Goal: Task Accomplishment & Management: Use online tool/utility

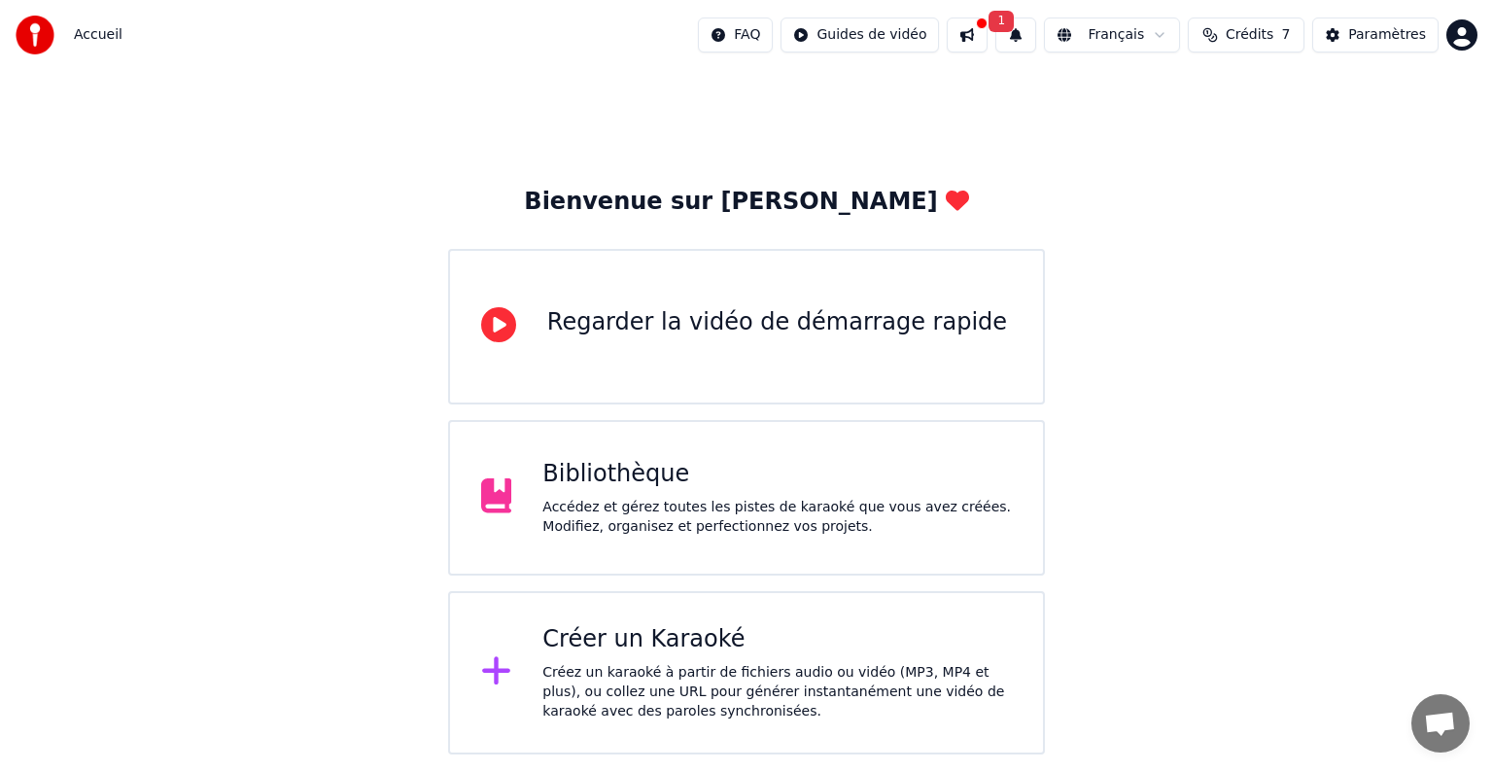
click at [1063, 144] on div "Bienvenue sur Youka Regarder la vidéo de démarrage rapide Bibliothèque Accédez …" at bounding box center [746, 412] width 1493 height 684
click at [673, 648] on div "Créer un Karaoké" at bounding box center [776, 639] width 469 height 31
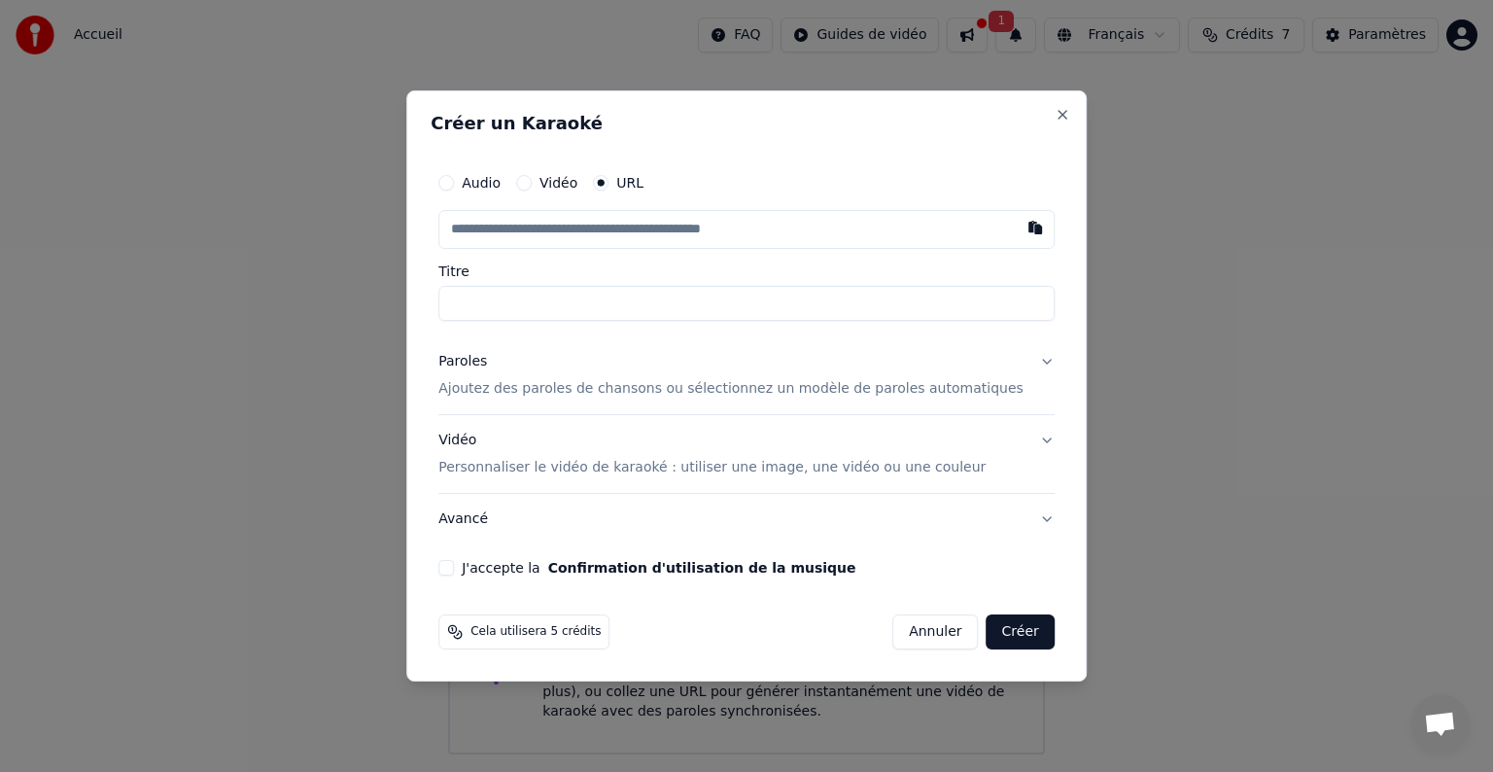
click at [917, 640] on button "Annuler" at bounding box center [935, 631] width 86 height 35
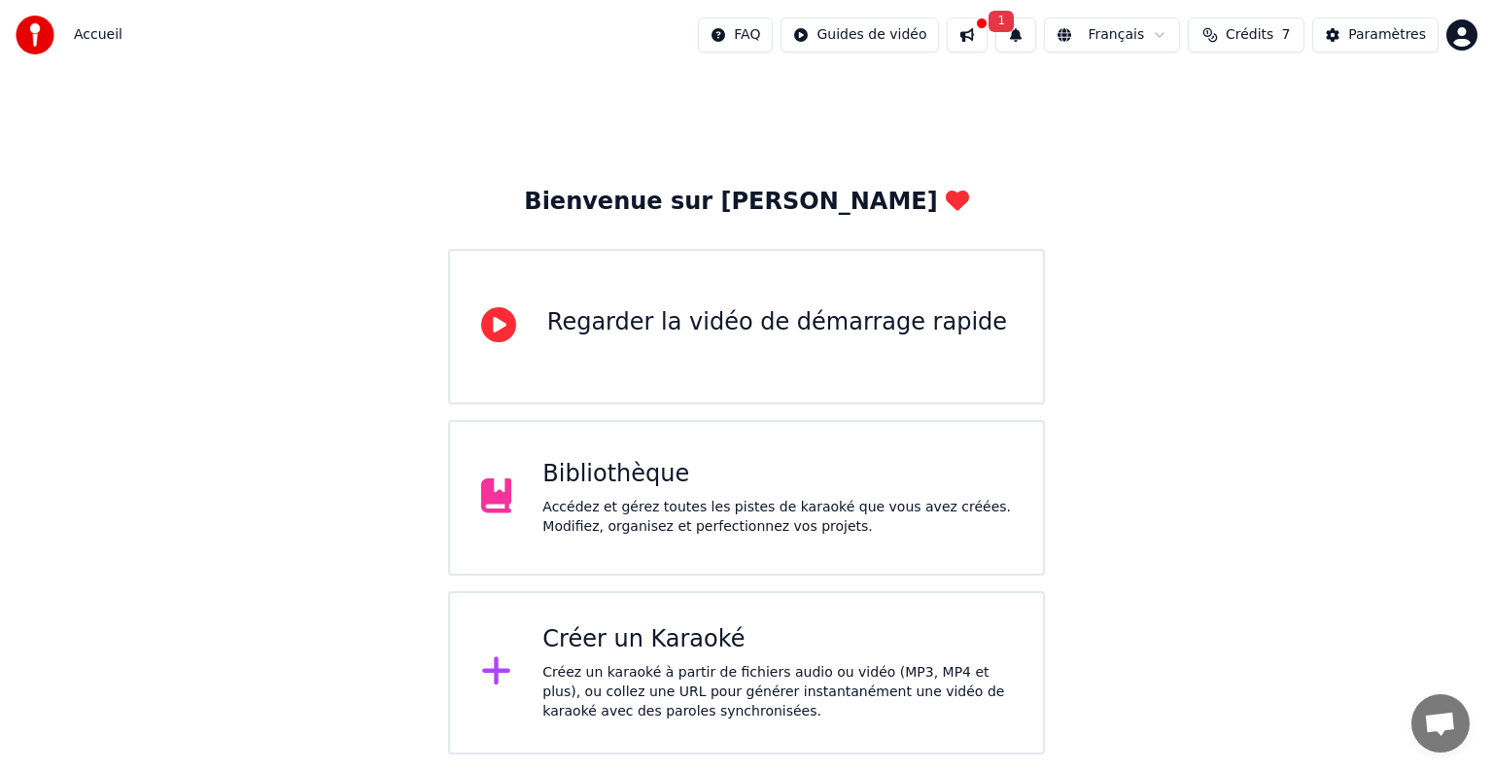
click at [754, 456] on div "Bibliothèque Accédez et gérez toutes les pistes de karaoké que vous avez créées…" at bounding box center [746, 498] width 597 height 156
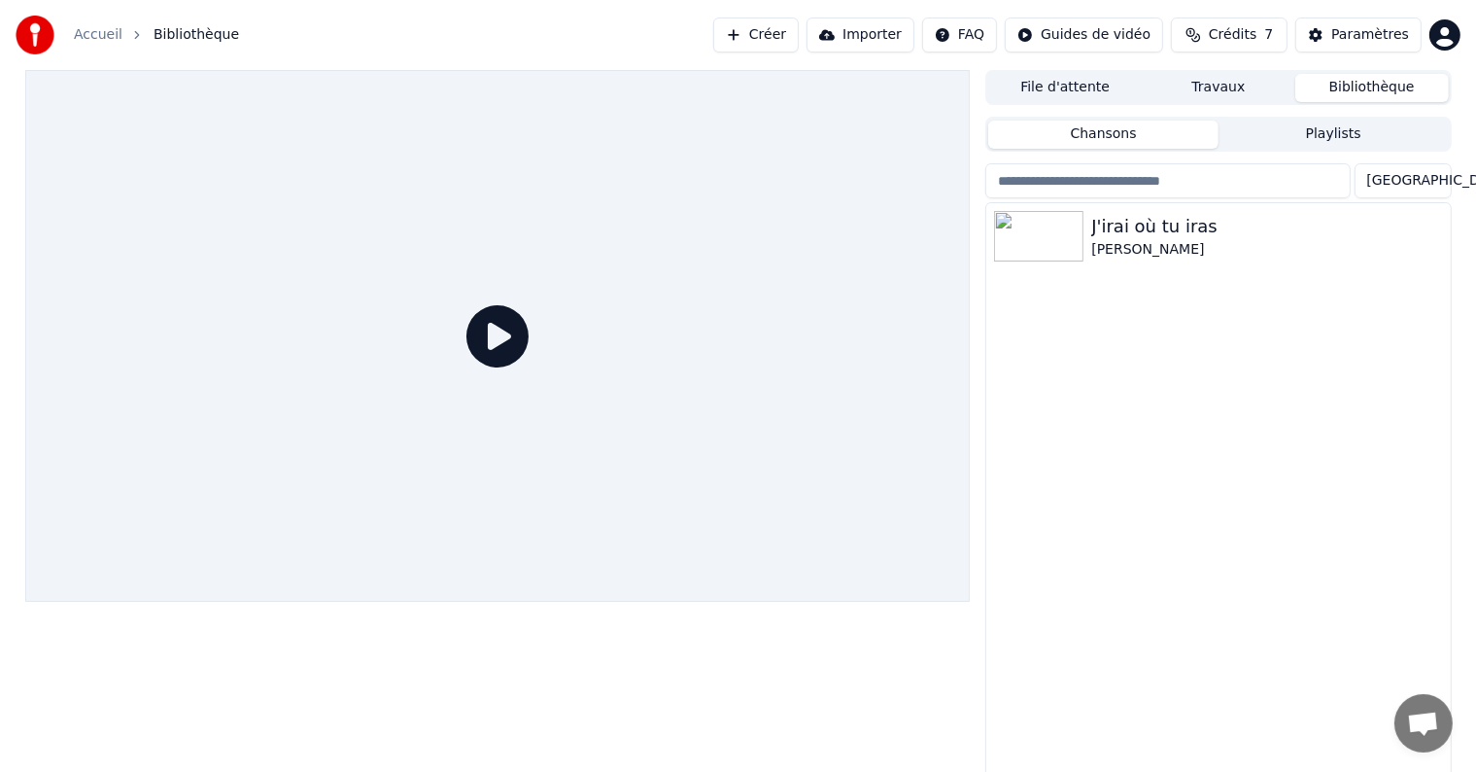
click at [505, 323] on icon at bounding box center [498, 336] width 62 height 62
click at [1054, 233] on img at bounding box center [1038, 236] width 89 height 51
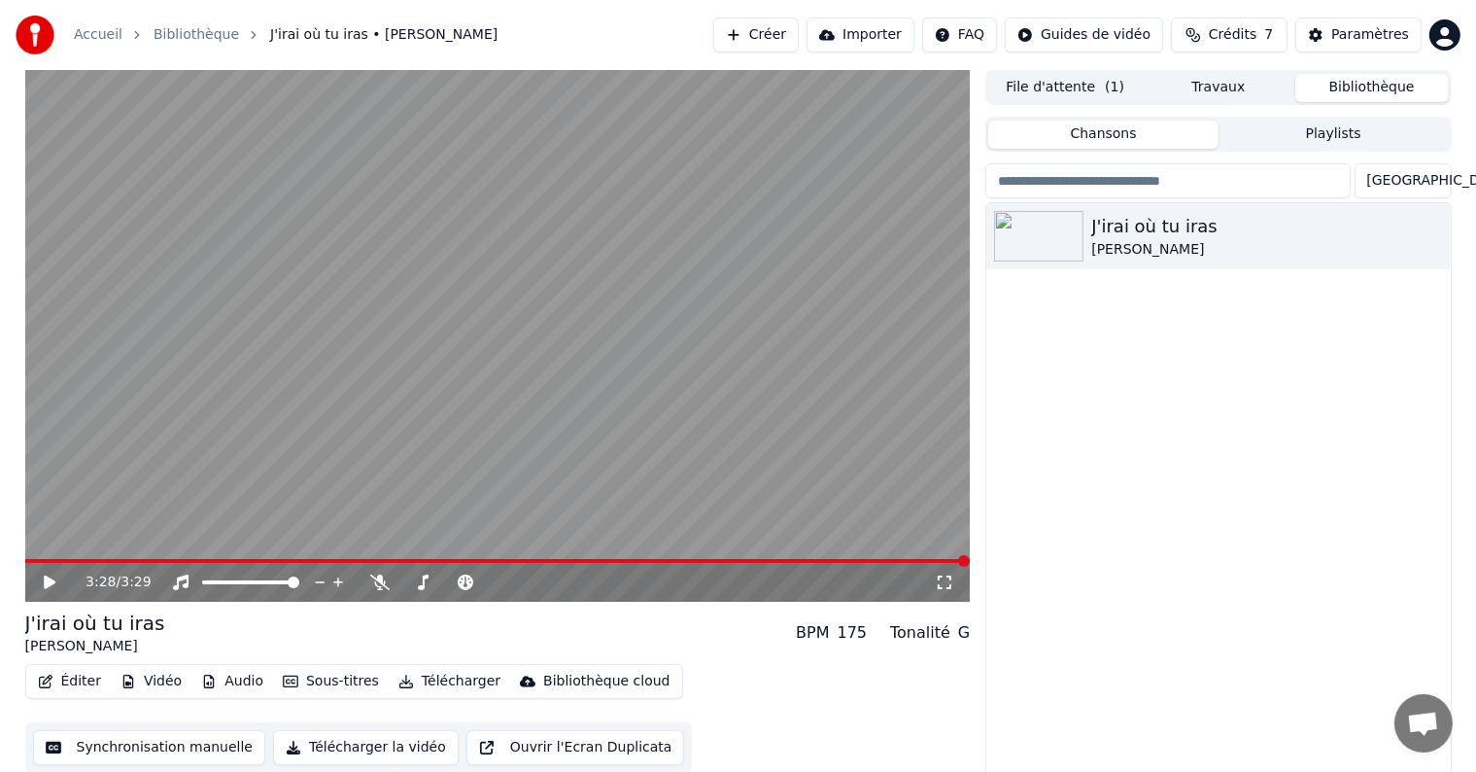
scroll to position [9, 0]
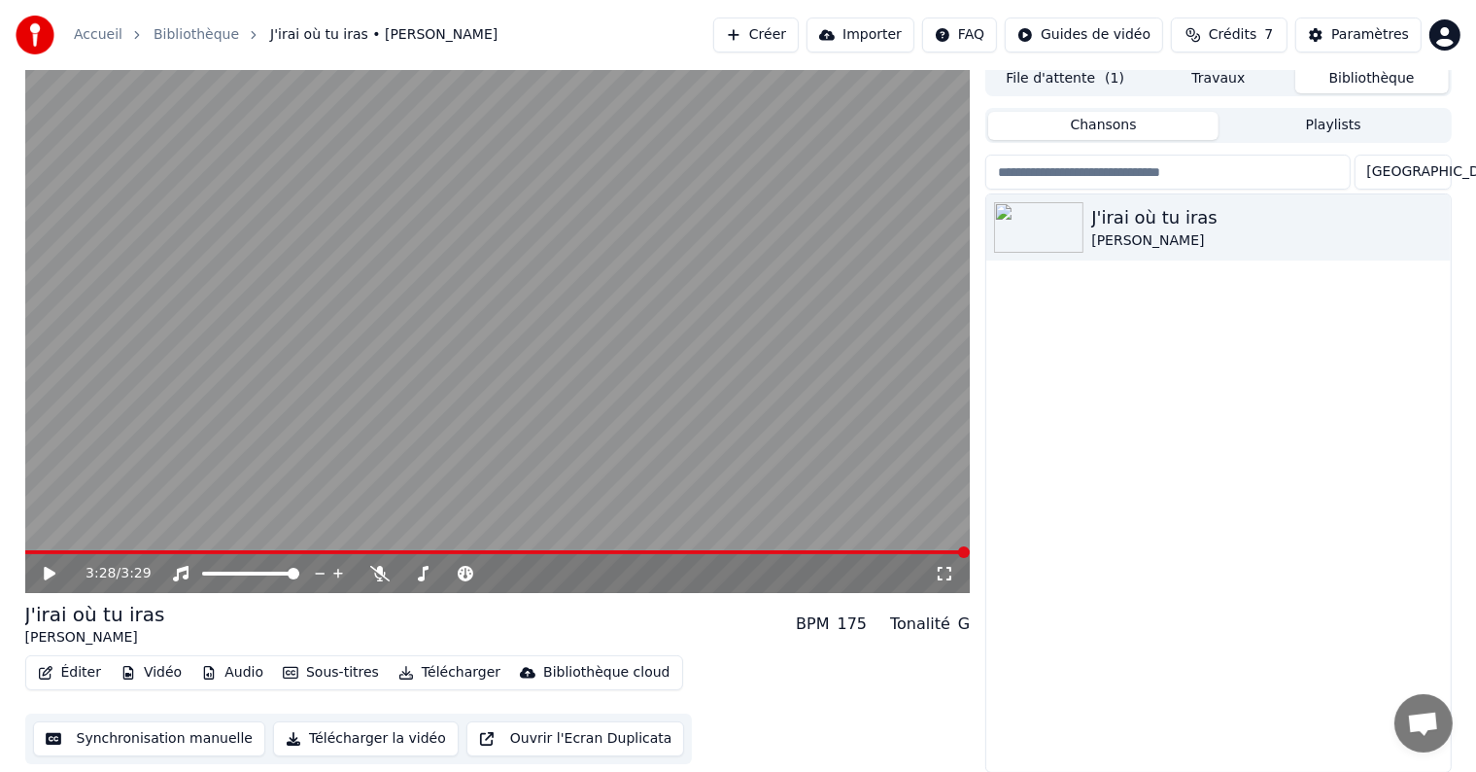
click at [210, 748] on button "Synchronisation manuelle" at bounding box center [149, 738] width 233 height 35
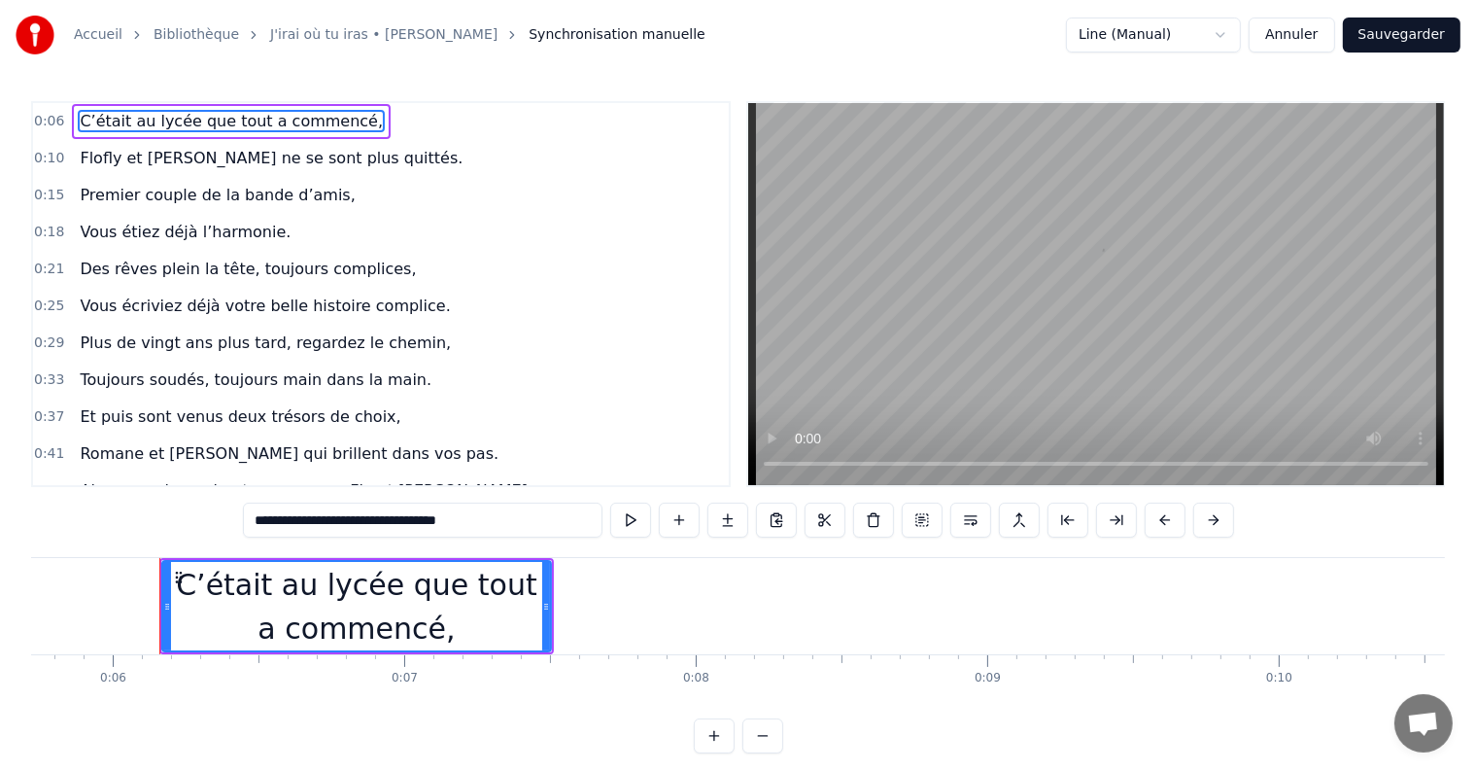
scroll to position [0, 1699]
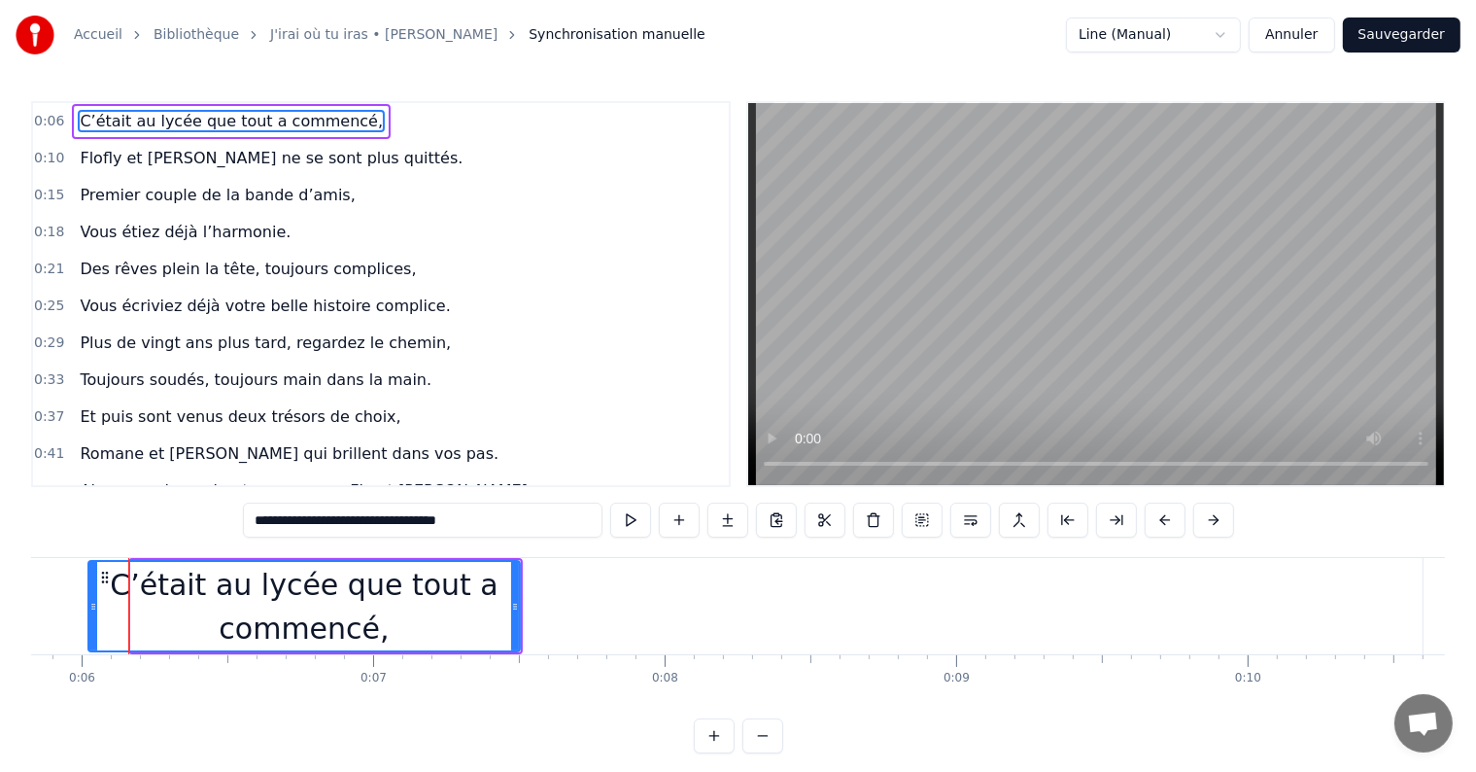
drag, startPoint x: 136, startPoint y: 602, endPoint x: 93, endPoint y: 604, distance: 42.8
click at [93, 604] on icon at bounding box center [93, 607] width 8 height 16
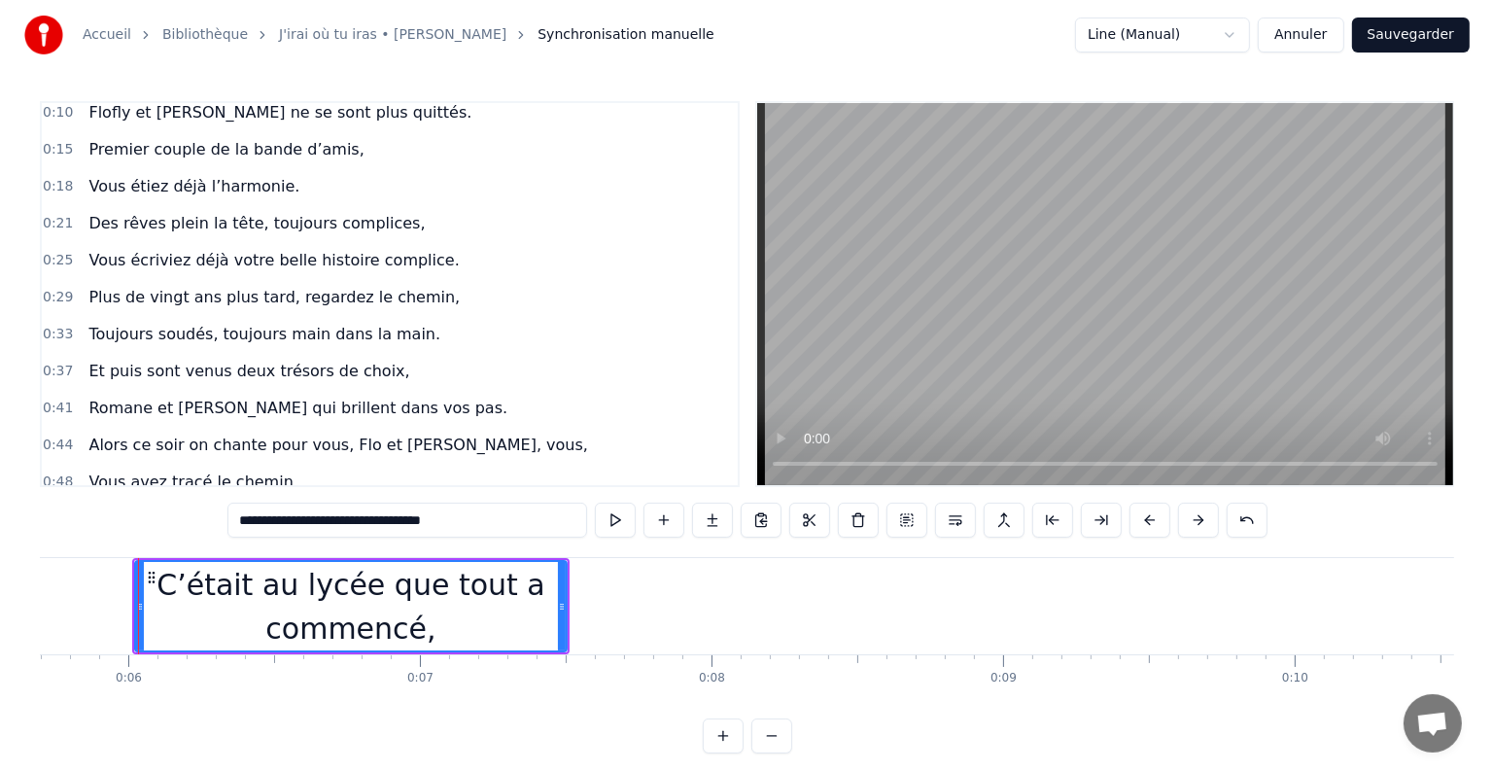
scroll to position [0, 0]
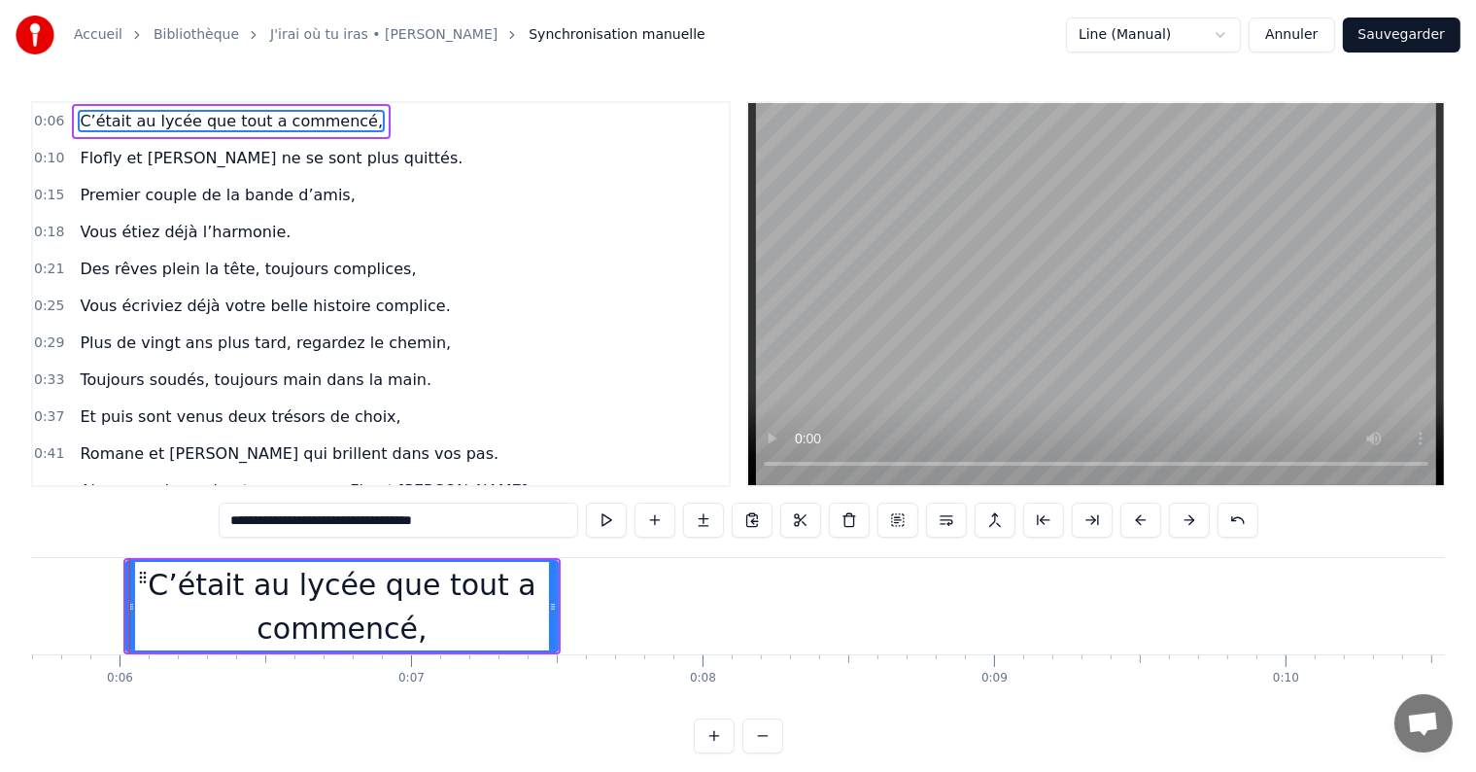
click at [102, 36] on link "Accueil" at bounding box center [98, 34] width 49 height 19
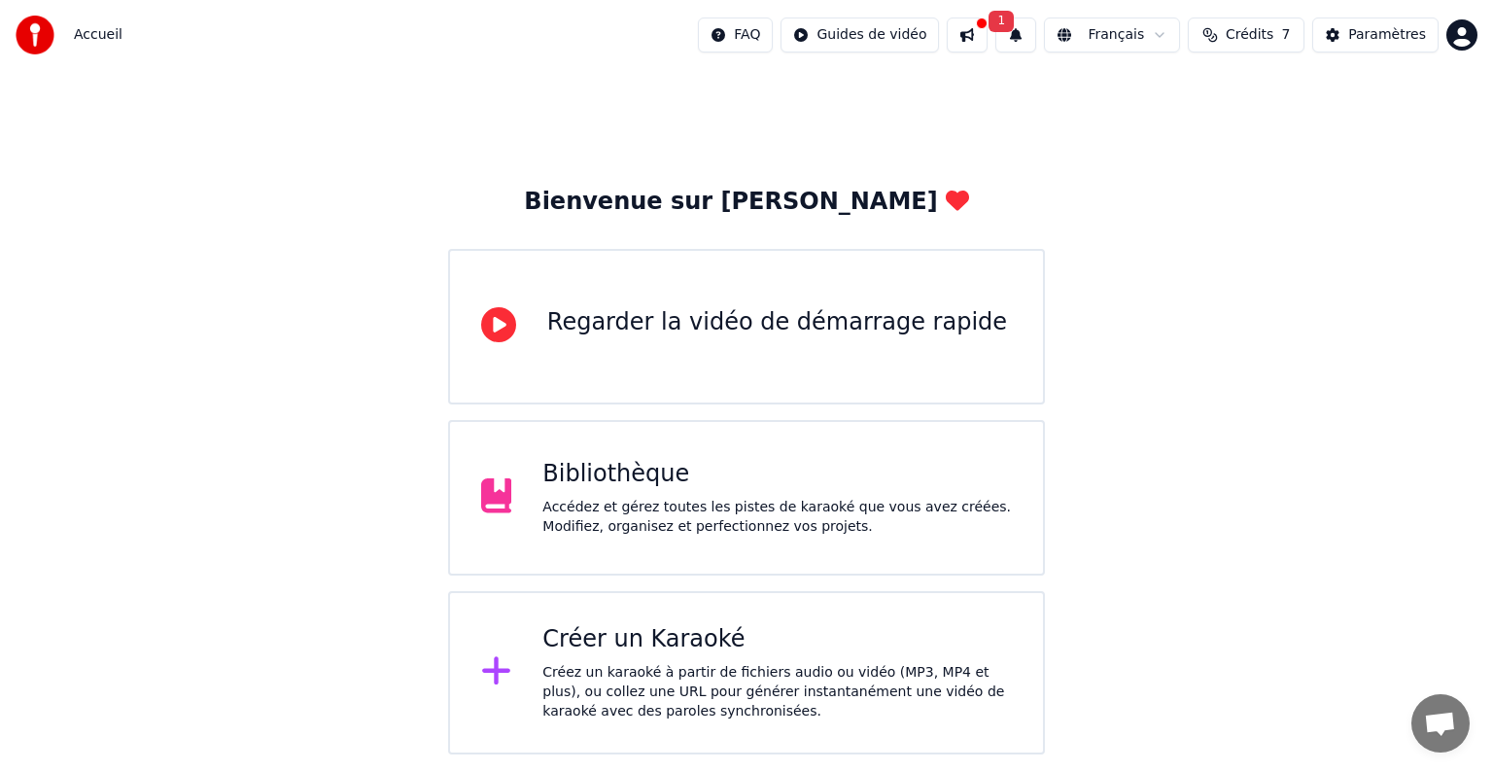
click at [1124, 525] on div "Bienvenue sur Youka Regarder la vidéo de démarrage rapide Bibliothèque Accédez …" at bounding box center [746, 412] width 1493 height 684
click at [728, 641] on div "Créer un Karaoké" at bounding box center [776, 639] width 469 height 31
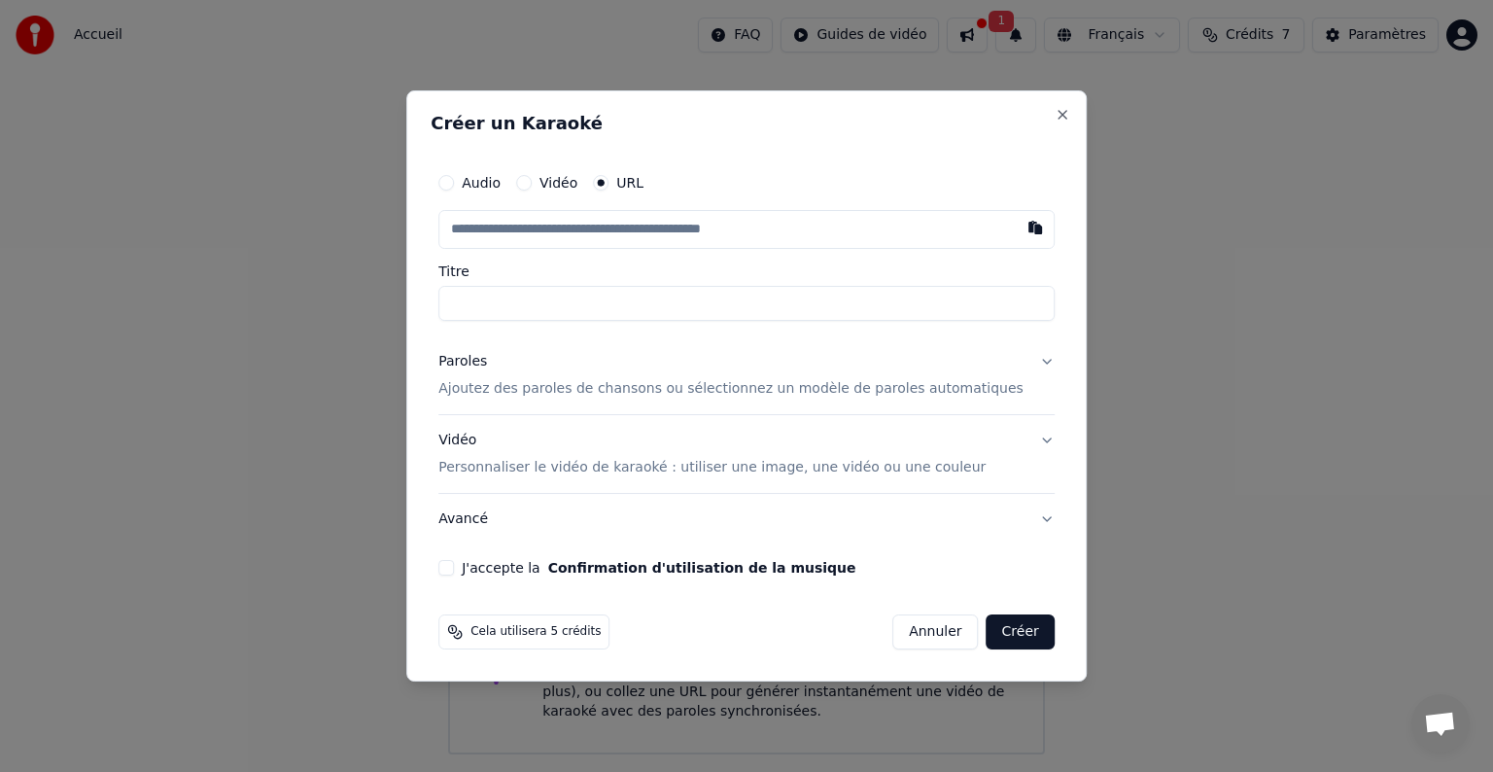
type input "**********"
drag, startPoint x: 676, startPoint y: 303, endPoint x: 391, endPoint y: 250, distance: 290.7
click at [391, 250] on body "**********" at bounding box center [746, 377] width 1493 height 754
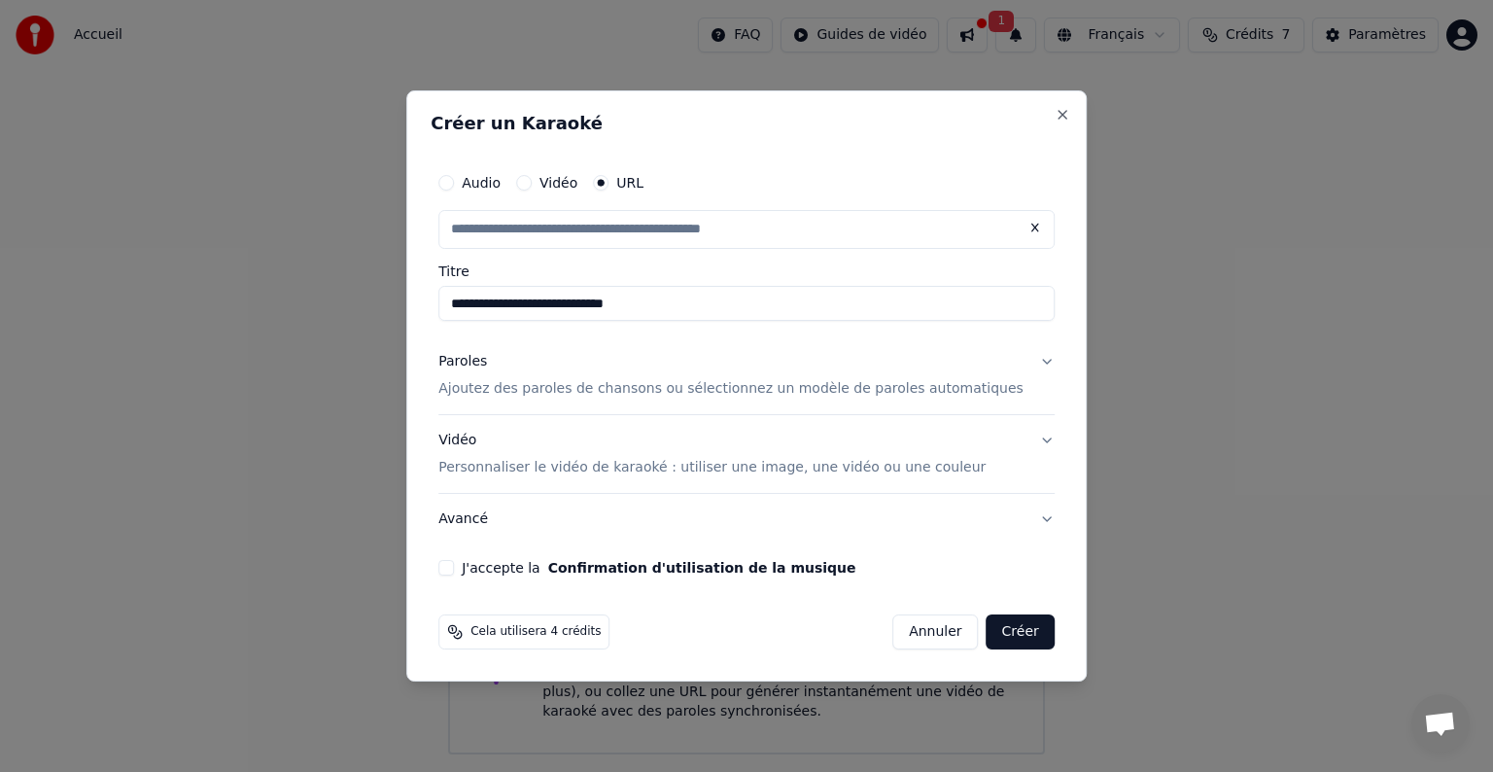
type input "**********"
click at [1018, 365] on button "Paroles Ajoutez des paroles de chansons ou sélectionnez un modèle de paroles au…" at bounding box center [746, 375] width 616 height 78
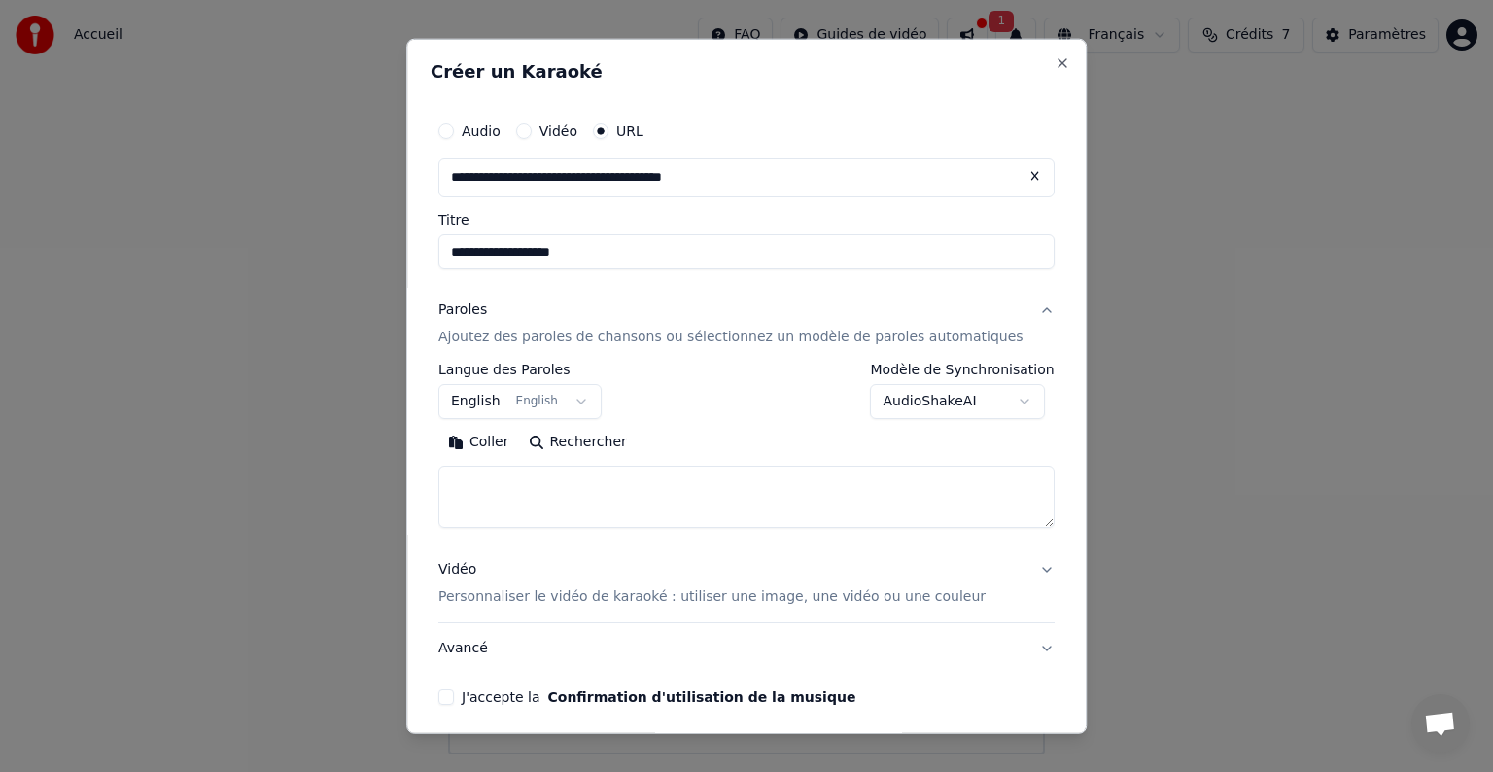
click at [583, 404] on button "English English" at bounding box center [519, 401] width 163 height 35
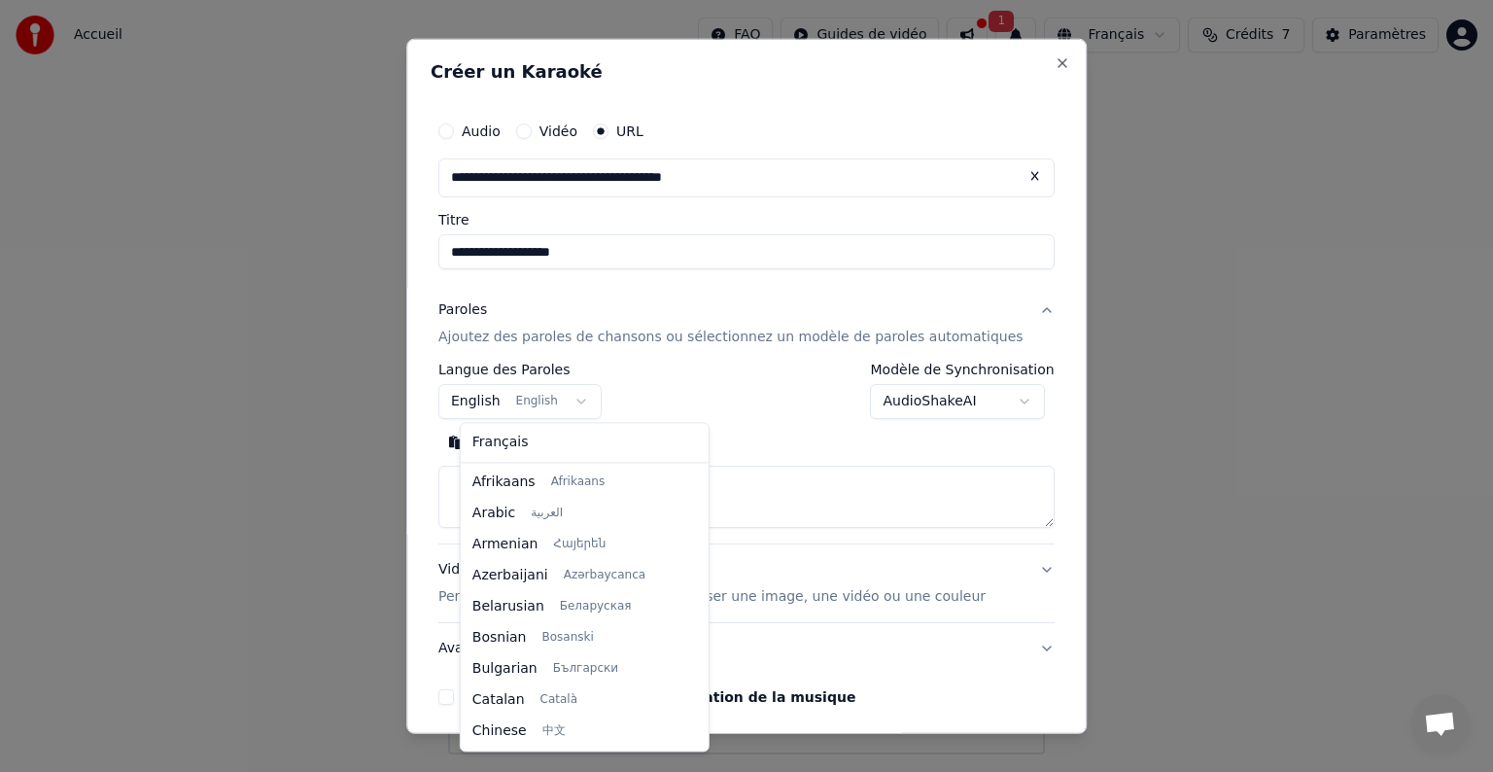
scroll to position [156, 0]
select select "**"
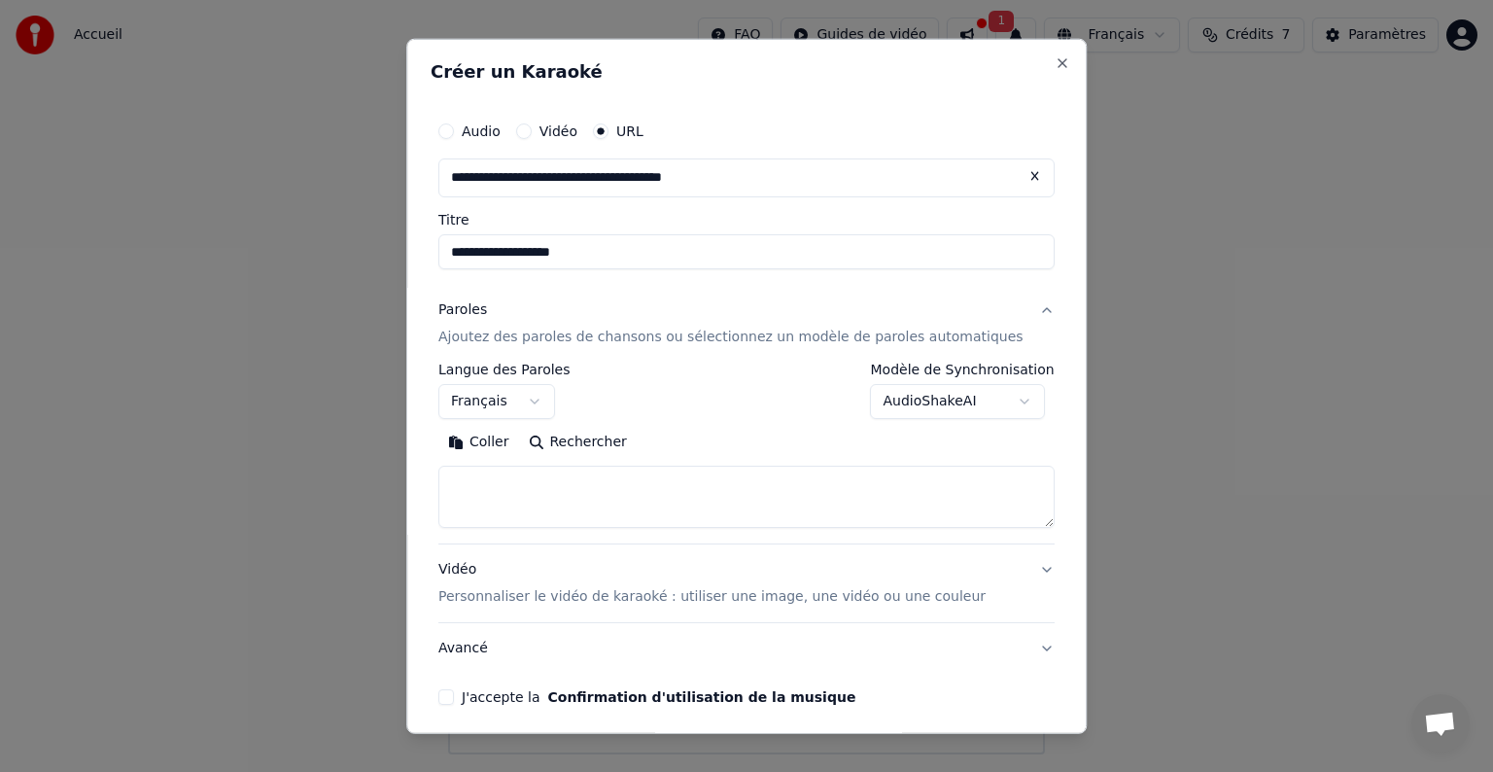
click at [660, 473] on textarea at bounding box center [746, 497] width 616 height 62
paste textarea "**********"
type textarea "**********"
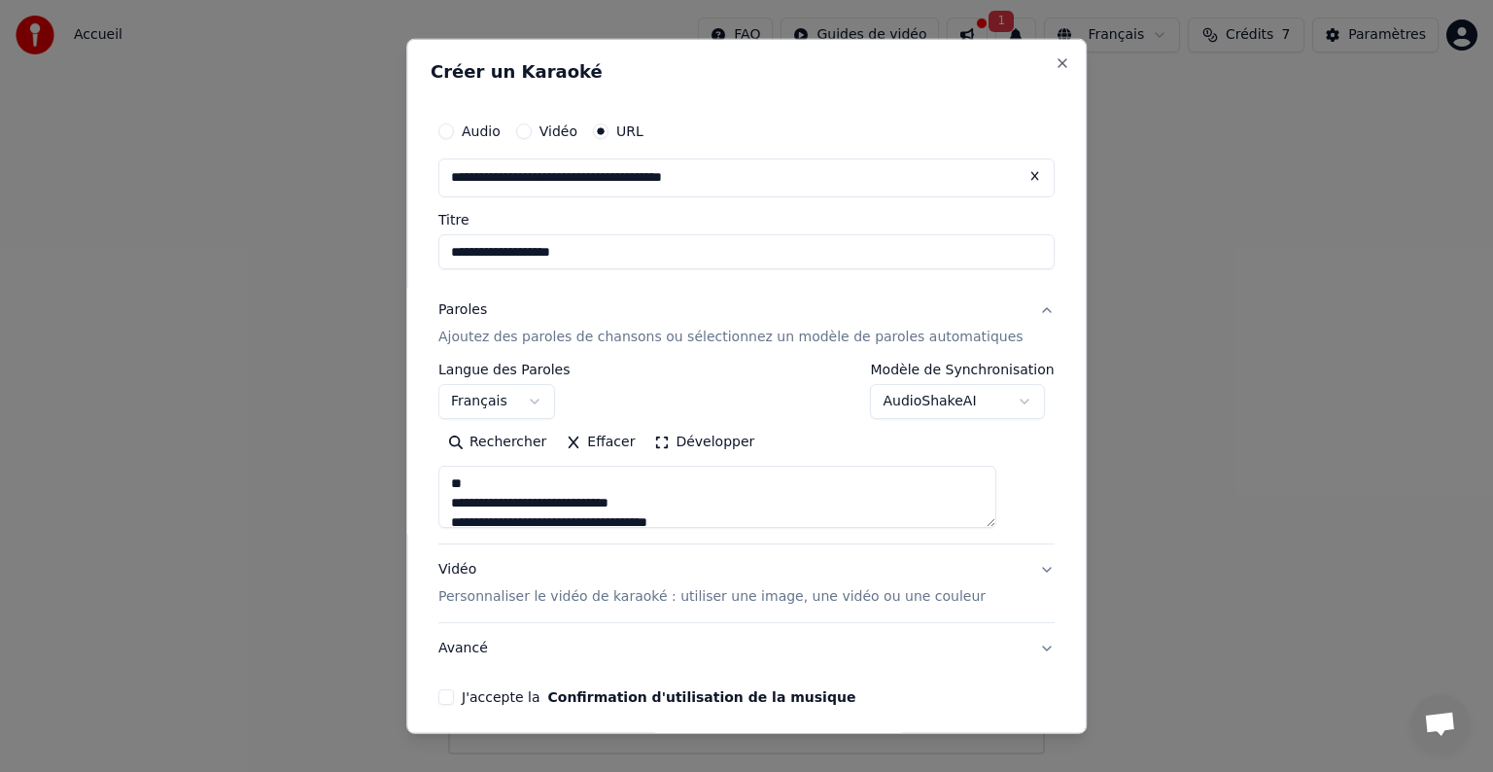
drag, startPoint x: 750, startPoint y: 505, endPoint x: 272, endPoint y: 313, distance: 515.4
click at [272, 313] on body "**********" at bounding box center [746, 377] width 1493 height 754
click at [696, 476] on textarea at bounding box center [717, 497] width 558 height 62
paste textarea "**********"
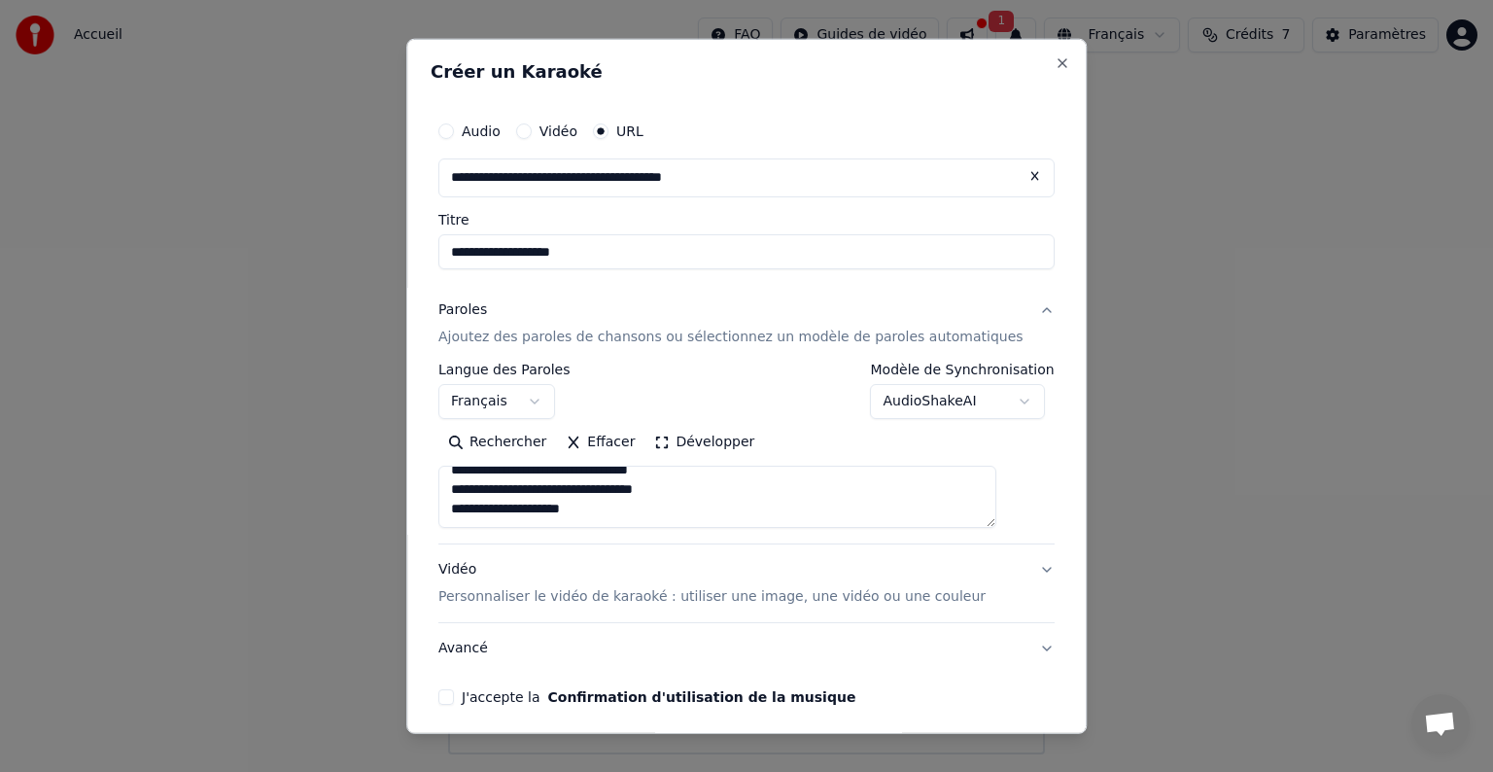
type textarea "**********"
drag, startPoint x: 470, startPoint y: 468, endPoint x: 765, endPoint y: 590, distance: 318.6
click at [765, 590] on div "**********" at bounding box center [746, 479] width 616 height 389
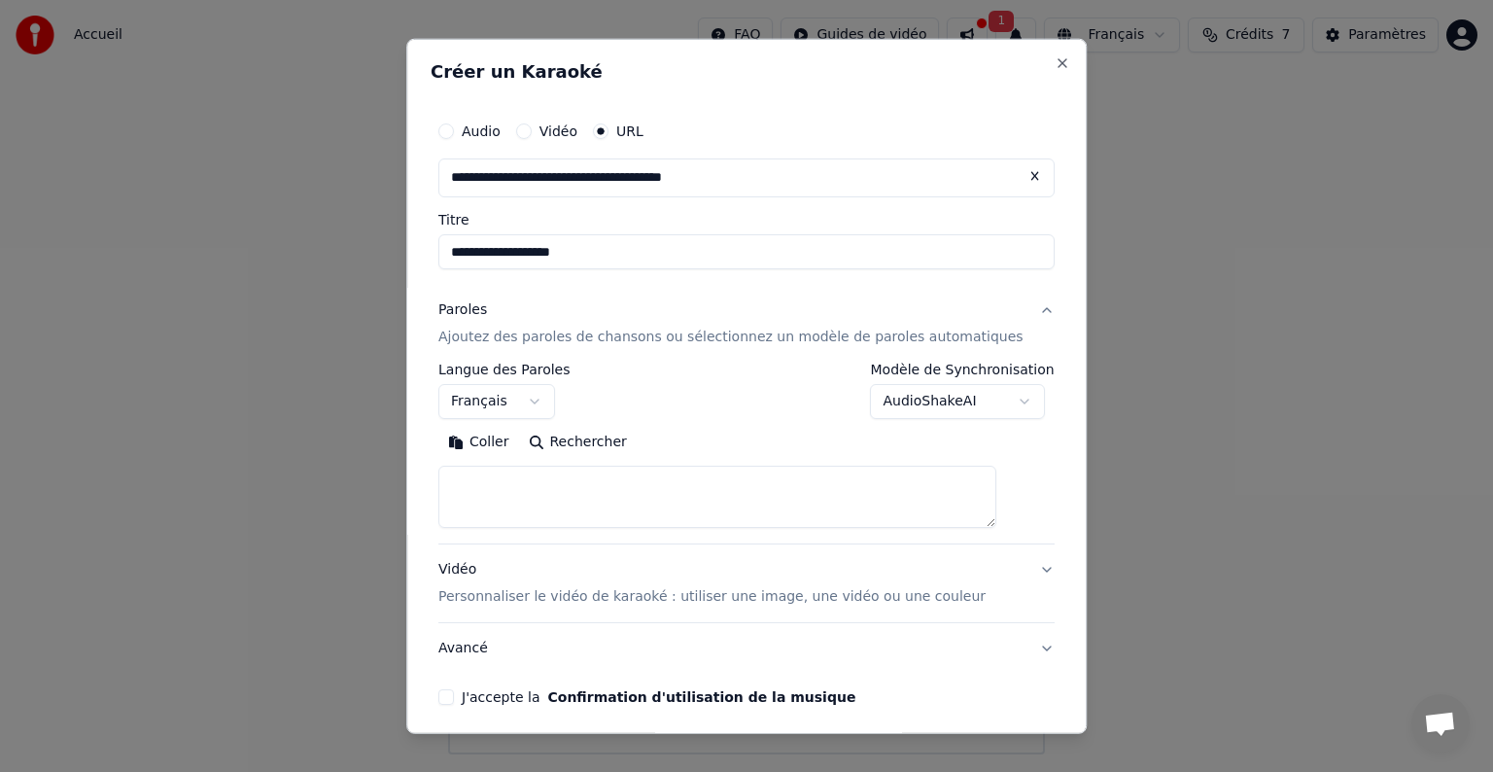
paste textarea "**********"
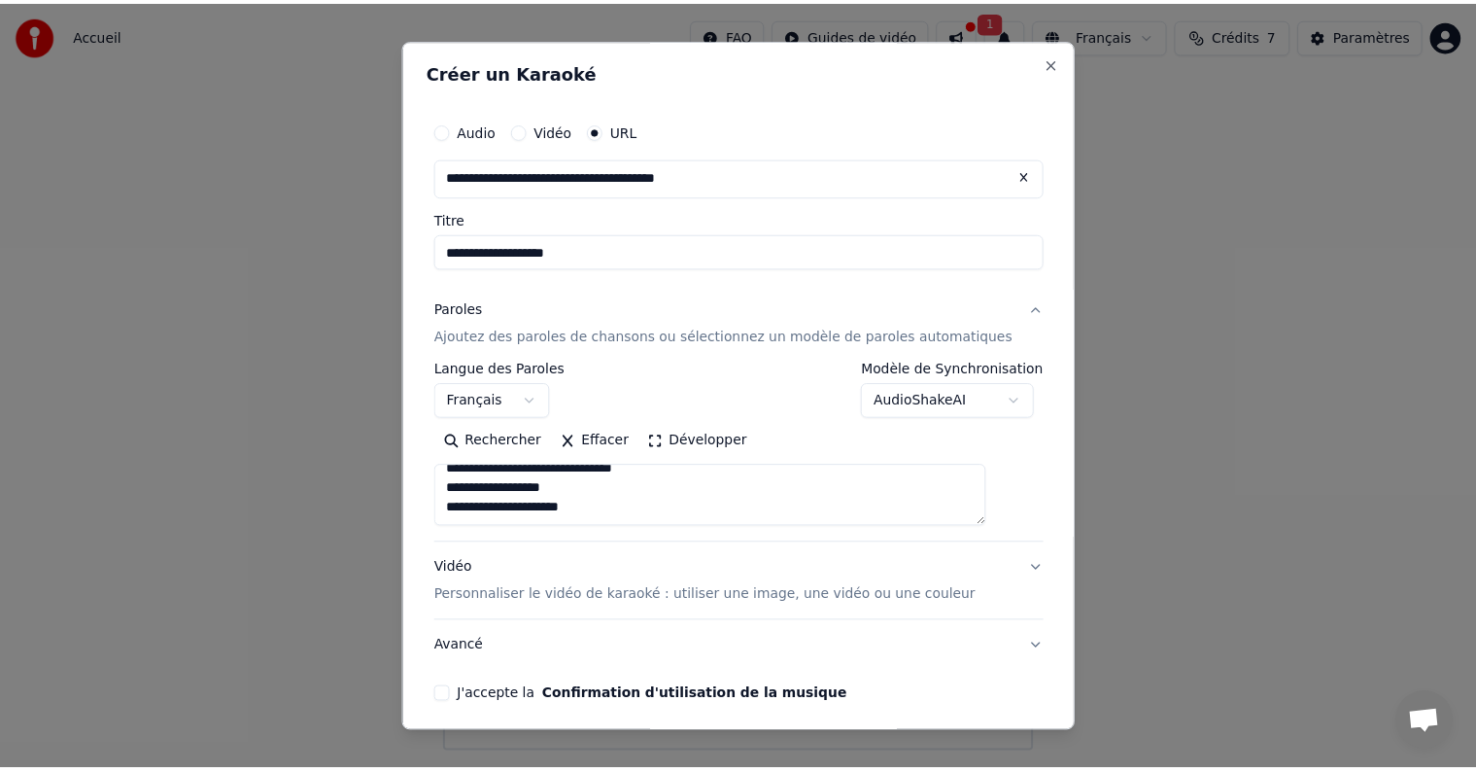
scroll to position [1022, 0]
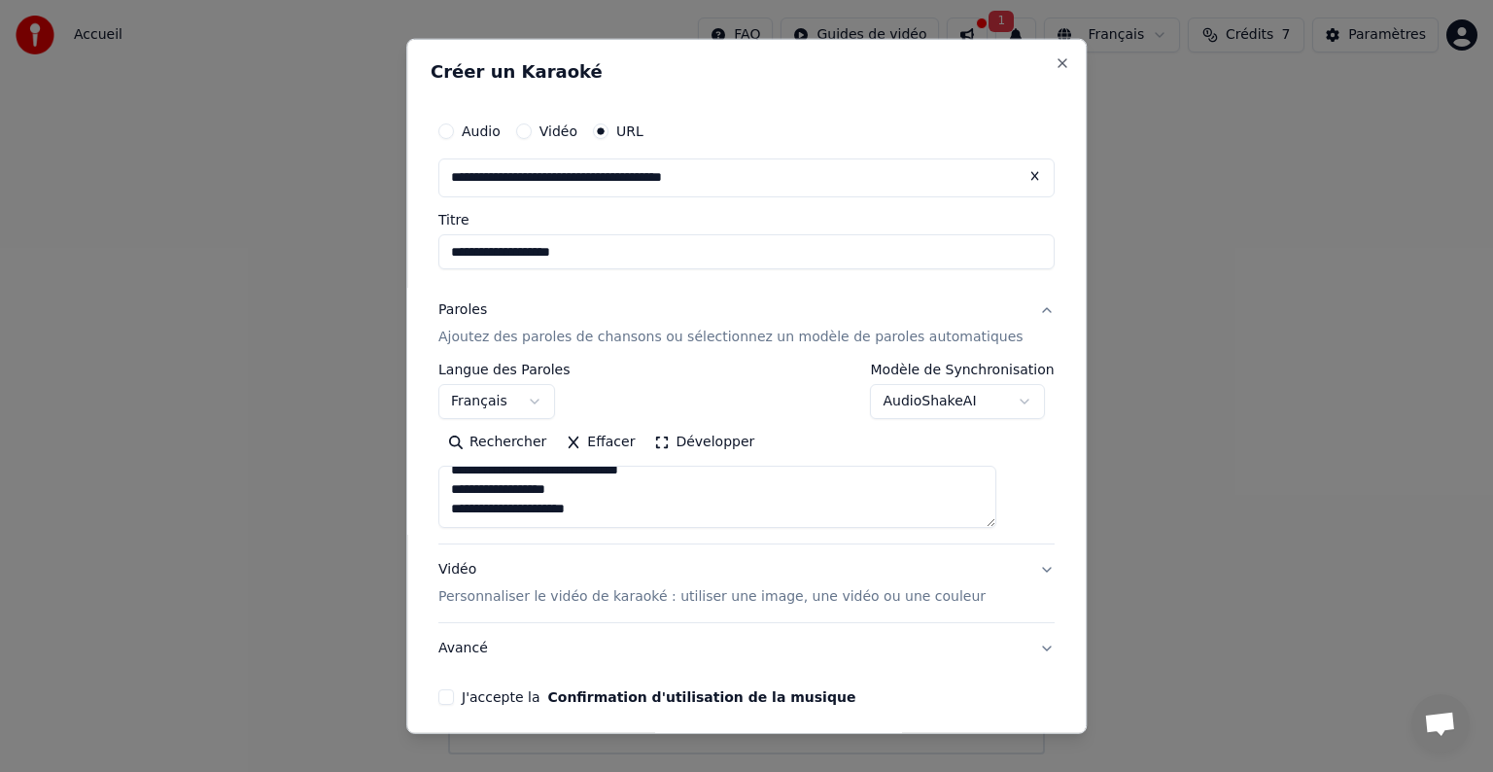
type textarea "**********"
click at [454, 703] on button "J'accepte la Confirmation d'utilisation de la musique" at bounding box center [446, 697] width 16 height 16
click at [1009, 564] on button "Vidéo Personnaliser le vidéo de karaoké : utiliser une image, une vidéo ou une …" at bounding box center [746, 583] width 616 height 78
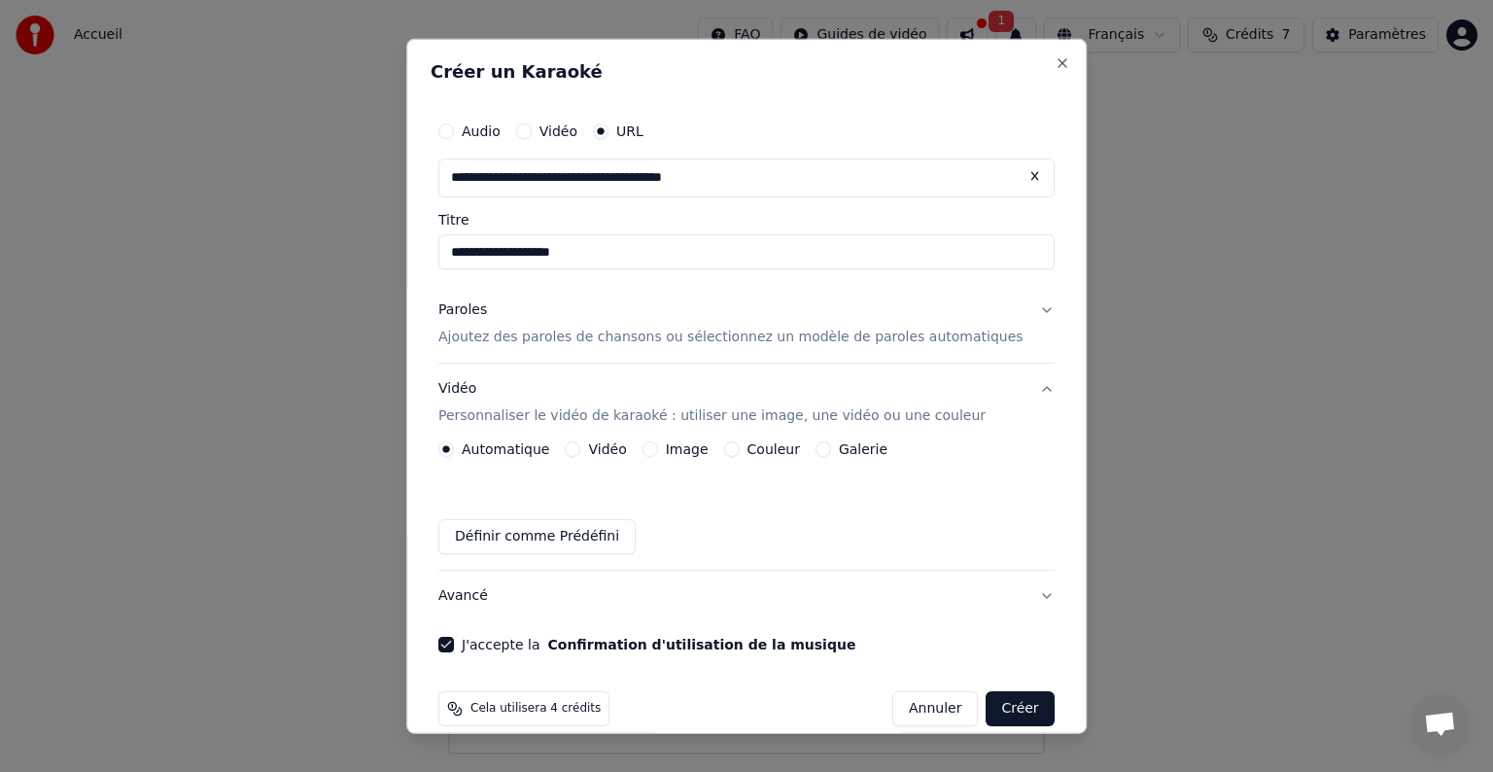
click at [727, 700] on div "Cela utilisera 4 crédits Annuler Créer" at bounding box center [746, 708] width 616 height 35
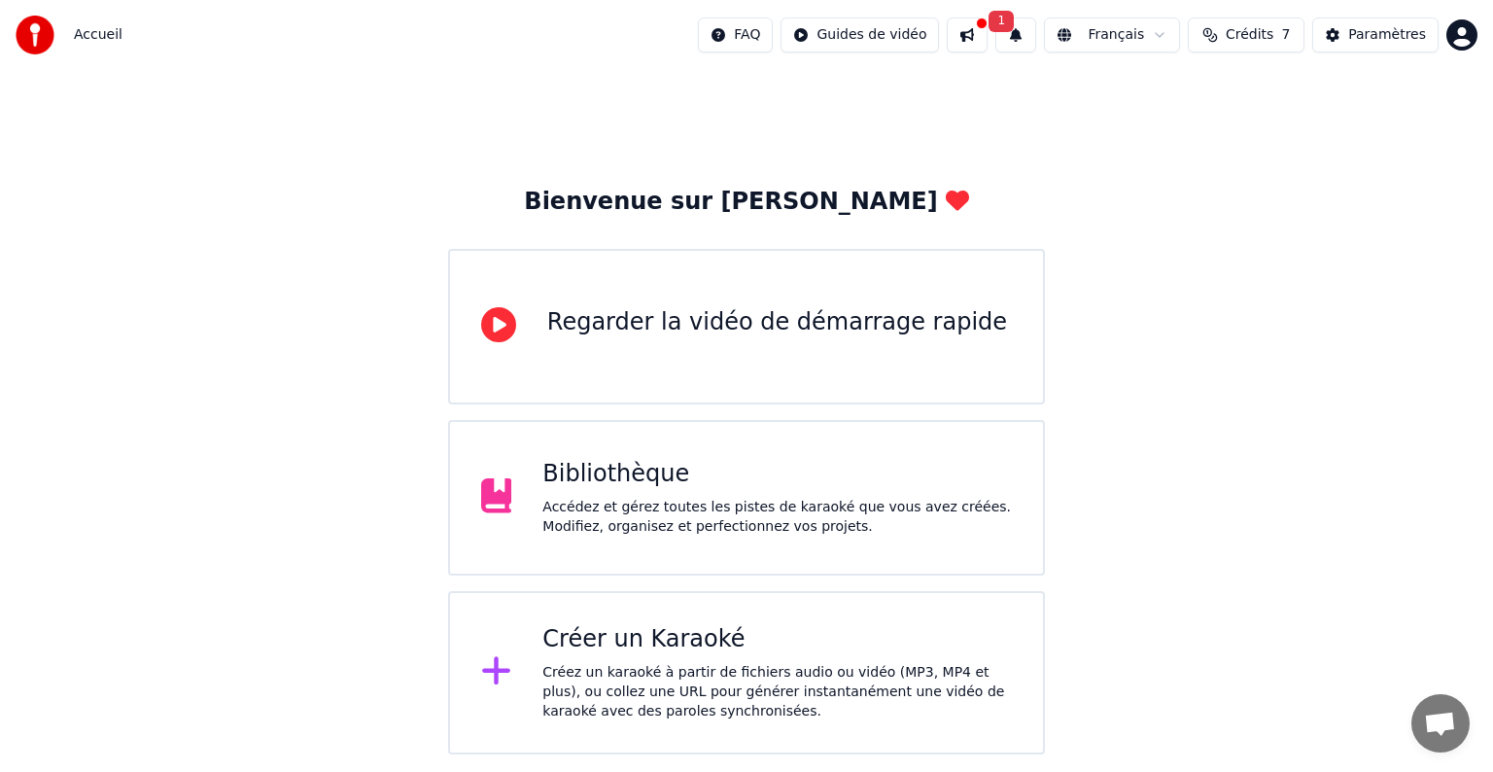
click at [1226, 267] on div "Bienvenue sur Youka Regarder la vidéo de démarrage rapide Bibliothèque Accédez …" at bounding box center [746, 412] width 1493 height 684
click at [757, 475] on div "Bibliothèque" at bounding box center [776, 474] width 469 height 31
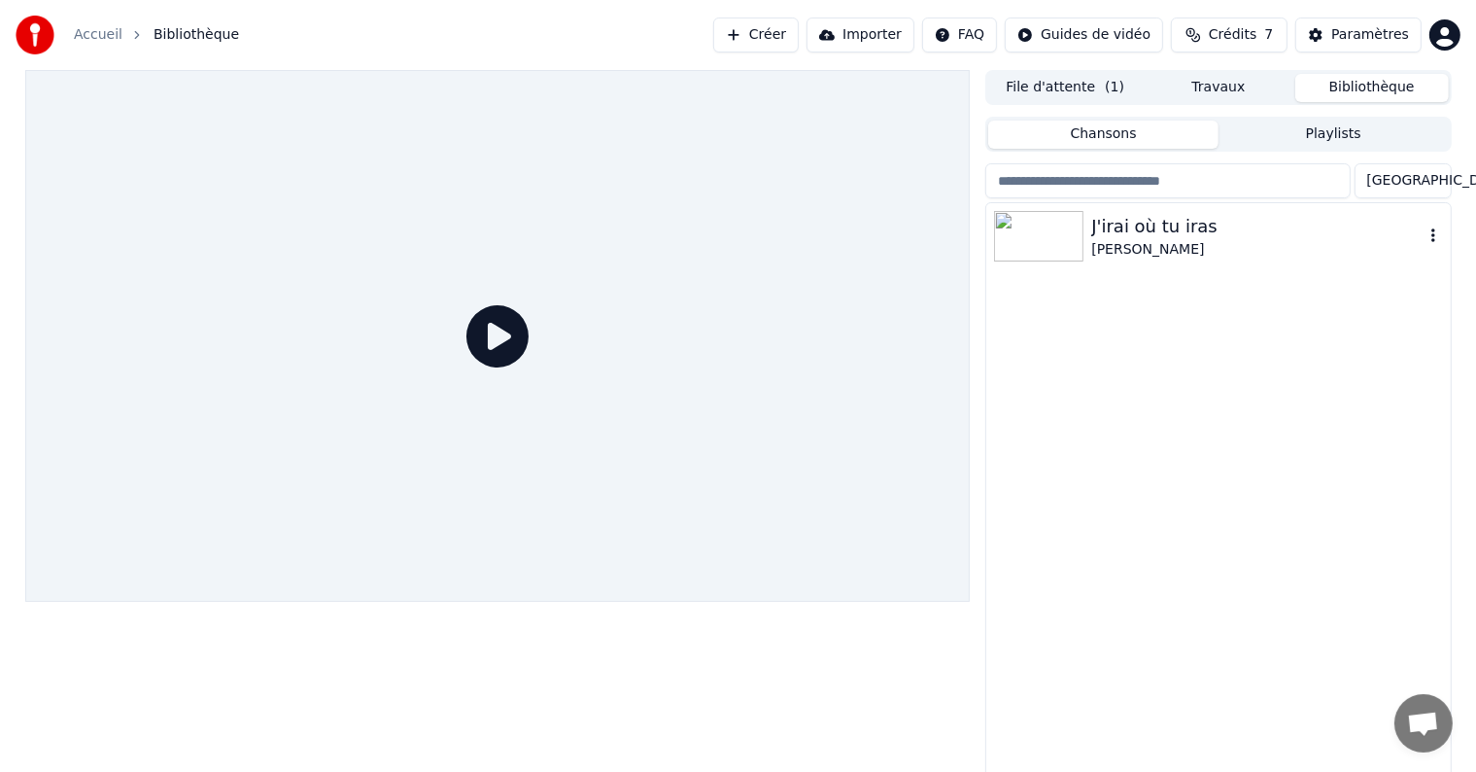
click at [1076, 234] on img at bounding box center [1038, 236] width 89 height 51
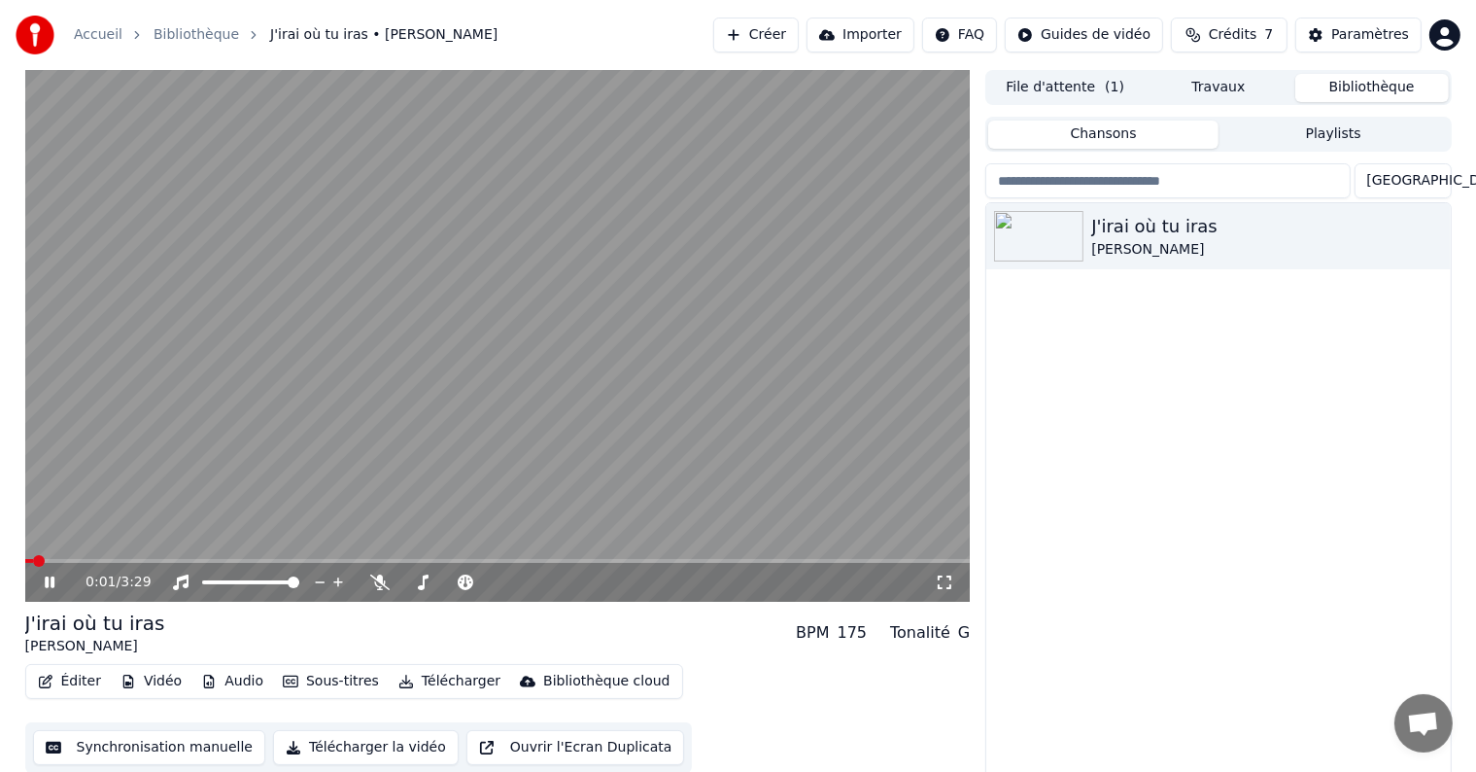
click at [52, 676] on icon "button" at bounding box center [46, 681] width 16 height 14
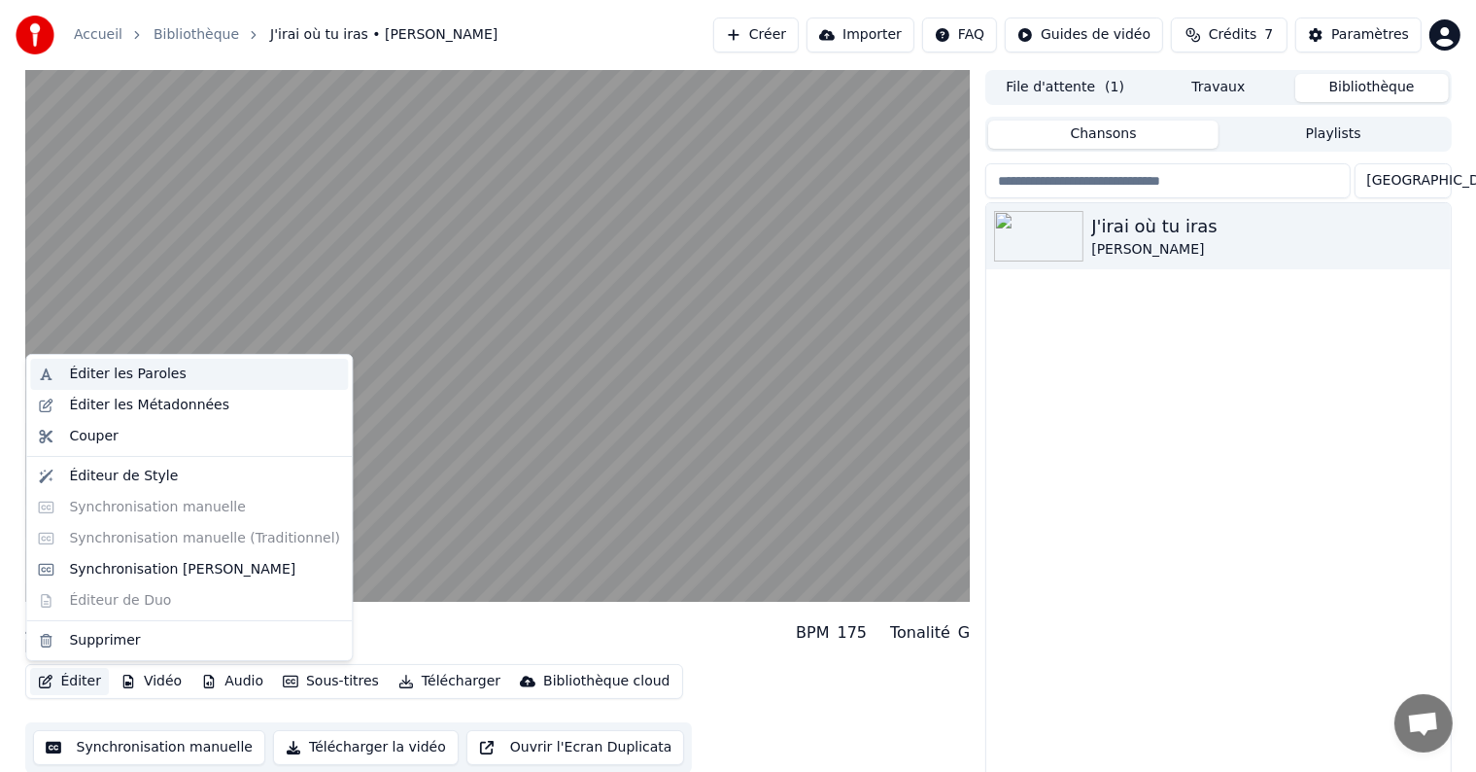
click at [165, 374] on div "Éditer les Paroles" at bounding box center [127, 373] width 117 height 19
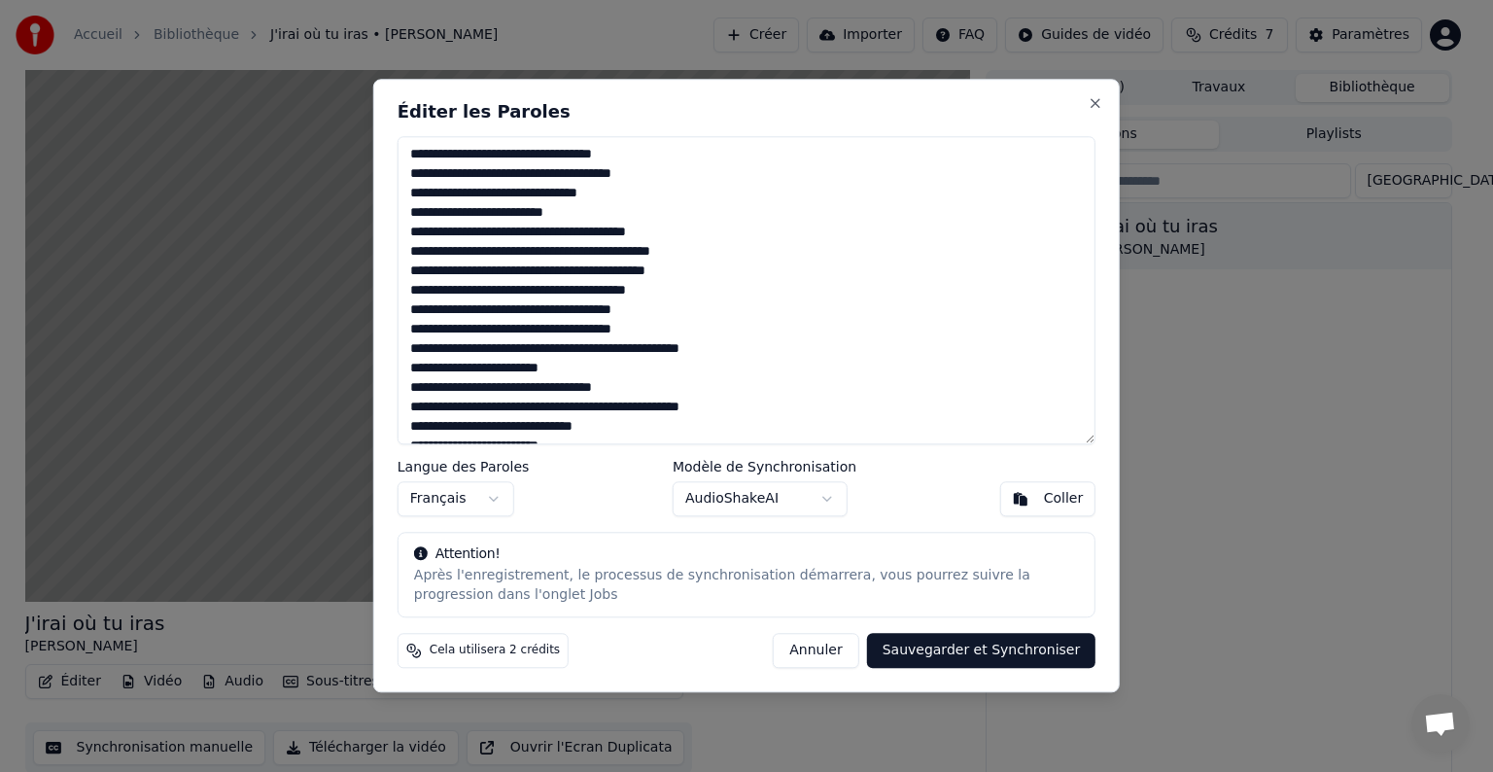
click at [823, 646] on button "Annuler" at bounding box center [816, 651] width 86 height 35
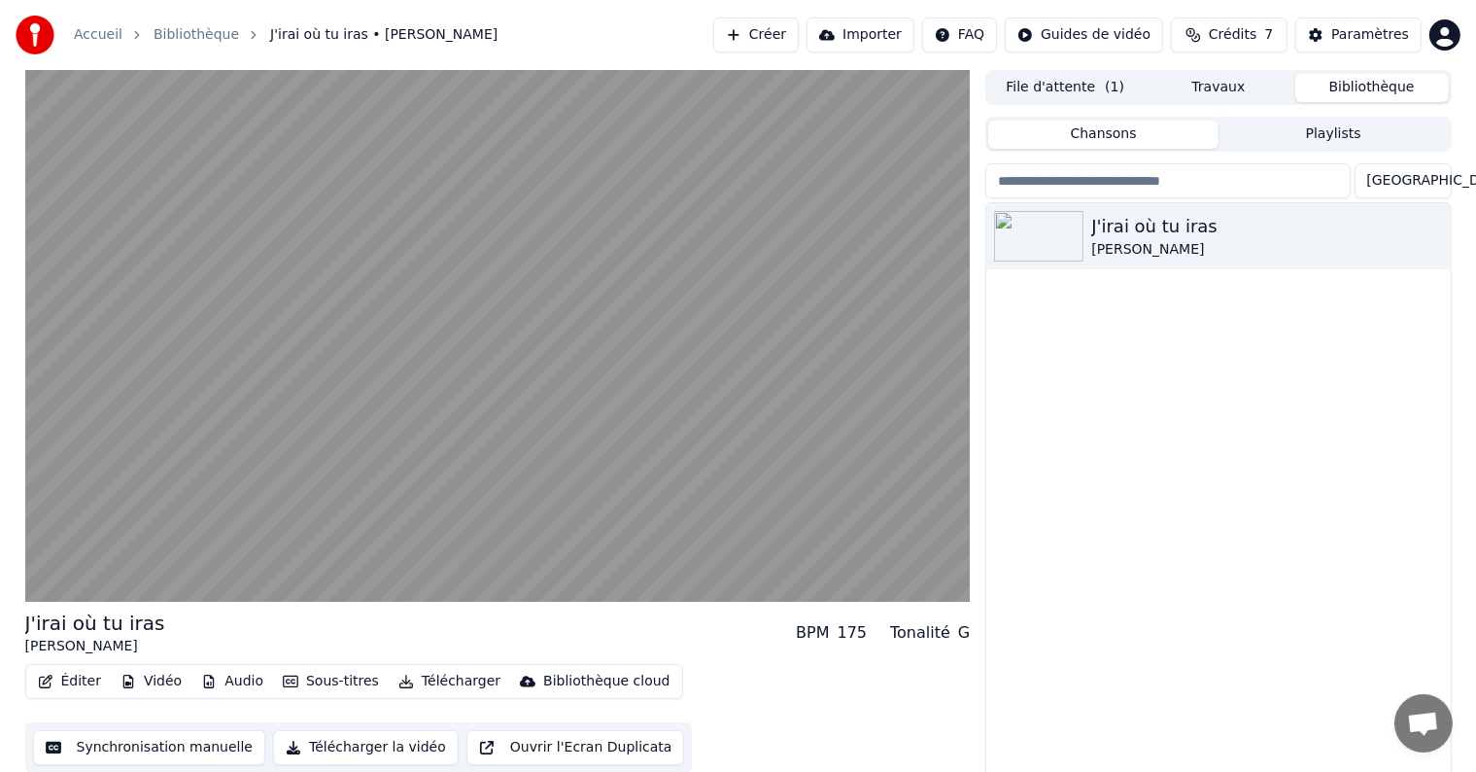
click at [138, 684] on button "Vidéo" at bounding box center [151, 681] width 77 height 27
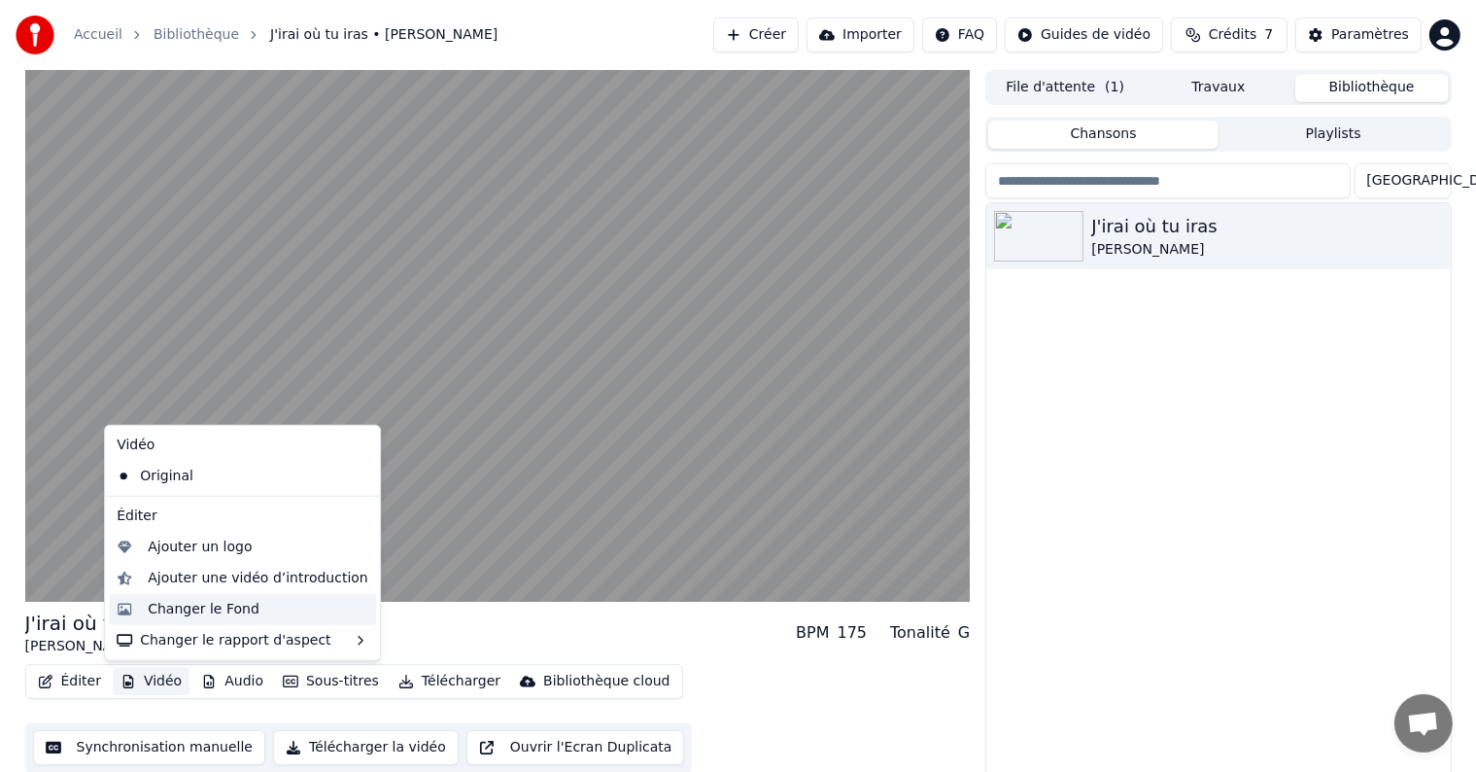
click at [274, 615] on div "Changer le Fond" at bounding box center [258, 609] width 221 height 19
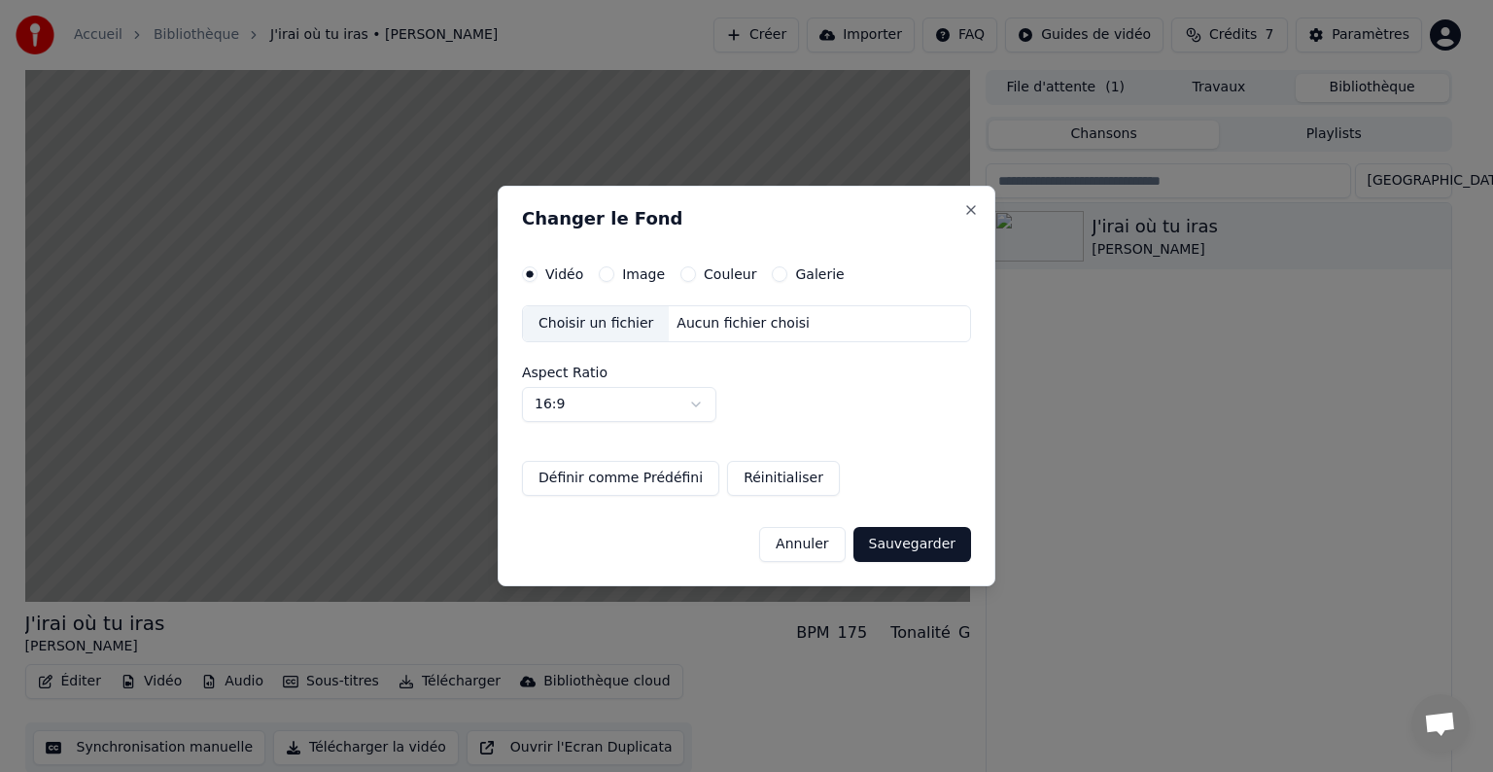
click at [630, 275] on label "Image" at bounding box center [643, 274] width 43 height 14
click at [614, 275] on button "Image" at bounding box center [607, 274] width 16 height 16
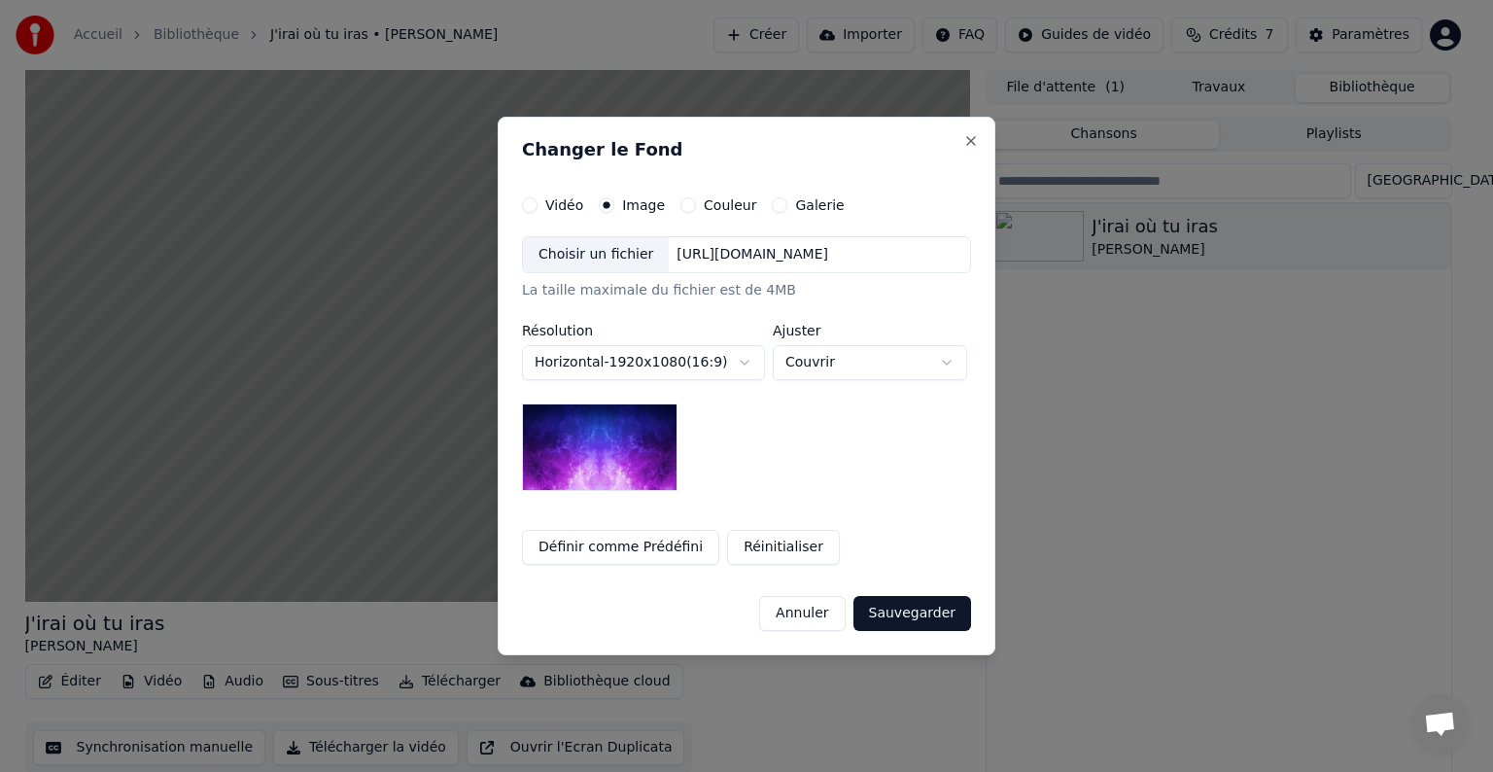
click at [608, 251] on div "Choisir un fichier" at bounding box center [596, 254] width 146 height 35
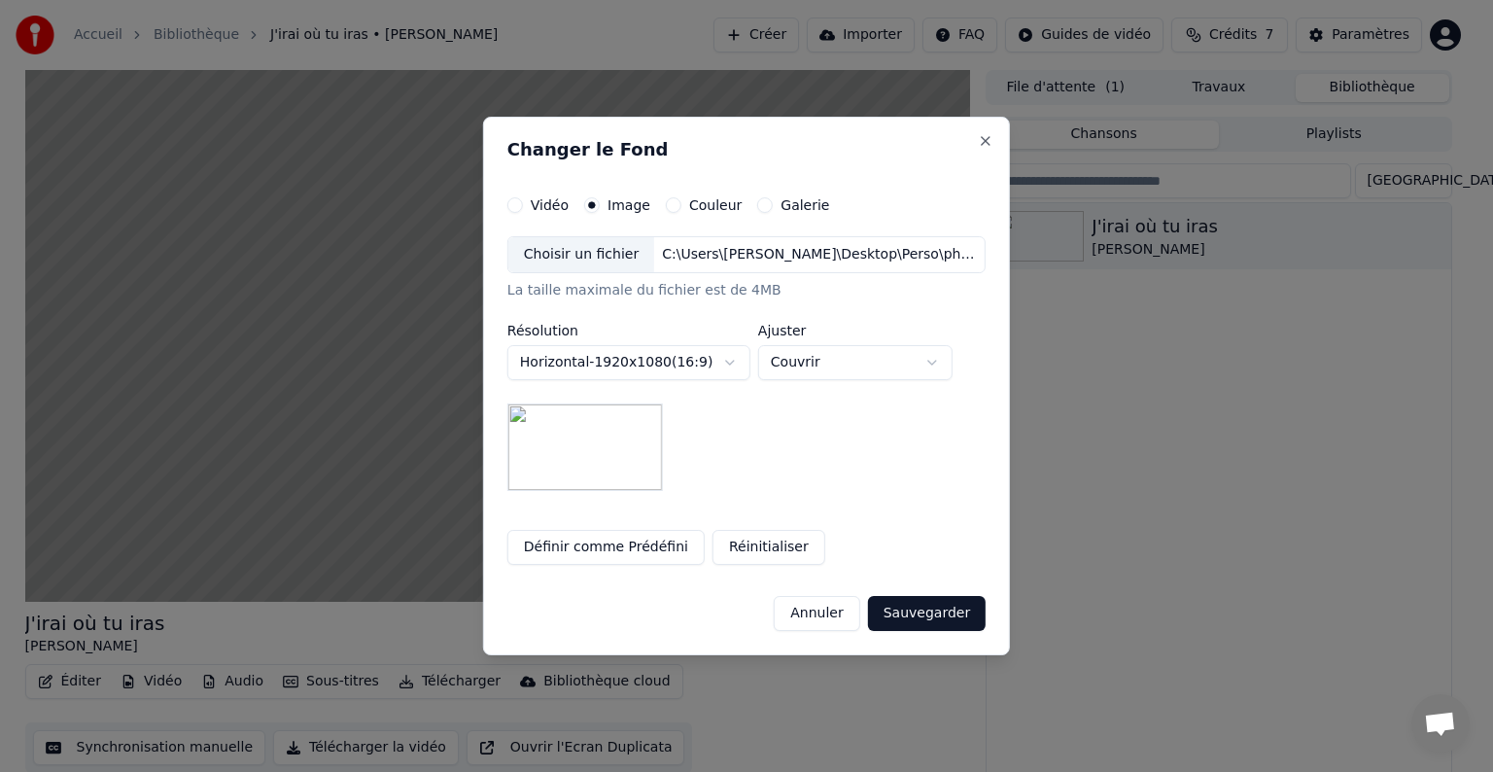
click at [906, 617] on button "Sauvegarder" at bounding box center [927, 613] width 118 height 35
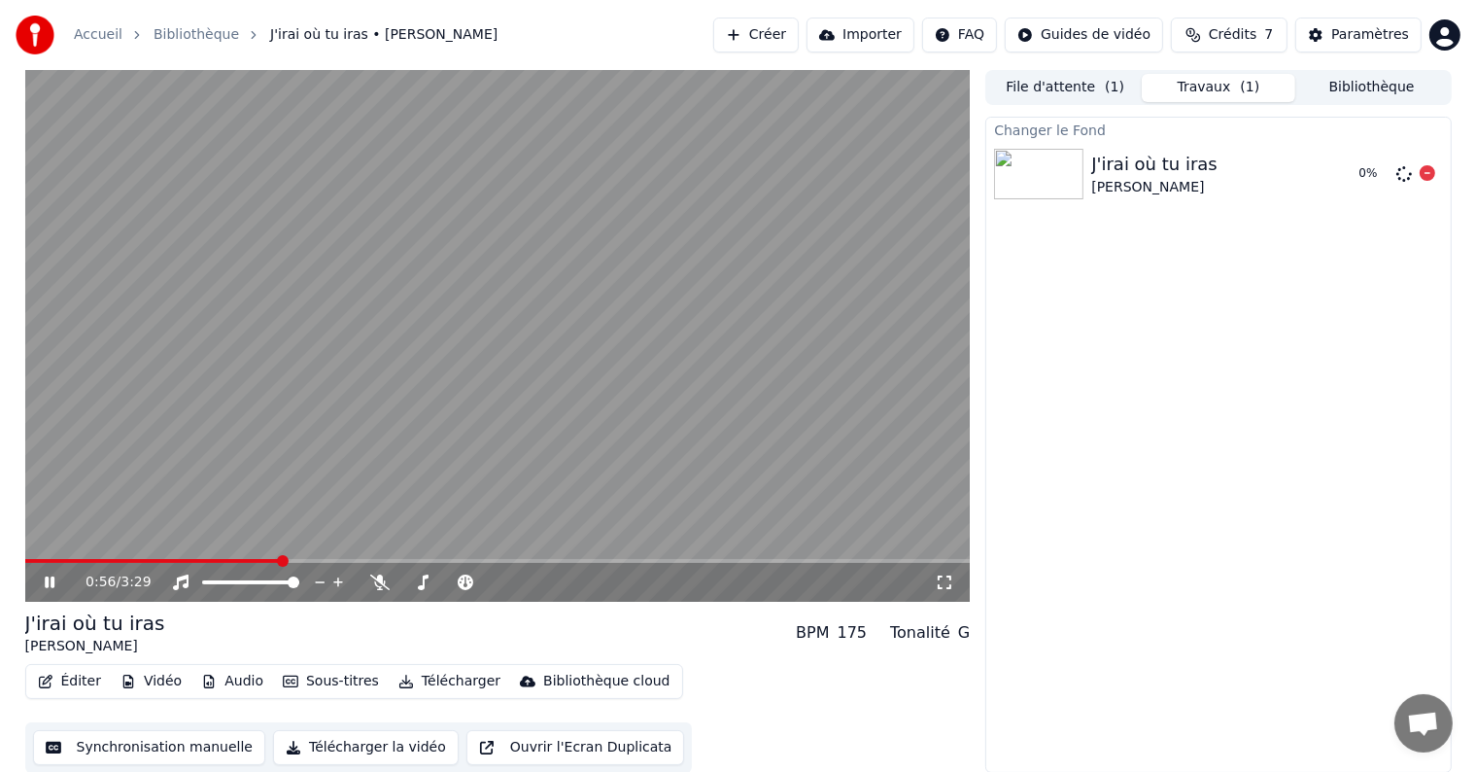
click at [1101, 174] on div "J'irai où tu iras" at bounding box center [1154, 164] width 126 height 27
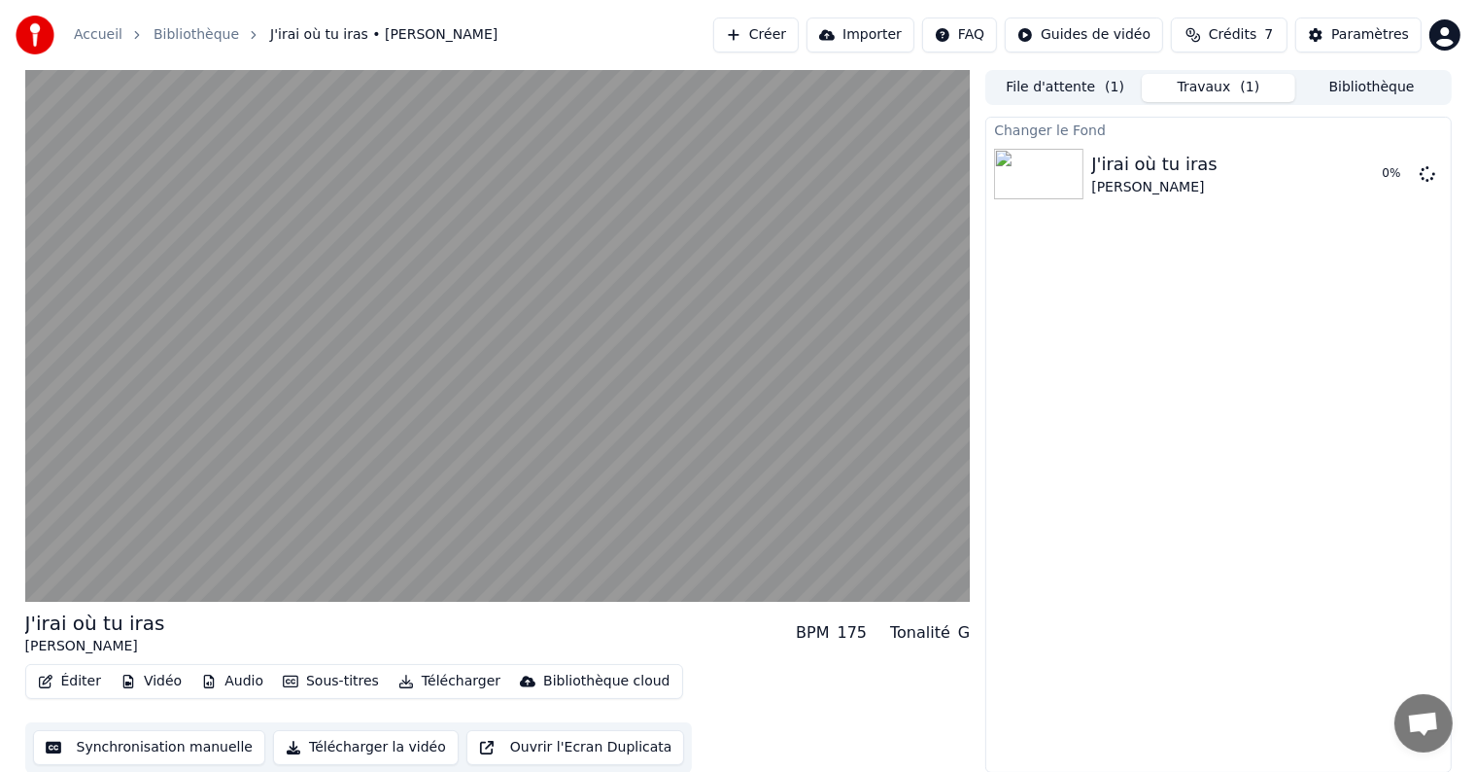
click at [1090, 89] on button "File d'attente ( 1 )" at bounding box center [1065, 88] width 154 height 28
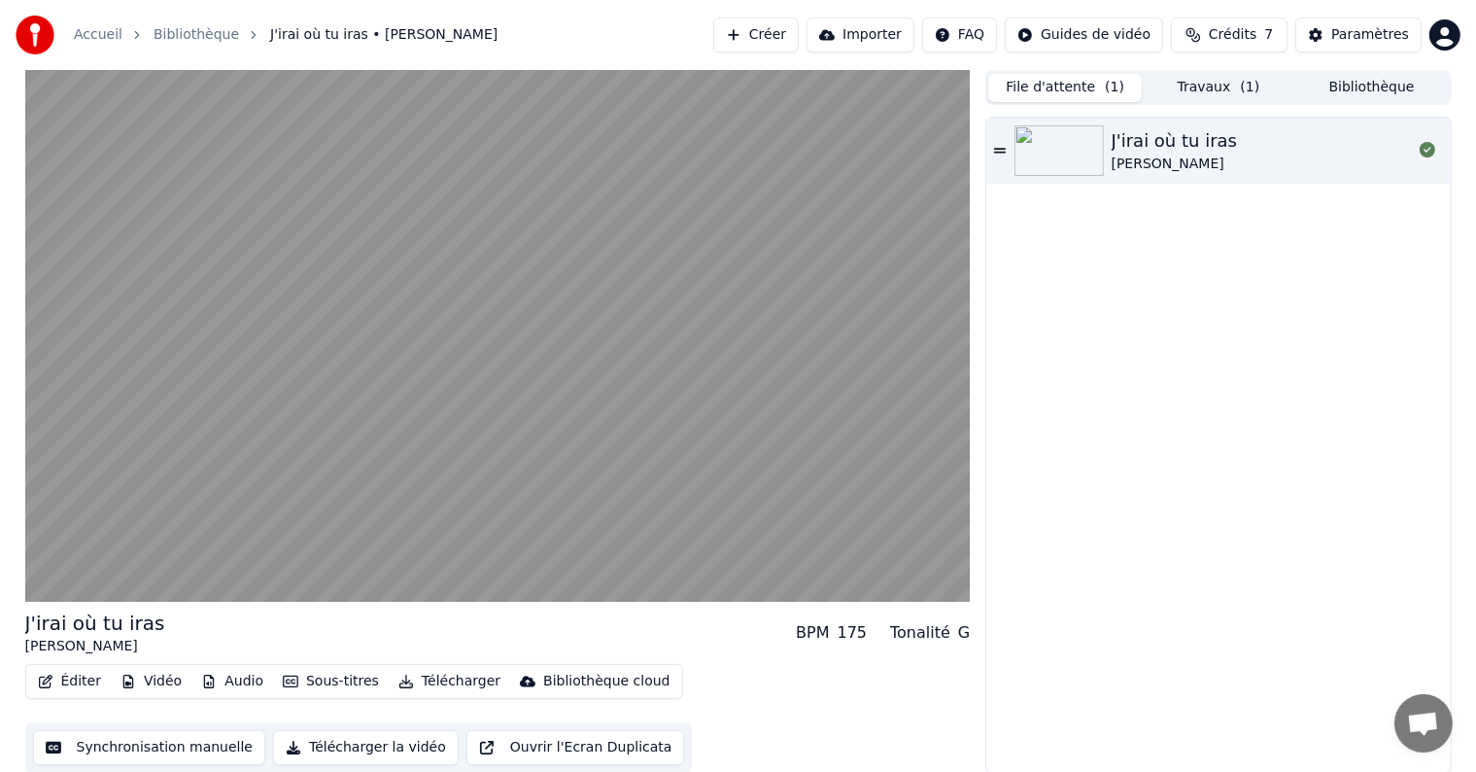
click at [1178, 88] on button "Travaux ( 1 )" at bounding box center [1219, 88] width 154 height 28
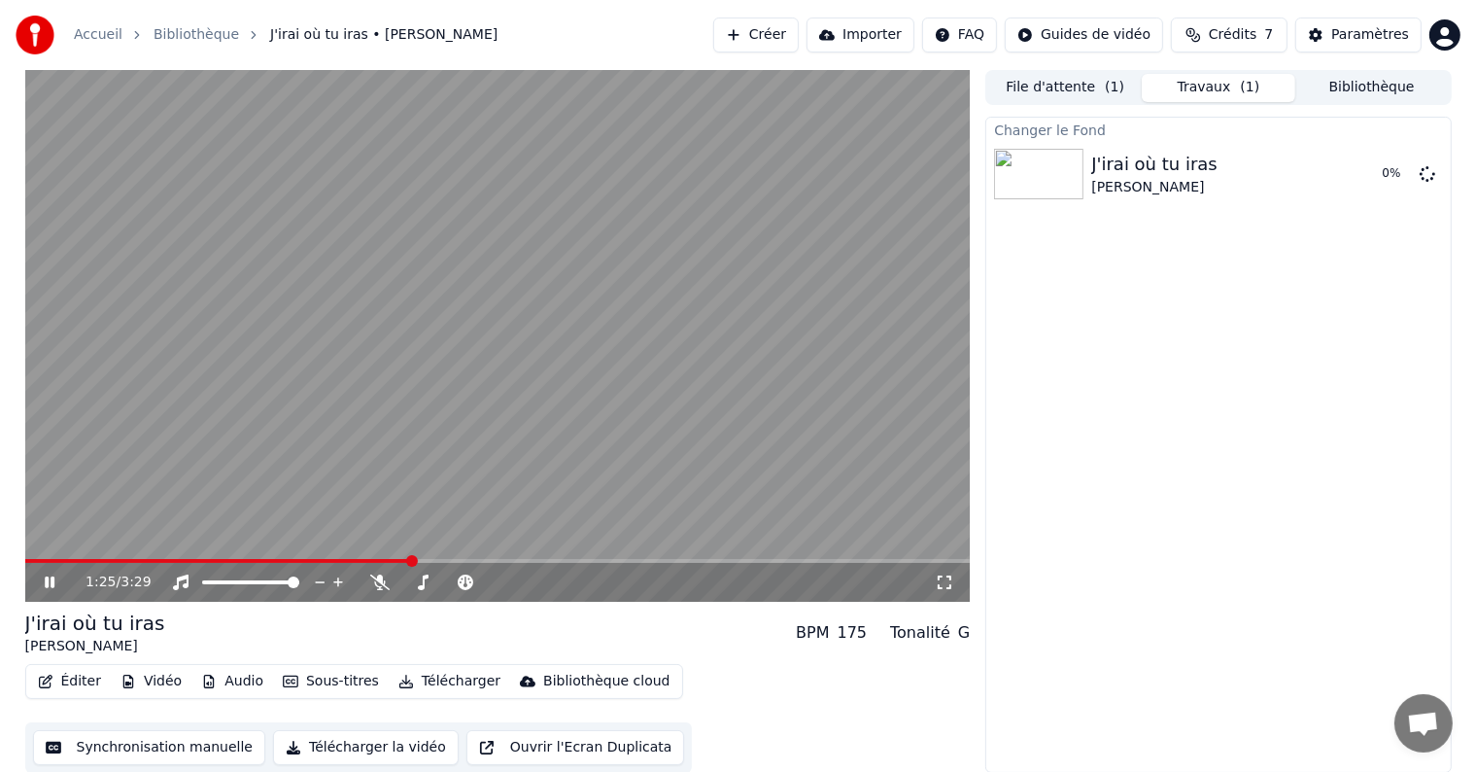
click at [57, 584] on icon at bounding box center [64, 582] width 46 height 16
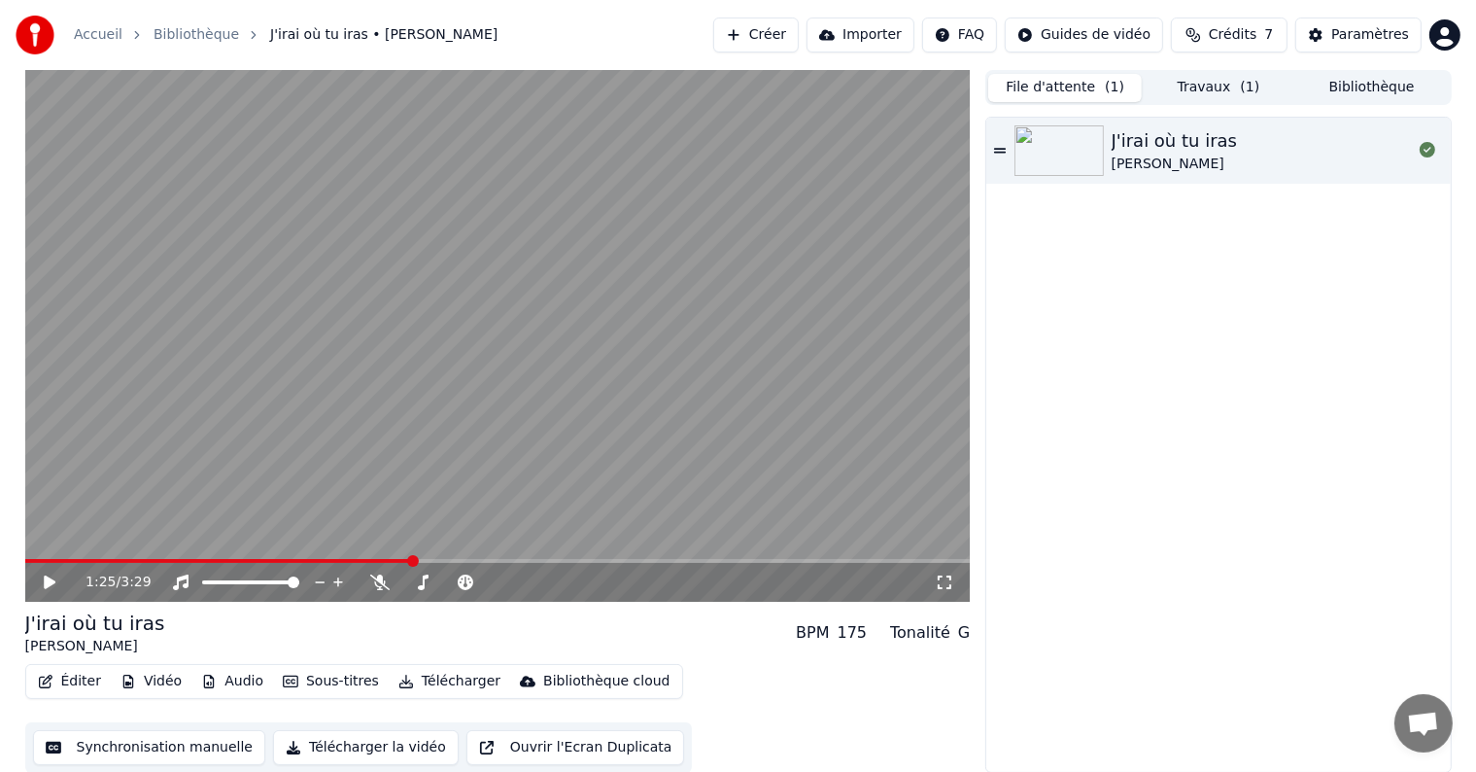
click at [1052, 83] on button "File d'attente ( 1 )" at bounding box center [1065, 88] width 154 height 28
click at [1226, 90] on button "Travaux ( 1 )" at bounding box center [1219, 88] width 154 height 28
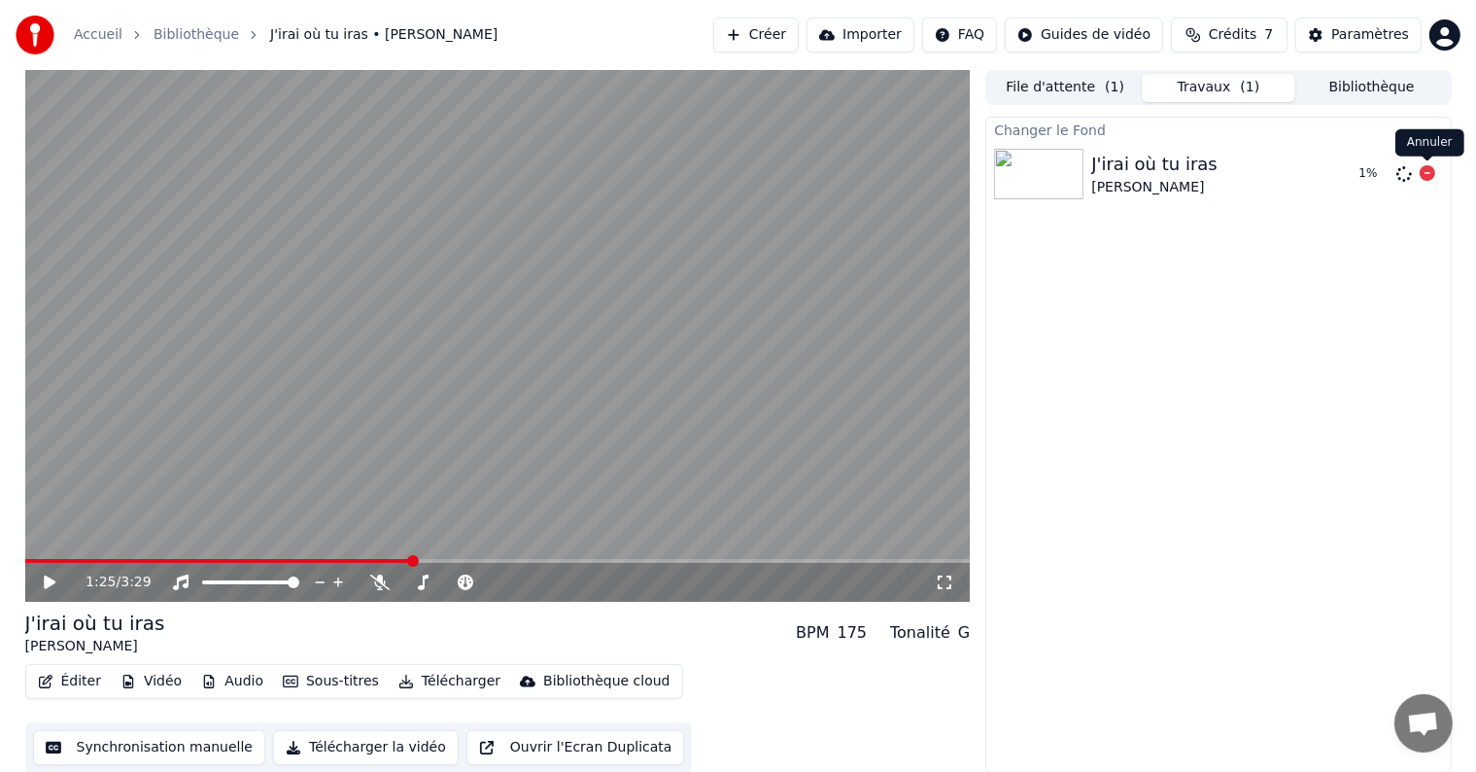
click at [1427, 175] on icon at bounding box center [1428, 173] width 16 height 16
click at [1423, 177] on icon at bounding box center [1428, 173] width 16 height 16
click at [1428, 174] on icon at bounding box center [1428, 173] width 16 height 16
click at [1401, 171] on icon at bounding box center [1405, 174] width 16 height 16
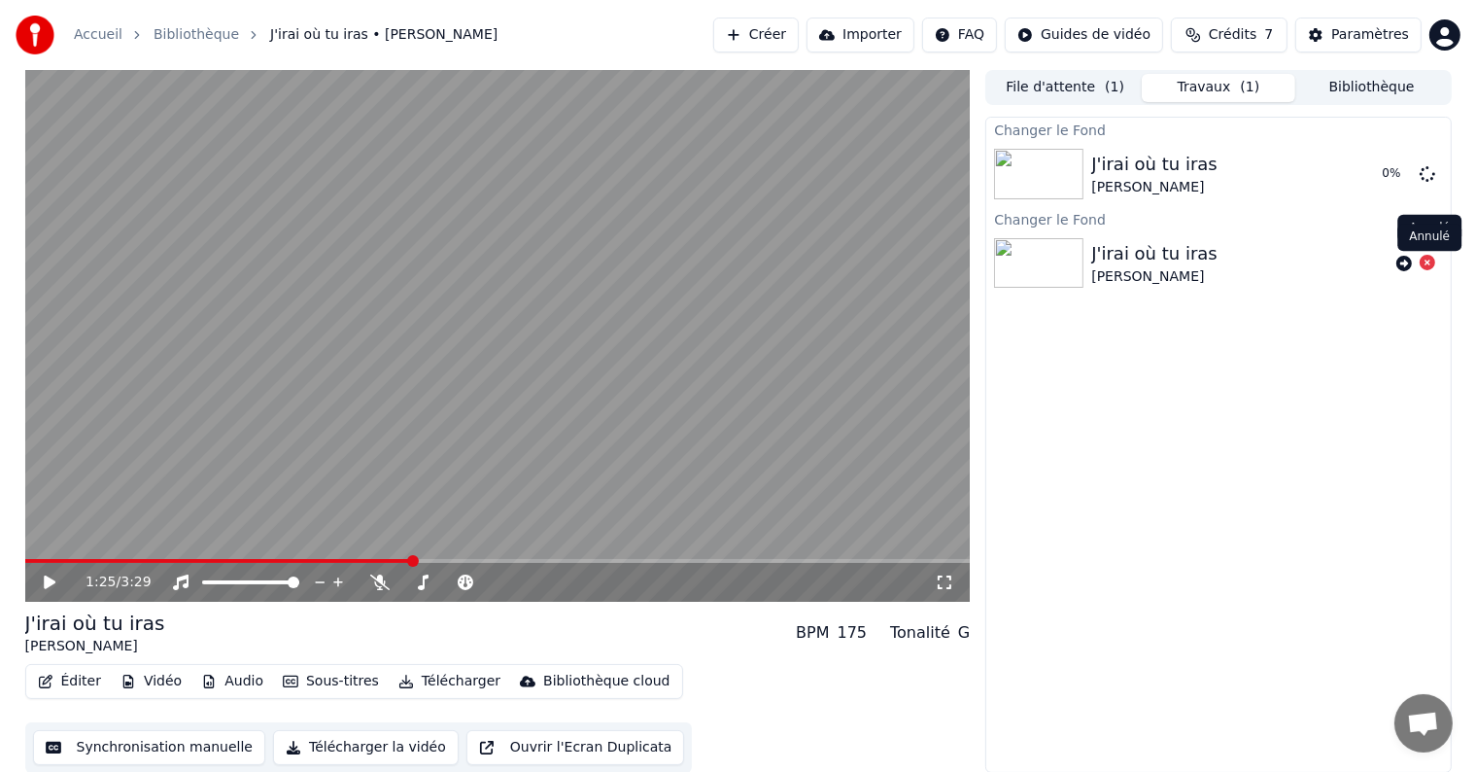
click at [1427, 265] on icon at bounding box center [1428, 263] width 16 height 16
click at [1349, 400] on div "Changer le Fond J'irai où tu iras Céline Dion 0 % Changer le Fond J'irai où tu …" at bounding box center [1218, 445] width 466 height 656
click at [1355, 373] on div "Changer le Fond J'irai où tu iras Céline Dion 0 % Changer le Fond J'irai où tu …" at bounding box center [1218, 445] width 466 height 656
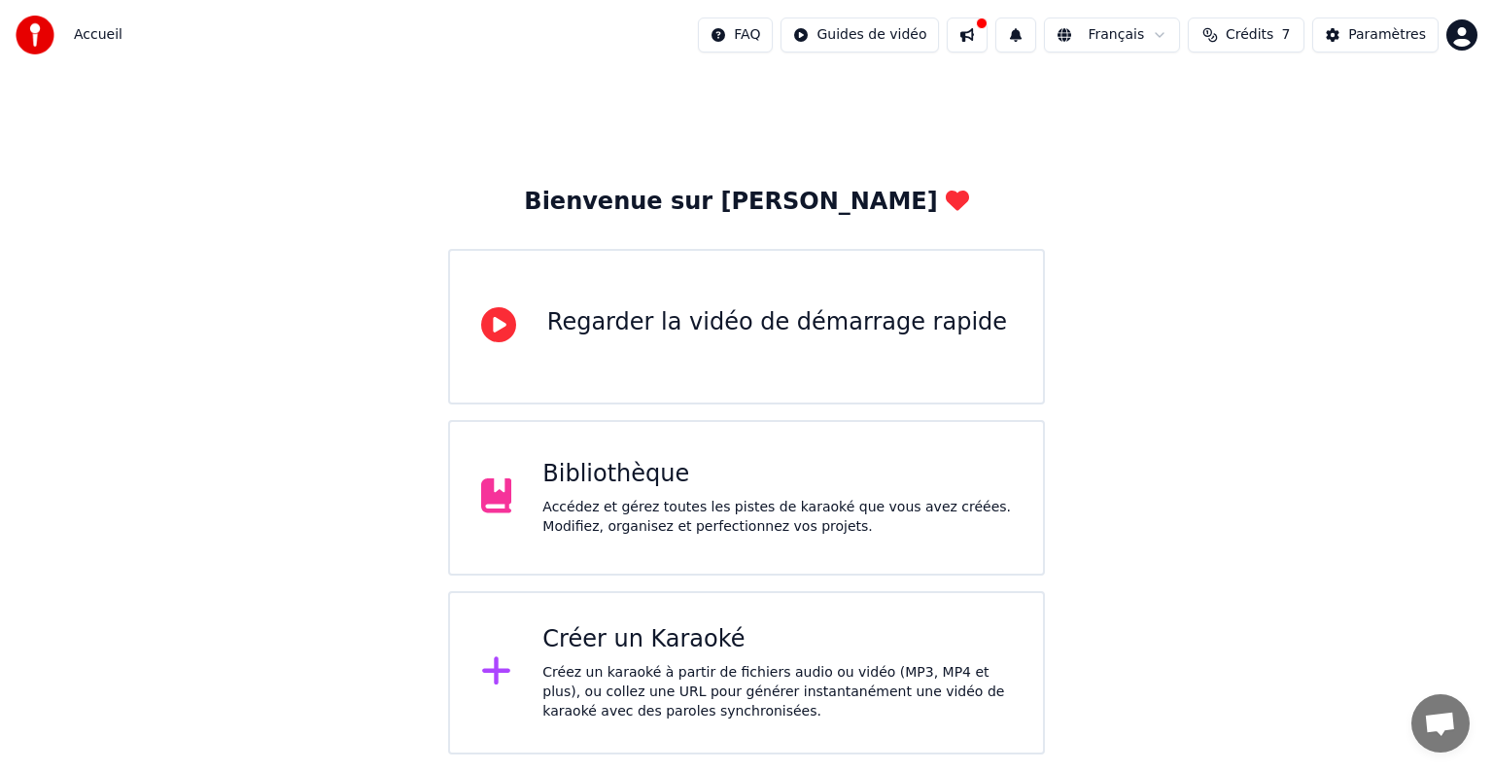
click at [493, 688] on icon at bounding box center [496, 670] width 31 height 35
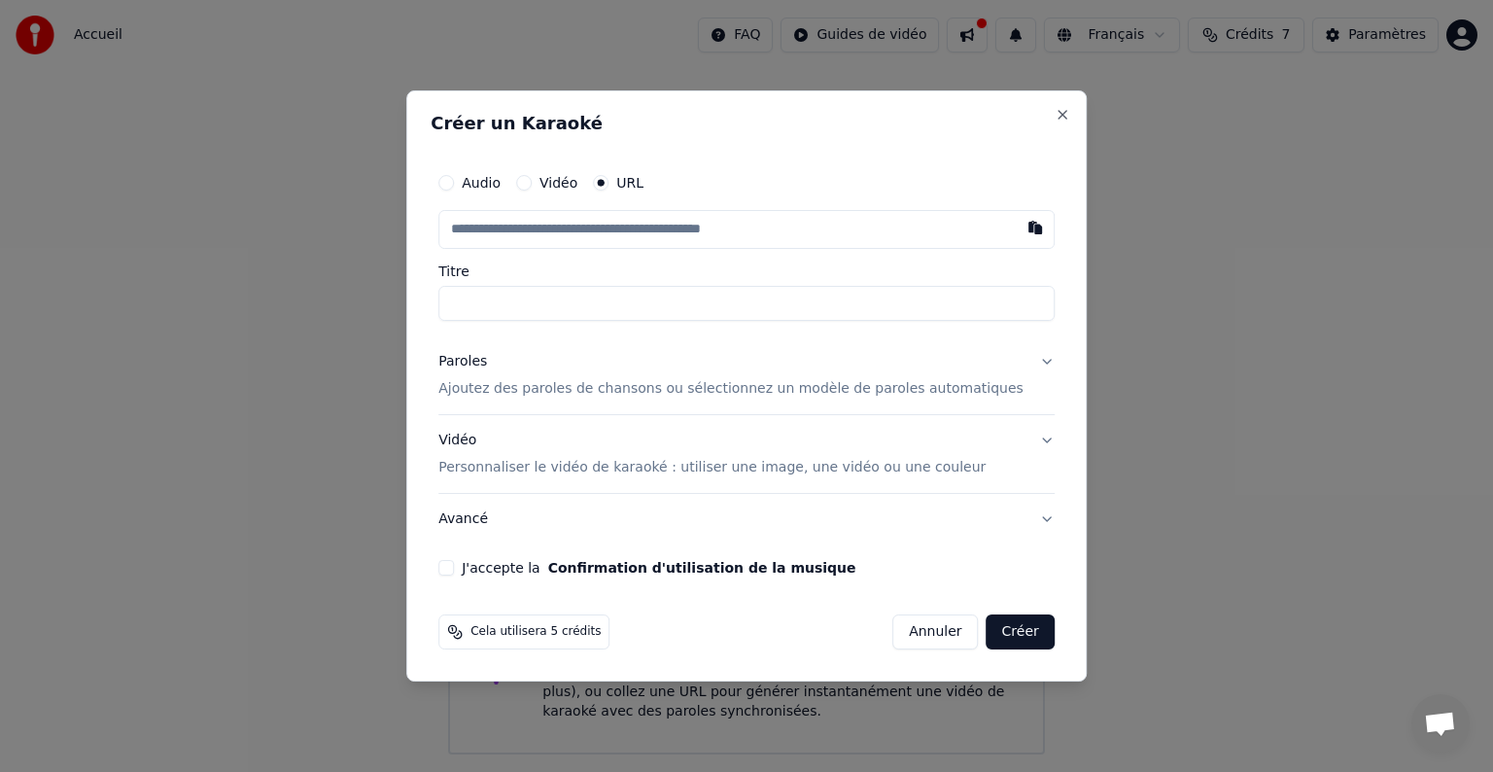
click at [790, 247] on input "text" at bounding box center [746, 229] width 616 height 39
paste input "**********"
type input "**********"
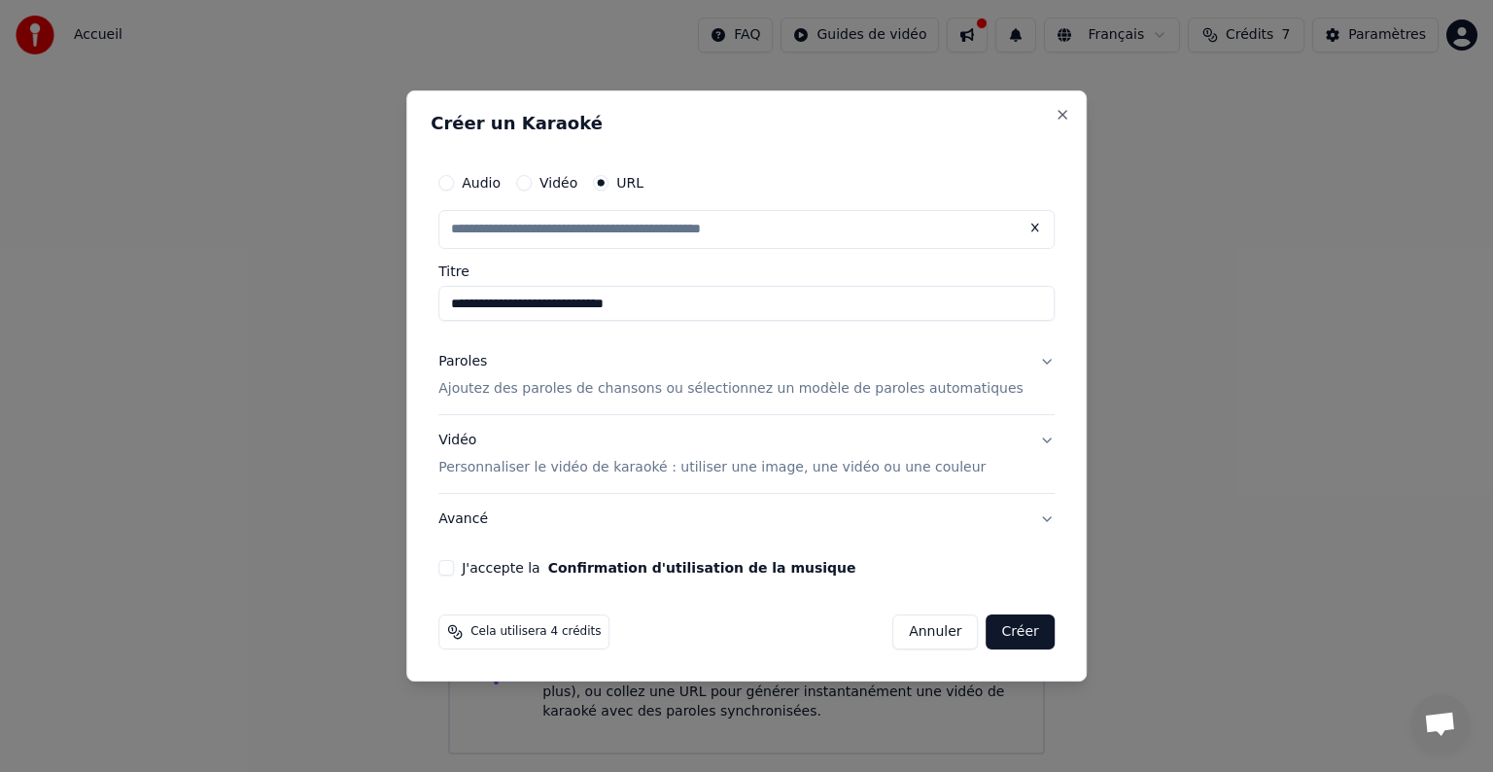
click at [781, 305] on input "**********" at bounding box center [746, 303] width 616 height 35
type input "**********"
type input "*"
type input "**********"
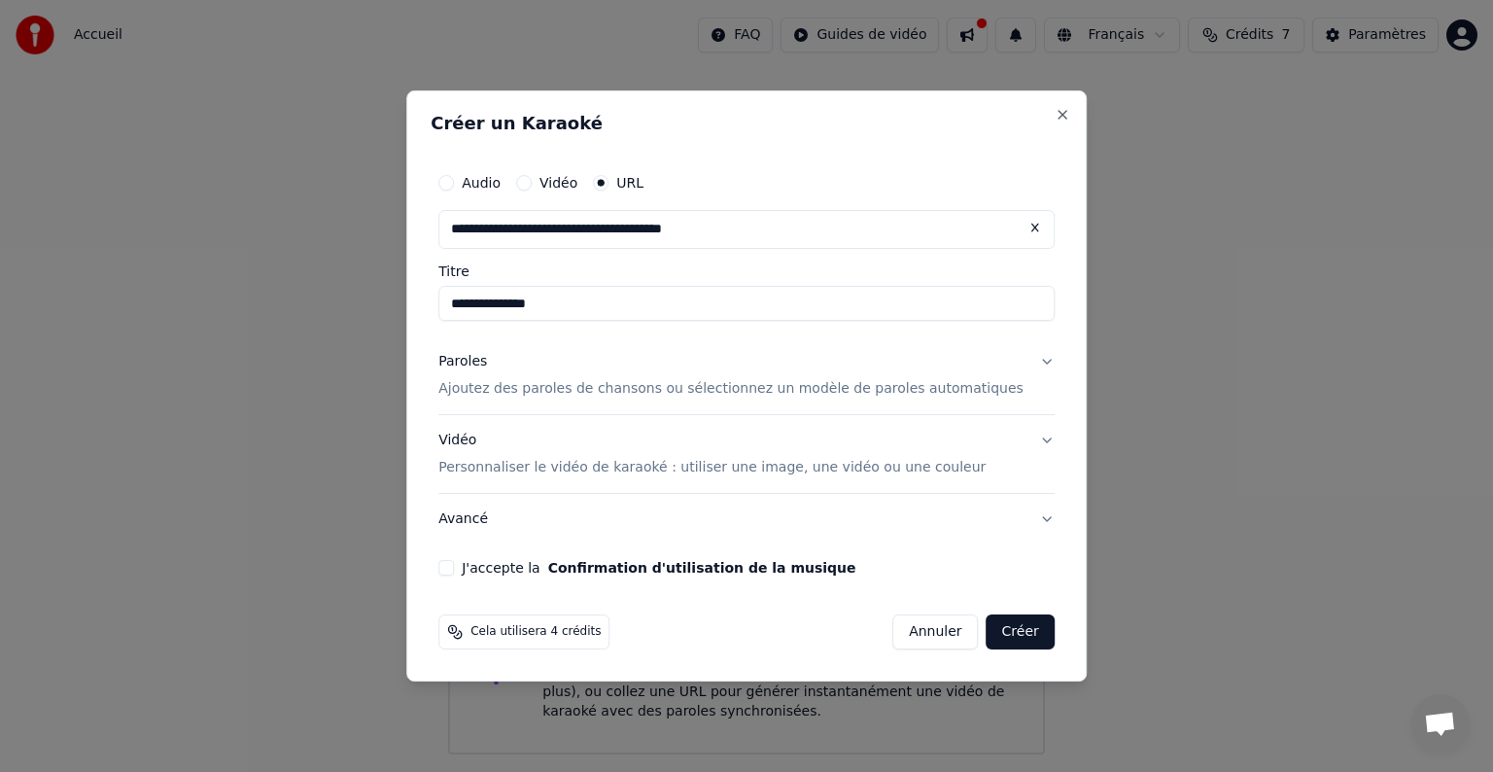
click at [1015, 364] on button "Paroles Ajoutez des paroles de chansons ou sélectionnez un modèle de paroles au…" at bounding box center [746, 375] width 616 height 78
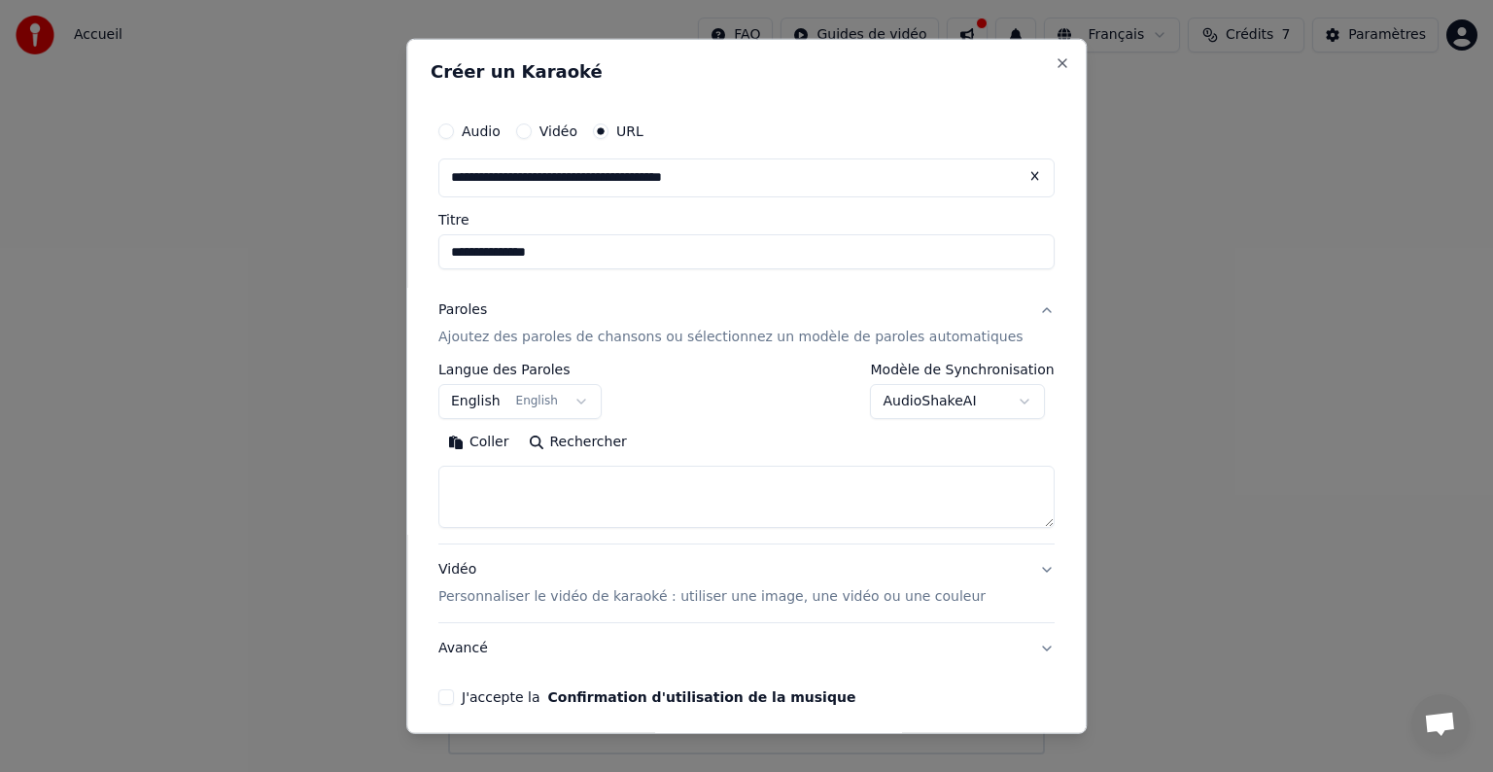
drag, startPoint x: 567, startPoint y: 257, endPoint x: 281, endPoint y: 250, distance: 285.8
click at [281, 250] on body "**********" at bounding box center [746, 377] width 1493 height 754
click at [582, 395] on button "English English" at bounding box center [519, 401] width 163 height 35
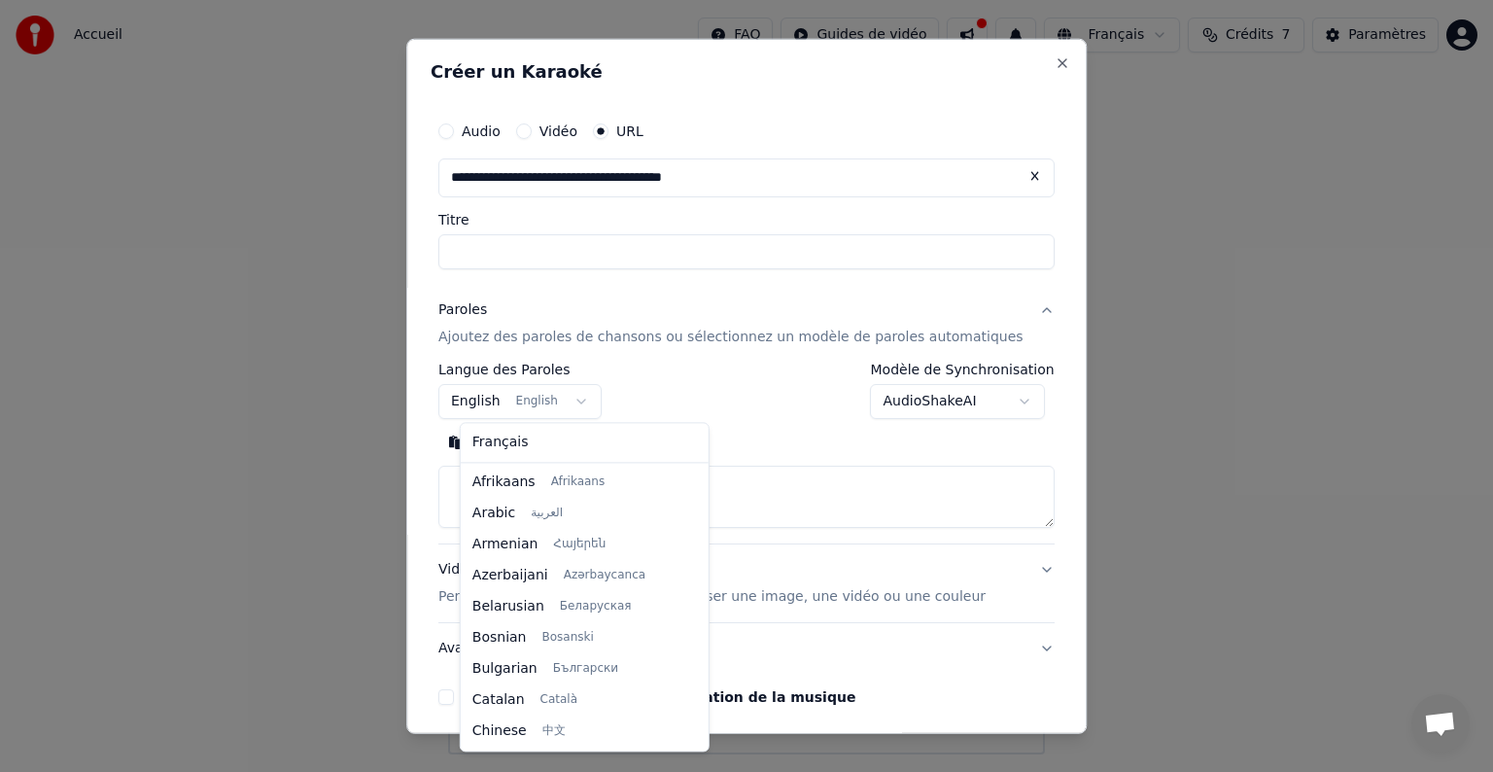
scroll to position [156, 0]
select select "**"
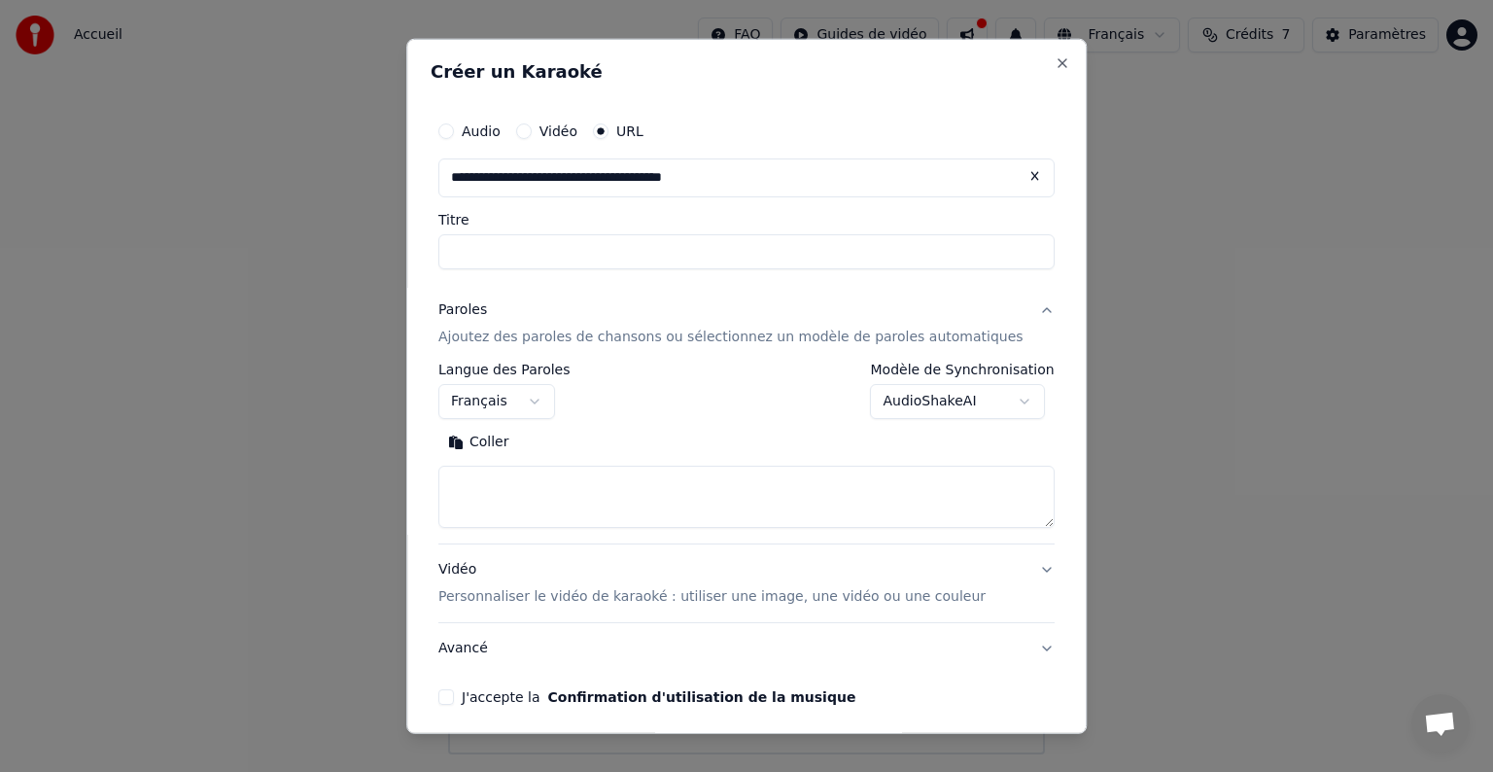
click at [522, 478] on textarea at bounding box center [746, 497] width 616 height 62
paste textarea "**********"
type textarea "*"
paste textarea "**********"
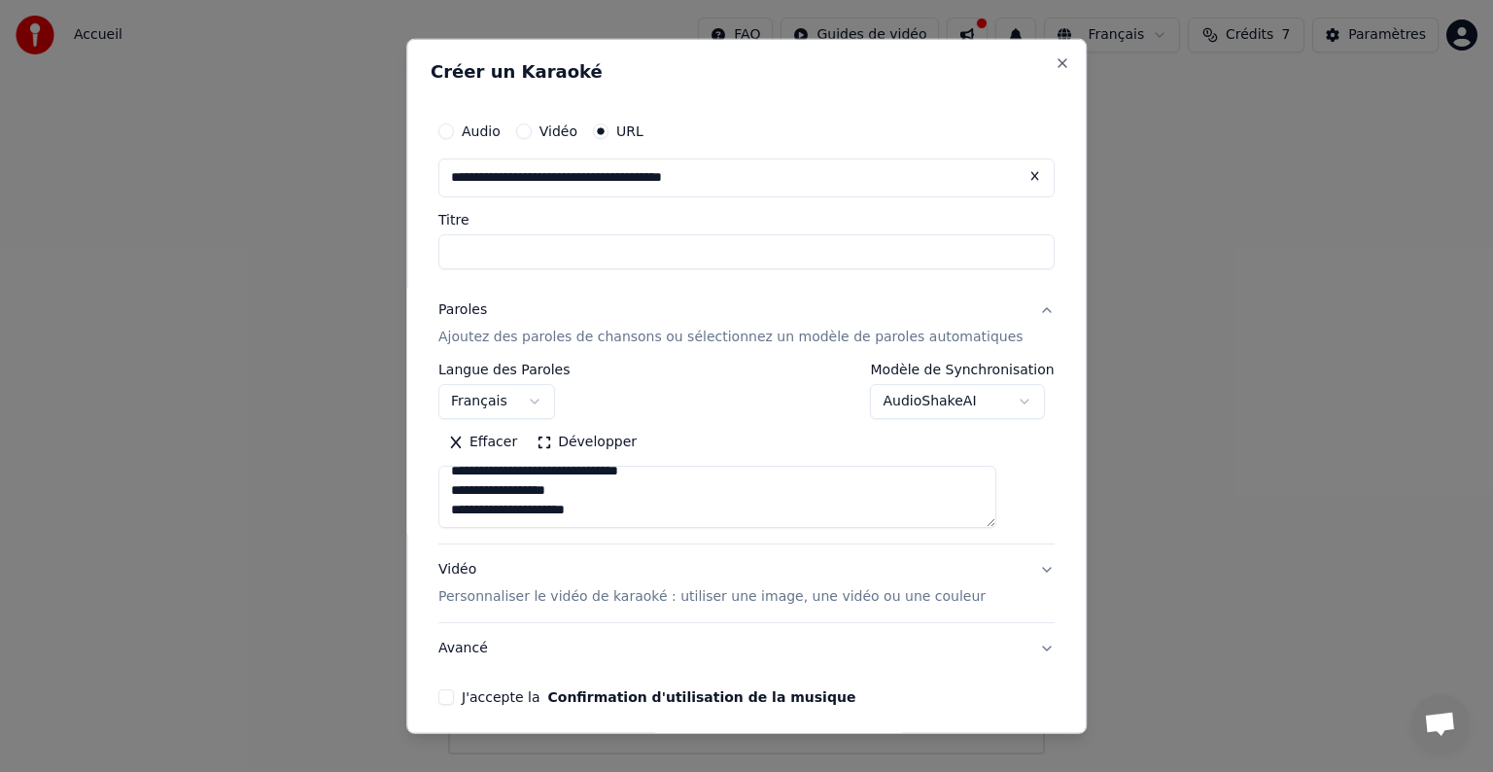
type textarea "**********"
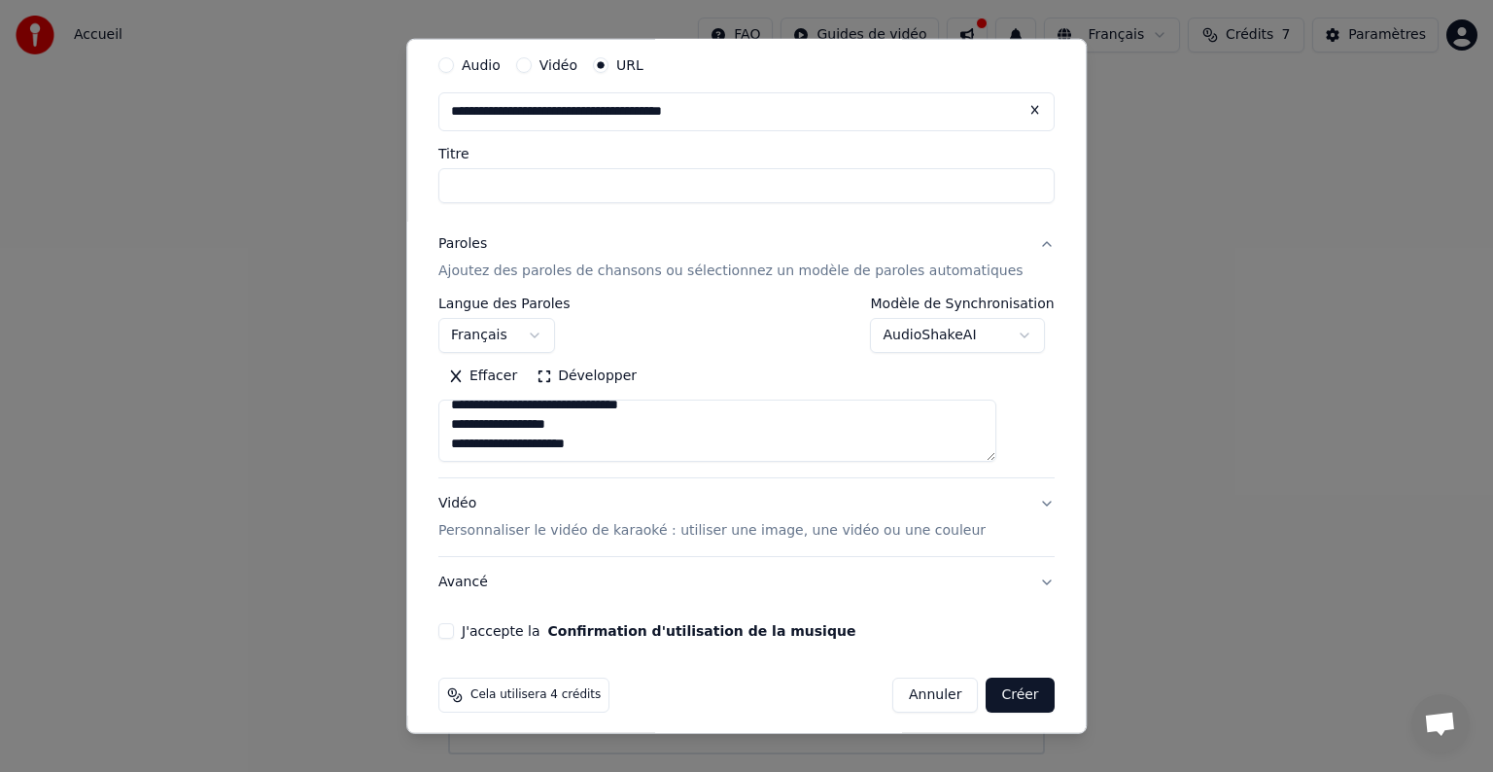
scroll to position [76, 0]
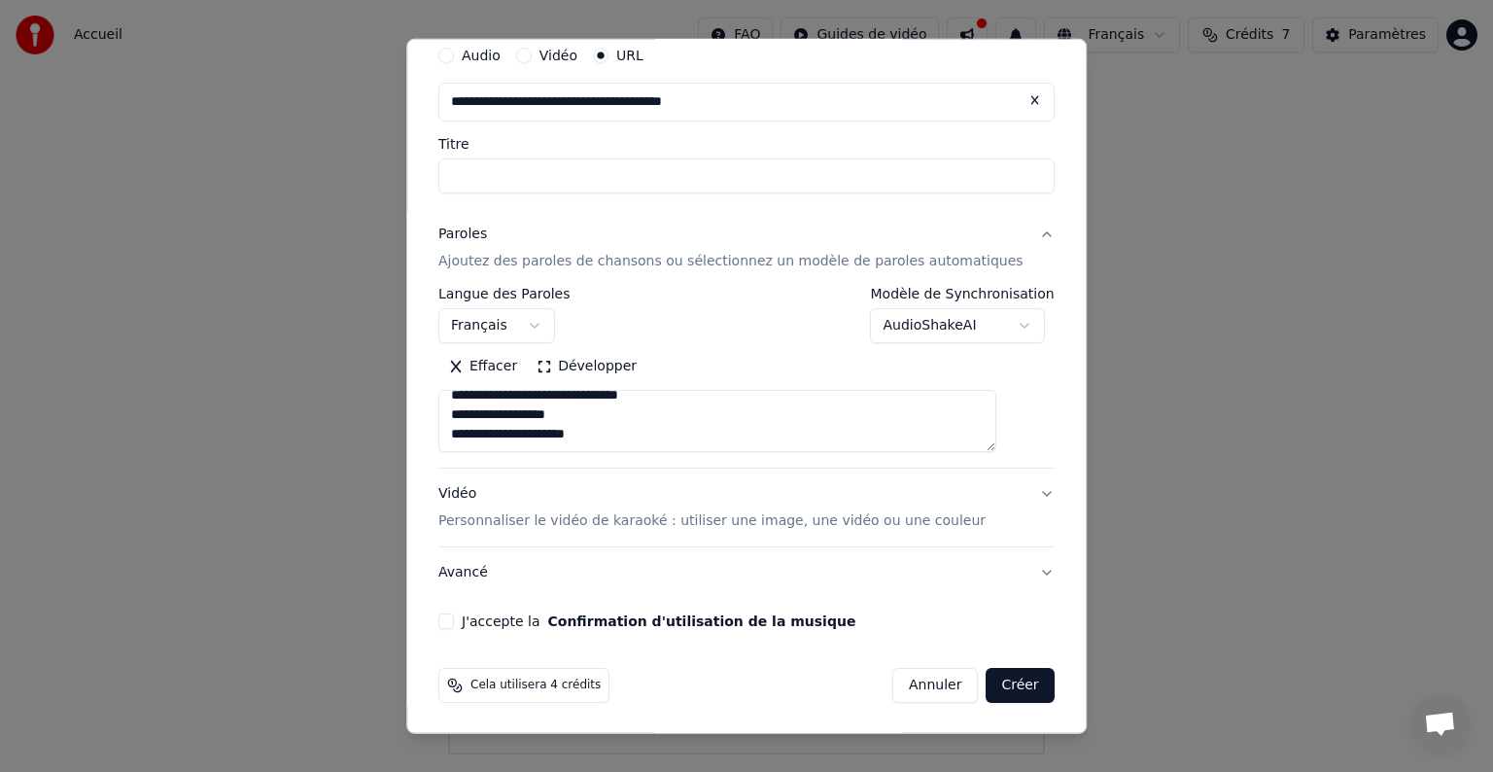
click at [998, 501] on button "Vidéo Personnaliser le vidéo de karaoké : utiliser une image, une vidéo ou une …" at bounding box center [746, 507] width 616 height 78
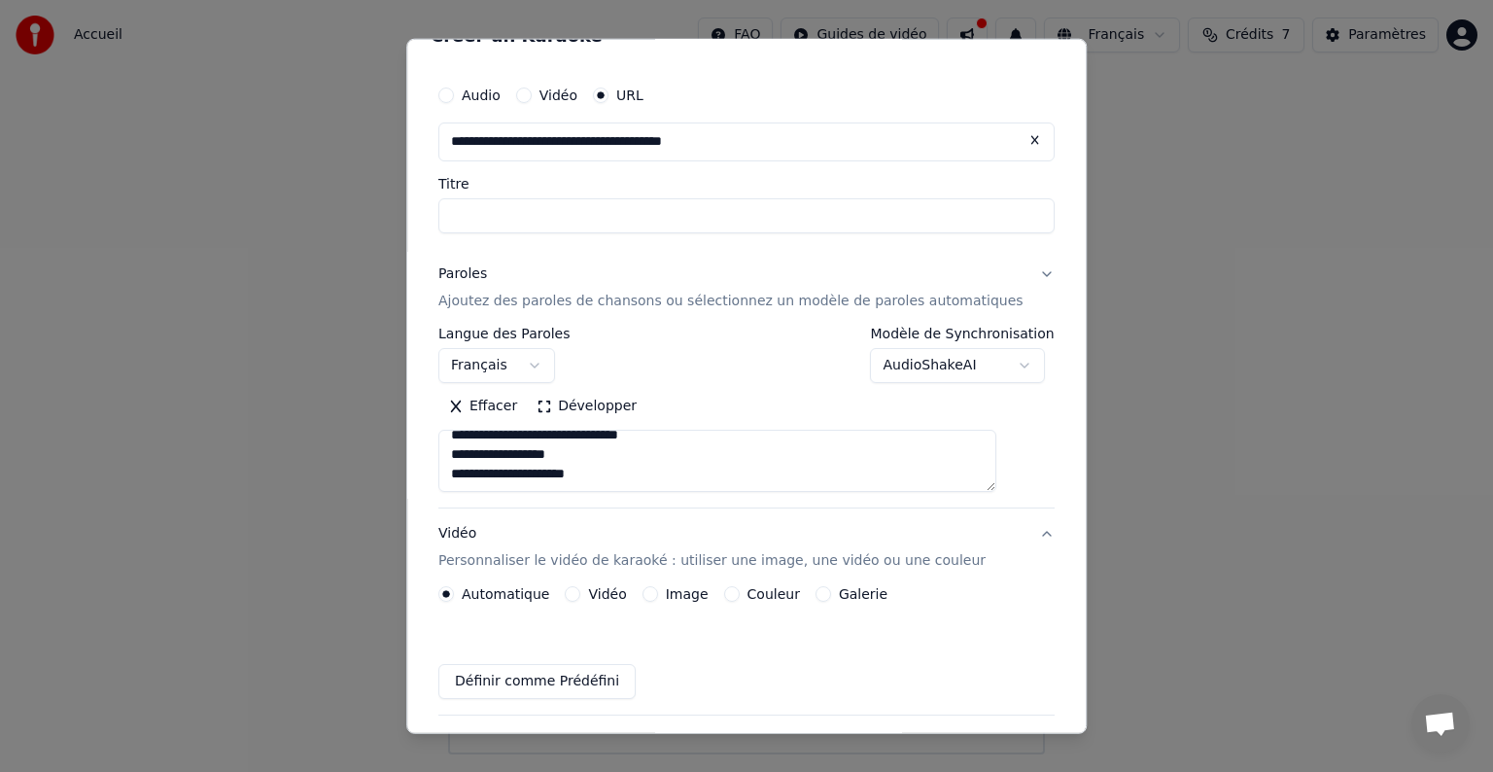
scroll to position [23, 0]
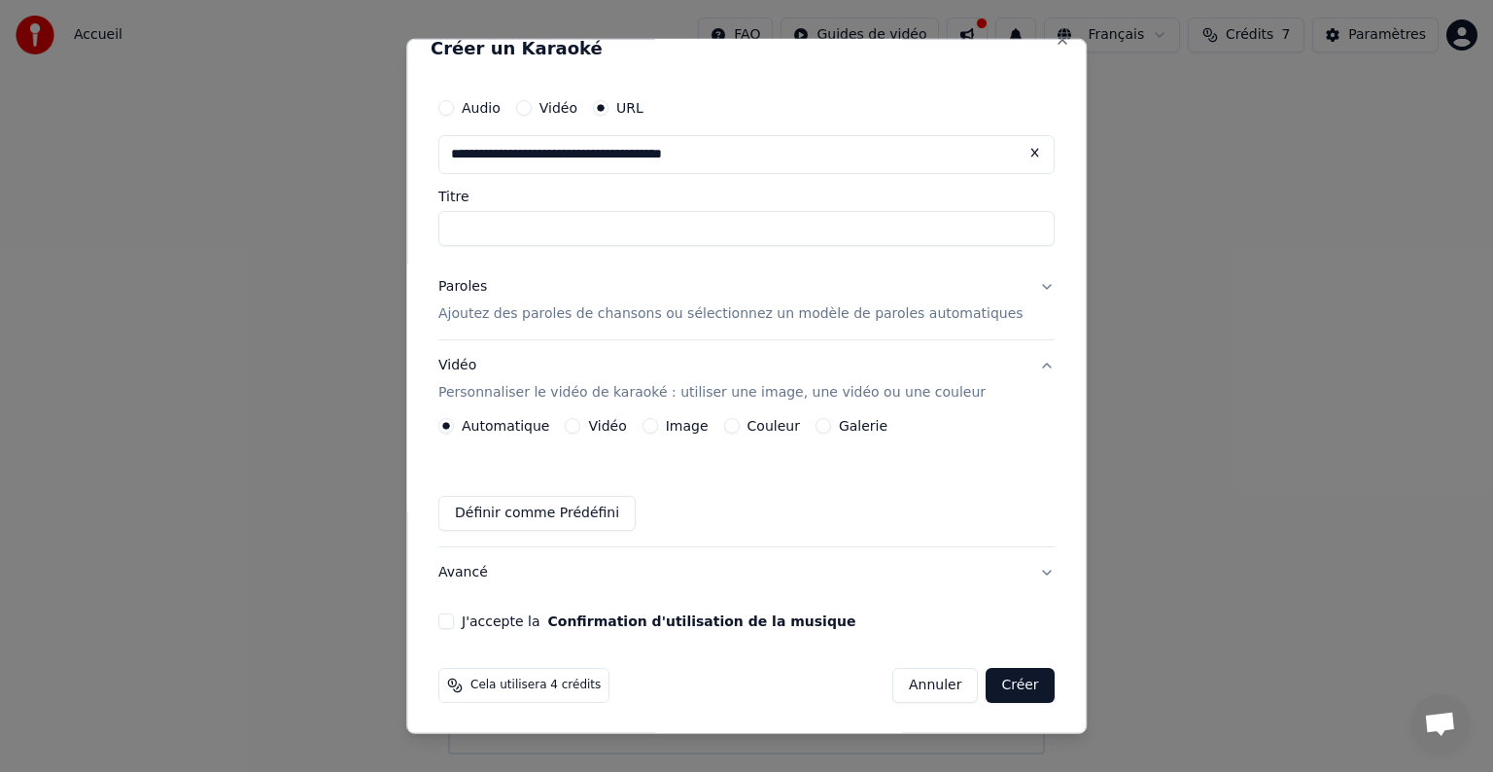
click at [1014, 570] on button "Avancé" at bounding box center [746, 572] width 616 height 51
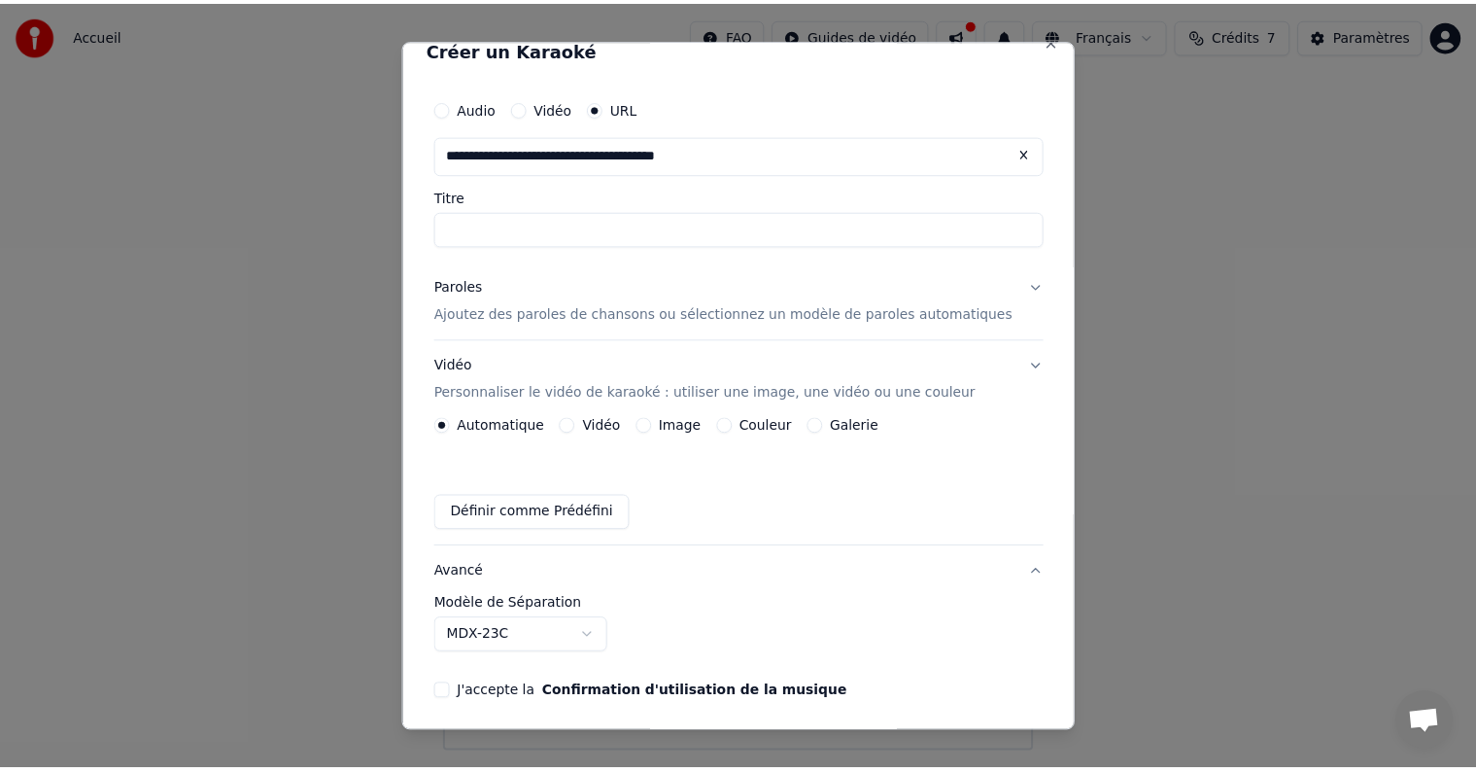
scroll to position [0, 0]
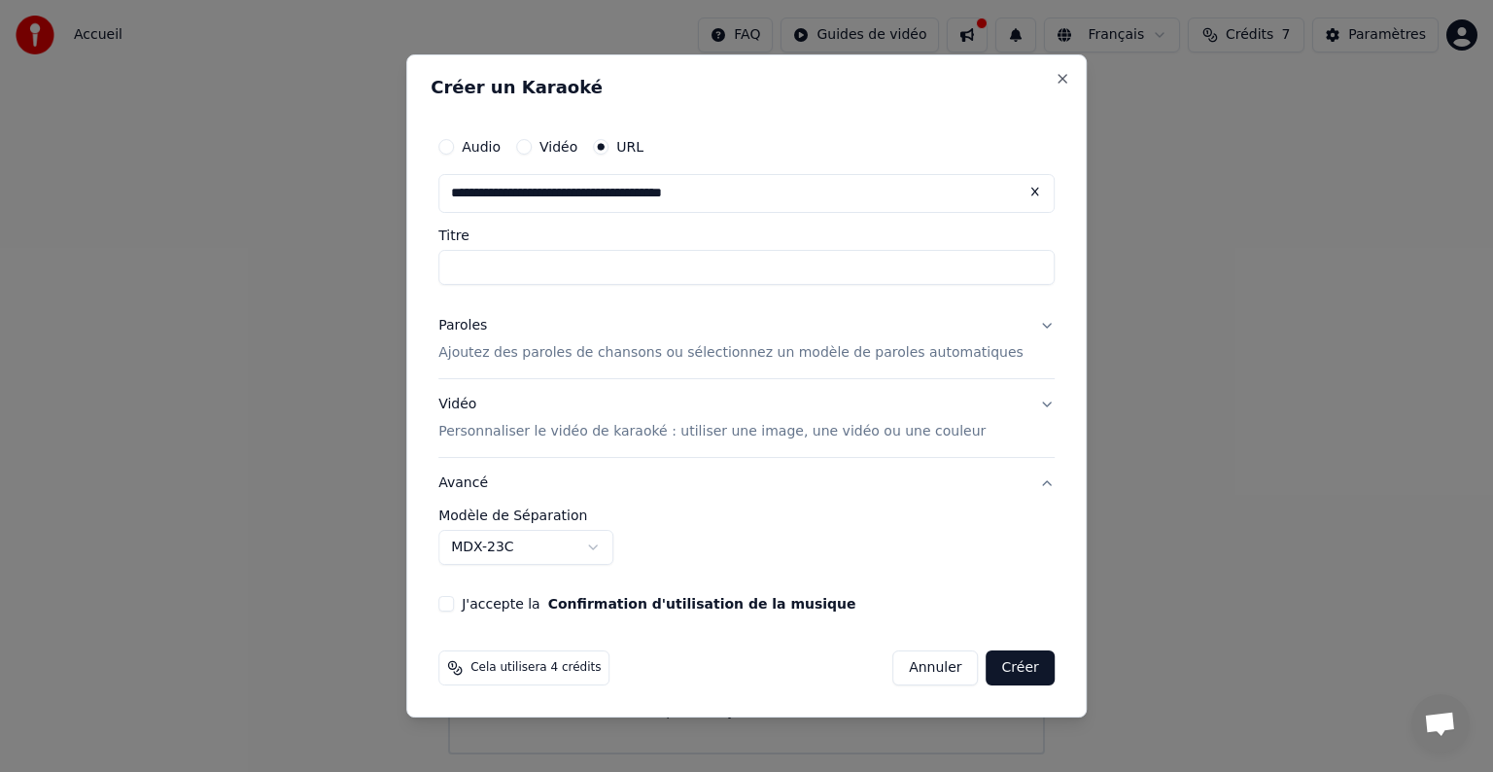
click at [454, 603] on button "J'accepte la Confirmation d'utilisation de la musique" at bounding box center [446, 604] width 16 height 16
click at [992, 669] on button "Créer" at bounding box center [1020, 667] width 68 height 35
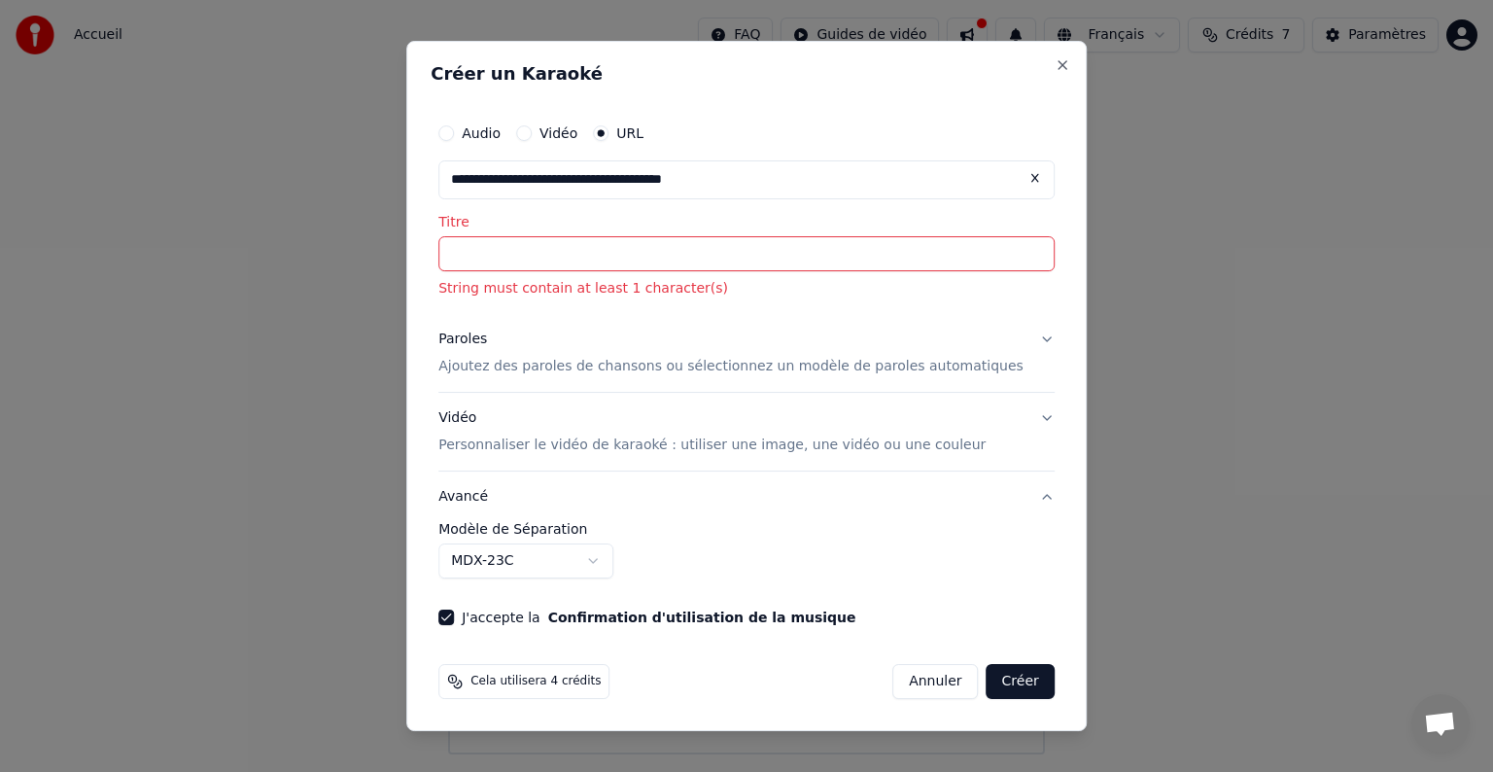
click at [825, 256] on input "Titre" at bounding box center [746, 253] width 616 height 35
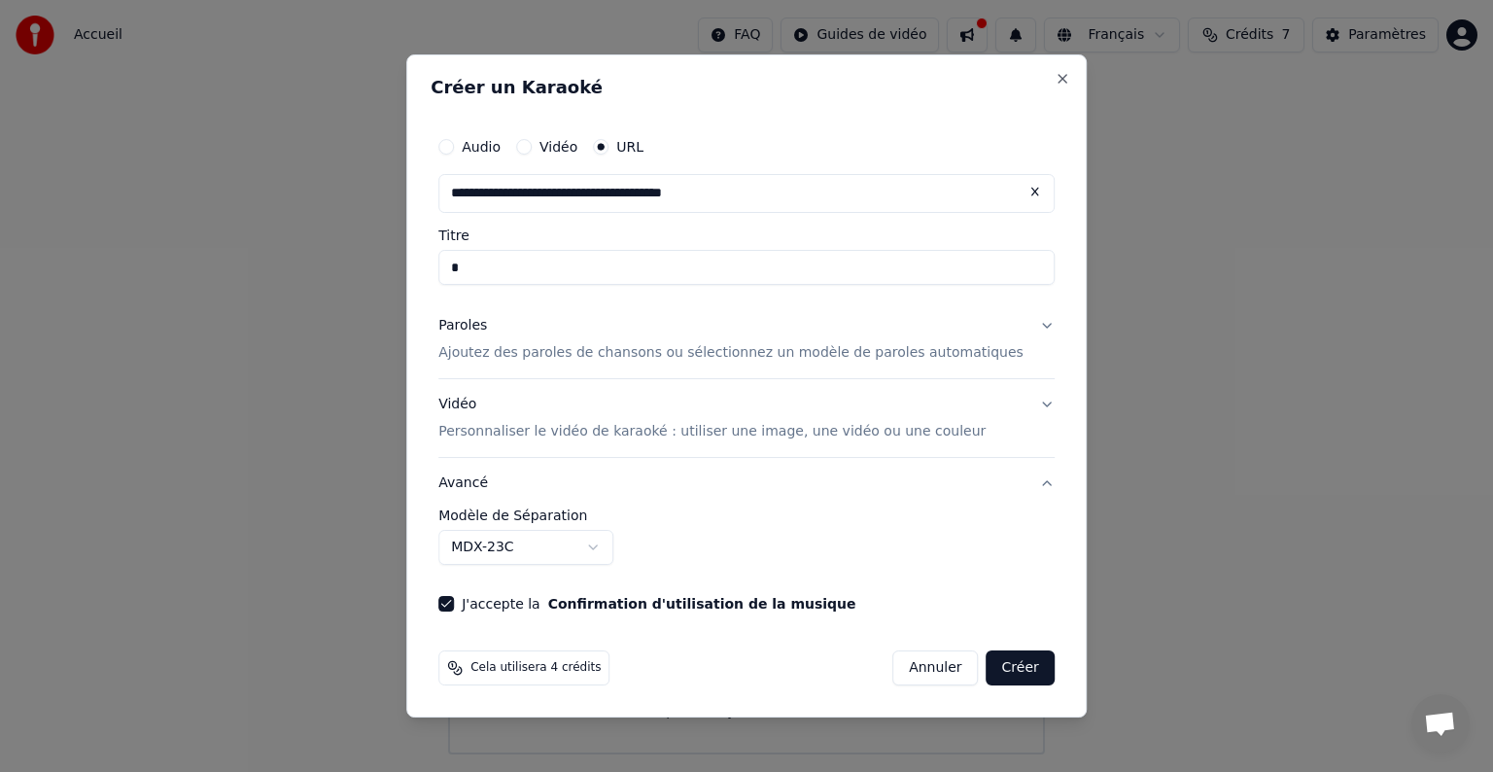
click at [991, 679] on button "Créer" at bounding box center [1020, 667] width 68 height 35
drag, startPoint x: 645, startPoint y: 275, endPoint x: 376, endPoint y: 225, distance: 273.7
click at [376, 225] on body "**********" at bounding box center [746, 377] width 1493 height 754
type input "**********"
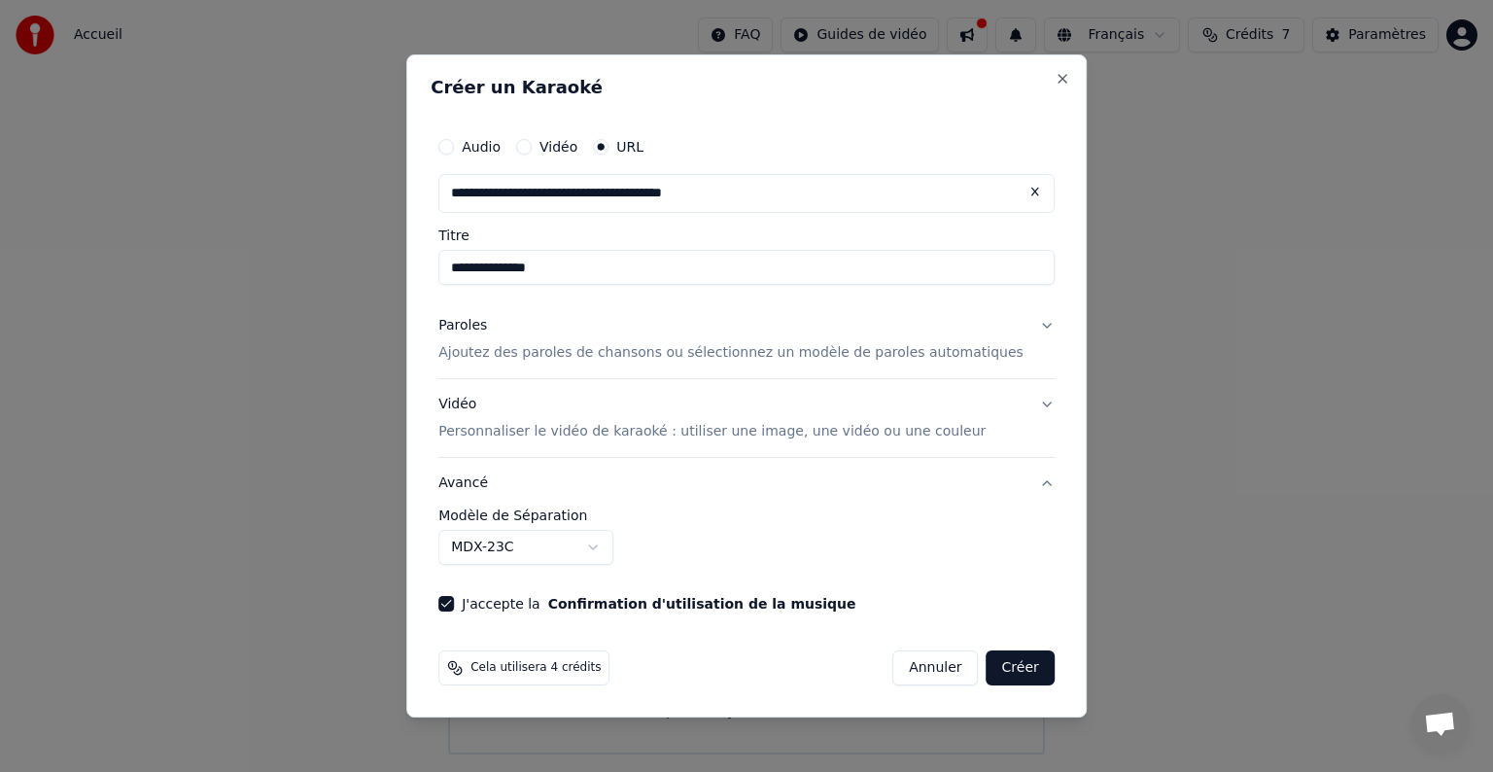
click at [999, 665] on button "Créer" at bounding box center [1020, 667] width 68 height 35
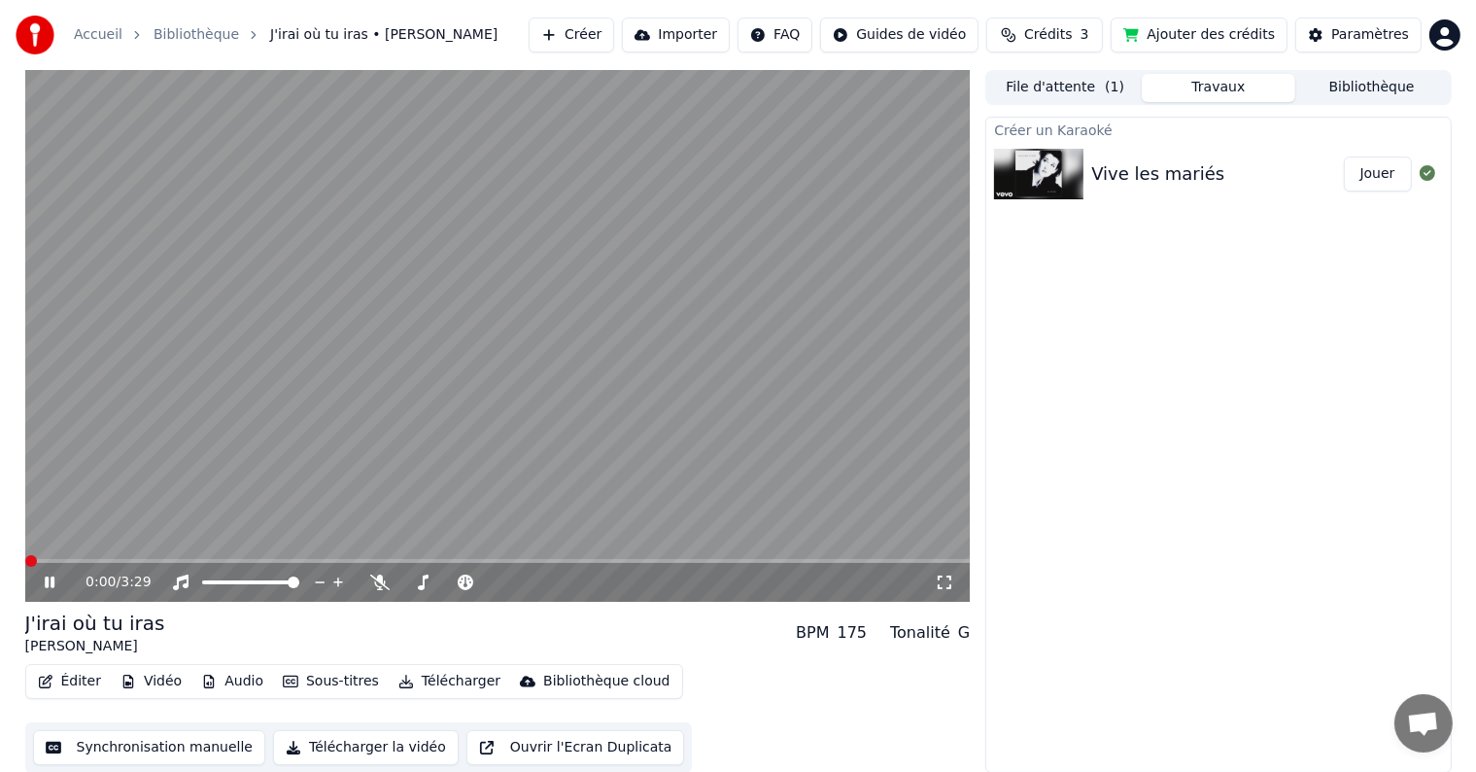
click at [25, 563] on span at bounding box center [31, 561] width 12 height 12
click at [25, 560] on span at bounding box center [31, 561] width 12 height 12
click at [45, 593] on div "0:00 / 3:29" at bounding box center [498, 582] width 946 height 39
click at [47, 587] on icon at bounding box center [50, 582] width 10 height 12
click at [25, 560] on span at bounding box center [31, 561] width 12 height 12
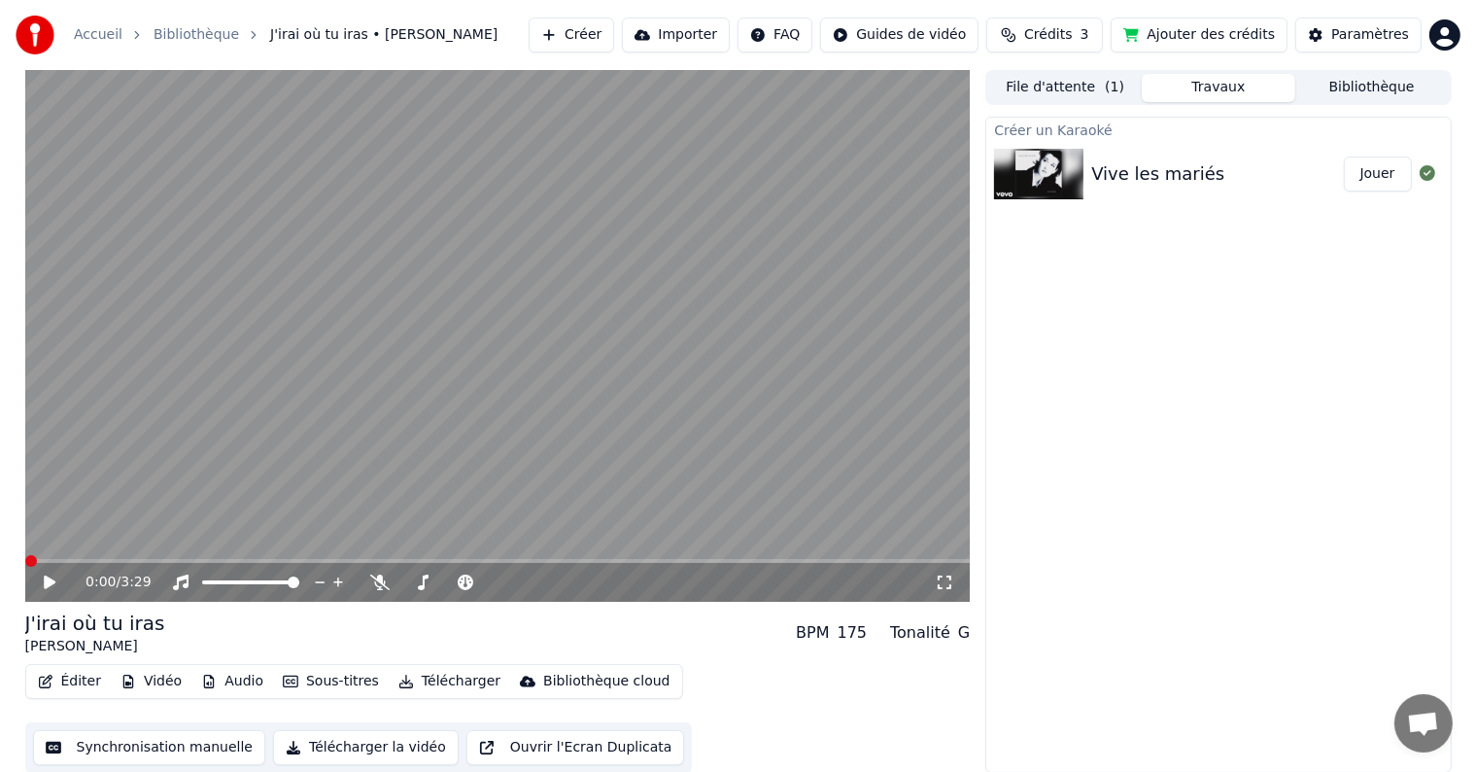
click at [51, 579] on icon at bounding box center [50, 582] width 12 height 14
click at [1028, 83] on button "File d'attente ( 1 )" at bounding box center [1065, 88] width 154 height 28
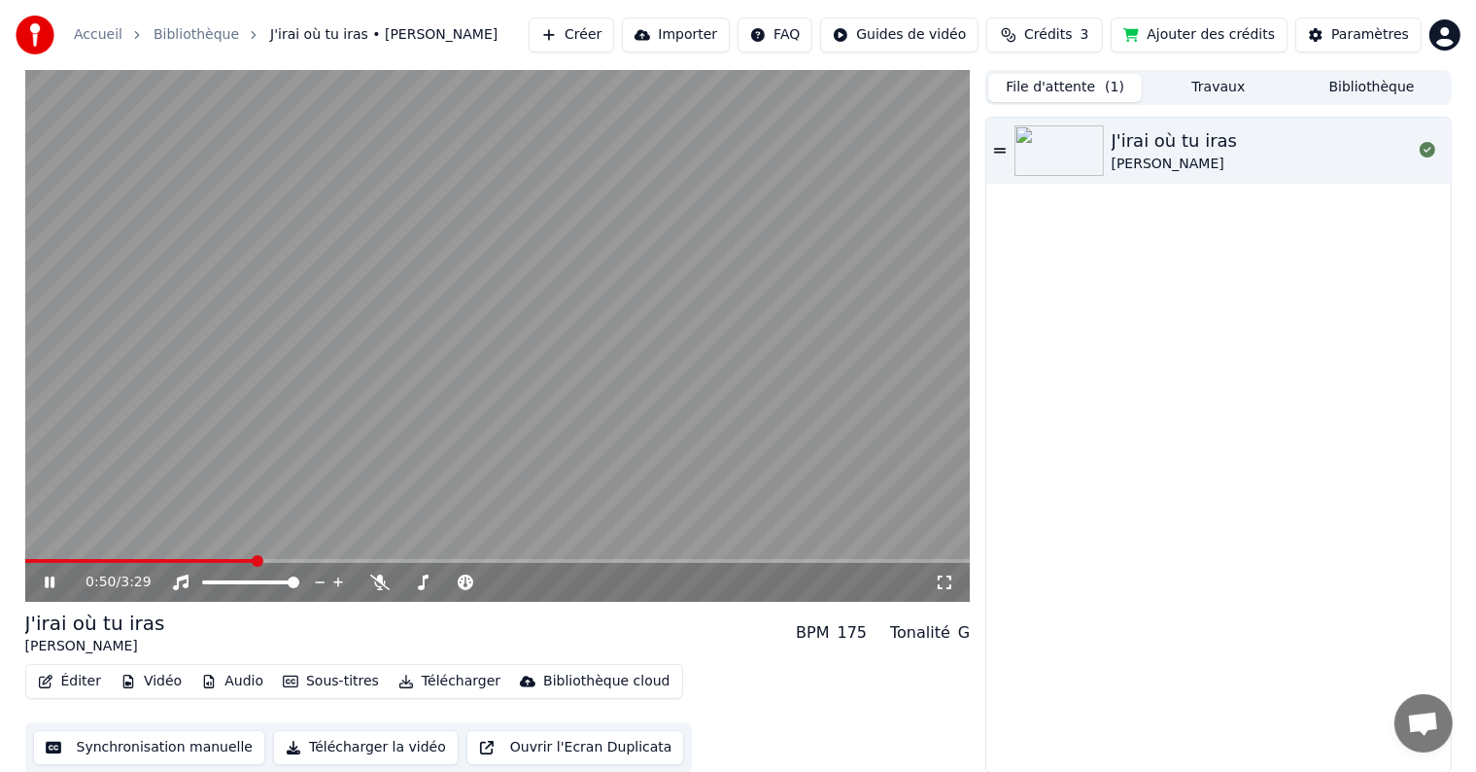
click at [1221, 83] on button "Travaux" at bounding box center [1219, 88] width 154 height 28
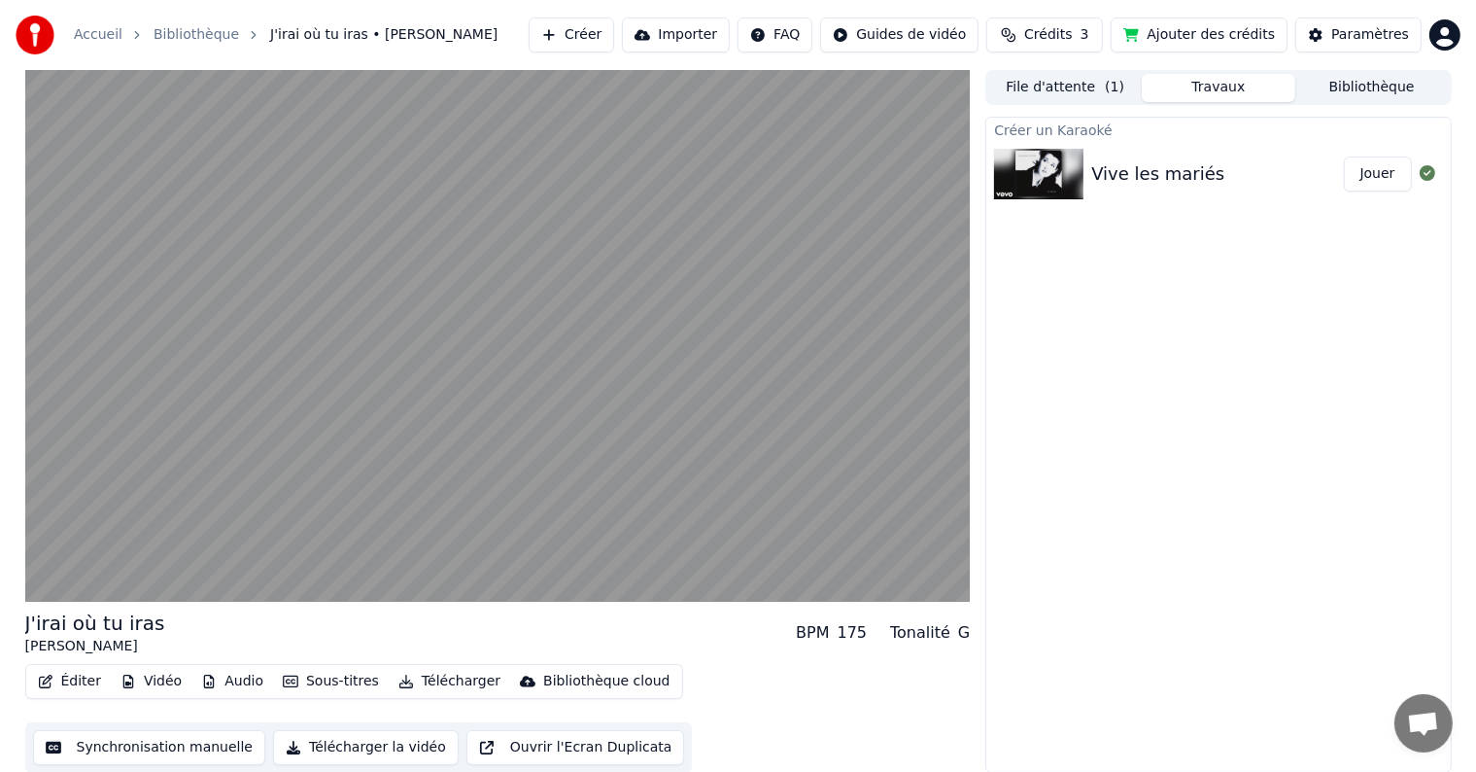
click at [1289, 324] on div "Créer un Karaoké Vive les mariés [PERSON_NAME]" at bounding box center [1218, 445] width 466 height 656
click at [1376, 179] on button "Jouer" at bounding box center [1378, 173] width 68 height 35
click at [1065, 82] on button "File d'attente ( 1 )" at bounding box center [1065, 88] width 154 height 28
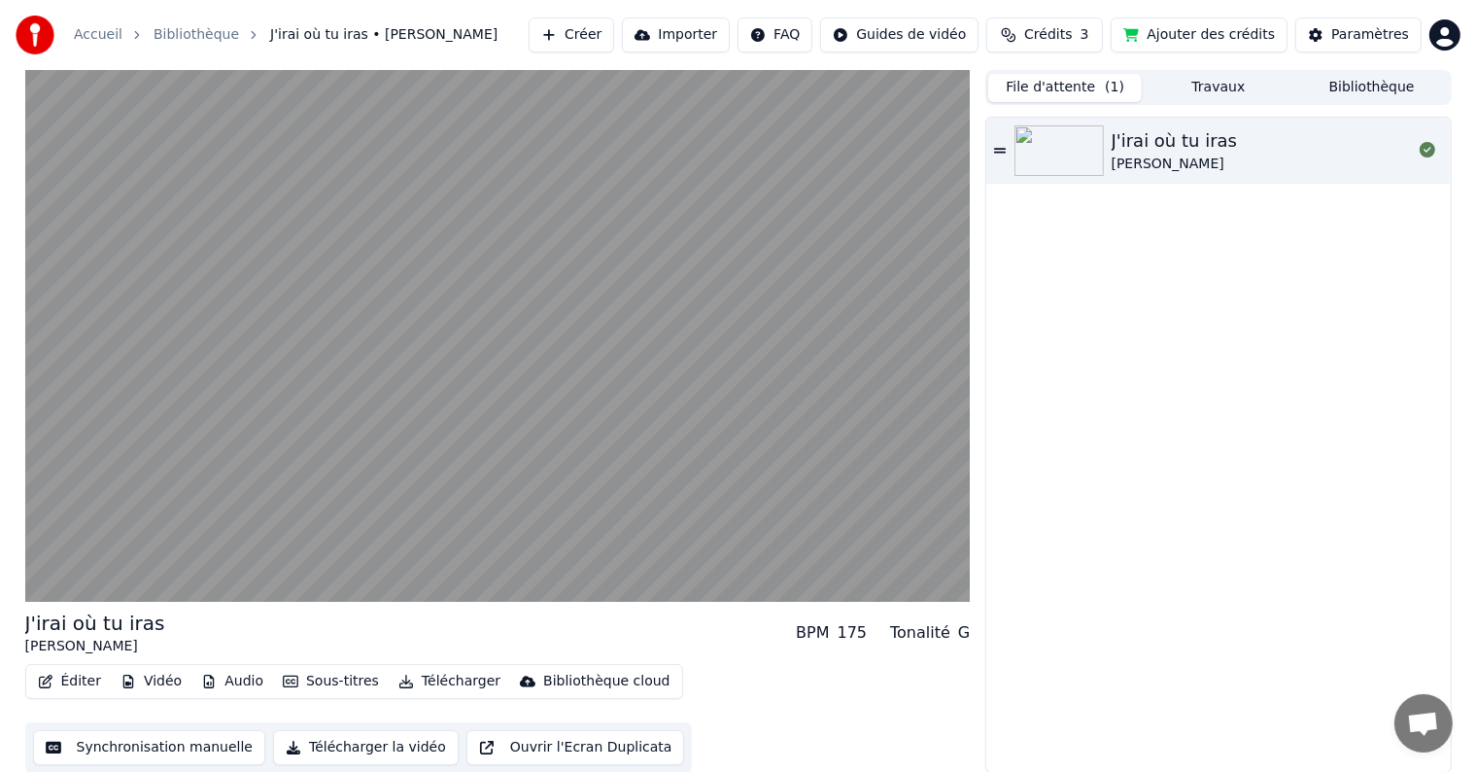
click at [1194, 91] on button "Travaux" at bounding box center [1219, 88] width 154 height 28
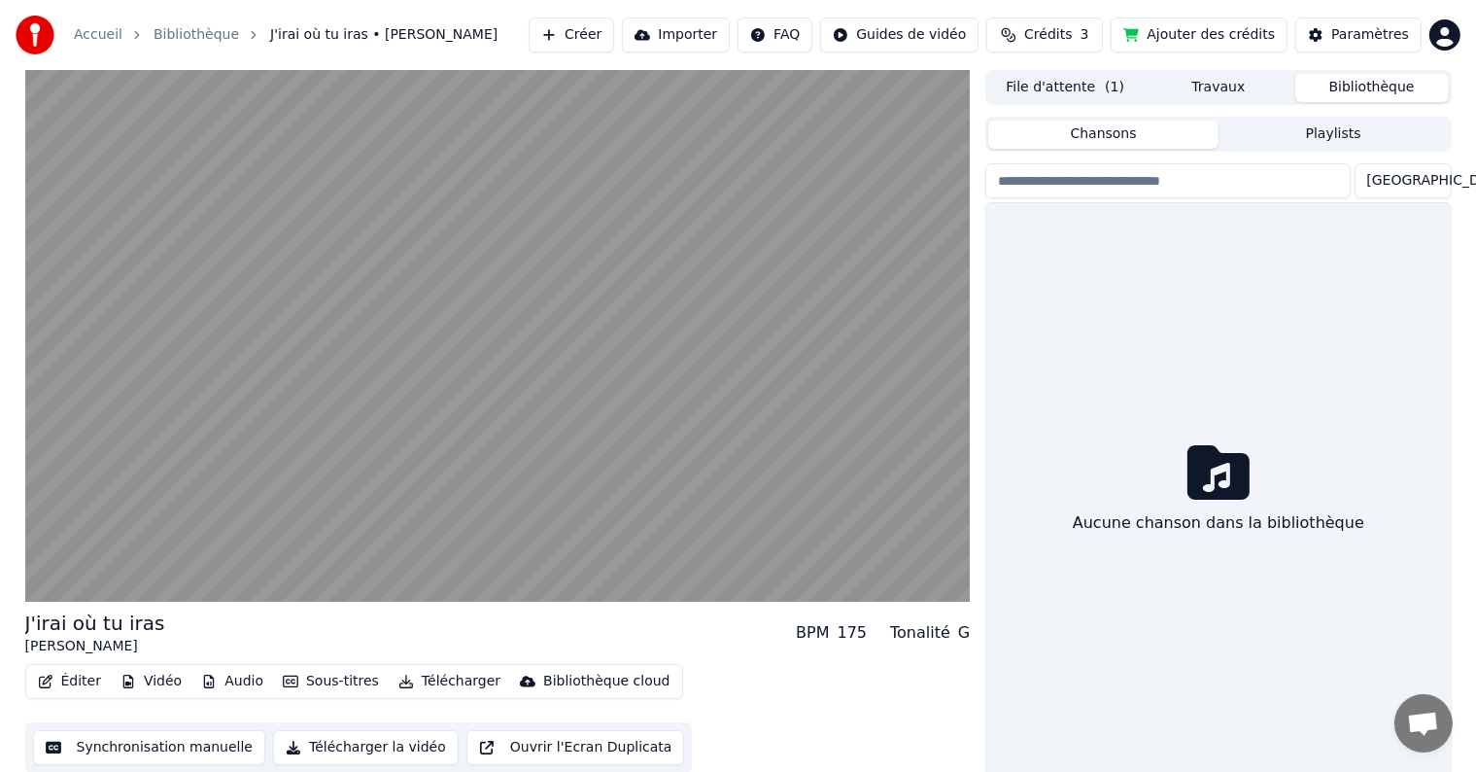
click at [1371, 97] on button "Bibliothèque" at bounding box center [1373, 88] width 154 height 28
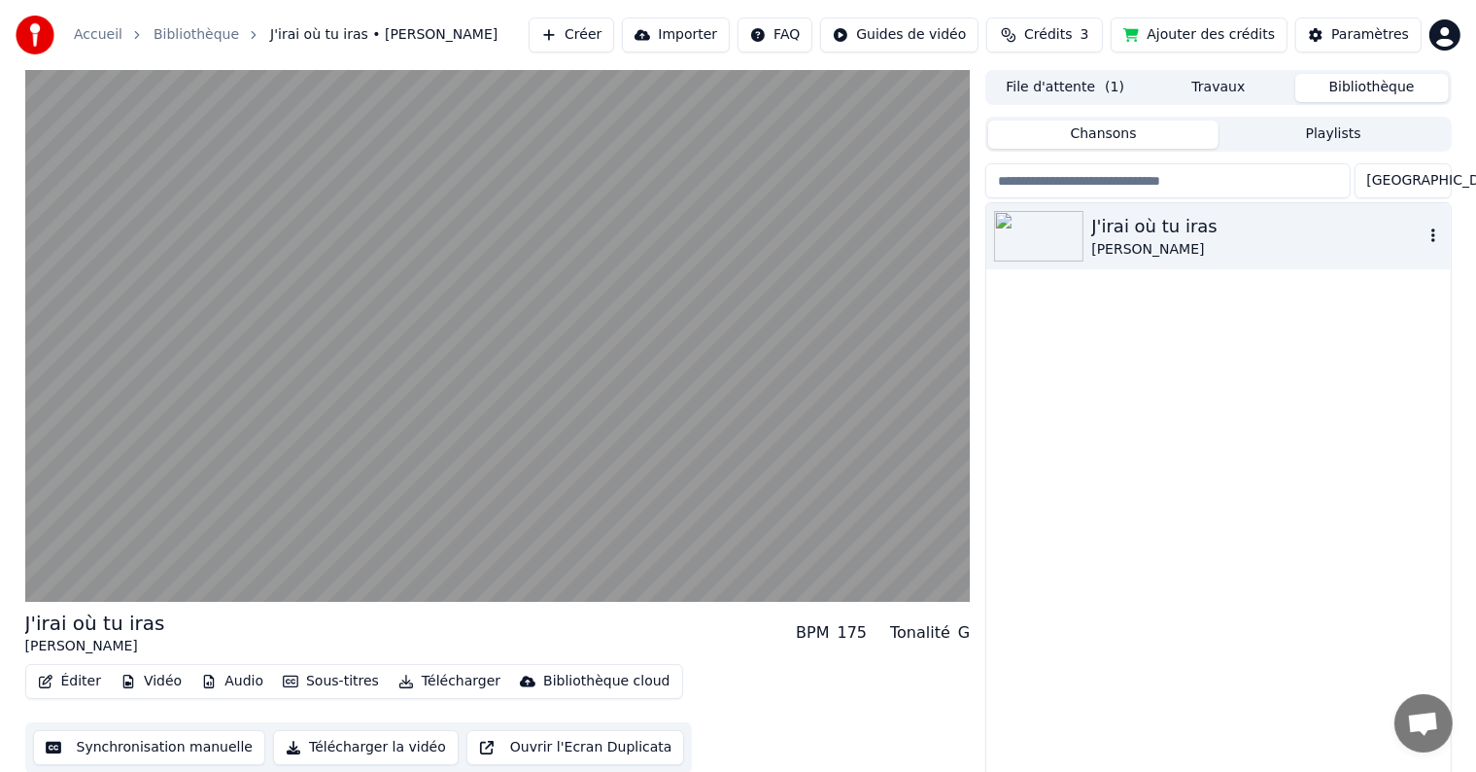
click at [1204, 242] on div "[PERSON_NAME]" at bounding box center [1256, 249] width 331 height 19
click at [1111, 87] on span "( 1 )" at bounding box center [1114, 87] width 19 height 19
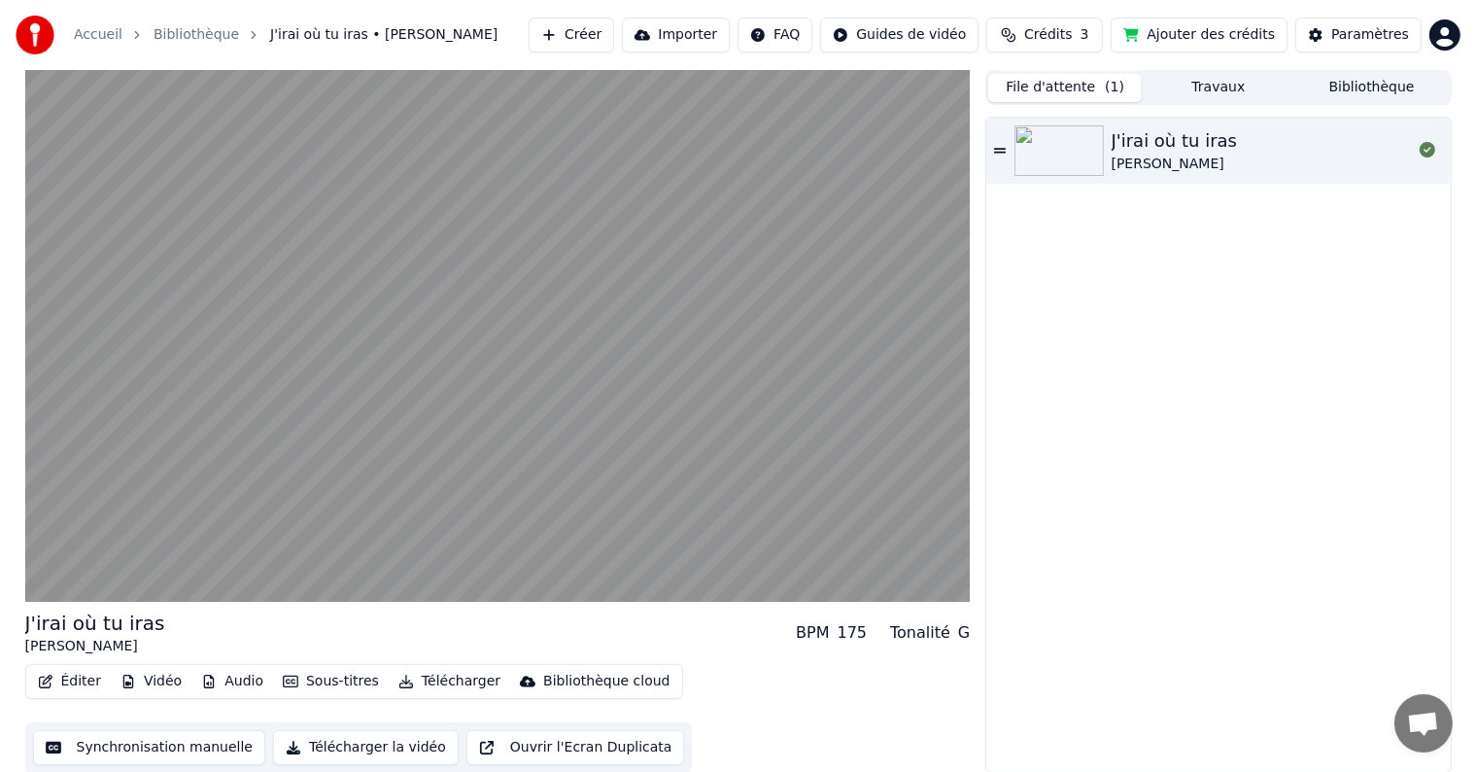
click at [1203, 155] on div "[PERSON_NAME]" at bounding box center [1175, 164] width 126 height 19
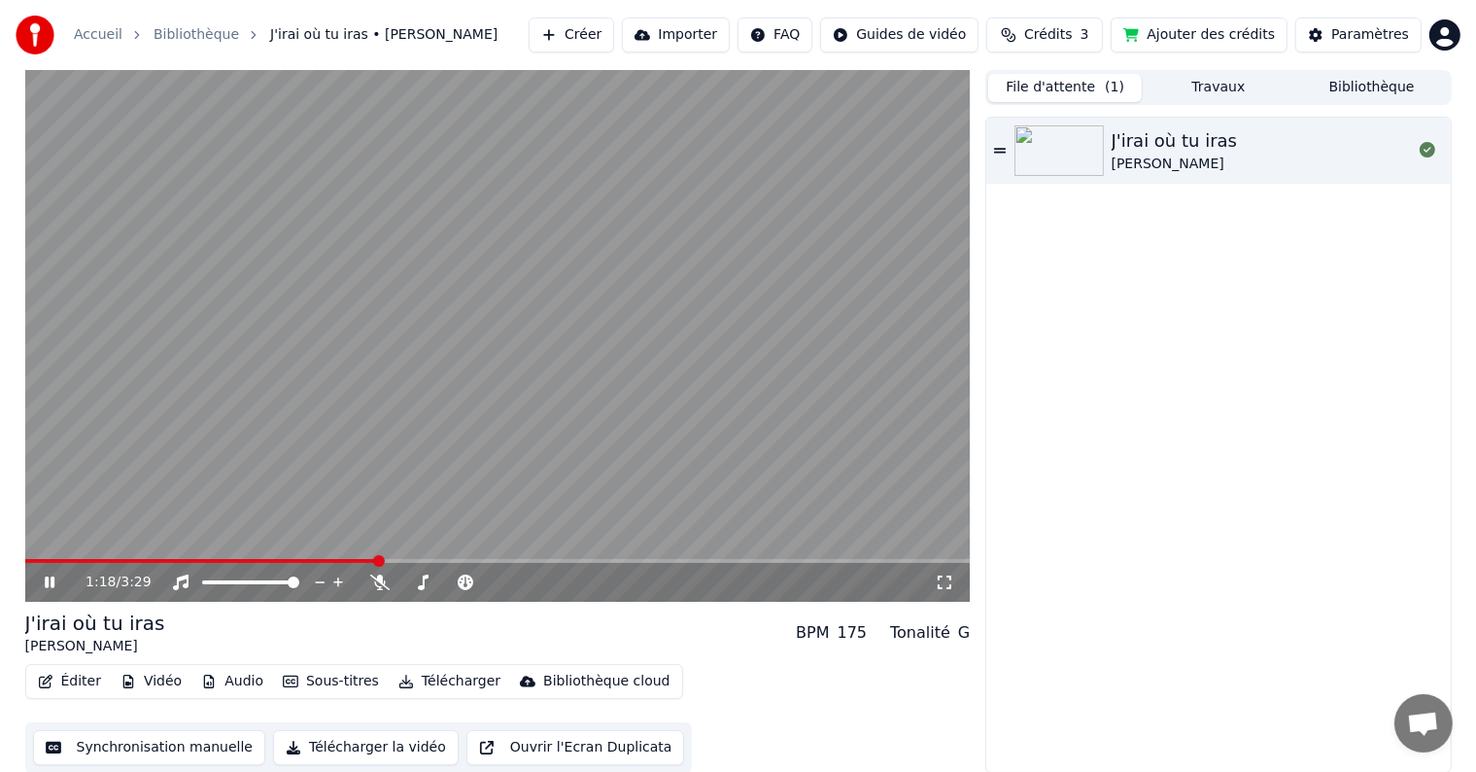
click at [54, 578] on icon at bounding box center [64, 582] width 46 height 16
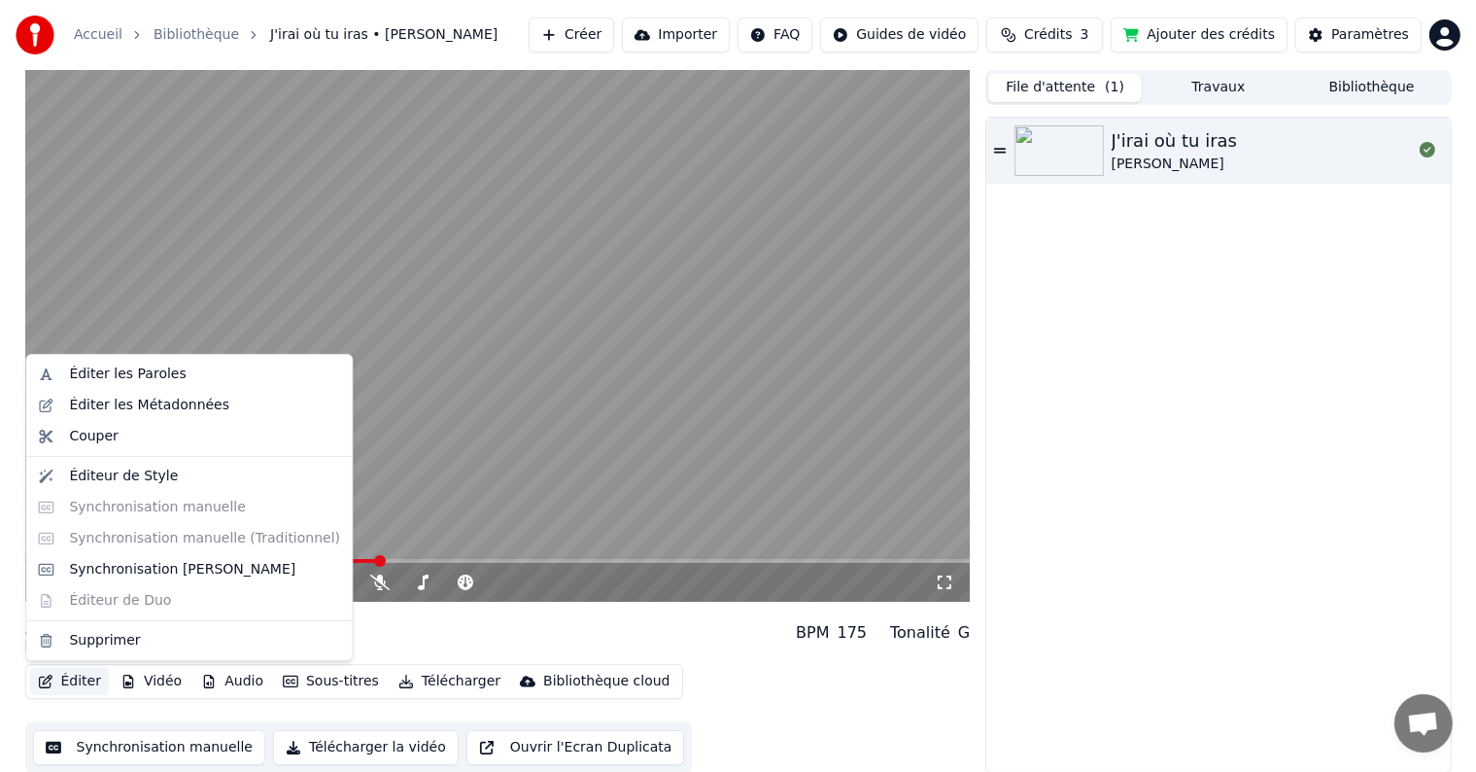
click at [74, 684] on button "Éditer" at bounding box center [69, 681] width 79 height 27
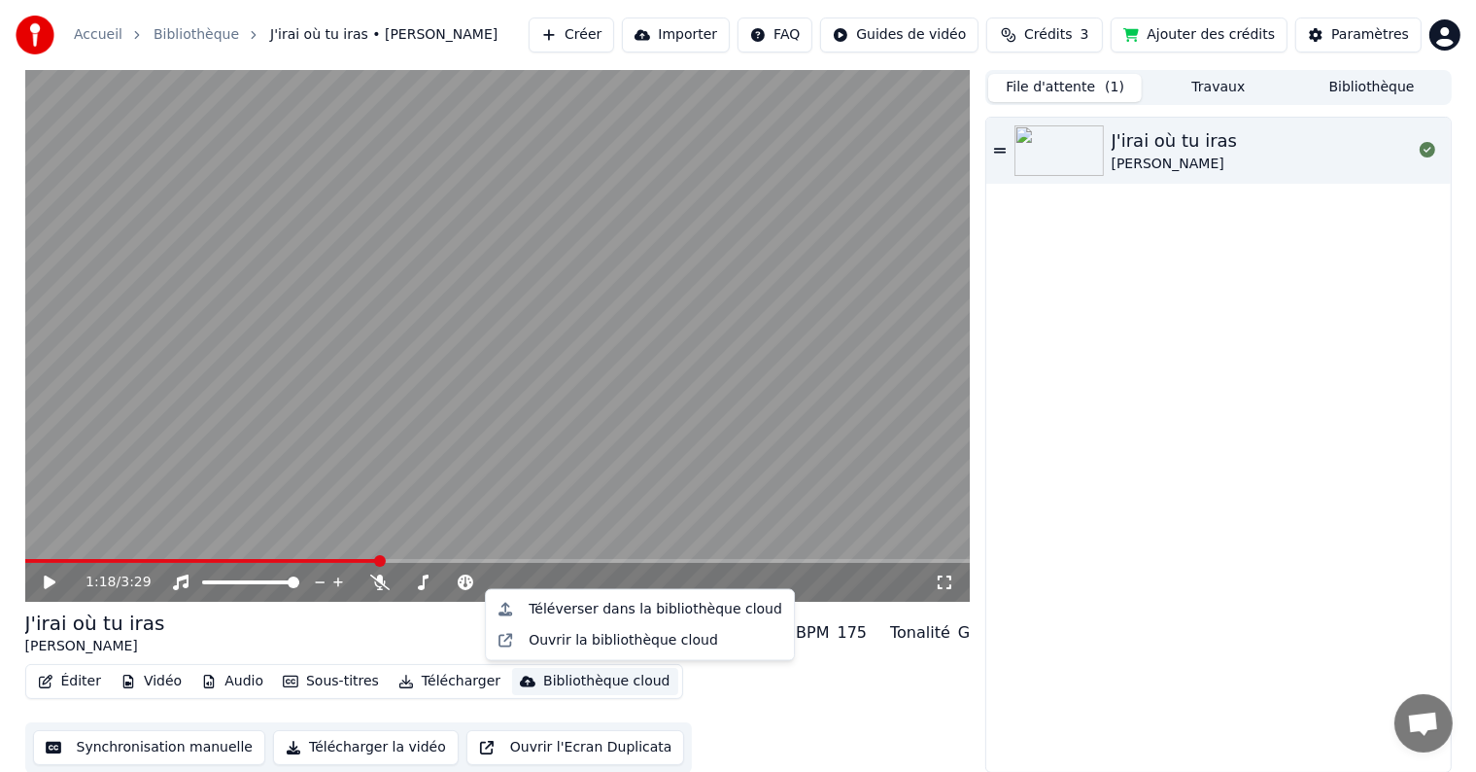
click at [776, 731] on div "Éditer Vidéo Audio Sous-titres Télécharger Bibliothèque cloud Synchronisation m…" at bounding box center [498, 718] width 946 height 109
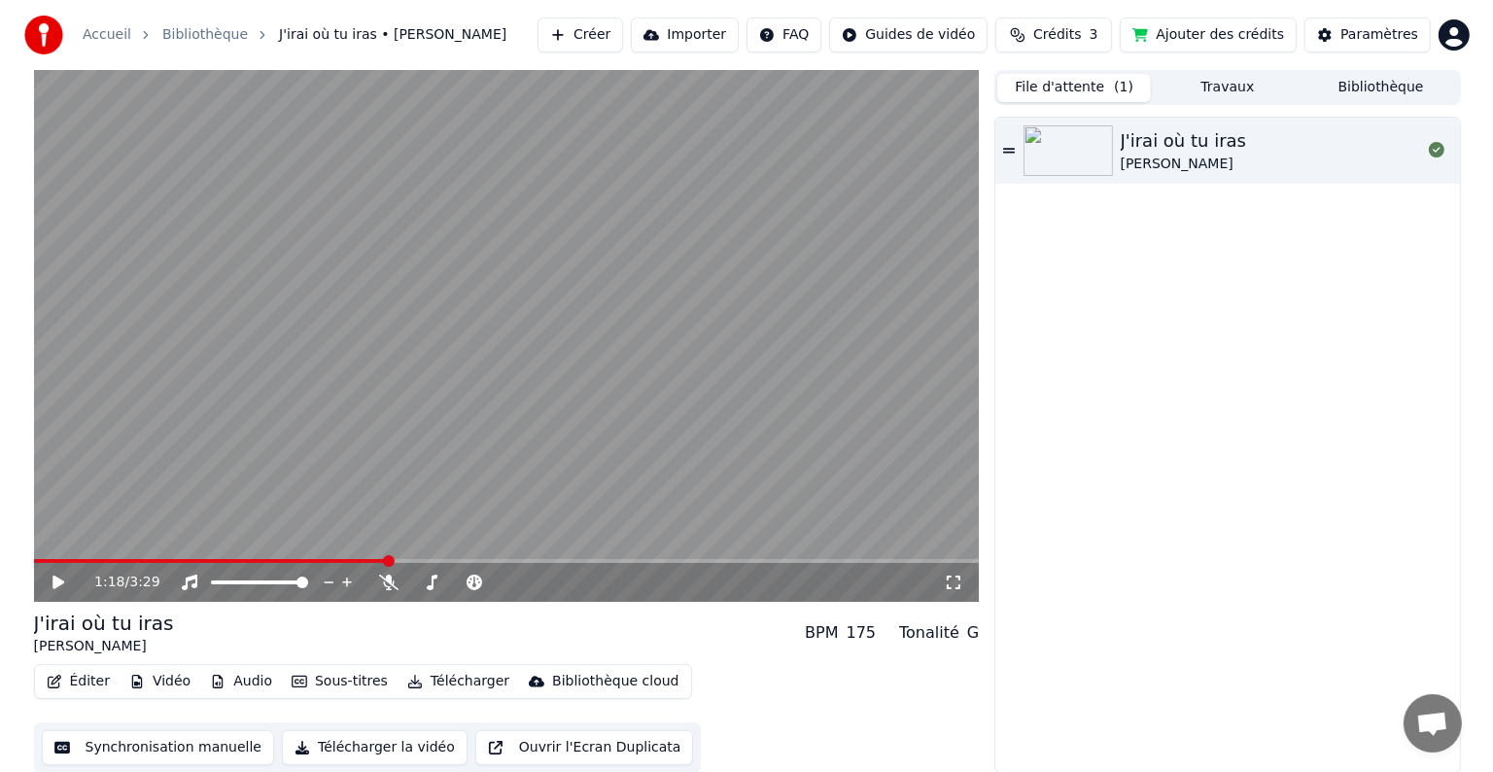
scroll to position [1, 0]
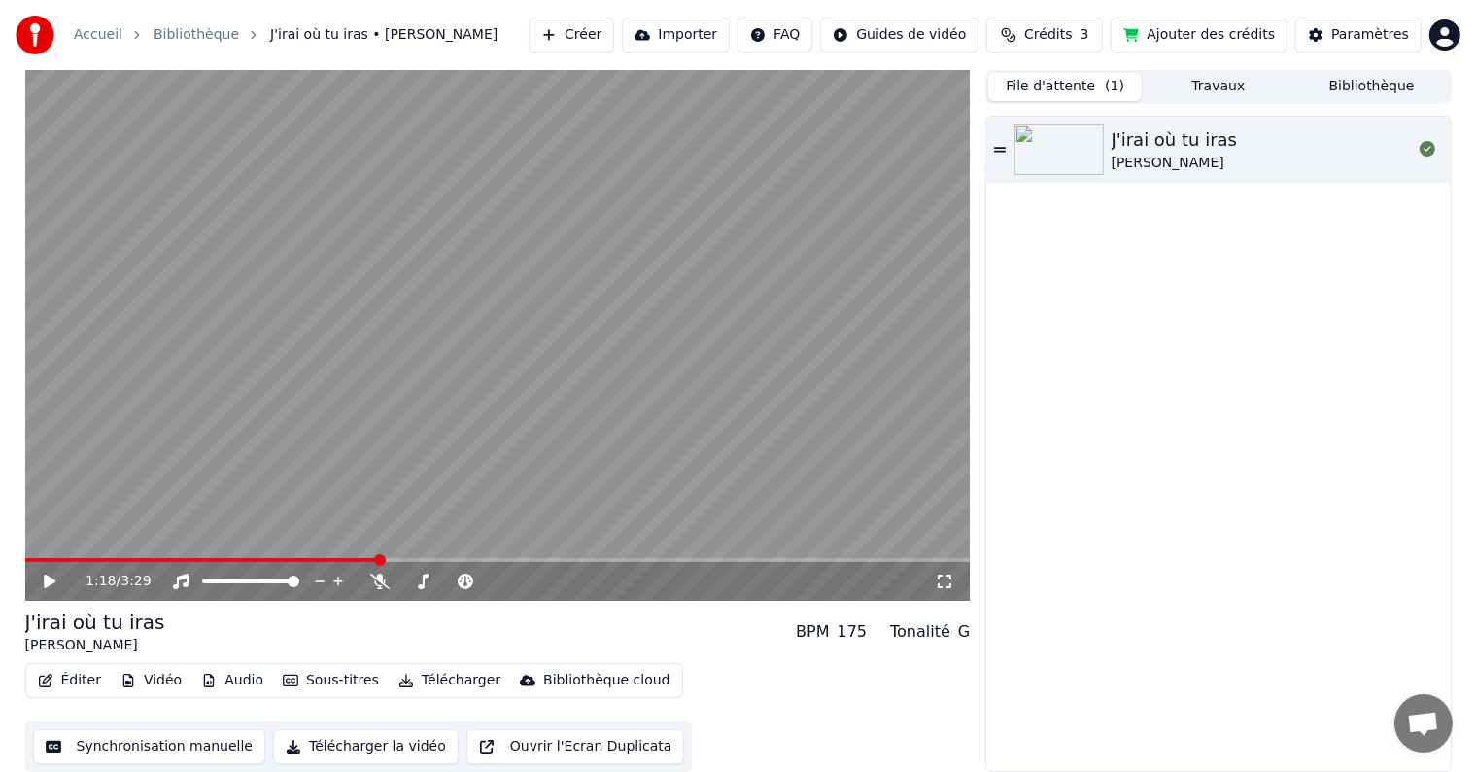
click at [72, 674] on button "Éditer" at bounding box center [69, 680] width 79 height 27
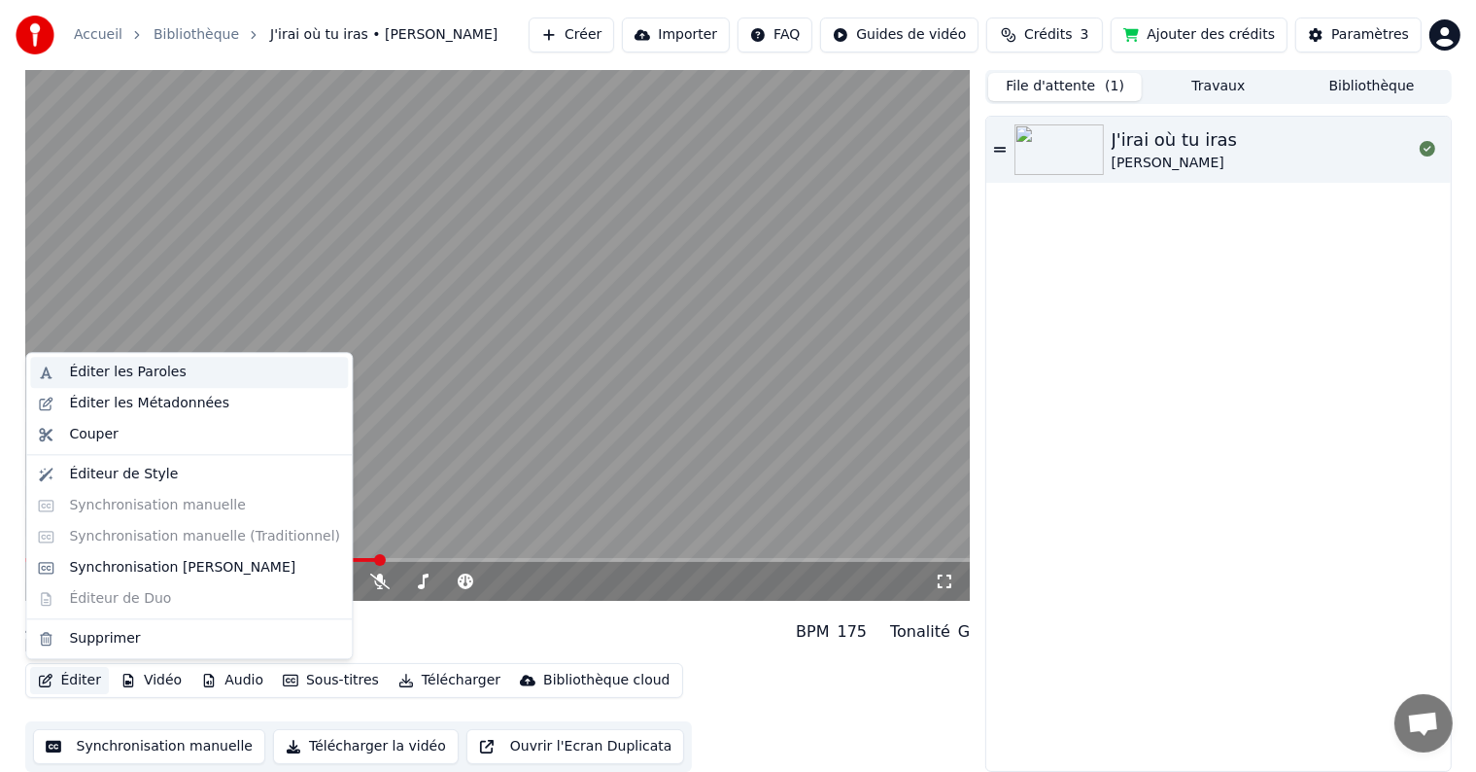
click at [152, 369] on div "Éditer les Paroles" at bounding box center [127, 372] width 117 height 19
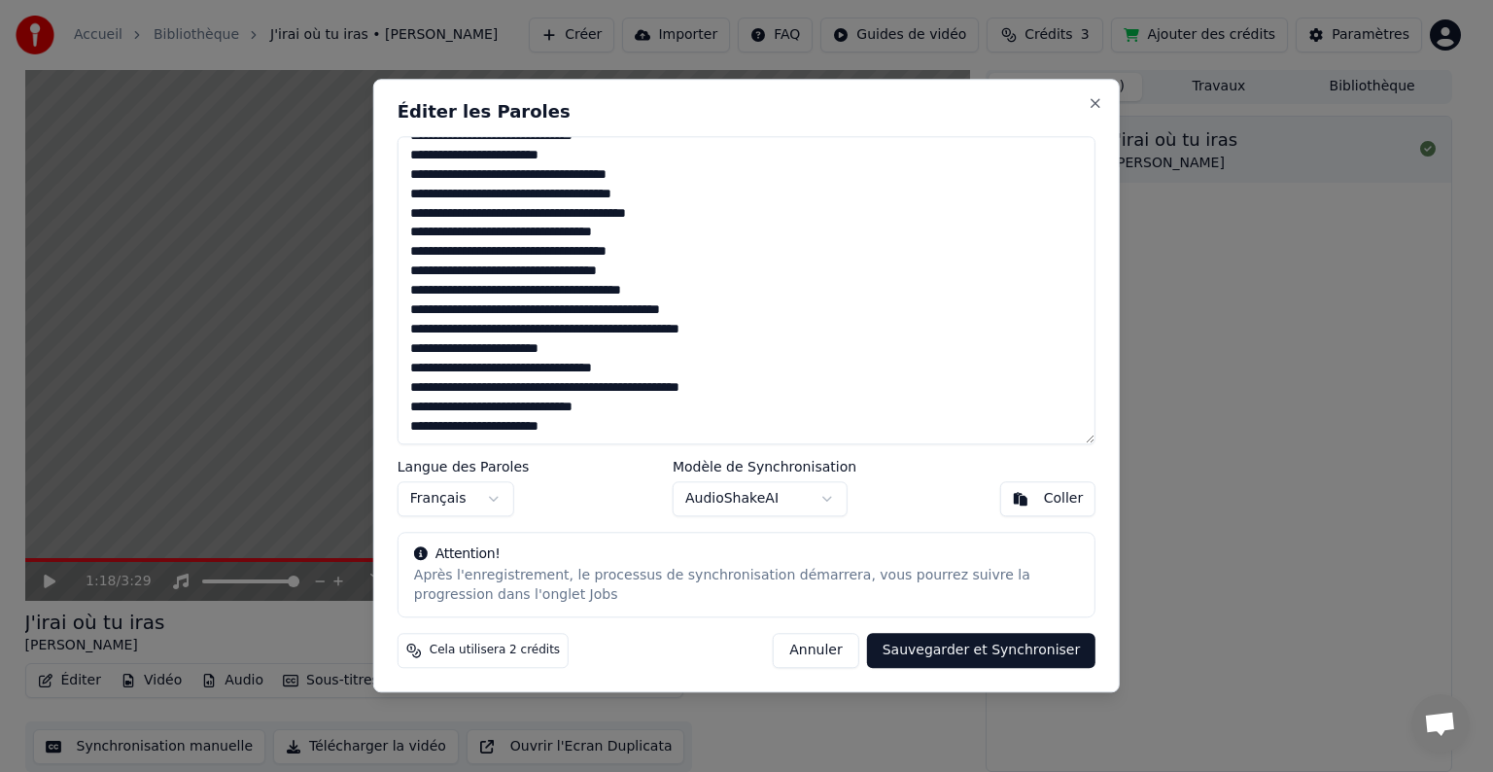
scroll to position [0, 0]
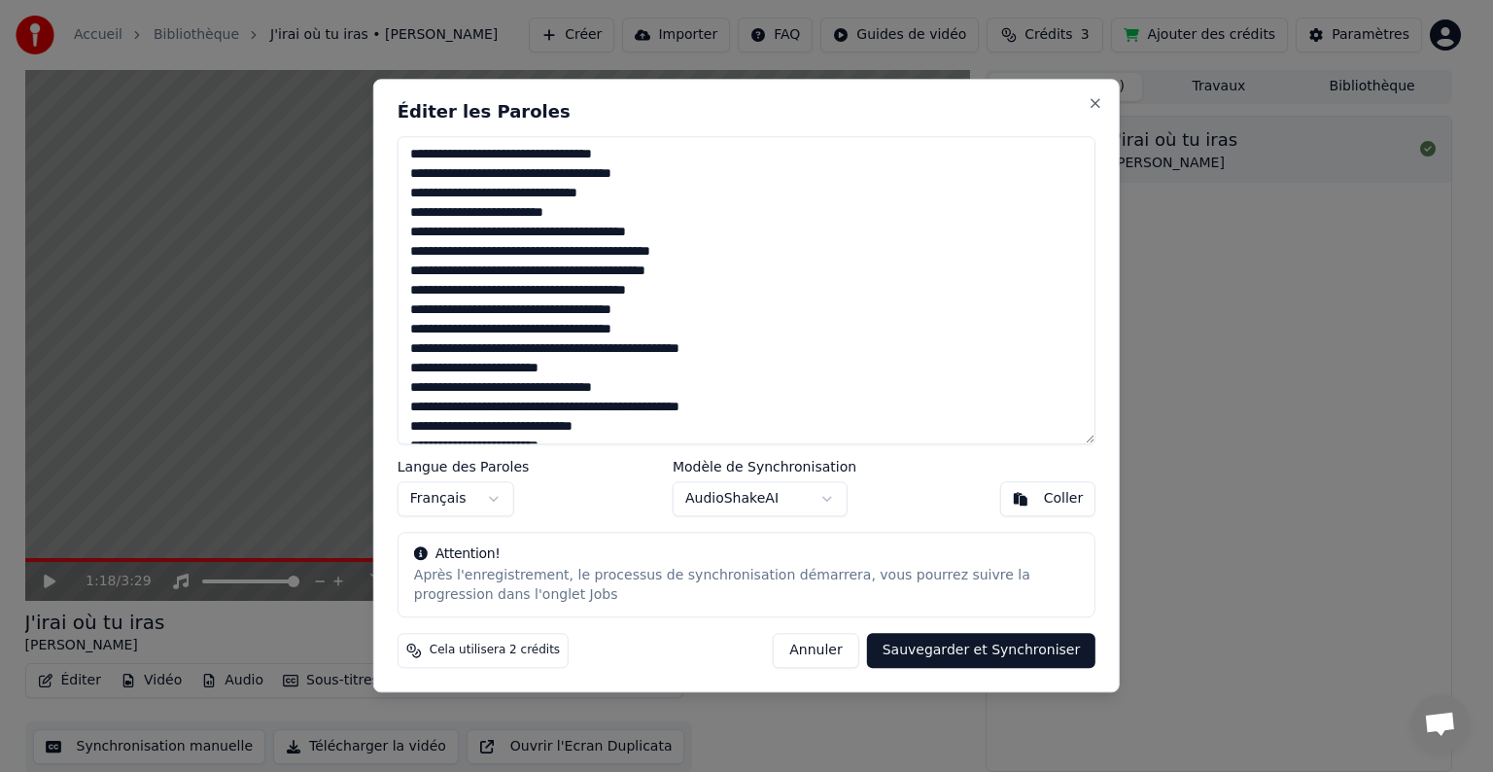
drag, startPoint x: 650, startPoint y: 429, endPoint x: 305, endPoint y: -4, distance: 553.3
click at [305, 0] on html "Accueil Bibliothèque J'irai où tu iras • [PERSON_NAME] Importer FAQ Guides de v…" at bounding box center [746, 385] width 1493 height 772
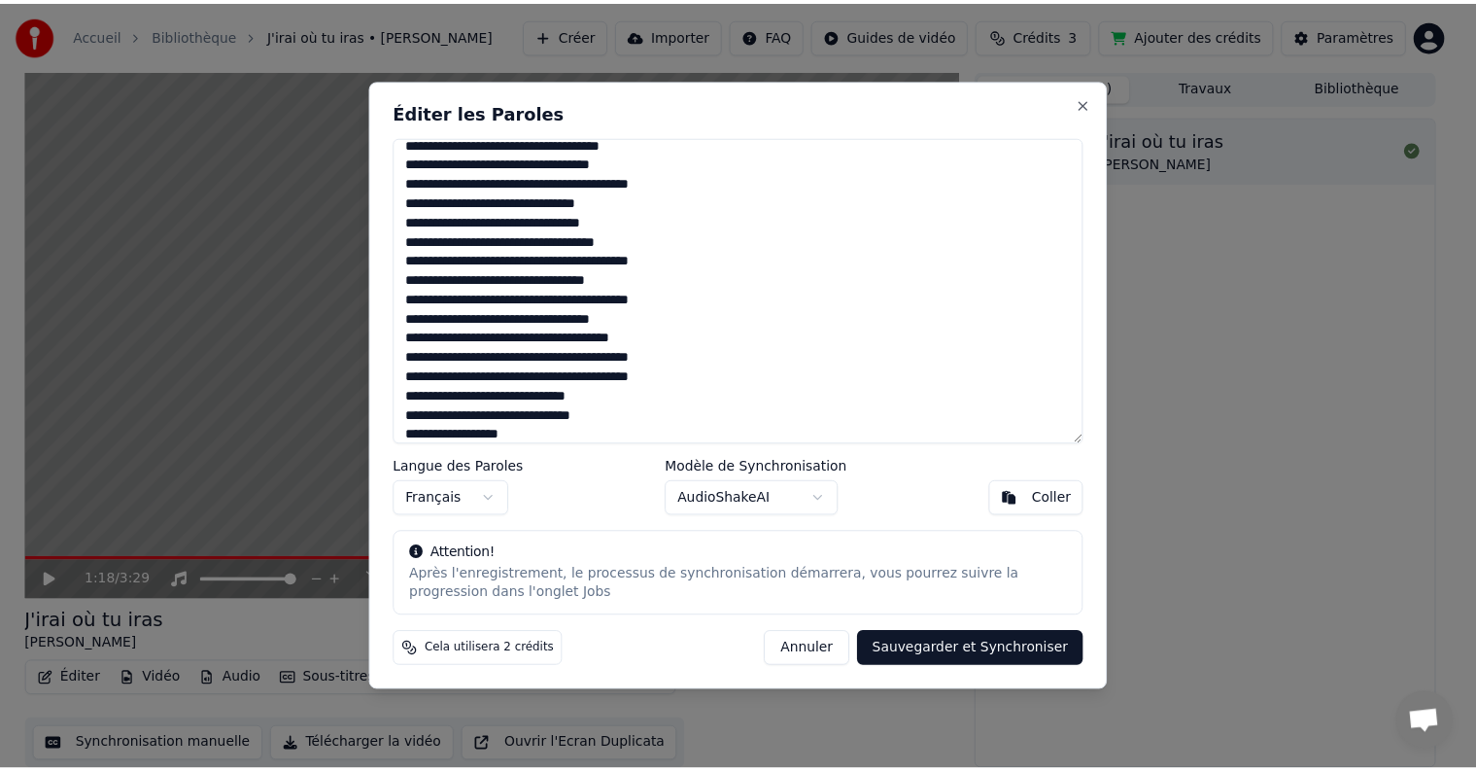
scroll to position [768, 0]
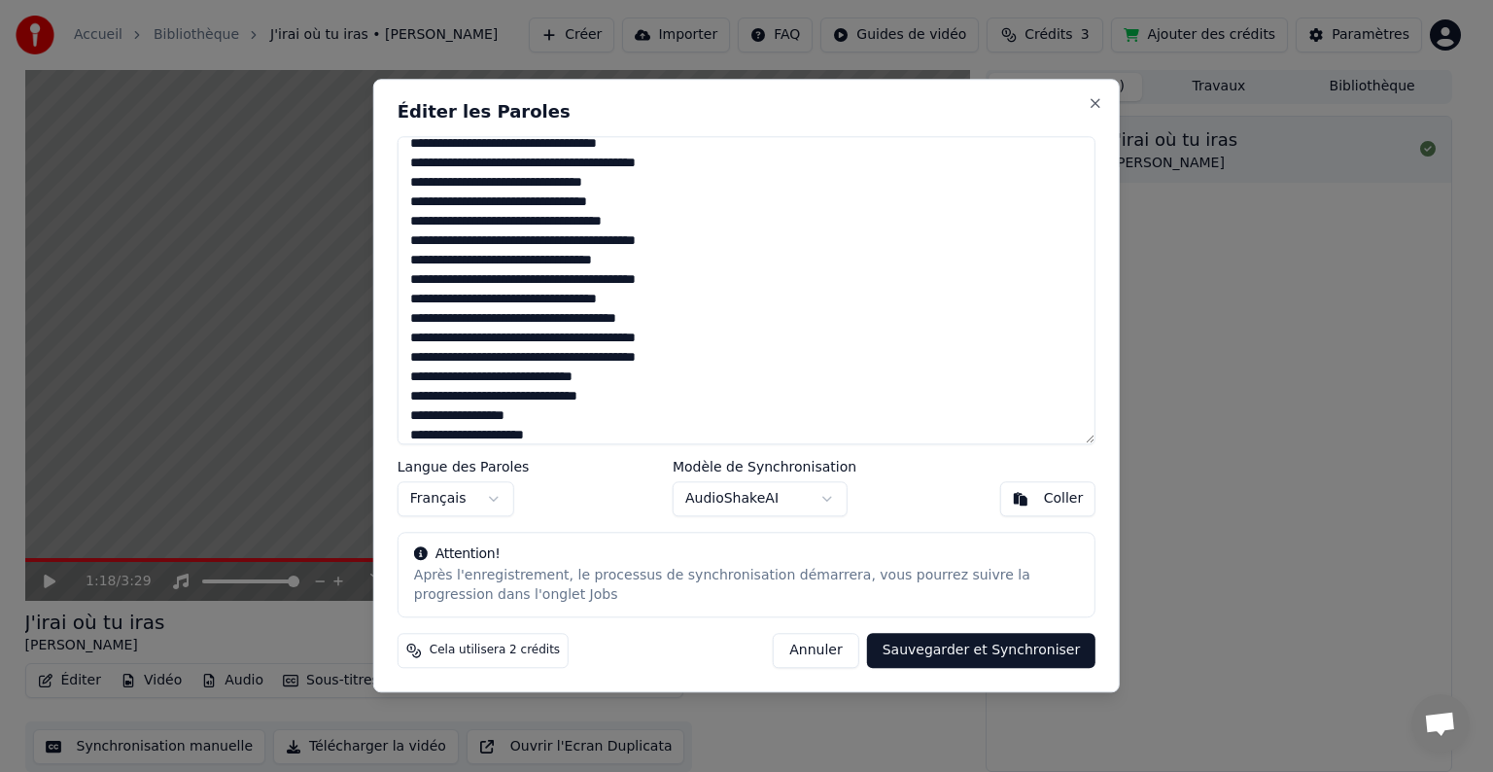
type textarea "**********"
click at [984, 647] on button "Sauvegarder et Synchroniser" at bounding box center [981, 651] width 229 height 35
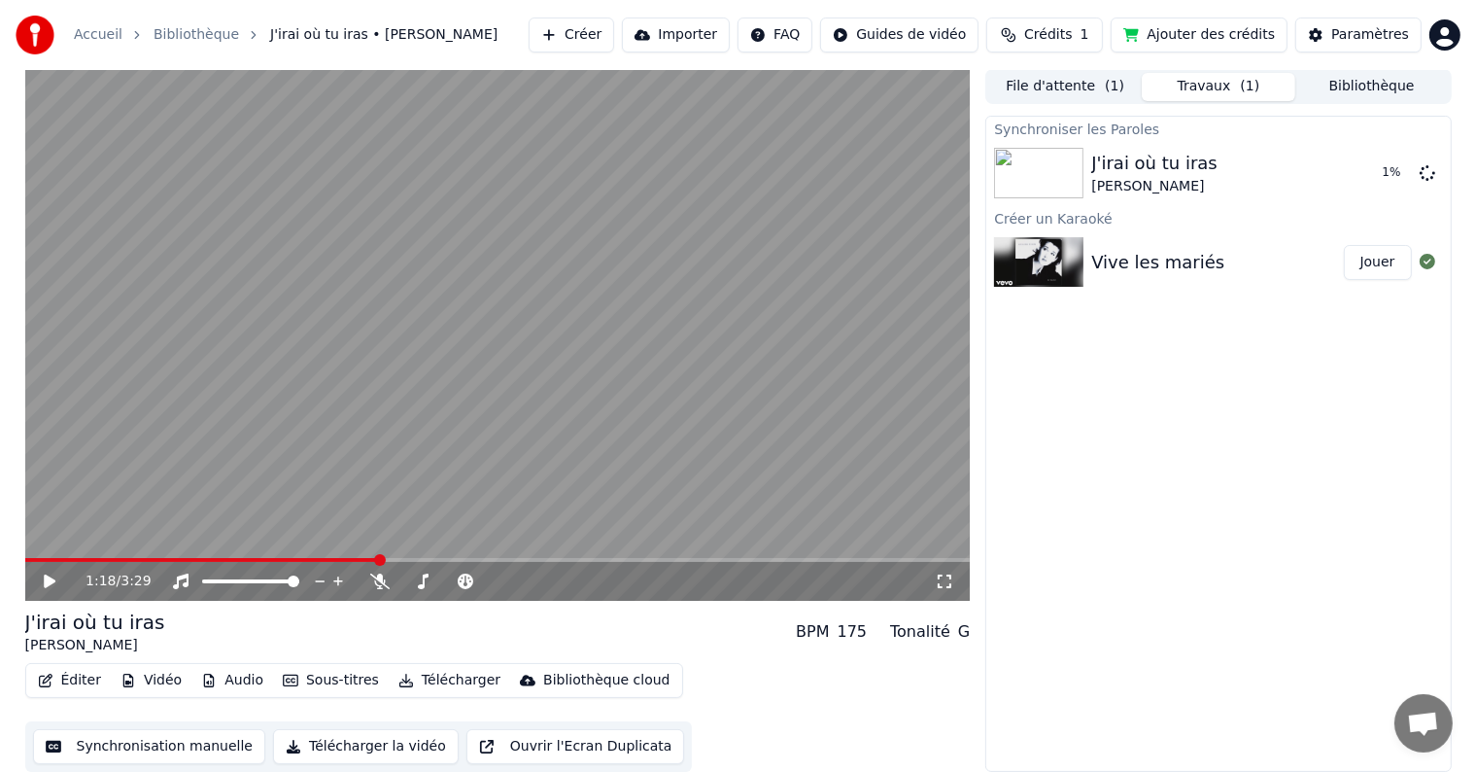
click at [1372, 271] on button "Jouer" at bounding box center [1378, 262] width 68 height 35
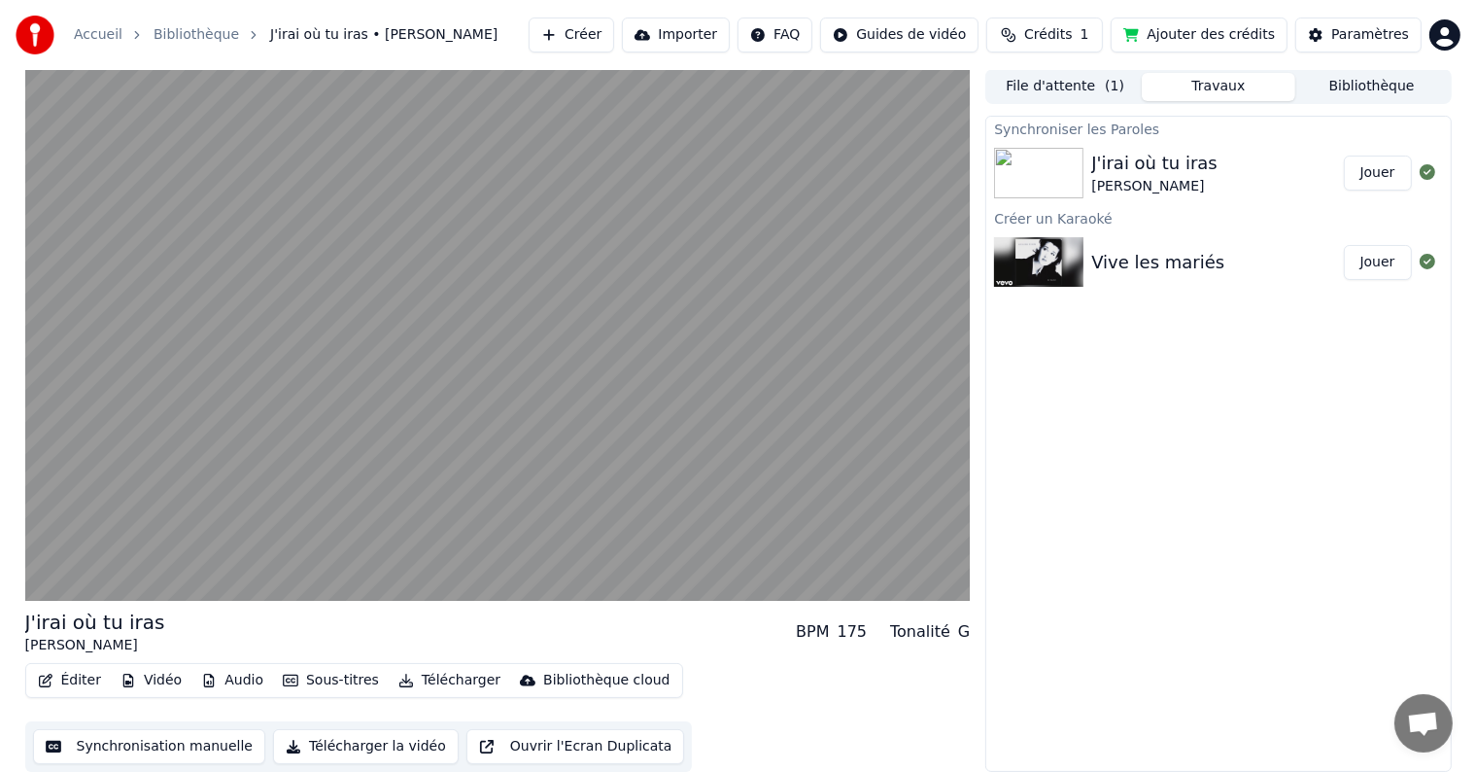
click at [1131, 268] on div "Vive les mariés" at bounding box center [1157, 262] width 133 height 27
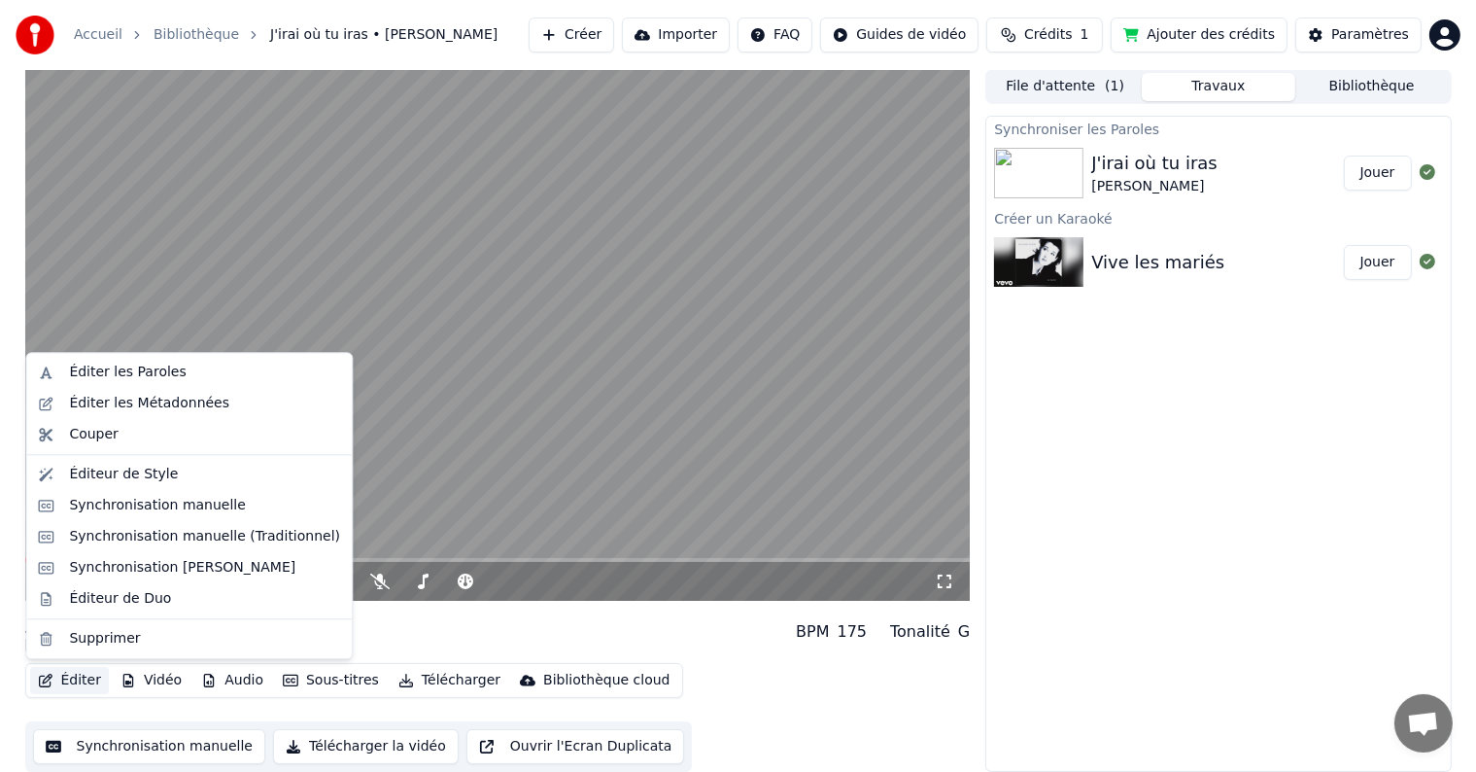
click at [52, 676] on icon "button" at bounding box center [46, 681] width 16 height 14
click at [178, 505] on div "Synchronisation manuelle" at bounding box center [157, 505] width 177 height 19
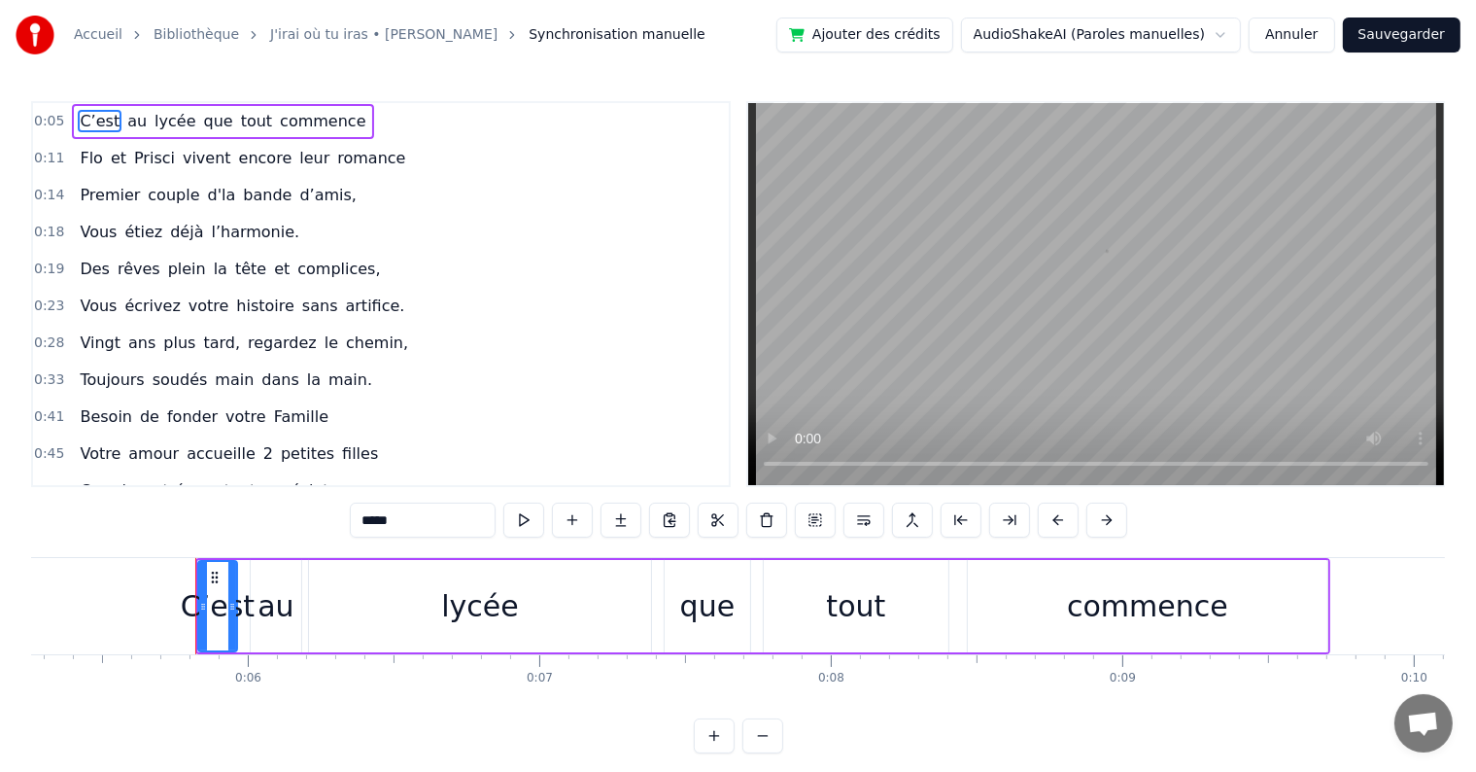
scroll to position [0, 1599]
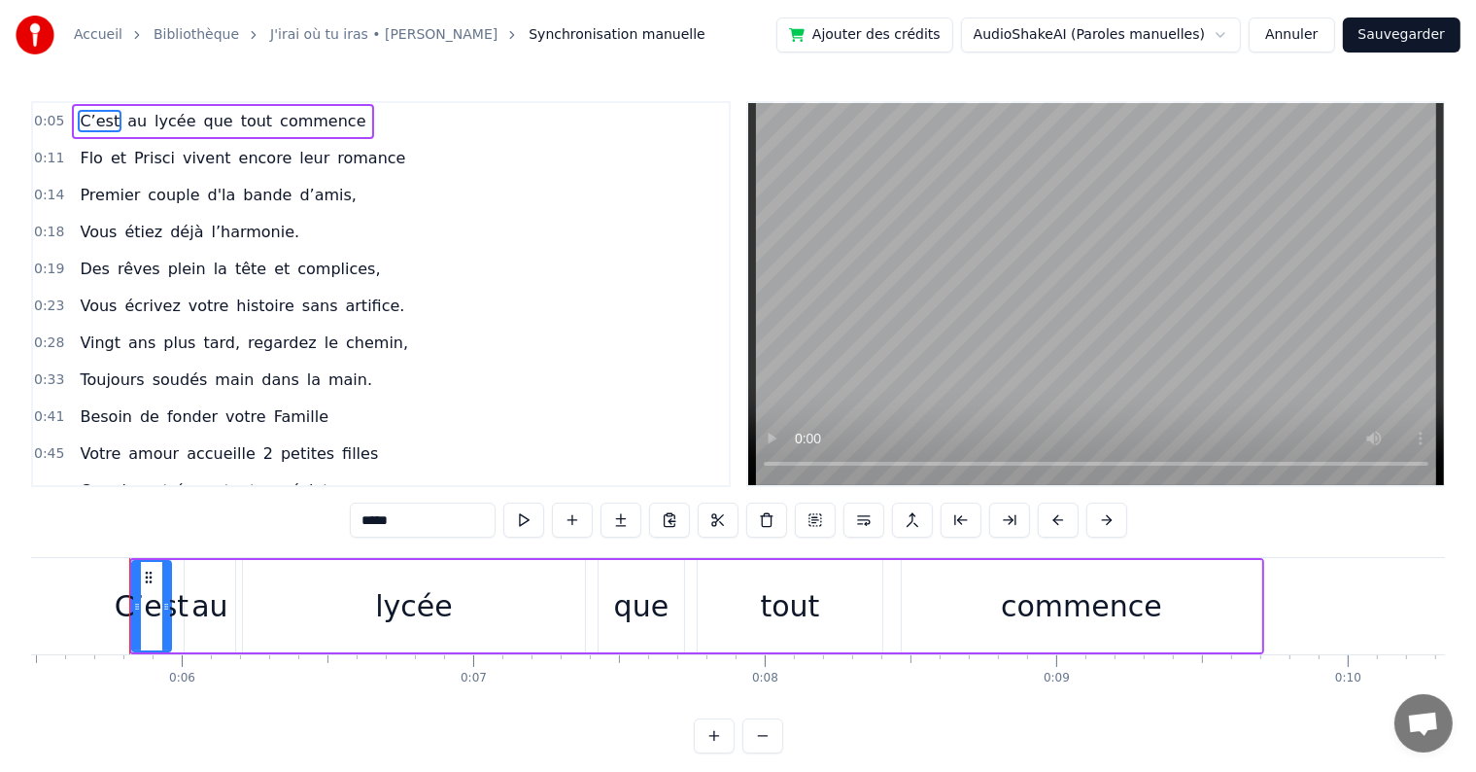
click at [197, 105] on div "C’est au lycée que tout commence" at bounding box center [222, 121] width 301 height 35
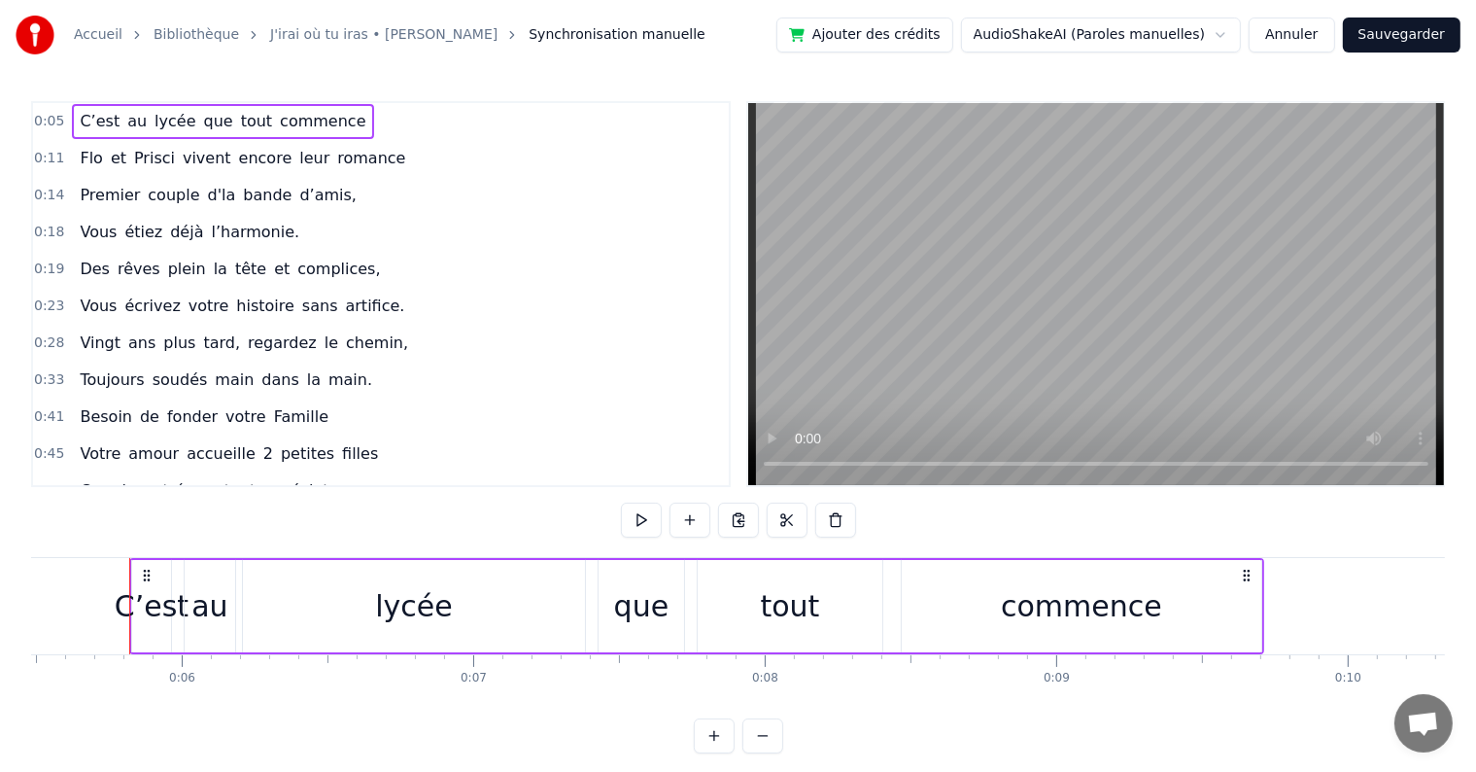
drag, startPoint x: 1262, startPoint y: 646, endPoint x: 1223, endPoint y: 645, distance: 38.9
click at [1223, 645] on div "C’est au lycée que tout commence" at bounding box center [696, 606] width 1135 height 96
click at [338, 595] on div "lycée" at bounding box center [414, 606] width 342 height 92
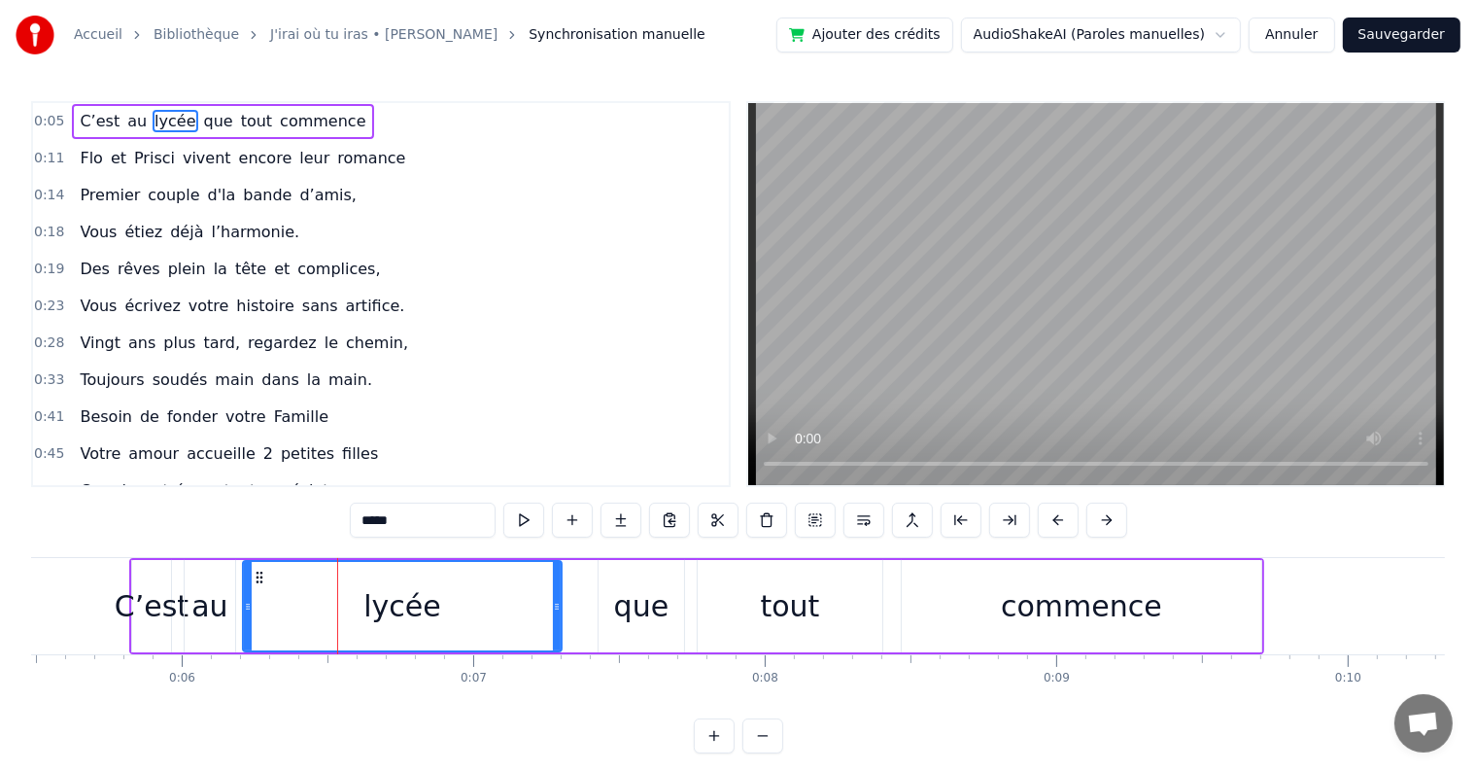
drag, startPoint x: 581, startPoint y: 605, endPoint x: 557, endPoint y: 605, distance: 24.3
click at [557, 605] on icon at bounding box center [557, 607] width 8 height 16
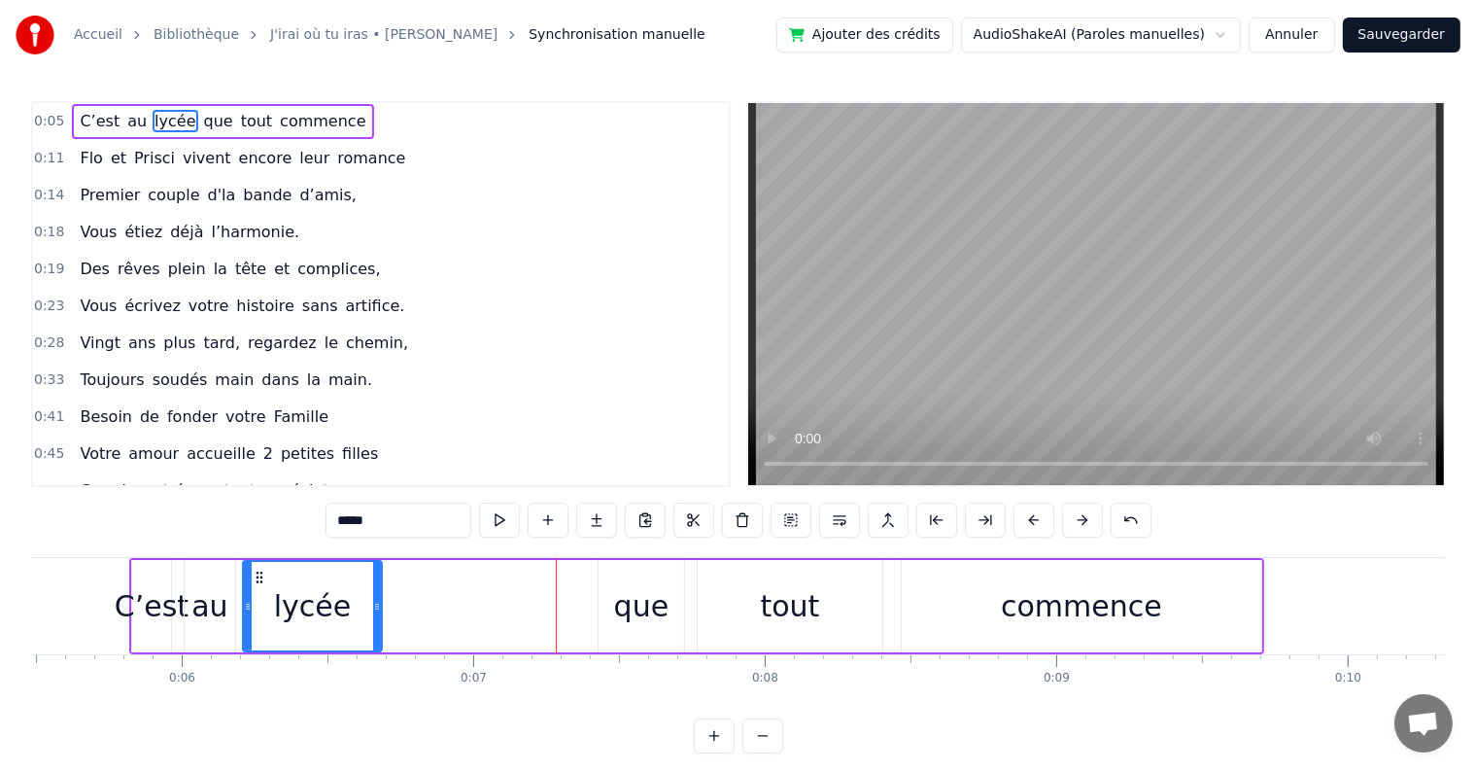
drag, startPoint x: 557, startPoint y: 605, endPoint x: 379, endPoint y: 580, distance: 179.6
click at [379, 580] on div at bounding box center [377, 606] width 8 height 88
drag, startPoint x: 245, startPoint y: 601, endPoint x: 229, endPoint y: 599, distance: 15.7
click at [229, 599] on icon at bounding box center [232, 607] width 8 height 16
drag, startPoint x: 377, startPoint y: 606, endPoint x: 350, endPoint y: 605, distance: 27.2
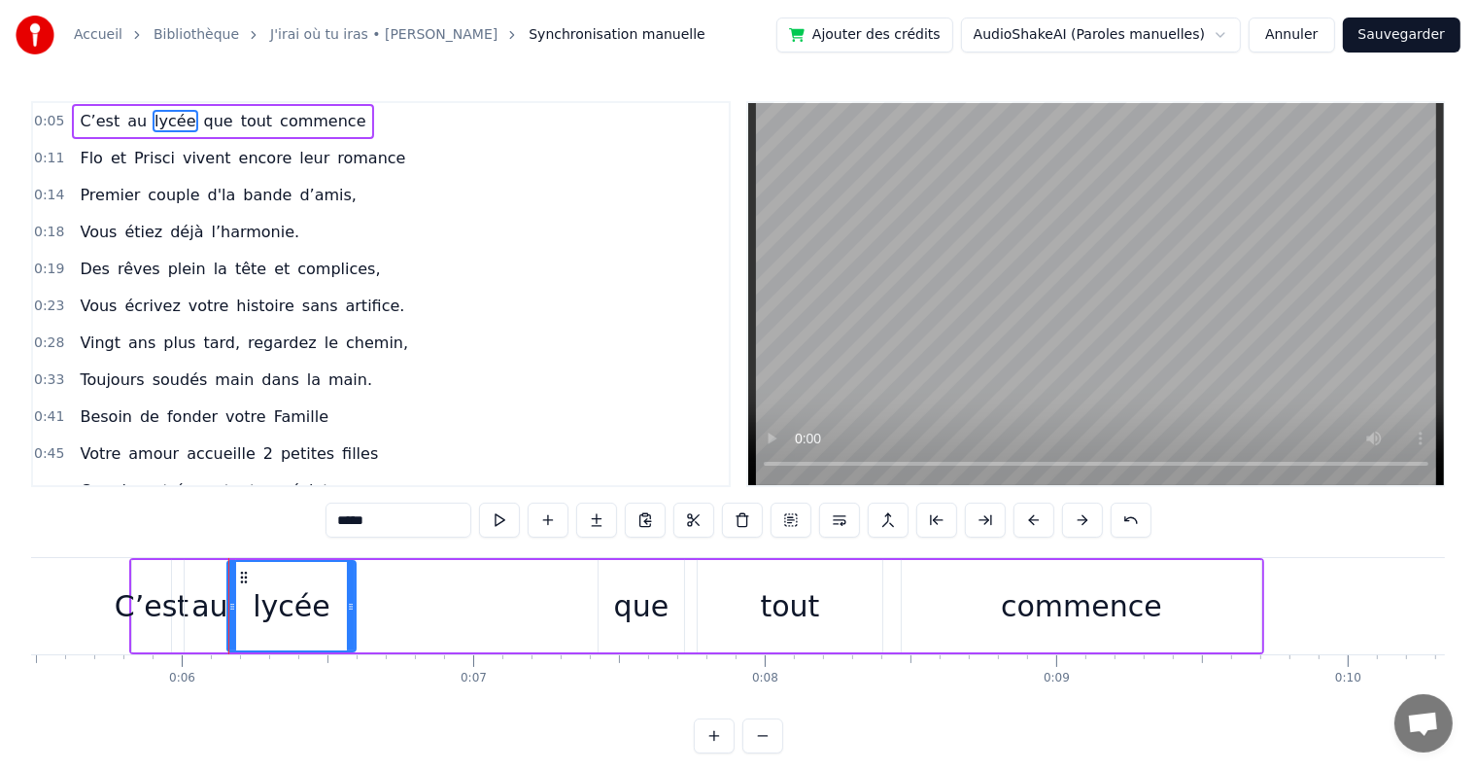
click at [350, 605] on icon at bounding box center [351, 607] width 8 height 16
click at [165, 582] on div "C’est" at bounding box center [151, 606] width 39 height 92
type input "*****"
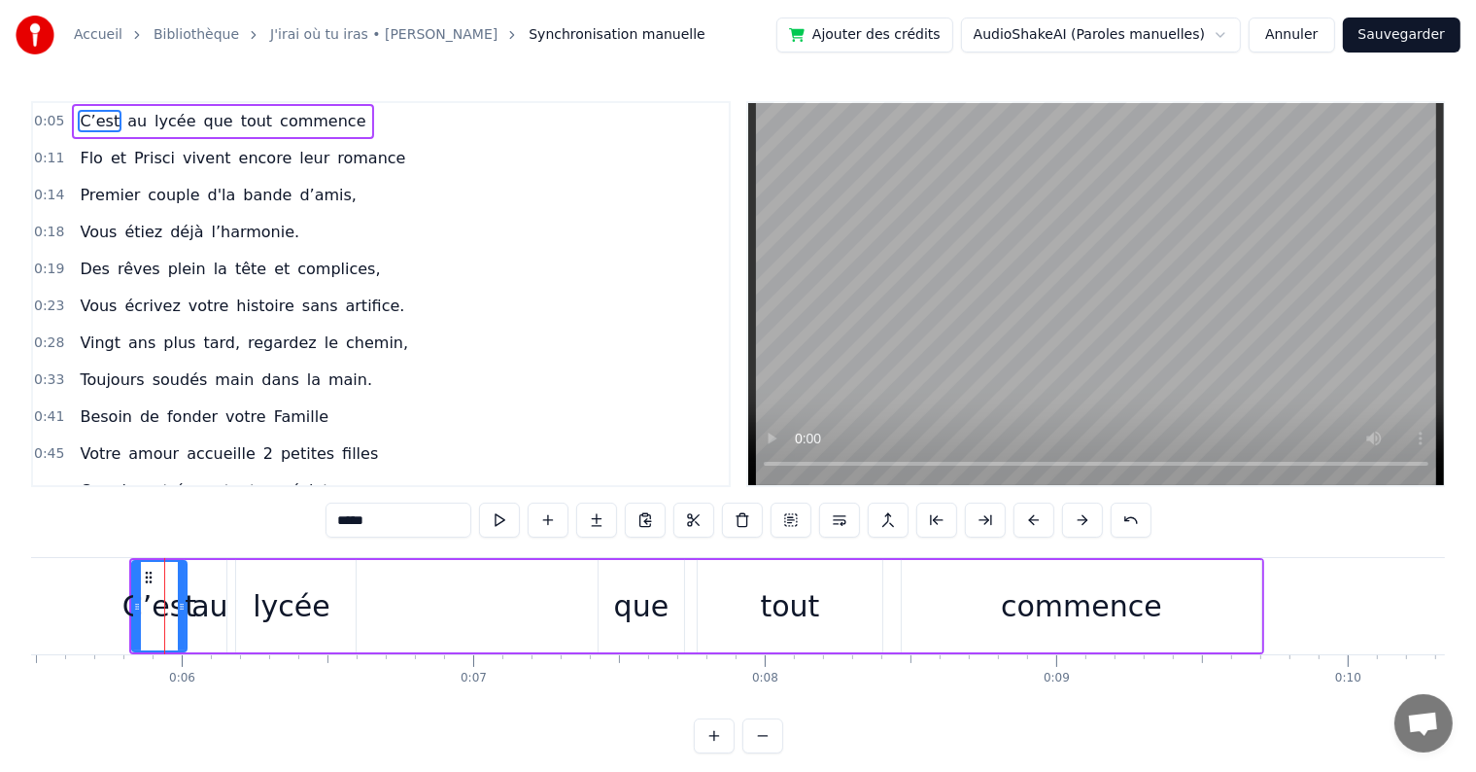
drag, startPoint x: 167, startPoint y: 595, endPoint x: 183, endPoint y: 592, distance: 15.8
click at [183, 592] on div at bounding box center [182, 606] width 8 height 88
click at [399, 156] on div "0:11 Flo et [PERSON_NAME] vivent encore leur romance" at bounding box center [381, 158] width 696 height 37
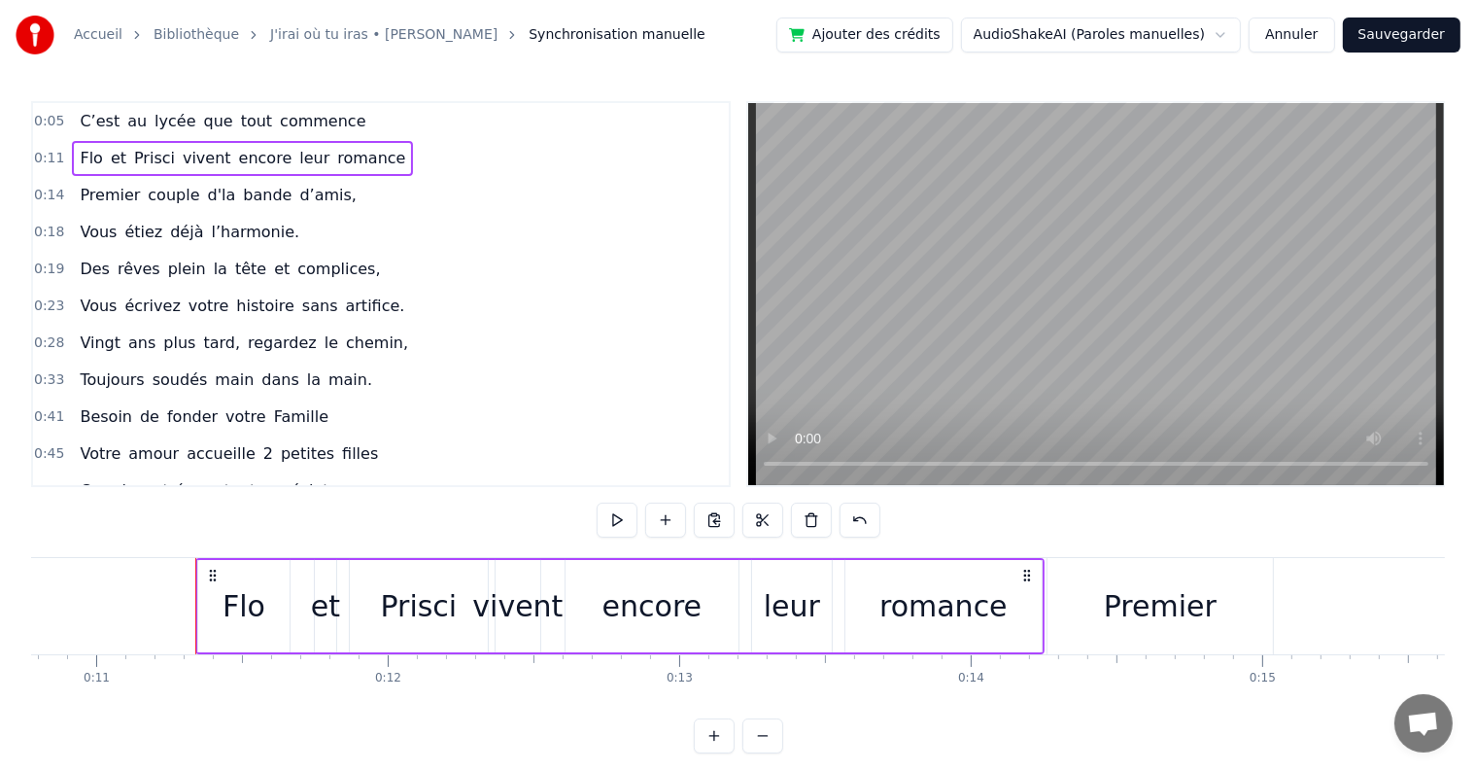
scroll to position [0, 3208]
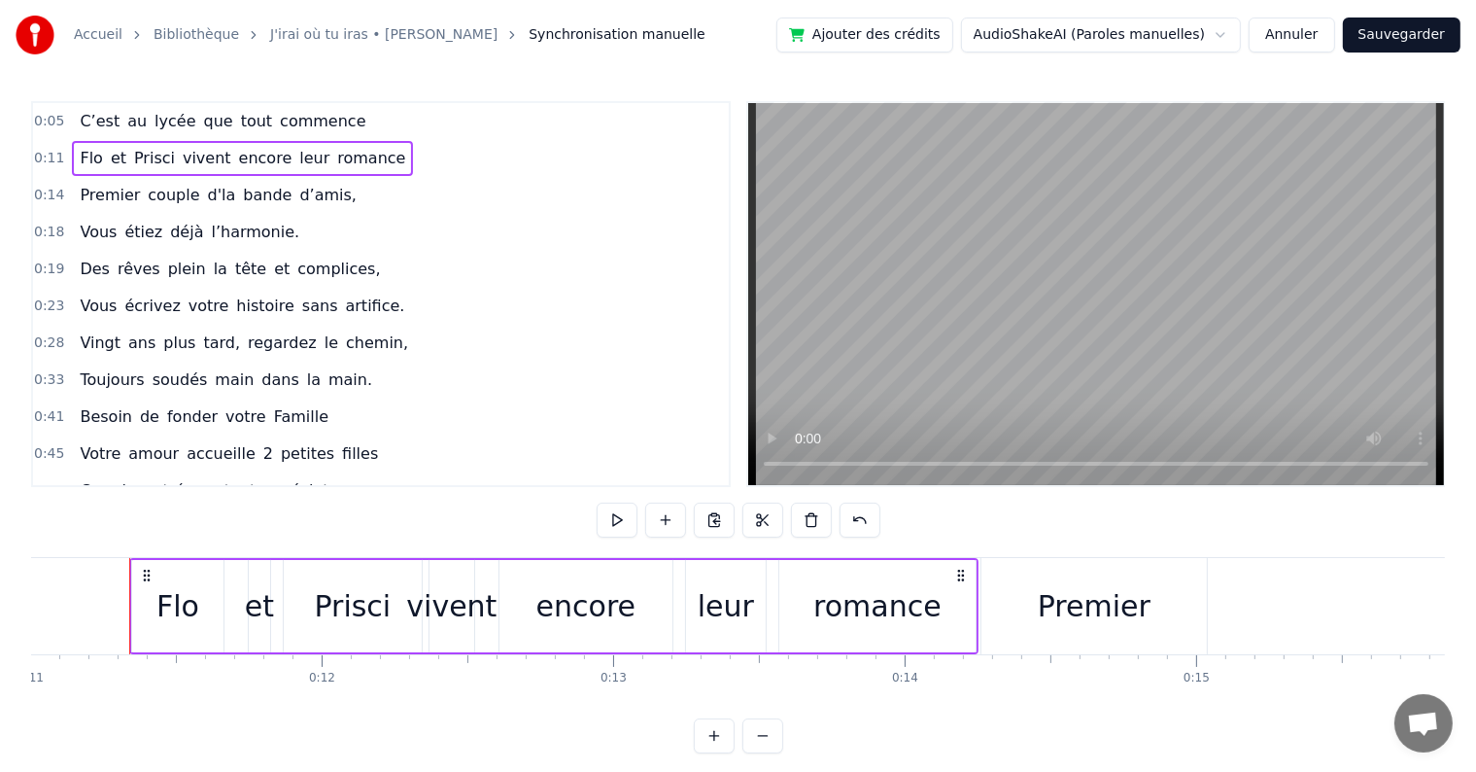
click at [774, 753] on button at bounding box center [763, 735] width 41 height 35
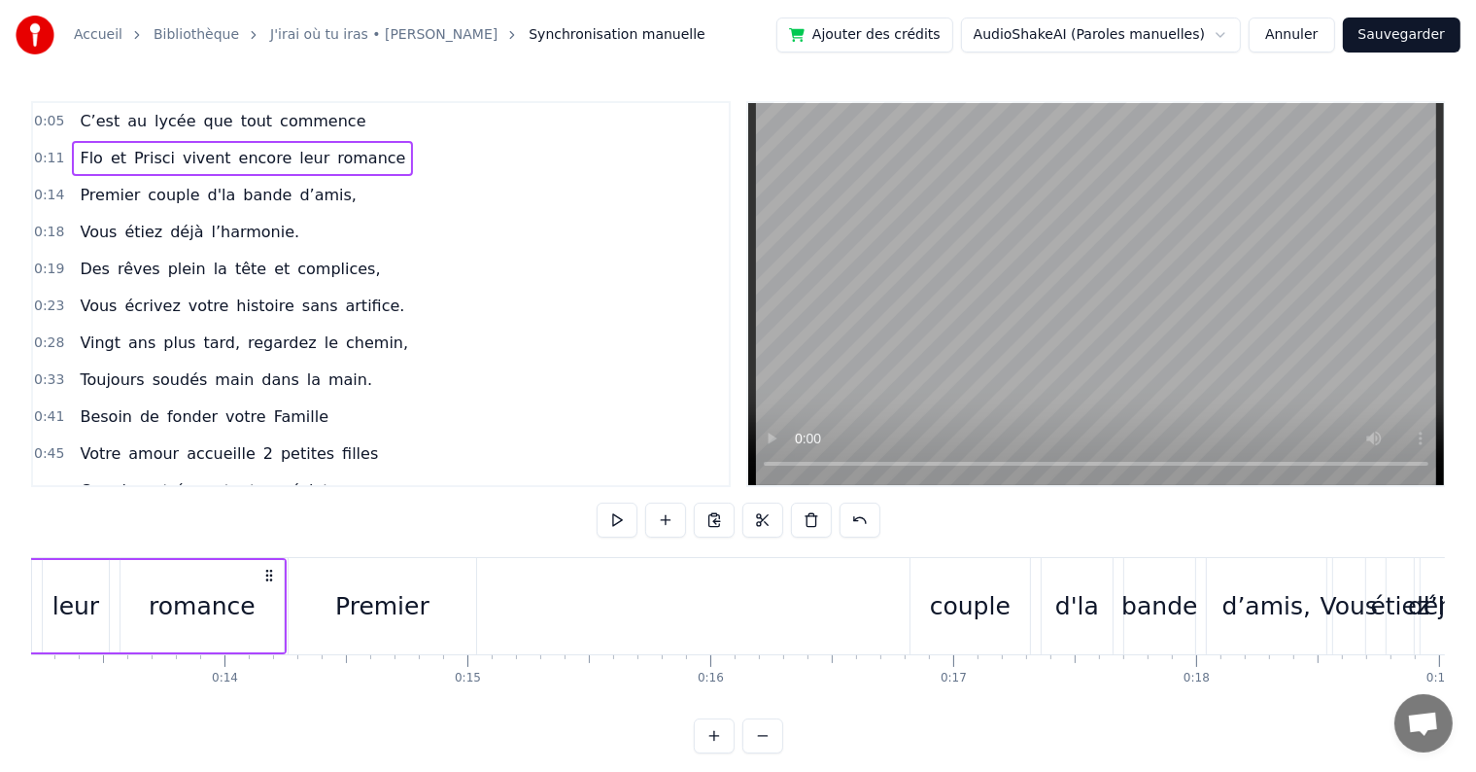
scroll to position [0, 2657]
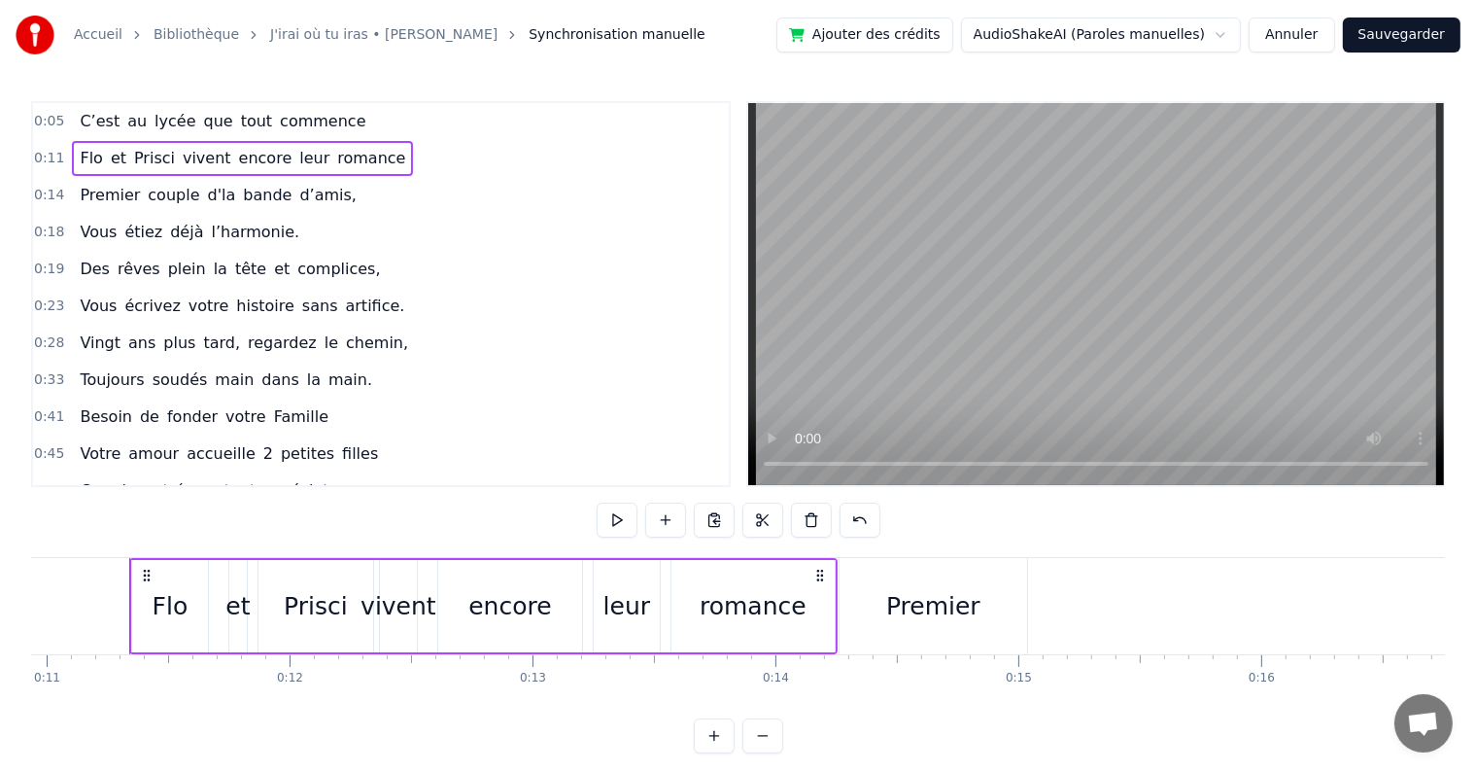
click at [774, 753] on button at bounding box center [763, 735] width 41 height 35
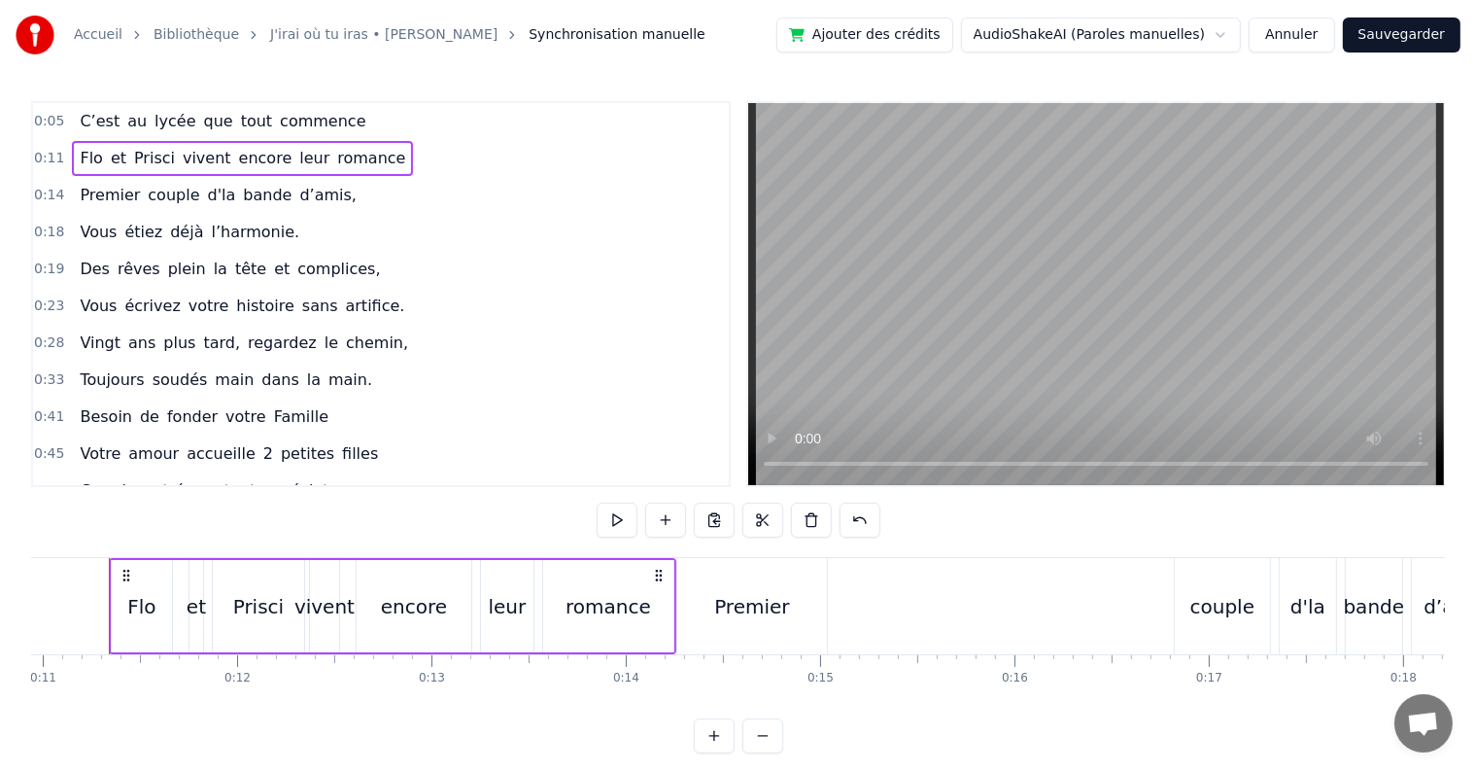
scroll to position [0, 2106]
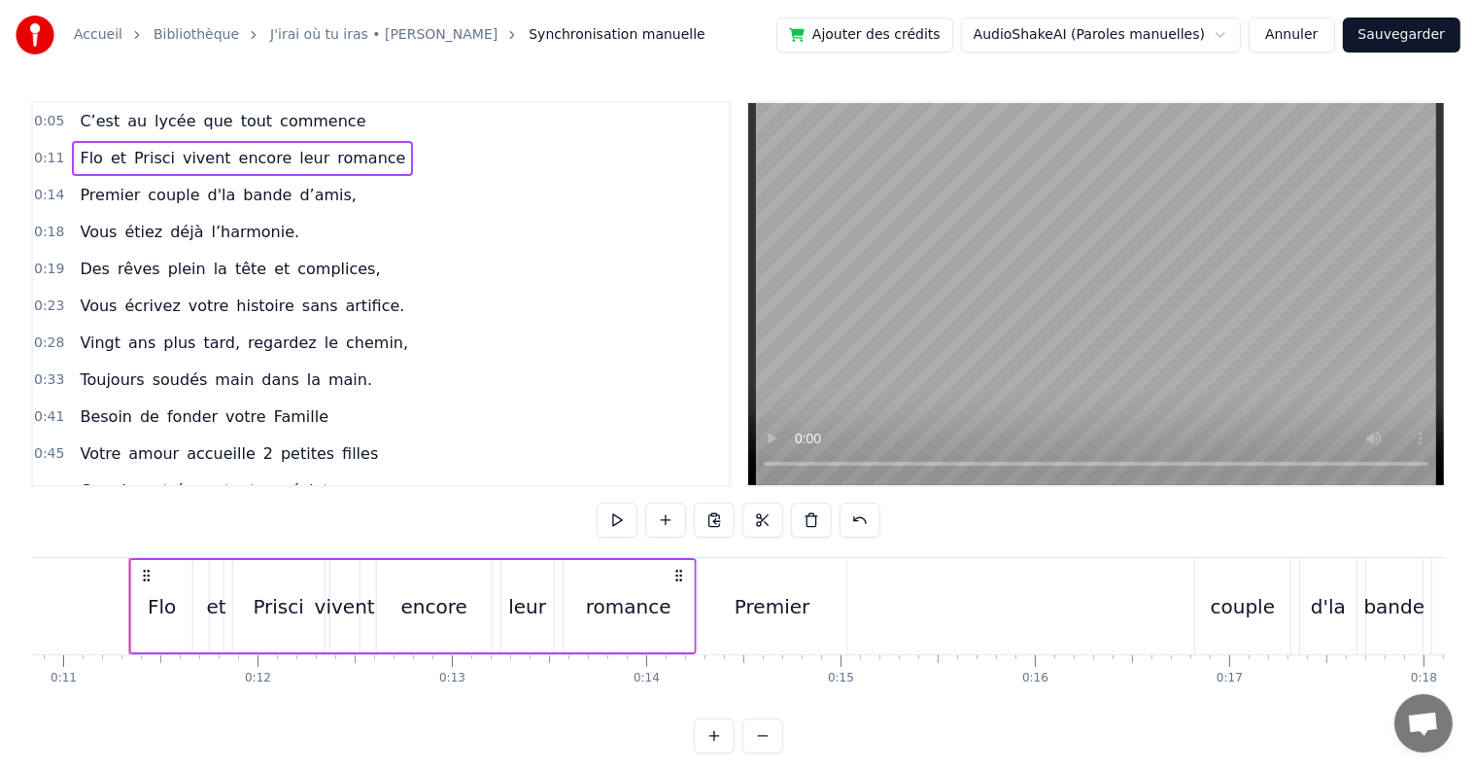
click at [678, 571] on icon at bounding box center [680, 576] width 16 height 16
click at [319, 120] on span "commence" at bounding box center [322, 121] width 89 height 22
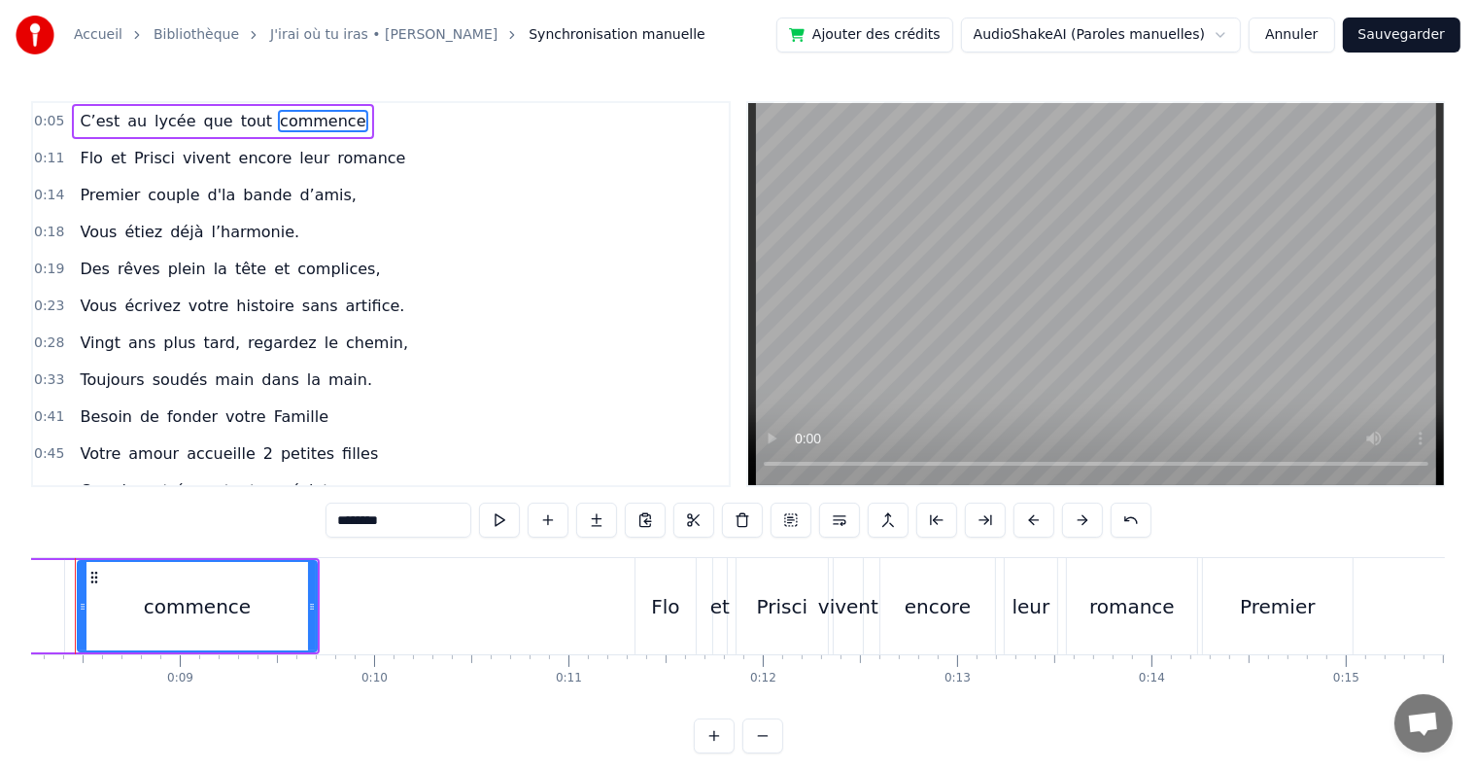
scroll to position [0, 1546]
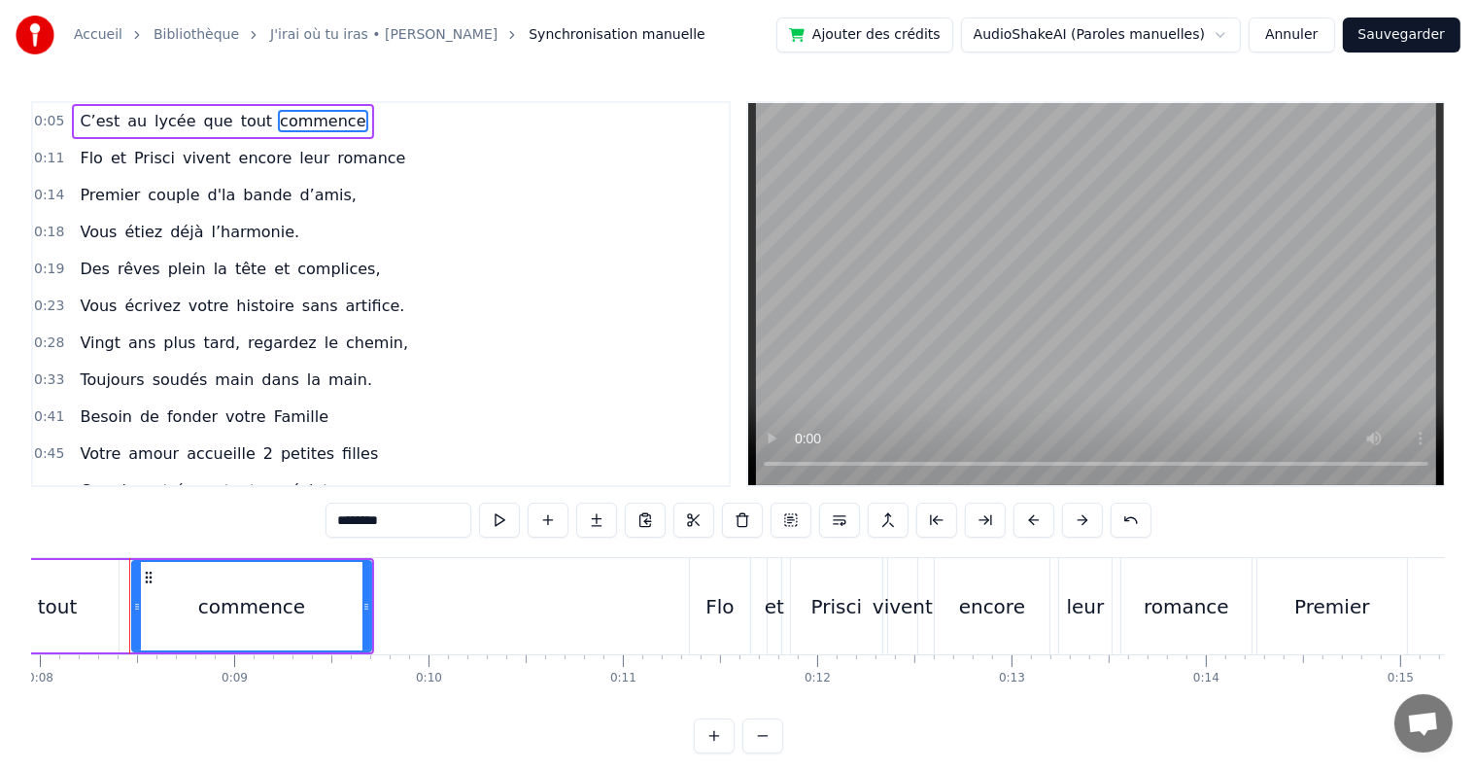
click at [202, 111] on span "que" at bounding box center [218, 121] width 33 height 22
type input "***"
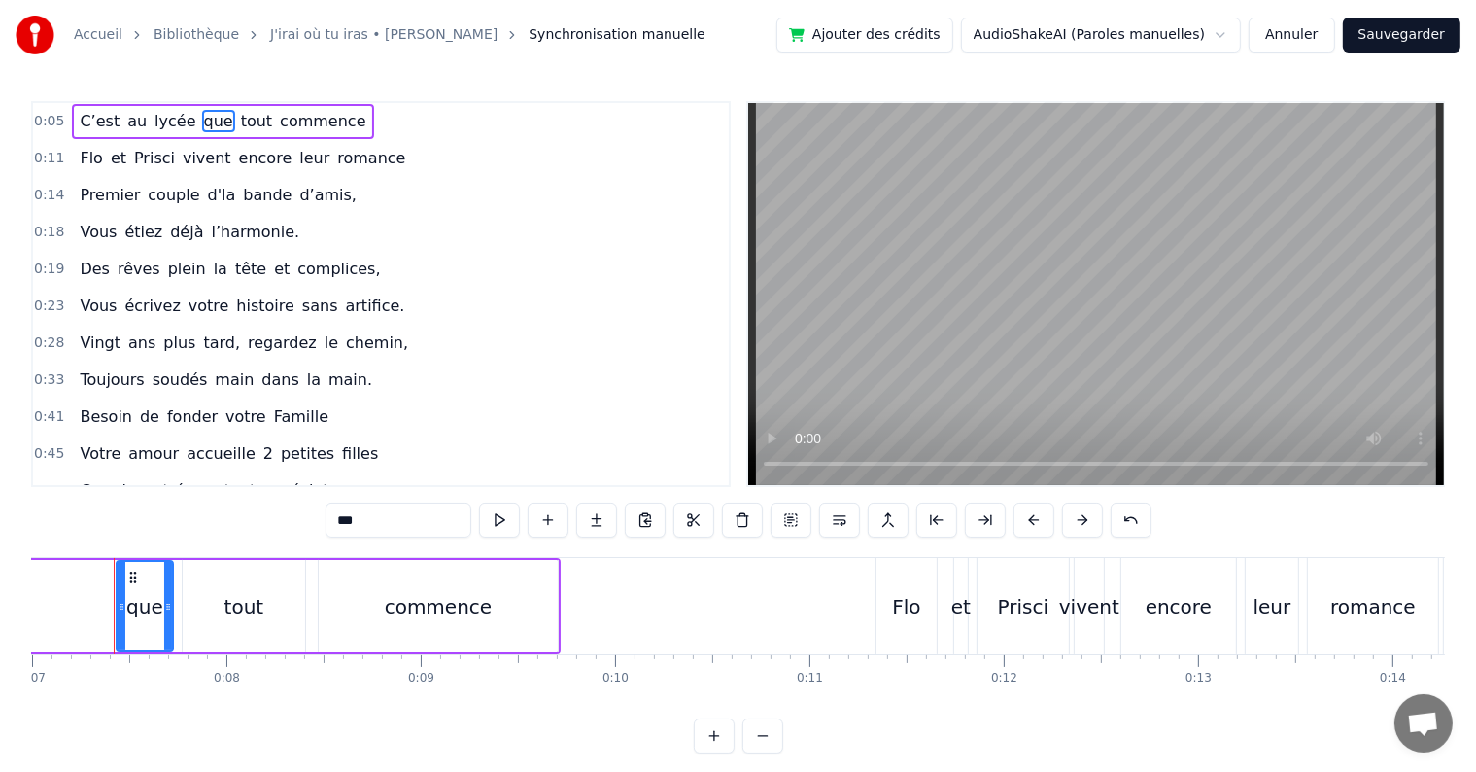
scroll to position [0, 1344]
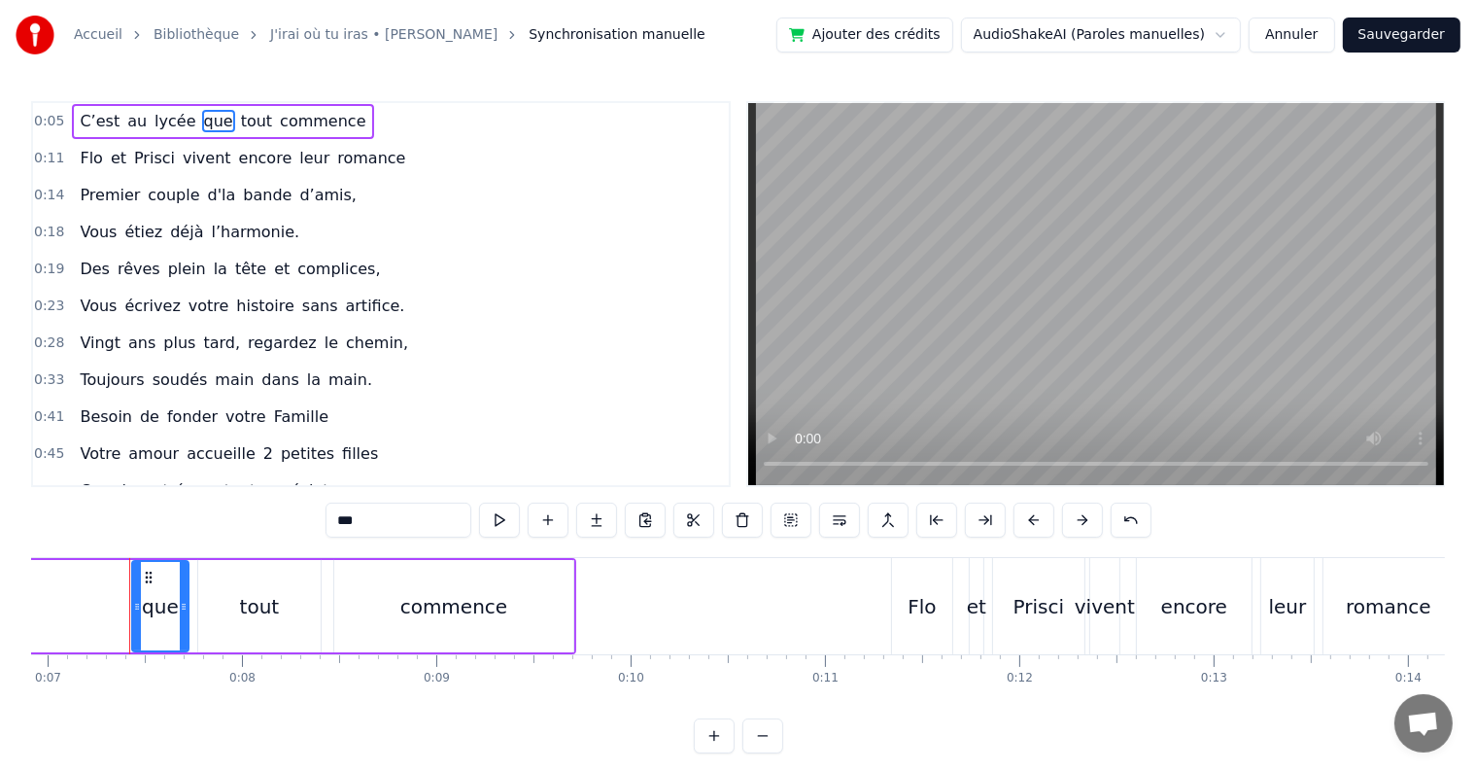
click at [327, 109] on div "C’est au lycée que tout commence" at bounding box center [222, 121] width 301 height 35
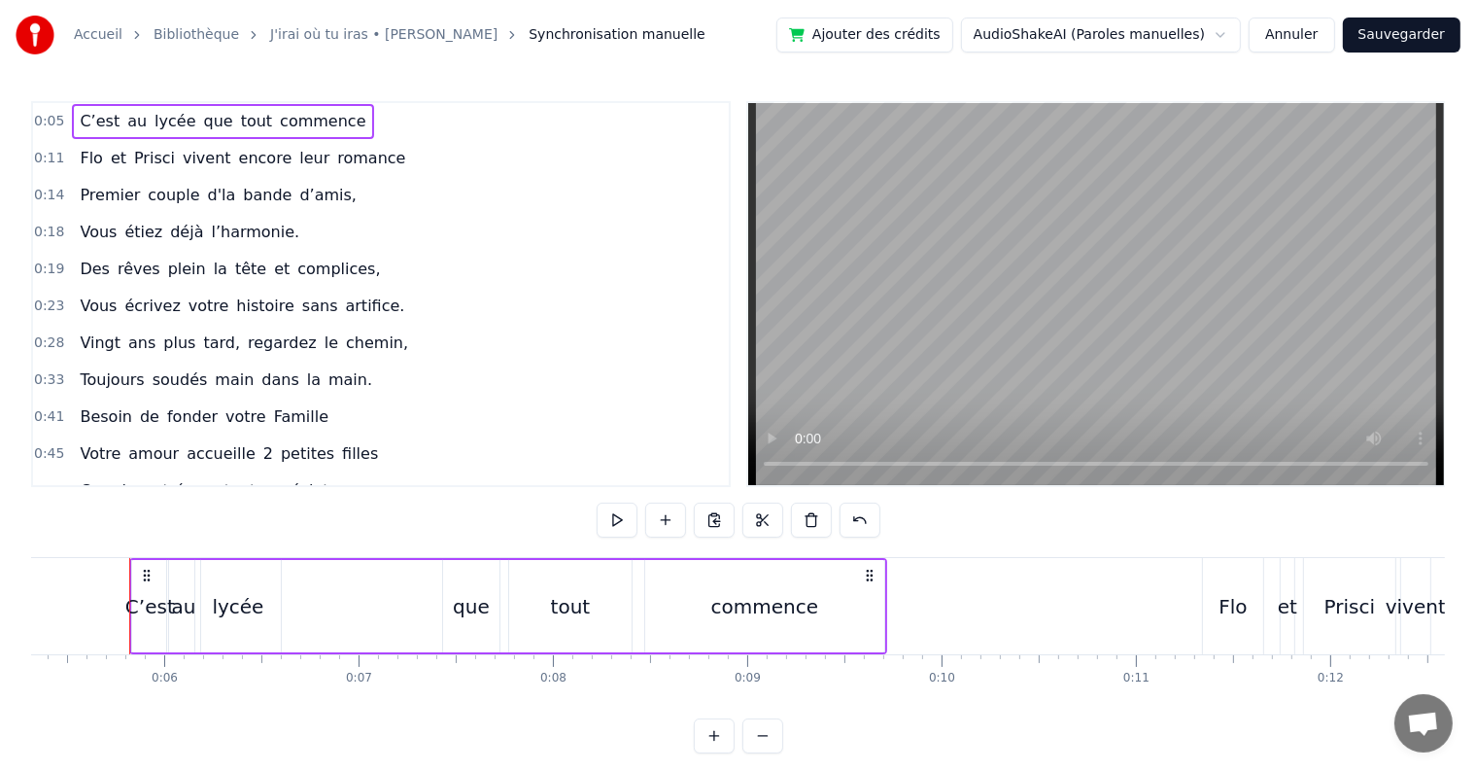
click at [557, 214] on div "0:18 Vous étiez déjà l’harmonie." at bounding box center [381, 232] width 696 height 37
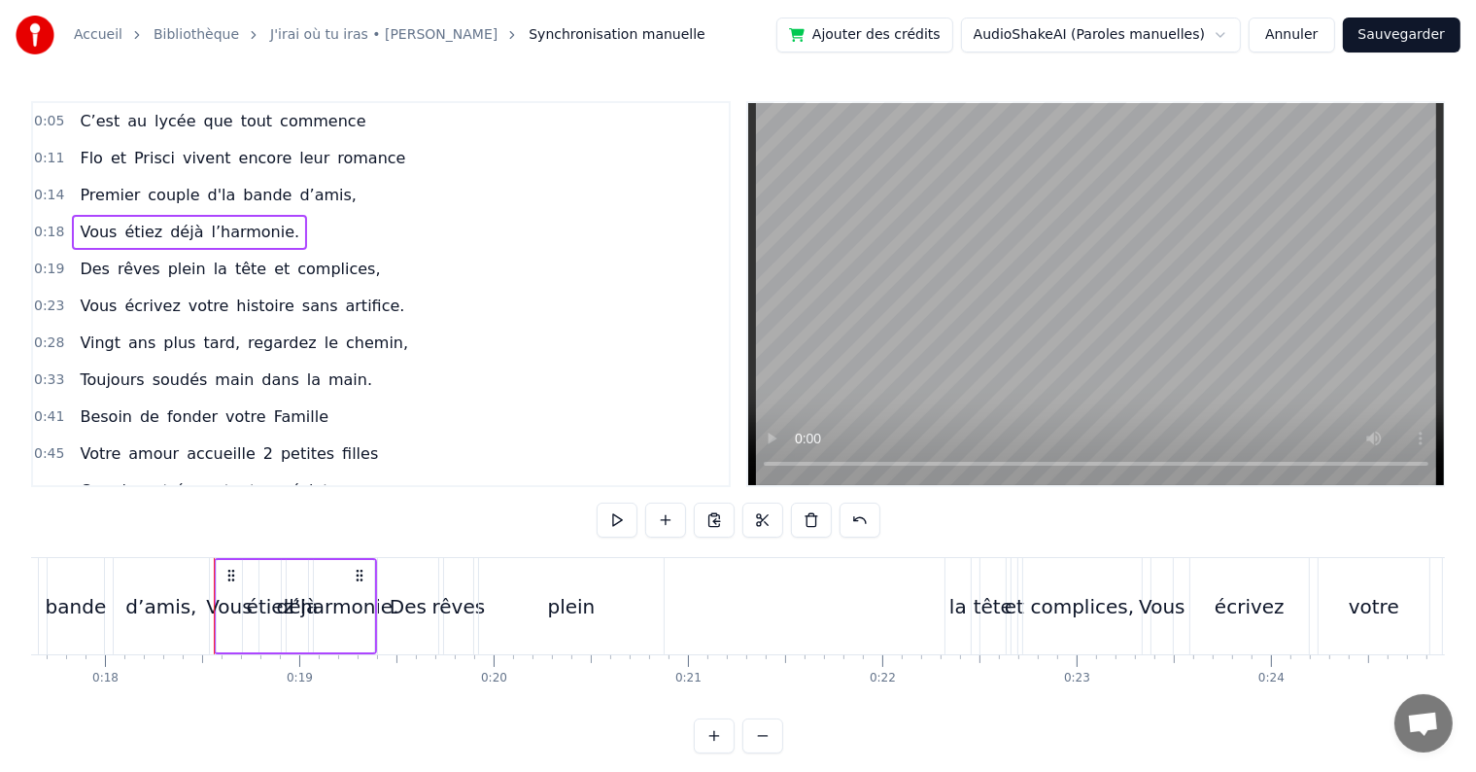
scroll to position [0, 3509]
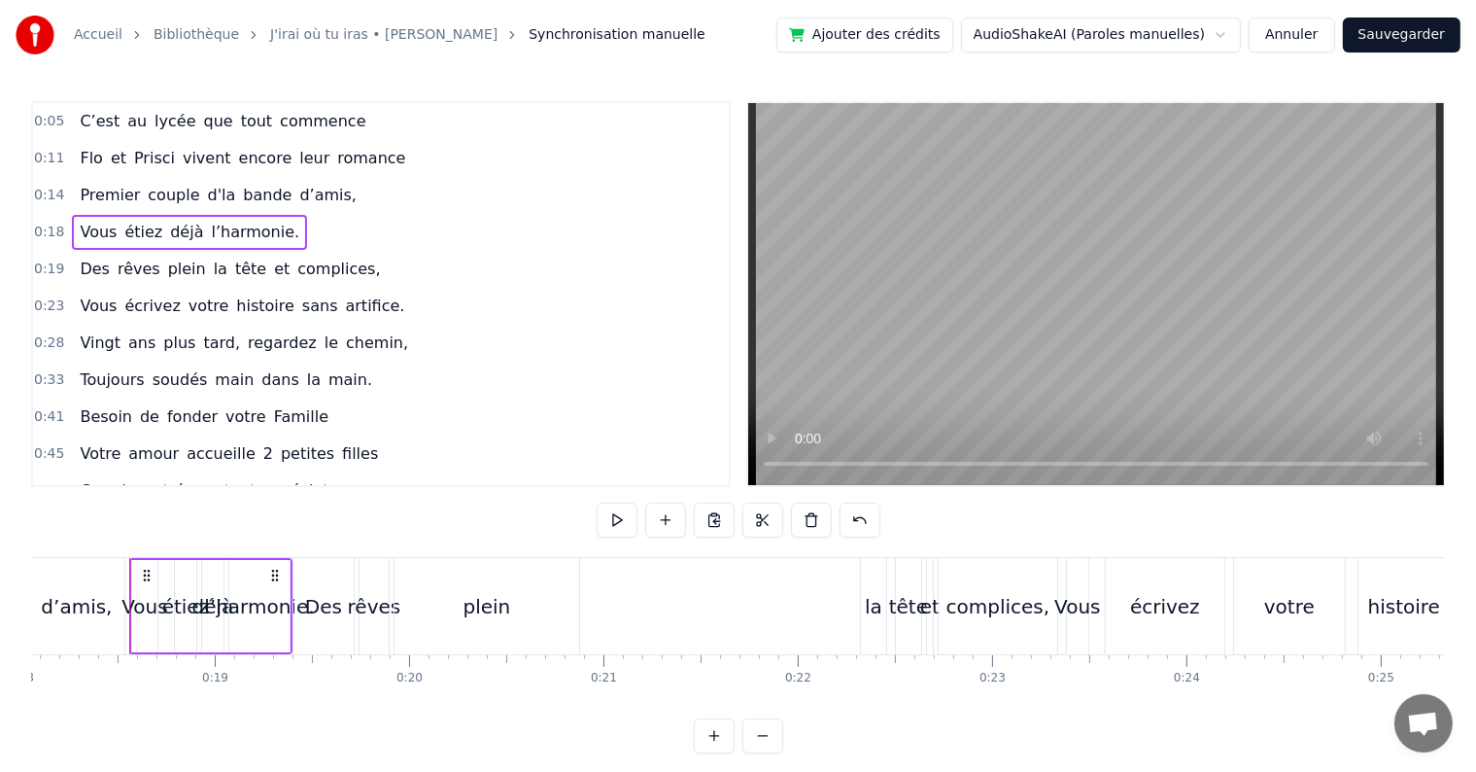
click at [373, 119] on div "0:05 C’est au lycée que tout commence" at bounding box center [381, 121] width 696 height 37
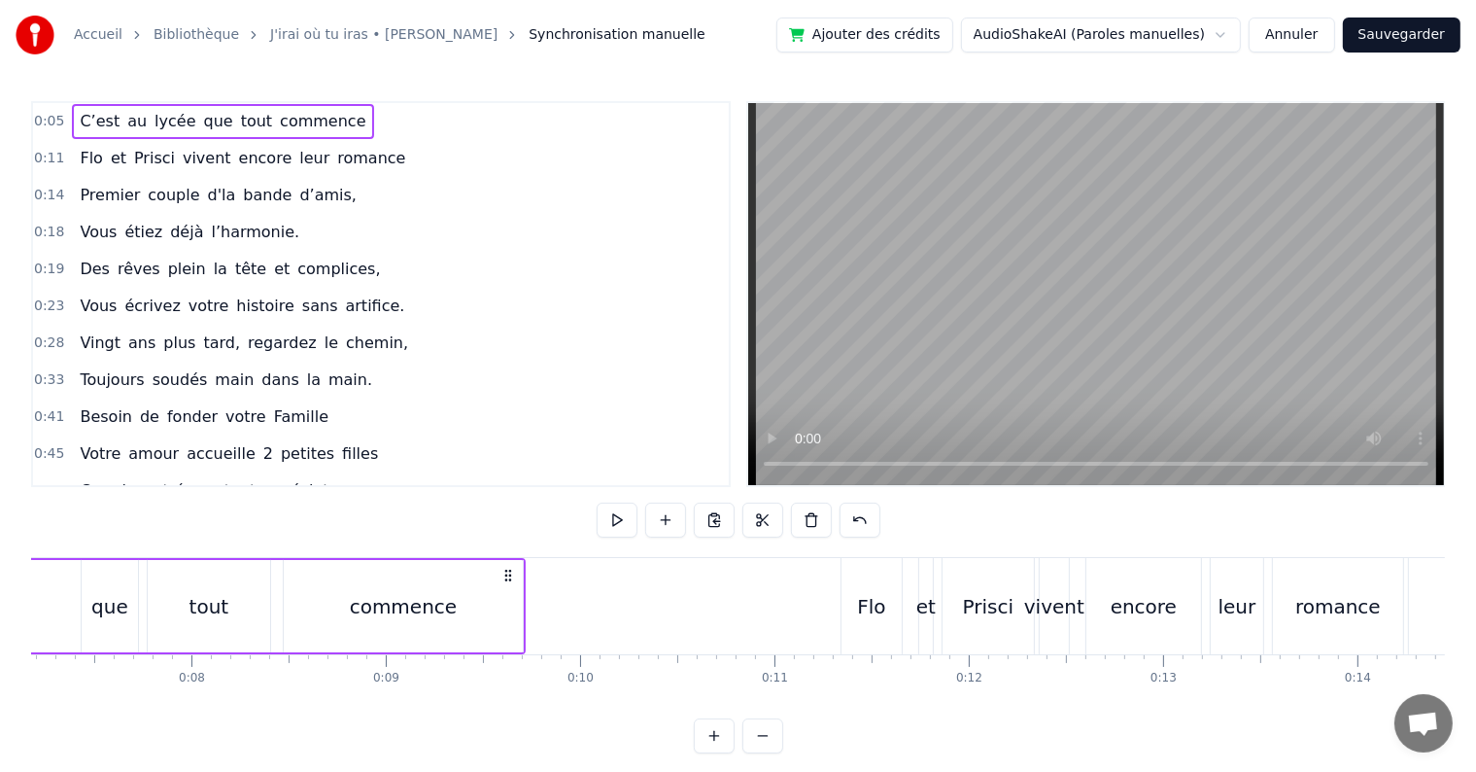
scroll to position [0, 1033]
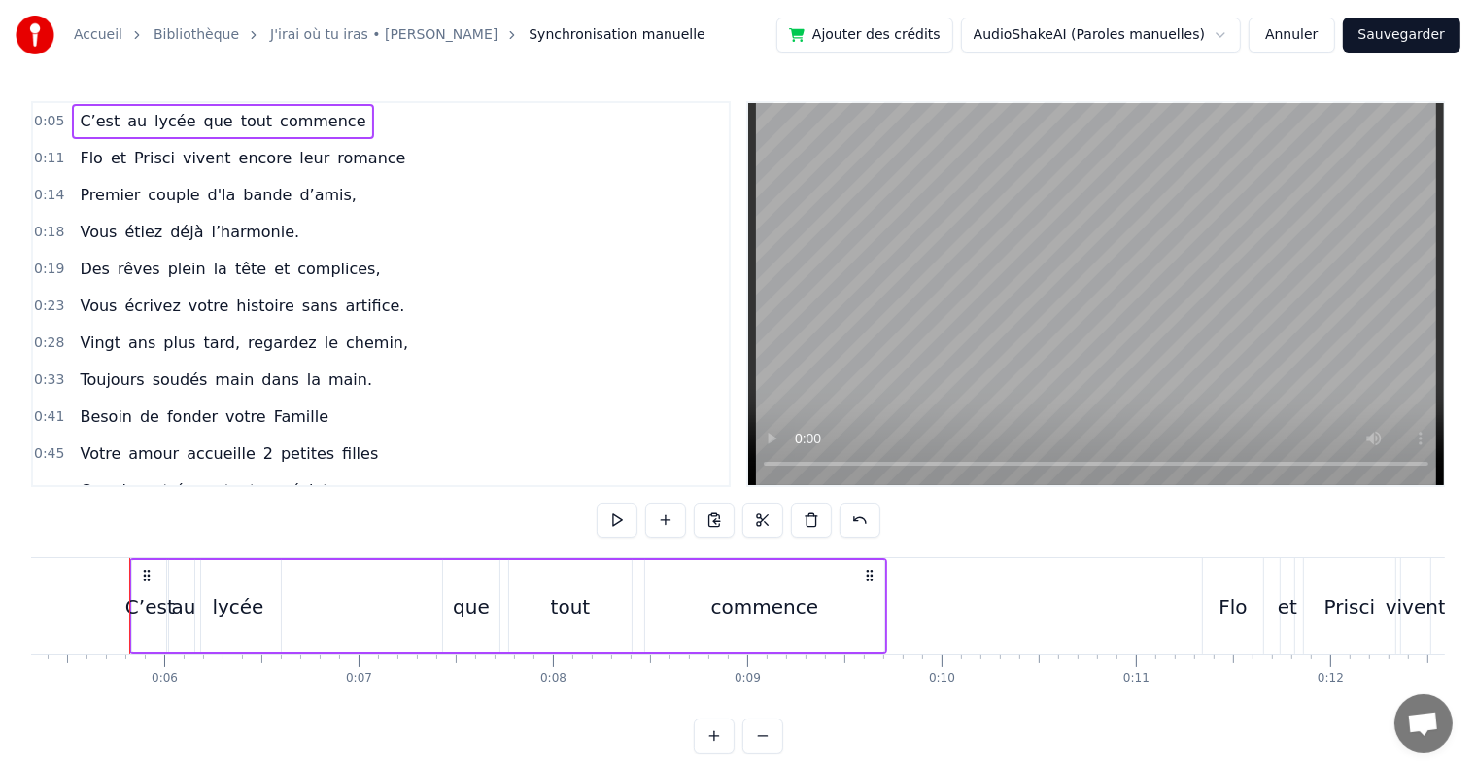
click at [322, 111] on span "commence" at bounding box center [322, 121] width 89 height 22
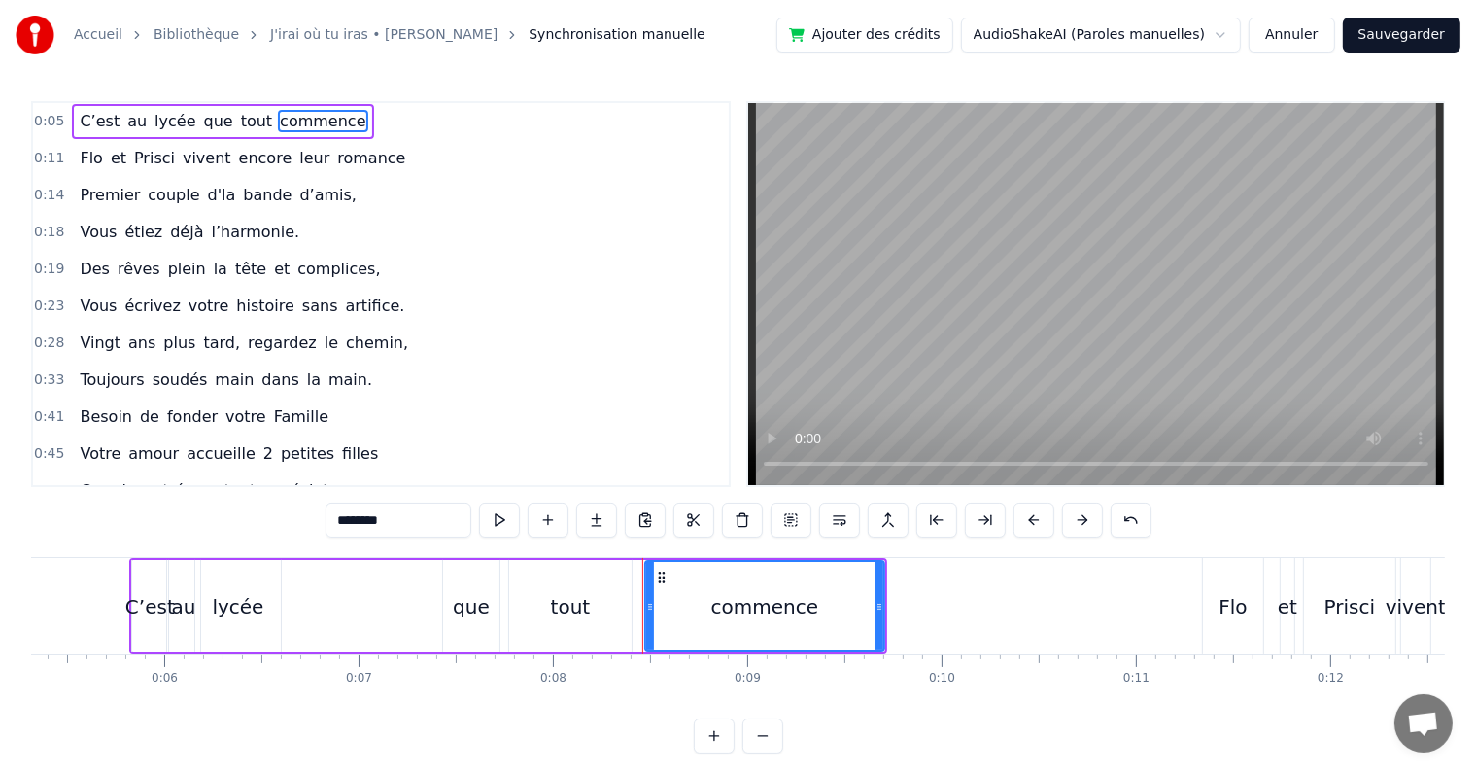
click at [233, 599] on div "lycée" at bounding box center [238, 606] width 52 height 29
type input "*****"
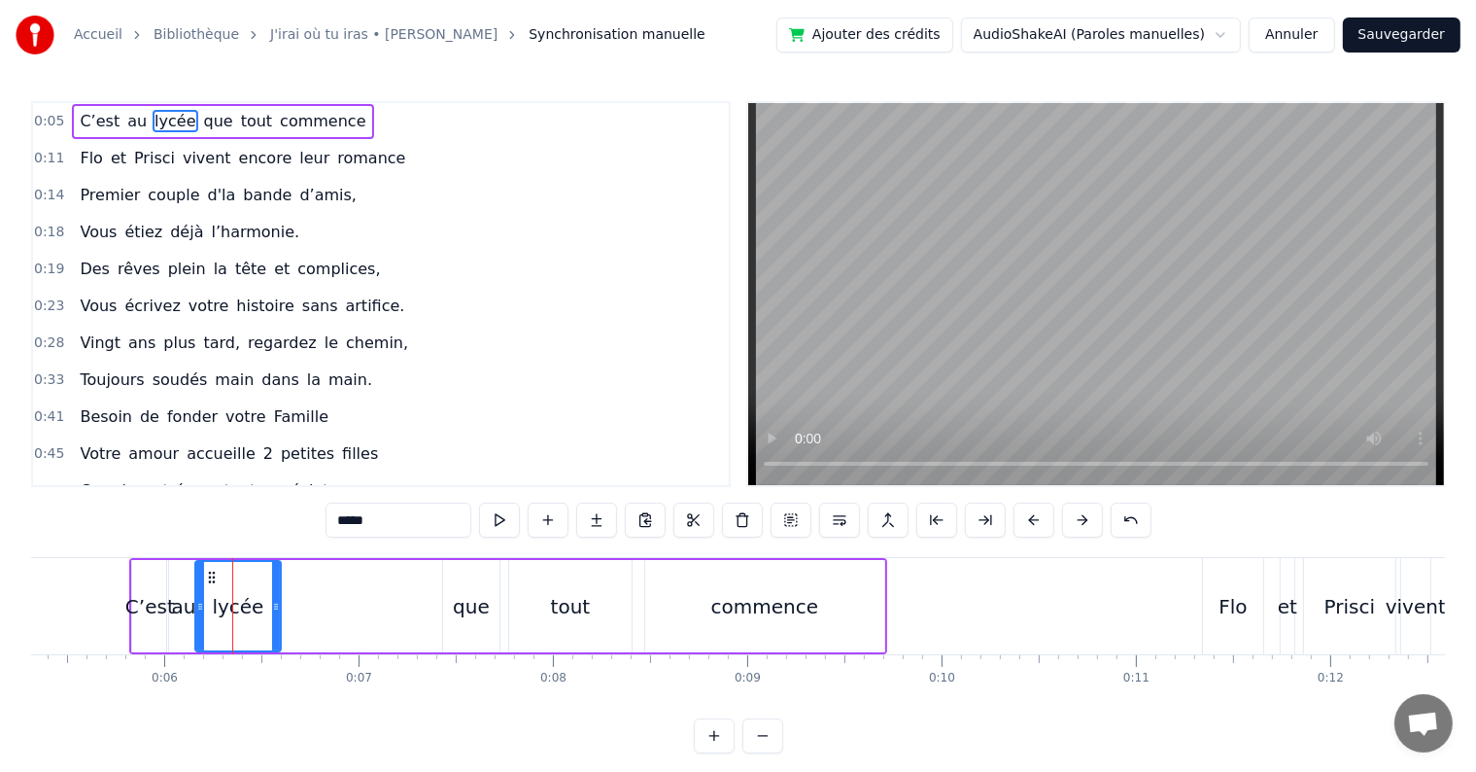
drag, startPoint x: 145, startPoint y: 599, endPoint x: 201, endPoint y: 596, distance: 56.4
click at [201, 596] on div "C’est au lycée que tout commence" at bounding box center [508, 606] width 758 height 96
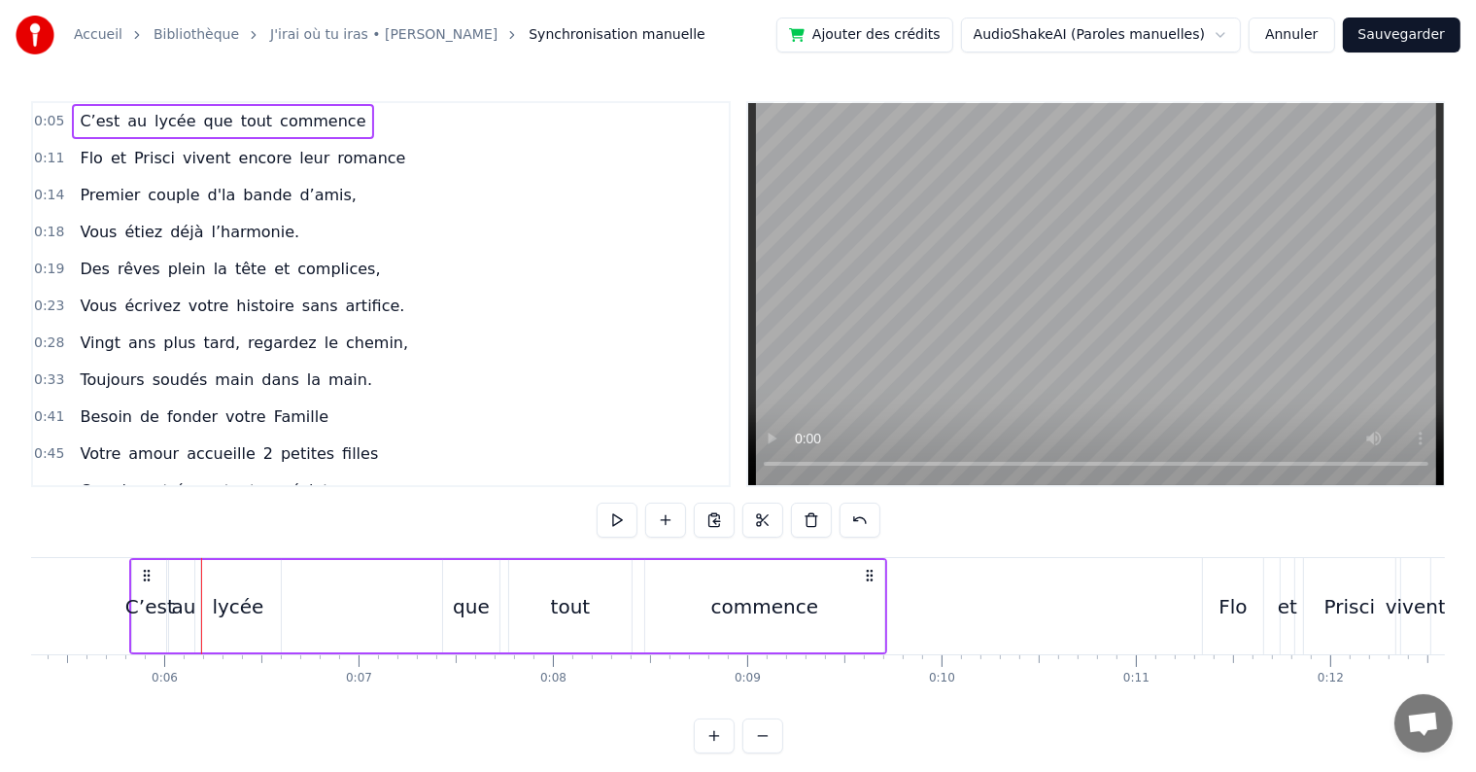
click at [152, 595] on div "C’est" at bounding box center [150, 606] width 50 height 29
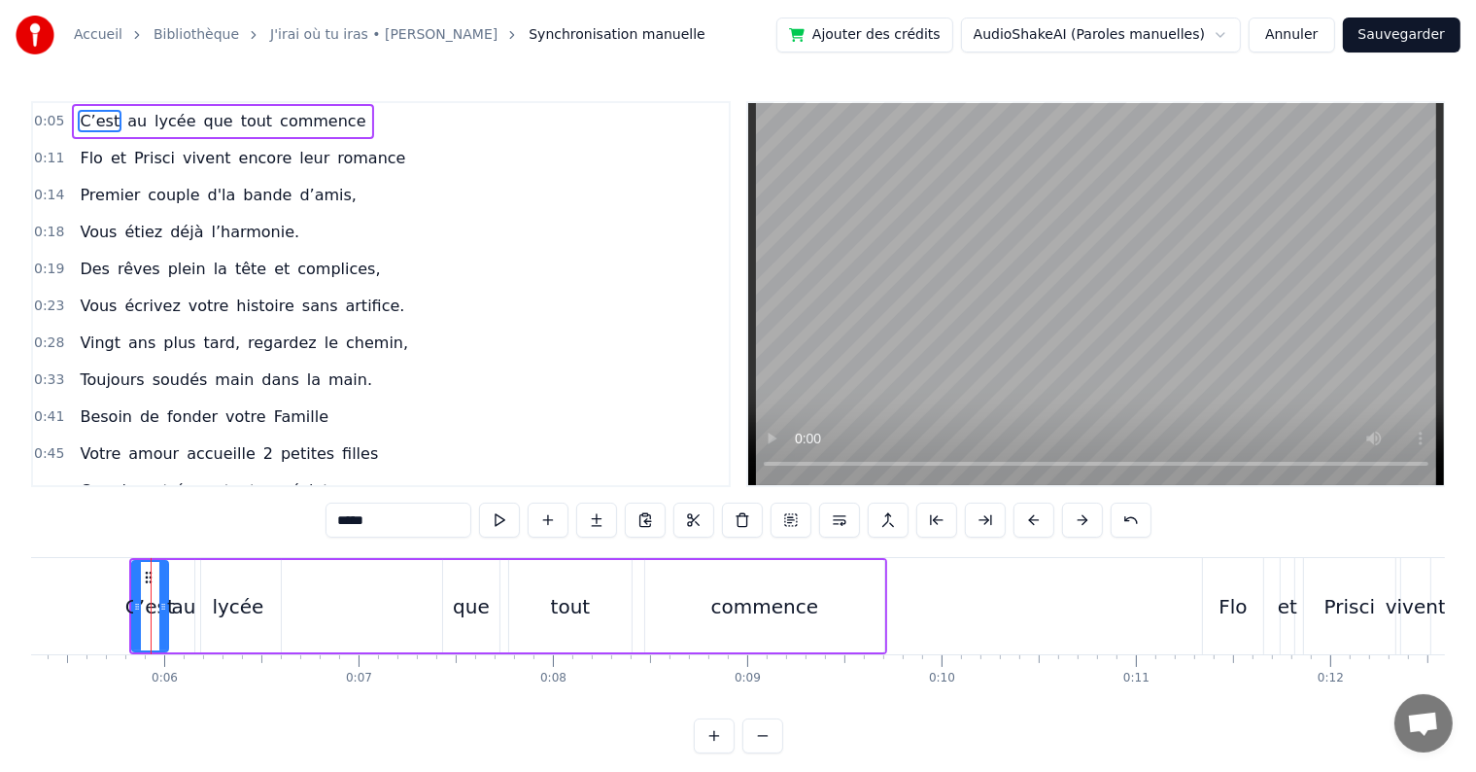
click at [174, 599] on div "au" at bounding box center [183, 606] width 24 height 29
click at [239, 587] on div "lycée" at bounding box center [237, 606] width 85 height 92
type input "*****"
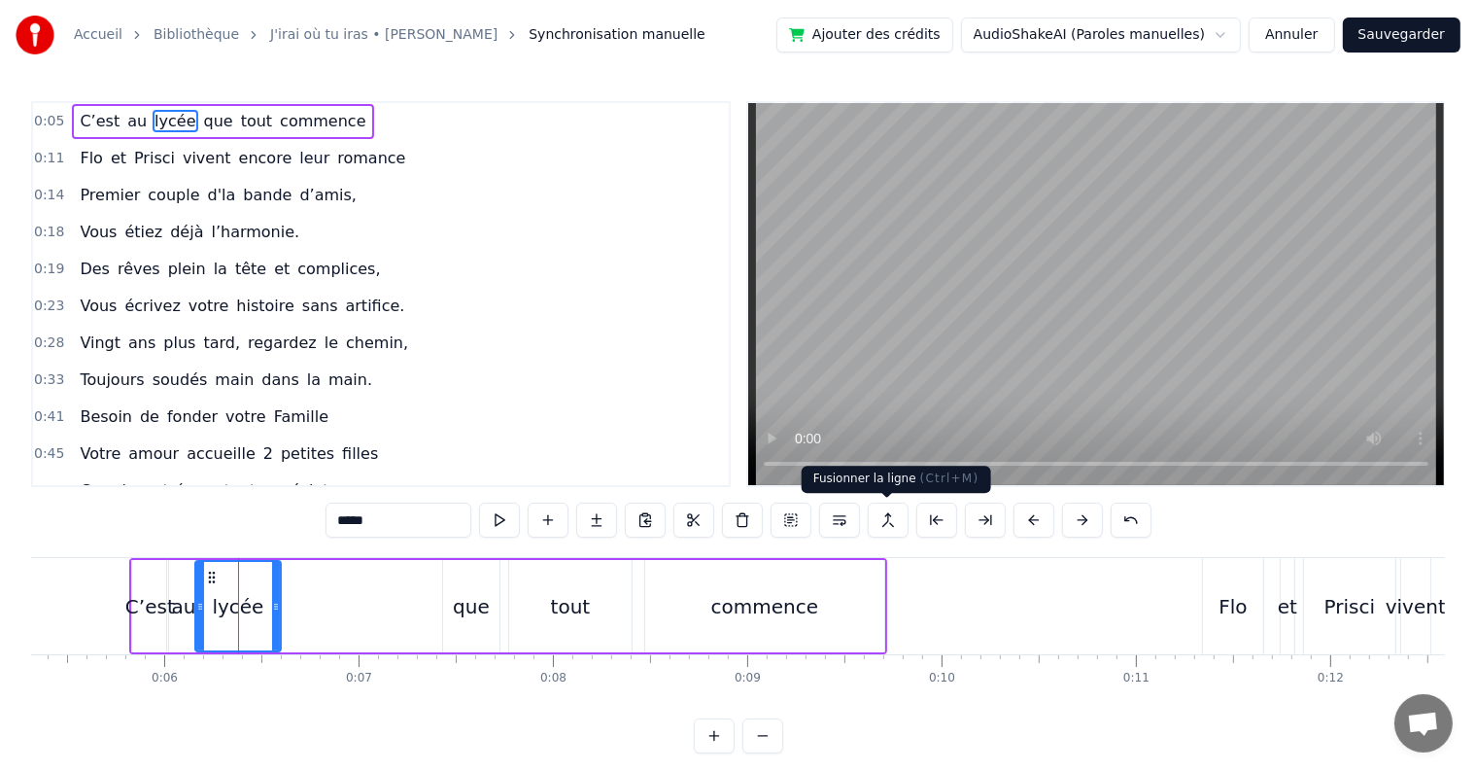
click at [900, 517] on button at bounding box center [888, 519] width 41 height 35
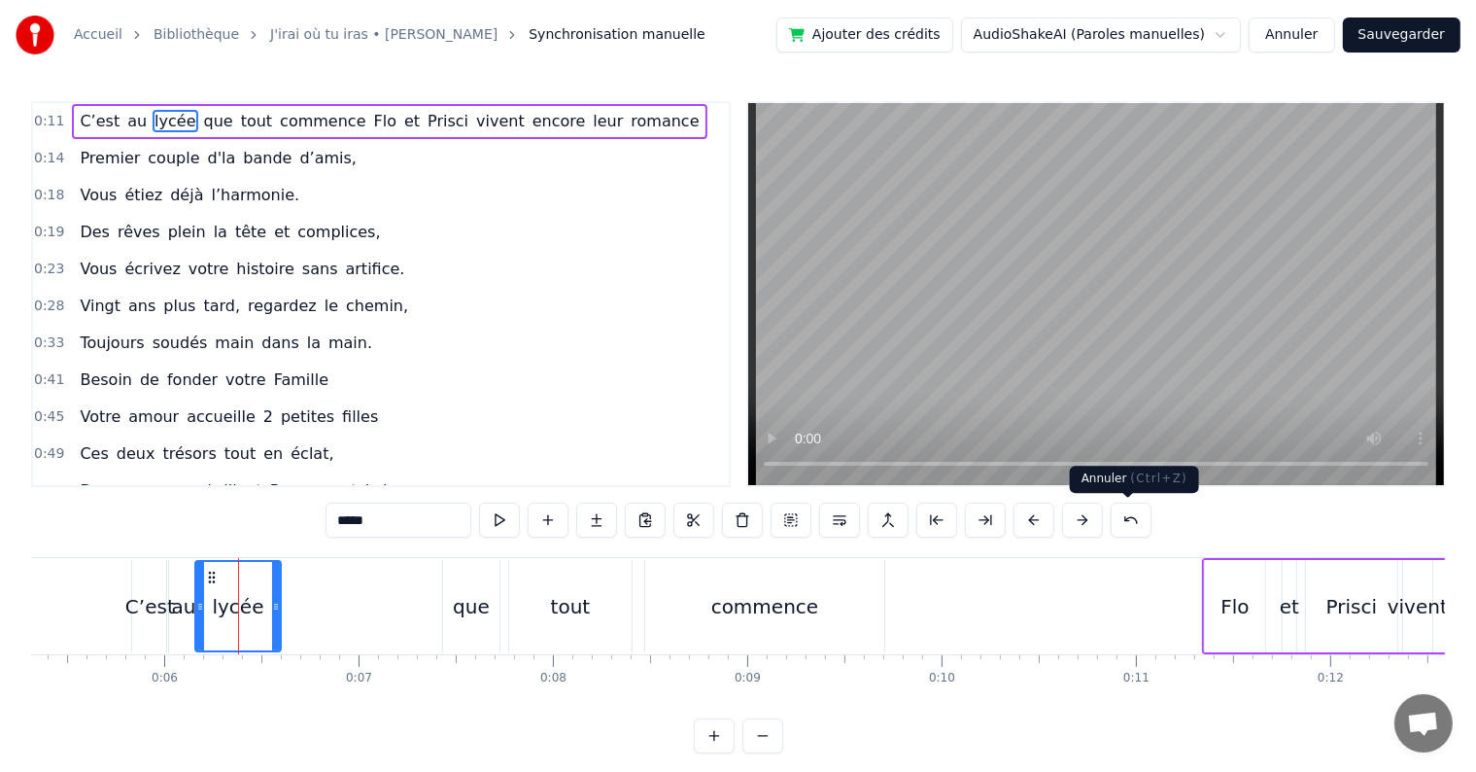
click at [1129, 524] on button at bounding box center [1131, 519] width 41 height 35
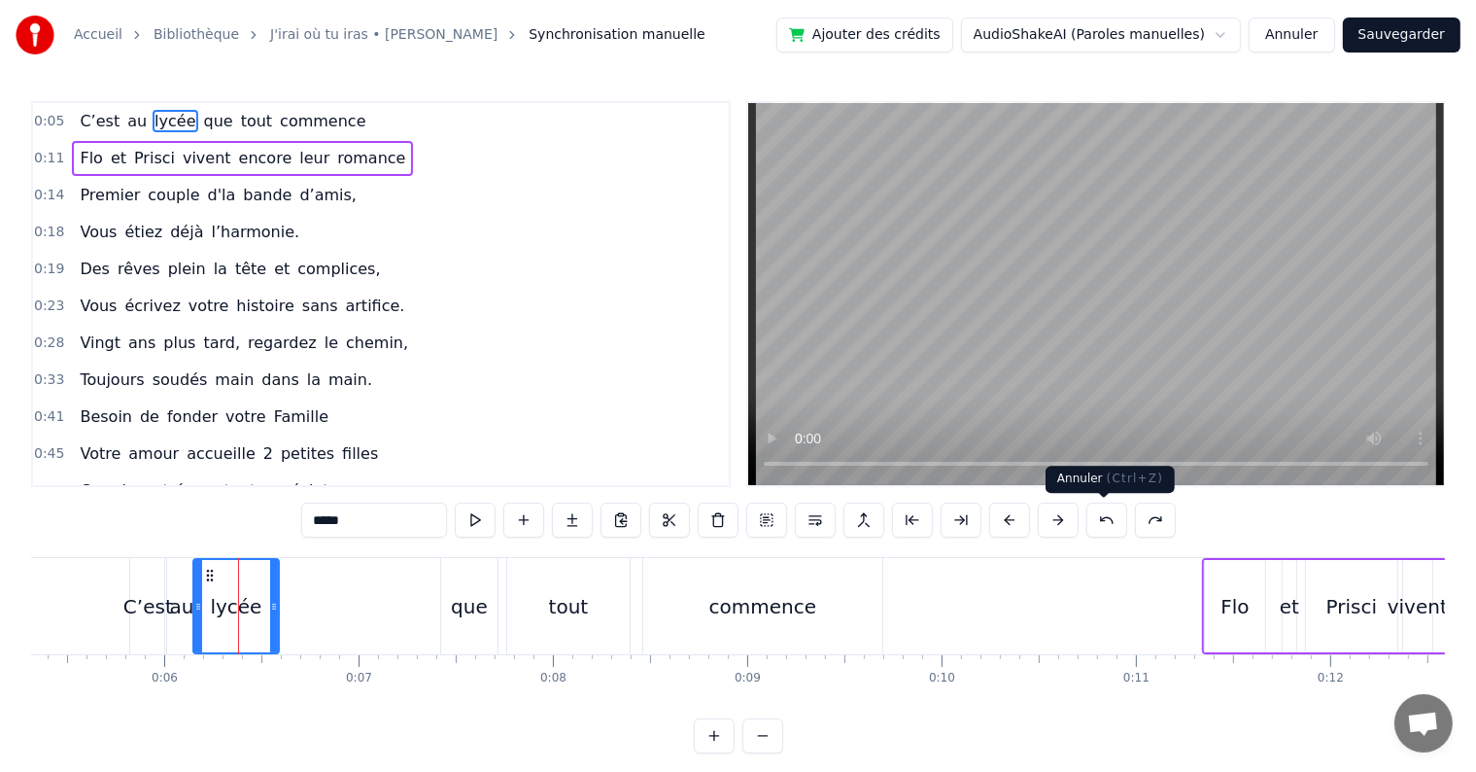
click at [1104, 529] on button at bounding box center [1107, 519] width 41 height 35
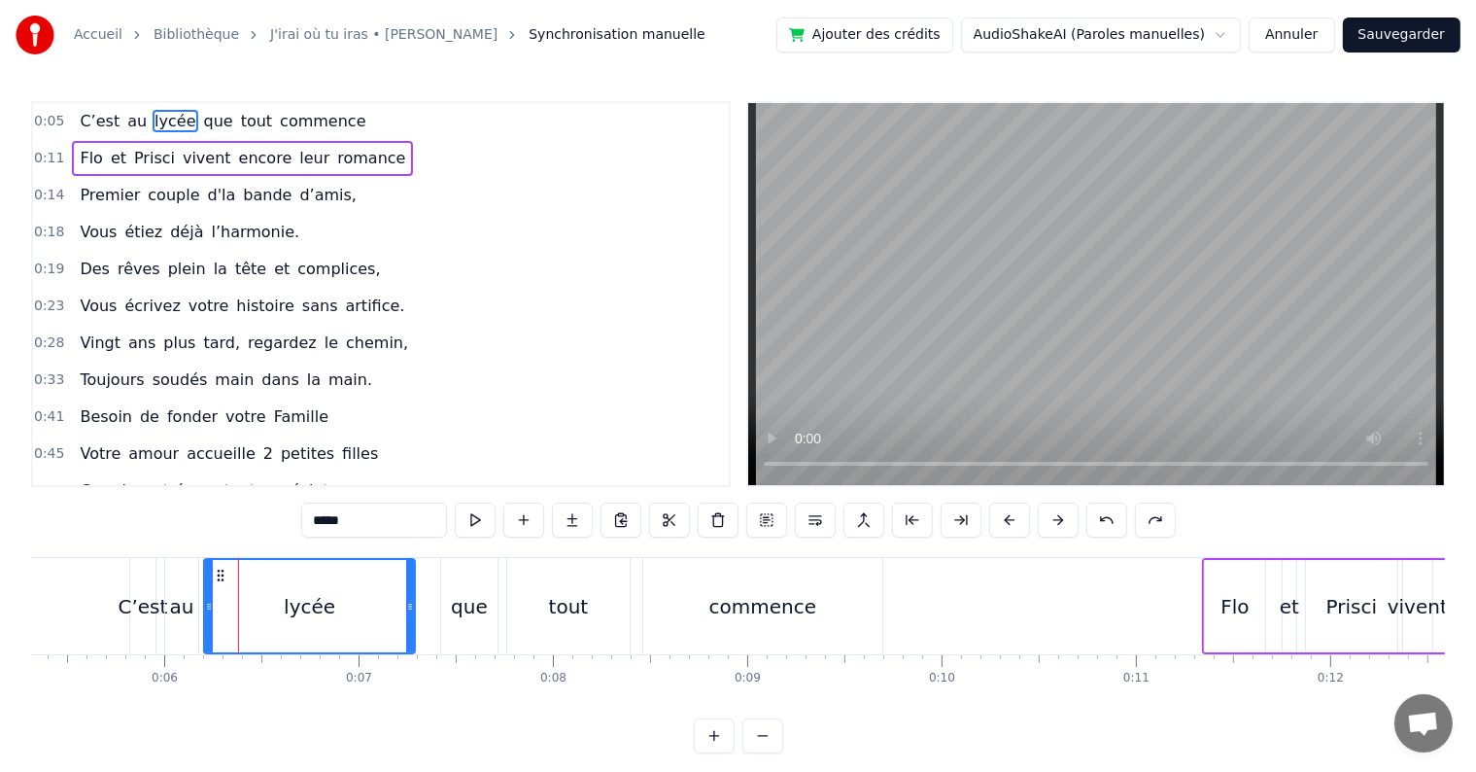
click at [1104, 529] on button at bounding box center [1107, 519] width 41 height 35
click at [1104, 529] on div "*****" at bounding box center [738, 519] width 875 height 35
click at [1104, 529] on div "*****" at bounding box center [739, 519] width 826 height 35
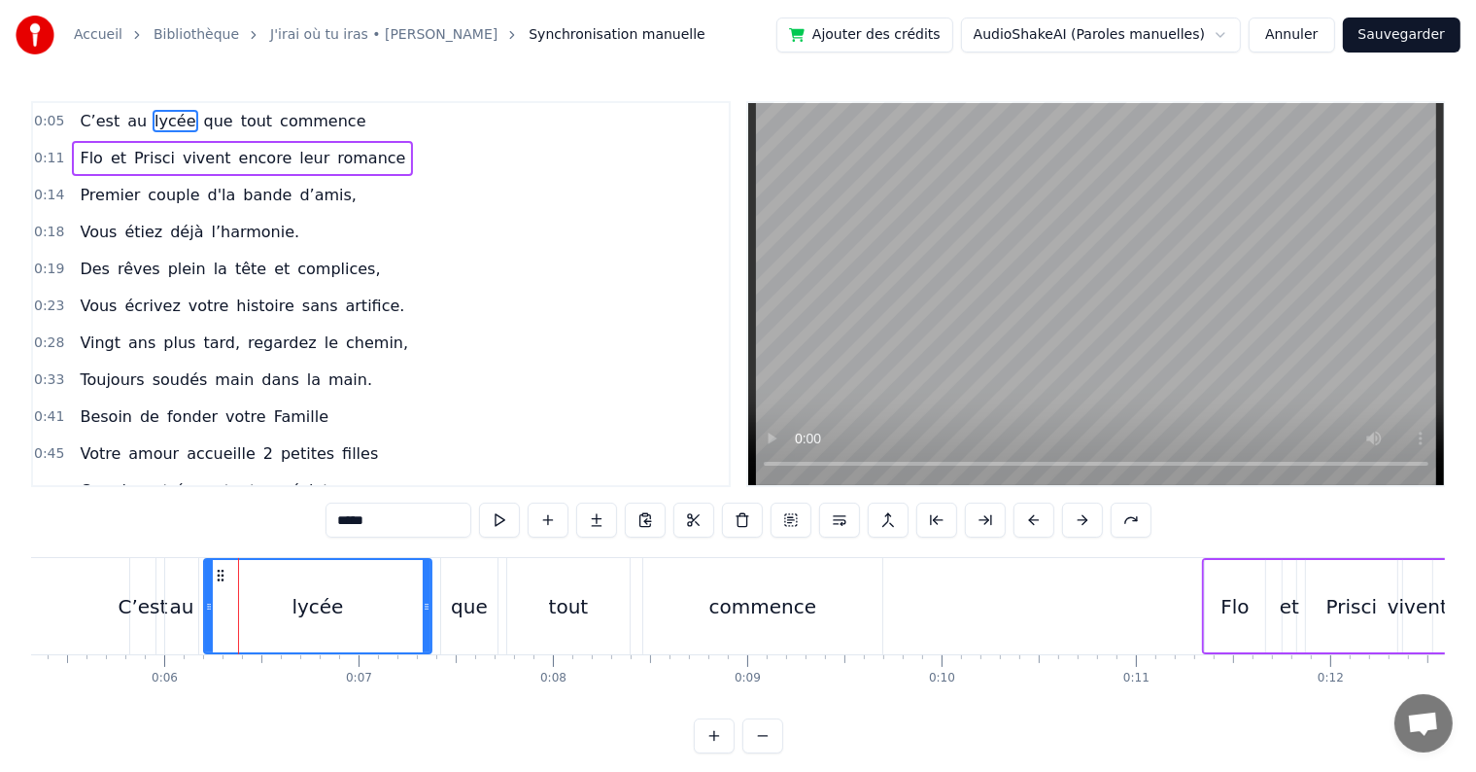
click at [1104, 529] on div "*****" at bounding box center [739, 519] width 826 height 35
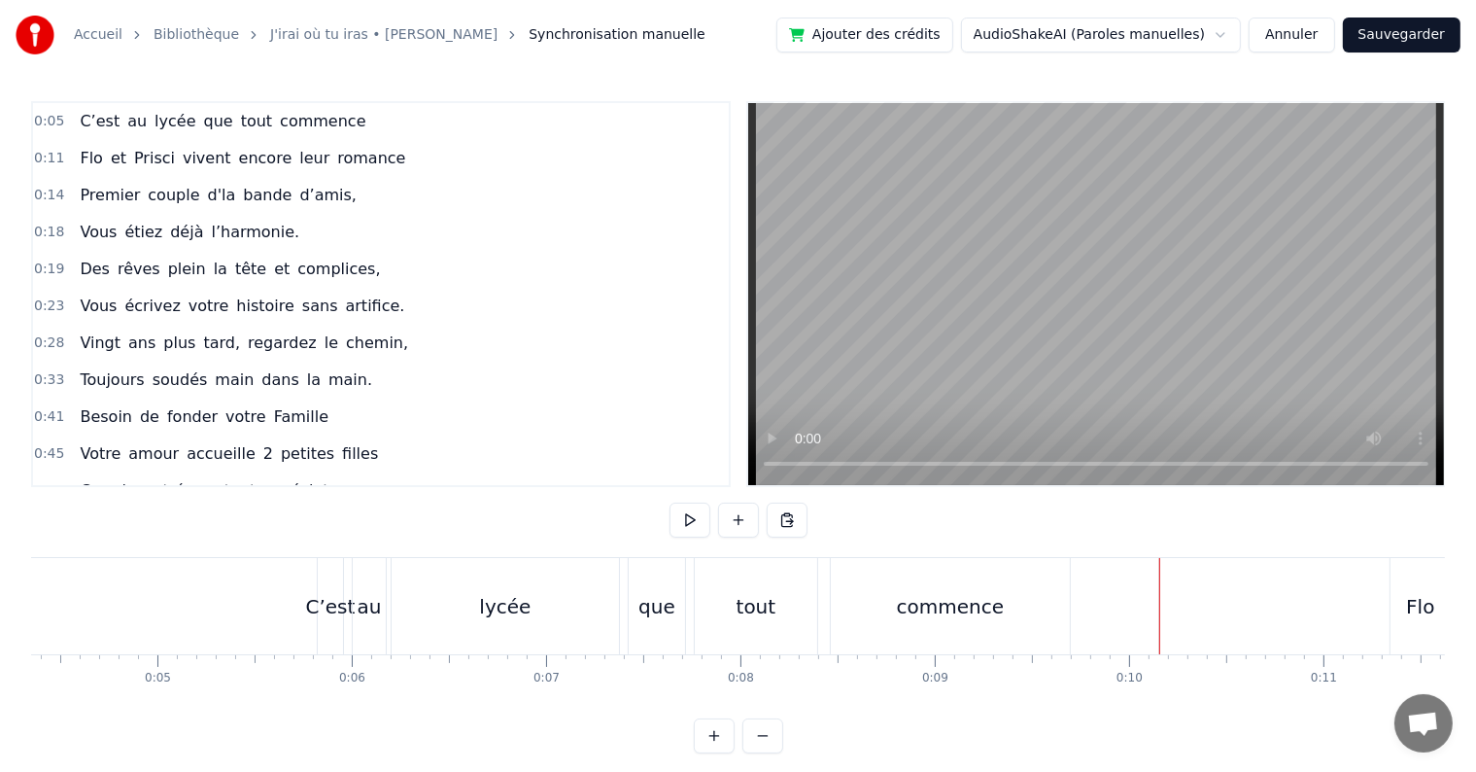
scroll to position [0, 800]
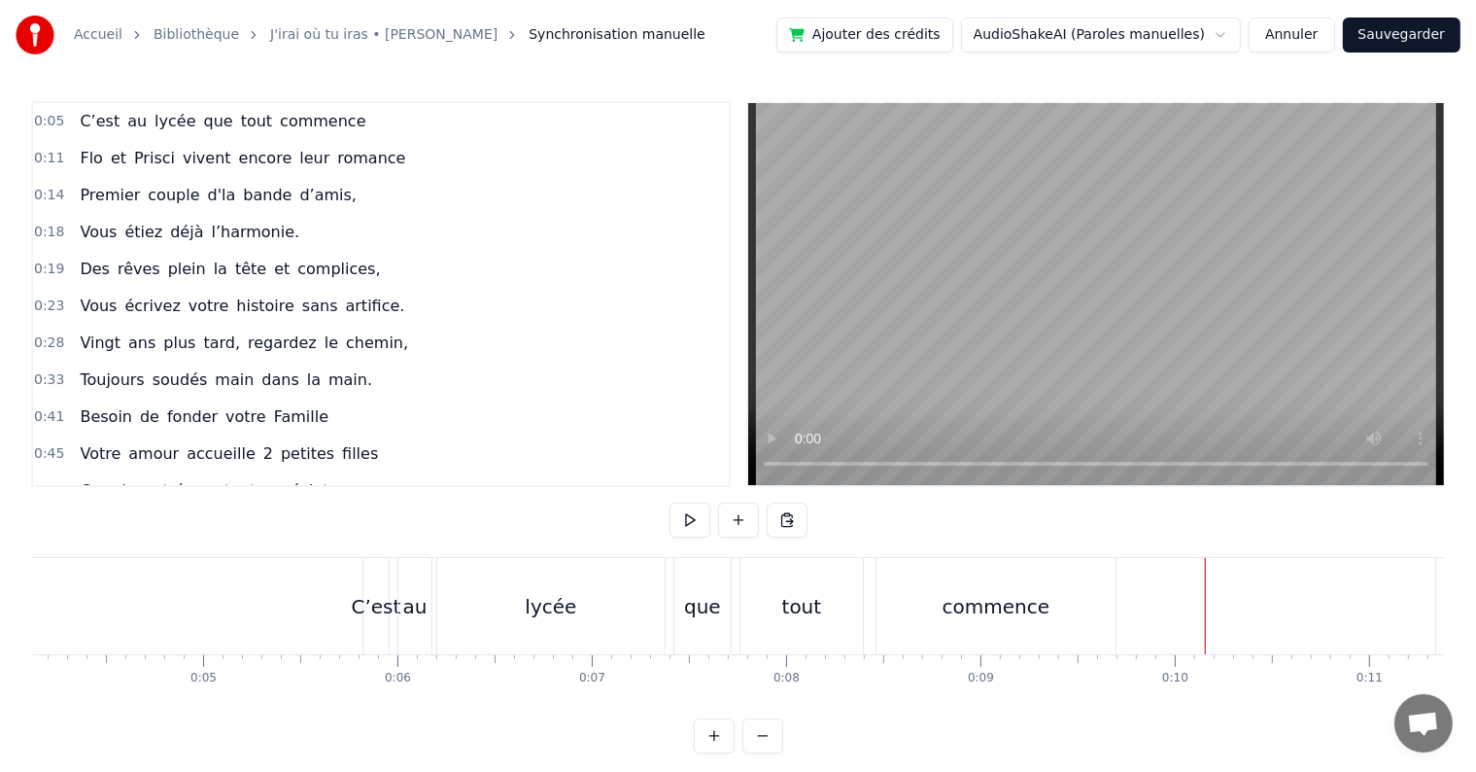
click at [379, 597] on div "C’est" at bounding box center [377, 606] width 50 height 29
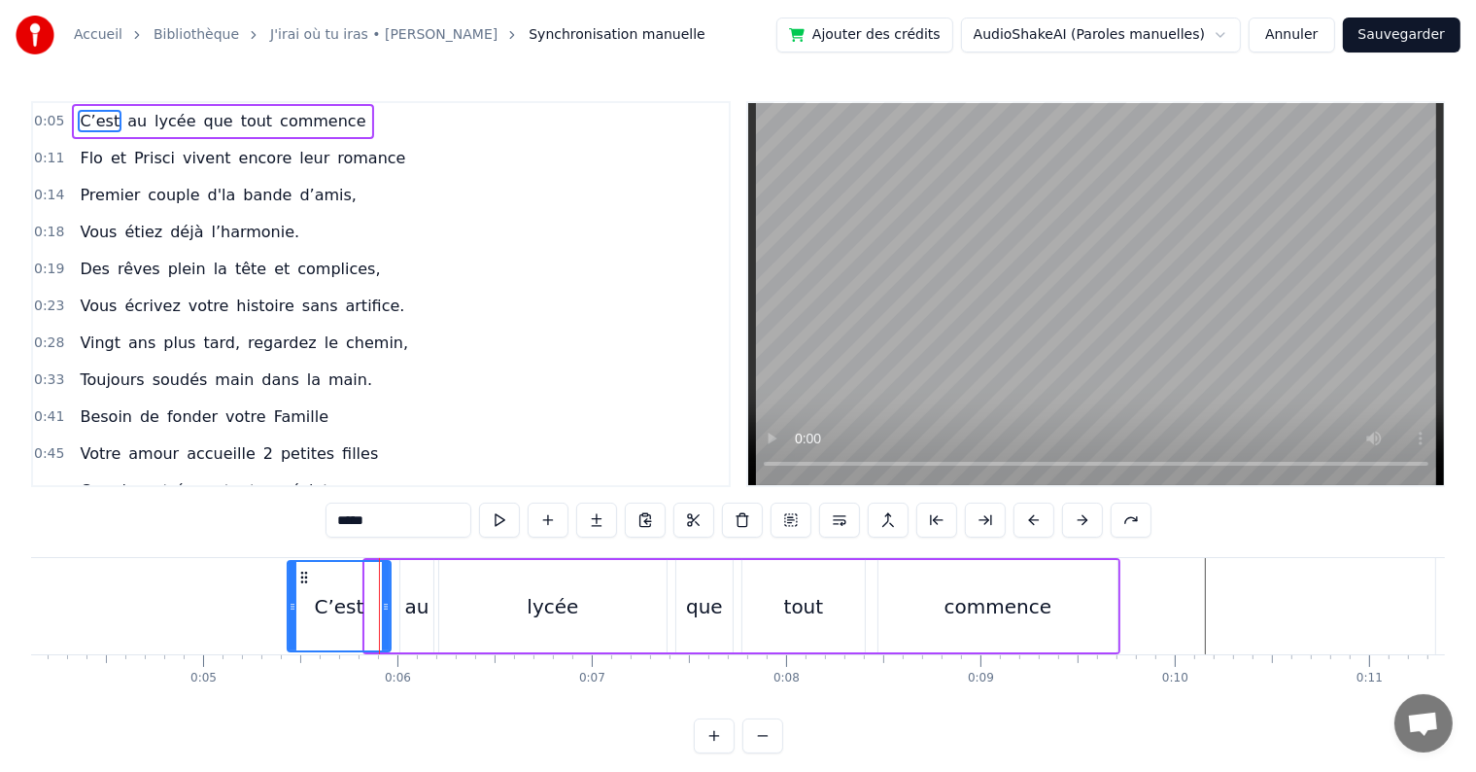
drag, startPoint x: 365, startPoint y: 593, endPoint x: 288, endPoint y: 566, distance: 82.4
click at [289, 566] on div at bounding box center [293, 606] width 8 height 88
click at [1019, 595] on div "commence" at bounding box center [998, 606] width 107 height 29
type input "********"
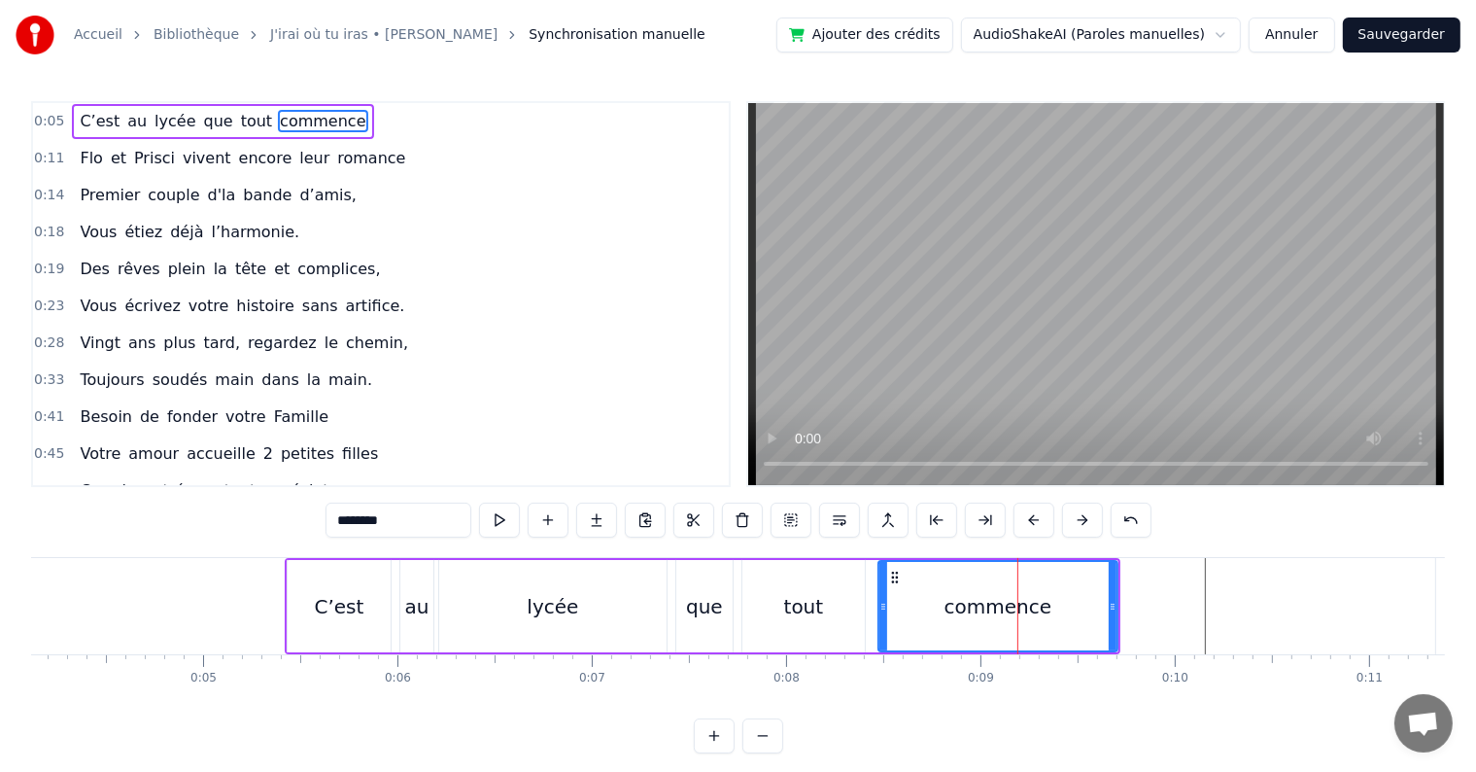
click at [1258, 40] on div "AudioShakeAI (Paroles manuelles) Annuler Sauvegarder" at bounding box center [1211, 34] width 500 height 35
click at [1287, 35] on button "Annuler" at bounding box center [1292, 34] width 86 height 35
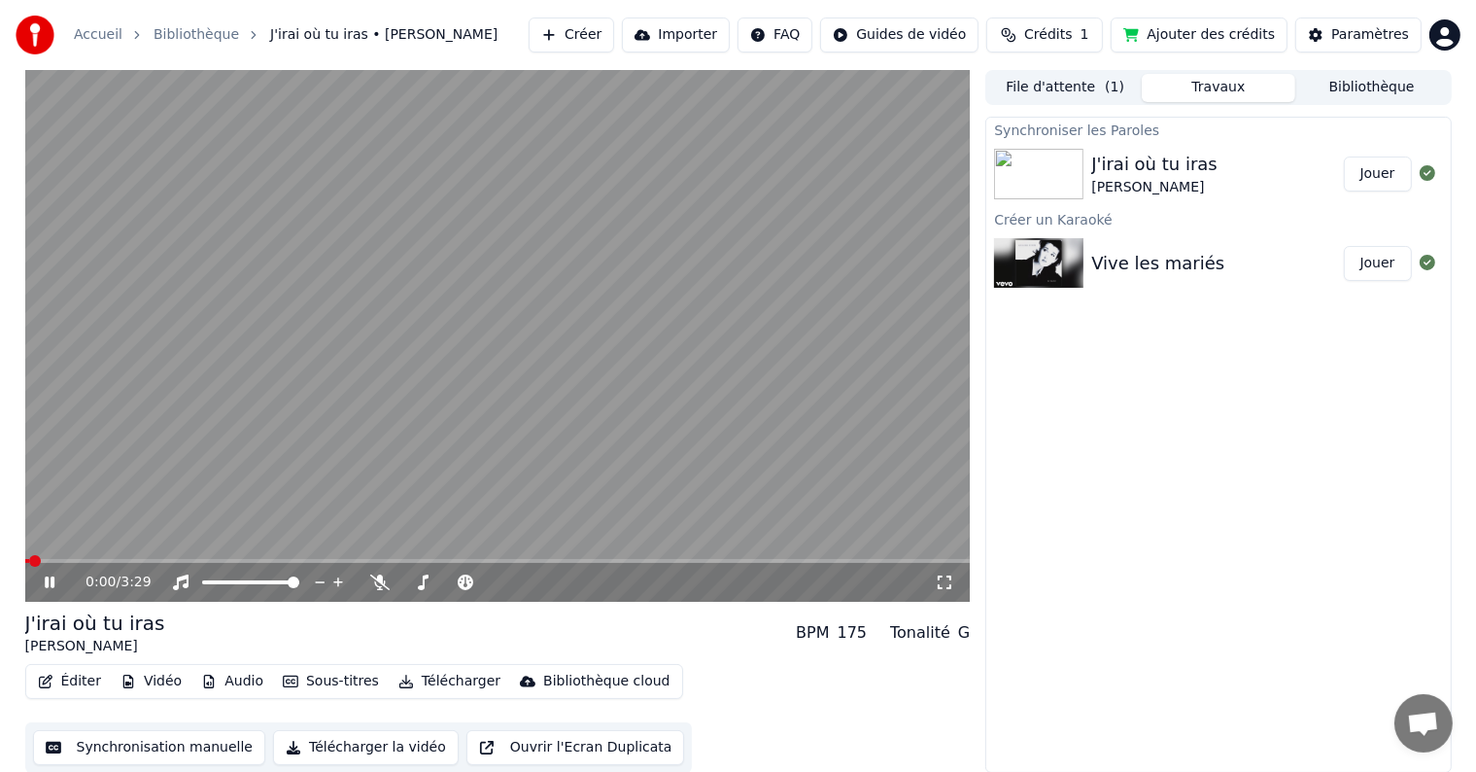
click at [71, 687] on button "Éditer" at bounding box center [69, 681] width 79 height 27
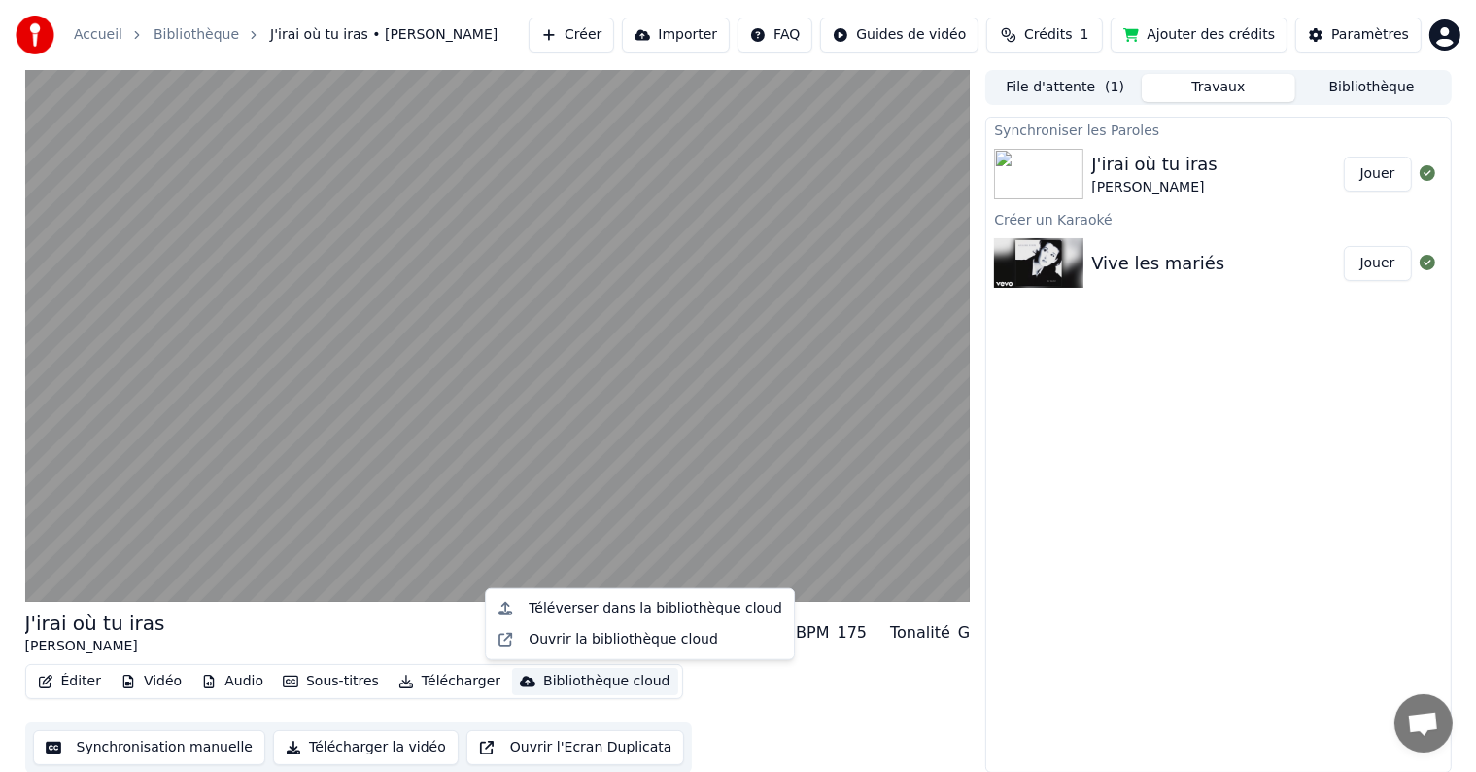
click at [741, 724] on div "Éditer Vidéo Audio Sous-titres Télécharger Bibliothèque cloud Synchronisation m…" at bounding box center [498, 718] width 946 height 109
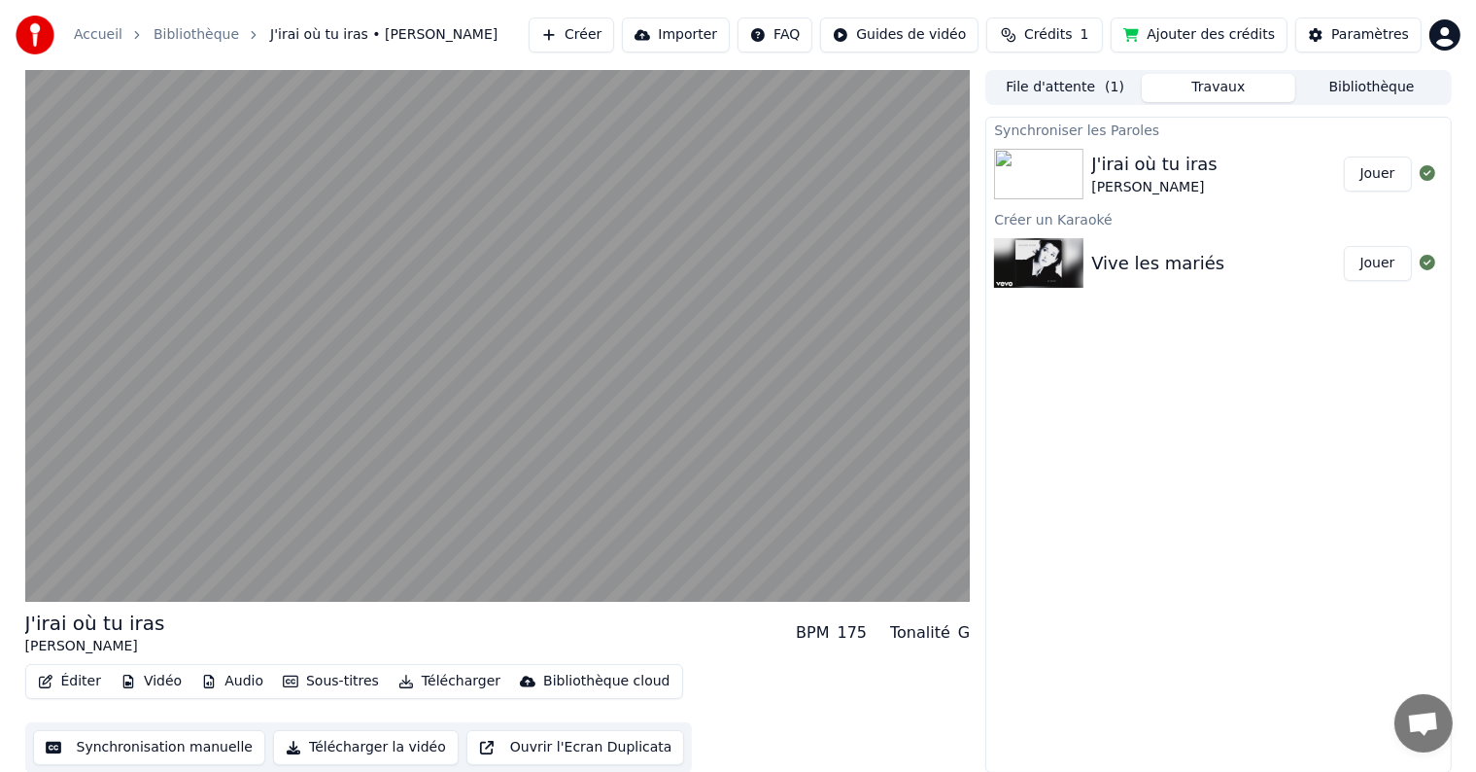
click at [191, 741] on button "Synchronisation manuelle" at bounding box center [149, 747] width 233 height 35
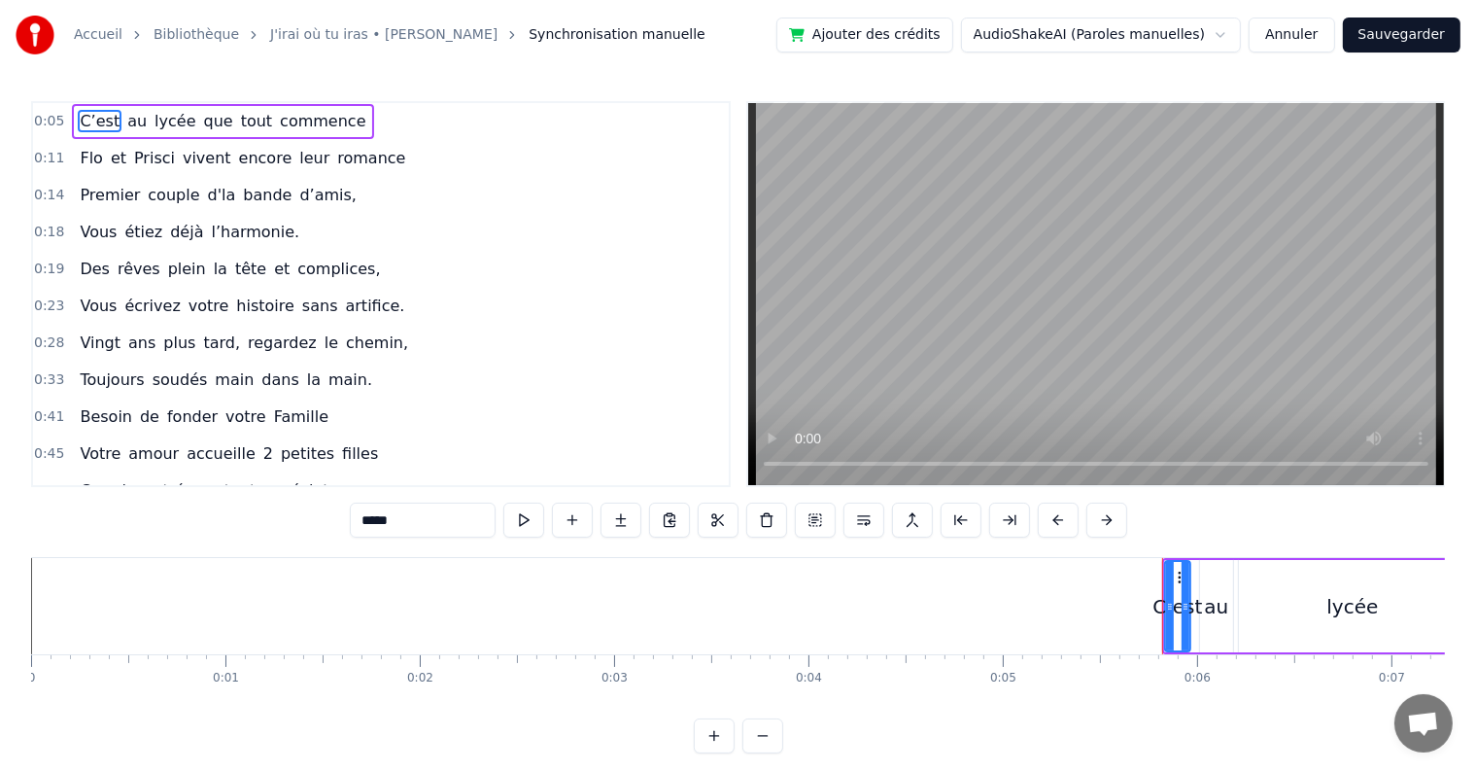
click at [1296, 30] on button "Annuler" at bounding box center [1292, 34] width 86 height 35
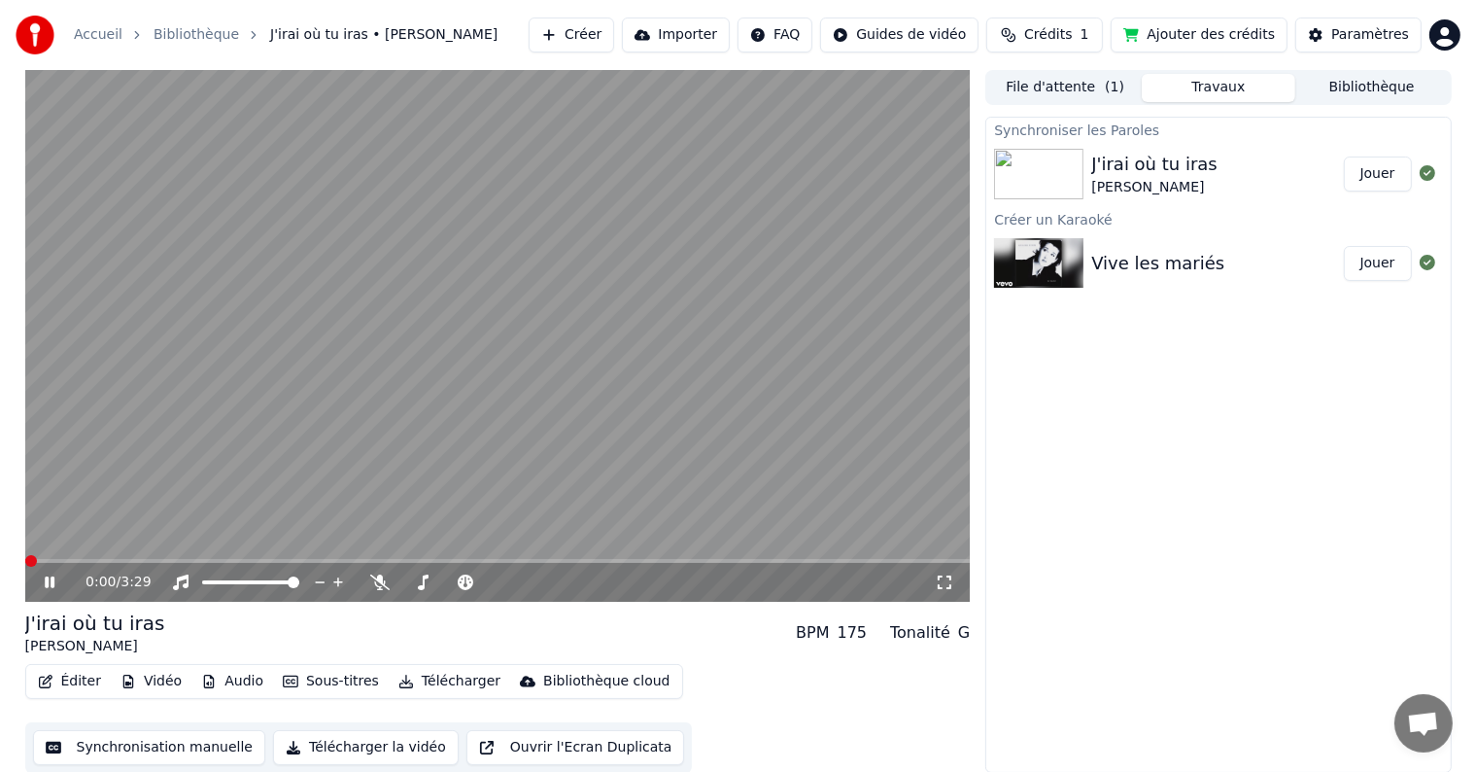
scroll to position [1, 0]
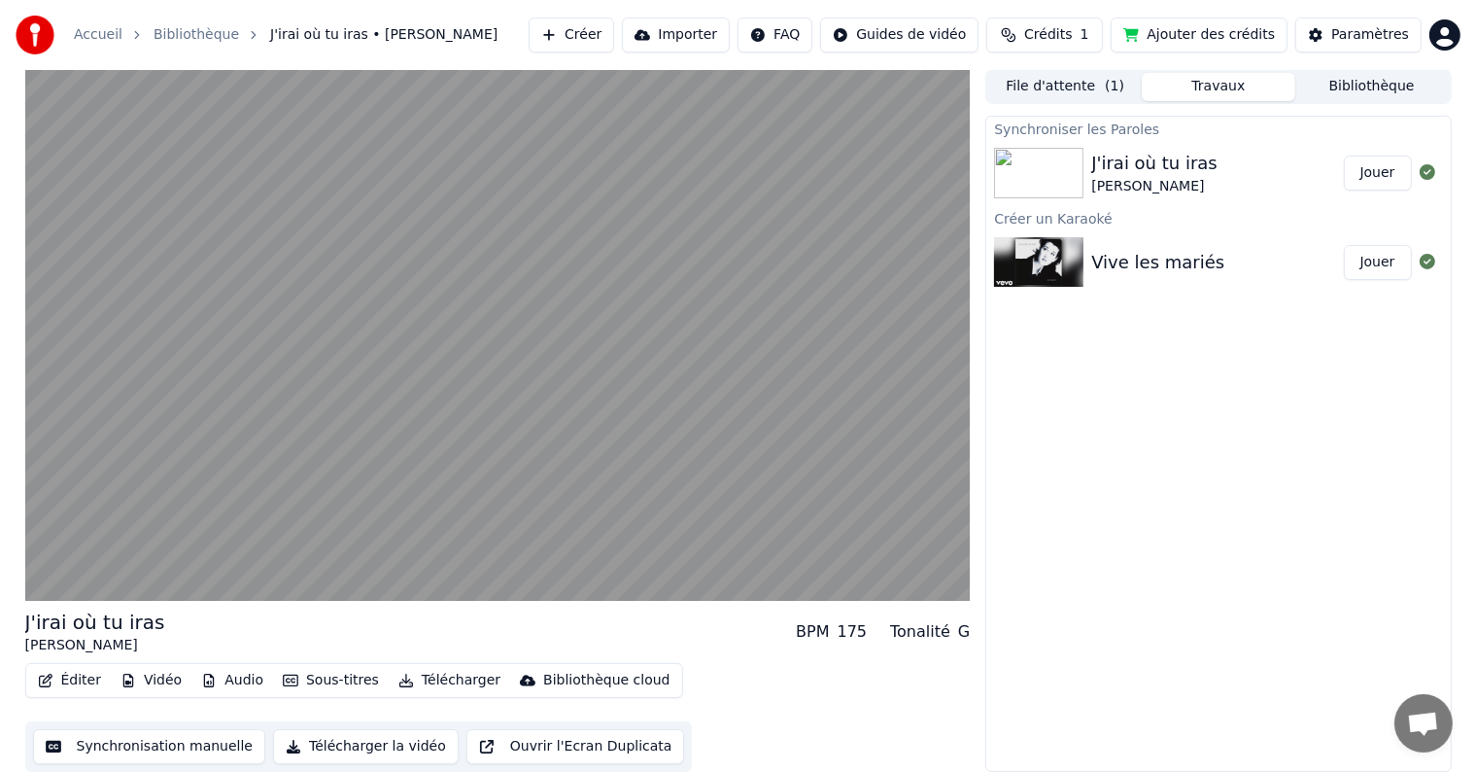
click at [204, 682] on icon "button" at bounding box center [209, 681] width 11 height 14
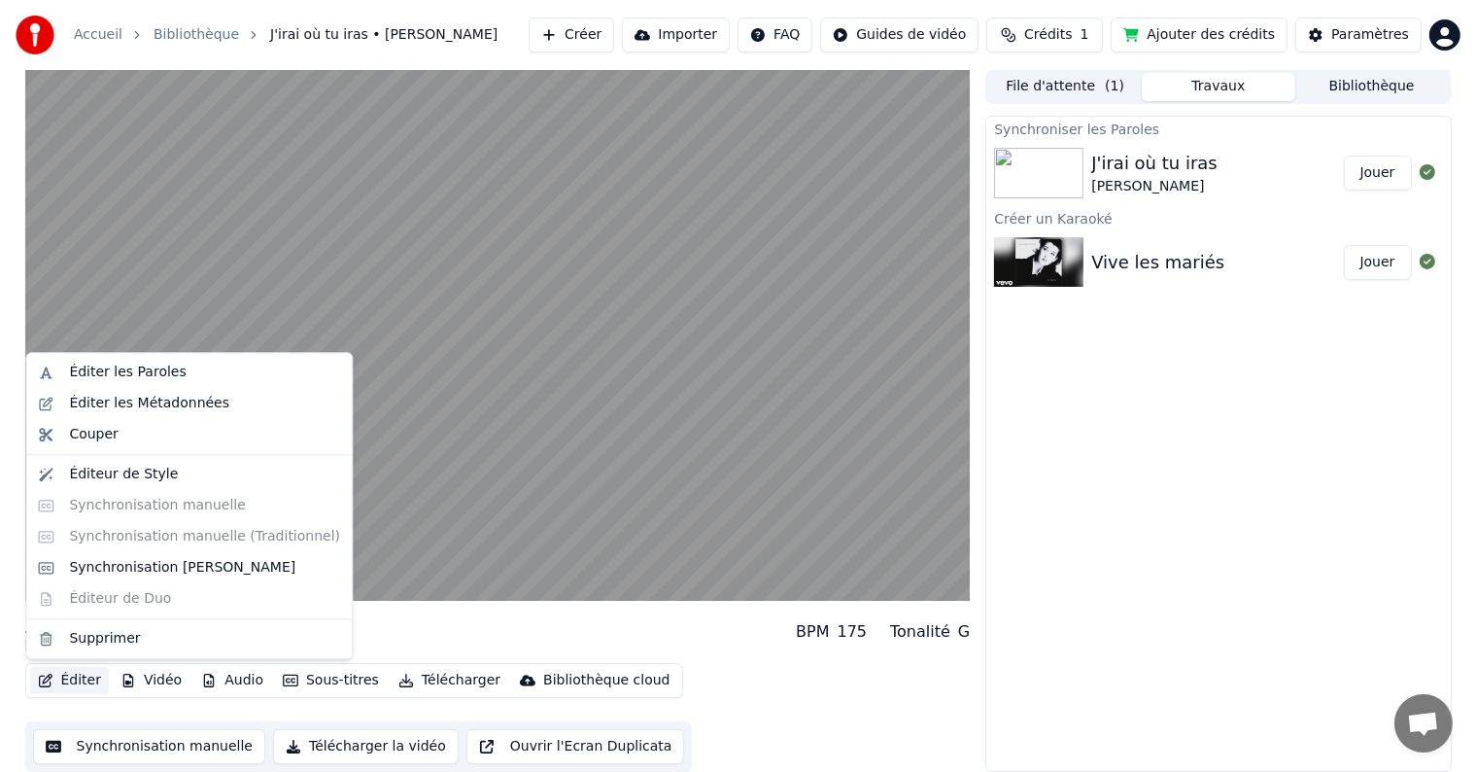
click at [61, 676] on button "Éditer" at bounding box center [69, 680] width 79 height 27
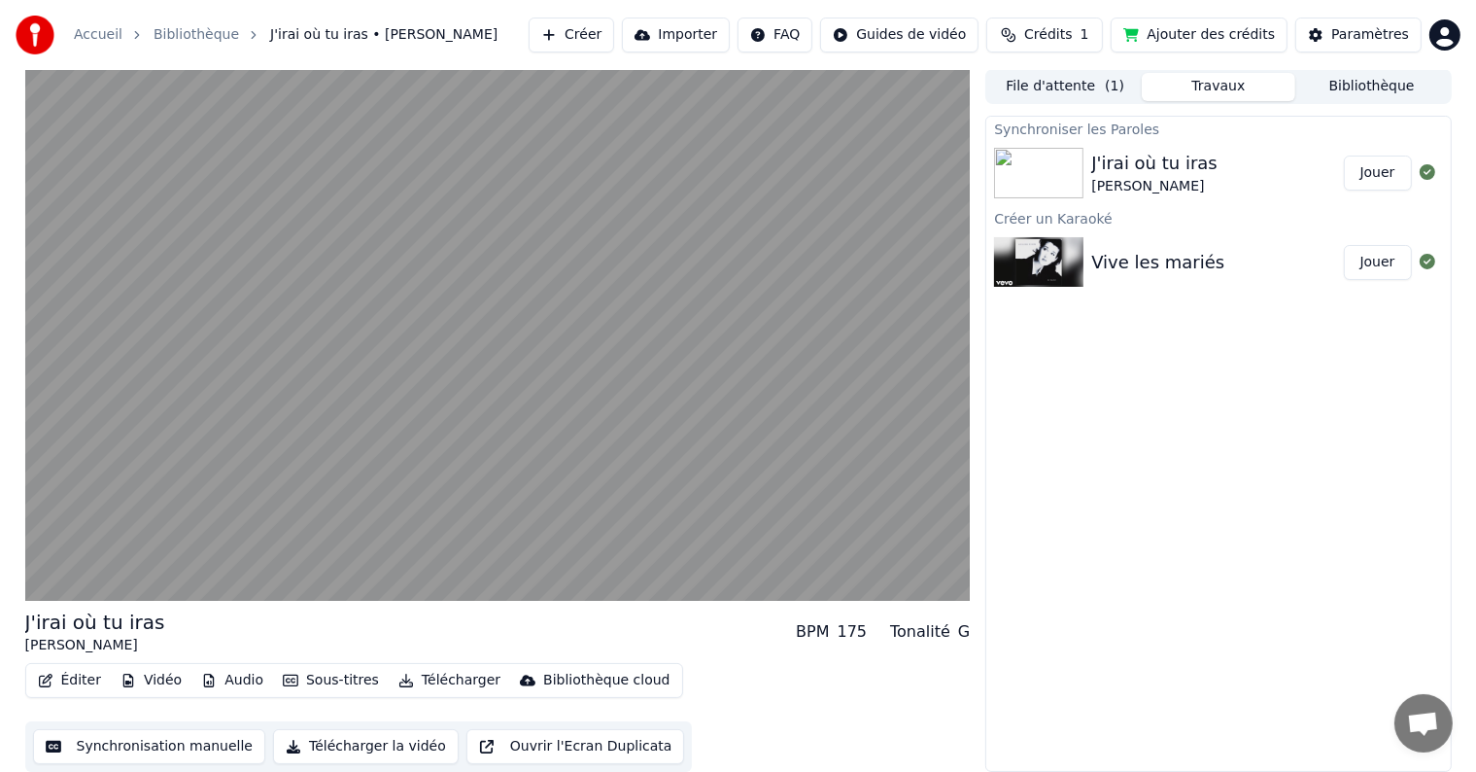
click at [750, 704] on div "Éditer Vidéo Audio Sous-titres Télécharger Bibliothèque cloud Synchronisation m…" at bounding box center [498, 717] width 946 height 109
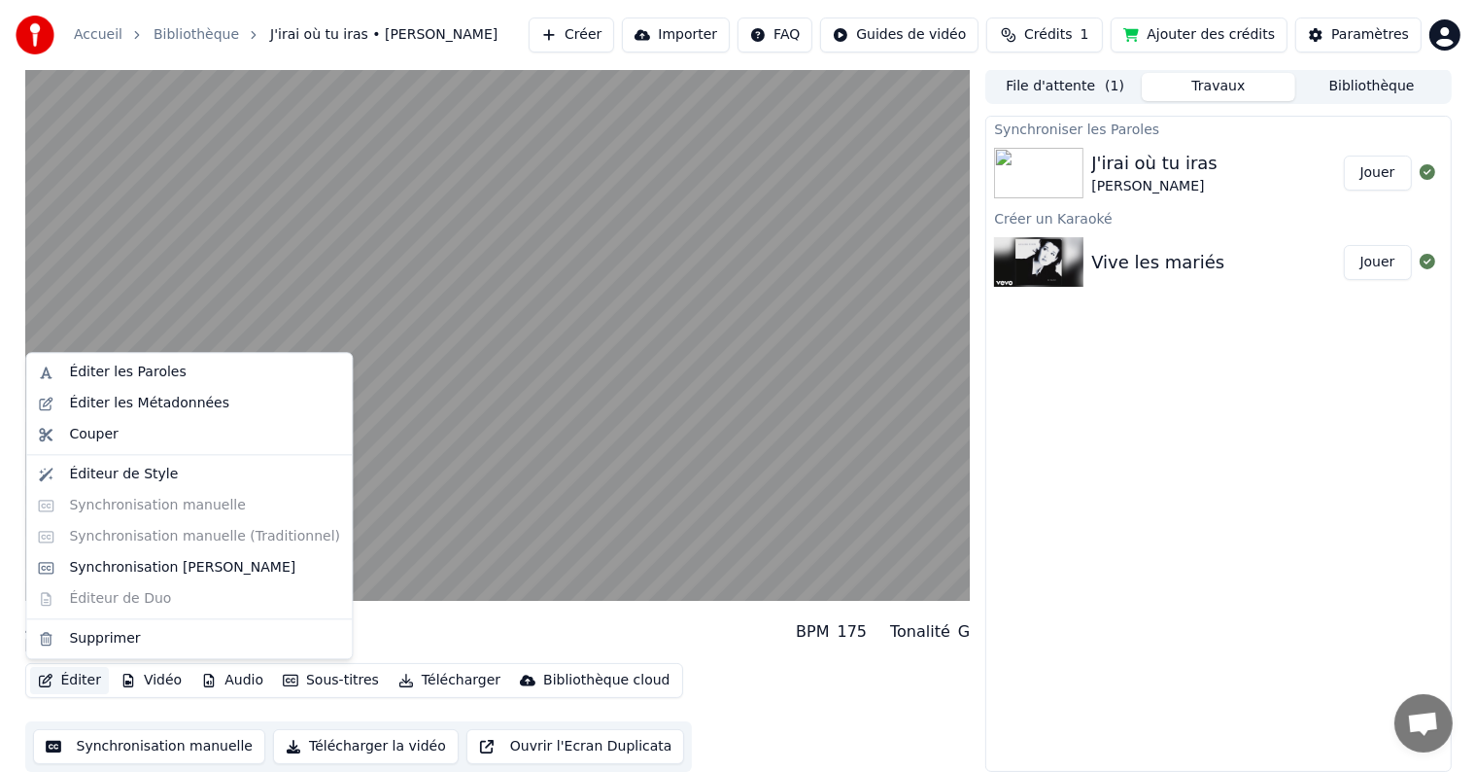
click at [52, 679] on icon "button" at bounding box center [46, 681] width 16 height 14
click at [122, 575] on div "Synchronisation [PERSON_NAME]" at bounding box center [182, 567] width 226 height 19
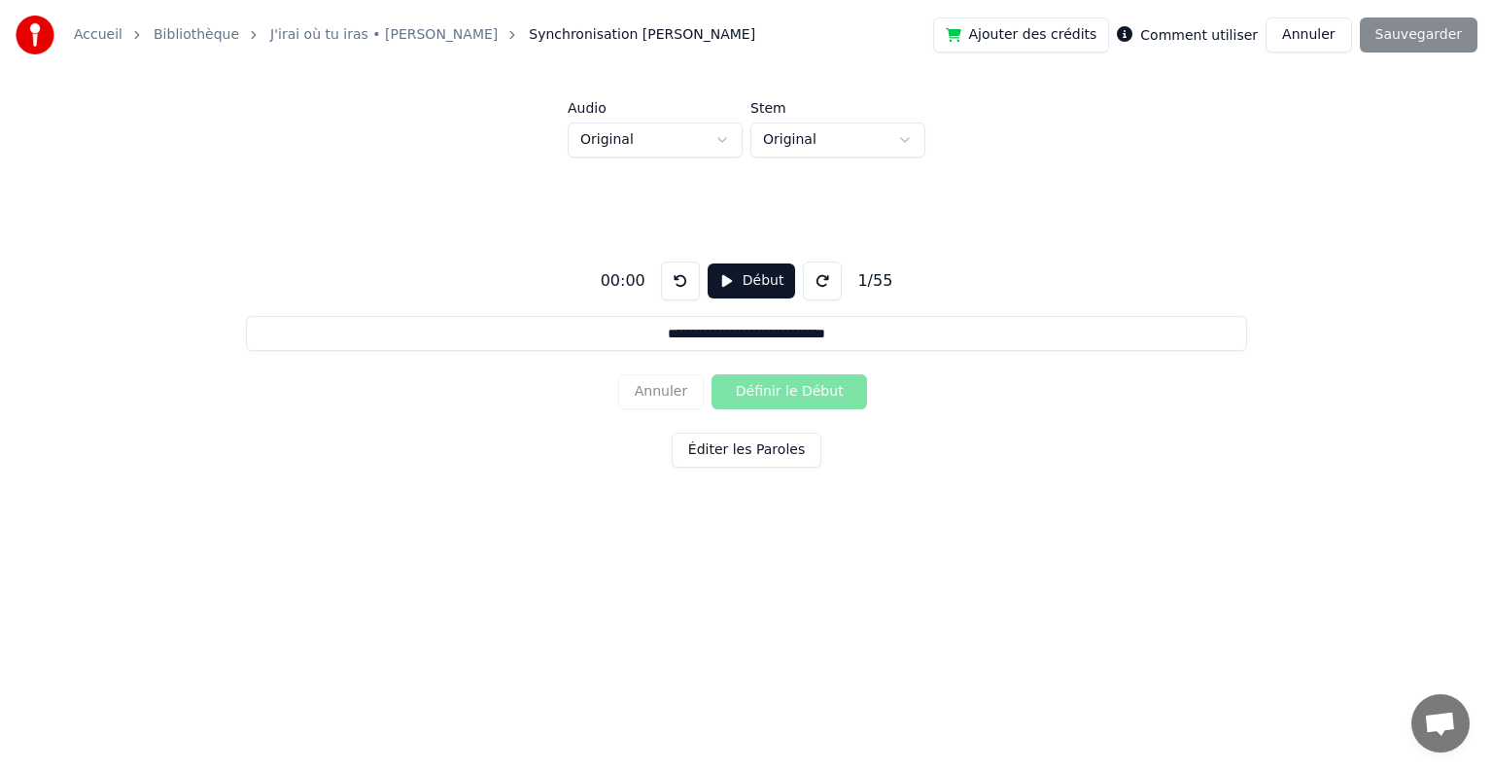
click at [847, 136] on html "**********" at bounding box center [746, 297] width 1493 height 595
click at [717, 138] on html "**********" at bounding box center [746, 297] width 1493 height 595
click at [715, 140] on html "**********" at bounding box center [746, 297] width 1493 height 595
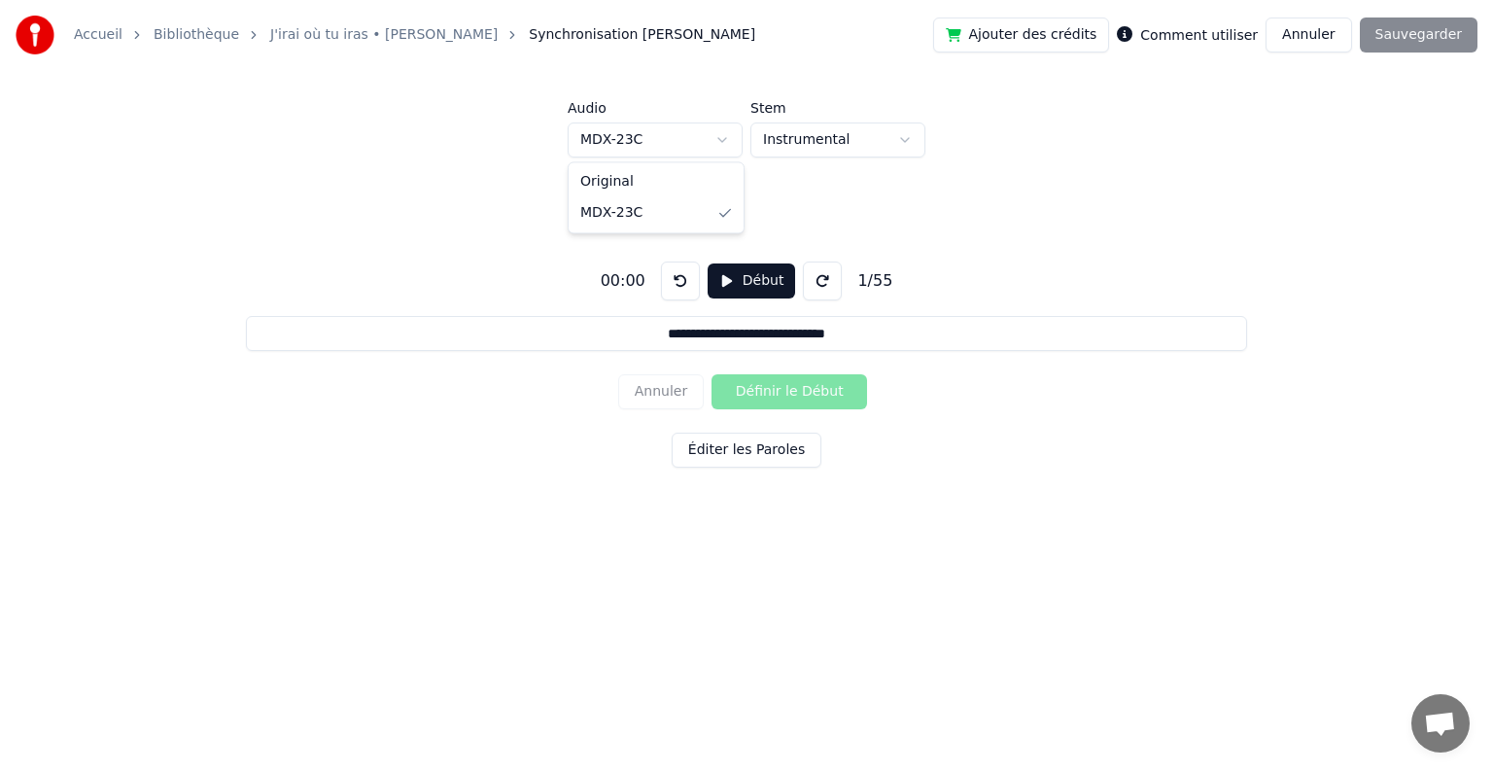
click at [729, 140] on html "**********" at bounding box center [746, 297] width 1493 height 595
click at [848, 198] on div "**********" at bounding box center [746, 360] width 1431 height 406
click at [743, 287] on button "Début" at bounding box center [752, 280] width 88 height 35
click at [743, 291] on button "Pause" at bounding box center [751, 280] width 86 height 35
click at [674, 283] on button at bounding box center [680, 280] width 39 height 39
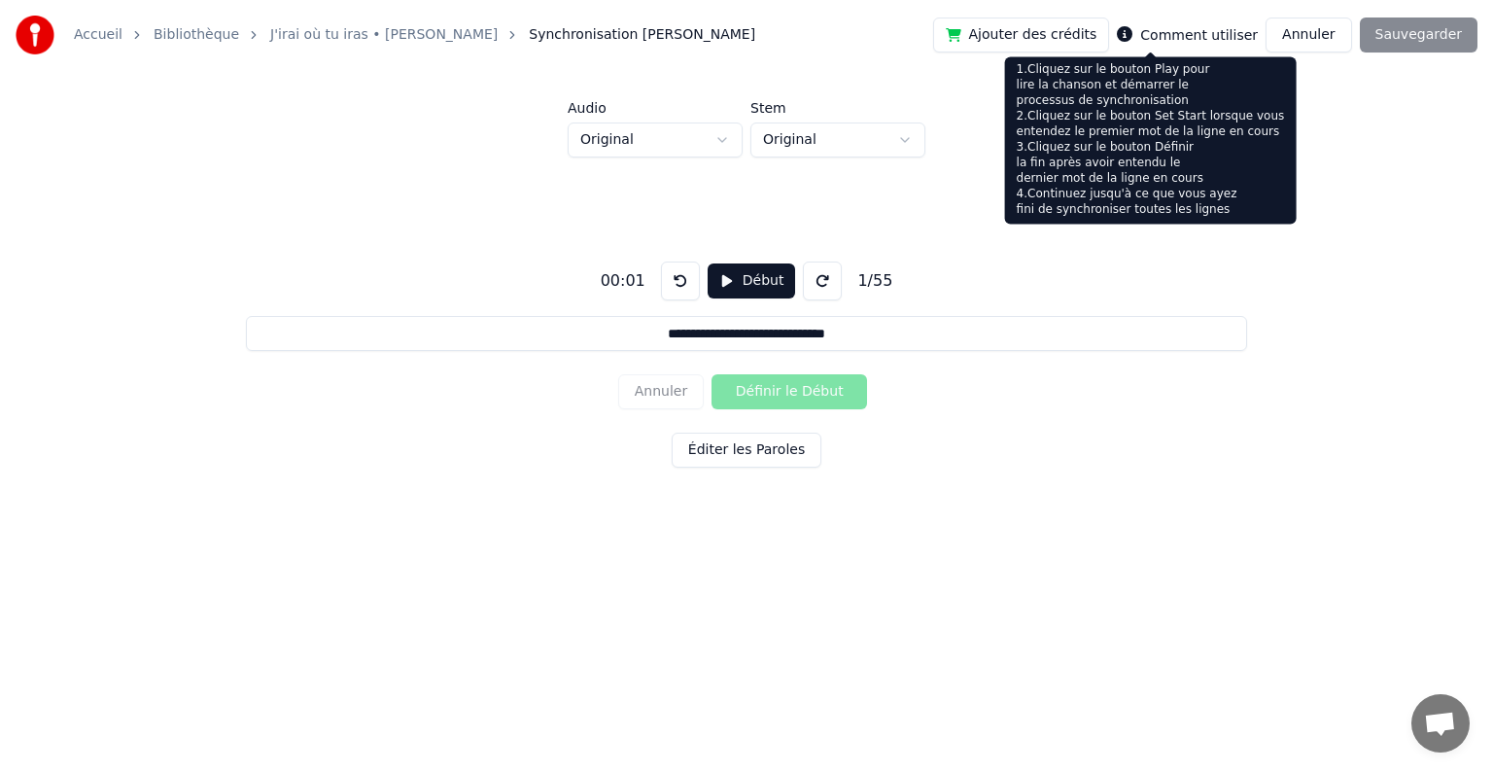
click at [1132, 37] on icon at bounding box center [1125, 34] width 16 height 16
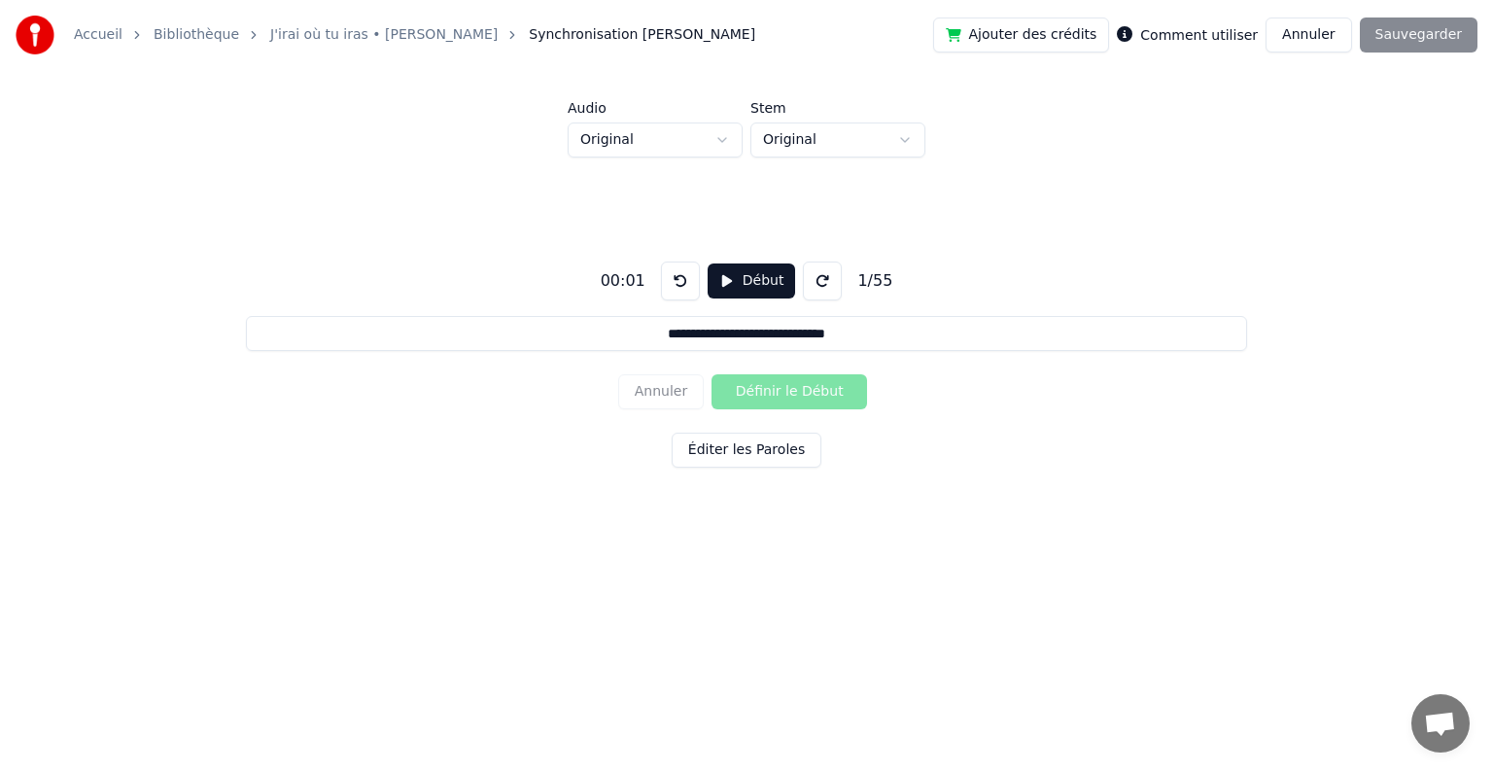
click at [1171, 36] on label "Comment utiliser" at bounding box center [1199, 35] width 118 height 14
click at [724, 280] on button "Début" at bounding box center [752, 280] width 88 height 35
click at [718, 280] on button "Pause" at bounding box center [751, 280] width 86 height 35
click at [718, 280] on button "Début" at bounding box center [752, 280] width 88 height 35
click at [676, 272] on button at bounding box center [680, 280] width 39 height 39
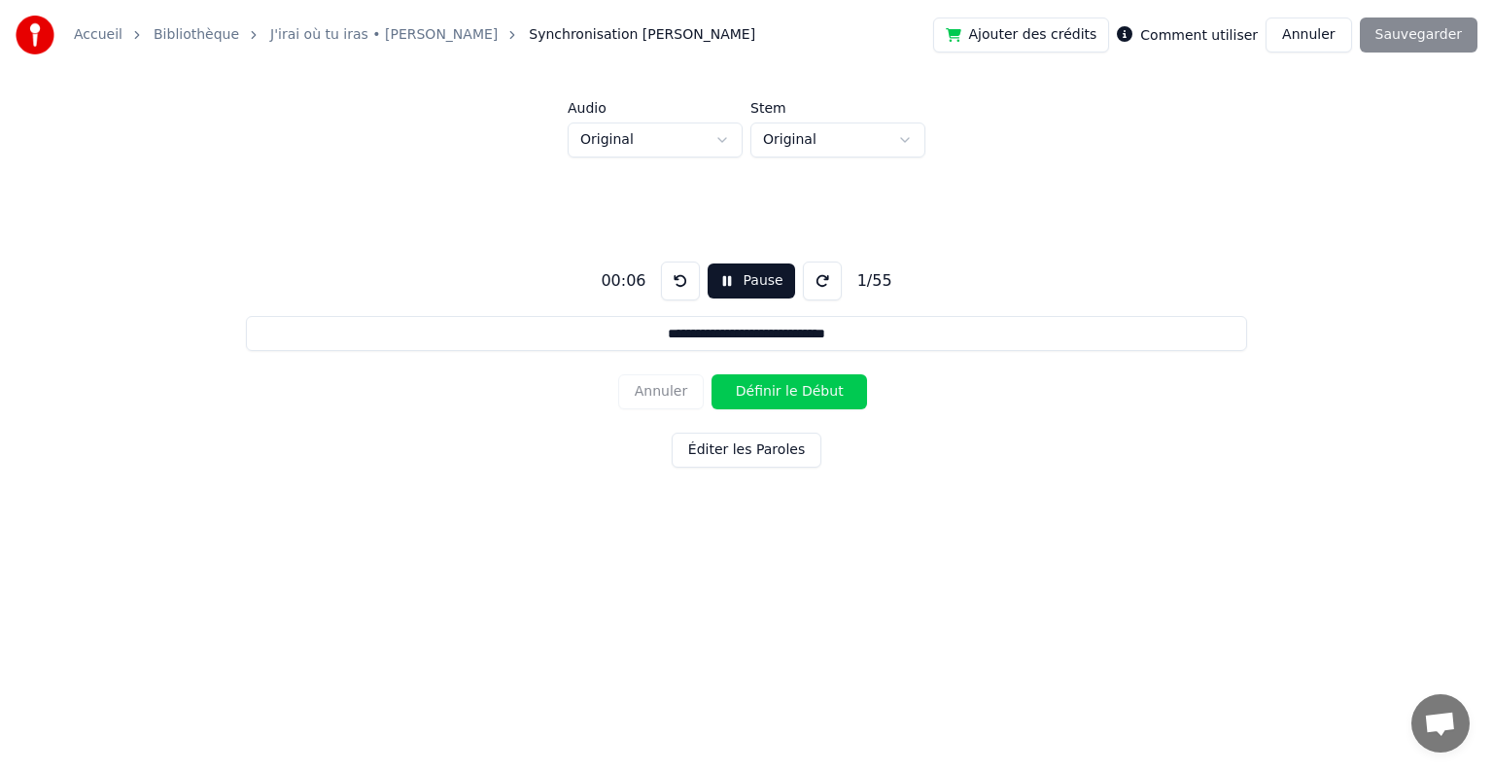
click at [769, 386] on button "Définir le Début" at bounding box center [789, 391] width 156 height 35
click at [769, 386] on button "Définir la Fin" at bounding box center [789, 391] width 156 height 35
click at [672, 281] on button at bounding box center [680, 280] width 39 height 39
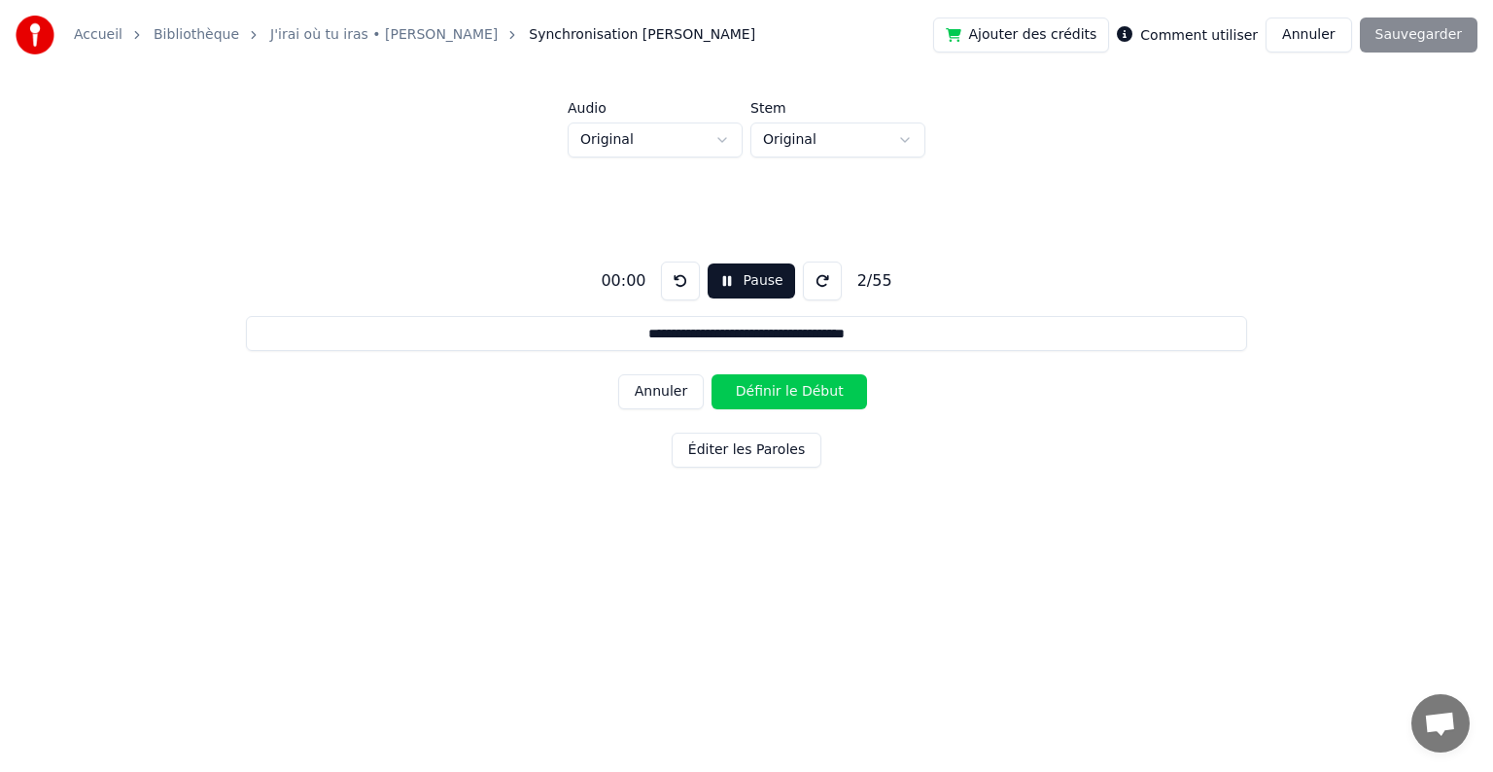
click at [672, 281] on button at bounding box center [680, 280] width 39 height 39
click at [660, 398] on button "Annuler" at bounding box center [661, 391] width 86 height 35
click at [660, 398] on div "Annuler Définir le Début" at bounding box center [746, 391] width 257 height 51
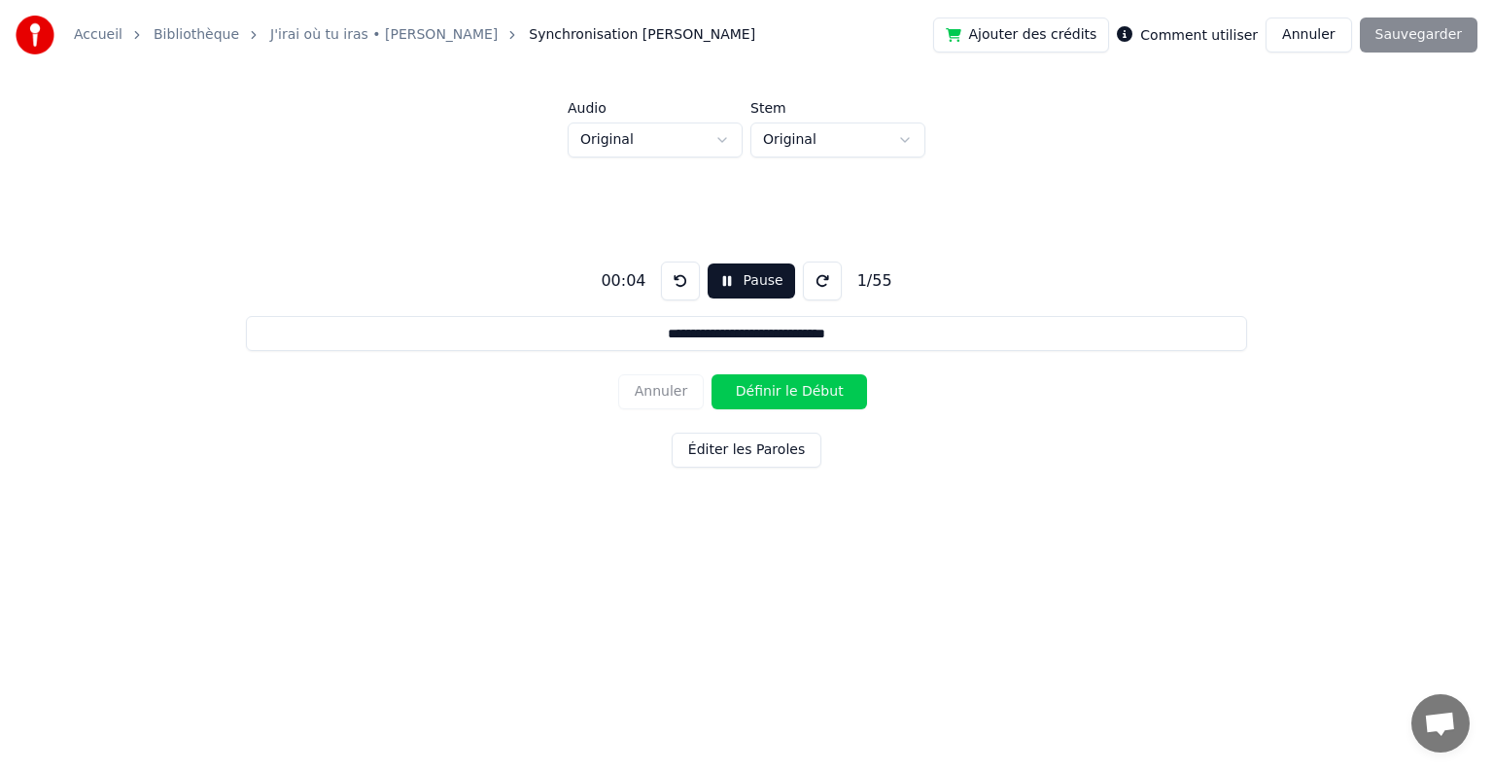
click at [665, 399] on div "Annuler Définir le Début" at bounding box center [746, 391] width 257 height 51
click at [679, 274] on button at bounding box center [680, 280] width 39 height 39
click at [679, 288] on button at bounding box center [680, 280] width 39 height 39
click at [669, 279] on button at bounding box center [680, 280] width 39 height 39
click at [762, 388] on button "Définir le Début" at bounding box center [789, 391] width 156 height 35
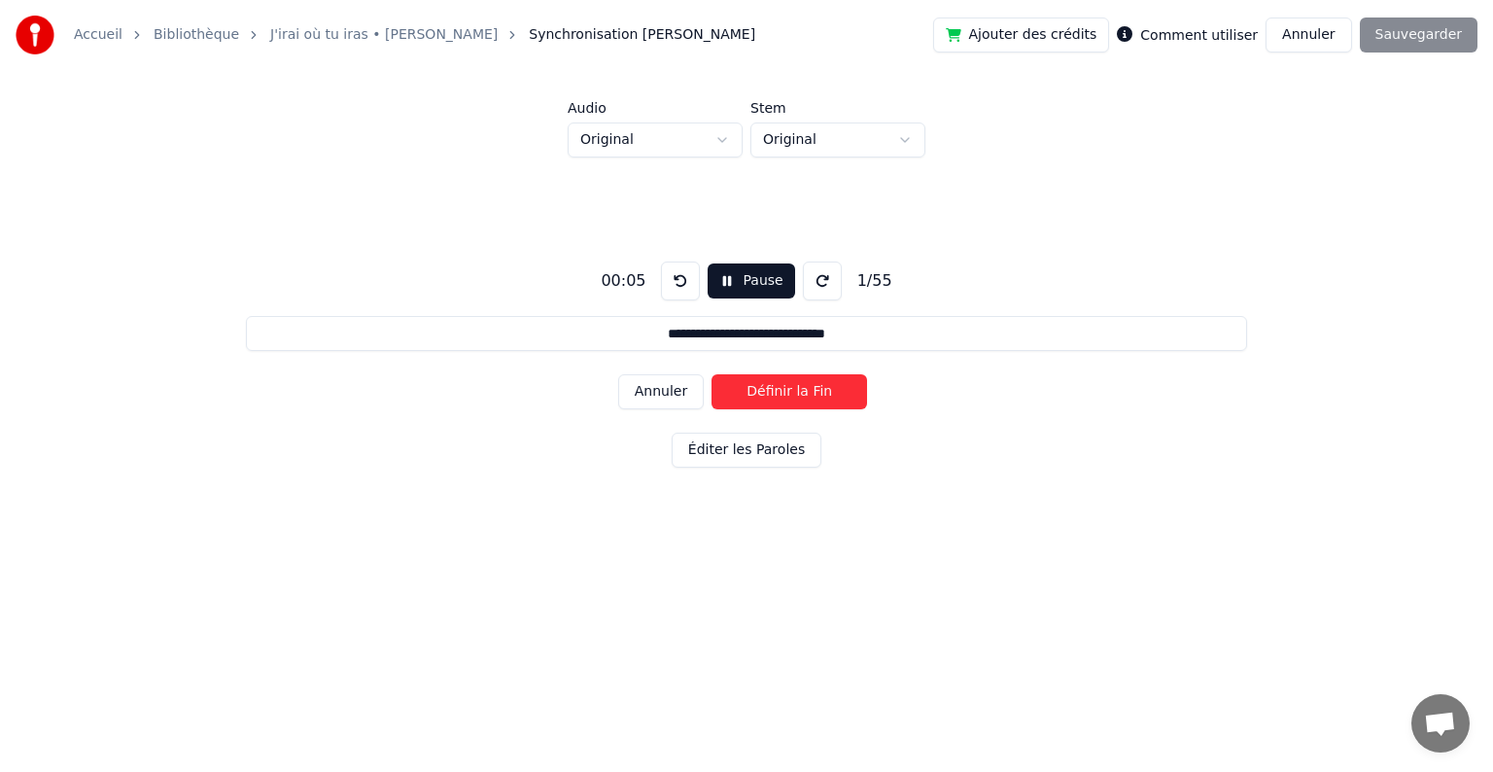
click at [762, 388] on button "Définir la Fin" at bounding box center [789, 391] width 156 height 35
click at [676, 275] on button at bounding box center [680, 280] width 39 height 39
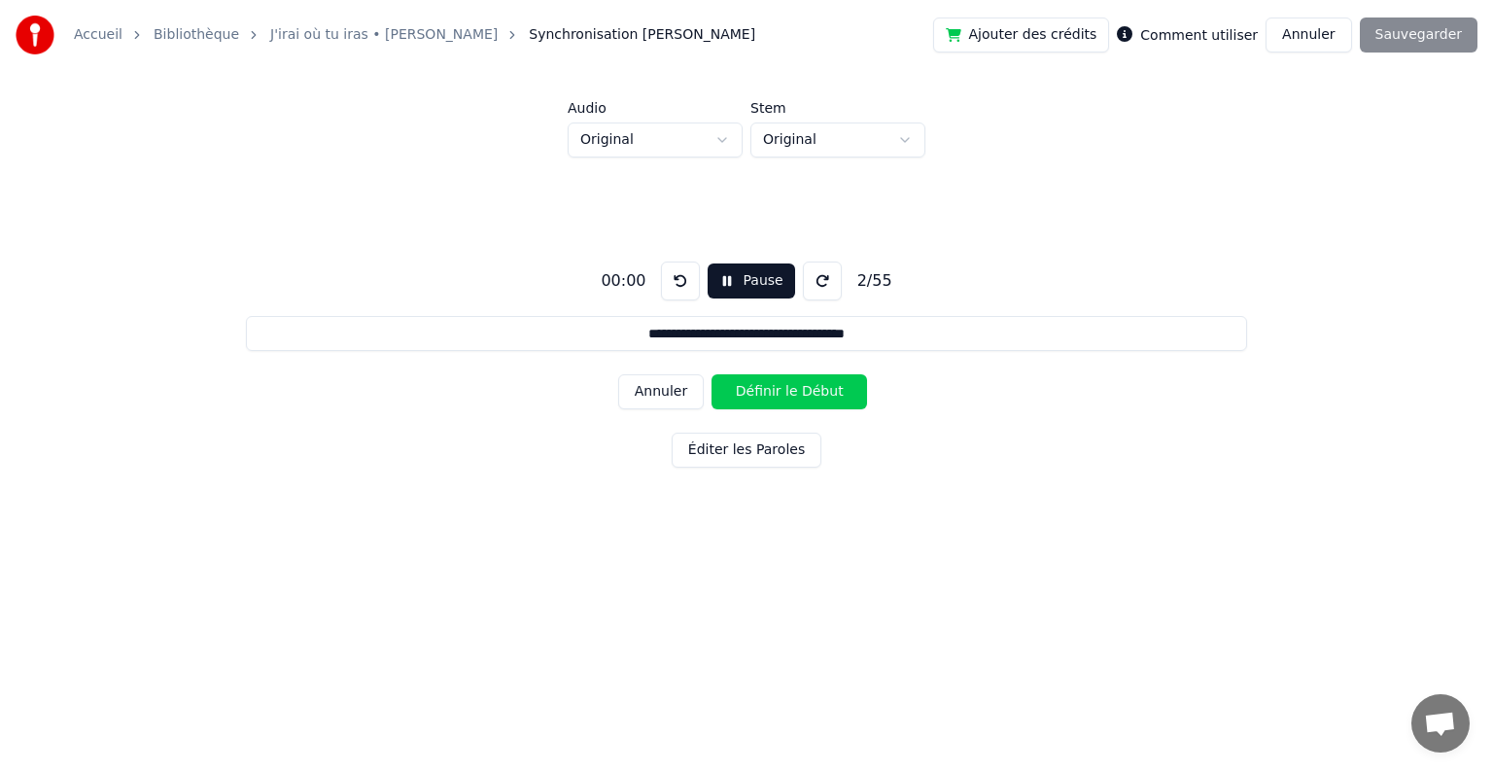
click at [673, 391] on button "Annuler" at bounding box center [661, 391] width 86 height 35
click at [764, 394] on button "Définir le Début" at bounding box center [789, 391] width 156 height 35
click at [764, 394] on button "Définir la Fin" at bounding box center [789, 391] width 156 height 35
click at [764, 394] on button "Définir le Début" at bounding box center [789, 391] width 156 height 35
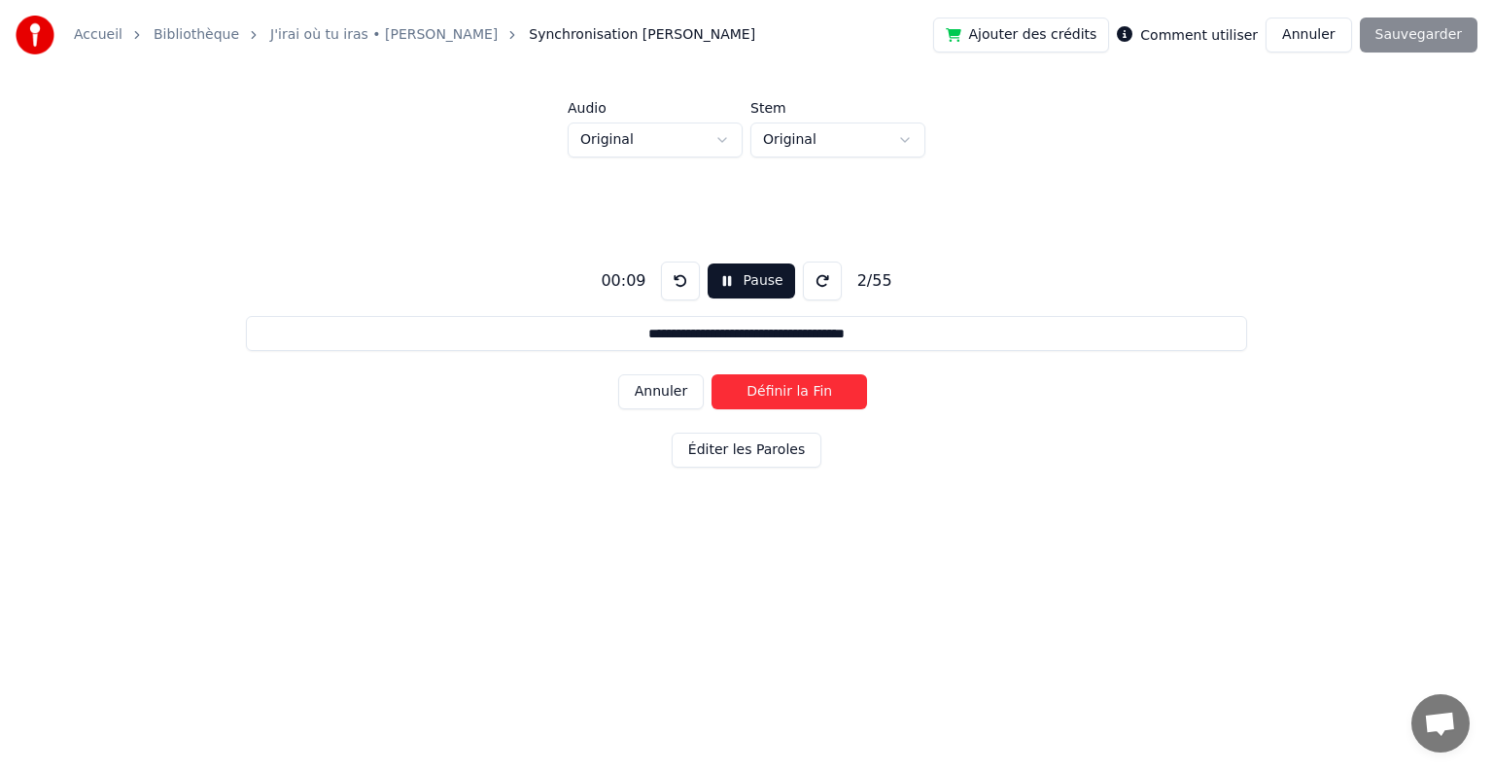
click at [764, 394] on button "Définir la Fin" at bounding box center [789, 391] width 156 height 35
click at [764, 394] on button "Définir le Début" at bounding box center [789, 391] width 156 height 35
click at [764, 394] on button "Définir la Fin" at bounding box center [789, 391] width 156 height 35
click at [764, 394] on button "Définir le Début" at bounding box center [789, 391] width 156 height 35
click at [764, 394] on button "Définir la Fin" at bounding box center [789, 391] width 156 height 35
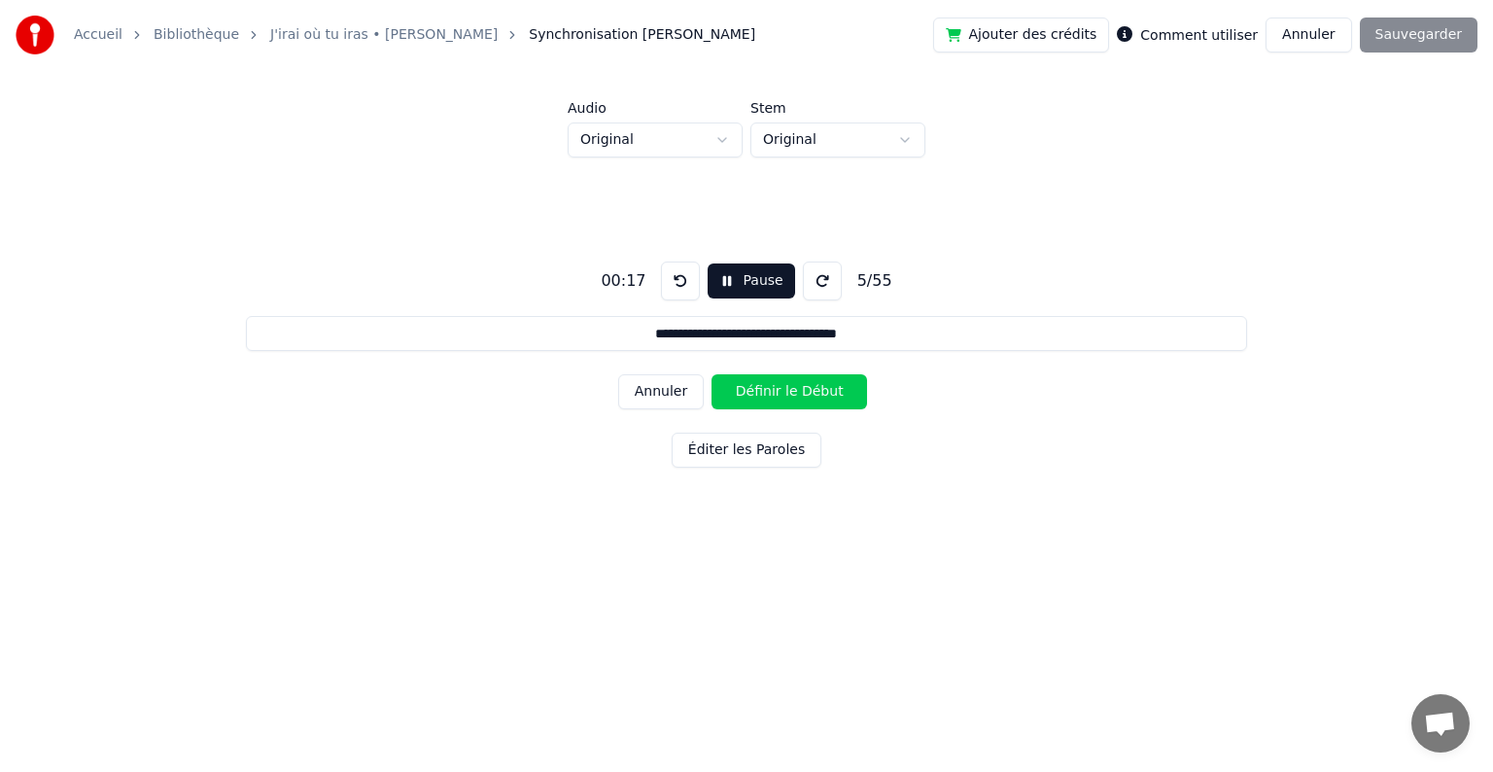
click at [764, 394] on button "Définir le Début" at bounding box center [789, 391] width 156 height 35
click at [764, 394] on button "Définir la Fin" at bounding box center [789, 391] width 156 height 35
click at [764, 394] on button "Définir le Début" at bounding box center [789, 391] width 156 height 35
click at [764, 394] on button "Définir la Fin" at bounding box center [789, 391] width 156 height 35
click at [764, 394] on button "Définir le Début" at bounding box center [789, 391] width 156 height 35
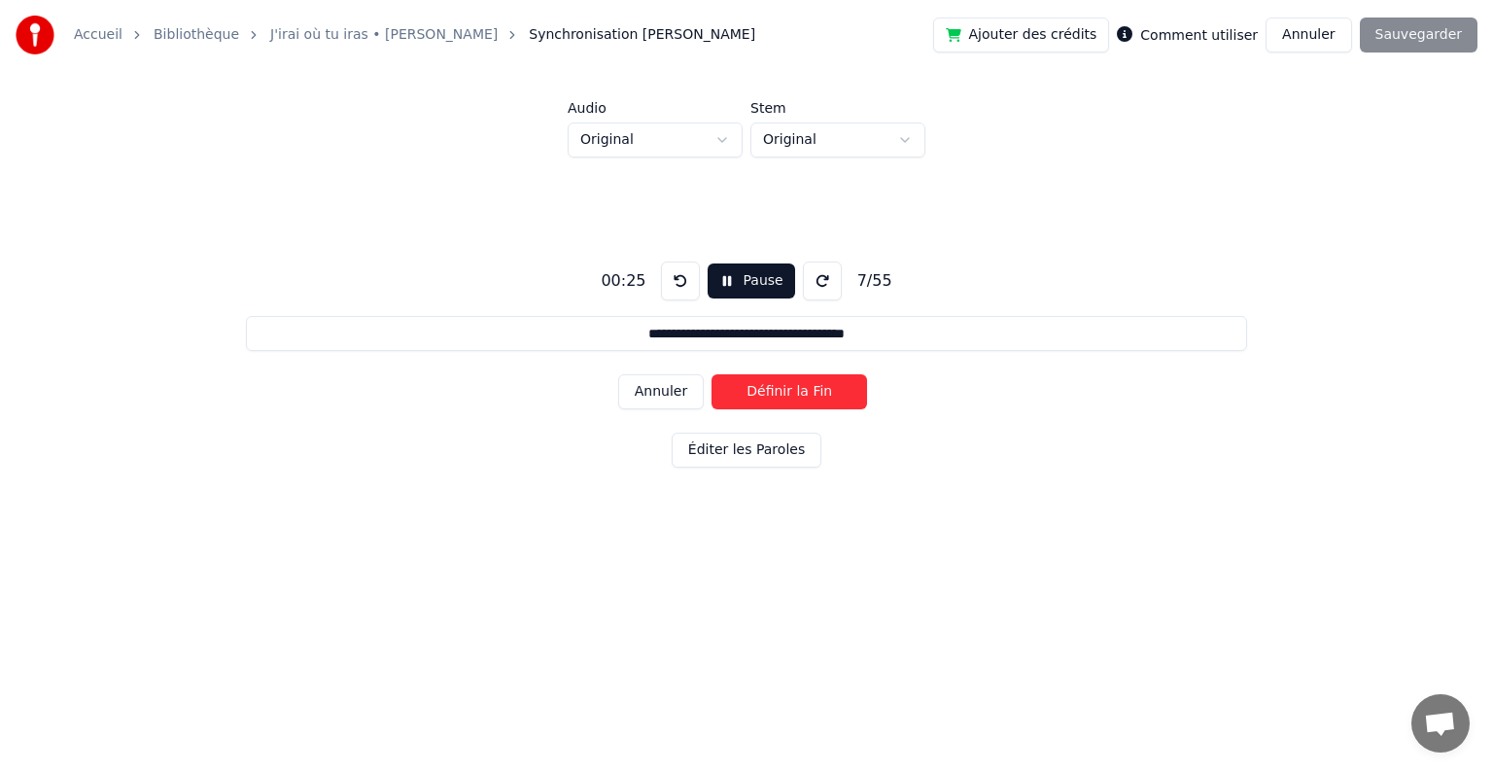
click at [764, 394] on button "Définir la Fin" at bounding box center [789, 391] width 156 height 35
click at [764, 394] on button "Définir le Début" at bounding box center [789, 391] width 156 height 35
click at [764, 394] on button "Définir la Fin" at bounding box center [789, 391] width 156 height 35
click at [764, 394] on button "Définir le Début" at bounding box center [789, 391] width 156 height 35
click at [764, 394] on button "Définir la Fin" at bounding box center [789, 391] width 156 height 35
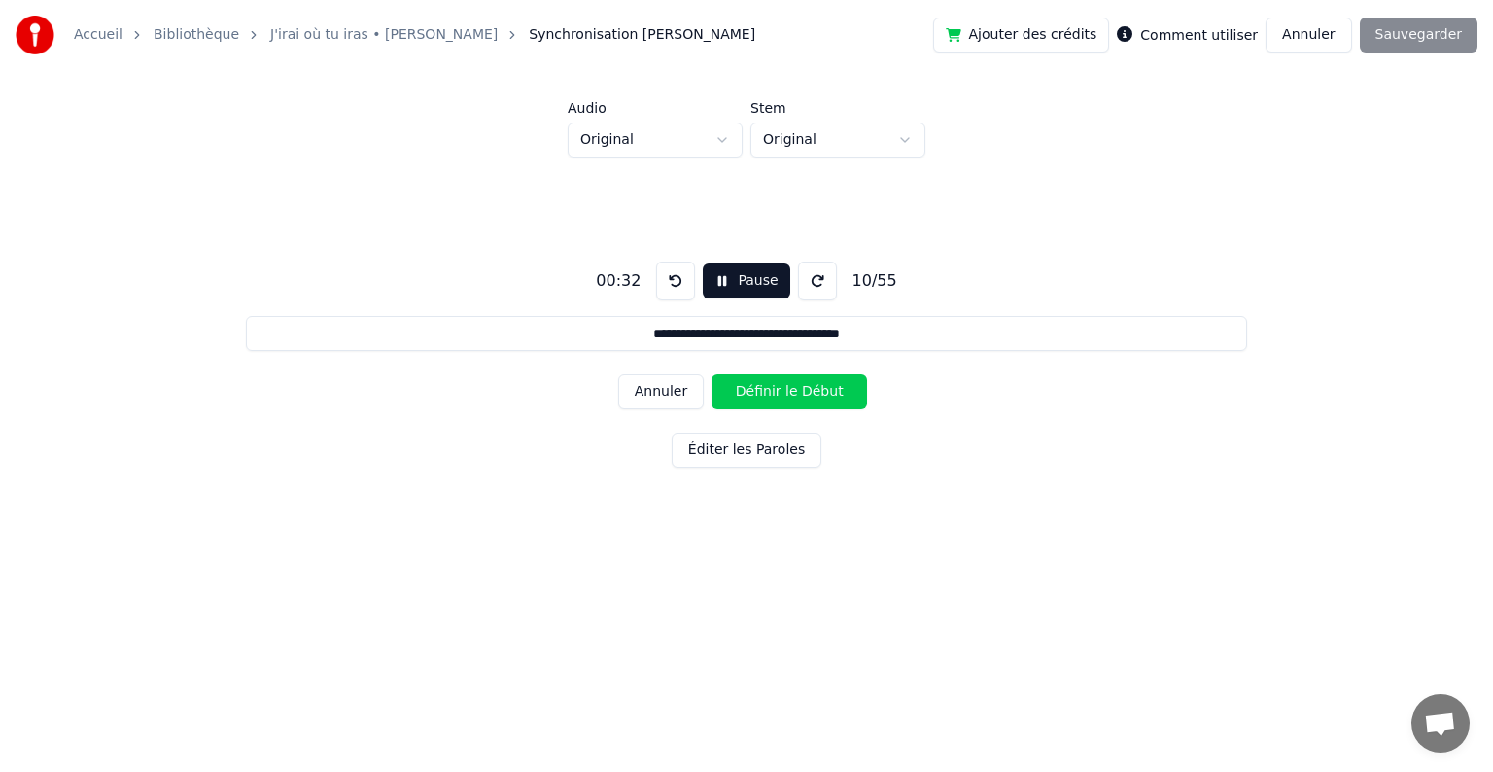
click at [764, 394] on button "Définir le Début" at bounding box center [789, 391] width 156 height 35
click at [764, 394] on button "Définir la Fin" at bounding box center [789, 391] width 156 height 35
click at [764, 394] on button "Définir le Début" at bounding box center [789, 391] width 156 height 35
click at [764, 394] on button "Définir la Fin" at bounding box center [789, 391] width 156 height 35
click at [764, 394] on button "Définir le Début" at bounding box center [789, 391] width 156 height 35
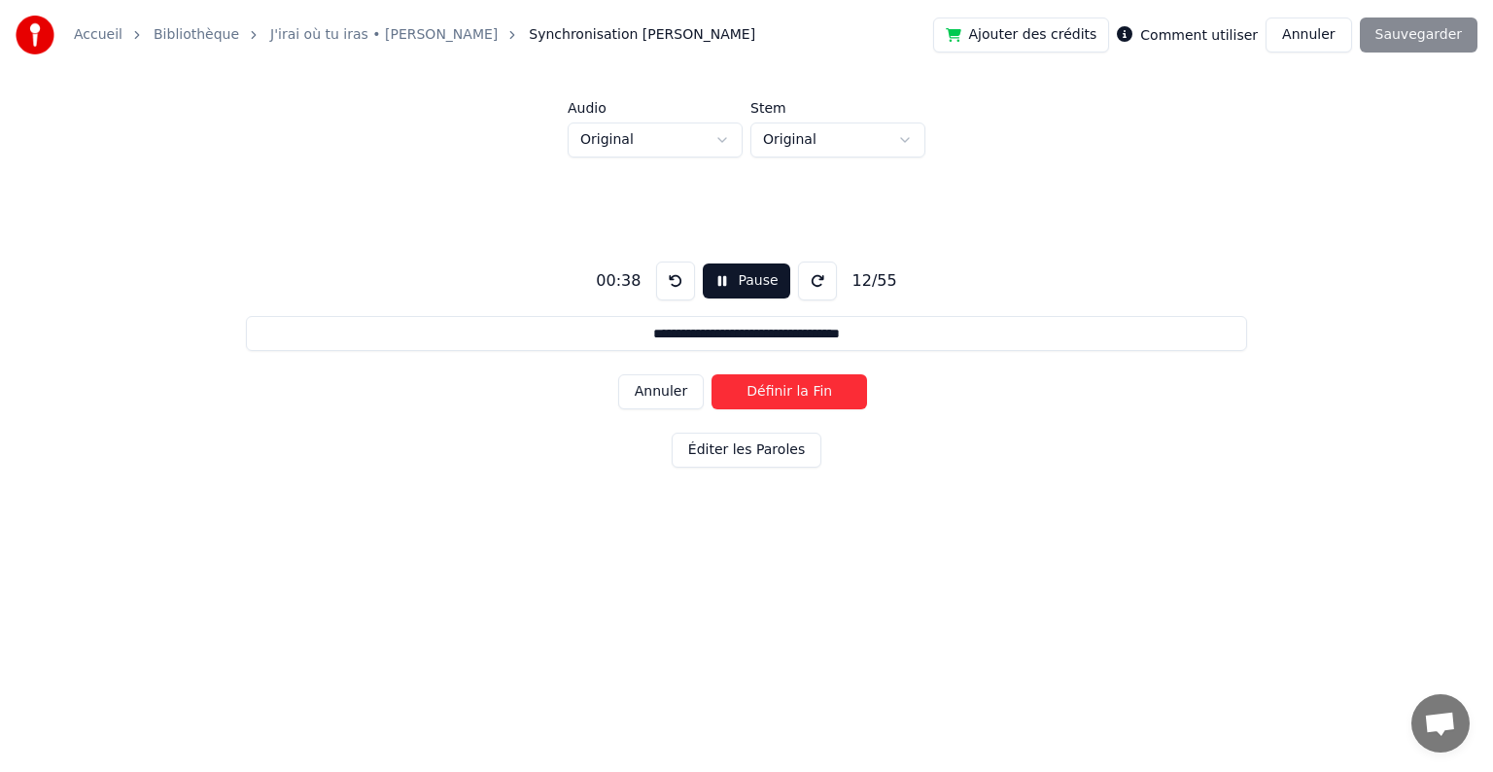
click at [764, 394] on button "Définir la Fin" at bounding box center [789, 391] width 156 height 35
click at [764, 394] on button "Définir le Début" at bounding box center [789, 391] width 156 height 35
click at [764, 394] on button "Définir la Fin" at bounding box center [789, 391] width 156 height 35
click at [764, 394] on button "Définir le Début" at bounding box center [789, 391] width 156 height 35
click at [764, 394] on button "Définir la Fin" at bounding box center [789, 391] width 156 height 35
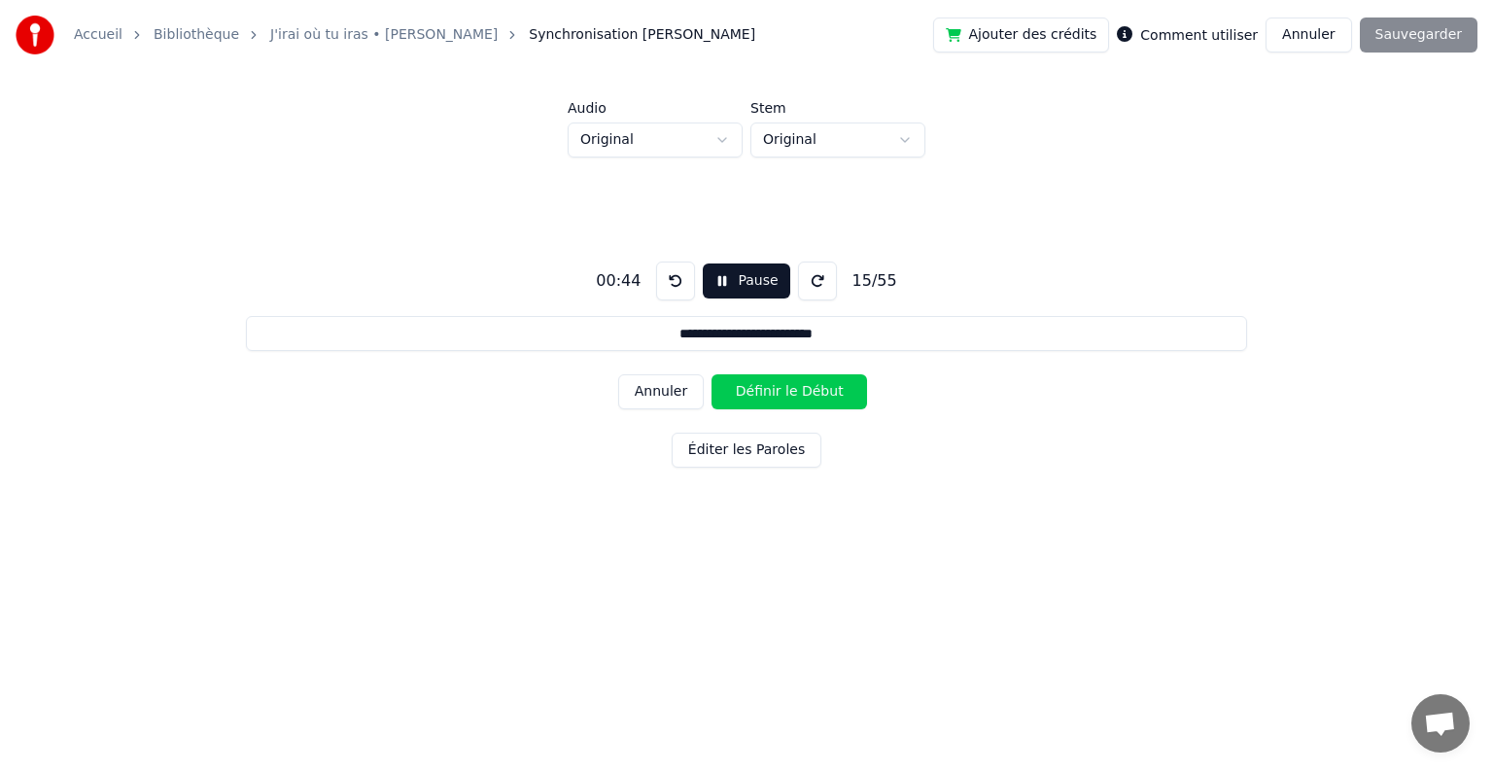
click at [764, 394] on button "Définir le Début" at bounding box center [789, 391] width 156 height 35
click at [764, 394] on button "Définir la Fin" at bounding box center [789, 391] width 156 height 35
click at [764, 394] on button "Définir le Début" at bounding box center [789, 391] width 156 height 35
click at [764, 394] on button "Définir la Fin" at bounding box center [789, 391] width 156 height 35
click at [764, 394] on button "Définir le Début" at bounding box center [789, 391] width 156 height 35
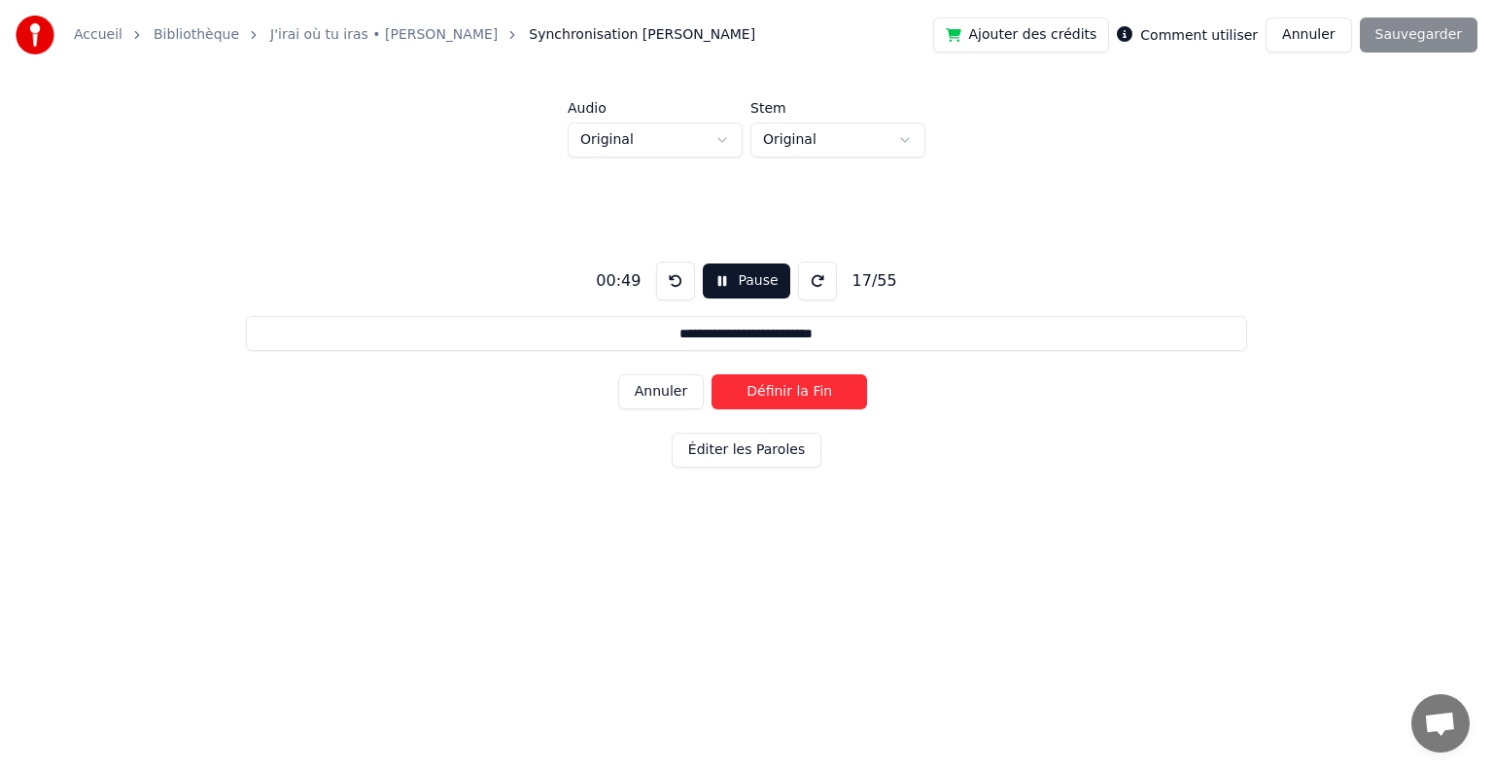
click at [764, 394] on button "Définir la Fin" at bounding box center [789, 391] width 156 height 35
click at [764, 394] on button "Définir le Début" at bounding box center [789, 391] width 156 height 35
click at [764, 394] on button "Définir la Fin" at bounding box center [789, 391] width 156 height 35
click at [764, 394] on button "Définir le Début" at bounding box center [789, 391] width 156 height 35
click at [764, 394] on button "Définir la Fin" at bounding box center [789, 391] width 156 height 35
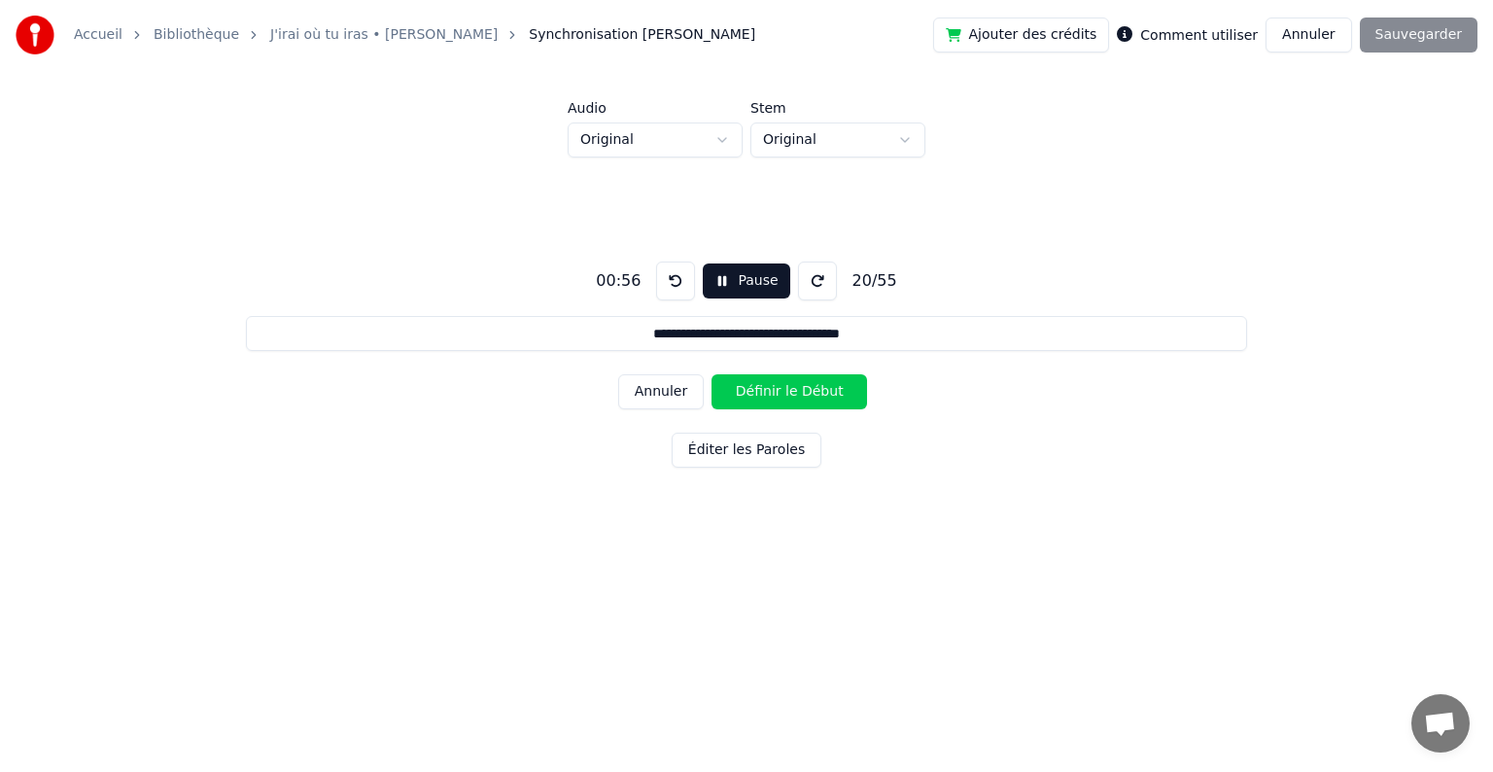
click at [764, 394] on button "Définir le Début" at bounding box center [789, 391] width 156 height 35
click at [764, 394] on button "Définir la Fin" at bounding box center [789, 391] width 156 height 35
click at [764, 394] on button "Définir le Début" at bounding box center [789, 391] width 156 height 35
click at [764, 394] on button "Définir la Fin" at bounding box center [789, 391] width 156 height 35
click at [764, 394] on button "Définir le Début" at bounding box center [789, 391] width 156 height 35
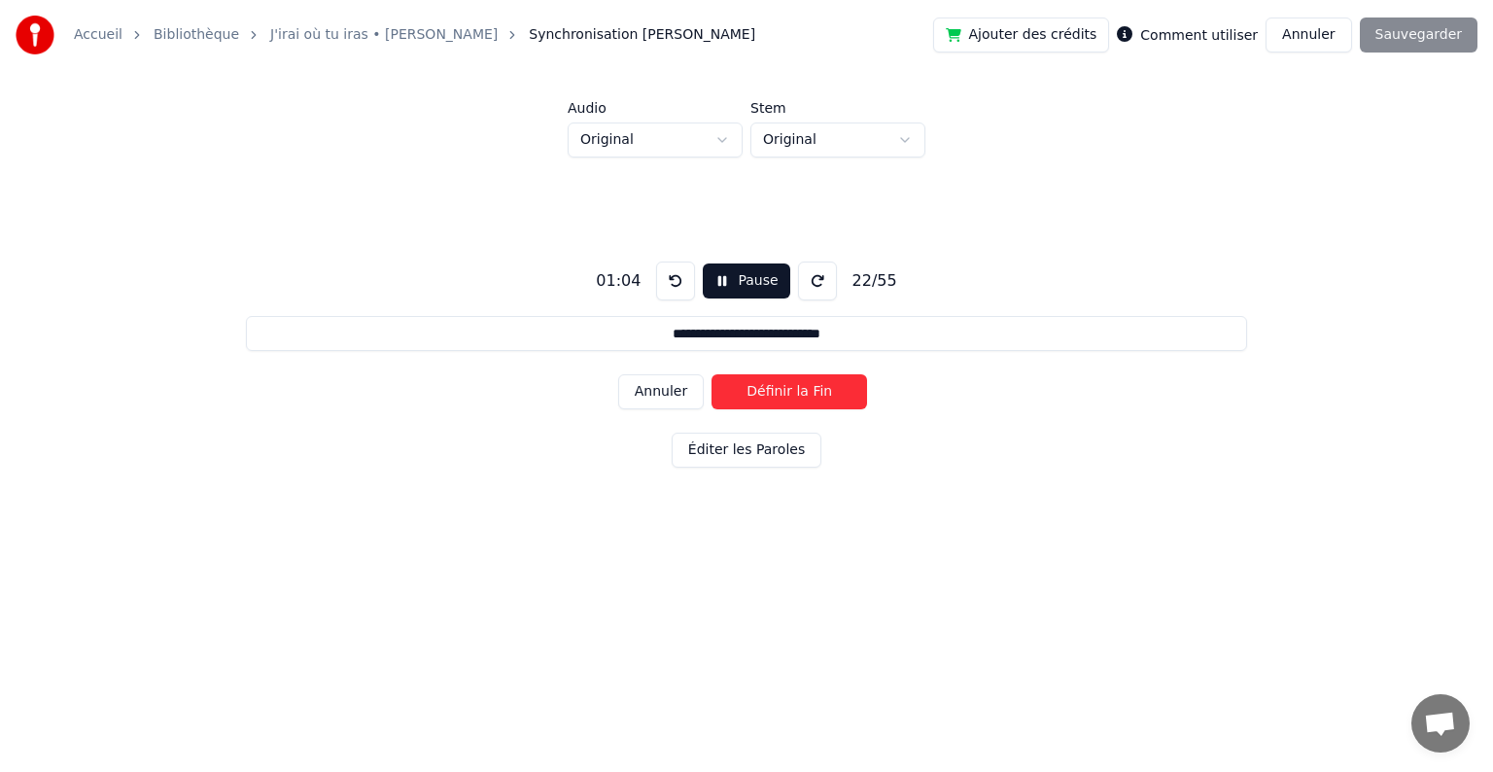
click at [764, 394] on button "Définir la Fin" at bounding box center [789, 391] width 156 height 35
click at [764, 394] on button "Définir le Début" at bounding box center [789, 391] width 156 height 35
click at [764, 394] on button "Définir la Fin" at bounding box center [789, 391] width 156 height 35
click at [764, 394] on button "Définir le Début" at bounding box center [789, 391] width 156 height 35
click at [764, 394] on button "Définir la Fin" at bounding box center [789, 391] width 156 height 35
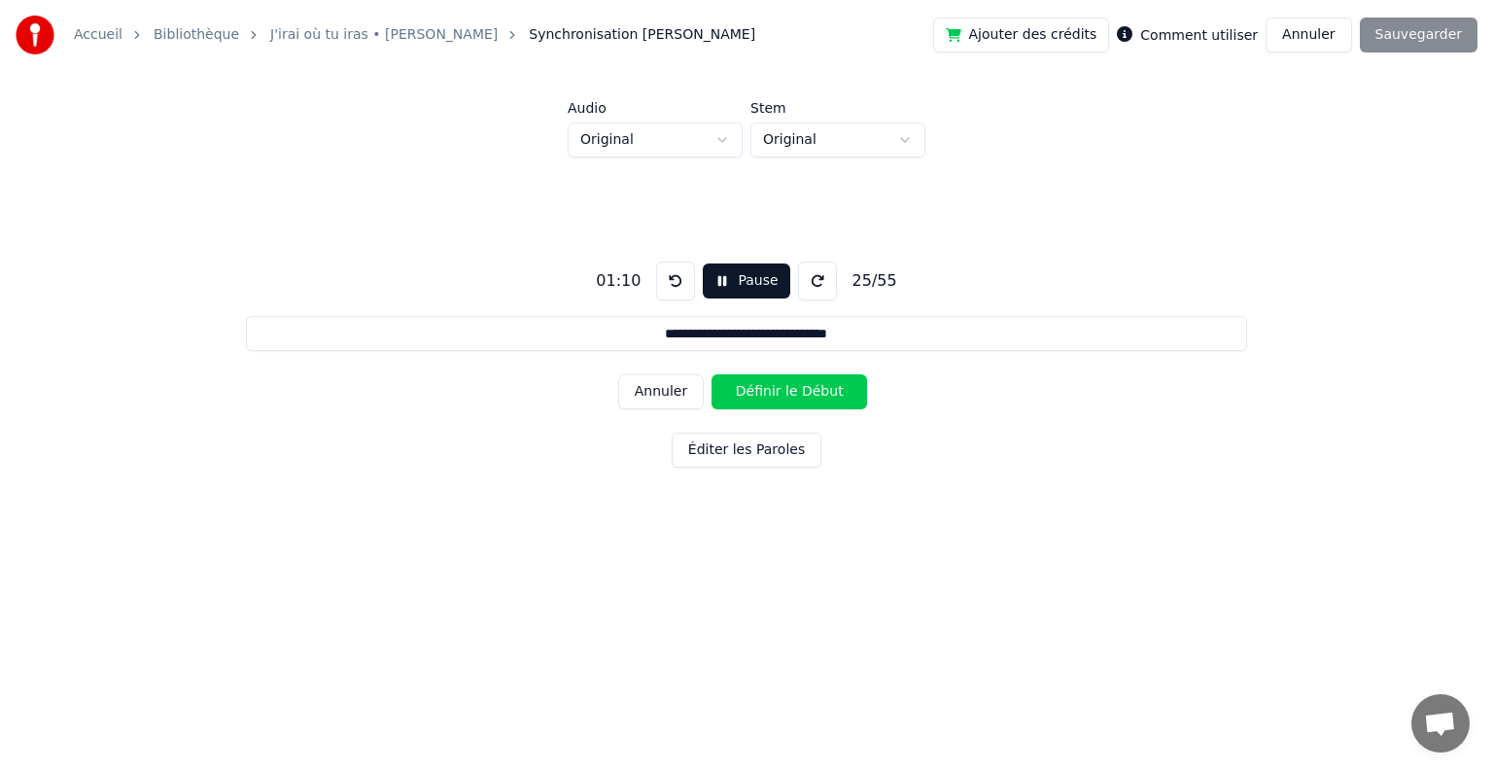
click at [764, 394] on button "Définir le Début" at bounding box center [789, 391] width 156 height 35
click at [764, 394] on button "Définir la Fin" at bounding box center [789, 391] width 156 height 35
click at [764, 394] on button "Définir le Début" at bounding box center [789, 391] width 156 height 35
click at [764, 394] on button "Définir la Fin" at bounding box center [789, 391] width 156 height 35
click at [764, 394] on button "Définir le Début" at bounding box center [789, 391] width 156 height 35
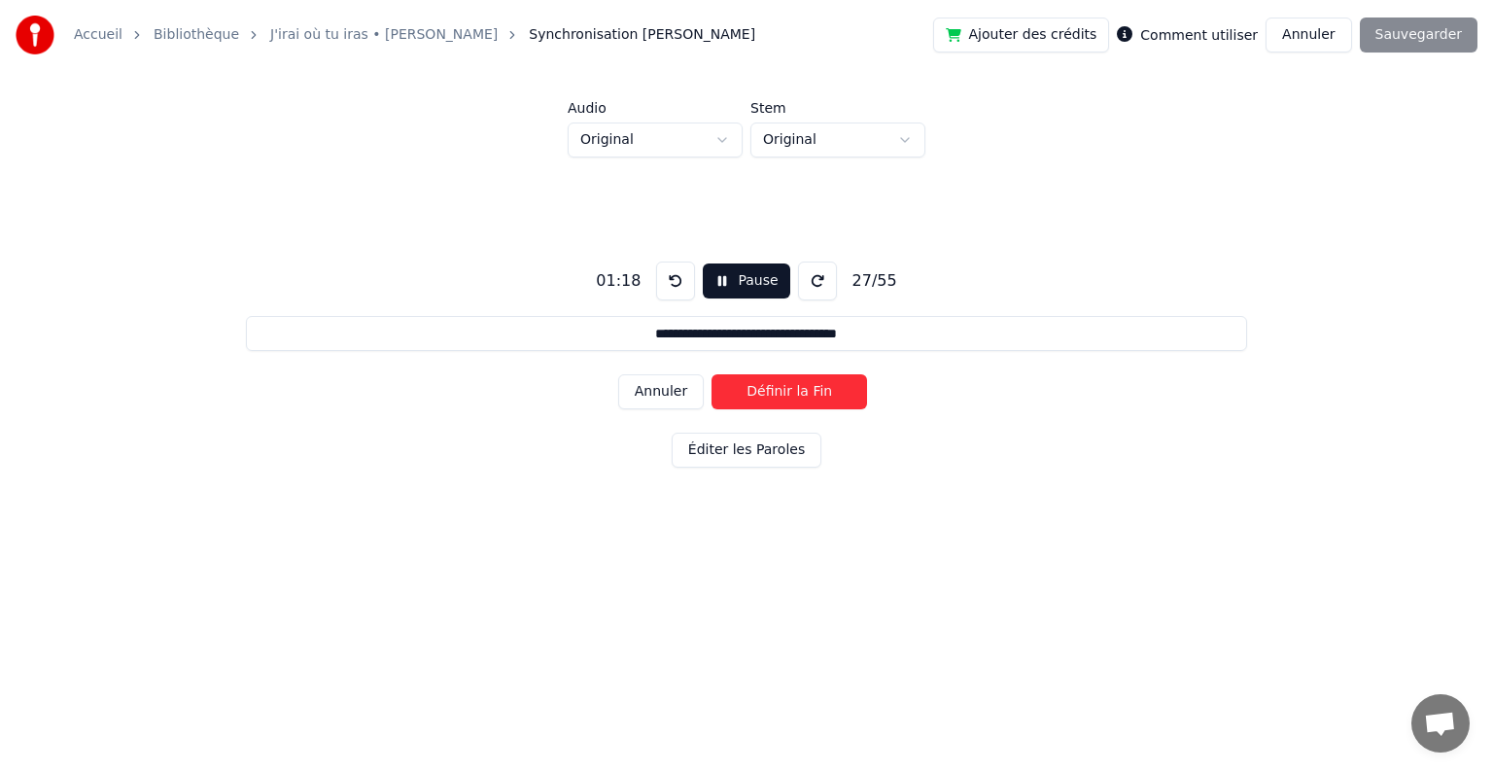
click at [764, 394] on button "Définir la Fin" at bounding box center [789, 391] width 156 height 35
click at [764, 394] on button "Définir le Début" at bounding box center [789, 391] width 156 height 35
click at [764, 394] on button "Définir la Fin" at bounding box center [789, 391] width 156 height 35
click at [764, 394] on button "Définir le Début" at bounding box center [789, 391] width 156 height 35
click at [764, 394] on button "Définir la Fin" at bounding box center [789, 391] width 156 height 35
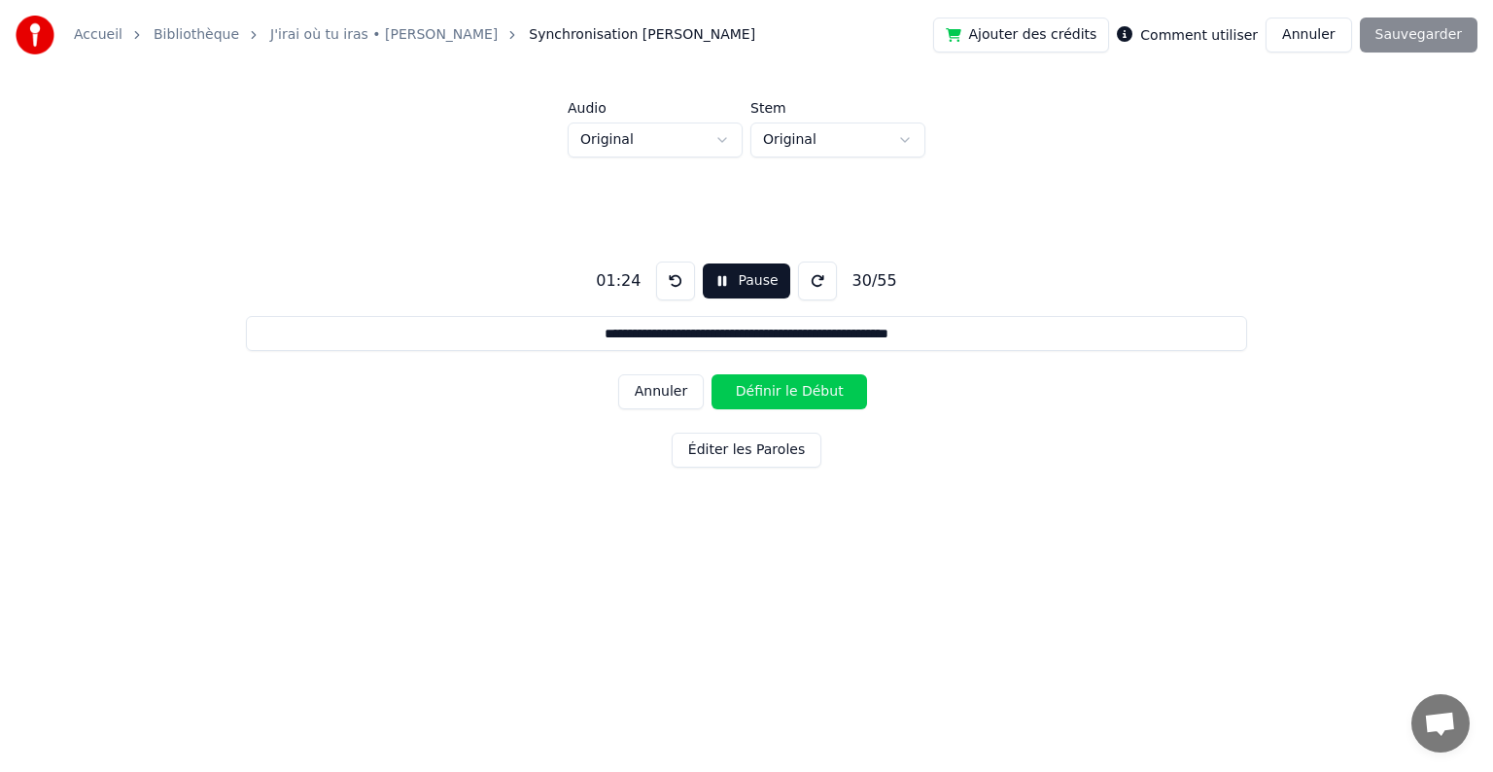
click at [764, 394] on button "Définir le Début" at bounding box center [789, 391] width 156 height 35
click at [764, 394] on button "Définir la Fin" at bounding box center [789, 391] width 156 height 35
click at [764, 394] on button "Définir le Début" at bounding box center [789, 391] width 156 height 35
click at [764, 394] on button "Définir la Fin" at bounding box center [789, 391] width 156 height 35
click at [764, 394] on button "Définir le Début" at bounding box center [789, 391] width 156 height 35
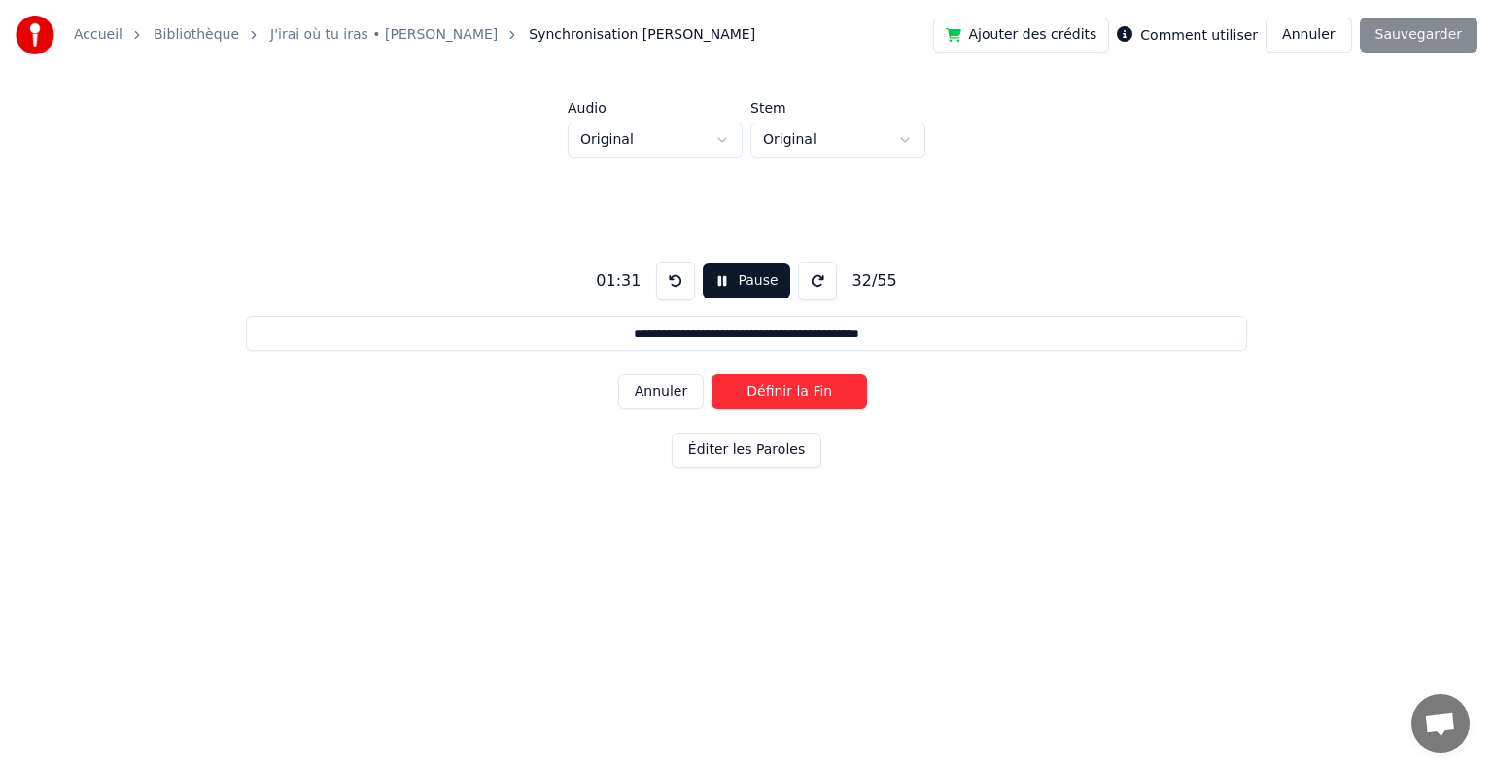
click at [764, 394] on button "Définir la Fin" at bounding box center [789, 391] width 156 height 35
click at [764, 394] on button "Définir le Début" at bounding box center [789, 391] width 156 height 35
click at [764, 394] on button "Définir la Fin" at bounding box center [789, 391] width 156 height 35
click at [764, 394] on button "Définir le Début" at bounding box center [789, 391] width 156 height 35
click at [764, 394] on button "Définir la Fin" at bounding box center [789, 391] width 156 height 35
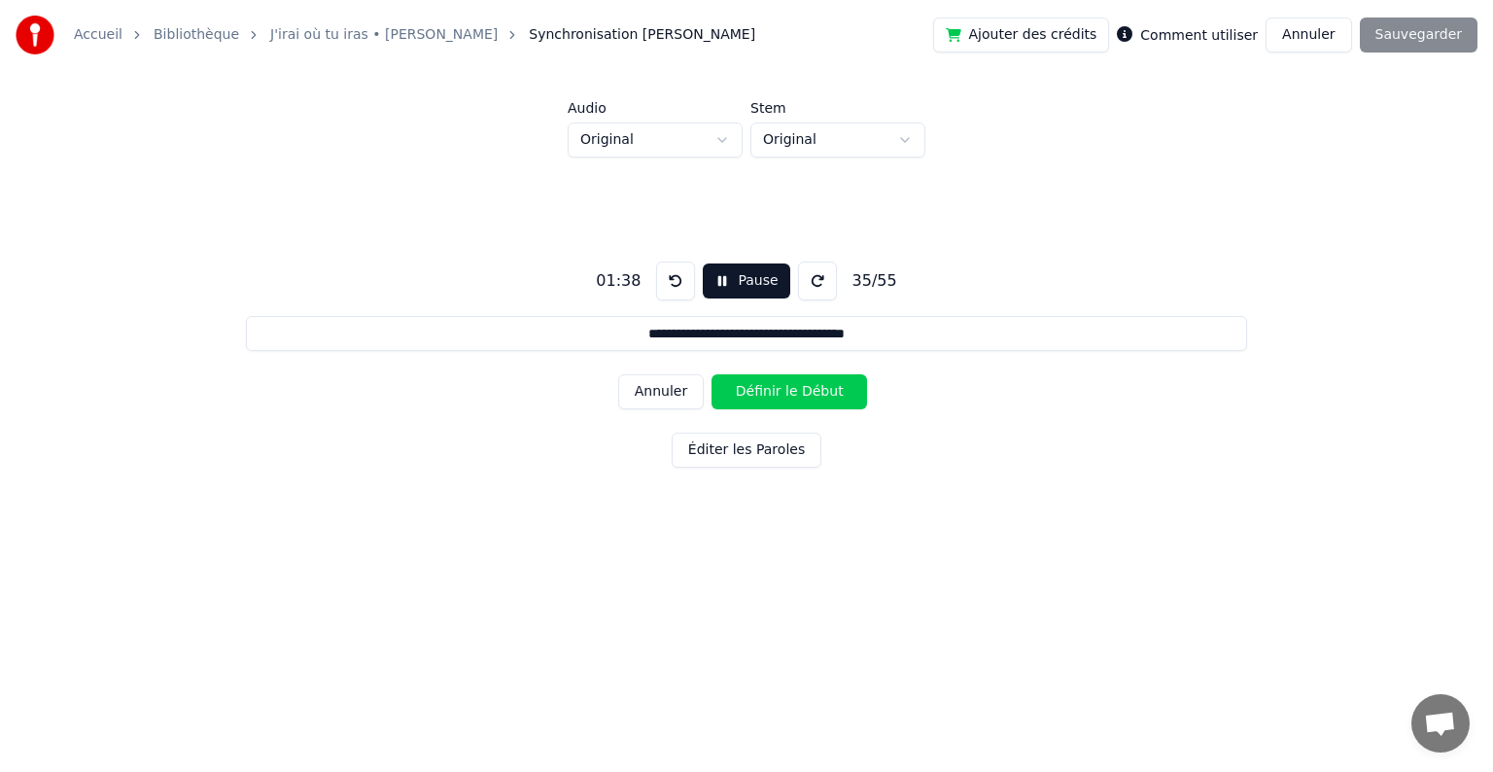
click at [764, 394] on button "Définir le Début" at bounding box center [789, 391] width 156 height 35
click at [764, 394] on button "Définir la Fin" at bounding box center [789, 391] width 156 height 35
click at [764, 394] on button "Définir le Début" at bounding box center [789, 391] width 156 height 35
click at [764, 394] on button "Définir la Fin" at bounding box center [789, 391] width 156 height 35
click at [764, 394] on button "Définir le Début" at bounding box center [789, 391] width 156 height 35
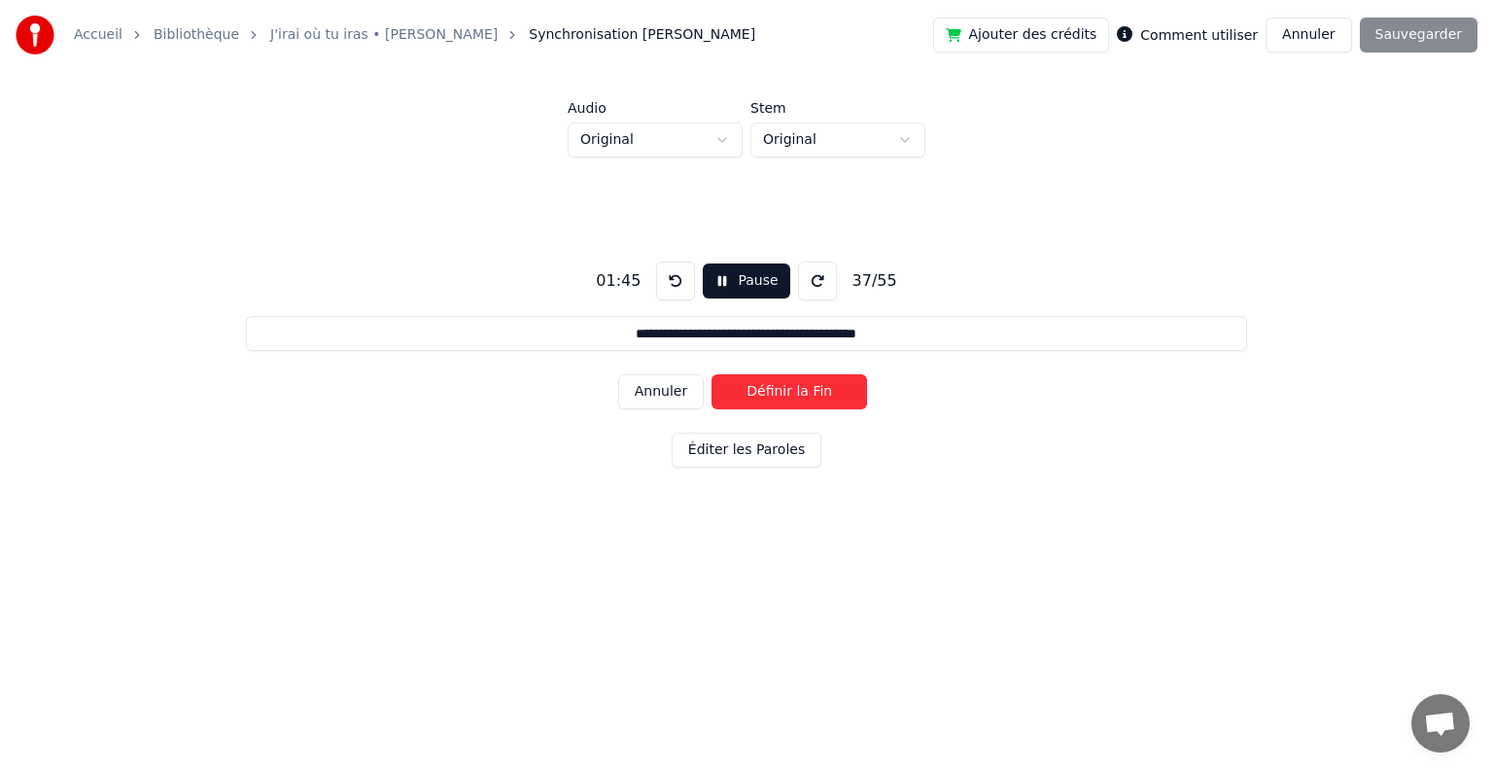
click at [764, 394] on button "Définir la Fin" at bounding box center [789, 391] width 156 height 35
click at [764, 394] on button "Définir le Début" at bounding box center [789, 391] width 156 height 35
click at [764, 394] on button "Définir la Fin" at bounding box center [789, 391] width 156 height 35
click at [764, 394] on button "Définir le Début" at bounding box center [789, 391] width 156 height 35
click at [764, 394] on button "Définir la Fin" at bounding box center [789, 391] width 156 height 35
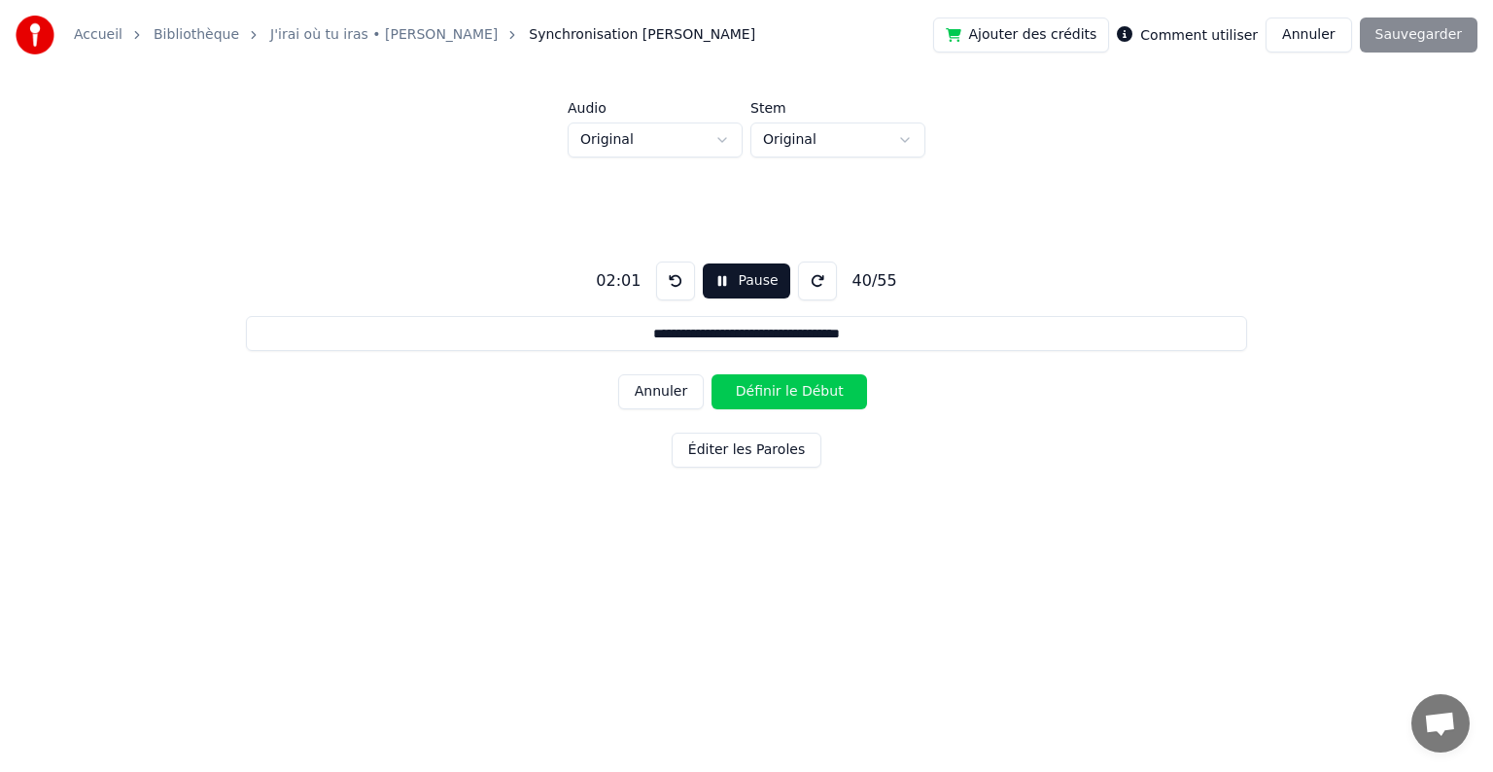
click at [764, 394] on button "Définir le Début" at bounding box center [789, 391] width 156 height 35
click at [764, 394] on button "Définir la Fin" at bounding box center [789, 391] width 156 height 35
click at [764, 394] on button "Définir le Début" at bounding box center [789, 391] width 156 height 35
click at [764, 394] on button "Définir la Fin" at bounding box center [789, 391] width 156 height 35
click at [764, 394] on button "Définir le Début" at bounding box center [789, 391] width 156 height 35
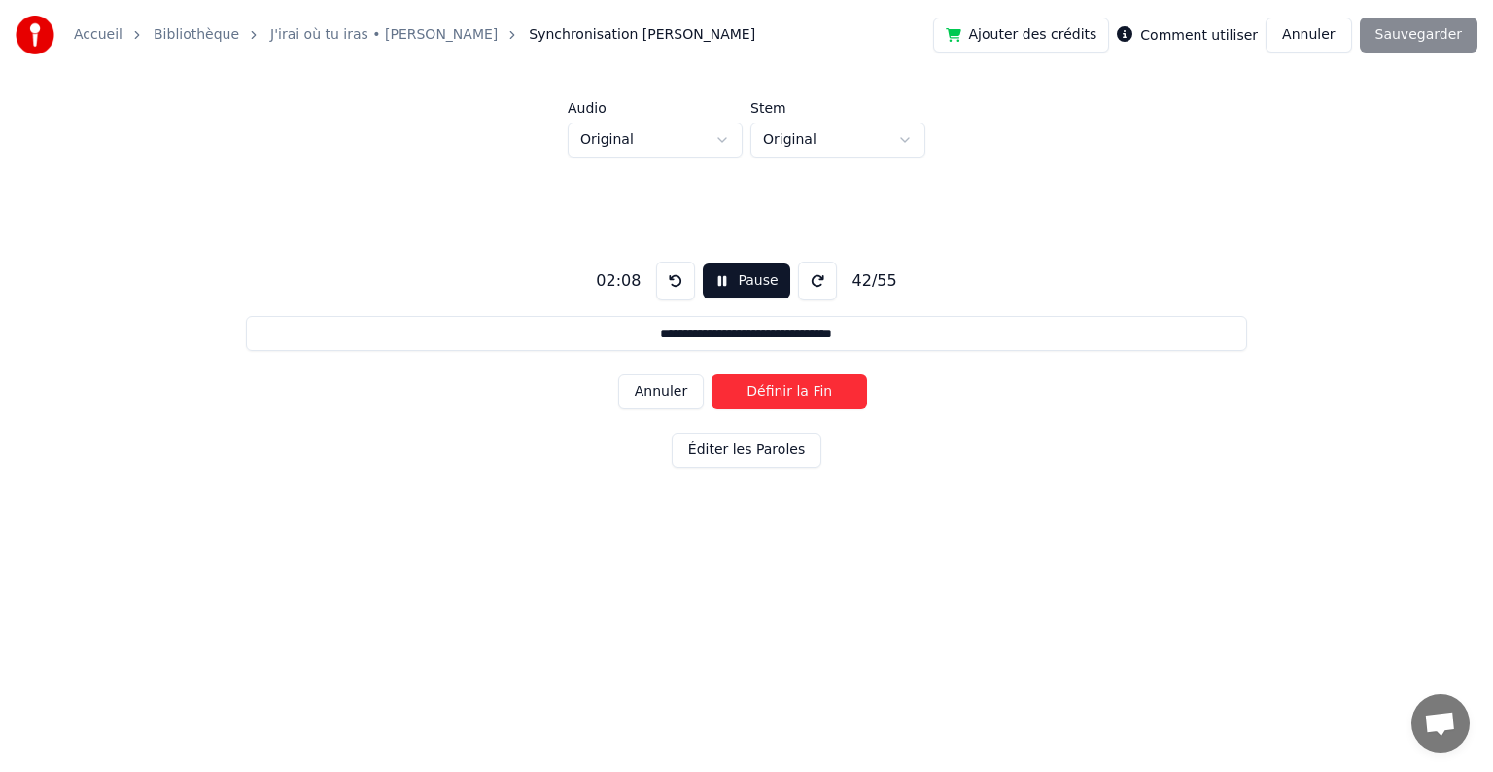
click at [764, 394] on button "Définir la Fin" at bounding box center [789, 391] width 156 height 35
click at [764, 394] on button "Définir le Début" at bounding box center [789, 391] width 156 height 35
click at [764, 394] on button "Définir la Fin" at bounding box center [789, 391] width 156 height 35
click at [764, 394] on button "Définir le Début" at bounding box center [789, 391] width 156 height 35
click at [764, 394] on button "Définir la Fin" at bounding box center [789, 391] width 156 height 35
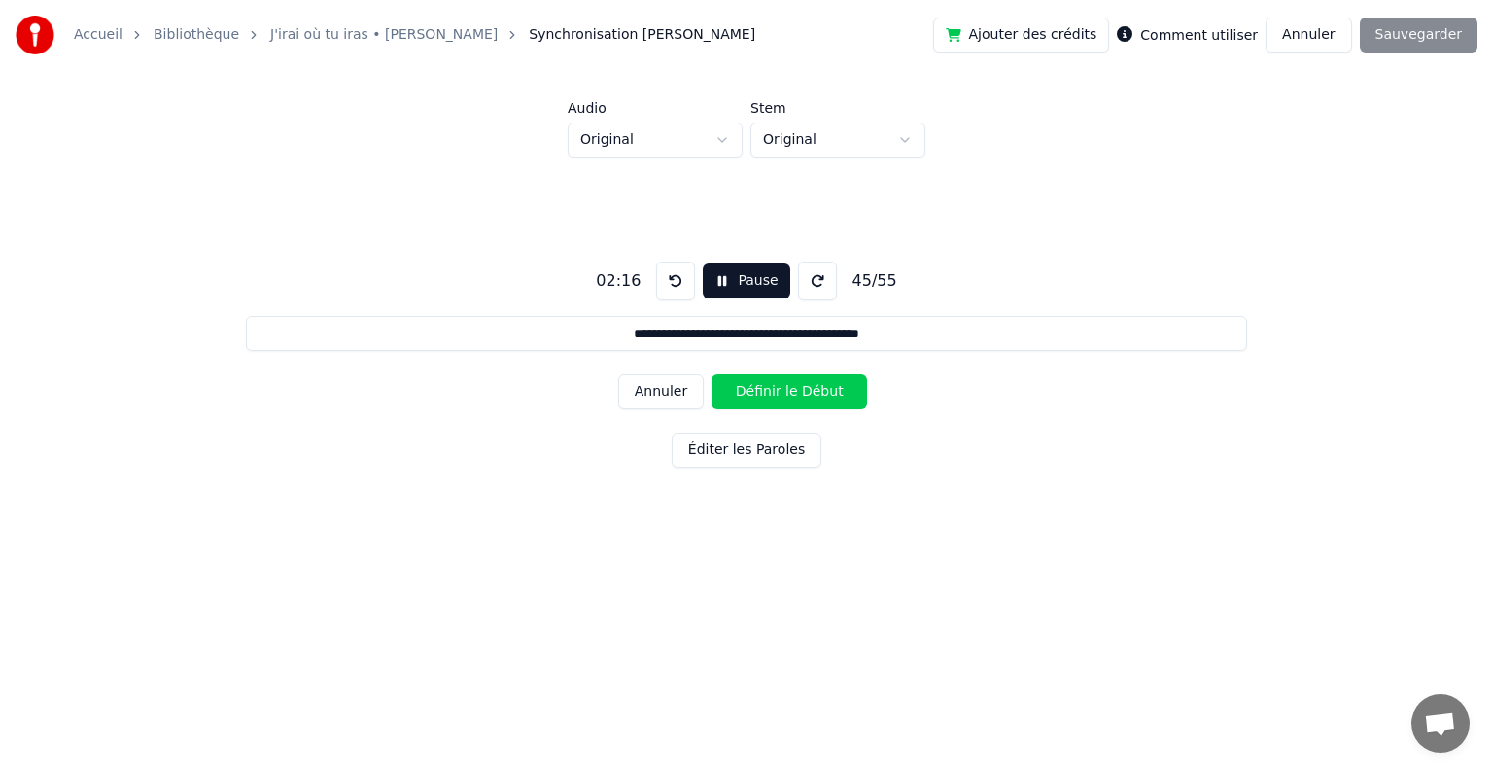
click at [764, 394] on button "Définir le Début" at bounding box center [789, 391] width 156 height 35
click at [764, 394] on button "Définir la Fin" at bounding box center [789, 391] width 156 height 35
click at [764, 394] on button "Définir le Début" at bounding box center [789, 391] width 156 height 35
click at [764, 394] on button "Définir la Fin" at bounding box center [789, 391] width 156 height 35
click at [764, 394] on button "Définir le Début" at bounding box center [789, 391] width 156 height 35
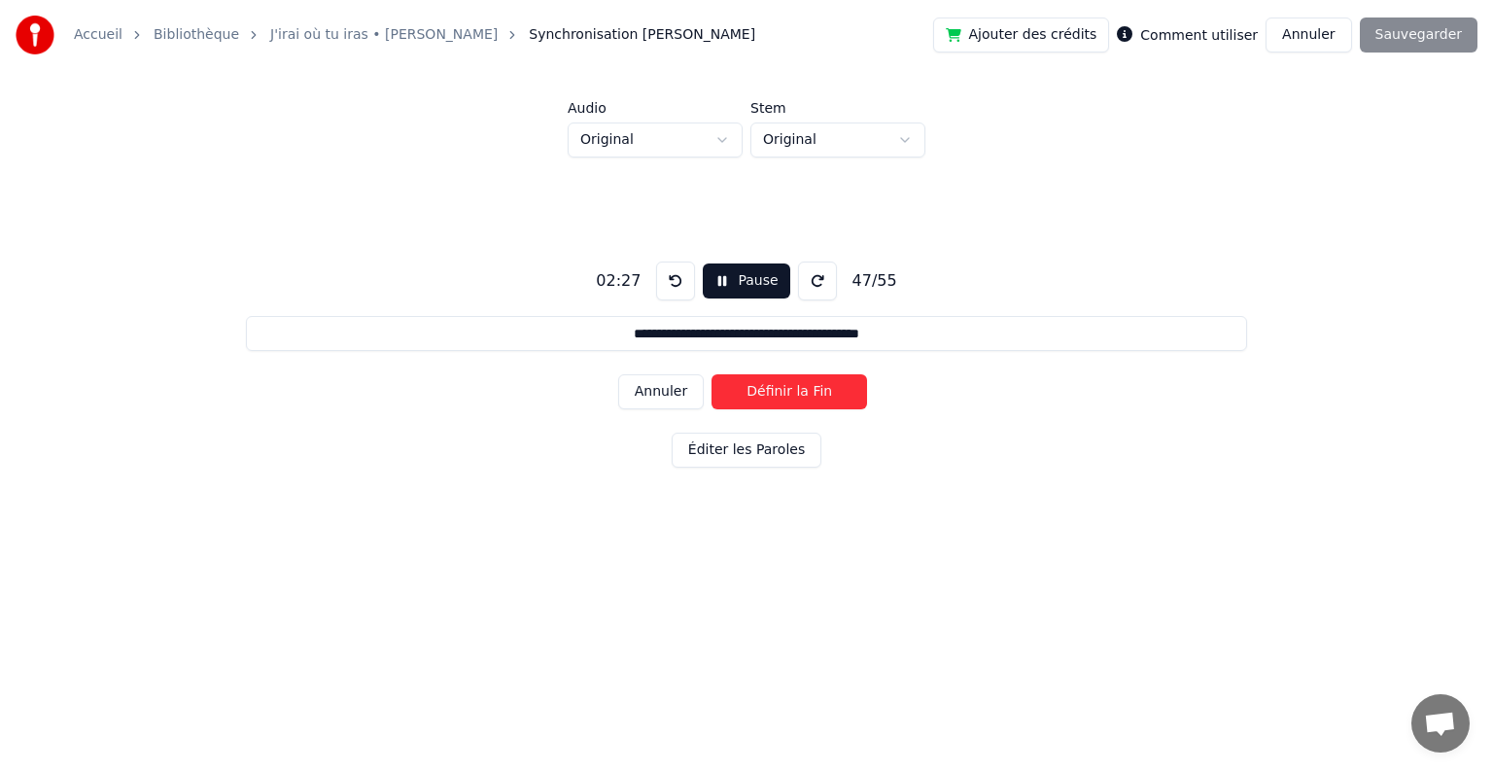
click at [764, 394] on button "Définir la Fin" at bounding box center [789, 391] width 156 height 35
click at [764, 394] on button "Définir le Début" at bounding box center [789, 391] width 156 height 35
click at [764, 394] on button "Définir la Fin" at bounding box center [789, 391] width 156 height 35
click at [764, 394] on button "Définir le Début" at bounding box center [789, 391] width 156 height 35
click at [764, 394] on button "Définir la Fin" at bounding box center [789, 391] width 156 height 35
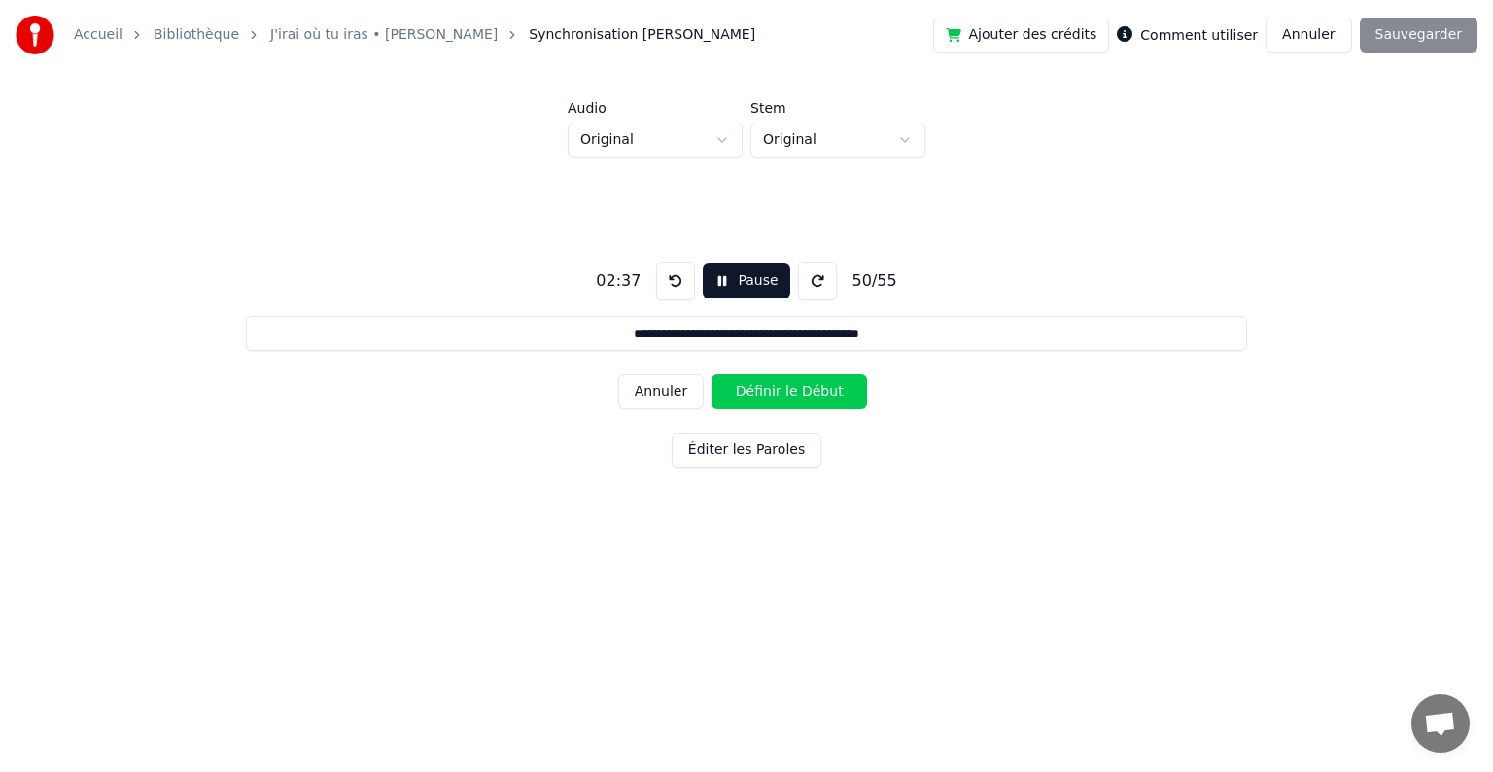
click at [764, 394] on button "Définir le Début" at bounding box center [789, 391] width 156 height 35
click at [764, 394] on button "Définir la Fin" at bounding box center [789, 391] width 156 height 35
click at [764, 394] on button "Définir le Début" at bounding box center [789, 391] width 156 height 35
click at [764, 394] on button "Définir la Fin" at bounding box center [789, 391] width 156 height 35
click at [764, 394] on button "Définir le Début" at bounding box center [789, 391] width 156 height 35
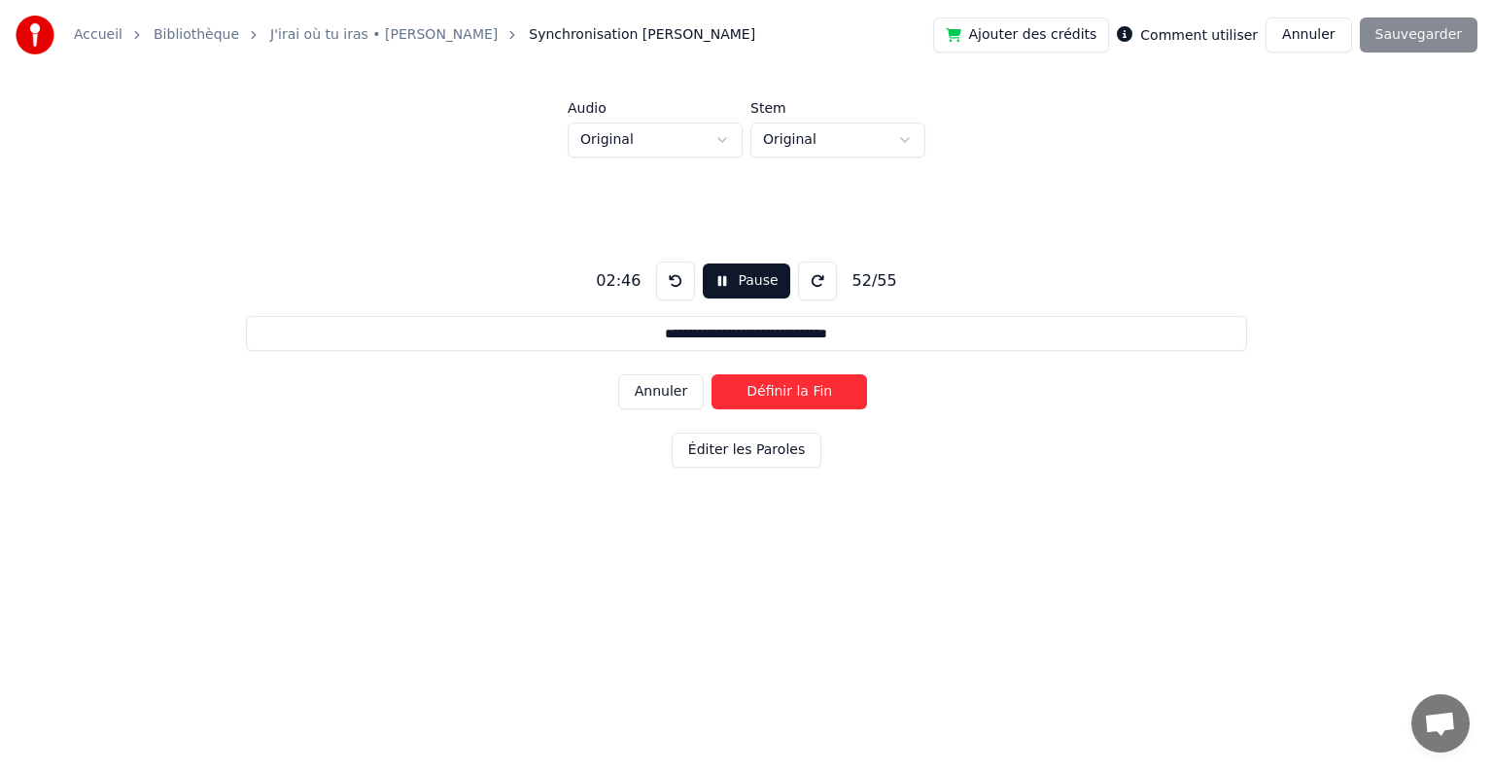
click at [764, 394] on button "Définir la Fin" at bounding box center [789, 391] width 156 height 35
click at [764, 394] on button "Définir le Début" at bounding box center [789, 391] width 156 height 35
click at [764, 394] on button "Définir la Fin" at bounding box center [789, 391] width 156 height 35
click at [764, 394] on button "Définir le Début" at bounding box center [789, 391] width 156 height 35
click at [764, 394] on button "Définir la Fin" at bounding box center [789, 391] width 156 height 35
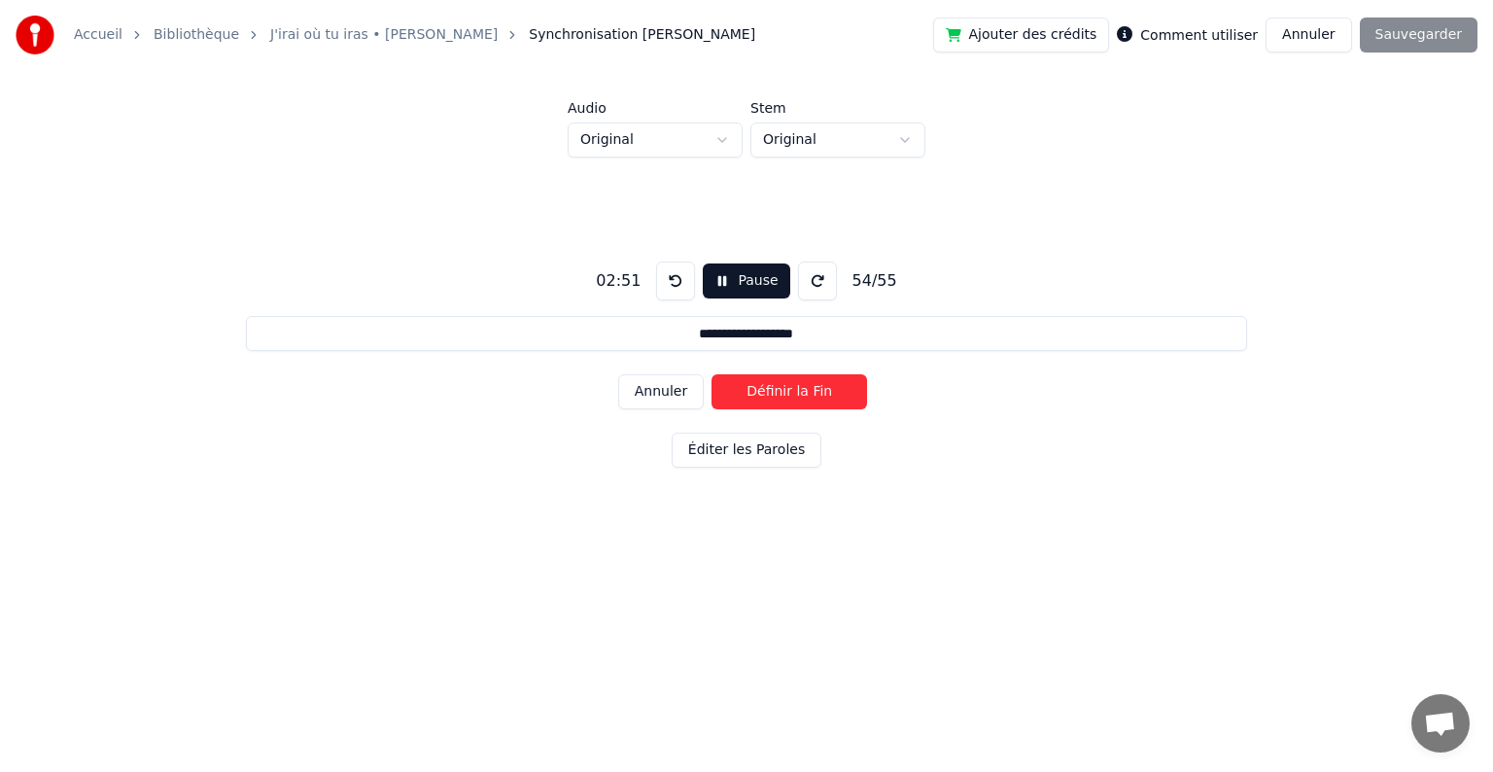
type input "**********"
click at [764, 394] on button "Définir le Début" at bounding box center [789, 391] width 156 height 35
click at [764, 394] on button "Définir la Fin" at bounding box center [789, 391] width 156 height 35
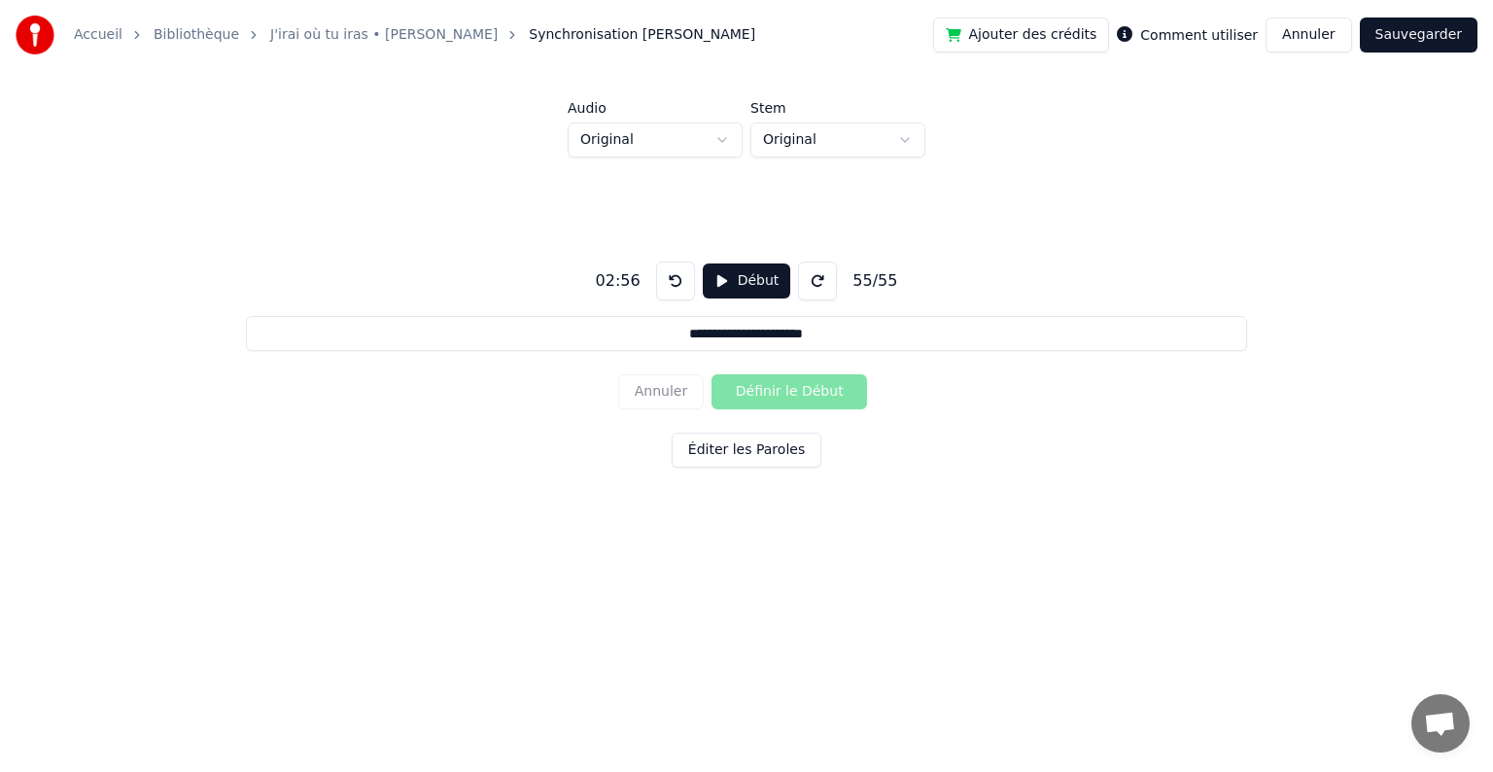
click at [1411, 32] on button "Sauvegarder" at bounding box center [1419, 34] width 118 height 35
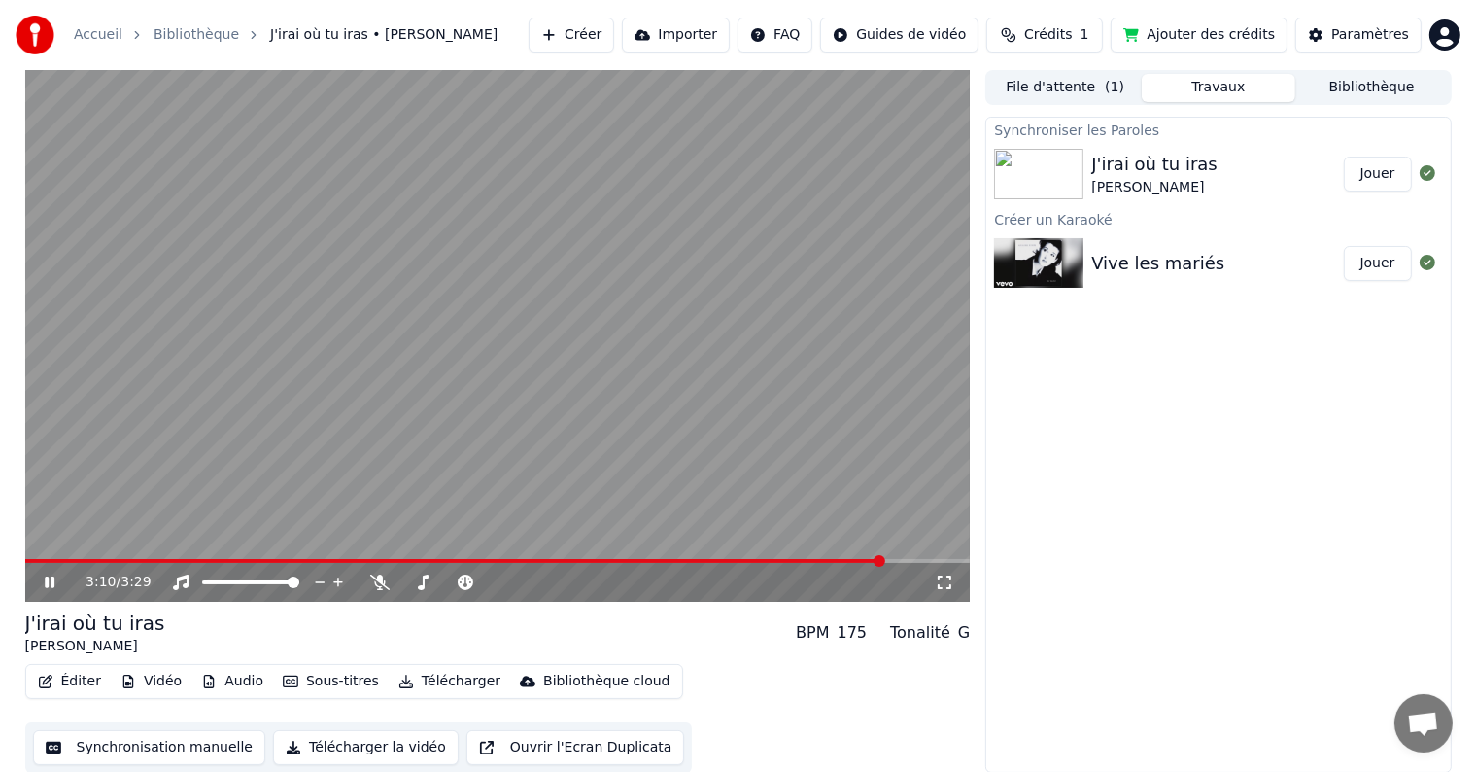
click at [128, 748] on button "Synchronisation manuelle" at bounding box center [149, 747] width 233 height 35
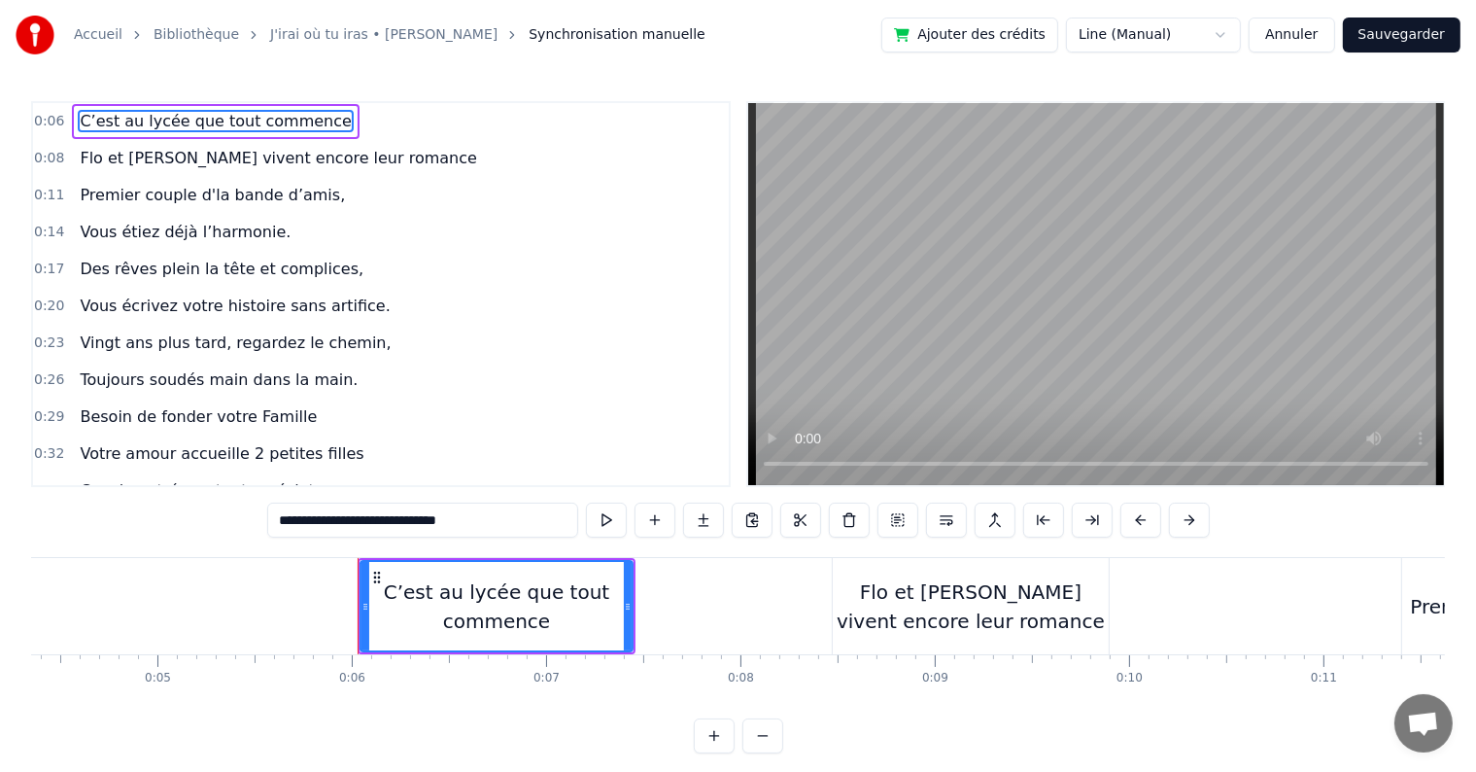
scroll to position [0, 914]
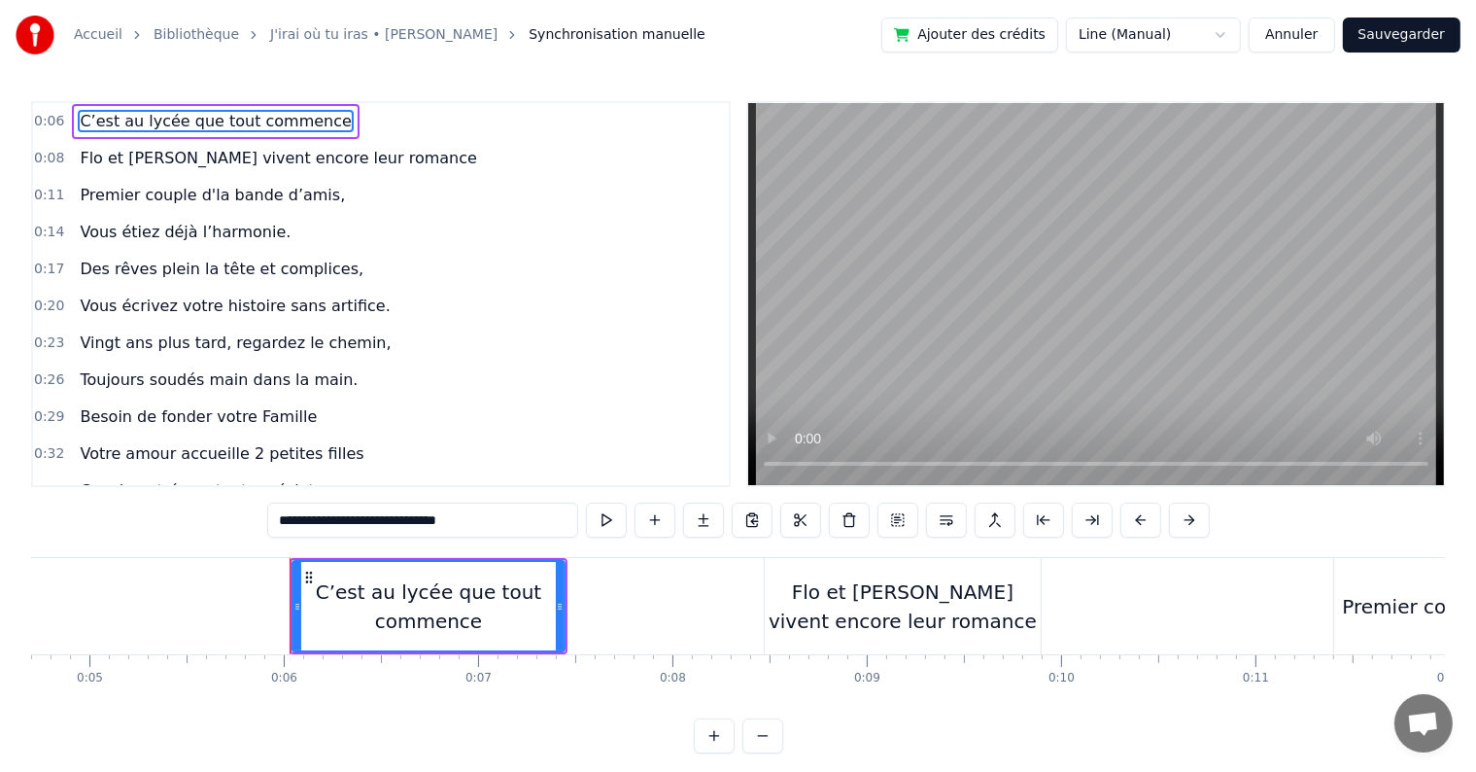
click at [833, 592] on div "Flo et [PERSON_NAME] vivent encore leur romance" at bounding box center [903, 606] width 276 height 58
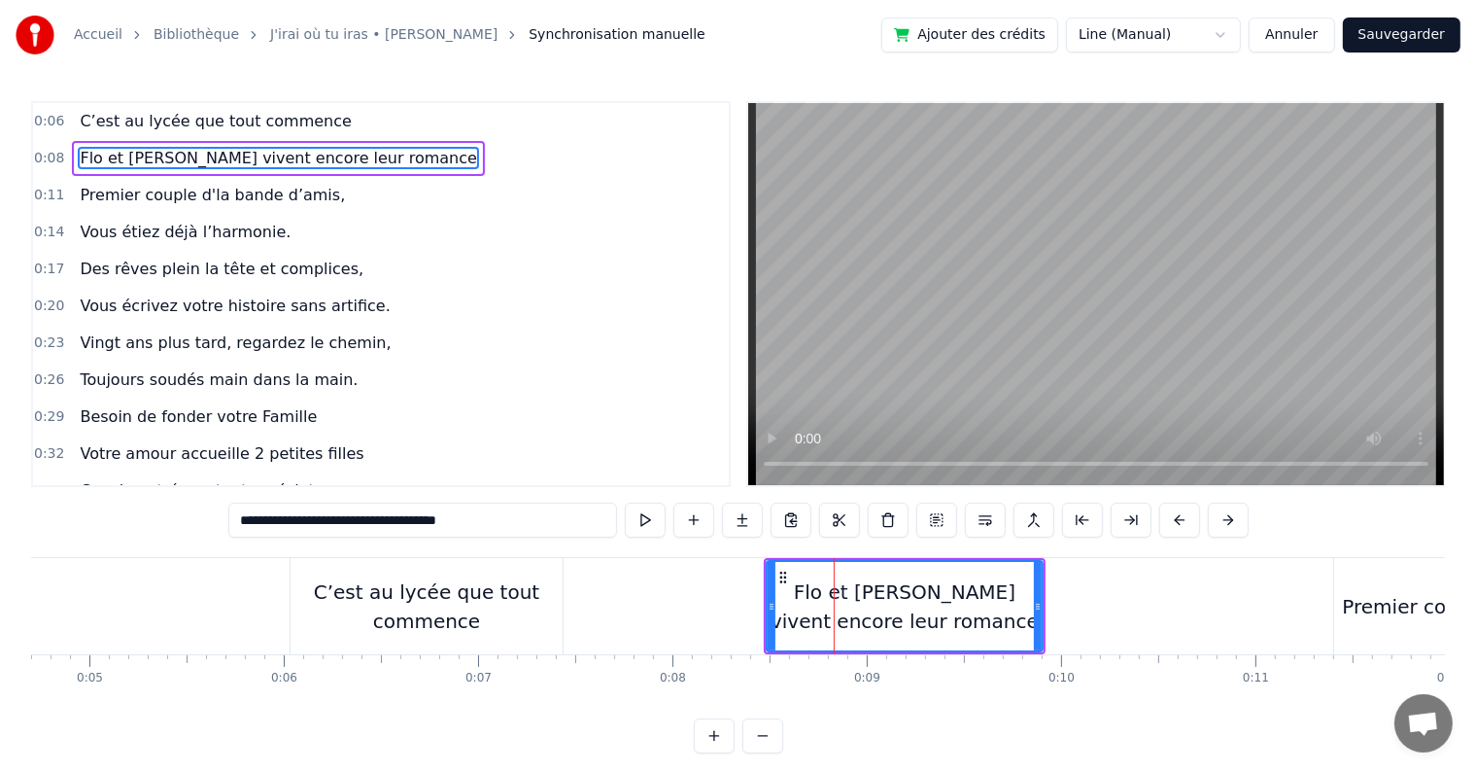
click at [560, 603] on div "C’est au lycée que tout commence" at bounding box center [427, 606] width 272 height 58
type input "**********"
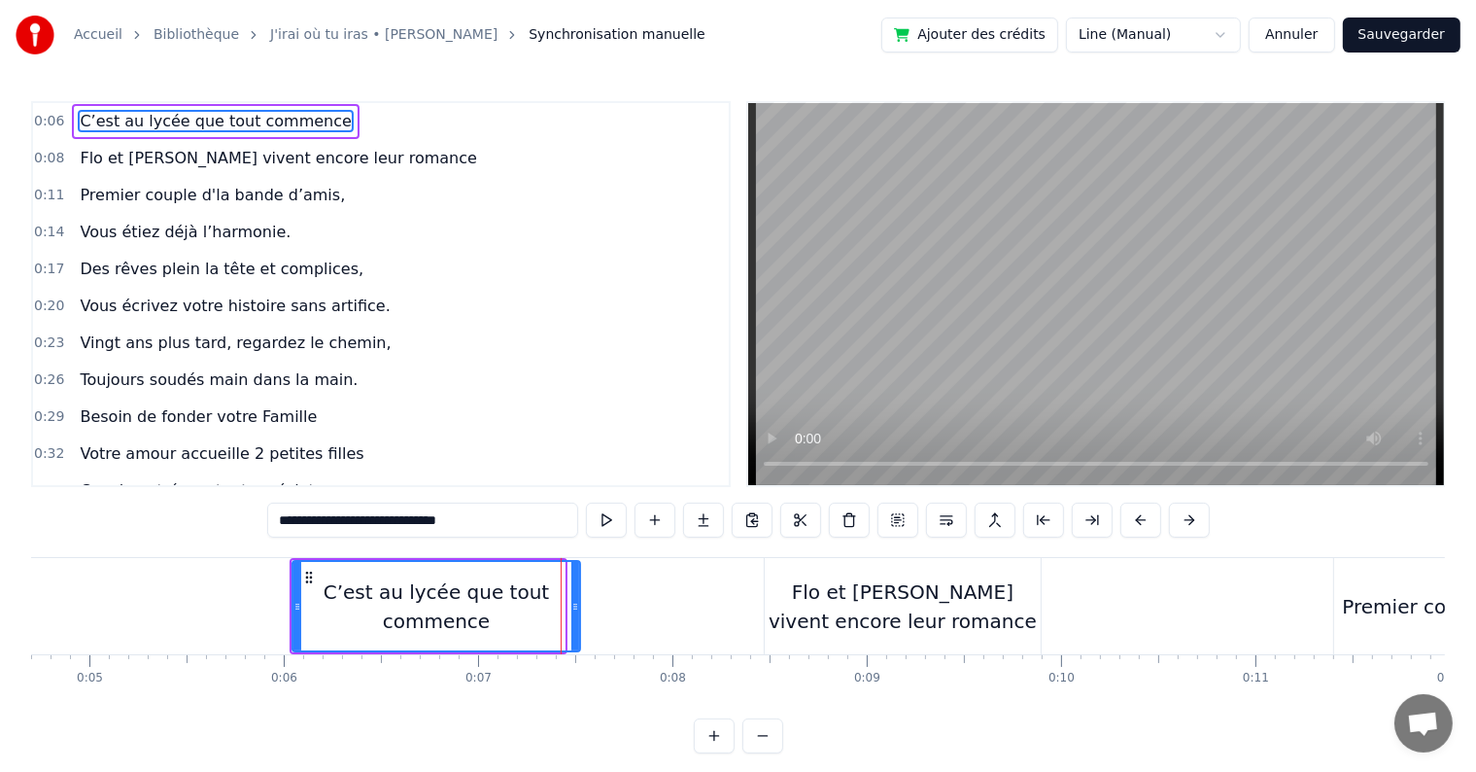
drag, startPoint x: 562, startPoint y: 602, endPoint x: 577, endPoint y: 596, distance: 16.6
click at [577, 596] on div at bounding box center [575, 606] width 8 height 88
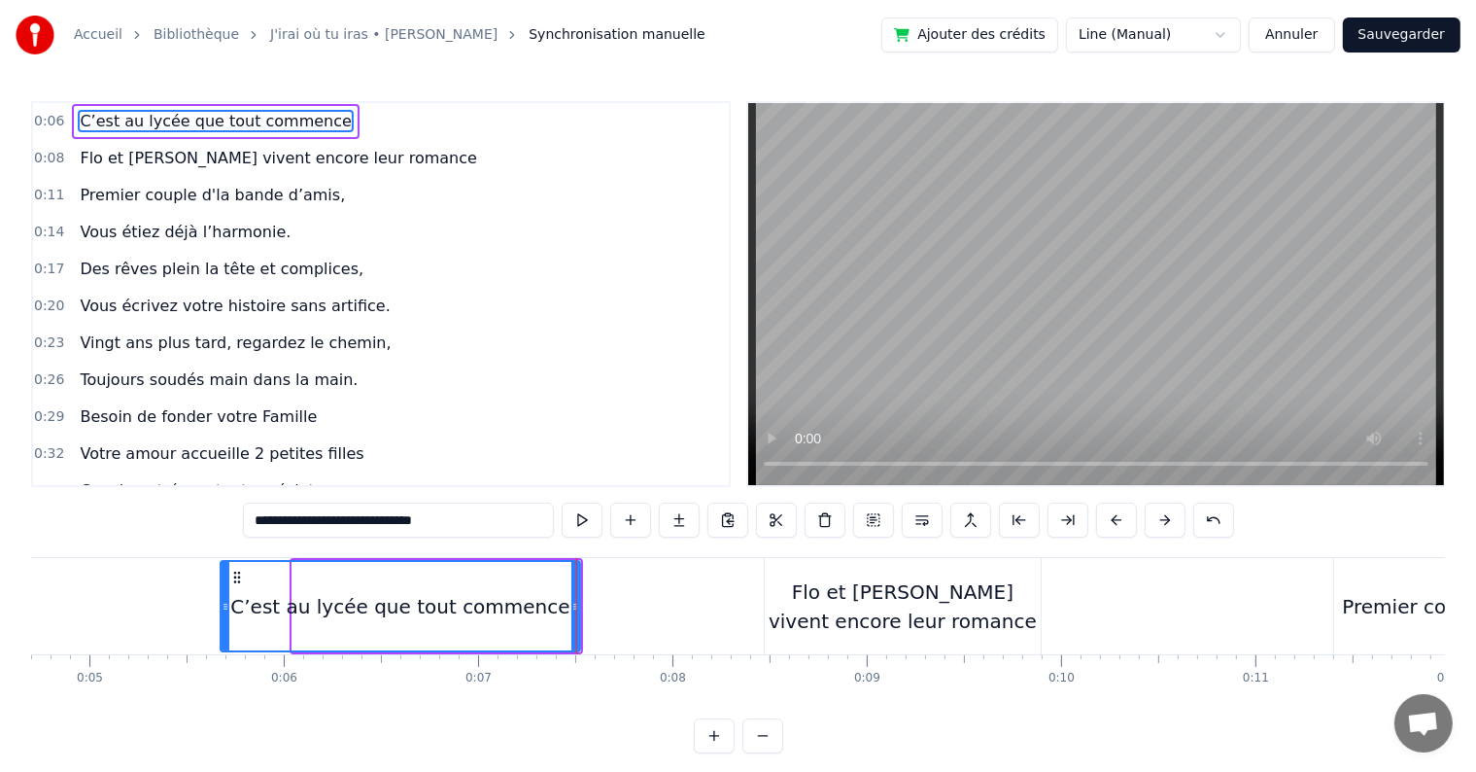
drag, startPoint x: 294, startPoint y: 607, endPoint x: 222, endPoint y: 605, distance: 71.9
click at [222, 605] on icon at bounding box center [226, 607] width 8 height 16
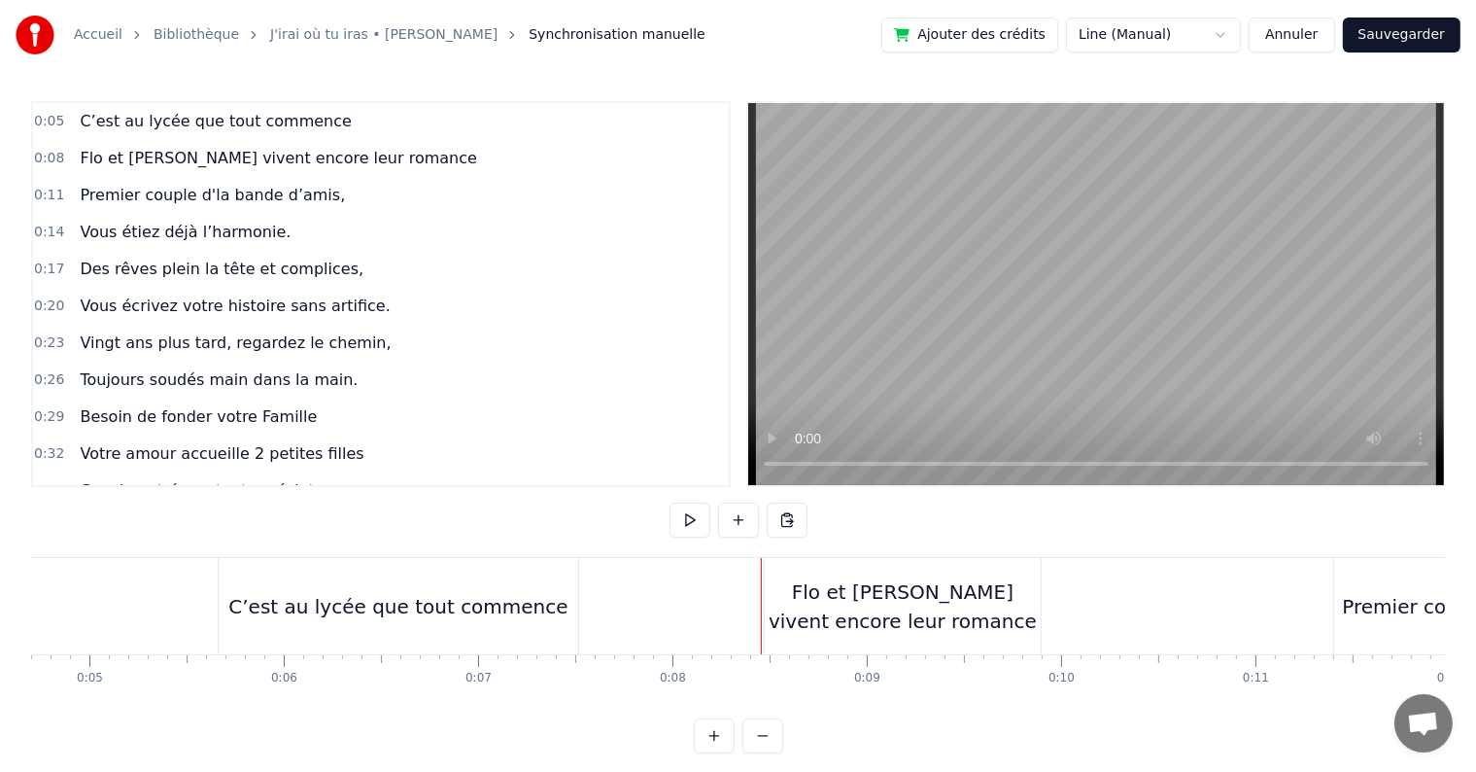
click at [802, 599] on div "Flo et [PERSON_NAME] vivent encore leur romance" at bounding box center [903, 606] width 276 height 58
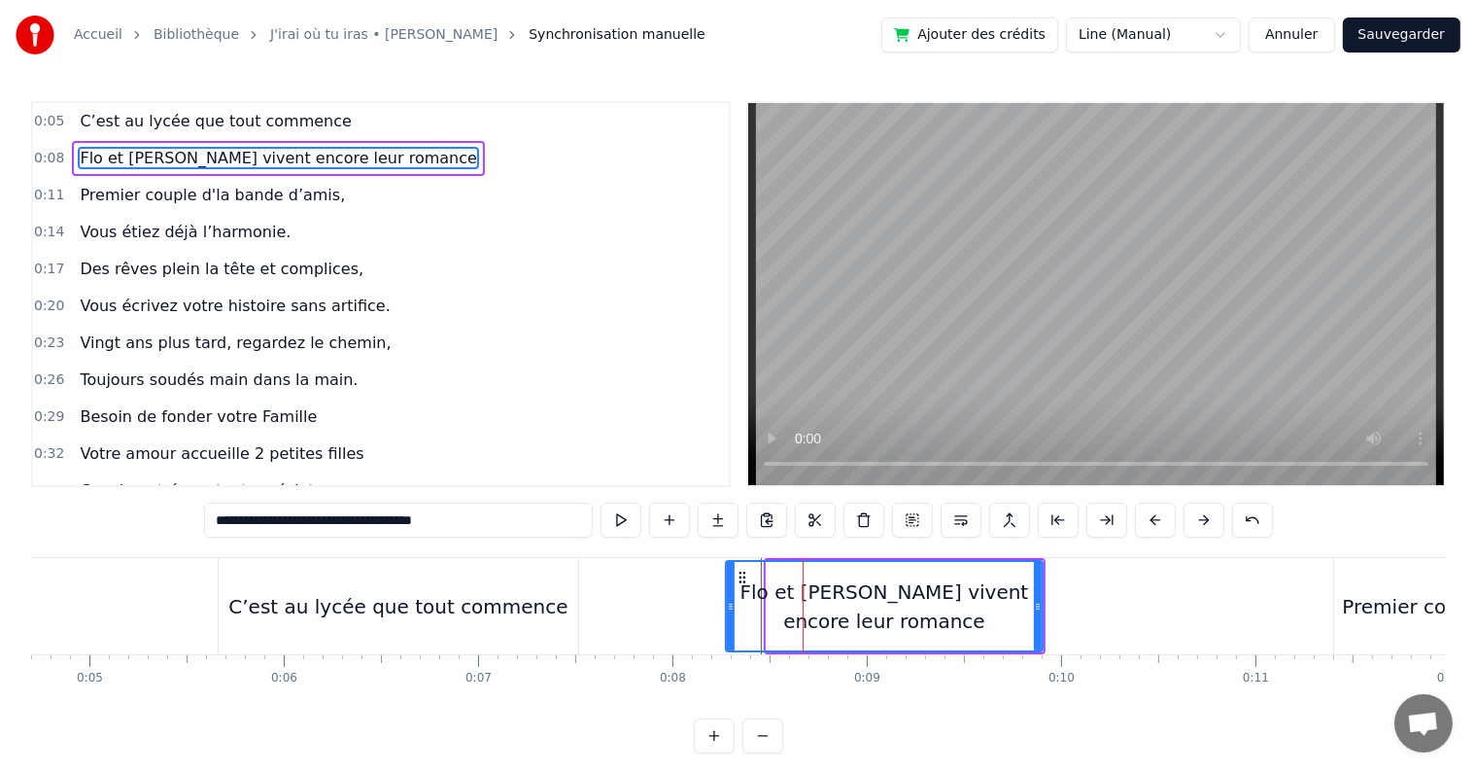
drag, startPoint x: 767, startPoint y: 600, endPoint x: 727, endPoint y: 595, distance: 40.1
click at [727, 595] on div at bounding box center [731, 606] width 8 height 88
click at [761, 610] on div "Flo et [PERSON_NAME] vivent encore leur romance" at bounding box center [884, 606] width 315 height 58
drag, startPoint x: 763, startPoint y: 623, endPoint x: 742, endPoint y: 626, distance: 21.6
click at [742, 626] on div "Flo et [PERSON_NAME] vivent encore leur romance" at bounding box center [884, 606] width 315 height 58
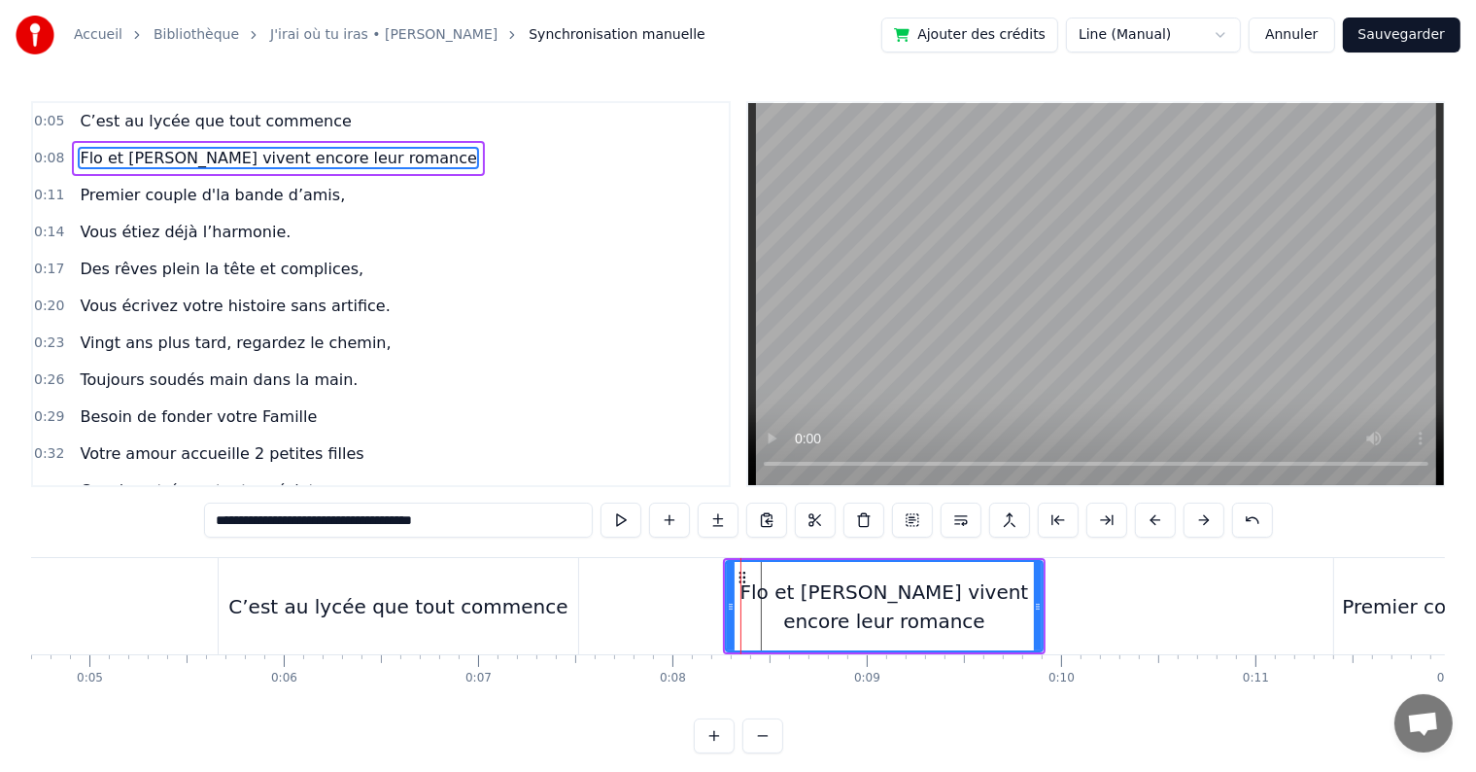
click at [753, 606] on div "Flo et [PERSON_NAME] vivent encore leur romance" at bounding box center [884, 606] width 315 height 58
drag, startPoint x: 753, startPoint y: 610, endPoint x: 734, endPoint y: 610, distance: 19.4
click at [734, 610] on div "Flo et [PERSON_NAME] vivent encore leur romance" at bounding box center [884, 606] width 315 height 58
click at [753, 610] on div "Flo et [PERSON_NAME] vivent encore leur romance" at bounding box center [884, 606] width 315 height 58
click at [762, 608] on div "Flo et [PERSON_NAME] vivent encore leur romance" at bounding box center [884, 606] width 315 height 58
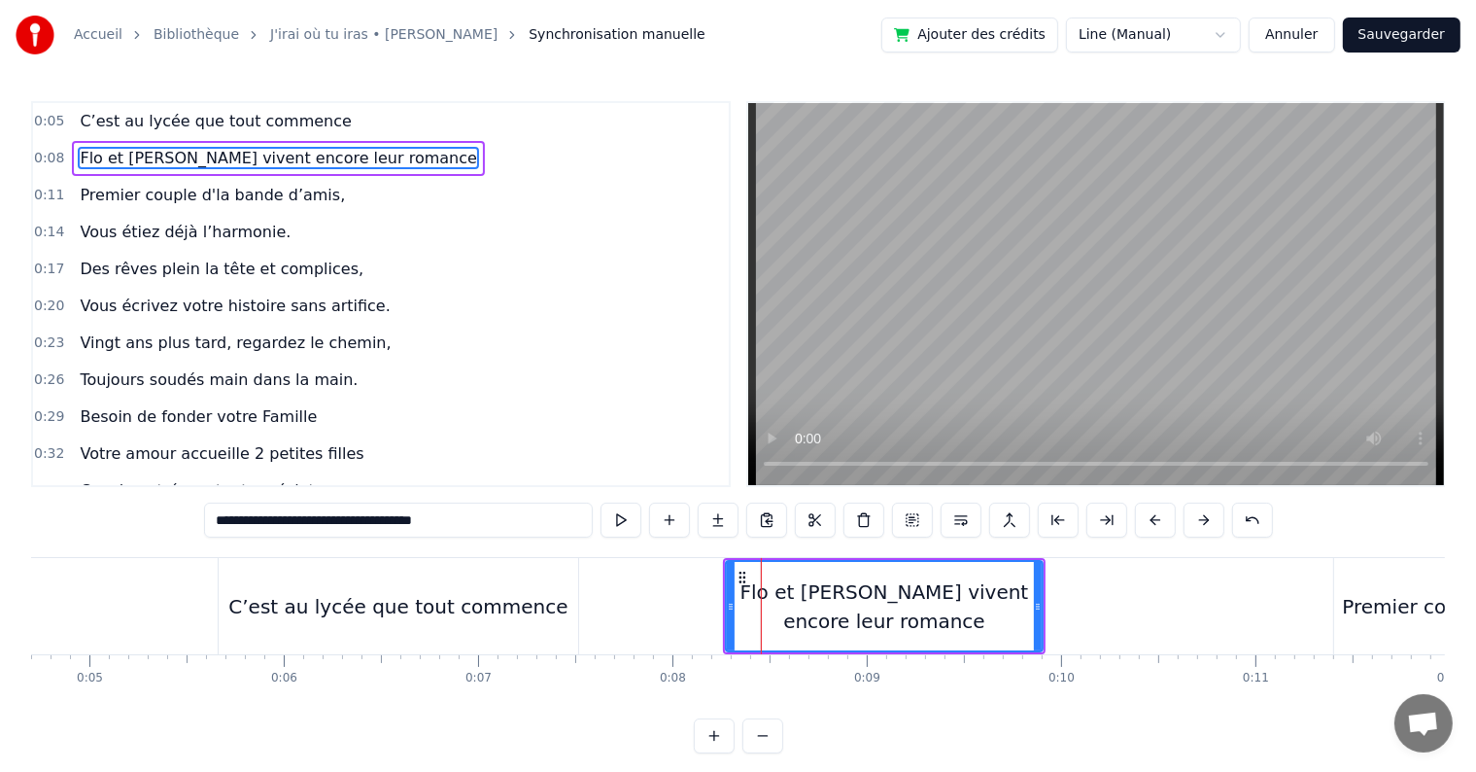
click at [773, 599] on div "Flo et [PERSON_NAME] vivent encore leur romance" at bounding box center [884, 606] width 315 height 58
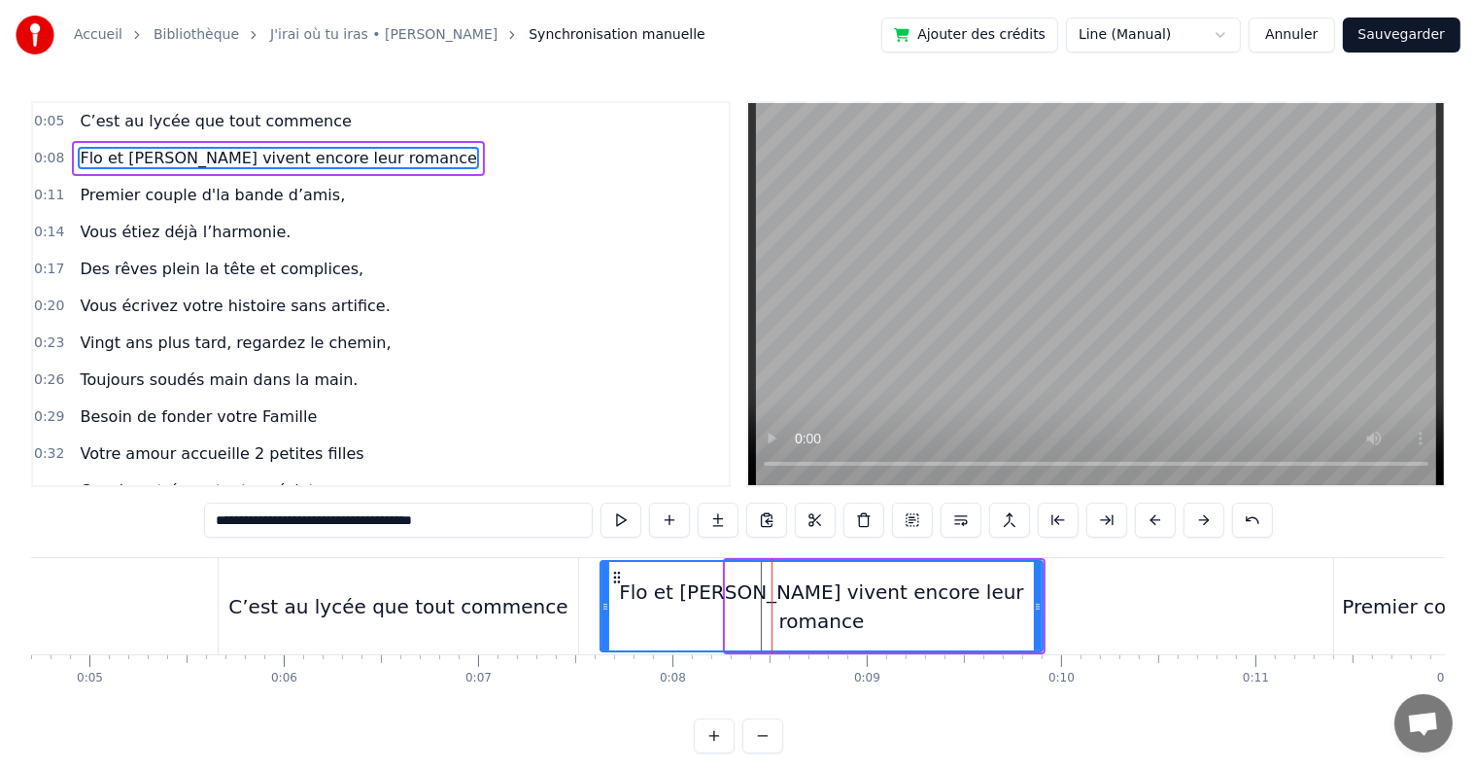
drag, startPoint x: 729, startPoint y: 607, endPoint x: 604, endPoint y: 606, distance: 125.4
click at [604, 606] on icon at bounding box center [606, 607] width 8 height 16
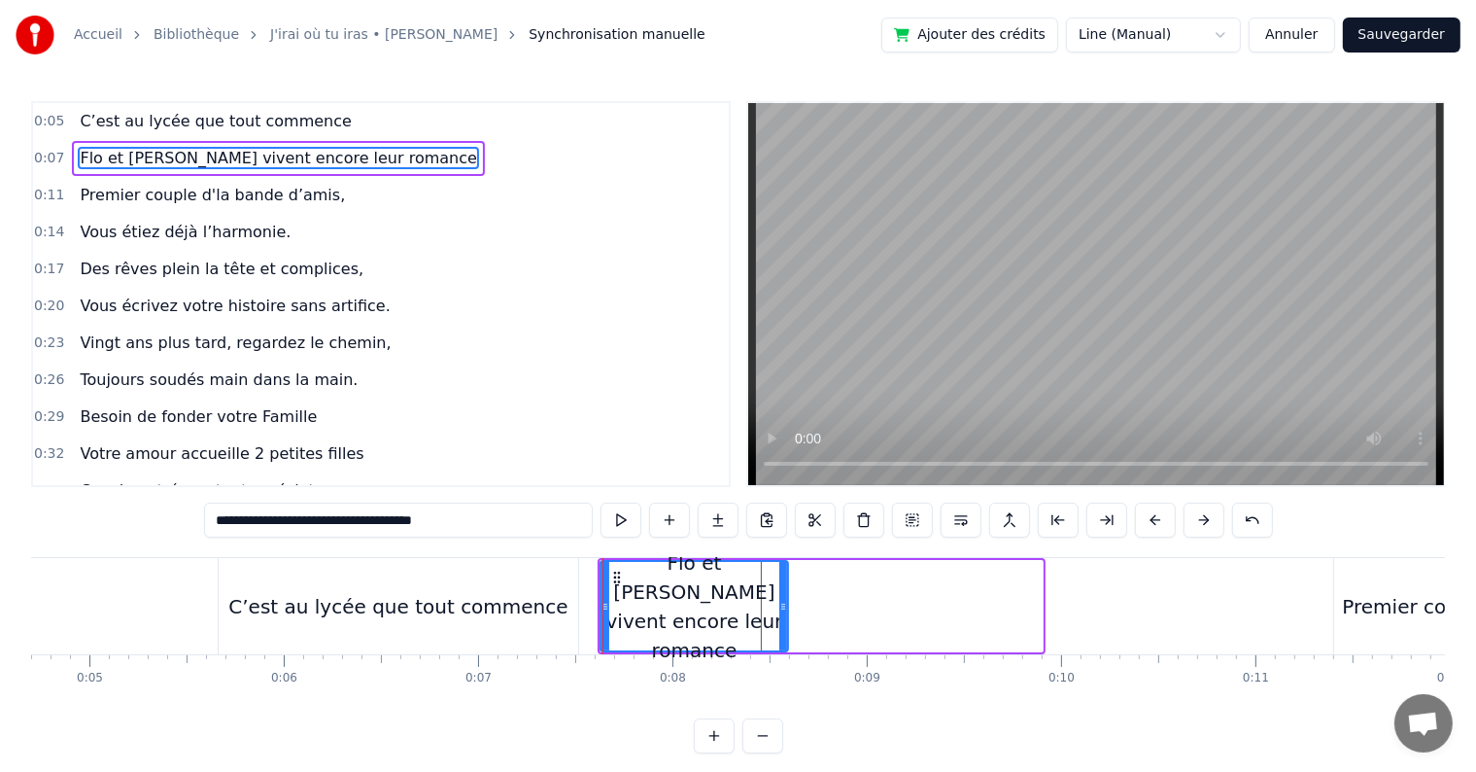
drag, startPoint x: 1038, startPoint y: 600, endPoint x: 784, endPoint y: 608, distance: 253.8
click at [784, 608] on icon at bounding box center [783, 607] width 8 height 16
click at [760, 606] on div "Flo et [PERSON_NAME] vivent encore leur romance" at bounding box center [695, 606] width 187 height 117
type input "**********"
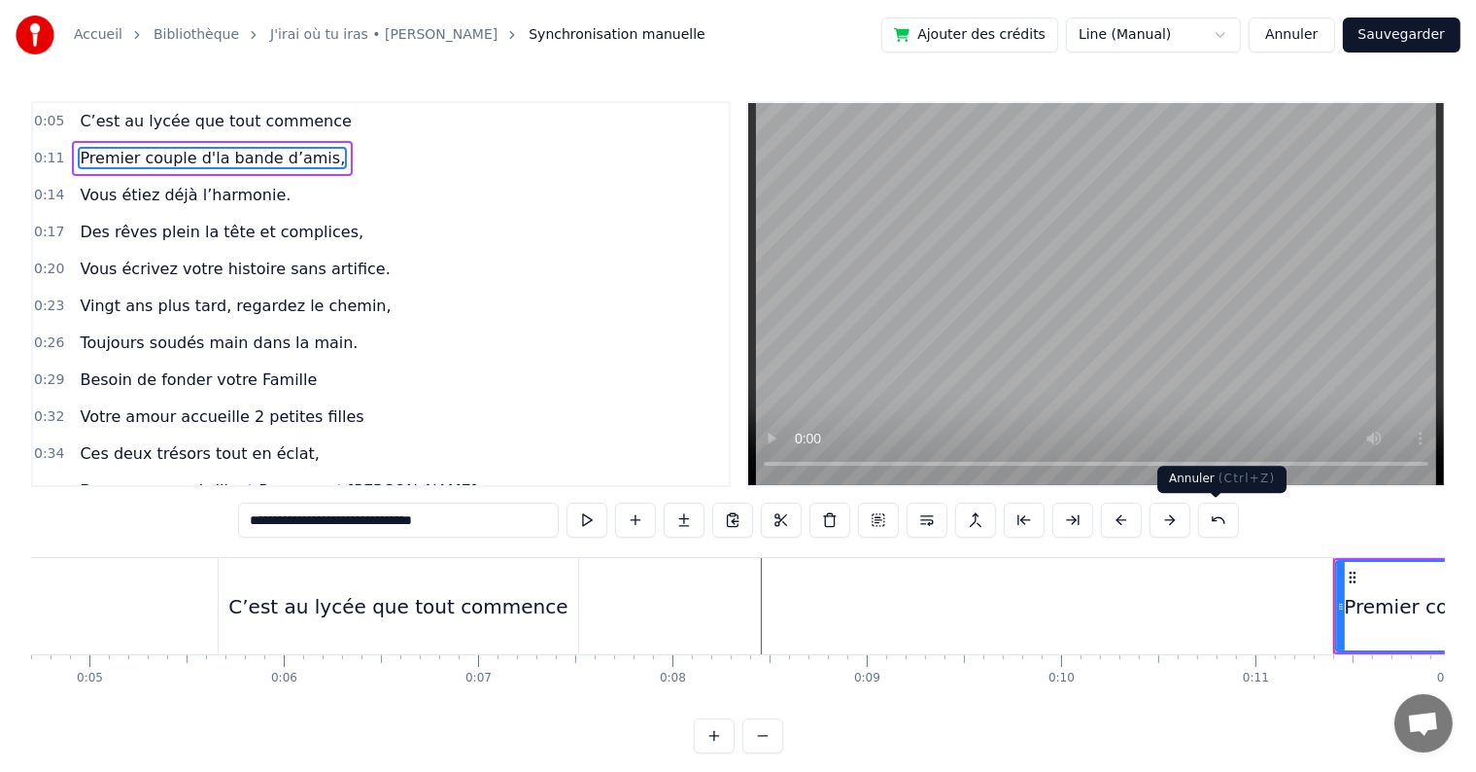
click at [1225, 523] on button at bounding box center [1218, 519] width 41 height 35
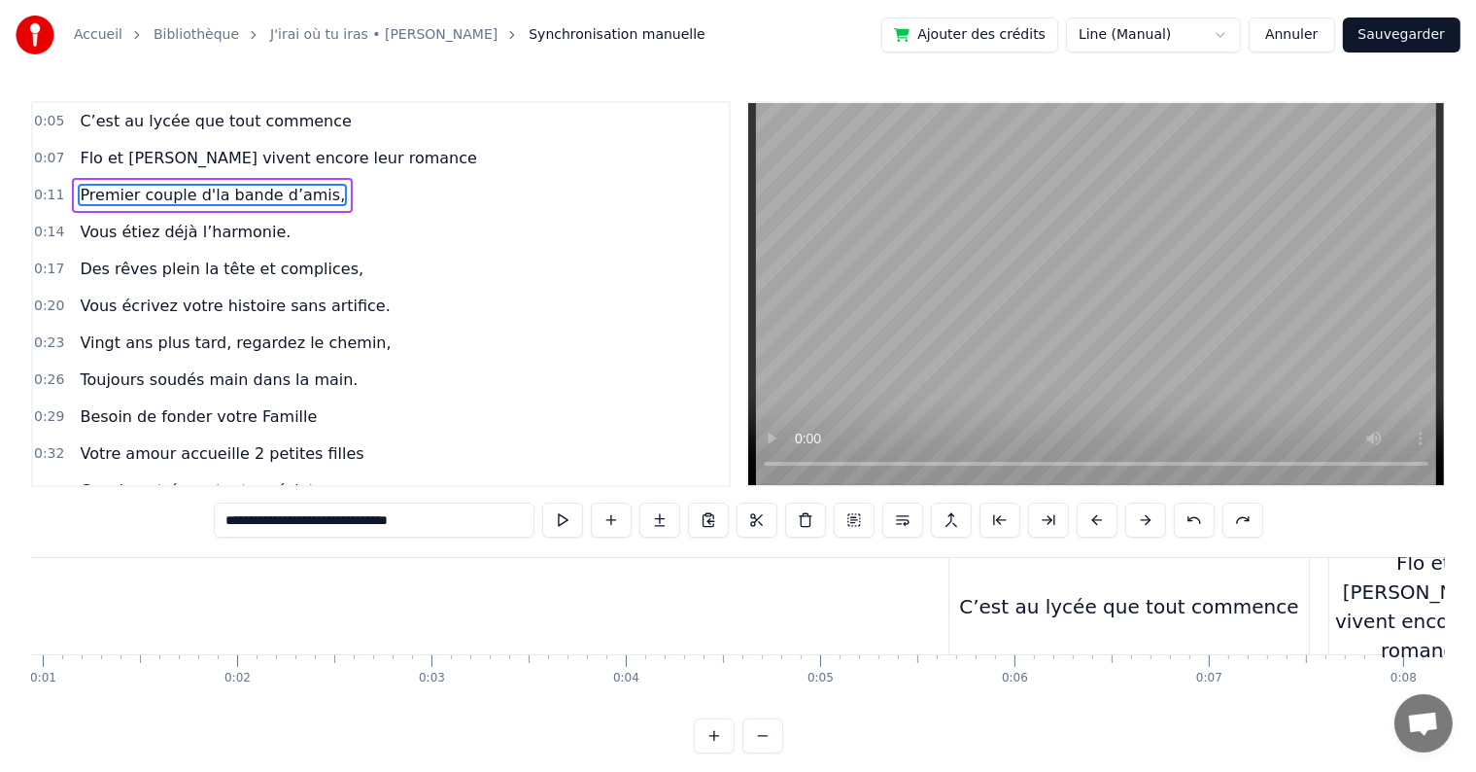
scroll to position [0, 0]
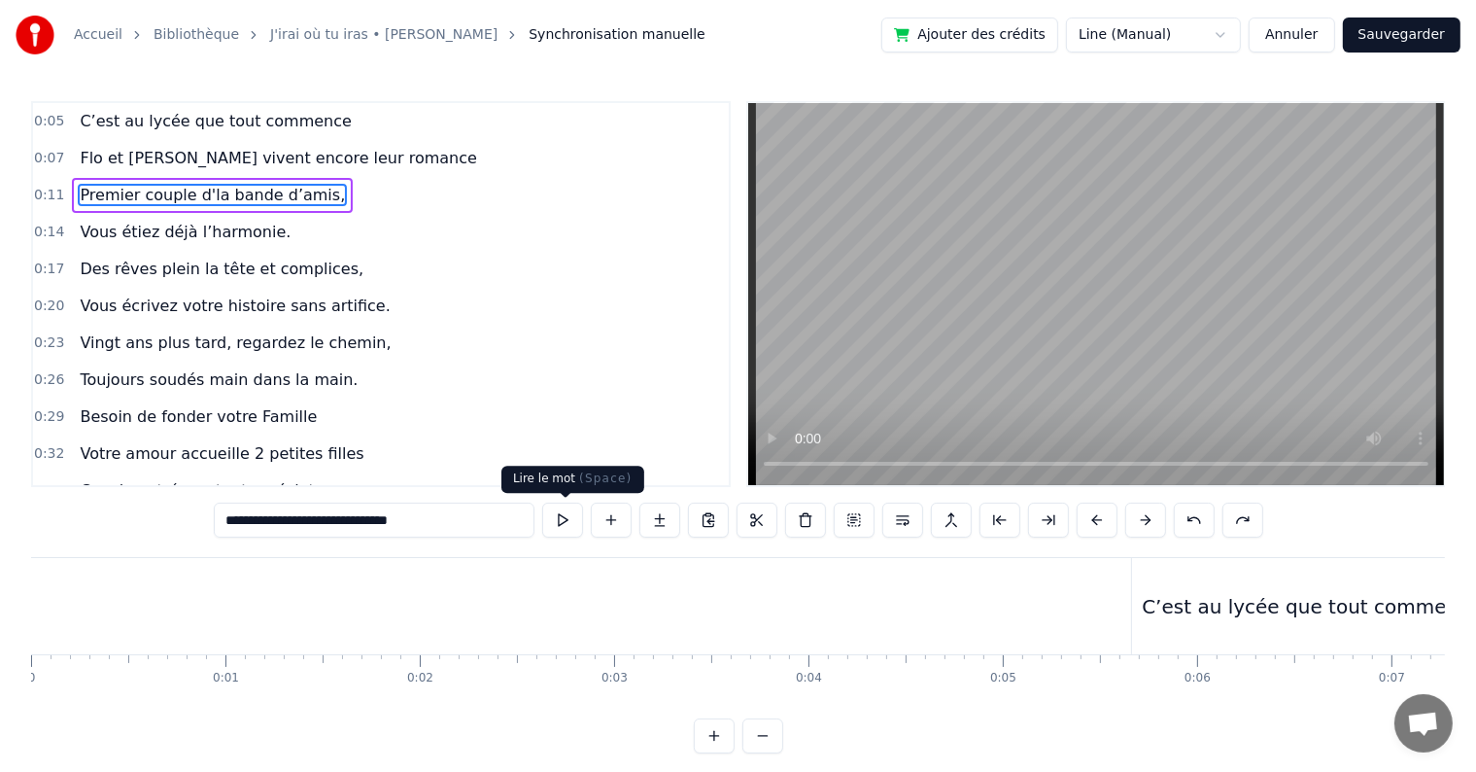
click at [567, 526] on button at bounding box center [562, 519] width 41 height 35
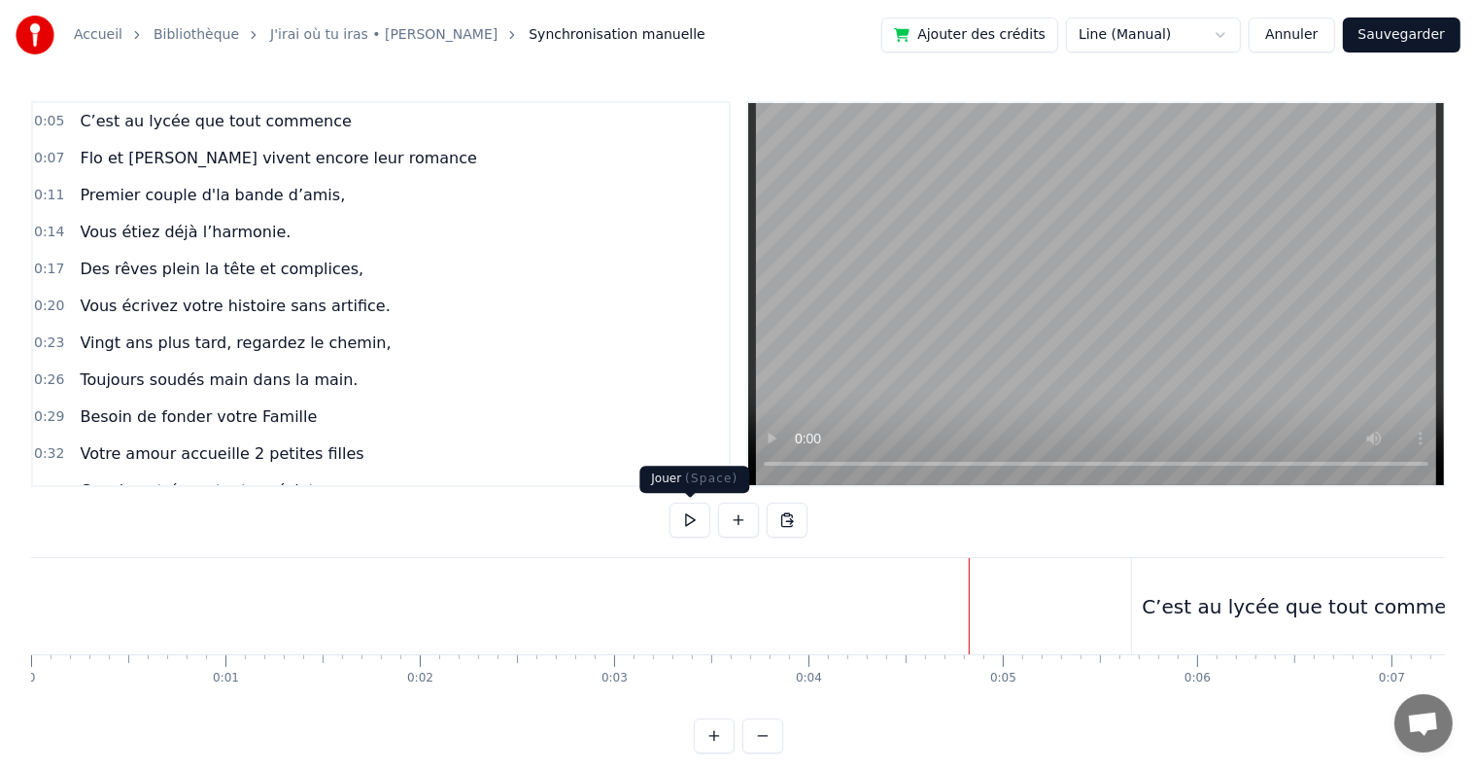
click at [693, 525] on button at bounding box center [690, 519] width 41 height 35
click at [692, 525] on button at bounding box center [690, 519] width 41 height 35
click at [3, 673] on div "Accueil Bibliothèque J'irai où tu iras • [PERSON_NAME] Synchronisation manuelle…" at bounding box center [738, 376] width 1476 height 753
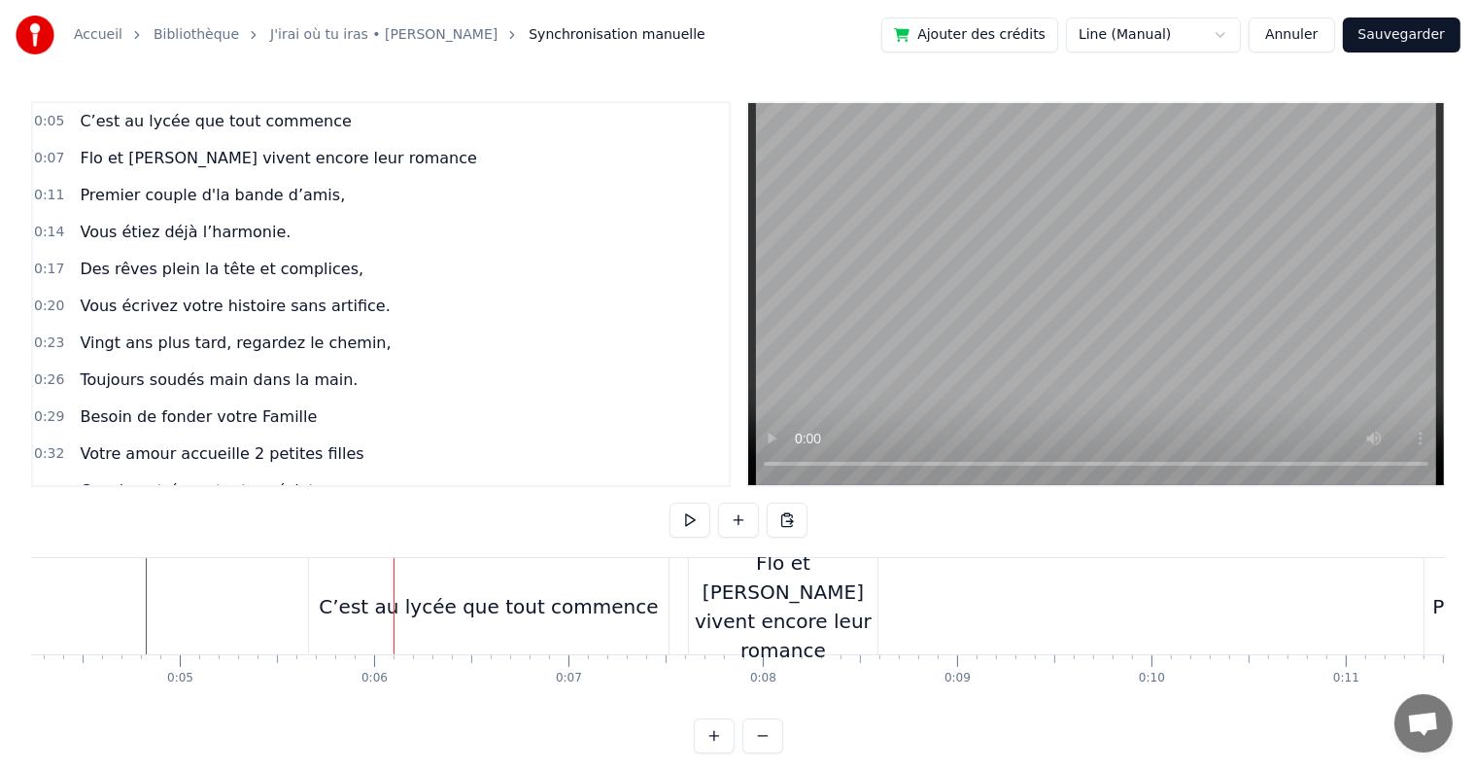
scroll to position [0, 868]
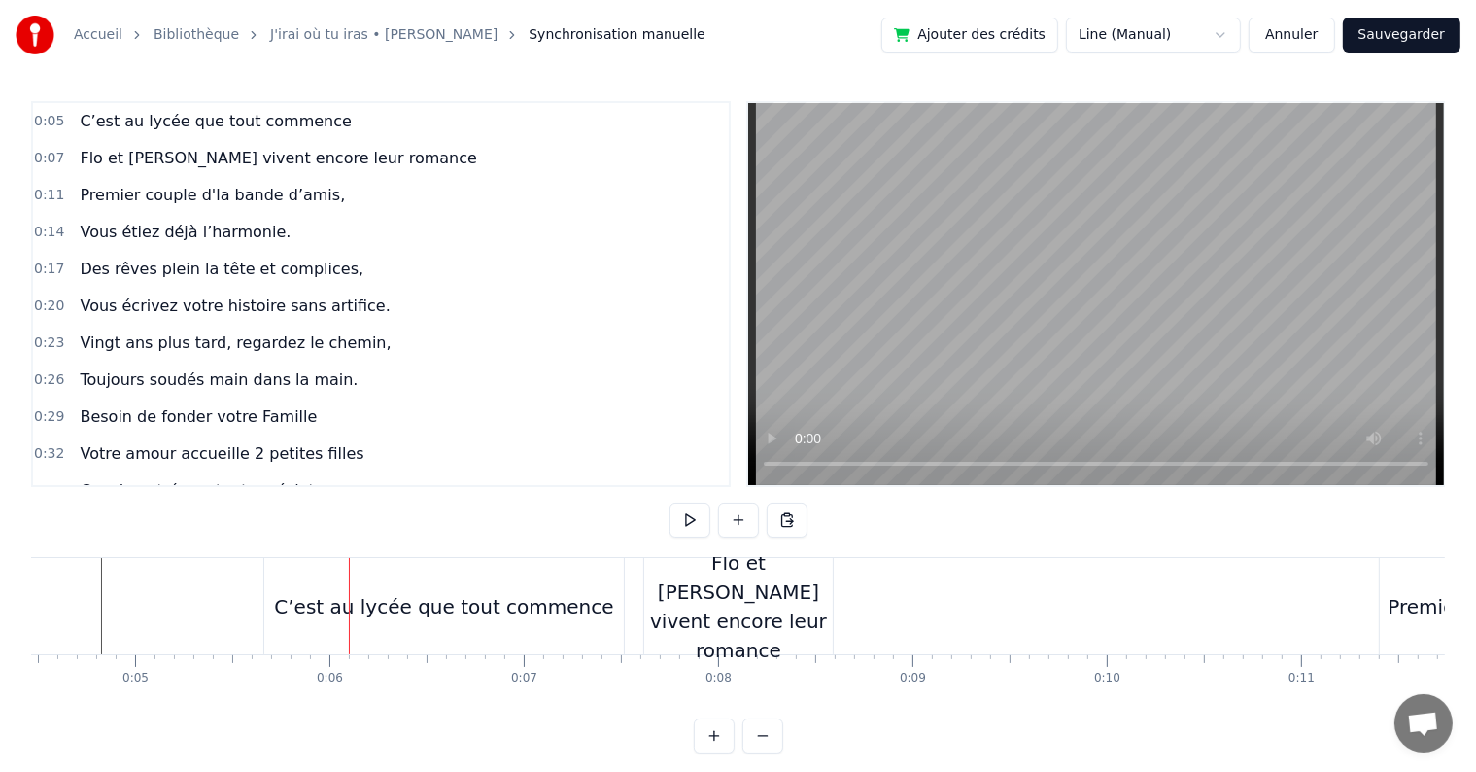
click at [410, 613] on div "C’est au lycée que tout commence" at bounding box center [443, 606] width 339 height 29
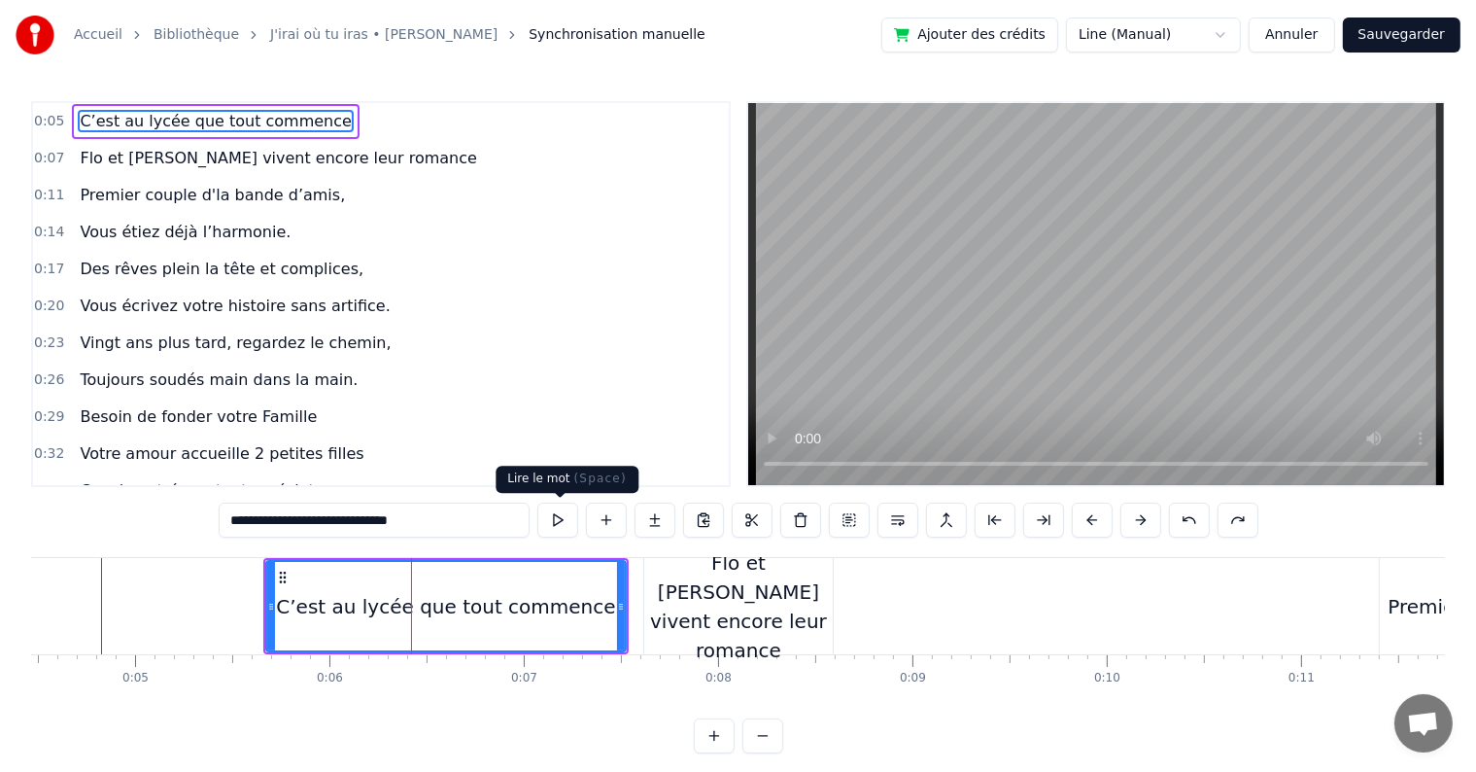
click at [565, 517] on button at bounding box center [557, 519] width 41 height 35
drag, startPoint x: 620, startPoint y: 606, endPoint x: 608, endPoint y: 606, distance: 11.7
click at [608, 606] on icon at bounding box center [609, 607] width 8 height 16
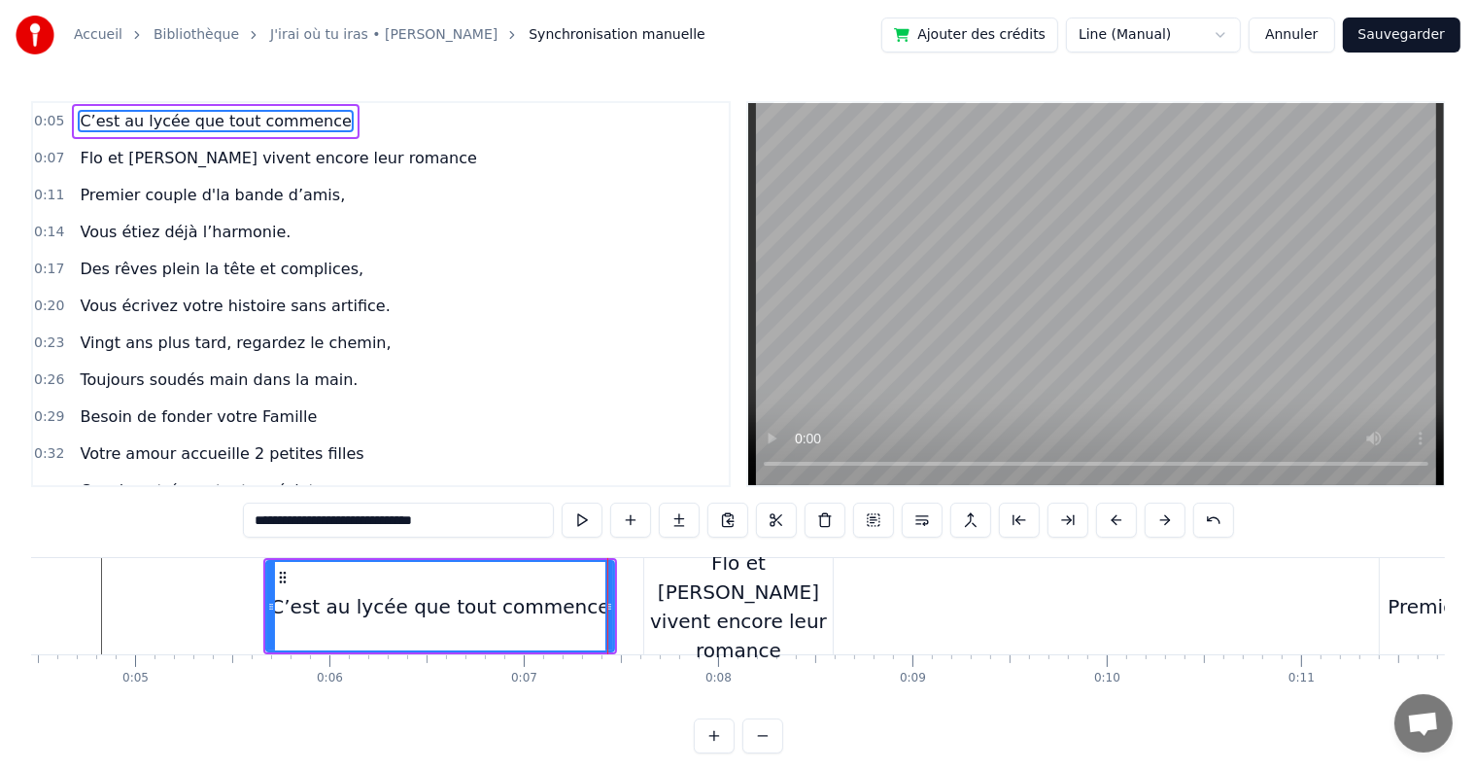
click at [644, 603] on div "Flo et [PERSON_NAME] vivent encore leur romance" at bounding box center [738, 606] width 189 height 117
type input "**********"
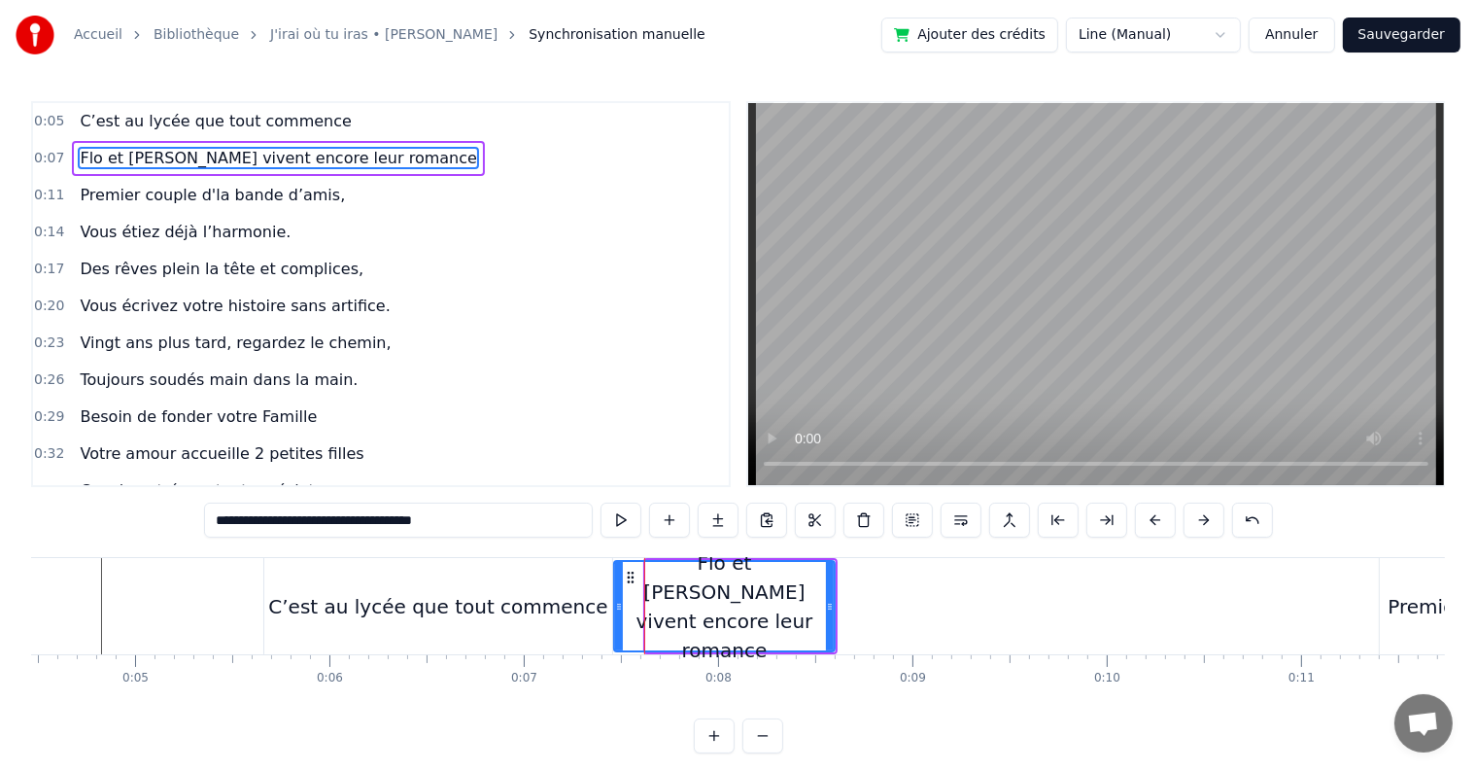
drag, startPoint x: 647, startPoint y: 603, endPoint x: 615, endPoint y: 602, distance: 32.1
click at [615, 602] on icon at bounding box center [619, 607] width 8 height 16
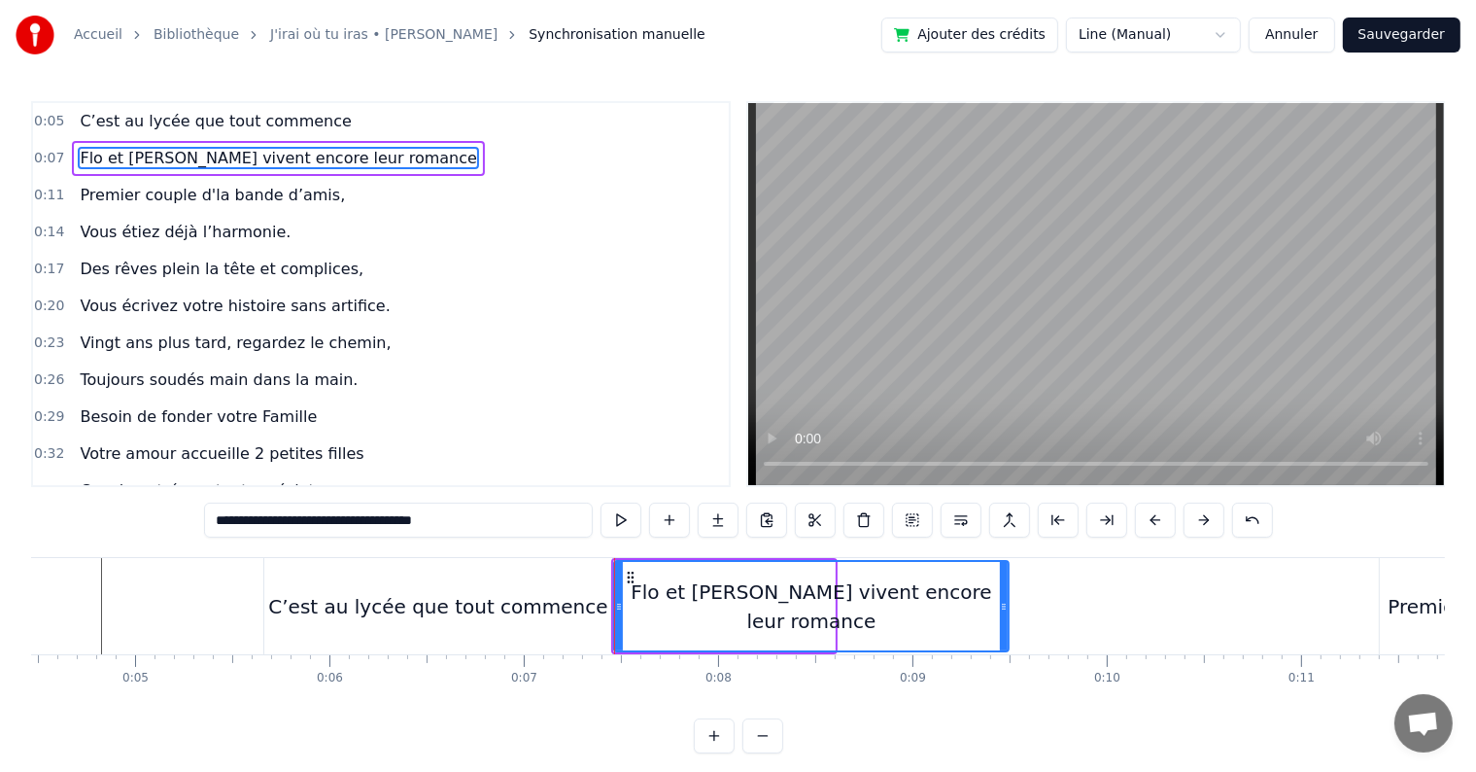
drag, startPoint x: 829, startPoint y: 606, endPoint x: 1002, endPoint y: 603, distance: 173.0
click at [1002, 603] on icon at bounding box center [1004, 607] width 8 height 16
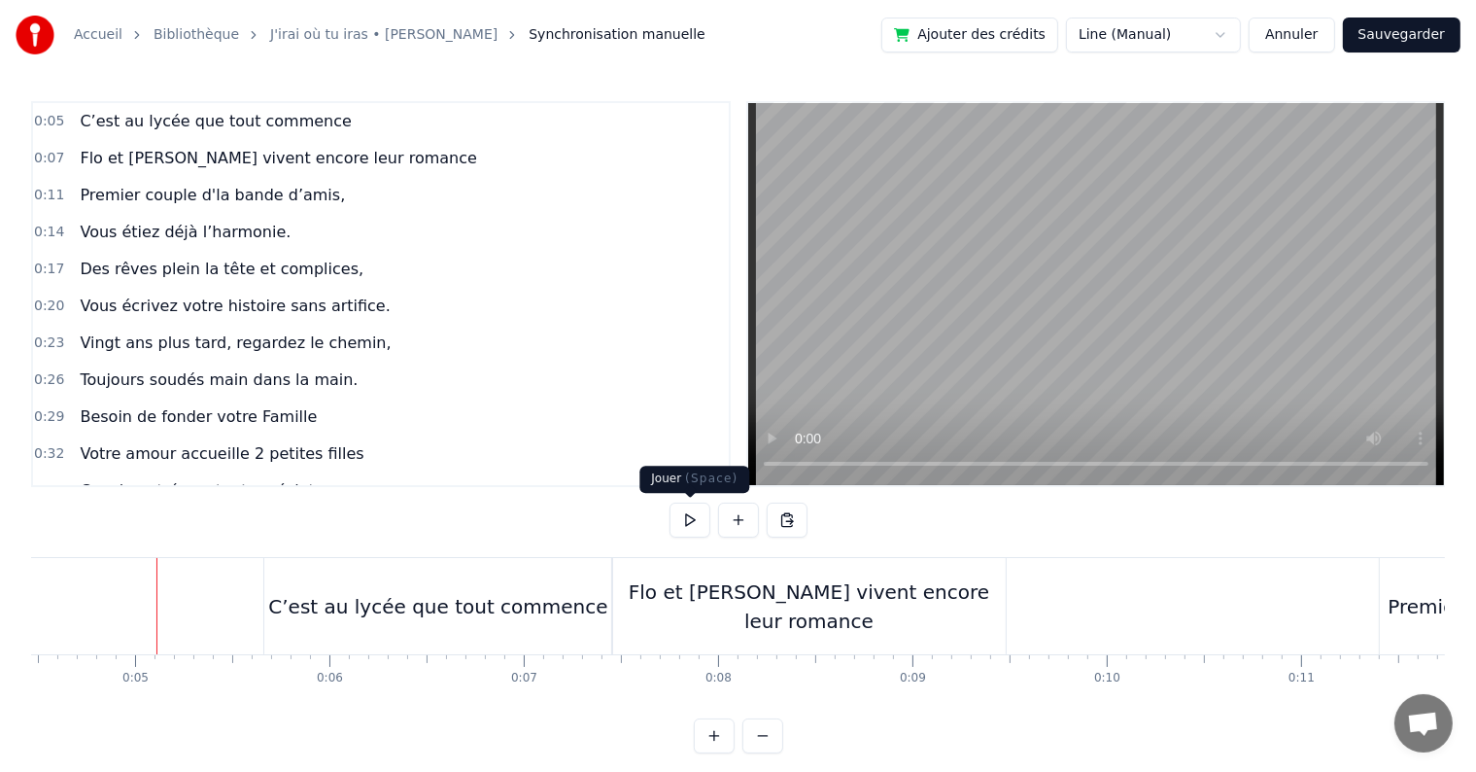
click at [677, 521] on button at bounding box center [690, 519] width 41 height 35
click at [689, 521] on button at bounding box center [690, 519] width 41 height 35
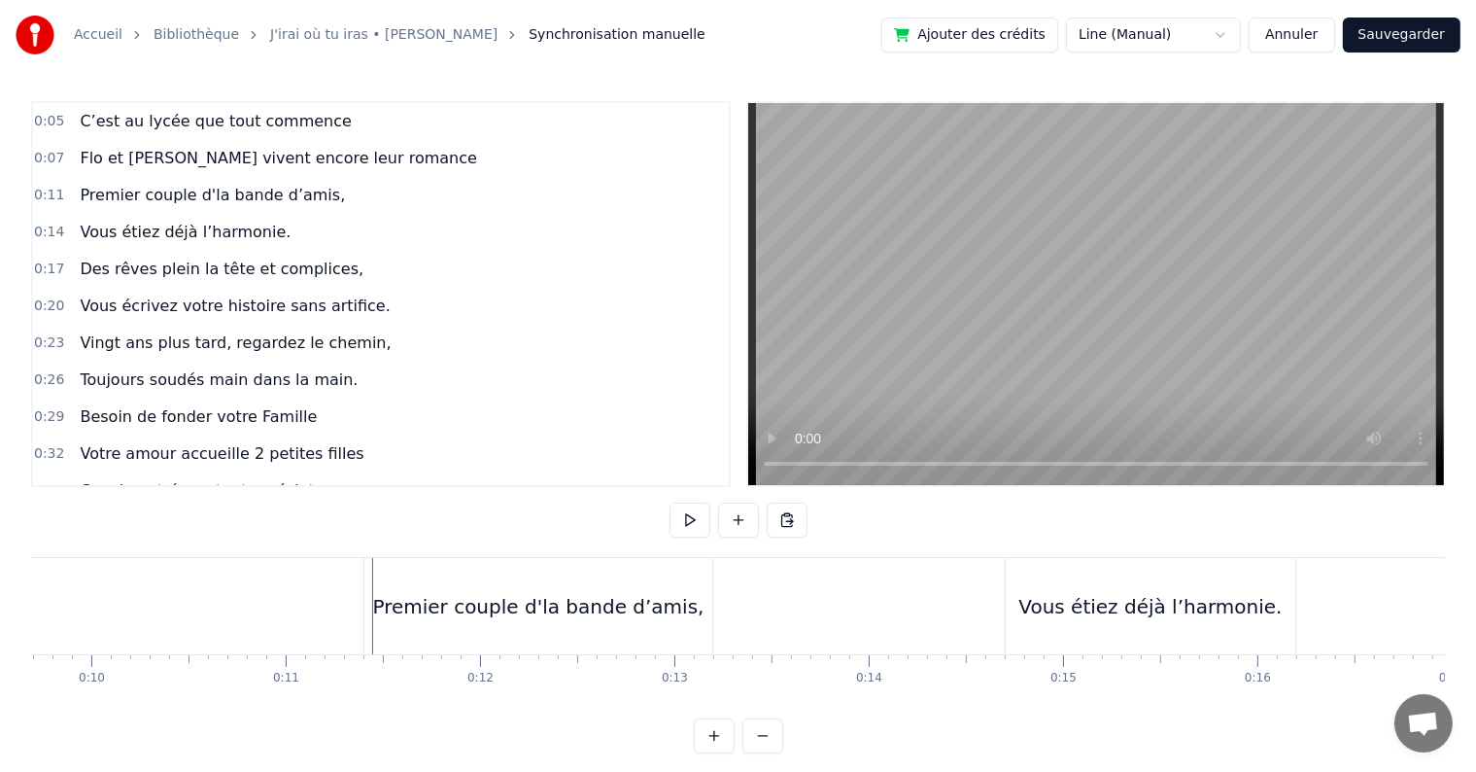
scroll to position [0, 2126]
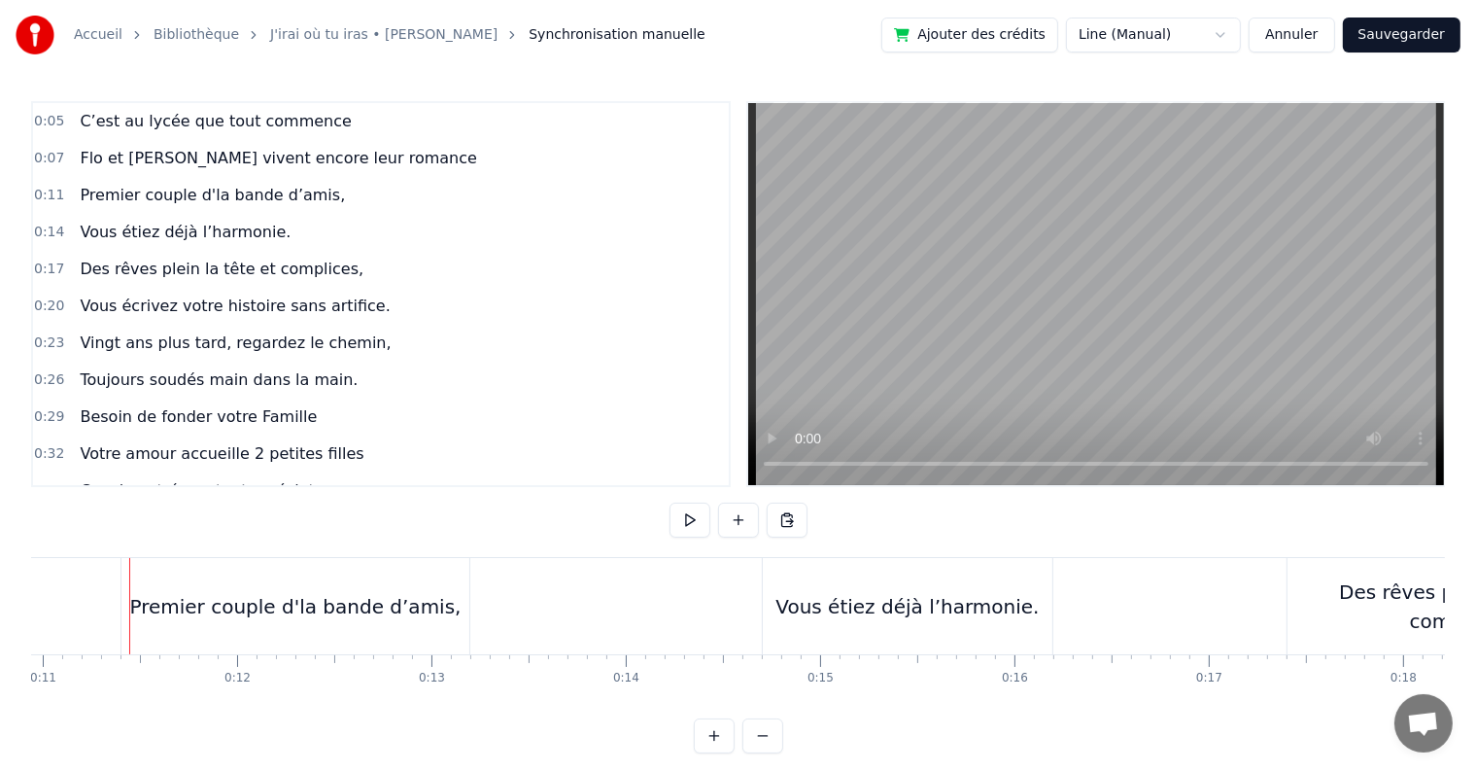
click at [168, 599] on div "Premier couple d'la bande d’amis," at bounding box center [294, 606] width 331 height 29
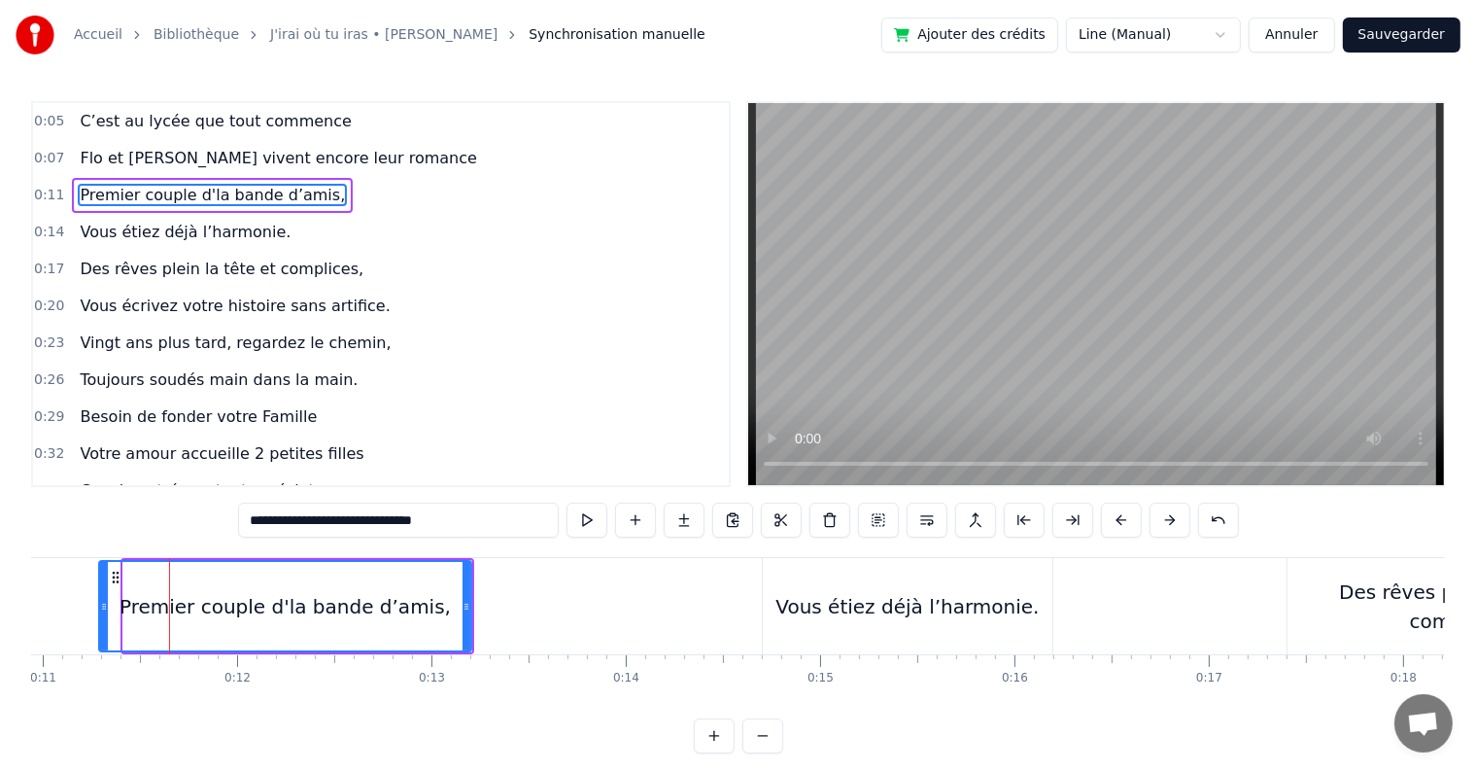
drag, startPoint x: 128, startPoint y: 606, endPoint x: 104, endPoint y: 606, distance: 24.3
click at [104, 606] on icon at bounding box center [104, 607] width 8 height 16
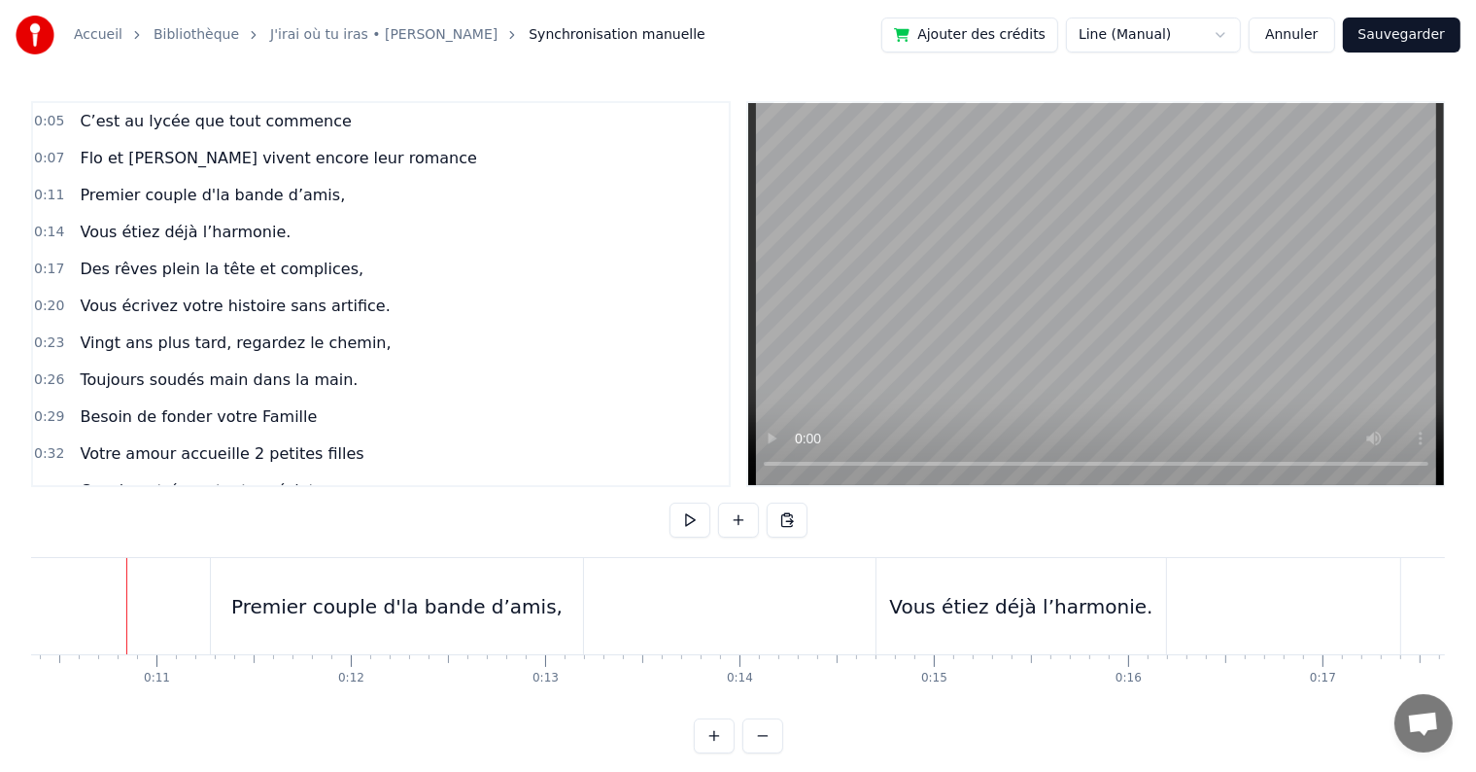
scroll to position [0, 2010]
click at [679, 521] on button at bounding box center [690, 519] width 41 height 35
click at [678, 521] on button at bounding box center [690, 519] width 41 height 35
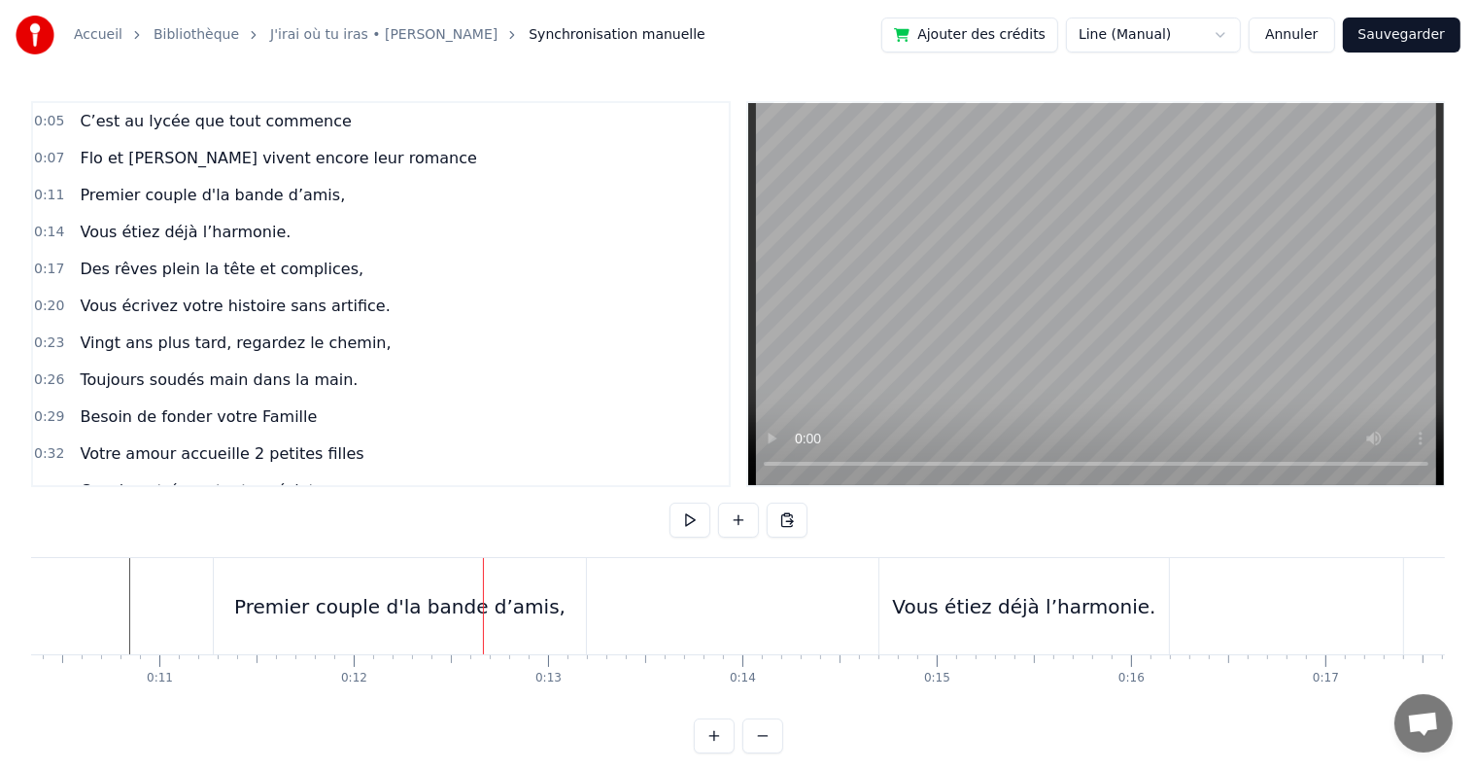
click at [678, 521] on button at bounding box center [690, 519] width 41 height 35
click at [540, 618] on div "Premier couple d'la bande d’amis," at bounding box center [399, 606] width 331 height 29
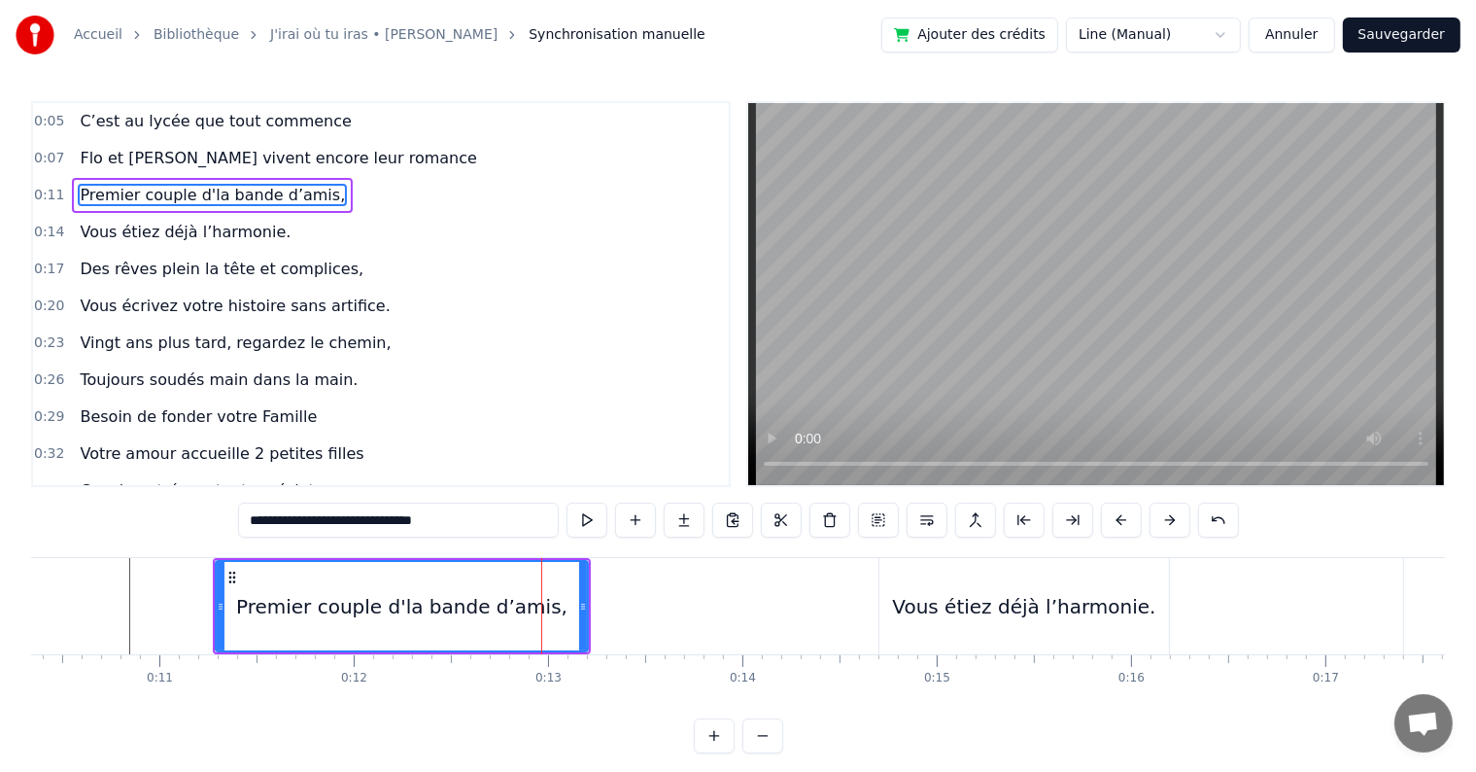
click at [984, 605] on div "Vous étiez déjà l’harmonie." at bounding box center [1023, 606] width 263 height 29
type input "**********"
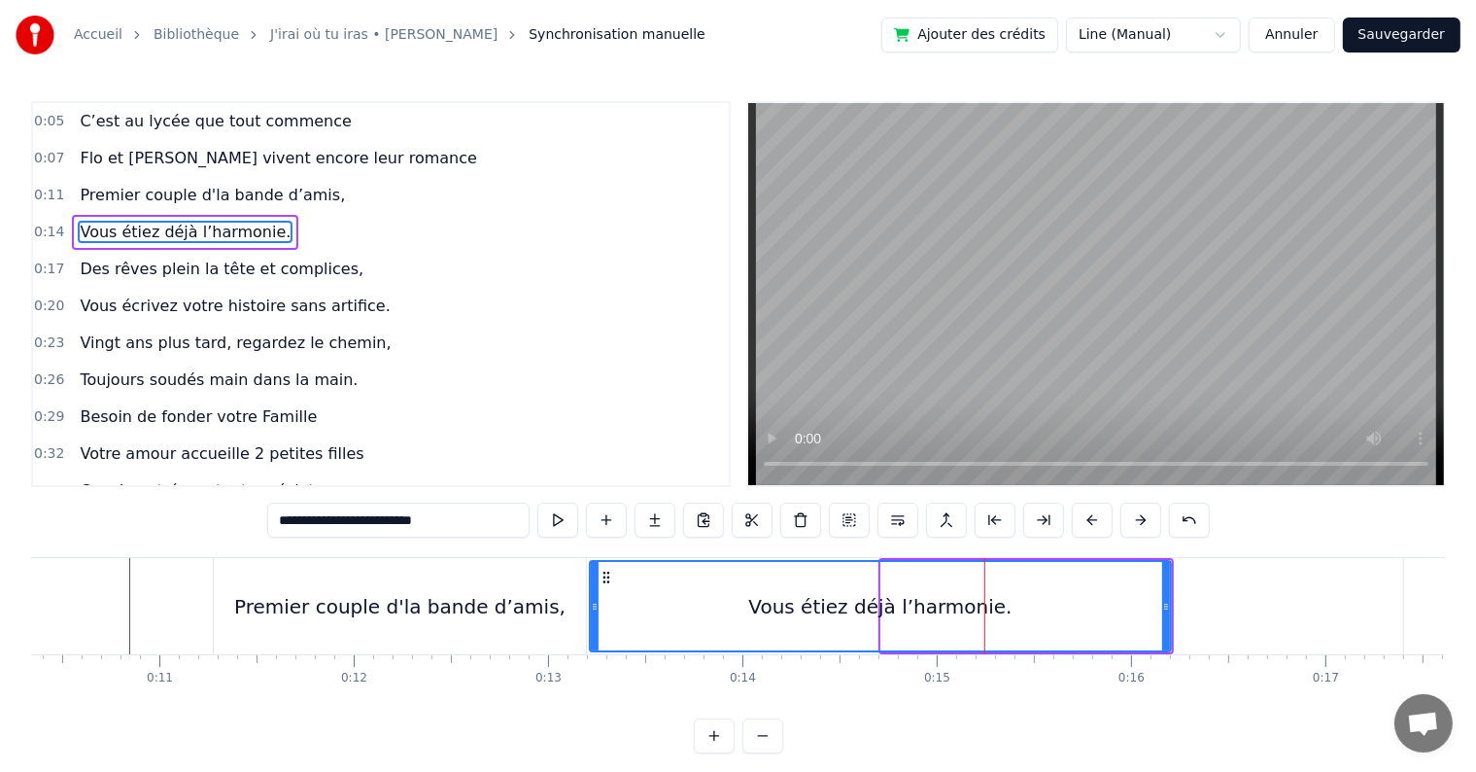
drag, startPoint x: 882, startPoint y: 601, endPoint x: 591, endPoint y: 580, distance: 292.3
click at [591, 580] on div at bounding box center [595, 606] width 8 height 88
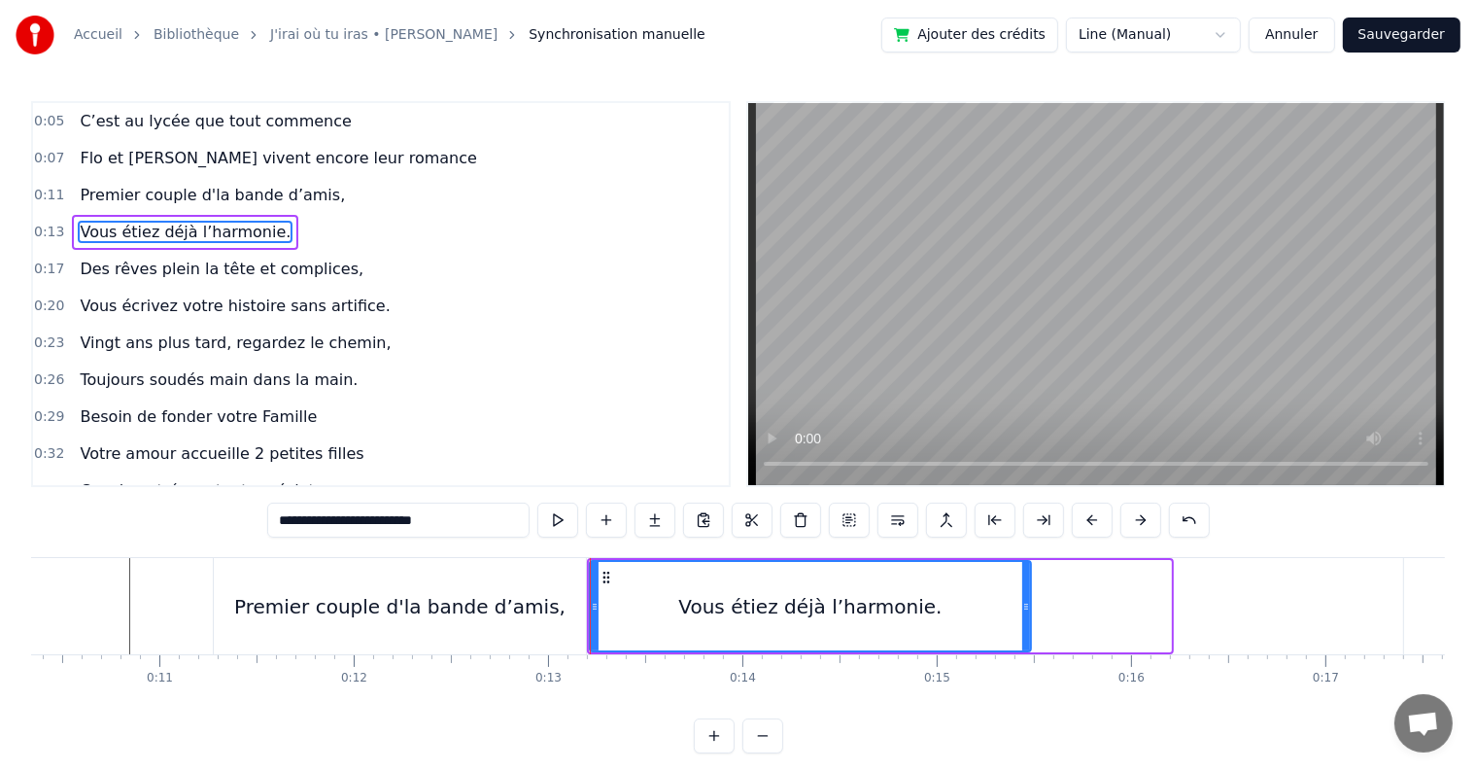
drag, startPoint x: 1163, startPoint y: 602, endPoint x: 1023, endPoint y: 602, distance: 140.0
click at [1023, 602] on icon at bounding box center [1026, 607] width 8 height 16
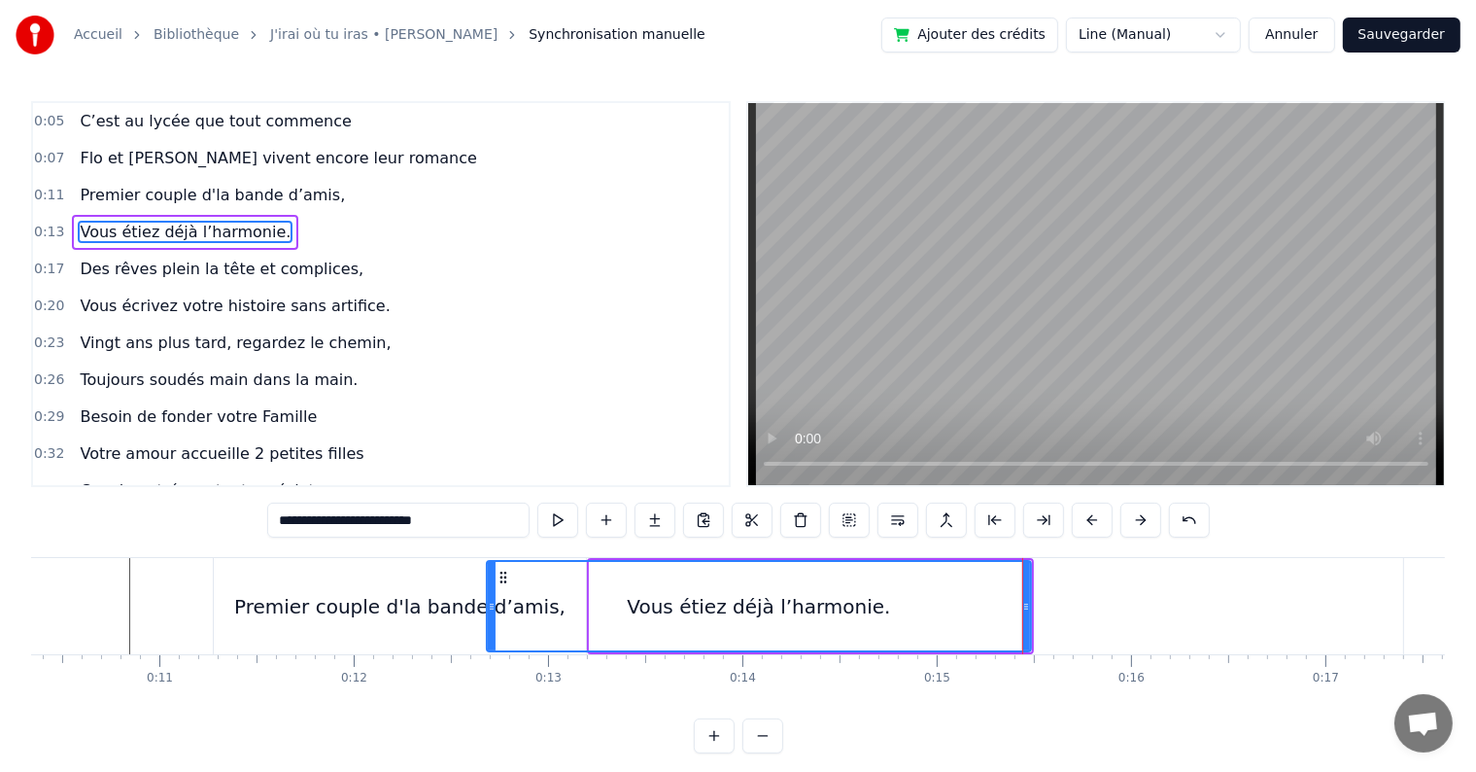
drag, startPoint x: 593, startPoint y: 608, endPoint x: 490, endPoint y: 587, distance: 105.2
click at [490, 587] on div at bounding box center [492, 606] width 8 height 88
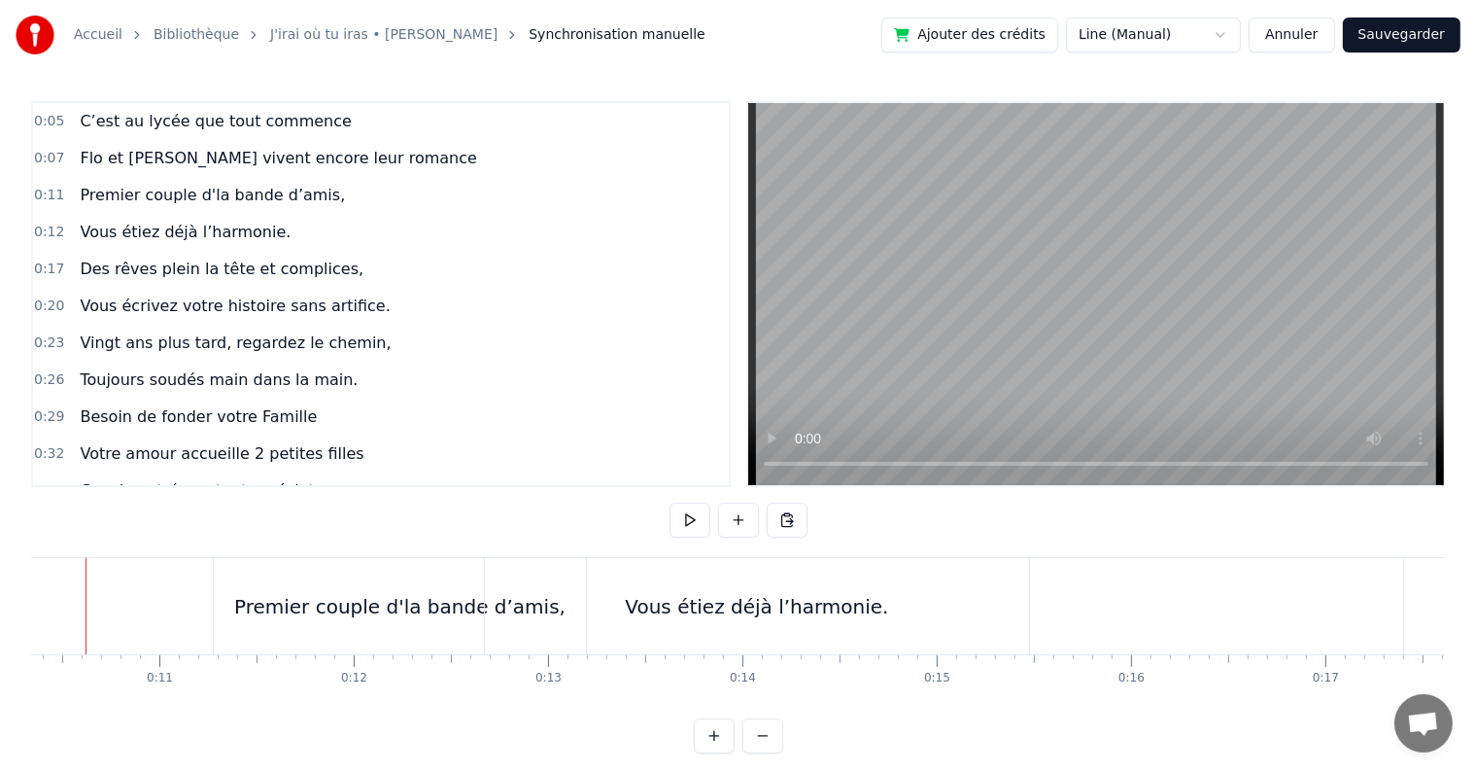
scroll to position [0, 1966]
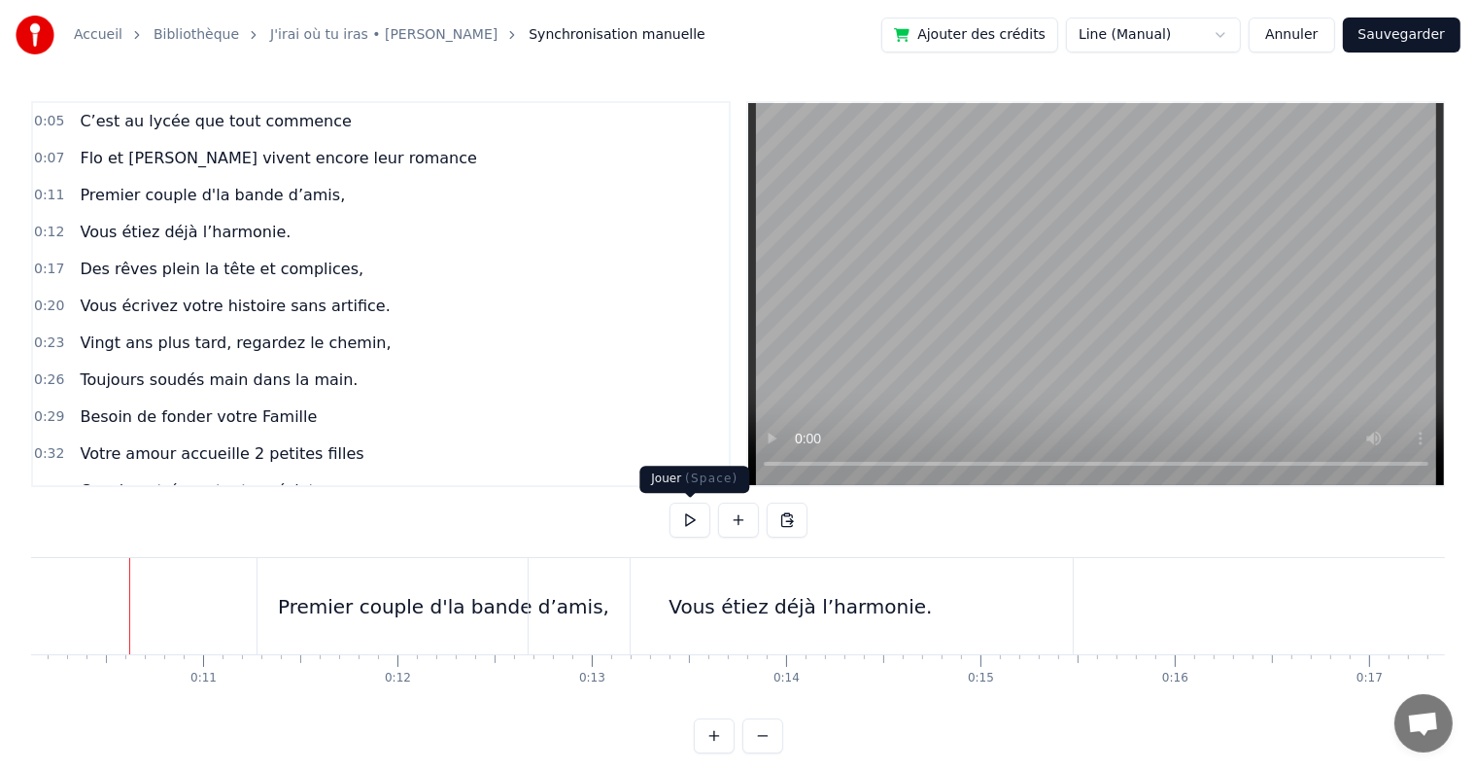
click at [690, 521] on button at bounding box center [690, 519] width 41 height 35
click at [690, 517] on button at bounding box center [690, 519] width 41 height 35
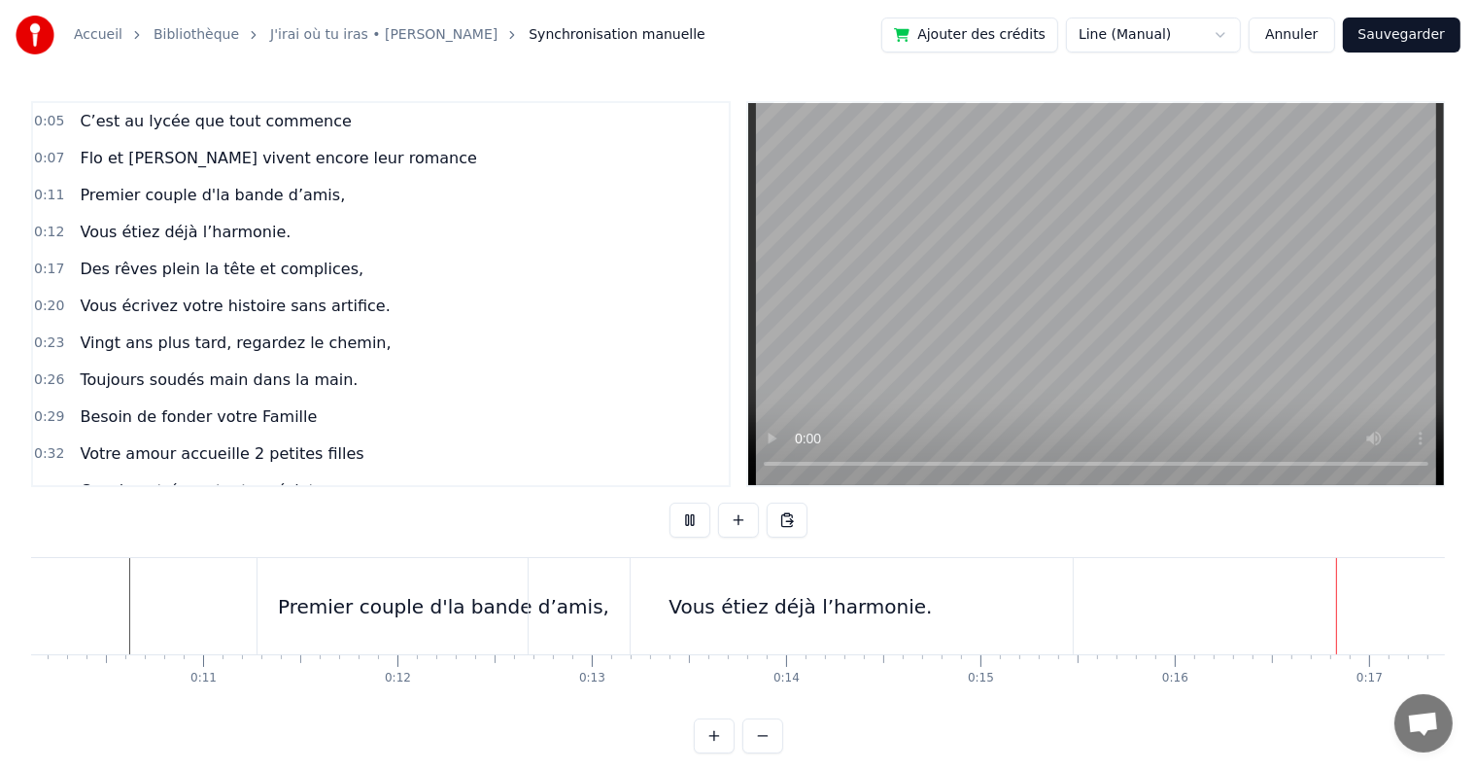
click at [690, 517] on button at bounding box center [690, 519] width 41 height 35
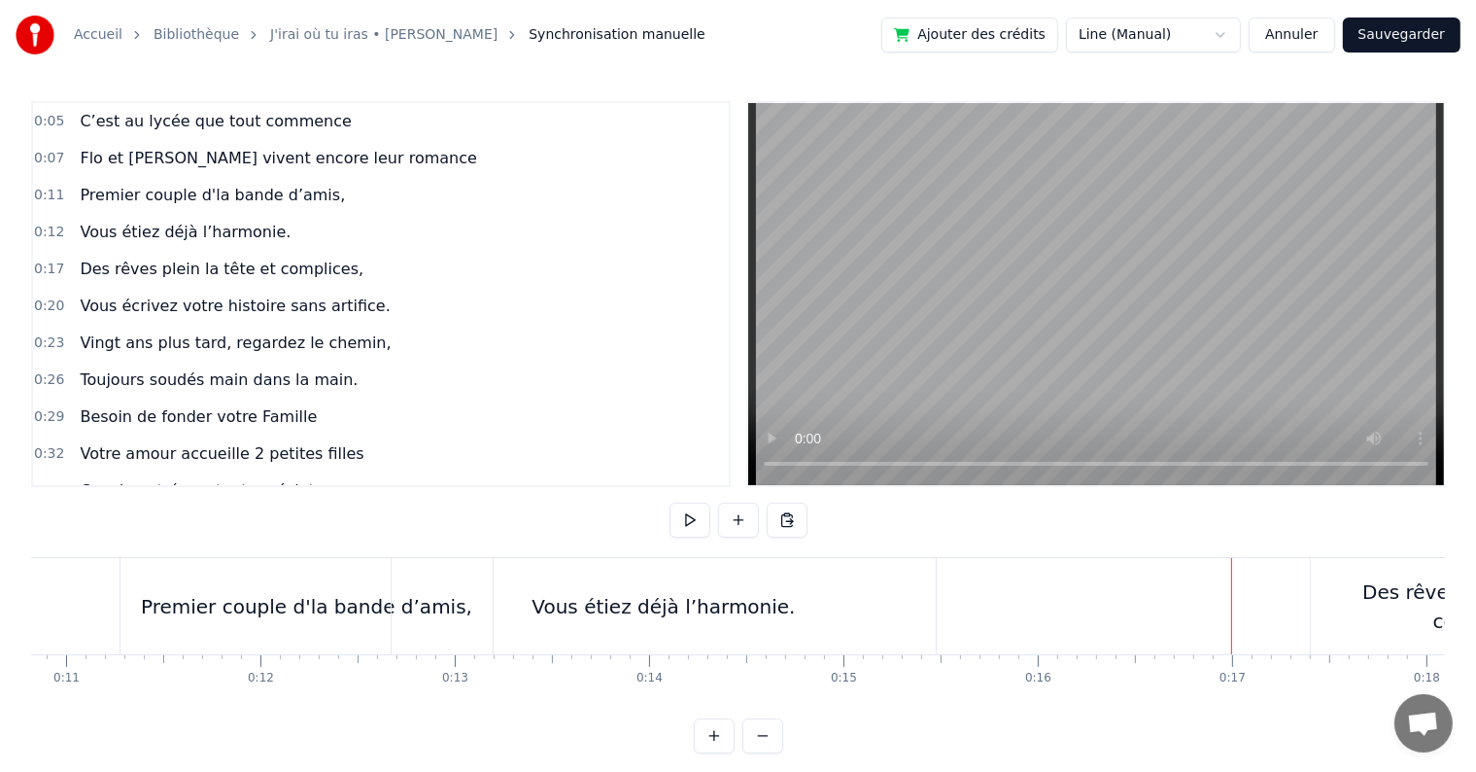
scroll to position [0, 1874]
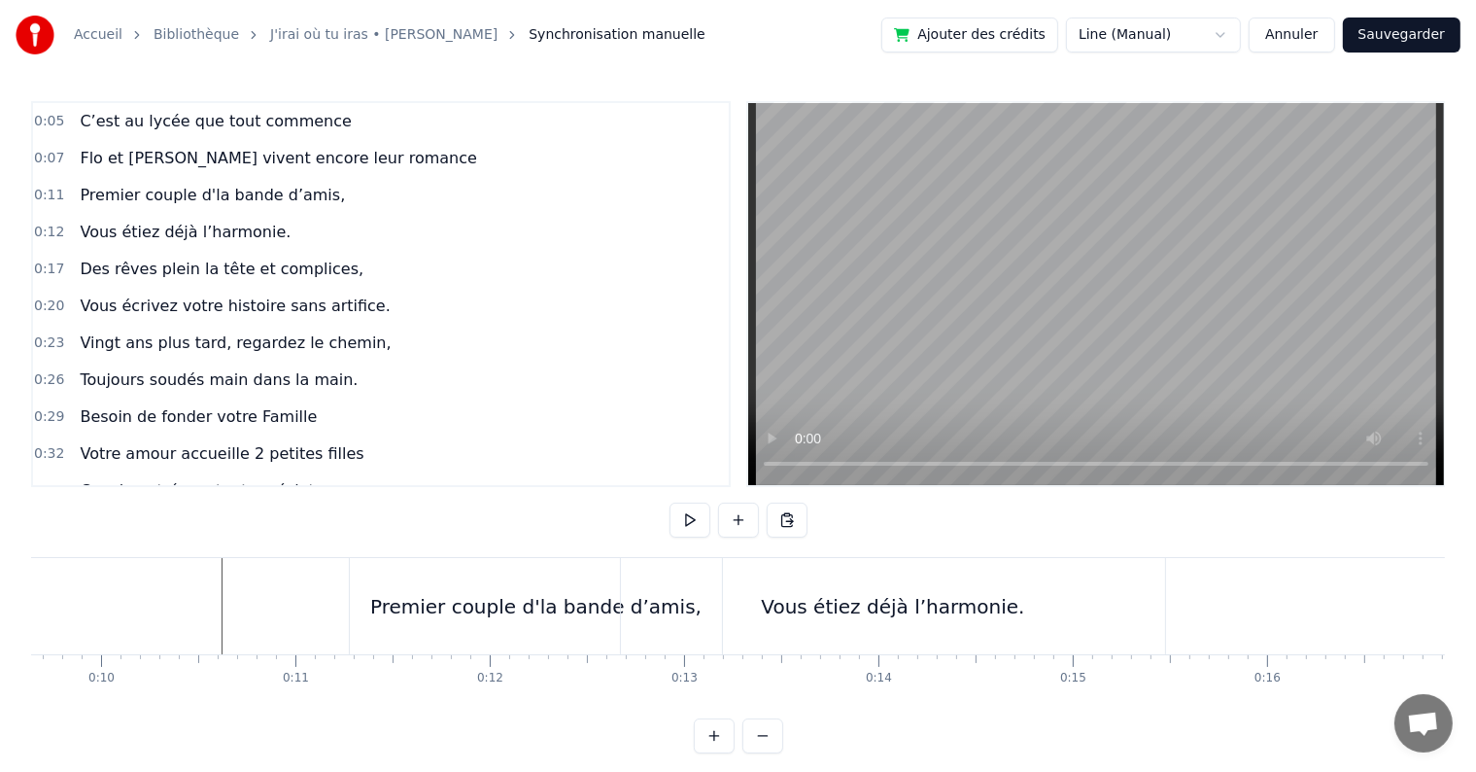
click at [819, 585] on div "Vous étiez déjà l’harmonie." at bounding box center [893, 606] width 544 height 96
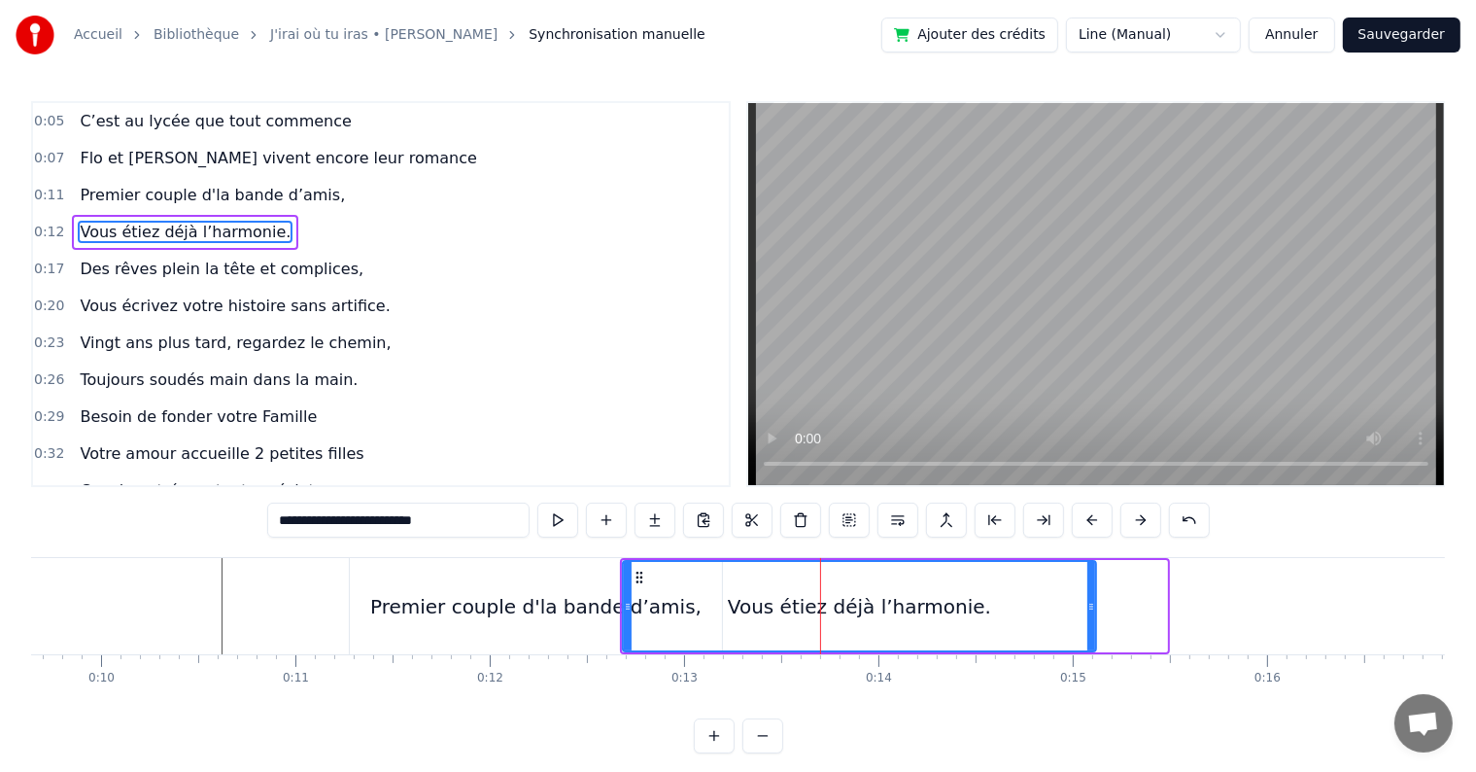
drag, startPoint x: 1158, startPoint y: 606, endPoint x: 1088, endPoint y: 600, distance: 71.3
click at [1088, 600] on icon at bounding box center [1092, 607] width 8 height 16
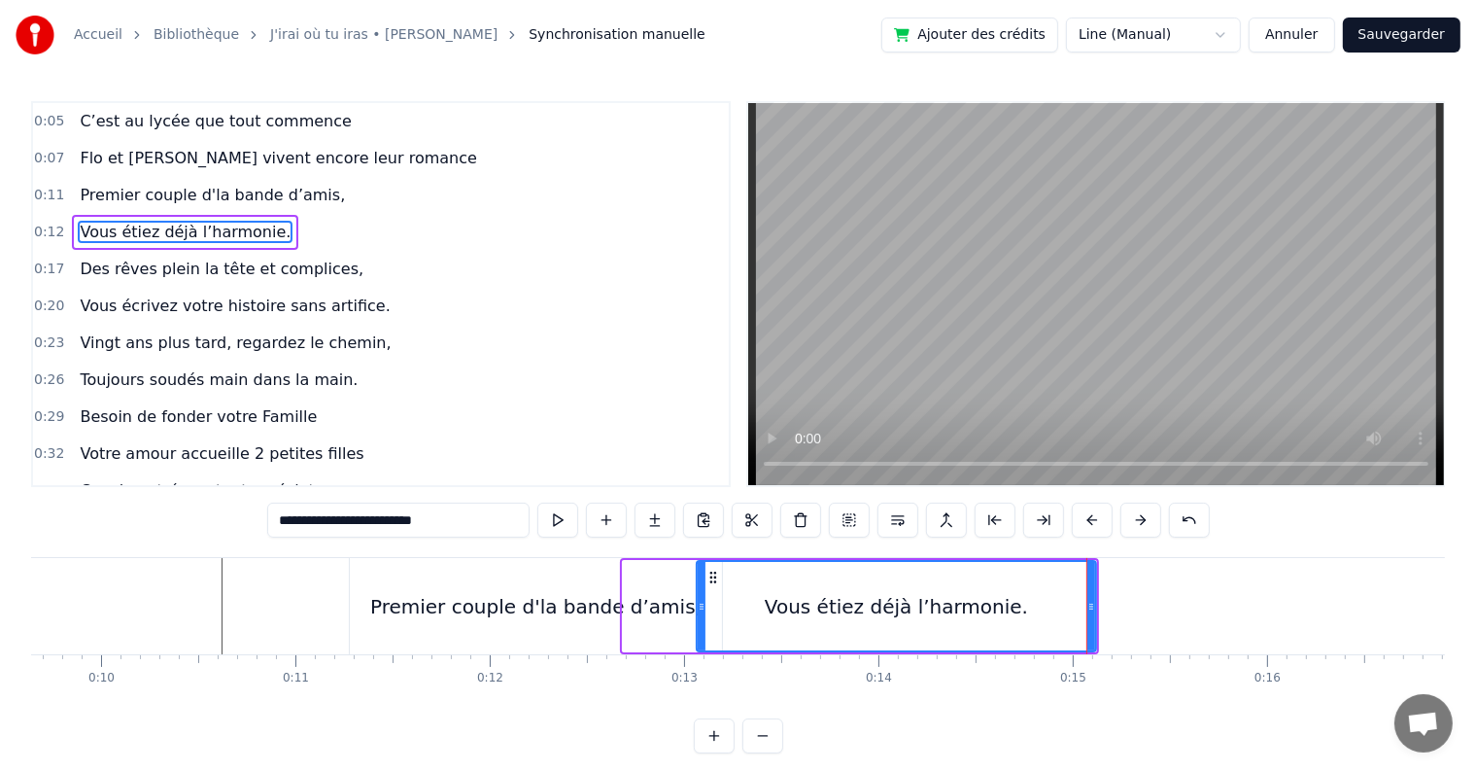
drag, startPoint x: 622, startPoint y: 603, endPoint x: 696, endPoint y: 595, distance: 74.3
click at [698, 595] on div at bounding box center [702, 606] width 8 height 88
click at [610, 594] on div "Premier couple d'la bande d’amis," at bounding box center [535, 606] width 331 height 29
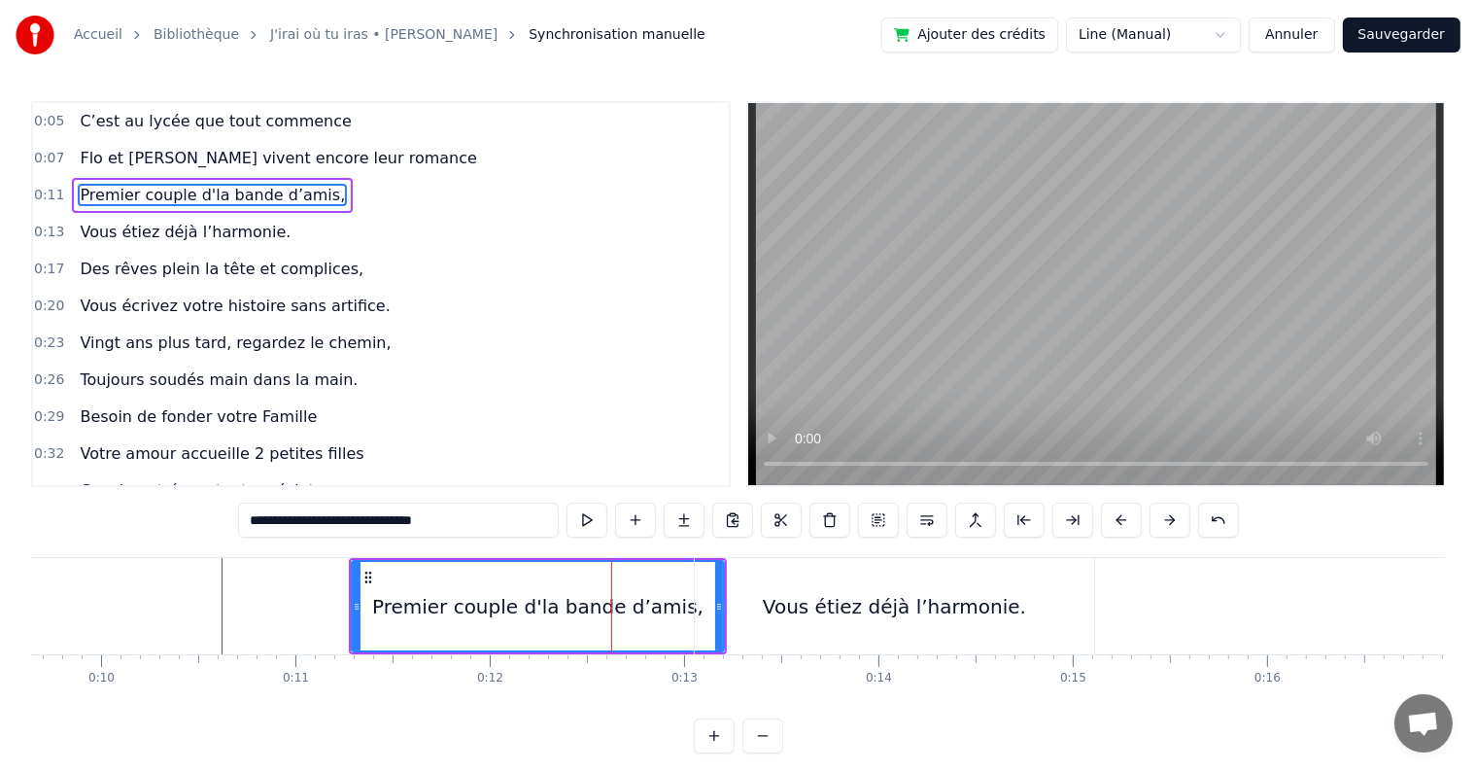
drag, startPoint x: 721, startPoint y: 607, endPoint x: 709, endPoint y: 606, distance: 11.7
click at [709, 606] on div "Vous étiez déjà l’harmonie." at bounding box center [894, 606] width 399 height 96
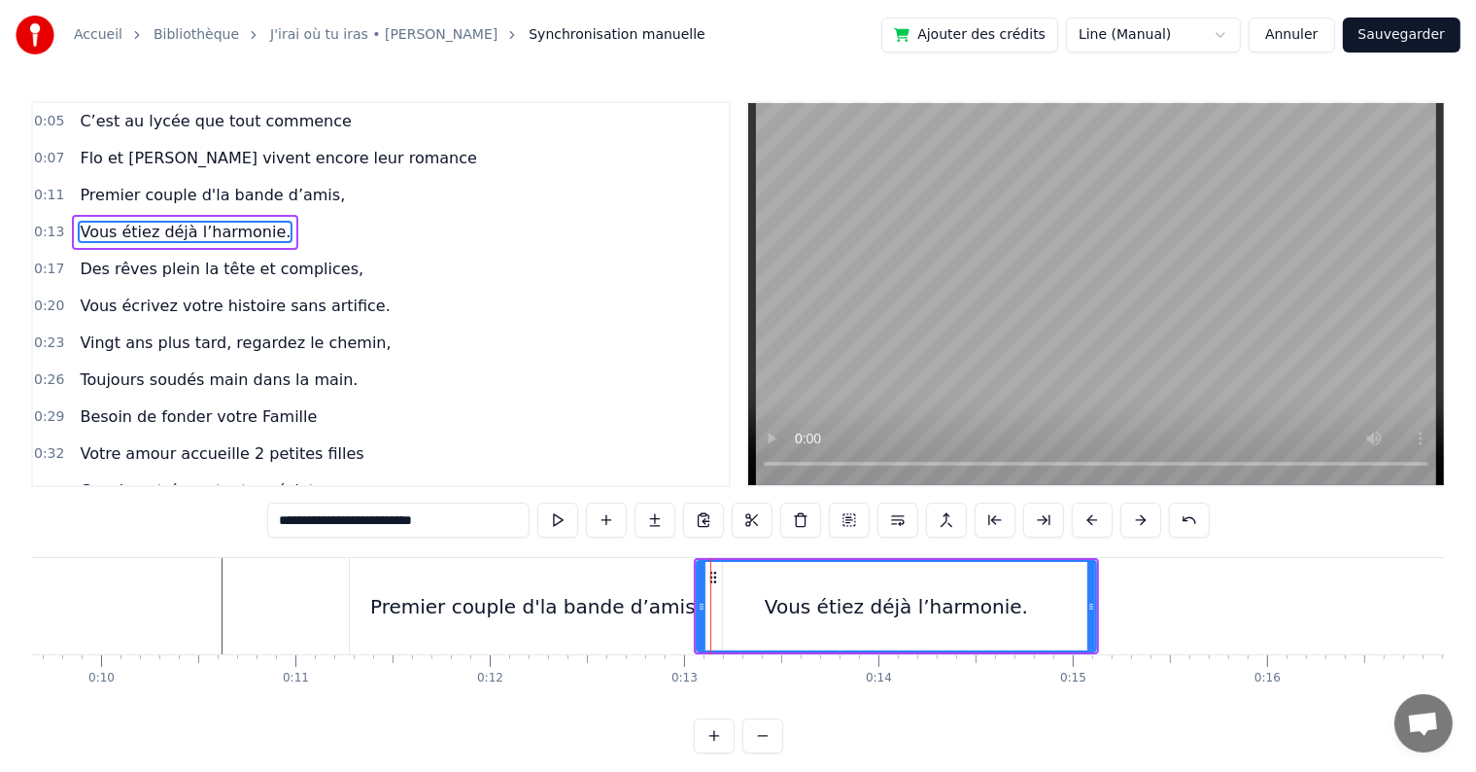
click at [702, 605] on icon at bounding box center [702, 607] width 8 height 16
click at [739, 623] on div "Vous étiez déjà l’harmonie." at bounding box center [897, 606] width 398 height 88
click at [637, 630] on div "Premier couple d'la bande d’amis," at bounding box center [536, 606] width 372 height 96
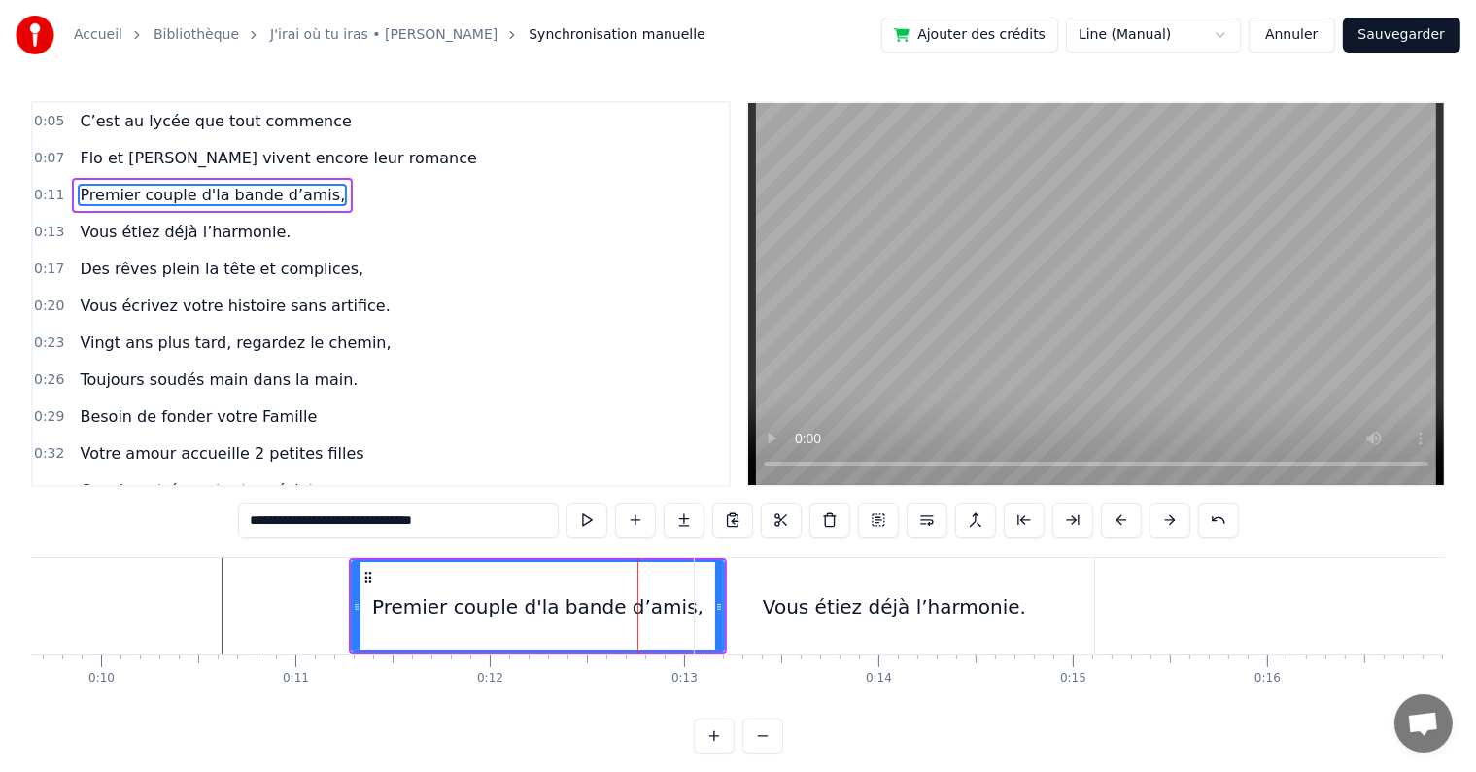
click at [746, 616] on div "Vous étiez déjà l’harmonie." at bounding box center [894, 606] width 399 height 96
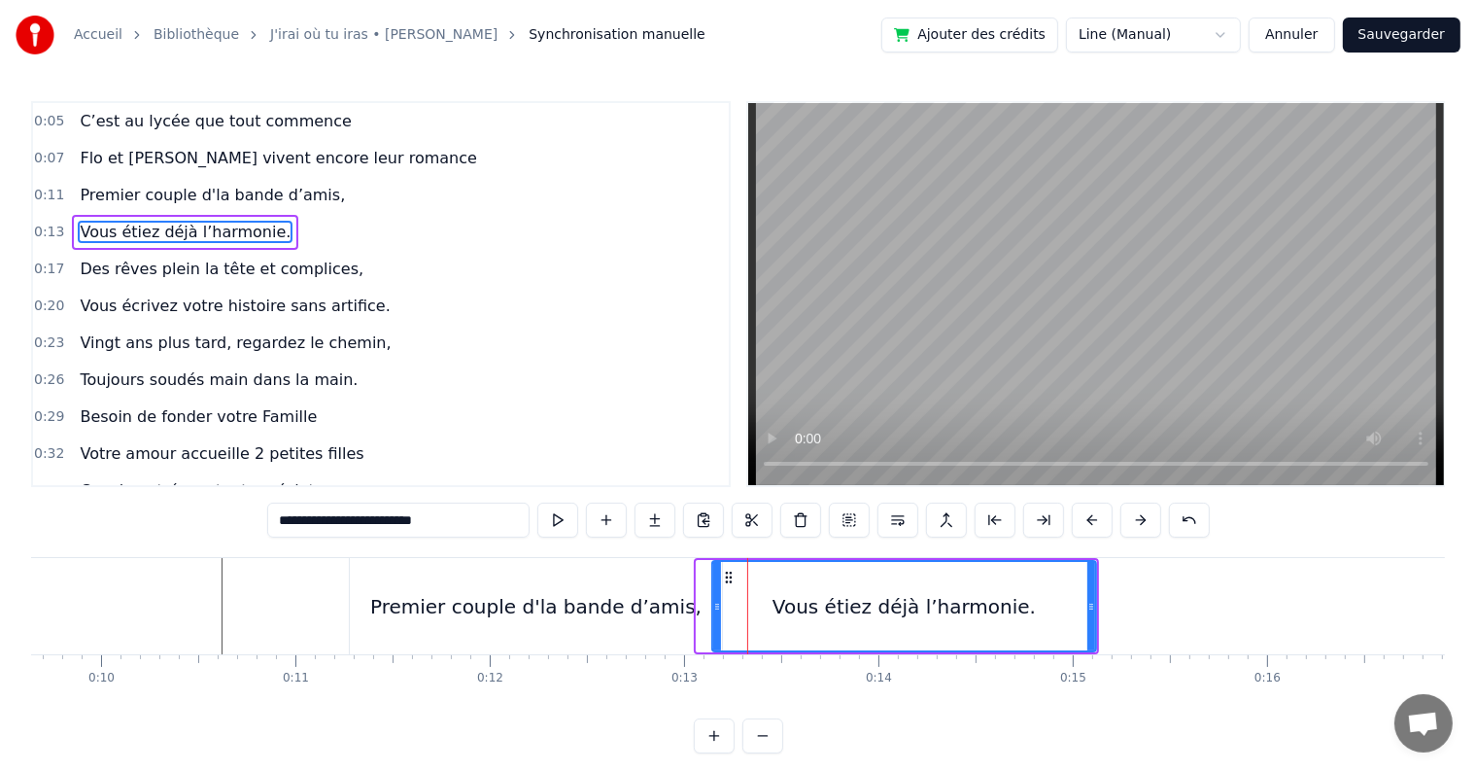
drag, startPoint x: 699, startPoint y: 606, endPoint x: 714, endPoint y: 605, distance: 15.7
click at [714, 605] on icon at bounding box center [717, 607] width 8 height 16
click at [675, 604] on div "Premier couple d'la bande d’amis," at bounding box center [535, 606] width 331 height 29
type input "**********"
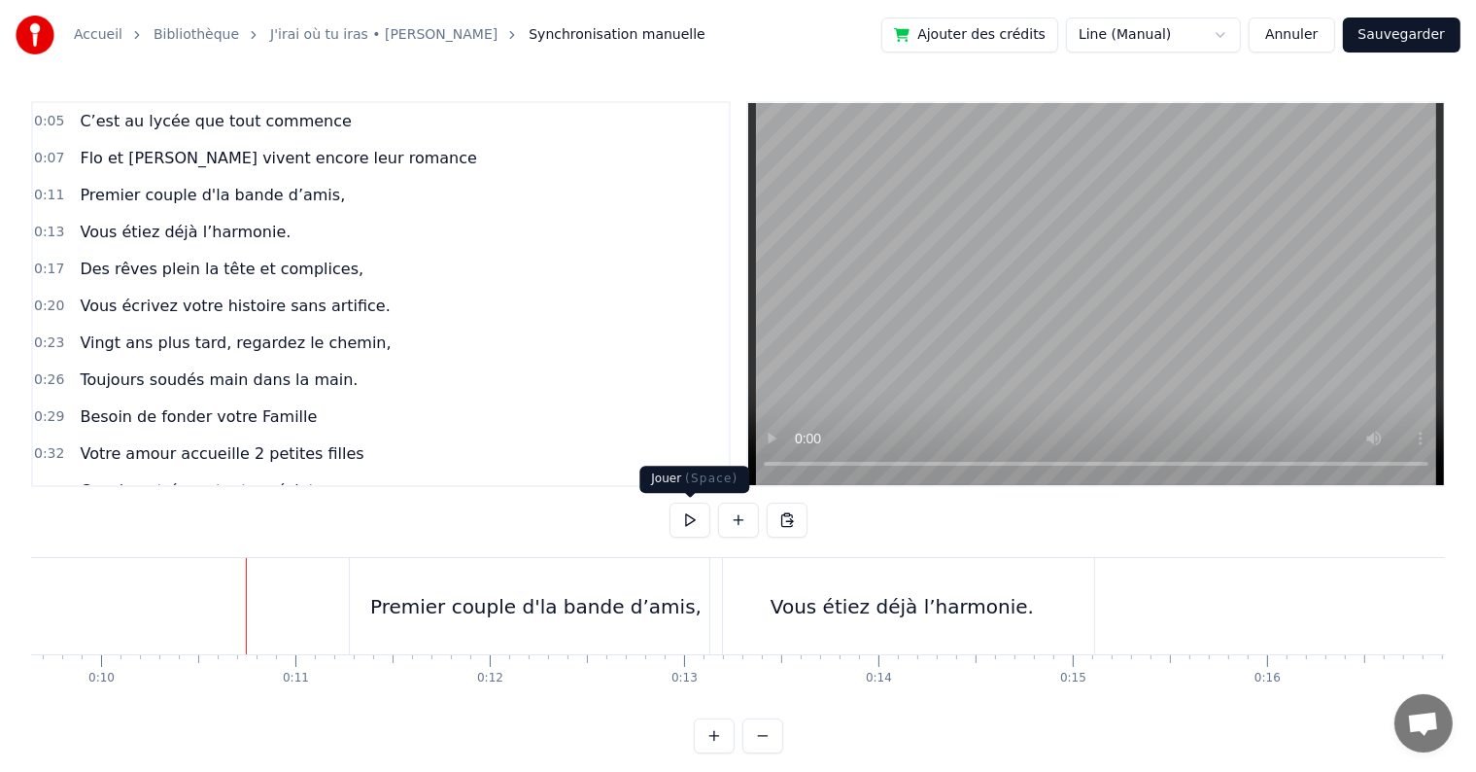
click at [684, 525] on button at bounding box center [690, 519] width 41 height 35
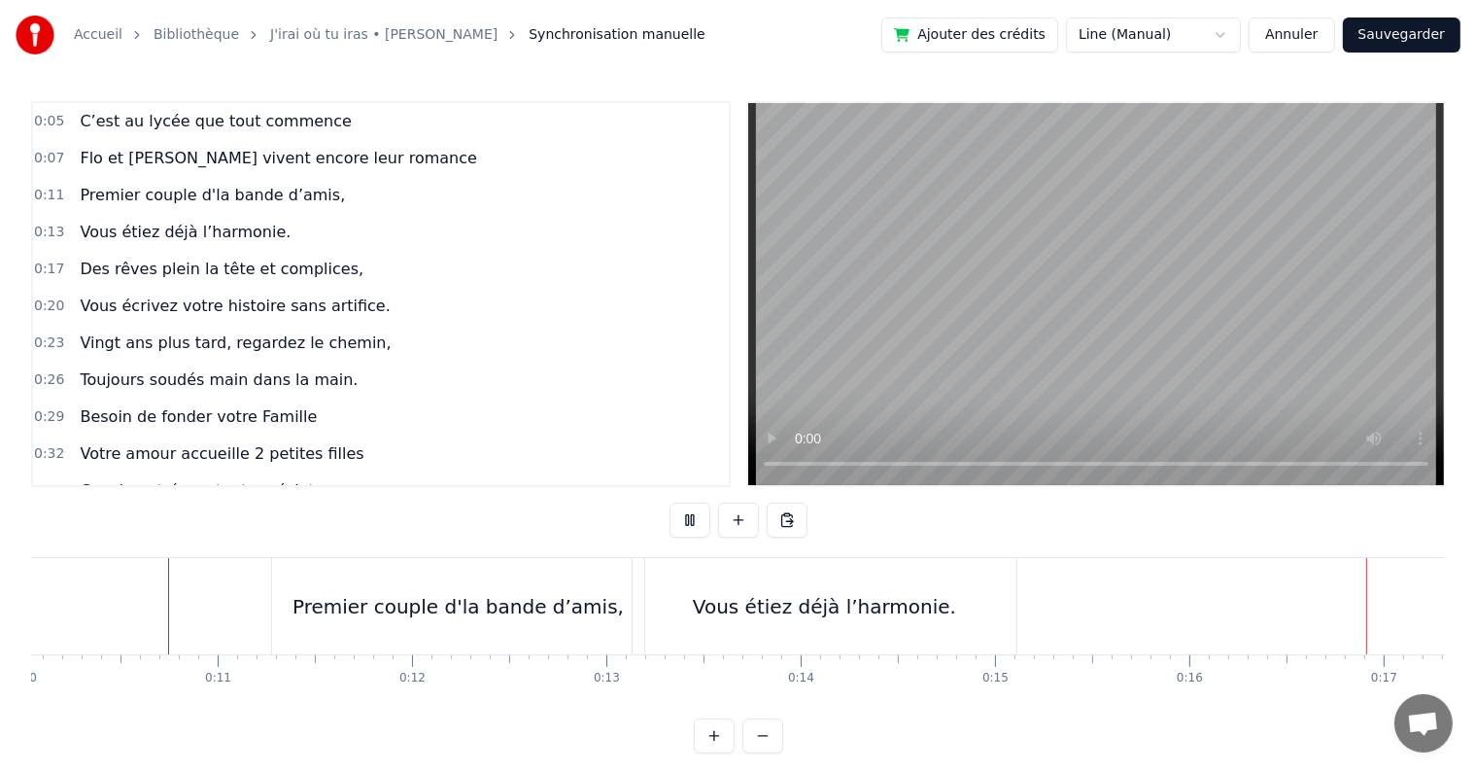
click at [684, 525] on button at bounding box center [690, 519] width 41 height 35
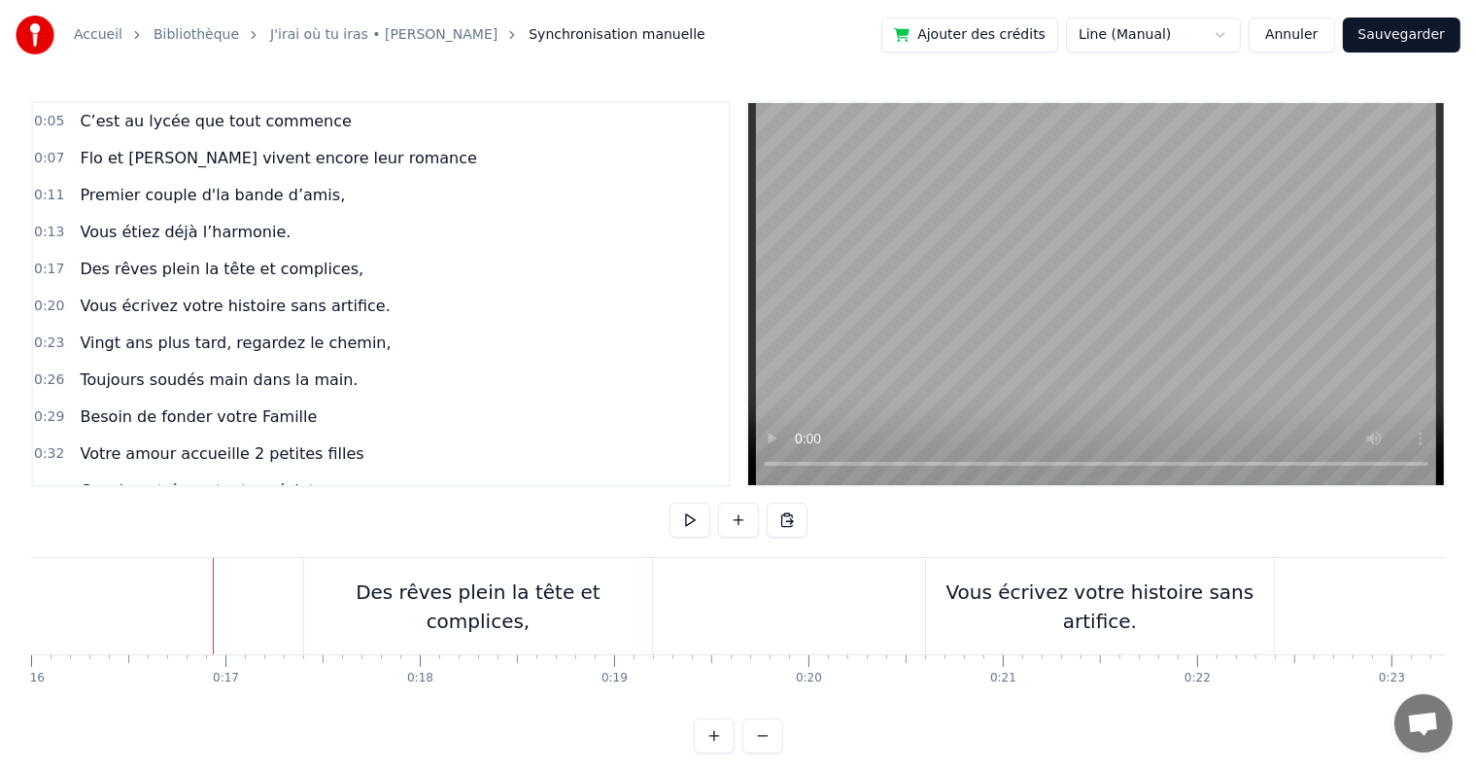
scroll to position [0, 3140]
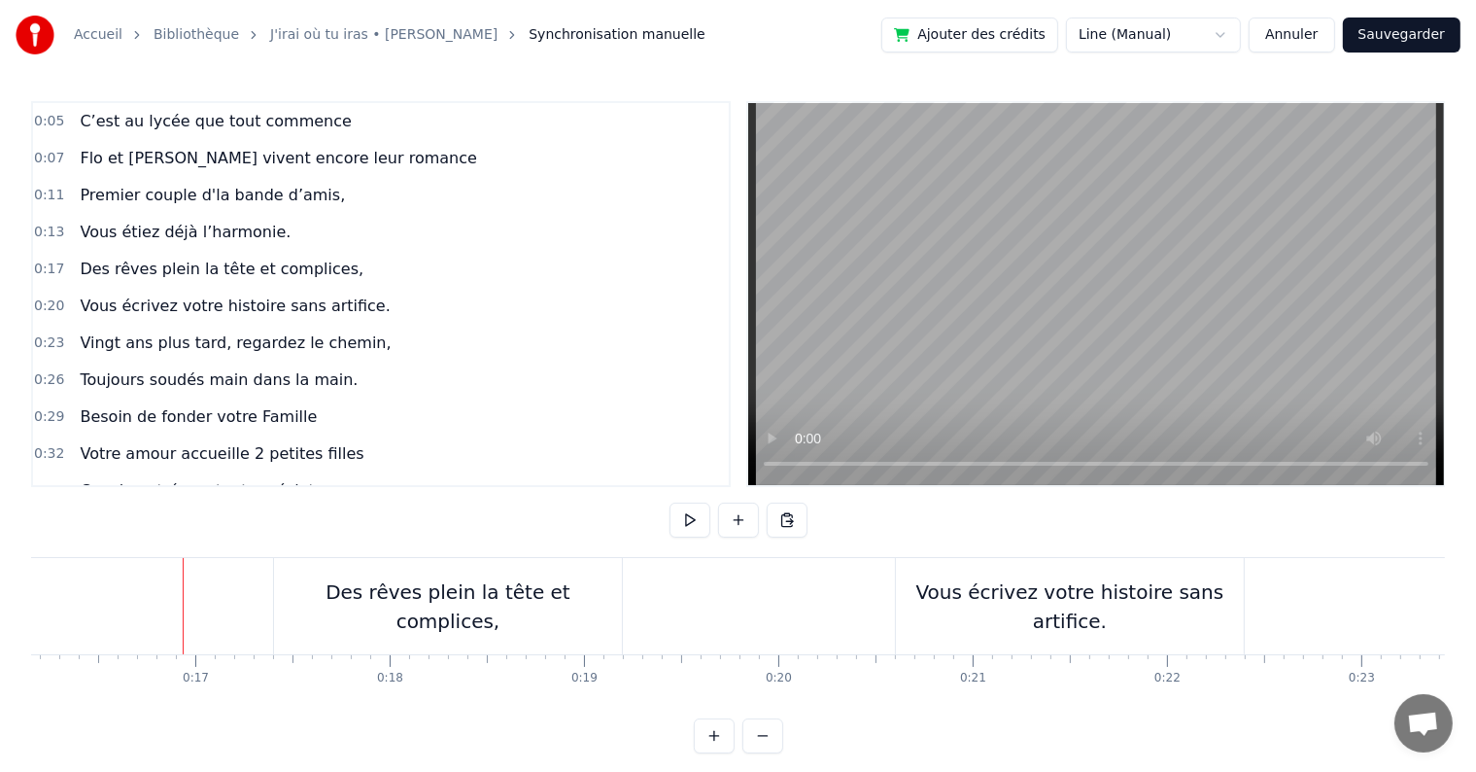
click at [342, 612] on div "Des rêves plein la tête et complices," at bounding box center [448, 606] width 348 height 58
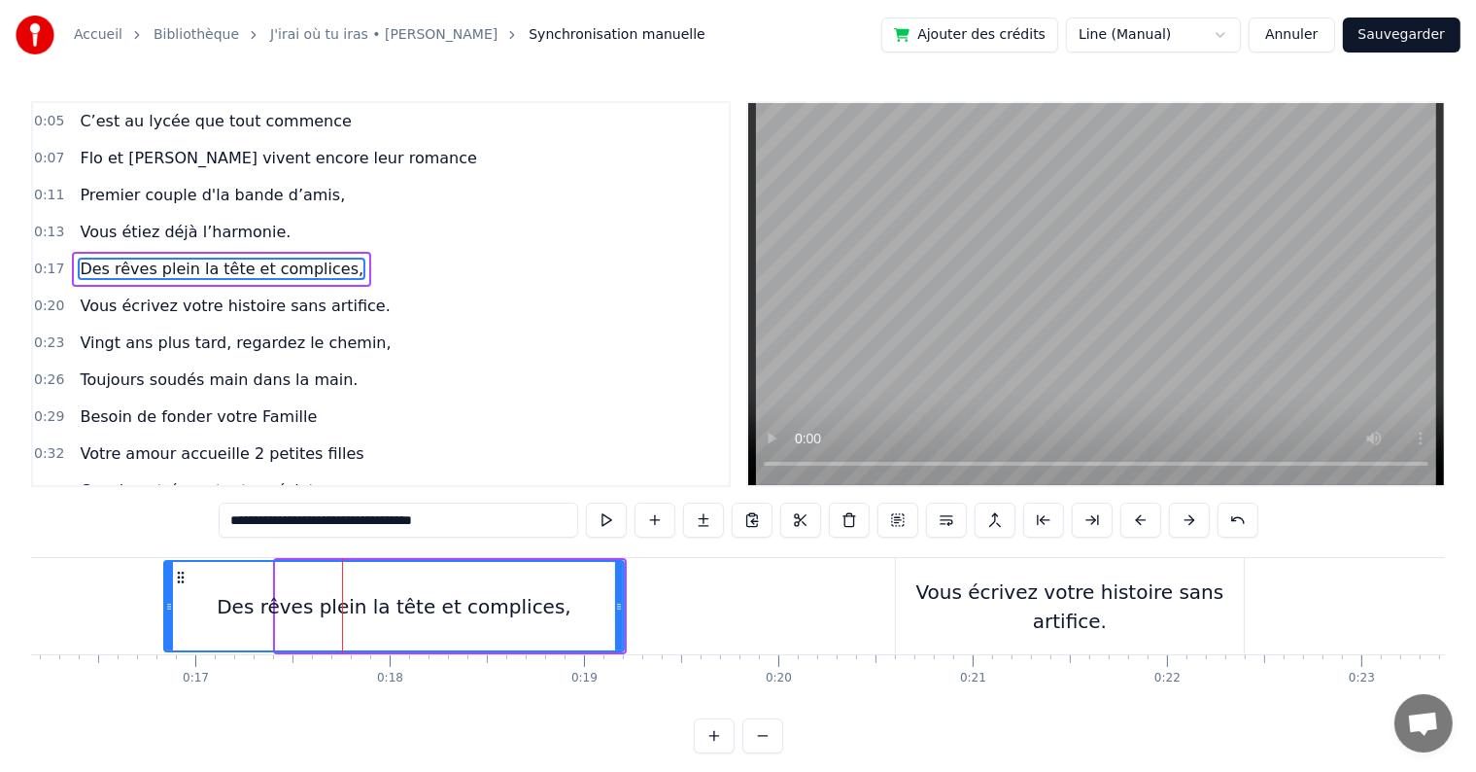
drag, startPoint x: 279, startPoint y: 605, endPoint x: 167, endPoint y: 589, distance: 113.0
click at [167, 589] on div at bounding box center [169, 606] width 8 height 88
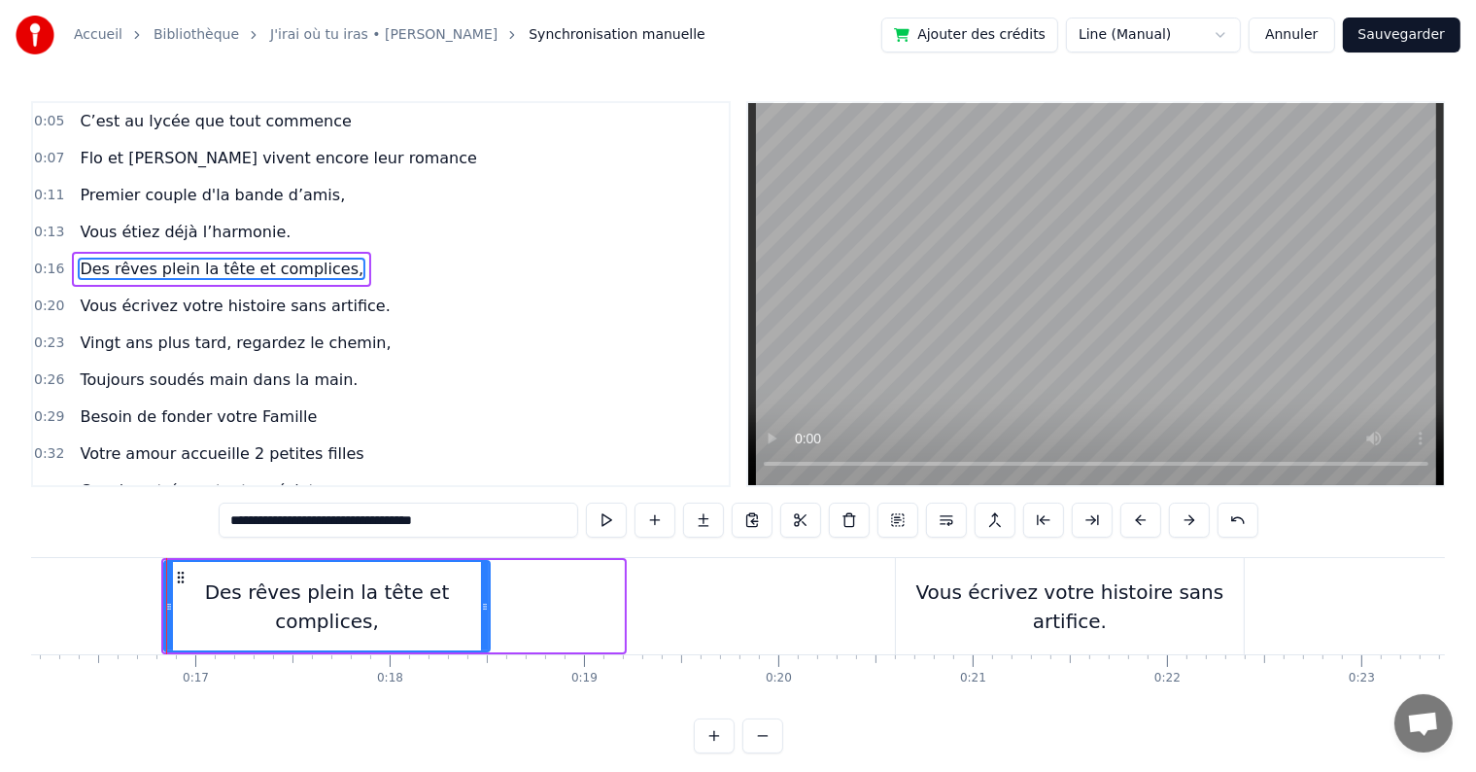
drag, startPoint x: 617, startPoint y: 605, endPoint x: 483, endPoint y: 593, distance: 134.6
click at [483, 593] on div at bounding box center [485, 606] width 8 height 88
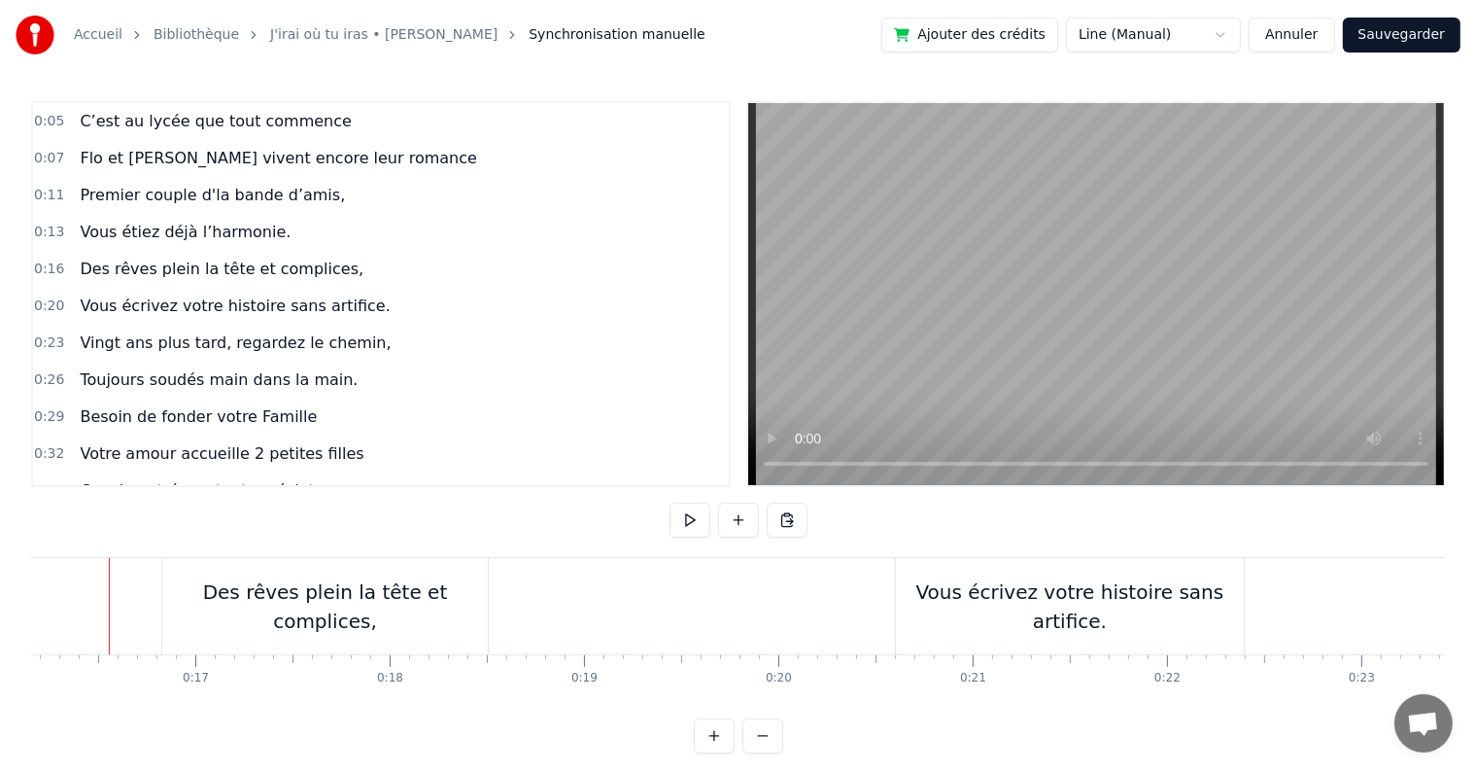
scroll to position [0, 3120]
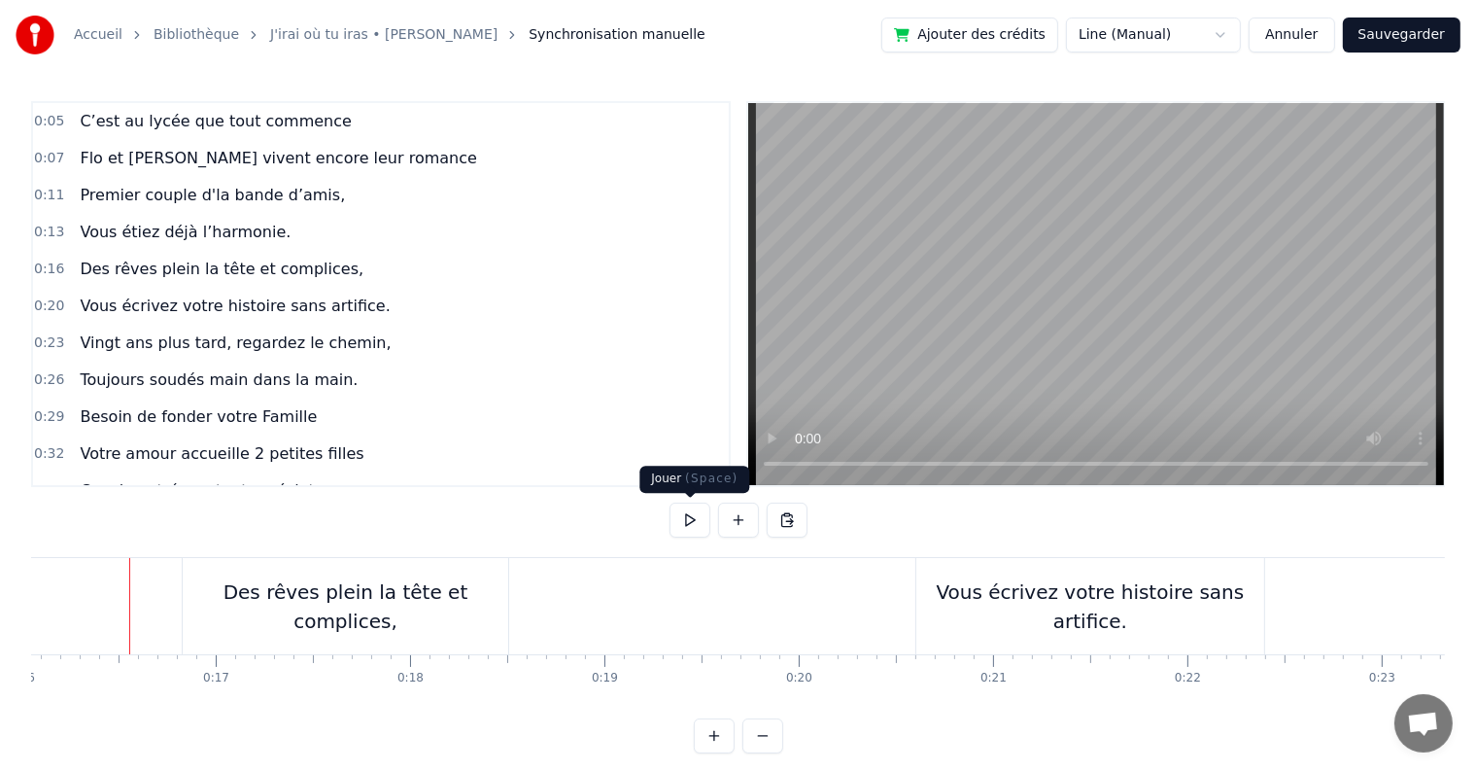
click at [690, 524] on button at bounding box center [690, 519] width 41 height 35
click at [1001, 613] on div "Vous écrivez votre histoire sans artifice." at bounding box center [1090, 606] width 348 height 58
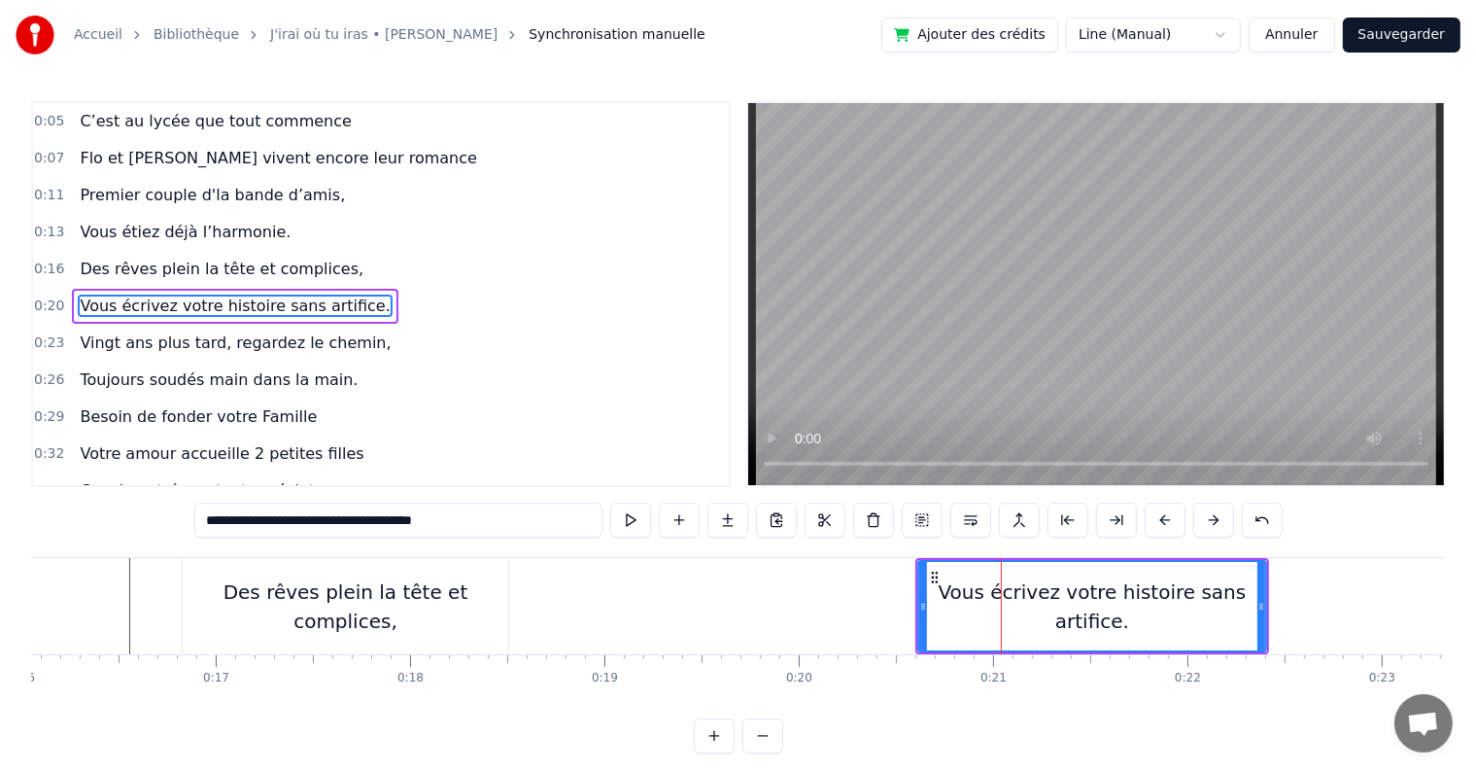
scroll to position [5, 0]
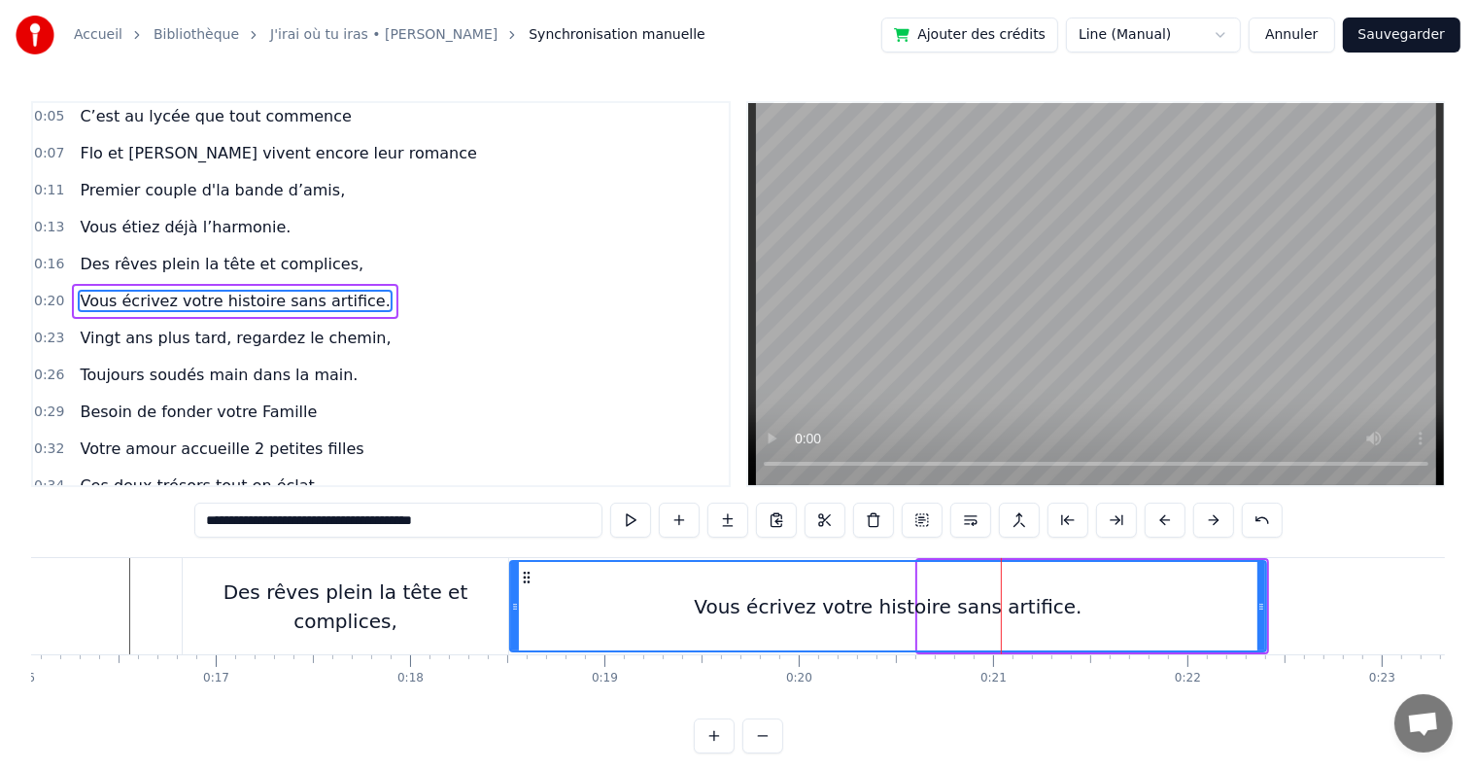
drag, startPoint x: 921, startPoint y: 605, endPoint x: 513, endPoint y: 575, distance: 409.2
click at [513, 575] on div at bounding box center [515, 606] width 8 height 88
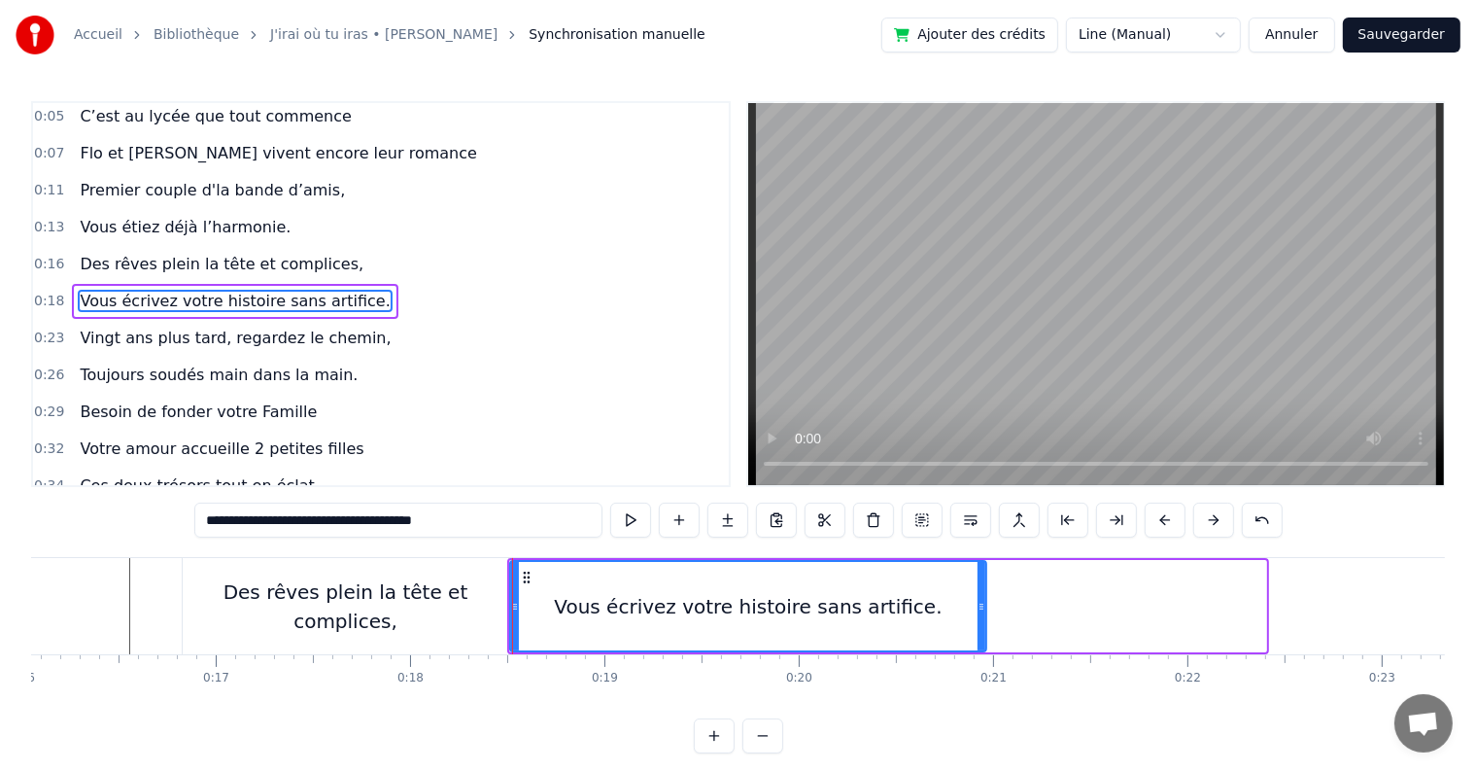
drag, startPoint x: 1262, startPoint y: 608, endPoint x: 982, endPoint y: 606, distance: 279.9
click at [982, 606] on icon at bounding box center [982, 607] width 8 height 16
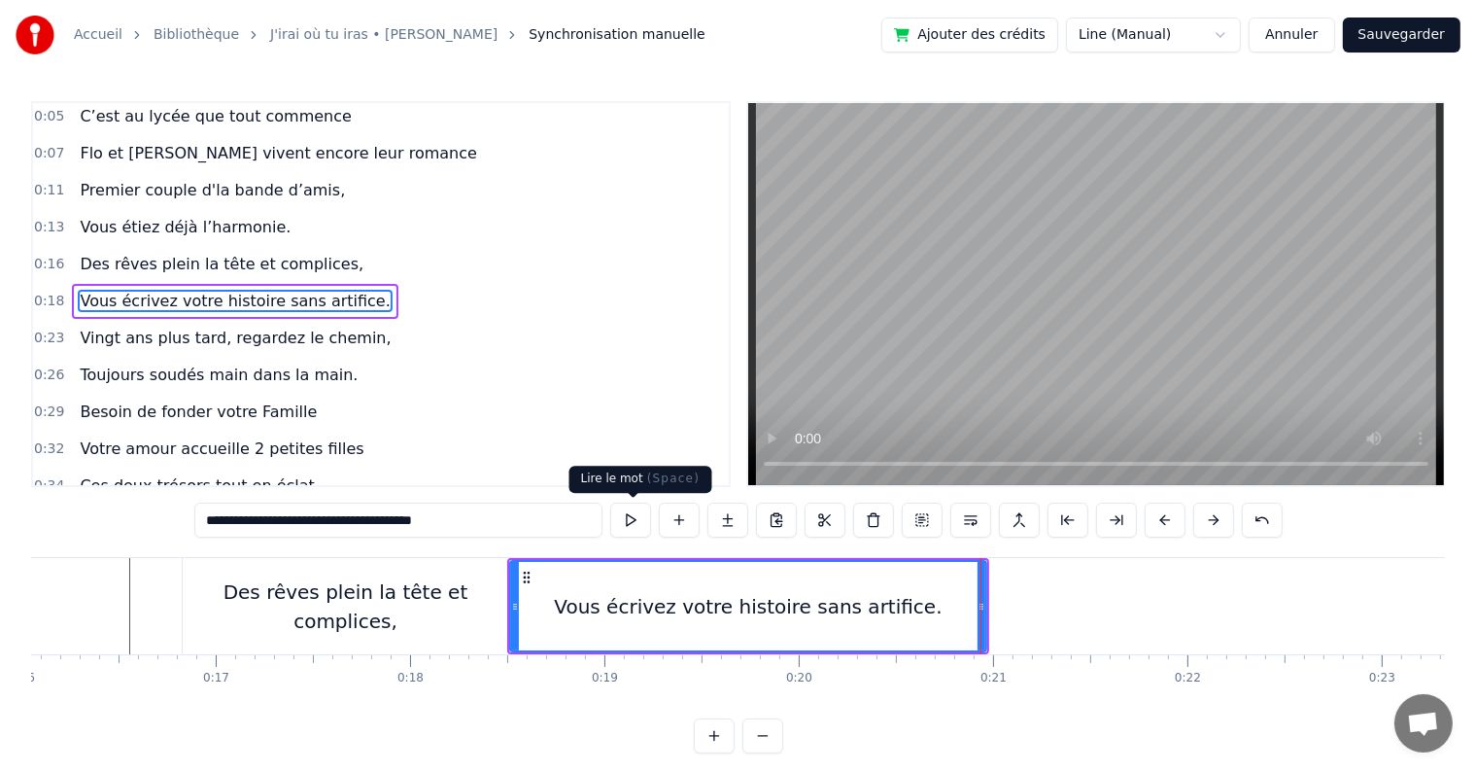
click at [636, 526] on button at bounding box center [630, 519] width 41 height 35
click at [882, 610] on div "Vous écrivez votre histoire sans artifice." at bounding box center [748, 606] width 388 height 29
click at [451, 521] on input "**********" at bounding box center [398, 519] width 408 height 35
click at [424, 520] on input "**********" at bounding box center [398, 519] width 408 height 35
type input "**********"
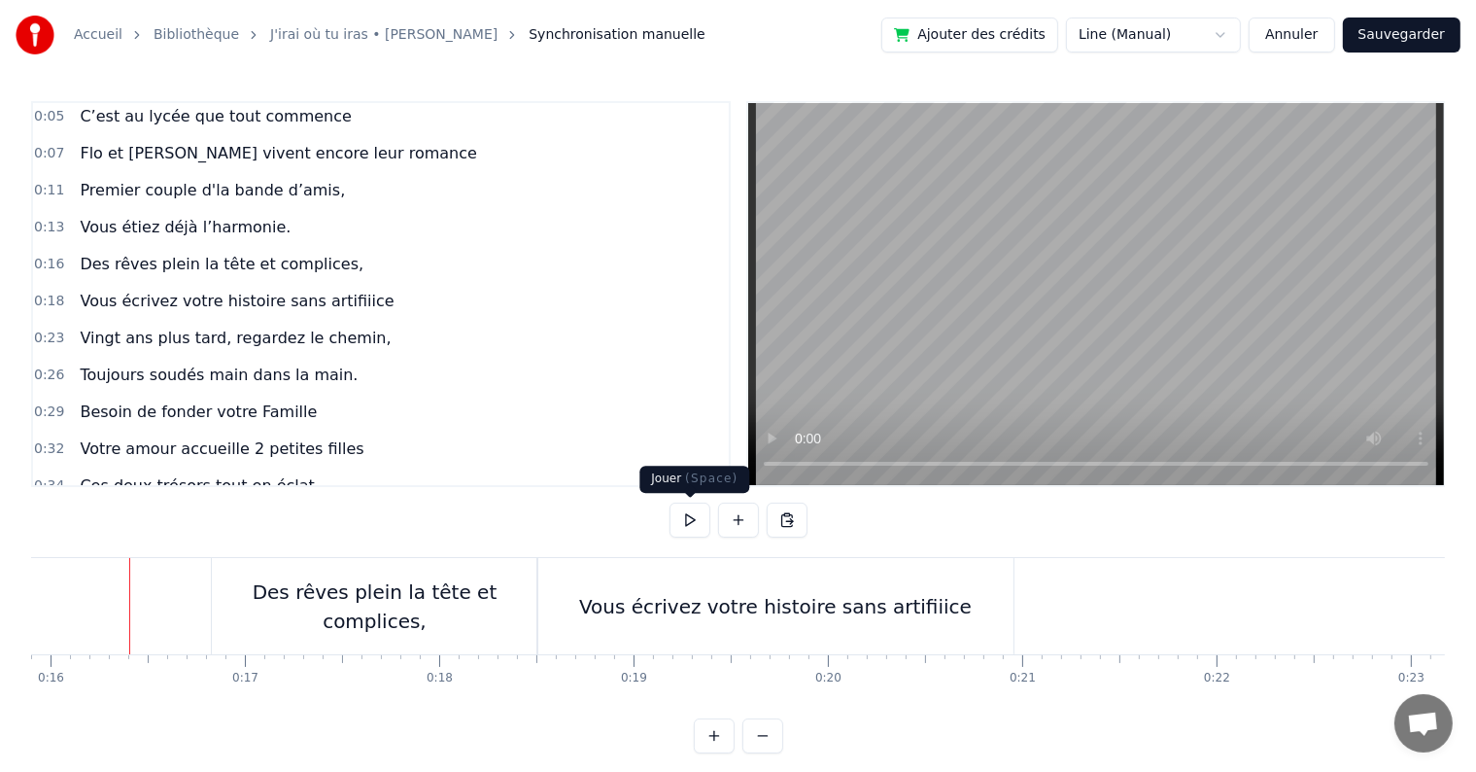
click at [701, 526] on button at bounding box center [690, 519] width 41 height 35
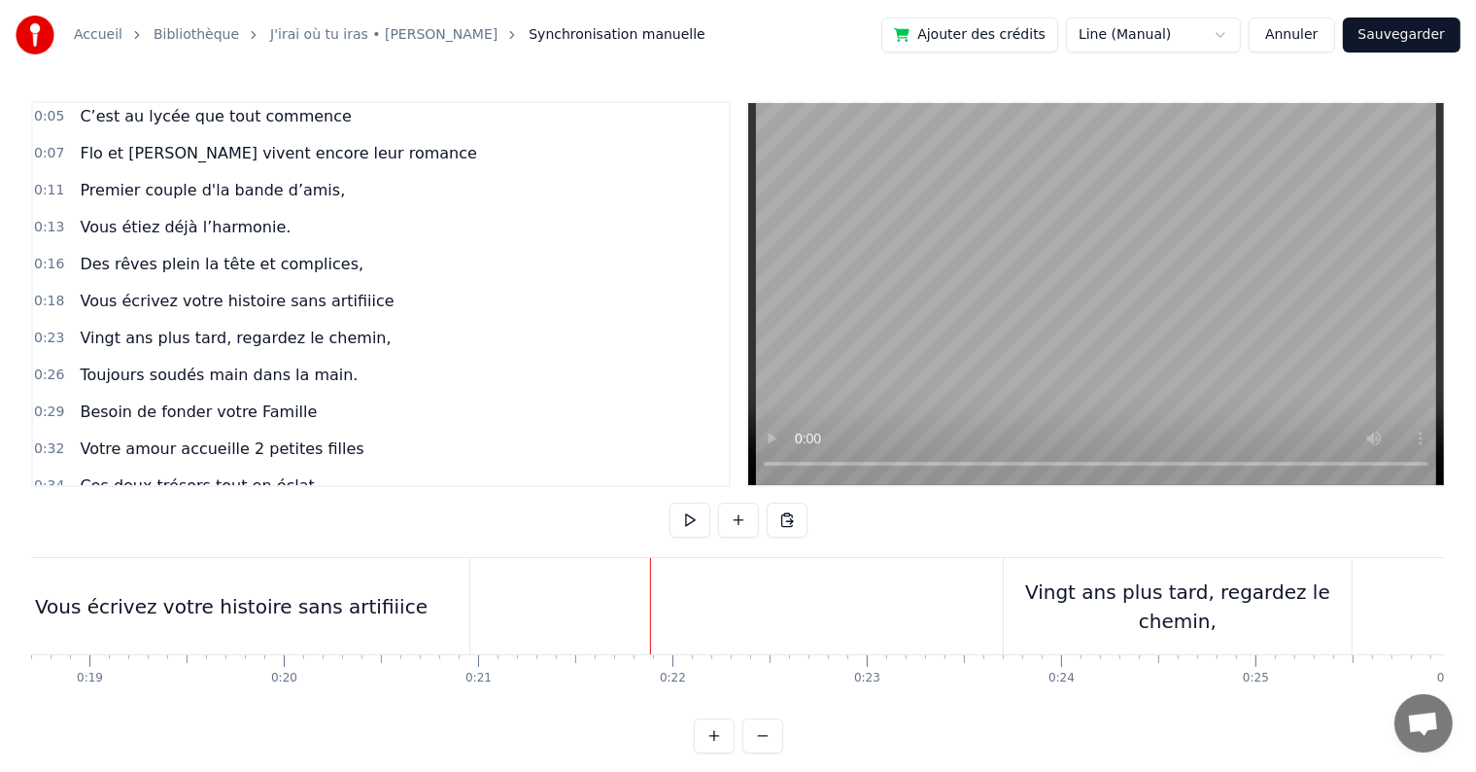
scroll to position [0, 3658]
click at [1020, 594] on div "Vingt ans plus tard, regardez le chemin," at bounding box center [1155, 606] width 348 height 58
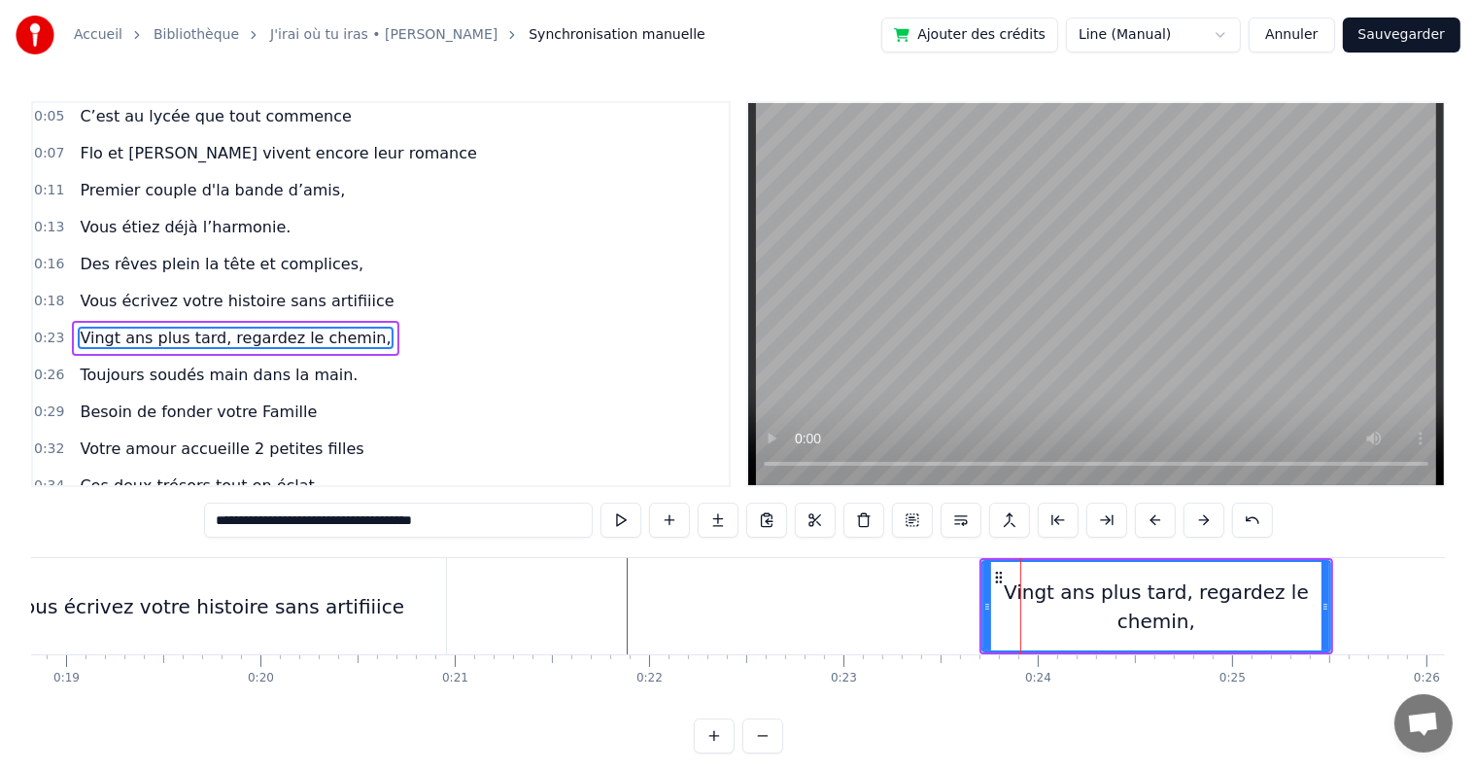
scroll to position [41, 0]
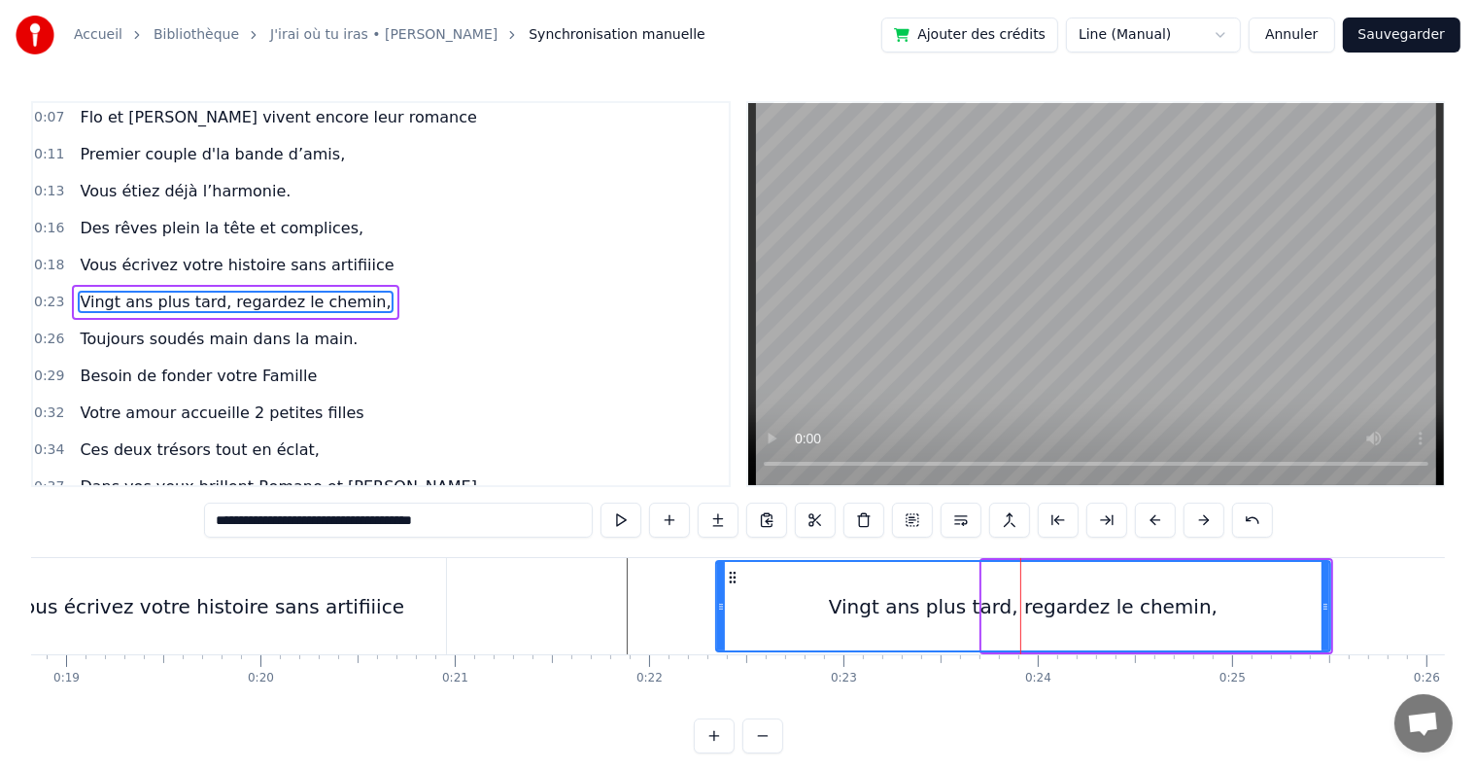
drag, startPoint x: 985, startPoint y: 604, endPoint x: 719, endPoint y: 587, distance: 266.8
click at [719, 587] on div at bounding box center [721, 606] width 8 height 88
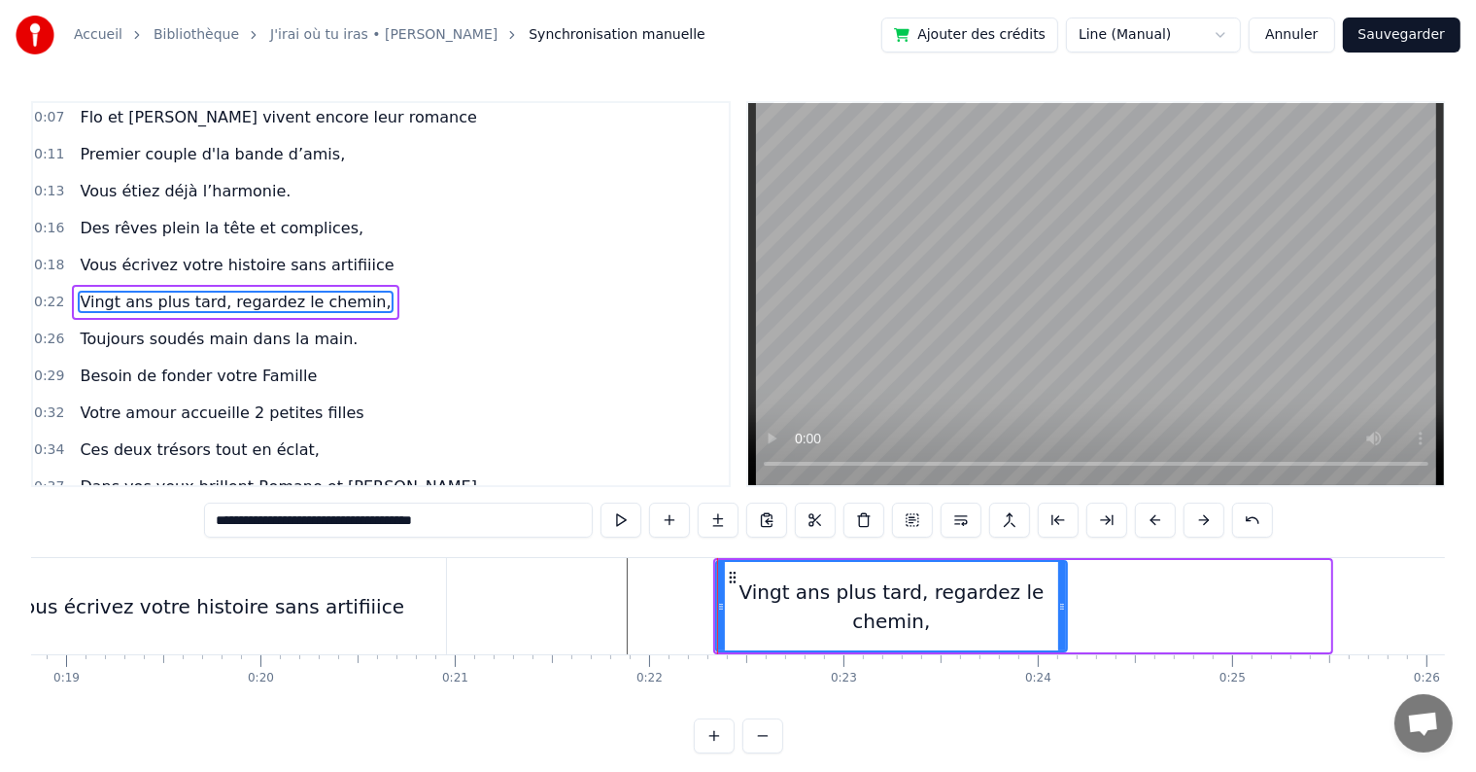
drag, startPoint x: 1325, startPoint y: 600, endPoint x: 1061, endPoint y: 597, distance: 263.4
click at [1061, 597] on div at bounding box center [1062, 606] width 8 height 88
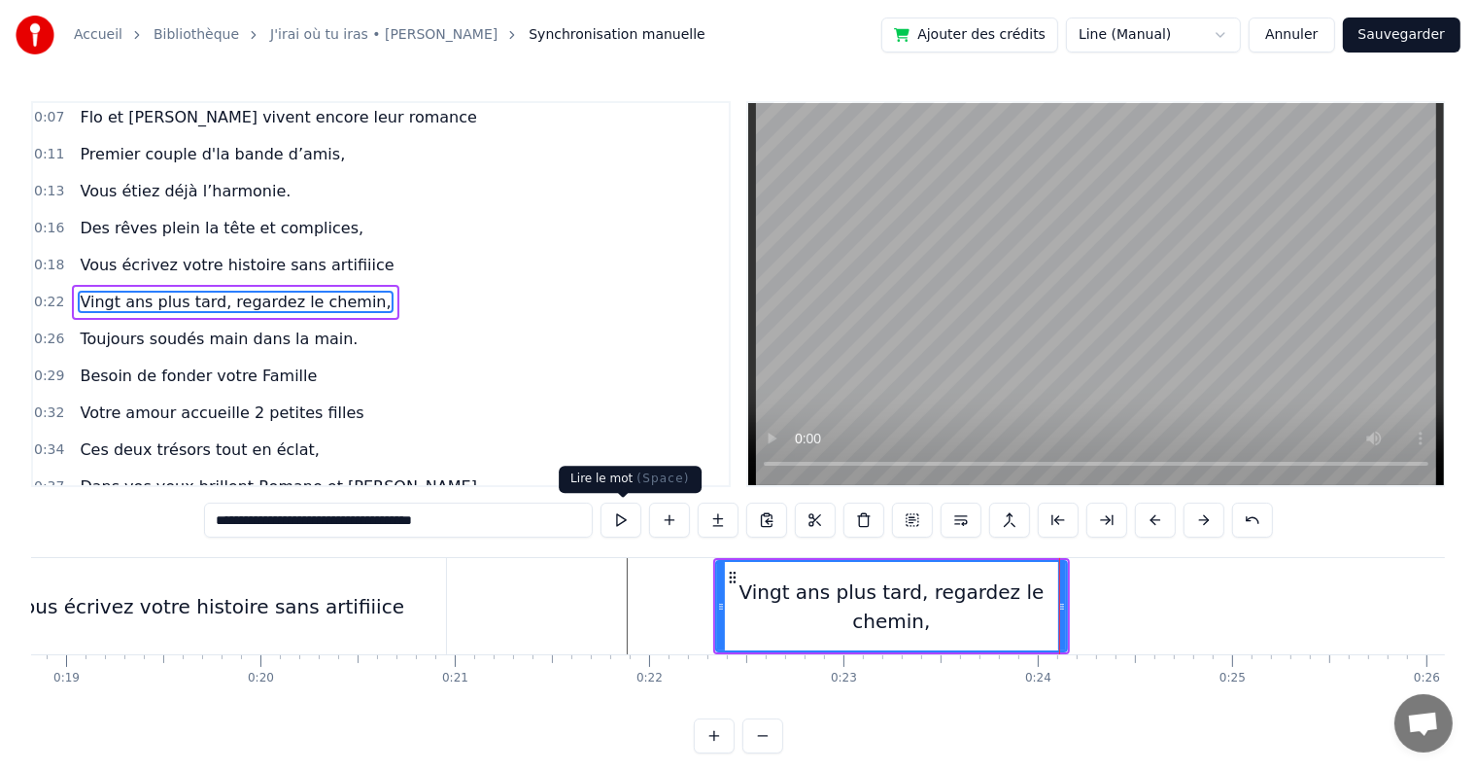
click at [618, 526] on button at bounding box center [621, 519] width 41 height 35
drag, startPoint x: 893, startPoint y: 628, endPoint x: 770, endPoint y: 600, distance: 126.6
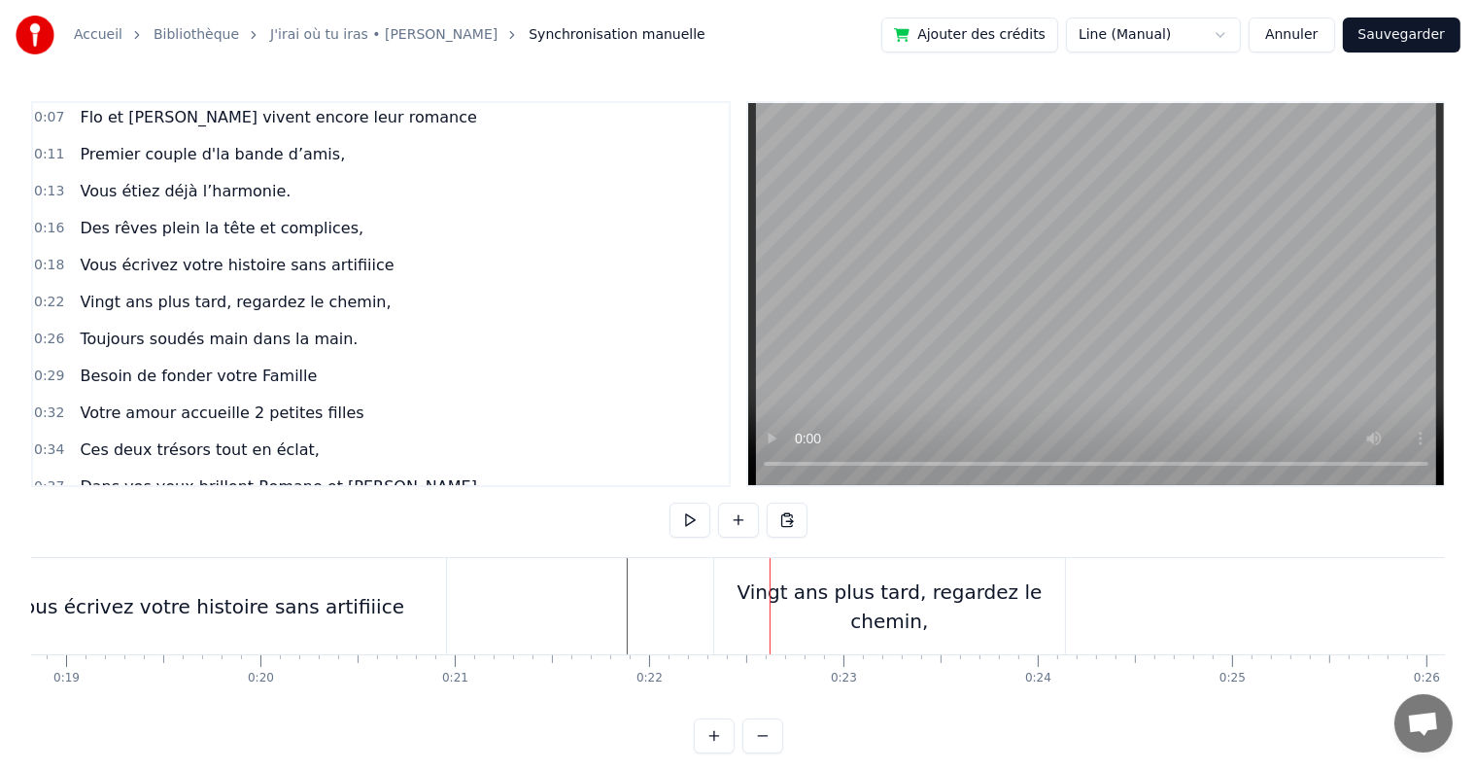
click at [692, 517] on button at bounding box center [690, 519] width 41 height 35
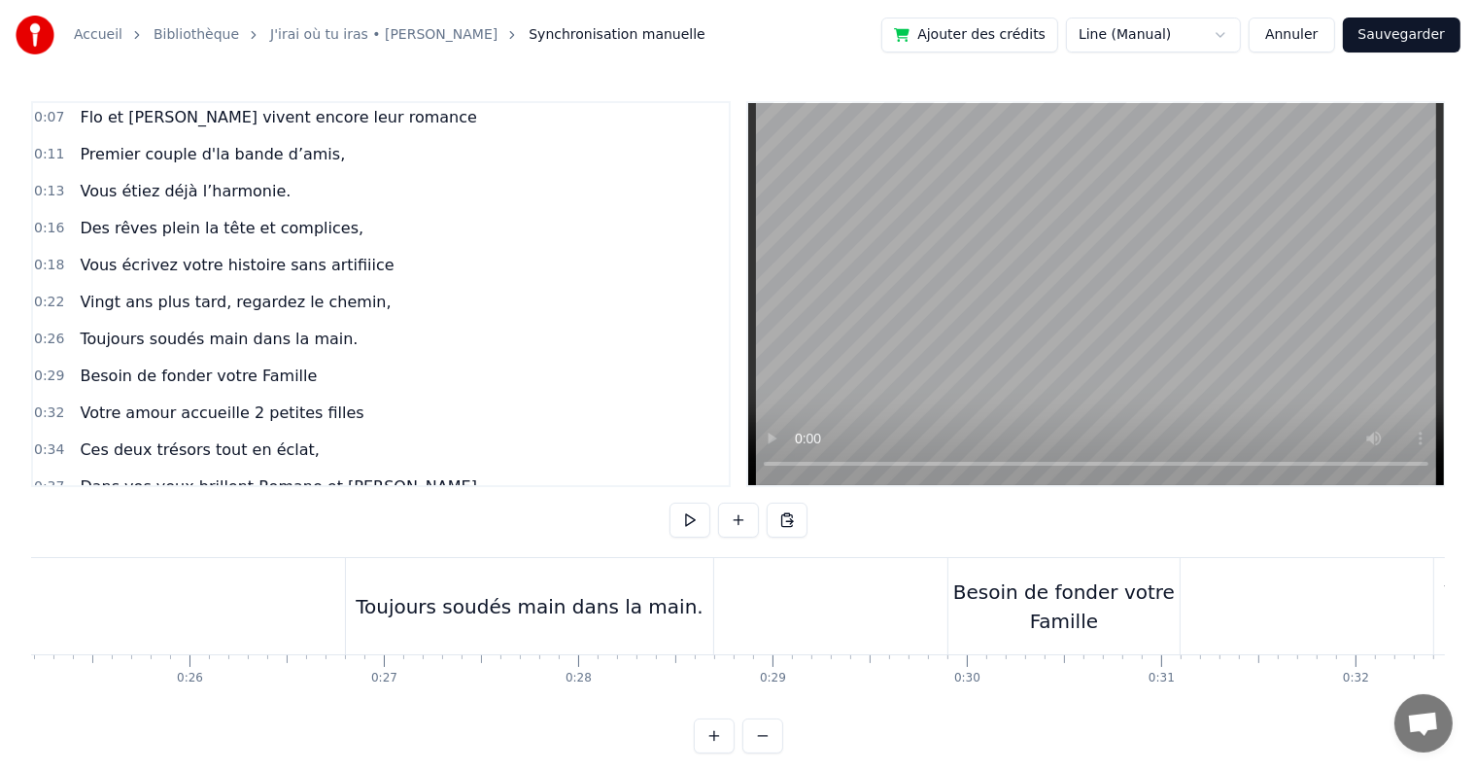
click at [362, 606] on div "Toujours soudés main dans la main." at bounding box center [529, 606] width 367 height 96
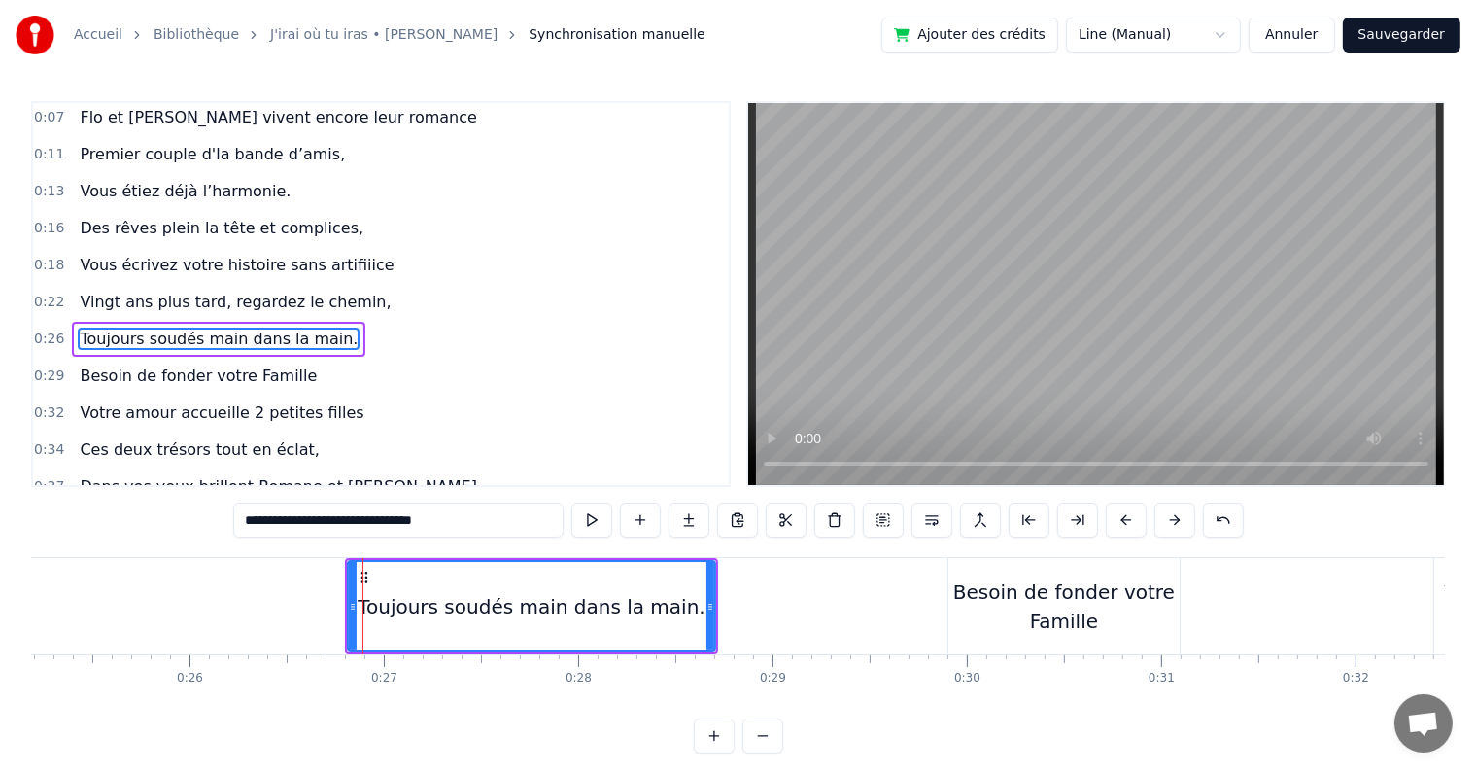
scroll to position [77, 0]
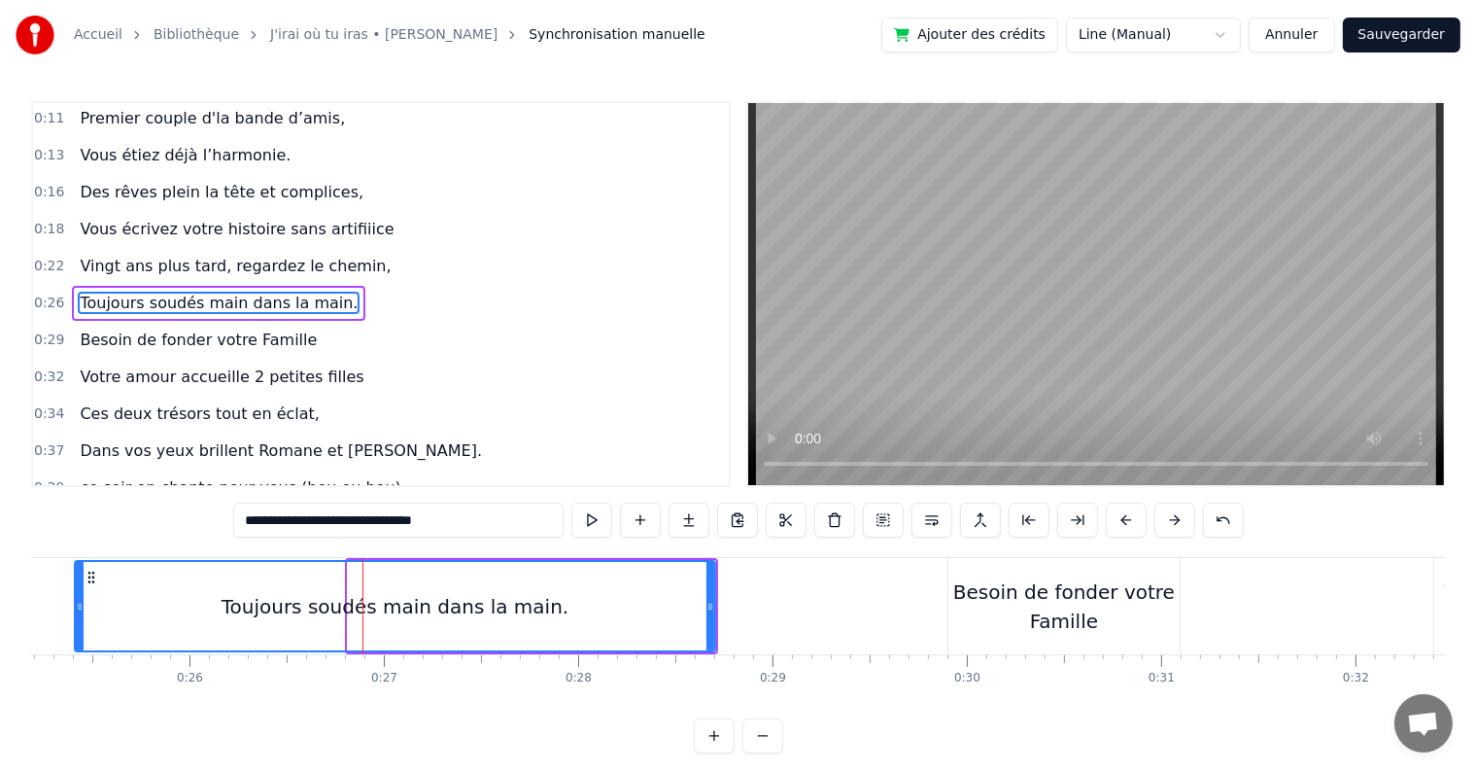
drag, startPoint x: 349, startPoint y: 605, endPoint x: 76, endPoint y: 612, distance: 273.2
click at [76, 612] on icon at bounding box center [80, 607] width 8 height 16
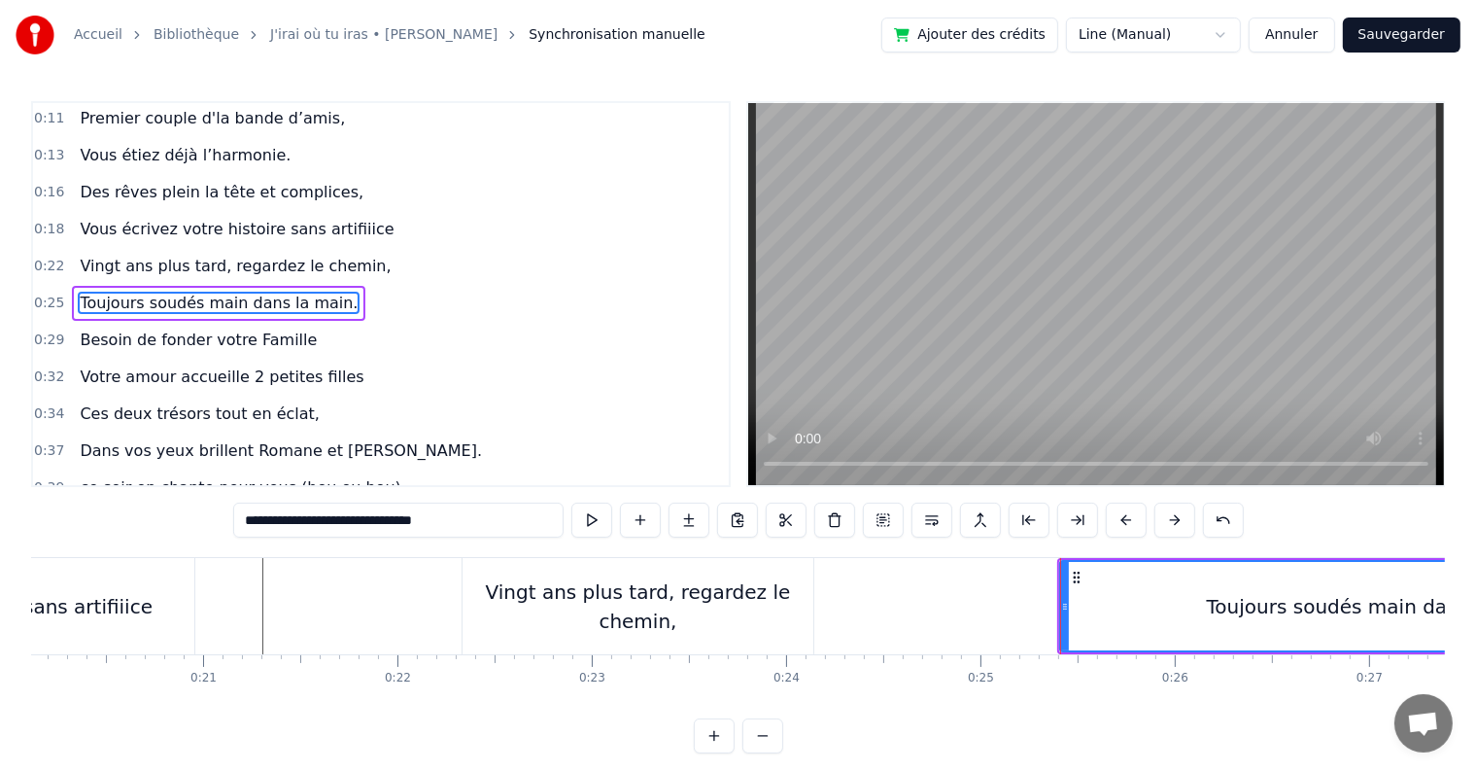
scroll to position [0, 3977]
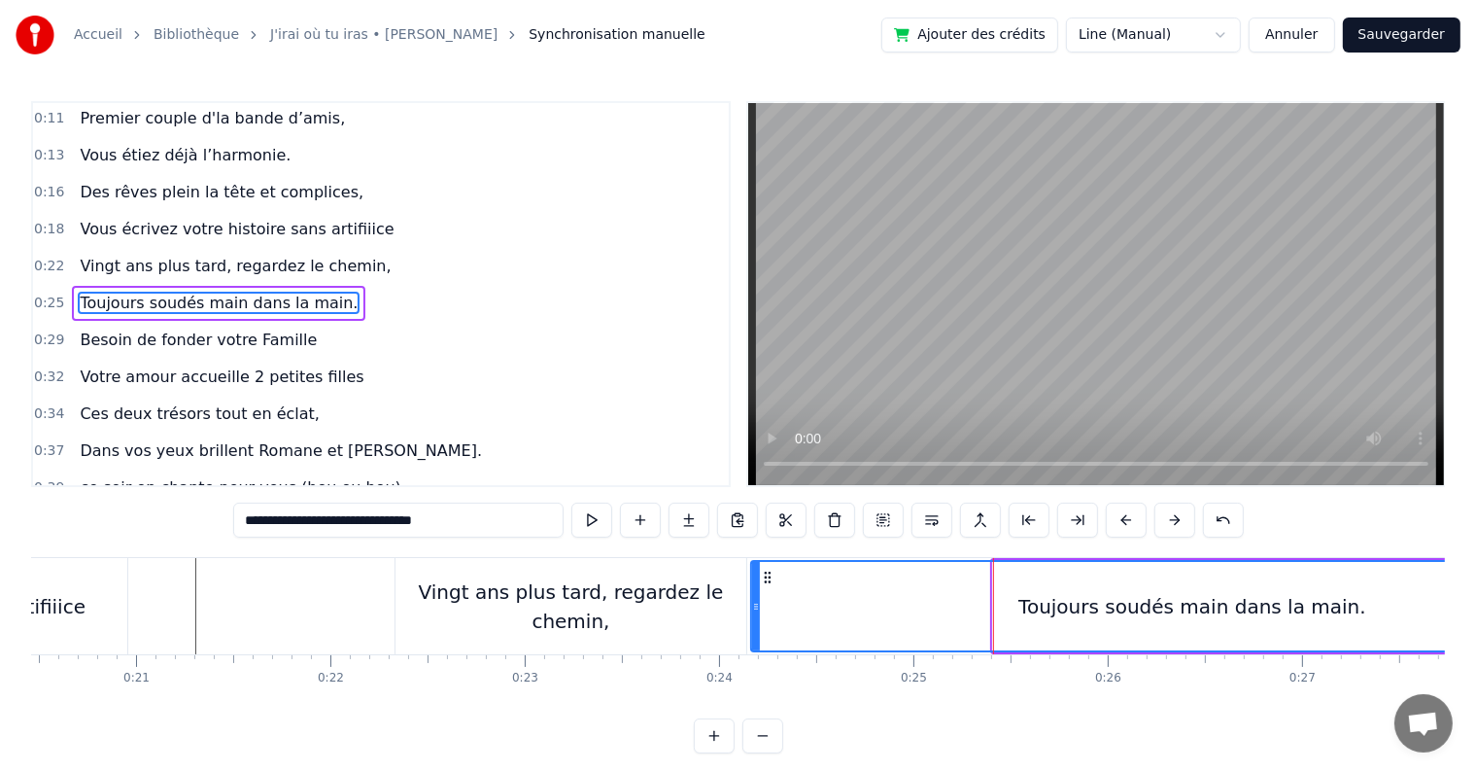
drag, startPoint x: 994, startPoint y: 604, endPoint x: 752, endPoint y: 590, distance: 242.4
click at [752, 590] on div at bounding box center [756, 606] width 8 height 88
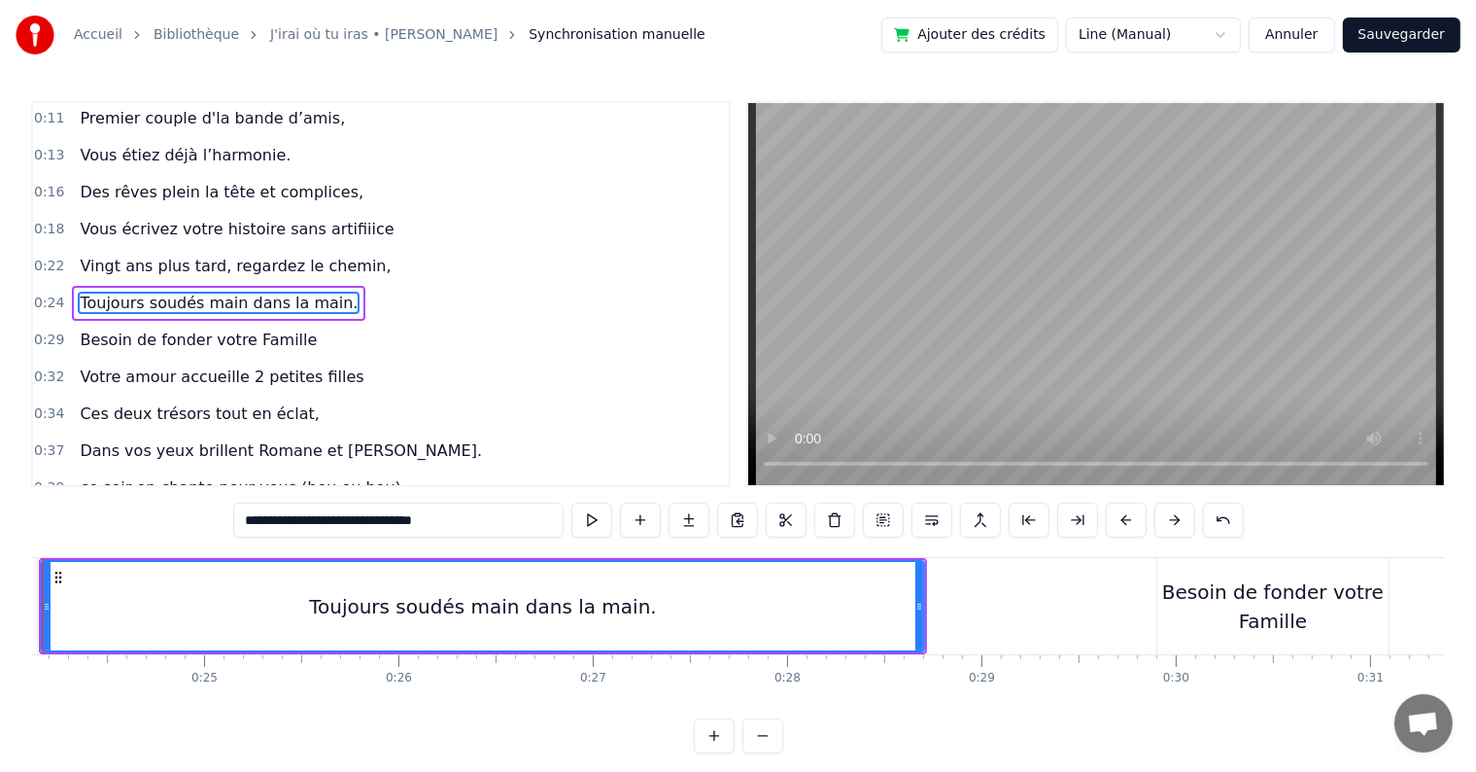
scroll to position [0, 4641]
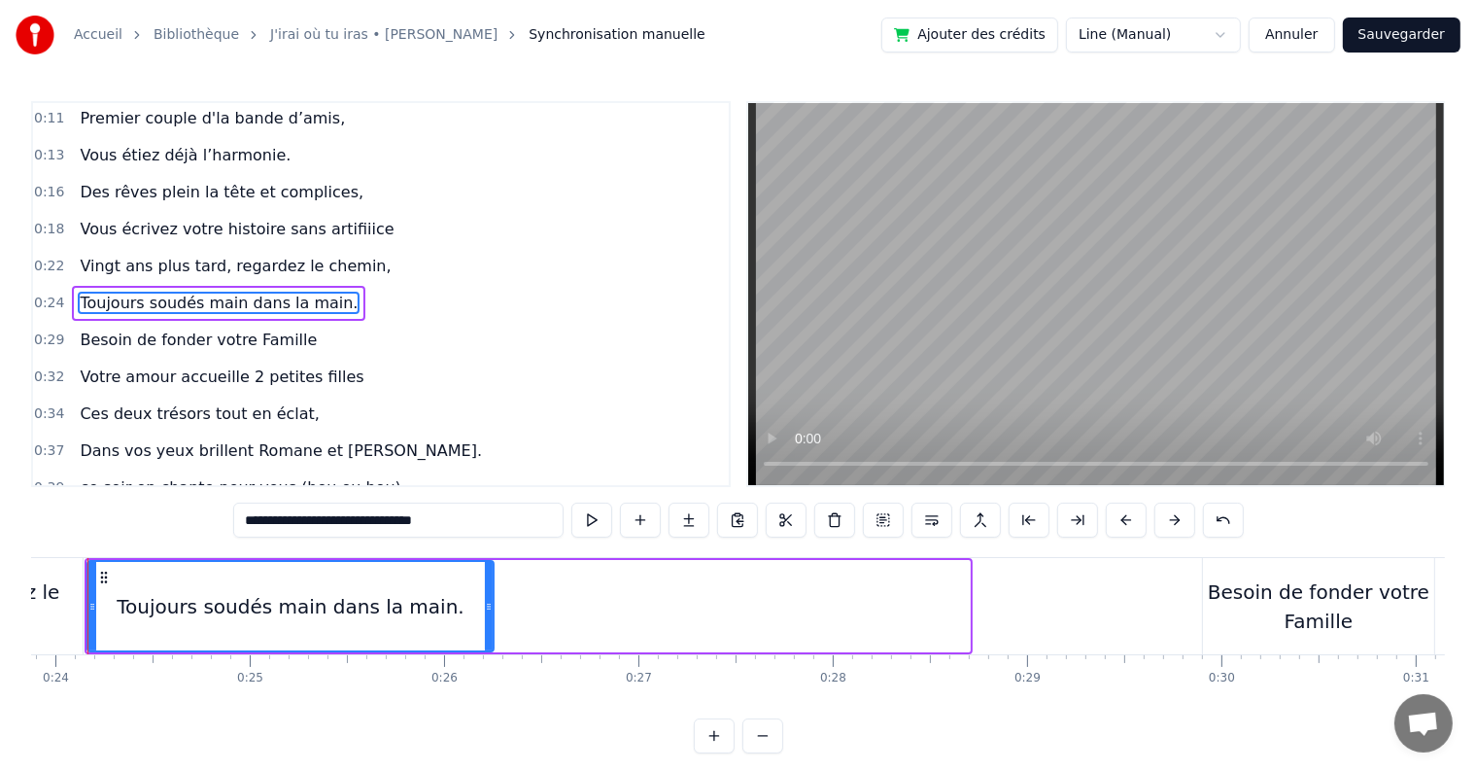
drag, startPoint x: 964, startPoint y: 603, endPoint x: 488, endPoint y: 583, distance: 476.6
click at [488, 583] on div at bounding box center [489, 606] width 8 height 88
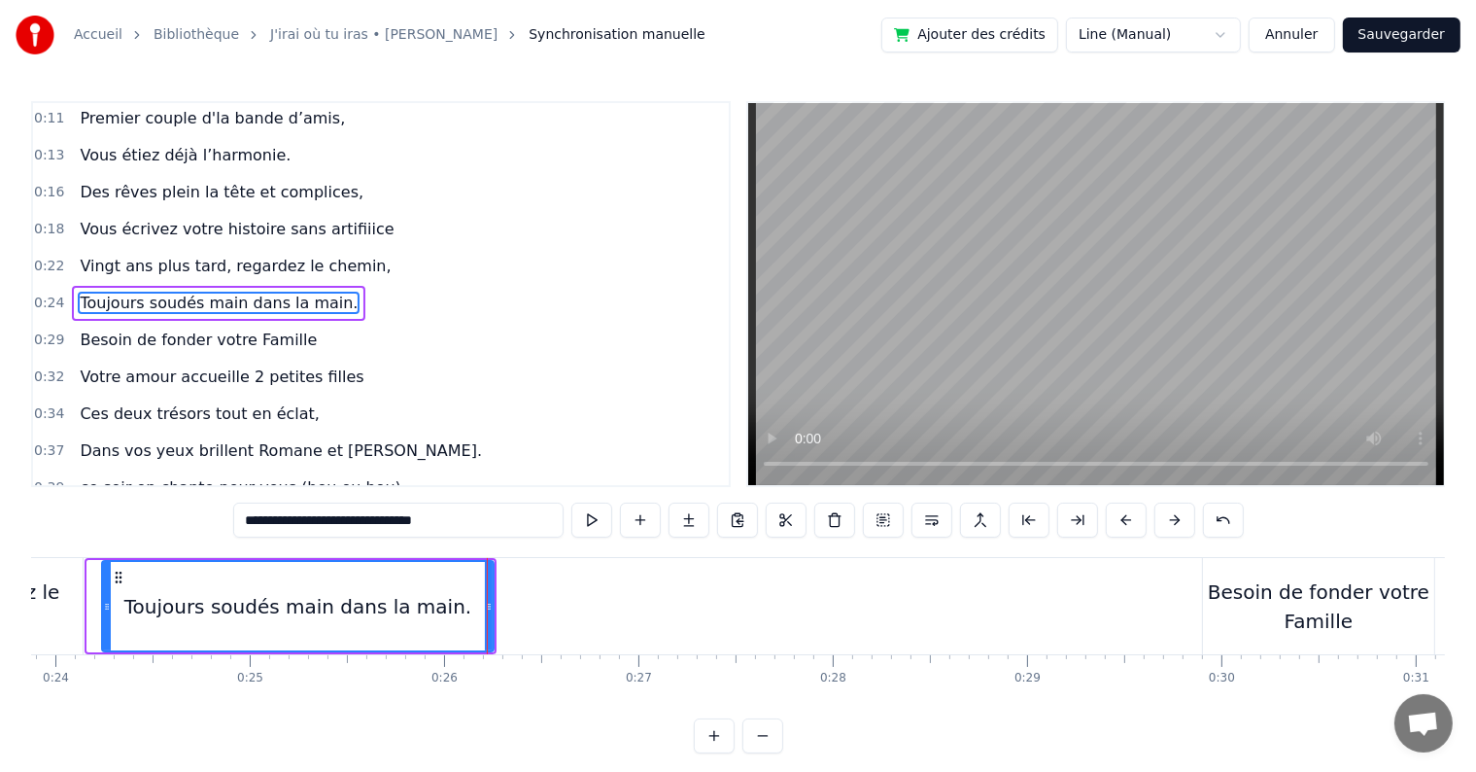
drag, startPoint x: 90, startPoint y: 610, endPoint x: 105, endPoint y: 610, distance: 14.6
click at [105, 610] on icon at bounding box center [107, 607] width 8 height 16
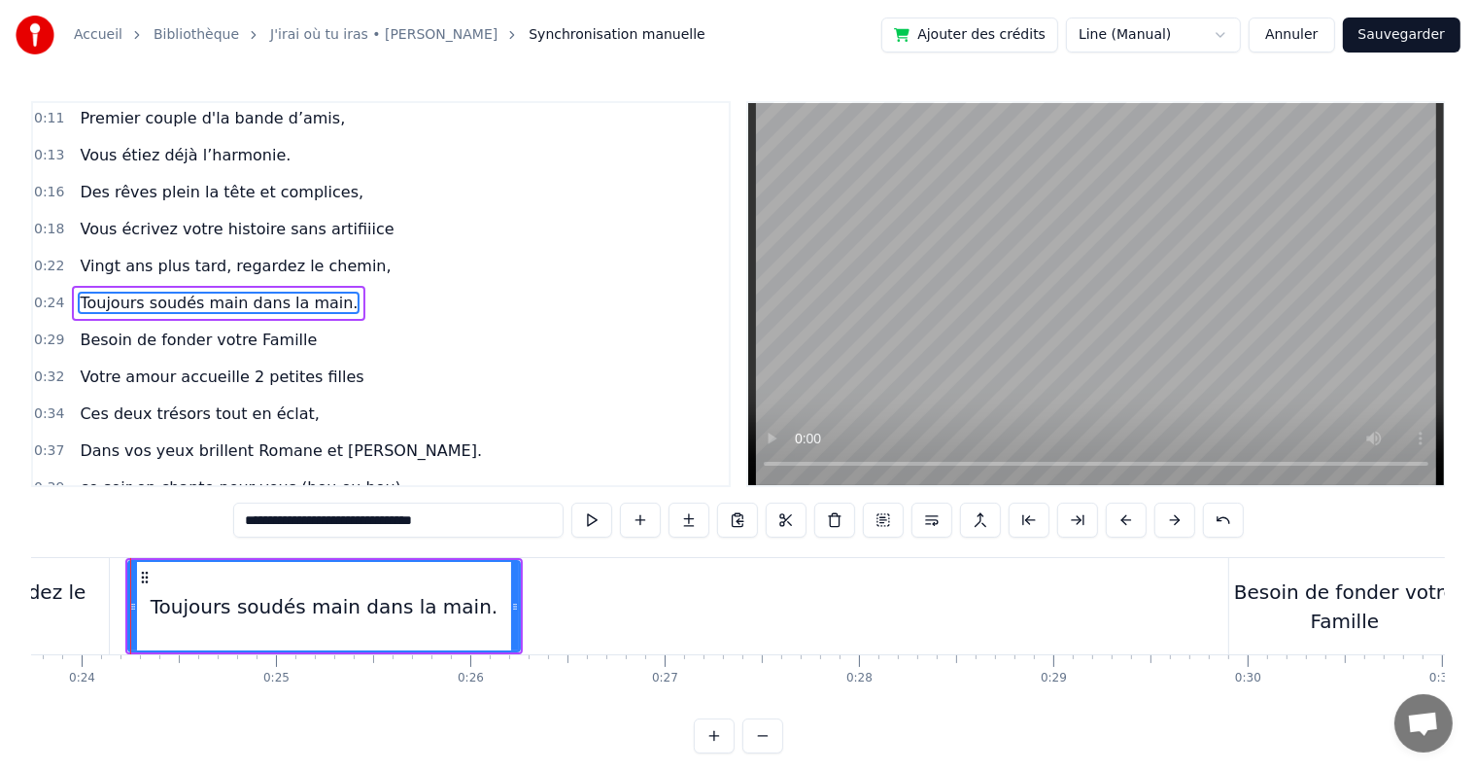
type input "**********"
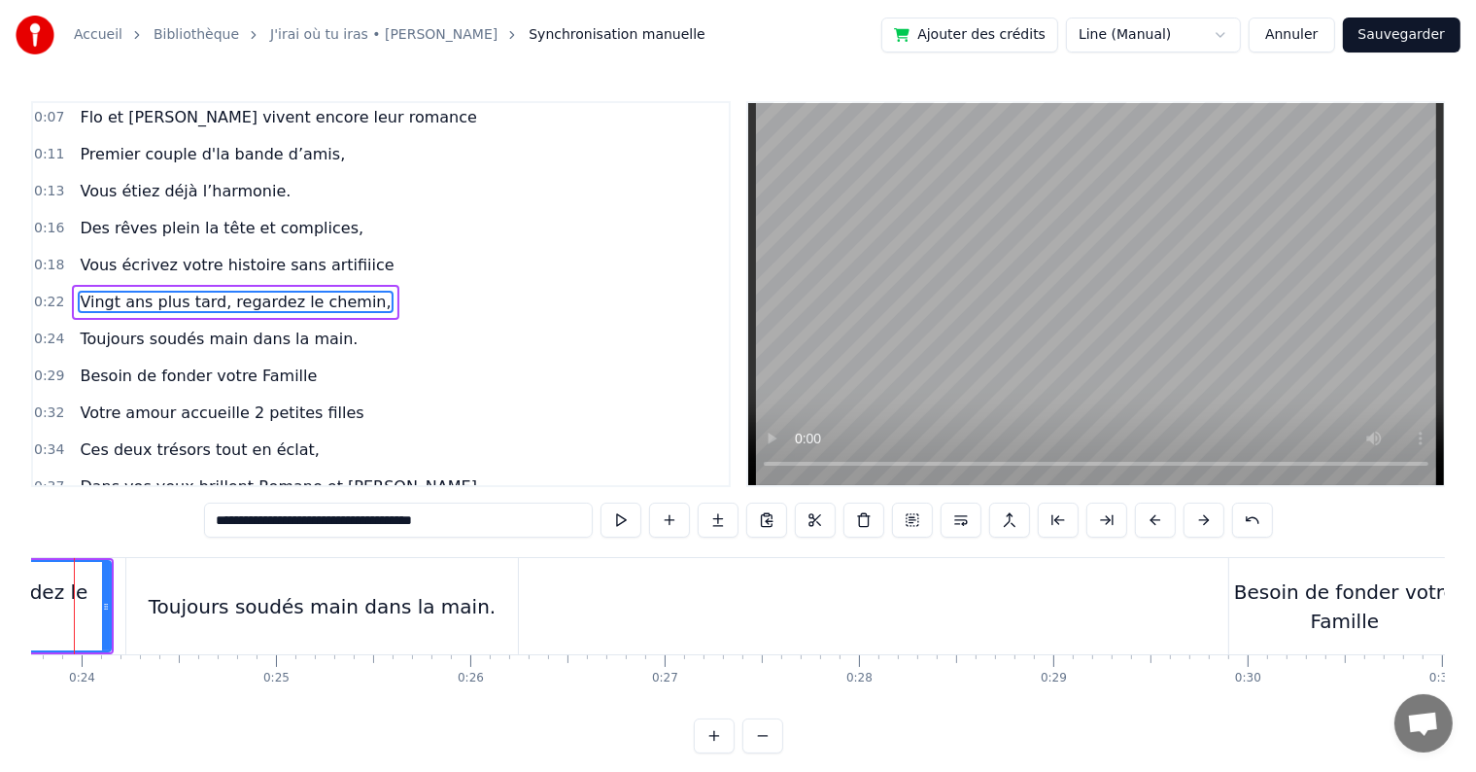
scroll to position [0, 4559]
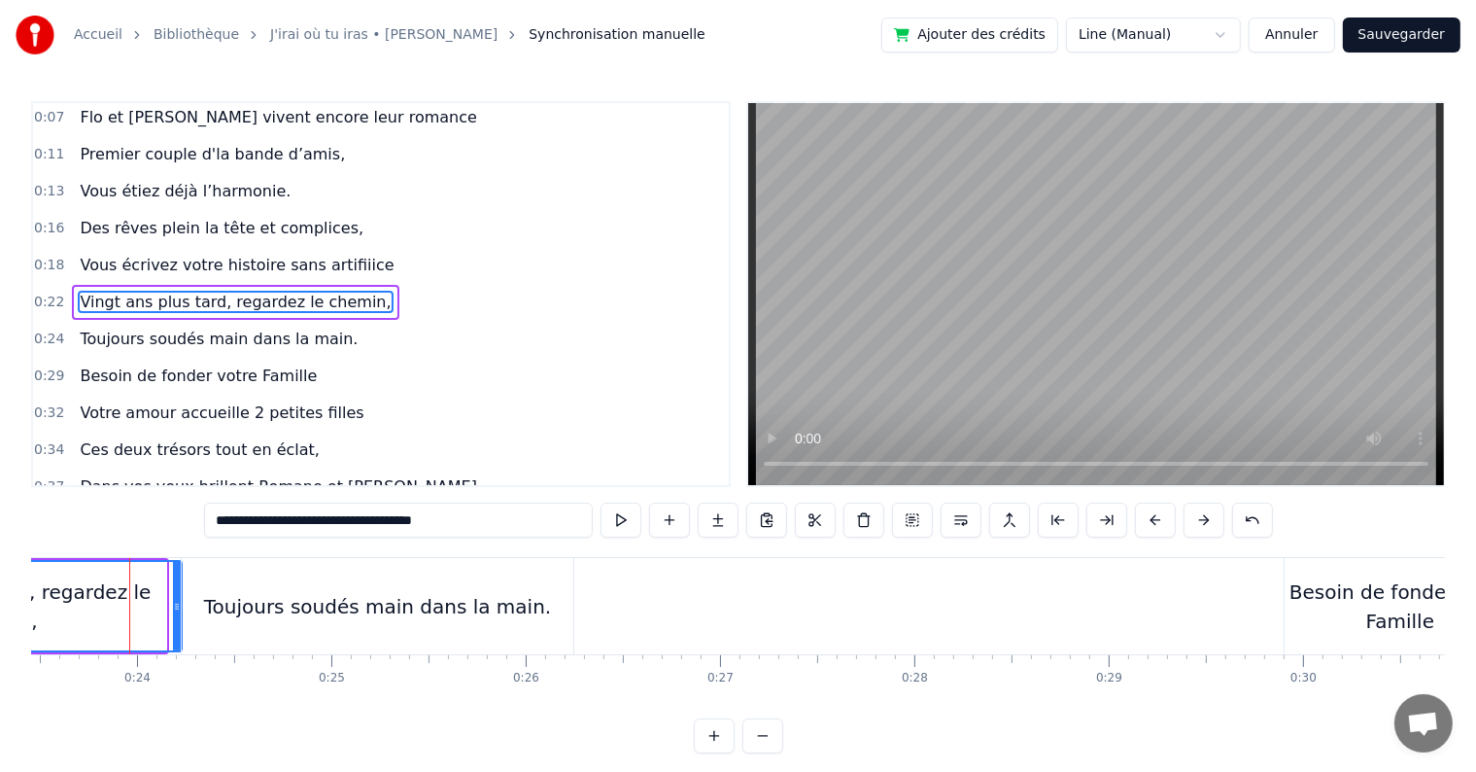
drag, startPoint x: 163, startPoint y: 606, endPoint x: 179, endPoint y: 606, distance: 15.6
click at [179, 606] on icon at bounding box center [177, 607] width 8 height 16
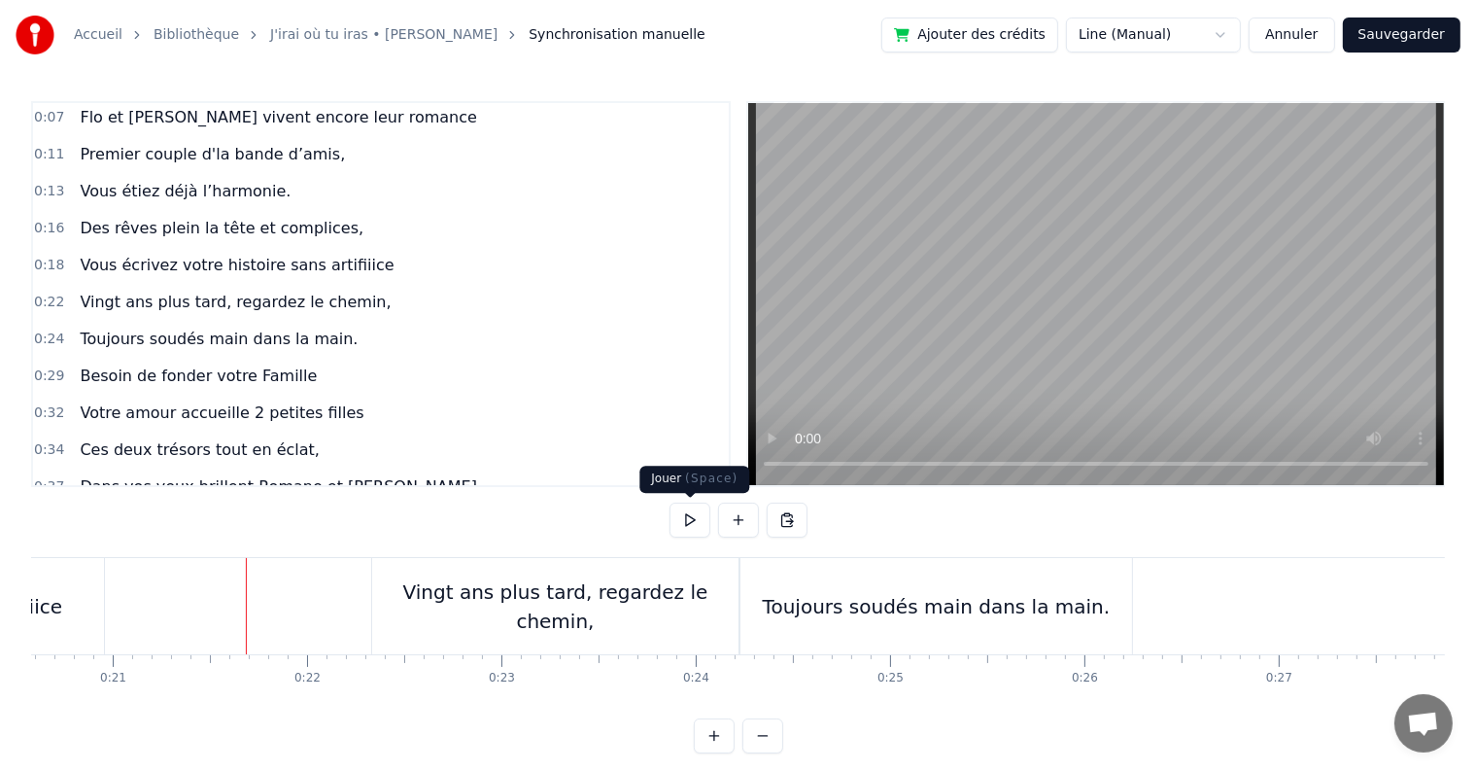
click at [692, 516] on button at bounding box center [690, 519] width 41 height 35
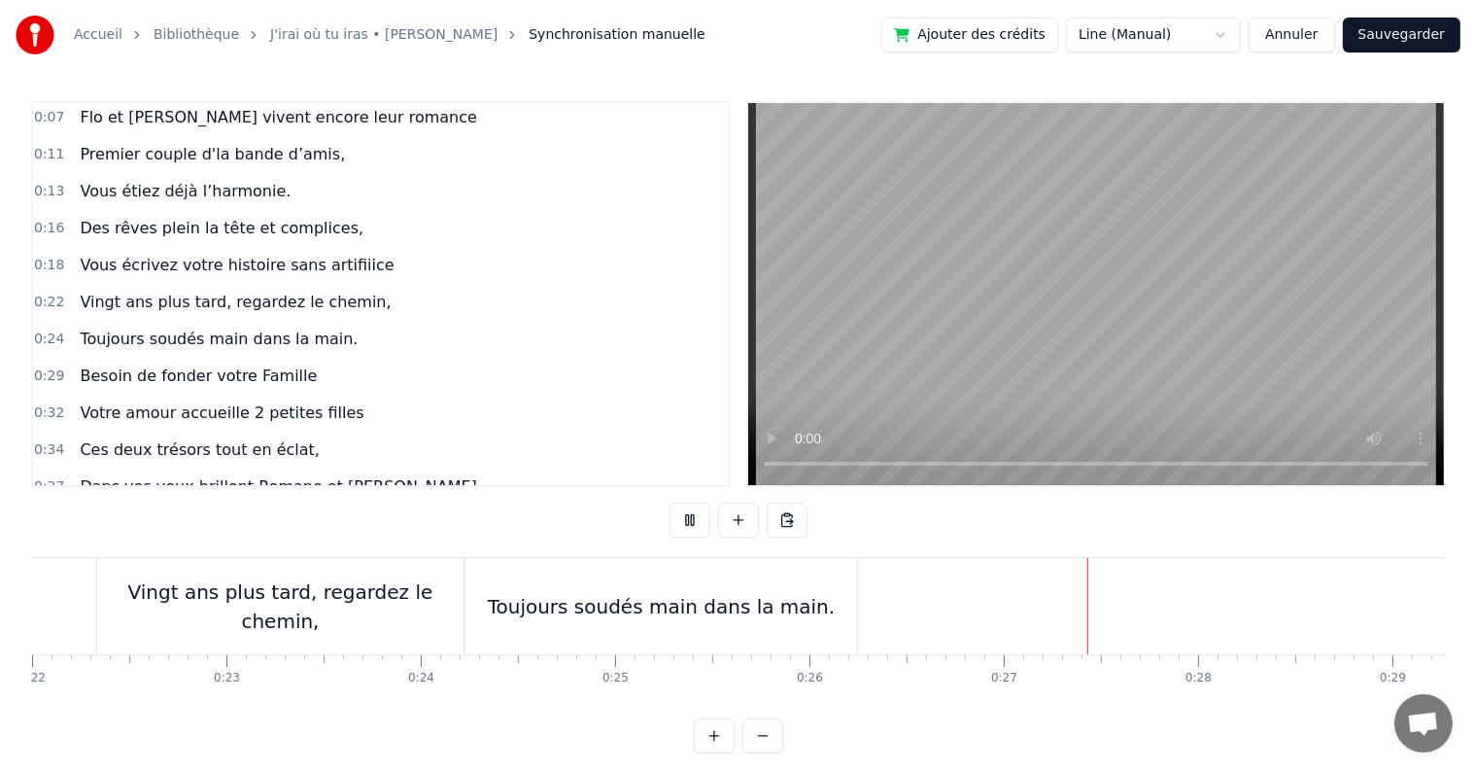
click at [692, 516] on button at bounding box center [690, 519] width 41 height 35
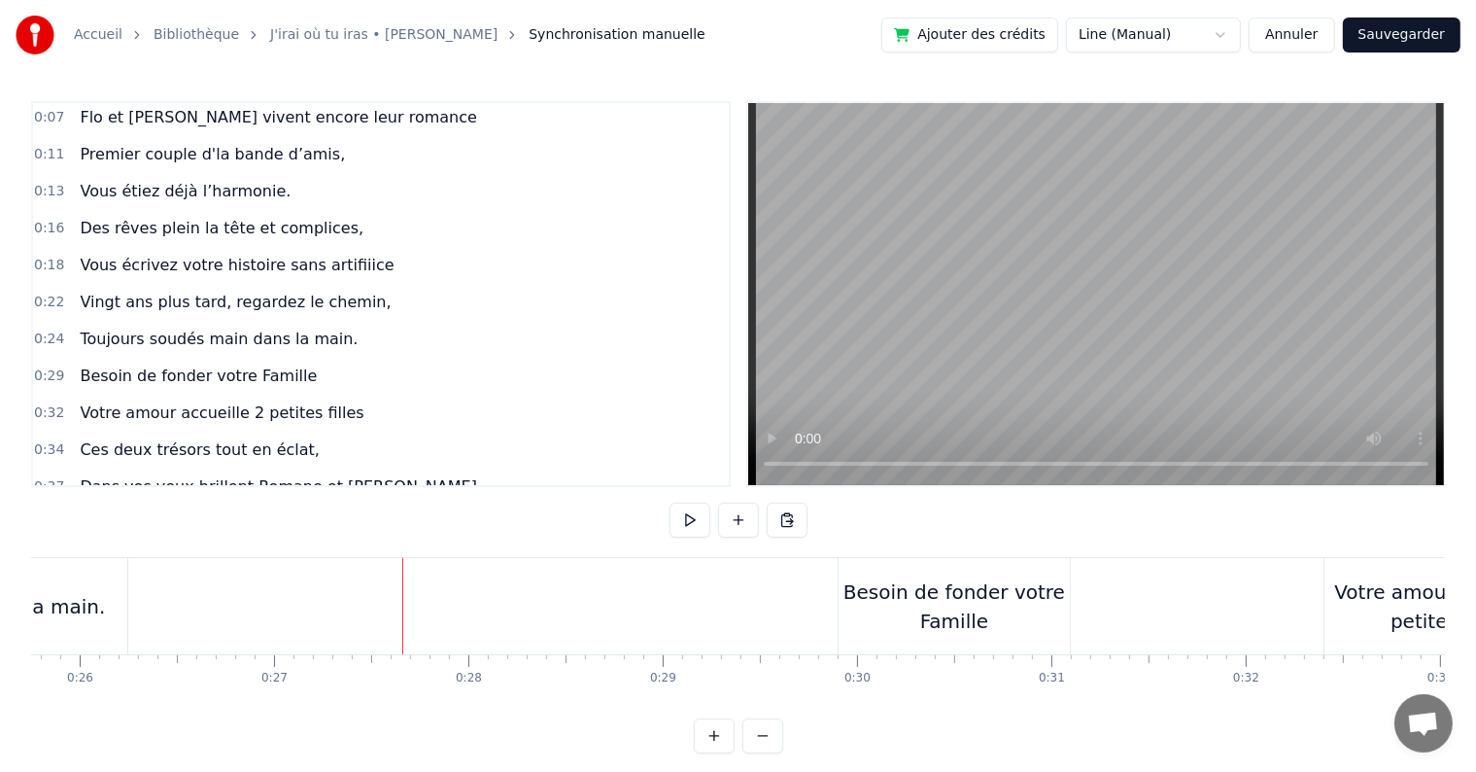
scroll to position [0, 5230]
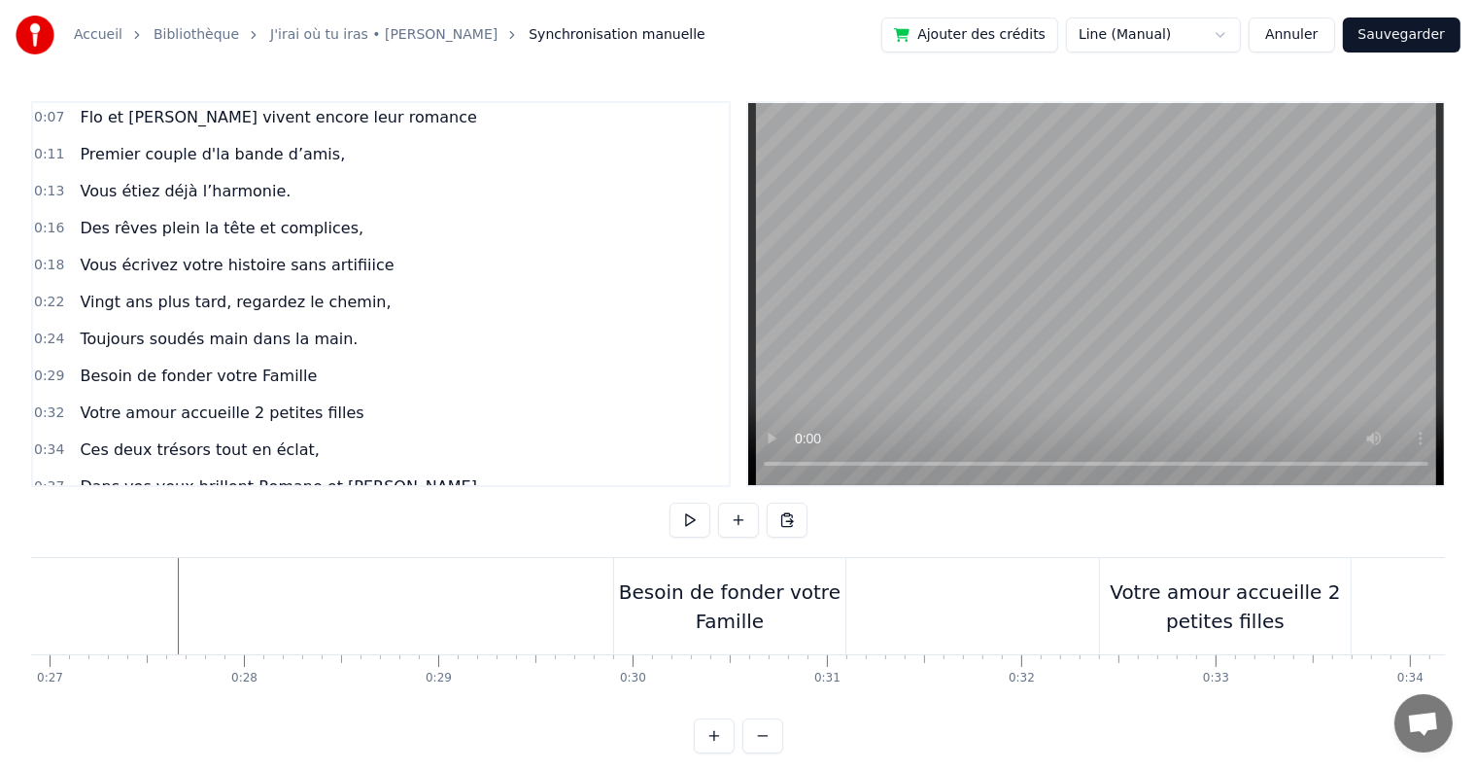
click at [708, 585] on div "Besoin de fonder votre Famille" at bounding box center [729, 606] width 231 height 58
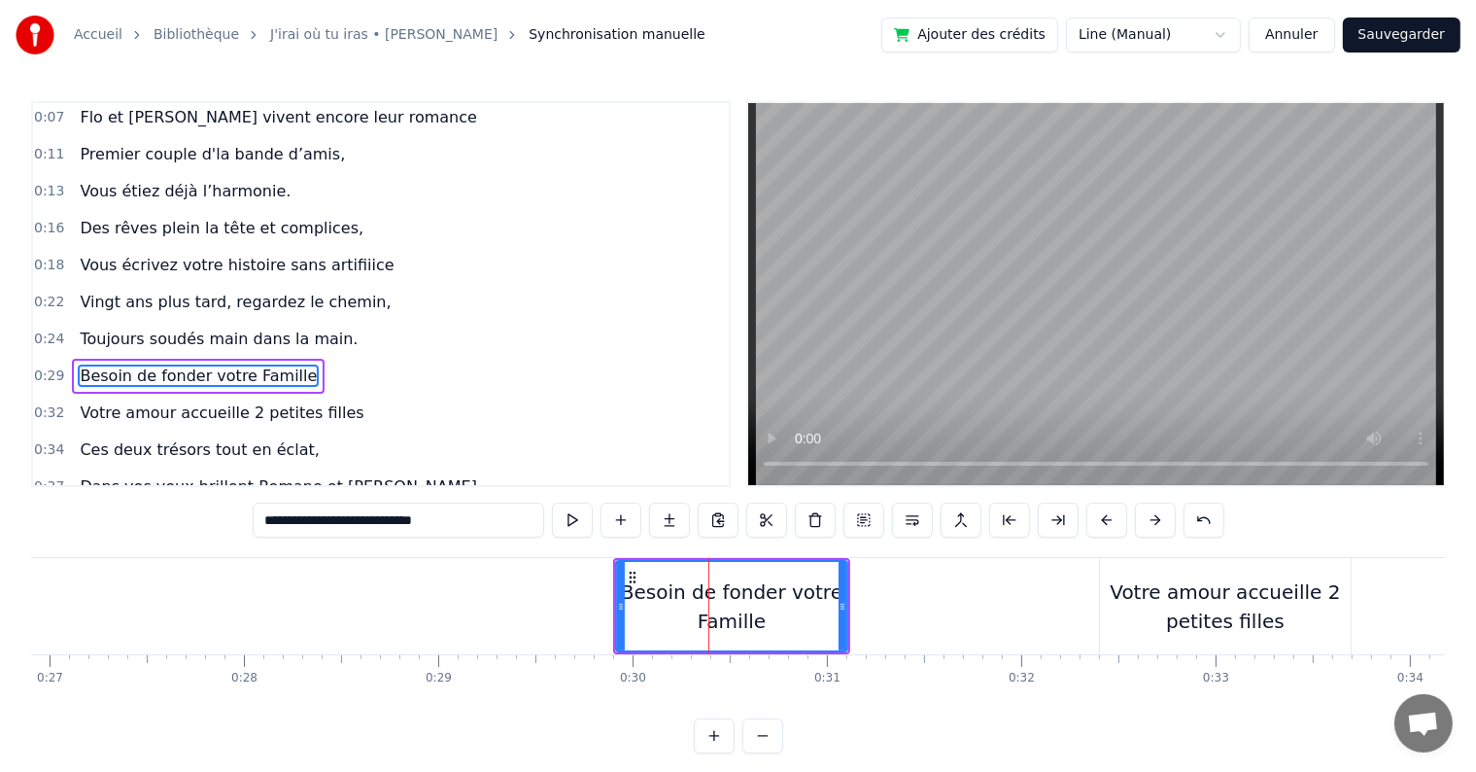
scroll to position [113, 0]
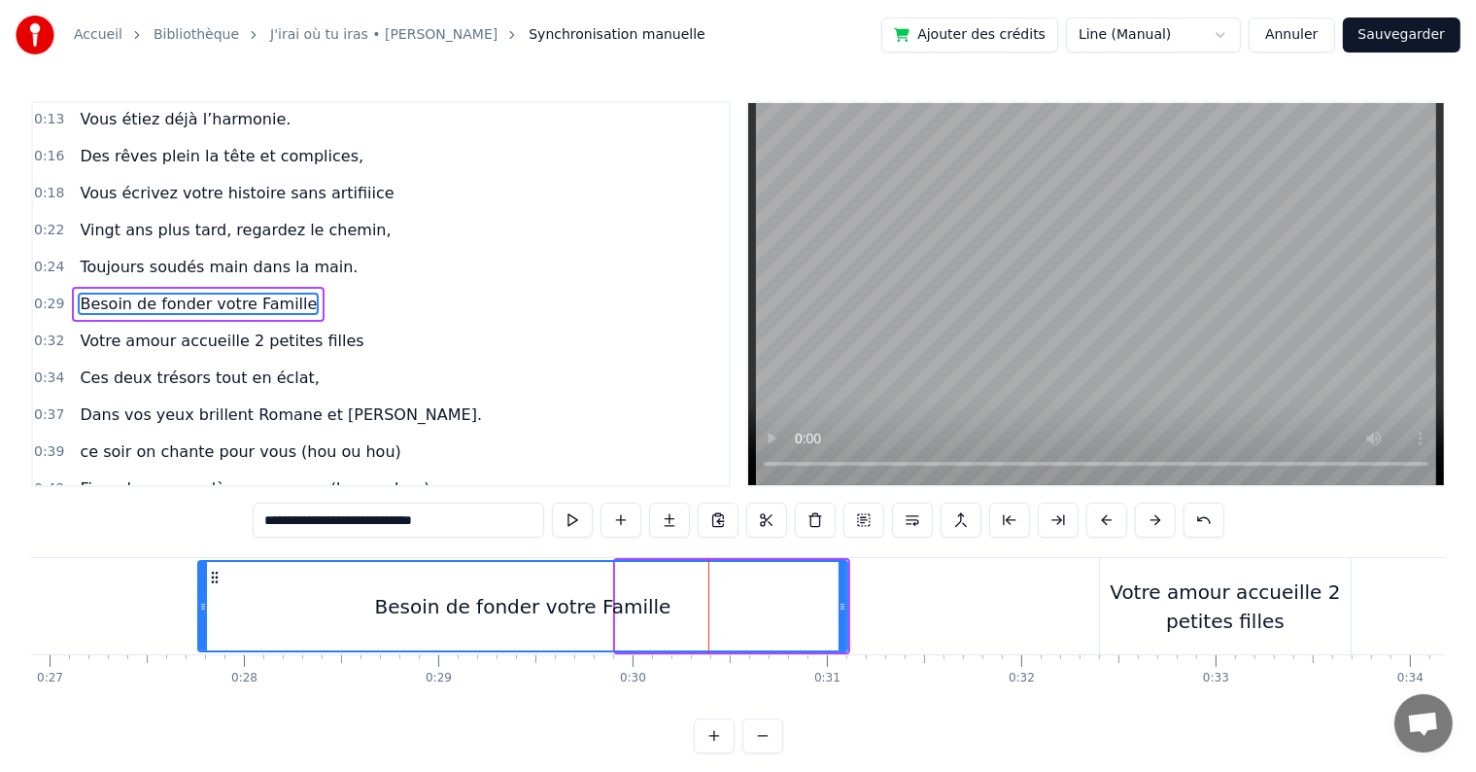
drag, startPoint x: 618, startPoint y: 608, endPoint x: 200, endPoint y: 590, distance: 418.3
click at [200, 590] on div at bounding box center [203, 606] width 8 height 88
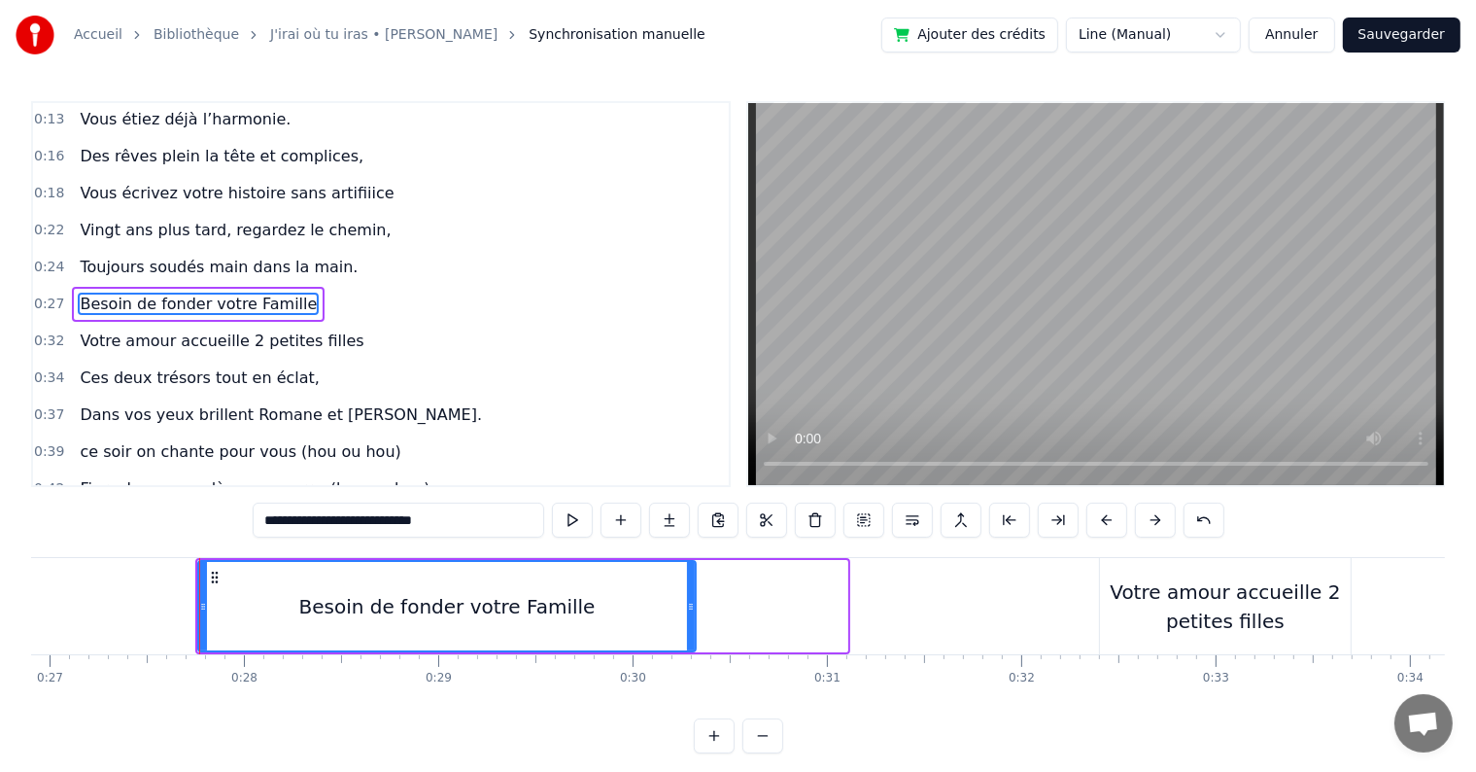
drag, startPoint x: 842, startPoint y: 601, endPoint x: 690, endPoint y: 588, distance: 152.1
click at [690, 588] on div at bounding box center [691, 606] width 8 height 88
click at [1125, 602] on div "Votre amour accueille 2 petites filles" at bounding box center [1225, 606] width 251 height 58
type input "**********"
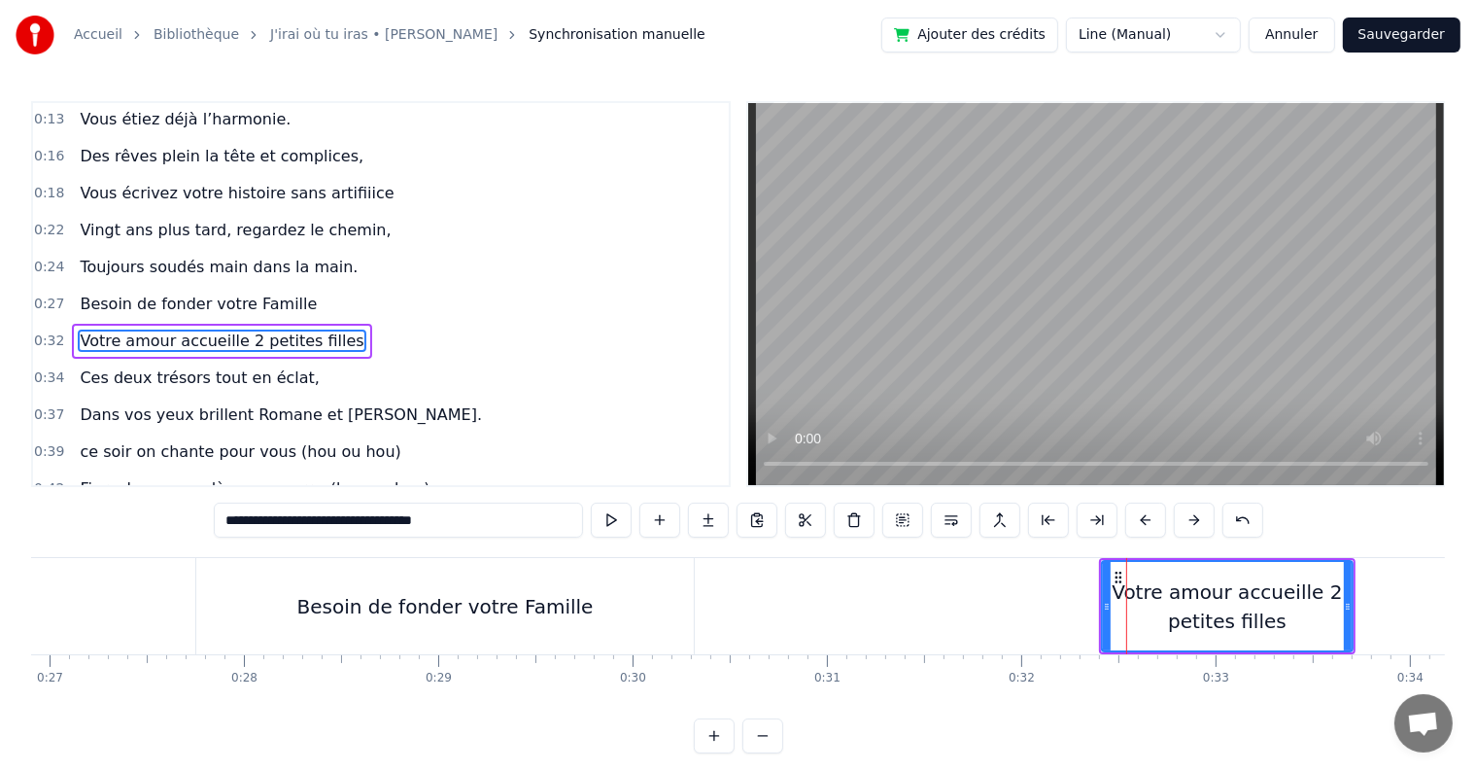
scroll to position [148, 0]
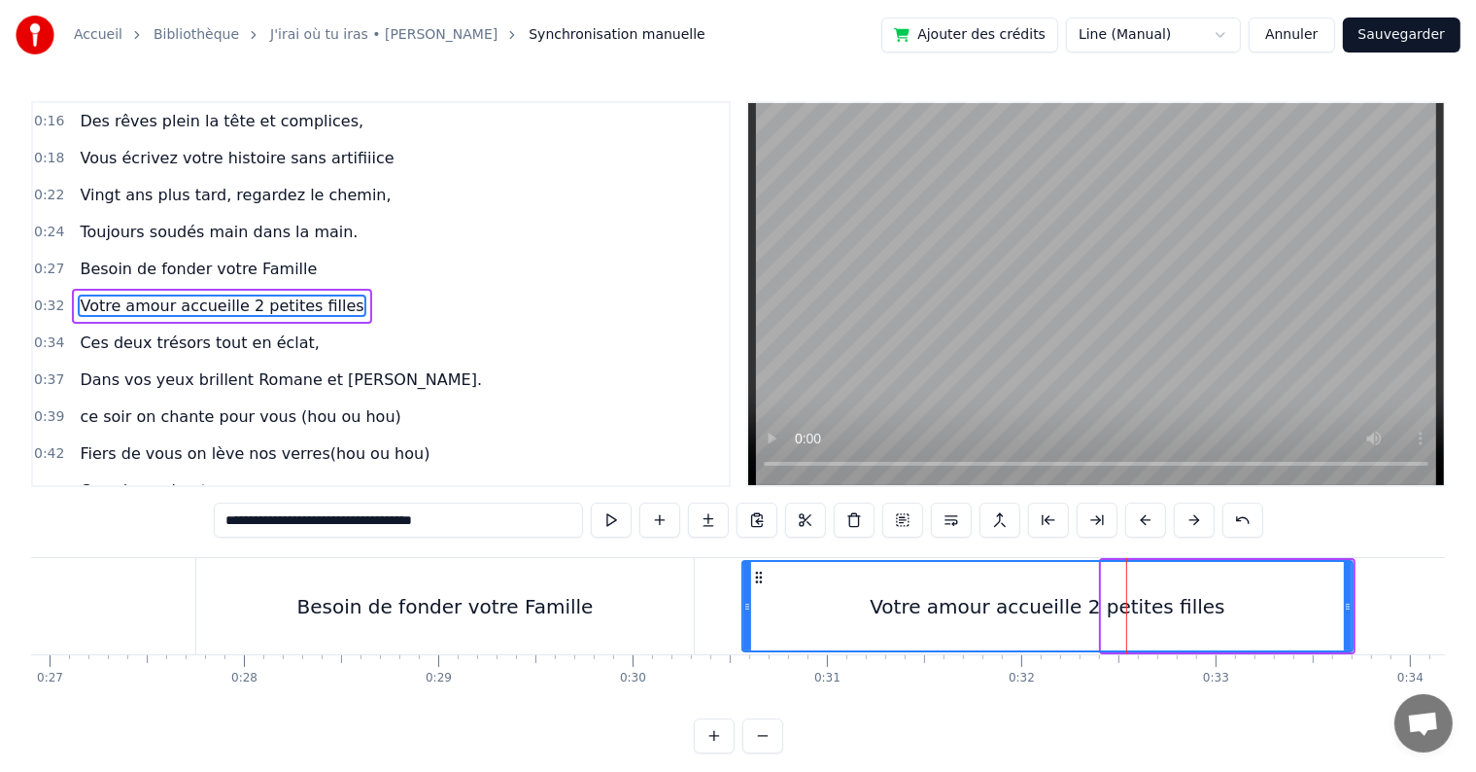
drag, startPoint x: 1102, startPoint y: 599, endPoint x: 743, endPoint y: 580, distance: 360.1
click at [743, 580] on div at bounding box center [747, 606] width 8 height 88
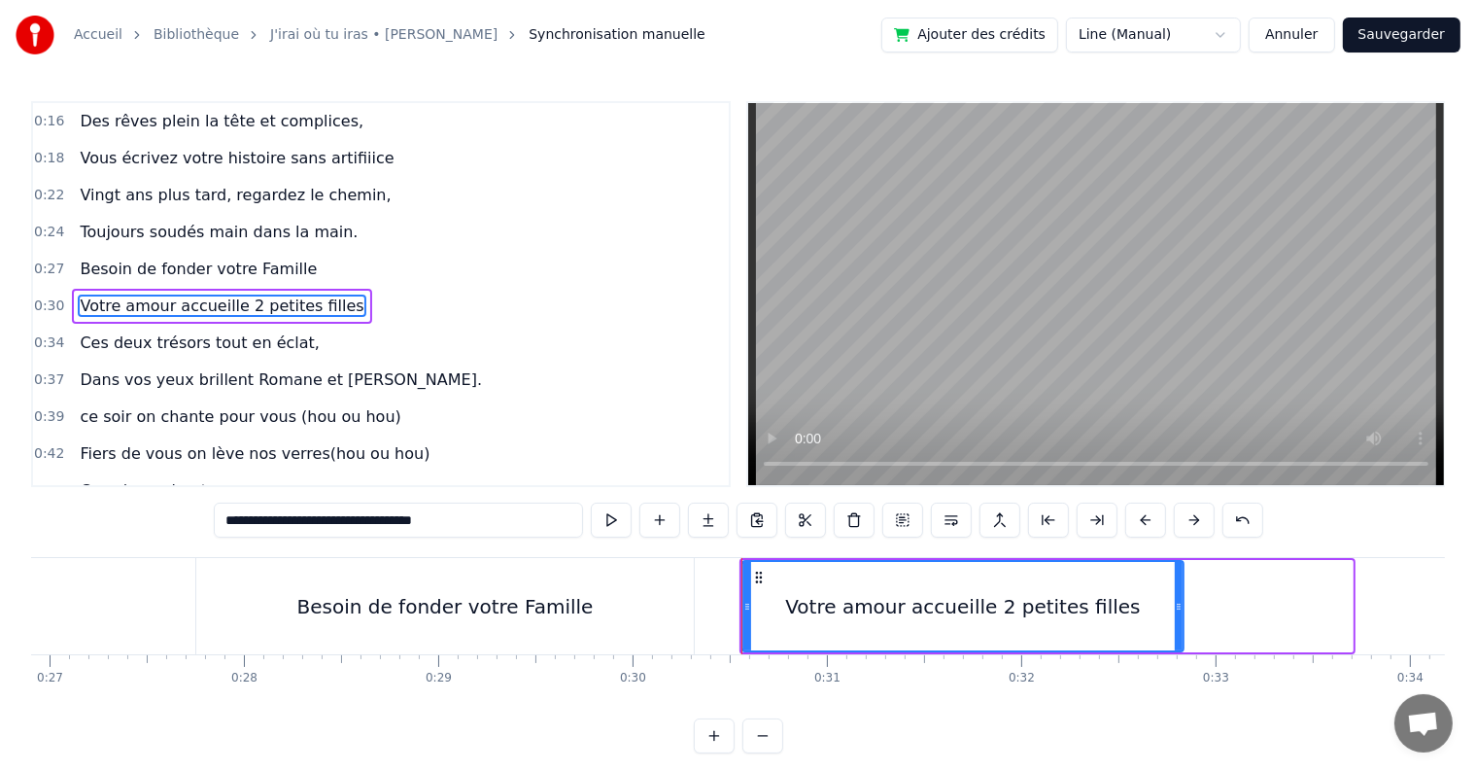
drag, startPoint x: 1343, startPoint y: 603, endPoint x: 1174, endPoint y: 588, distance: 169.7
click at [1175, 588] on div at bounding box center [1179, 606] width 8 height 88
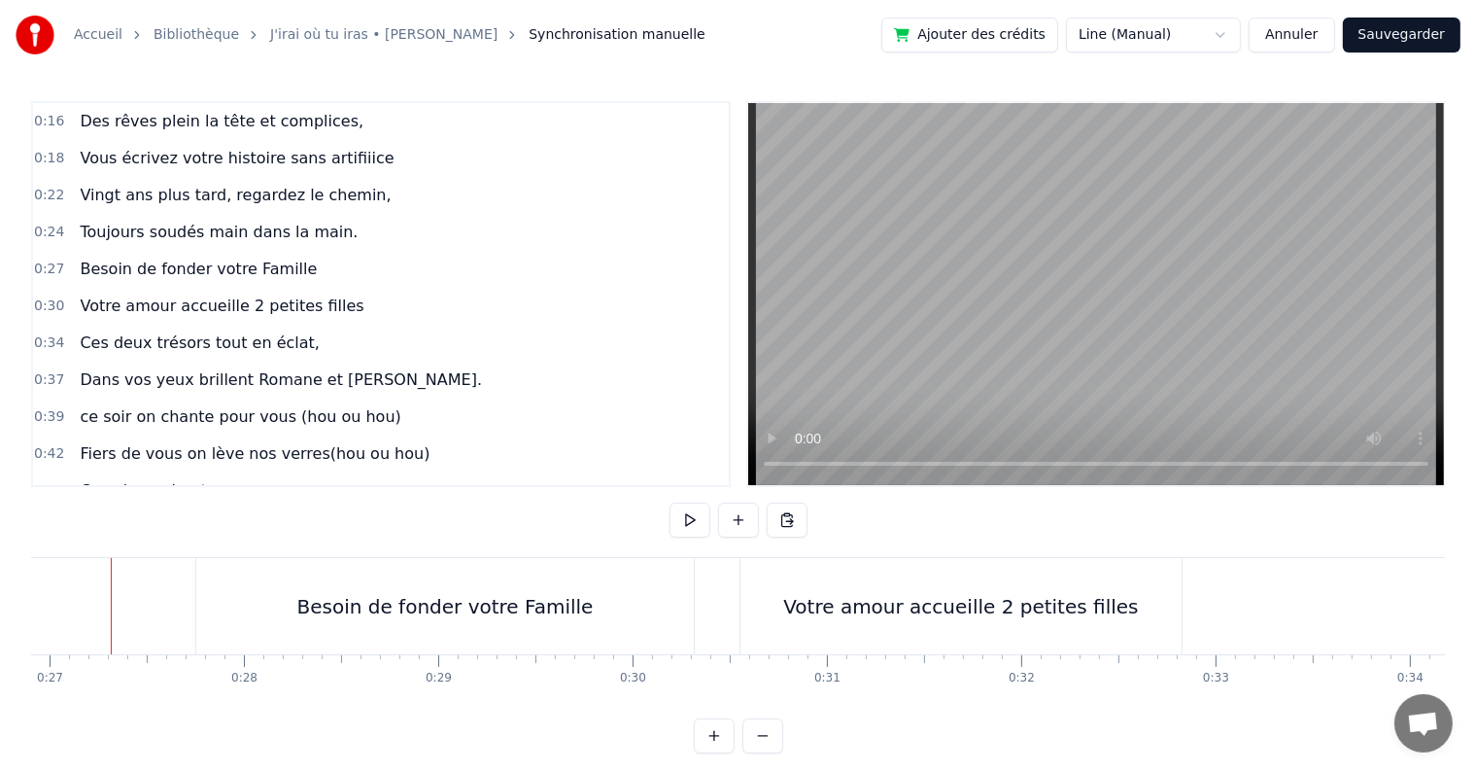
scroll to position [0, 5211]
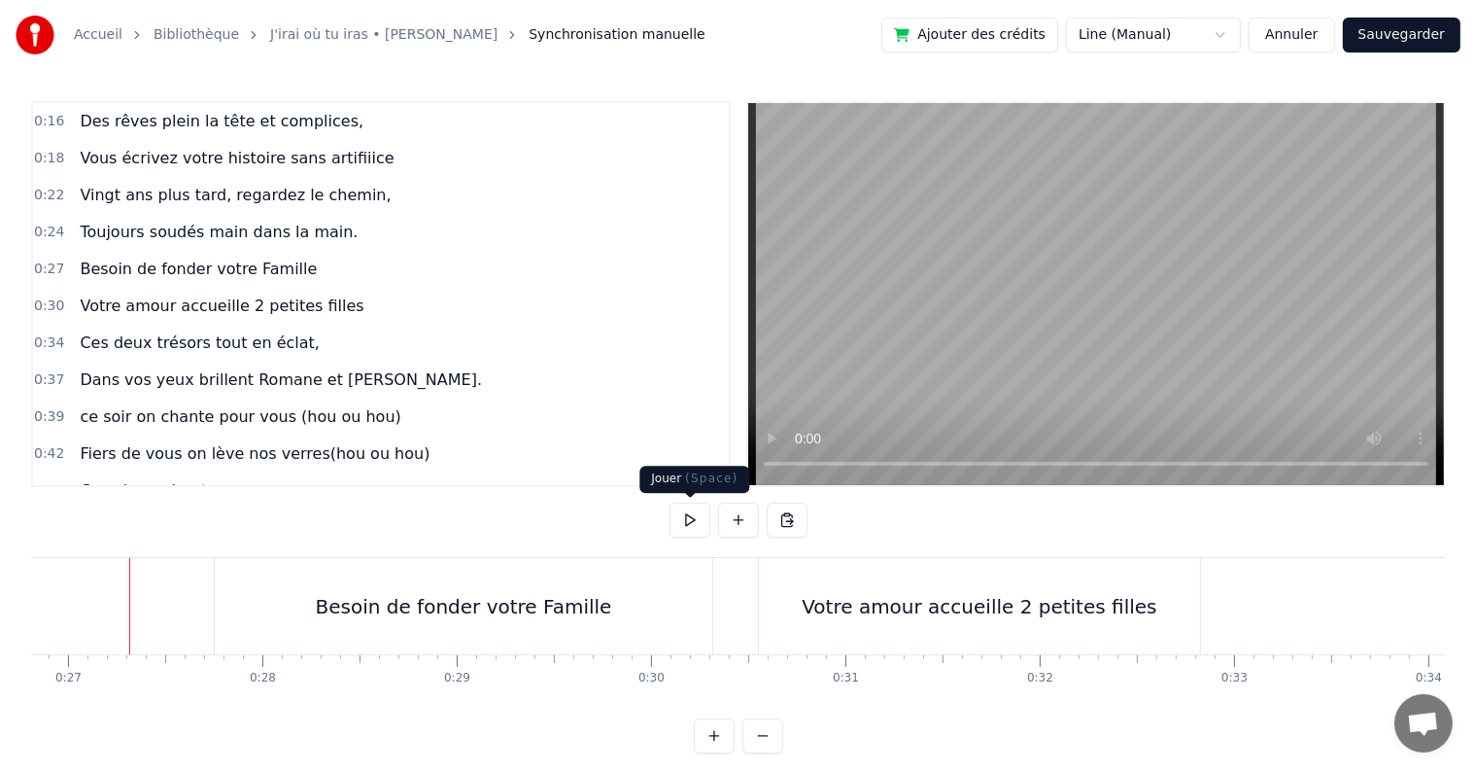
click at [696, 516] on button at bounding box center [690, 519] width 41 height 35
click at [689, 517] on button at bounding box center [690, 519] width 41 height 35
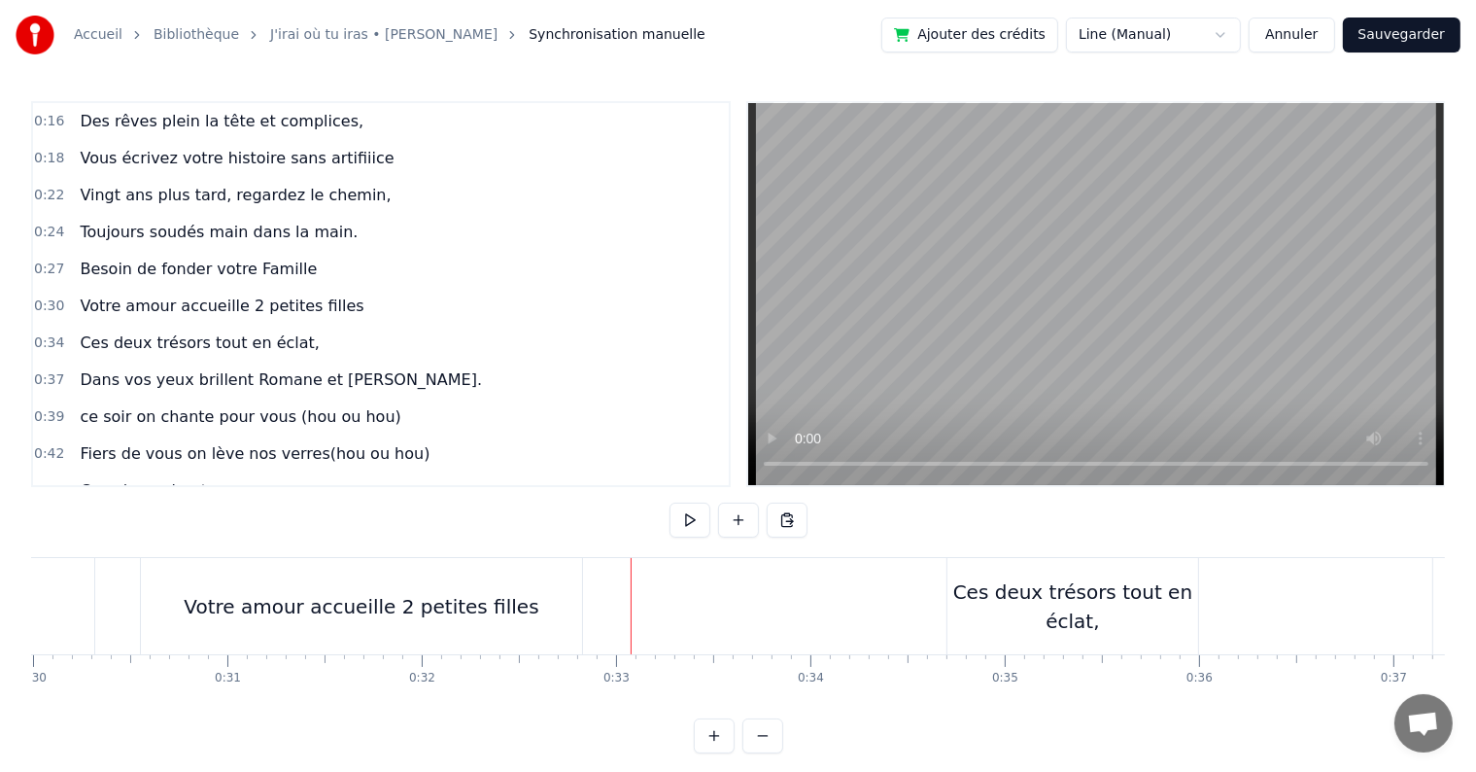
scroll to position [0, 6058]
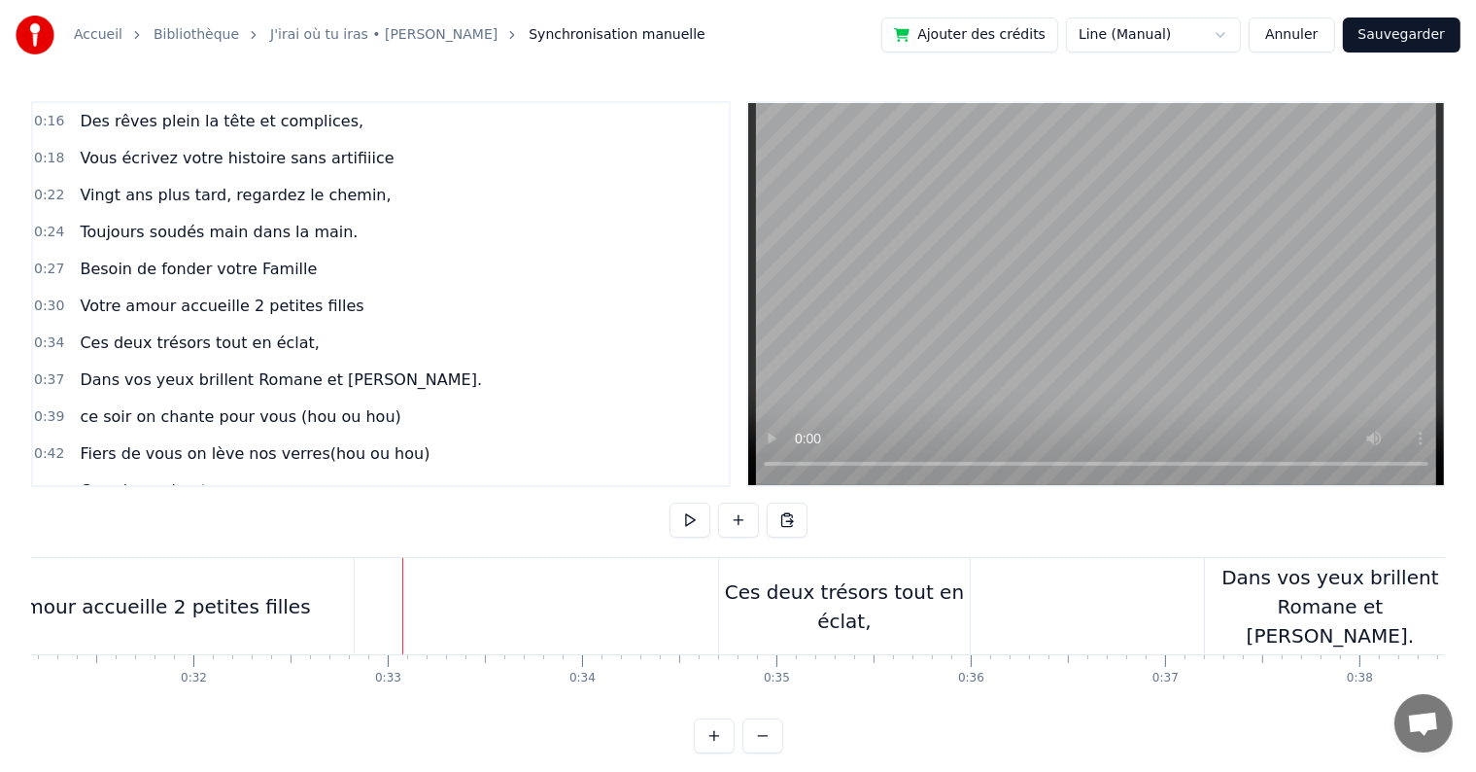
click at [789, 600] on div "Ces deux trésors tout en éclat," at bounding box center [844, 606] width 251 height 58
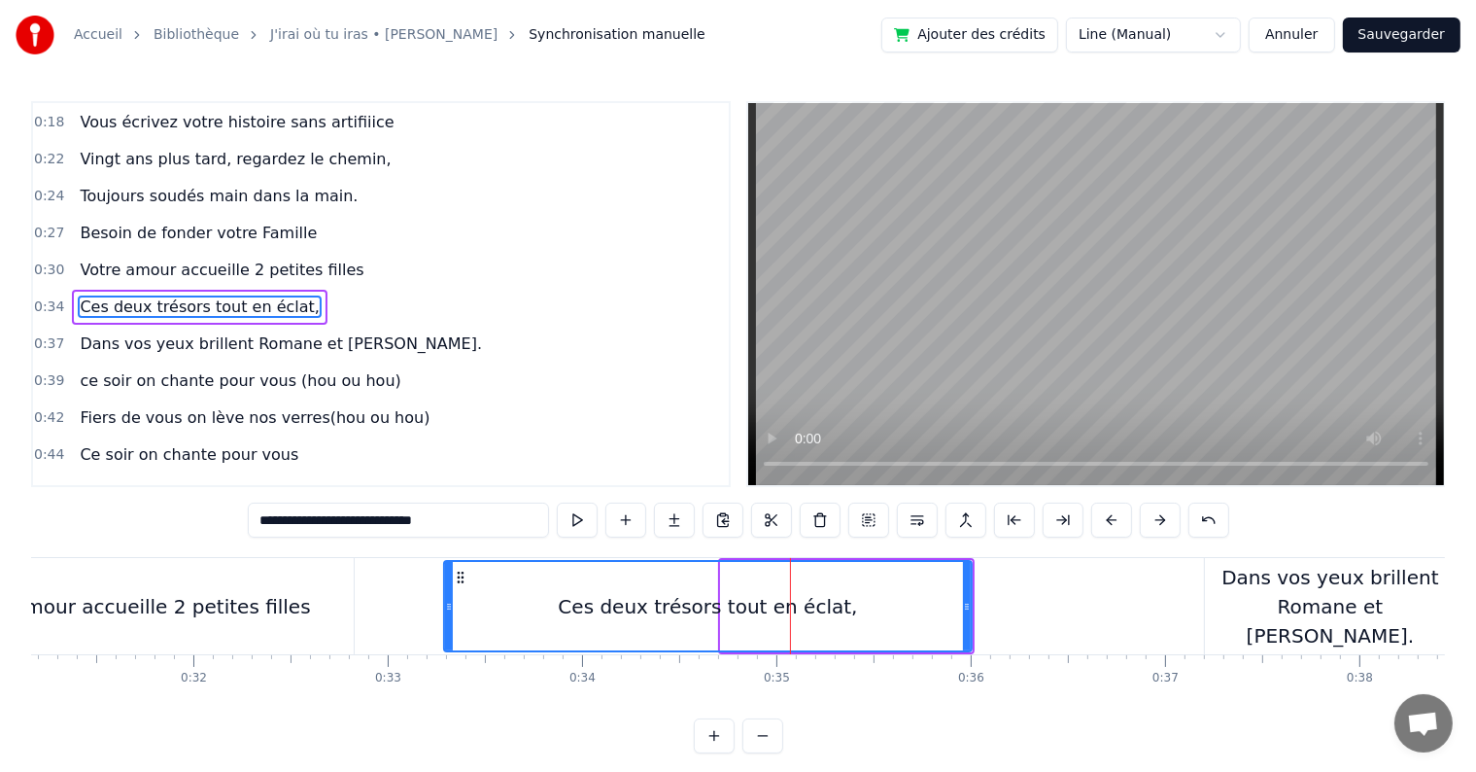
drag, startPoint x: 723, startPoint y: 604, endPoint x: 765, endPoint y: 571, distance: 52.7
click at [447, 587] on div at bounding box center [449, 606] width 8 height 88
click at [968, 604] on icon at bounding box center [967, 607] width 8 height 16
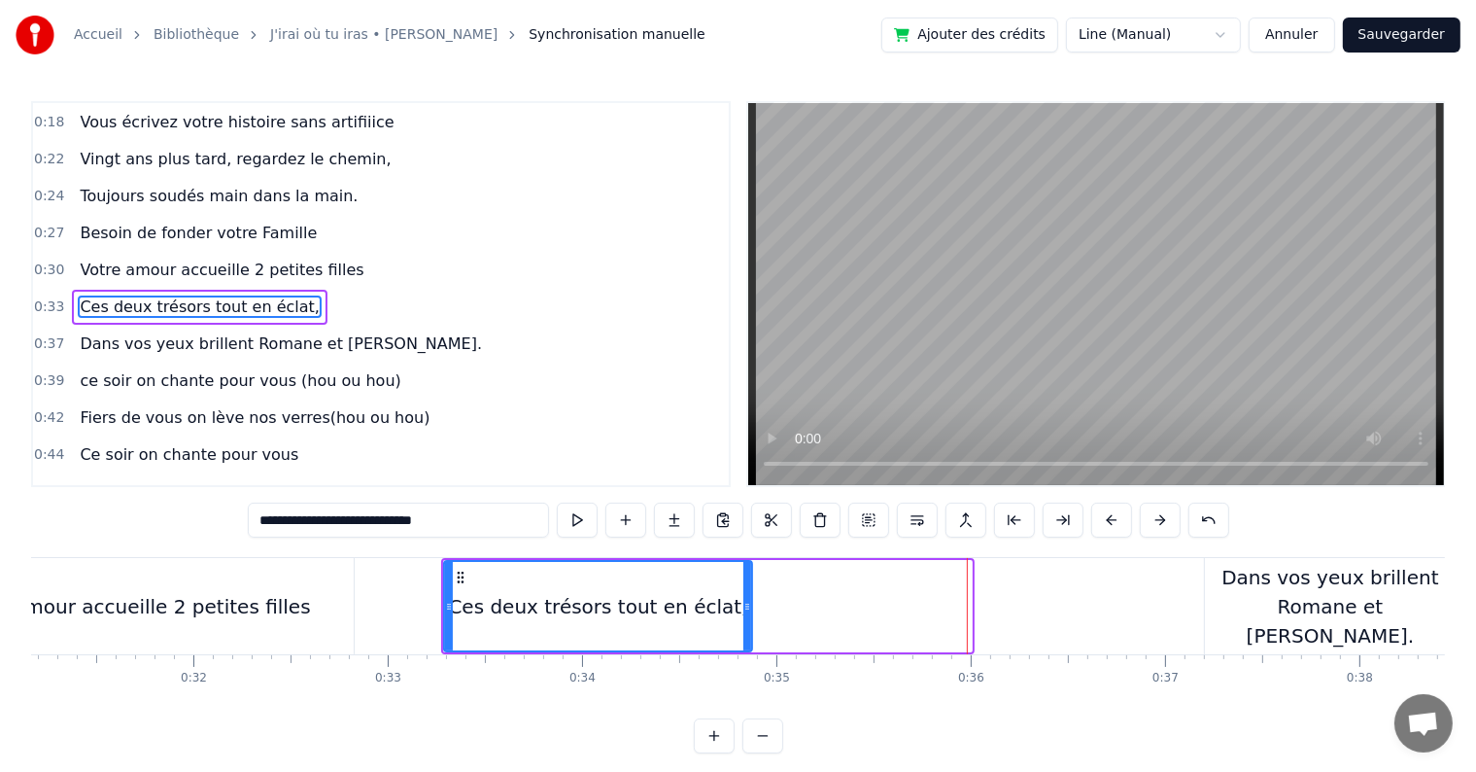
drag, startPoint x: 968, startPoint y: 604, endPoint x: 748, endPoint y: 597, distance: 219.8
click at [748, 597] on div at bounding box center [747, 606] width 8 height 88
click at [1330, 594] on div "Dans vos yeux brillent Romane et [PERSON_NAME]." at bounding box center [1330, 606] width 251 height 87
type input "**********"
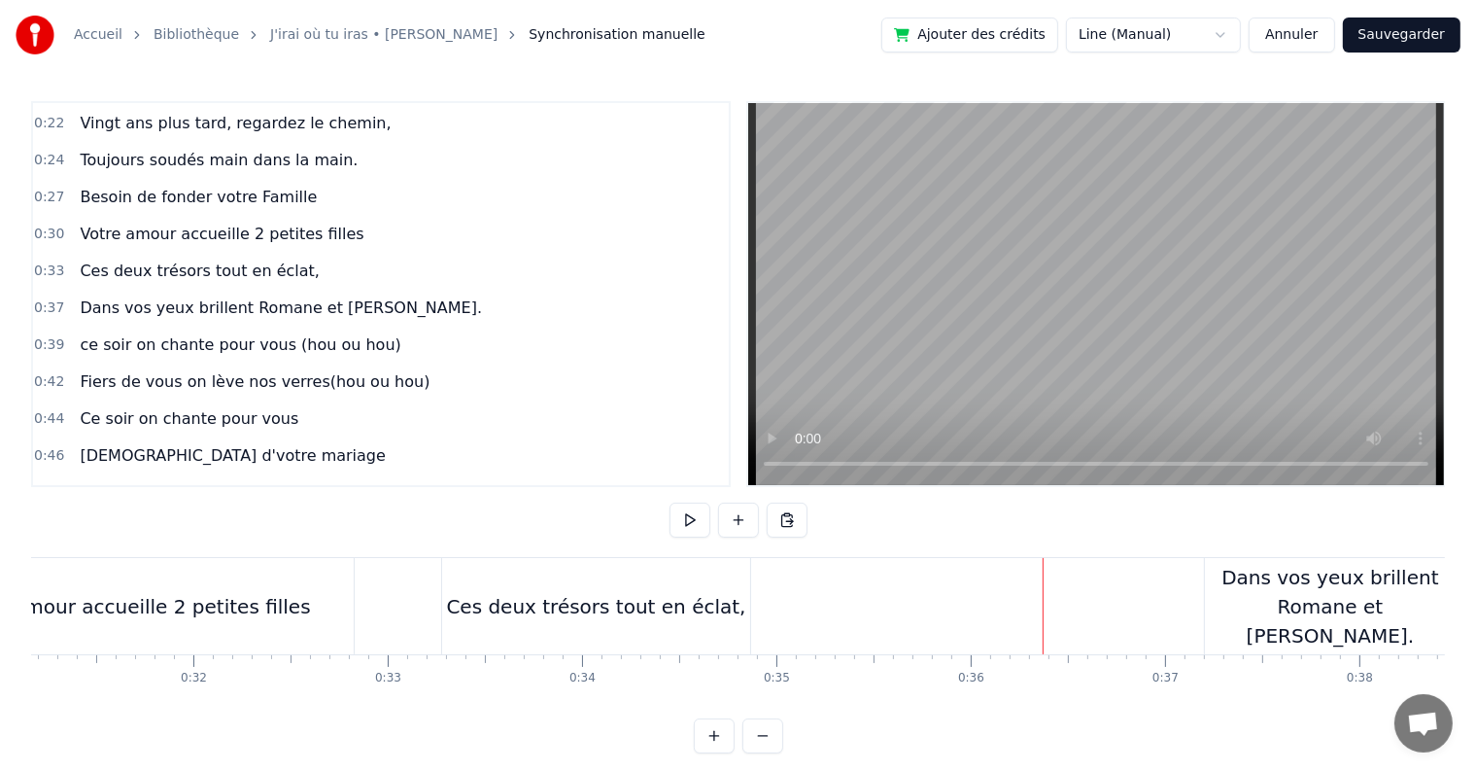
click at [1234, 603] on div "Dans vos yeux brillent Romane et [PERSON_NAME]." at bounding box center [1330, 606] width 251 height 87
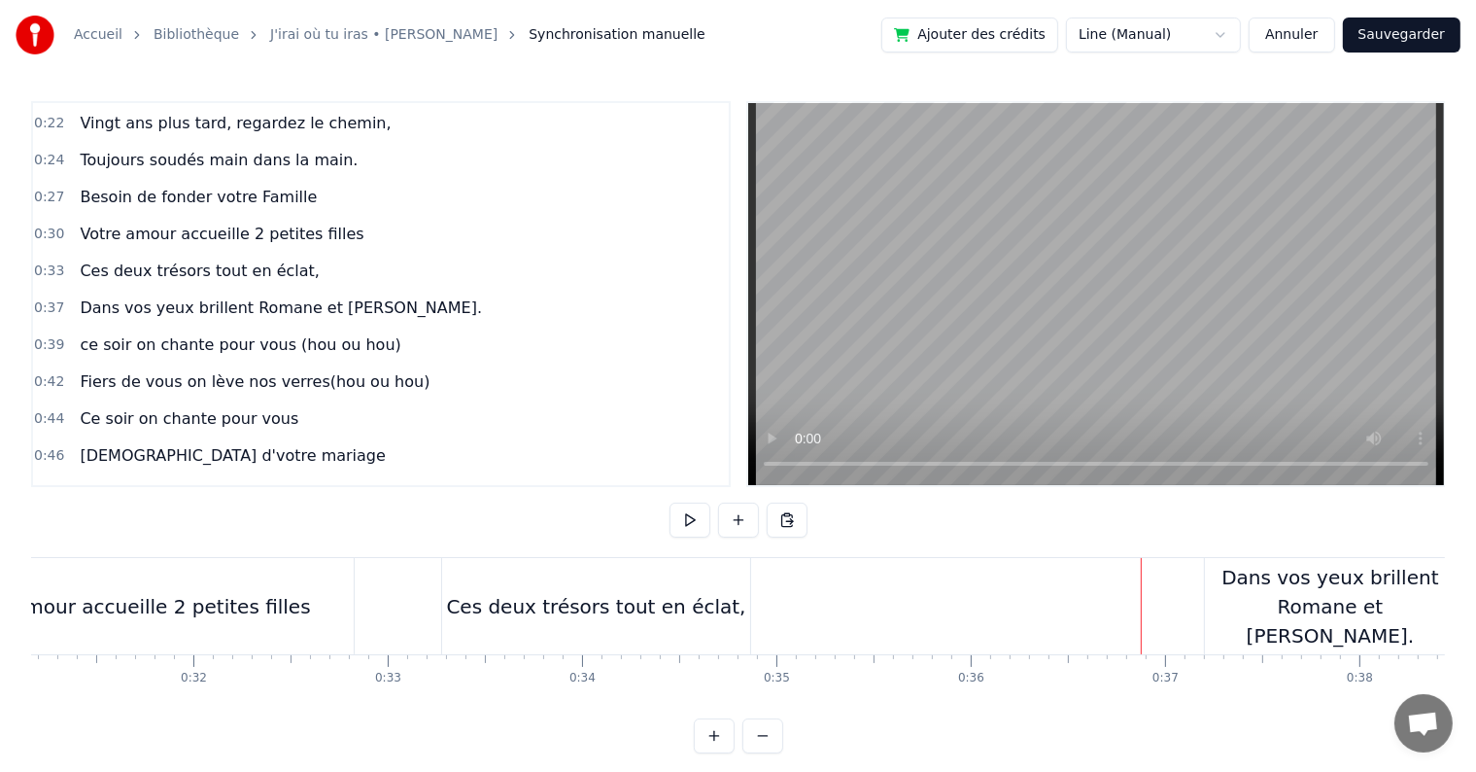
click at [1232, 608] on div "Dans vos yeux brillent Romane et [PERSON_NAME]." at bounding box center [1330, 606] width 251 height 87
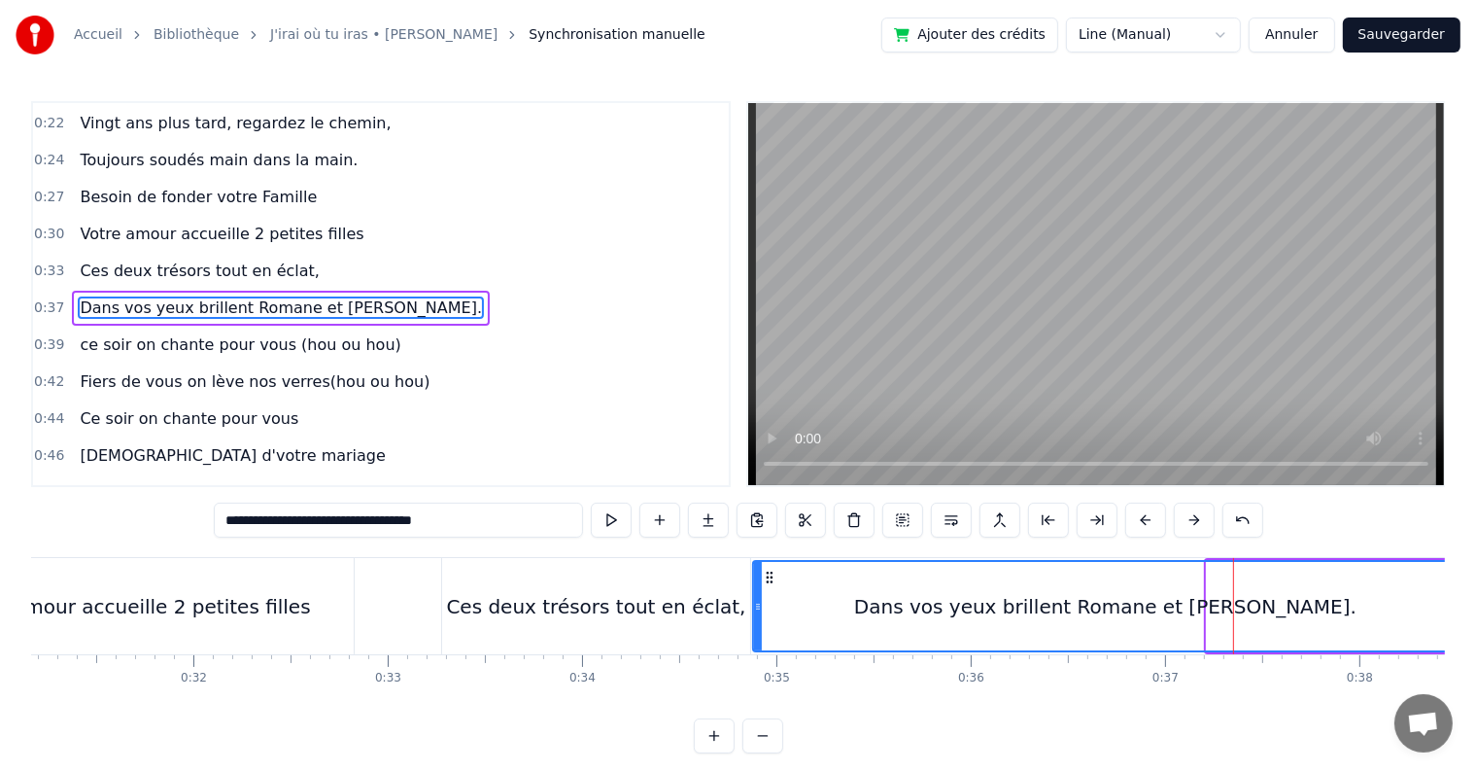
drag, startPoint x: 1209, startPoint y: 605, endPoint x: 755, endPoint y: 573, distance: 455.0
click at [755, 573] on div at bounding box center [758, 606] width 8 height 88
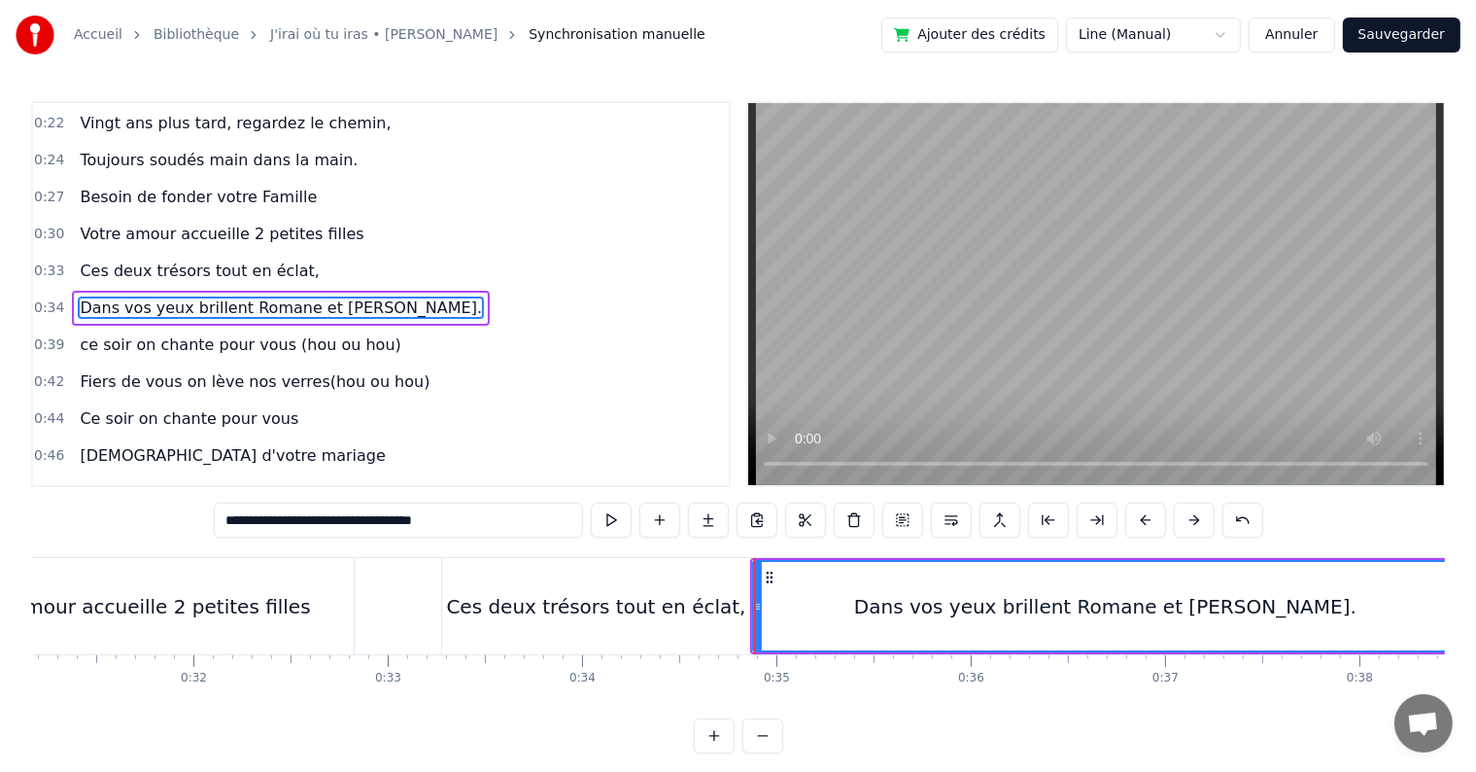
click at [1323, 606] on div "Dans vos yeux brillent Romane et [PERSON_NAME]." at bounding box center [1105, 606] width 703 height 88
click at [355, 603] on div "Votre amour accueille 2 petites filles" at bounding box center [135, 606] width 447 height 96
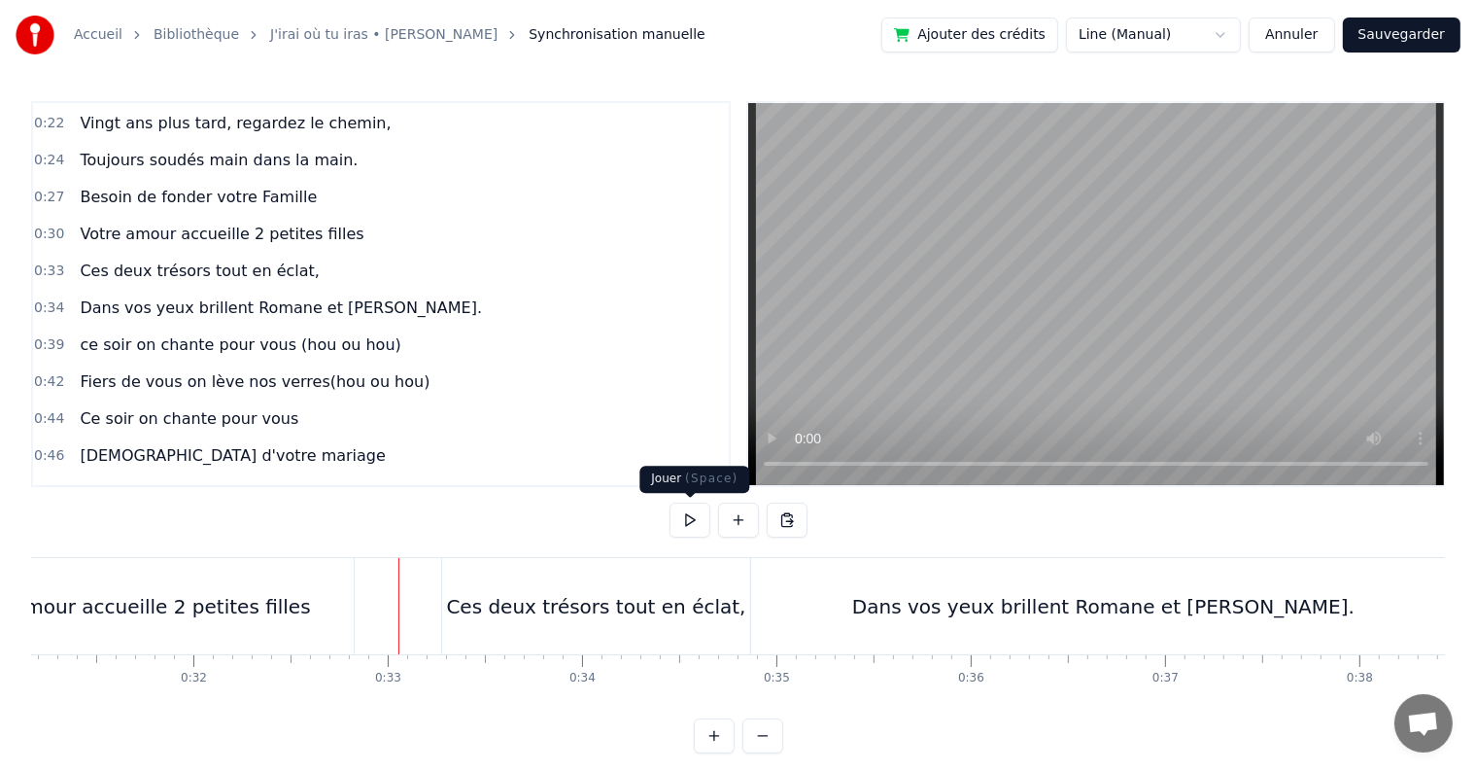
click at [700, 517] on button at bounding box center [690, 519] width 41 height 35
click at [699, 517] on button at bounding box center [690, 519] width 41 height 35
click at [1028, 610] on div "Dans vos yeux brillent Romane et [PERSON_NAME]." at bounding box center [1103, 606] width 502 height 29
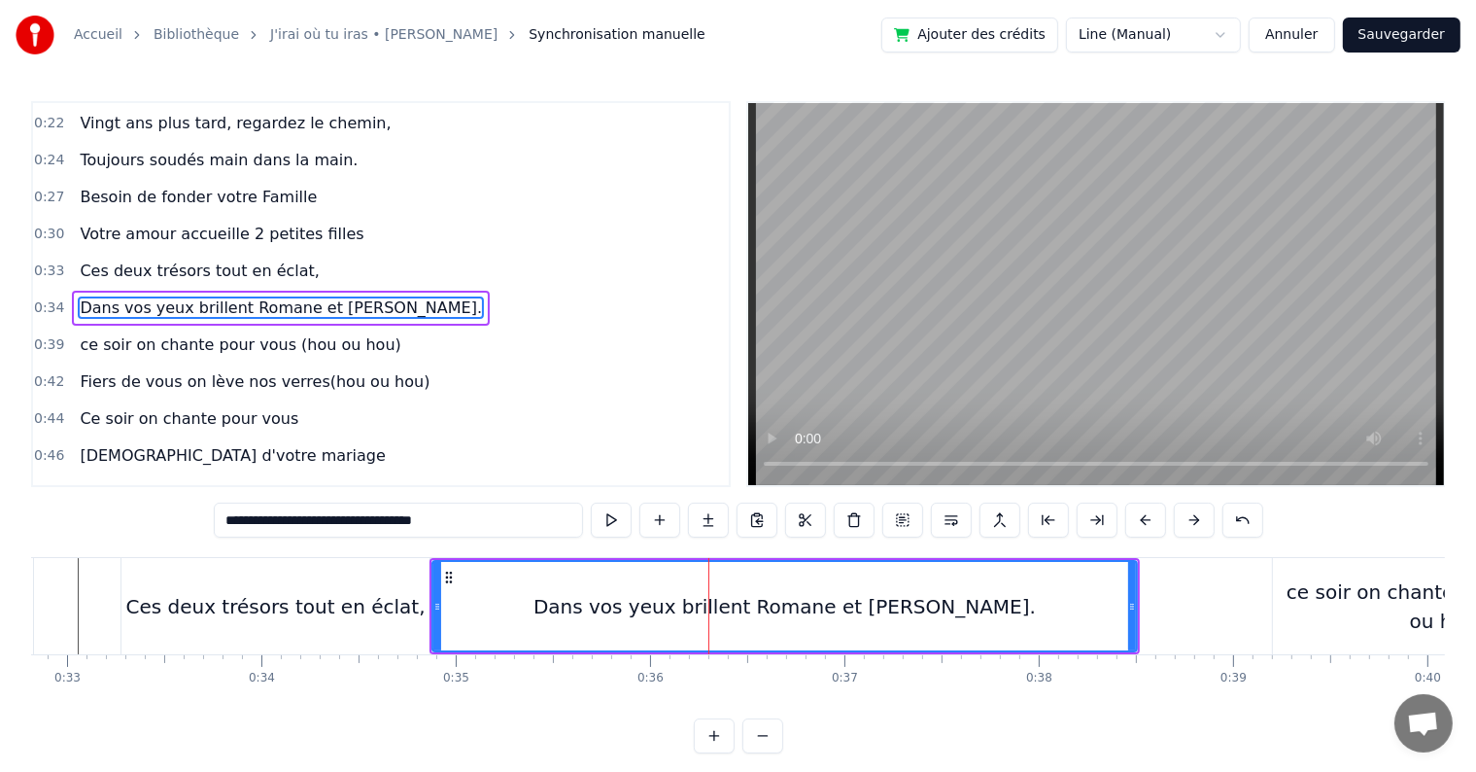
scroll to position [0, 6402]
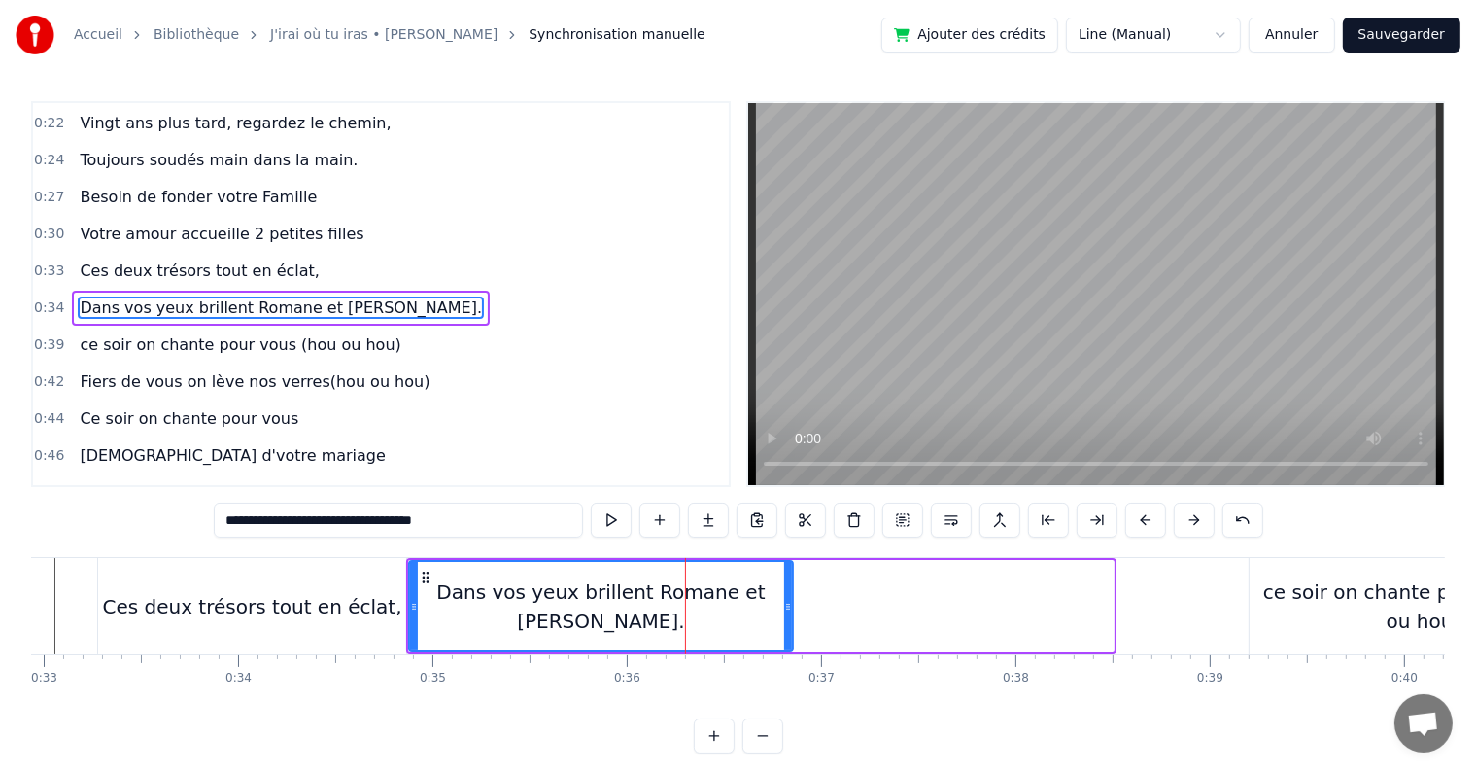
drag, startPoint x: 1110, startPoint y: 604, endPoint x: 789, endPoint y: 594, distance: 320.9
click at [789, 594] on div at bounding box center [788, 606] width 8 height 88
click at [356, 586] on div "Ces deux trésors tout en éclat," at bounding box center [252, 606] width 308 height 96
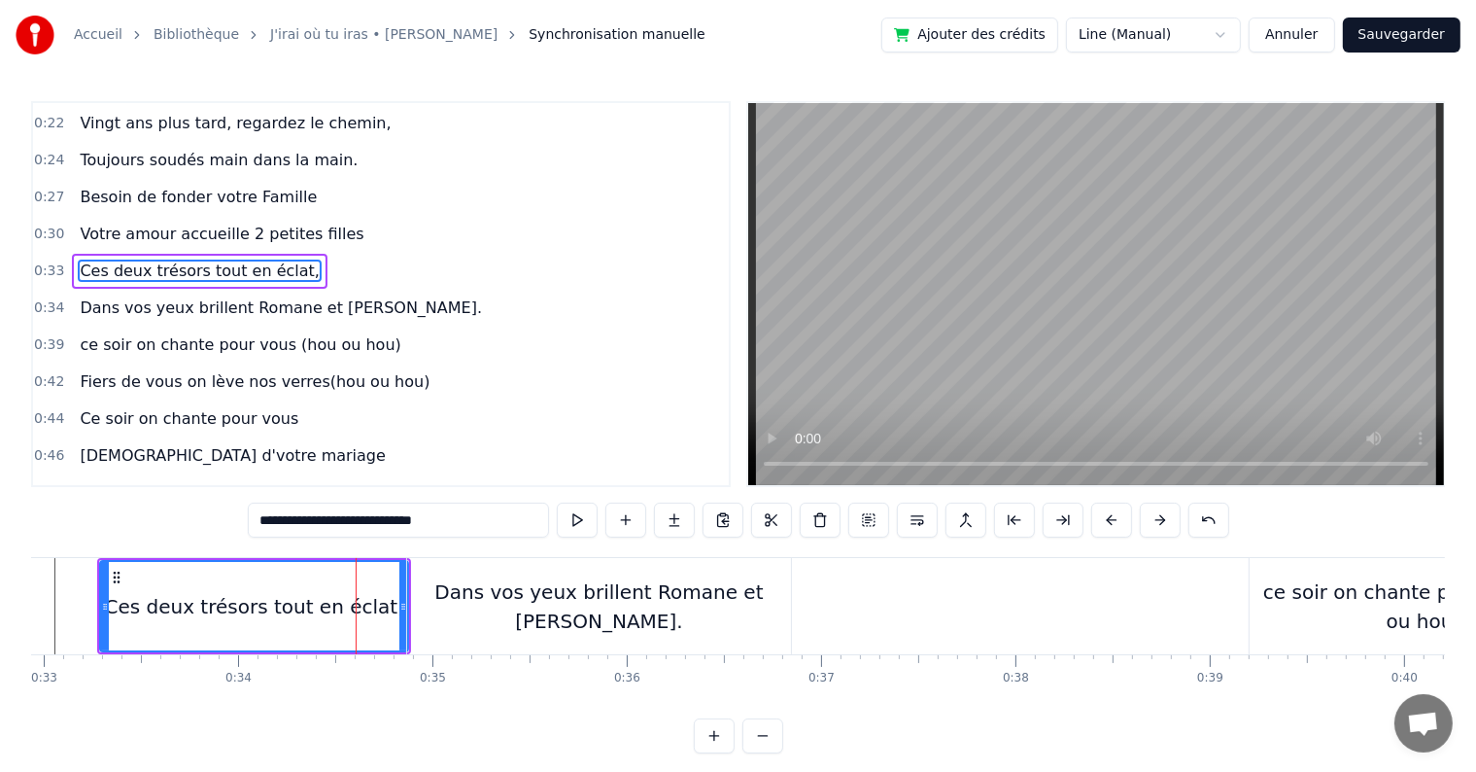
scroll to position [184, 0]
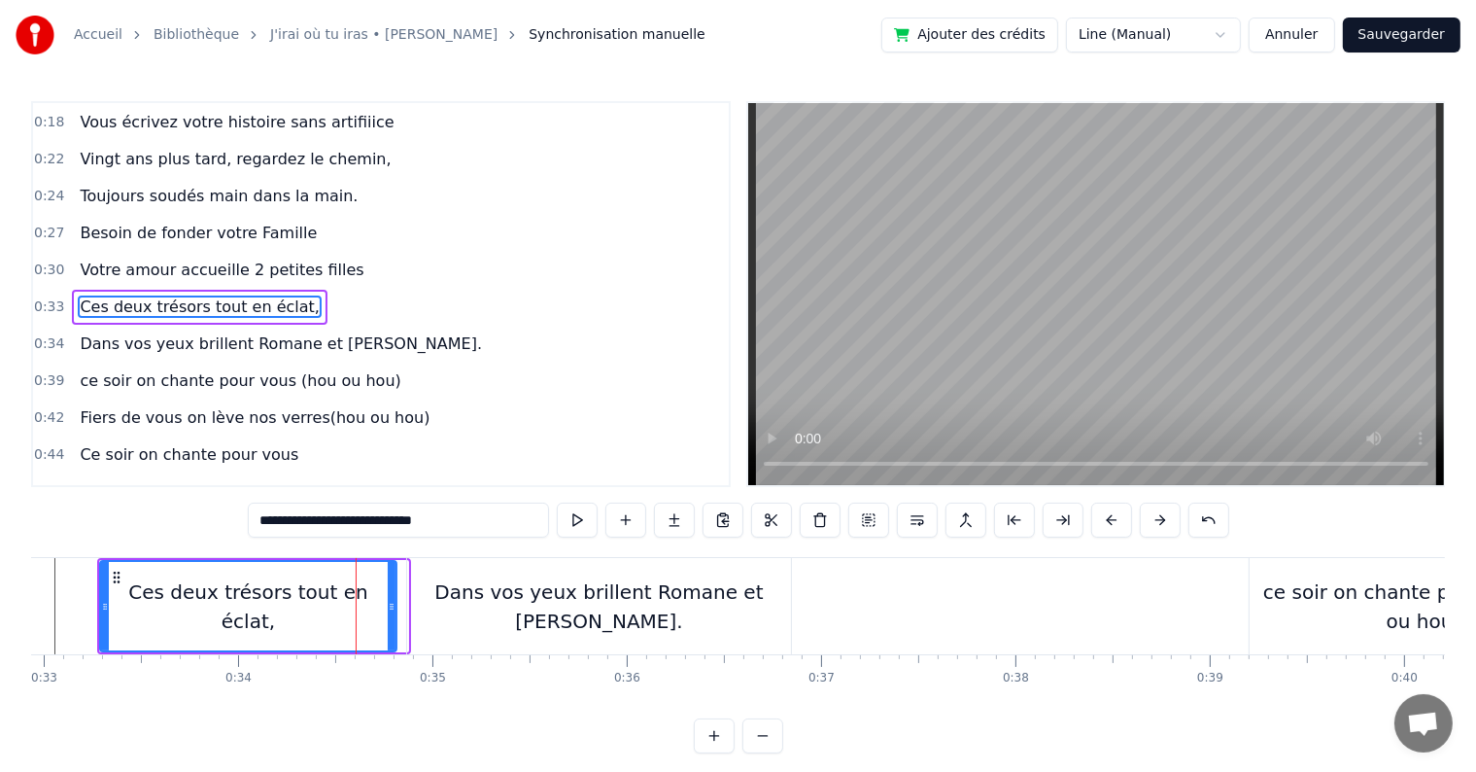
drag, startPoint x: 400, startPoint y: 603, endPoint x: 389, endPoint y: 603, distance: 11.7
click at [389, 603] on icon at bounding box center [392, 607] width 8 height 16
click at [450, 600] on div "Dans vos yeux brillent Romane et [PERSON_NAME]." at bounding box center [599, 606] width 384 height 58
type input "**********"
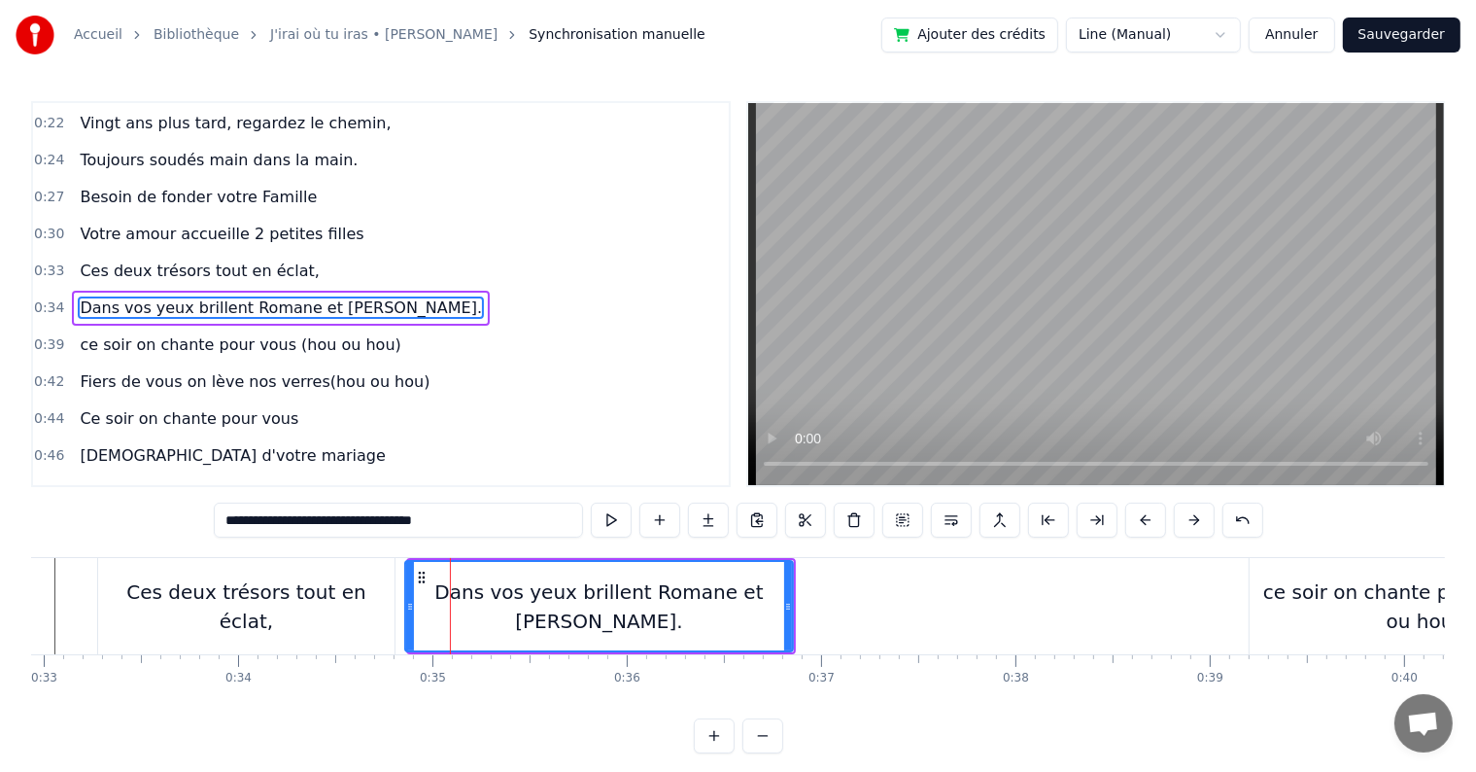
click at [407, 601] on icon at bounding box center [410, 607] width 8 height 16
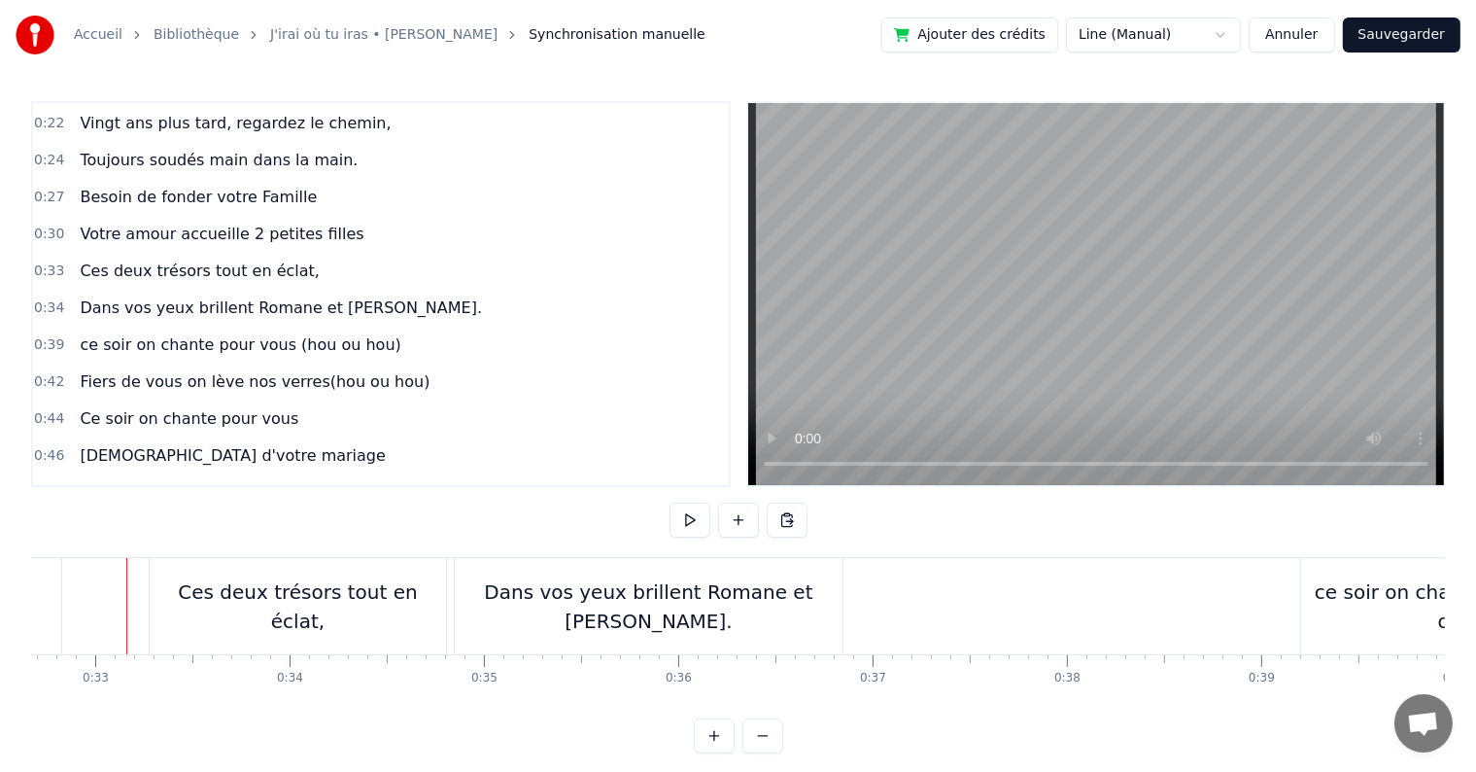
scroll to position [0, 6348]
click at [687, 518] on button at bounding box center [690, 519] width 41 height 35
click at [1400, 603] on div "ce soir on chante pour vous (hou ou hou)" at bounding box center [1477, 606] width 348 height 58
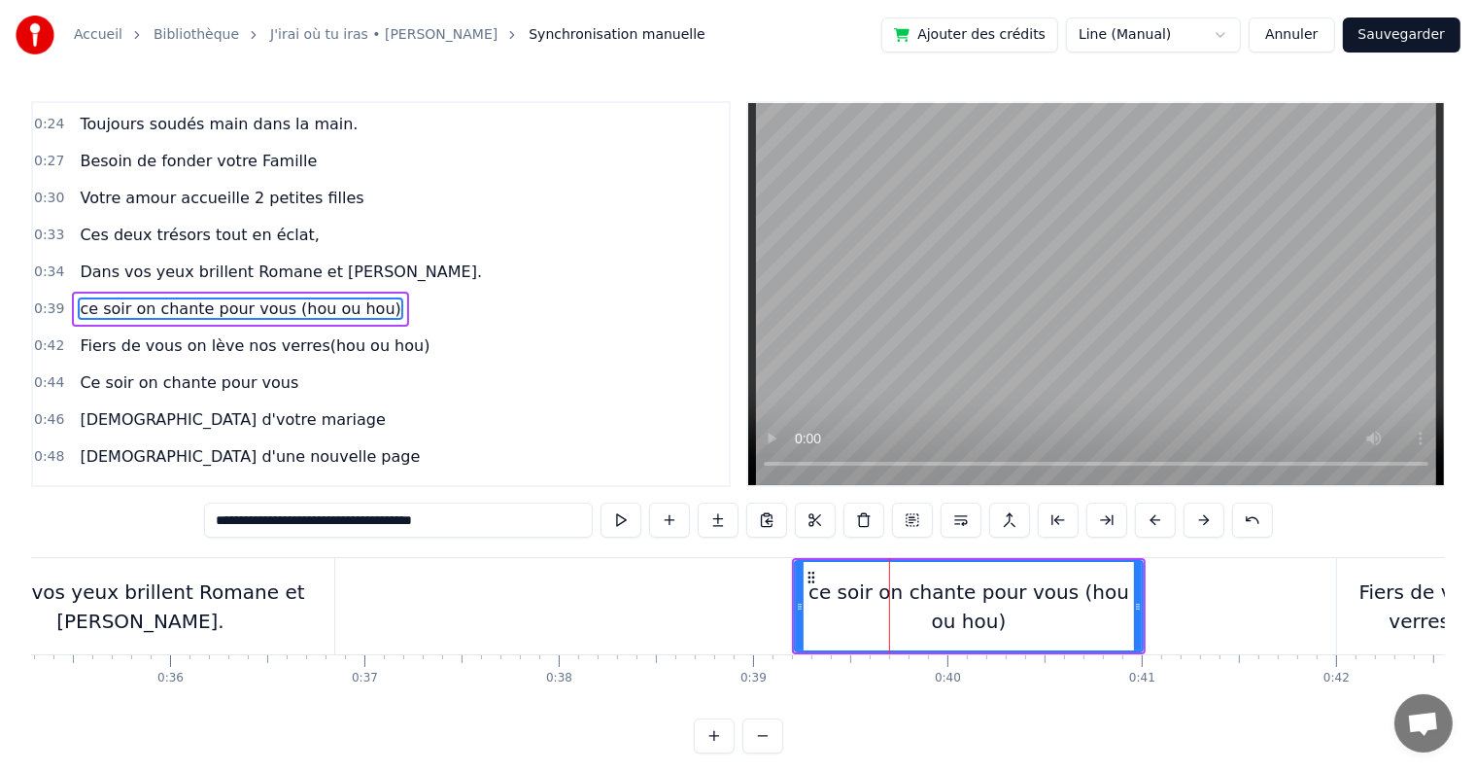
scroll to position [0, 6881]
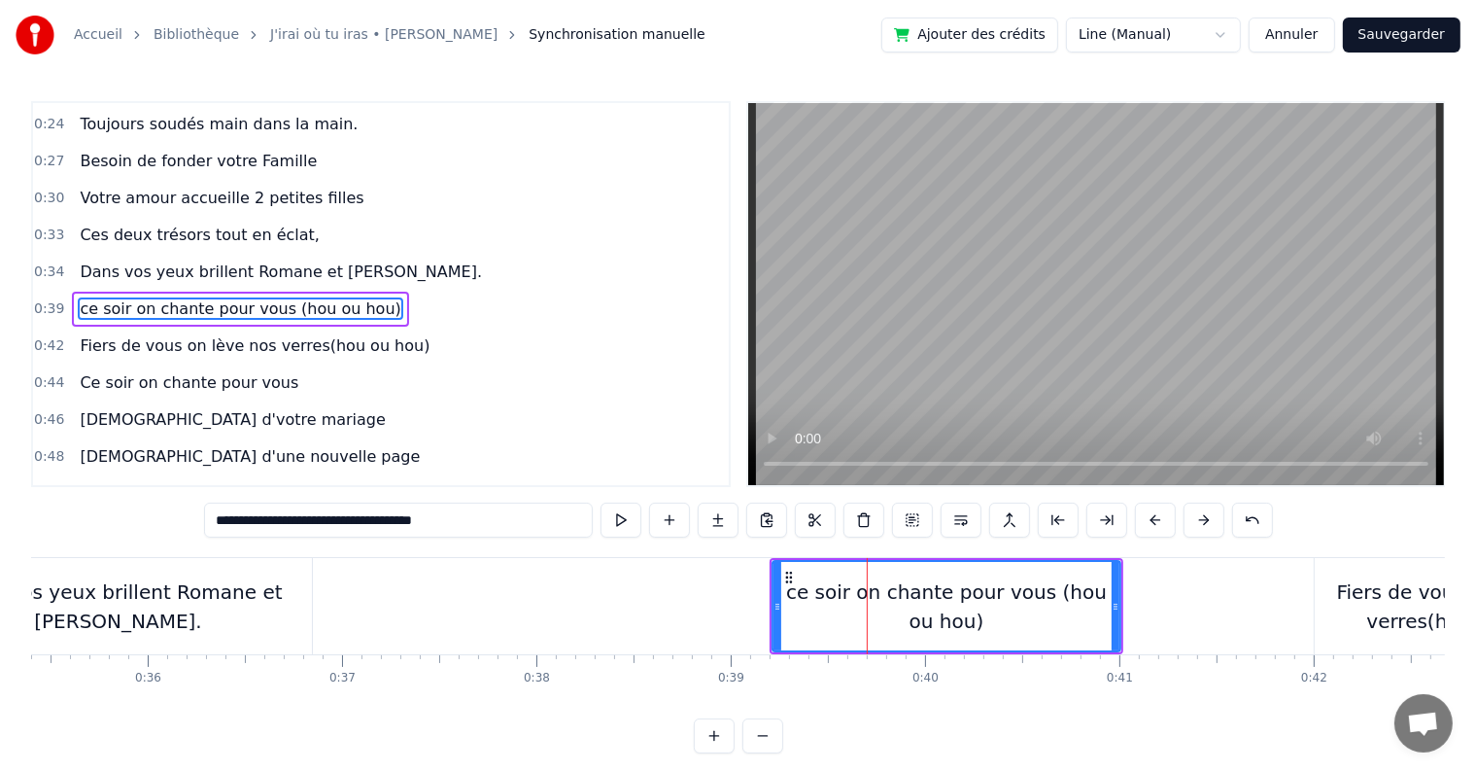
click at [774, 603] on div "ce soir on chante pour vous (hou ou hou)" at bounding box center [947, 606] width 350 height 92
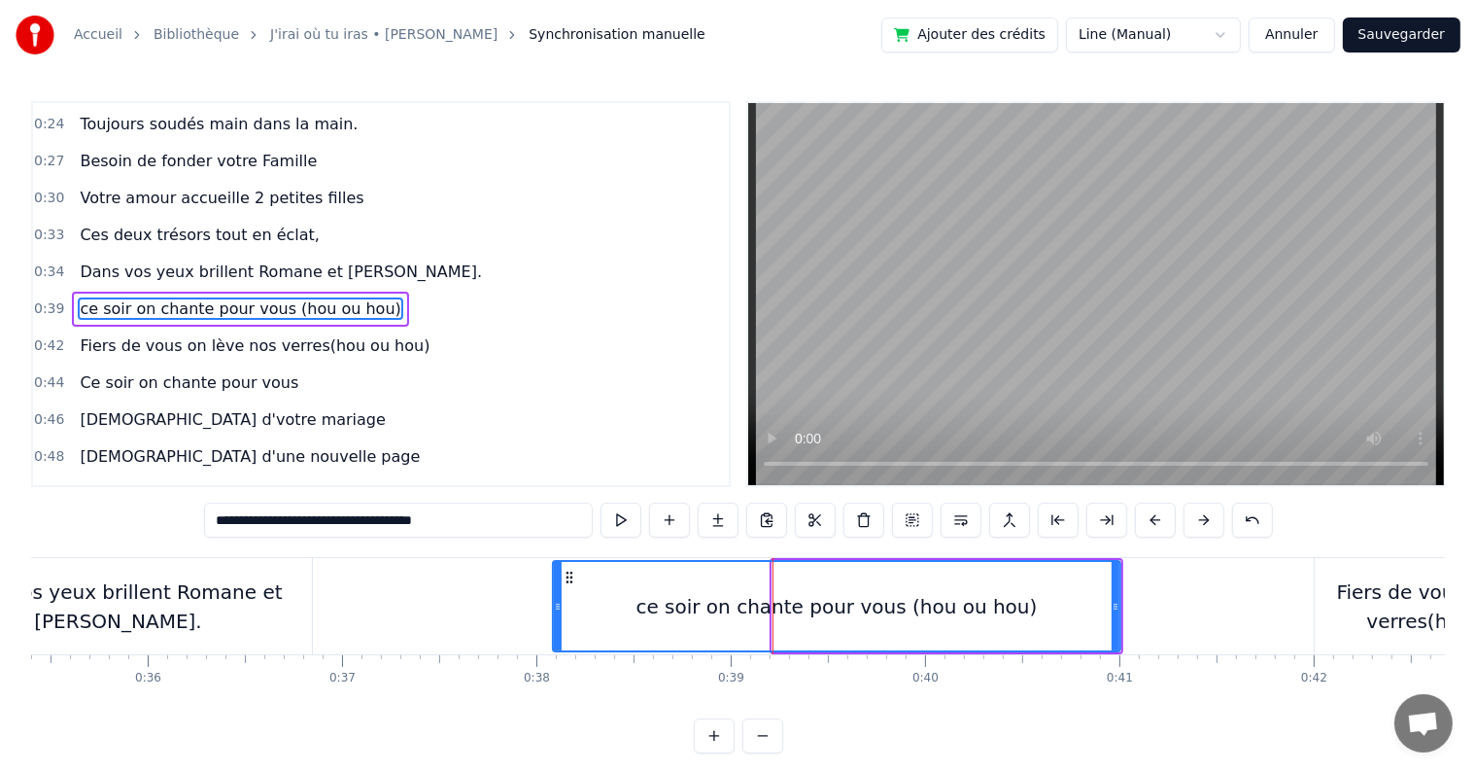
drag, startPoint x: 777, startPoint y: 603, endPoint x: 557, endPoint y: 587, distance: 220.2
click at [557, 587] on div at bounding box center [558, 606] width 8 height 88
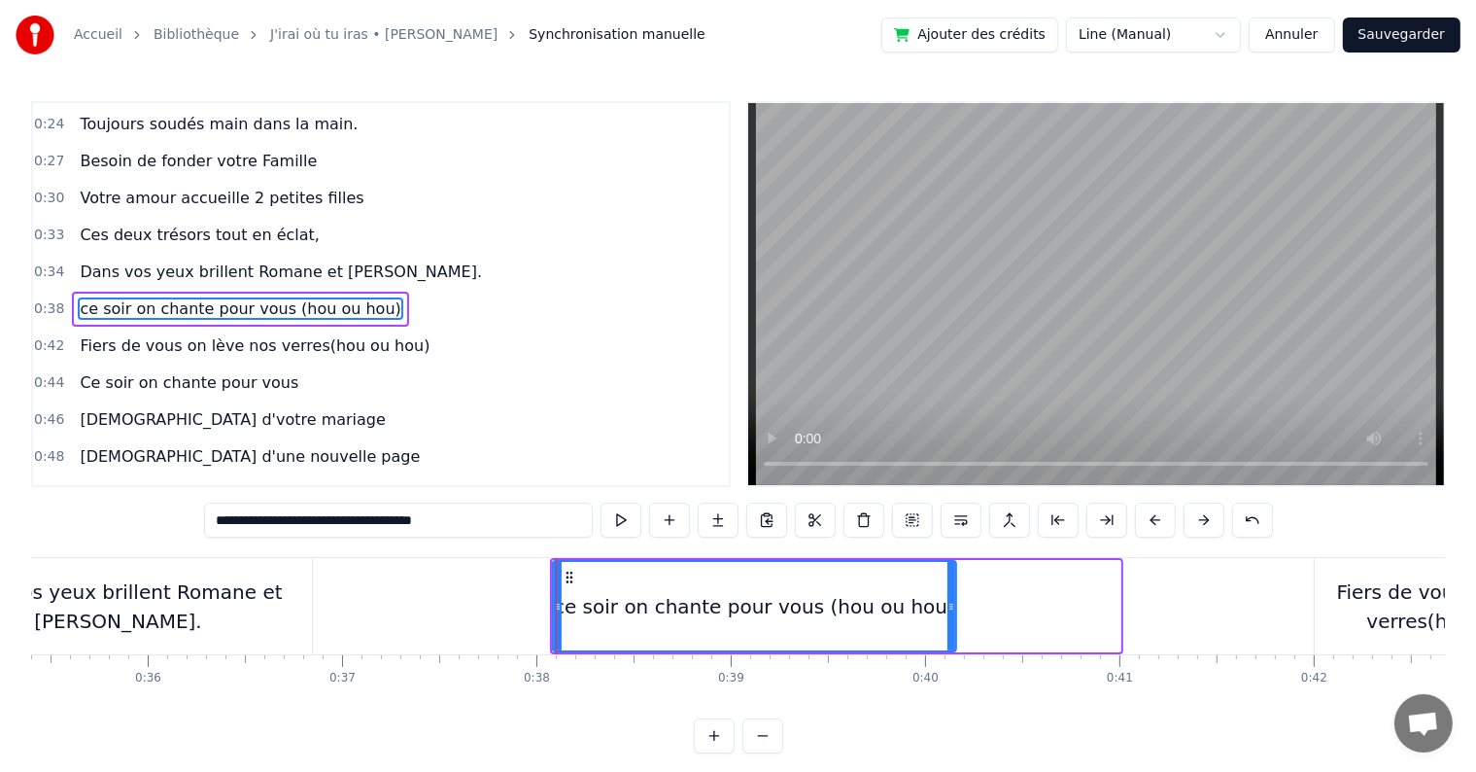
drag, startPoint x: 1115, startPoint y: 608, endPoint x: 951, endPoint y: 607, distance: 164.3
click at [951, 607] on icon at bounding box center [952, 607] width 8 height 16
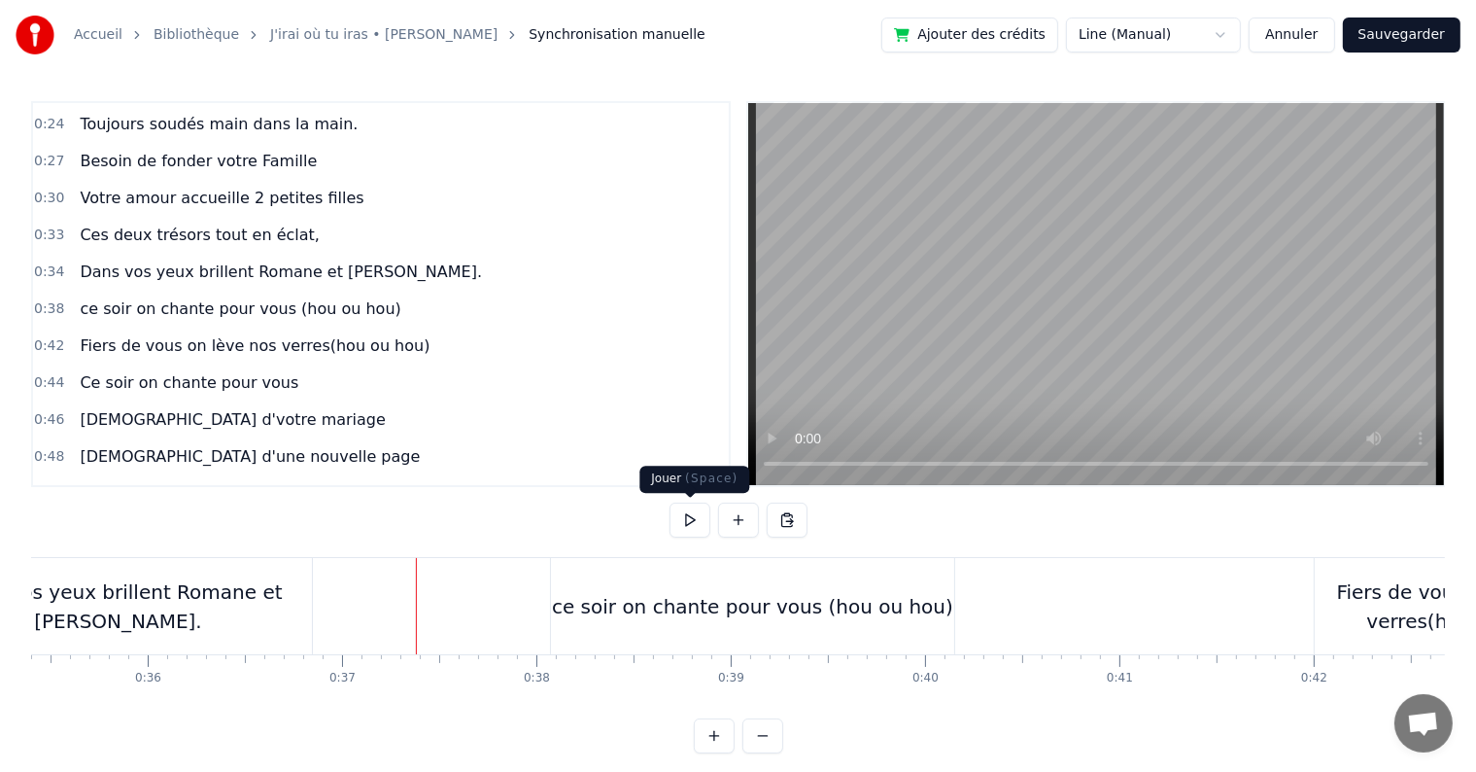
click at [688, 526] on button at bounding box center [690, 519] width 41 height 35
click at [699, 525] on button at bounding box center [690, 519] width 41 height 35
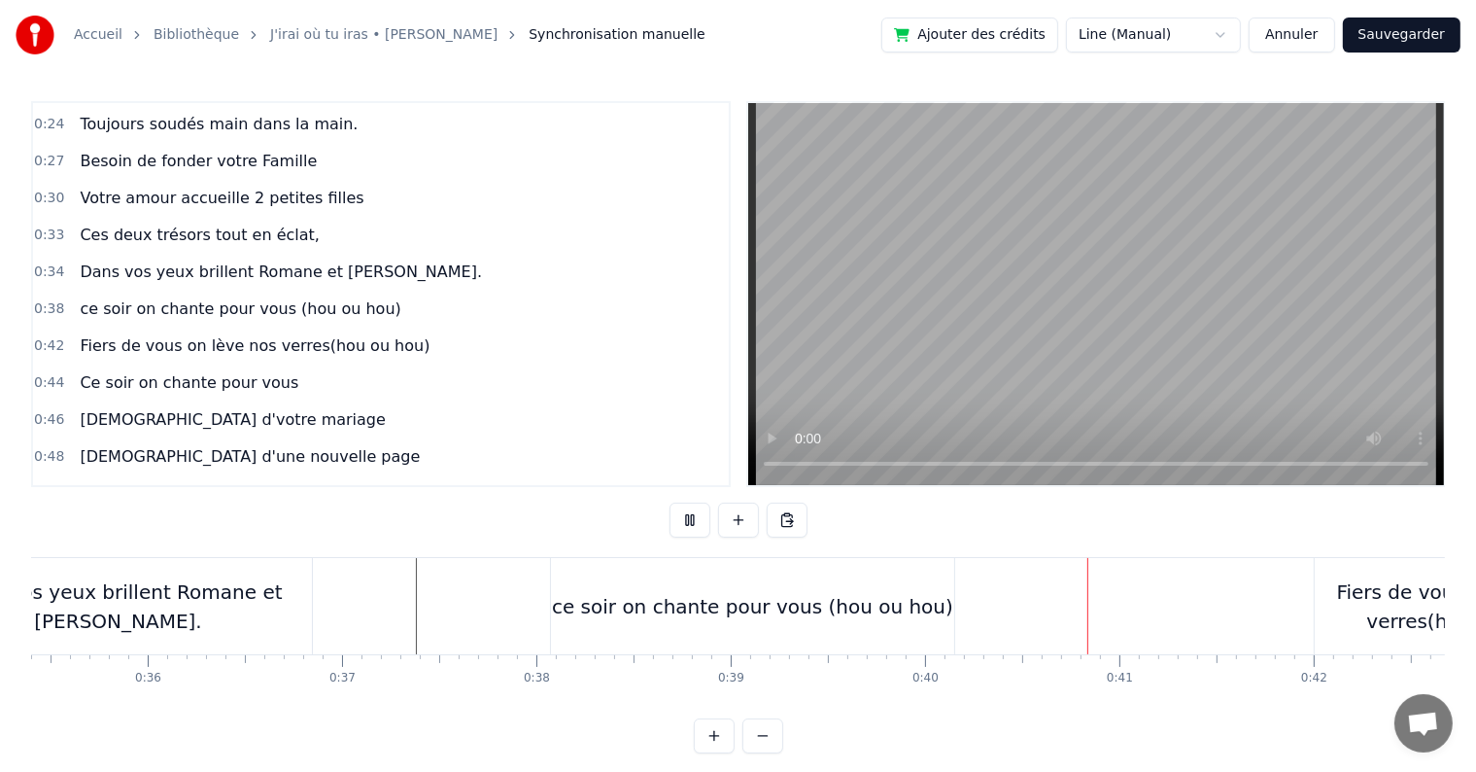
click at [699, 525] on button at bounding box center [690, 519] width 41 height 35
click at [921, 580] on div "ce soir on chante pour vous (hou ou hou)" at bounding box center [752, 606] width 403 height 96
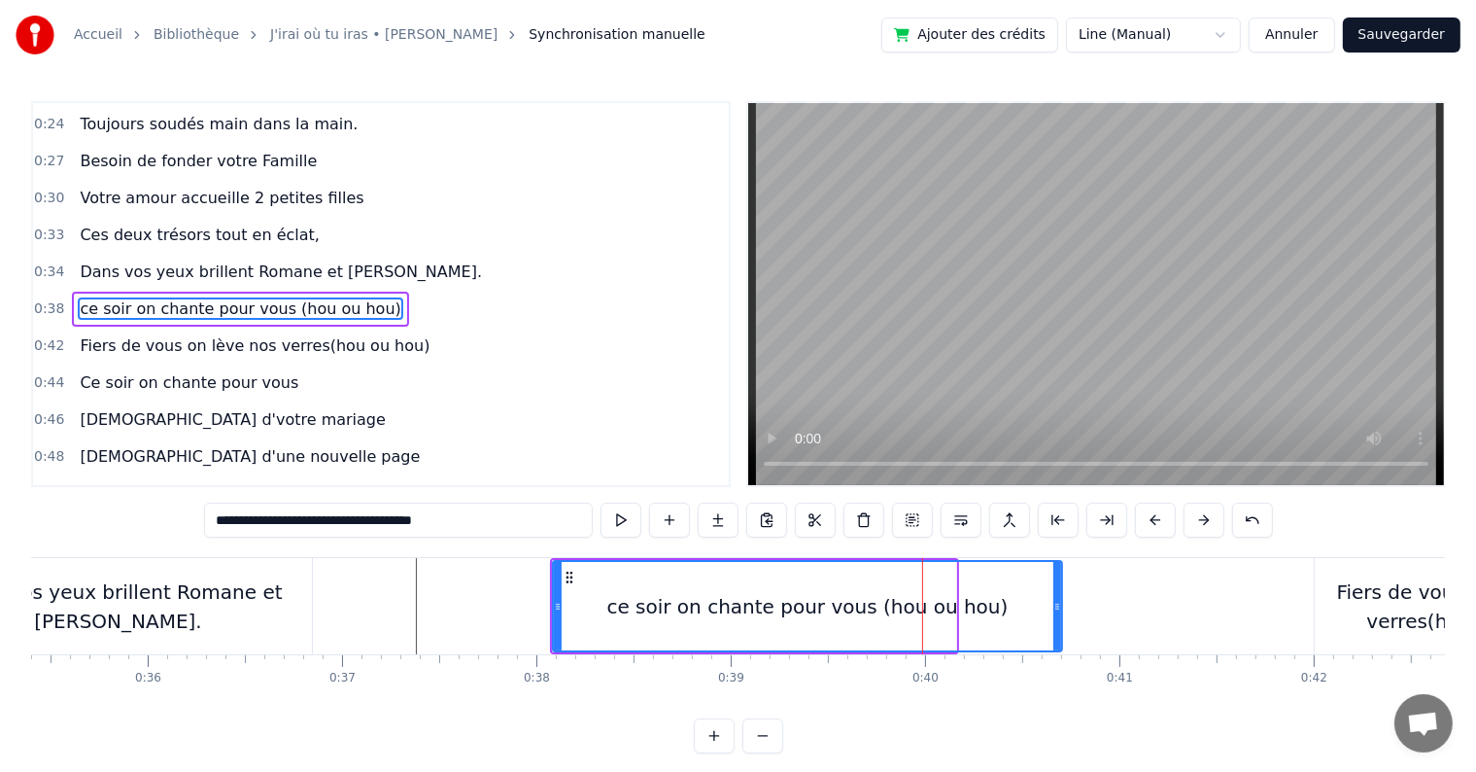
drag, startPoint x: 949, startPoint y: 603, endPoint x: 1054, endPoint y: 604, distance: 105.9
click at [1054, 604] on icon at bounding box center [1058, 607] width 8 height 16
click at [628, 517] on button at bounding box center [621, 519] width 41 height 35
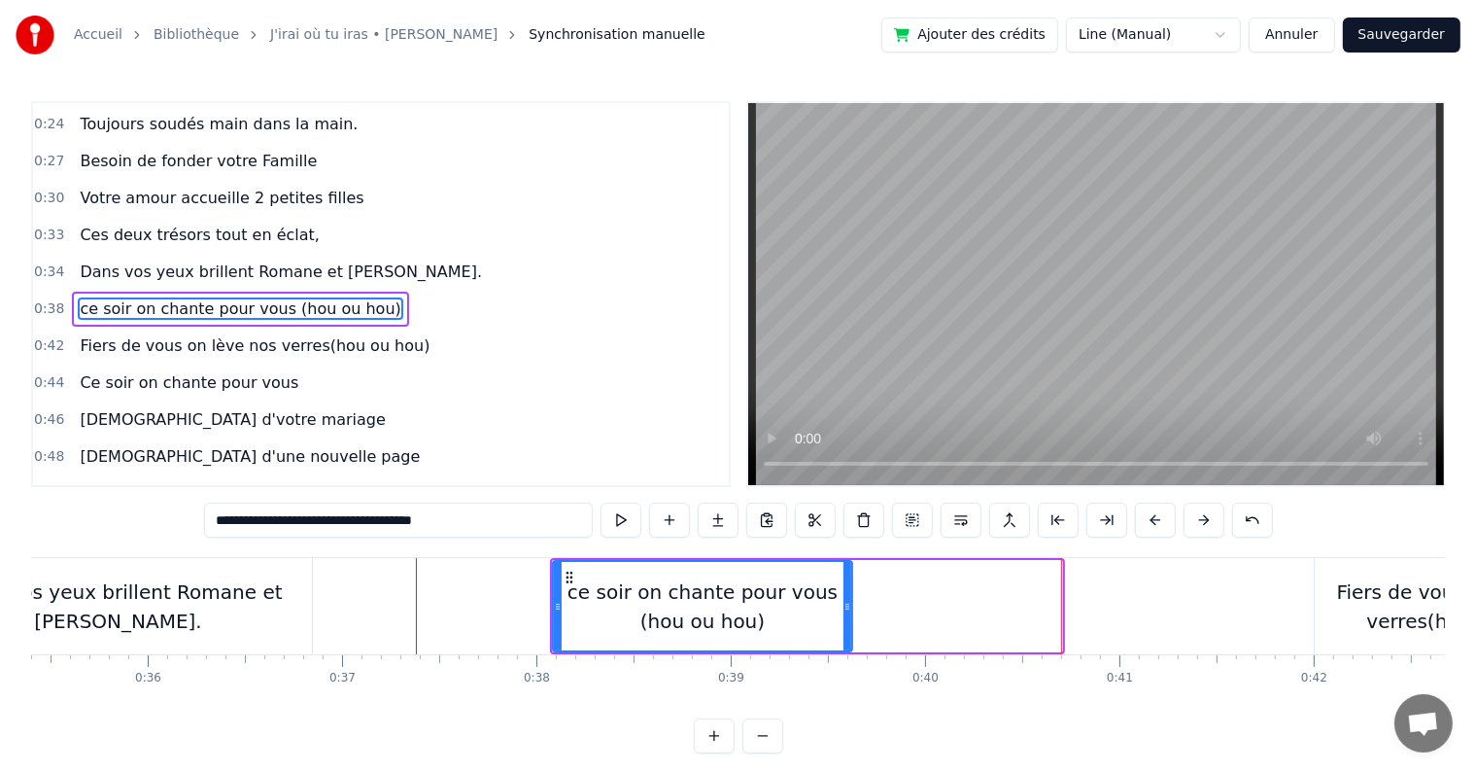
drag, startPoint x: 1057, startPoint y: 600, endPoint x: 847, endPoint y: 604, distance: 210.0
click at [847, 604] on icon at bounding box center [848, 607] width 8 height 16
drag, startPoint x: 478, startPoint y: 520, endPoint x: 389, endPoint y: 517, distance: 89.5
click at [389, 517] on input "**********" at bounding box center [398, 519] width 389 height 35
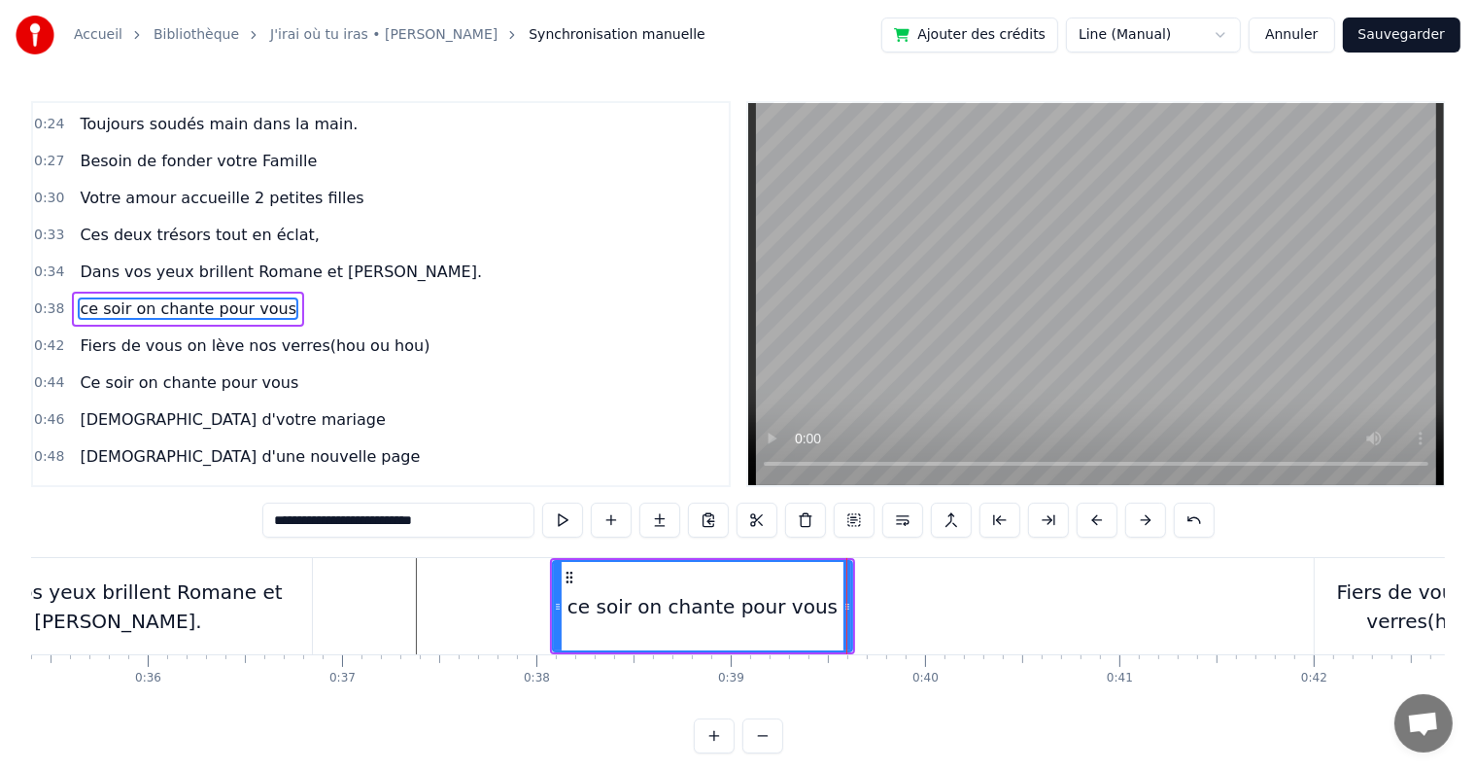
type input "**********"
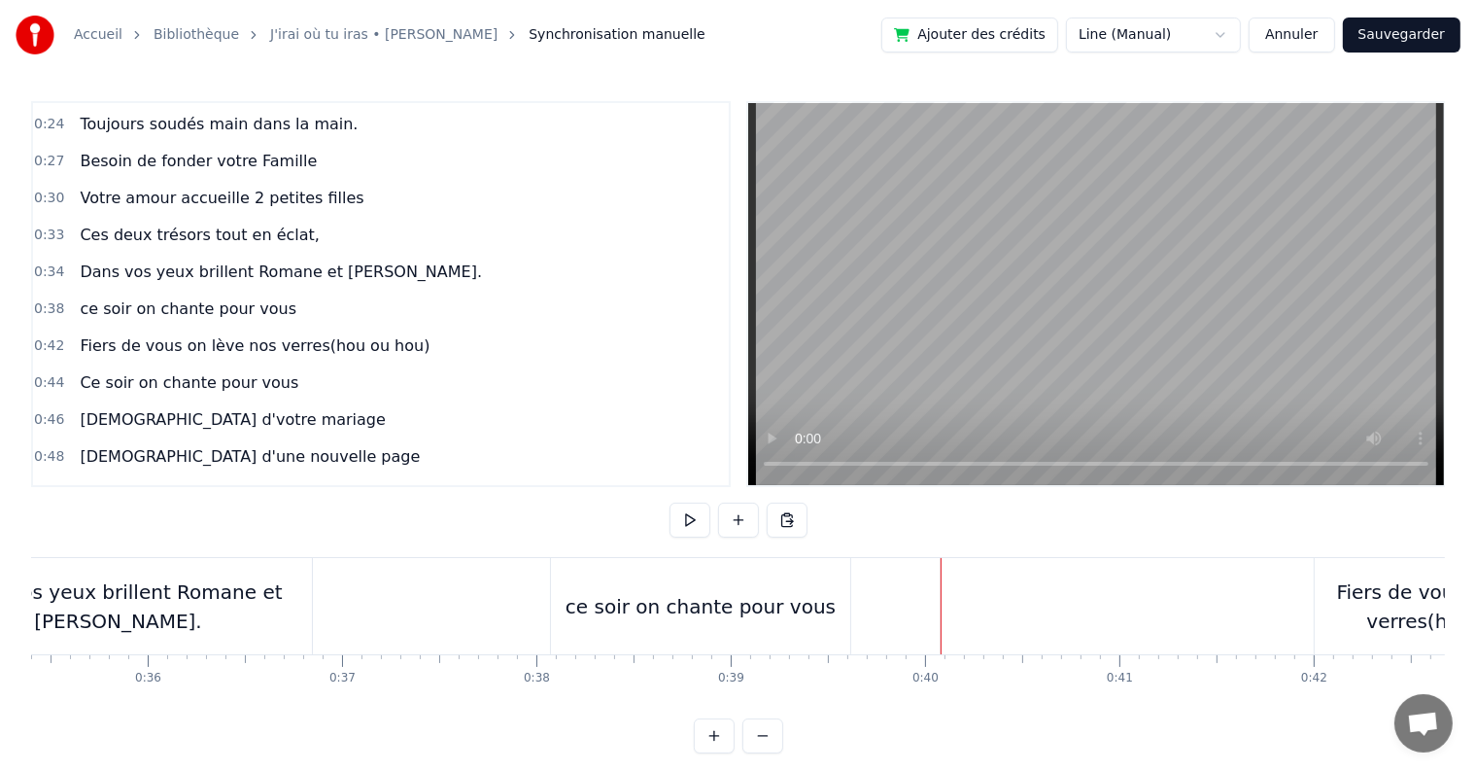
click at [733, 521] on button at bounding box center [738, 519] width 41 height 35
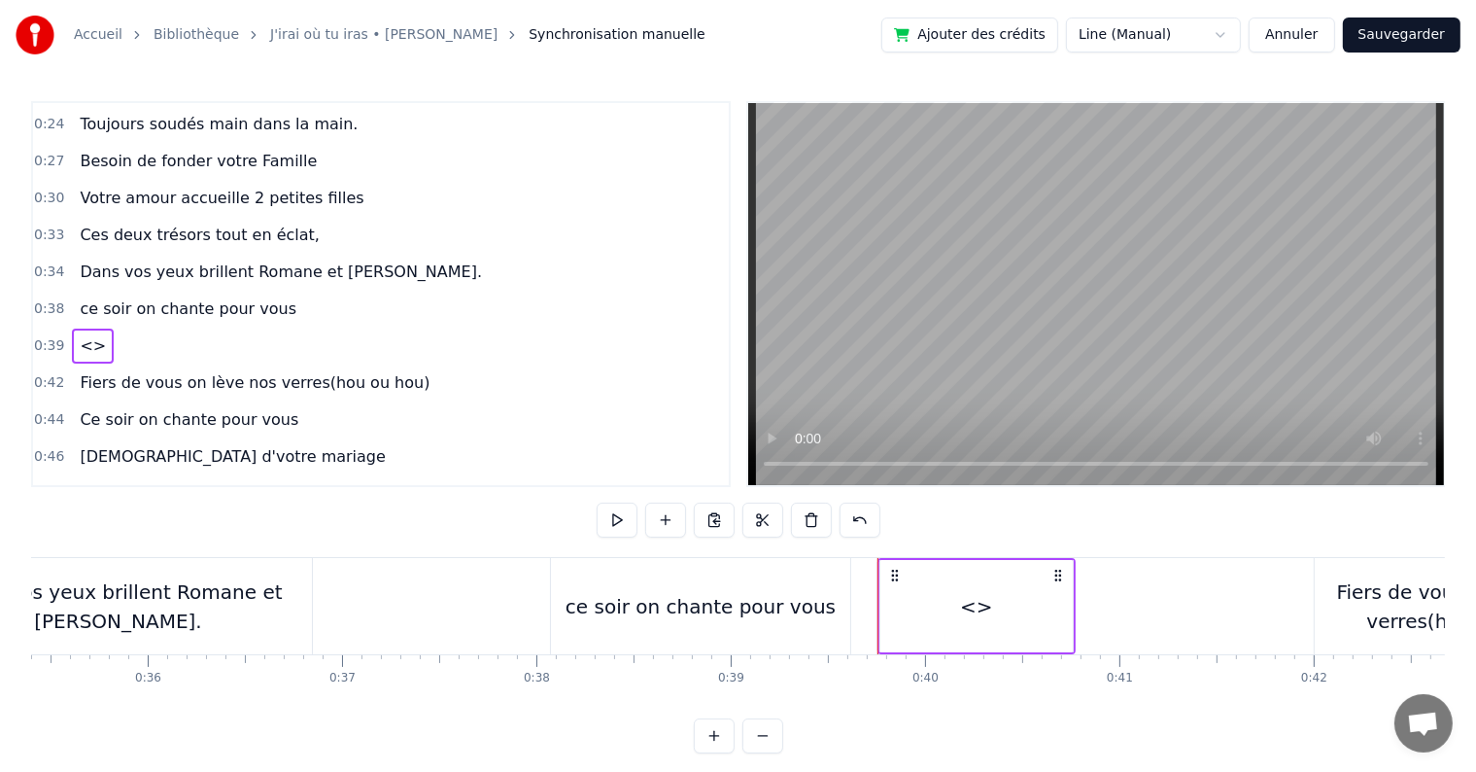
click at [86, 334] on span "<>" at bounding box center [93, 345] width 30 height 22
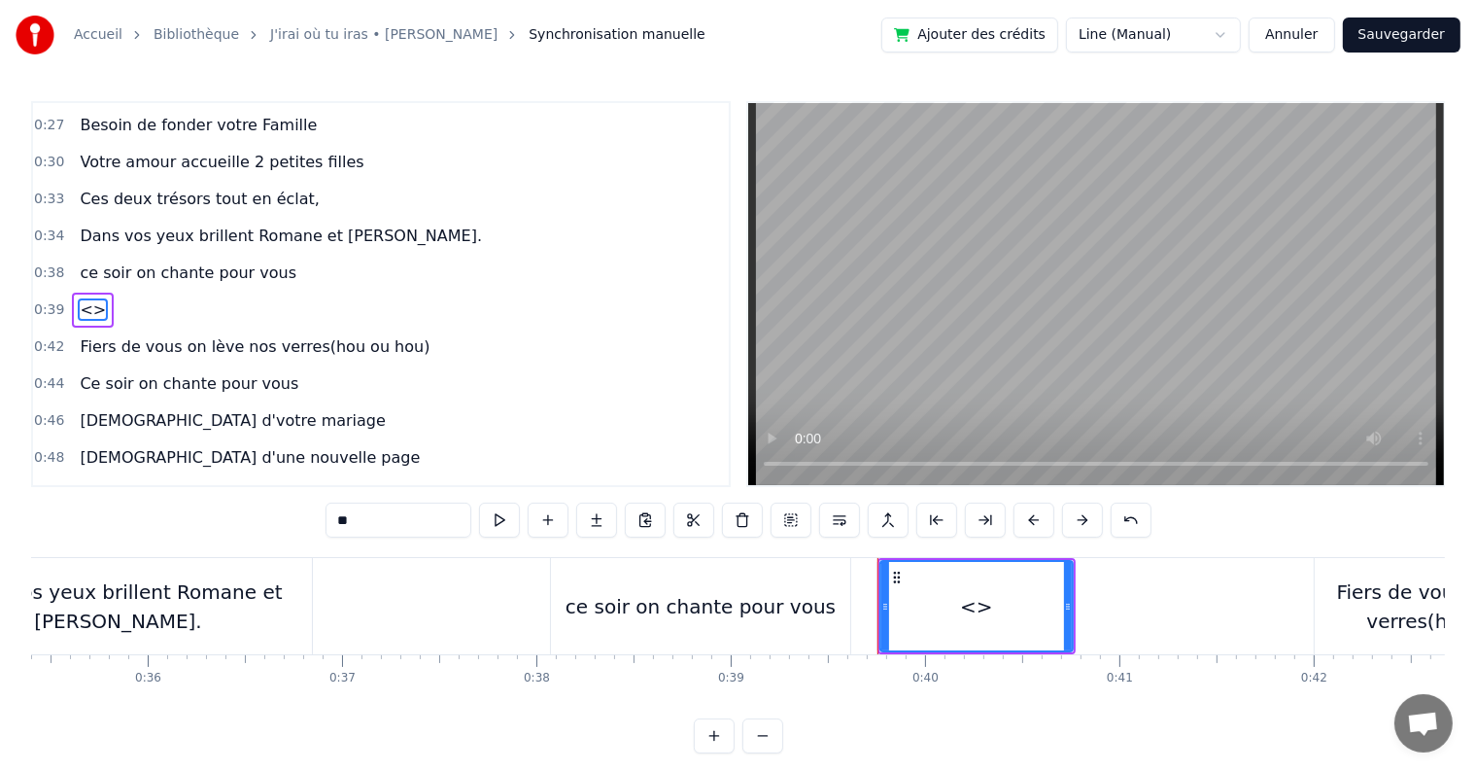
drag, startPoint x: 367, startPoint y: 513, endPoint x: 237, endPoint y: 505, distance: 130.5
click at [237, 505] on div "0:05 C’est au lycée que tout commence 0:07 Flo et [PERSON_NAME] vivent encore l…" at bounding box center [738, 427] width 1414 height 652
paste input "**********"
type input "**********"
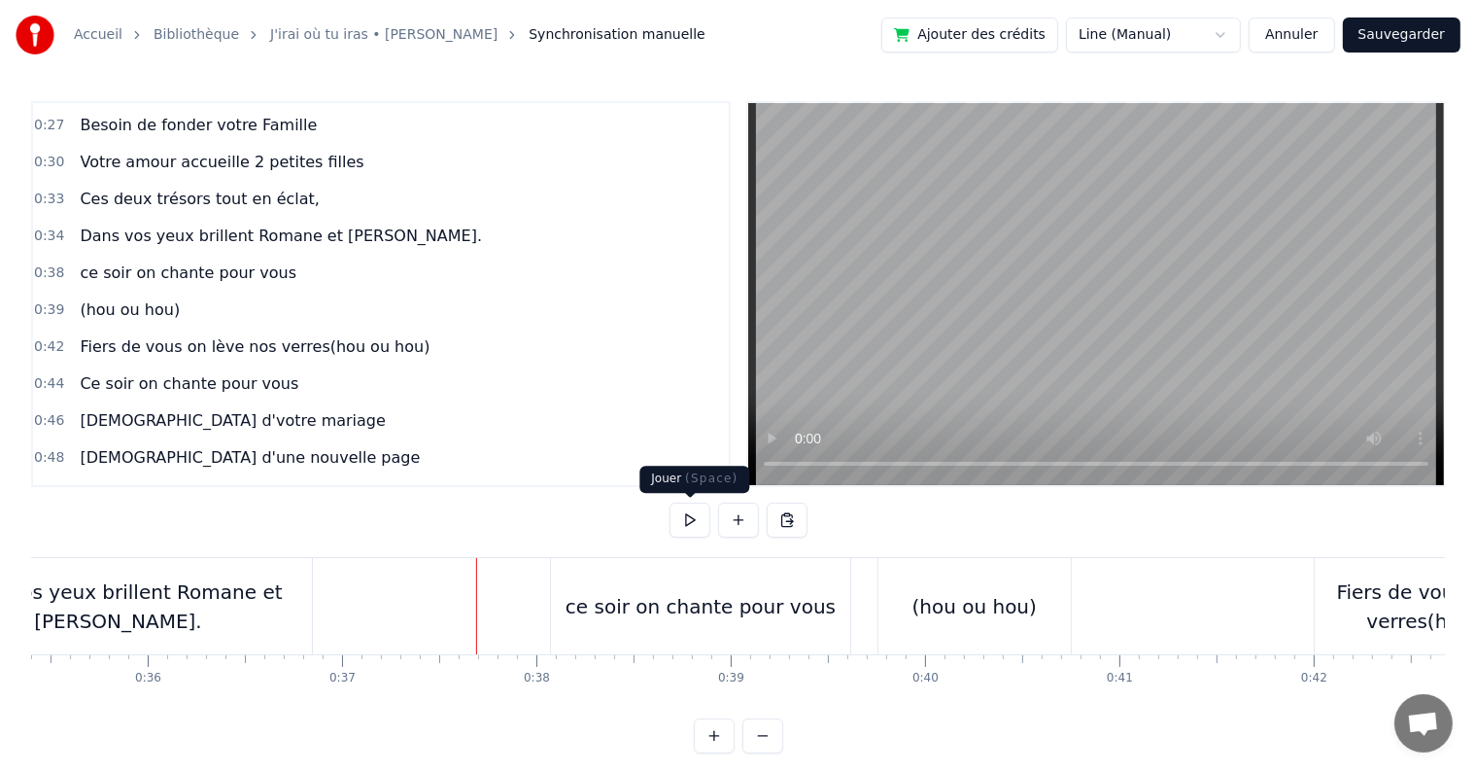
click at [688, 517] on button at bounding box center [690, 519] width 41 height 35
click at [945, 608] on div "(hou ou hou)" at bounding box center [975, 606] width 124 height 29
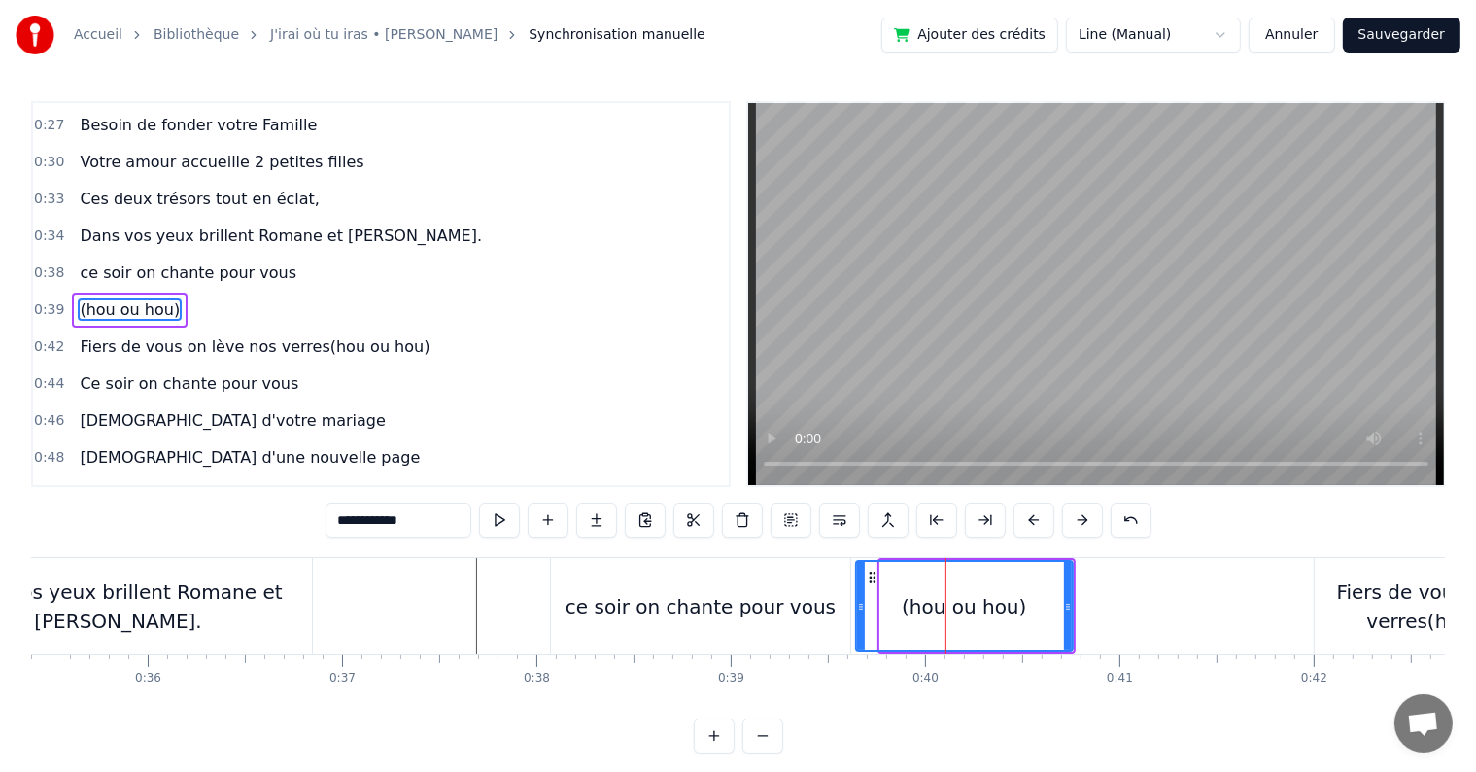
drag, startPoint x: 880, startPoint y: 603, endPoint x: 855, endPoint y: 603, distance: 24.3
click at [857, 603] on icon at bounding box center [861, 607] width 8 height 16
click at [498, 520] on button at bounding box center [499, 519] width 41 height 35
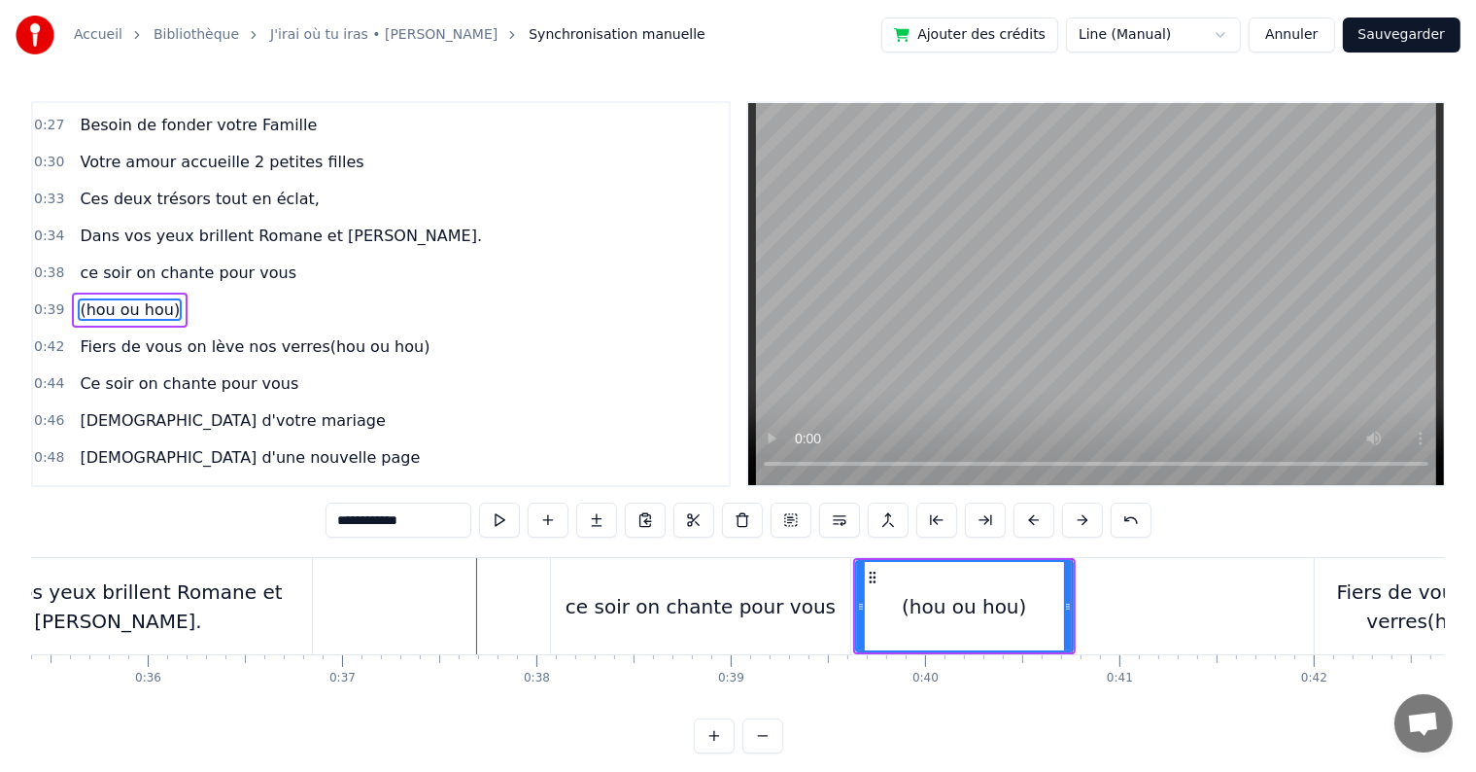
click at [498, 520] on button at bounding box center [499, 519] width 41 height 35
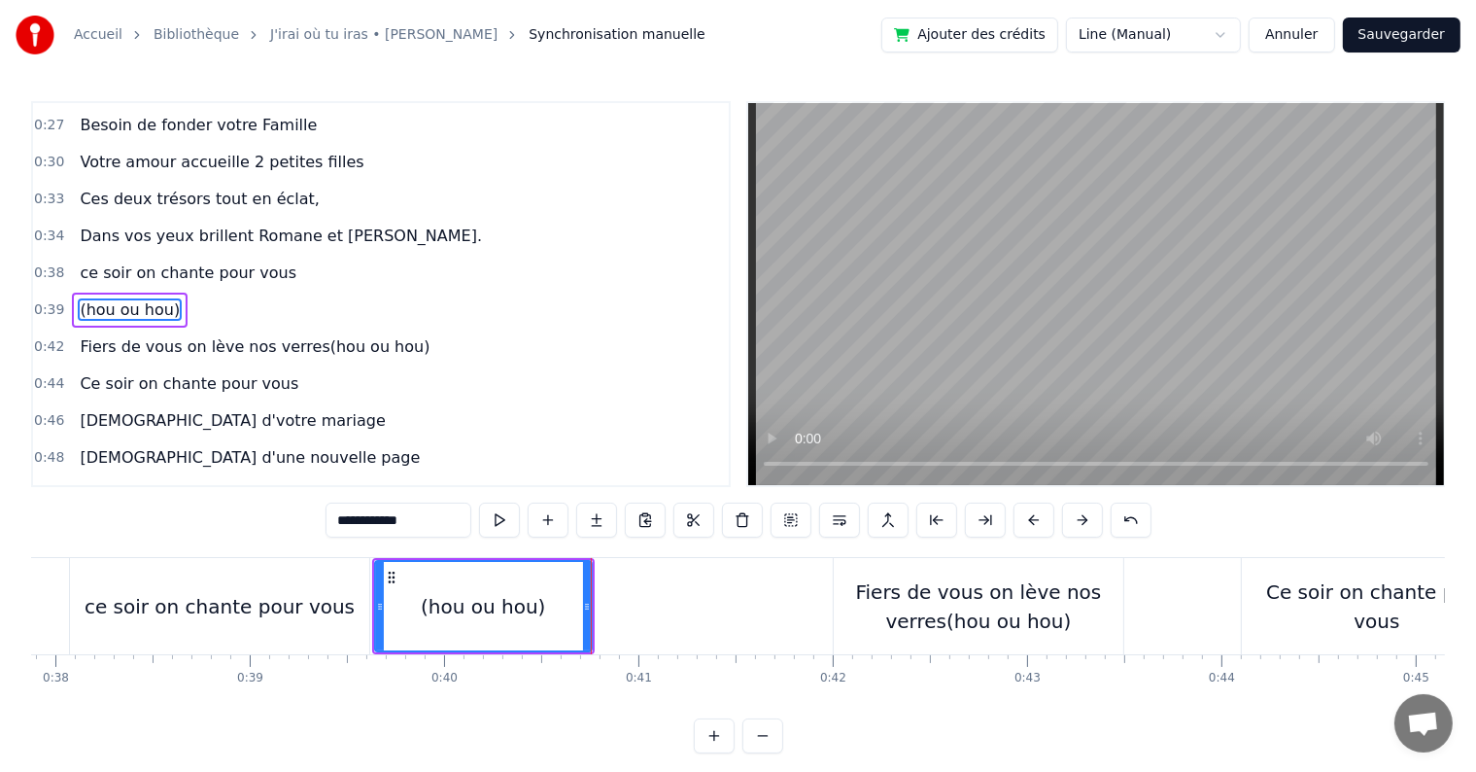
scroll to position [0, 7407]
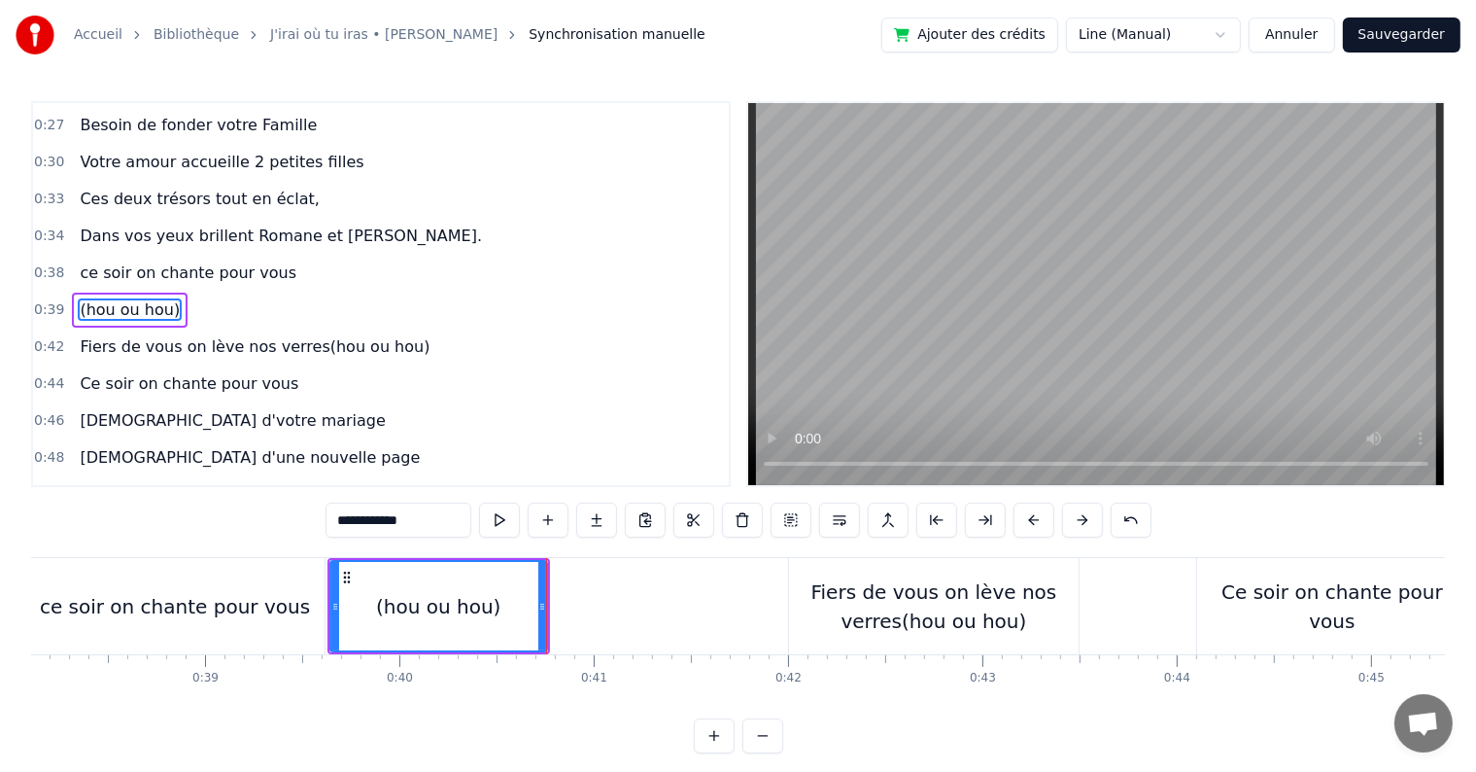
click at [896, 604] on div "Fiers de vous on lève nos verres(hou ou hou)" at bounding box center [934, 606] width 290 height 58
type input "**********"
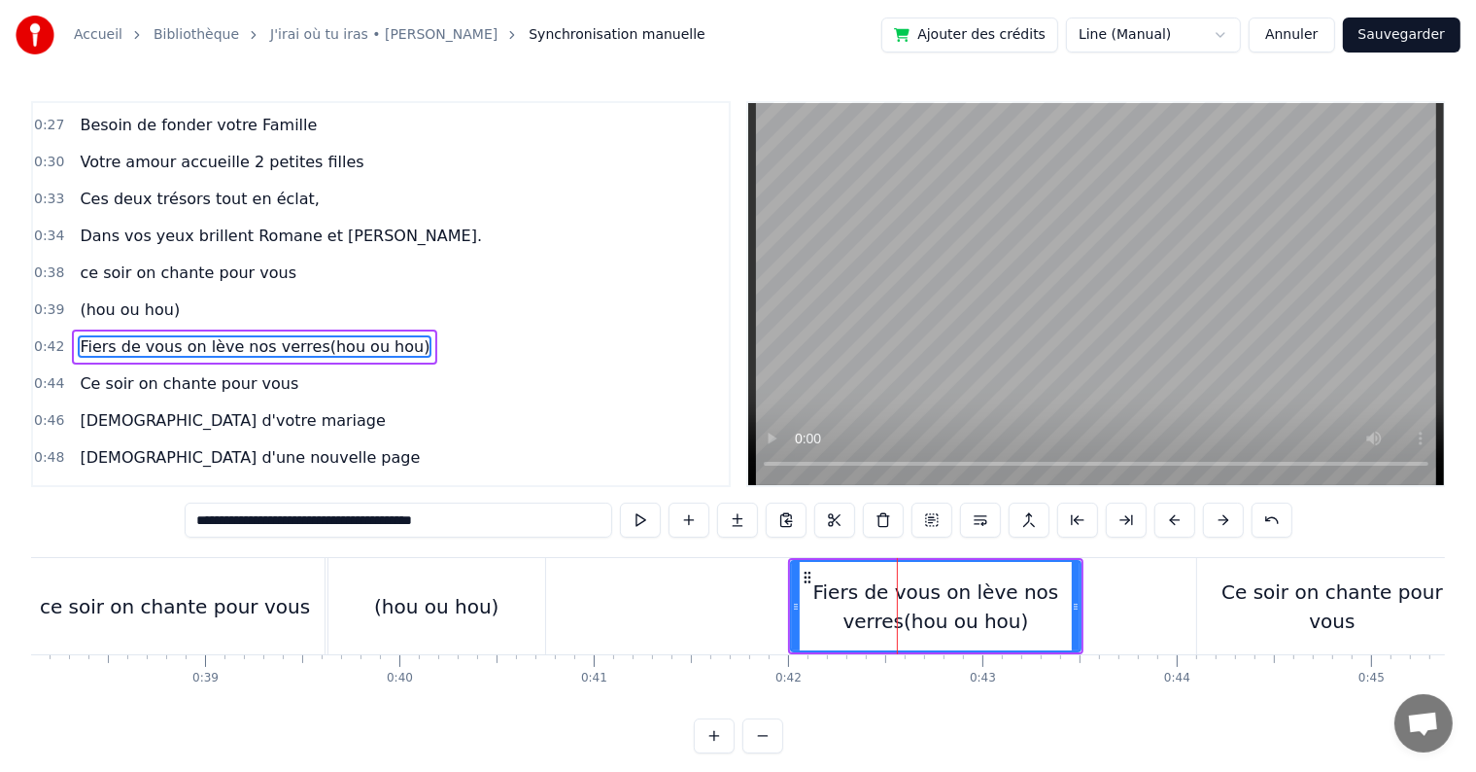
scroll to position [327, 0]
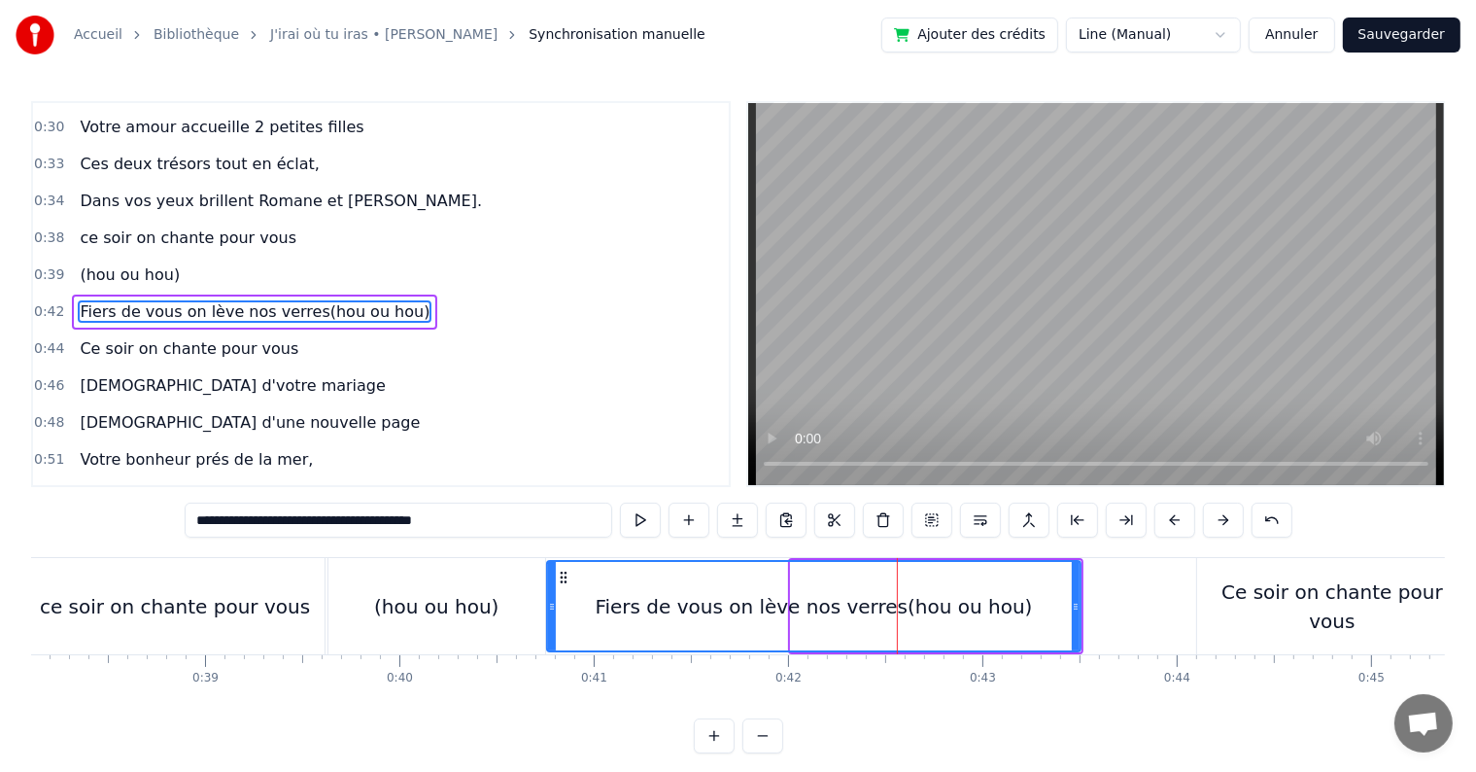
drag, startPoint x: 794, startPoint y: 608, endPoint x: 550, endPoint y: 606, distance: 244.0
click at [550, 606] on icon at bounding box center [552, 607] width 8 height 16
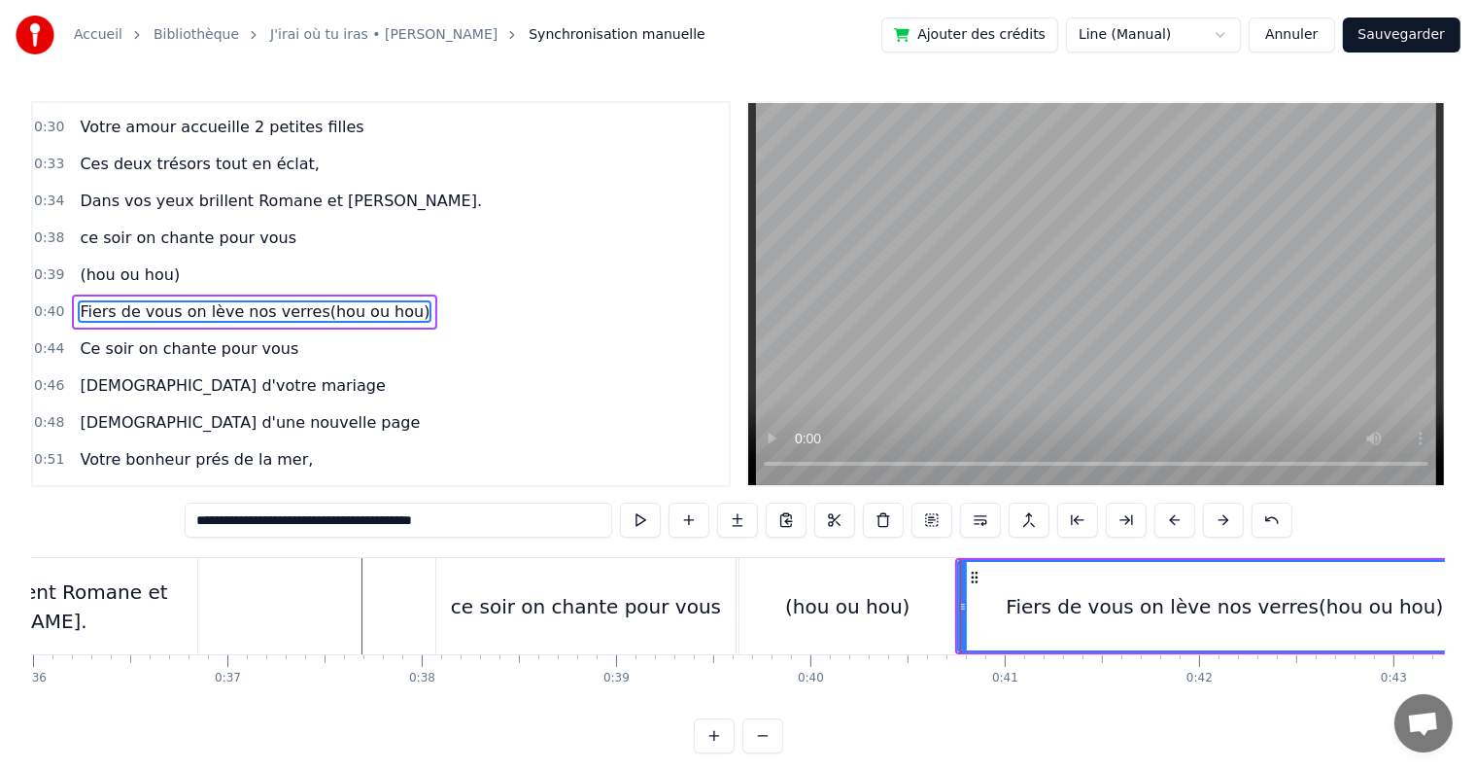
scroll to position [0, 7178]
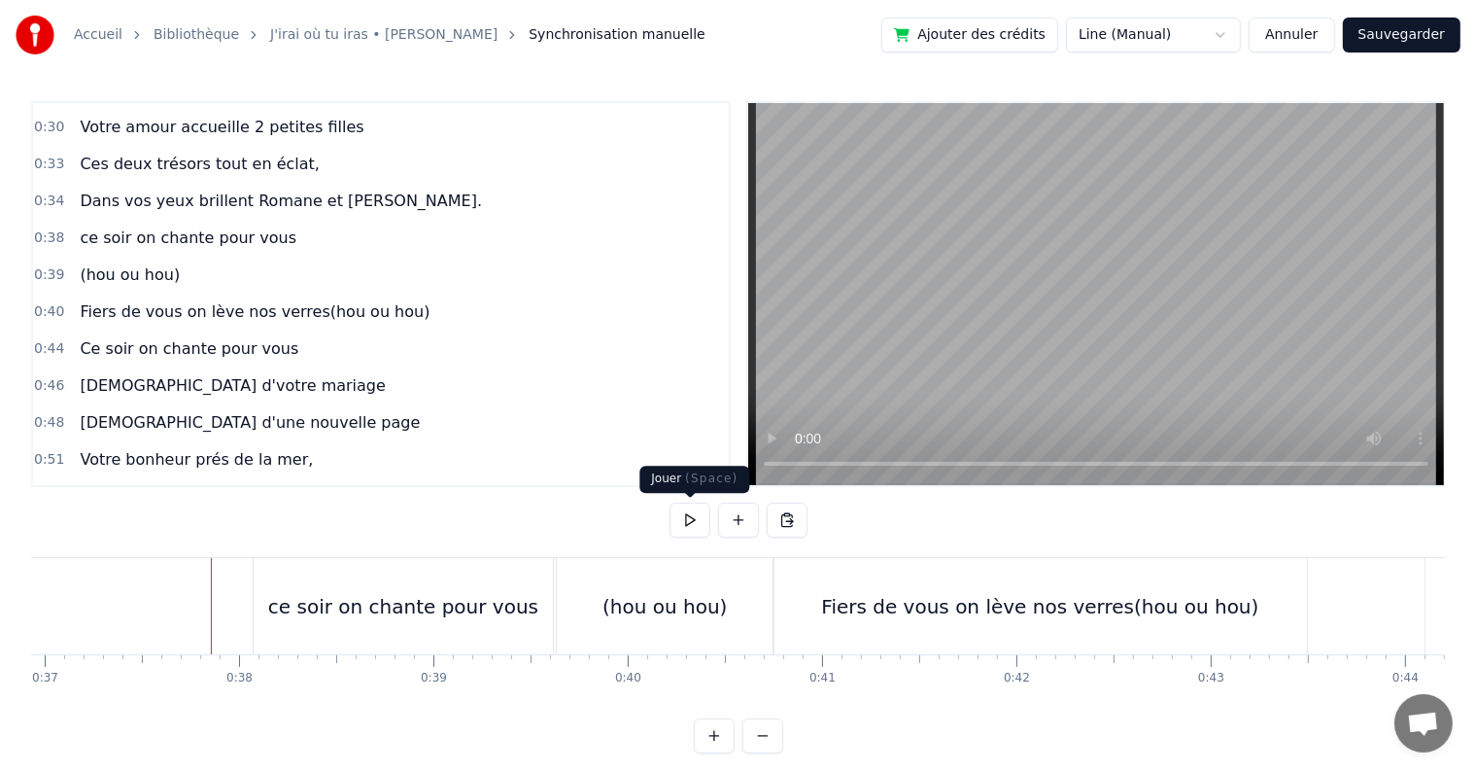
click at [679, 508] on button at bounding box center [690, 519] width 41 height 35
click at [867, 603] on div "Fiers de vous on lève nos verres(hou ou hou)" at bounding box center [1039, 606] width 437 height 29
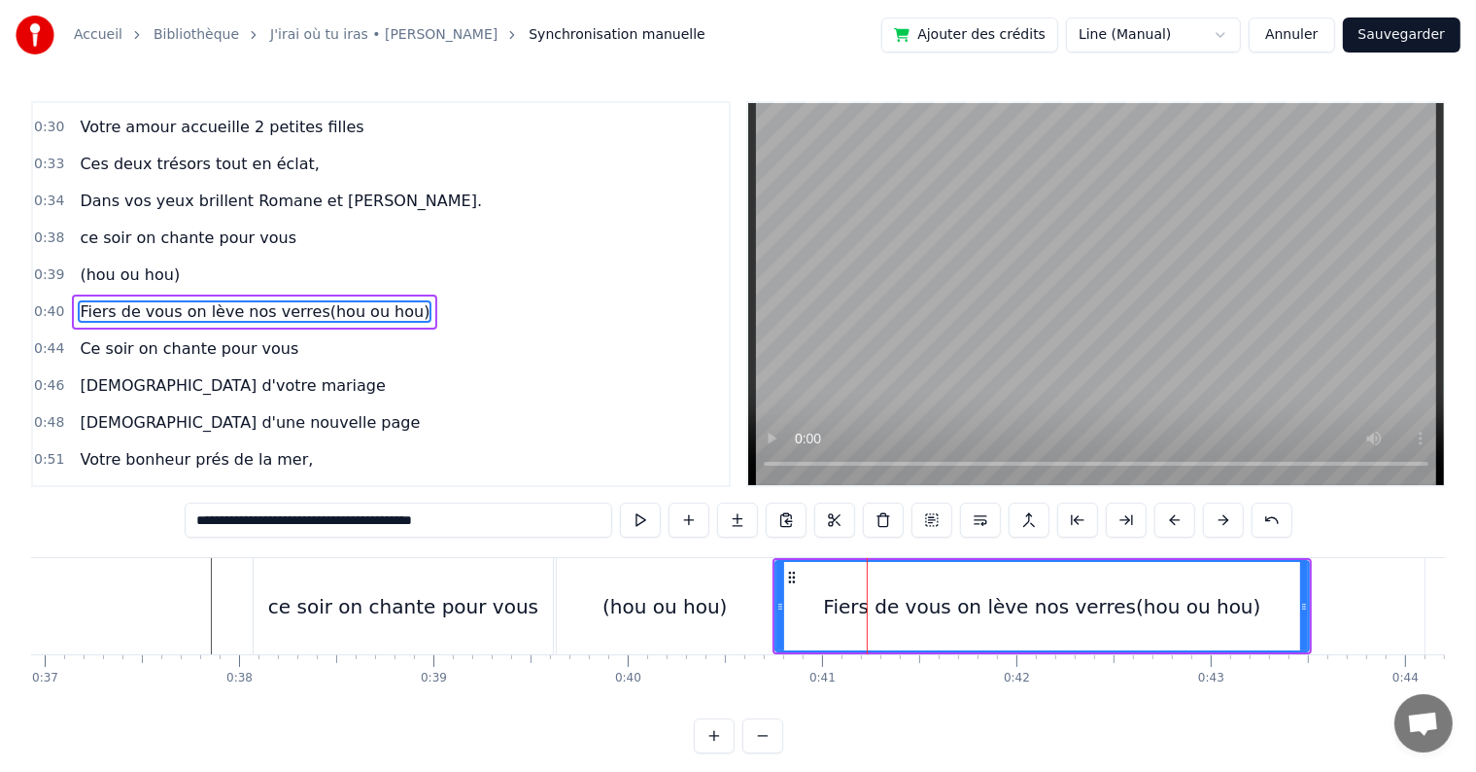
click at [1067, 607] on div "Fiers de vous on lève nos verres(hou ou hou)" at bounding box center [1041, 606] width 437 height 29
click at [1151, 605] on div "Fiers de vous on lève nos verres(hou ou hou)" at bounding box center [1041, 606] width 437 height 29
drag, startPoint x: 481, startPoint y: 518, endPoint x: 389, endPoint y: 502, distance: 93.6
click at [389, 502] on input "**********" at bounding box center [399, 519] width 428 height 35
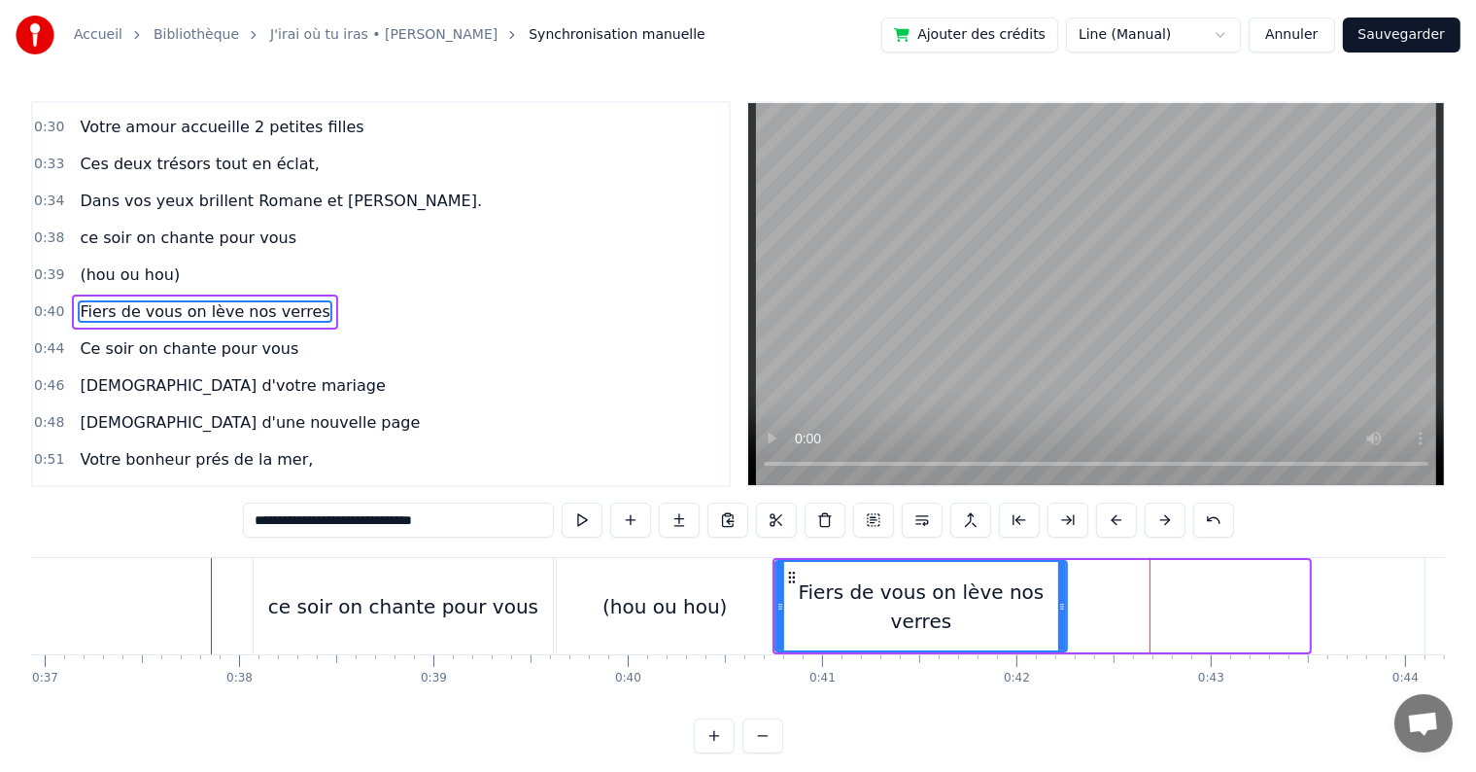
drag, startPoint x: 1303, startPoint y: 601, endPoint x: 1061, endPoint y: 583, distance: 242.6
click at [1061, 583] on div at bounding box center [1062, 606] width 8 height 88
type input "**********"
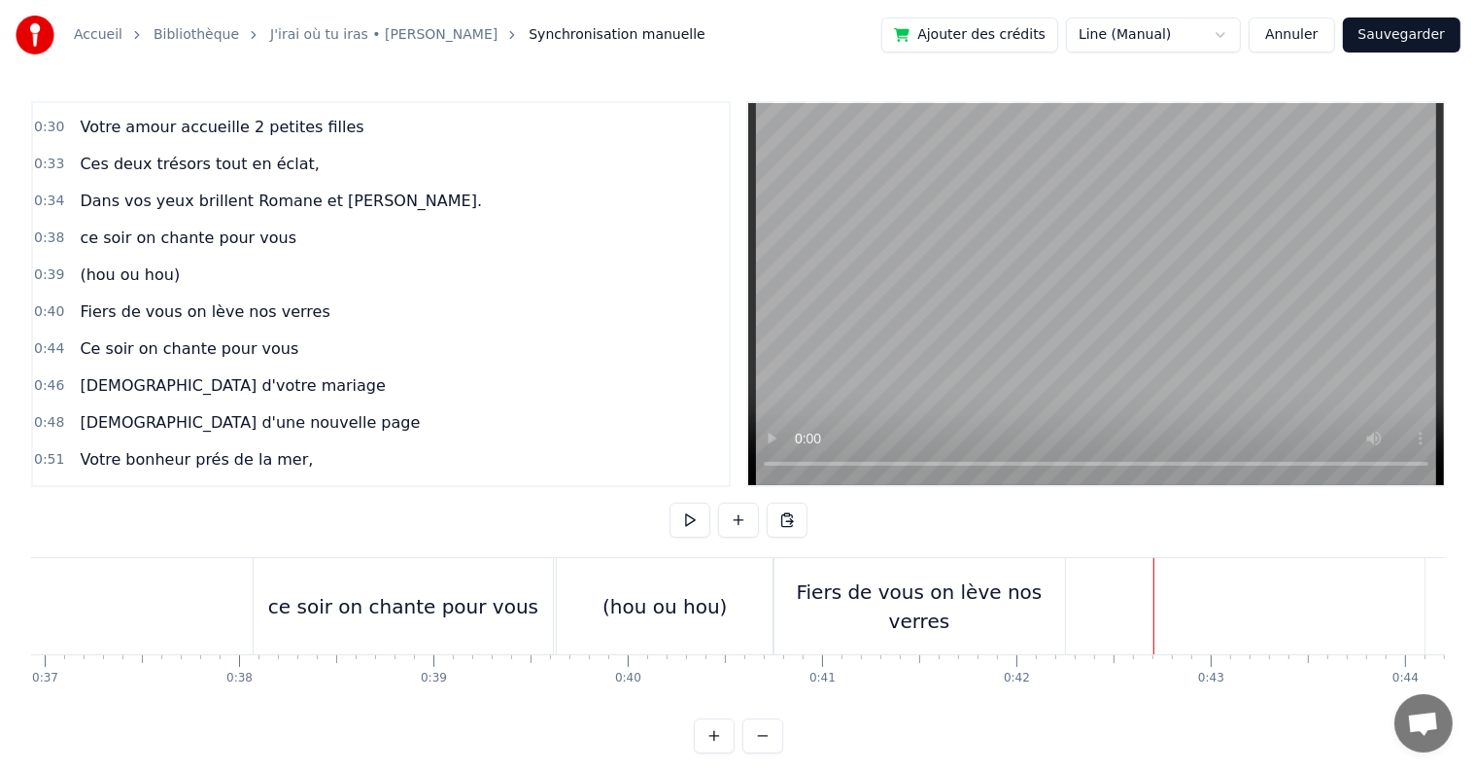
click at [690, 513] on button at bounding box center [690, 519] width 41 height 35
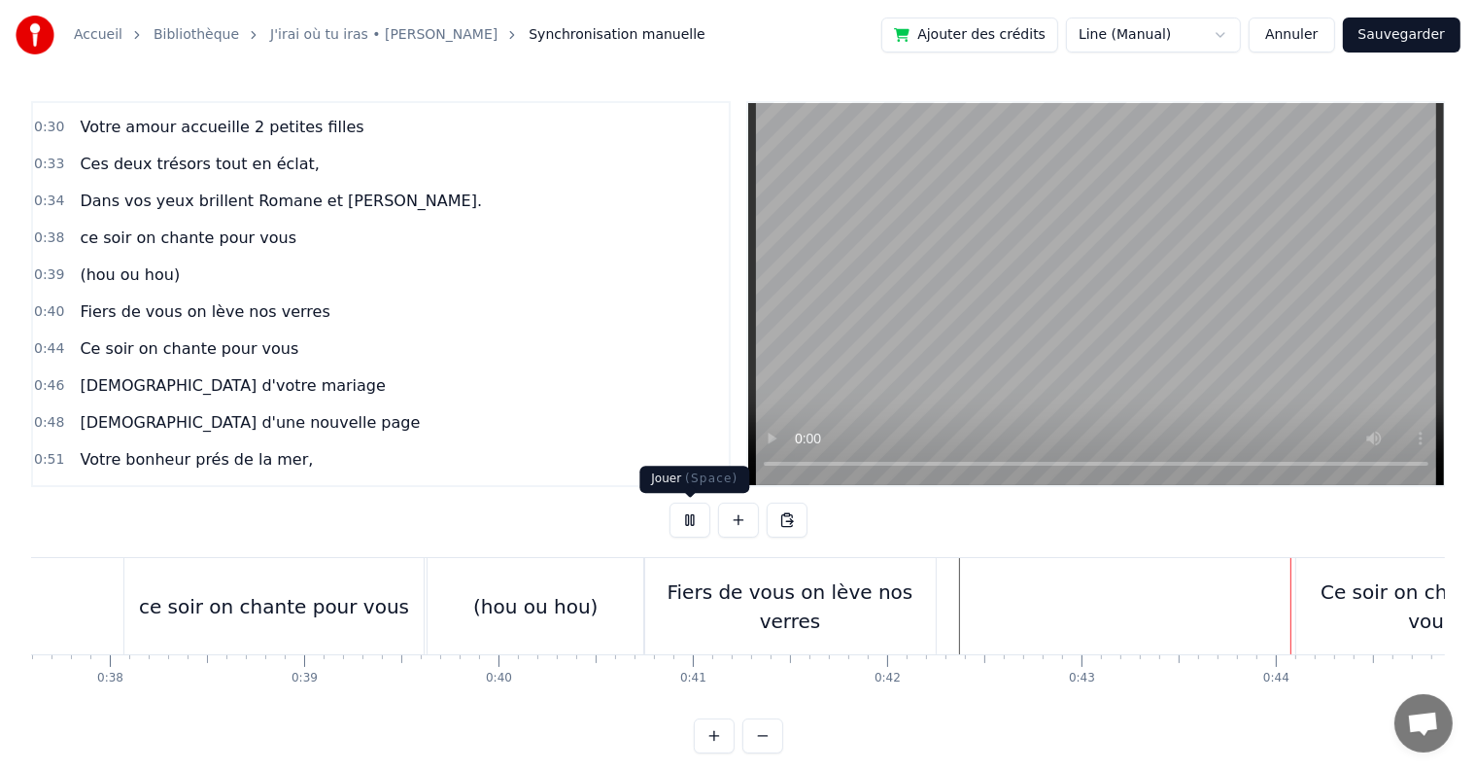
click at [692, 524] on button at bounding box center [690, 519] width 41 height 35
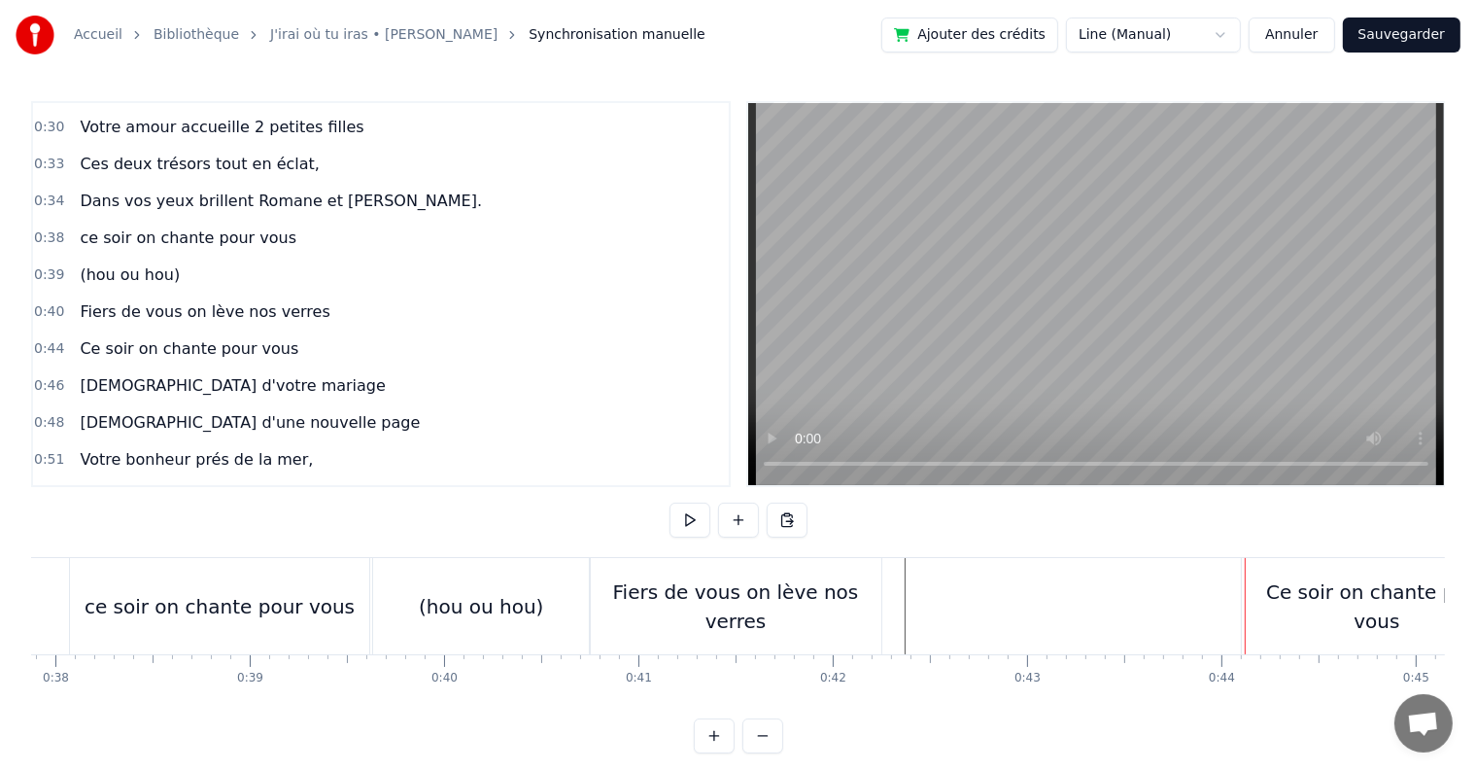
scroll to position [0, 7407]
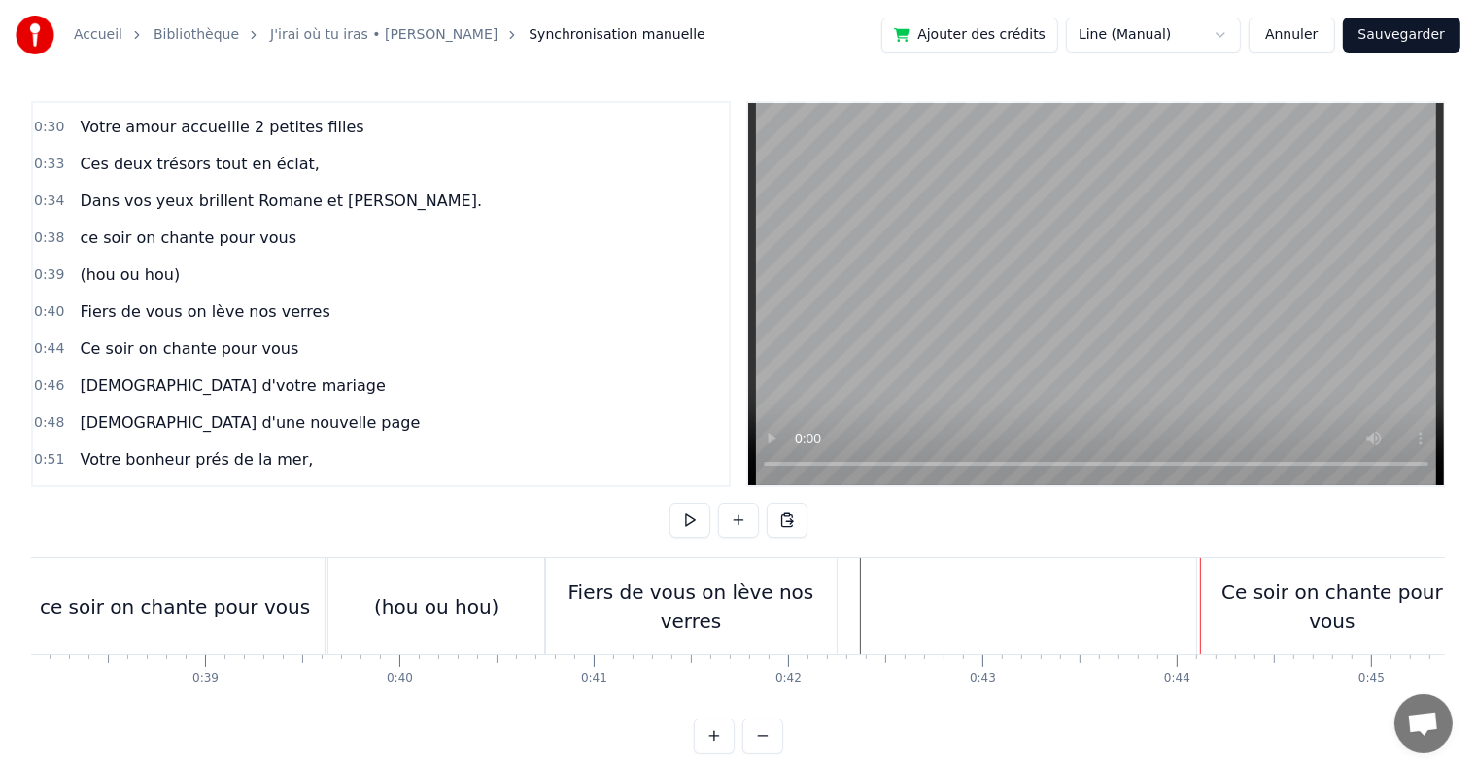
click at [692, 517] on button at bounding box center [690, 519] width 41 height 35
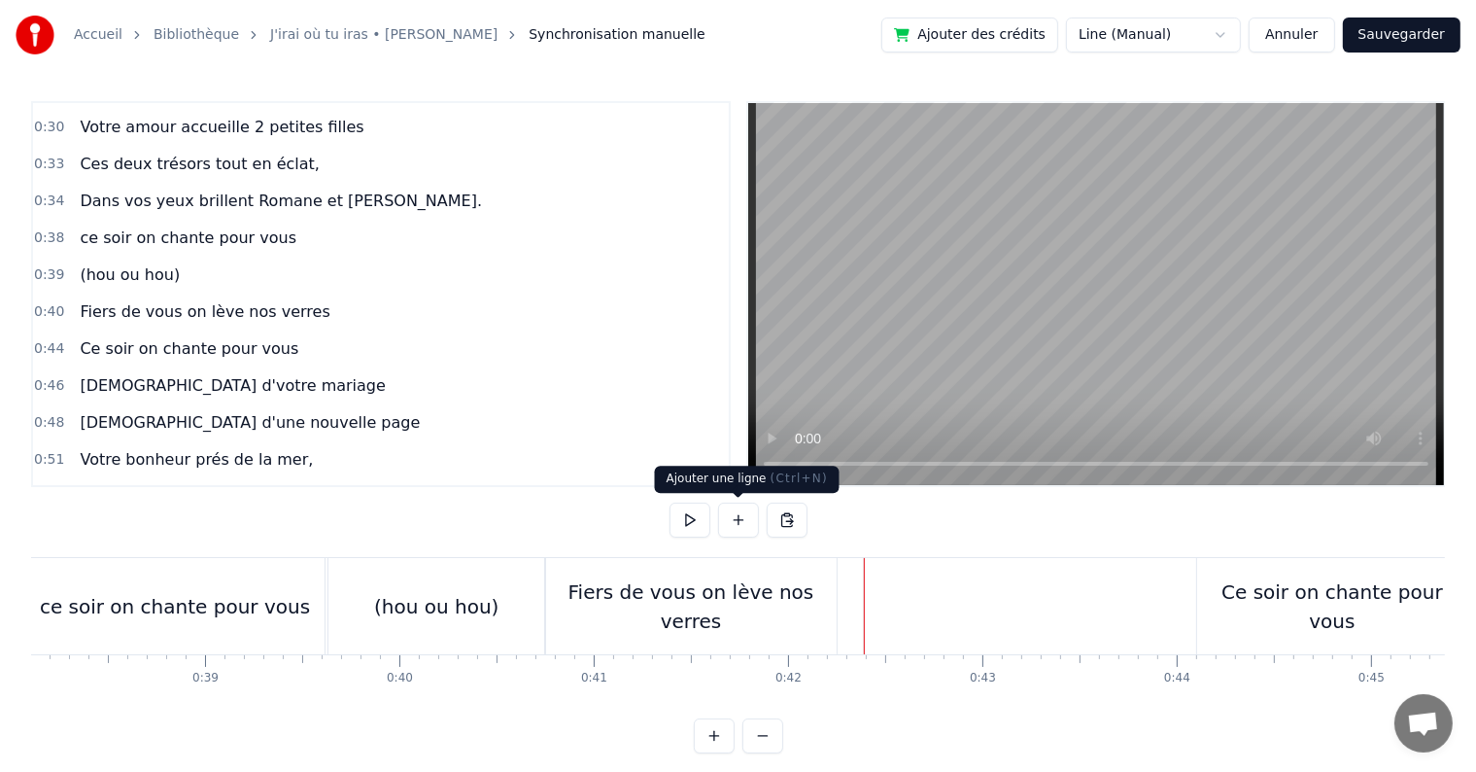
click at [748, 521] on button at bounding box center [738, 519] width 41 height 35
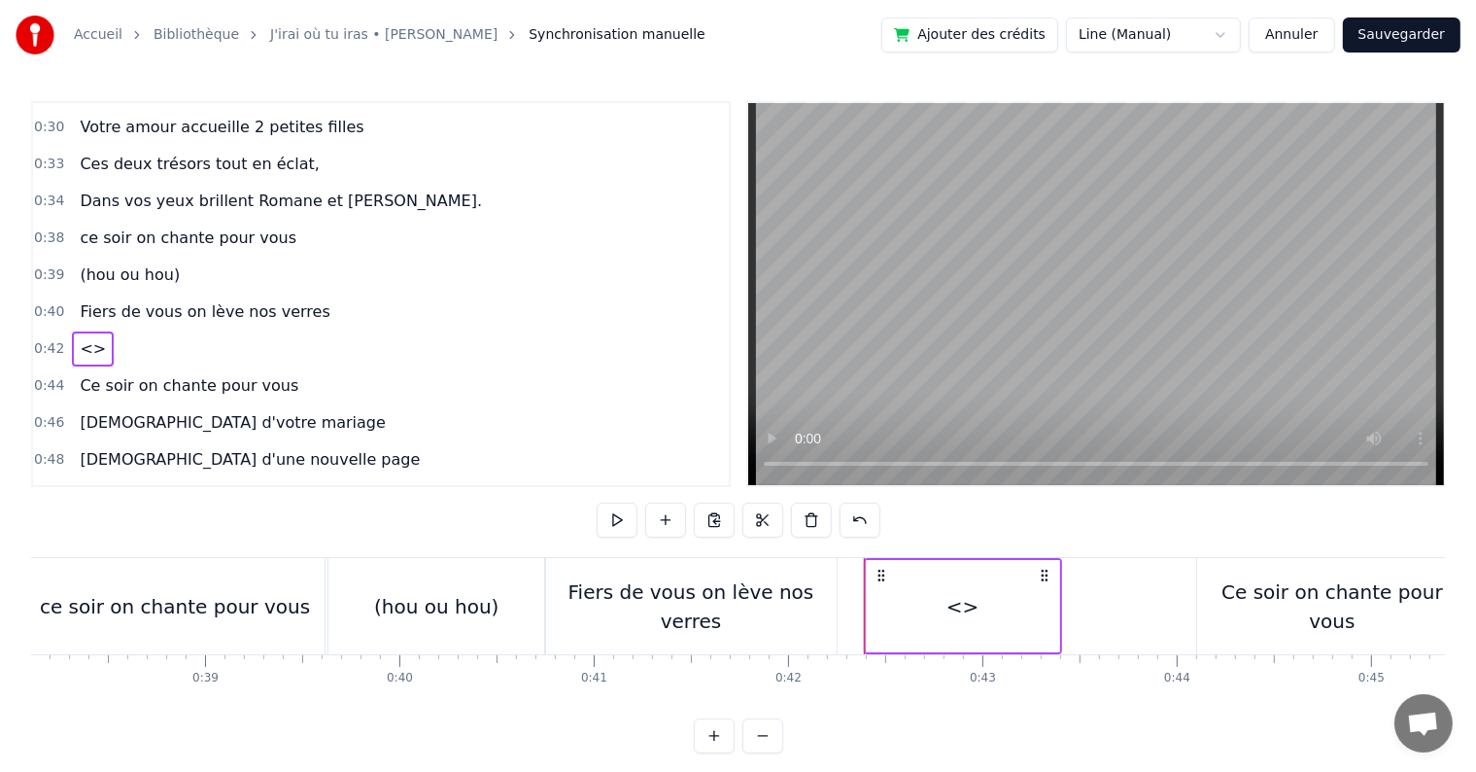
click at [80, 337] on span "<>" at bounding box center [93, 348] width 30 height 22
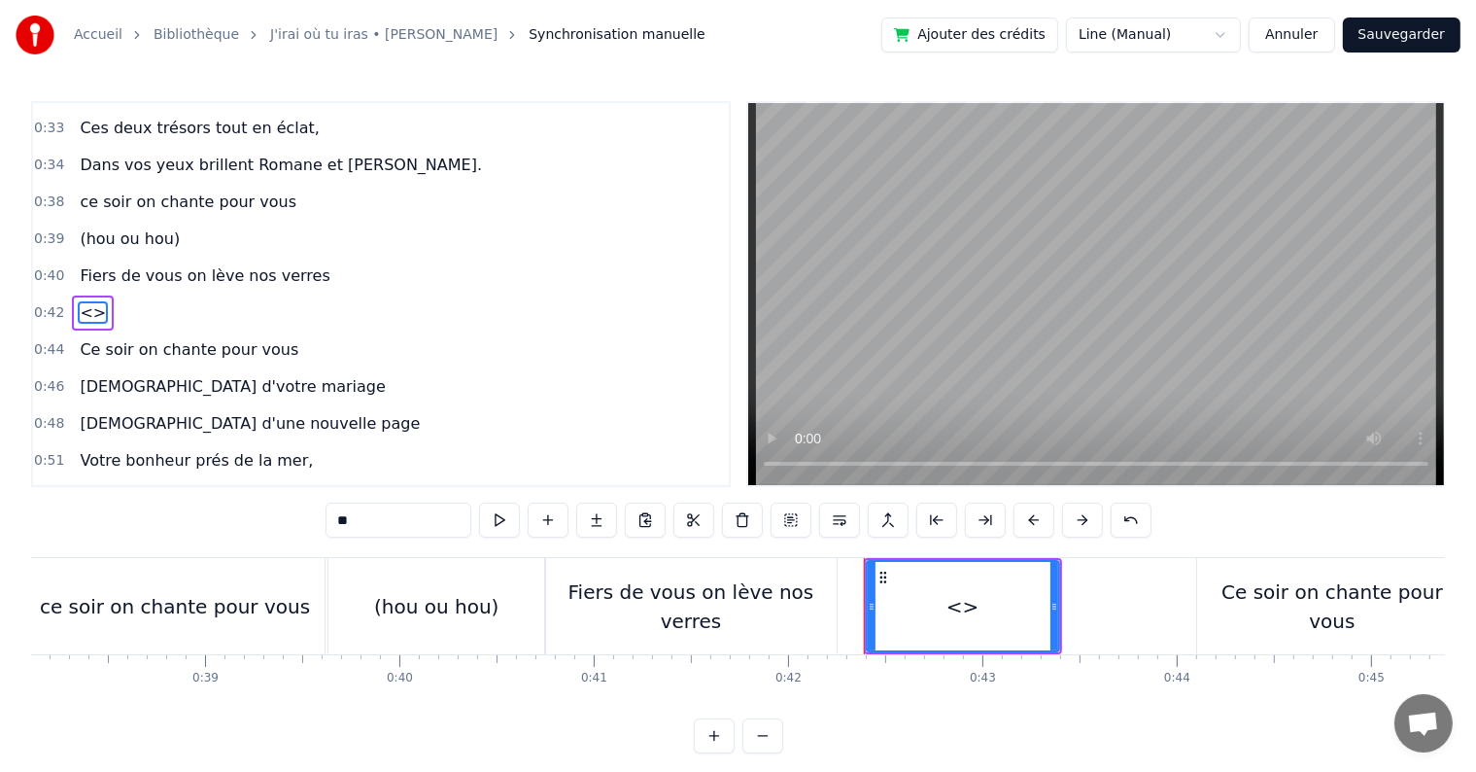
drag, startPoint x: 373, startPoint y: 518, endPoint x: 167, endPoint y: 482, distance: 209.2
click at [167, 482] on div "0:05 C’est au lycée que tout commence 0:07 Flo et [PERSON_NAME] vivent encore l…" at bounding box center [738, 427] width 1414 height 652
paste input "**********"
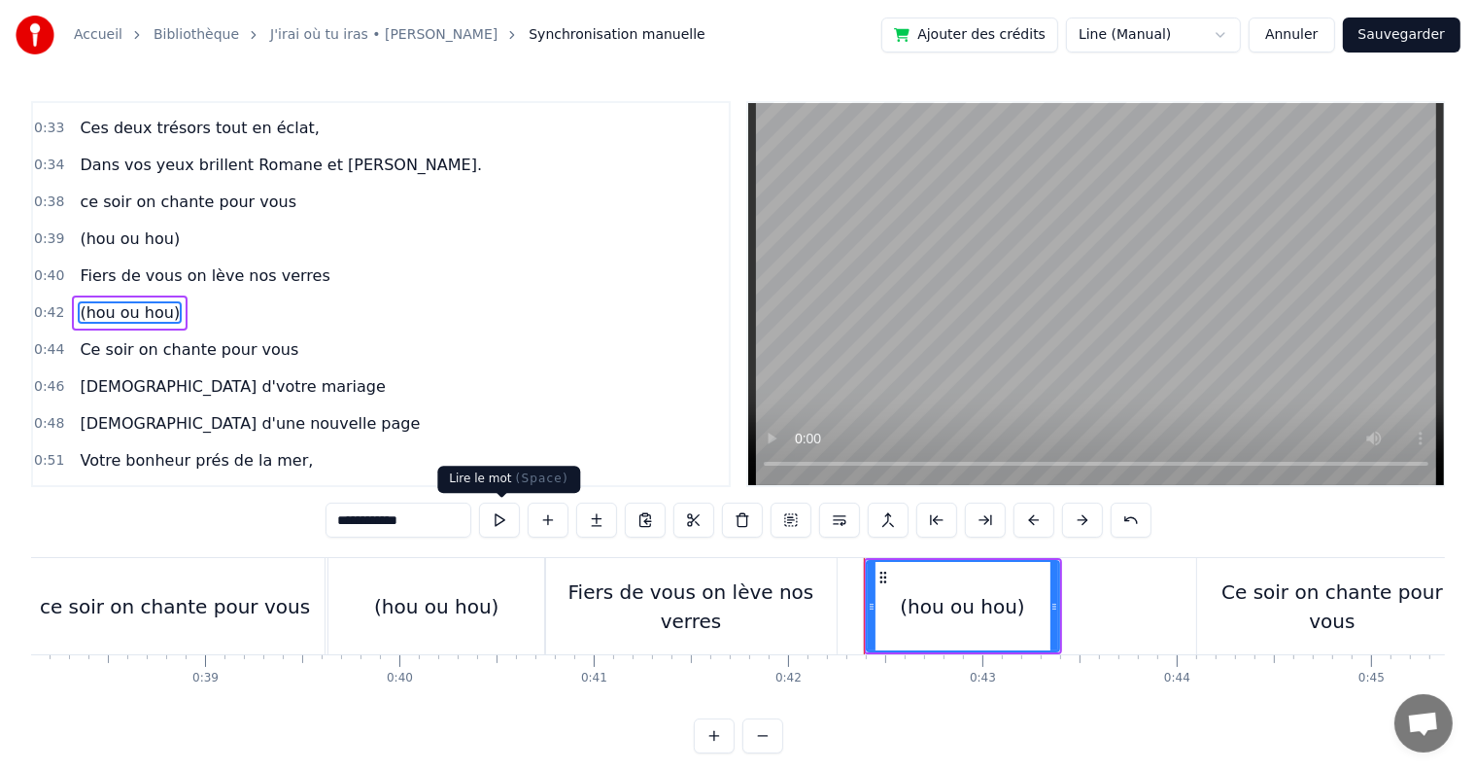
click at [498, 526] on button at bounding box center [499, 519] width 41 height 35
click at [1276, 600] on div "Ce soir on chante pour vous" at bounding box center [1332, 606] width 270 height 58
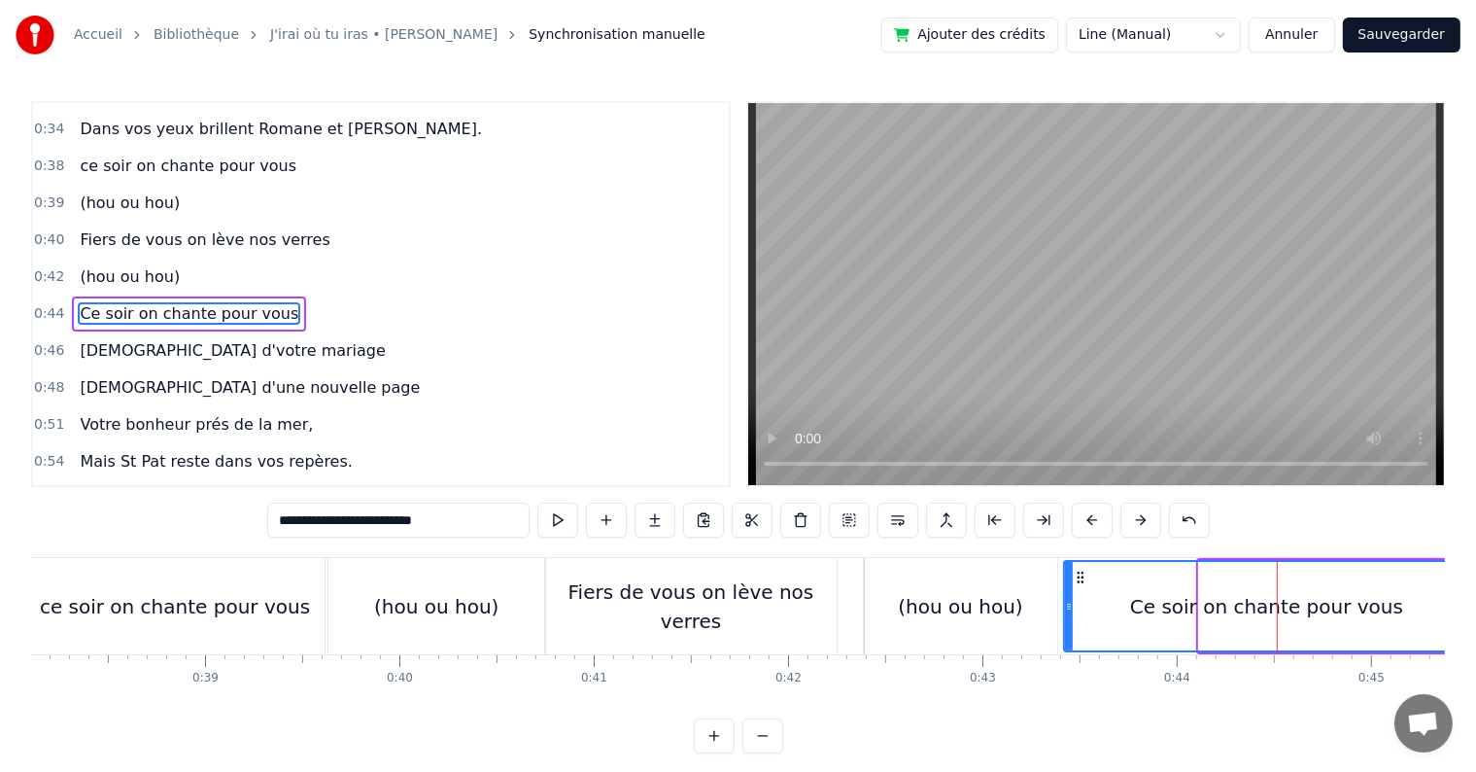
drag, startPoint x: 1205, startPoint y: 606, endPoint x: 1070, endPoint y: 596, distance: 135.5
click at [1070, 596] on div at bounding box center [1069, 606] width 8 height 88
click at [548, 522] on button at bounding box center [557, 519] width 41 height 35
drag, startPoint x: 1066, startPoint y: 610, endPoint x: 1109, endPoint y: 607, distance: 42.9
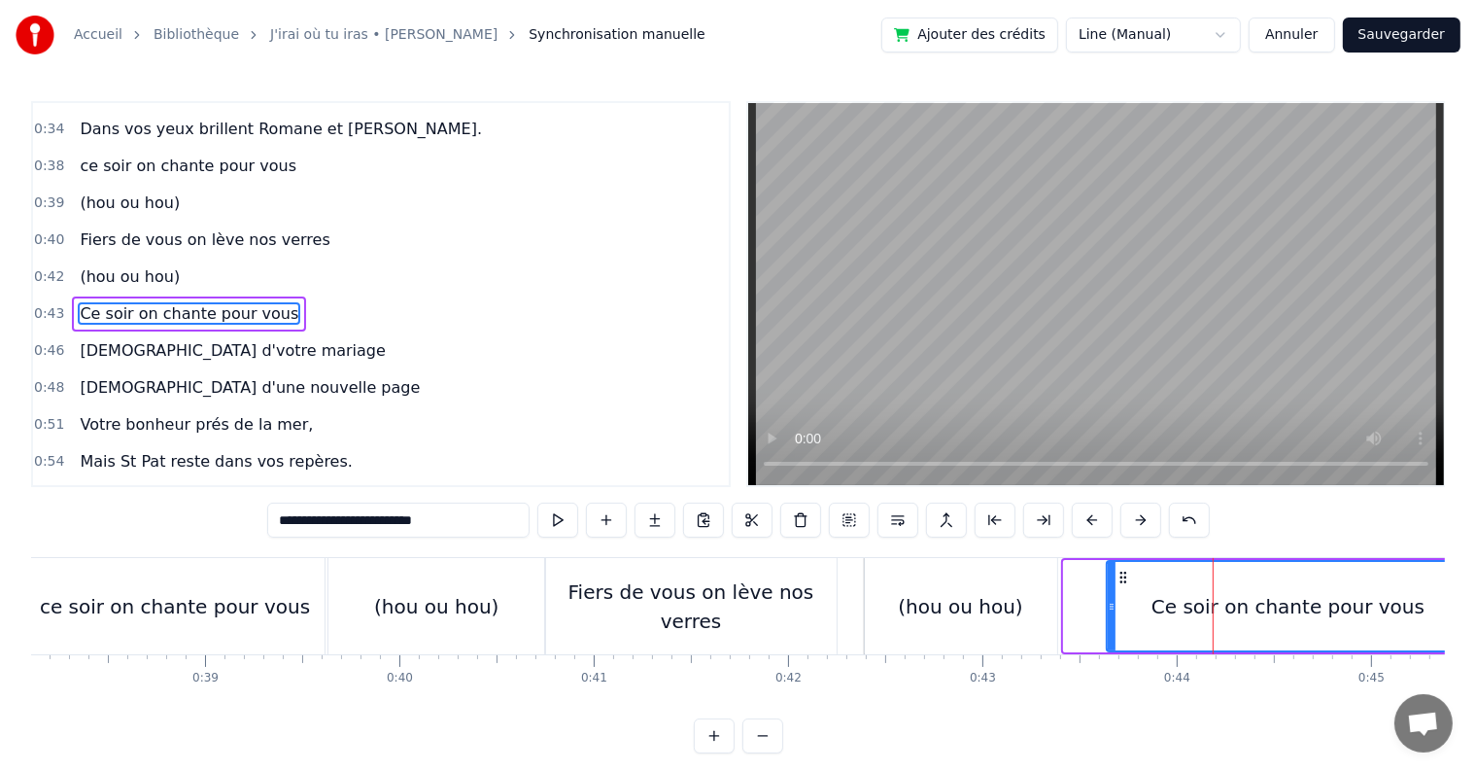
click at [1109, 607] on icon at bounding box center [1112, 607] width 8 height 16
click at [554, 520] on button at bounding box center [557, 519] width 41 height 35
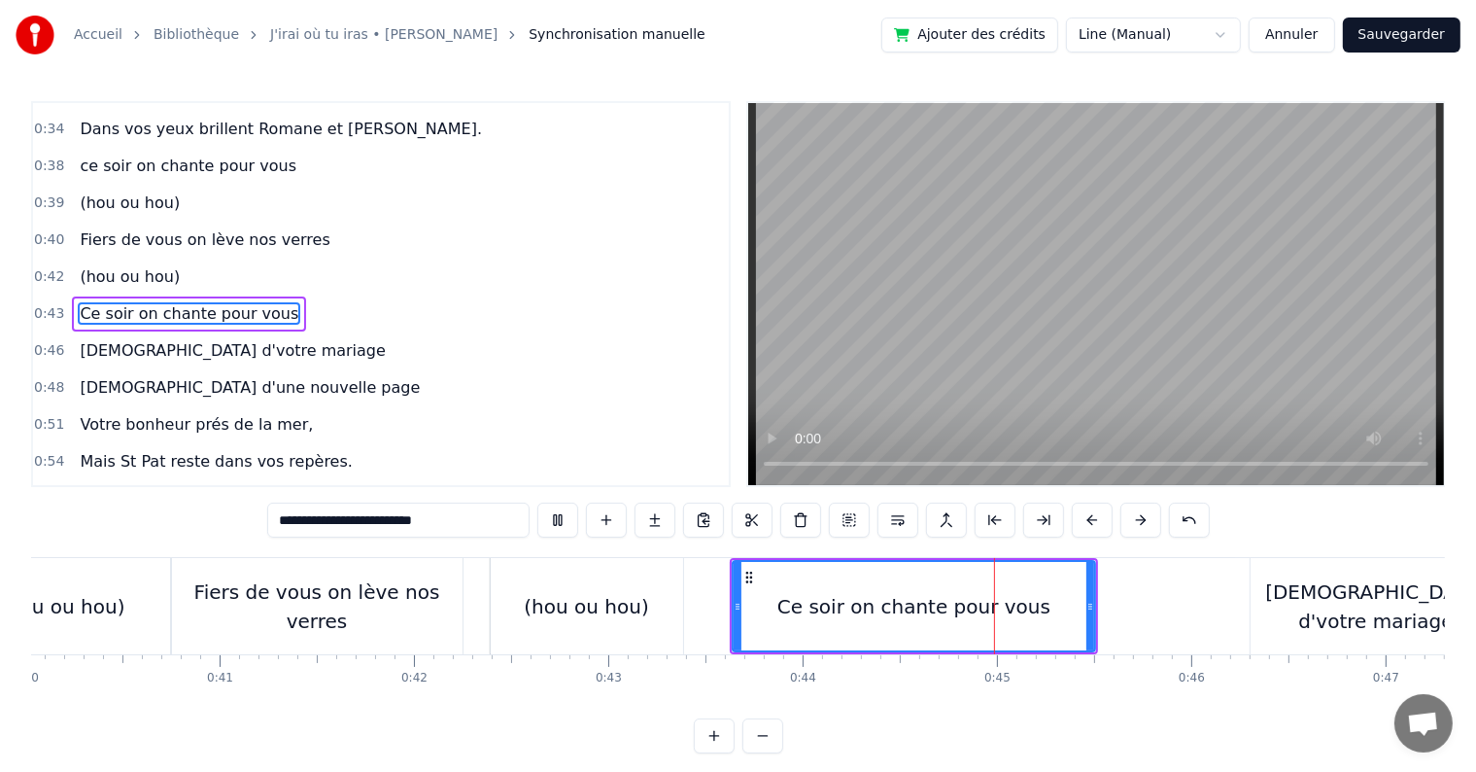
click at [554, 520] on button at bounding box center [557, 519] width 41 height 35
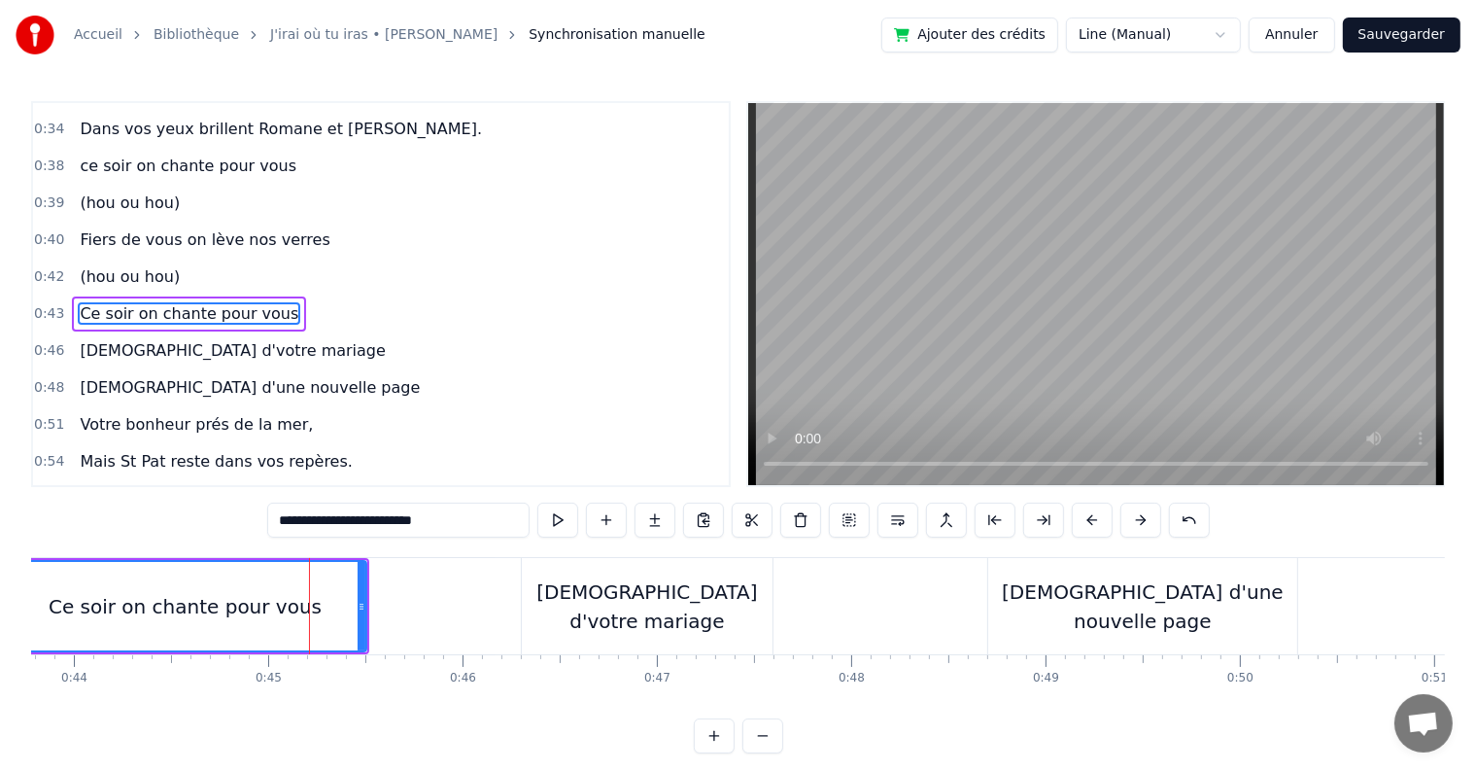
scroll to position [0, 8630]
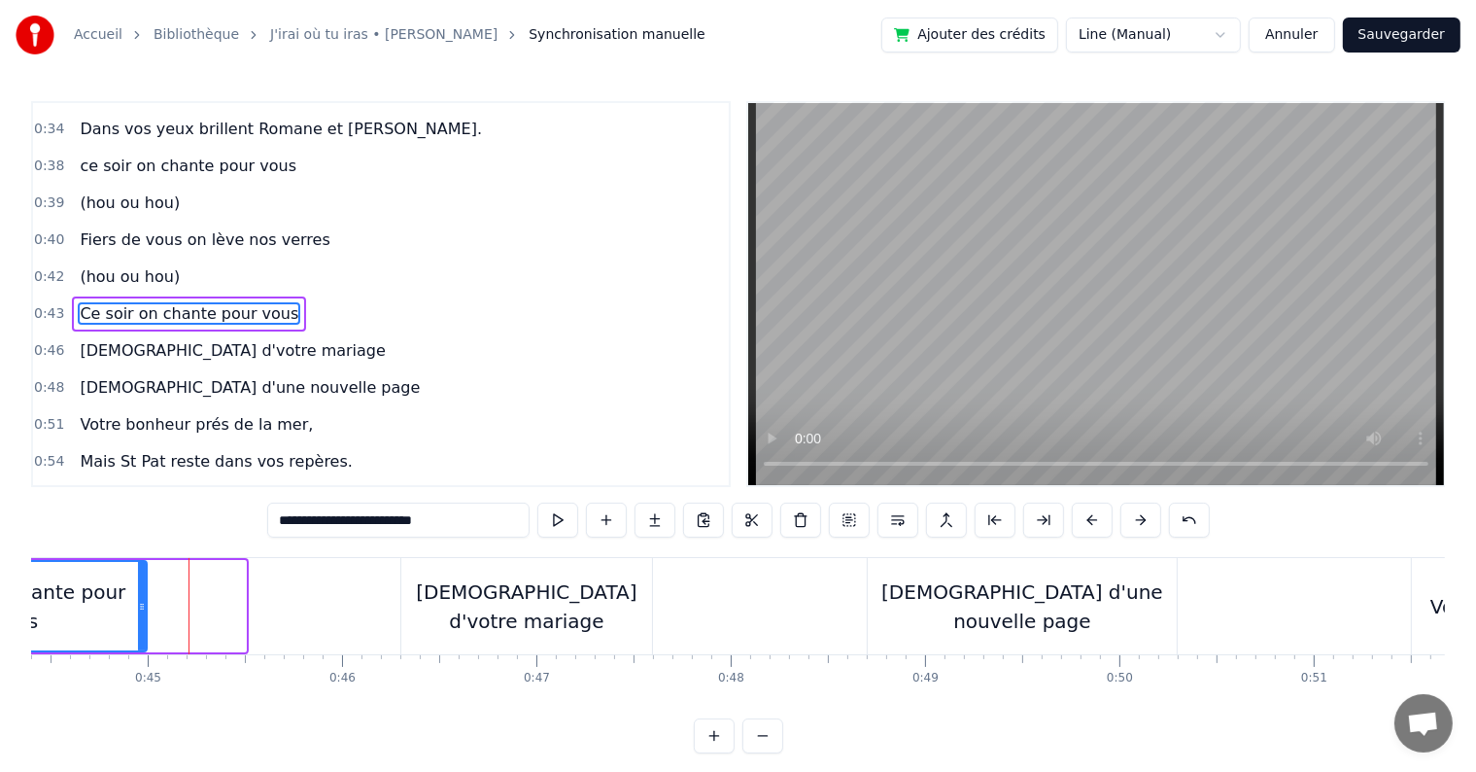
drag, startPoint x: 243, startPoint y: 606, endPoint x: 144, endPoint y: 603, distance: 99.2
click at [144, 603] on icon at bounding box center [142, 607] width 8 height 16
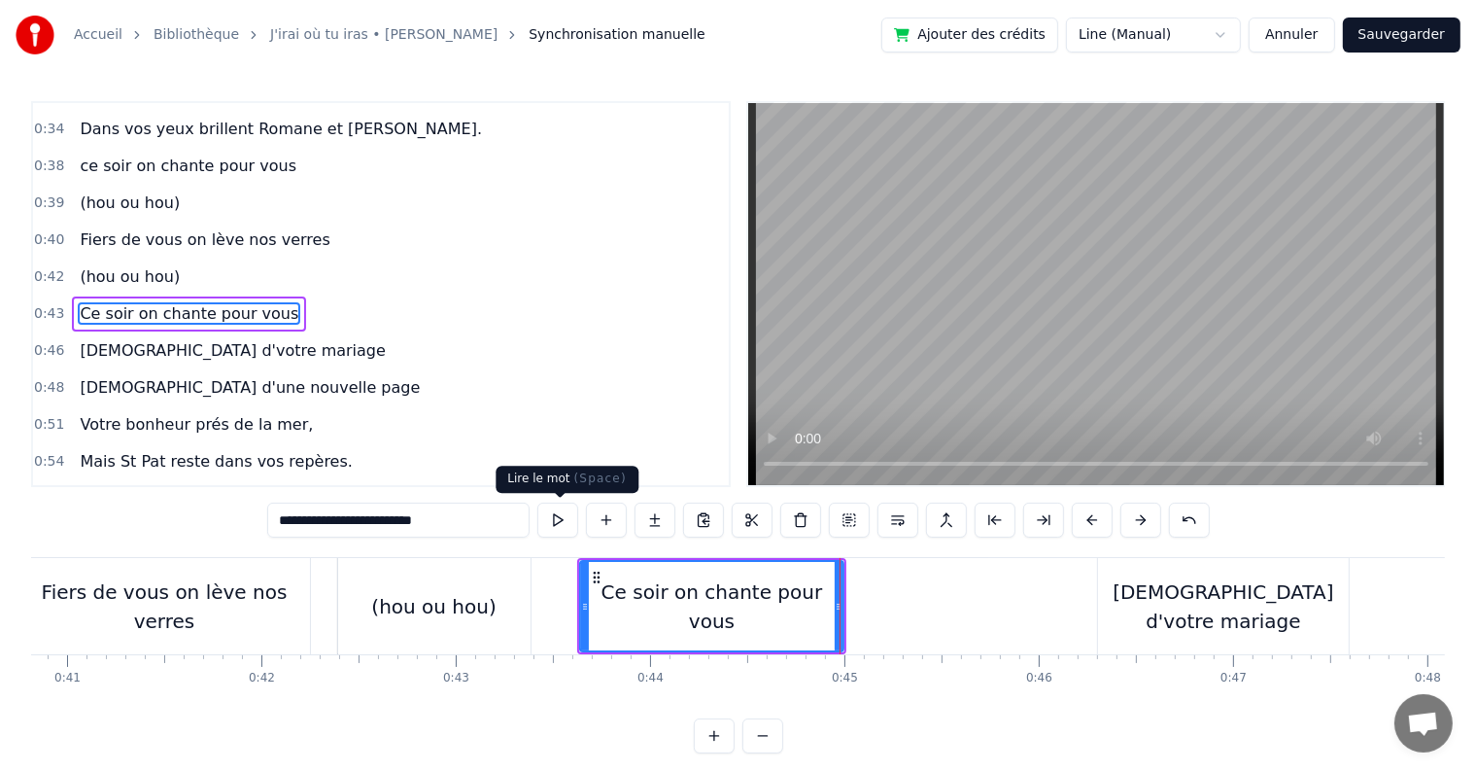
click at [553, 517] on button at bounding box center [557, 519] width 41 height 35
click at [1149, 605] on div "[DEMOGRAPHIC_DATA] d'votre mariage" at bounding box center [1223, 606] width 251 height 58
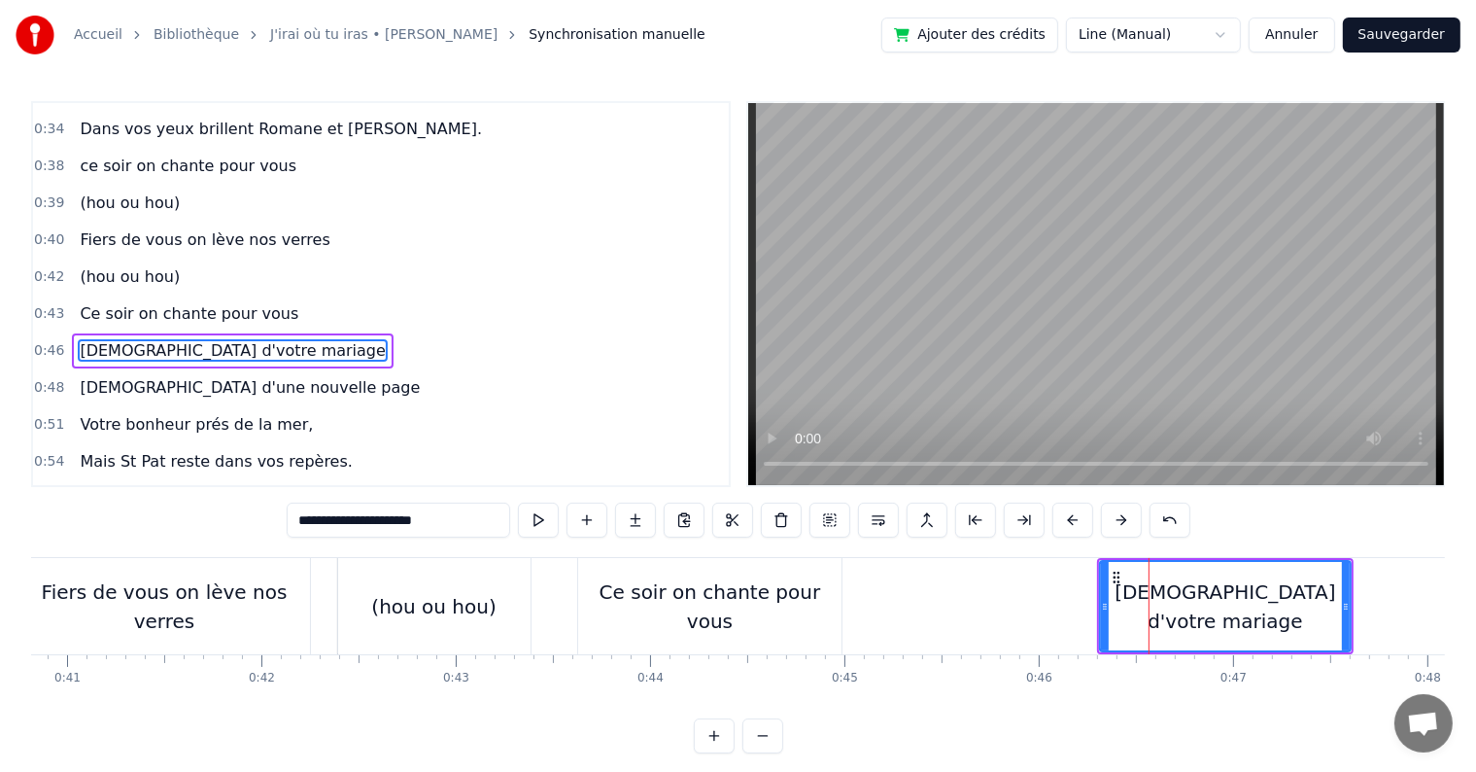
scroll to position [434, 0]
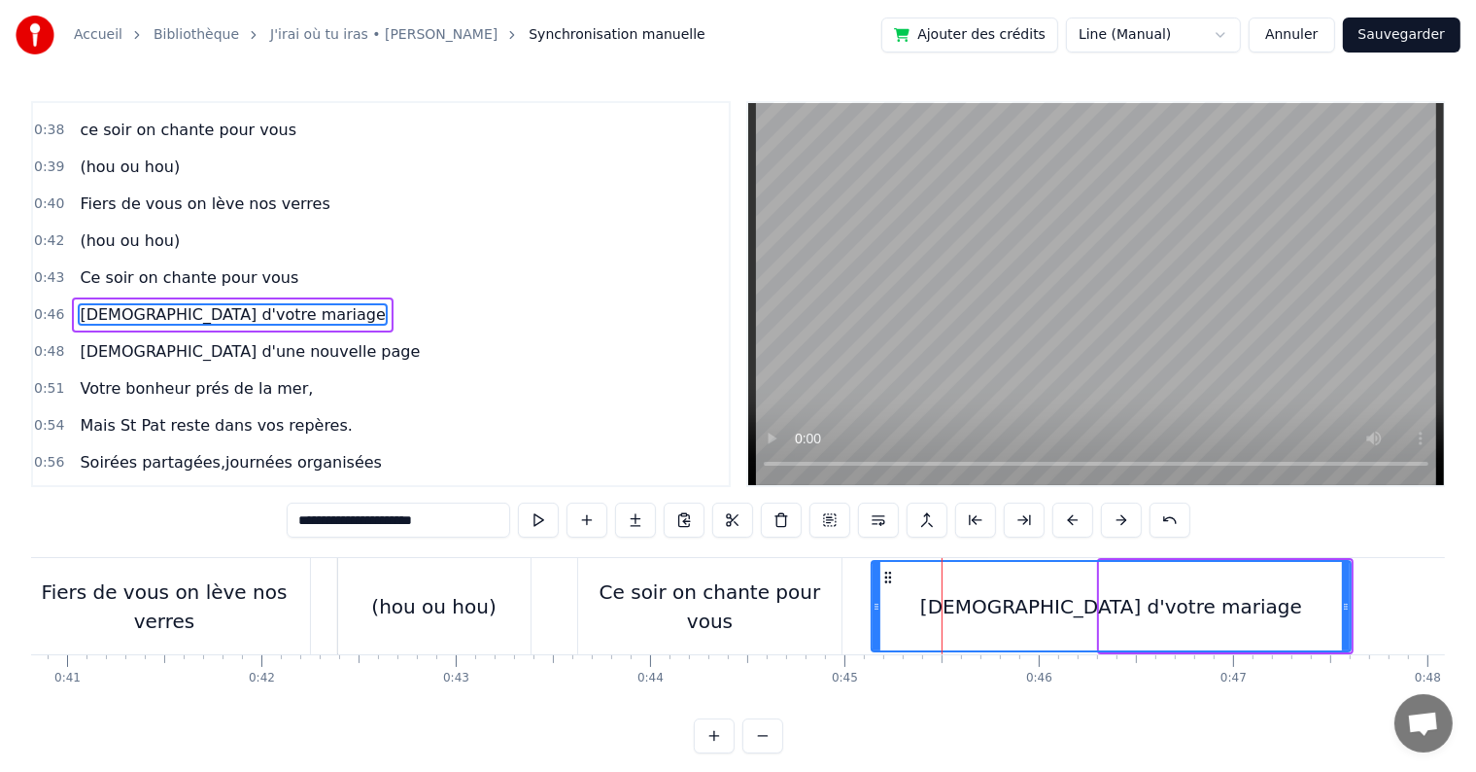
drag, startPoint x: 1104, startPoint y: 605, endPoint x: 1057, endPoint y: 599, distance: 47.0
click at [875, 596] on div at bounding box center [877, 606] width 8 height 88
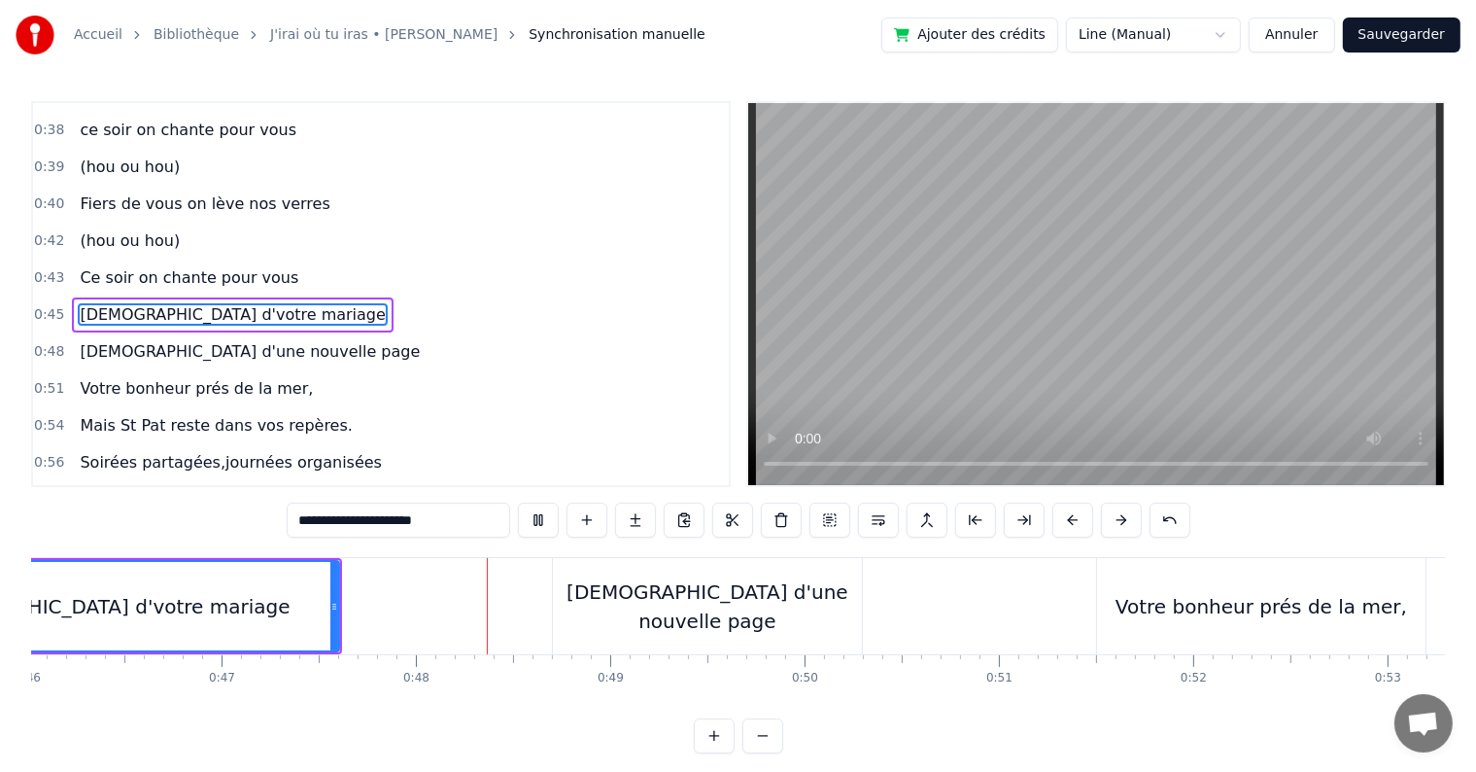
scroll to position [0, 9184]
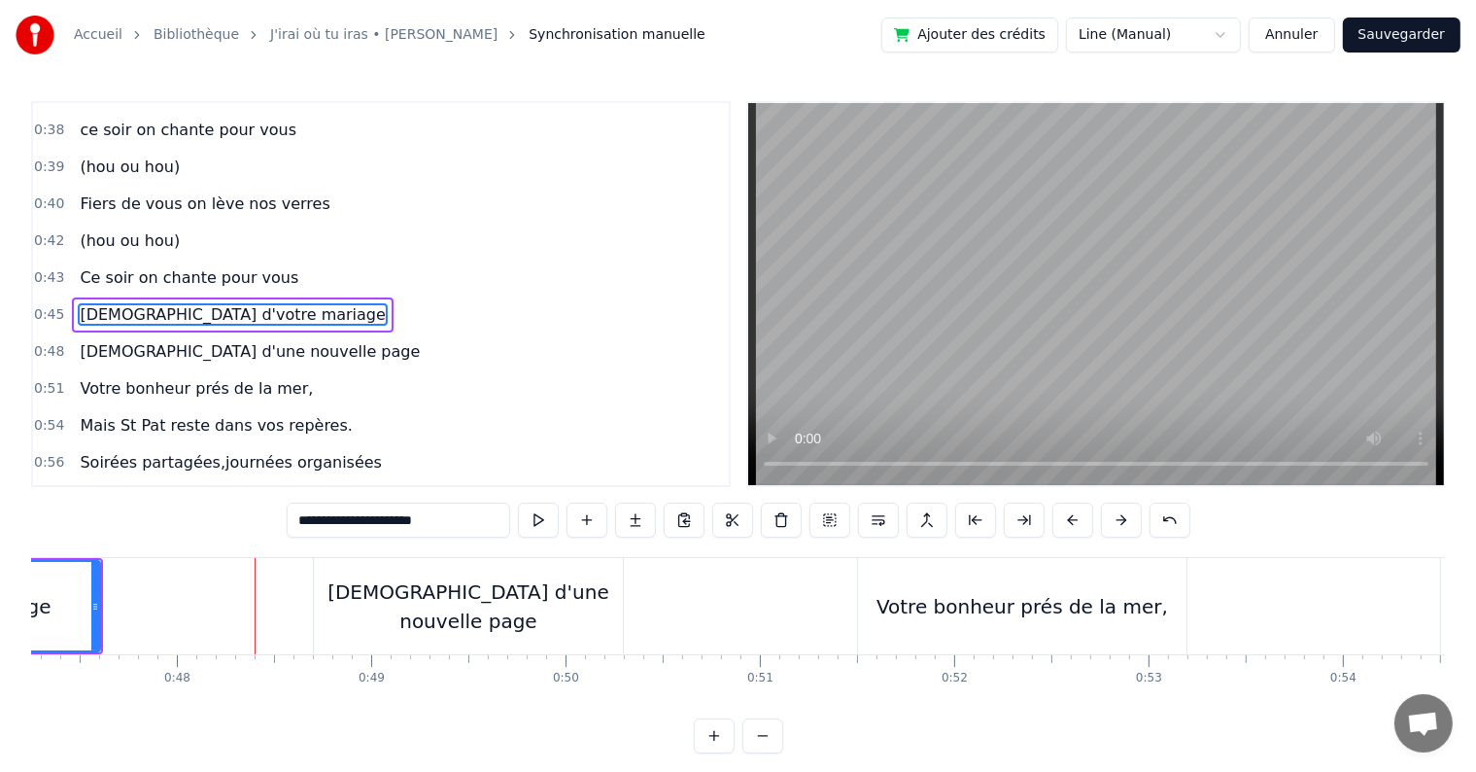
click at [501, 605] on div "[DEMOGRAPHIC_DATA] d'une nouvelle page" at bounding box center [468, 606] width 309 height 58
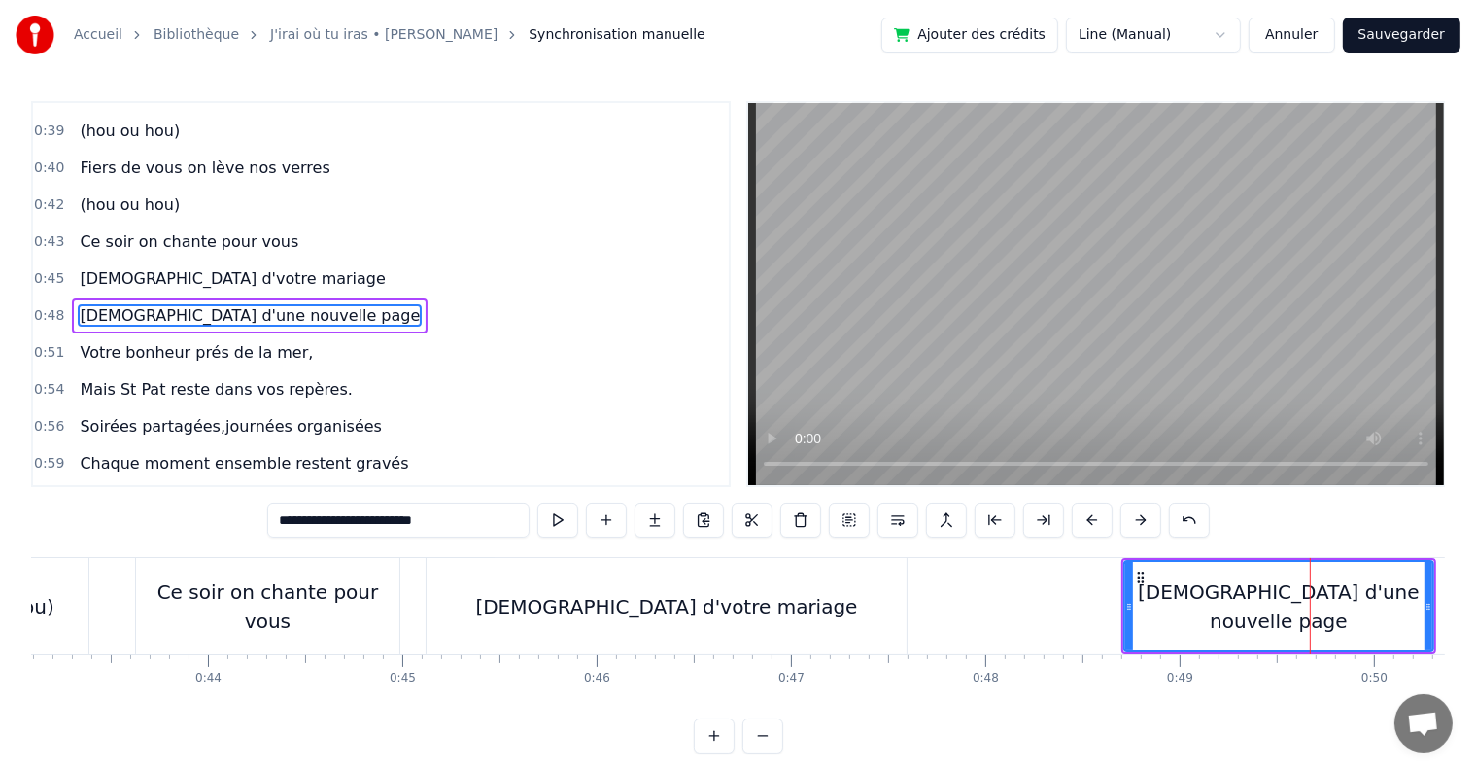
scroll to position [0, 8368]
click at [377, 615] on div "Ce soir on chante pour vous" at bounding box center [275, 606] width 263 height 58
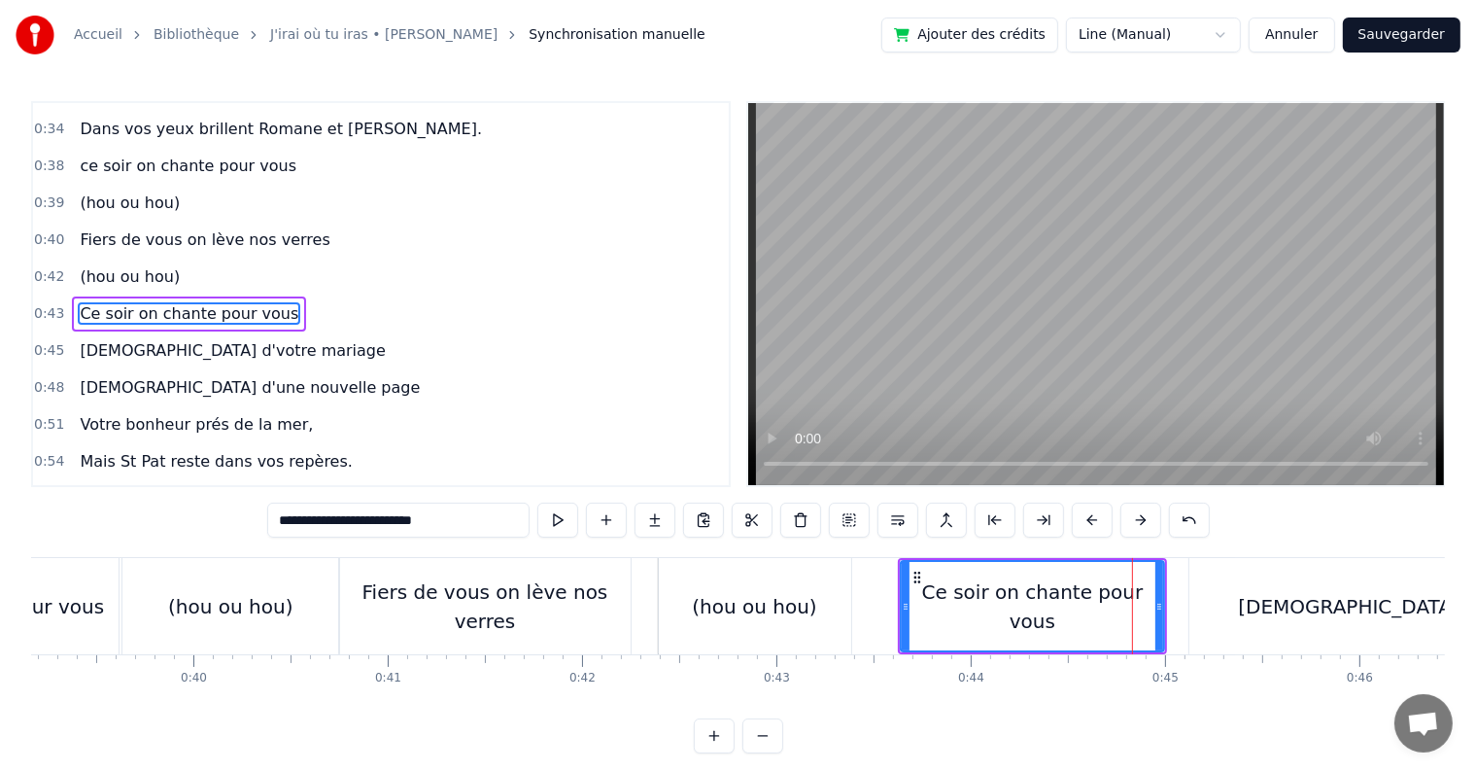
scroll to position [0, 7705]
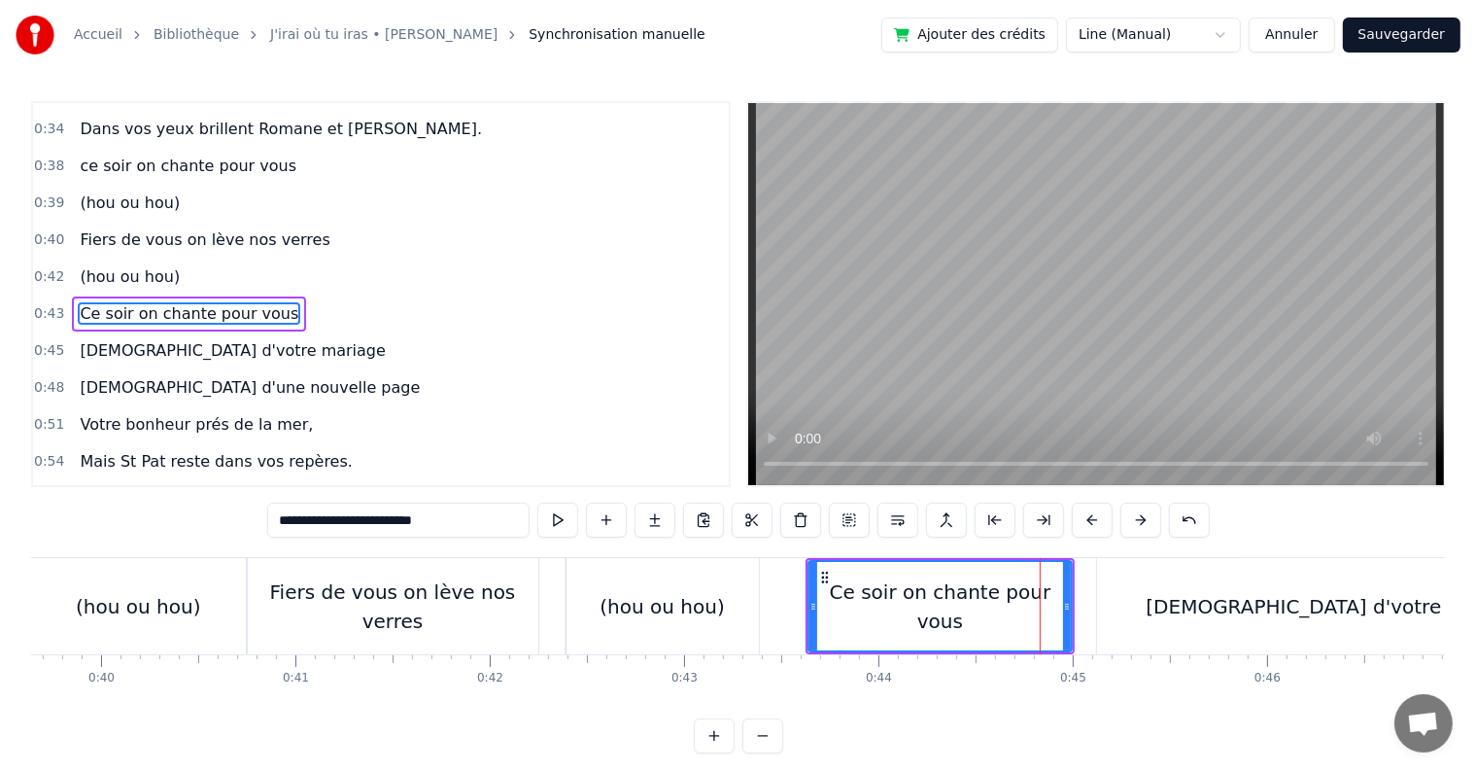
click at [847, 620] on div "Ce soir on chante pour vous" at bounding box center [940, 606] width 261 height 88
click at [557, 523] on button at bounding box center [557, 519] width 41 height 35
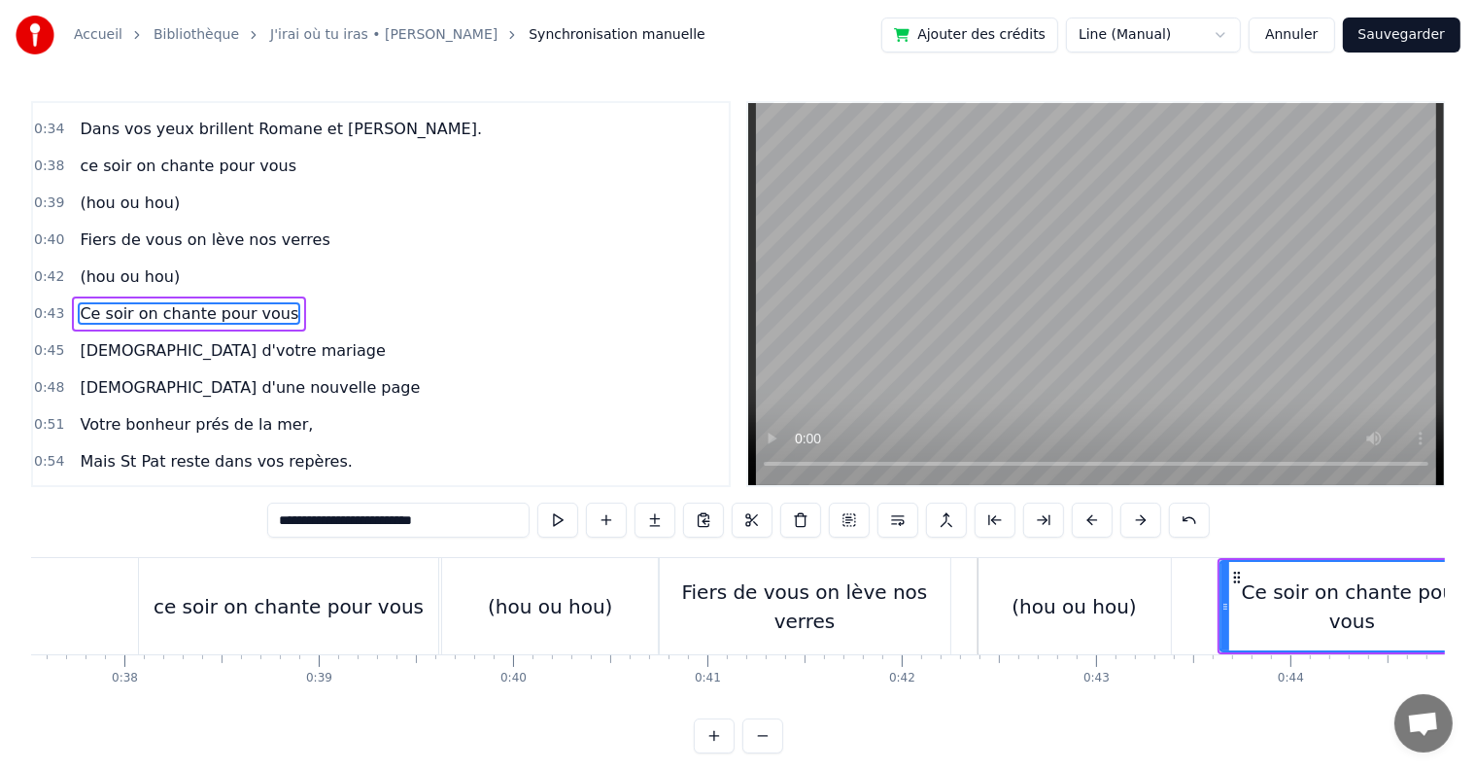
scroll to position [0, 7361]
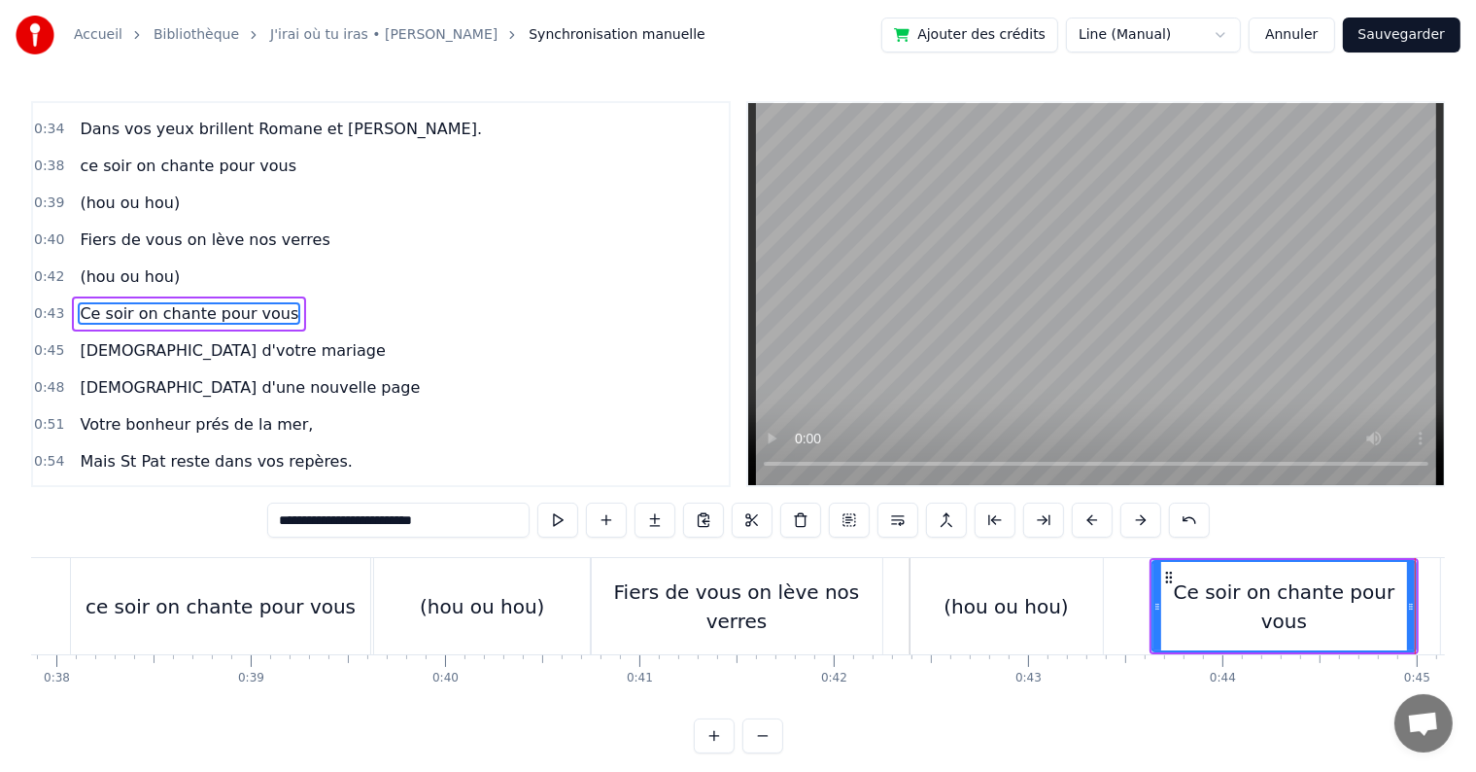
click at [219, 599] on div "ce soir on chante pour vous" at bounding box center [221, 606] width 270 height 29
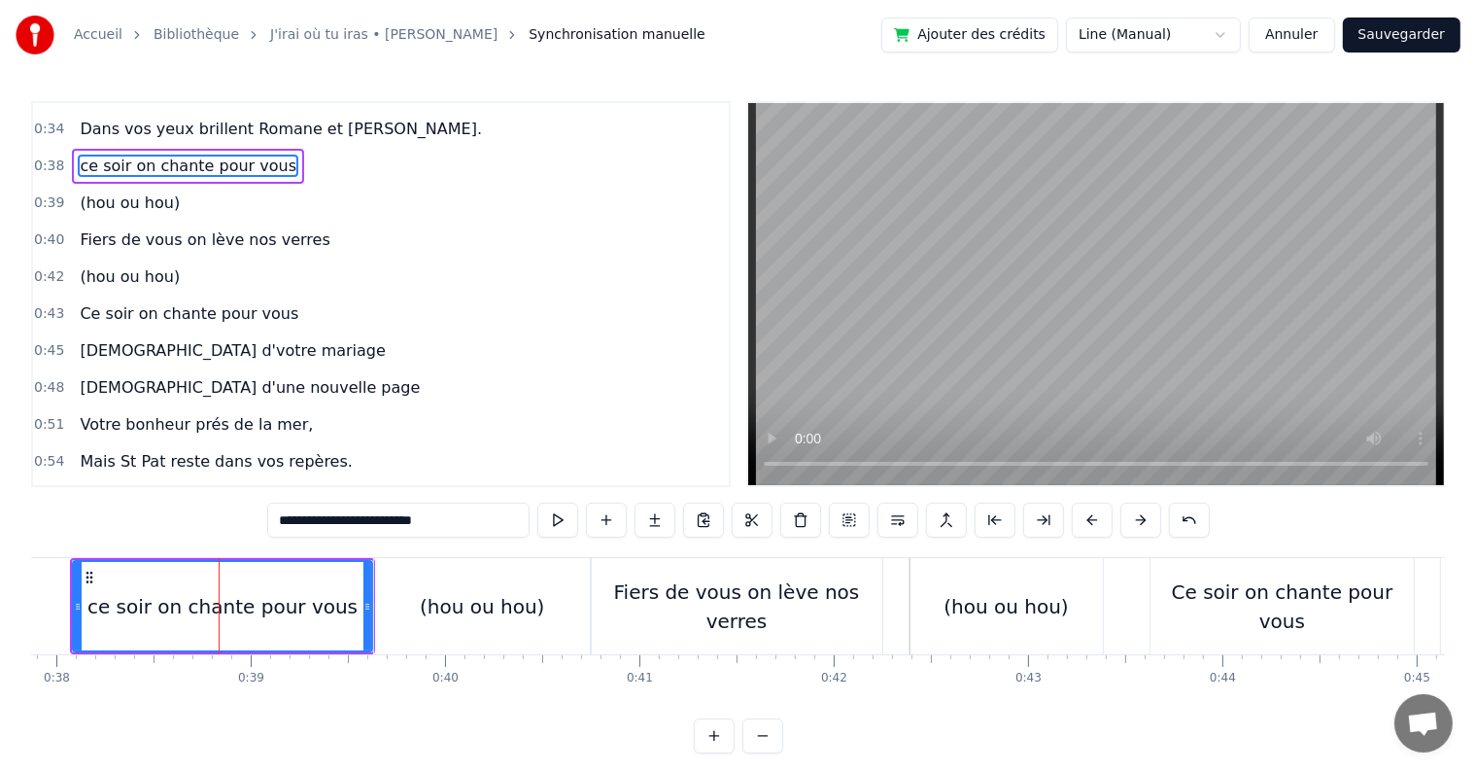
scroll to position [256, 0]
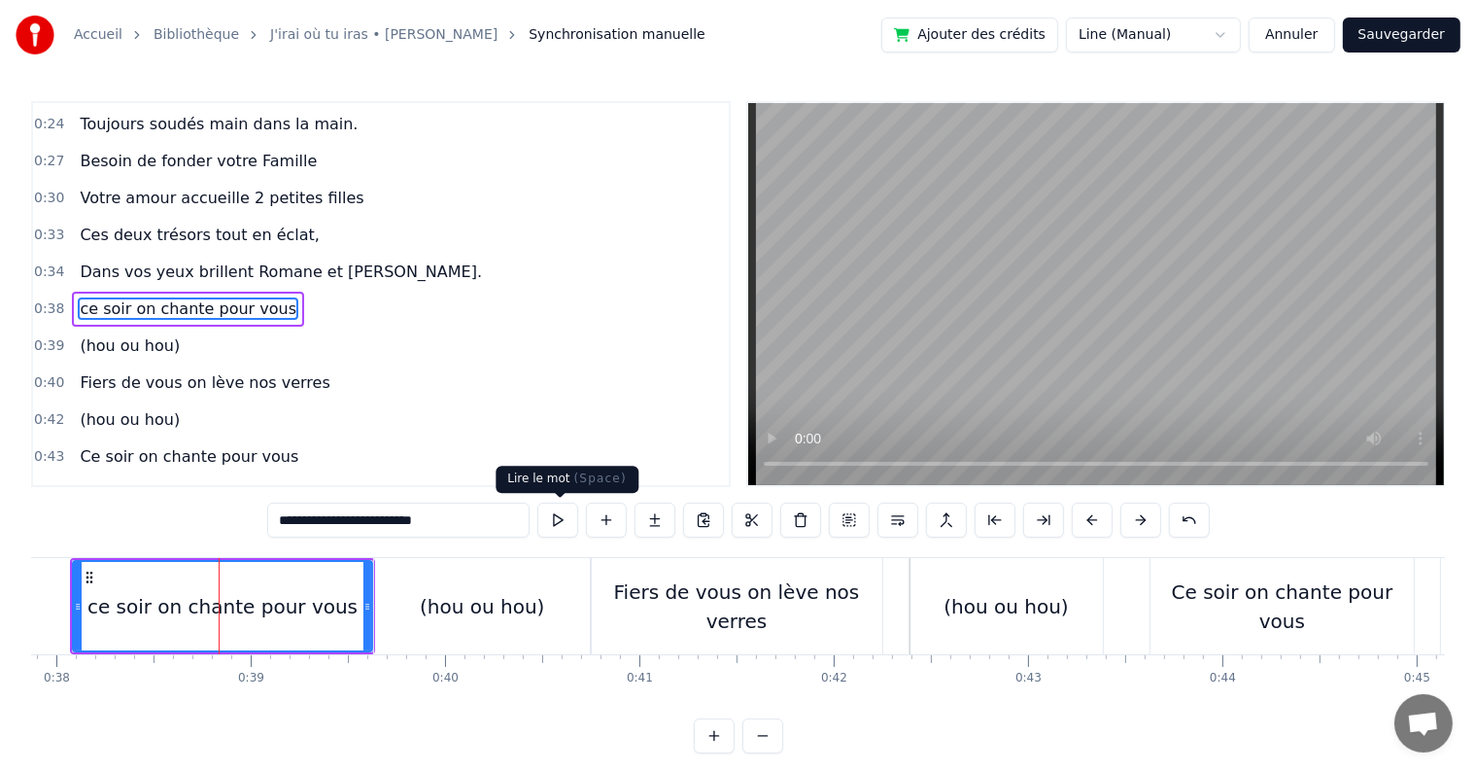
click at [564, 511] on button at bounding box center [557, 519] width 41 height 35
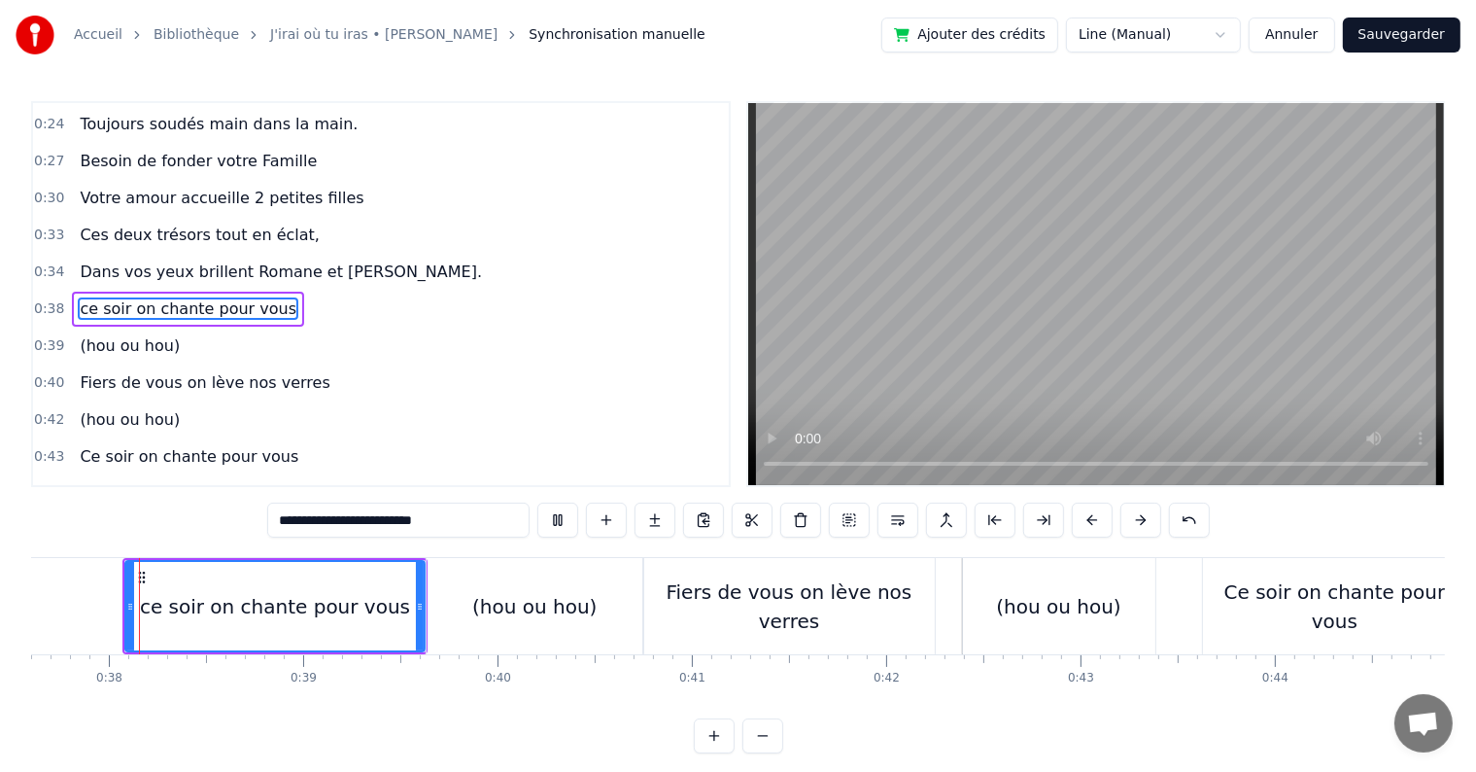
scroll to position [0, 7306]
click at [1223, 598] on div "Ce soir on chante pour vous" at bounding box center [1337, 606] width 263 height 58
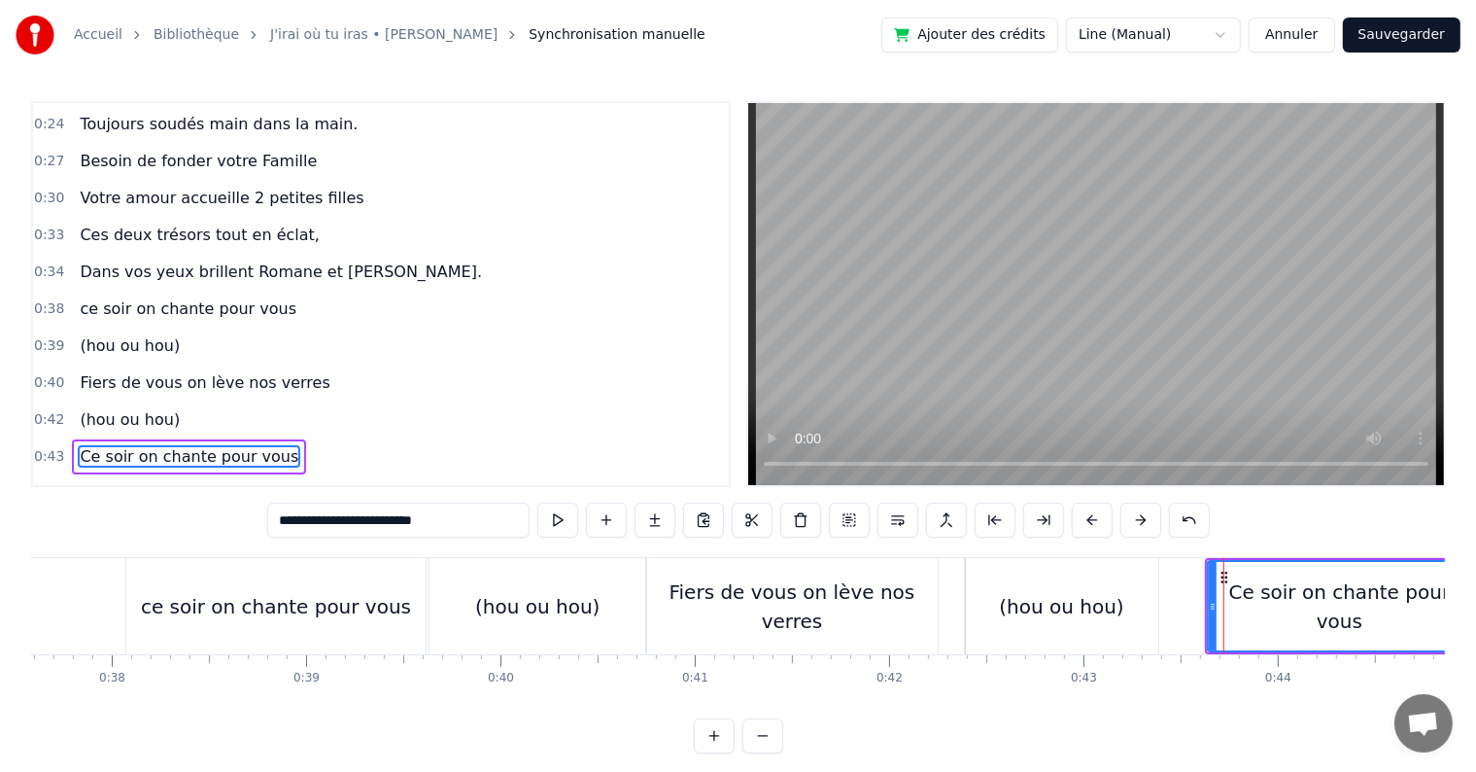
scroll to position [398, 0]
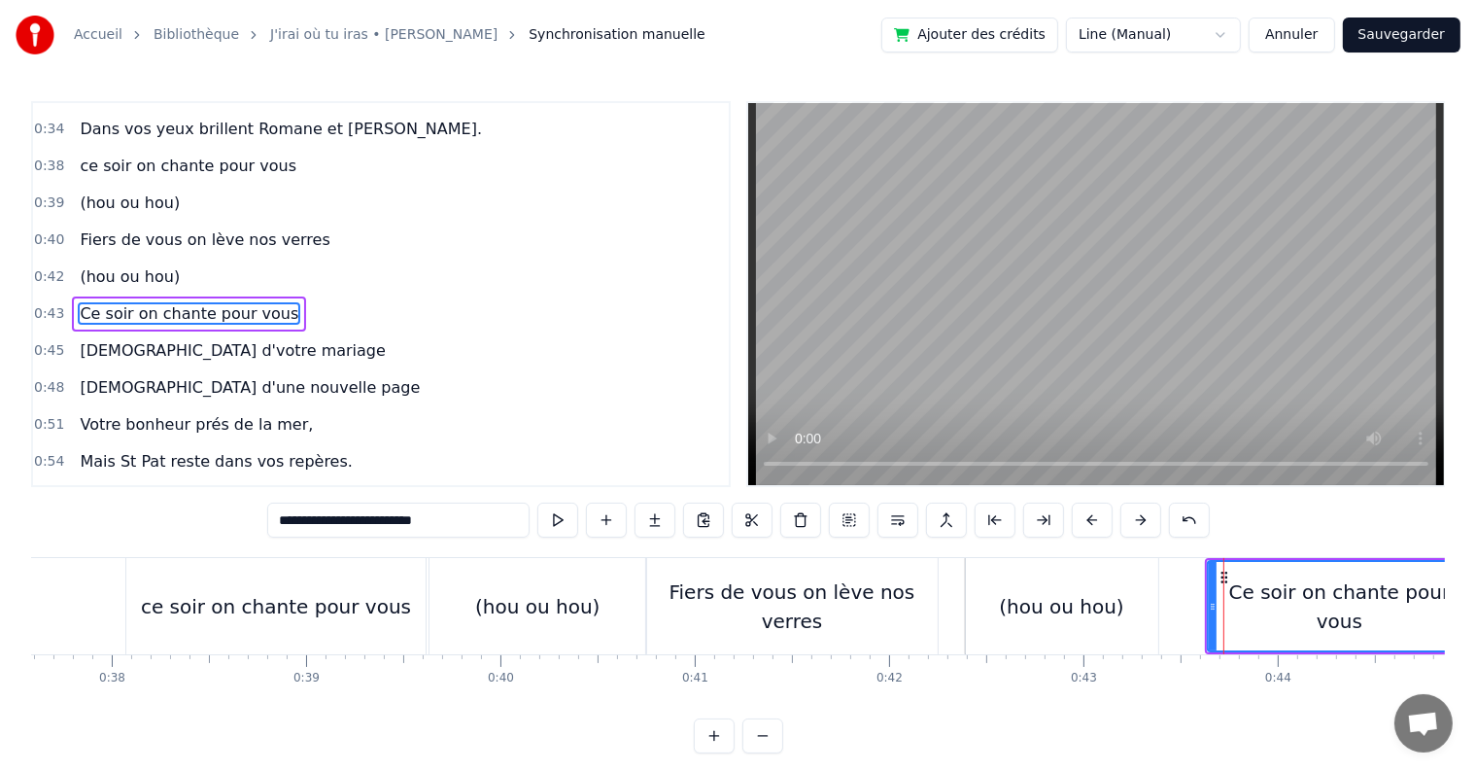
click at [248, 628] on div "ce soir on chante pour vous" at bounding box center [275, 606] width 299 height 96
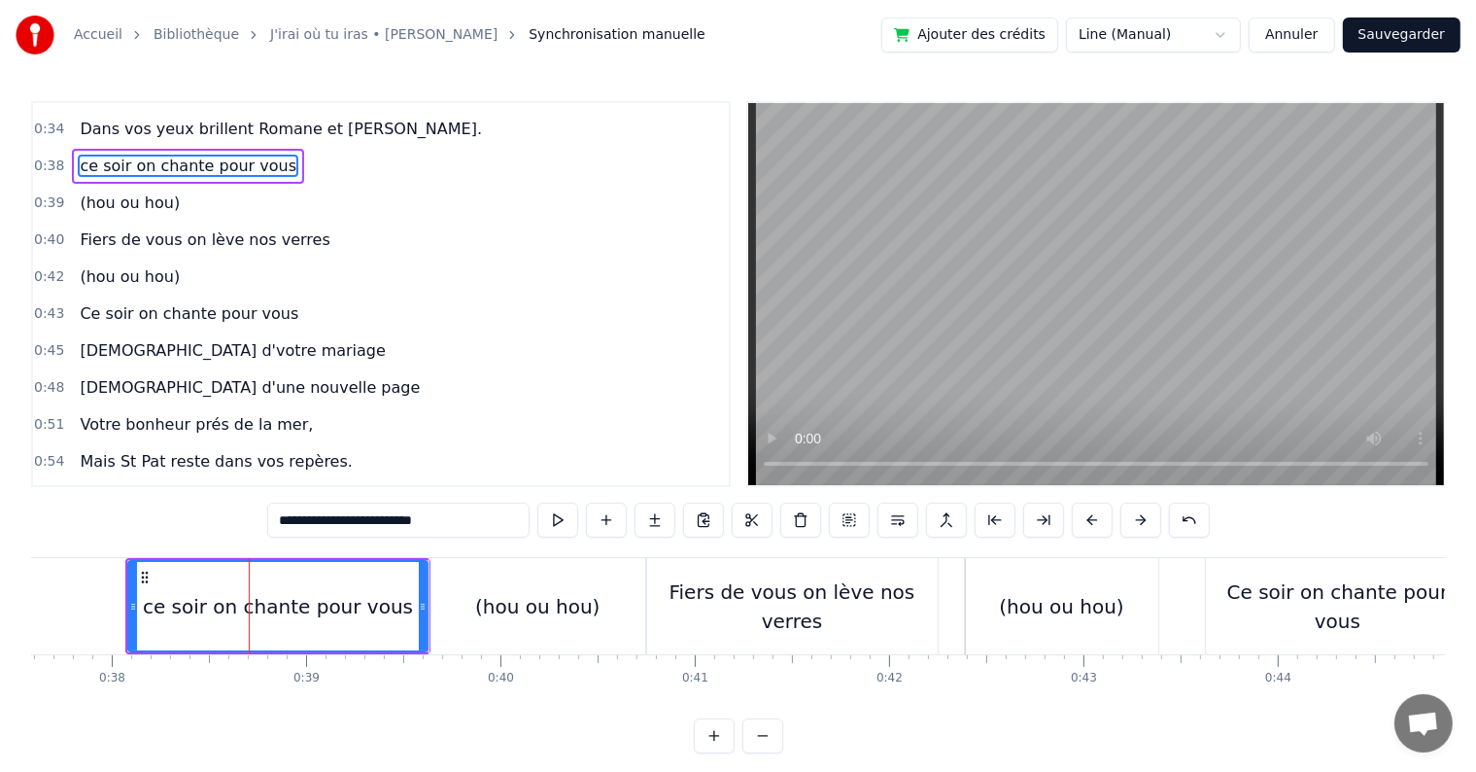
scroll to position [256, 0]
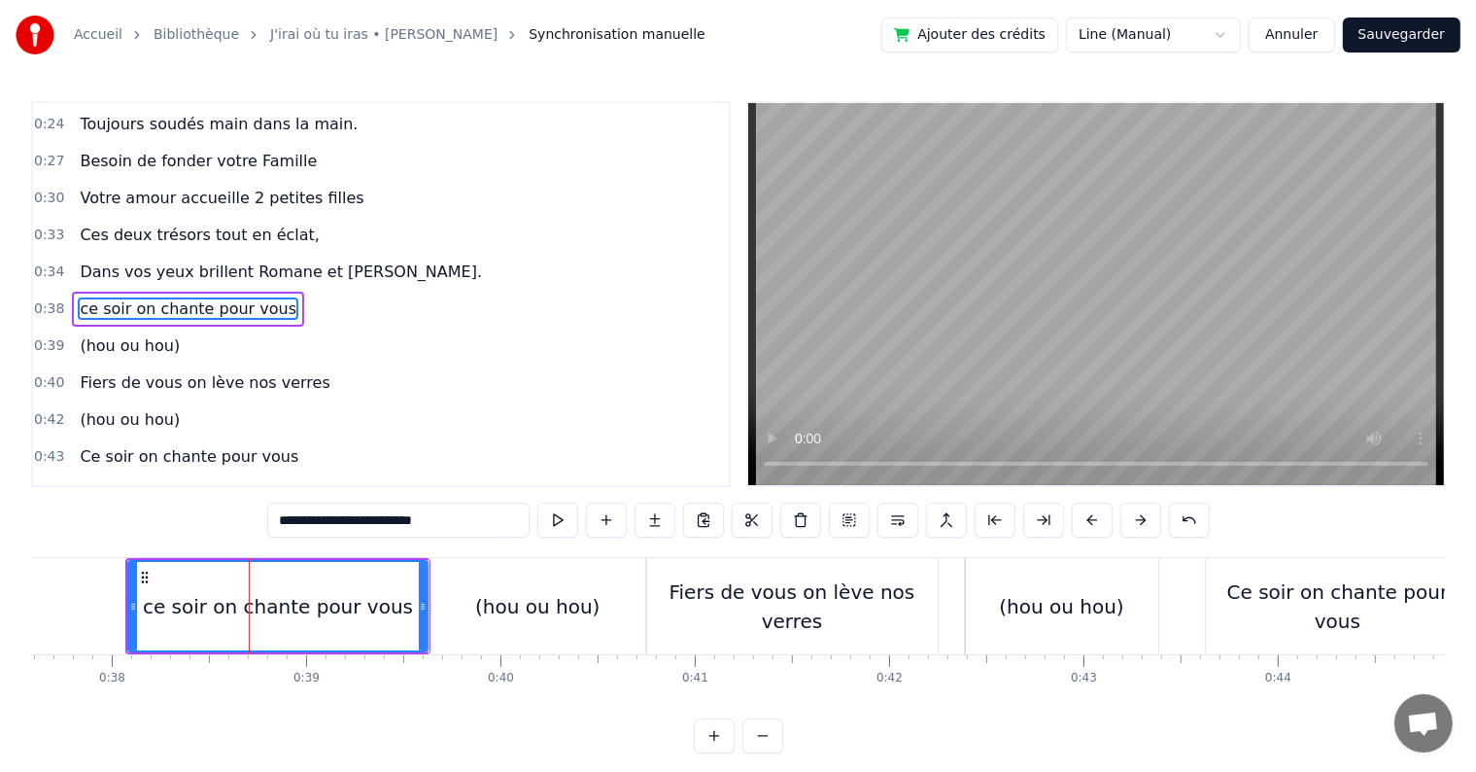
click at [1335, 606] on div "Ce soir on chante pour vous" at bounding box center [1337, 606] width 263 height 58
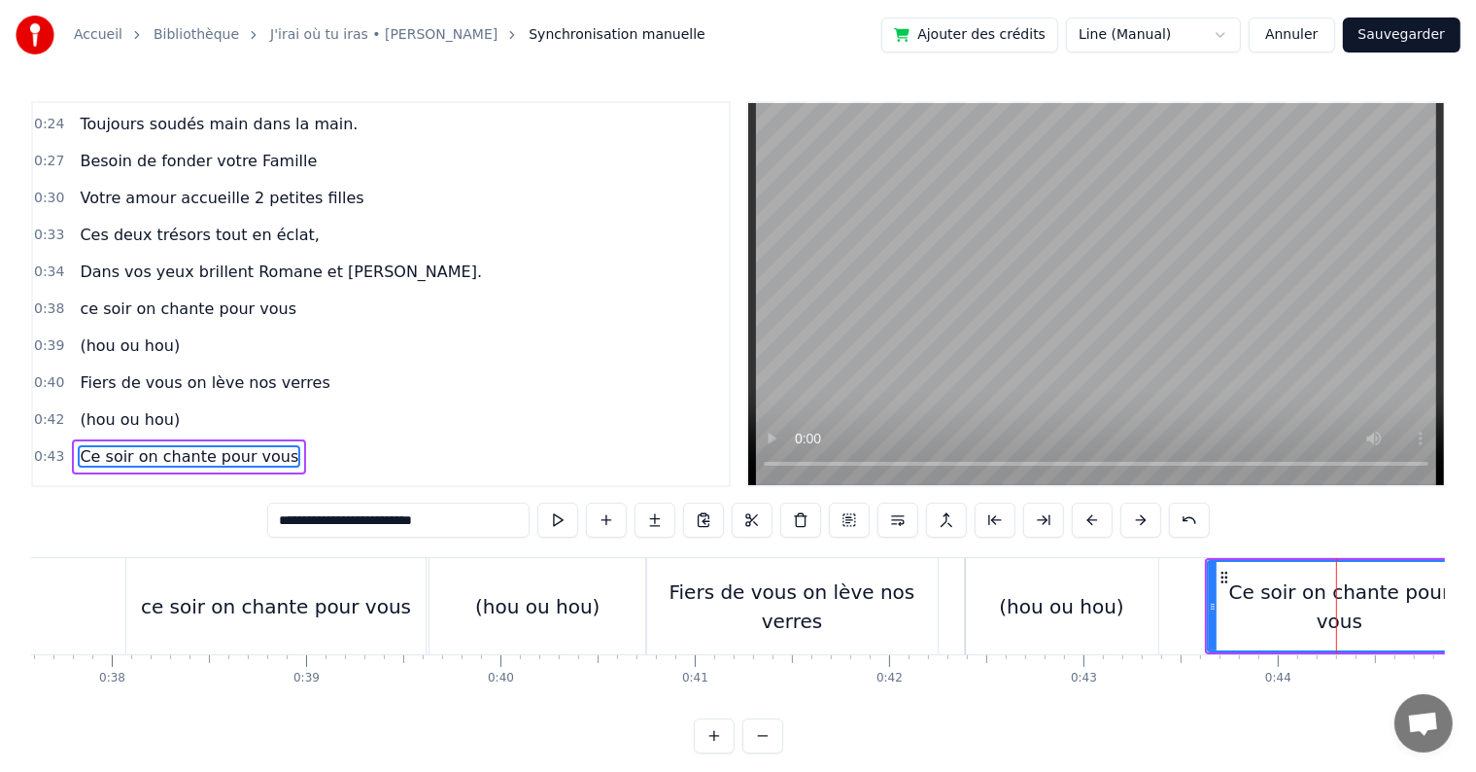
scroll to position [398, 0]
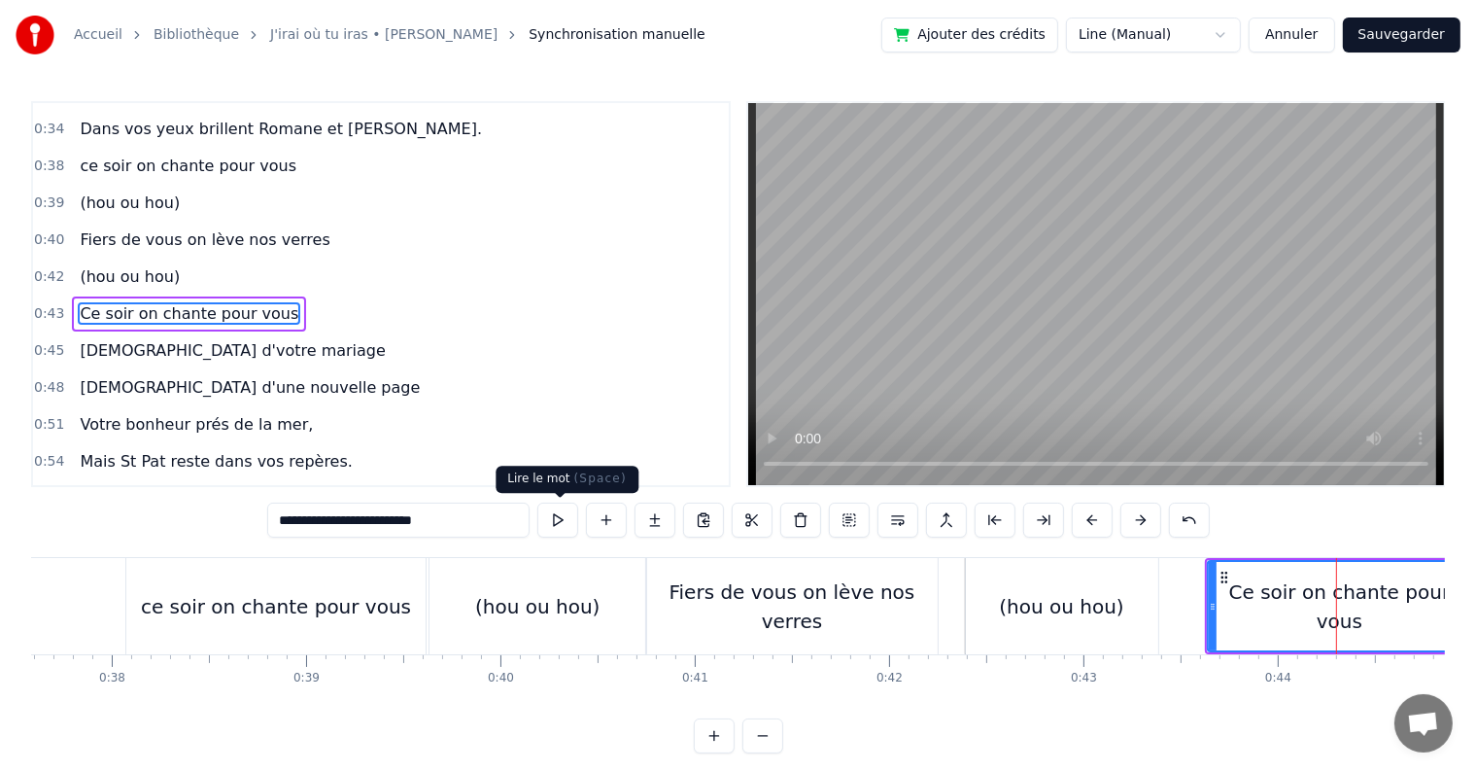
click at [552, 521] on button at bounding box center [557, 519] width 41 height 35
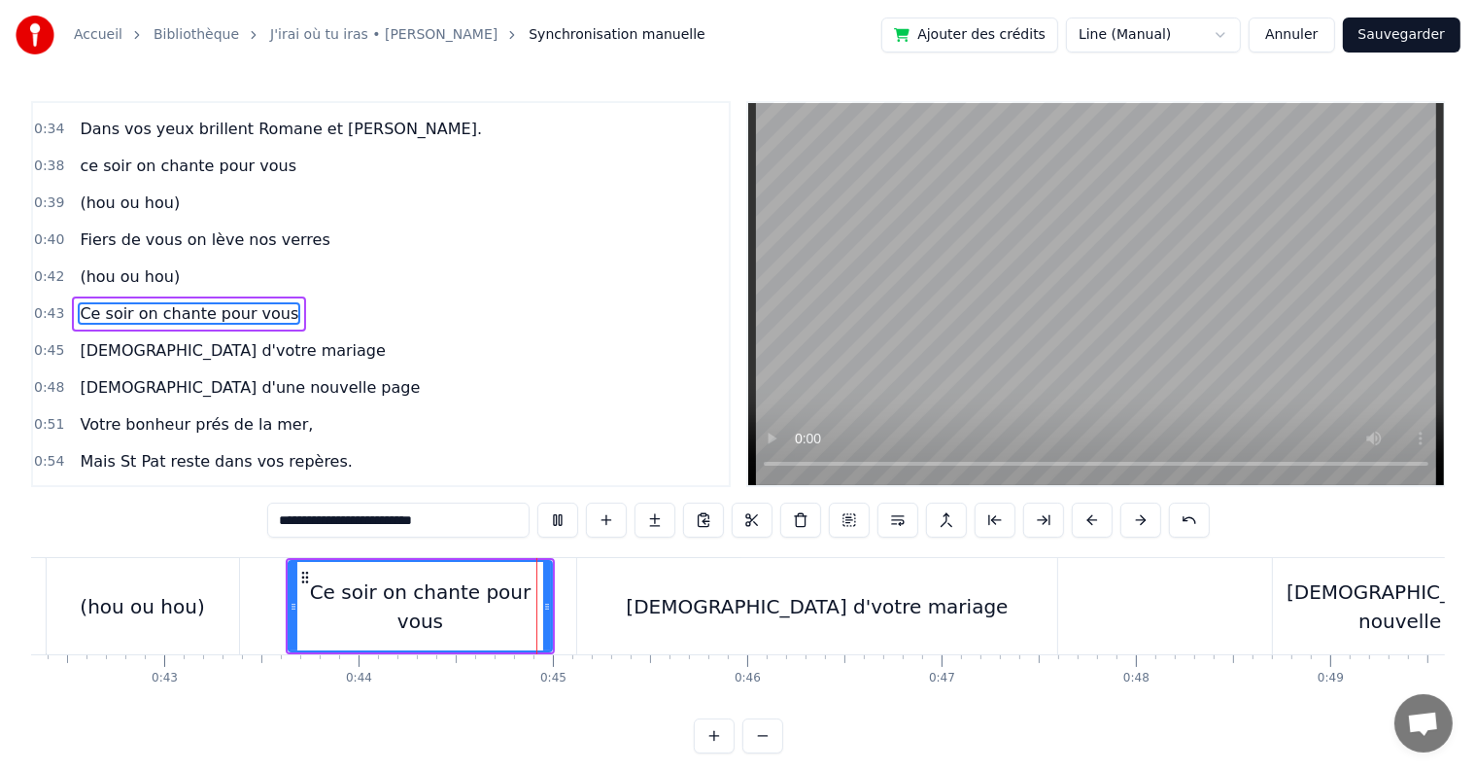
scroll to position [0, 8526]
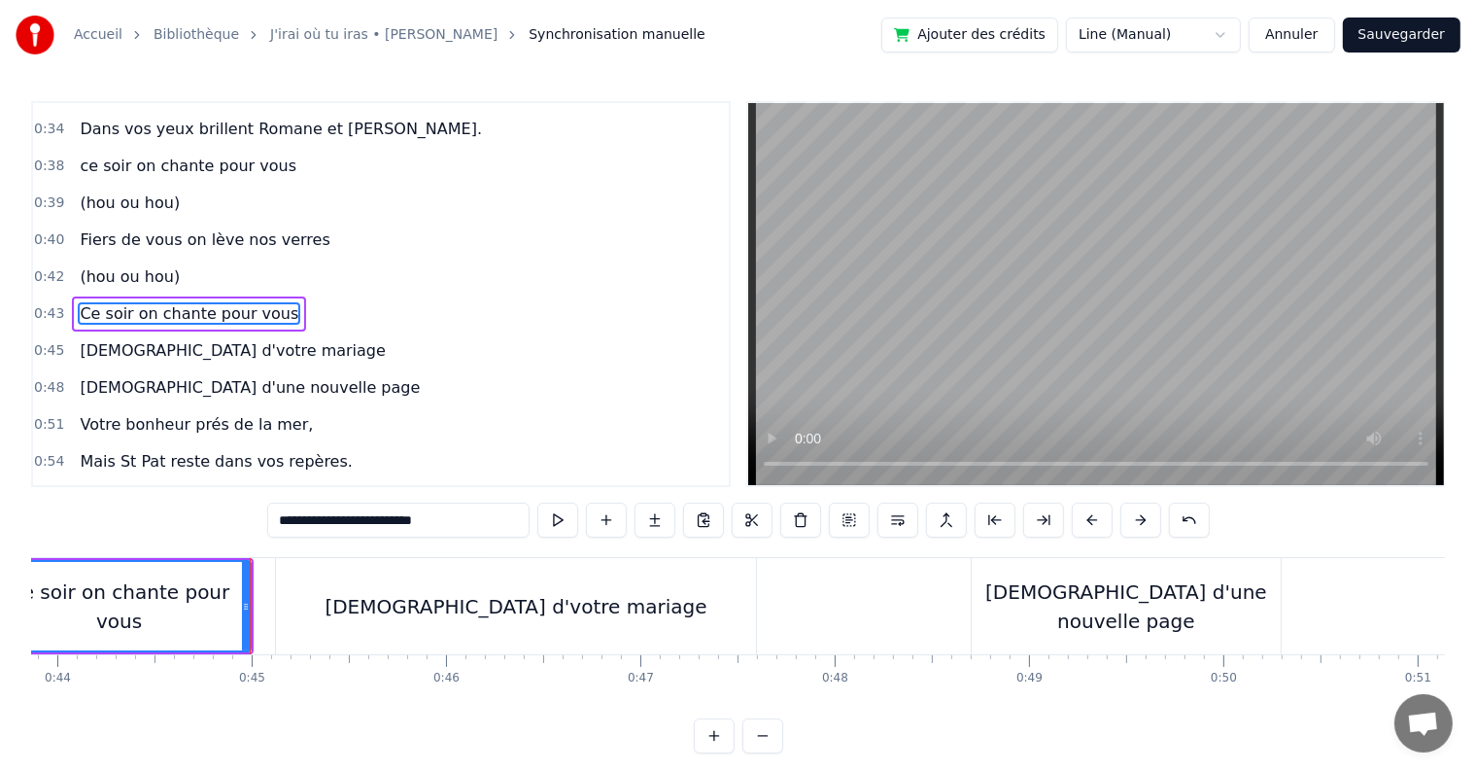
click at [512, 625] on div "[DEMOGRAPHIC_DATA] d'votre mariage" at bounding box center [516, 606] width 480 height 96
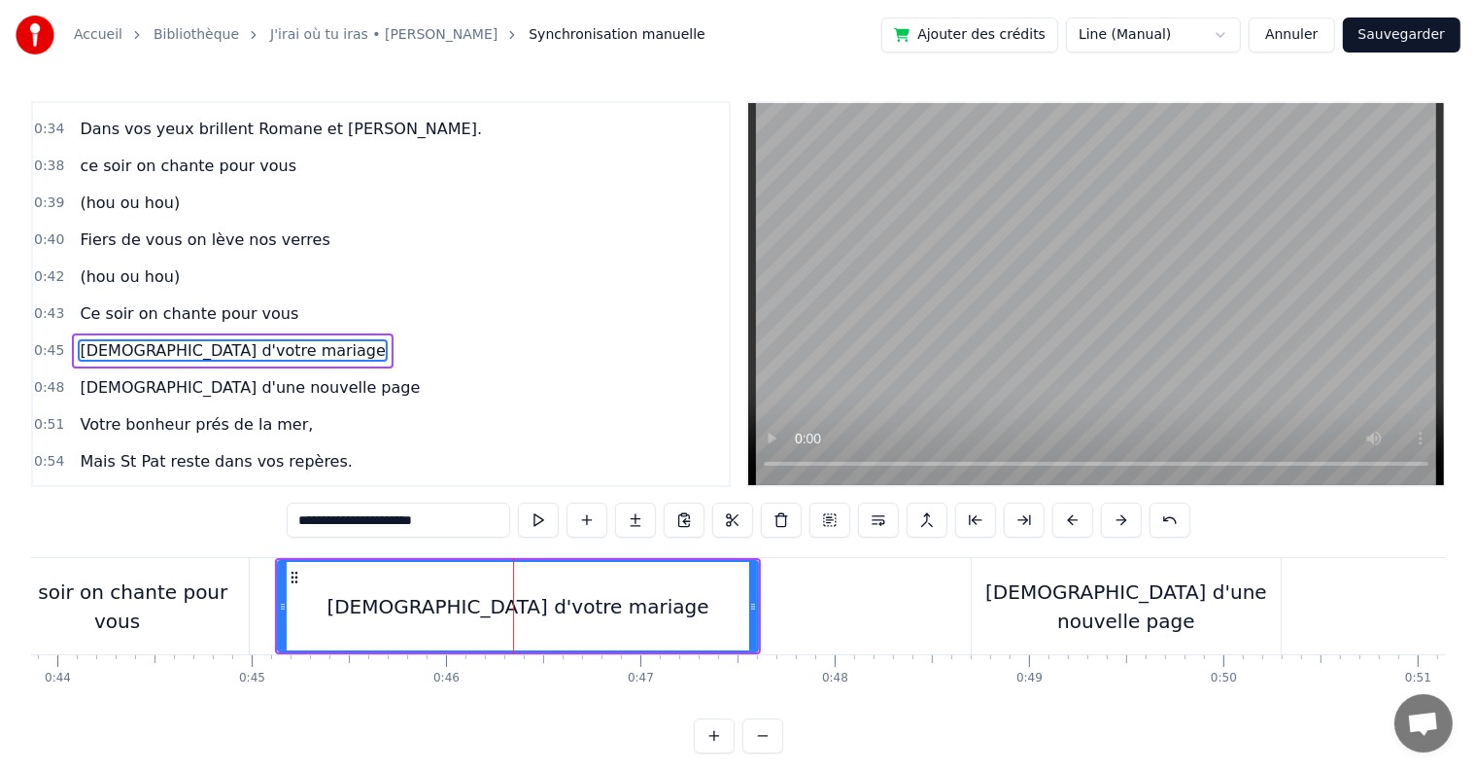
scroll to position [434, 0]
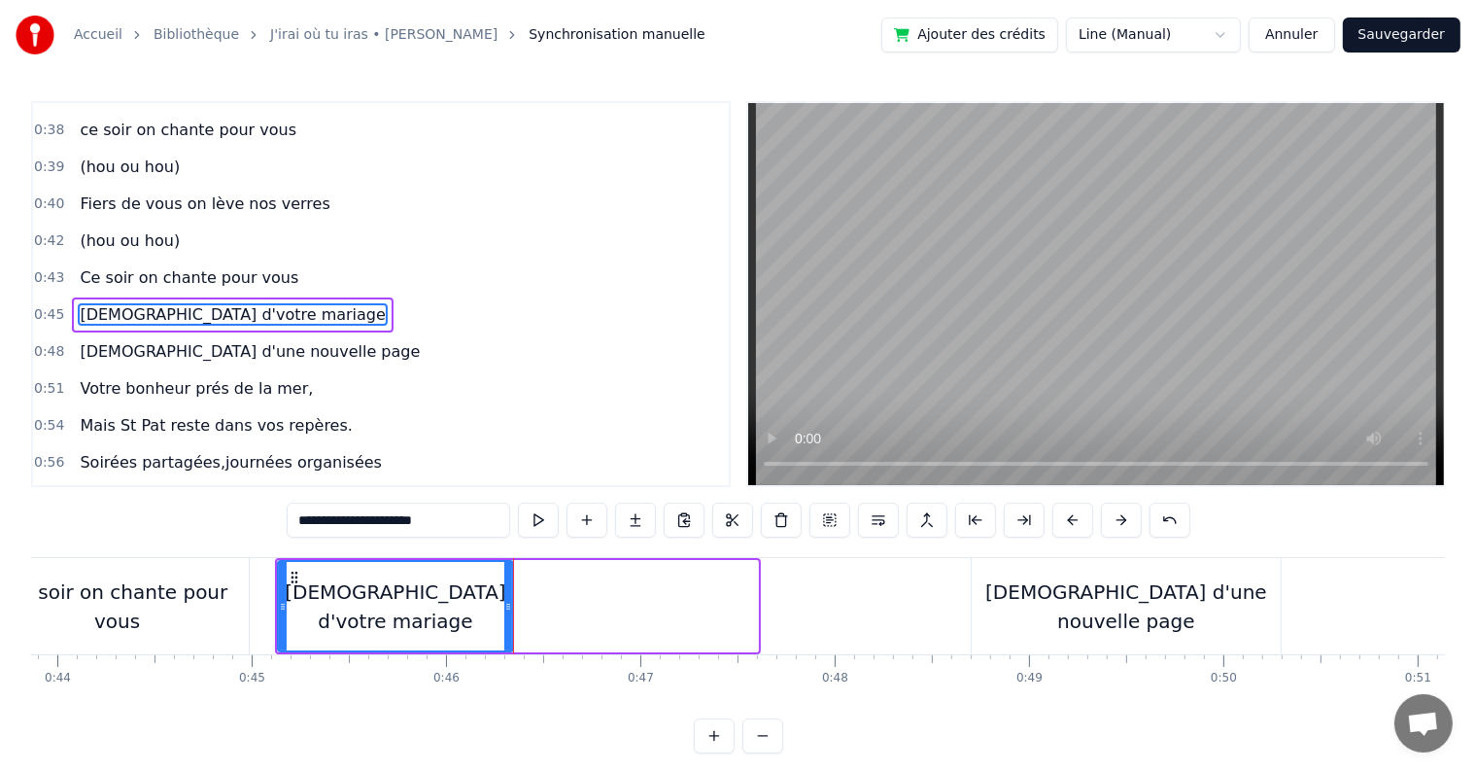
drag, startPoint x: 754, startPoint y: 607, endPoint x: 509, endPoint y: 603, distance: 245.0
click at [509, 603] on icon at bounding box center [508, 607] width 8 height 16
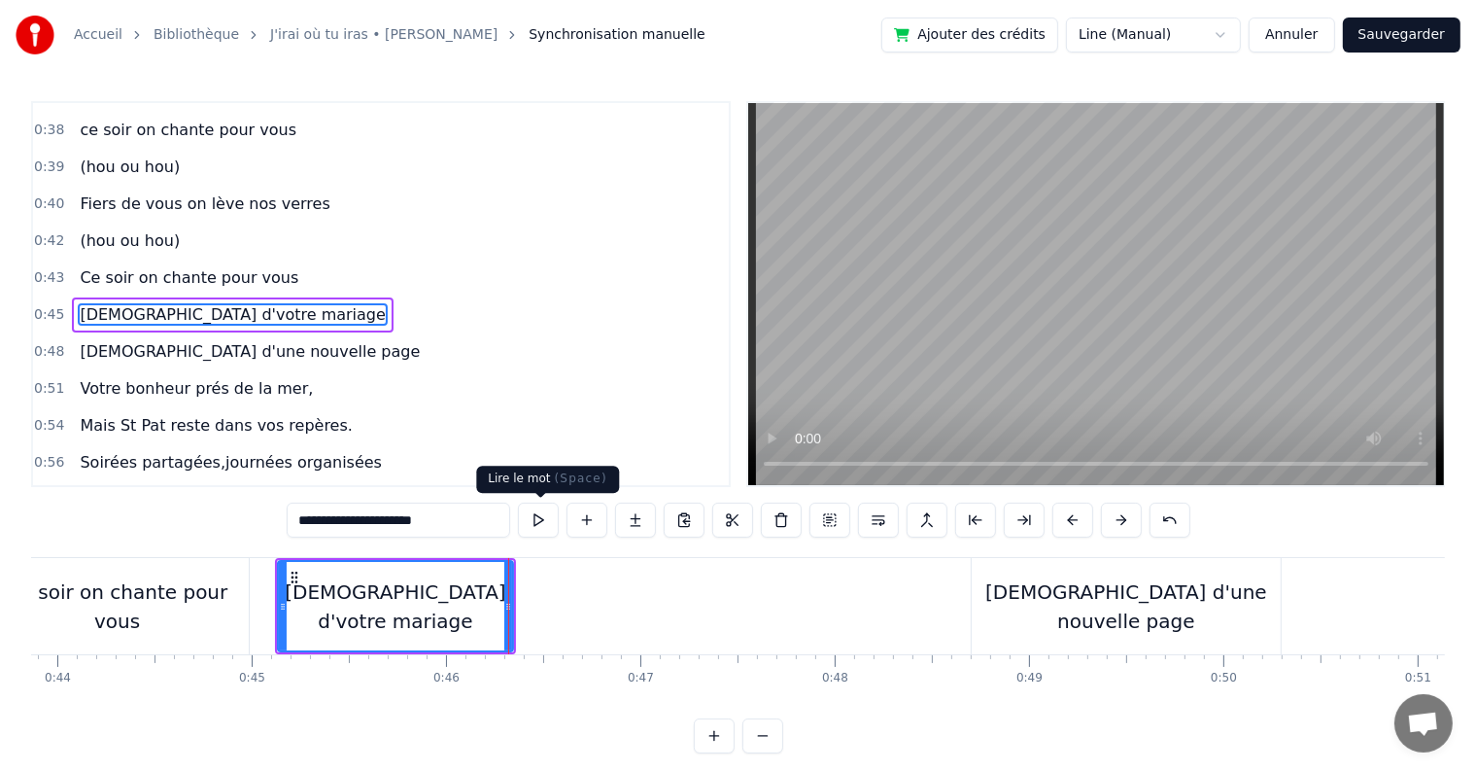
click at [534, 529] on button at bounding box center [538, 519] width 41 height 35
click at [535, 529] on button at bounding box center [538, 519] width 41 height 35
click at [1109, 608] on div "[DEMOGRAPHIC_DATA] d'une nouvelle page" at bounding box center [1126, 606] width 309 height 58
type input "**********"
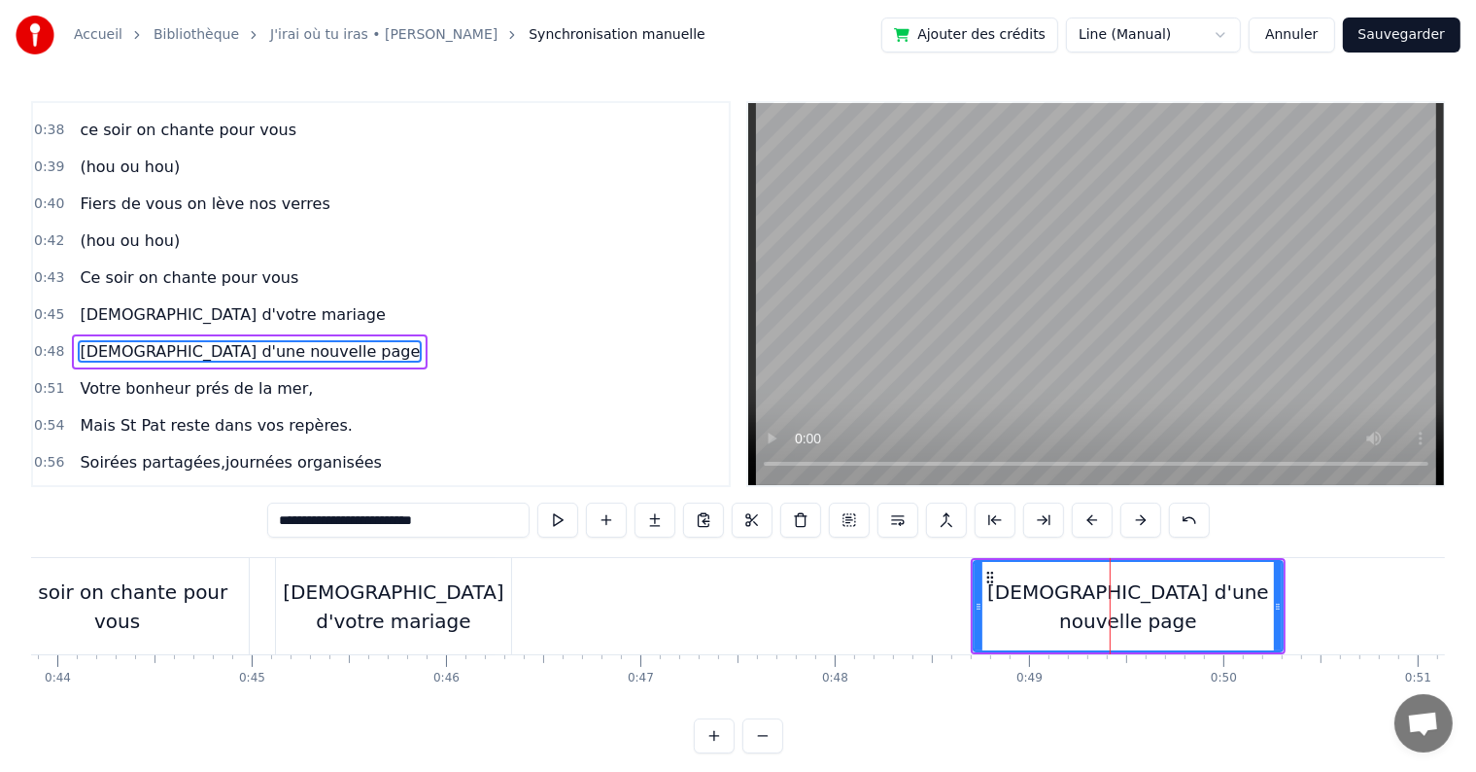
scroll to position [470, 0]
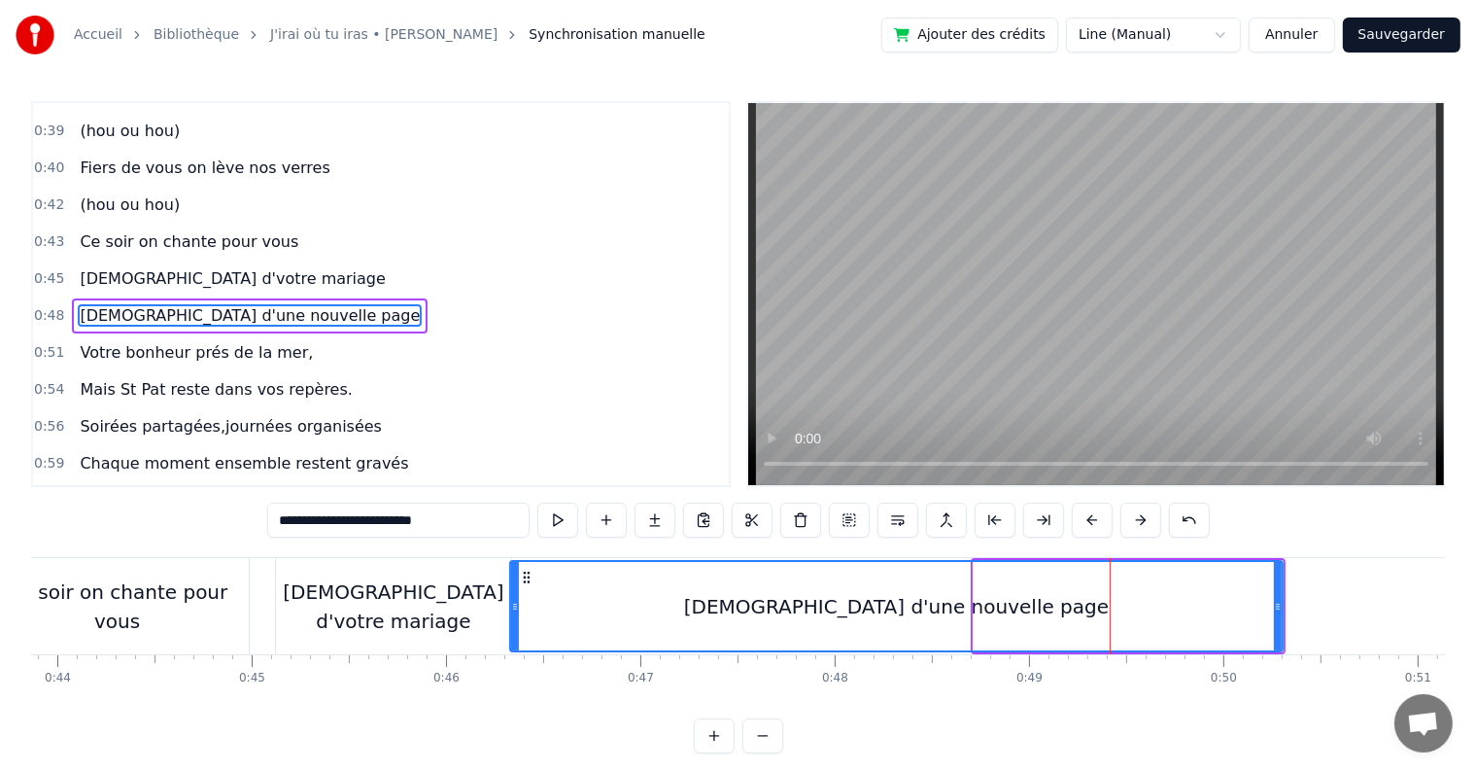
drag, startPoint x: 976, startPoint y: 605, endPoint x: 512, endPoint y: 606, distance: 463.6
click at [512, 606] on icon at bounding box center [515, 607] width 8 height 16
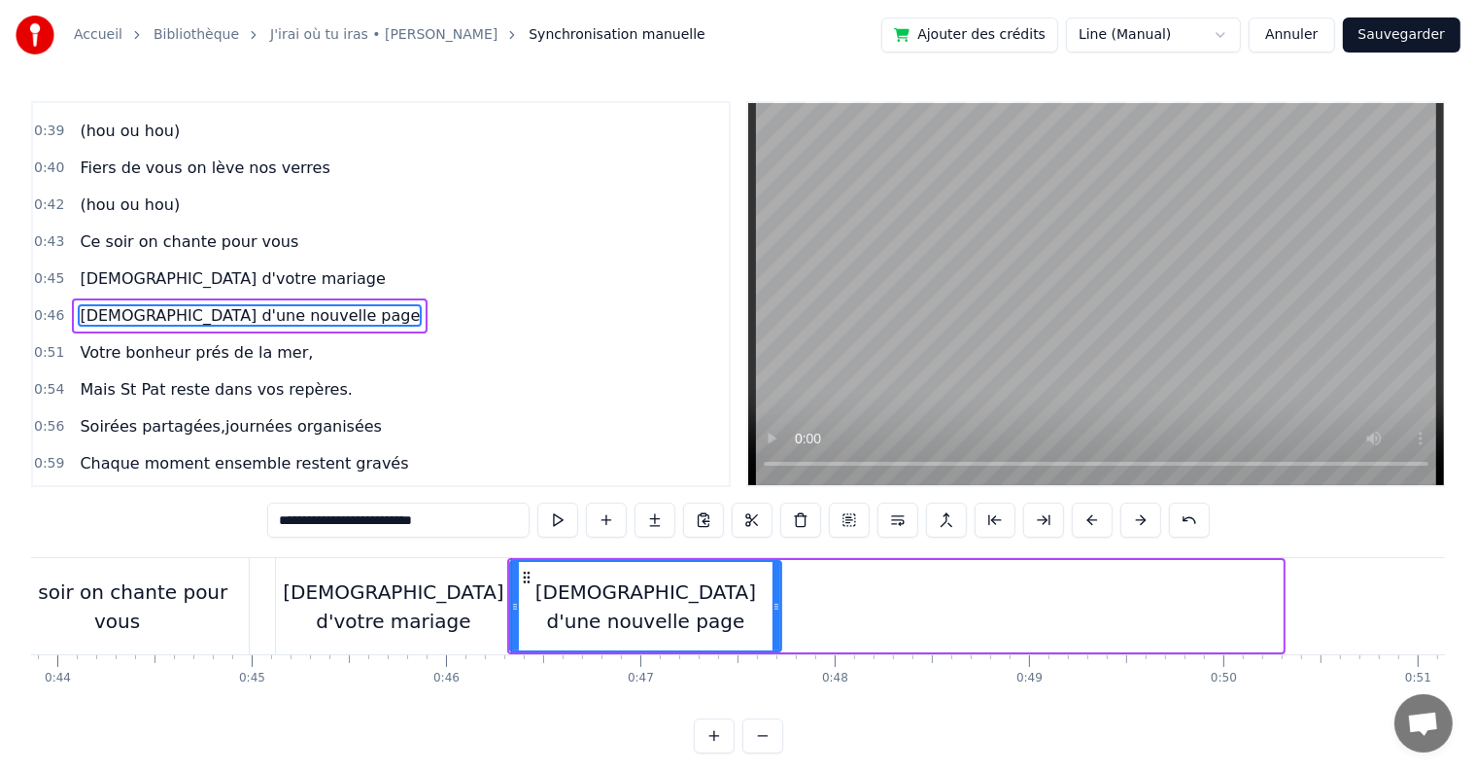
drag, startPoint x: 1275, startPoint y: 605, endPoint x: 774, endPoint y: 605, distance: 501.5
click at [774, 605] on icon at bounding box center [777, 607] width 8 height 16
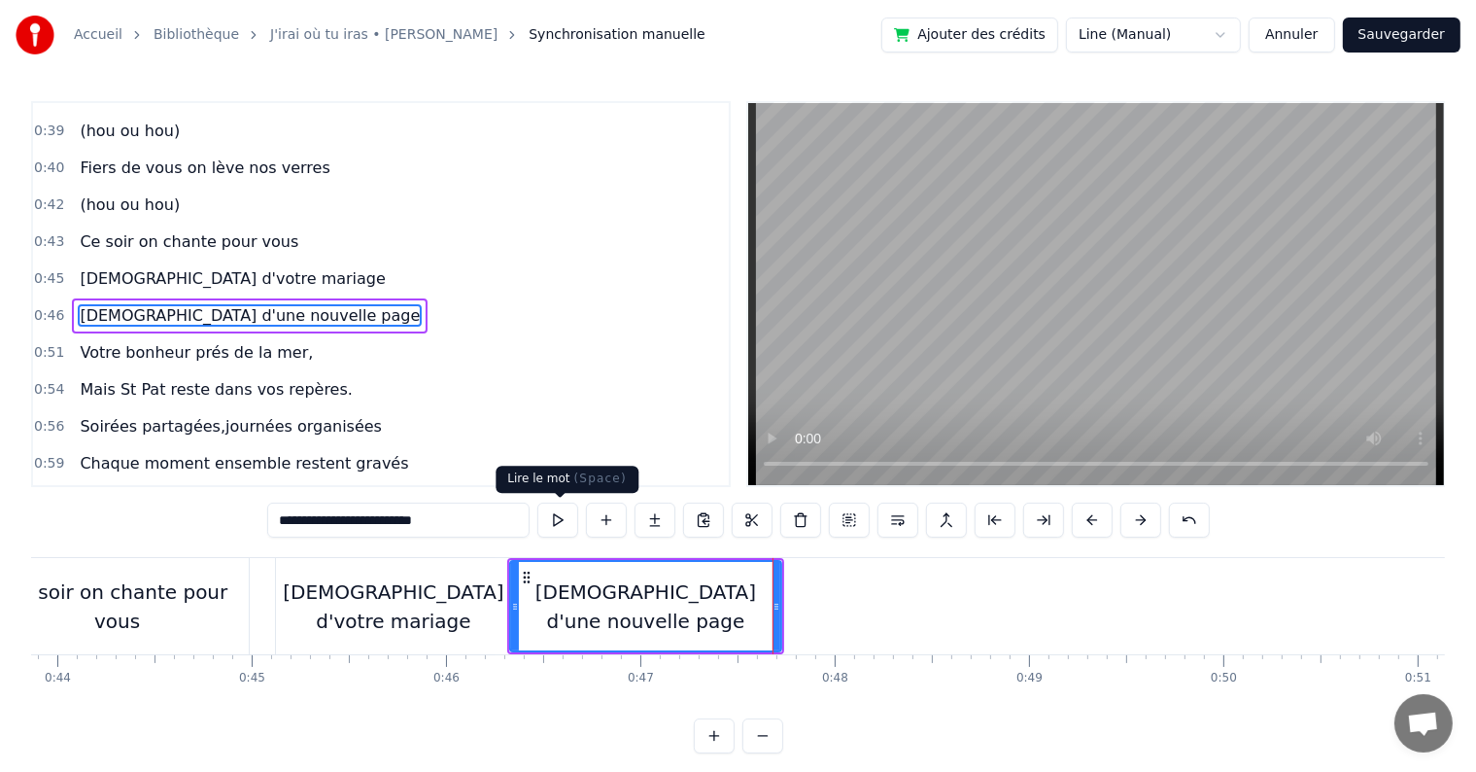
click at [560, 526] on button at bounding box center [557, 519] width 41 height 35
click at [778, 595] on div at bounding box center [777, 606] width 8 height 88
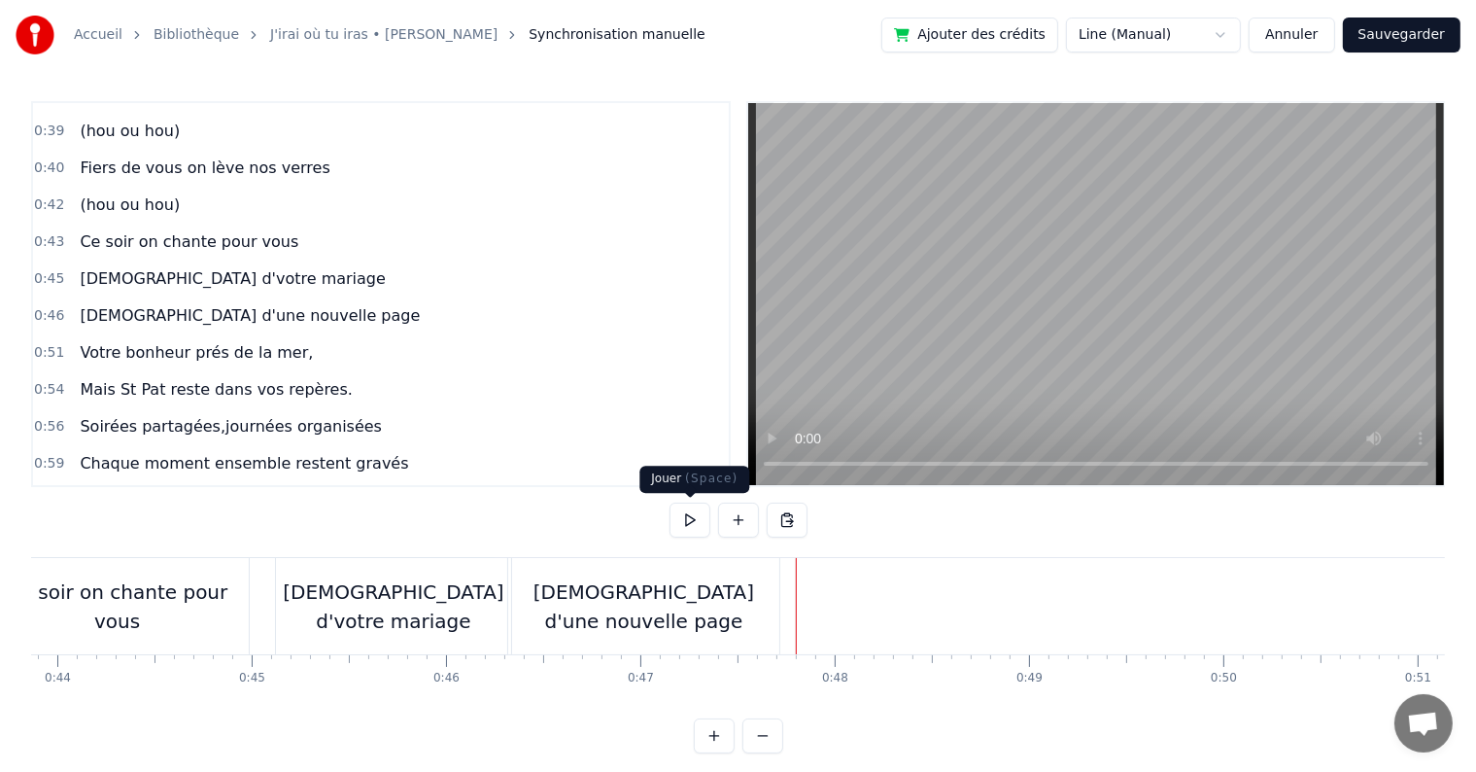
click at [691, 512] on button at bounding box center [690, 519] width 41 height 35
click at [700, 512] on button at bounding box center [690, 519] width 41 height 35
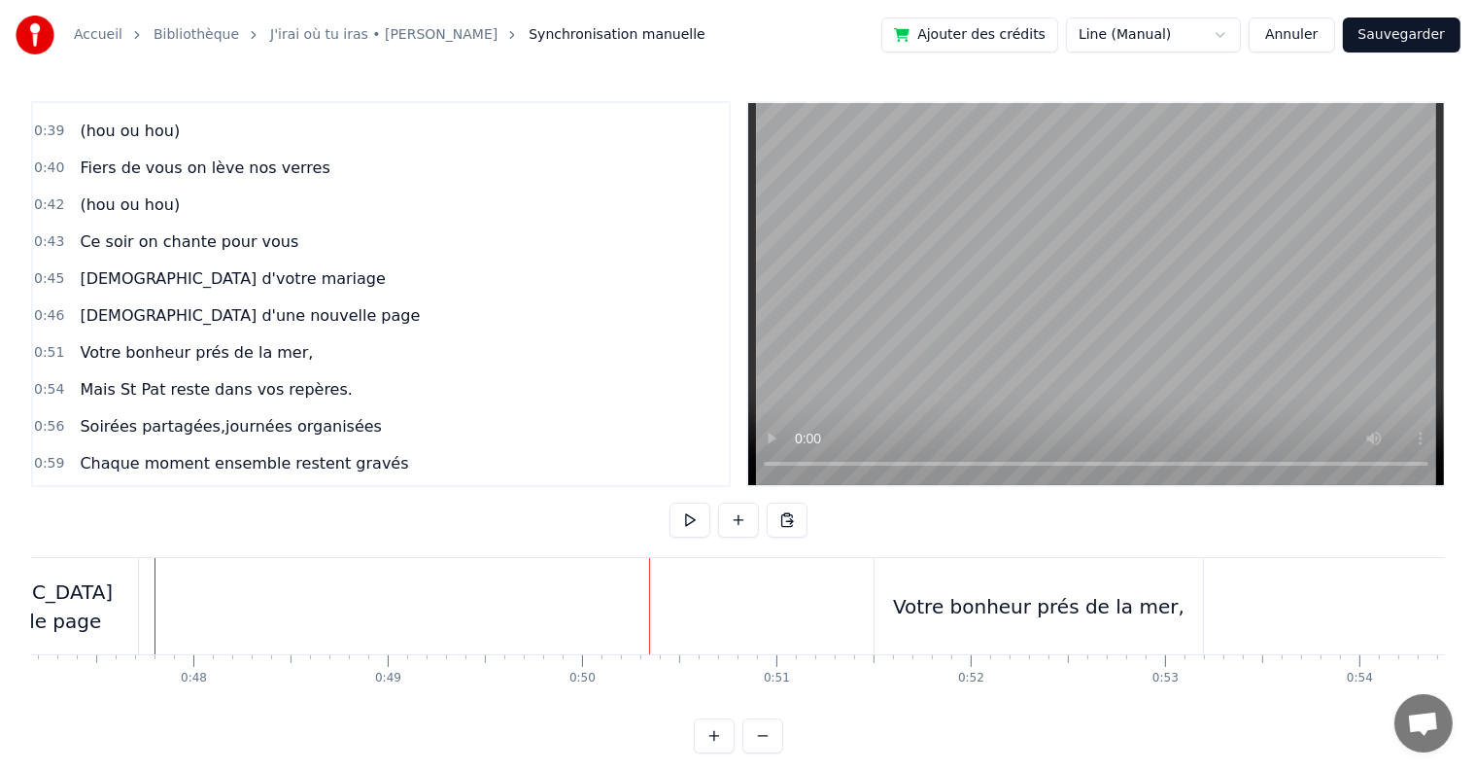
scroll to position [0, 9190]
click at [913, 600] on div "Votre bonheur prés de la mer," at bounding box center [1017, 606] width 292 height 29
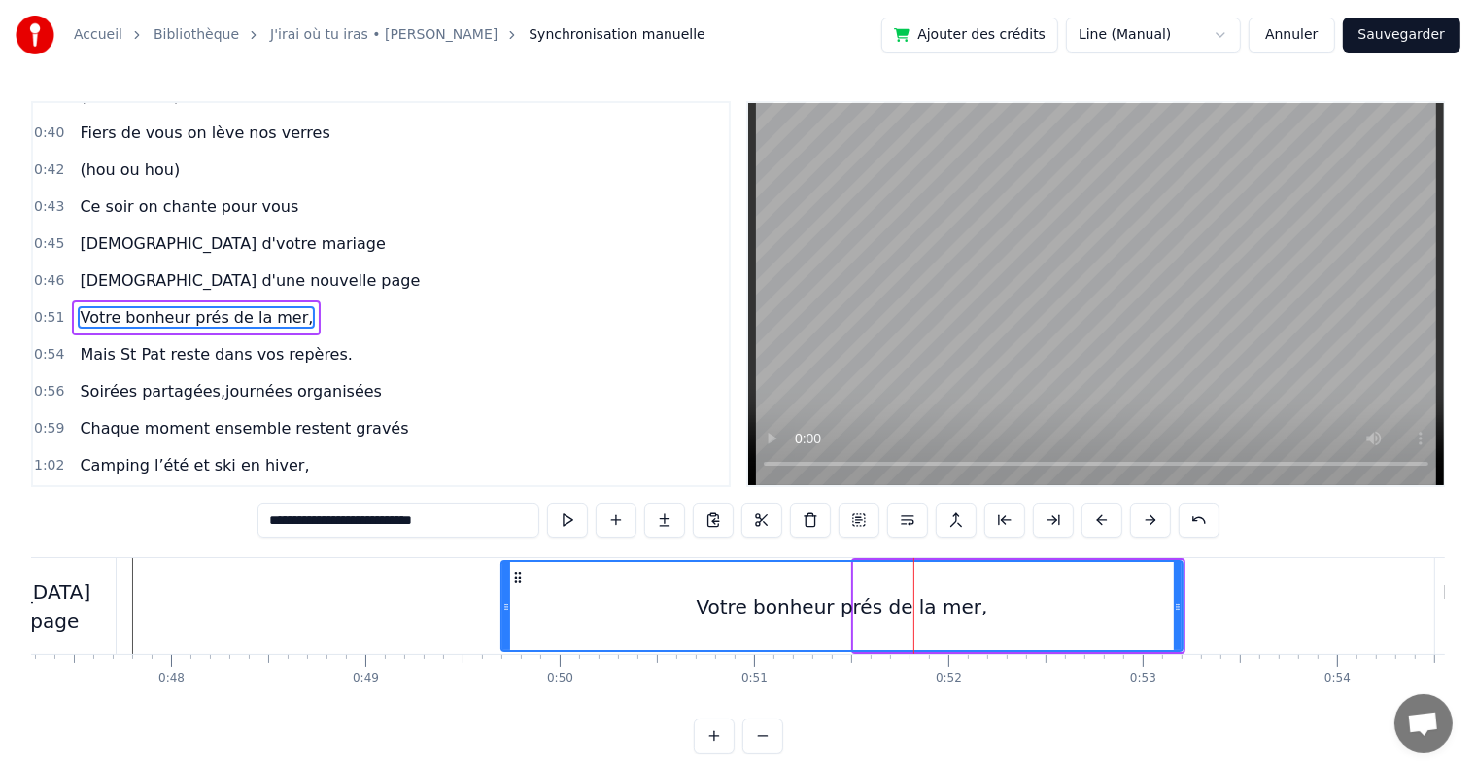
drag, startPoint x: 856, startPoint y: 607, endPoint x: 503, endPoint y: 583, distance: 353.6
click at [503, 583] on div at bounding box center [506, 606] width 8 height 88
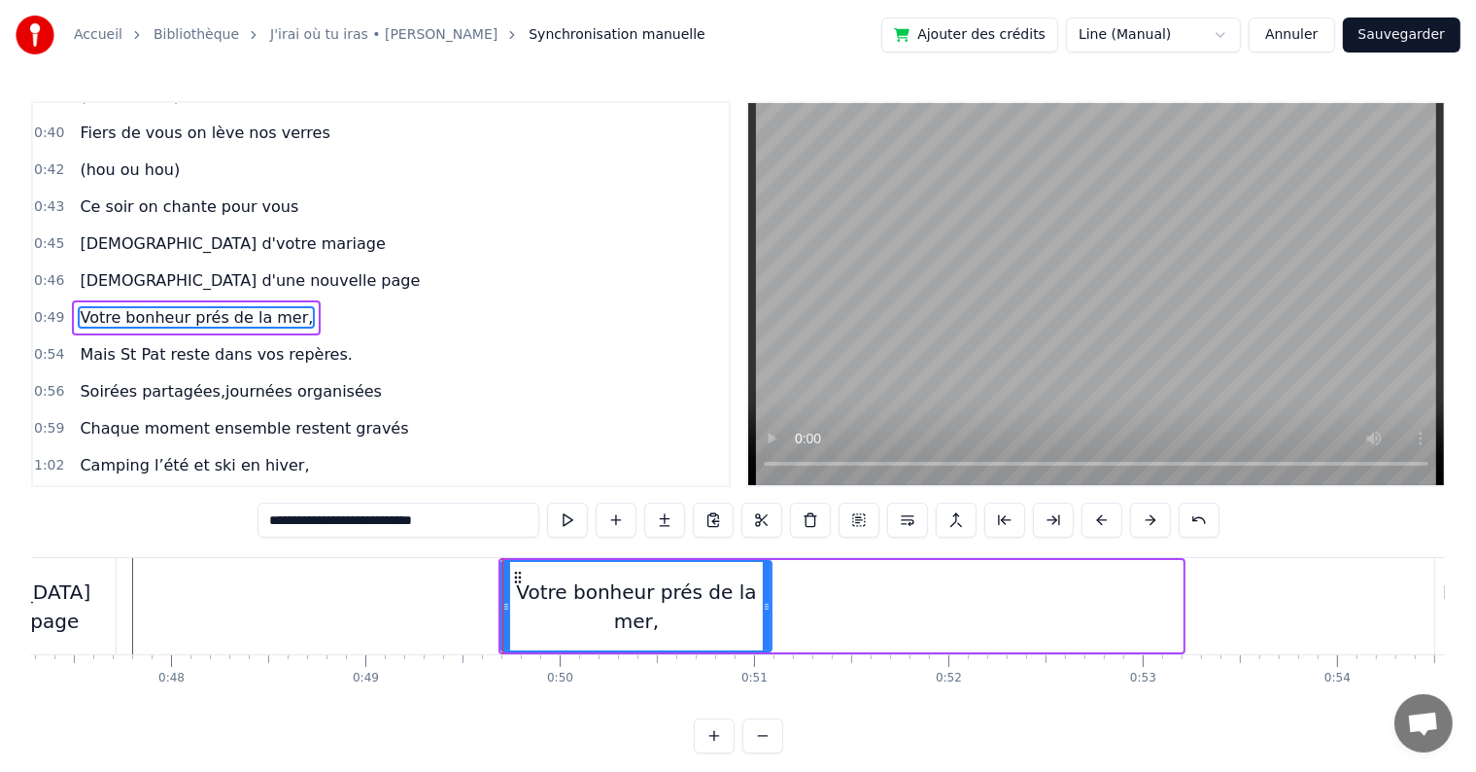
drag, startPoint x: 1178, startPoint y: 603, endPoint x: 767, endPoint y: 604, distance: 411.1
click at [767, 604] on icon at bounding box center [767, 607] width 8 height 16
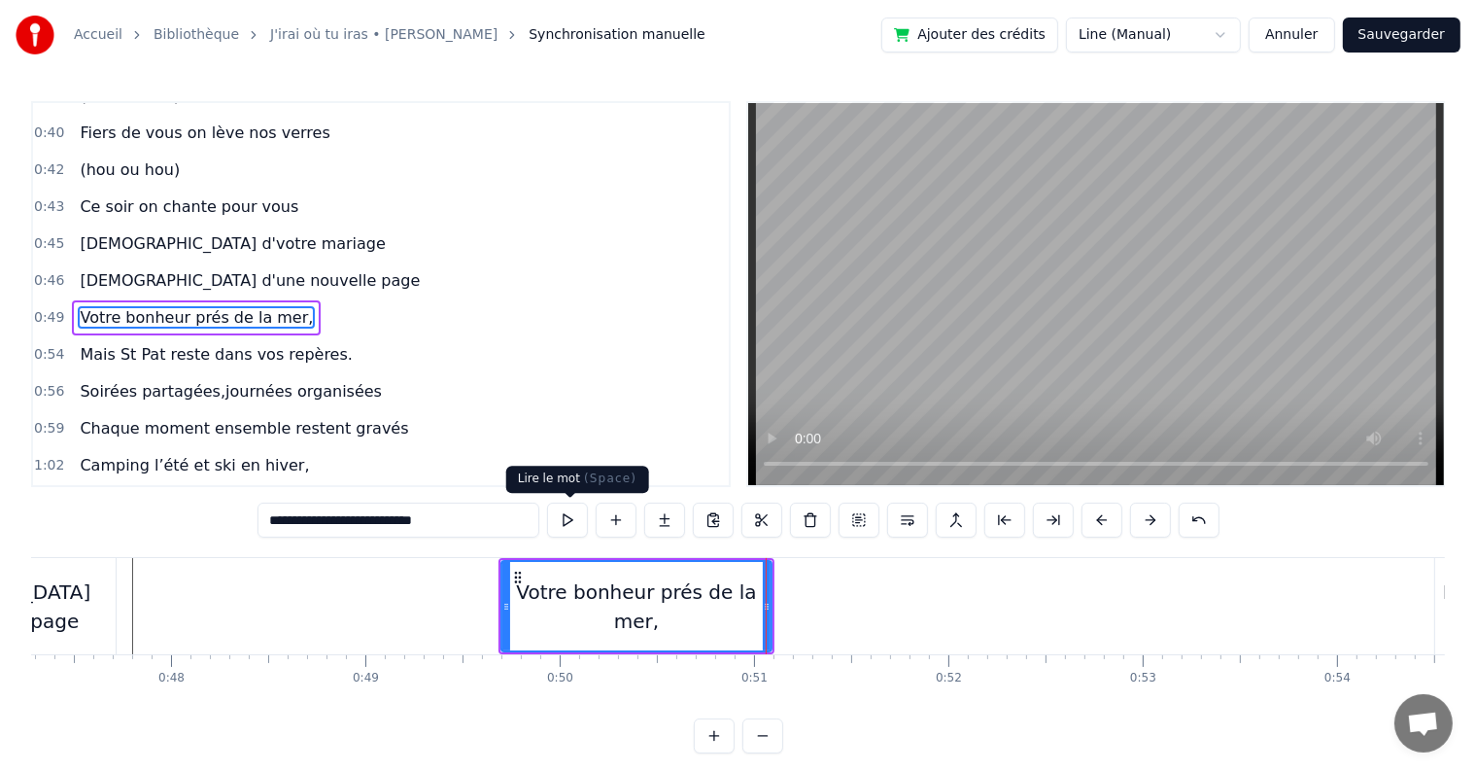
click at [563, 528] on button at bounding box center [567, 519] width 41 height 35
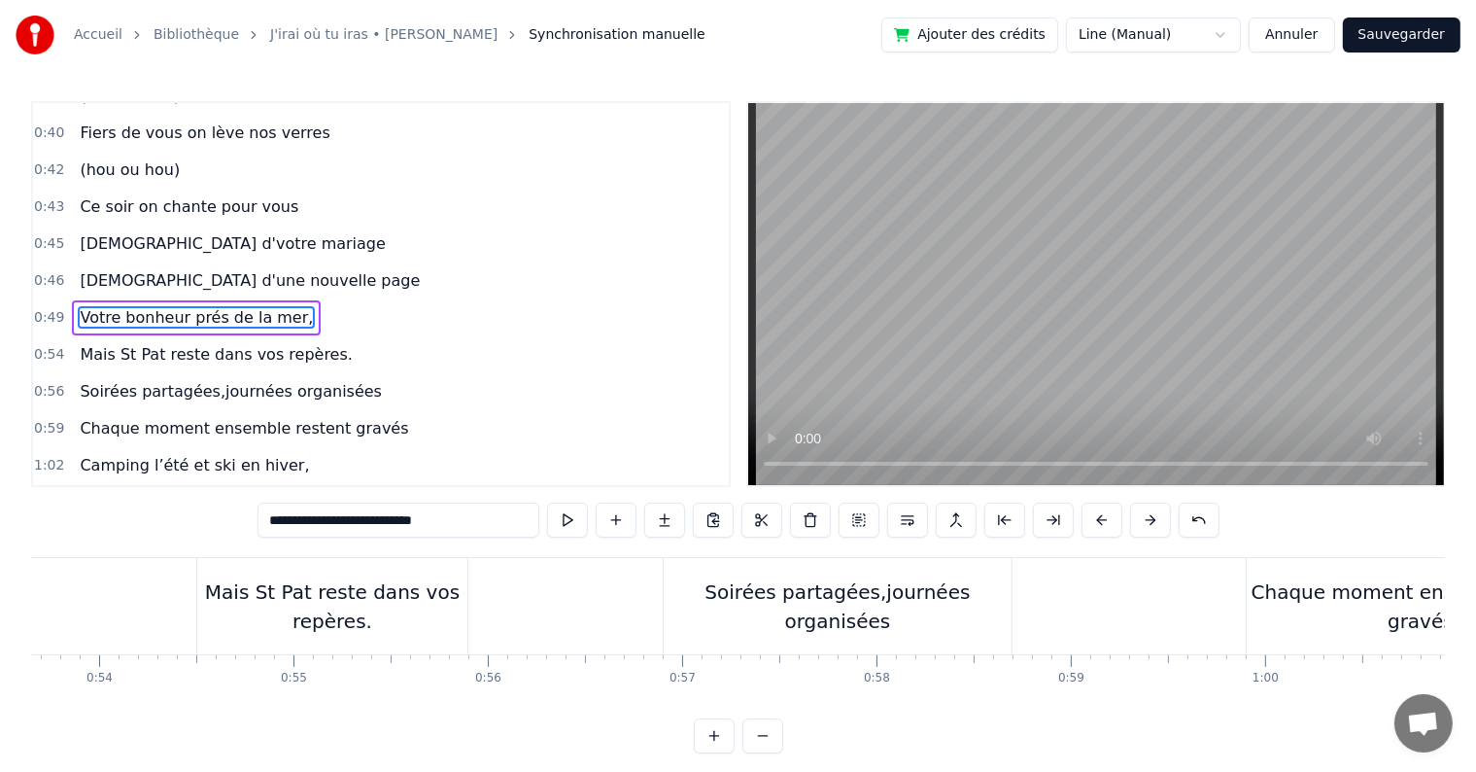
click at [330, 606] on div "Mais St Pat reste dans vos repères." at bounding box center [332, 606] width 270 height 58
type input "**********"
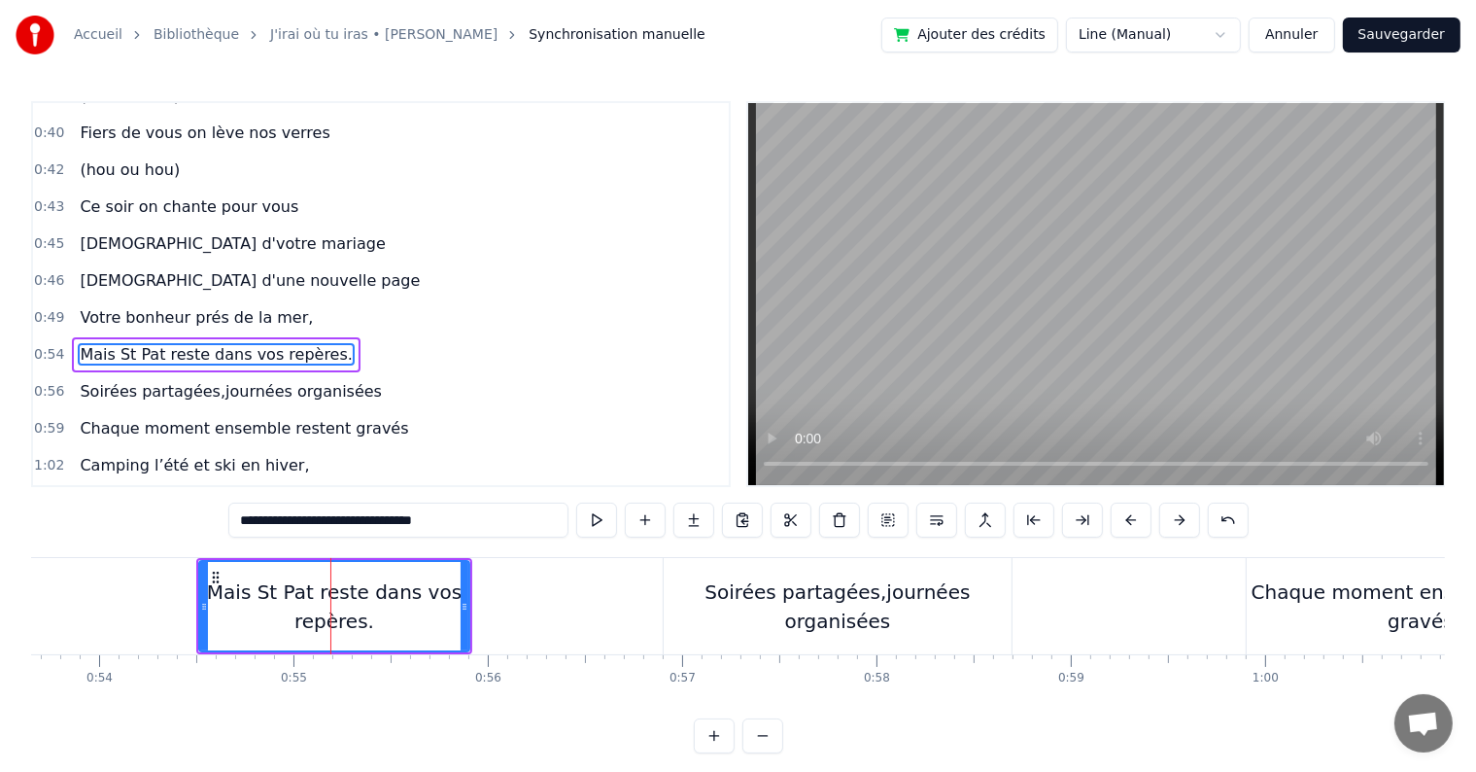
scroll to position [541, 0]
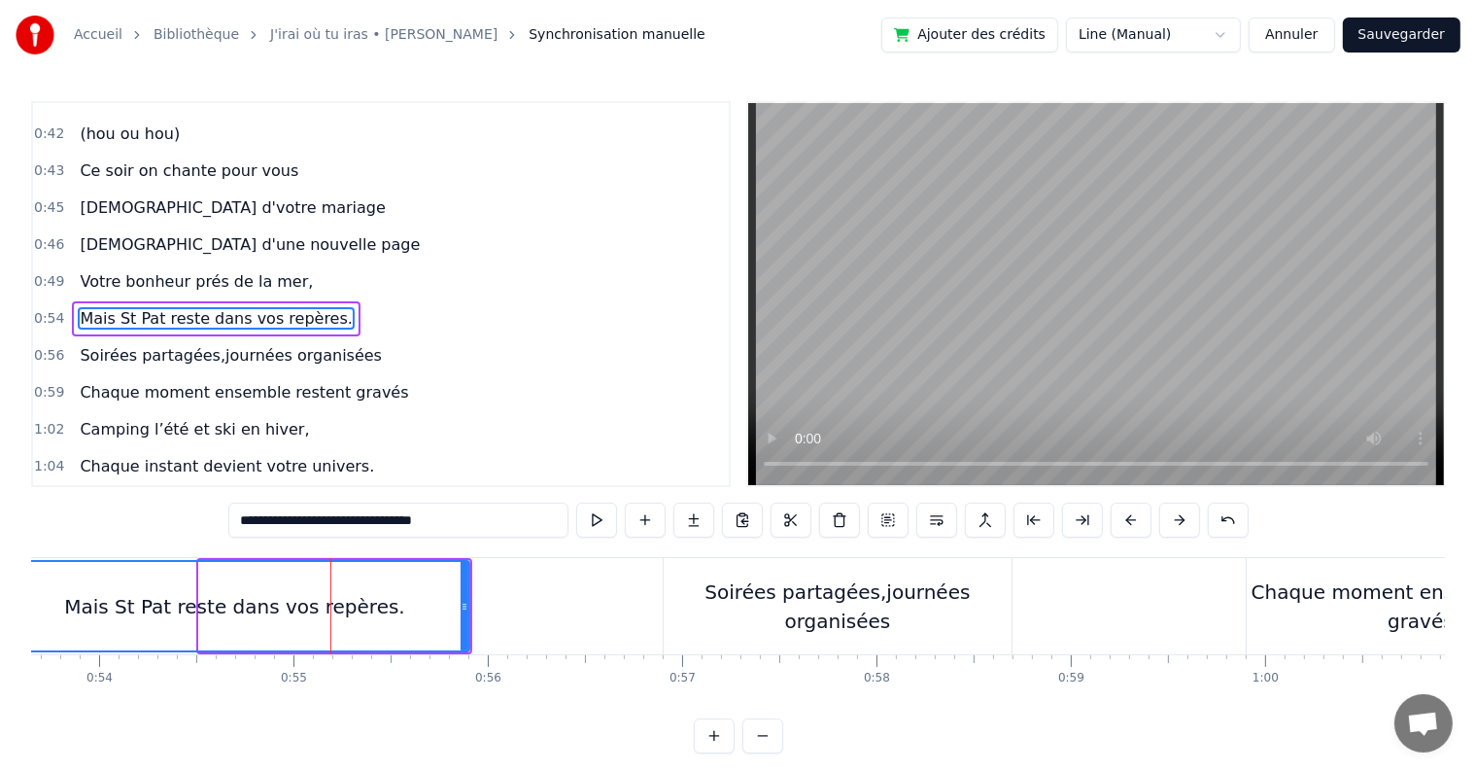
drag, startPoint x: 199, startPoint y: 603, endPoint x: 0, endPoint y: 601, distance: 199.2
click at [0, 601] on div "Accueil Bibliothèque J'irai où tu iras • [PERSON_NAME] Synchronisation manuelle…" at bounding box center [738, 376] width 1476 height 753
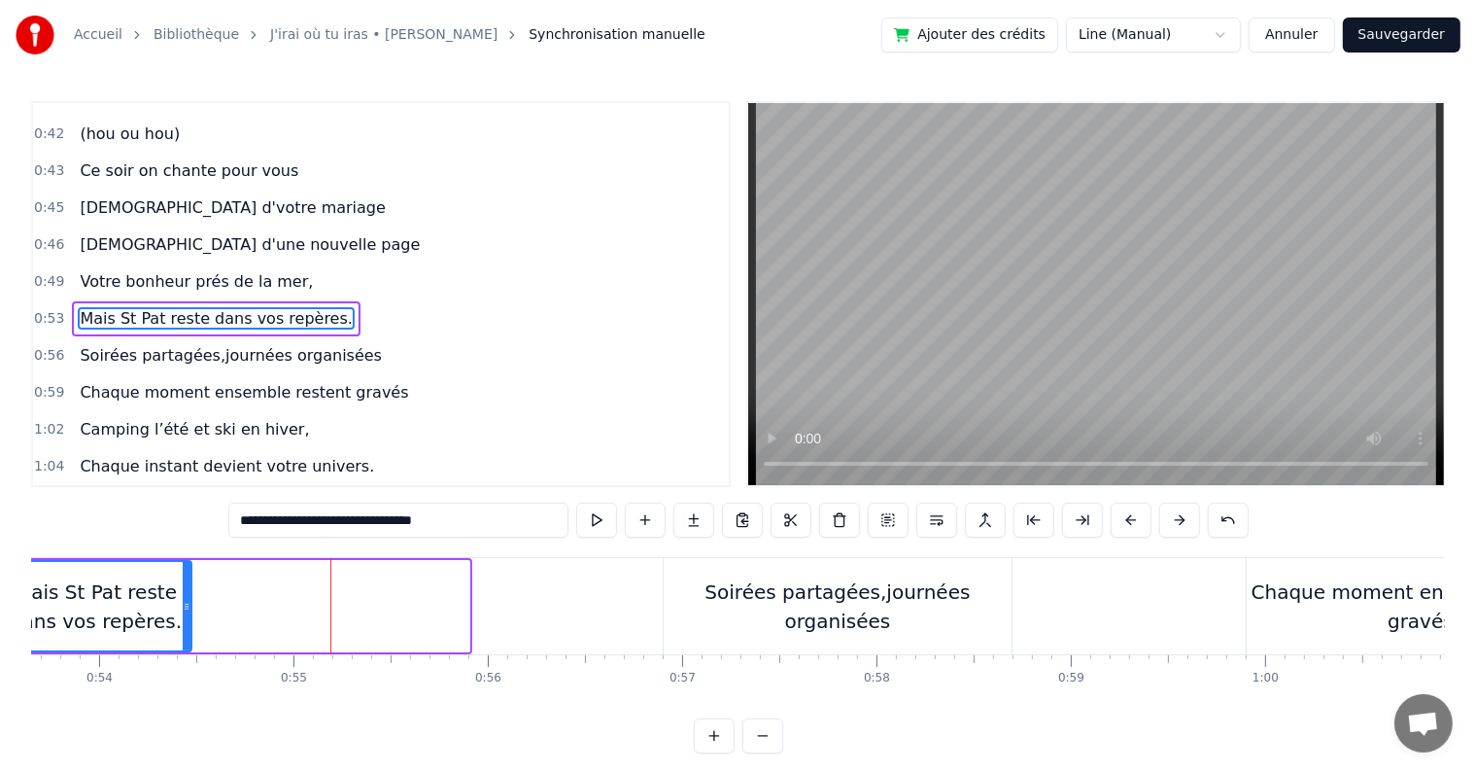
drag, startPoint x: 463, startPoint y: 600, endPoint x: 185, endPoint y: 599, distance: 278.0
click at [185, 599] on icon at bounding box center [187, 607] width 8 height 16
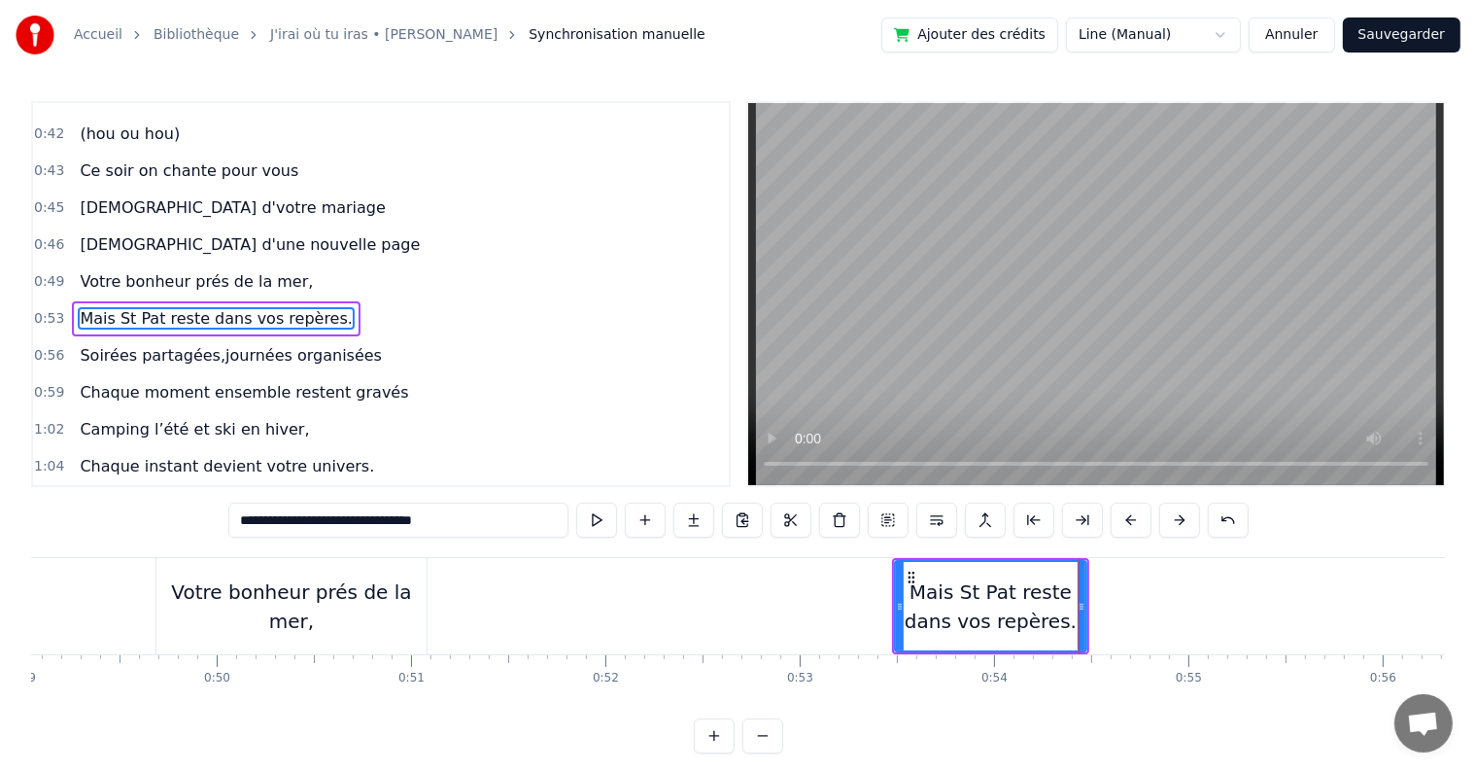
scroll to position [0, 9373]
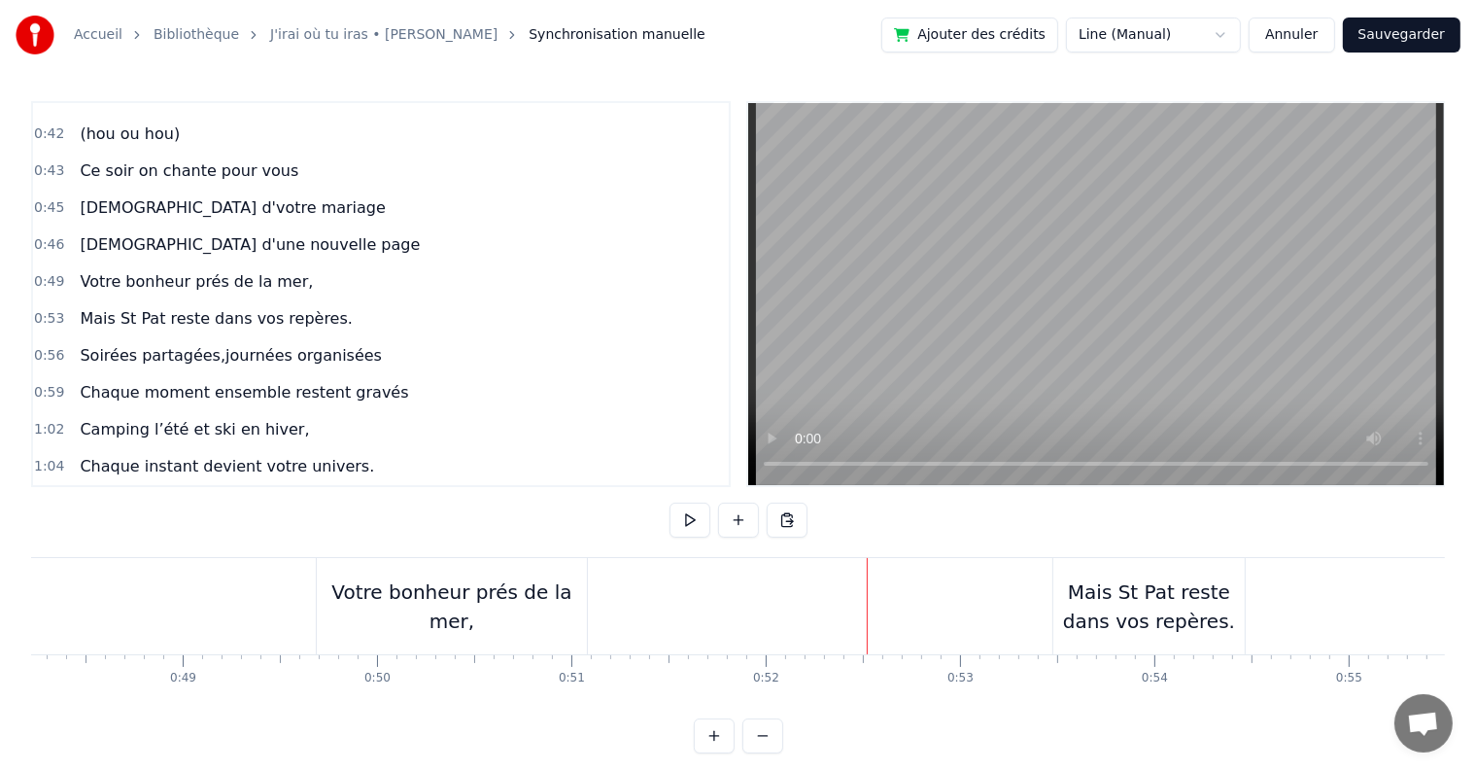
click at [1080, 608] on div "Mais St Pat reste dans vos repères." at bounding box center [1149, 606] width 191 height 58
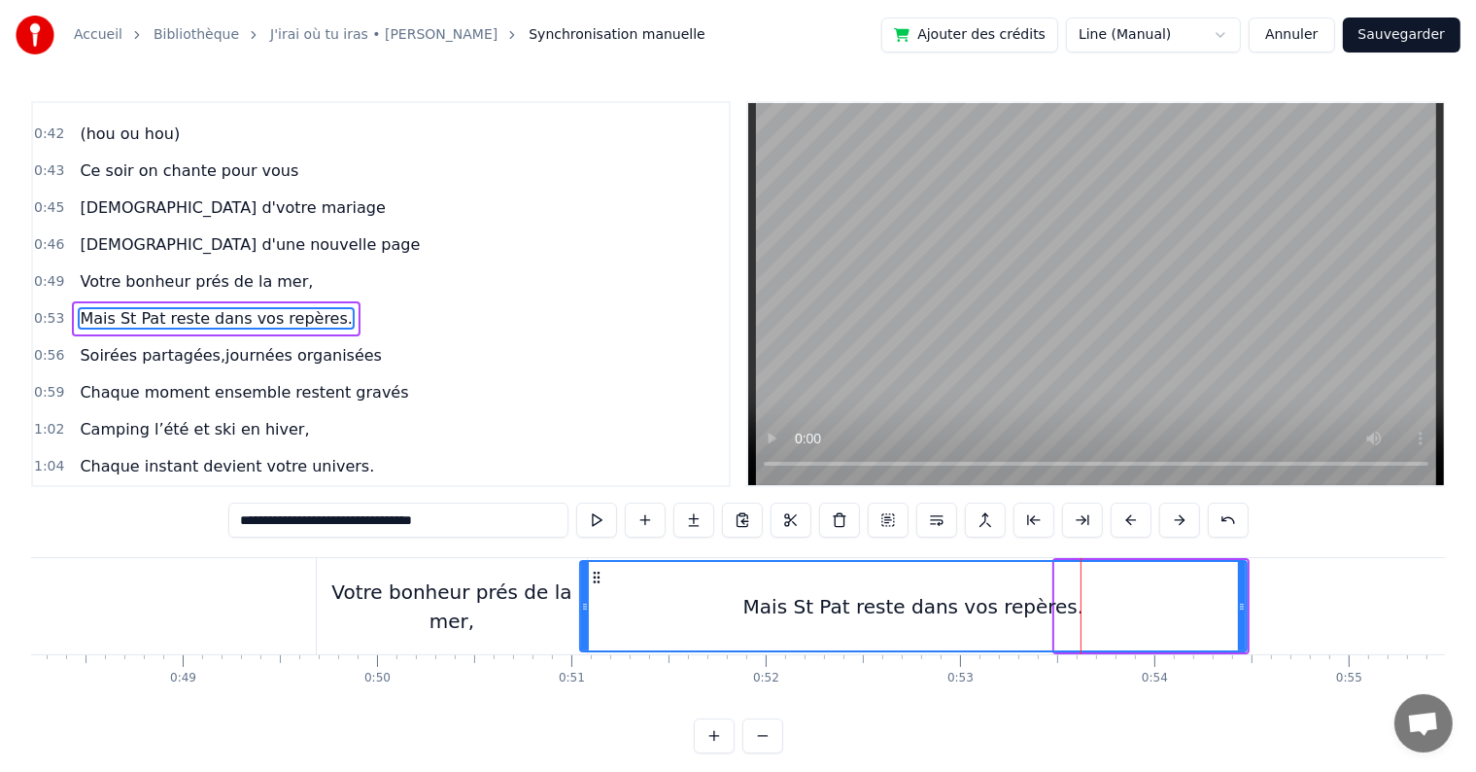
drag, startPoint x: 1056, startPoint y: 608, endPoint x: 581, endPoint y: 605, distance: 475.3
click at [581, 605] on icon at bounding box center [585, 607] width 8 height 16
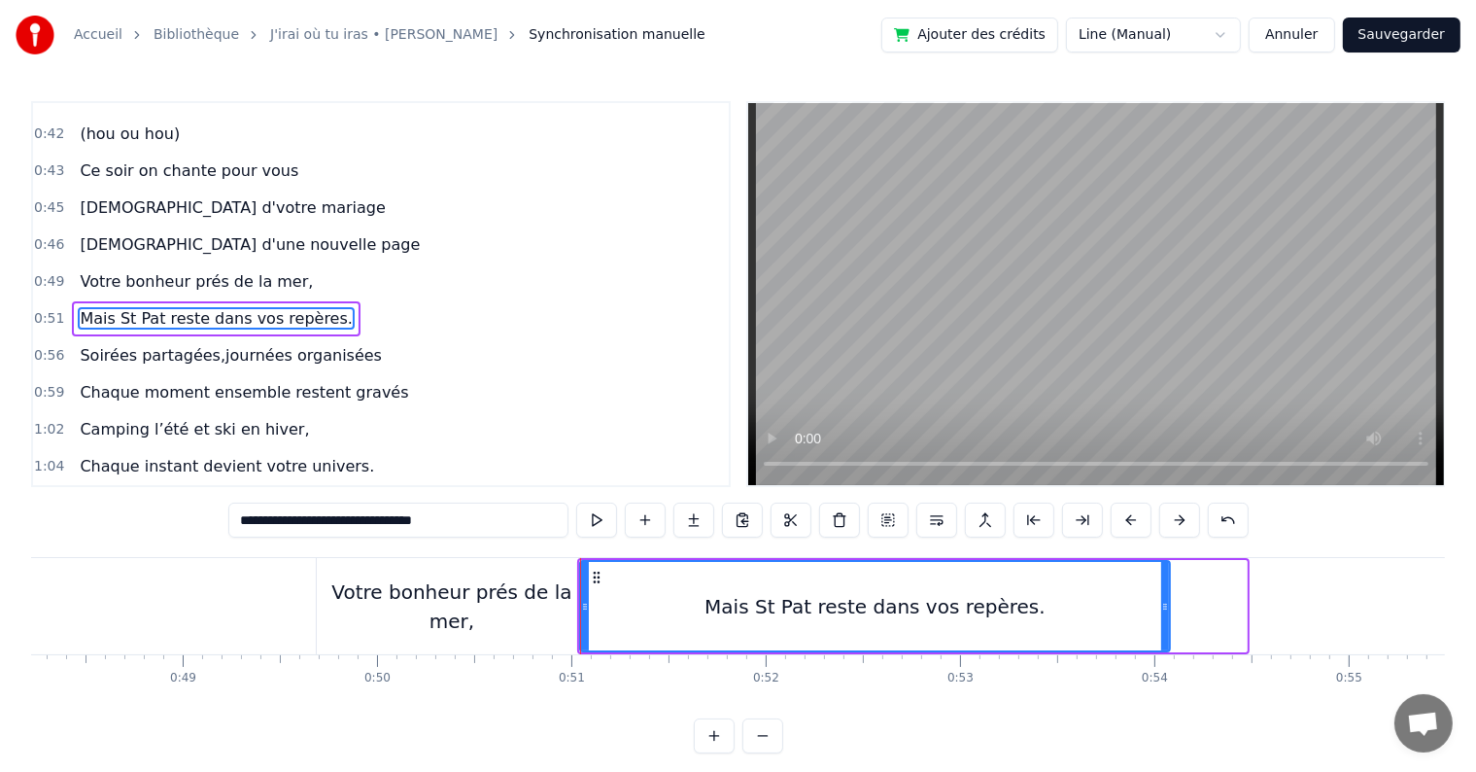
drag, startPoint x: 1243, startPoint y: 603, endPoint x: 1166, endPoint y: 605, distance: 76.8
click at [1166, 605] on icon at bounding box center [1165, 607] width 8 height 16
click at [595, 524] on button at bounding box center [596, 519] width 41 height 35
click at [464, 569] on div "Votre bonheur prés de la mer," at bounding box center [452, 606] width 270 height 96
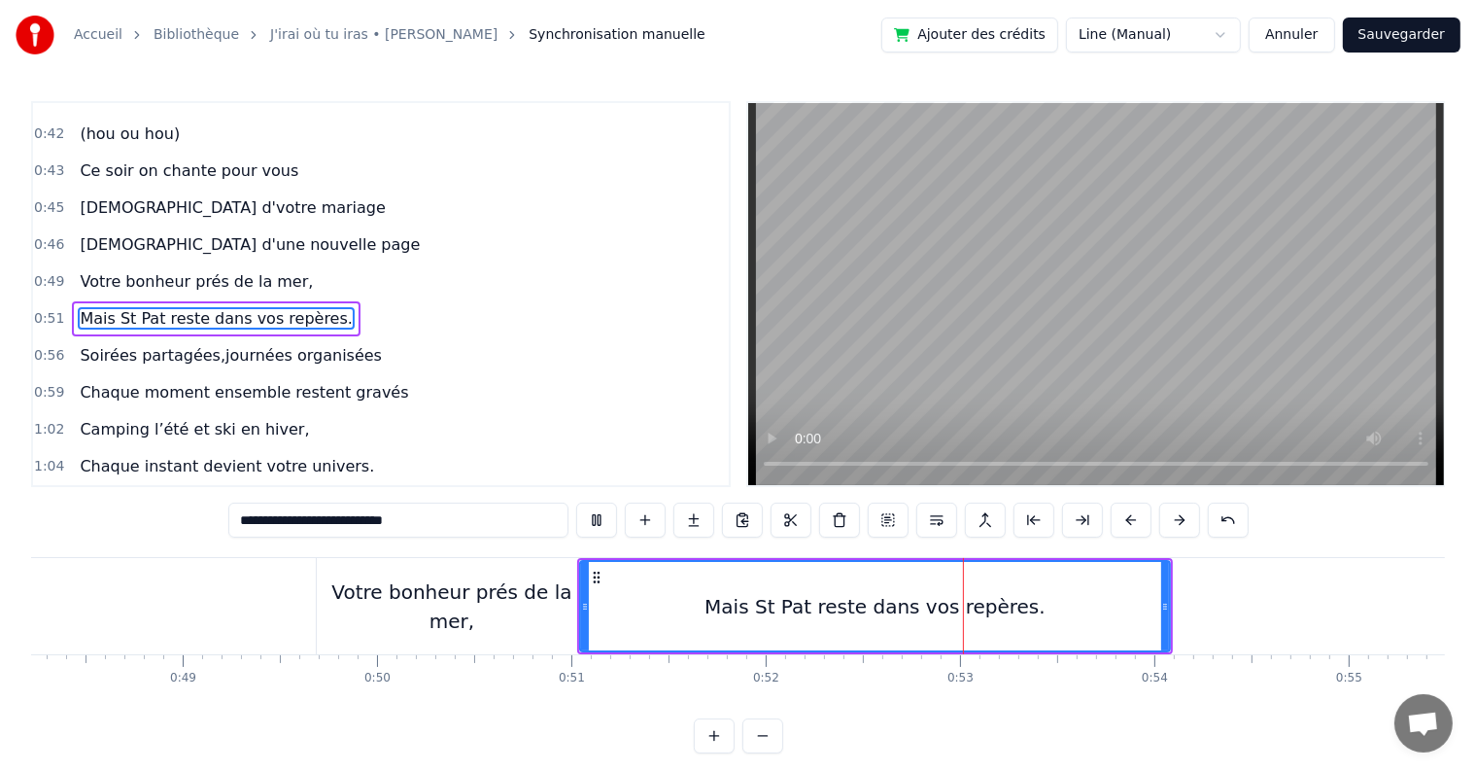
scroll to position [505, 0]
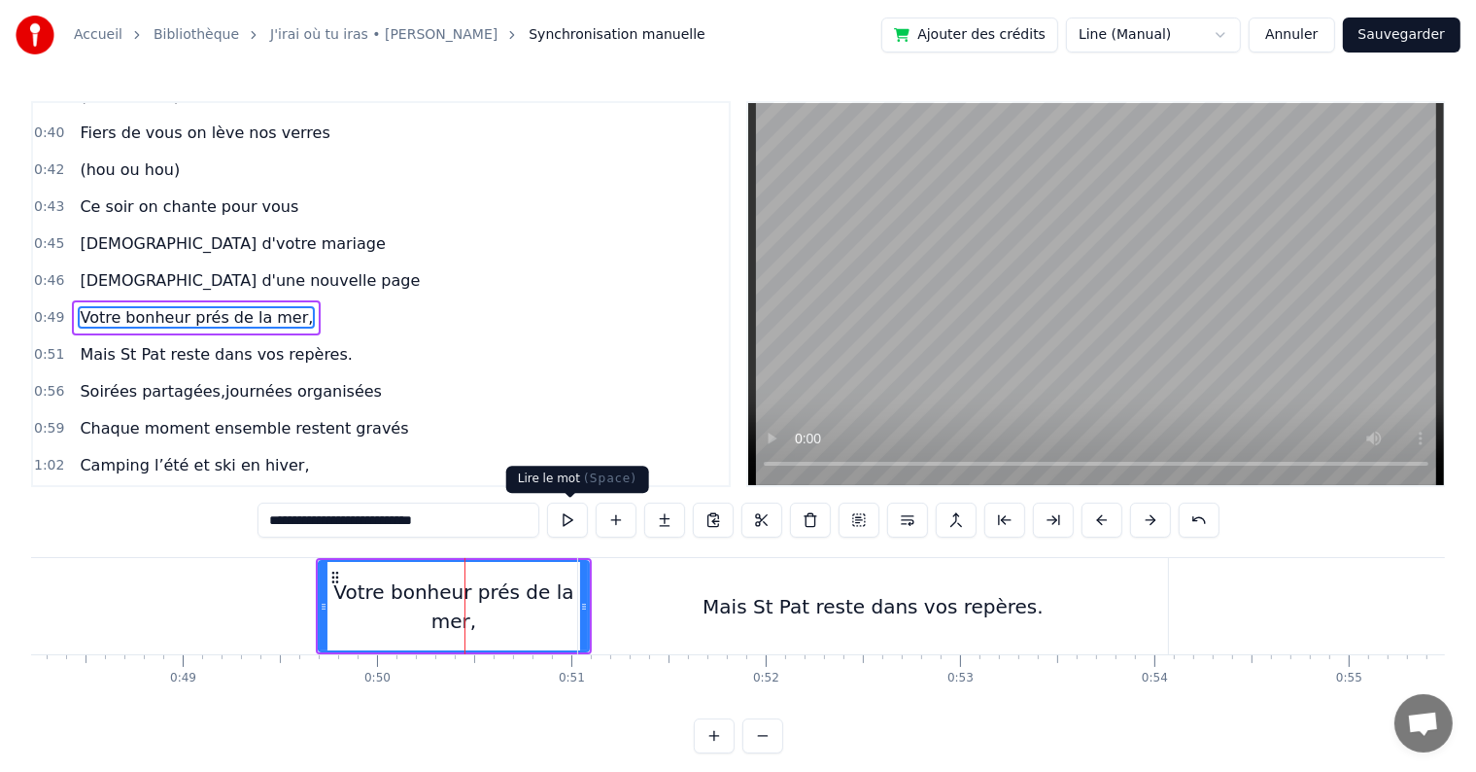
click at [570, 527] on button at bounding box center [567, 519] width 41 height 35
click at [648, 611] on div "Mais St Pat reste dans vos repères." at bounding box center [873, 606] width 590 height 96
type input "**********"
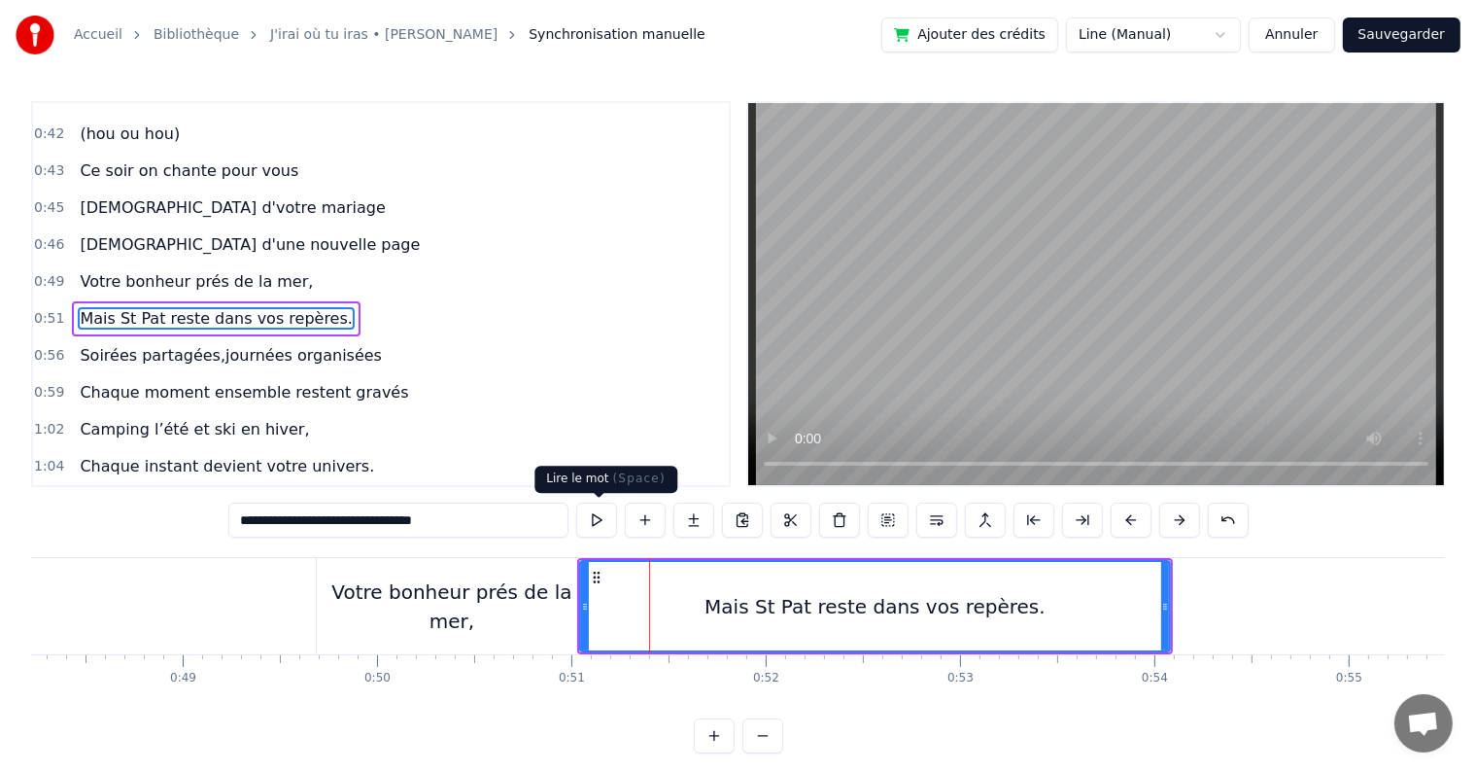
click at [606, 518] on button at bounding box center [596, 519] width 41 height 35
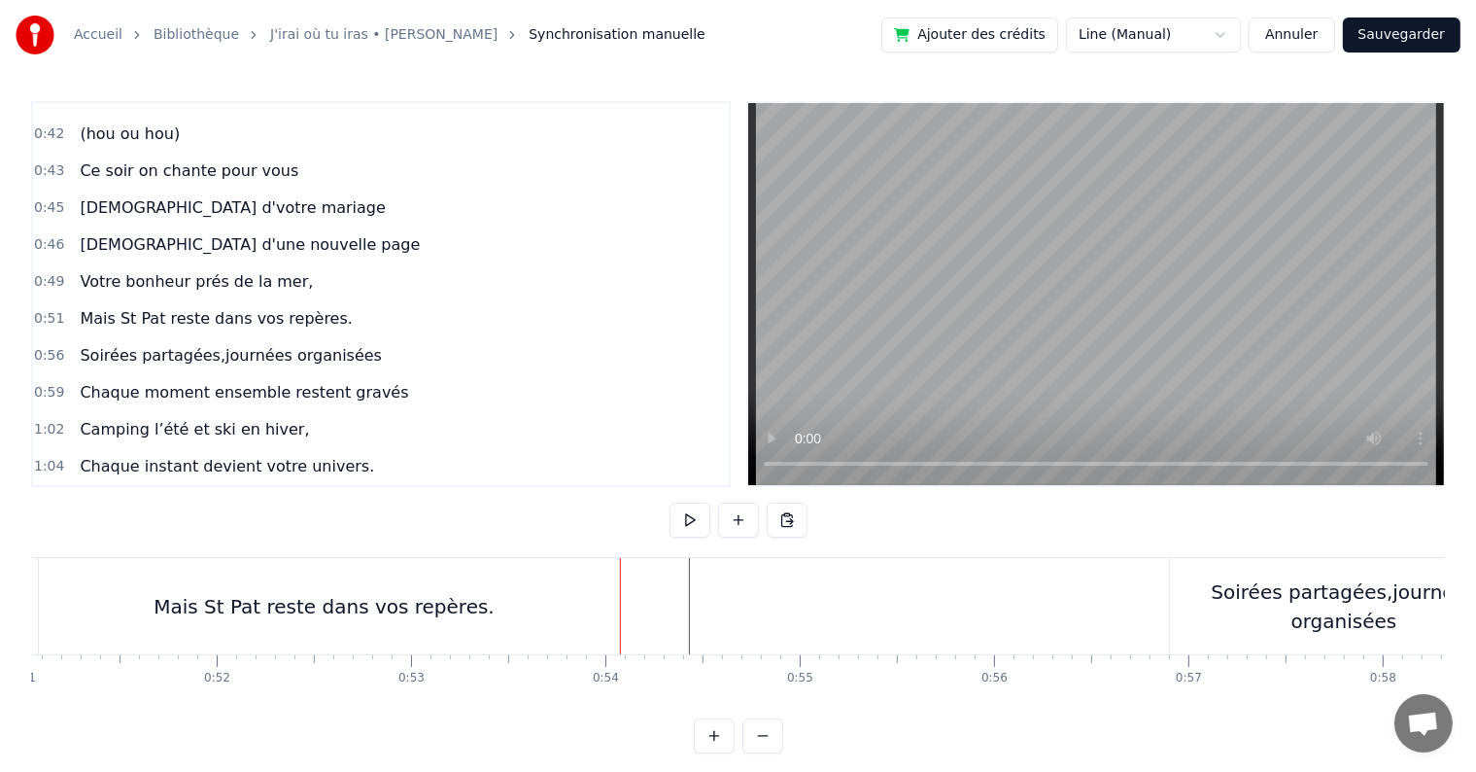
scroll to position [0, 10082]
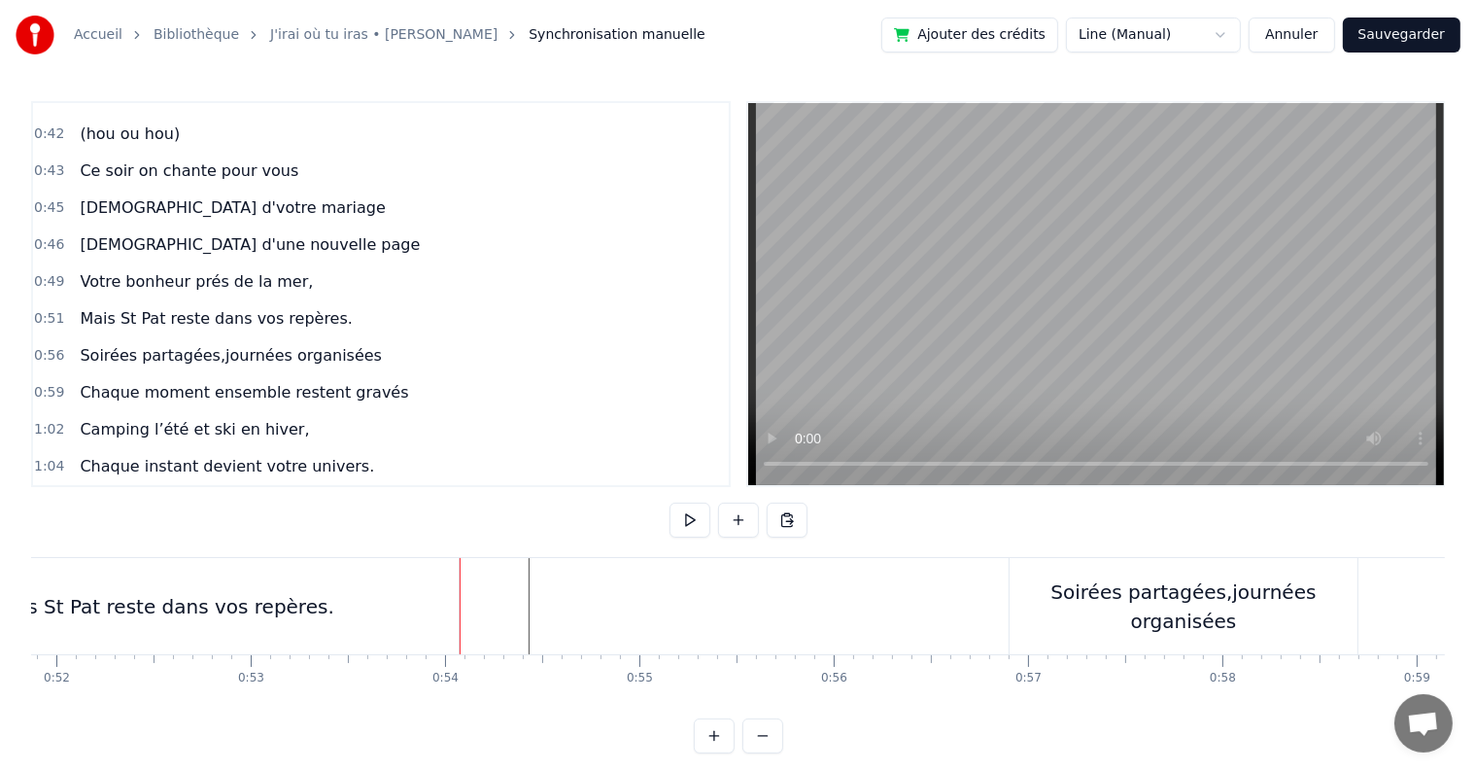
click at [1048, 583] on div "Soirées partagées,journées organisées" at bounding box center [1184, 606] width 348 height 96
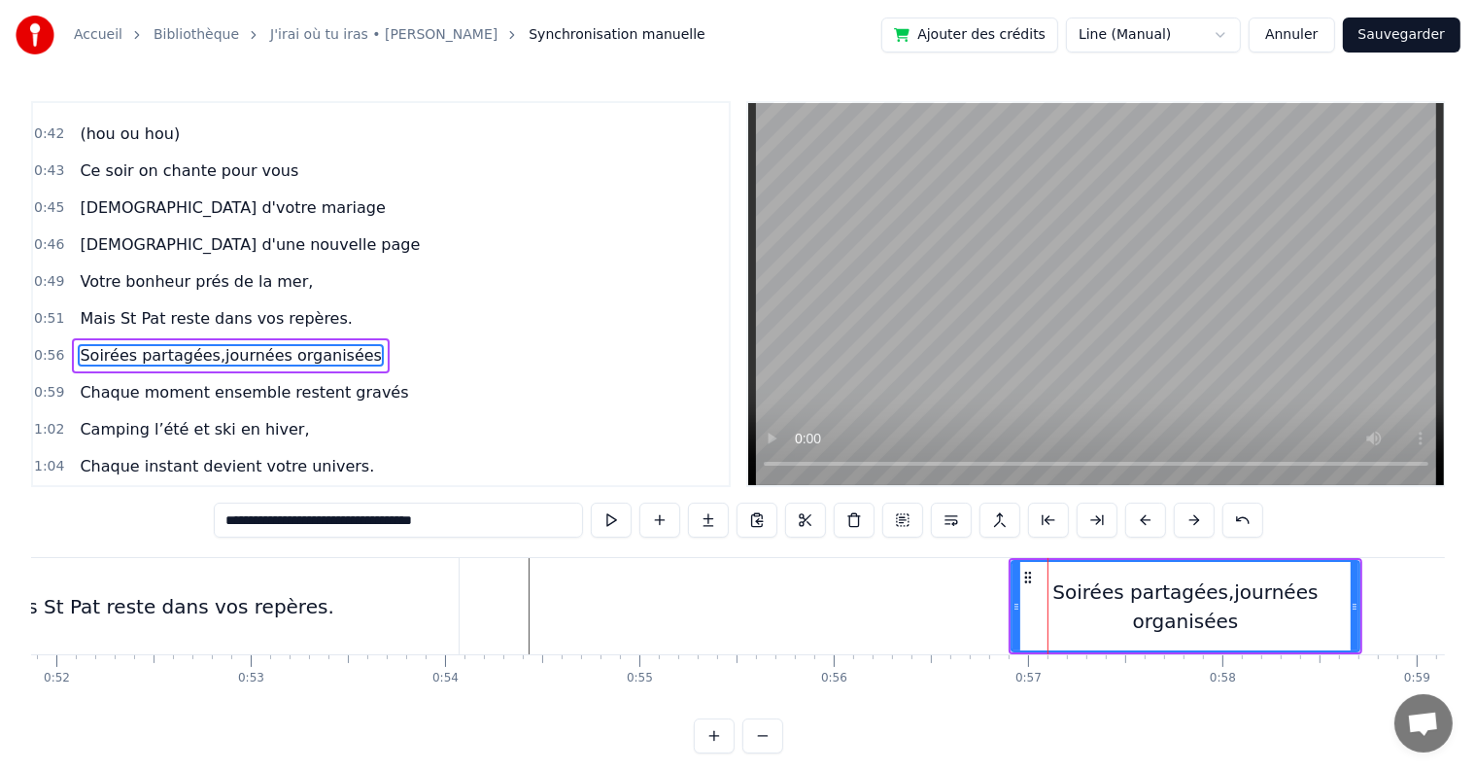
scroll to position [577, 0]
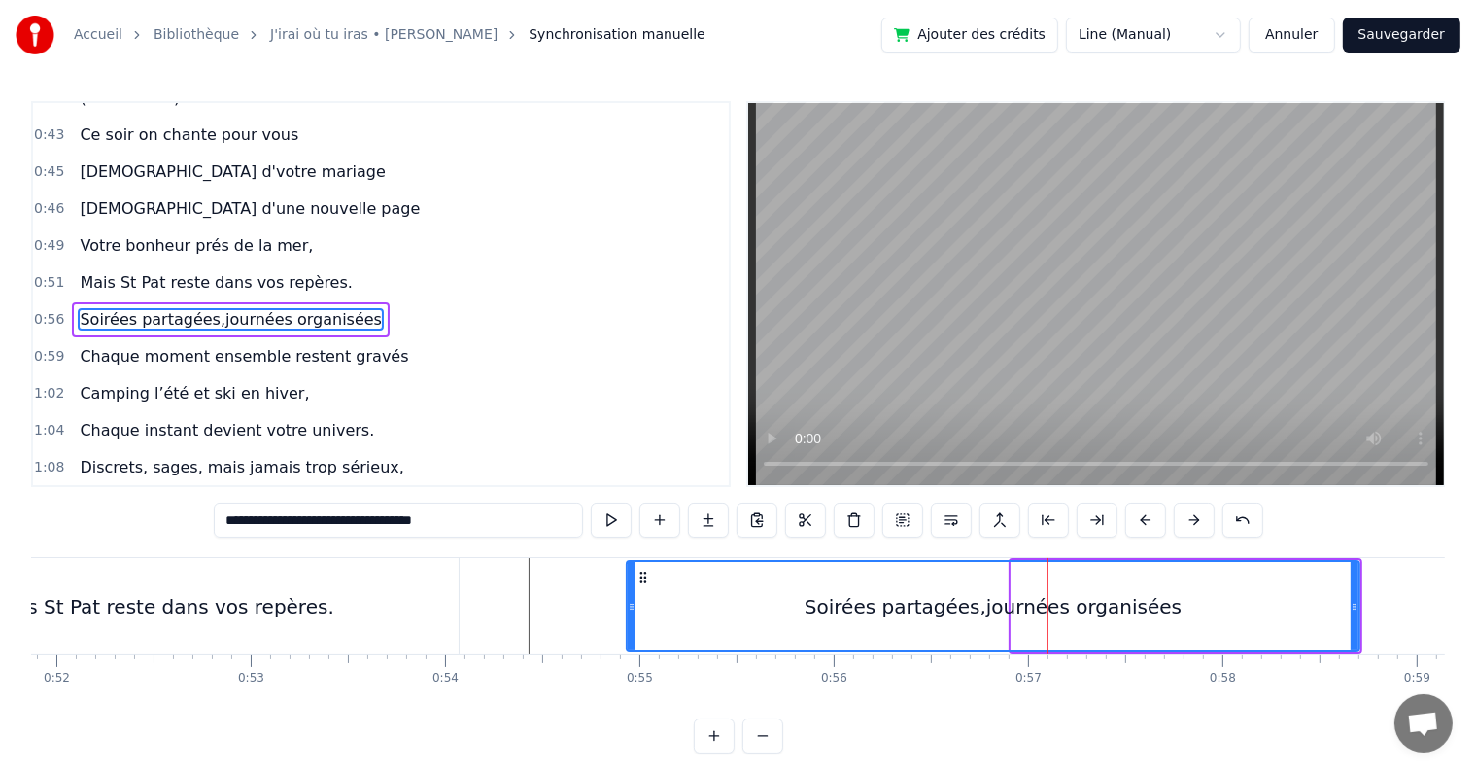
drag, startPoint x: 1011, startPoint y: 599, endPoint x: 626, endPoint y: 597, distance: 384.9
click at [628, 597] on div at bounding box center [632, 606] width 8 height 88
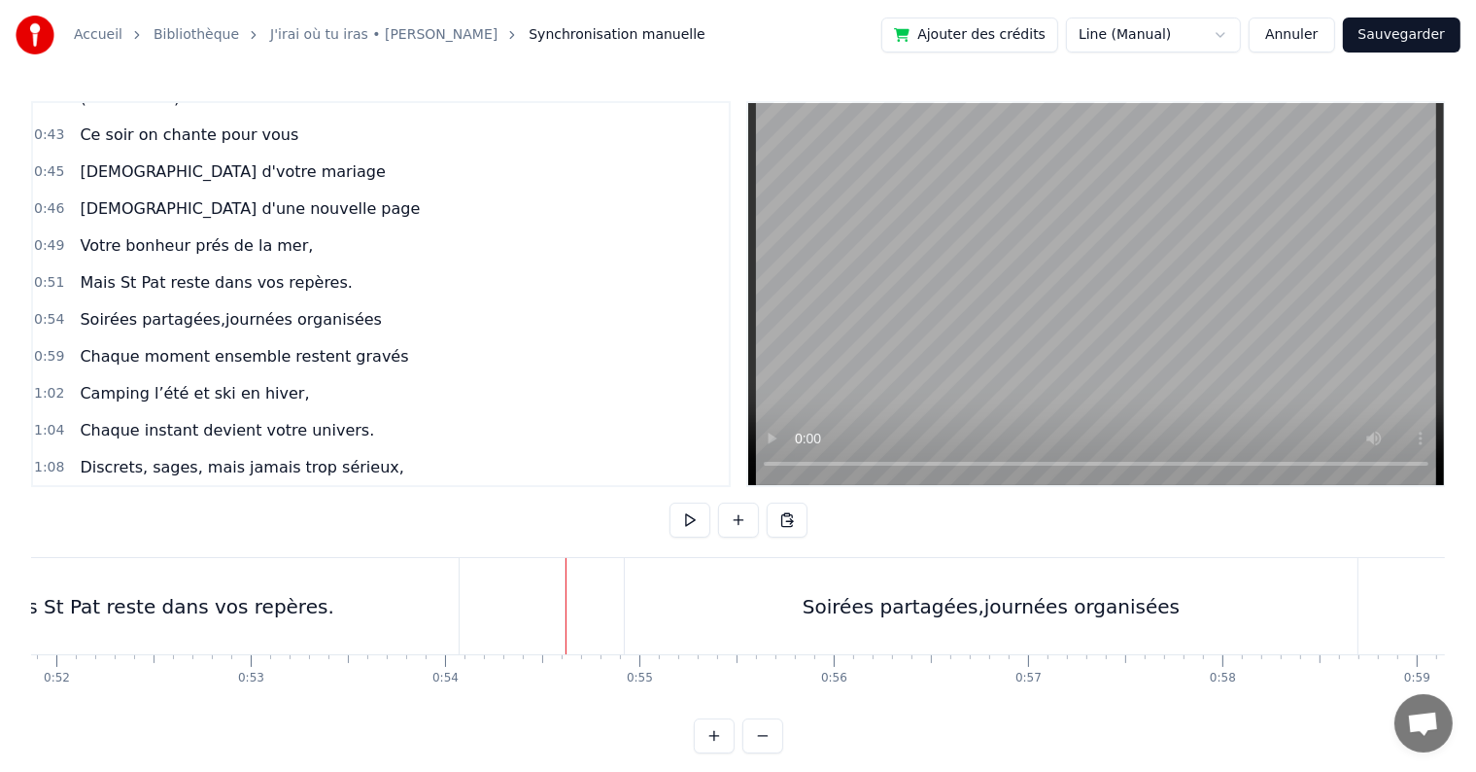
click at [684, 517] on button at bounding box center [690, 519] width 41 height 35
click at [688, 606] on div "Soirées partagées,journées organisées" at bounding box center [991, 606] width 733 height 96
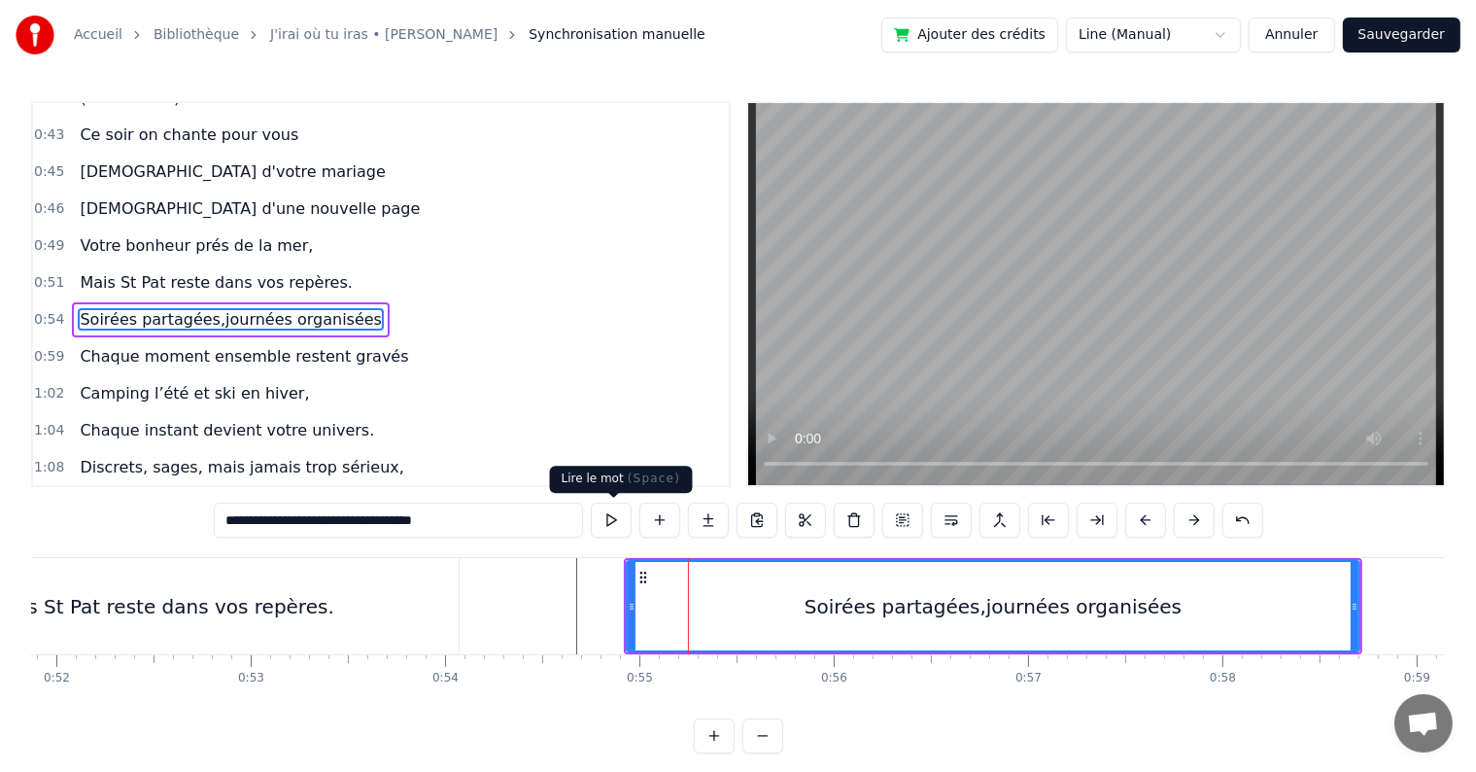
click at [604, 521] on button at bounding box center [611, 519] width 41 height 35
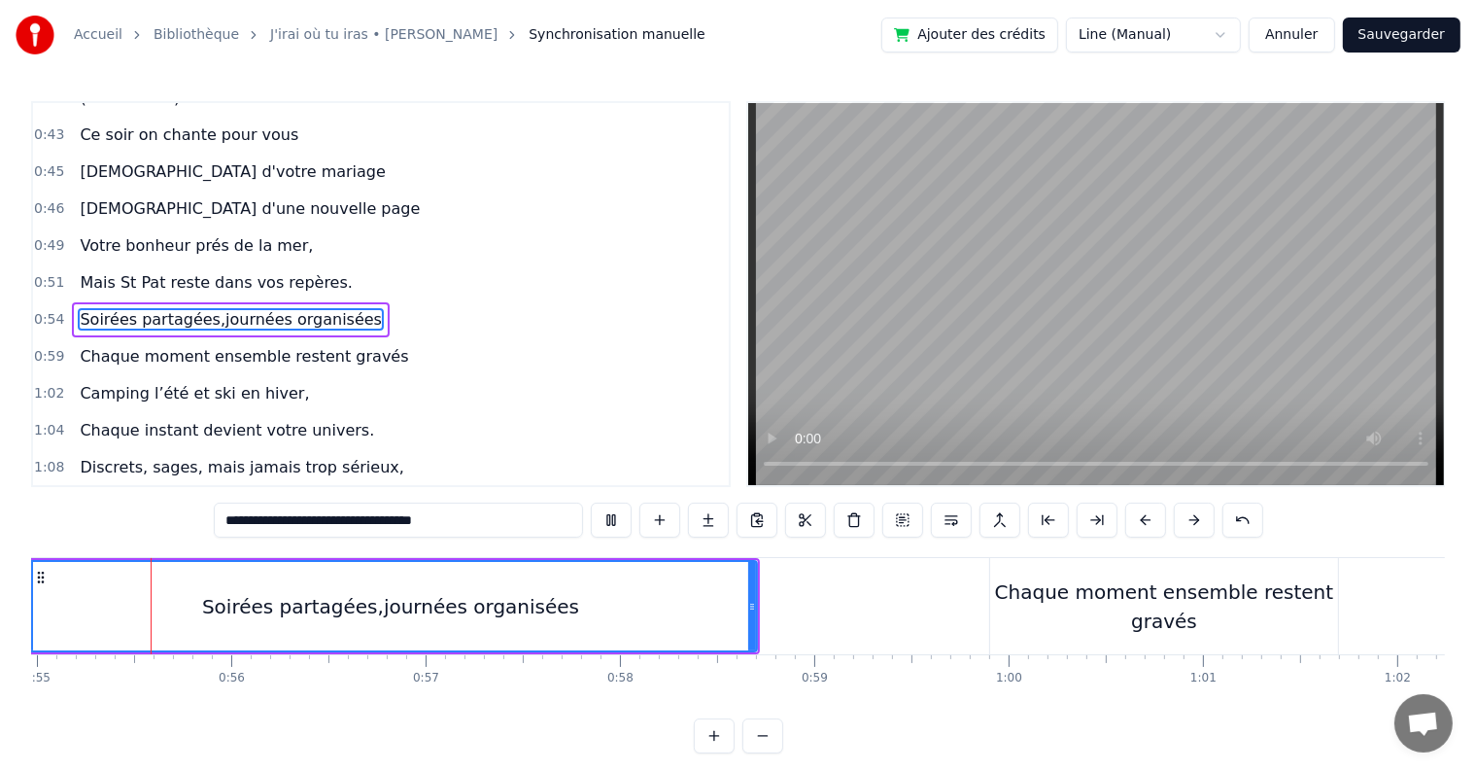
scroll to position [0, 10673]
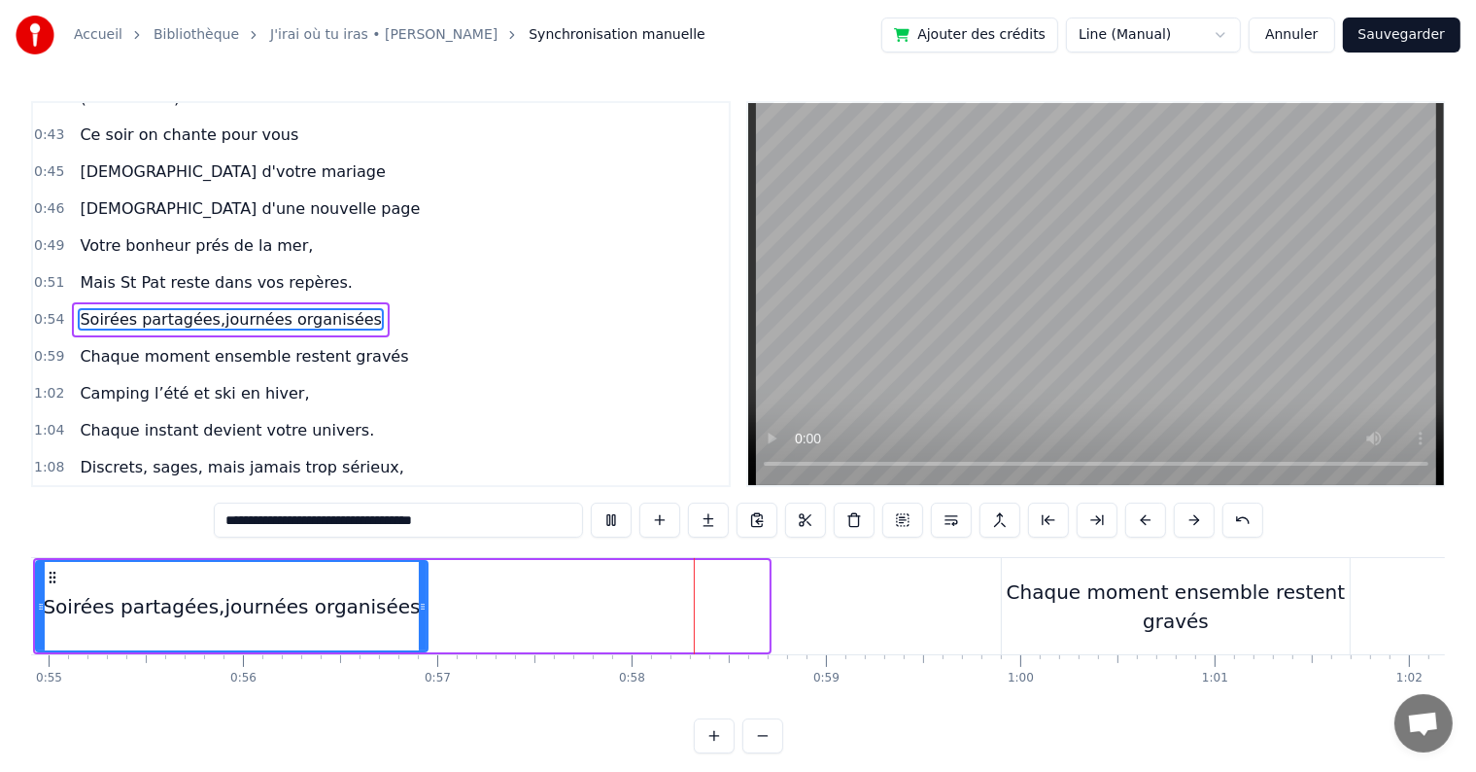
drag, startPoint x: 764, startPoint y: 605, endPoint x: 423, endPoint y: 600, distance: 341.2
click at [423, 600] on icon at bounding box center [423, 607] width 8 height 16
click at [1065, 577] on div "Chaque moment ensemble restent gravés" at bounding box center [1176, 606] width 348 height 58
type input "**********"
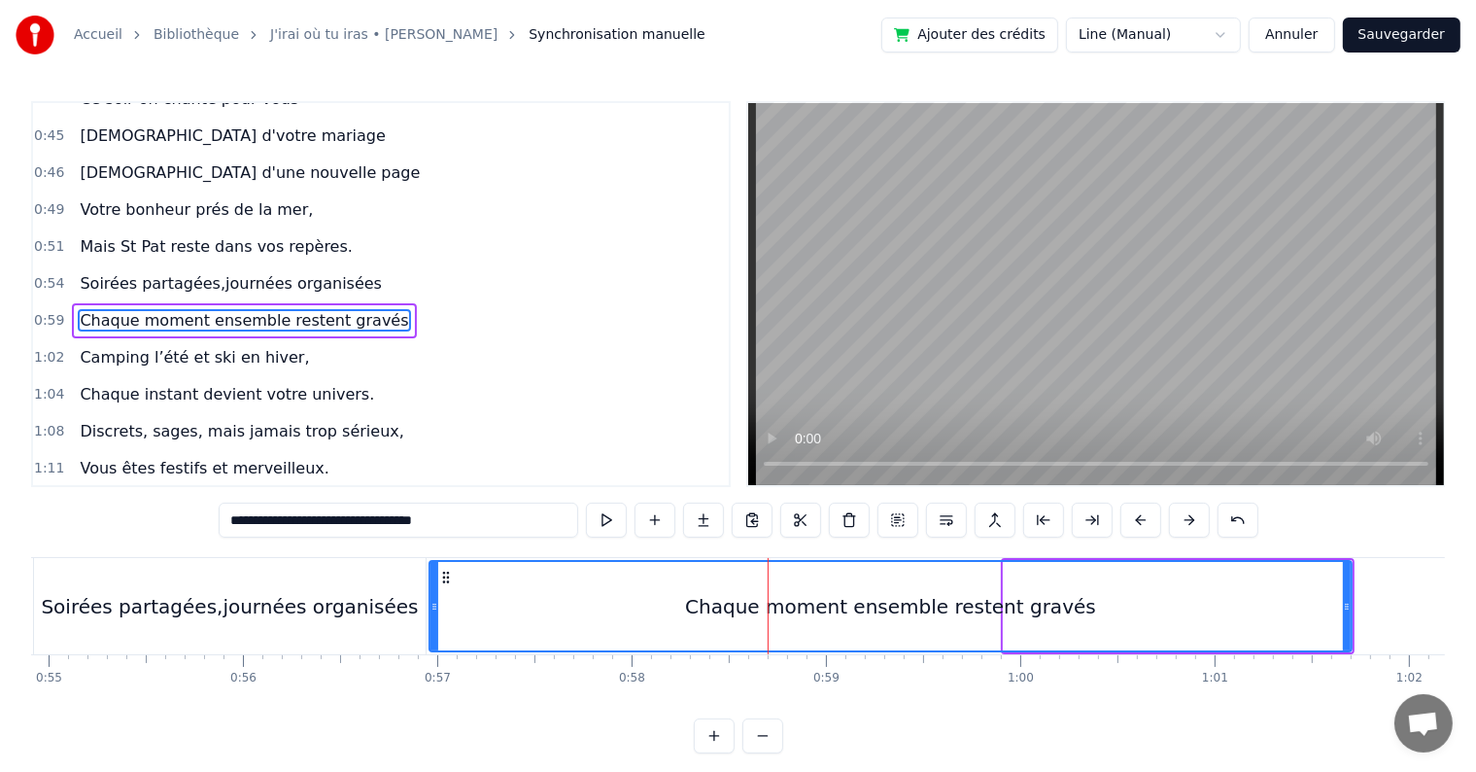
drag, startPoint x: 1007, startPoint y: 605, endPoint x: 432, endPoint y: 572, distance: 575.3
click at [432, 572] on div at bounding box center [435, 606] width 8 height 88
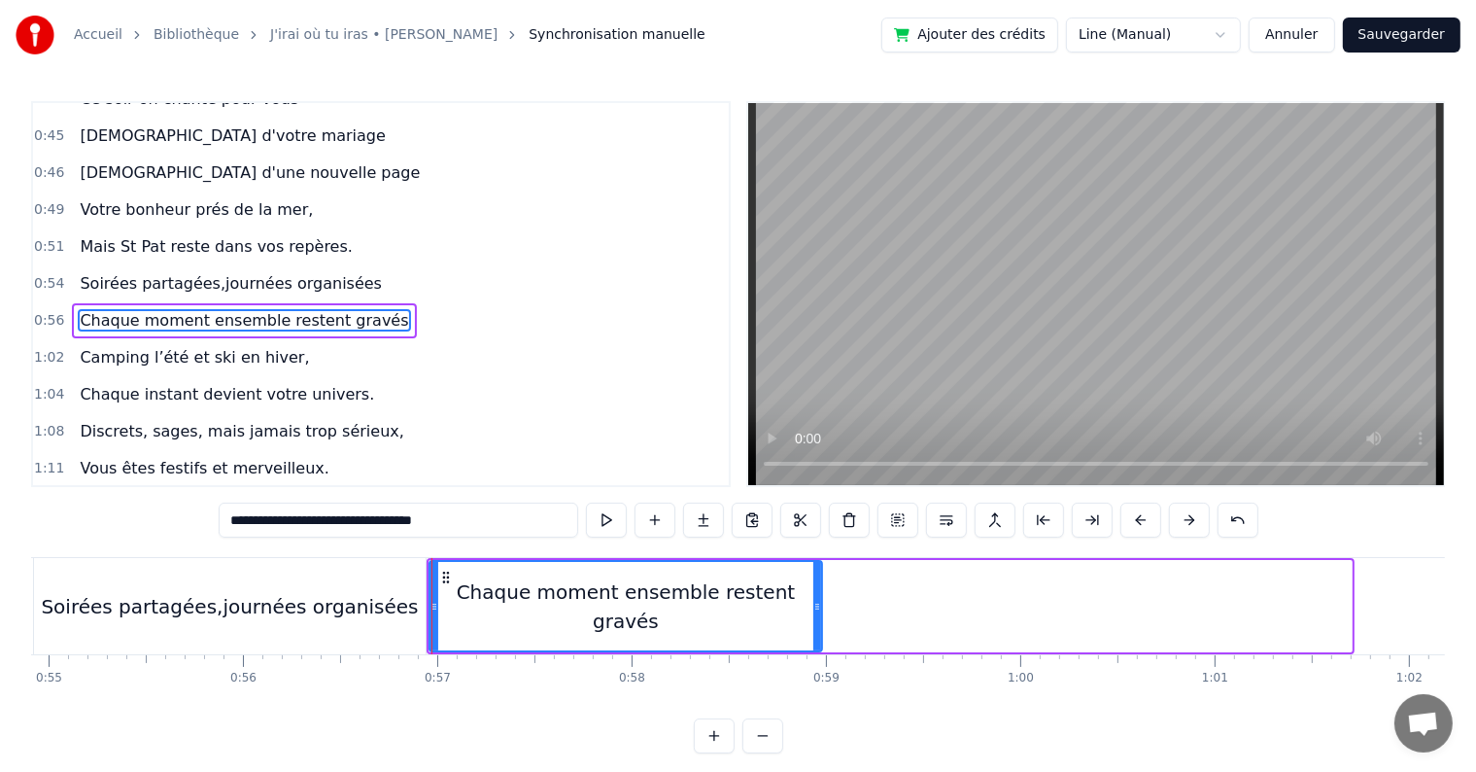
drag, startPoint x: 1345, startPoint y: 603, endPoint x: 815, endPoint y: 618, distance: 529.9
click at [815, 618] on div at bounding box center [817, 606] width 8 height 88
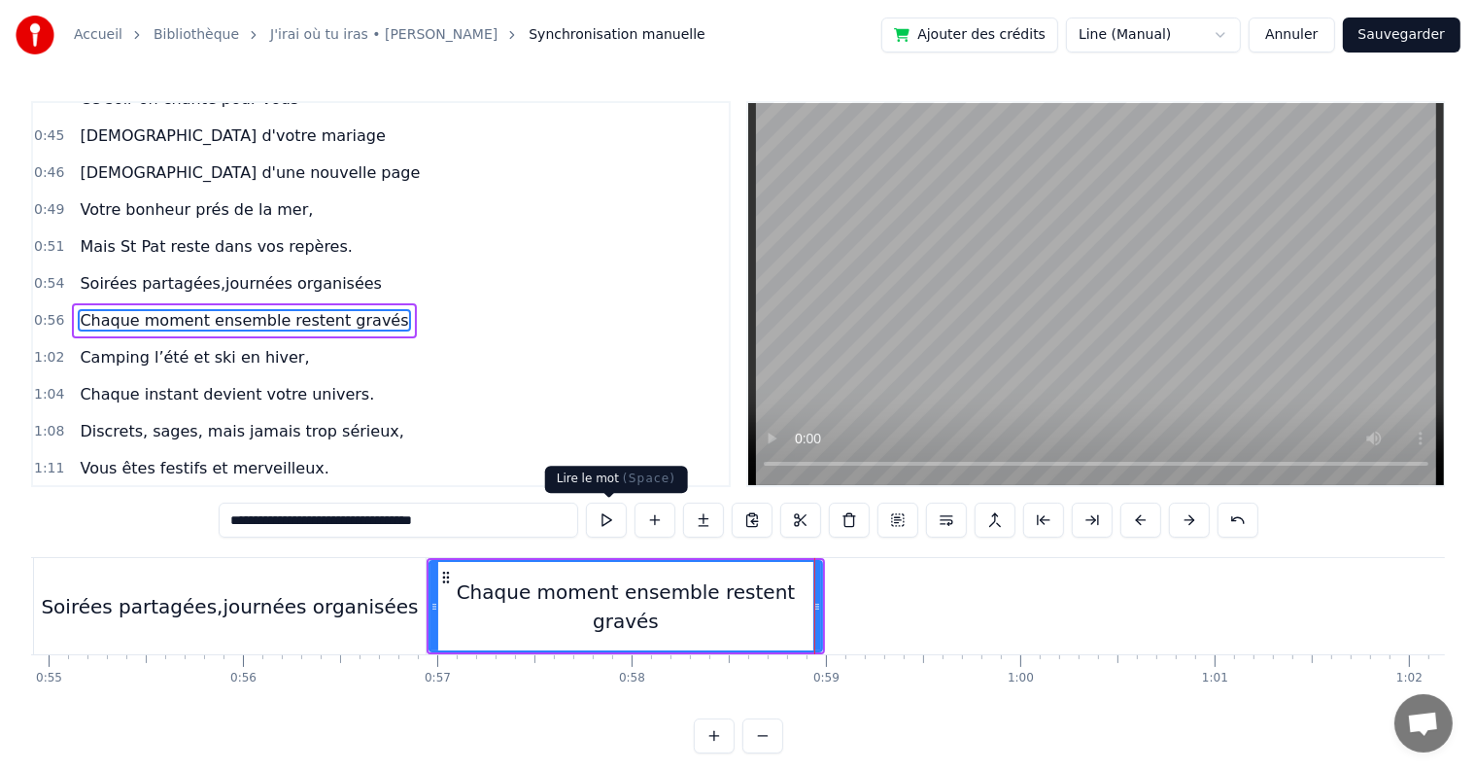
click at [611, 533] on button at bounding box center [606, 519] width 41 height 35
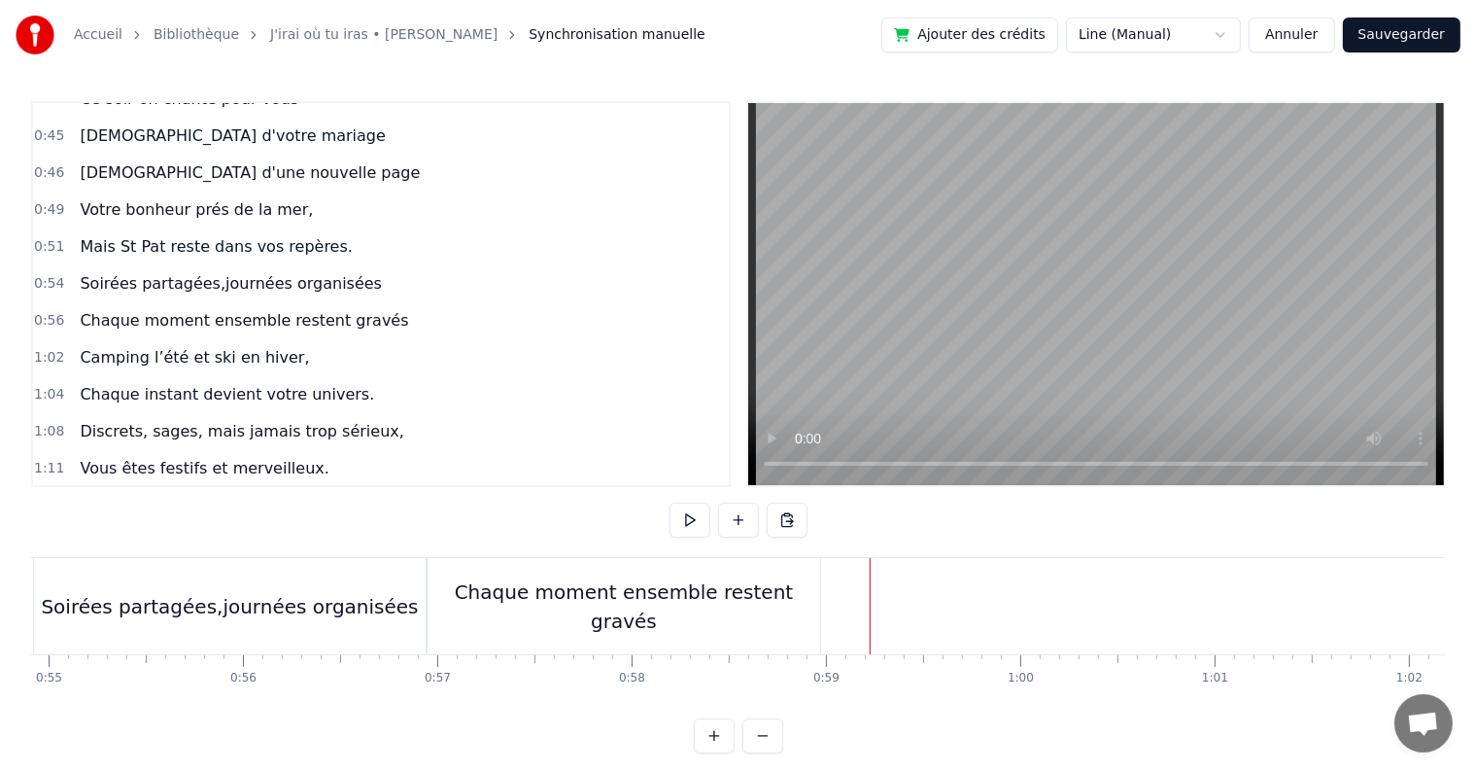
click at [685, 524] on button at bounding box center [690, 519] width 41 height 35
click at [685, 523] on button at bounding box center [690, 519] width 41 height 35
click at [686, 522] on button at bounding box center [690, 519] width 41 height 35
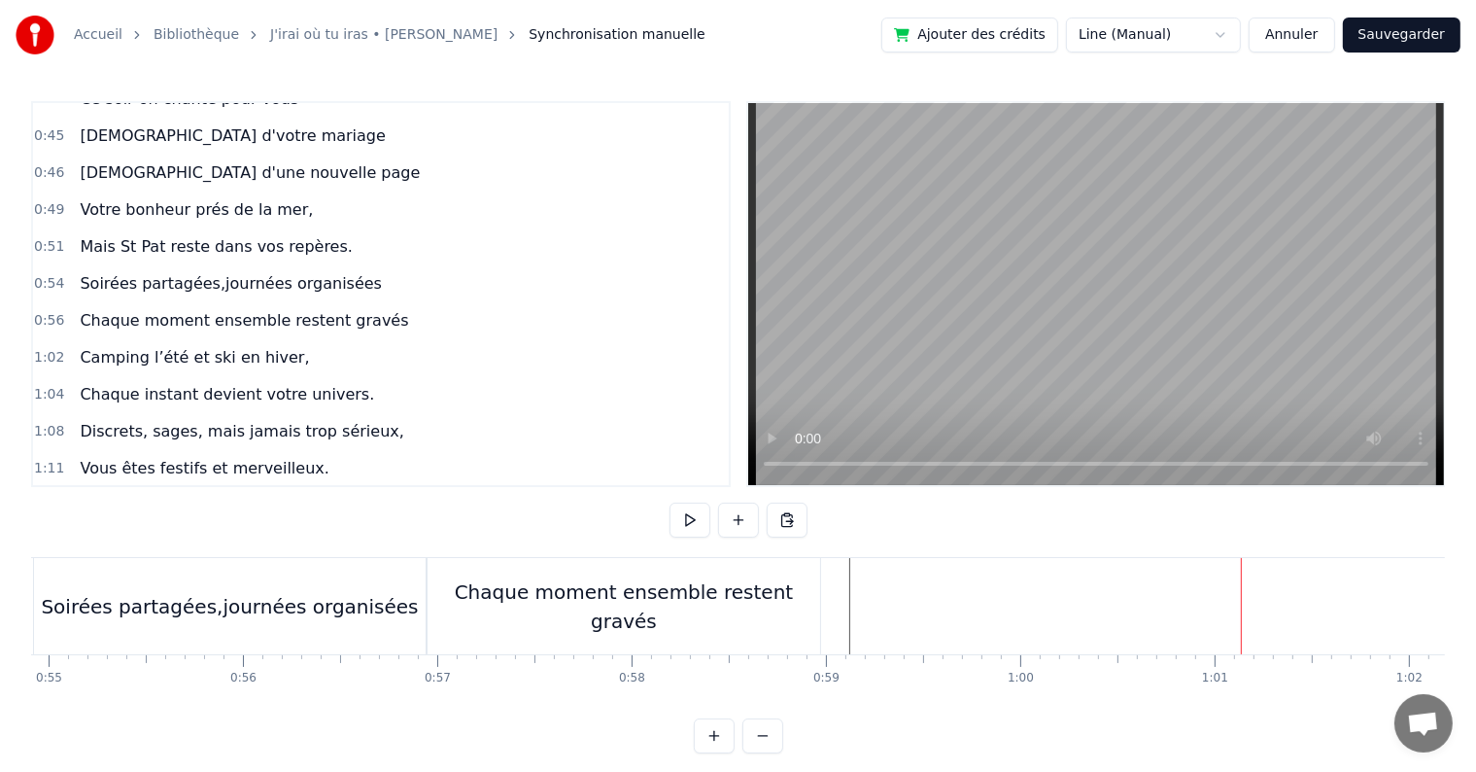
click at [686, 522] on button at bounding box center [690, 519] width 41 height 35
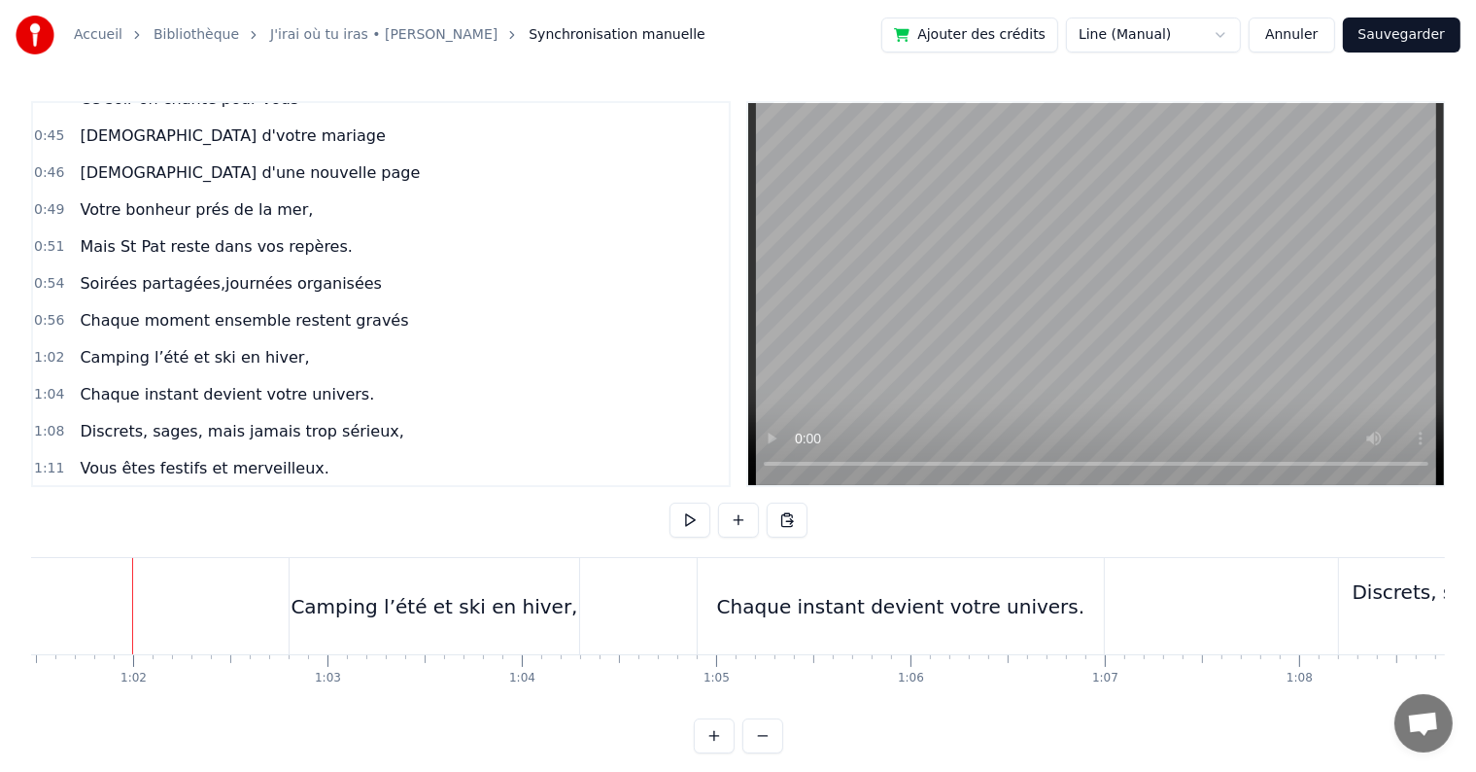
scroll to position [0, 11953]
click at [472, 608] on div "Camping l’été et ski en hiver," at bounding box center [430, 606] width 287 height 29
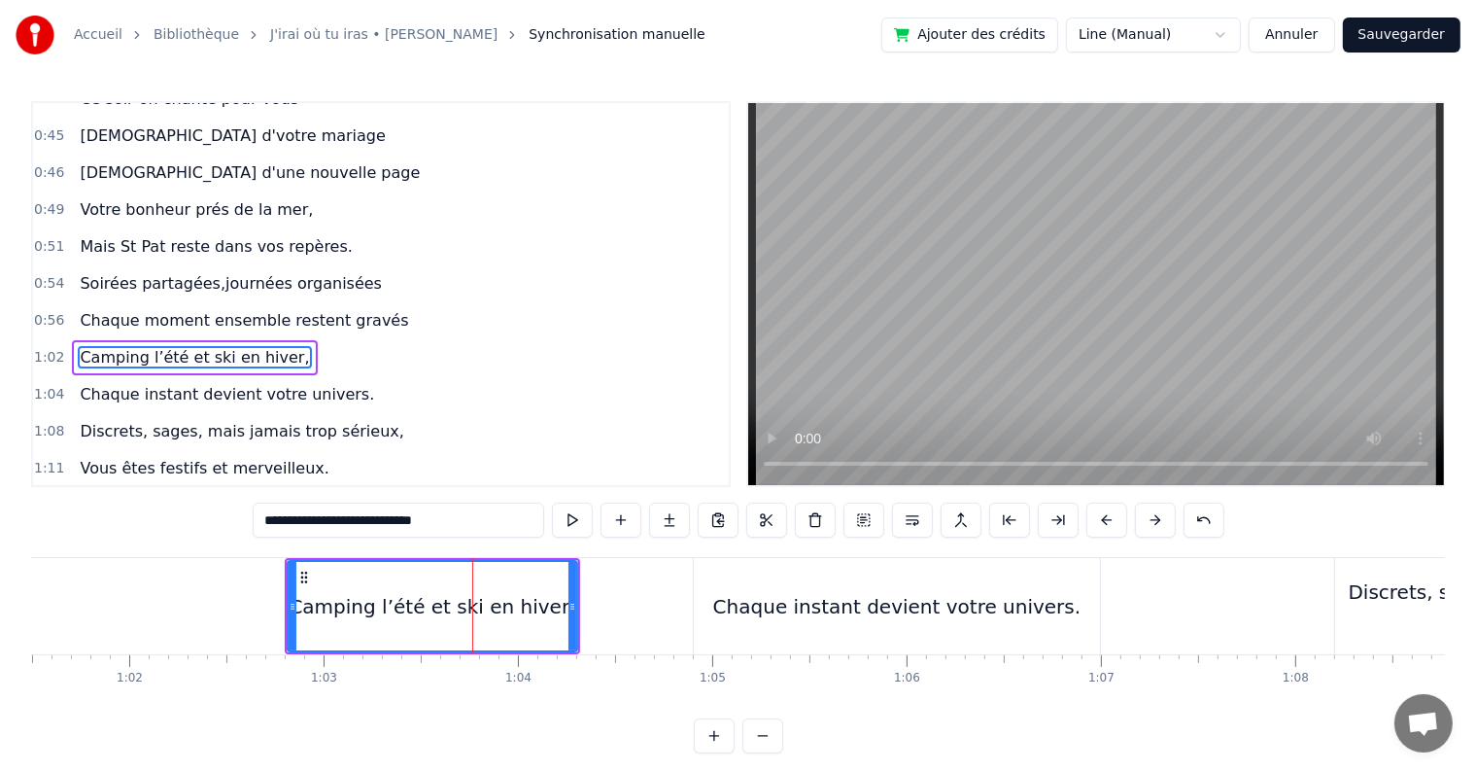
scroll to position [649, 0]
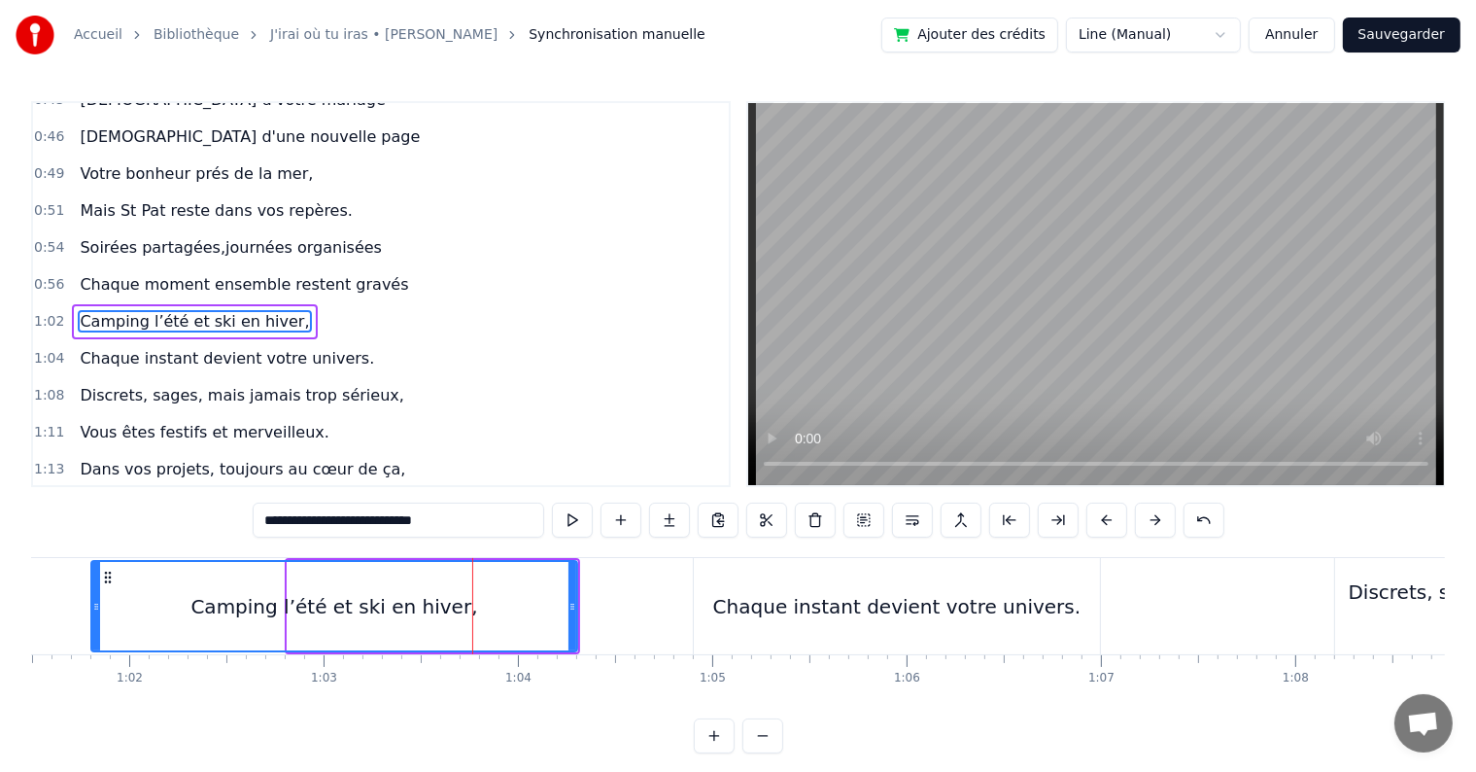
drag, startPoint x: 290, startPoint y: 612, endPoint x: 93, endPoint y: 616, distance: 196.4
click at [93, 616] on div at bounding box center [96, 606] width 8 height 88
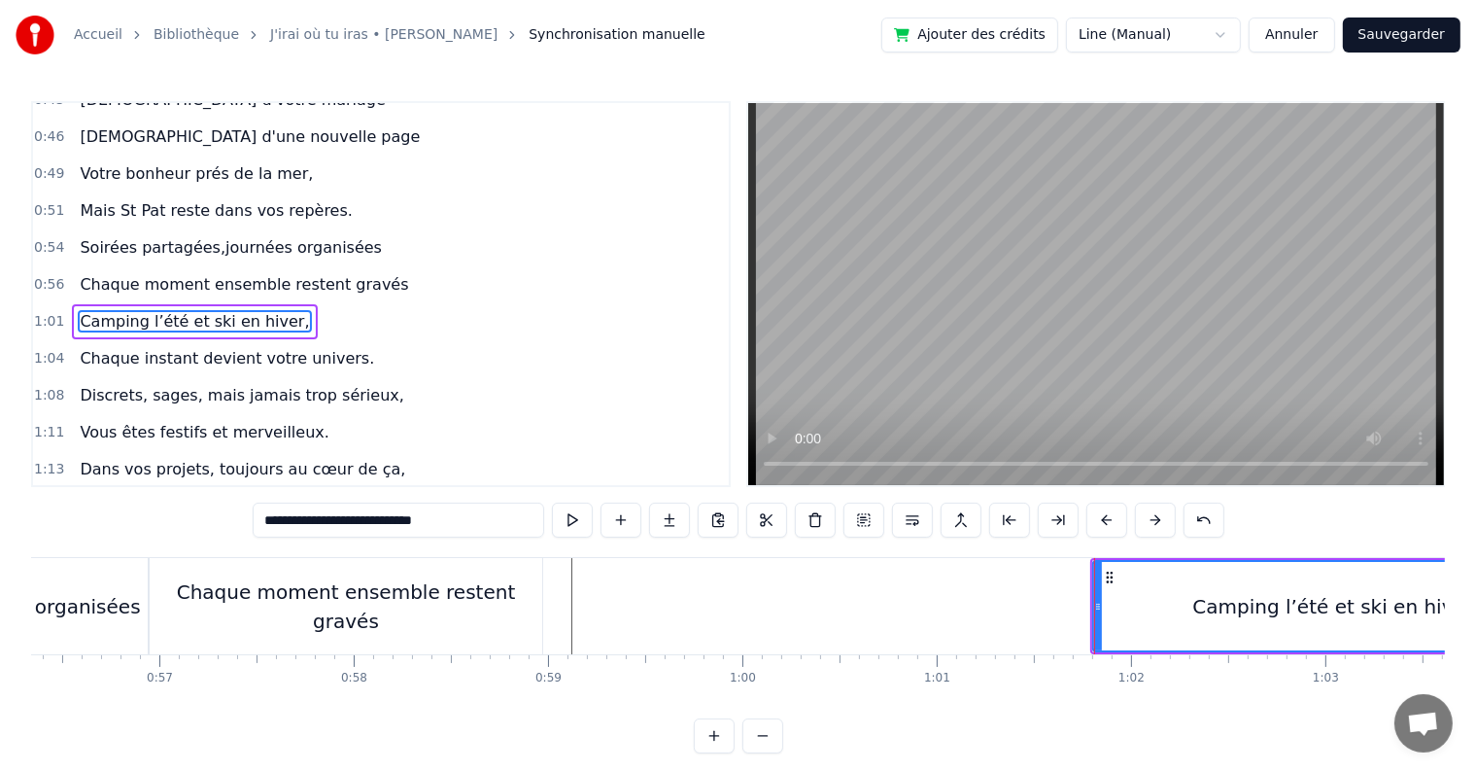
scroll to position [0, 11317]
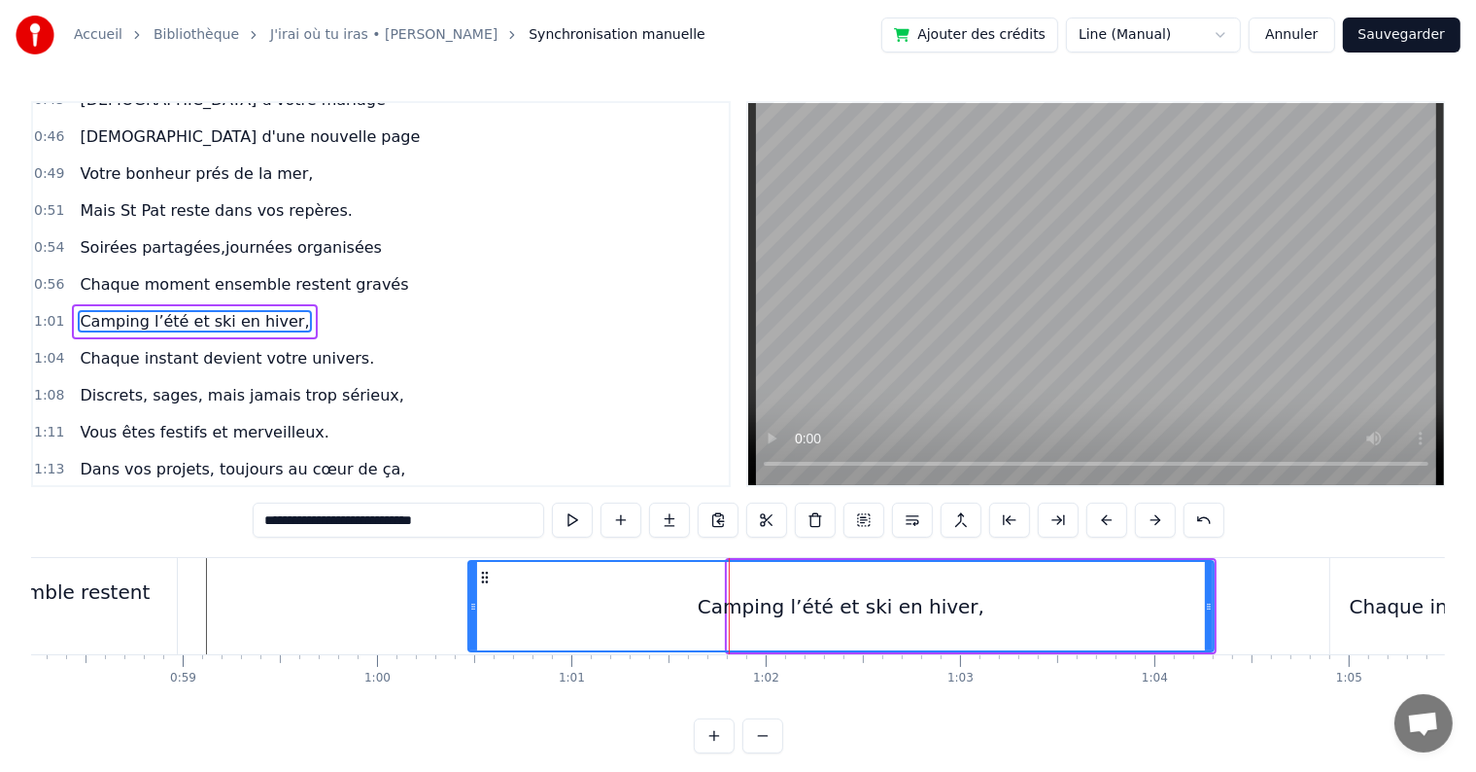
drag, startPoint x: 732, startPoint y: 607, endPoint x: 471, endPoint y: 588, distance: 261.2
click at [471, 588] on div at bounding box center [473, 606] width 8 height 88
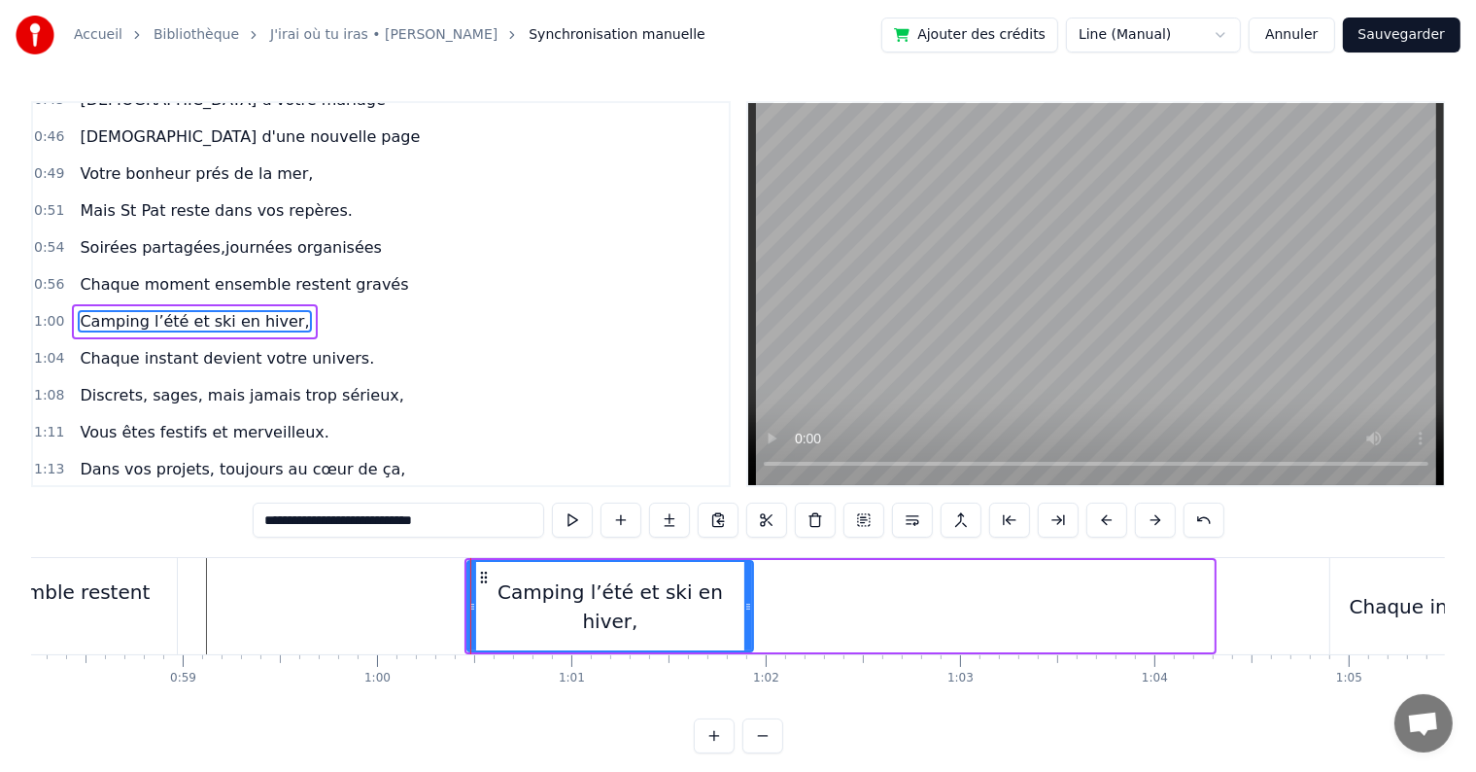
drag, startPoint x: 1209, startPoint y: 604, endPoint x: 702, endPoint y: 622, distance: 507.7
click at [749, 591] on div at bounding box center [748, 606] width 8 height 88
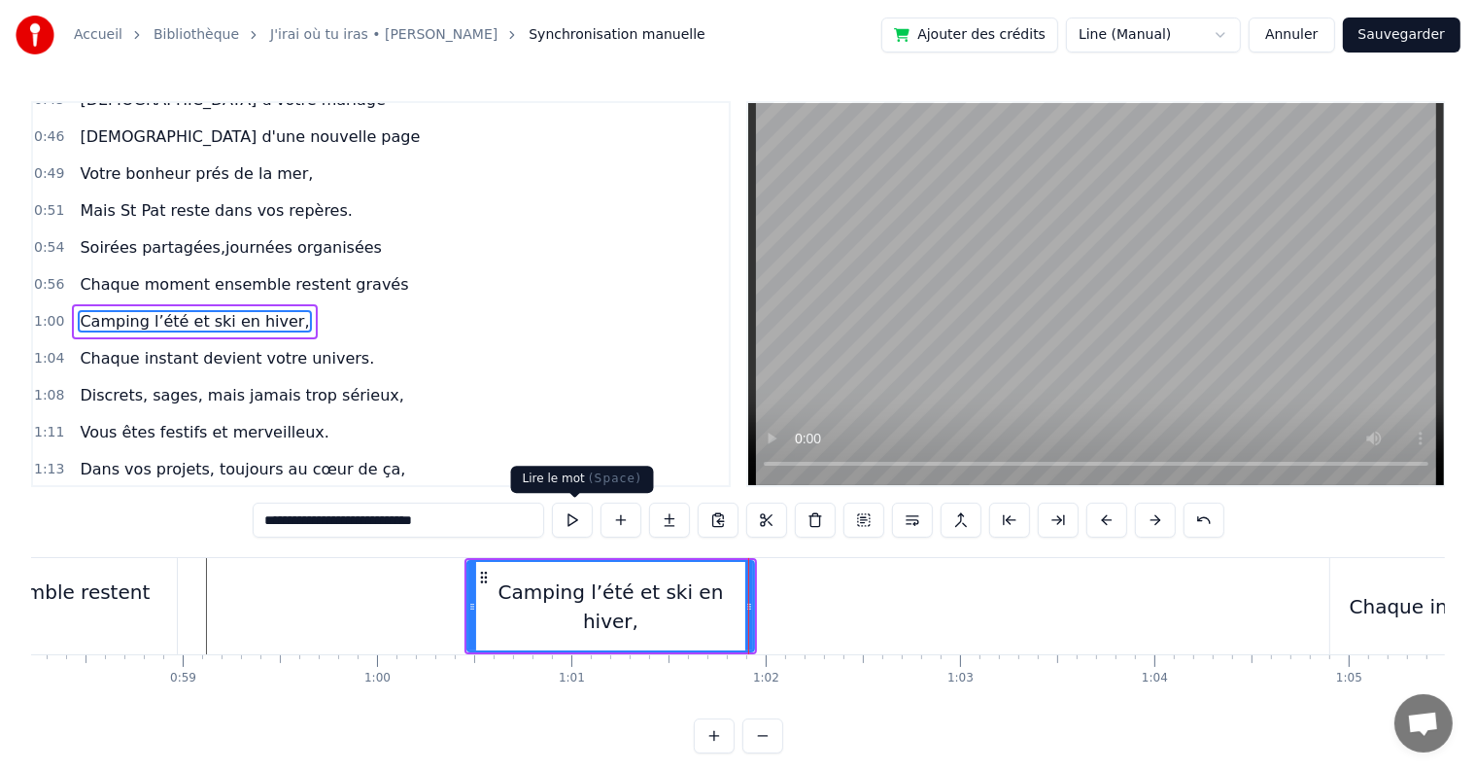
click at [580, 523] on button at bounding box center [572, 519] width 41 height 35
type input "**********"
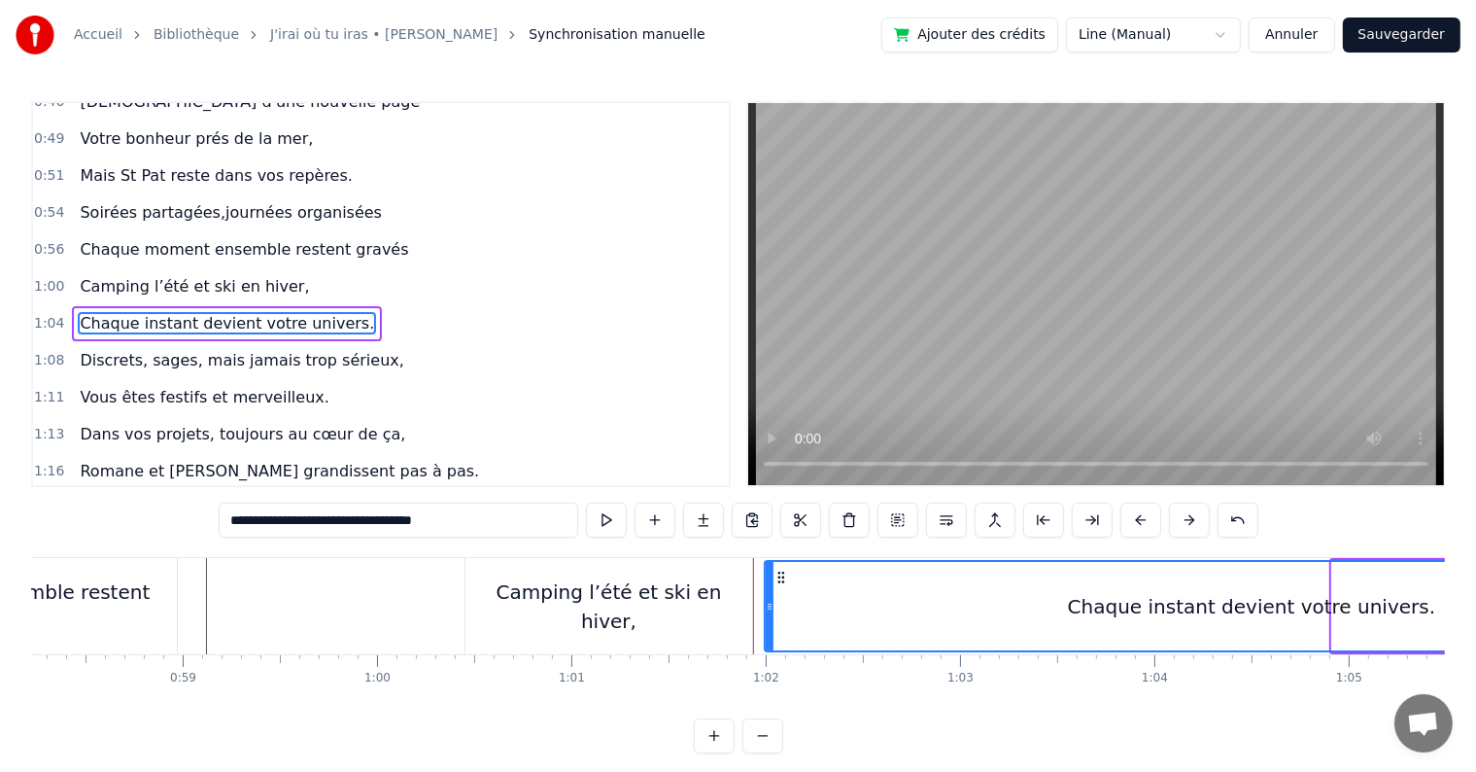
drag, startPoint x: 1333, startPoint y: 603, endPoint x: 766, endPoint y: 617, distance: 567.8
click at [766, 617] on div at bounding box center [770, 606] width 8 height 88
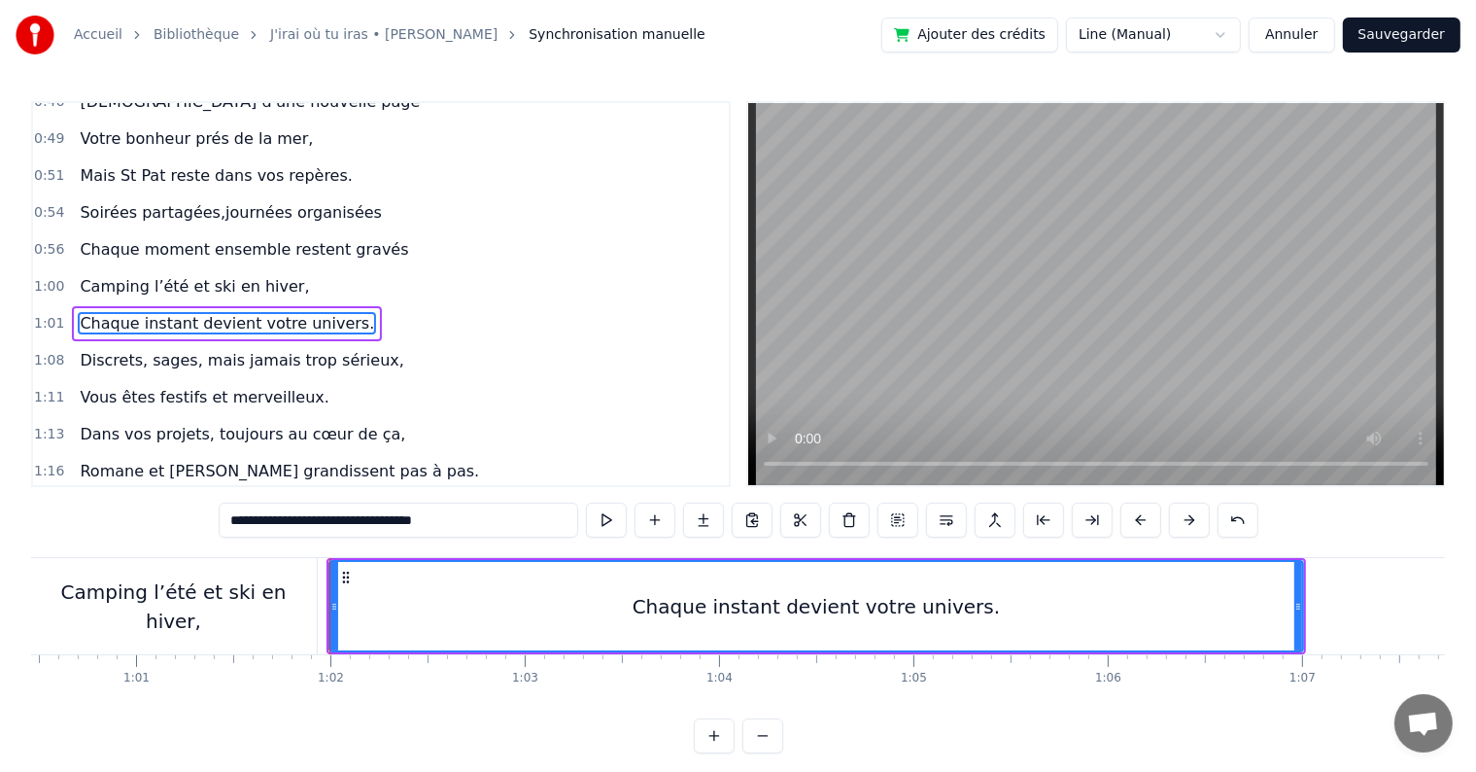
scroll to position [0, 11797]
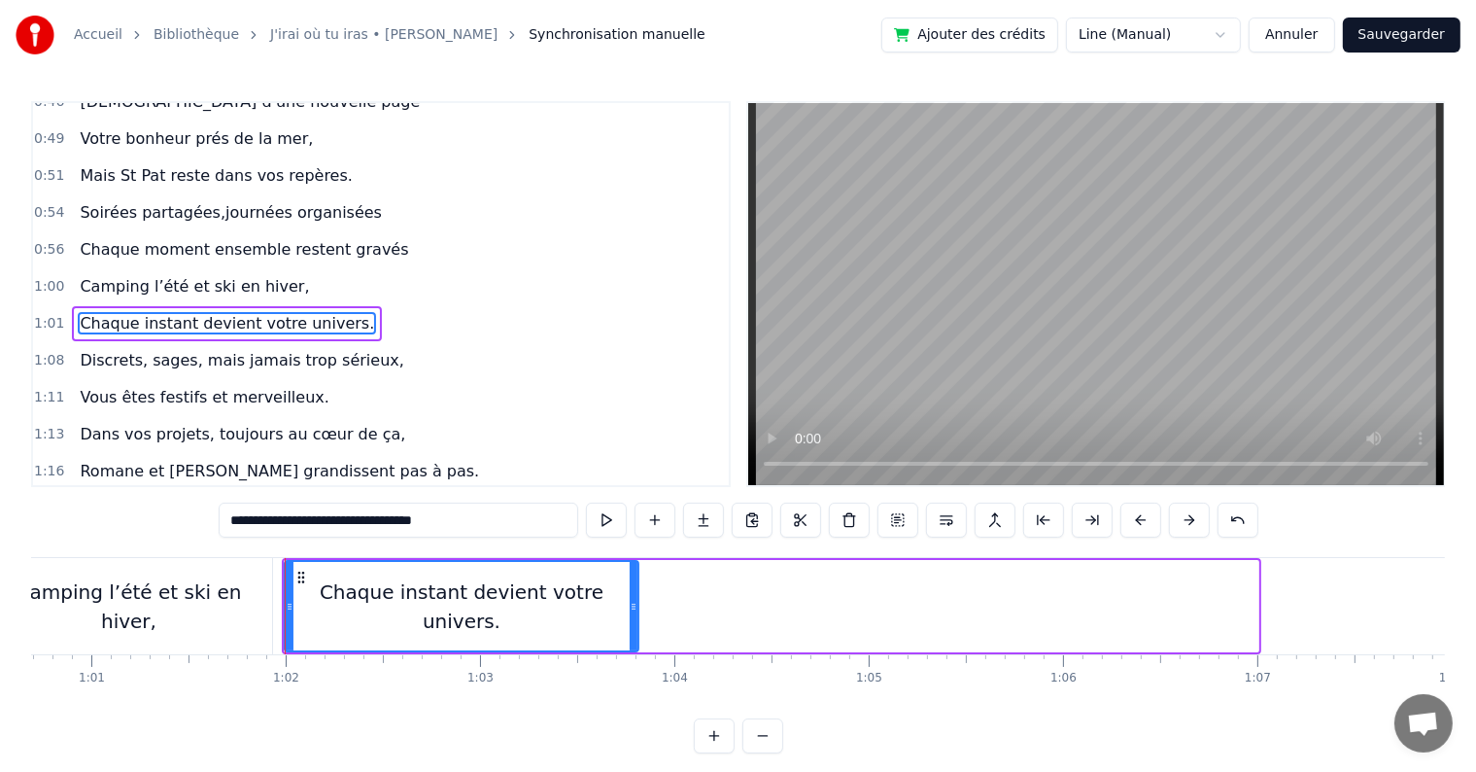
drag, startPoint x: 1256, startPoint y: 599, endPoint x: 636, endPoint y: 622, distance: 620.5
click at [636, 622] on div at bounding box center [634, 606] width 8 height 88
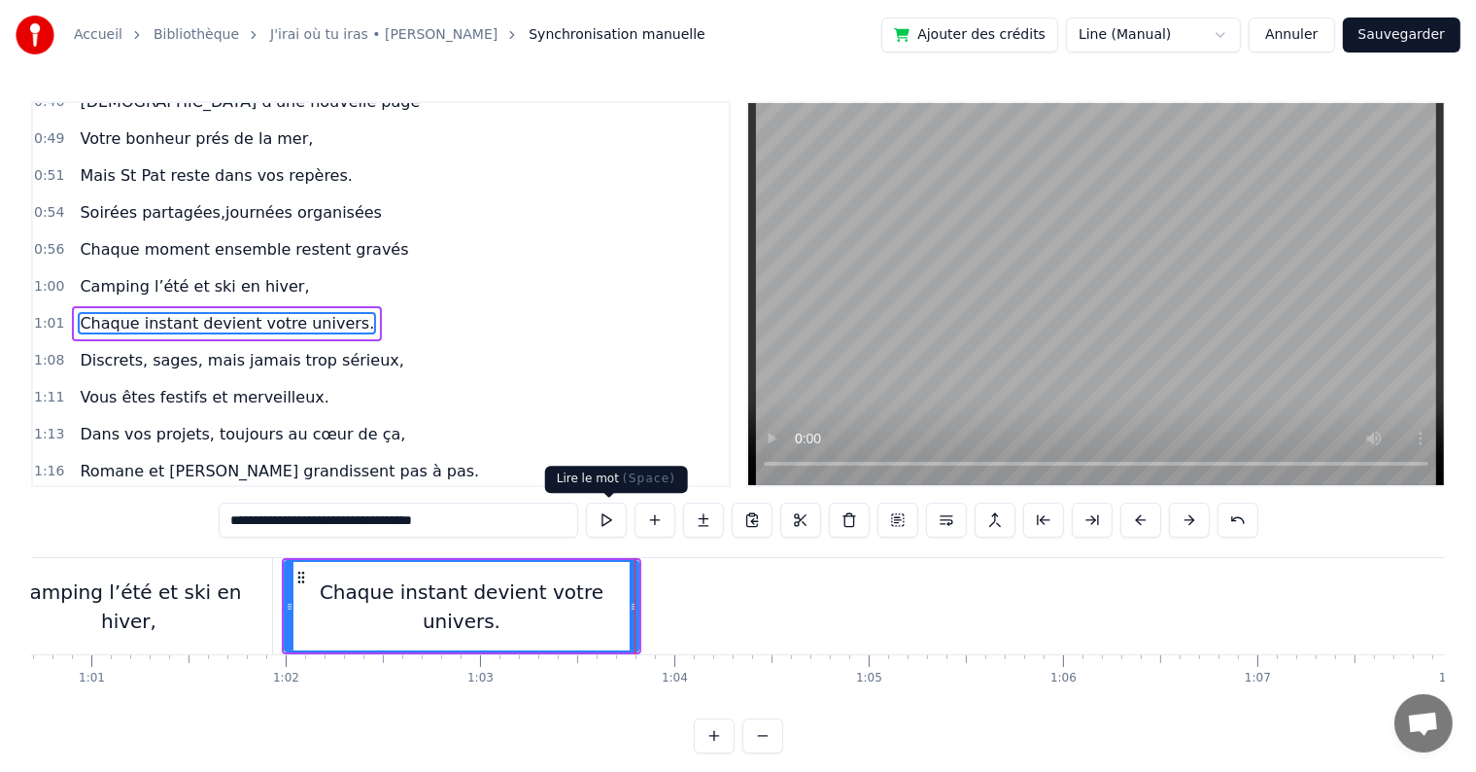
click at [603, 527] on button at bounding box center [606, 519] width 41 height 35
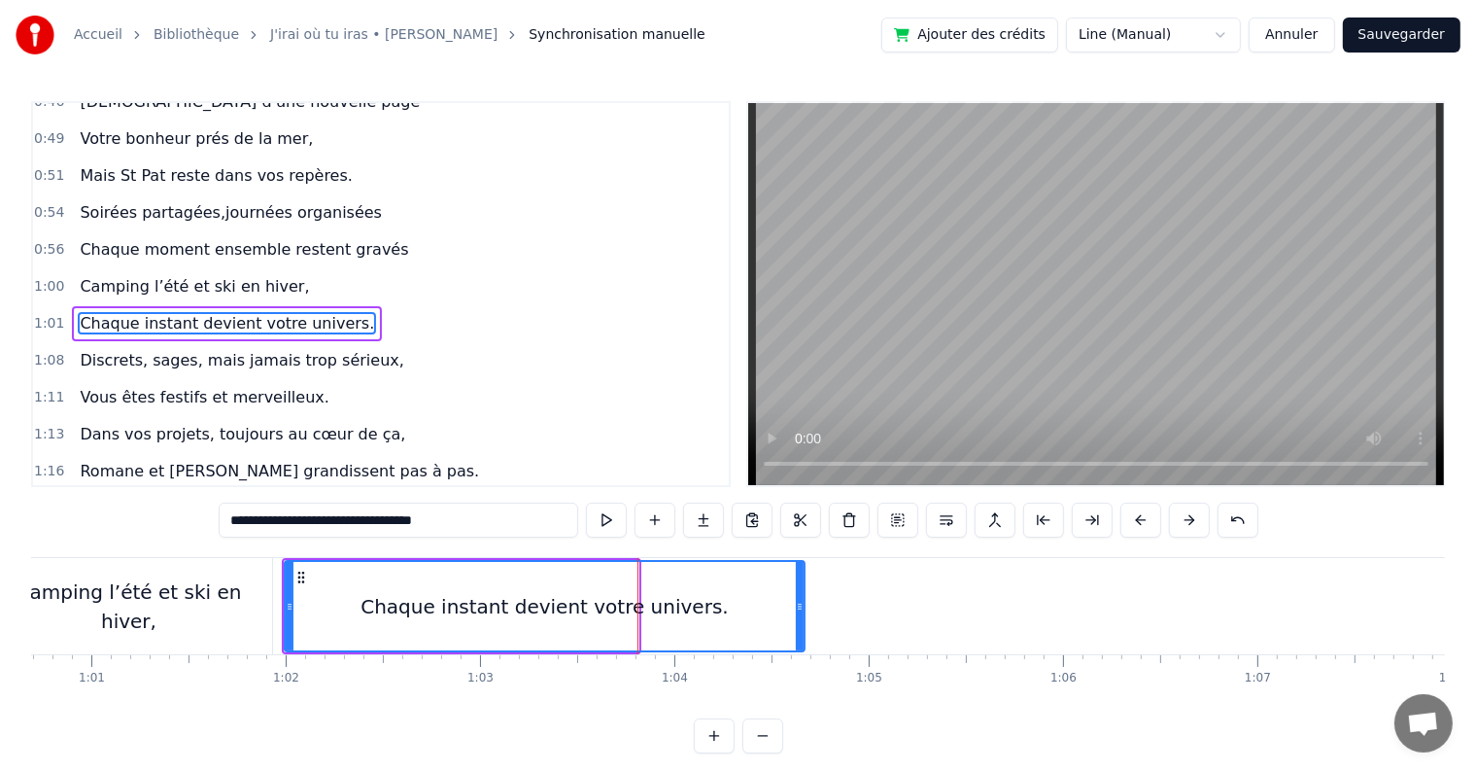
drag, startPoint x: 631, startPoint y: 606, endPoint x: 797, endPoint y: 592, distance: 166.8
click at [797, 592] on div at bounding box center [800, 606] width 8 height 88
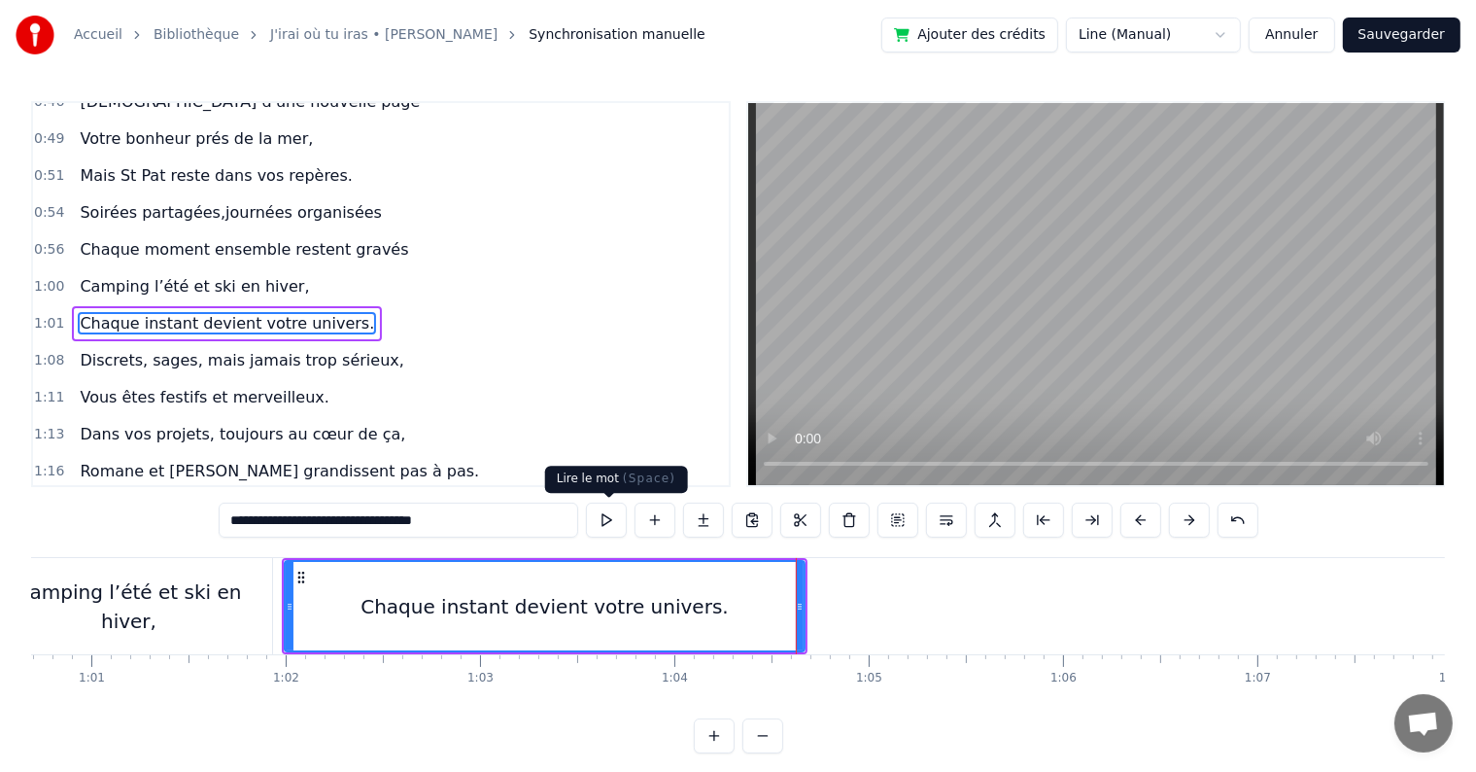
click at [603, 528] on button at bounding box center [606, 519] width 41 height 35
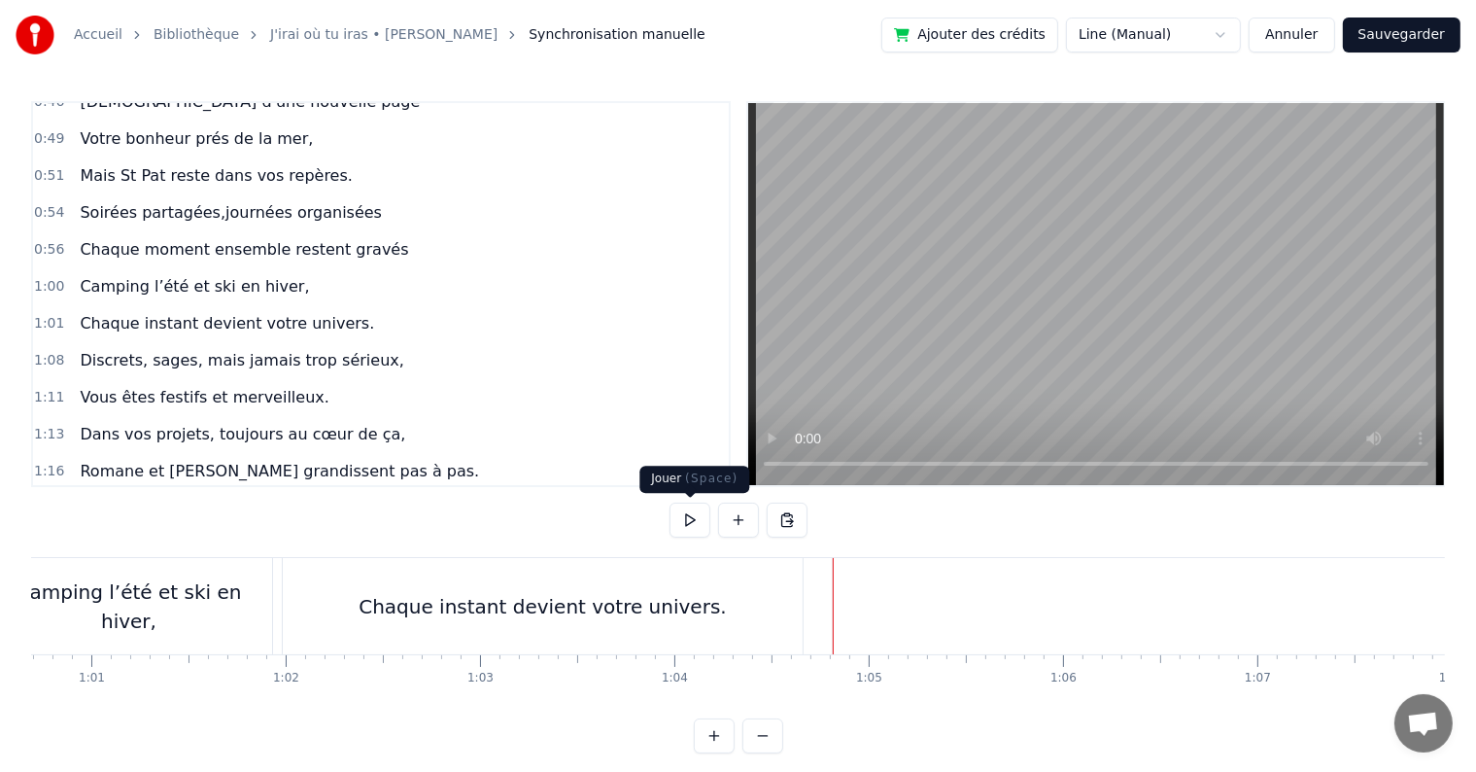
click at [677, 523] on button at bounding box center [690, 519] width 41 height 35
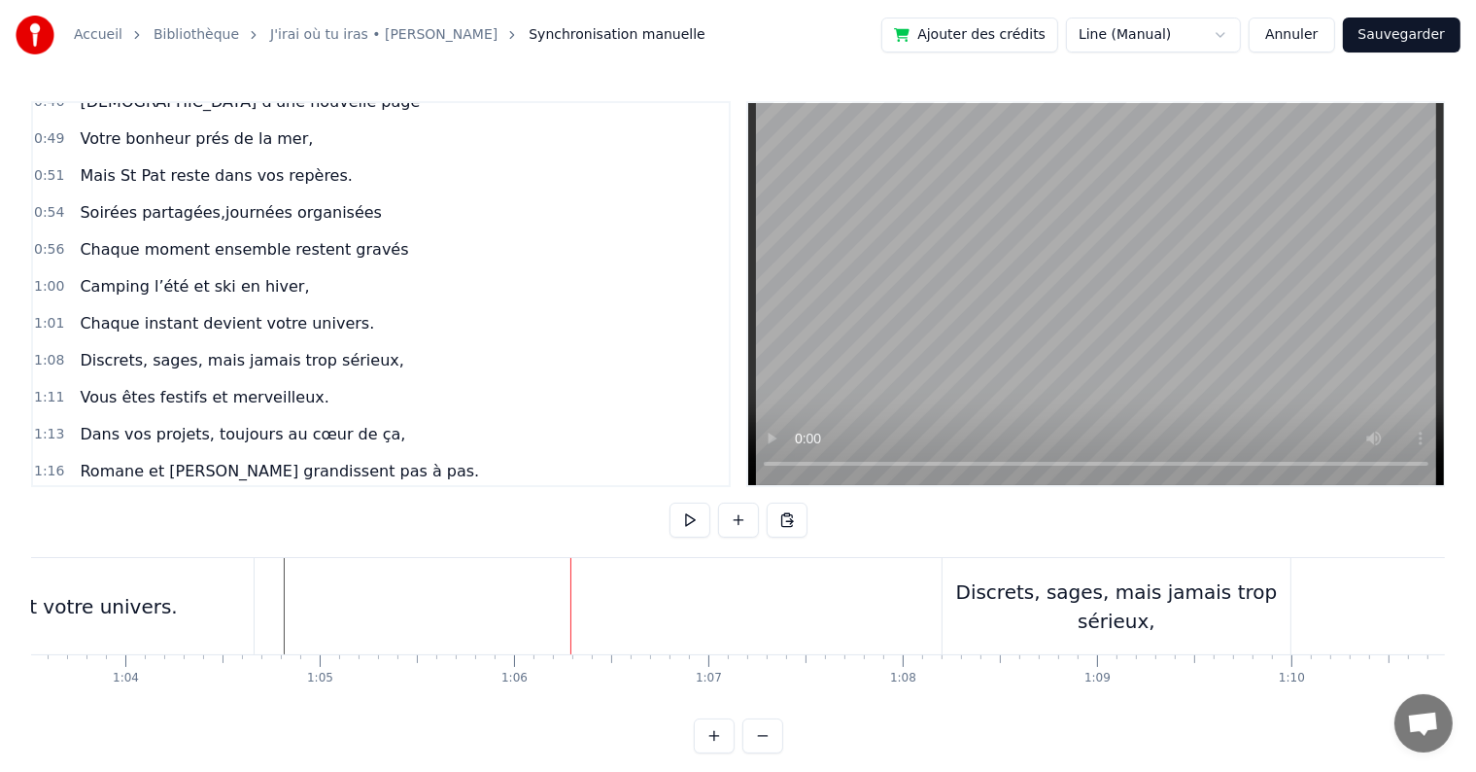
scroll to position [0, 12392]
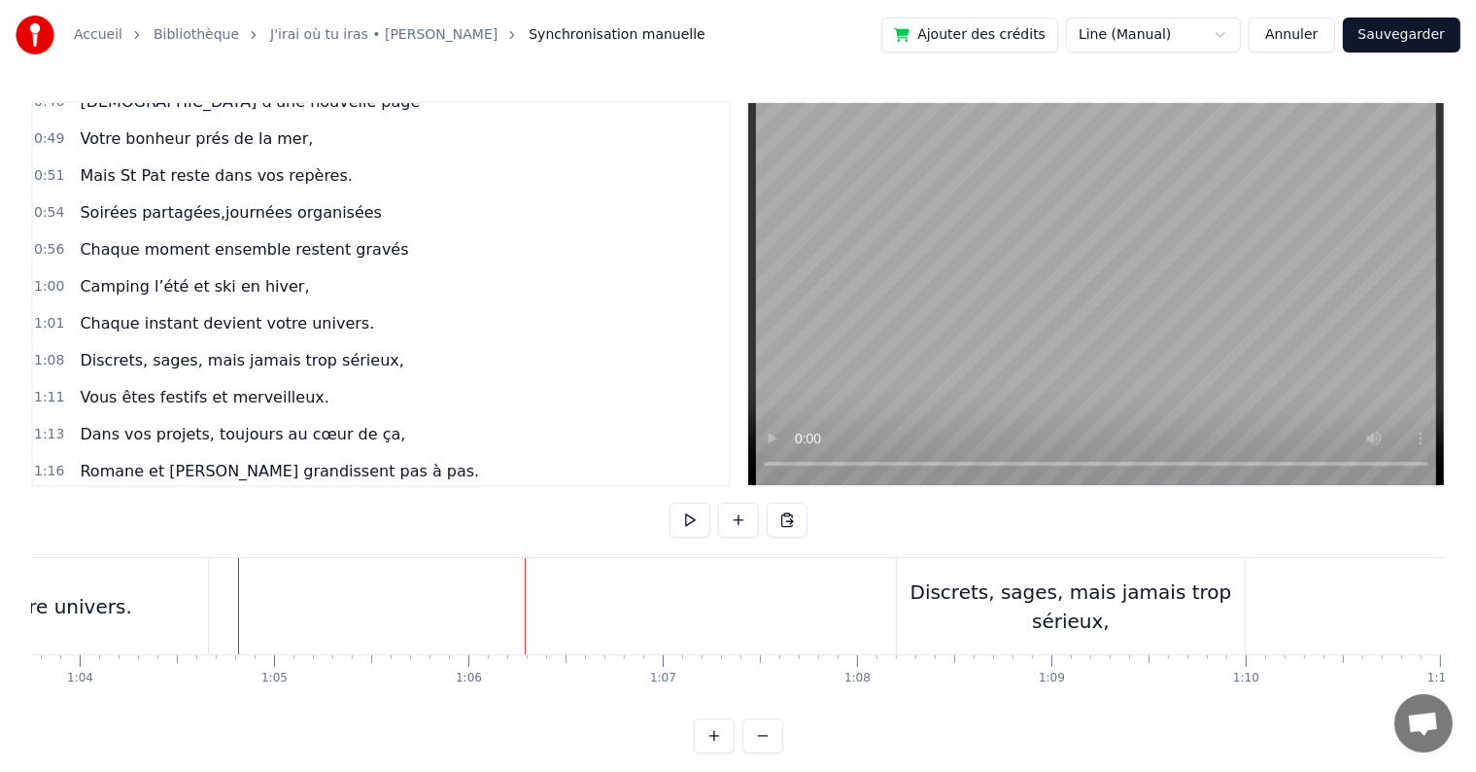
click at [959, 608] on div "Discrets, sages, mais jamais trop sérieux," at bounding box center [1071, 606] width 348 height 58
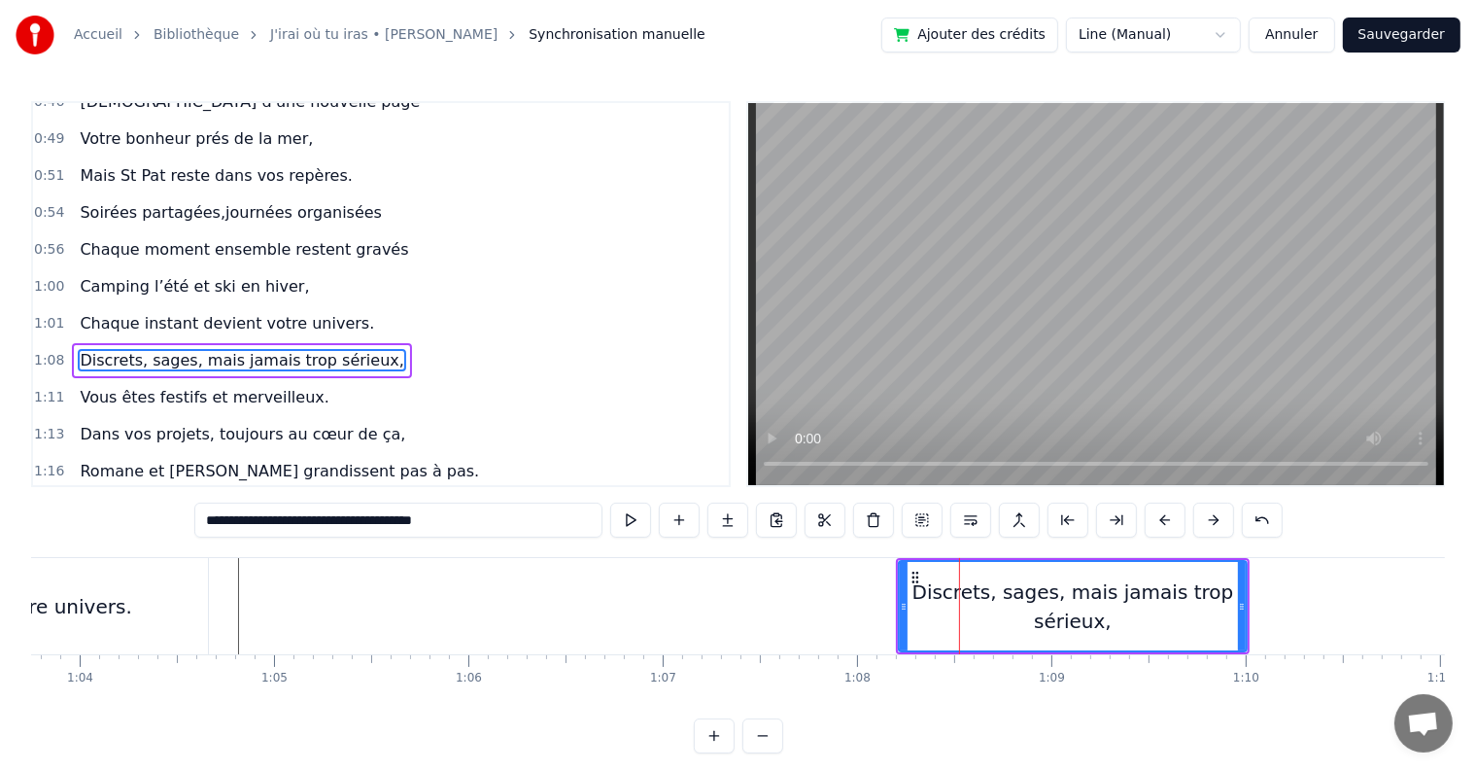
scroll to position [720, 0]
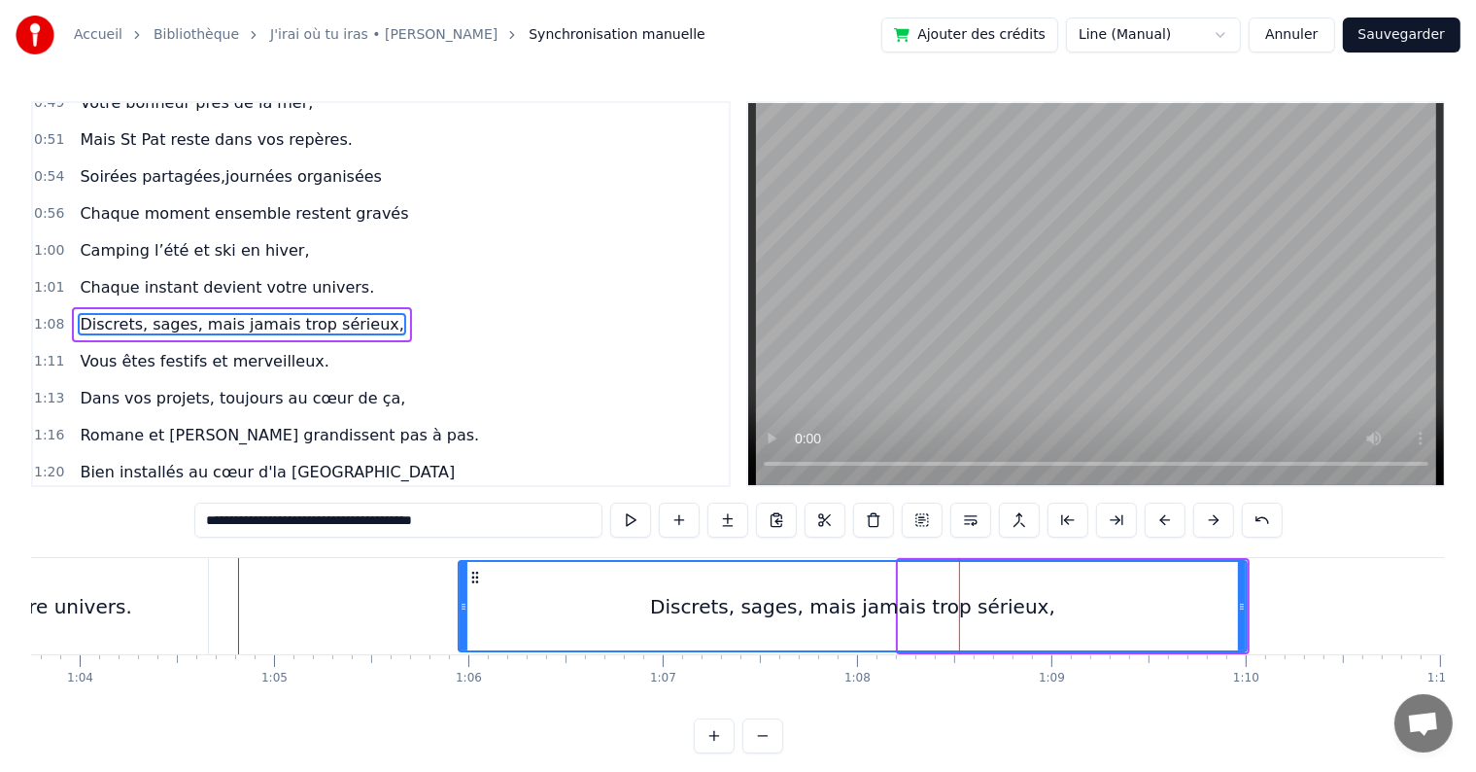
drag, startPoint x: 901, startPoint y: 605, endPoint x: 461, endPoint y: 589, distance: 440.5
click at [461, 589] on div at bounding box center [464, 606] width 8 height 88
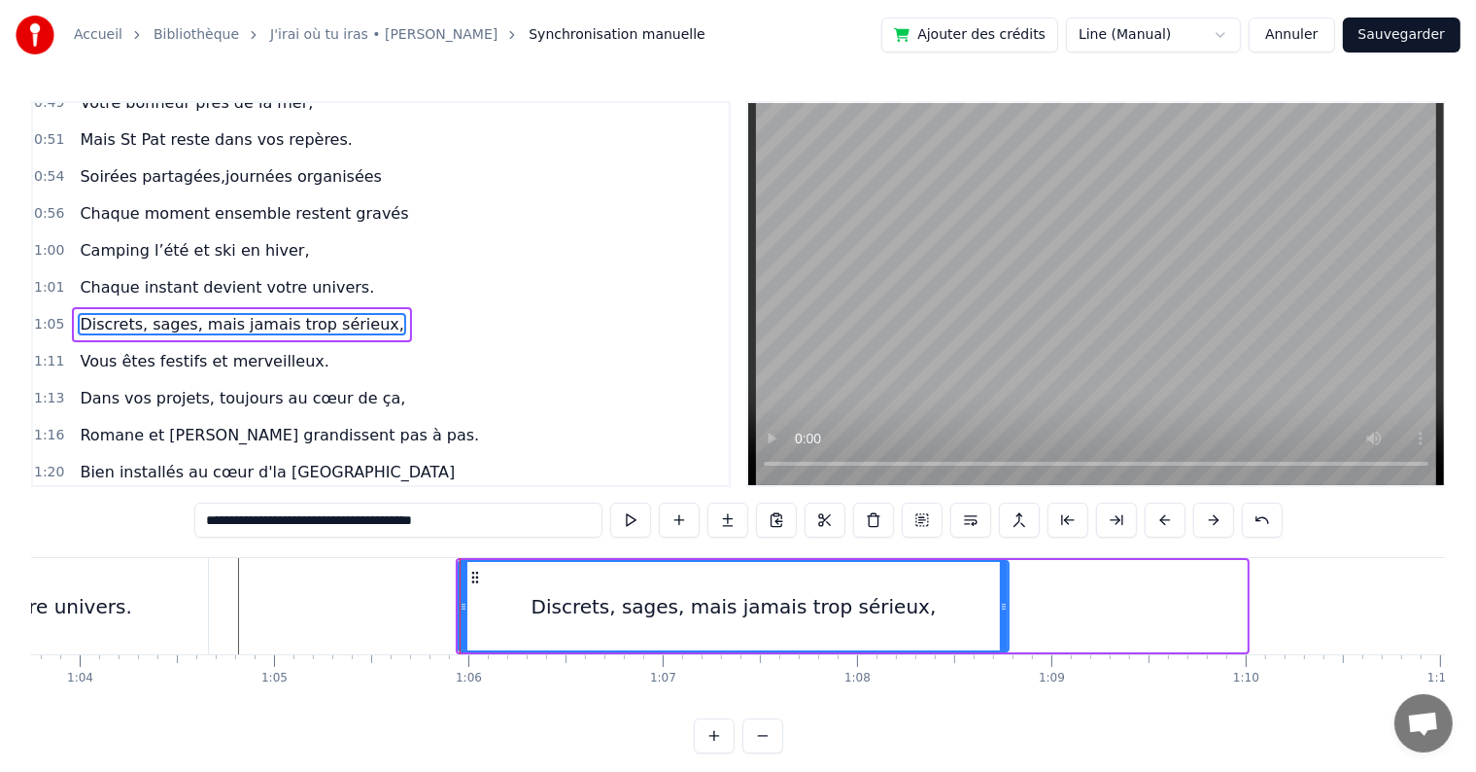
drag, startPoint x: 1244, startPoint y: 605, endPoint x: 1006, endPoint y: 600, distance: 238.2
click at [1006, 600] on icon at bounding box center [1004, 607] width 8 height 16
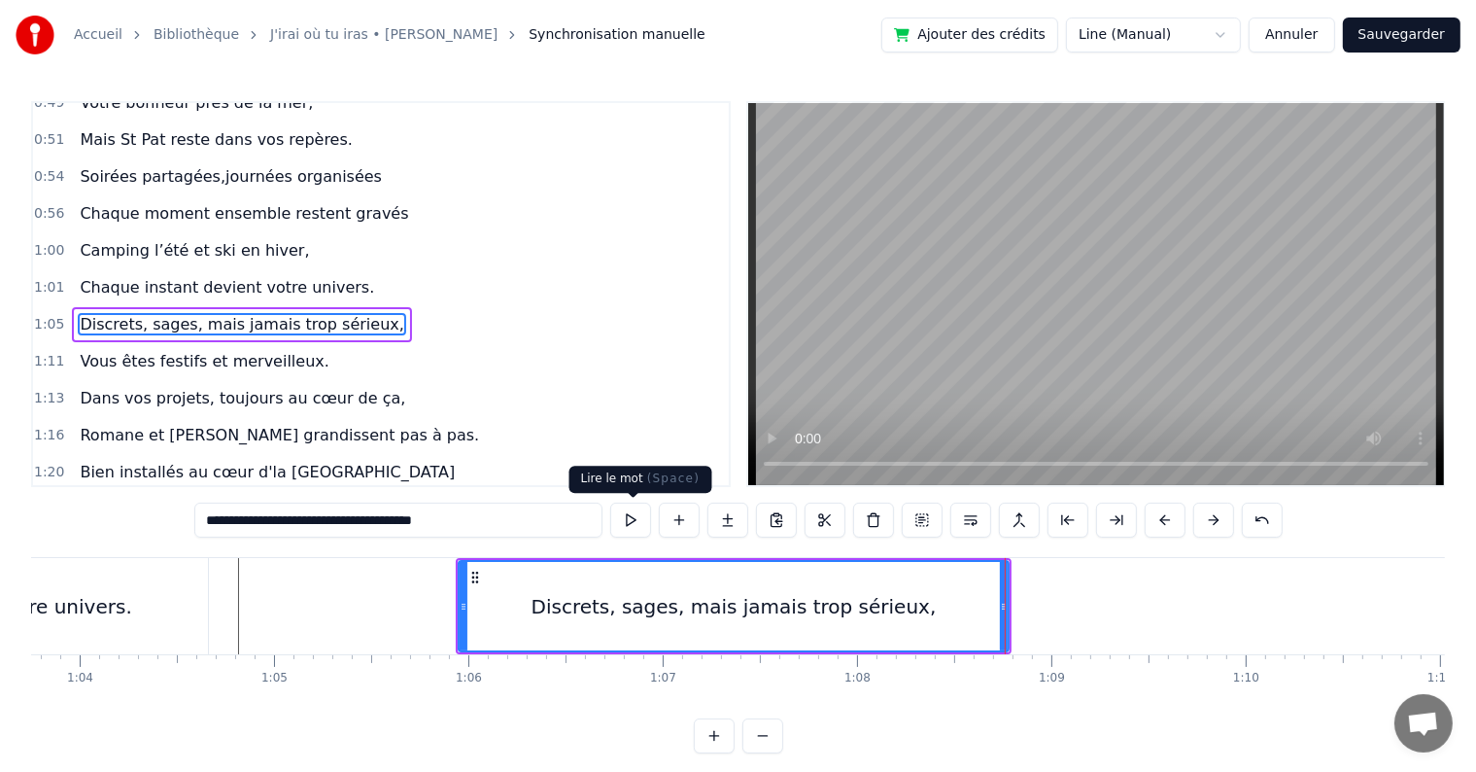
click at [630, 521] on button at bounding box center [630, 519] width 41 height 35
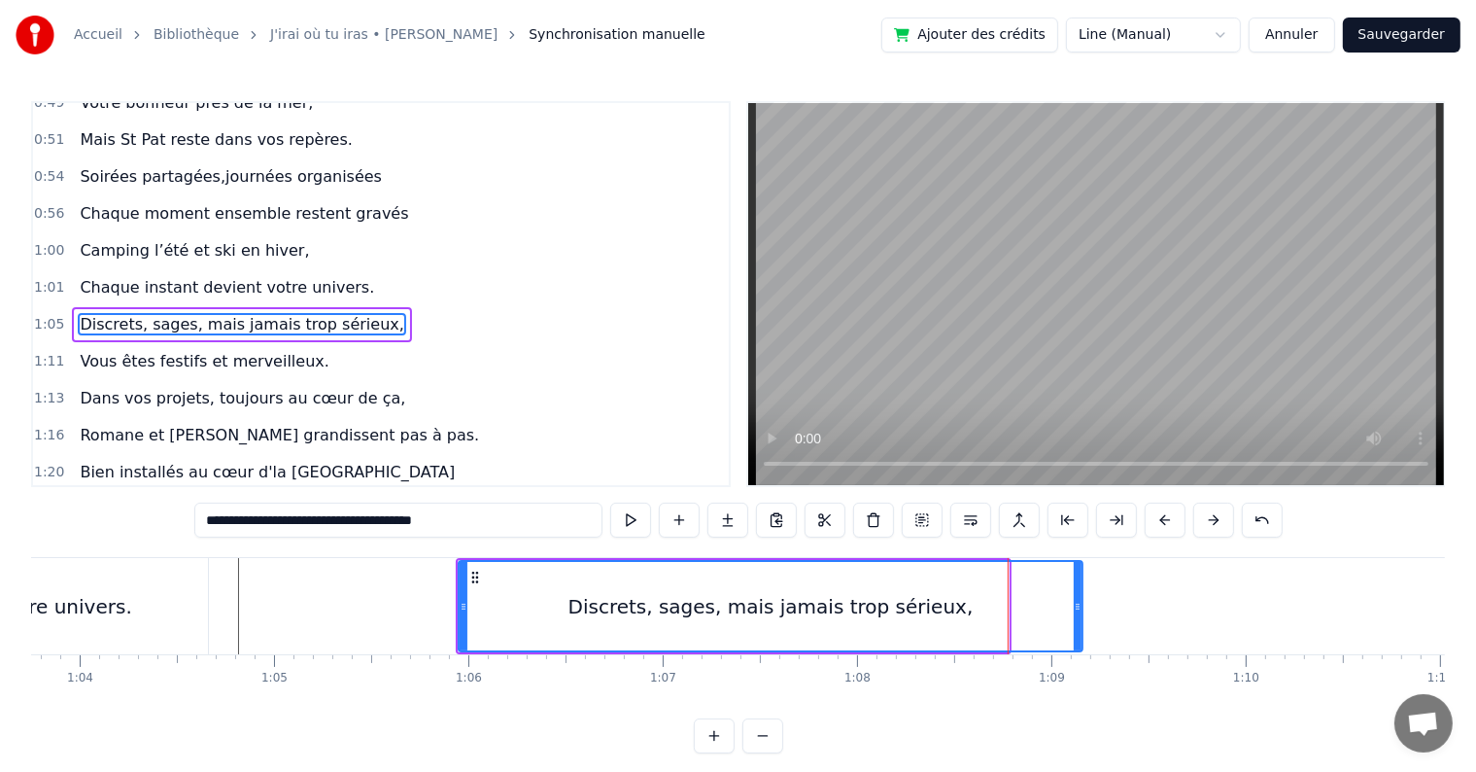
drag, startPoint x: 1005, startPoint y: 605, endPoint x: 1079, endPoint y: 605, distance: 73.9
click at [1079, 605] on icon at bounding box center [1078, 607] width 8 height 16
click at [631, 513] on button at bounding box center [630, 519] width 41 height 35
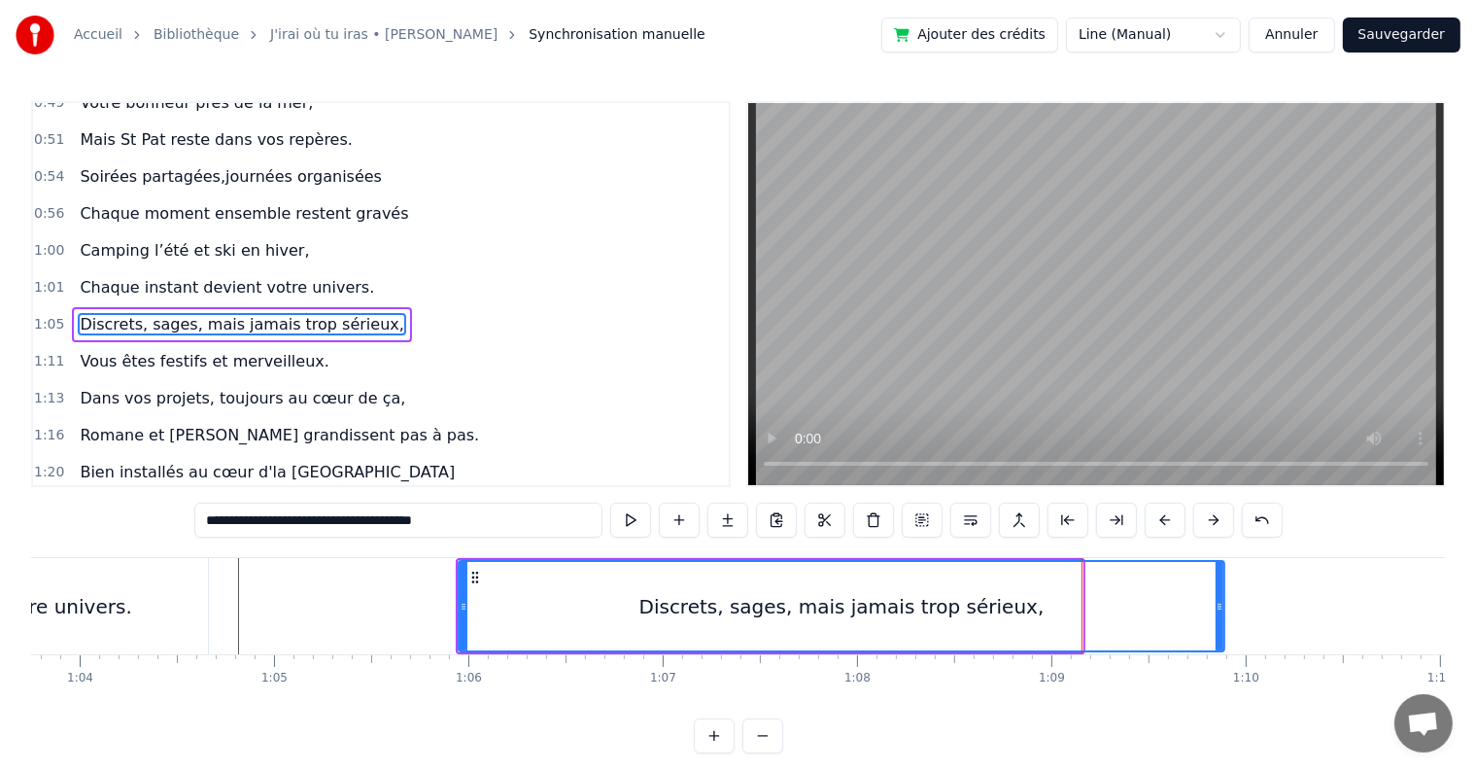
drag, startPoint x: 1077, startPoint y: 603, endPoint x: 1219, endPoint y: 597, distance: 142.0
click at [1219, 597] on div at bounding box center [1220, 606] width 8 height 88
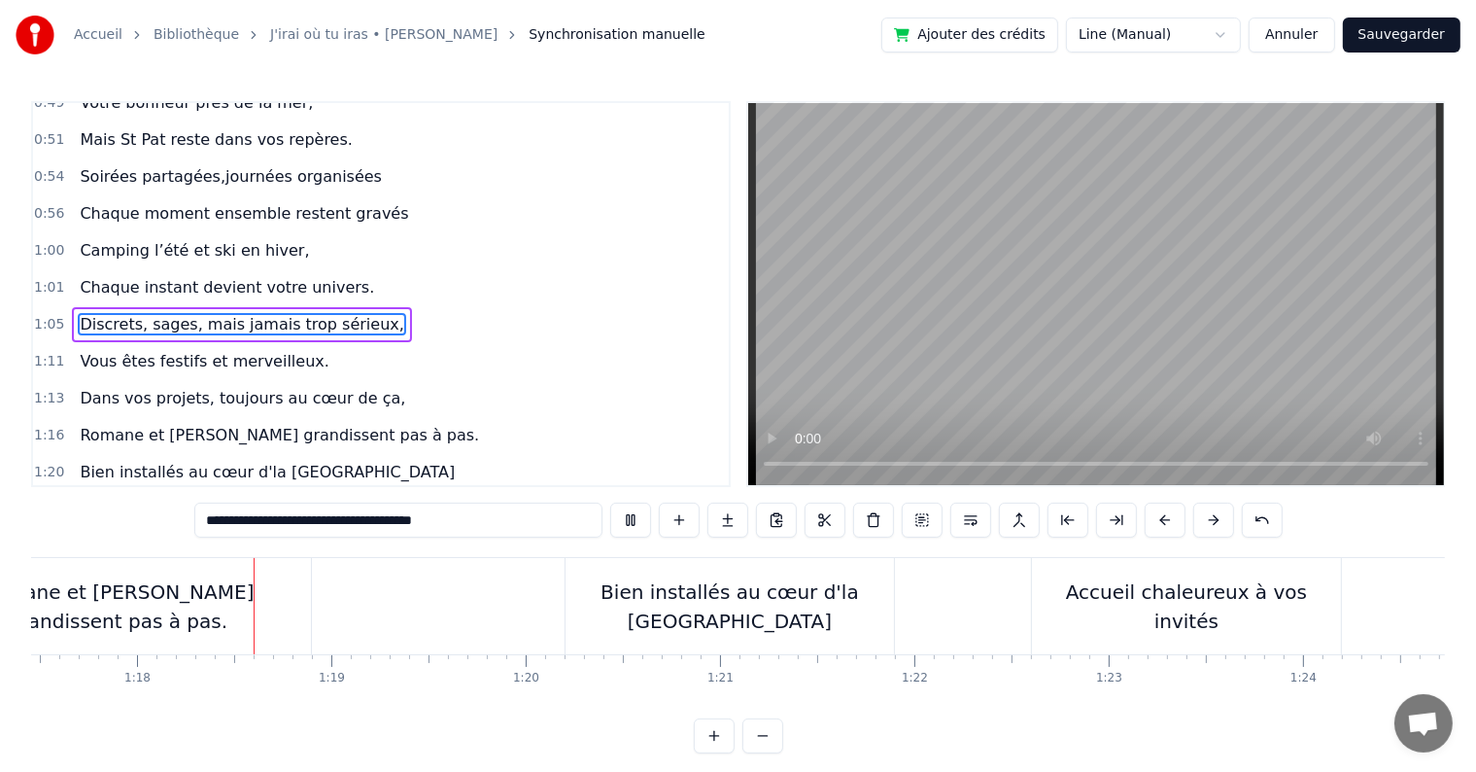
scroll to position [0, 15057]
click at [646, 528] on button at bounding box center [630, 519] width 41 height 35
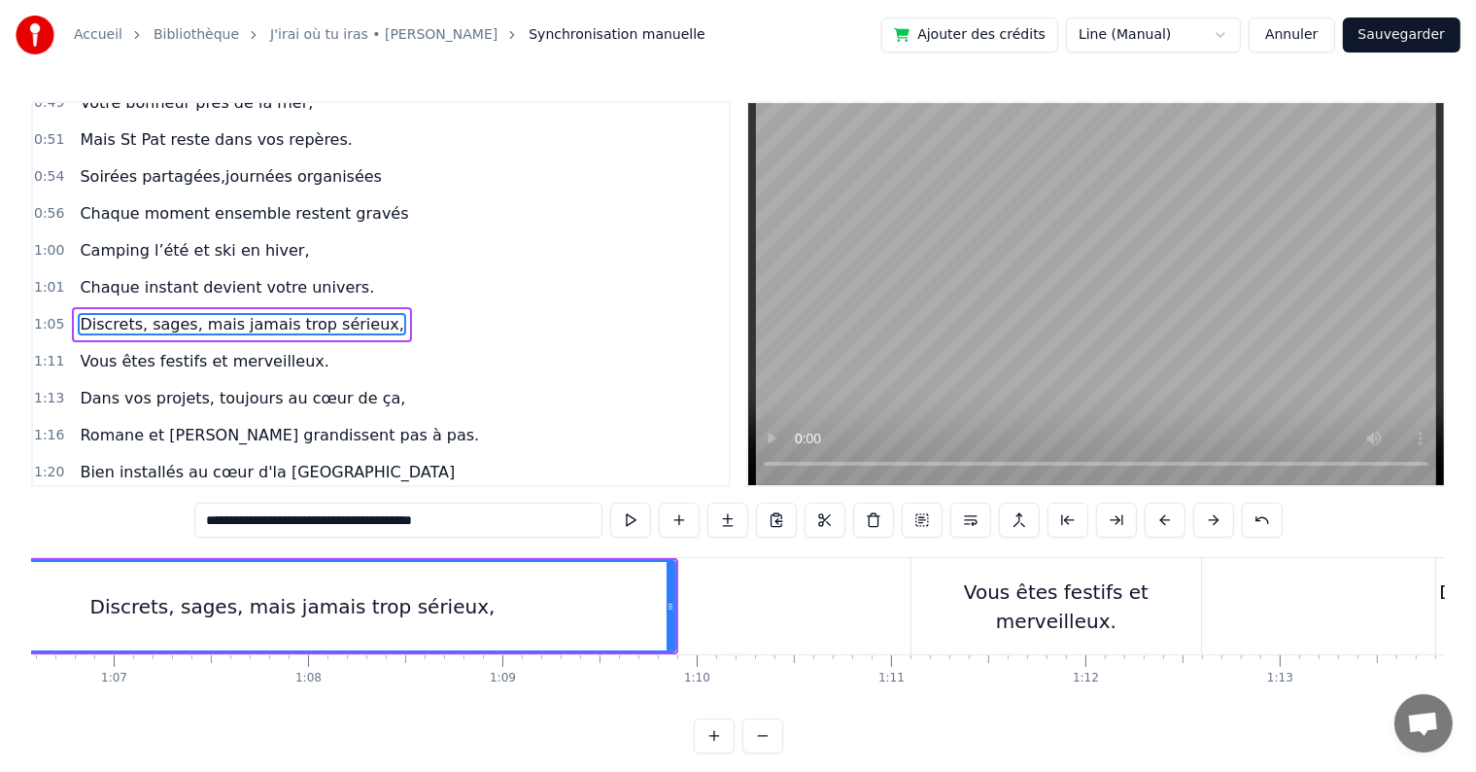
scroll to position [0, 13009]
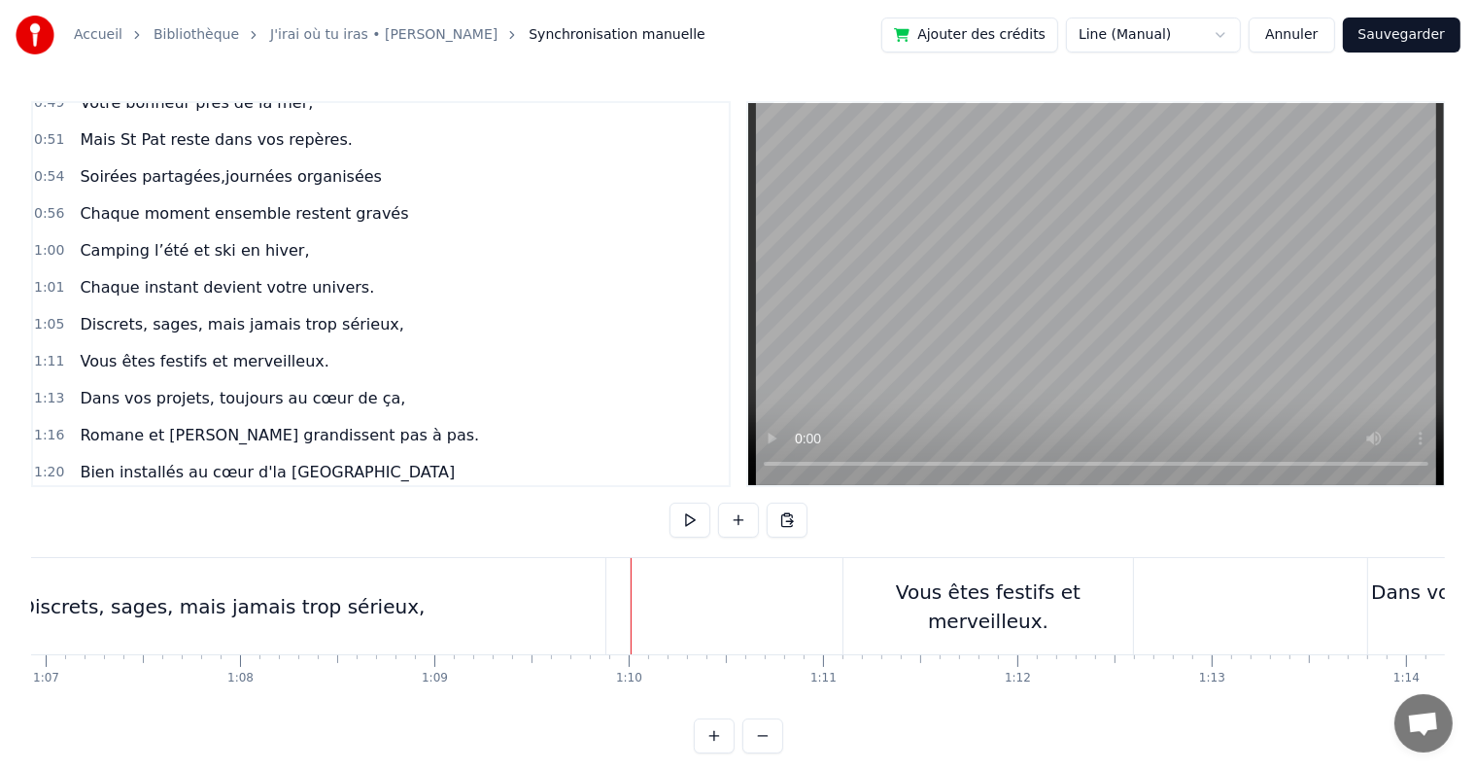
click at [463, 575] on div "Discrets, sages, mais jamais trop sérieux," at bounding box center [223, 606] width 766 height 96
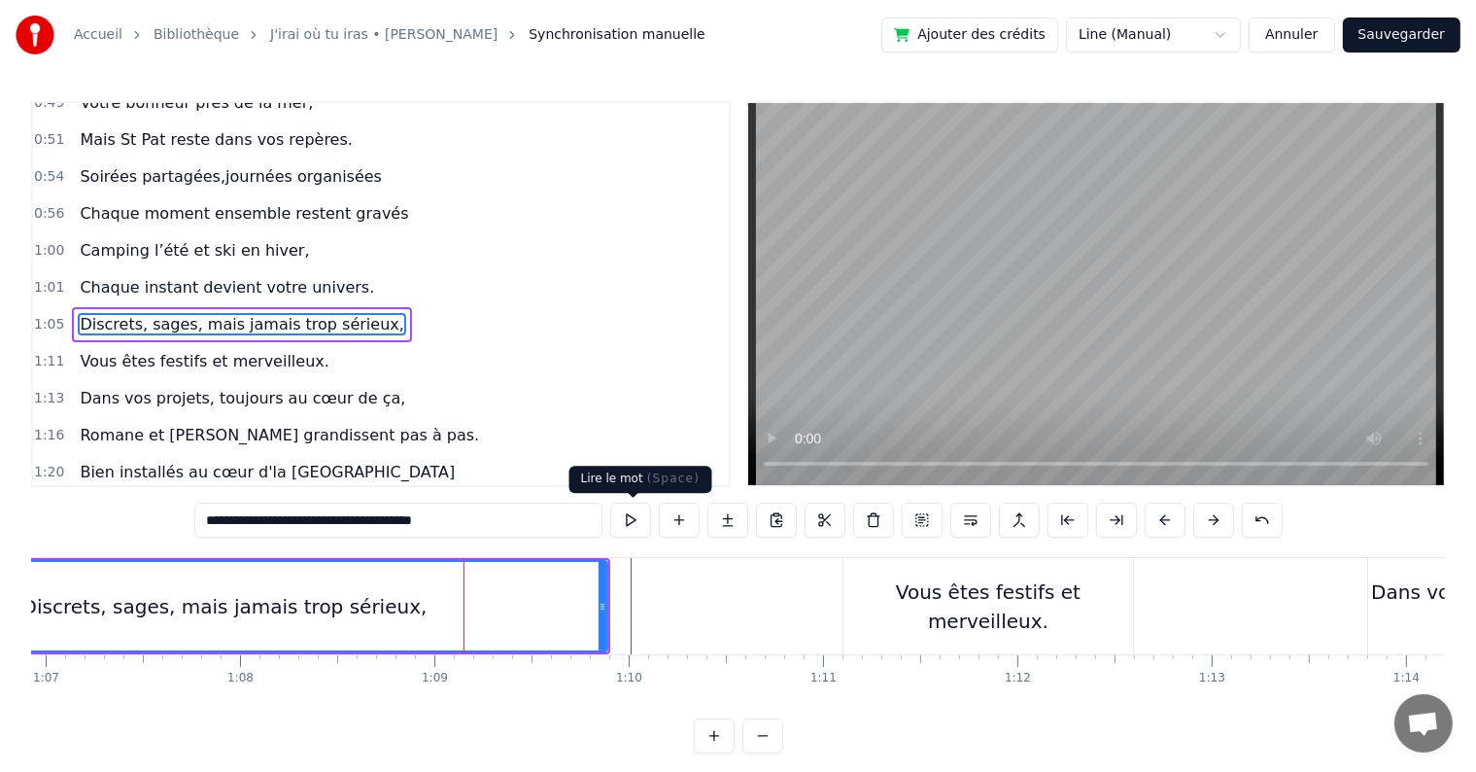
click at [636, 529] on button at bounding box center [630, 519] width 41 height 35
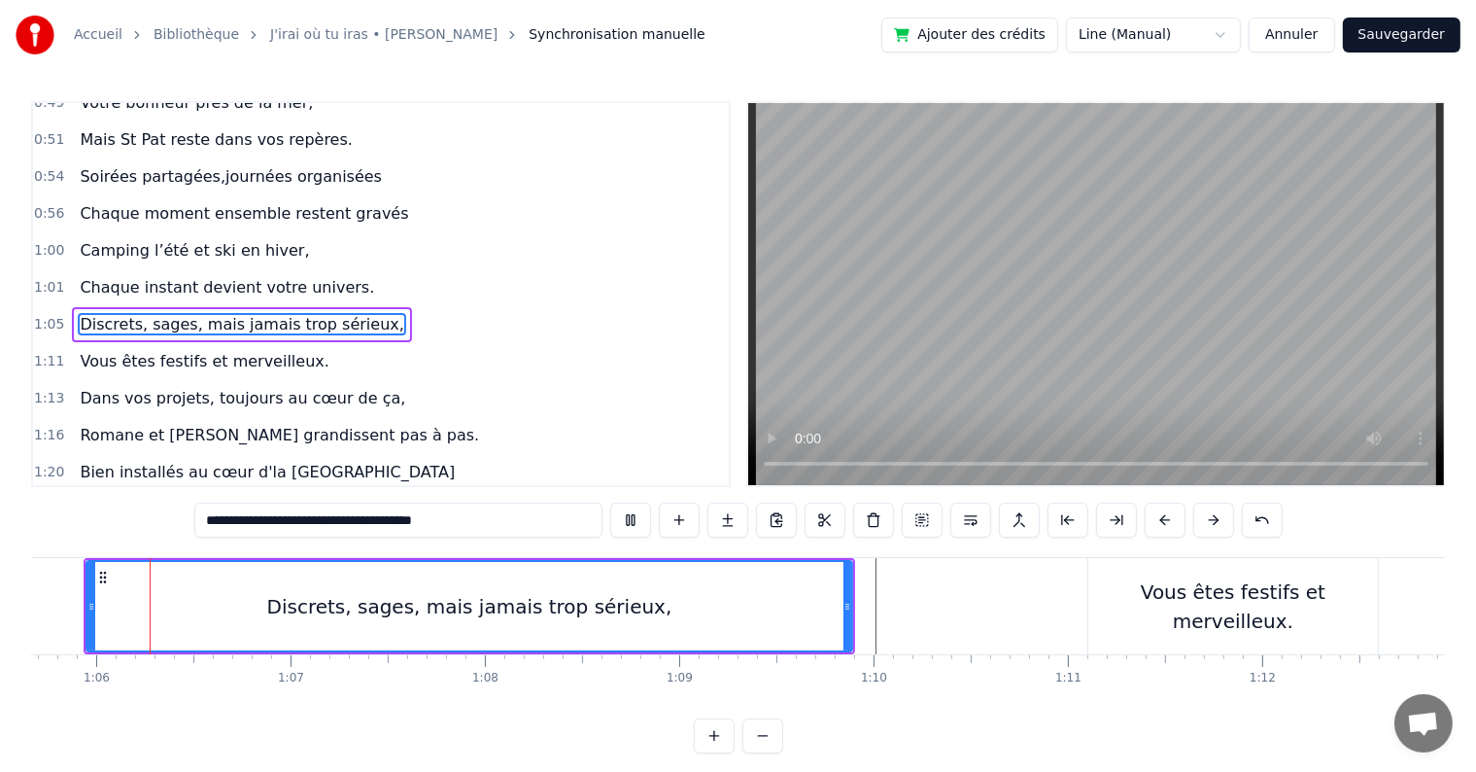
scroll to position [0, 12719]
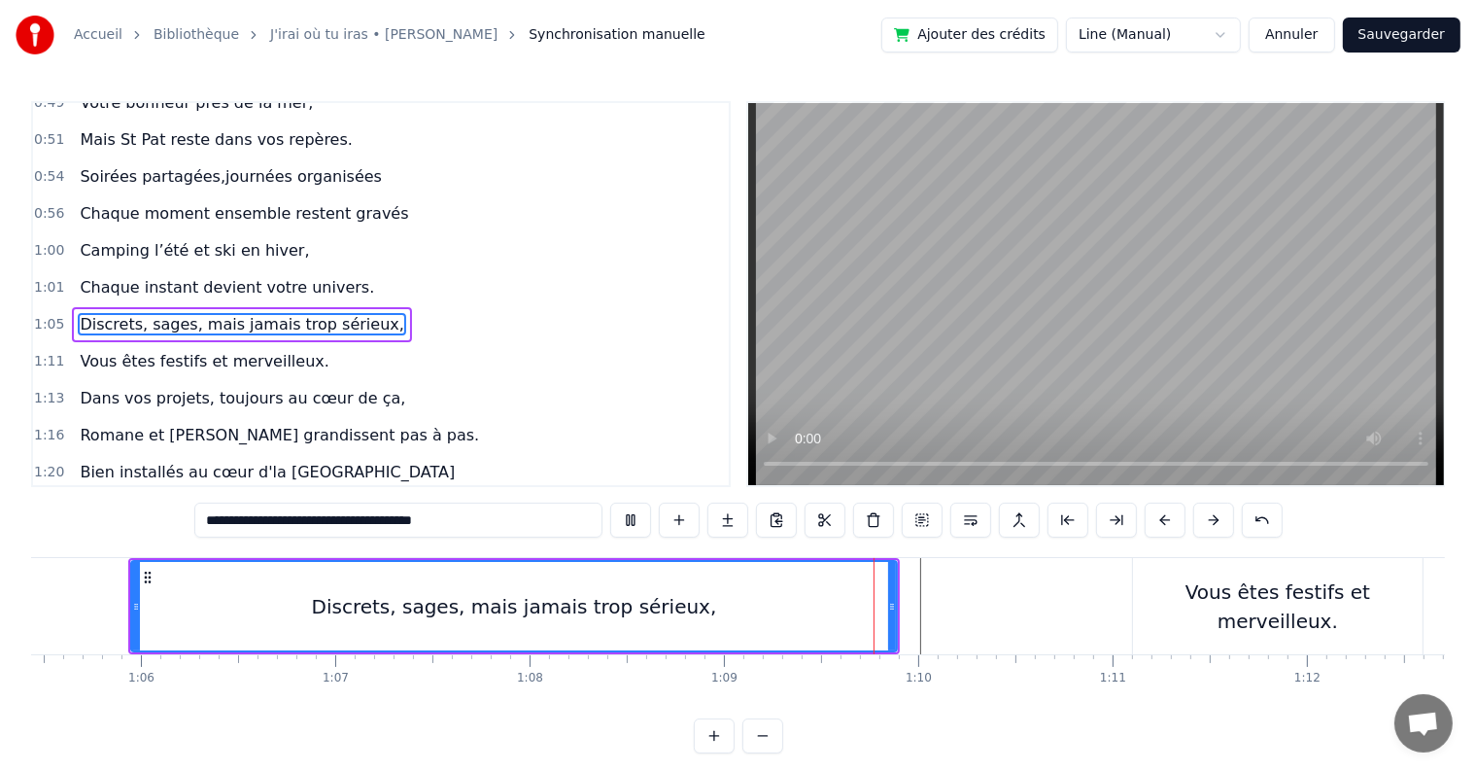
click at [637, 521] on button at bounding box center [630, 519] width 41 height 35
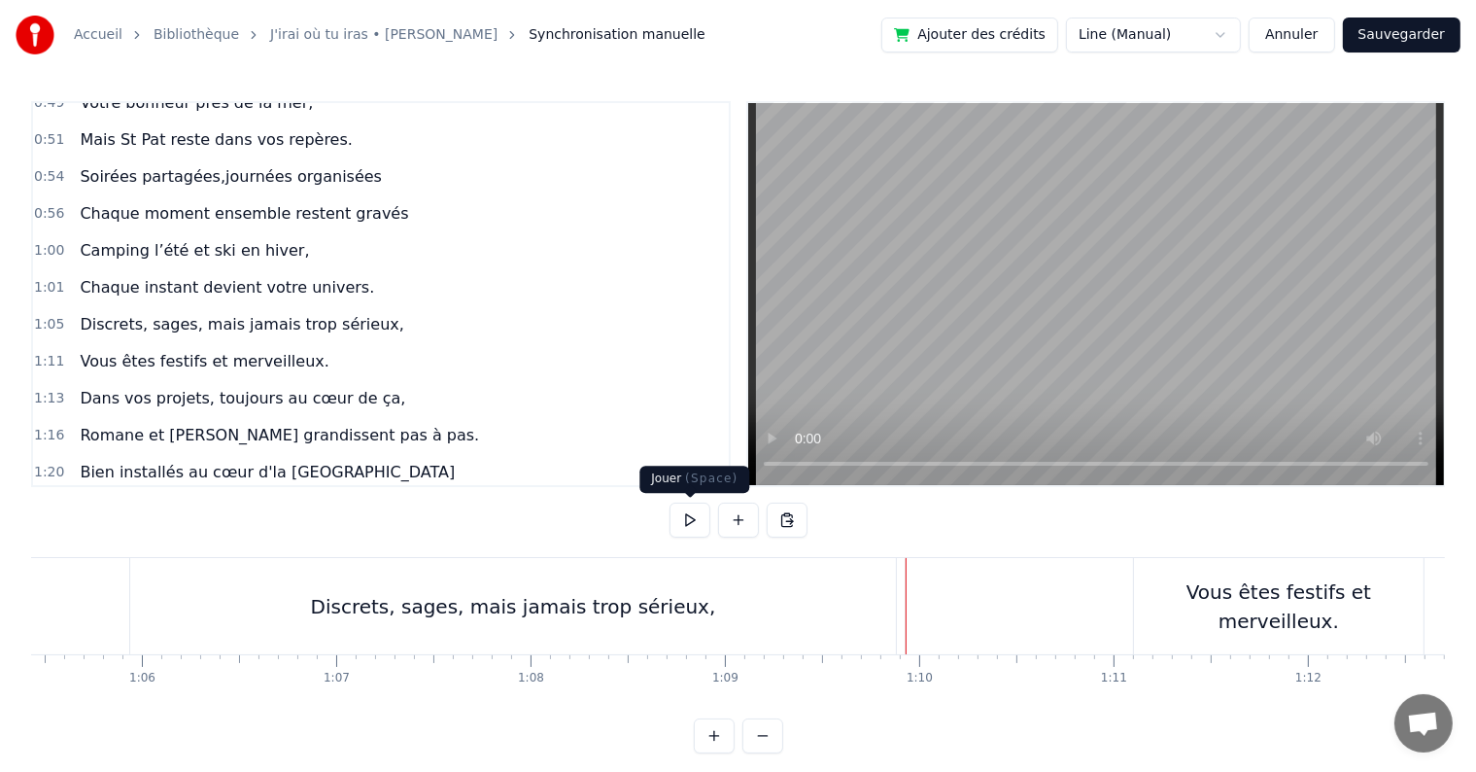
click at [692, 517] on button at bounding box center [690, 519] width 41 height 35
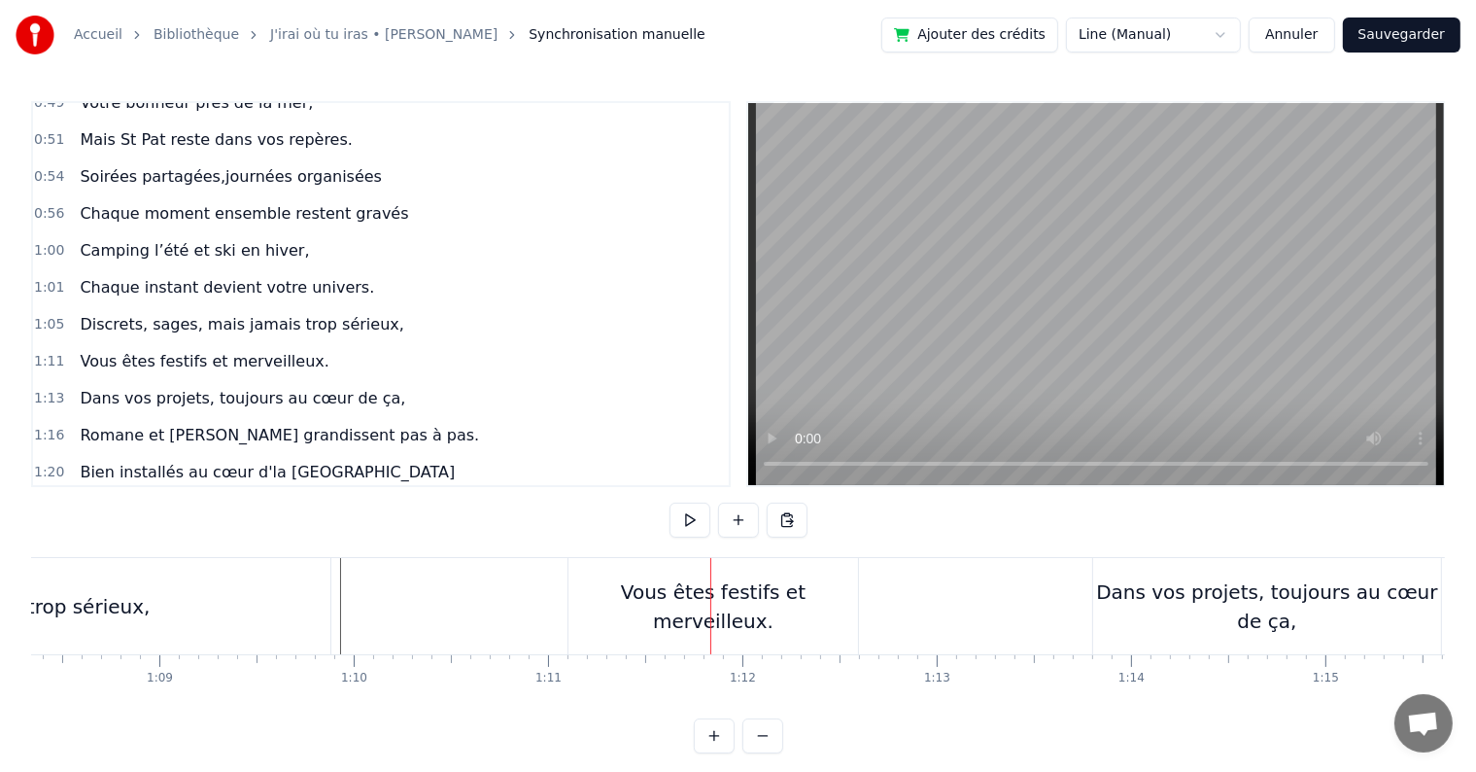
scroll to position [0, 13329]
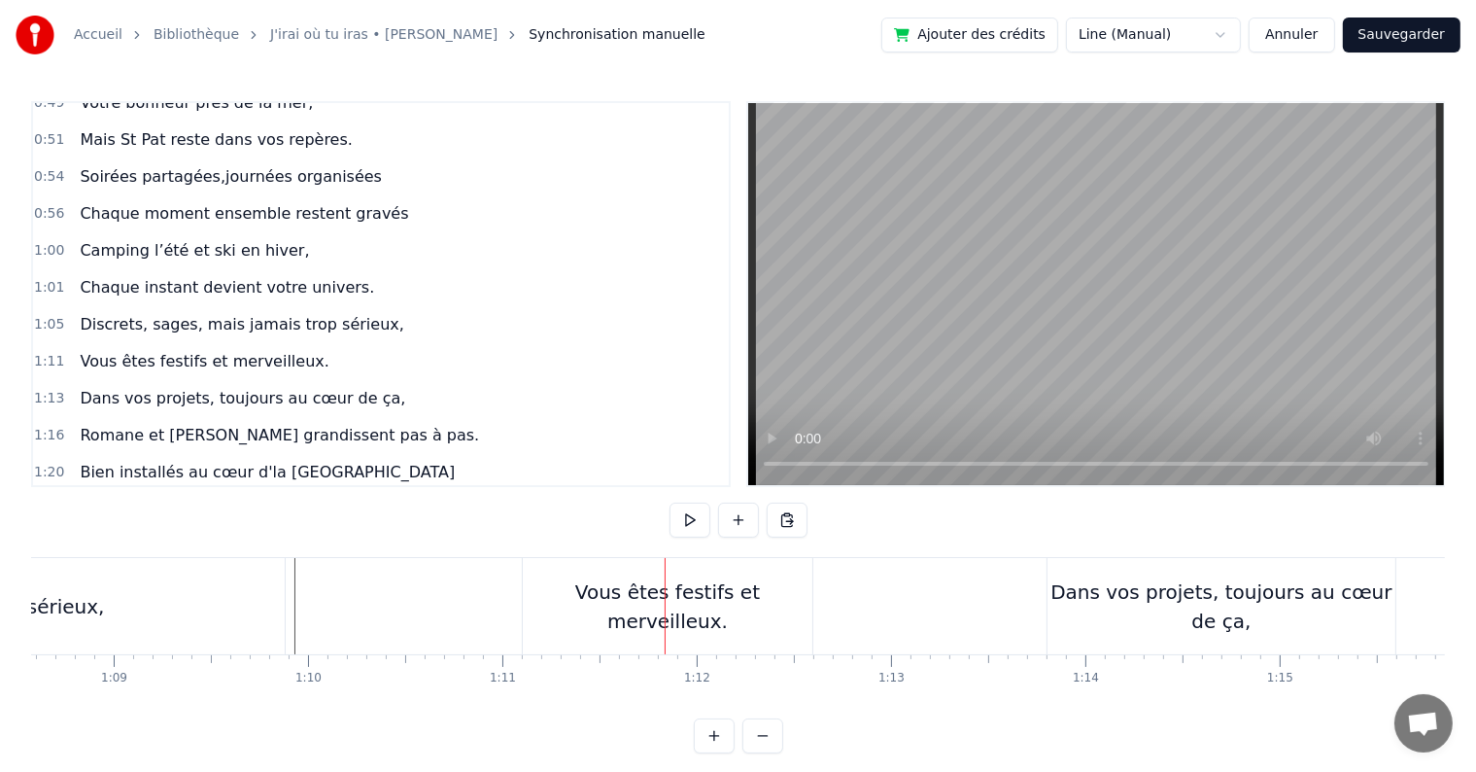
click at [623, 608] on div "Vous êtes festifs et merveilleux." at bounding box center [668, 606] width 290 height 58
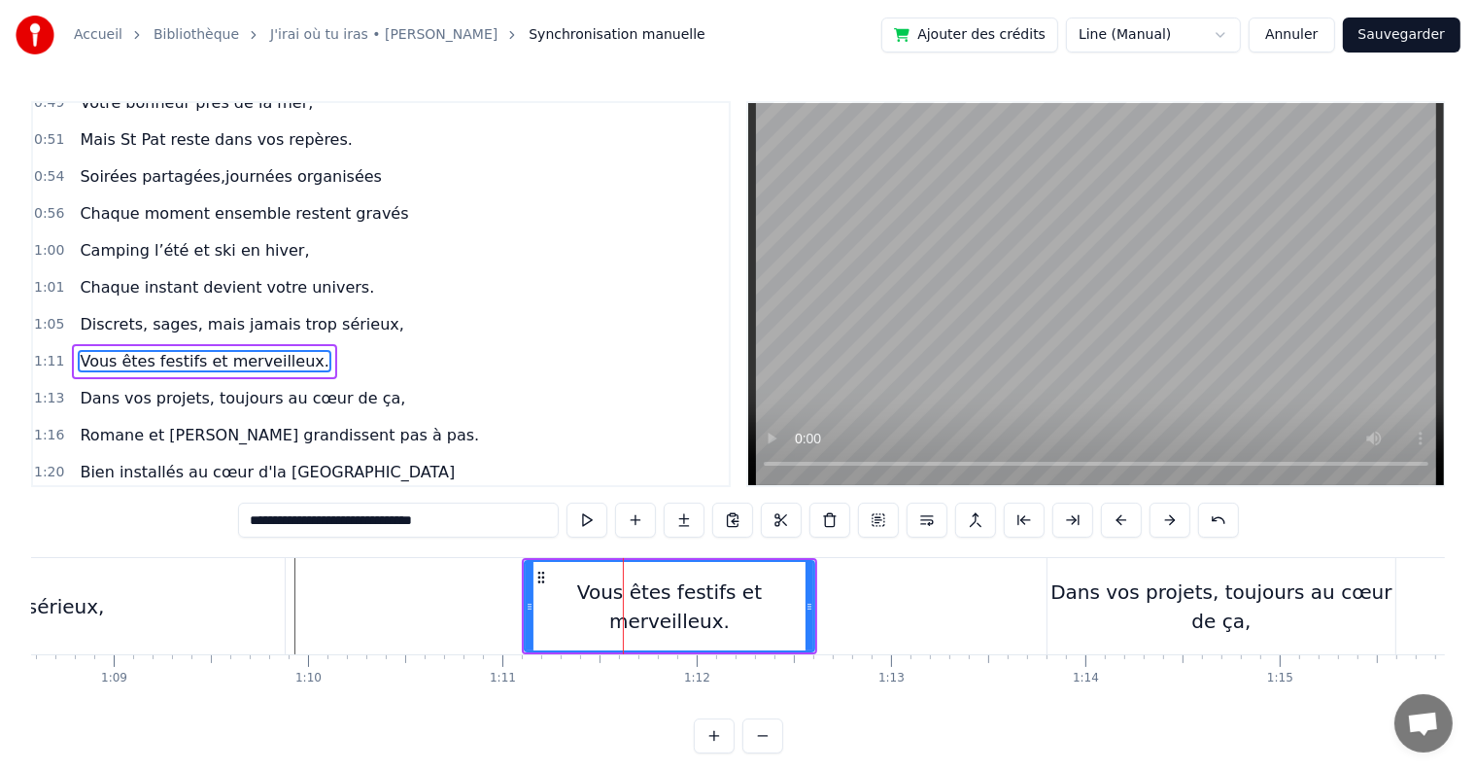
scroll to position [756, 0]
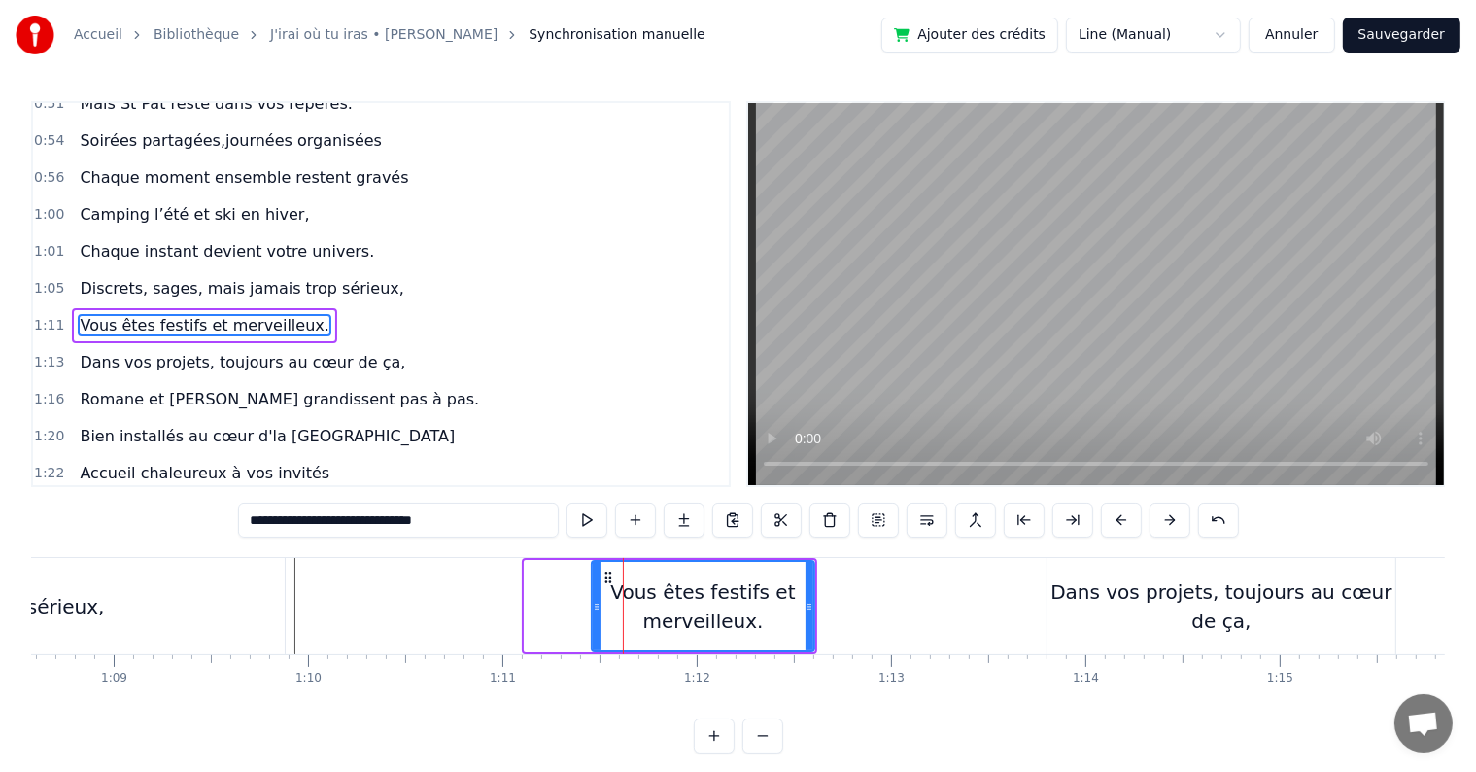
drag, startPoint x: 527, startPoint y: 602, endPoint x: 594, endPoint y: 595, distance: 67.4
click at [594, 595] on div at bounding box center [597, 606] width 8 height 88
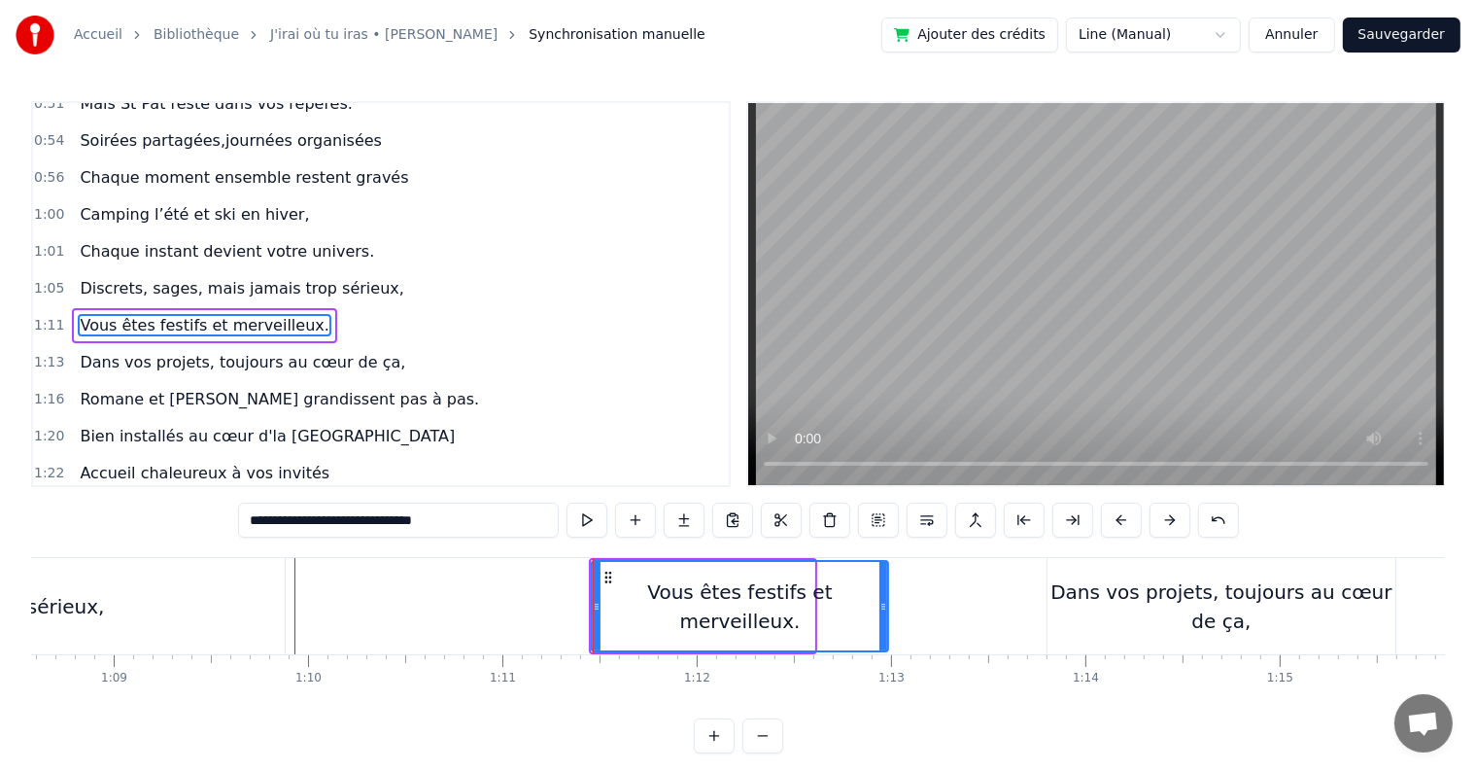
drag, startPoint x: 805, startPoint y: 605, endPoint x: 879, endPoint y: 604, distance: 73.9
click at [880, 604] on icon at bounding box center [884, 607] width 8 height 16
click at [587, 528] on button at bounding box center [587, 519] width 41 height 35
click at [871, 604] on icon at bounding box center [874, 607] width 8 height 16
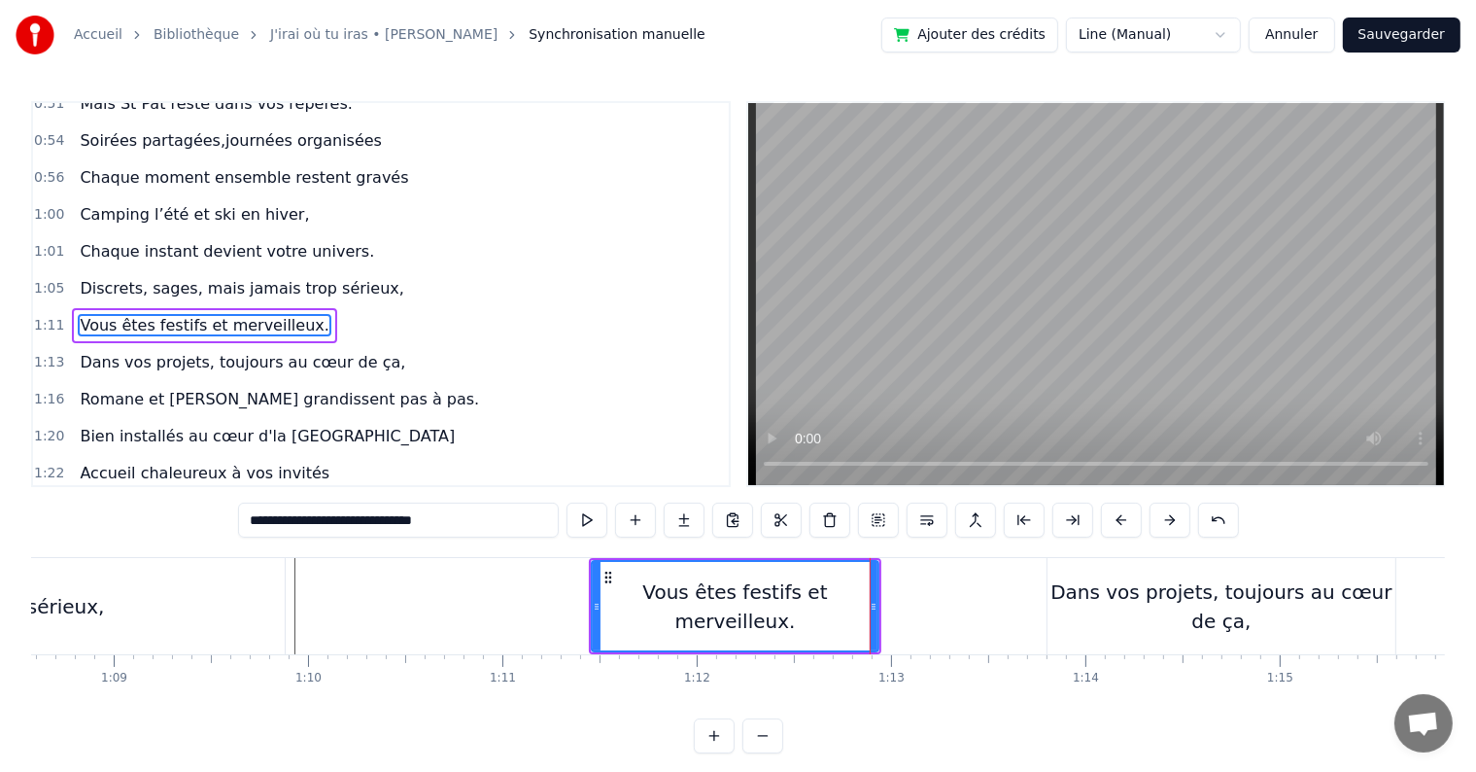
click at [1132, 587] on div "Dans vos projets, toujours au cœur de ça," at bounding box center [1222, 606] width 348 height 58
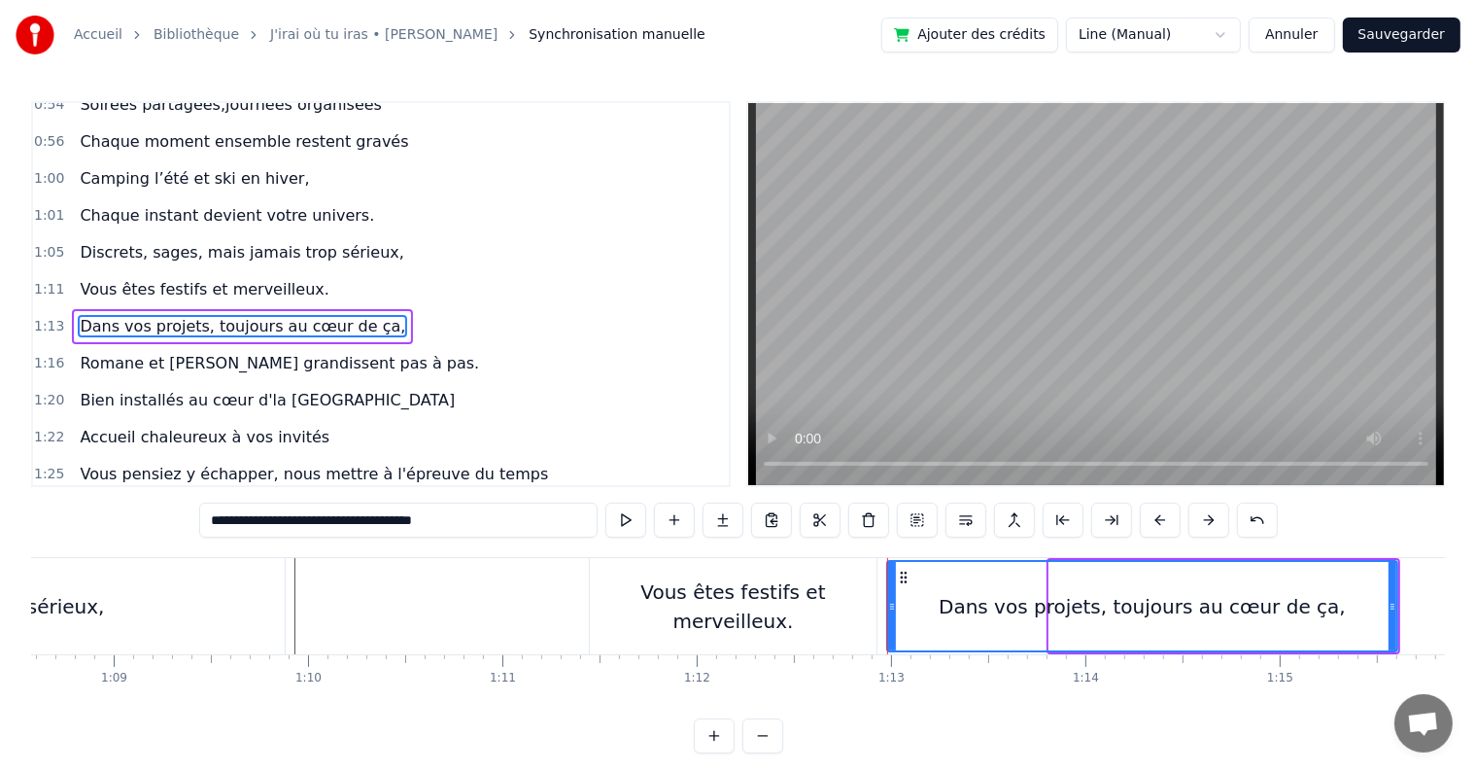
drag, startPoint x: 1053, startPoint y: 604, endPoint x: 890, endPoint y: 604, distance: 162.3
click at [890, 604] on icon at bounding box center [892, 607] width 8 height 16
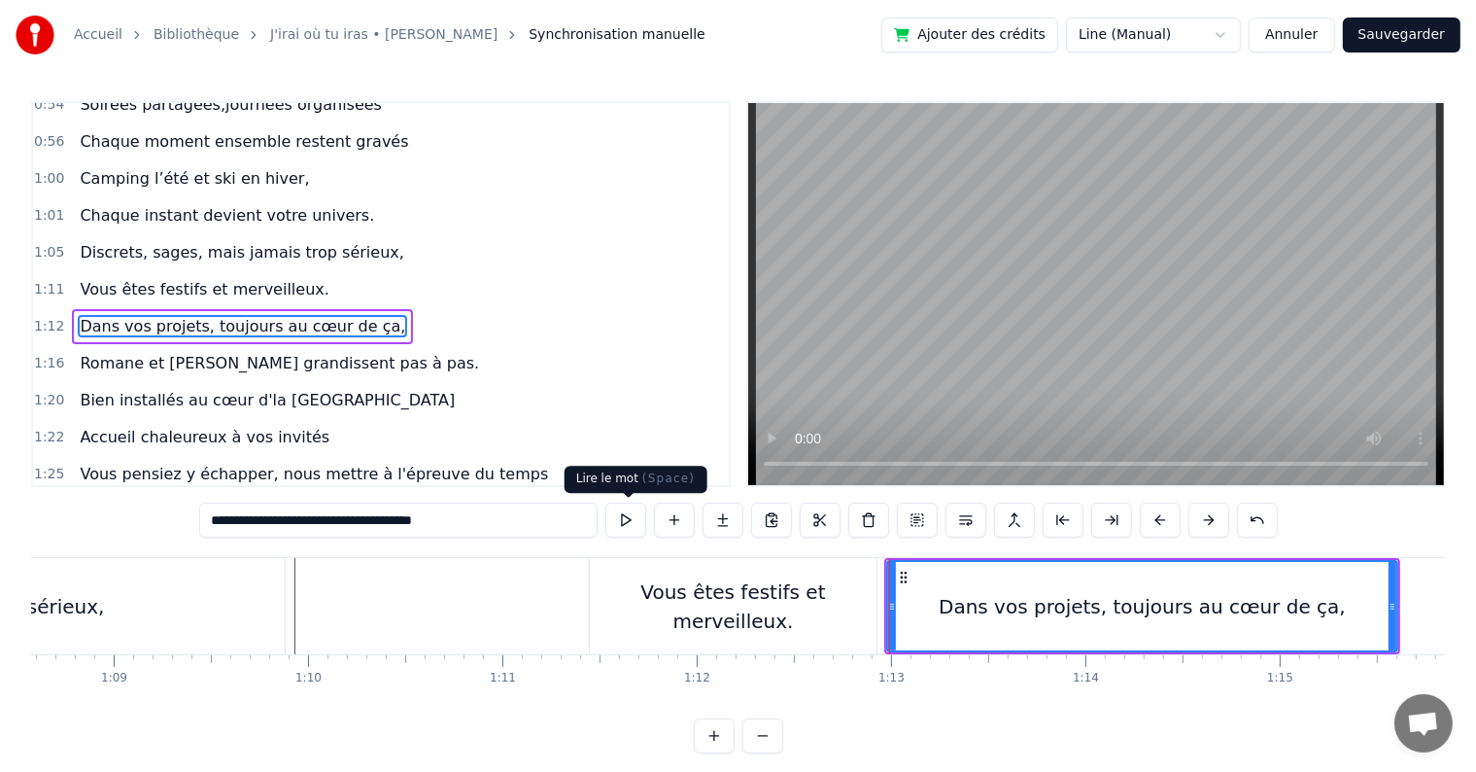
click at [628, 509] on button at bounding box center [625, 519] width 41 height 35
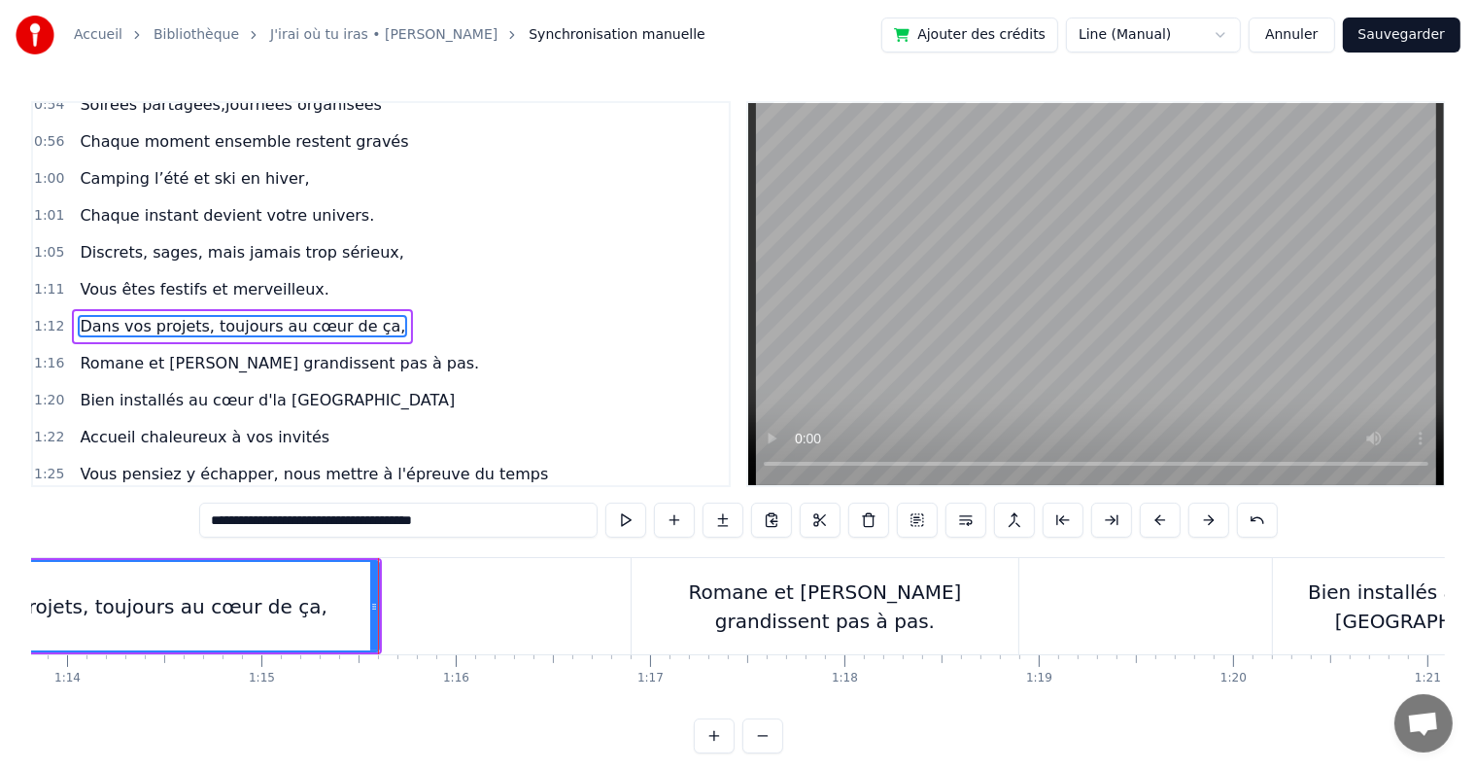
scroll to position [0, 14598]
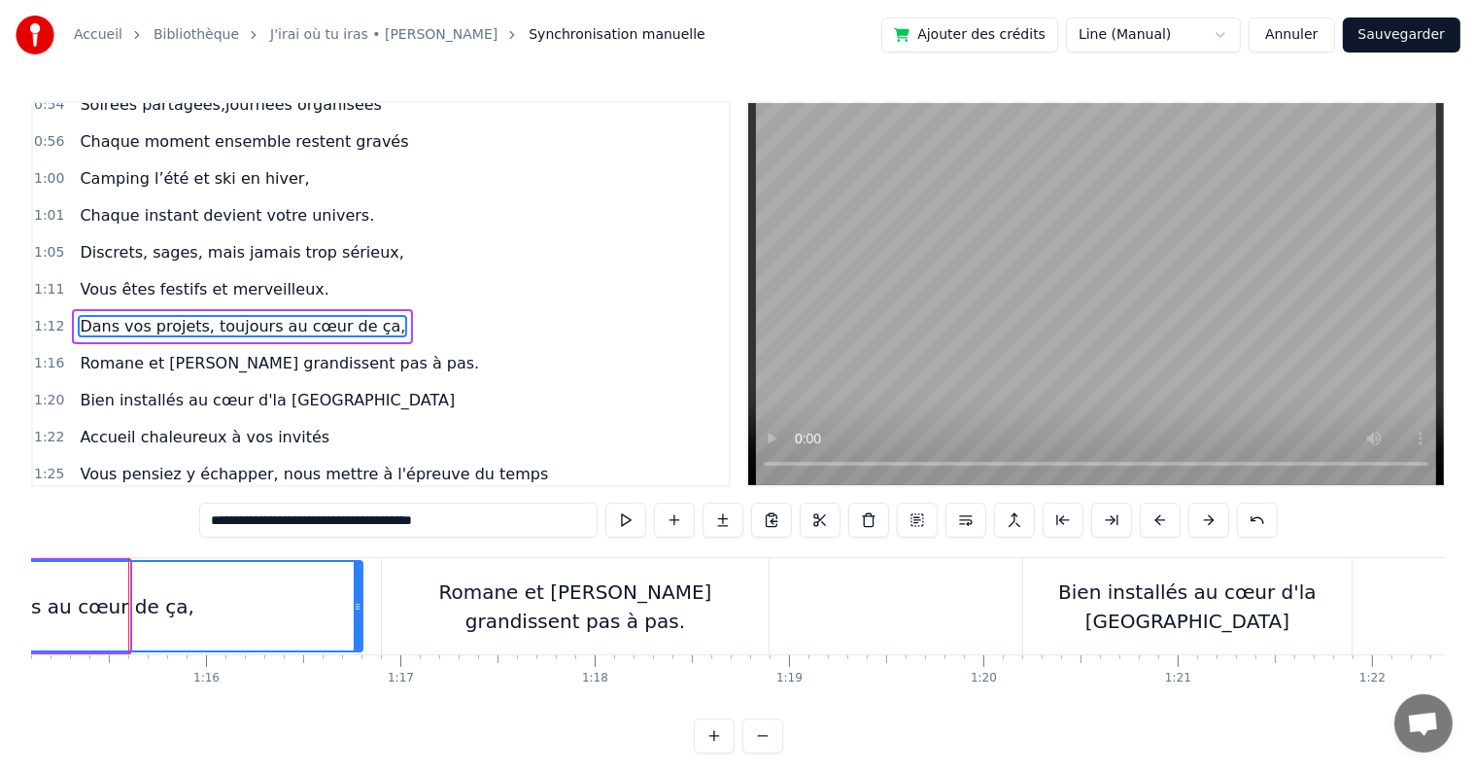
drag, startPoint x: 123, startPoint y: 605, endPoint x: 357, endPoint y: 601, distance: 233.3
click at [357, 601] on icon at bounding box center [358, 607] width 8 height 16
click at [425, 608] on div "Romane et [PERSON_NAME] grandissent pas à pas." at bounding box center [575, 606] width 387 height 58
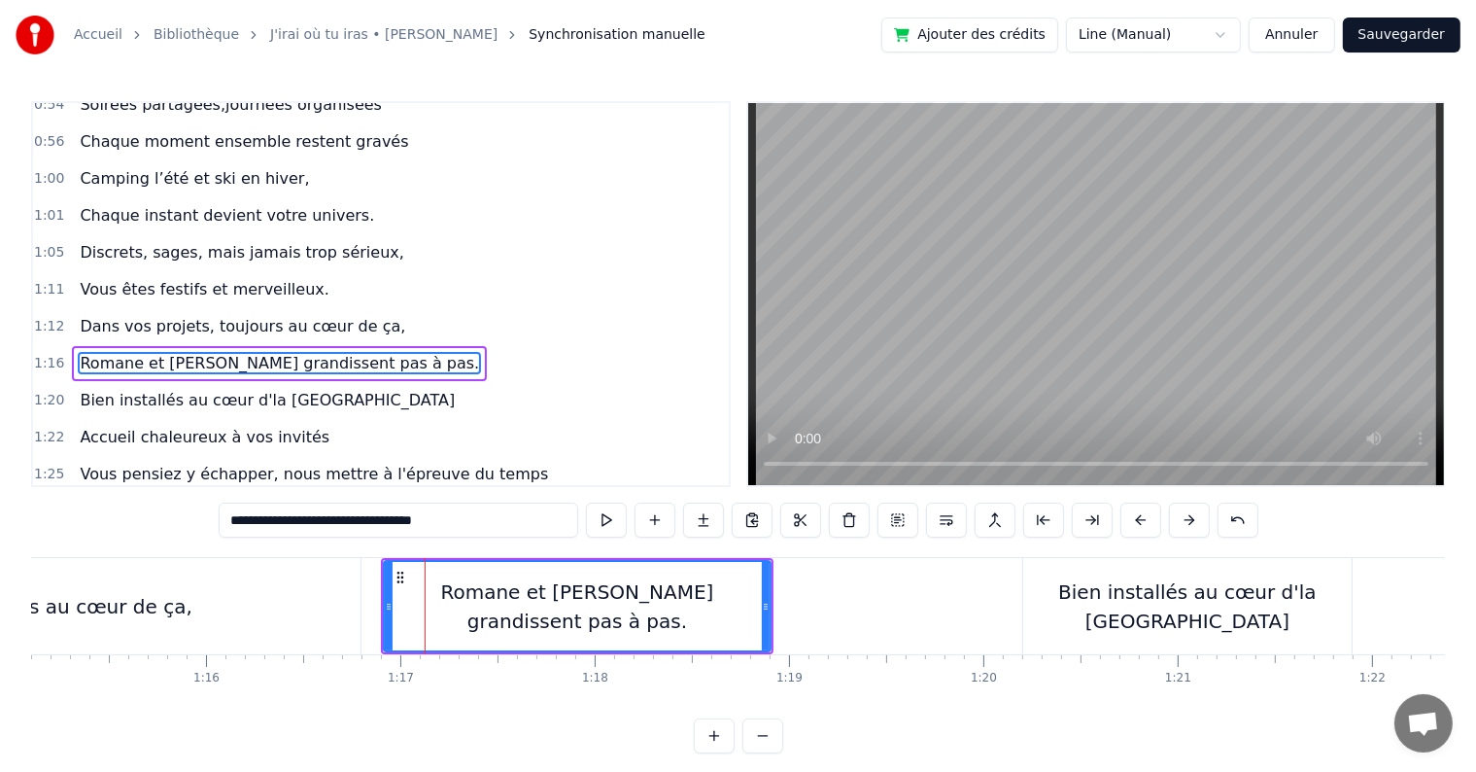
scroll to position [828, 0]
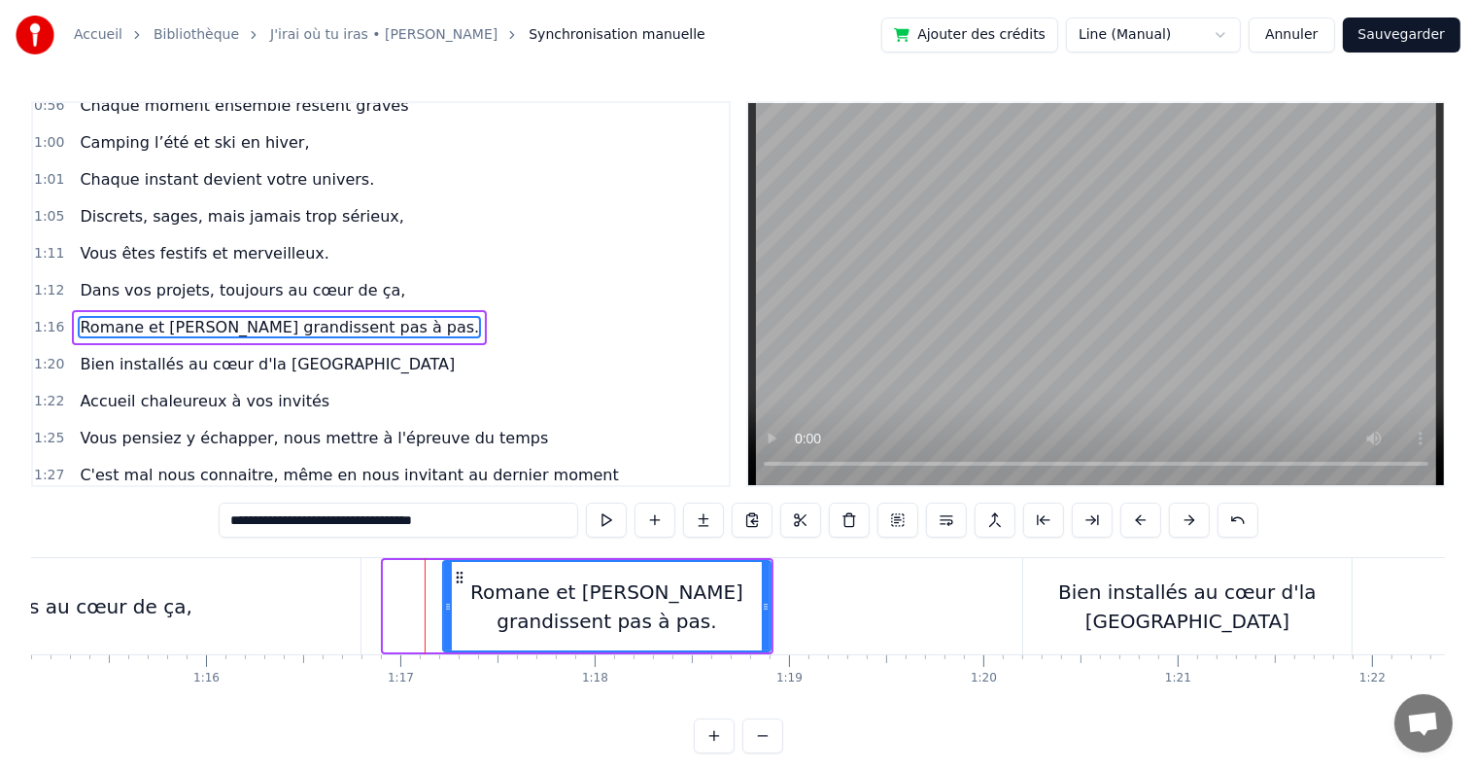
drag, startPoint x: 388, startPoint y: 605, endPoint x: 447, endPoint y: 610, distance: 59.5
click at [447, 610] on icon at bounding box center [448, 607] width 8 height 16
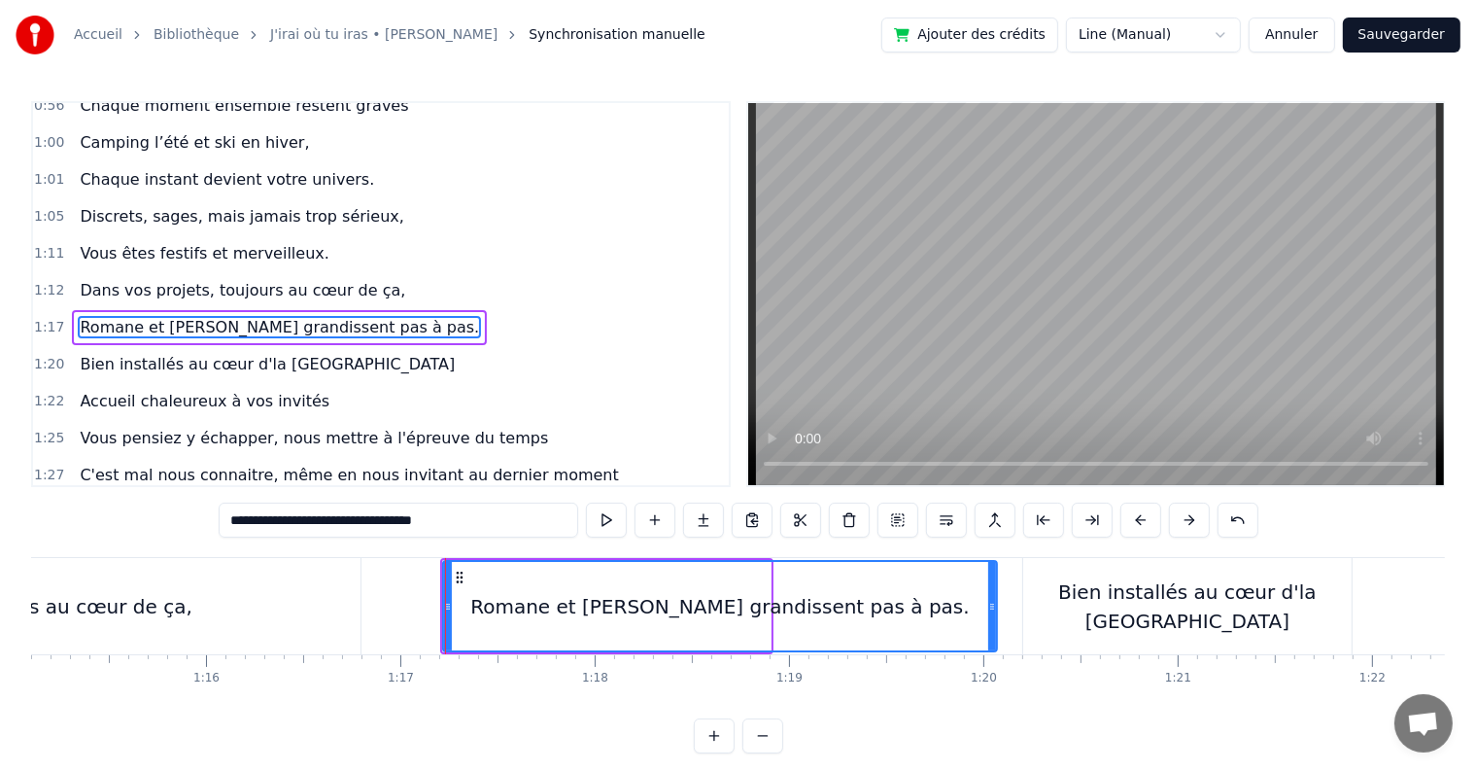
drag, startPoint x: 765, startPoint y: 604, endPoint x: 991, endPoint y: 593, distance: 226.7
click at [991, 593] on div at bounding box center [992, 606] width 8 height 88
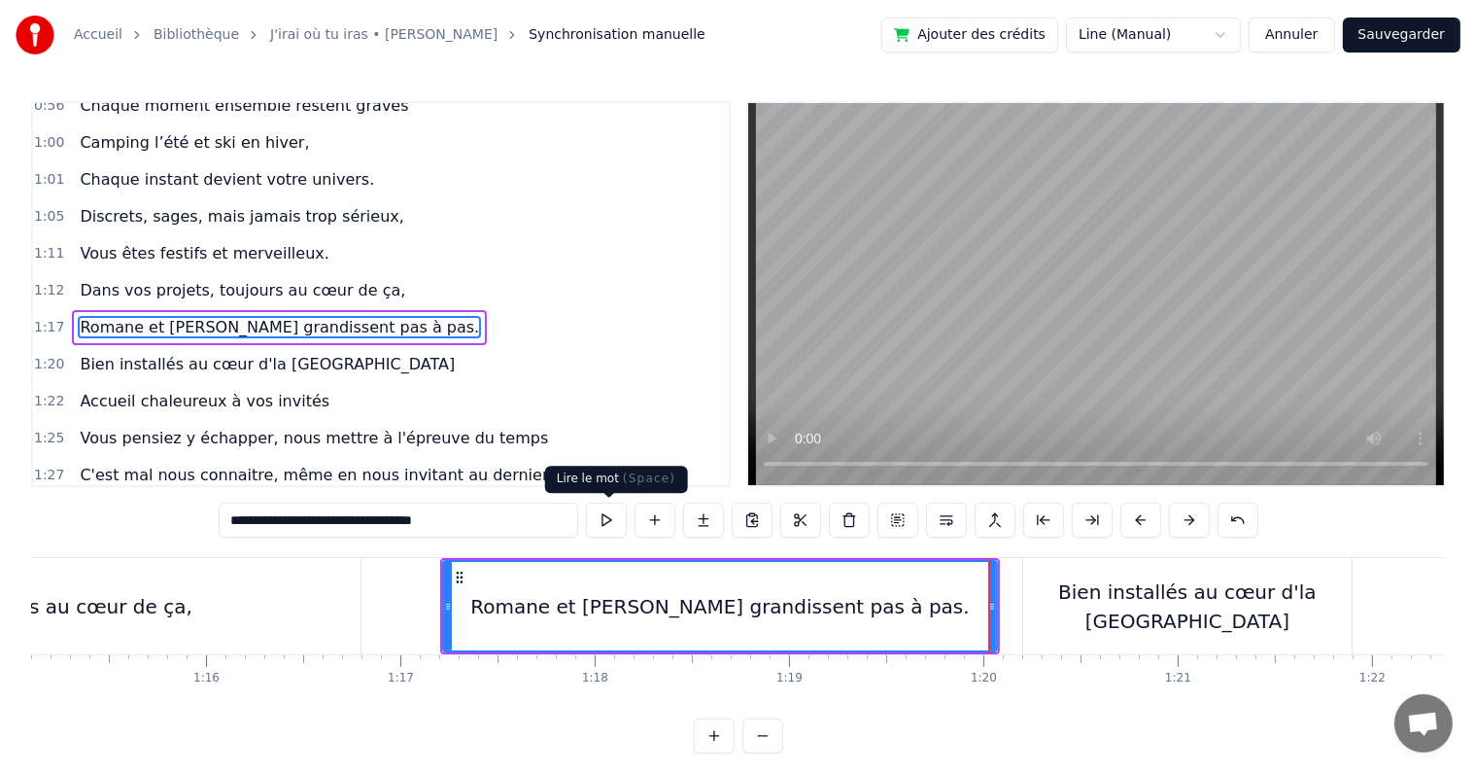
click at [602, 513] on button at bounding box center [606, 519] width 41 height 35
click at [1072, 610] on div "Bien installés au cœur d'la [GEOGRAPHIC_DATA]" at bounding box center [1187, 606] width 328 height 58
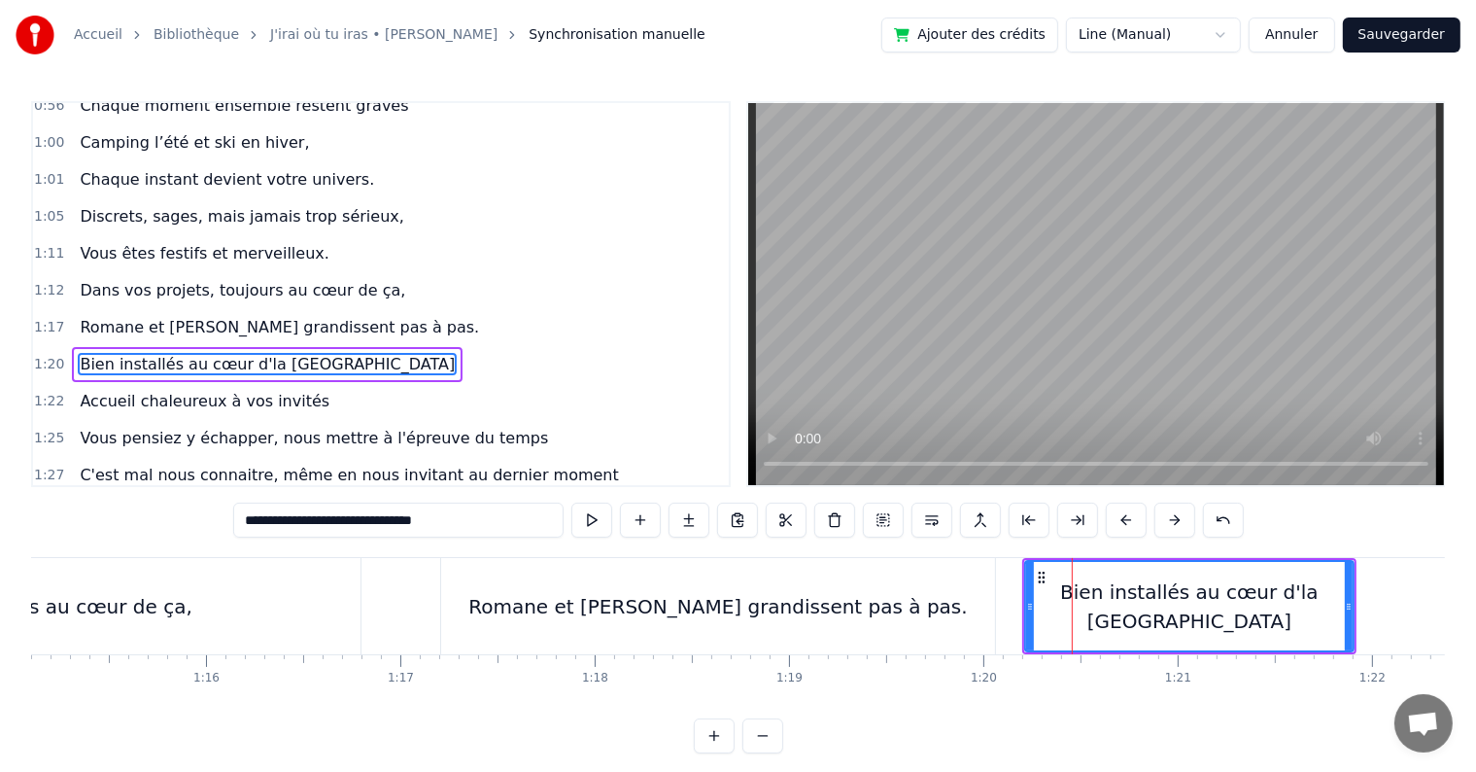
scroll to position [863, 0]
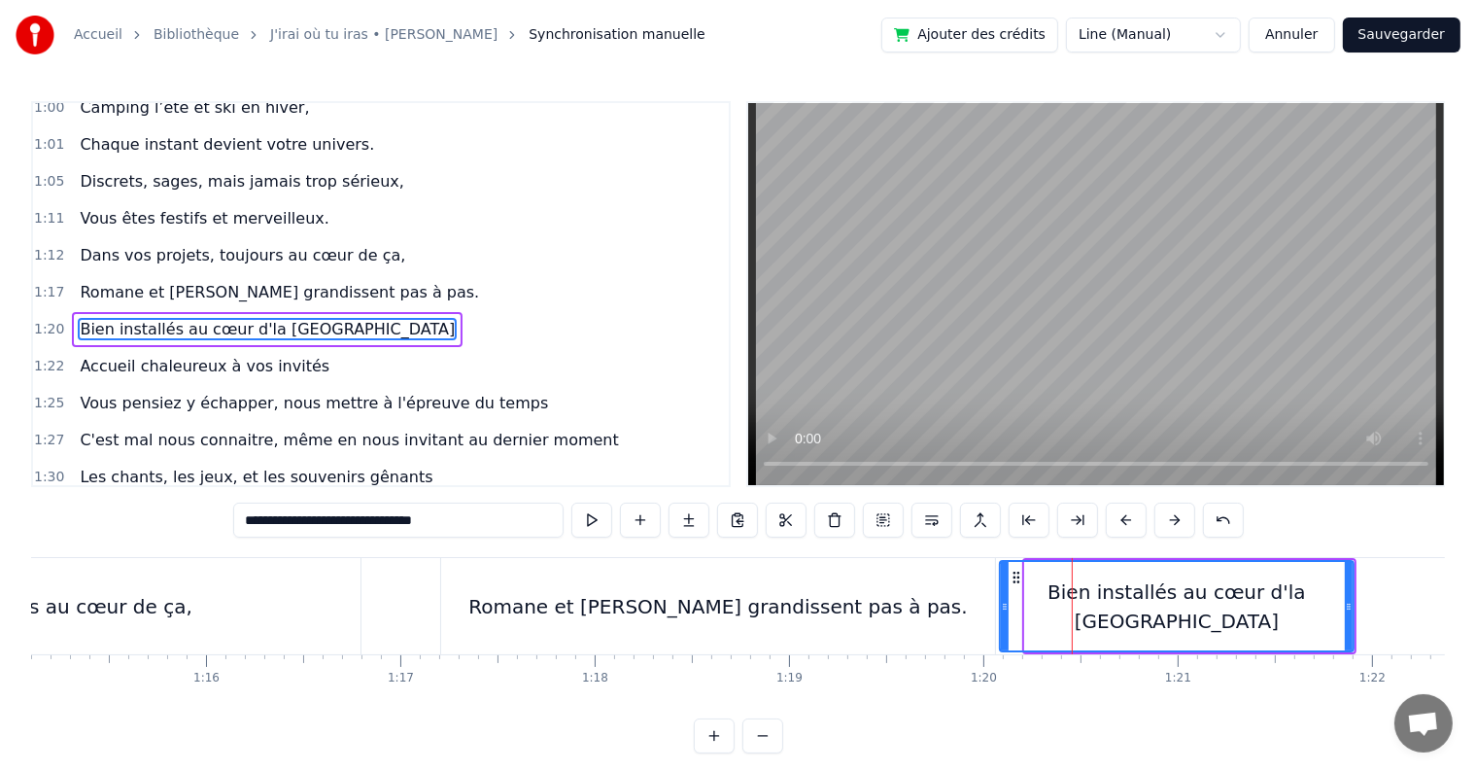
drag, startPoint x: 1030, startPoint y: 603, endPoint x: 1005, endPoint y: 603, distance: 25.3
click at [1005, 603] on icon at bounding box center [1005, 607] width 8 height 16
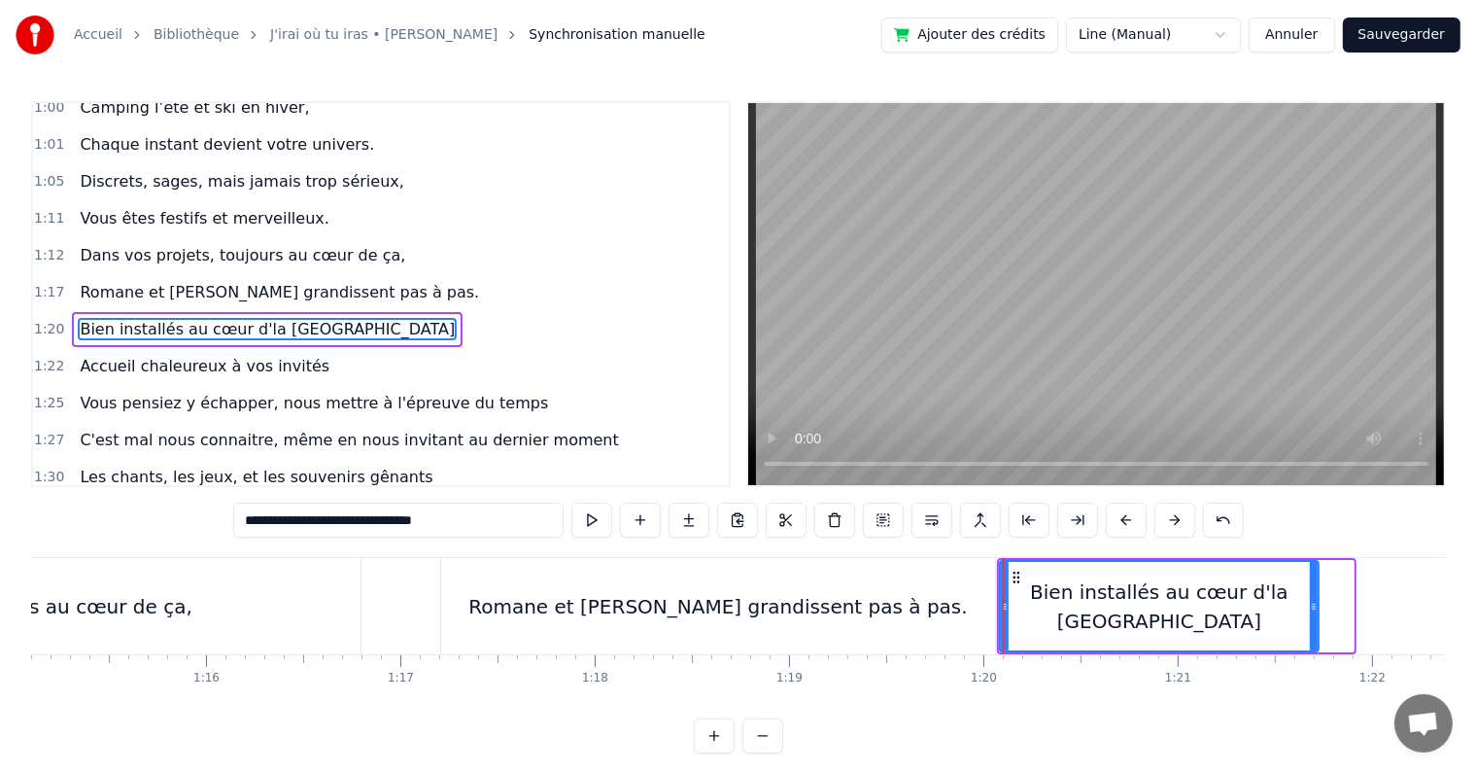
drag, startPoint x: 1345, startPoint y: 606, endPoint x: 1310, endPoint y: 603, distance: 35.2
click at [1310, 603] on icon at bounding box center [1314, 607] width 8 height 16
click at [785, 616] on div "Romane et [PERSON_NAME] grandissent pas à pas." at bounding box center [718, 606] width 500 height 29
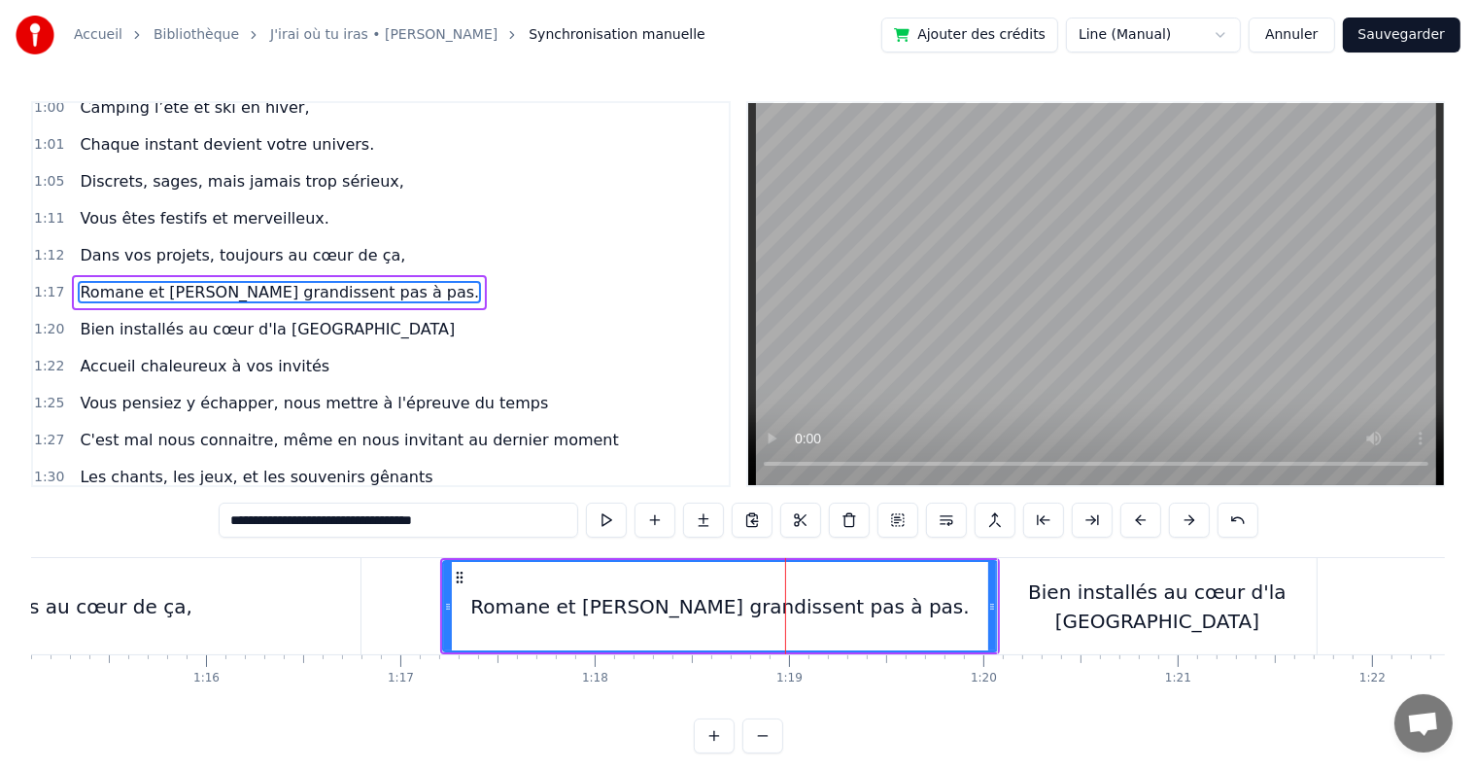
scroll to position [828, 0]
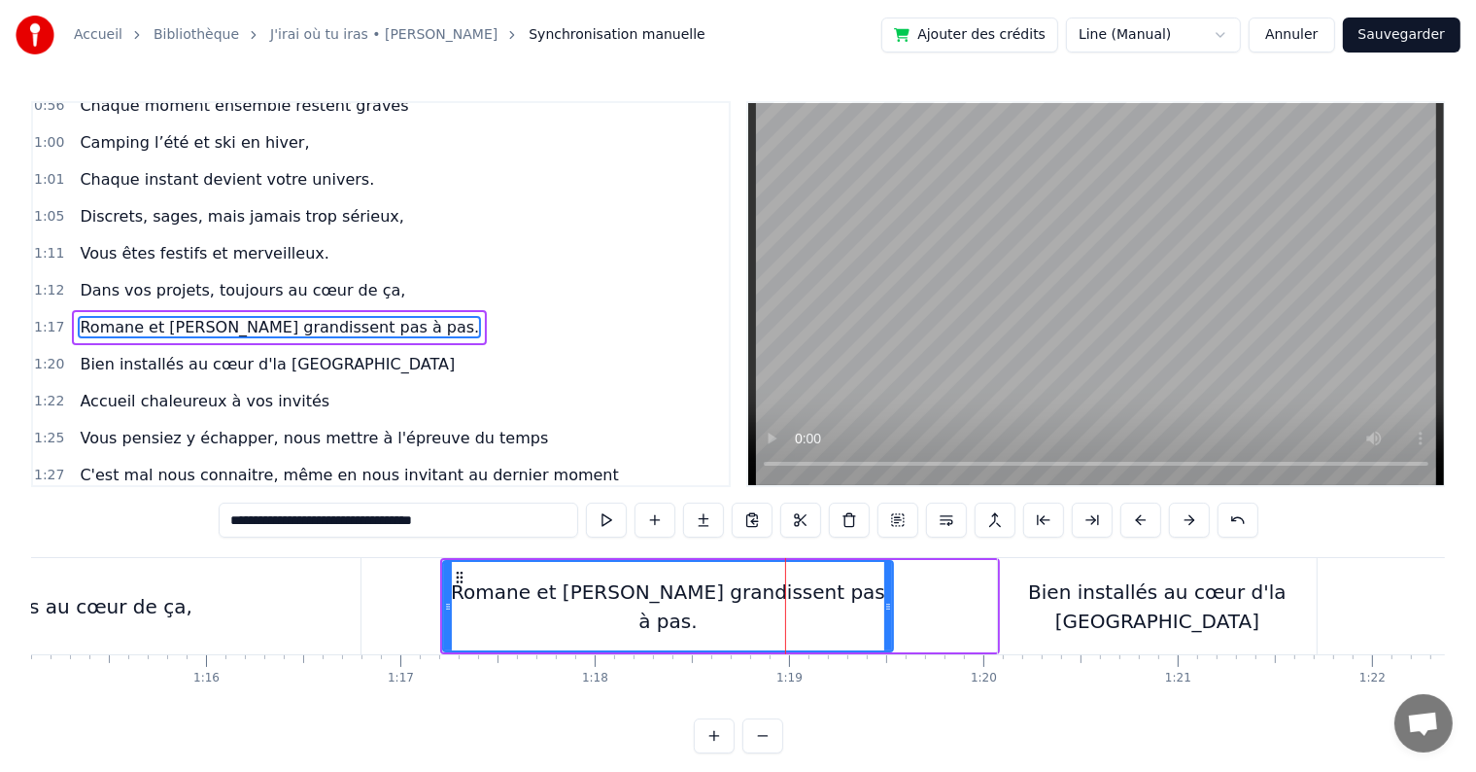
drag, startPoint x: 994, startPoint y: 606, endPoint x: 890, endPoint y: 604, distance: 104.0
click at [890, 604] on icon at bounding box center [888, 607] width 8 height 16
click at [1035, 598] on div "Bien installés au cœur d'la [GEOGRAPHIC_DATA]" at bounding box center [1157, 606] width 319 height 58
type input "**********"
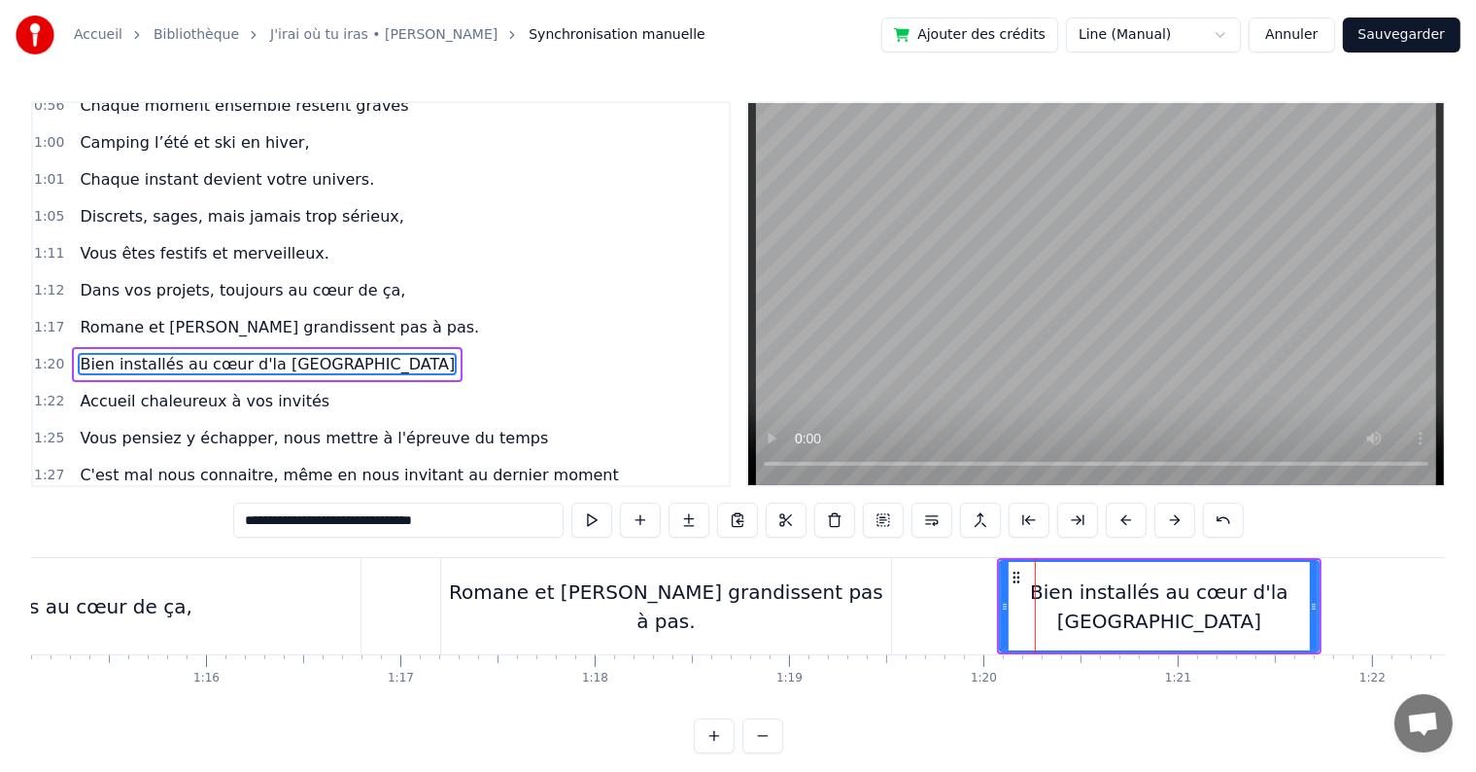
scroll to position [863, 0]
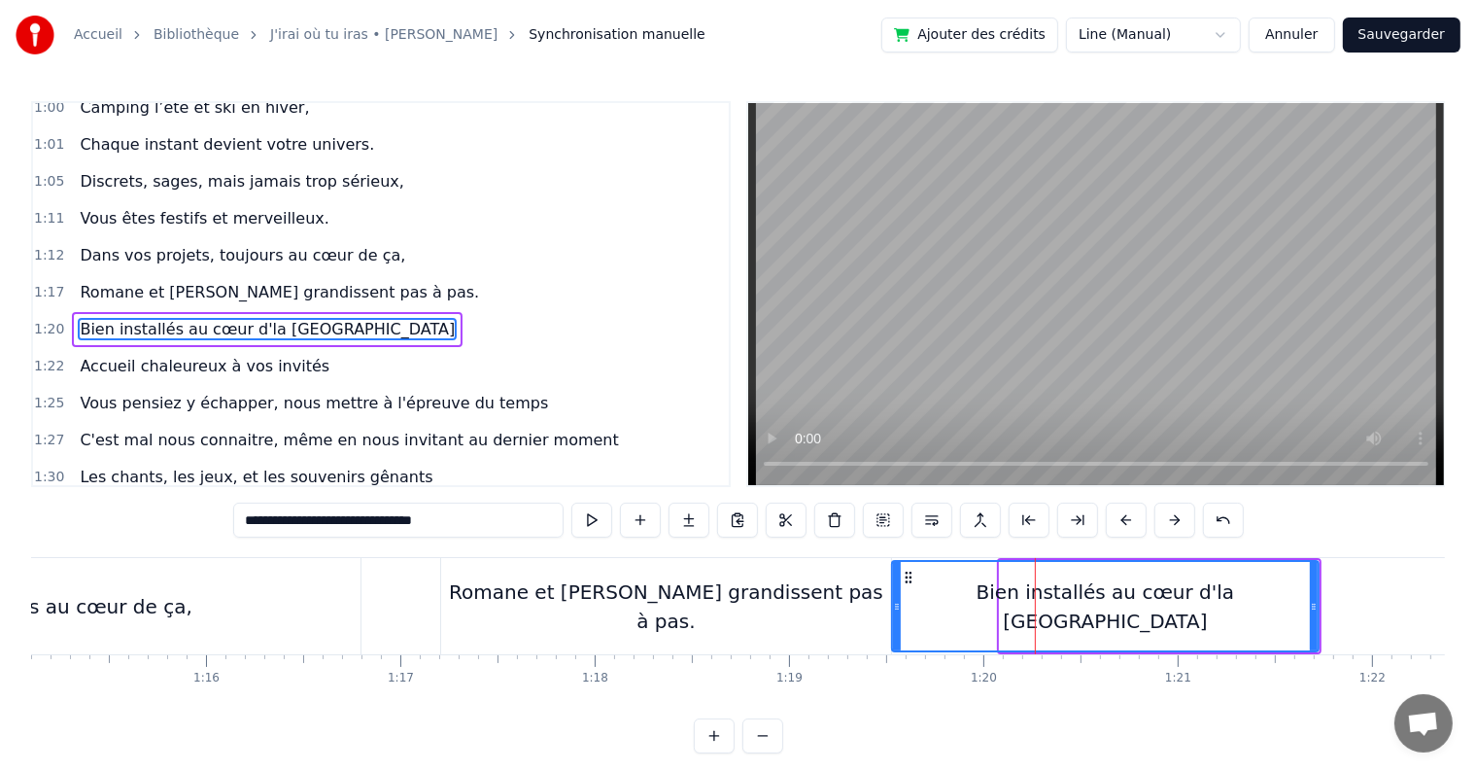
drag, startPoint x: 1003, startPoint y: 605, endPoint x: 895, endPoint y: 597, distance: 108.2
click at [895, 597] on div at bounding box center [897, 606] width 8 height 88
click at [591, 529] on button at bounding box center [591, 519] width 41 height 35
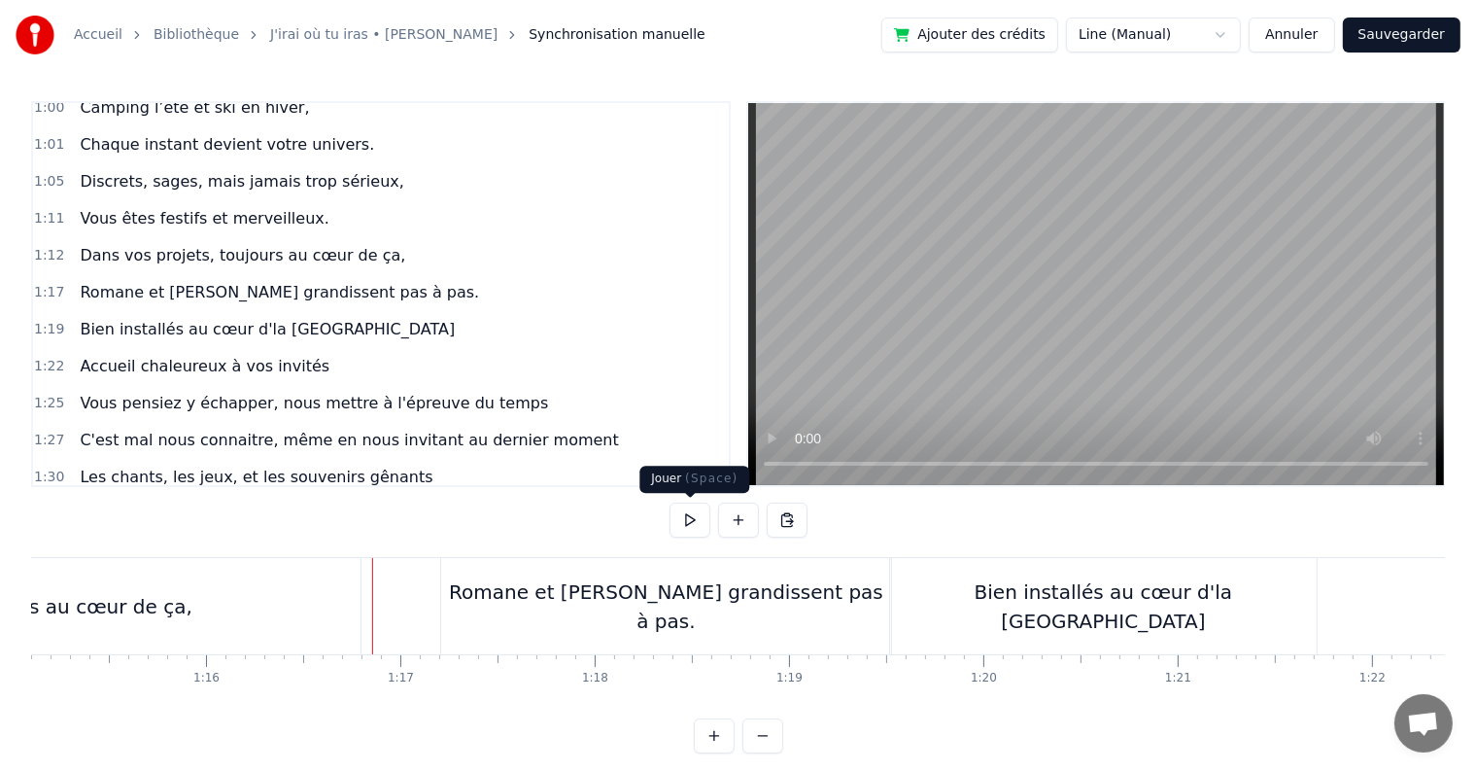
click at [683, 516] on button at bounding box center [690, 519] width 41 height 35
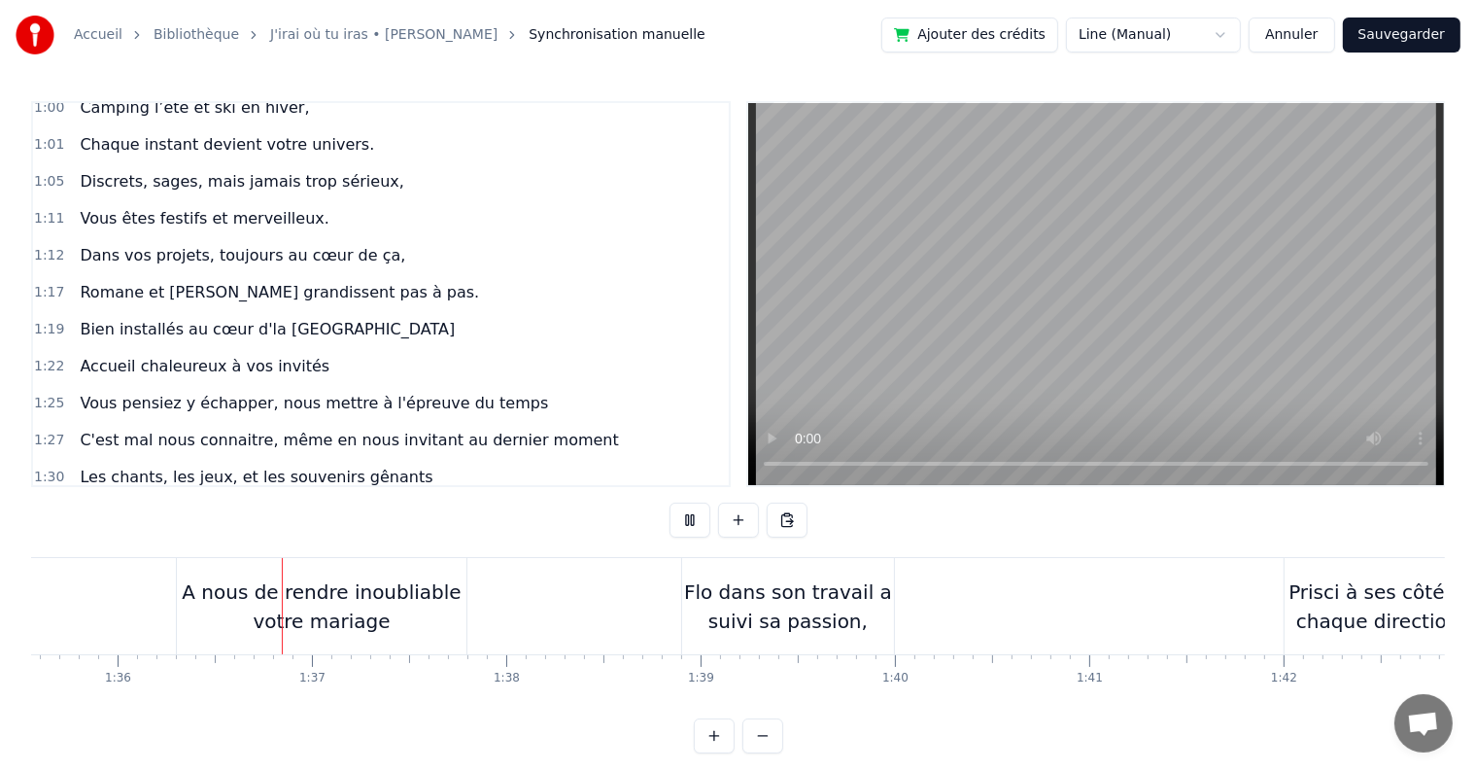
scroll to position [0, 18586]
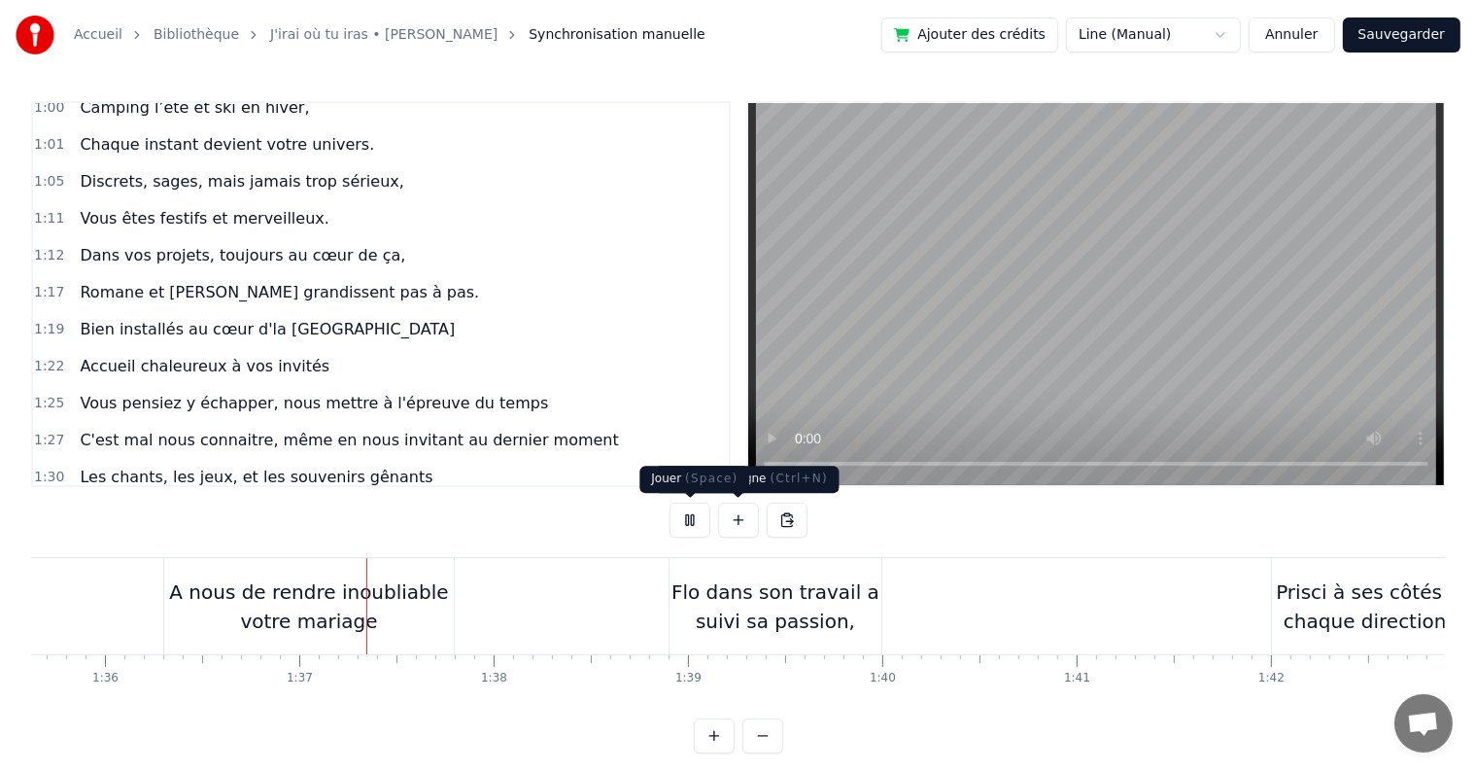
click at [696, 518] on button at bounding box center [690, 519] width 41 height 35
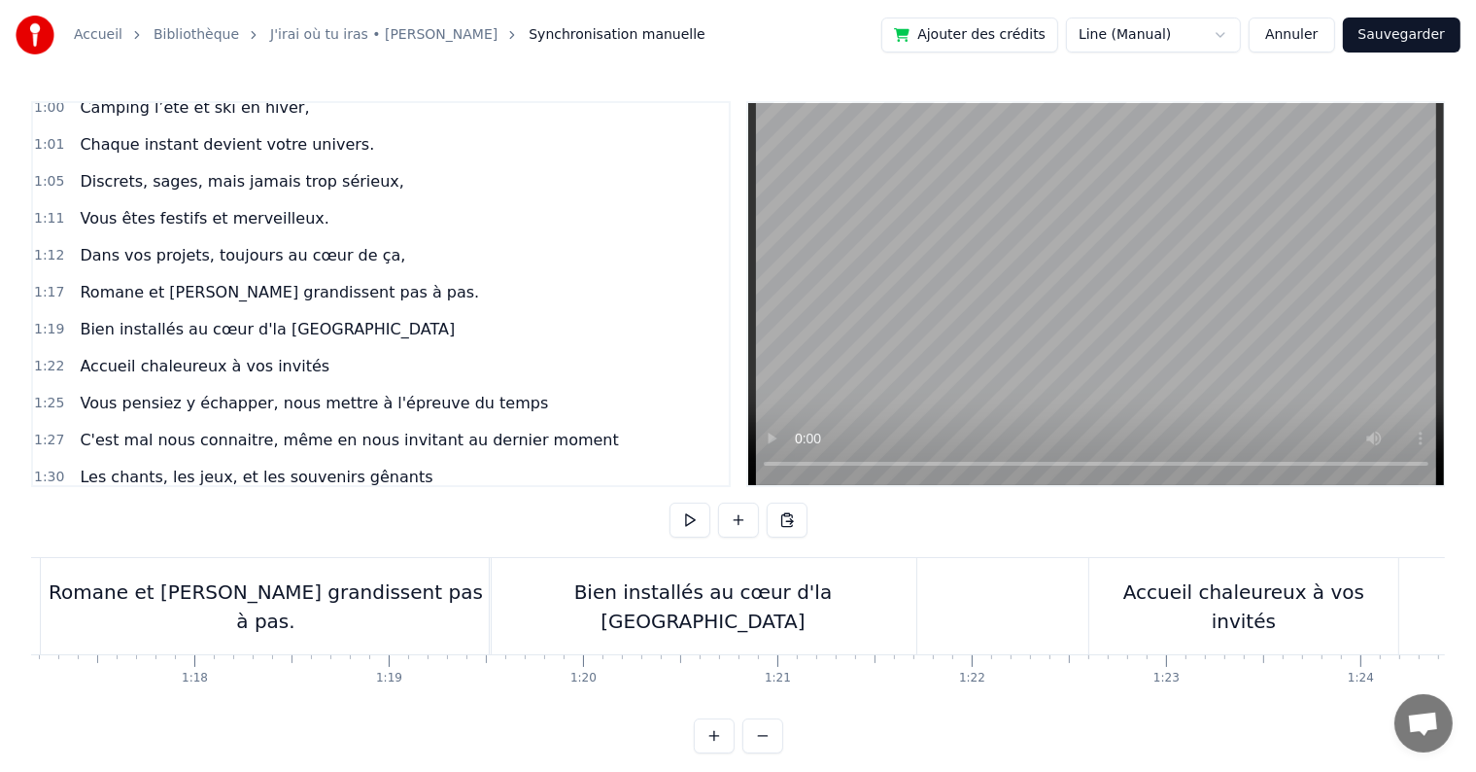
scroll to position [0, 15044]
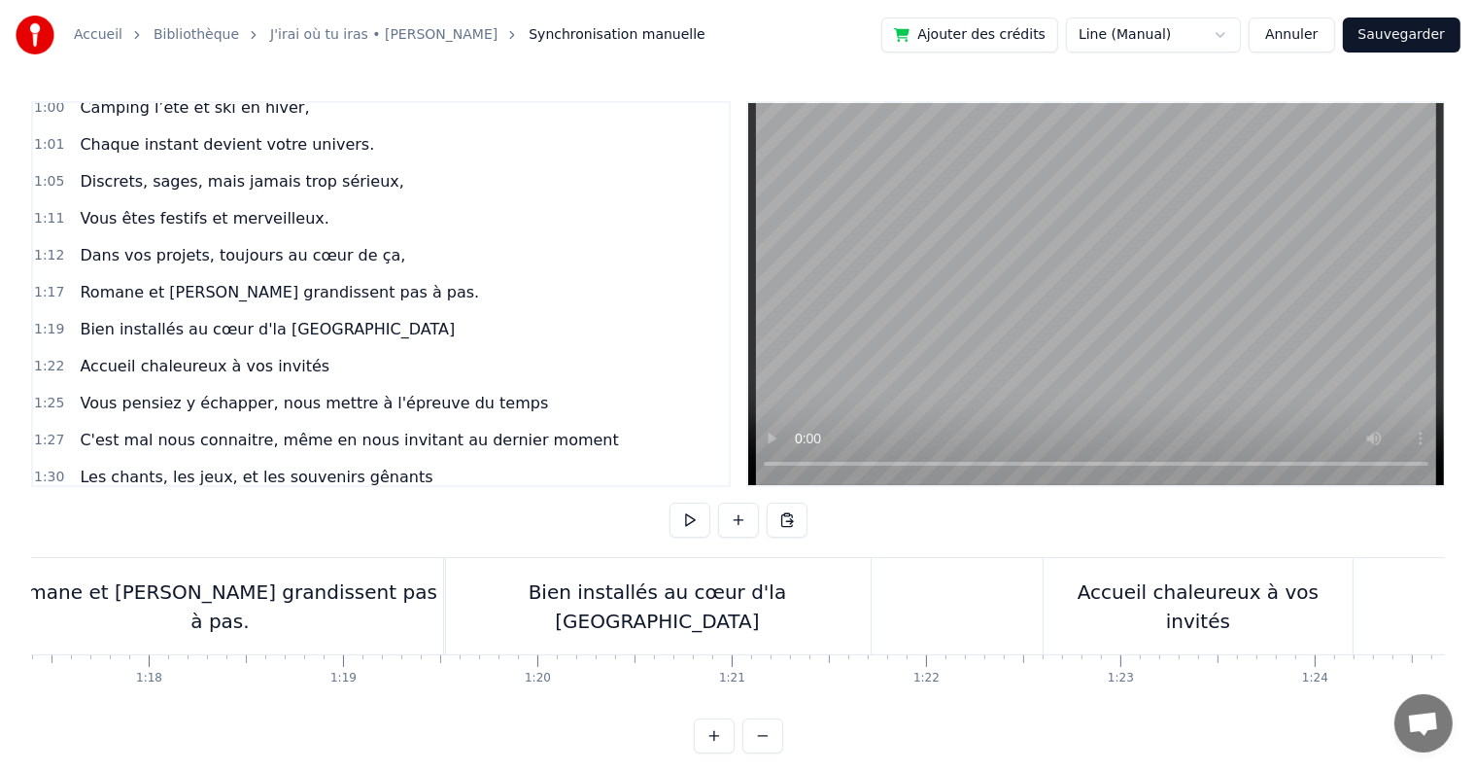
click at [1183, 582] on div "Accueil chaleureux à vos invités" at bounding box center [1198, 606] width 309 height 96
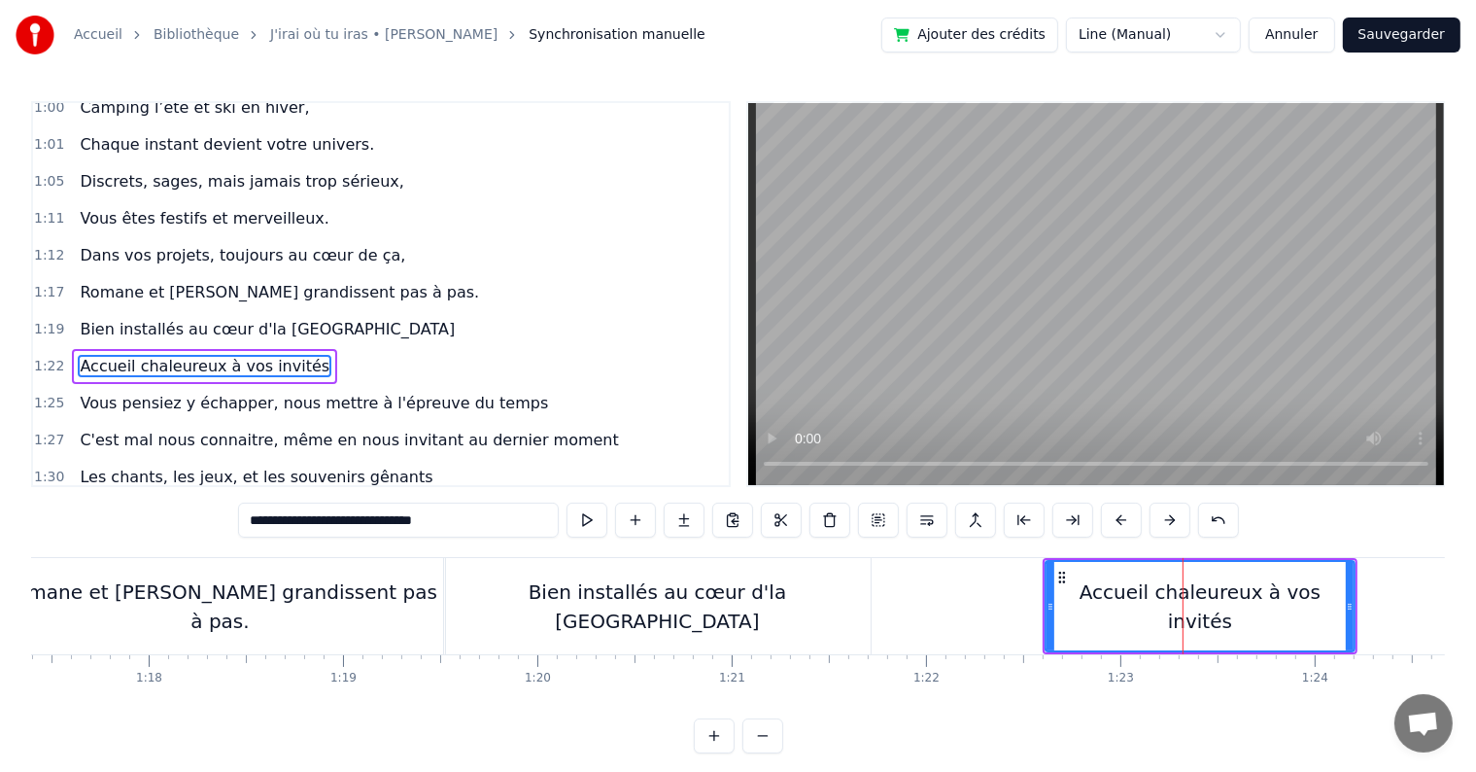
scroll to position [899, 0]
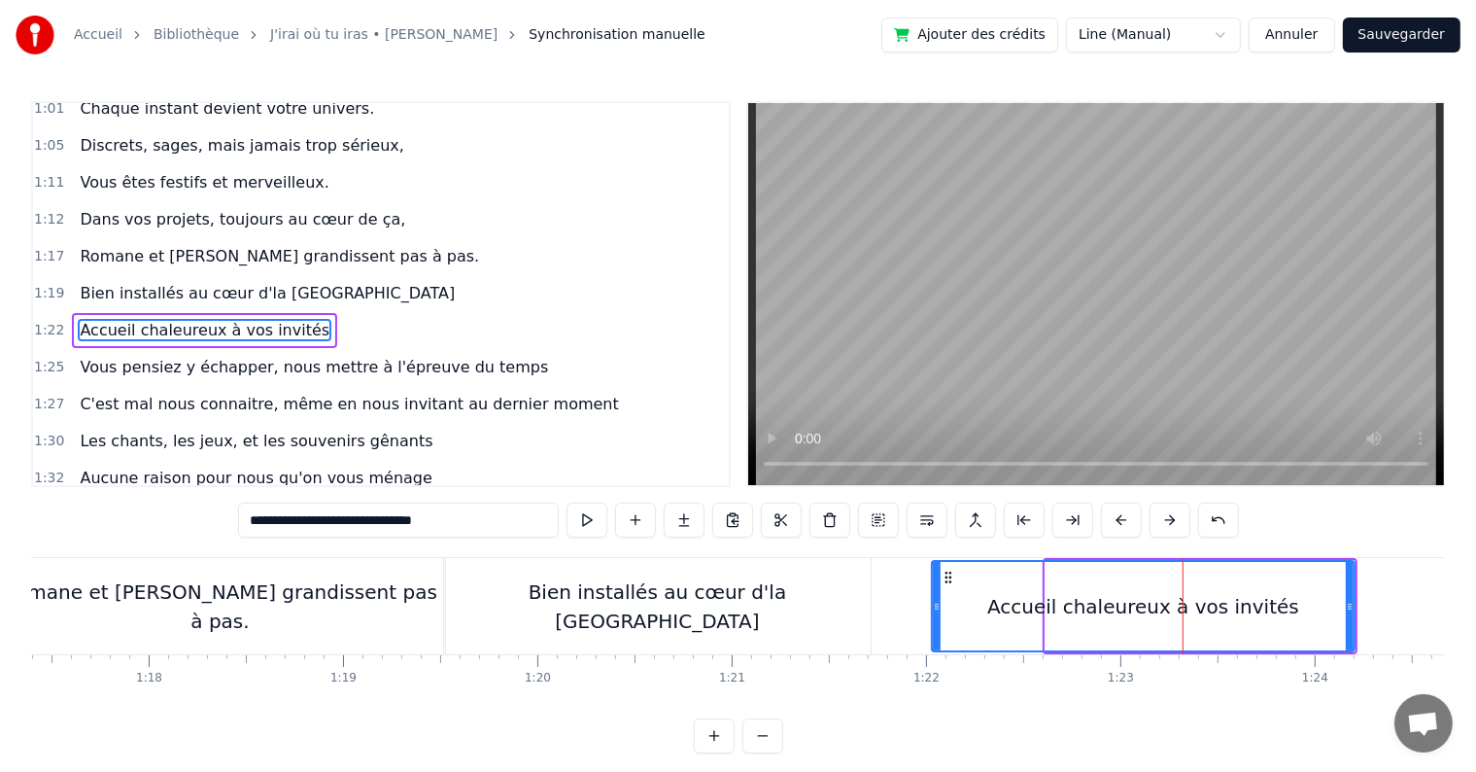
drag, startPoint x: 1051, startPoint y: 606, endPoint x: 940, endPoint y: 597, distance: 111.2
click at [940, 597] on div at bounding box center [937, 606] width 8 height 88
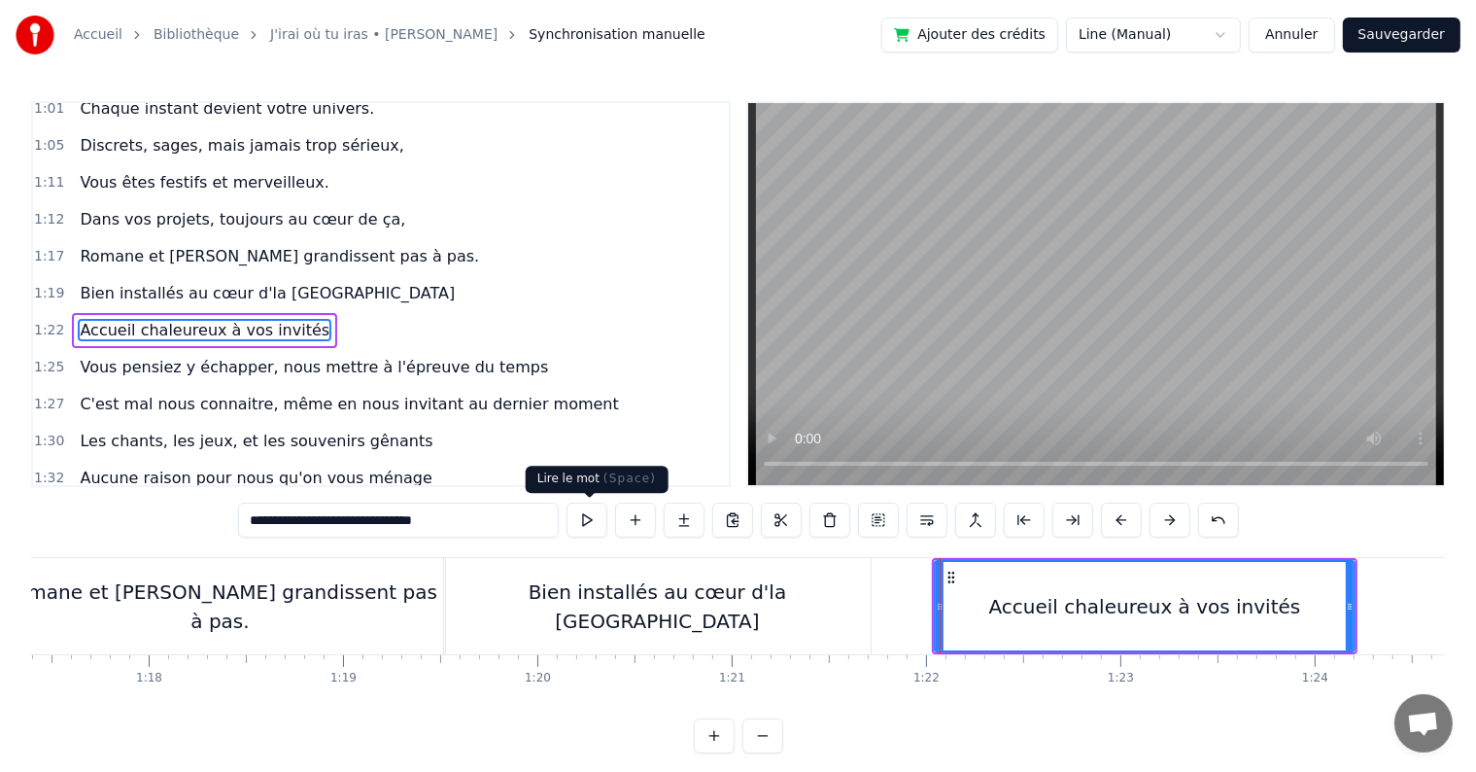
click at [593, 518] on button at bounding box center [587, 519] width 41 height 35
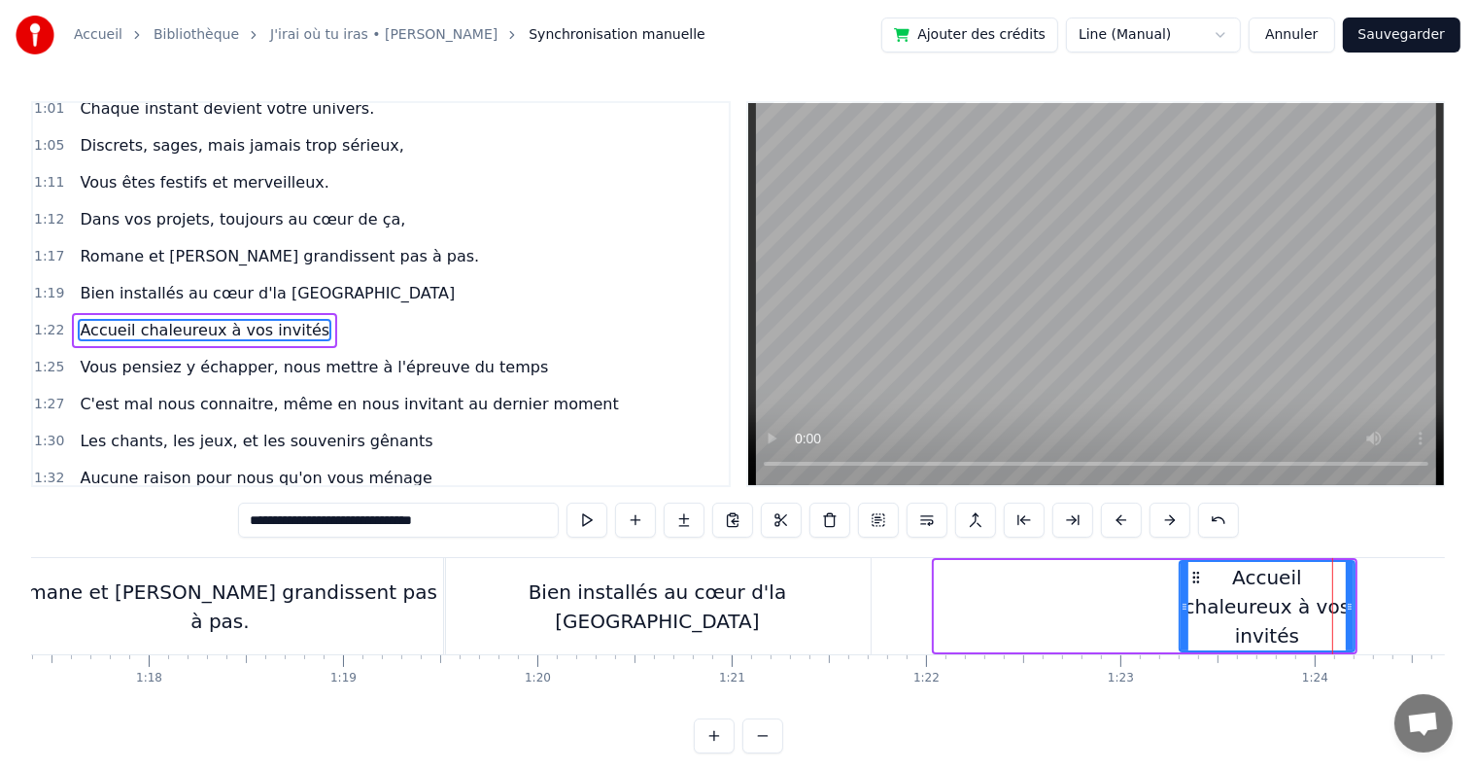
drag, startPoint x: 939, startPoint y: 603, endPoint x: 1331, endPoint y: 610, distance: 392.7
click at [1186, 599] on icon at bounding box center [1185, 607] width 8 height 16
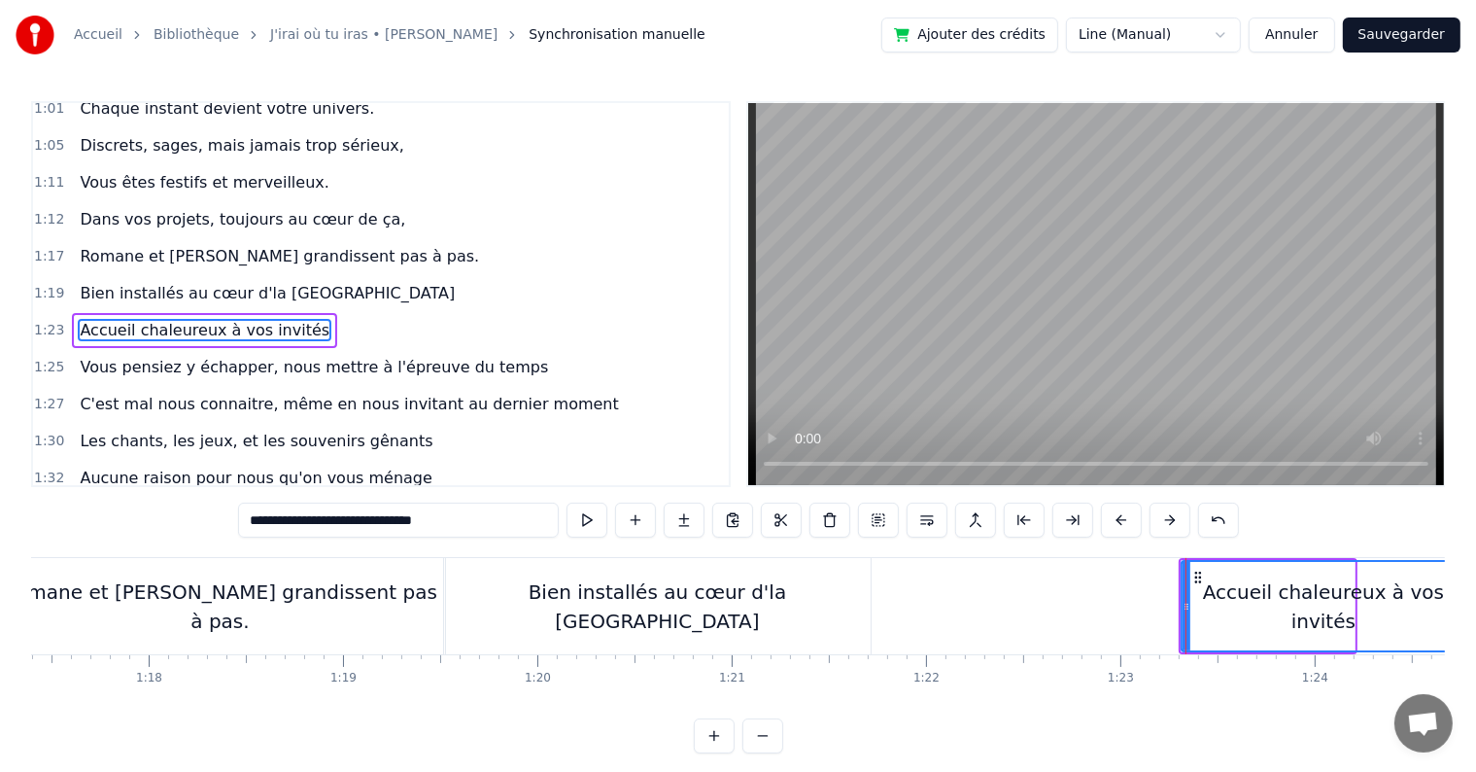
drag, startPoint x: 1351, startPoint y: 603, endPoint x: 1462, endPoint y: 594, distance: 111.1
click at [1462, 594] on div "Accueil Bibliothèque J'irai où tu iras • [PERSON_NAME] Synchronisation manuelle…" at bounding box center [738, 376] width 1476 height 753
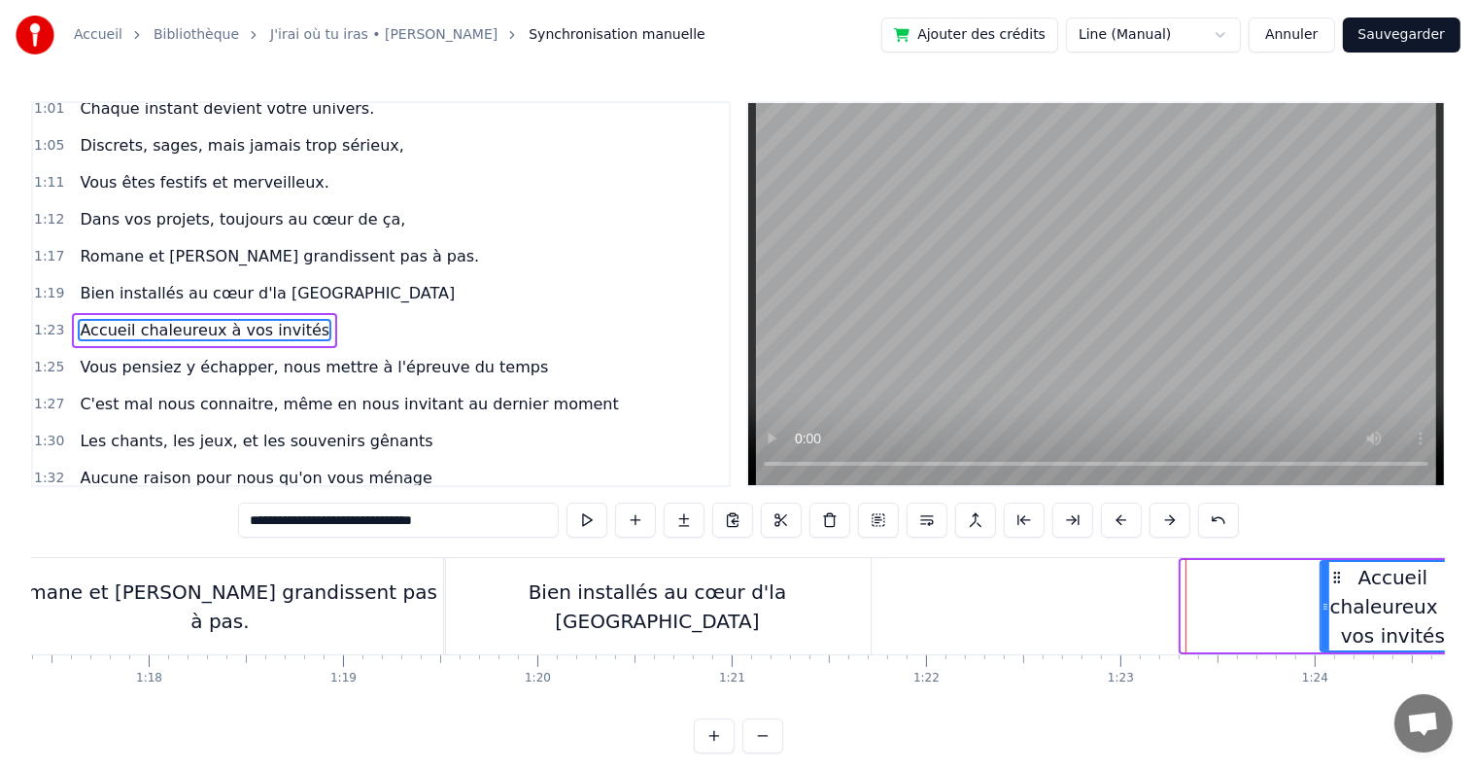
drag, startPoint x: 1182, startPoint y: 608, endPoint x: 1322, endPoint y: 606, distance: 140.0
click at [1322, 606] on icon at bounding box center [1326, 607] width 8 height 16
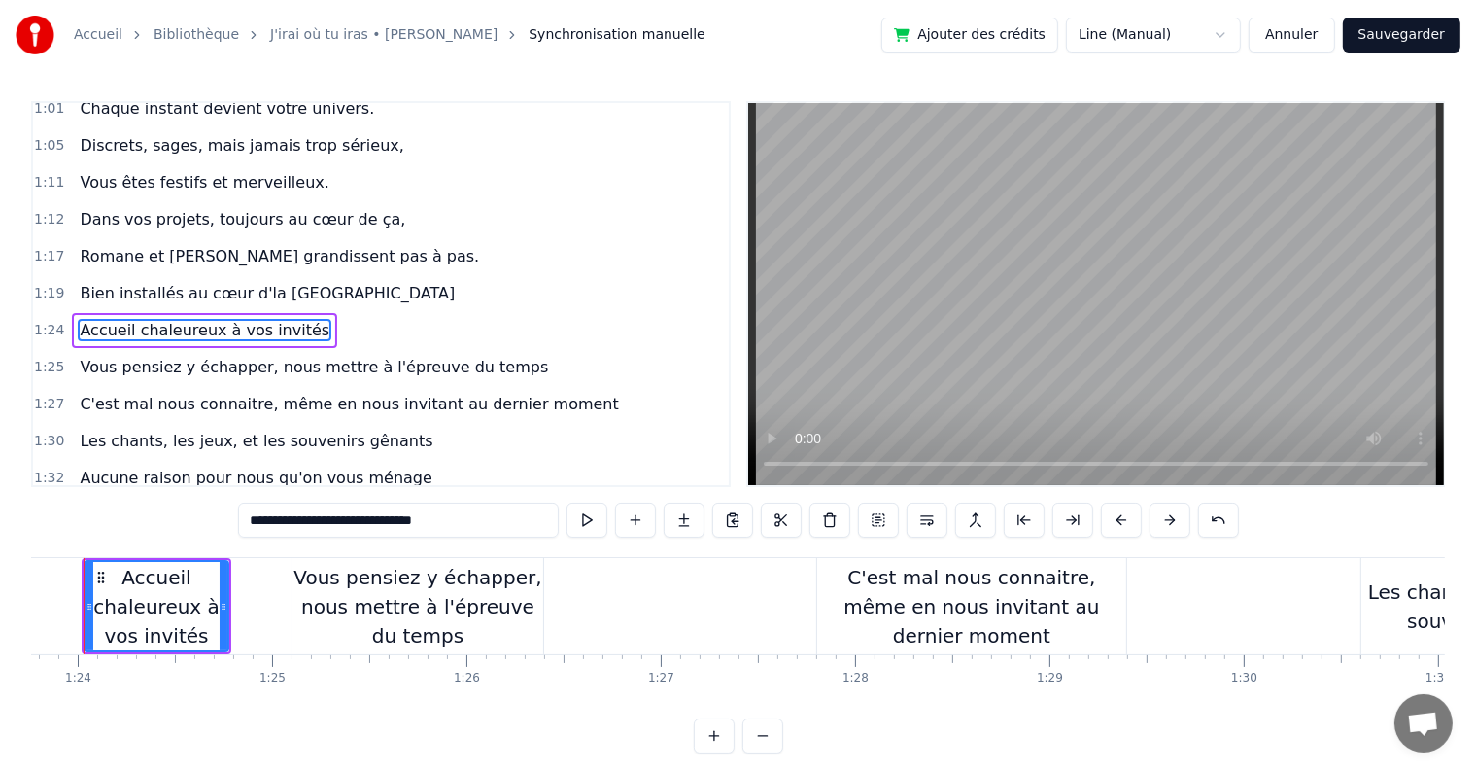
click at [449, 620] on div "Vous pensiez y échapper, nous mettre à l'épreuve du temps" at bounding box center [418, 606] width 251 height 87
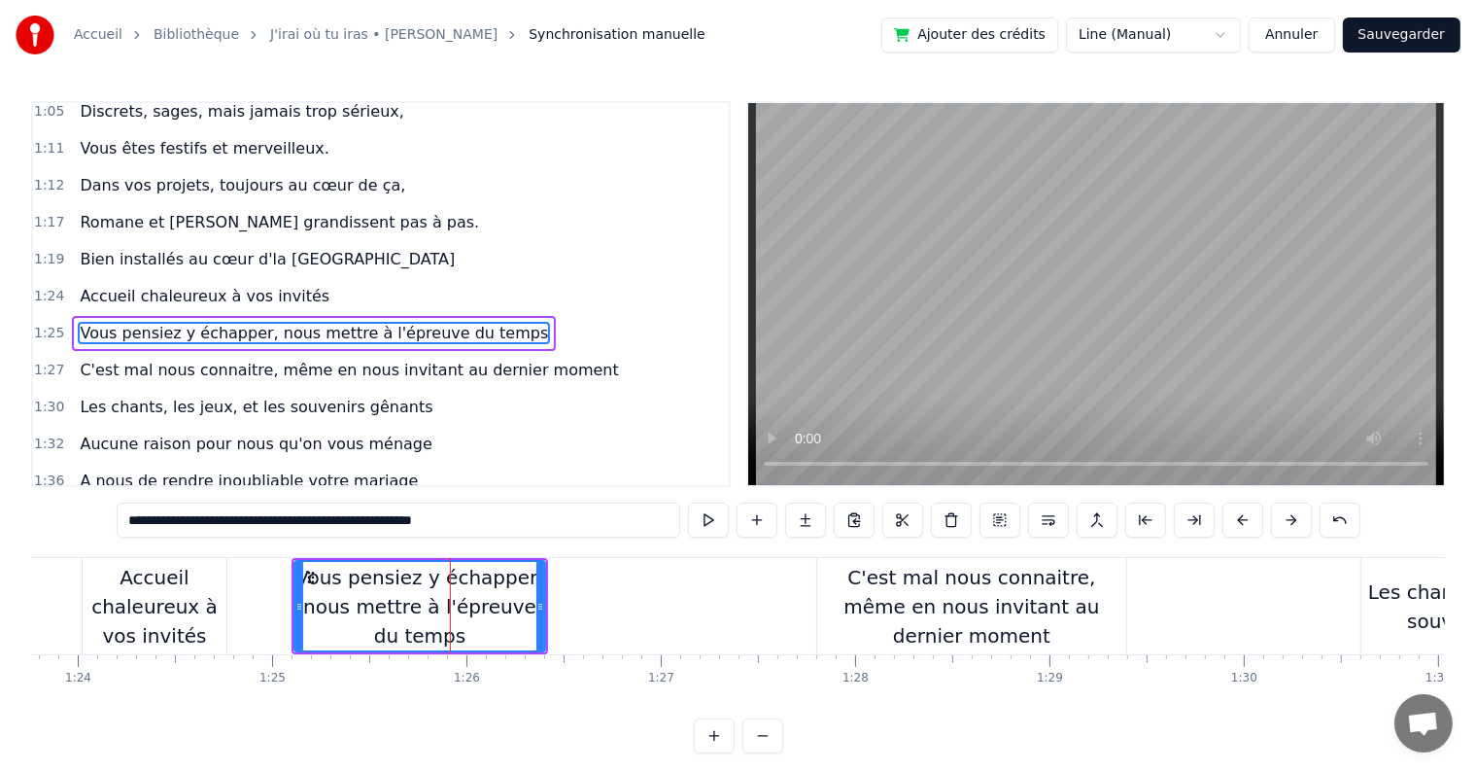
scroll to position [0, 16269]
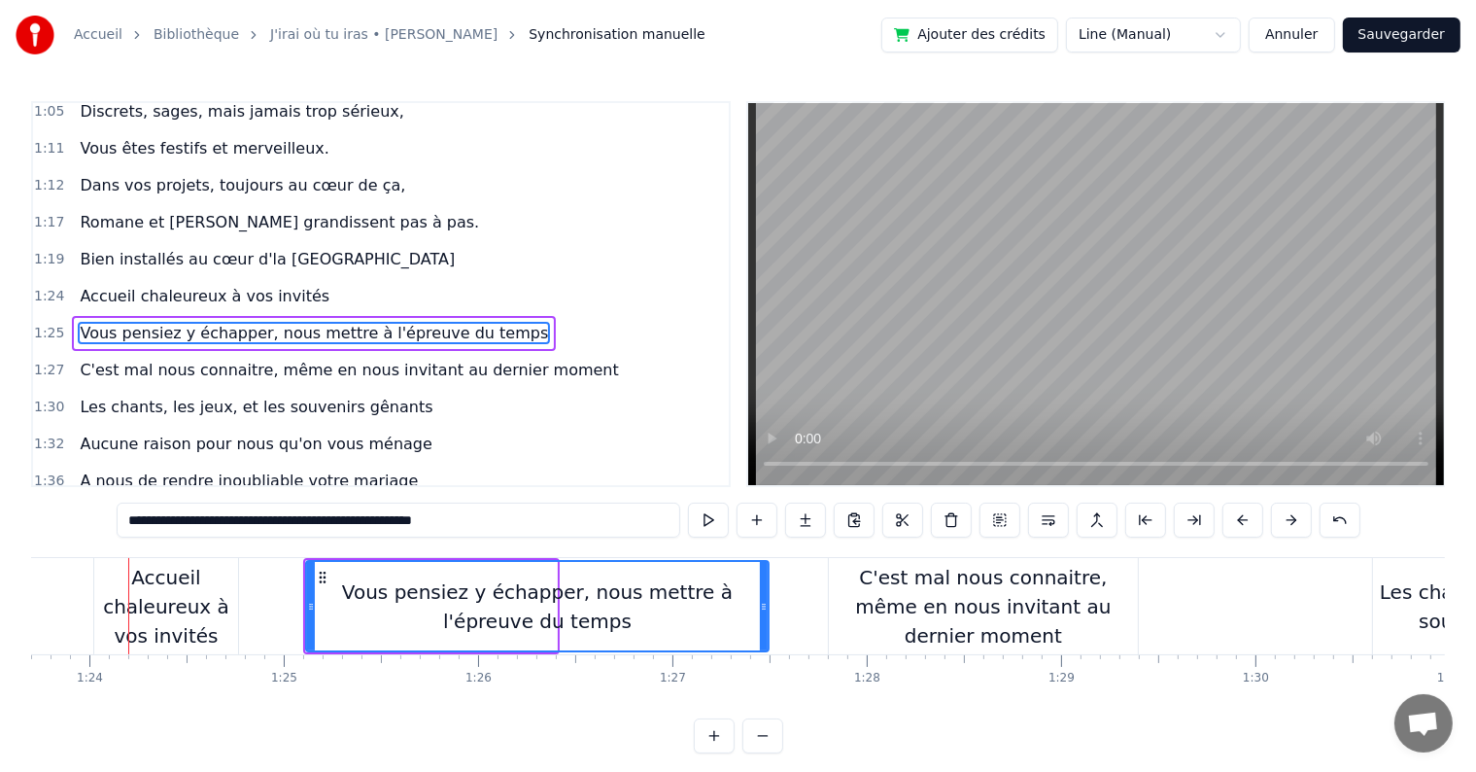
drag, startPoint x: 553, startPoint y: 600, endPoint x: 766, endPoint y: 606, distance: 213.0
click at [768, 606] on icon at bounding box center [764, 607] width 8 height 16
click at [1031, 603] on div "C'est mal nous connaitre, même en nous invitant au dernier moment" at bounding box center [983, 606] width 309 height 87
type input "**********"
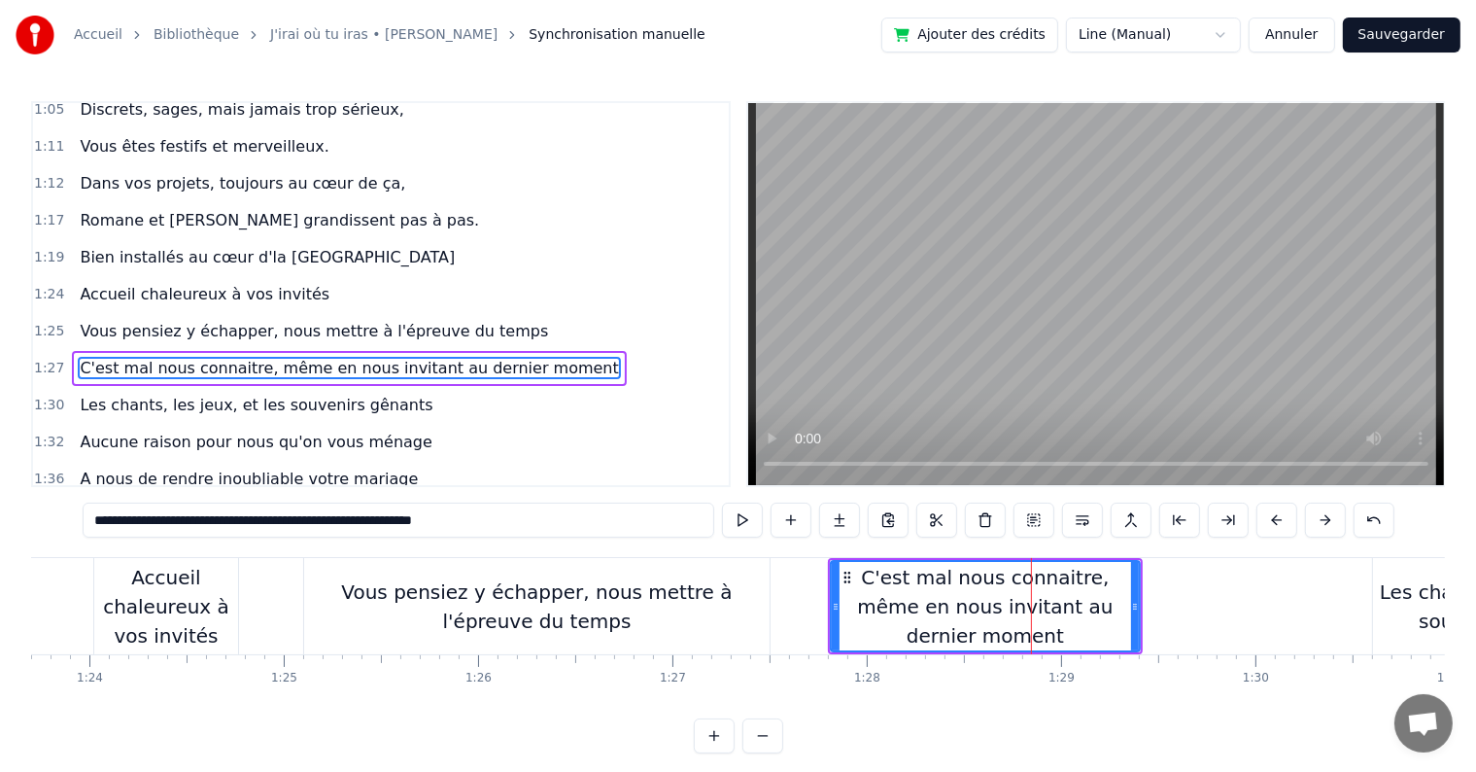
scroll to position [971, 0]
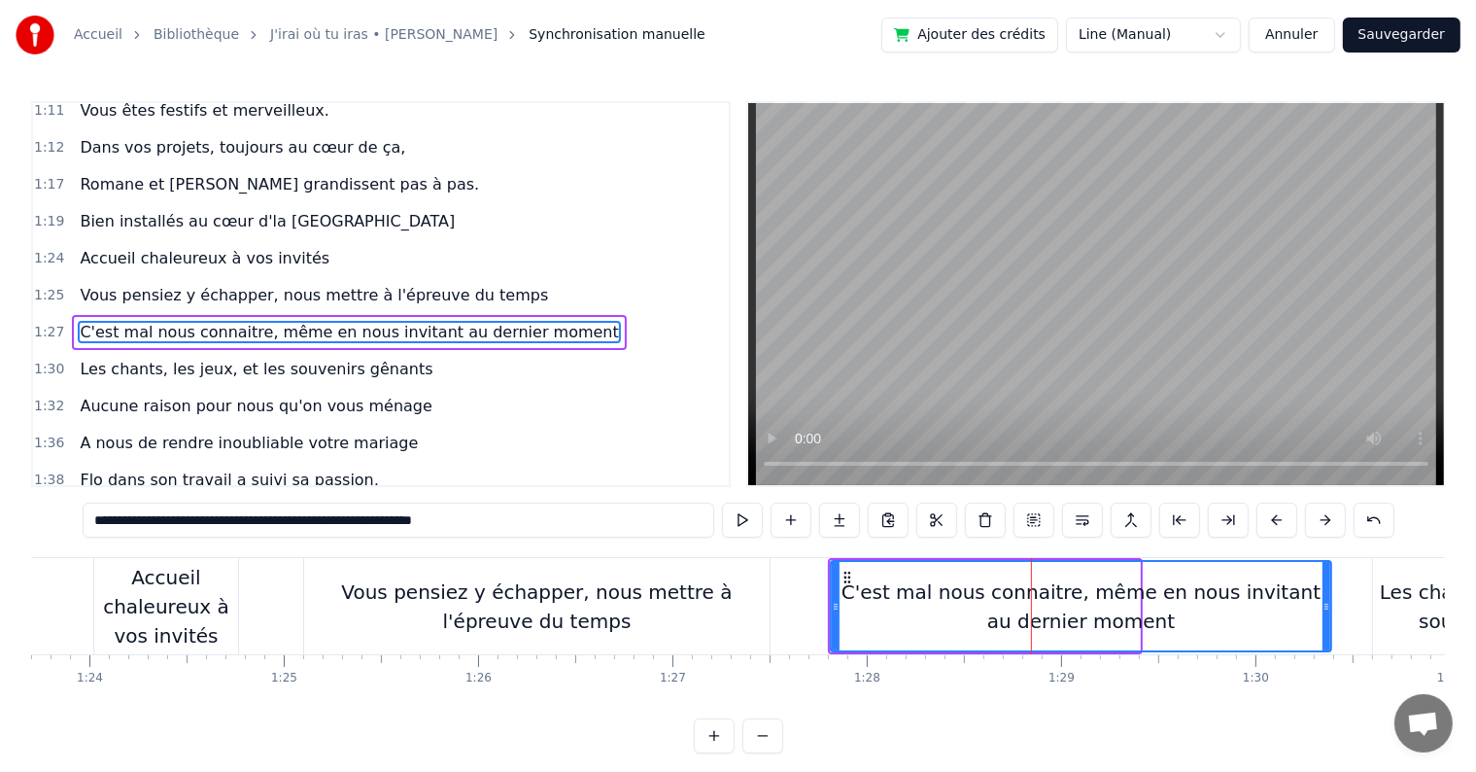
drag, startPoint x: 1135, startPoint y: 604, endPoint x: 1324, endPoint y: 614, distance: 188.8
click at [1329, 614] on div at bounding box center [1327, 606] width 8 height 88
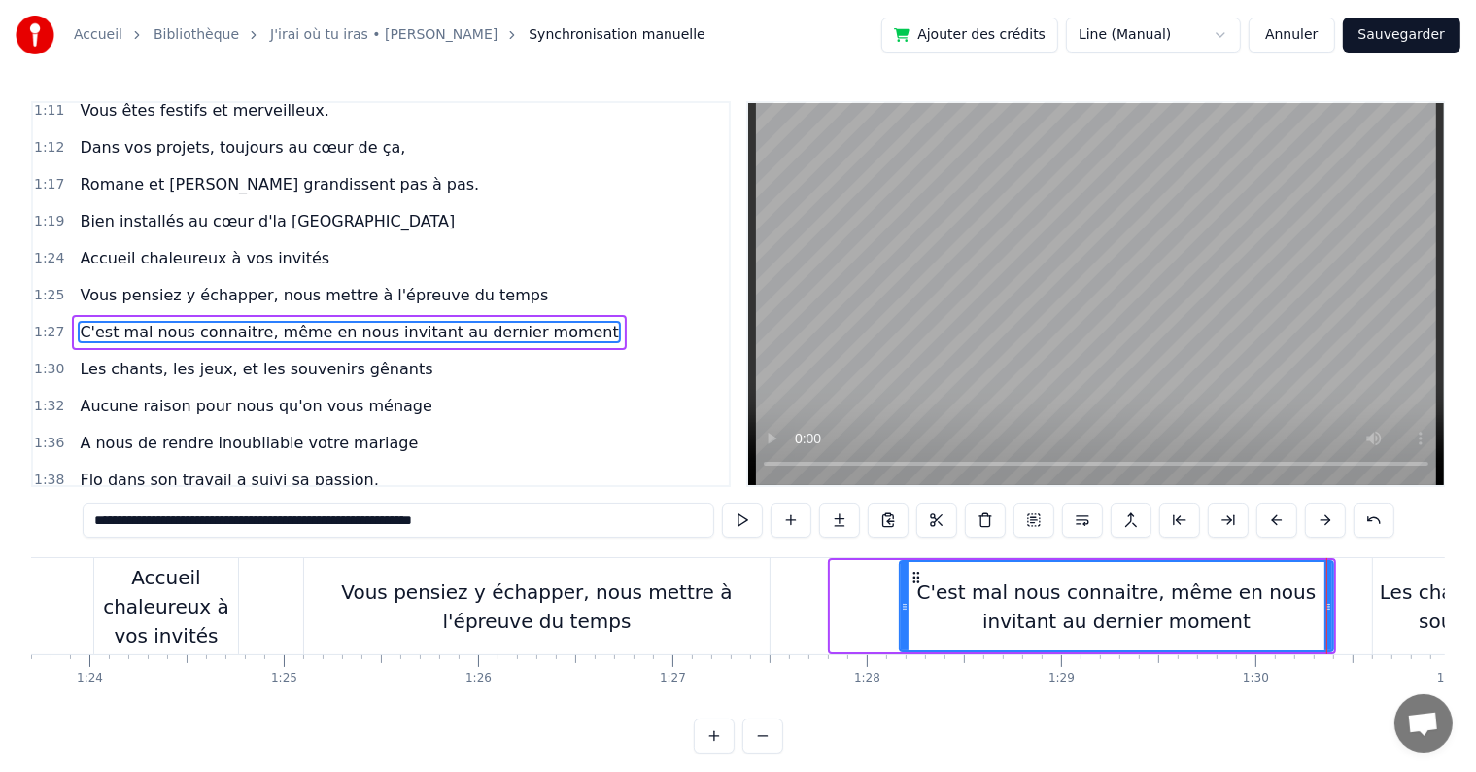
drag, startPoint x: 833, startPoint y: 601, endPoint x: 921, endPoint y: 603, distance: 88.5
click at [909, 603] on icon at bounding box center [905, 607] width 8 height 16
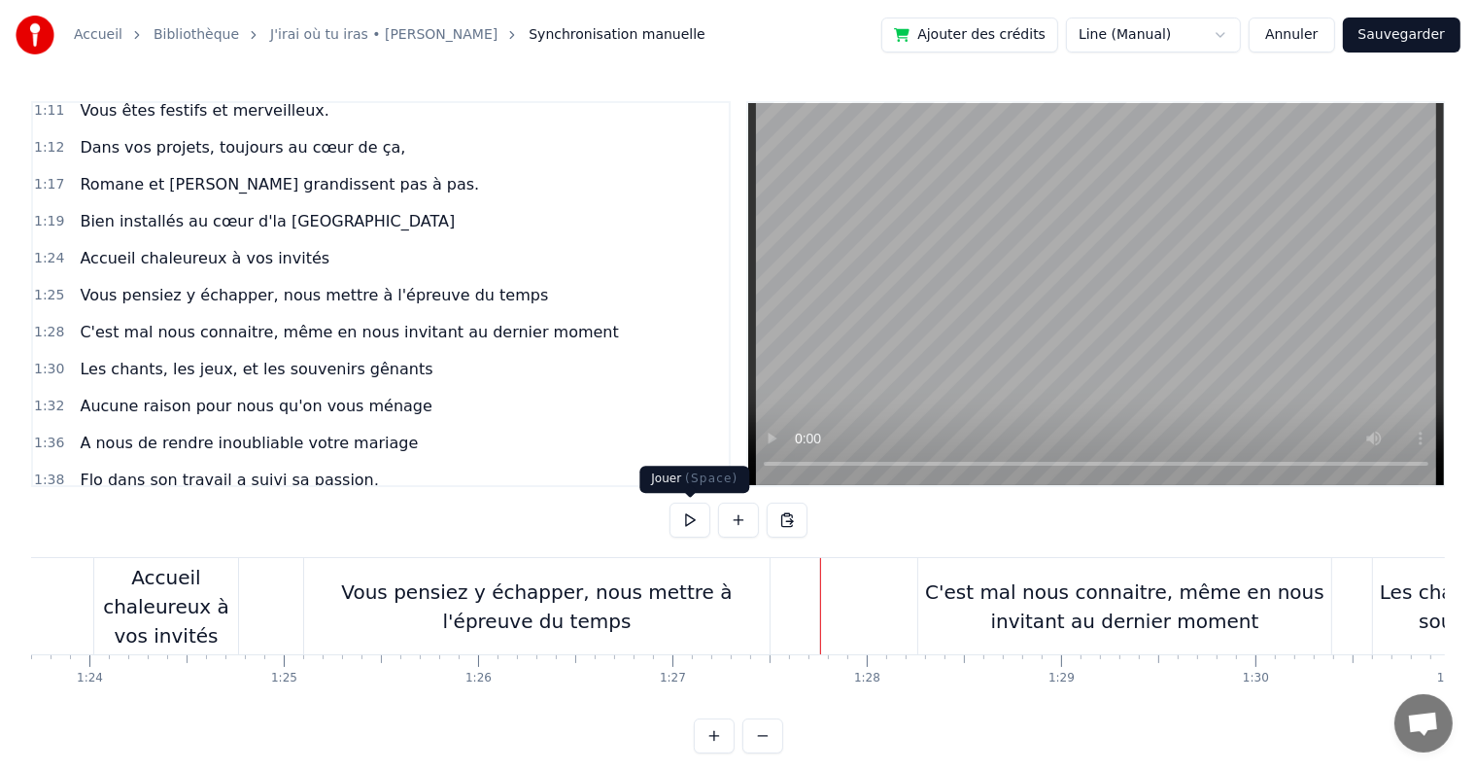
click at [698, 513] on button at bounding box center [690, 519] width 41 height 35
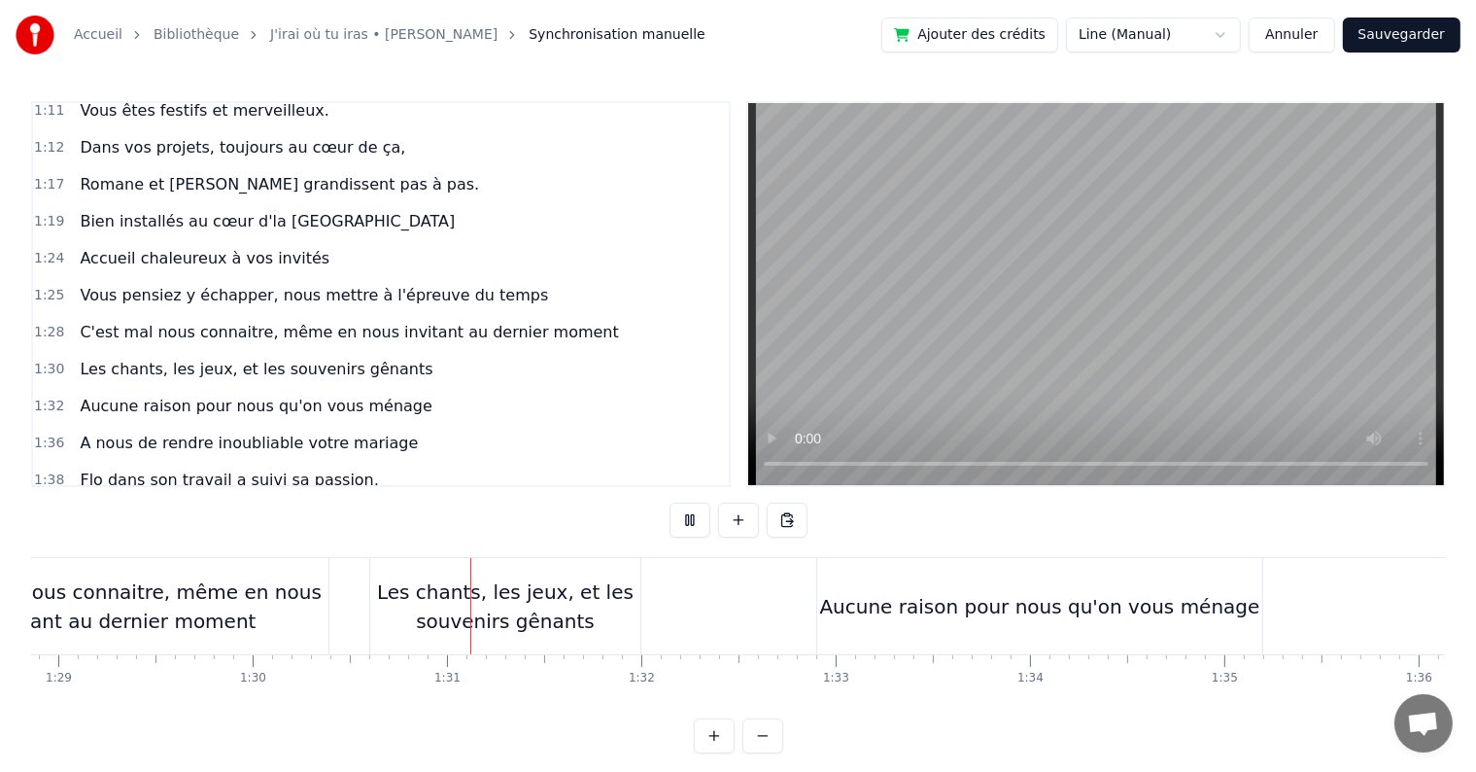
scroll to position [0, 17495]
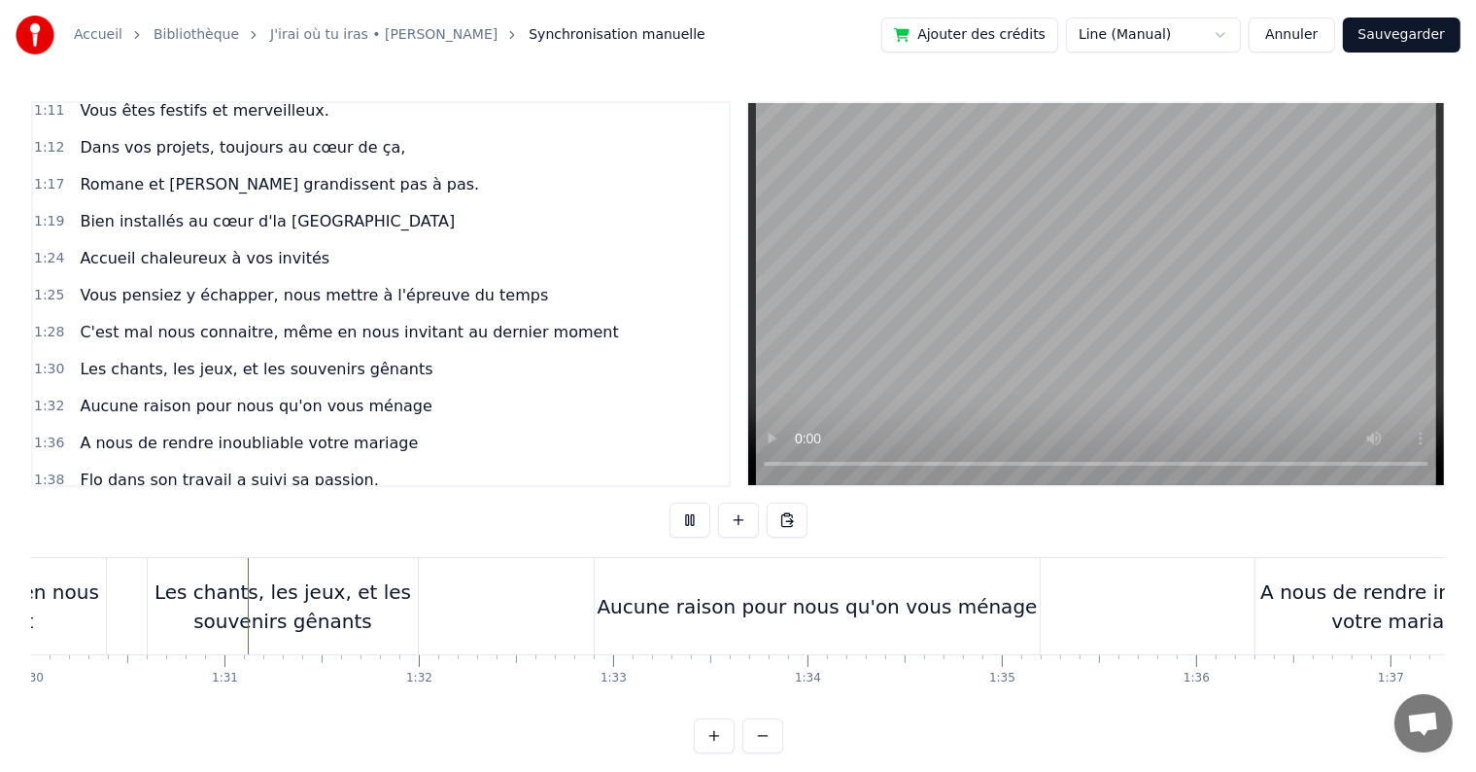
click at [698, 513] on button at bounding box center [690, 519] width 41 height 35
click at [787, 586] on div "Aucune raison pour nous qu'on vous ménage" at bounding box center [817, 606] width 445 height 96
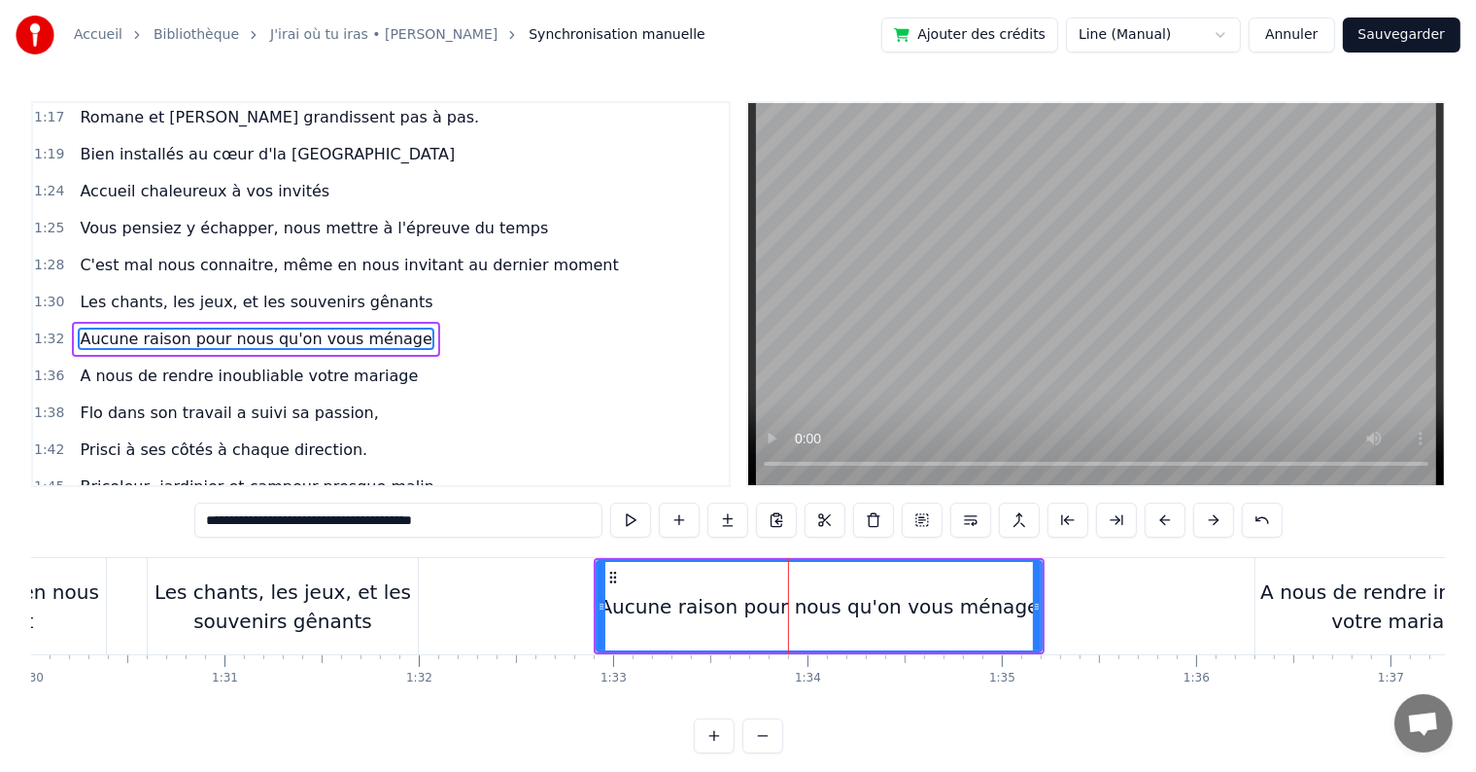
scroll to position [1042, 0]
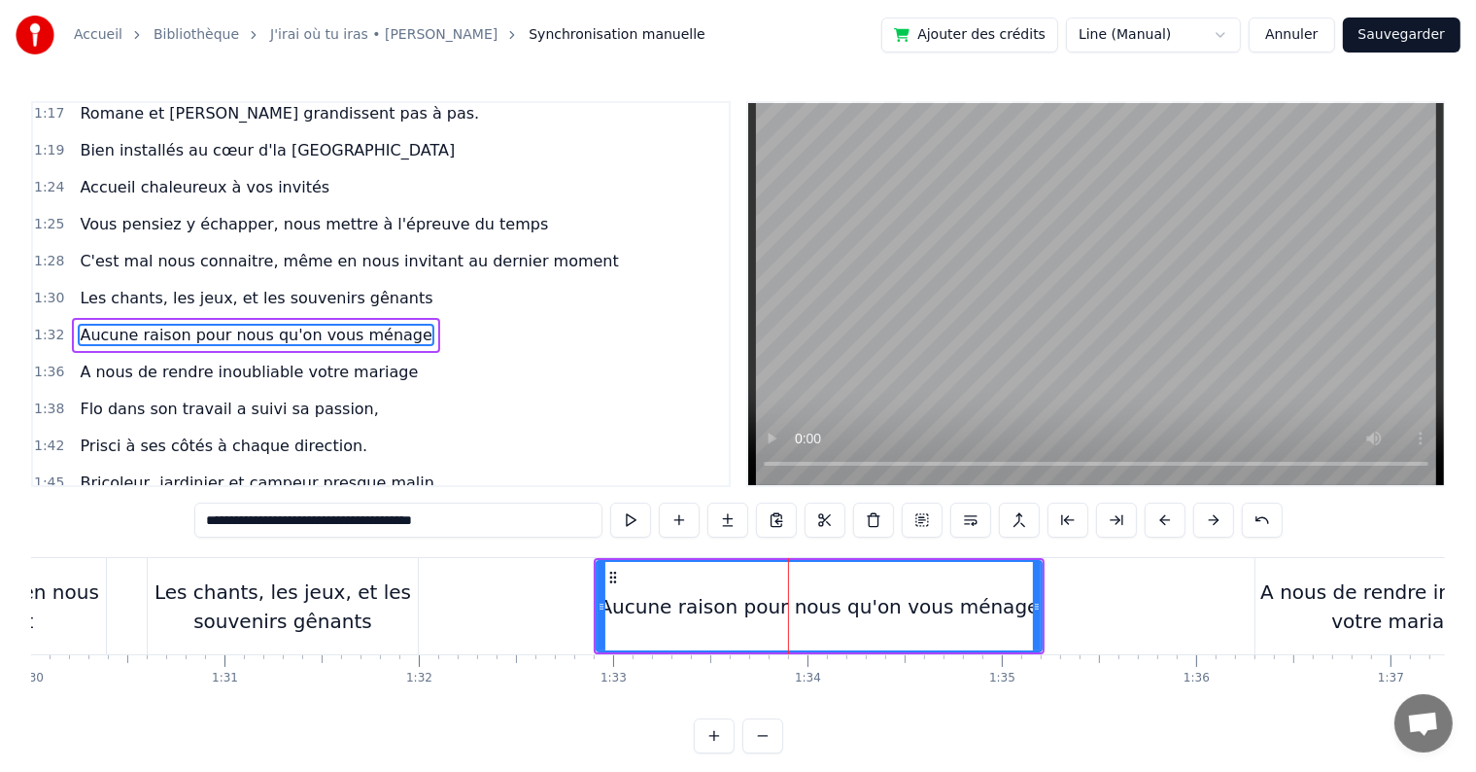
drag, startPoint x: 959, startPoint y: 583, endPoint x: 1040, endPoint y: 579, distance: 80.8
click at [1040, 579] on div "Aucune raison pour nous qu'on vous ménage" at bounding box center [819, 606] width 447 height 92
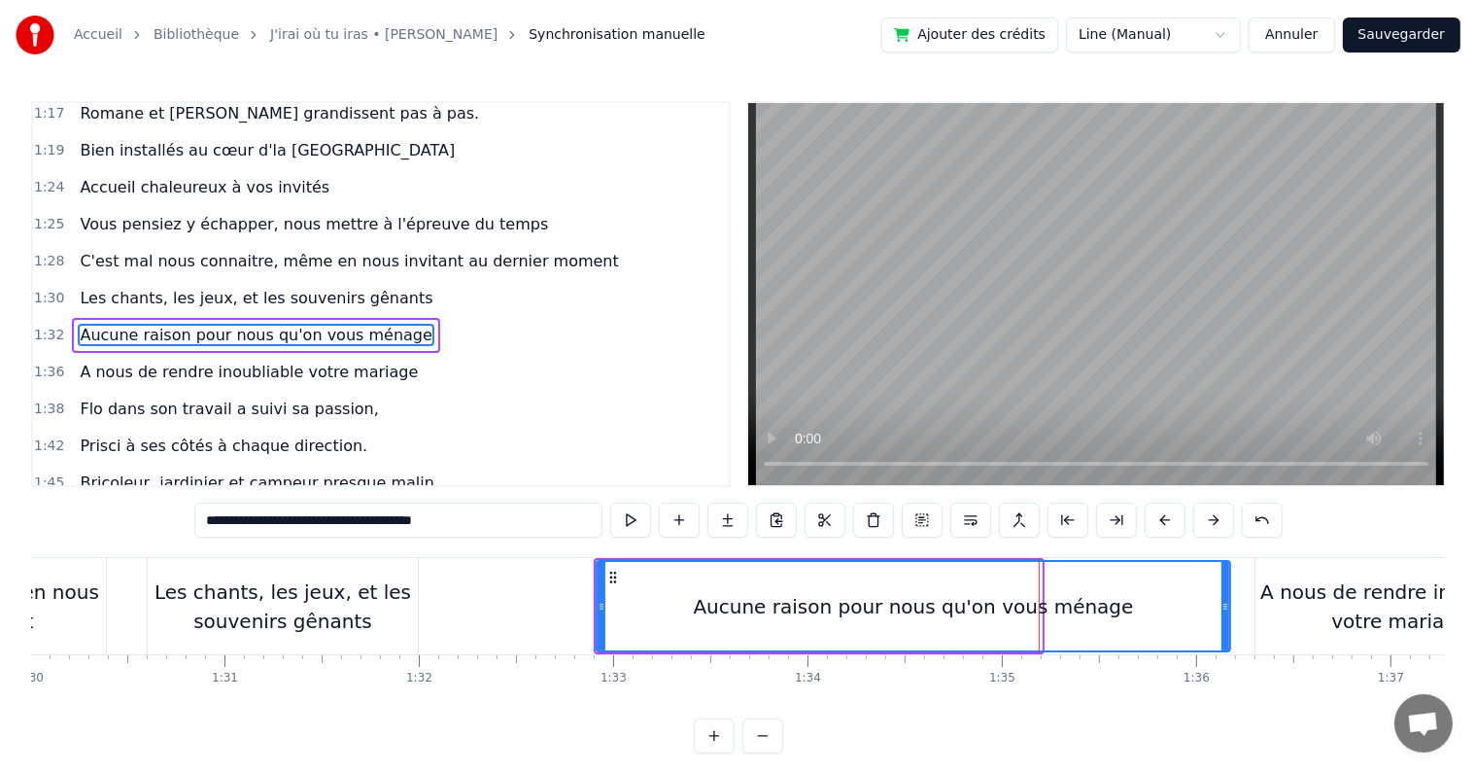
drag, startPoint x: 1036, startPoint y: 603, endPoint x: 1225, endPoint y: 598, distance: 188.6
click at [1225, 599] on icon at bounding box center [1226, 607] width 8 height 16
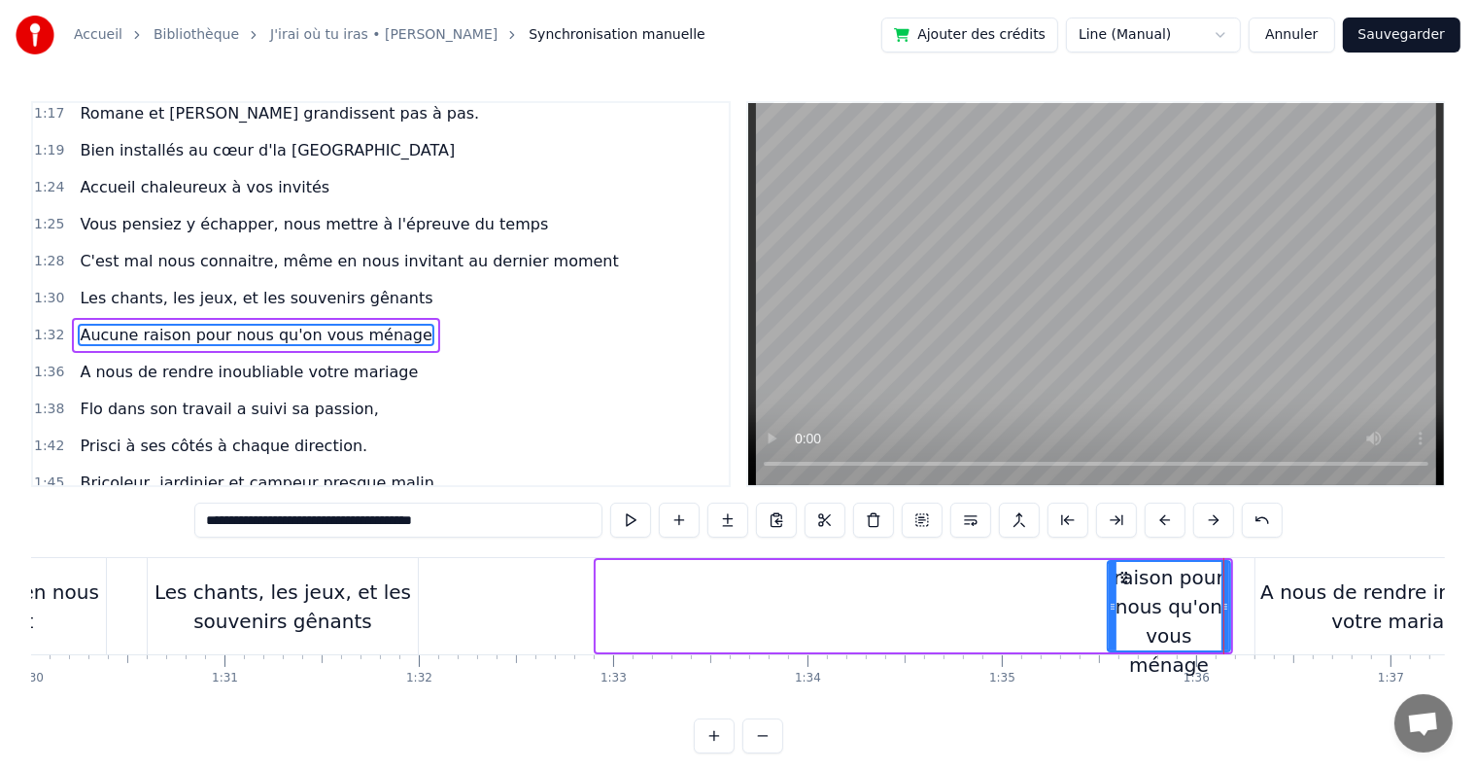
drag, startPoint x: 597, startPoint y: 603, endPoint x: 1103, endPoint y: 593, distance: 506.4
click at [1109, 593] on div at bounding box center [1113, 606] width 8 height 88
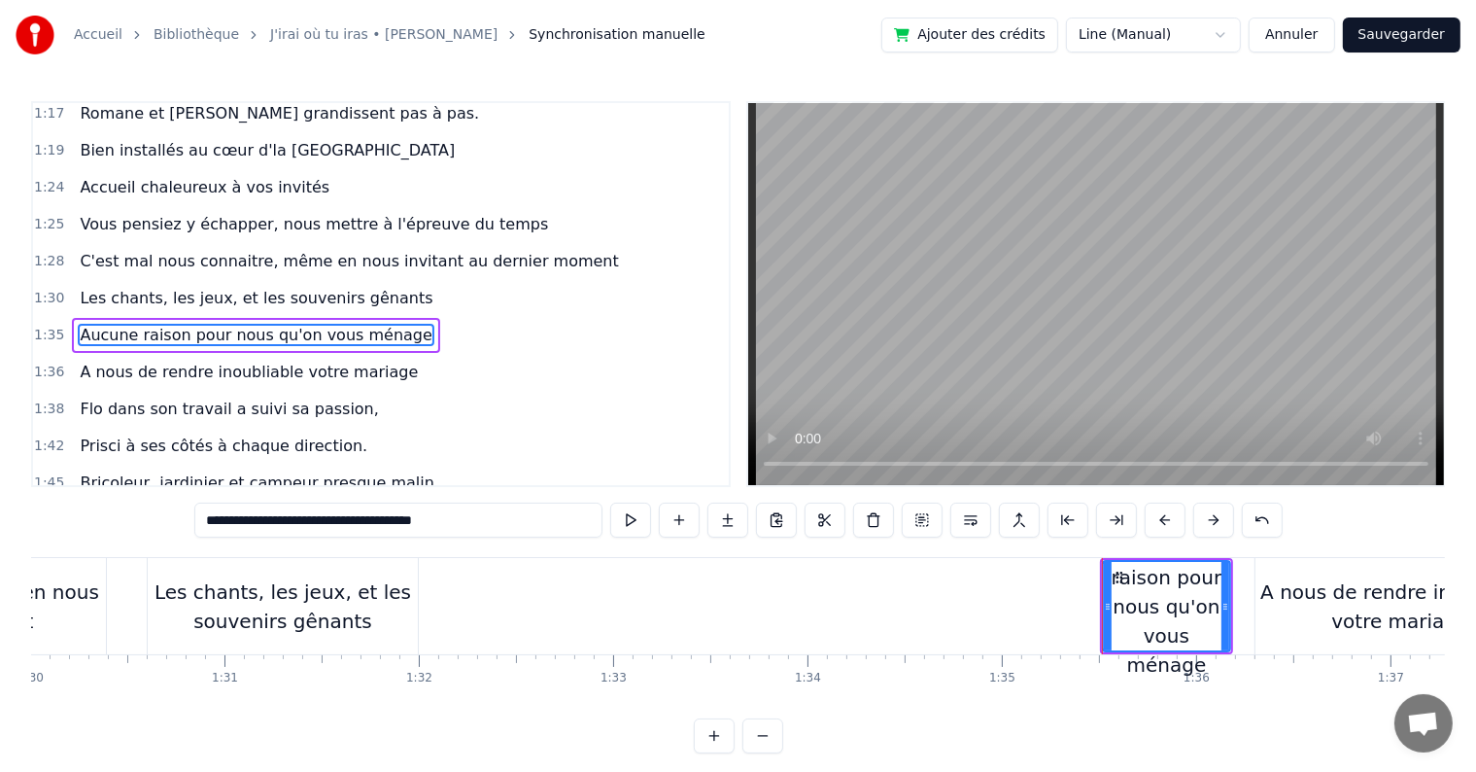
click at [273, 600] on div "Les chants, les jeux, et les souvenirs gênants" at bounding box center [283, 606] width 270 height 58
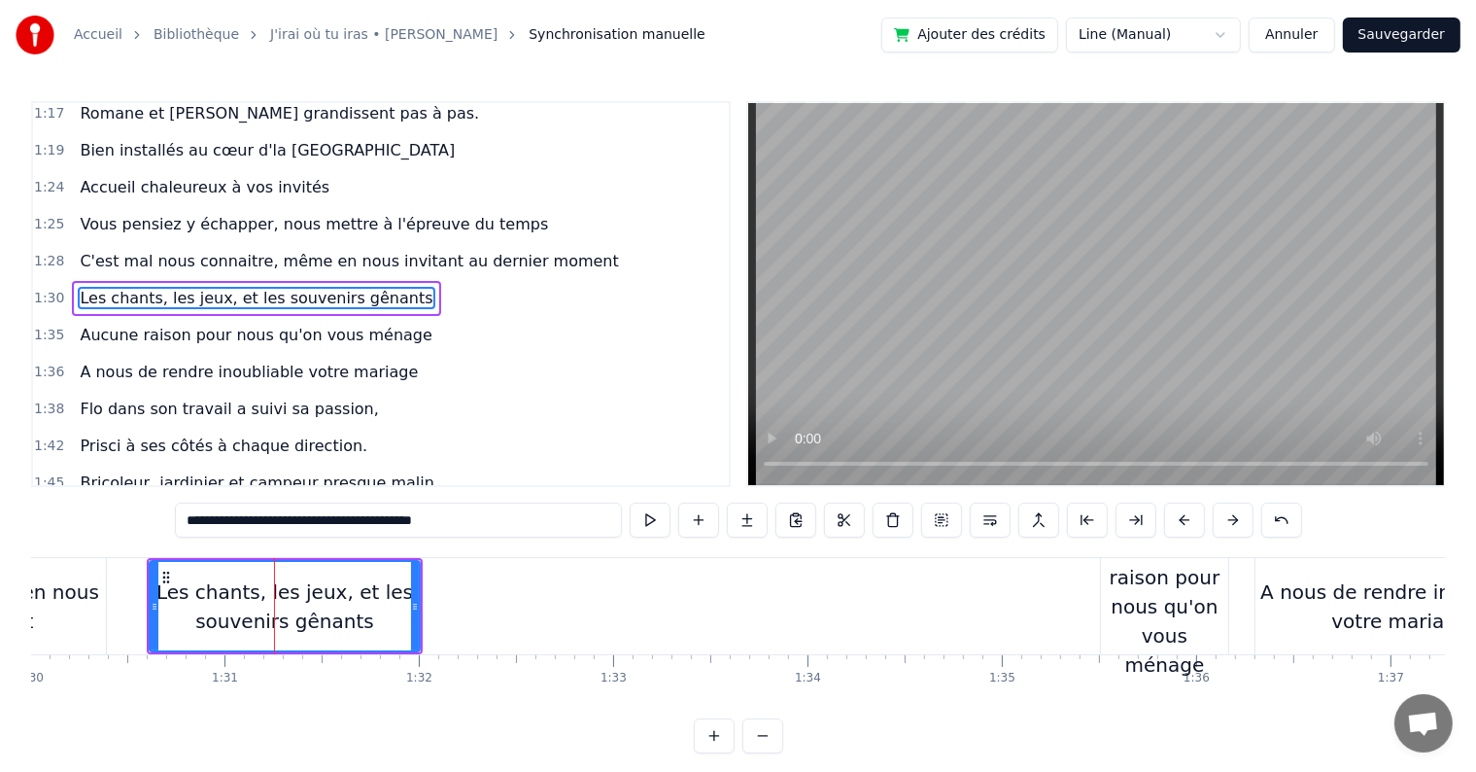
scroll to position [1007, 0]
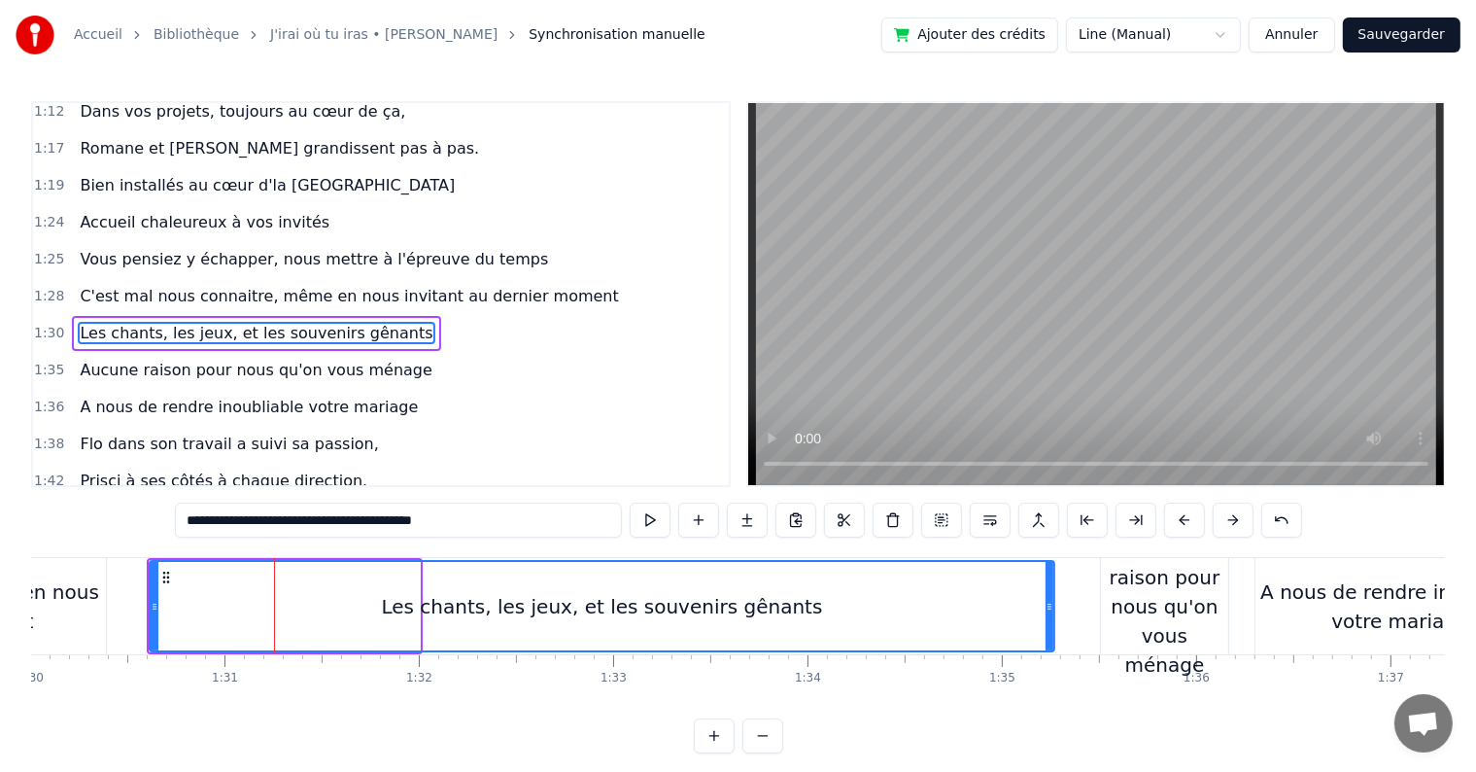
drag, startPoint x: 413, startPoint y: 613, endPoint x: 1048, endPoint y: 609, distance: 634.7
click at [1048, 609] on div at bounding box center [1050, 606] width 8 height 88
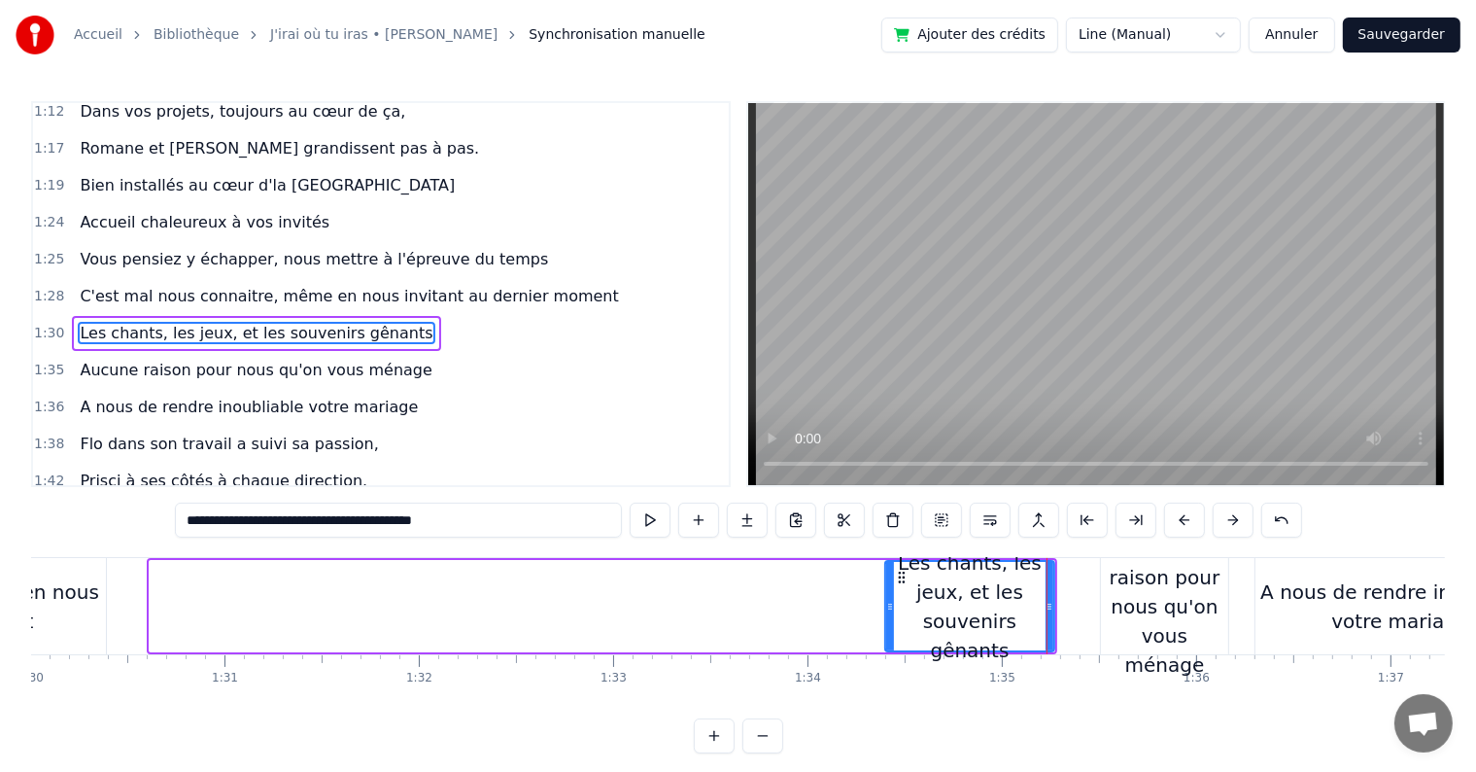
drag, startPoint x: 149, startPoint y: 603, endPoint x: 884, endPoint y: 591, distance: 735.8
click at [886, 591] on div at bounding box center [890, 606] width 8 height 88
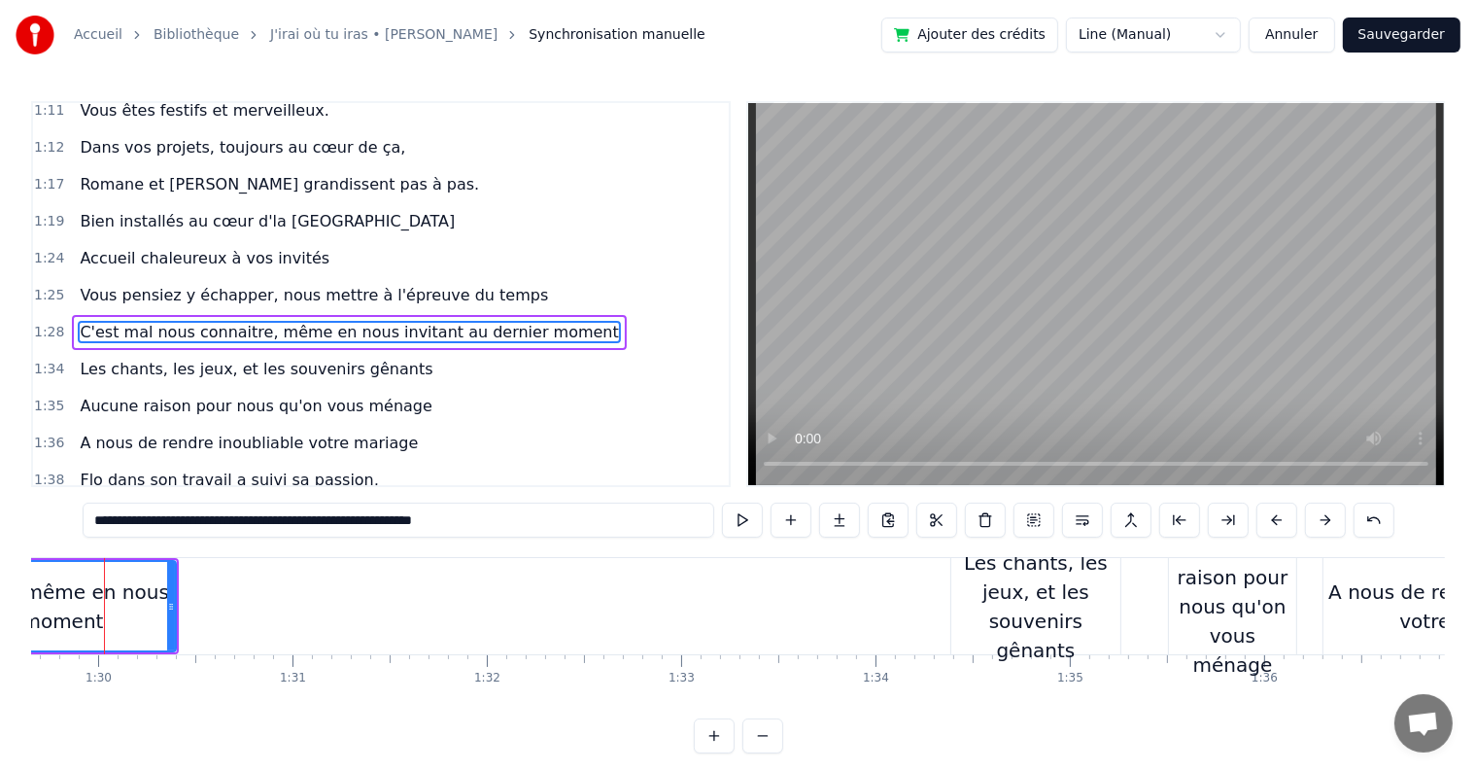
scroll to position [0, 17402]
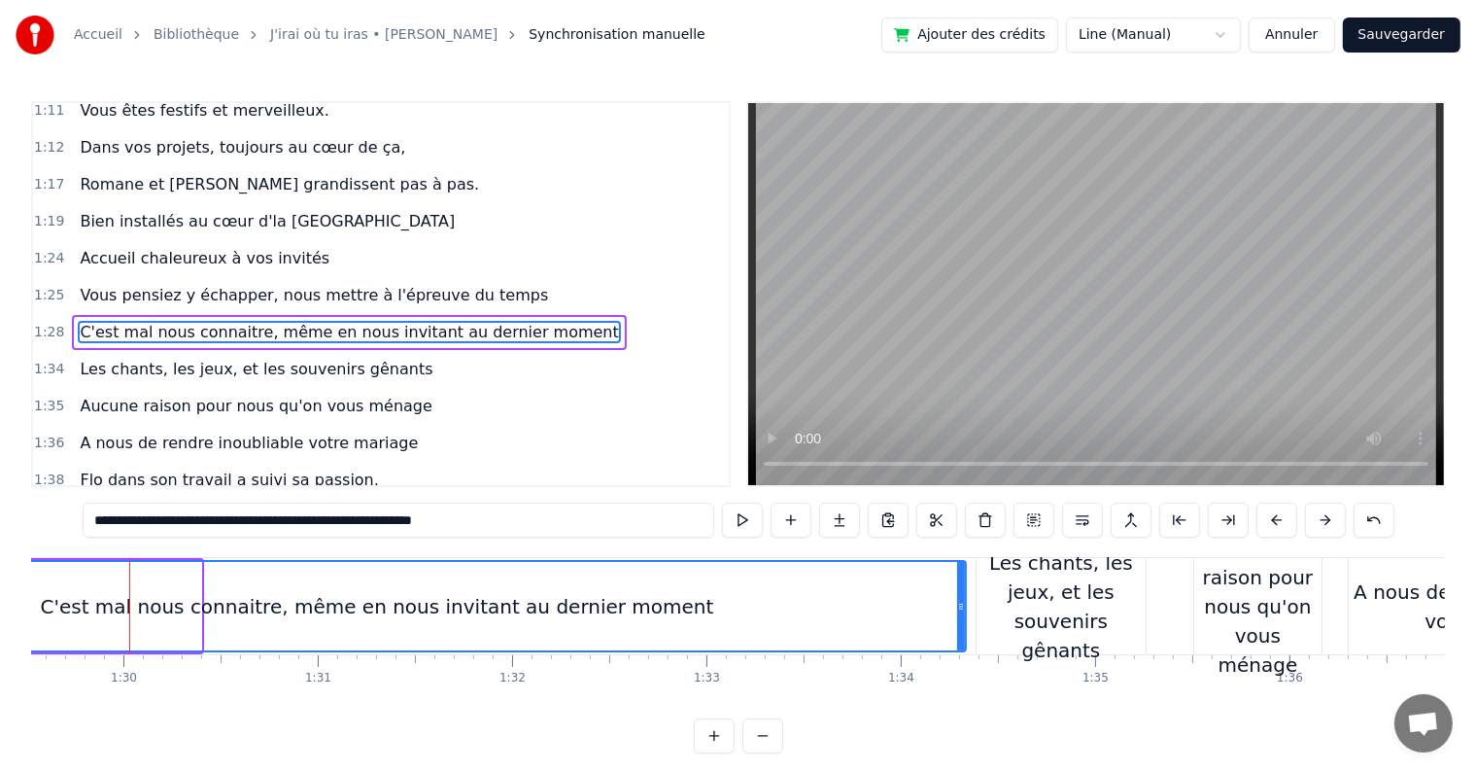
drag, startPoint x: 195, startPoint y: 605, endPoint x: 960, endPoint y: 562, distance: 766.1
click at [960, 562] on div at bounding box center [961, 606] width 8 height 88
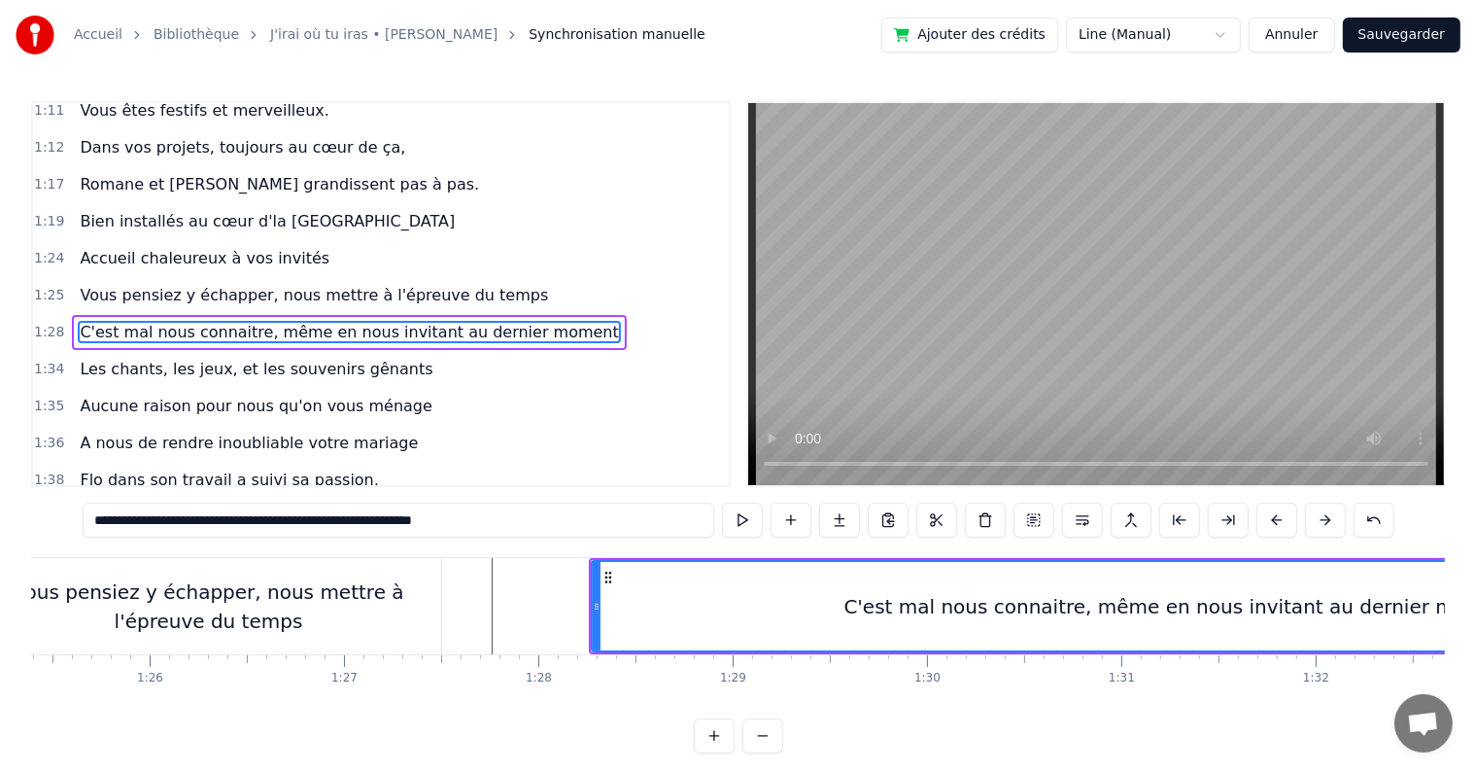
scroll to position [0, 16553]
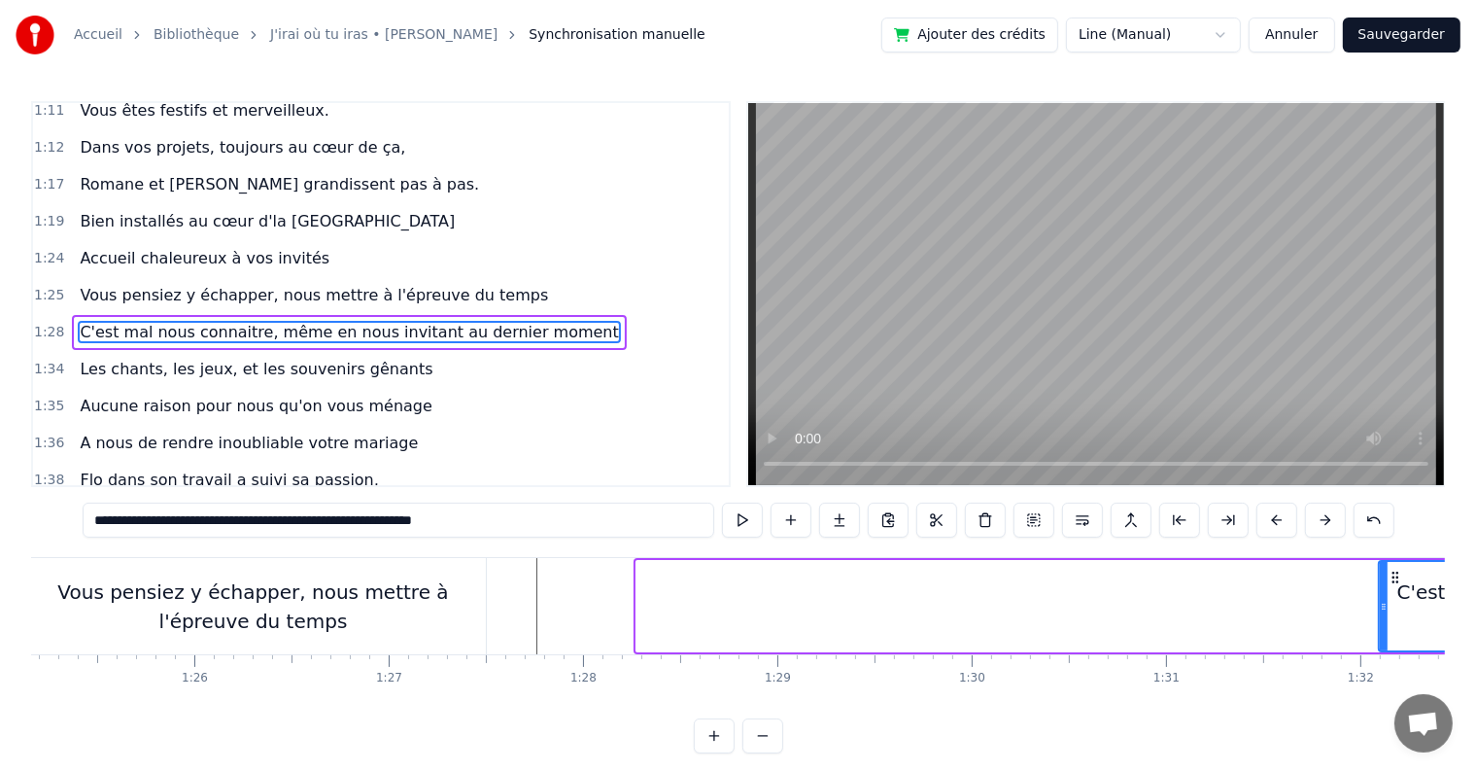
drag, startPoint x: 637, startPoint y: 605, endPoint x: 1379, endPoint y: 618, distance: 742.6
click at [1380, 618] on div at bounding box center [1384, 606] width 8 height 88
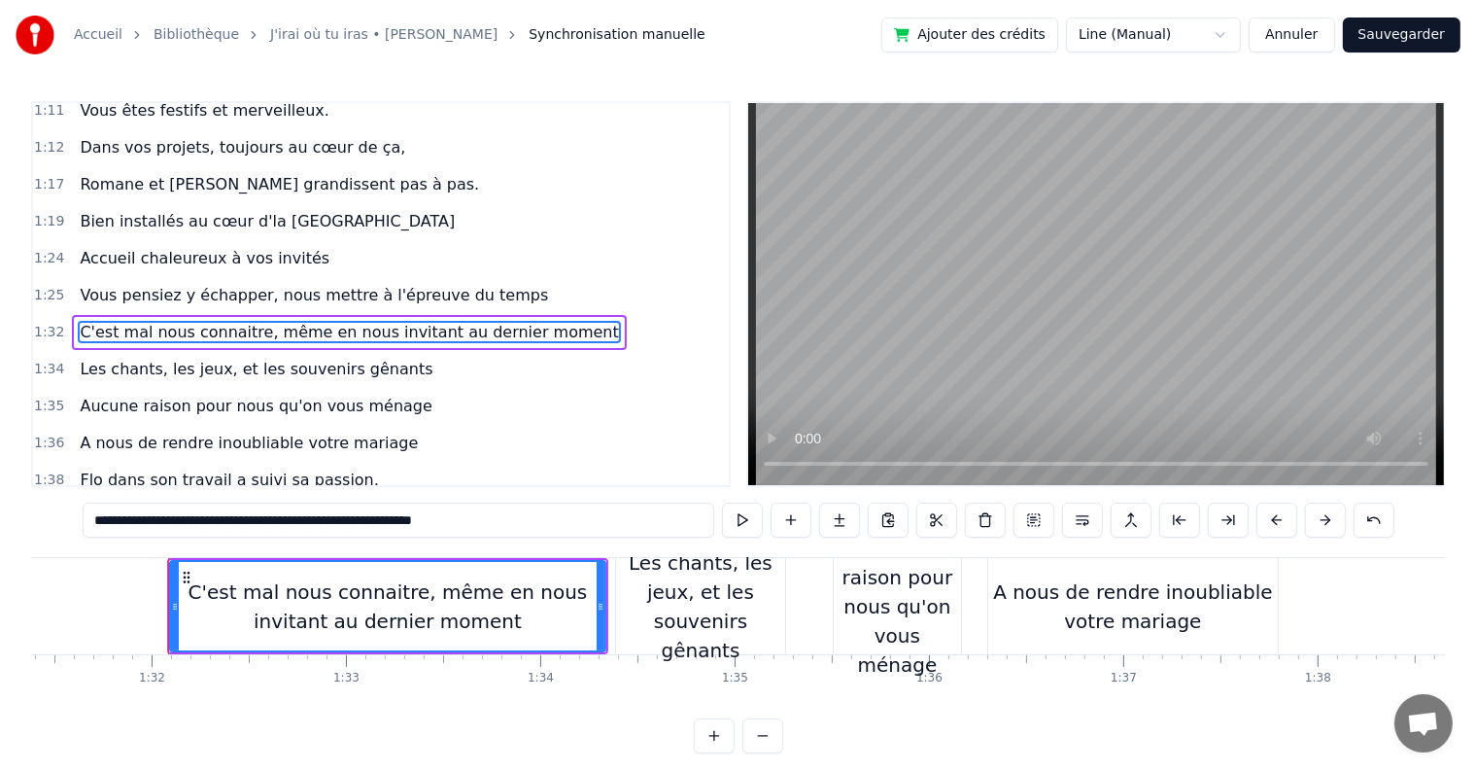
scroll to position [0, 17801]
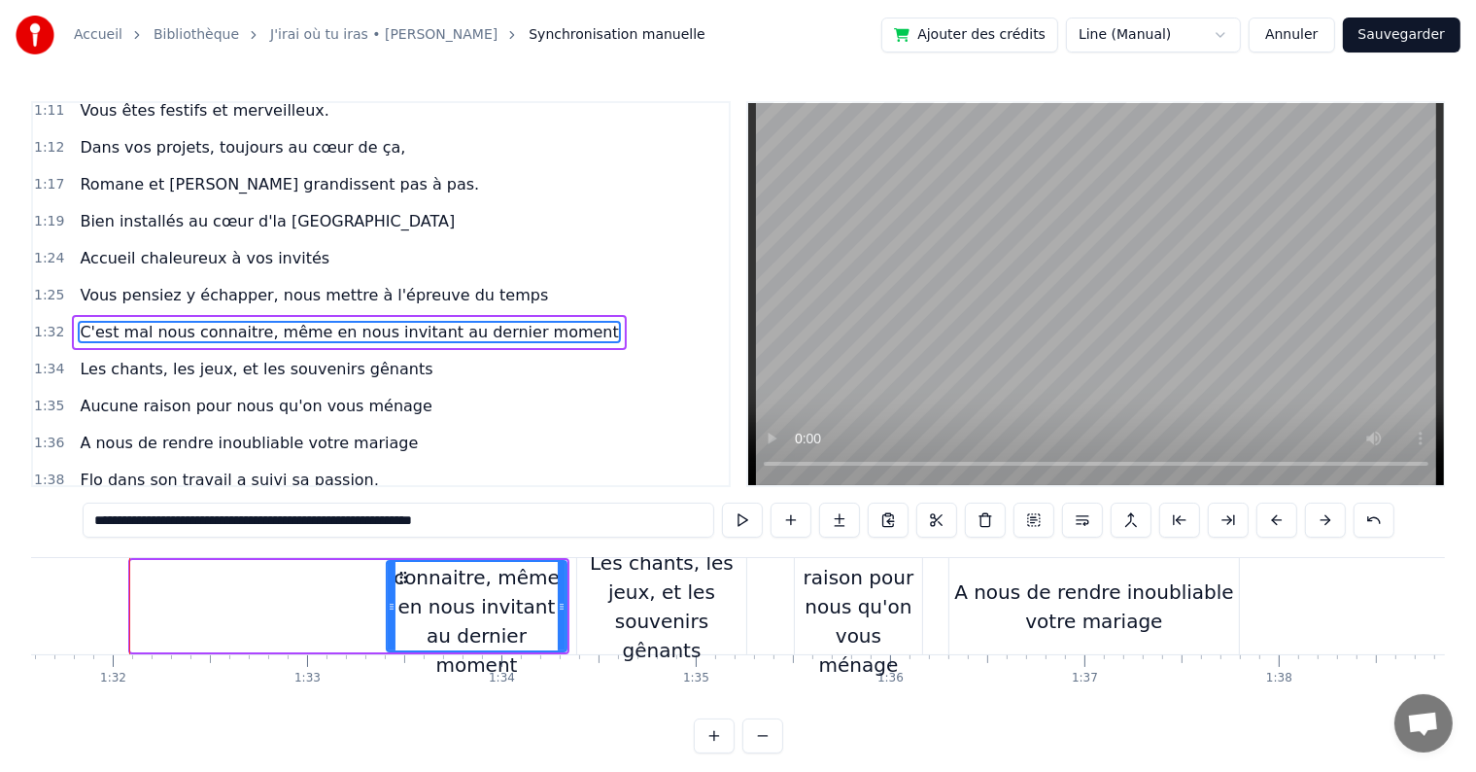
drag, startPoint x: 133, startPoint y: 606, endPoint x: 389, endPoint y: 606, distance: 255.6
click at [389, 606] on icon at bounding box center [392, 607] width 8 height 16
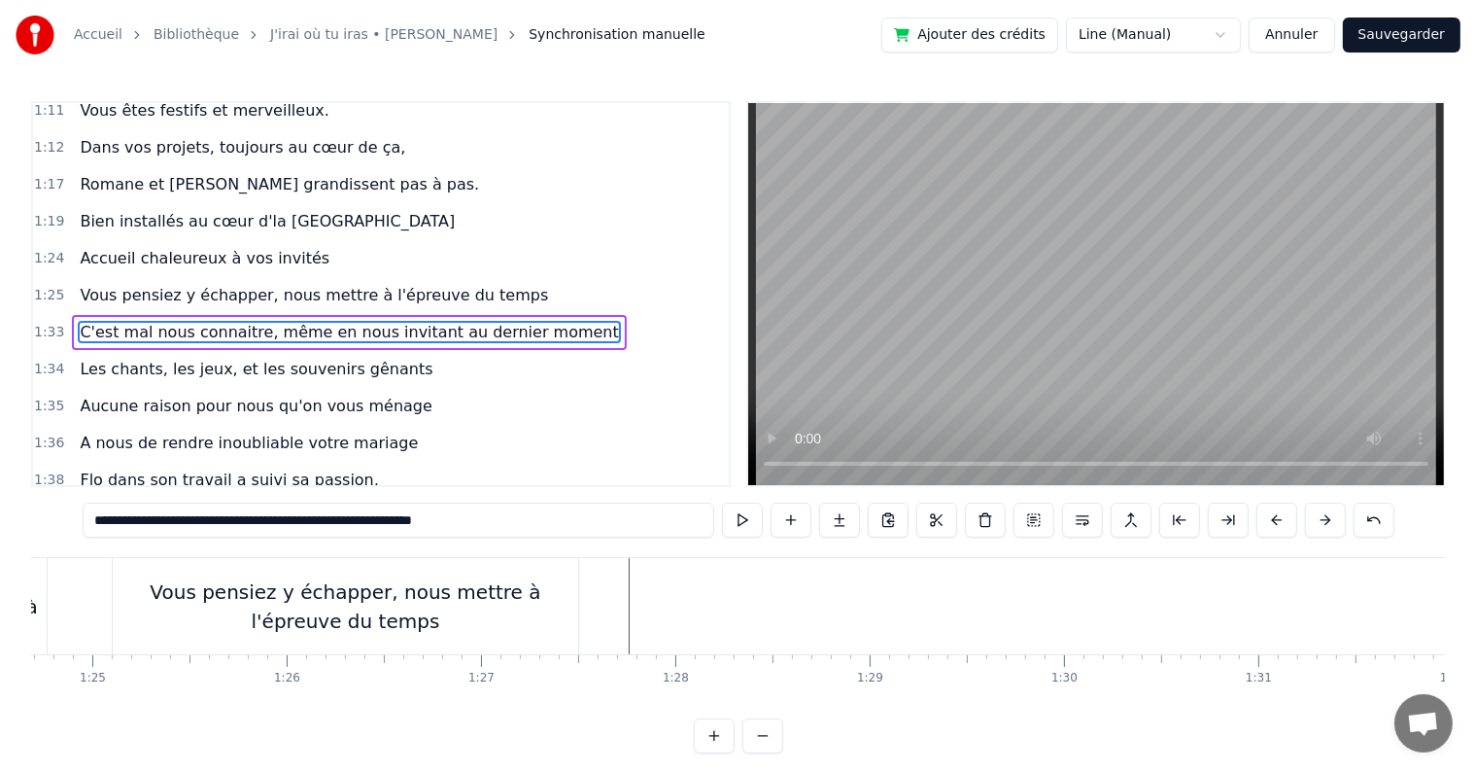
scroll to position [0, 16415]
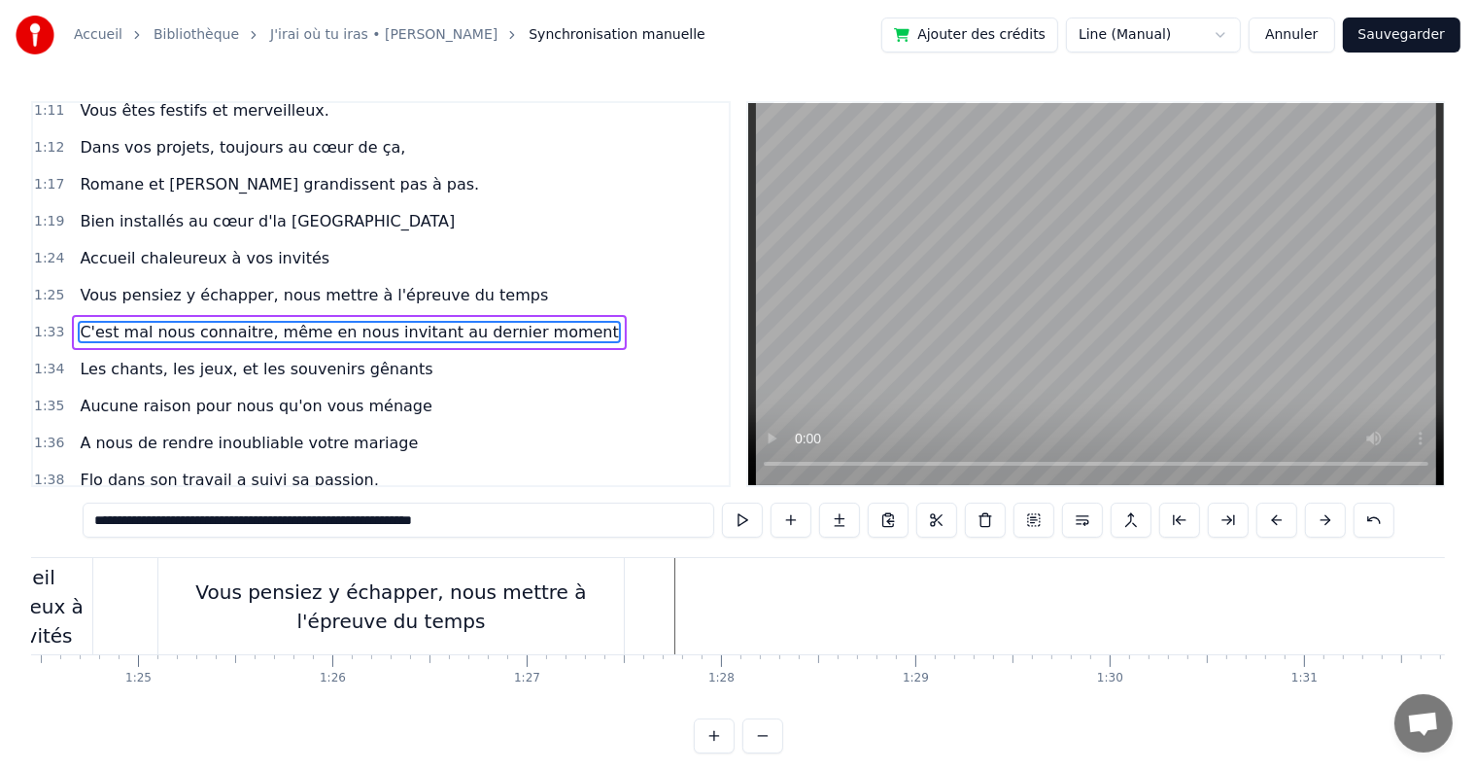
click at [525, 603] on div "Vous pensiez y échapper, nous mettre à l'épreuve du temps" at bounding box center [391, 606] width 466 height 58
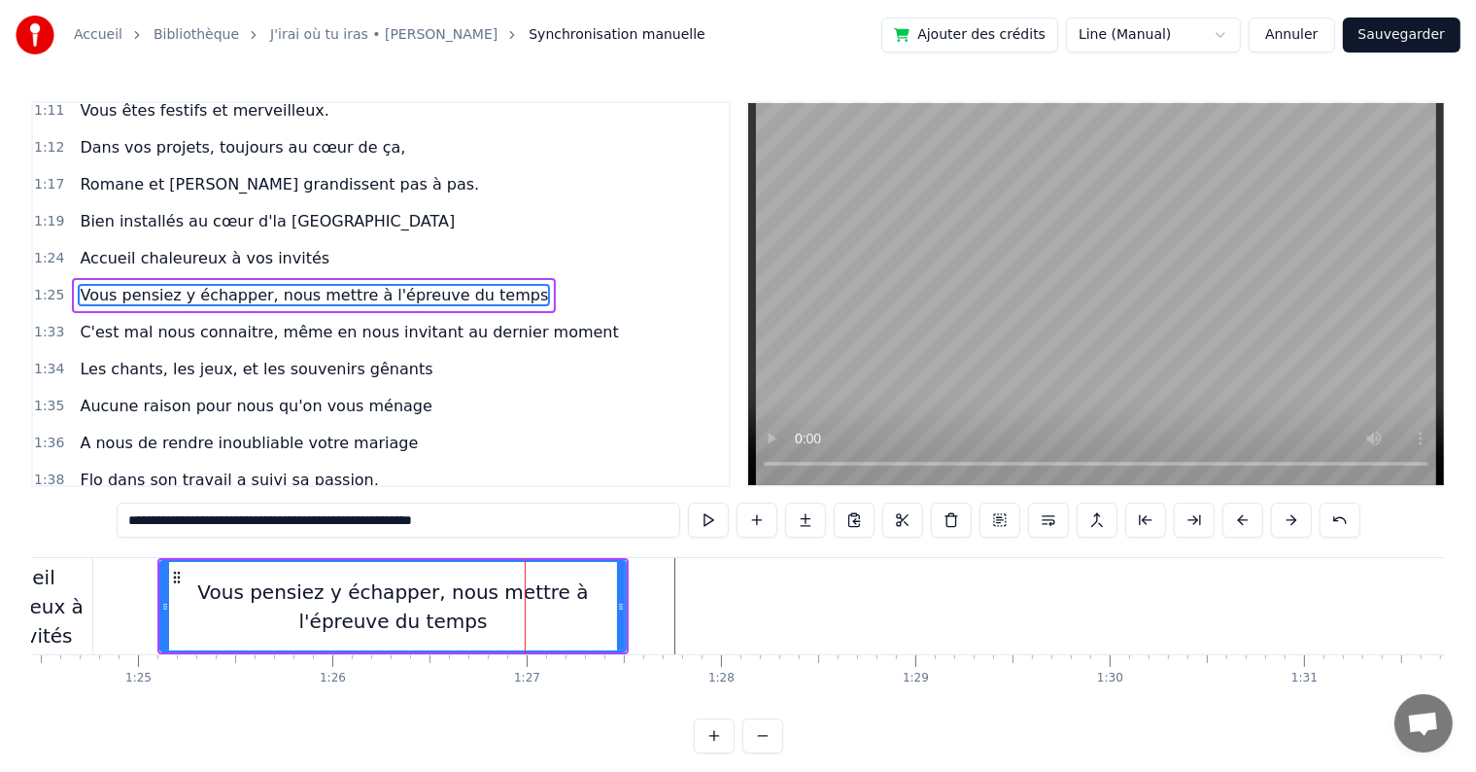
scroll to position [935, 0]
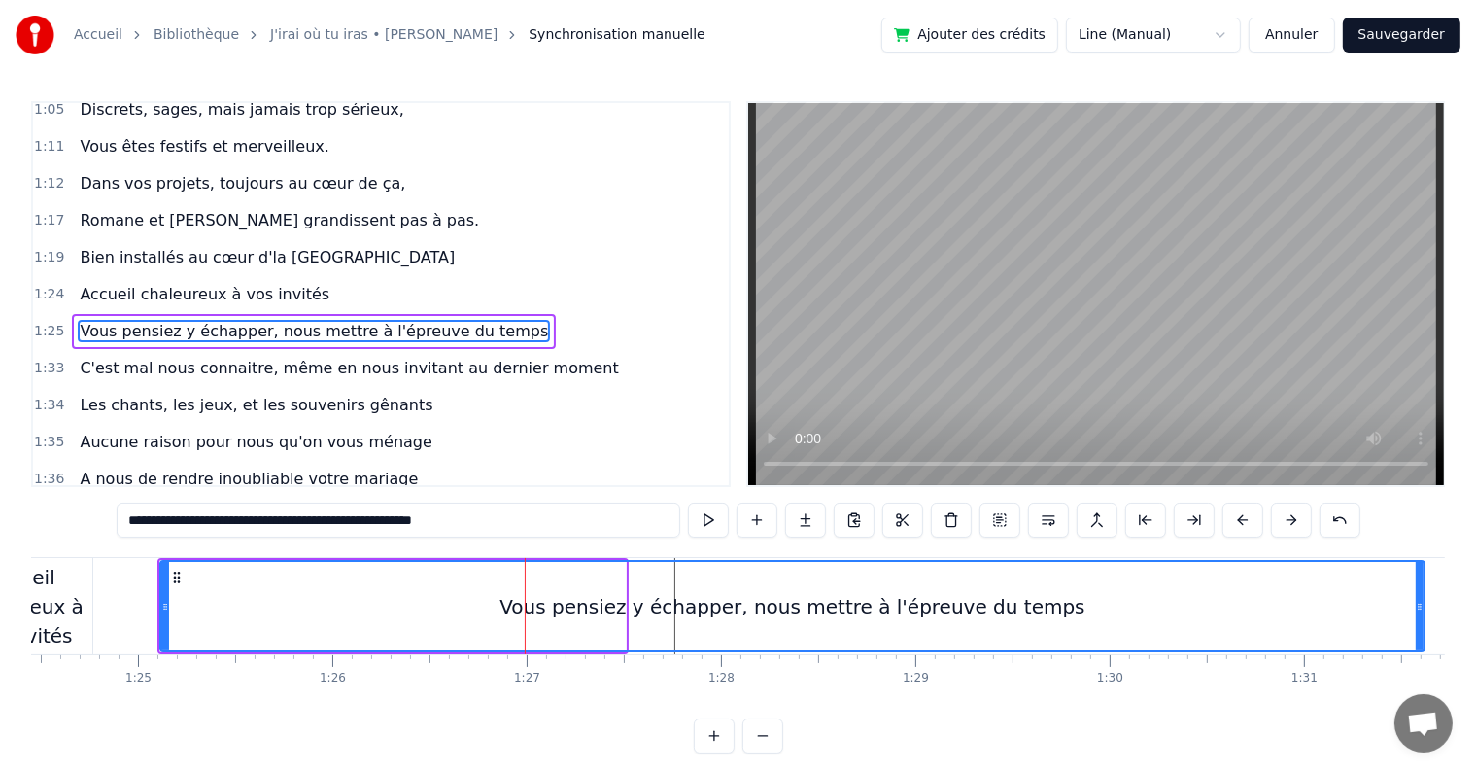
drag, startPoint x: 622, startPoint y: 603, endPoint x: 1421, endPoint y: 598, distance: 798.9
click at [1421, 599] on icon at bounding box center [1420, 607] width 8 height 16
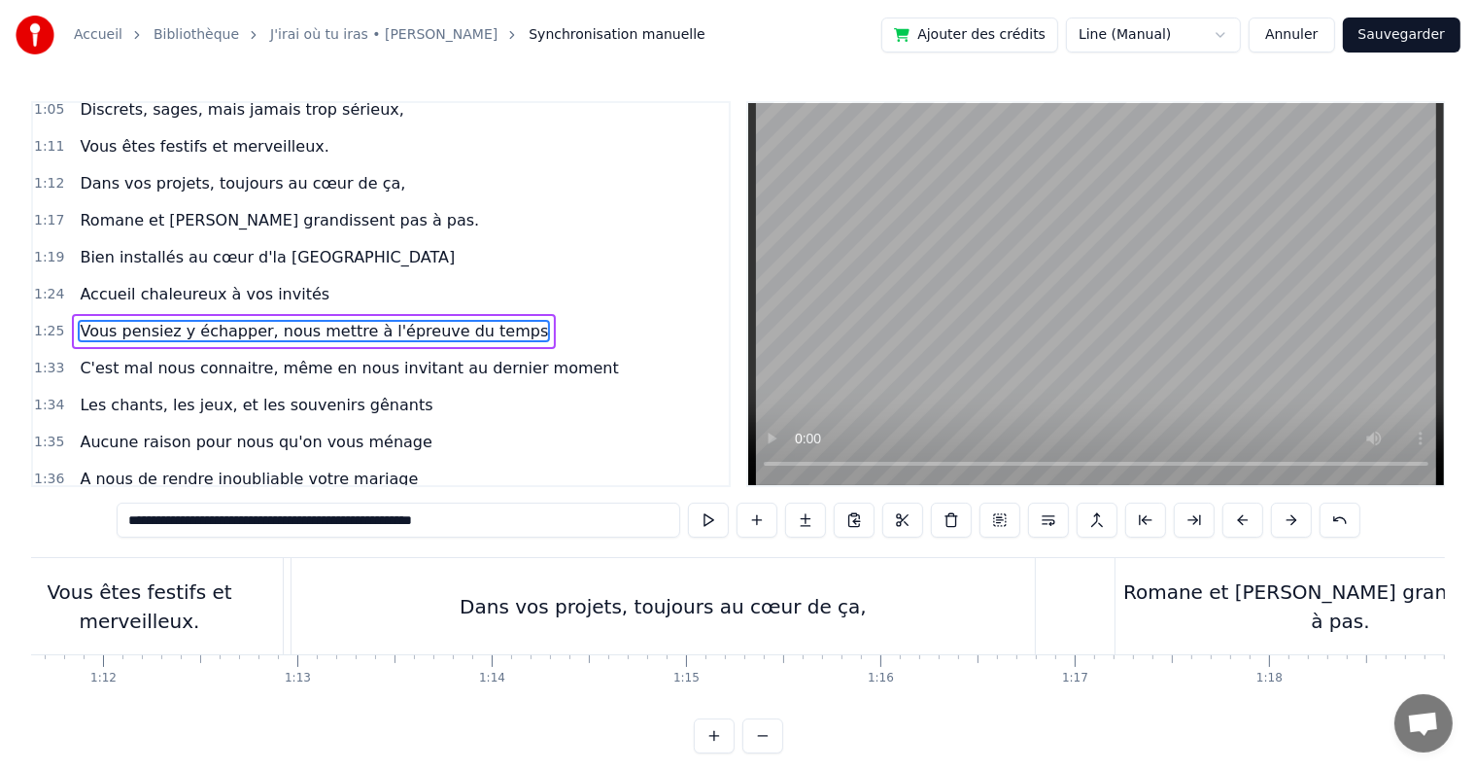
scroll to position [0, 14038]
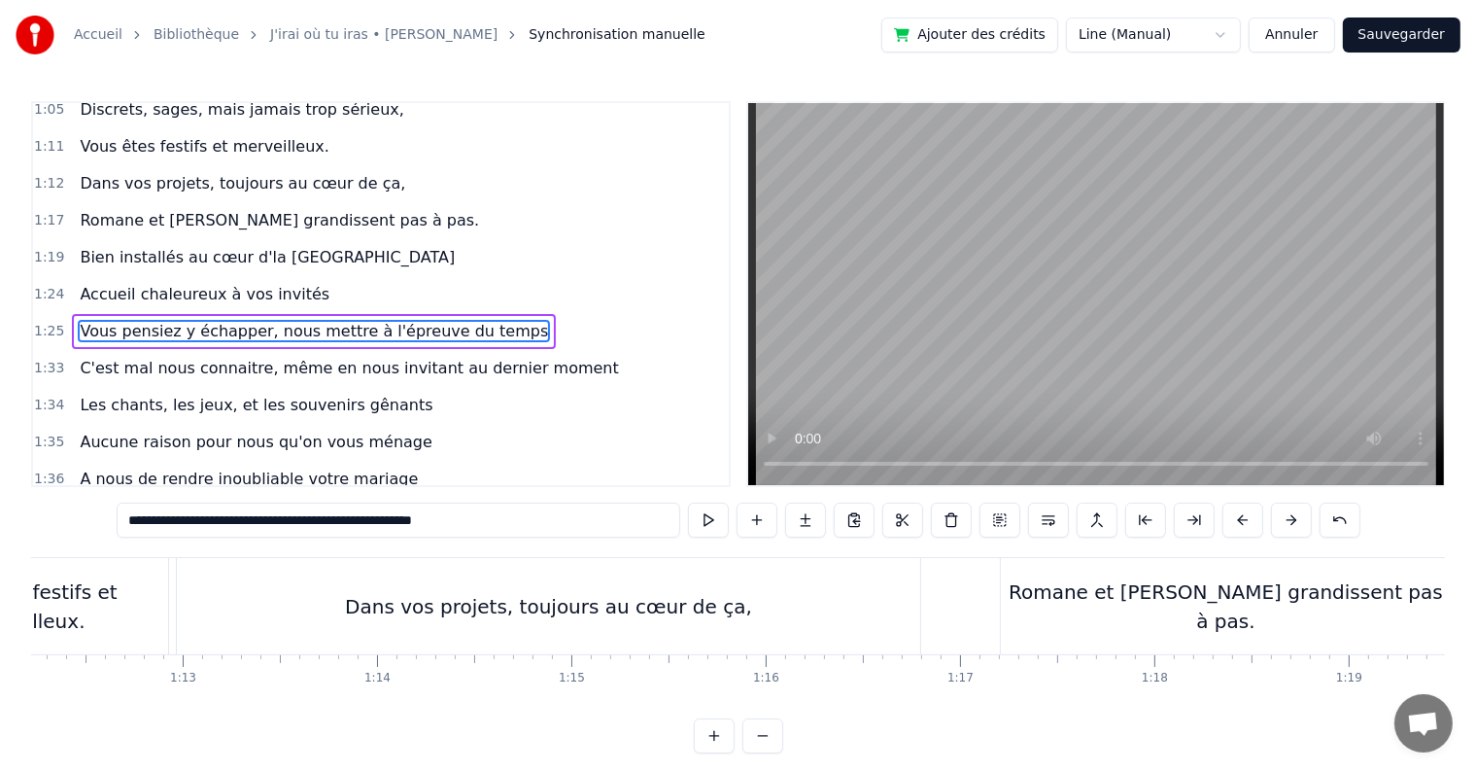
drag, startPoint x: 1082, startPoint y: 697, endPoint x: 1076, endPoint y: 709, distance: 13.0
click at [1080, 702] on div "C’est au lycée que tout commence Flo et [PERSON_NAME] vivent encore leur romanc…" at bounding box center [738, 630] width 1414 height 146
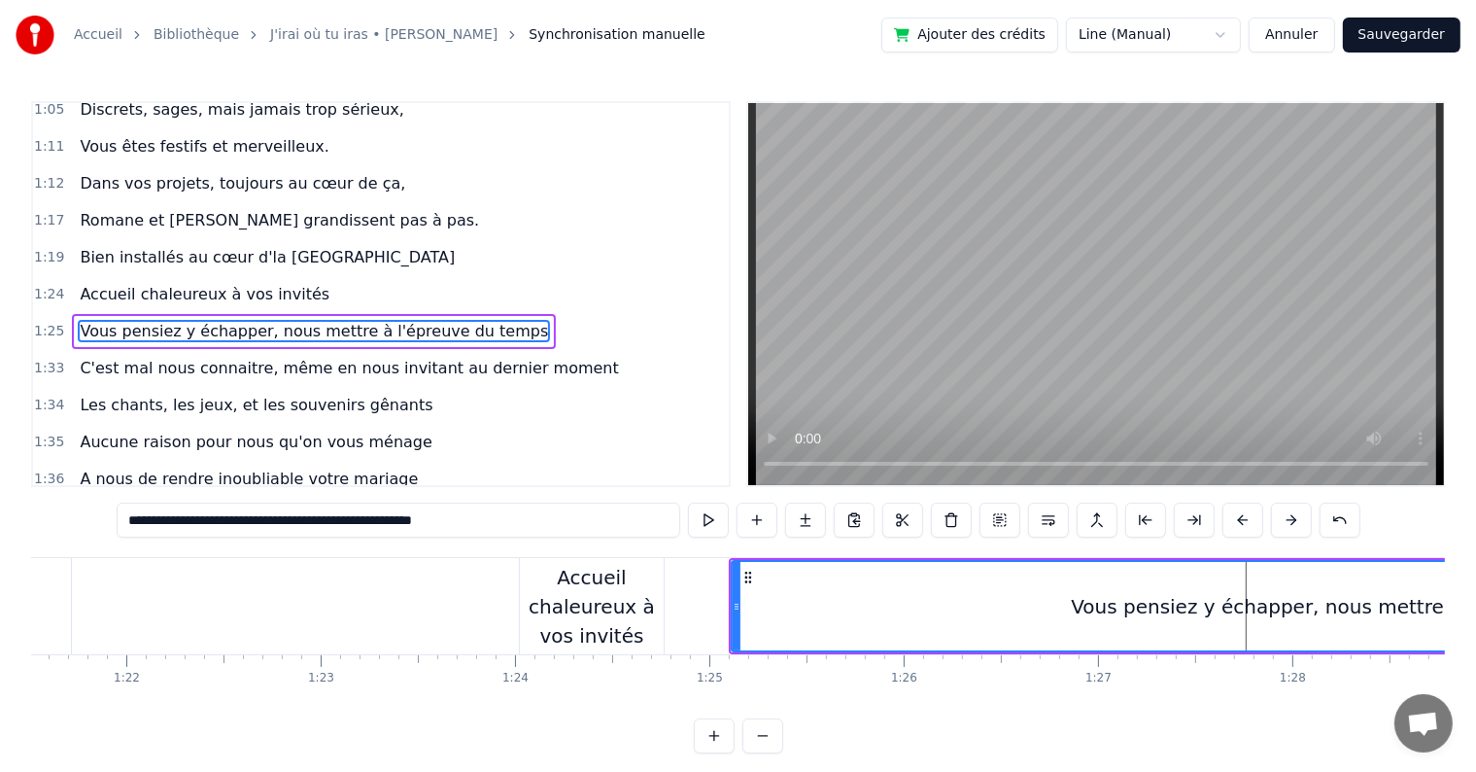
scroll to position [0, 16004]
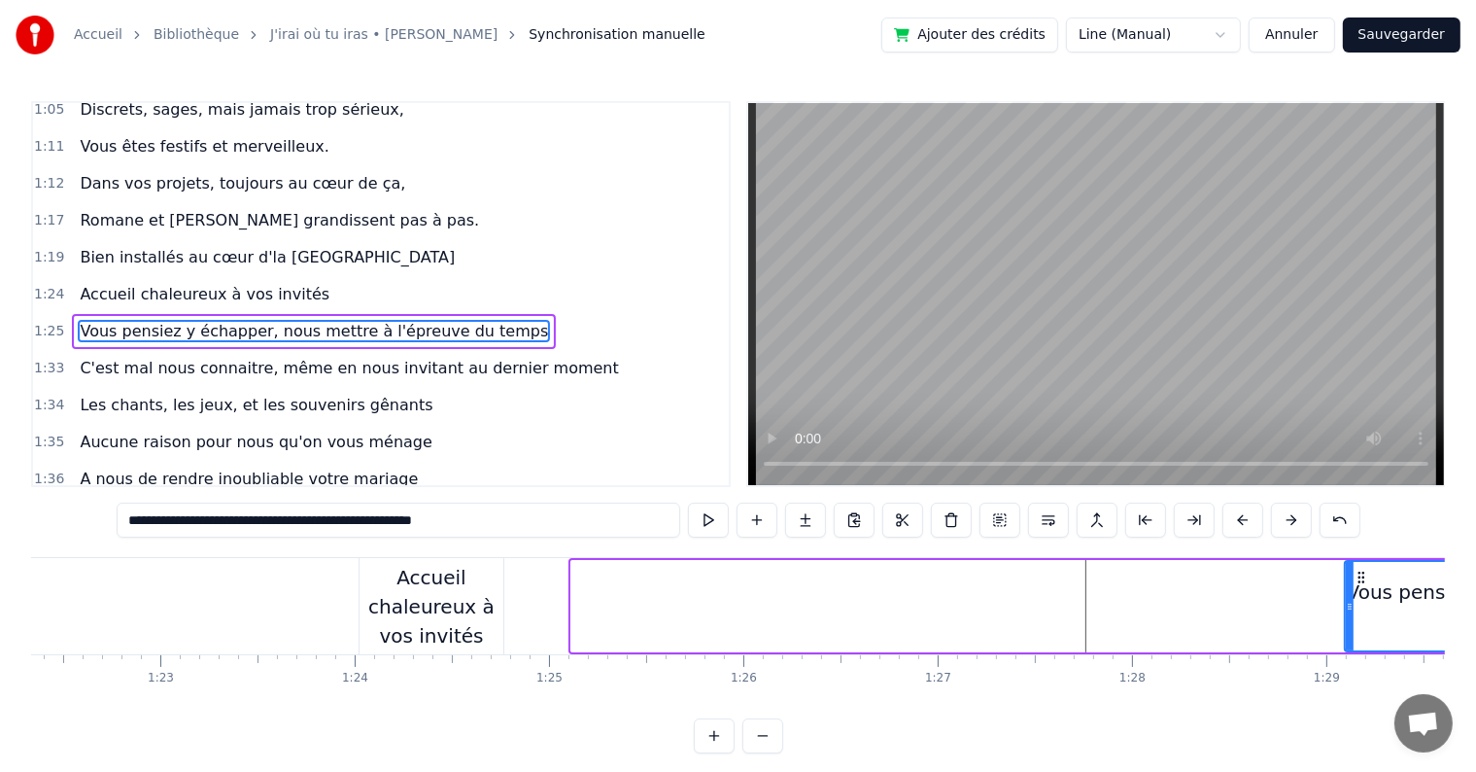
drag, startPoint x: 575, startPoint y: 599, endPoint x: 1349, endPoint y: 578, distance: 773.9
click at [1349, 578] on div at bounding box center [1350, 606] width 8 height 88
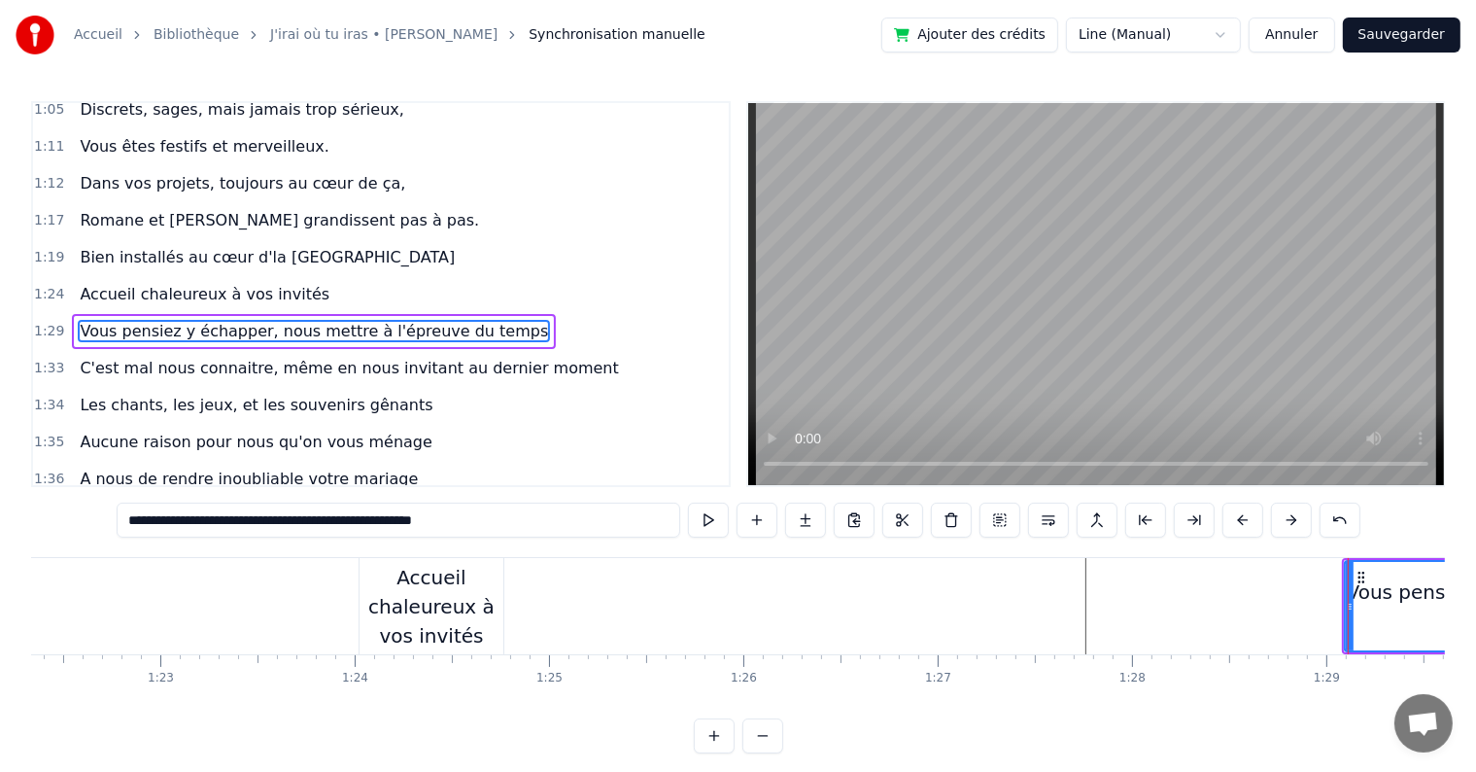
click at [460, 612] on div "Accueil chaleureux à vos invités" at bounding box center [432, 606] width 144 height 87
type input "**********"
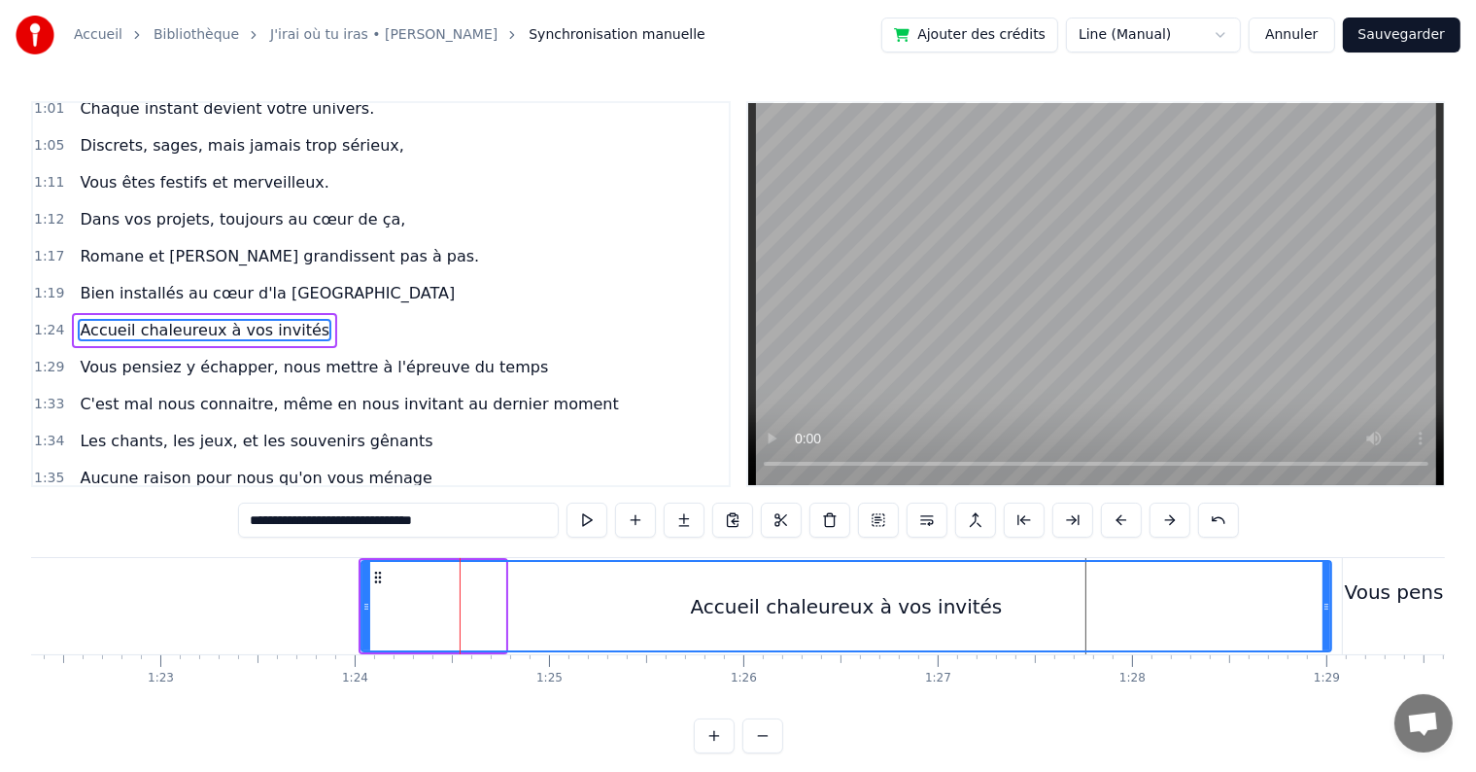
drag, startPoint x: 500, startPoint y: 605, endPoint x: 1326, endPoint y: 563, distance: 827.2
click at [1326, 563] on div at bounding box center [1327, 606] width 8 height 88
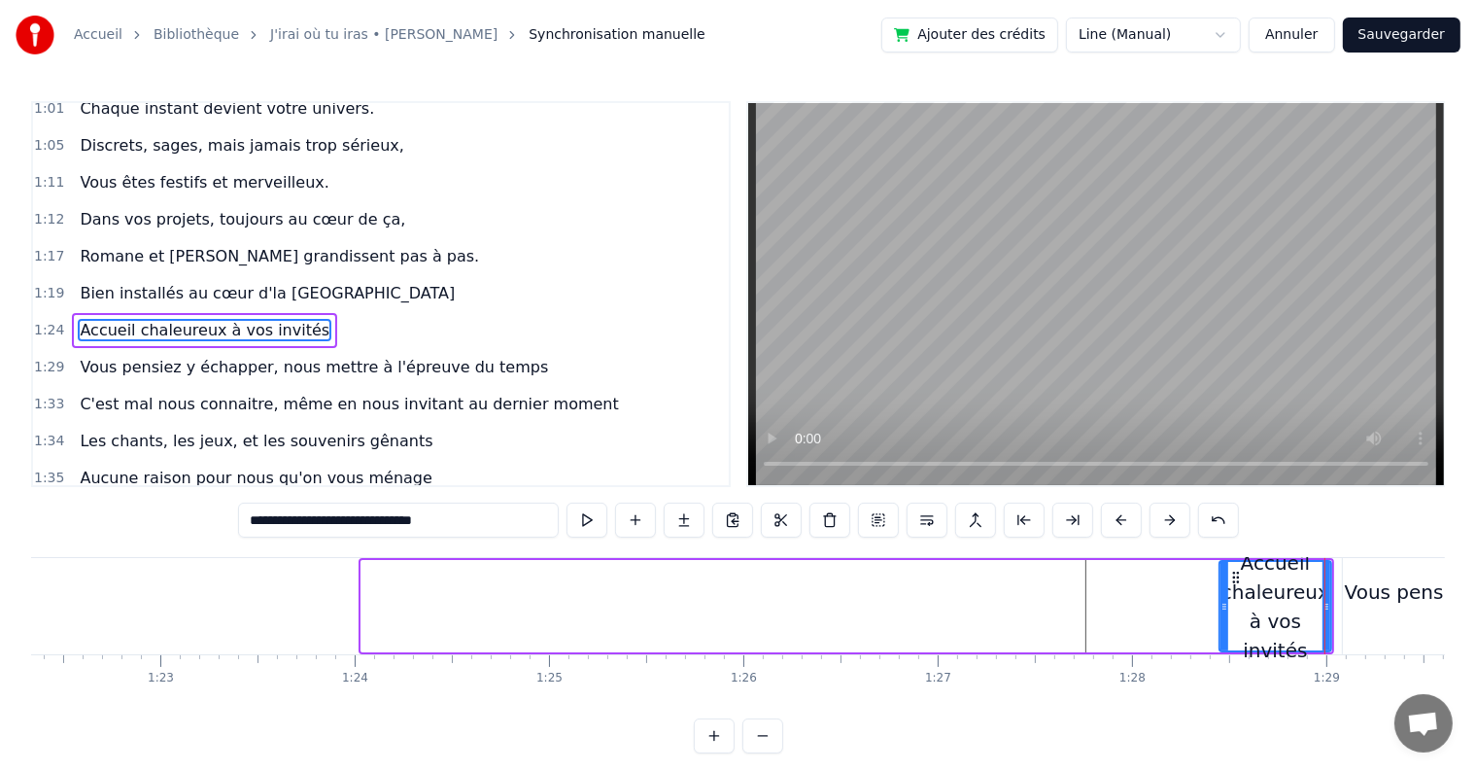
drag, startPoint x: 363, startPoint y: 605, endPoint x: 1222, endPoint y: 608, distance: 858.2
click at [1222, 608] on icon at bounding box center [1225, 607] width 8 height 16
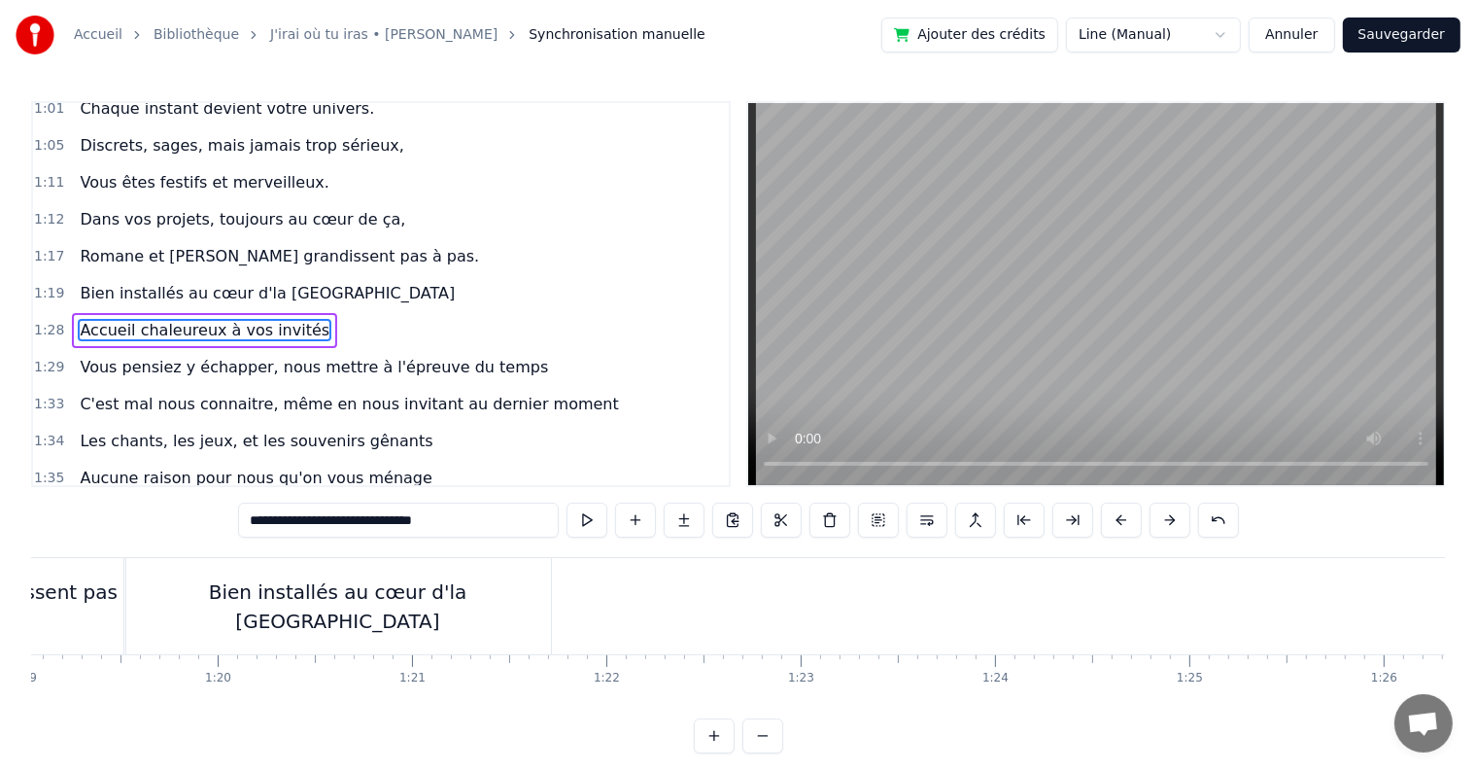
scroll to position [0, 15340]
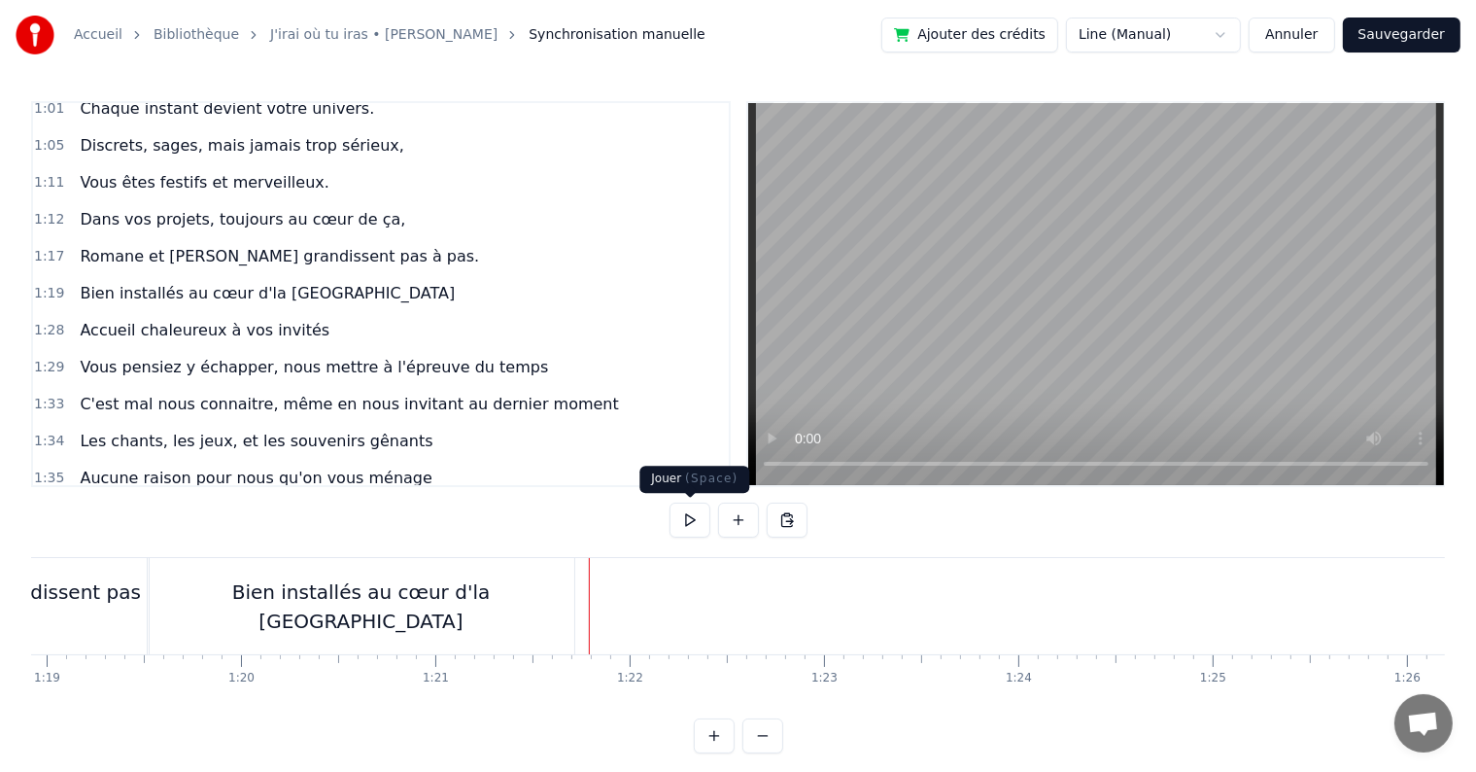
click at [683, 522] on button at bounding box center [690, 519] width 41 height 35
click at [728, 514] on button at bounding box center [738, 519] width 41 height 35
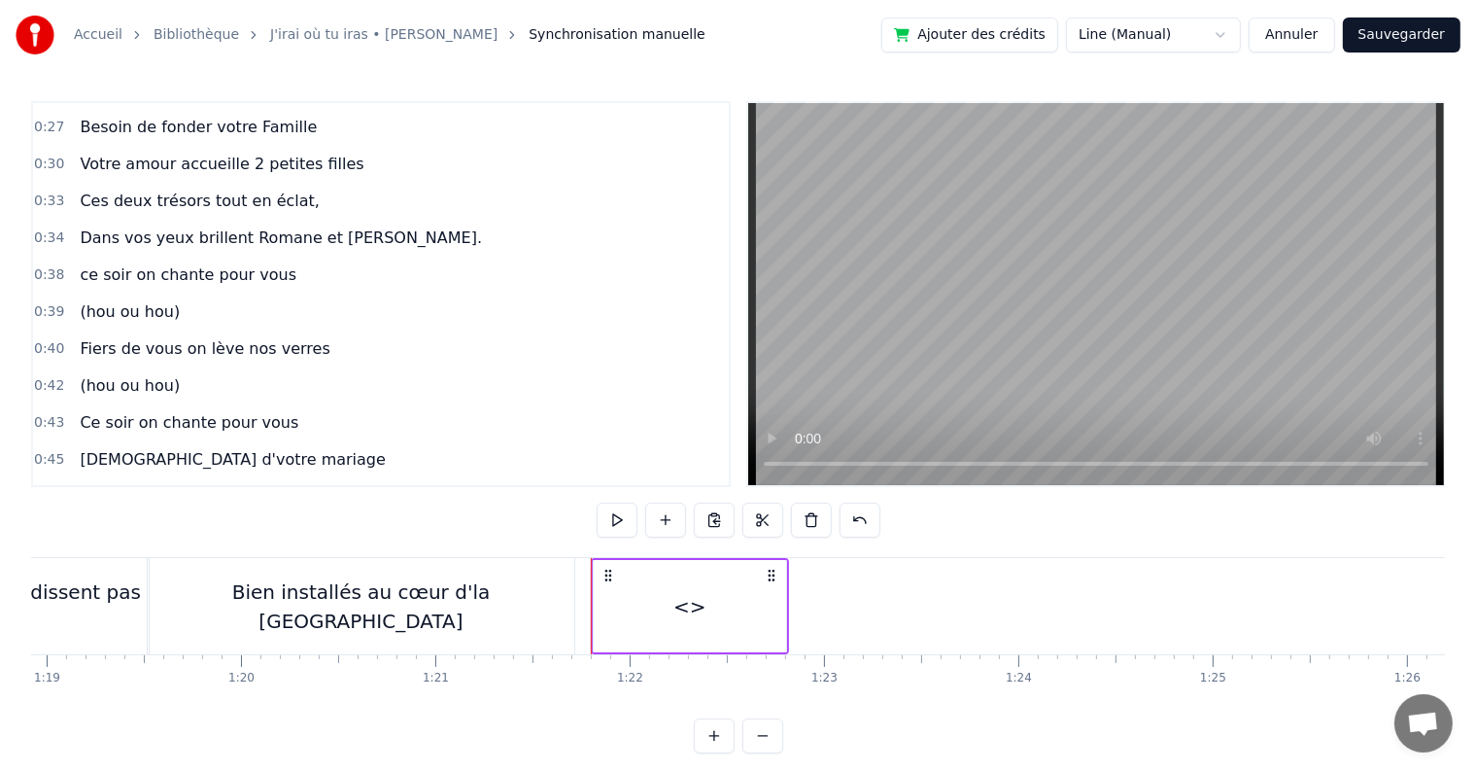
scroll to position [323, 0]
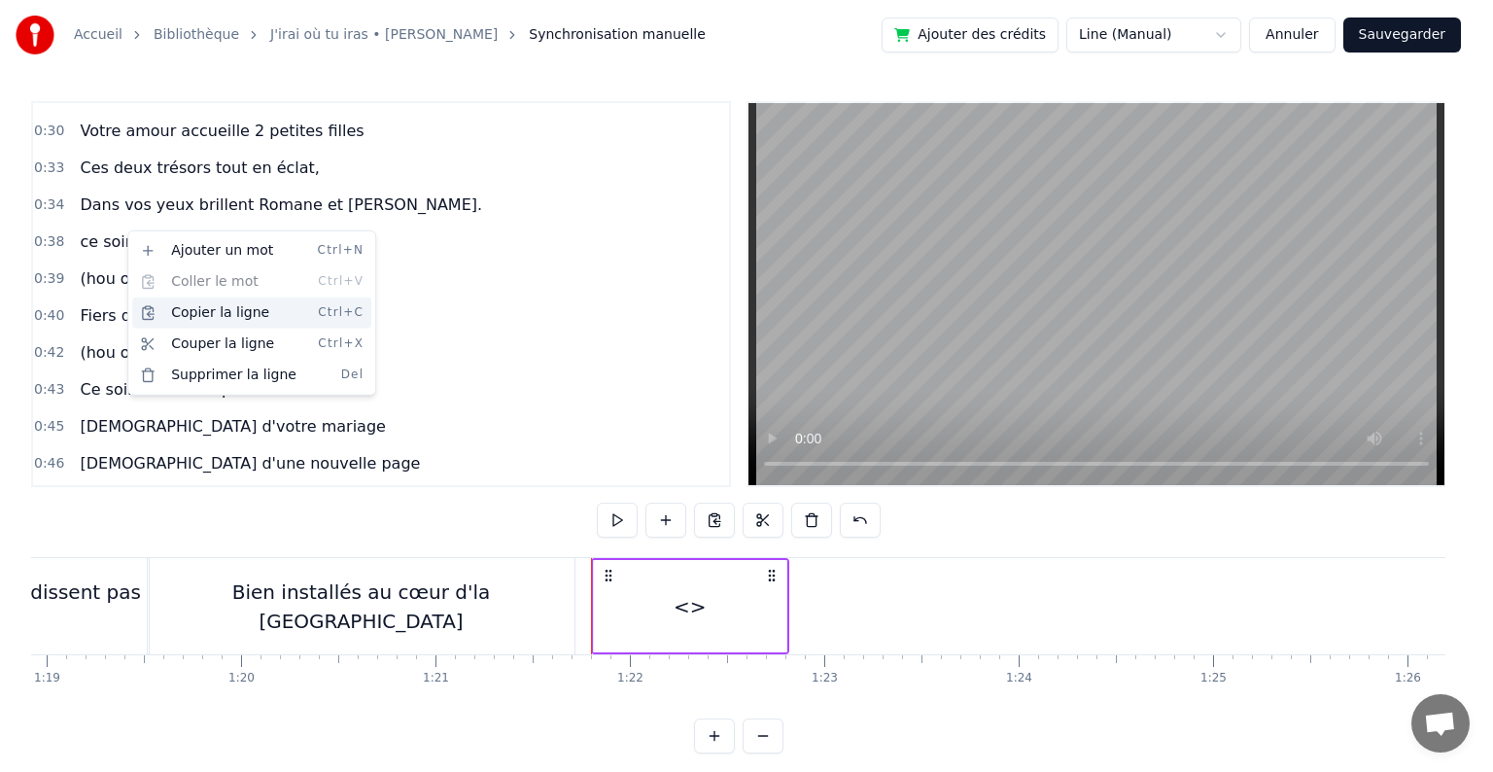
click at [222, 307] on div "Copier la ligne Ctrl+C" at bounding box center [251, 312] width 239 height 31
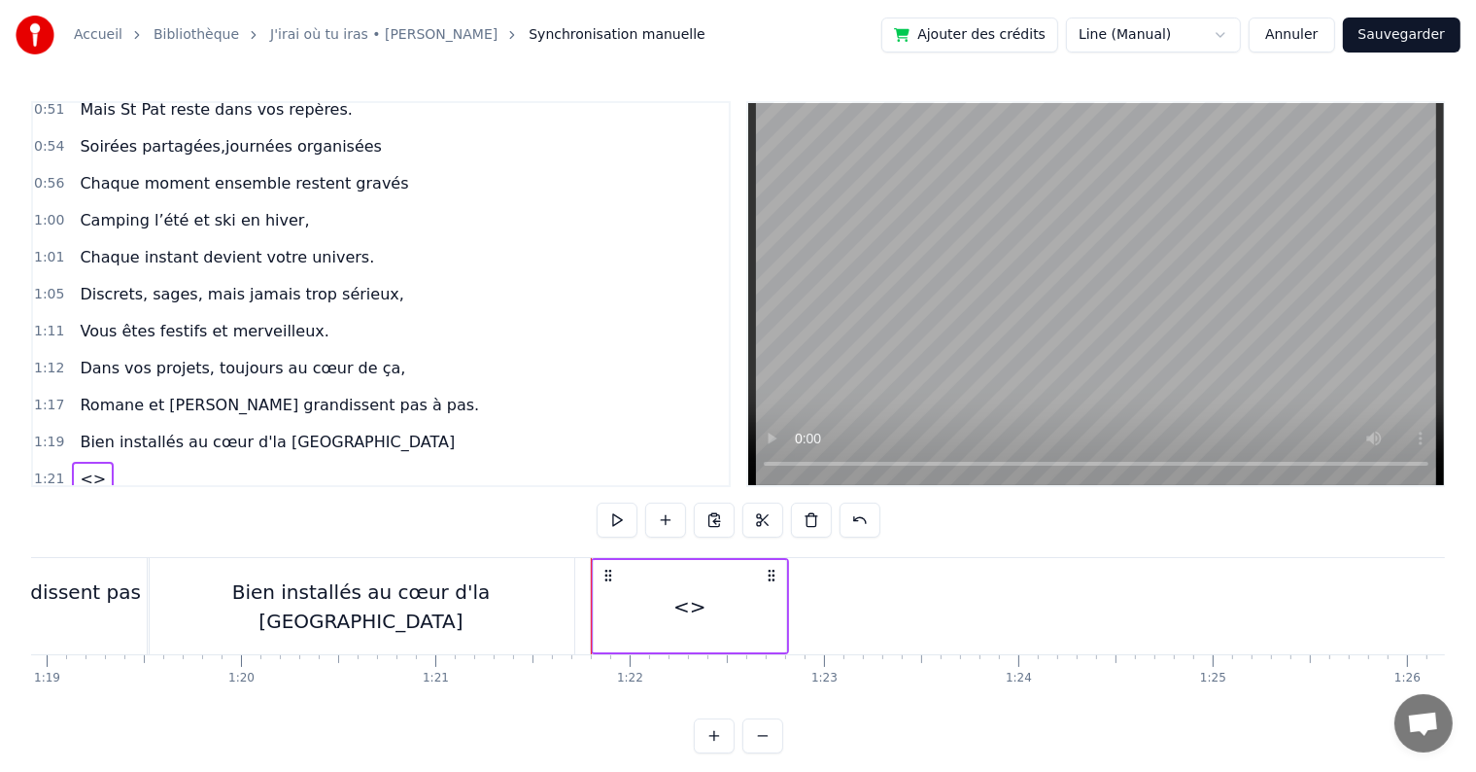
scroll to position [789, 0]
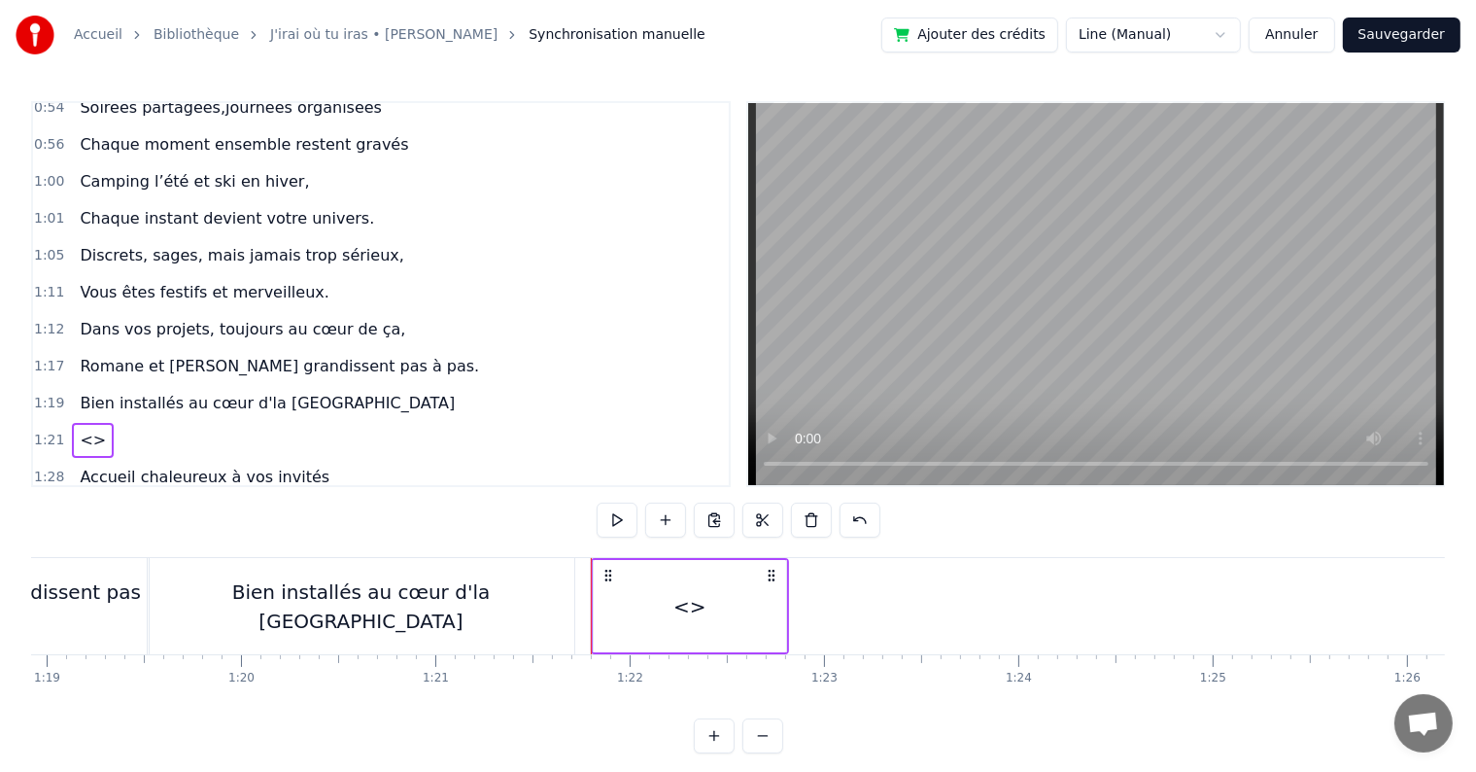
click at [78, 429] on span "<>" at bounding box center [93, 440] width 30 height 22
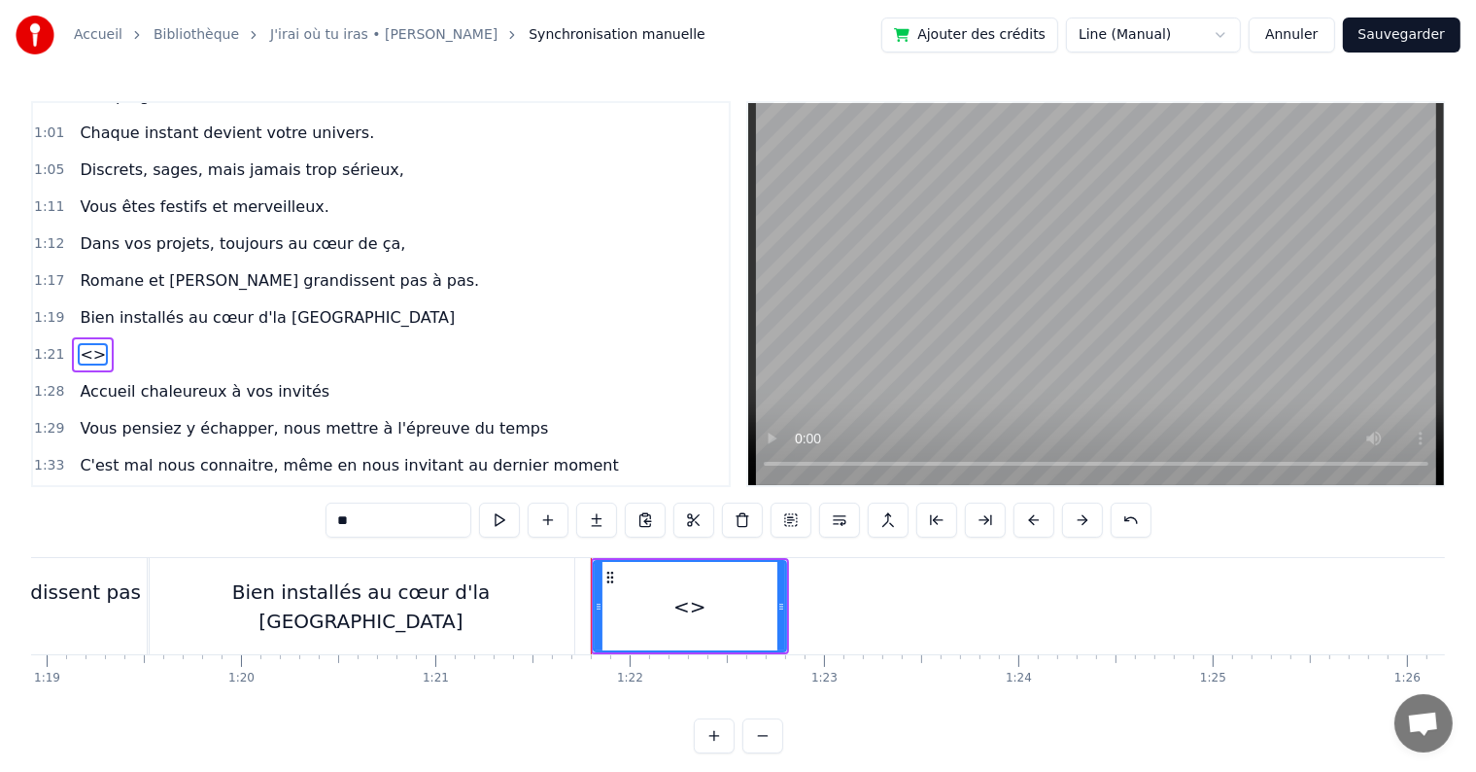
scroll to position [899, 0]
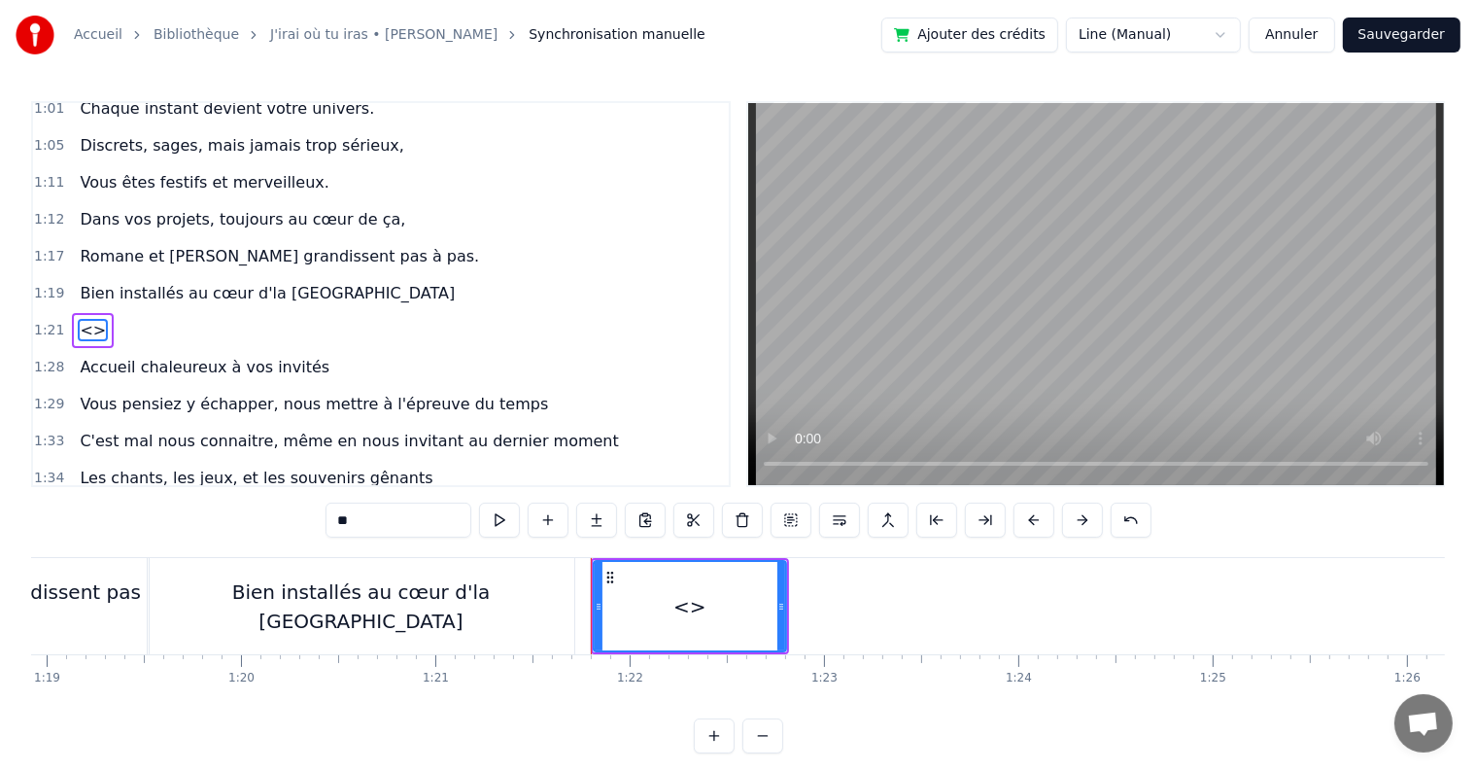
drag, startPoint x: 412, startPoint y: 529, endPoint x: 241, endPoint y: 514, distance: 171.7
click at [241, 514] on div "0:05 C’est au lycée que tout commence 0:07 Flo et [PERSON_NAME] vivent encore l…" at bounding box center [738, 427] width 1414 height 652
paste input "**********"
type input "*"
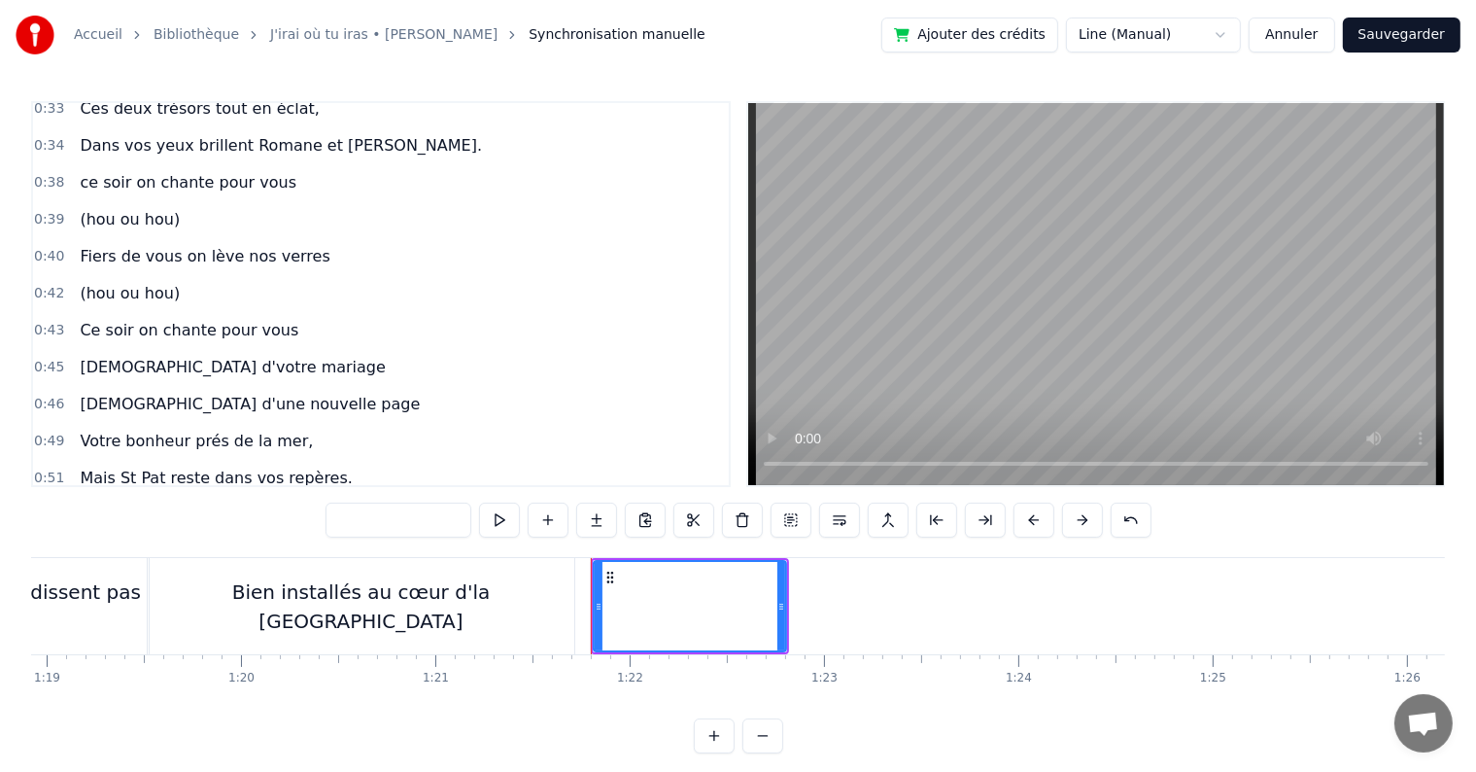
scroll to position [363, 0]
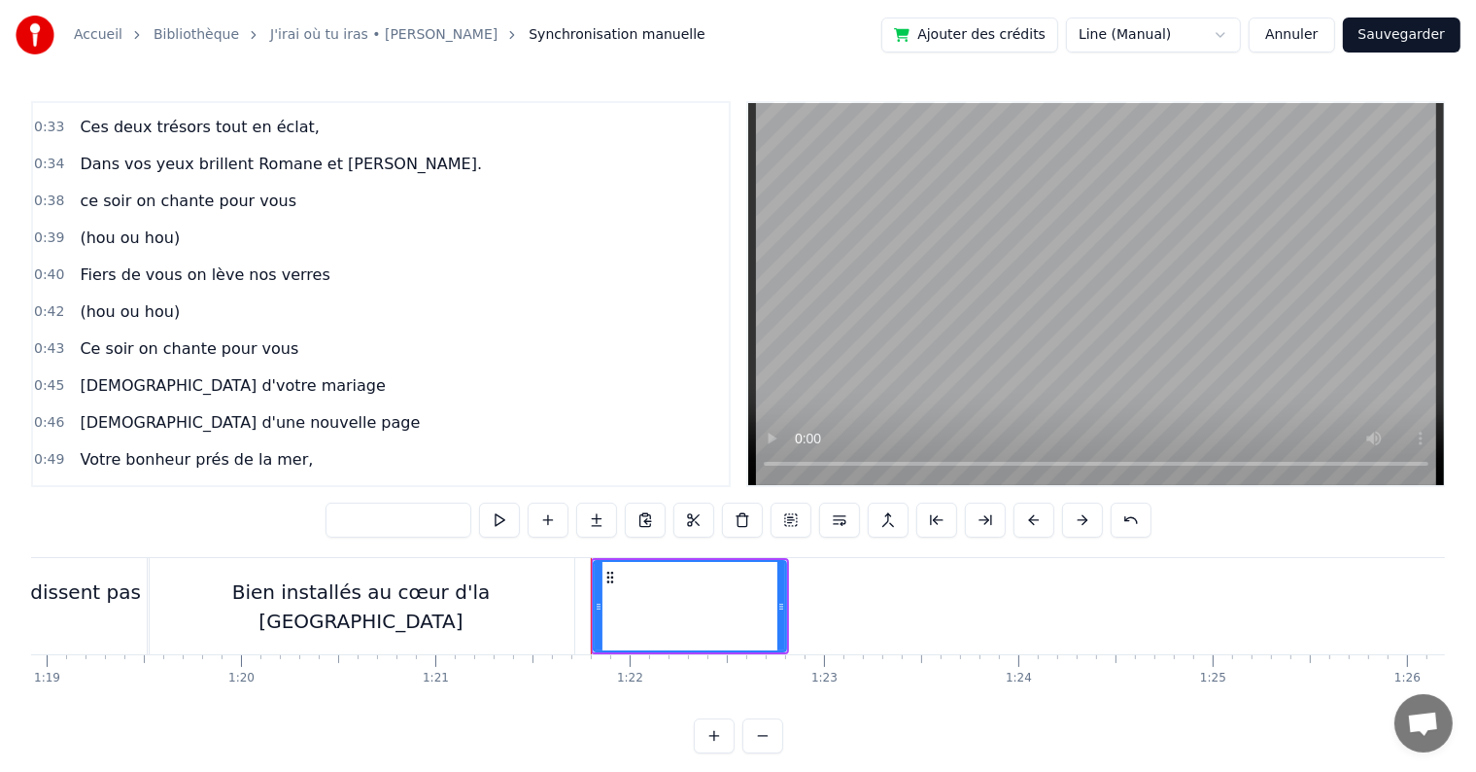
click at [170, 190] on span "ce soir on chante pour vous" at bounding box center [188, 201] width 221 height 22
type input "**********"
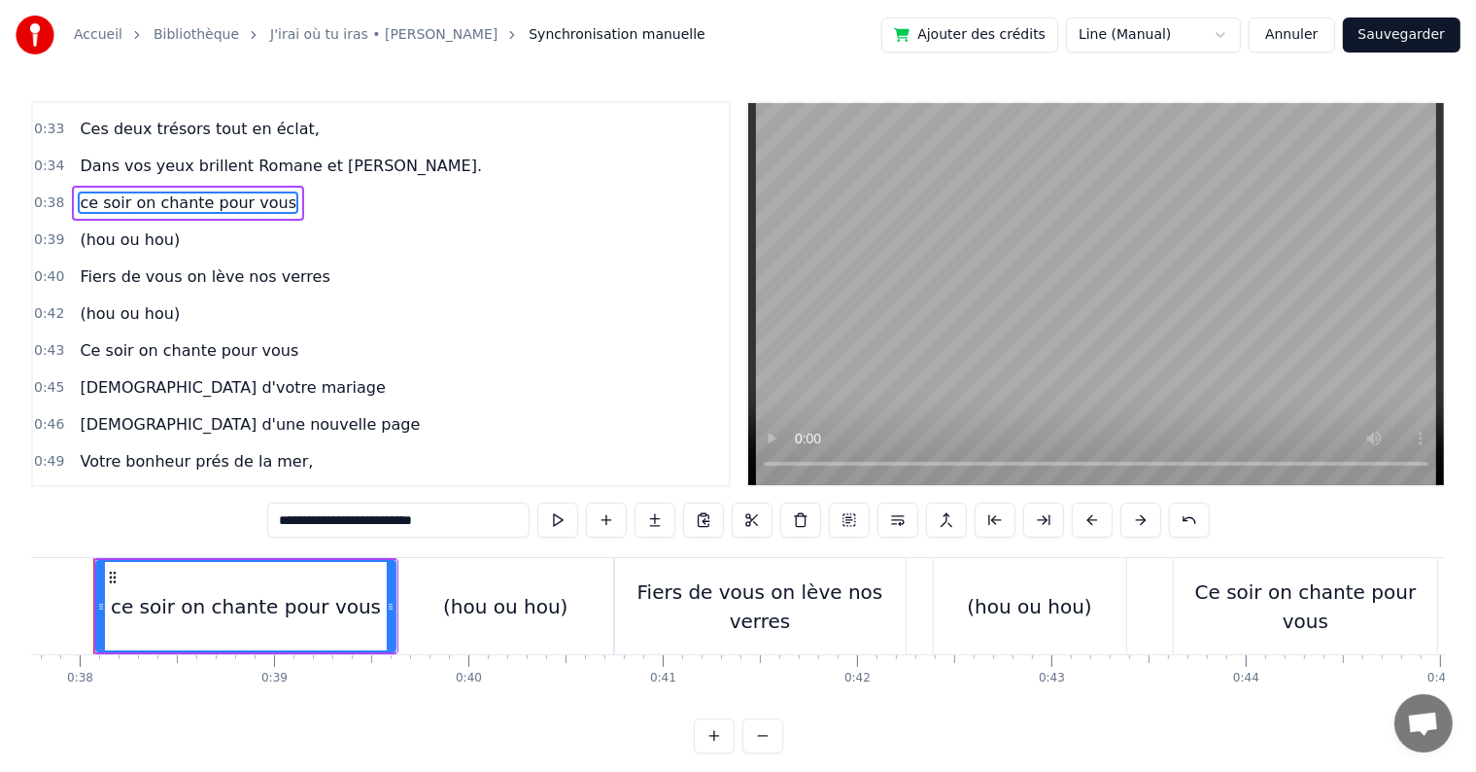
scroll to position [0, 7302]
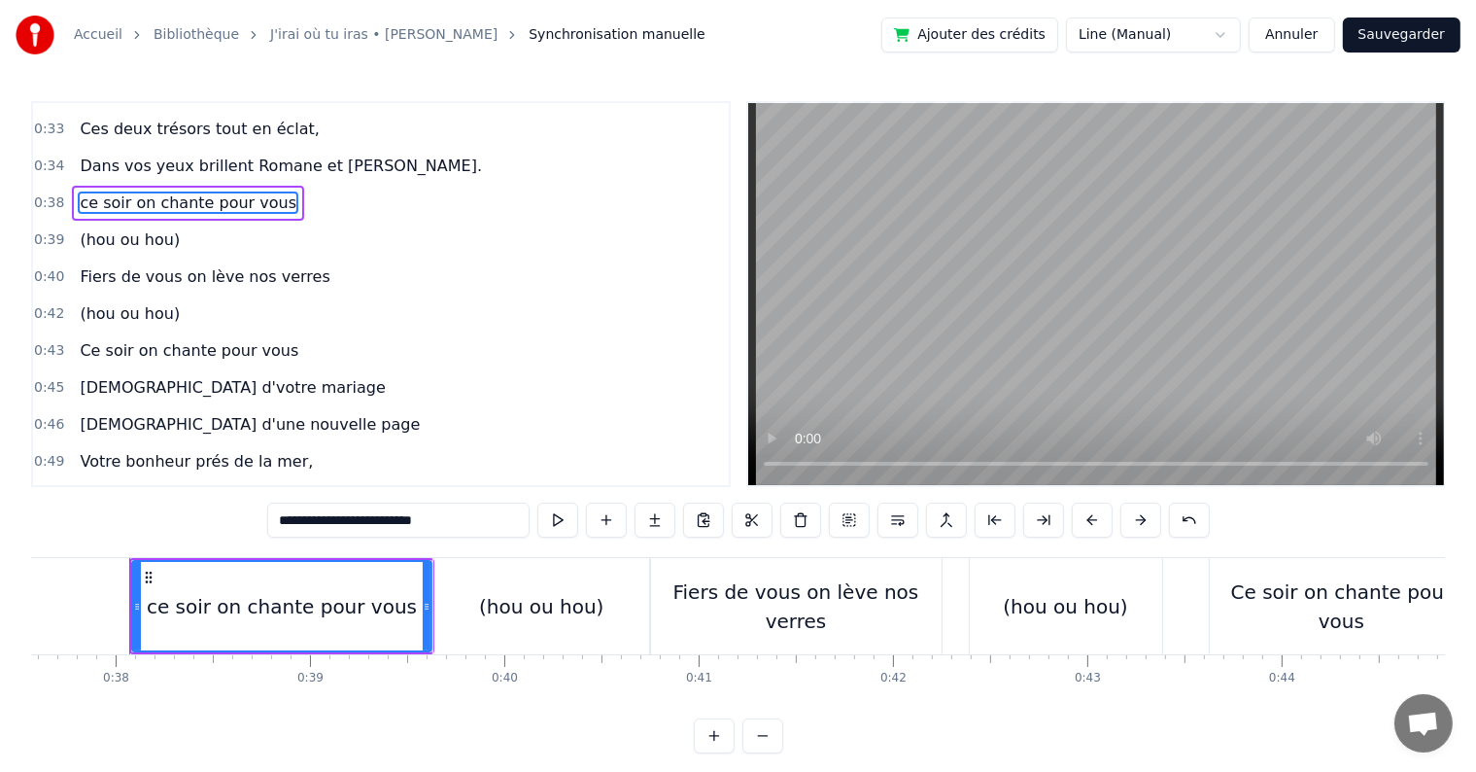
drag, startPoint x: 481, startPoint y: 523, endPoint x: 156, endPoint y: 491, distance: 327.2
click at [156, 491] on div "0:05 C’est au lycée que tout commence 0:07 Flo et [PERSON_NAME] vivent encore l…" at bounding box center [738, 427] width 1414 height 652
click at [711, 406] on div "0:46 [DEMOGRAPHIC_DATA] d'une nouvelle page" at bounding box center [381, 424] width 696 height 37
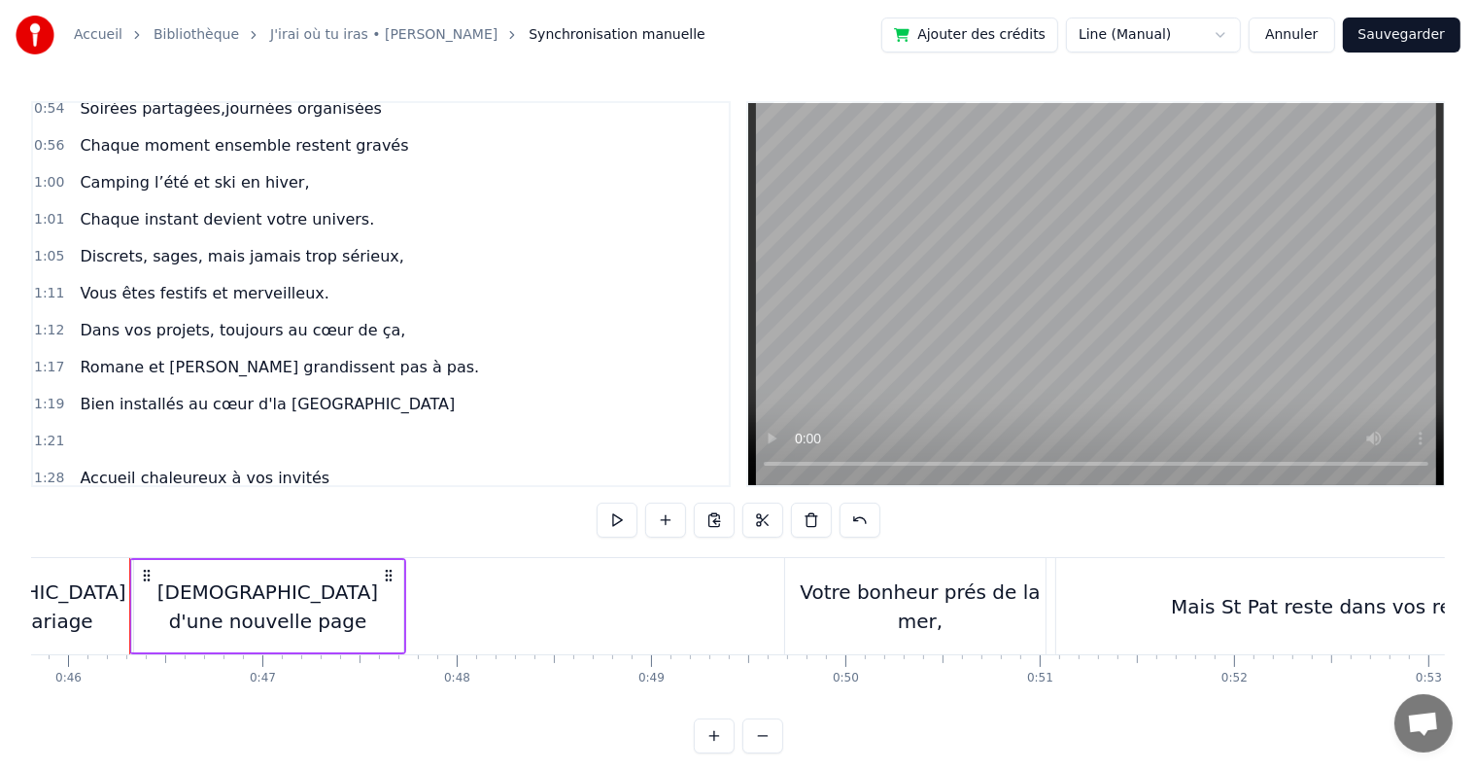
scroll to position [789, 0]
click at [147, 422] on div "1:21" at bounding box center [381, 440] width 696 height 37
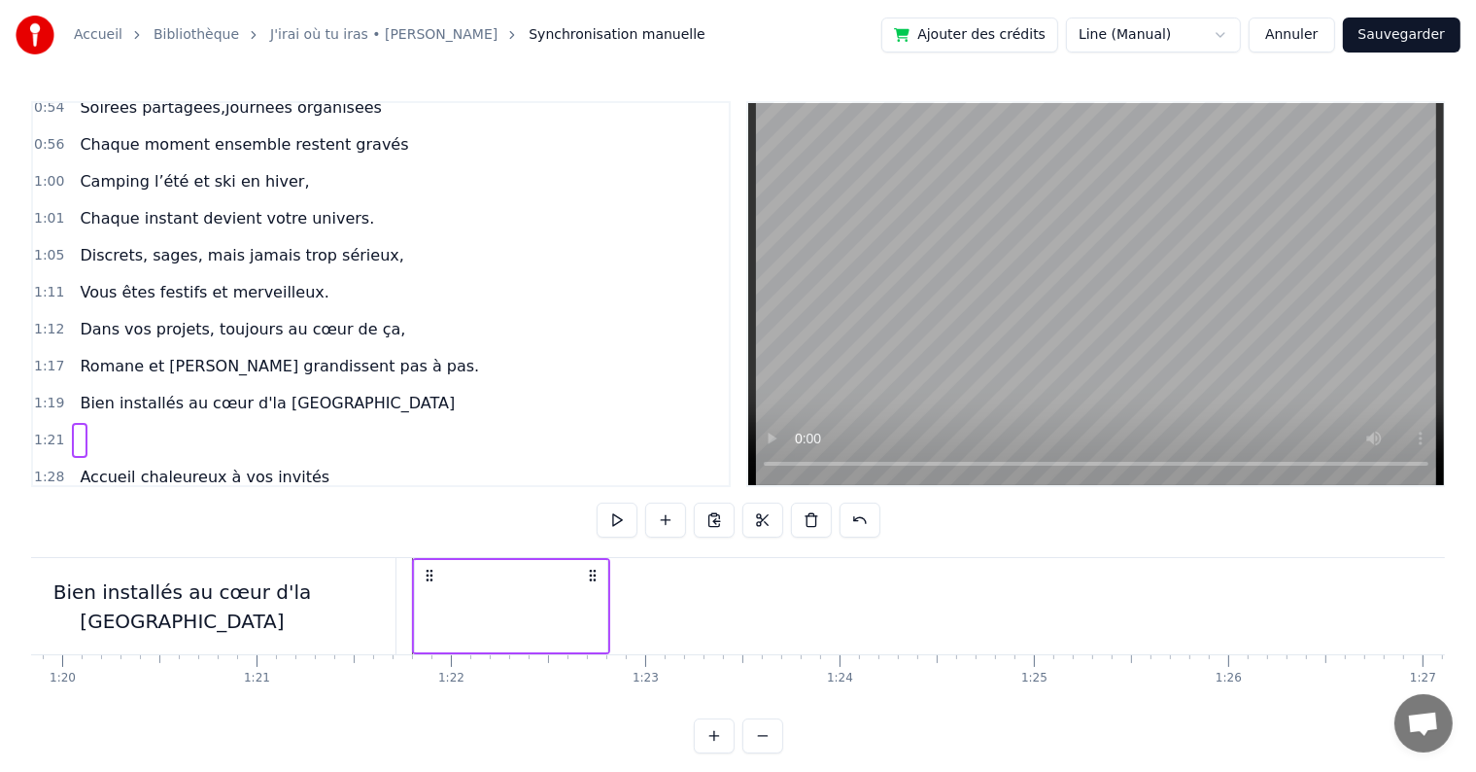
scroll to position [0, 15802]
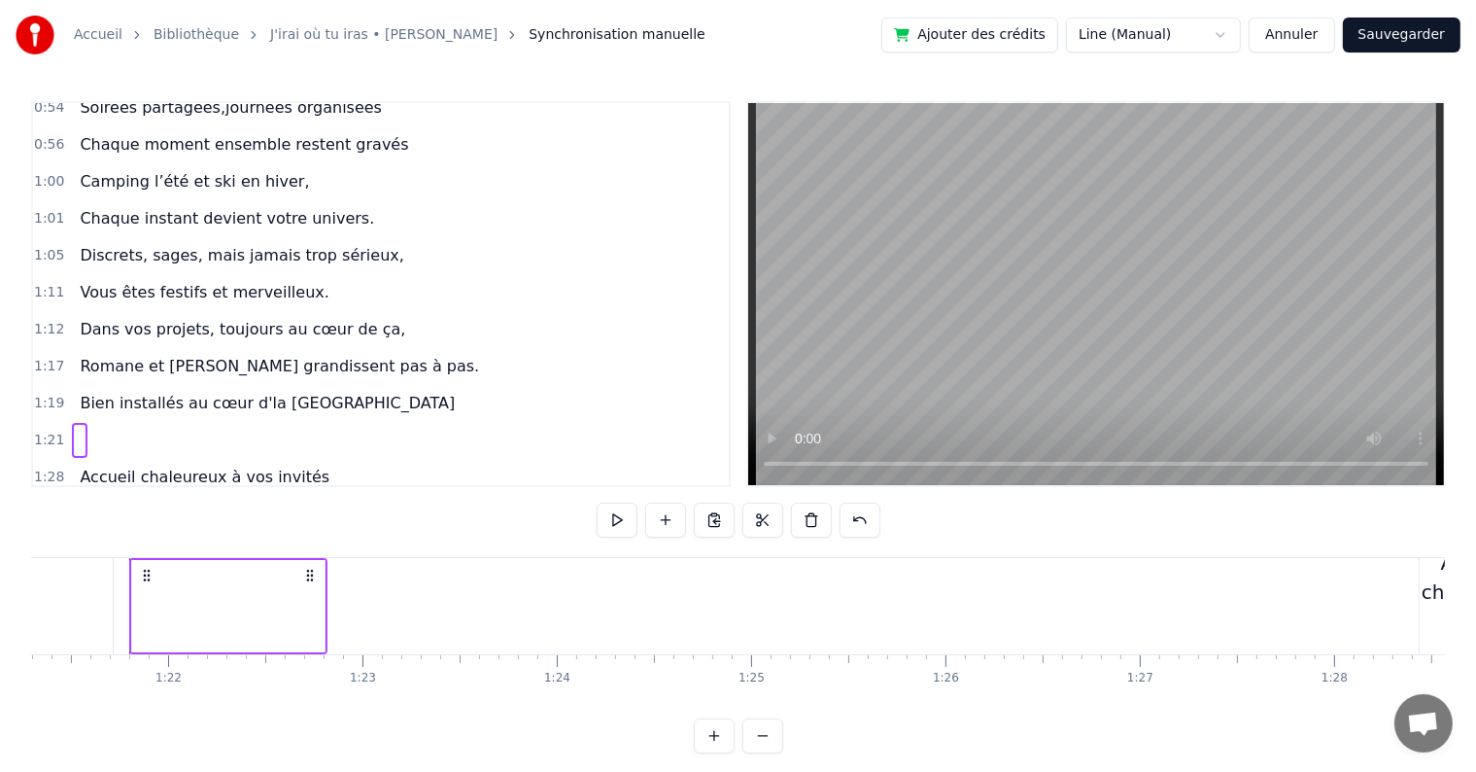
click at [78, 429] on span at bounding box center [80, 440] width 4 height 22
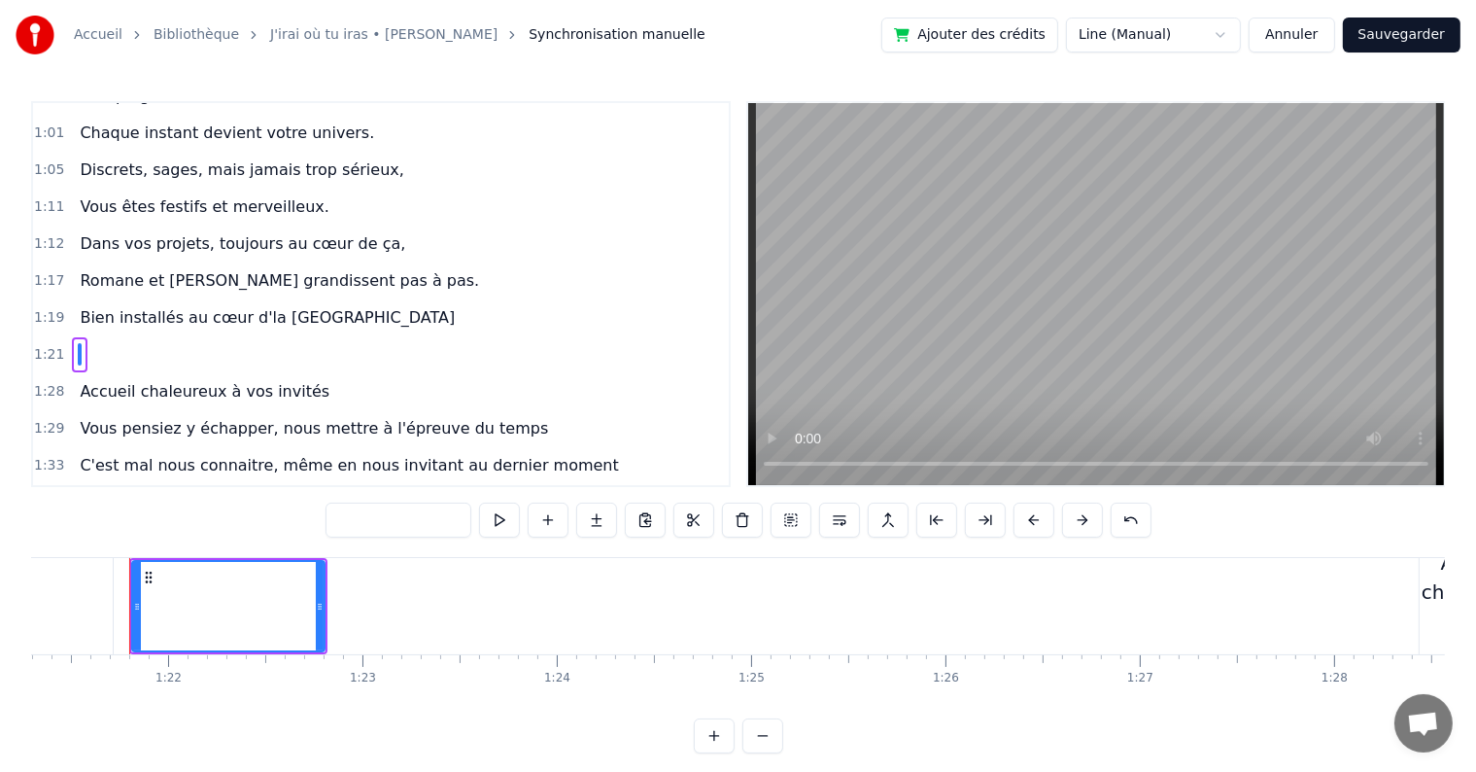
scroll to position [899, 0]
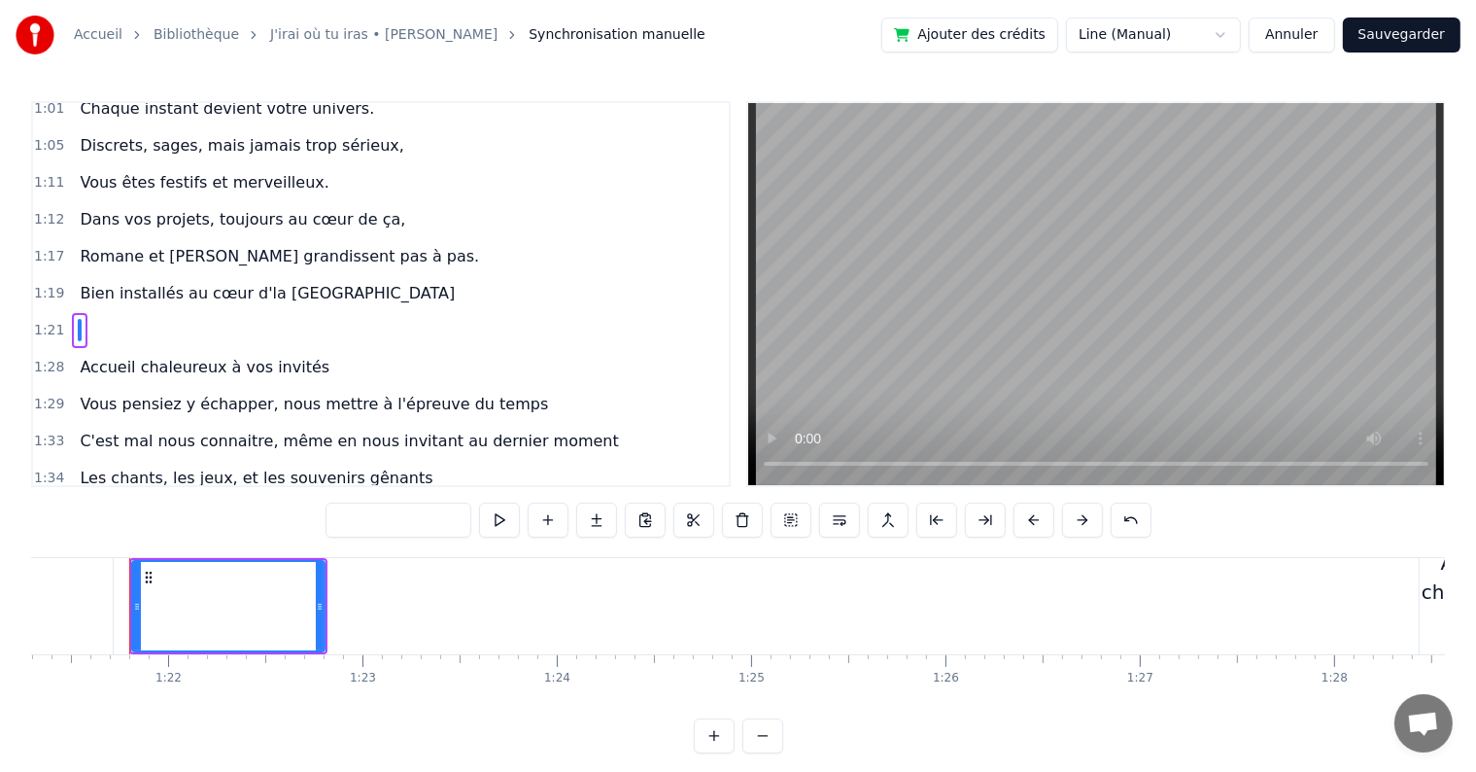
click at [444, 531] on input "text" at bounding box center [399, 519] width 146 height 35
paste input "**********"
type input "**********"
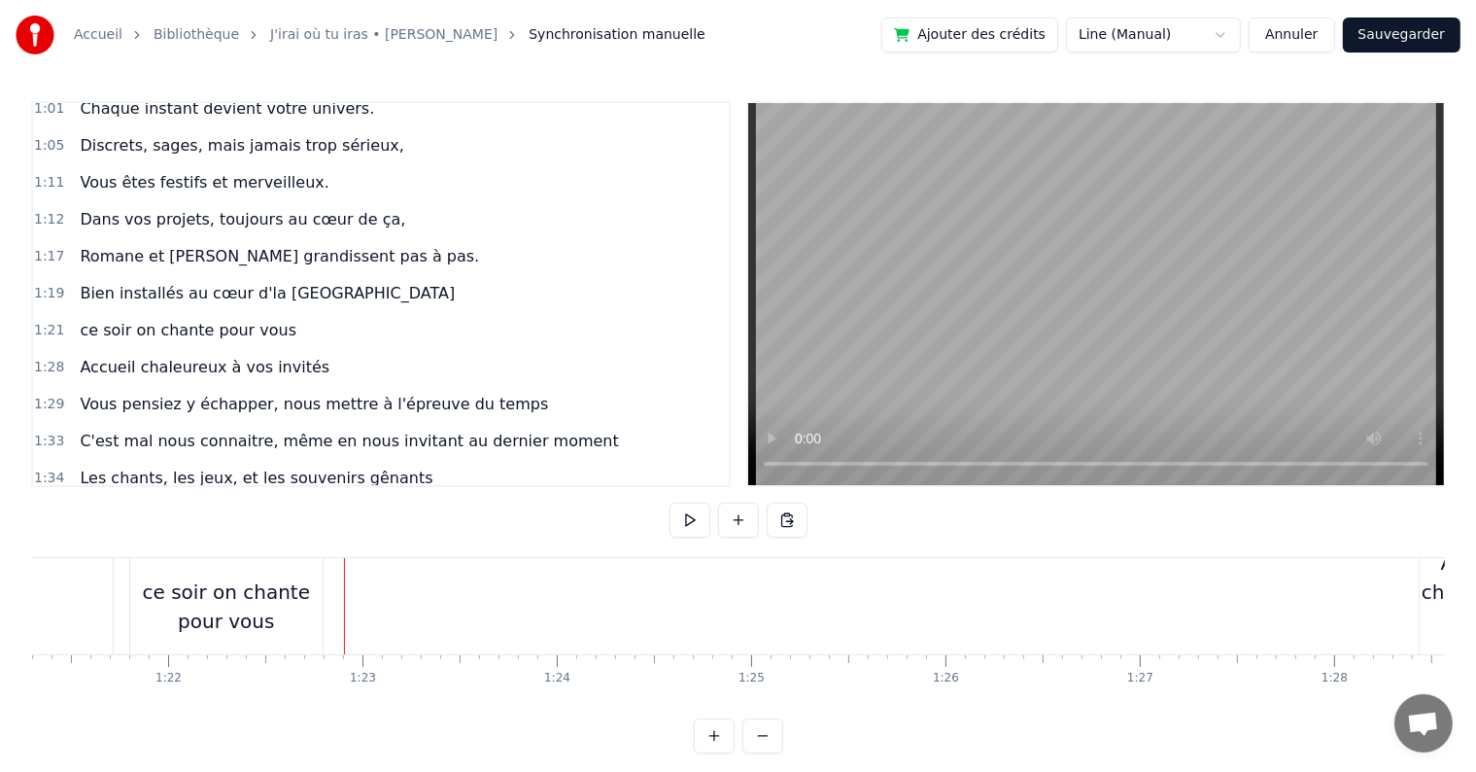
click at [237, 599] on div "ce soir on chante pour vous" at bounding box center [226, 606] width 192 height 58
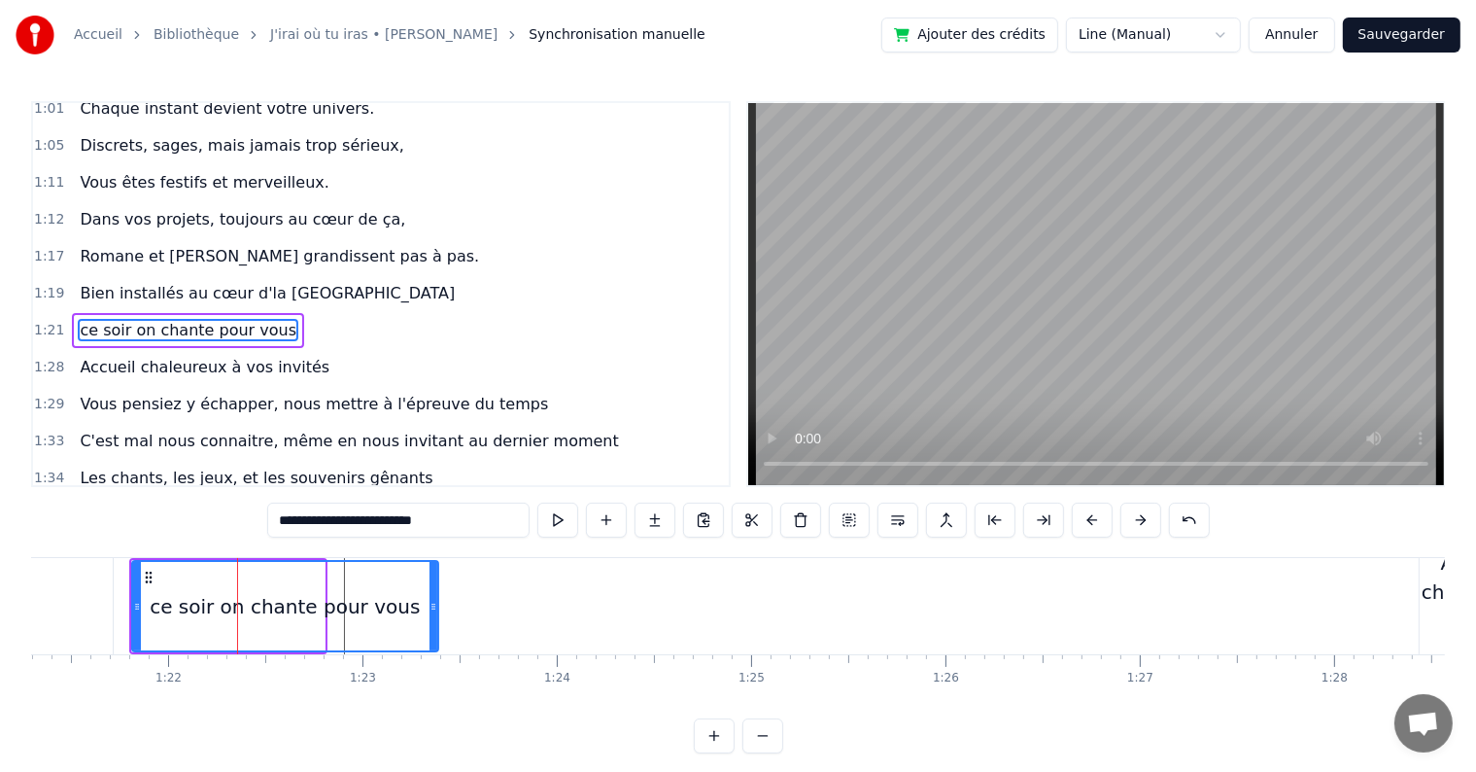
drag, startPoint x: 319, startPoint y: 605, endPoint x: 432, endPoint y: 601, distance: 113.8
click at [432, 601] on icon at bounding box center [434, 607] width 8 height 16
drag, startPoint x: 128, startPoint y: 603, endPoint x: 152, endPoint y: 605, distance: 23.5
click at [153, 604] on div "ce soir on chante pour vous" at bounding box center [285, 606] width 312 height 96
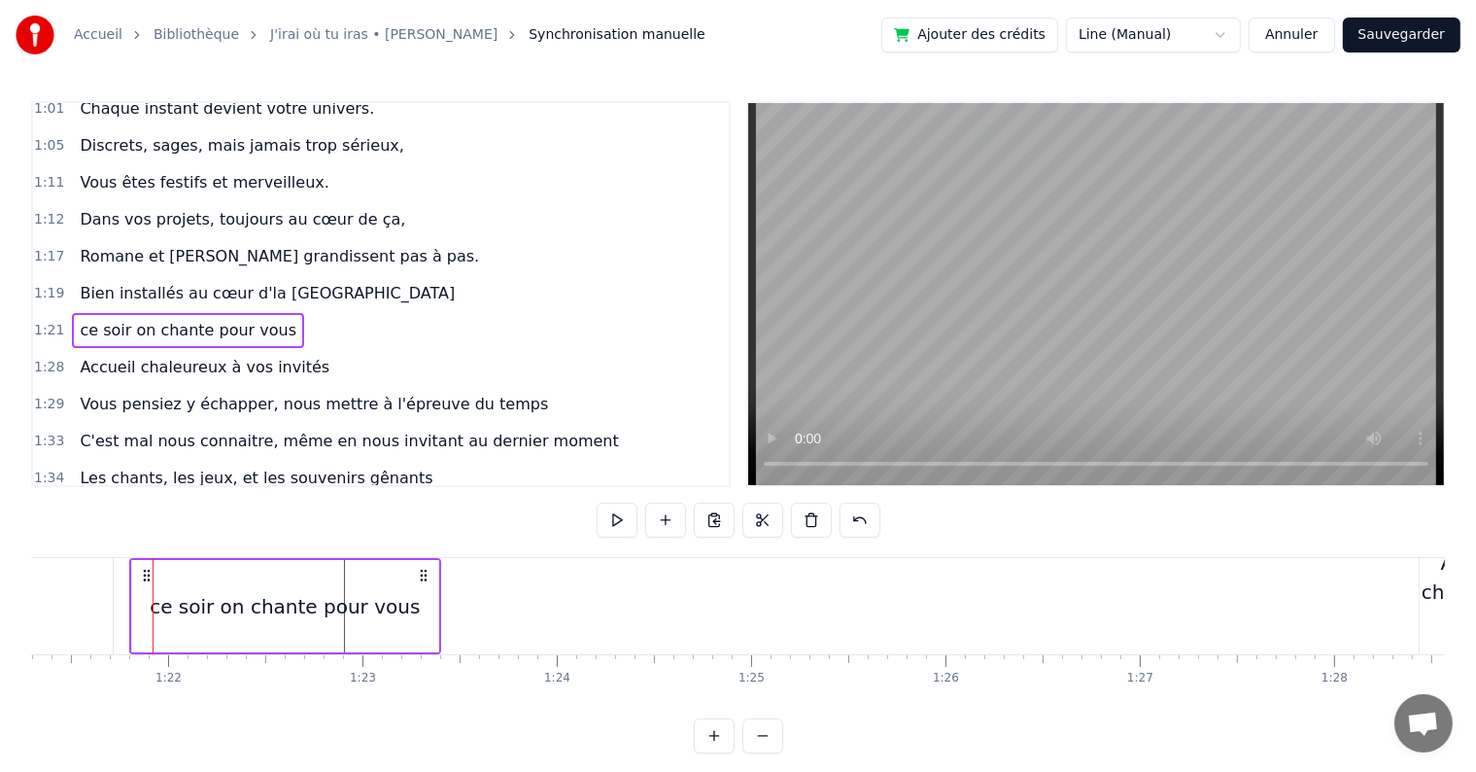
click at [202, 604] on div "ce soir on chante pour vous" at bounding box center [285, 606] width 270 height 29
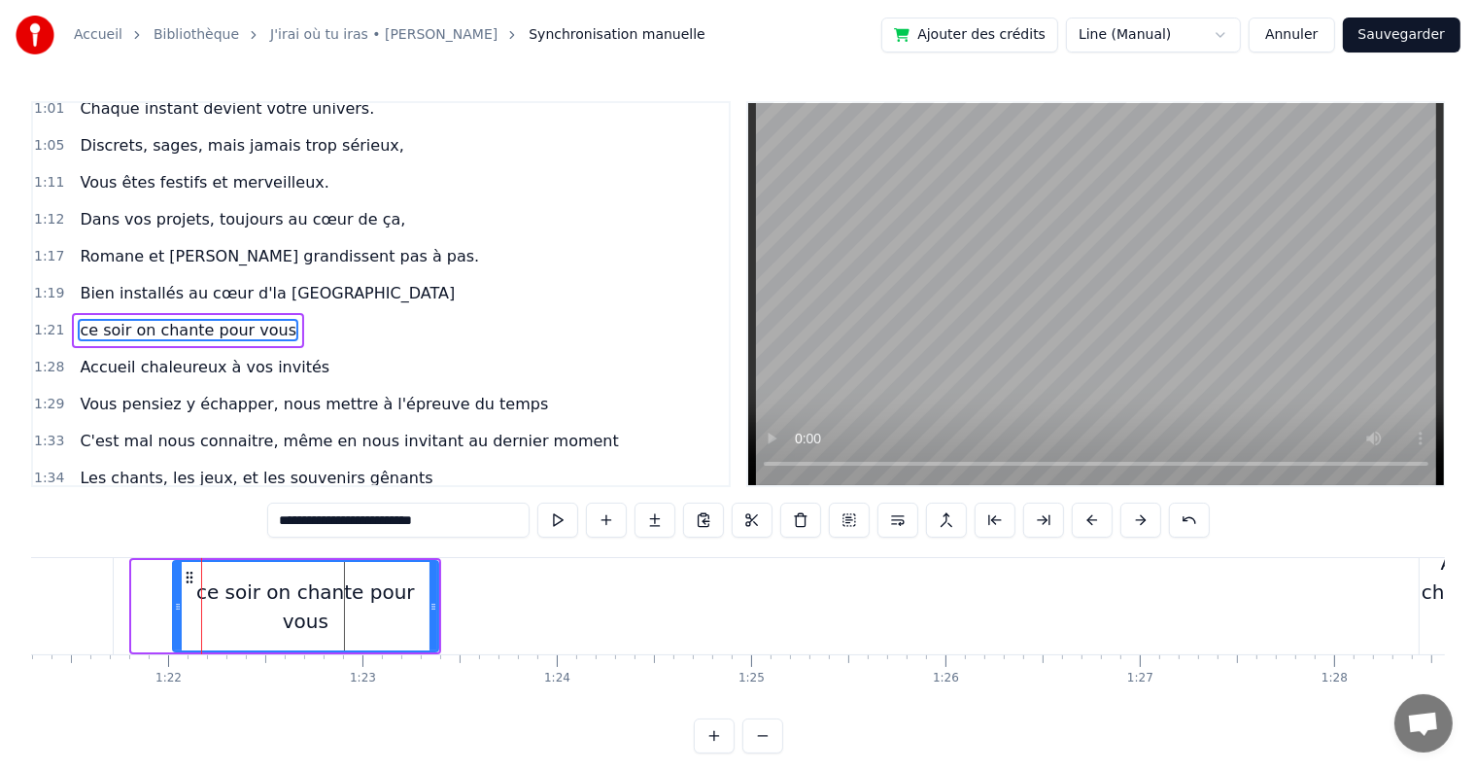
drag, startPoint x: 134, startPoint y: 605, endPoint x: 175, endPoint y: 603, distance: 40.9
click at [175, 603] on icon at bounding box center [178, 607] width 8 height 16
click at [560, 509] on button at bounding box center [557, 519] width 41 height 35
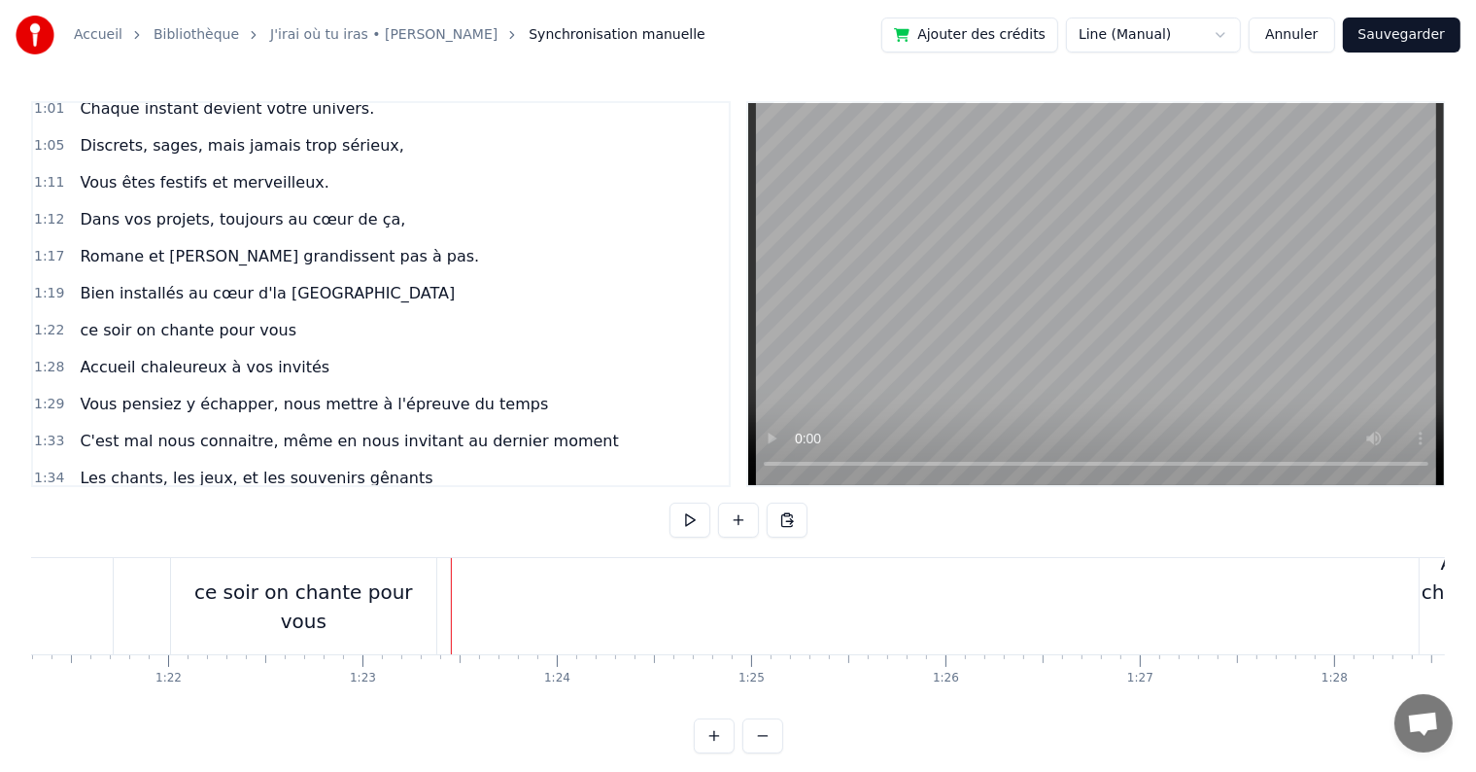
click at [729, 525] on button at bounding box center [738, 519] width 41 height 35
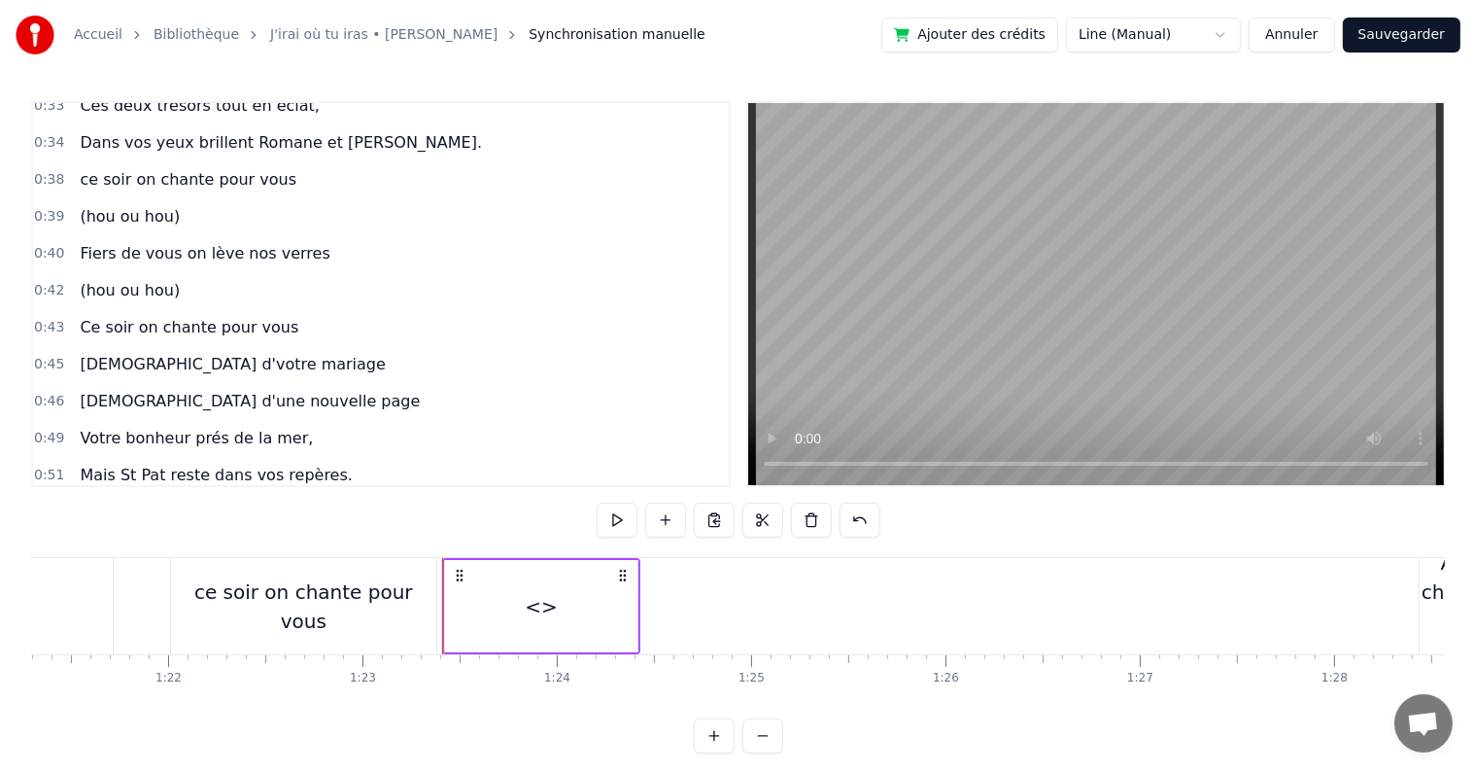
scroll to position [375, 0]
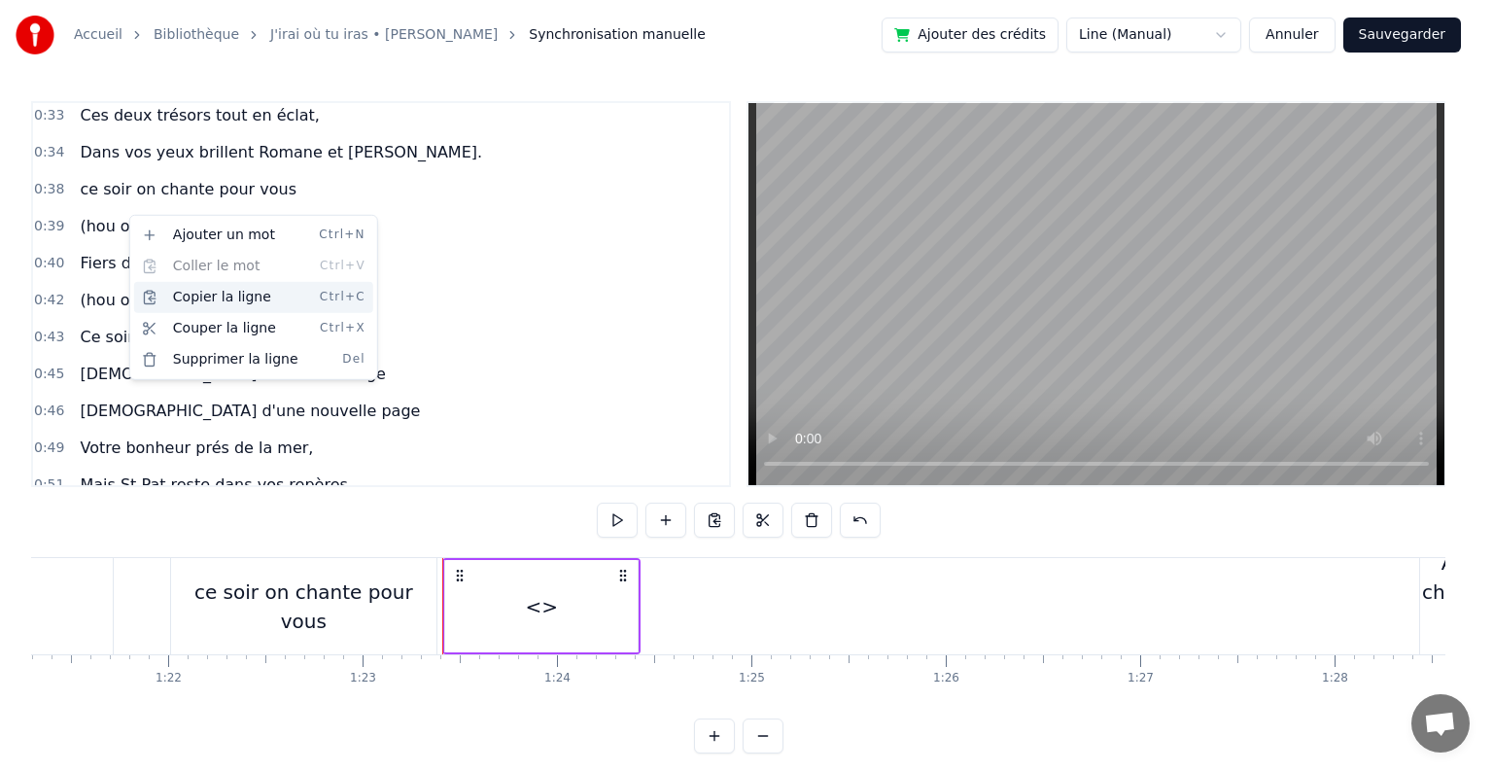
click at [239, 297] on div "Copier la ligne Ctrl+C" at bounding box center [253, 297] width 239 height 31
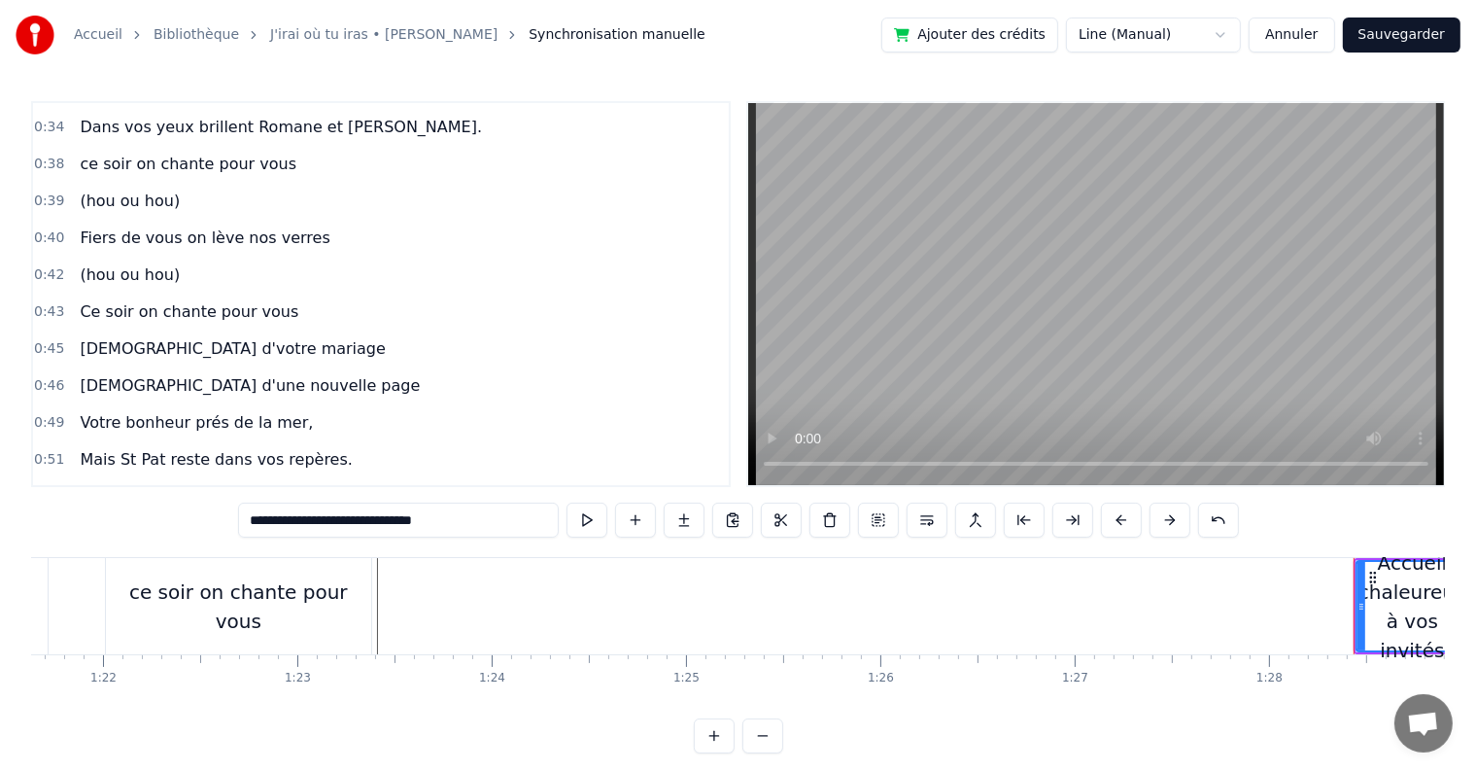
scroll to position [0, 15912]
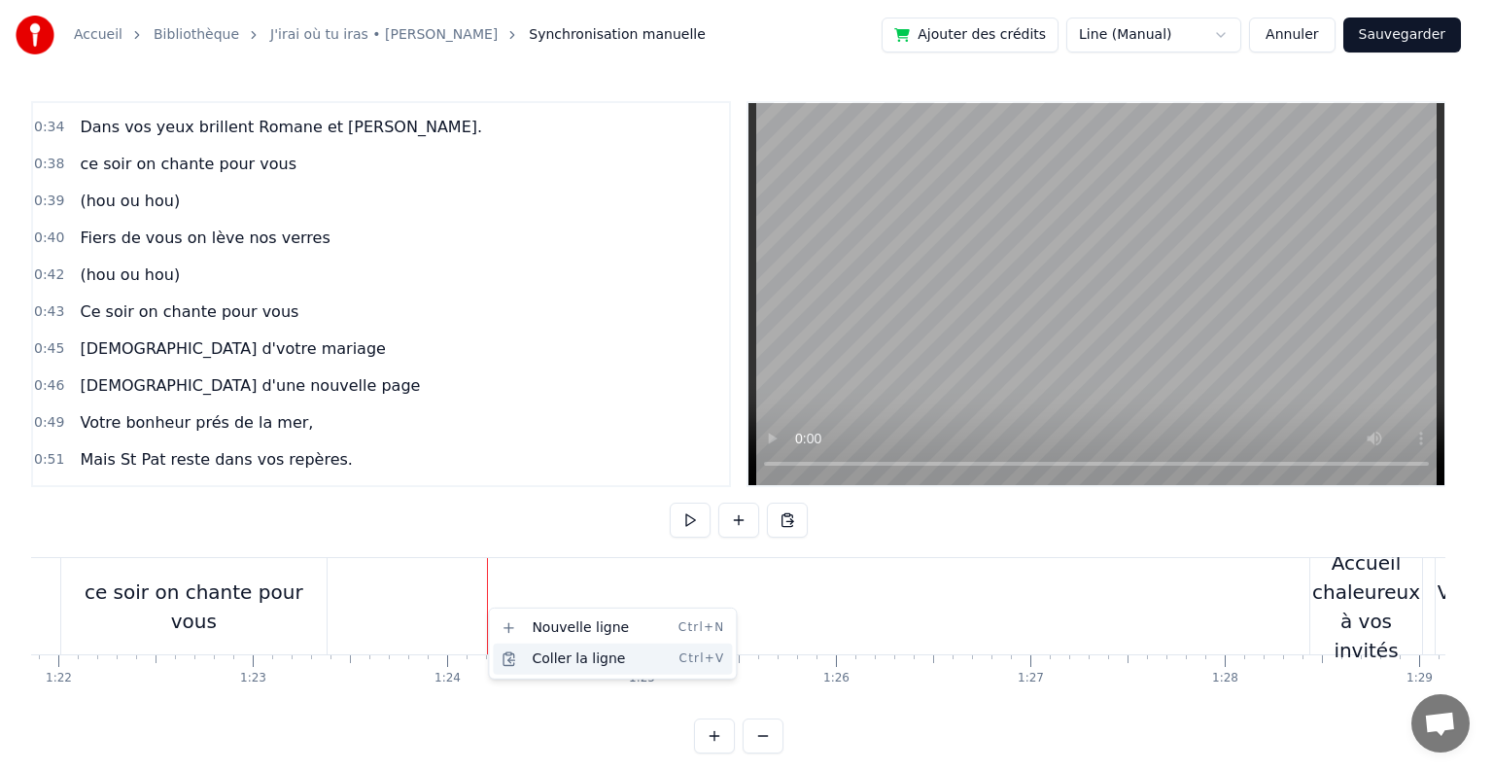
click at [558, 652] on div "Coller la ligne Ctrl+V" at bounding box center [612, 658] width 239 height 31
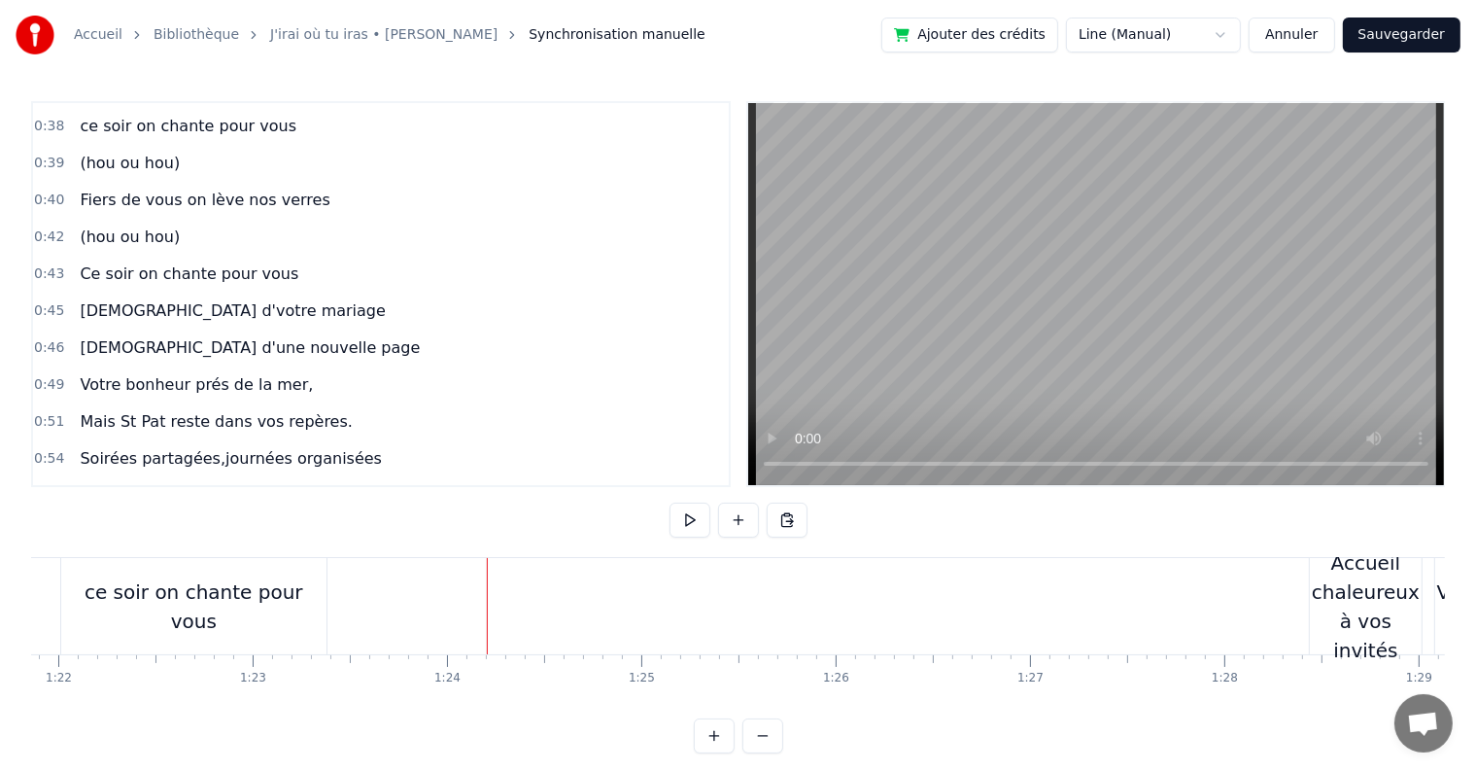
scroll to position [517, 0]
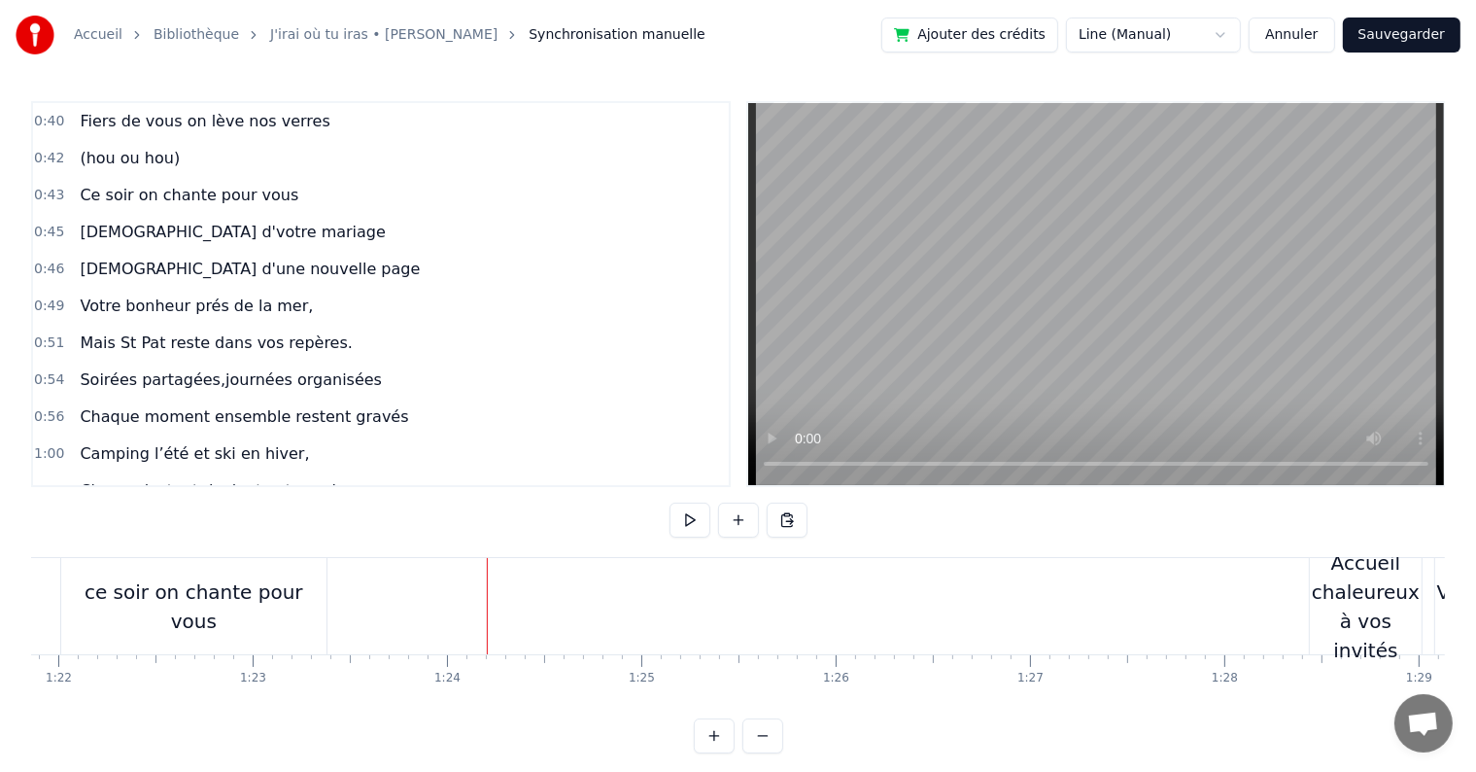
click at [981, 519] on div "0:05 C’est au lycée que tout commence 0:07 Flo et [PERSON_NAME] vivent encore l…" at bounding box center [738, 427] width 1414 height 652
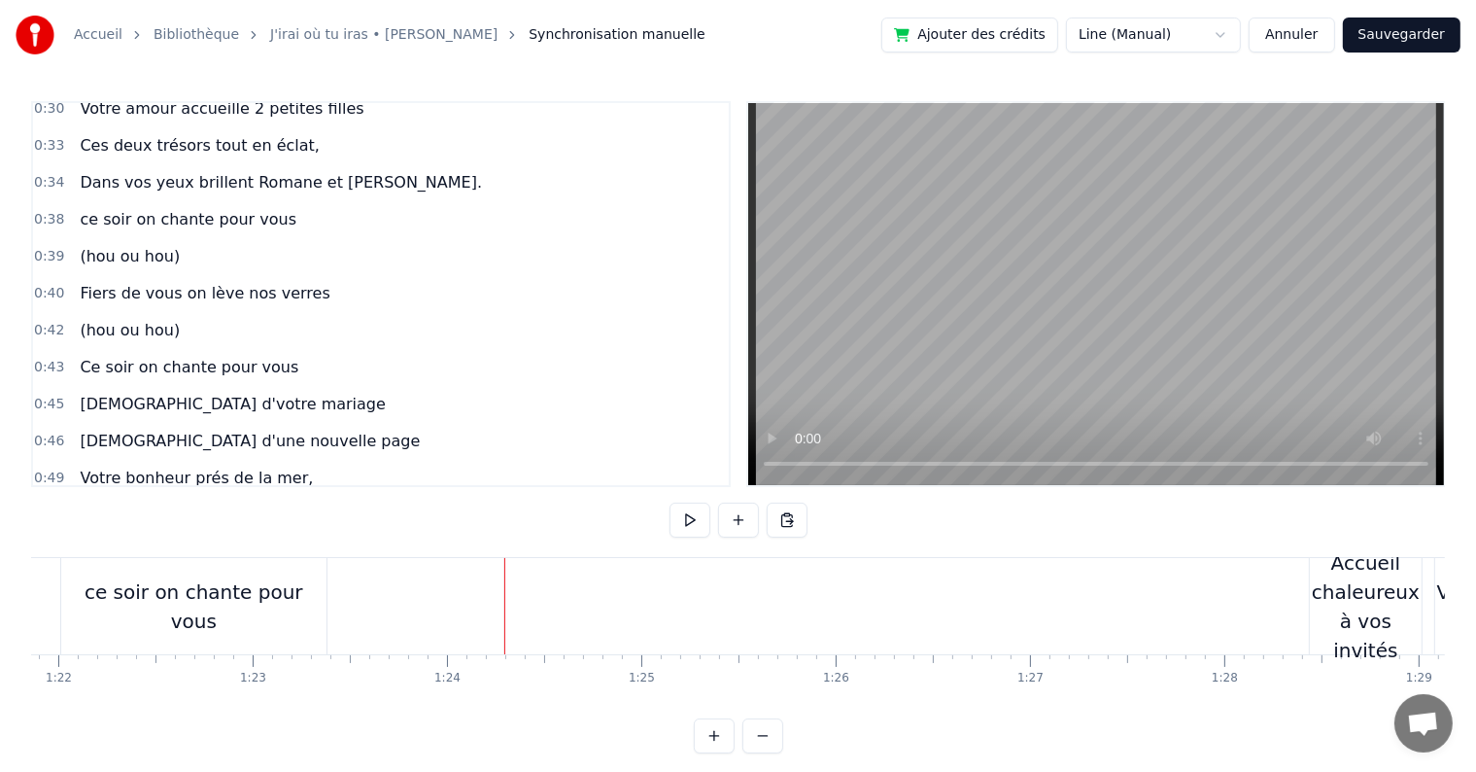
scroll to position [350, 0]
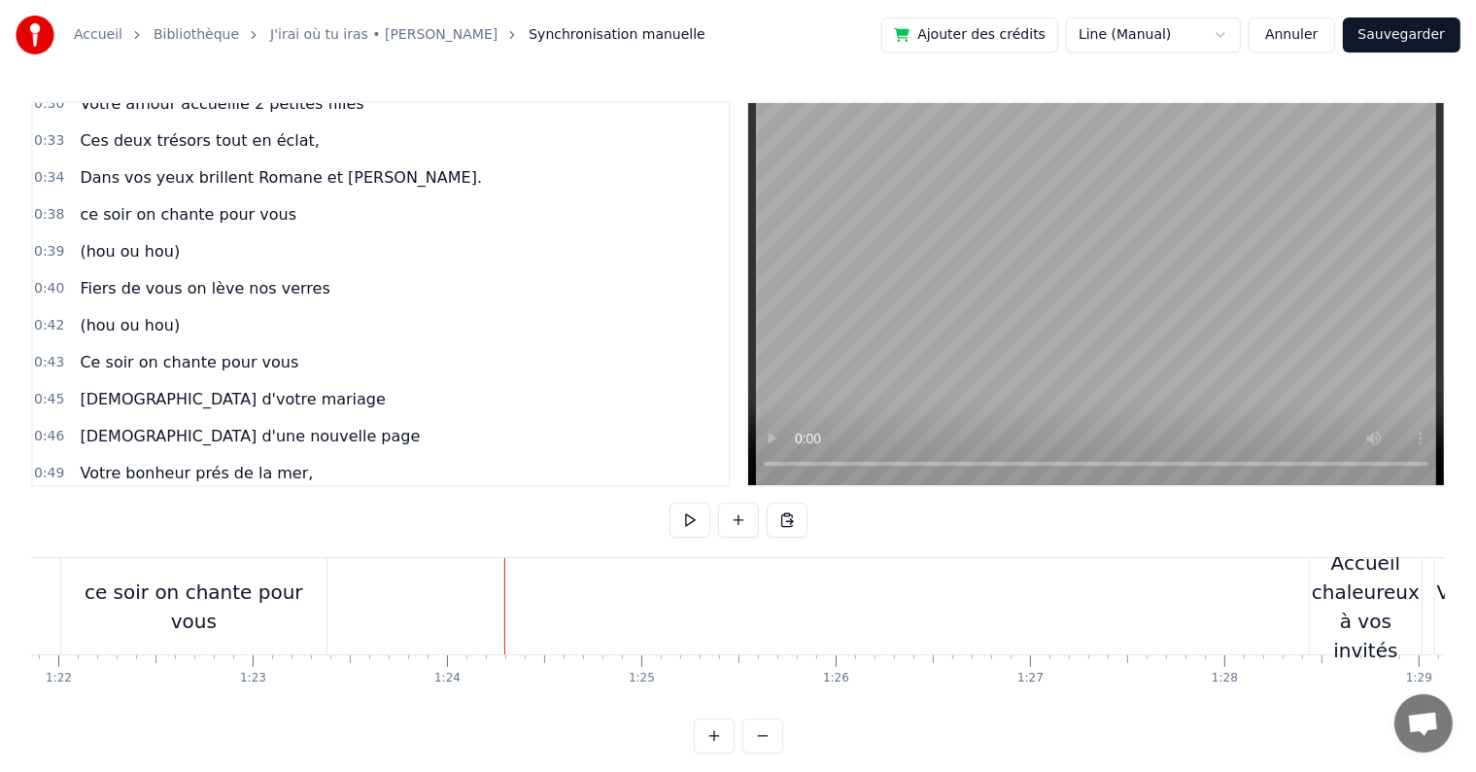
click at [162, 570] on div "ce soir on chante pour vous" at bounding box center [193, 606] width 265 height 96
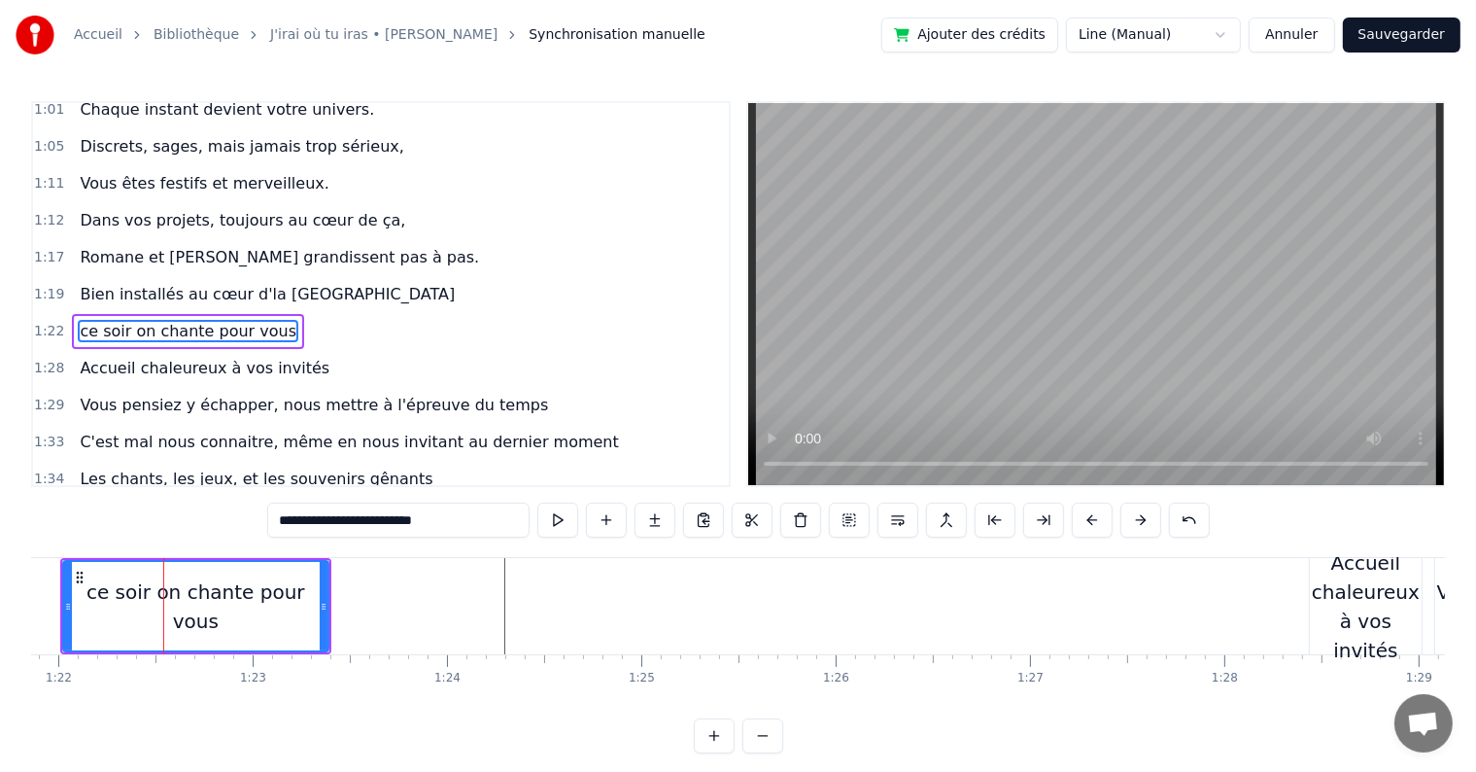
scroll to position [899, 0]
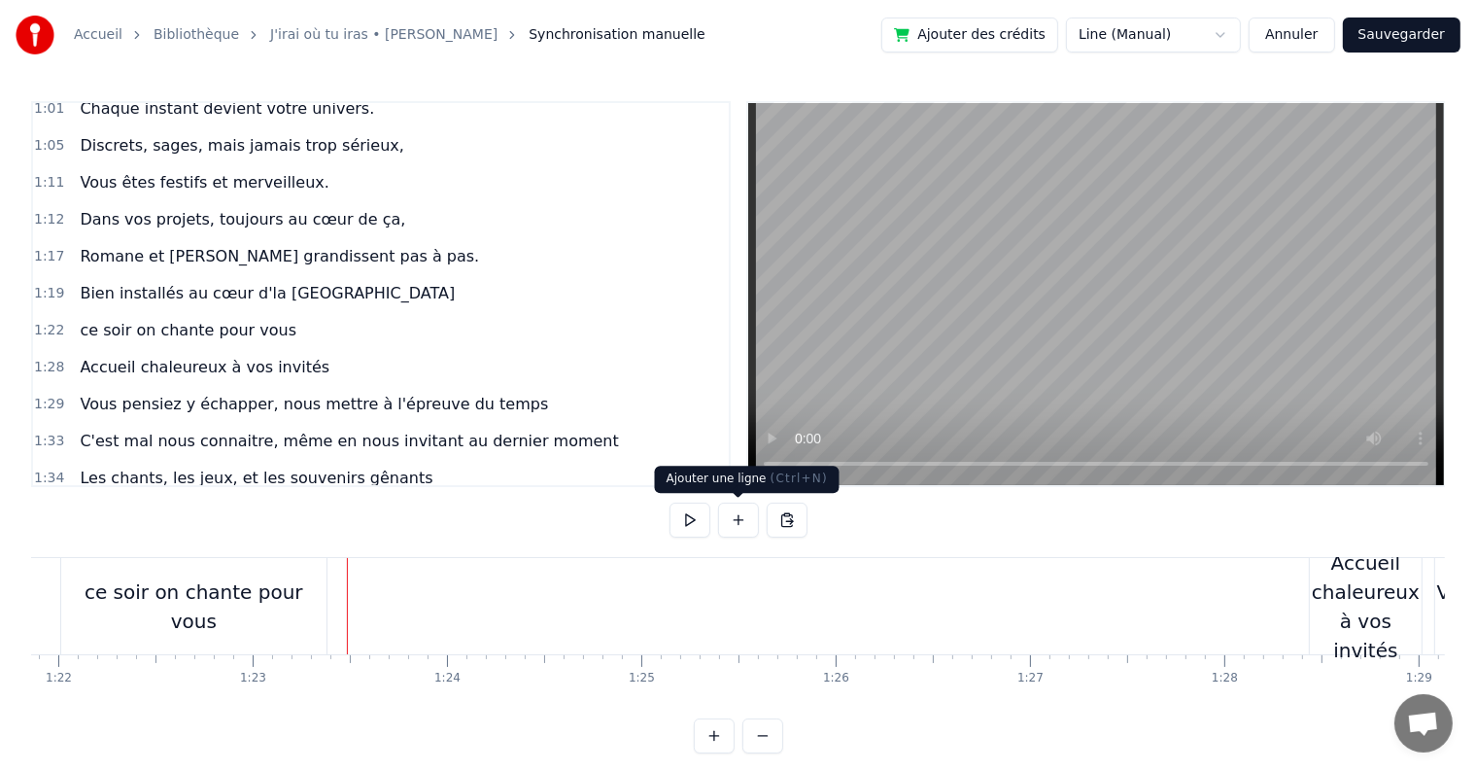
click at [739, 521] on button at bounding box center [738, 519] width 41 height 35
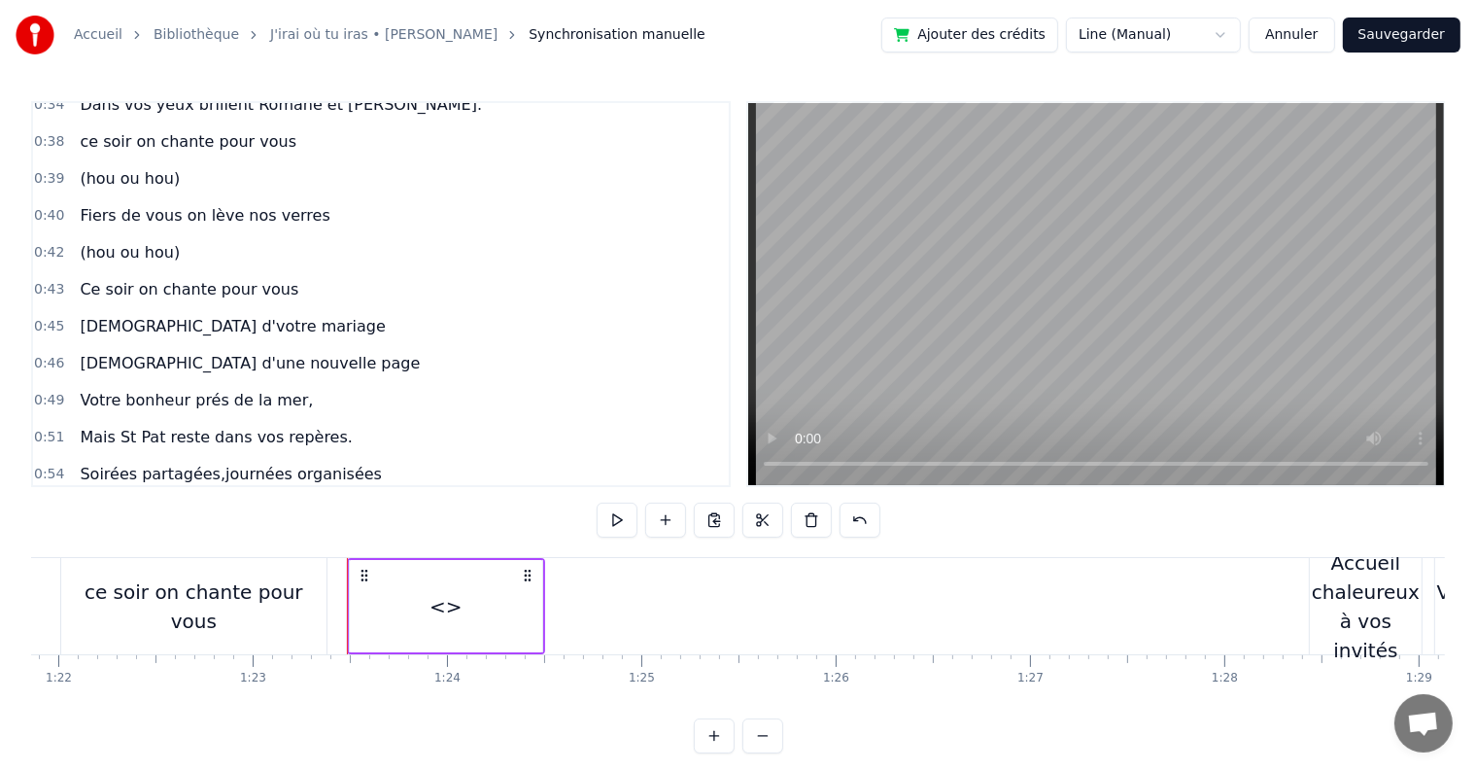
scroll to position [446, 0]
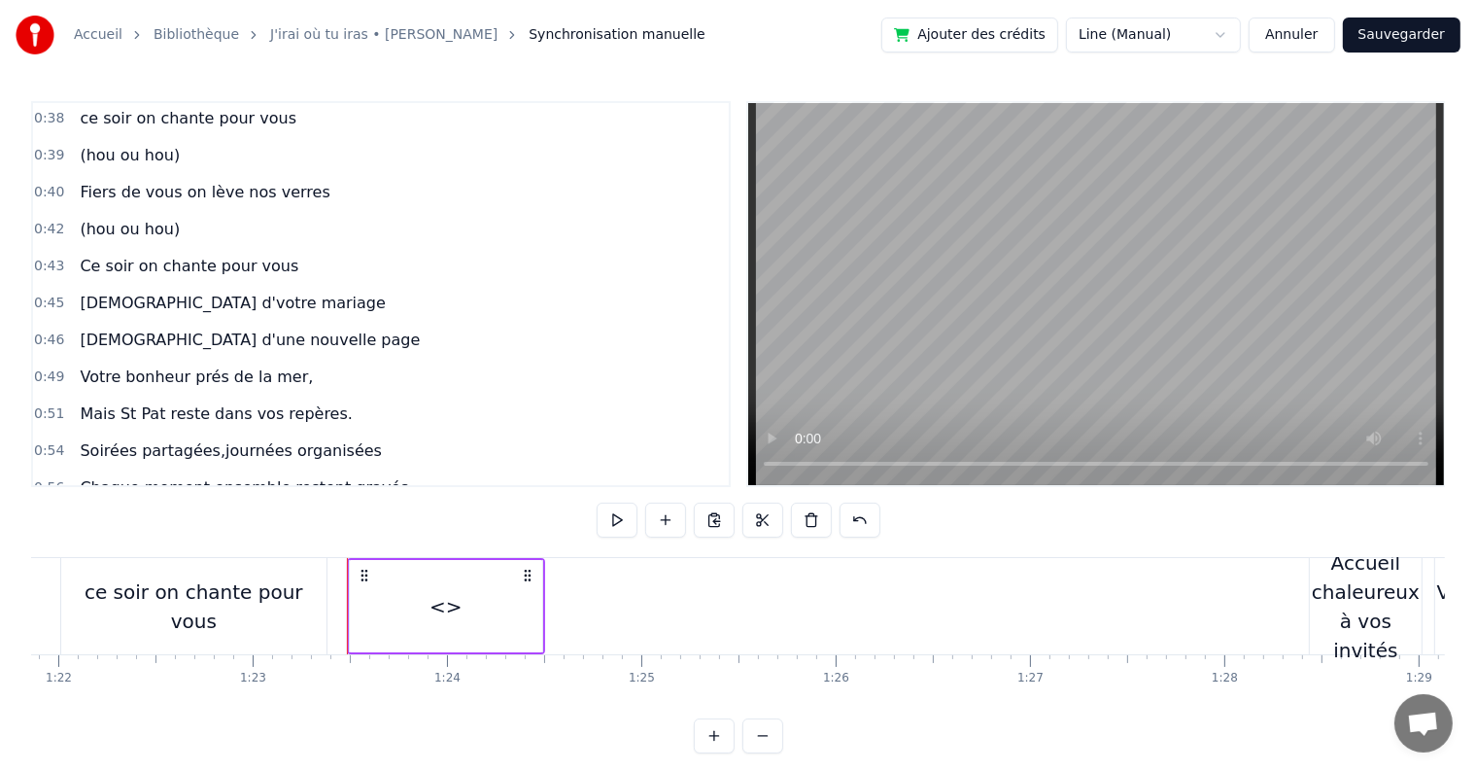
click at [125, 144] on span "(hou ou hou)" at bounding box center [130, 155] width 104 height 22
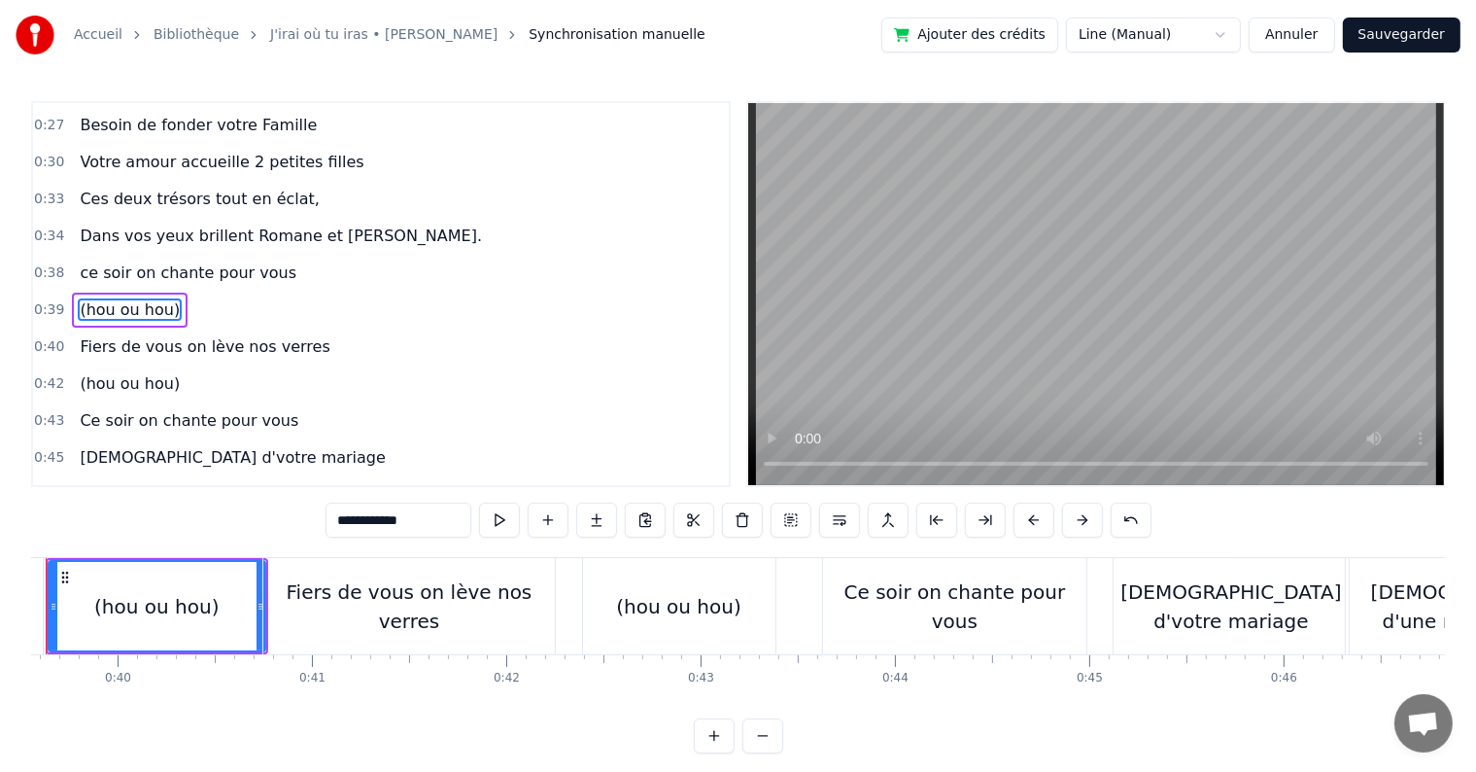
scroll to position [0, 7605]
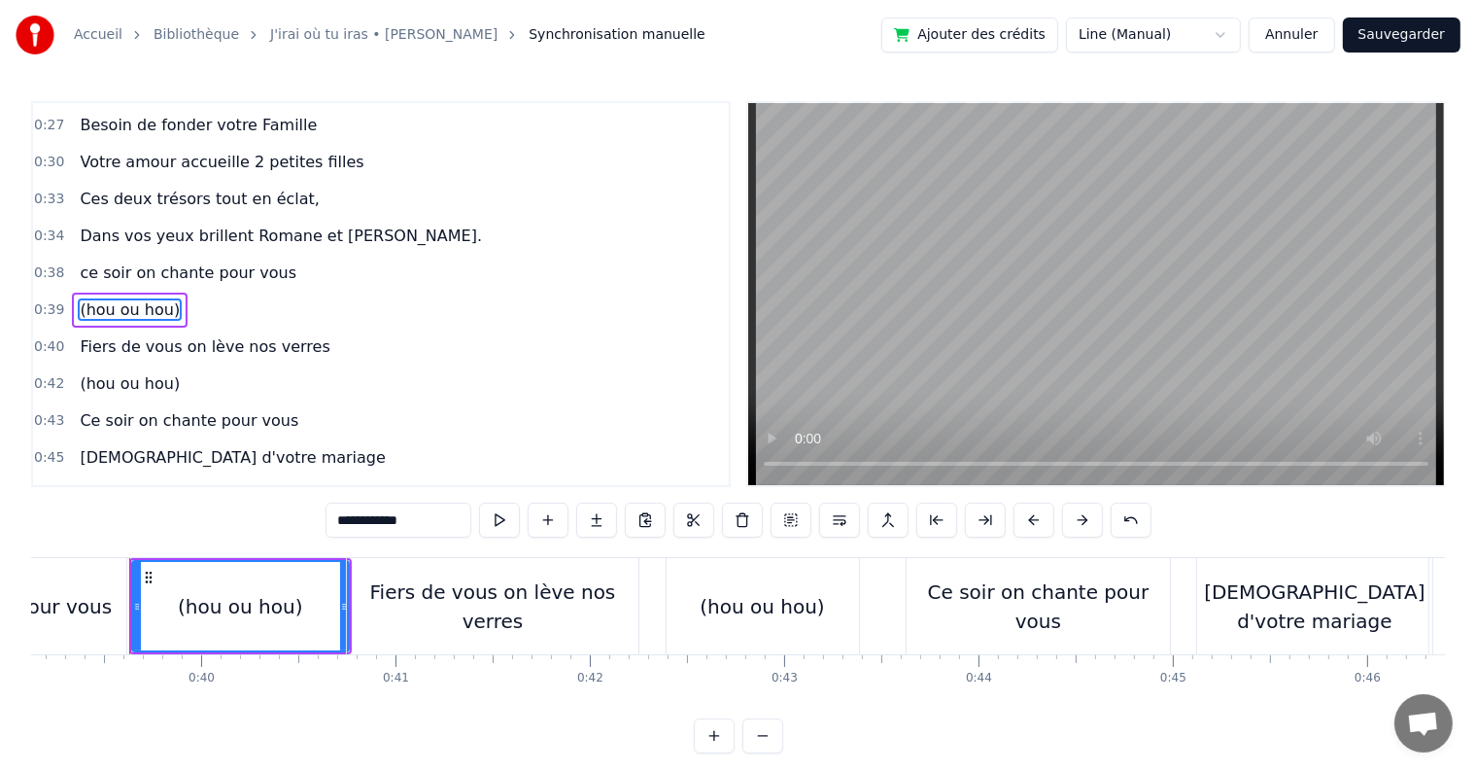
drag, startPoint x: 437, startPoint y: 518, endPoint x: 277, endPoint y: 504, distance: 160.9
click at [277, 504] on div "0:05 C’est au lycée que tout commence 0:07 Flo et [PERSON_NAME] vivent encore l…" at bounding box center [738, 427] width 1414 height 652
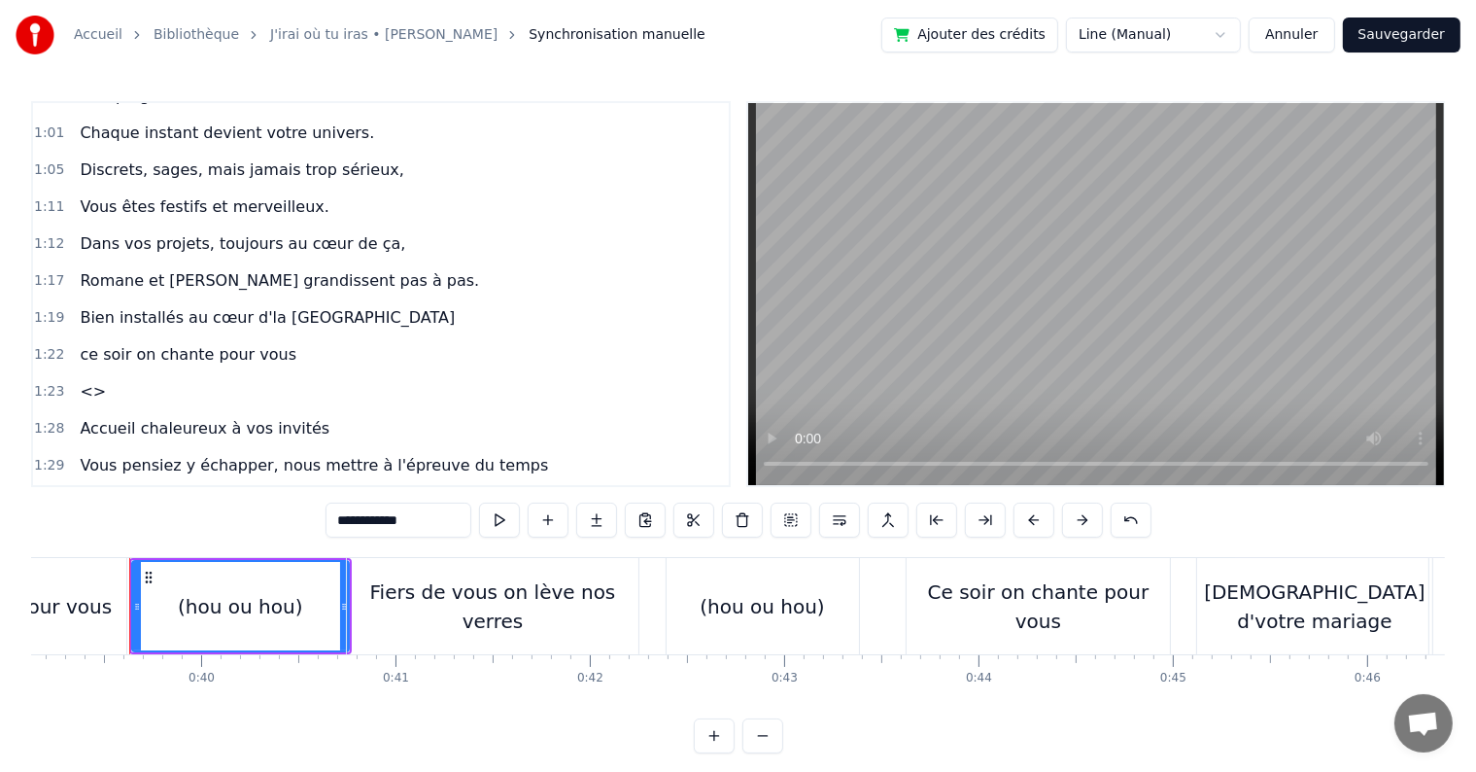
scroll to position [914, 0]
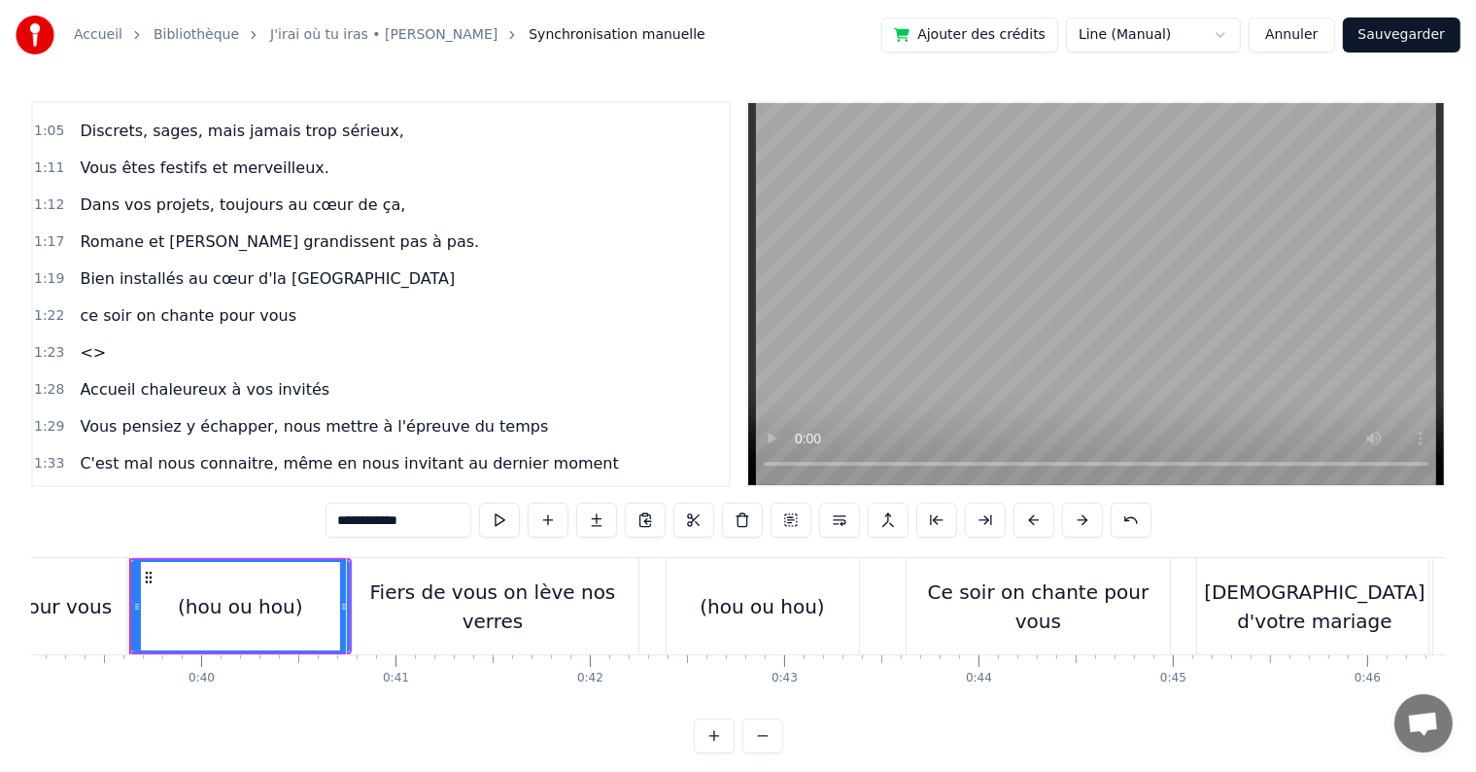
click at [86, 341] on span "<>" at bounding box center [93, 352] width 30 height 22
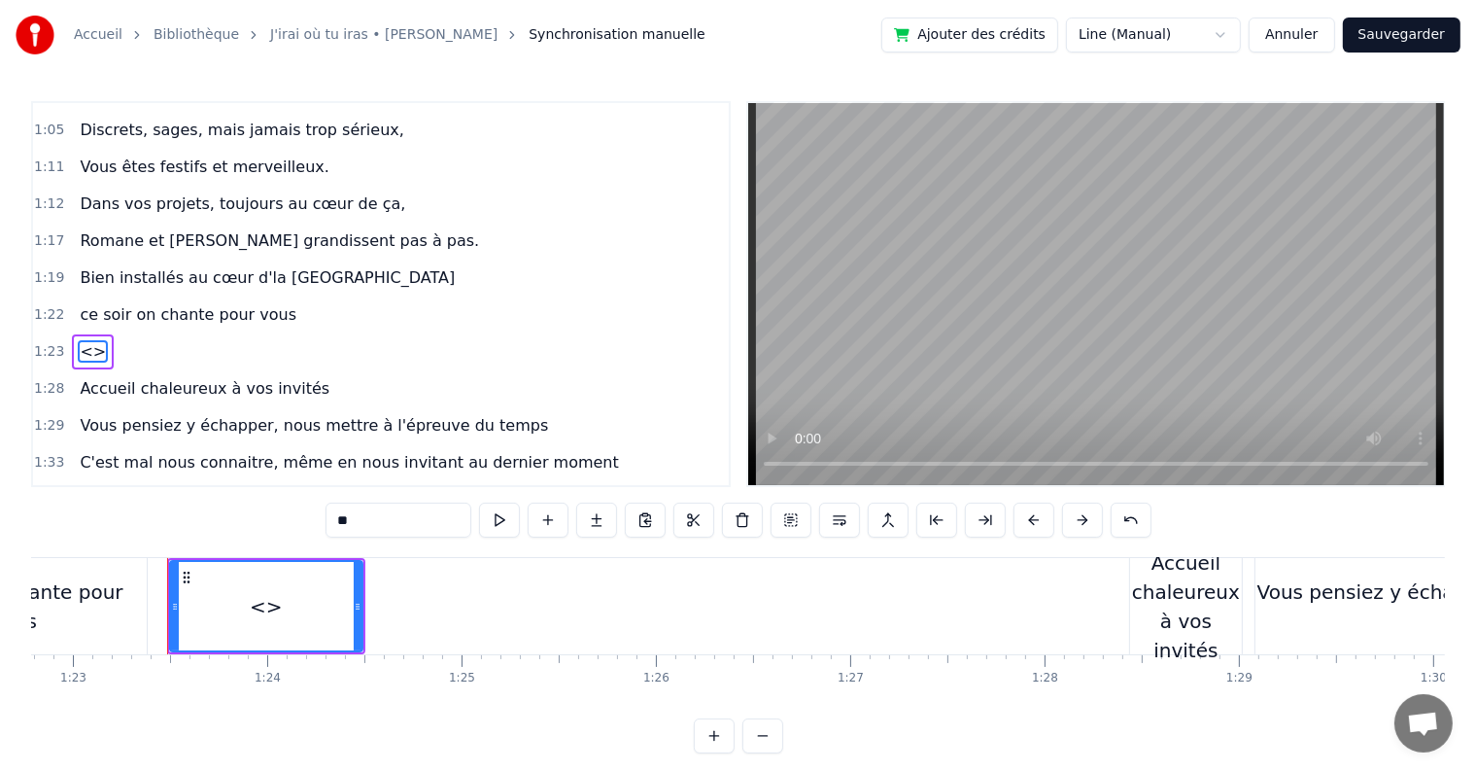
scroll to position [0, 16129]
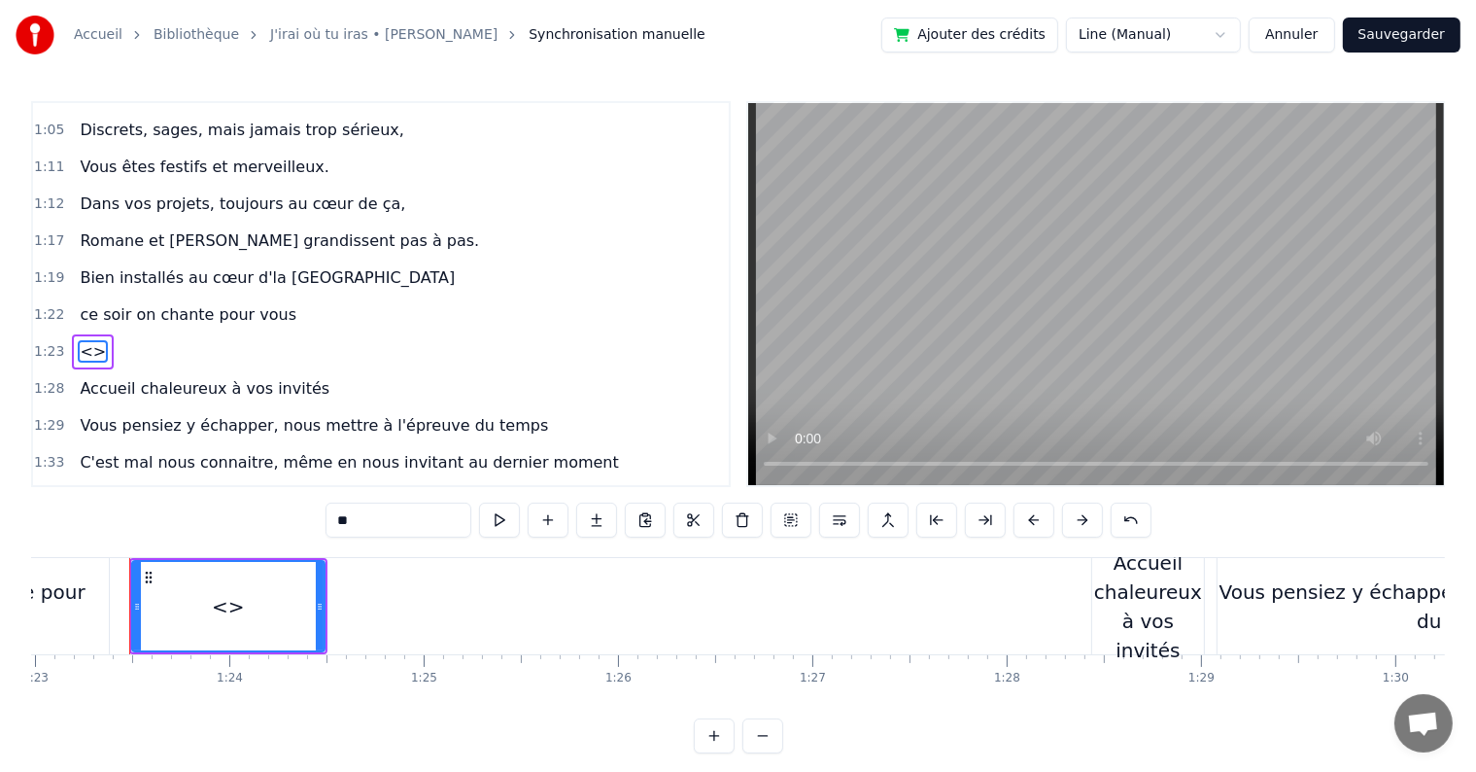
drag, startPoint x: 414, startPoint y: 533, endPoint x: 128, endPoint y: 481, distance: 290.3
click at [128, 481] on div "0:05 C’est au lycée que tout commence 0:07 Flo et [PERSON_NAME] vivent encore l…" at bounding box center [738, 427] width 1414 height 652
paste input "**********"
type input "**********"
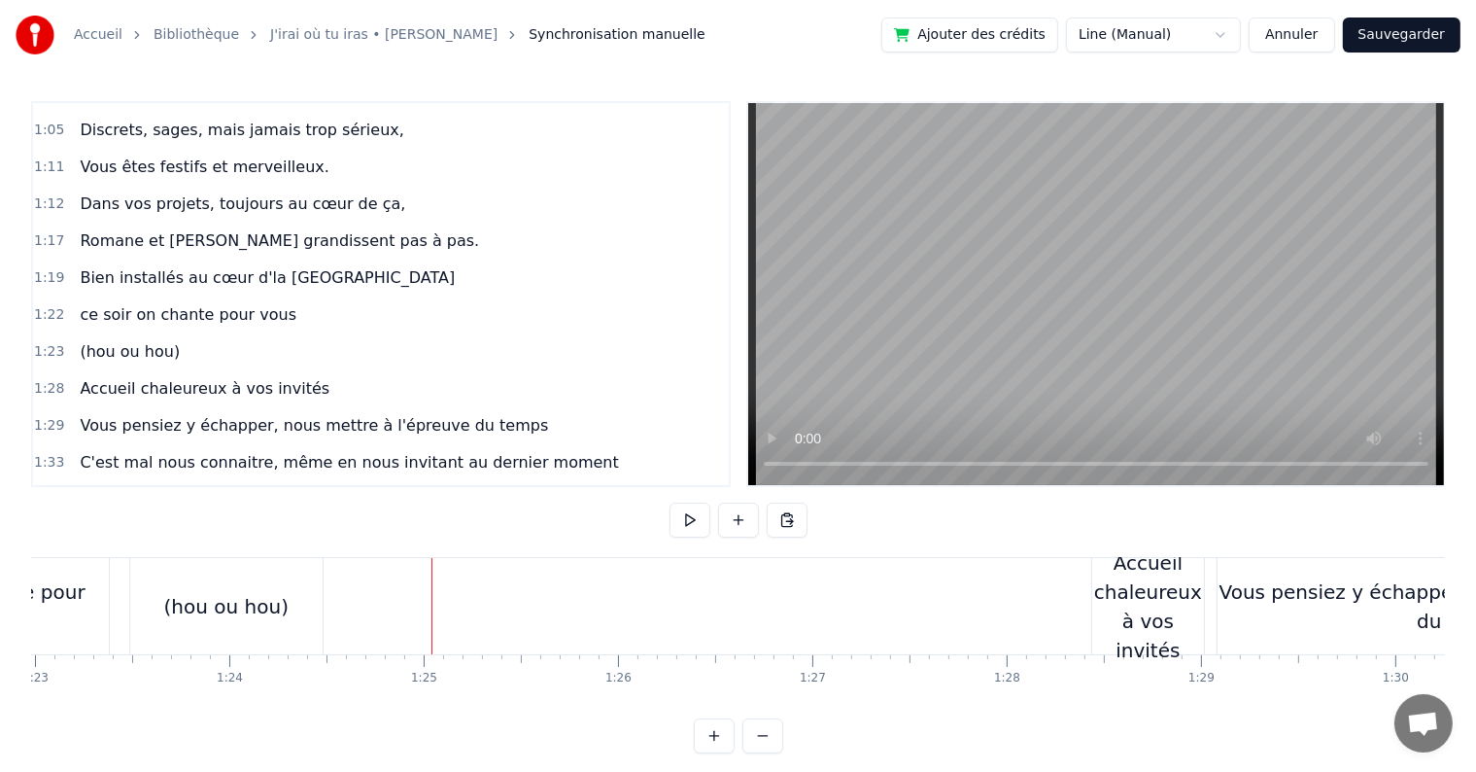
click at [735, 521] on button at bounding box center [738, 519] width 41 height 35
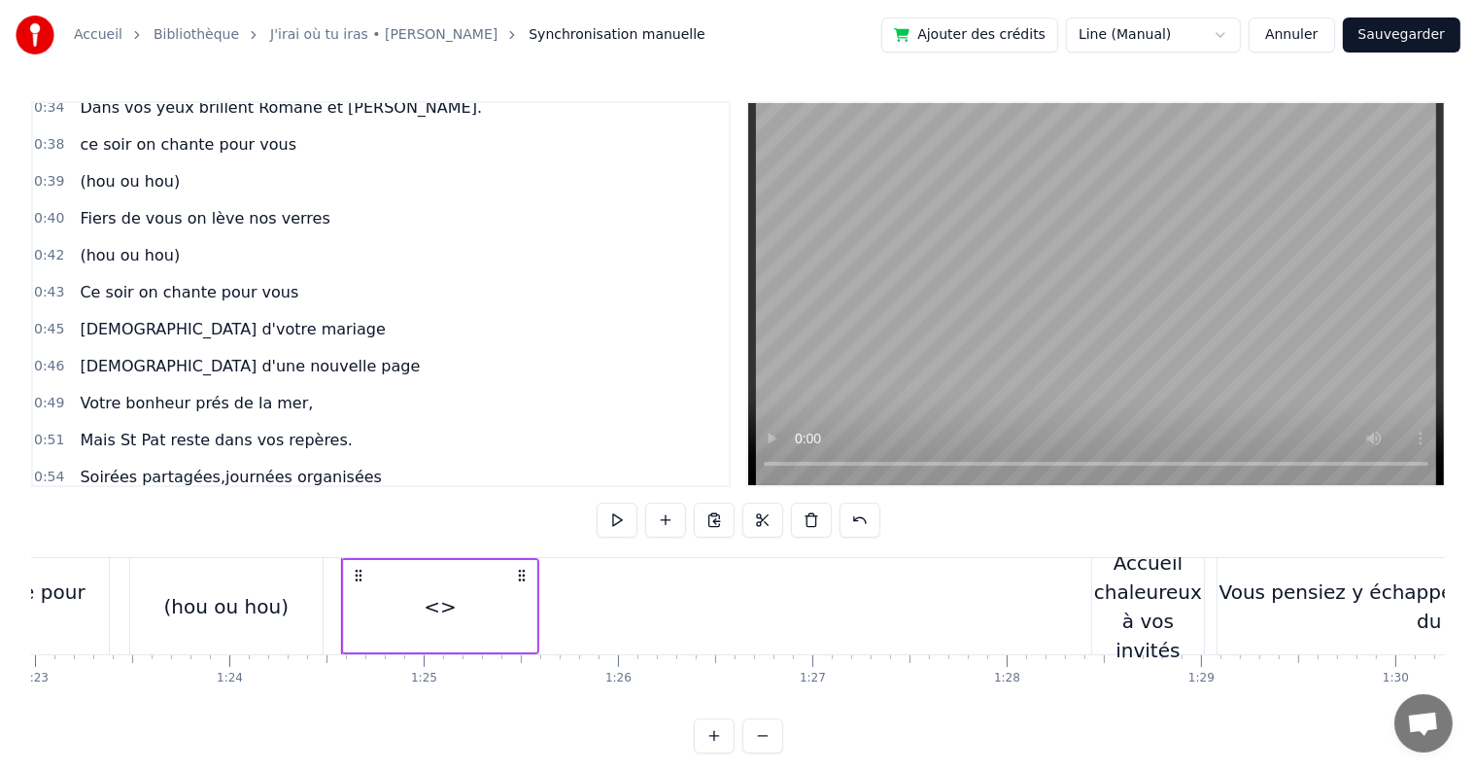
scroll to position [390, 0]
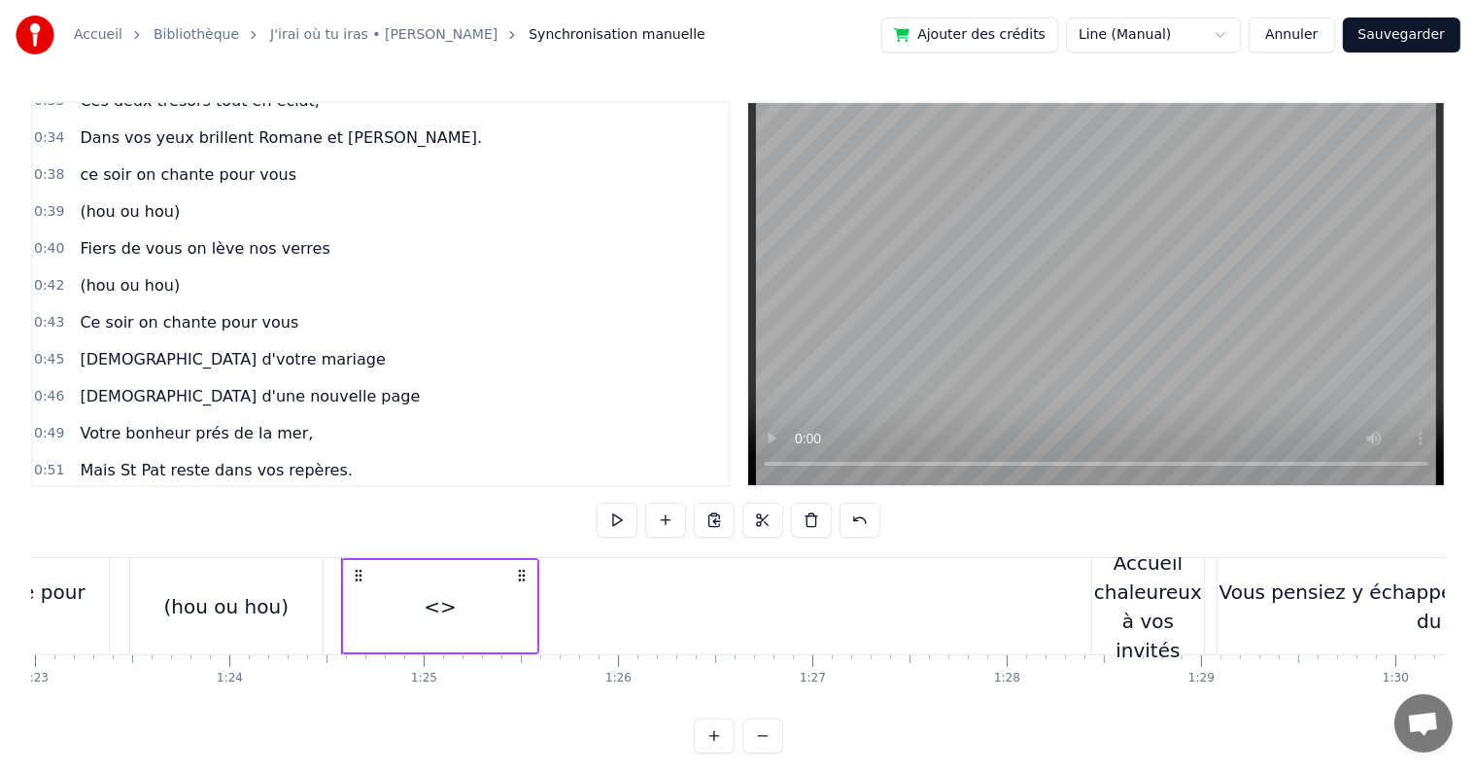
click at [225, 237] on span "Fiers de vous on lève nos verres" at bounding box center [205, 248] width 254 height 22
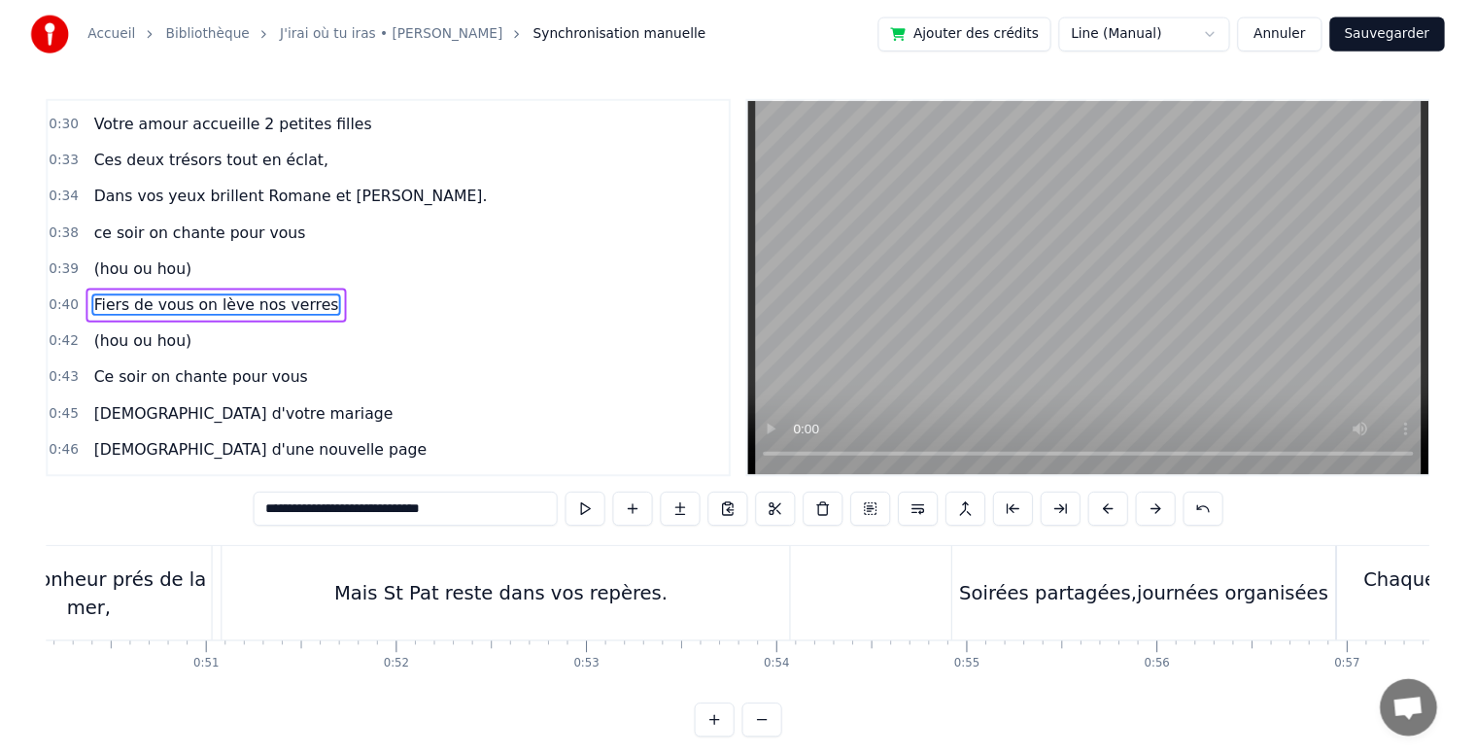
scroll to position [0, 7822]
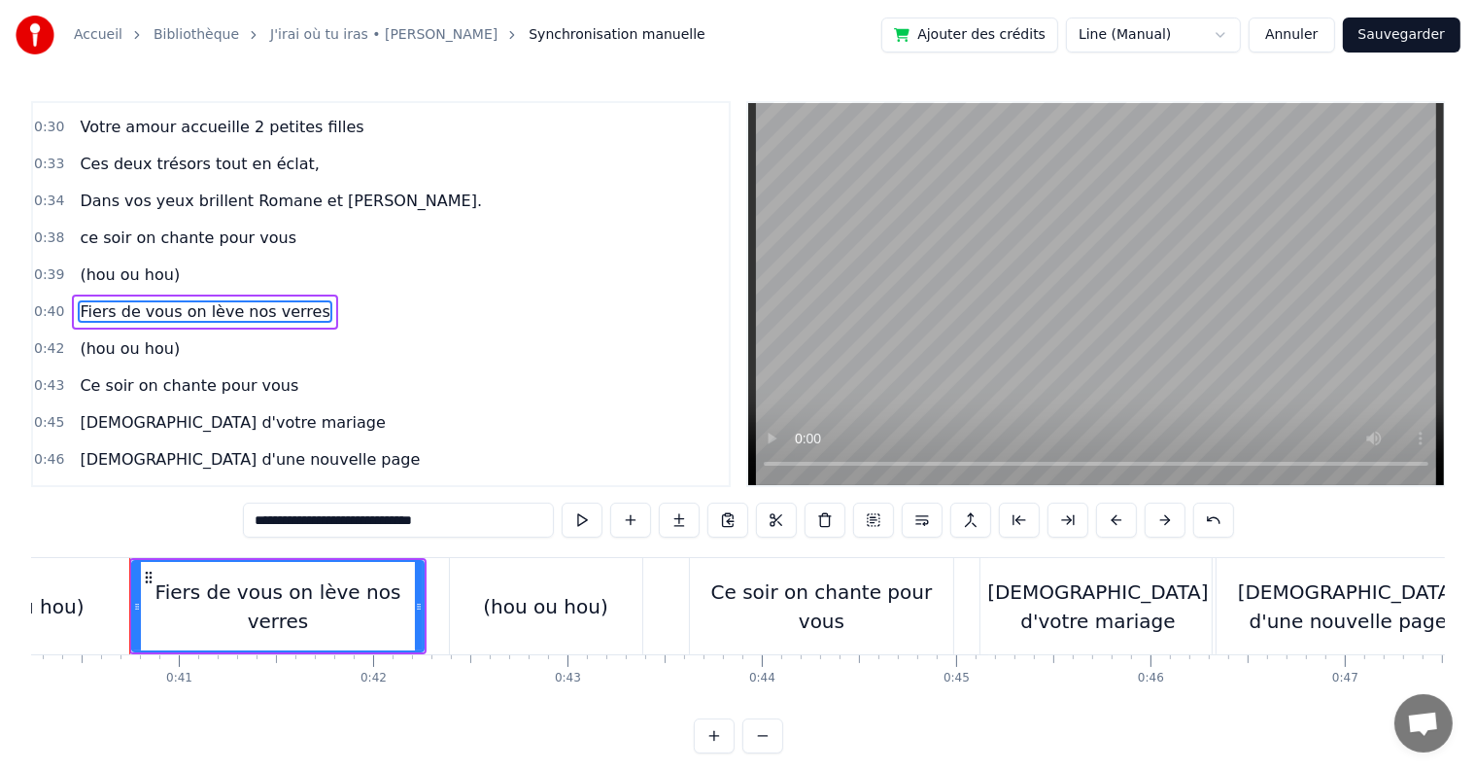
drag, startPoint x: 467, startPoint y: 517, endPoint x: 235, endPoint y: 479, distance: 234.4
click at [235, 479] on div "0:05 C’est au lycée que tout commence 0:07 Flo et [PERSON_NAME] vivent encore l…" at bounding box center [738, 427] width 1414 height 652
paste input "text"
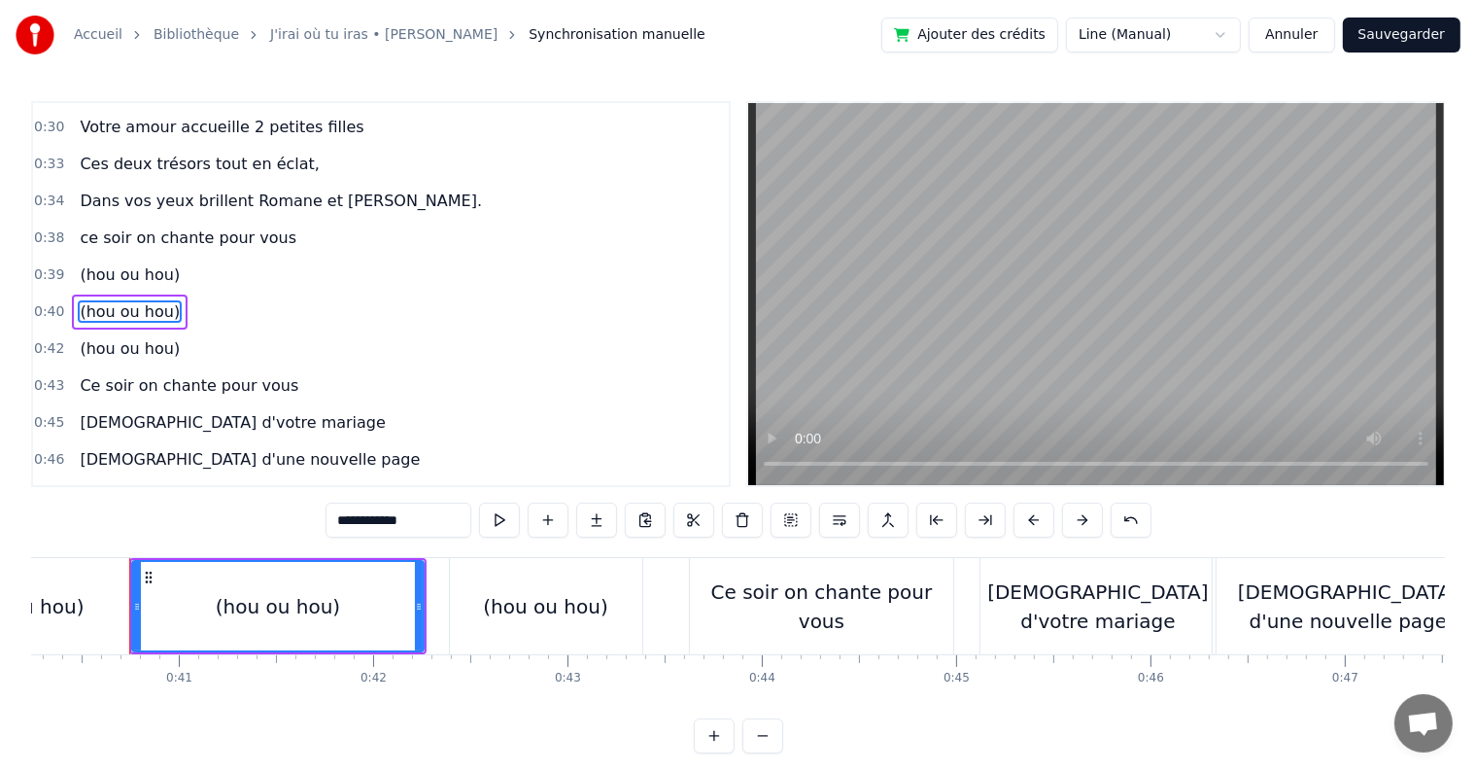
paste input "**********"
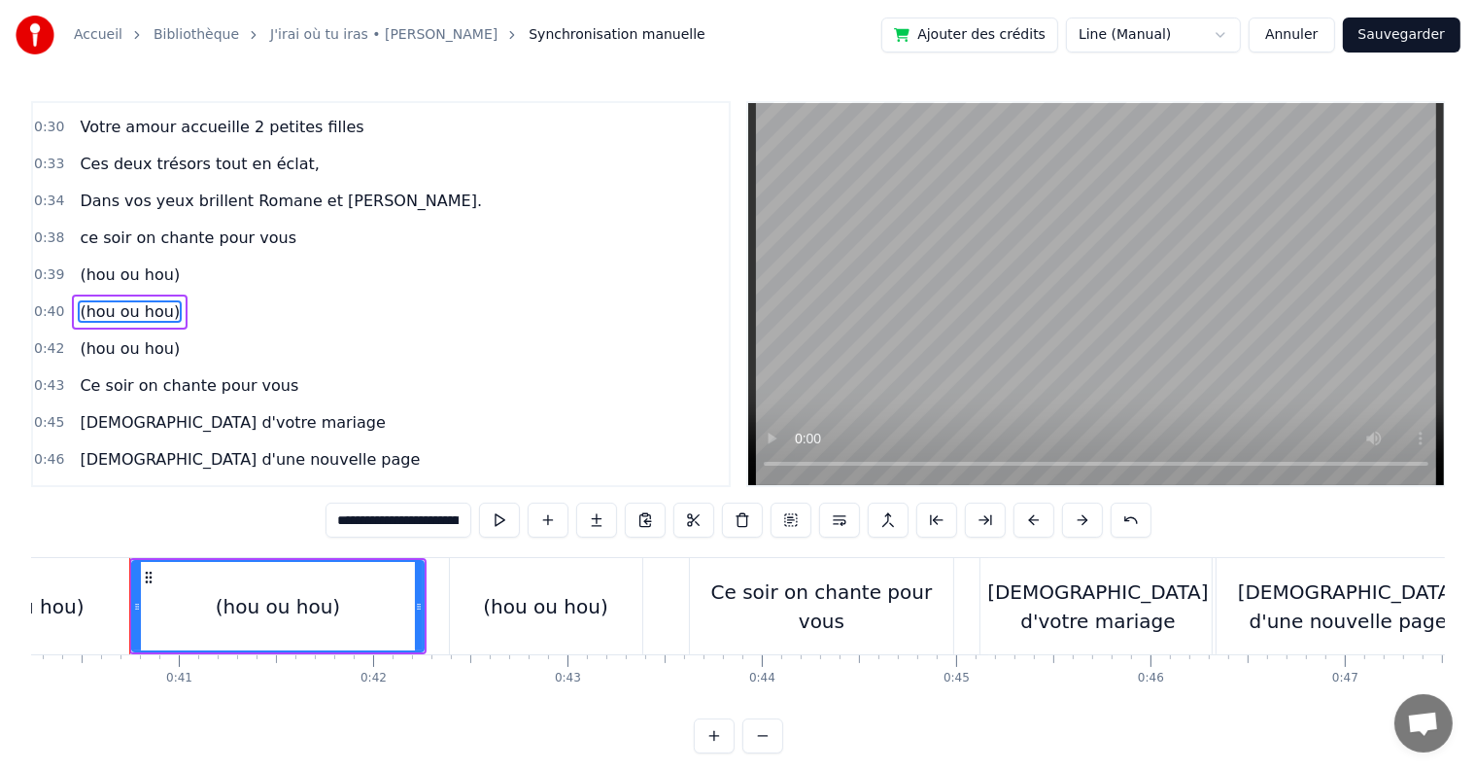
paste input "**********"
paste
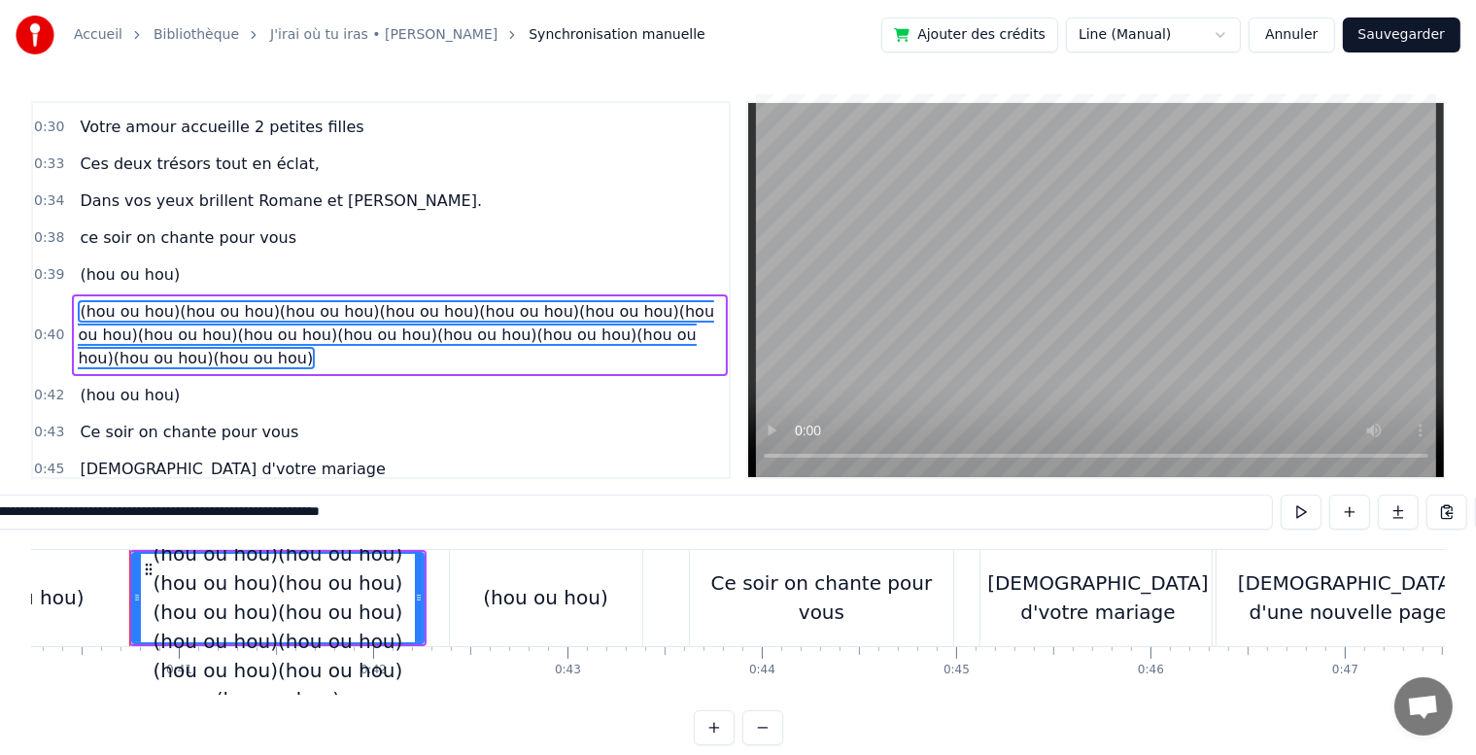
type input "**********"
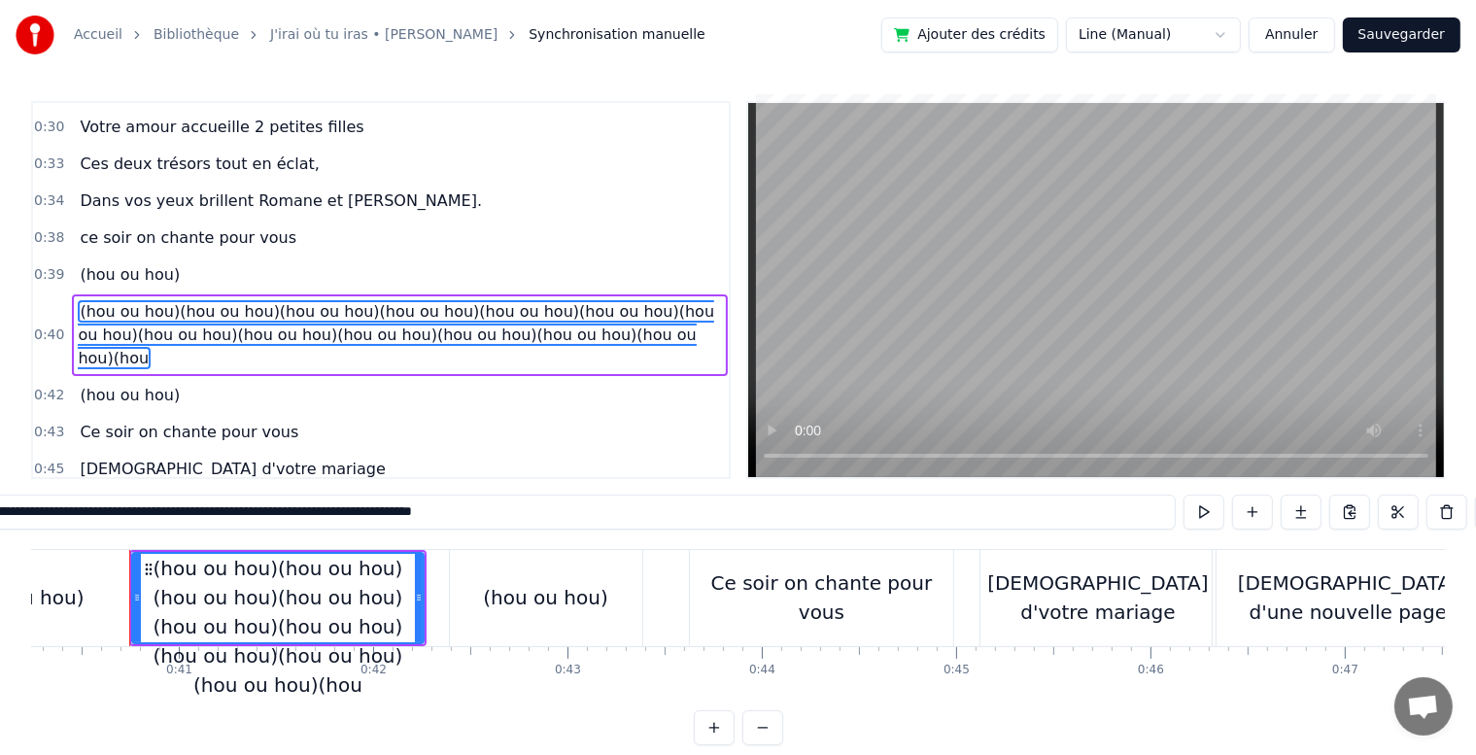
click at [341, 414] on div "0:43 Ce soir on chante pour vous" at bounding box center [381, 432] width 696 height 37
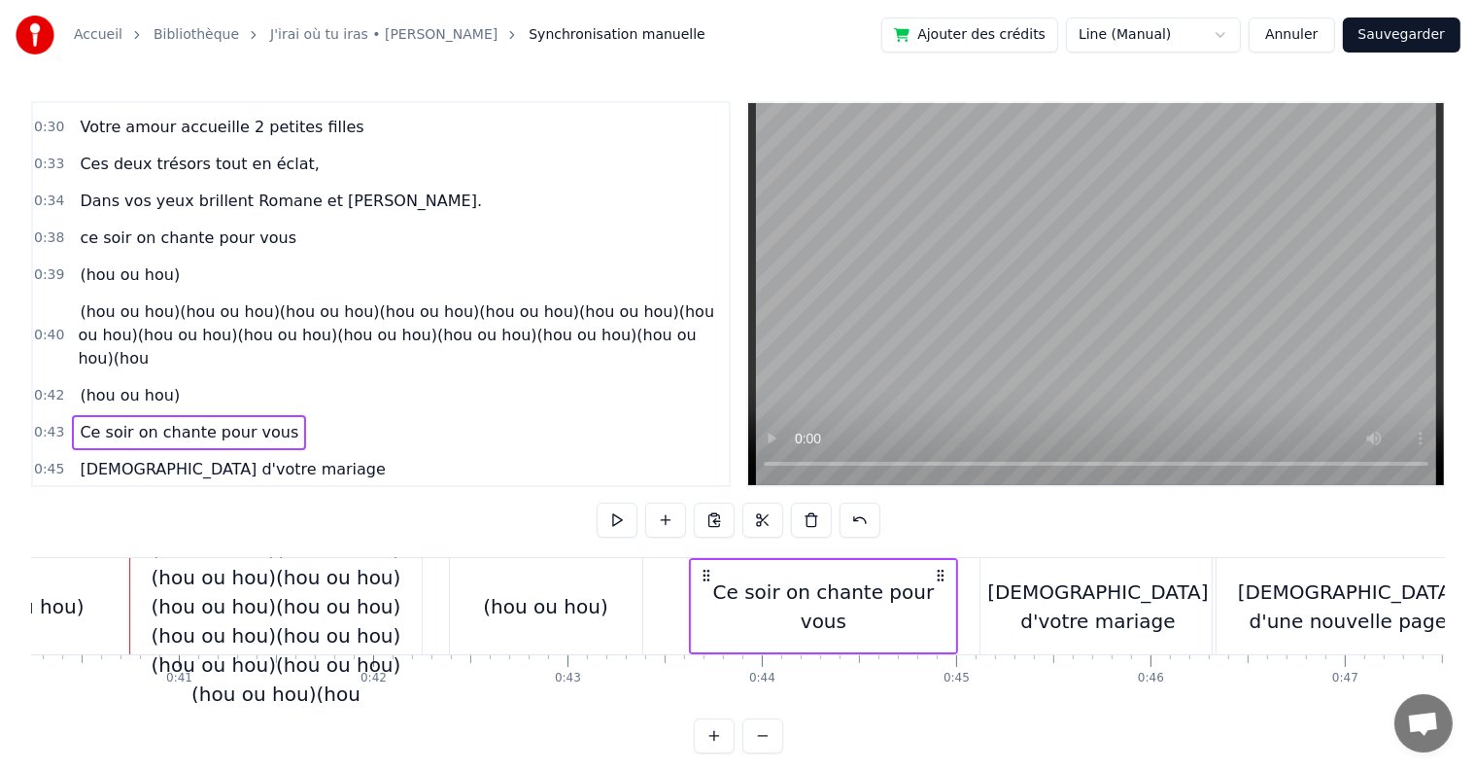
click at [642, 325] on span "(hou ou hou)(hou ou hou)(hou ou hou)(hou ou hou)(hou ou hou)(hou ou hou)(hou ou…" at bounding box center [399, 335] width 643 height 70
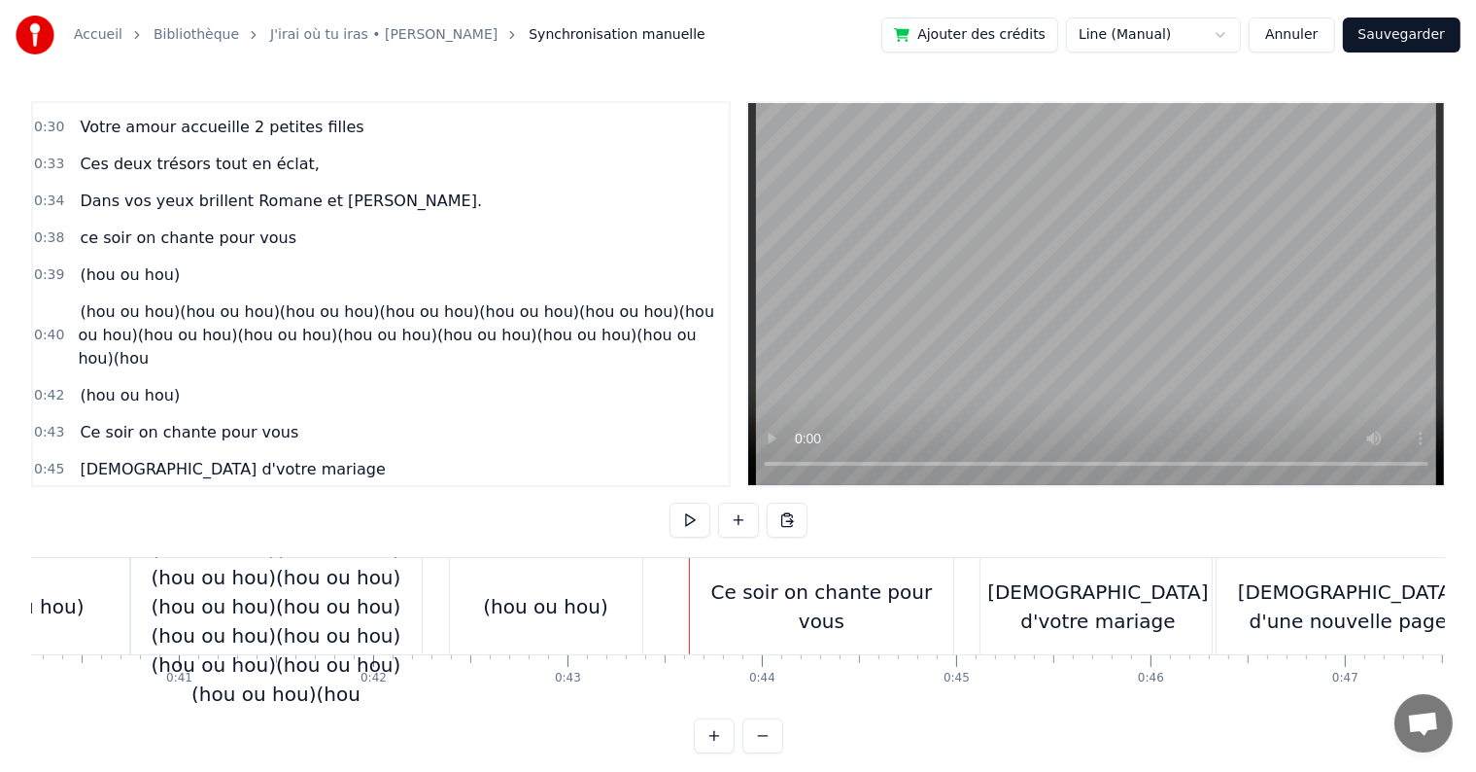
click at [521, 377] on div "0:42 (hou ou hou)" at bounding box center [381, 395] width 696 height 37
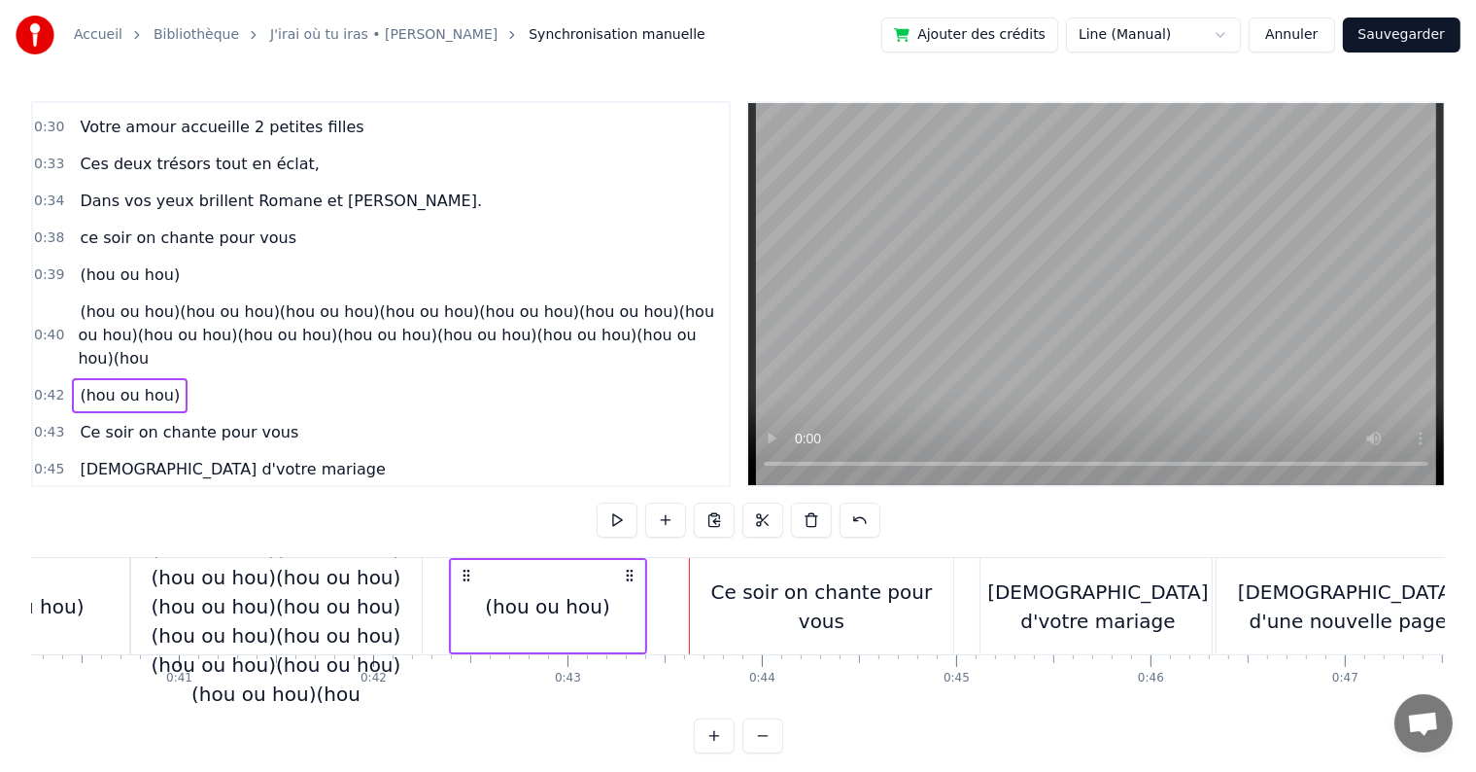
click at [375, 300] on span "(hou ou hou)(hou ou hou)(hou ou hou)(hou ou hou)(hou ou hou)(hou ou hou)(hou ou…" at bounding box center [396, 334] width 637 height 69
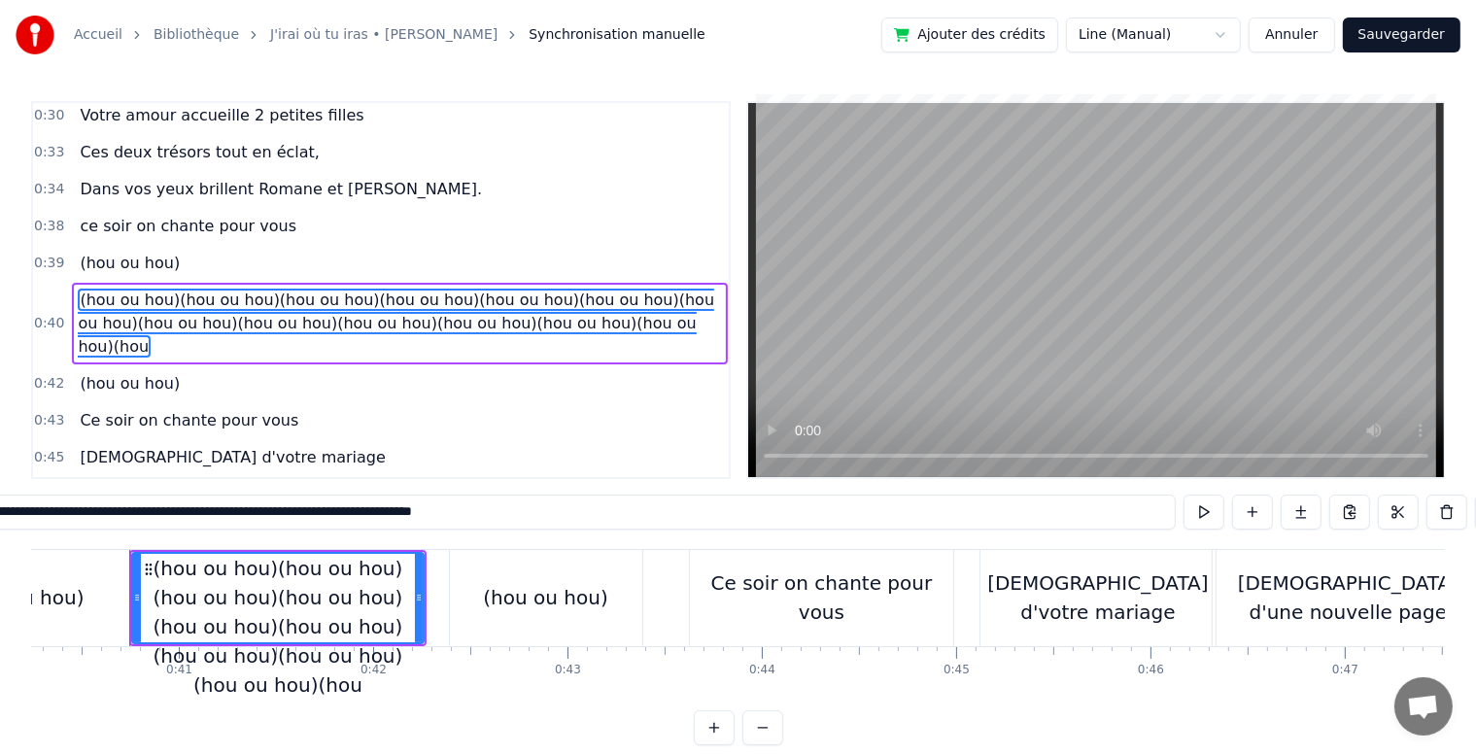
click at [668, 306] on span "(hou ou hou)(hou ou hou)(hou ou hou)(hou ou hou)(hou ou hou)(hou ou hou)(hou ou…" at bounding box center [399, 324] width 643 height 70
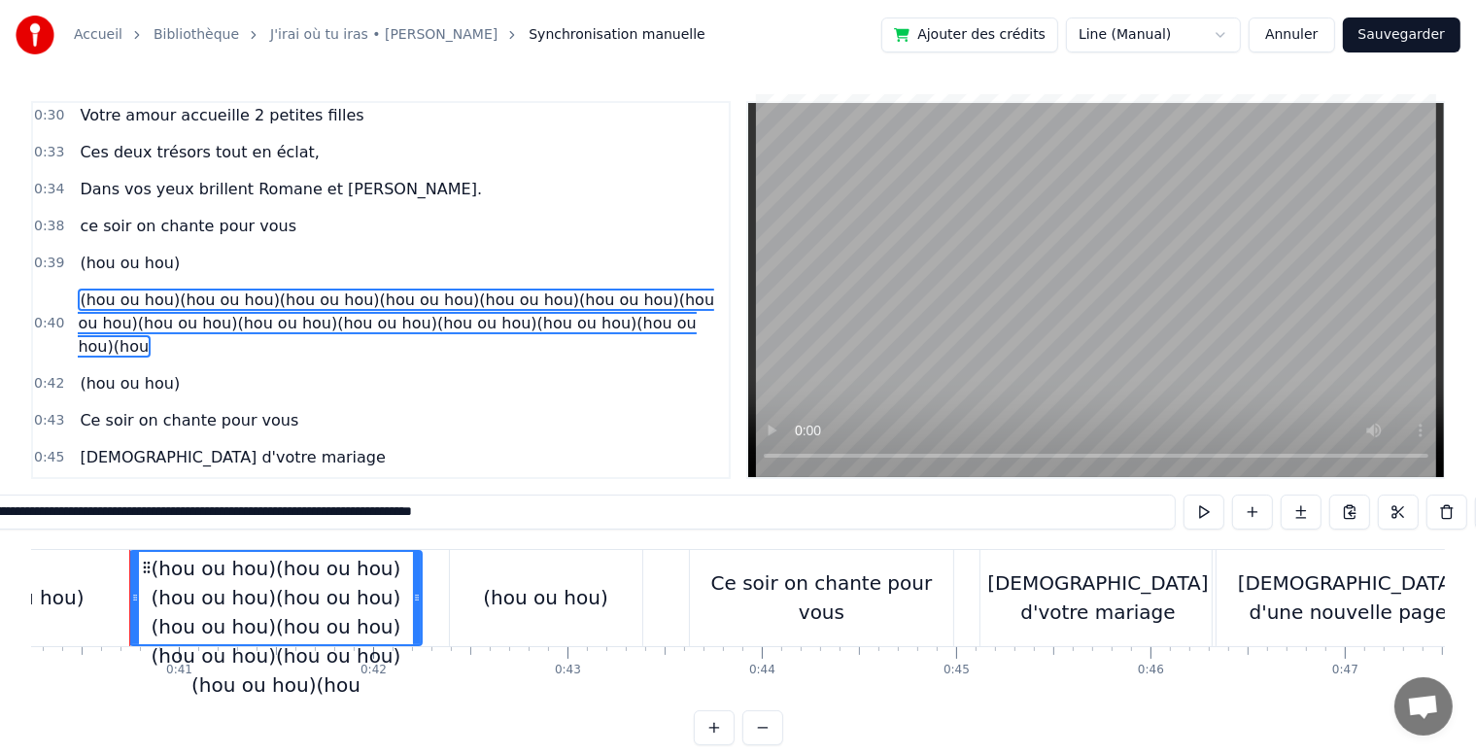
click at [673, 312] on span "(hou ou hou)(hou ou hou)(hou ou hou)(hou ou hou)(hou ou hou)(hou ou hou)(hou ou…" at bounding box center [399, 324] width 643 height 70
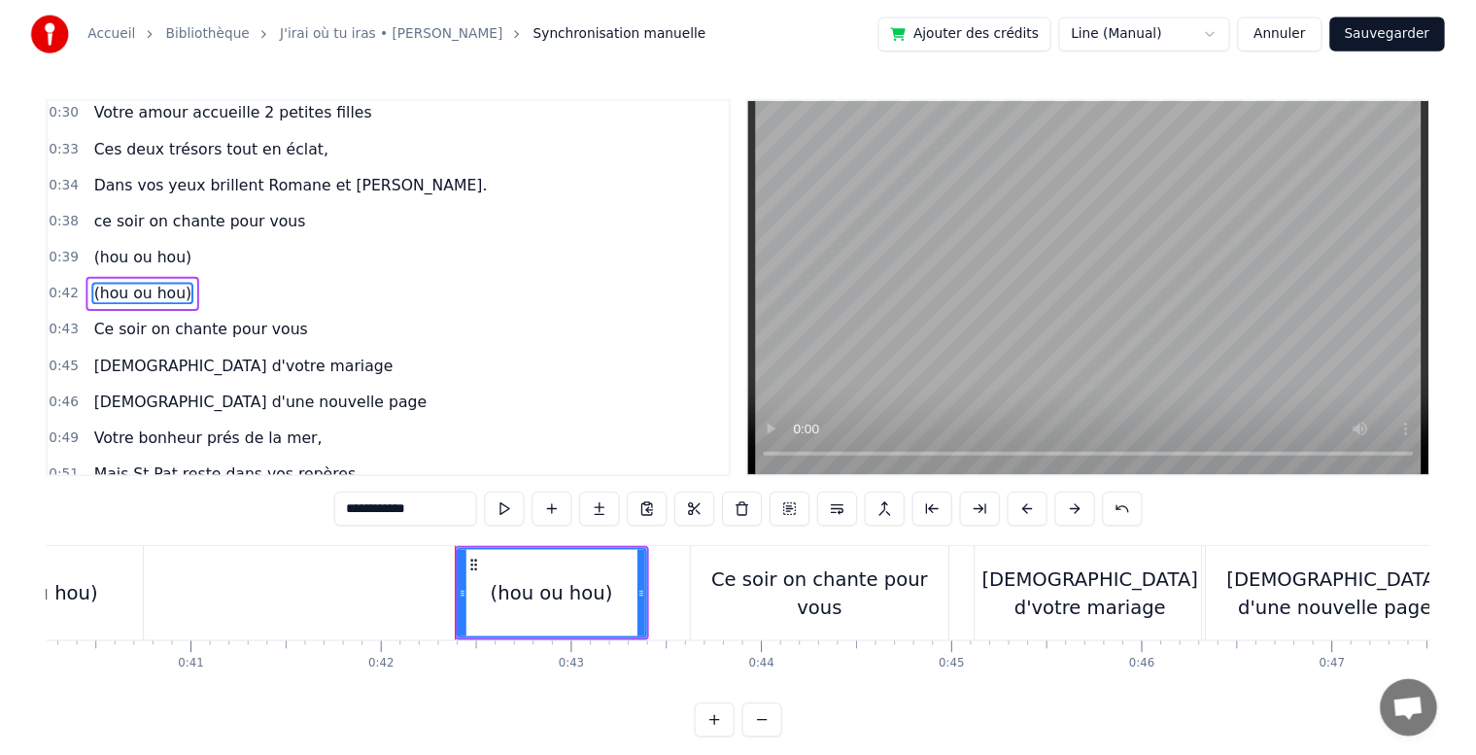
scroll to position [327, 0]
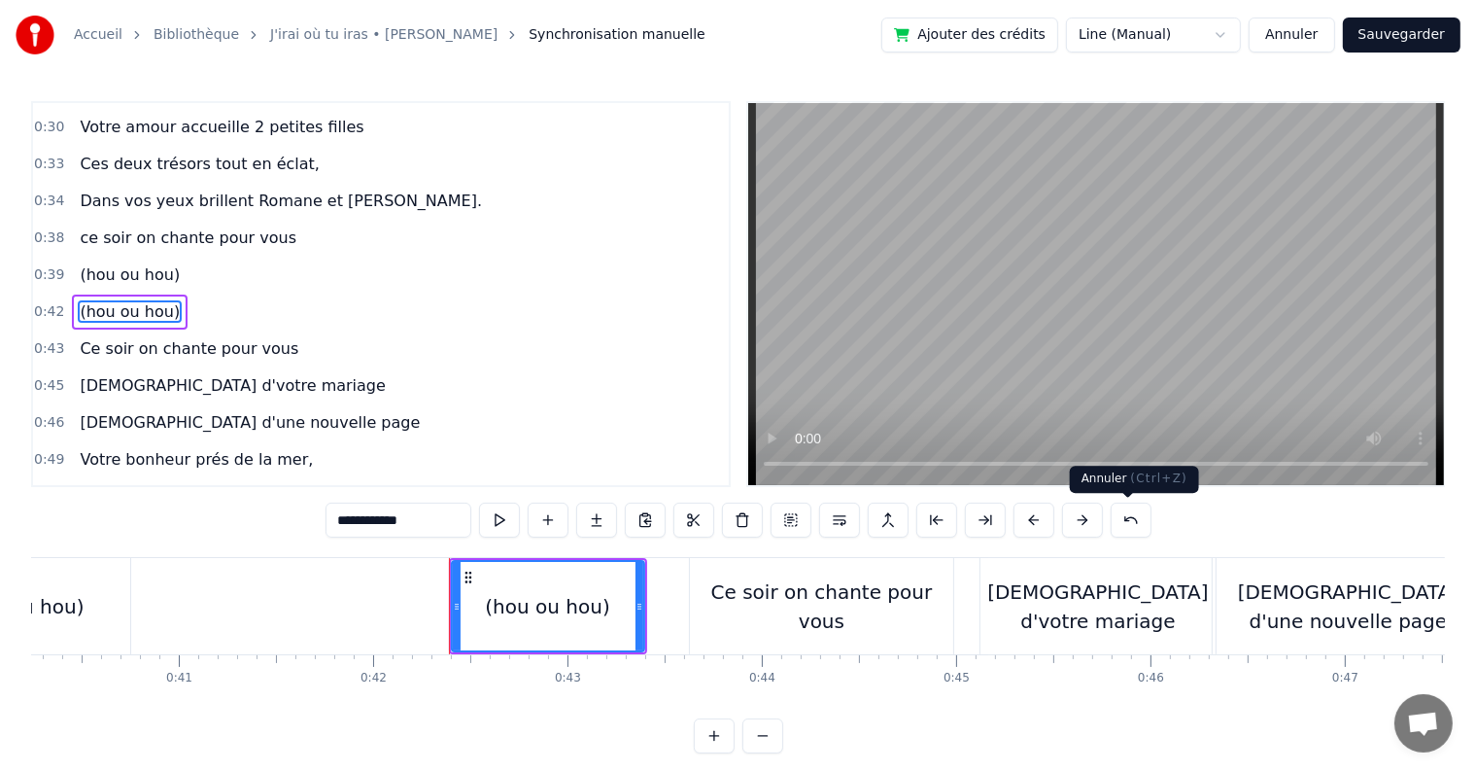
click at [1121, 523] on button at bounding box center [1131, 519] width 41 height 35
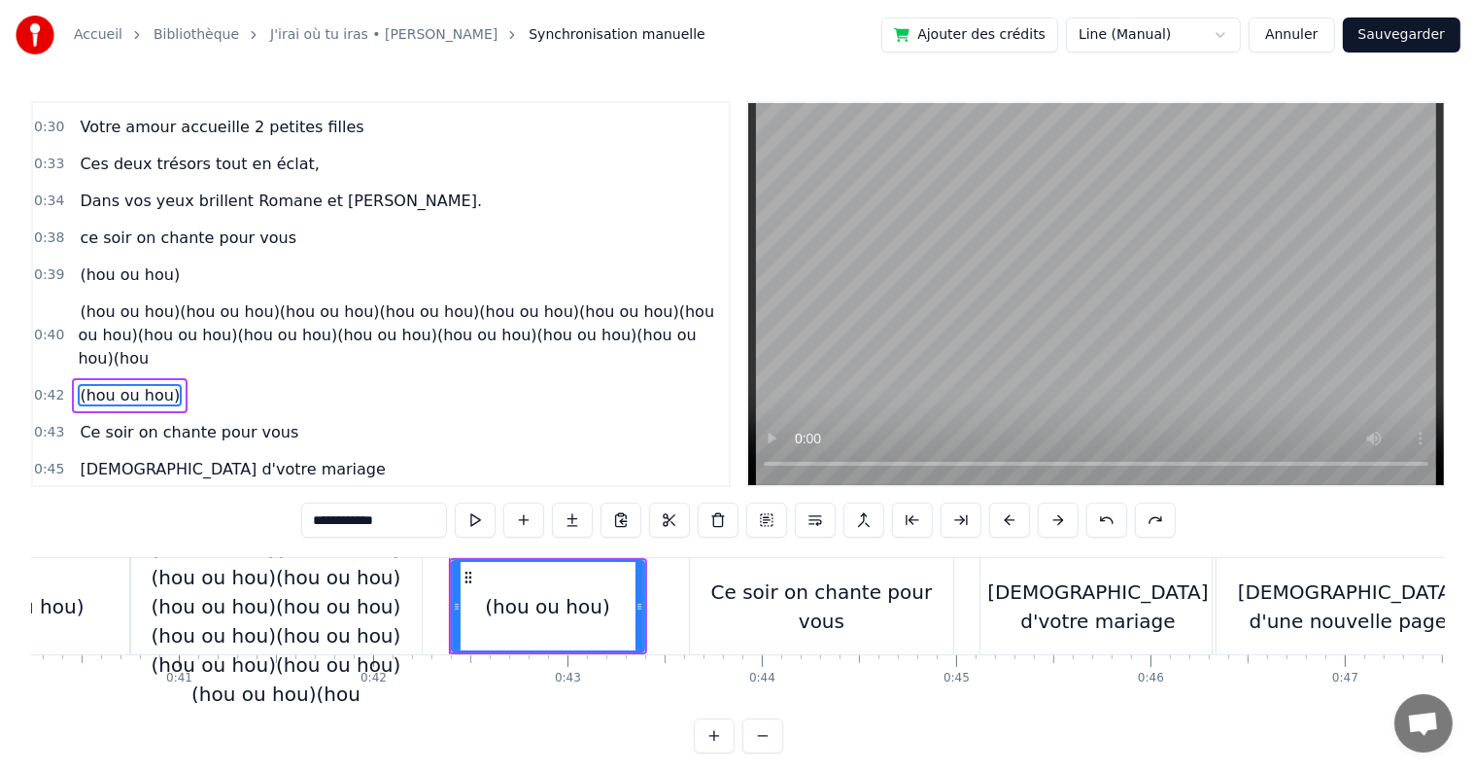
click at [501, 300] on span "(hou ou hou)(hou ou hou)(hou ou hou)(hou ou hou)(hou ou hou)(hou ou hou)(hou ou…" at bounding box center [396, 334] width 637 height 69
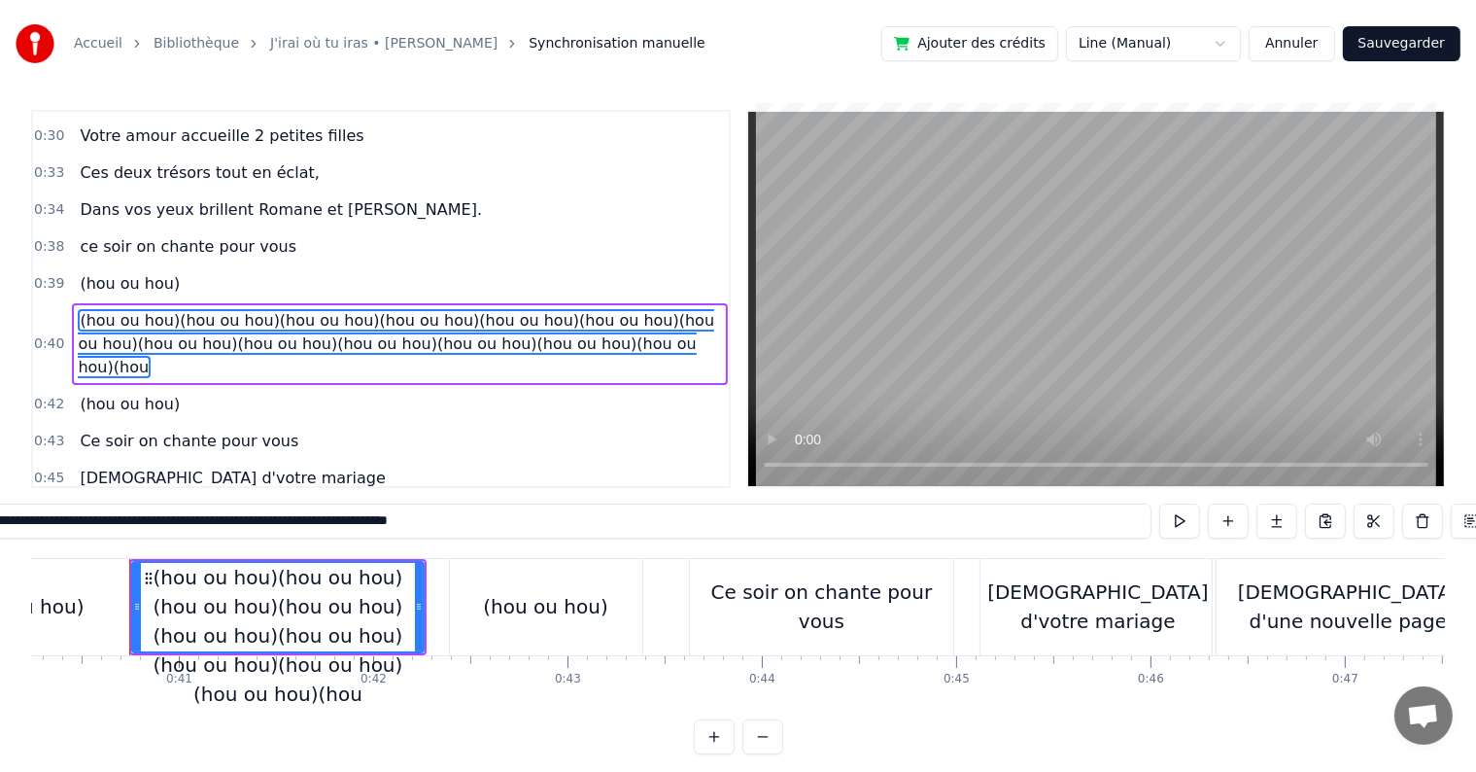
scroll to position [338, 0]
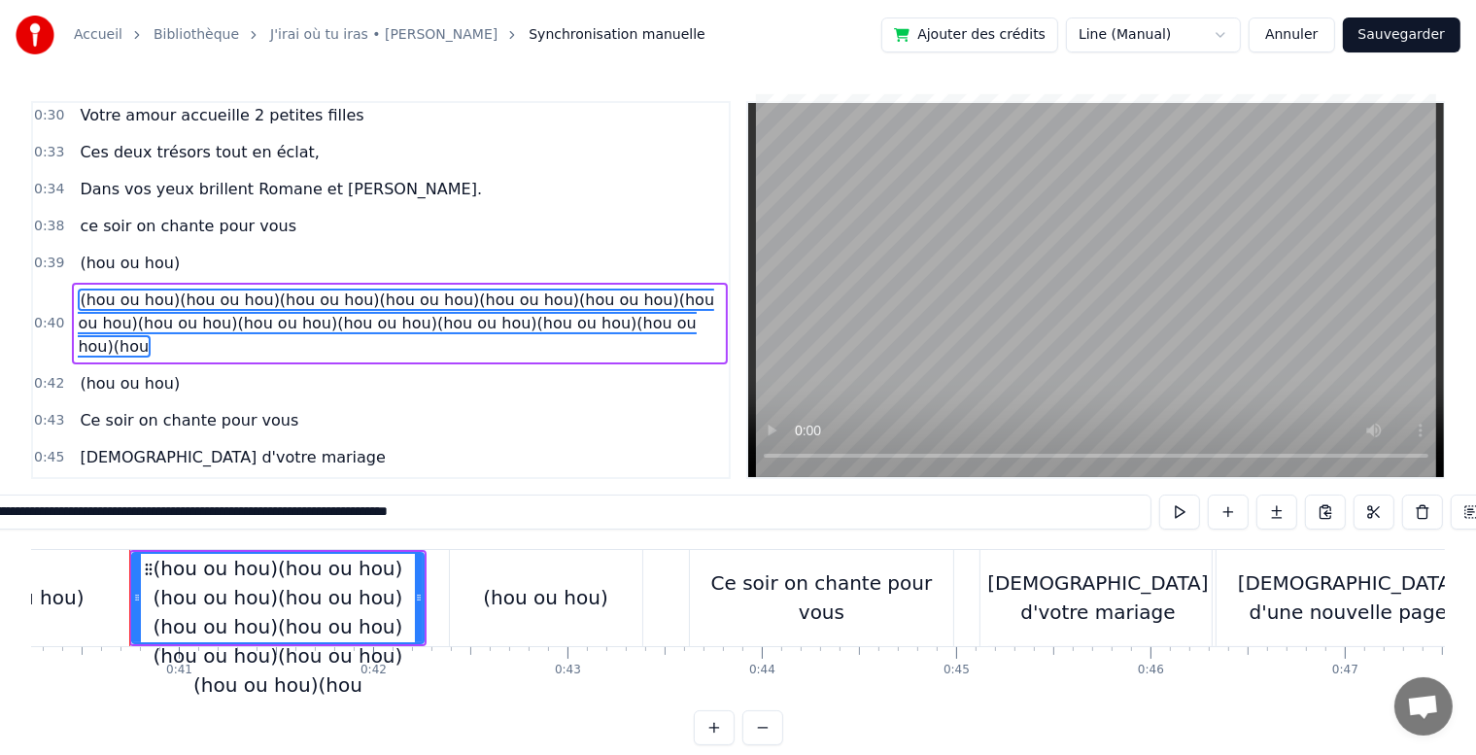
drag, startPoint x: 719, startPoint y: 536, endPoint x: 0, endPoint y: 517, distance: 719.4
click at [0, 517] on input "**********" at bounding box center [374, 512] width 1555 height 35
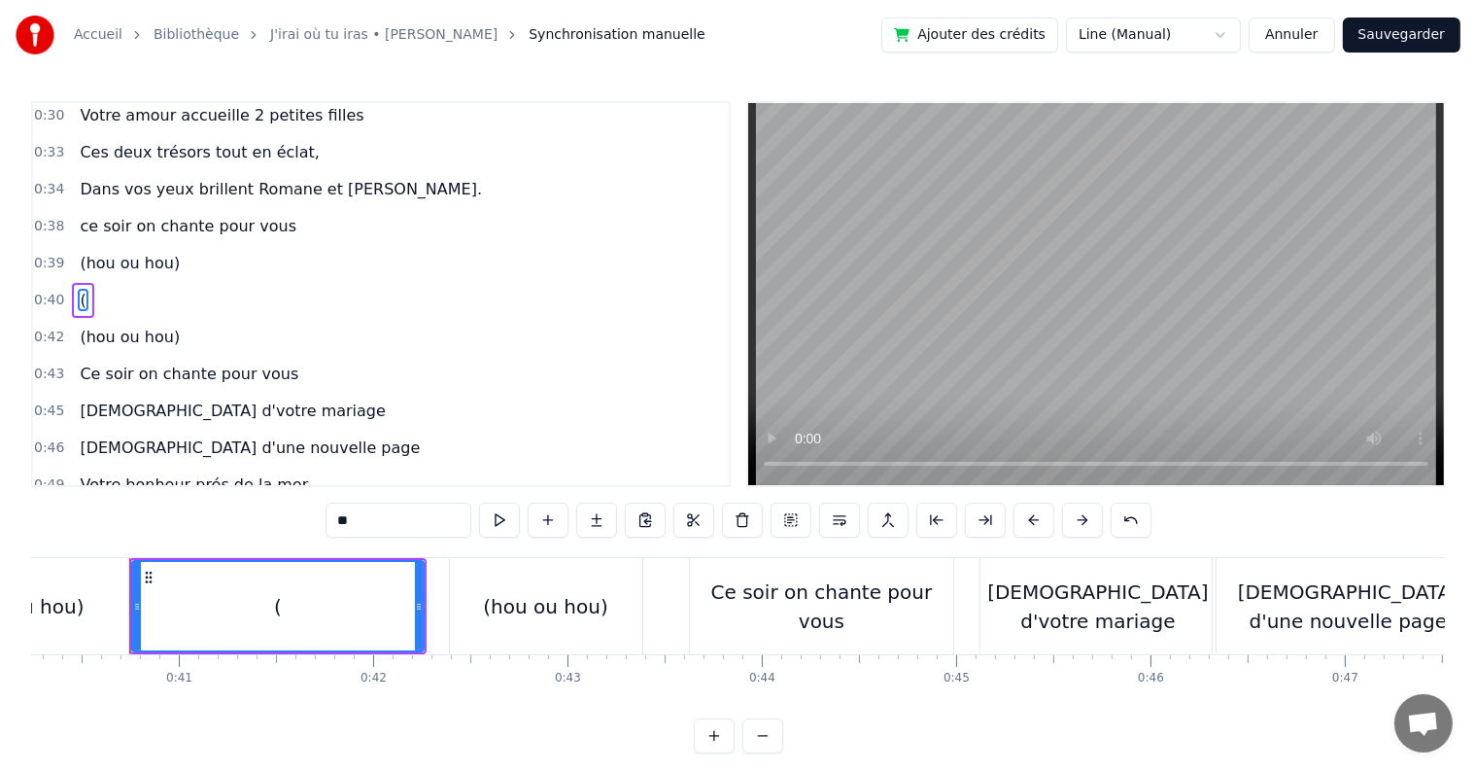
type input "*"
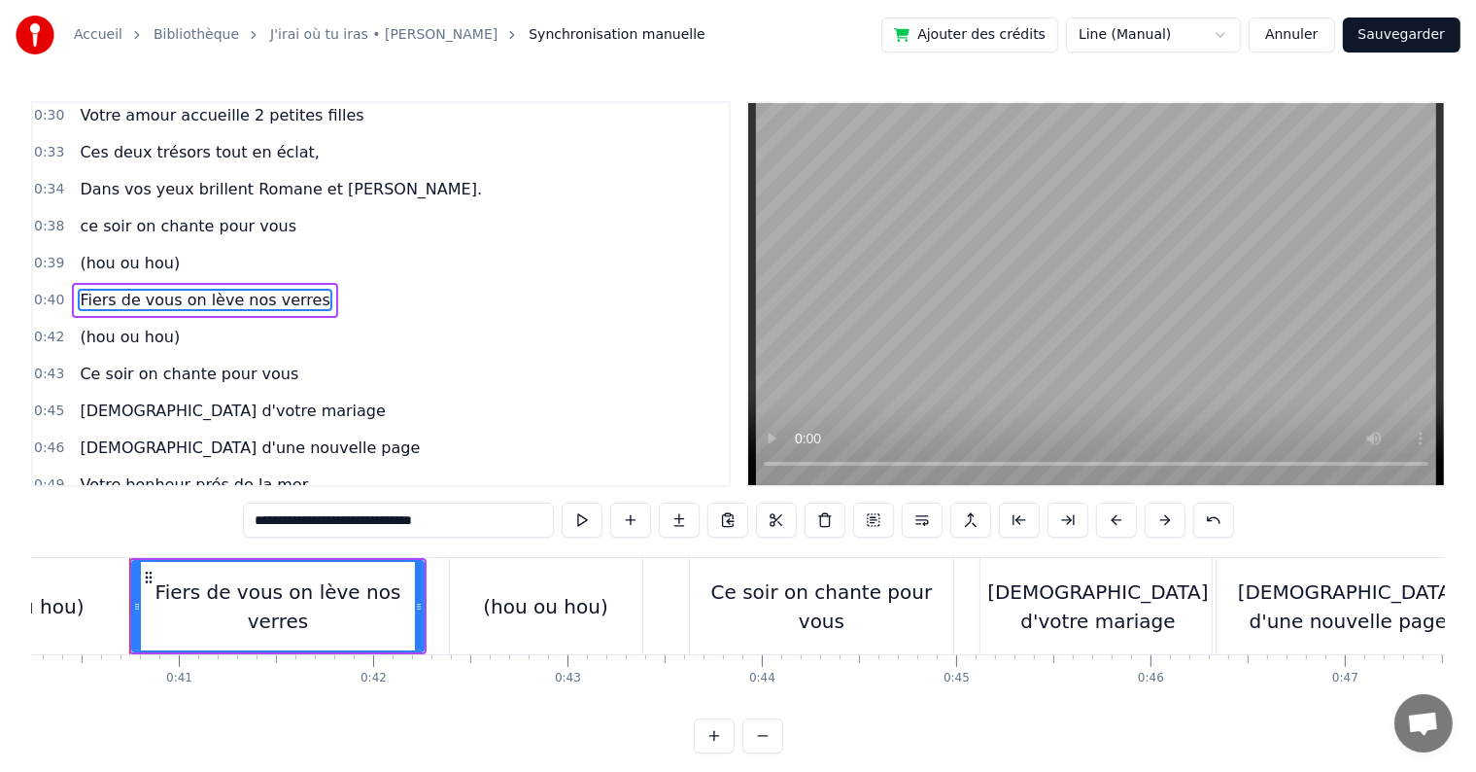
drag, startPoint x: 482, startPoint y: 517, endPoint x: 246, endPoint y: 497, distance: 237.0
click at [246, 497] on div "0:05 C’est au lycée que tout commence 0:07 Flo et [PERSON_NAME] vivent encore l…" at bounding box center [738, 427] width 1414 height 652
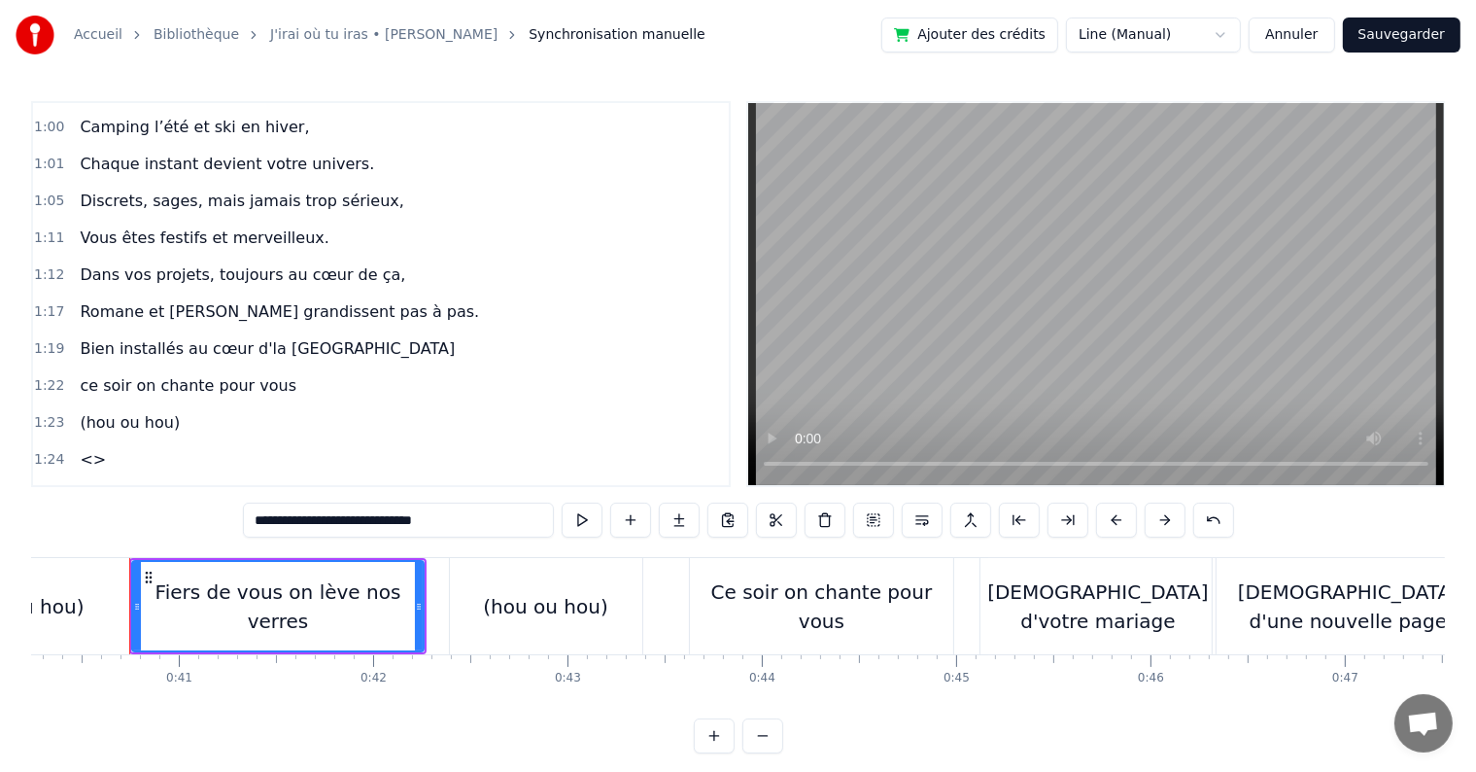
scroll to position [882, 0]
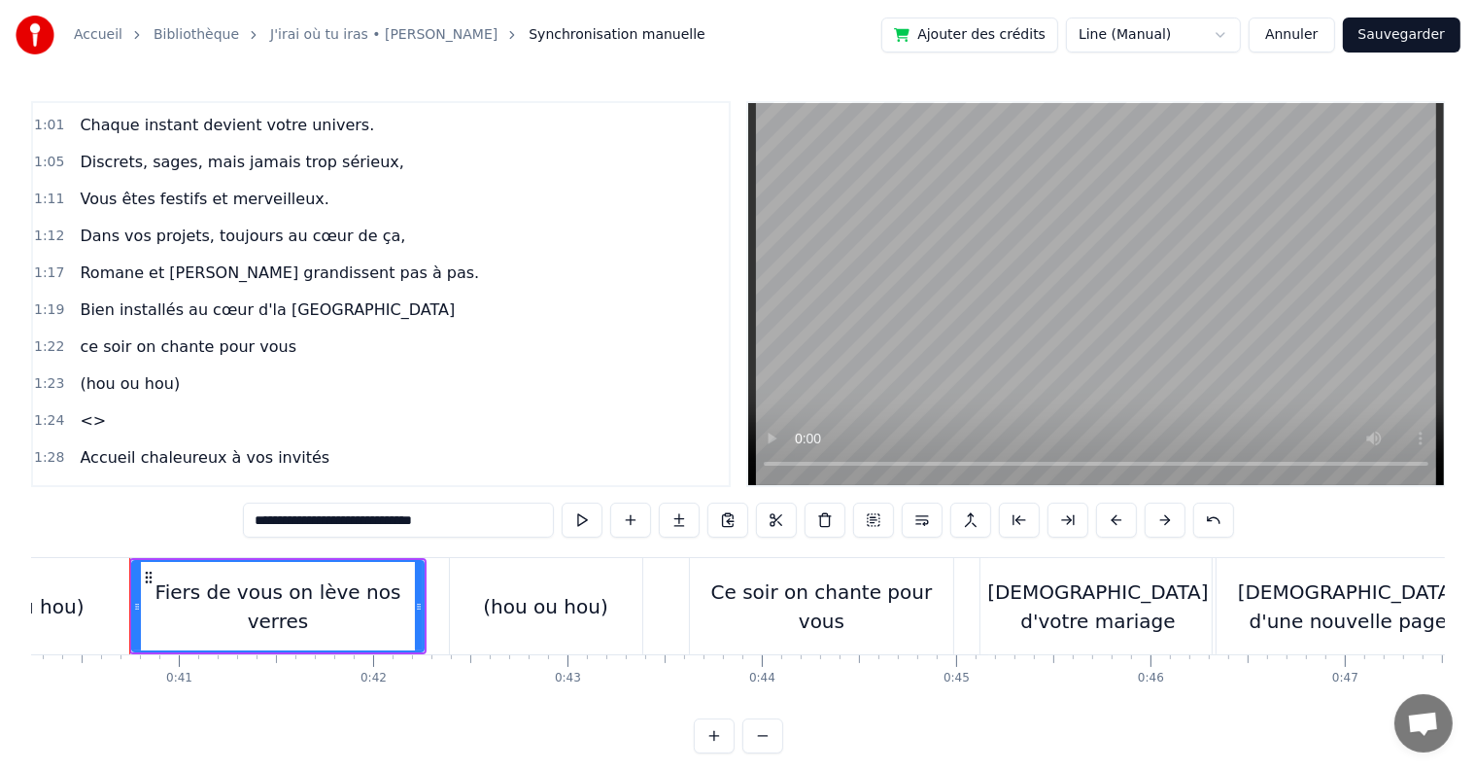
click at [78, 409] on span "<>" at bounding box center [93, 420] width 30 height 22
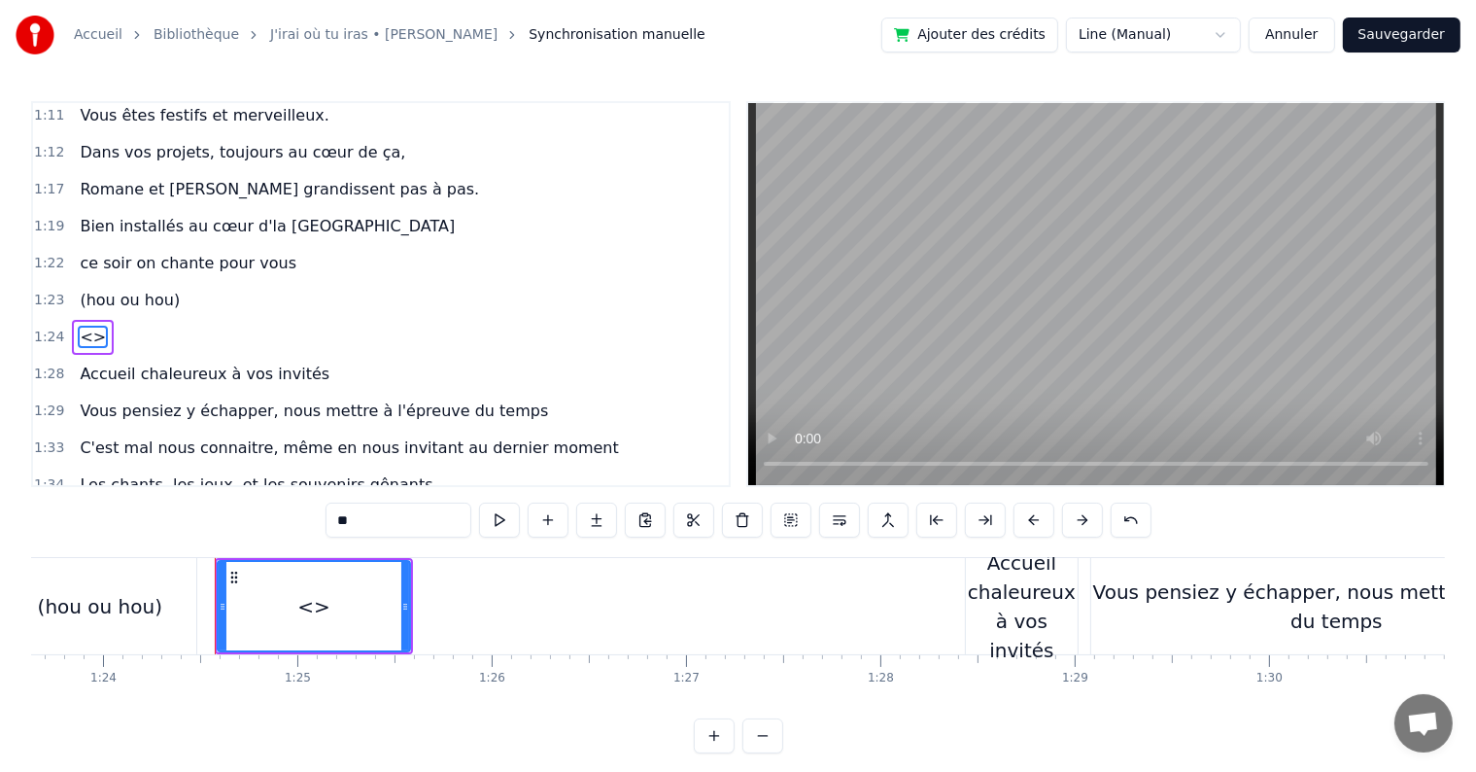
scroll to position [0, 16341]
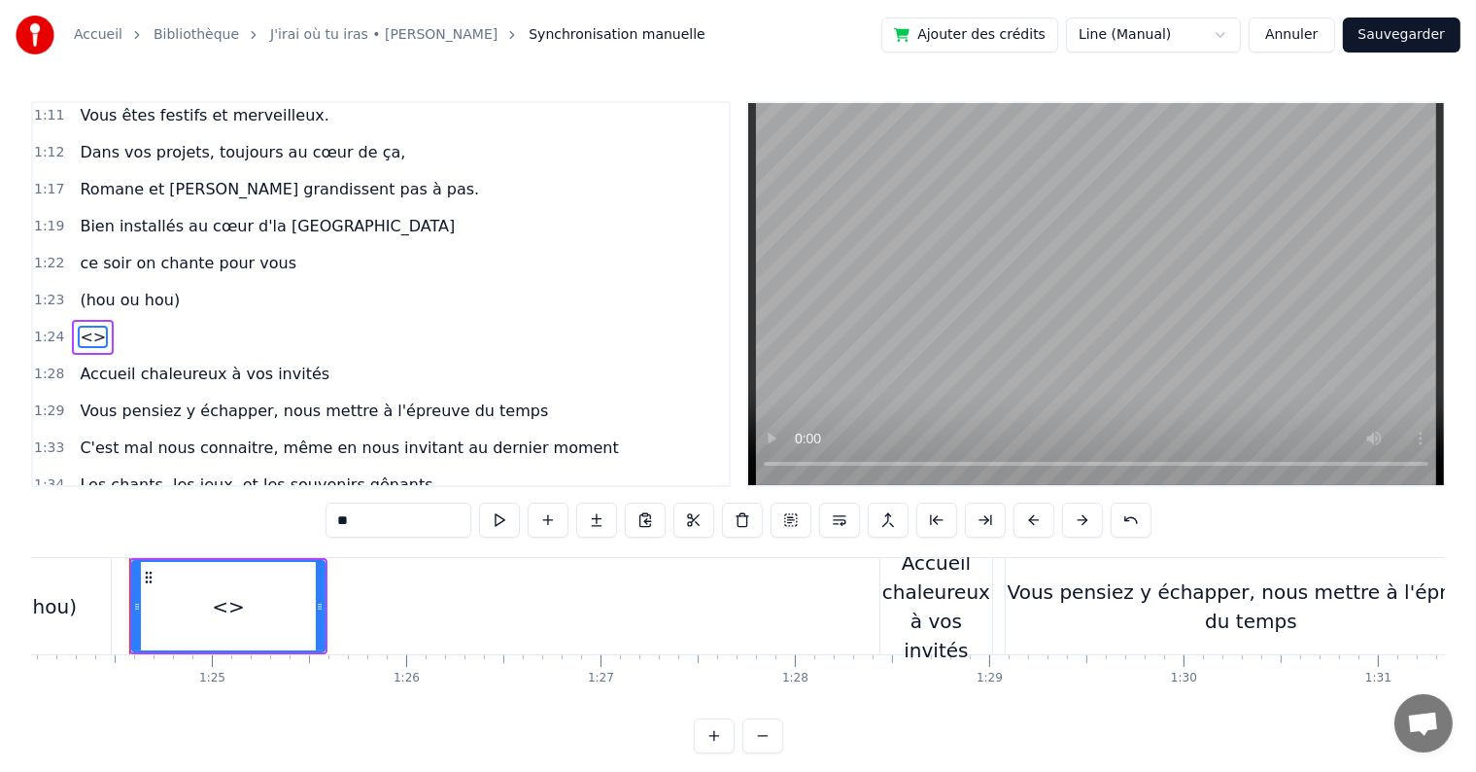
drag, startPoint x: 365, startPoint y: 526, endPoint x: 174, endPoint y: 501, distance: 193.0
click at [174, 501] on div "0:05 C’est au lycée que tout commence 0:07 Flo et [PERSON_NAME] vivent encore l…" at bounding box center [738, 427] width 1414 height 652
paste input "**********"
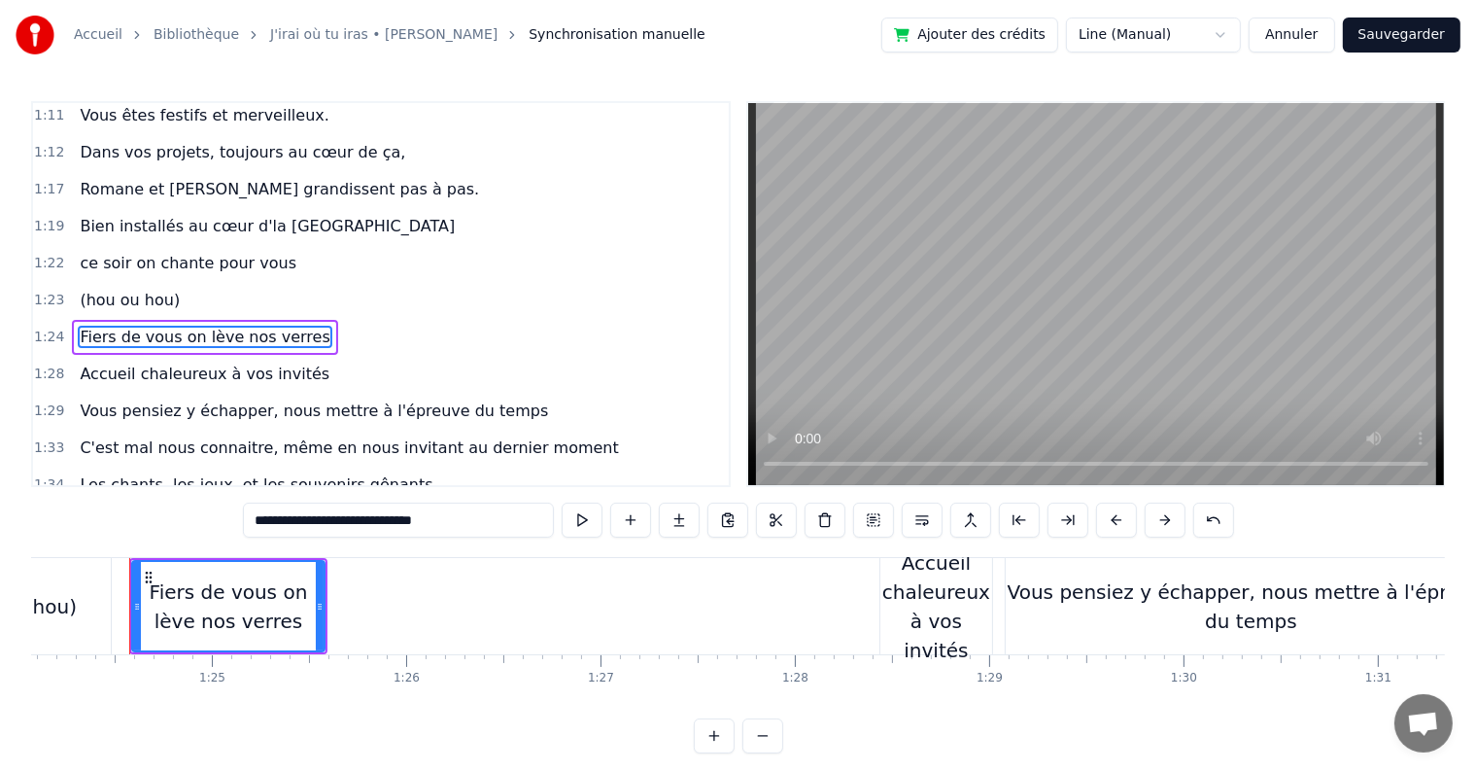
type input "**********"
click at [572, 393] on div "1:29 Vous pensiez y échapper, nous mettre à l'épreuve du temps" at bounding box center [381, 411] width 696 height 37
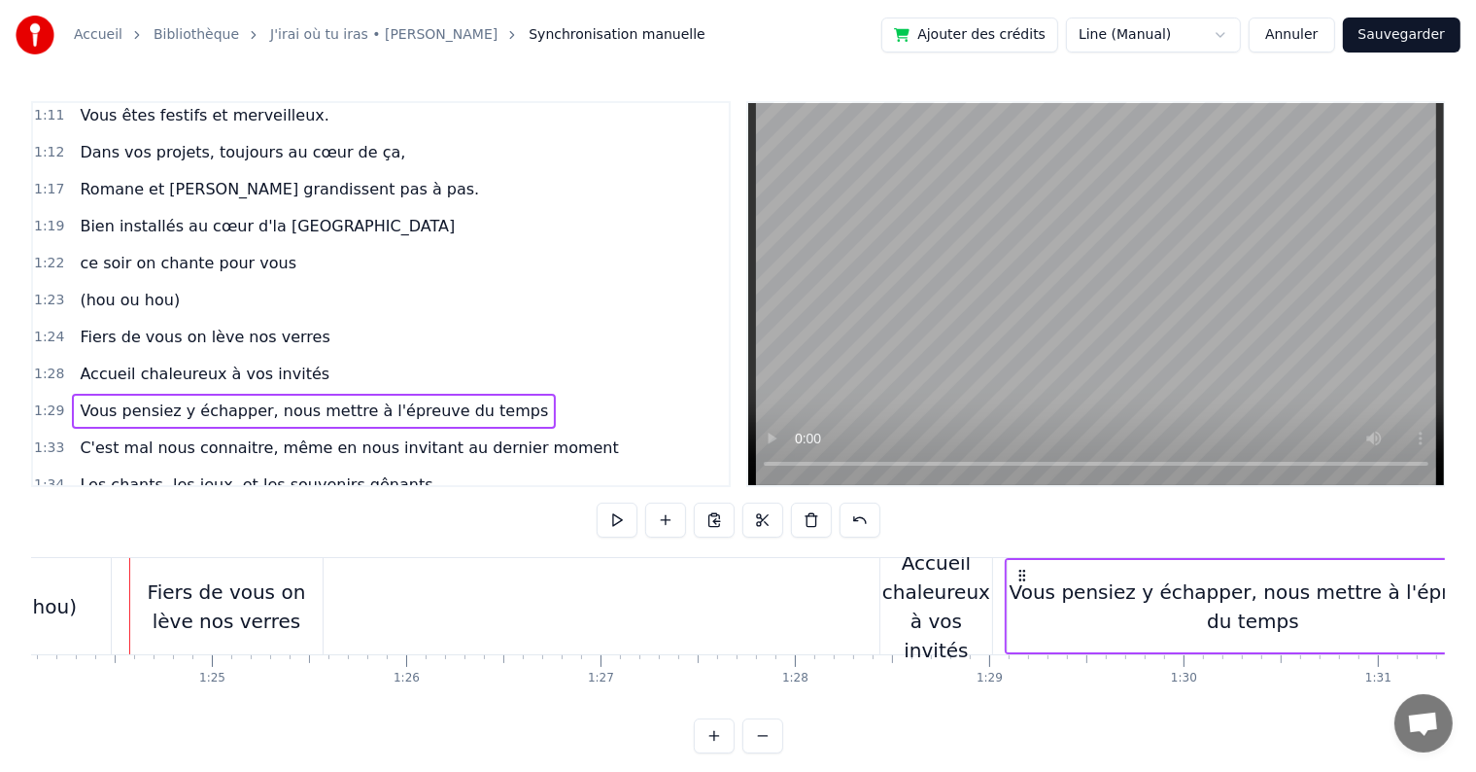
click at [381, 319] on div "1:24 Fiers de vous on lève nos verres" at bounding box center [381, 337] width 696 height 37
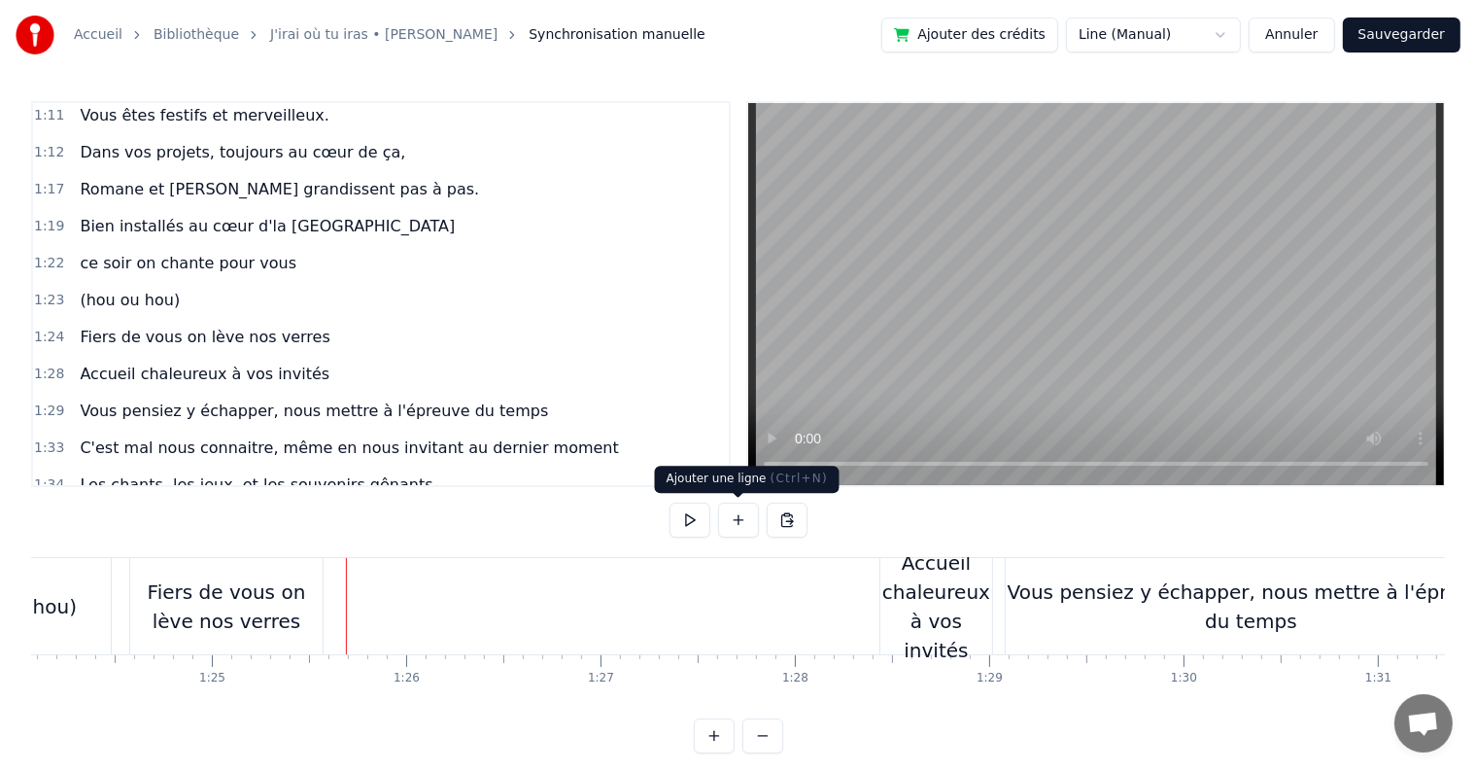
click at [749, 523] on button at bounding box center [738, 519] width 41 height 35
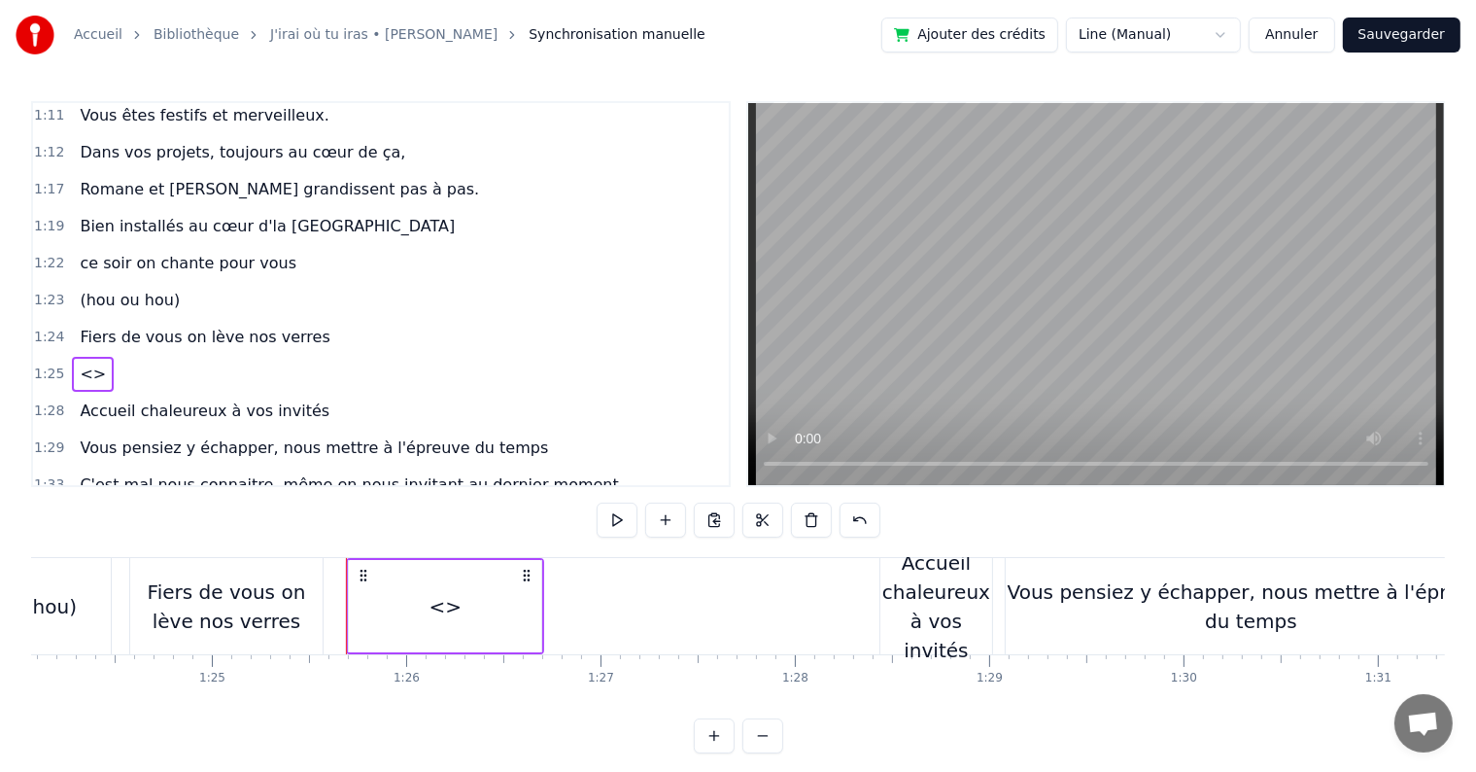
click at [47, 593] on div "(hou ou hou)" at bounding box center [14, 606] width 124 height 29
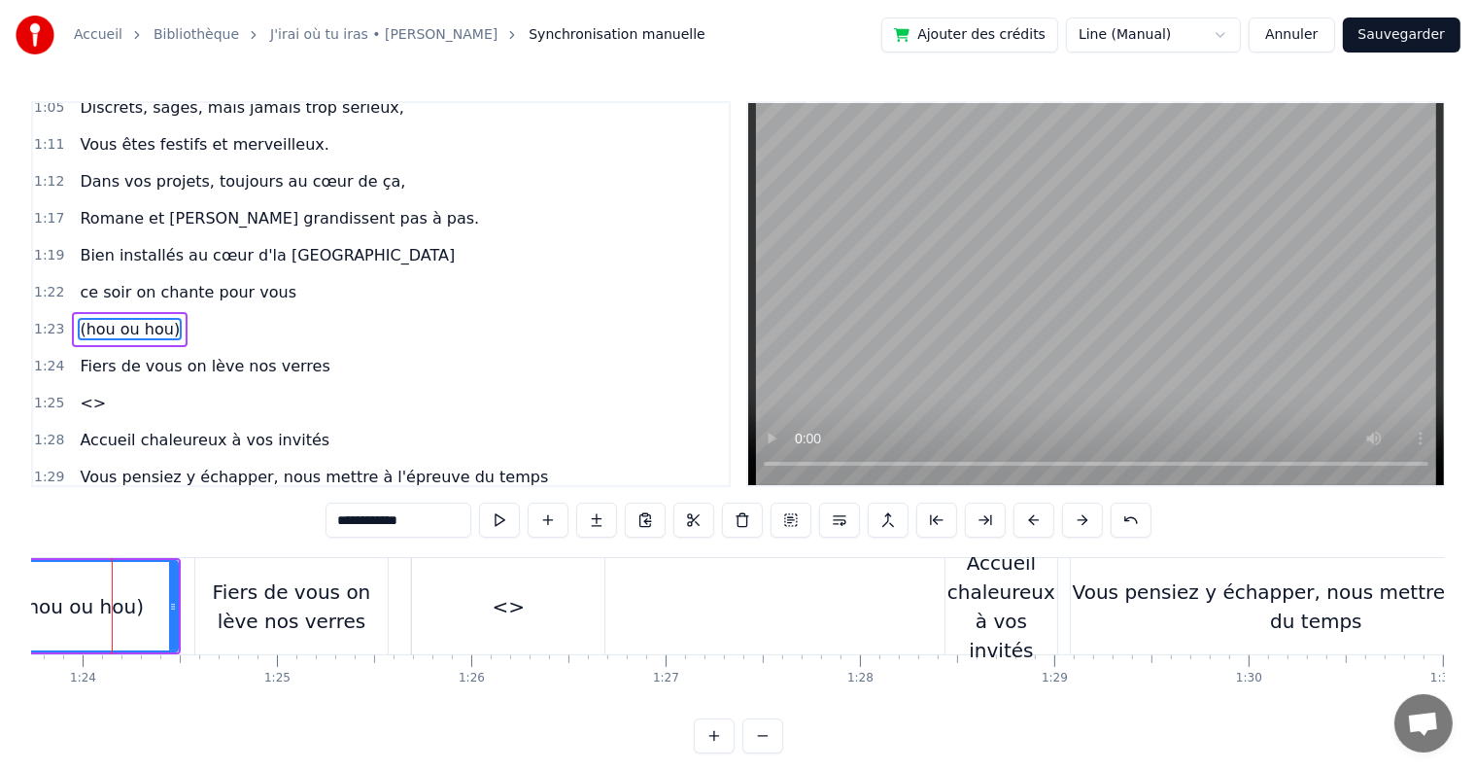
scroll to position [0, 16260]
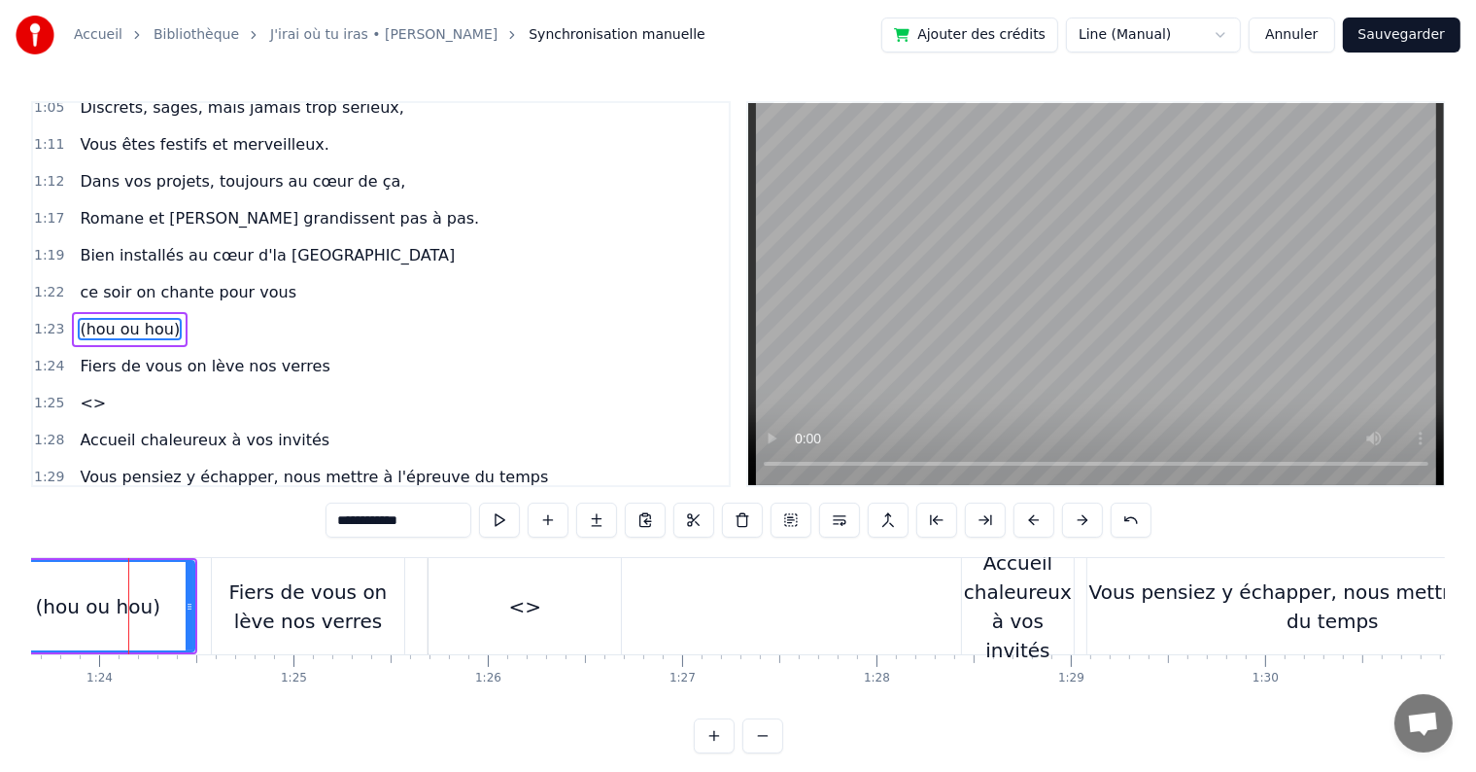
drag, startPoint x: 428, startPoint y: 521, endPoint x: 268, endPoint y: 511, distance: 159.7
click at [268, 511] on div "0:05 C’est au lycée que tout commence 0:07 Flo et [PERSON_NAME] vivent encore l…" at bounding box center [738, 427] width 1414 height 652
click at [104, 385] on div "1:25 <>" at bounding box center [381, 403] width 696 height 37
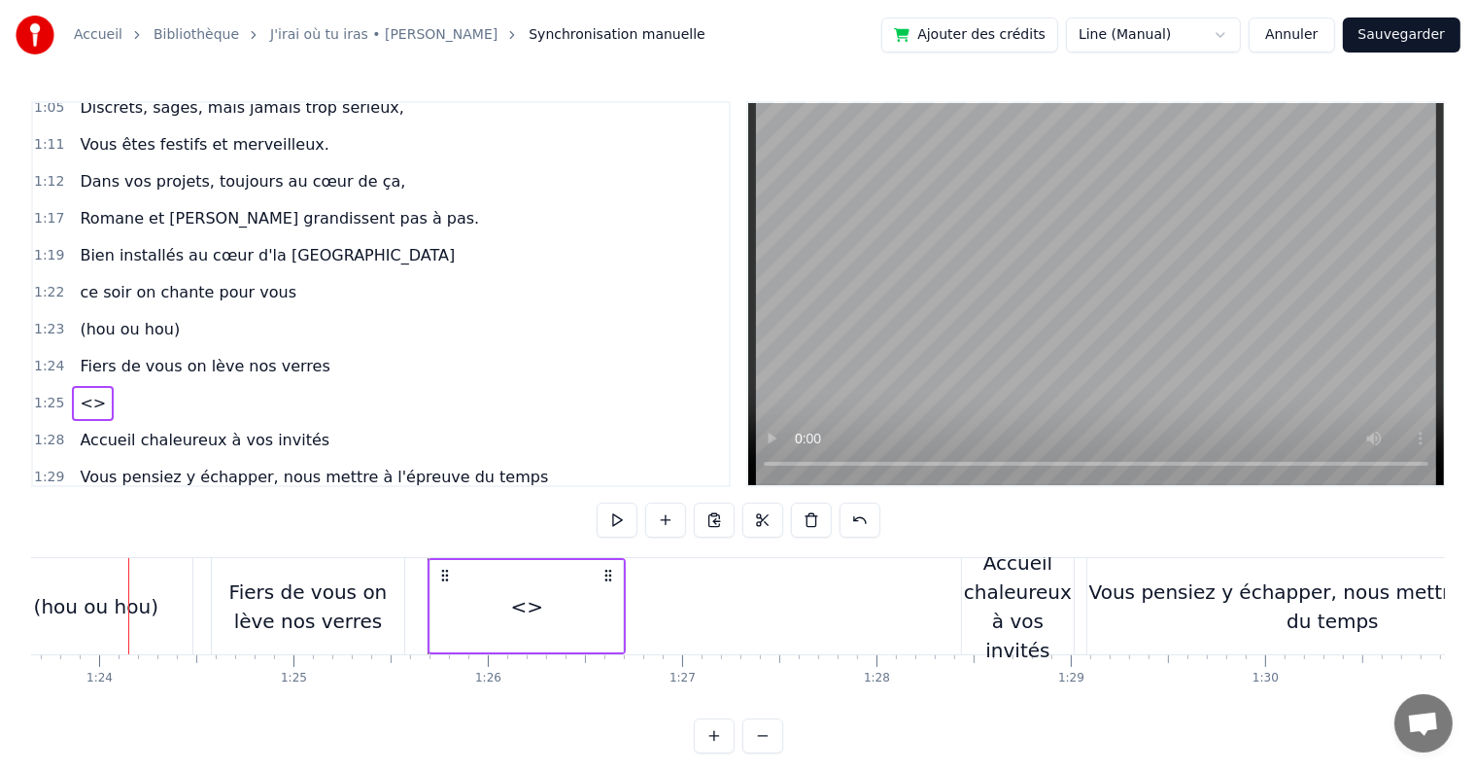
click at [88, 392] on span "<>" at bounding box center [93, 403] width 30 height 22
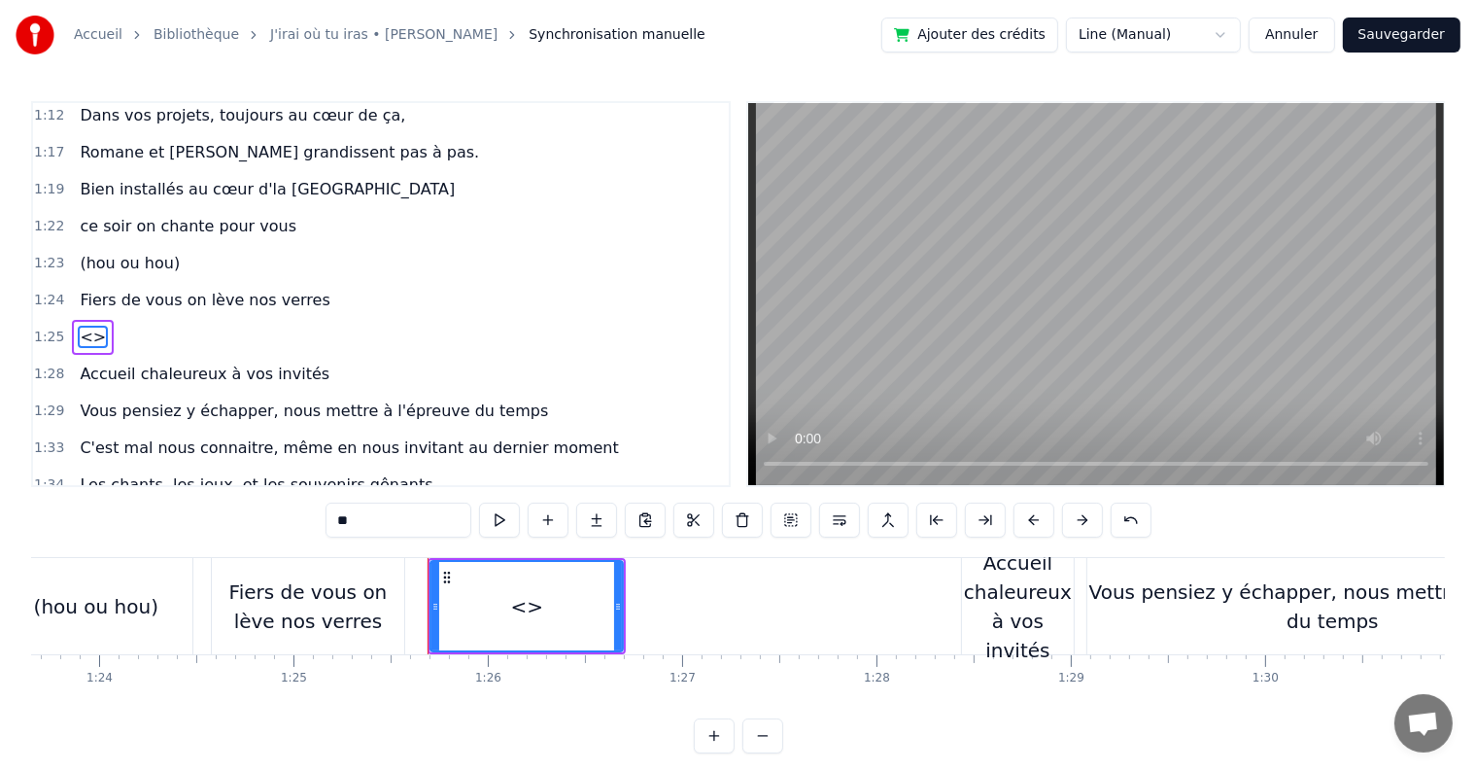
scroll to position [1007, 0]
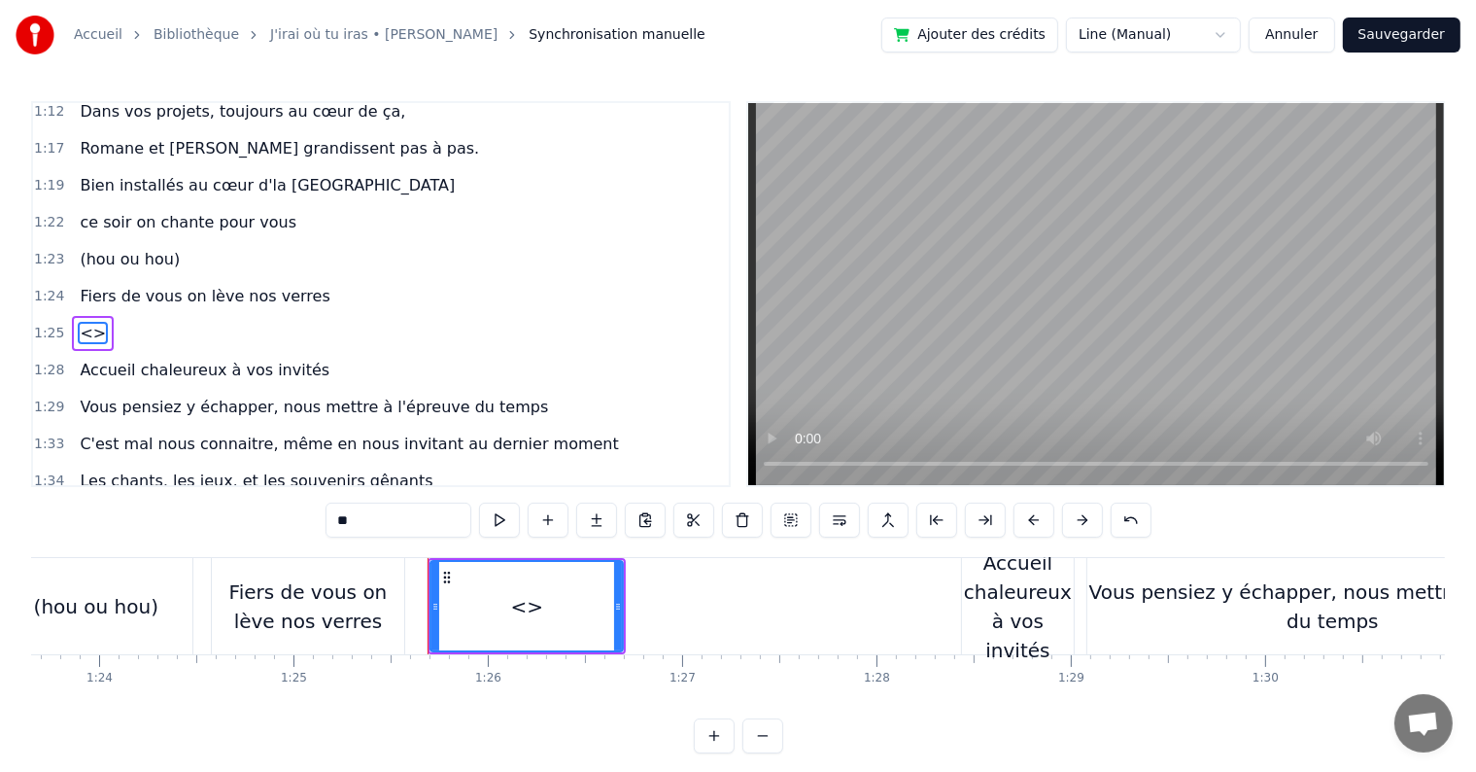
click at [567, 598] on div "<>" at bounding box center [527, 606] width 190 height 88
drag, startPoint x: 384, startPoint y: 526, endPoint x: 203, endPoint y: 476, distance: 187.4
click at [203, 476] on div "0:05 C’est au lycée que tout commence 0:07 Flo et [PERSON_NAME] vivent encore l…" at bounding box center [738, 427] width 1414 height 652
paste input "**********"
type input "**********"
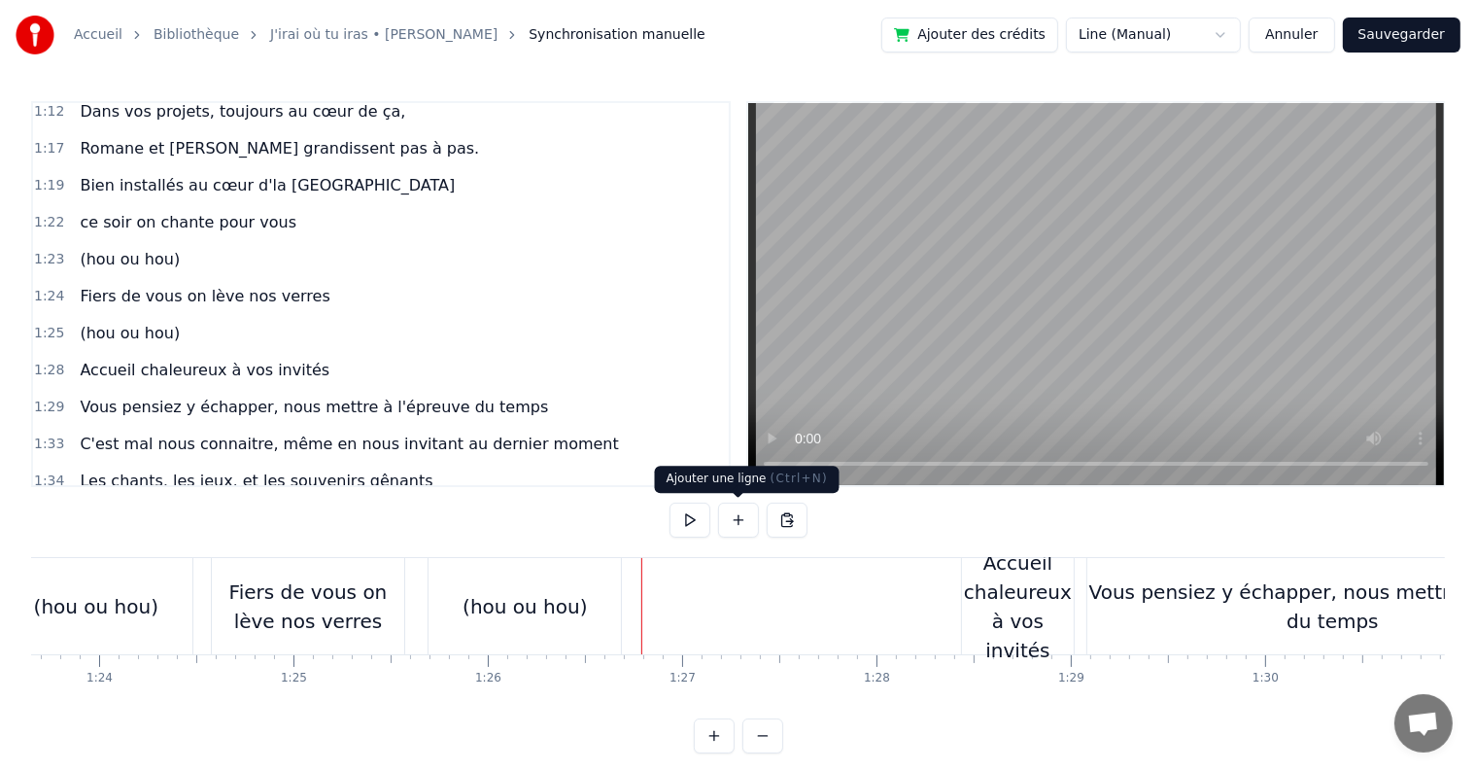
click at [741, 520] on button at bounding box center [738, 519] width 41 height 35
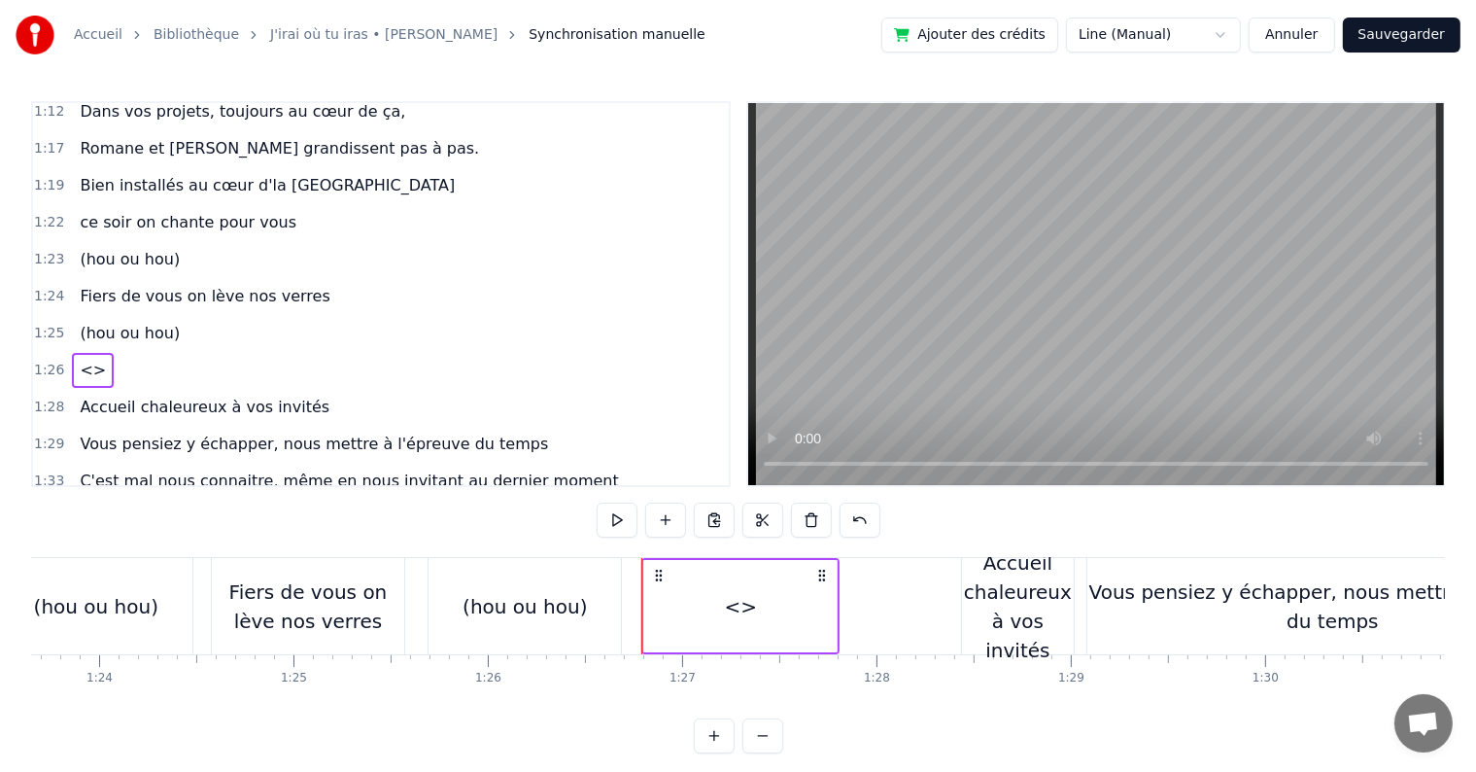
click at [78, 359] on span "<>" at bounding box center [93, 370] width 30 height 22
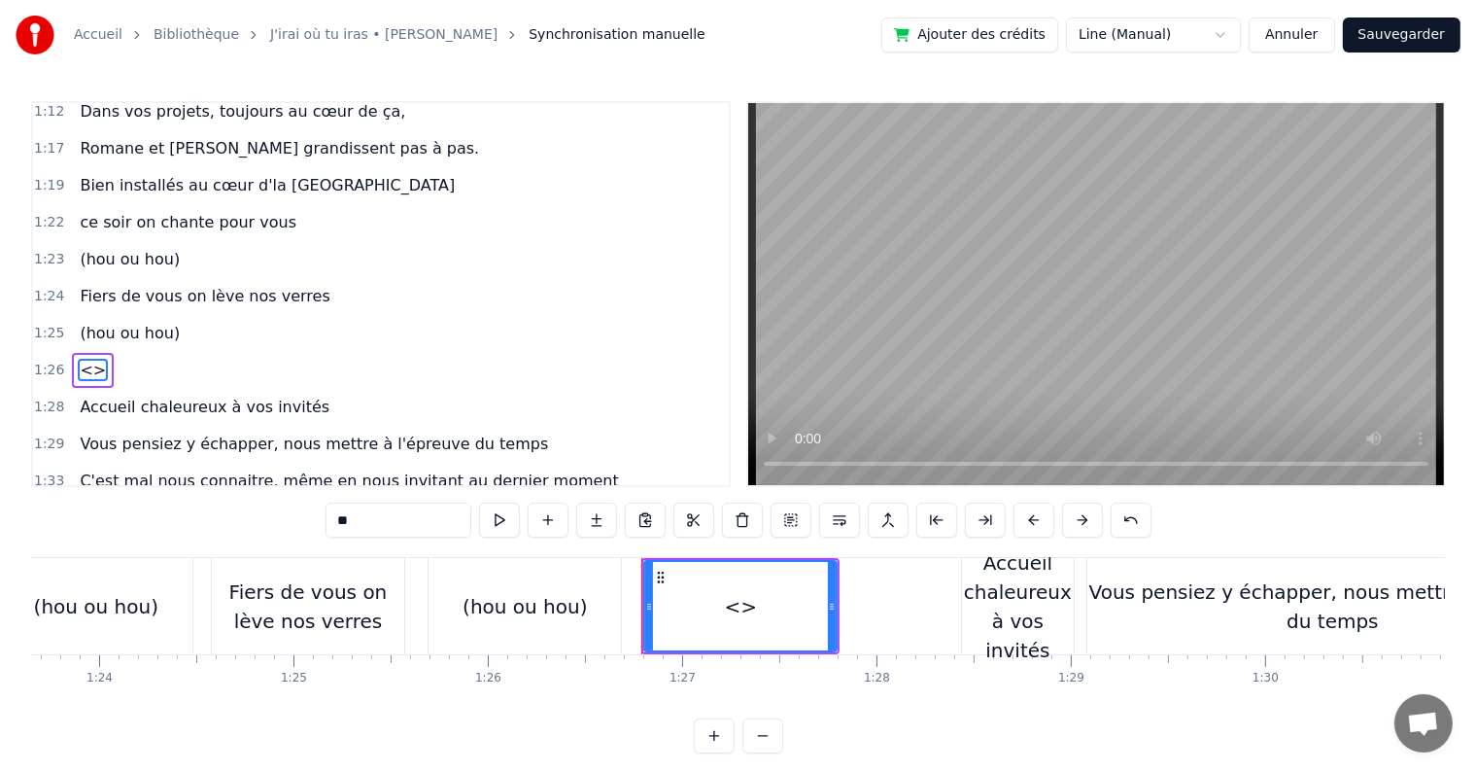
scroll to position [1042, 0]
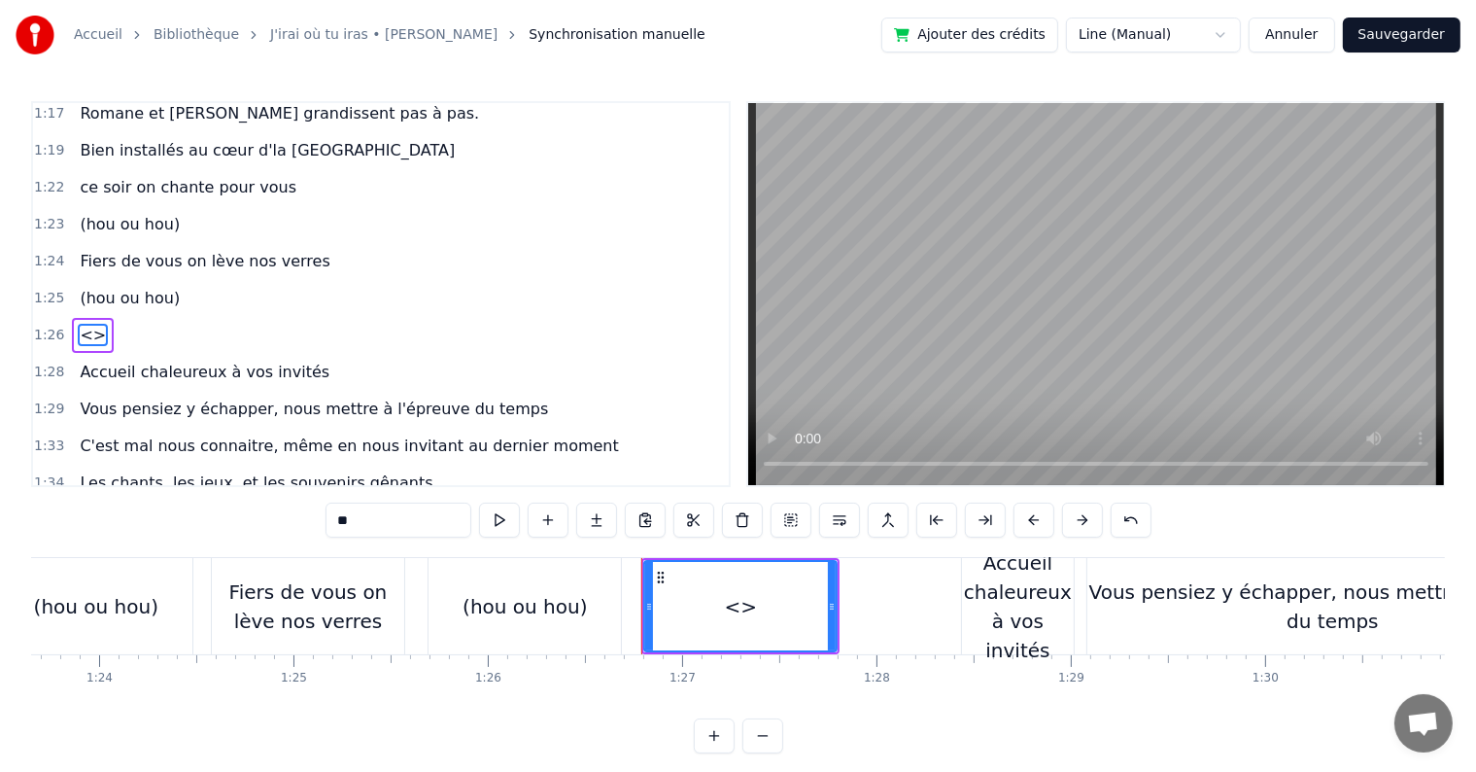
drag, startPoint x: 412, startPoint y: 518, endPoint x: 169, endPoint y: 507, distance: 243.2
click at [169, 507] on div "0:05 C’est au lycée que tout commence 0:07 Flo et [PERSON_NAME] vivent encore l…" at bounding box center [738, 427] width 1414 height 652
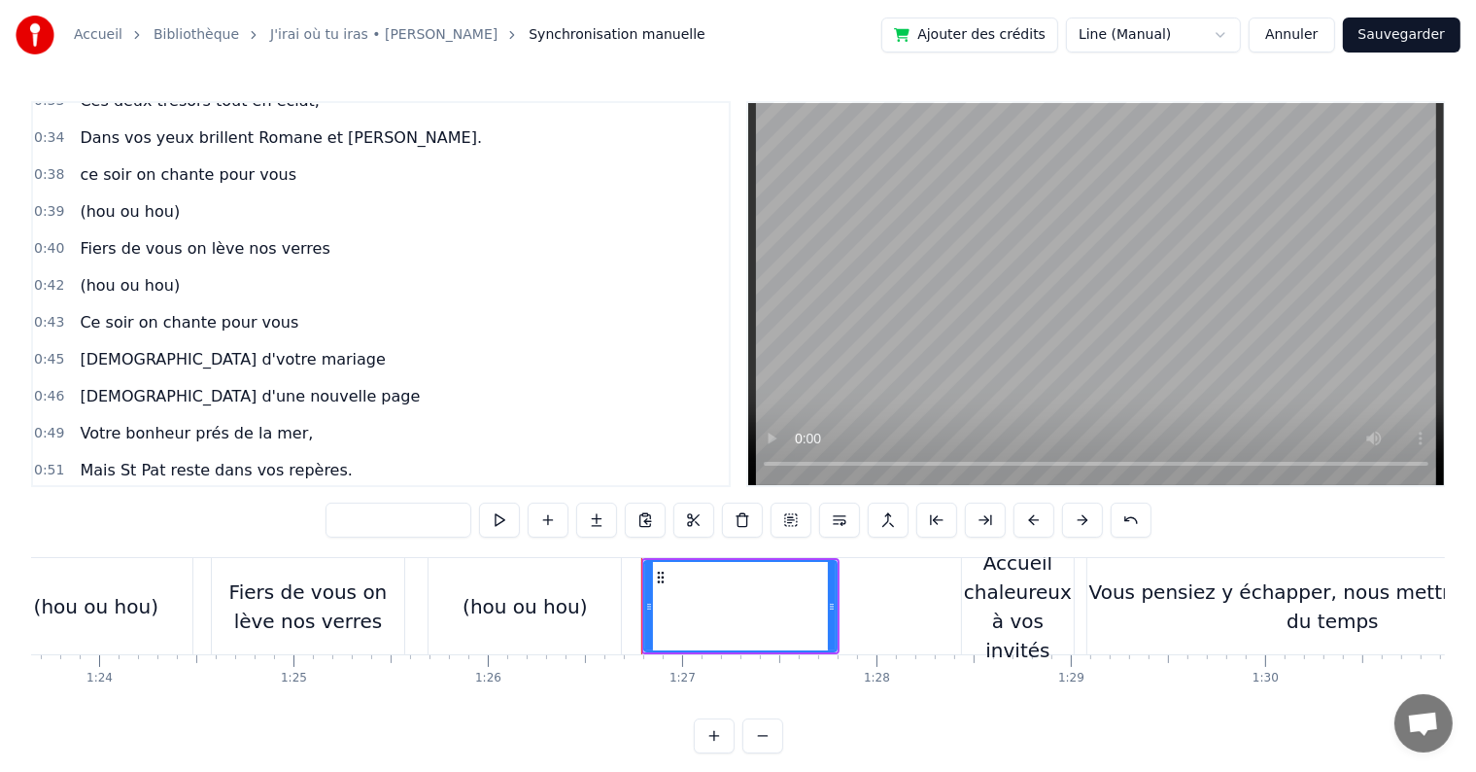
scroll to position [381, 0]
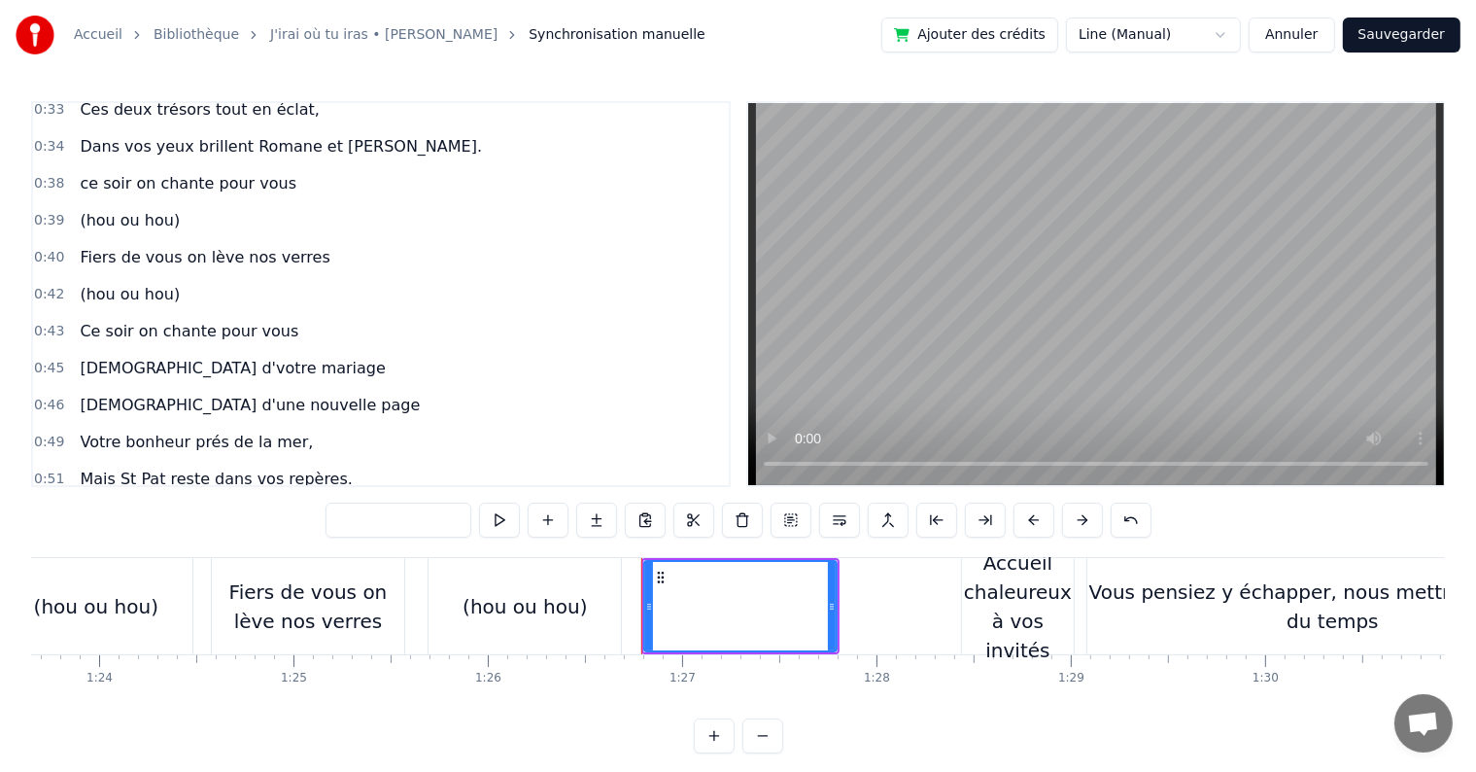
click at [113, 320] on span "Ce soir on chante pour vous" at bounding box center [189, 331] width 223 height 22
type input "**********"
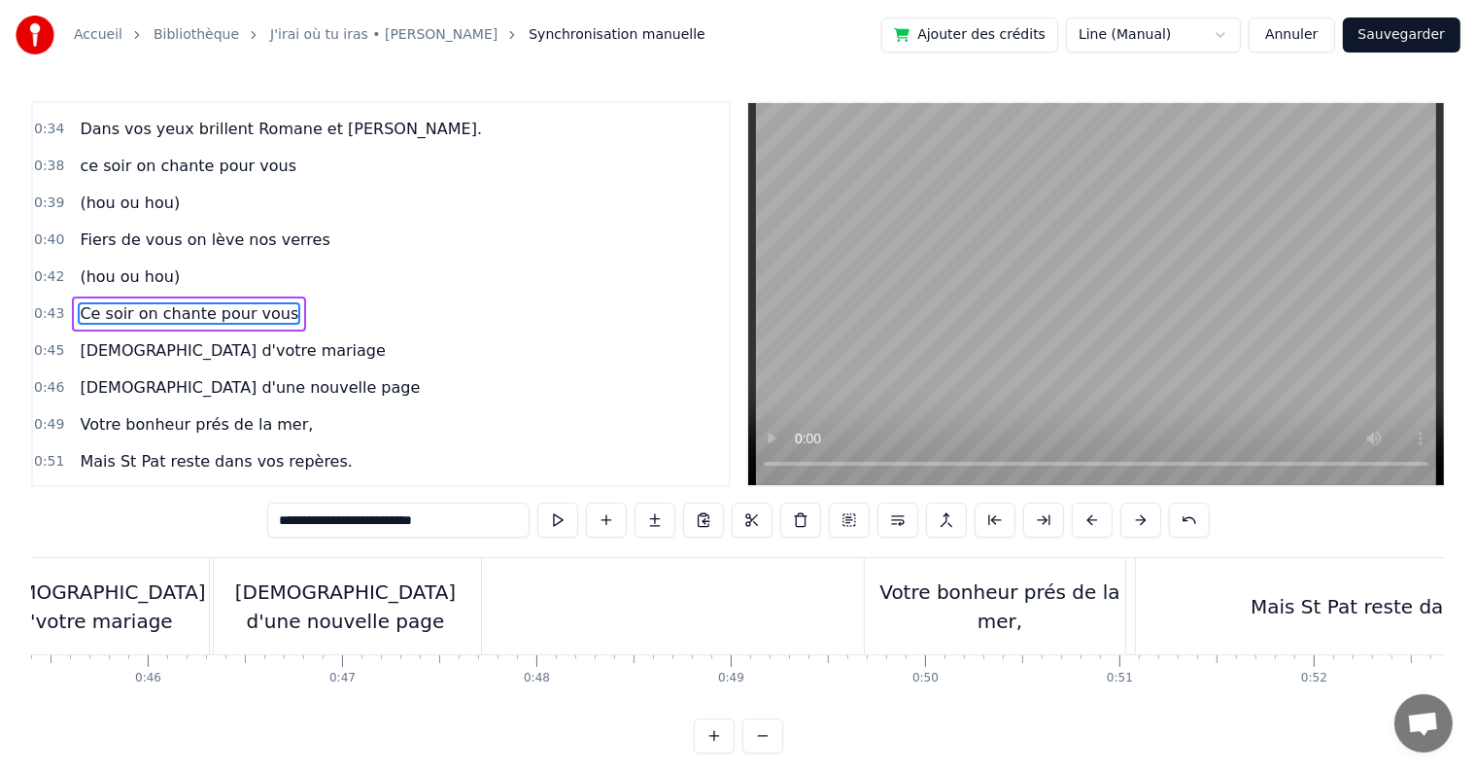
scroll to position [0, 8382]
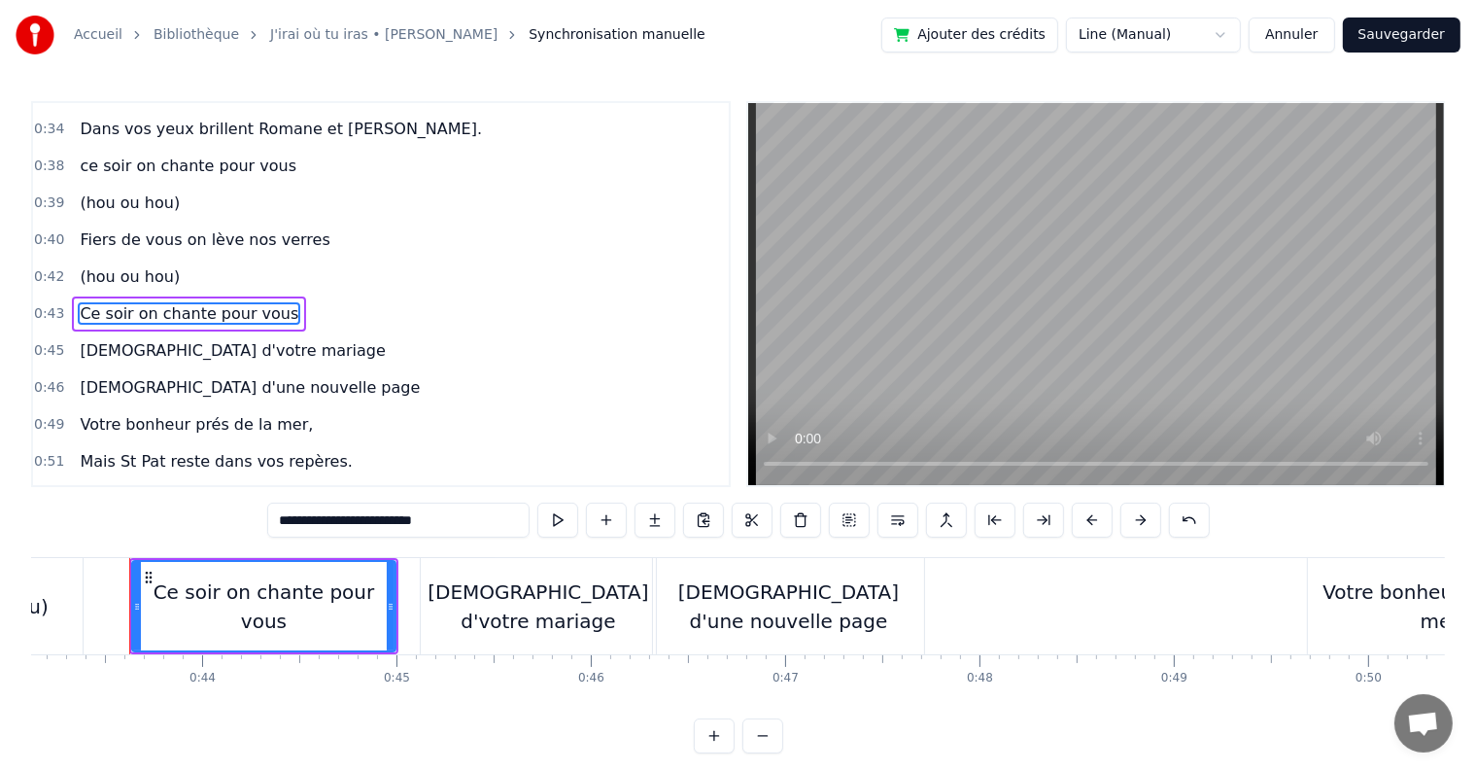
drag, startPoint x: 462, startPoint y: 528, endPoint x: 268, endPoint y: 521, distance: 193.5
click at [268, 521] on div "0:05 C’est au lycée que tout commence 0:07 Flo et [PERSON_NAME] vivent encore l…" at bounding box center [738, 427] width 1414 height 652
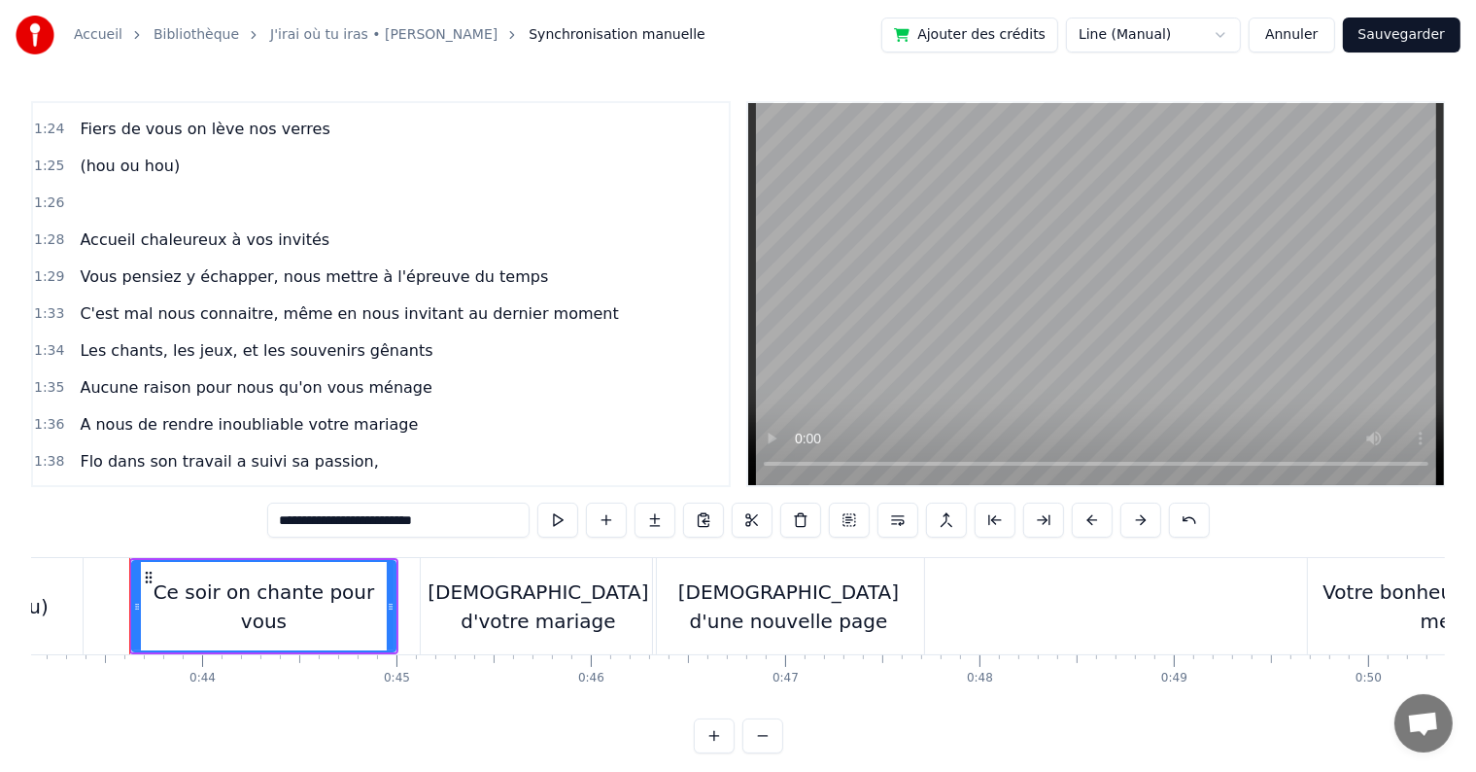
scroll to position [1176, 0]
click at [72, 184] on div at bounding box center [80, 201] width 16 height 35
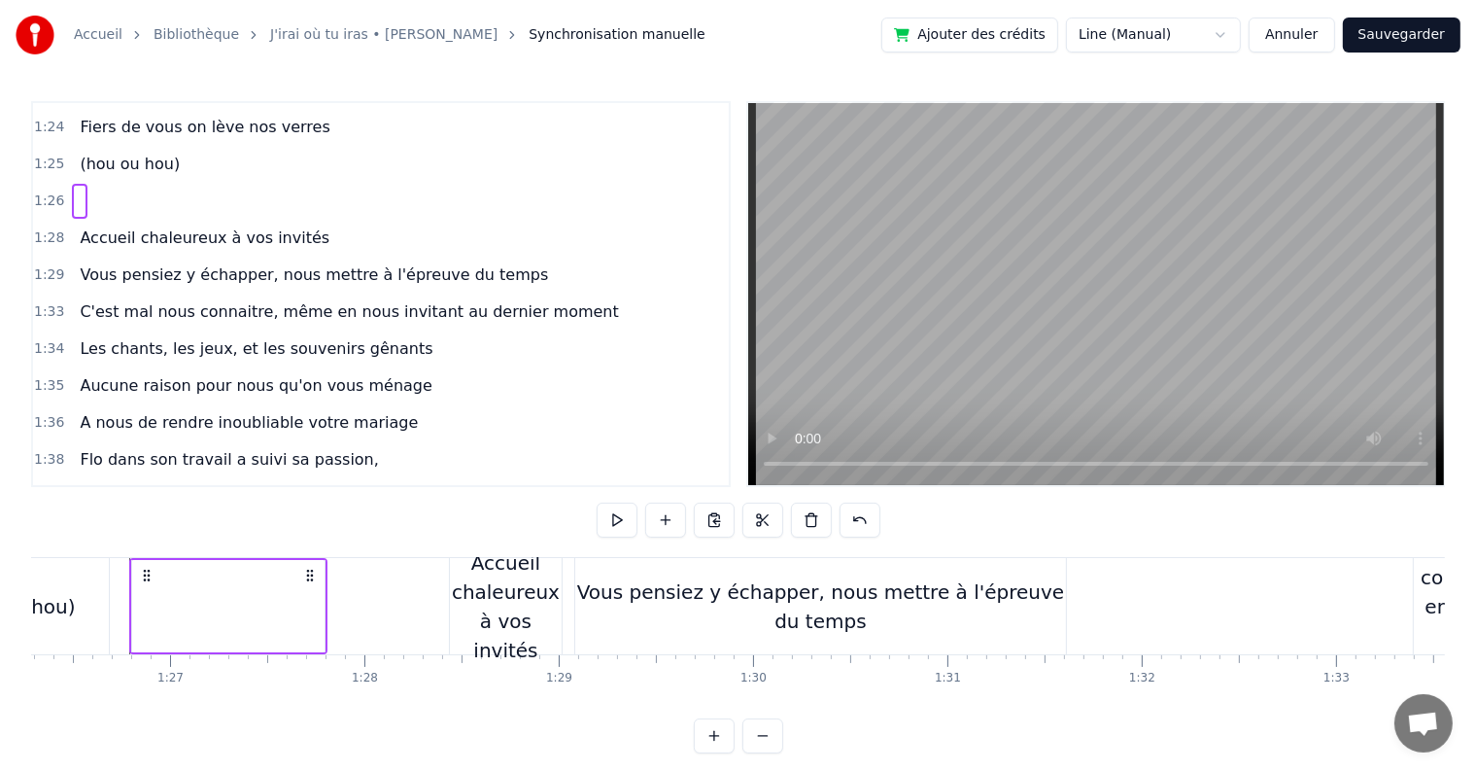
scroll to position [0, 16773]
click at [78, 190] on span at bounding box center [80, 201] width 4 height 22
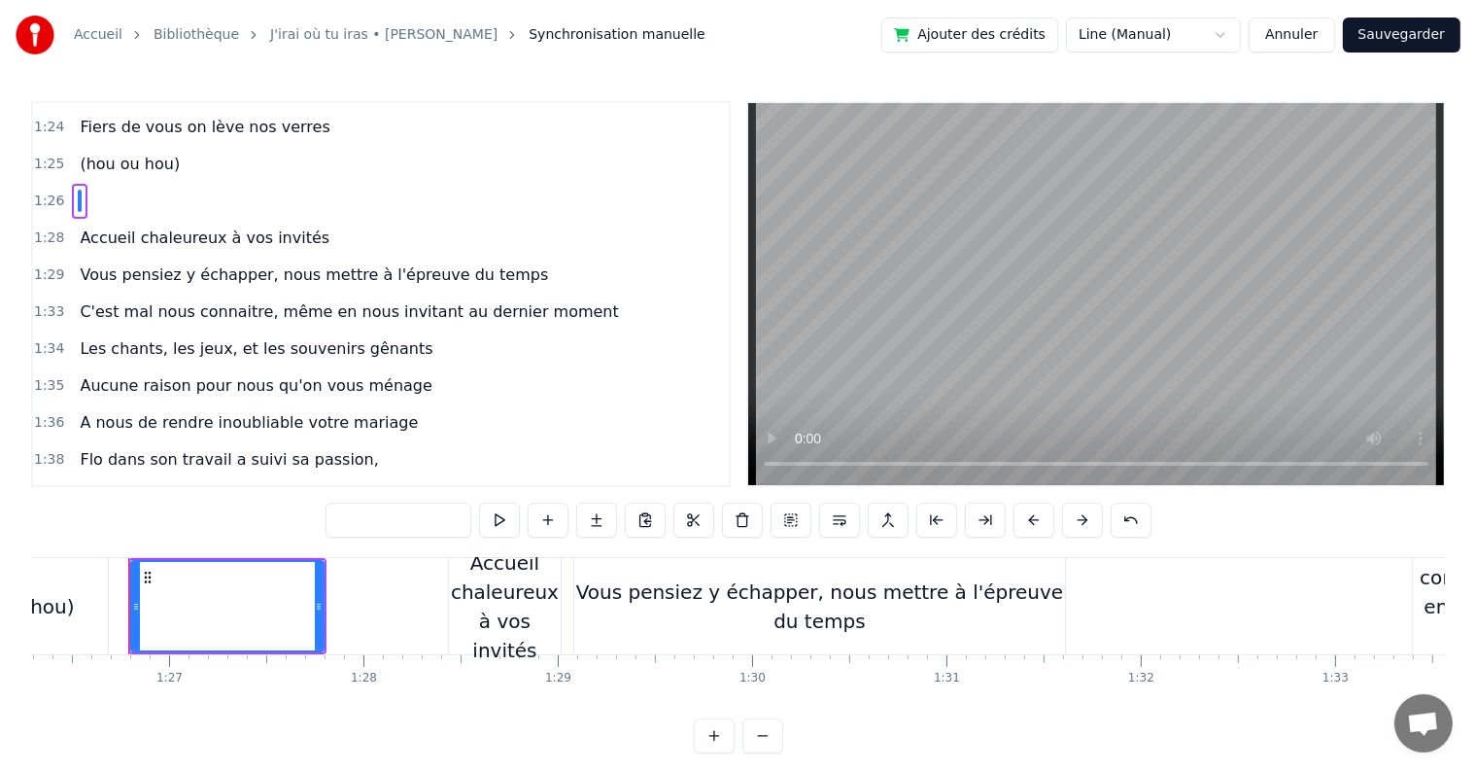
scroll to position [1042, 0]
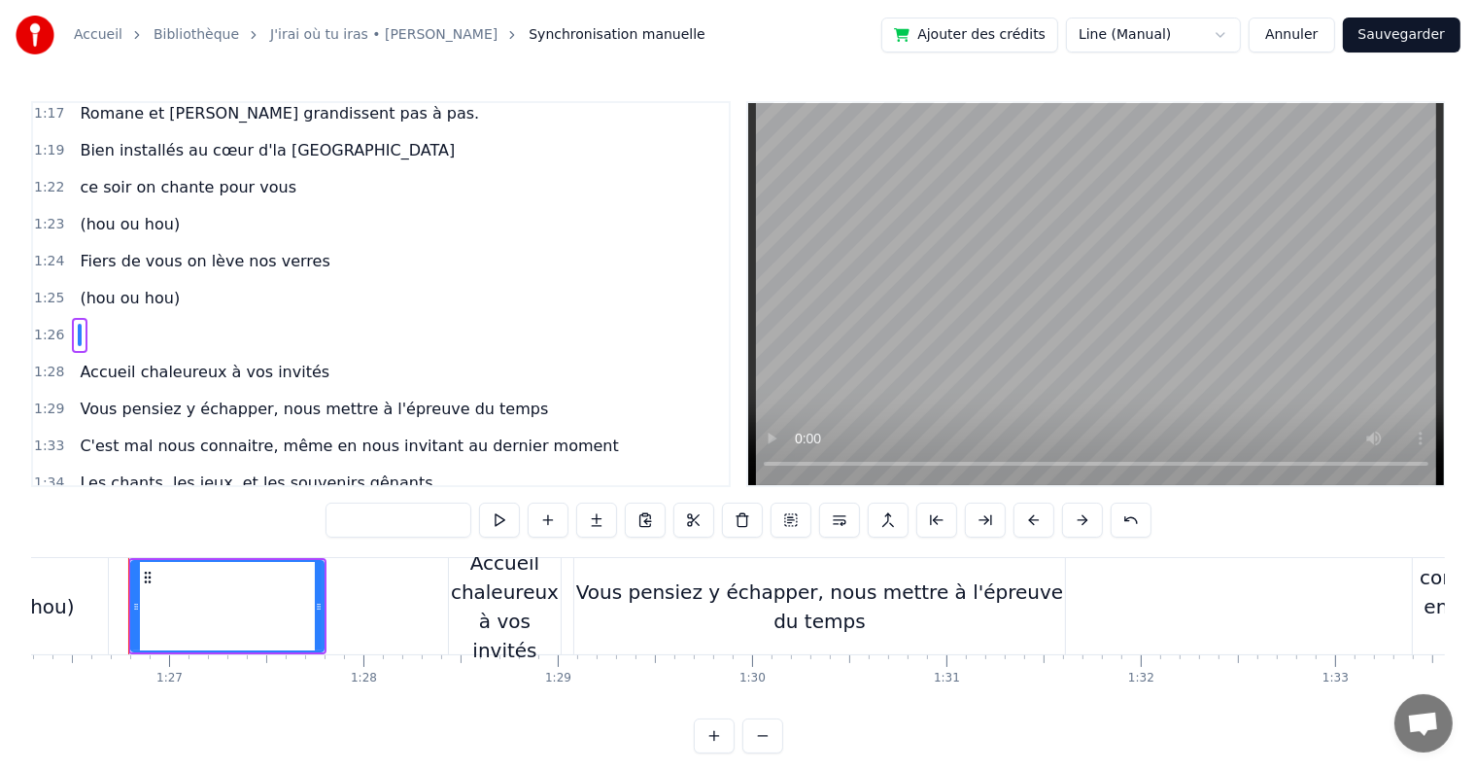
click at [374, 505] on input "text" at bounding box center [399, 519] width 146 height 35
paste input "**********"
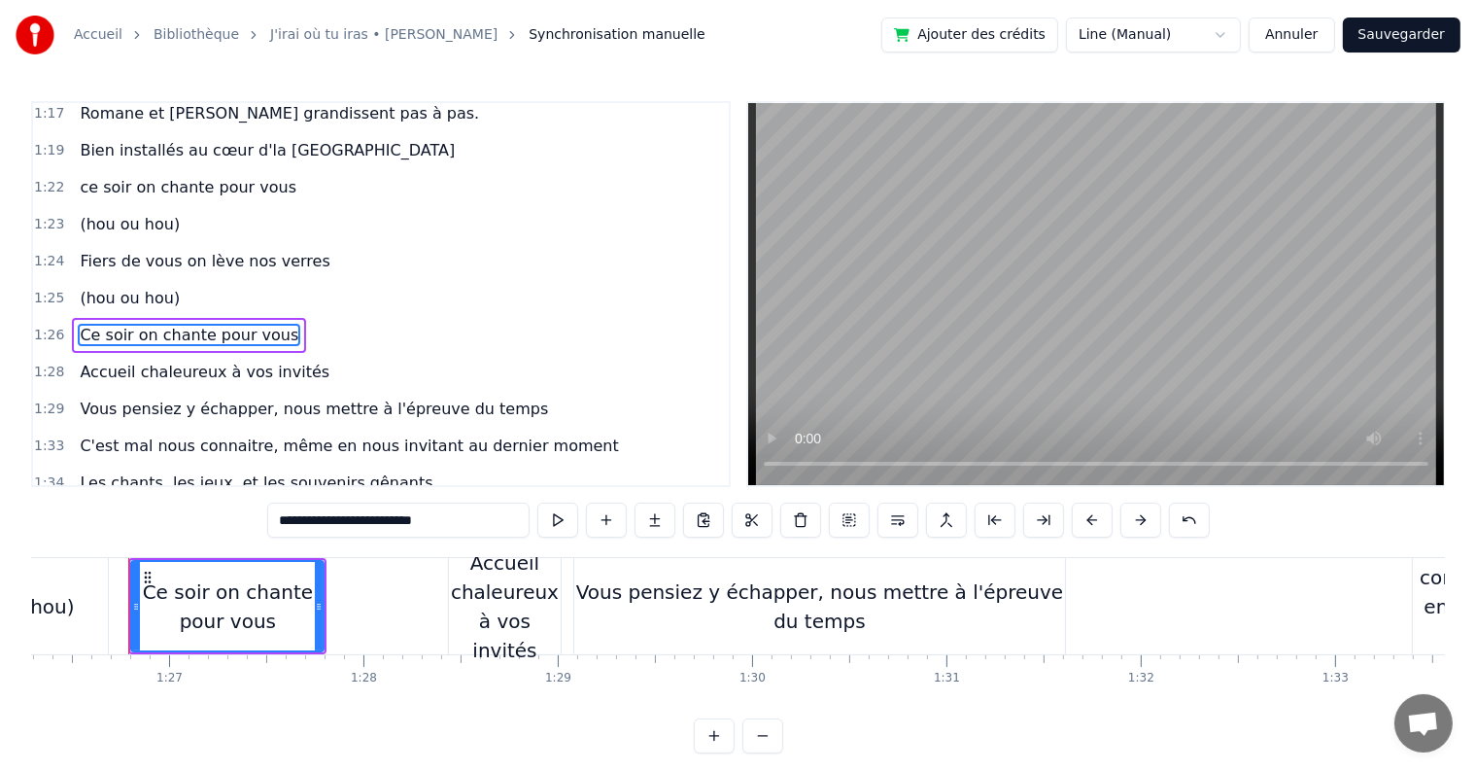
type input "**********"
click at [387, 317] on div "1:26 Ce soir on chante pour vous" at bounding box center [381, 335] width 696 height 37
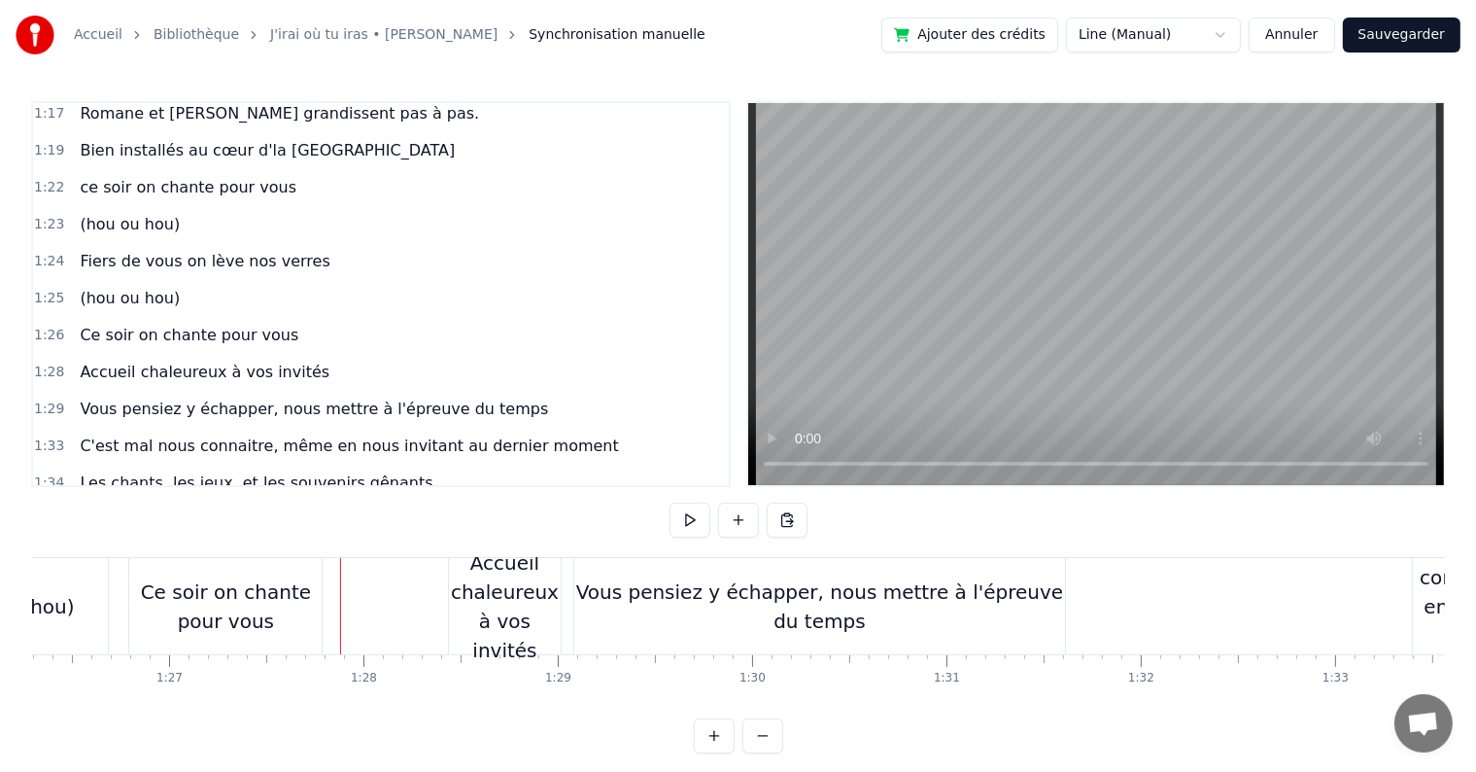
click at [863, 595] on div "Vous pensiez y échapper, nous mettre à l'épreuve du temps" at bounding box center [819, 606] width 491 height 58
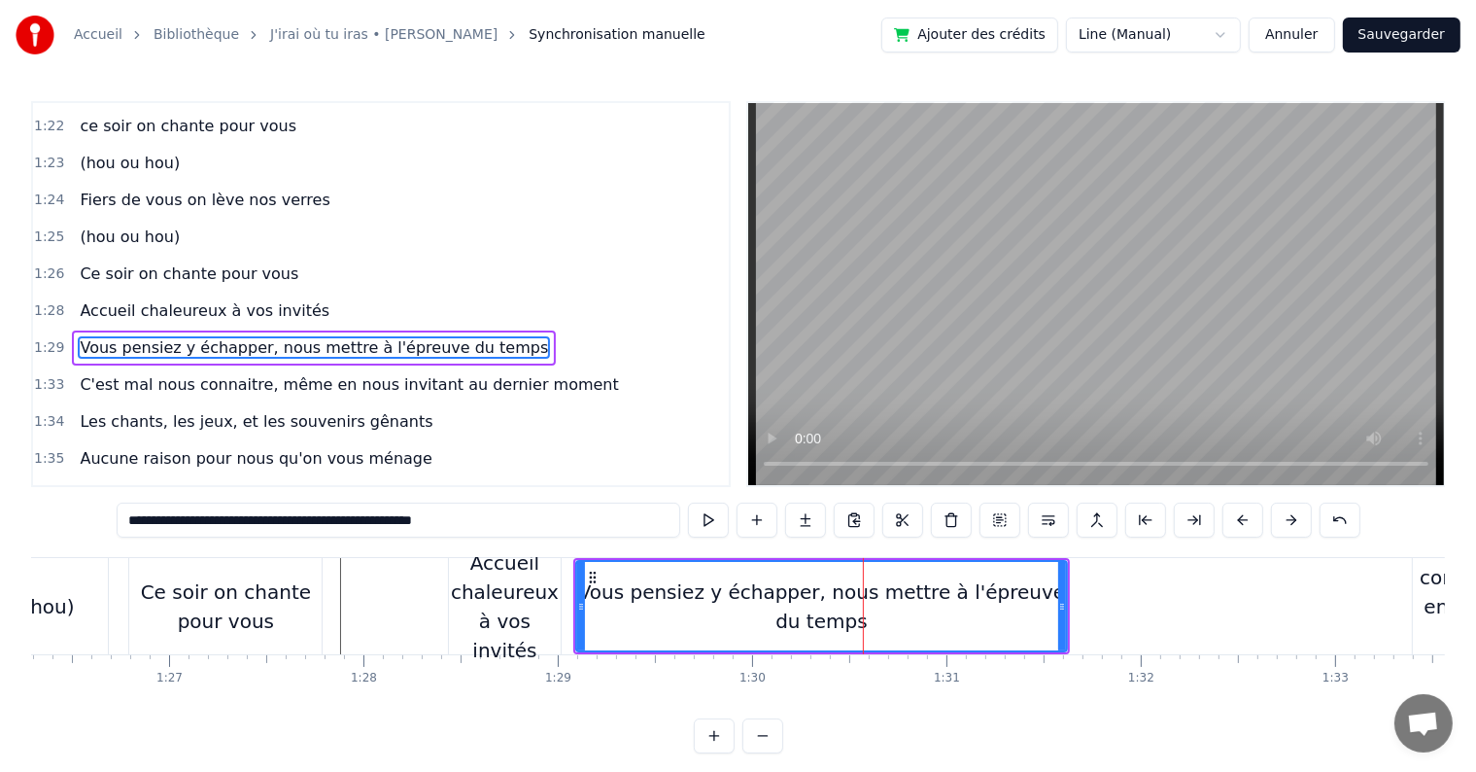
scroll to position [1114, 0]
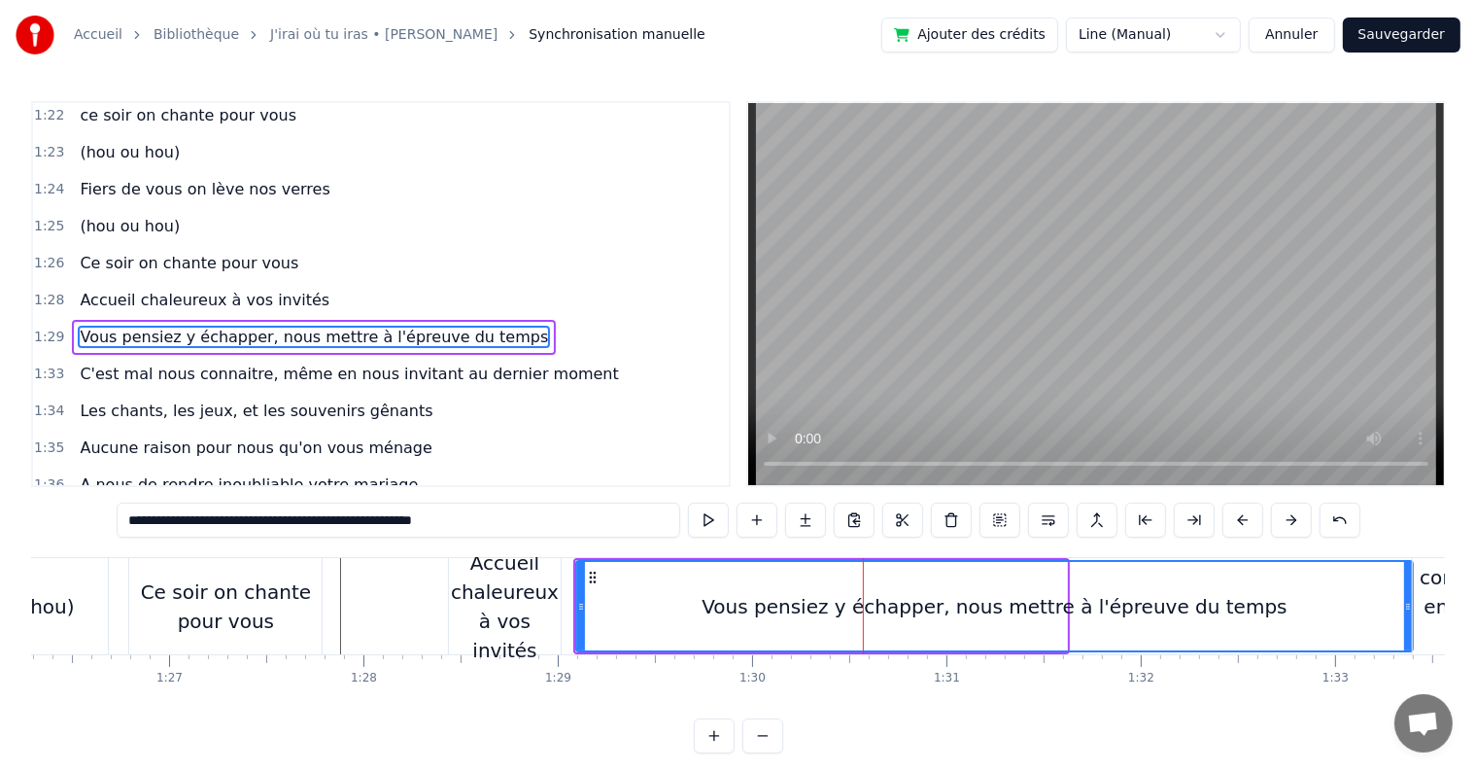
drag, startPoint x: 1060, startPoint y: 604, endPoint x: 1406, endPoint y: 599, distance: 346.0
click at [1406, 599] on icon at bounding box center [1408, 607] width 8 height 16
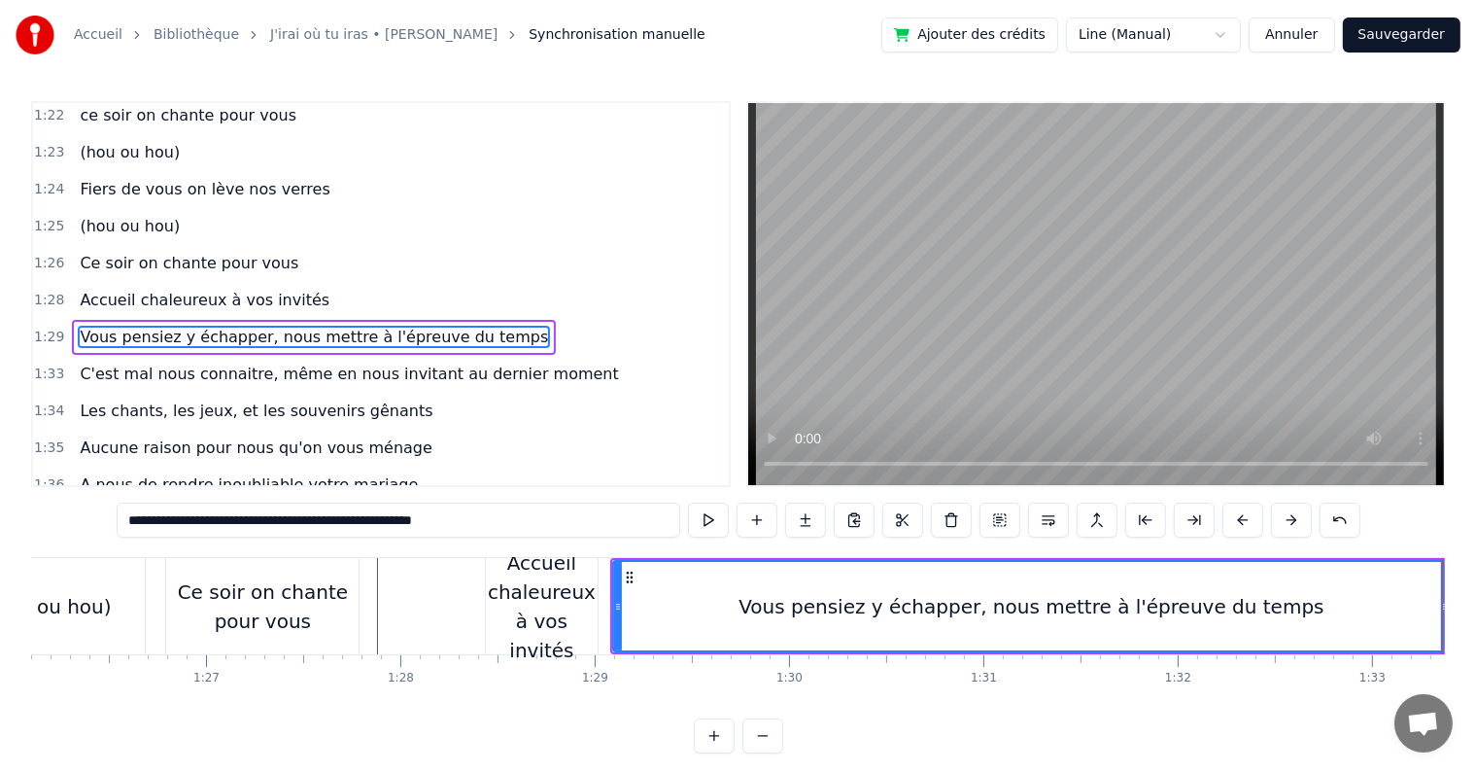
scroll to position [0, 16782]
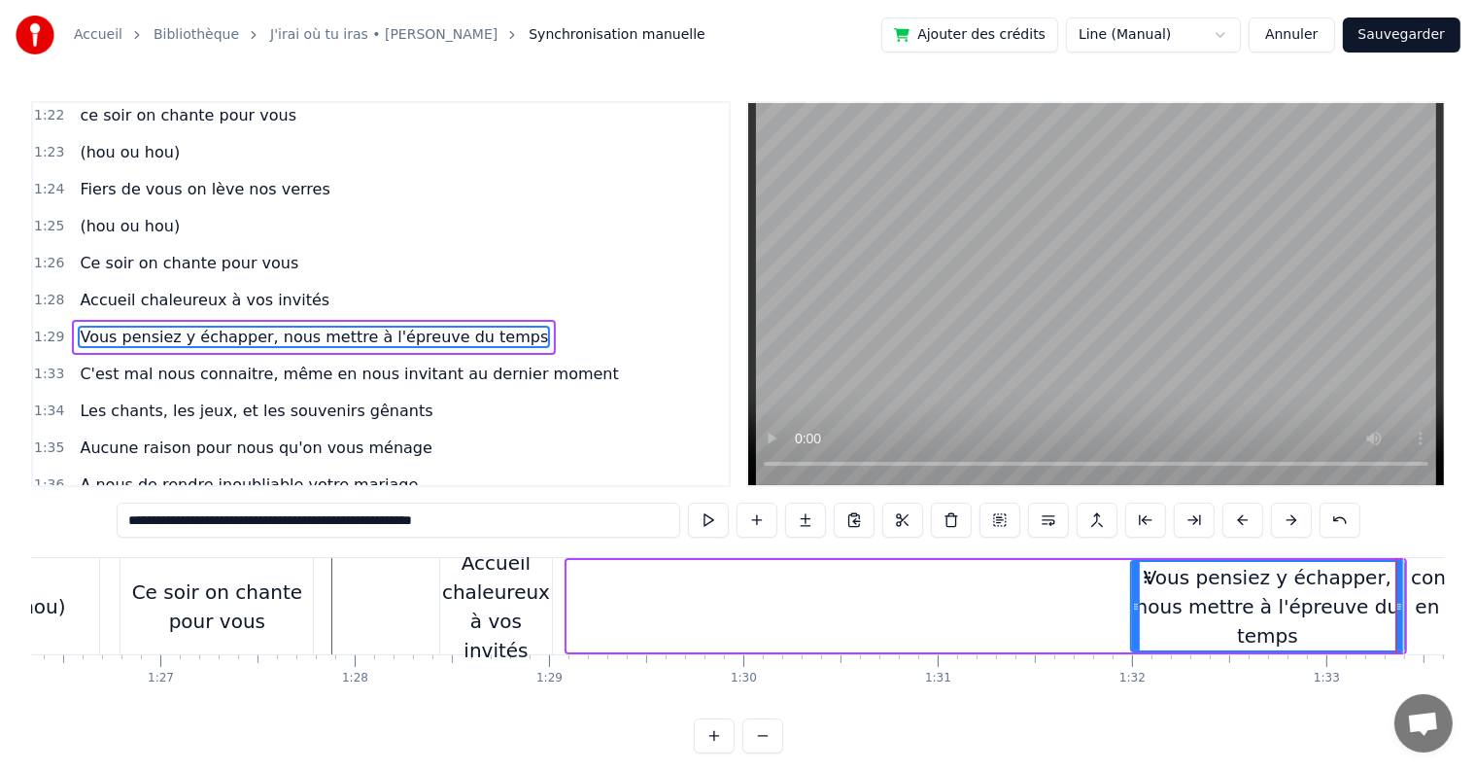
drag, startPoint x: 571, startPoint y: 603, endPoint x: 1135, endPoint y: 583, distance: 564.0
click at [1135, 583] on div at bounding box center [1136, 606] width 8 height 88
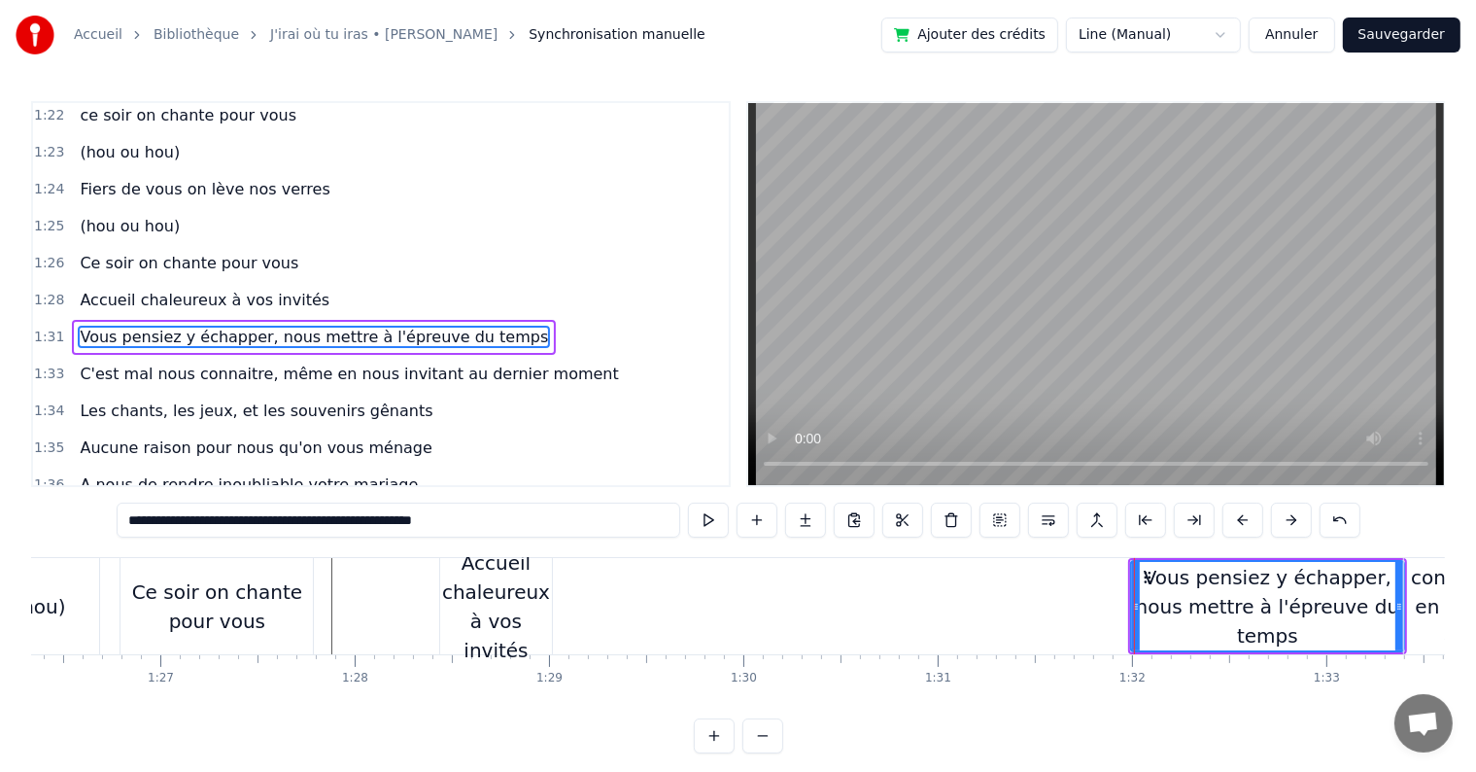
click at [489, 594] on div "Accueil chaleureux à vos invités" at bounding box center [496, 606] width 112 height 117
type input "**********"
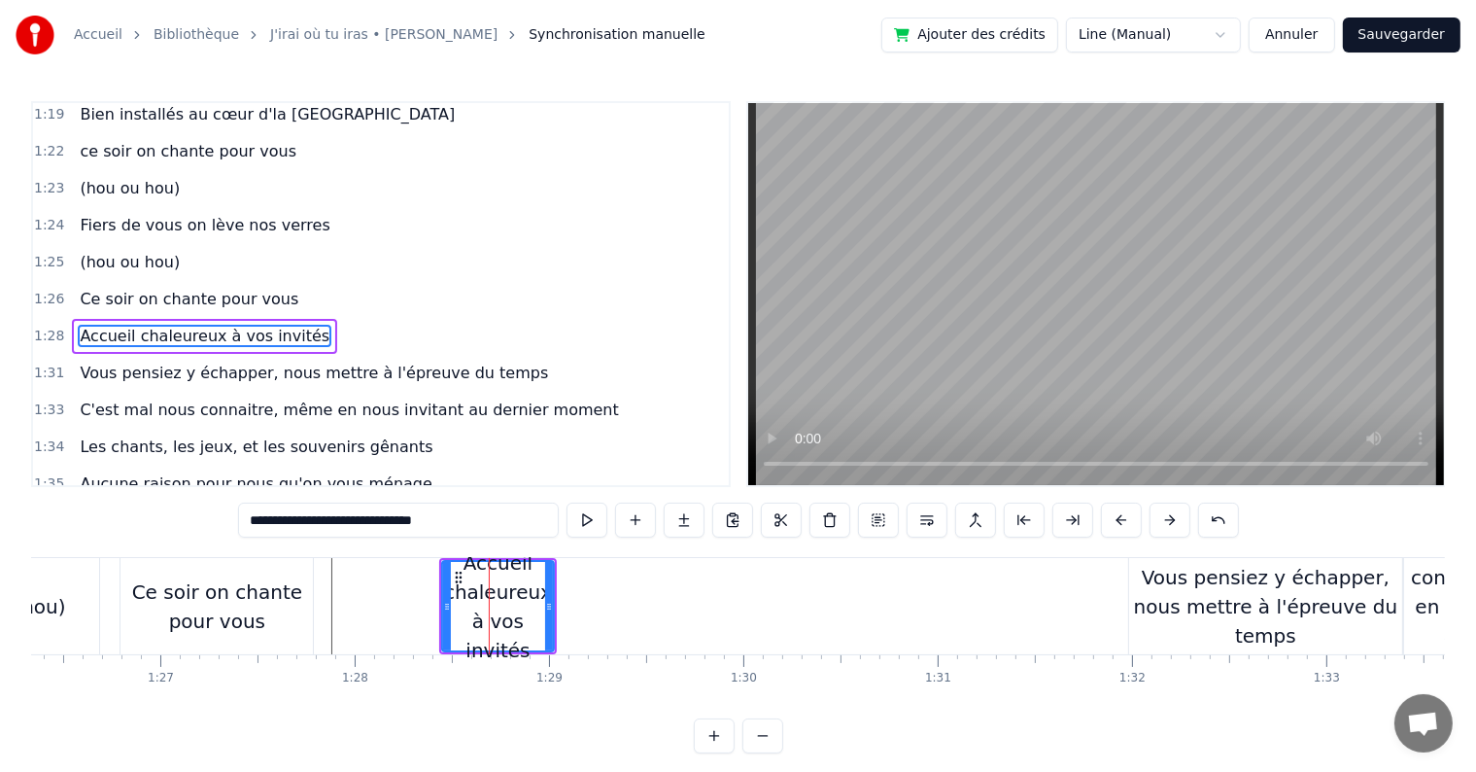
click at [543, 604] on div "Accueil chaleureux à vos invités" at bounding box center [498, 606] width 110 height 117
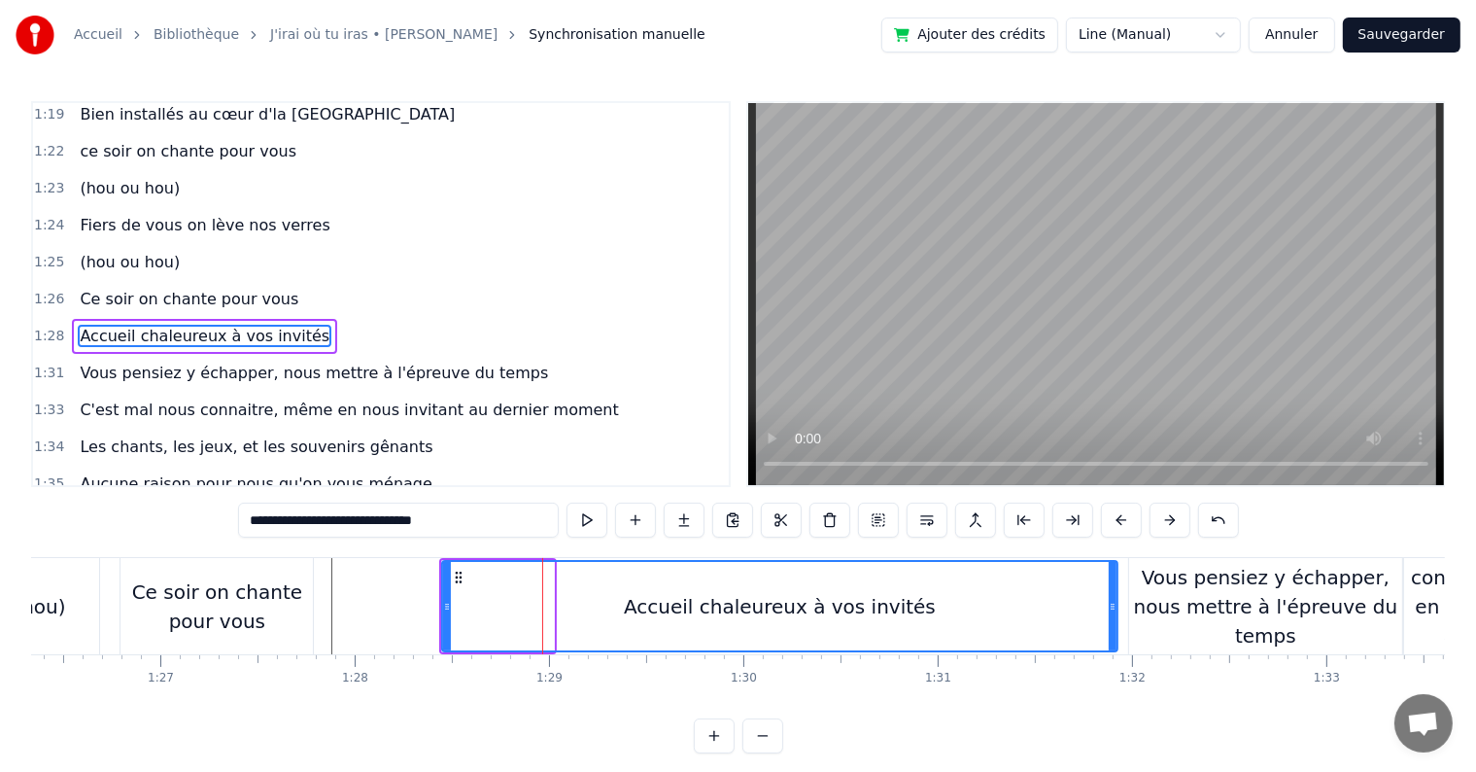
drag, startPoint x: 550, startPoint y: 604, endPoint x: 1114, endPoint y: 604, distance: 563.7
click at [1114, 604] on icon at bounding box center [1113, 607] width 8 height 16
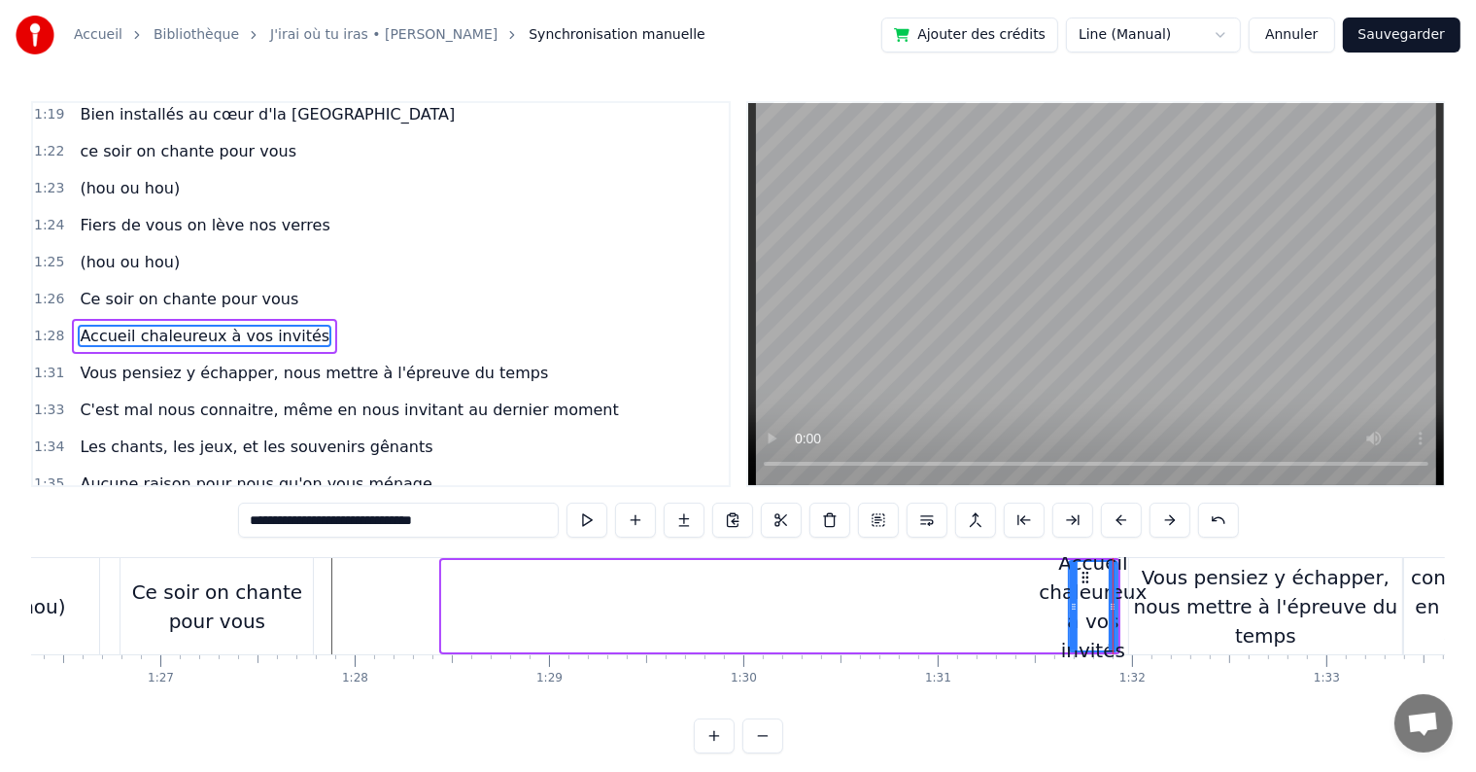
drag, startPoint x: 446, startPoint y: 605, endPoint x: 1073, endPoint y: 609, distance: 626.9
click at [1073, 609] on icon at bounding box center [1074, 607] width 8 height 16
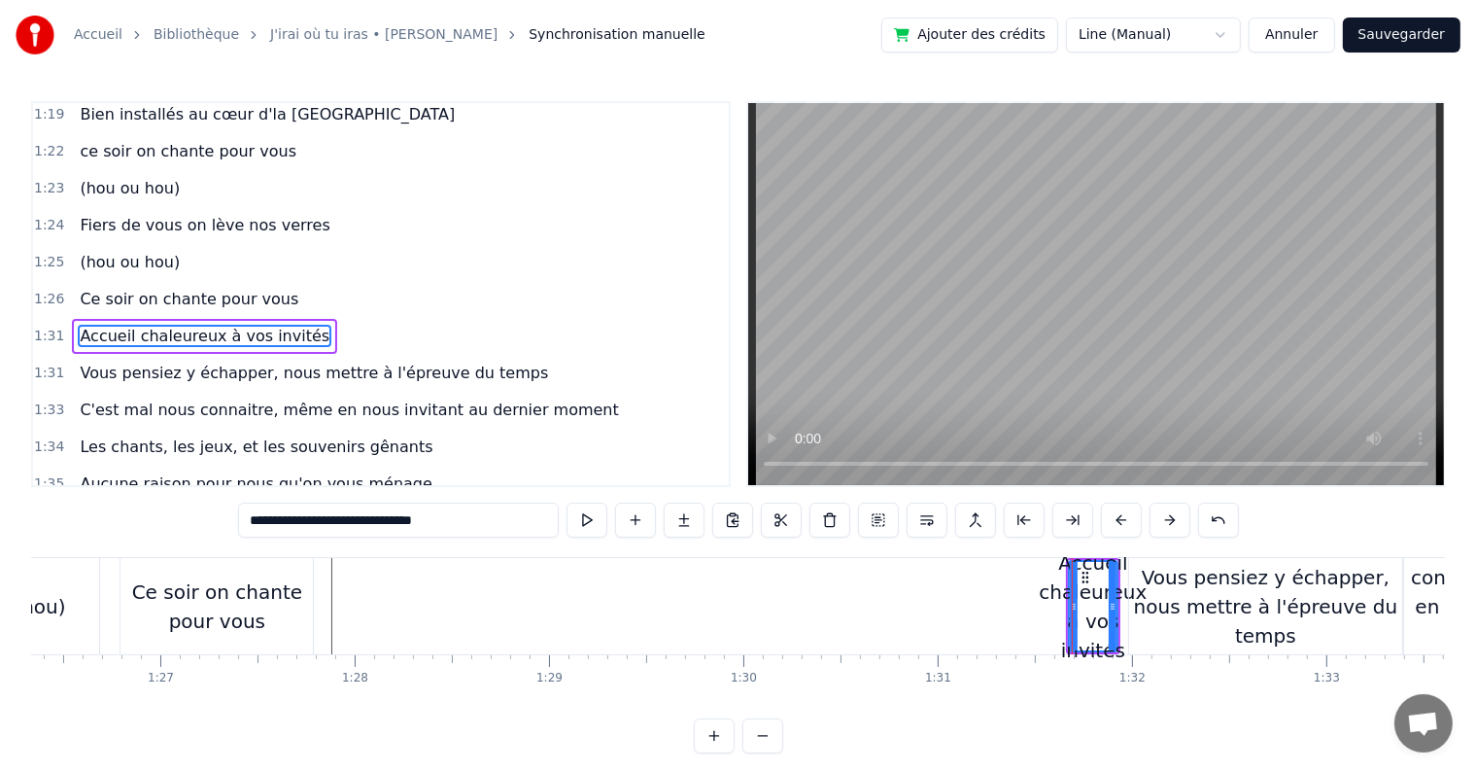
click at [222, 282] on div "Ce soir on chante pour vous" at bounding box center [189, 299] width 234 height 35
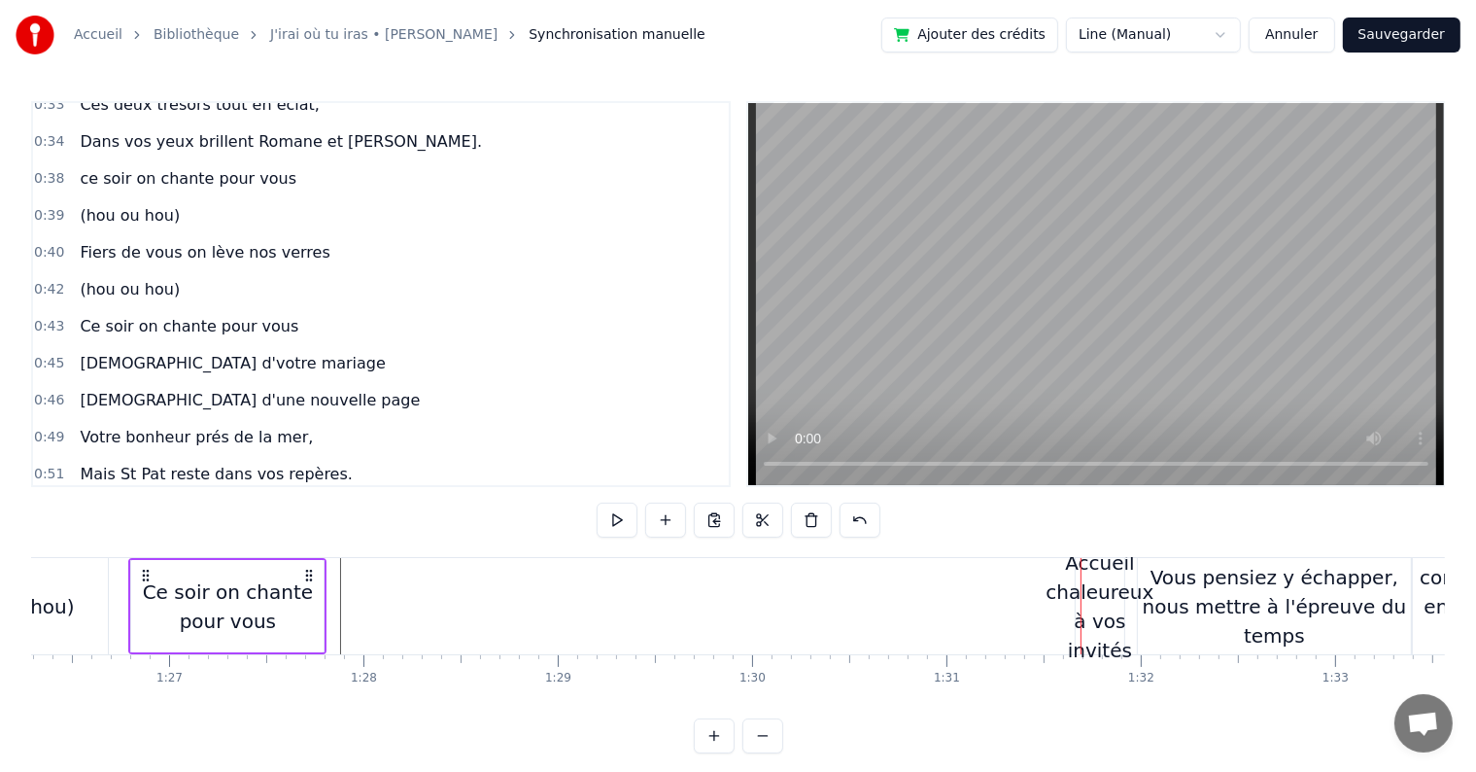
scroll to position [378, 0]
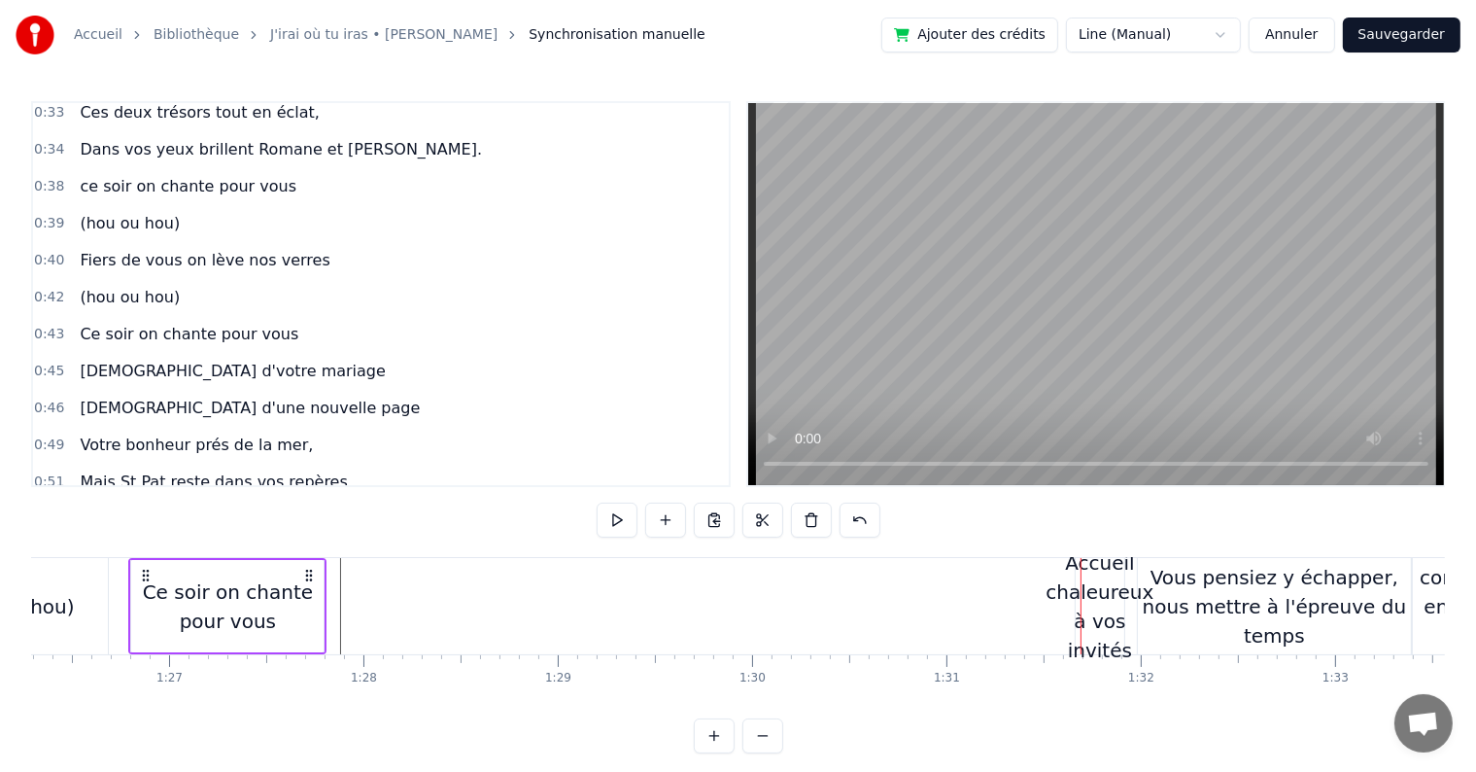
click at [92, 360] on span "[DEMOGRAPHIC_DATA] d'votre mariage" at bounding box center [232, 371] width 309 height 22
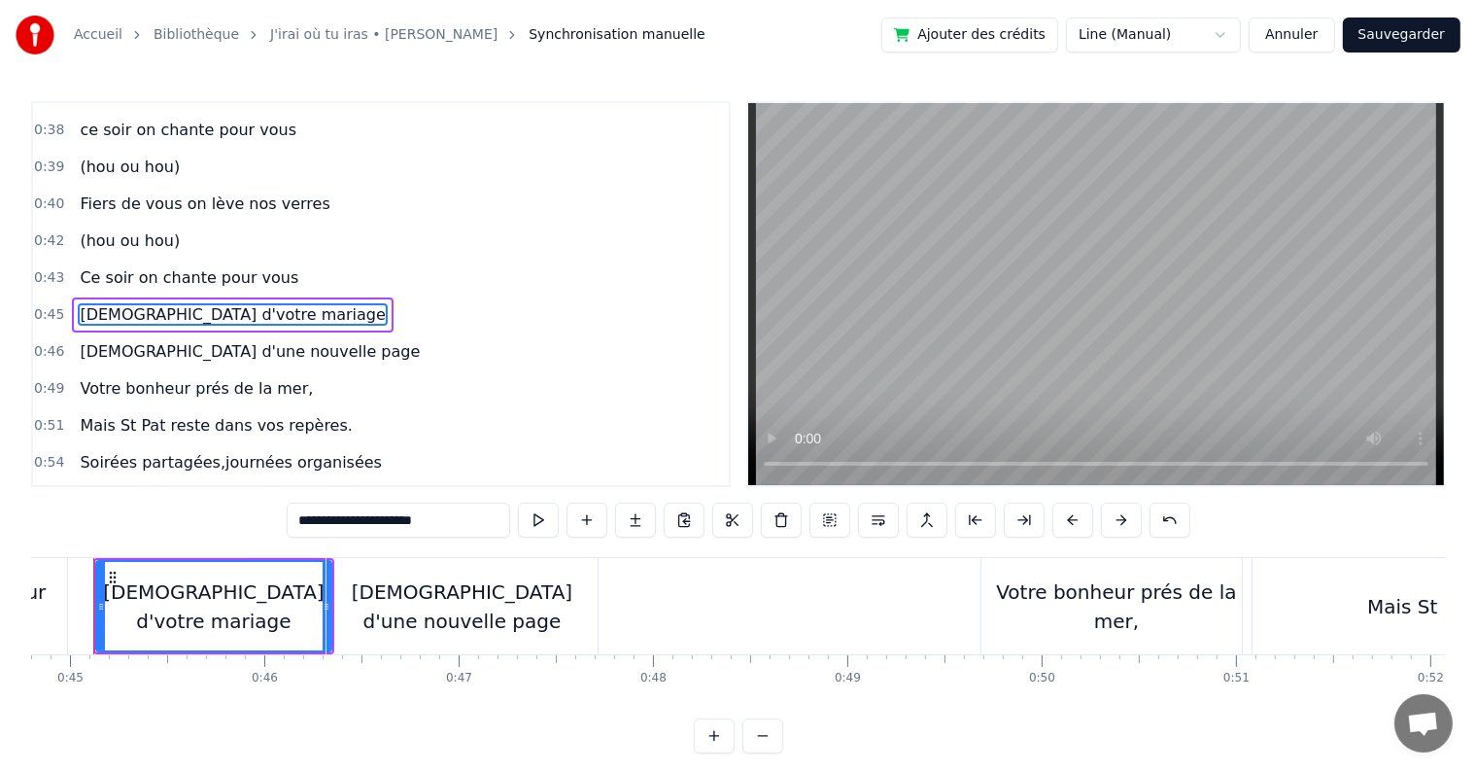
scroll to position [0, 8673]
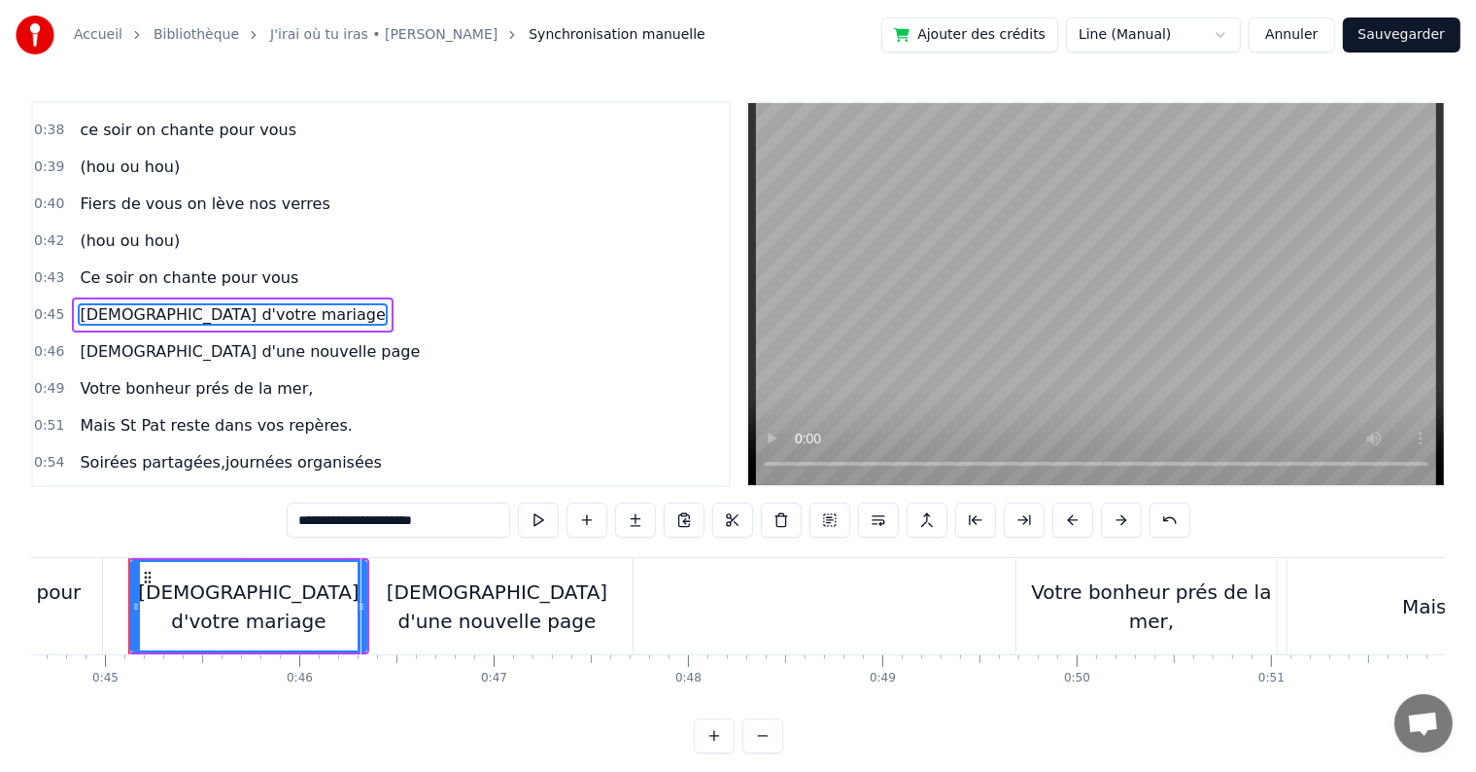
drag, startPoint x: 463, startPoint y: 515, endPoint x: 187, endPoint y: 535, distance: 276.7
click at [187, 535] on div "0:05 C’est au lycée que tout commence 0:07 Flo et [PERSON_NAME] vivent encore l…" at bounding box center [738, 427] width 1414 height 652
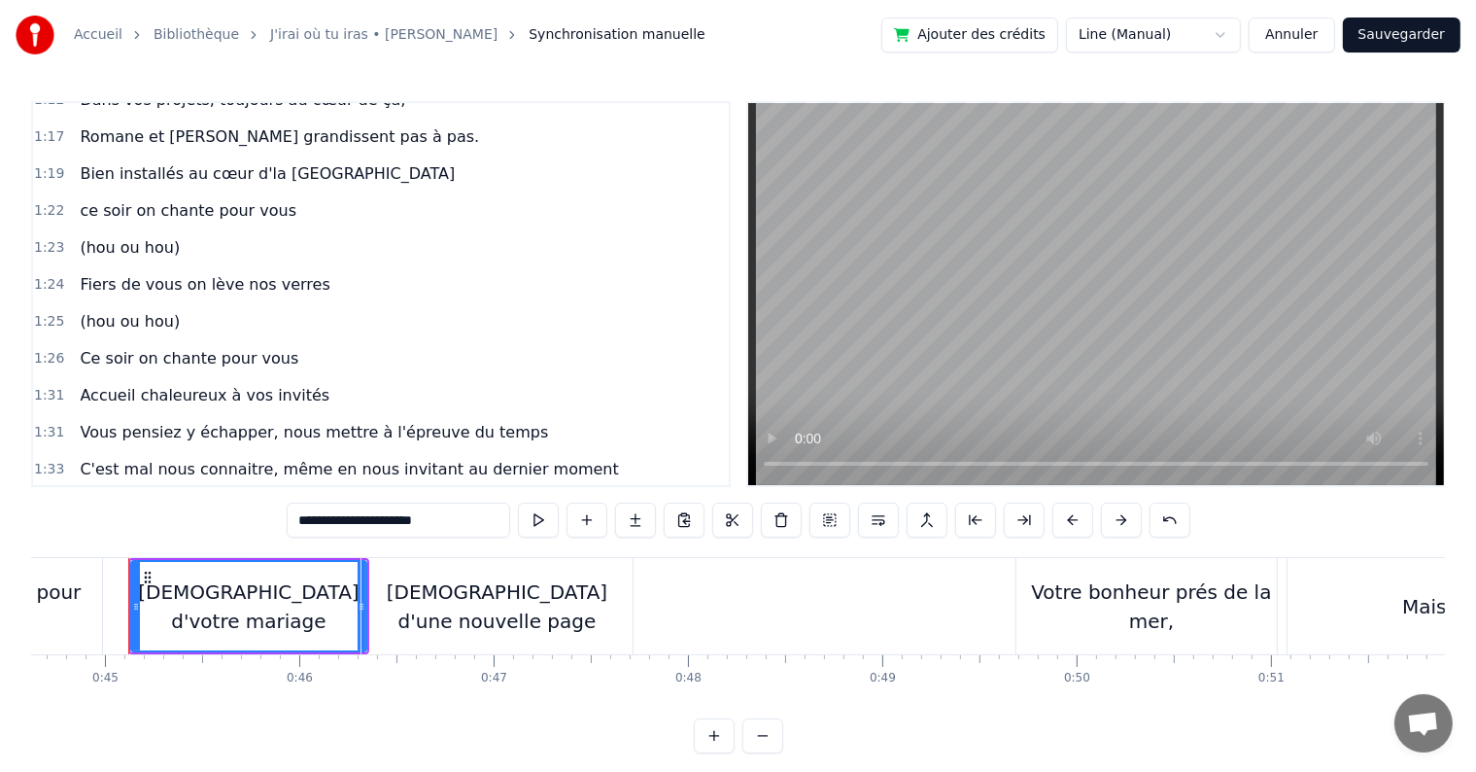
scroll to position [1018, 0]
click at [373, 341] on div "1:26 Ce soir on chante pour vous" at bounding box center [381, 359] width 696 height 37
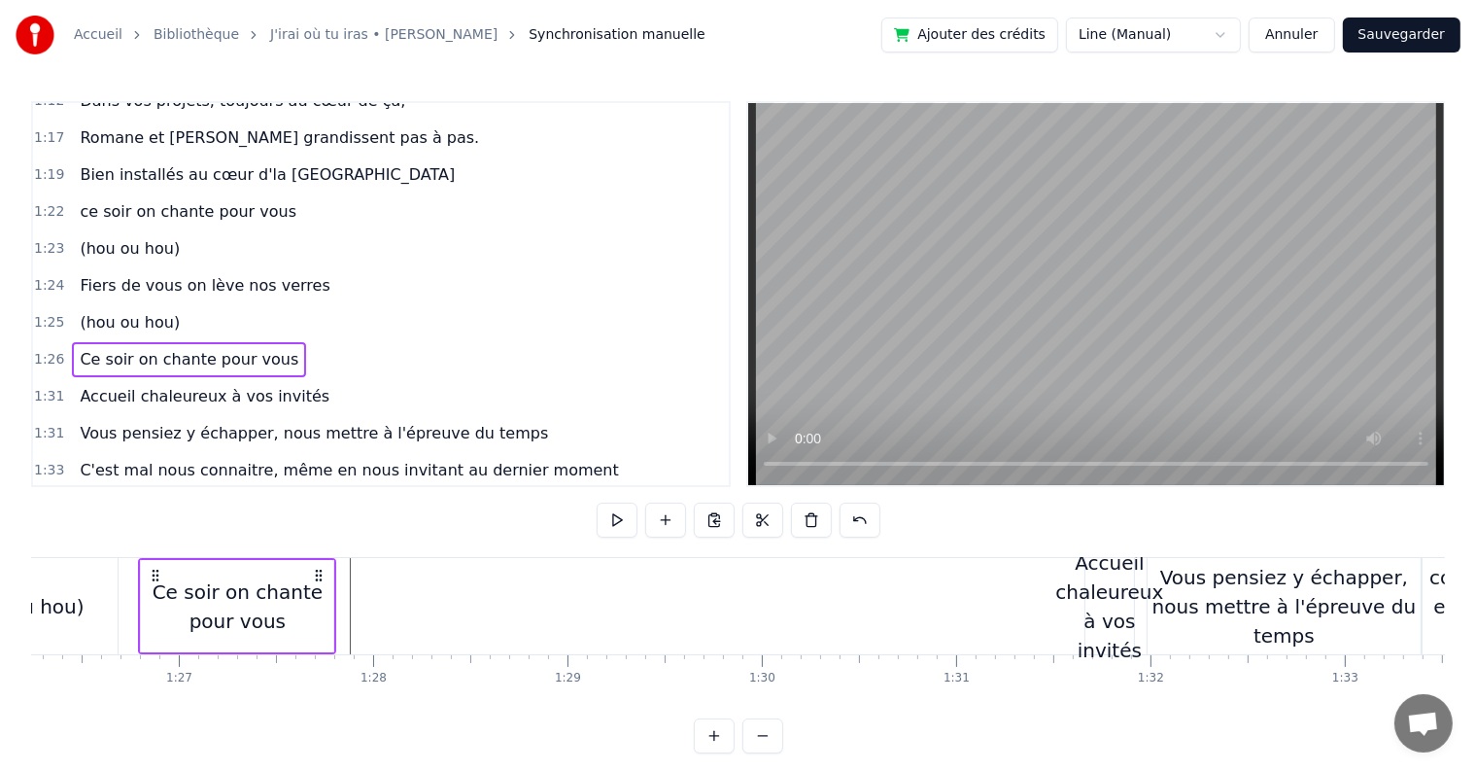
scroll to position [0, 16773]
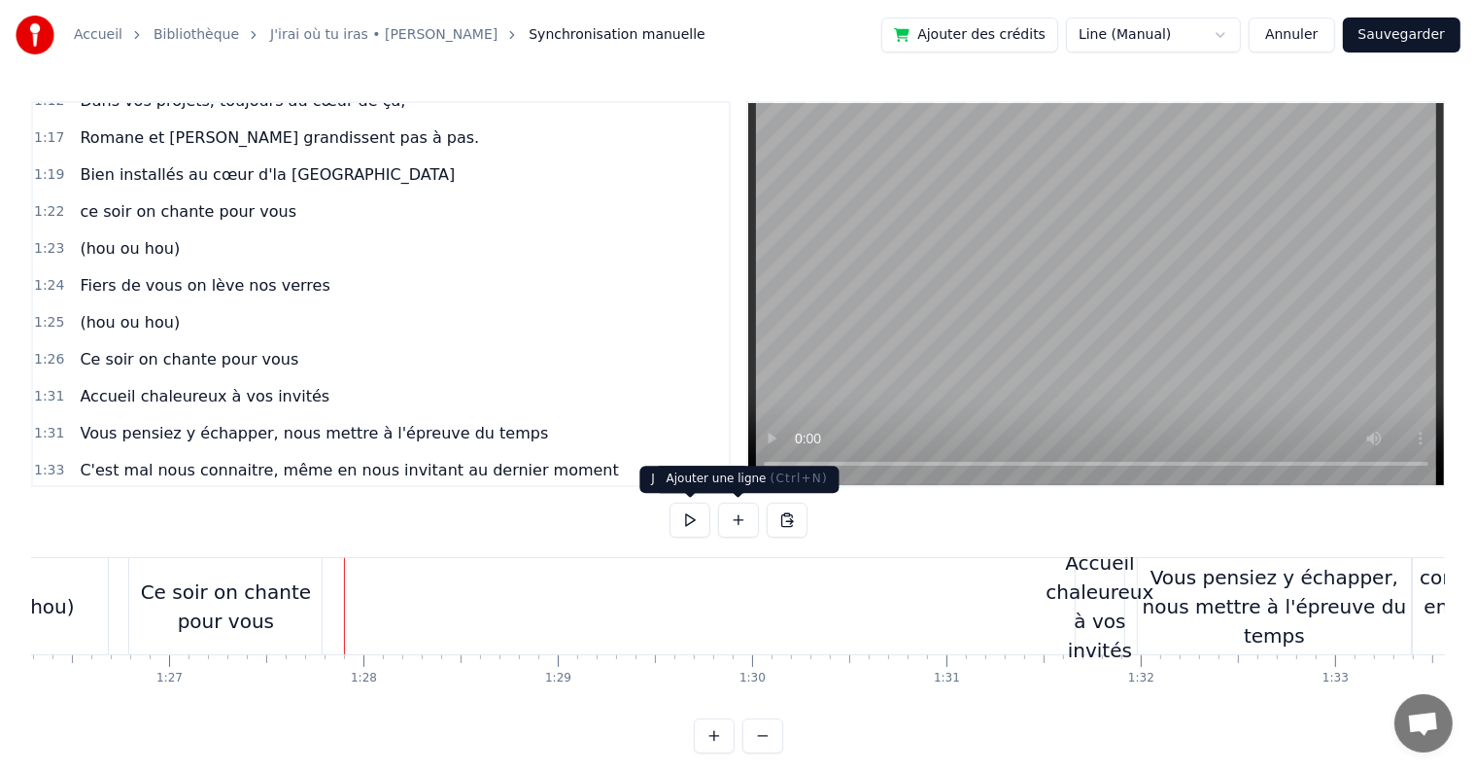
click at [740, 518] on button at bounding box center [738, 519] width 41 height 35
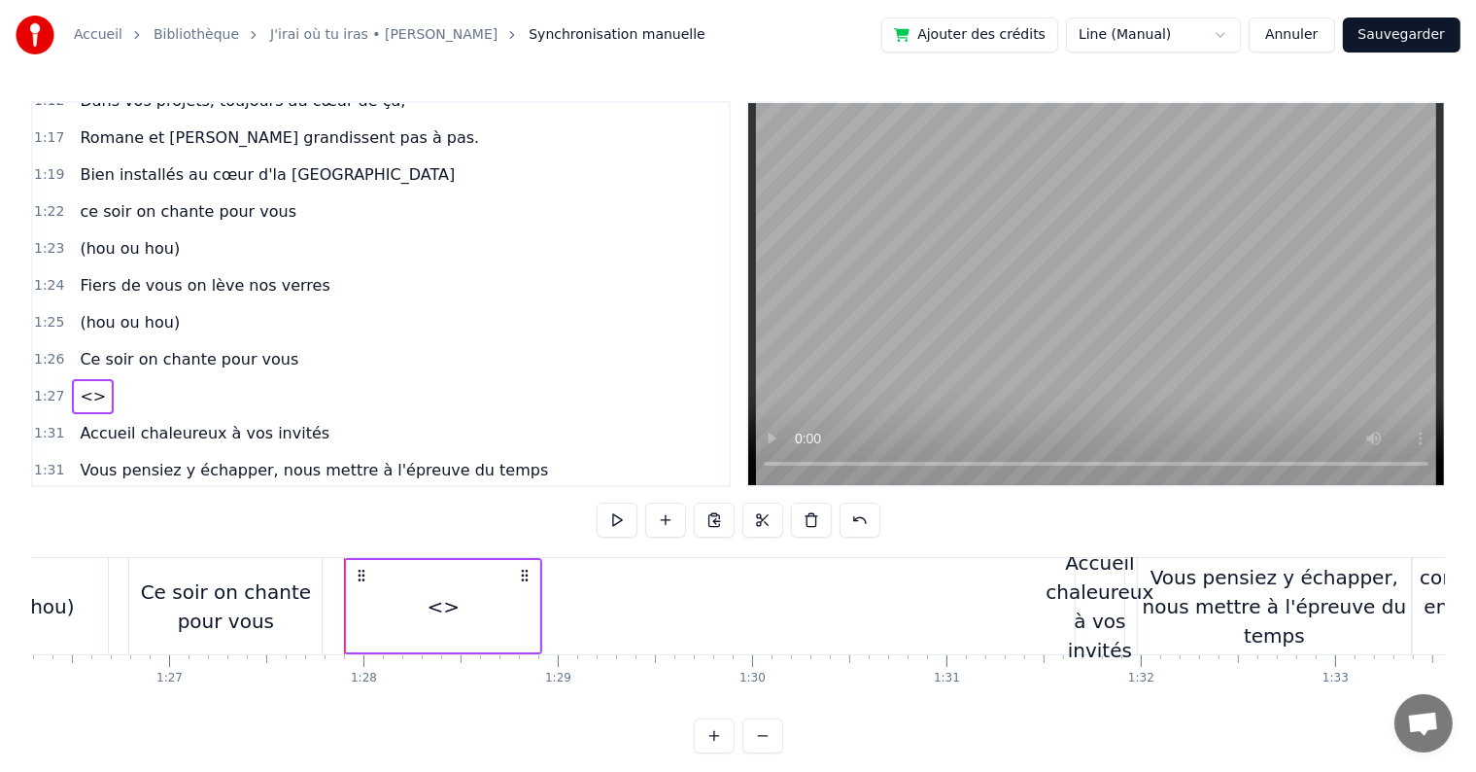
click at [90, 385] on span "<>" at bounding box center [93, 396] width 30 height 22
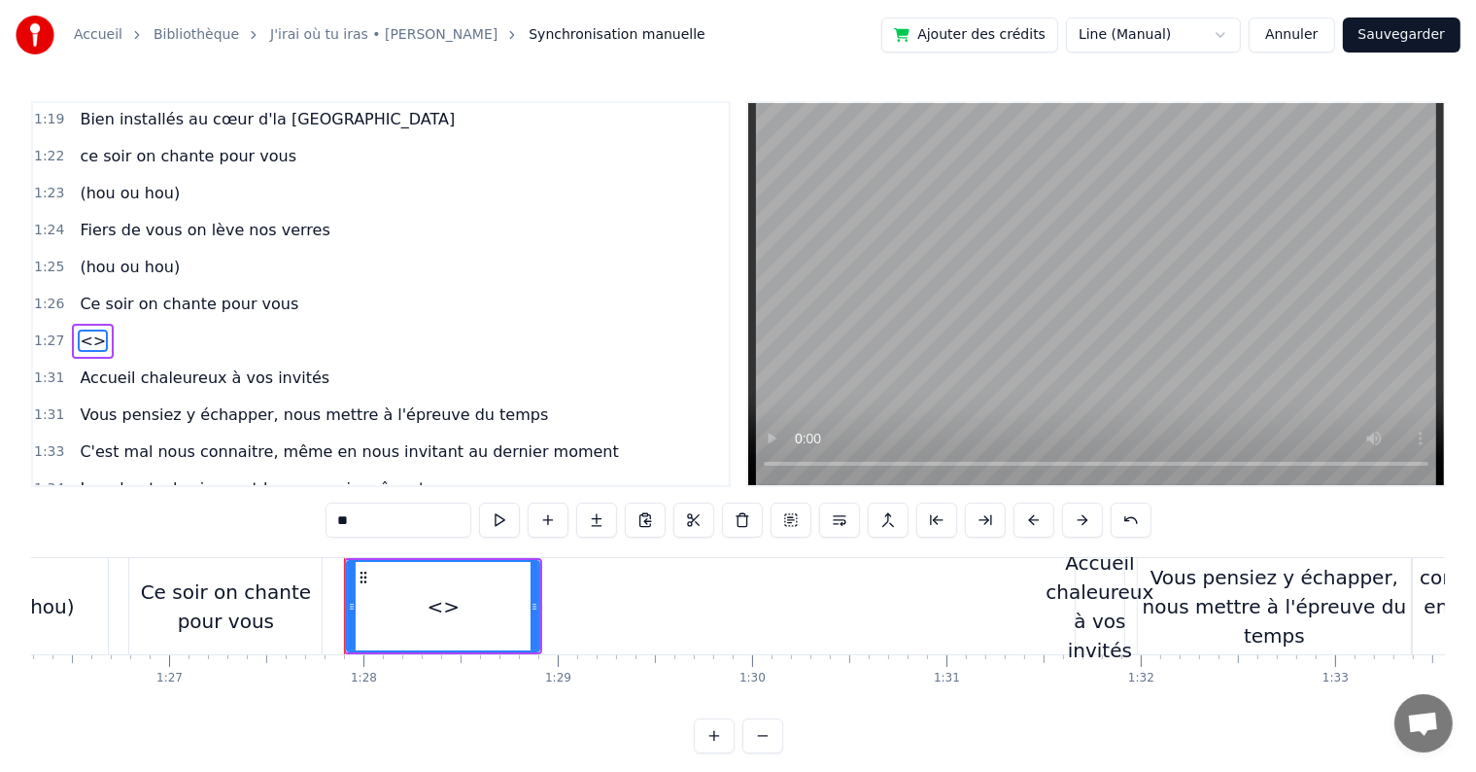
scroll to position [1078, 0]
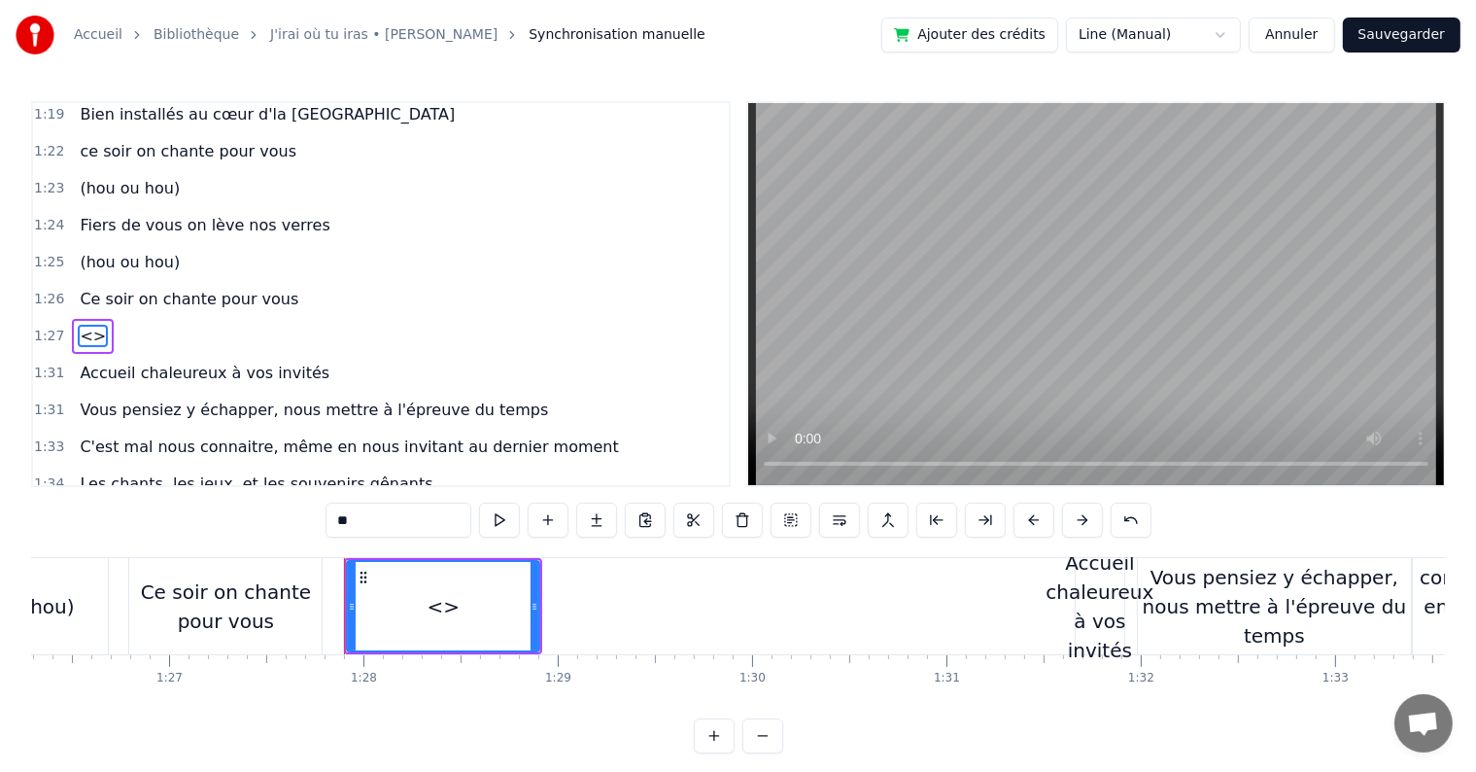
drag, startPoint x: 393, startPoint y: 531, endPoint x: 249, endPoint y: 487, distance: 150.3
click at [249, 487] on div "0:05 C’est au lycée que tout commence 0:07 Flo et [PERSON_NAME] vivent encore l…" at bounding box center [738, 427] width 1414 height 652
paste input "**********"
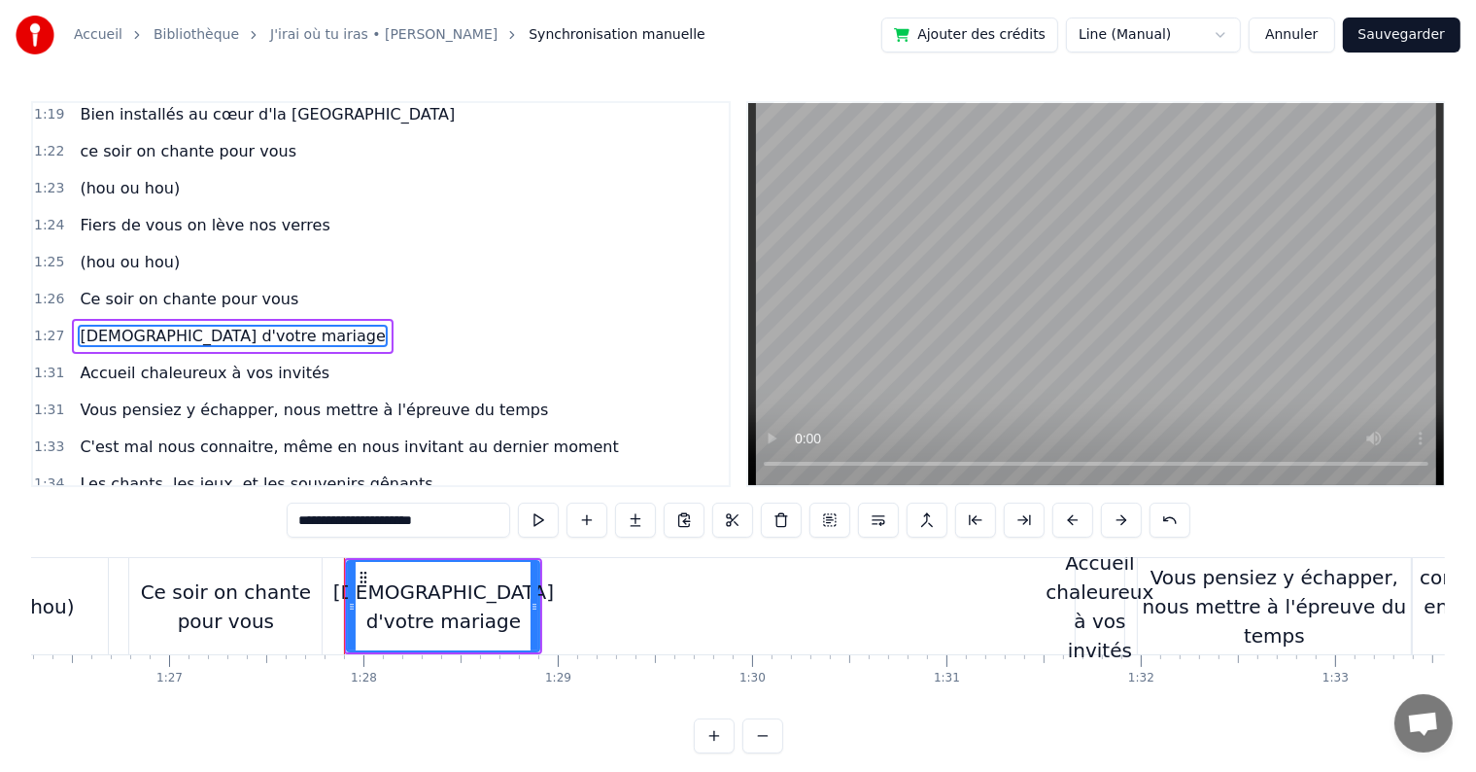
type input "**********"
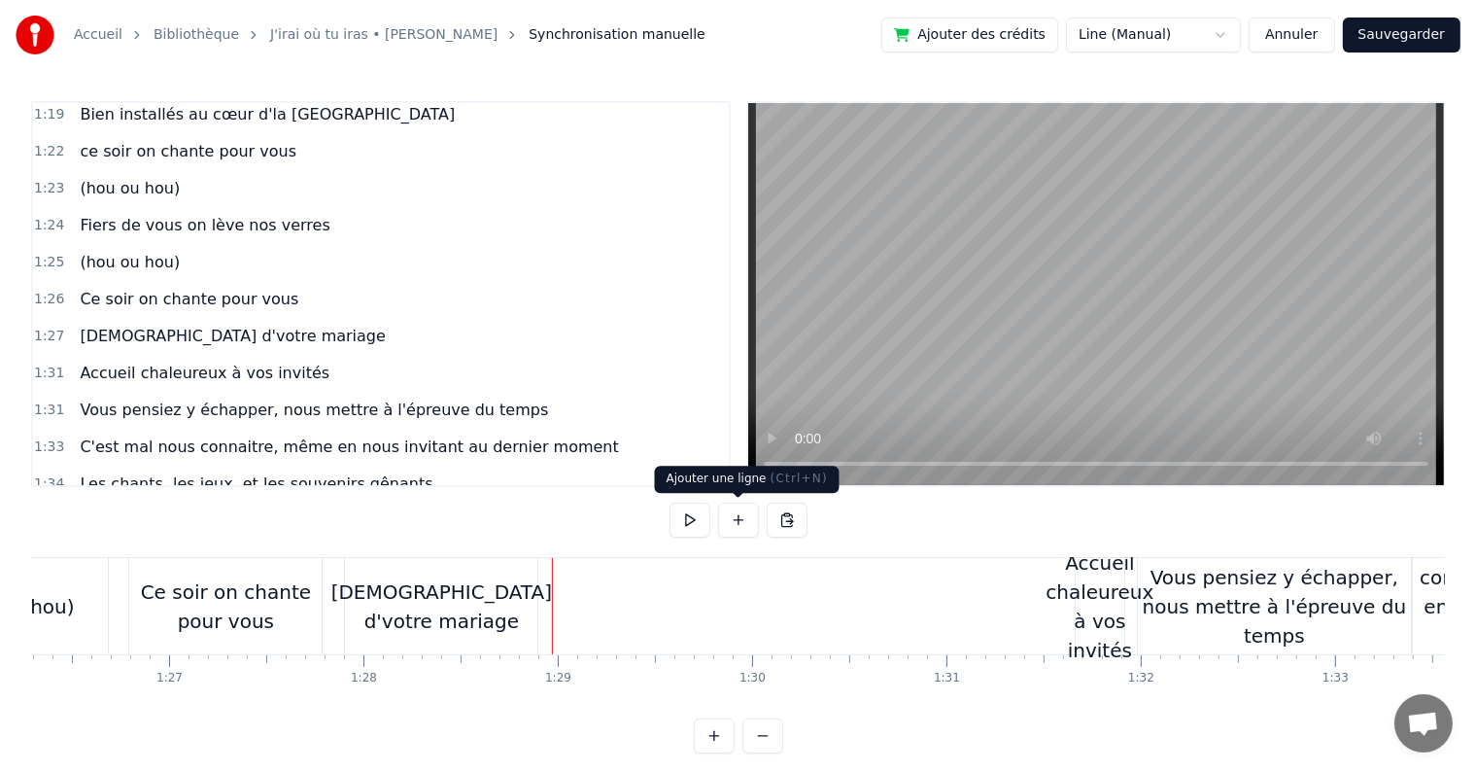
click at [734, 521] on button at bounding box center [738, 519] width 41 height 35
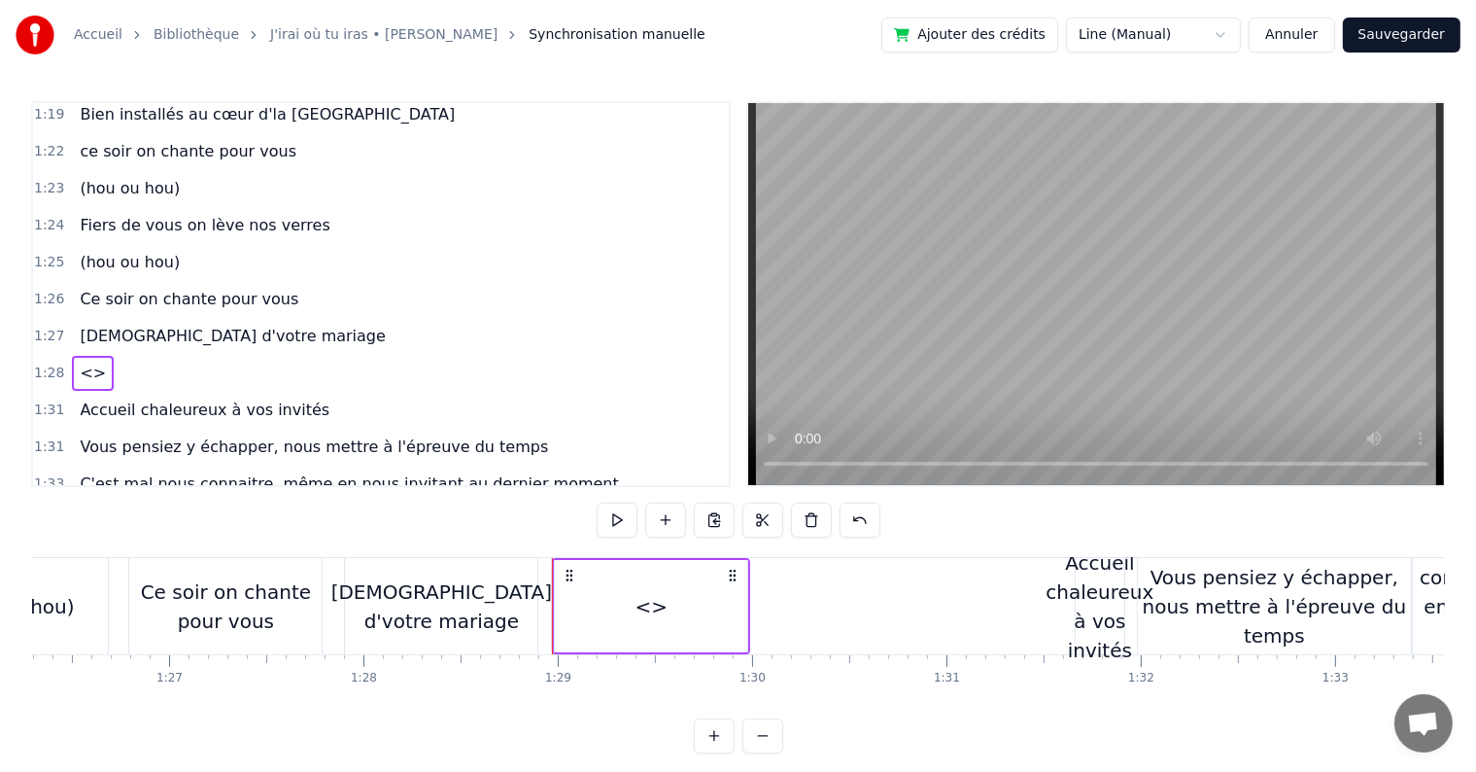
click at [92, 362] on span "<>" at bounding box center [93, 373] width 30 height 22
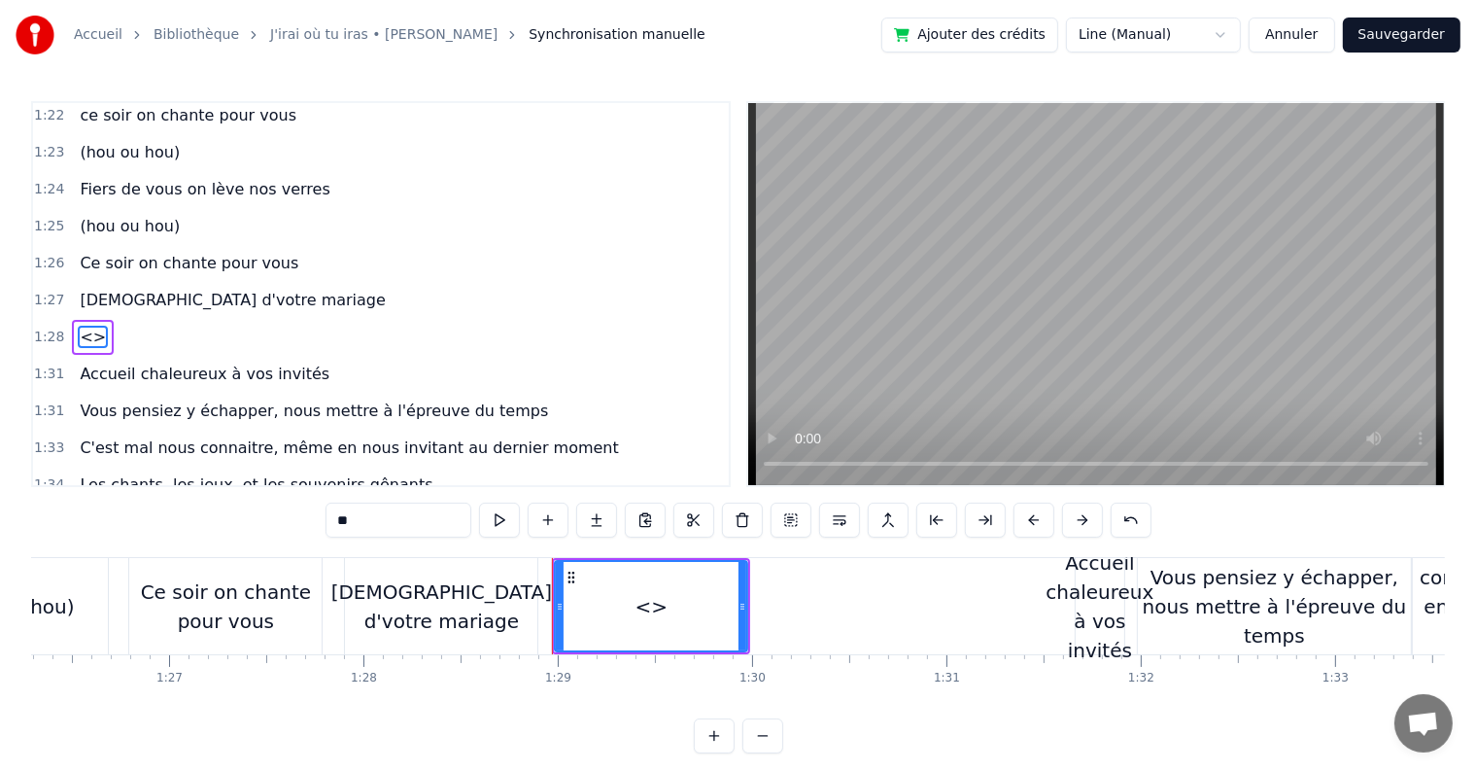
drag, startPoint x: 412, startPoint y: 506, endPoint x: 239, endPoint y: 492, distance: 173.6
click at [239, 492] on div "0:05 C’est au lycée que tout commence 0:07 Flo et [PERSON_NAME] vivent encore l…" at bounding box center [738, 427] width 1414 height 652
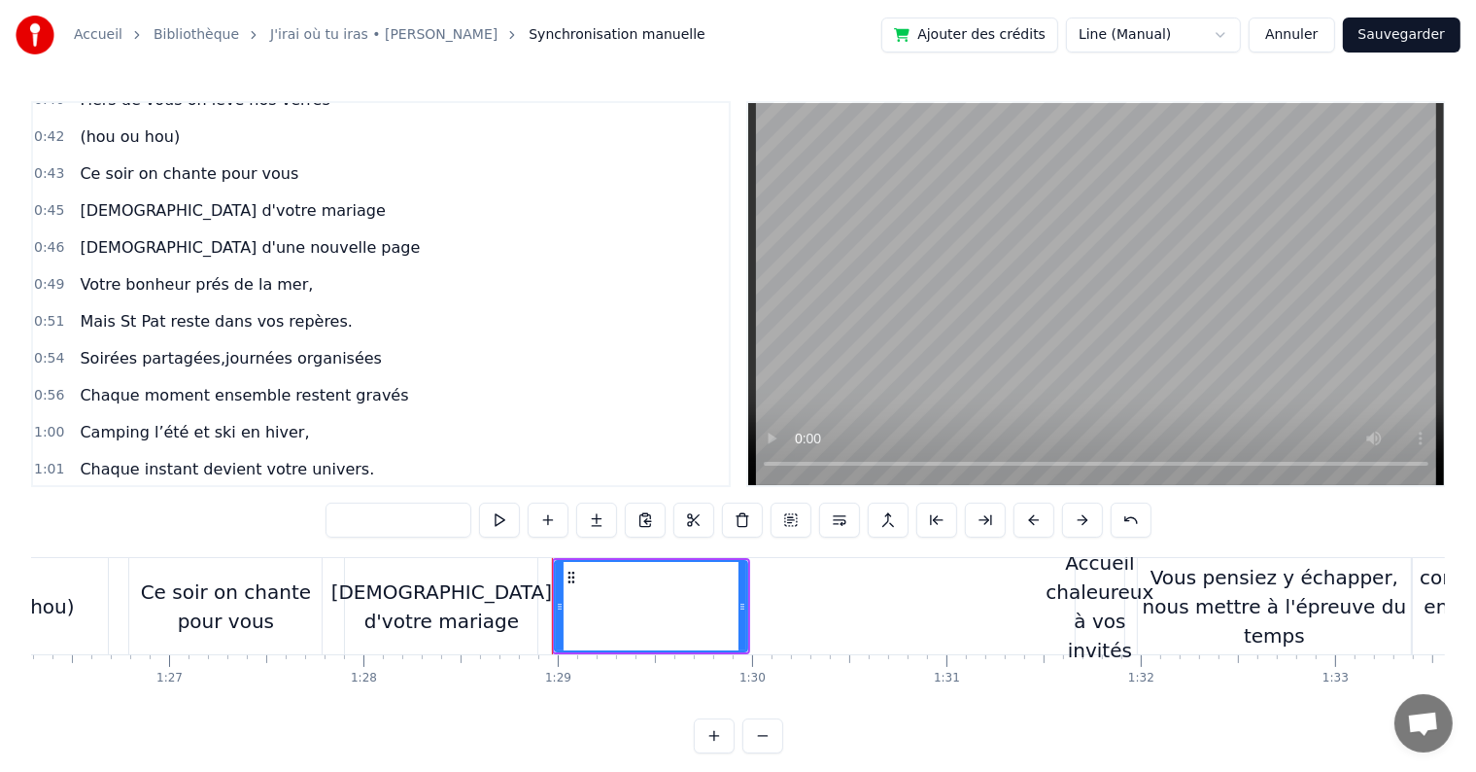
scroll to position [503, 0]
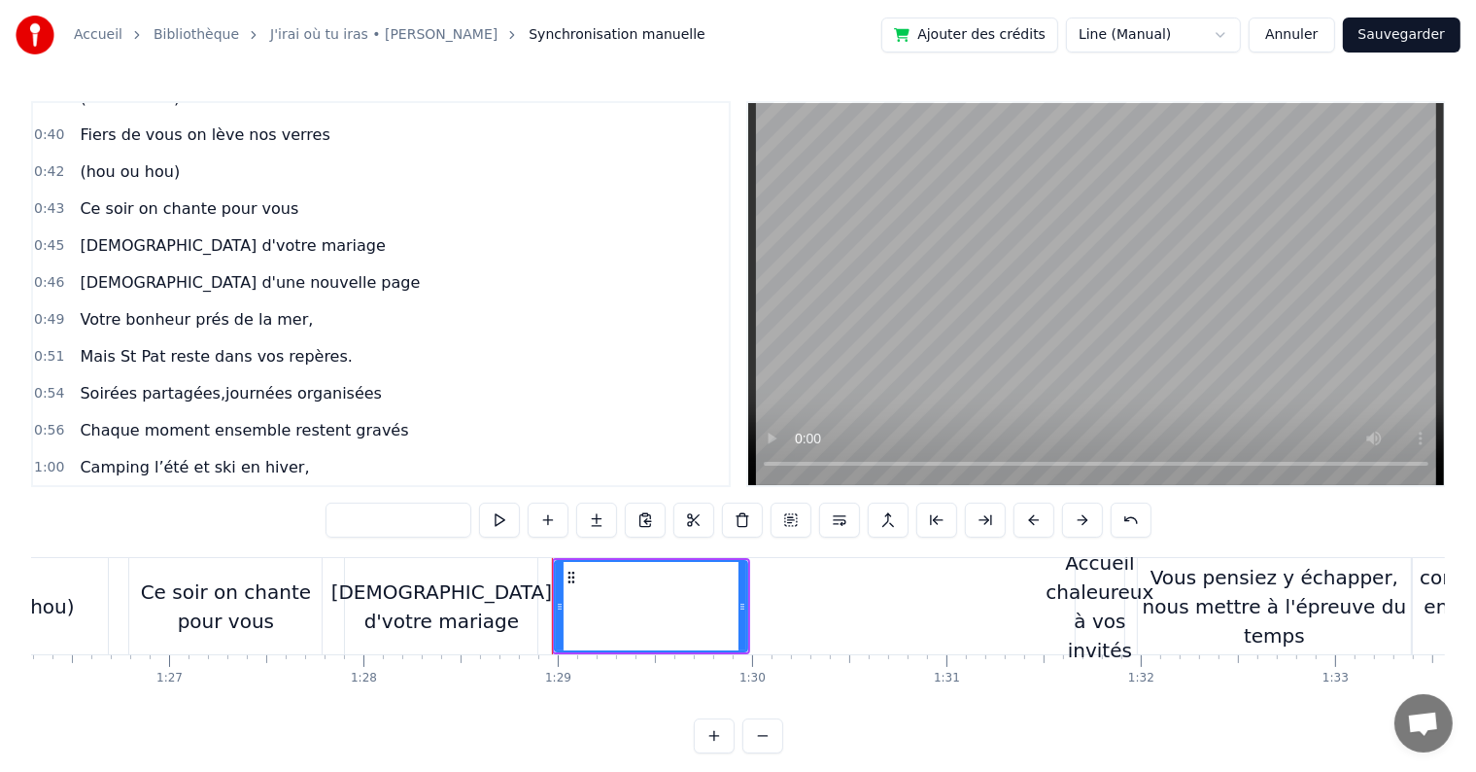
click at [117, 271] on span "[DEMOGRAPHIC_DATA] d'une nouvelle page" at bounding box center [250, 282] width 344 height 22
type input "**********"
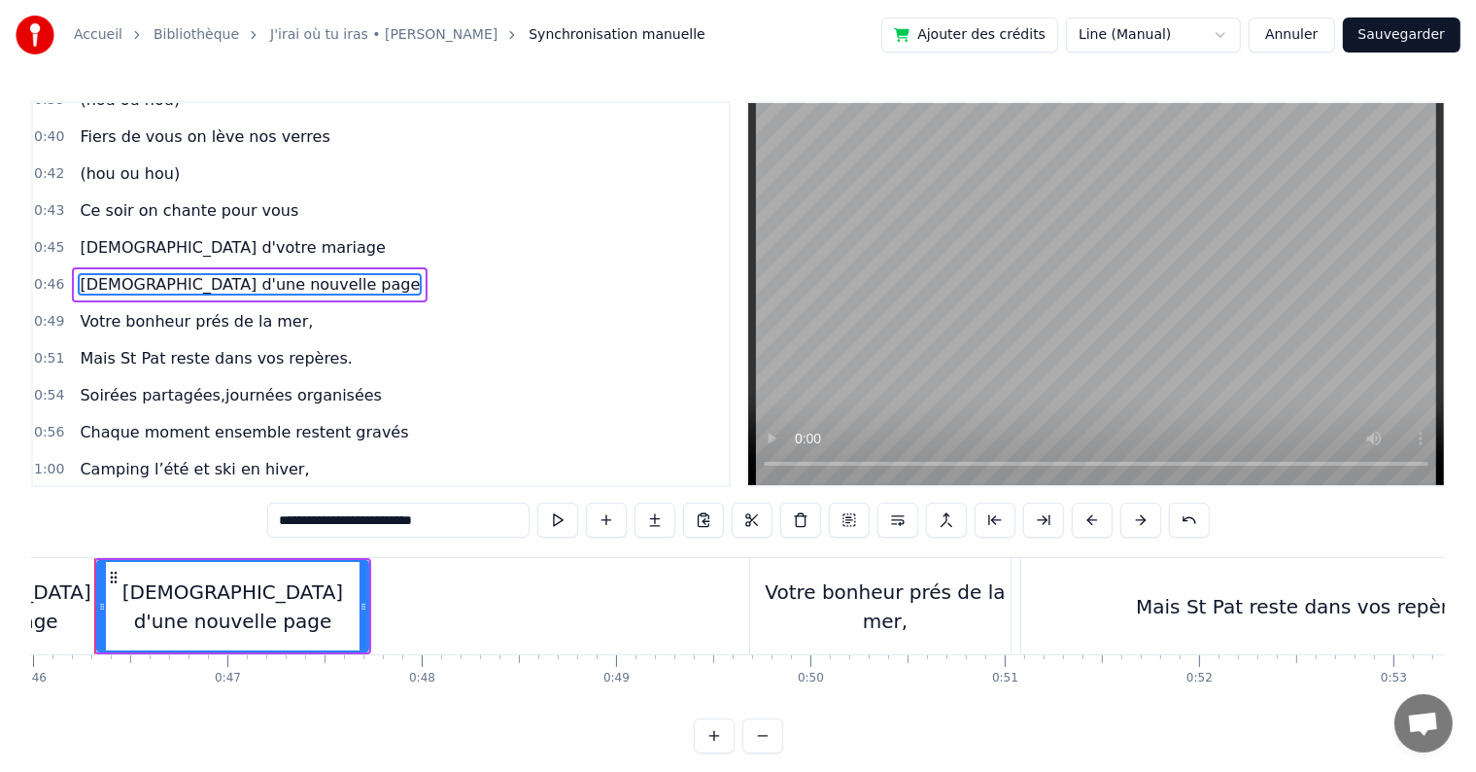
scroll to position [0, 8904]
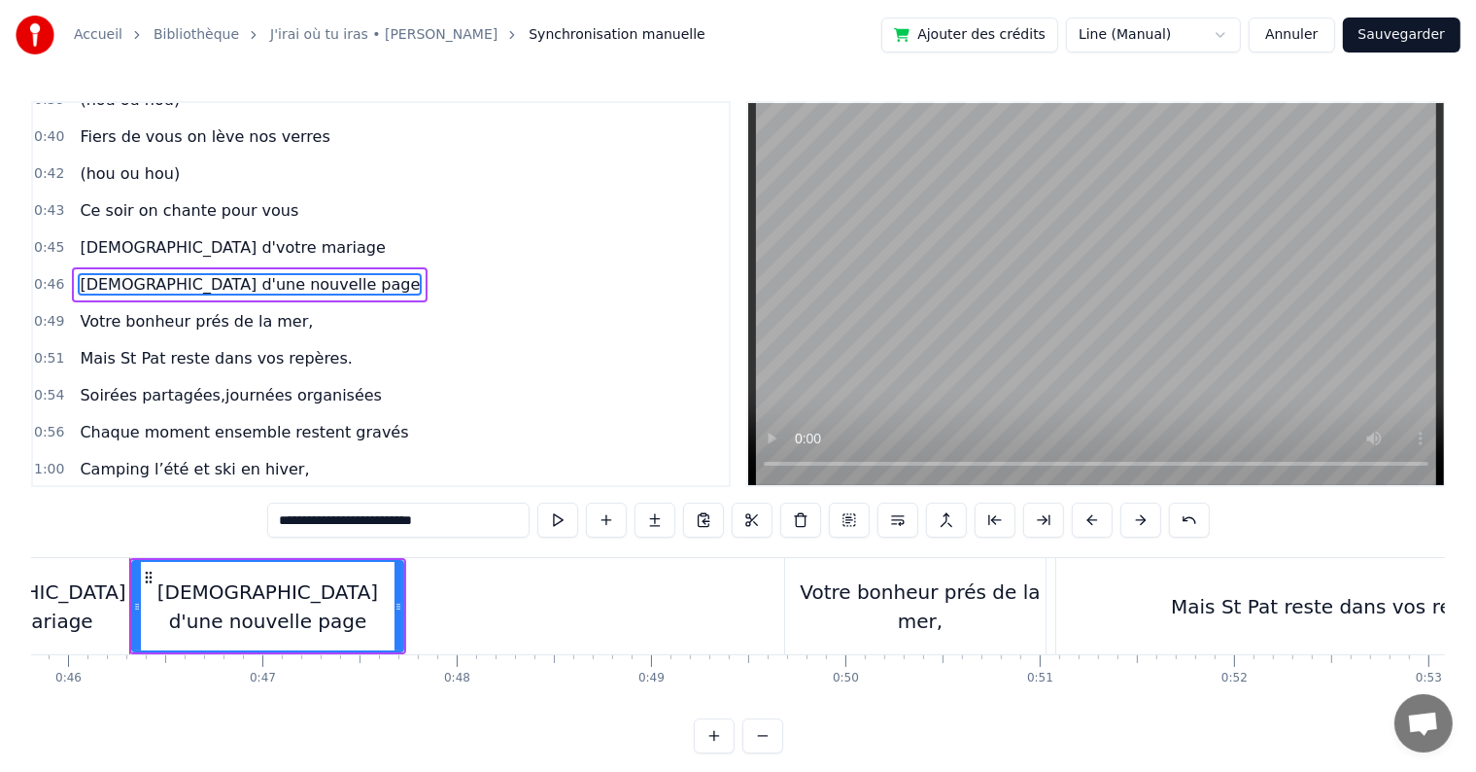
drag, startPoint x: 502, startPoint y: 524, endPoint x: 272, endPoint y: 514, distance: 230.5
click at [272, 514] on input "**********" at bounding box center [398, 519] width 262 height 35
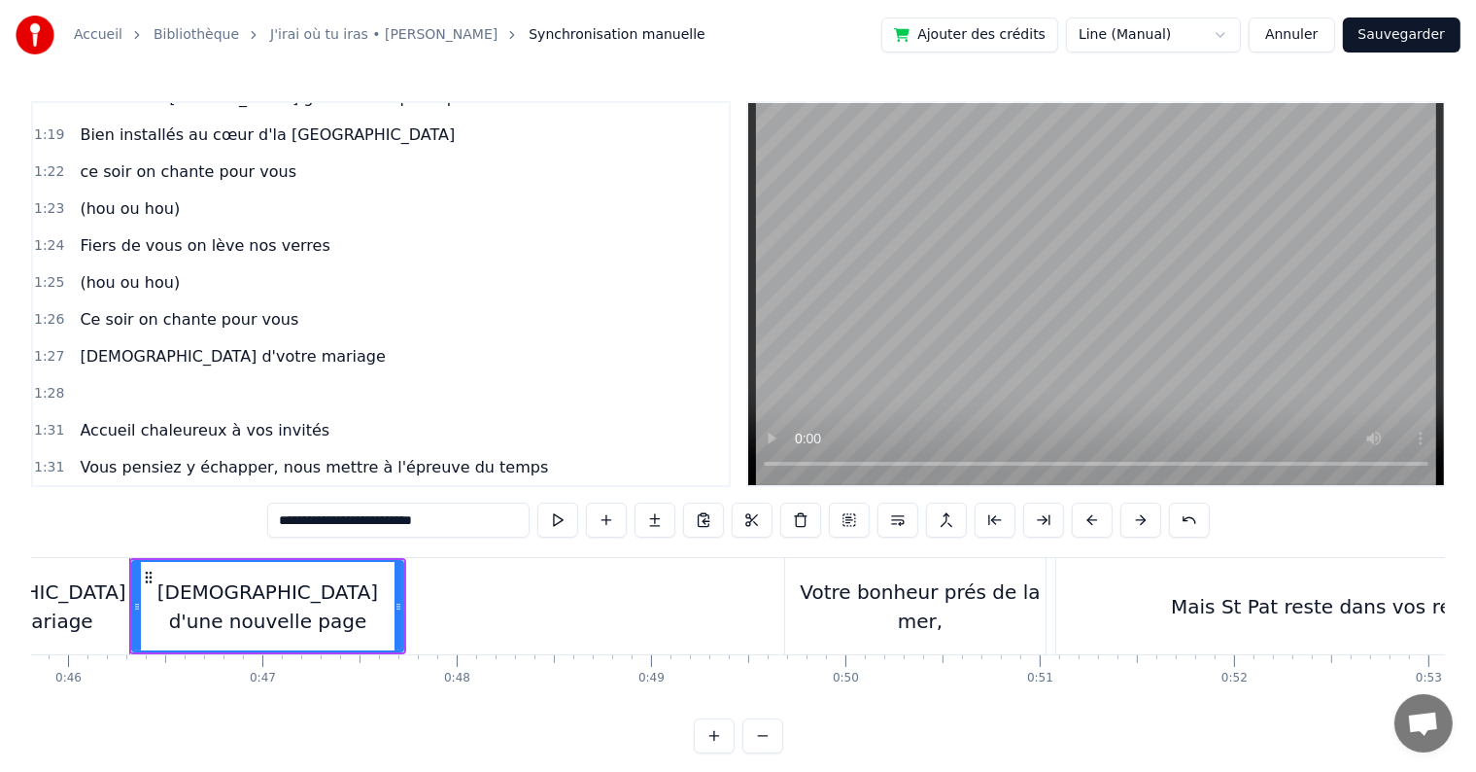
scroll to position [1085, 0]
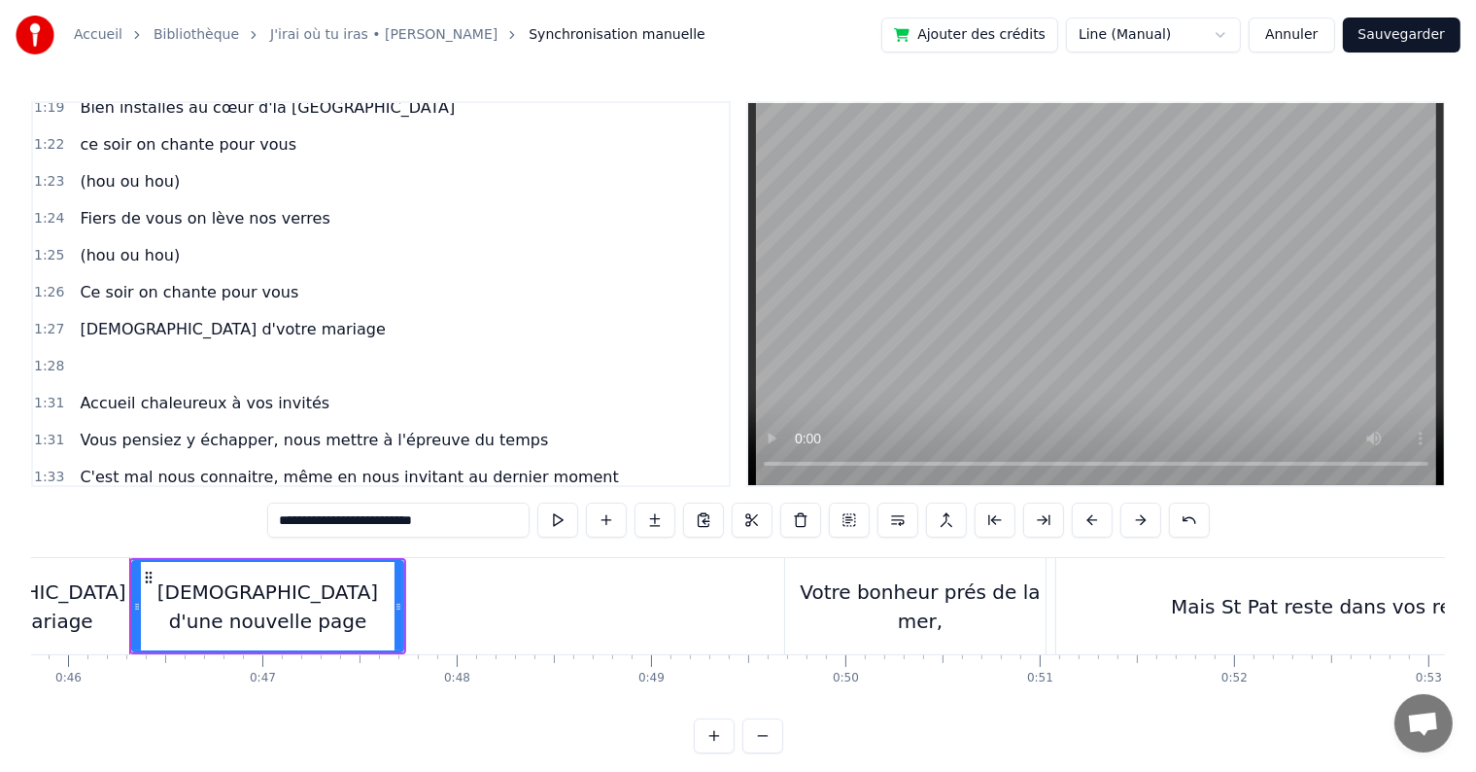
click at [78, 349] on div at bounding box center [80, 366] width 16 height 35
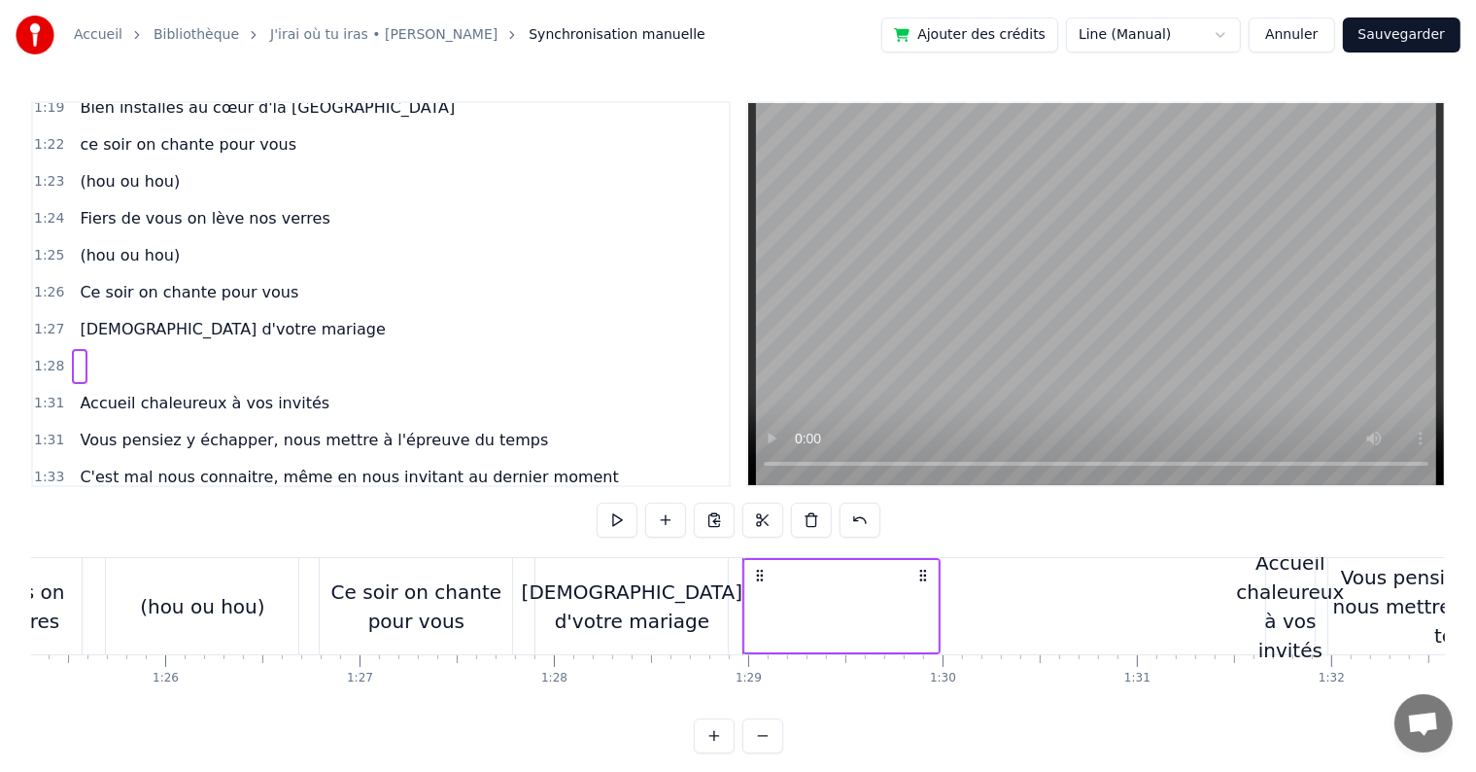
click at [78, 355] on span at bounding box center [80, 366] width 4 height 22
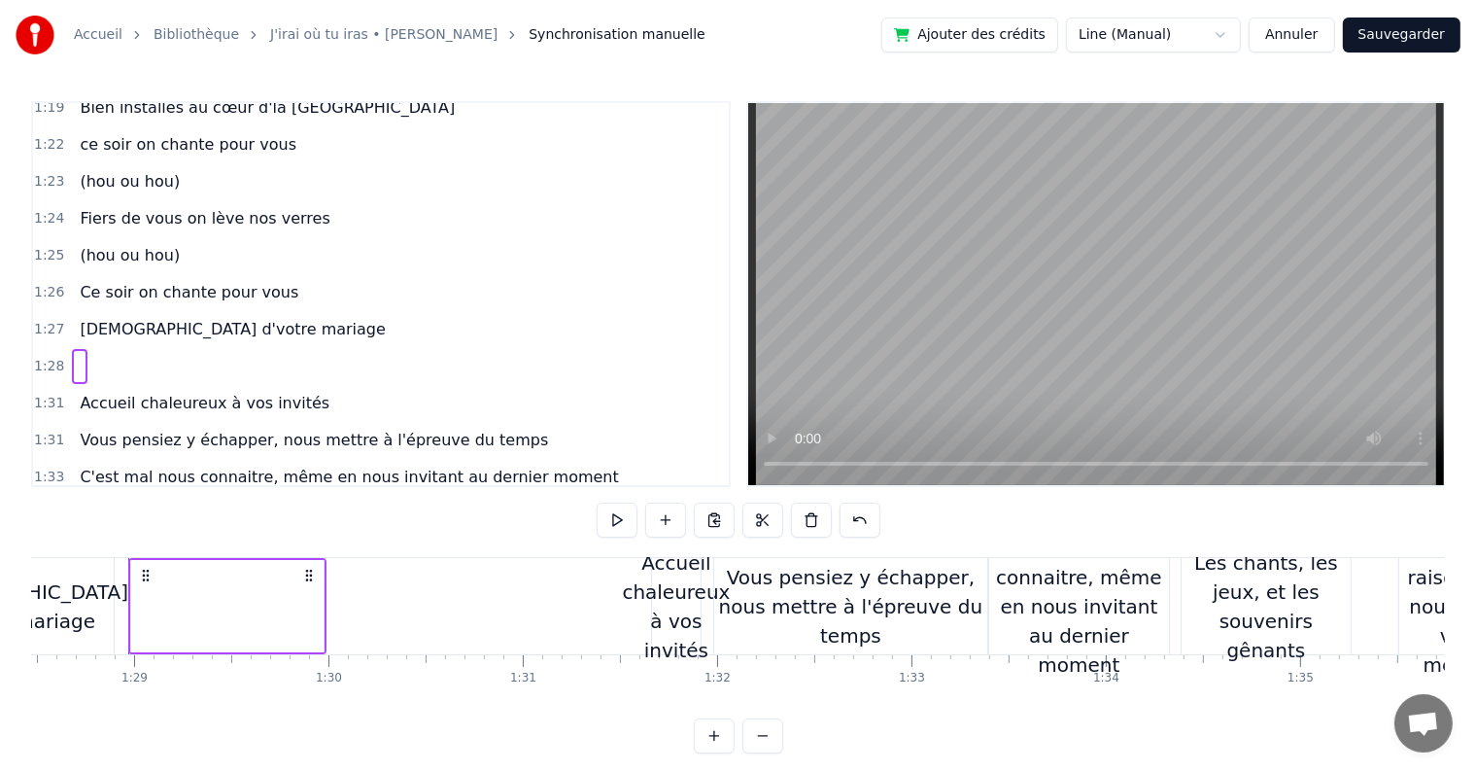
scroll to position [1114, 0]
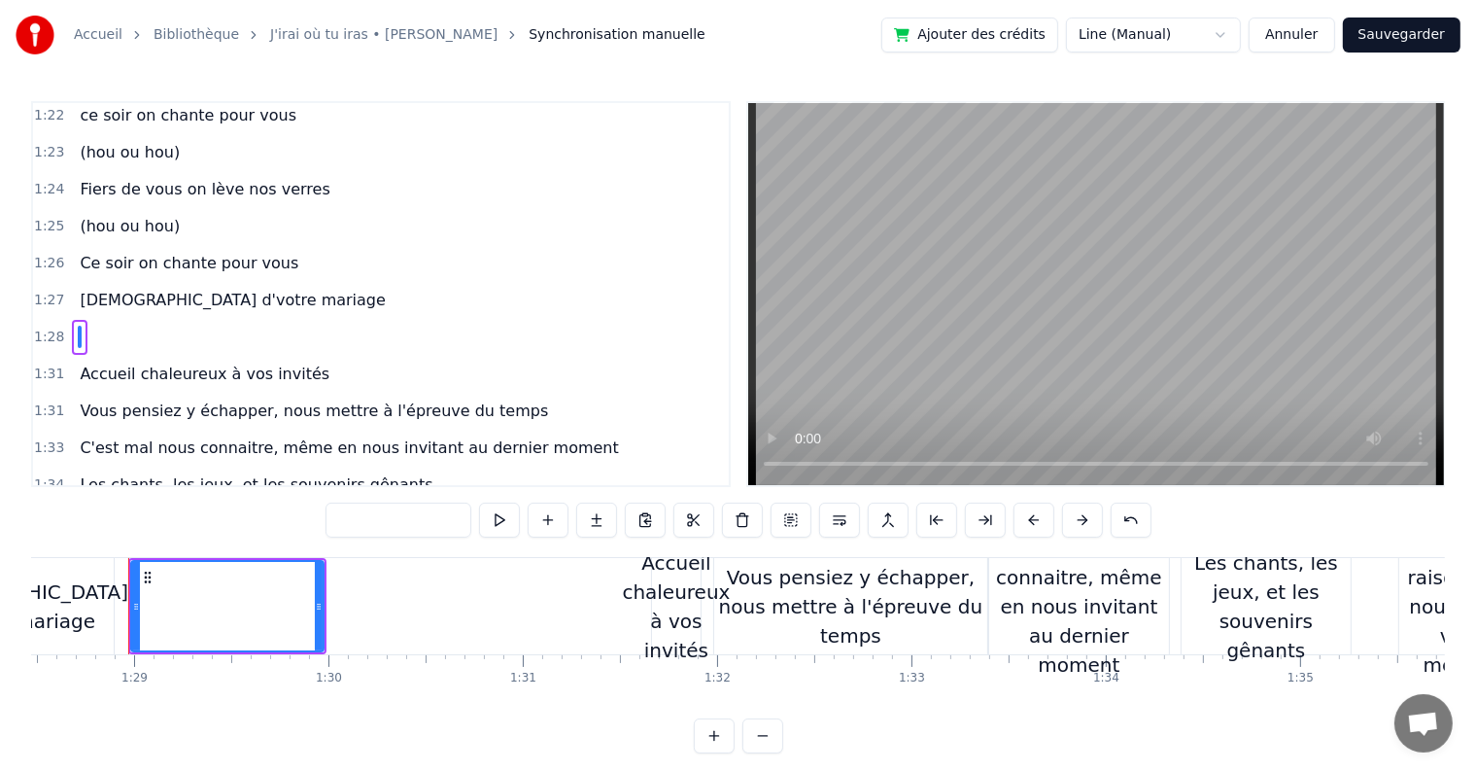
click at [357, 518] on input "text" at bounding box center [399, 519] width 146 height 35
paste input "**********"
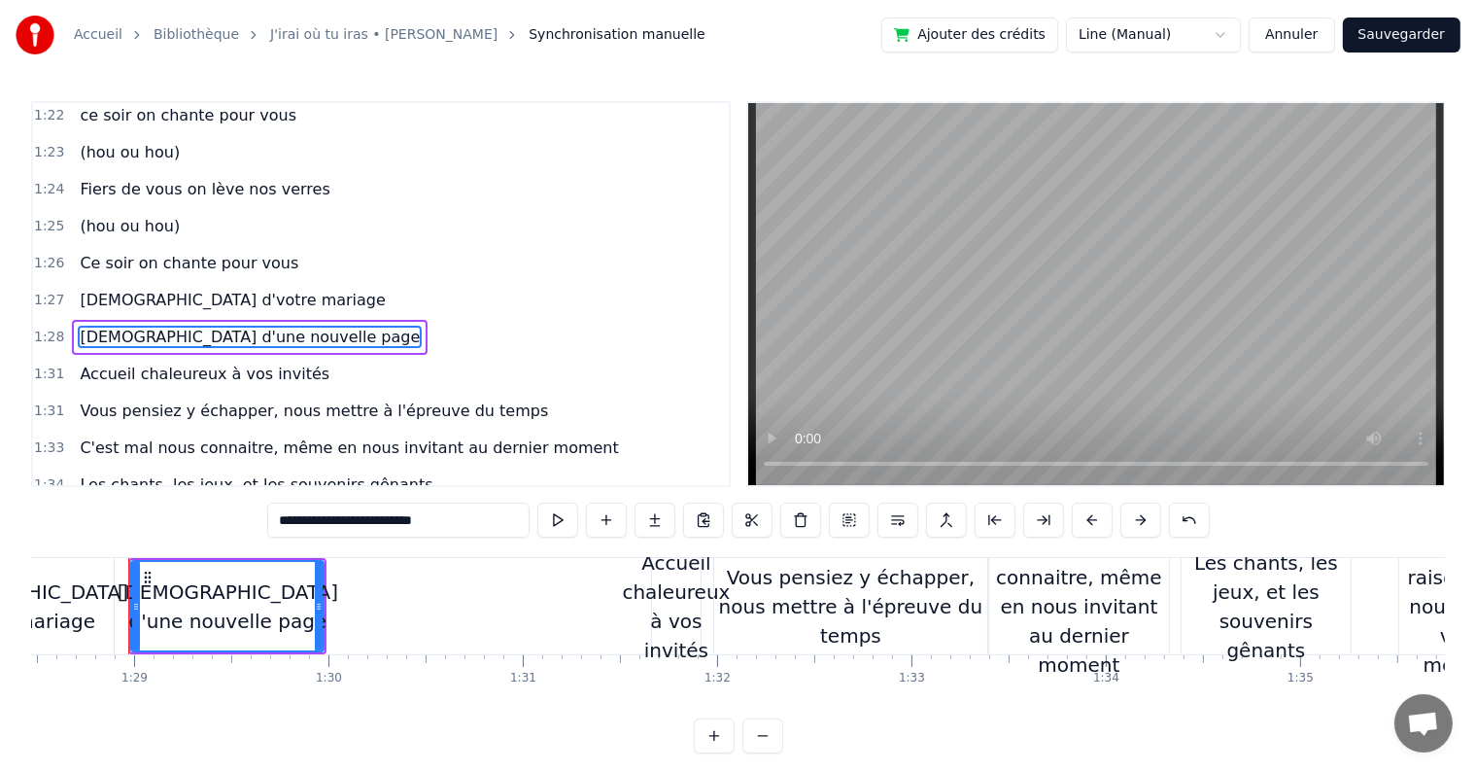
type input "**********"
click at [525, 282] on div "1:27 [DEMOGRAPHIC_DATA] d'votre mariage" at bounding box center [381, 300] width 696 height 37
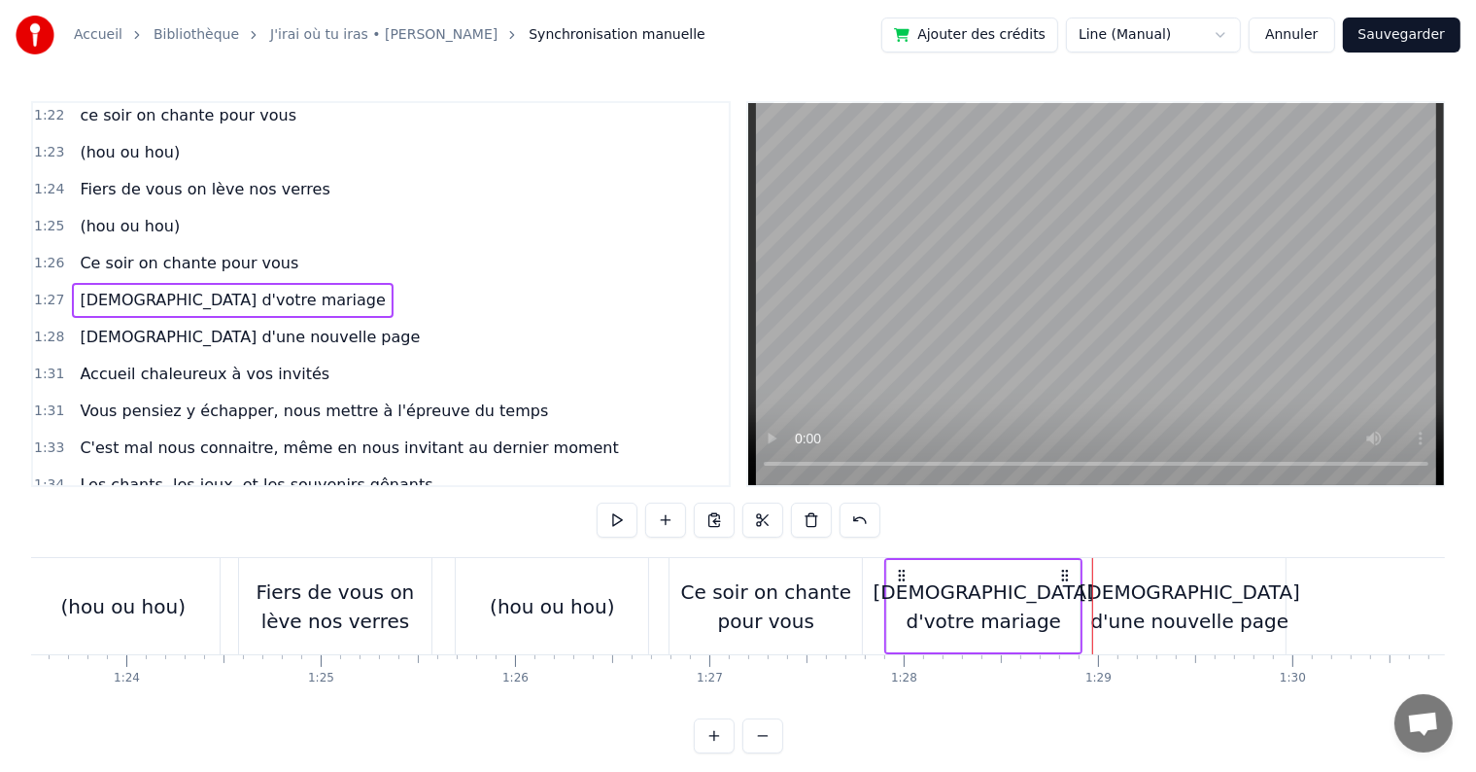
scroll to position [0, 16277]
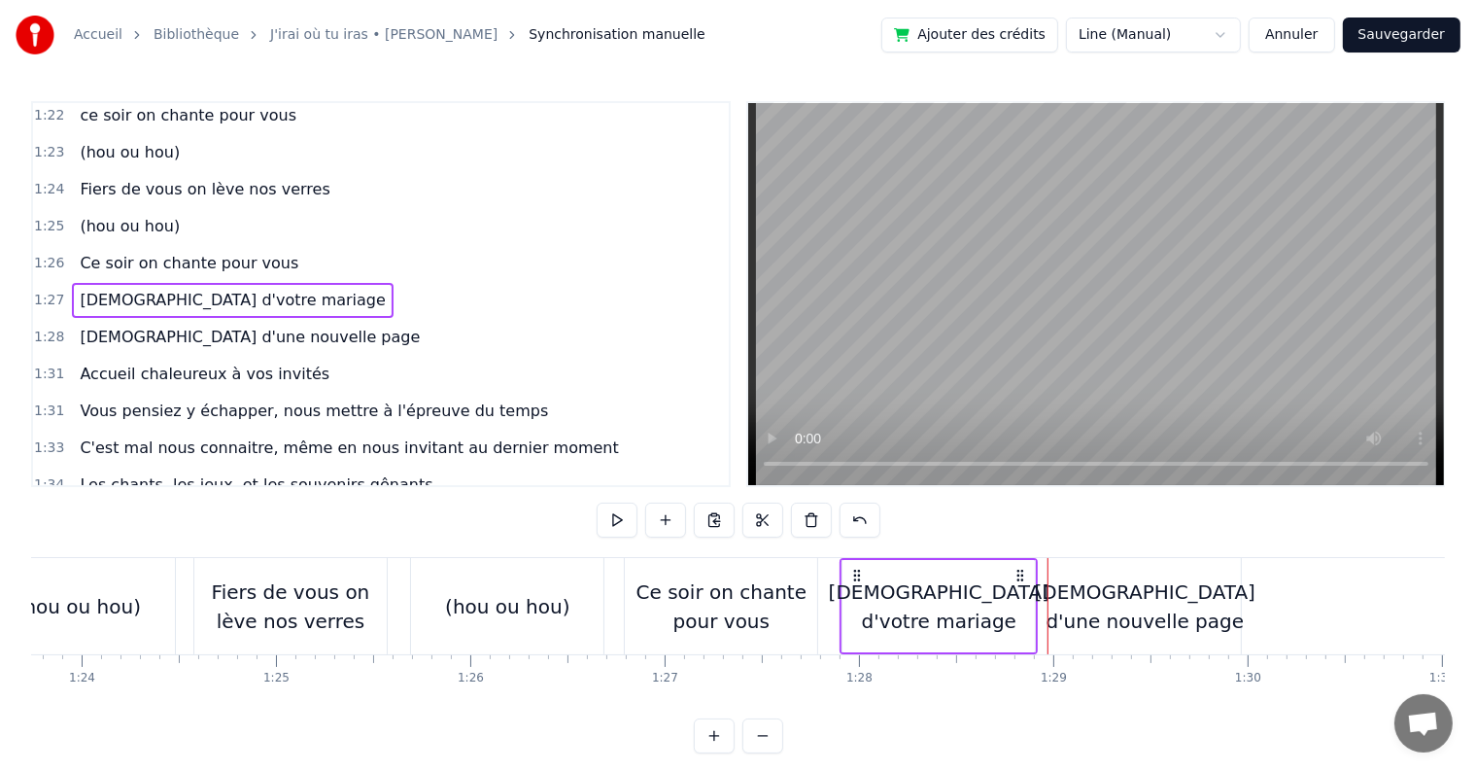
click at [725, 612] on div "Ce soir on chante pour vous" at bounding box center [721, 606] width 192 height 58
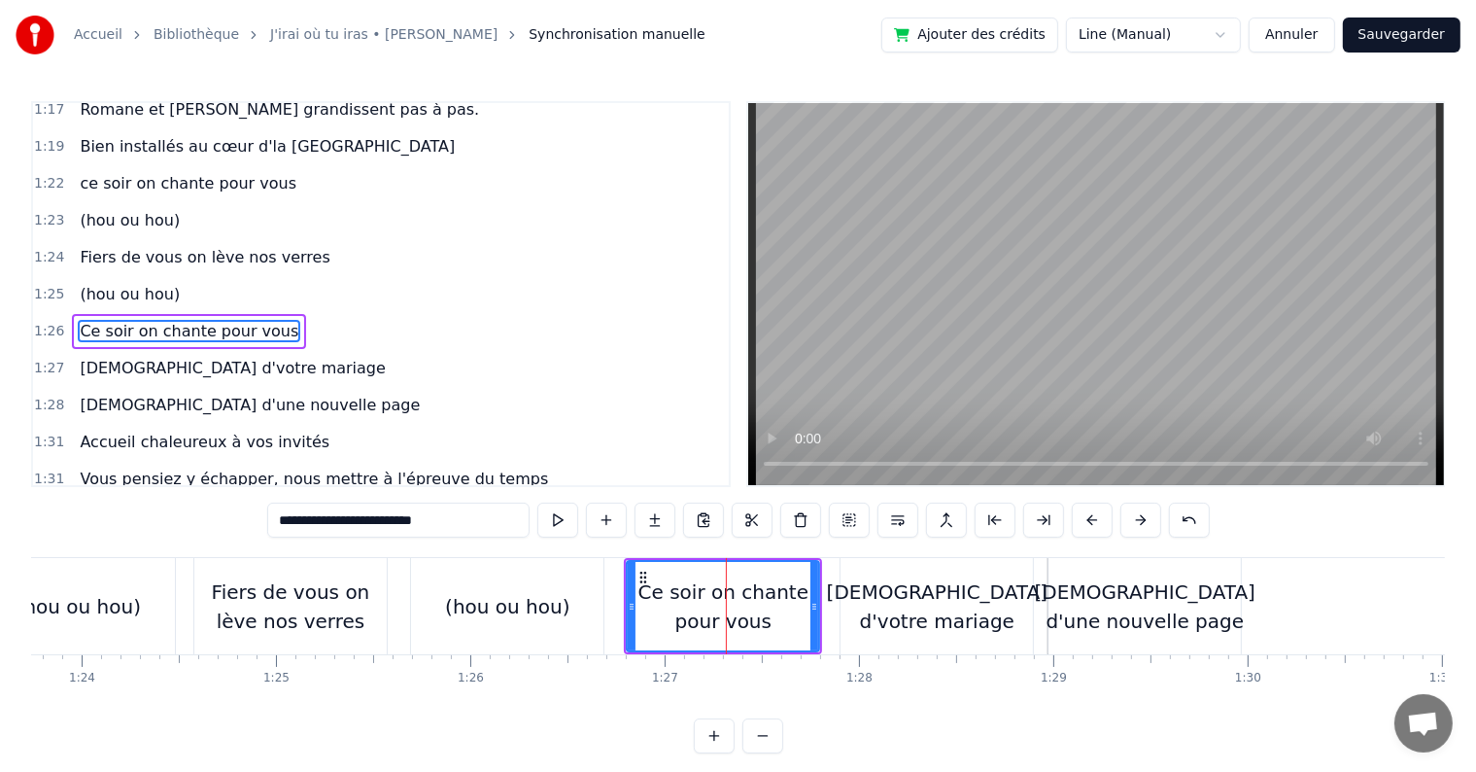
scroll to position [1042, 0]
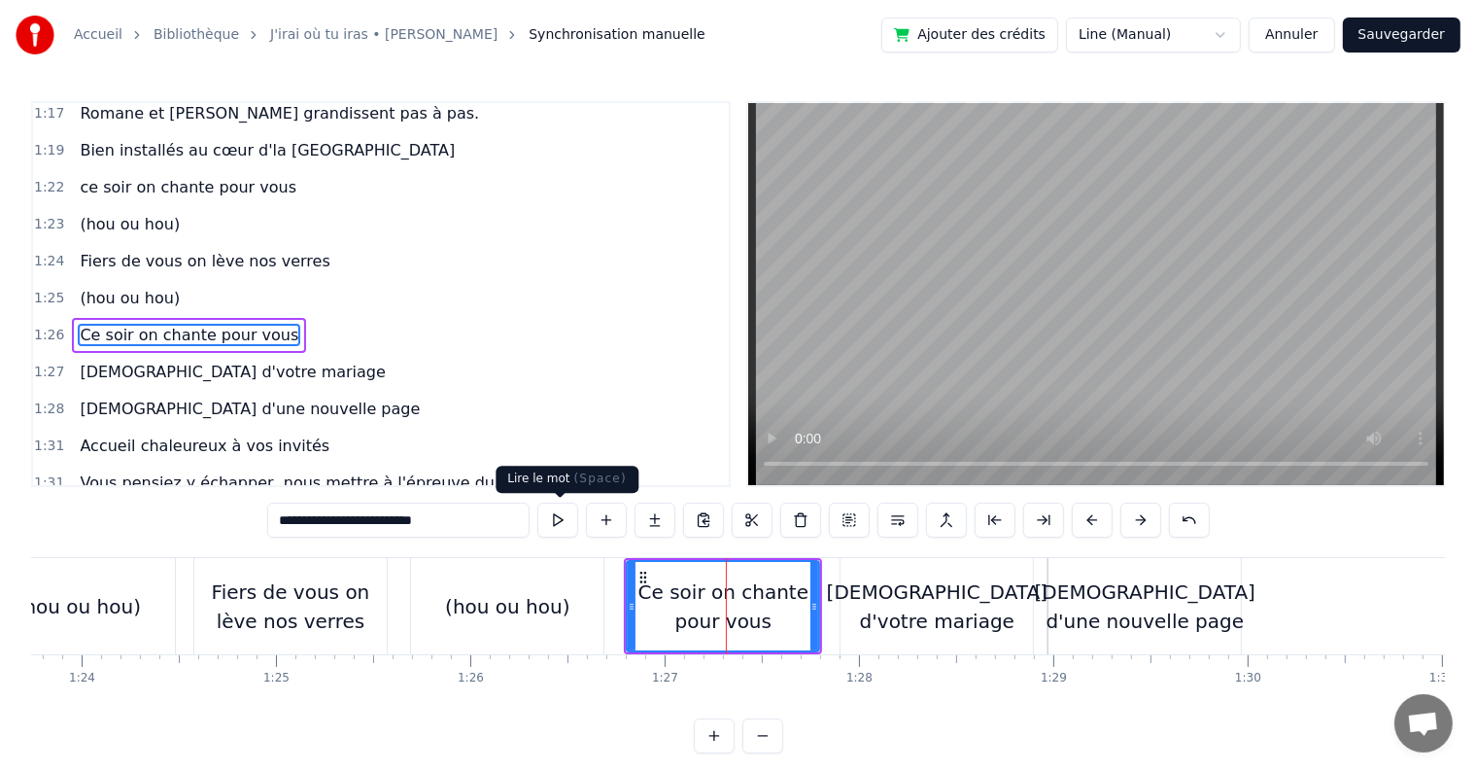
click at [561, 525] on button at bounding box center [557, 519] width 41 height 35
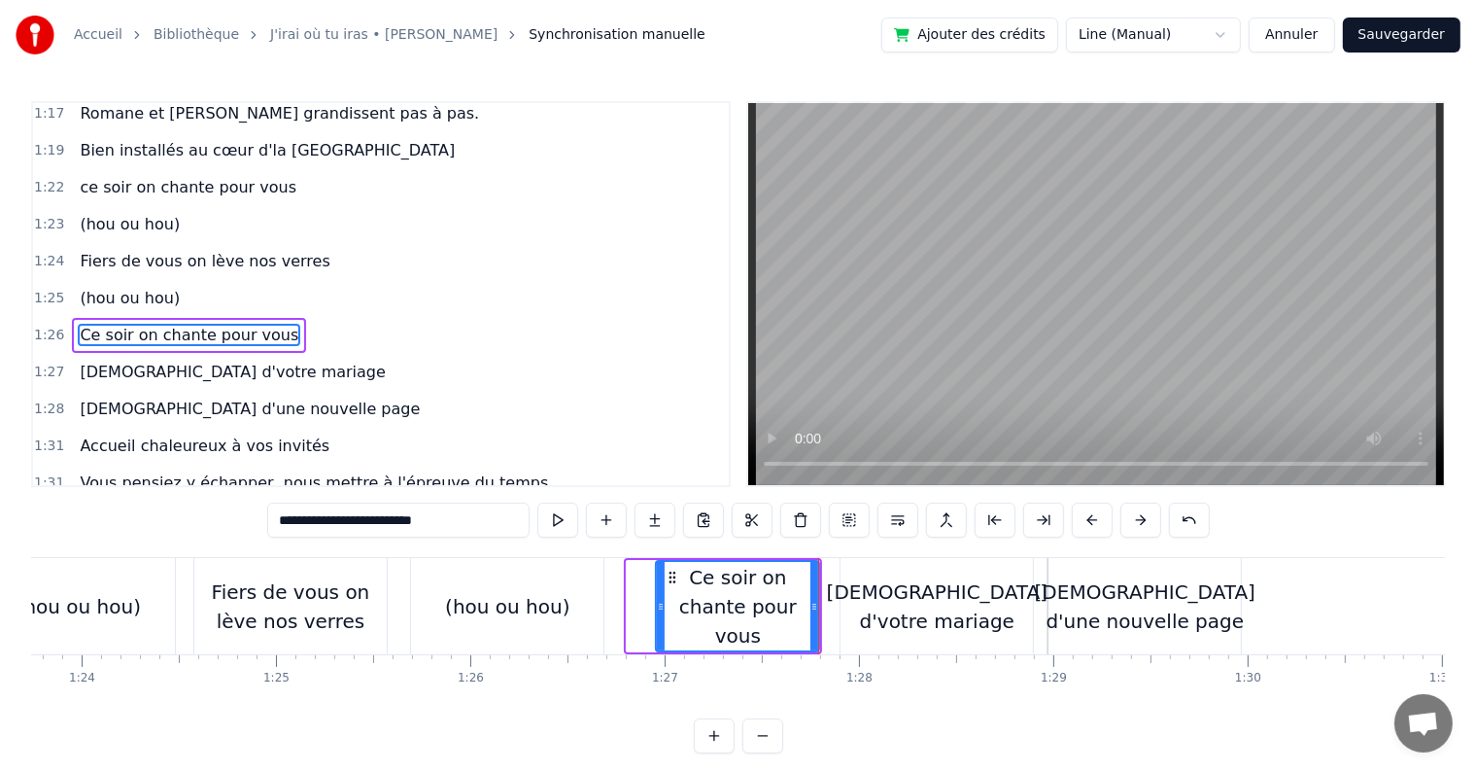
drag, startPoint x: 628, startPoint y: 605, endPoint x: 657, endPoint y: 605, distance: 29.2
click at [657, 605] on icon at bounding box center [661, 607] width 8 height 16
click at [978, 586] on div "[DEMOGRAPHIC_DATA] d'votre mariage" at bounding box center [937, 606] width 221 height 58
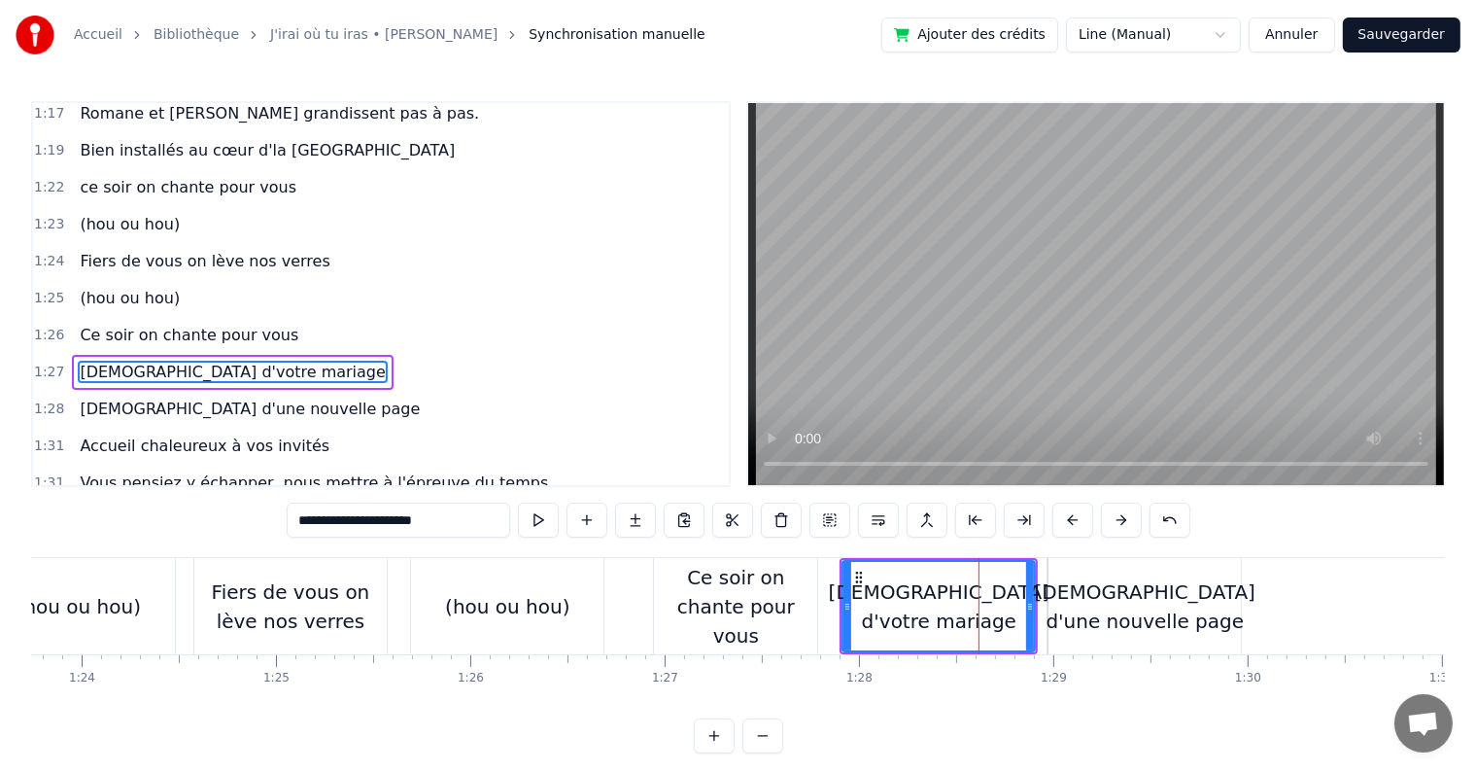
scroll to position [1078, 0]
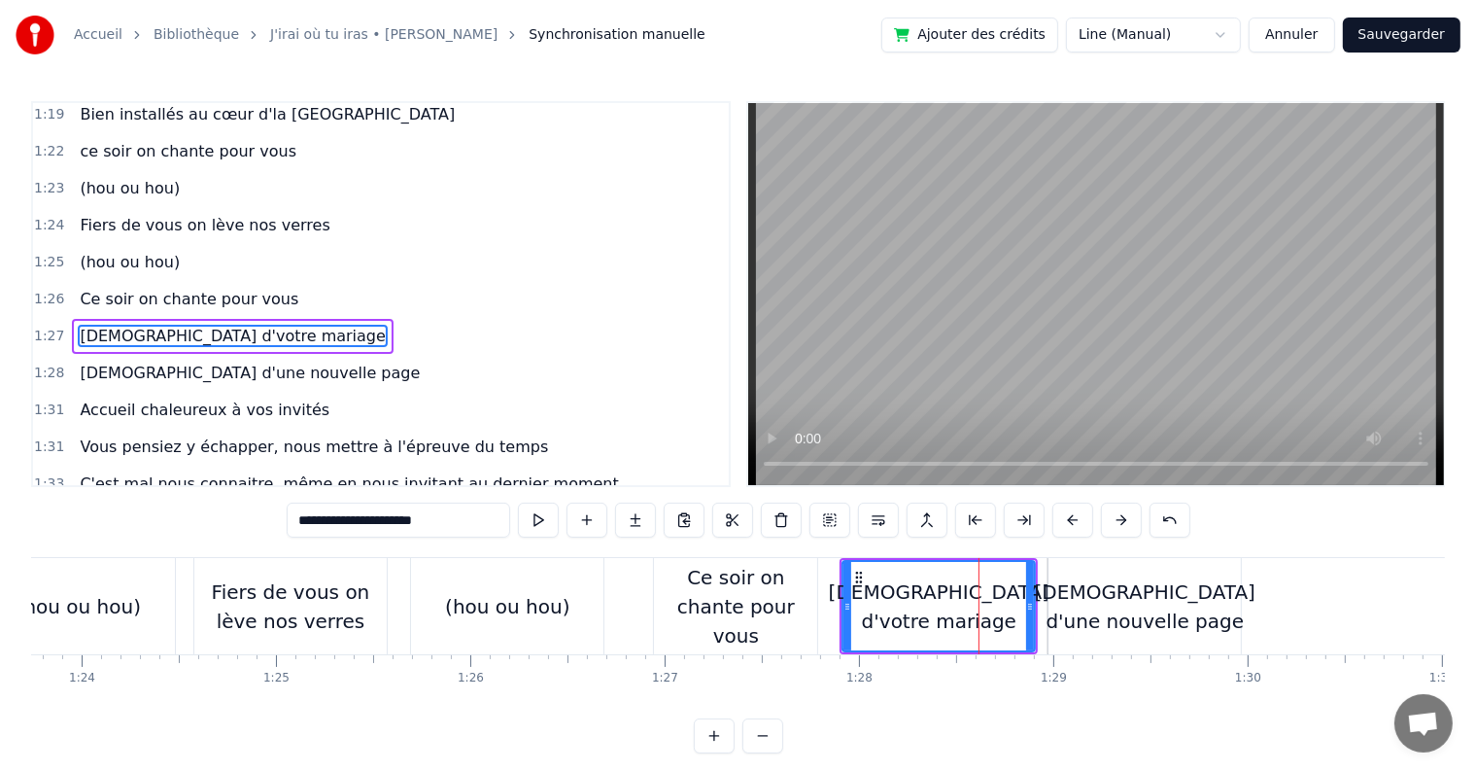
click at [805, 603] on div "Ce soir on chante pour vous" at bounding box center [735, 606] width 163 height 87
type input "**********"
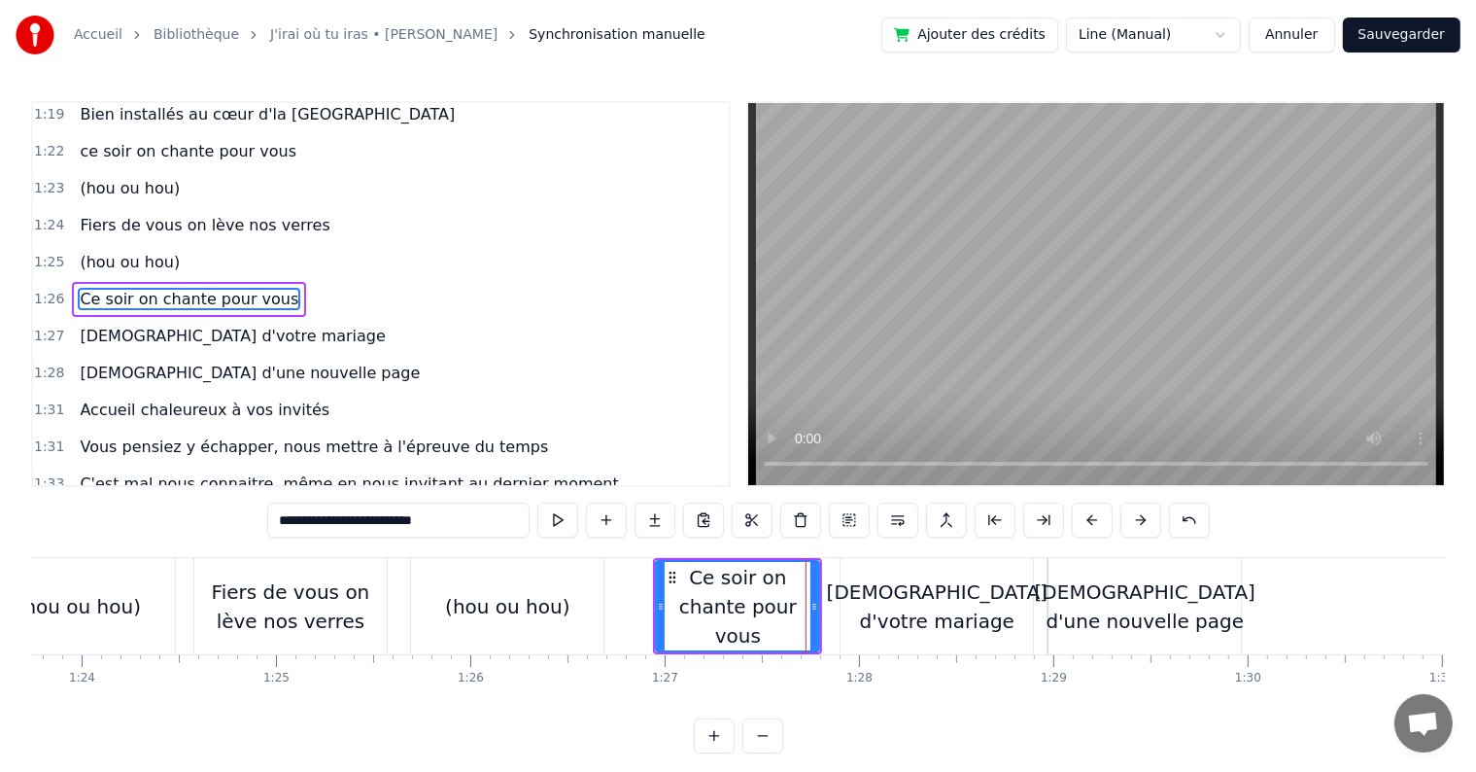
scroll to position [1042, 0]
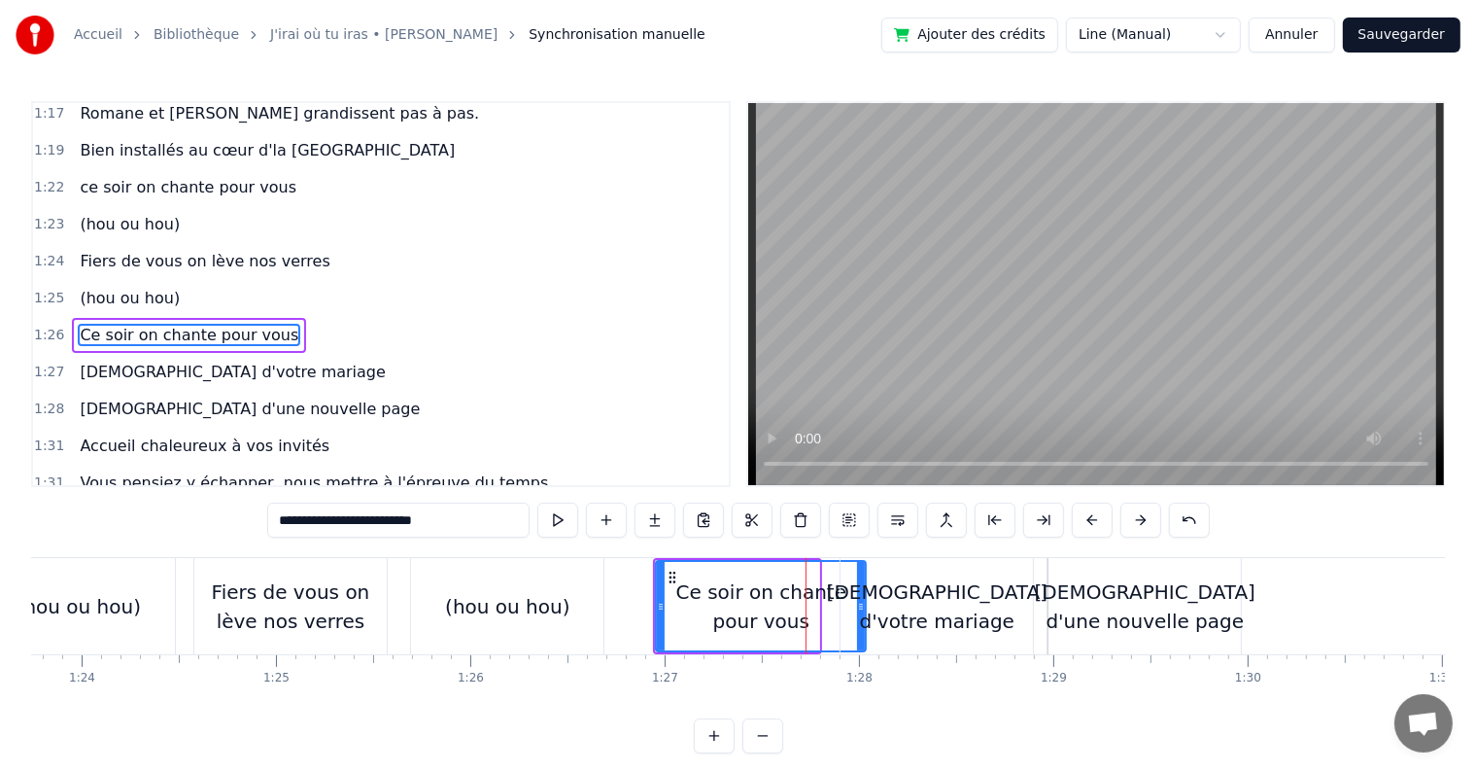
drag, startPoint x: 813, startPoint y: 606, endPoint x: 860, endPoint y: 603, distance: 46.8
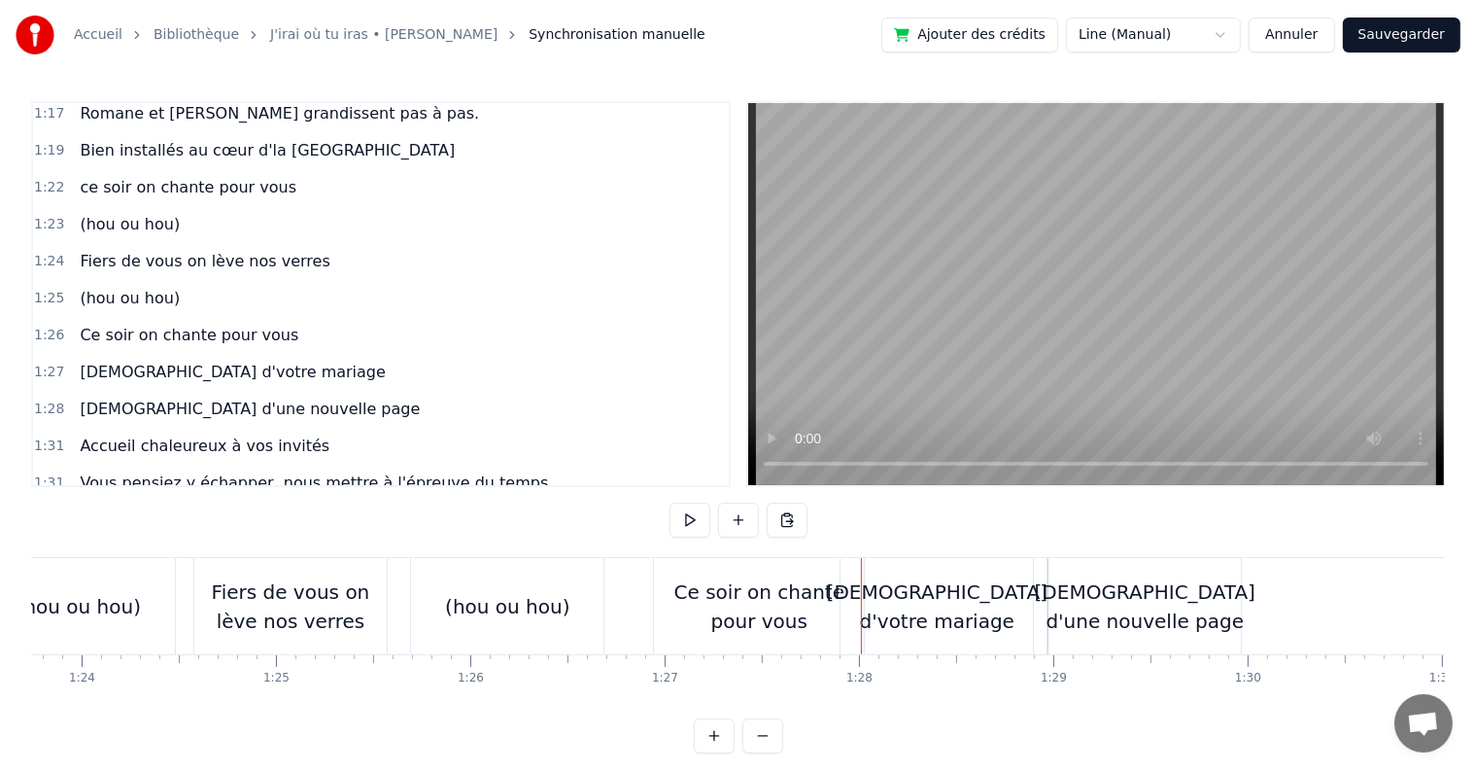
click at [841, 603] on div "[DEMOGRAPHIC_DATA] d'votre mariage" at bounding box center [937, 606] width 221 height 58
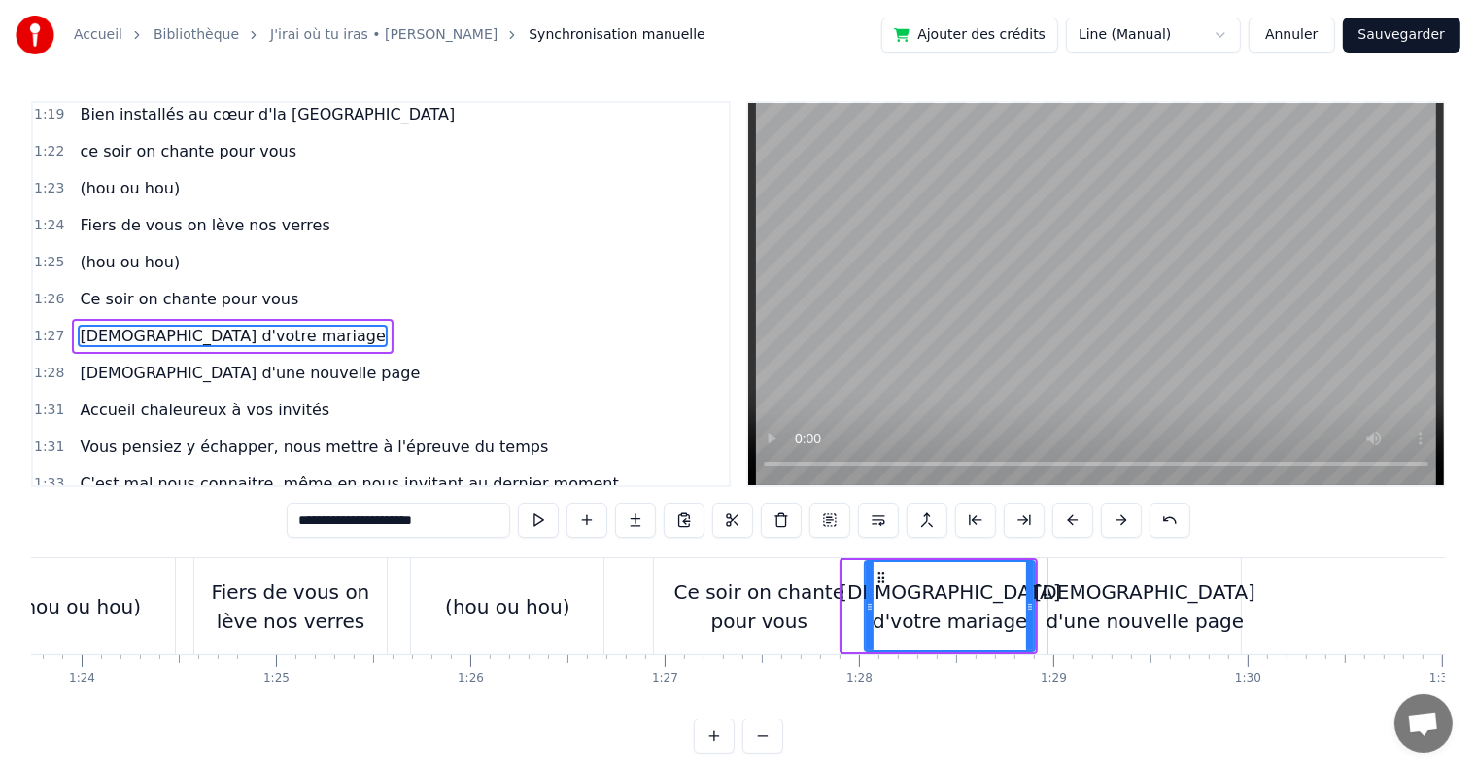
drag, startPoint x: 844, startPoint y: 608, endPoint x: 866, endPoint y: 607, distance: 22.4
click at [866, 607] on icon at bounding box center [870, 607] width 8 height 16
drag, startPoint x: 1031, startPoint y: 603, endPoint x: 1047, endPoint y: 604, distance: 15.6
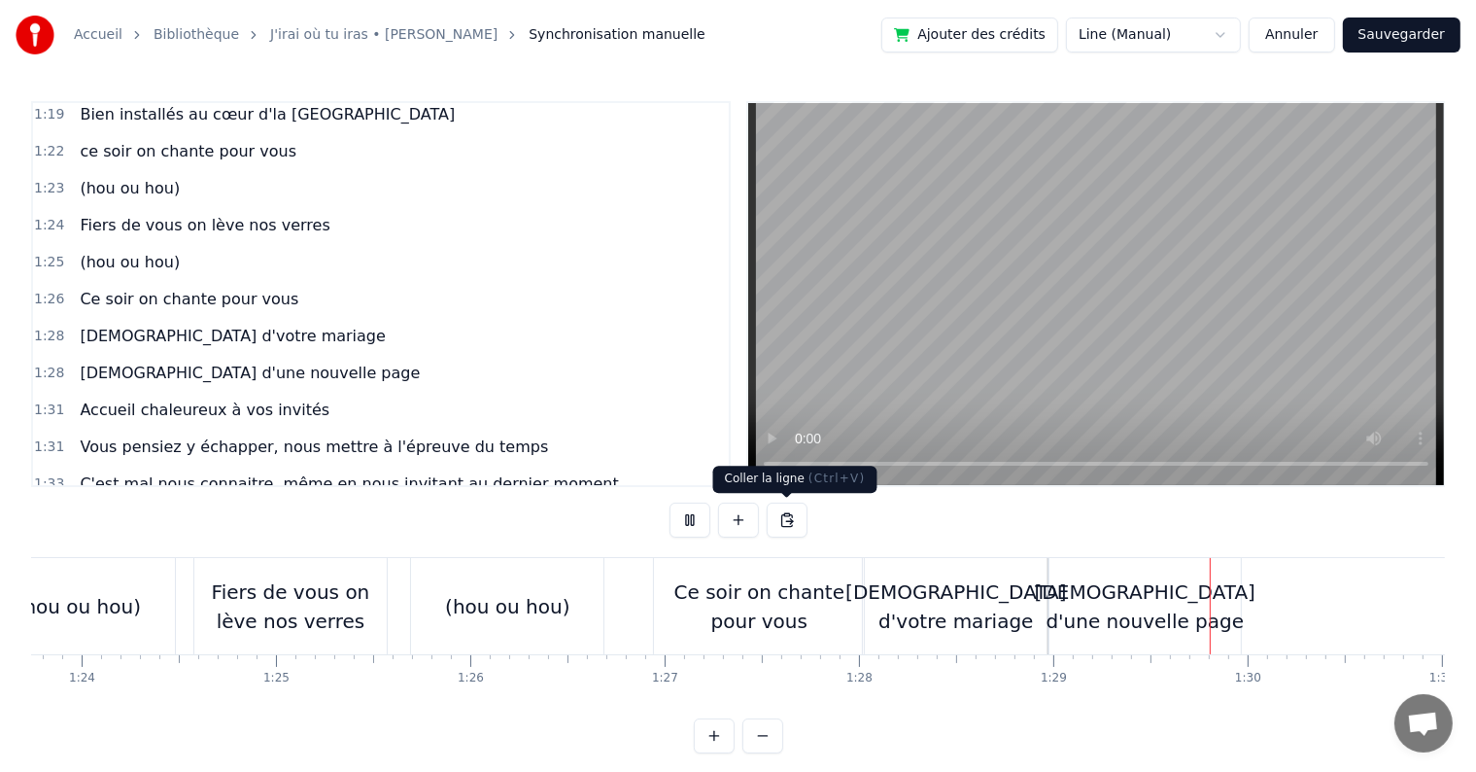
click at [713, 583] on div "Ce soir on chante pour vous" at bounding box center [759, 606] width 210 height 58
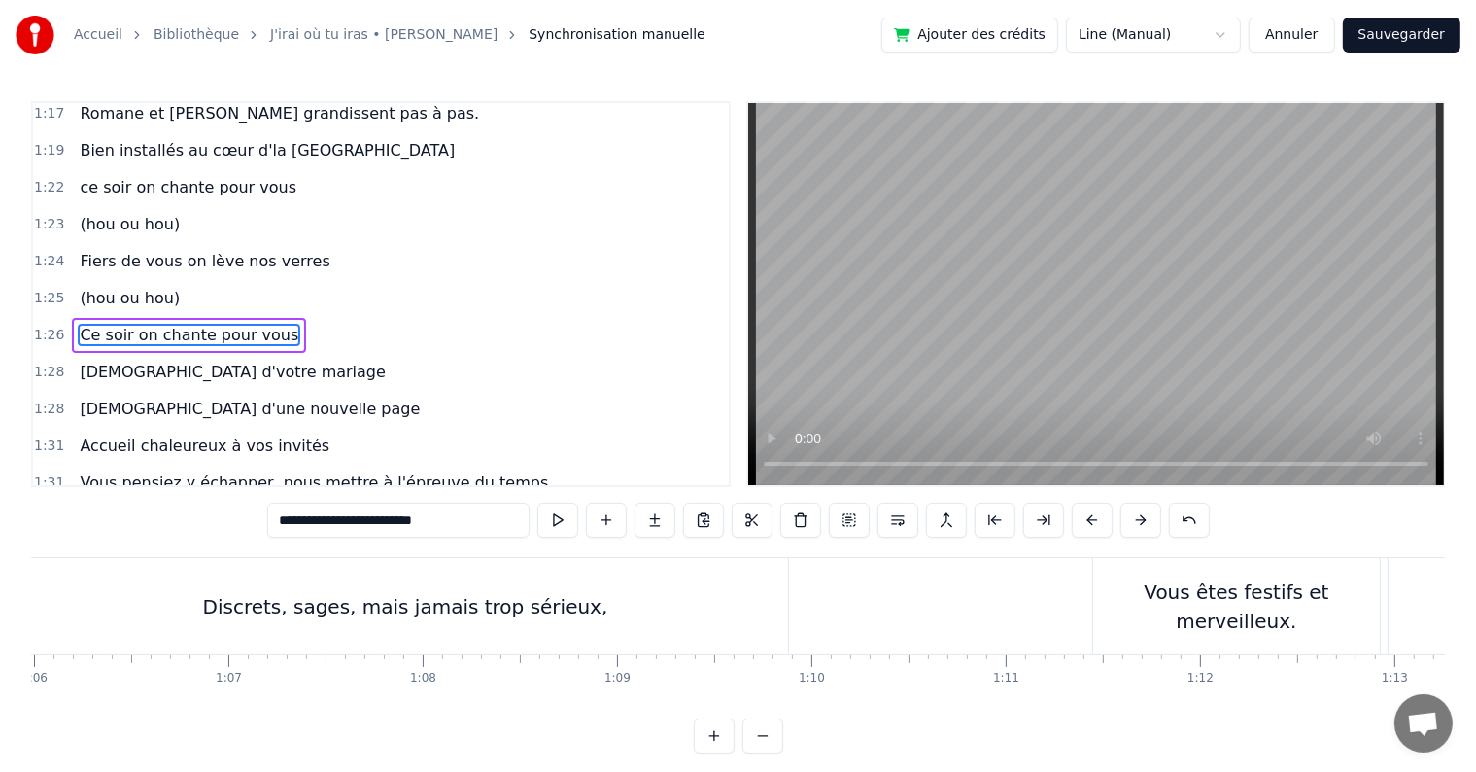
scroll to position [0, 12689]
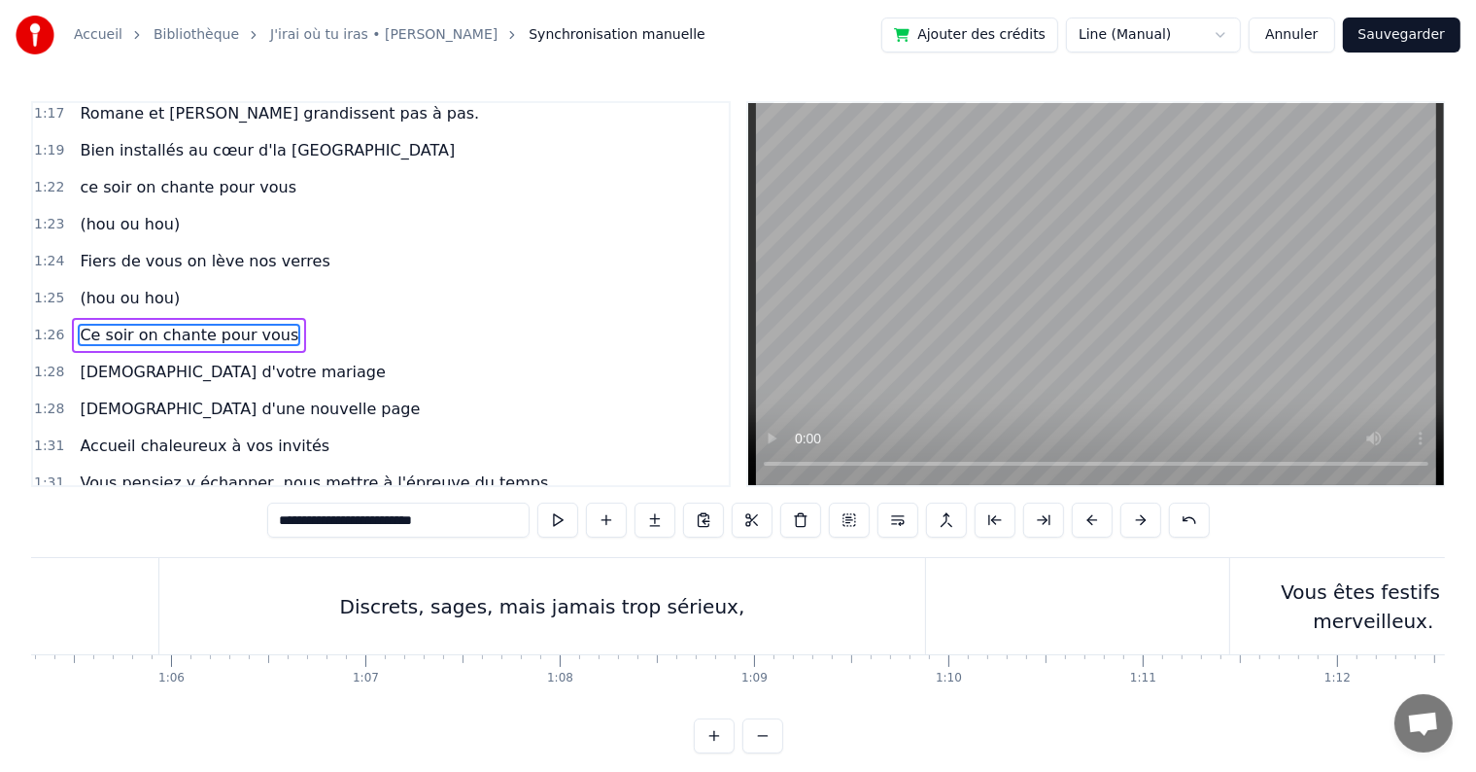
click at [183, 176] on span "ce soir on chante pour vous" at bounding box center [188, 187] width 221 height 22
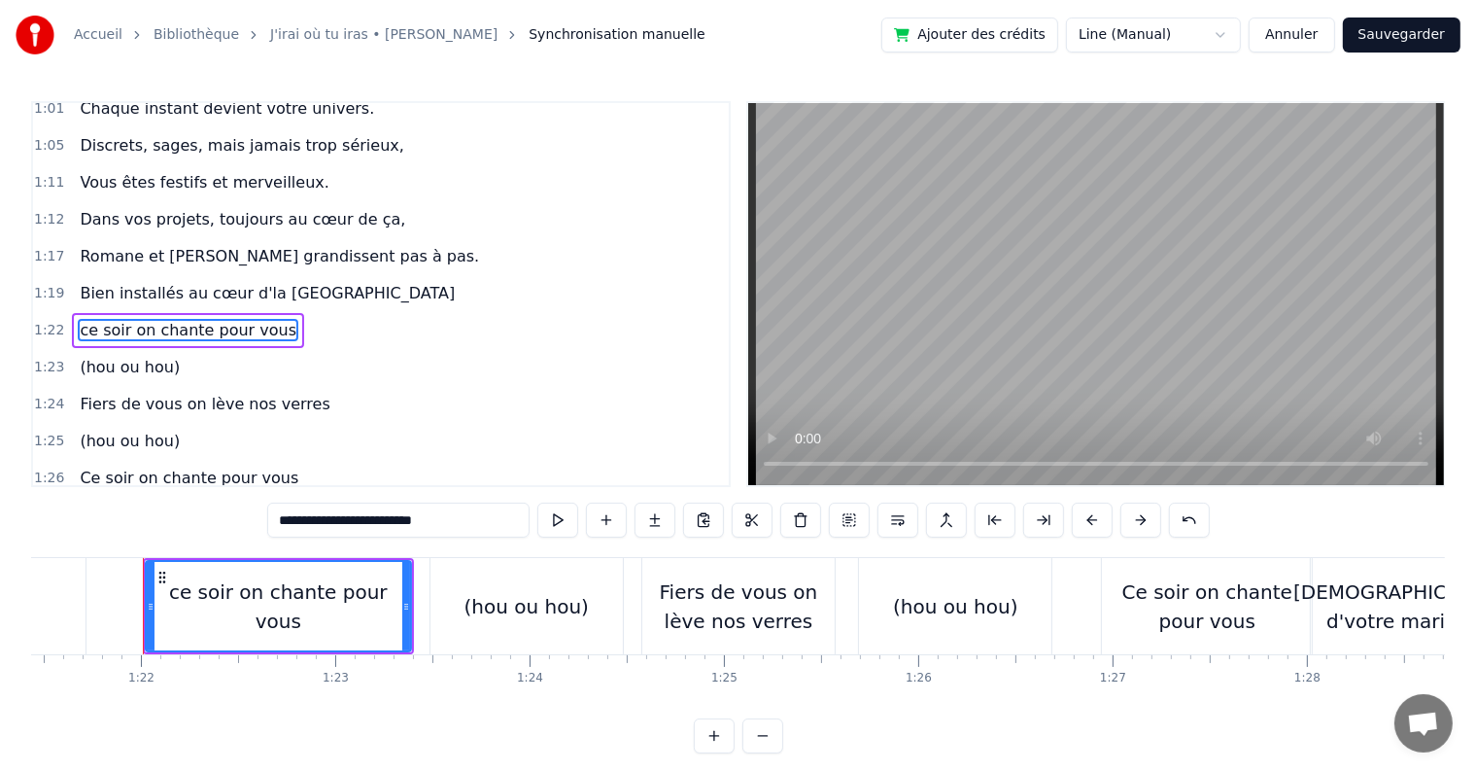
scroll to position [0, 15843]
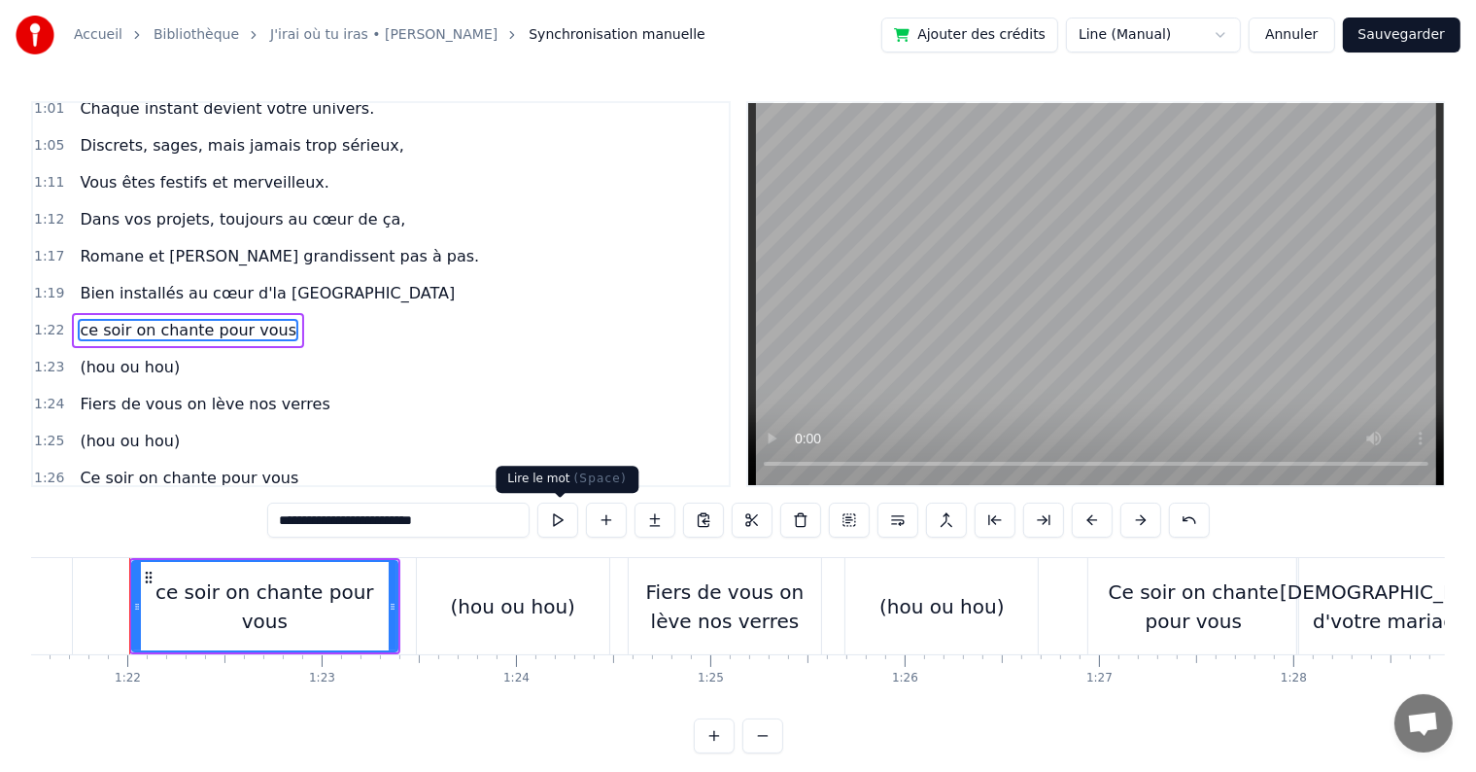
click at [560, 527] on button at bounding box center [557, 519] width 41 height 35
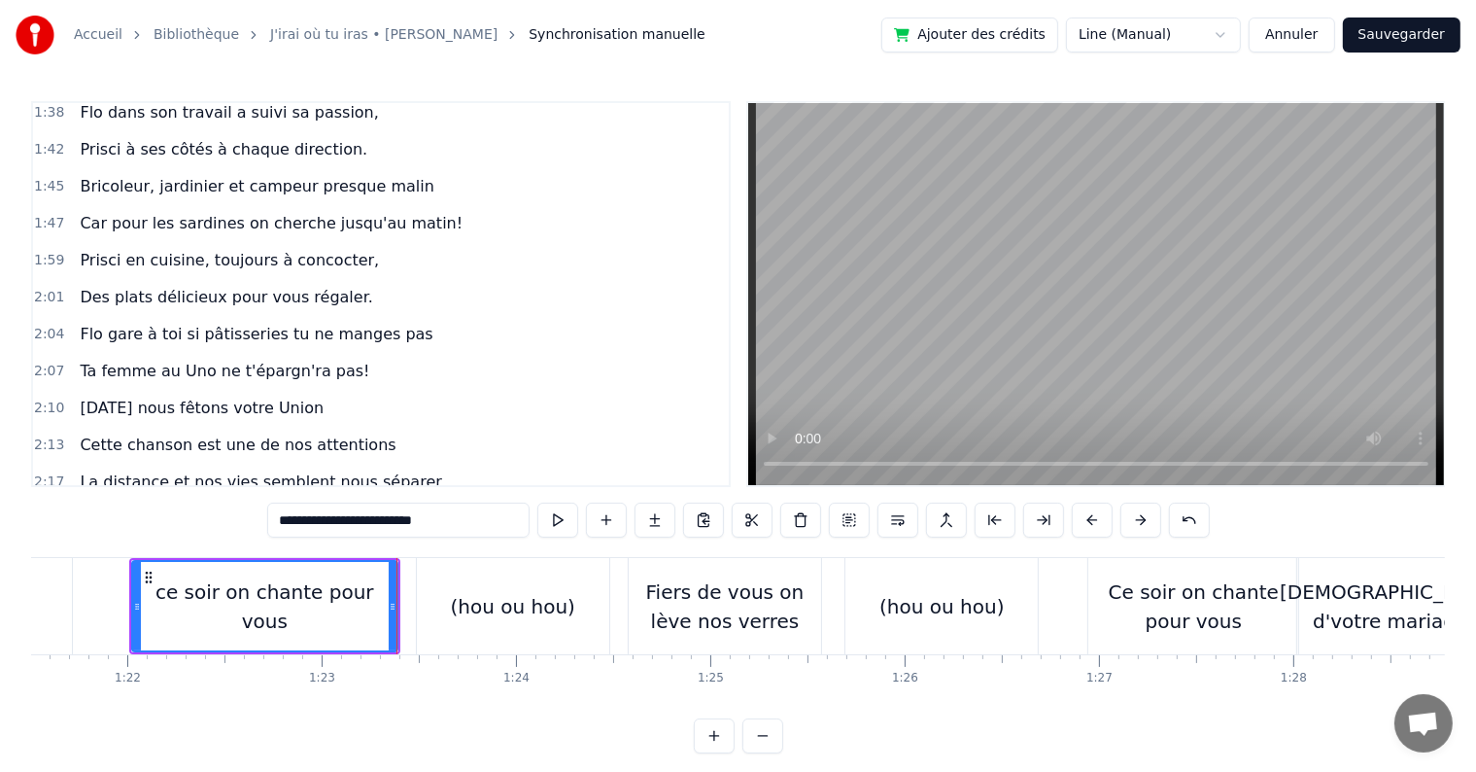
scroll to position [1478, 0]
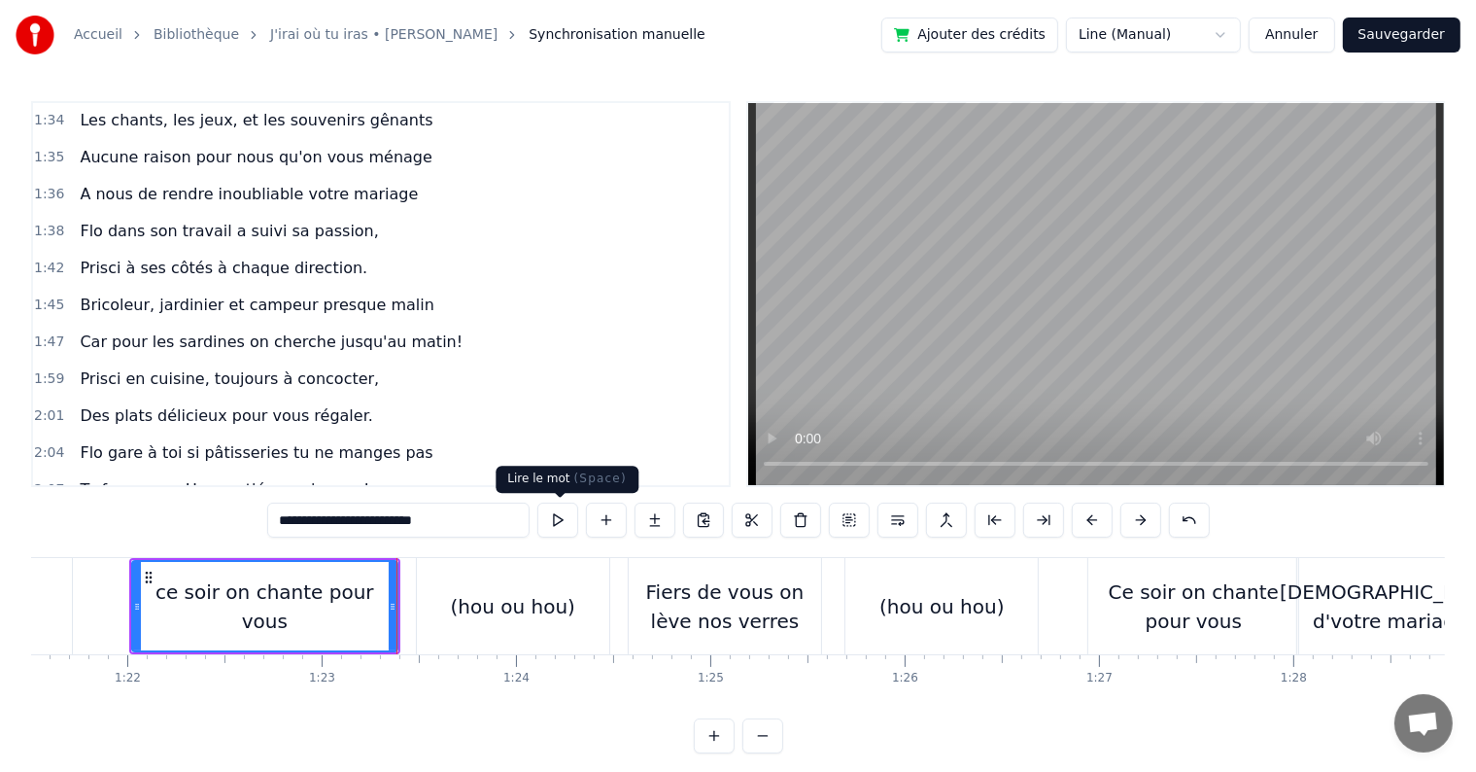
click at [552, 521] on button at bounding box center [557, 519] width 41 height 35
click at [445, 595] on div "(hou ou hou)" at bounding box center [513, 606] width 192 height 96
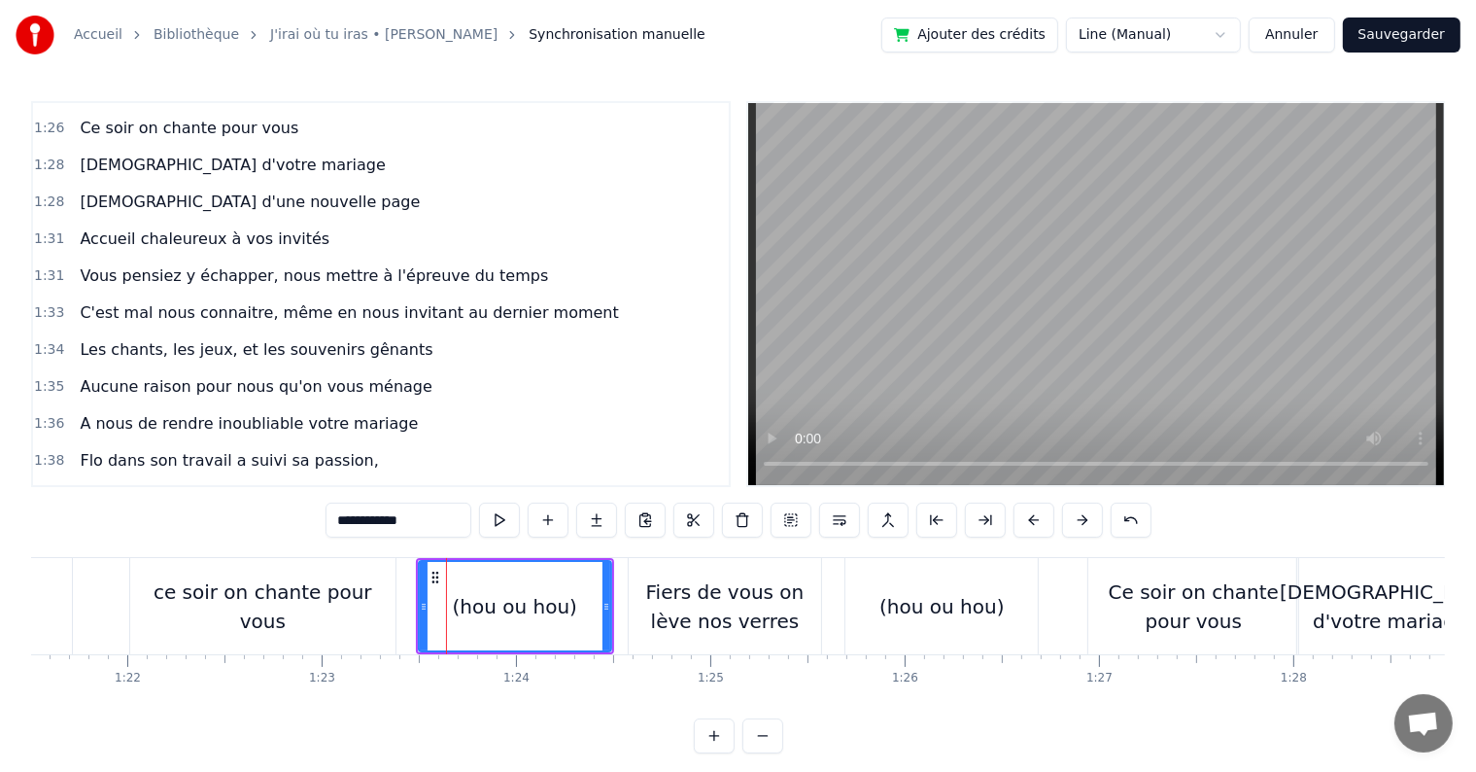
scroll to position [935, 0]
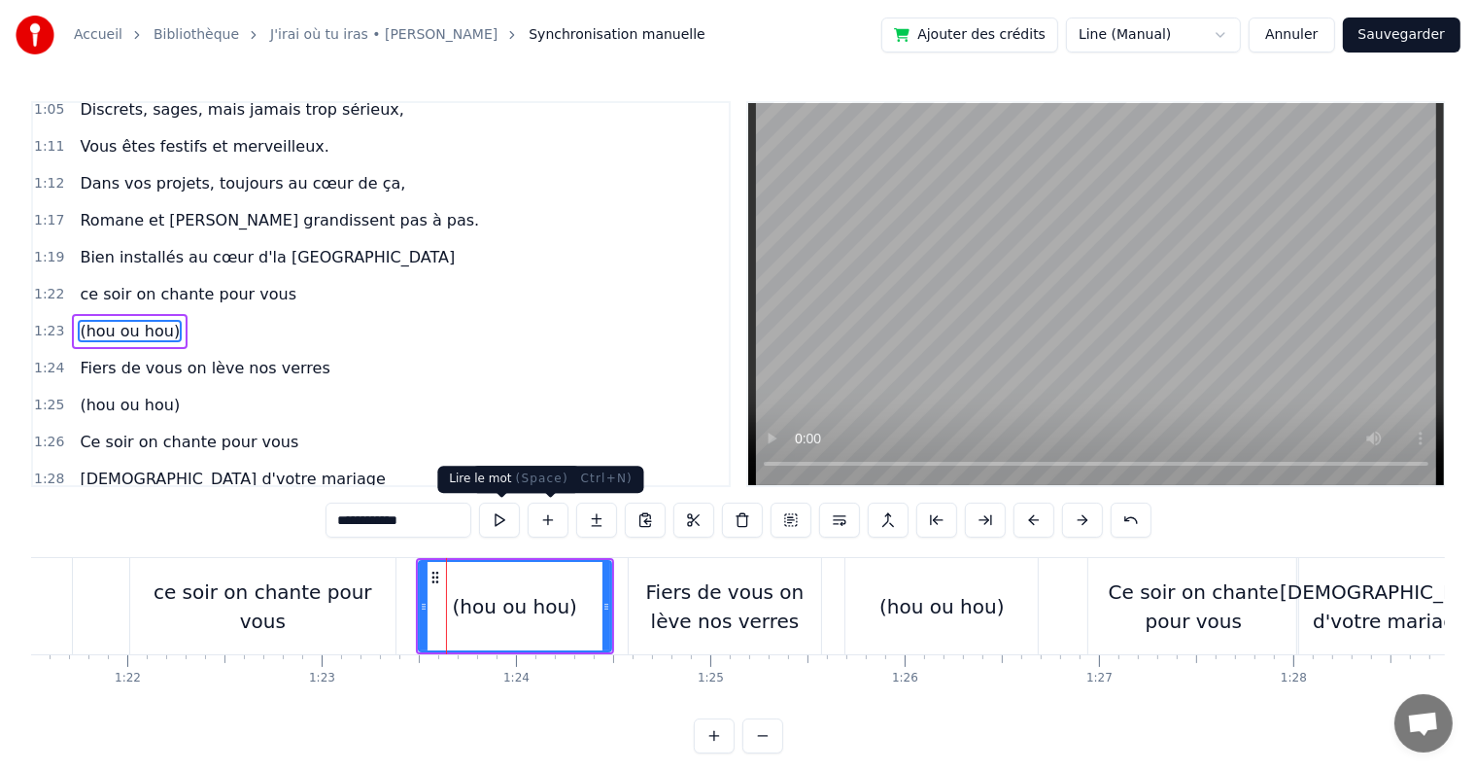
click at [494, 520] on button at bounding box center [499, 519] width 41 height 35
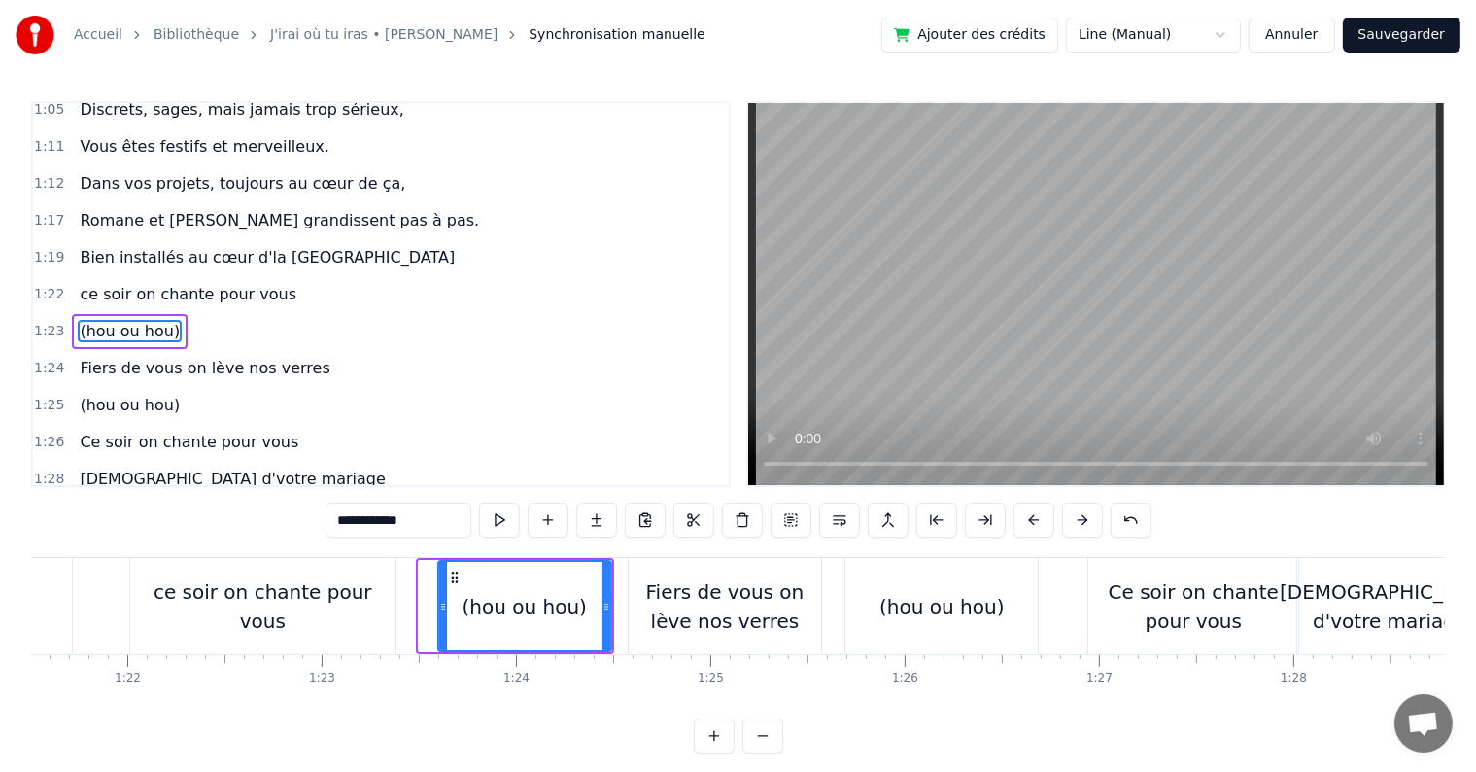
drag, startPoint x: 419, startPoint y: 605, endPoint x: 438, endPoint y: 603, distance: 19.5
click at [439, 603] on icon at bounding box center [443, 607] width 8 height 16
click at [490, 525] on button at bounding box center [499, 519] width 41 height 35
click at [507, 521] on button at bounding box center [499, 519] width 41 height 35
click at [634, 594] on div "Fiers de vous on lève nos verres" at bounding box center [725, 606] width 192 height 58
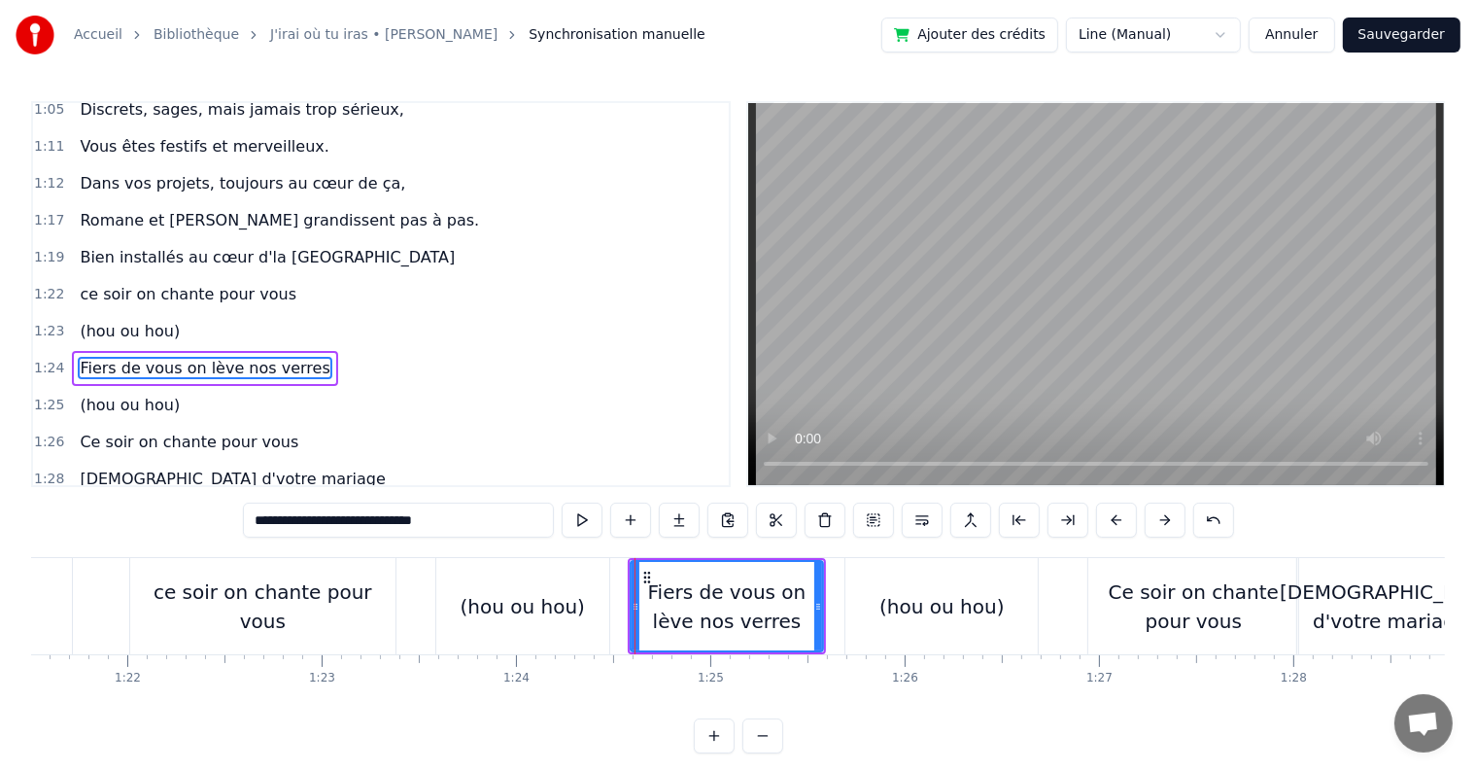
scroll to position [971, 0]
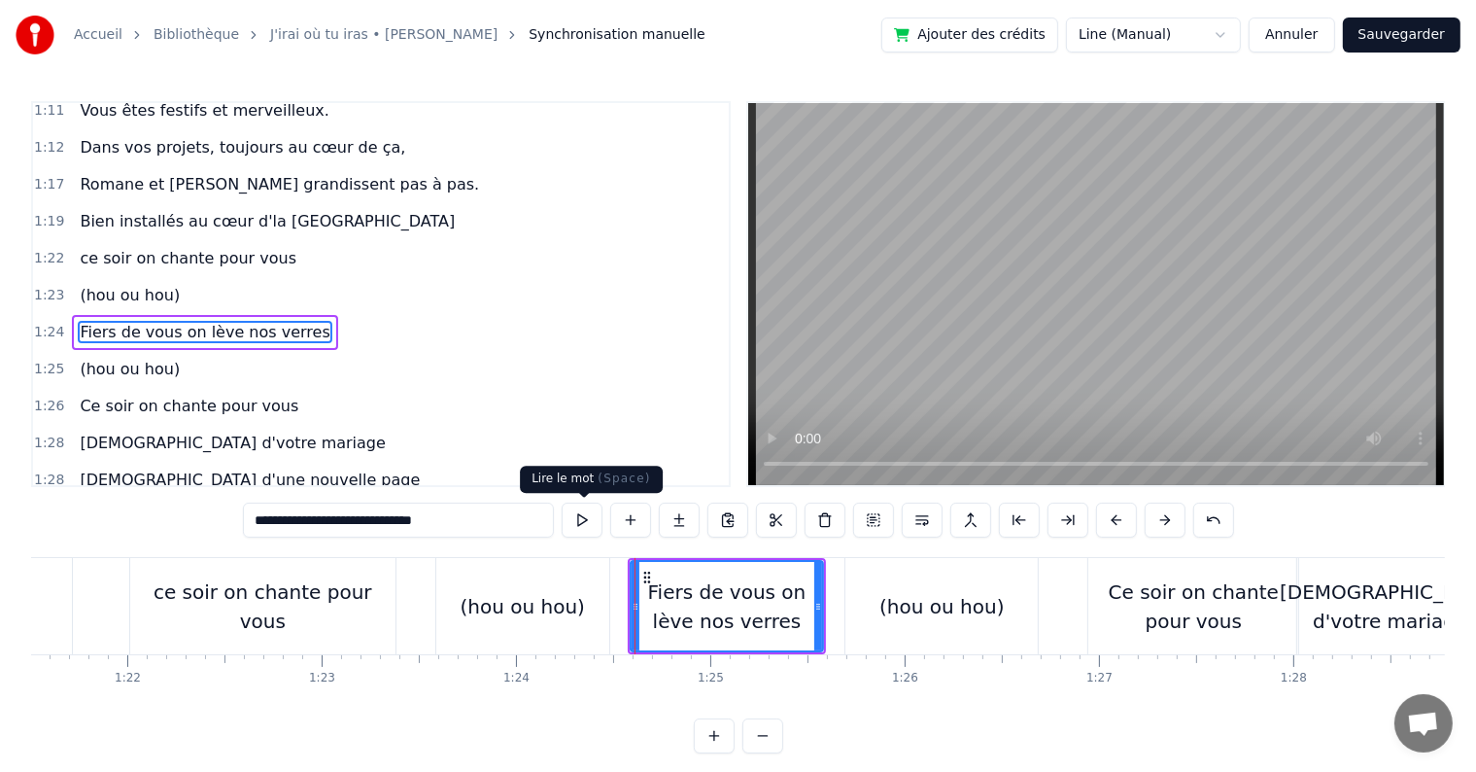
click at [583, 523] on button at bounding box center [582, 519] width 41 height 35
click at [847, 602] on div "(hou ou hou)" at bounding box center [942, 606] width 192 height 96
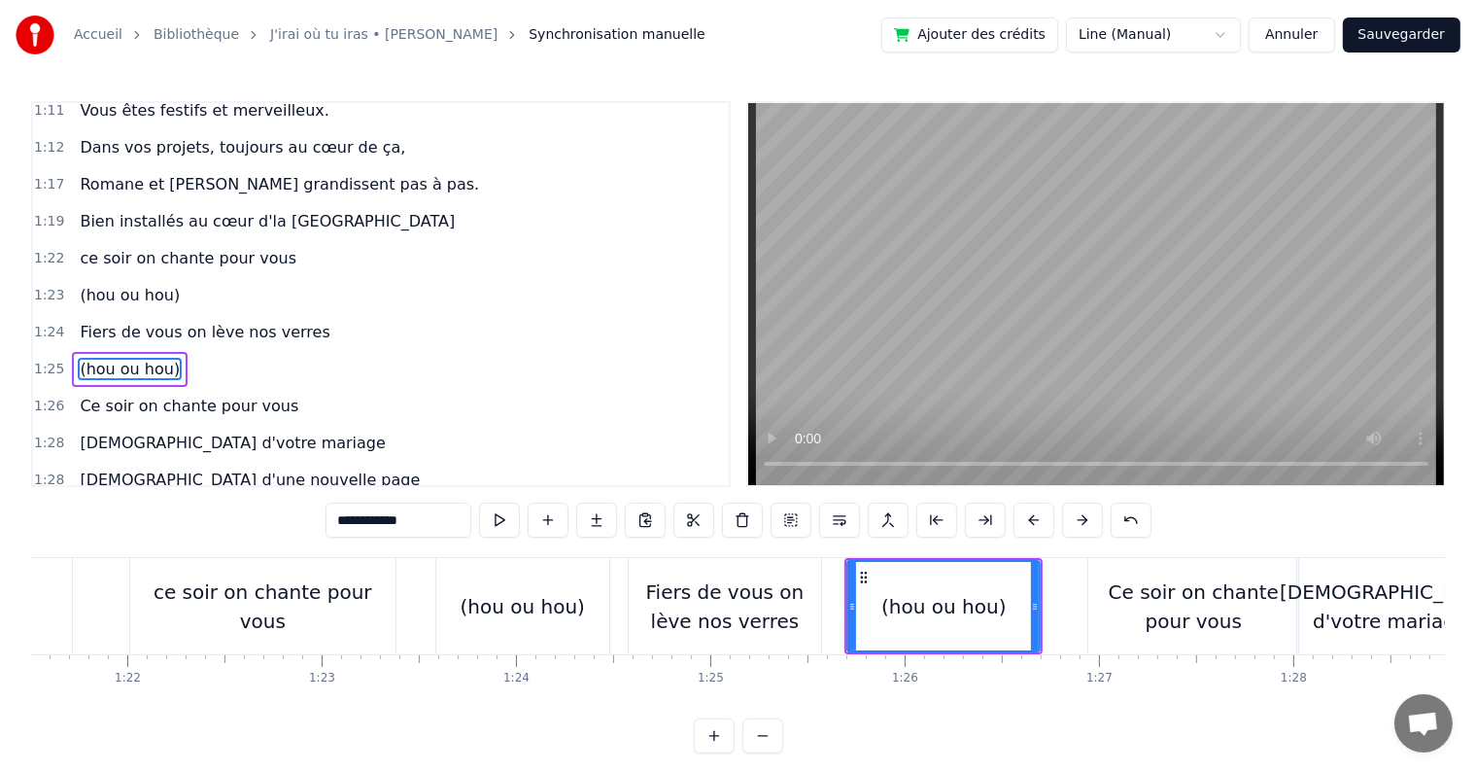
scroll to position [1007, 0]
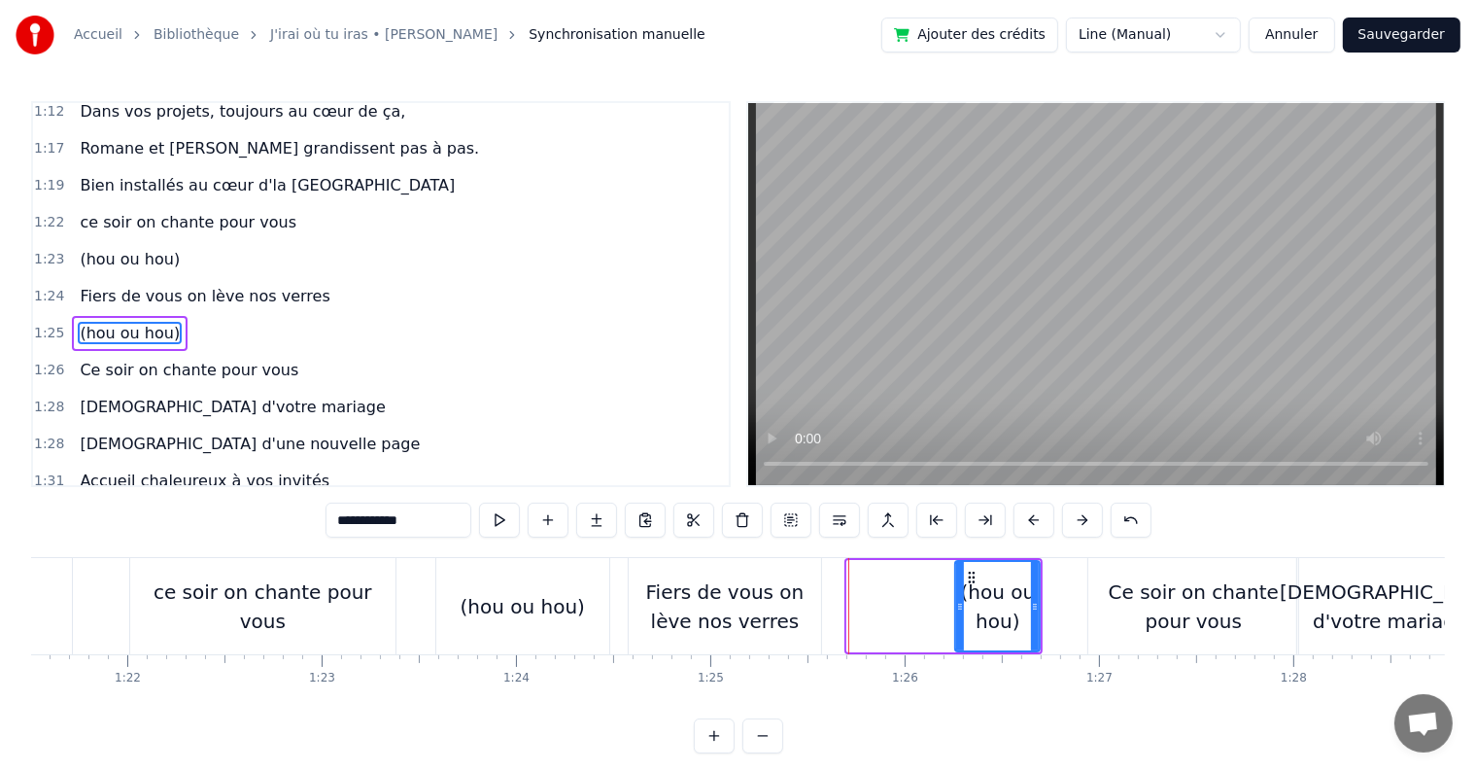
drag, startPoint x: 848, startPoint y: 605, endPoint x: 984, endPoint y: 591, distance: 135.9
click at [957, 591] on div at bounding box center [960, 606] width 8 height 88
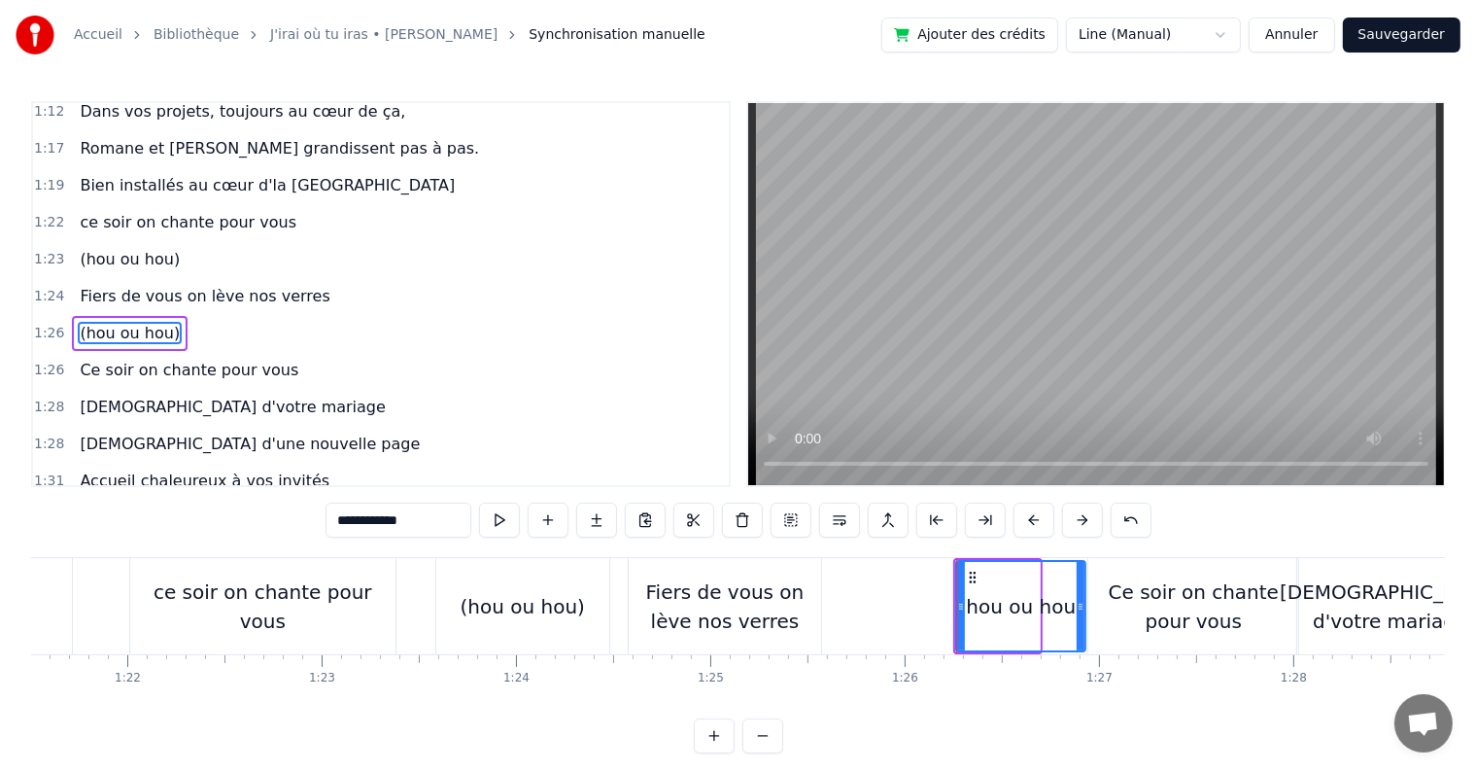
drag, startPoint x: 1031, startPoint y: 608, endPoint x: 1077, endPoint y: 605, distance: 45.8
click at [1077, 605] on icon at bounding box center [1081, 607] width 8 height 16
click at [788, 597] on div "Fiers de vous on lève nos verres" at bounding box center [725, 606] width 192 height 58
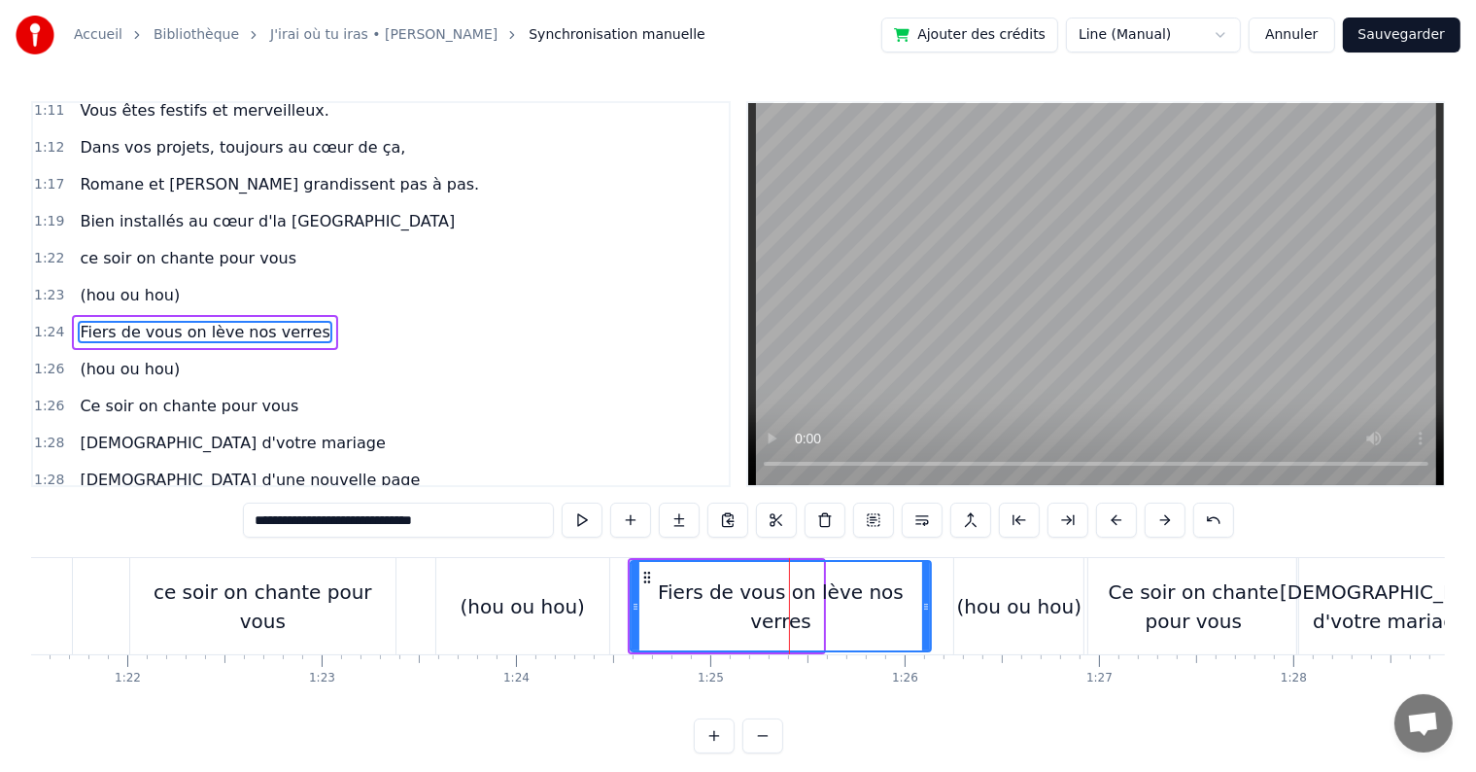
drag, startPoint x: 816, startPoint y: 606, endPoint x: 924, endPoint y: 599, distance: 108.2
click at [924, 599] on icon at bounding box center [926, 607] width 8 height 16
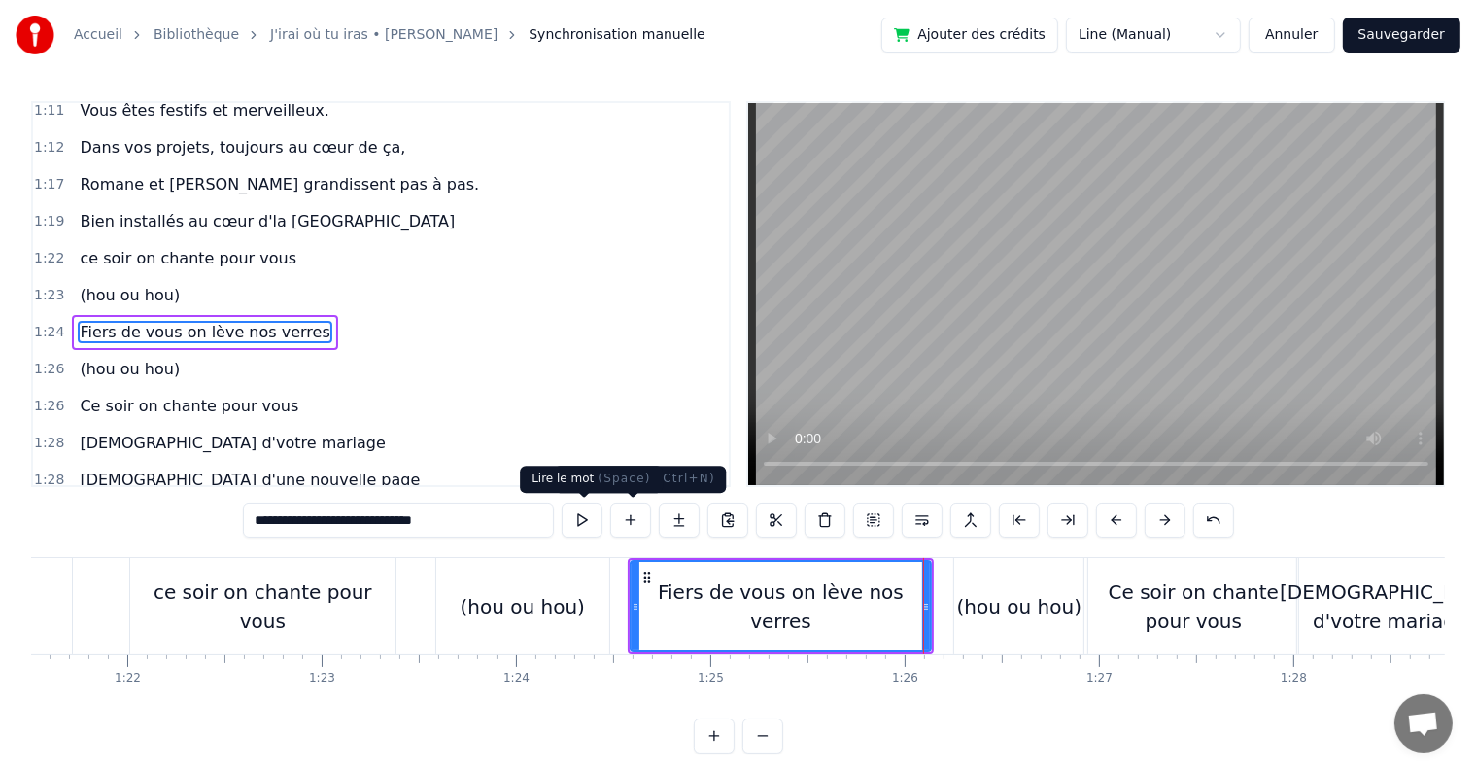
click at [579, 519] on button at bounding box center [582, 519] width 41 height 35
click at [1035, 614] on div "(hou ou hou)" at bounding box center [1019, 606] width 124 height 29
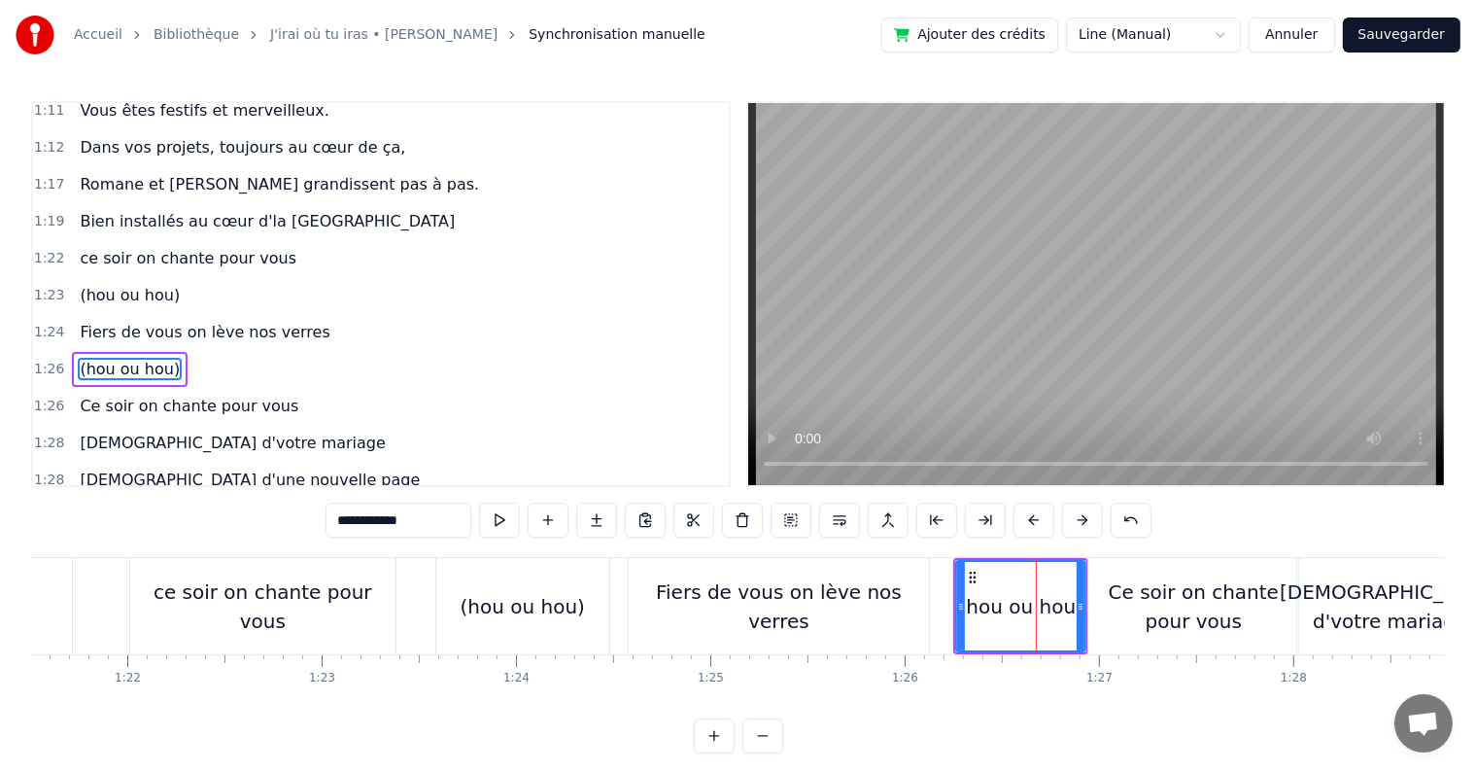
scroll to position [1007, 0]
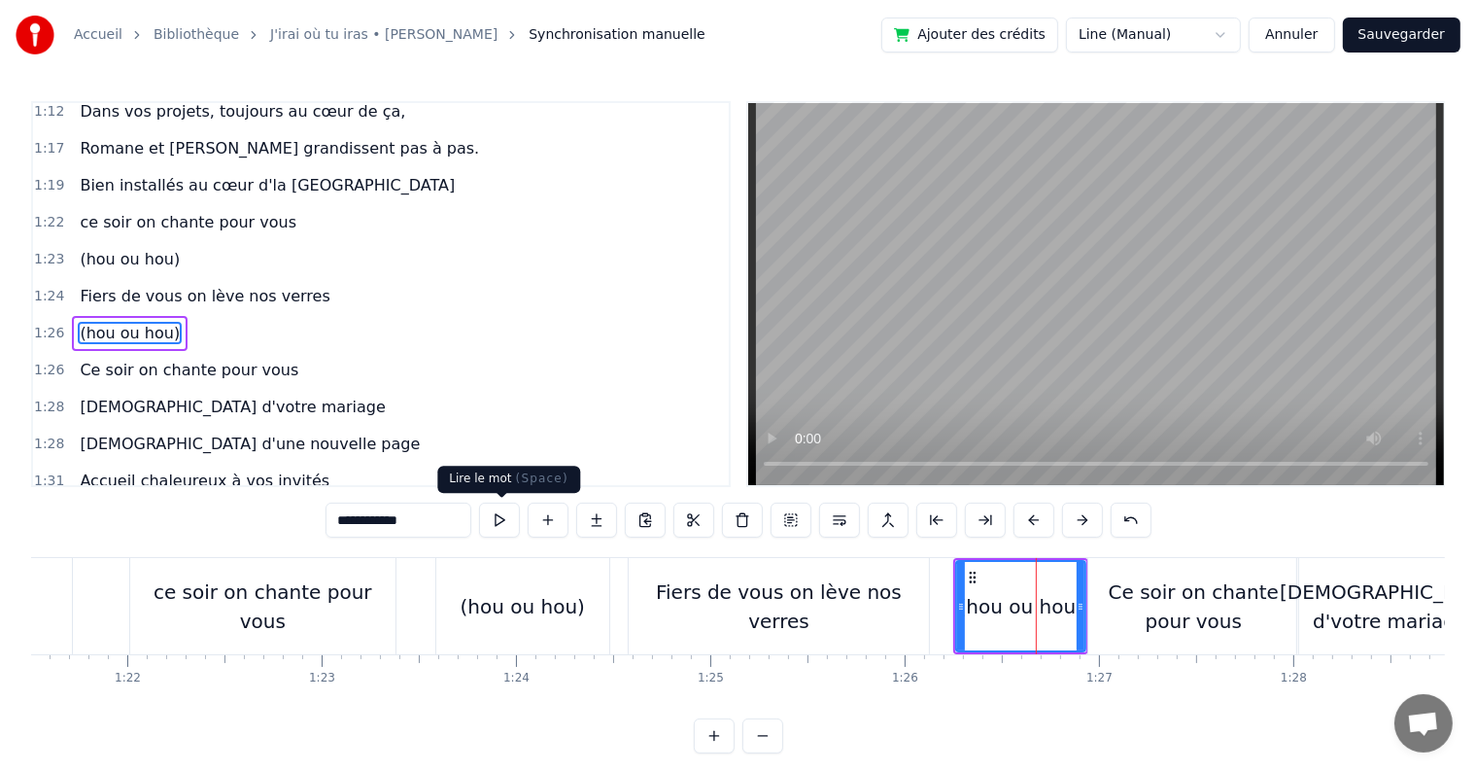
click at [501, 523] on button at bounding box center [499, 519] width 41 height 35
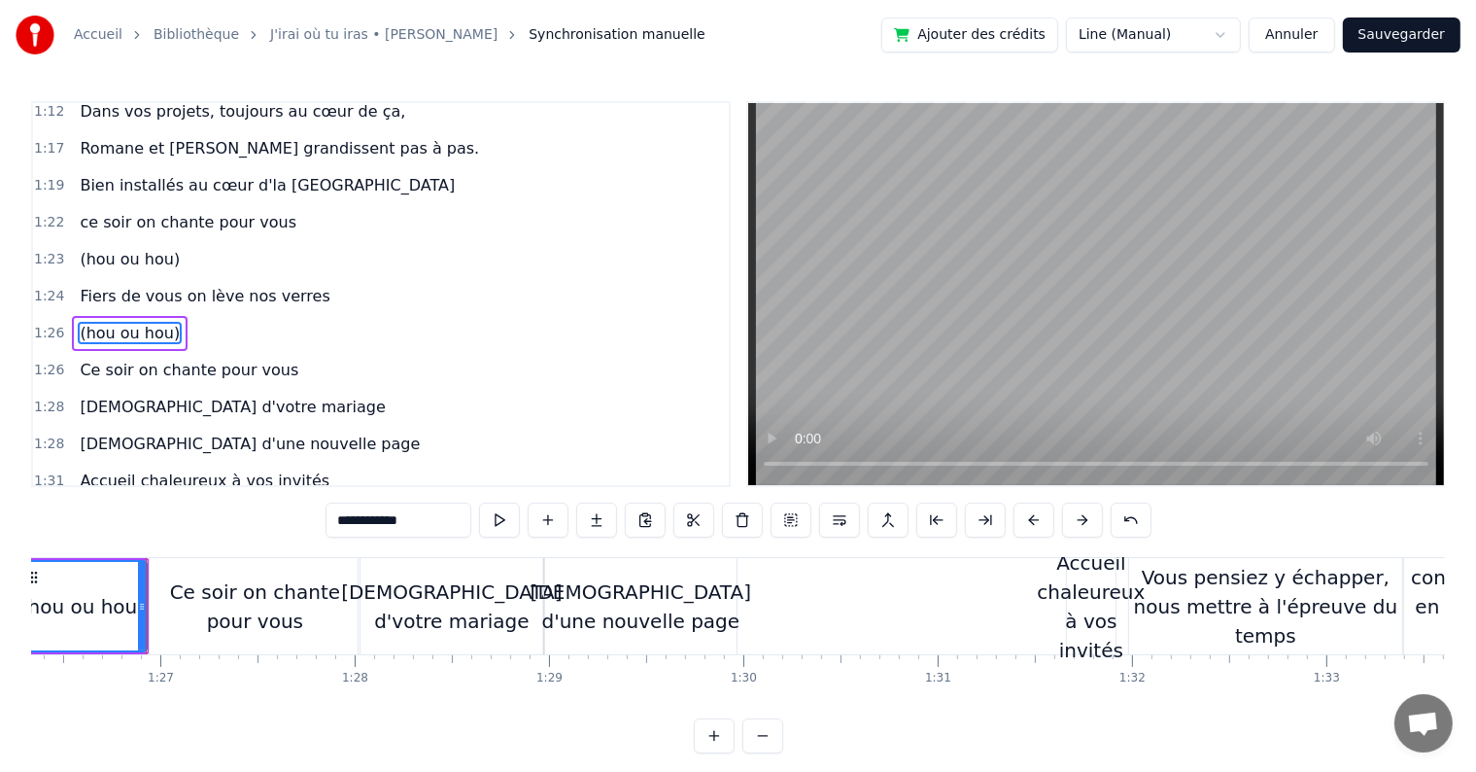
scroll to position [0, 16689]
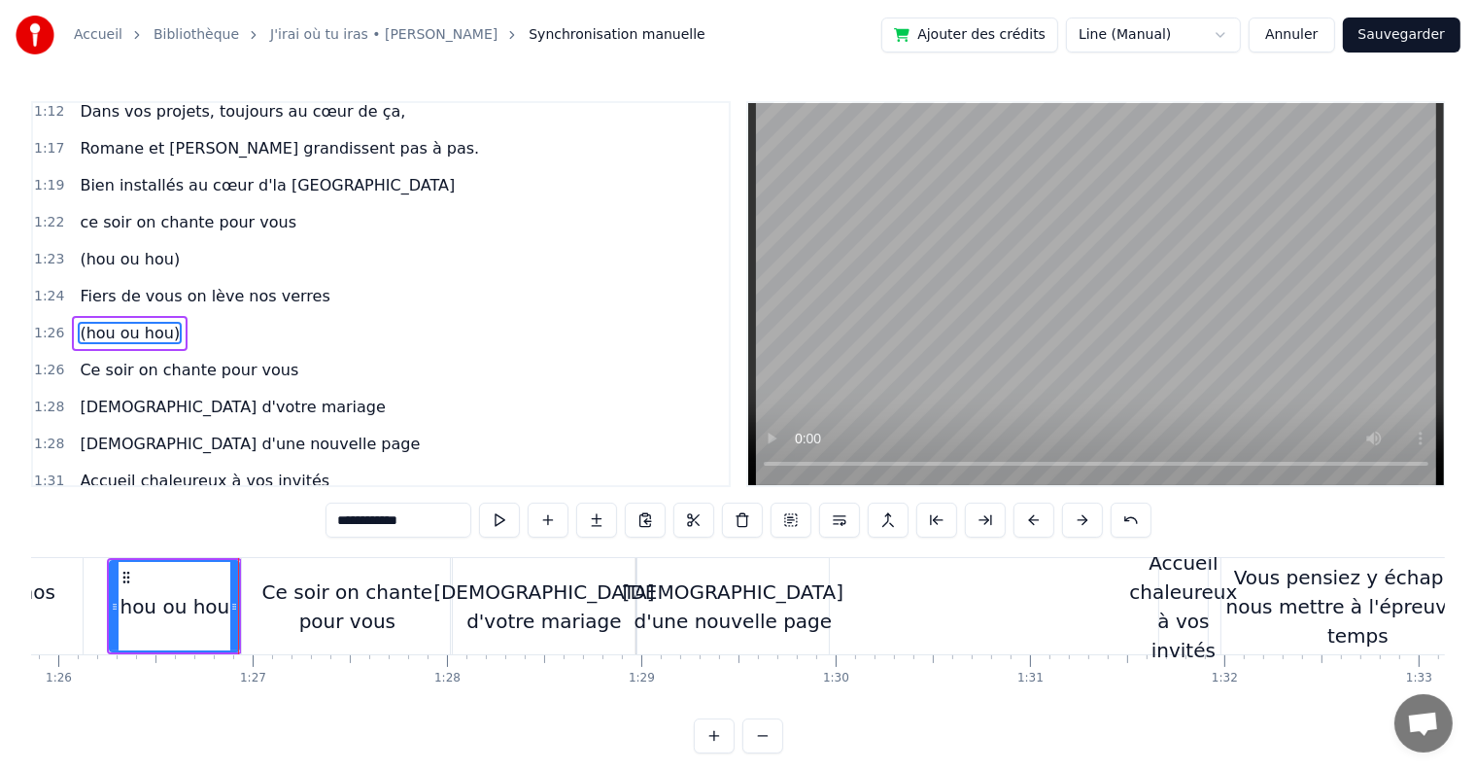
click at [794, 587] on div "[DEMOGRAPHIC_DATA] d'une nouvelle page" at bounding box center [733, 606] width 221 height 58
type input "**********"
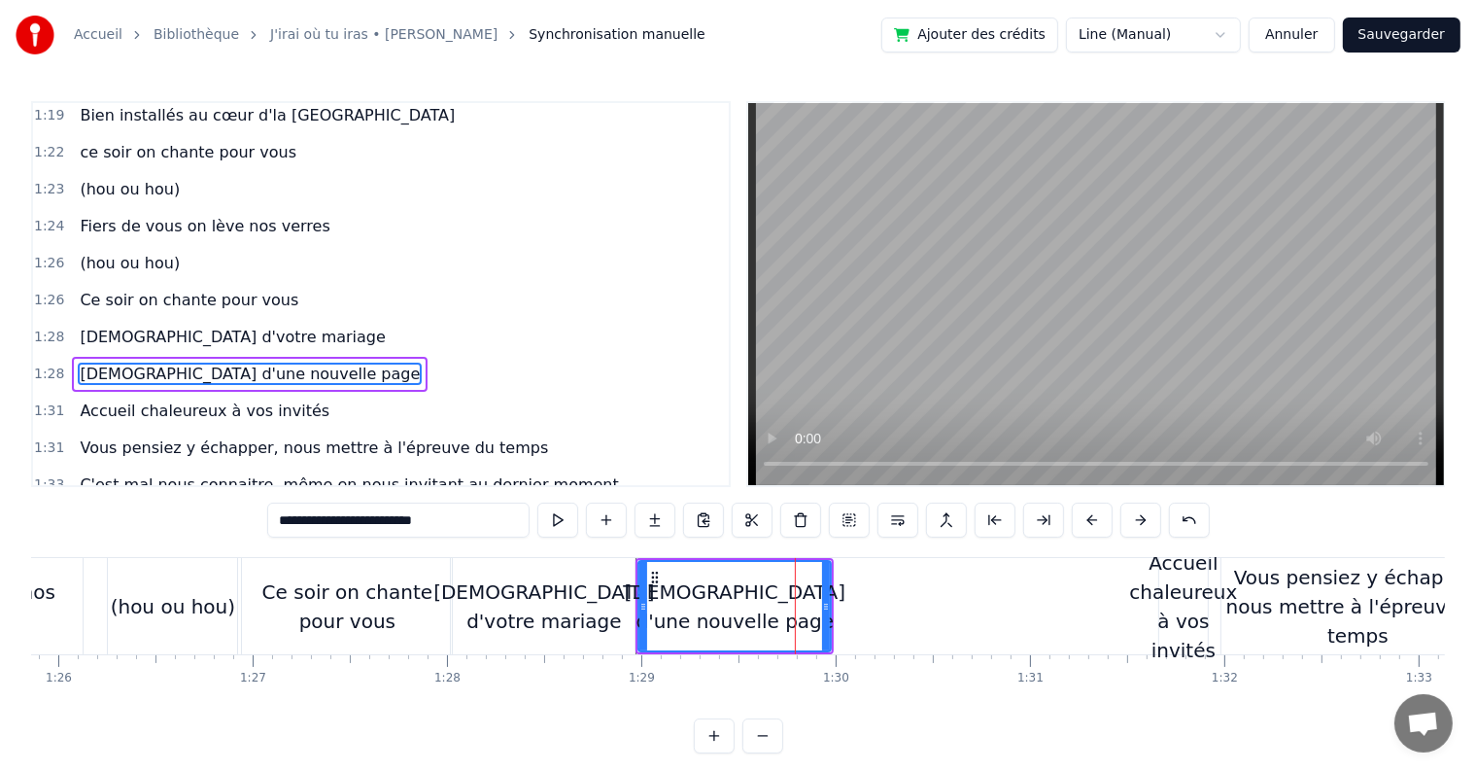
scroll to position [1114, 0]
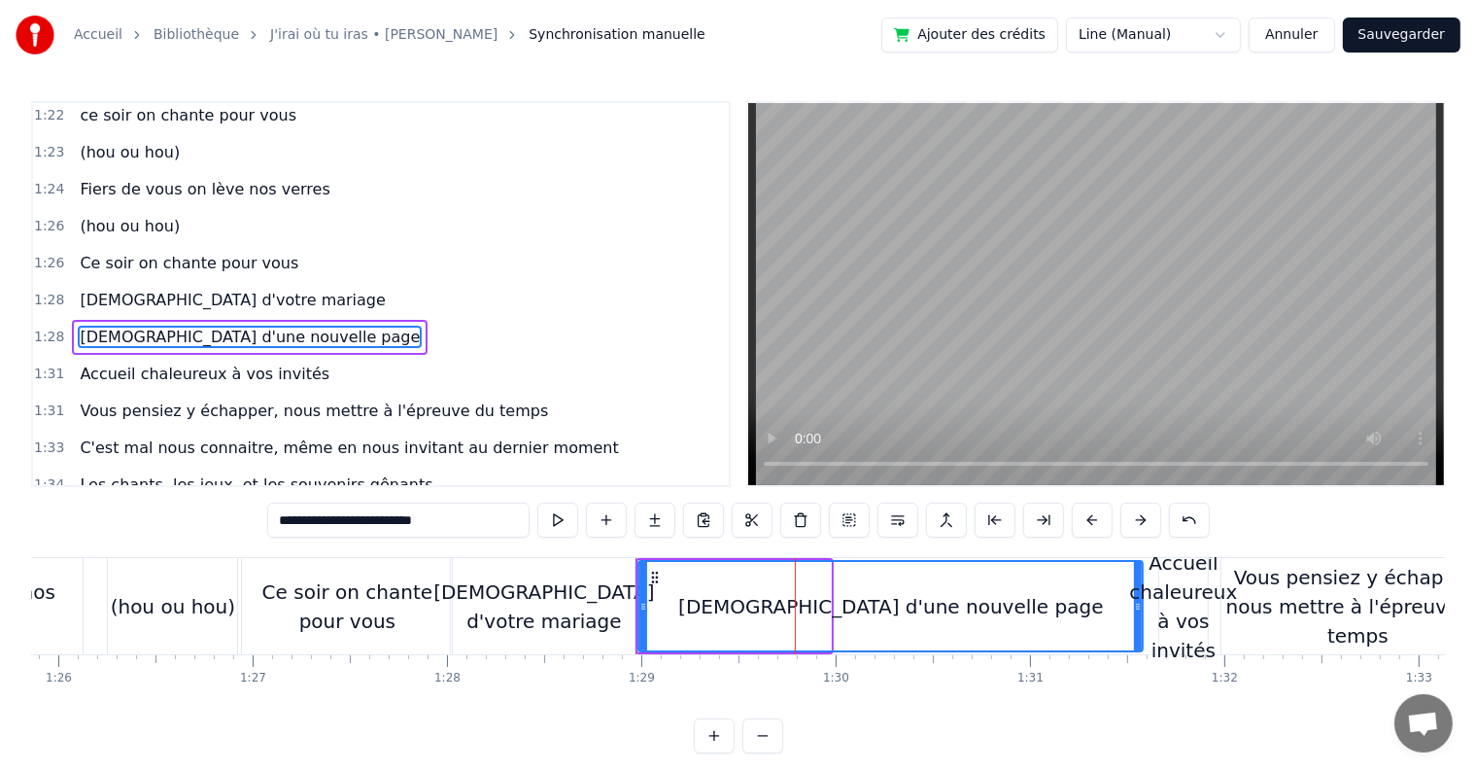
drag, startPoint x: 827, startPoint y: 605, endPoint x: 1139, endPoint y: 583, distance: 312.7
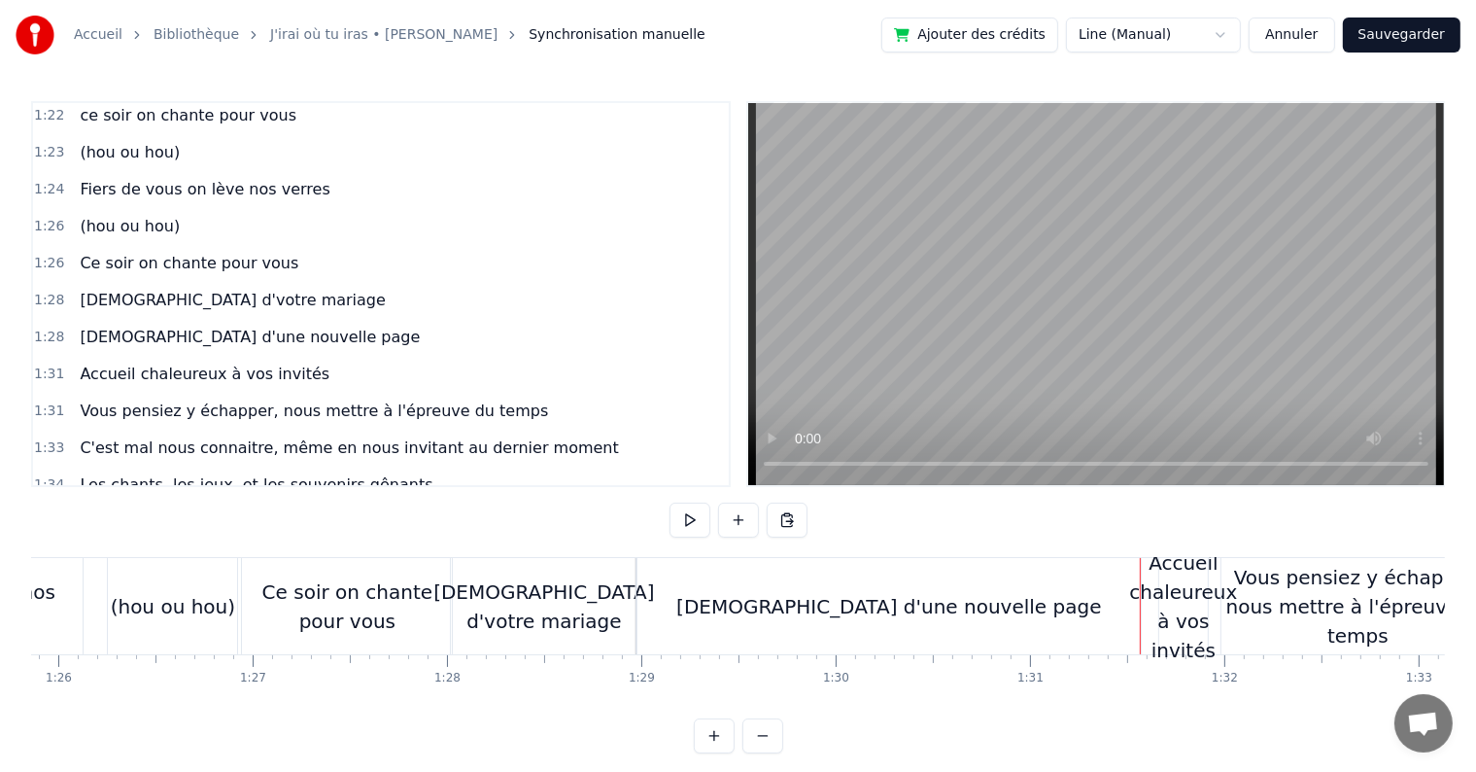
click at [659, 603] on div "[DEMOGRAPHIC_DATA] d'une nouvelle page" at bounding box center [889, 606] width 504 height 96
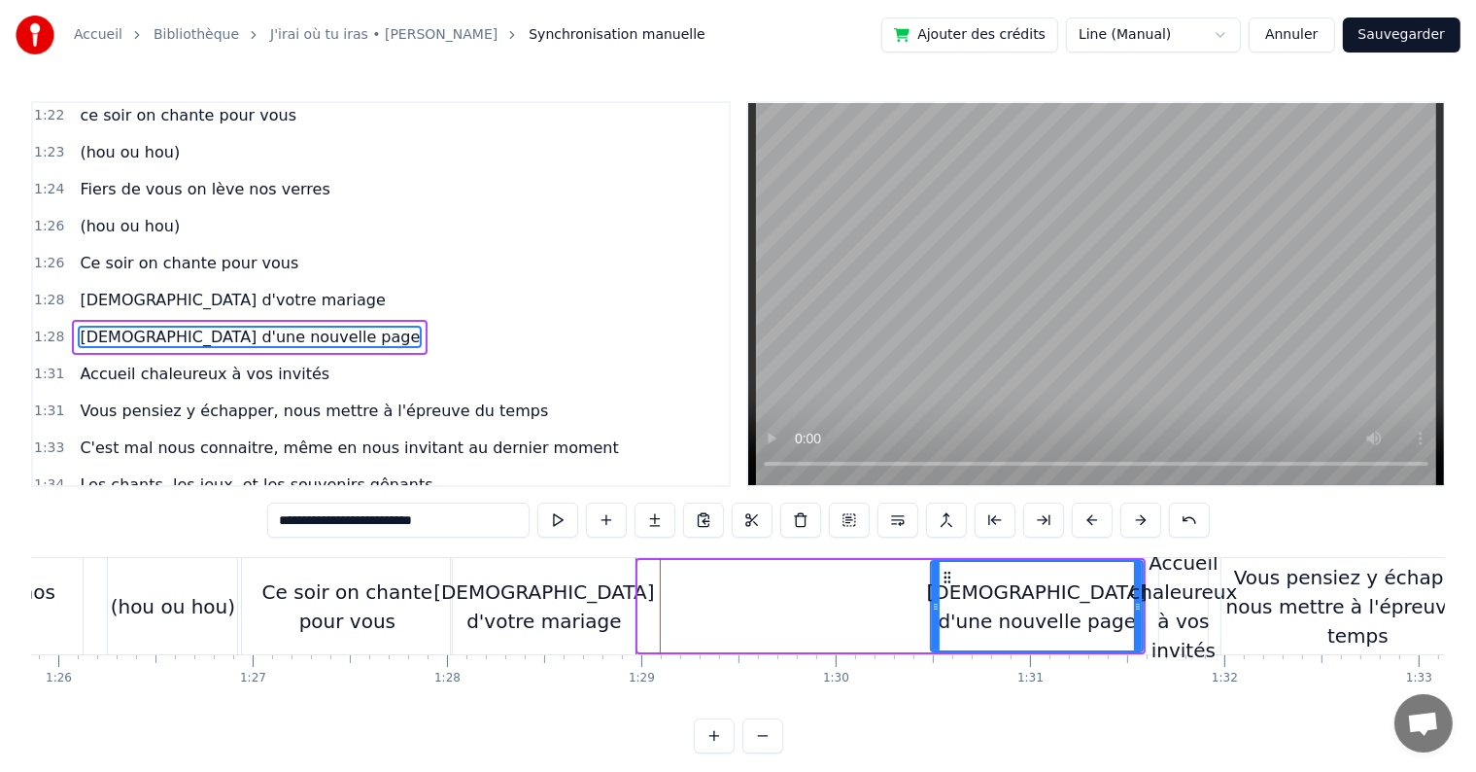
drag, startPoint x: 640, startPoint y: 602, endPoint x: 933, endPoint y: 580, distance: 293.3
click at [933, 580] on div at bounding box center [936, 606] width 8 height 88
click at [540, 606] on div "[DEMOGRAPHIC_DATA] d'votre mariage" at bounding box center [543, 606] width 221 height 58
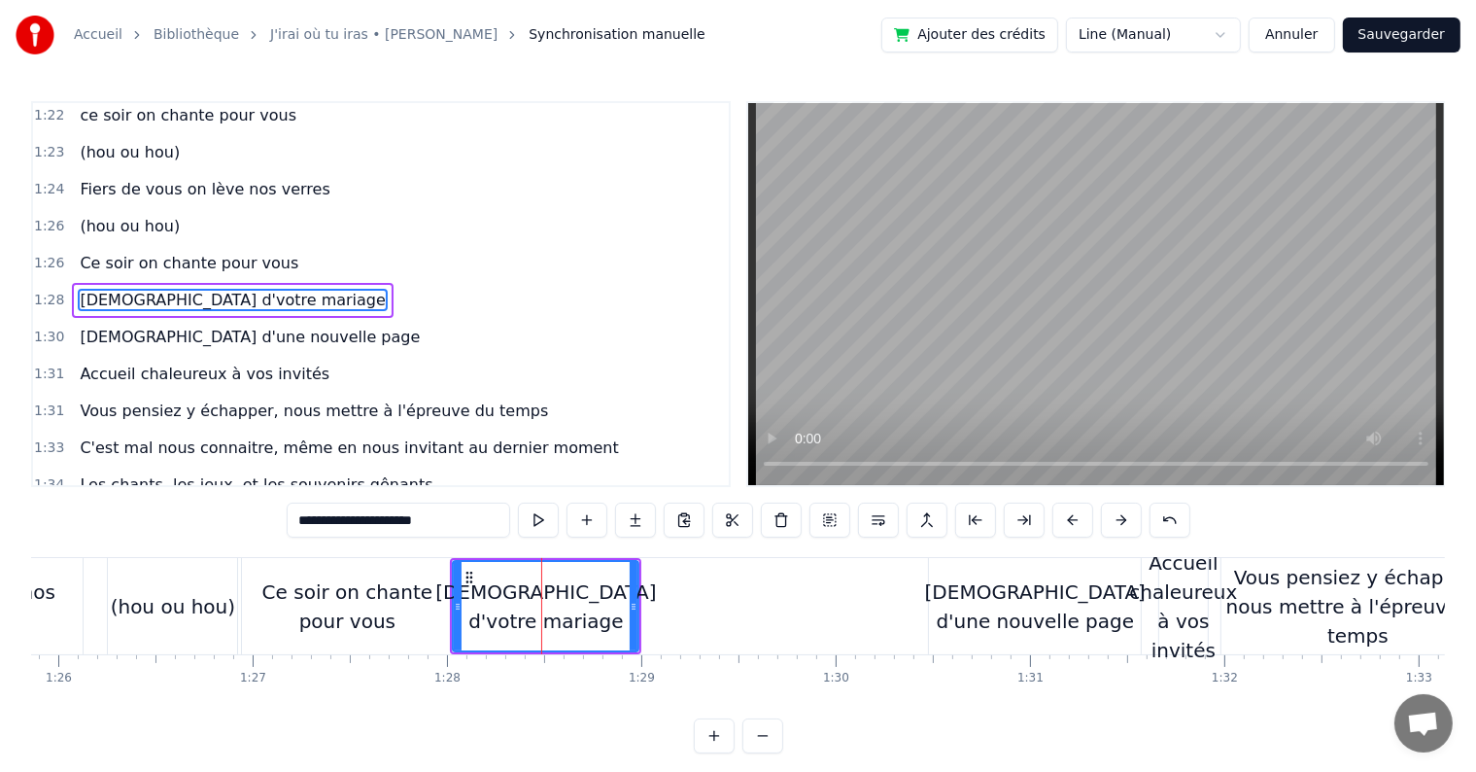
scroll to position [1078, 0]
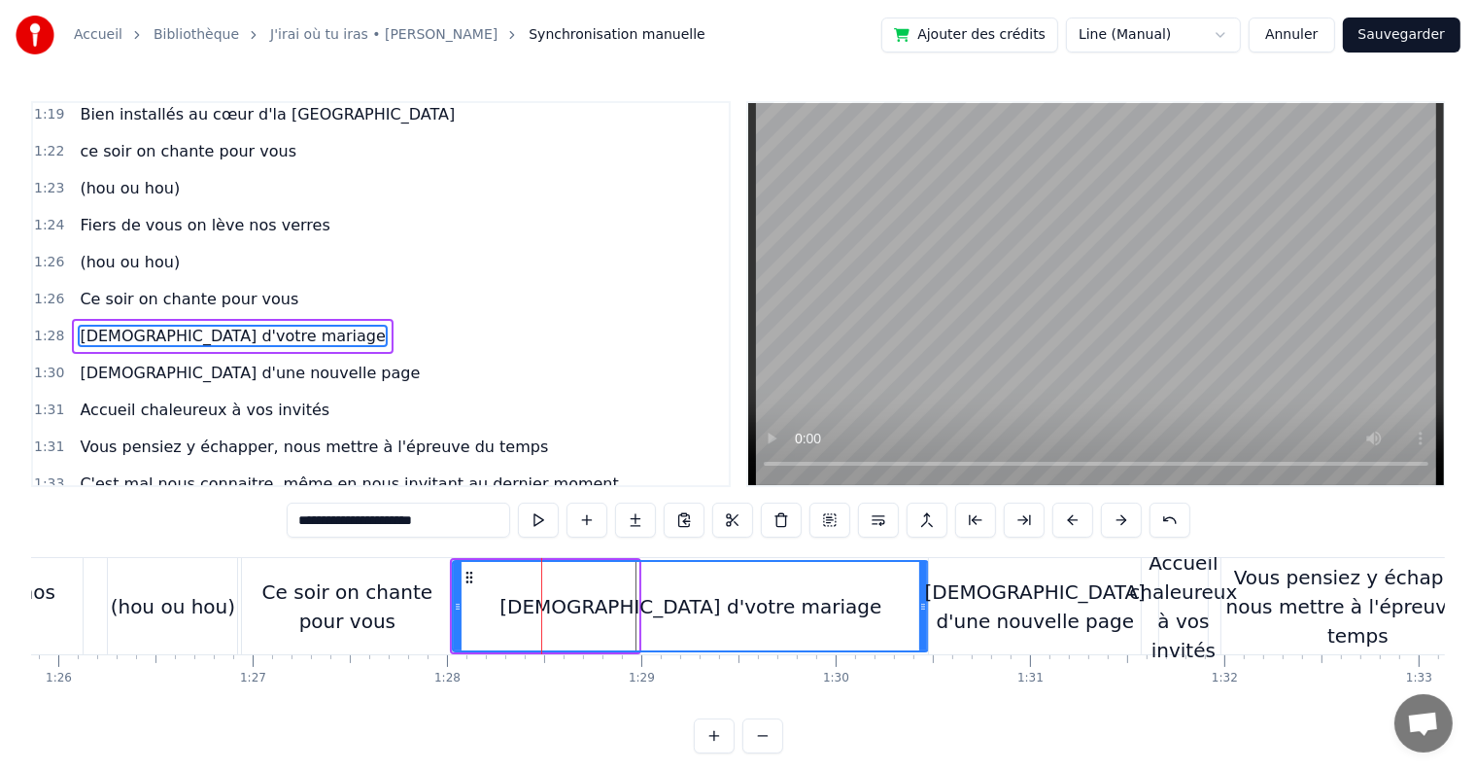
drag, startPoint x: 634, startPoint y: 604, endPoint x: 923, endPoint y: 571, distance: 291.4
click at [923, 571] on div at bounding box center [923, 606] width 8 height 88
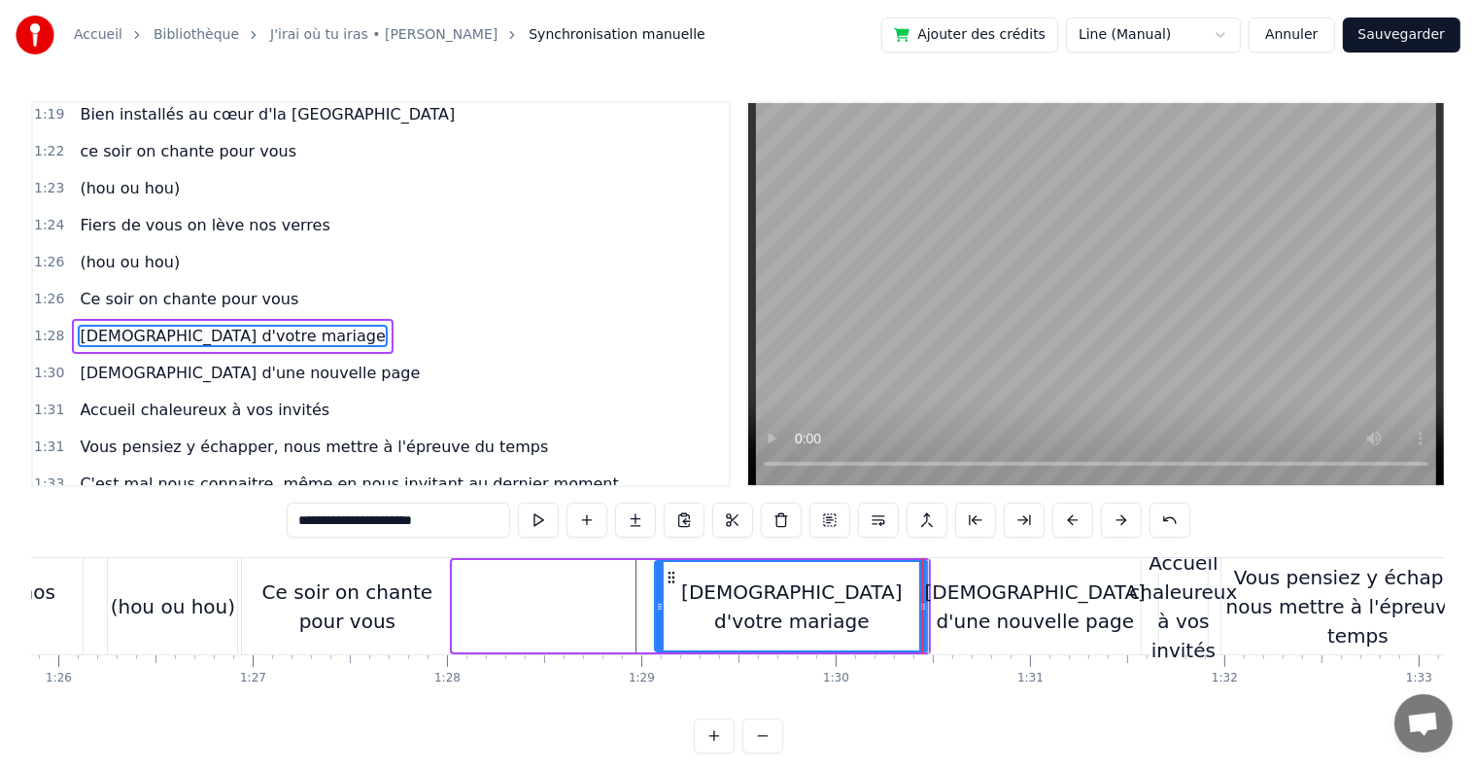
drag, startPoint x: 455, startPoint y: 599, endPoint x: 657, endPoint y: 587, distance: 202.5
click at [657, 587] on div at bounding box center [660, 606] width 8 height 88
click at [358, 603] on div "Ce soir on chante pour vous" at bounding box center [347, 606] width 210 height 58
type input "**********"
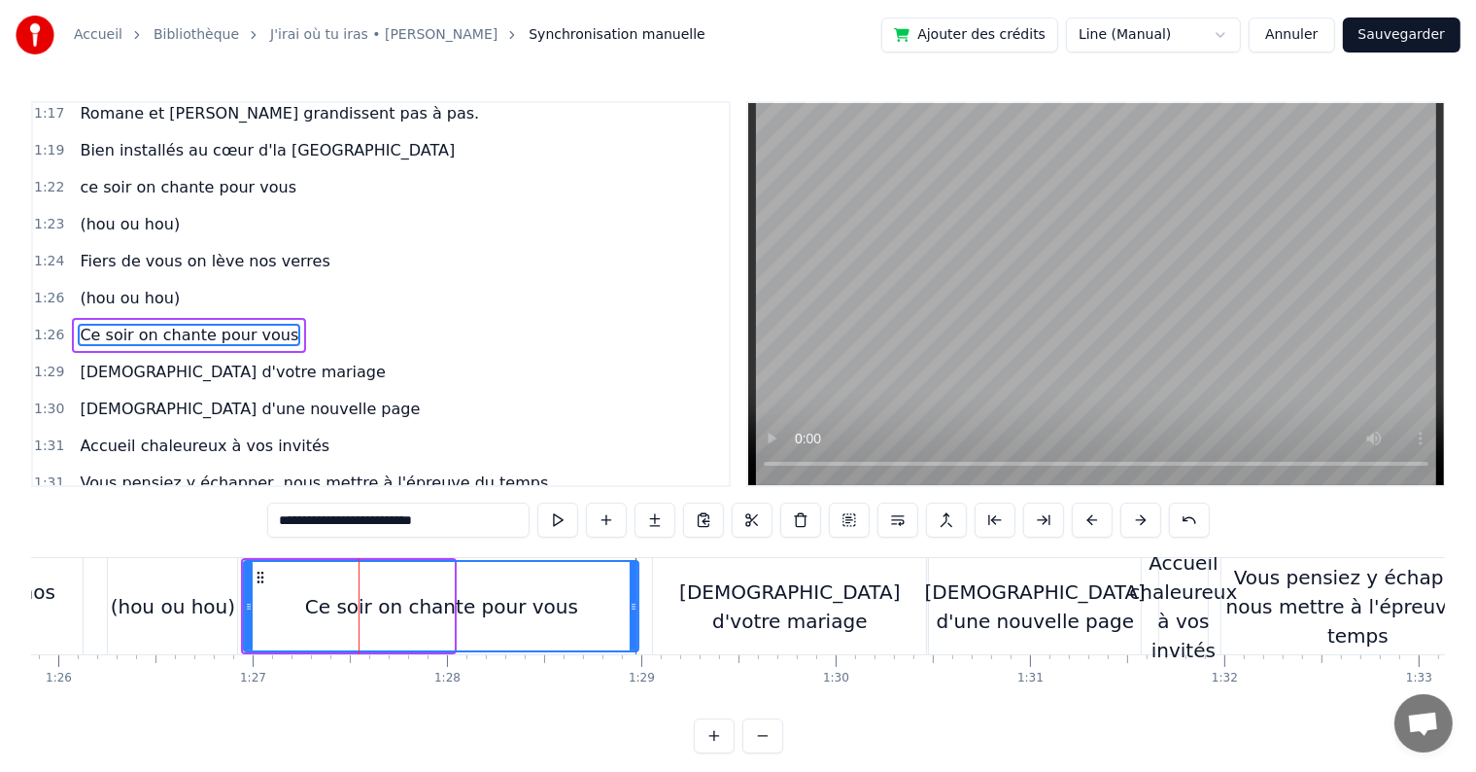
drag, startPoint x: 449, startPoint y: 599, endPoint x: 634, endPoint y: 600, distance: 184.7
click at [634, 600] on icon at bounding box center [634, 607] width 8 height 16
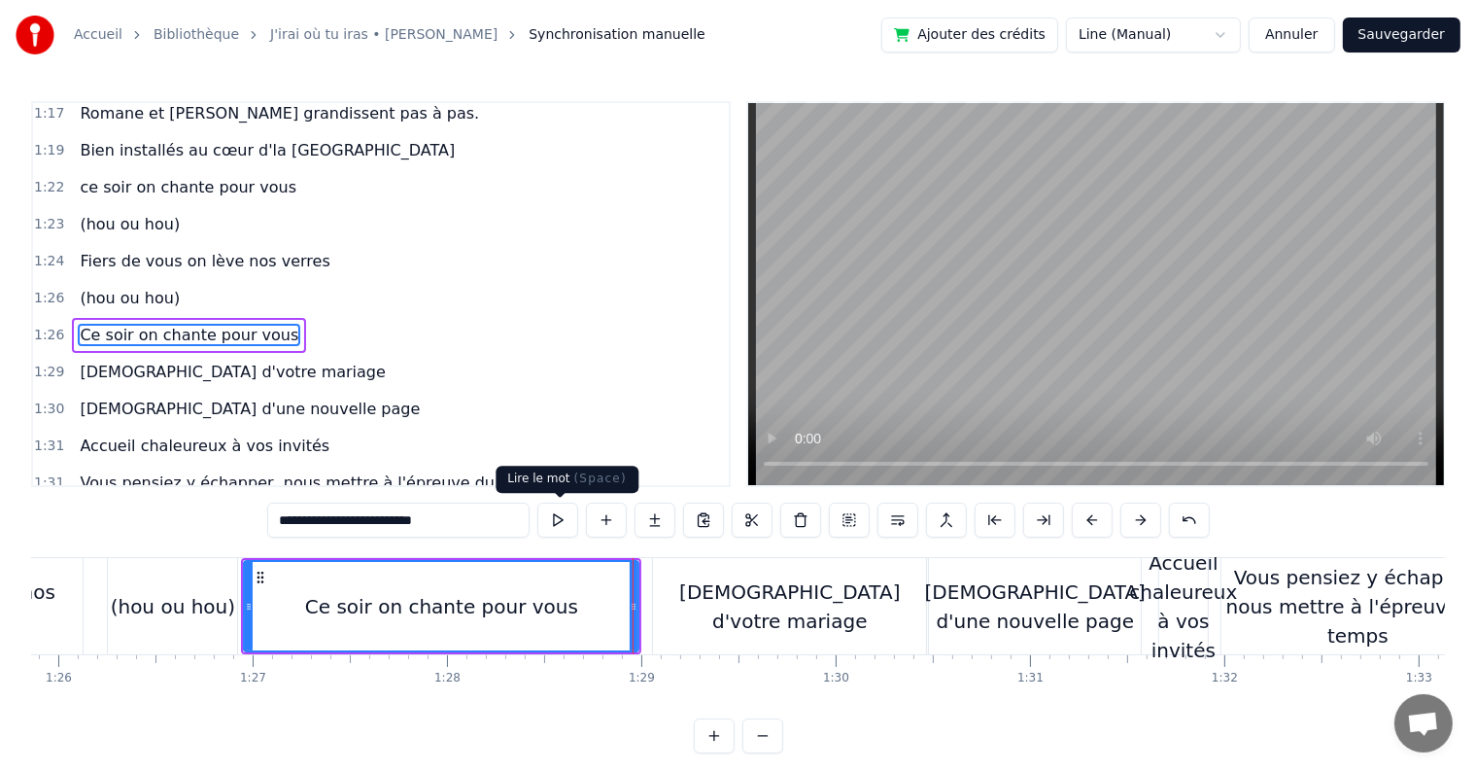
click at [548, 523] on button at bounding box center [557, 519] width 41 height 35
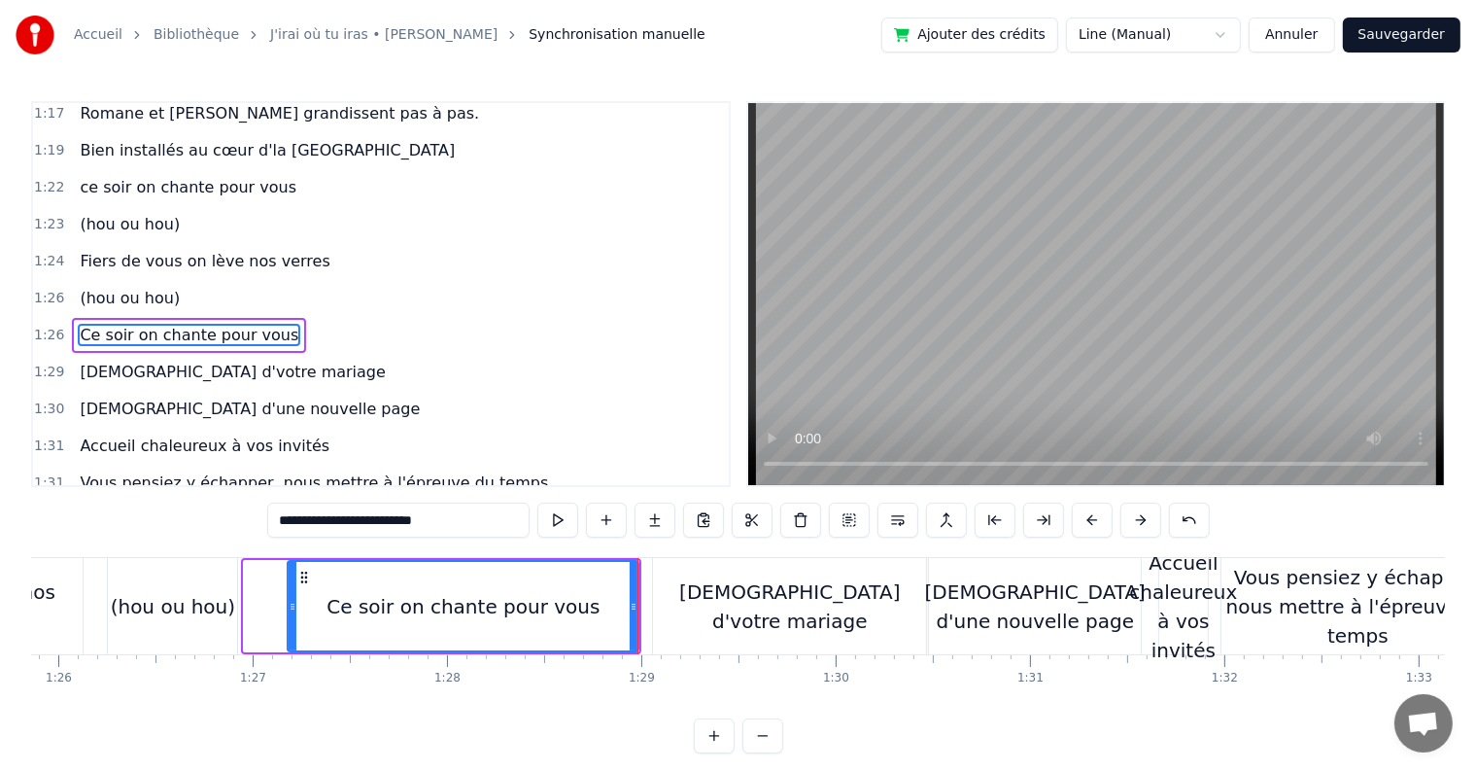
drag, startPoint x: 251, startPoint y: 603, endPoint x: 294, endPoint y: 603, distance: 43.7
click at [294, 603] on icon at bounding box center [293, 607] width 8 height 16
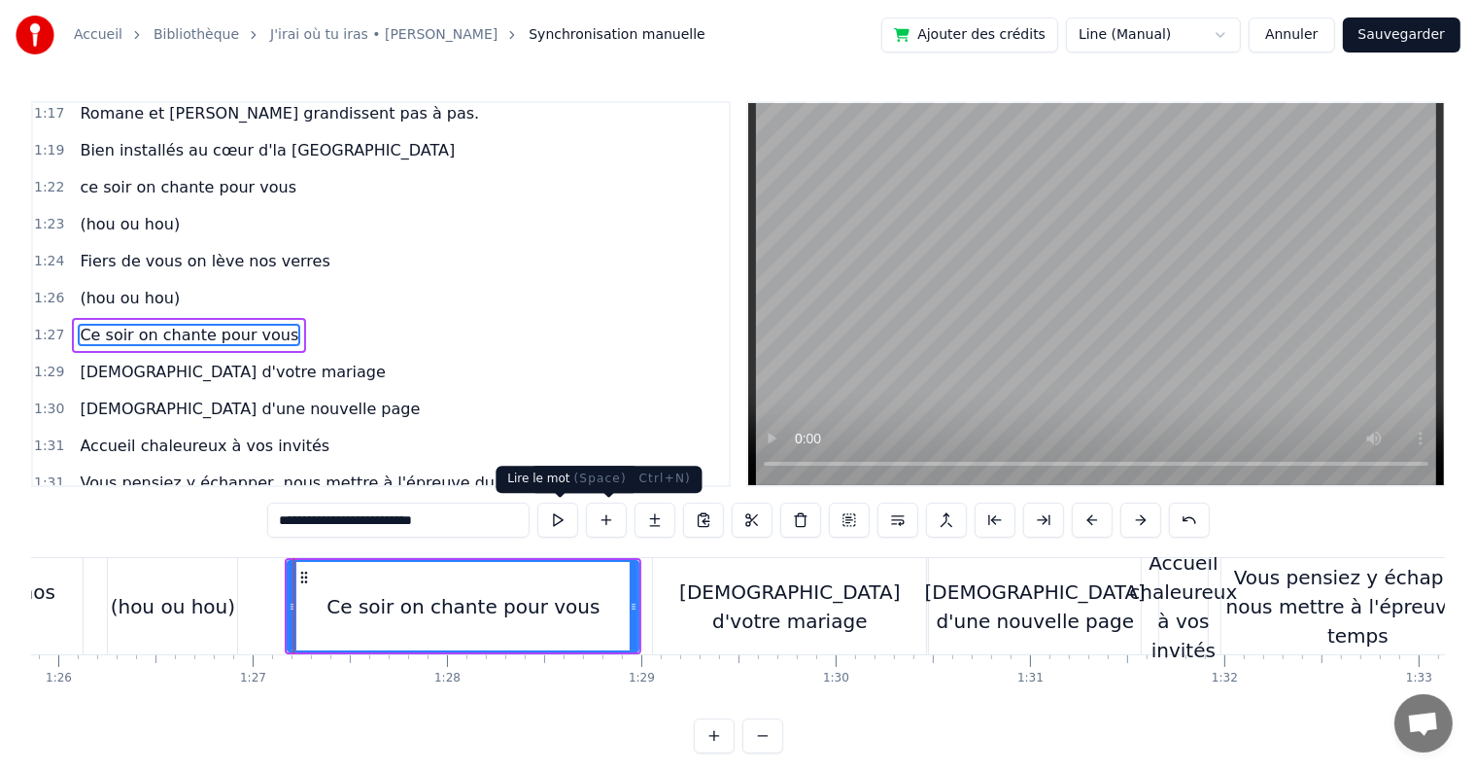
click at [571, 517] on button at bounding box center [557, 519] width 41 height 35
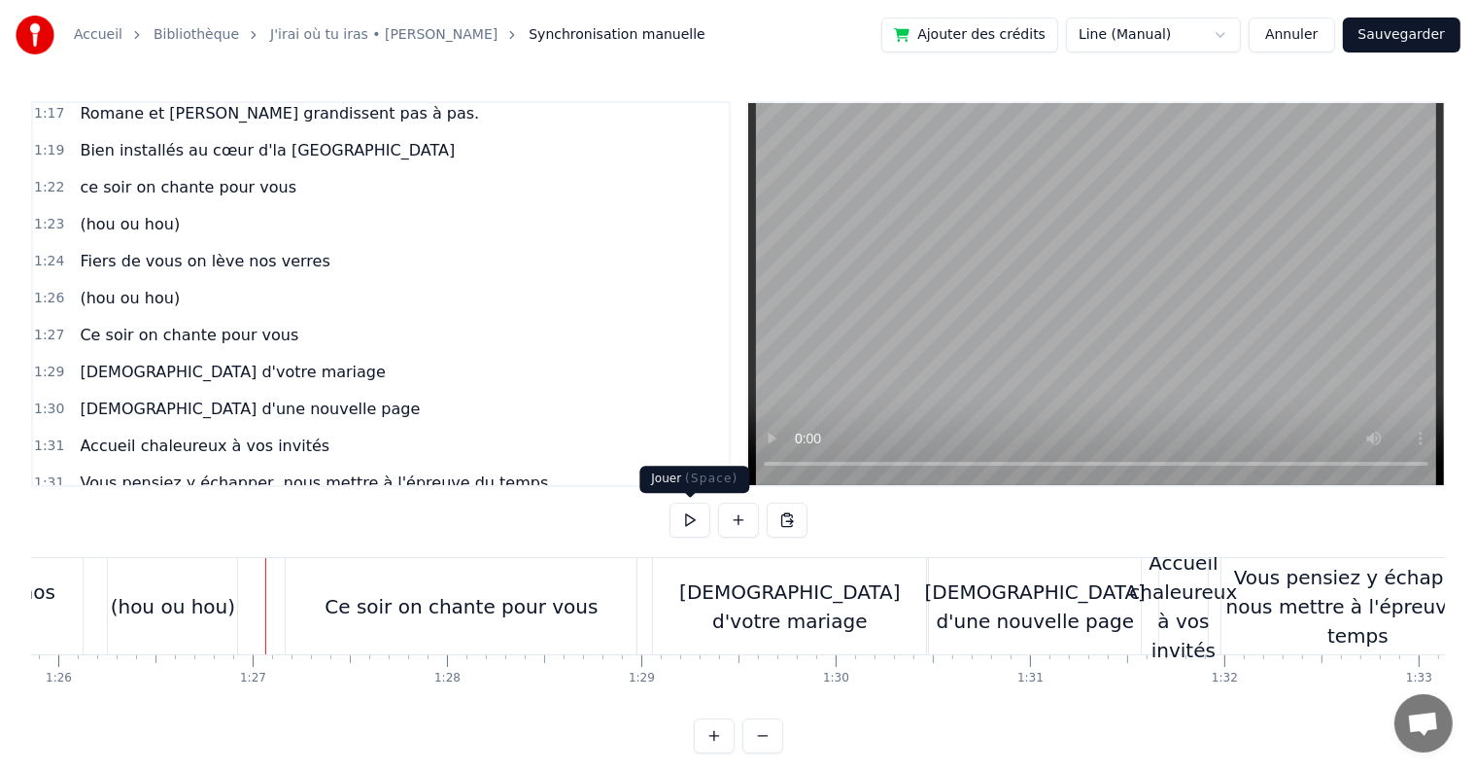
click at [681, 524] on button at bounding box center [690, 519] width 41 height 35
click at [1190, 583] on div "Accueil chaleureux à vos invités" at bounding box center [1183, 606] width 108 height 117
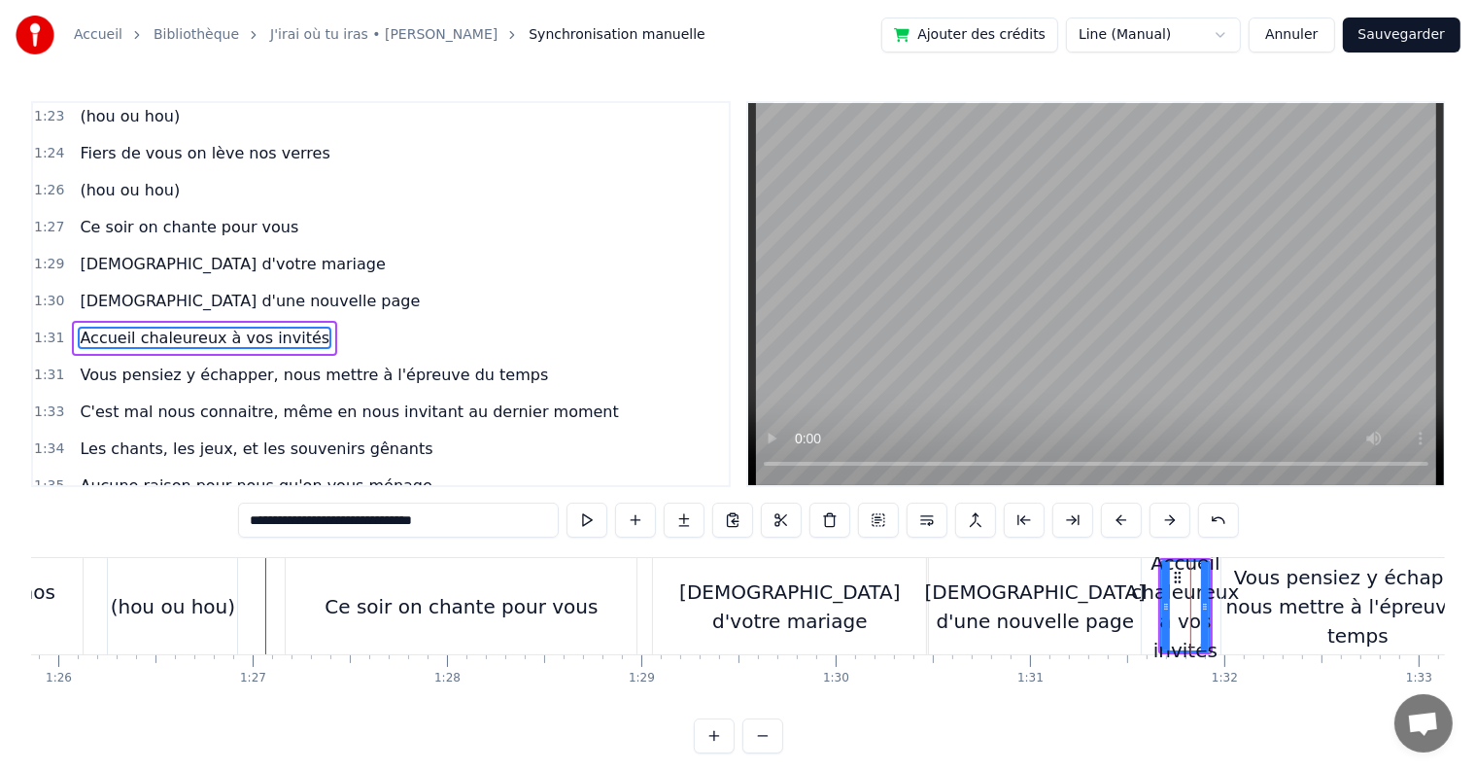
scroll to position [0, 17927]
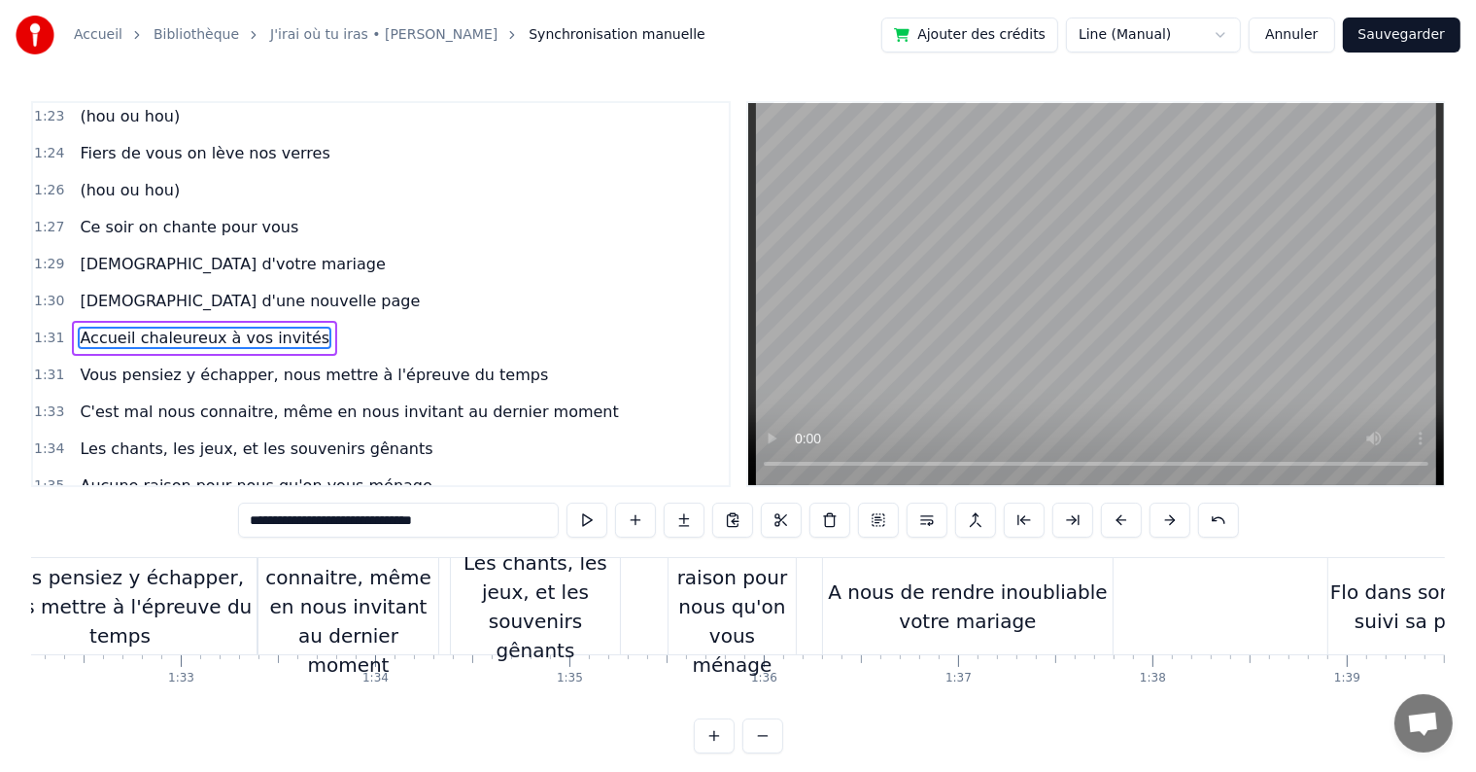
click at [1020, 609] on div "A nous de rendre inoubliable votre mariage" at bounding box center [968, 606] width 290 height 58
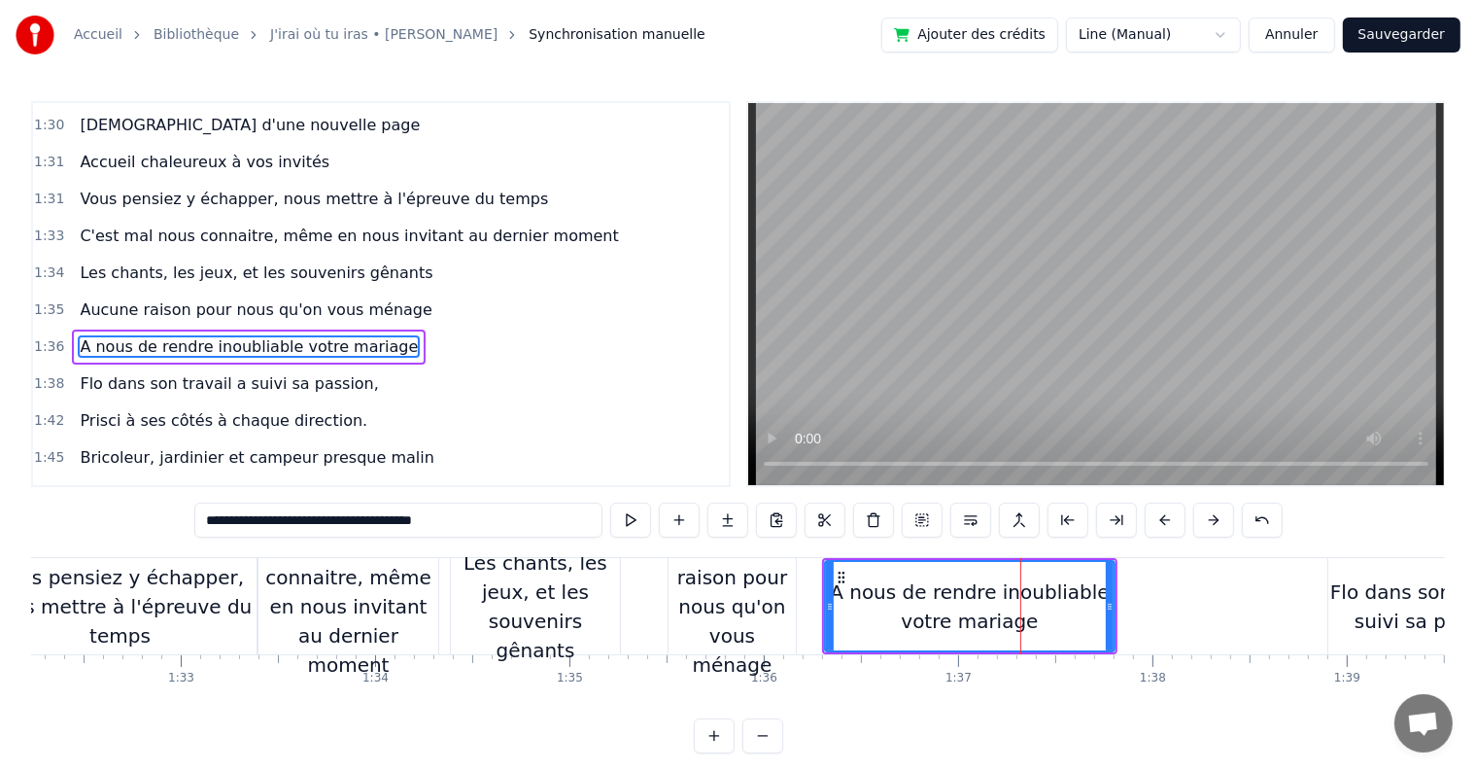
scroll to position [1329, 0]
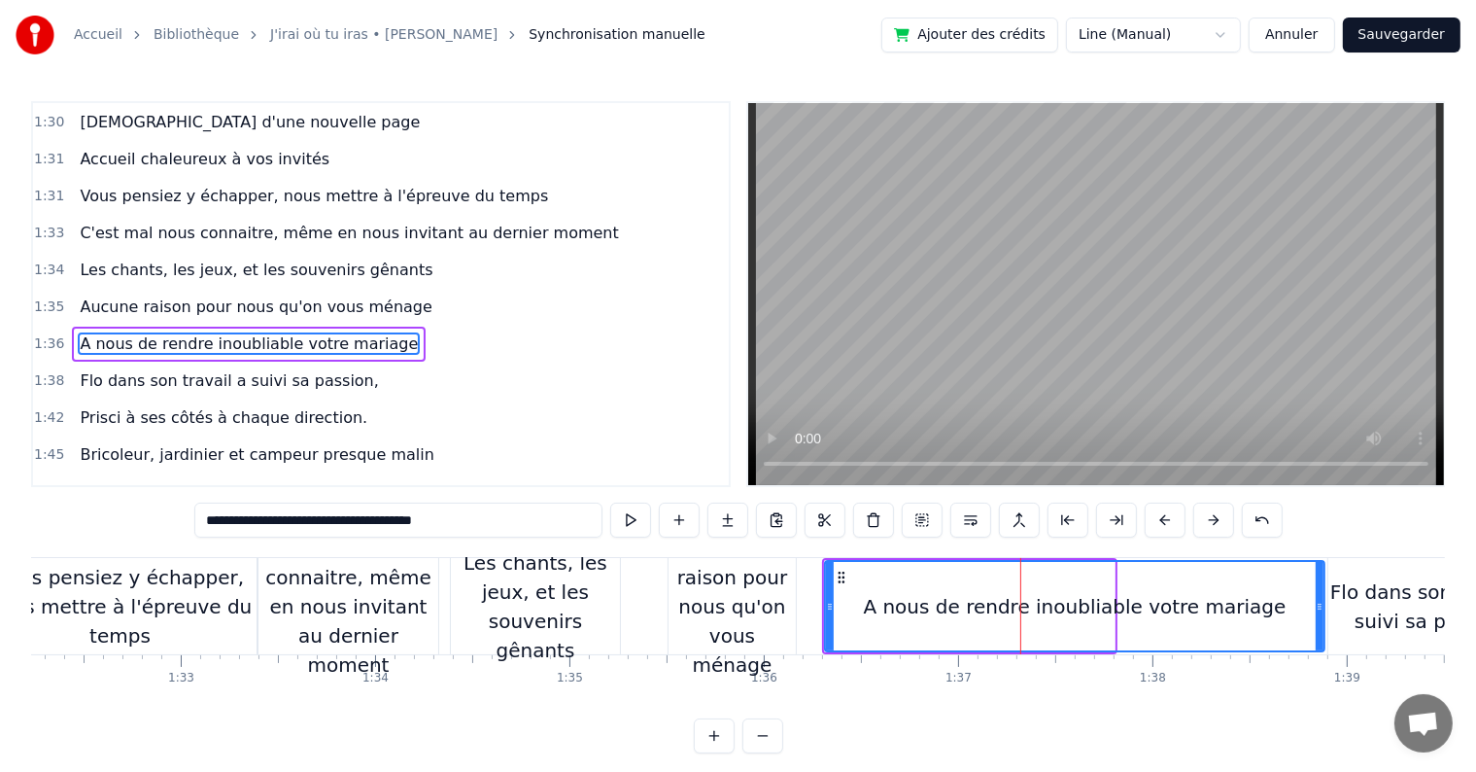
drag, startPoint x: 1111, startPoint y: 602, endPoint x: 1321, endPoint y: 581, distance: 210.9
click at [1321, 581] on div at bounding box center [1320, 606] width 8 height 88
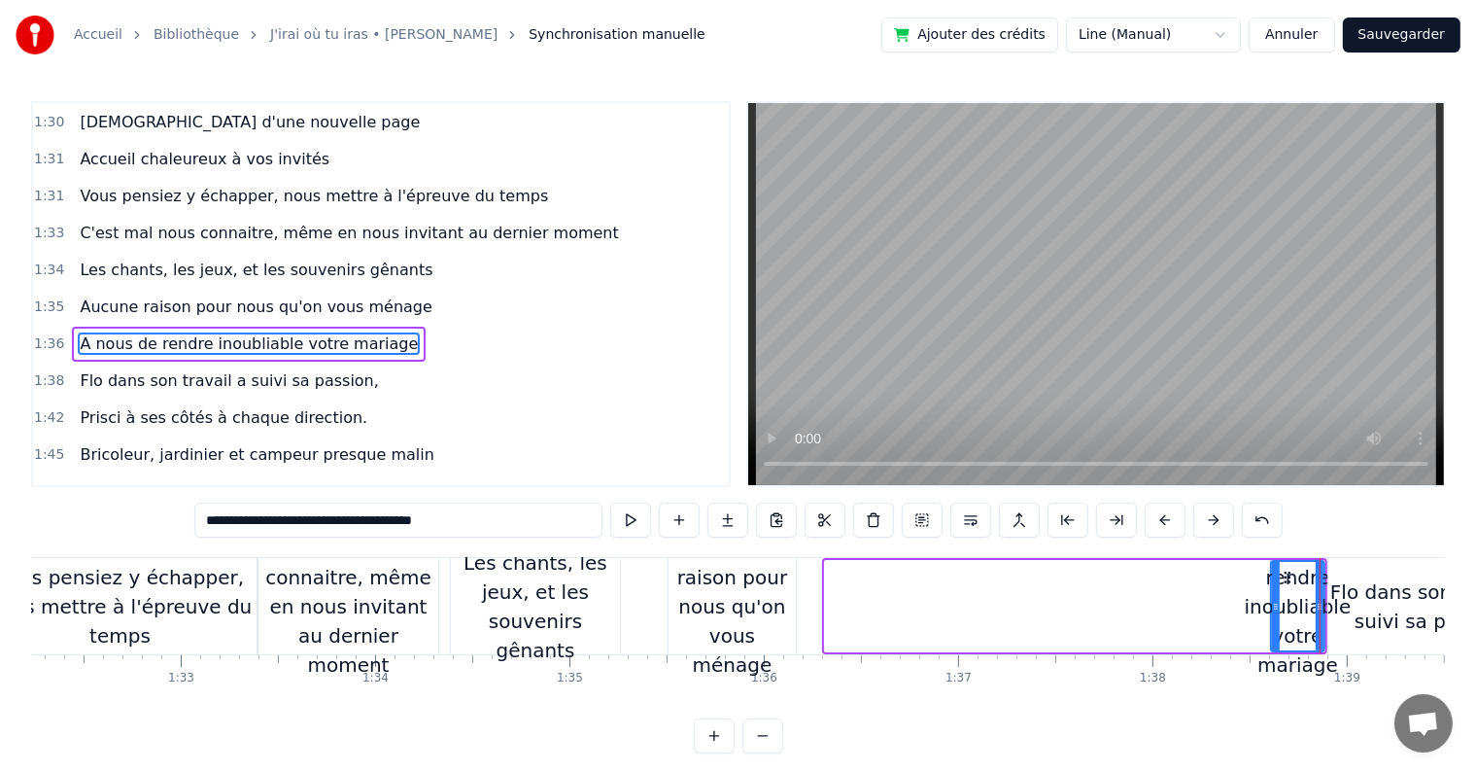
drag, startPoint x: 827, startPoint y: 605, endPoint x: 1273, endPoint y: 577, distance: 446.9
click at [1273, 577] on div at bounding box center [1276, 606] width 8 height 88
click at [700, 599] on div "Aucune raison pour nous qu'on vous ménage" at bounding box center [732, 607] width 127 height 146
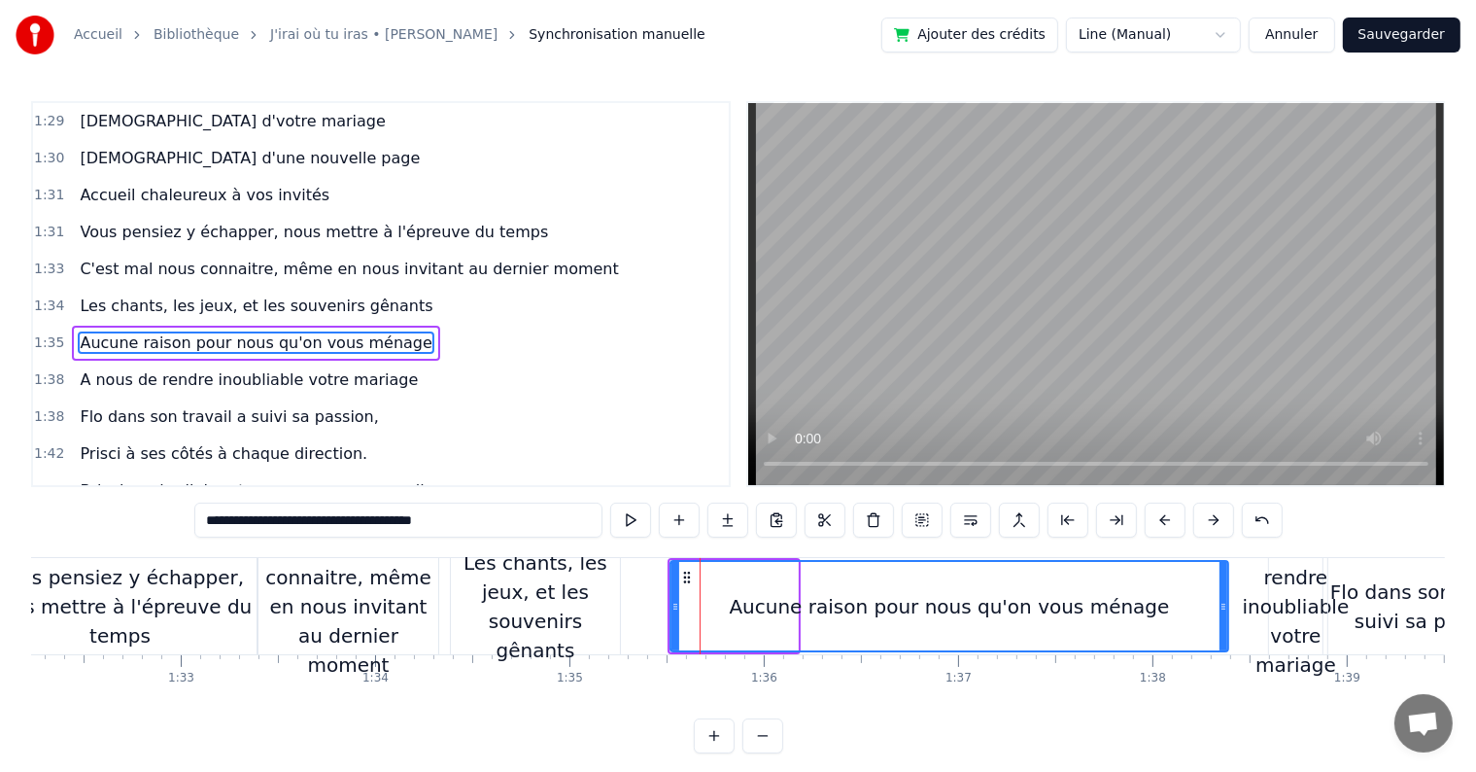
drag, startPoint x: 793, startPoint y: 601, endPoint x: 1224, endPoint y: 605, distance: 430.6
click at [1224, 605] on icon at bounding box center [1224, 607] width 8 height 16
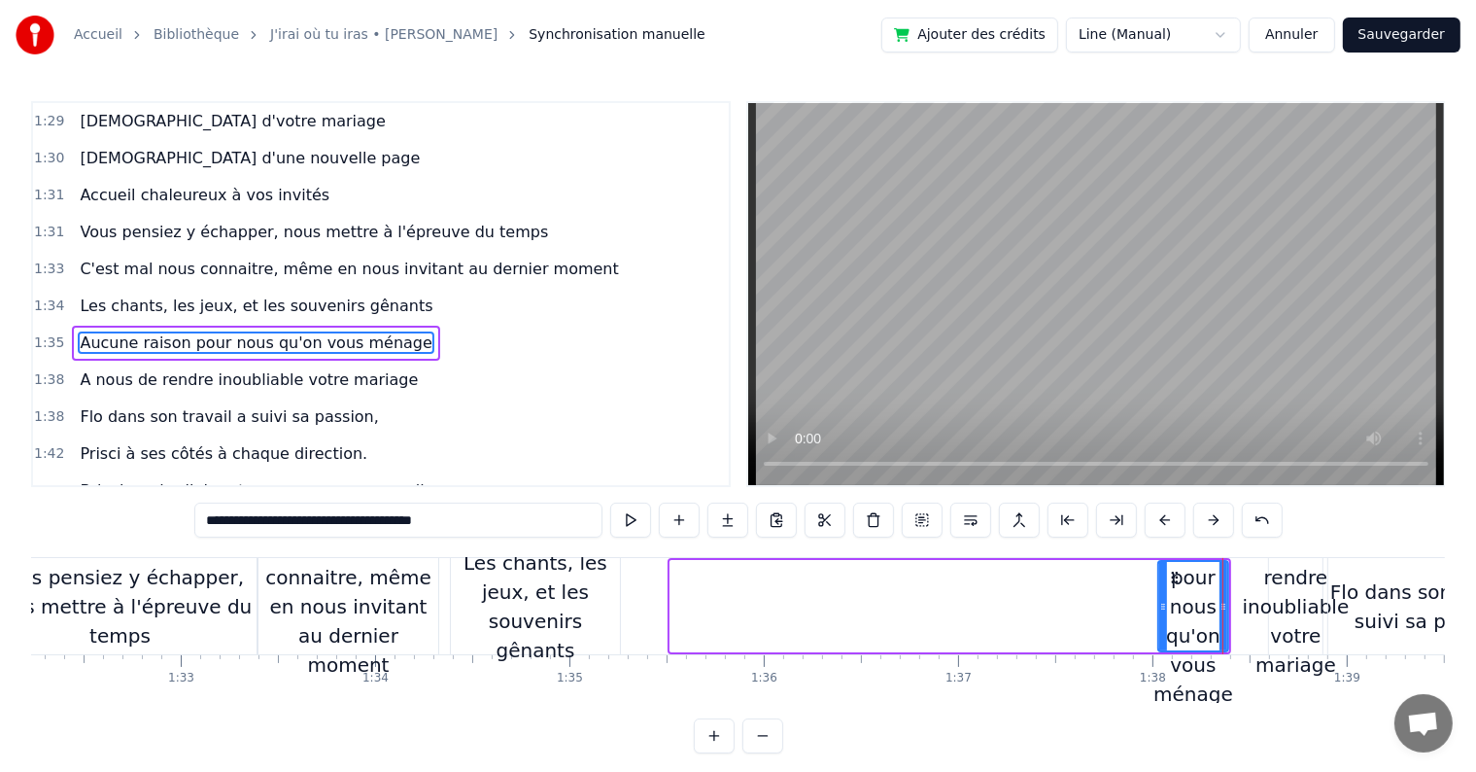
drag, startPoint x: 674, startPoint y: 606, endPoint x: 1162, endPoint y: 576, distance: 489.8
click at [1162, 576] on div at bounding box center [1163, 606] width 8 height 88
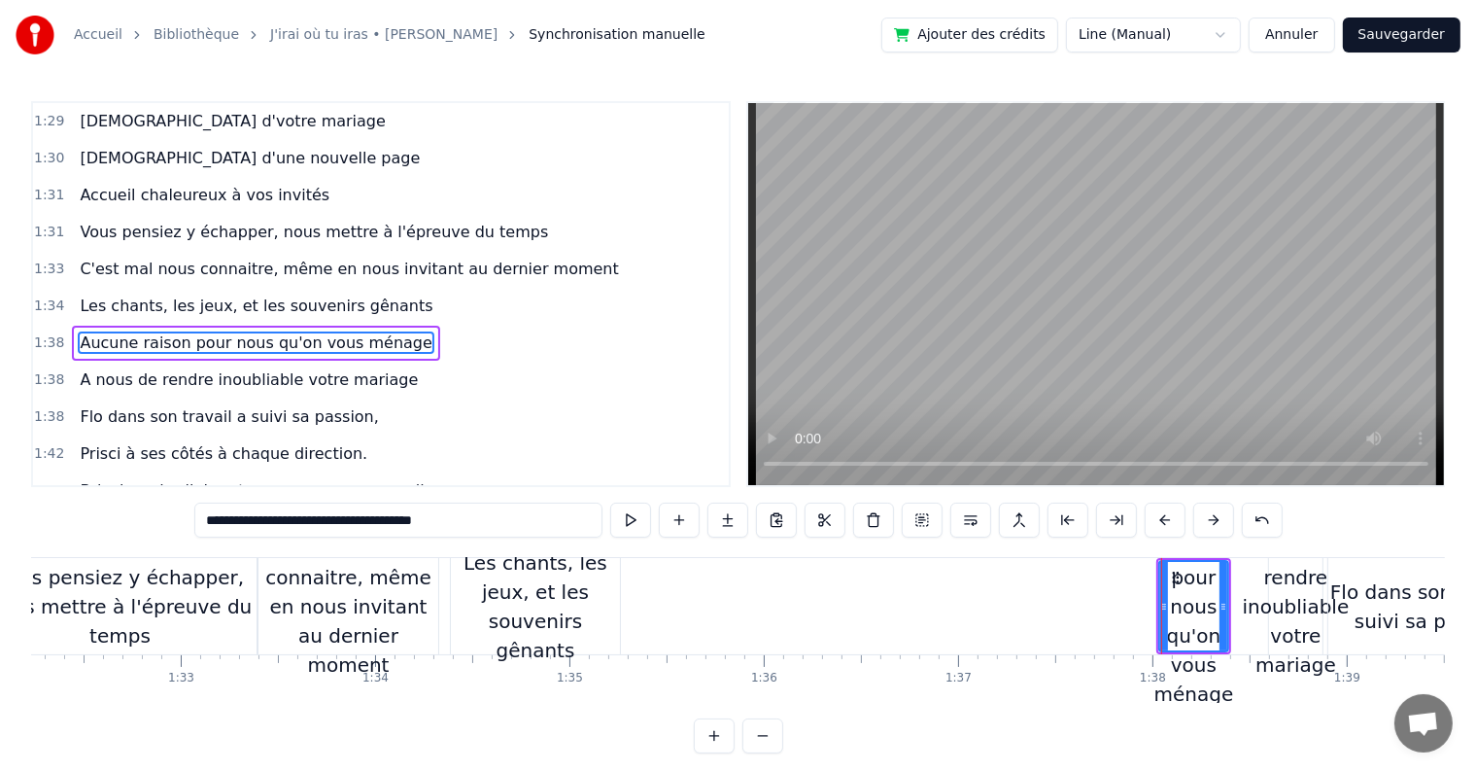
click at [557, 600] on div "Les chants, les jeux, et les souvenirs gênants" at bounding box center [535, 606] width 169 height 117
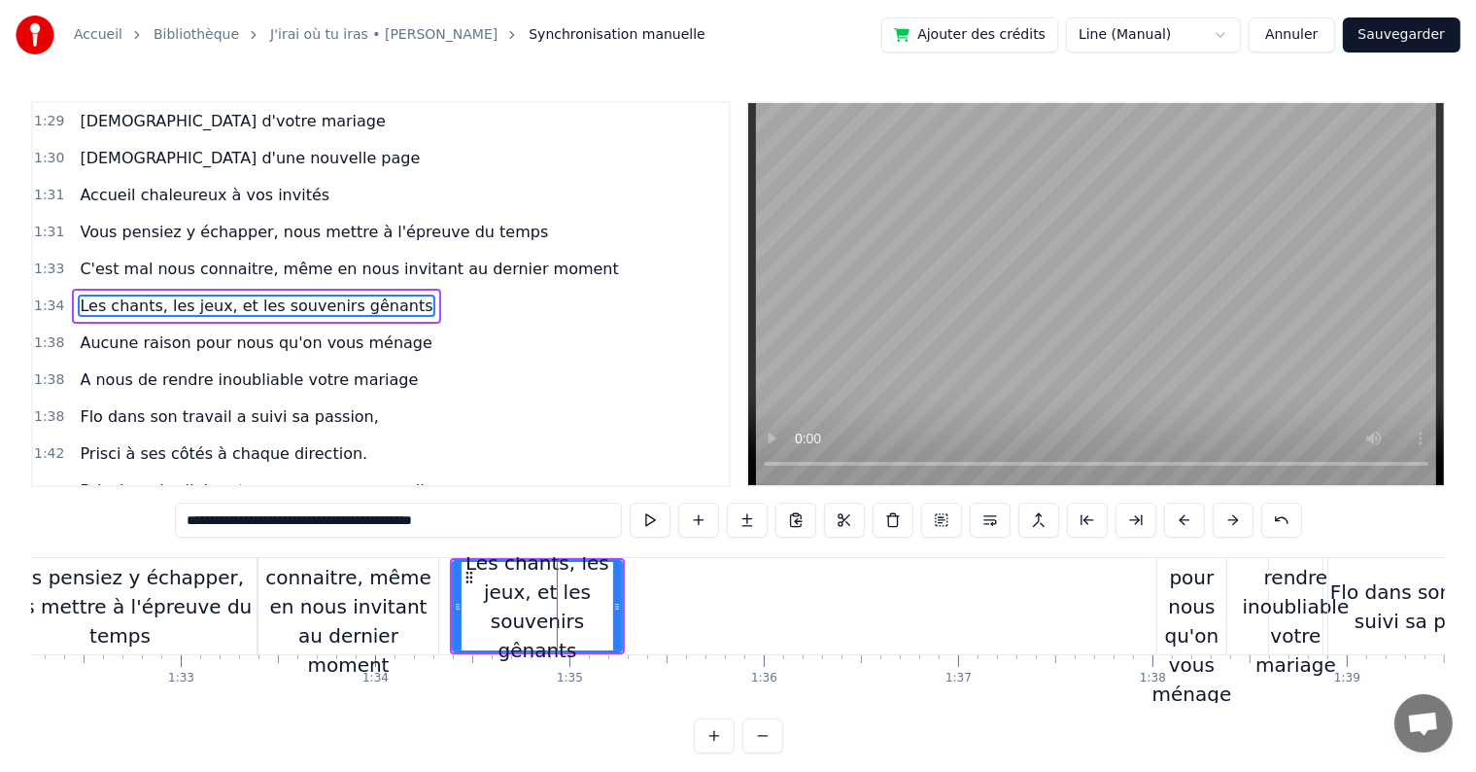
scroll to position [1257, 0]
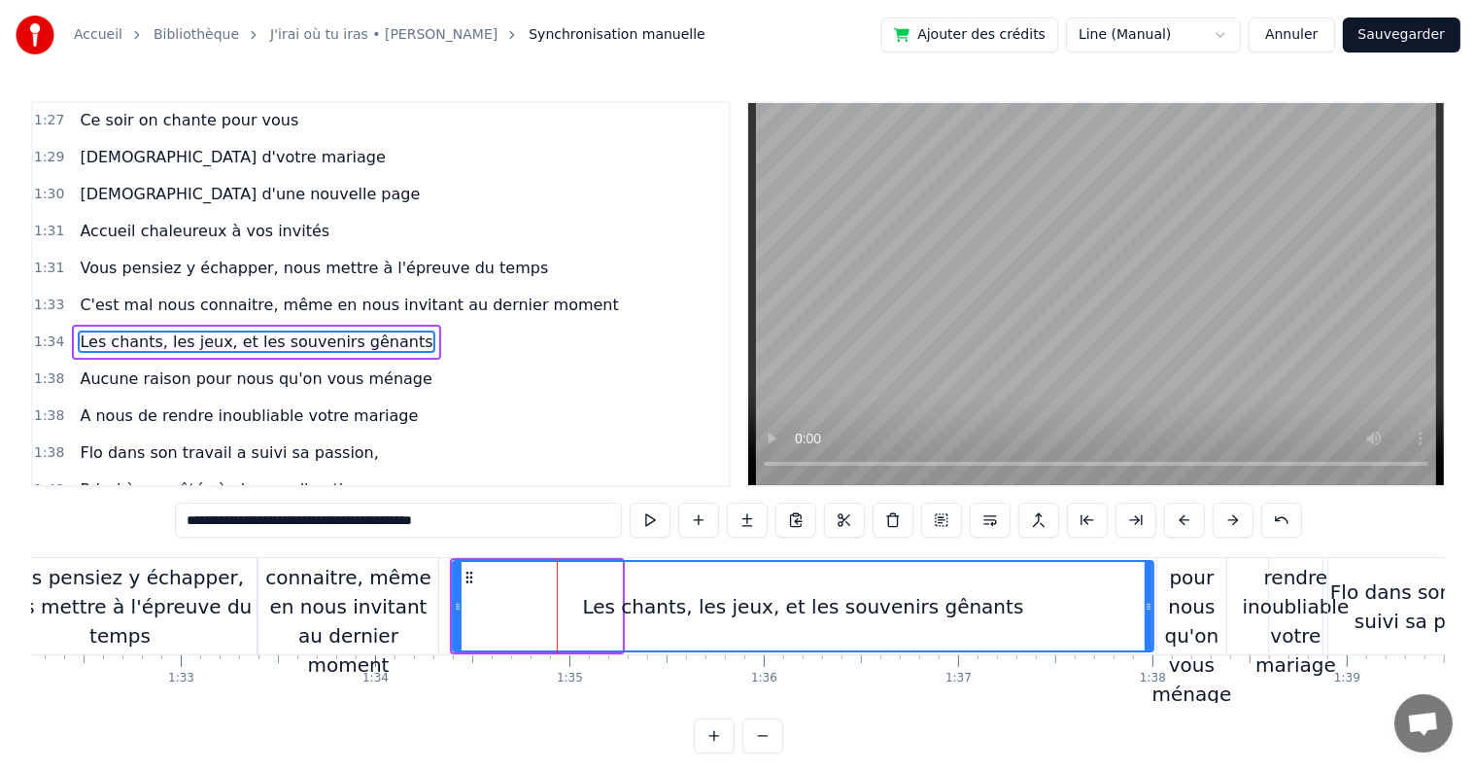
drag, startPoint x: 615, startPoint y: 603, endPoint x: 1147, endPoint y: 561, distance: 533.3
click at [1147, 562] on div at bounding box center [1149, 606] width 8 height 88
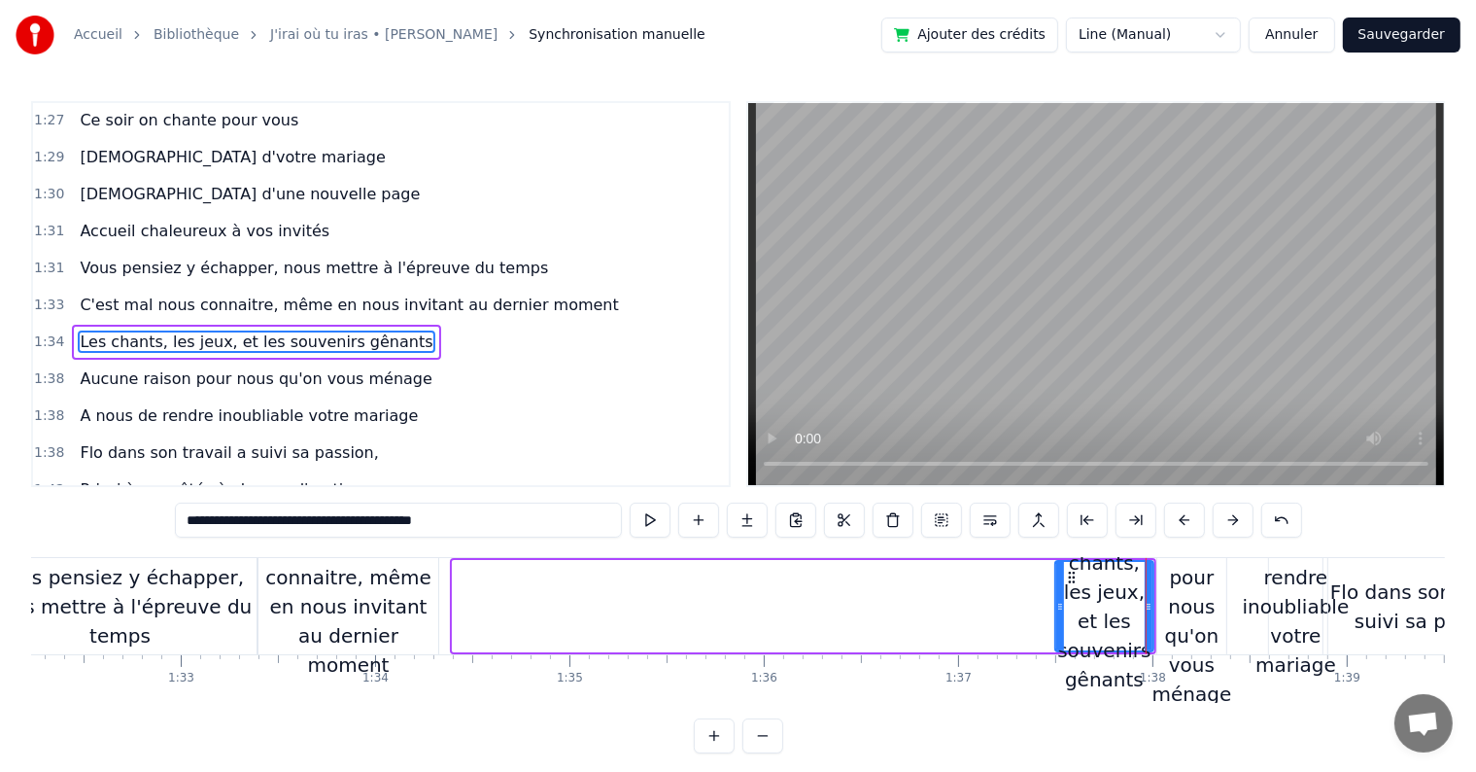
drag, startPoint x: 459, startPoint y: 605, endPoint x: 1061, endPoint y: 580, distance: 603.1
click at [1061, 580] on div at bounding box center [1060, 606] width 8 height 88
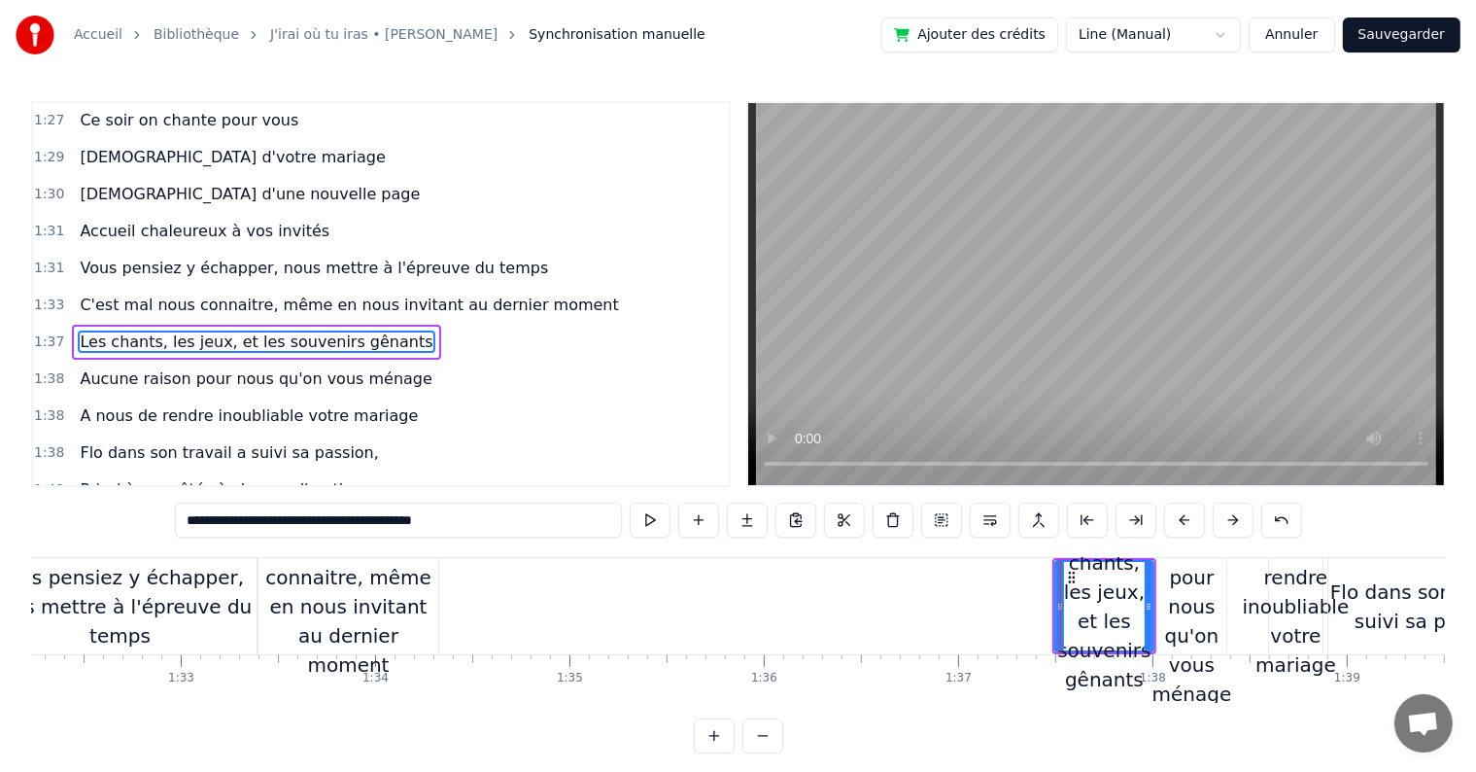
click at [343, 606] on div "C'est mal nous connaitre, même en nous invitant au dernier moment" at bounding box center [349, 607] width 180 height 146
type input "**********"
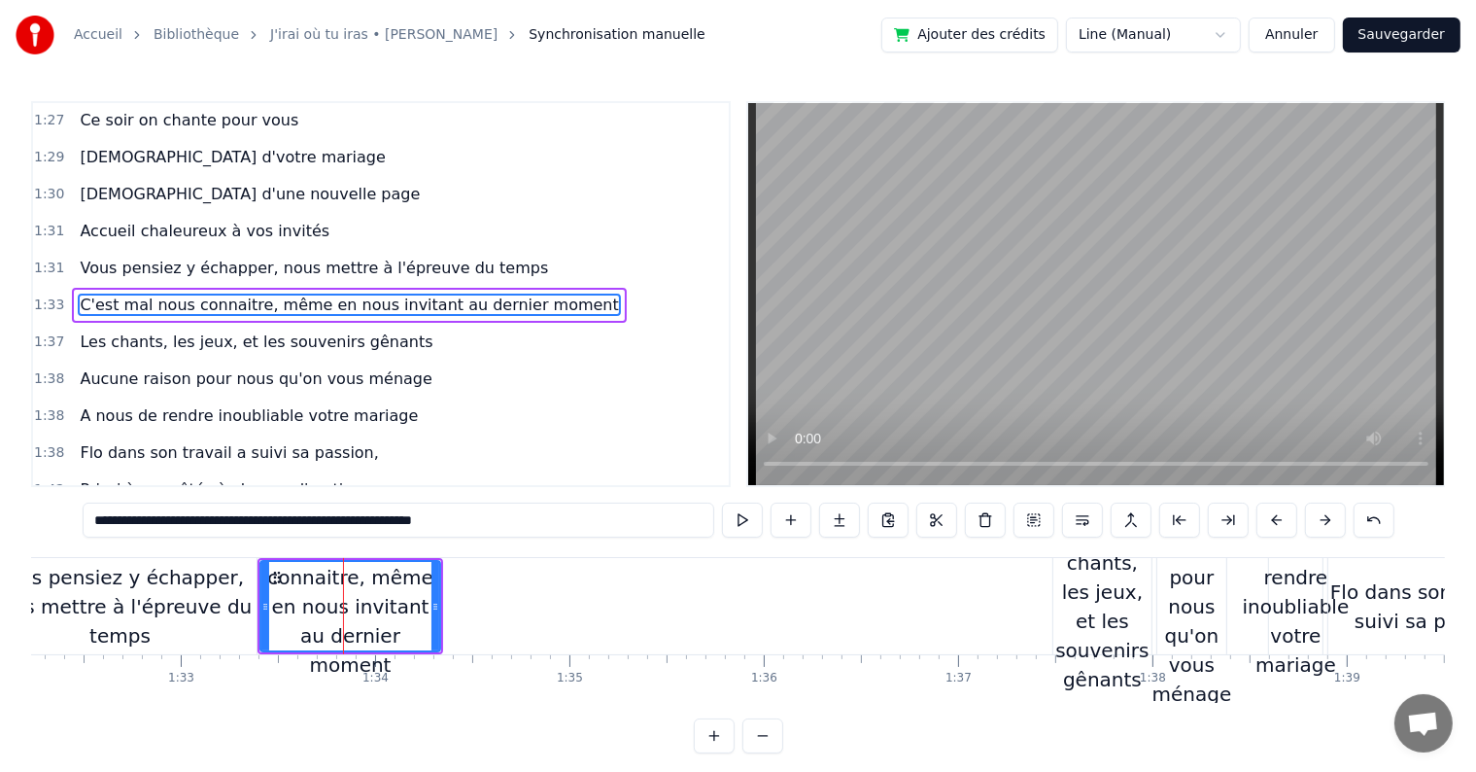
scroll to position [1221, 0]
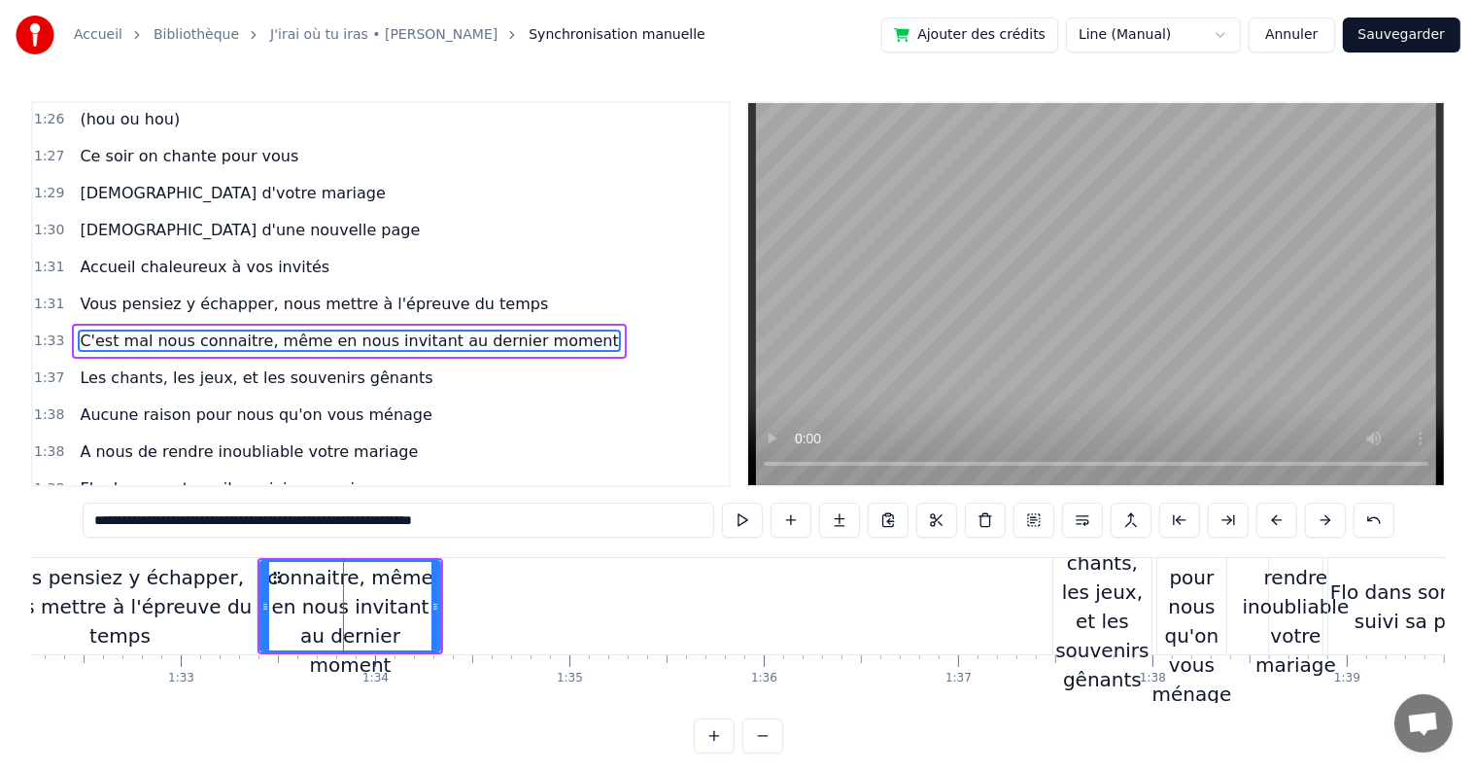
click at [439, 602] on div "C'est mal nous connaitre, même en nous invitant au dernier moment" at bounding box center [351, 606] width 186 height 96
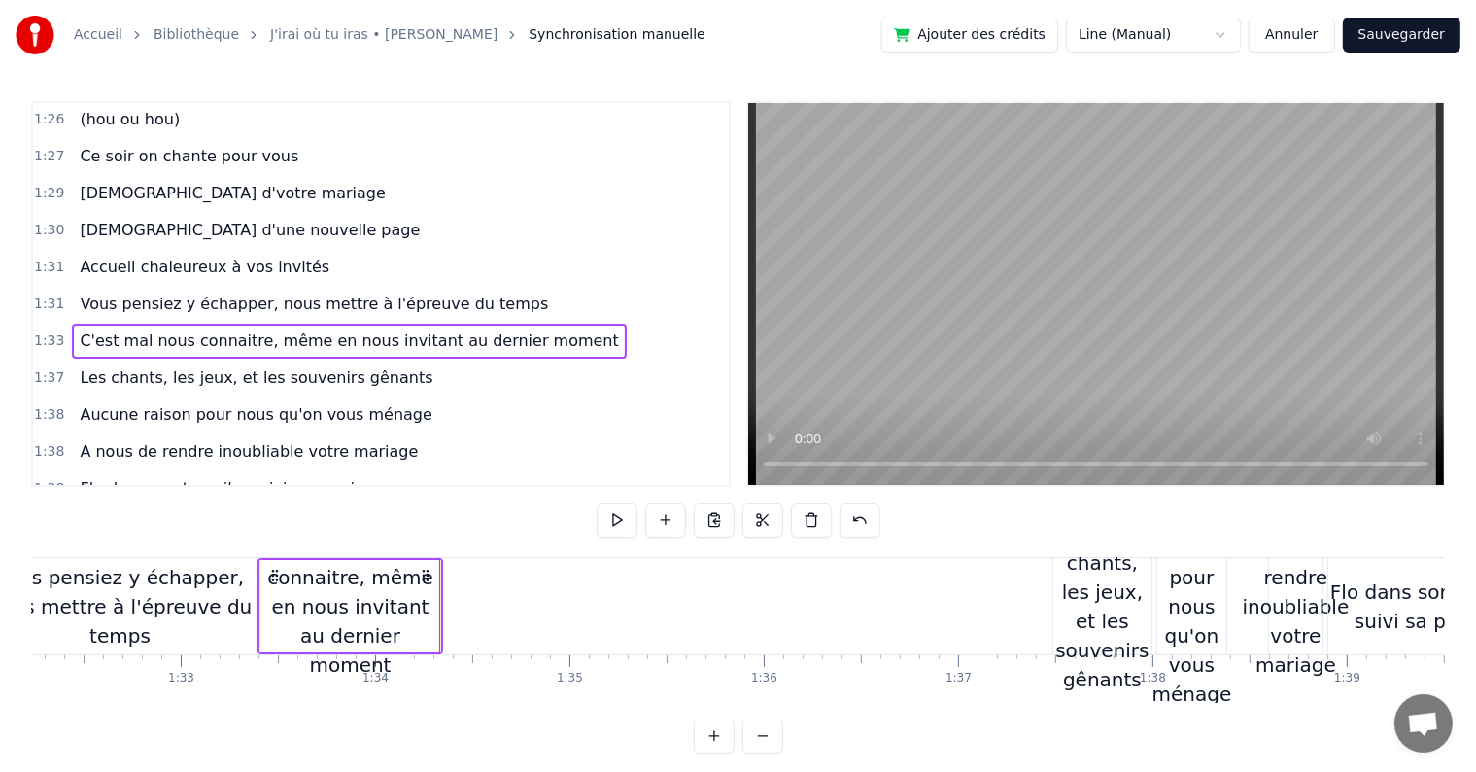
click at [435, 602] on div "C'est mal nous connaitre, même en nous invitant au dernier moment" at bounding box center [350, 607] width 180 height 146
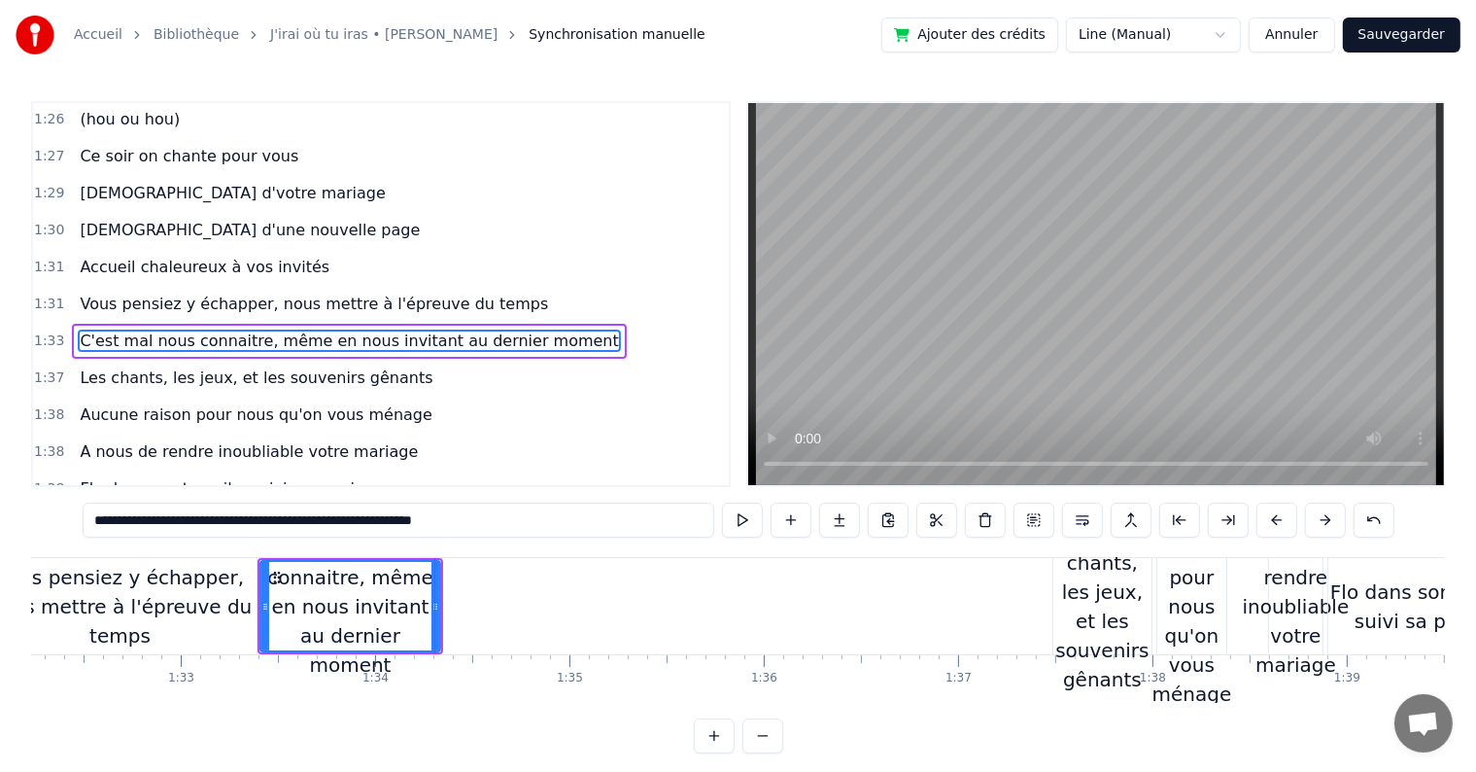
click at [383, 607] on div "C'est mal nous connaitre, même en nous invitant au dernier moment" at bounding box center [350, 607] width 178 height 146
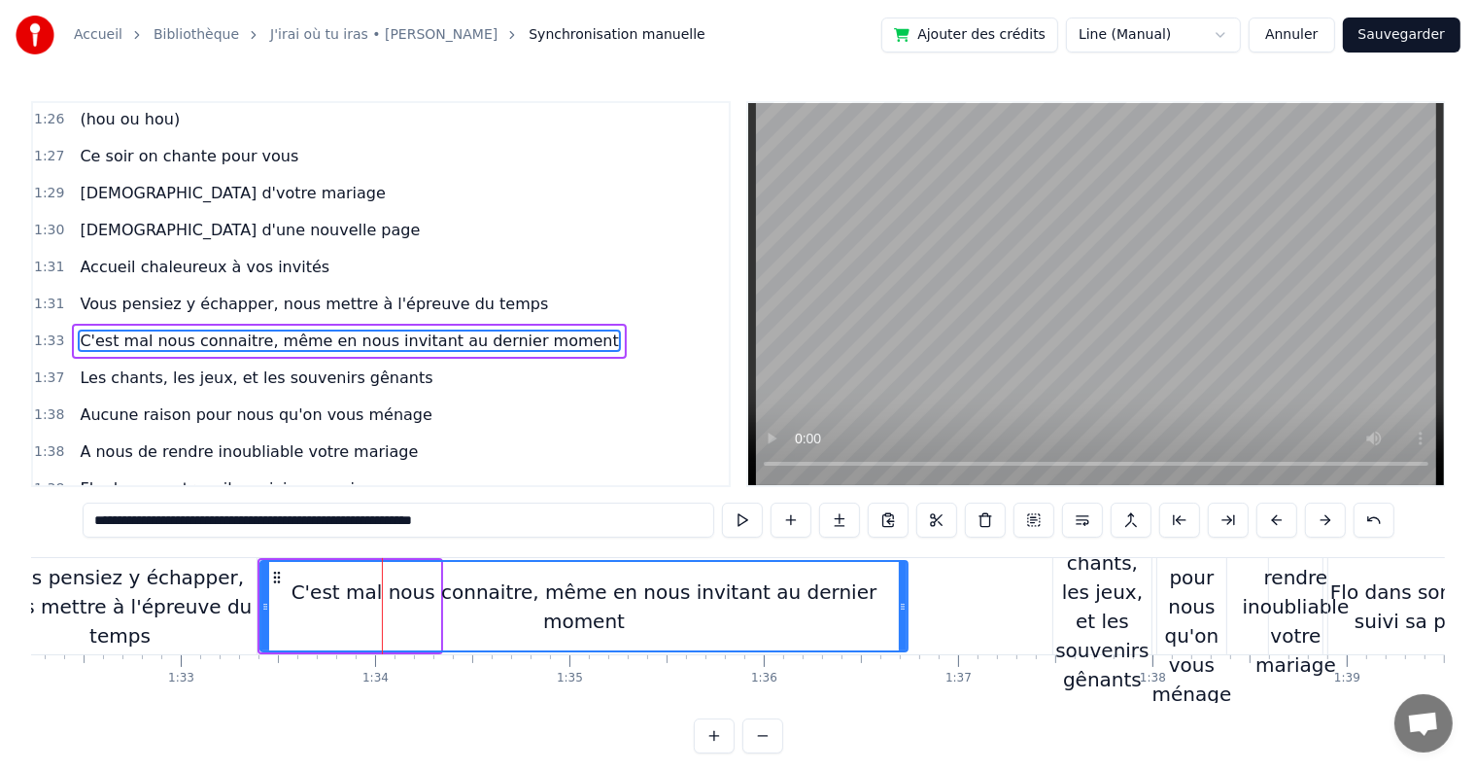
drag, startPoint x: 438, startPoint y: 607, endPoint x: 906, endPoint y: 600, distance: 467.5
click at [906, 600] on icon at bounding box center [903, 607] width 8 height 16
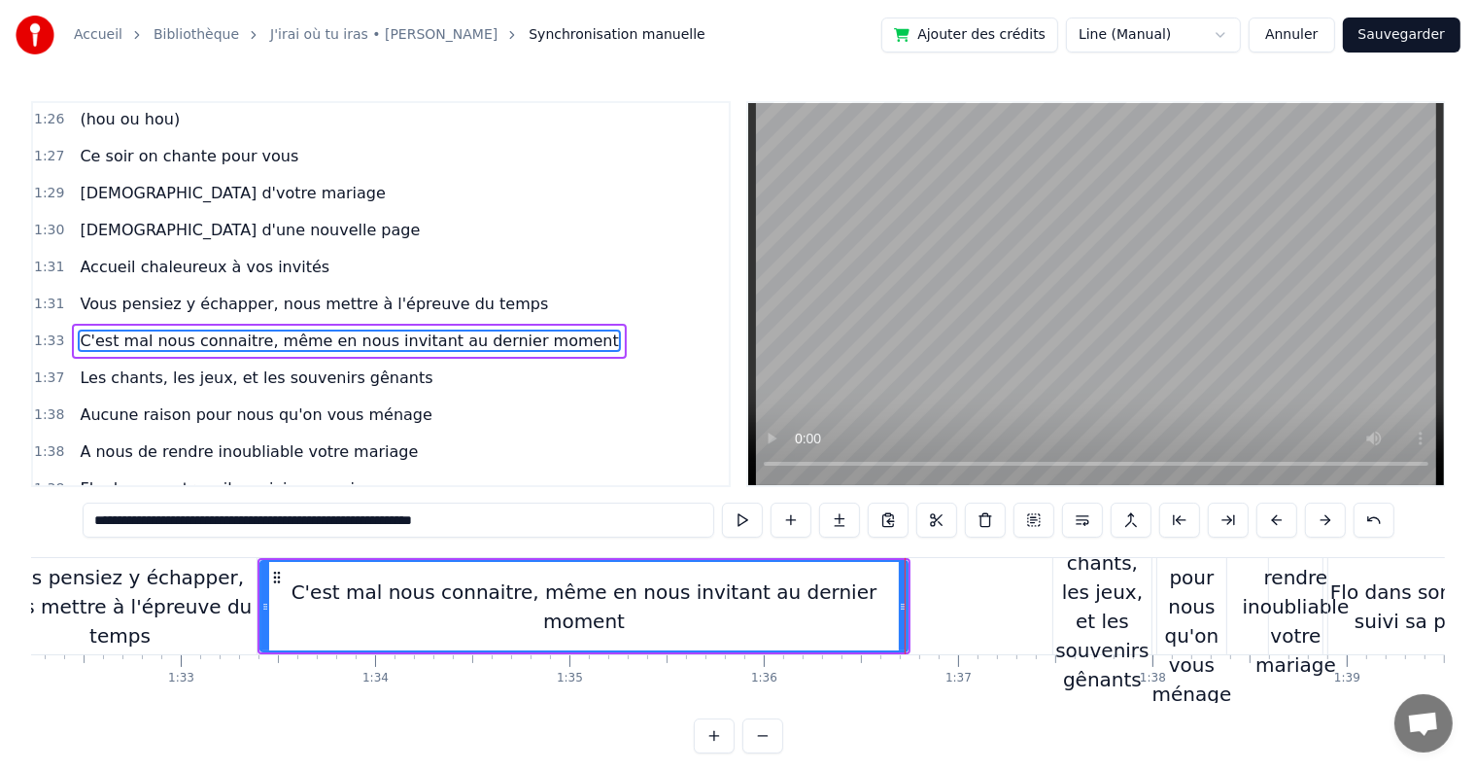
click at [267, 607] on div "C'est mal nous connaitre, même en nous invitant au dernier moment" at bounding box center [583, 606] width 645 height 88
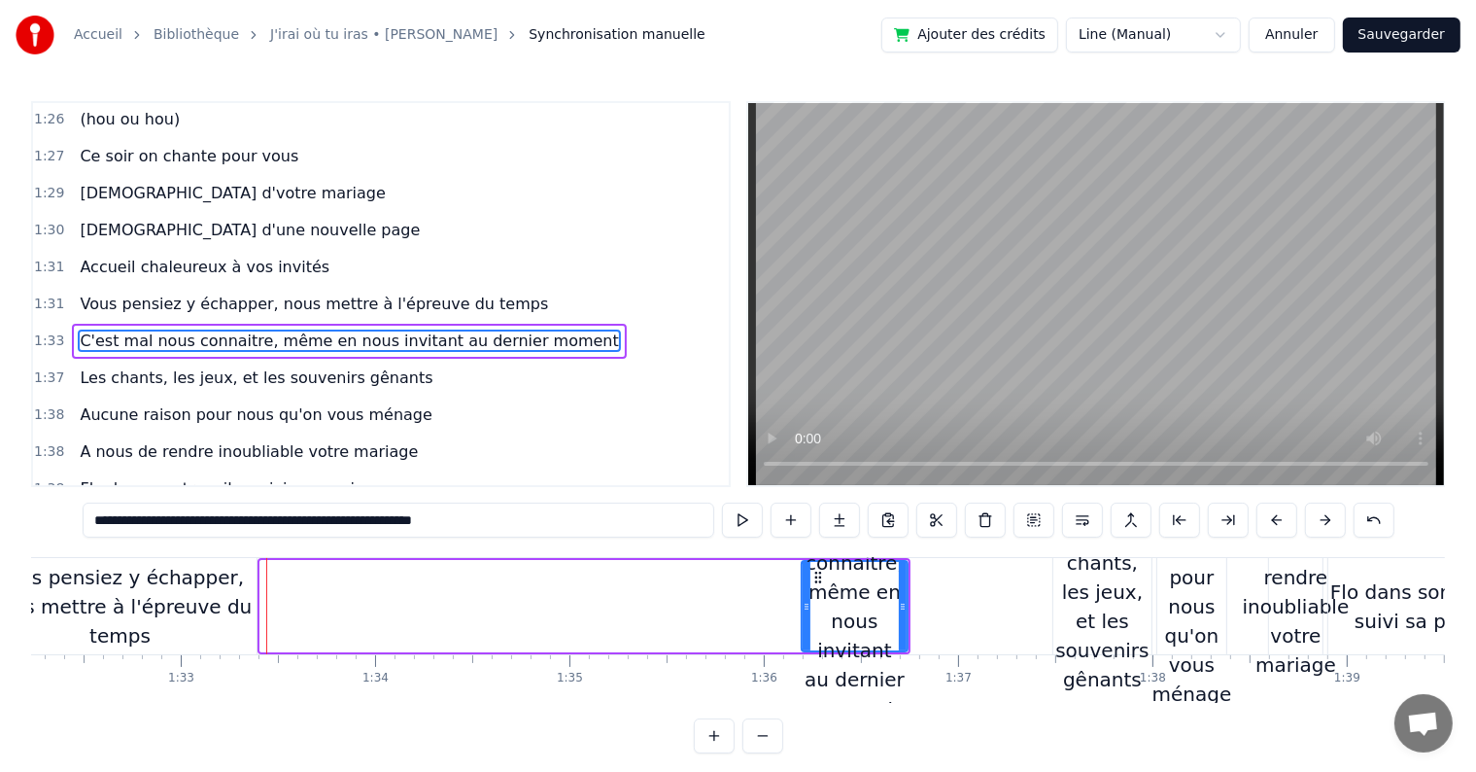
drag, startPoint x: 263, startPoint y: 606, endPoint x: 808, endPoint y: 575, distance: 545.1
click at [808, 575] on div at bounding box center [807, 606] width 8 height 88
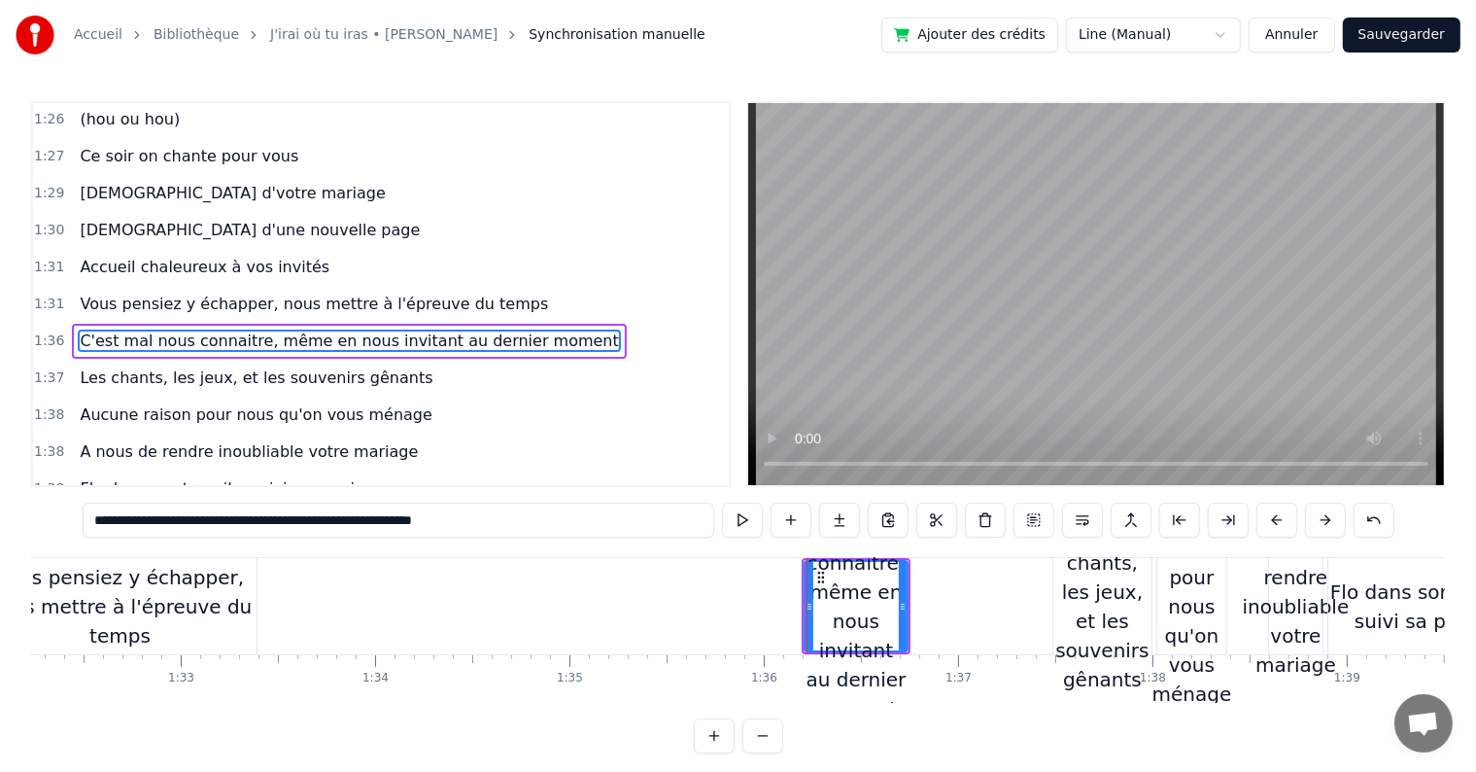
click at [906, 605] on div "C'est mal nous connaitre, même en nous invitant au dernier moment" at bounding box center [856, 606] width 105 height 92
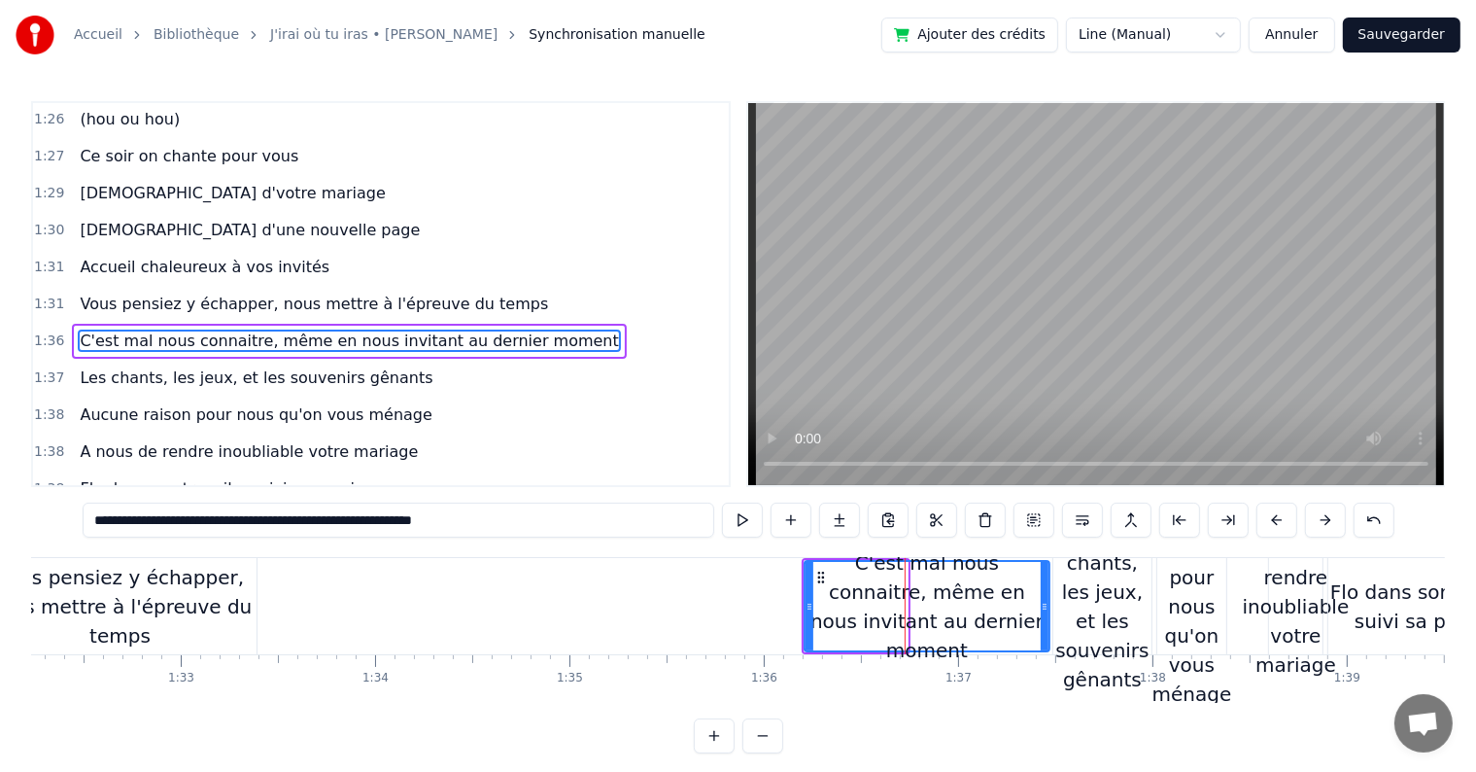
drag, startPoint x: 902, startPoint y: 605, endPoint x: 1044, endPoint y: 603, distance: 141.9
click at [1044, 603] on icon at bounding box center [1045, 607] width 8 height 16
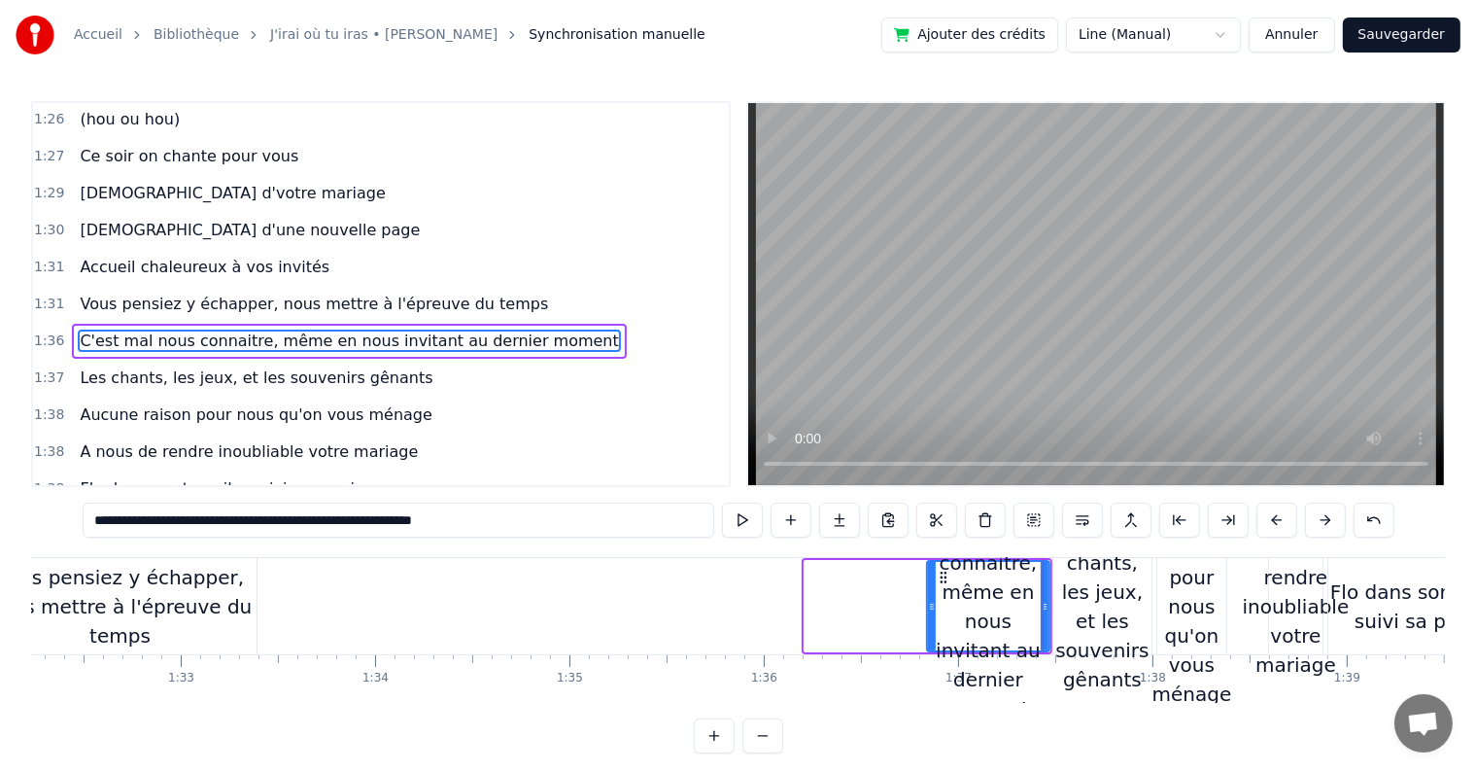
drag, startPoint x: 806, startPoint y: 604, endPoint x: 931, endPoint y: 606, distance: 125.4
click at [931, 606] on icon at bounding box center [932, 607] width 8 height 16
click at [186, 586] on div "Vous pensiez y échapper, nous mettre à l'épreuve du temps" at bounding box center [119, 606] width 273 height 87
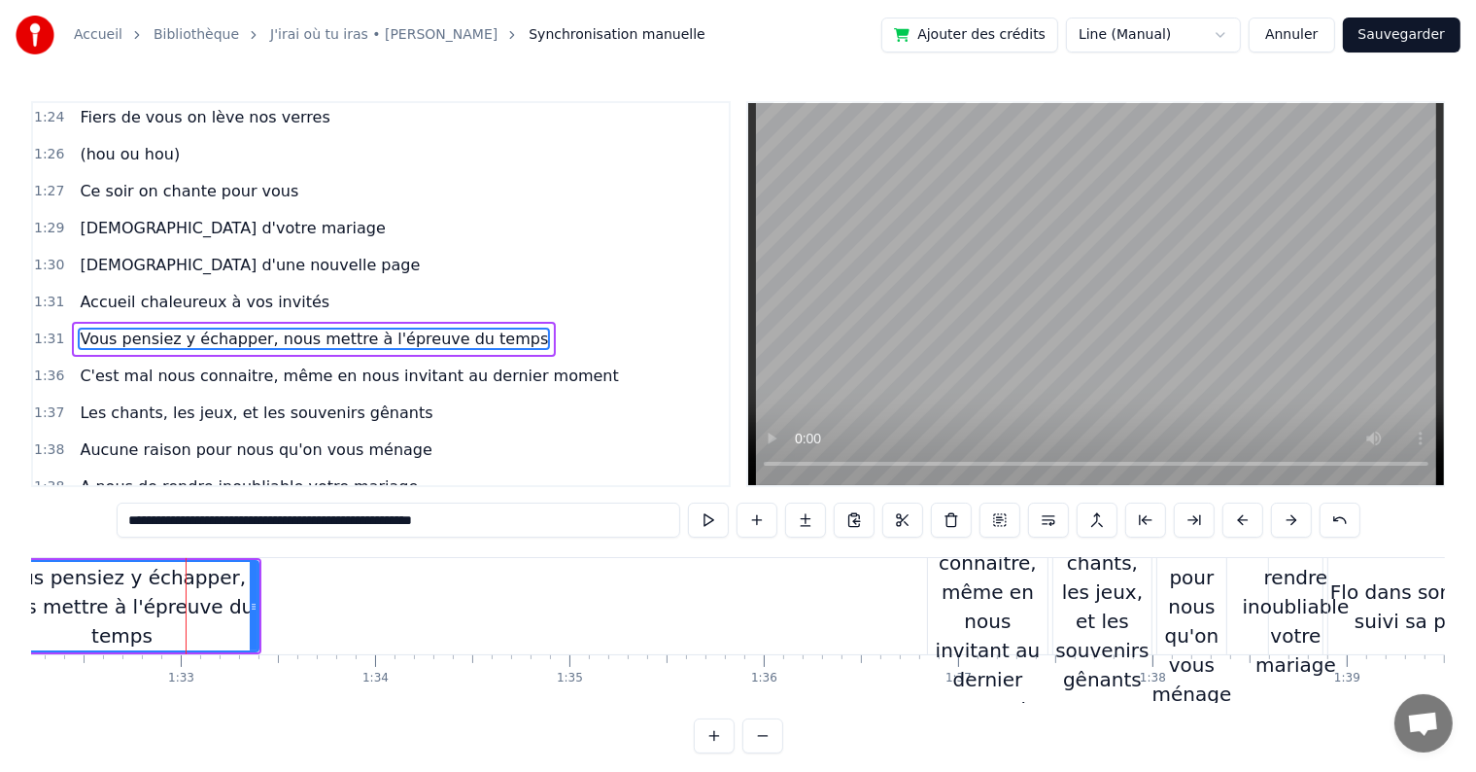
click at [256, 607] on icon at bounding box center [254, 607] width 8 height 16
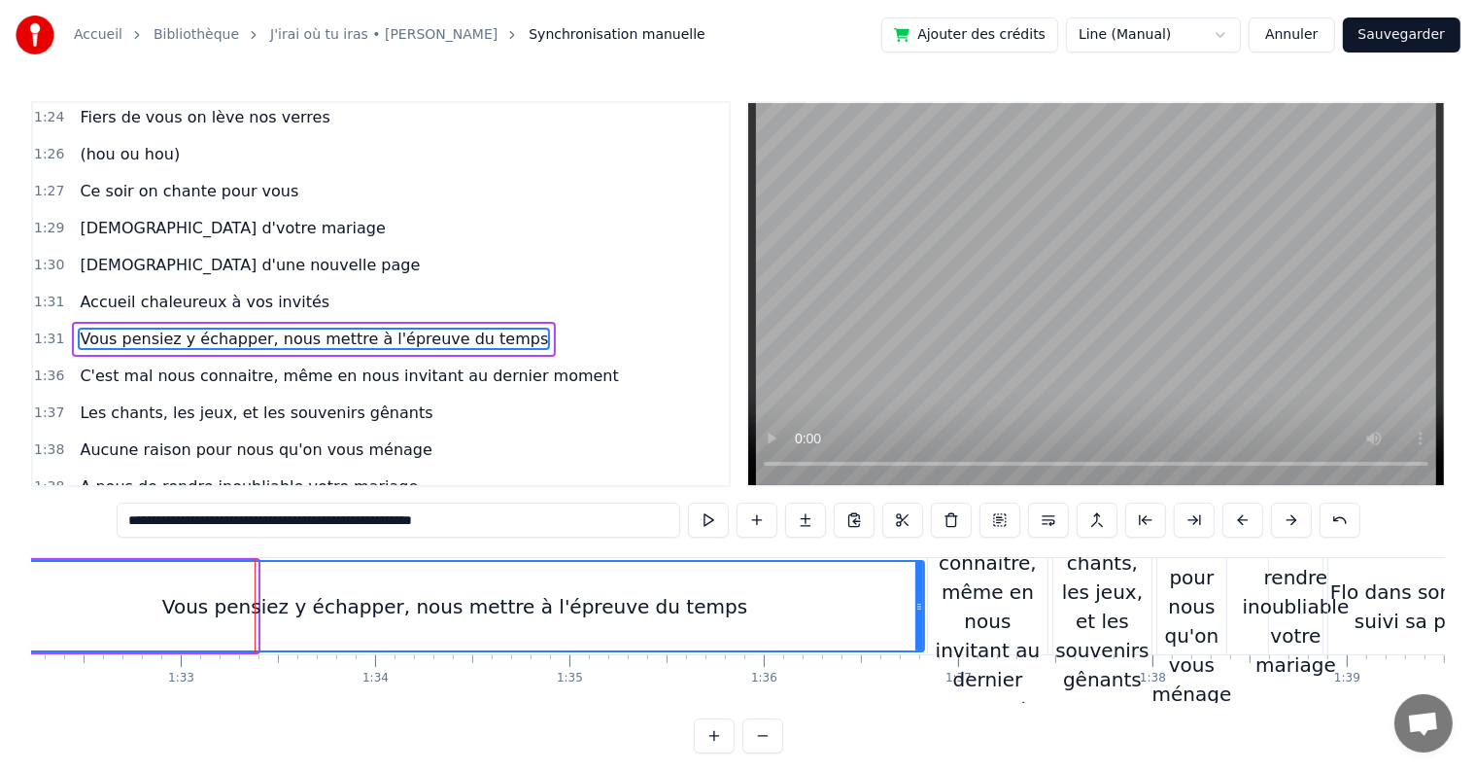
drag, startPoint x: 255, startPoint y: 607, endPoint x: 923, endPoint y: 605, distance: 668.7
click at [923, 605] on icon at bounding box center [920, 607] width 8 height 16
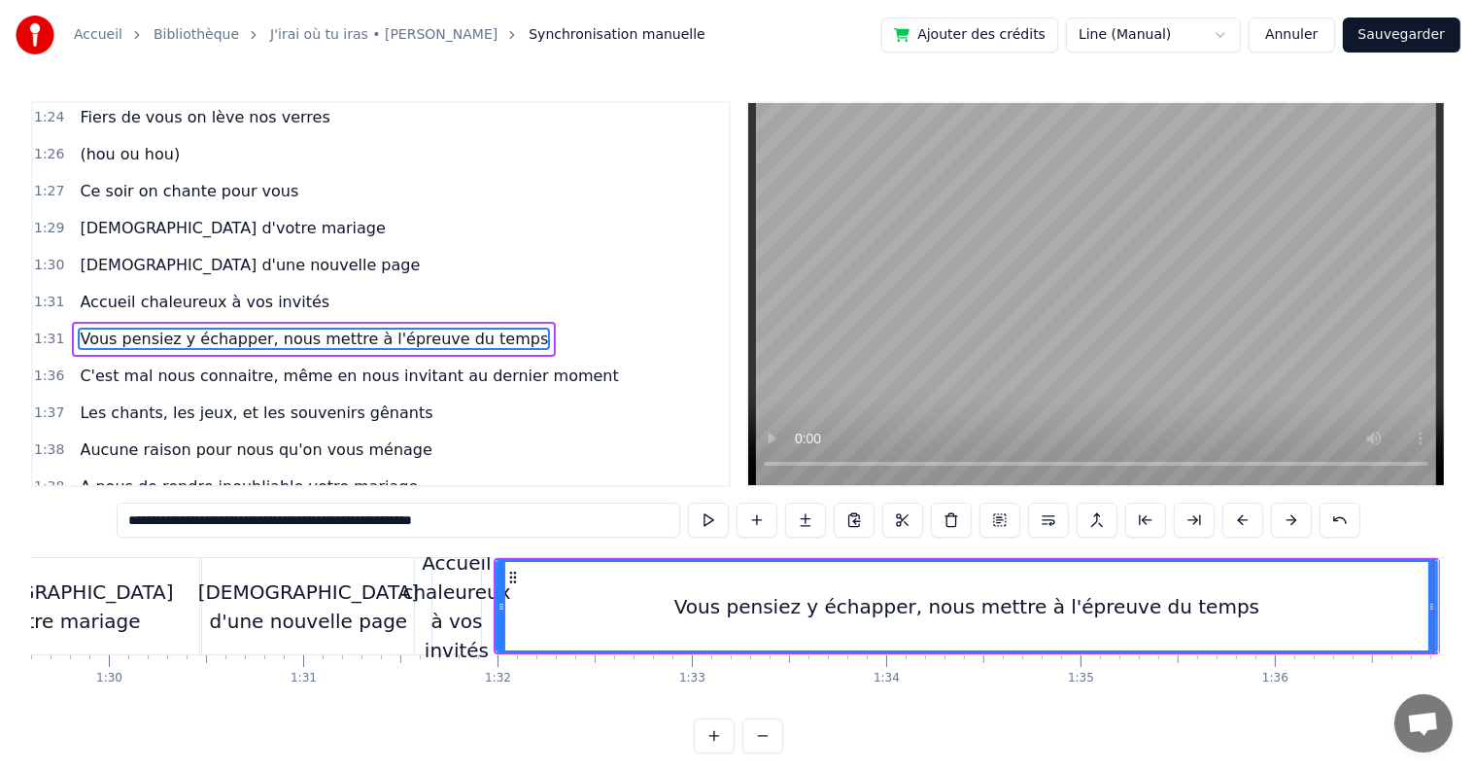
scroll to position [0, 17300]
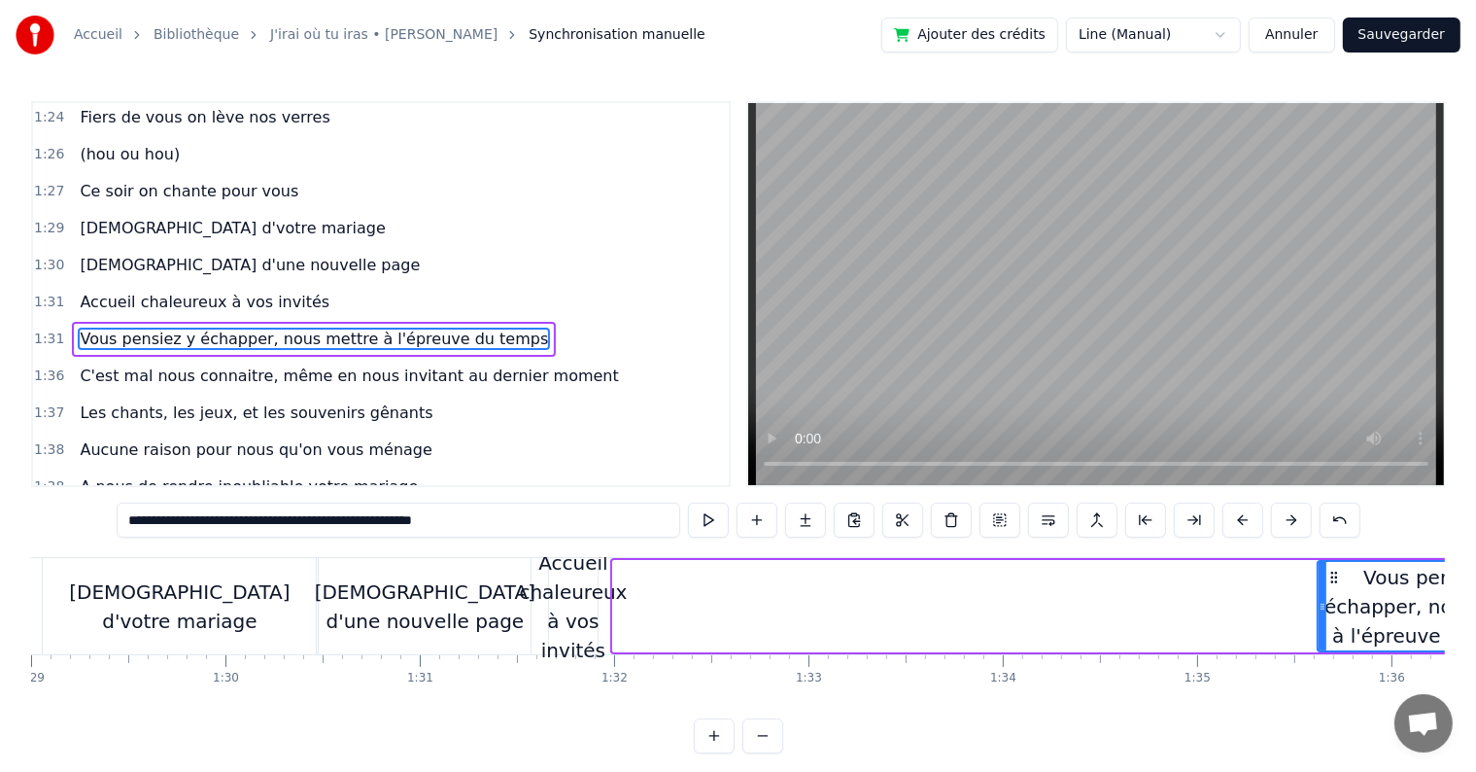
drag, startPoint x: 614, startPoint y: 605, endPoint x: 1320, endPoint y: 585, distance: 705.9
click at [1320, 585] on div at bounding box center [1323, 606] width 8 height 88
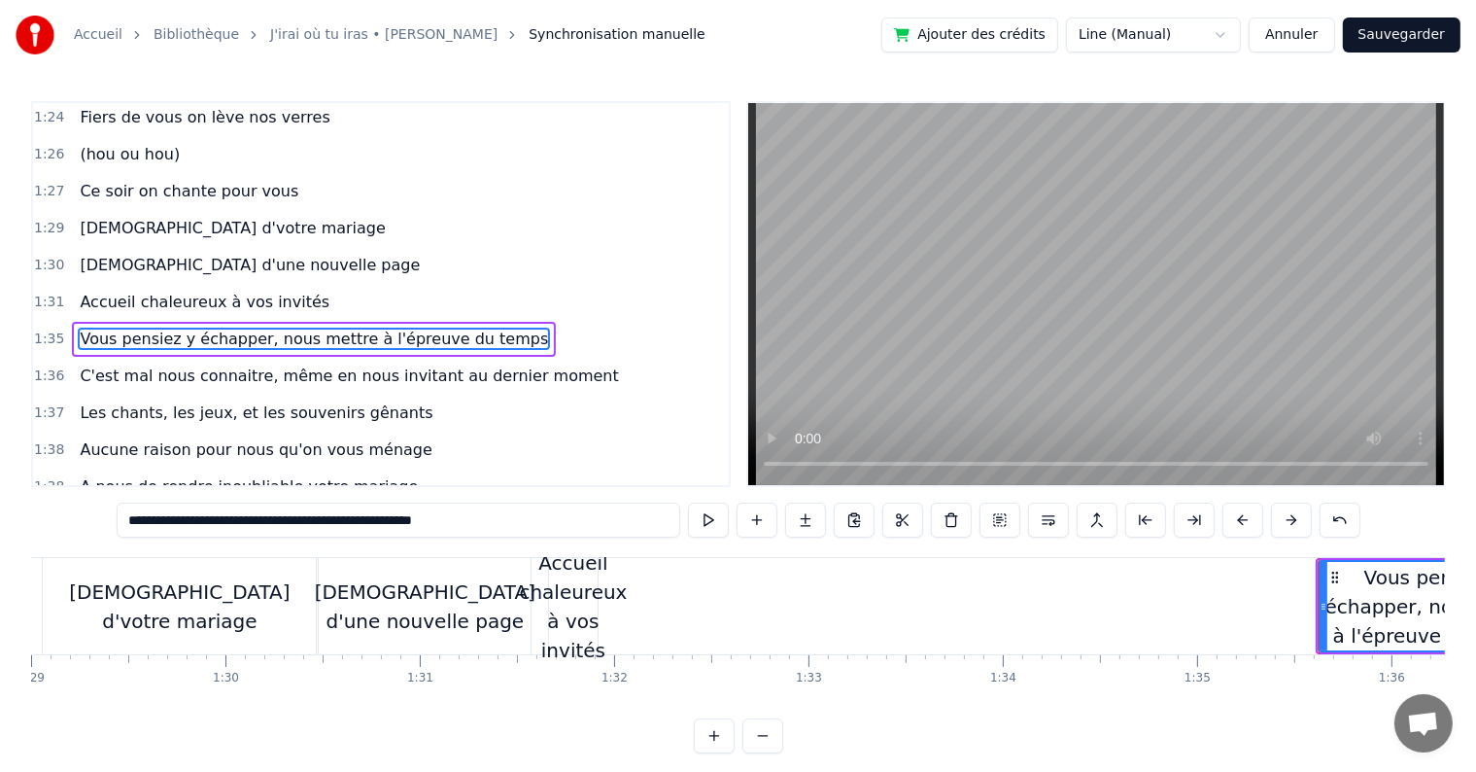
click at [561, 583] on div "Accueil chaleureux à vos invités" at bounding box center [573, 606] width 108 height 117
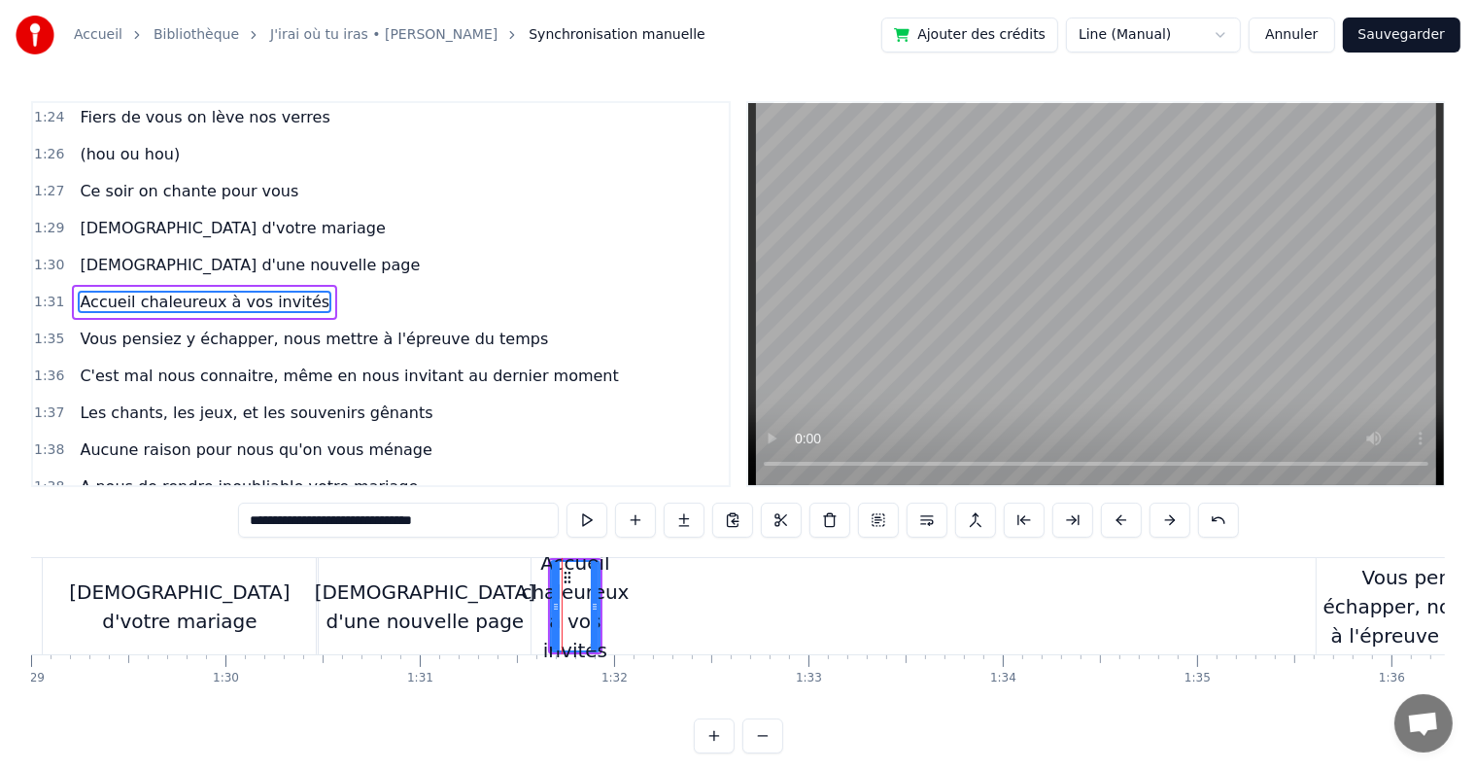
scroll to position [1150, 0]
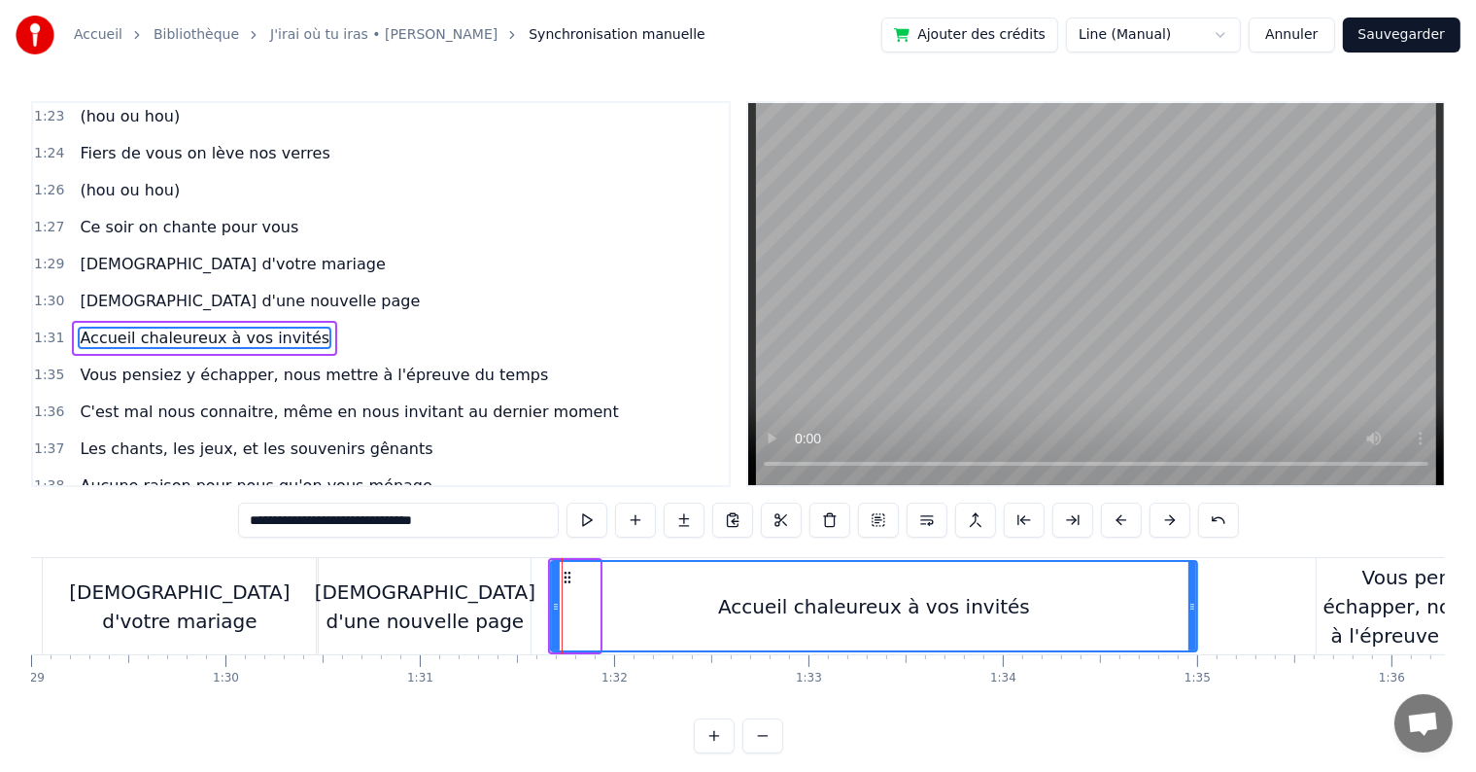
drag, startPoint x: 595, startPoint y: 605, endPoint x: 1193, endPoint y: 544, distance: 600.7
click at [1193, 544] on div "0:05 C’est au lycée que tout commence 0:07 Flo et [PERSON_NAME] vivent encore l…" at bounding box center [738, 427] width 1414 height 652
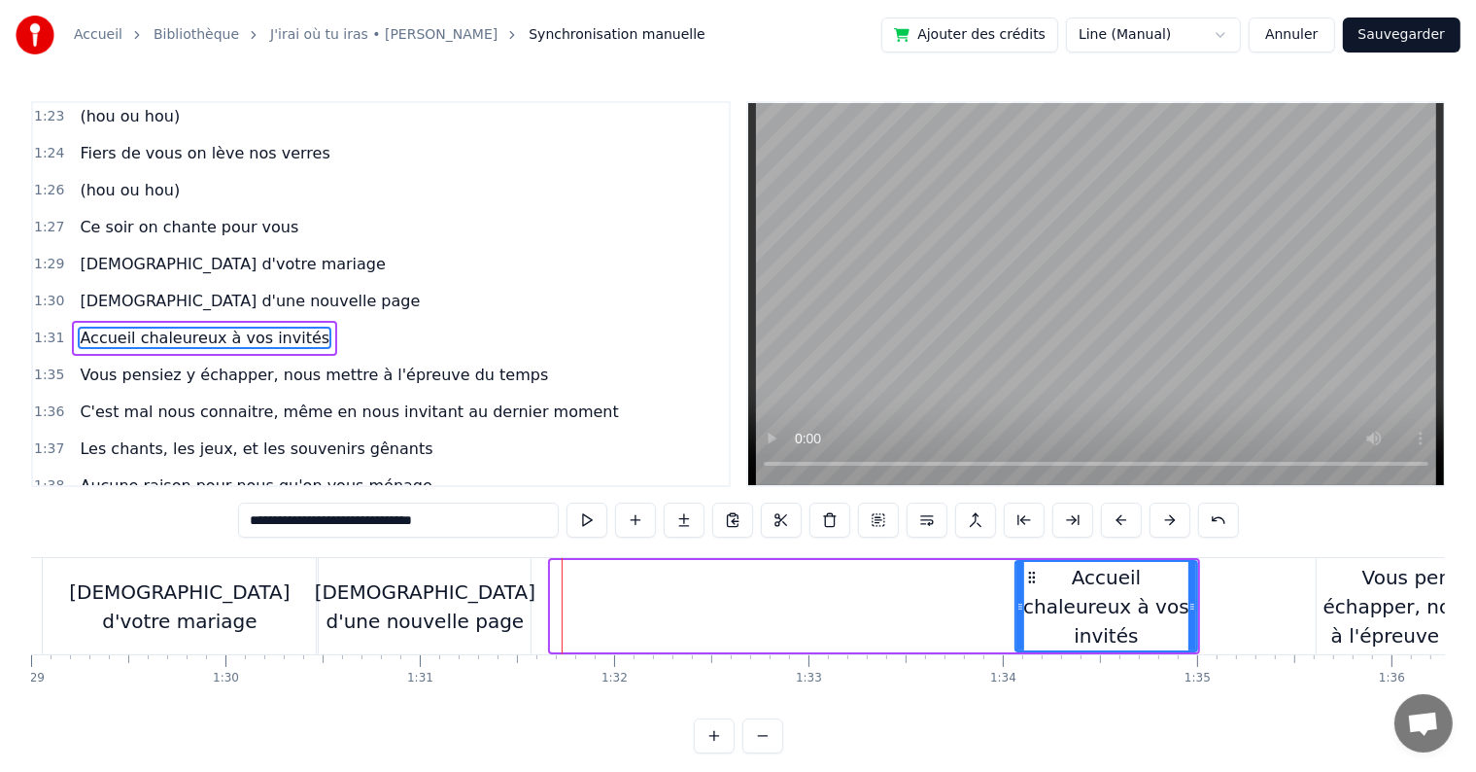
drag, startPoint x: 555, startPoint y: 603, endPoint x: 1019, endPoint y: 543, distance: 467.4
click at [1019, 543] on div "0:05 C’est au lycée que tout commence 0:07 Flo et [PERSON_NAME] vivent encore l…" at bounding box center [738, 427] width 1414 height 652
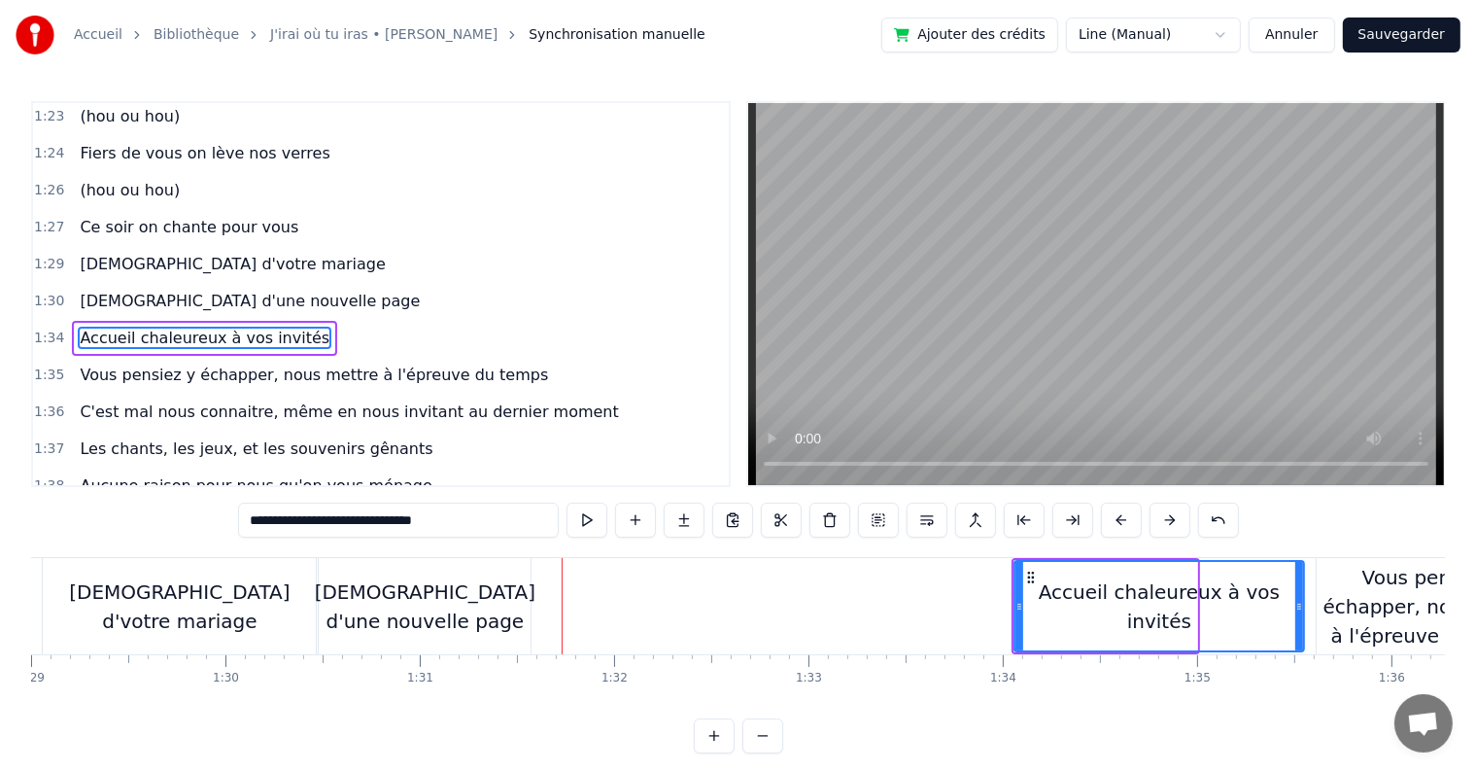
drag, startPoint x: 1192, startPoint y: 606, endPoint x: 1296, endPoint y: 605, distance: 105.0
click at [1296, 605] on icon at bounding box center [1300, 607] width 8 height 16
click at [503, 610] on div "[DEMOGRAPHIC_DATA] d'une nouvelle page" at bounding box center [425, 606] width 221 height 58
type input "**********"
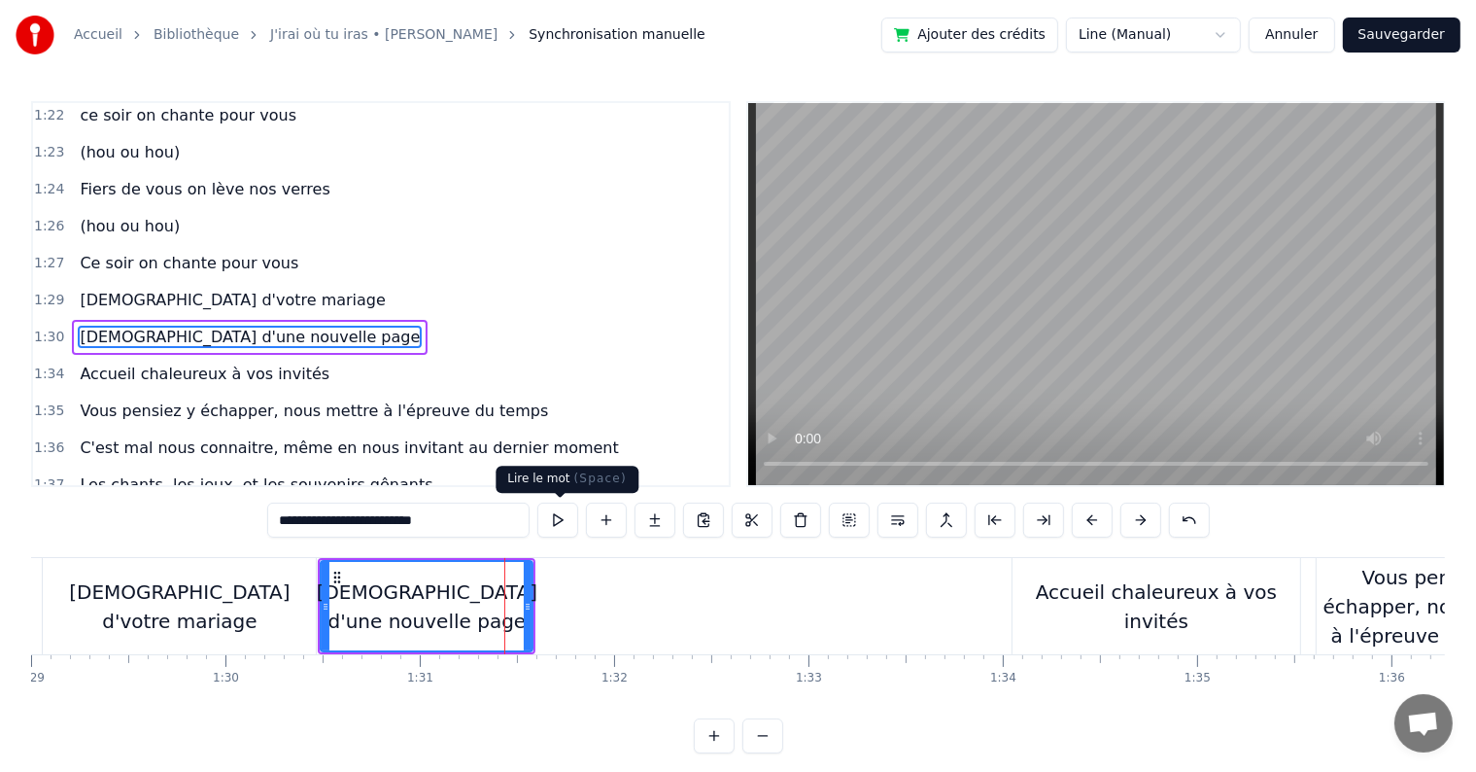
click at [556, 523] on button at bounding box center [557, 519] width 41 height 35
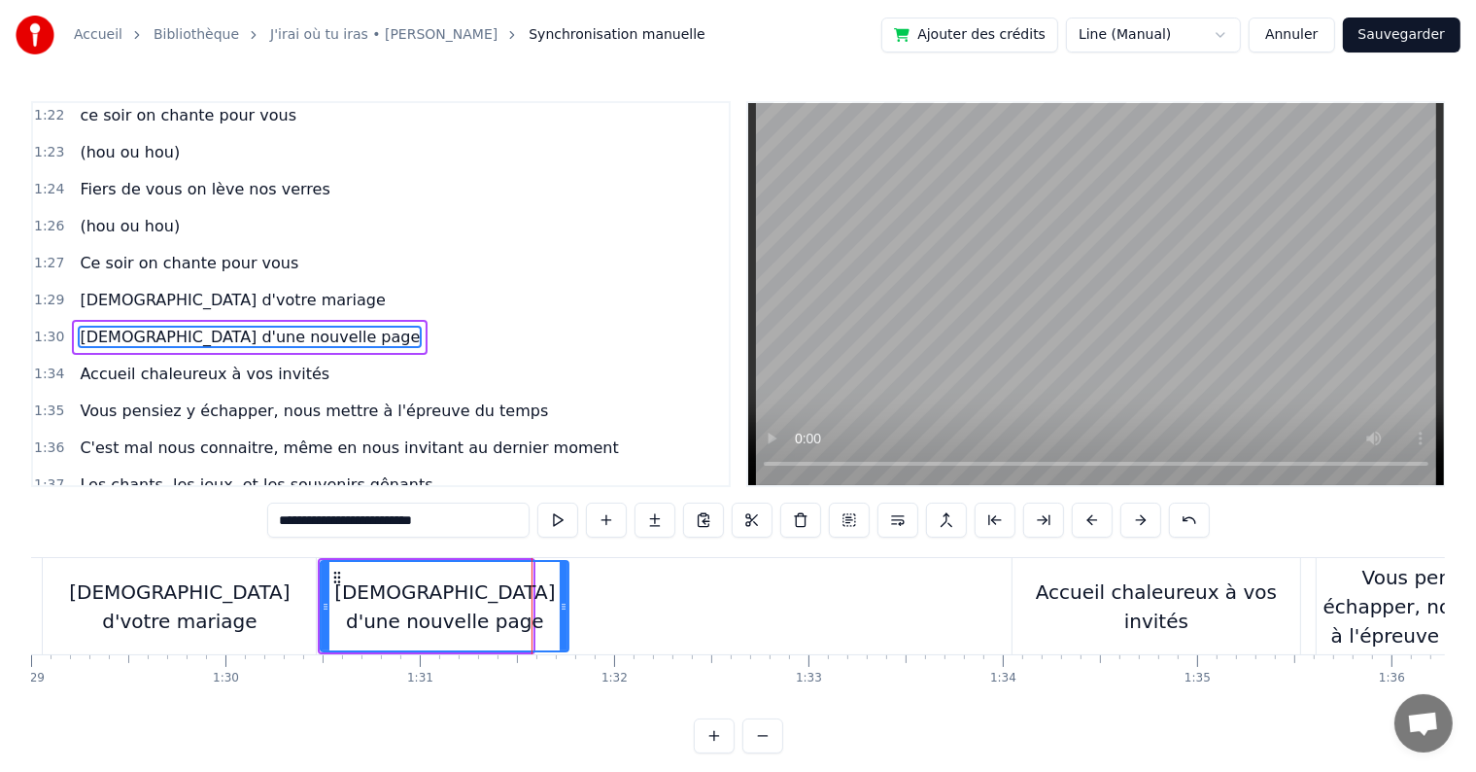
drag, startPoint x: 526, startPoint y: 603, endPoint x: 562, endPoint y: 602, distance: 36.0
click at [562, 602] on icon at bounding box center [564, 607] width 8 height 16
drag, startPoint x: 564, startPoint y: 605, endPoint x: 578, endPoint y: 610, distance: 15.7
click at [578, 610] on icon at bounding box center [578, 607] width 8 height 16
drag, startPoint x: 321, startPoint y: 606, endPoint x: 309, endPoint y: 606, distance: 11.7
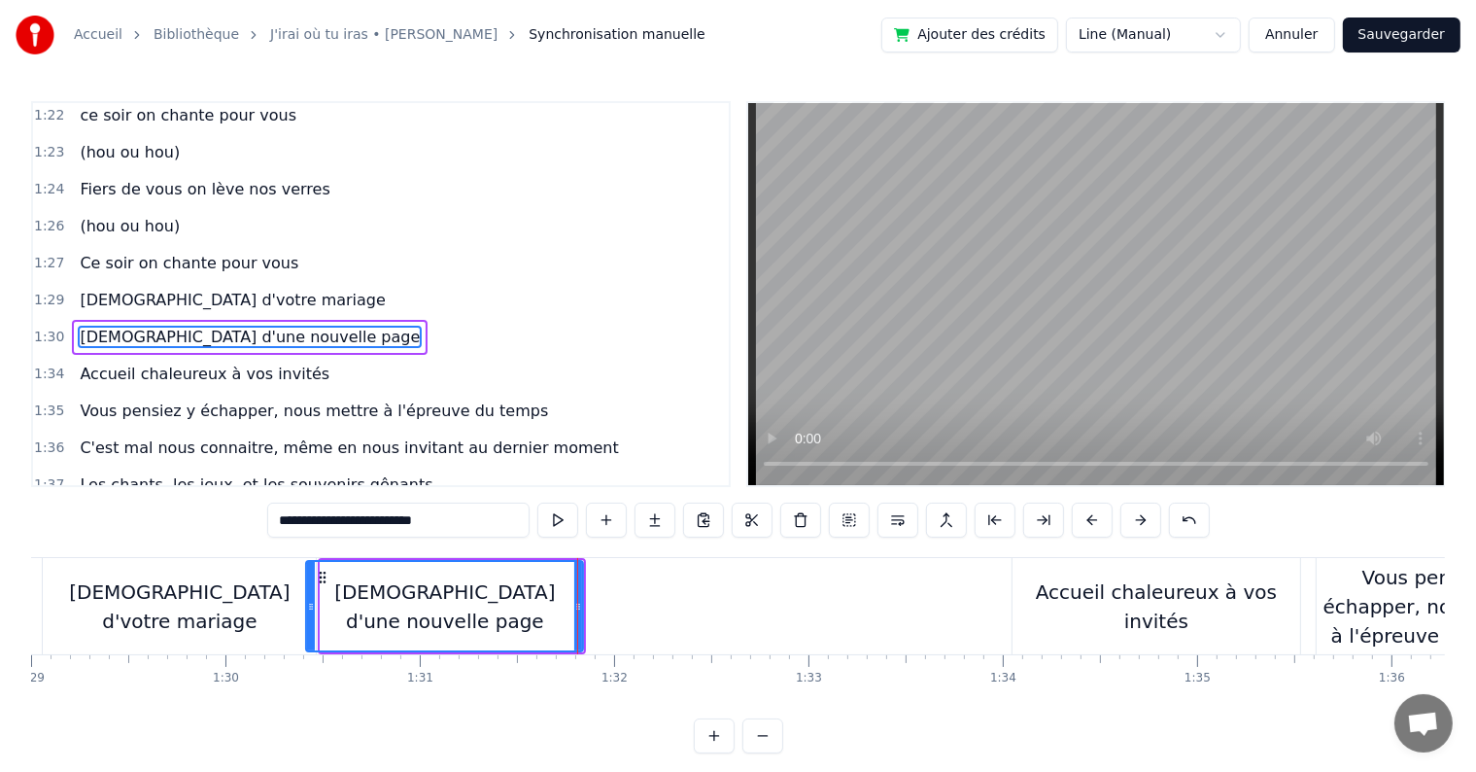
click at [307, 606] on icon at bounding box center [311, 607] width 8 height 16
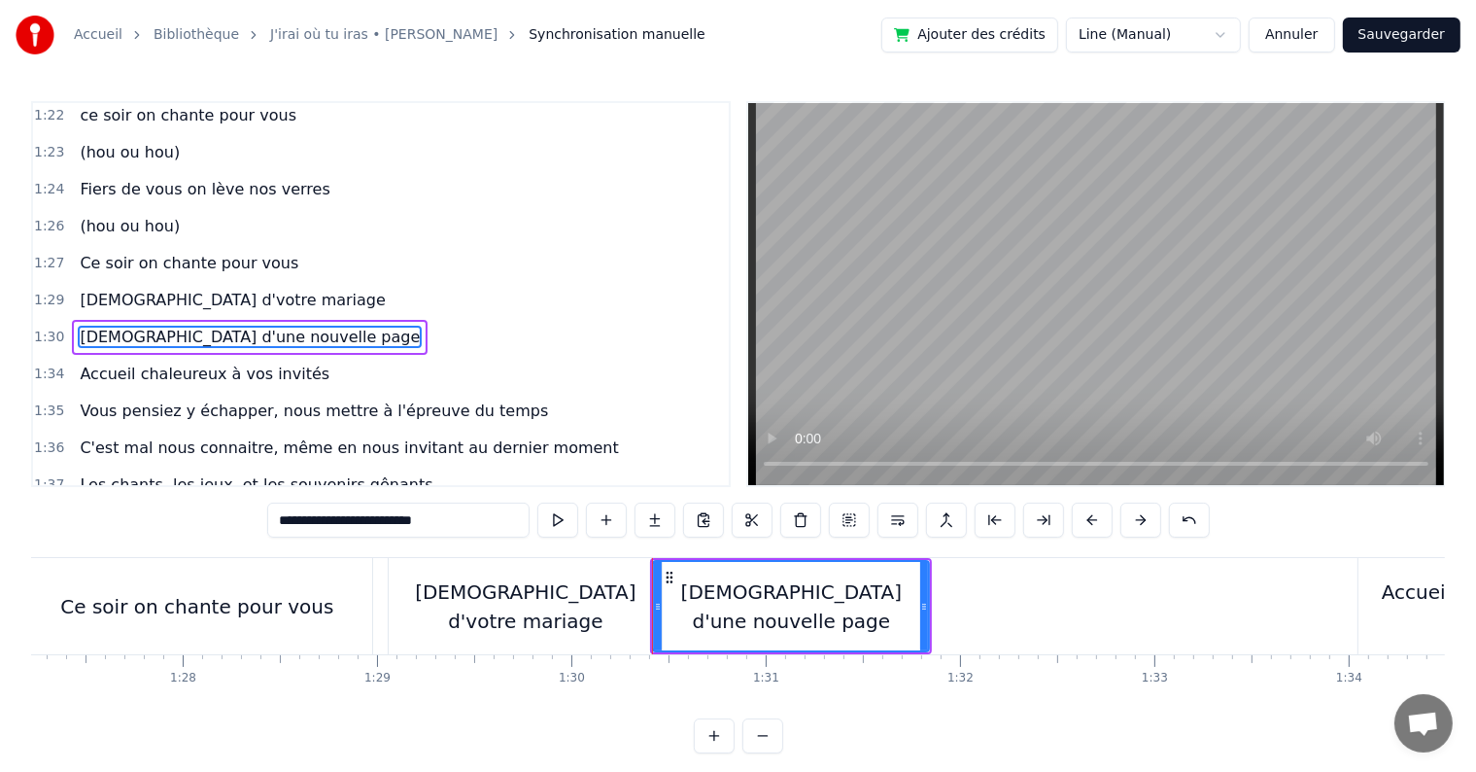
scroll to position [0, 16907]
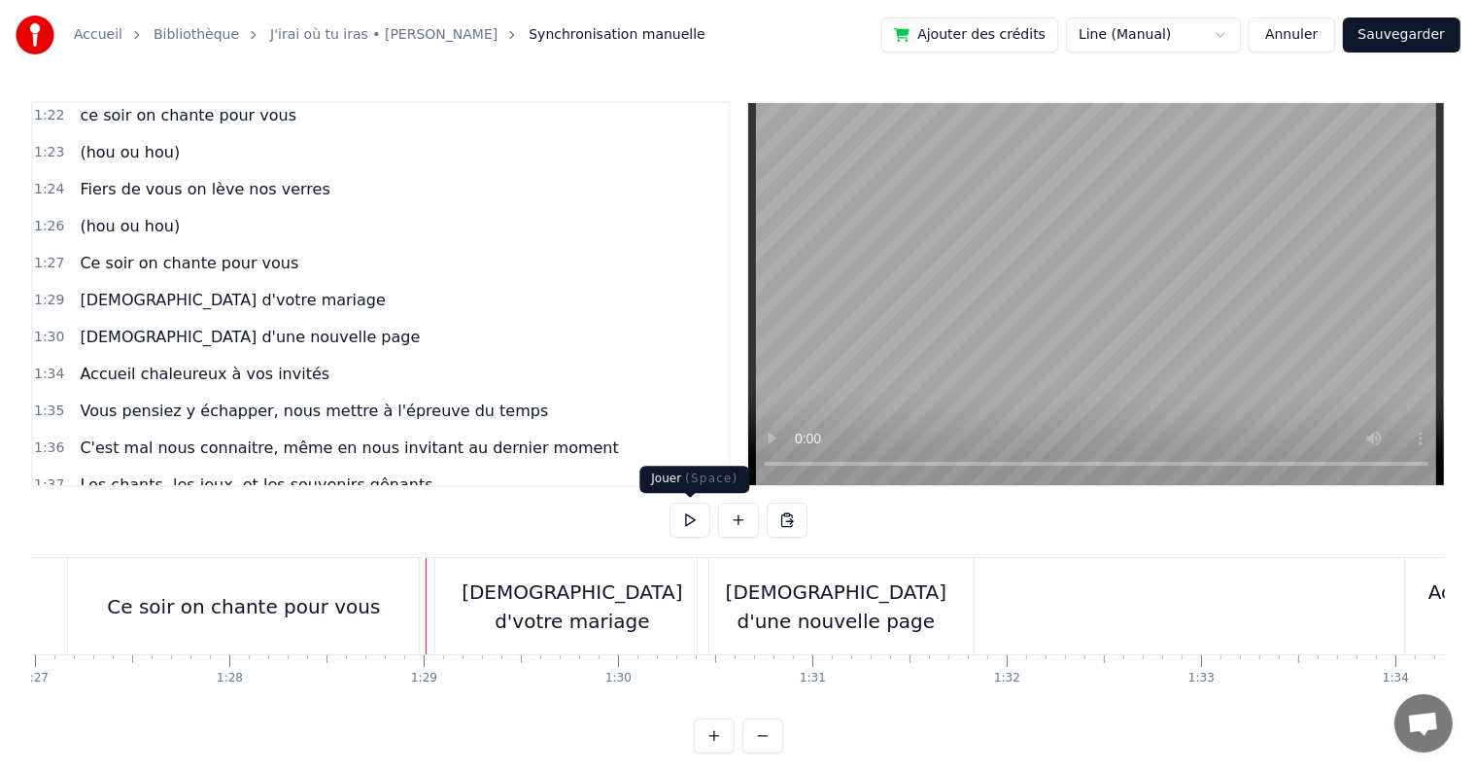
click at [694, 528] on button at bounding box center [690, 519] width 41 height 35
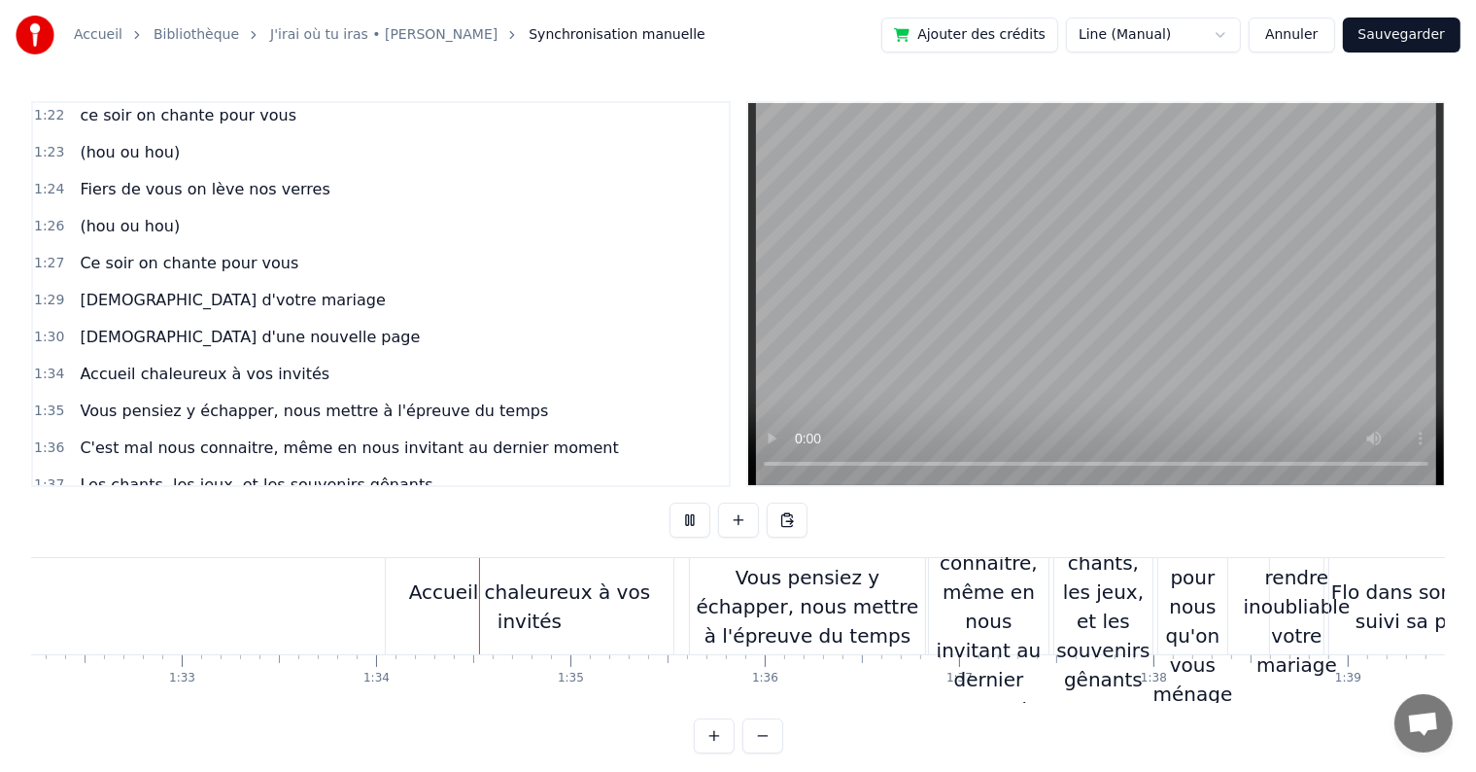
click at [694, 528] on button at bounding box center [690, 519] width 41 height 35
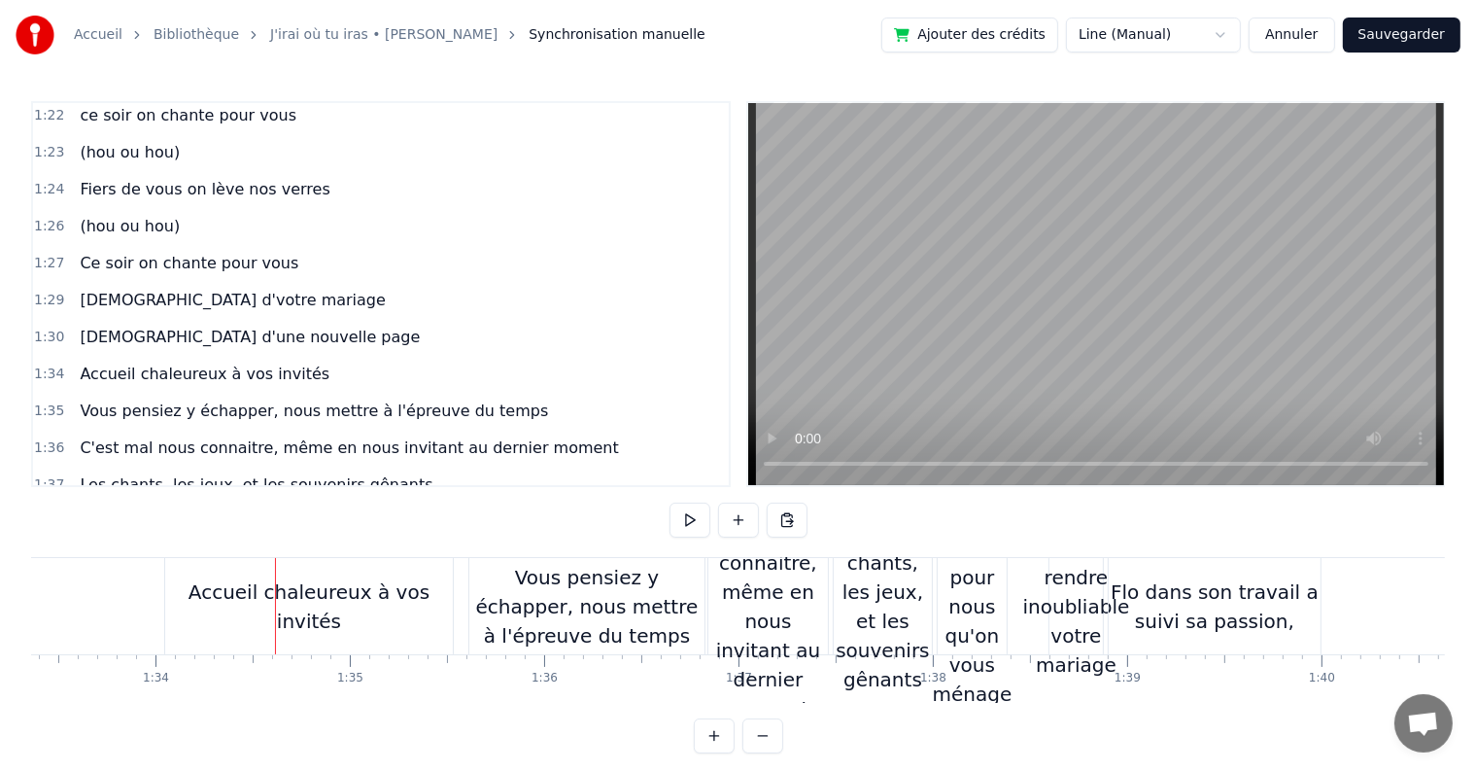
scroll to position [0, 18178]
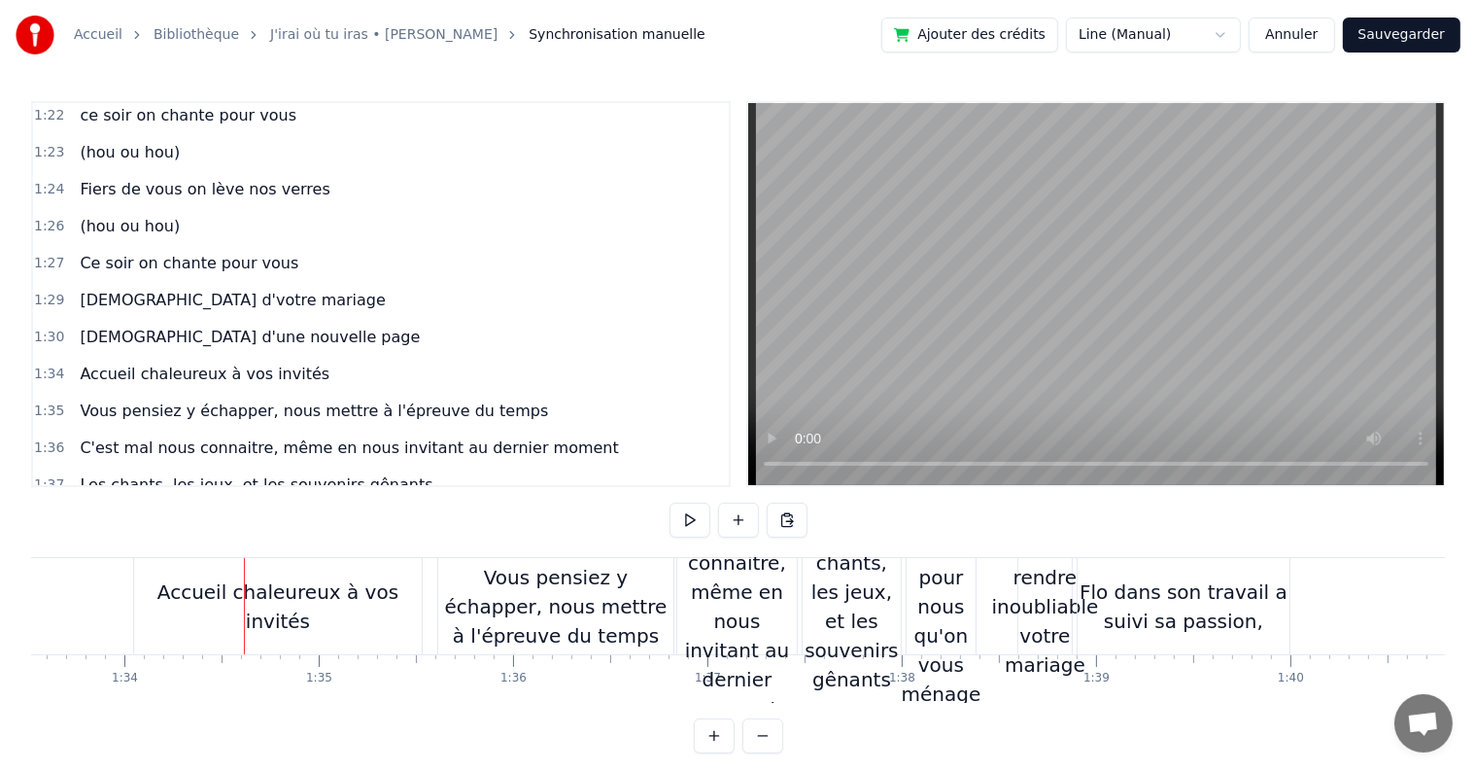
click at [386, 602] on div "Accueil chaleureux à vos invités" at bounding box center [278, 606] width 288 height 58
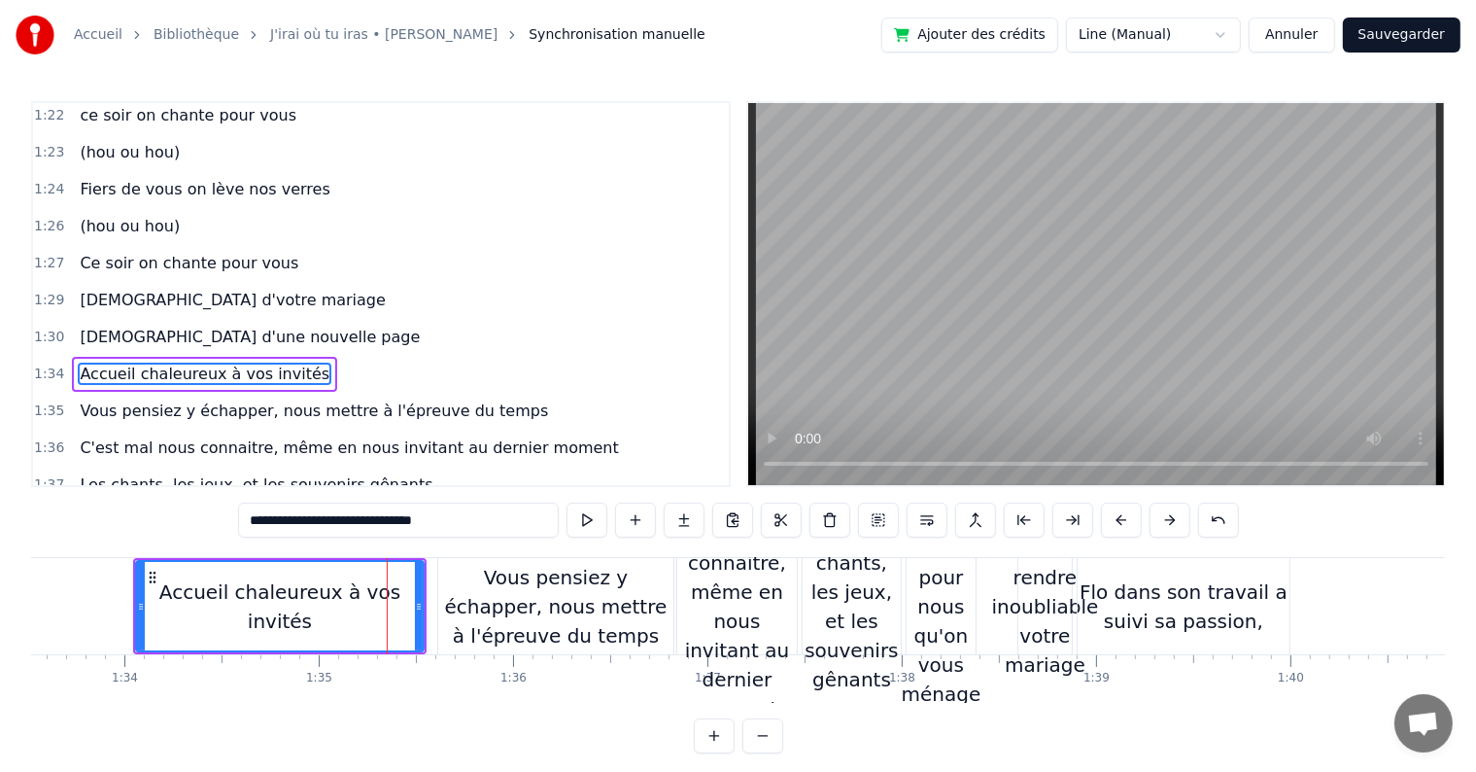
scroll to position [1150, 0]
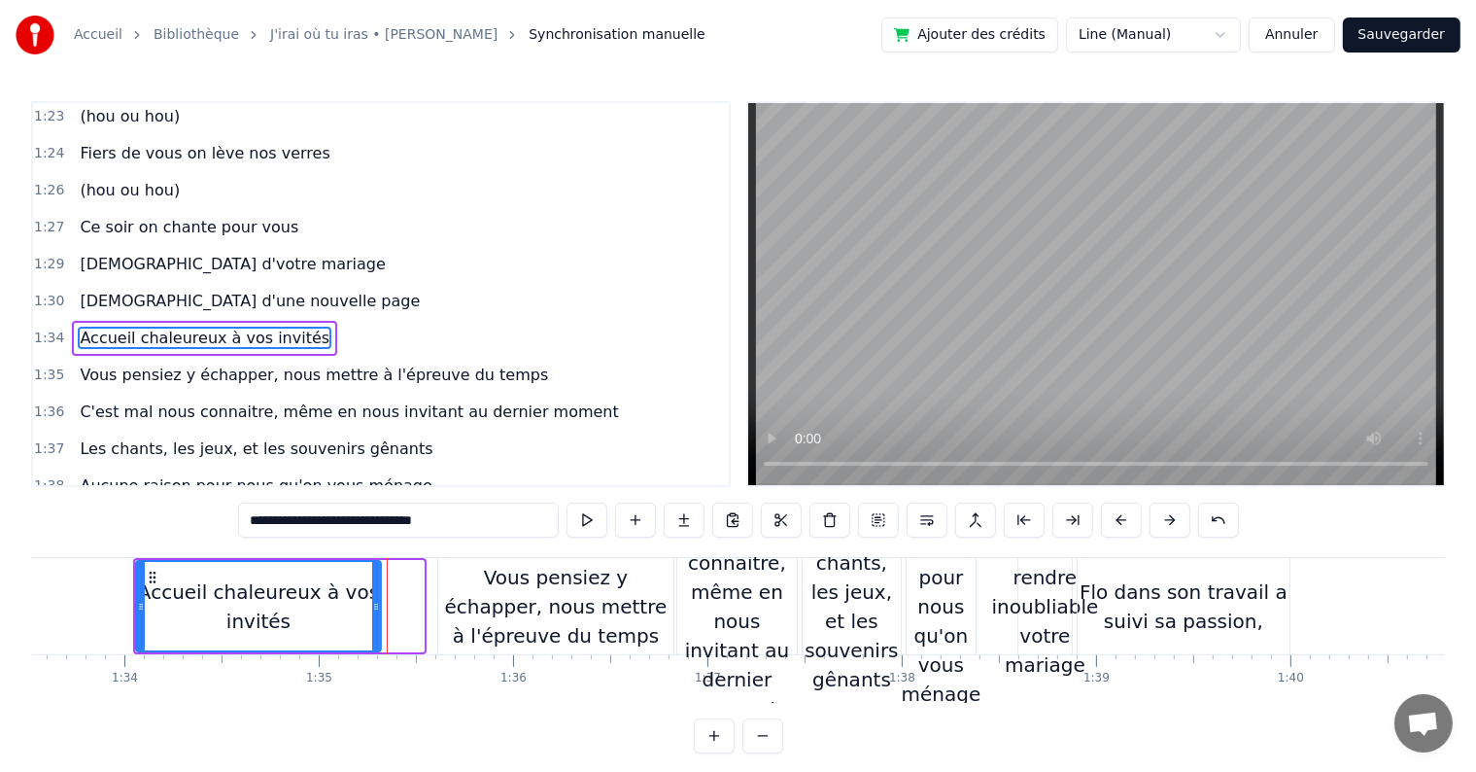
drag, startPoint x: 420, startPoint y: 599, endPoint x: 377, endPoint y: 603, distance: 42.9
click at [377, 604] on icon at bounding box center [376, 607] width 8 height 16
click at [595, 519] on button at bounding box center [587, 519] width 41 height 35
drag, startPoint x: 375, startPoint y: 604, endPoint x: 405, endPoint y: 606, distance: 30.3
click at [405, 606] on icon at bounding box center [406, 607] width 8 height 16
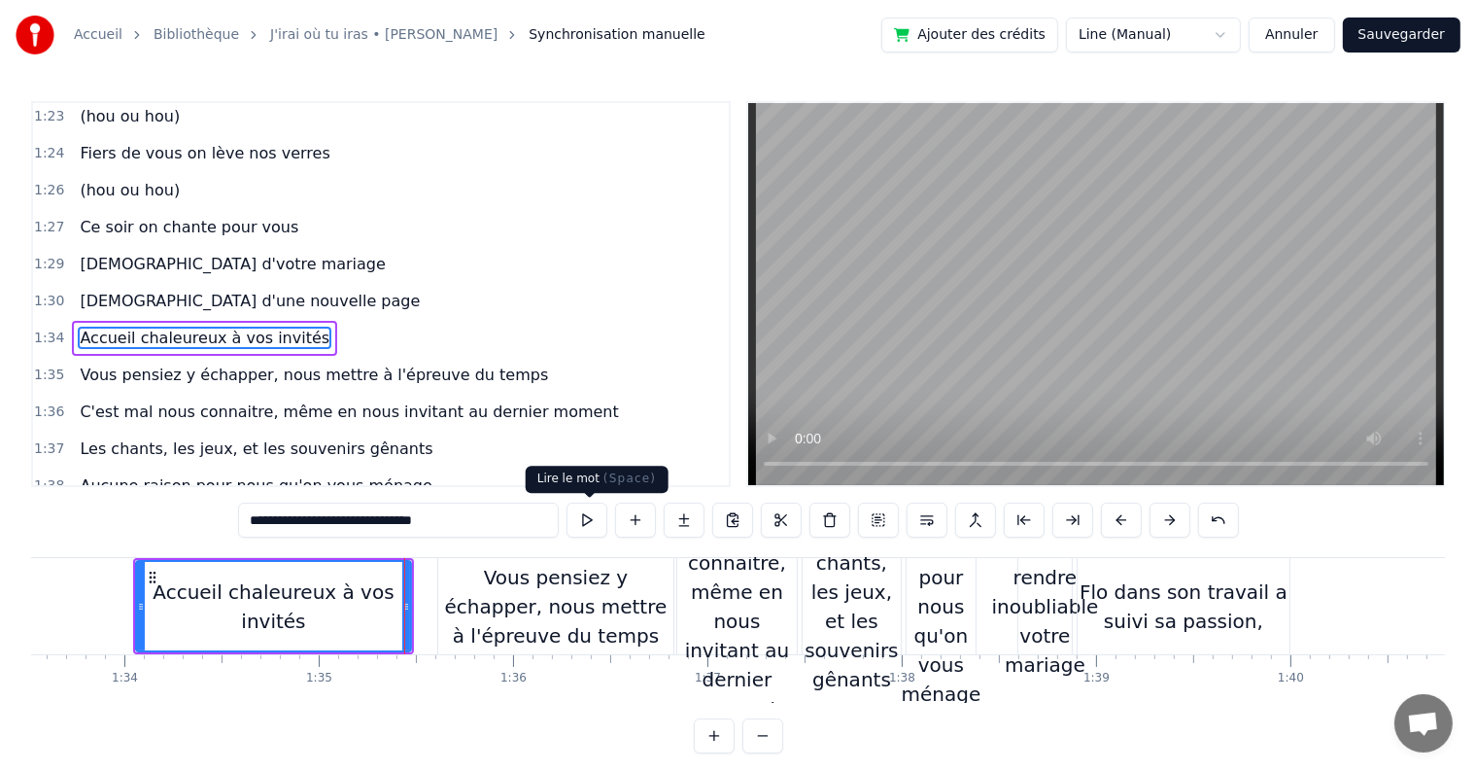
click at [576, 525] on button at bounding box center [587, 519] width 41 height 35
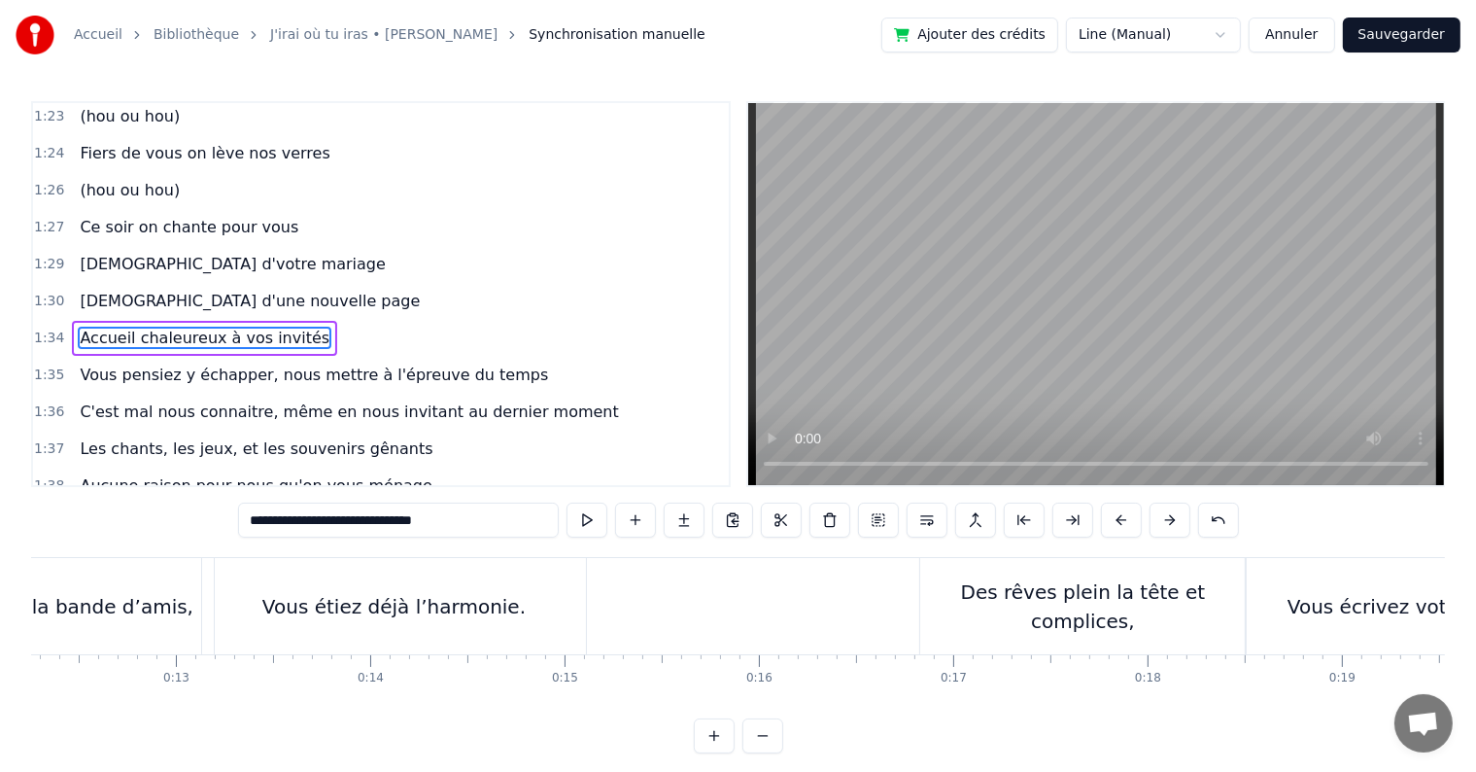
scroll to position [0, 277]
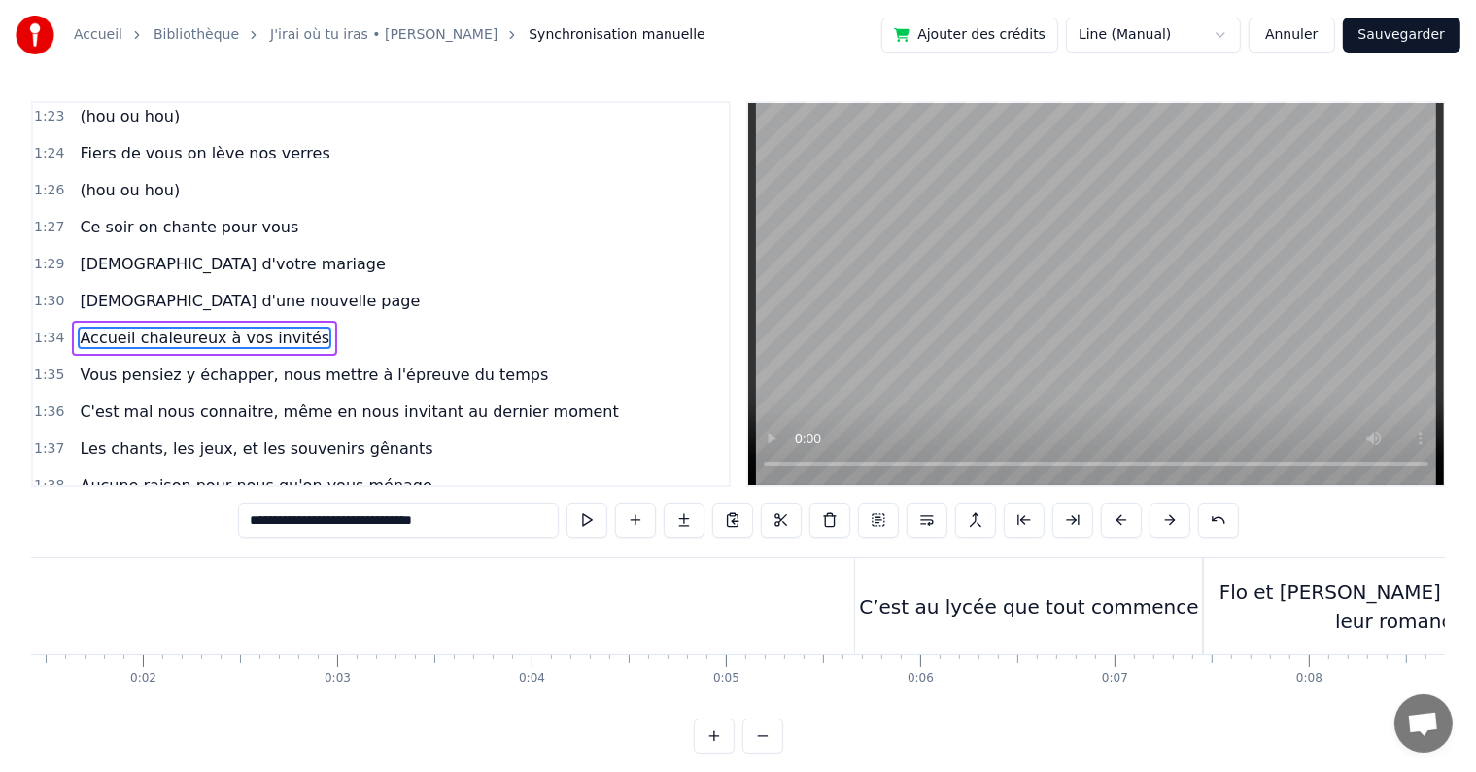
click at [1401, 38] on button "Sauvegarder" at bounding box center [1402, 34] width 118 height 35
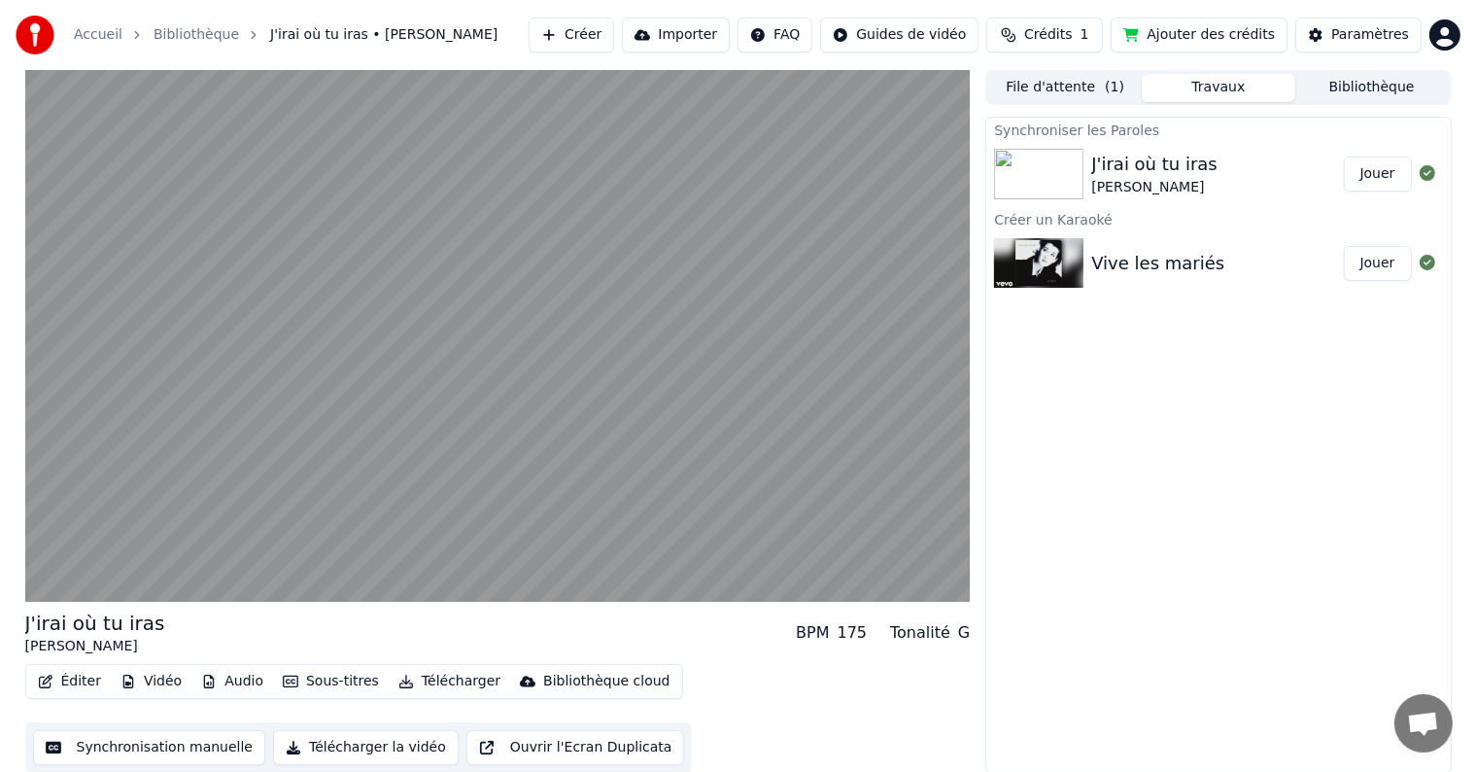
click at [731, 687] on div "Éditer Vidéo Audio Sous-titres Télécharger Bibliothèque cloud Synchronisation m…" at bounding box center [498, 718] width 946 height 109
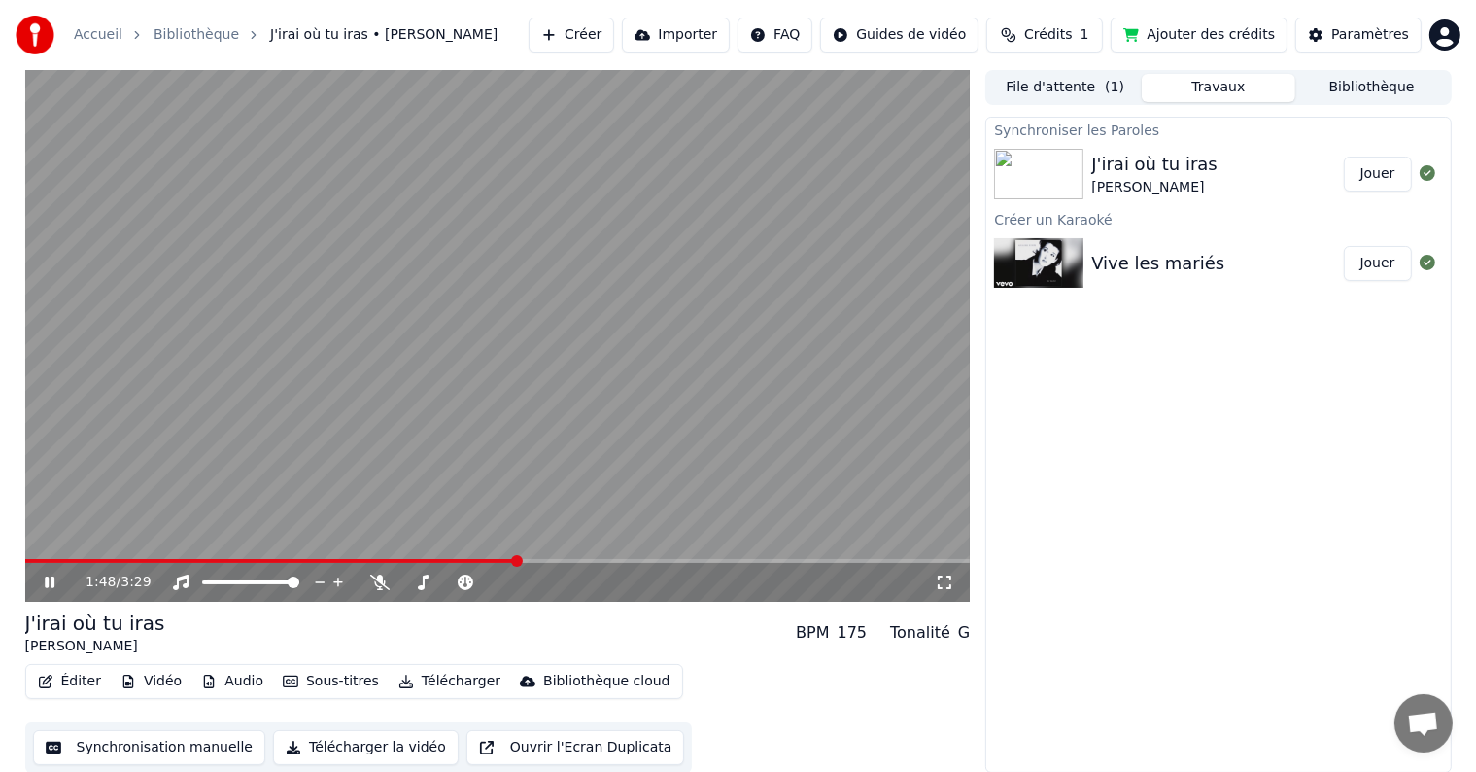
click at [62, 681] on button "Éditer" at bounding box center [69, 681] width 79 height 27
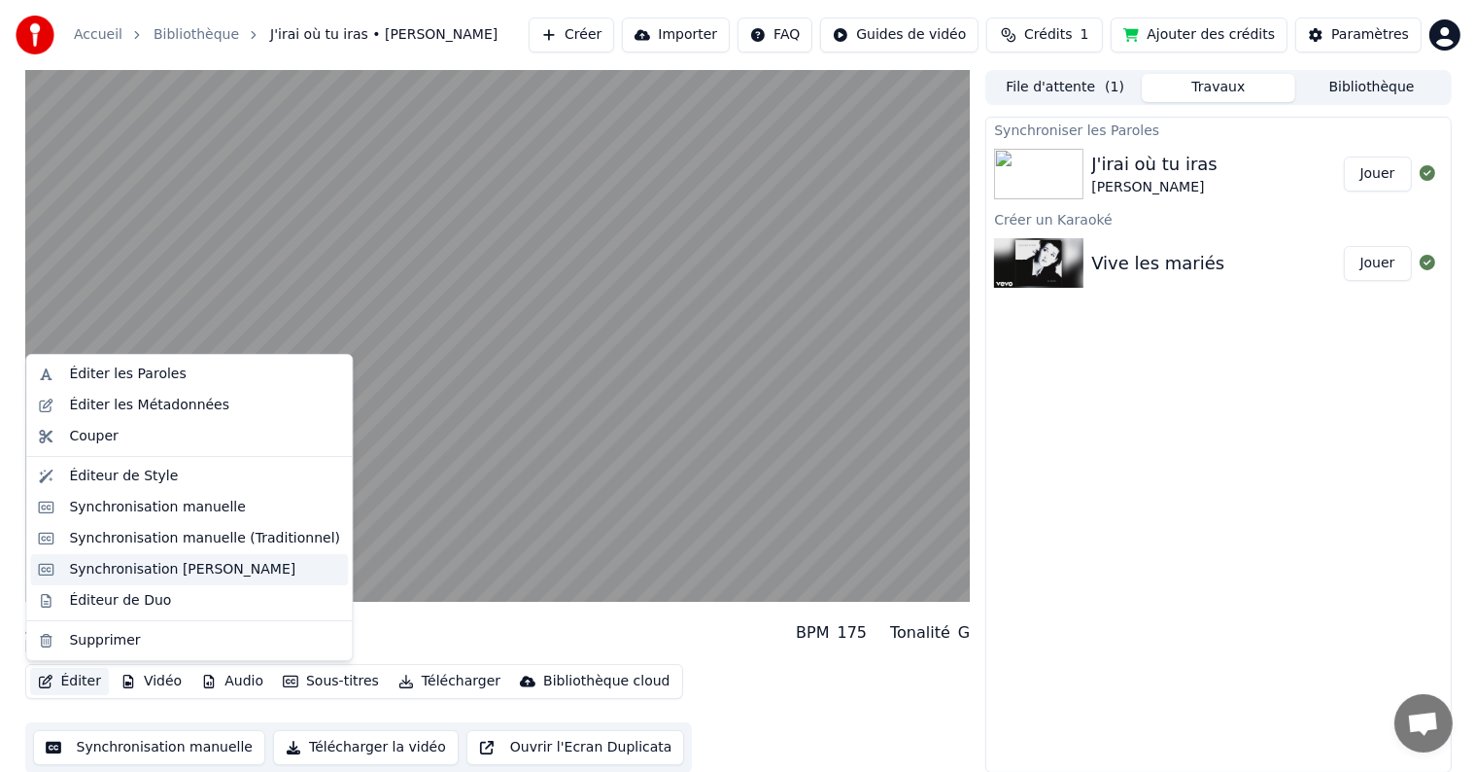
click at [206, 571] on div "Synchronisation [PERSON_NAME]" at bounding box center [182, 569] width 226 height 19
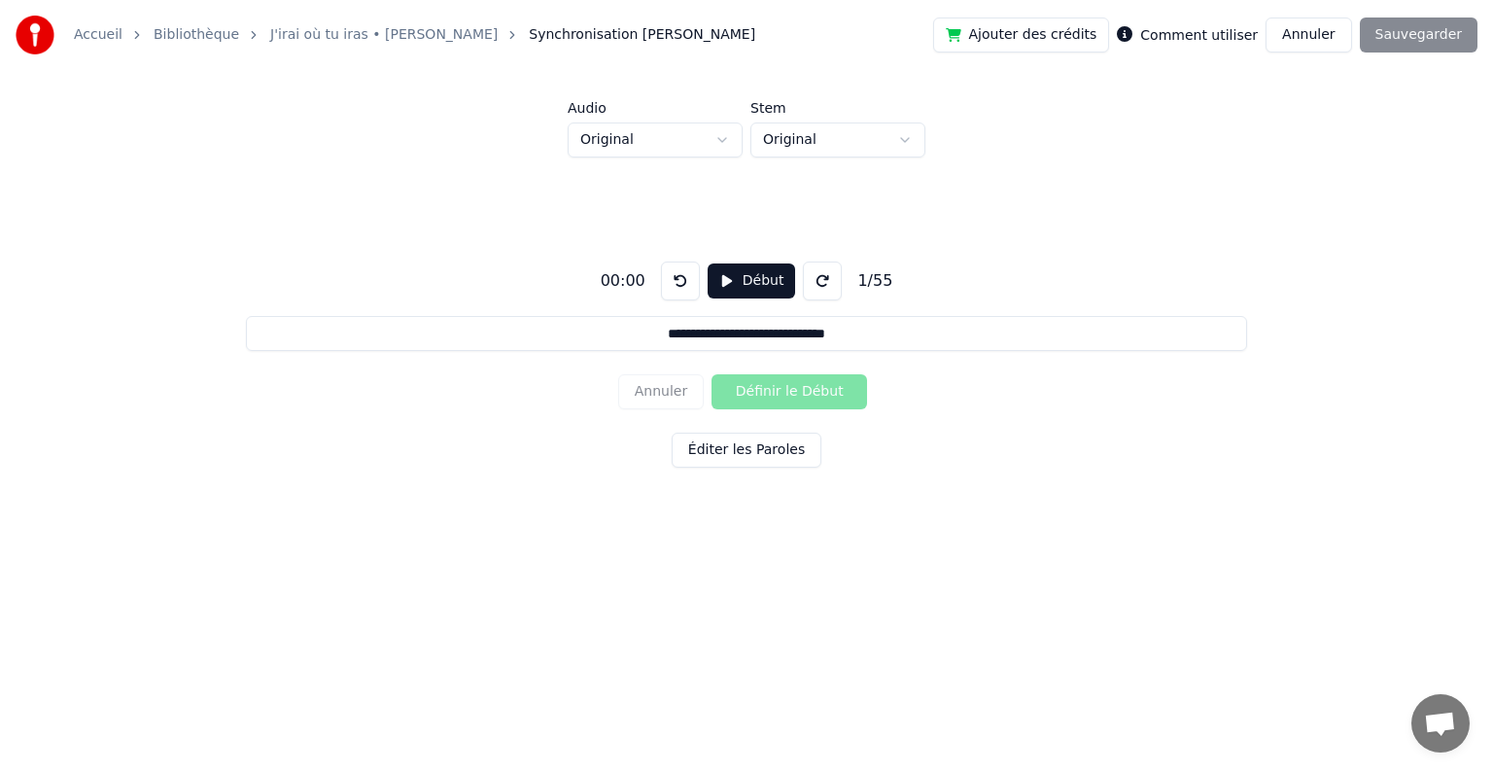
click at [1313, 29] on button "Annuler" at bounding box center [1308, 34] width 86 height 35
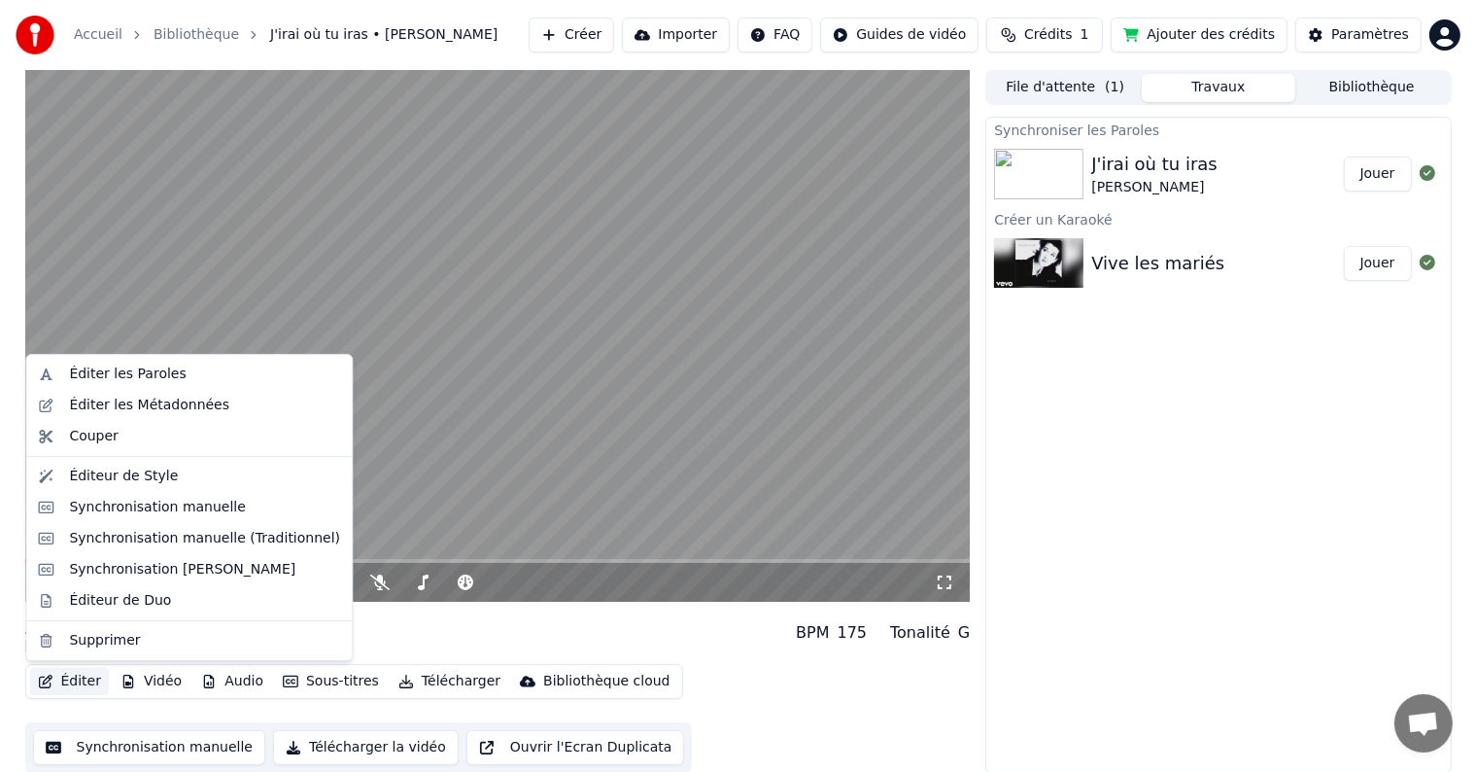
click at [58, 678] on button "Éditer" at bounding box center [69, 681] width 79 height 27
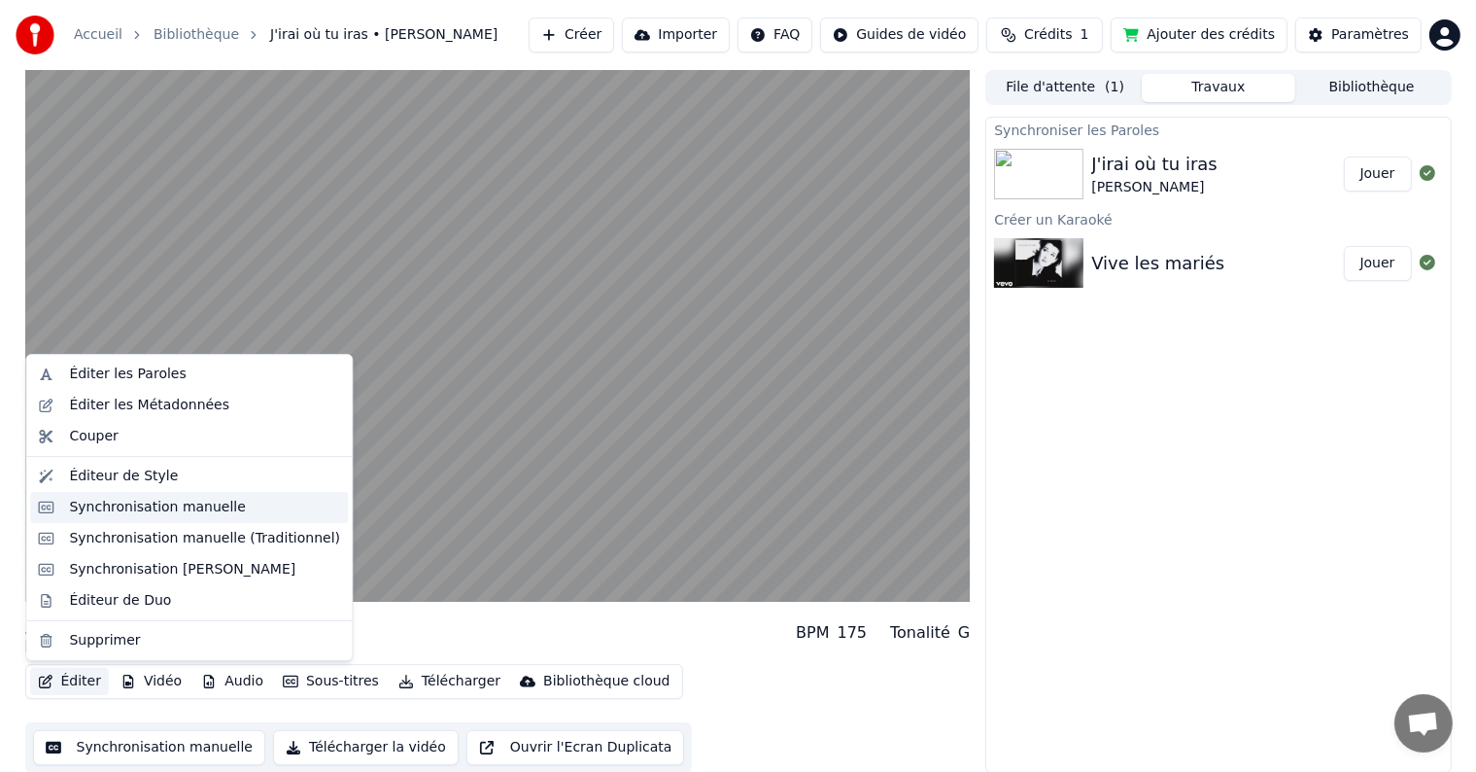
click at [130, 512] on div "Synchronisation manuelle" at bounding box center [157, 507] width 177 height 19
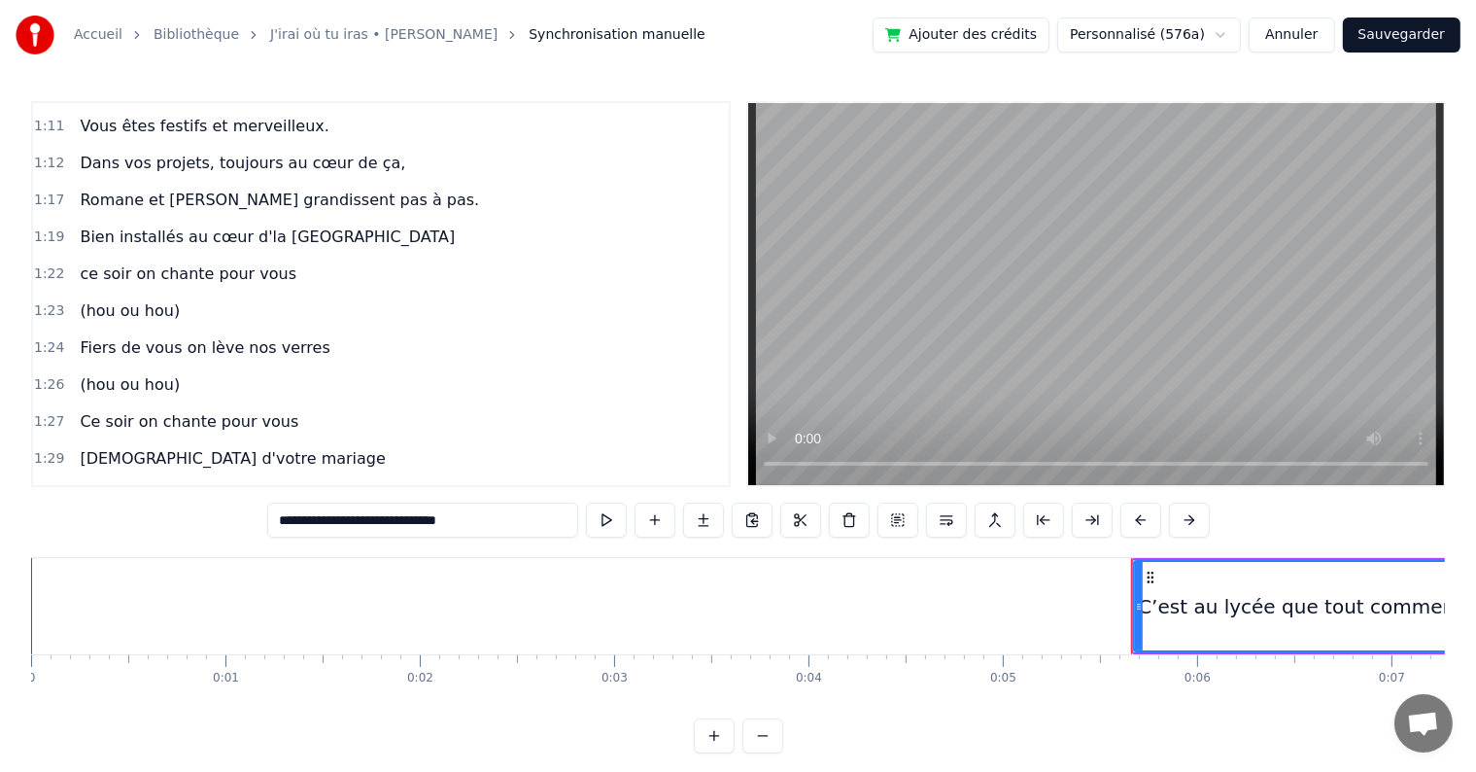
scroll to position [960, 0]
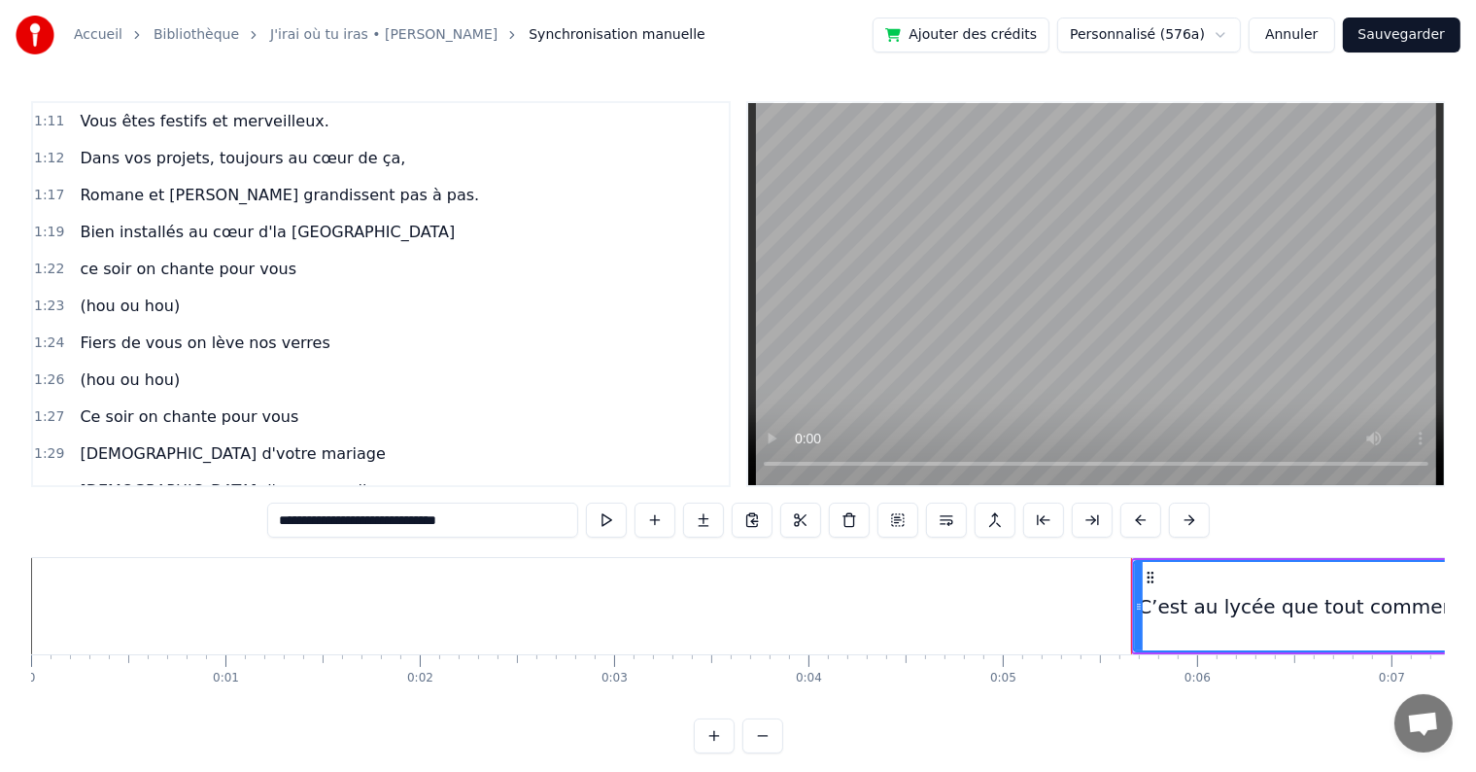
click at [277, 251] on div "1:22 ce soir on chante pour vous" at bounding box center [381, 269] width 696 height 37
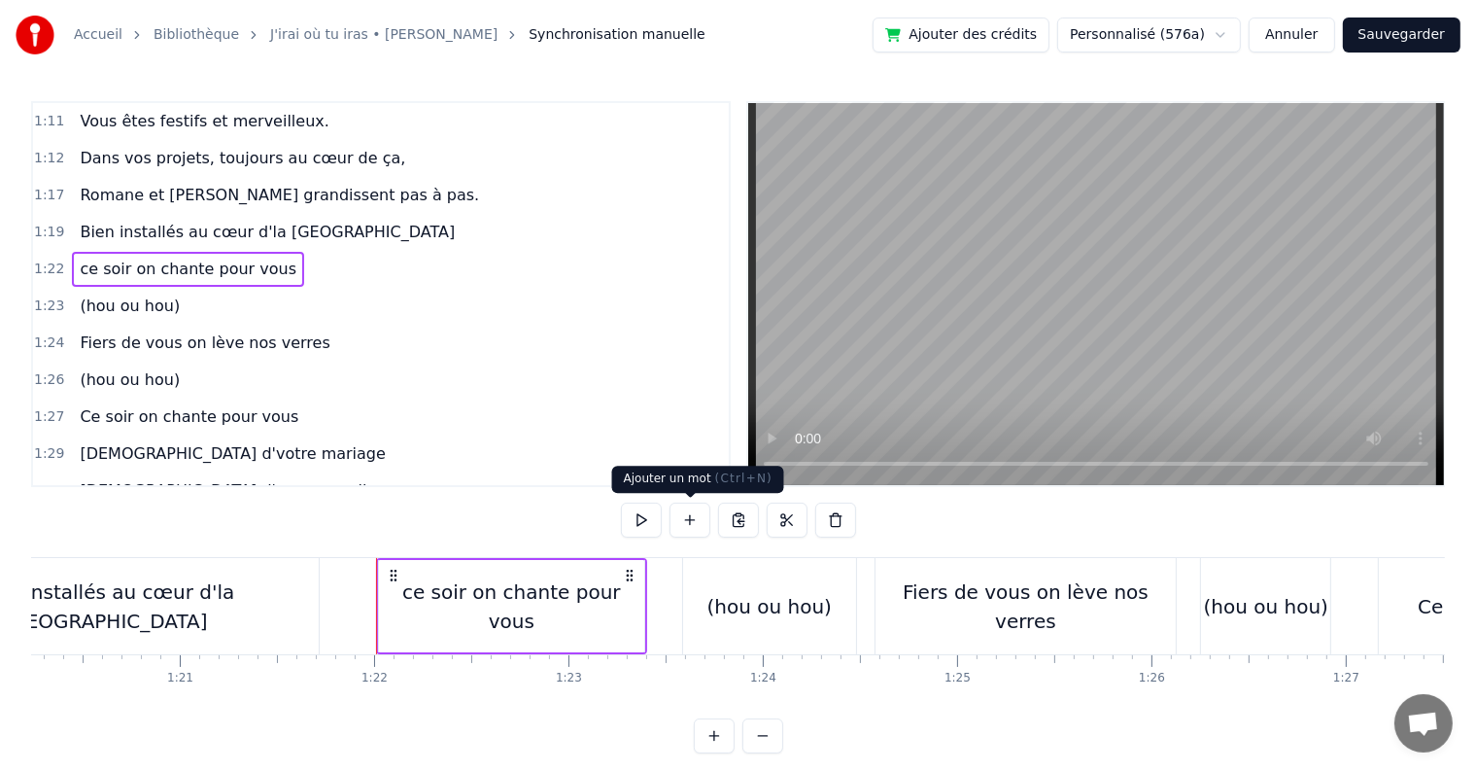
scroll to position [0, 15843]
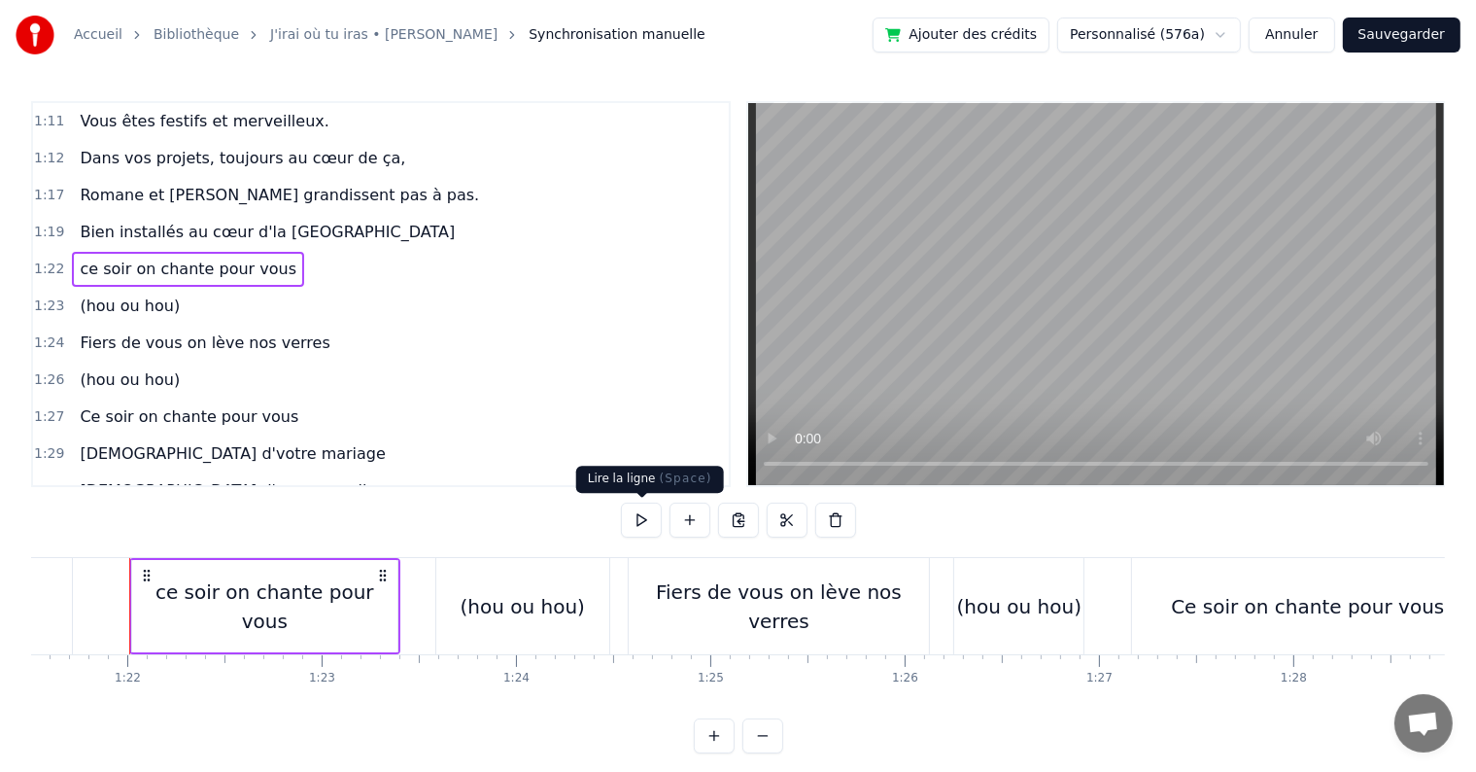
click at [645, 510] on button at bounding box center [641, 519] width 41 height 35
click at [645, 517] on button at bounding box center [641, 519] width 41 height 35
click at [703, 597] on div "Fiers de vous on lève nos verres" at bounding box center [779, 606] width 300 height 58
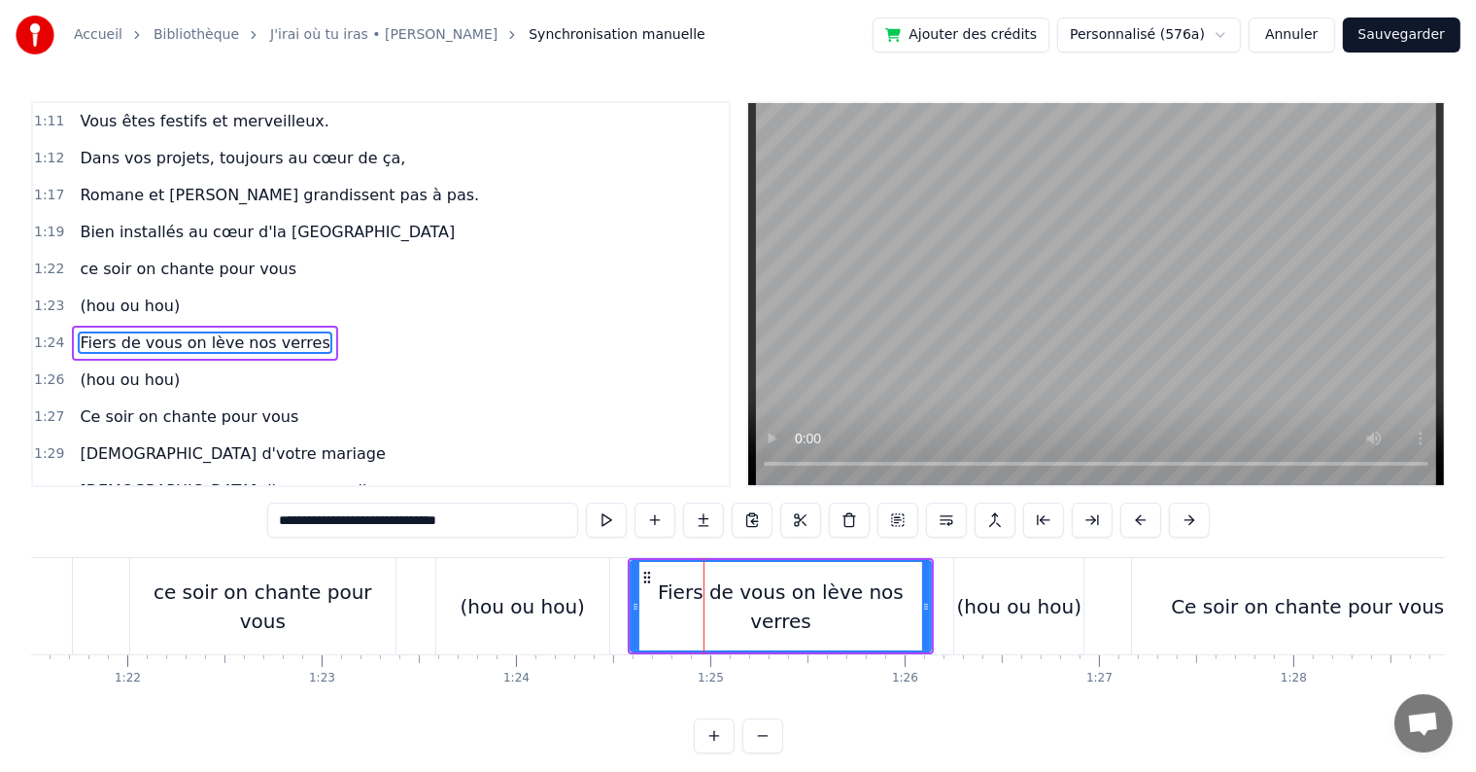
scroll to position [971, 0]
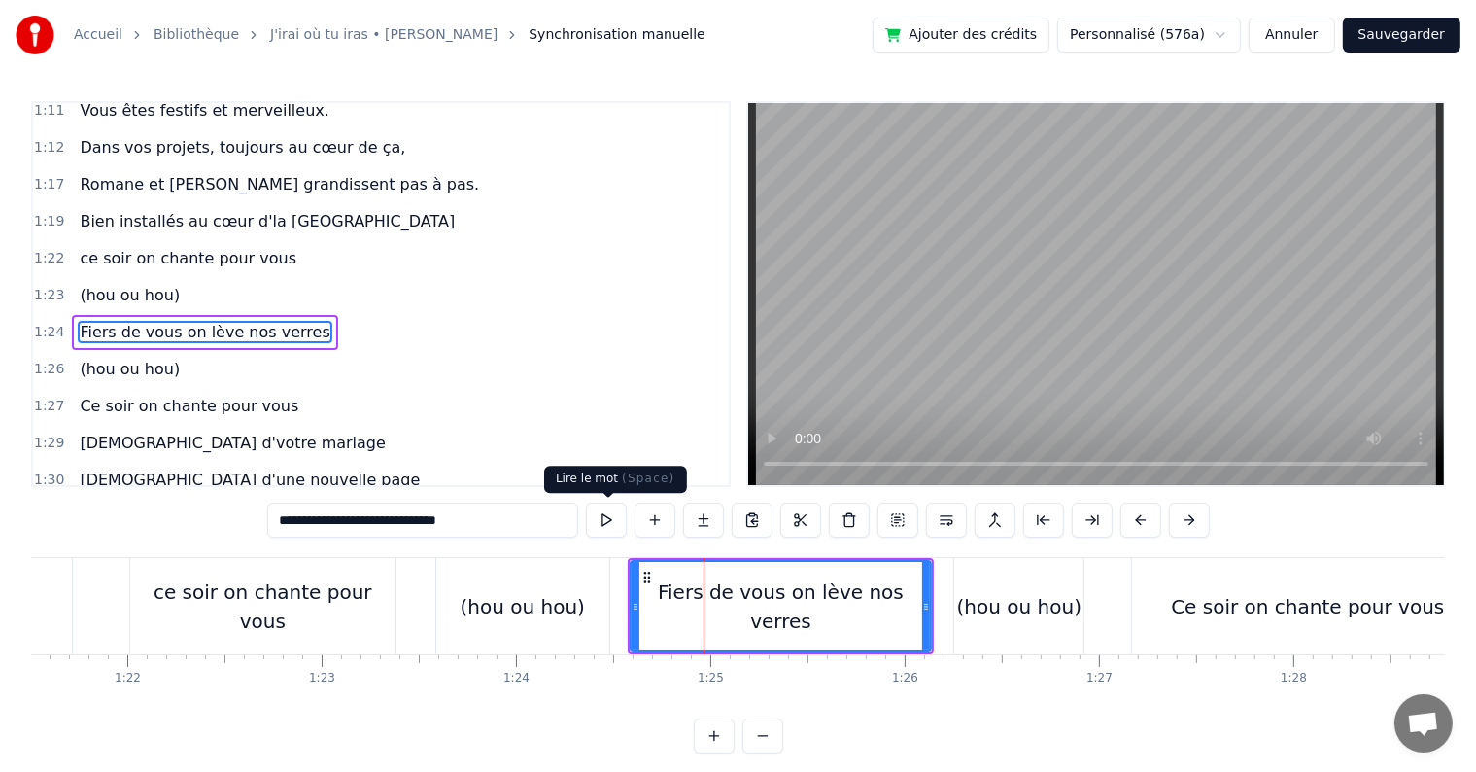
click at [599, 521] on button at bounding box center [606, 519] width 41 height 35
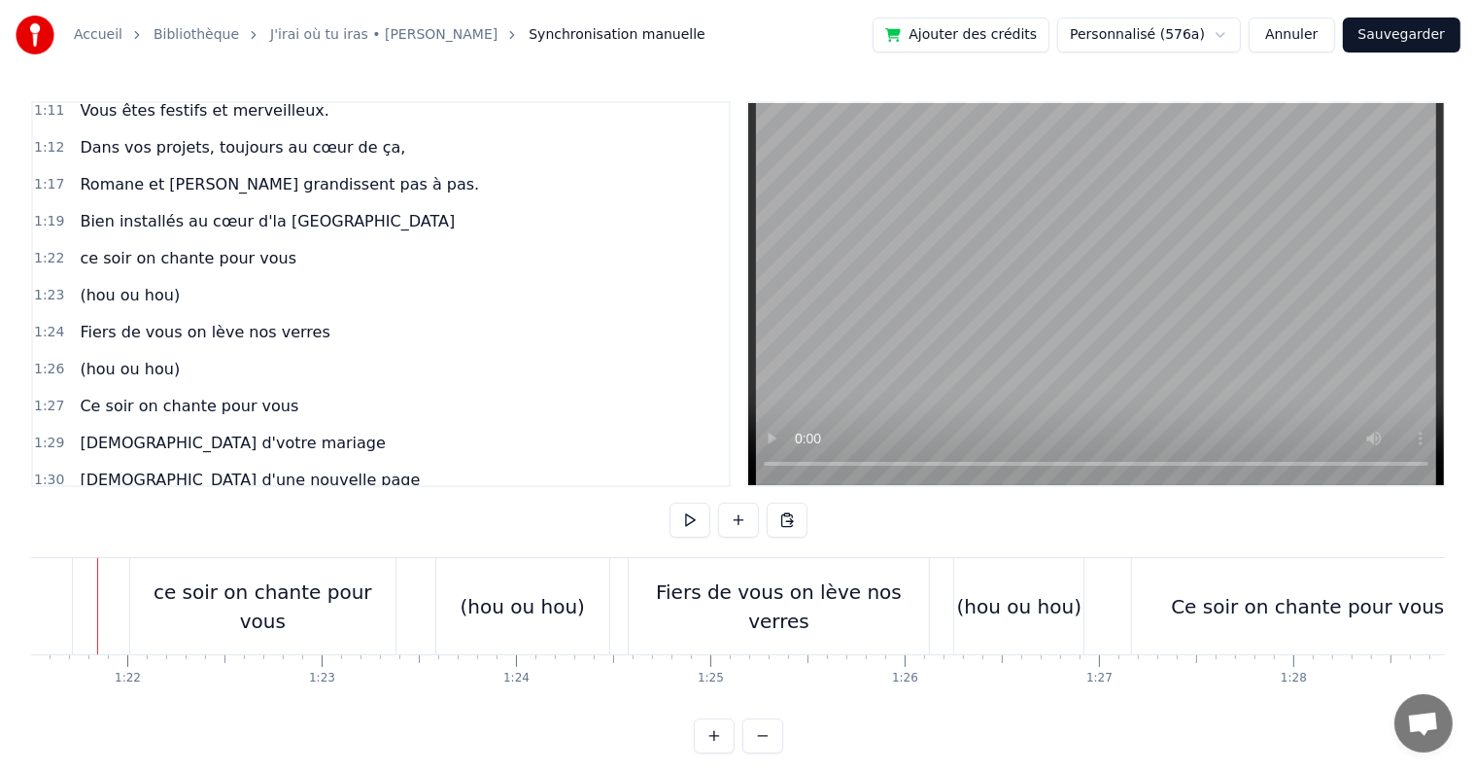
scroll to position [0, 15811]
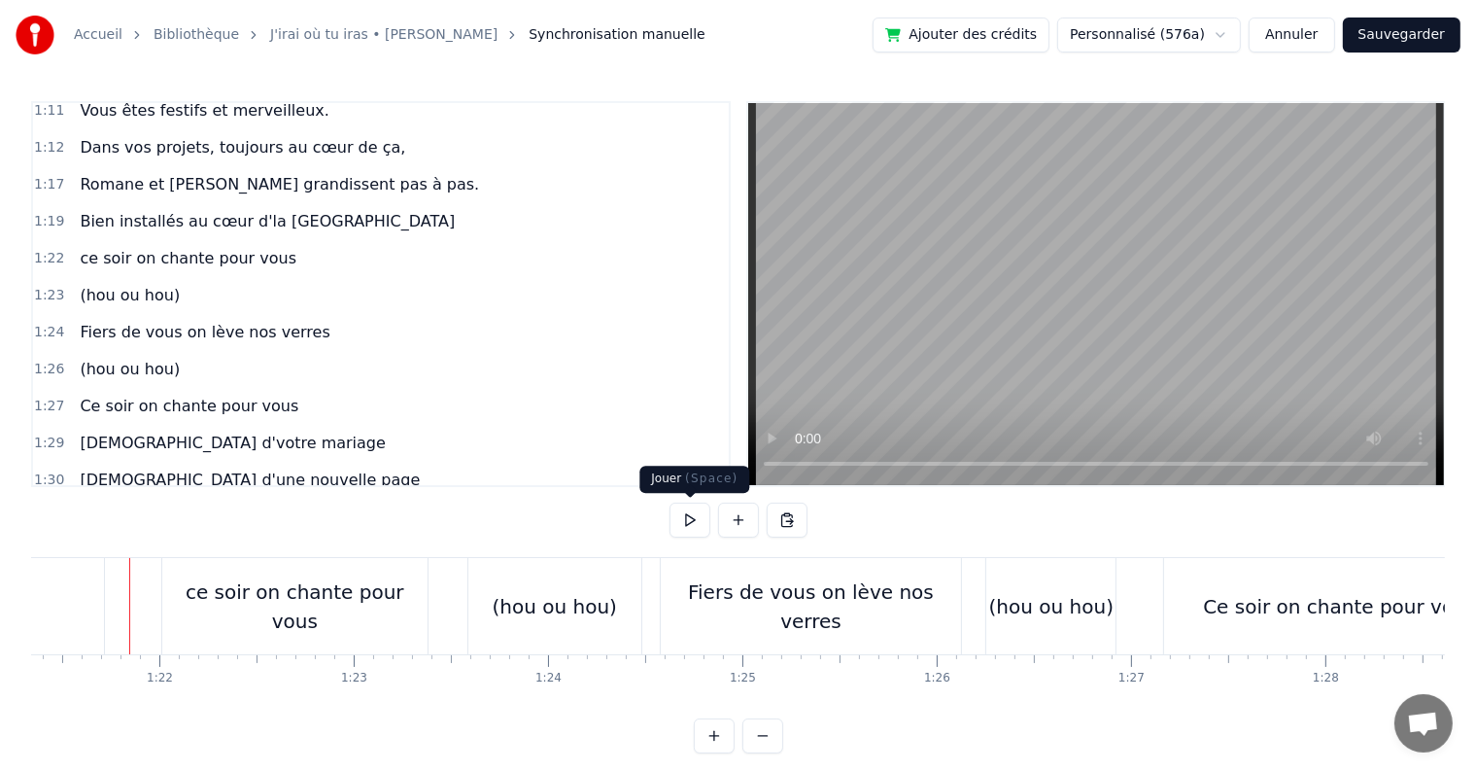
click at [688, 517] on button at bounding box center [690, 519] width 41 height 35
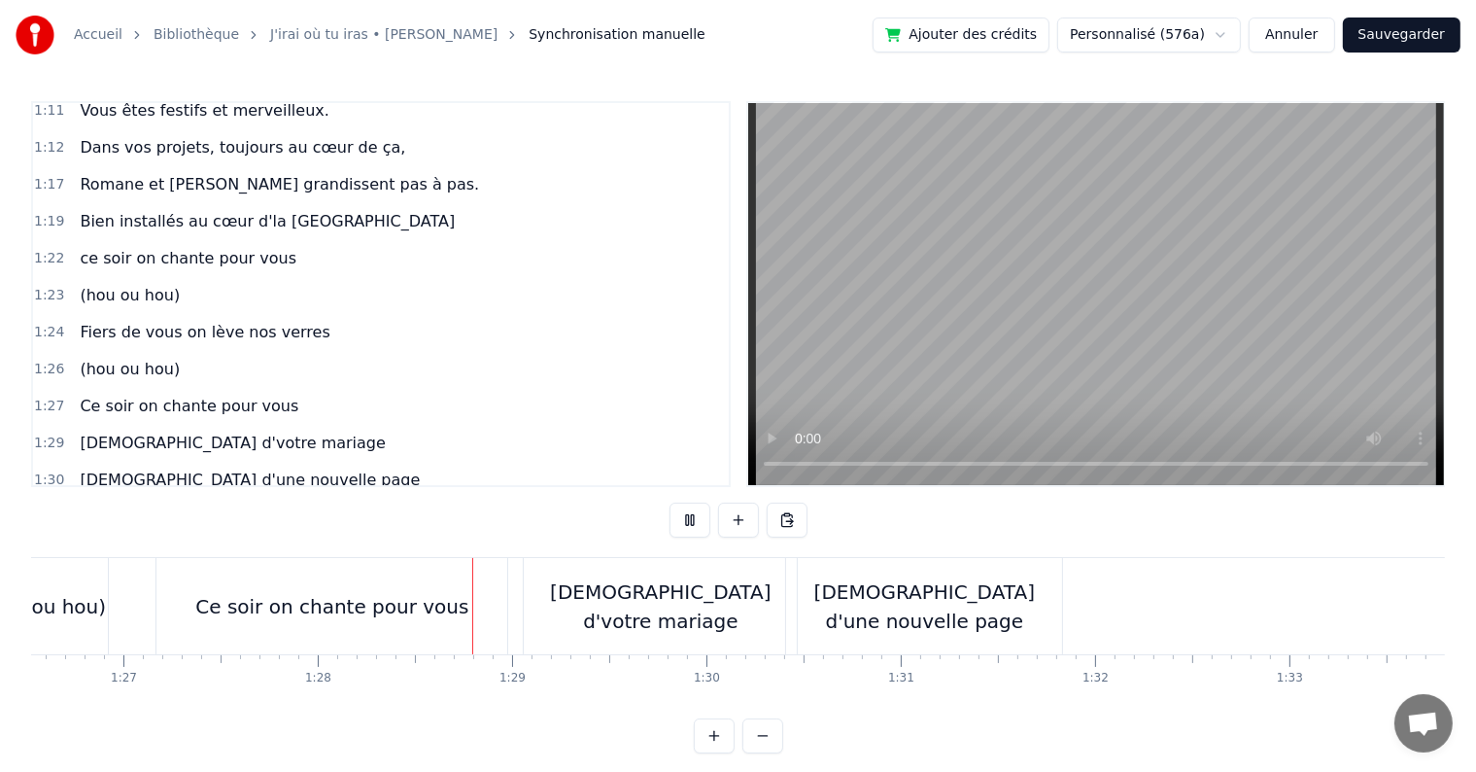
scroll to position [0, 17050]
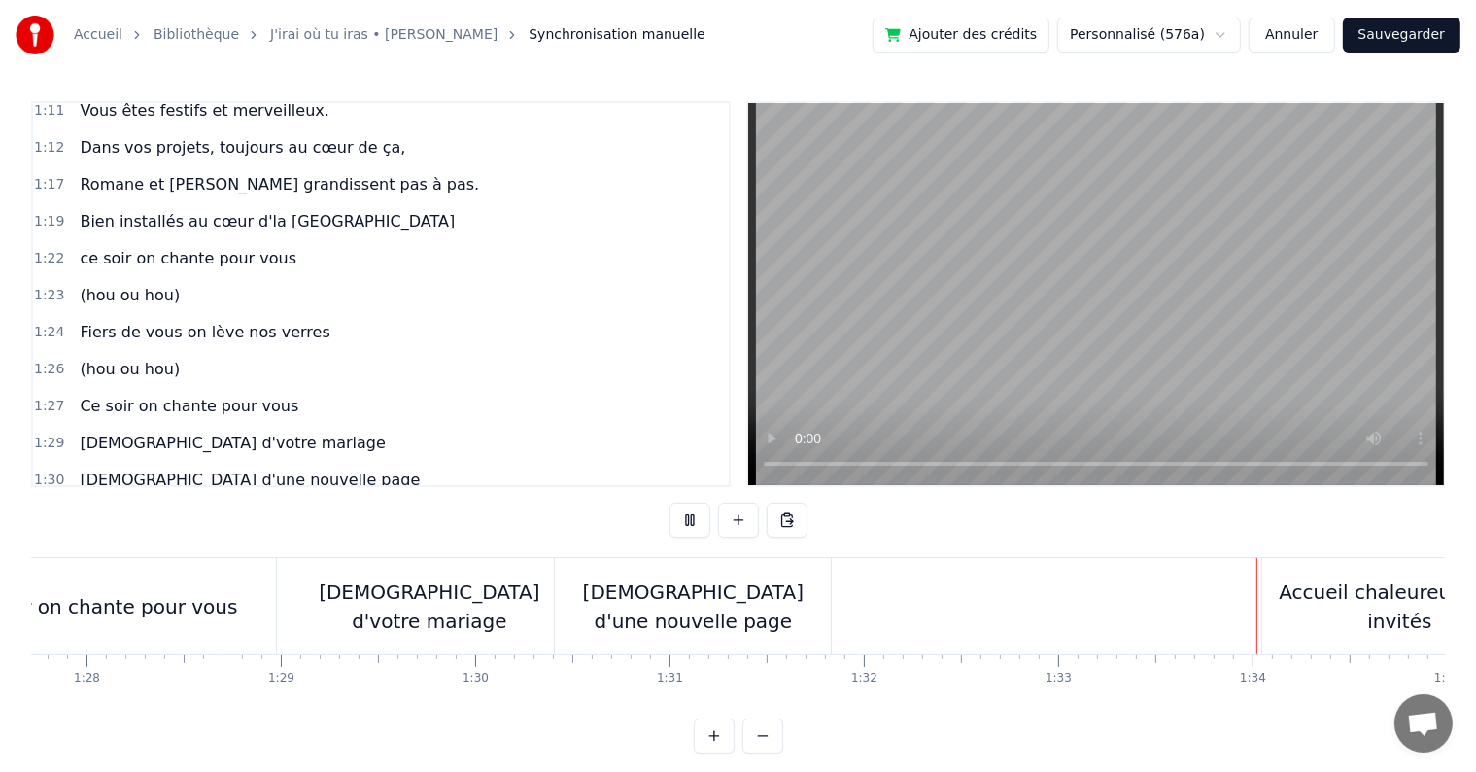
click at [688, 517] on button at bounding box center [690, 519] width 41 height 35
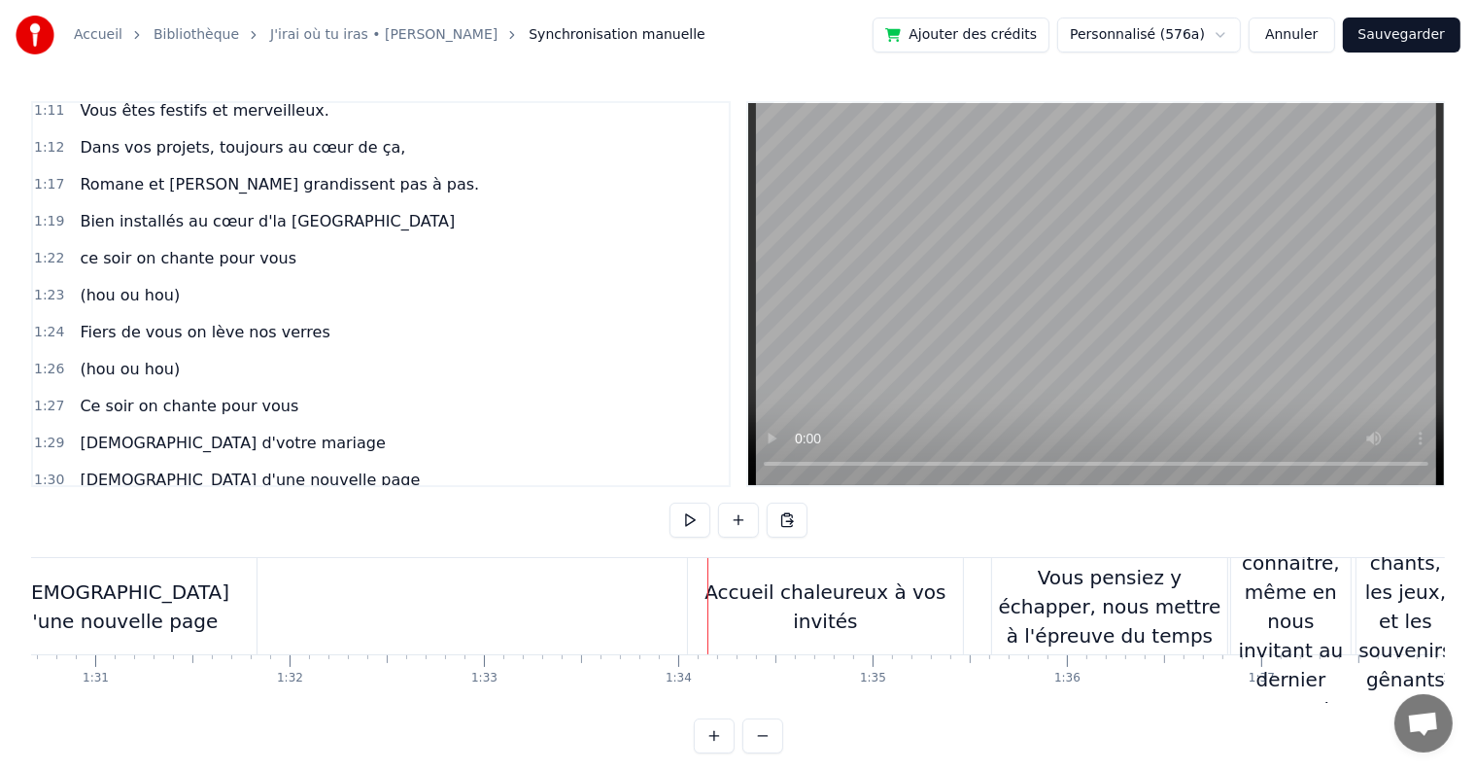
scroll to position [0, 17670]
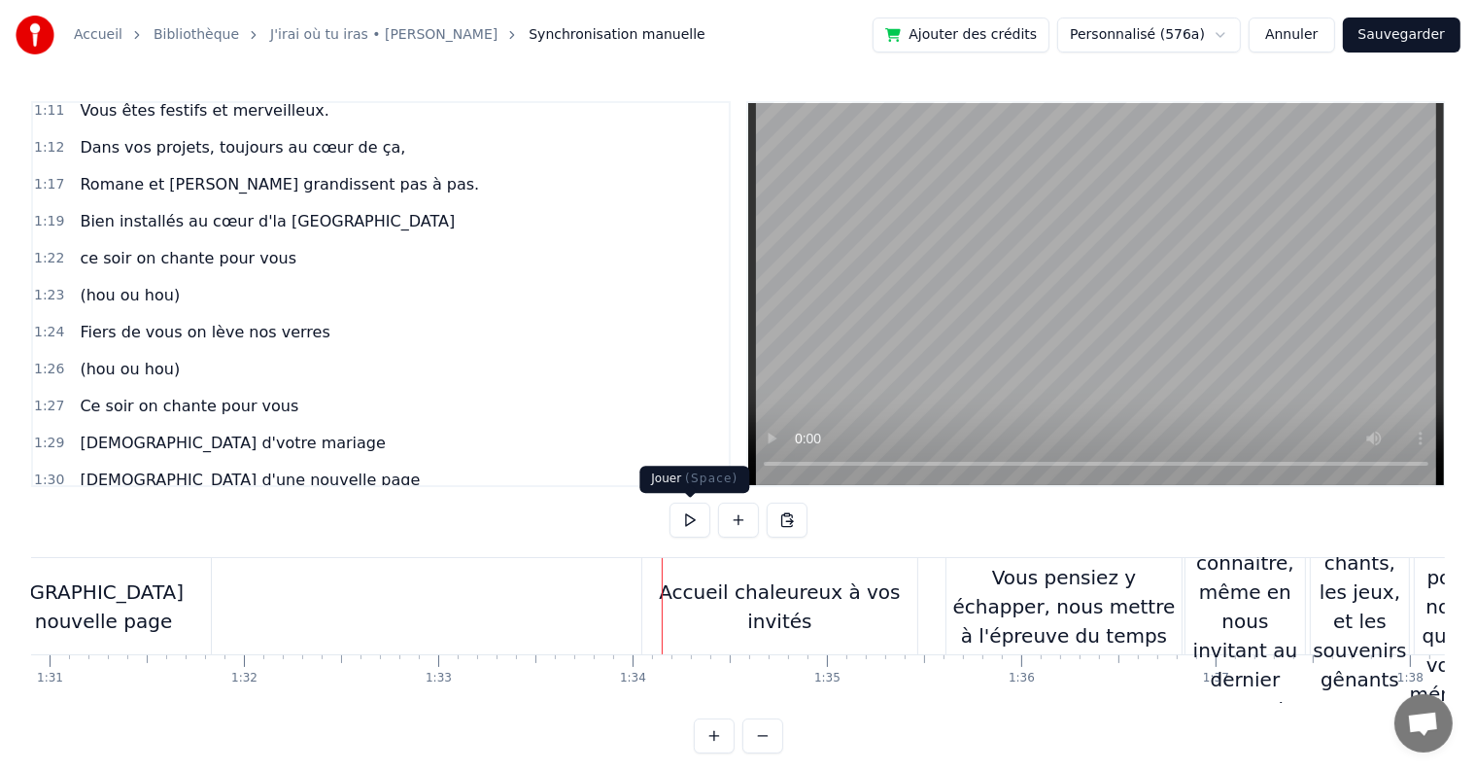
click at [688, 518] on button at bounding box center [690, 519] width 41 height 35
click at [704, 516] on button at bounding box center [690, 519] width 41 height 35
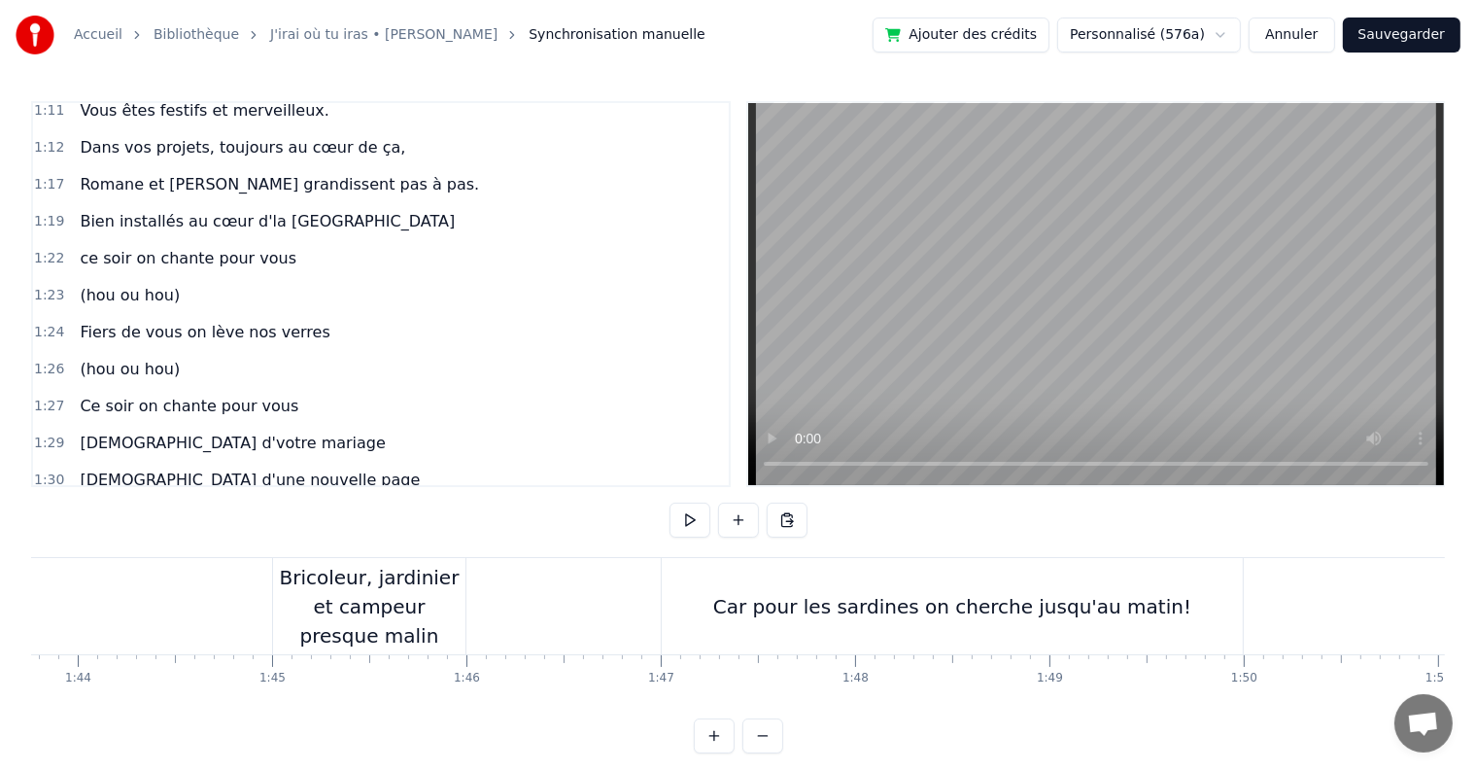
scroll to position [0, 20423]
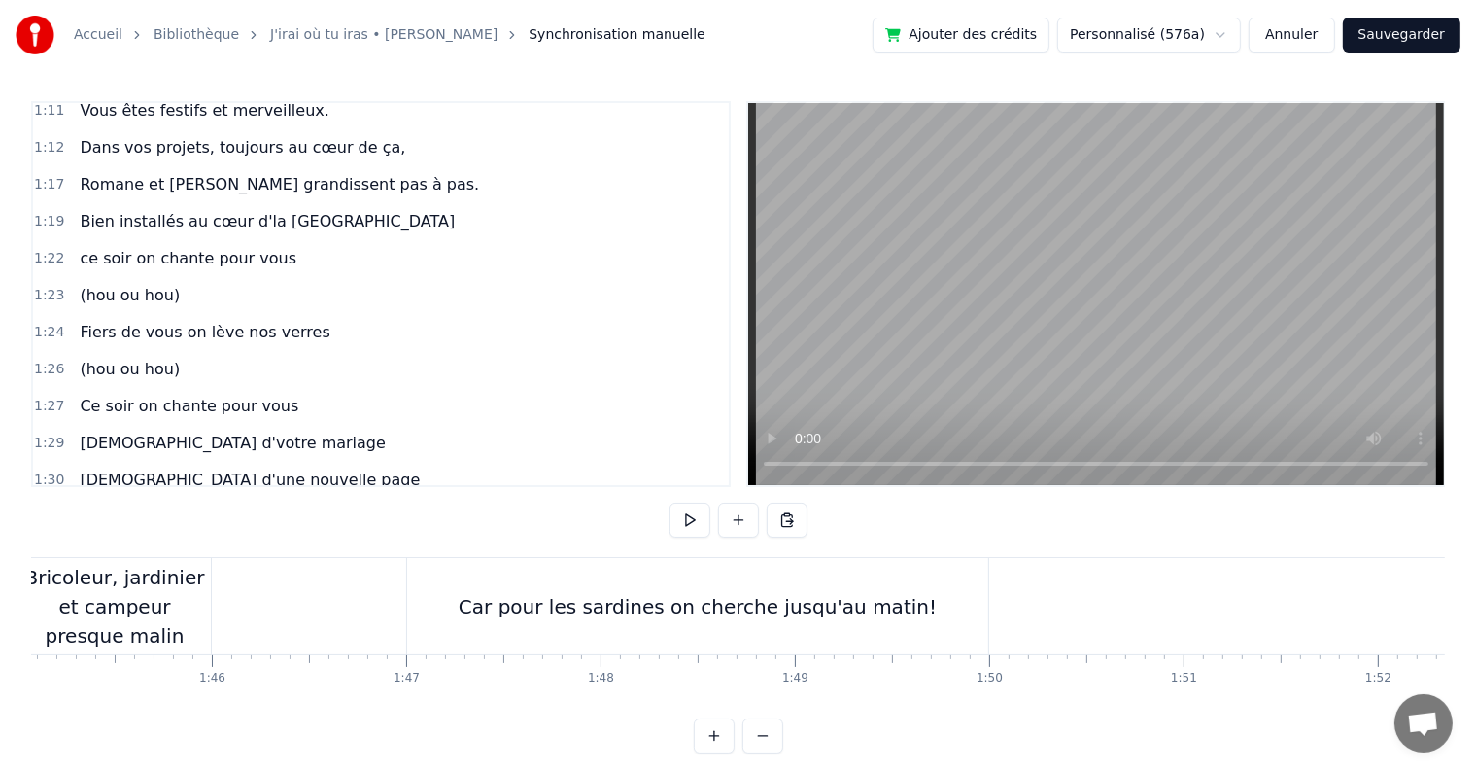
click at [715, 638] on div "Car pour les sardines on cherche jusqu'au matin!" at bounding box center [697, 606] width 581 height 96
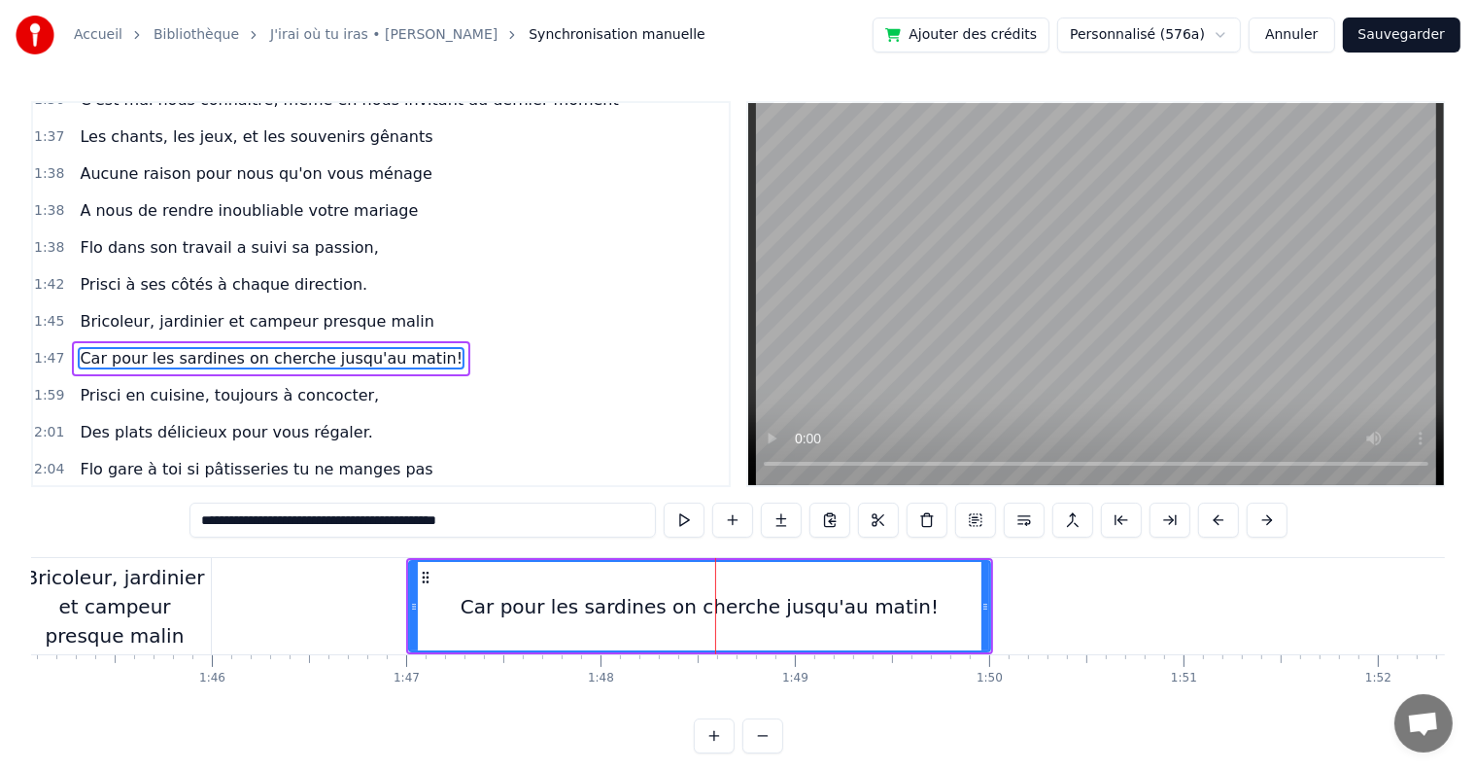
scroll to position [1471, 0]
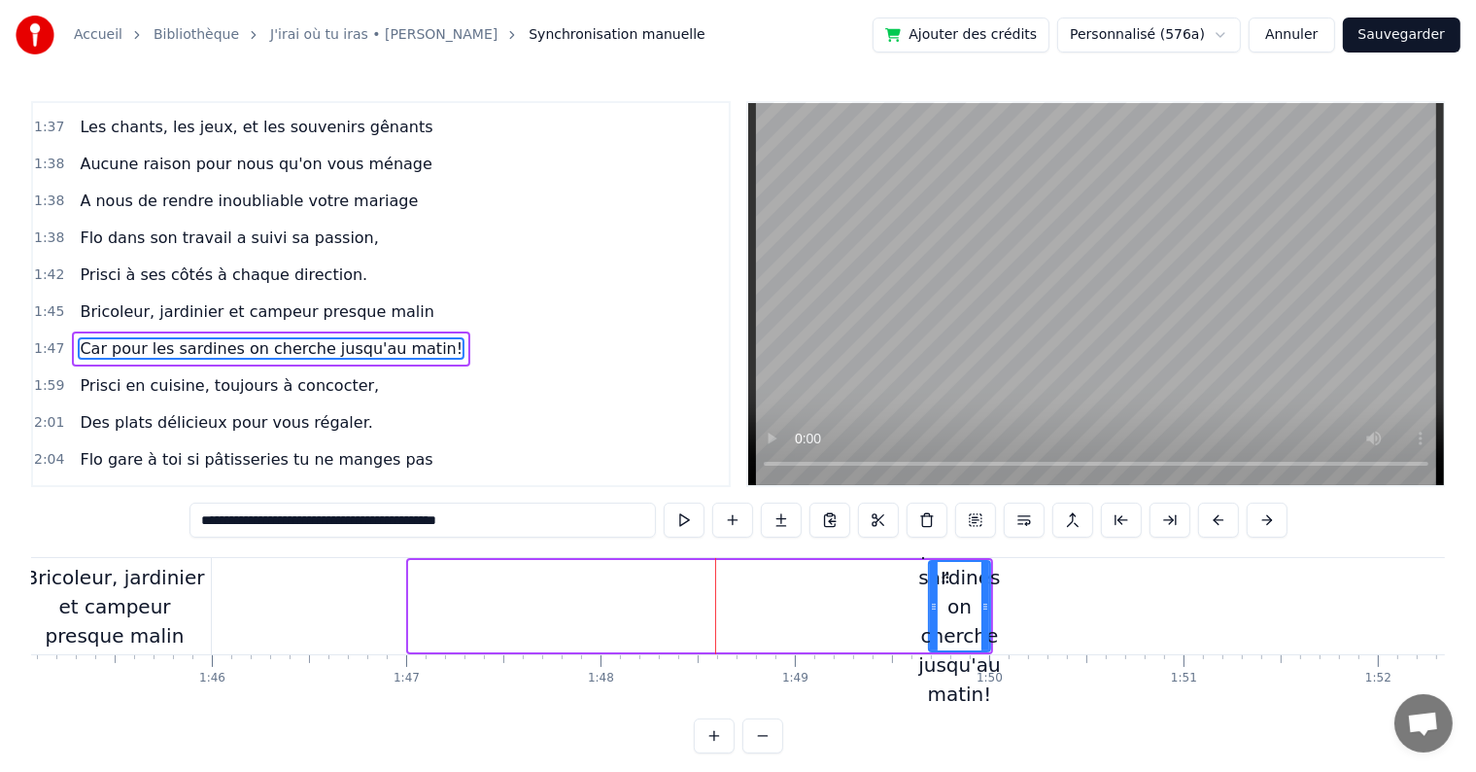
drag, startPoint x: 410, startPoint y: 605, endPoint x: 930, endPoint y: 599, distance: 520.0
click at [930, 599] on icon at bounding box center [934, 607] width 8 height 16
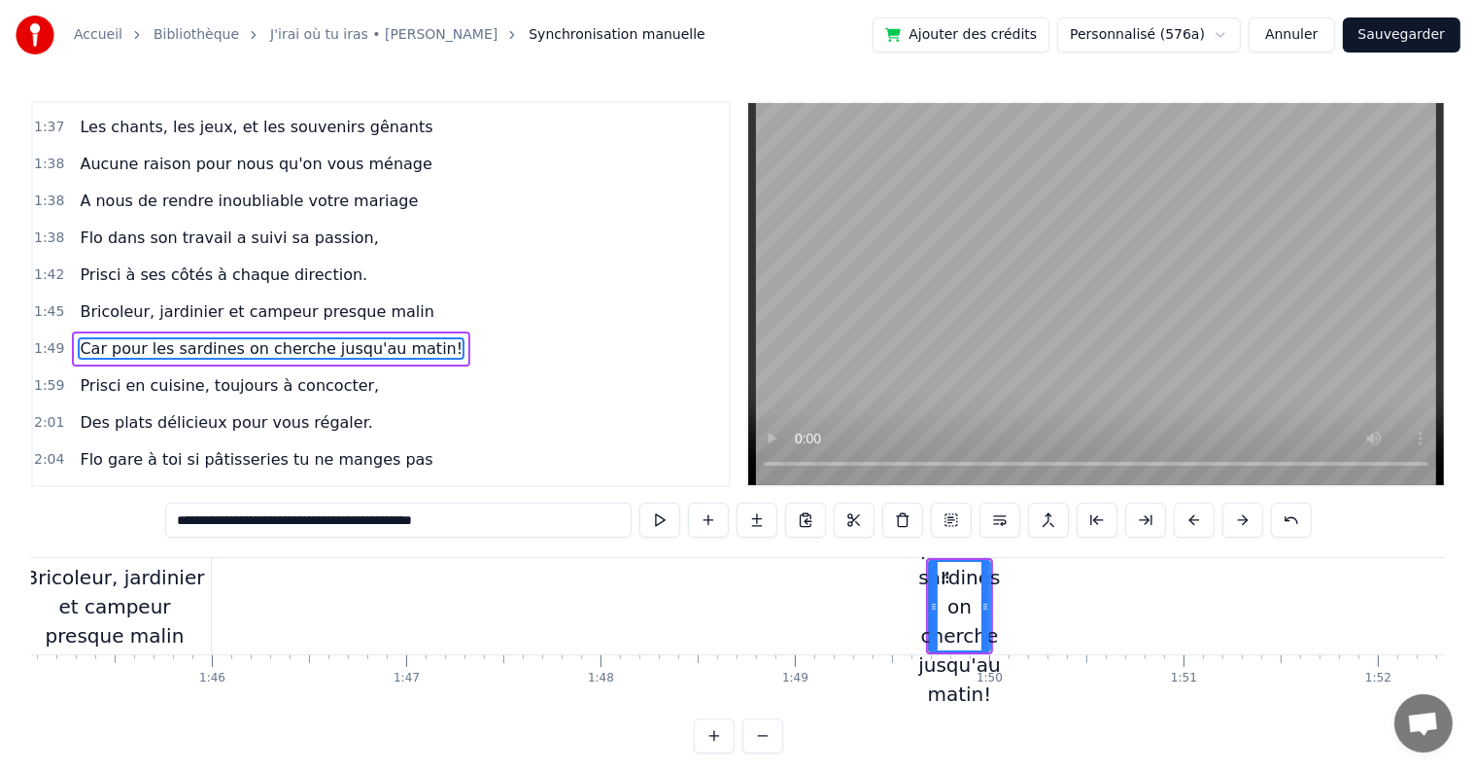
click at [142, 599] on div "Bricoleur, jardinier et campeur presque malin" at bounding box center [114, 606] width 192 height 87
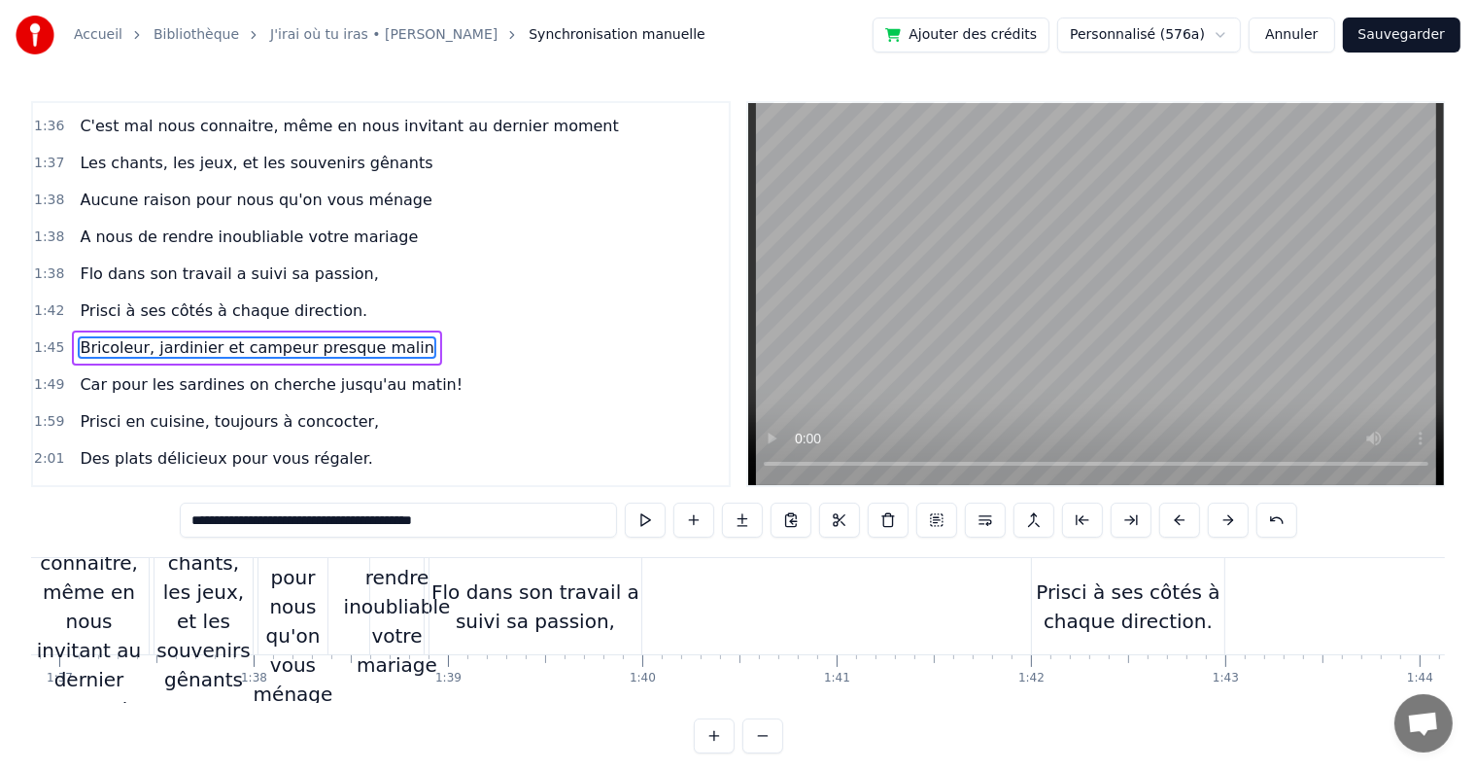
scroll to position [0, 18804]
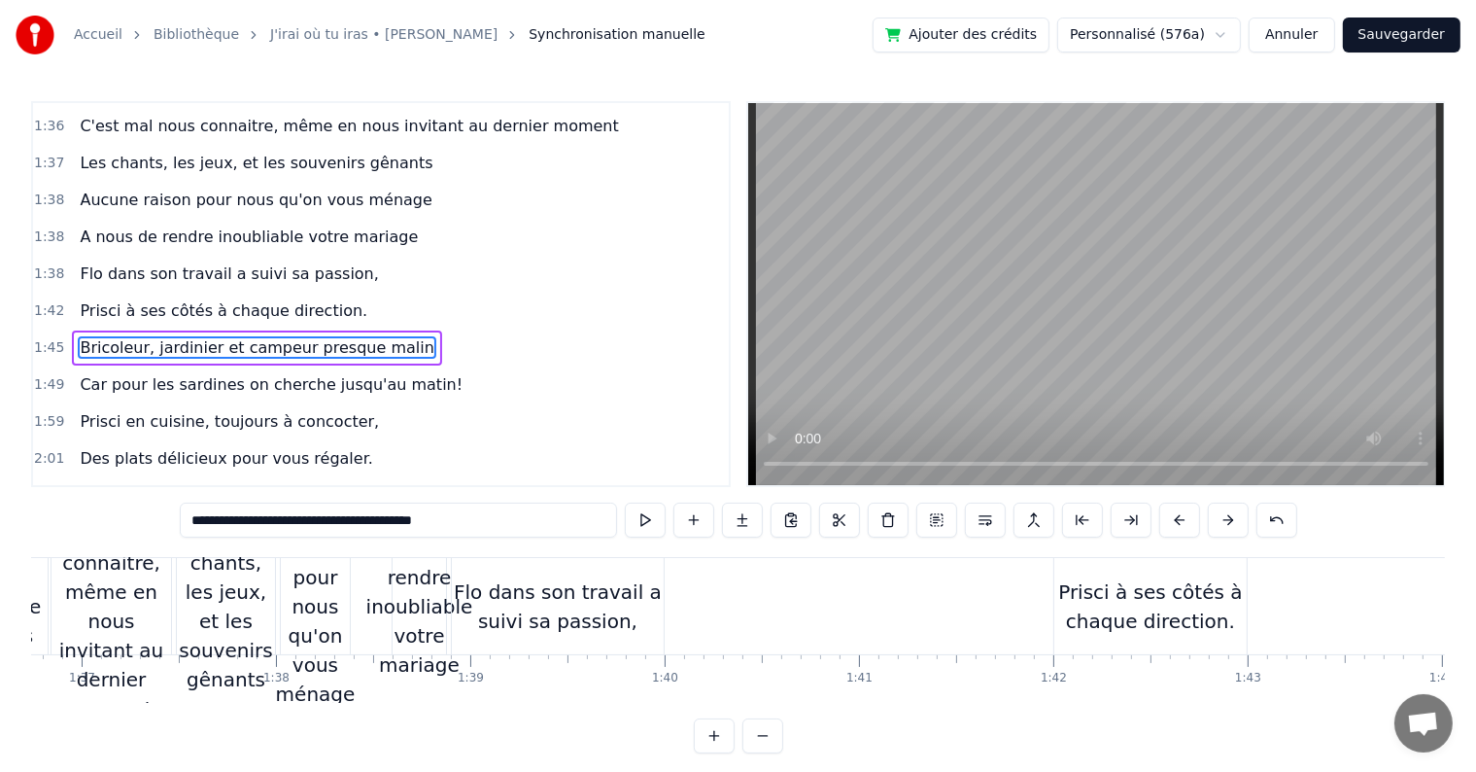
click at [1104, 587] on div "Prisci à ses côtés à chaque direction." at bounding box center [1150, 606] width 192 height 58
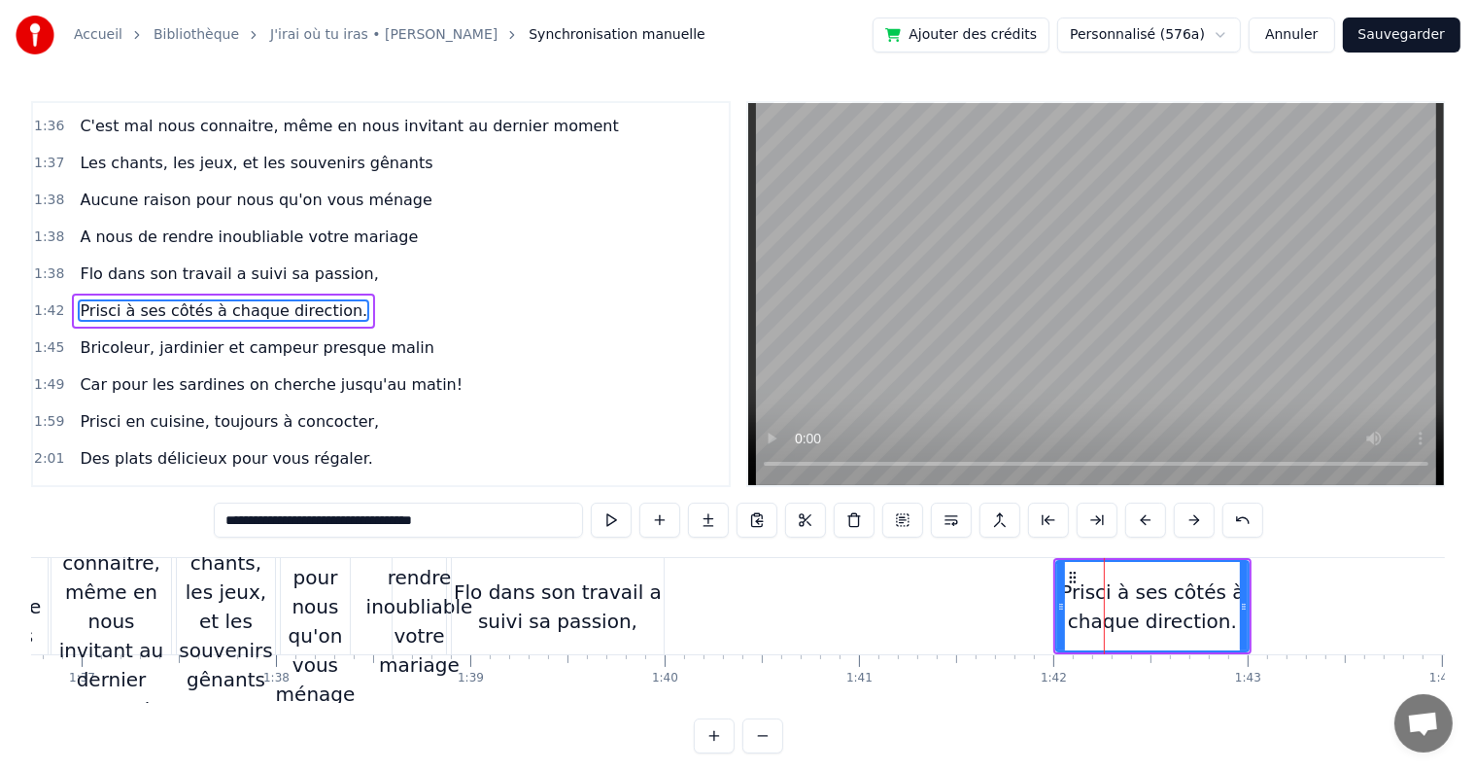
scroll to position [1400, 0]
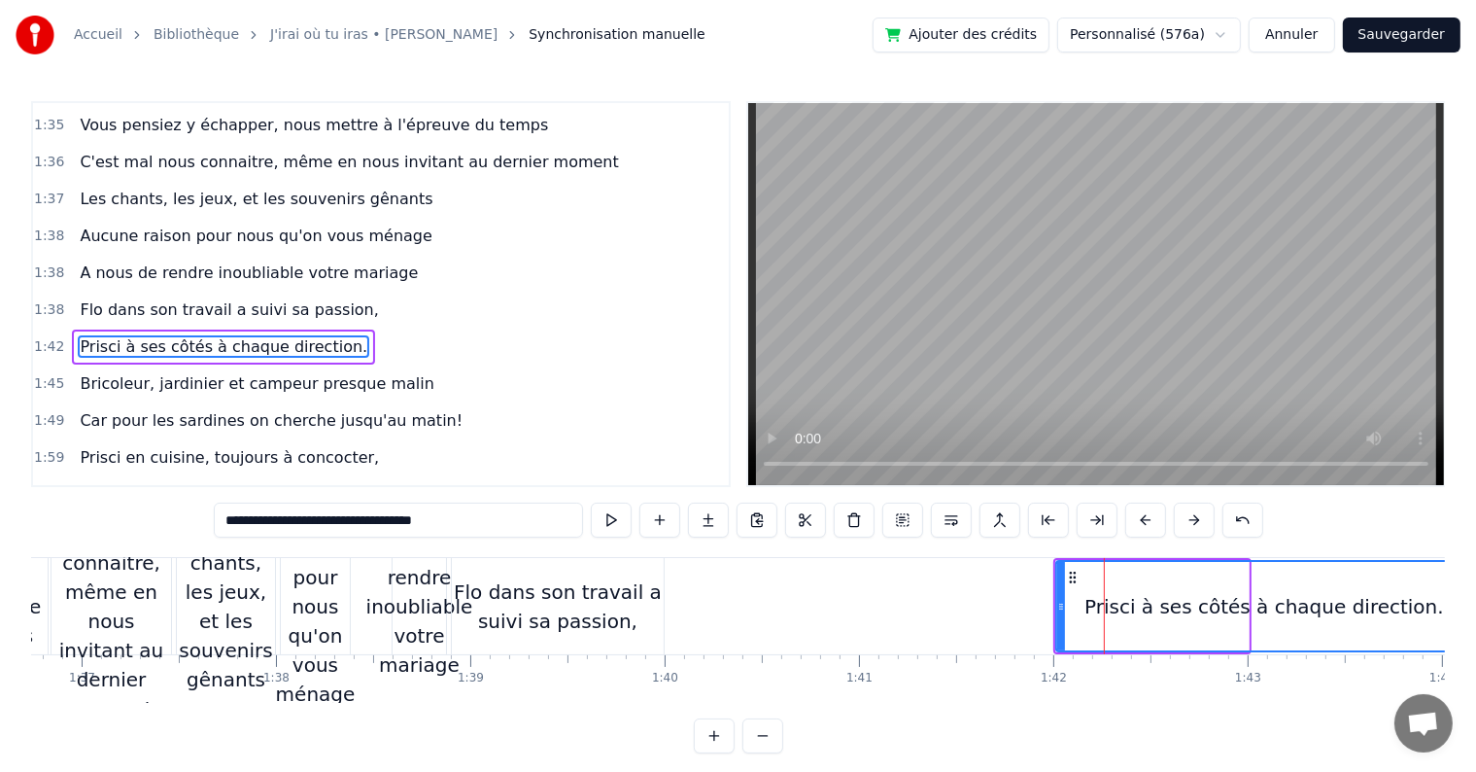
drag, startPoint x: 1246, startPoint y: 601, endPoint x: 1470, endPoint y: 623, distance: 225.6
click at [1470, 623] on div "Accueil Bibliothèque J'irai où tu iras • [PERSON_NAME] Synchronisation manuelle…" at bounding box center [738, 376] width 1476 height 753
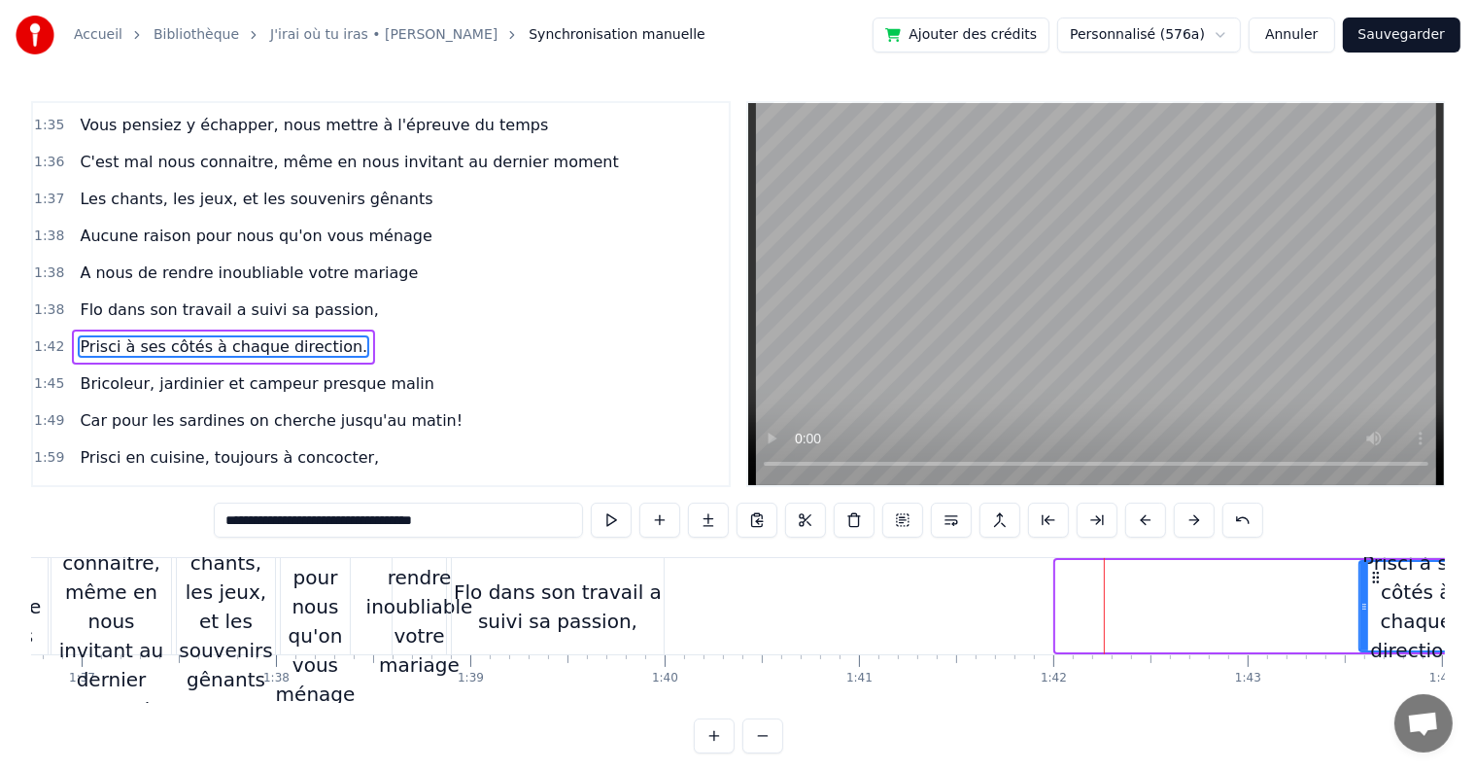
drag, startPoint x: 1057, startPoint y: 599, endPoint x: 1096, endPoint y: 656, distance: 69.3
click at [1361, 615] on div at bounding box center [1365, 606] width 8 height 88
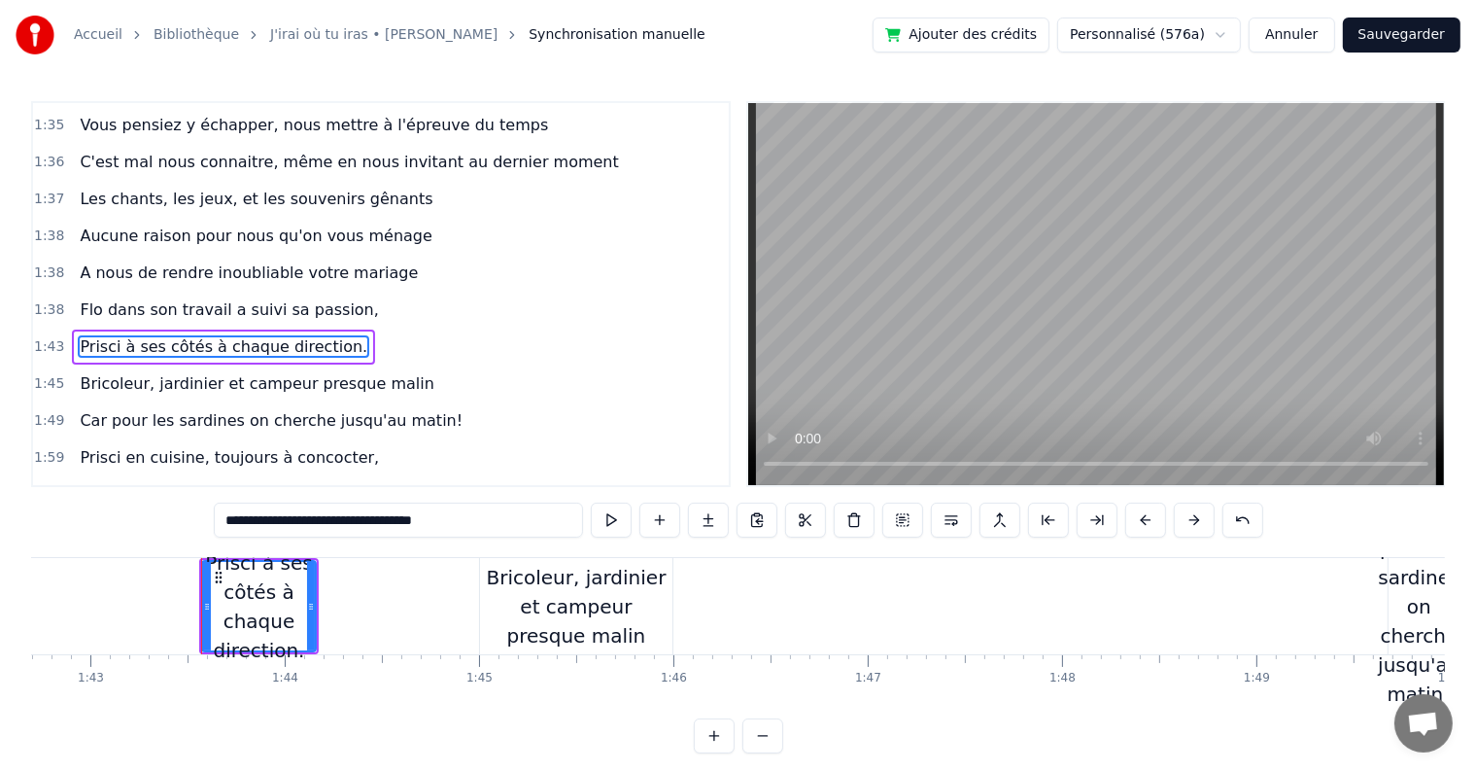
scroll to position [0, 20034]
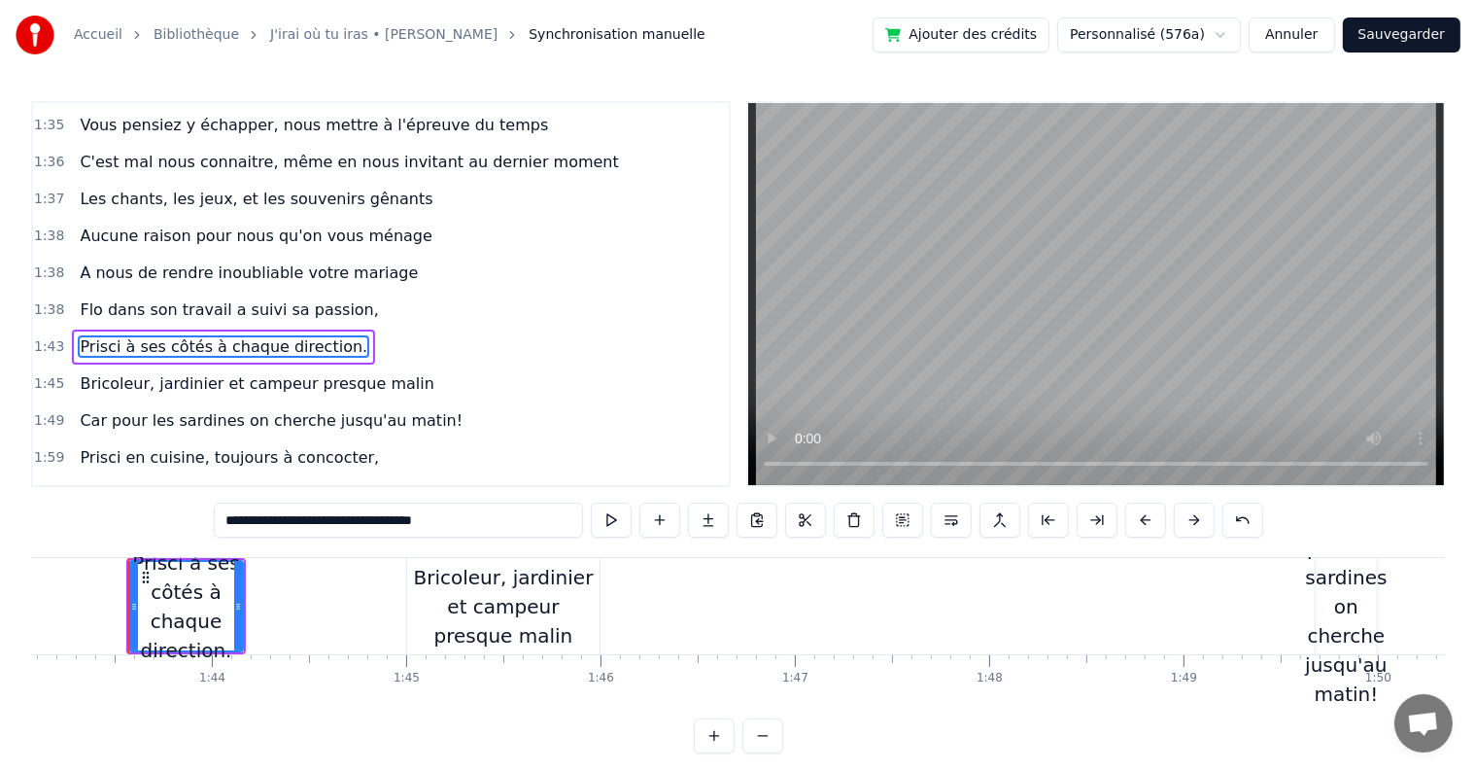
click at [571, 614] on div "Bricoleur, jardinier et campeur presque malin" at bounding box center [503, 606] width 192 height 87
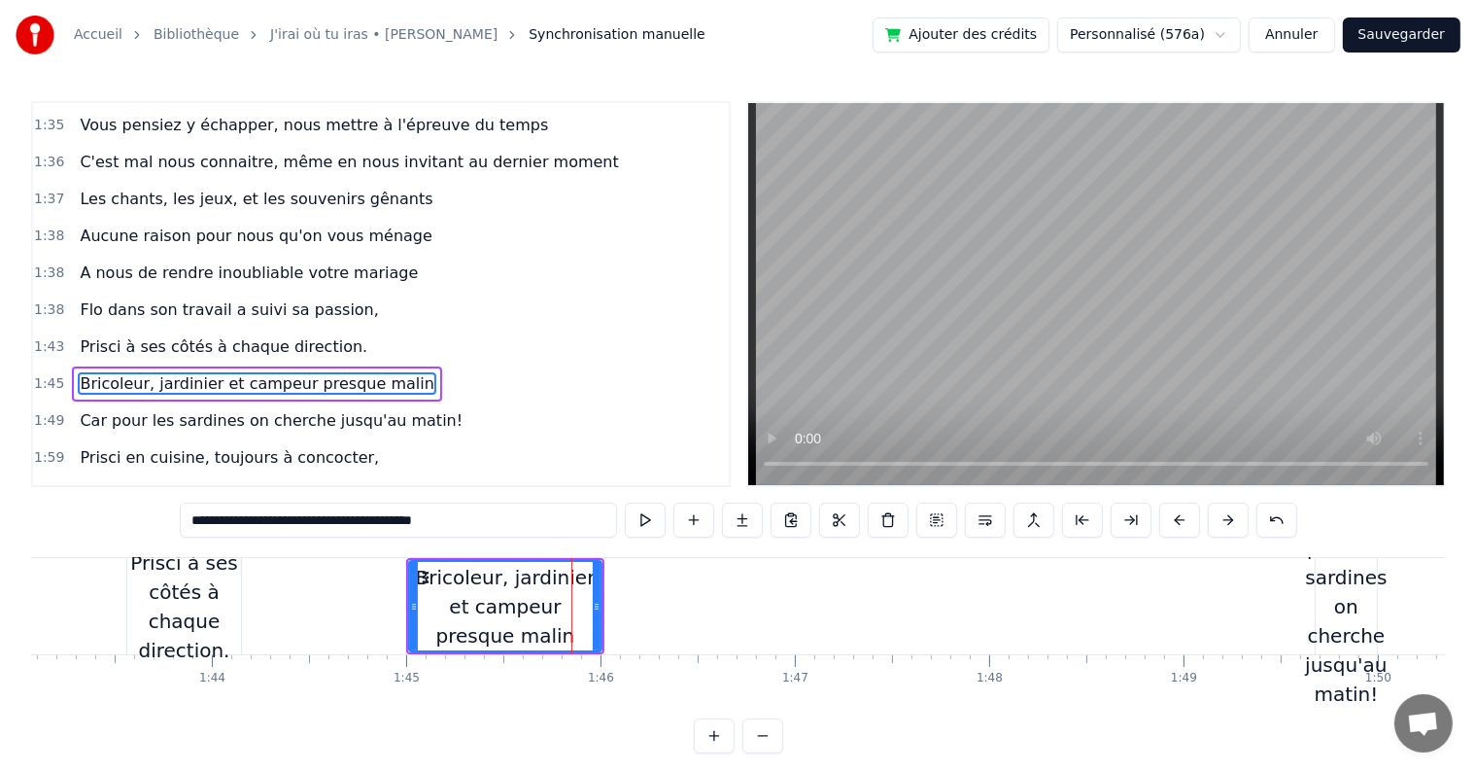
scroll to position [1435, 0]
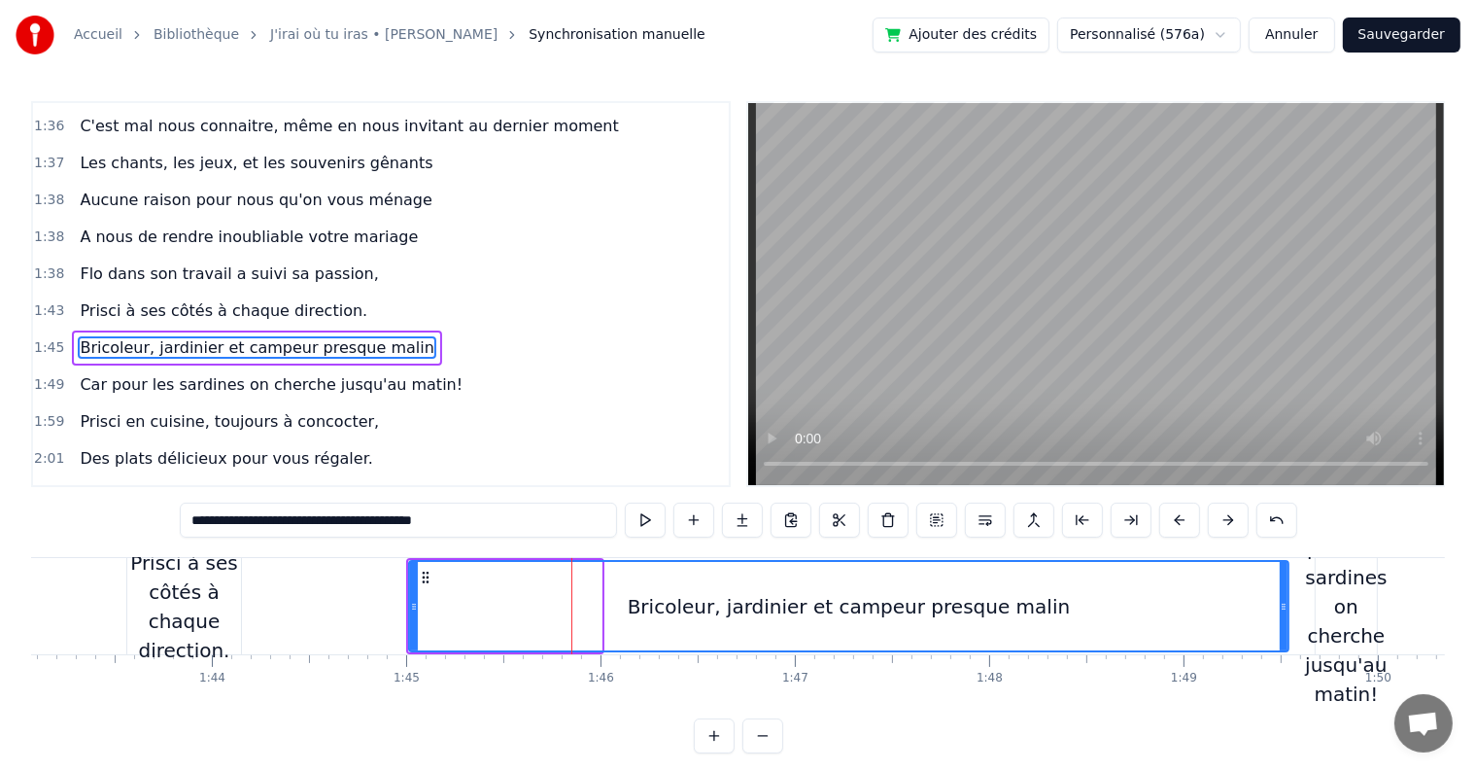
drag, startPoint x: 596, startPoint y: 607, endPoint x: 1283, endPoint y: 575, distance: 687.9
click at [1283, 575] on div at bounding box center [1284, 606] width 8 height 88
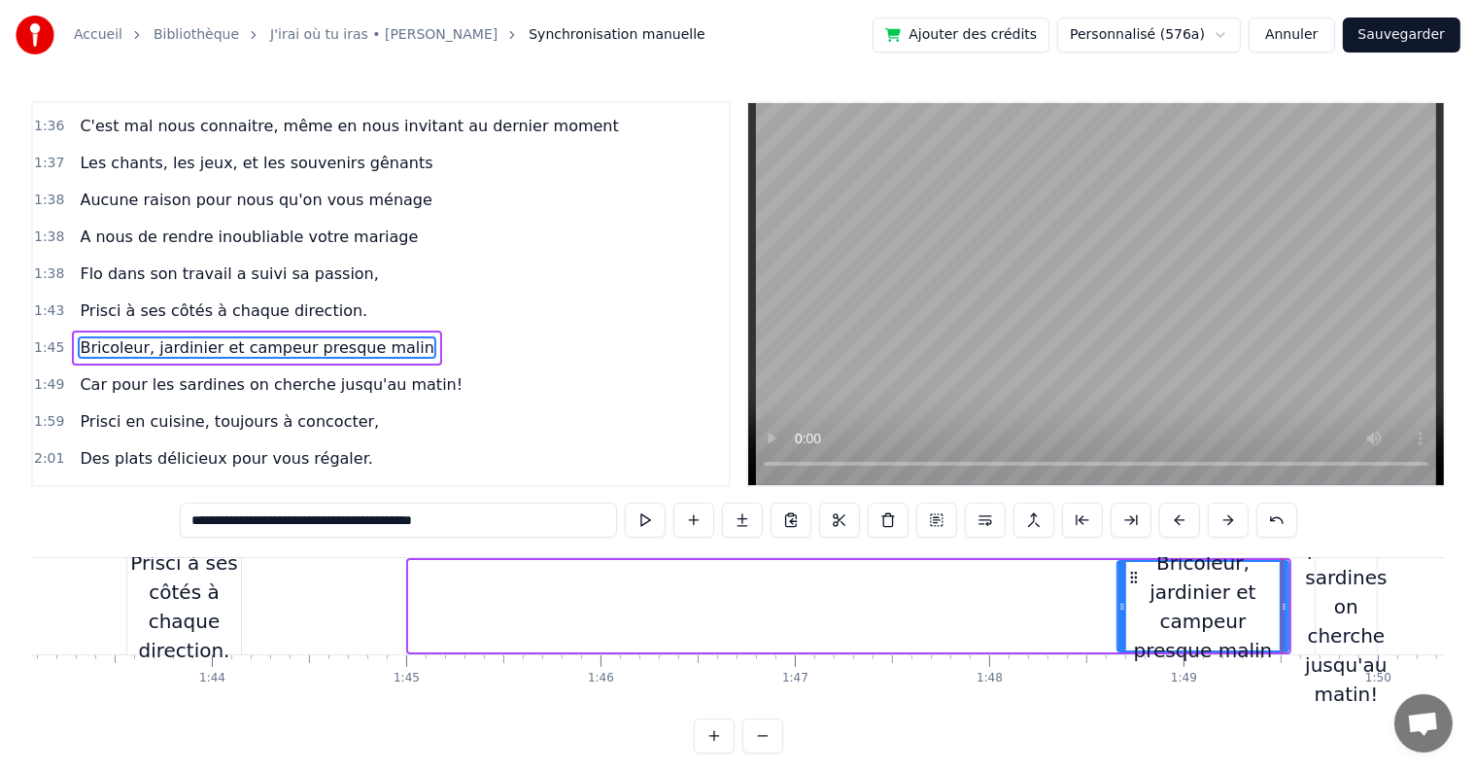
drag, startPoint x: 412, startPoint y: 606, endPoint x: 1121, endPoint y: 600, distance: 708.5
click at [1121, 600] on icon at bounding box center [1123, 607] width 8 height 16
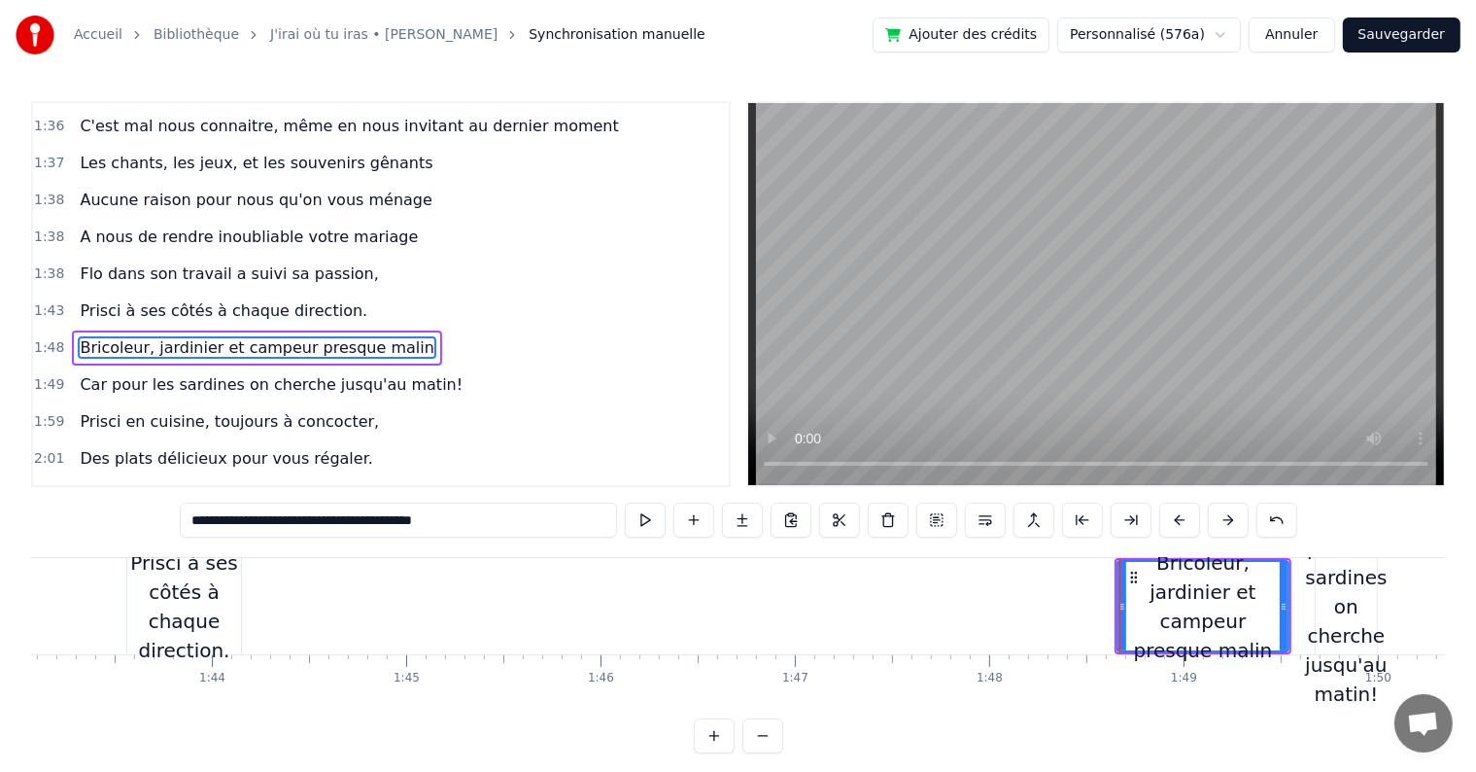
click at [241, 603] on div "Prisci à ses côtés à chaque direction." at bounding box center [184, 606] width 116 height 96
type input "**********"
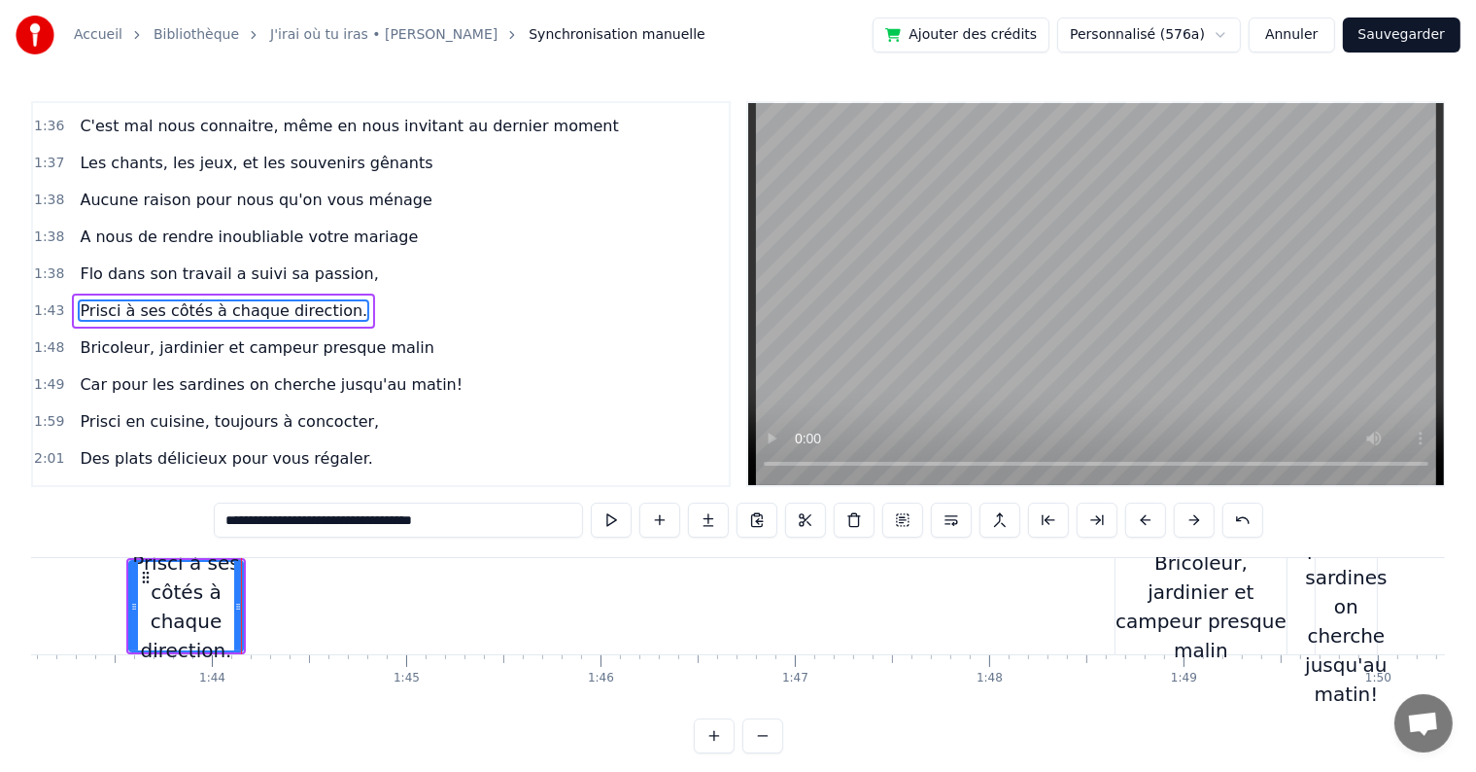
scroll to position [1400, 0]
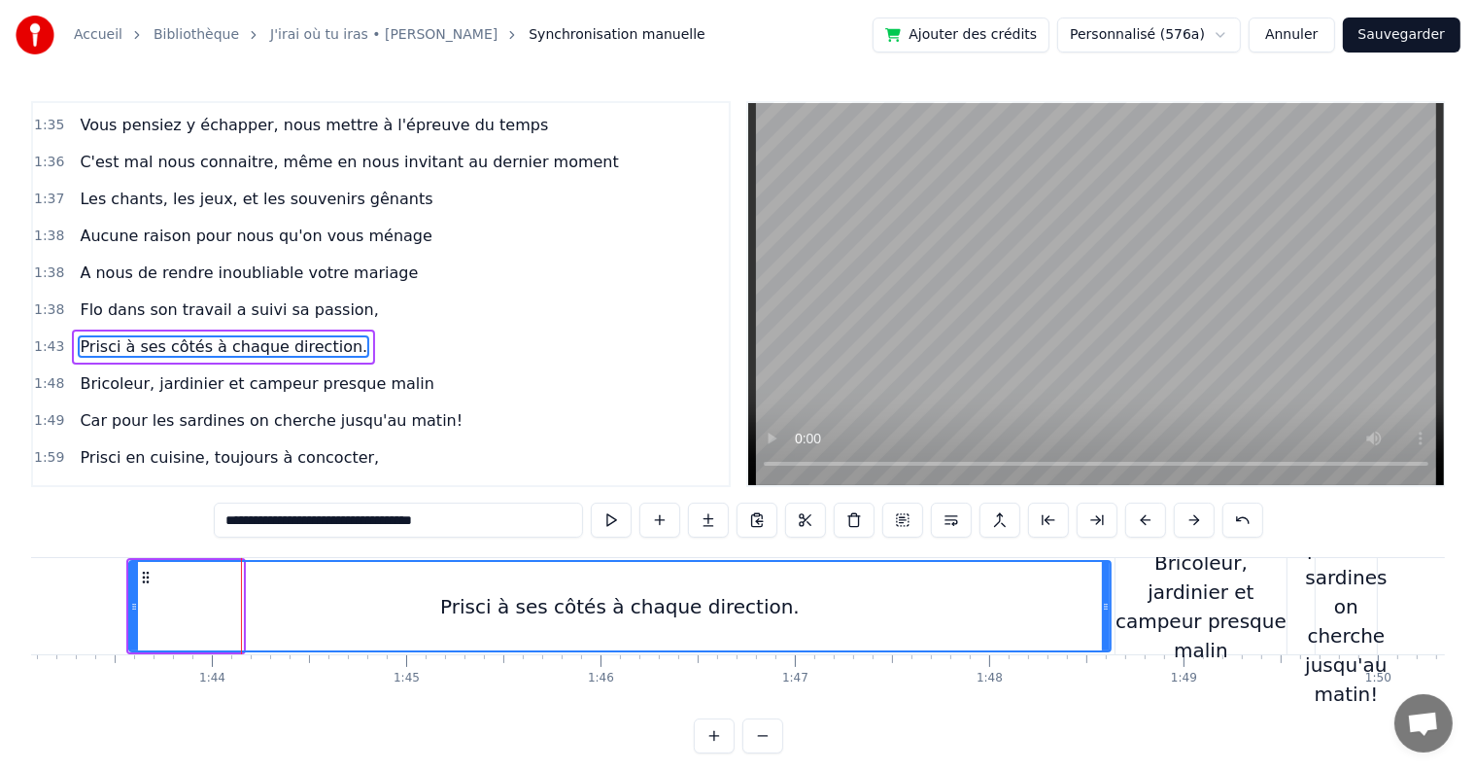
drag, startPoint x: 236, startPoint y: 605, endPoint x: 1104, endPoint y: 587, distance: 868.1
click at [1104, 587] on div at bounding box center [1106, 606] width 8 height 88
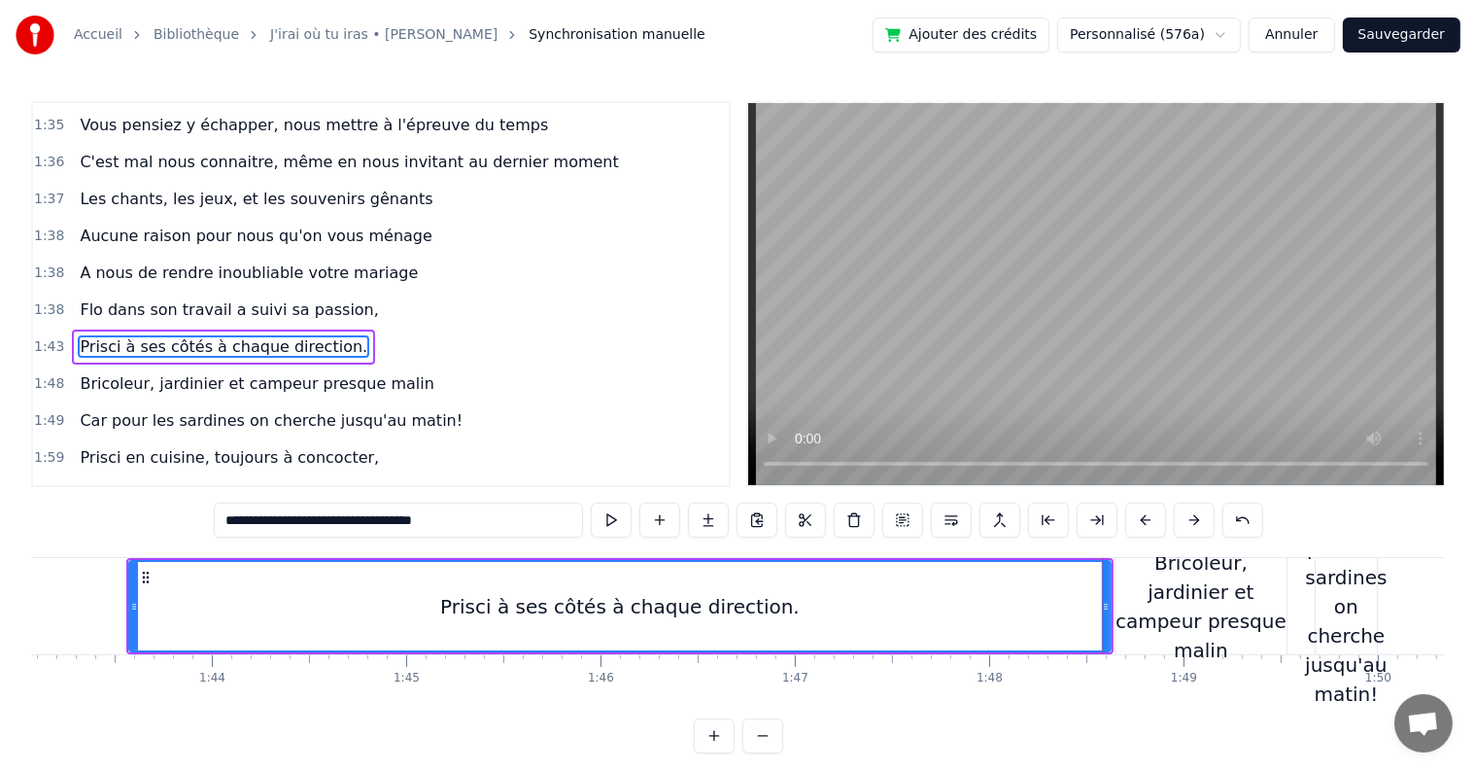
drag, startPoint x: 137, startPoint y: 601, endPoint x: 179, endPoint y: 610, distance: 42.9
click at [179, 610] on div "Prisci à ses côtés à chaque direction." at bounding box center [620, 606] width 980 height 88
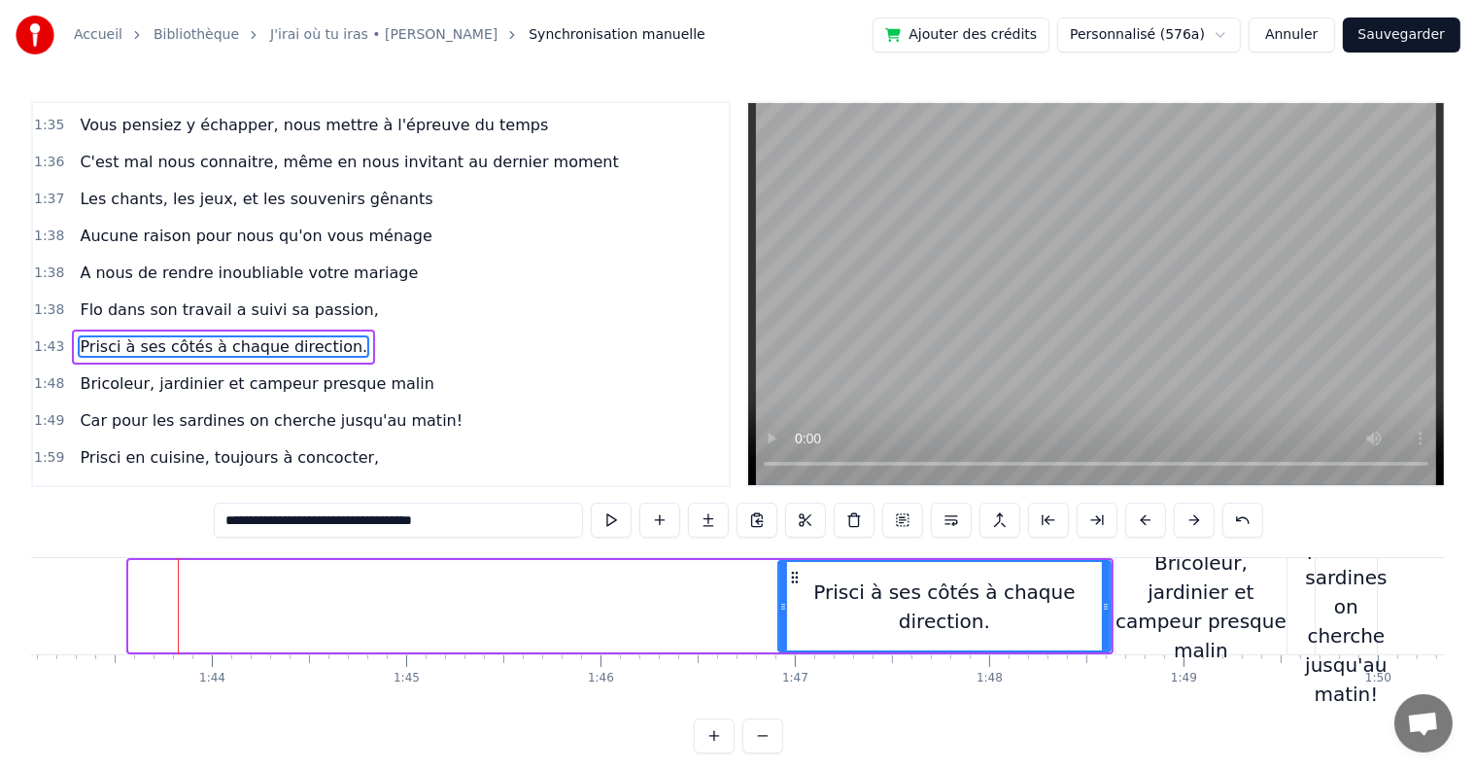
drag, startPoint x: 134, startPoint y: 608, endPoint x: 783, endPoint y: 597, distance: 649.3
click at [783, 597] on div at bounding box center [783, 606] width 8 height 88
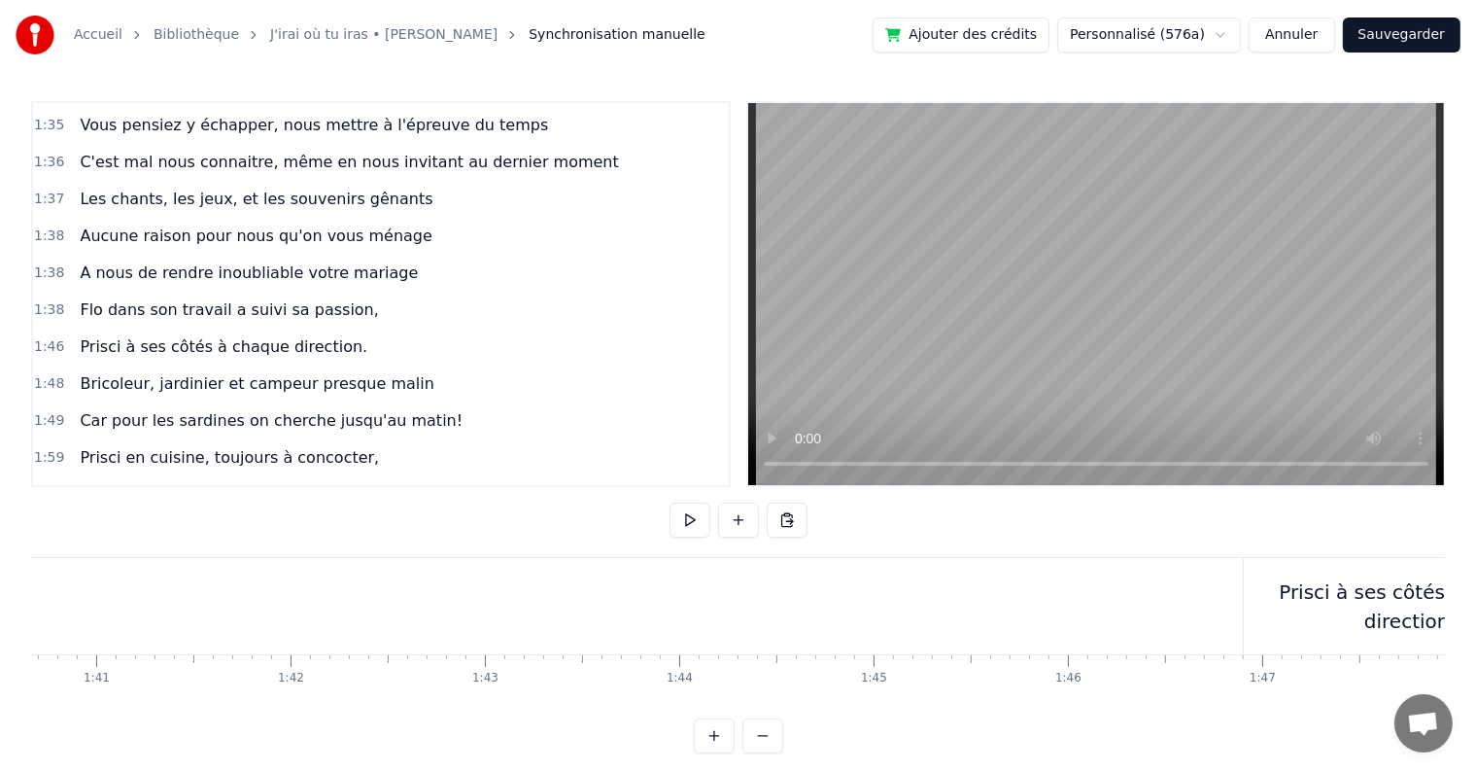
scroll to position [0, 18873]
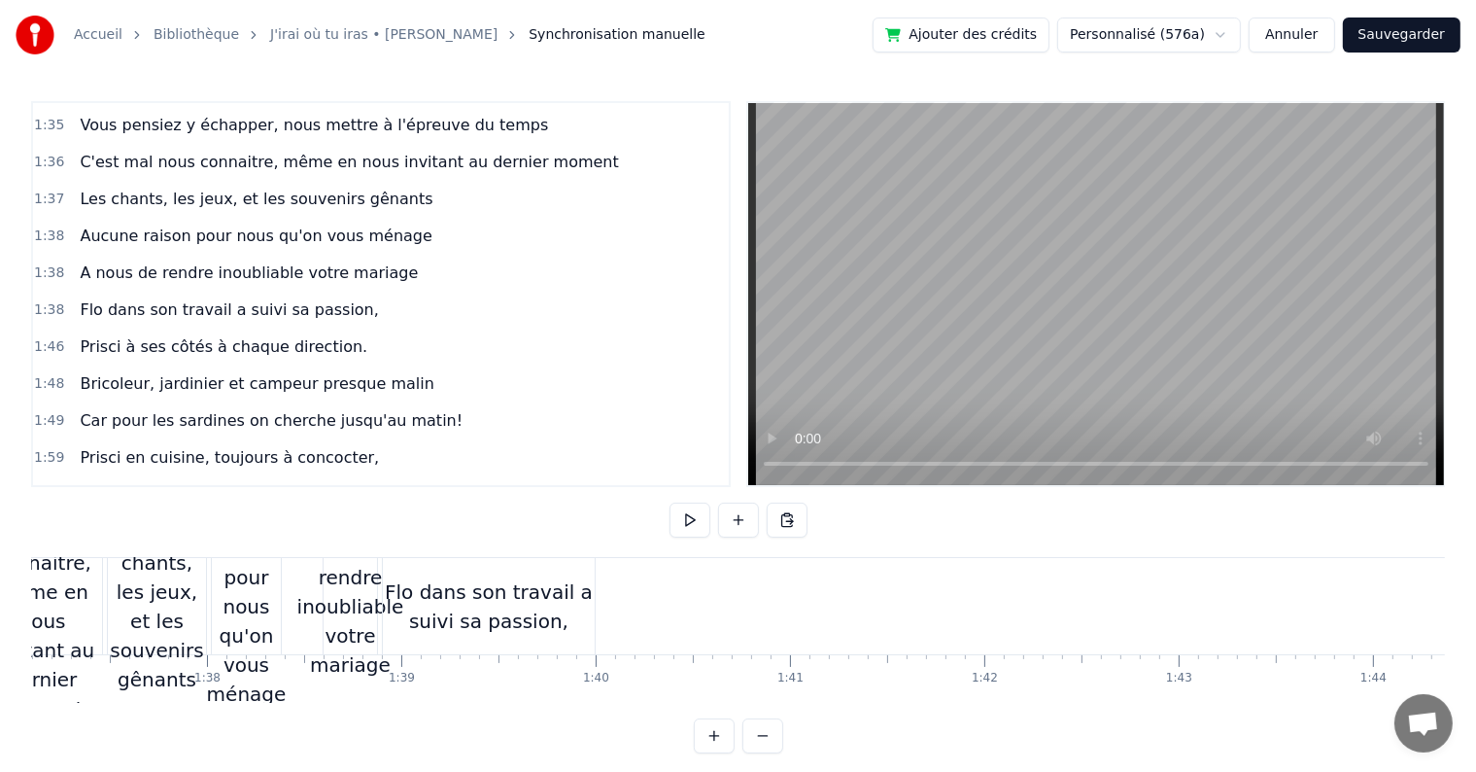
click at [554, 605] on div "Flo dans son travail a suivi sa passion," at bounding box center [489, 606] width 212 height 58
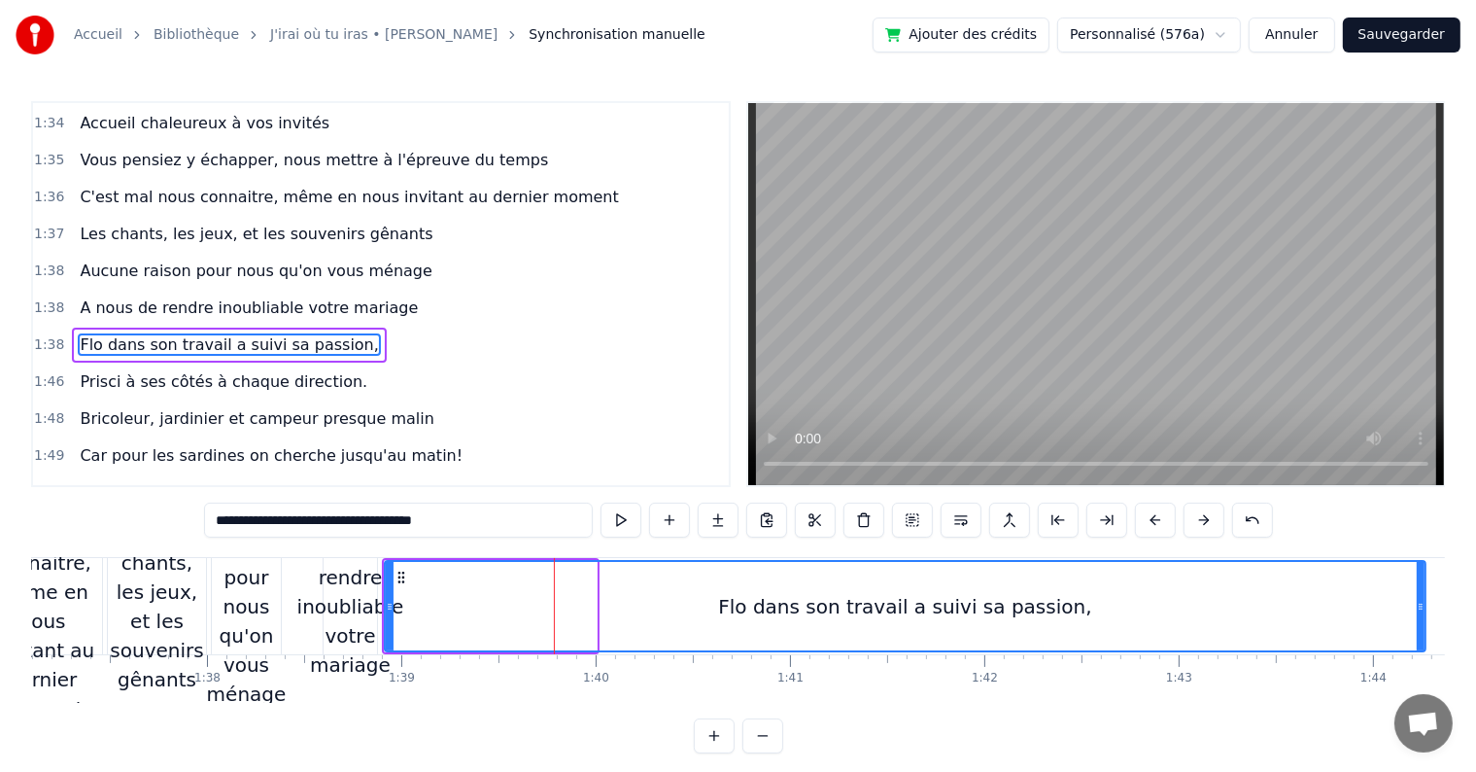
drag, startPoint x: 590, startPoint y: 606, endPoint x: 1419, endPoint y: 539, distance: 831.7
click at [1422, 534] on div "0:05 C’est au lycée que tout commence 0:07 Flo et [PERSON_NAME] vivent encore l…" at bounding box center [738, 427] width 1414 height 652
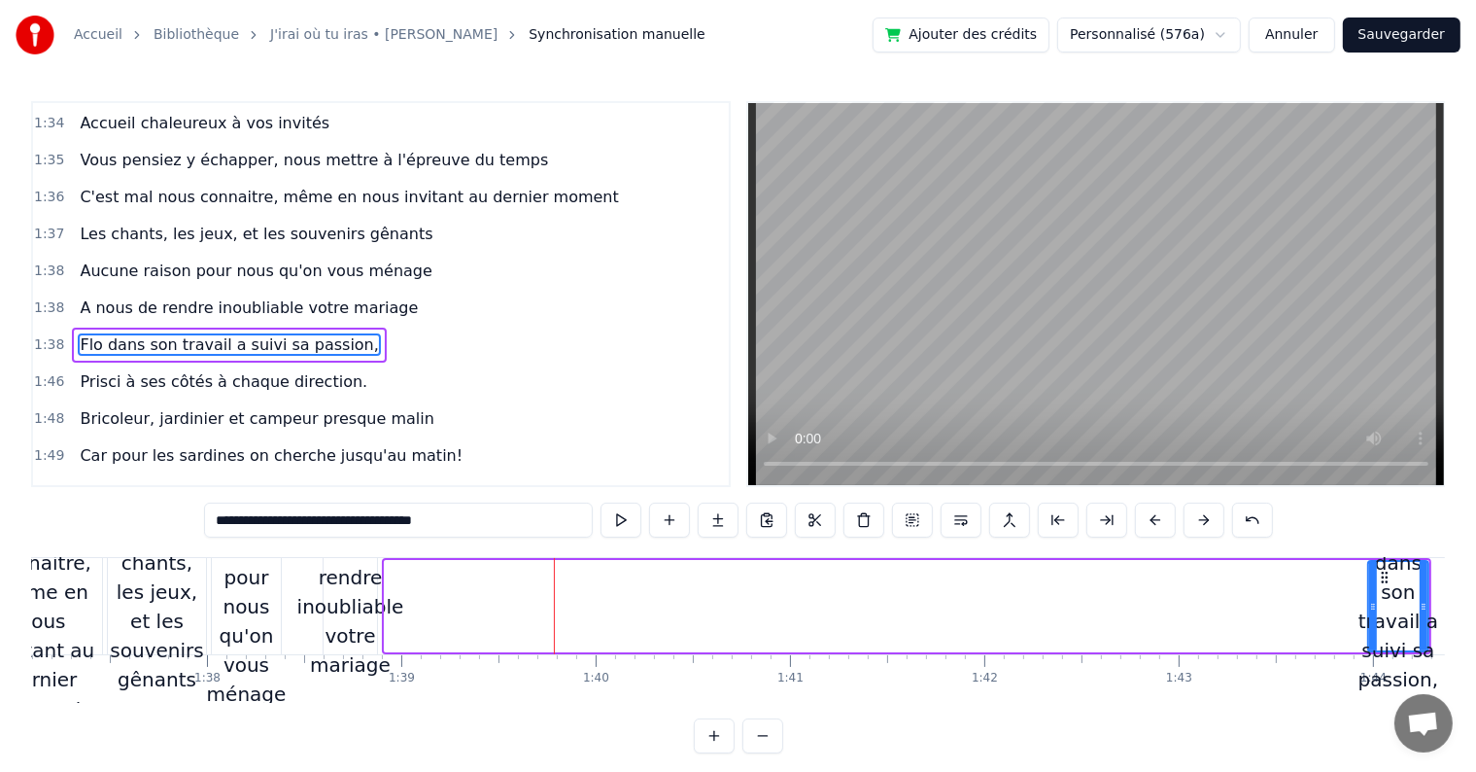
drag, startPoint x: 390, startPoint y: 600, endPoint x: 1373, endPoint y: 561, distance: 984.3
click at [1373, 562] on div at bounding box center [1373, 606] width 8 height 88
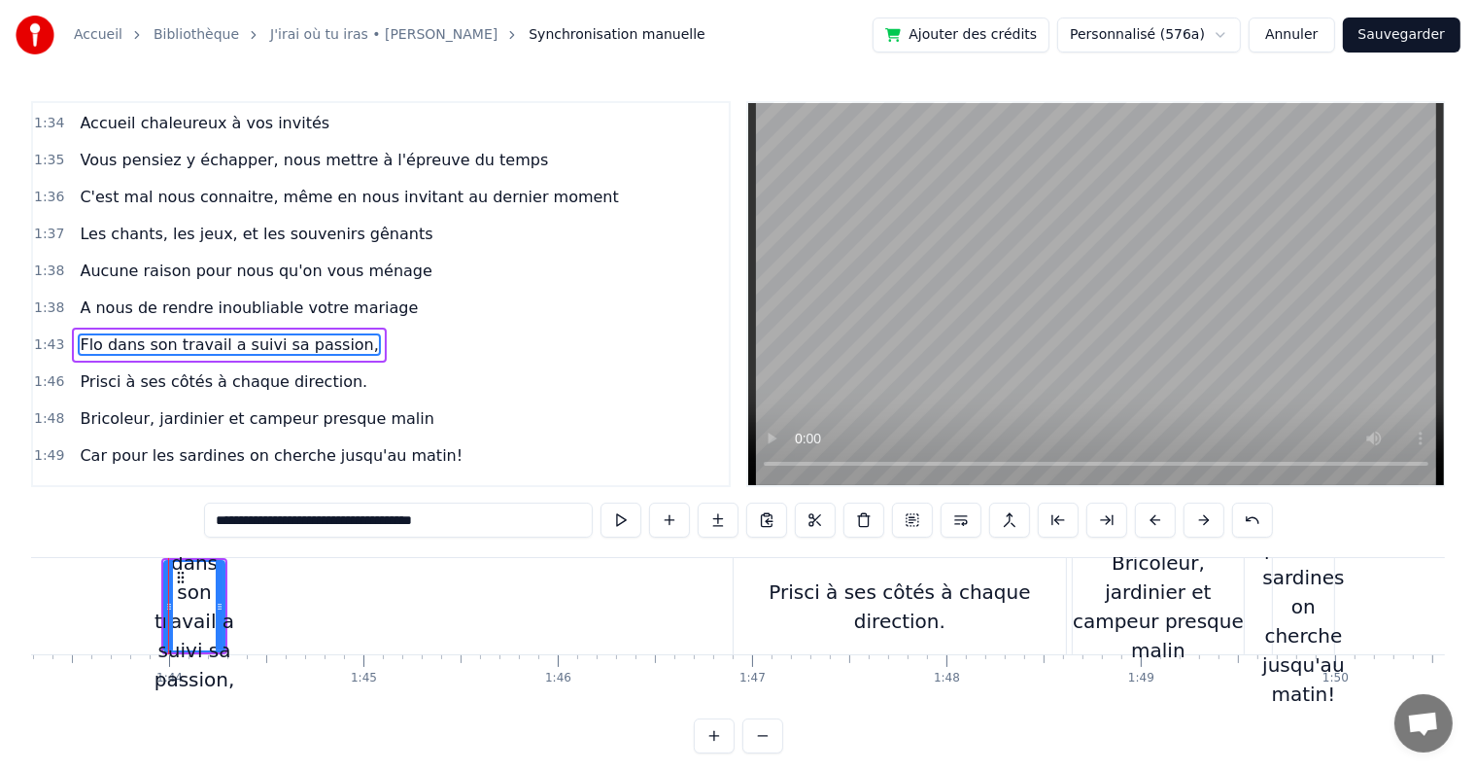
scroll to position [0, 20116]
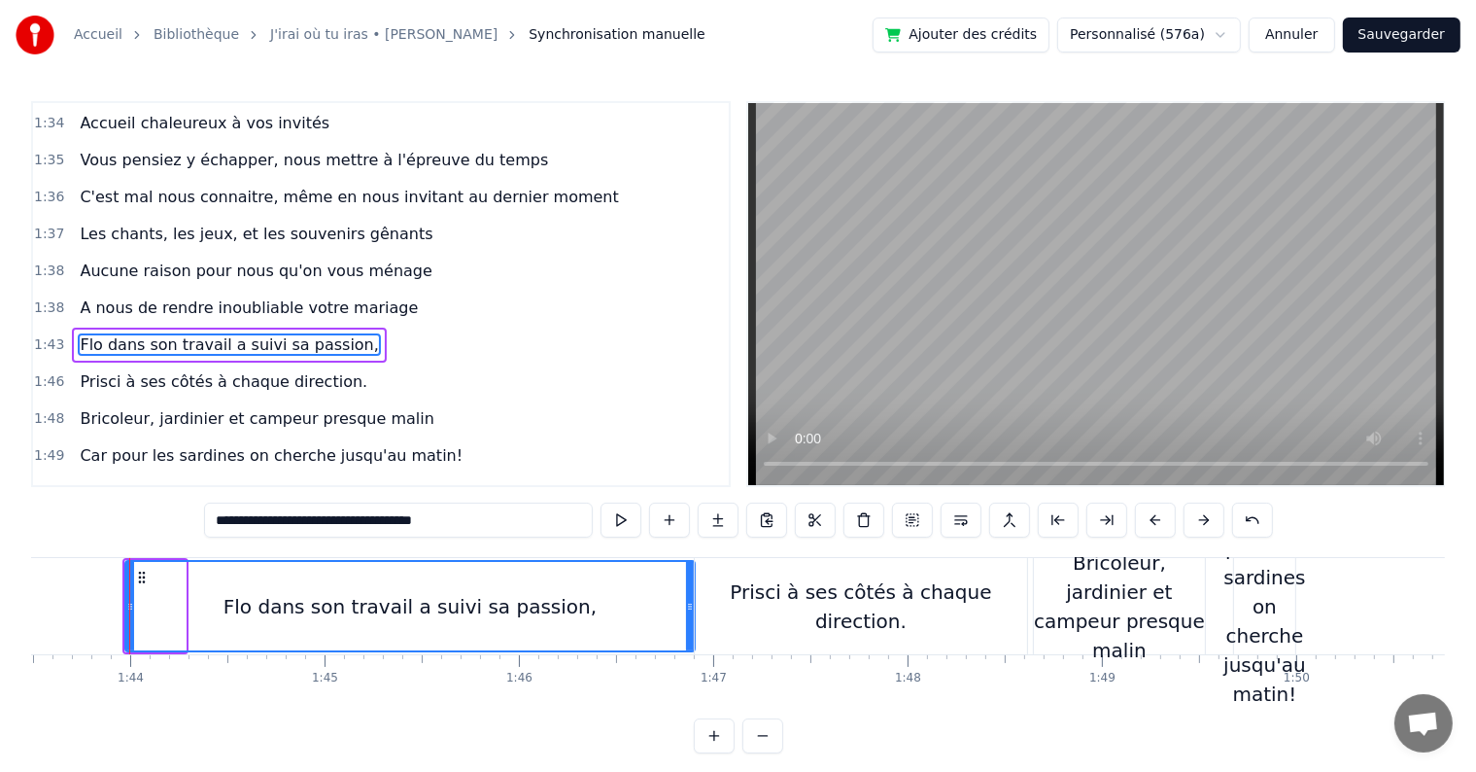
drag, startPoint x: 179, startPoint y: 600, endPoint x: 688, endPoint y: 593, distance: 509.3
click at [688, 593] on div at bounding box center [690, 606] width 8 height 88
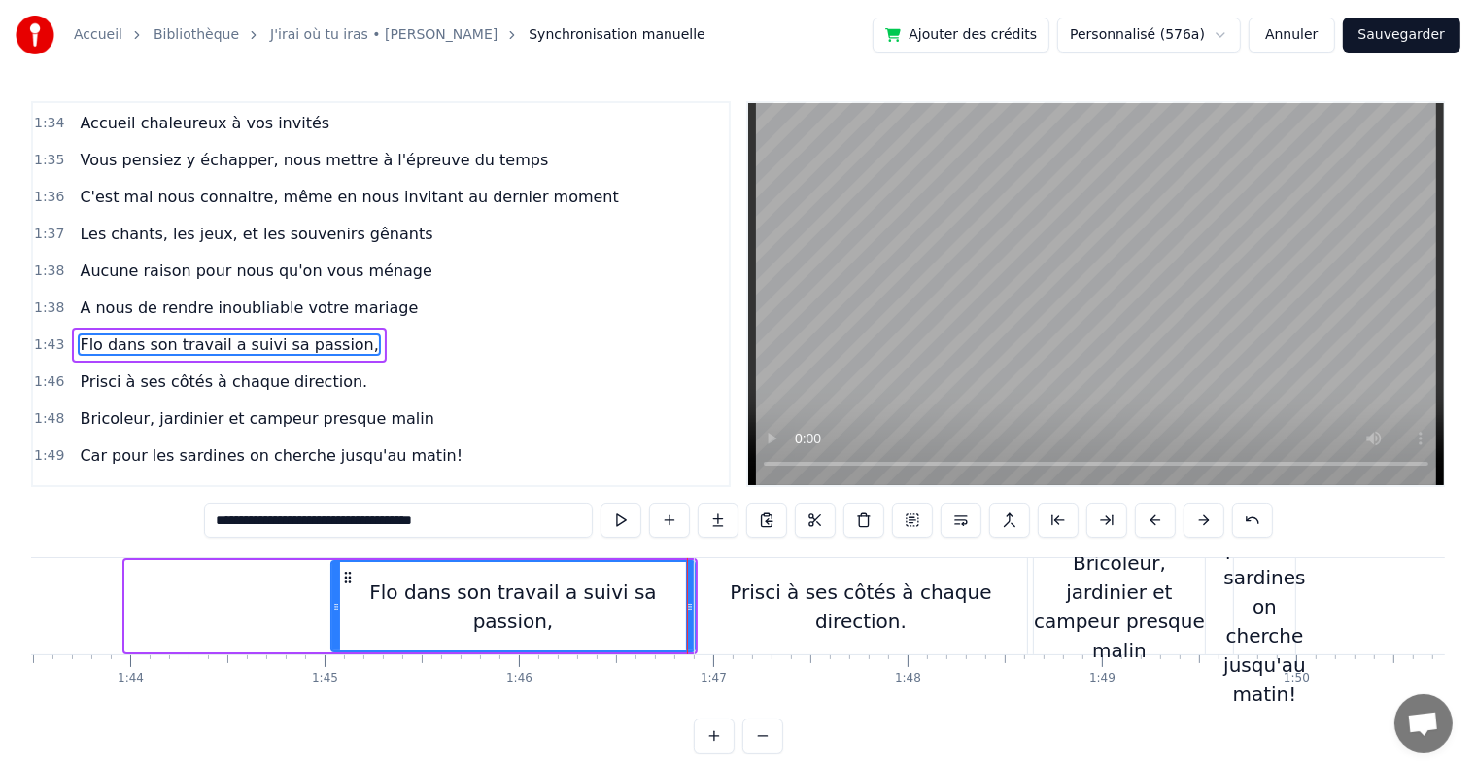
drag, startPoint x: 127, startPoint y: 602, endPoint x: 333, endPoint y: 595, distance: 206.2
click at [333, 595] on div at bounding box center [336, 606] width 8 height 88
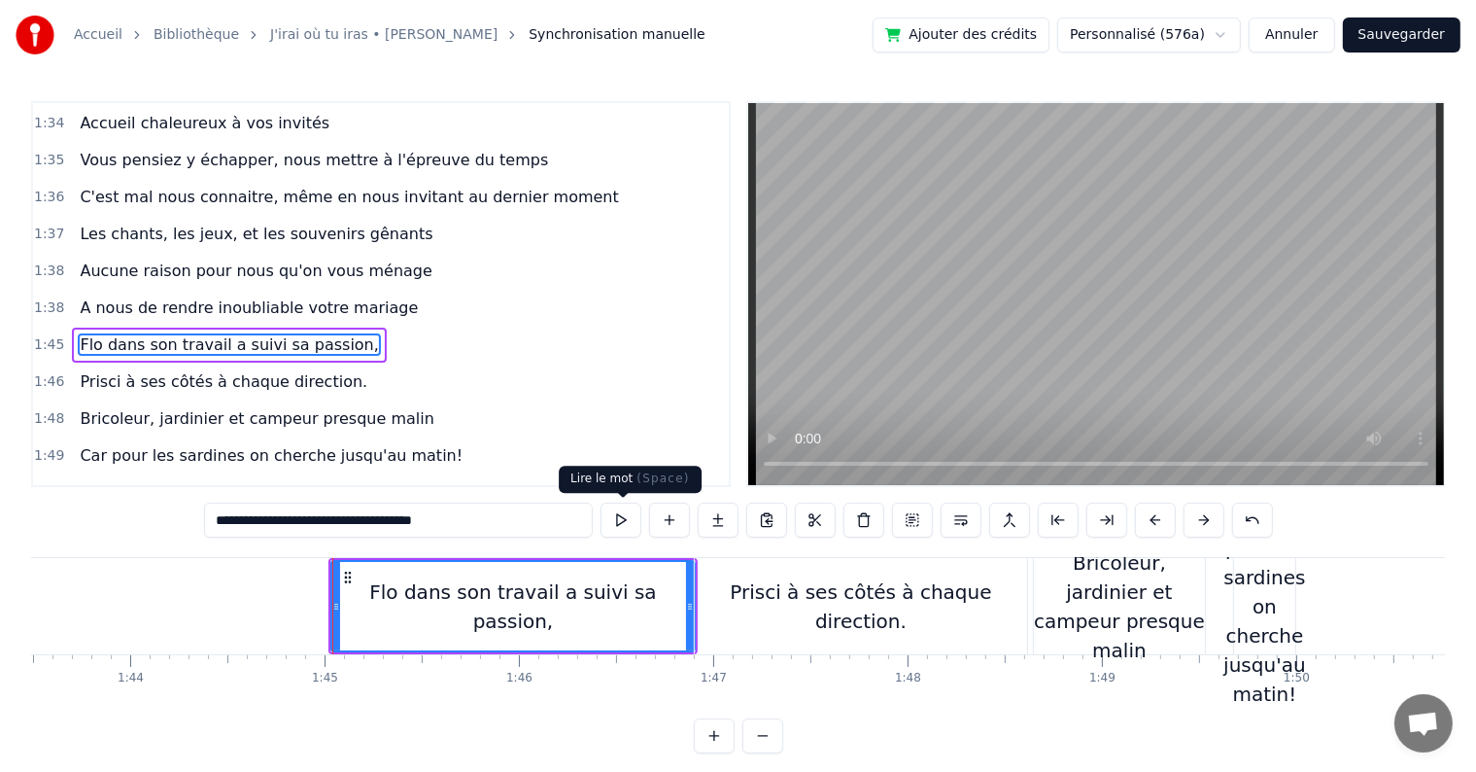
click at [615, 521] on button at bounding box center [621, 519] width 41 height 35
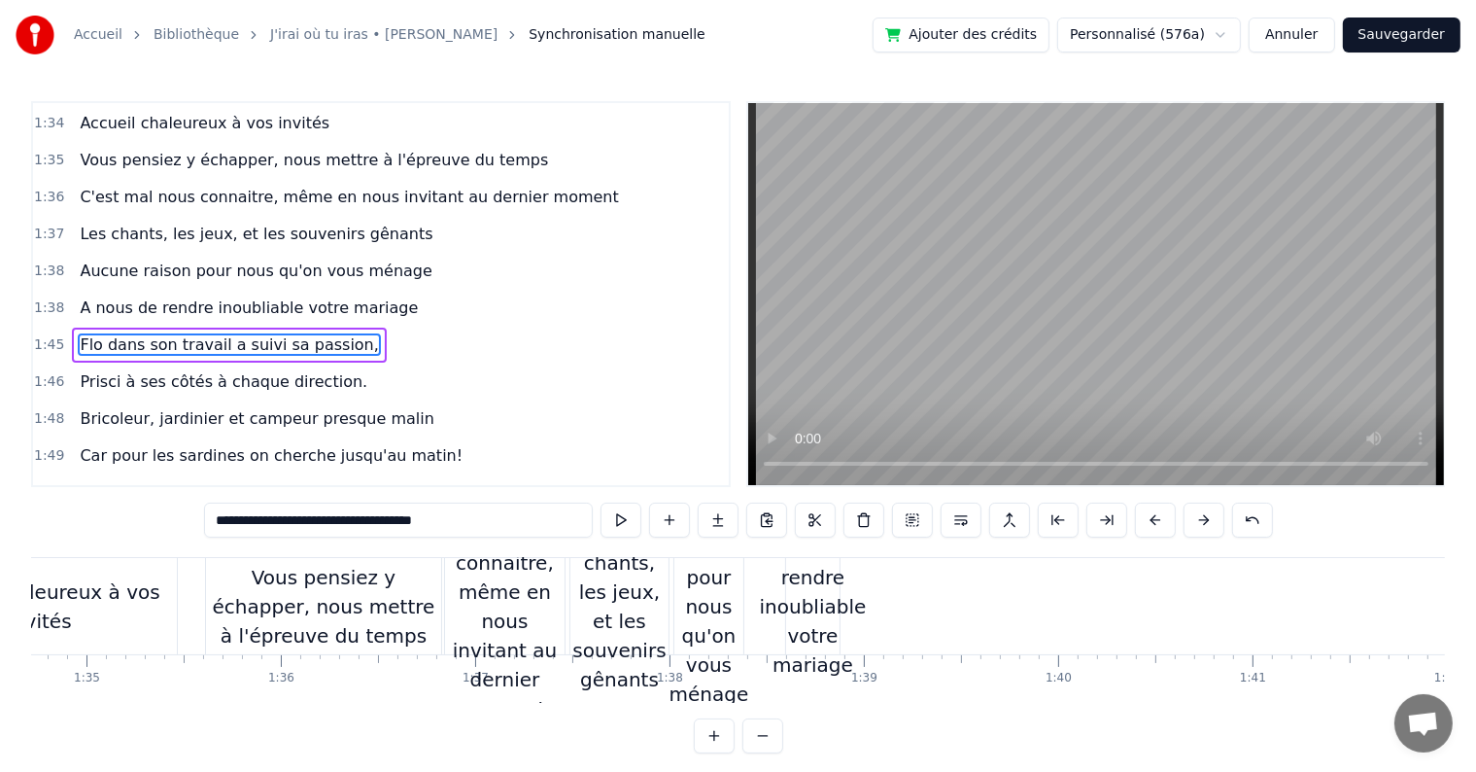
scroll to position [0, 18549]
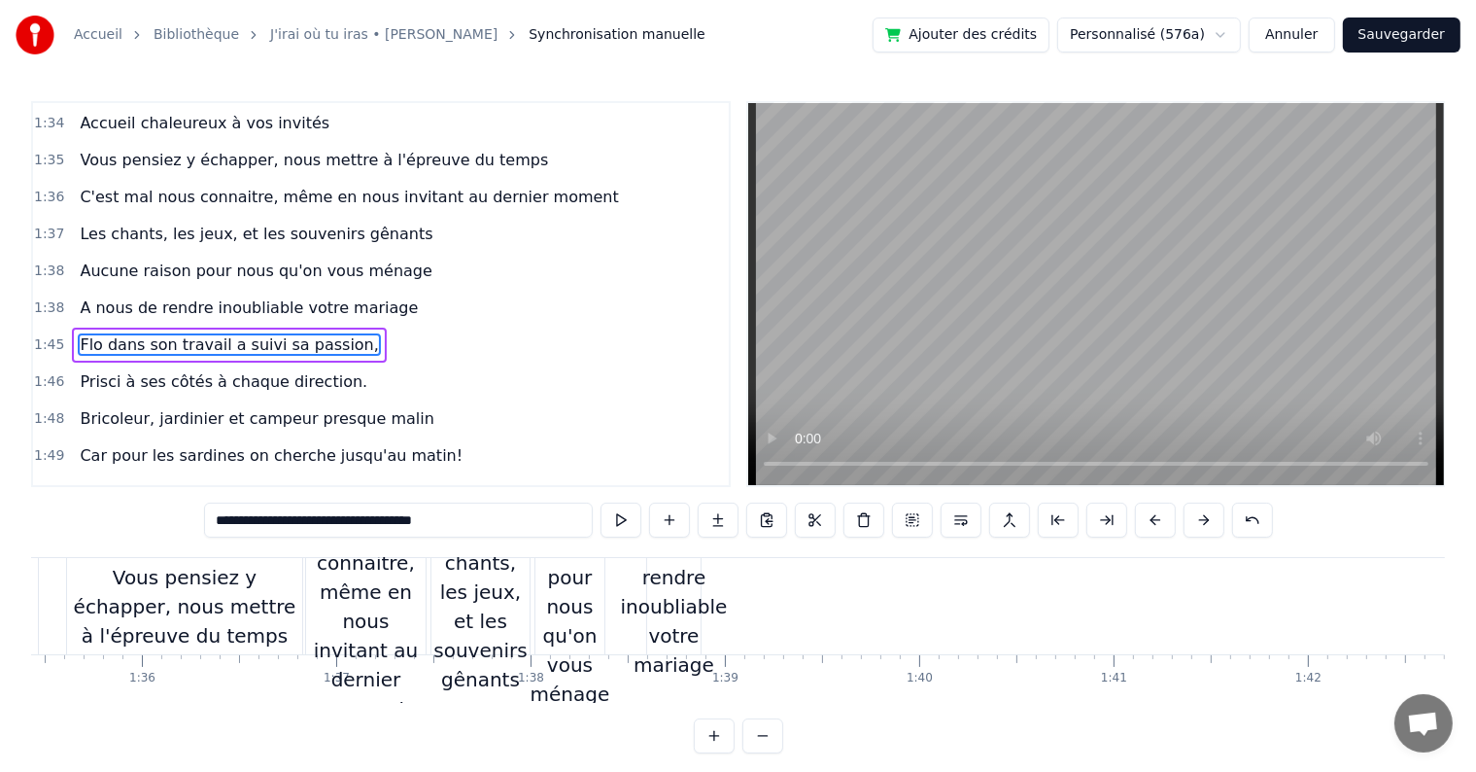
click at [646, 617] on div "A nous de rendre inoubliable votre mariage" at bounding box center [674, 607] width 107 height 146
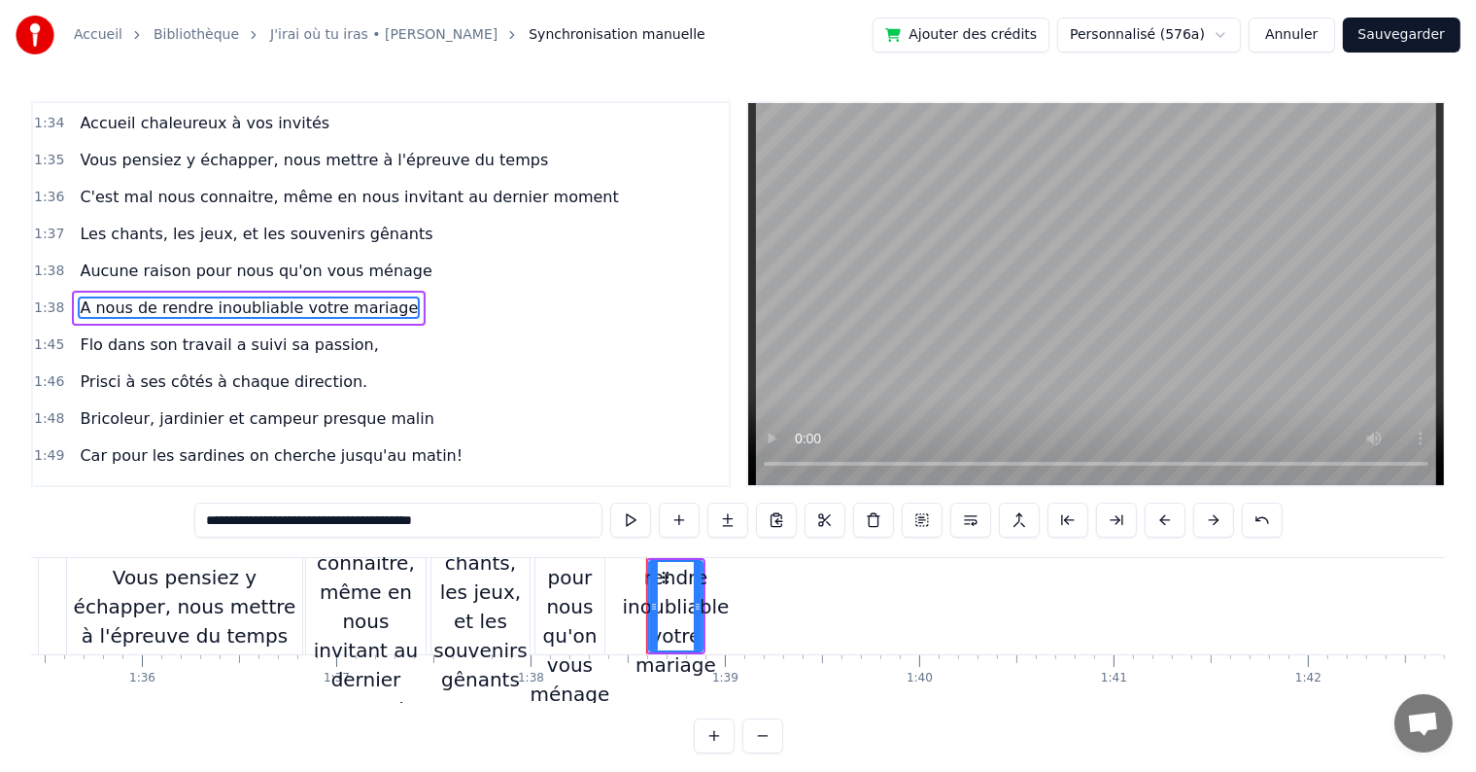
scroll to position [1329, 0]
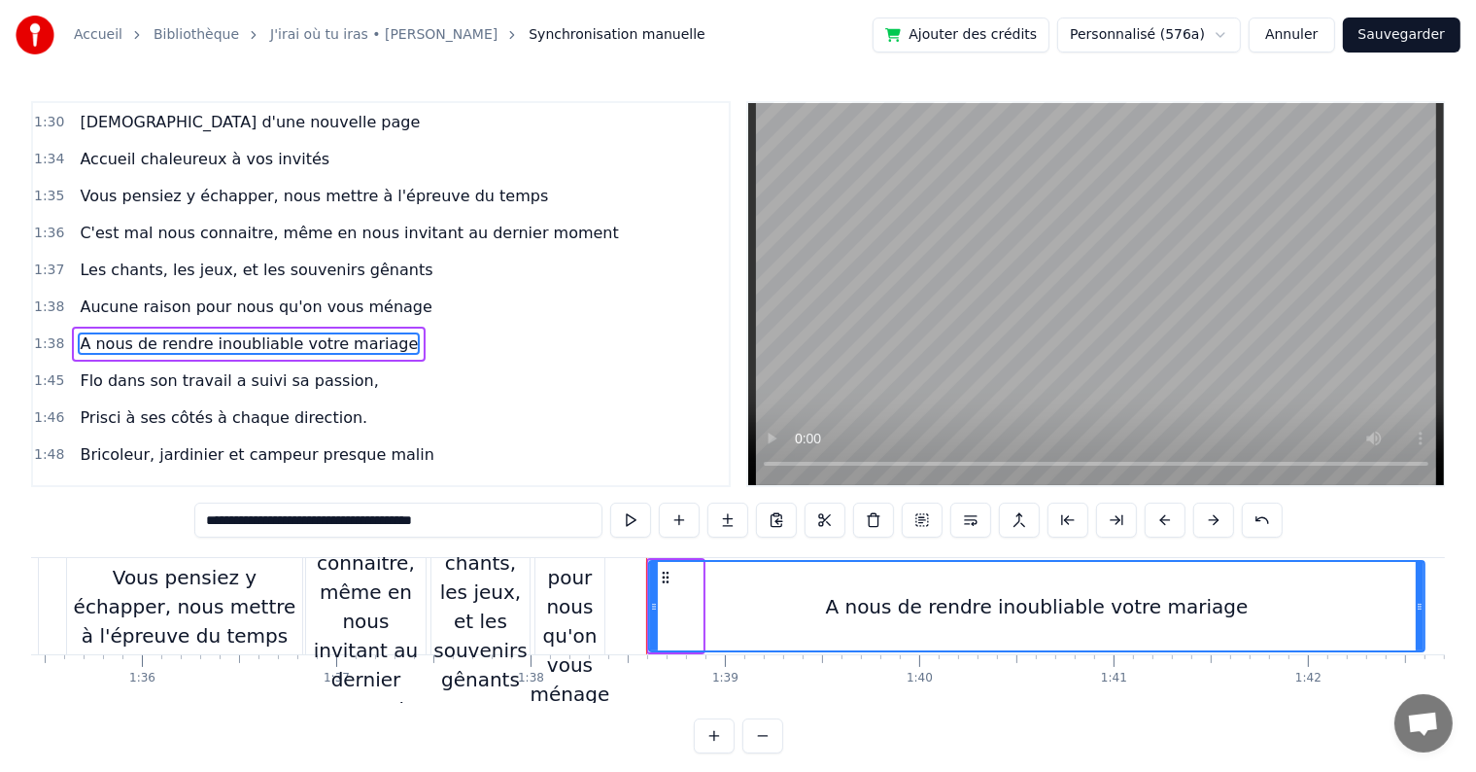
drag, startPoint x: 696, startPoint y: 611, endPoint x: 1406, endPoint y: 614, distance: 710.5
click at [1418, 614] on div at bounding box center [1420, 606] width 8 height 88
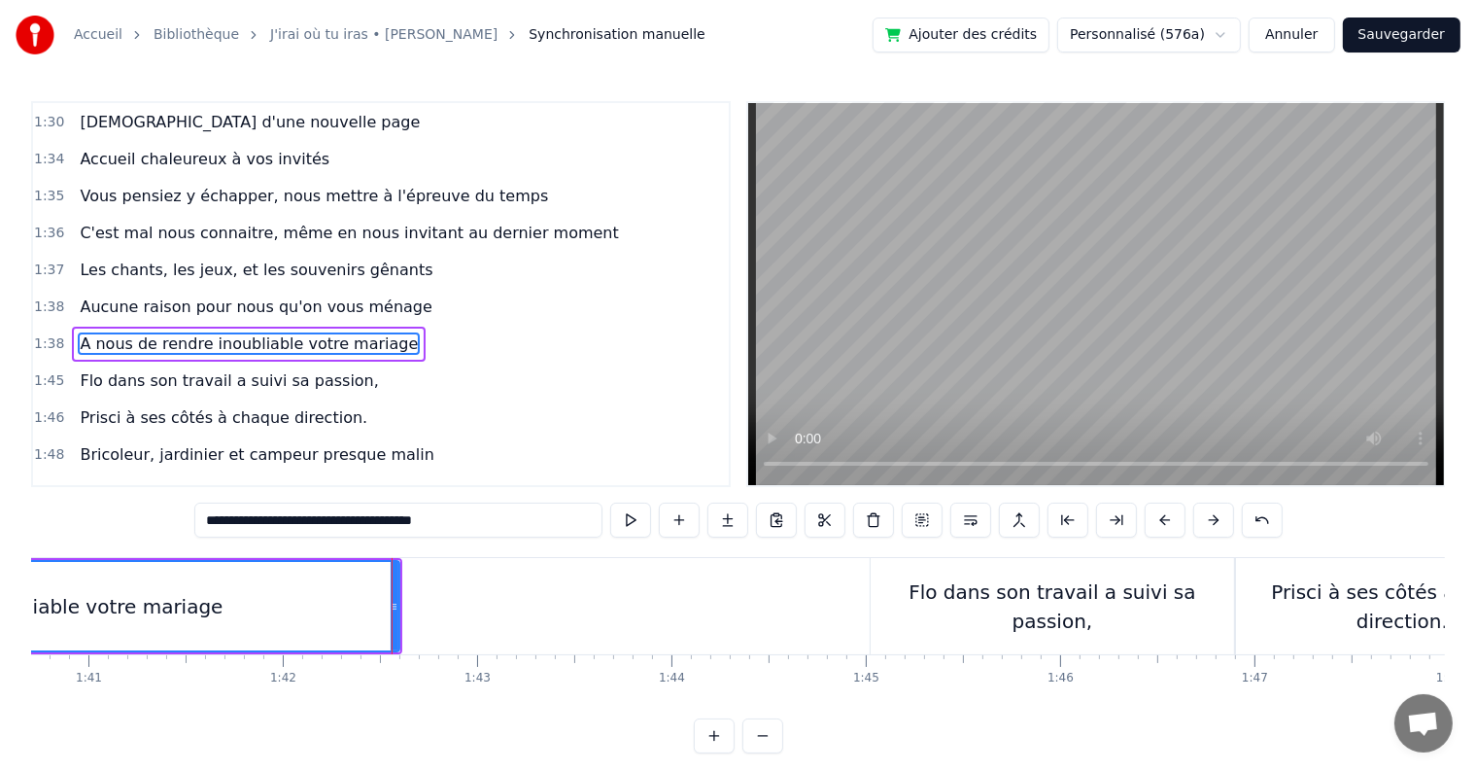
scroll to position [0, 19837]
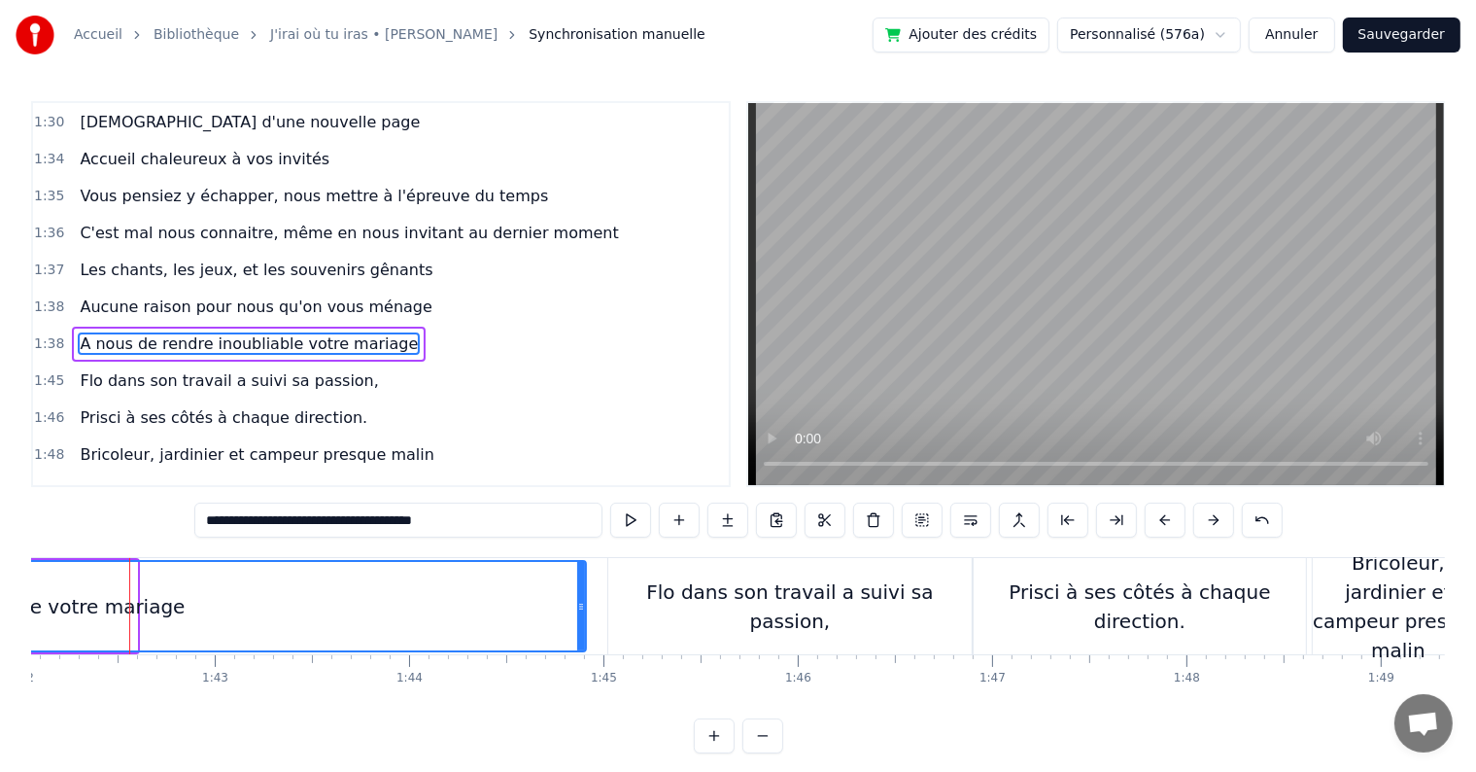
drag, startPoint x: 134, startPoint y: 600, endPoint x: 583, endPoint y: 563, distance: 450.5
click at [583, 563] on div at bounding box center [581, 606] width 8 height 88
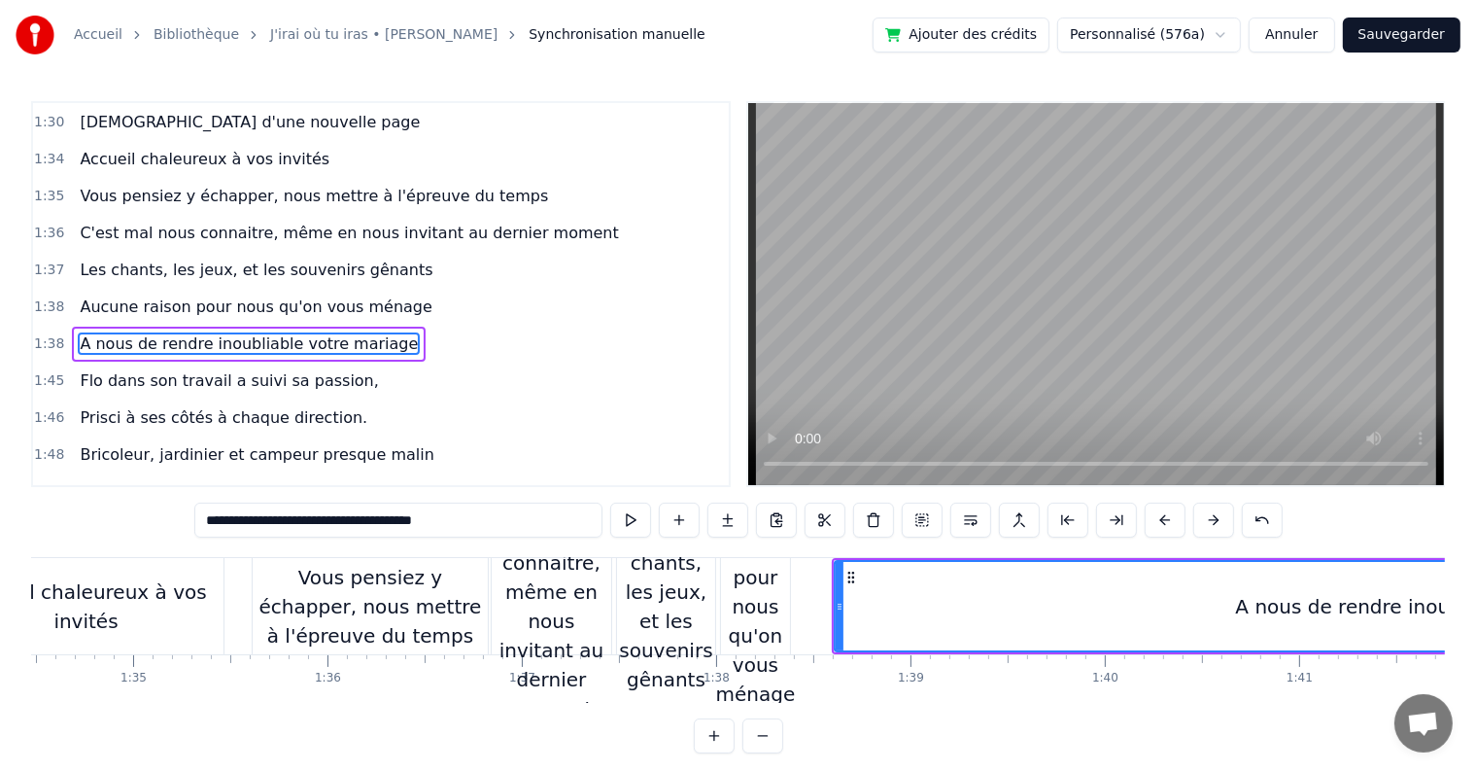
scroll to position [0, 18410]
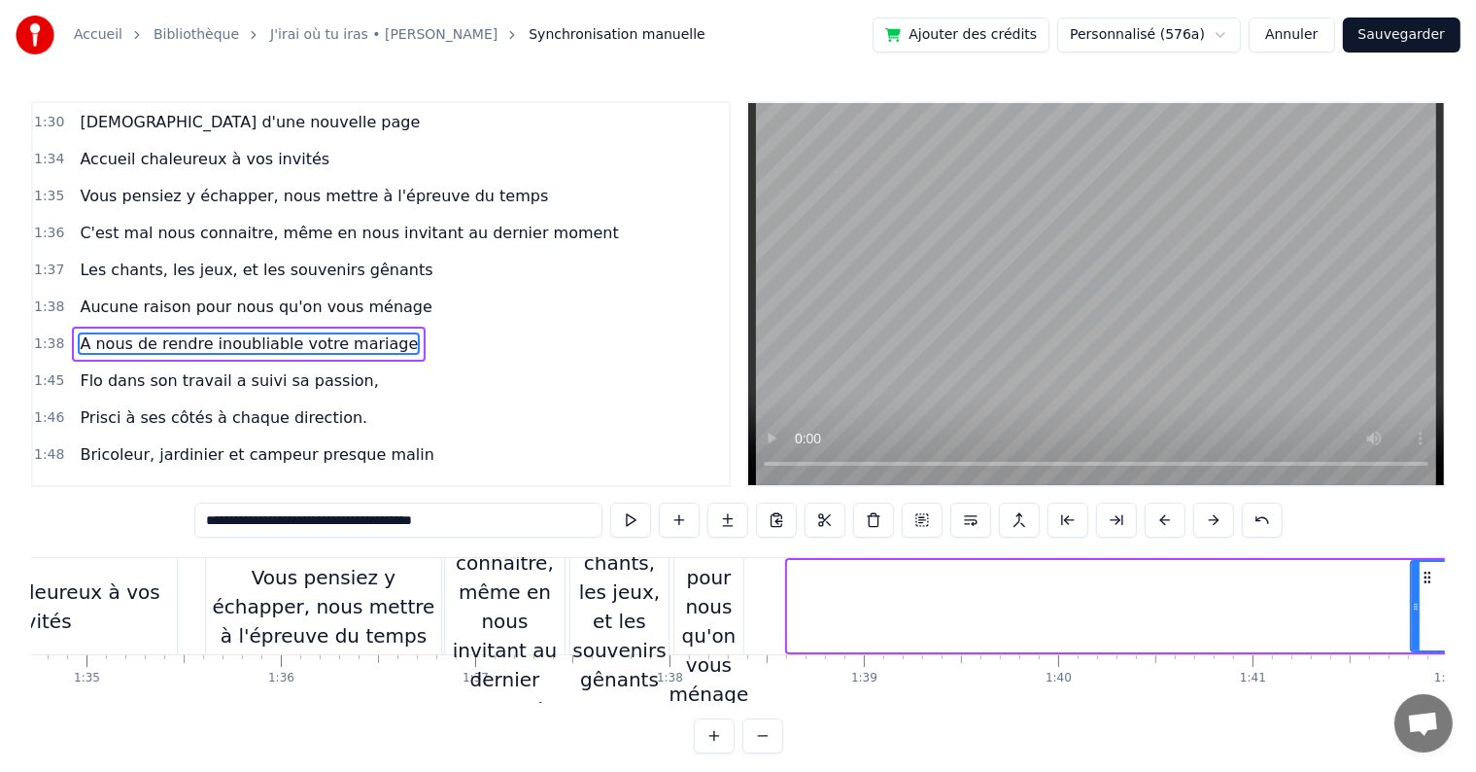
drag, startPoint x: 788, startPoint y: 608, endPoint x: 1412, endPoint y: 591, distance: 624.2
click at [1412, 591] on div at bounding box center [1416, 606] width 8 height 88
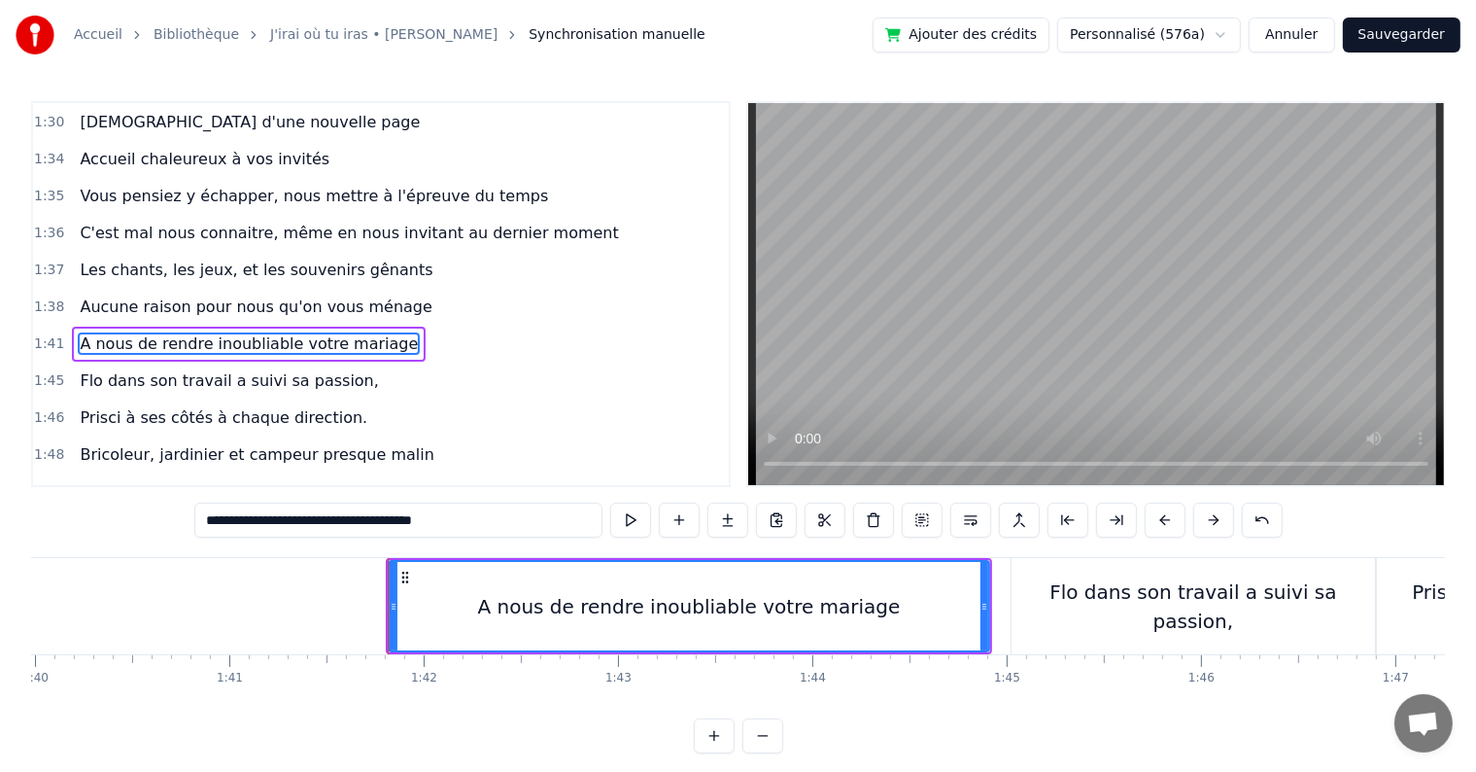
scroll to position [0, 19692]
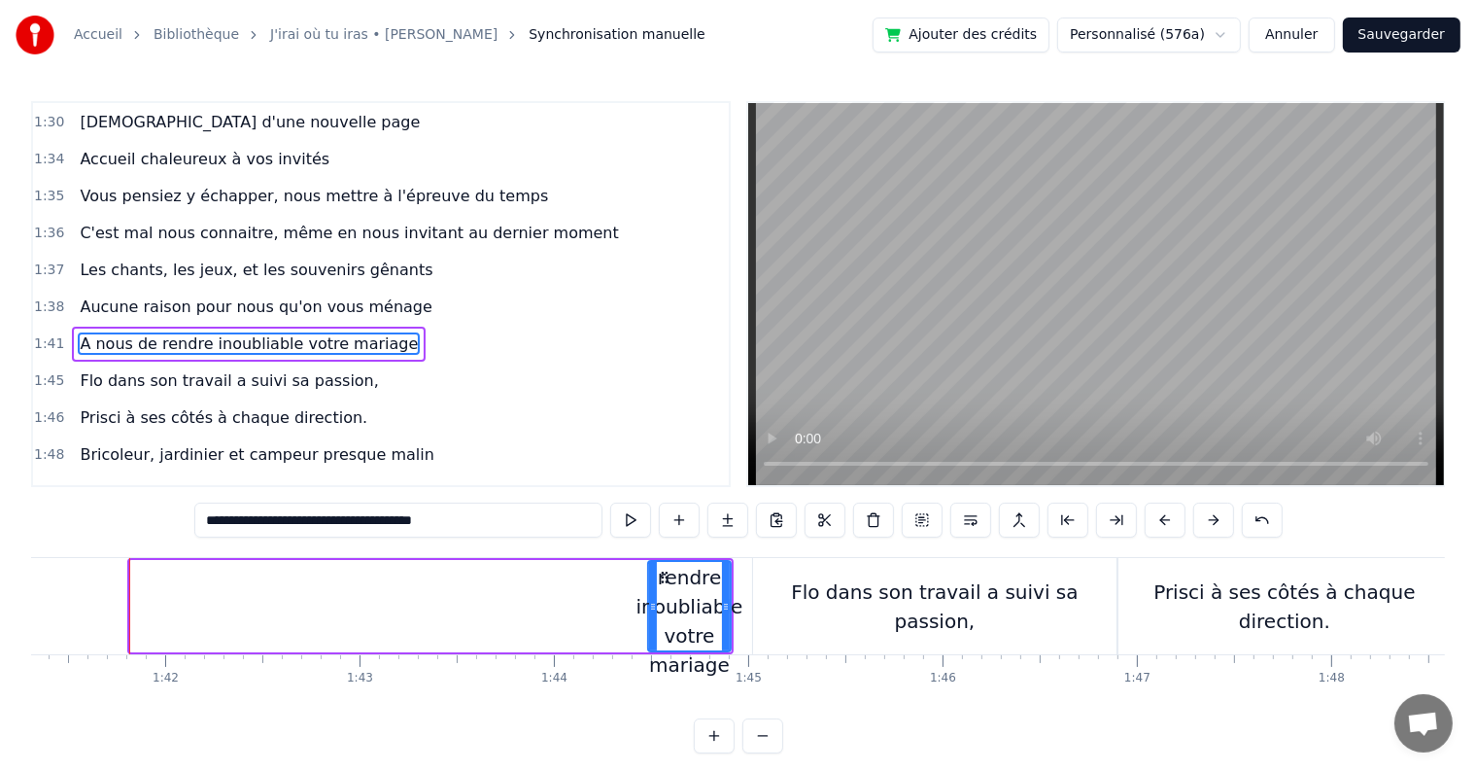
drag, startPoint x: 129, startPoint y: 606, endPoint x: 647, endPoint y: 610, distance: 518.0
click at [649, 610] on icon at bounding box center [653, 607] width 8 height 16
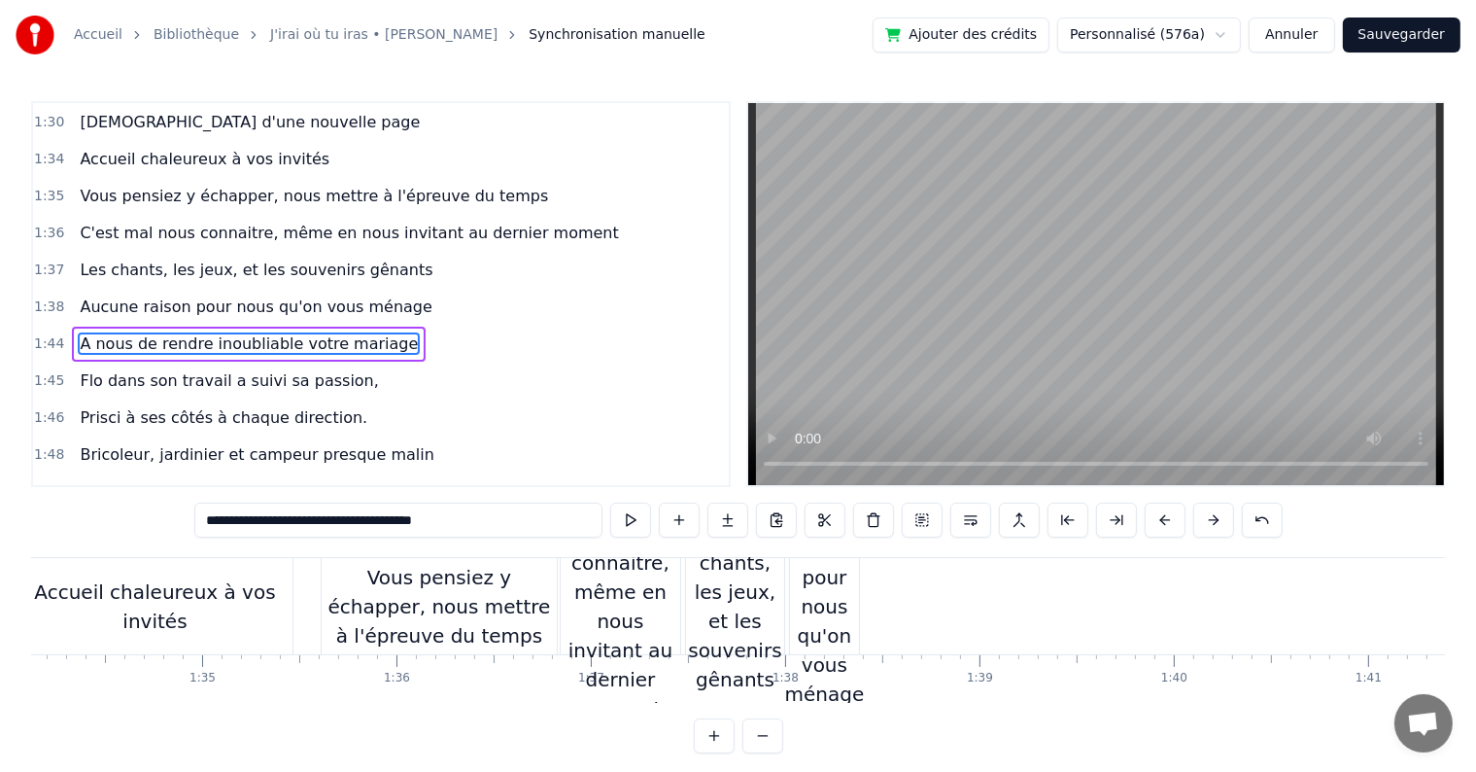
scroll to position [0, 18248]
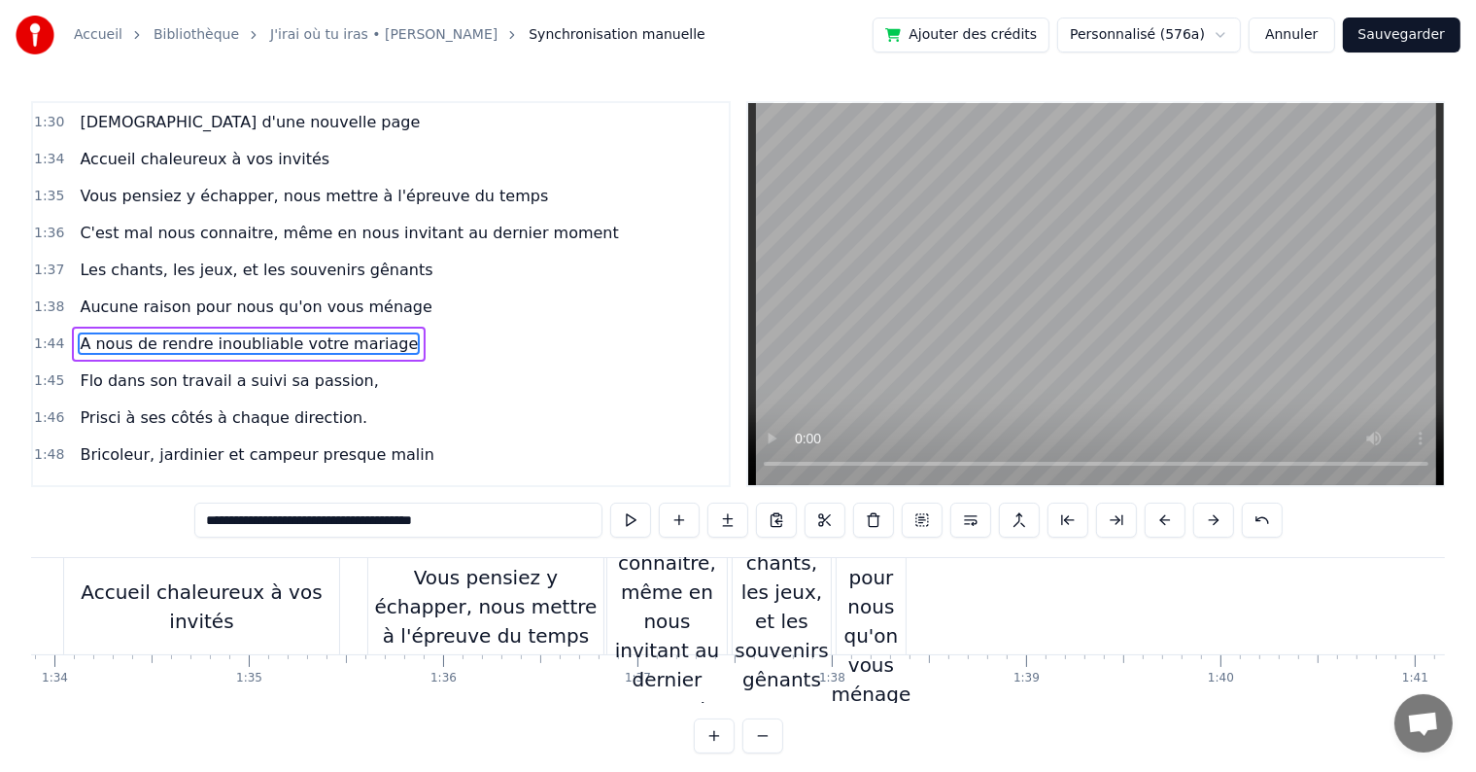
click at [842, 594] on div "Aucune raison pour nous qu'on vous ménage" at bounding box center [872, 606] width 80 height 204
type input "**********"
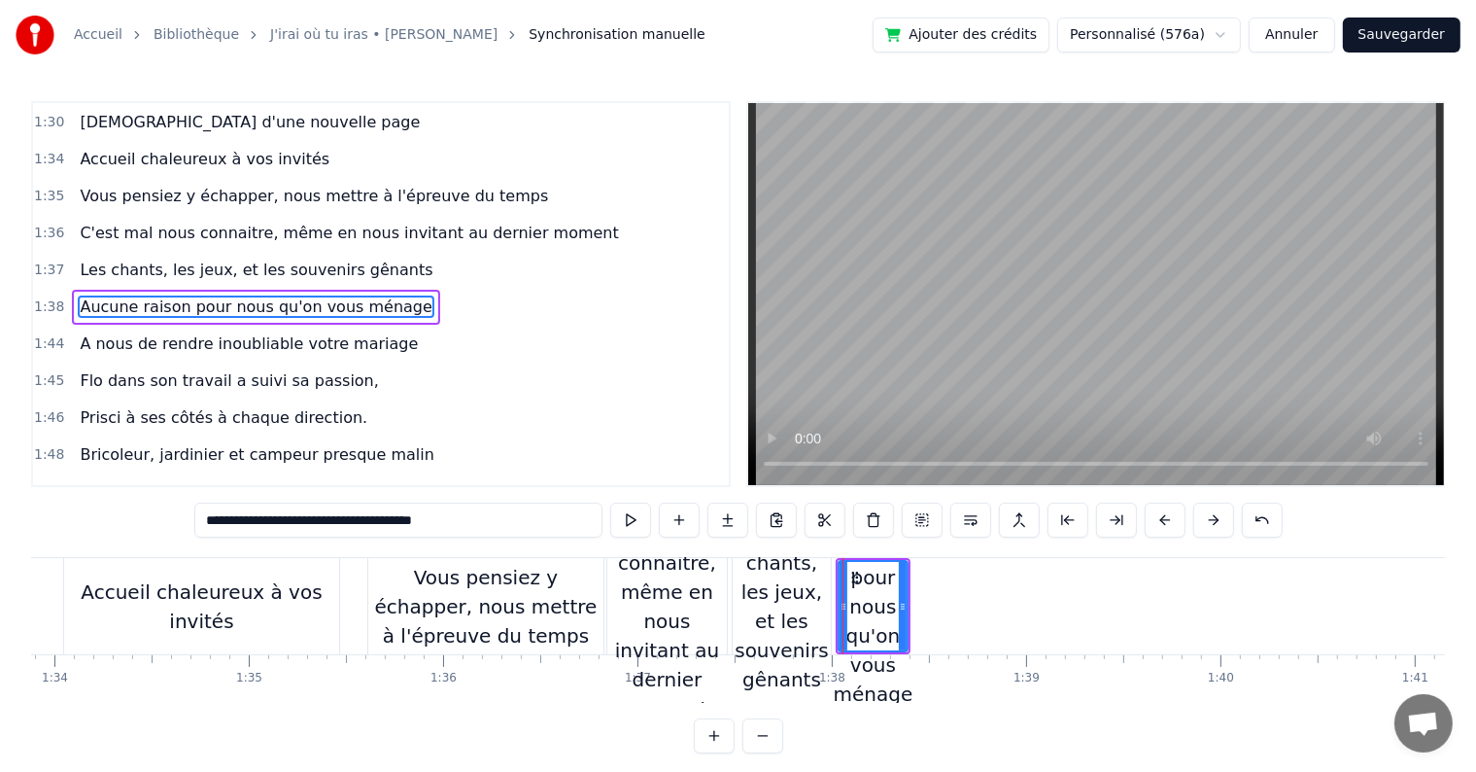
scroll to position [1293, 0]
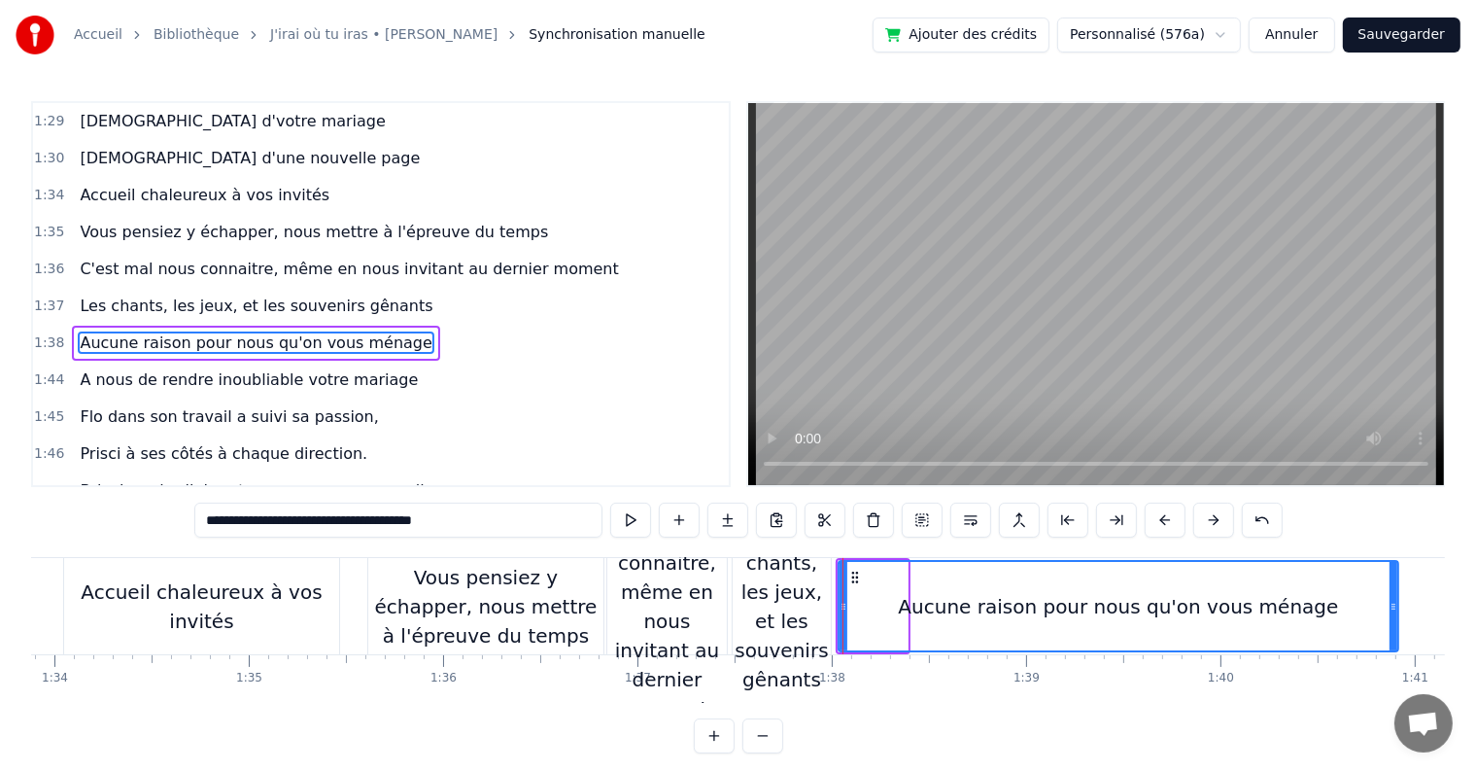
drag, startPoint x: 905, startPoint y: 603, endPoint x: 1396, endPoint y: 600, distance: 490.8
click at [1396, 600] on icon at bounding box center [1394, 607] width 8 height 16
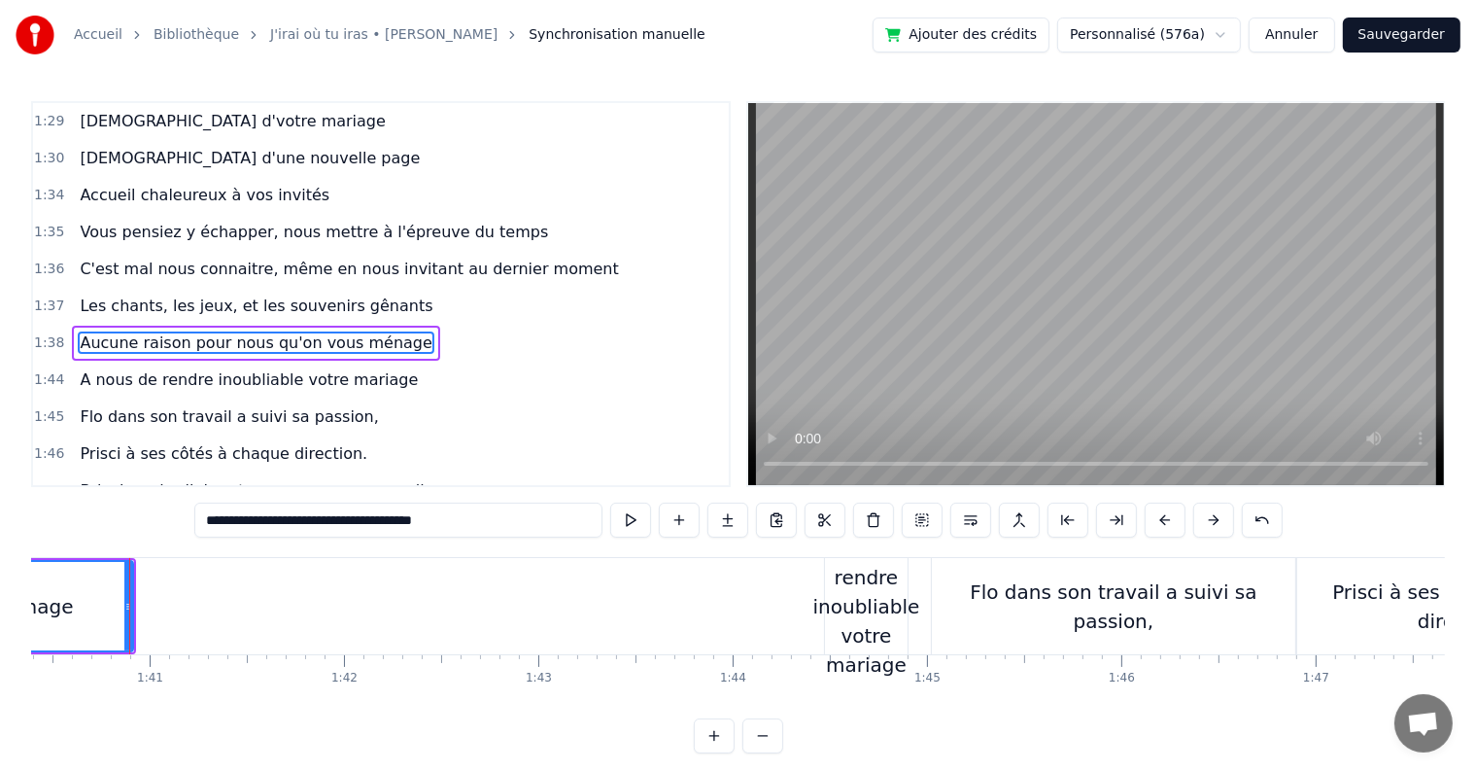
scroll to position [0, 19515]
click at [128, 601] on div at bounding box center [128, 606] width 1 height 96
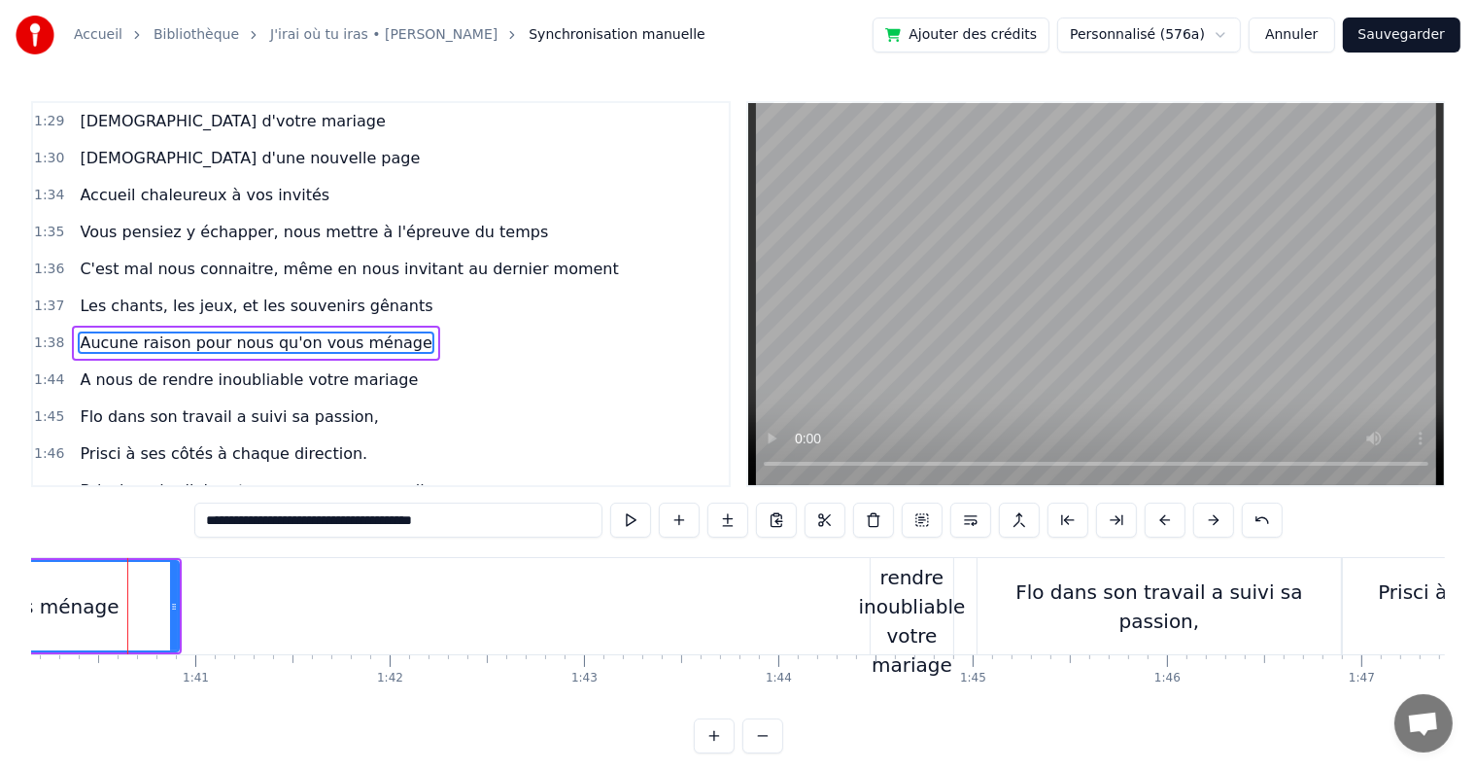
scroll to position [0, 19466]
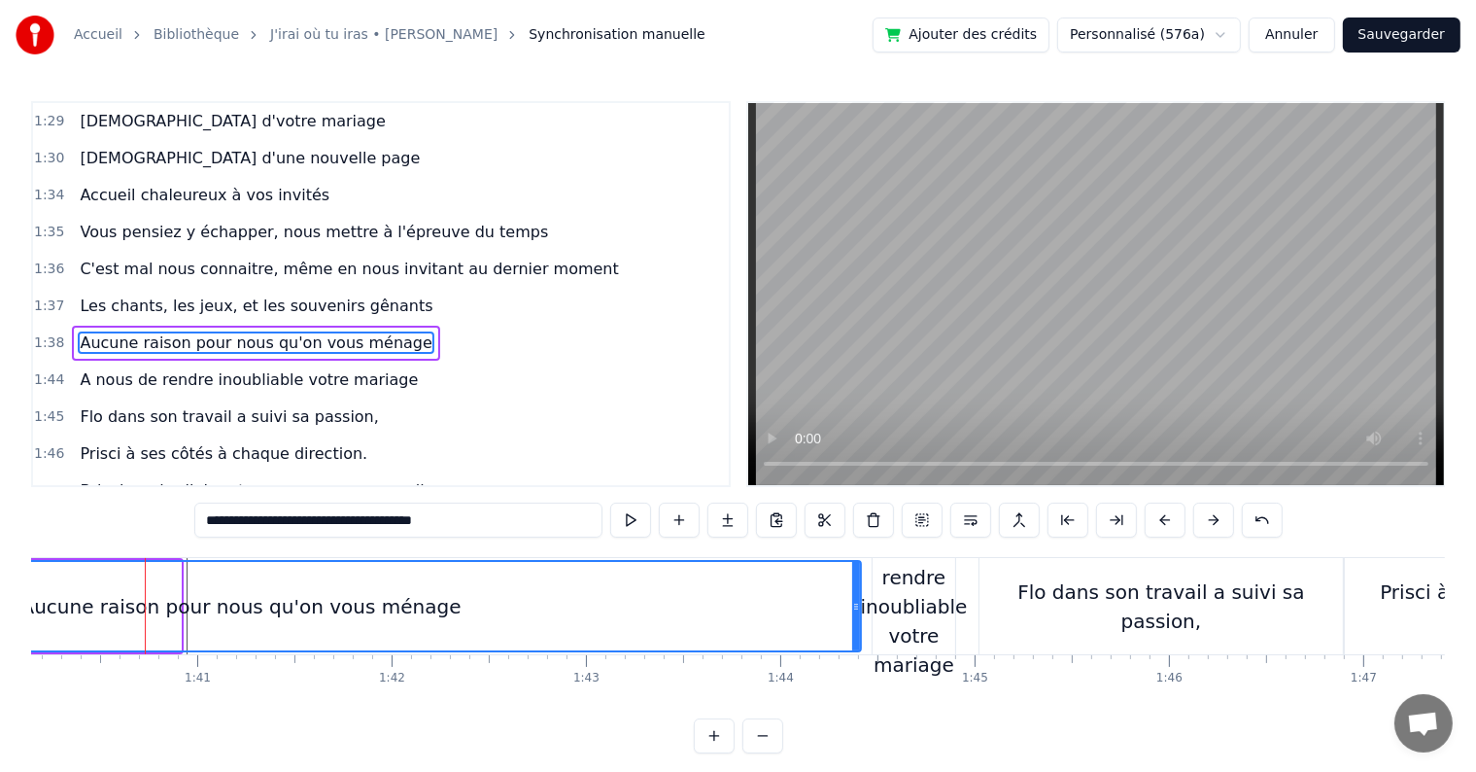
drag, startPoint x: 178, startPoint y: 605, endPoint x: 858, endPoint y: 587, distance: 680.6
click at [858, 587] on div at bounding box center [856, 606] width 8 height 88
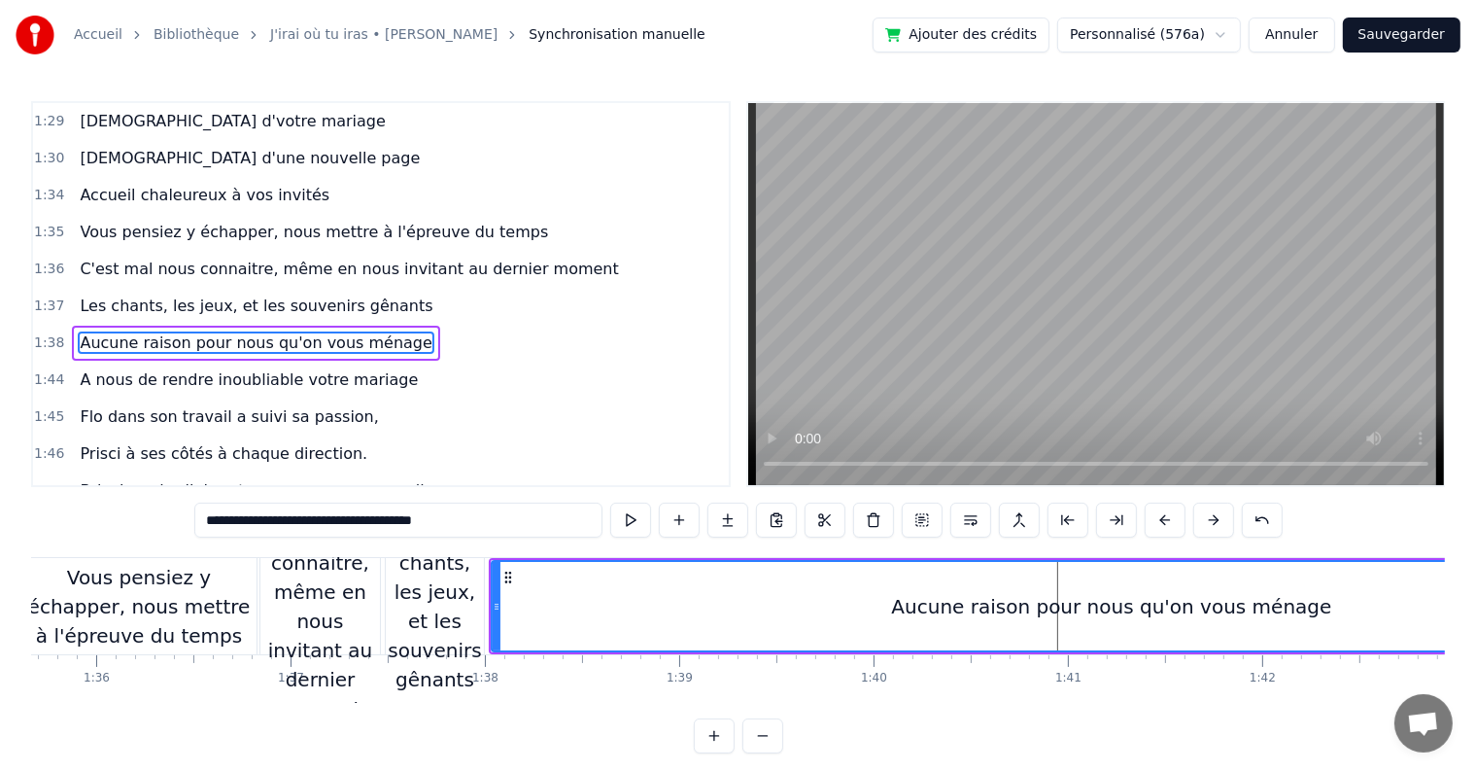
scroll to position [0, 18433]
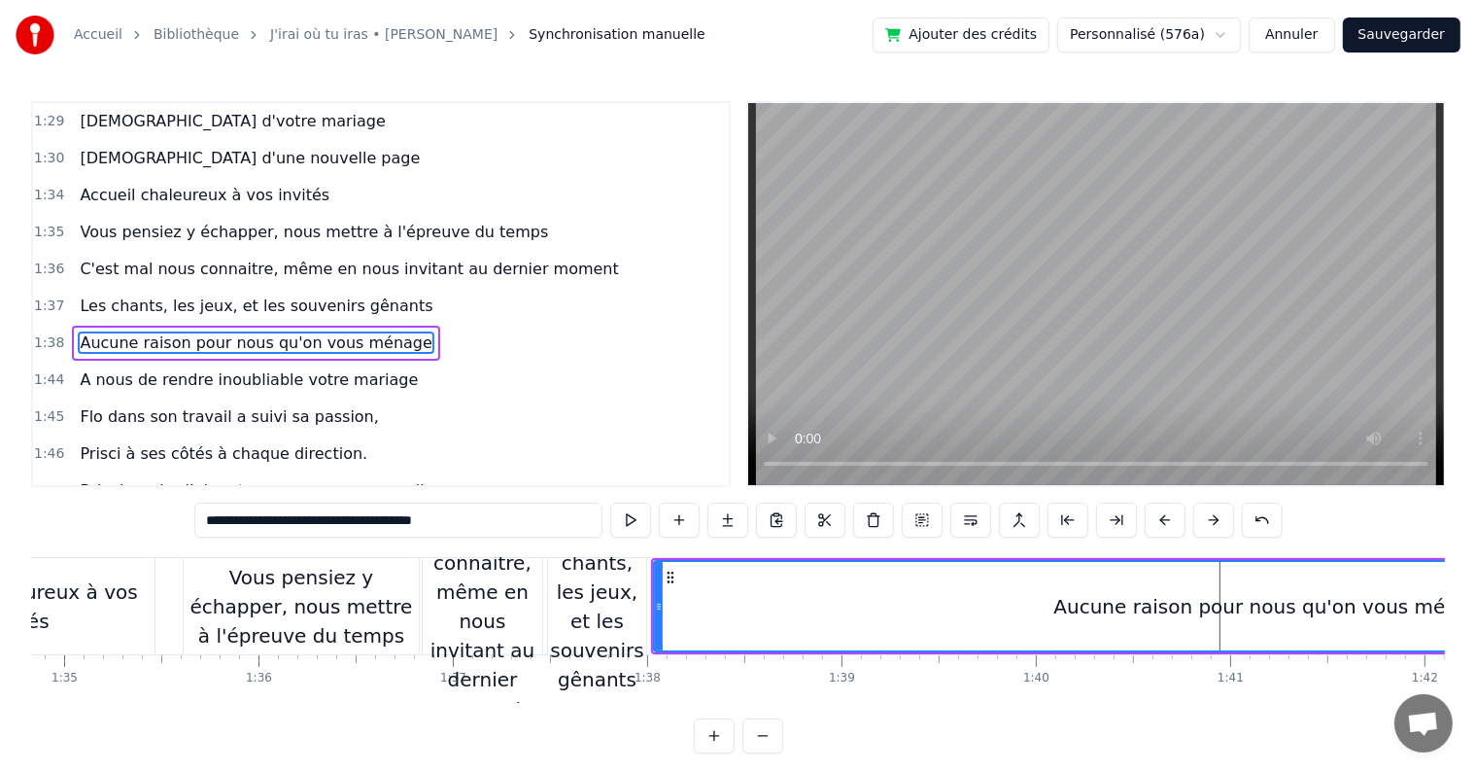
click at [1426, 27] on button "Sauvegarder" at bounding box center [1402, 34] width 118 height 35
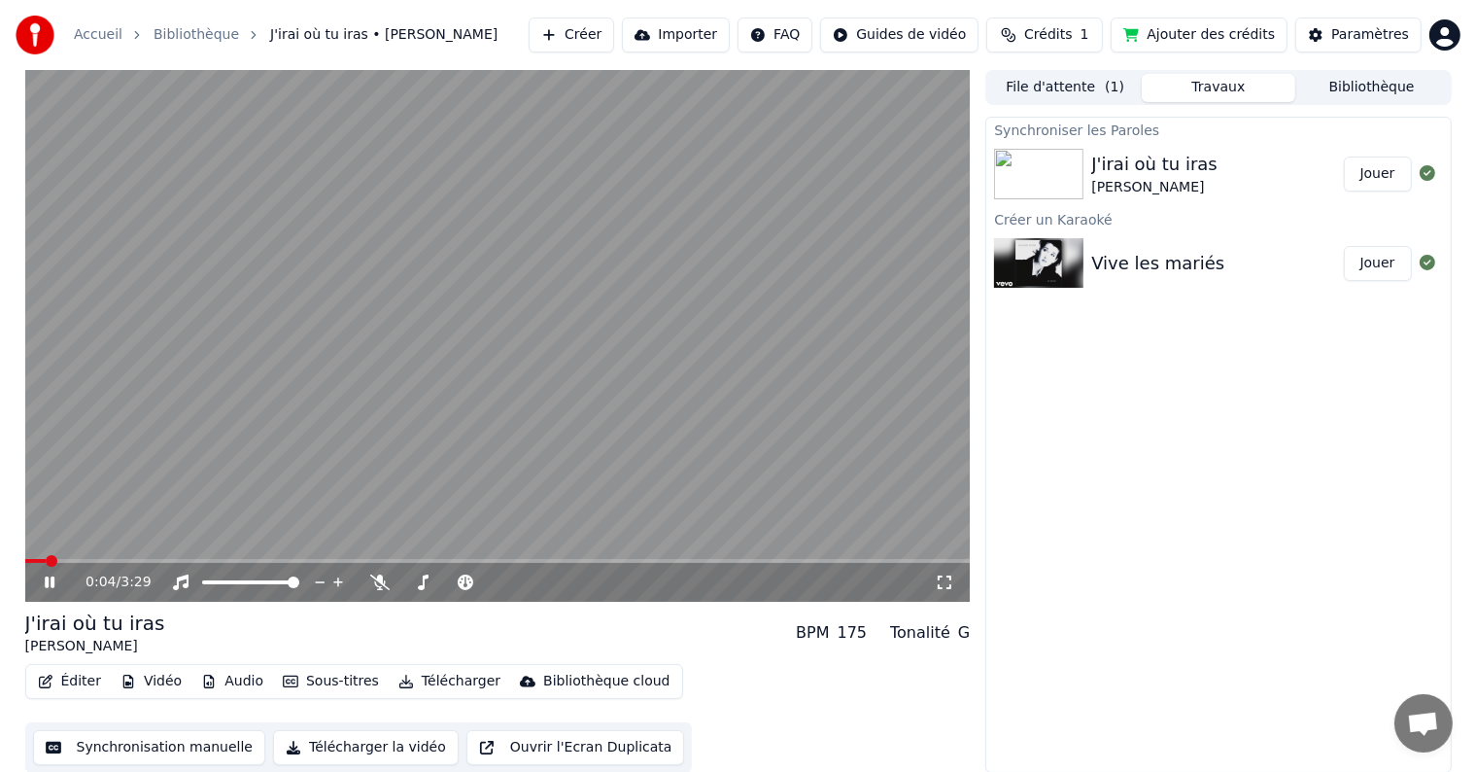
click at [49, 579] on icon at bounding box center [64, 582] width 46 height 16
click at [25, 559] on span at bounding box center [31, 561] width 12 height 12
click at [48, 587] on icon at bounding box center [50, 582] width 12 height 14
click at [52, 684] on icon "button" at bounding box center [46, 681] width 16 height 14
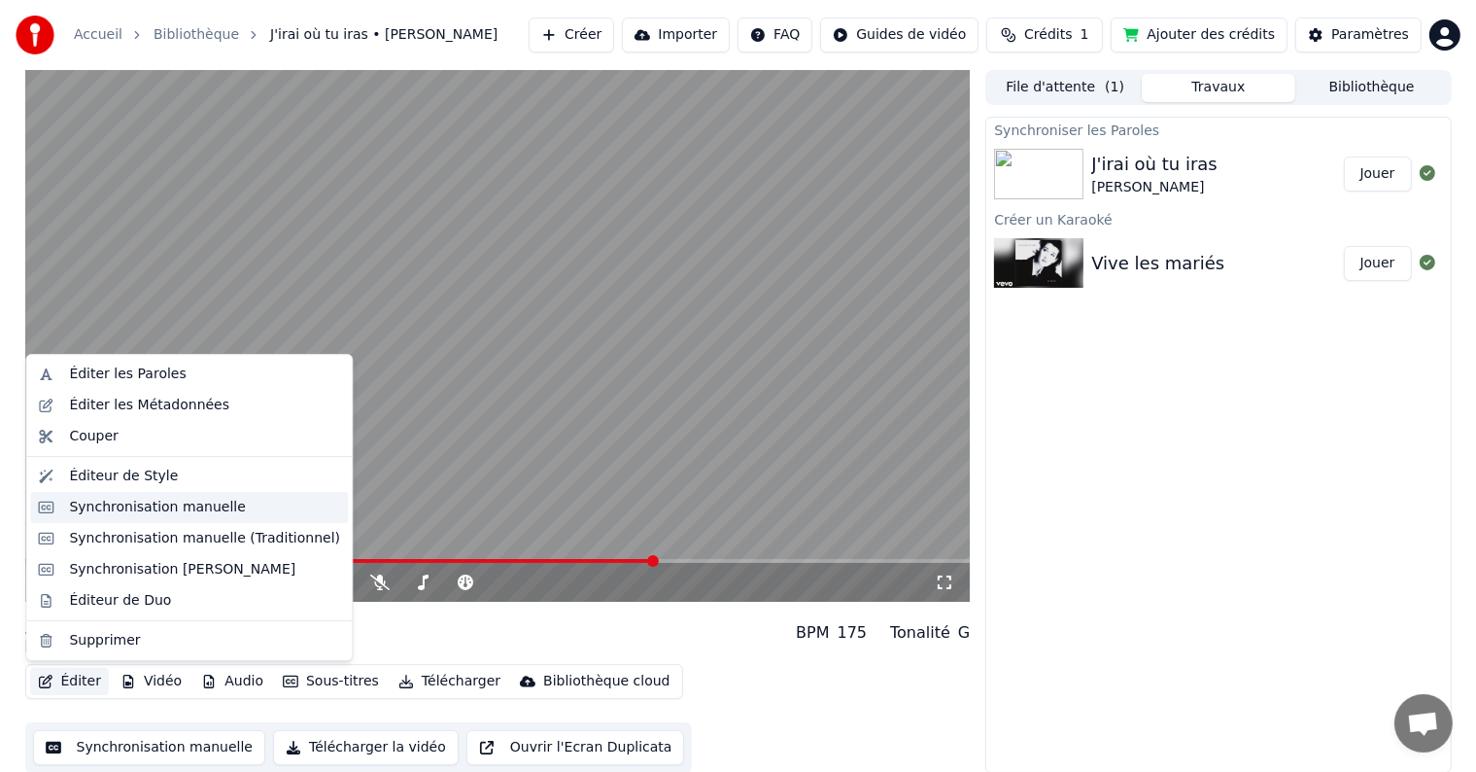
click at [126, 518] on div "Synchronisation manuelle" at bounding box center [189, 507] width 318 height 31
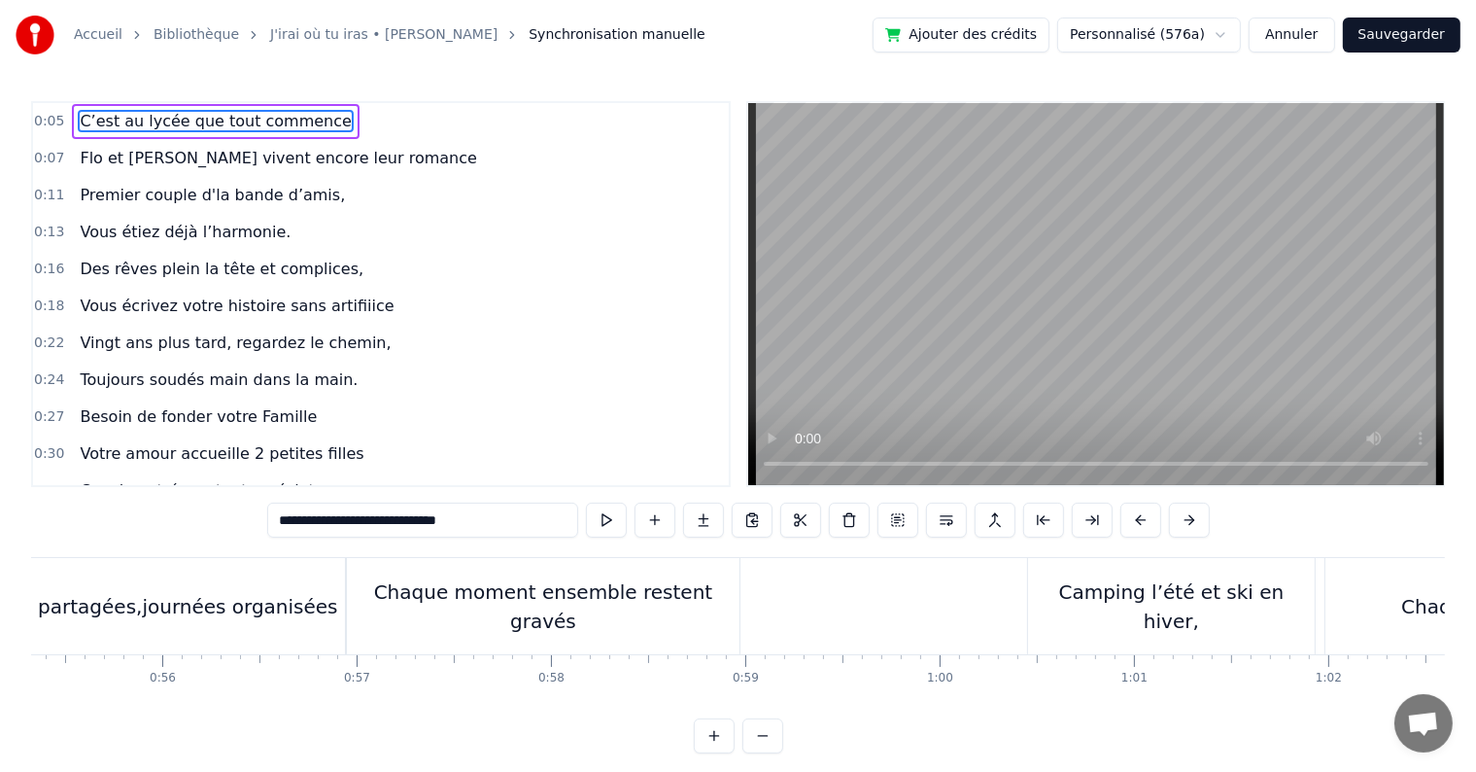
scroll to position [0, 10824]
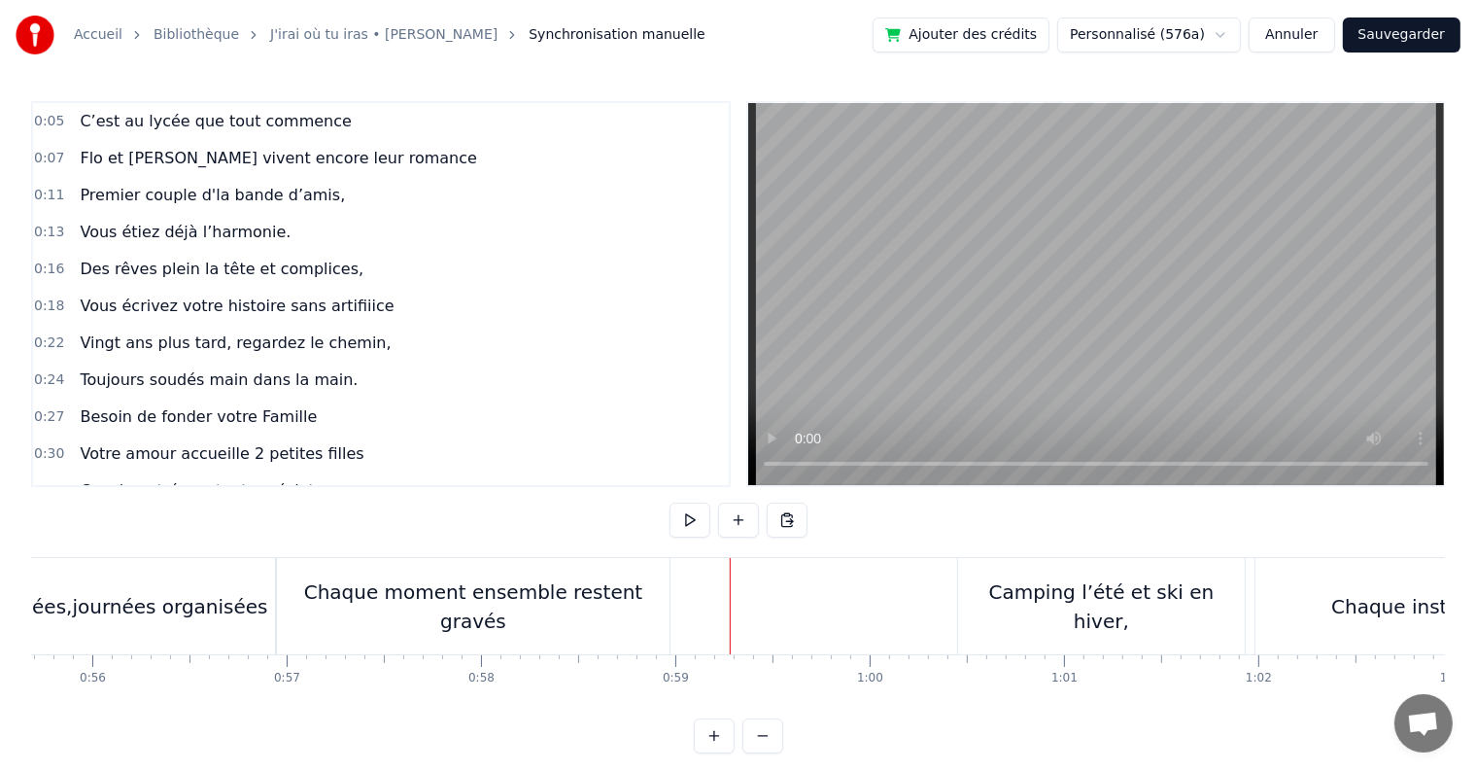
click at [684, 532] on button at bounding box center [690, 519] width 41 height 35
click at [679, 514] on button at bounding box center [690, 519] width 41 height 35
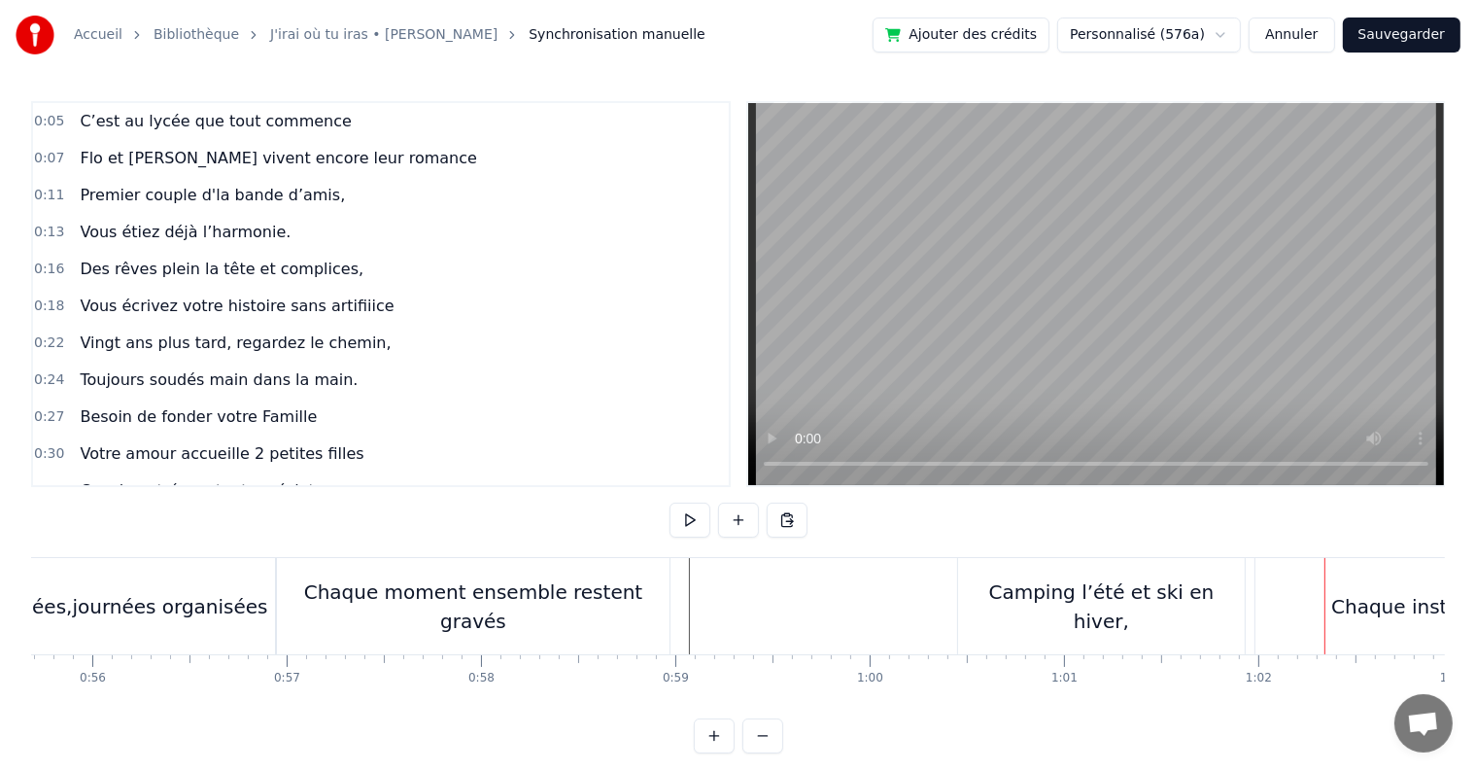
click at [679, 514] on button at bounding box center [690, 519] width 41 height 35
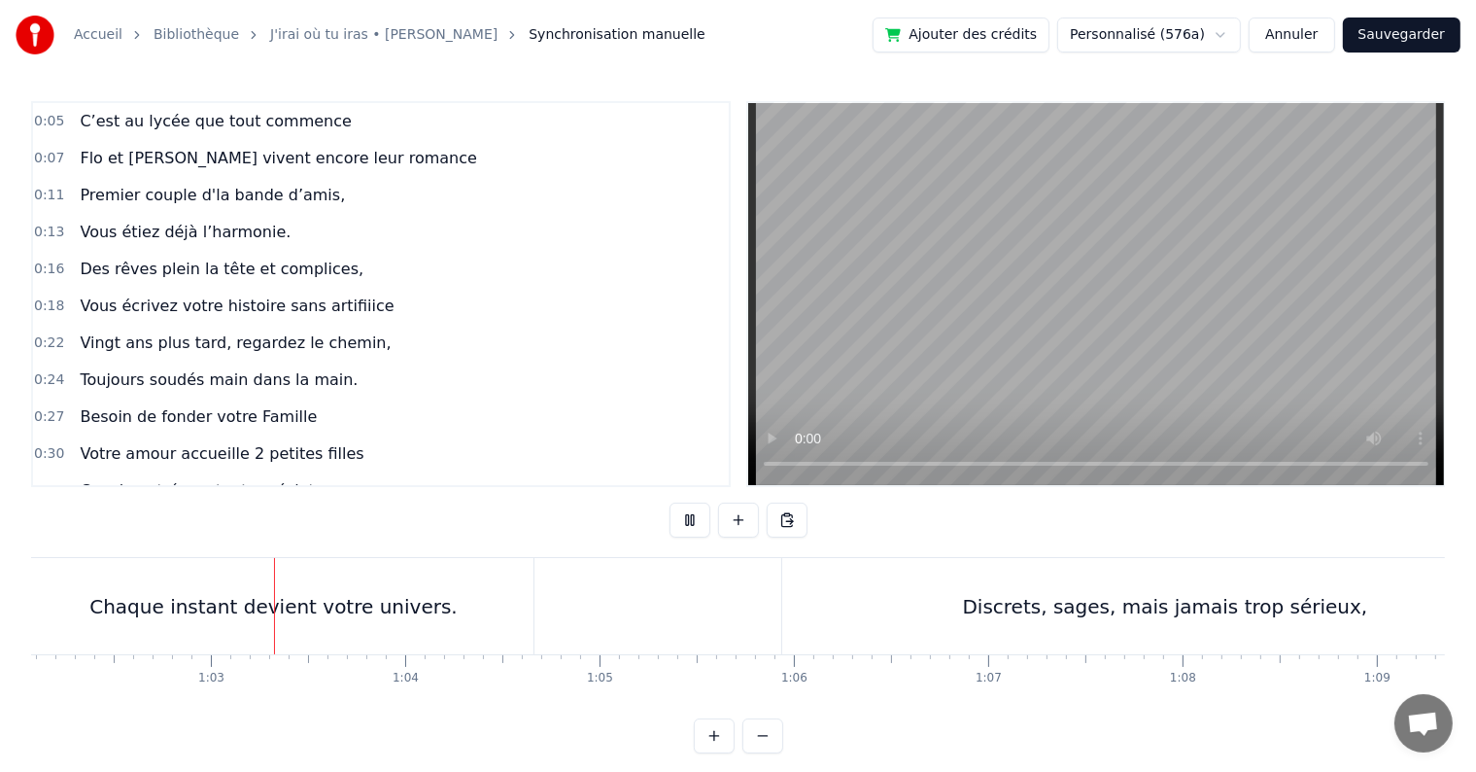
scroll to position [0, 12072]
click at [679, 514] on button at bounding box center [690, 519] width 41 height 35
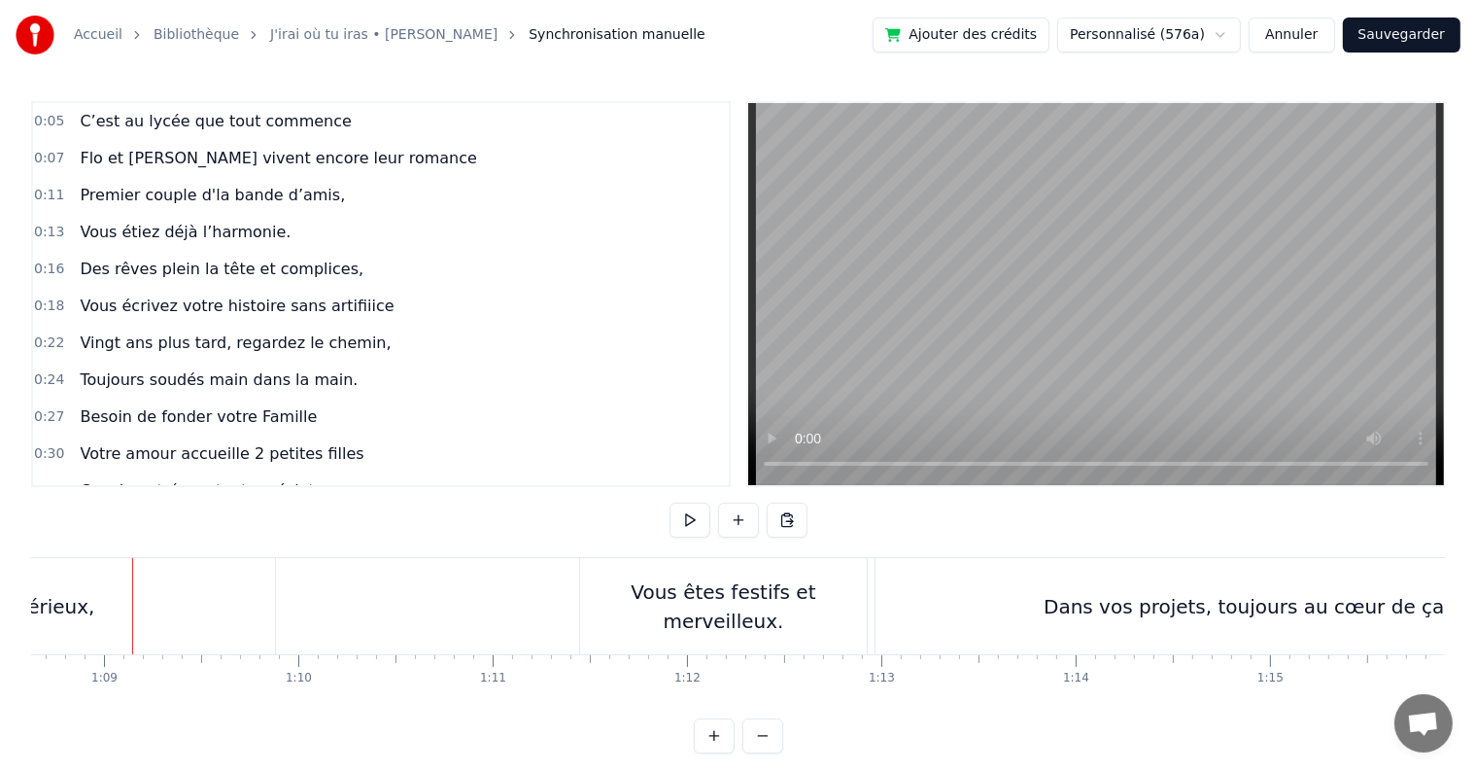
scroll to position [0, 13342]
click at [679, 514] on button at bounding box center [690, 519] width 41 height 35
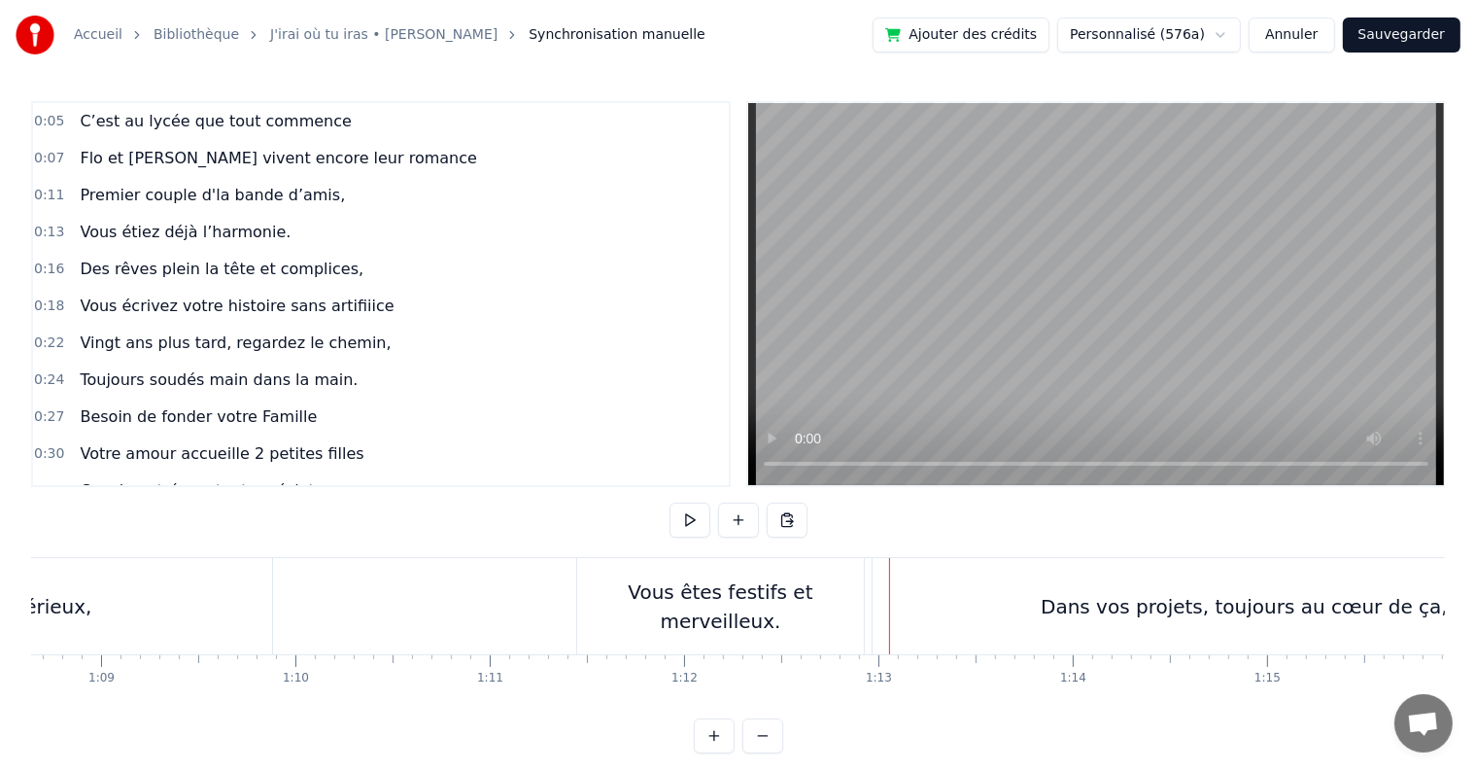
click at [679, 514] on button at bounding box center [690, 519] width 41 height 35
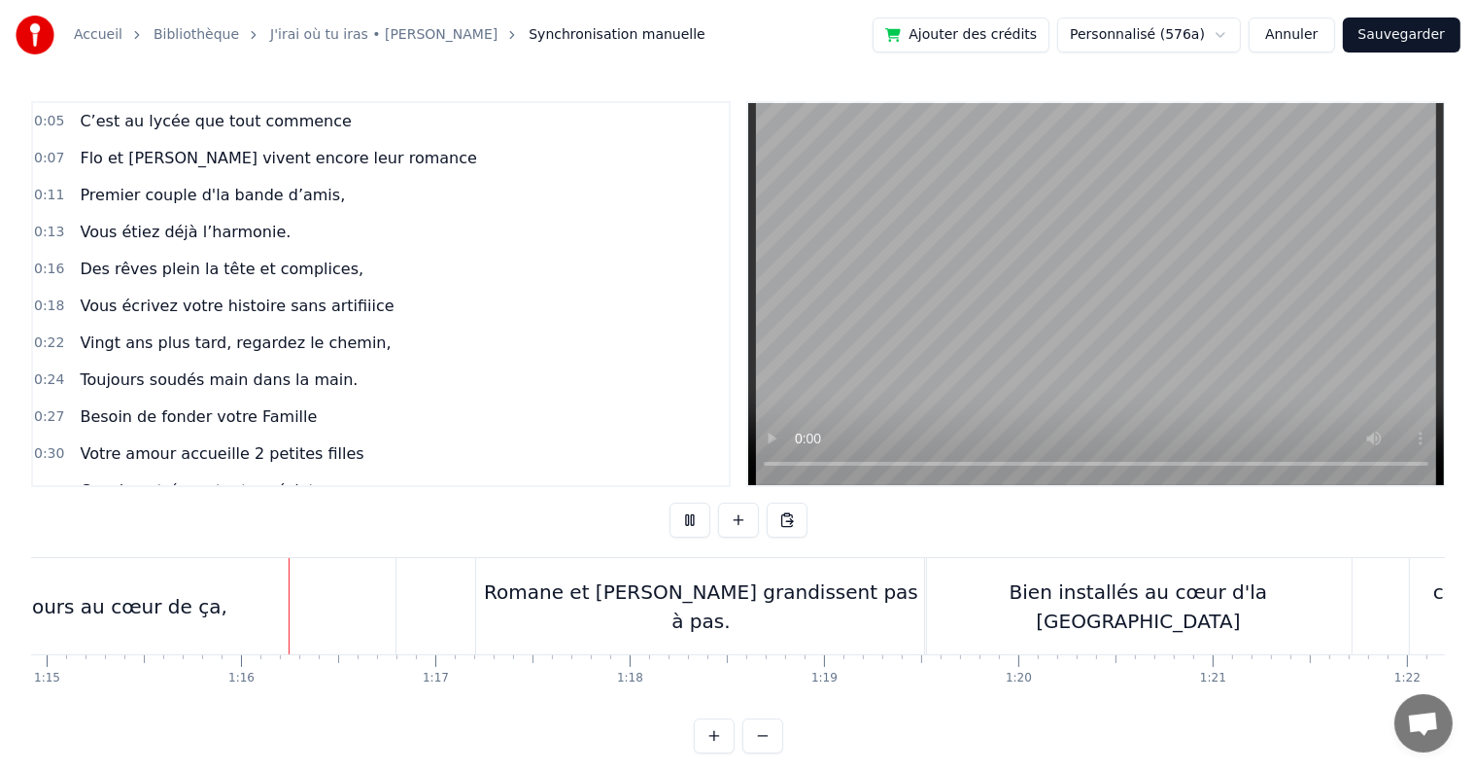
scroll to position [0, 14589]
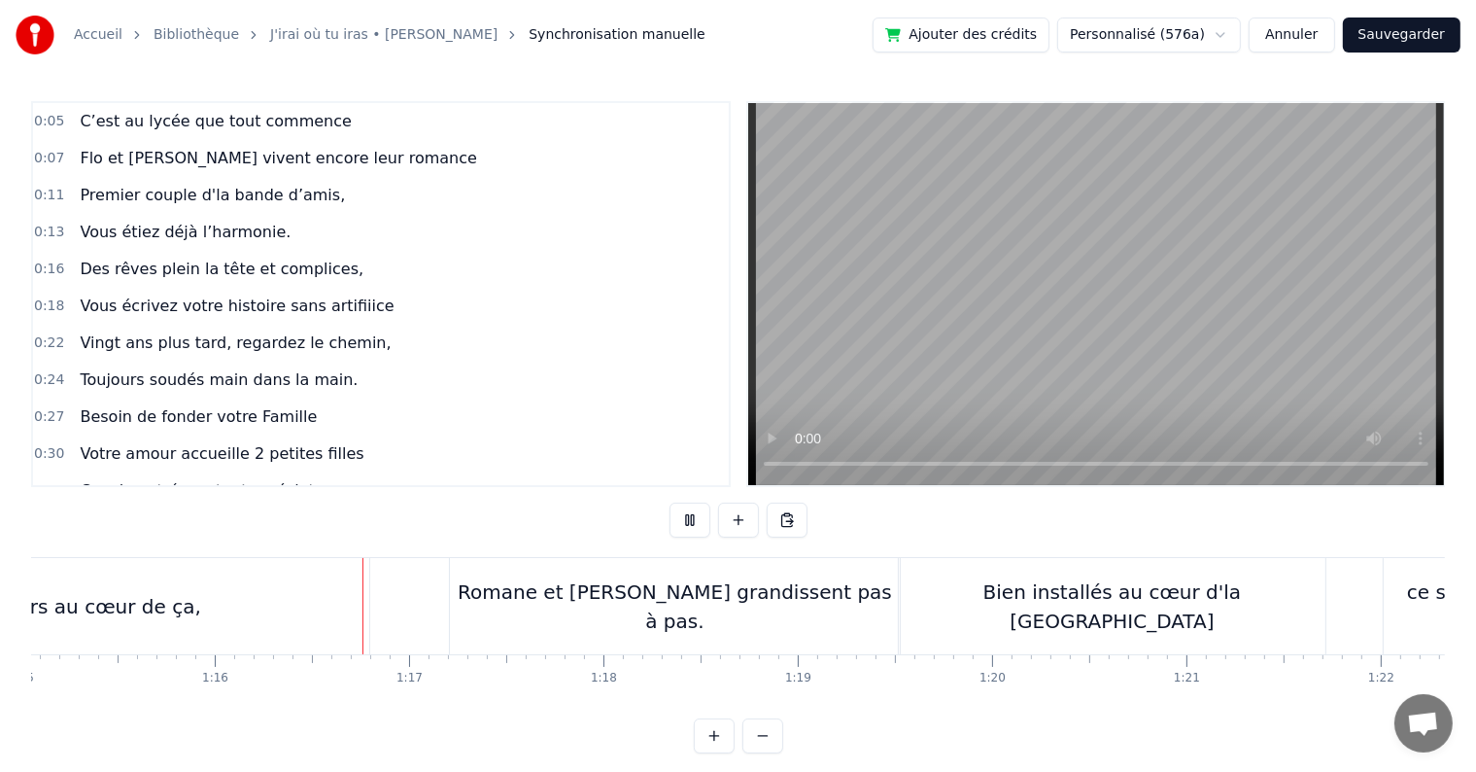
click at [679, 514] on button at bounding box center [690, 519] width 41 height 35
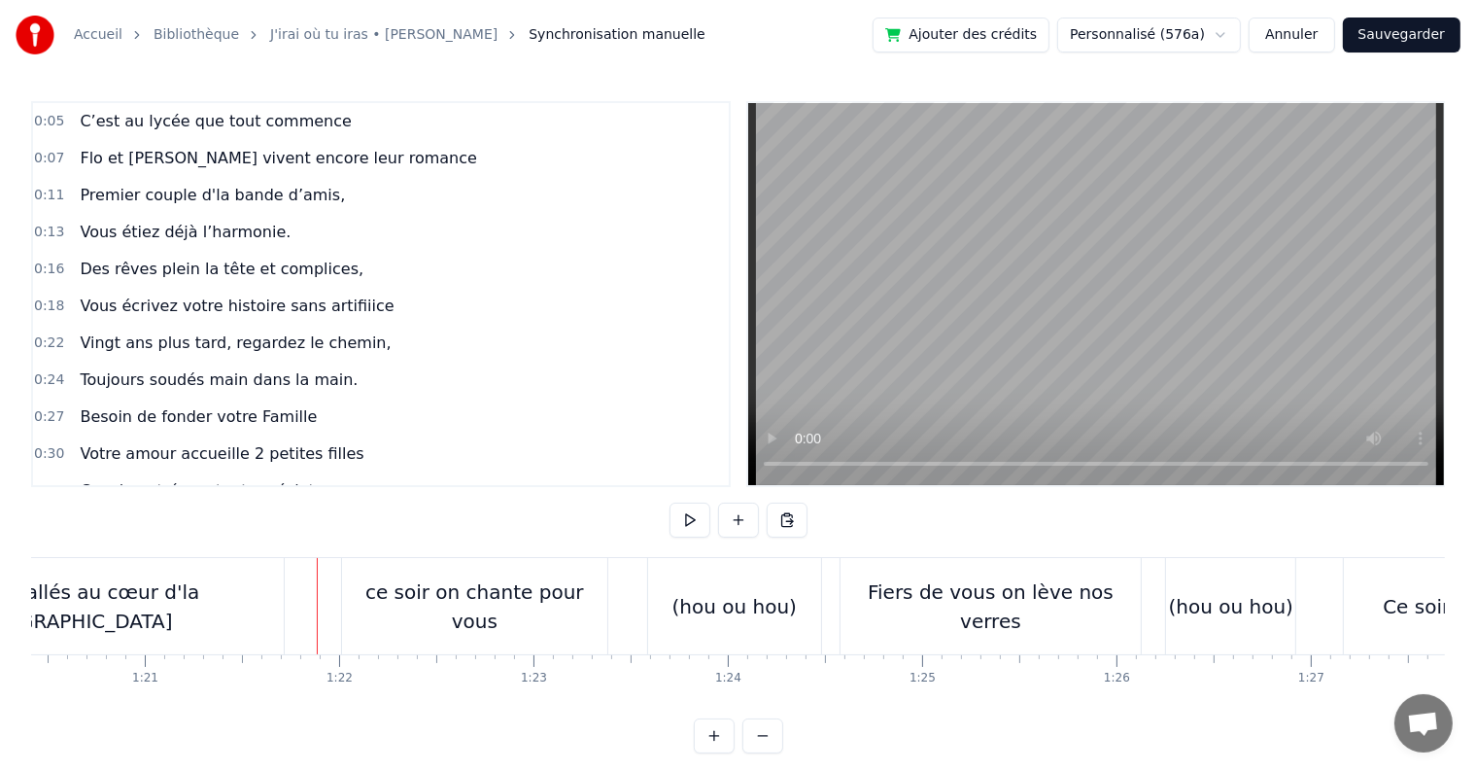
scroll to position [0, 15818]
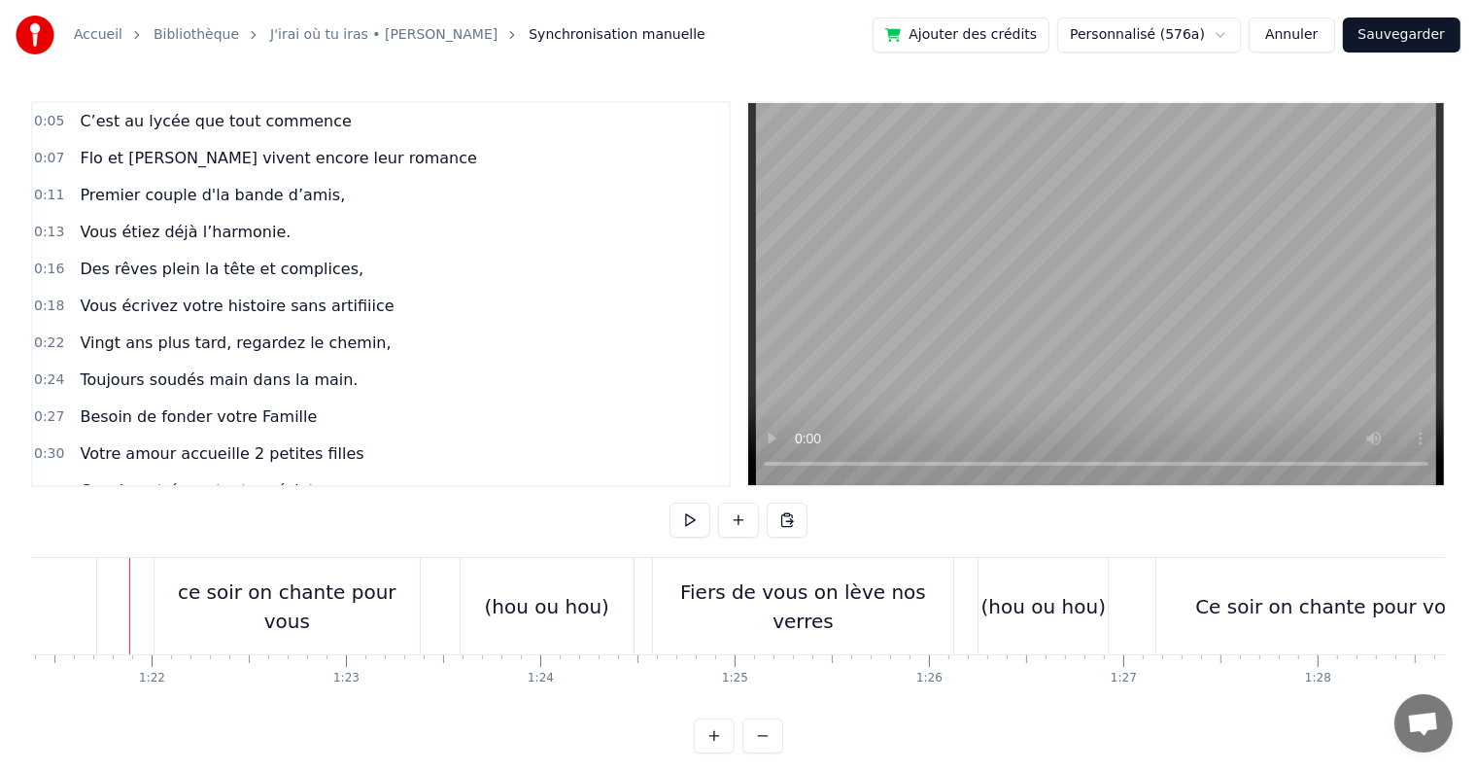
click at [679, 514] on button at bounding box center [690, 519] width 41 height 35
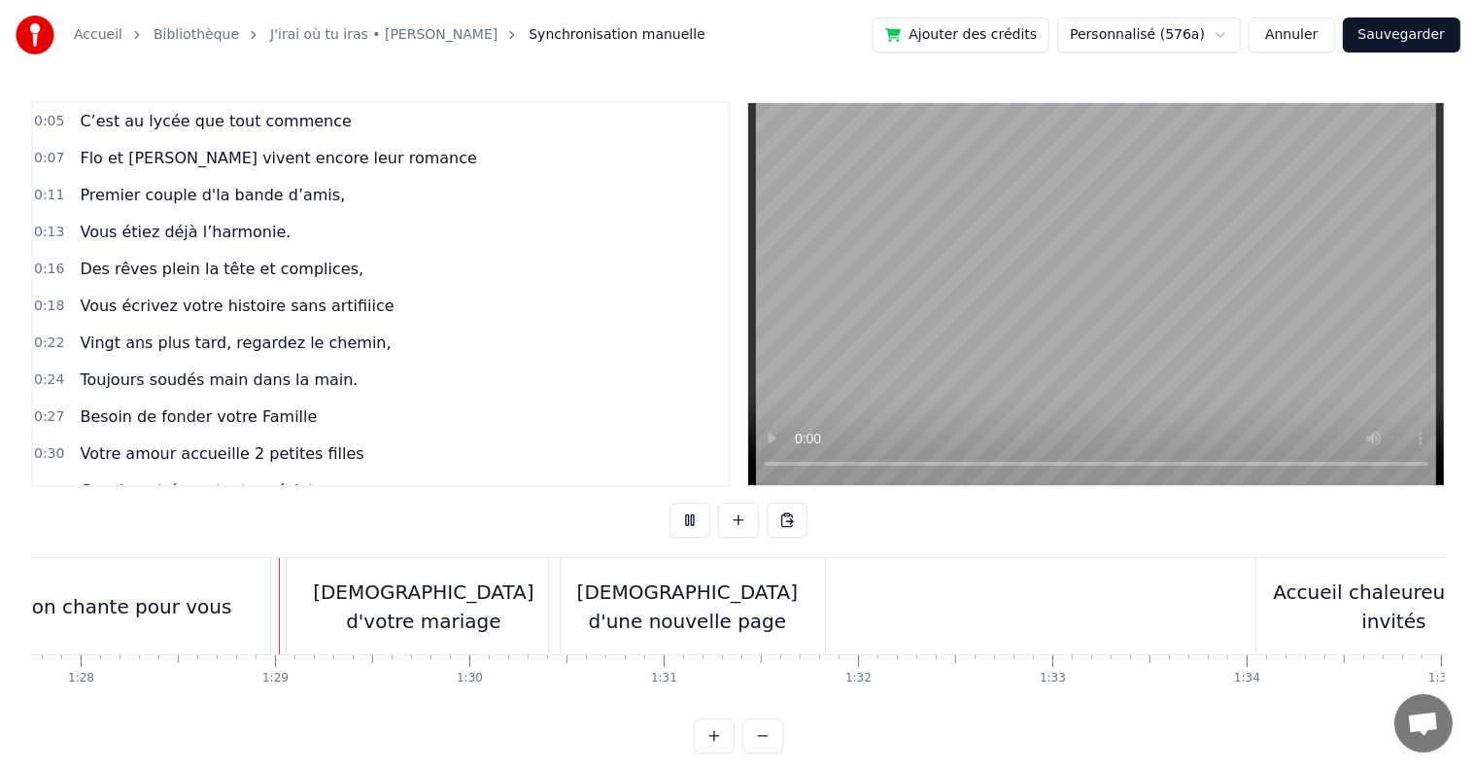
scroll to position [0, 17062]
click at [679, 514] on button at bounding box center [690, 519] width 41 height 35
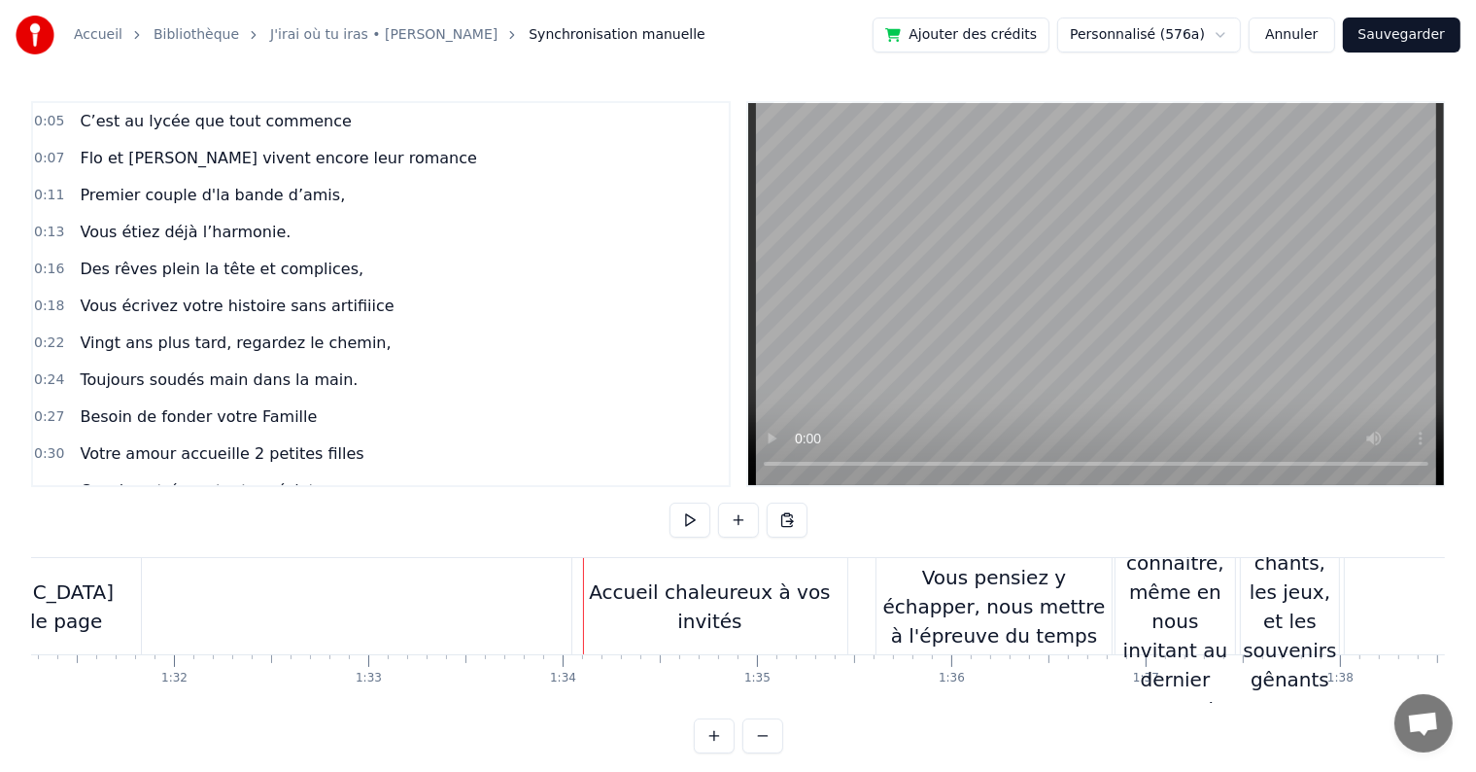
scroll to position [0, 17762]
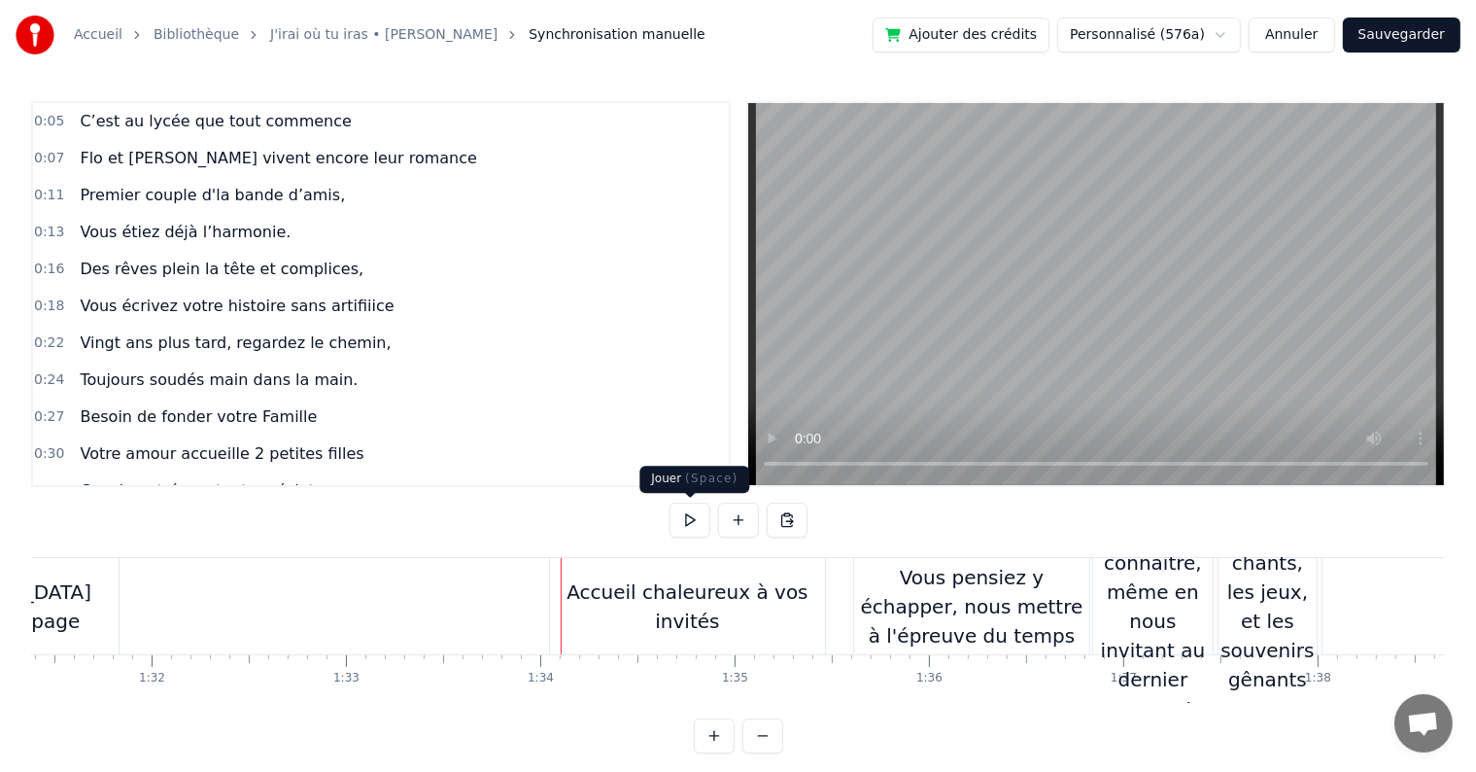
click at [692, 527] on button at bounding box center [690, 519] width 41 height 35
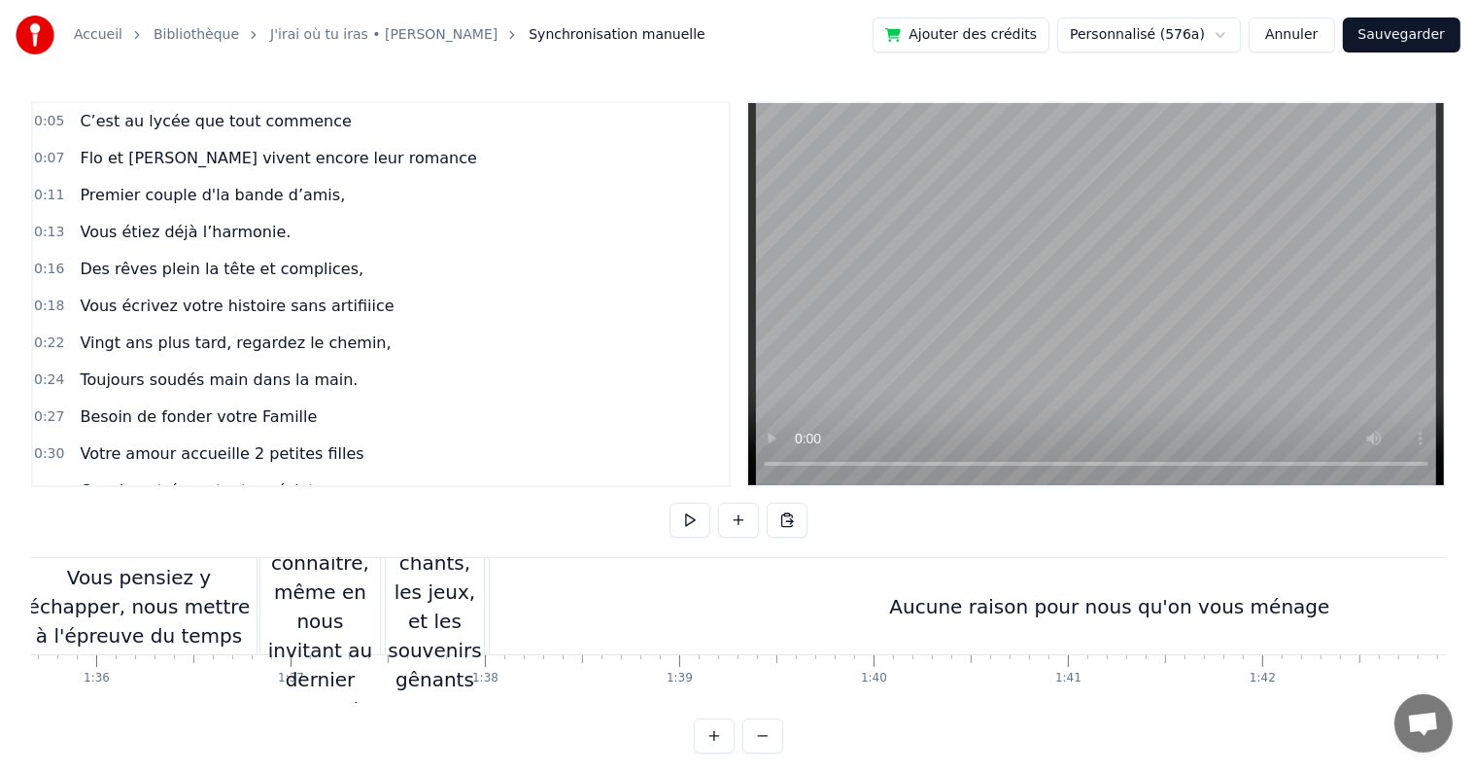
scroll to position [0, 18618]
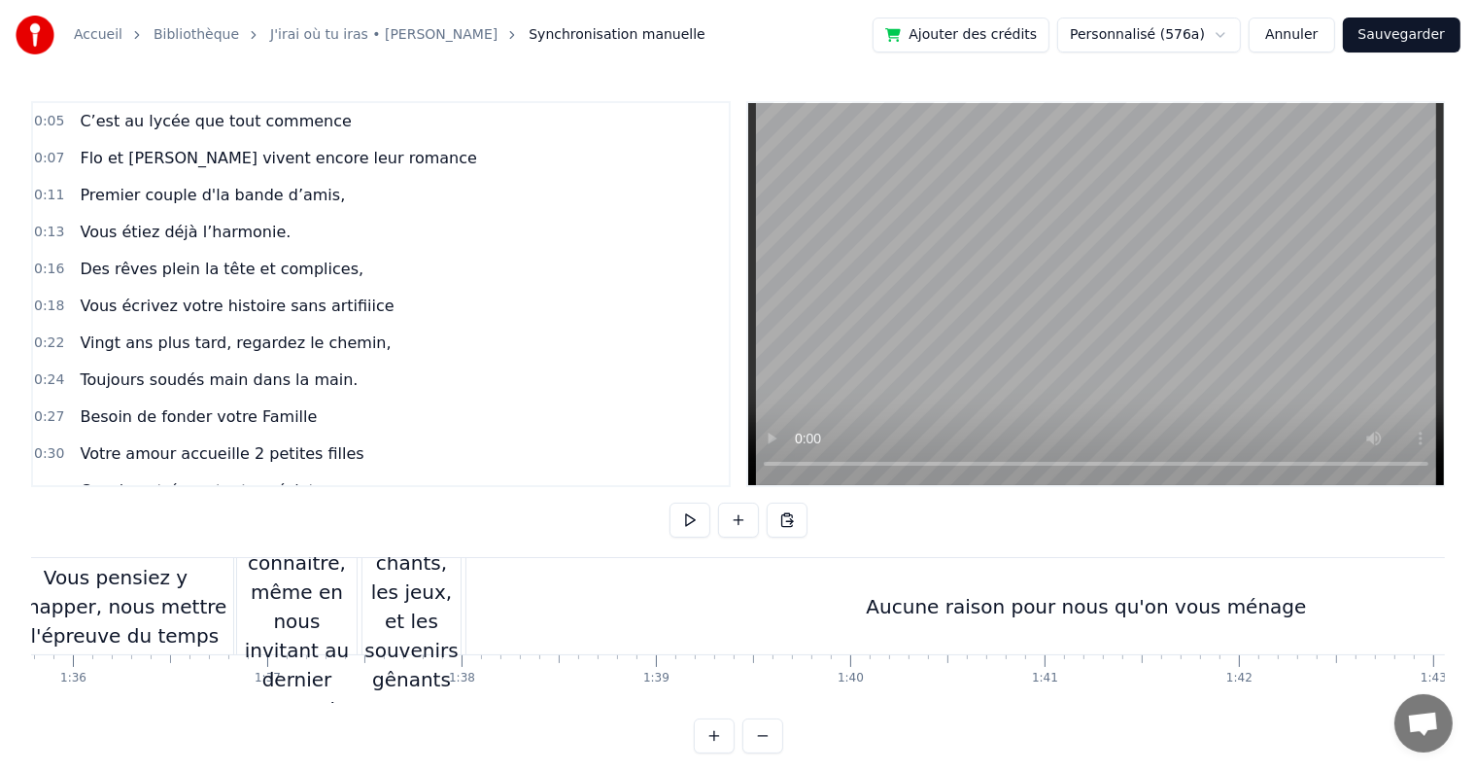
click at [1170, 588] on div "Aucune raison pour nous qu'on vous ménage" at bounding box center [1087, 606] width 1240 height 96
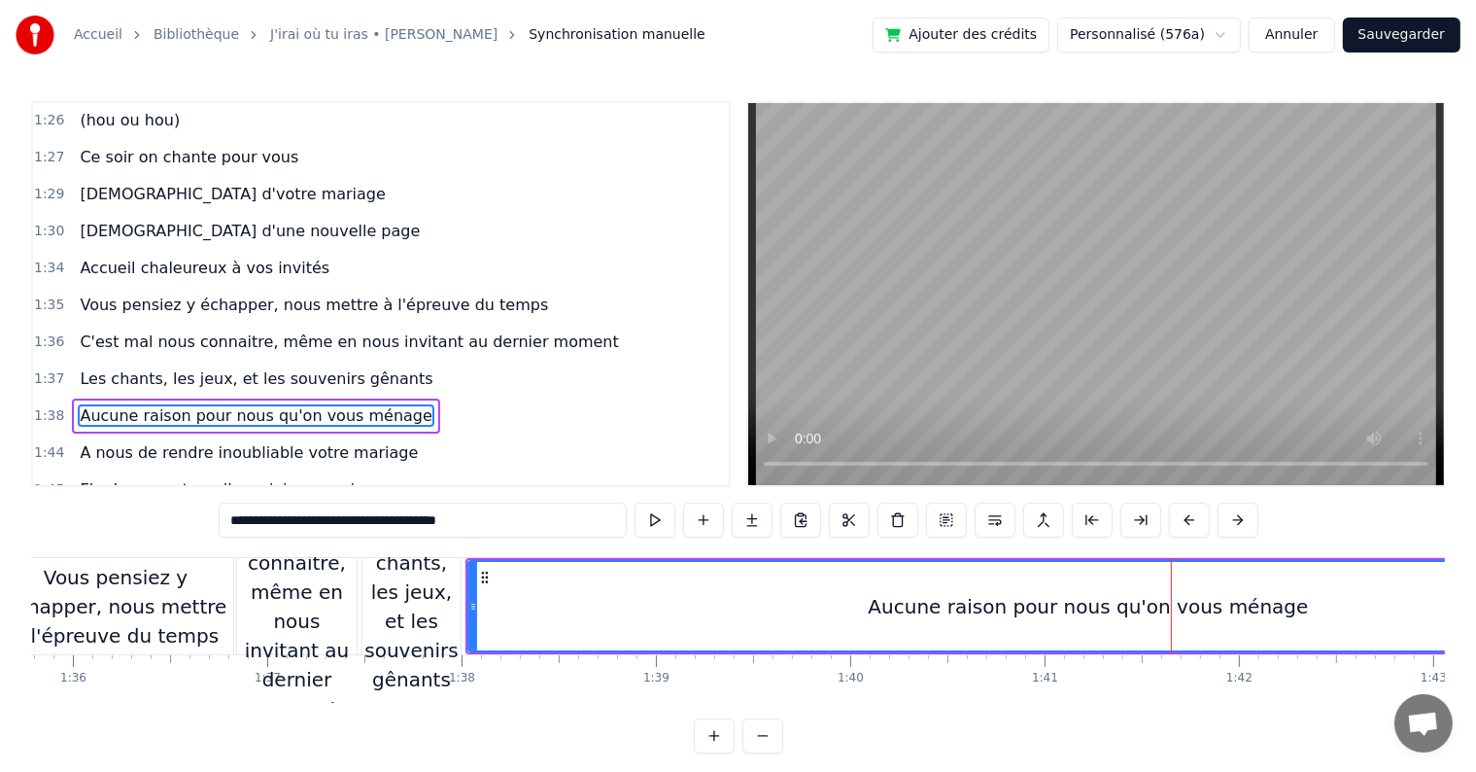
scroll to position [1293, 0]
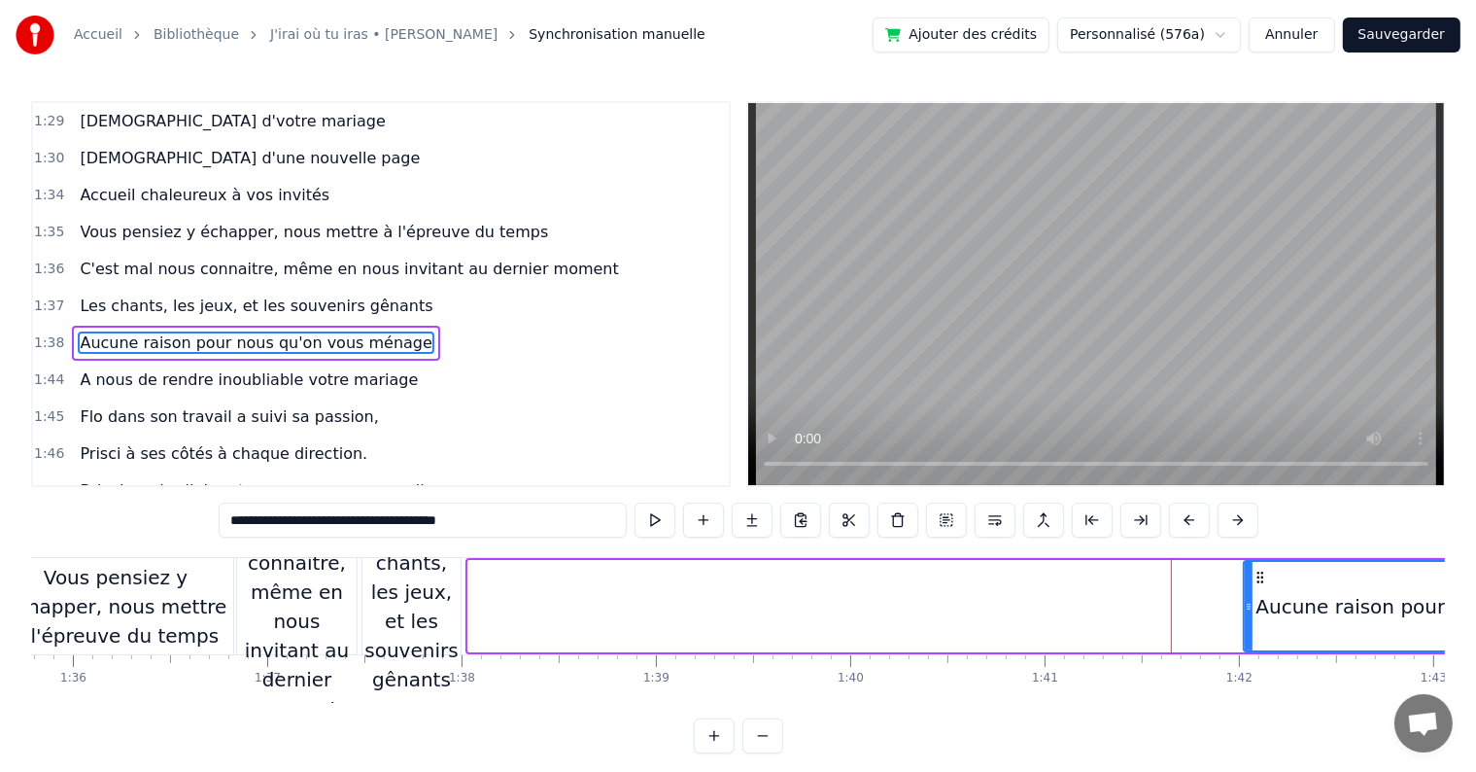
drag, startPoint x: 470, startPoint y: 607, endPoint x: 1246, endPoint y: 647, distance: 776.6
click at [1246, 647] on div at bounding box center [1249, 606] width 8 height 88
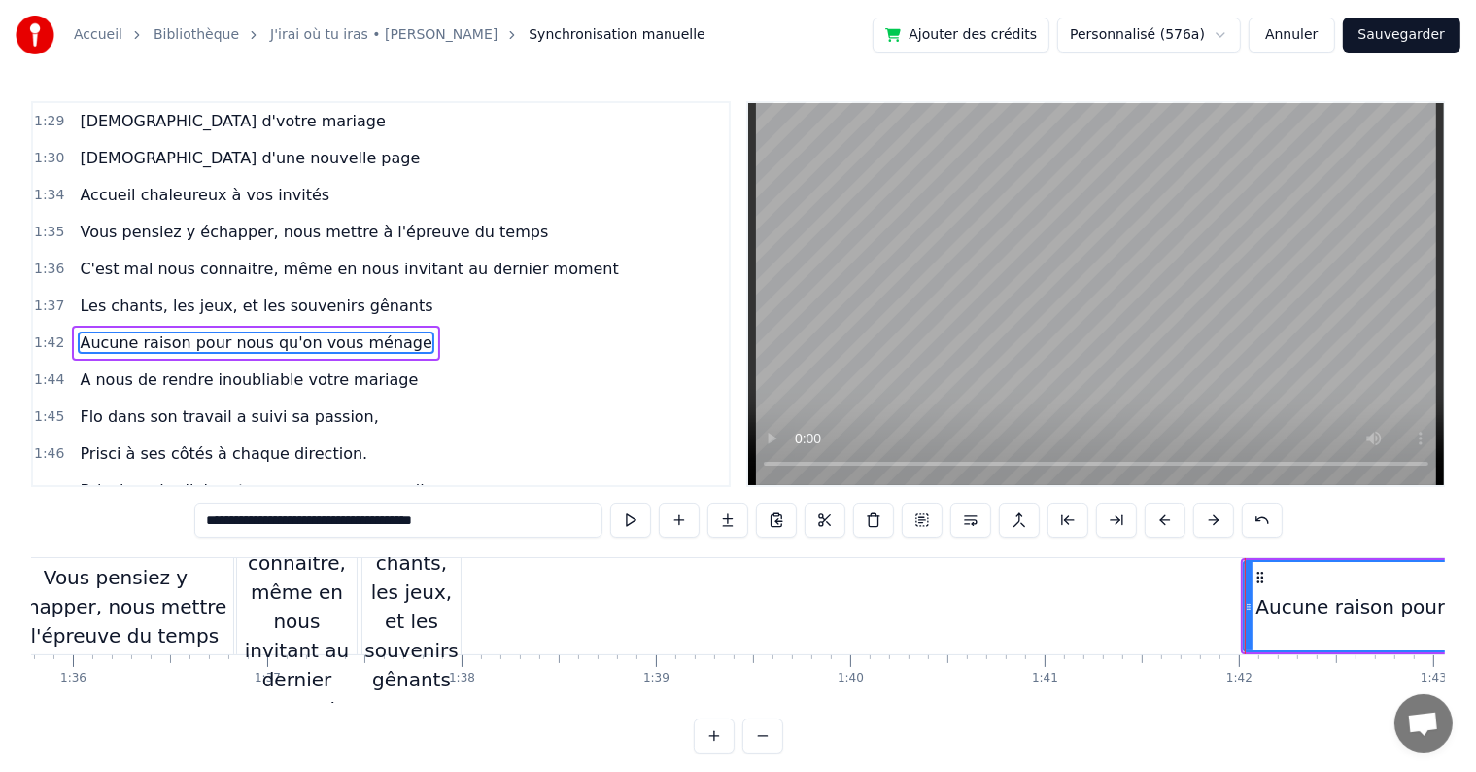
click at [431, 602] on div "Les chants, les jeux, et les souvenirs gênants" at bounding box center [412, 606] width 98 height 175
type input "**********"
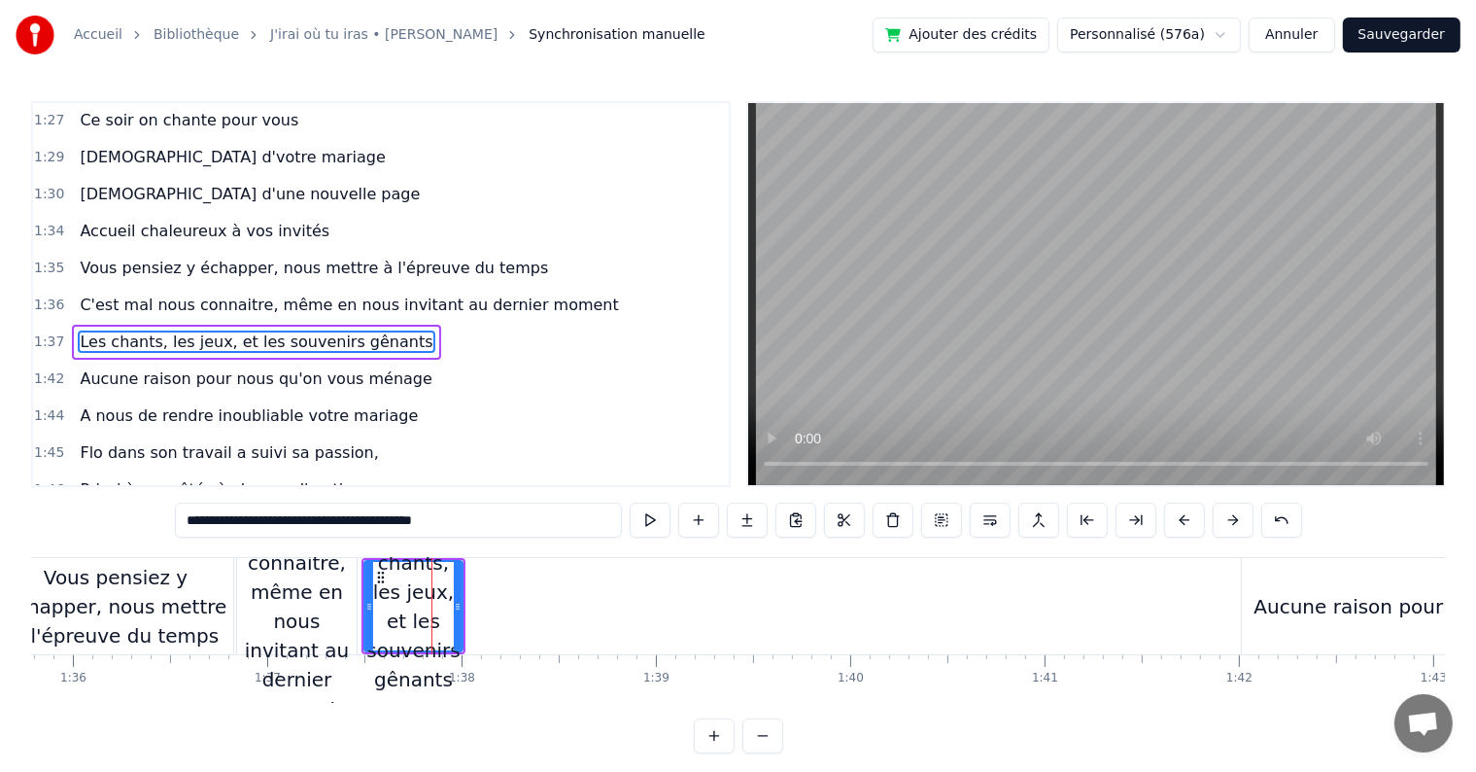
click at [462, 609] on div "Les chants, les jeux, et les souvenirs gênants" at bounding box center [414, 606] width 104 height 96
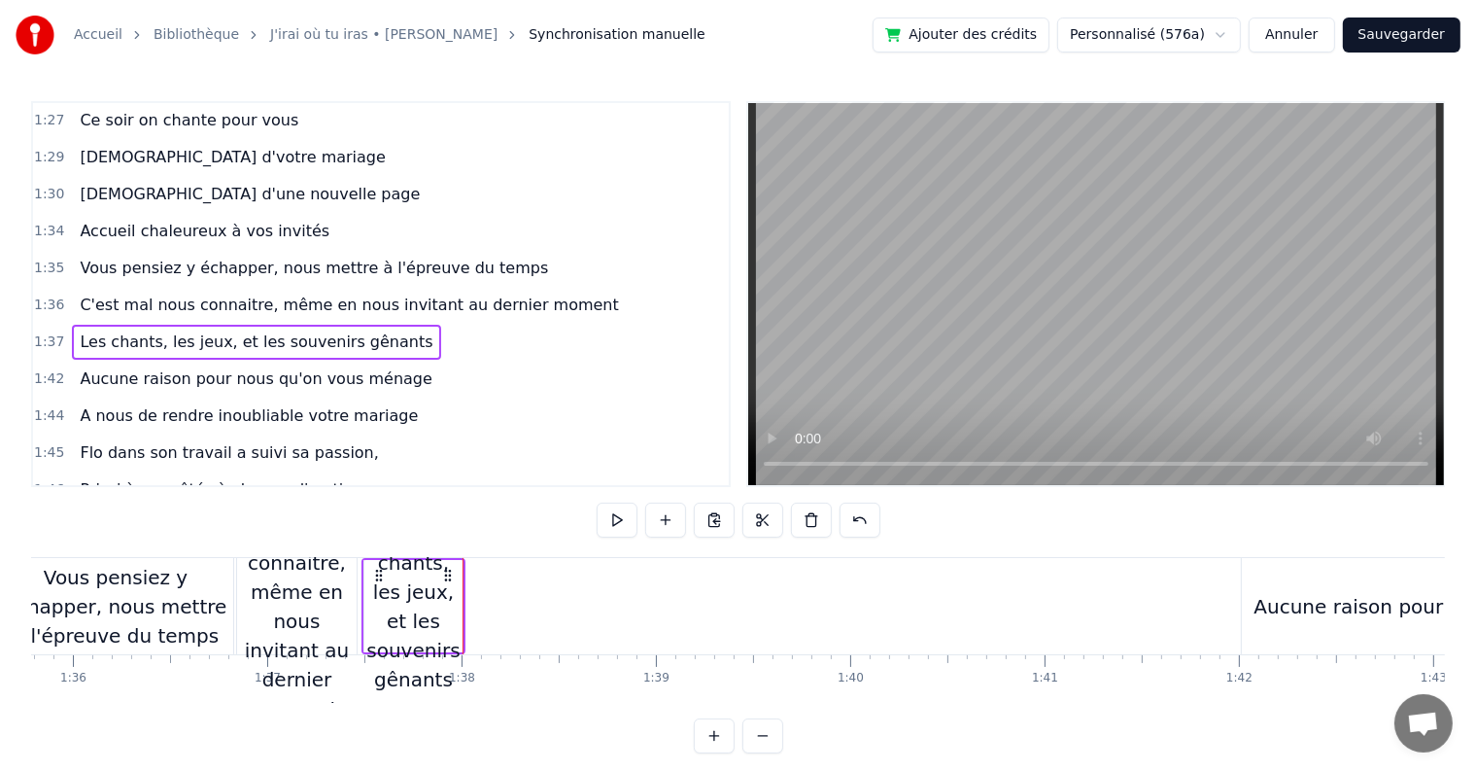
click at [443, 602] on div "Les chants, les jeux, et les souvenirs gênants" at bounding box center [413, 606] width 98 height 175
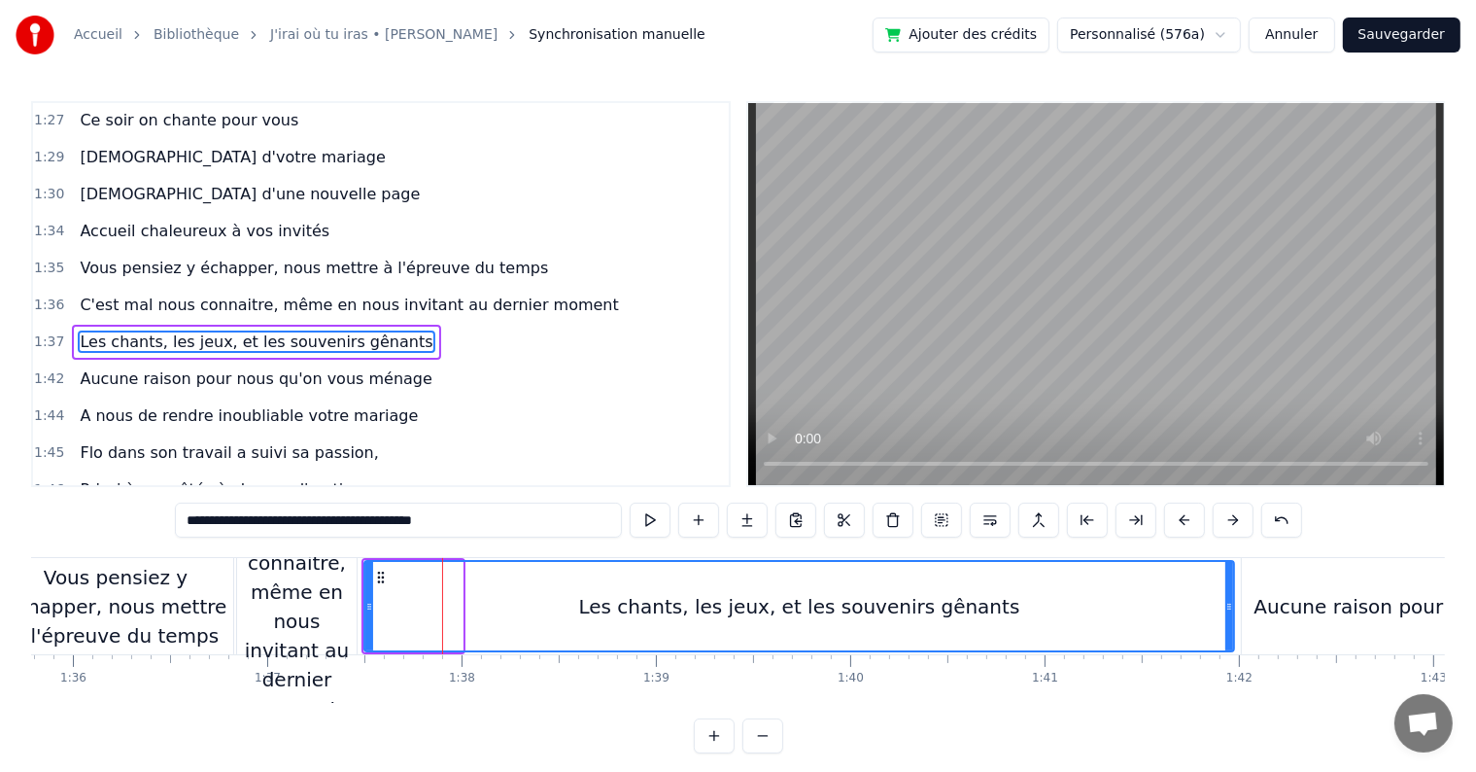
drag, startPoint x: 458, startPoint y: 605, endPoint x: 1230, endPoint y: 621, distance: 772.8
click at [1230, 621] on div at bounding box center [1230, 606] width 8 height 88
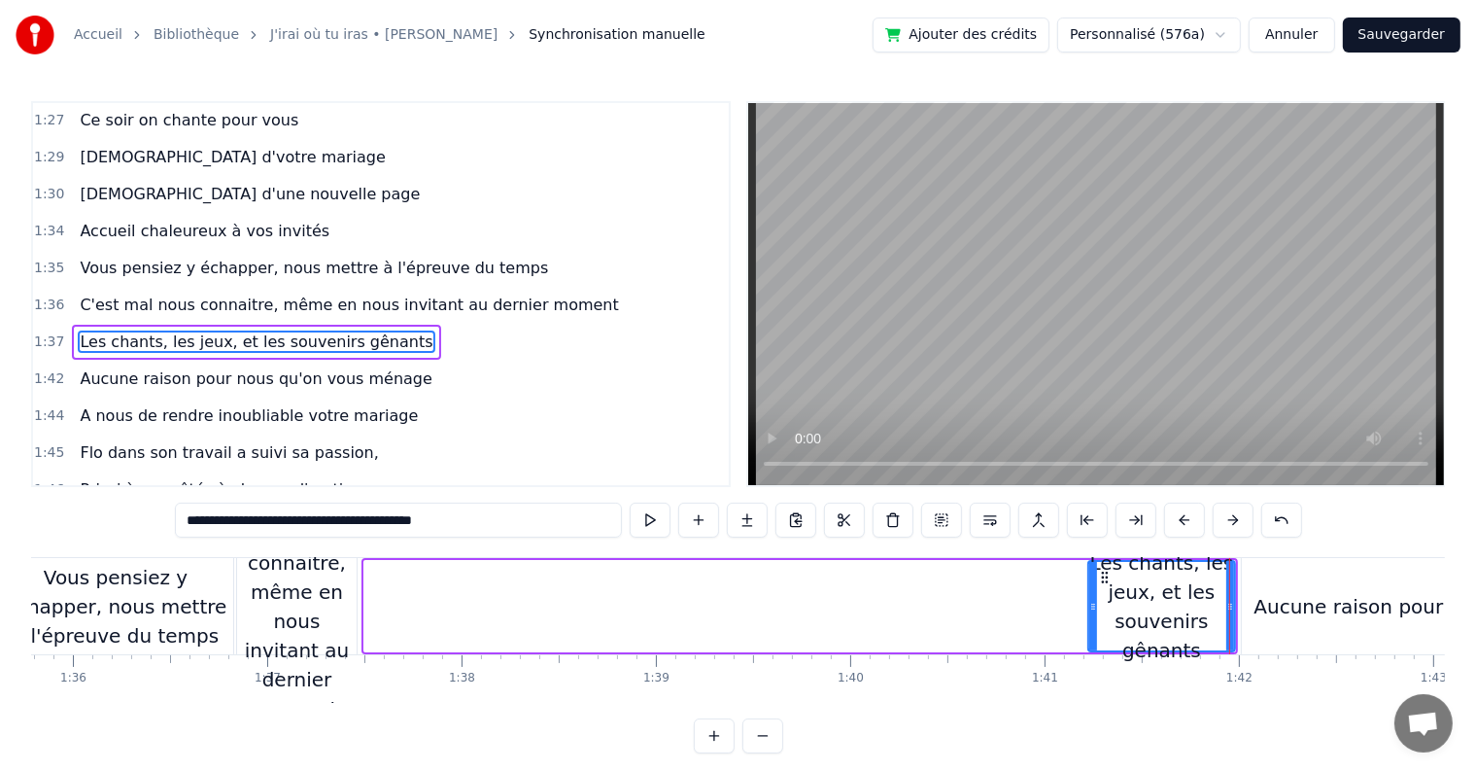
drag, startPoint x: 364, startPoint y: 605, endPoint x: 1089, endPoint y: 649, distance: 725.4
click at [1089, 649] on div at bounding box center [1093, 606] width 8 height 88
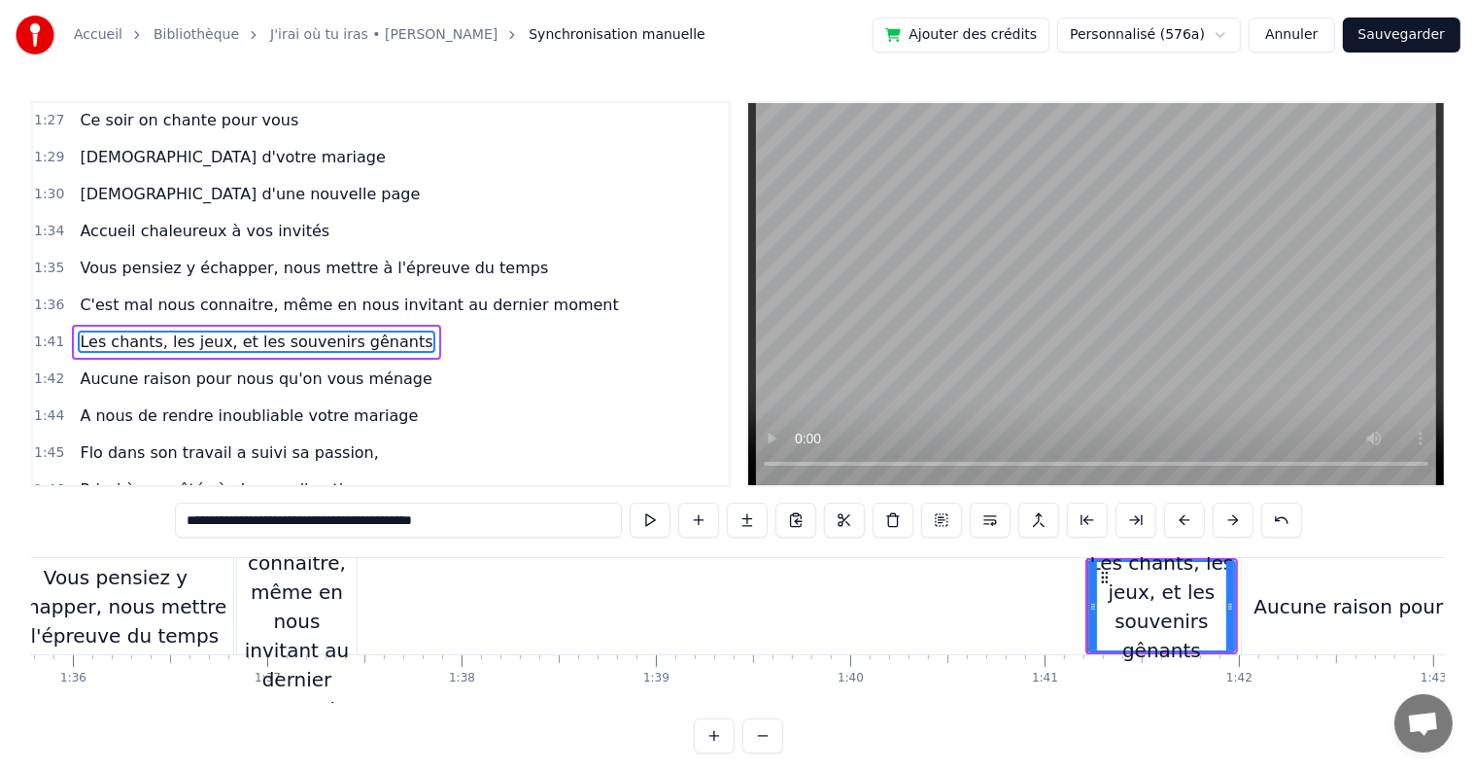
click at [249, 607] on div "C'est mal nous connaitre, même en nous invitant au dernier moment" at bounding box center [297, 606] width 120 height 233
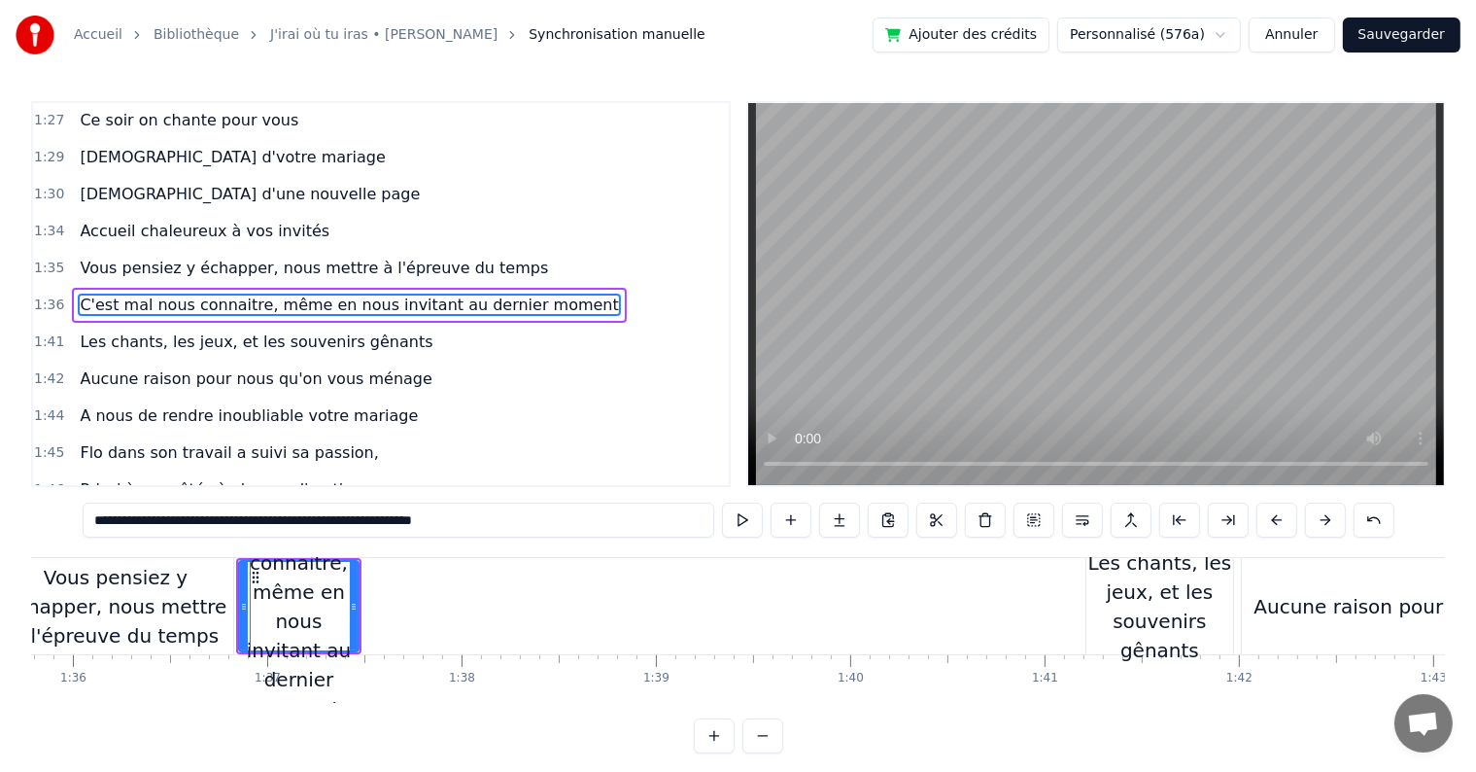
scroll to position [1221, 0]
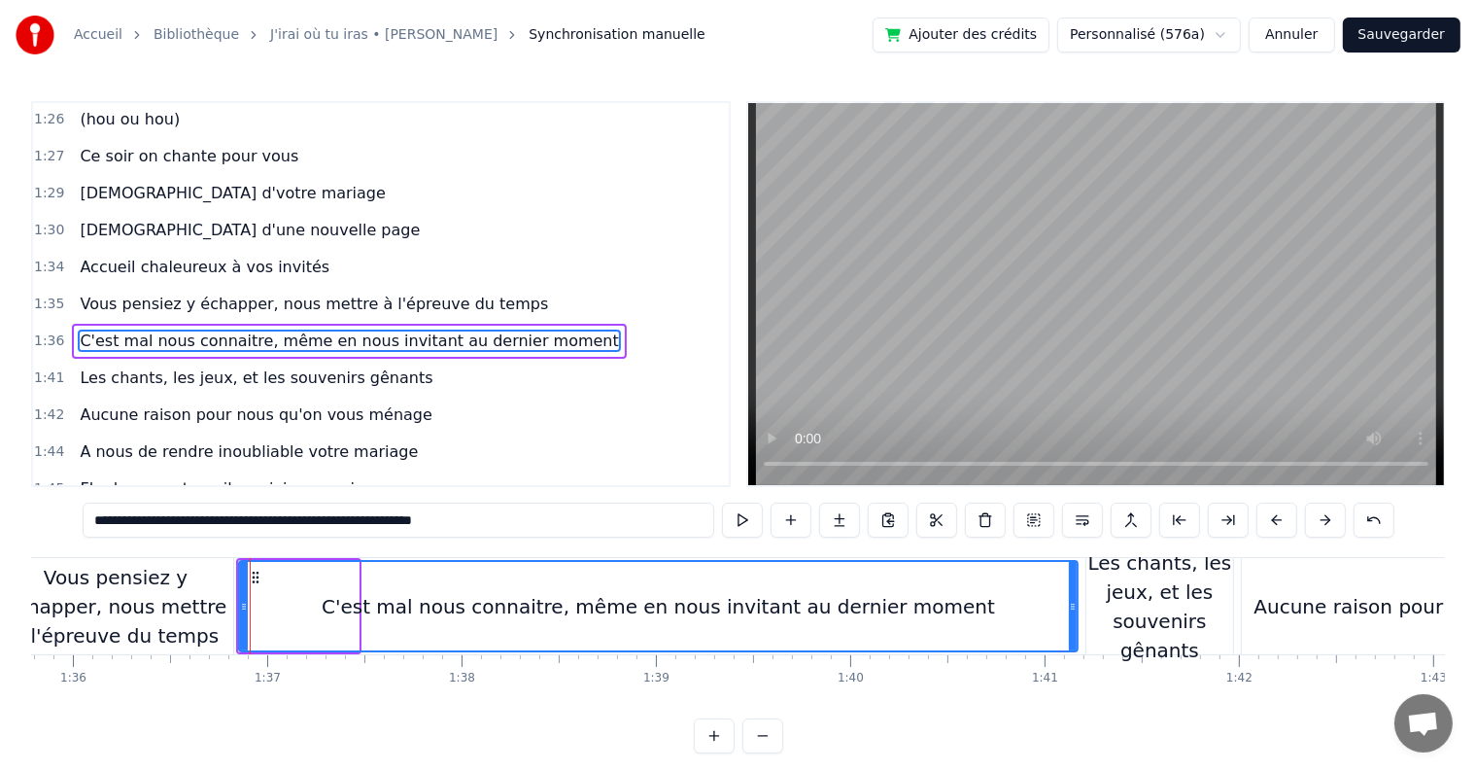
drag, startPoint x: 354, startPoint y: 603, endPoint x: 1079, endPoint y: 620, distance: 725.2
click at [1077, 620] on div at bounding box center [1073, 606] width 8 height 88
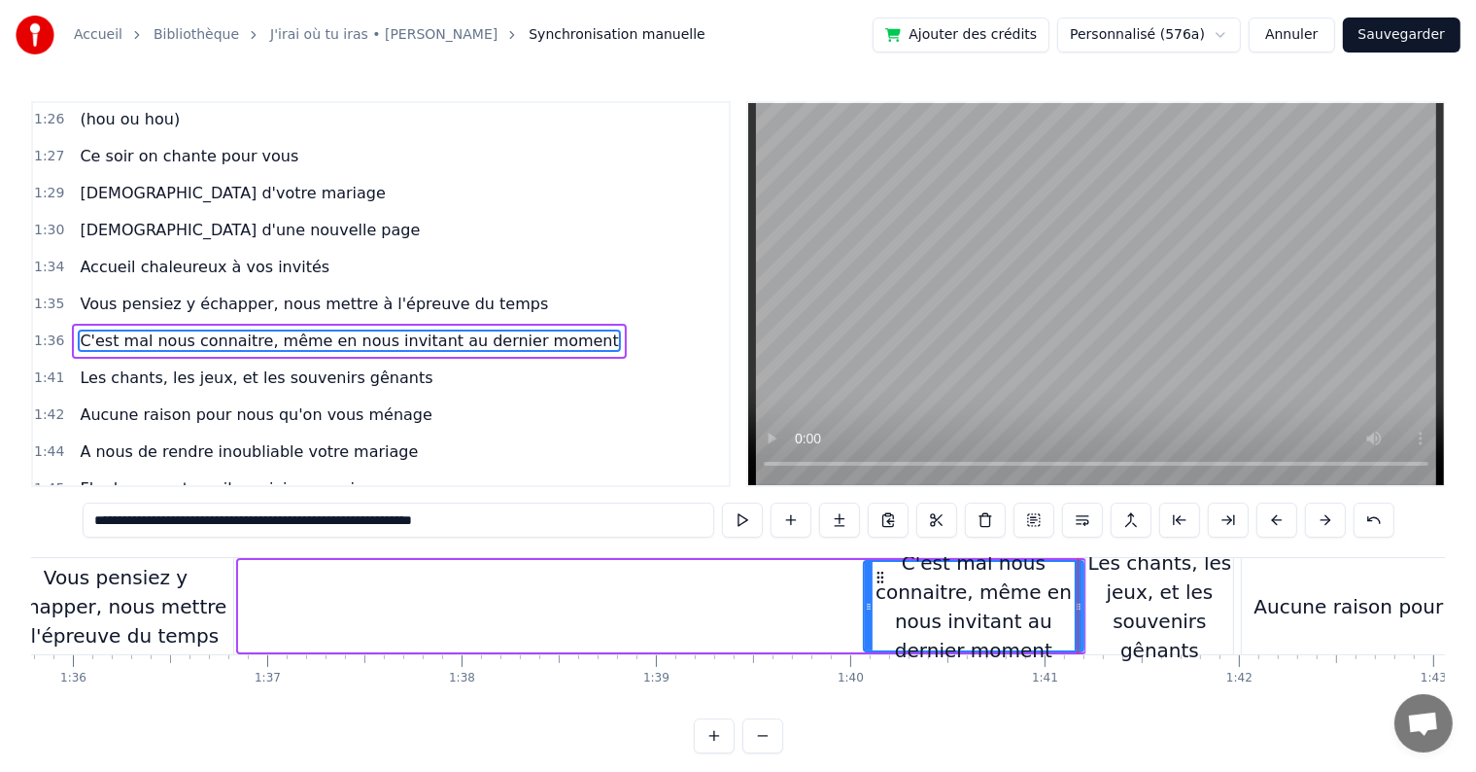
drag, startPoint x: 242, startPoint y: 603, endPoint x: 867, endPoint y: 626, distance: 625.4
click at [867, 626] on div at bounding box center [869, 606] width 8 height 88
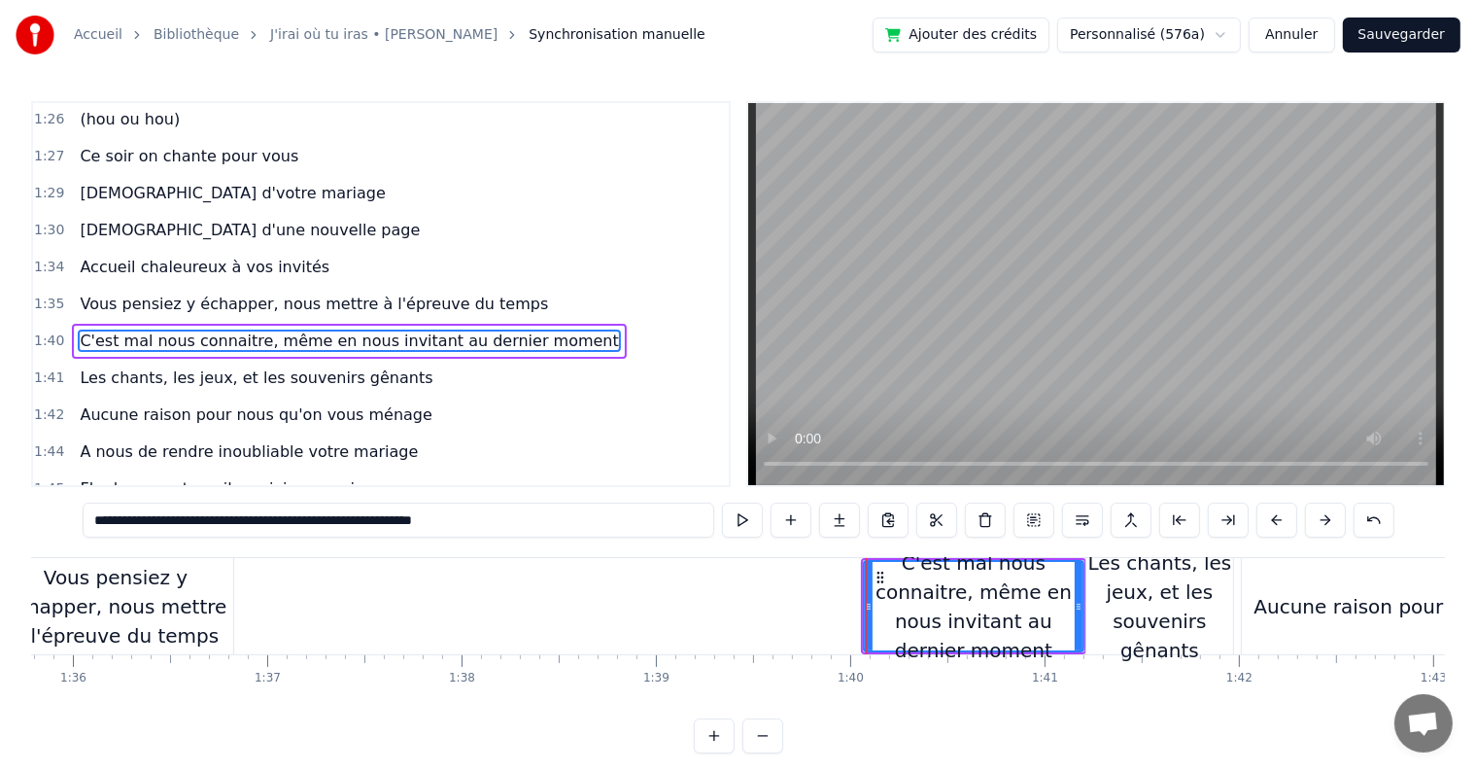
click at [115, 575] on div "Vous pensiez y échapper, nous mettre à l'épreuve du temps" at bounding box center [115, 606] width 235 height 87
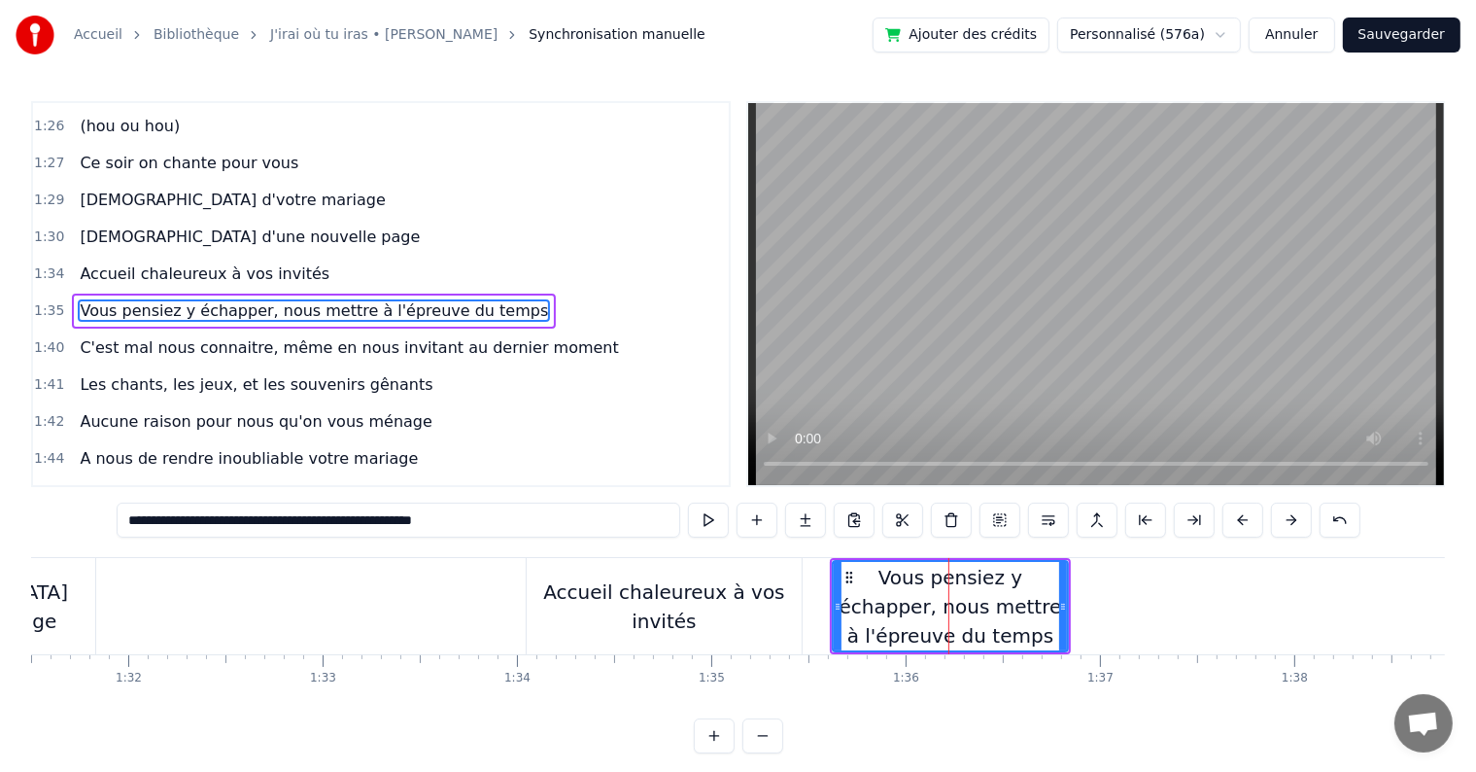
scroll to position [0, 17809]
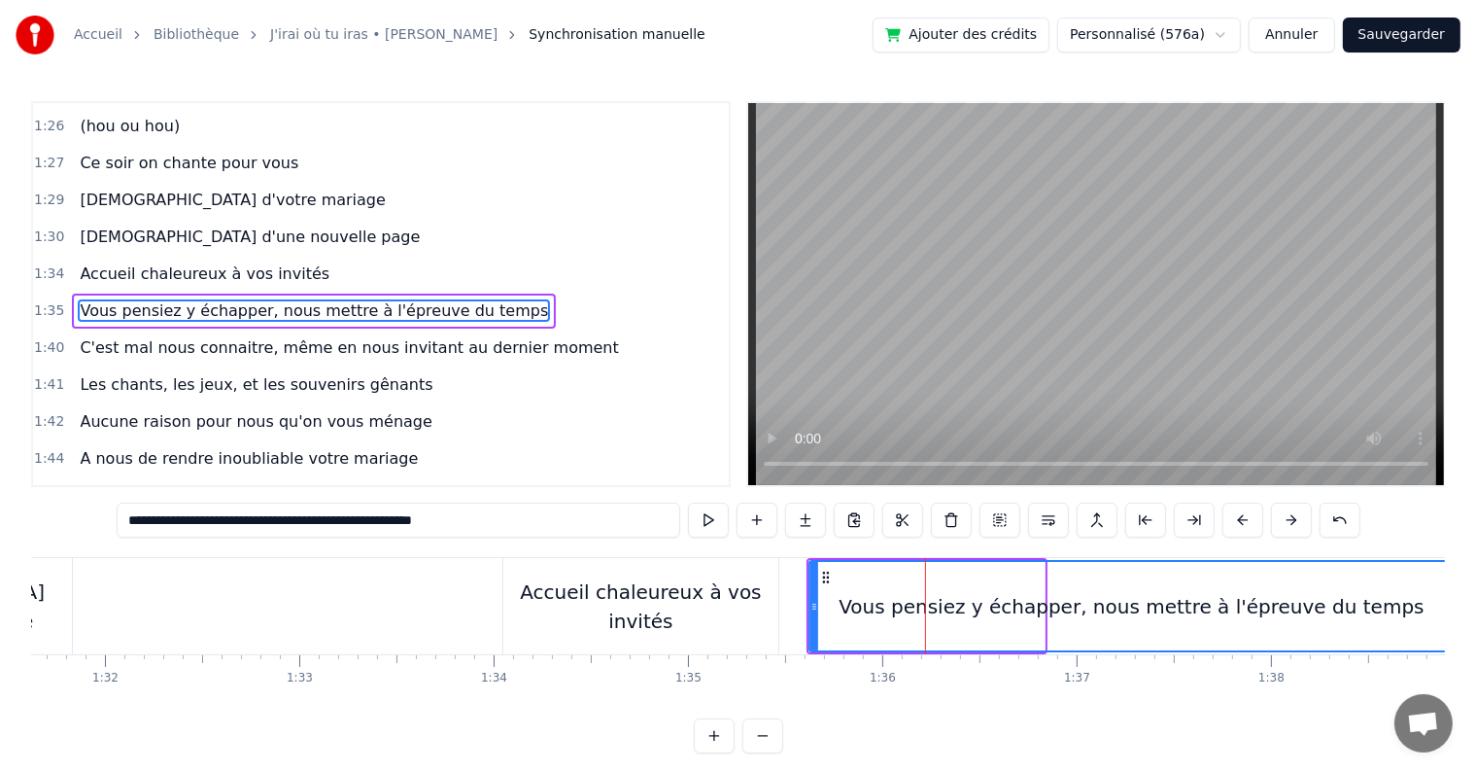
drag, startPoint x: 1040, startPoint y: 601, endPoint x: 1449, endPoint y: 630, distance: 410.2
click at [1449, 630] on div "Accueil Bibliothèque J'irai où tu iras • [PERSON_NAME] Synchronisation manuelle…" at bounding box center [738, 376] width 1476 height 753
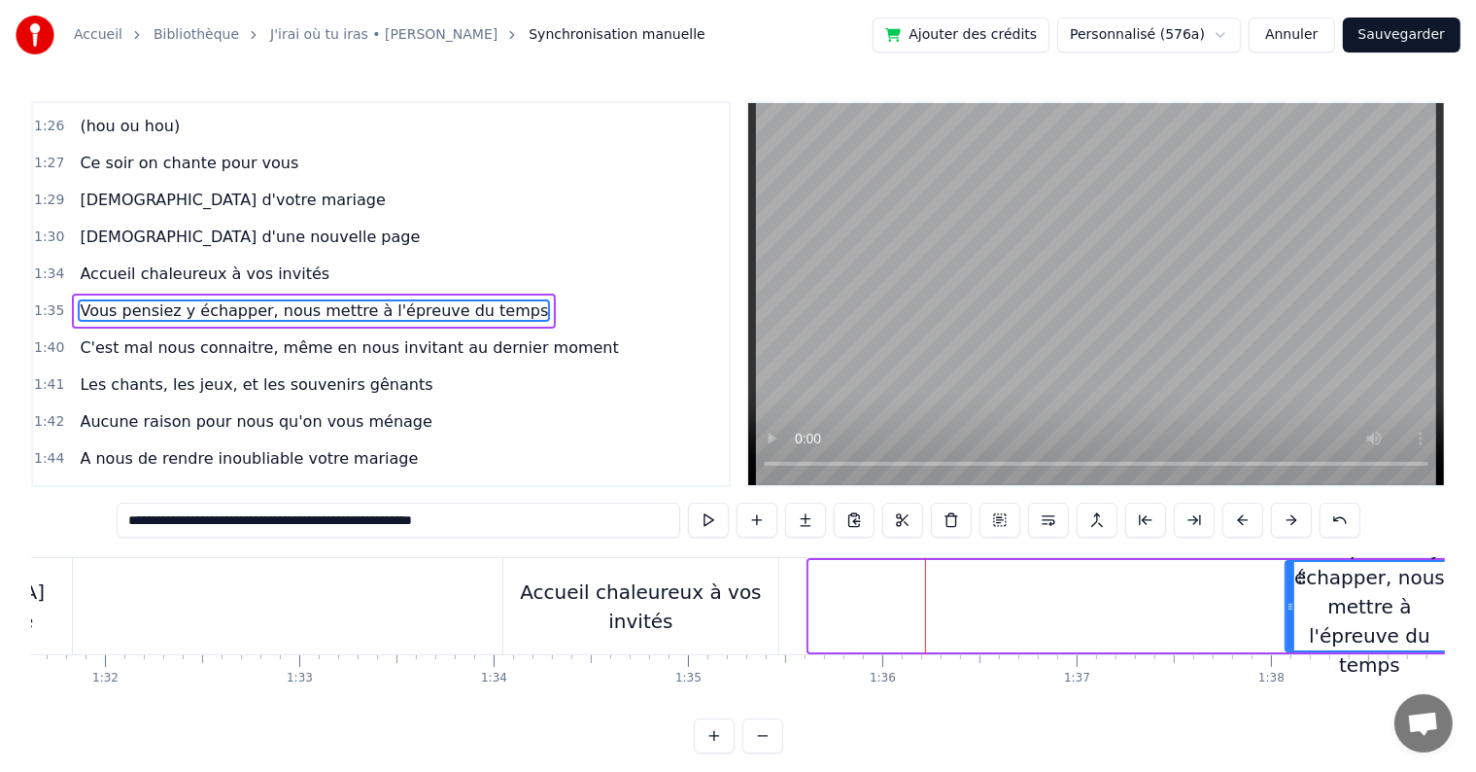
drag, startPoint x: 811, startPoint y: 602, endPoint x: 1291, endPoint y: 635, distance: 481.2
click at [1295, 634] on div at bounding box center [1291, 606] width 8 height 88
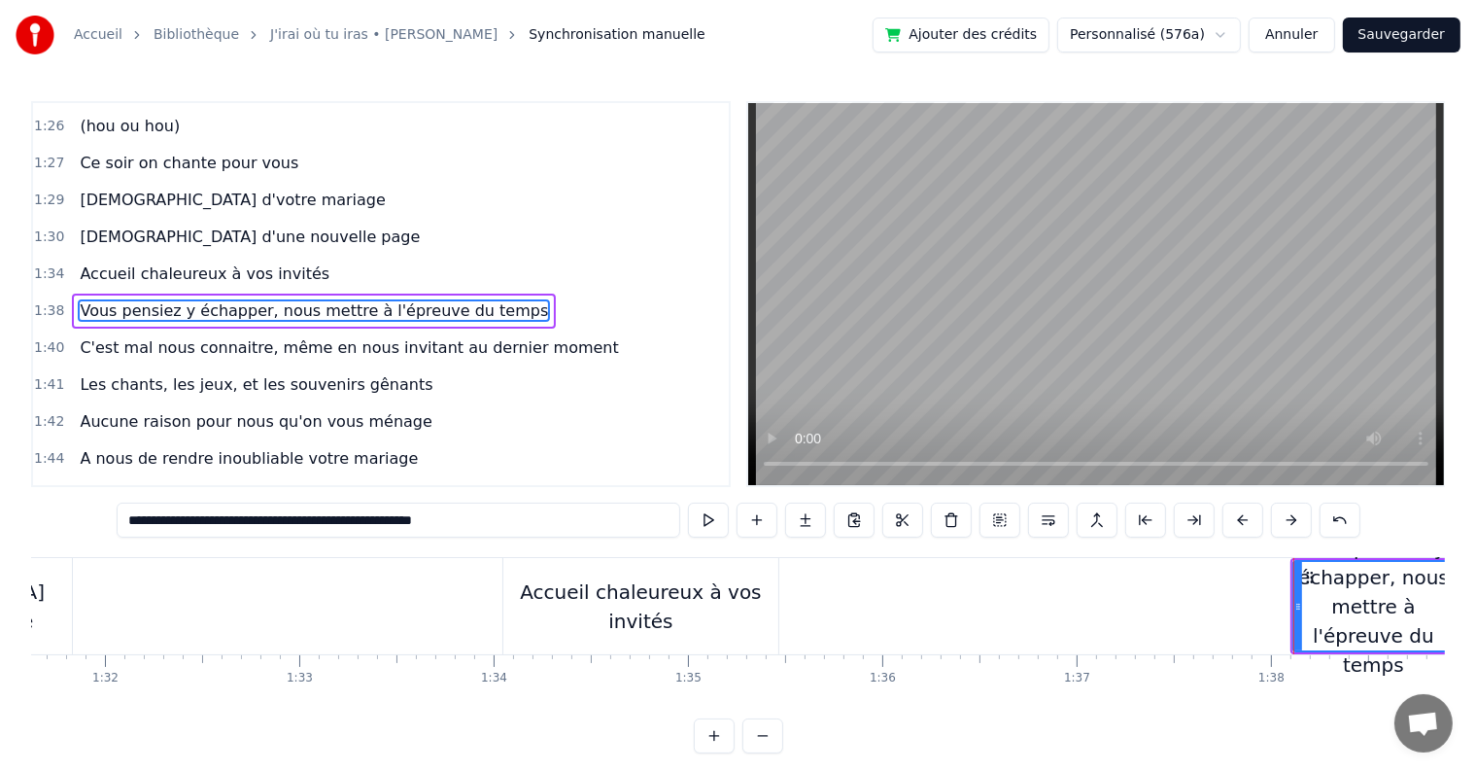
scroll to position [1186, 0]
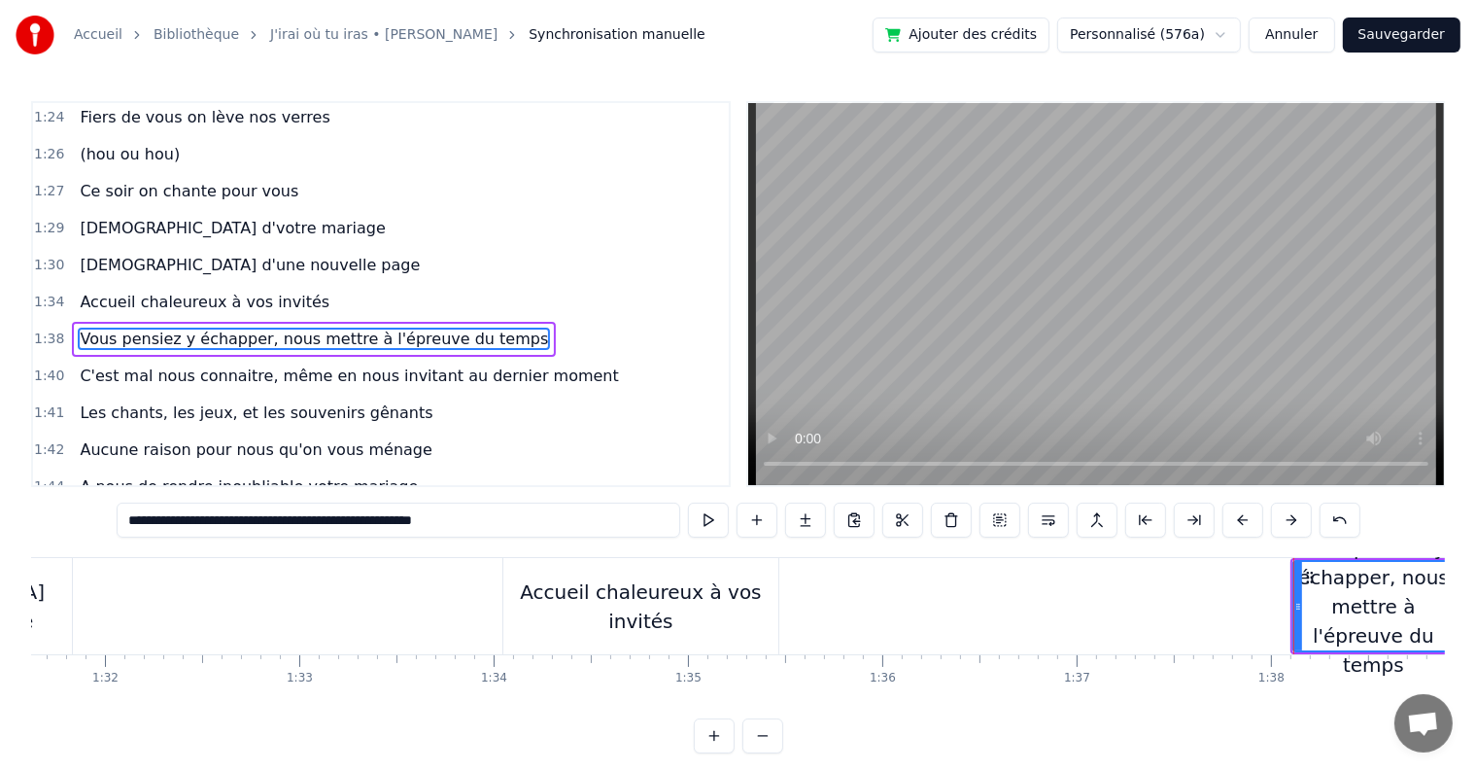
click at [548, 609] on div "Accueil chaleureux à vos invités" at bounding box center [640, 606] width 275 height 58
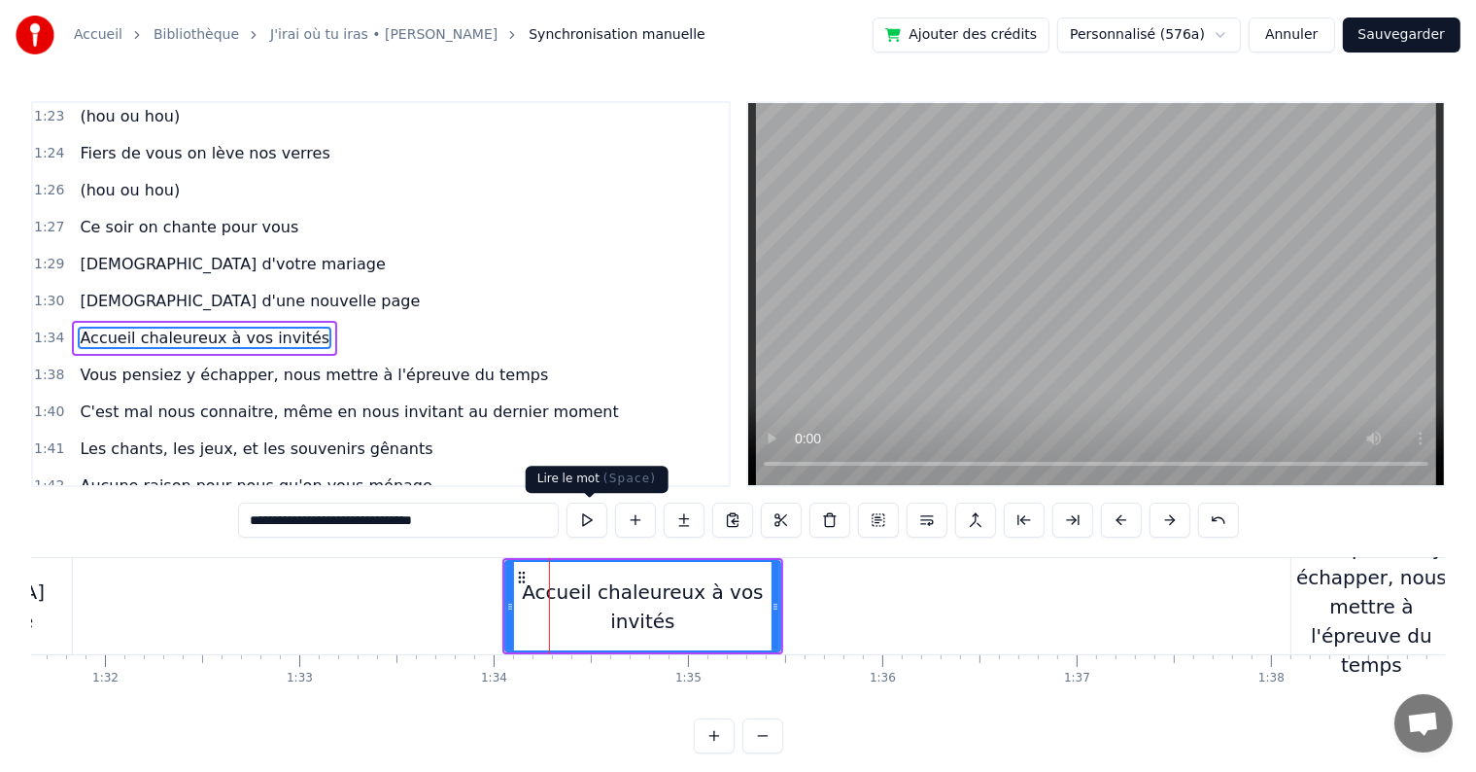
click at [590, 516] on button at bounding box center [587, 519] width 41 height 35
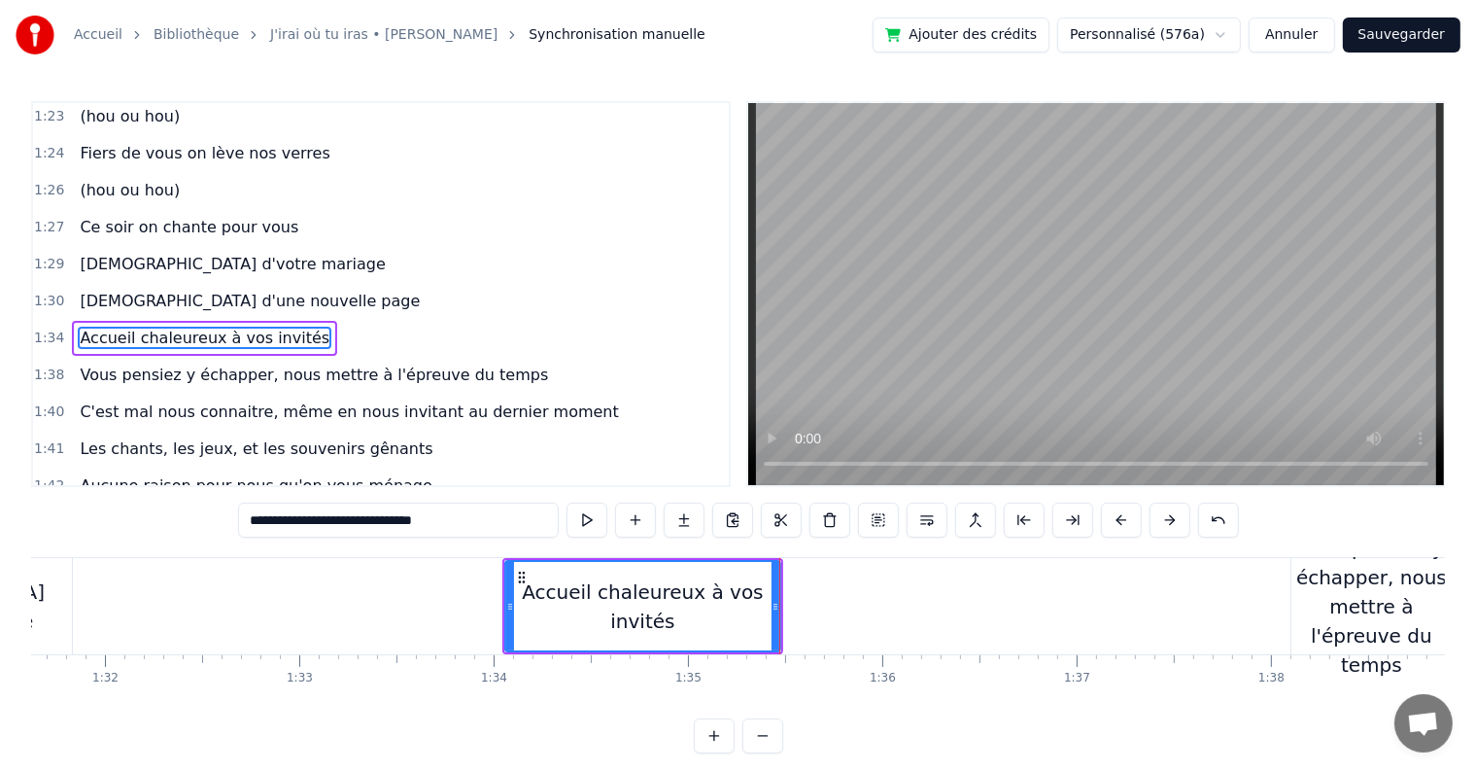
click at [1373, 593] on div "Vous pensiez y échapper, nous mettre à l'épreuve du temps" at bounding box center [1372, 607] width 160 height 146
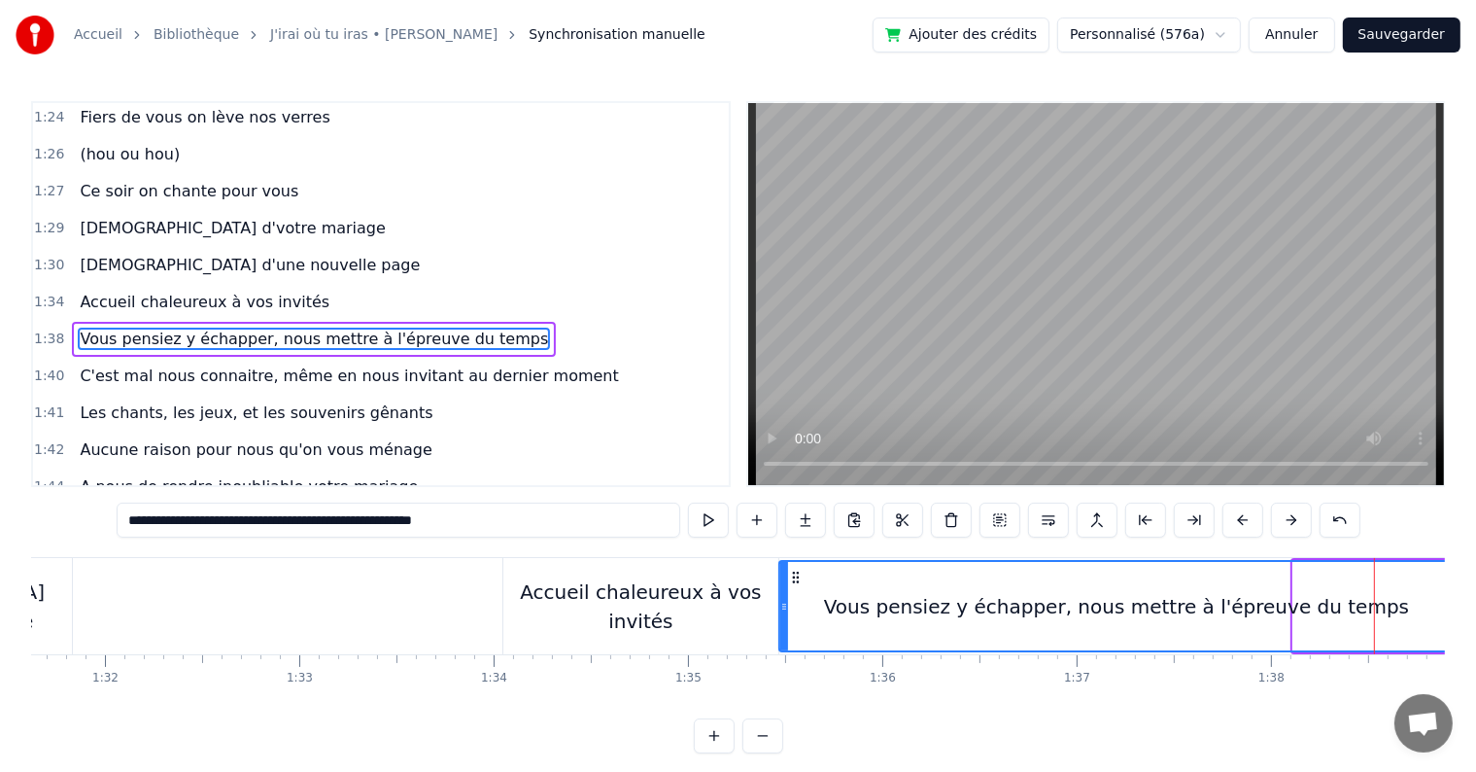
drag, startPoint x: 1295, startPoint y: 605, endPoint x: 780, endPoint y: 606, distance: 514.1
click at [780, 606] on icon at bounding box center [784, 607] width 8 height 16
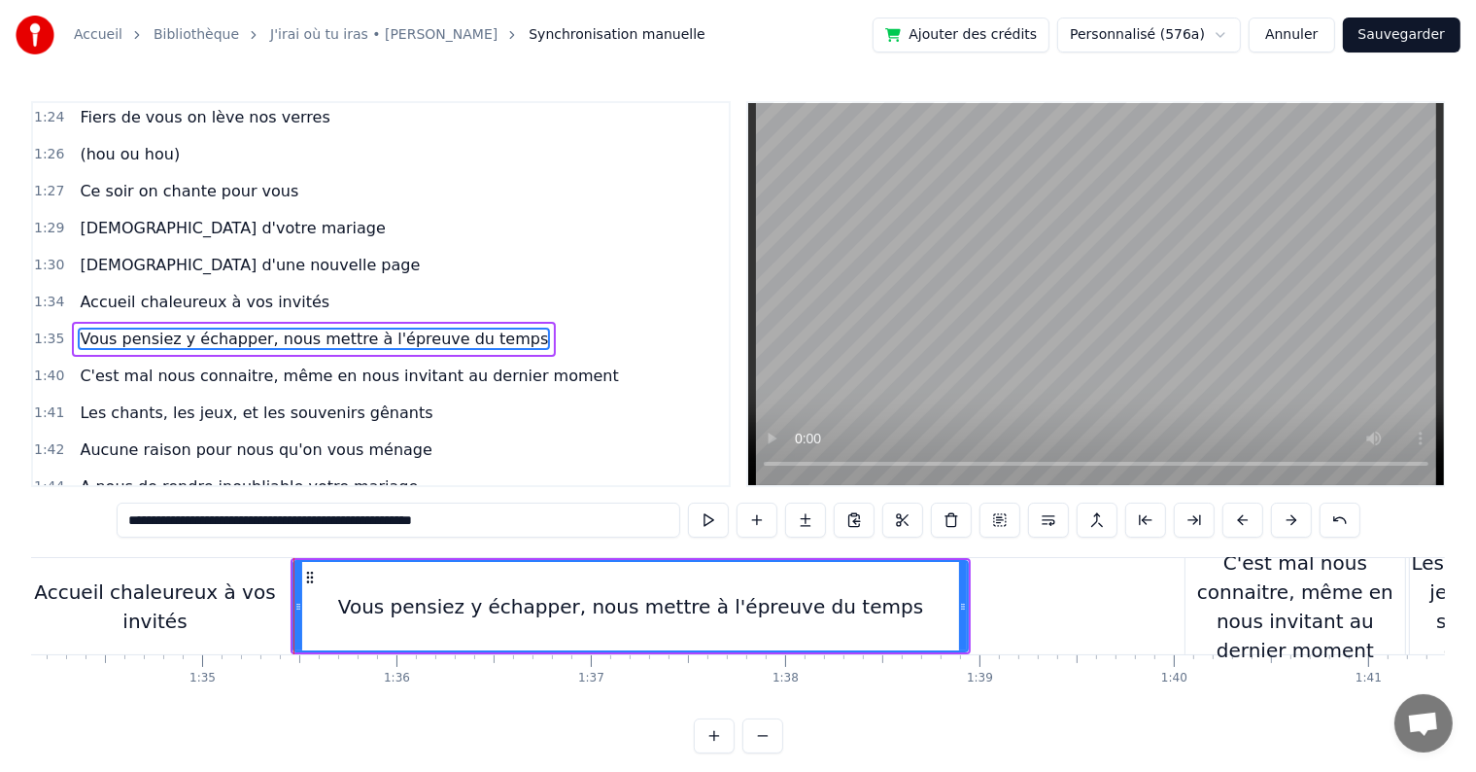
scroll to position [0, 18225]
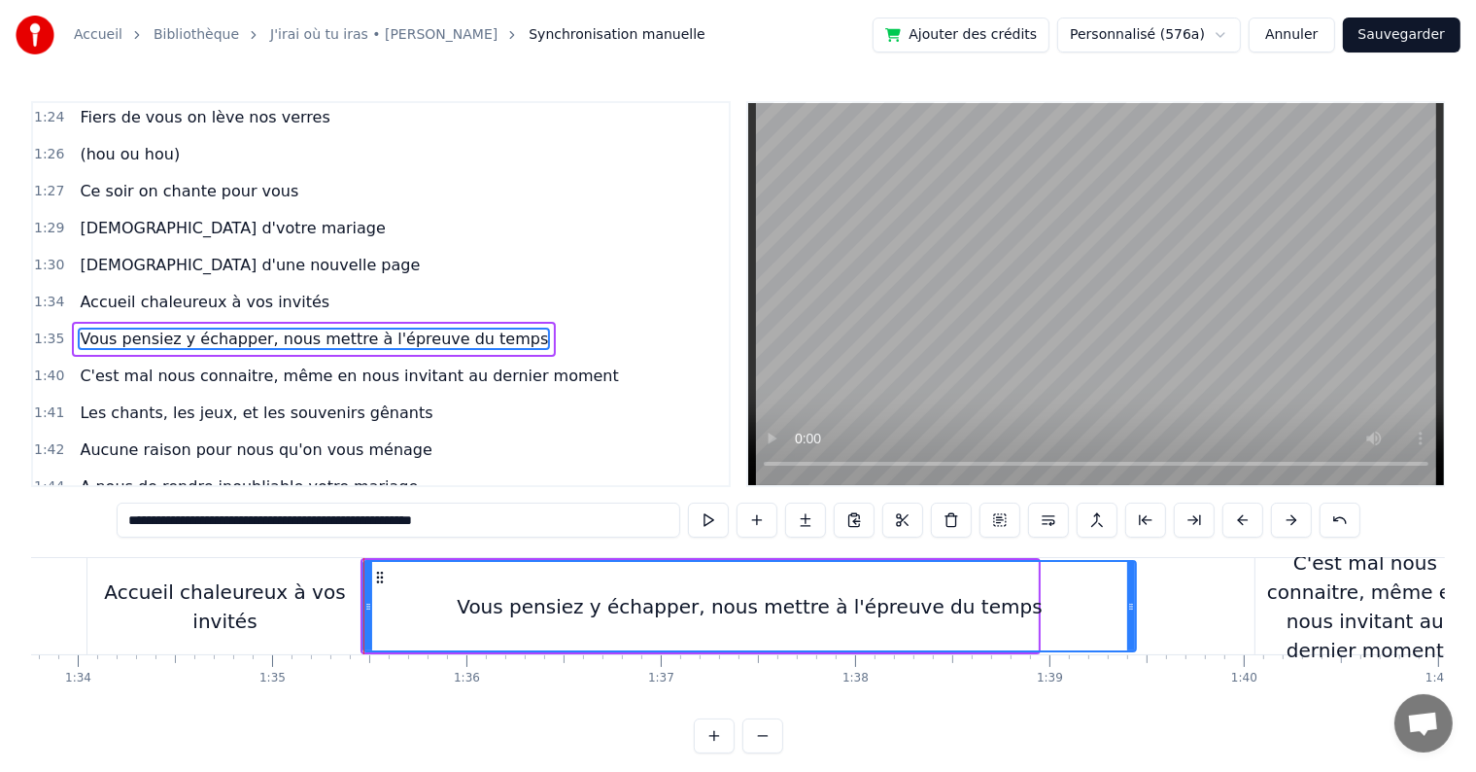
drag, startPoint x: 1034, startPoint y: 604, endPoint x: 1132, endPoint y: 604, distance: 98.2
click at [1132, 604] on icon at bounding box center [1131, 607] width 8 height 16
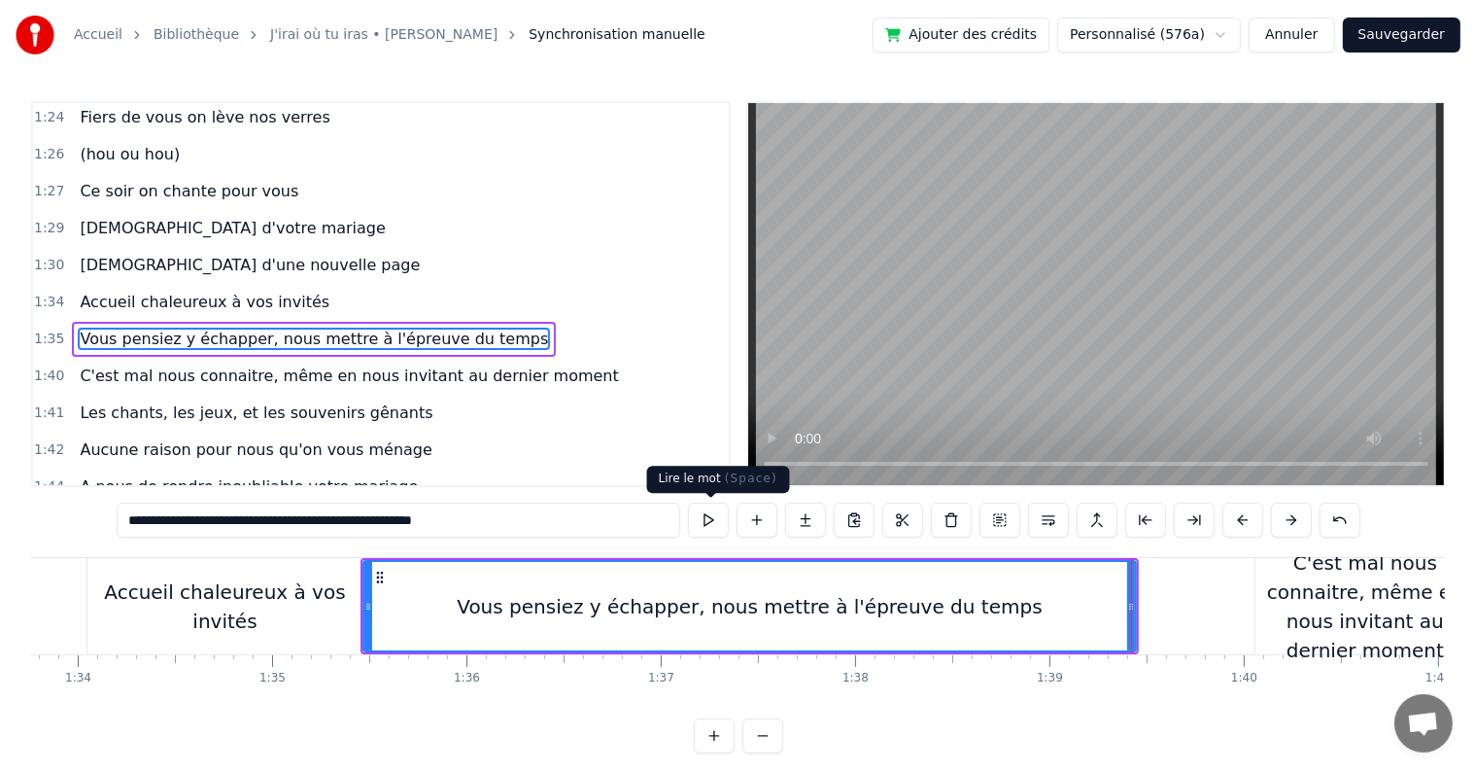
click at [717, 524] on button at bounding box center [708, 519] width 41 height 35
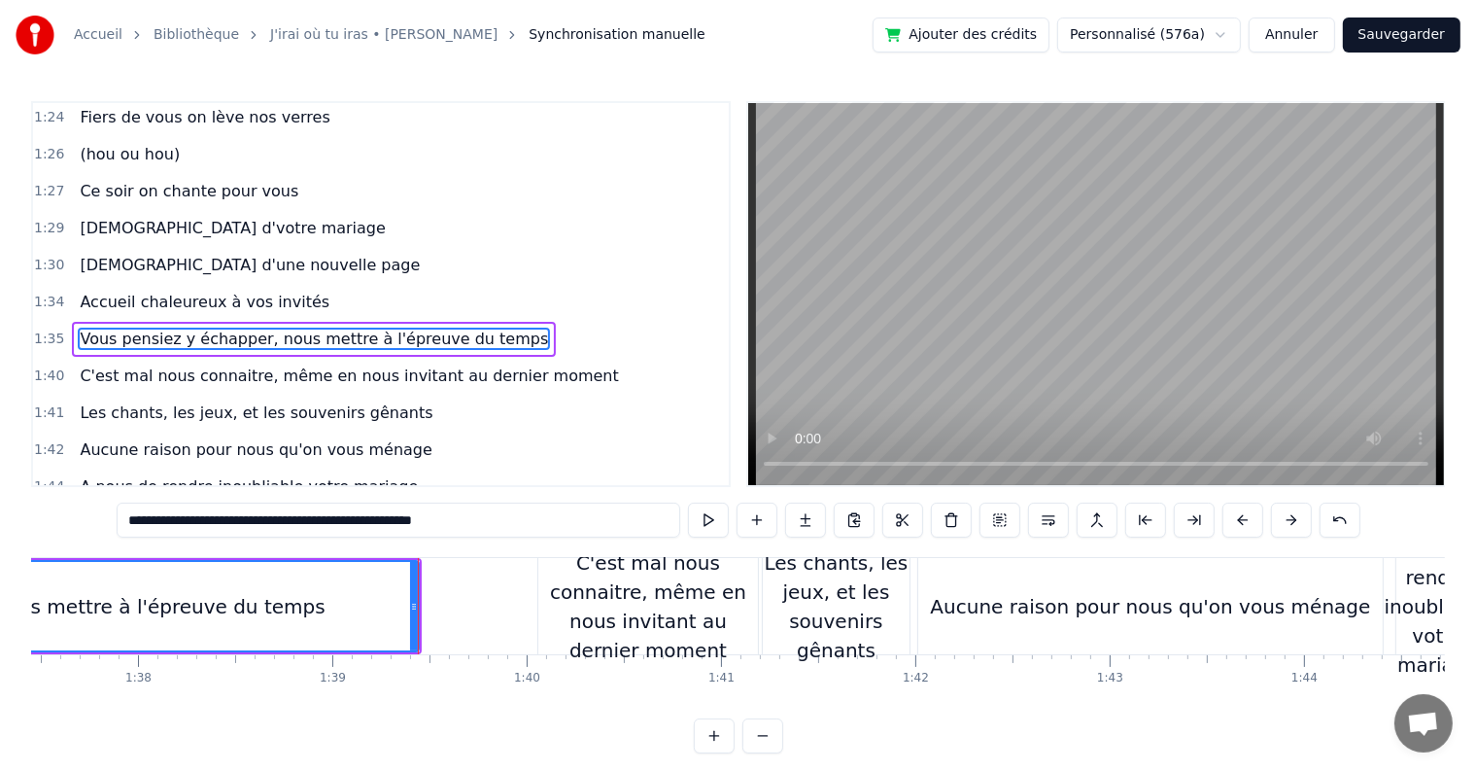
scroll to position [0, 18989]
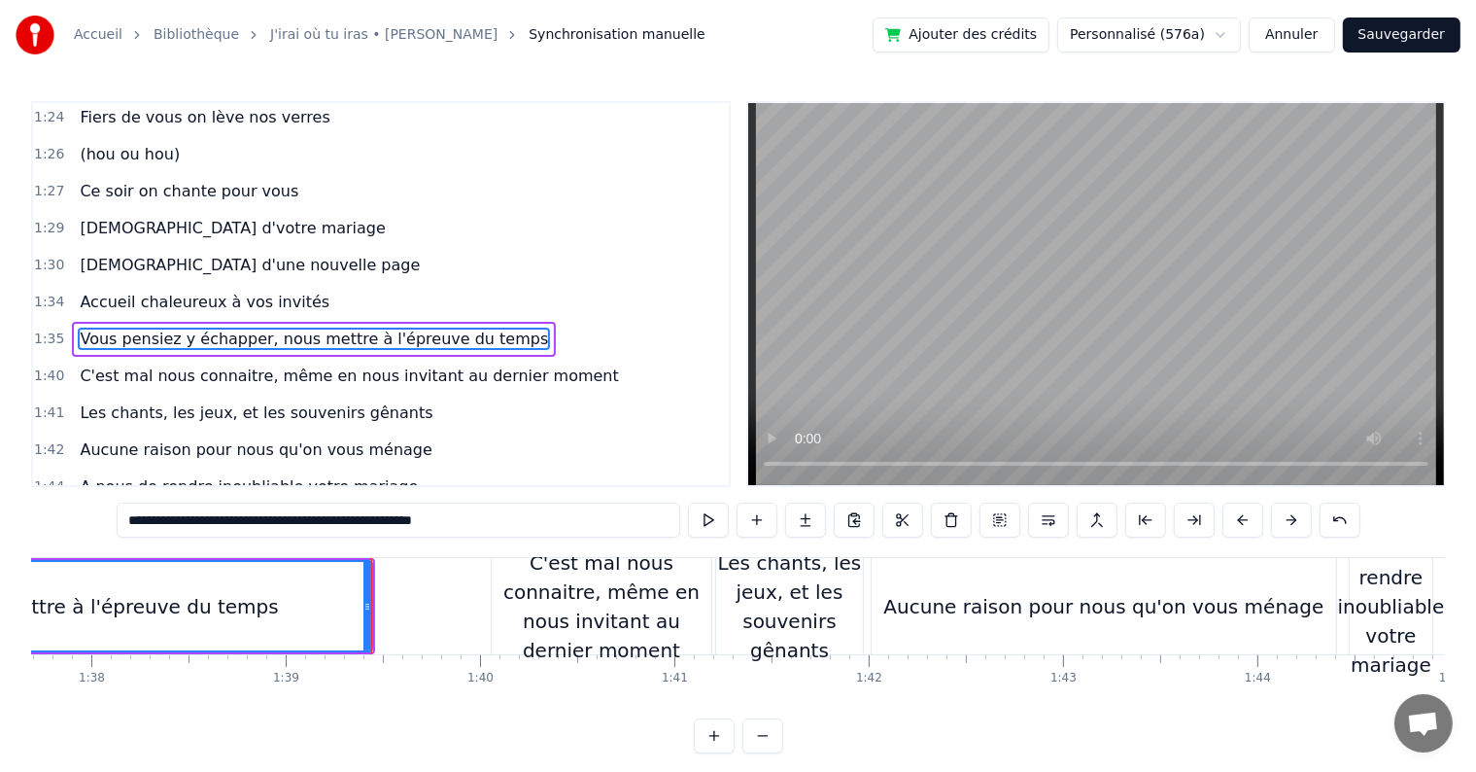
click at [640, 621] on div "C'est mal nous connaitre, même en nous invitant au dernier moment" at bounding box center [602, 606] width 220 height 117
type input "**********"
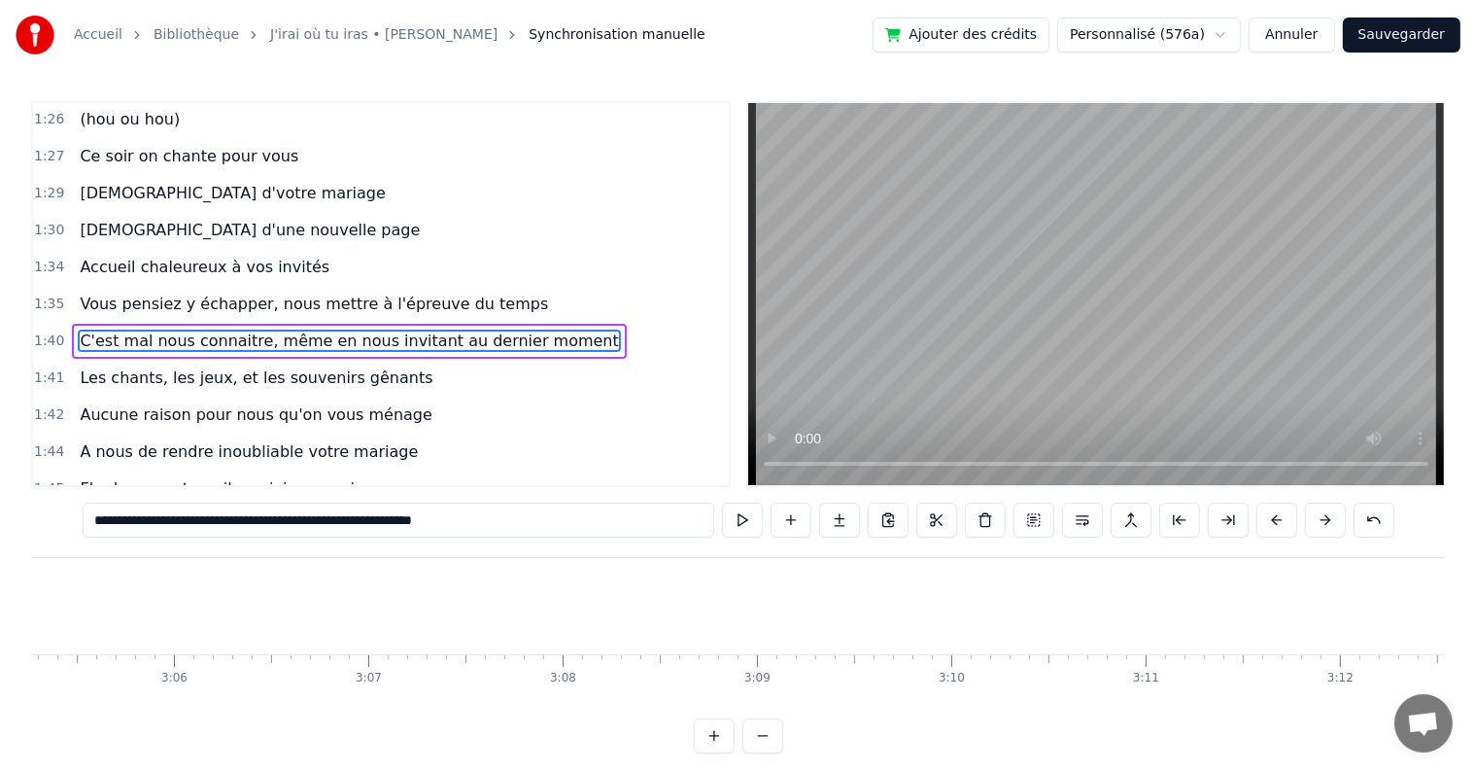
scroll to position [0, 35966]
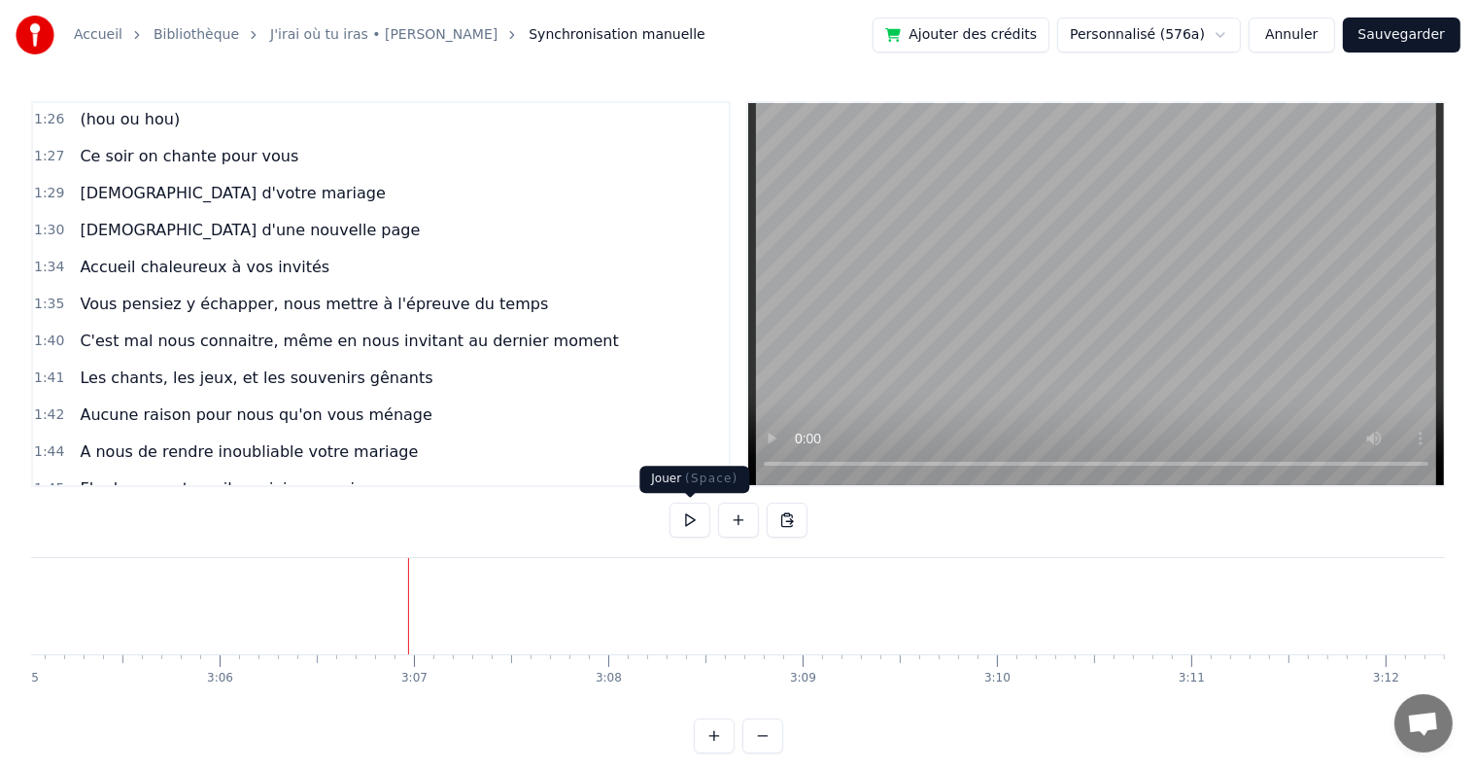
click at [696, 523] on button at bounding box center [690, 519] width 41 height 35
click at [687, 514] on button at bounding box center [690, 519] width 41 height 35
drag, startPoint x: 685, startPoint y: 604, endPoint x: 467, endPoint y: 588, distance: 218.3
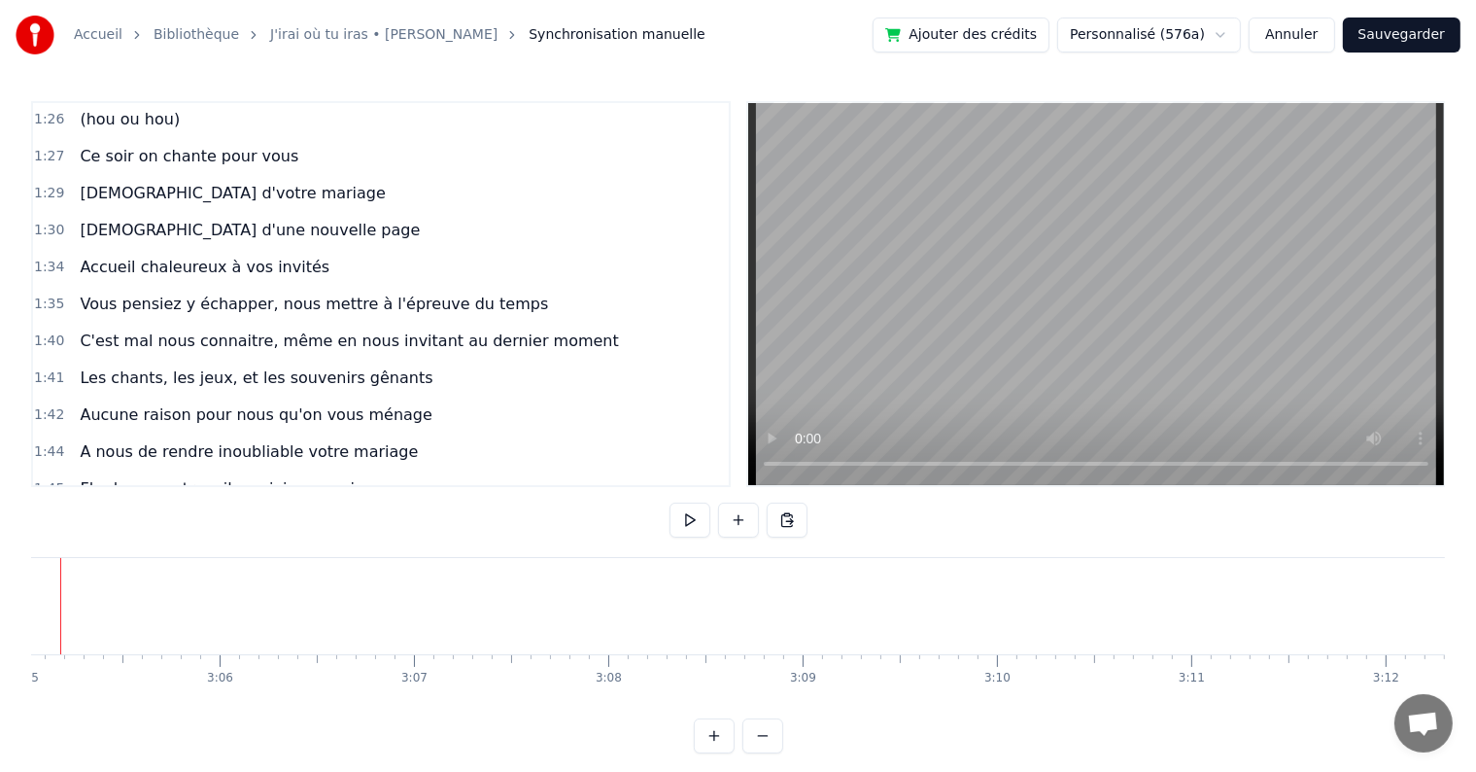
scroll to position [0, 35898]
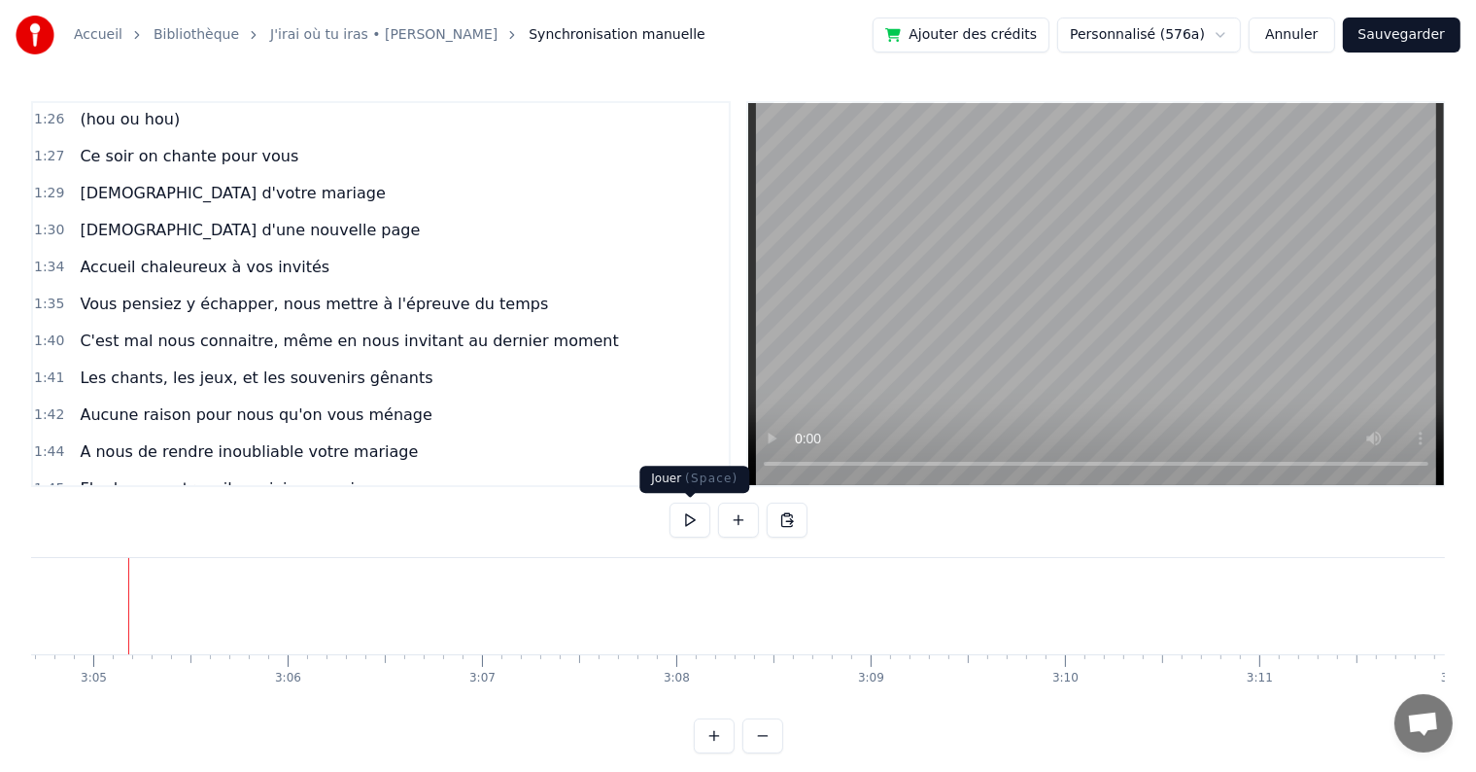
click at [674, 520] on button at bounding box center [690, 519] width 41 height 35
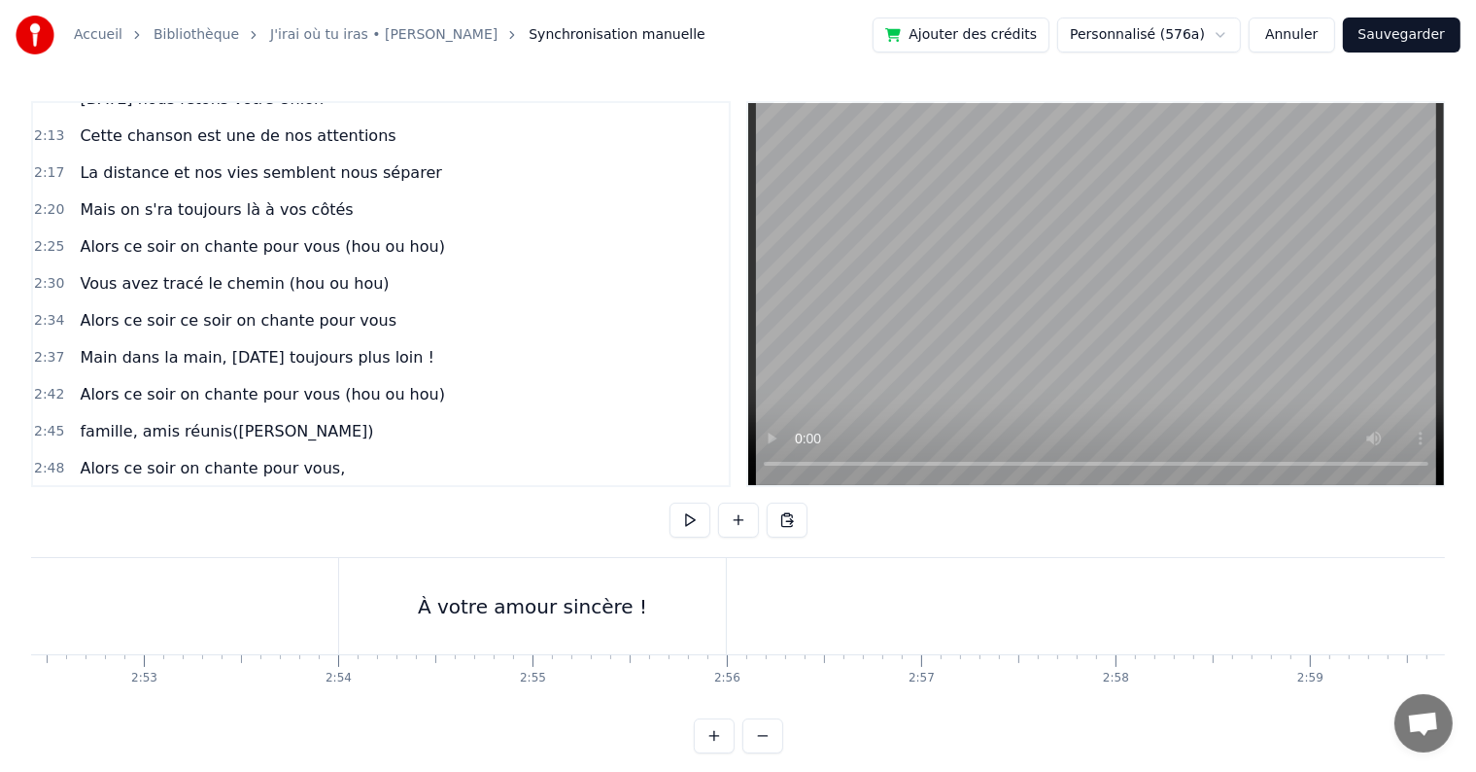
scroll to position [0, 33837]
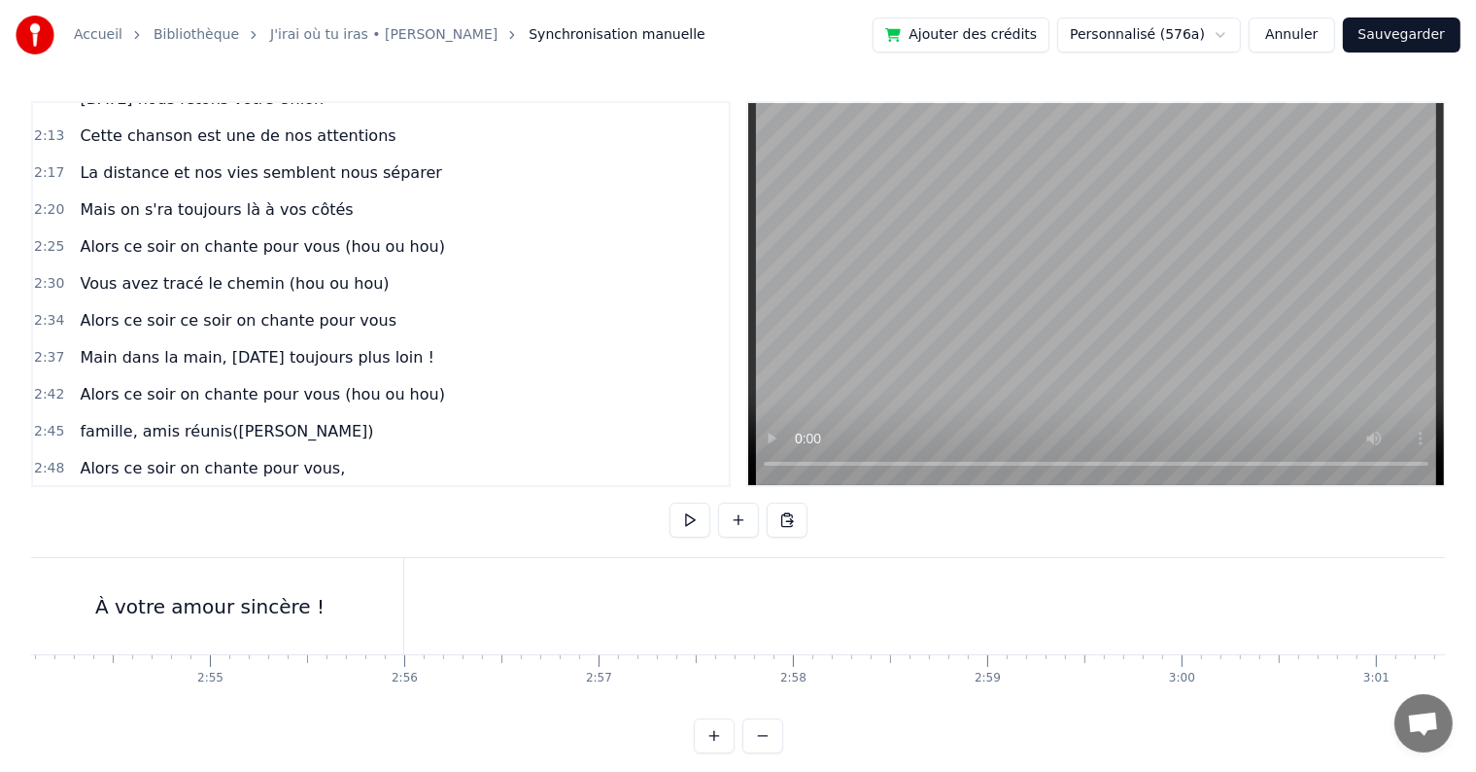
click at [234, 583] on div "À votre amour sincère !" at bounding box center [210, 606] width 387 height 96
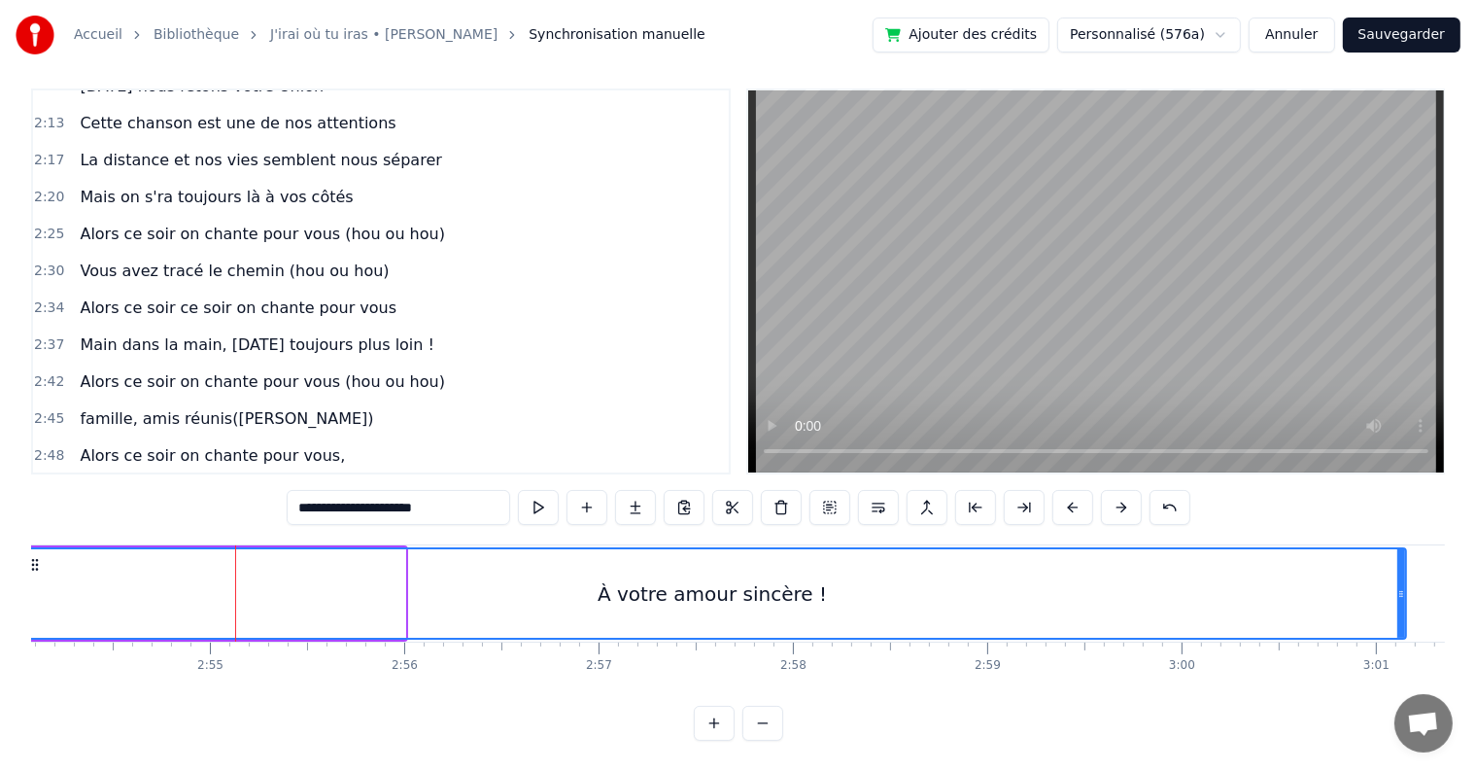
drag, startPoint x: 400, startPoint y: 581, endPoint x: 1403, endPoint y: 611, distance: 1003.4
click at [1403, 611] on div at bounding box center [1402, 593] width 8 height 88
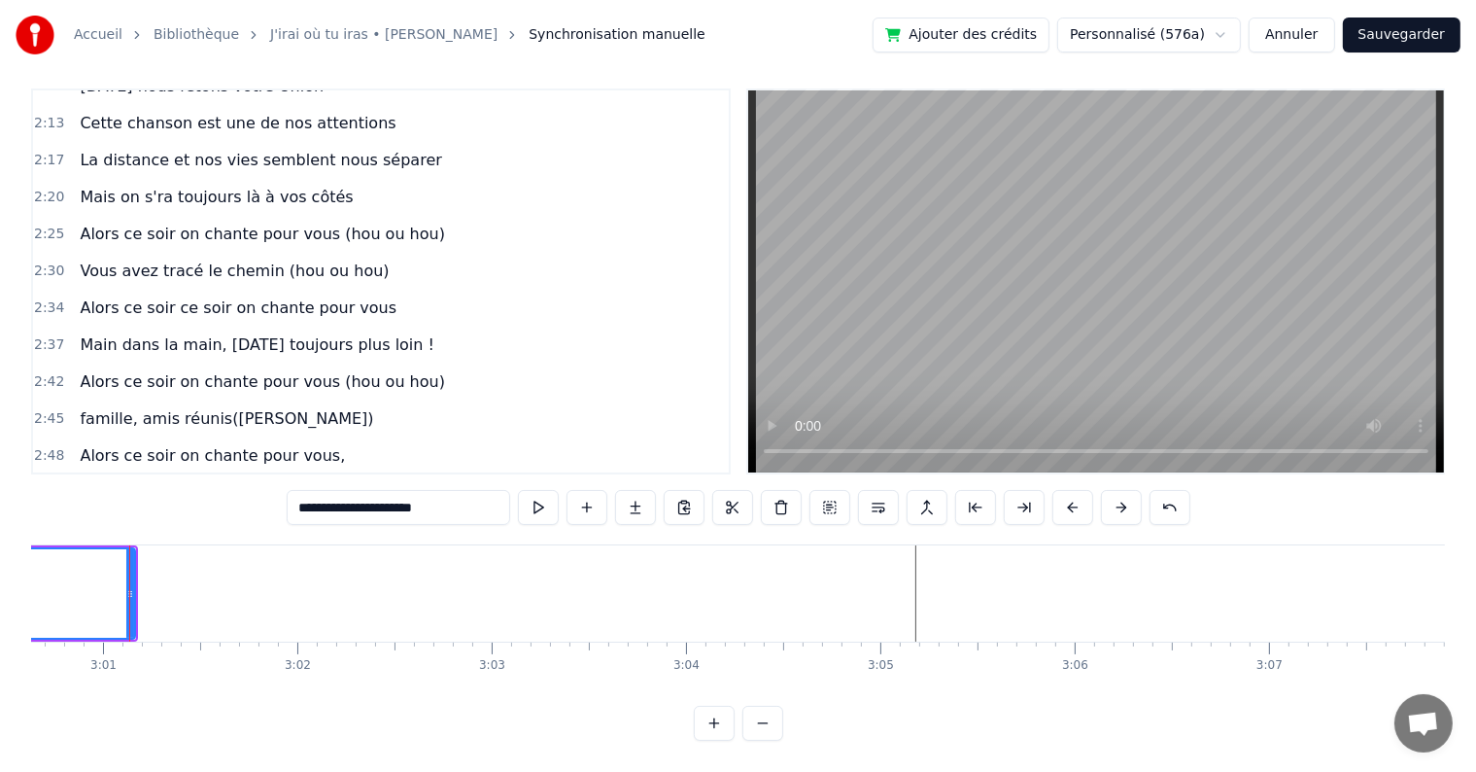
scroll to position [0, 35111]
drag, startPoint x: 129, startPoint y: 582, endPoint x: 144, endPoint y: 582, distance: 14.6
click at [144, 586] on icon at bounding box center [143, 594] width 8 height 16
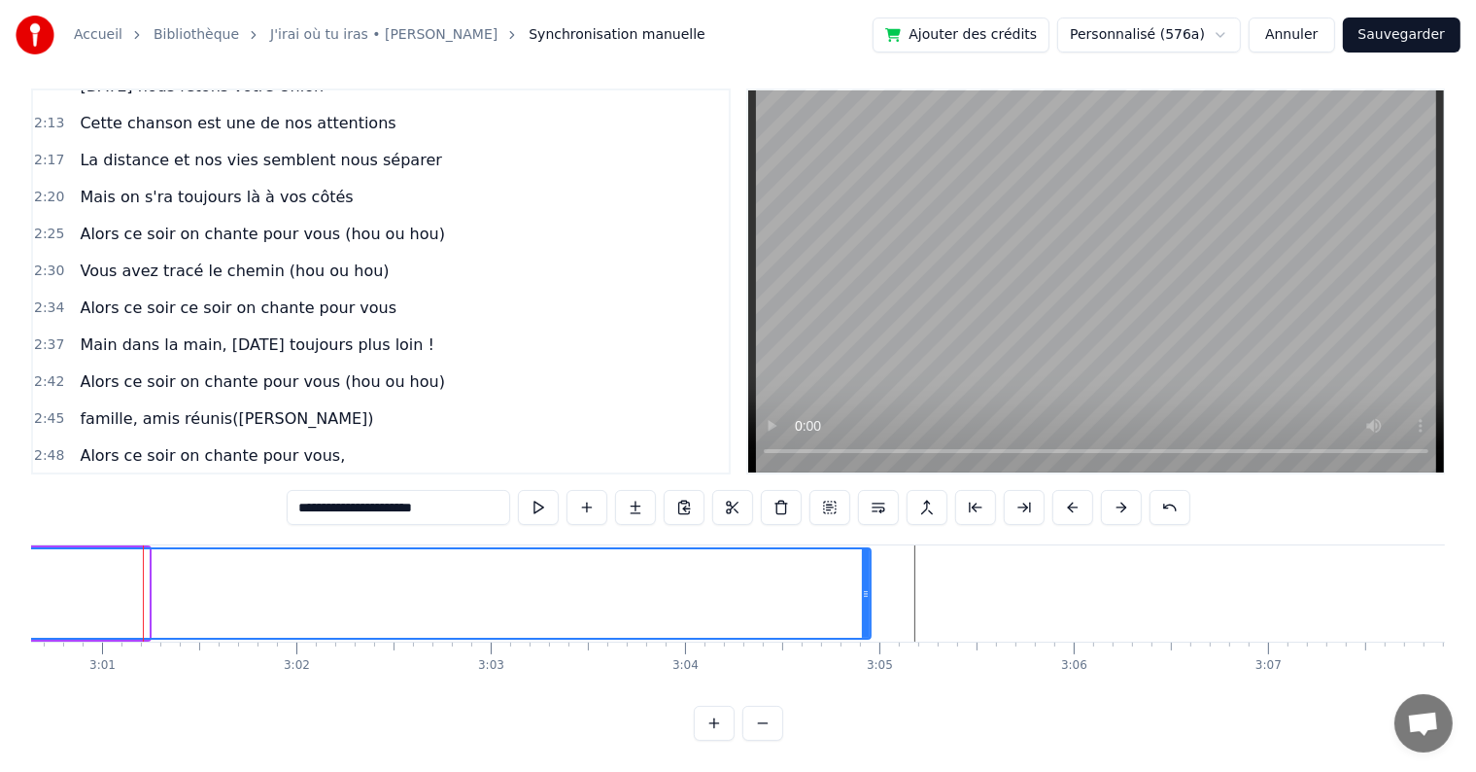
drag, startPoint x: 145, startPoint y: 575, endPoint x: 867, endPoint y: 570, distance: 722.1
click at [867, 586] on icon at bounding box center [866, 594] width 8 height 16
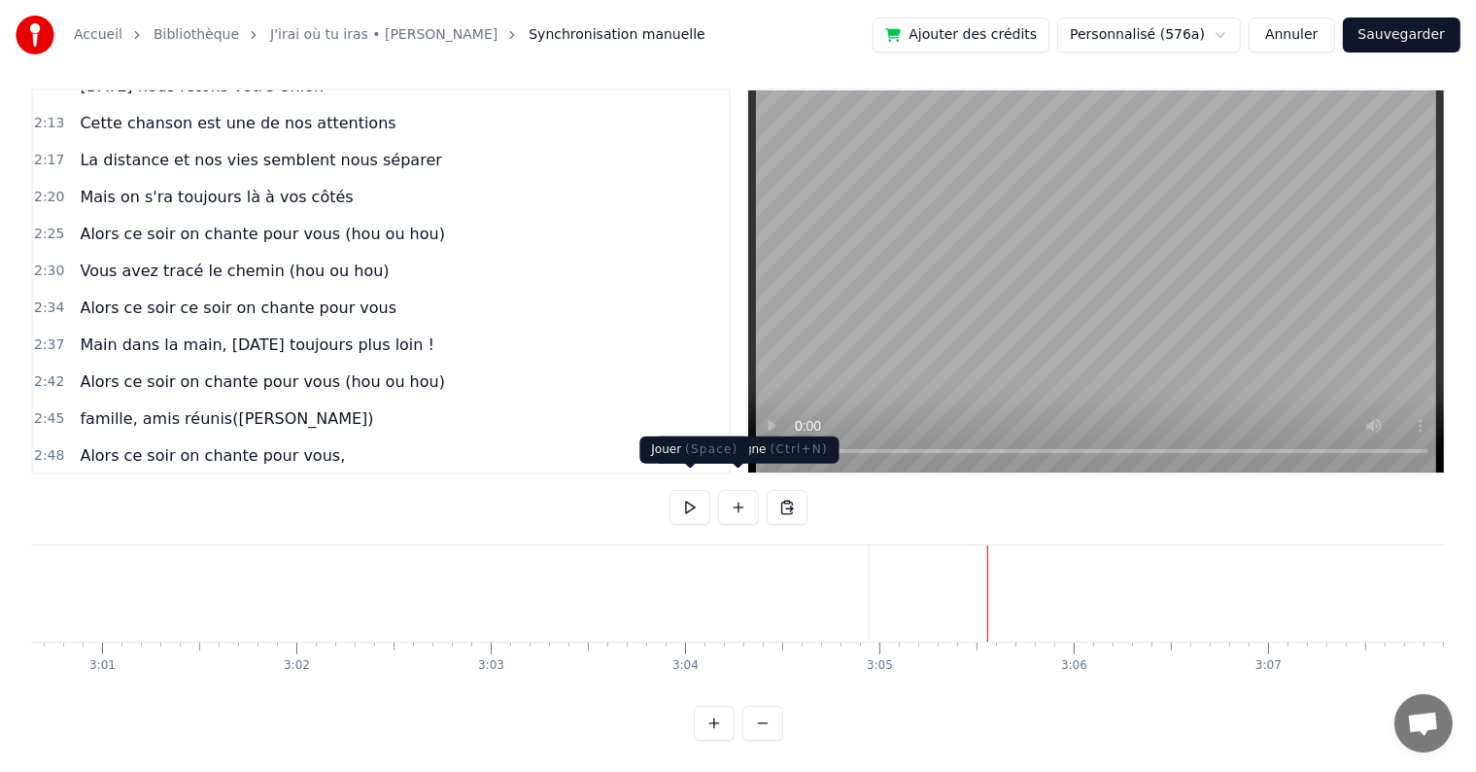
click at [702, 498] on button at bounding box center [690, 507] width 41 height 35
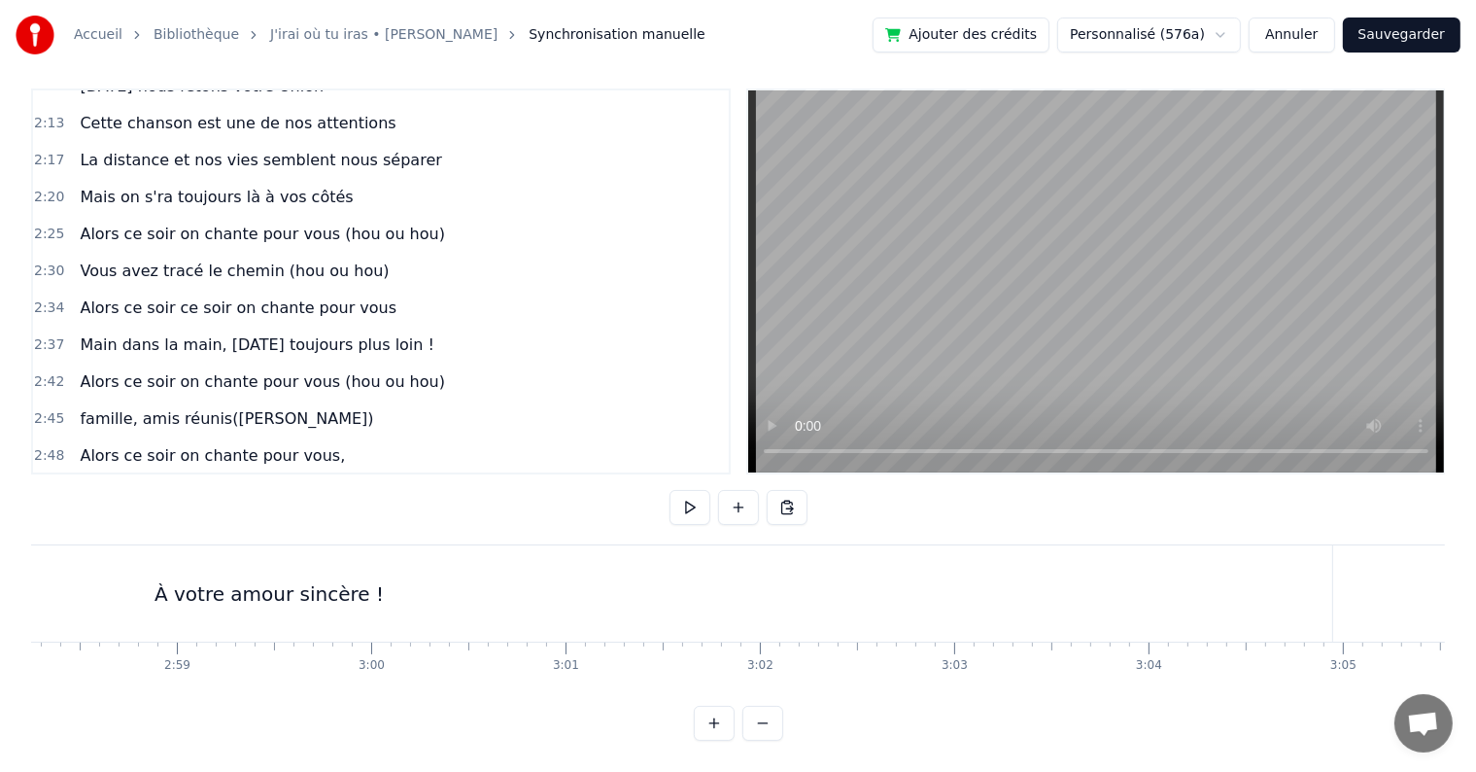
scroll to position [0, 34628]
click at [227, 556] on div "À votre amour sincère !" at bounding box center [288, 593] width 2126 height 96
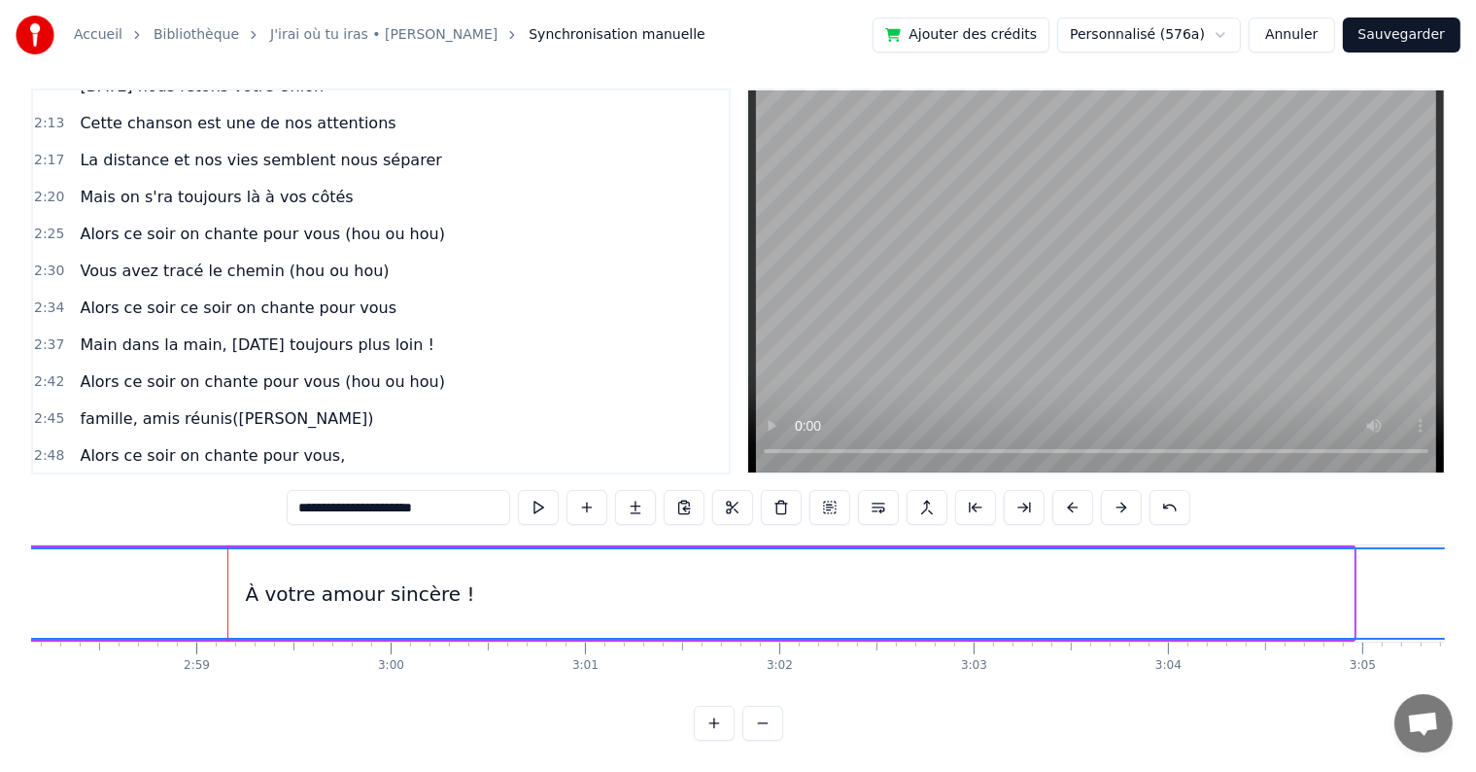
drag, startPoint x: 1351, startPoint y: 576, endPoint x: 1490, endPoint y: 582, distance: 139.1
click at [1476, 582] on html "Accueil Bibliothèque J'irai où tu iras • [PERSON_NAME] Synchronisation manuelle…" at bounding box center [738, 379] width 1476 height 784
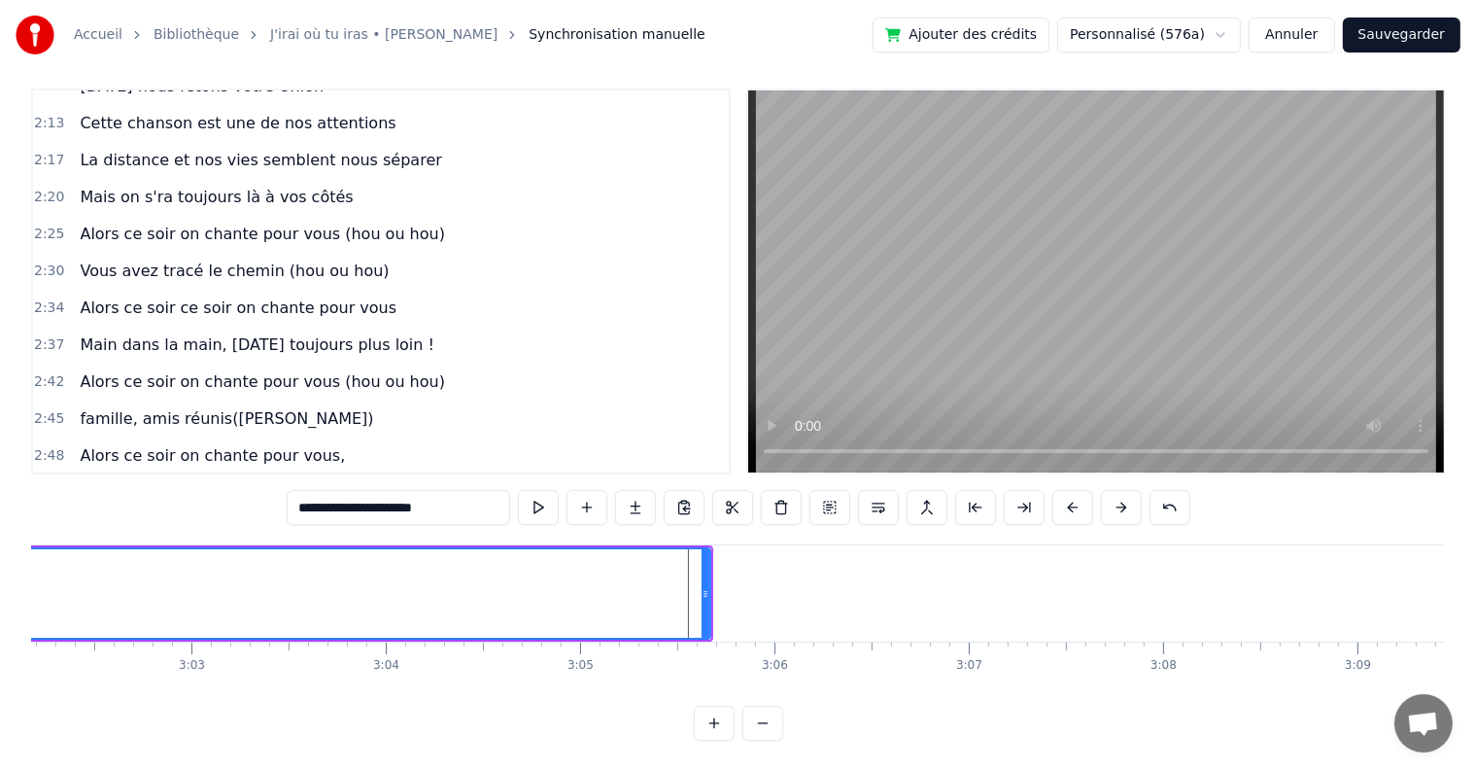
scroll to position [0, 35480]
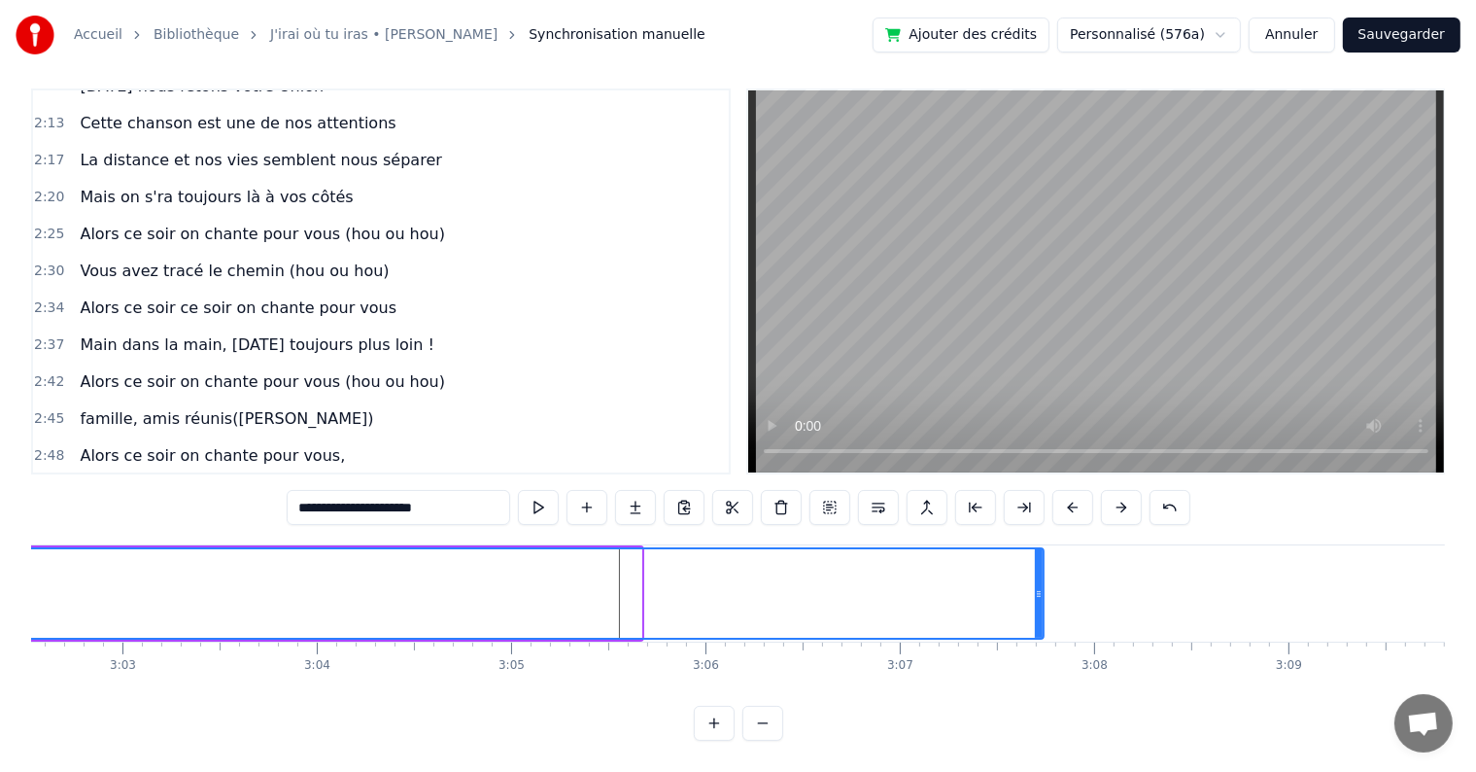
drag, startPoint x: 640, startPoint y: 579, endPoint x: 1042, endPoint y: 580, distance: 402.4
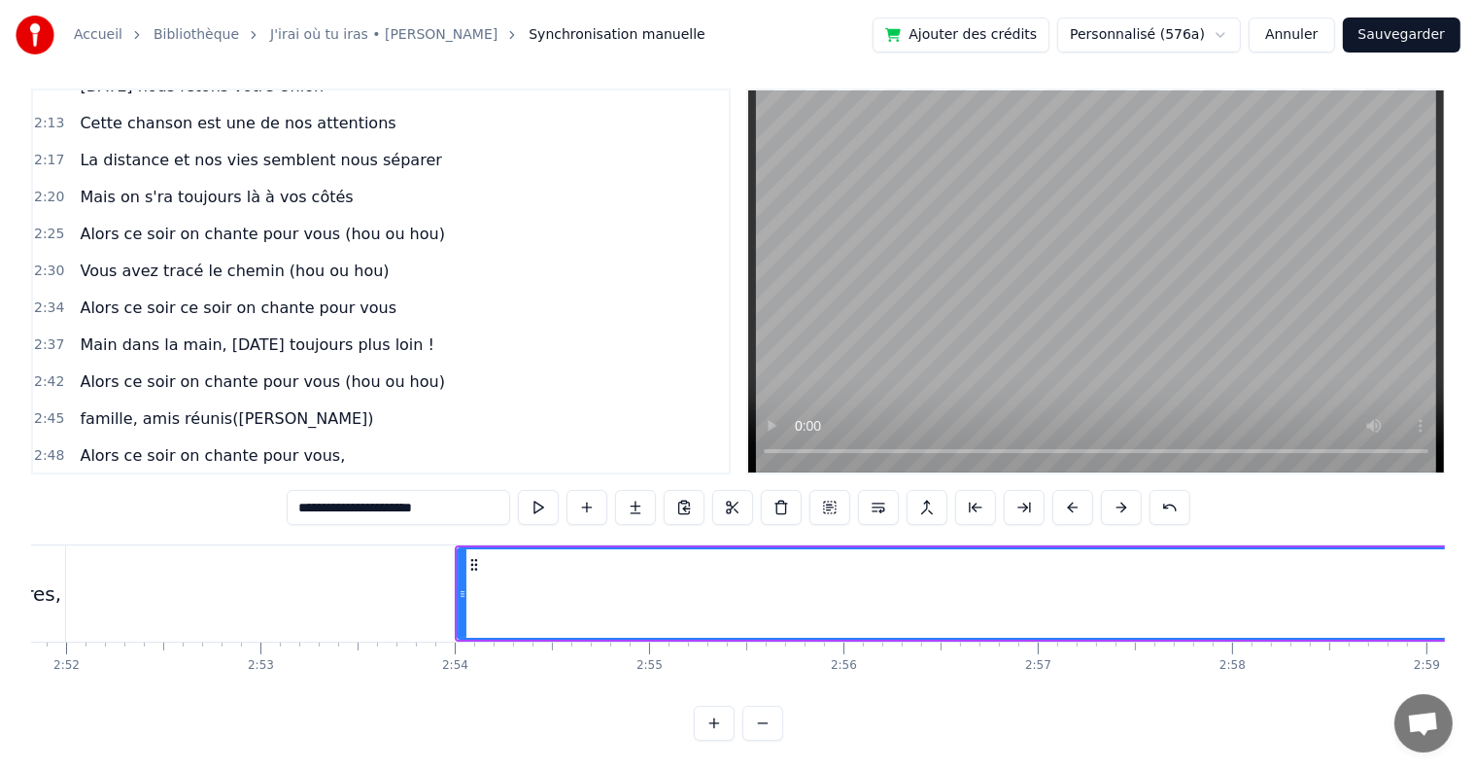
scroll to position [0, 33606]
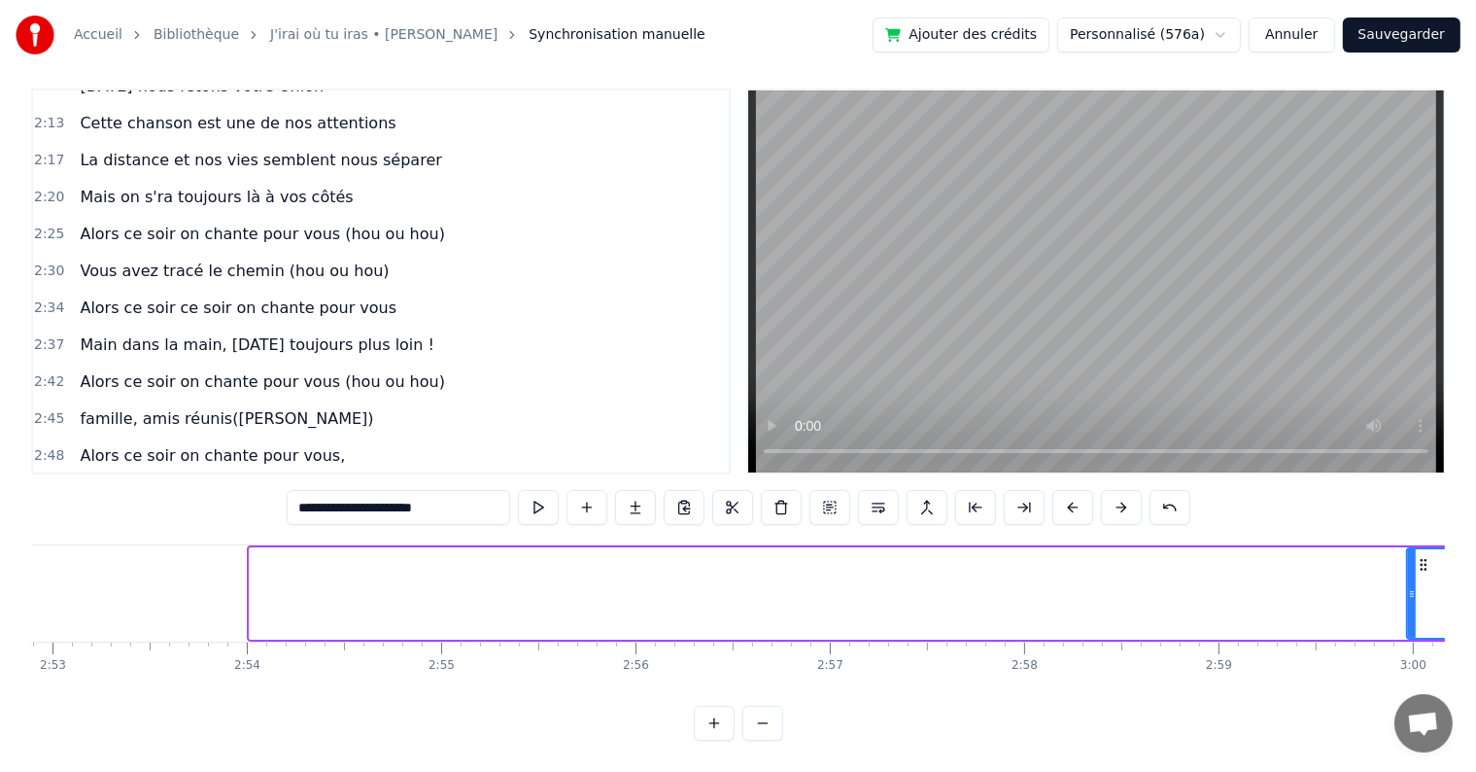
drag, startPoint x: 258, startPoint y: 574, endPoint x: 1407, endPoint y: 595, distance: 1149.9
click at [1408, 595] on div at bounding box center [1412, 593] width 8 height 88
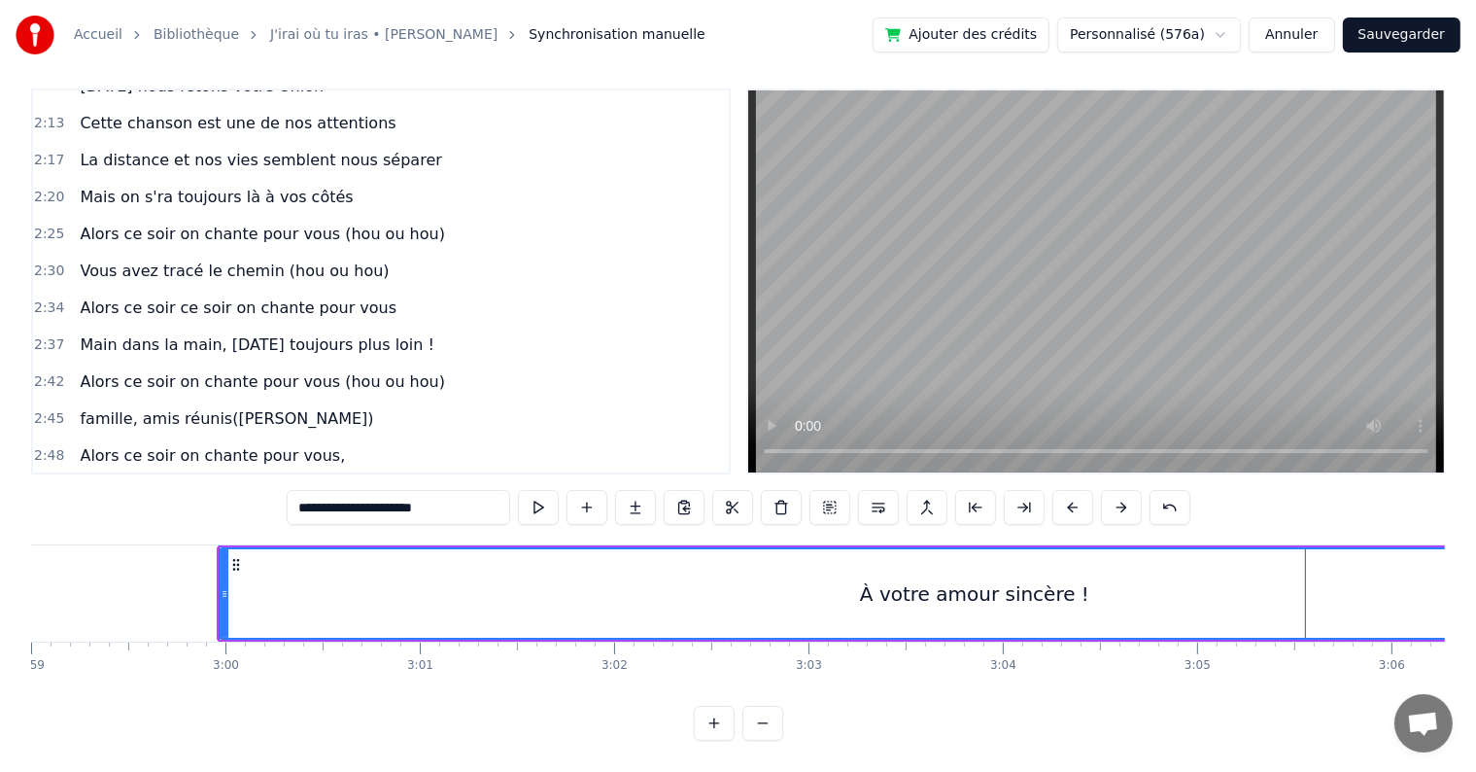
scroll to position [0, 34883]
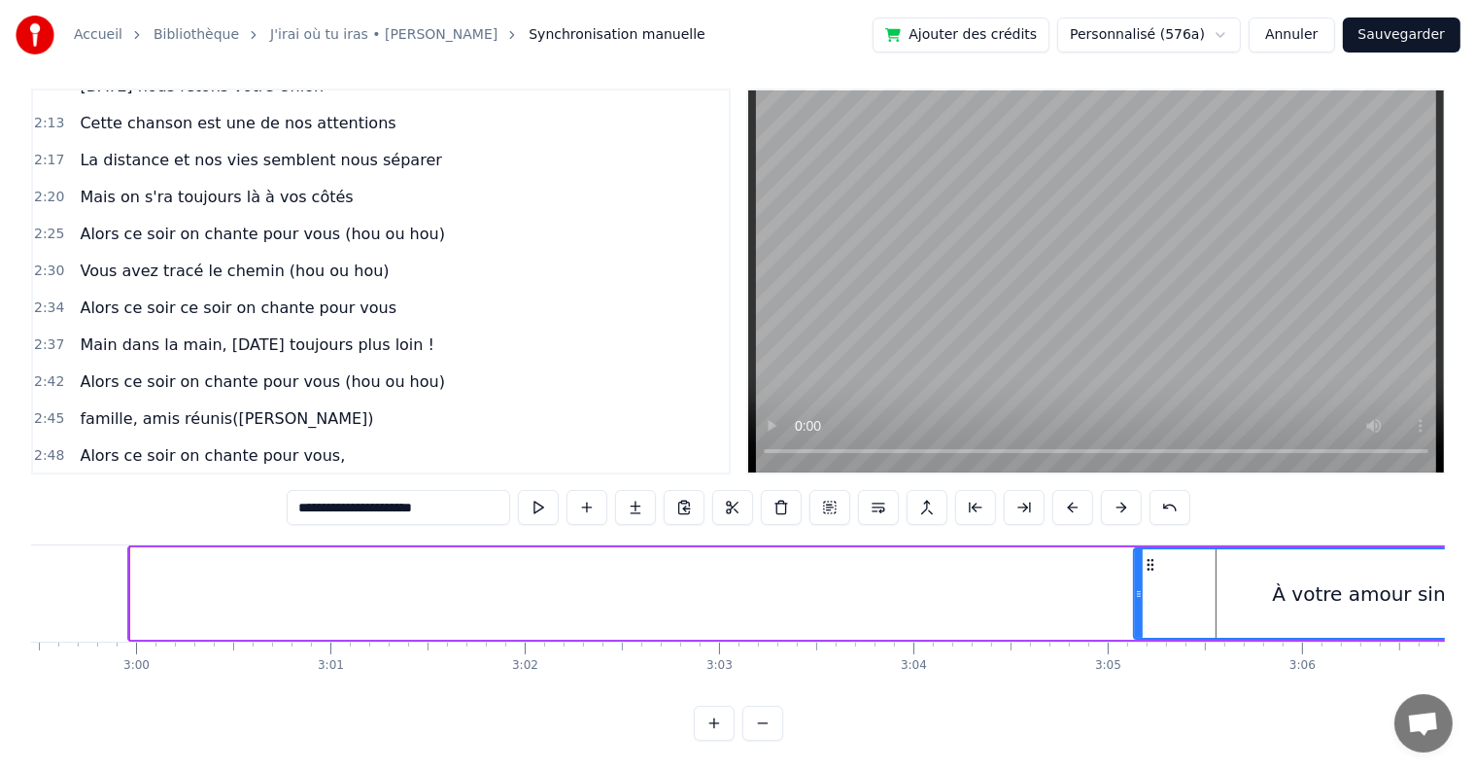
drag, startPoint x: 132, startPoint y: 586, endPoint x: 1136, endPoint y: 583, distance: 1004.0
click at [1136, 583] on div at bounding box center [1139, 593] width 8 height 88
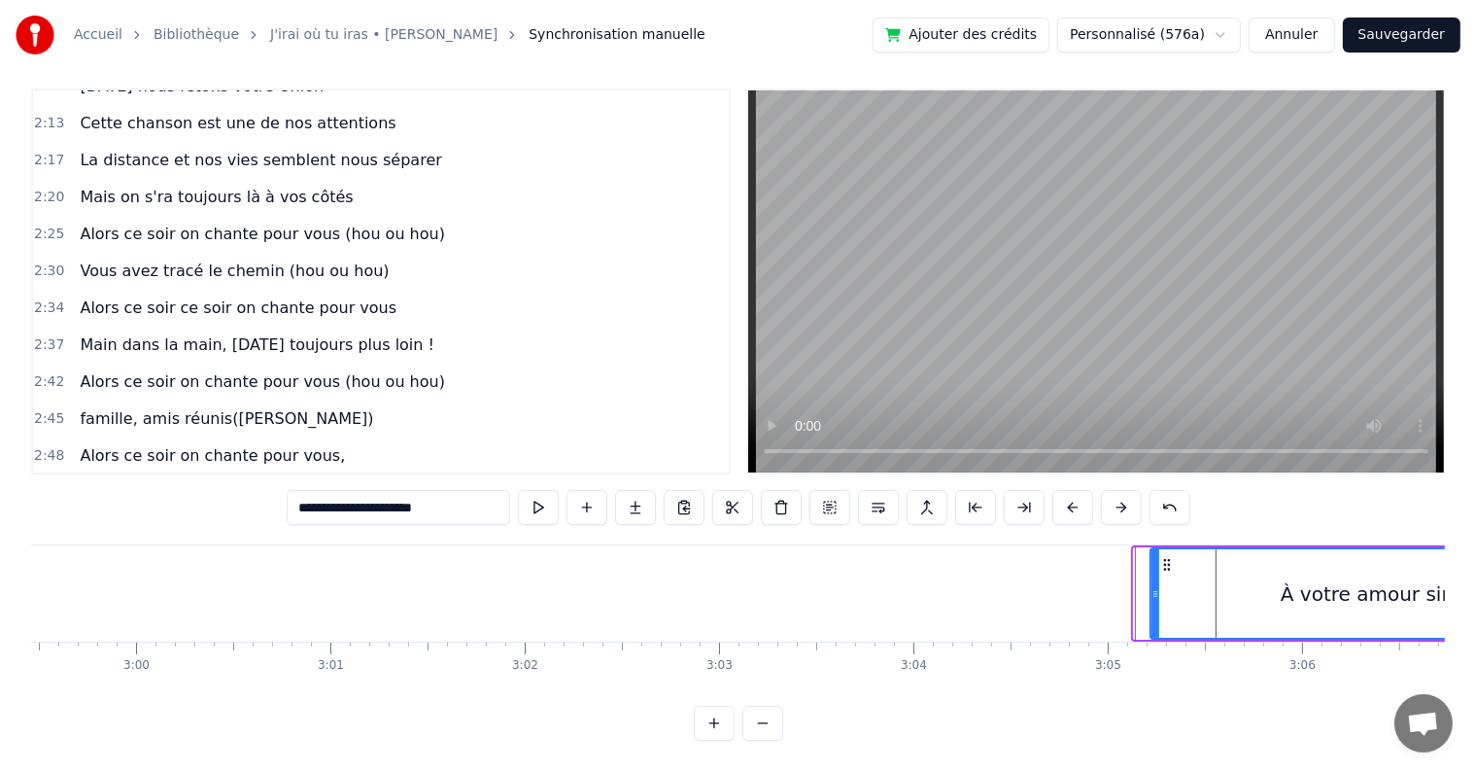
drag, startPoint x: 1138, startPoint y: 577, endPoint x: 1155, endPoint y: 577, distance: 16.5
click at [1155, 586] on icon at bounding box center [1156, 594] width 8 height 16
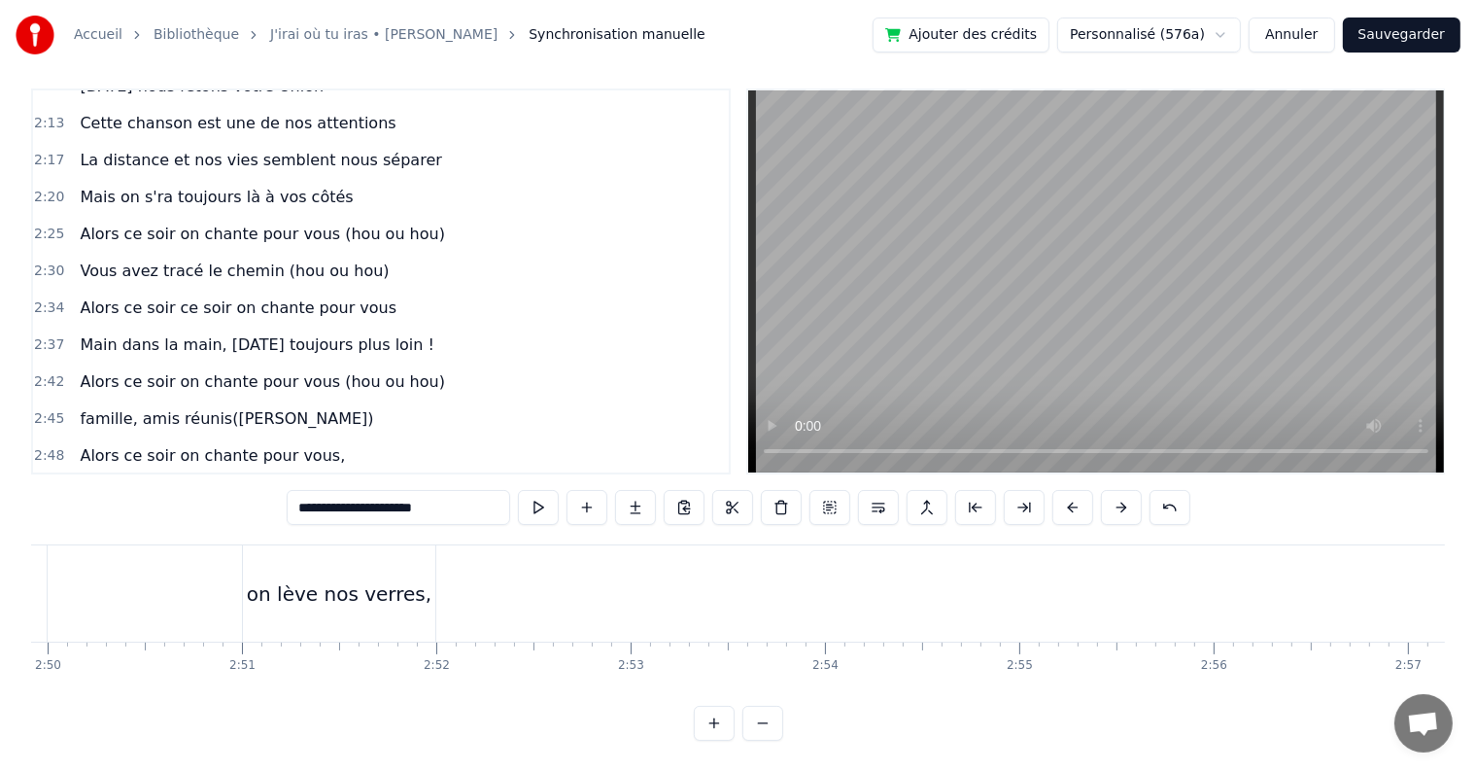
scroll to position [0, 33052]
click at [287, 552] on div "on lève nos verres," at bounding box center [315, 593] width 192 height 96
type input "**********"
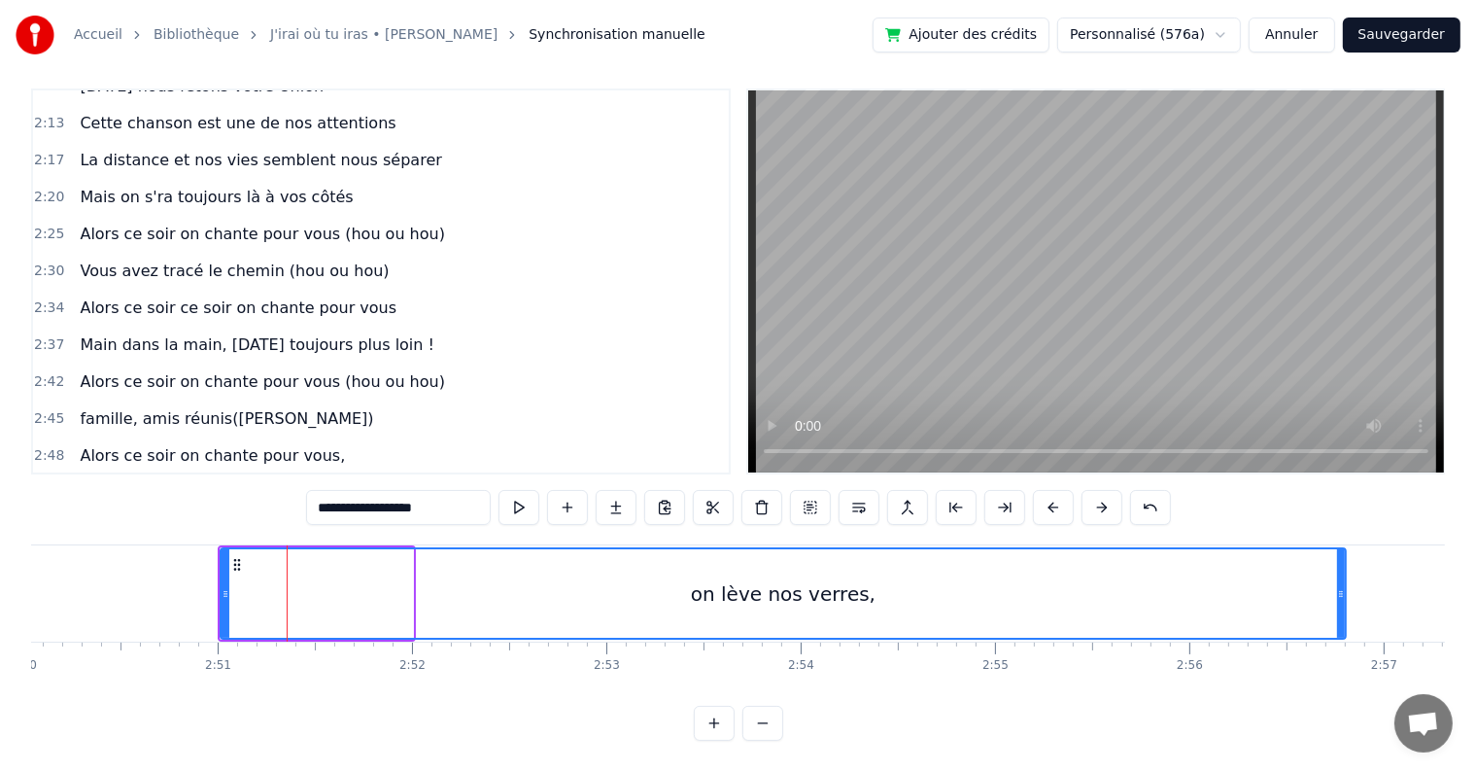
drag, startPoint x: 410, startPoint y: 573, endPoint x: 1345, endPoint y: 594, distance: 935.2
click at [1345, 594] on div at bounding box center [1341, 593] width 8 height 88
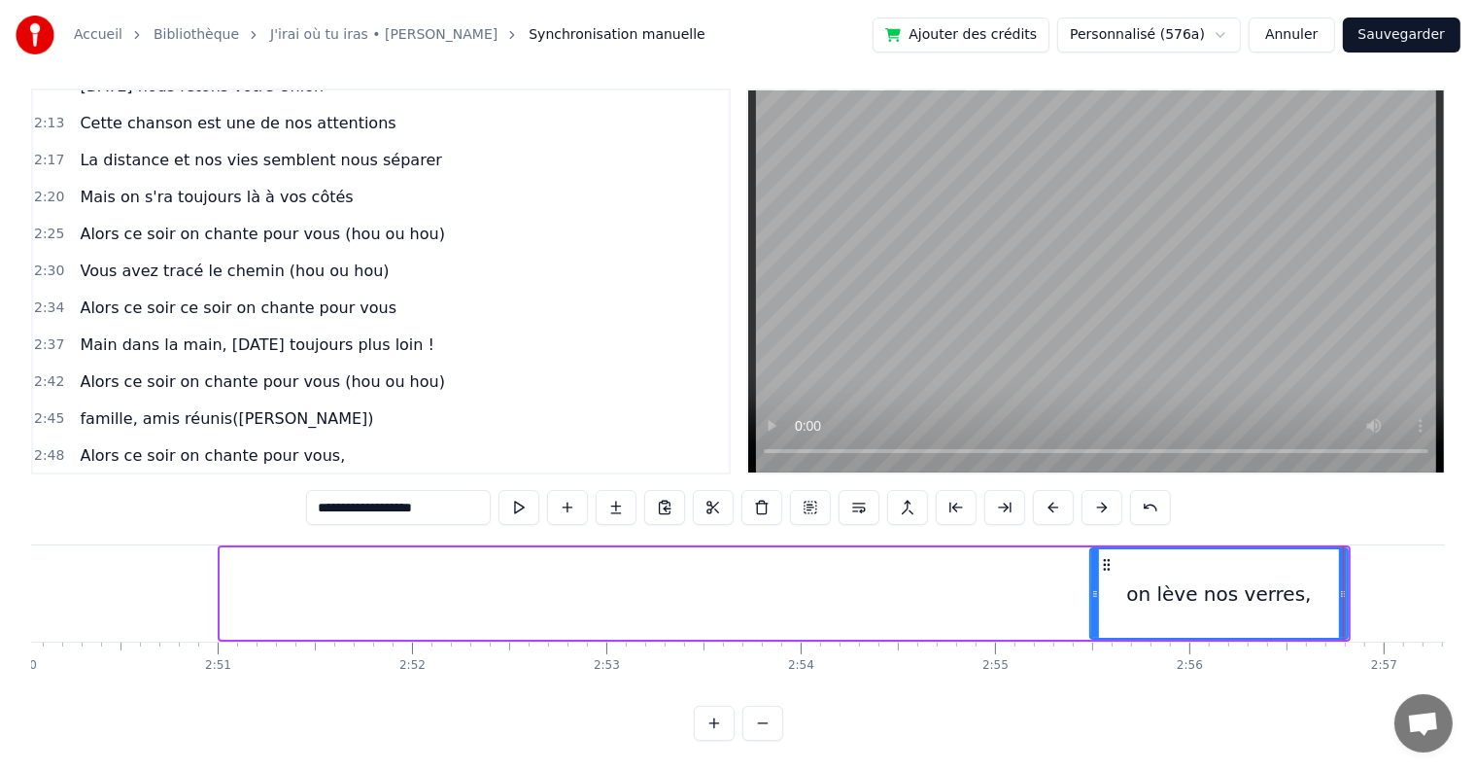
drag, startPoint x: 224, startPoint y: 567, endPoint x: 1093, endPoint y: 543, distance: 870.2
click at [1093, 549] on div at bounding box center [1095, 593] width 8 height 88
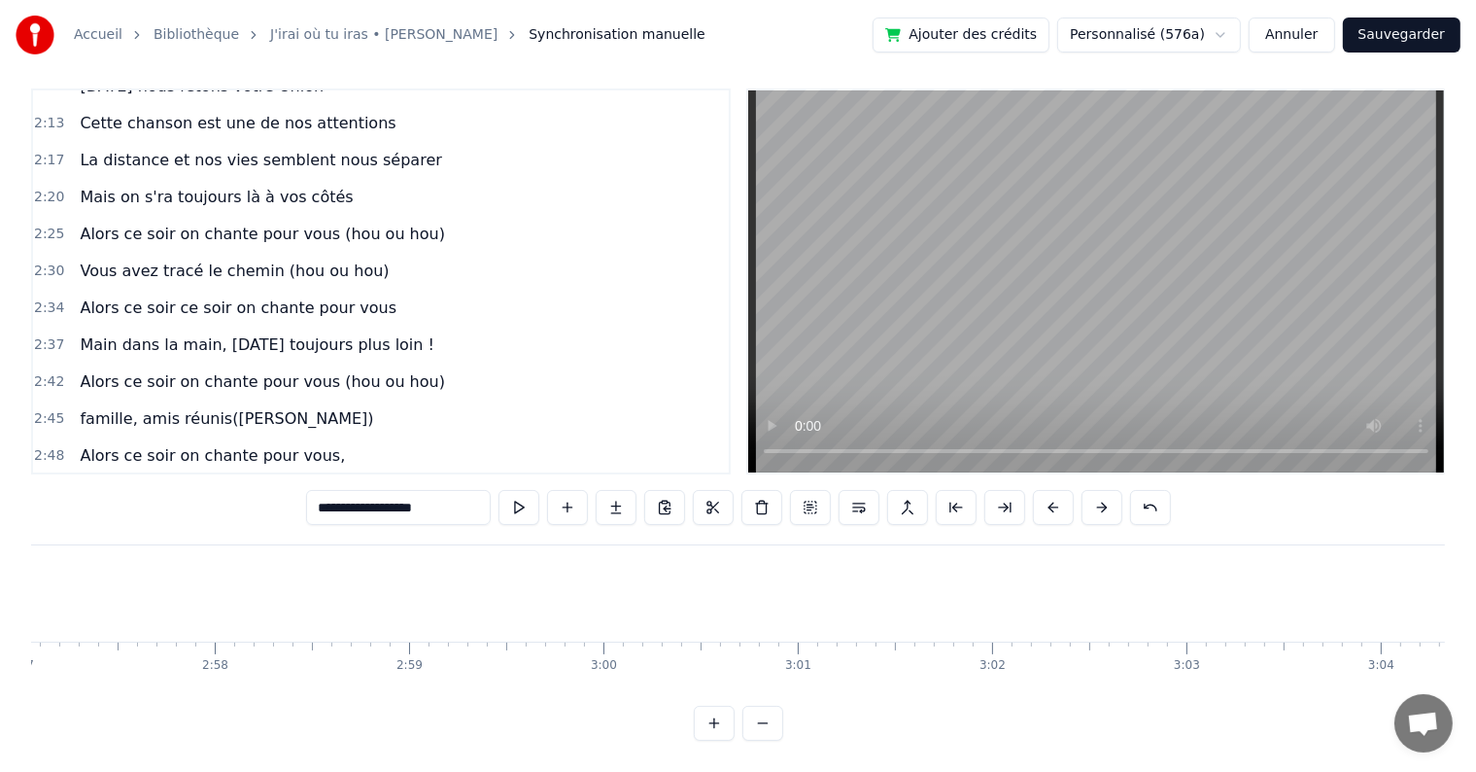
scroll to position [0, 33537]
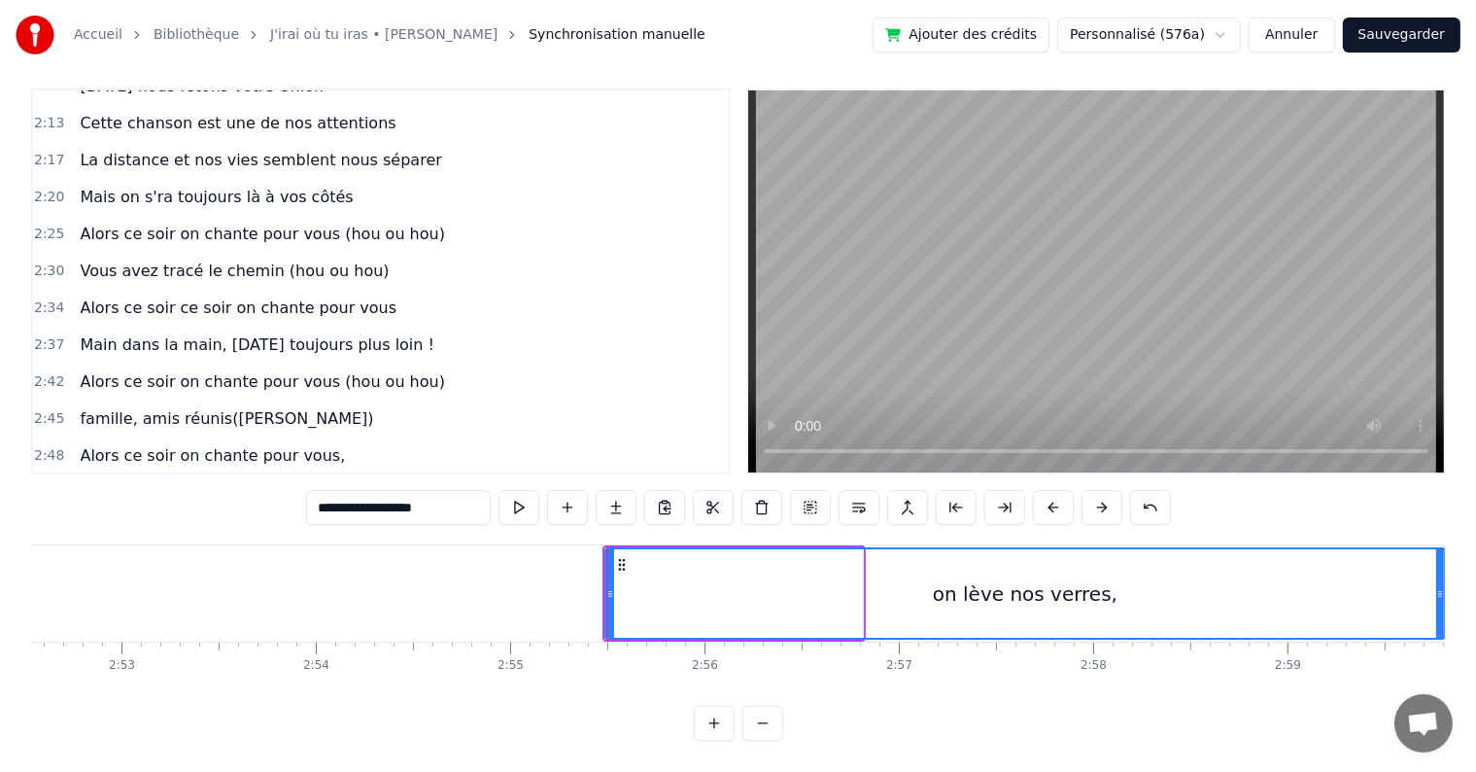
drag, startPoint x: 859, startPoint y: 571, endPoint x: 1441, endPoint y: 580, distance: 582.2
click at [1441, 580] on div "C’est au lycée que tout commence Flo et [PERSON_NAME] vivent encore leur romanc…" at bounding box center [738, 617] width 1414 height 146
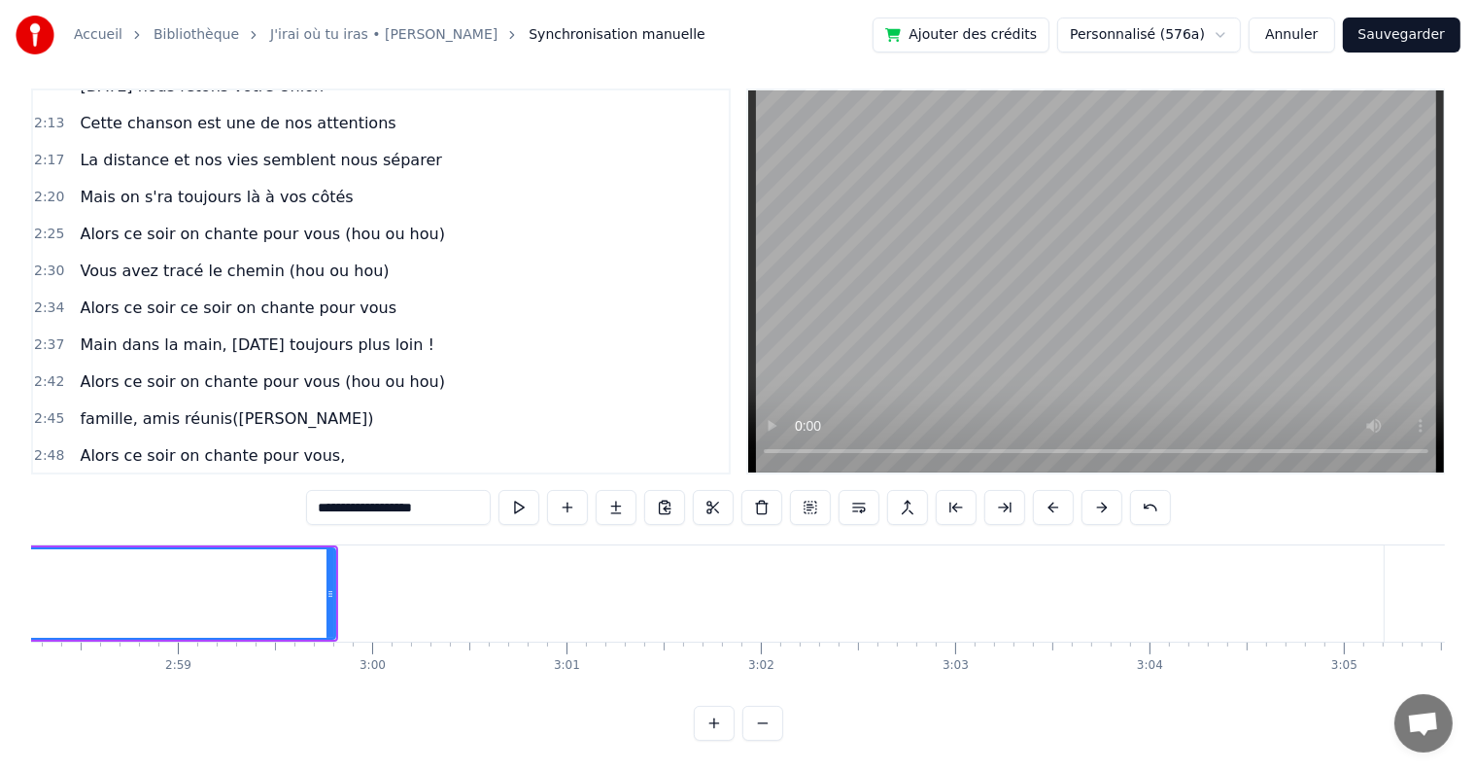
scroll to position [0, 34578]
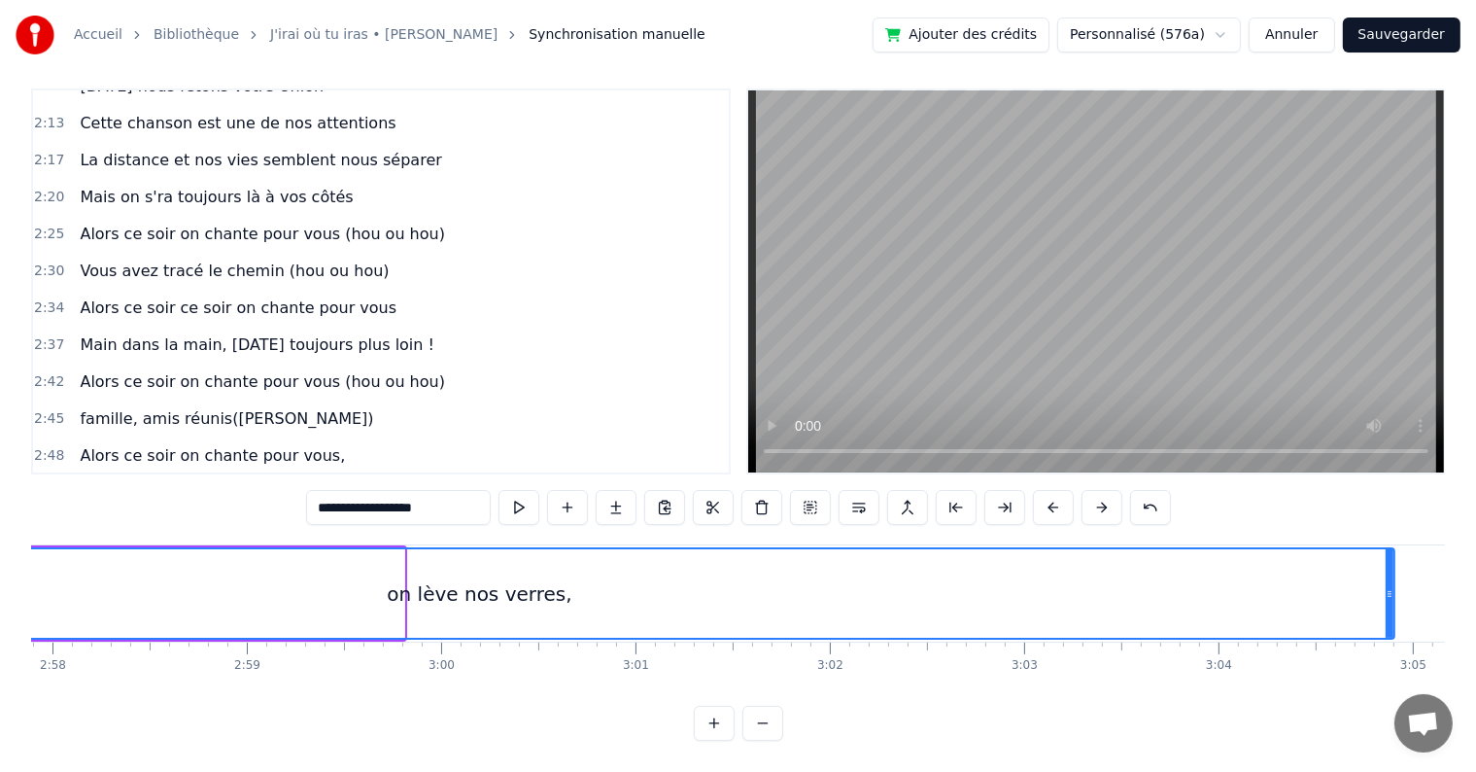
drag, startPoint x: 398, startPoint y: 567, endPoint x: 1388, endPoint y: 562, distance: 990.4
click at [1388, 562] on div at bounding box center [1390, 593] width 8 height 88
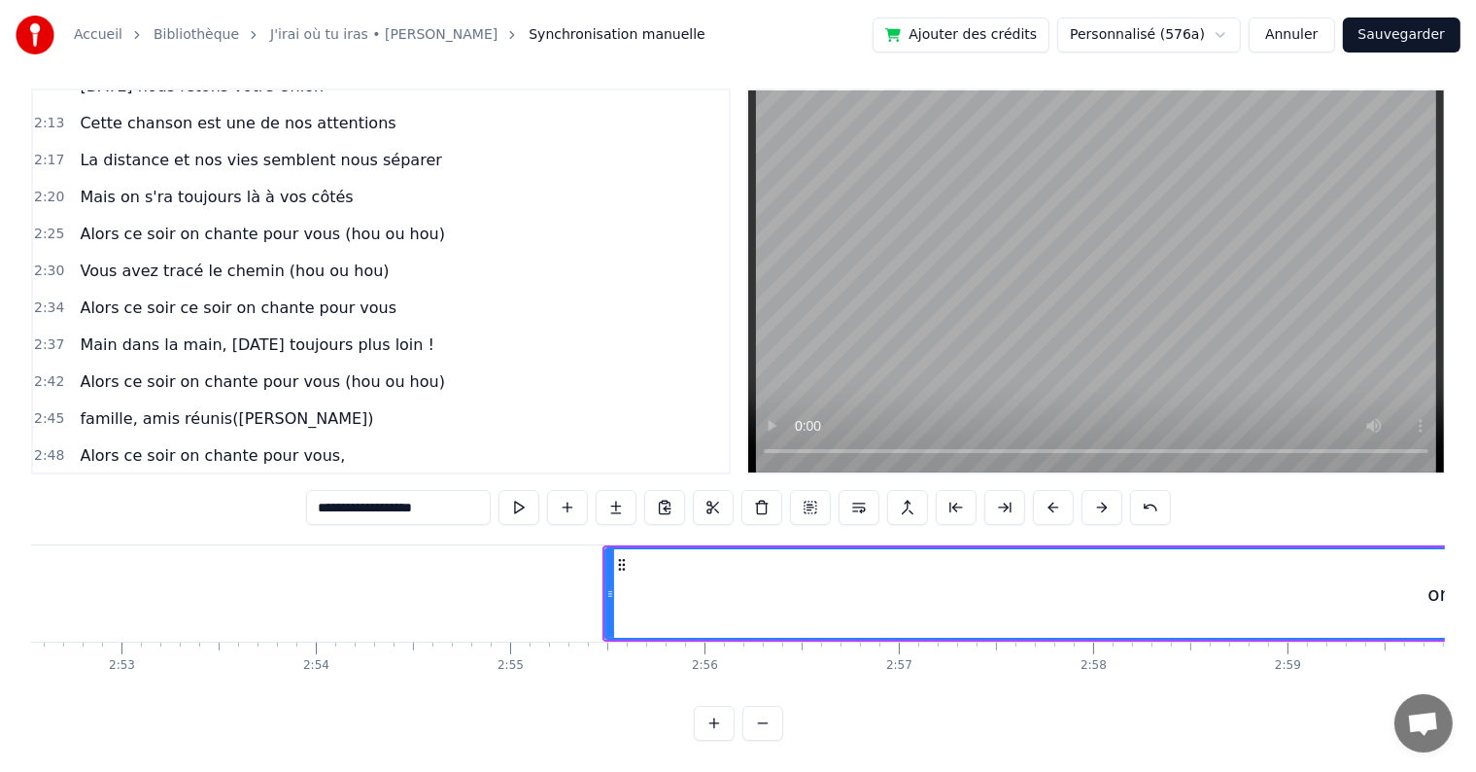
scroll to position [0, 33467]
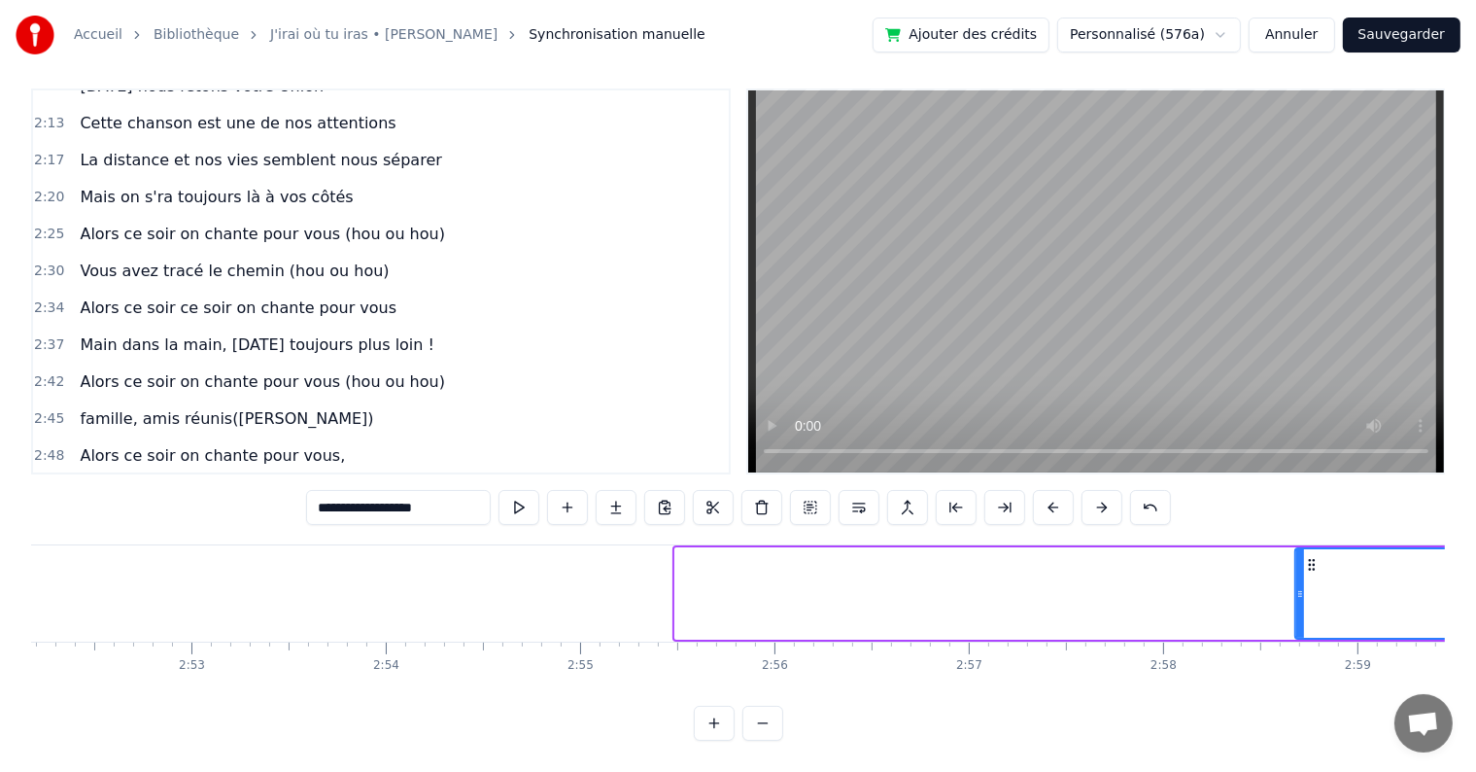
drag, startPoint x: 675, startPoint y: 571, endPoint x: 1307, endPoint y: 570, distance: 631.7
click at [1304, 586] on icon at bounding box center [1300, 594] width 8 height 16
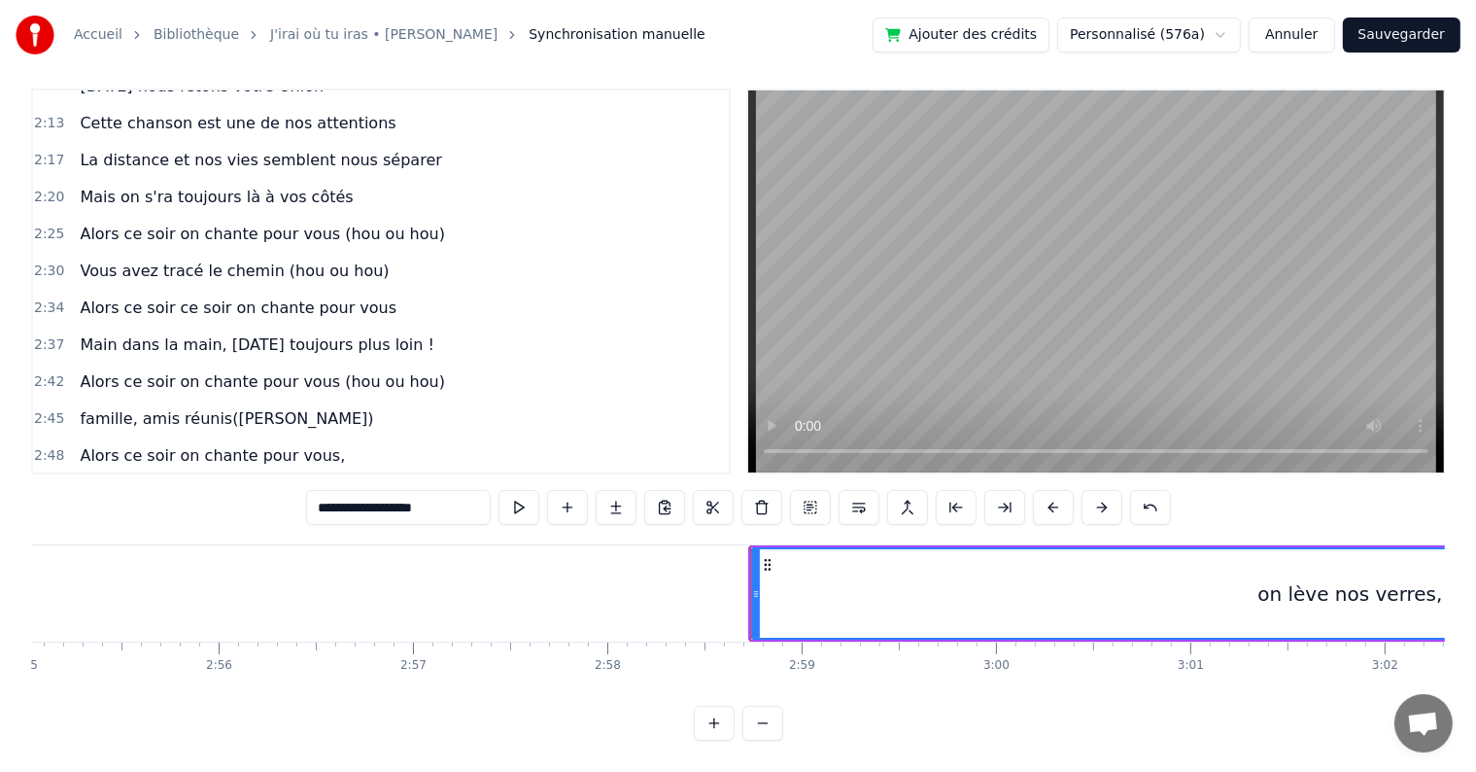
scroll to position [0, 34069]
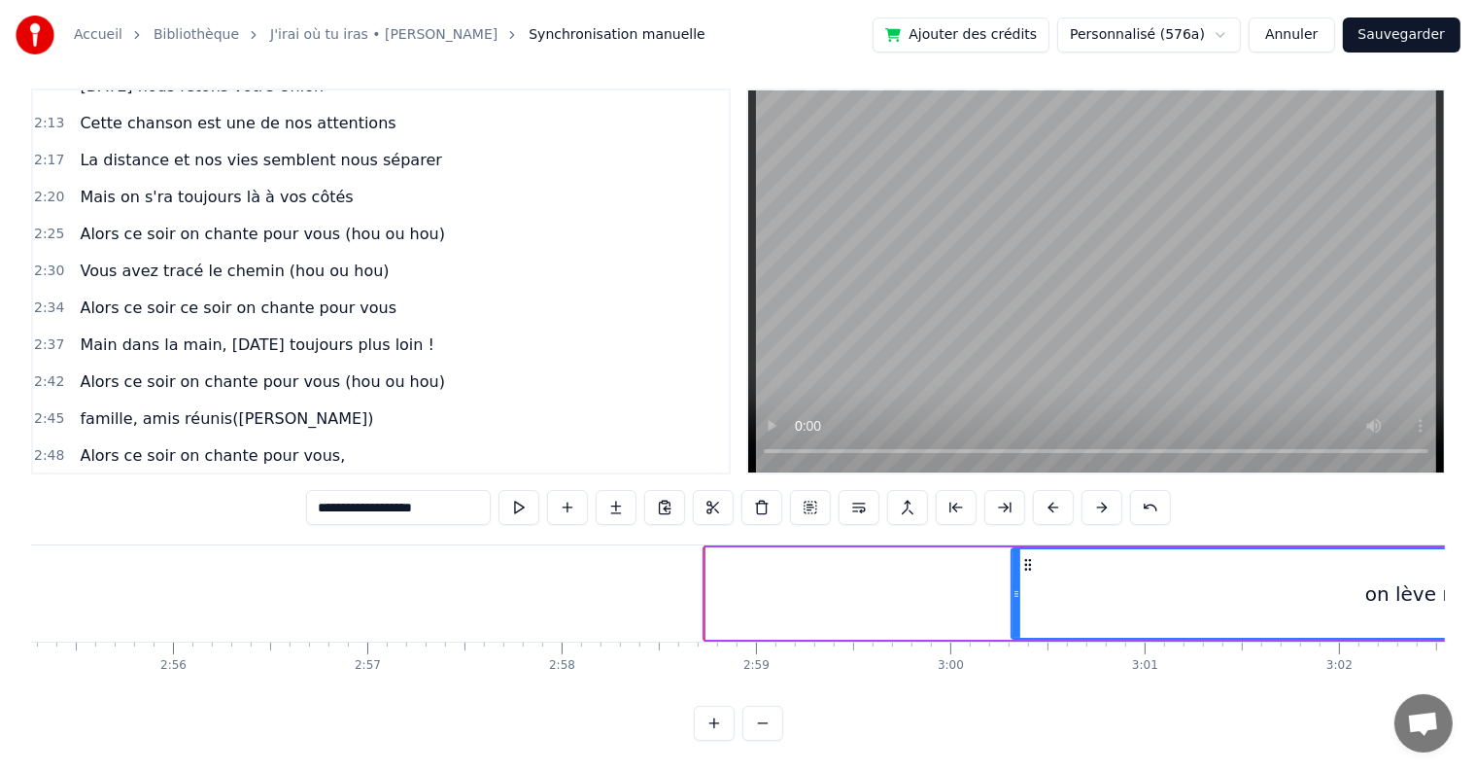
drag, startPoint x: 710, startPoint y: 573, endPoint x: 1017, endPoint y: 549, distance: 307.1
click at [1017, 549] on div at bounding box center [1017, 593] width 8 height 88
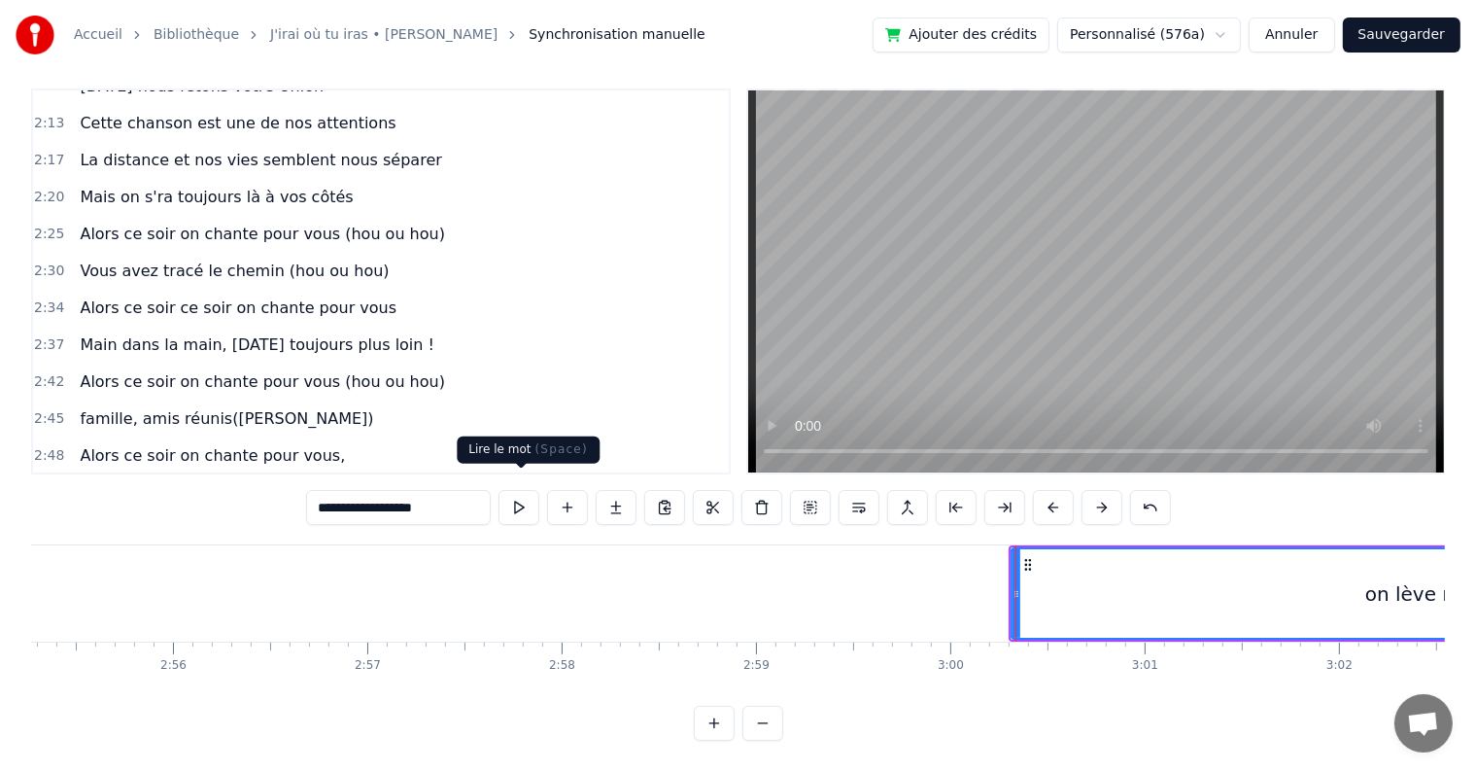
click at [532, 493] on button at bounding box center [519, 507] width 41 height 35
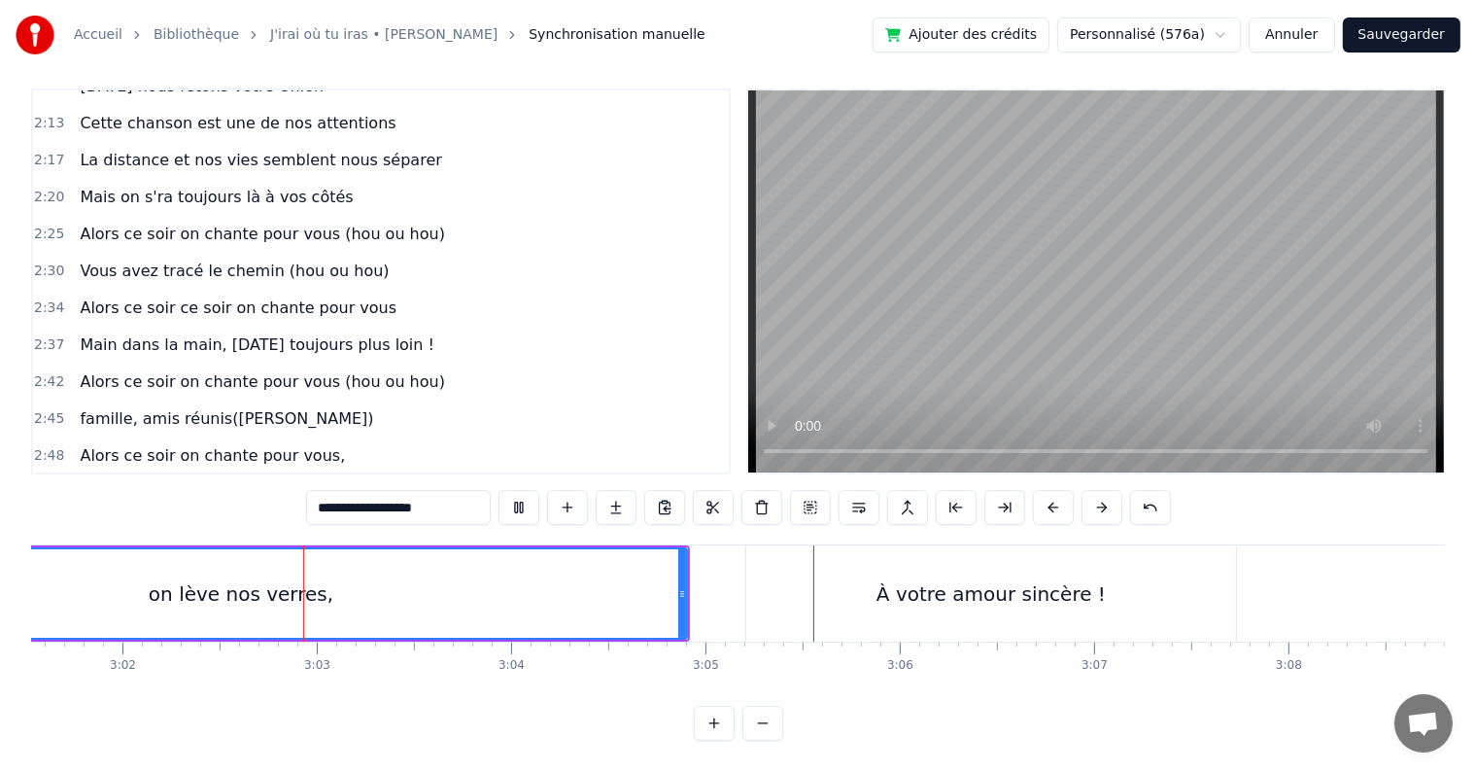
scroll to position [0, 35329]
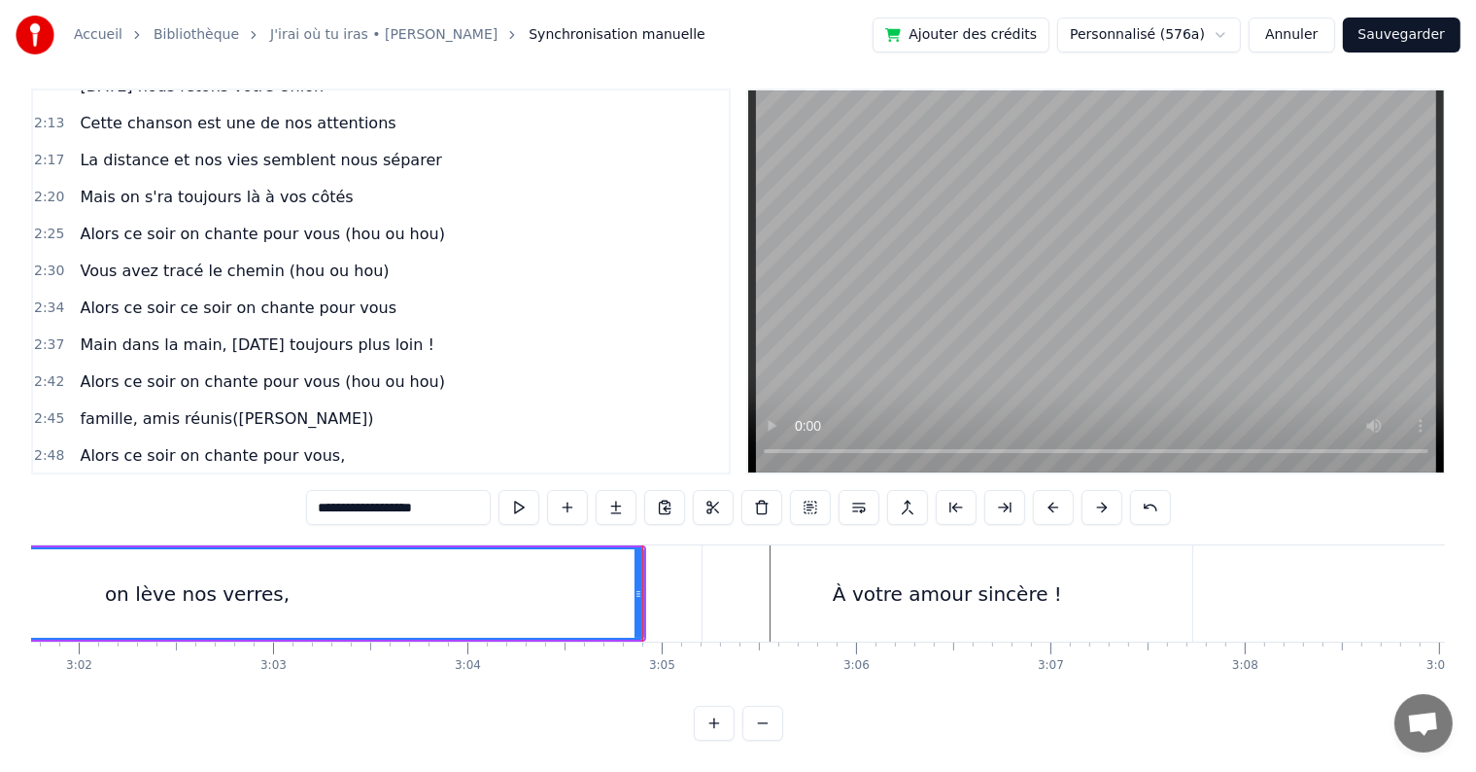
click at [532, 493] on button at bounding box center [519, 507] width 41 height 35
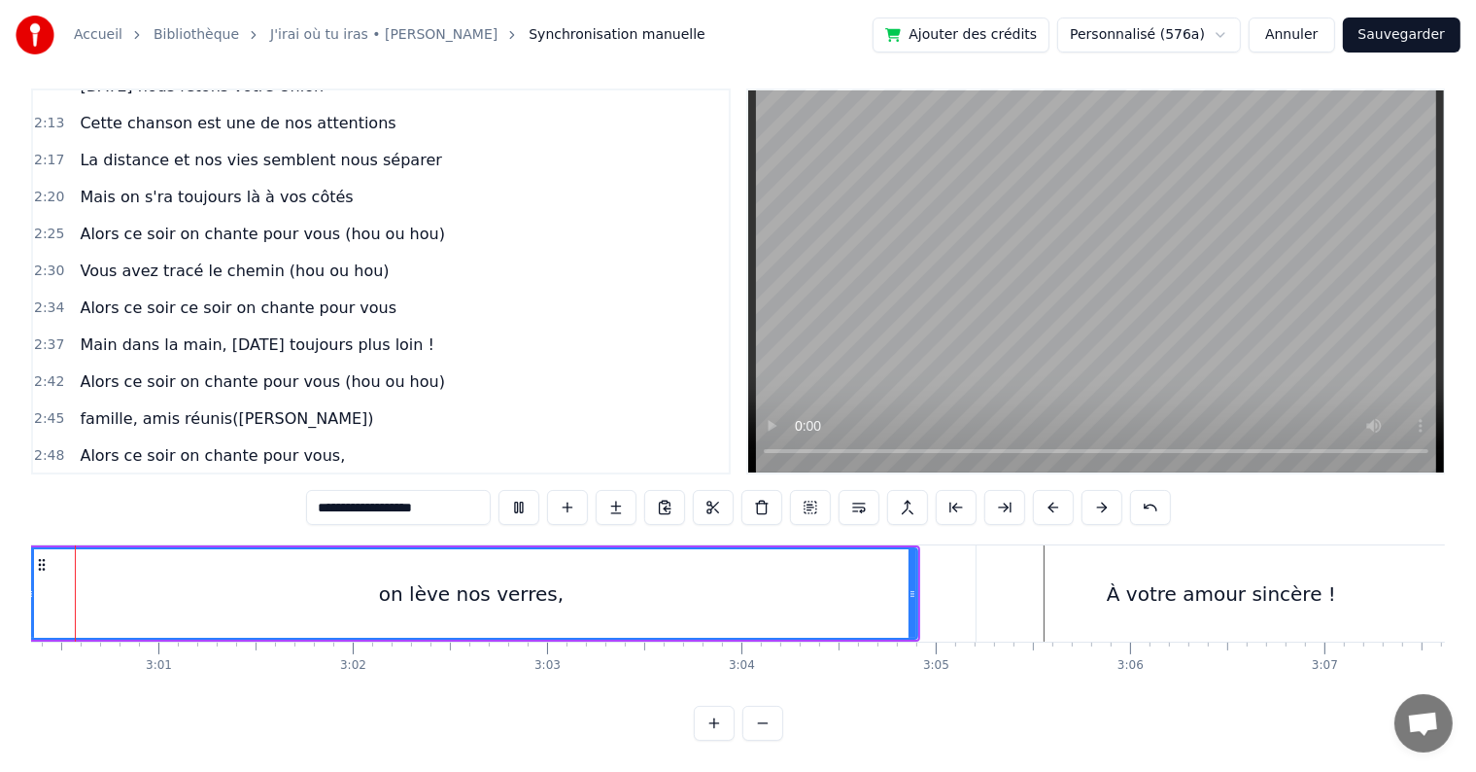
scroll to position [0, 34997]
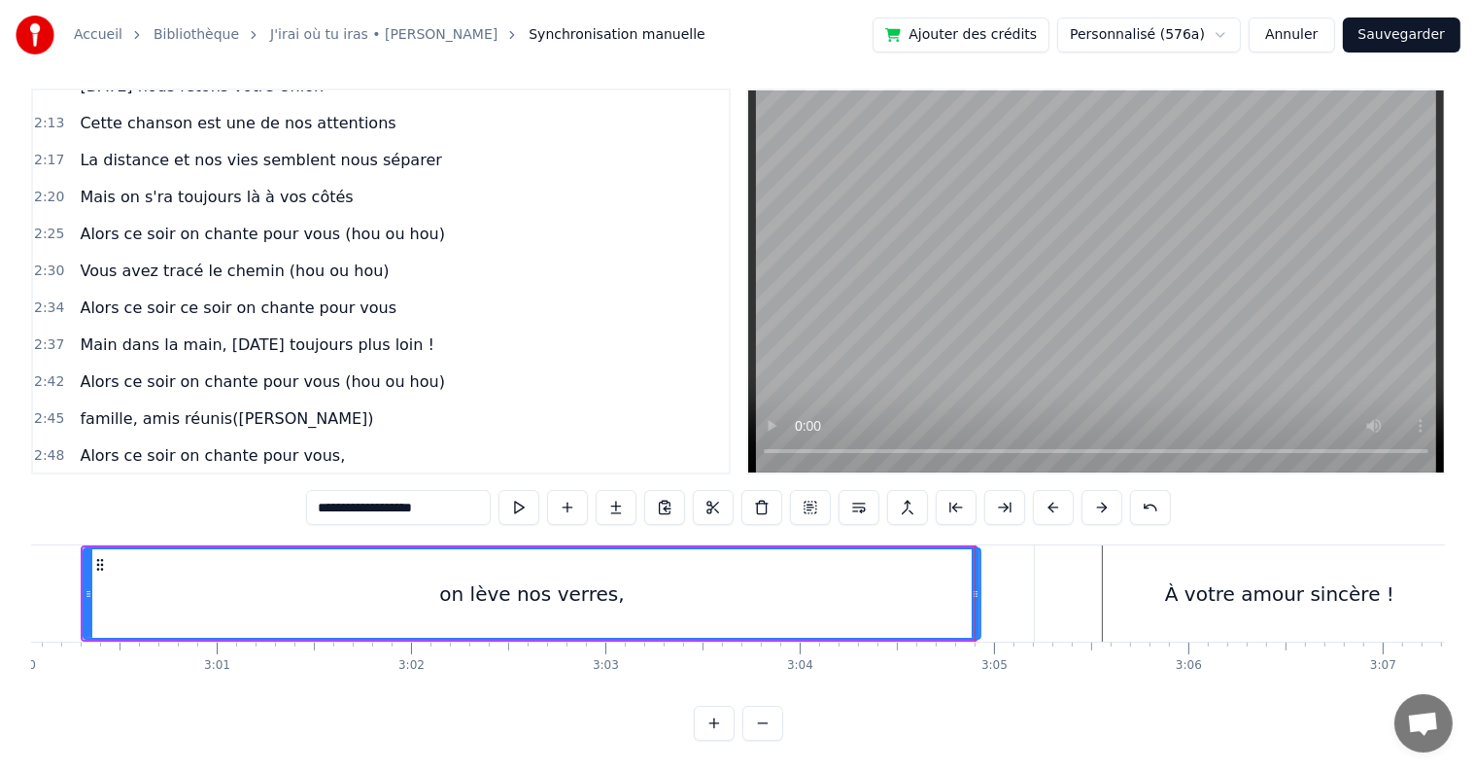
click at [976, 586] on icon at bounding box center [976, 594] width 8 height 16
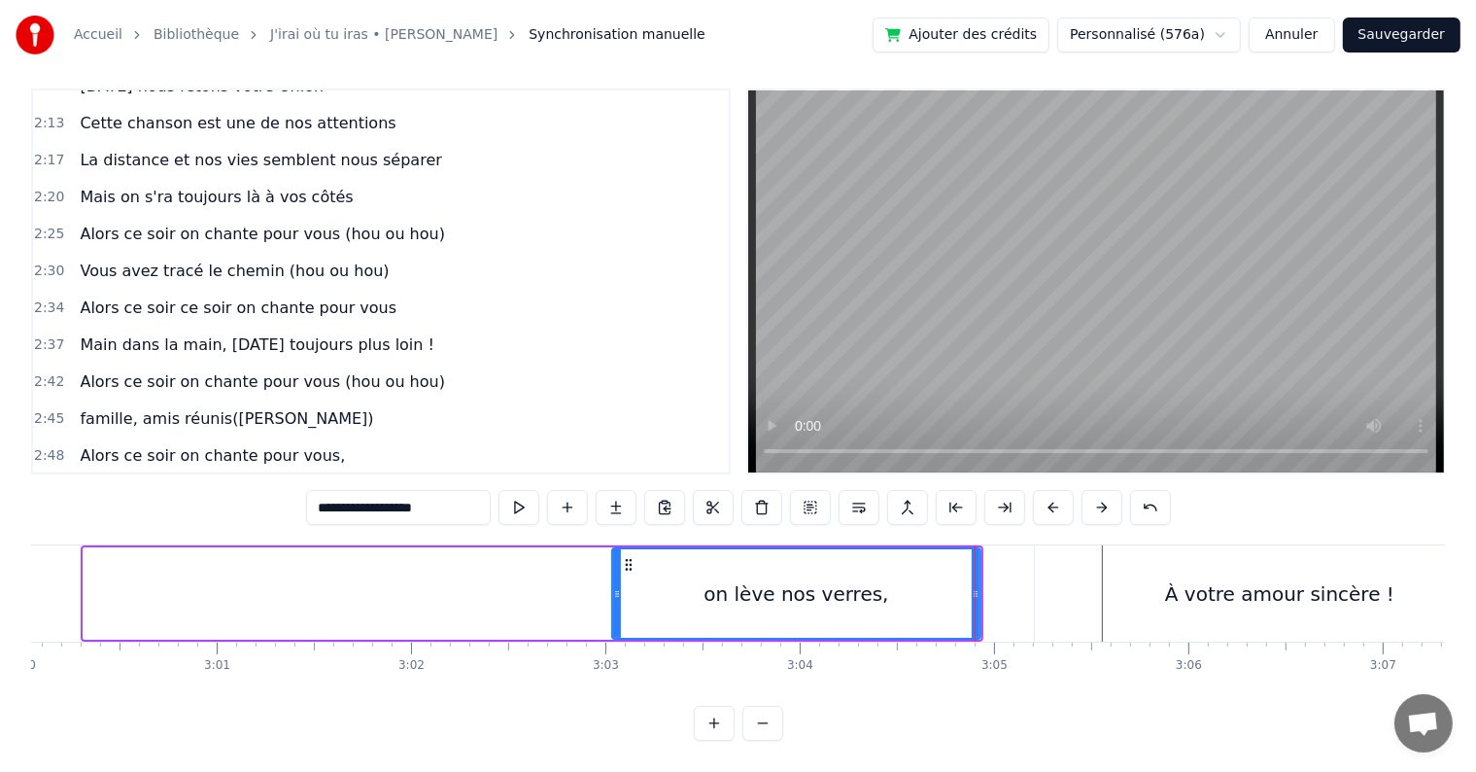
drag, startPoint x: 86, startPoint y: 577, endPoint x: 614, endPoint y: 559, distance: 529.0
click at [614, 559] on div at bounding box center [617, 593] width 8 height 88
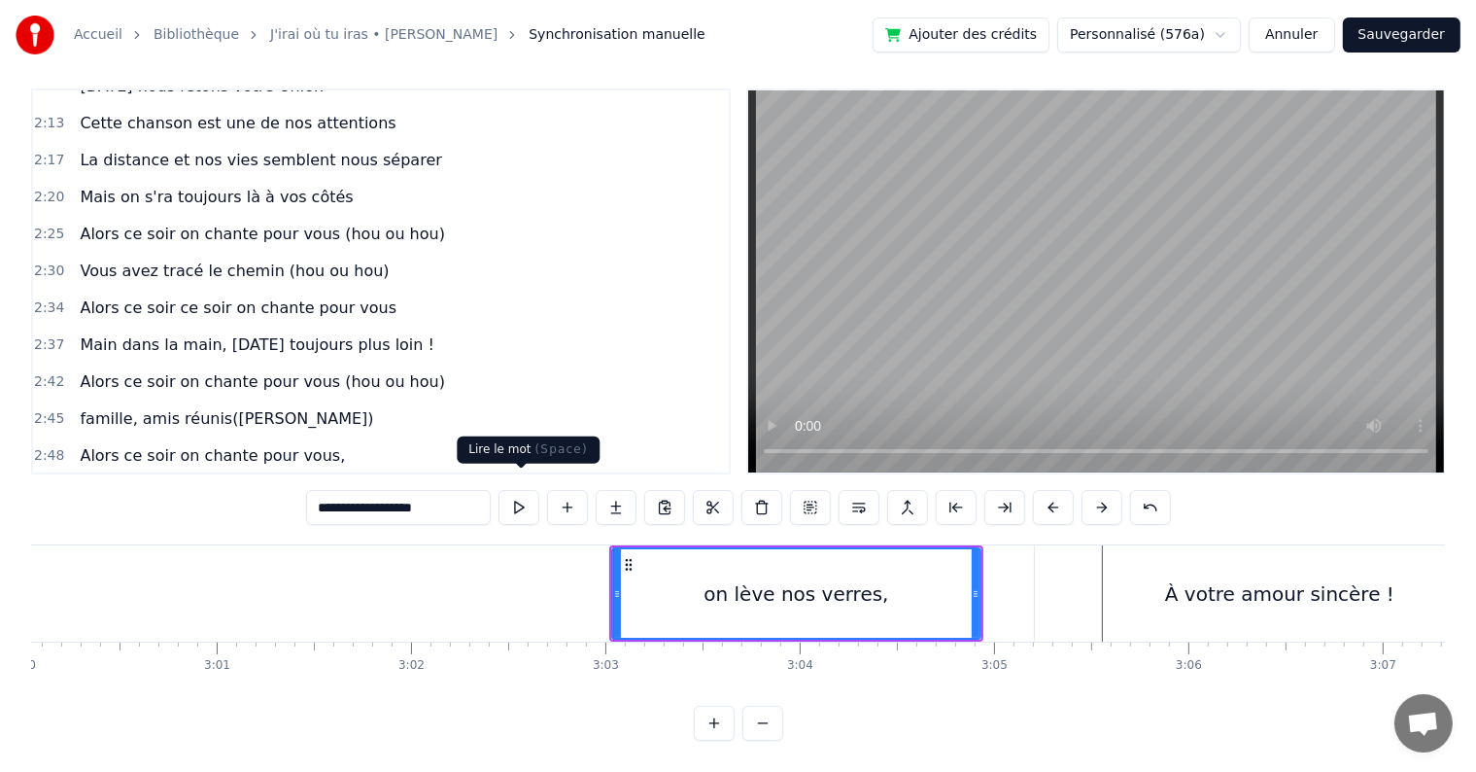
click at [522, 502] on button at bounding box center [519, 507] width 41 height 35
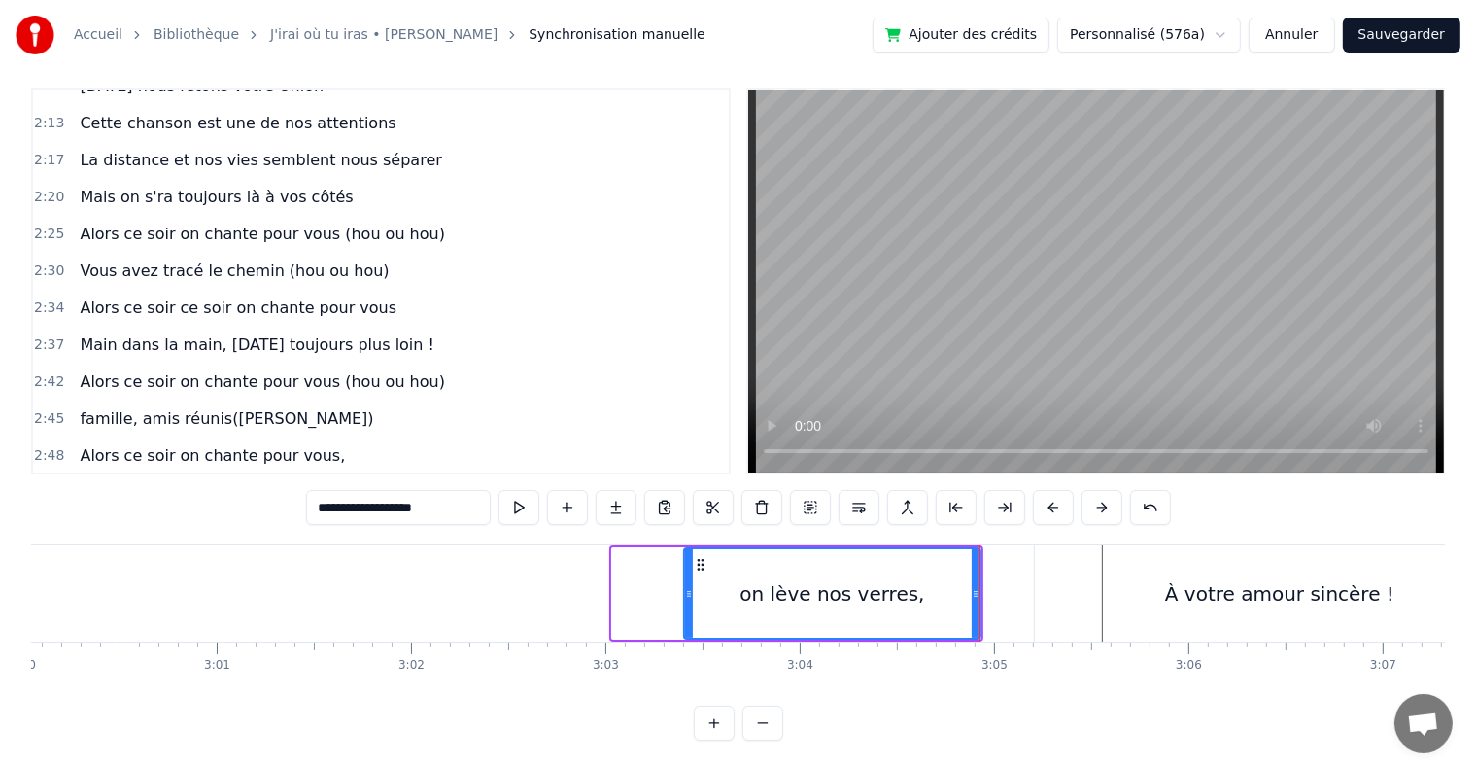
drag, startPoint x: 613, startPoint y: 581, endPoint x: 686, endPoint y: 574, distance: 73.2
click at [686, 586] on icon at bounding box center [689, 594] width 8 height 16
click at [512, 500] on button at bounding box center [519, 507] width 41 height 35
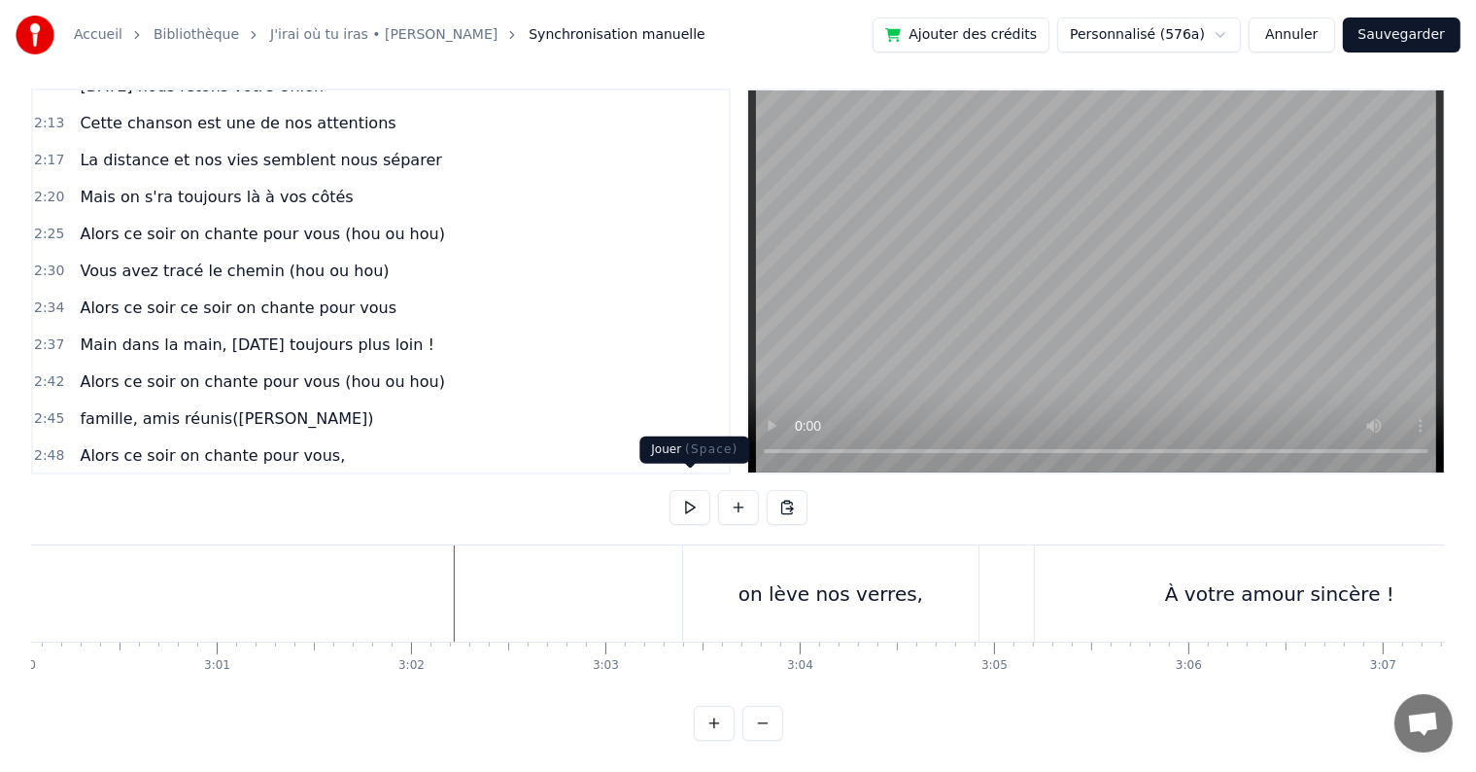
click at [680, 500] on button at bounding box center [690, 507] width 41 height 35
click at [680, 499] on button at bounding box center [690, 507] width 41 height 35
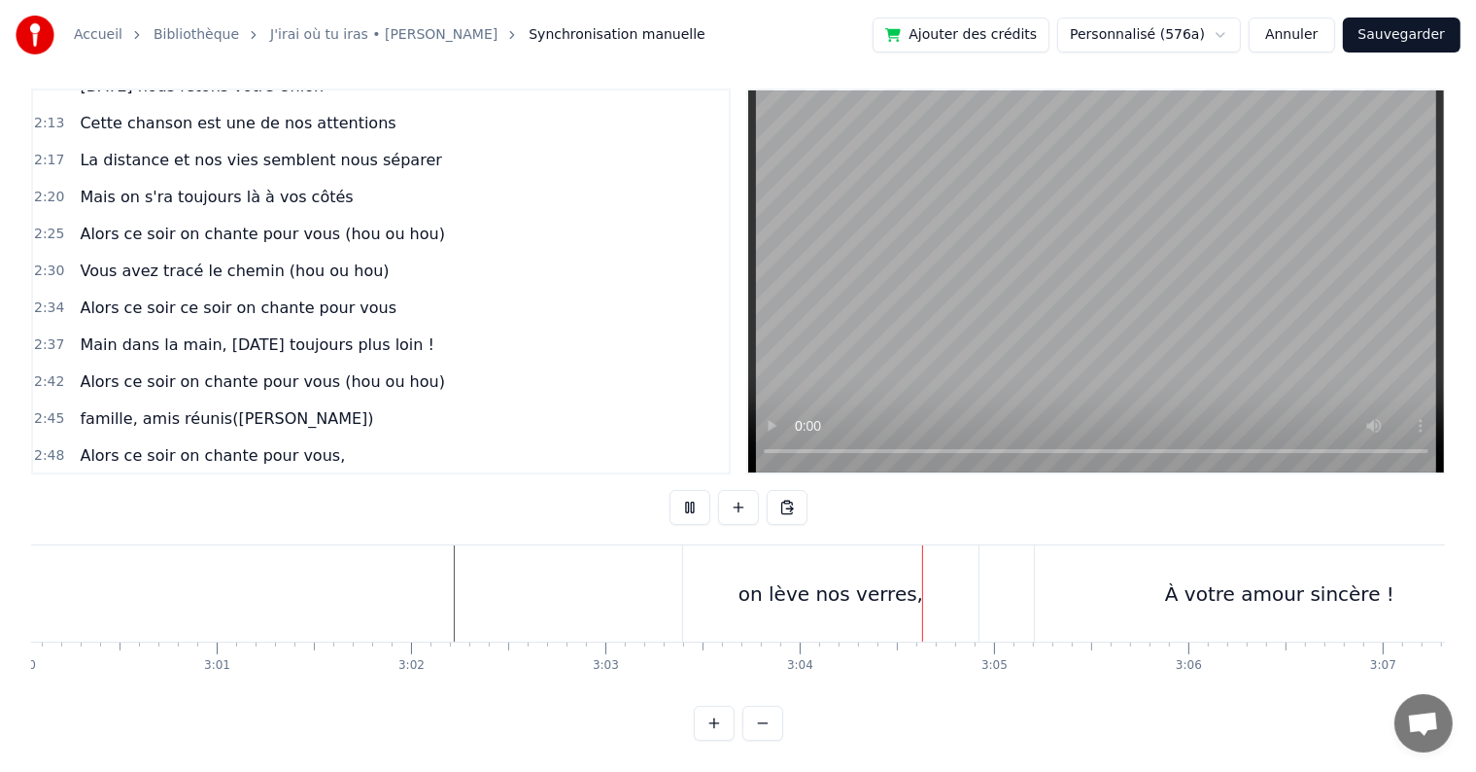
click at [680, 499] on button at bounding box center [690, 507] width 41 height 35
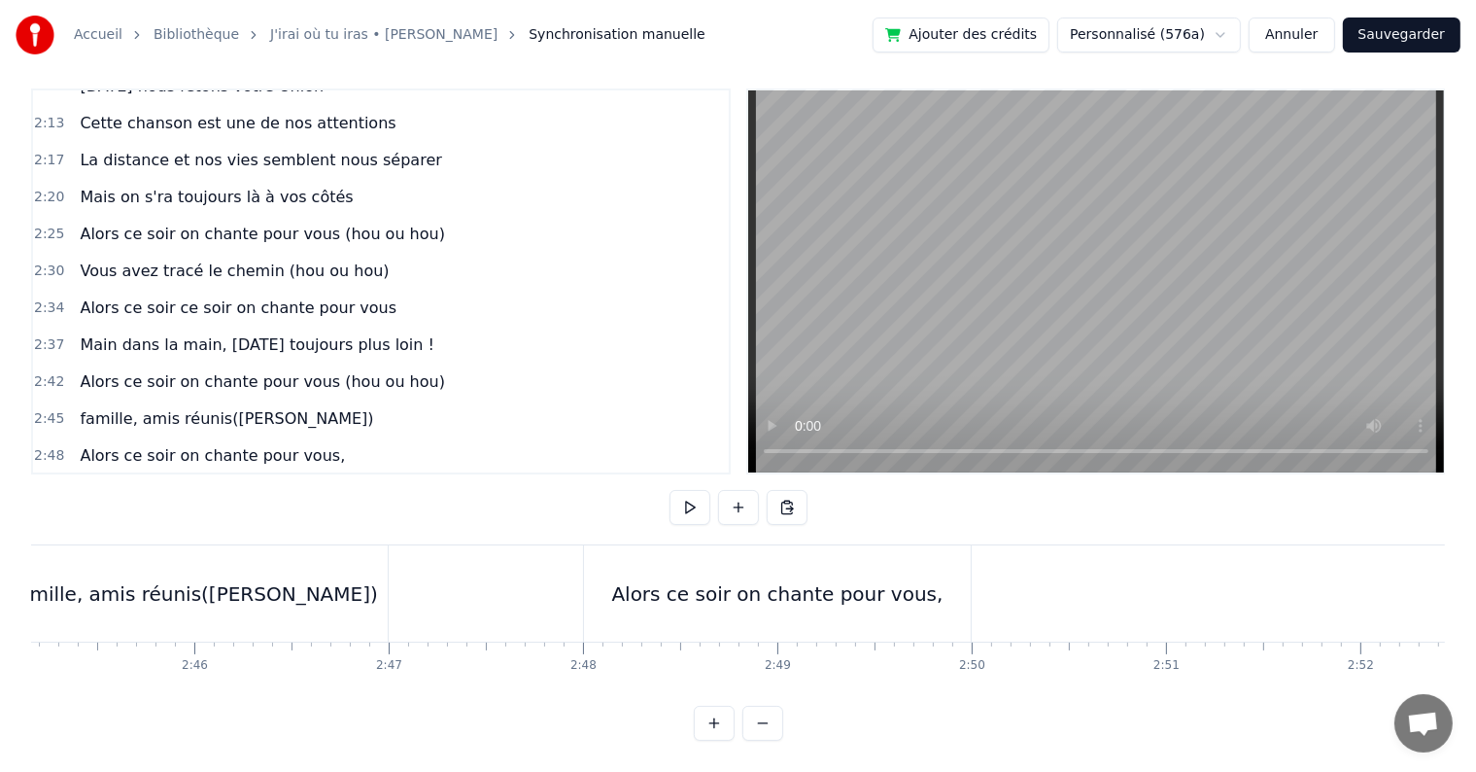
scroll to position [0, 31894]
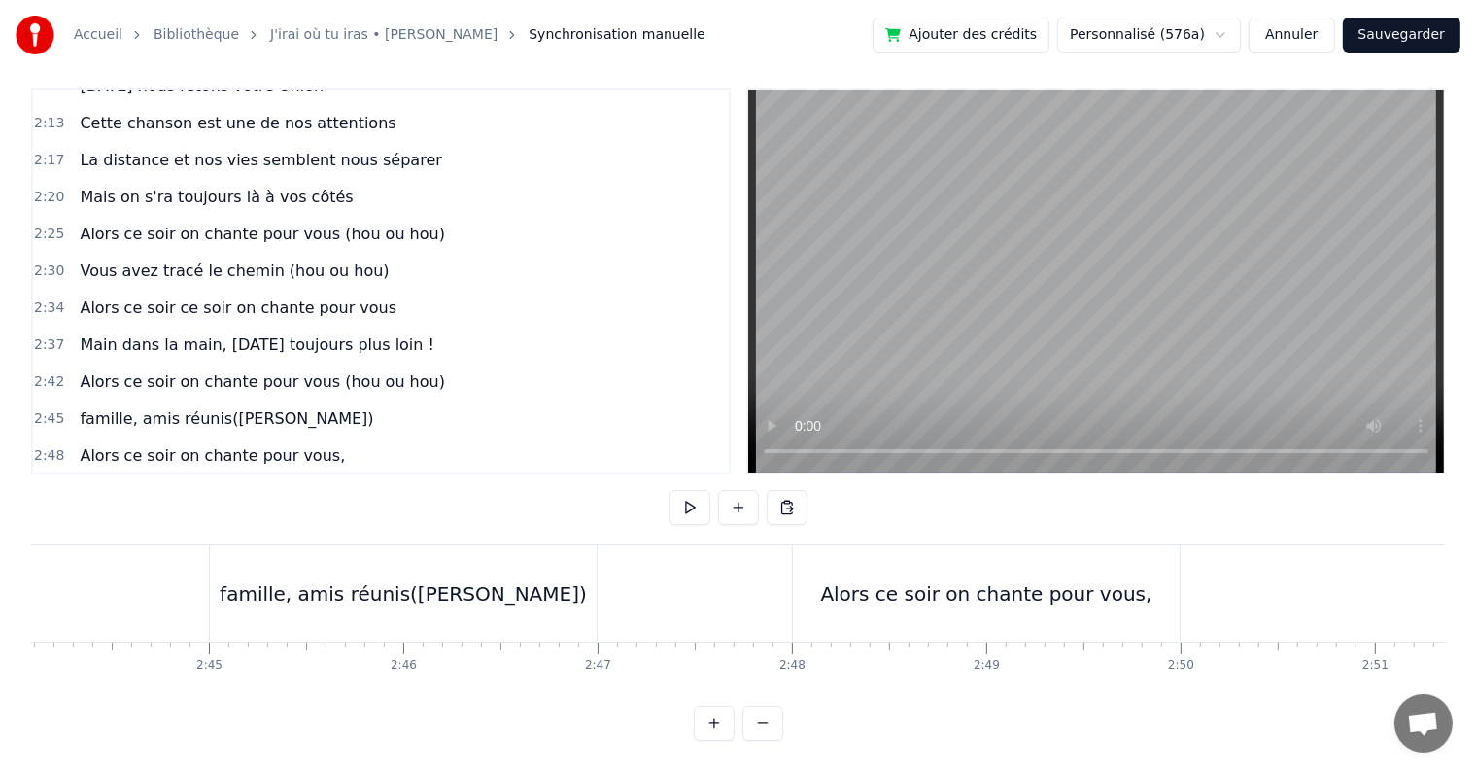
click at [1011, 590] on div "Alors ce soir on chante pour vous," at bounding box center [985, 593] width 331 height 29
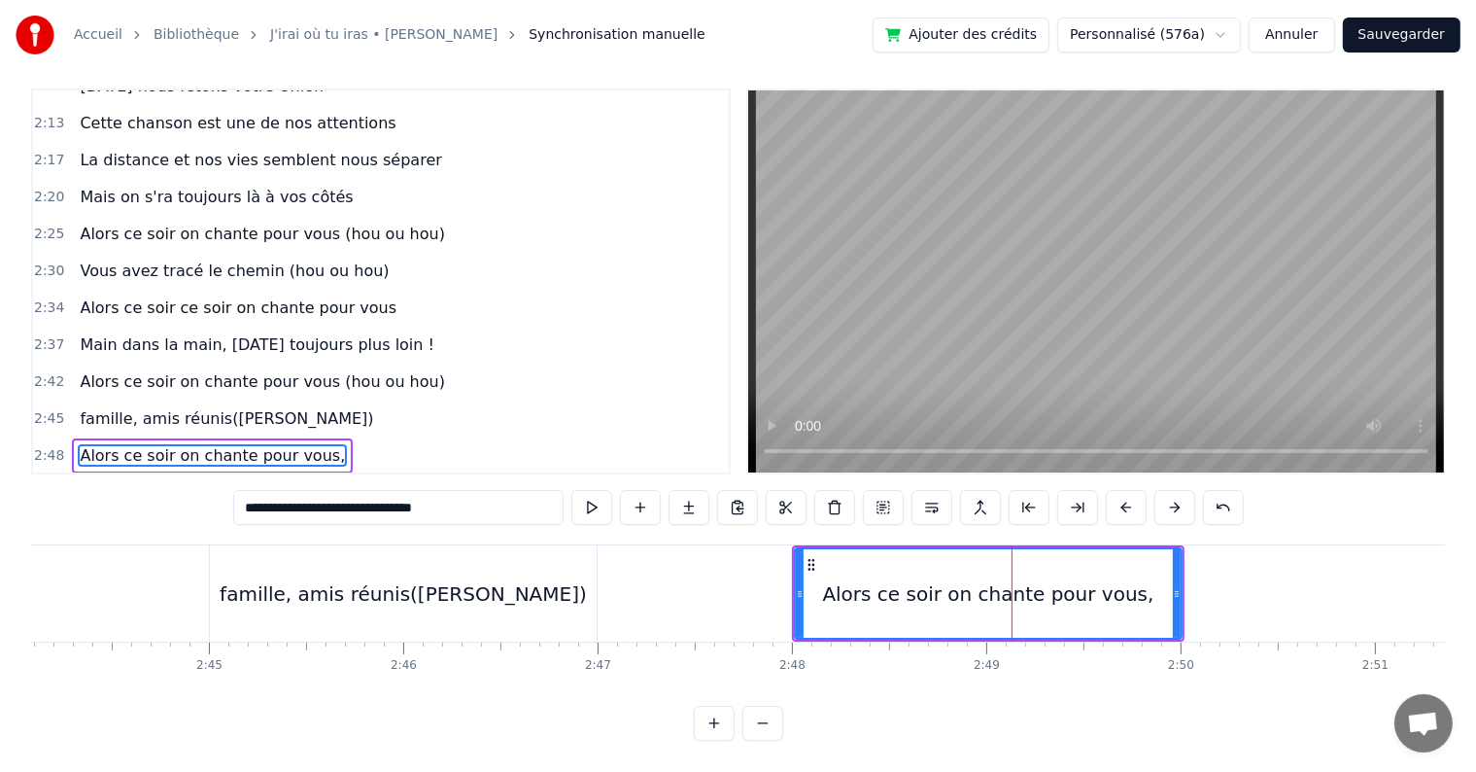
scroll to position [9, 0]
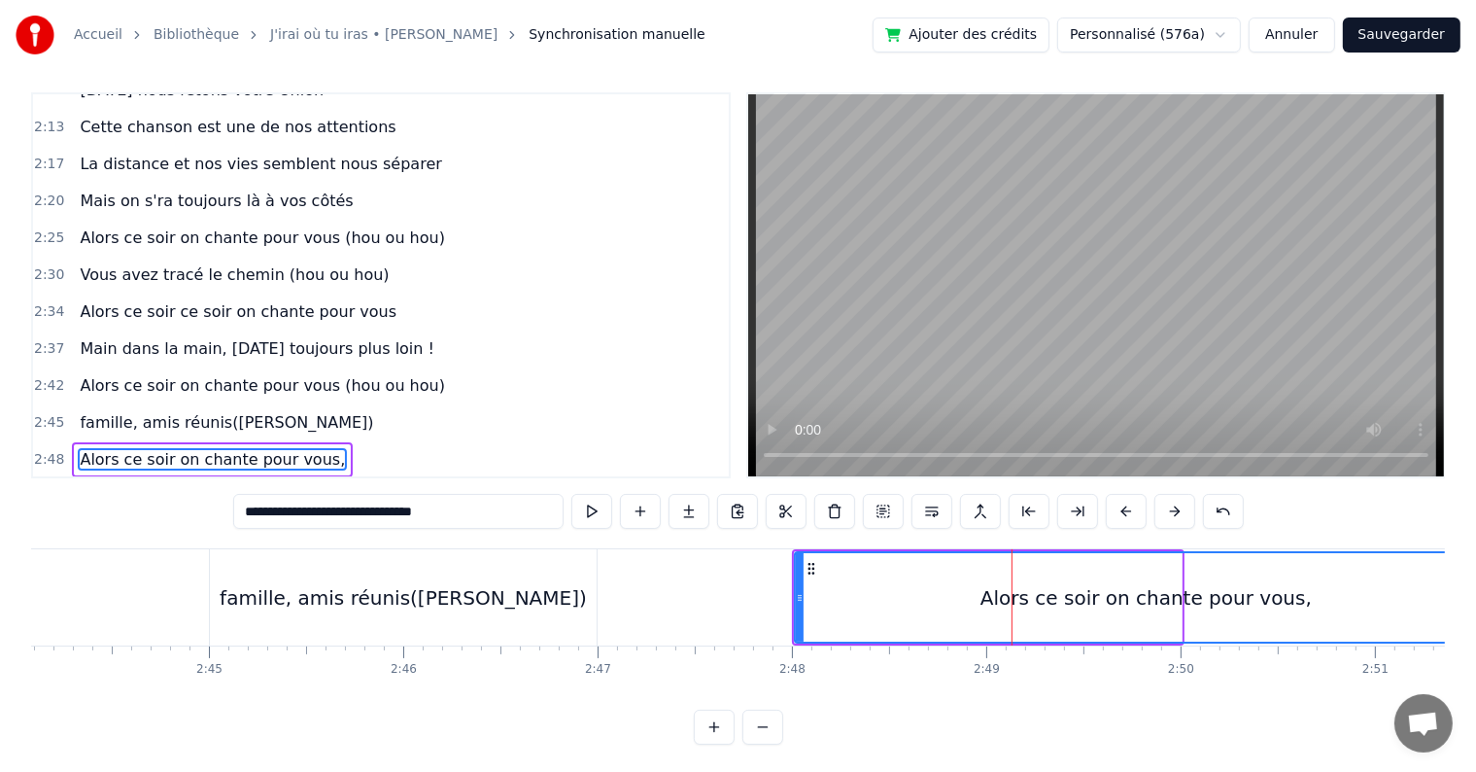
drag, startPoint x: 1176, startPoint y: 595, endPoint x: 1492, endPoint y: 611, distance: 316.3
click at [1476, 611] on html "Accueil Bibliothèque J'irai où tu iras • [PERSON_NAME] Synchronisation manuelle…" at bounding box center [738, 383] width 1476 height 784
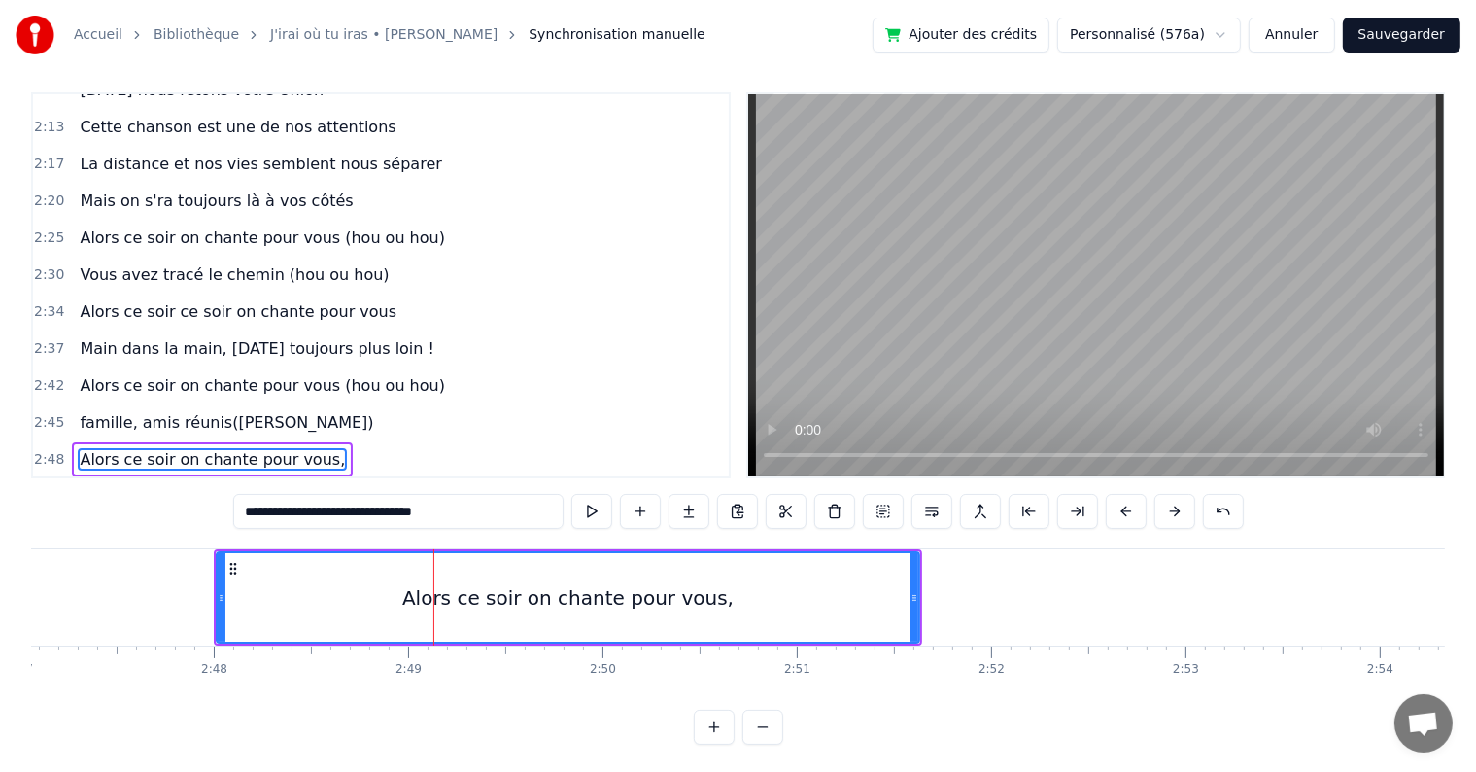
scroll to position [0, 32543]
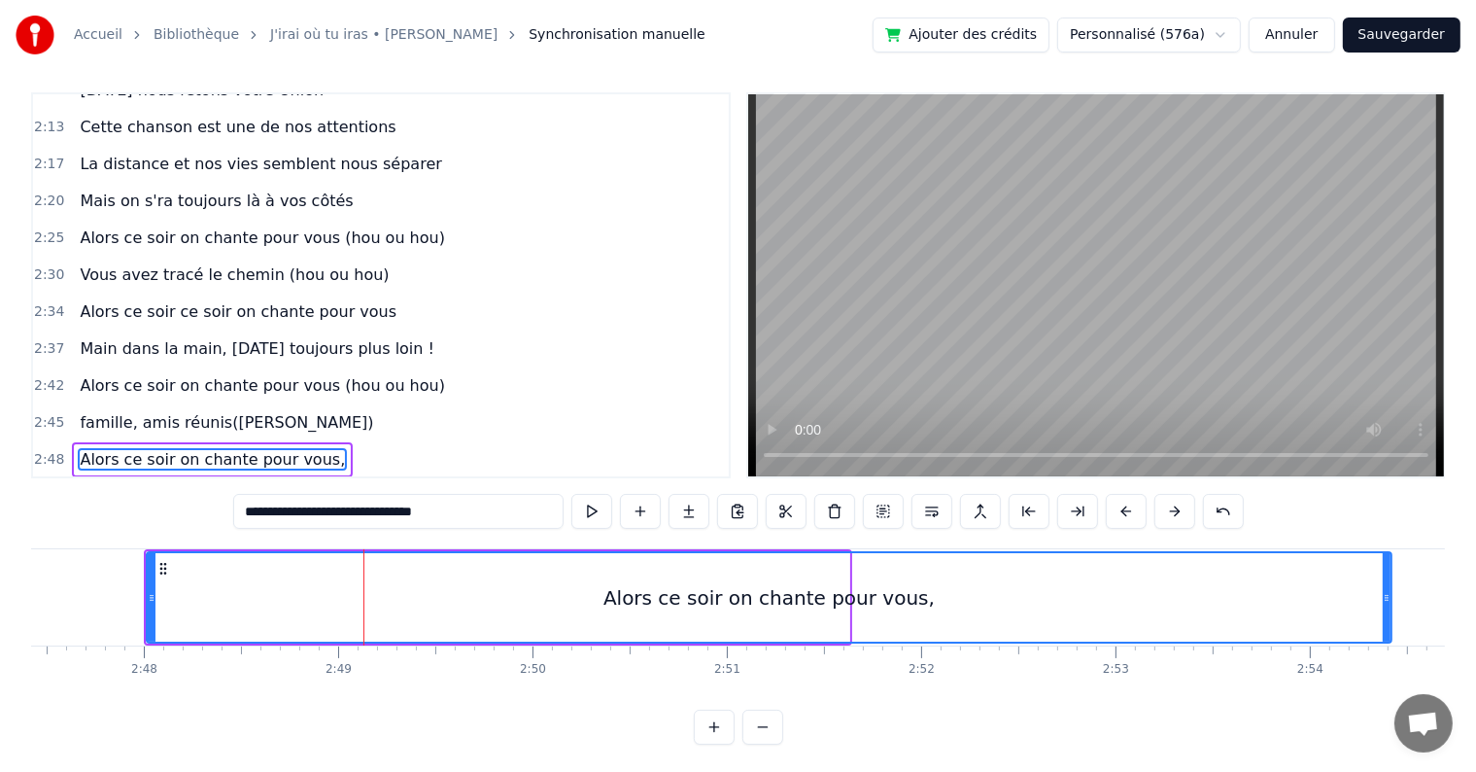
drag, startPoint x: 846, startPoint y: 594, endPoint x: 1388, endPoint y: 594, distance: 542.3
click at [1388, 594] on icon at bounding box center [1387, 598] width 8 height 16
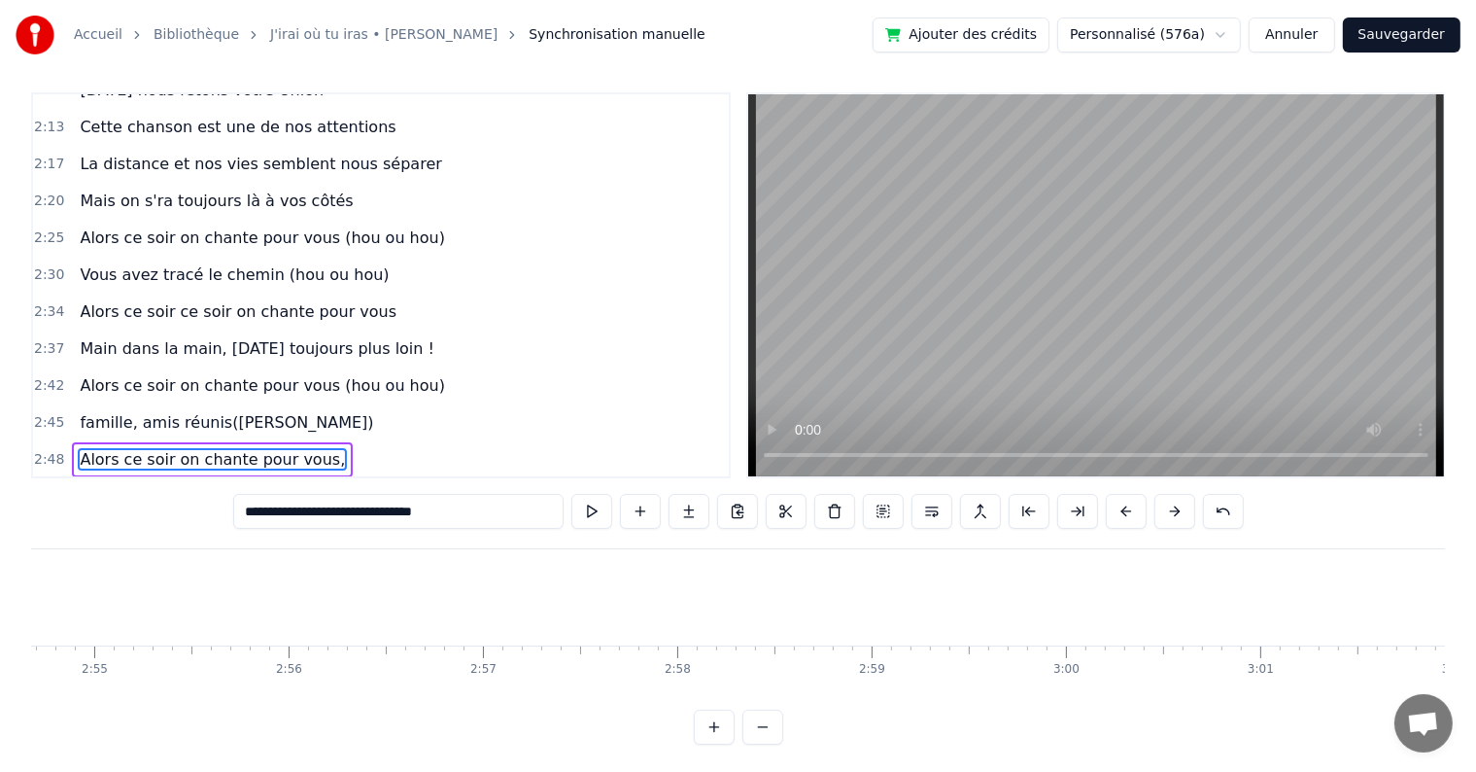
scroll to position [0, 33051]
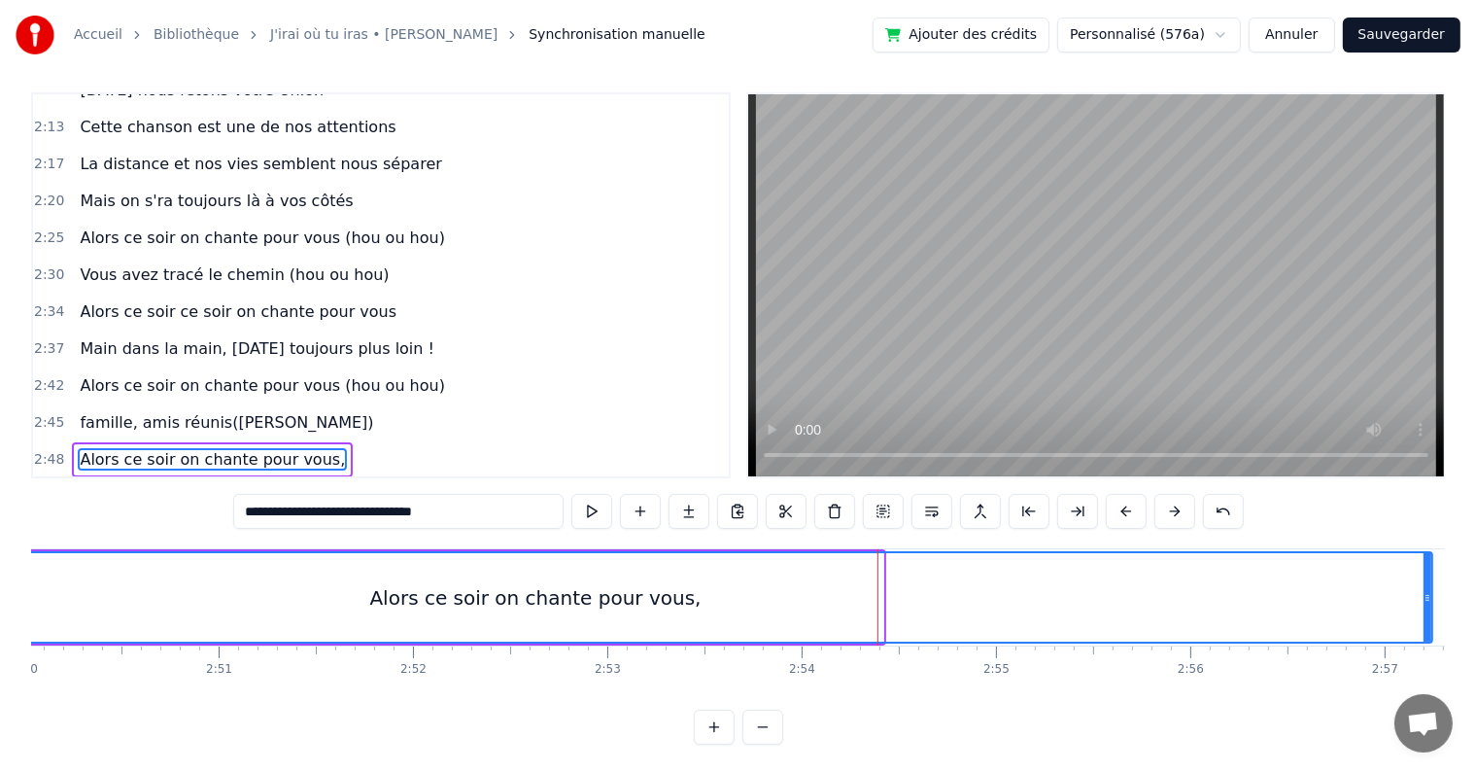
drag, startPoint x: 879, startPoint y: 591, endPoint x: 1428, endPoint y: 599, distance: 549.2
click at [1428, 599] on icon at bounding box center [1428, 598] width 8 height 16
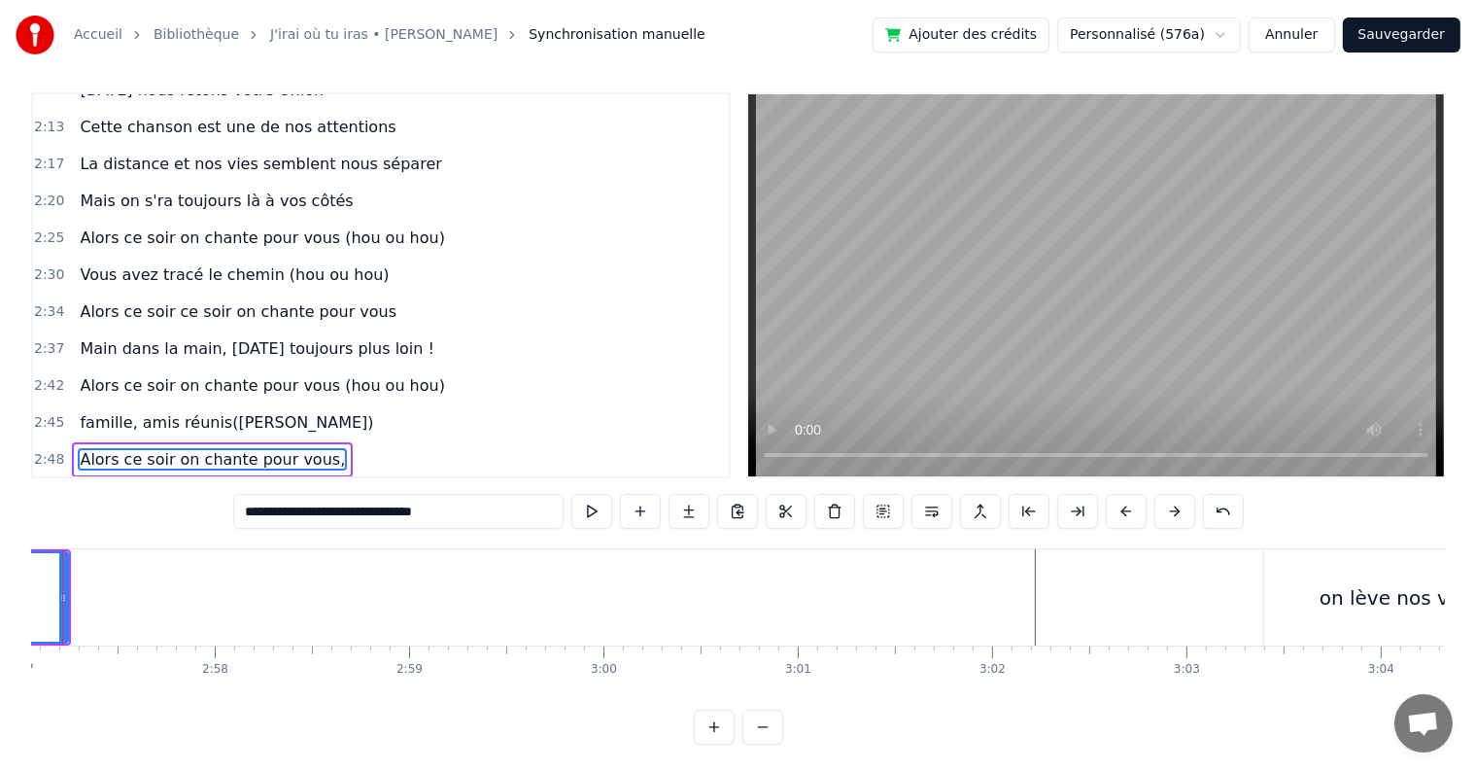
scroll to position [0, 33907]
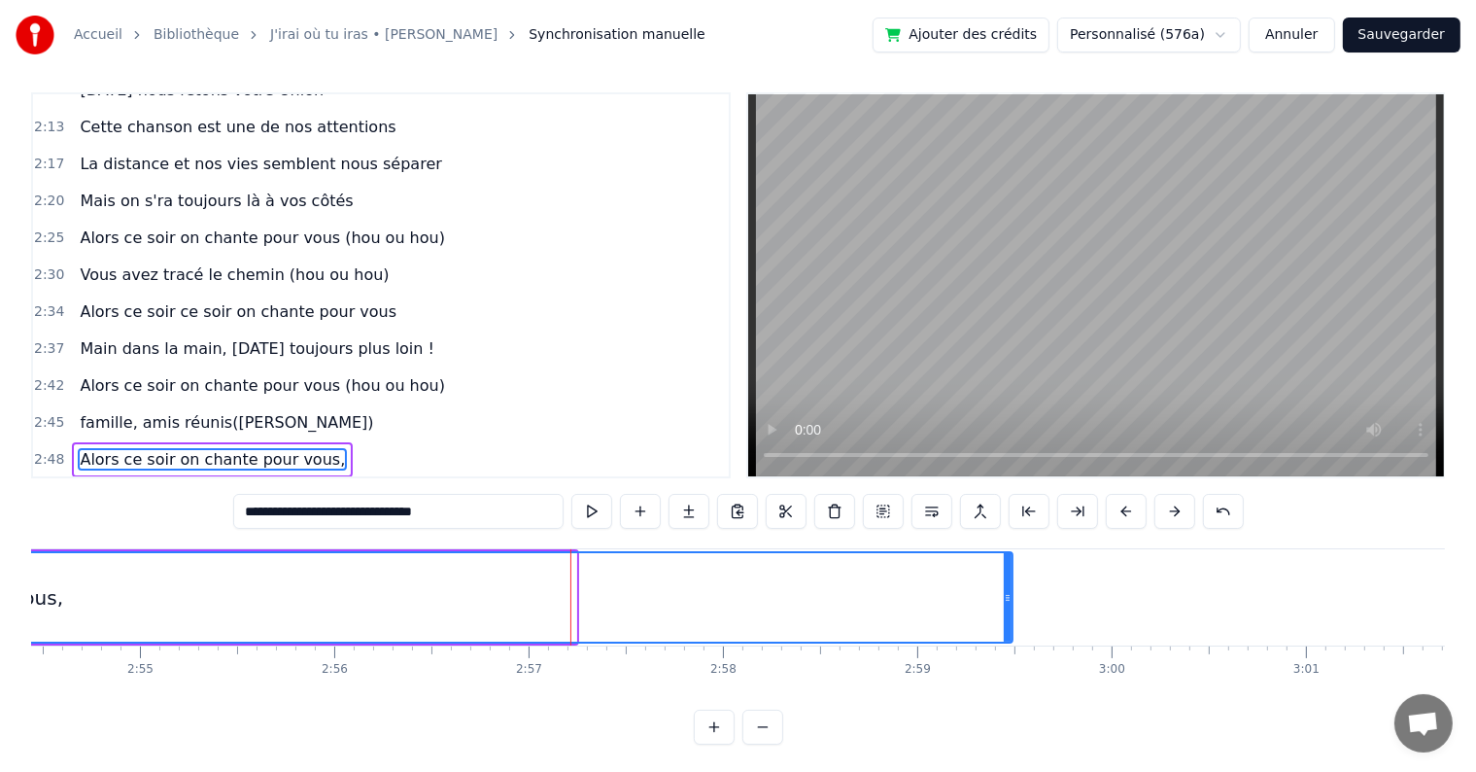
drag, startPoint x: 574, startPoint y: 593, endPoint x: 1011, endPoint y: 577, distance: 436.7
click at [1011, 577] on div at bounding box center [1008, 597] width 8 height 88
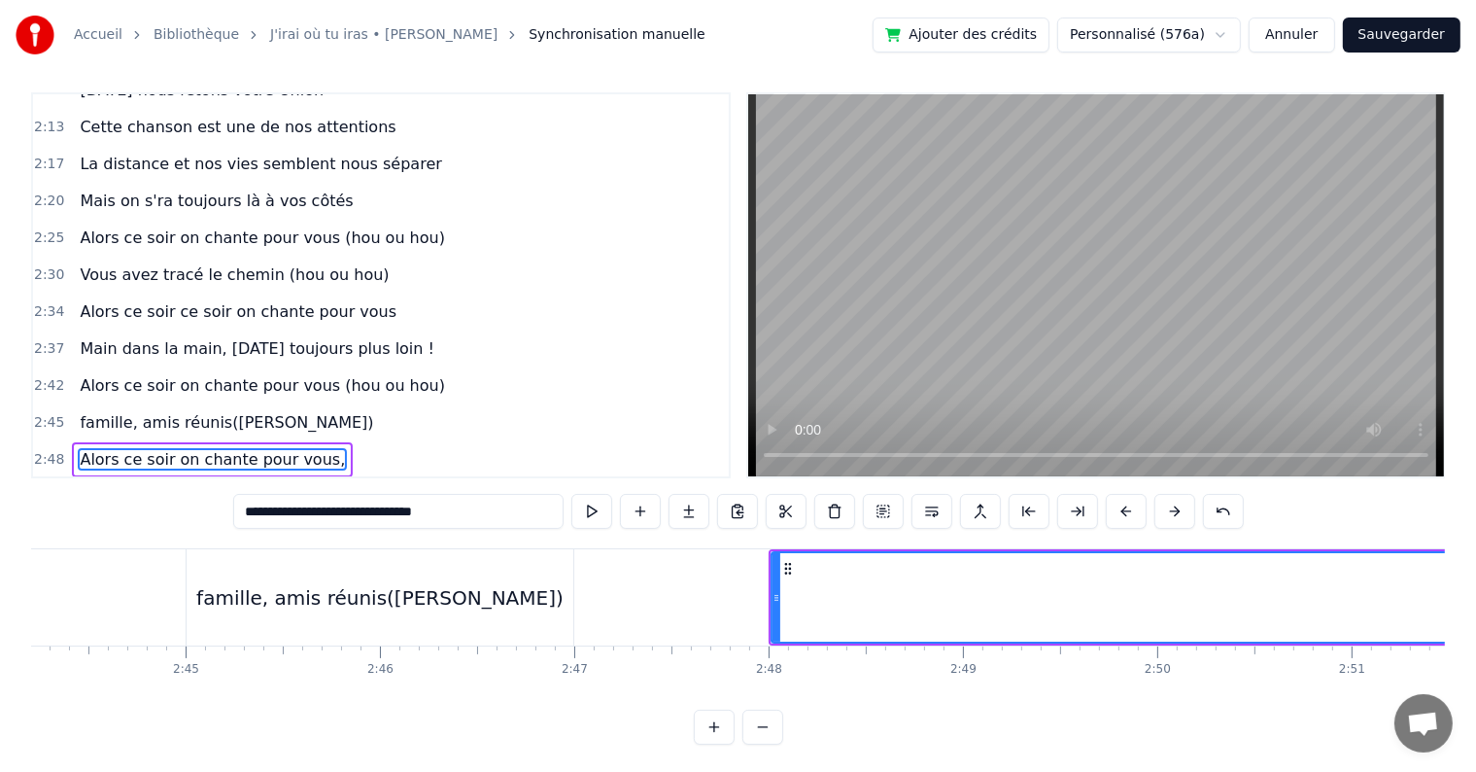
scroll to position [0, 32010]
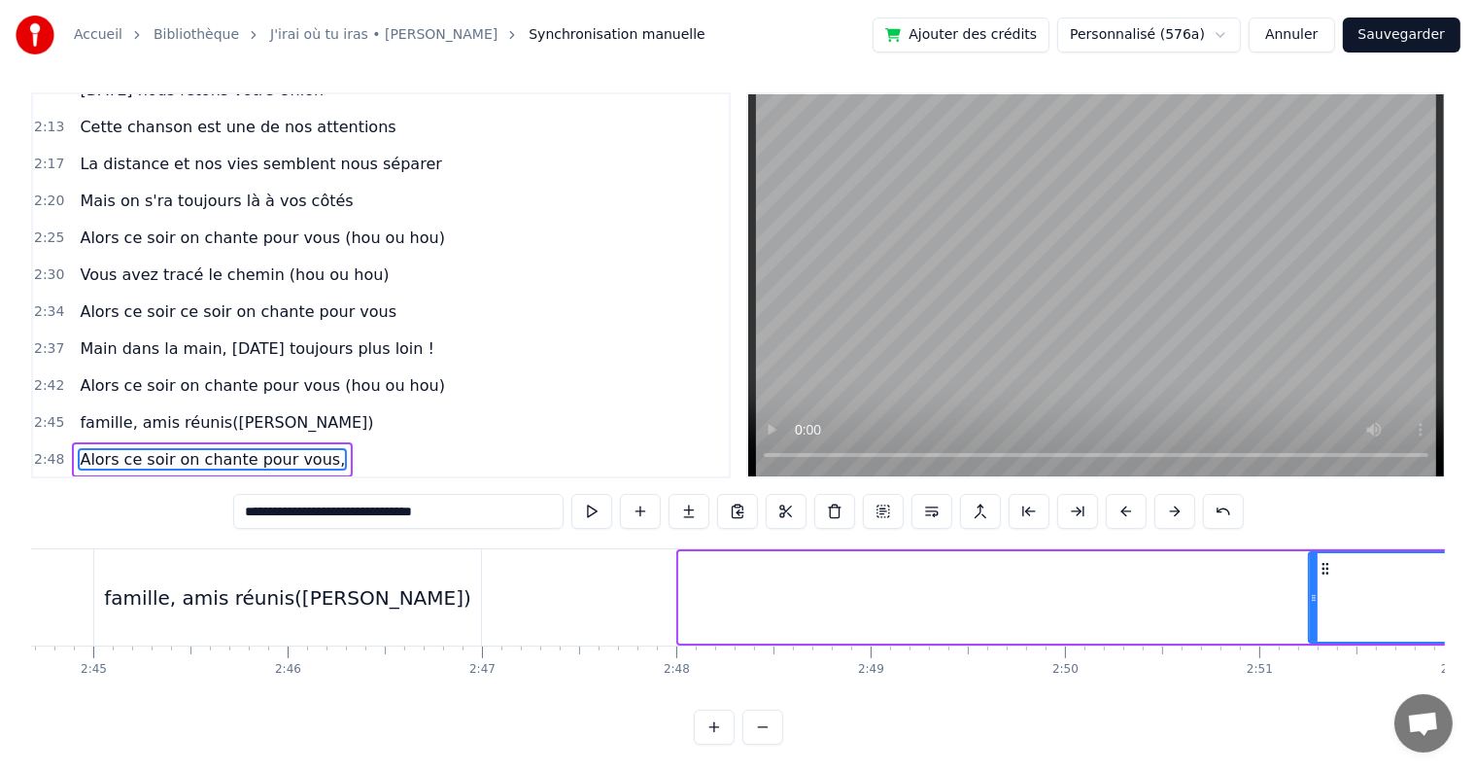
drag, startPoint x: 682, startPoint y: 594, endPoint x: 1312, endPoint y: 581, distance: 629.9
click at [1312, 581] on div at bounding box center [1314, 597] width 8 height 88
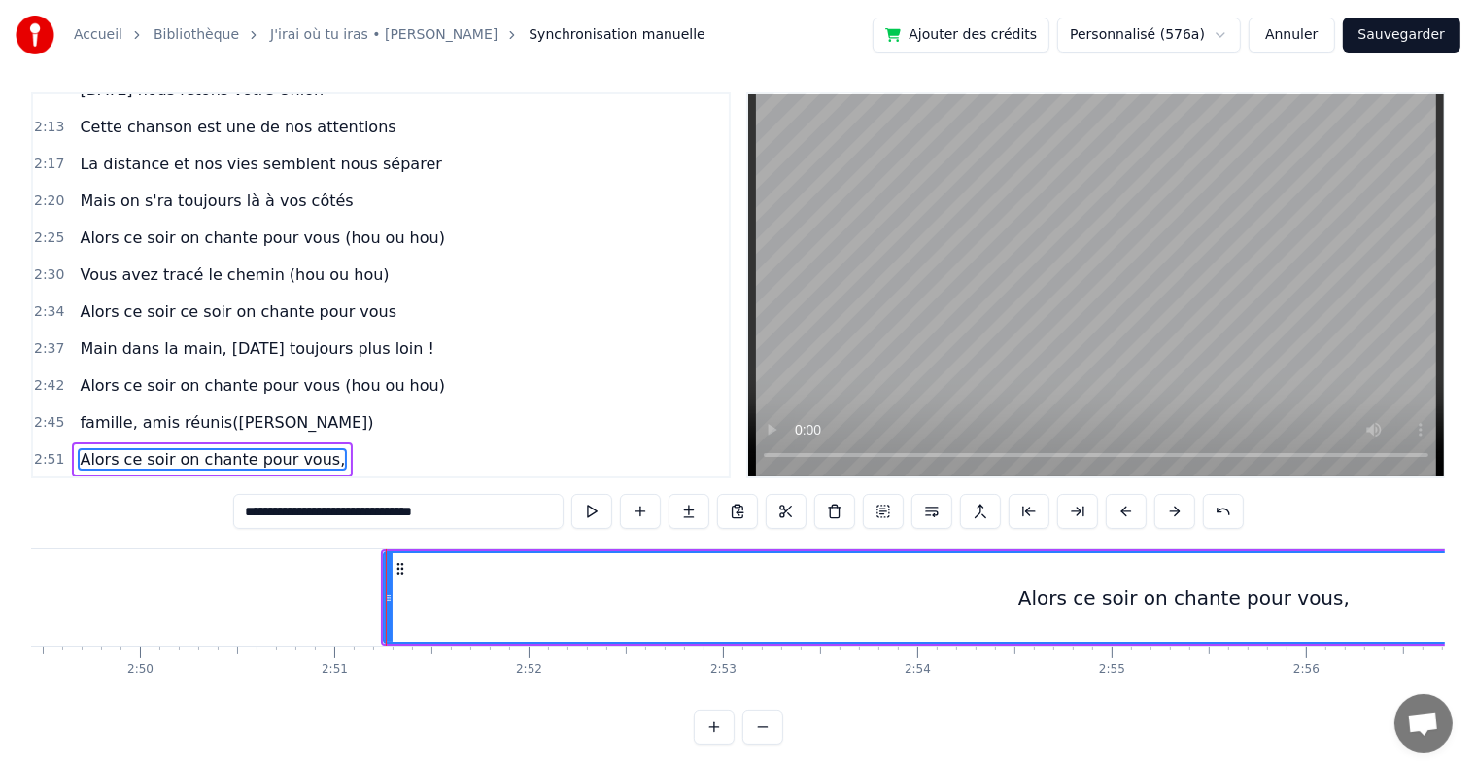
scroll to position [0, 32959]
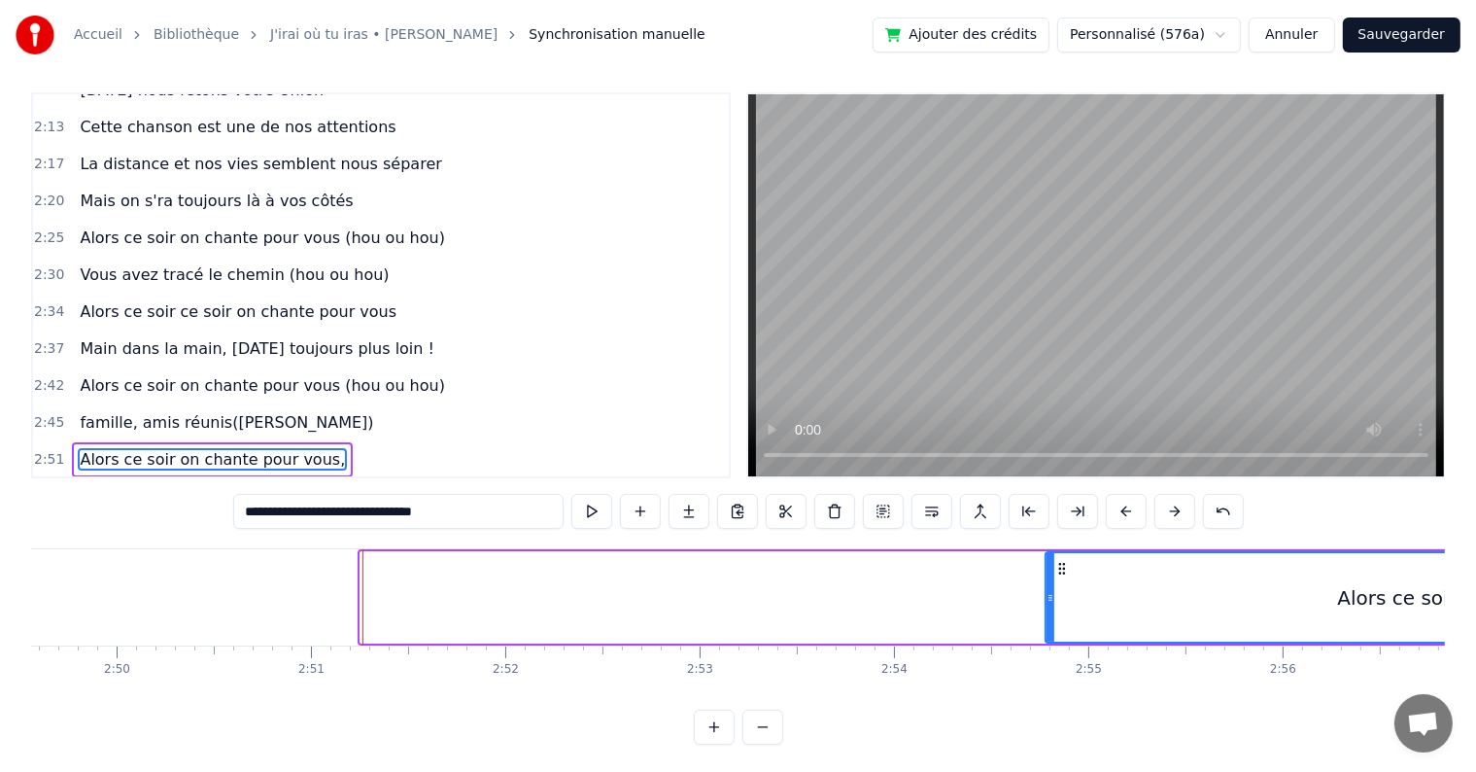
drag, startPoint x: 363, startPoint y: 595, endPoint x: 1049, endPoint y: 555, distance: 686.3
click at [1049, 555] on div at bounding box center [1051, 597] width 8 height 88
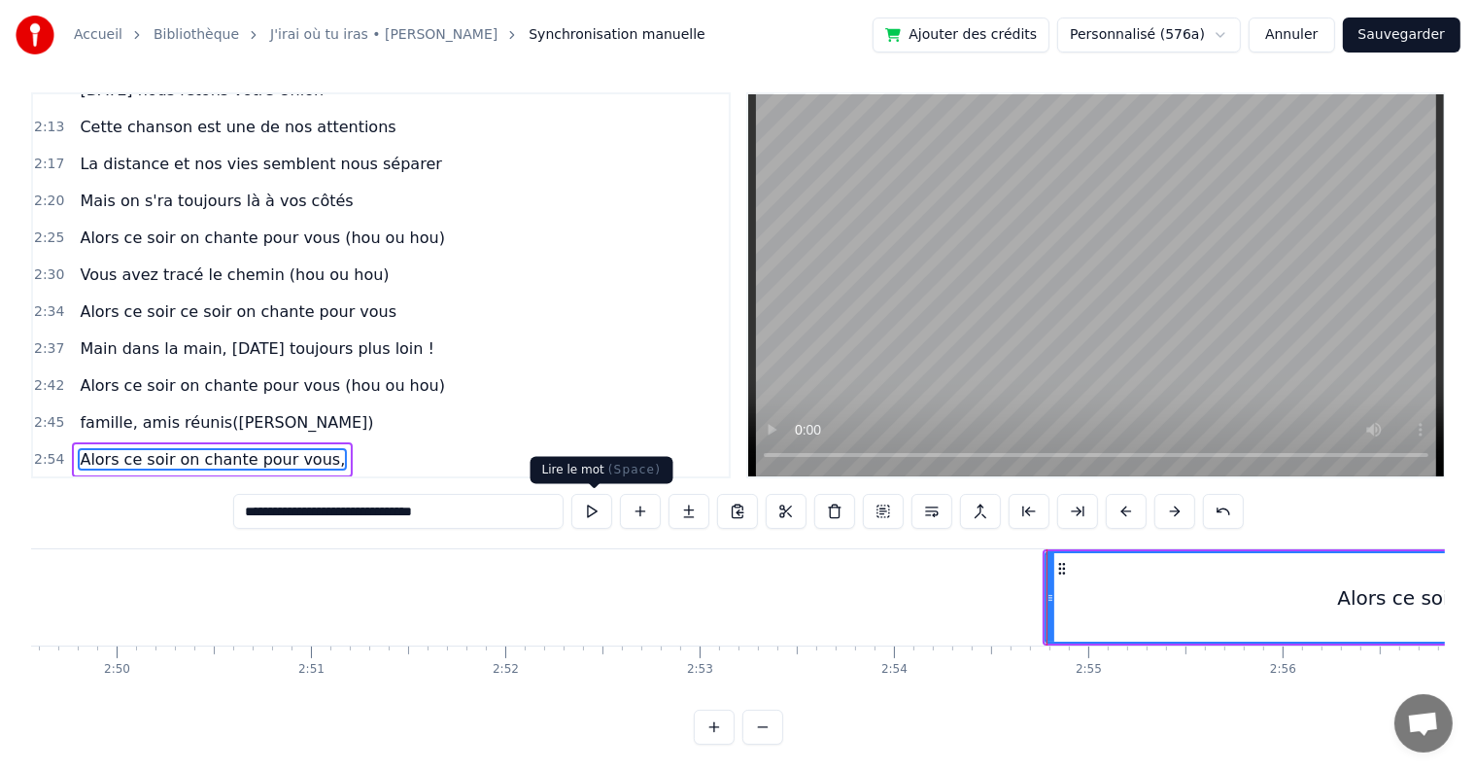
click at [597, 519] on button at bounding box center [591, 511] width 41 height 35
click at [598, 519] on button at bounding box center [591, 511] width 41 height 35
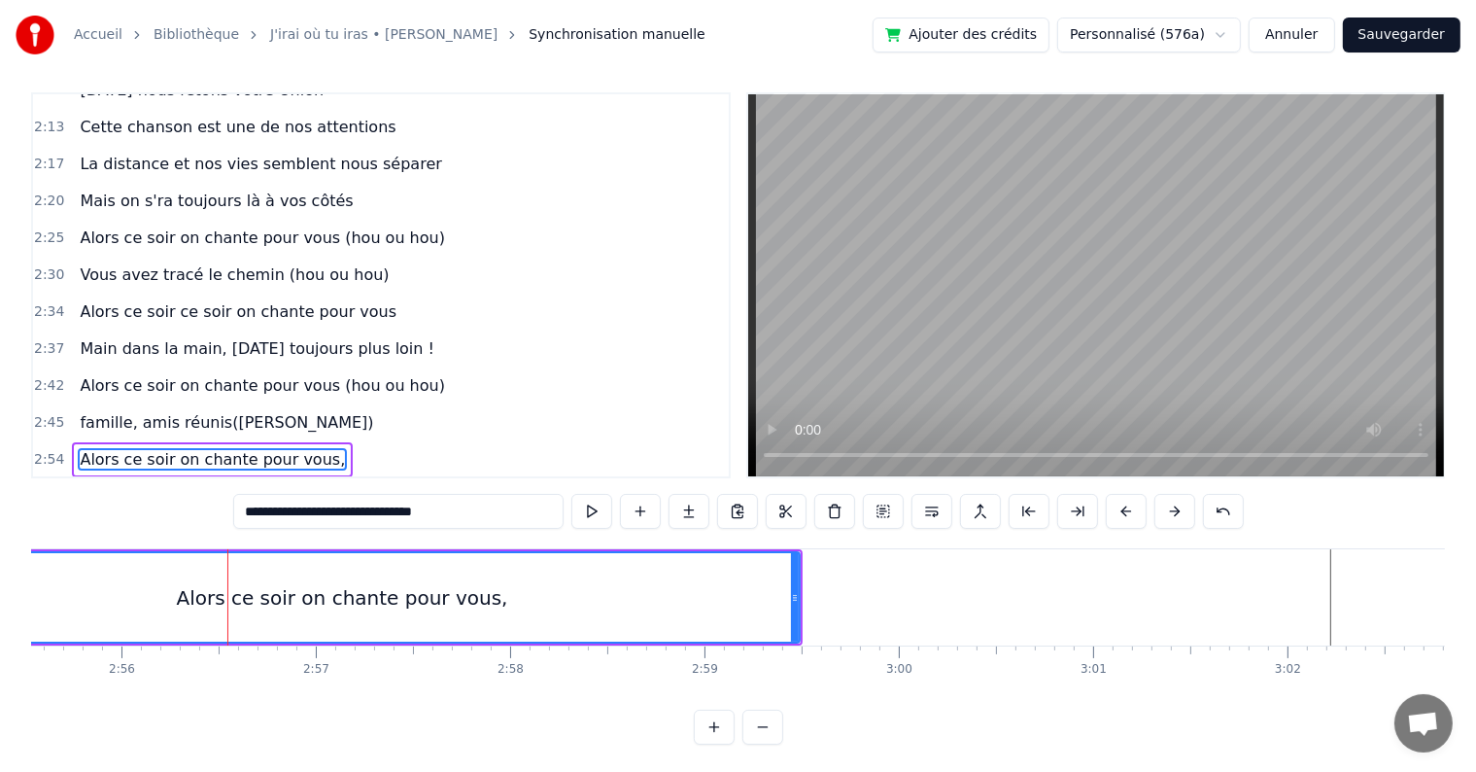
scroll to position [0, 34195]
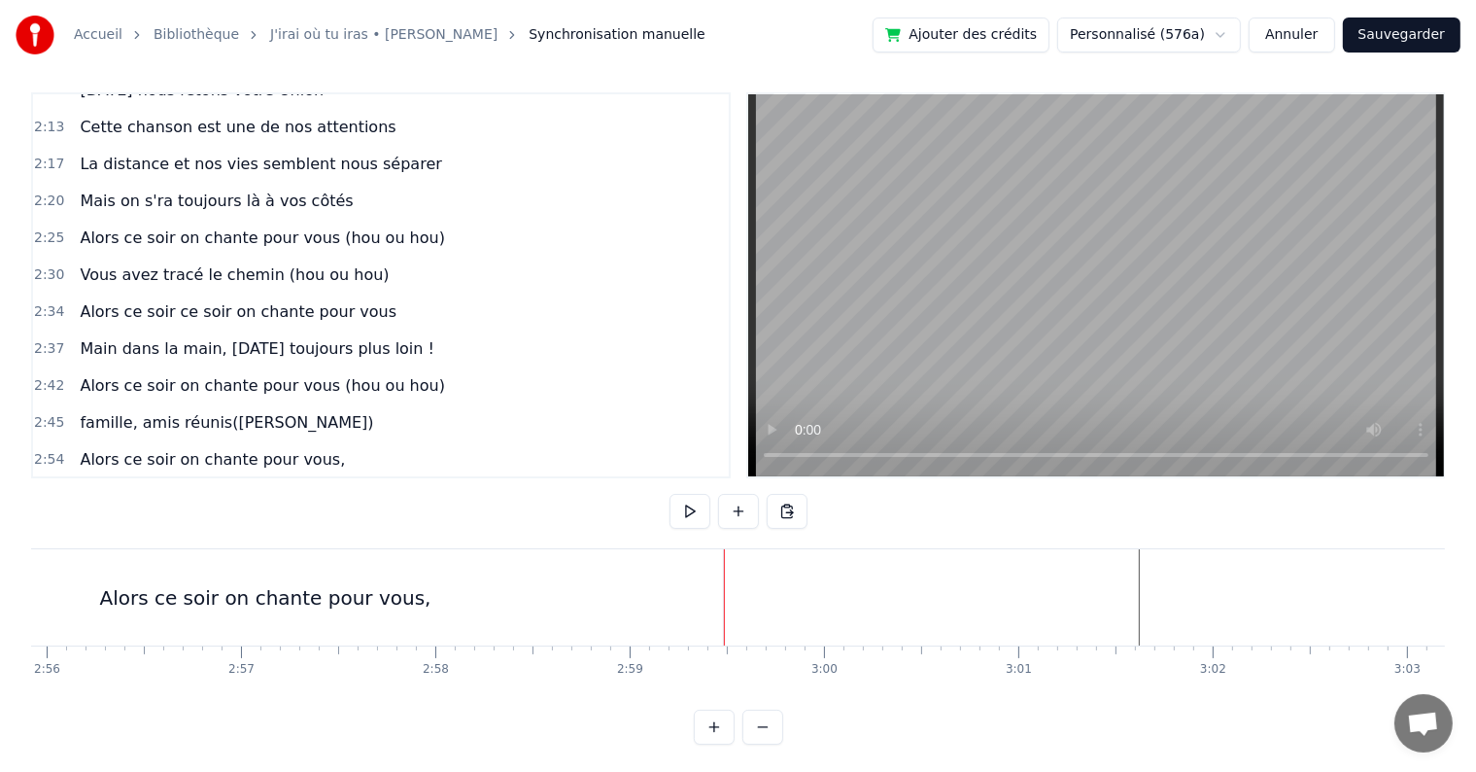
click at [696, 505] on button at bounding box center [690, 511] width 41 height 35
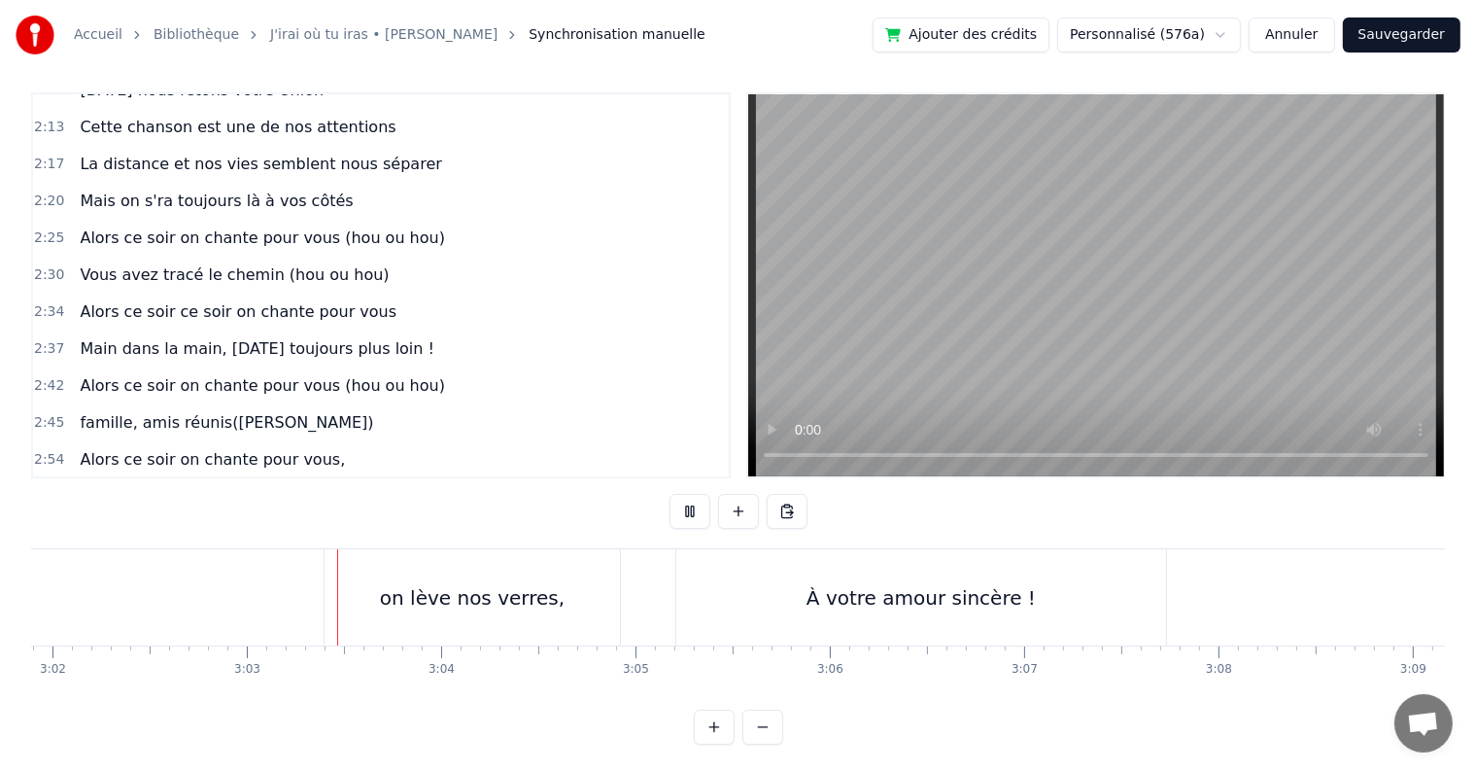
scroll to position [0, 35430]
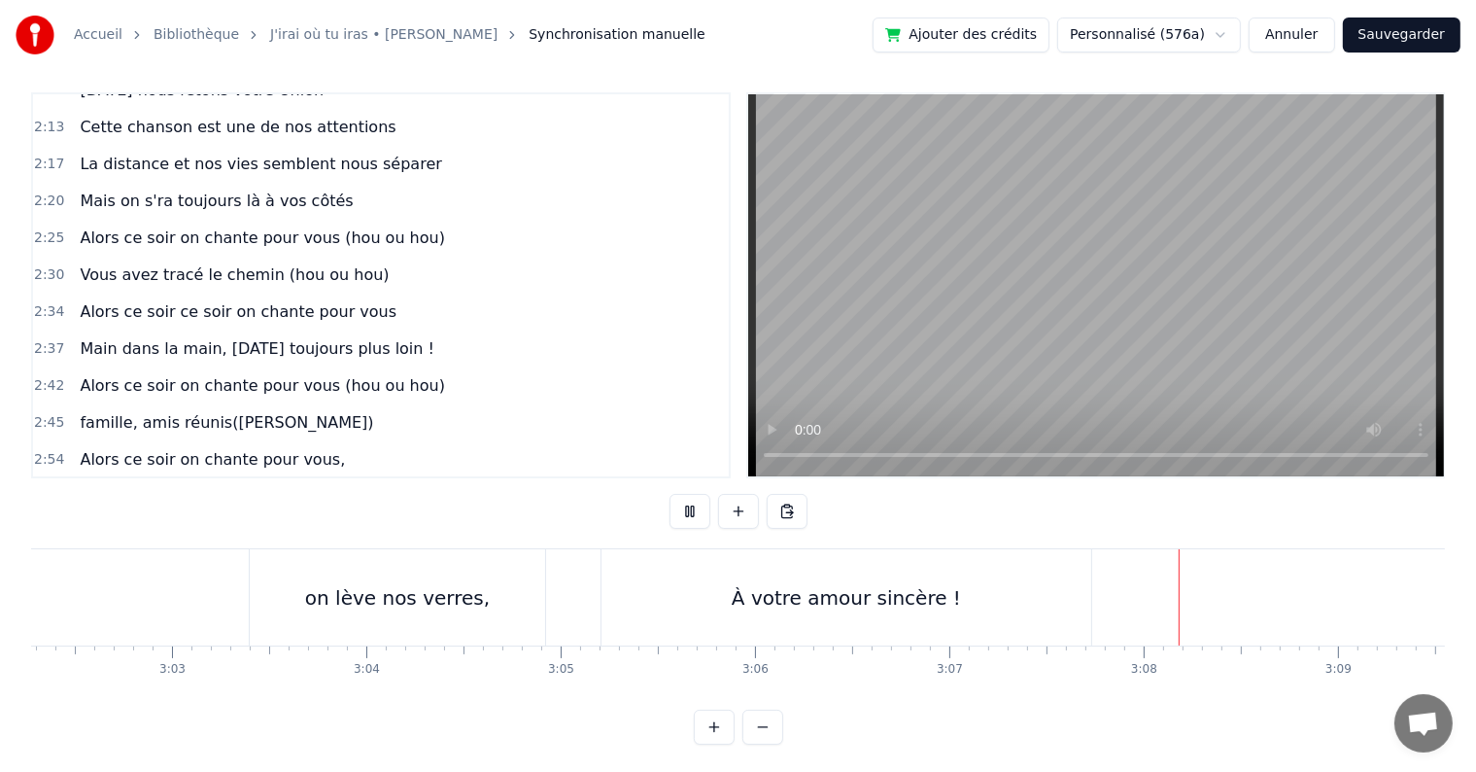
click at [696, 505] on button at bounding box center [690, 511] width 41 height 35
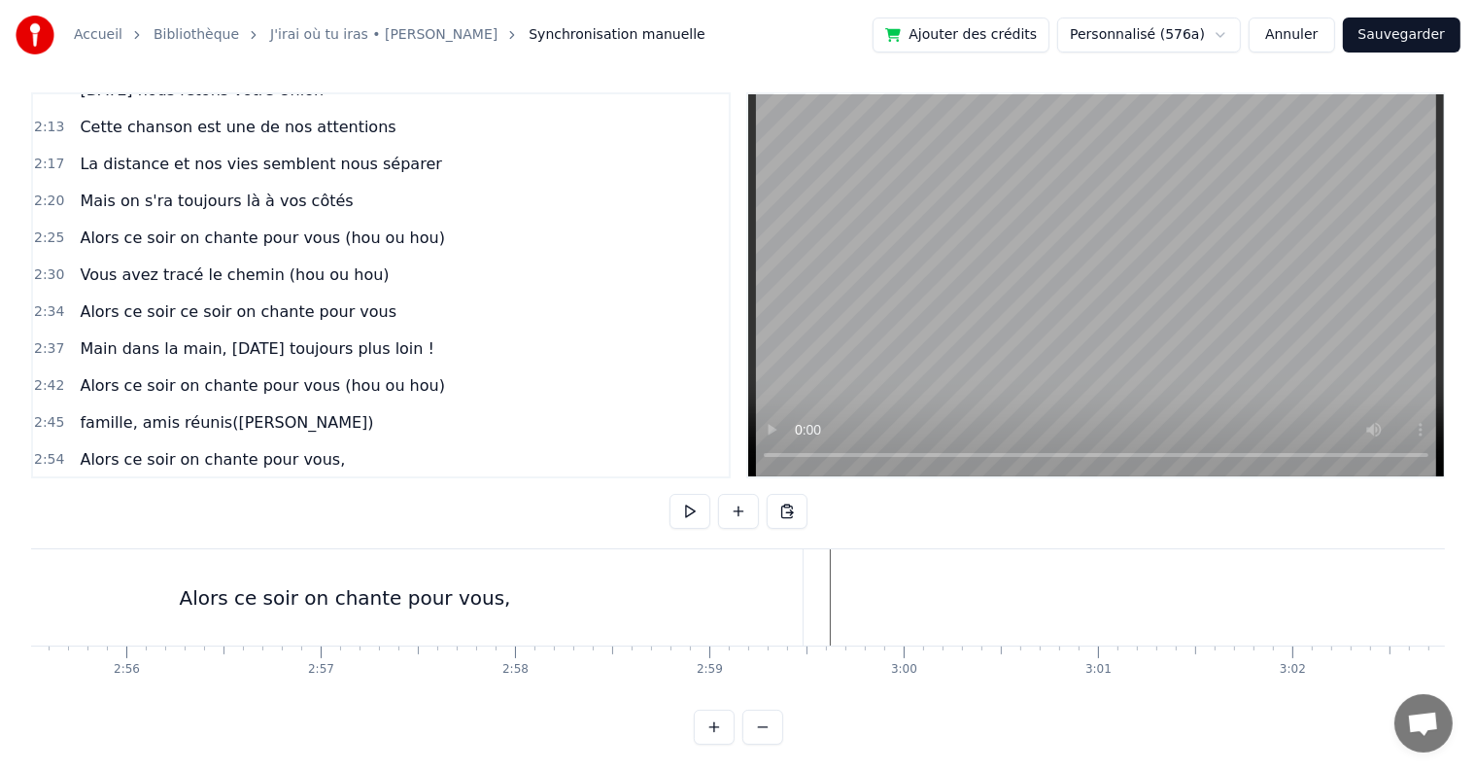
scroll to position [0, 33722]
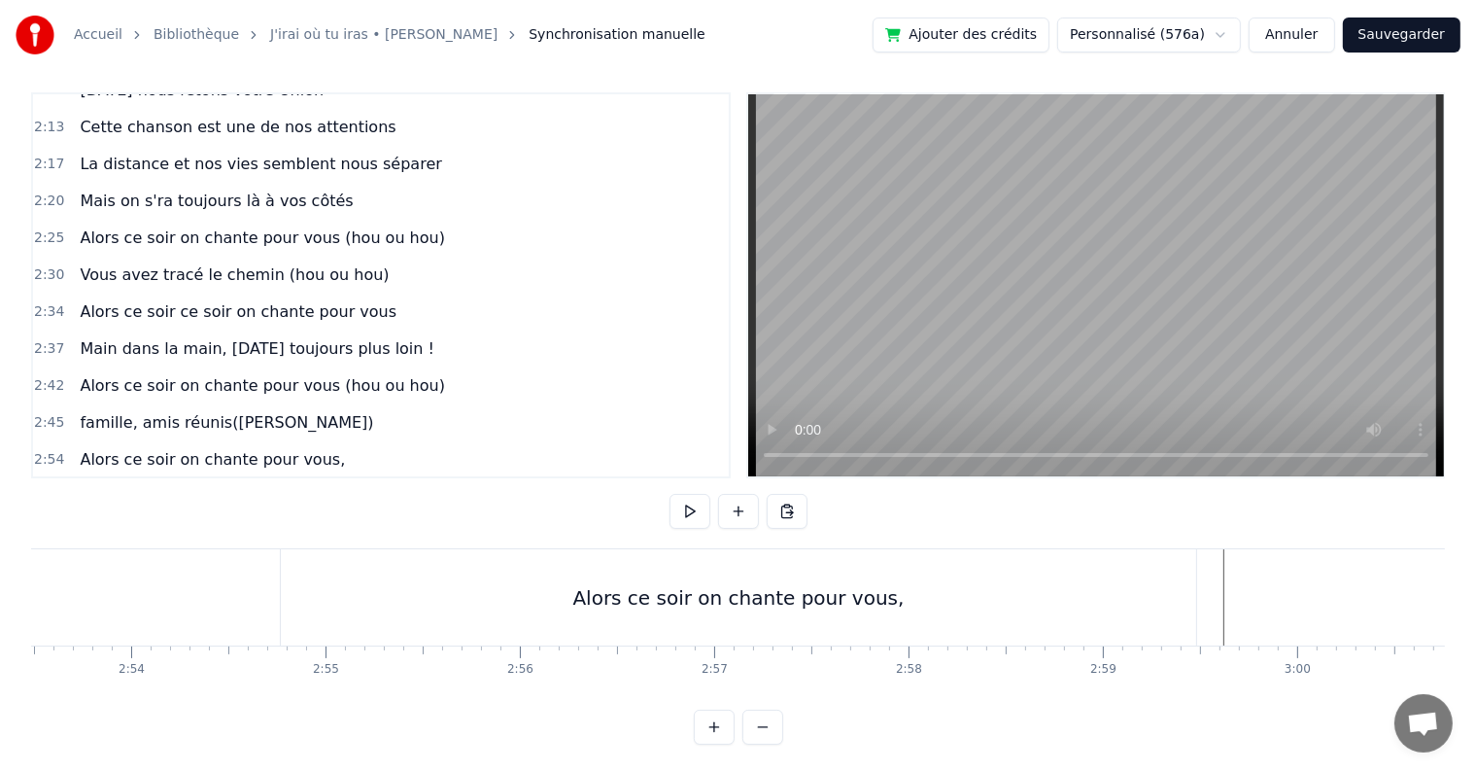
click at [1145, 588] on div "Alors ce soir on chante pour vous," at bounding box center [739, 597] width 916 height 96
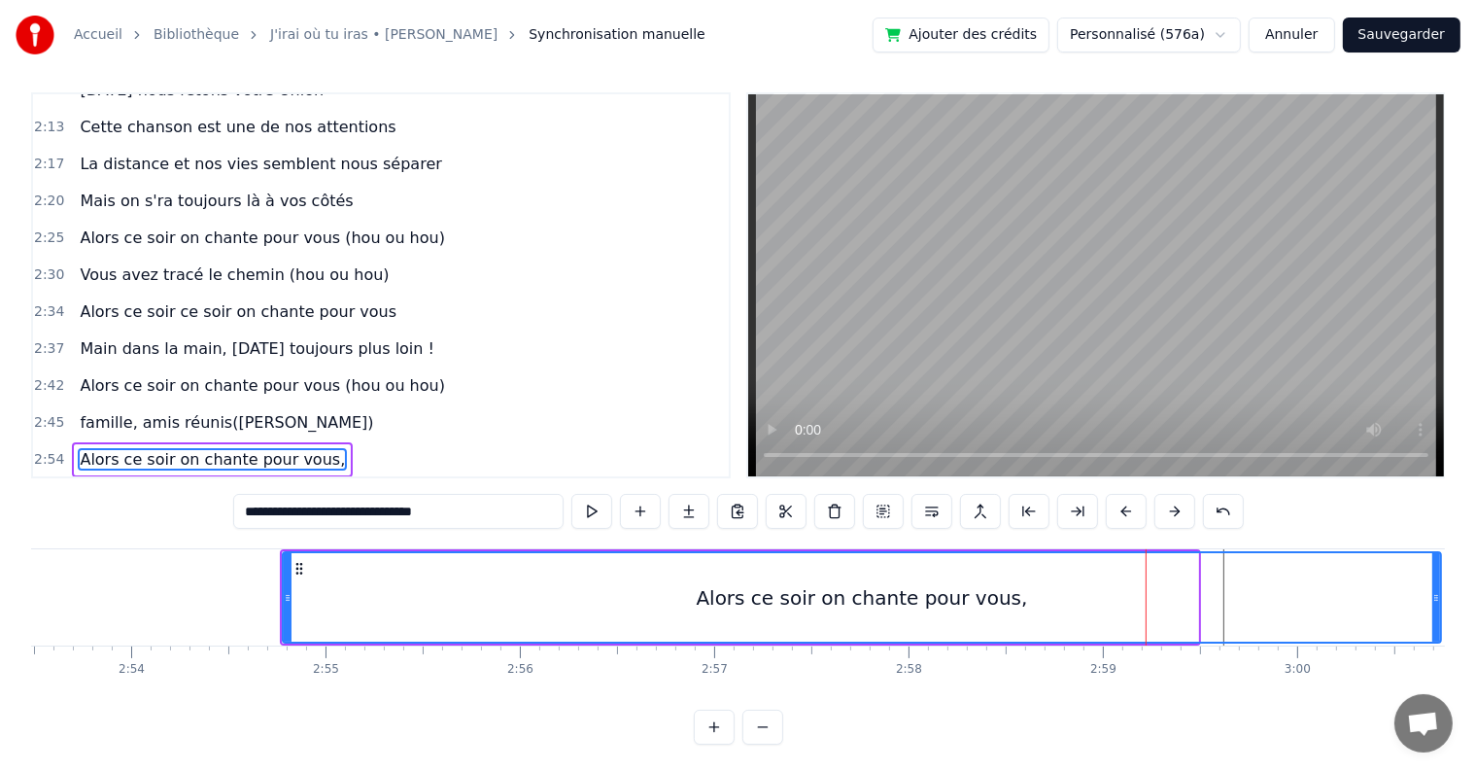
drag, startPoint x: 1193, startPoint y: 595, endPoint x: 1435, endPoint y: 599, distance: 243.0
click at [1435, 599] on div "C’est au lycée que tout commence Flo et [PERSON_NAME] vivent encore leur romanc…" at bounding box center [738, 621] width 1414 height 146
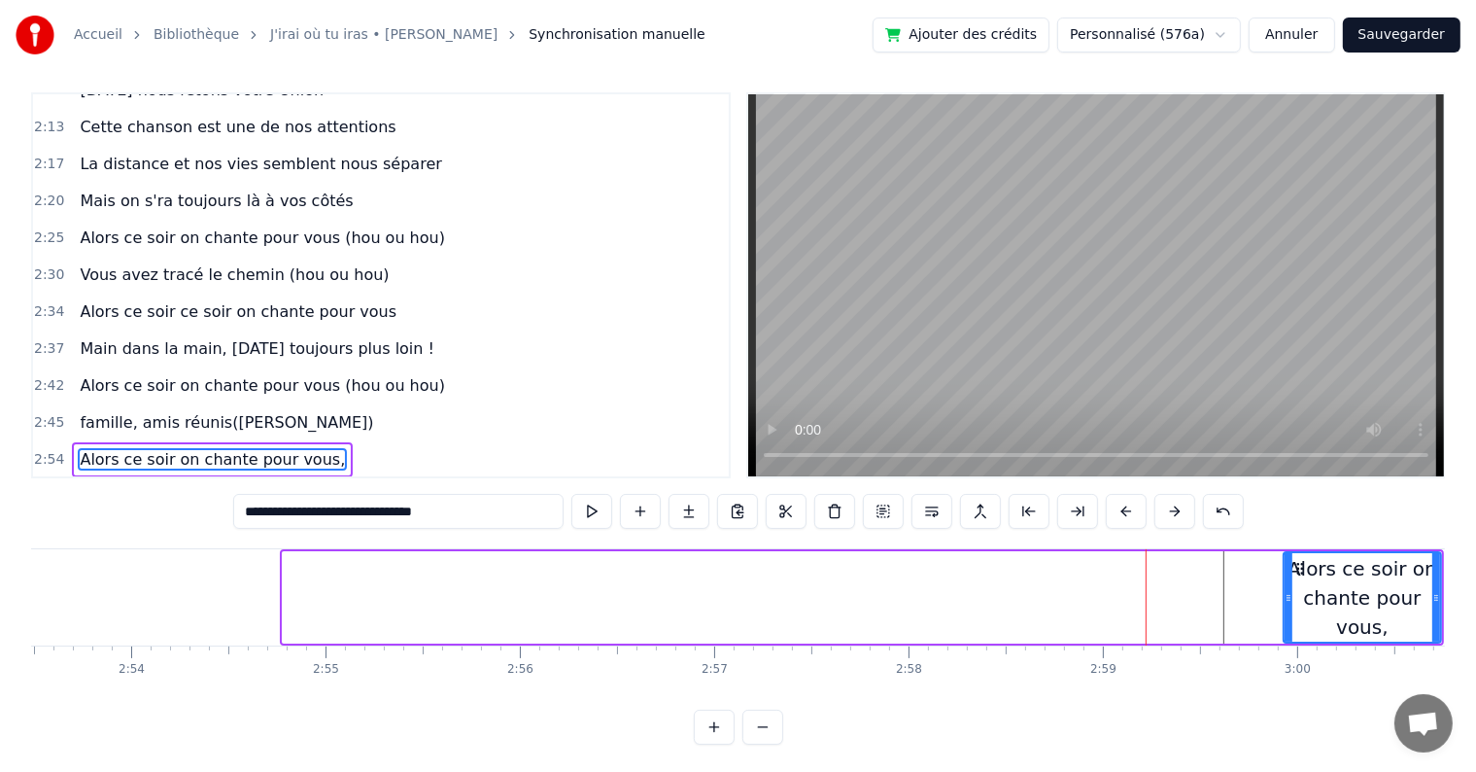
drag, startPoint x: 287, startPoint y: 594, endPoint x: 1291, endPoint y: 552, distance: 1004.8
click at [1291, 553] on div at bounding box center [1289, 597] width 8 height 88
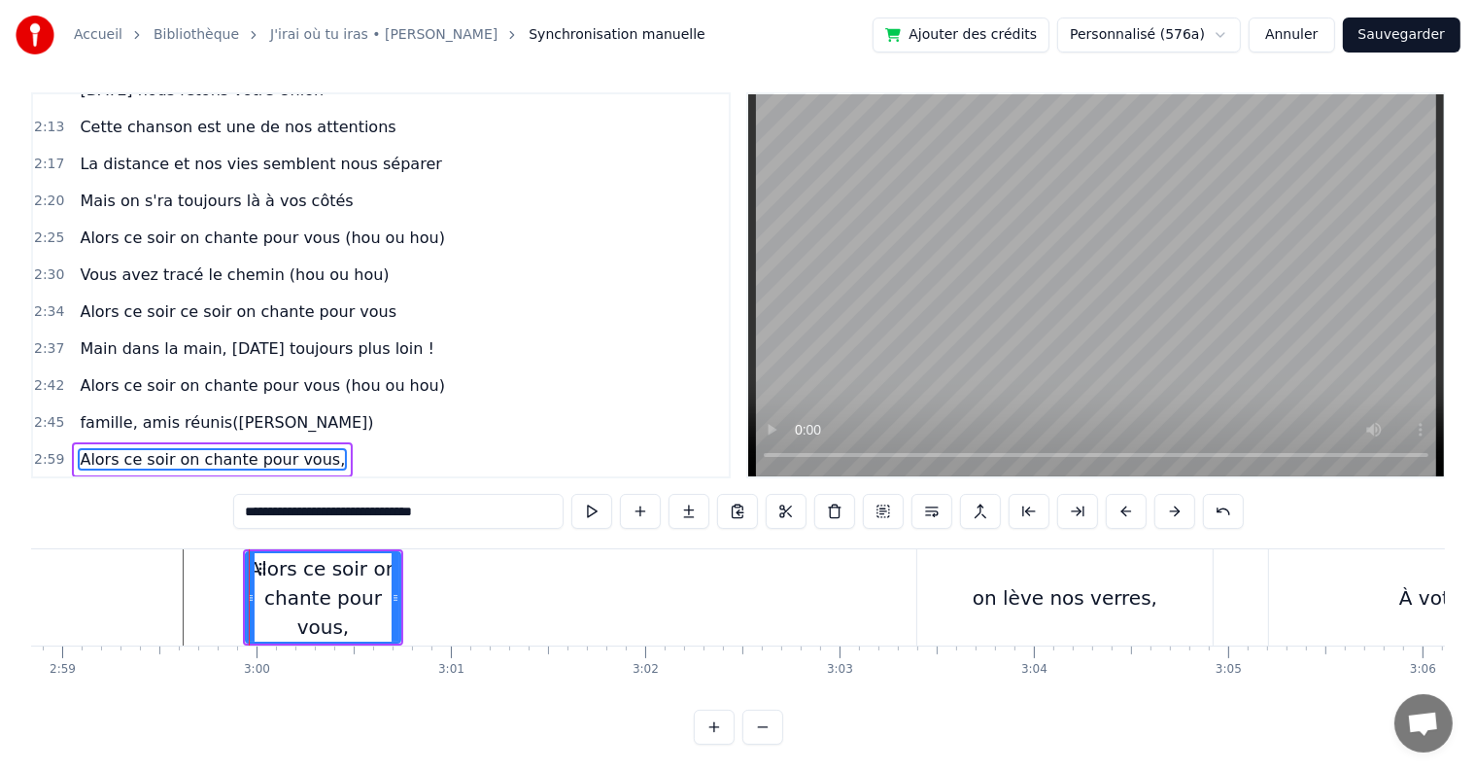
scroll to position [0, 34832]
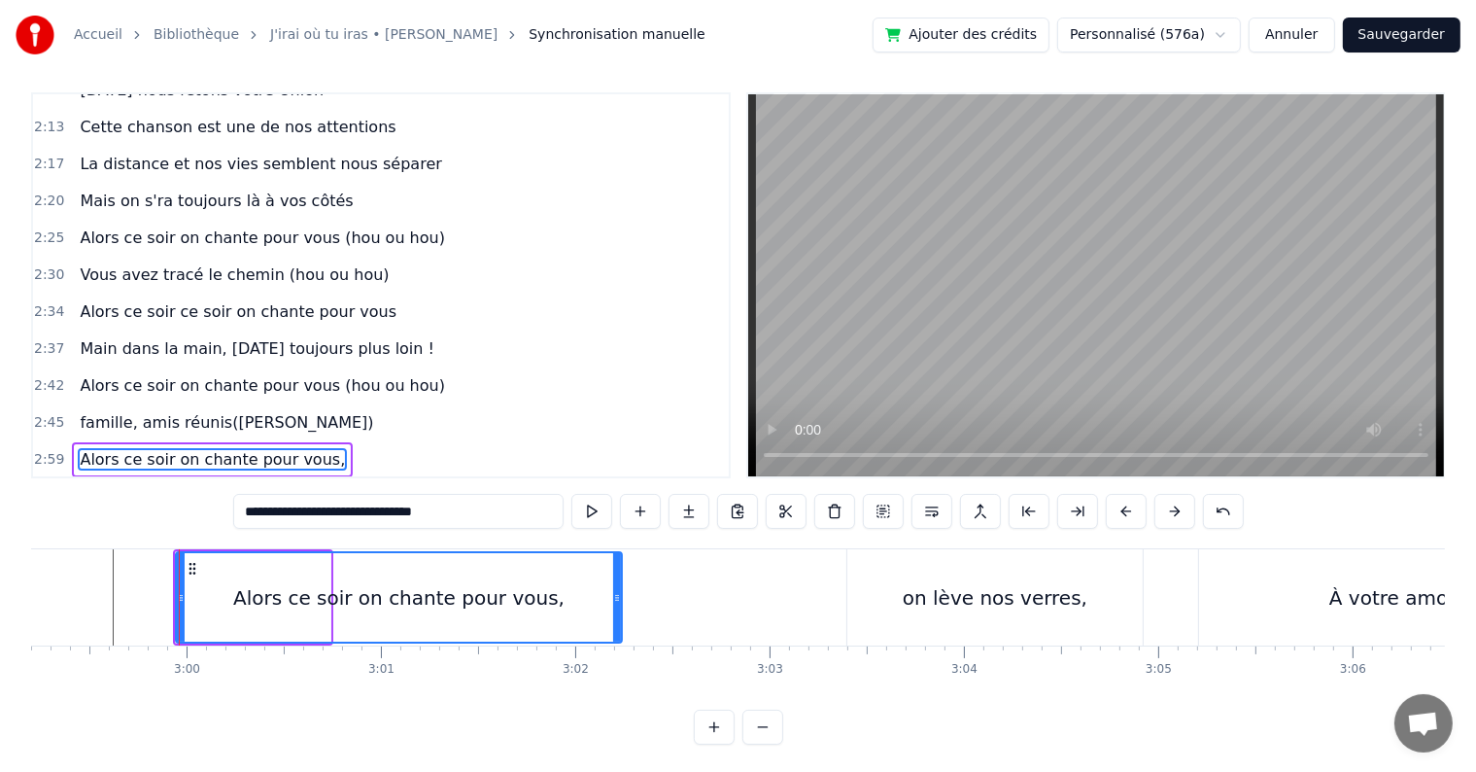
drag, startPoint x: 327, startPoint y: 590, endPoint x: 618, endPoint y: 573, distance: 292.0
click at [618, 573] on div at bounding box center [617, 597] width 8 height 88
click at [179, 590] on div "Alors ce soir on chante pour vous," at bounding box center [399, 597] width 448 height 92
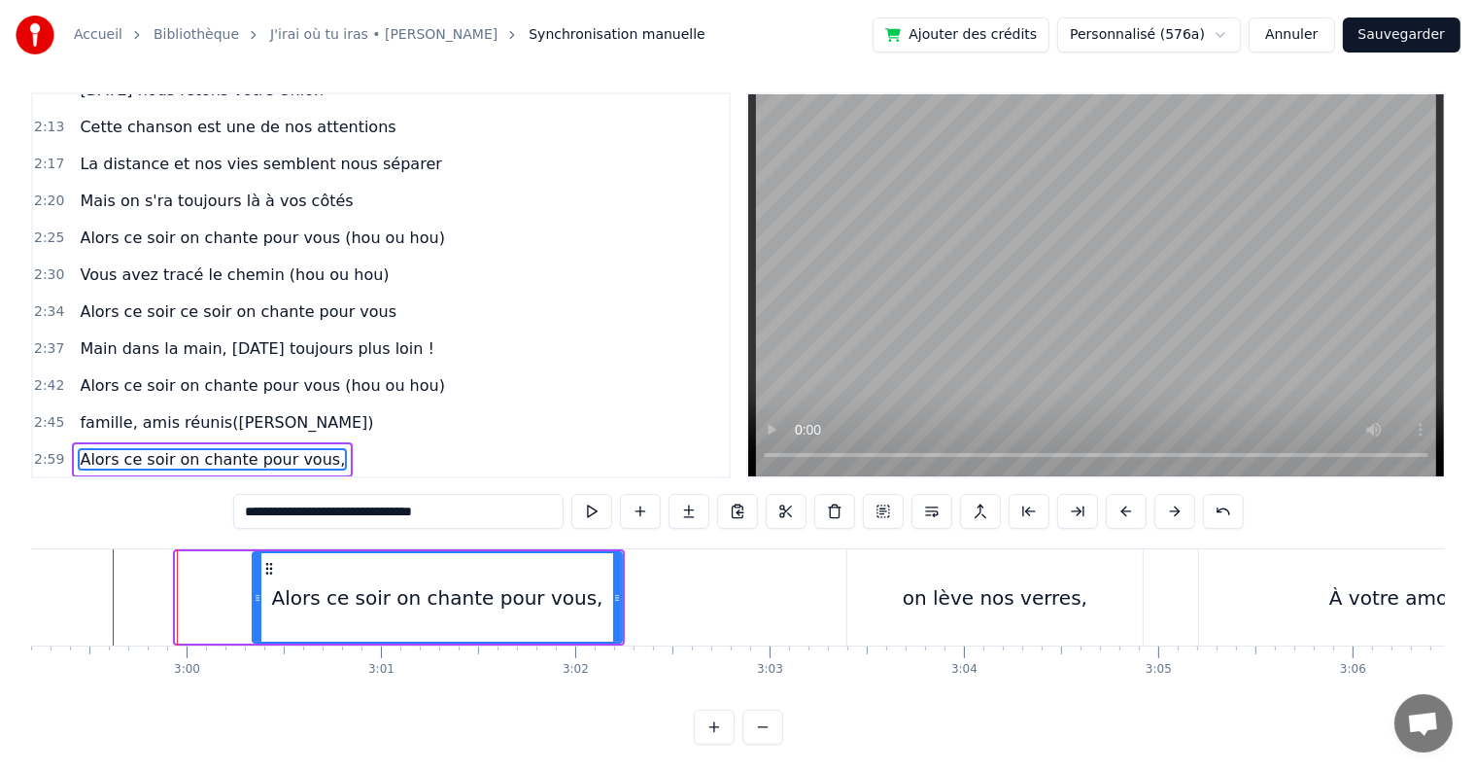
drag, startPoint x: 179, startPoint y: 590, endPoint x: 256, endPoint y: 586, distance: 76.9
click at [256, 586] on div at bounding box center [258, 597] width 8 height 88
click at [599, 504] on button at bounding box center [591, 511] width 41 height 35
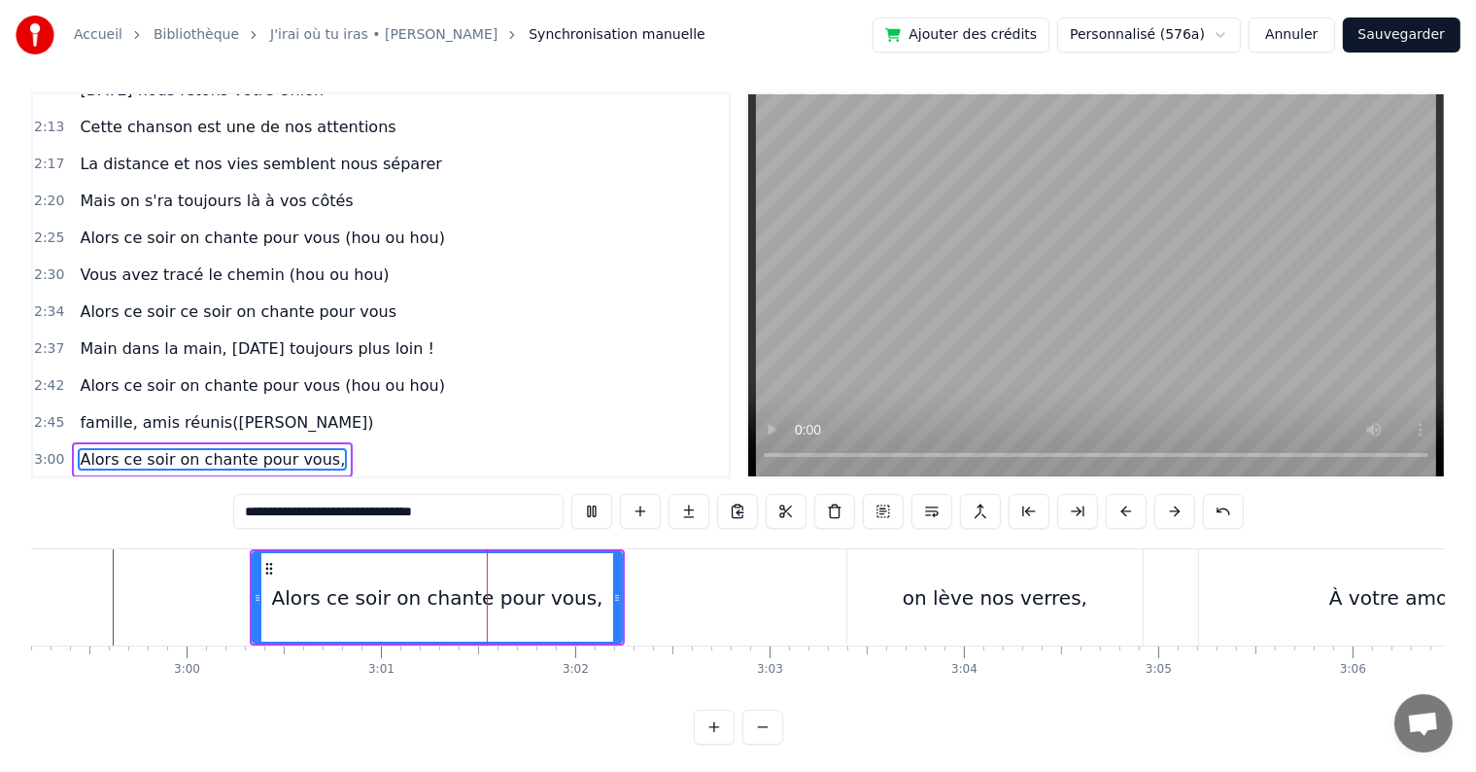
click at [599, 504] on button at bounding box center [591, 511] width 41 height 35
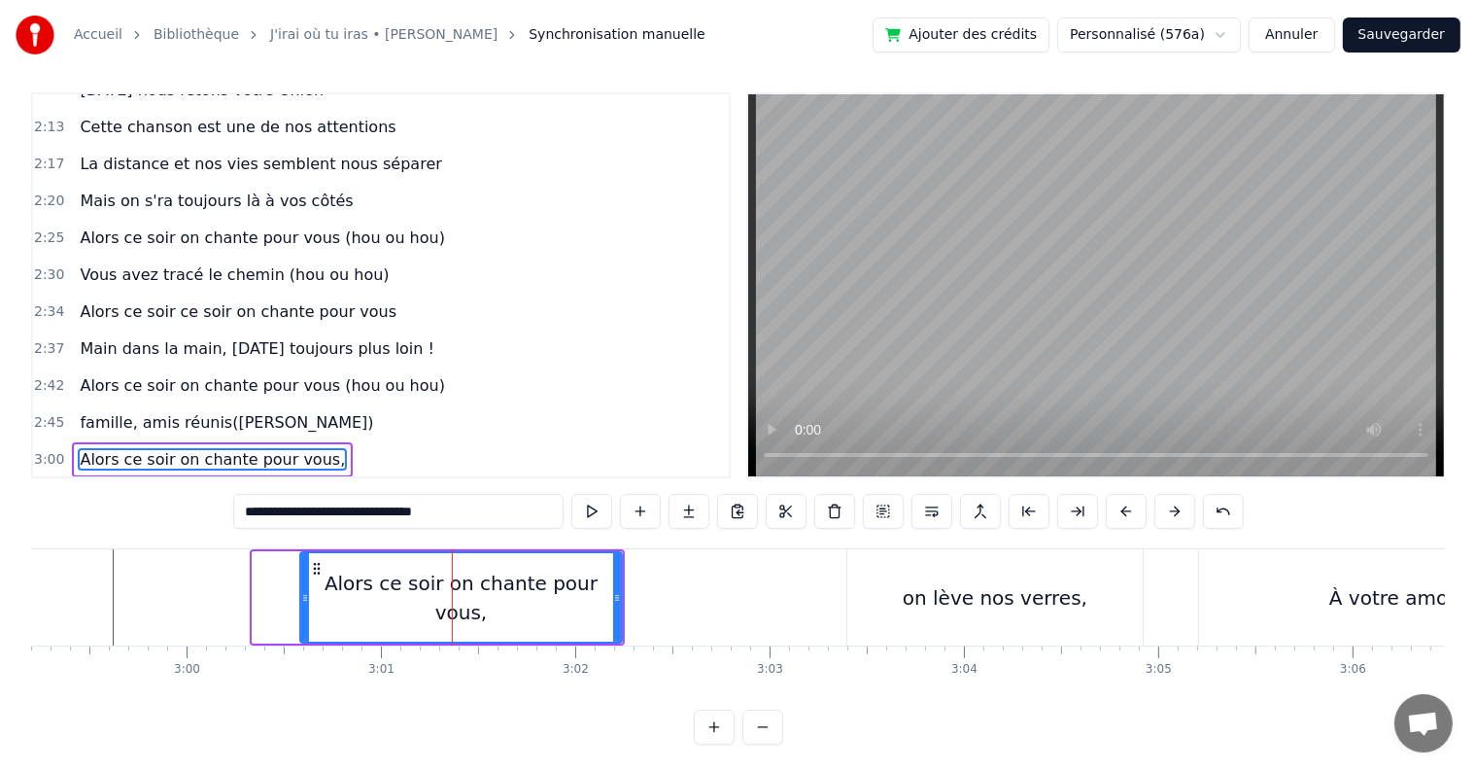
drag, startPoint x: 257, startPoint y: 595, endPoint x: 303, endPoint y: 588, distance: 47.1
click at [303, 590] on icon at bounding box center [305, 598] width 8 height 16
click at [595, 515] on button at bounding box center [591, 511] width 41 height 35
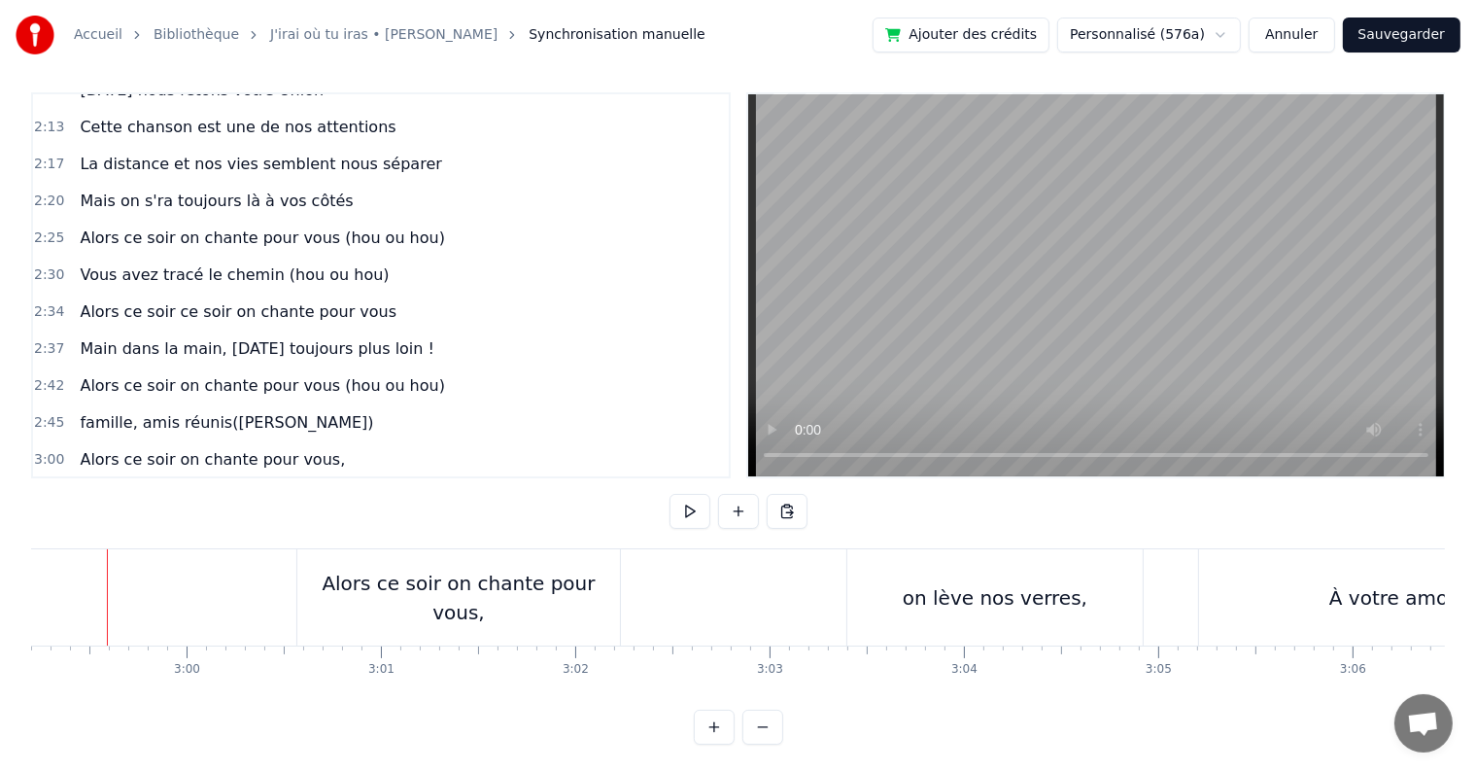
scroll to position [0, 34810]
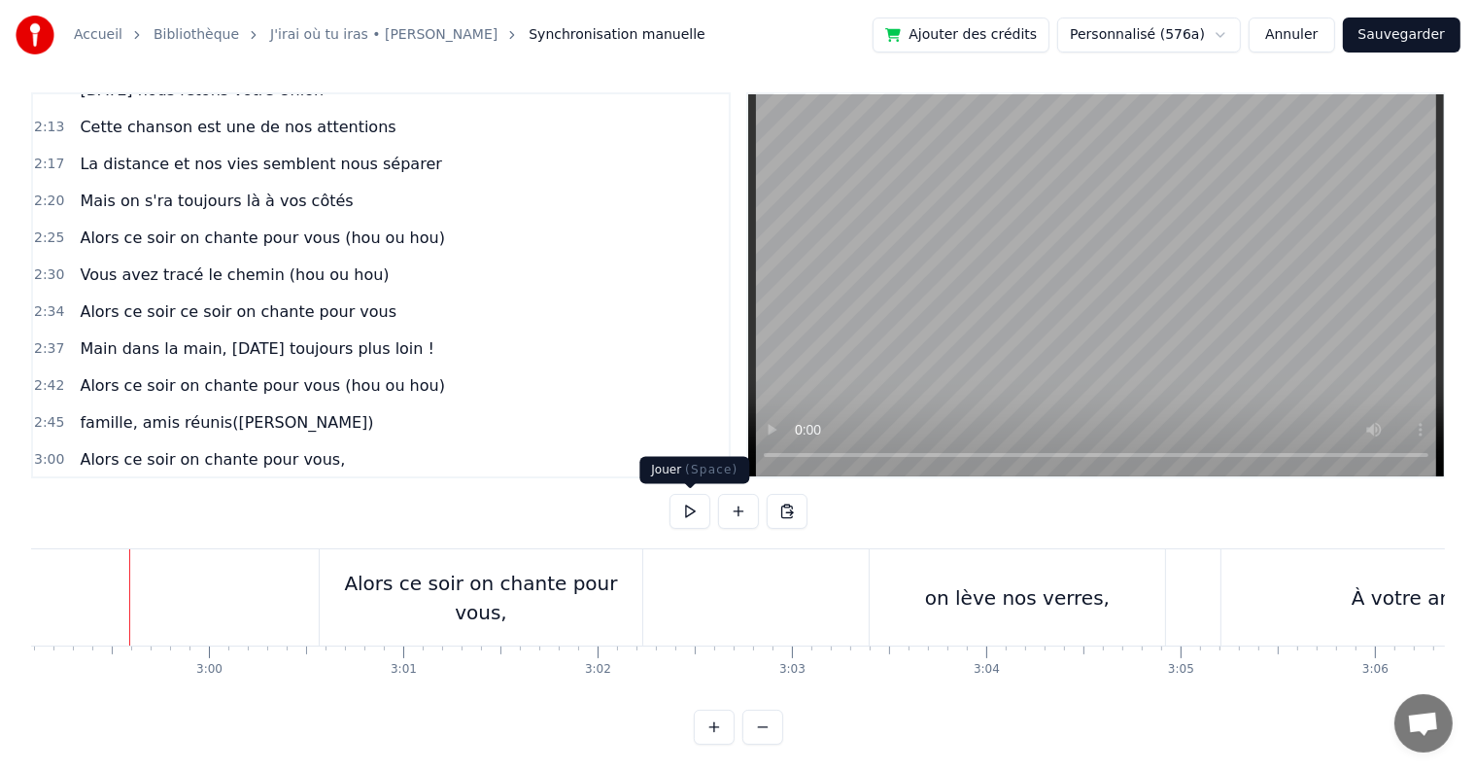
click at [689, 506] on button at bounding box center [690, 511] width 41 height 35
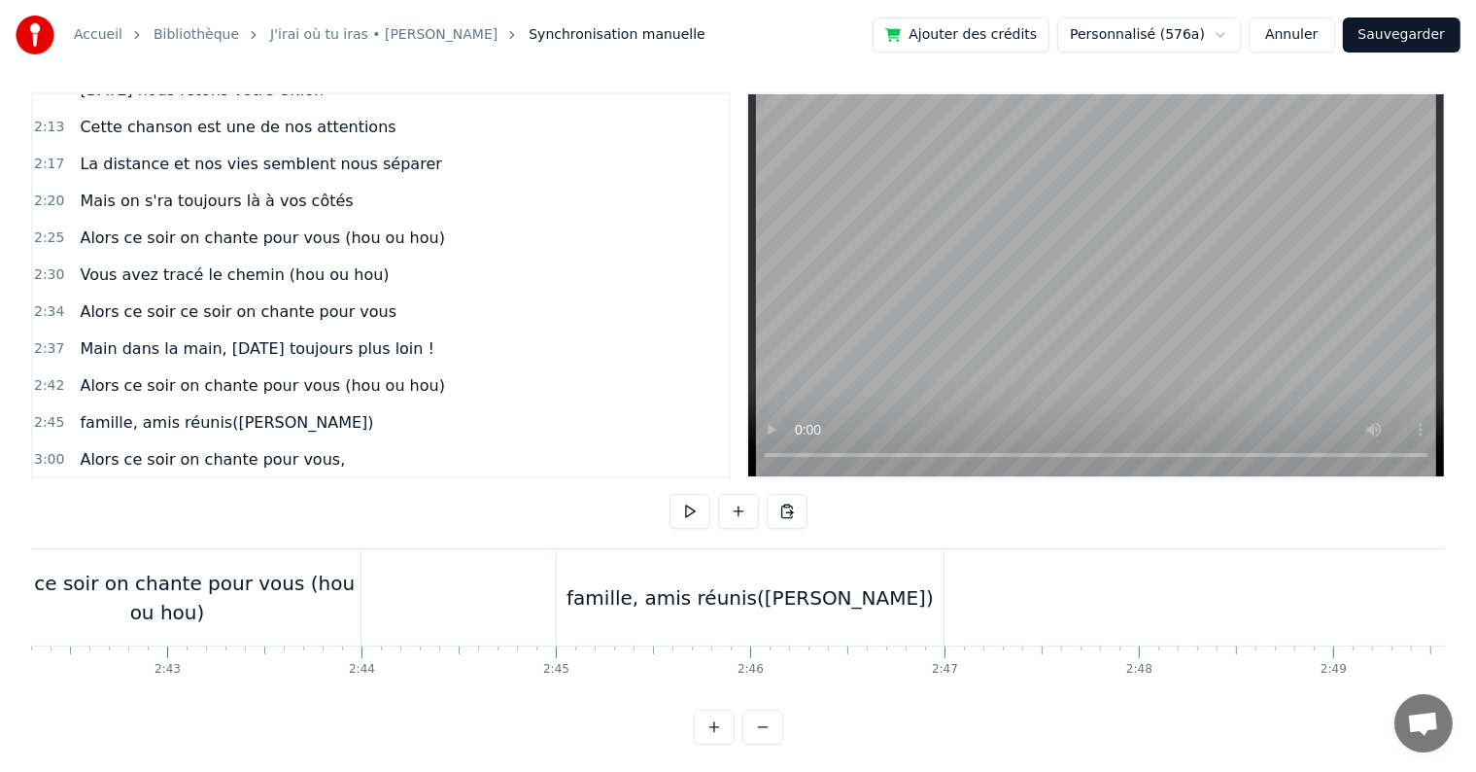
scroll to position [0, 31710]
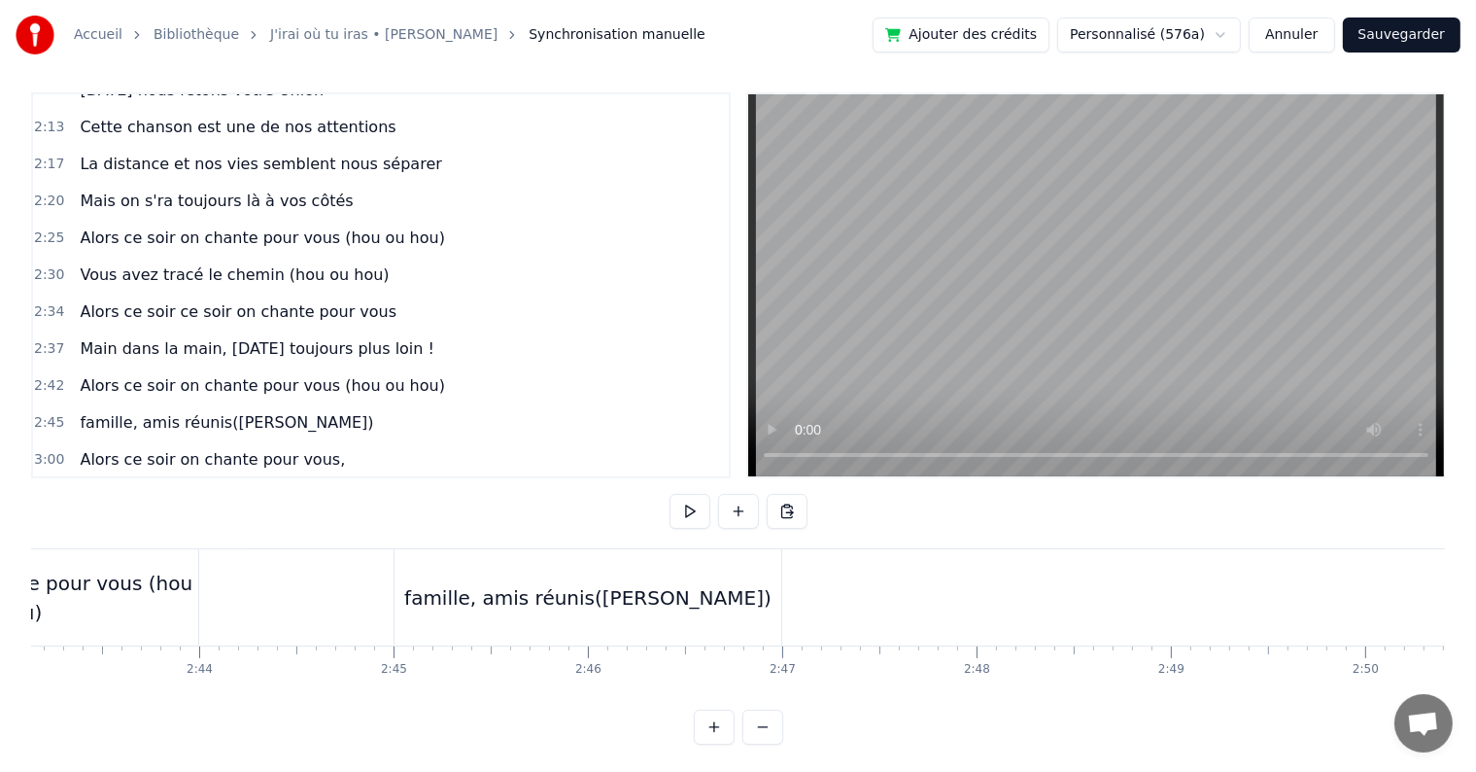
click at [555, 579] on div "famille, amis réunis([PERSON_NAME])" at bounding box center [588, 597] width 387 height 96
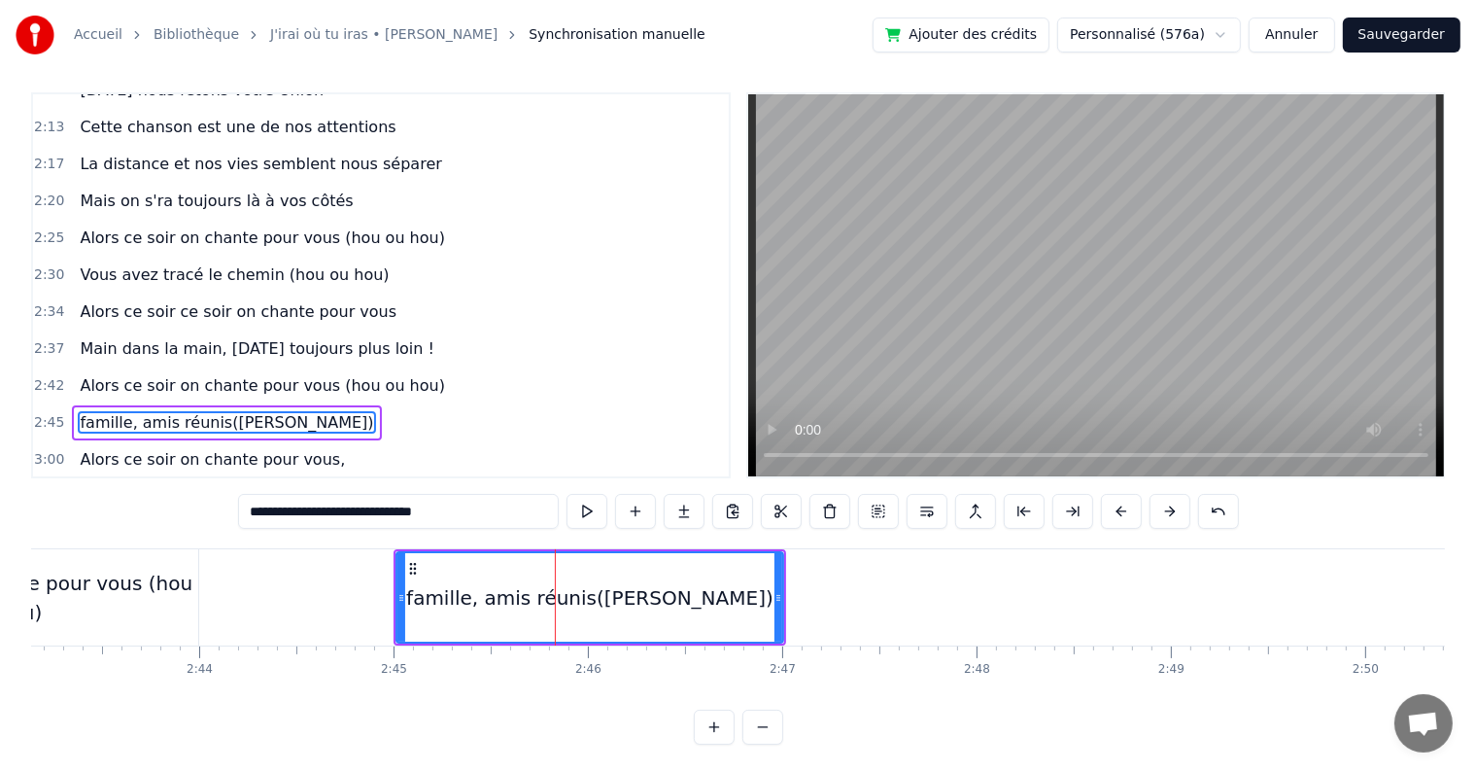
scroll to position [0, 0]
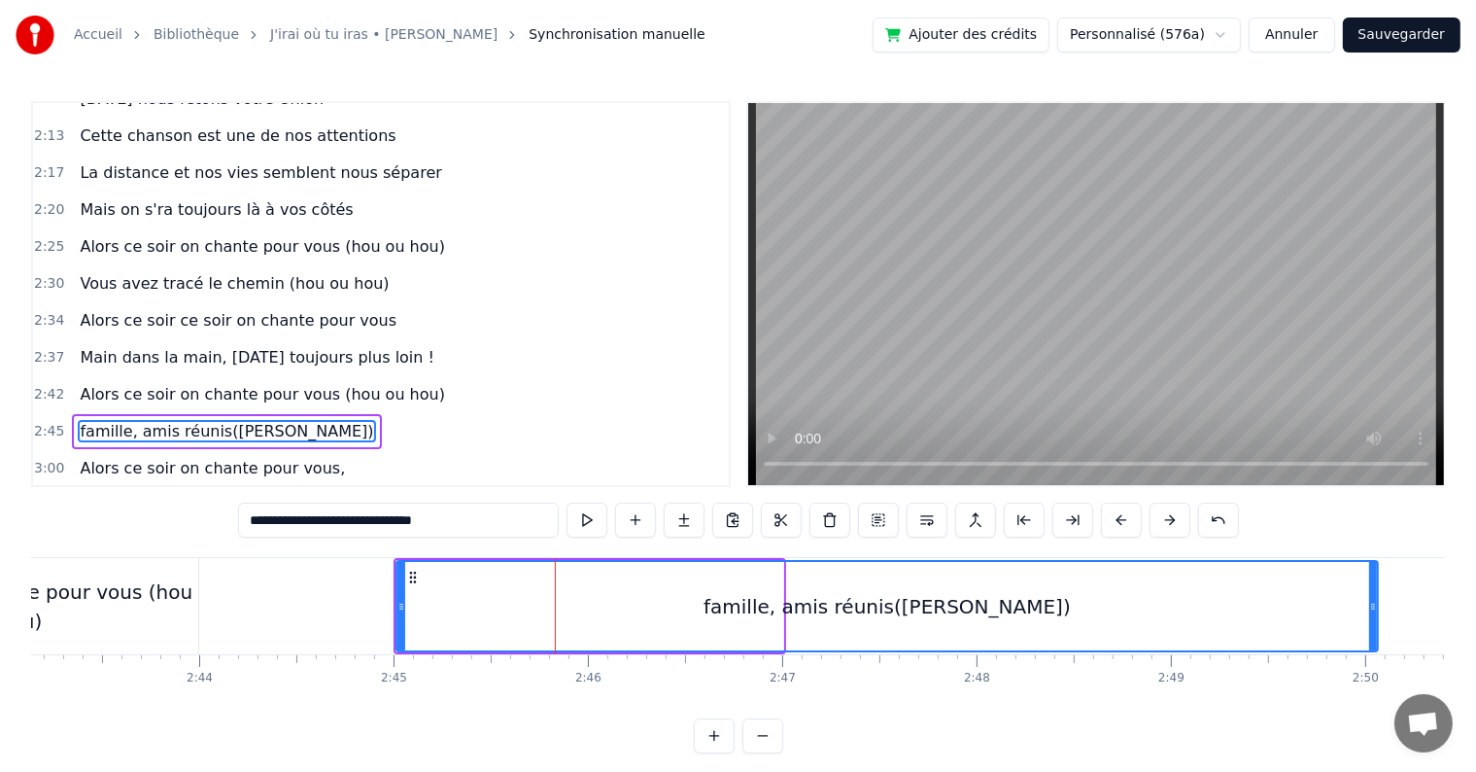
drag, startPoint x: 775, startPoint y: 604, endPoint x: 1369, endPoint y: 627, distance: 595.3
click at [1369, 627] on div at bounding box center [1373, 606] width 8 height 88
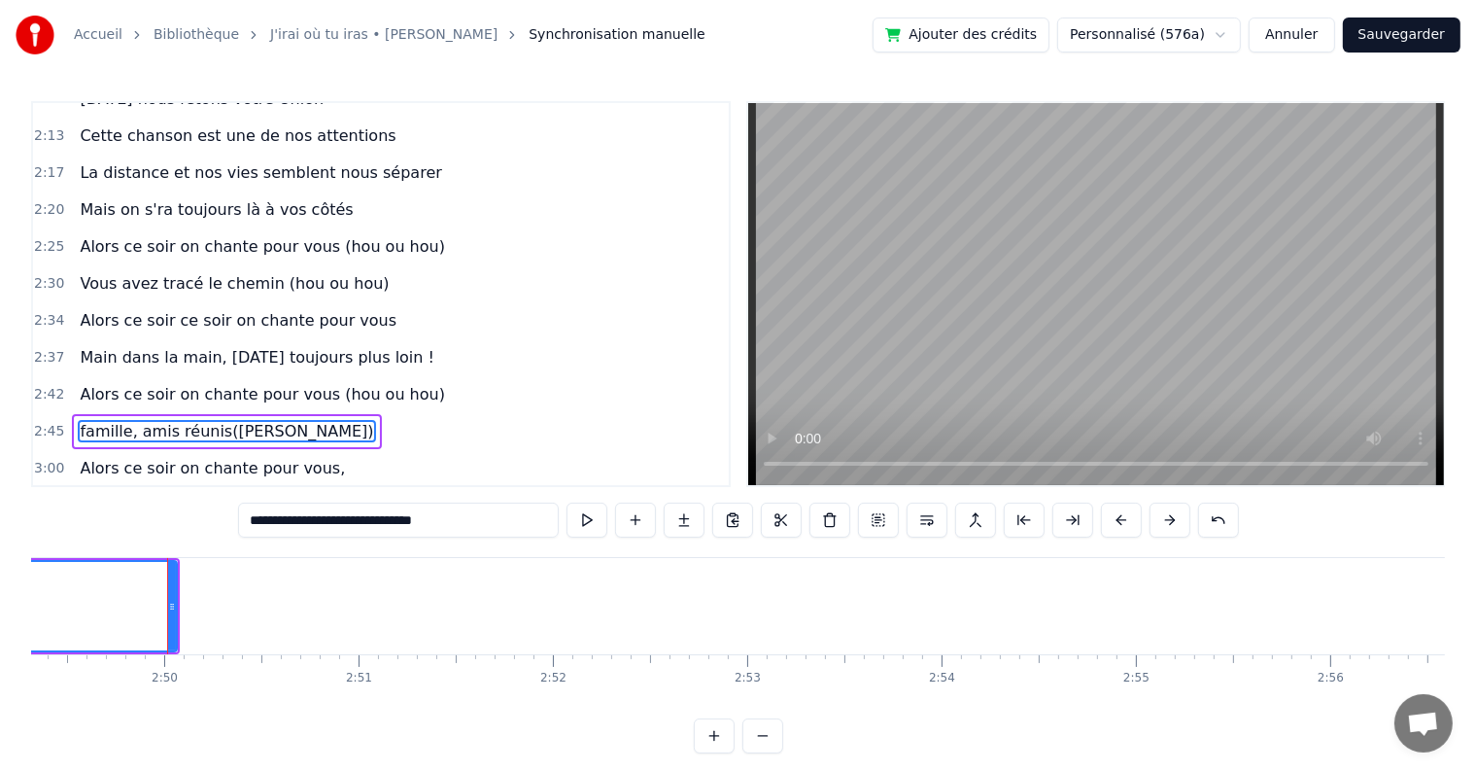
scroll to position [0, 32949]
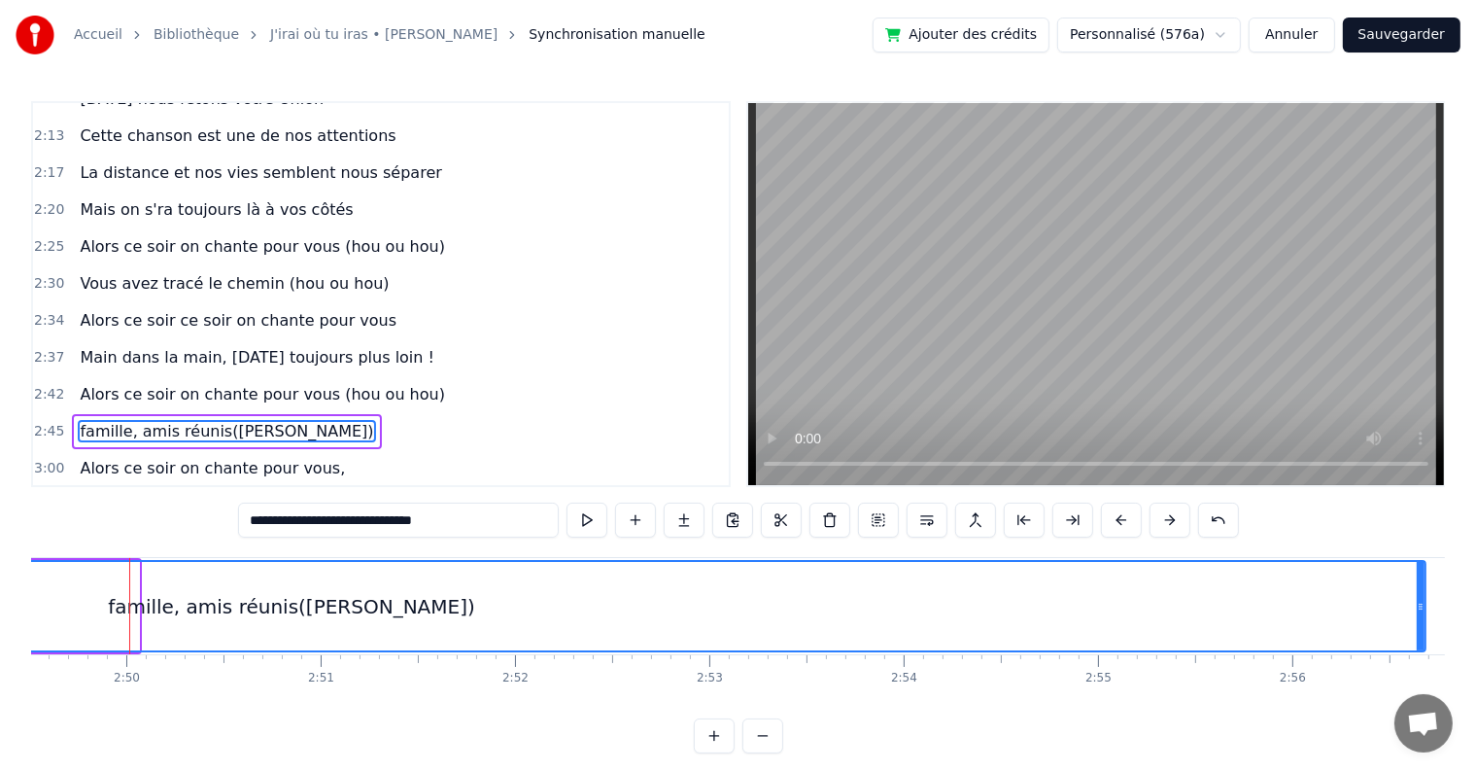
drag, startPoint x: 136, startPoint y: 596, endPoint x: 1422, endPoint y: 624, distance: 1286.1
click at [1422, 624] on div at bounding box center [1421, 606] width 8 height 88
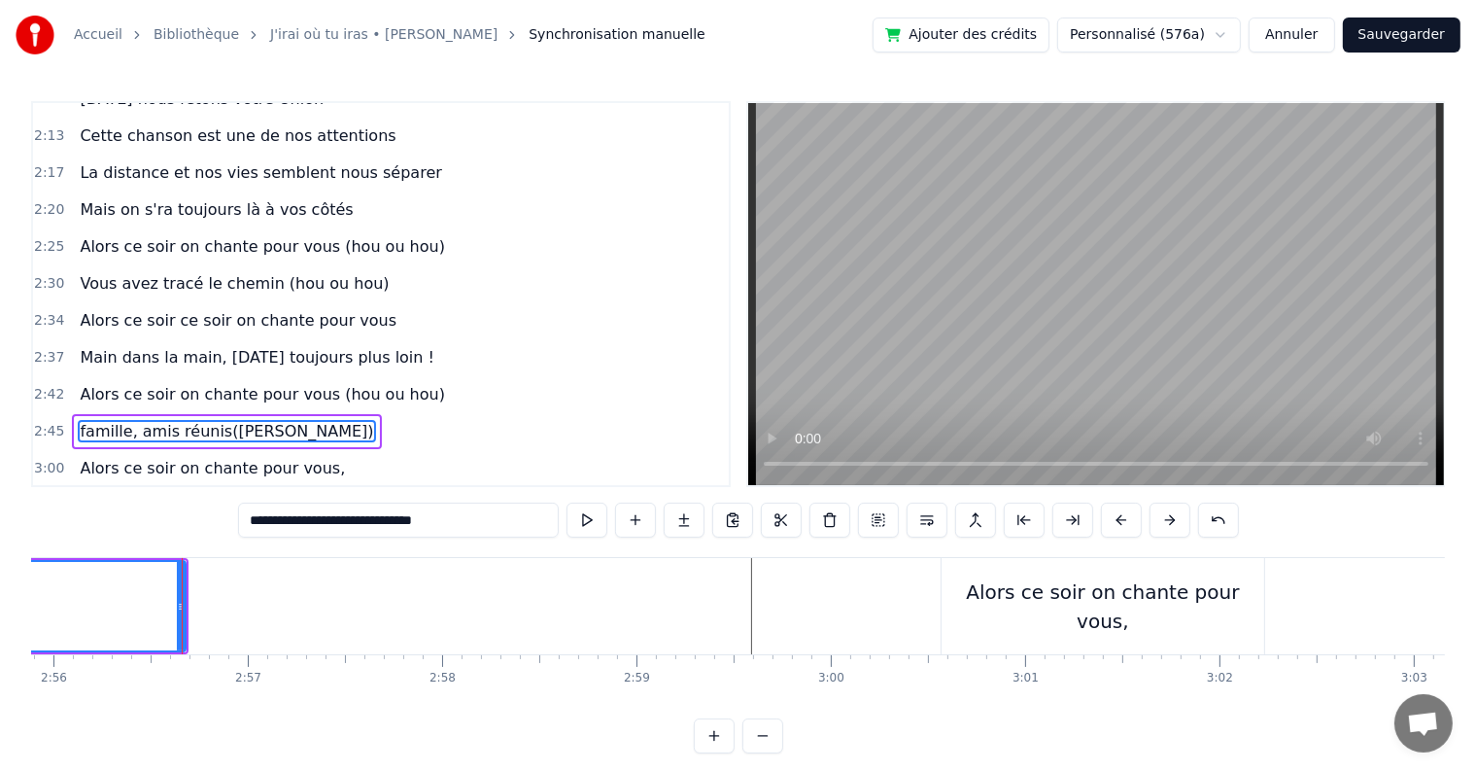
scroll to position [0, 34241]
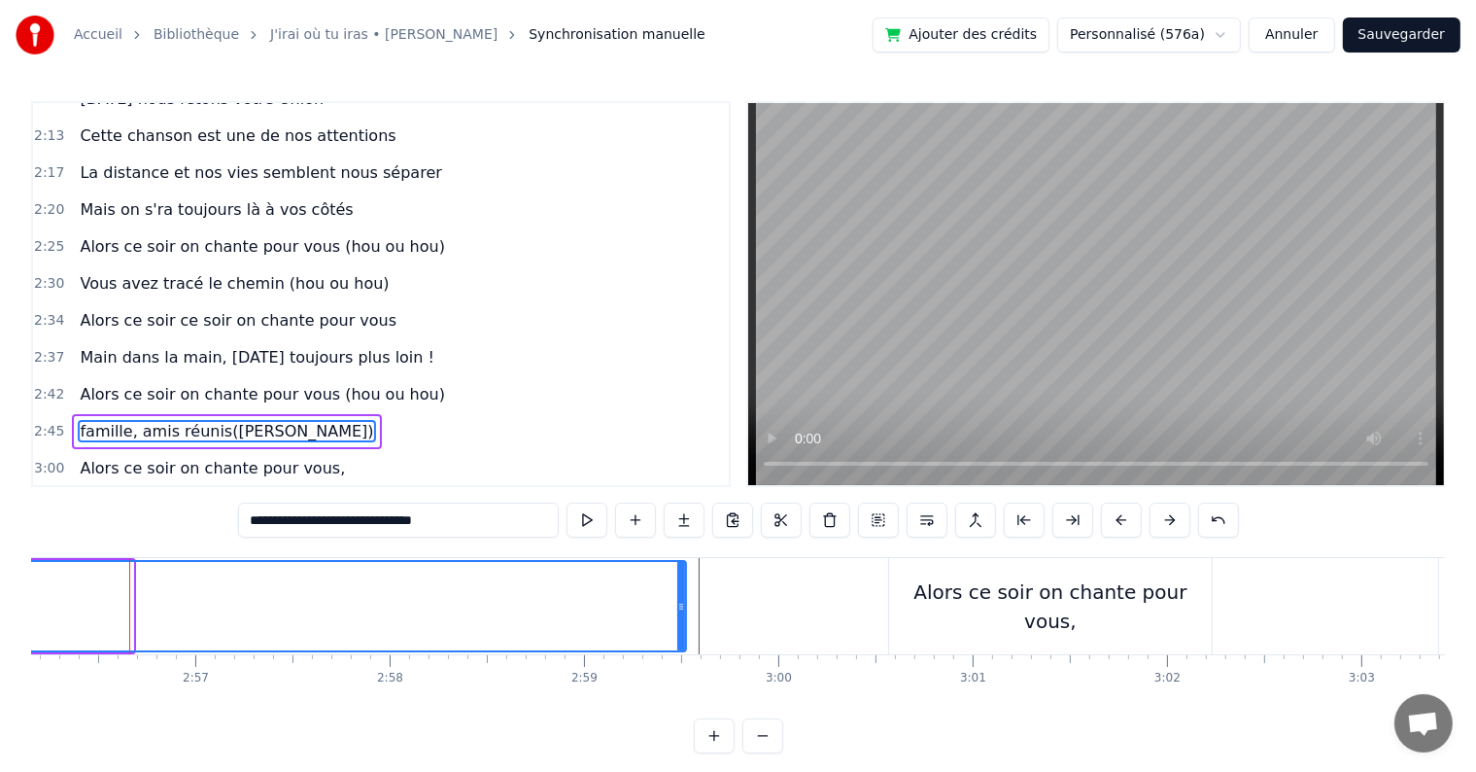
drag, startPoint x: 127, startPoint y: 601, endPoint x: 680, endPoint y: 634, distance: 554.0
click at [680, 634] on div at bounding box center [681, 606] width 8 height 88
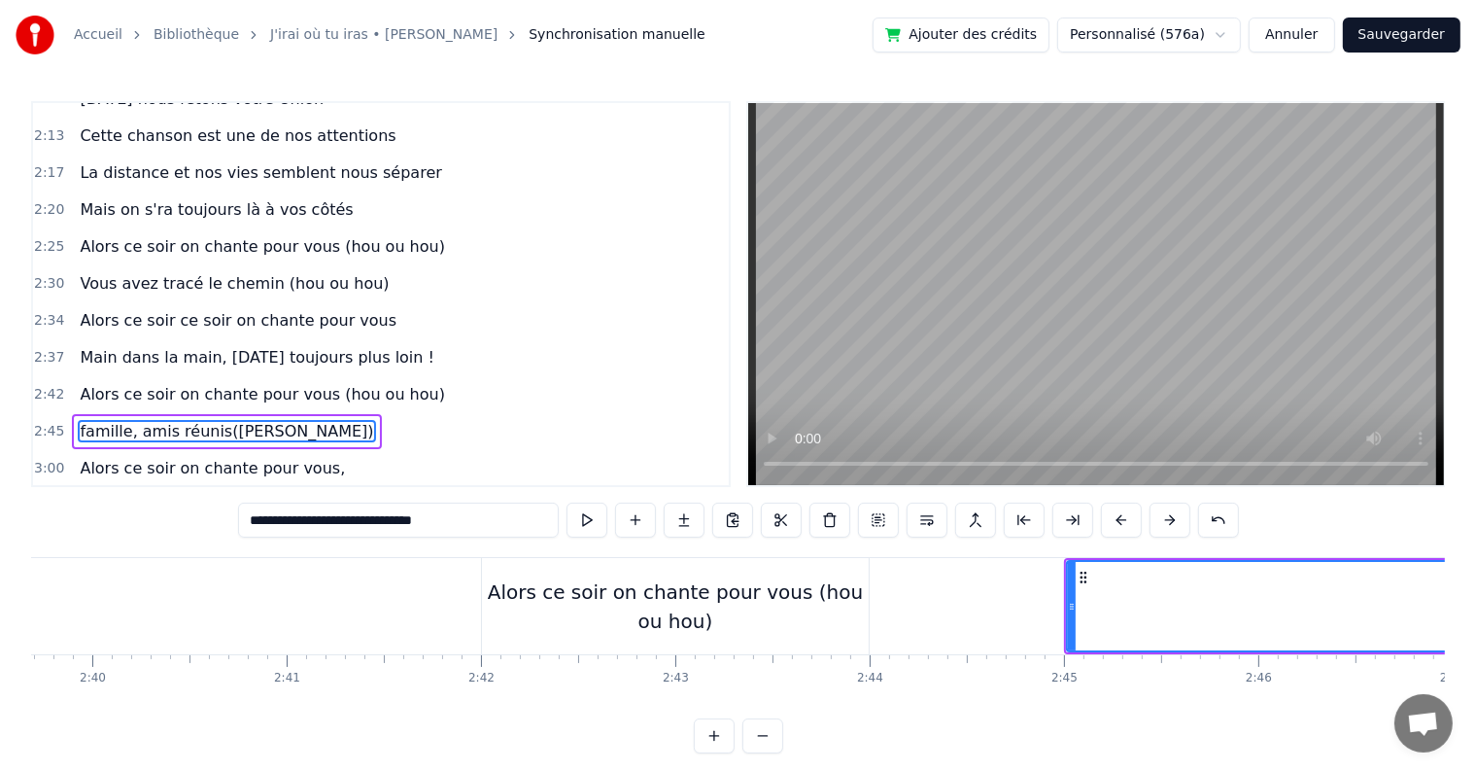
scroll to position [0, 31225]
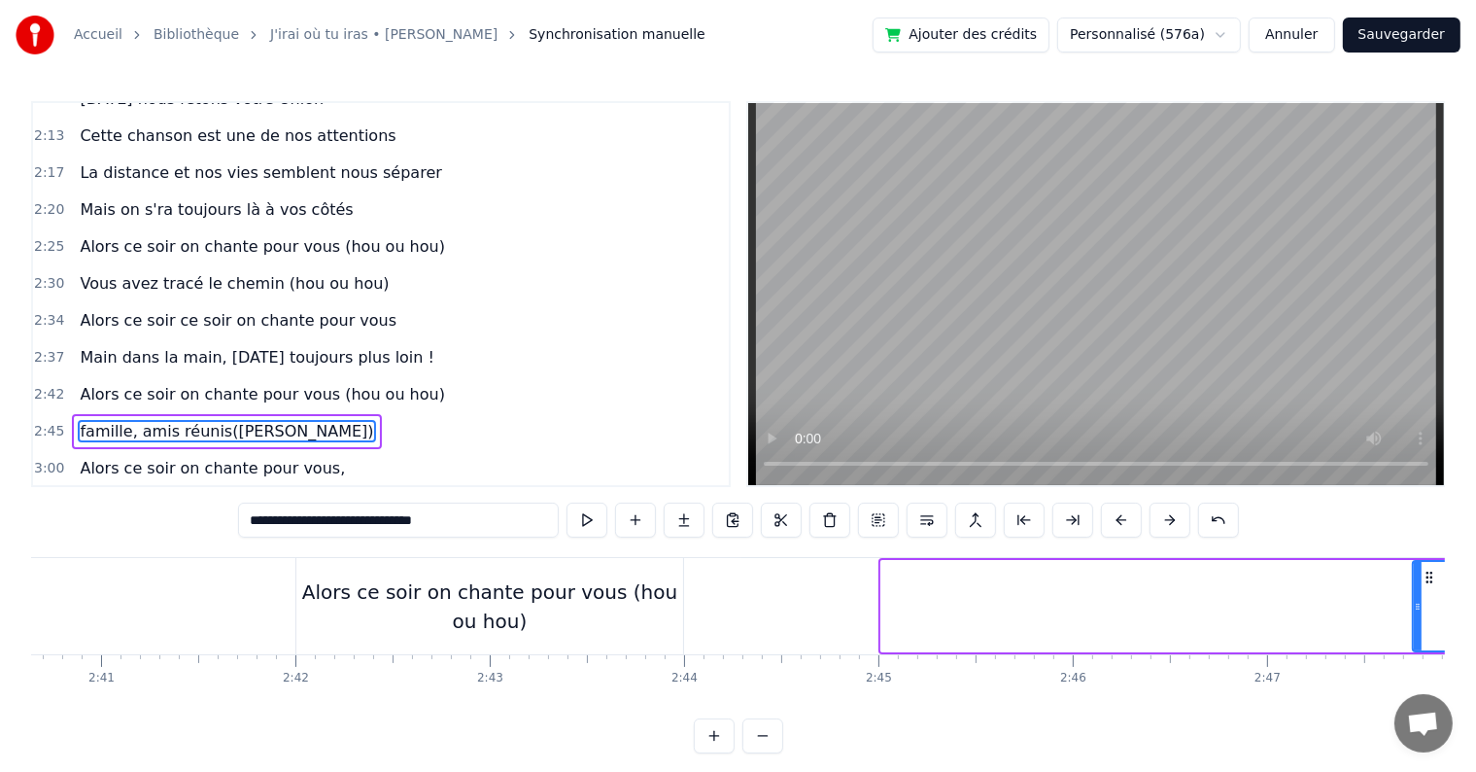
drag, startPoint x: 882, startPoint y: 611, endPoint x: 1413, endPoint y: 627, distance: 531.8
click at [1414, 627] on div at bounding box center [1418, 606] width 8 height 88
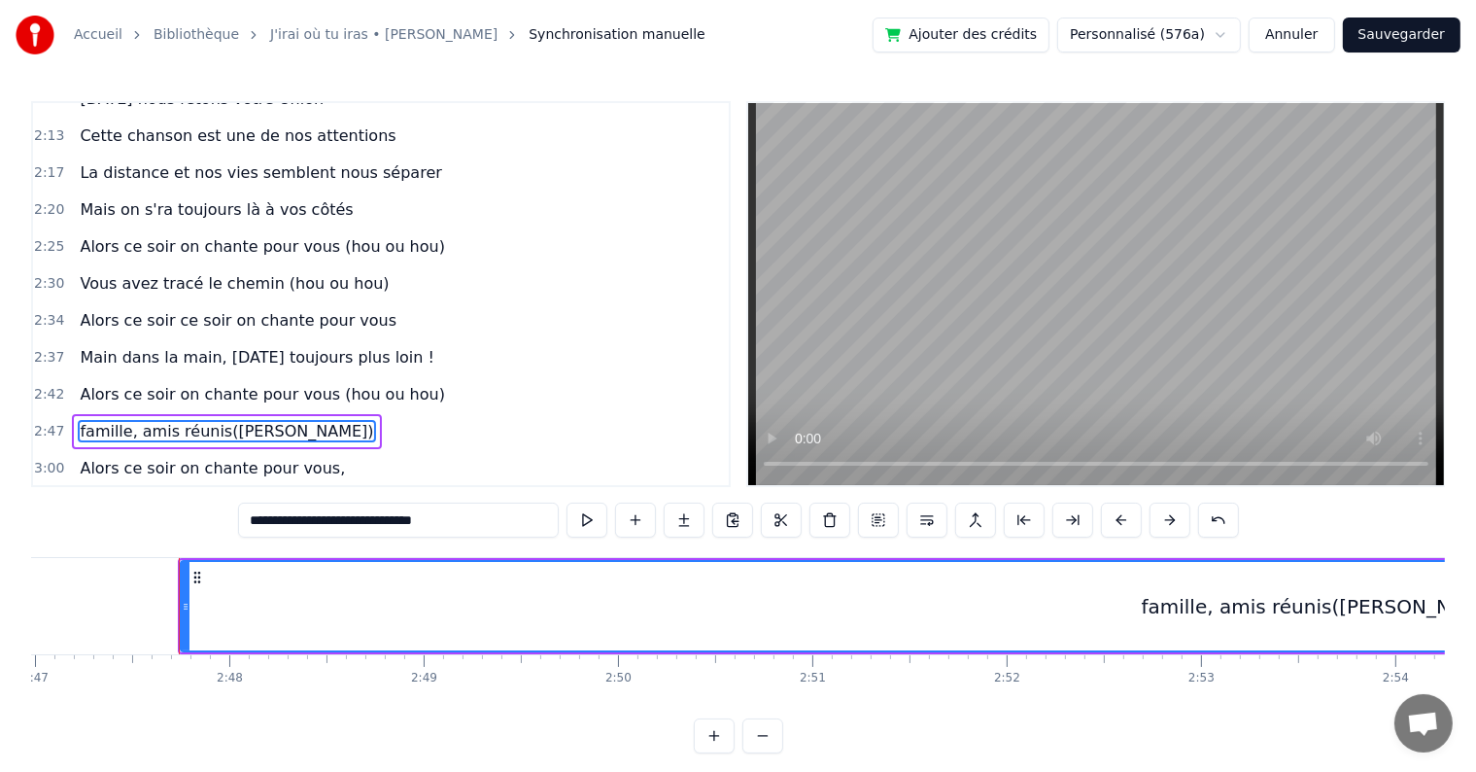
scroll to position [0, 32508]
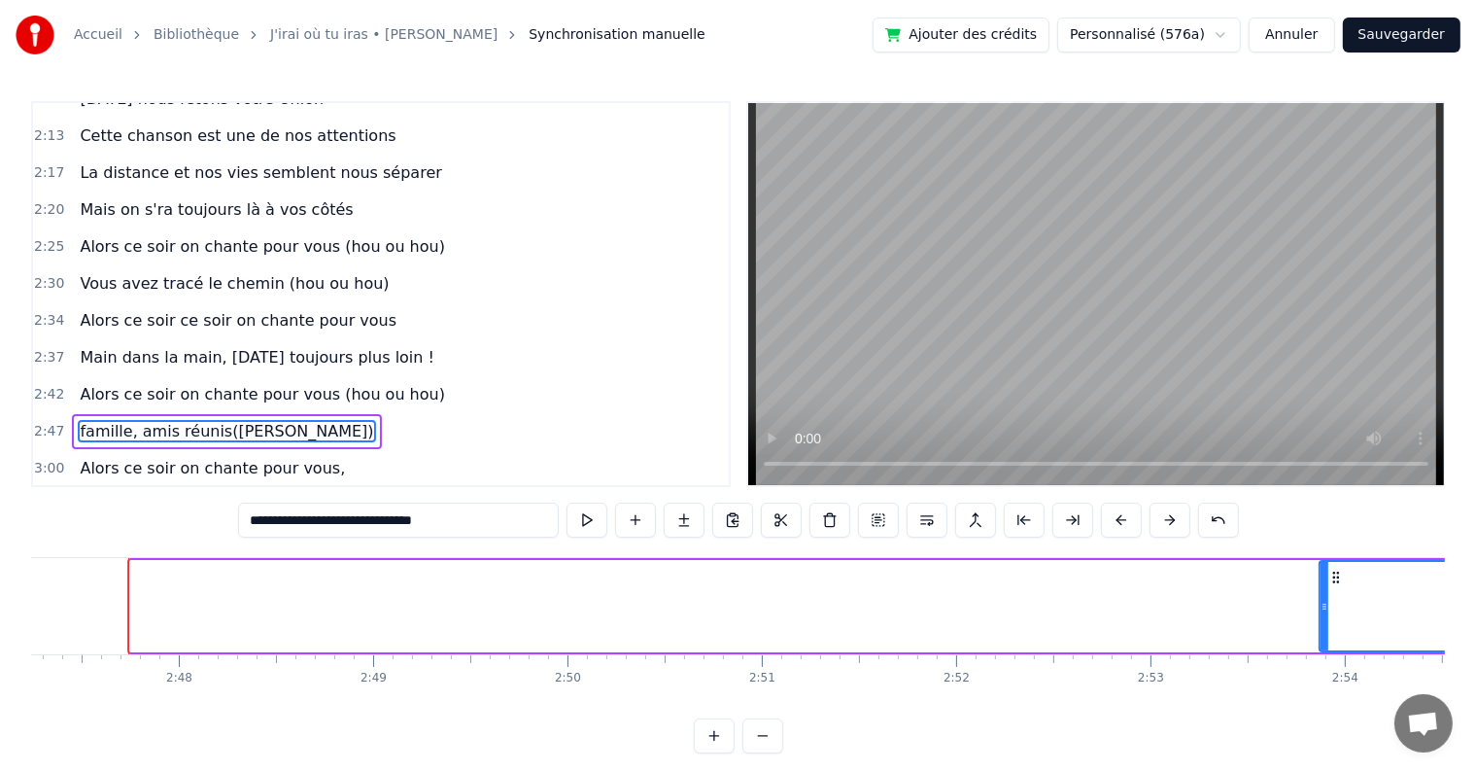
drag, startPoint x: 132, startPoint y: 603, endPoint x: 1322, endPoint y: 684, distance: 1192.4
click at [1322, 684] on div "C’est au lycée que tout commence Flo et [PERSON_NAME] vivent encore leur romanc…" at bounding box center [738, 630] width 1414 height 146
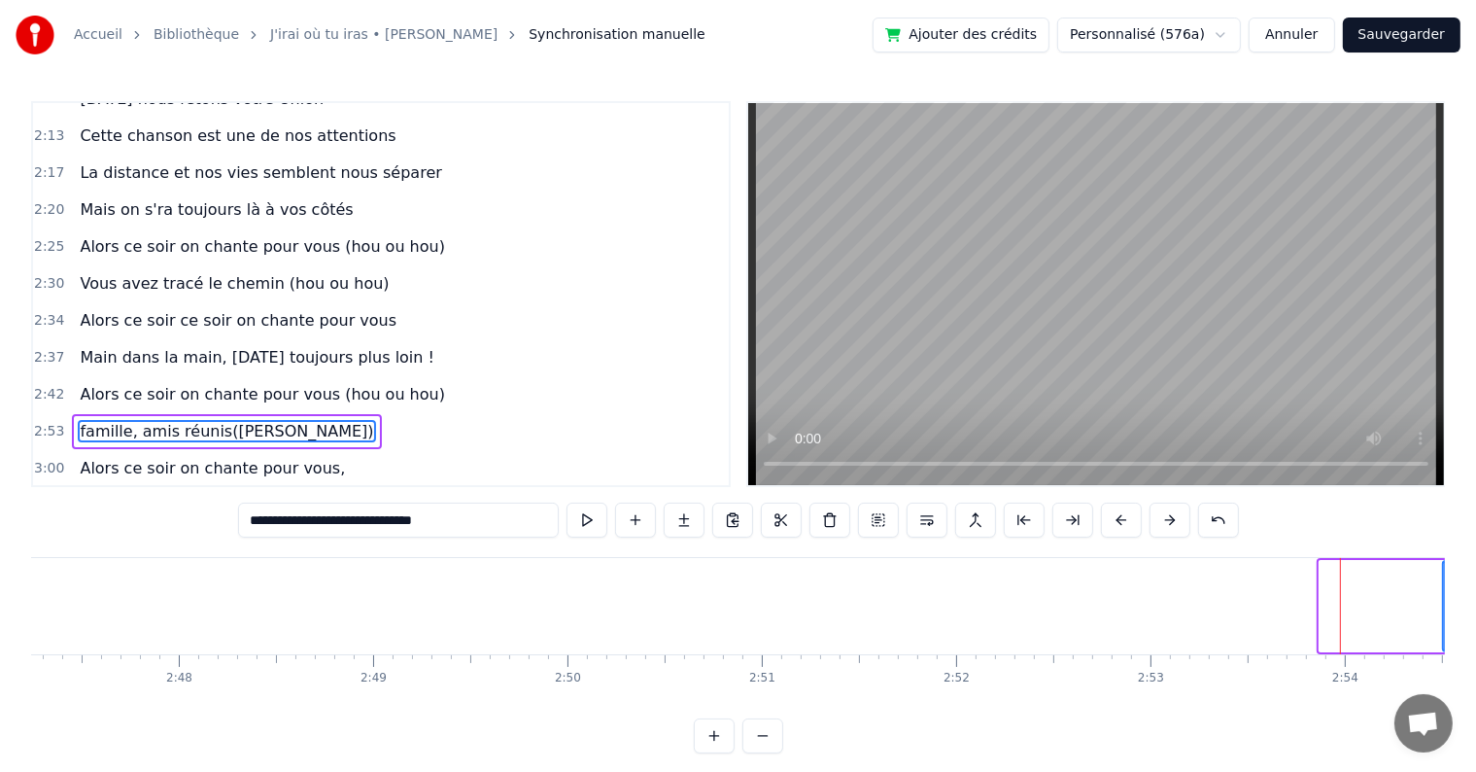
drag, startPoint x: 1320, startPoint y: 604, endPoint x: 1443, endPoint y: 615, distance: 124.0
click at [1443, 615] on div "C’est au lycée que tout commence Flo et [PERSON_NAME] vivent encore leur romanc…" at bounding box center [738, 630] width 1414 height 146
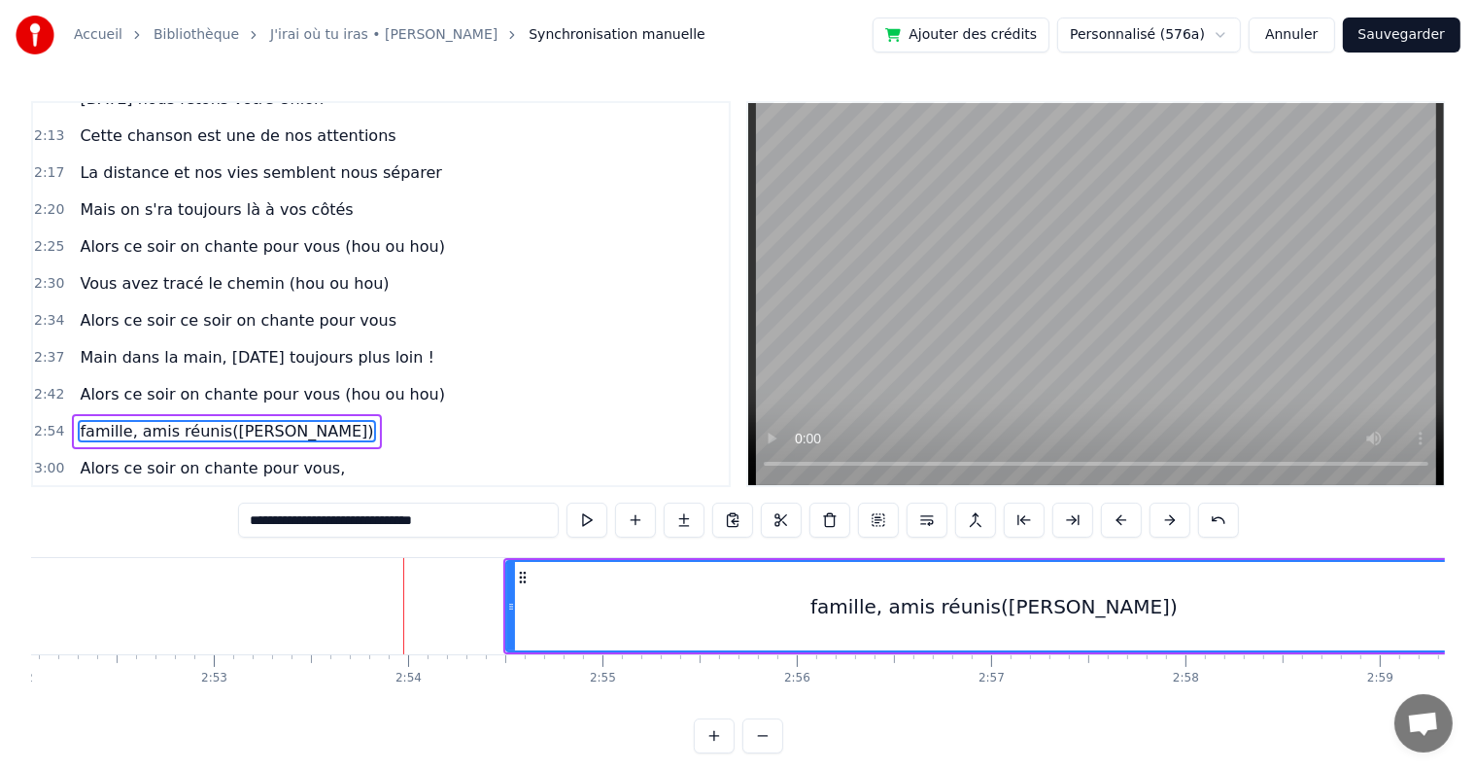
scroll to position [0, 33514]
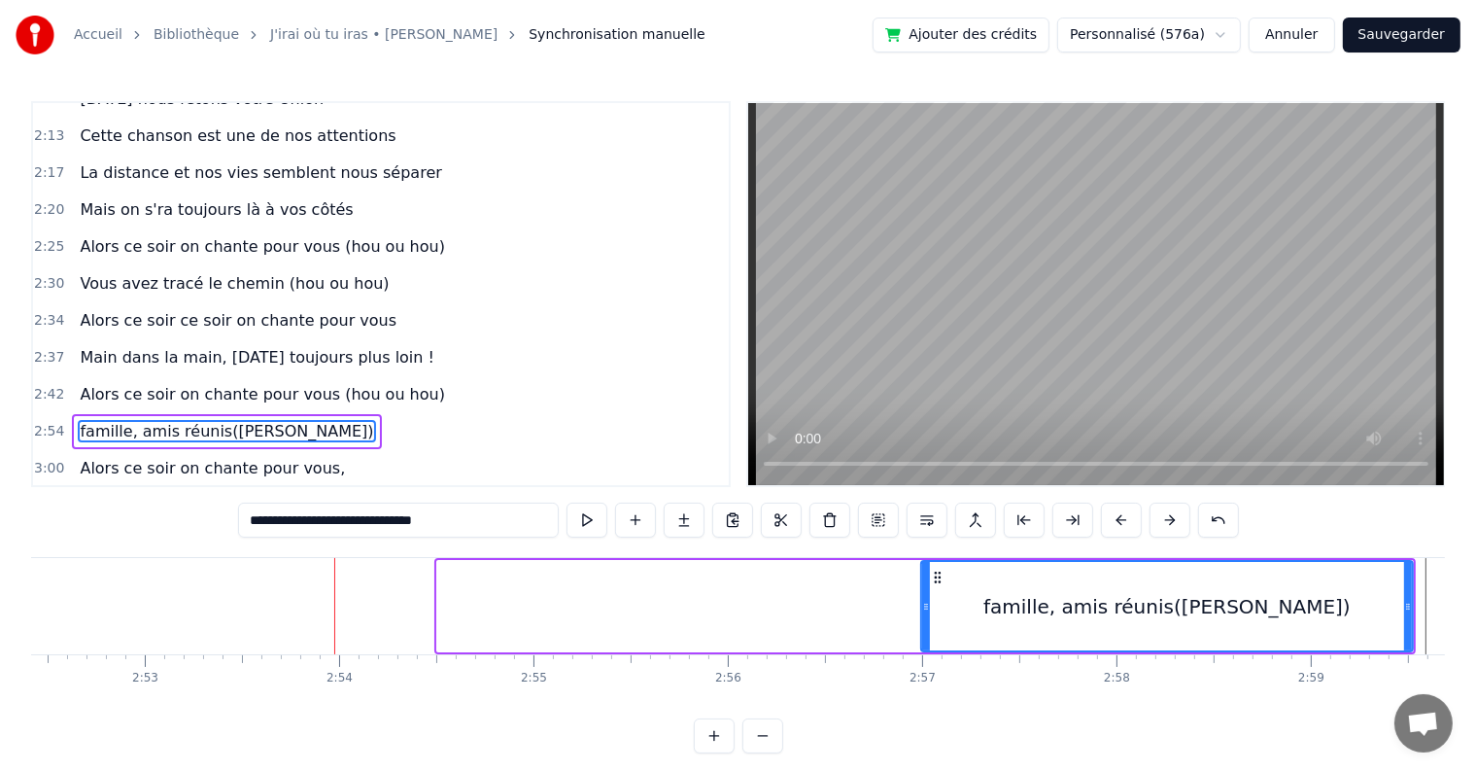
drag, startPoint x: 439, startPoint y: 599, endPoint x: 923, endPoint y: 593, distance: 484.0
click at [923, 593] on div at bounding box center [926, 606] width 8 height 88
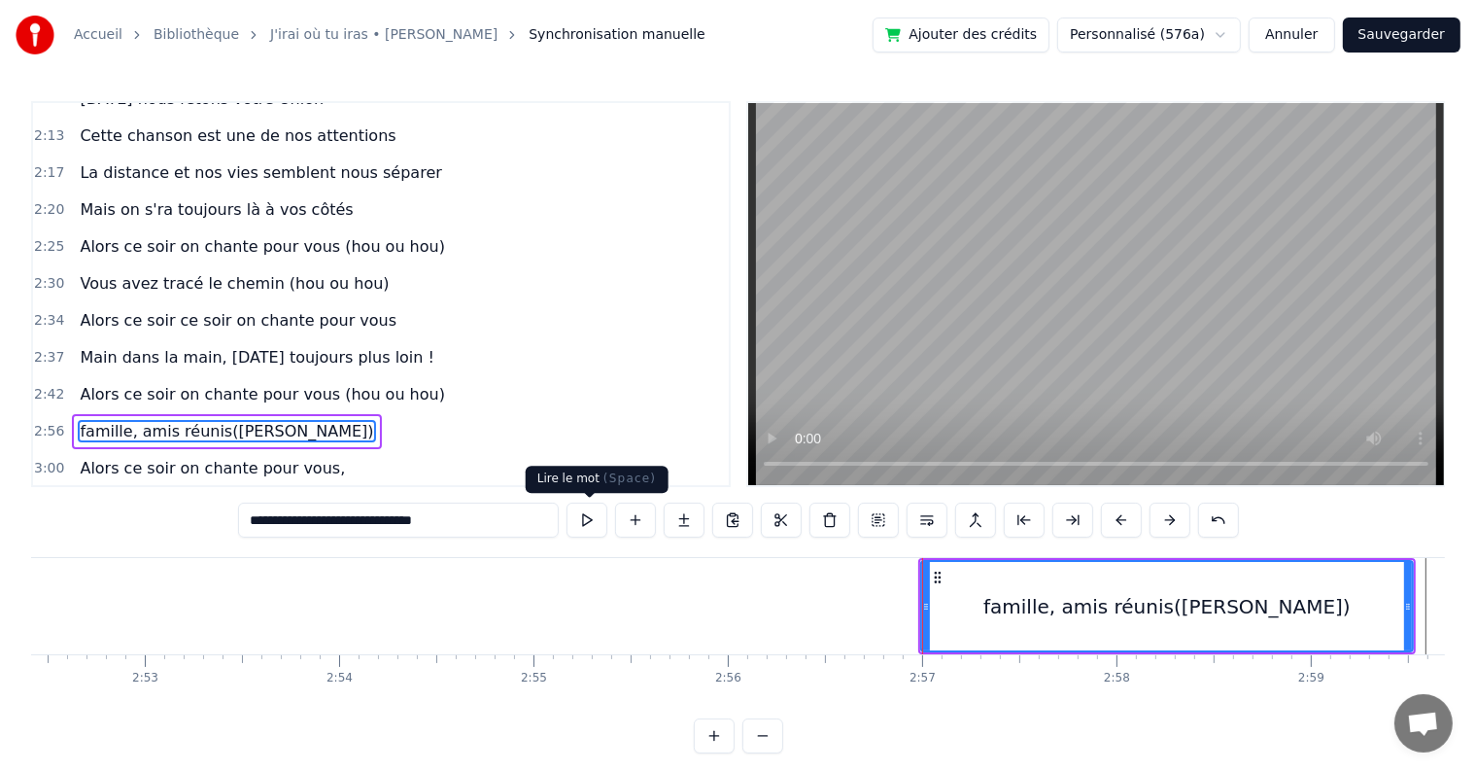
click at [599, 519] on button at bounding box center [587, 519] width 41 height 35
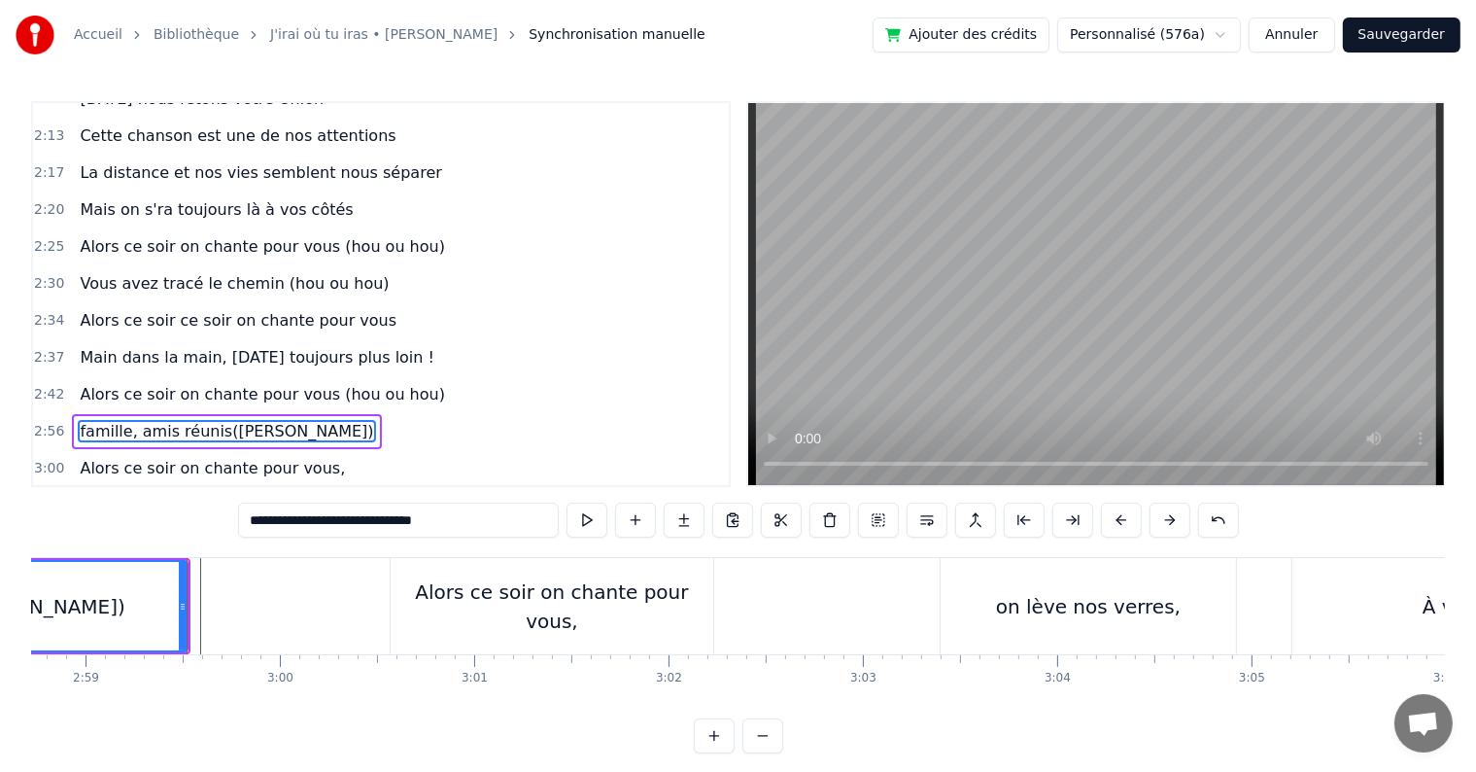
scroll to position [0, 34751]
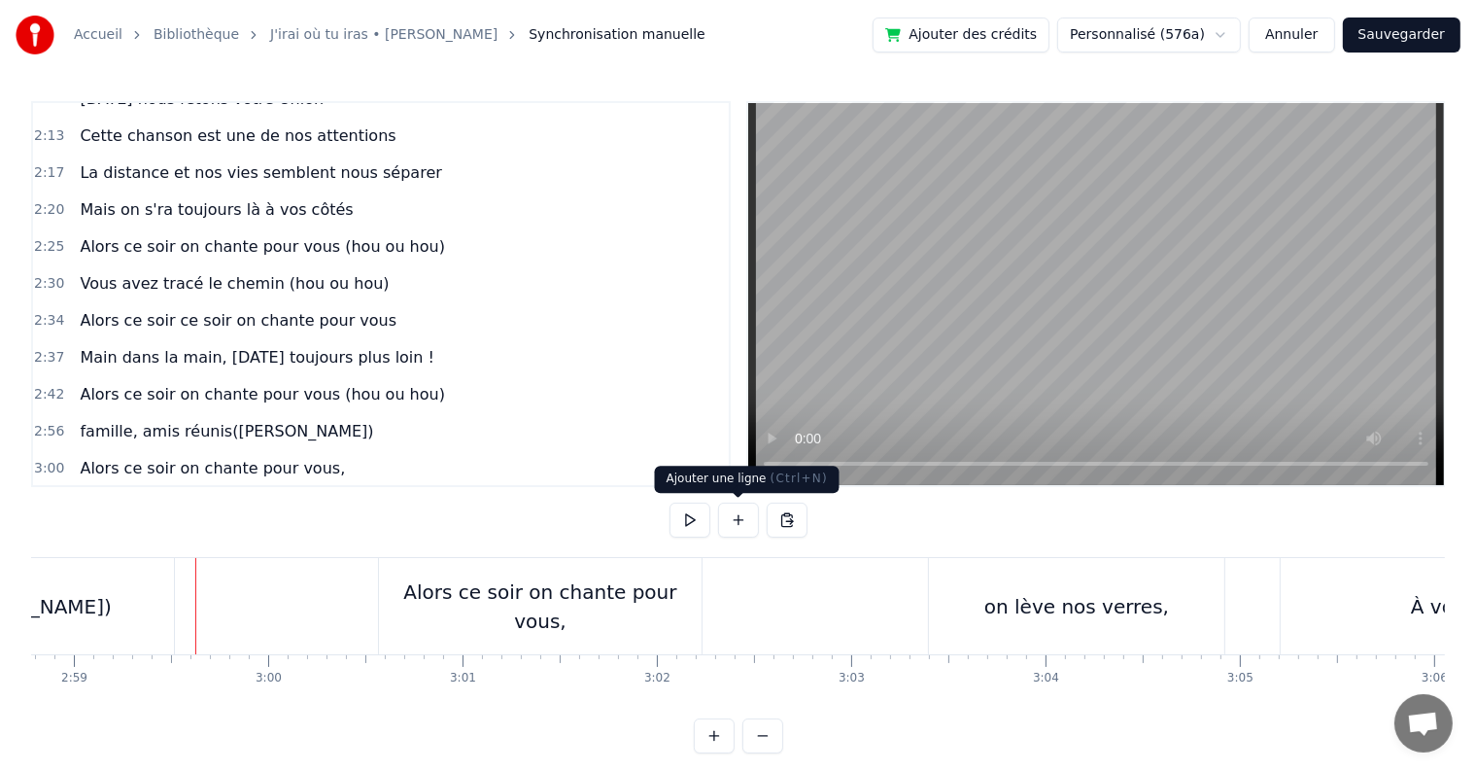
click at [746, 521] on button at bounding box center [738, 519] width 41 height 35
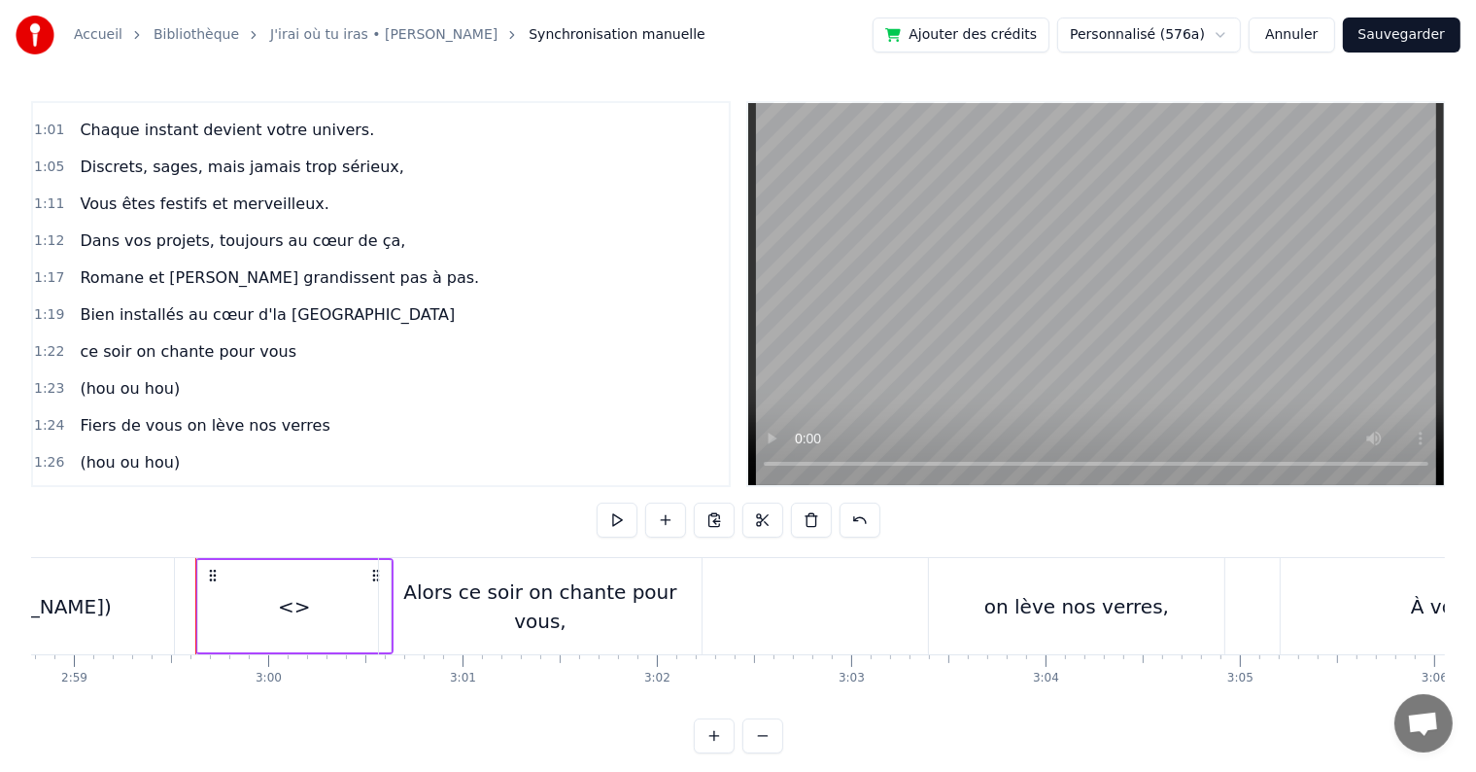
scroll to position [898, 0]
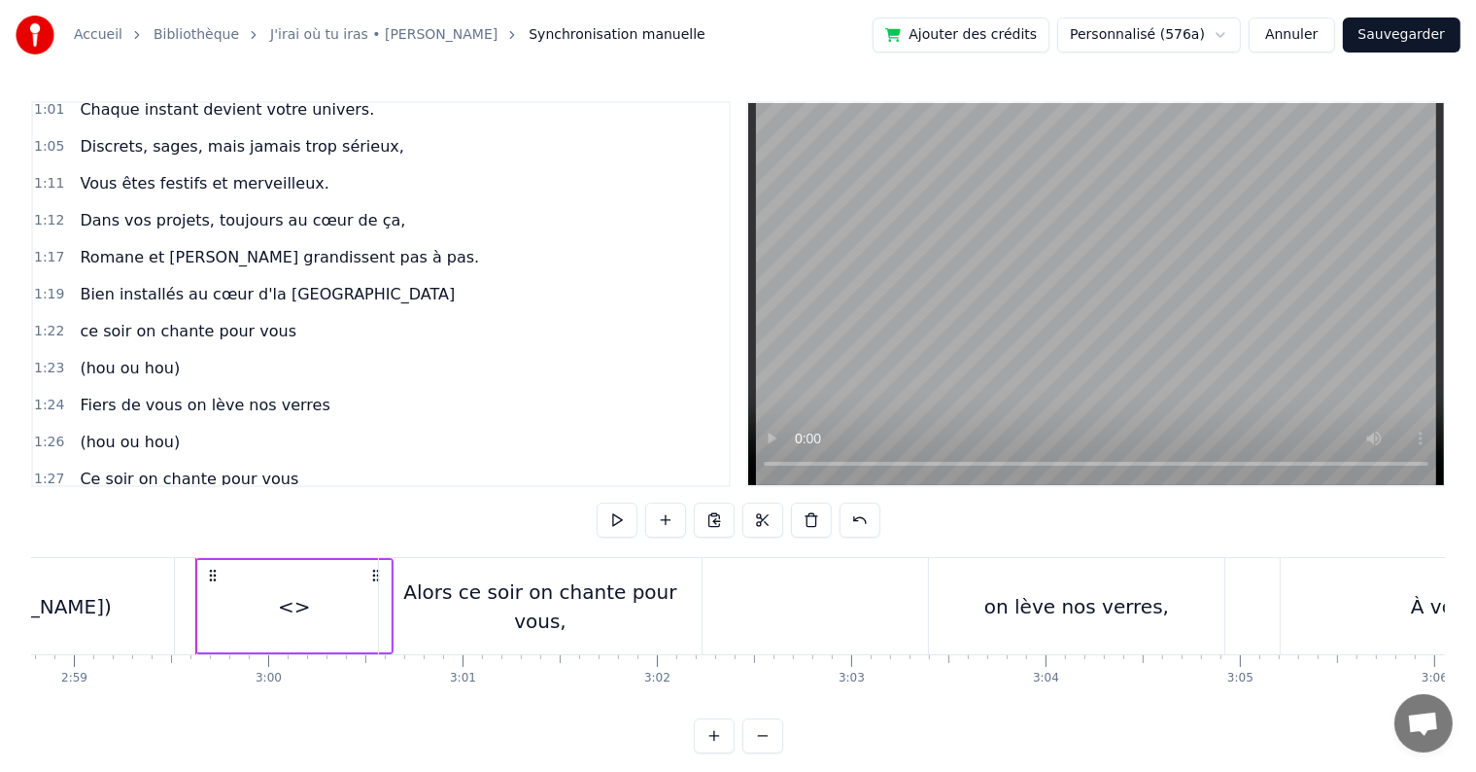
click at [78, 357] on span "(hou ou hou)" at bounding box center [130, 368] width 104 height 22
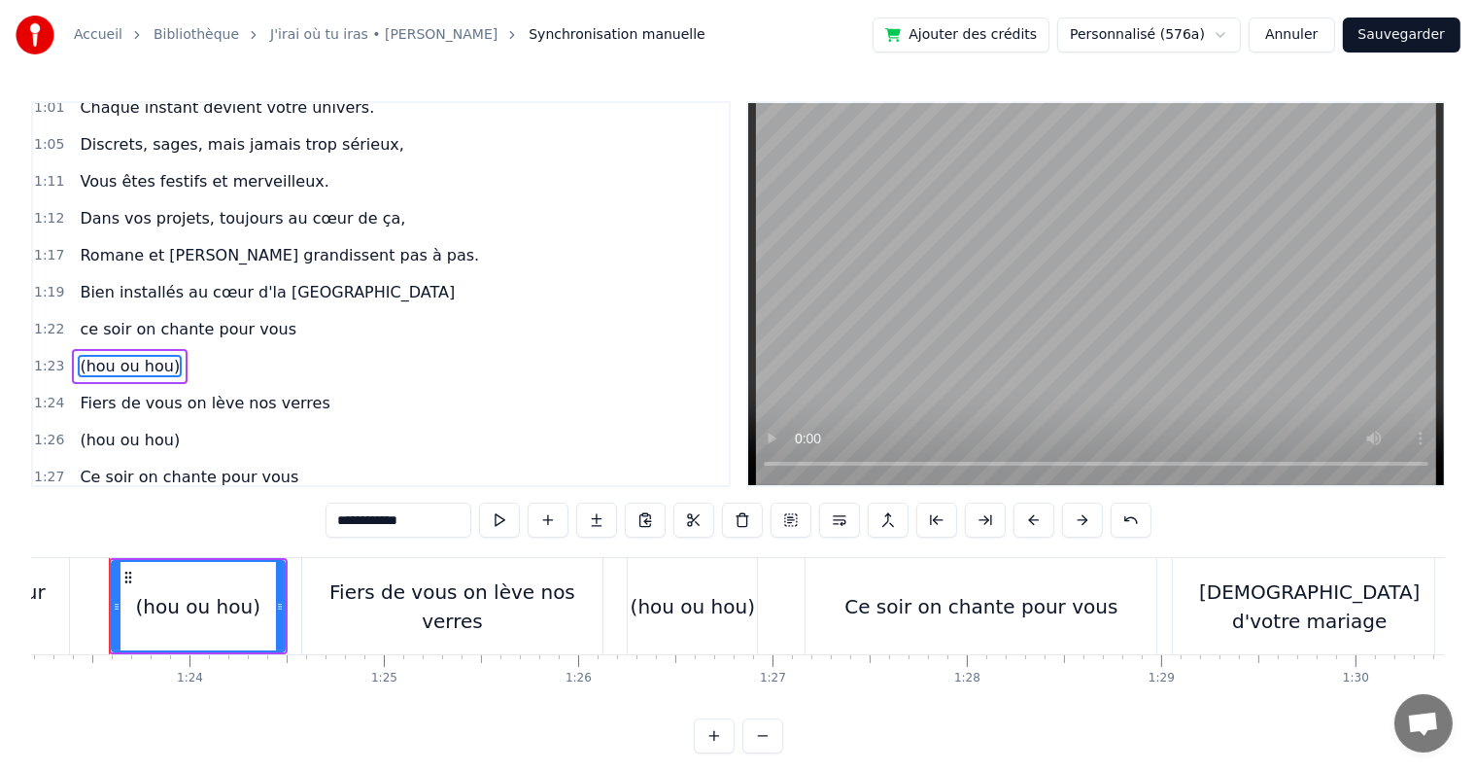
scroll to position [0, 16149]
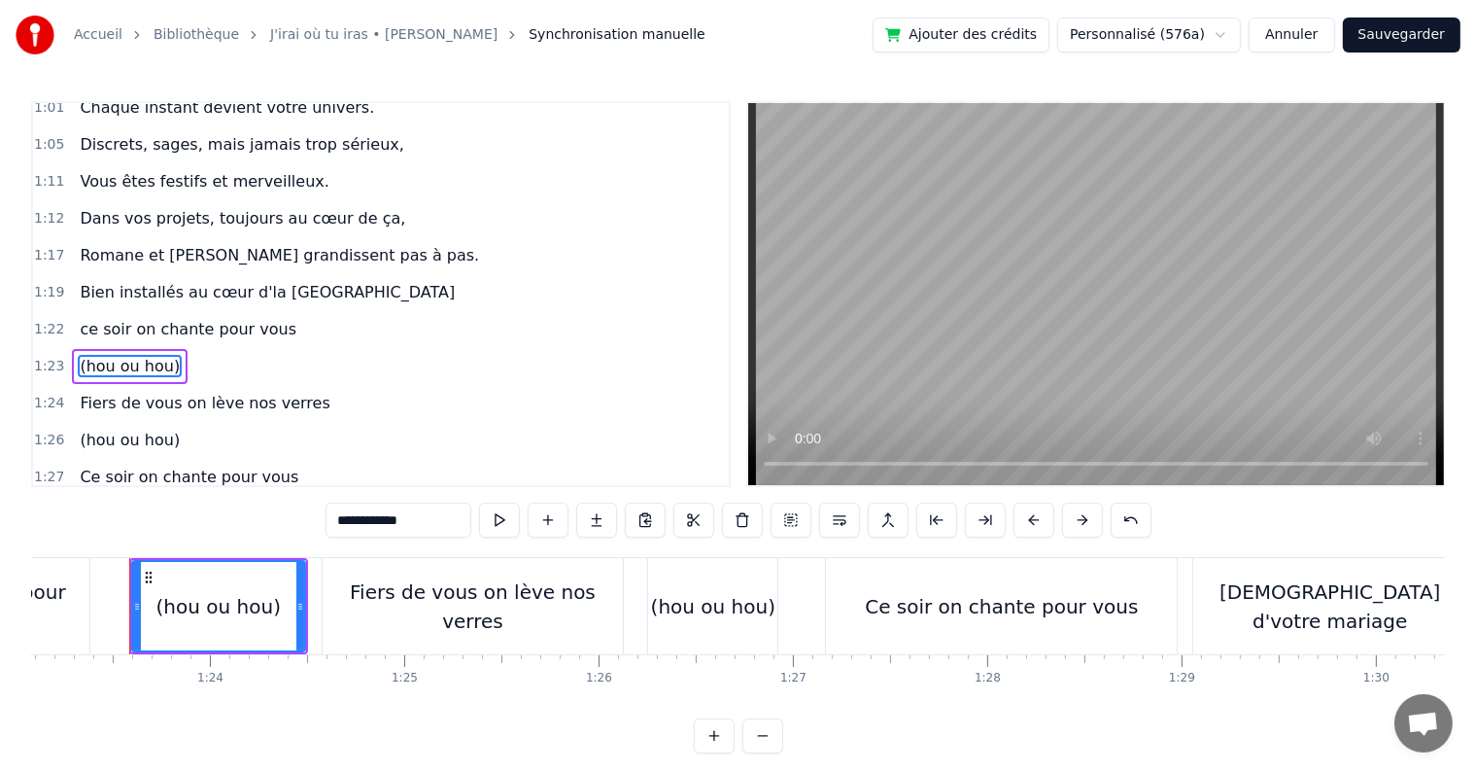
drag, startPoint x: 425, startPoint y: 517, endPoint x: 292, endPoint y: 513, distance: 133.2
click at [292, 513] on div "0:05 C’est au lycée que tout commence 0:07 Flo et [PERSON_NAME] vivent encore l…" at bounding box center [738, 427] width 1414 height 652
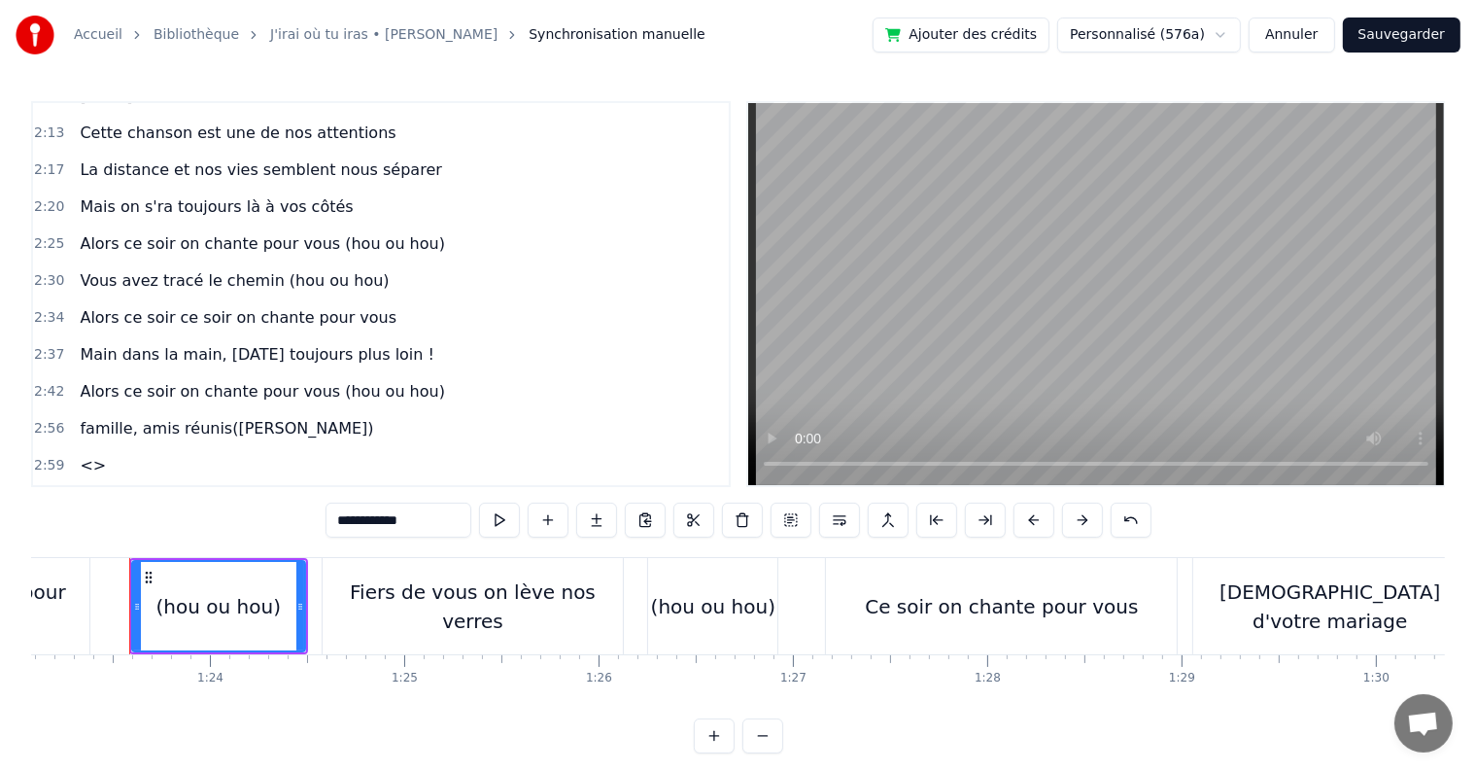
scroll to position [1942, 0]
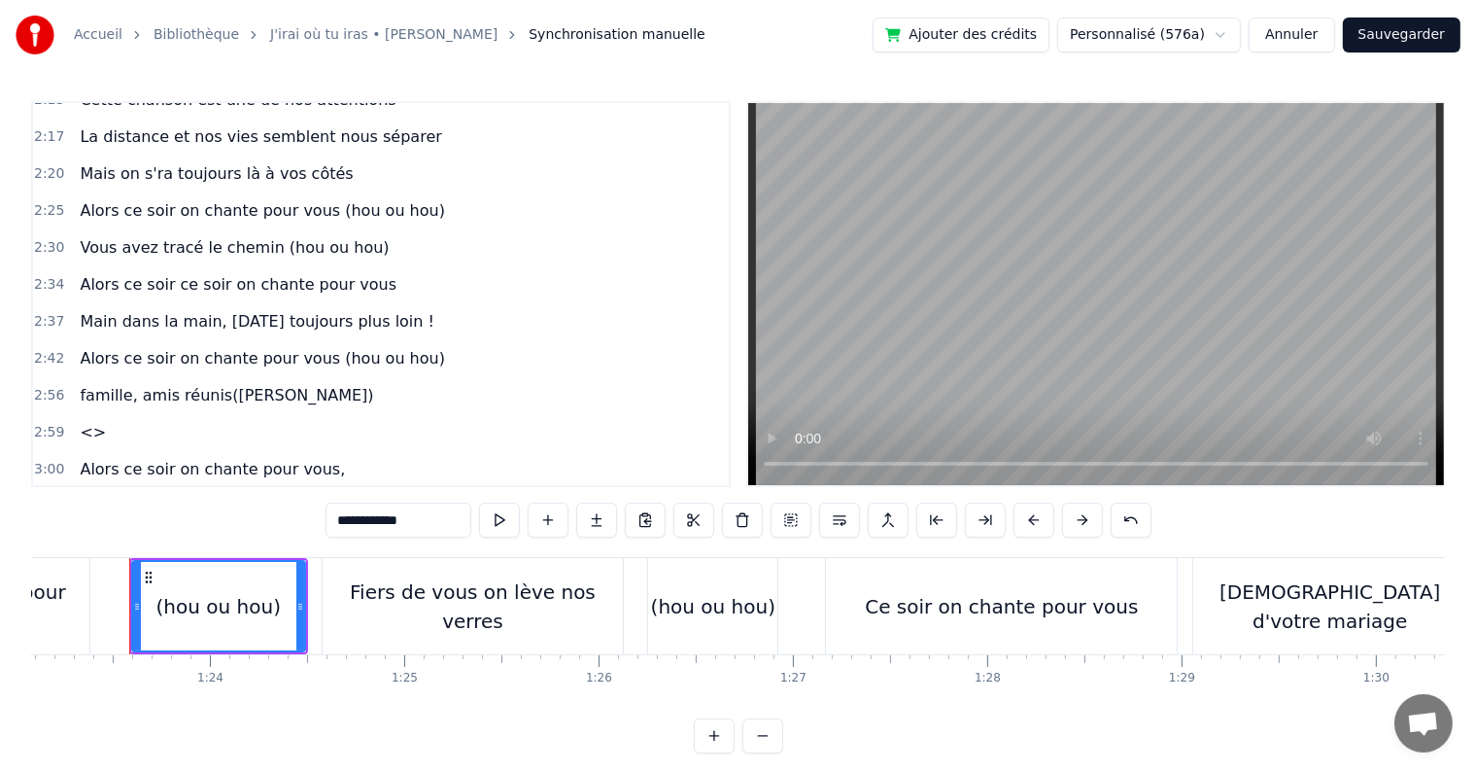
click at [94, 421] on span "<>" at bounding box center [93, 432] width 30 height 22
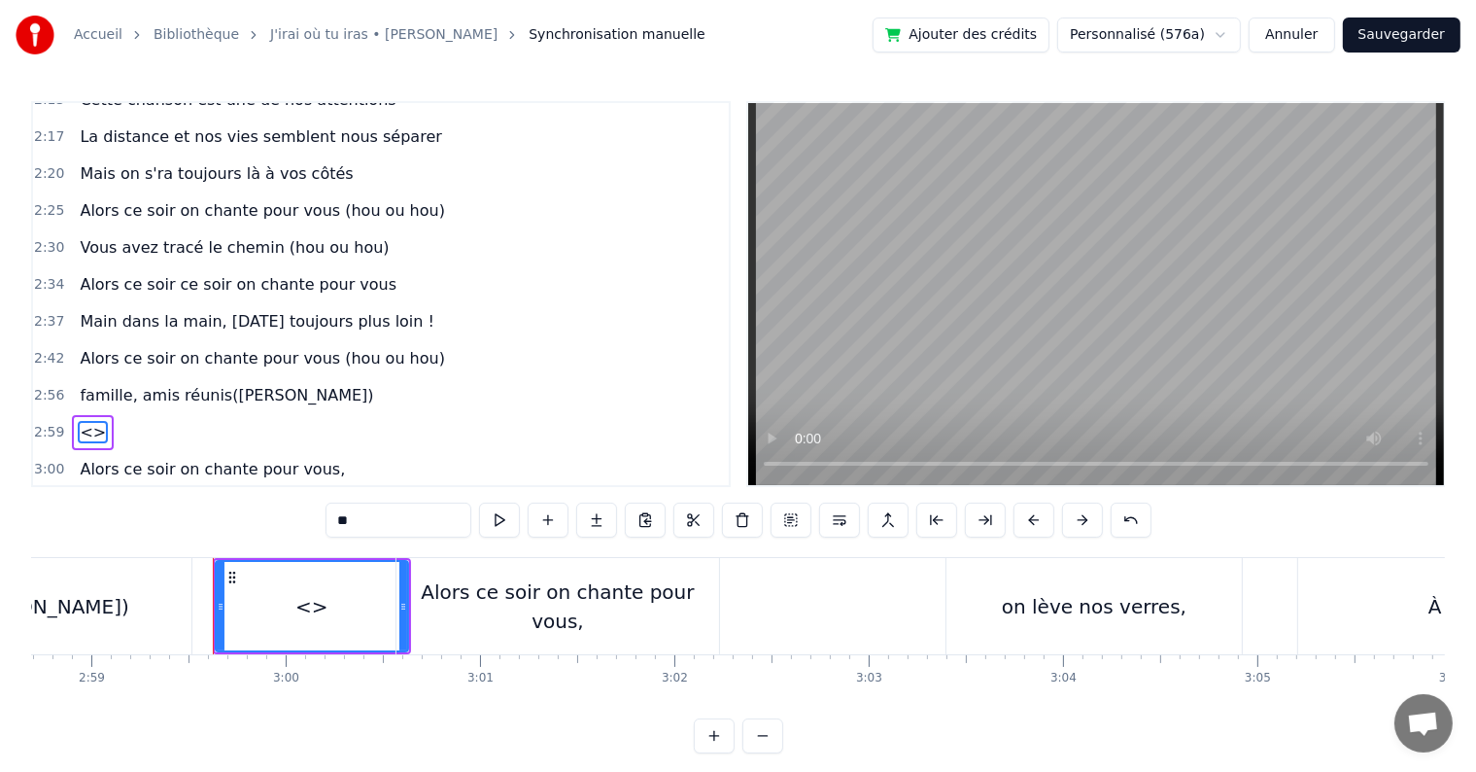
scroll to position [0, 34817]
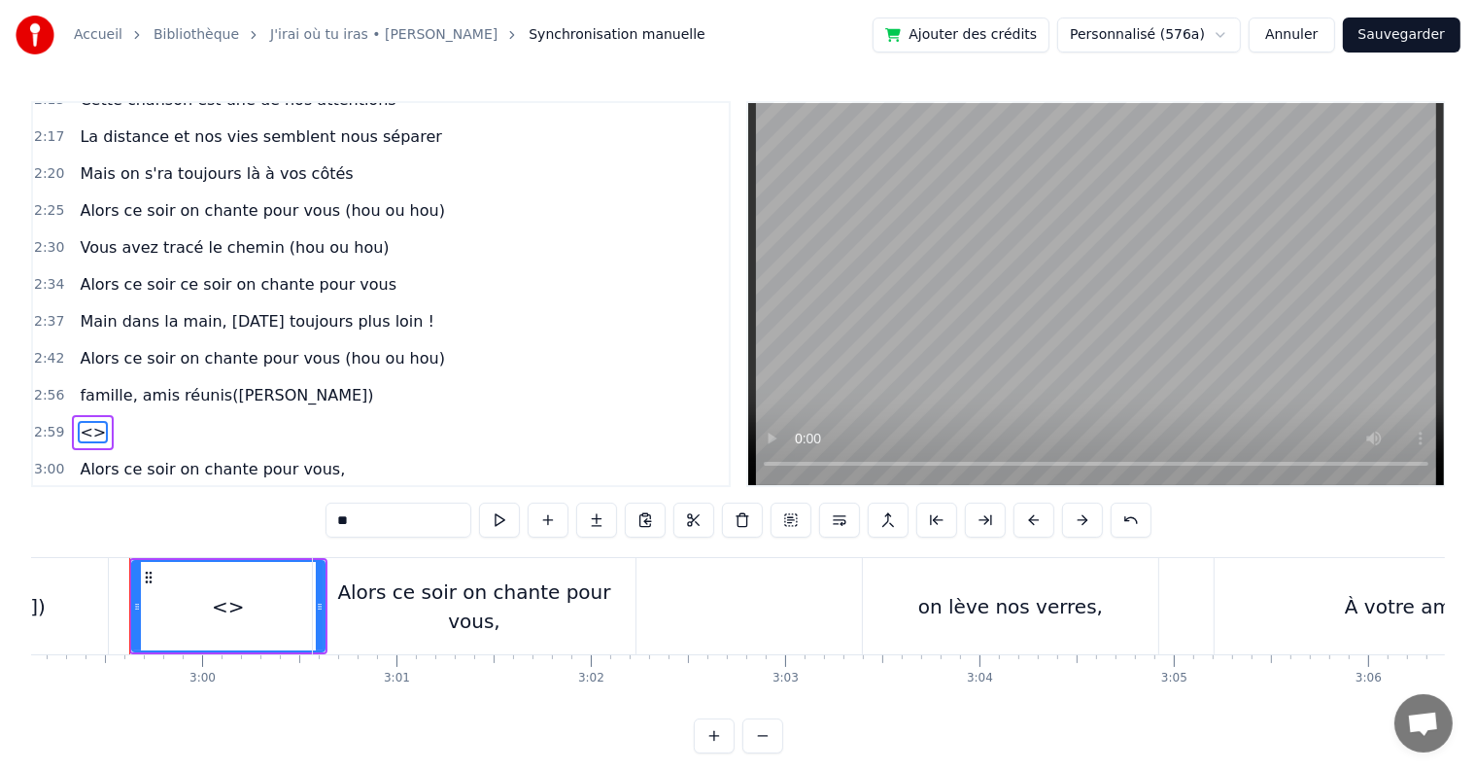
click at [264, 615] on div "<>" at bounding box center [228, 606] width 190 height 88
click at [245, 606] on div "<>" at bounding box center [228, 606] width 190 height 88
click at [226, 606] on div "<>" at bounding box center [228, 606] width 33 height 29
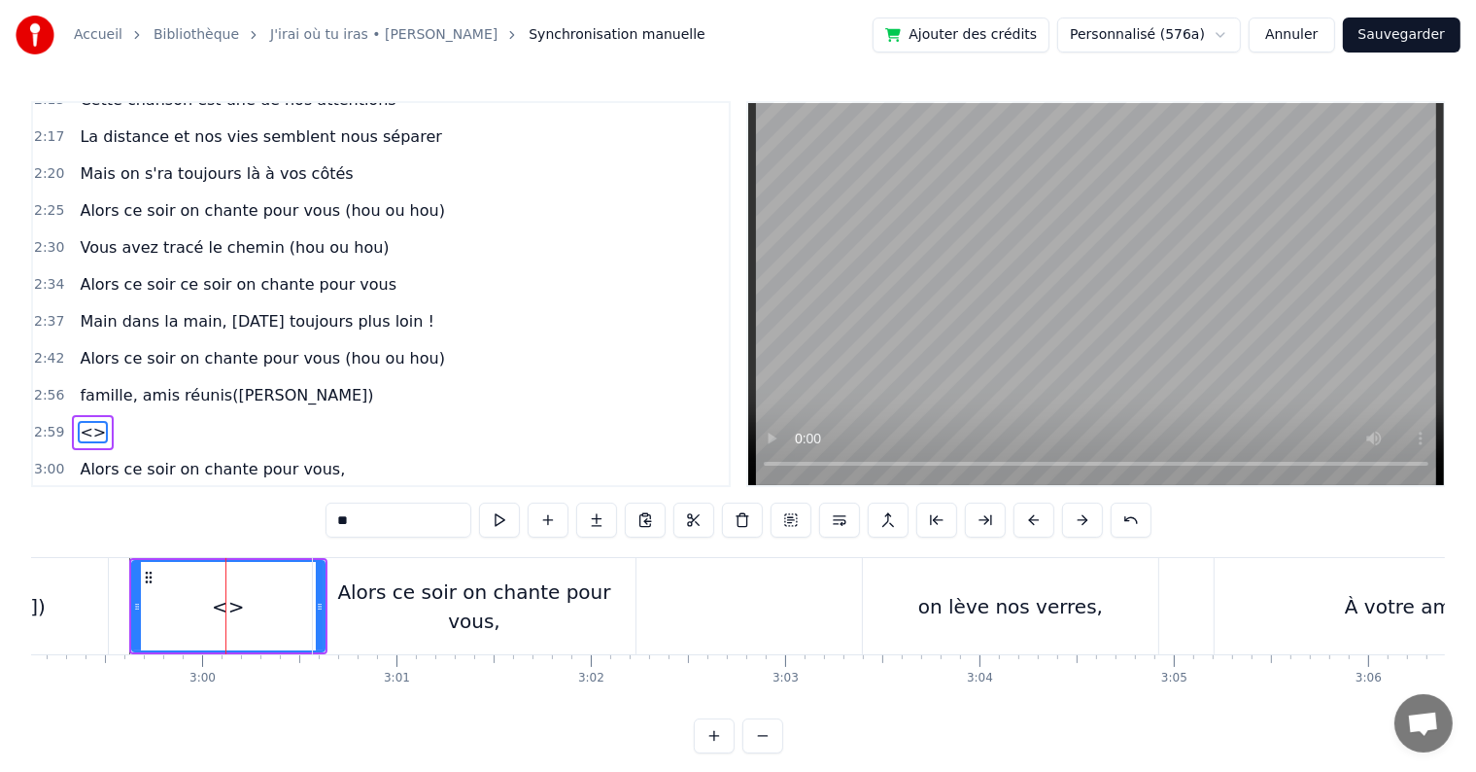
click at [231, 605] on div "<>" at bounding box center [228, 606] width 33 height 29
click at [385, 501] on div "0:05 C’est au lycée que tout commence 0:07 Flo et [PERSON_NAME] vivent encore l…" at bounding box center [738, 427] width 1414 height 652
drag, startPoint x: 377, startPoint y: 513, endPoint x: 208, endPoint y: 525, distance: 169.5
click at [208, 525] on div "0:05 C’est au lycée que tout commence 0:07 Flo et [PERSON_NAME] vivent encore l…" at bounding box center [738, 427] width 1414 height 652
paste input "**********"
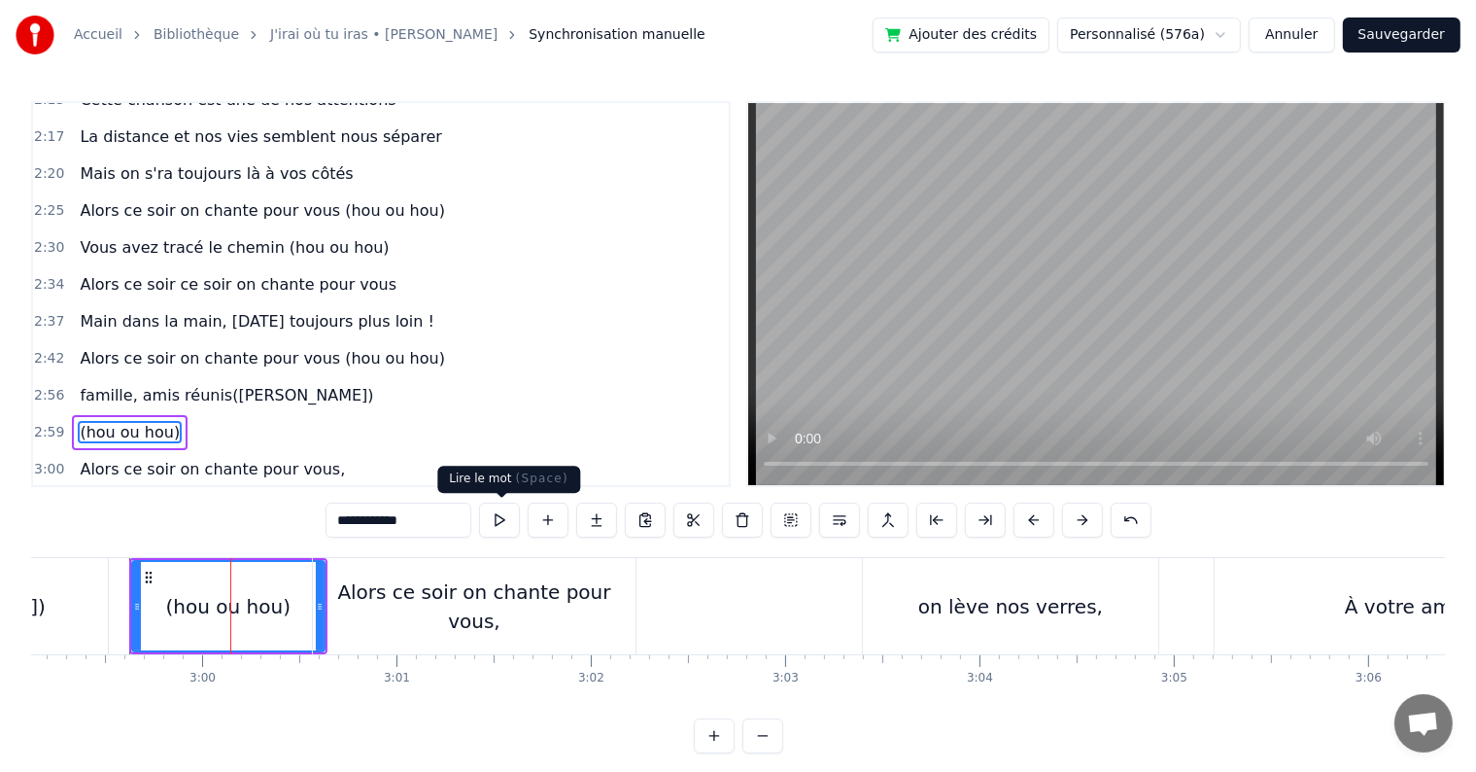
click at [505, 523] on button at bounding box center [499, 519] width 41 height 35
click at [505, 522] on button at bounding box center [499, 519] width 41 height 35
click at [492, 525] on button at bounding box center [499, 519] width 41 height 35
click at [334, 575] on div "Alors ce soir on chante pour vous," at bounding box center [474, 606] width 323 height 96
type input "**********"
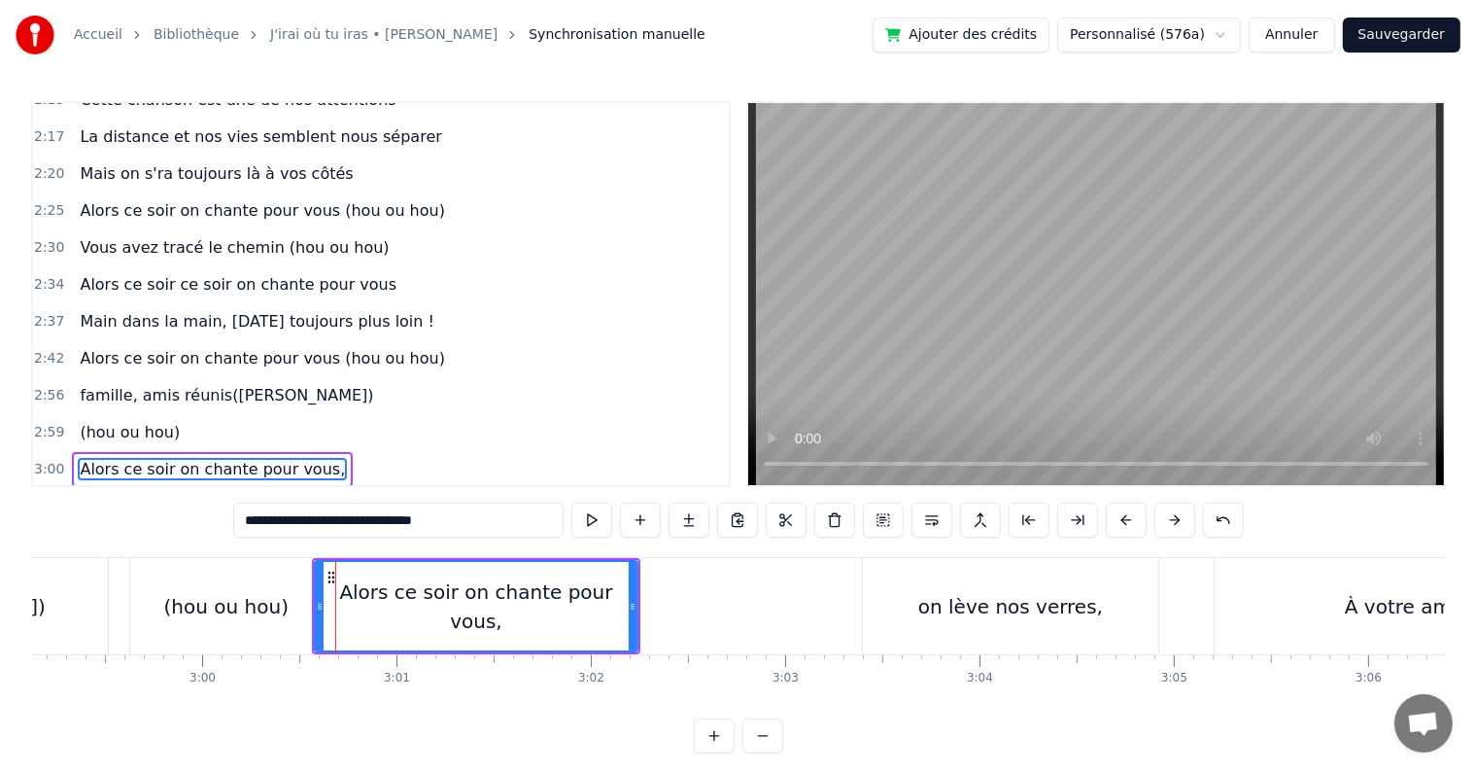
scroll to position [9, 0]
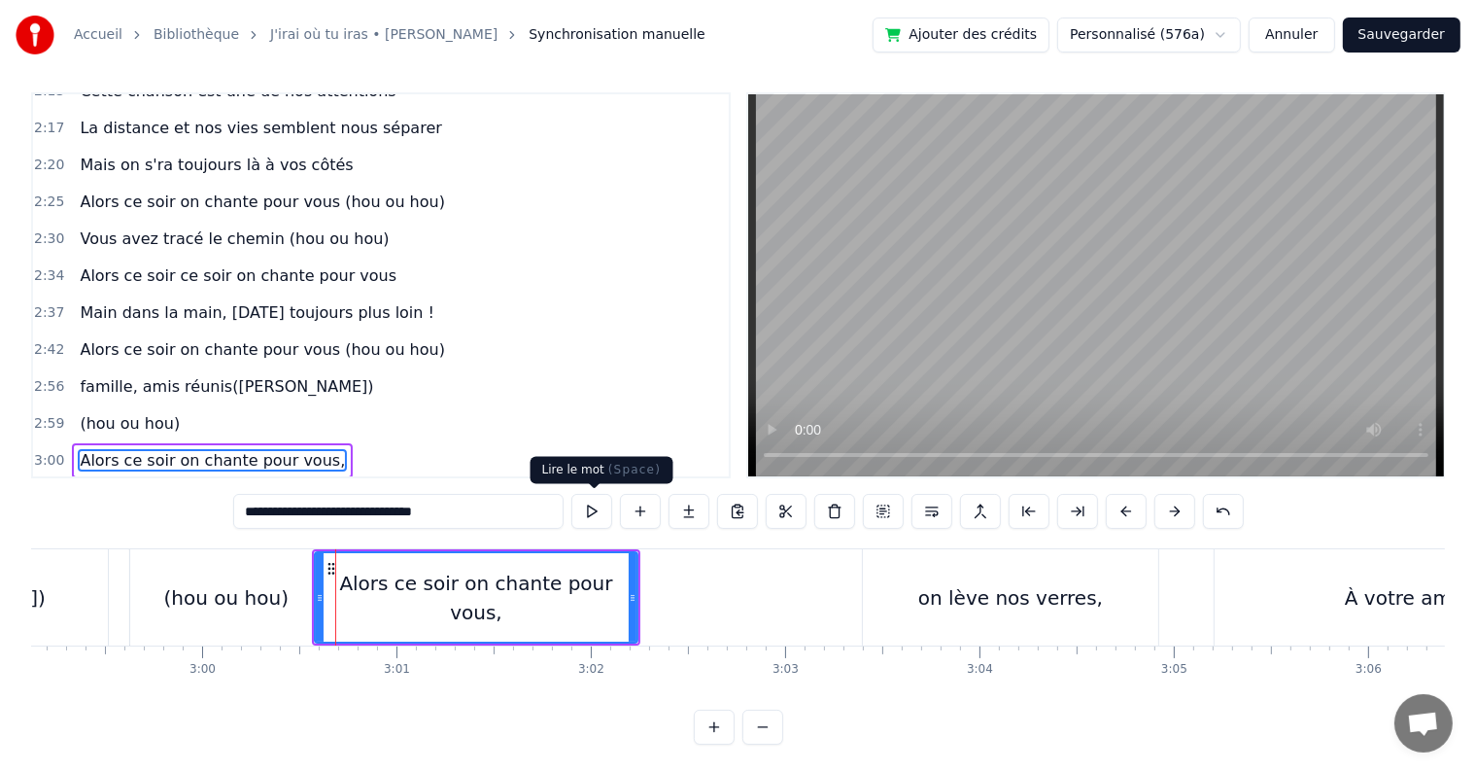
click at [585, 511] on button at bounding box center [591, 511] width 41 height 35
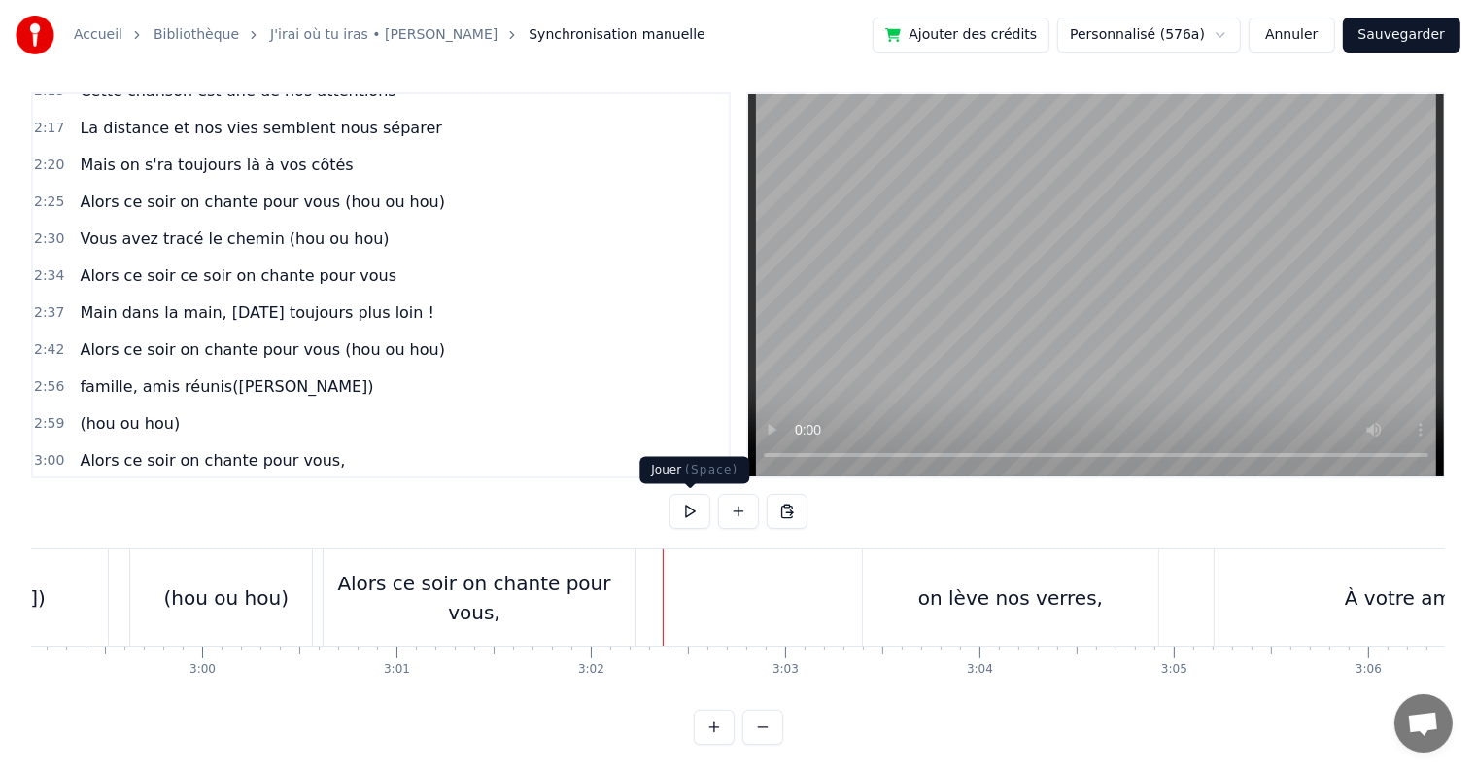
click at [685, 515] on button at bounding box center [690, 511] width 41 height 35
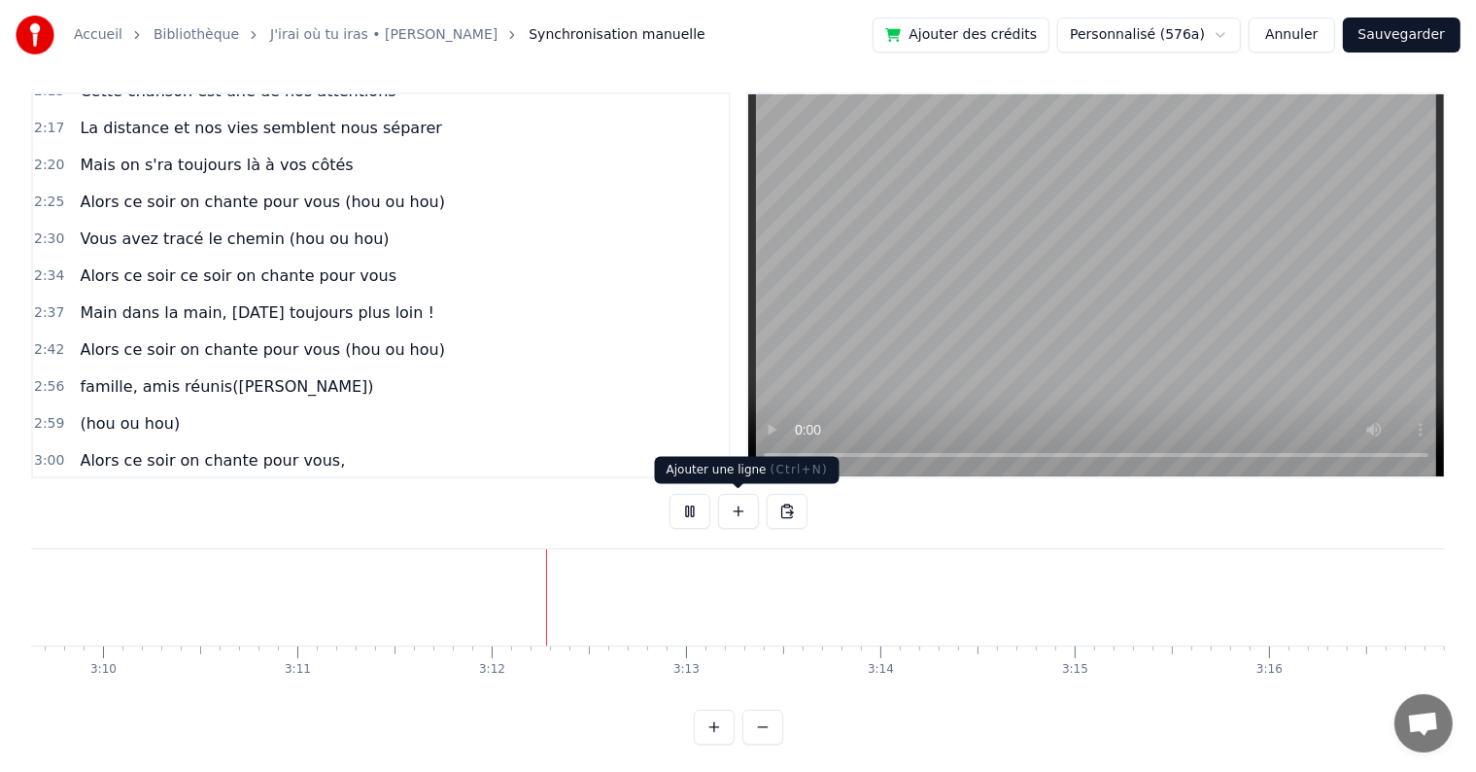
scroll to position [0, 37163]
click at [679, 509] on button at bounding box center [690, 511] width 41 height 35
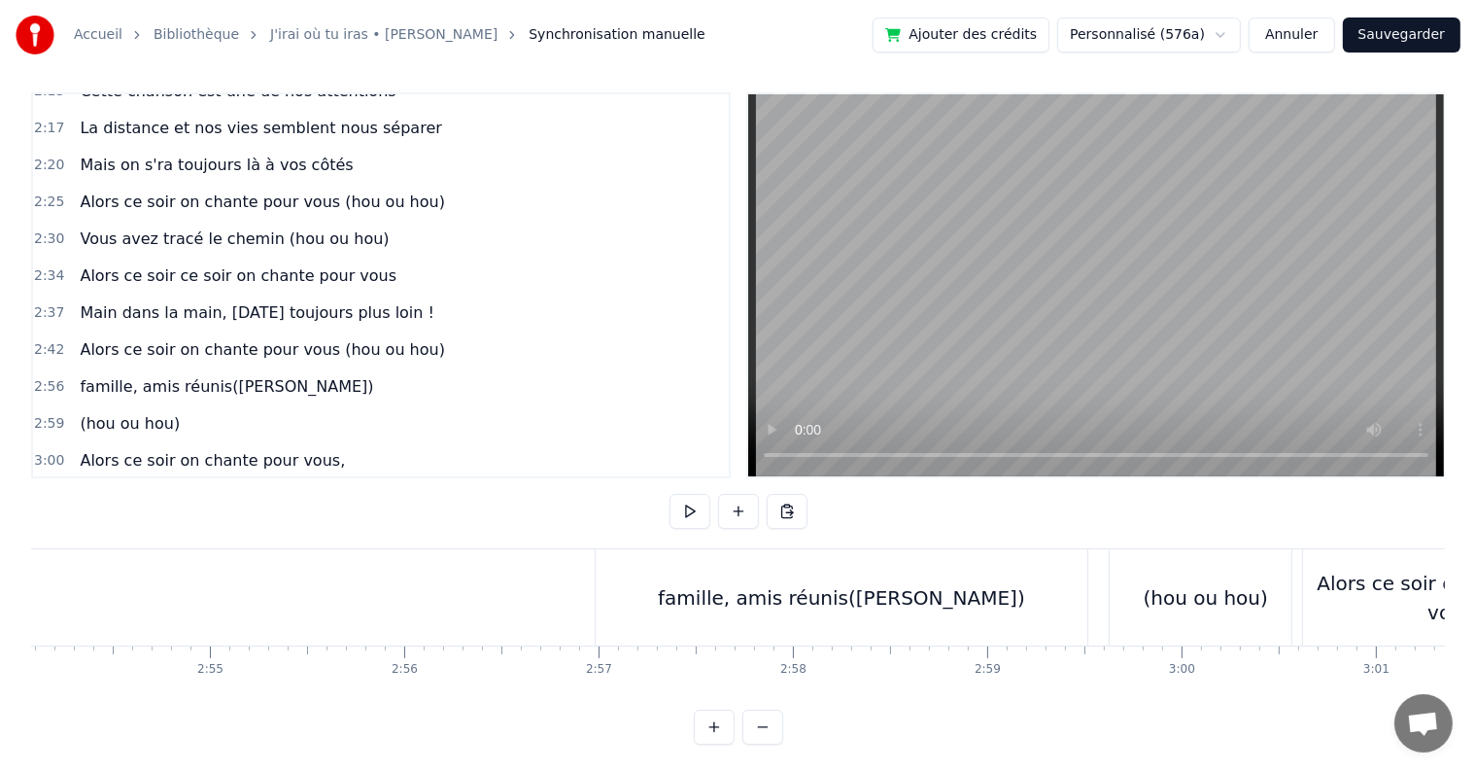
scroll to position [0, 33814]
click at [949, 599] on div "famille, amis réunis([PERSON_NAME])" at bounding box center [864, 597] width 367 height 29
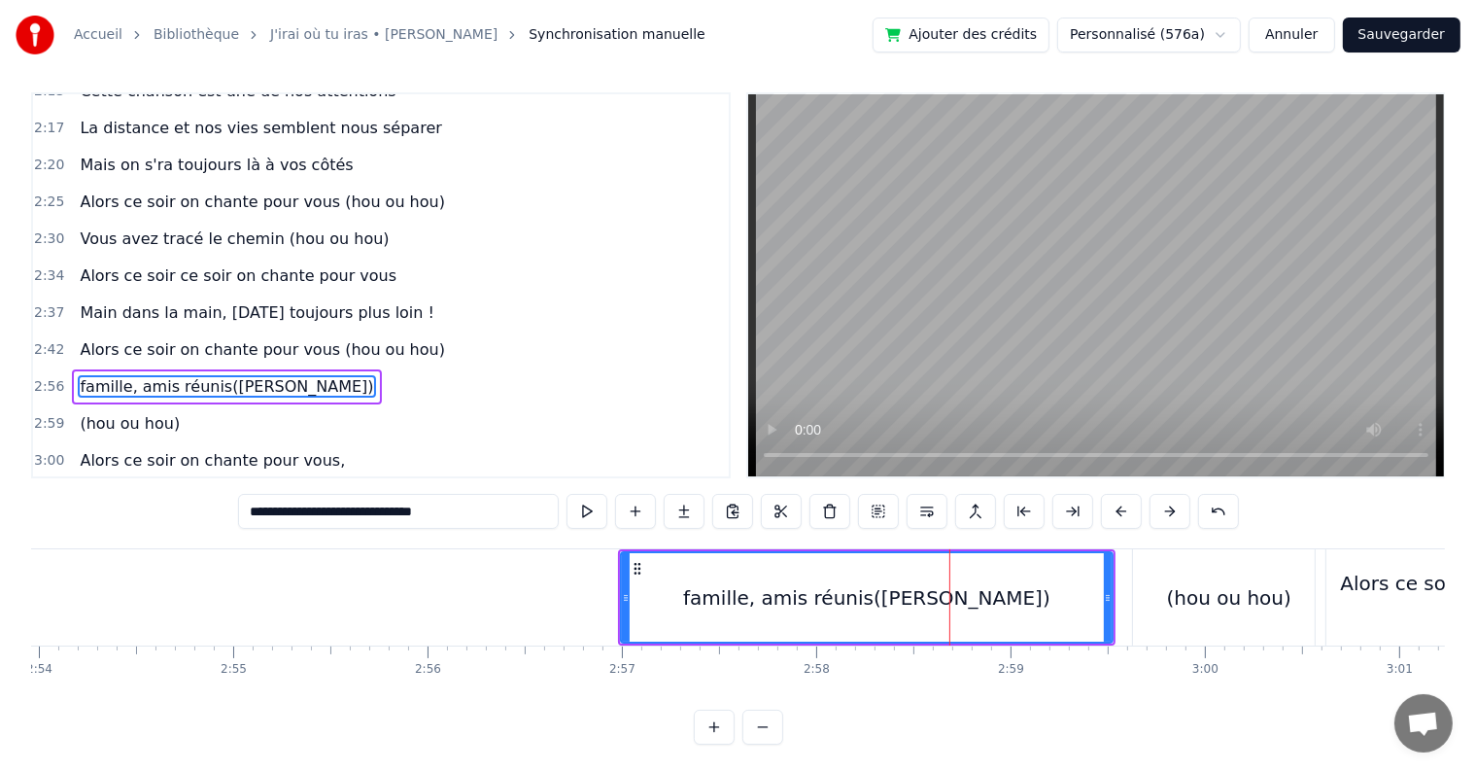
scroll to position [0, 0]
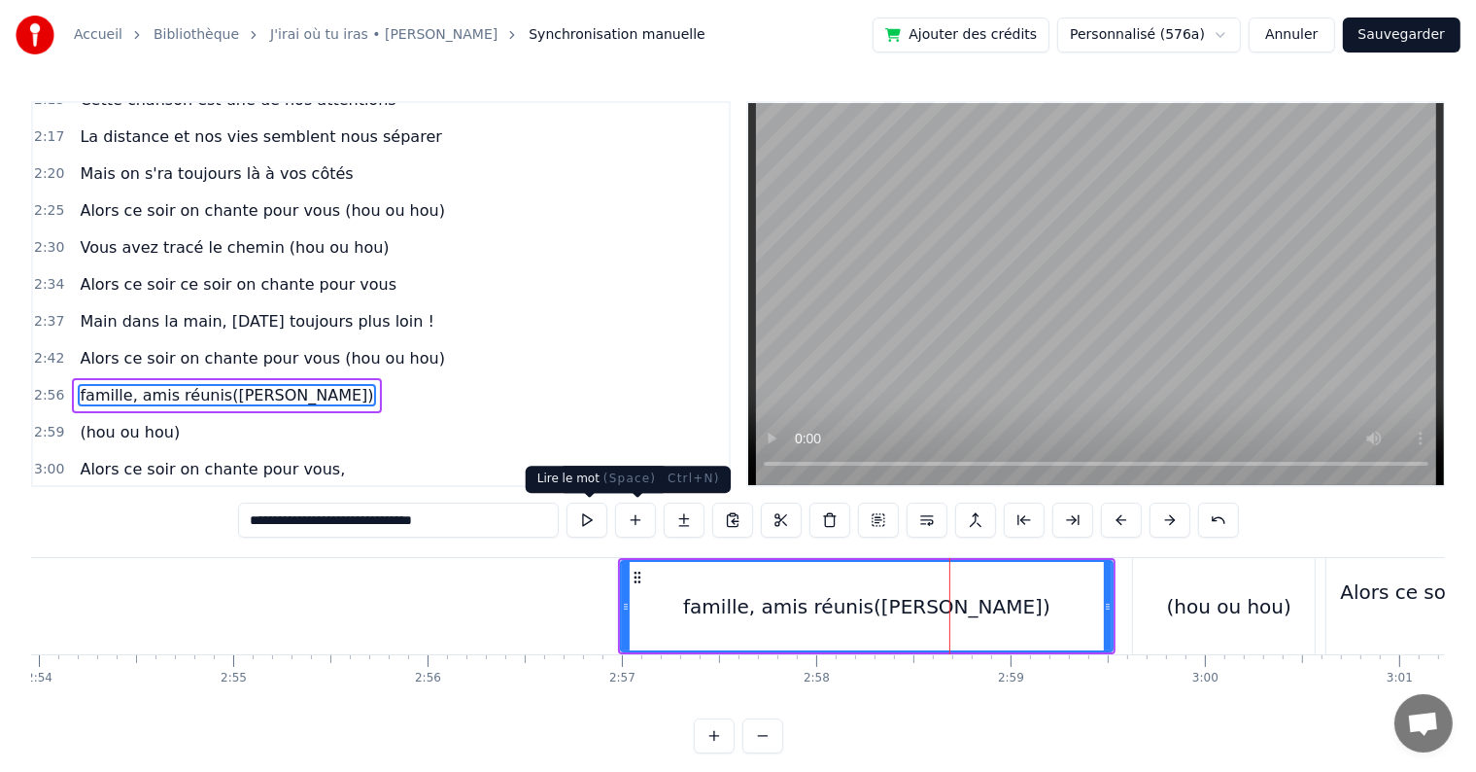
click at [571, 521] on button at bounding box center [587, 519] width 41 height 35
click at [776, 608] on div "famille, amis réunis([PERSON_NAME])" at bounding box center [866, 606] width 367 height 29
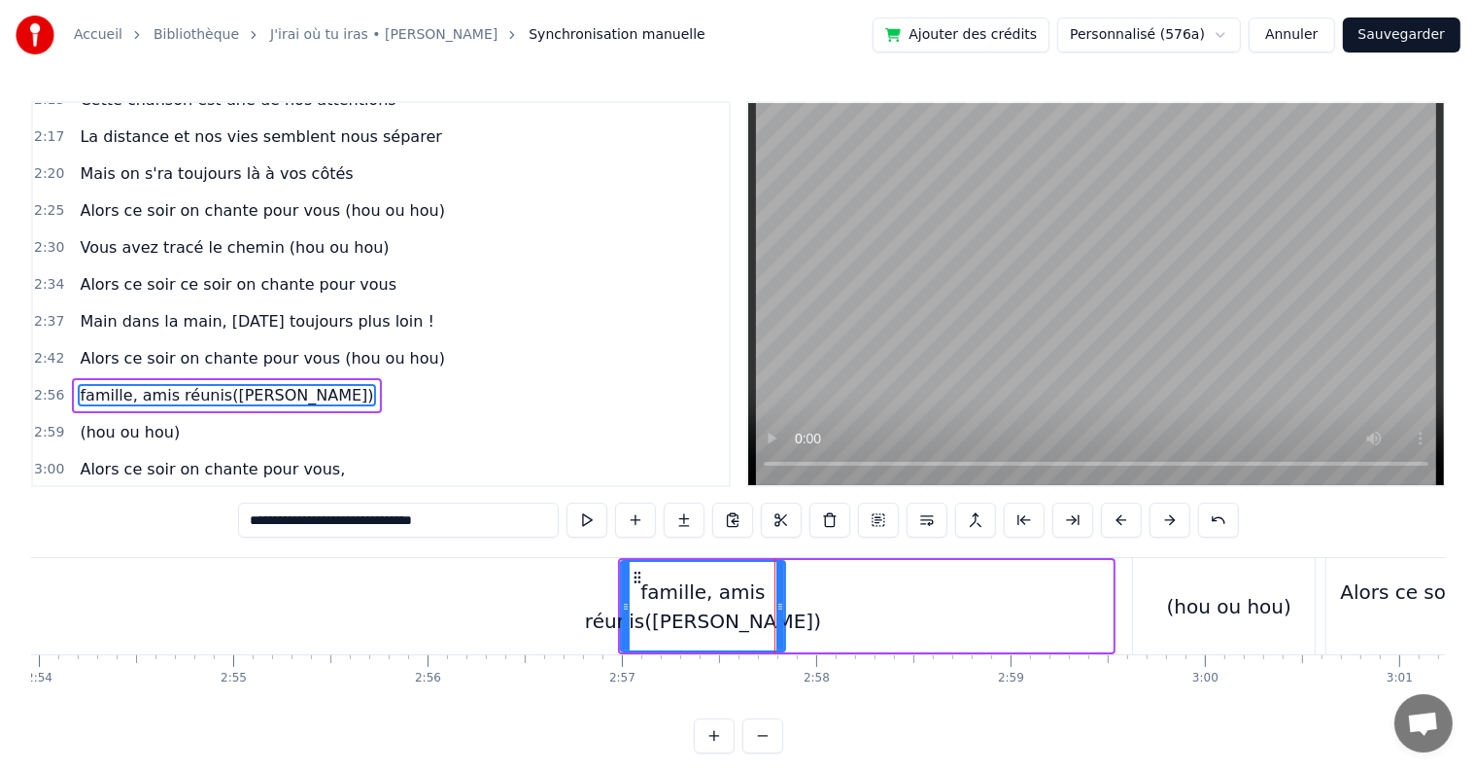
drag, startPoint x: 1109, startPoint y: 607, endPoint x: 781, endPoint y: 617, distance: 327.7
click at [781, 617] on div at bounding box center [781, 606] width 8 height 88
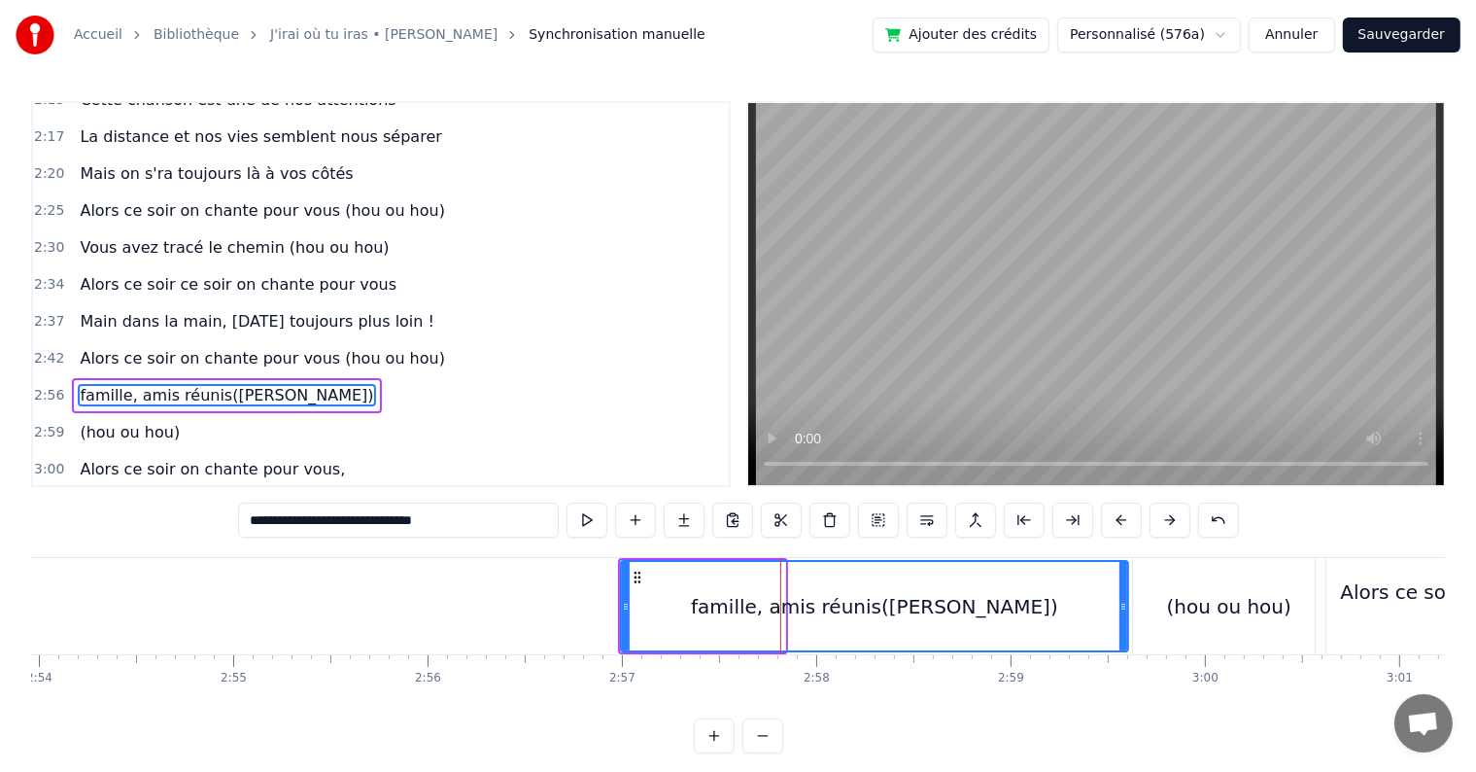
drag, startPoint x: 778, startPoint y: 599, endPoint x: 1122, endPoint y: 615, distance: 343.5
click at [1122, 615] on div at bounding box center [1124, 606] width 8 height 88
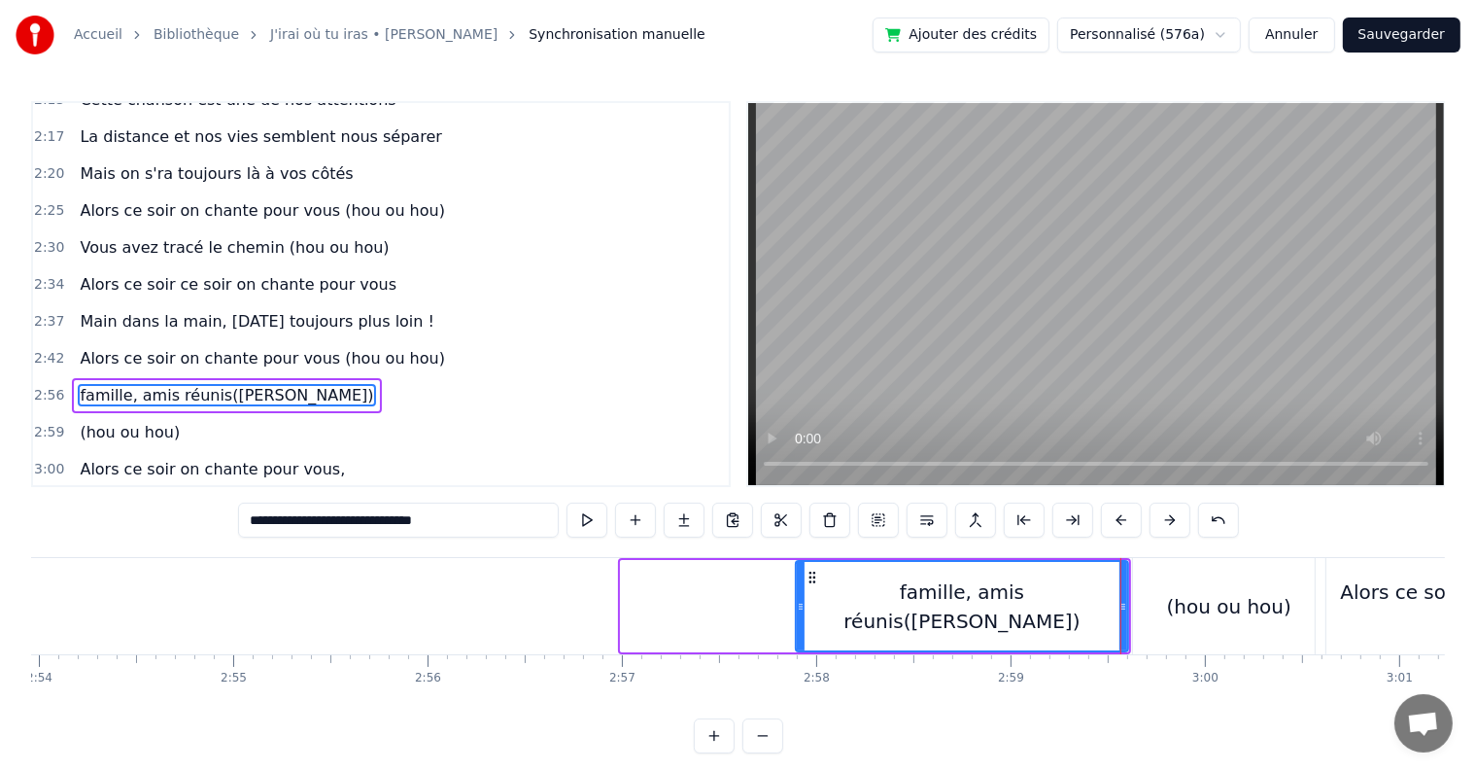
drag, startPoint x: 622, startPoint y: 605, endPoint x: 797, endPoint y: 611, distance: 175.1
click at [797, 611] on icon at bounding box center [801, 607] width 8 height 16
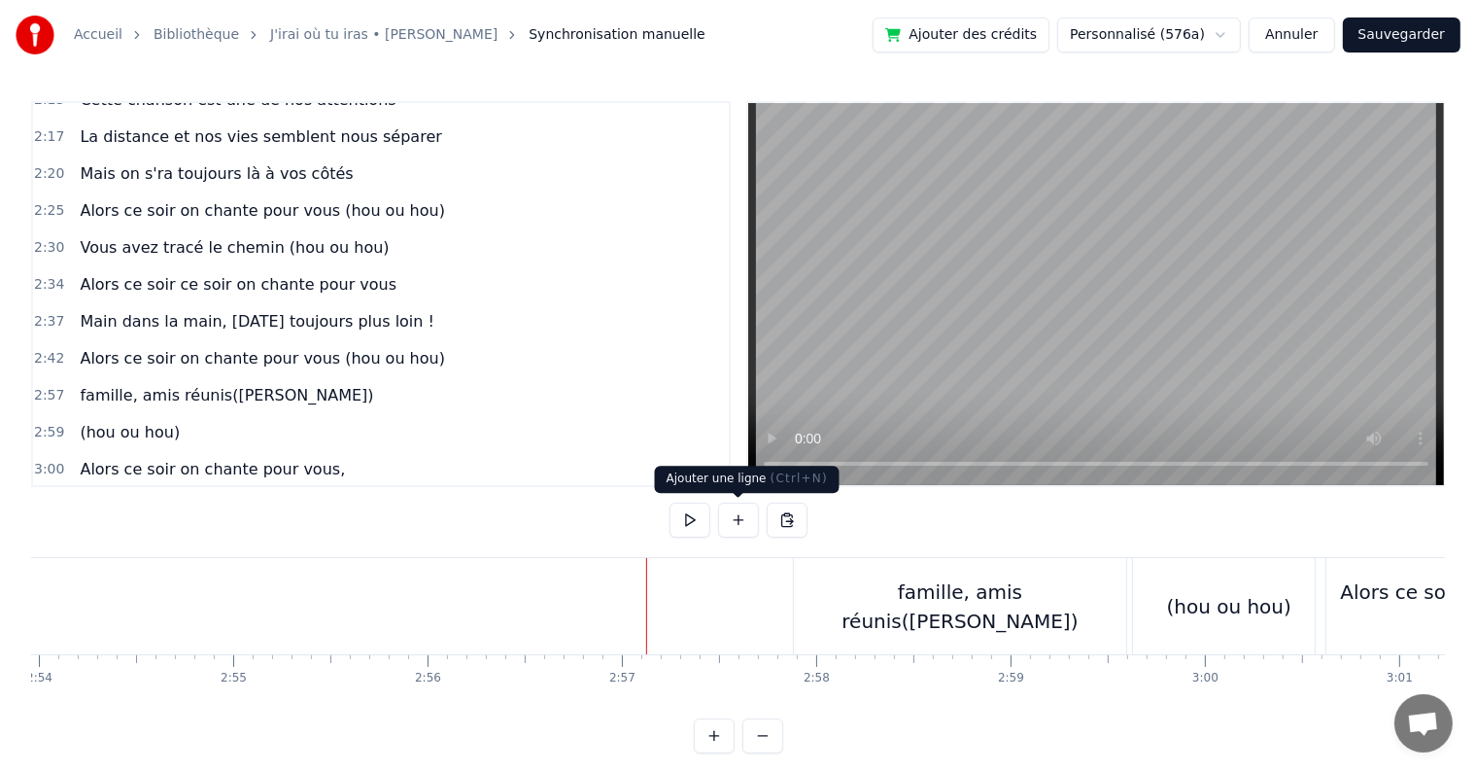
click at [726, 521] on button at bounding box center [738, 519] width 41 height 35
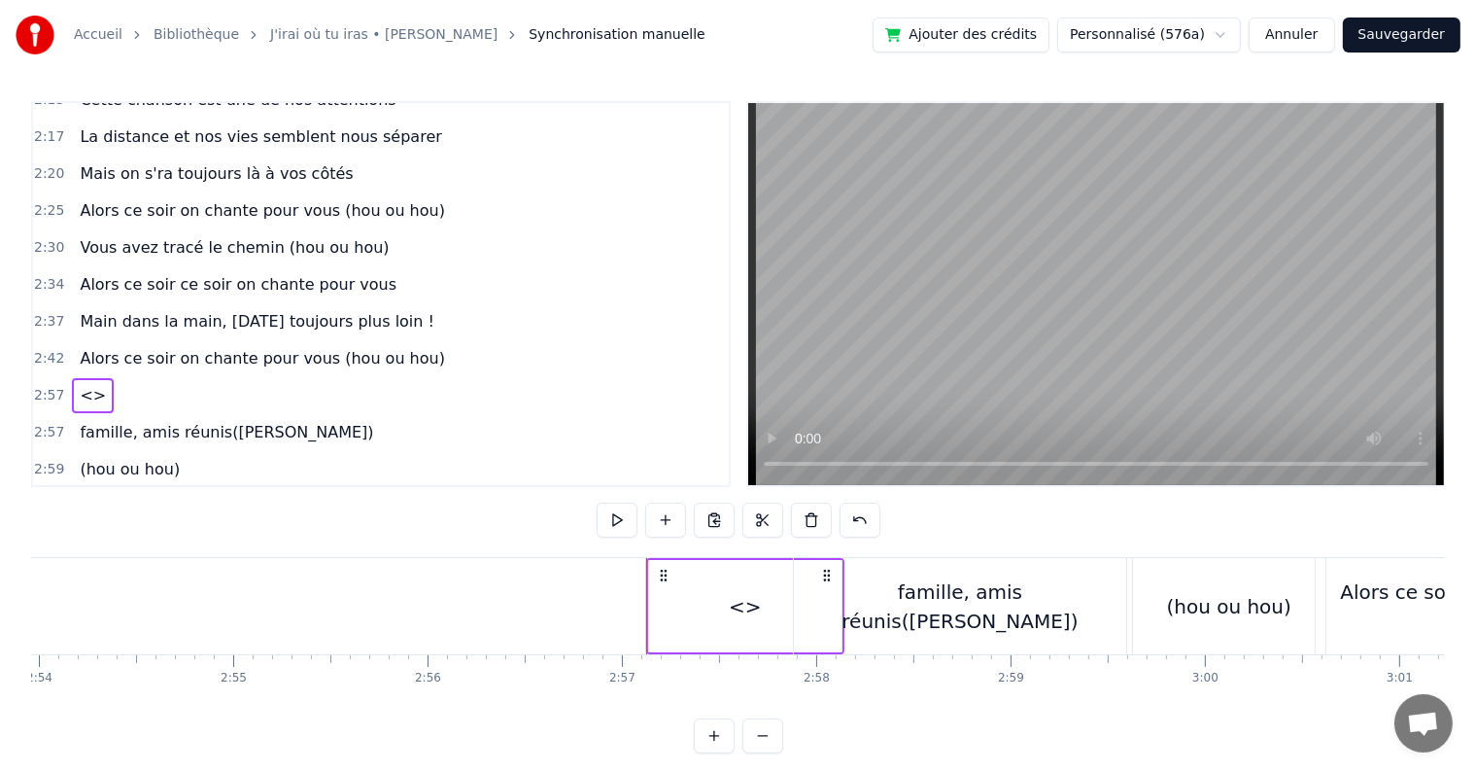
click at [78, 384] on span "<>" at bounding box center [93, 395] width 30 height 22
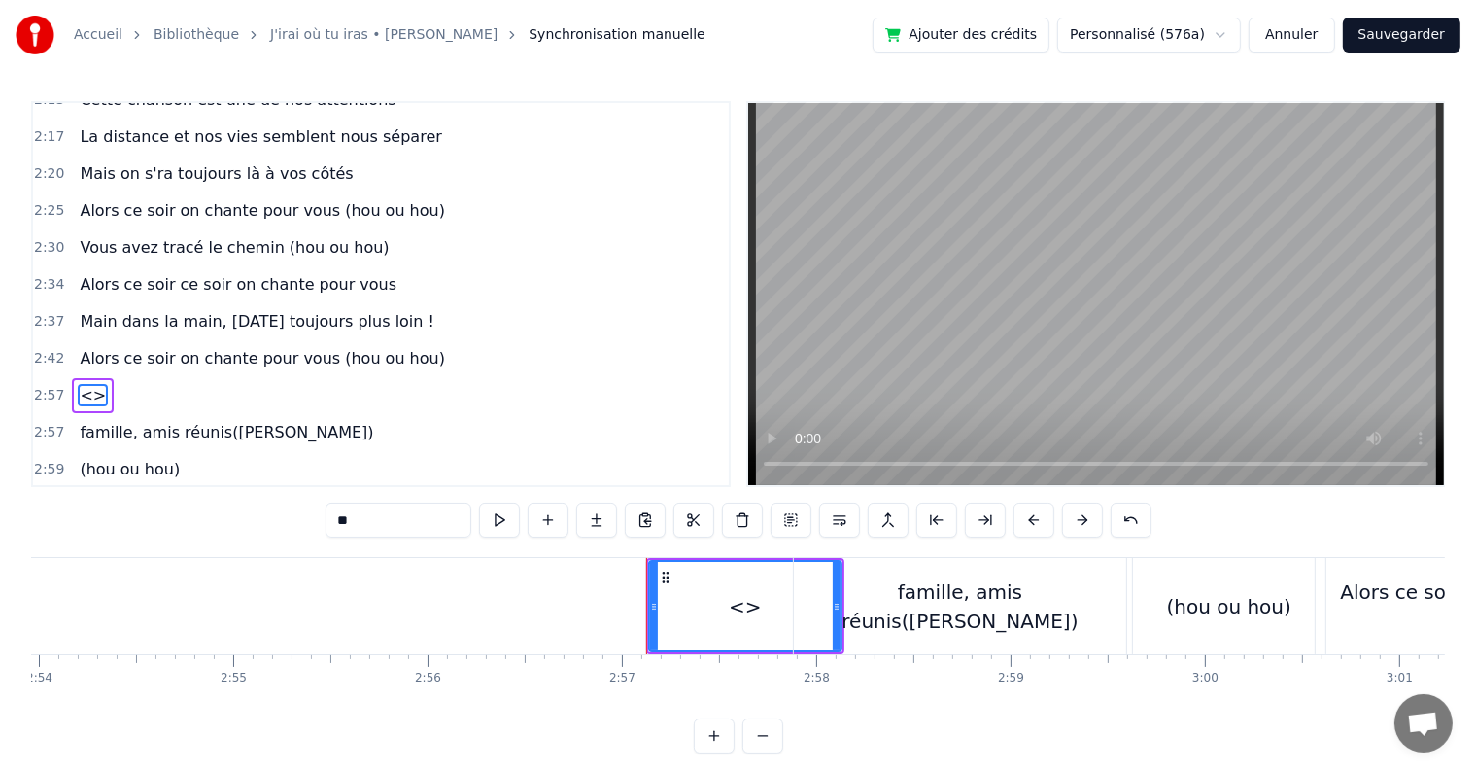
scroll to position [1972, 0]
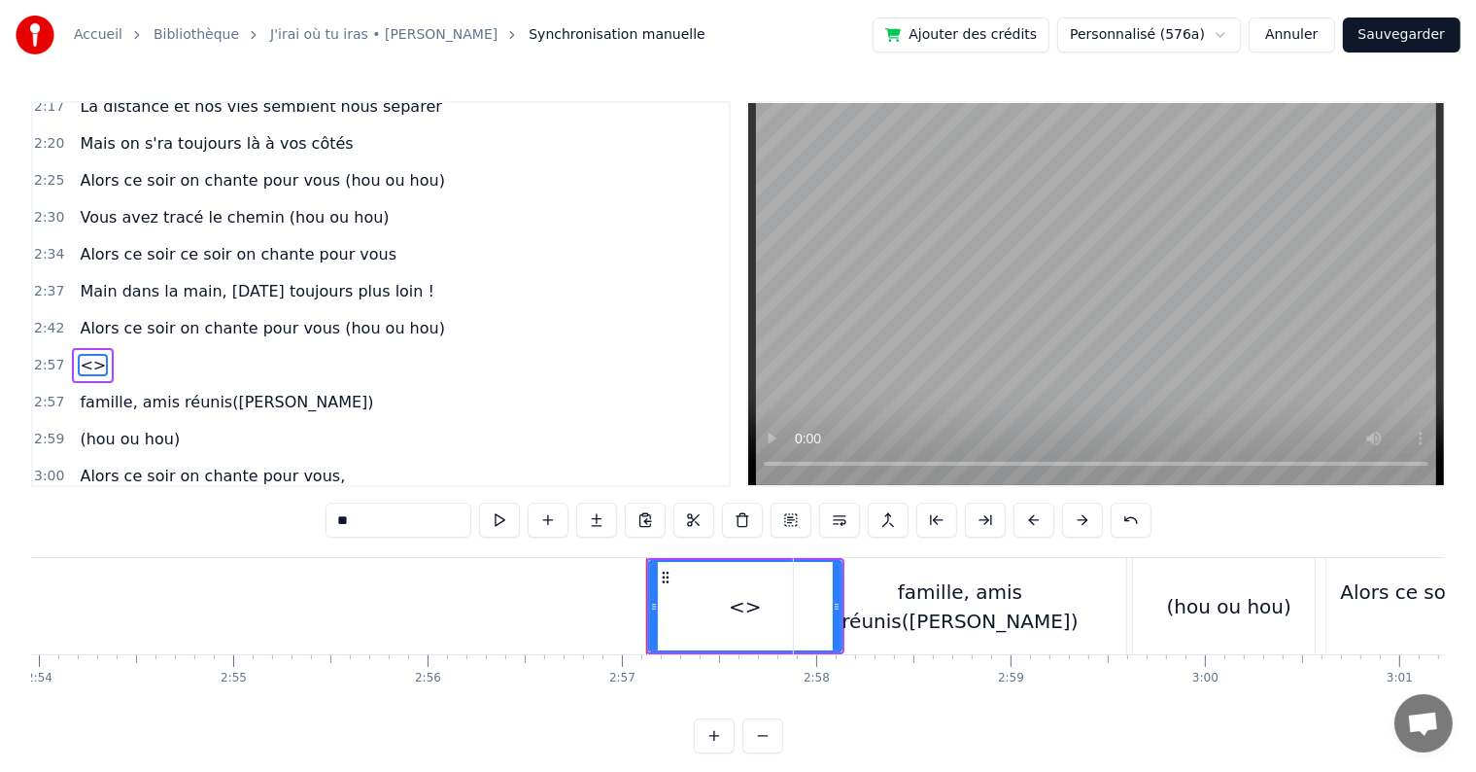
drag, startPoint x: 418, startPoint y: 521, endPoint x: 218, endPoint y: 514, distance: 200.3
click at [218, 514] on div "0:05 C’est au lycée que tout commence 0:07 Flo et [PERSON_NAME] vivent encore l…" at bounding box center [738, 427] width 1414 height 652
click at [940, 594] on div "famille, amis réunis([PERSON_NAME])" at bounding box center [960, 606] width 332 height 58
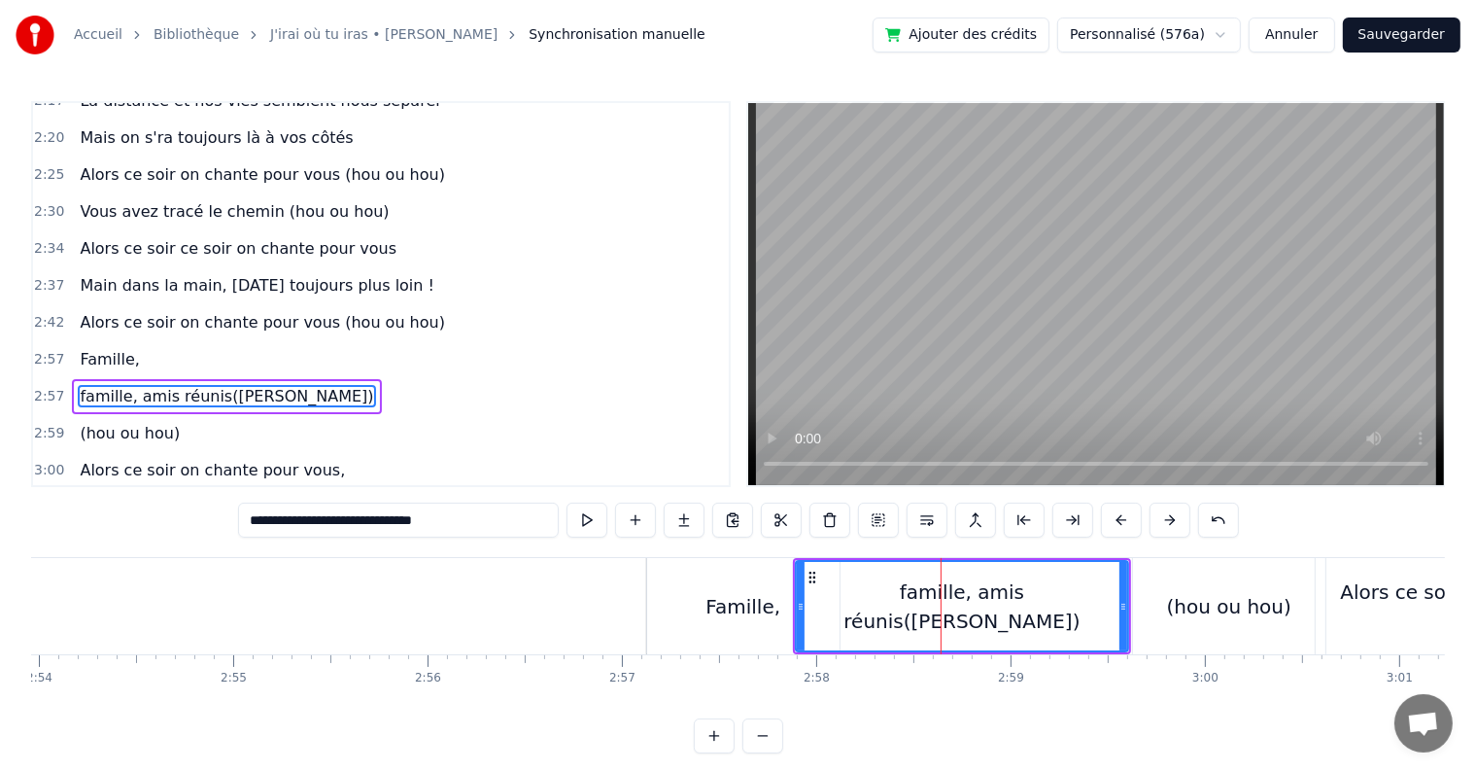
click at [851, 614] on div "famille, amis réunis([PERSON_NAME])" at bounding box center [962, 606] width 330 height 58
drag, startPoint x: 298, startPoint y: 515, endPoint x: 229, endPoint y: 533, distance: 71.2
click at [229, 533] on div "0:05 C’est au lycée que tout commence 0:07 Flo et [PERSON_NAME] vivent encore l…" at bounding box center [738, 427] width 1414 height 652
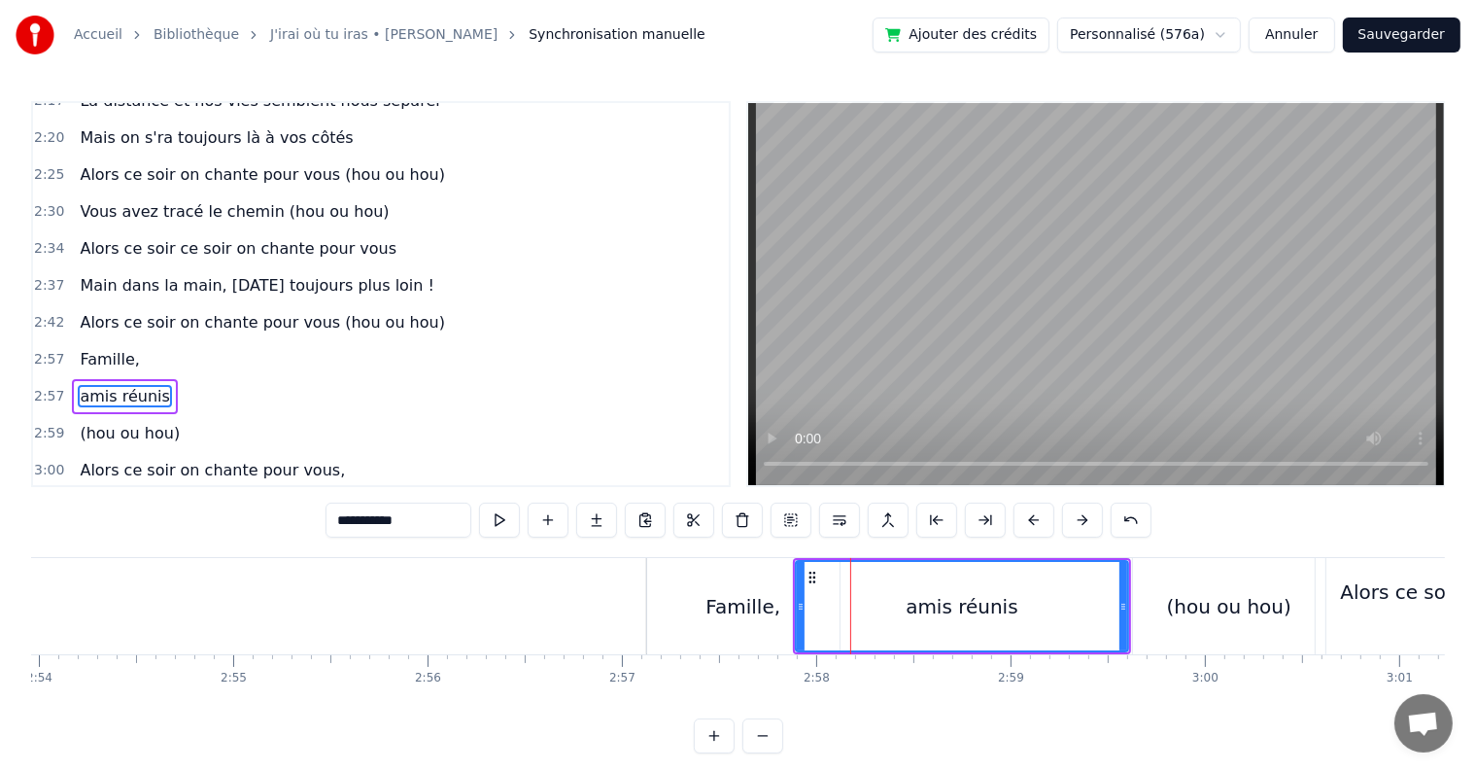
type input "**********"
click at [630, 489] on div "3:03 on lève nos verres," at bounding box center [381, 507] width 696 height 37
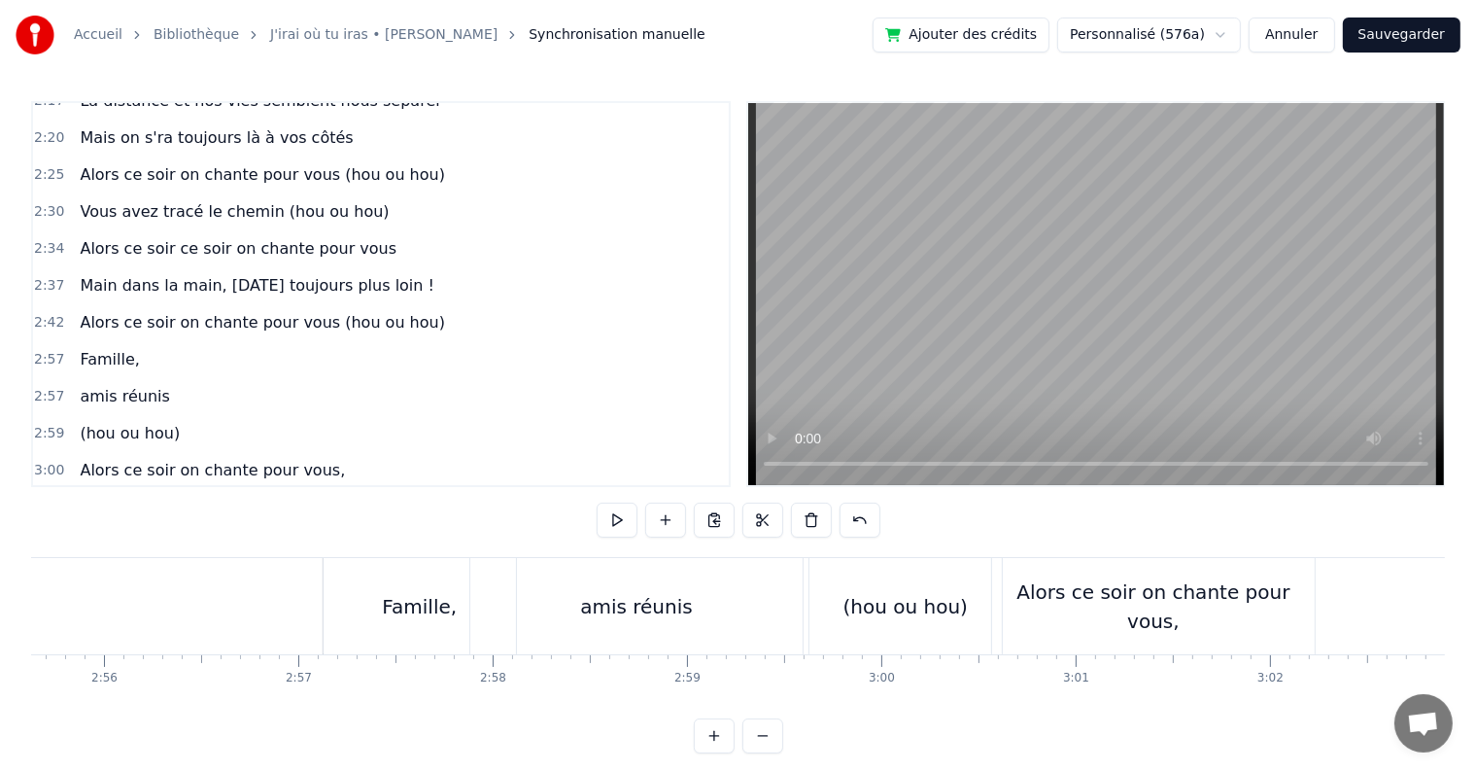
scroll to position [0, 33259]
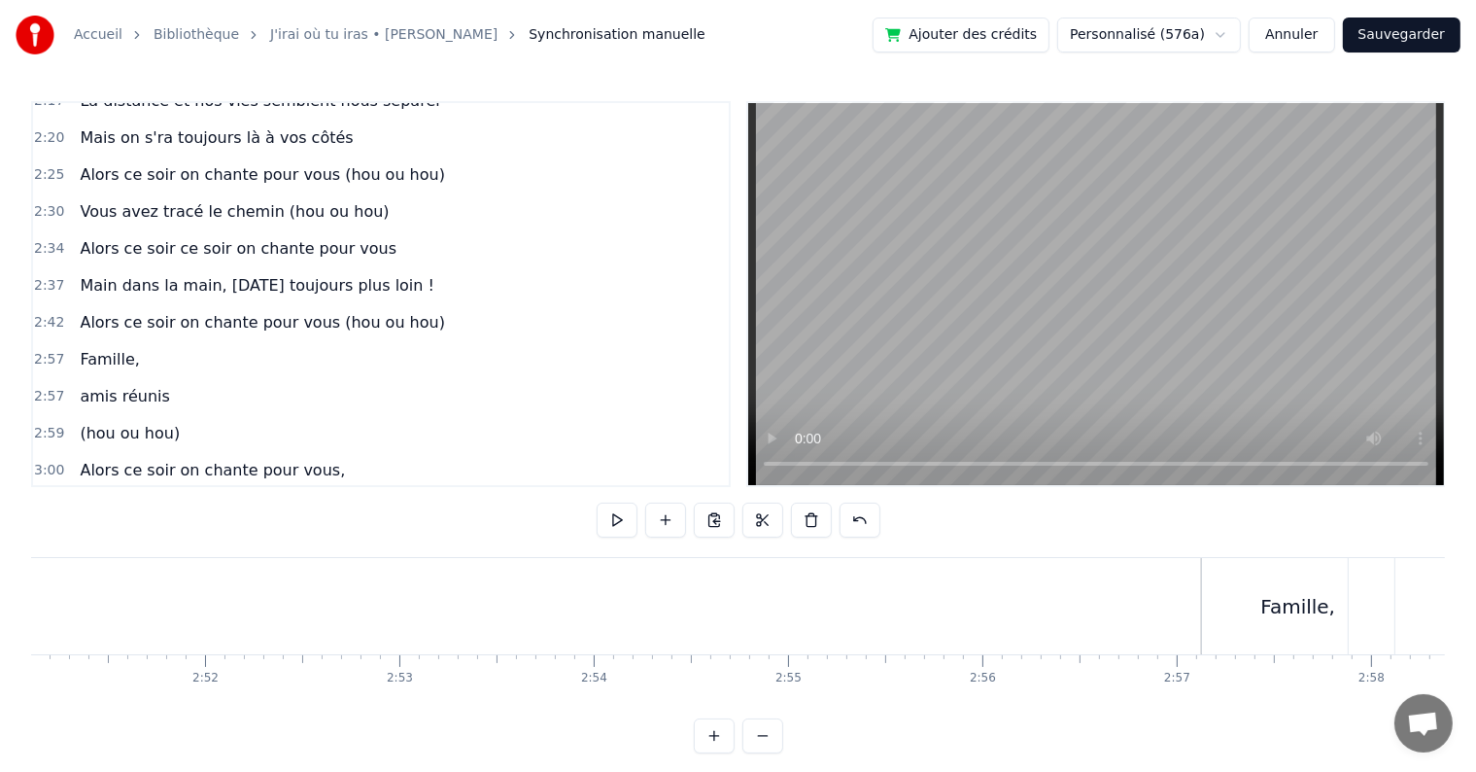
click at [1268, 610] on div "Famille," at bounding box center [1298, 606] width 75 height 29
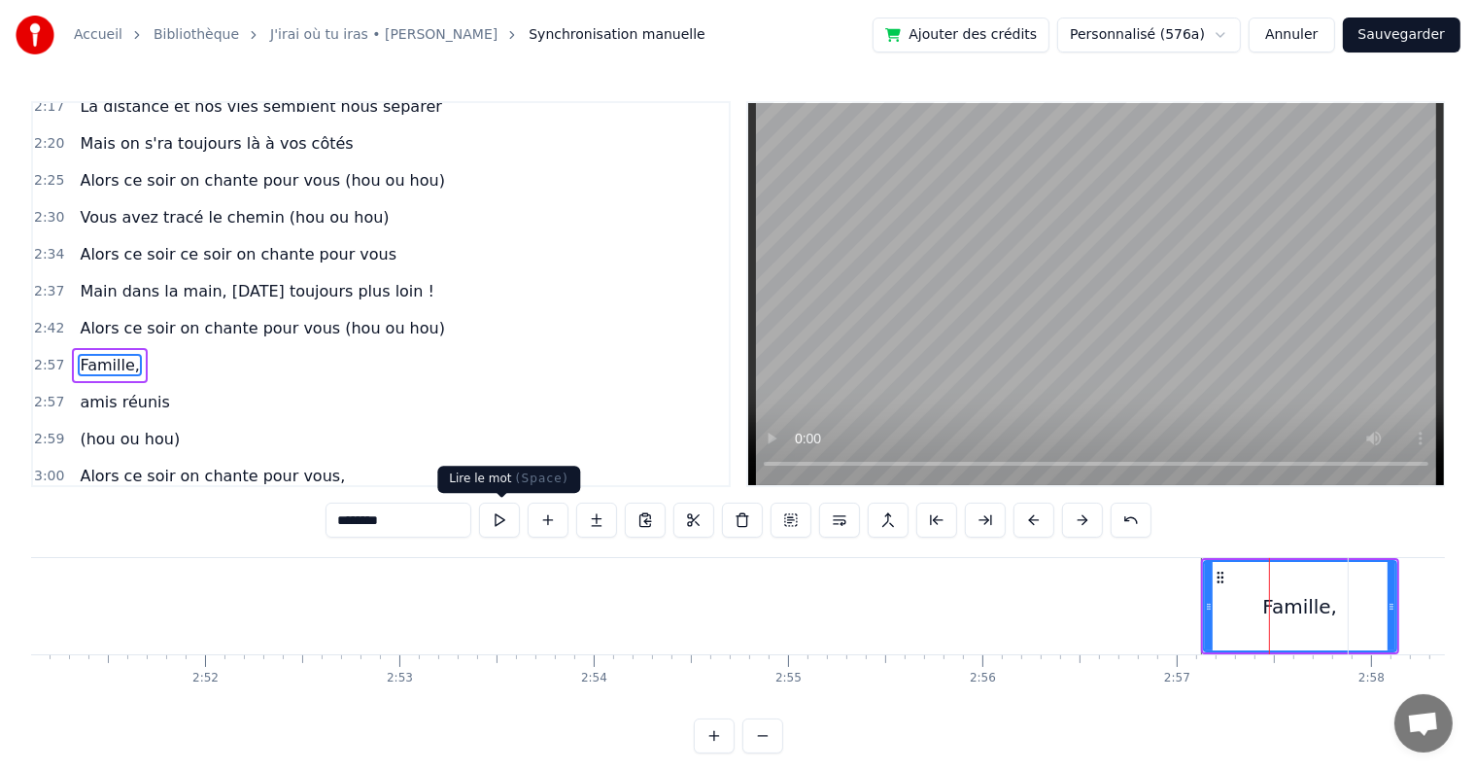
click at [485, 517] on button at bounding box center [499, 519] width 41 height 35
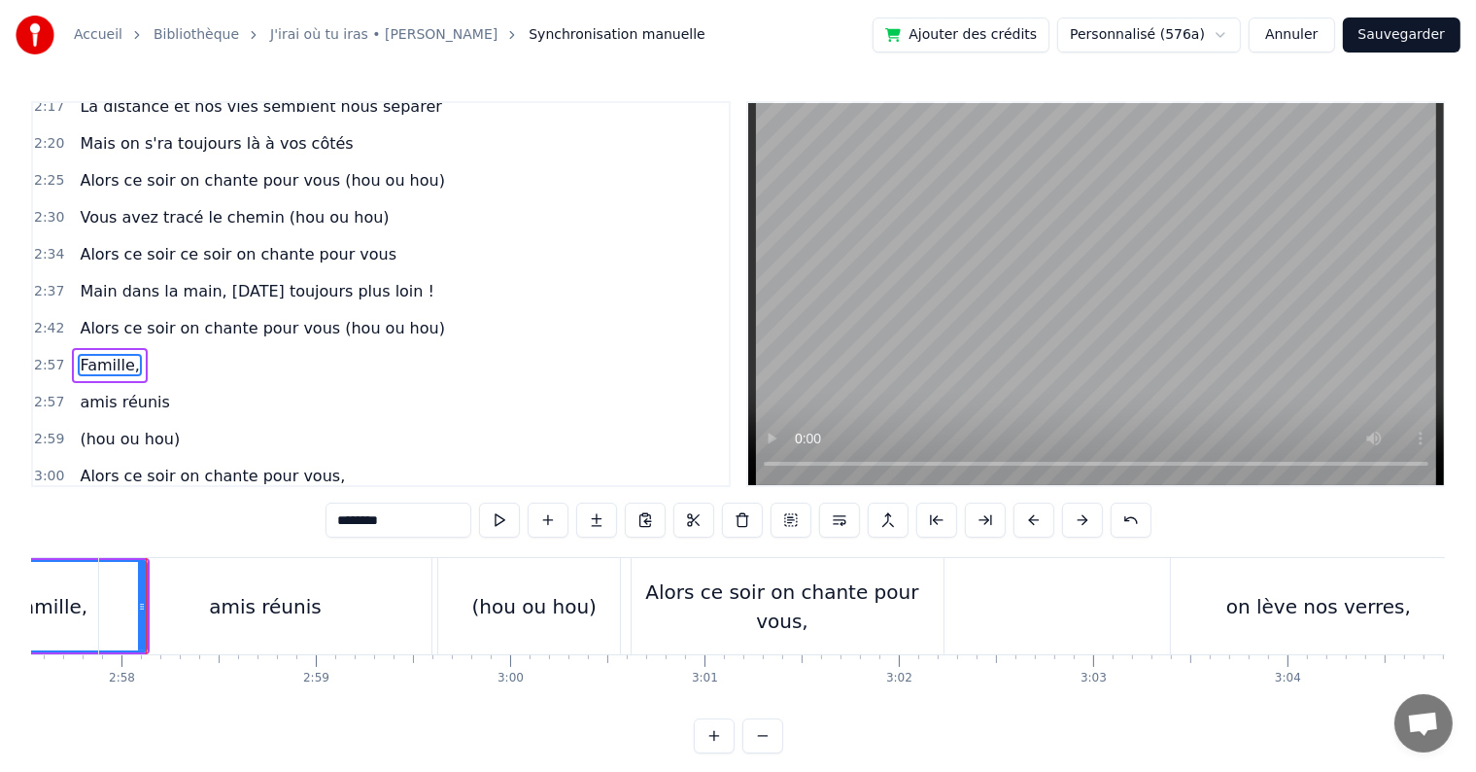
scroll to position [0, 34525]
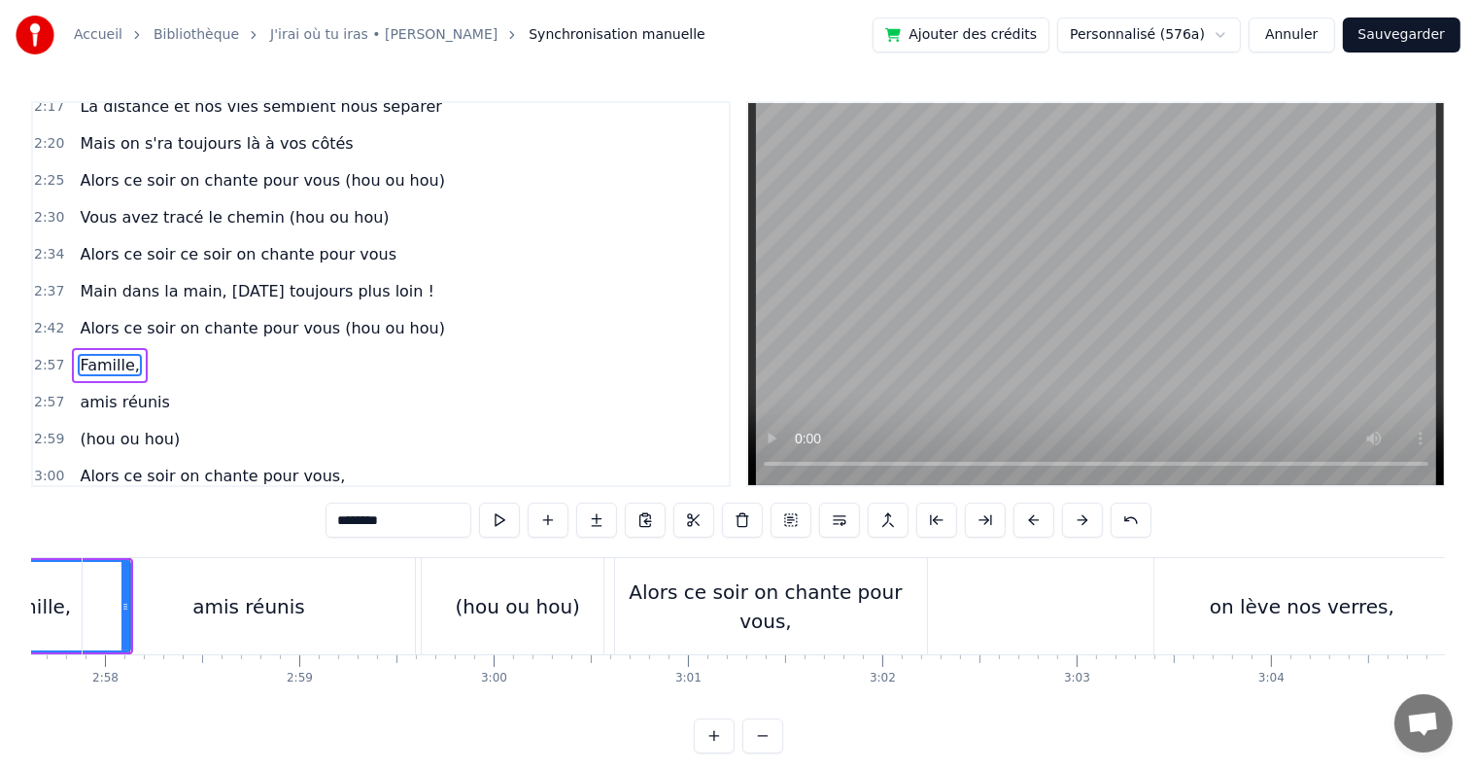
click at [493, 521] on button at bounding box center [499, 519] width 41 height 35
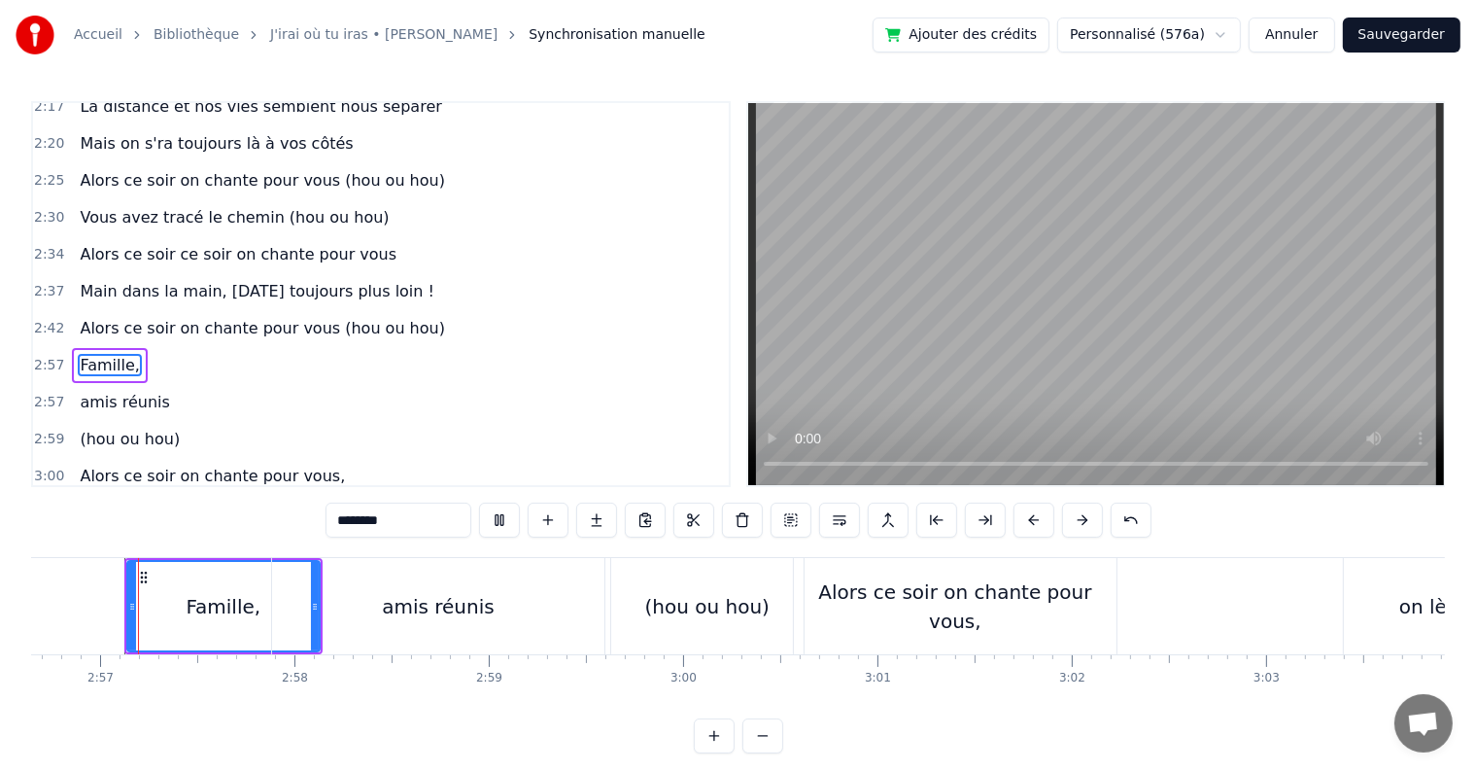
scroll to position [0, 34331]
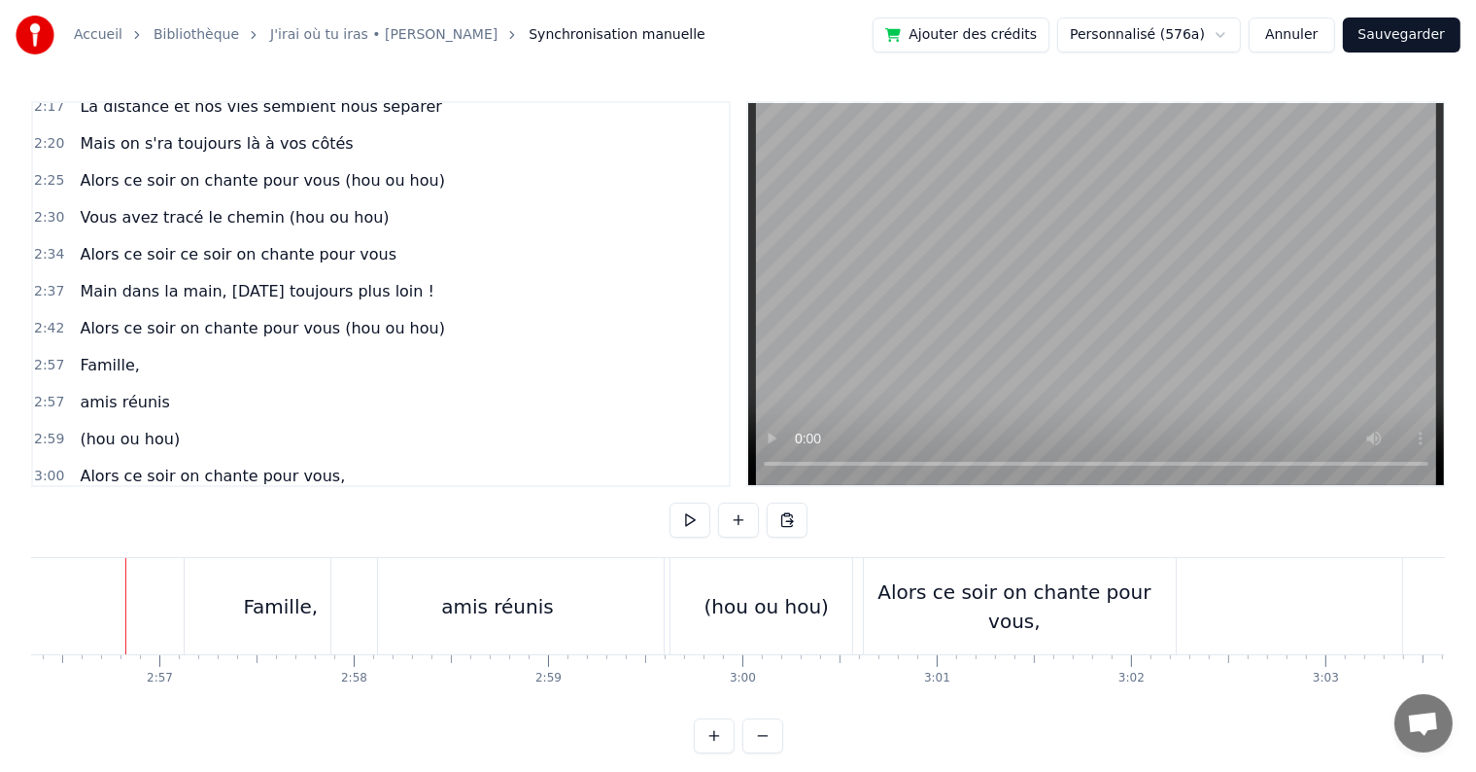
scroll to position [0, 34273]
click at [696, 521] on button at bounding box center [690, 519] width 41 height 35
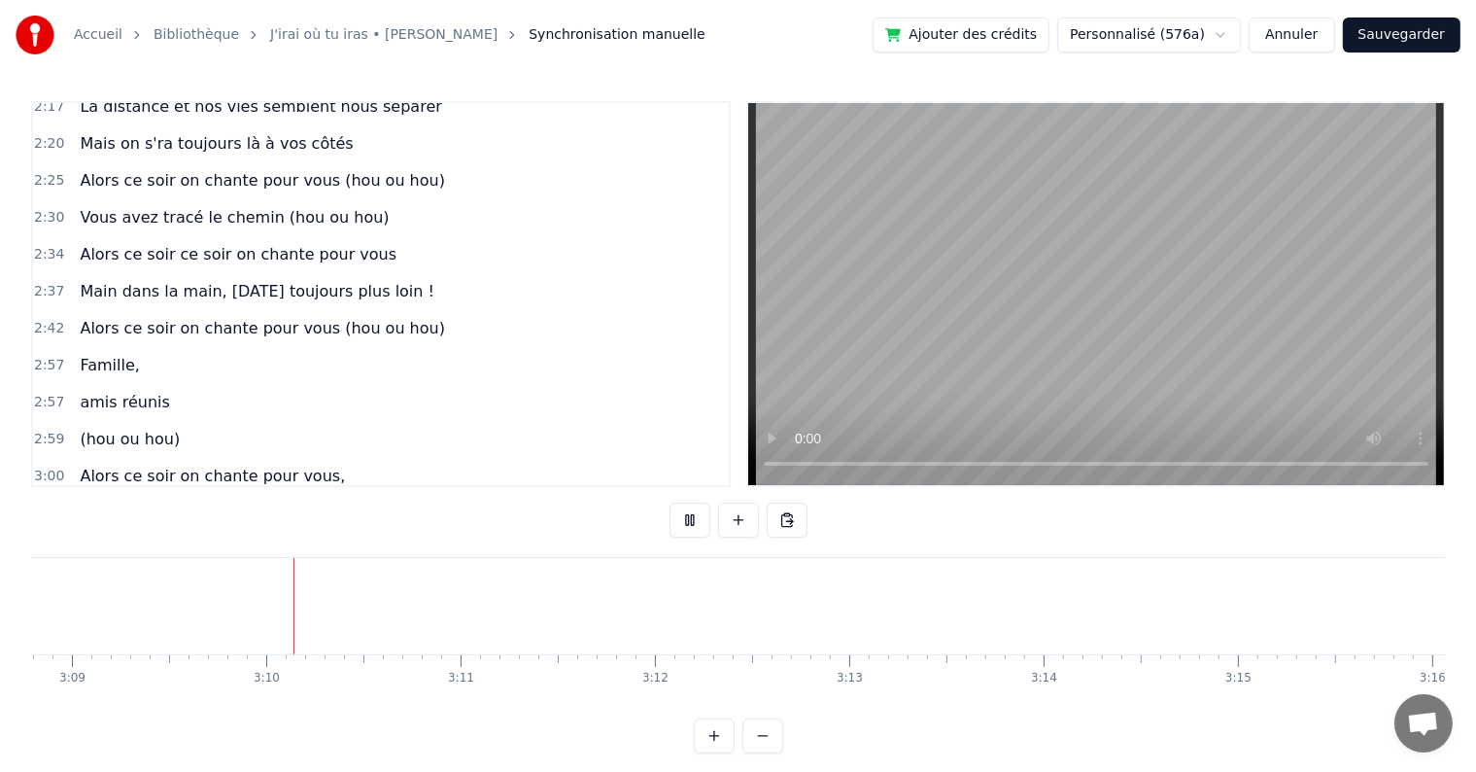
scroll to position [0, 36754]
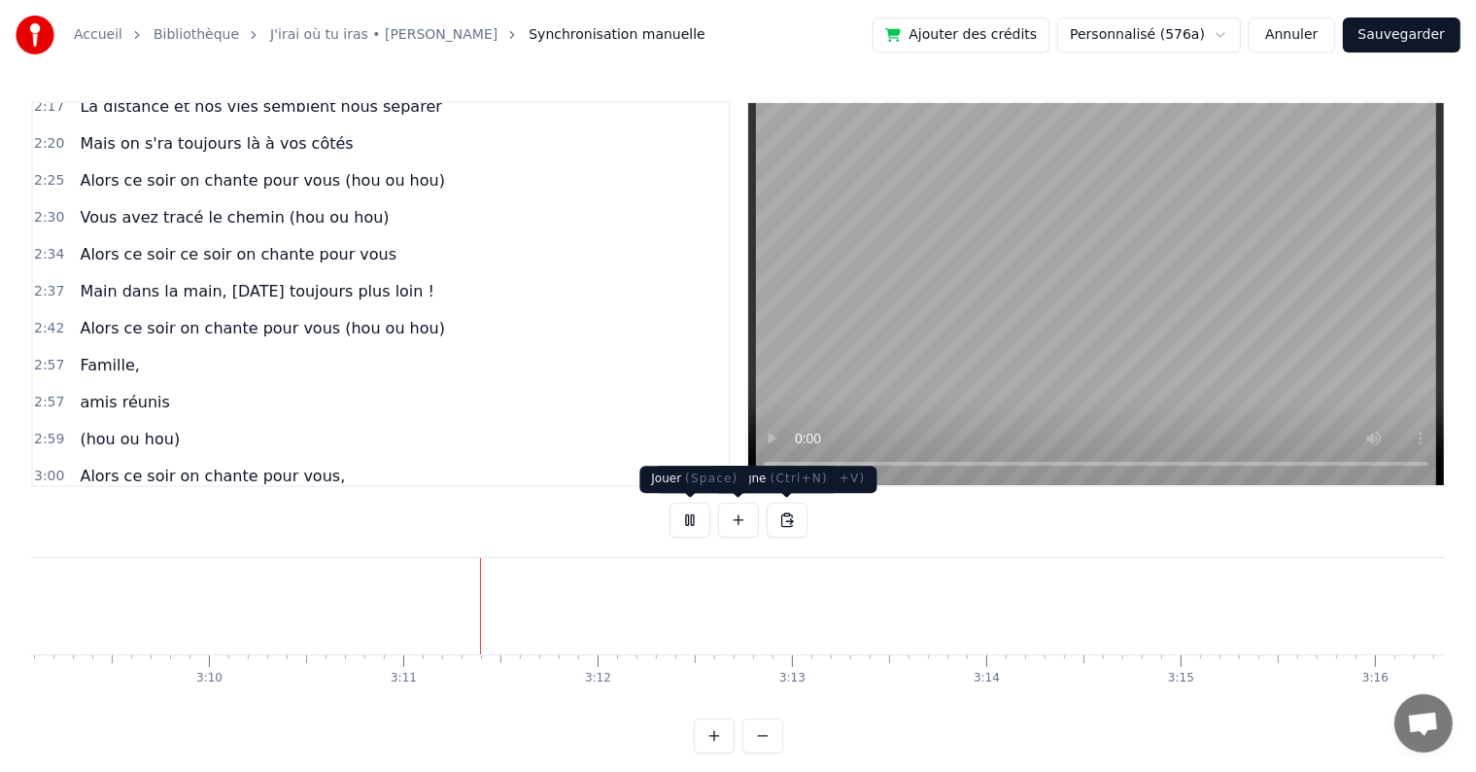
click at [697, 520] on button at bounding box center [690, 519] width 41 height 35
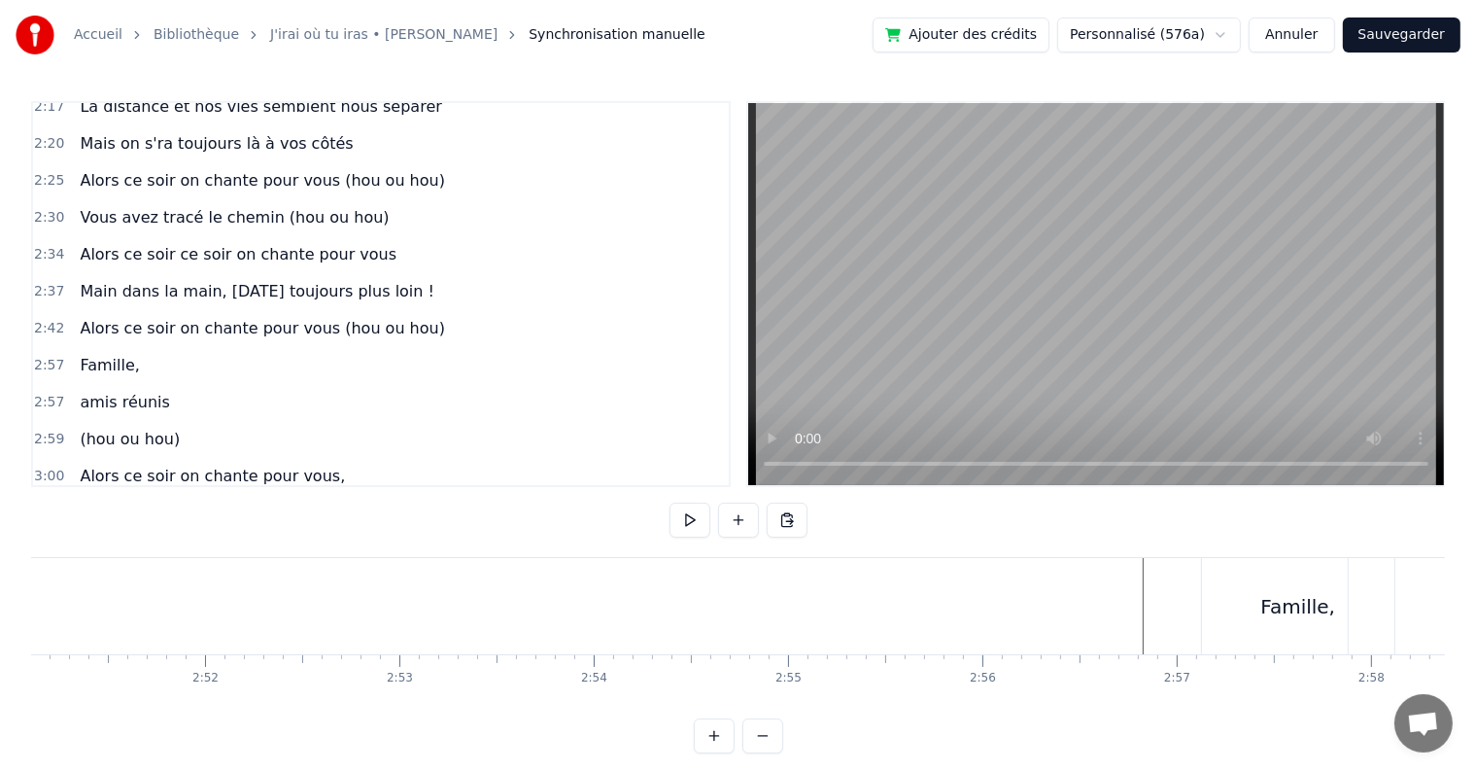
scroll to position [0, 33421]
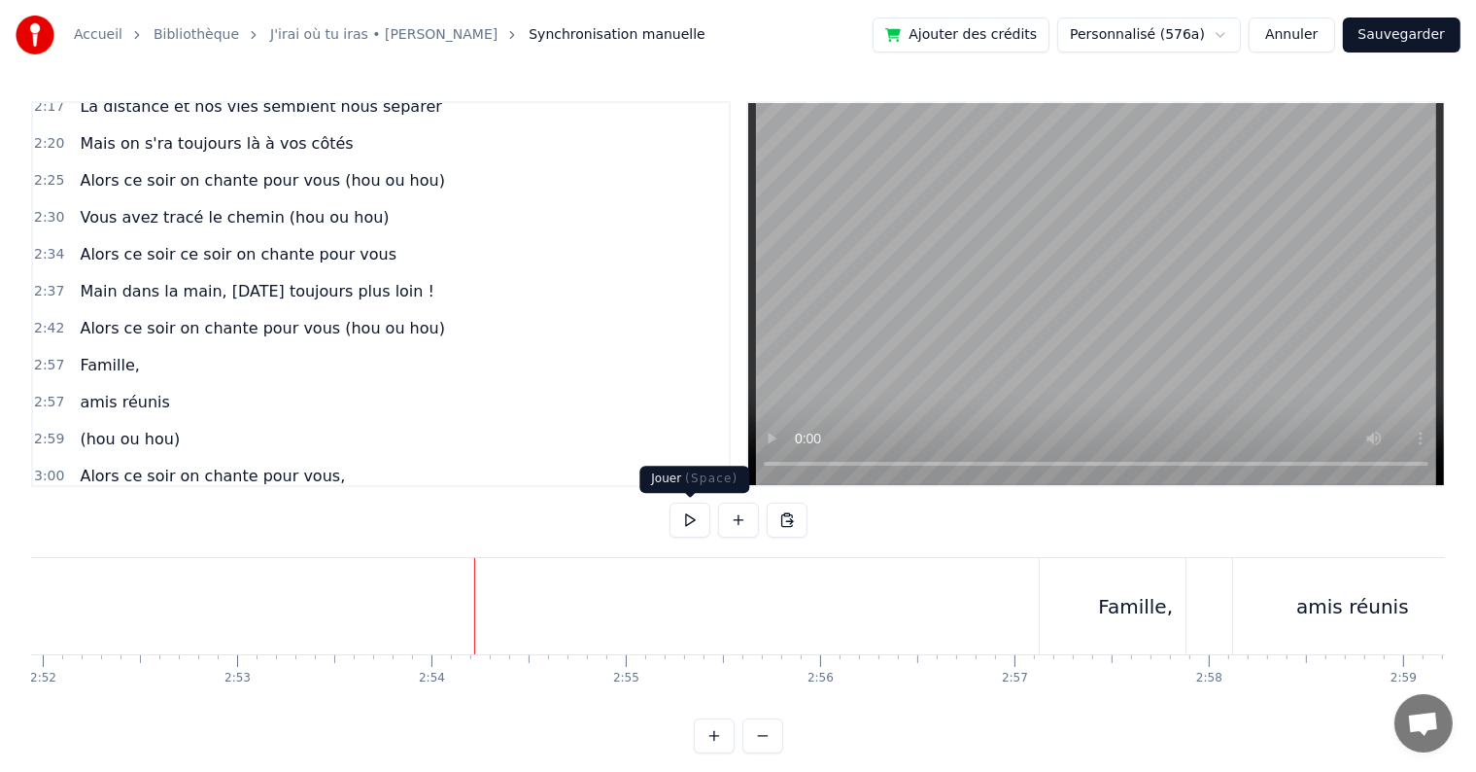
click at [690, 509] on button at bounding box center [690, 519] width 41 height 35
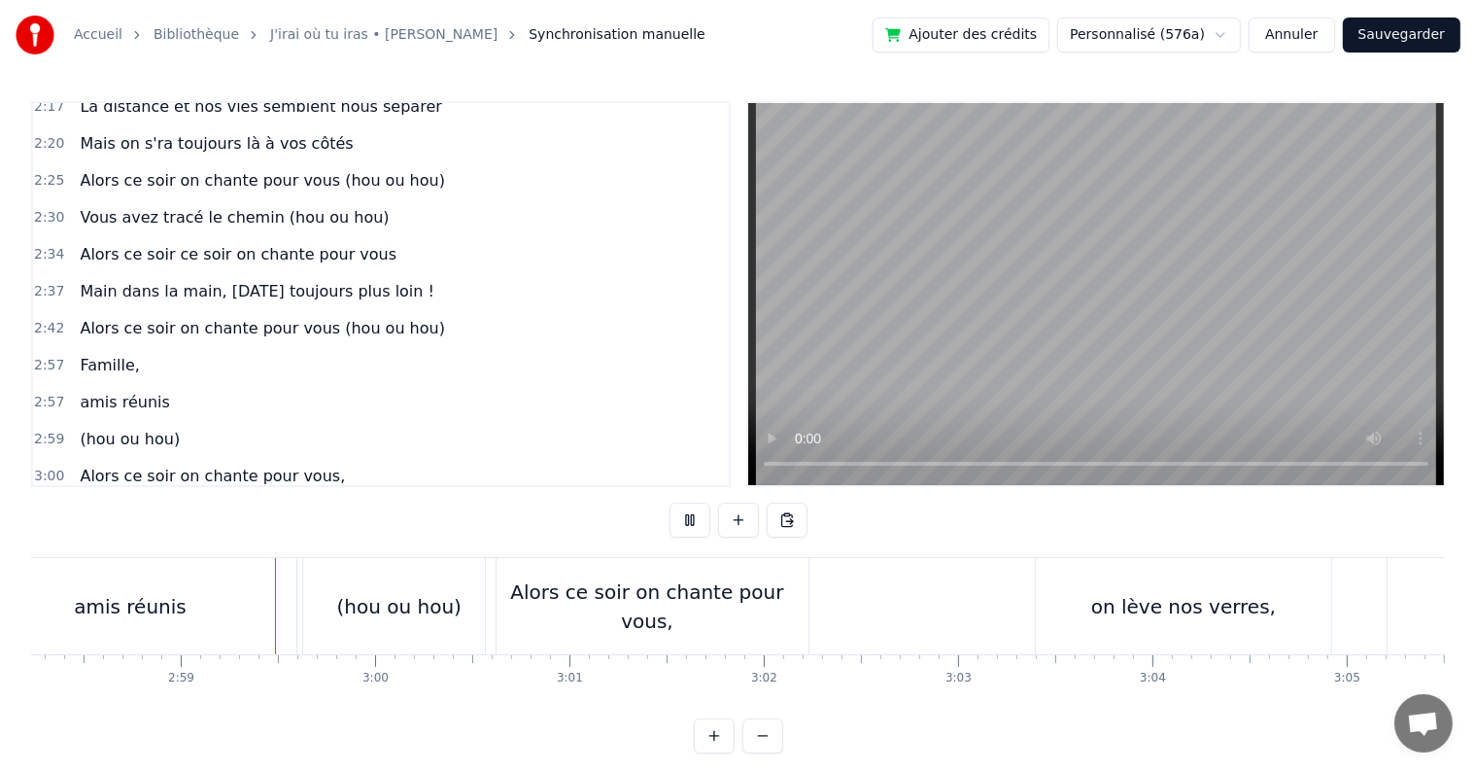
scroll to position [0, 34649]
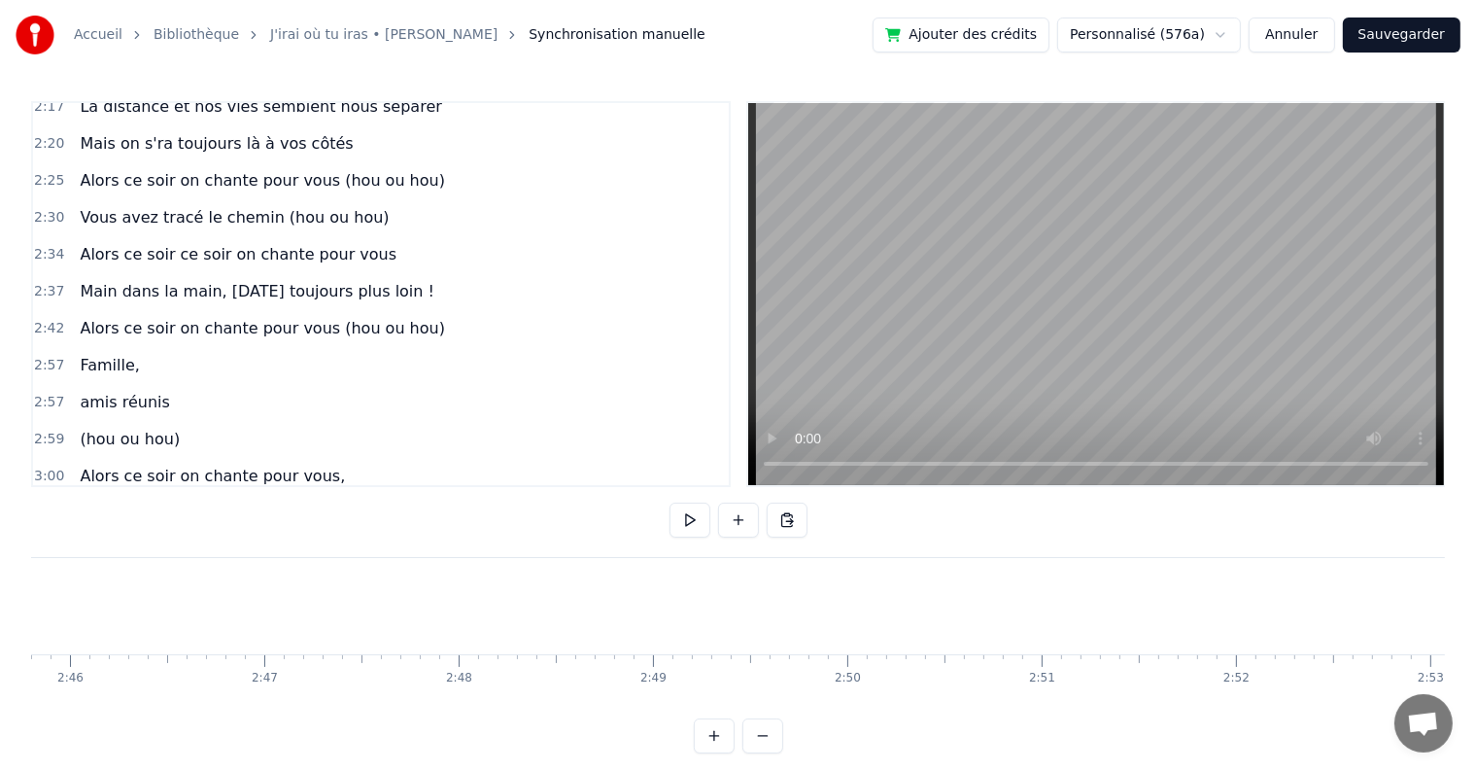
scroll to position [0, 31005]
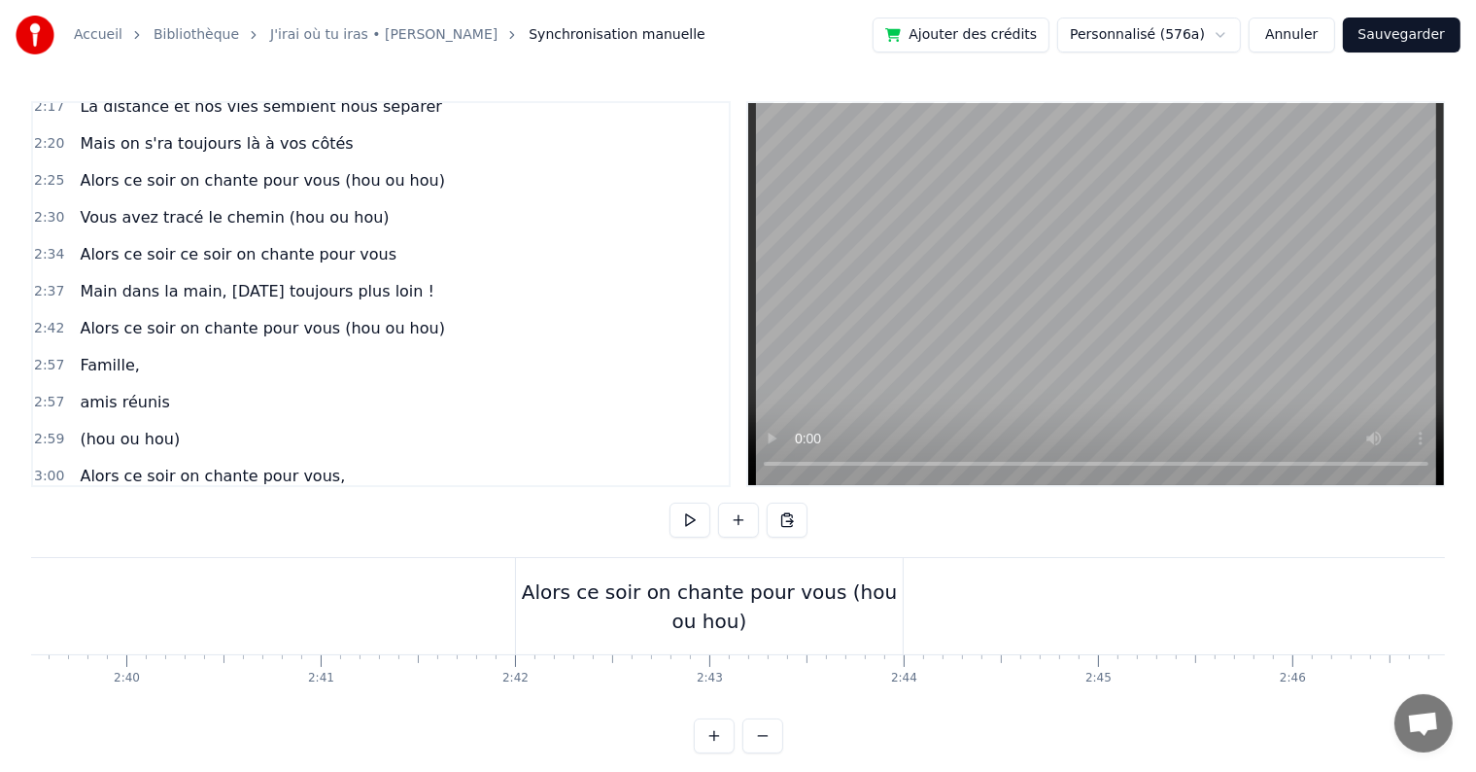
click at [631, 634] on div "Alors ce soir on chante pour vous (hou ou hou)" at bounding box center [709, 606] width 387 height 58
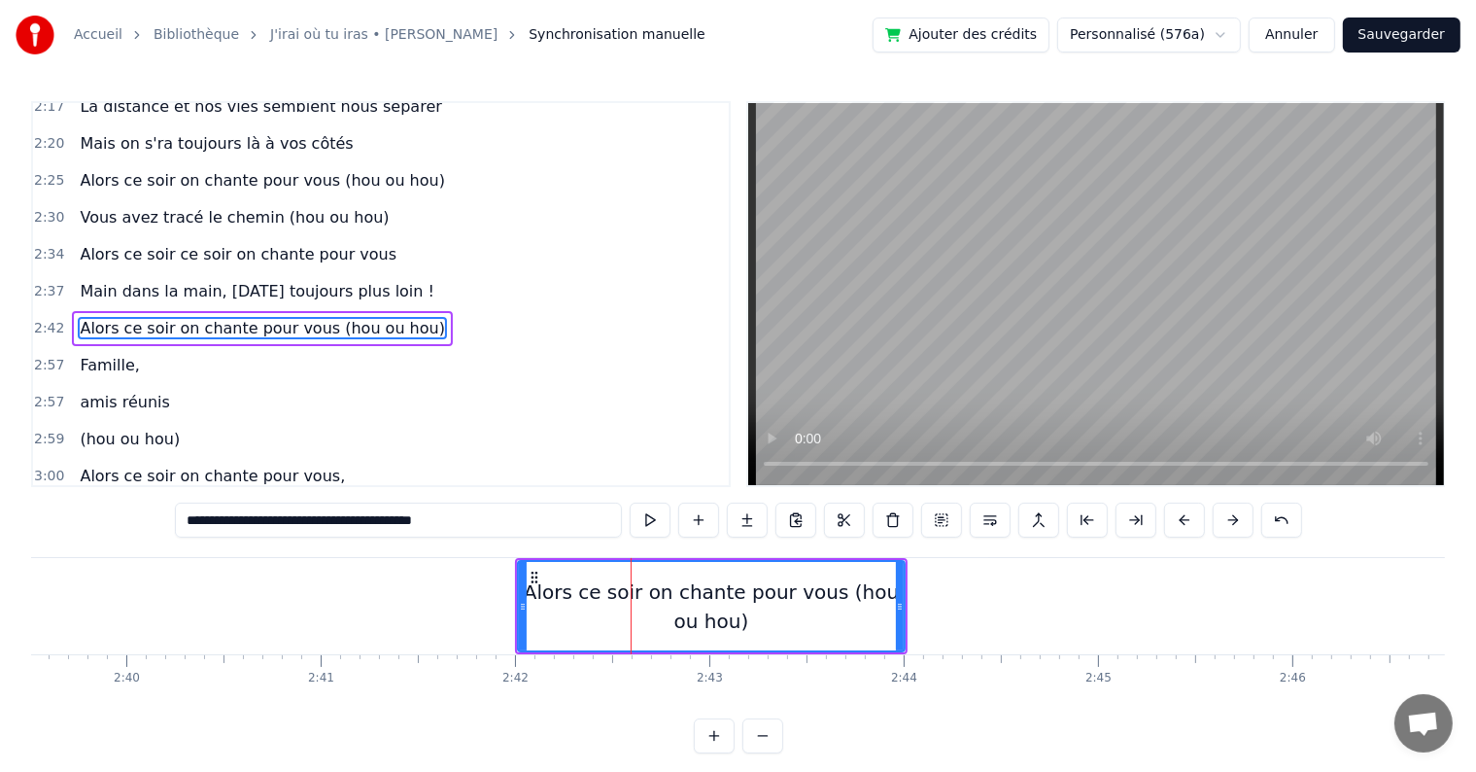
scroll to position [1936, 0]
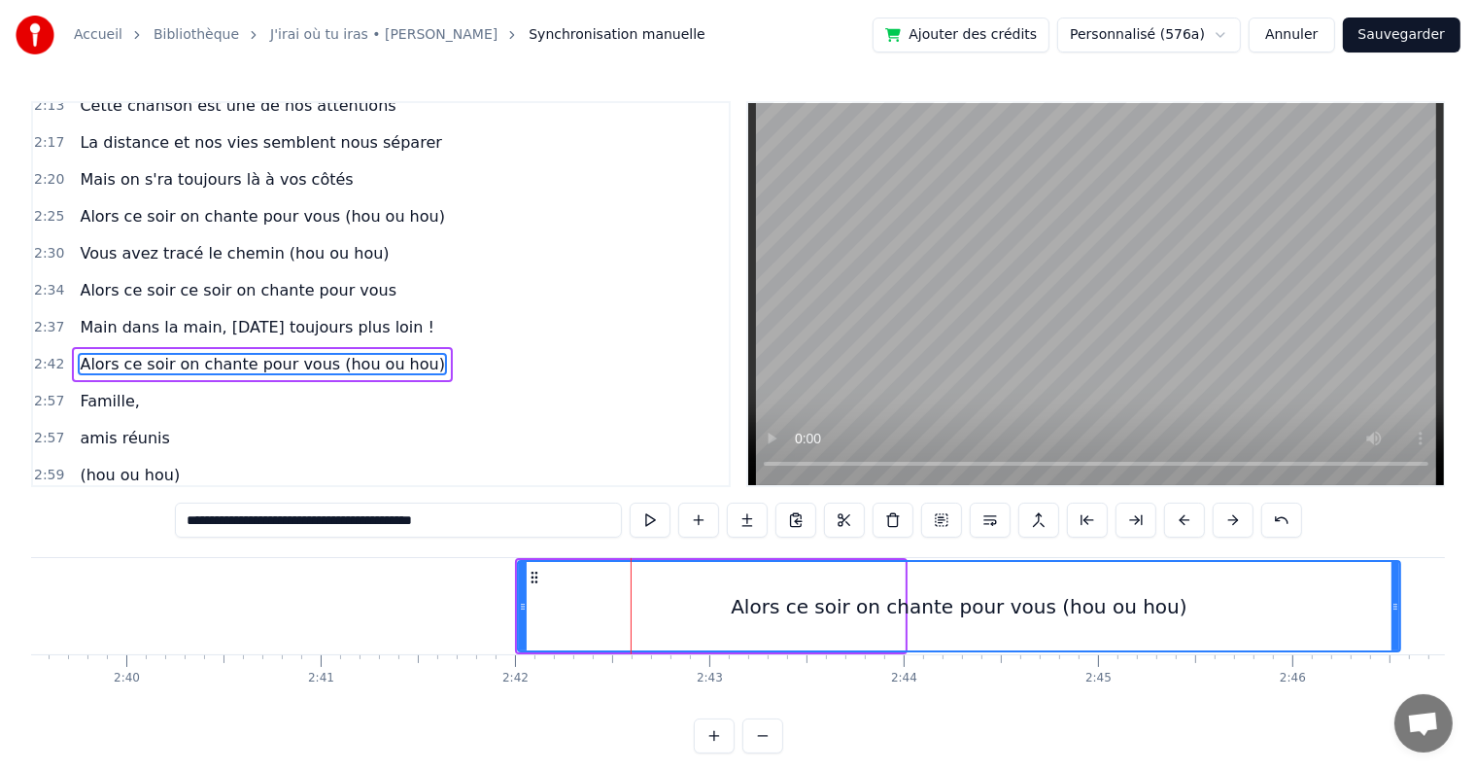
drag, startPoint x: 902, startPoint y: 608, endPoint x: 1398, endPoint y: 606, distance: 495.7
click at [1398, 606] on icon at bounding box center [1396, 607] width 8 height 16
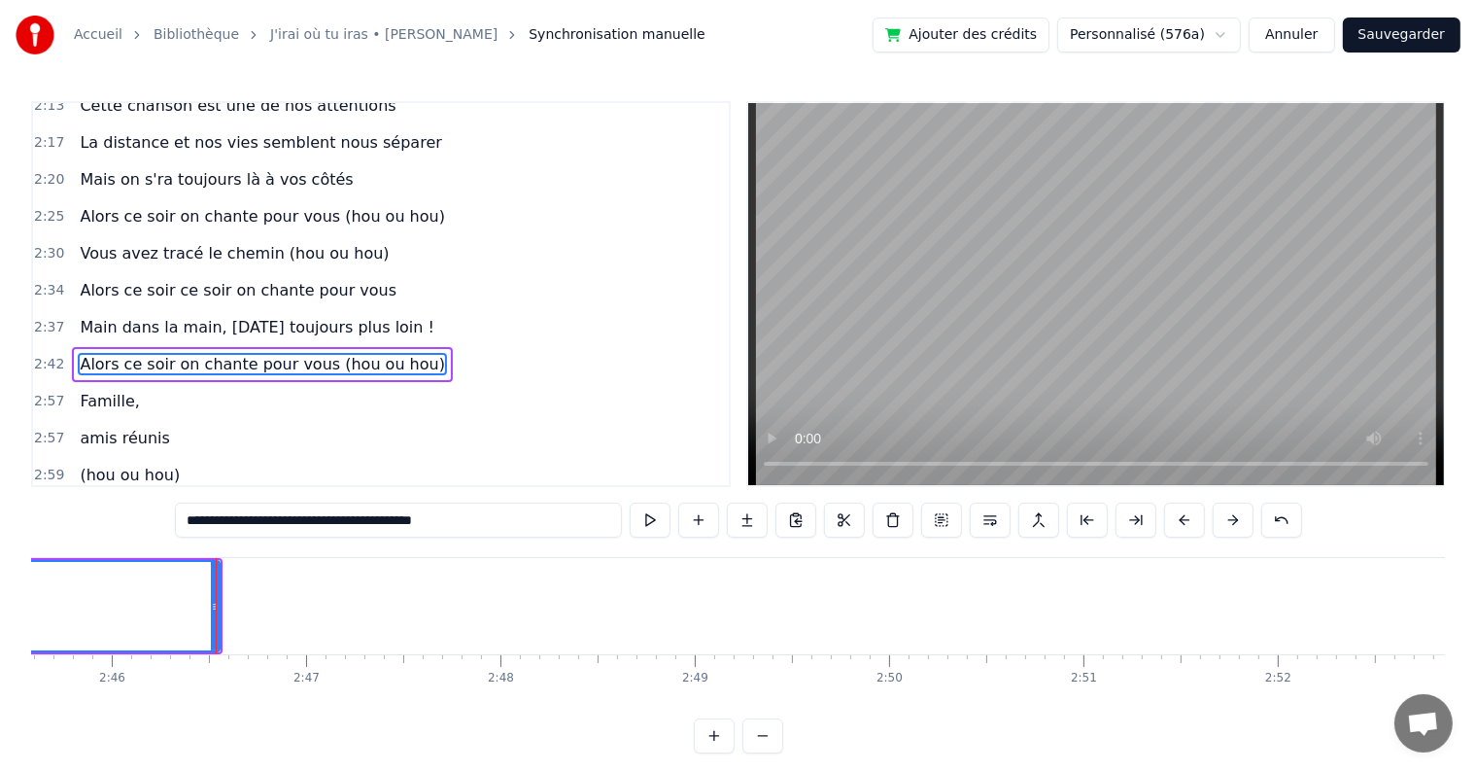
scroll to position [0, 32272]
click at [129, 595] on div at bounding box center [129, 606] width 1 height 96
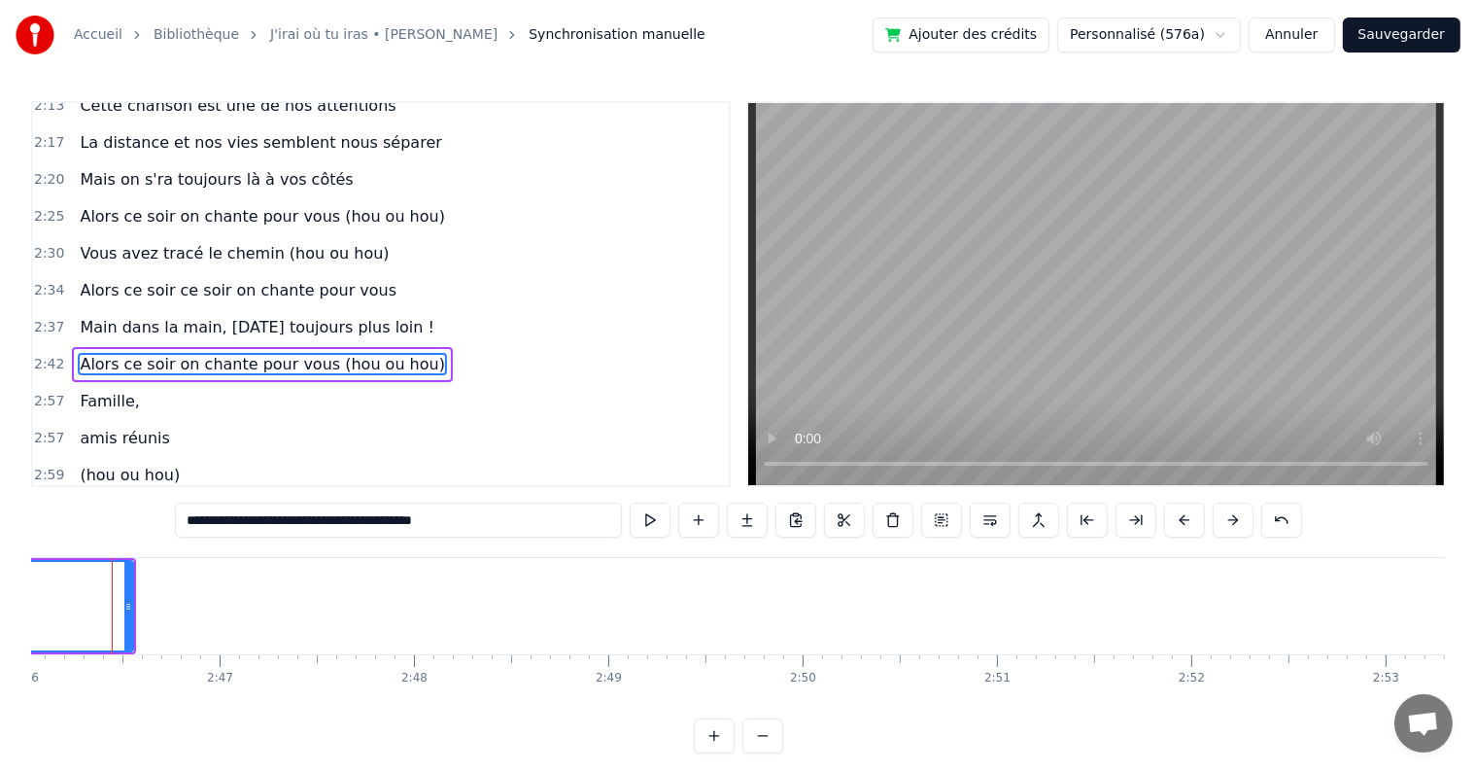
scroll to position [0, 32255]
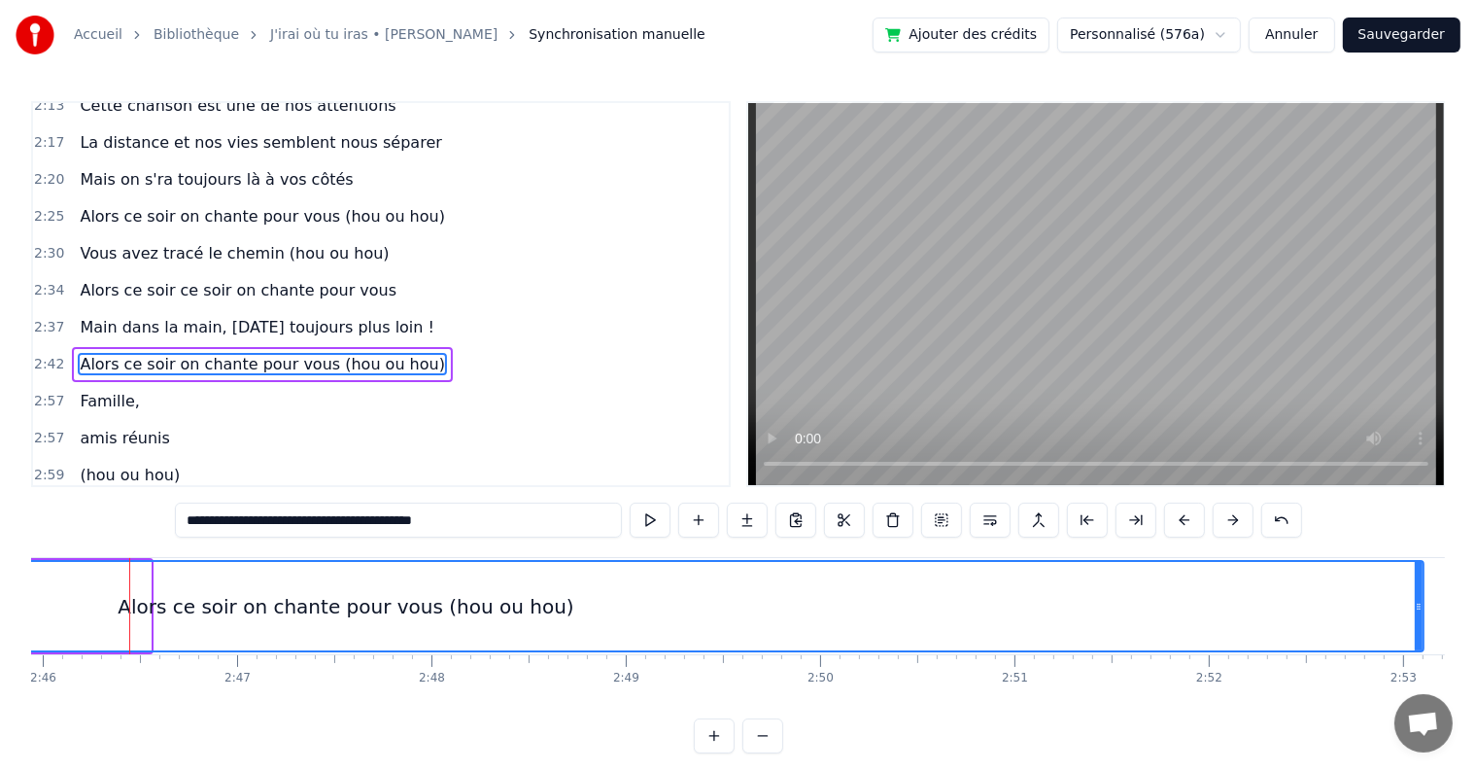
drag, startPoint x: 147, startPoint y: 608, endPoint x: 1420, endPoint y: 619, distance: 1273.2
click at [1420, 619] on div at bounding box center [1419, 606] width 8 height 88
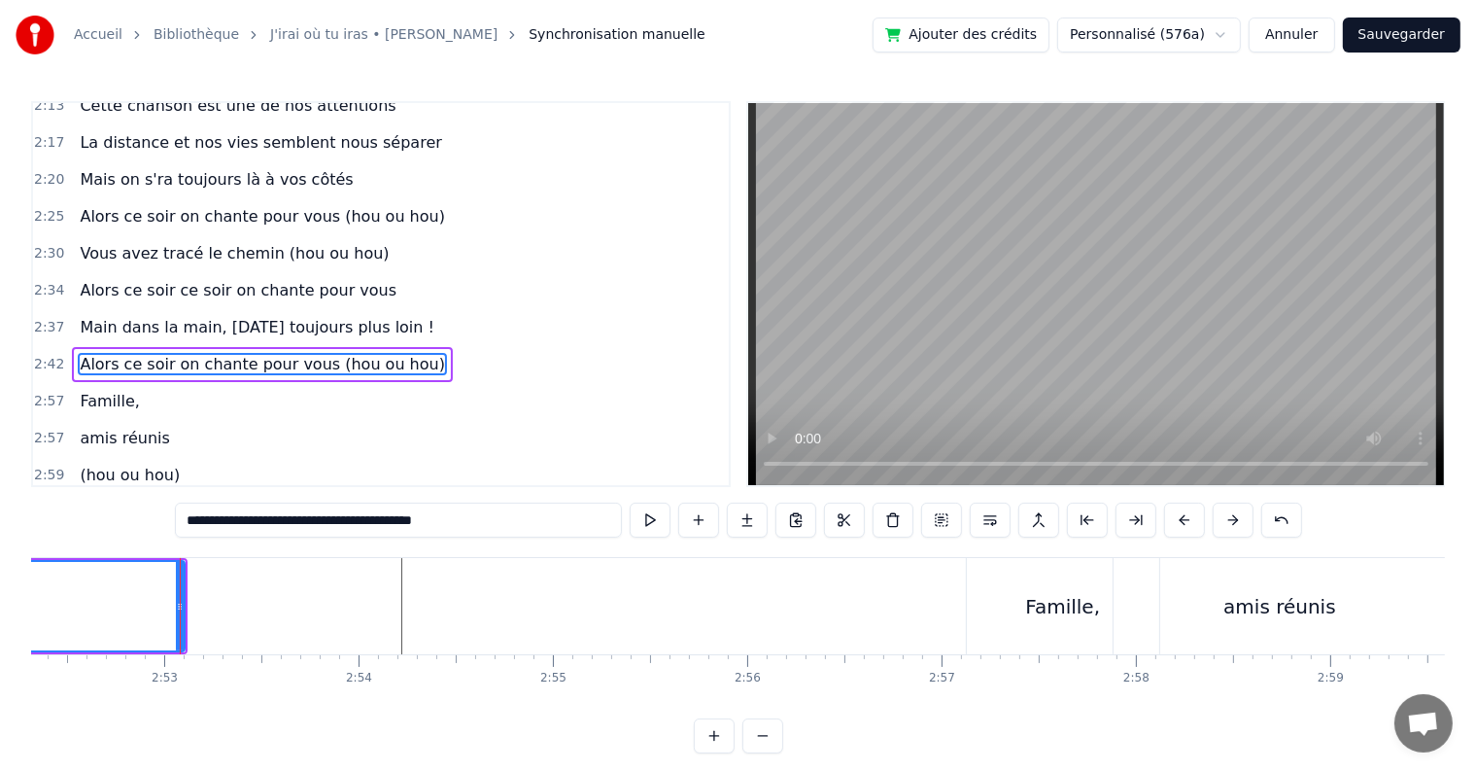
scroll to position [0, 33546]
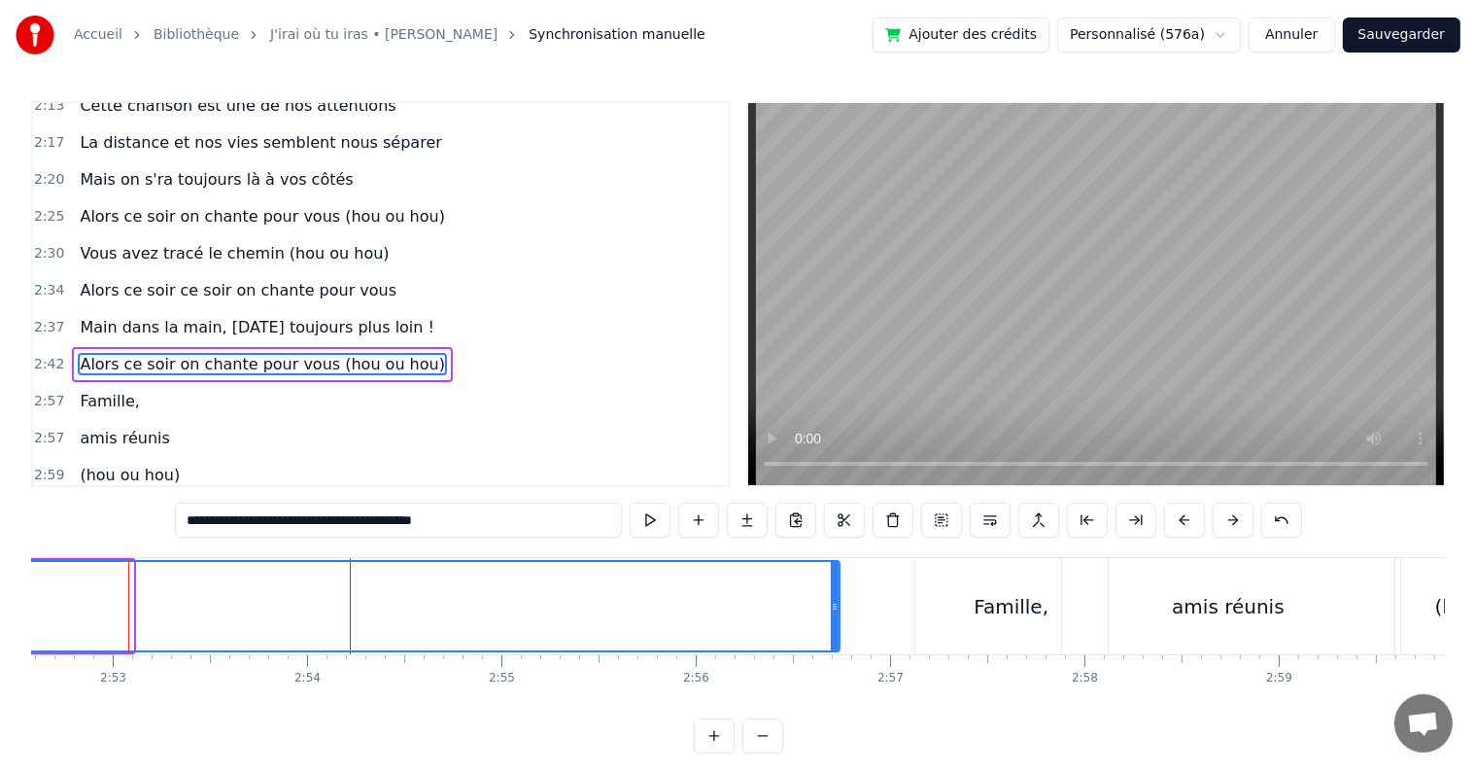
drag, startPoint x: 130, startPoint y: 609, endPoint x: 841, endPoint y: 617, distance: 710.5
click at [839, 617] on div at bounding box center [835, 606] width 8 height 88
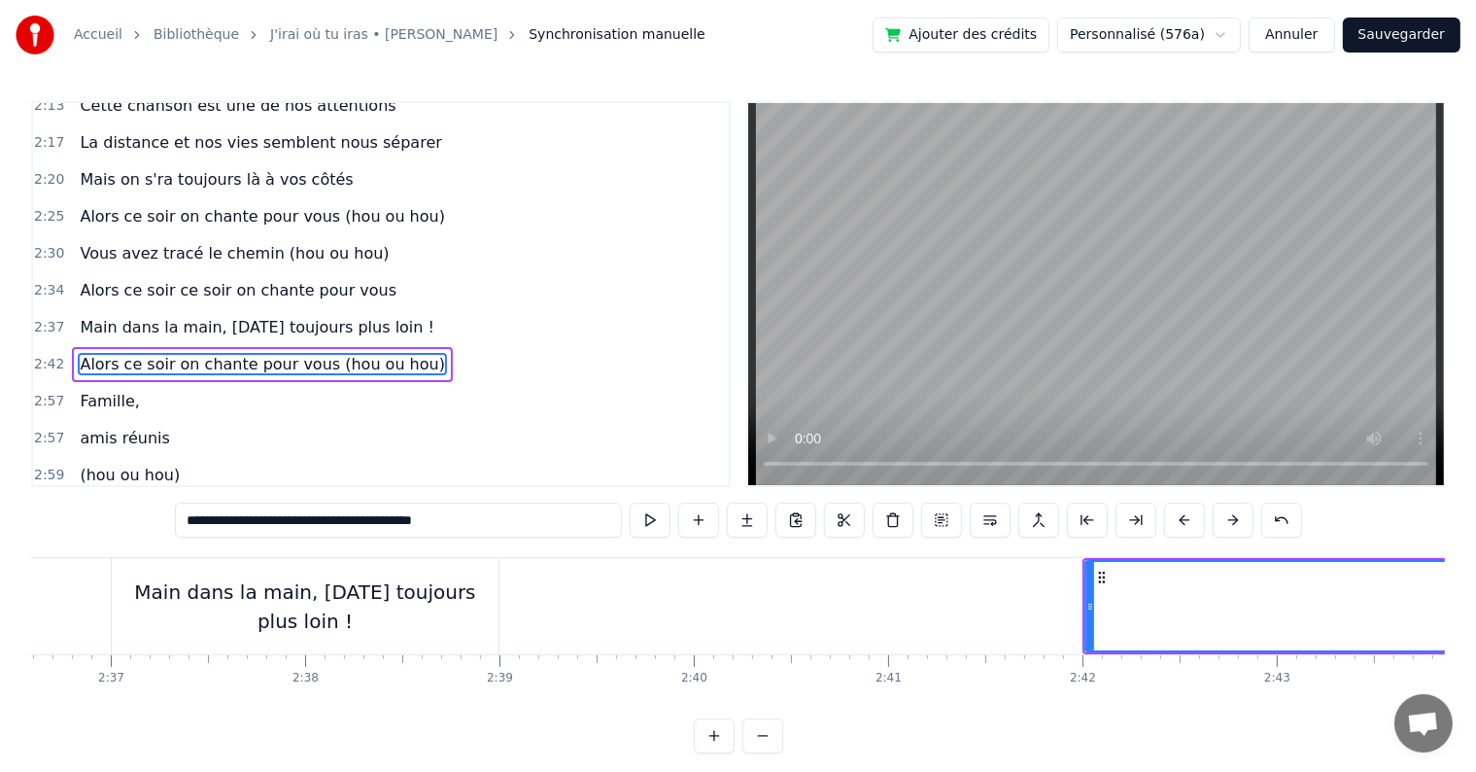
scroll to position [0, 30599]
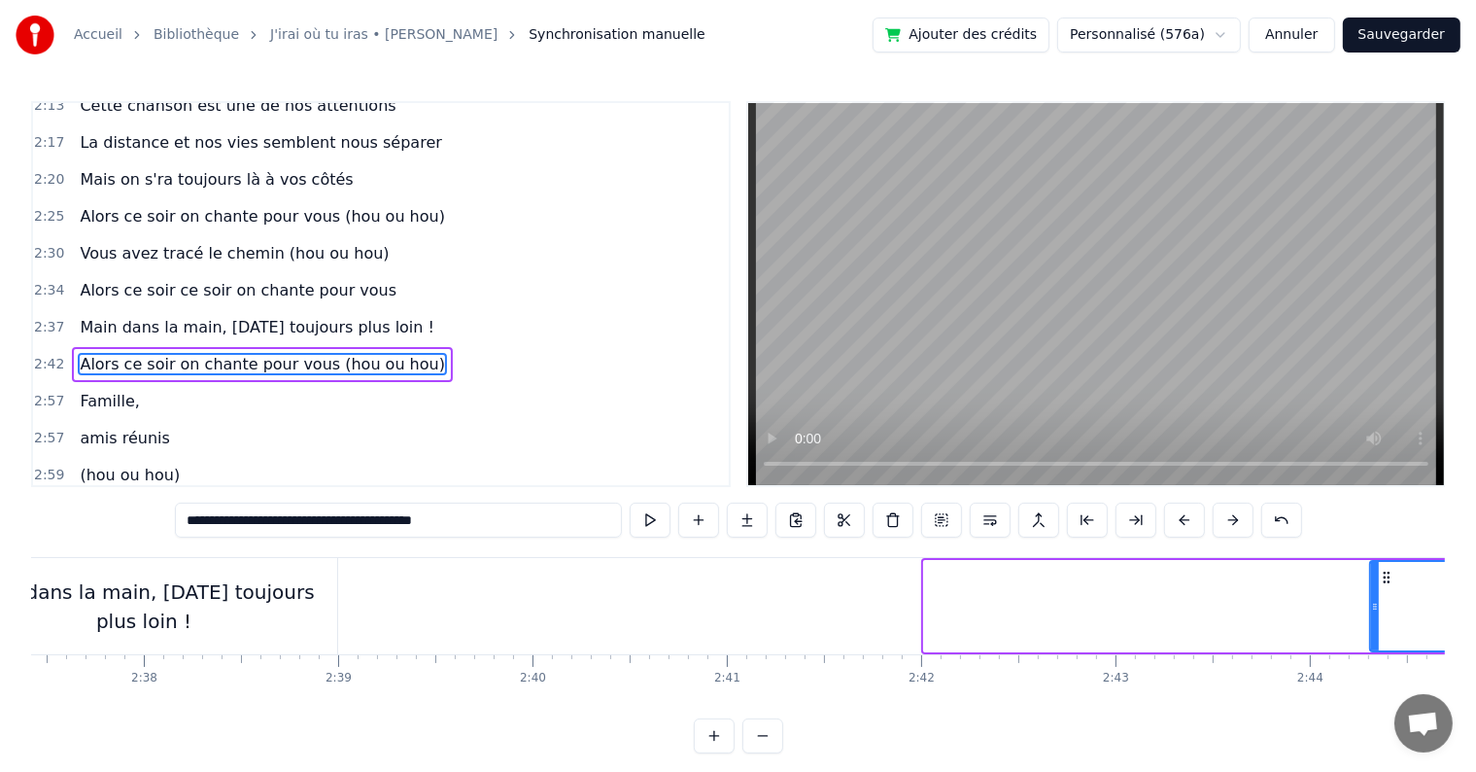
drag, startPoint x: 925, startPoint y: 605, endPoint x: 1372, endPoint y: 622, distance: 447.4
click at [1372, 622] on div at bounding box center [1375, 606] width 8 height 88
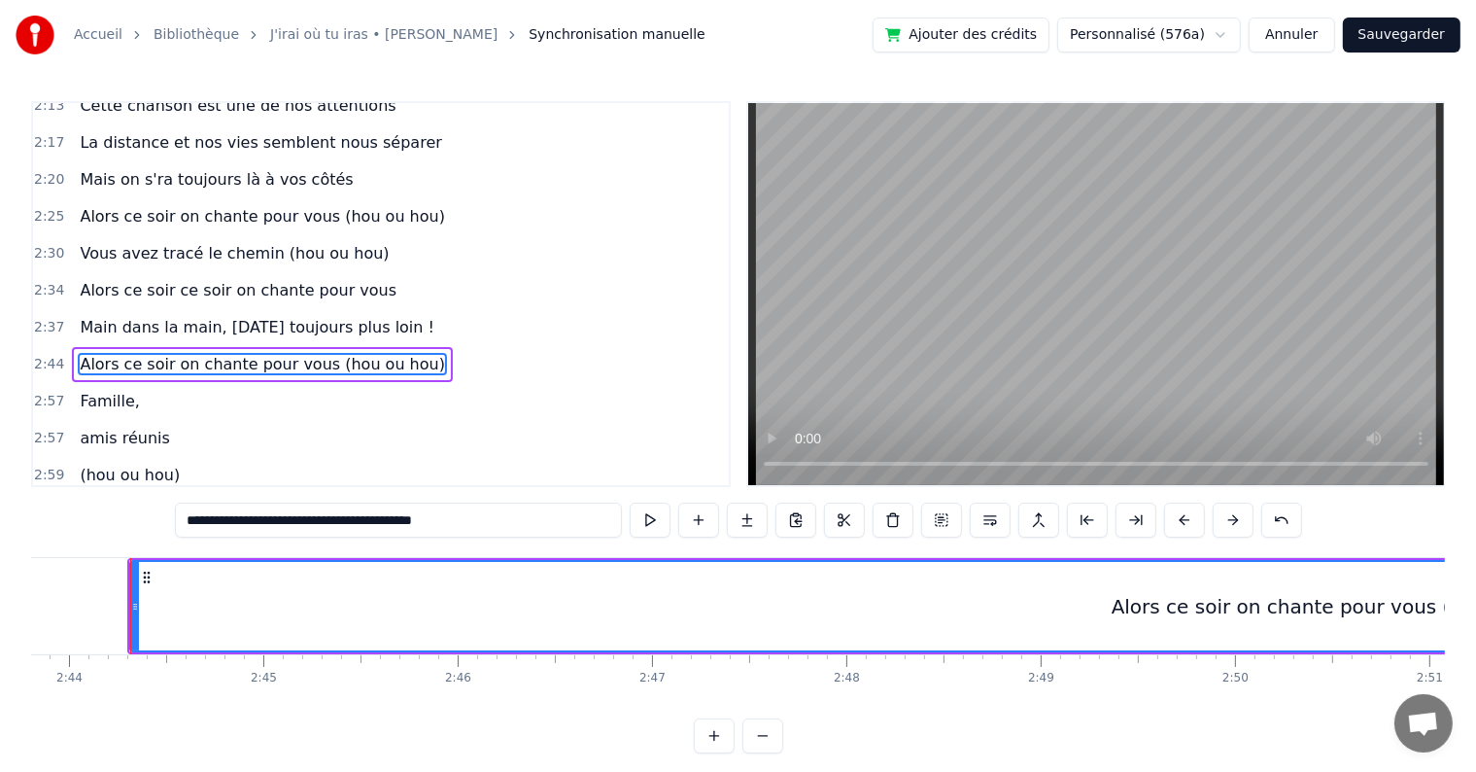
scroll to position [0, 31842]
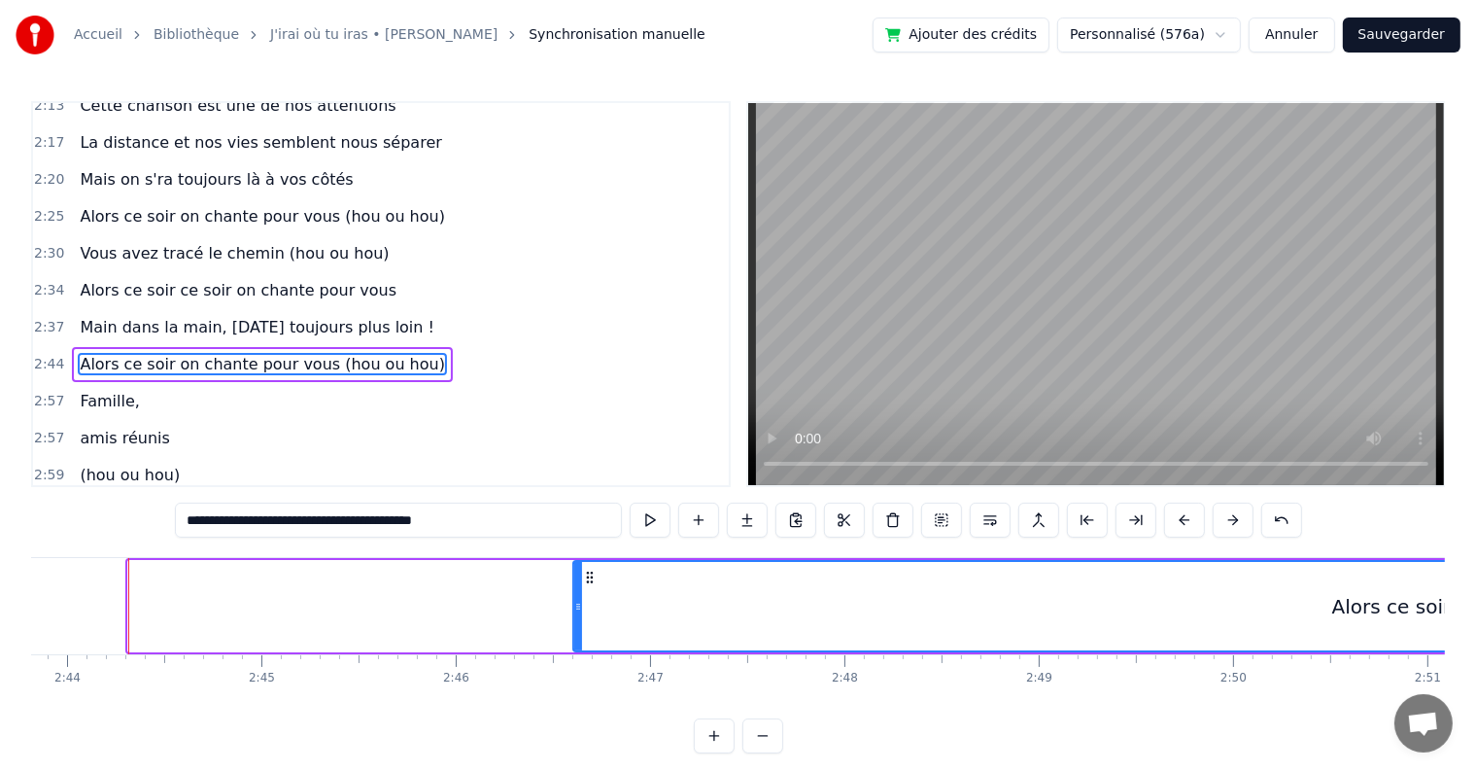
drag, startPoint x: 134, startPoint y: 605, endPoint x: 579, endPoint y: 601, distance: 445.2
click at [579, 601] on icon at bounding box center [578, 607] width 8 height 16
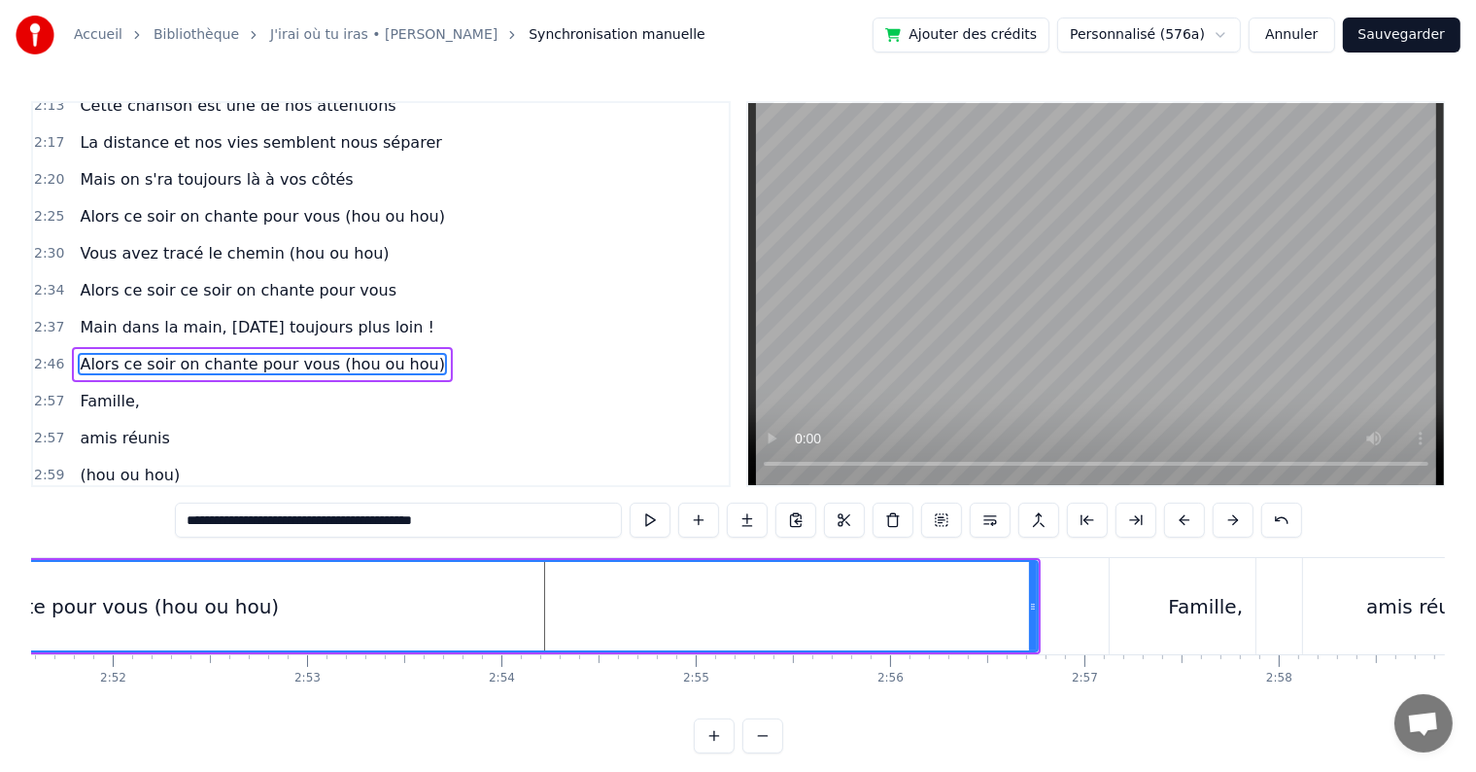
scroll to position [0, 33352]
click at [632, 618] on div "Alors ce soir on chante pour vous (hou ou hou)" at bounding box center [50, 606] width 1972 height 88
click at [631, 512] on div "**********" at bounding box center [738, 519] width 1127 height 35
click at [638, 514] on button at bounding box center [650, 519] width 41 height 35
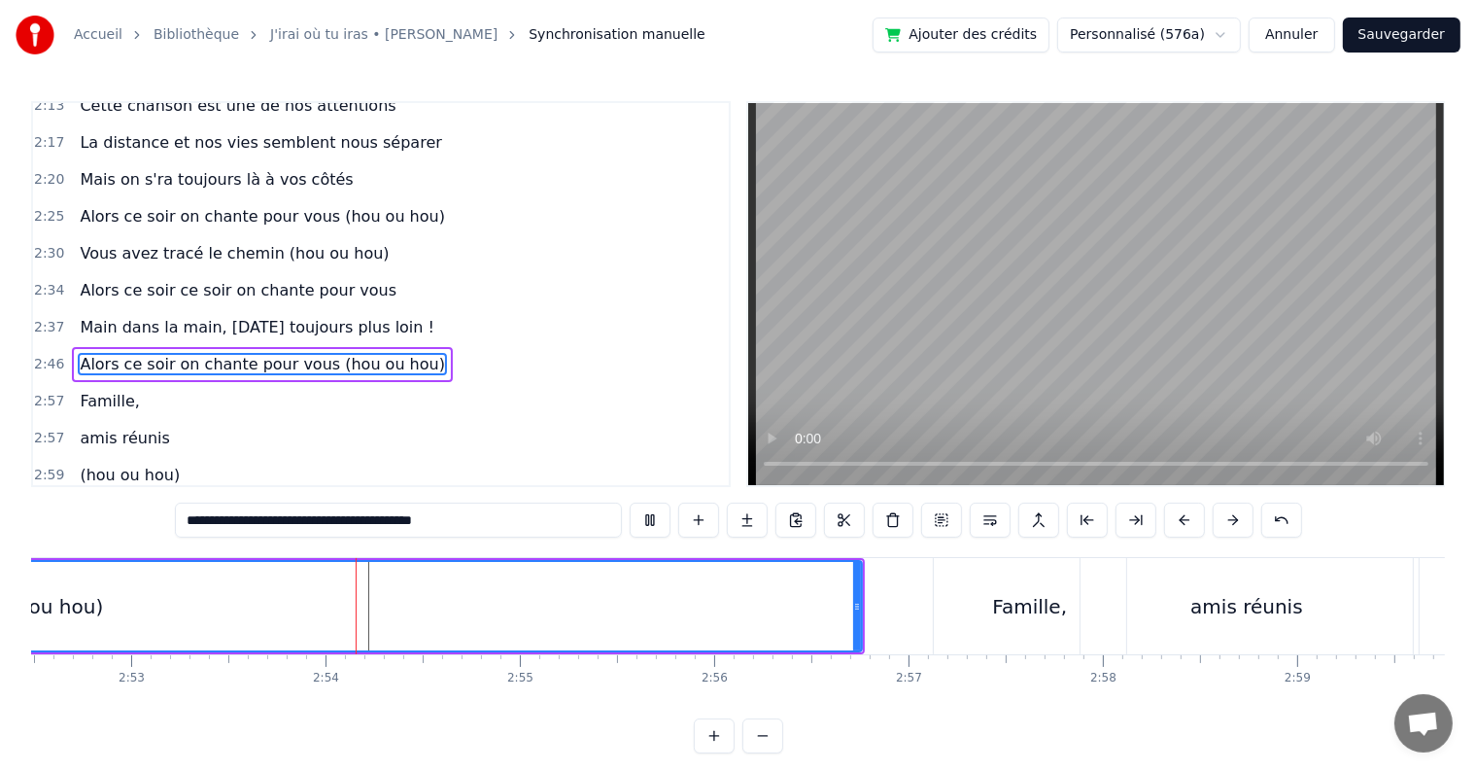
scroll to position [0, 33636]
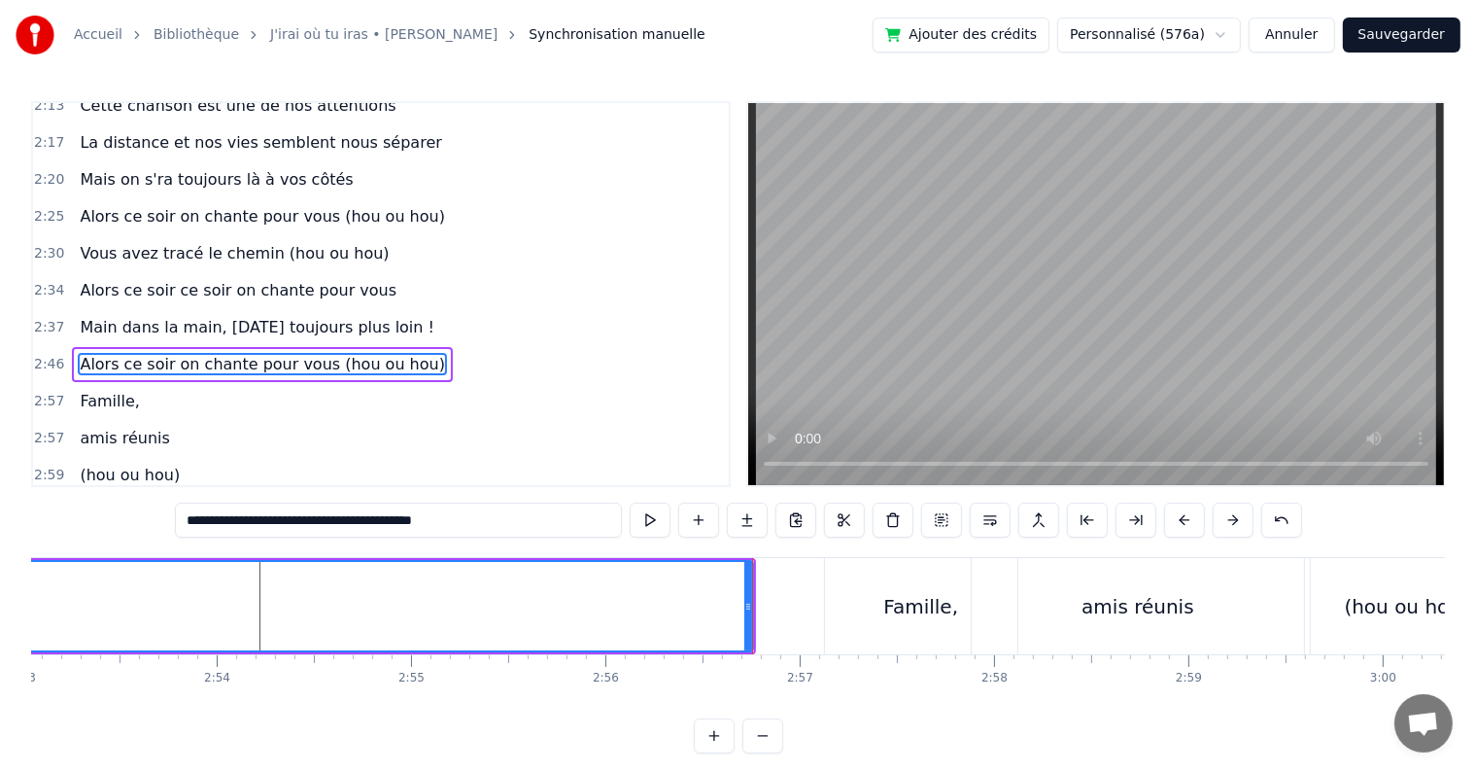
click at [879, 579] on div "Famille," at bounding box center [921, 606] width 192 height 96
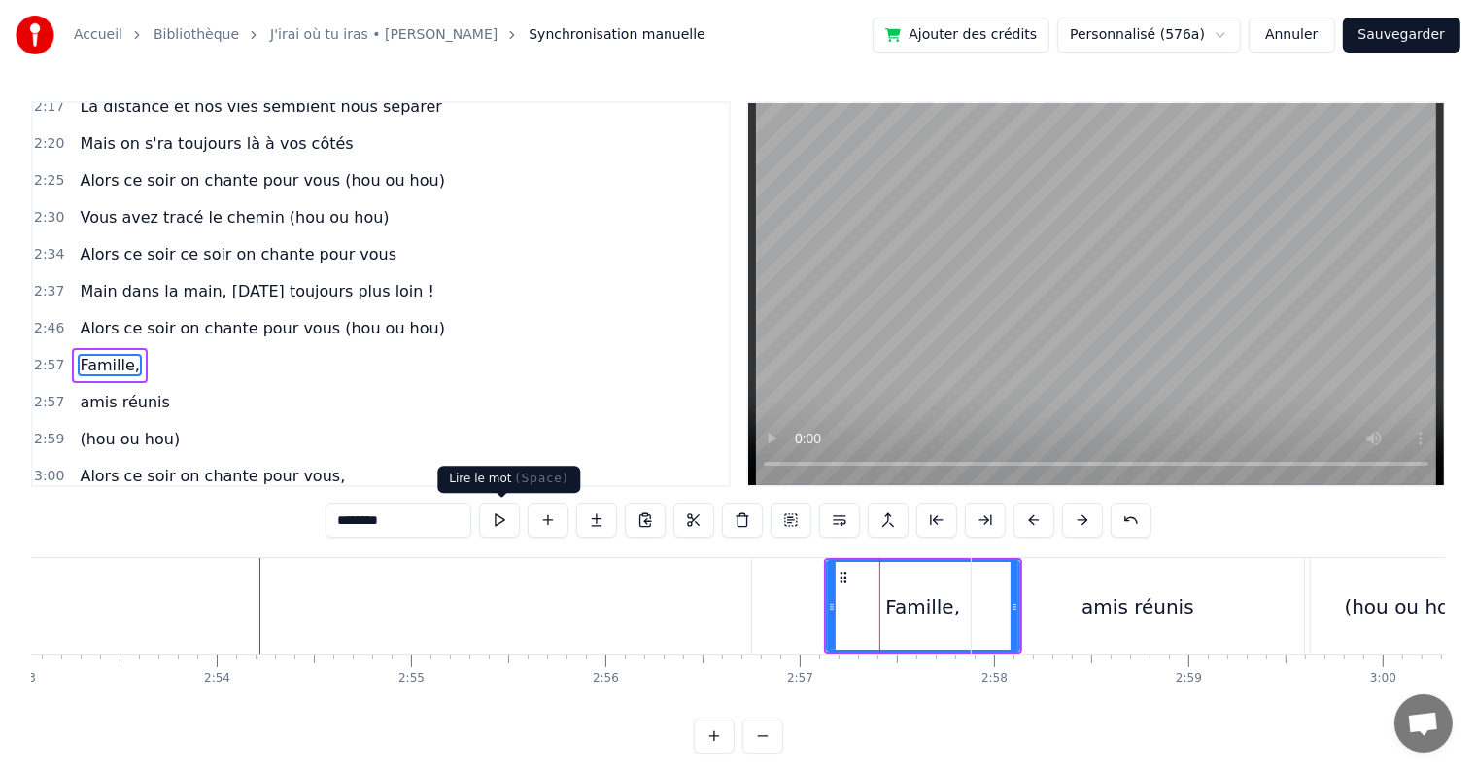
click at [490, 524] on button at bounding box center [499, 519] width 41 height 35
type input "**********"
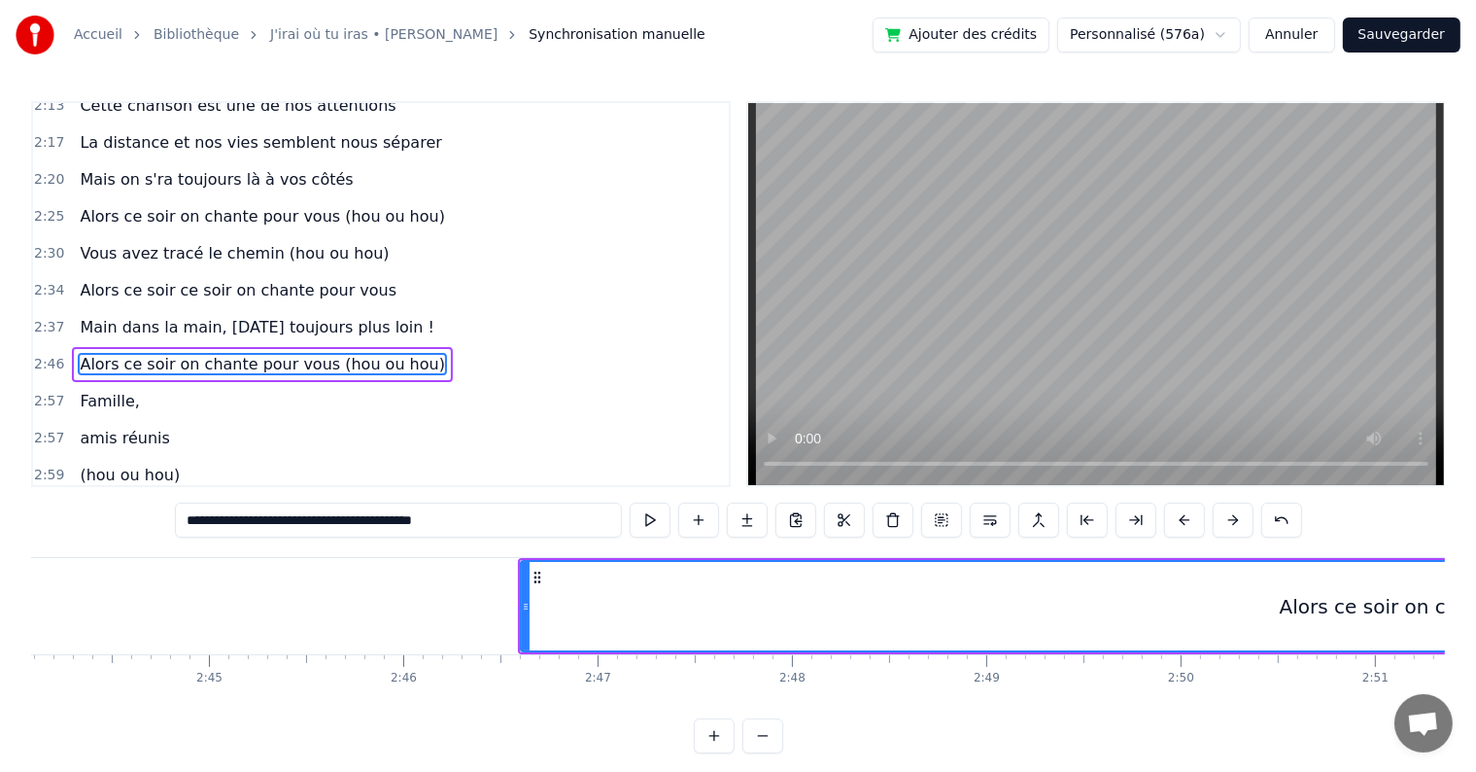
scroll to position [0, 31617]
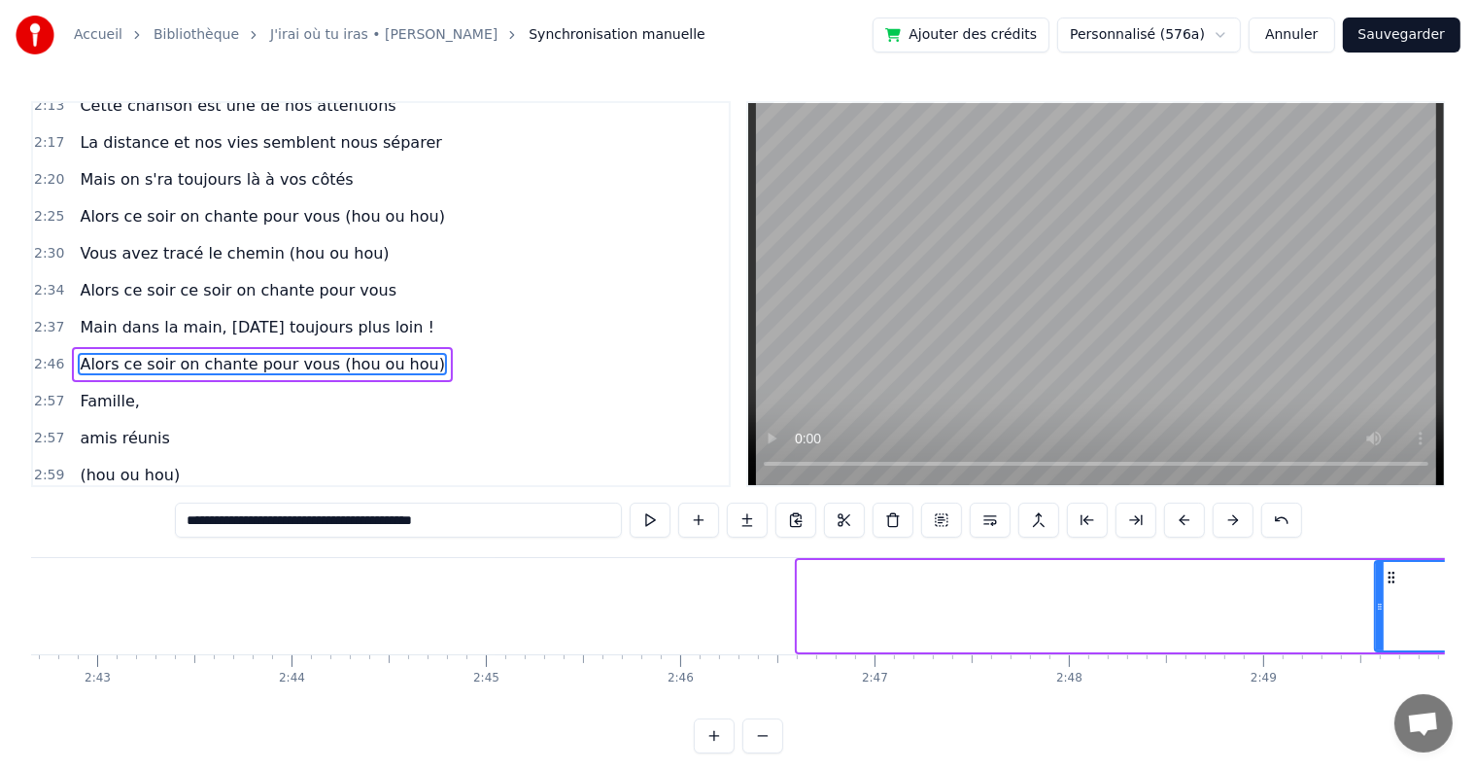
drag, startPoint x: 803, startPoint y: 607, endPoint x: 1387, endPoint y: 593, distance: 584.3
click at [1384, 593] on div at bounding box center [1380, 606] width 8 height 88
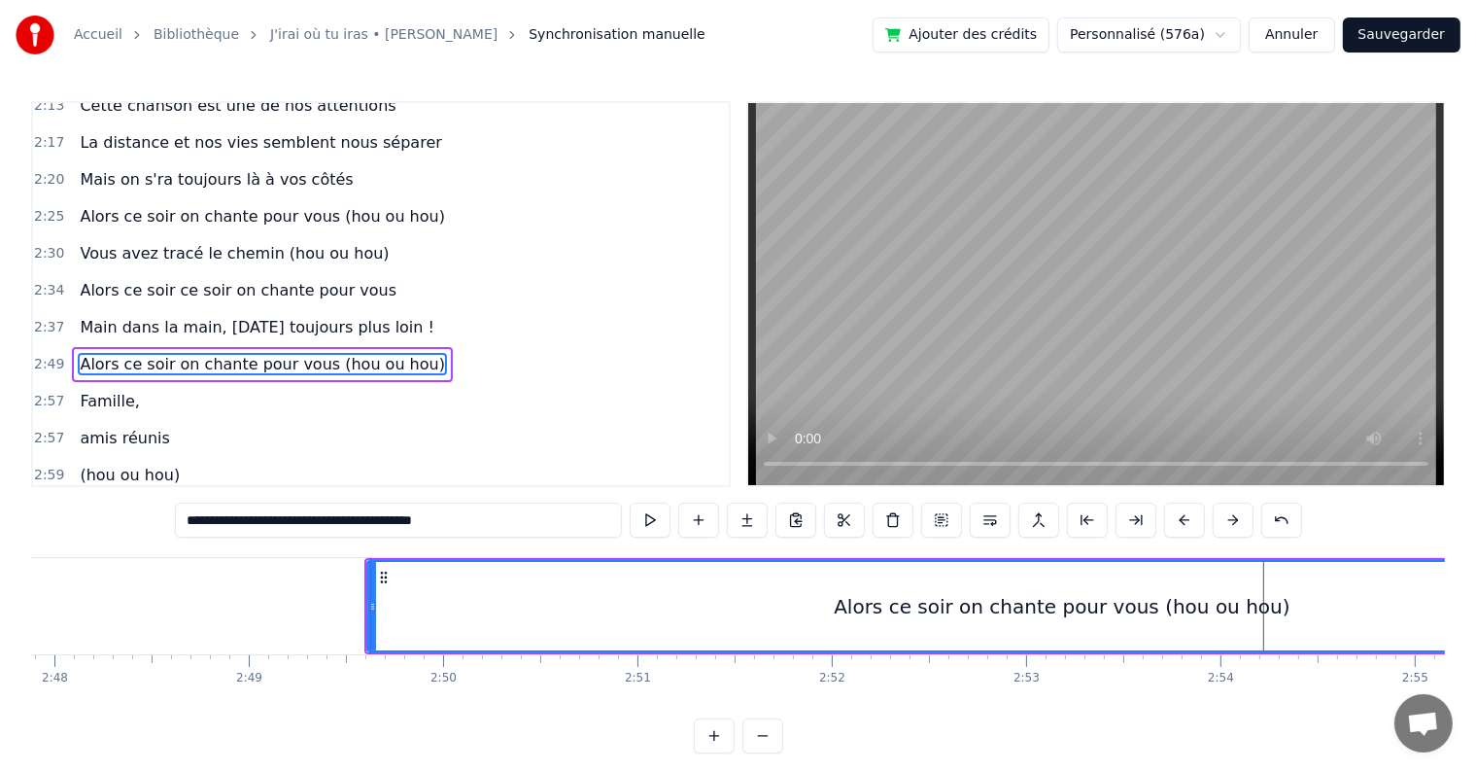
scroll to position [0, 32873]
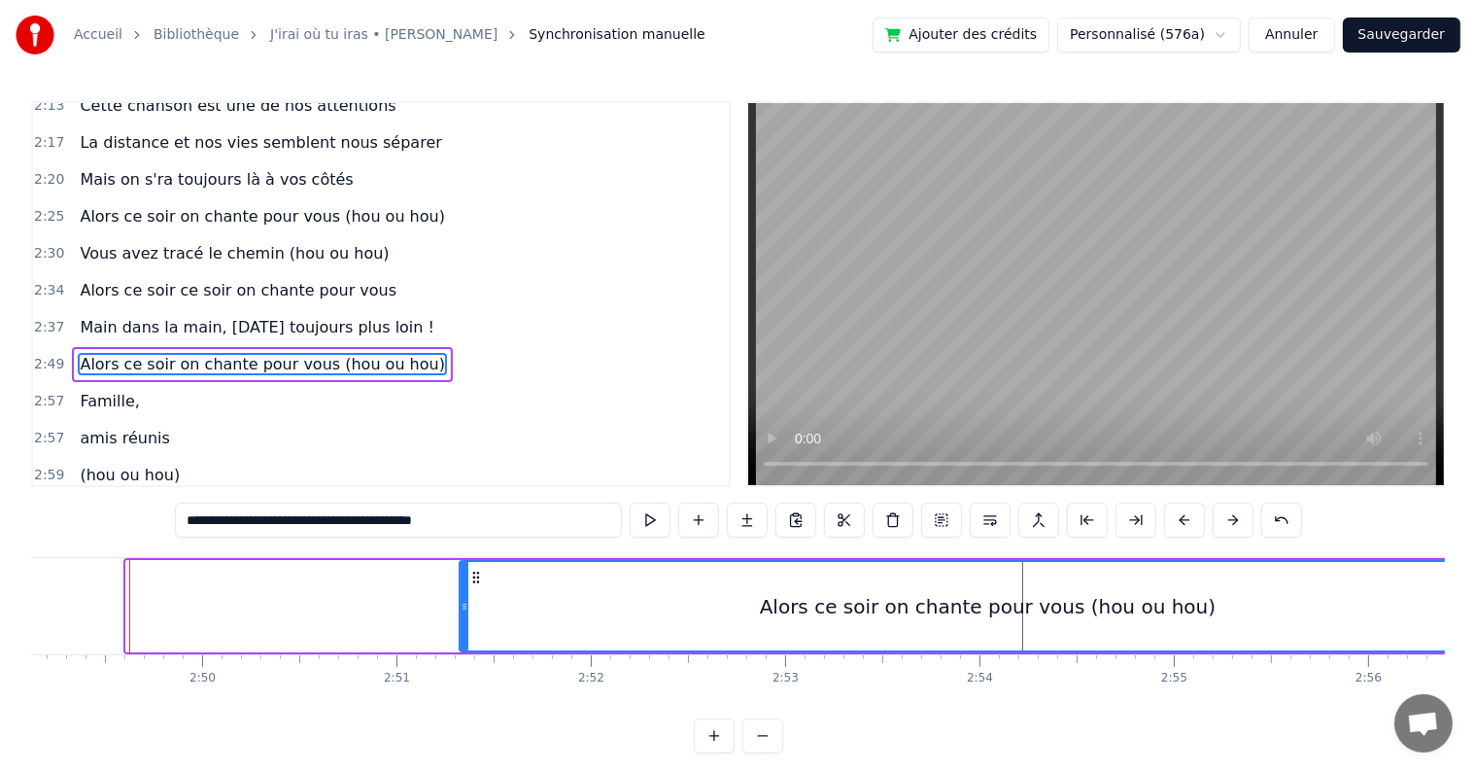
drag, startPoint x: 126, startPoint y: 607, endPoint x: 460, endPoint y: 597, distance: 333.5
click at [461, 597] on div at bounding box center [465, 606] width 8 height 88
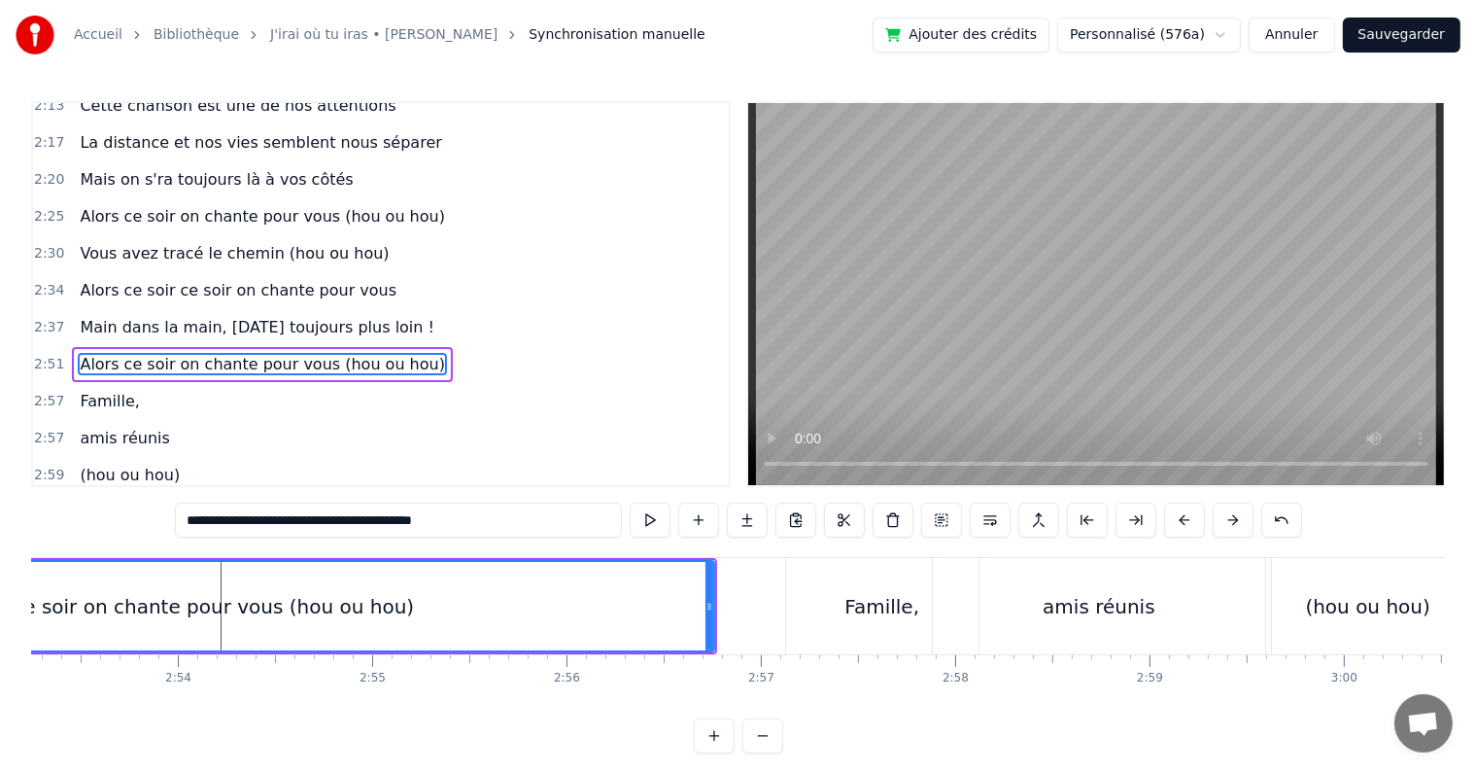
scroll to position [0, 33328]
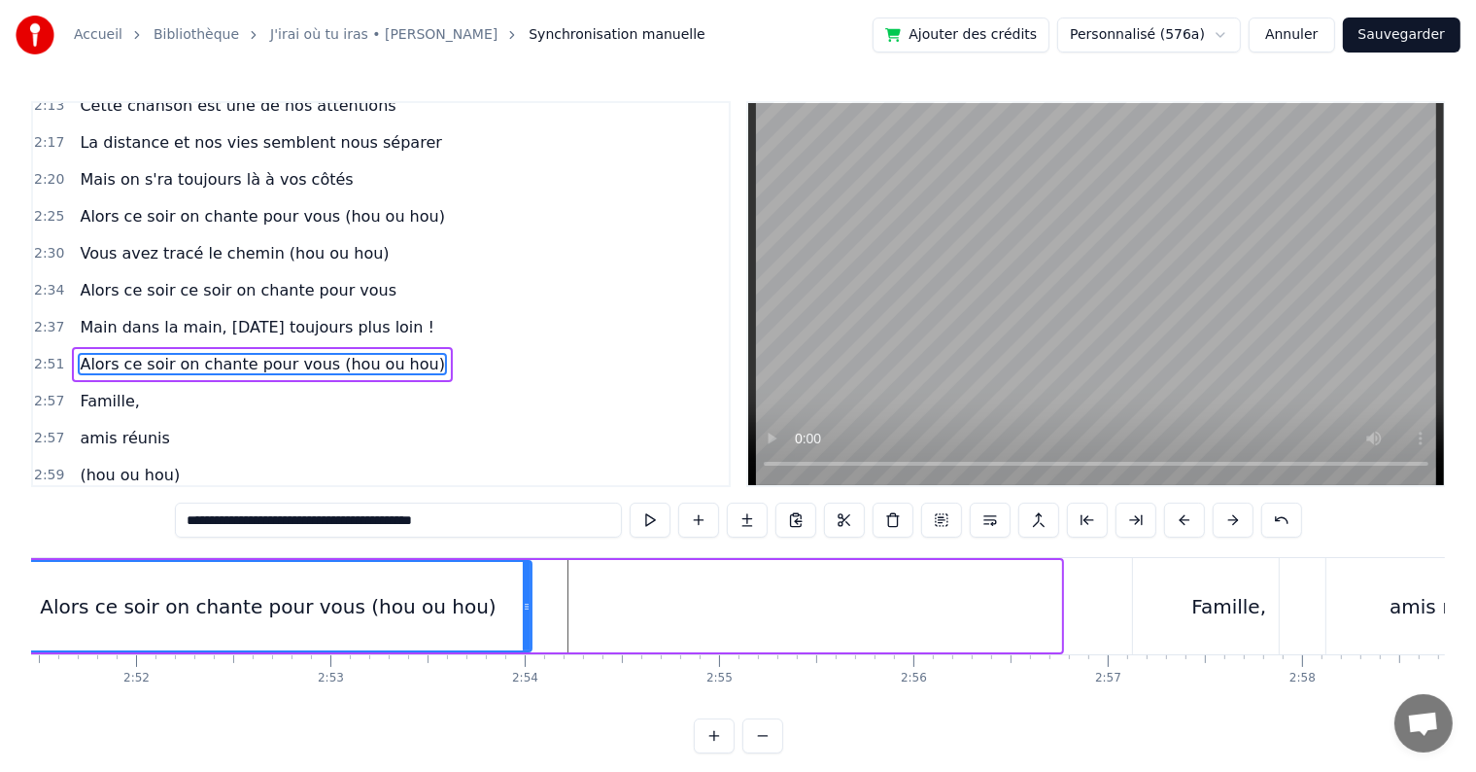
drag, startPoint x: 1054, startPoint y: 596, endPoint x: 524, endPoint y: 601, distance: 529.7
click at [524, 601] on div at bounding box center [527, 606] width 8 height 88
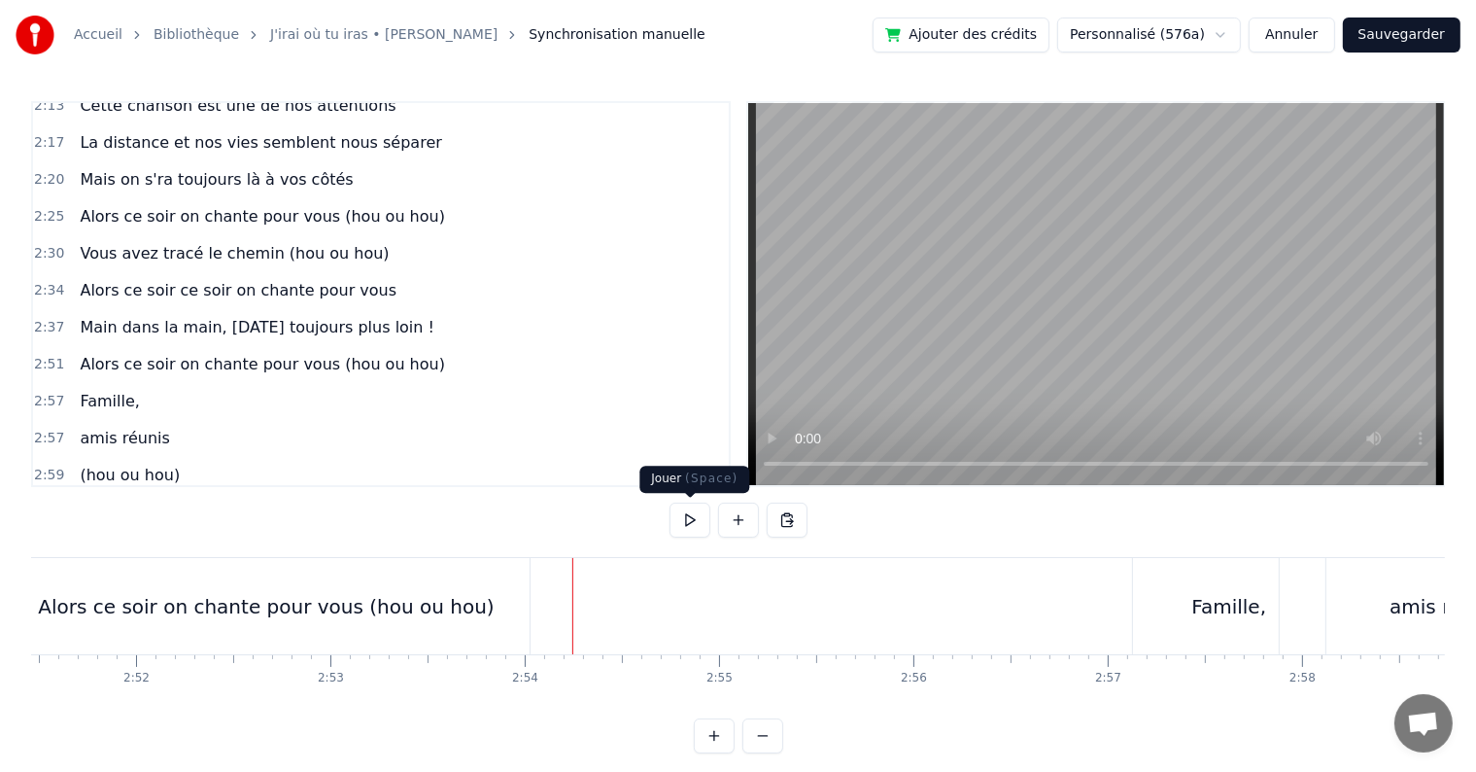
click at [680, 521] on button at bounding box center [690, 519] width 41 height 35
click at [273, 592] on div "Alors ce soir on chante pour vous (hou ou hou)" at bounding box center [266, 606] width 456 height 29
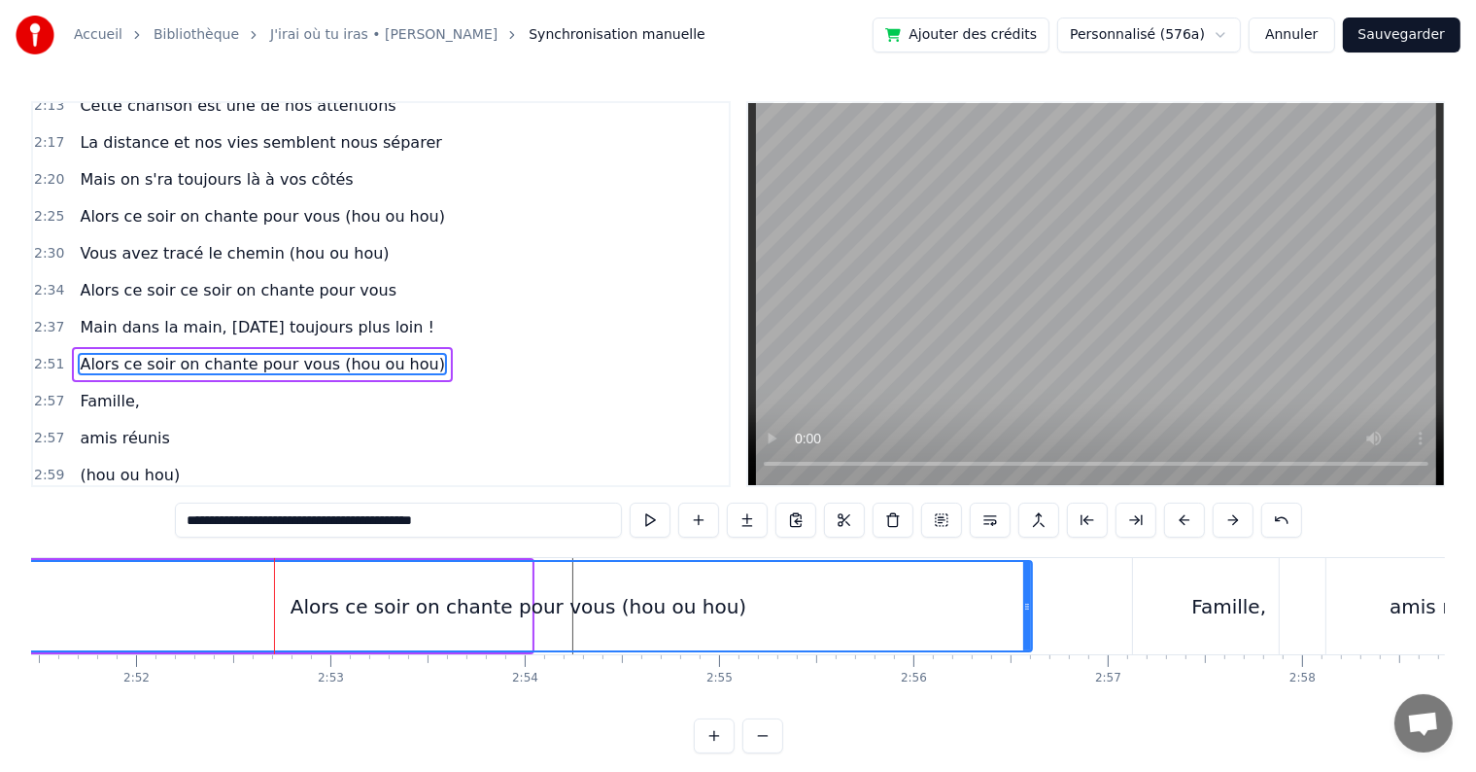
drag, startPoint x: 529, startPoint y: 610, endPoint x: 1029, endPoint y: 600, distance: 500.6
click at [1029, 600] on icon at bounding box center [1027, 607] width 8 height 16
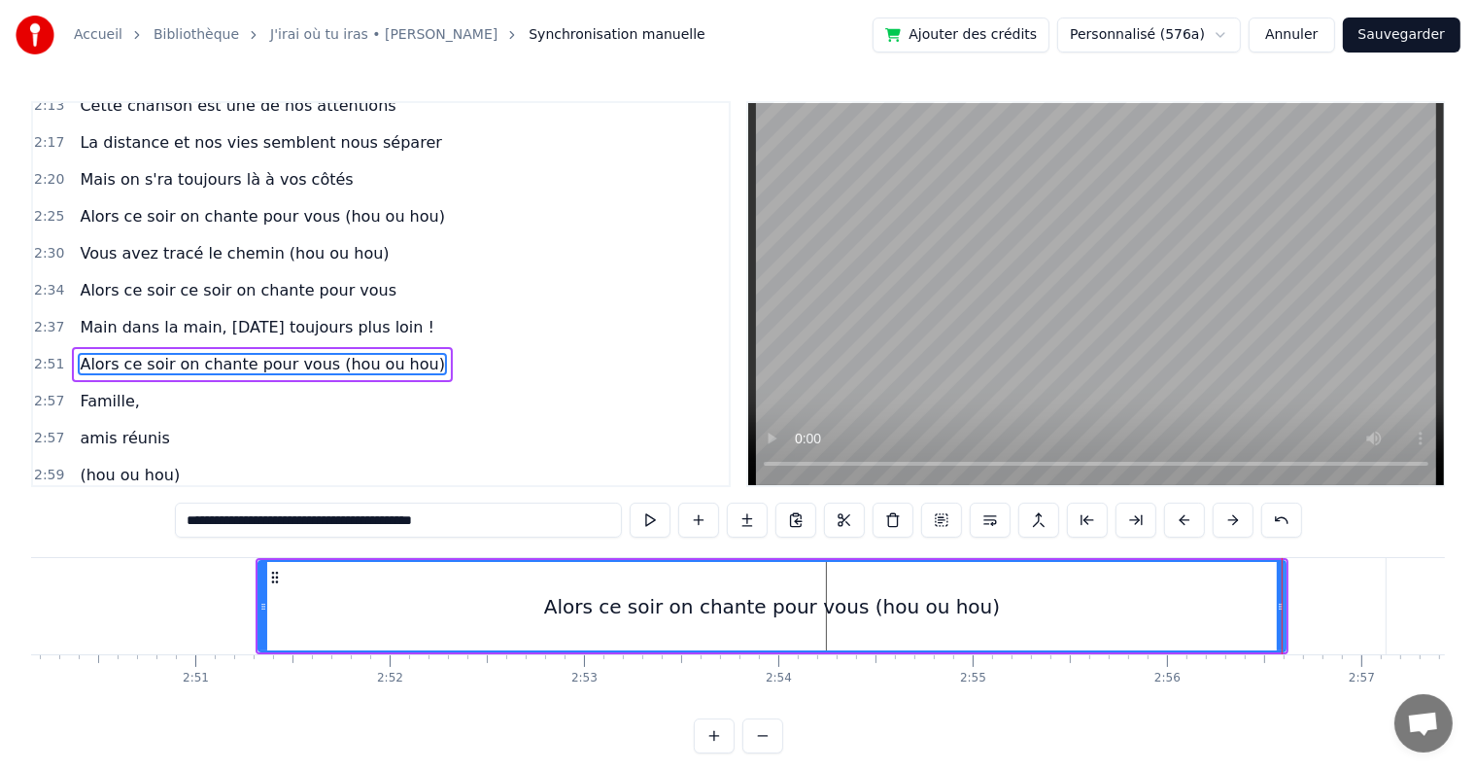
scroll to position [0, 32751]
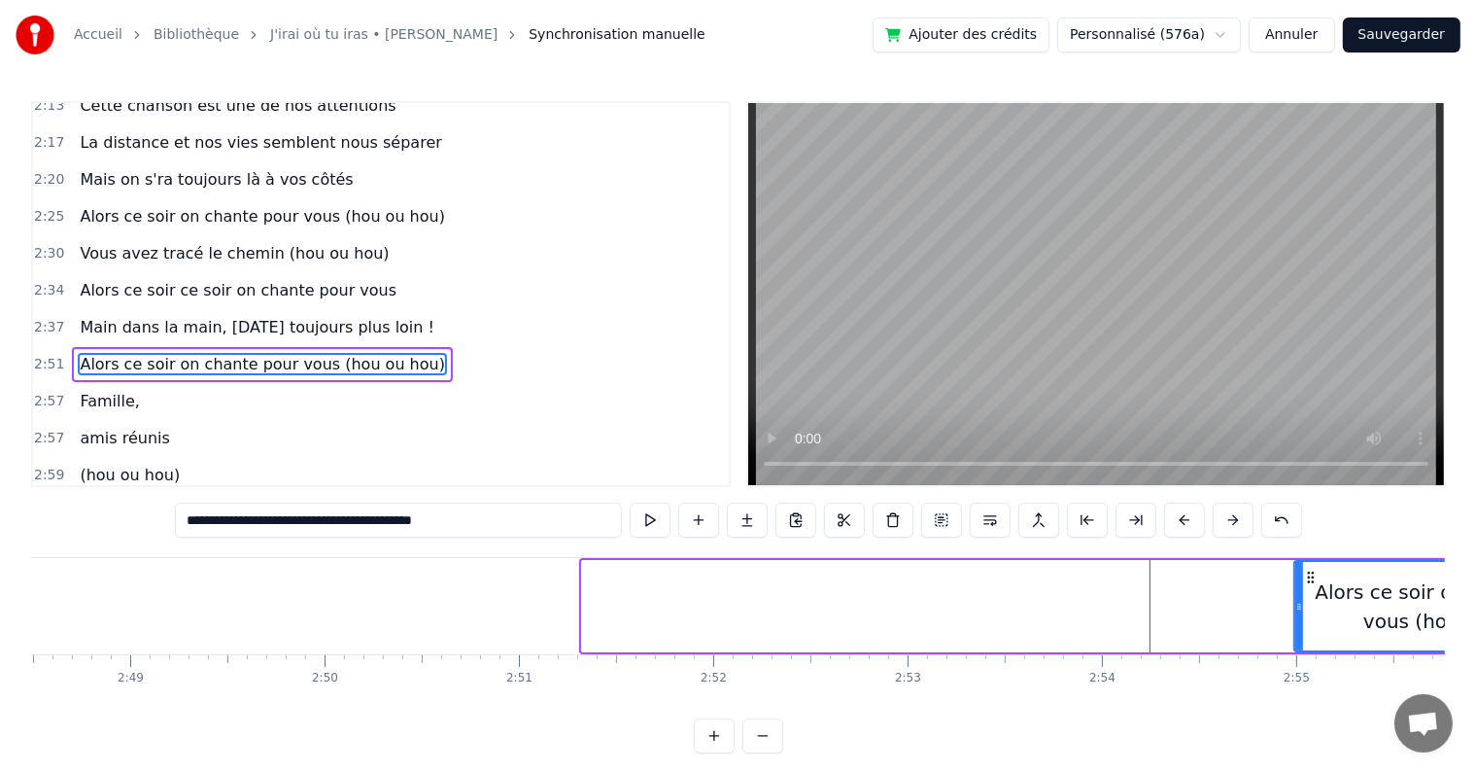
drag, startPoint x: 587, startPoint y: 605, endPoint x: 1299, endPoint y: 603, distance: 712.4
click at [1299, 603] on icon at bounding box center [1300, 607] width 8 height 16
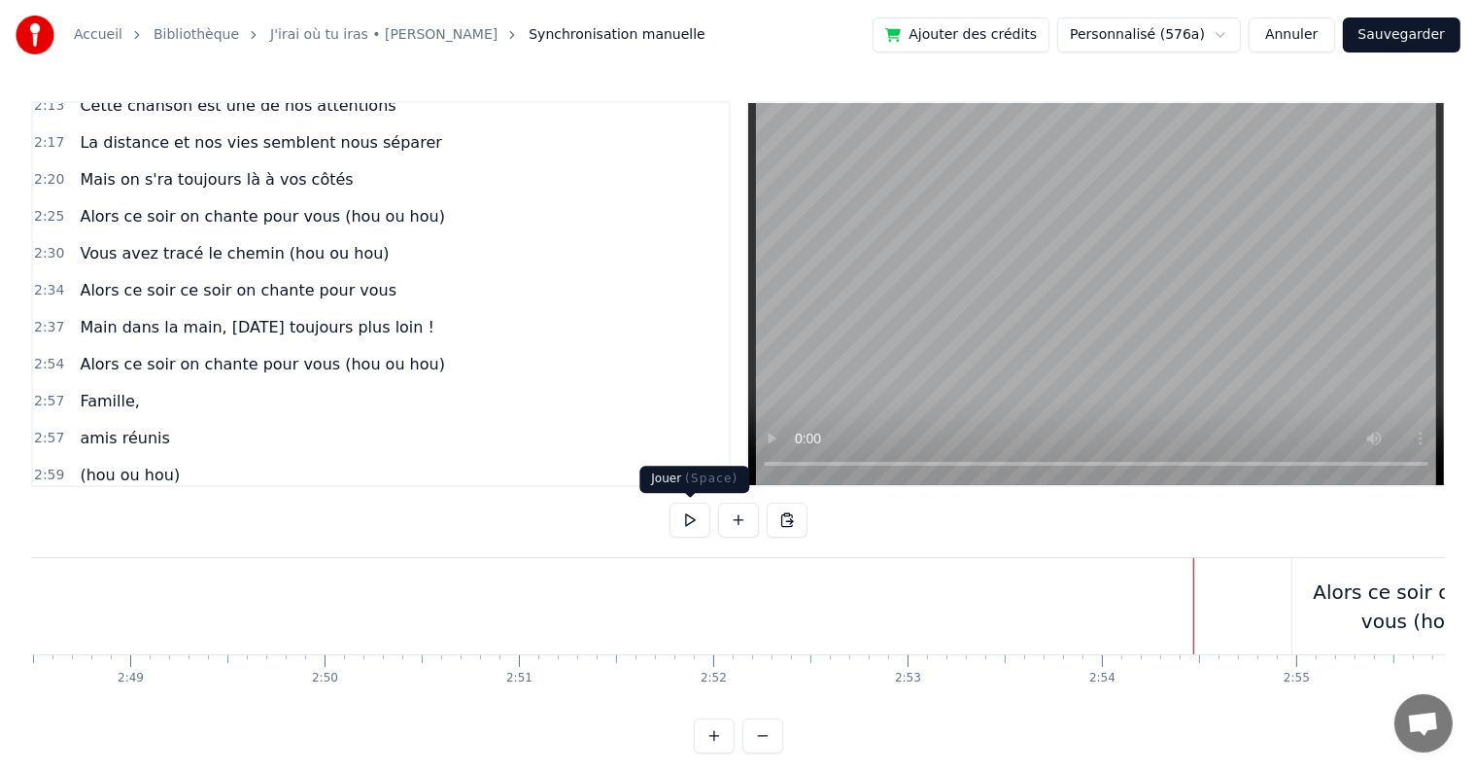
click at [686, 525] on button at bounding box center [690, 519] width 41 height 35
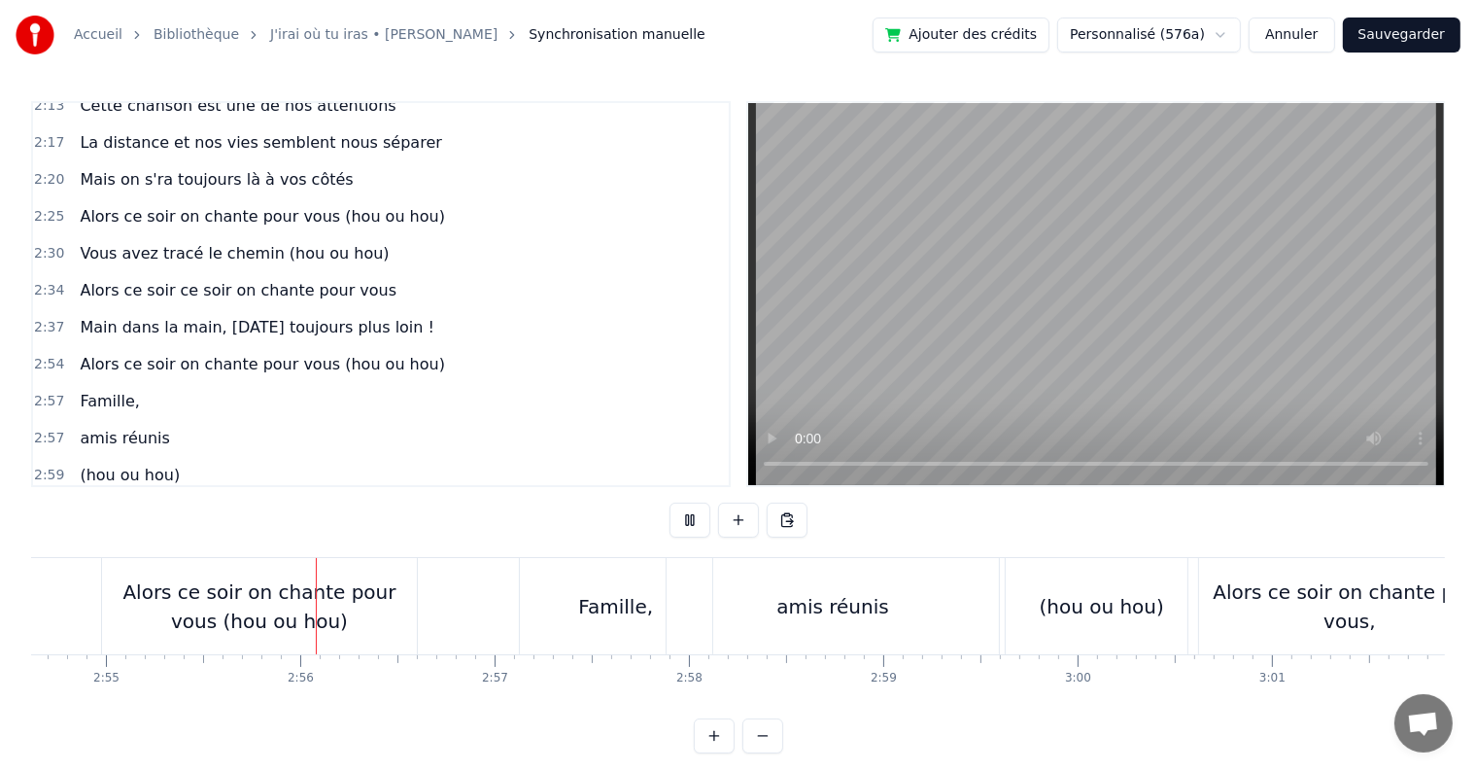
scroll to position [0, 34000]
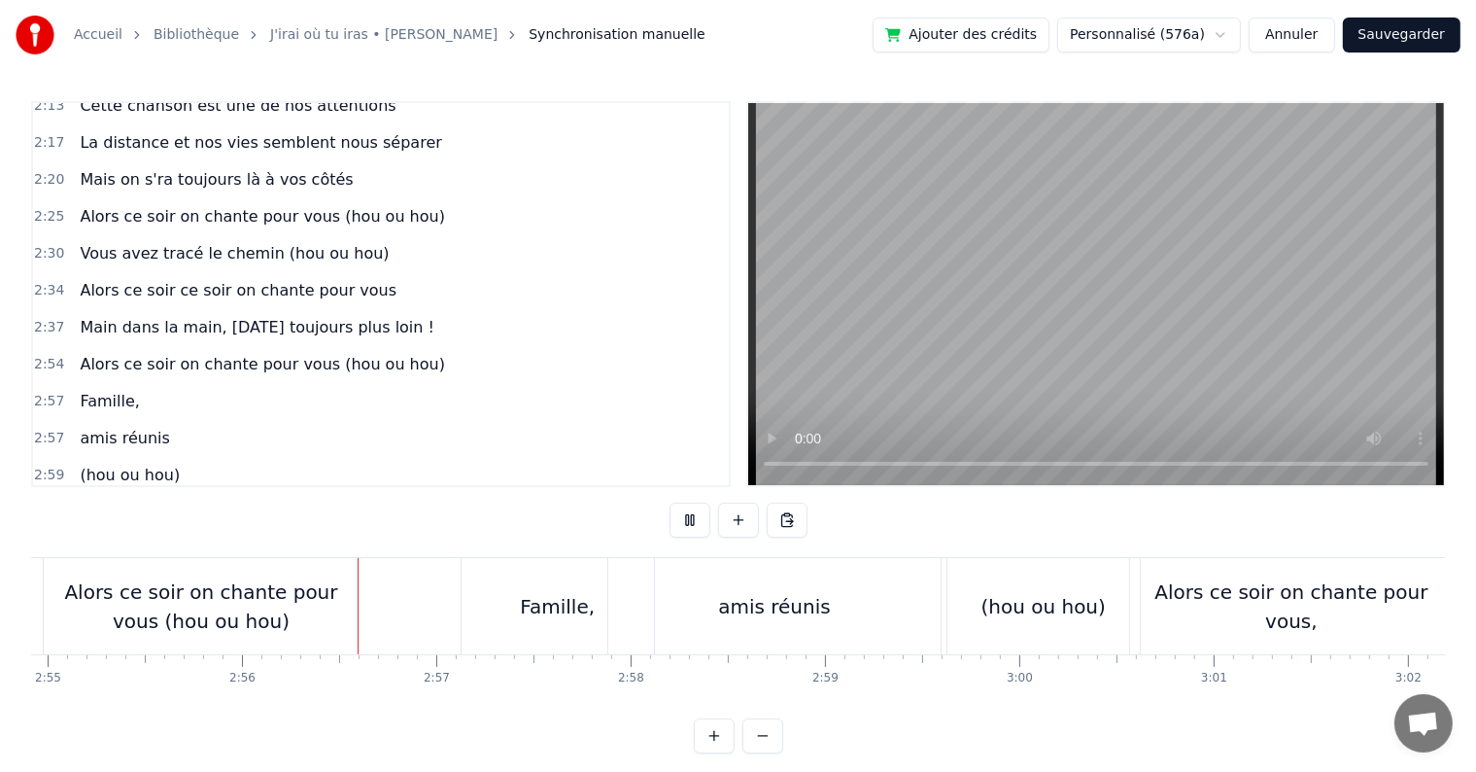
click at [686, 525] on button at bounding box center [690, 519] width 41 height 35
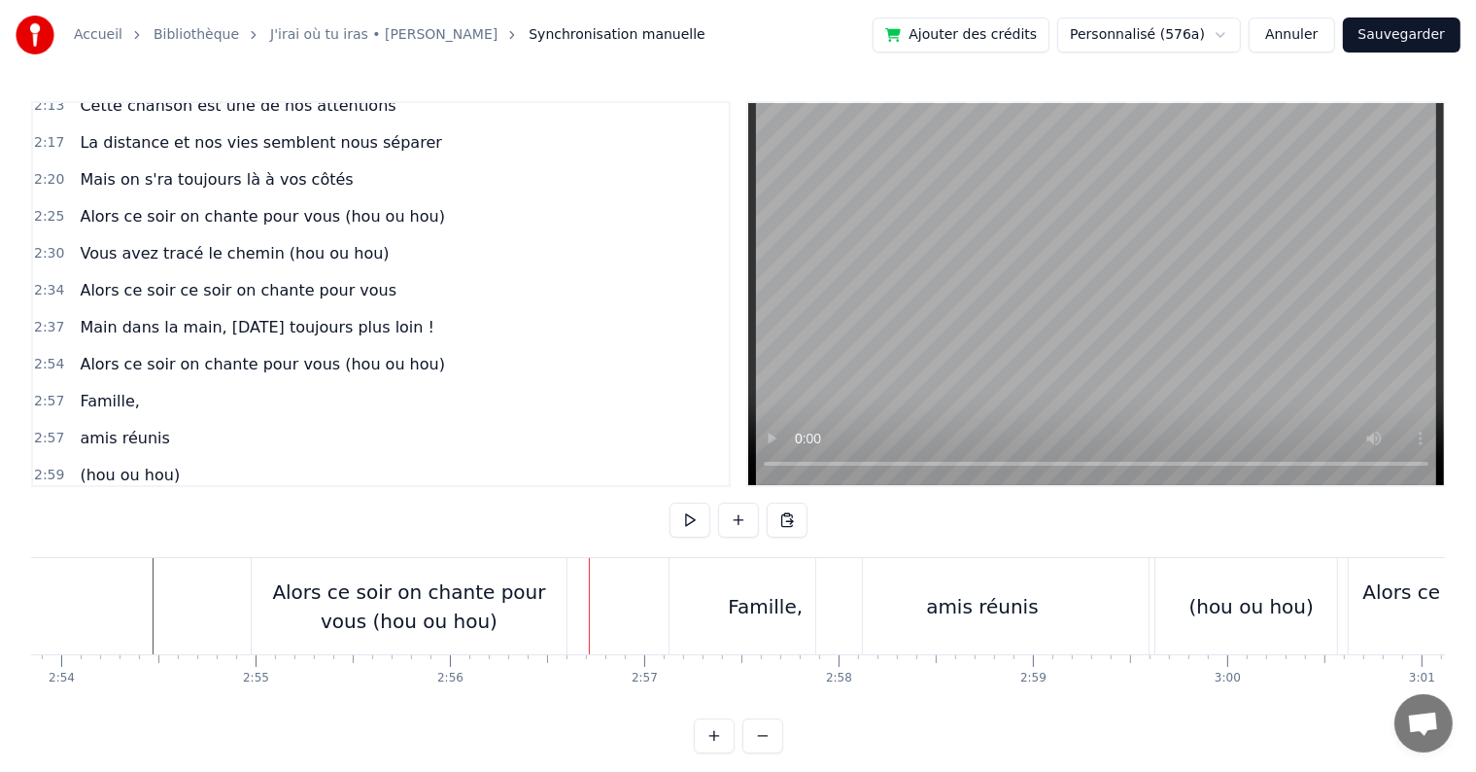
scroll to position [0, 33537]
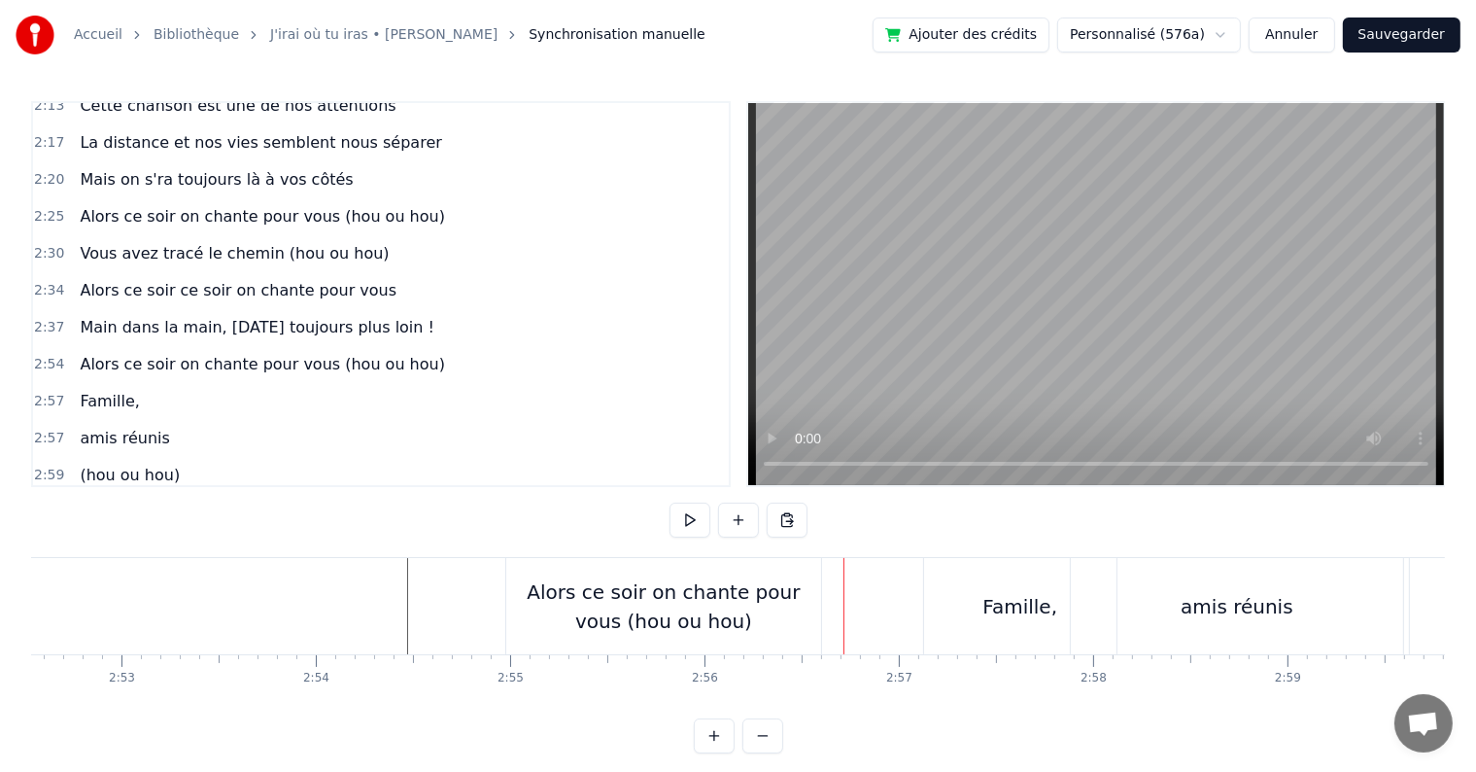
click at [724, 568] on div "Alors ce soir on chante pour vous (hou ou hou)" at bounding box center [663, 606] width 315 height 96
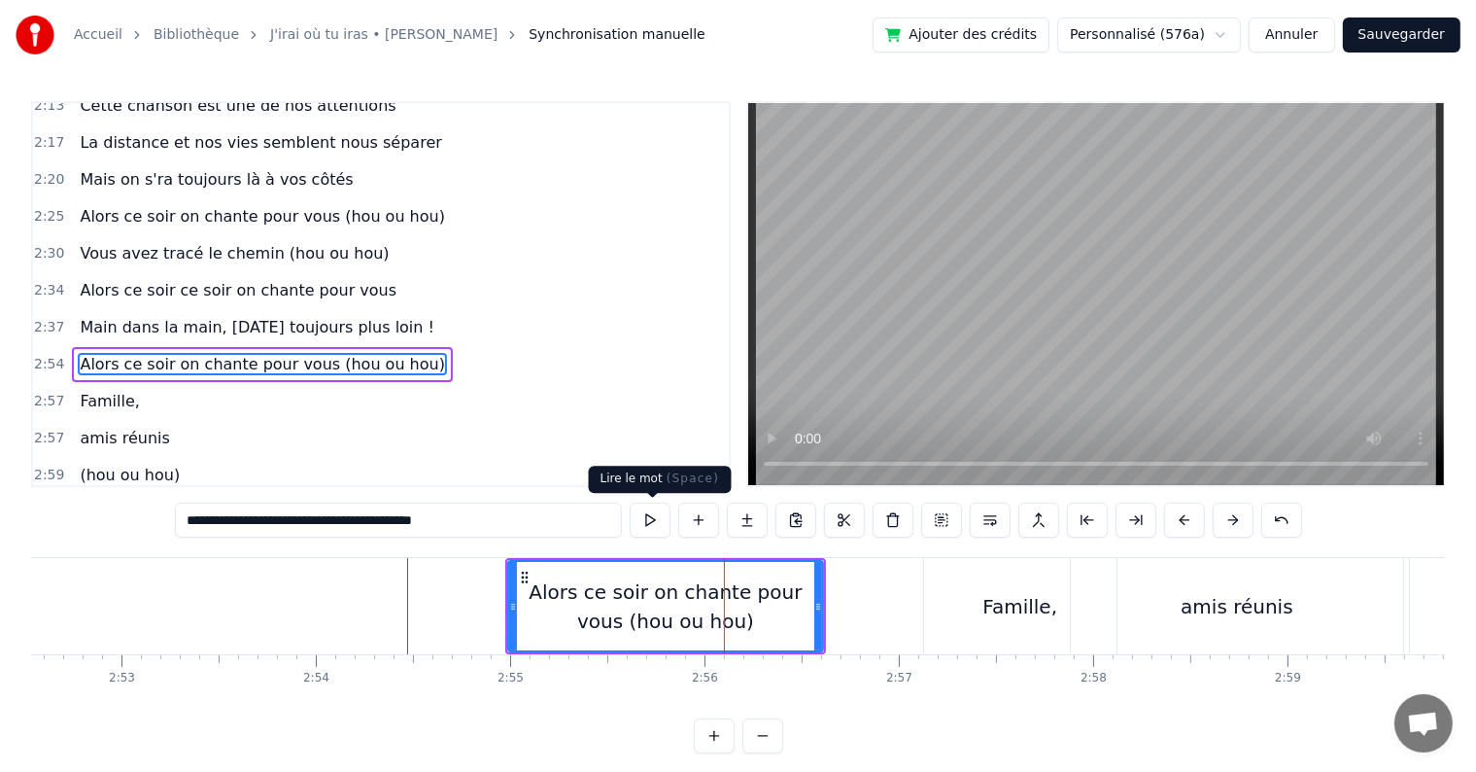
click at [645, 527] on button at bounding box center [650, 519] width 41 height 35
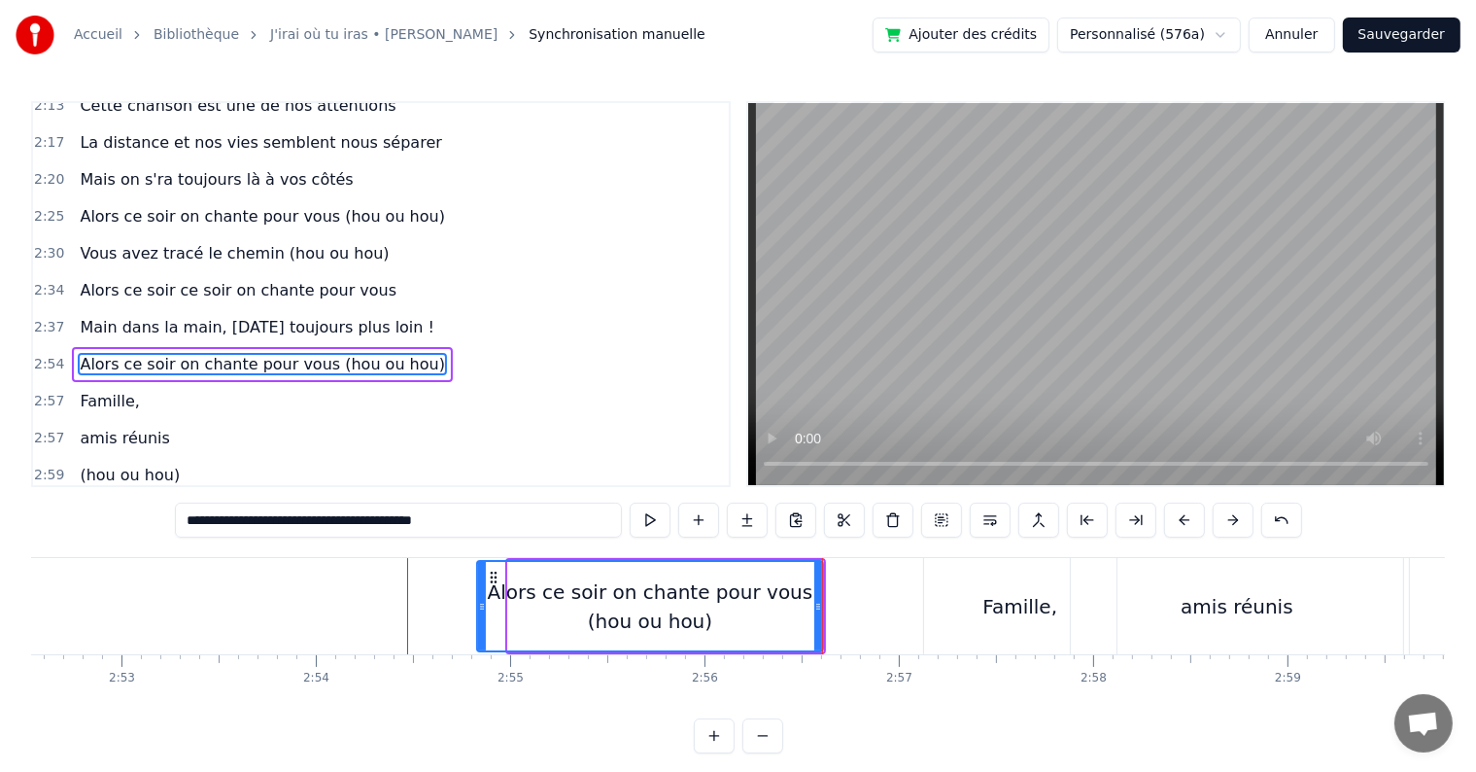
drag, startPoint x: 507, startPoint y: 606, endPoint x: 476, endPoint y: 603, distance: 31.3
click at [478, 603] on icon at bounding box center [482, 607] width 8 height 16
click at [544, 526] on input "**********" at bounding box center [398, 519] width 447 height 35
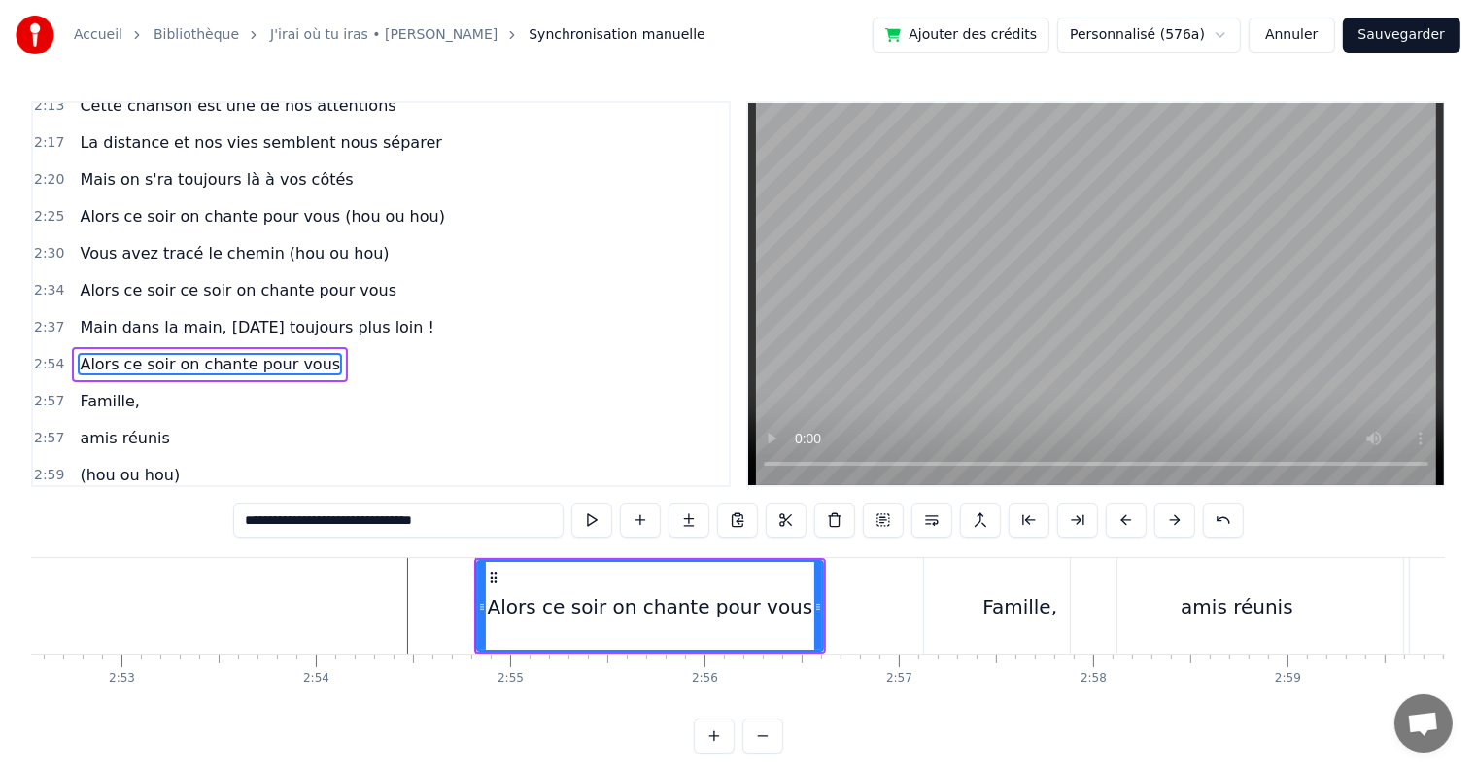
type input "**********"
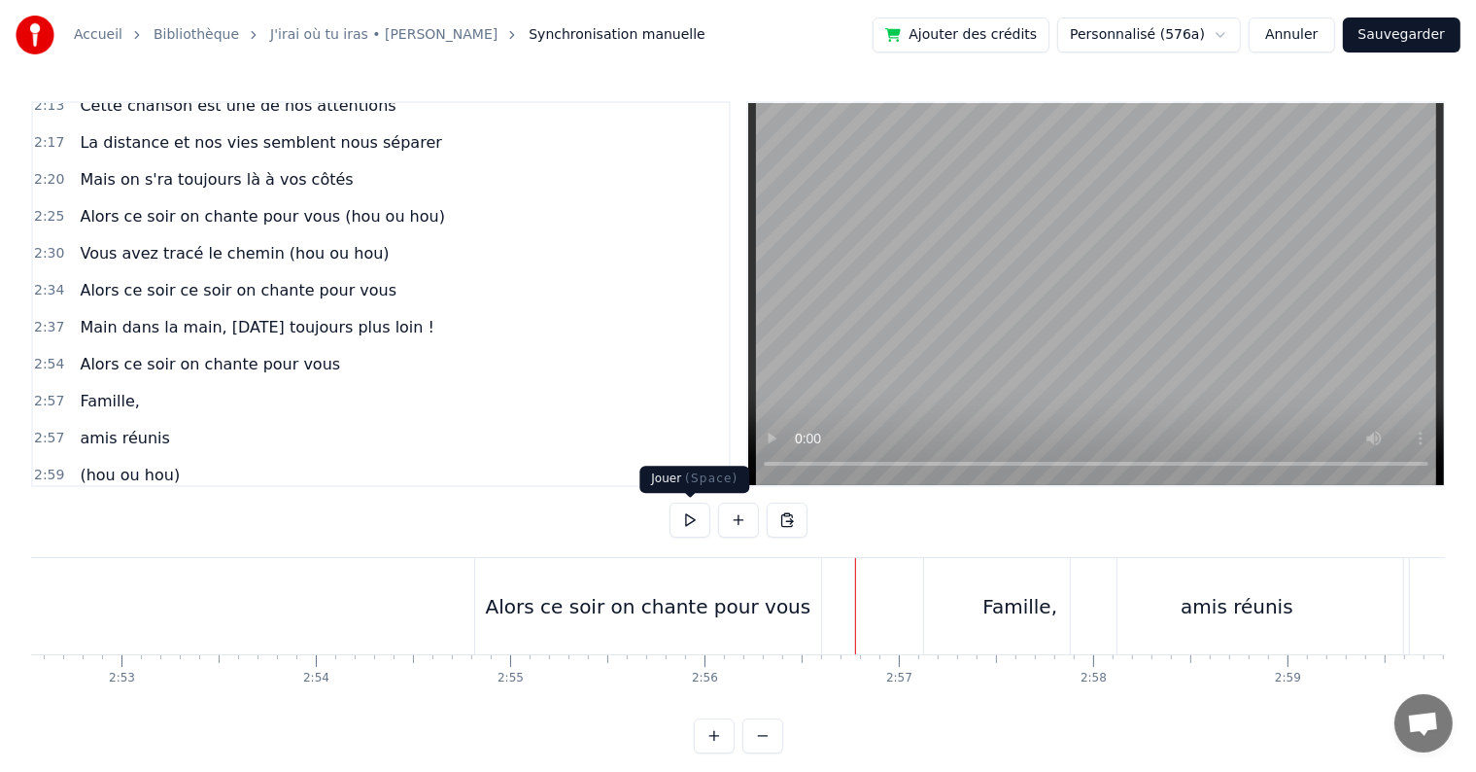
click at [668, 571] on div "Alors ce soir on chante pour vous" at bounding box center [648, 606] width 346 height 96
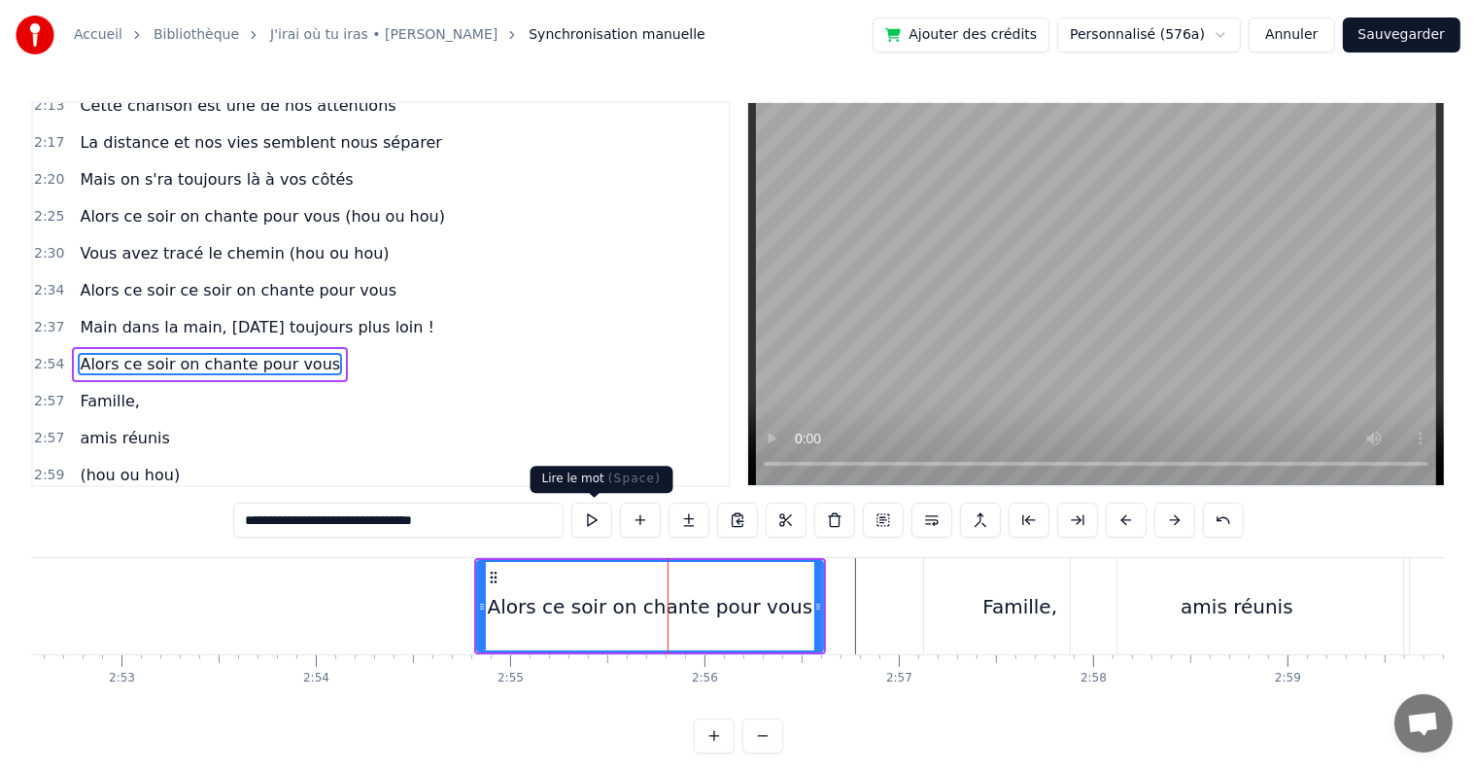
click at [594, 525] on button at bounding box center [591, 519] width 41 height 35
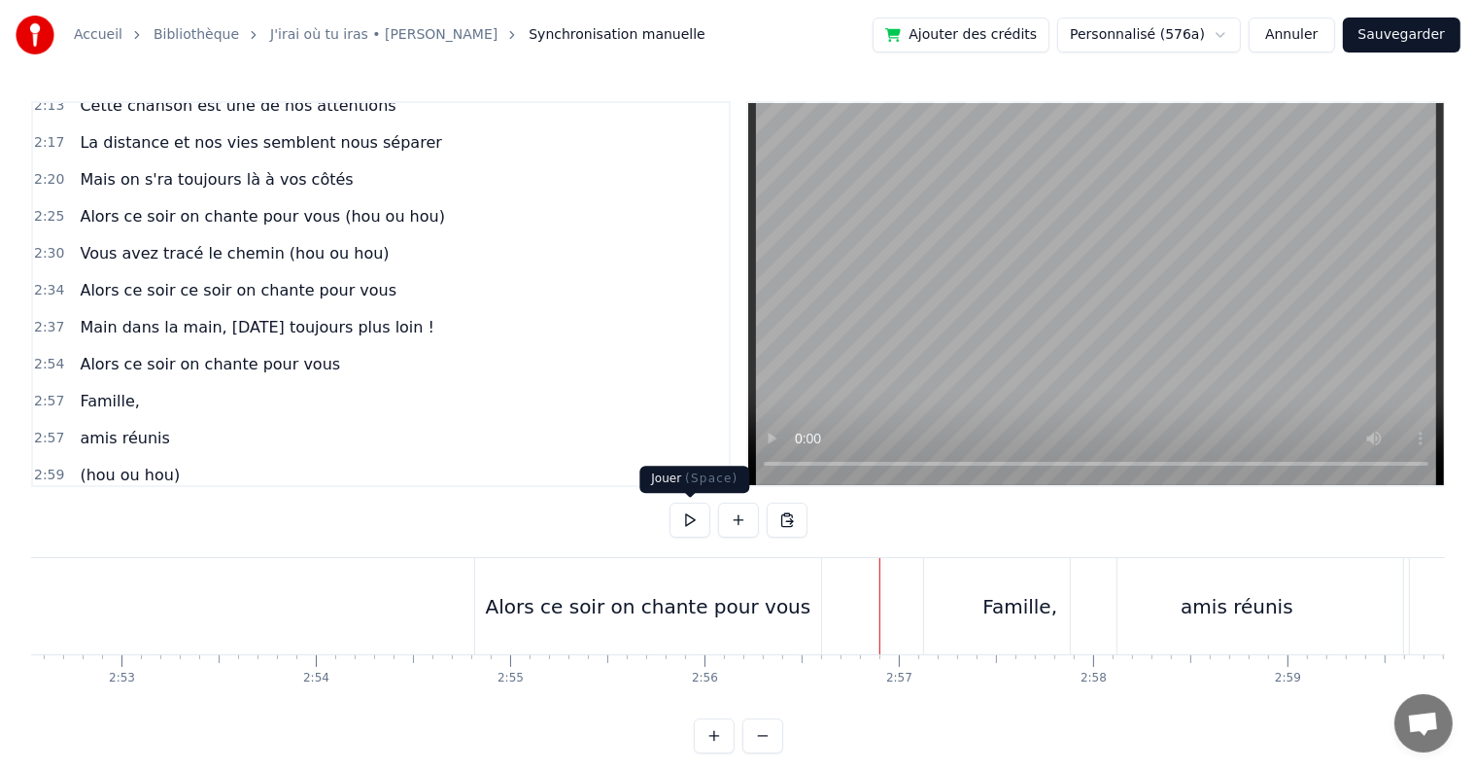
click at [700, 517] on button at bounding box center [690, 519] width 41 height 35
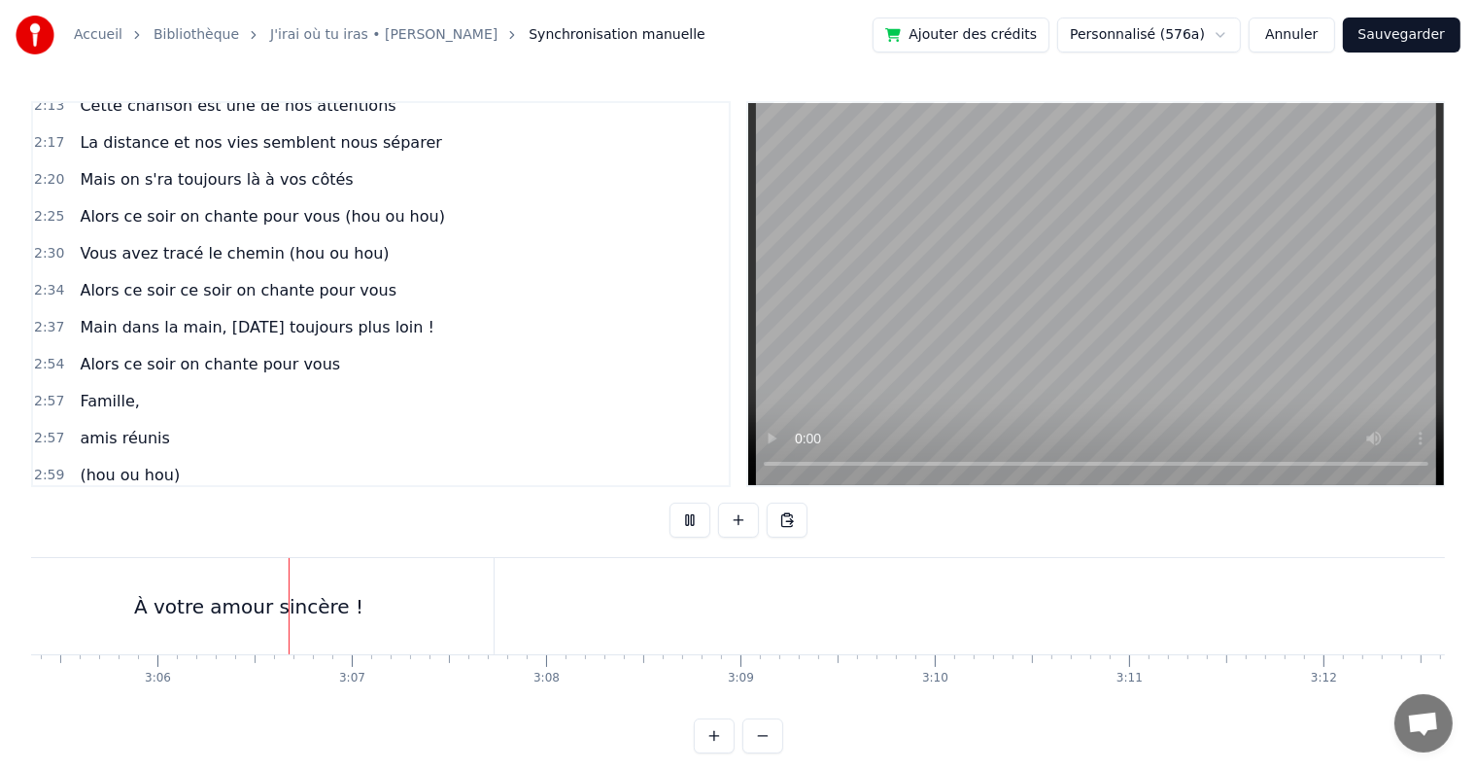
scroll to position [0, 36041]
click at [700, 517] on button at bounding box center [690, 519] width 41 height 35
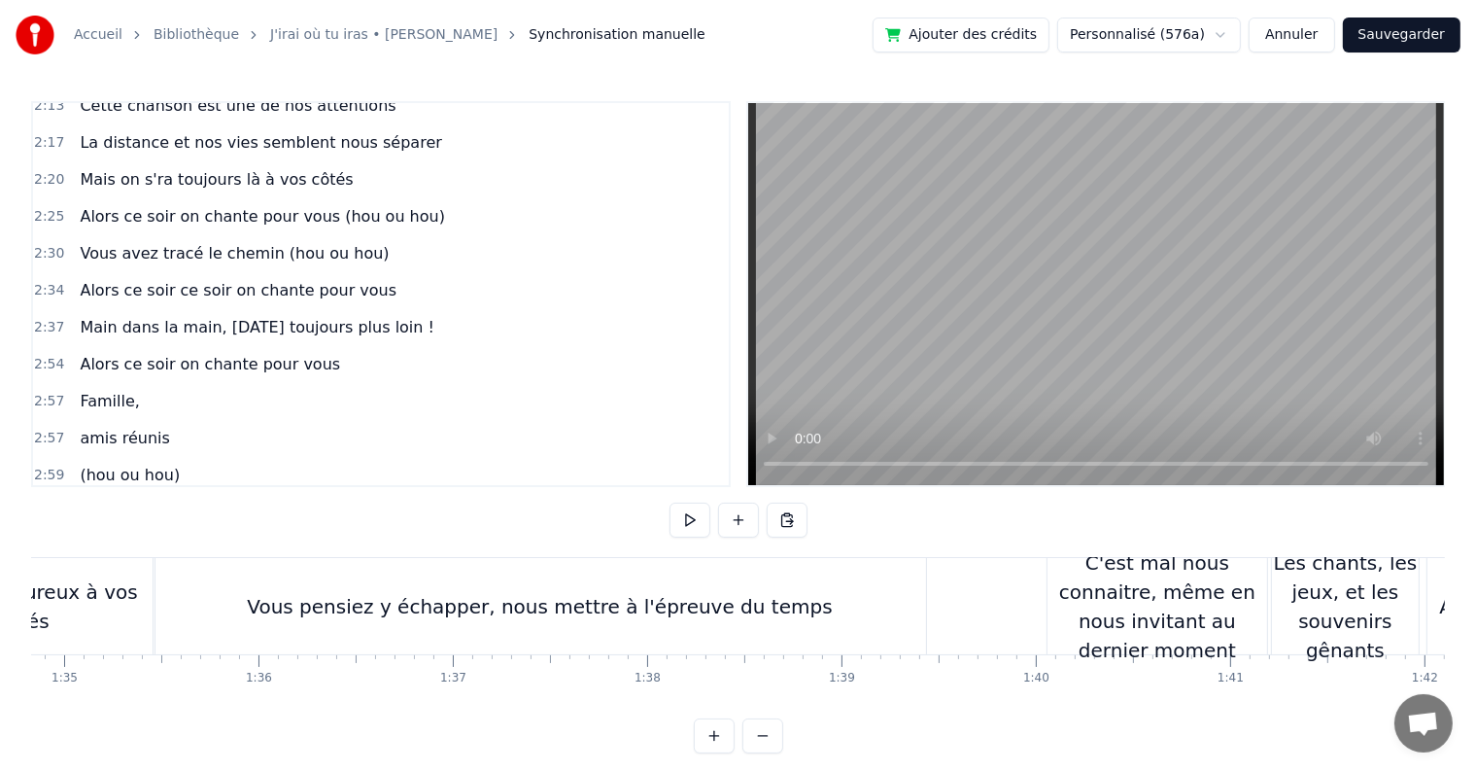
scroll to position [0, 17762]
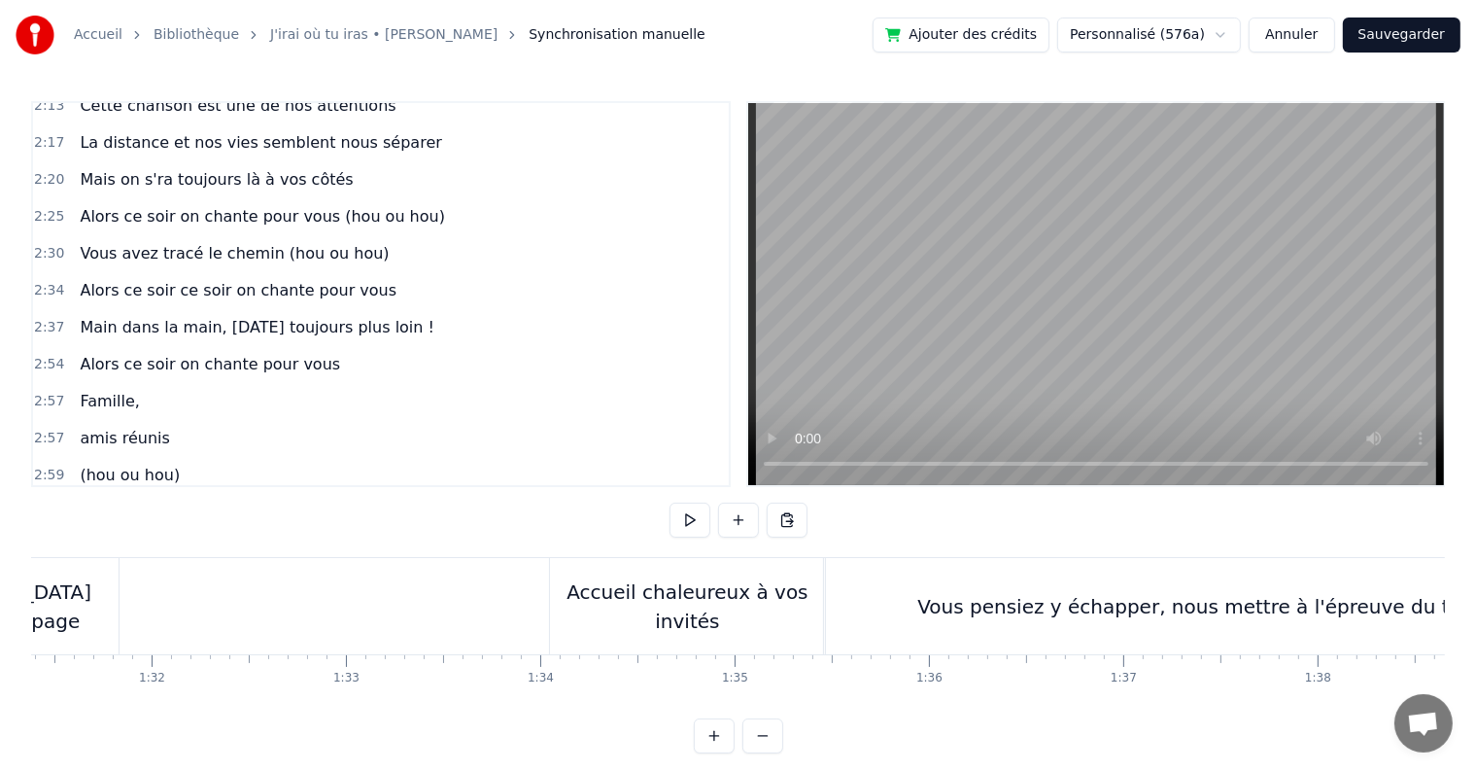
click at [692, 626] on div "Accueil chaleureux à vos invités" at bounding box center [687, 606] width 275 height 96
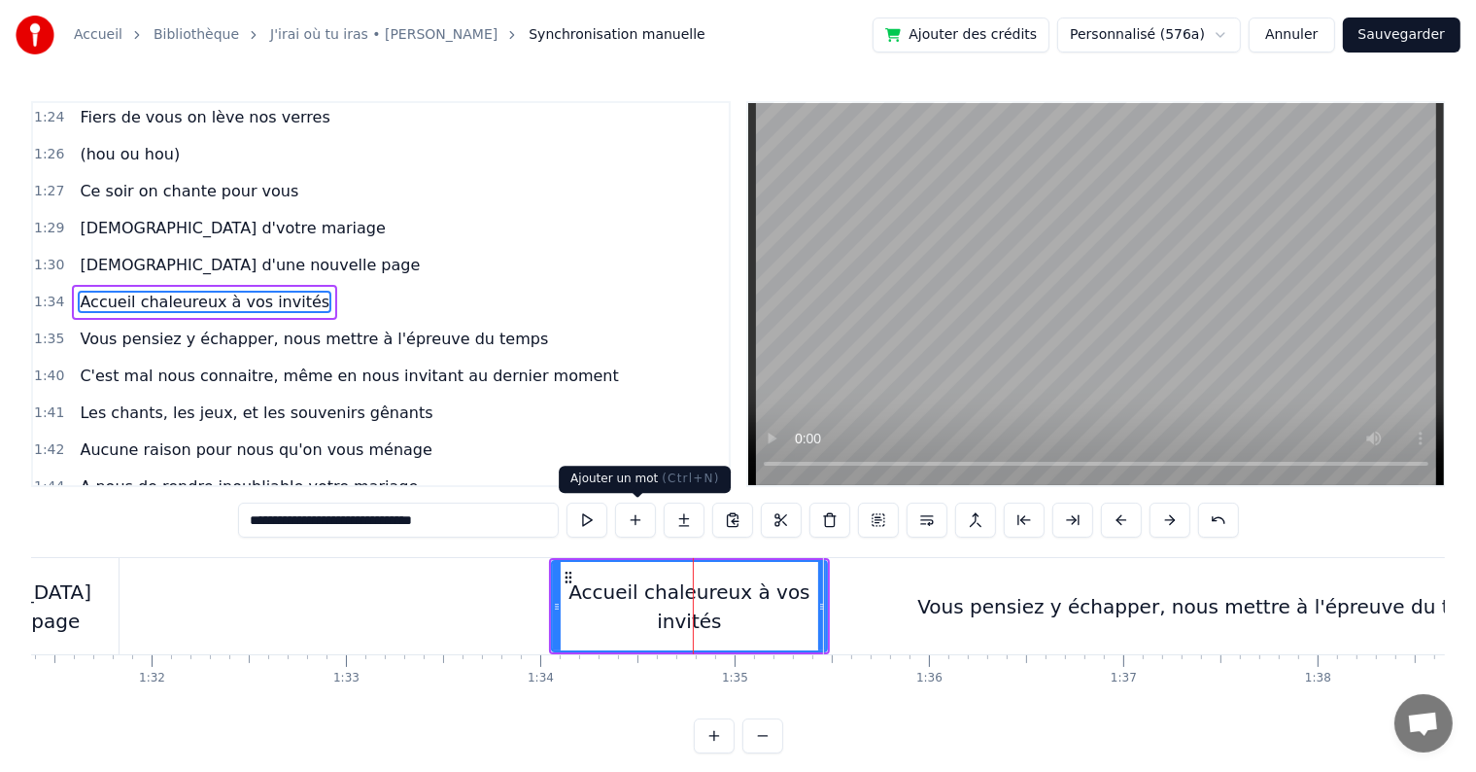
scroll to position [1150, 0]
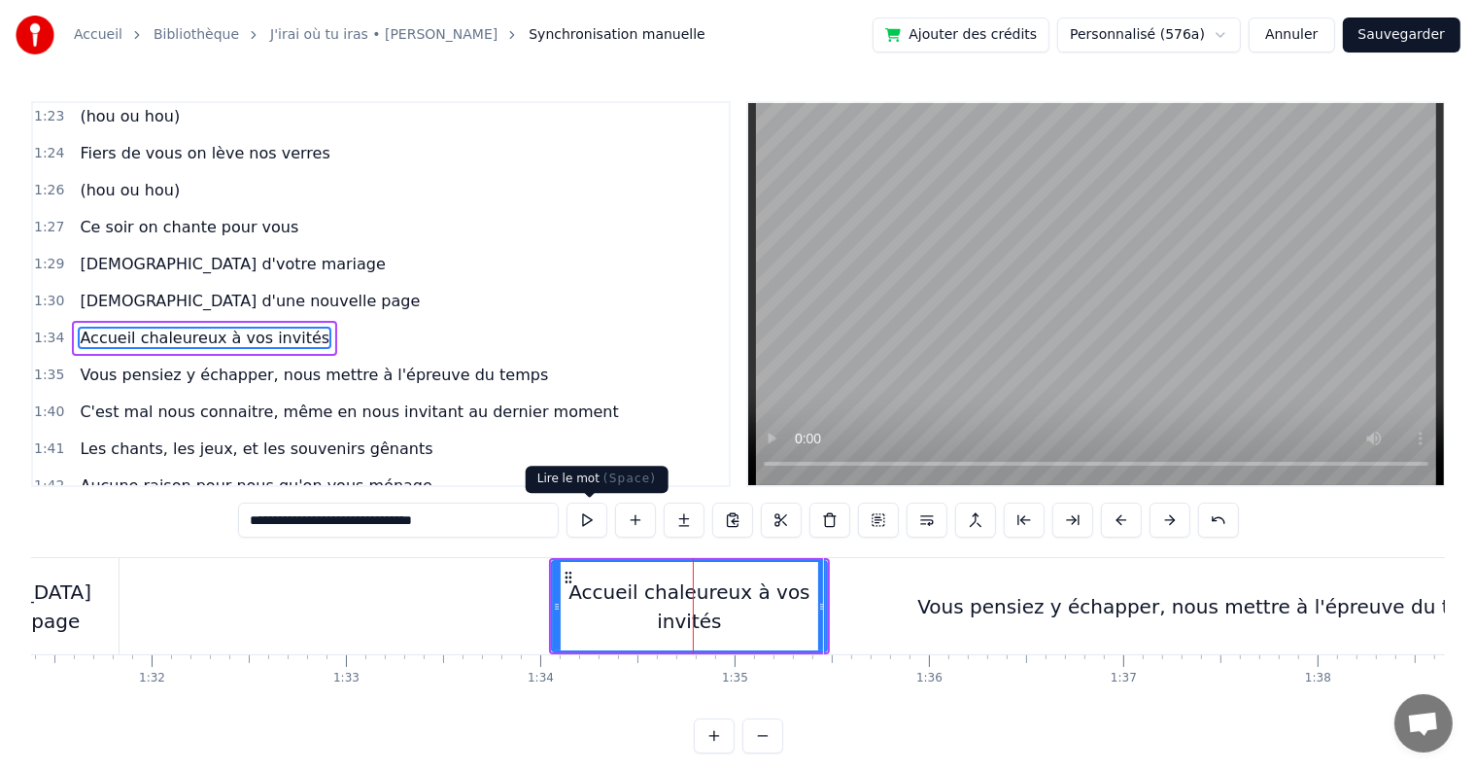
click at [599, 513] on button at bounding box center [587, 519] width 41 height 35
click at [1089, 617] on div "Vous pensiez y échapper, nous mettre à l'épreuve du temps" at bounding box center [1209, 606] width 585 height 29
type input "**********"
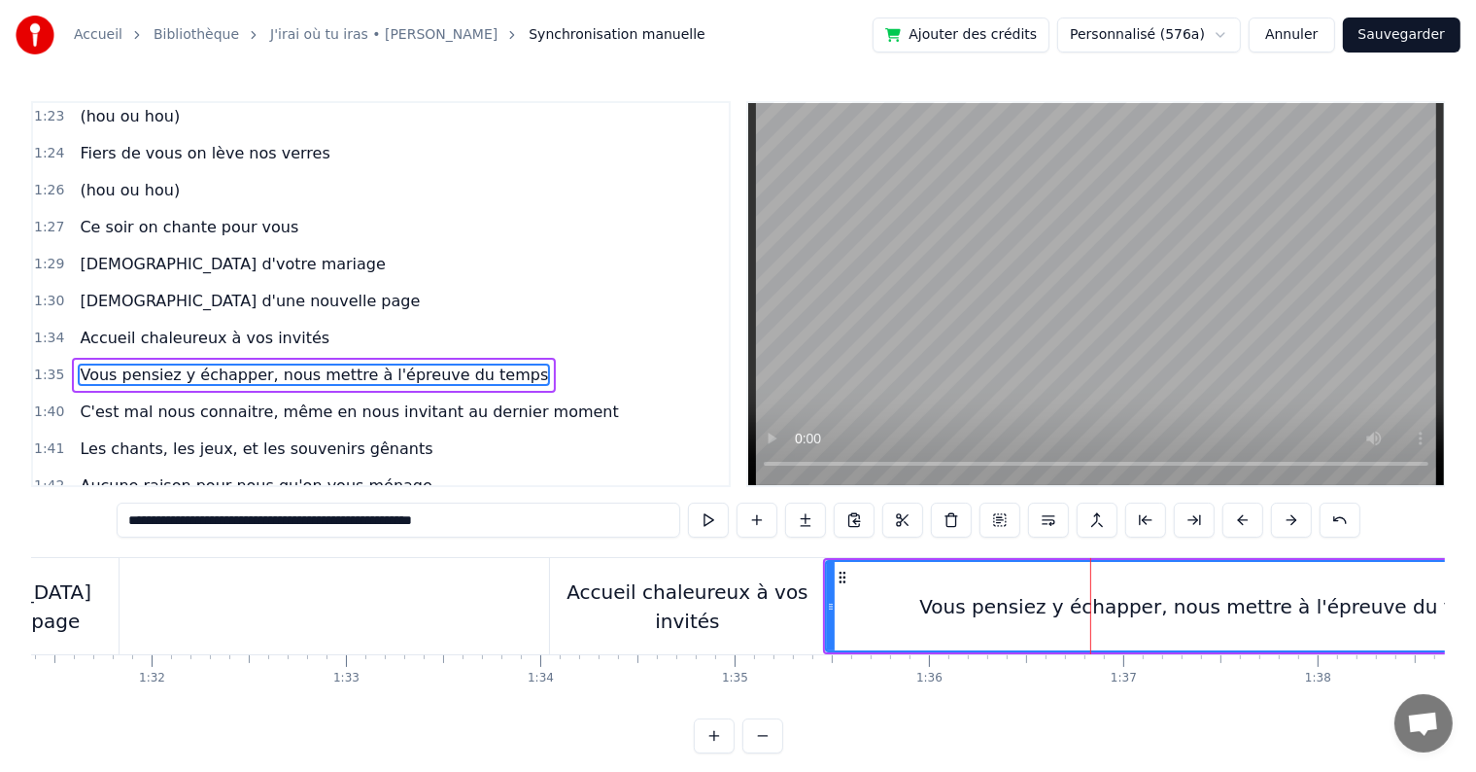
scroll to position [1186, 0]
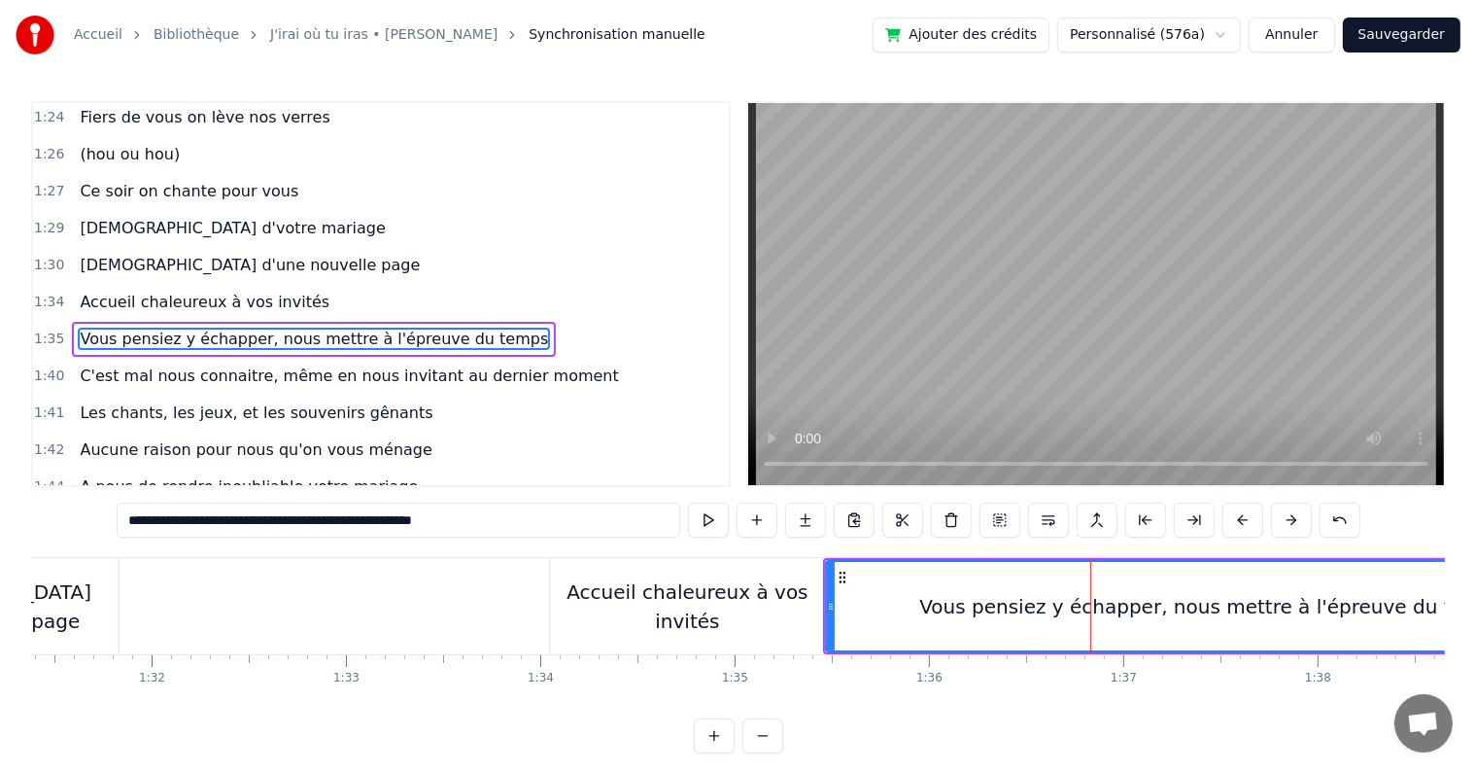
click at [1112, 609] on div "Vous pensiez y échapper, nous mettre à l'épreuve du temps" at bounding box center [1211, 606] width 585 height 29
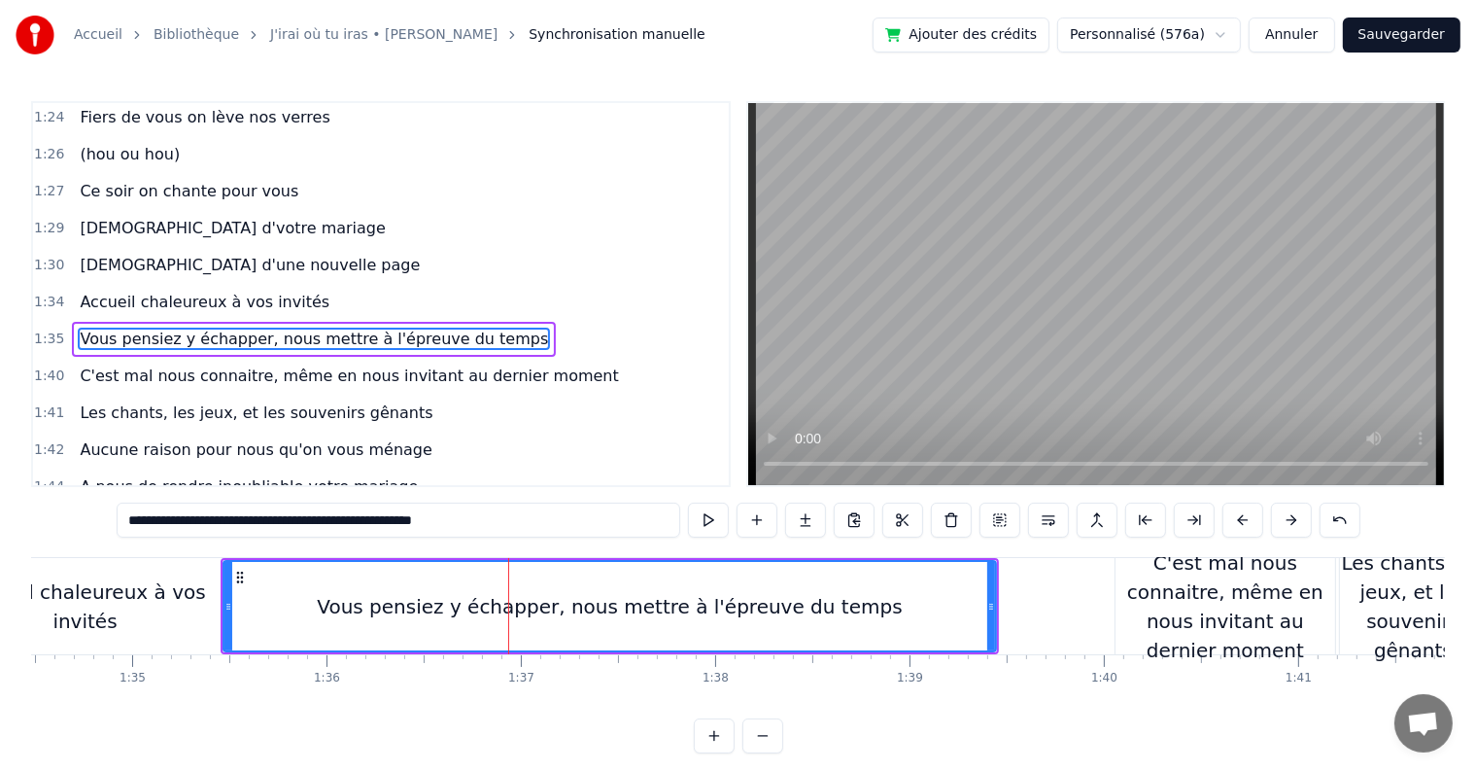
scroll to position [0, 18410]
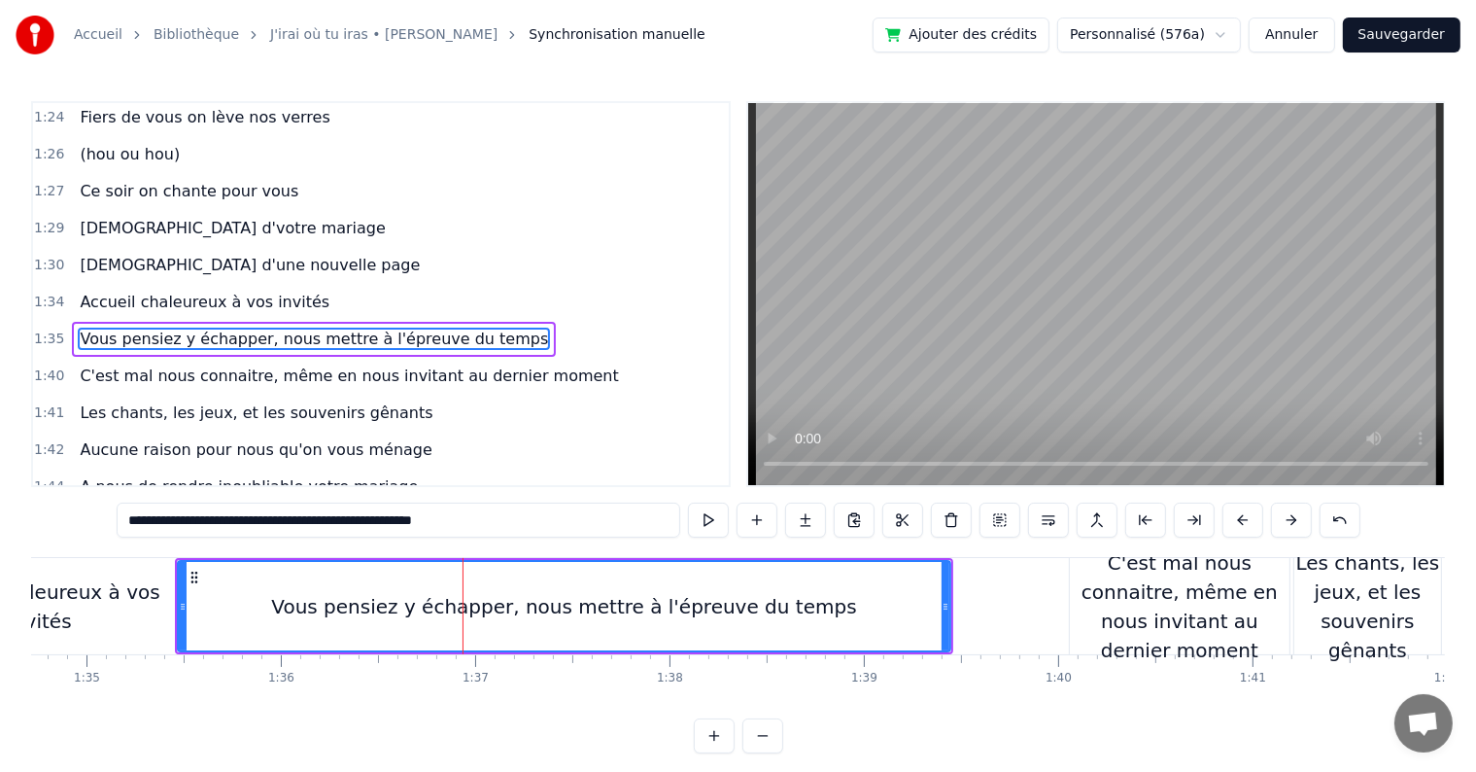
click at [859, 610] on div "Vous pensiez y échapper, nous mettre à l'épreuve du temps" at bounding box center [564, 606] width 771 height 88
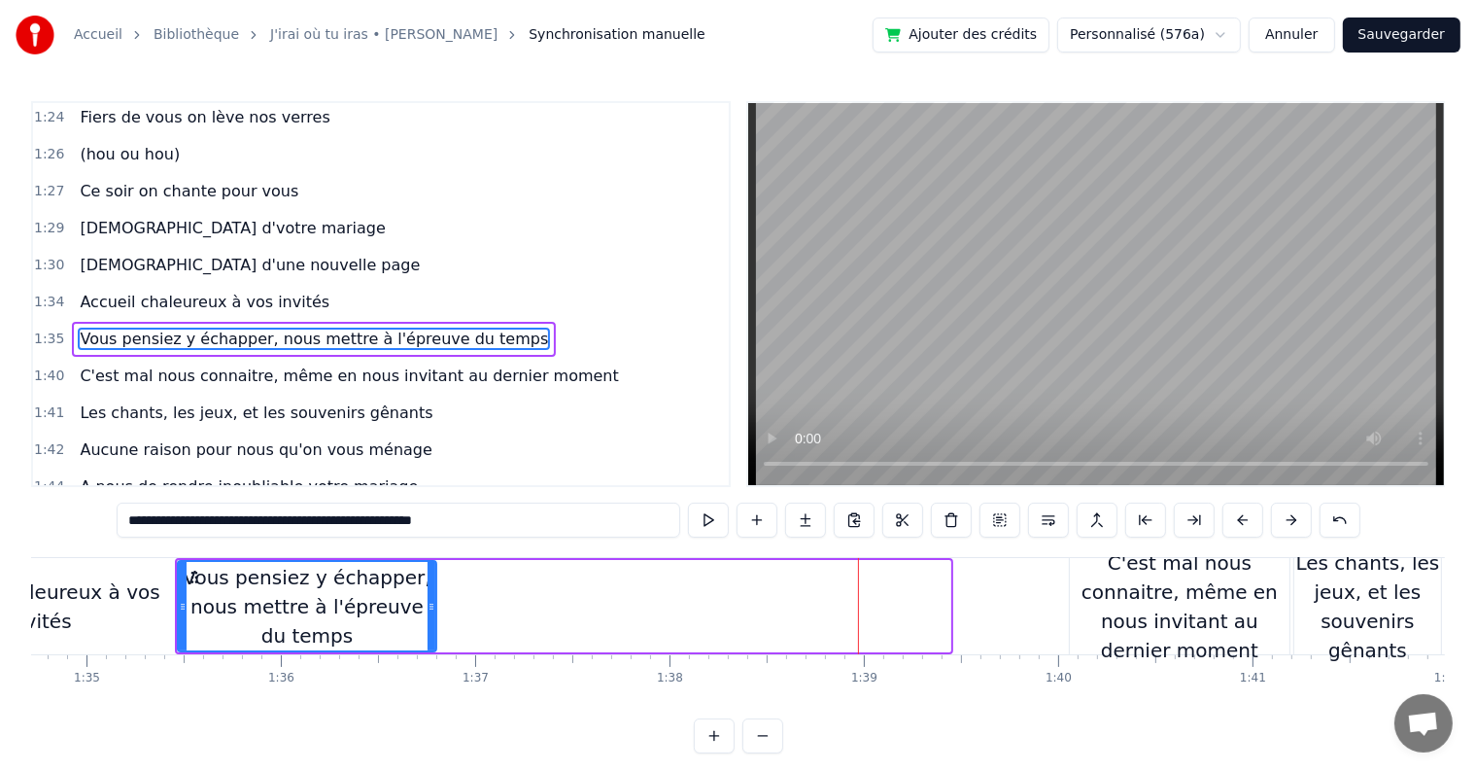
drag, startPoint x: 944, startPoint y: 603, endPoint x: 430, endPoint y: 643, distance: 515.7
click at [430, 643] on div at bounding box center [432, 606] width 8 height 88
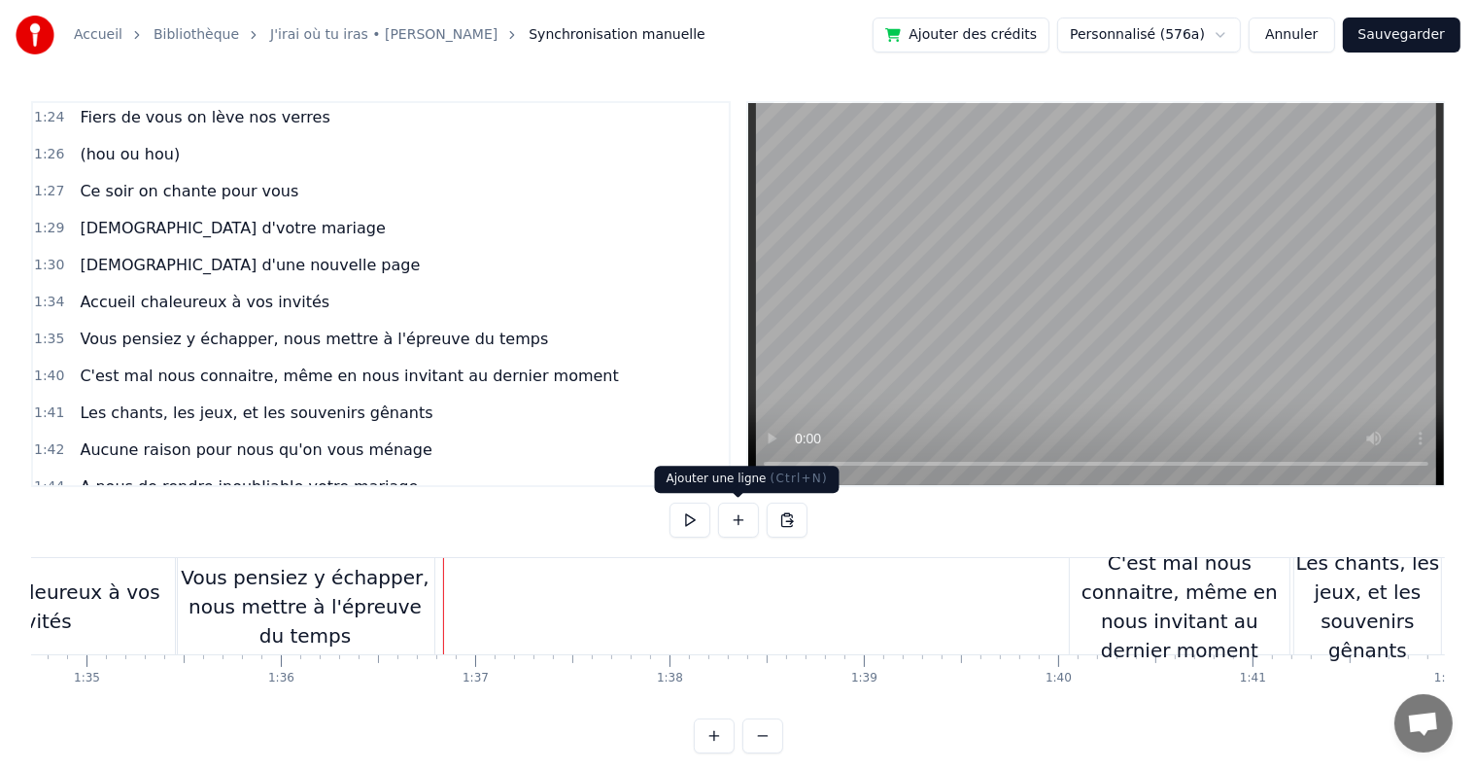
click at [736, 510] on button at bounding box center [738, 519] width 41 height 35
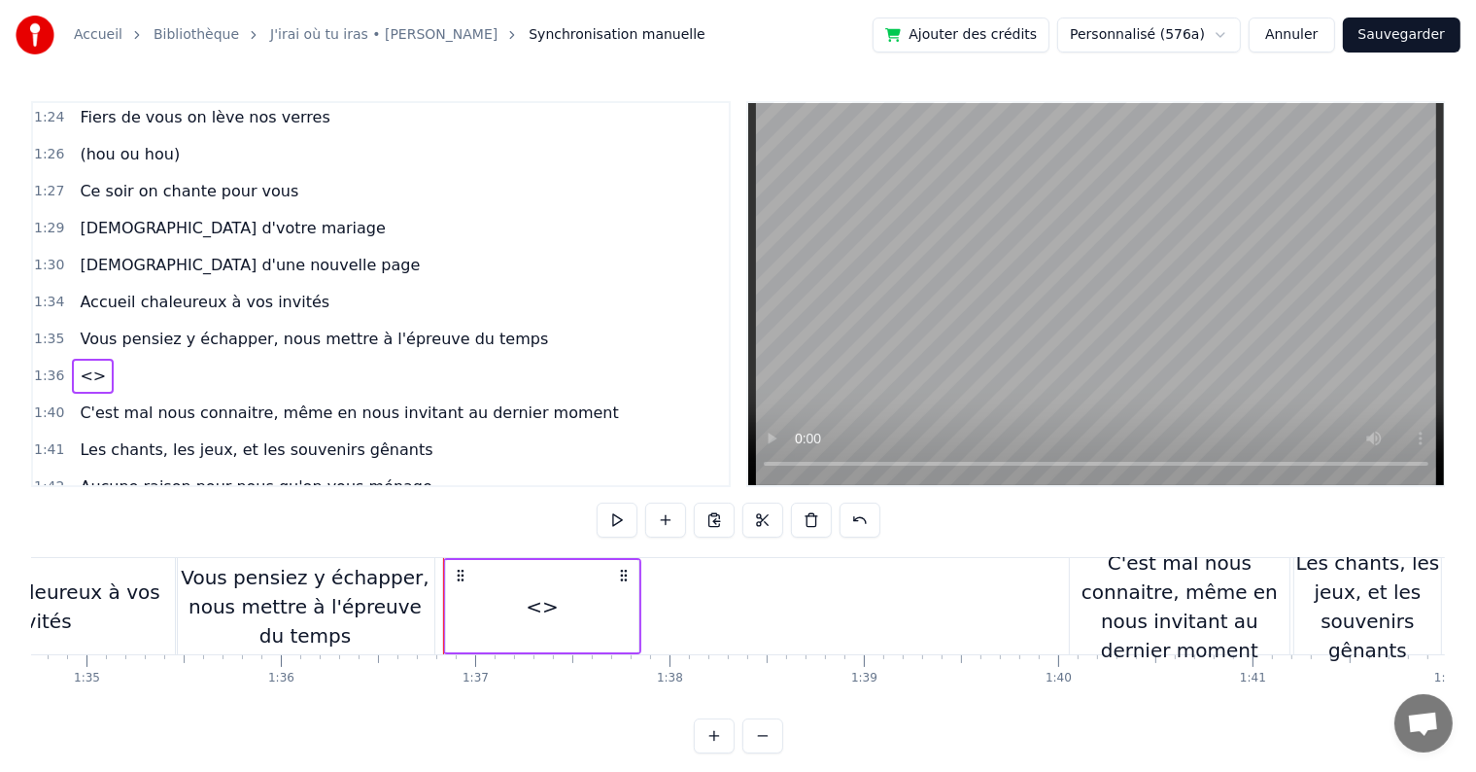
click at [324, 613] on div "Vous pensiez y échapper, nous mettre à l'épreuve du temps" at bounding box center [305, 606] width 259 height 87
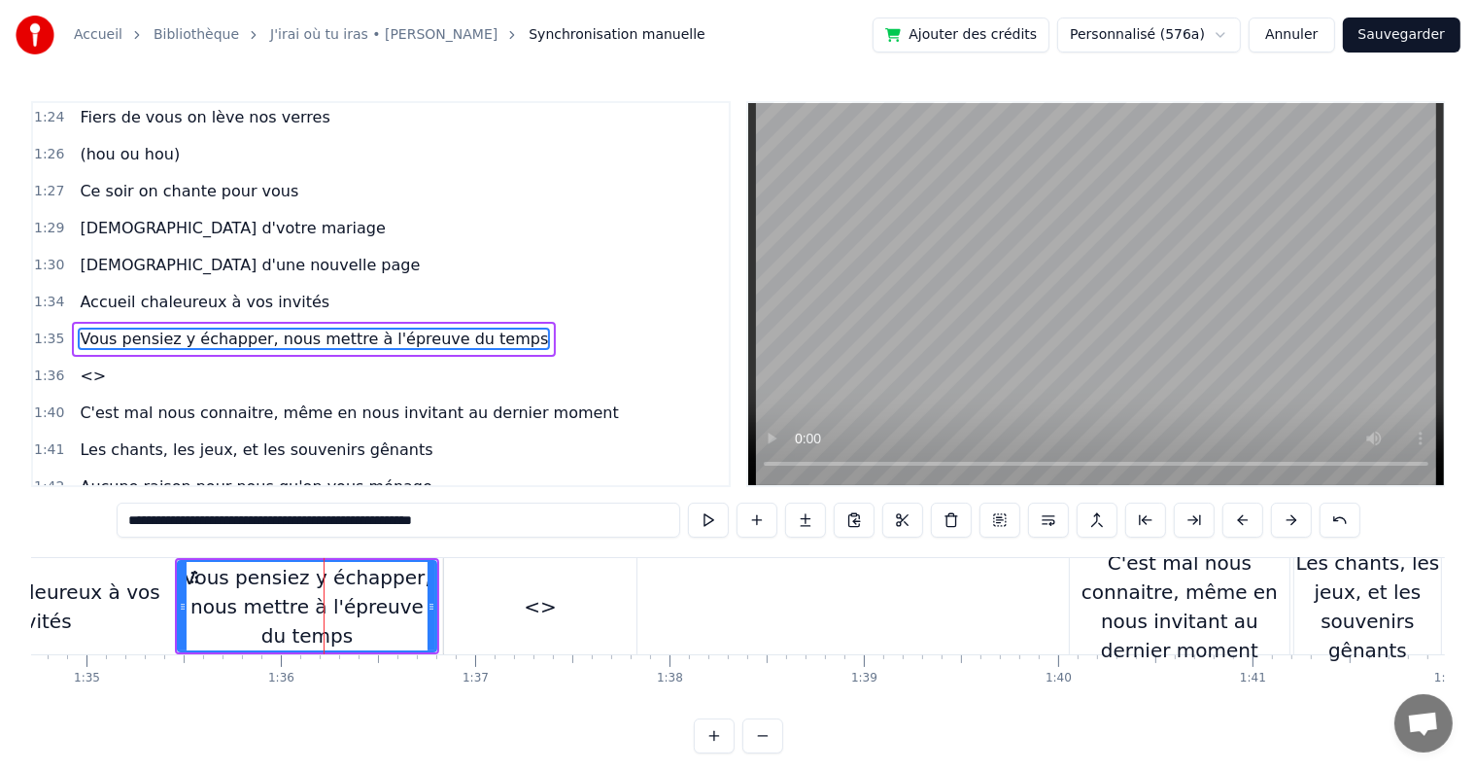
drag, startPoint x: 501, startPoint y: 530, endPoint x: 283, endPoint y: 521, distance: 218.8
click at [283, 521] on input "**********" at bounding box center [399, 519] width 564 height 35
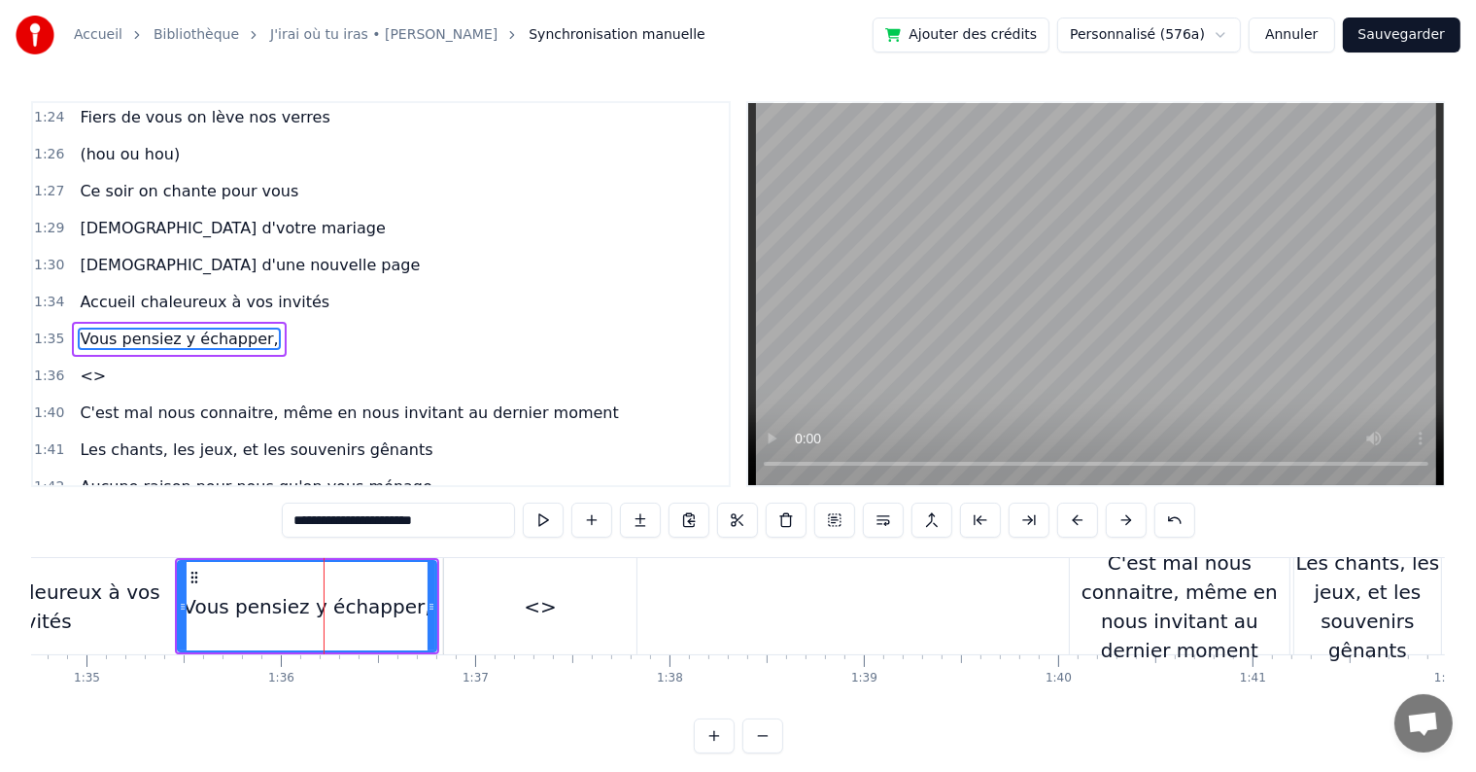
click at [531, 605] on div "<>" at bounding box center [540, 606] width 33 height 29
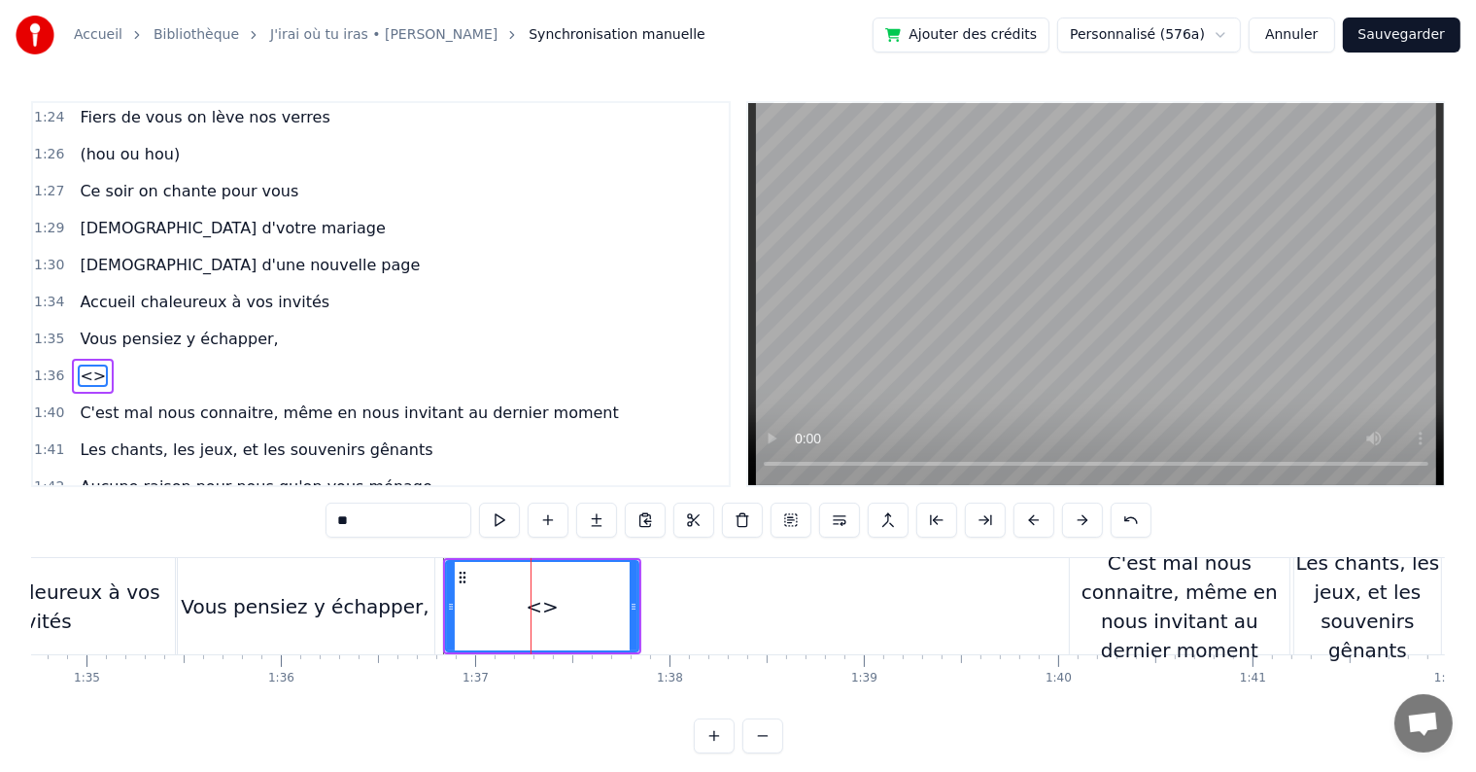
scroll to position [1221, 0]
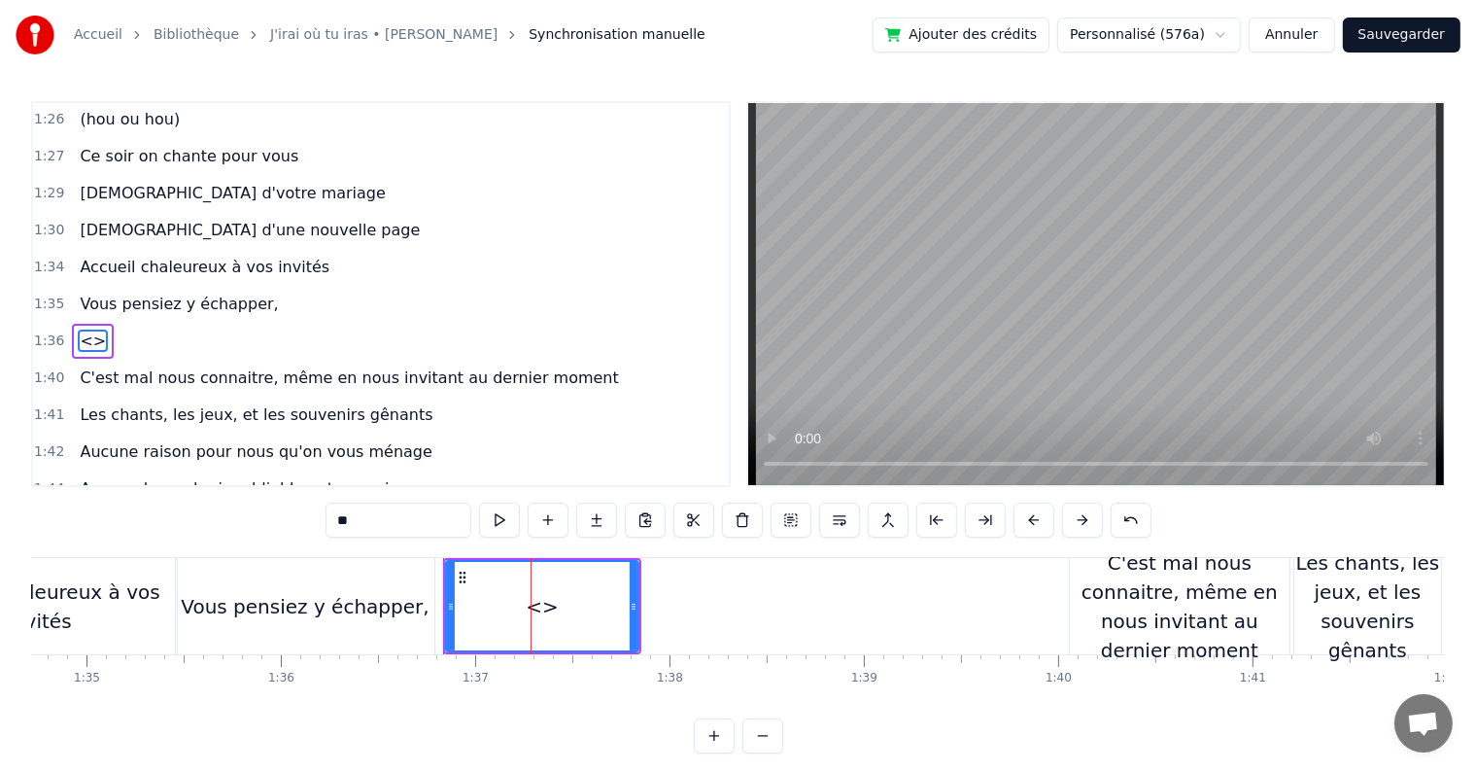
click at [78, 329] on span "<>" at bounding box center [93, 340] width 30 height 22
drag, startPoint x: 419, startPoint y: 533, endPoint x: 212, endPoint y: 508, distance: 208.4
click at [212, 508] on div "0:05 C’est au lycée que tout commence 0:07 Flo et [PERSON_NAME] vivent encore l…" at bounding box center [738, 427] width 1414 height 652
paste input "**********"
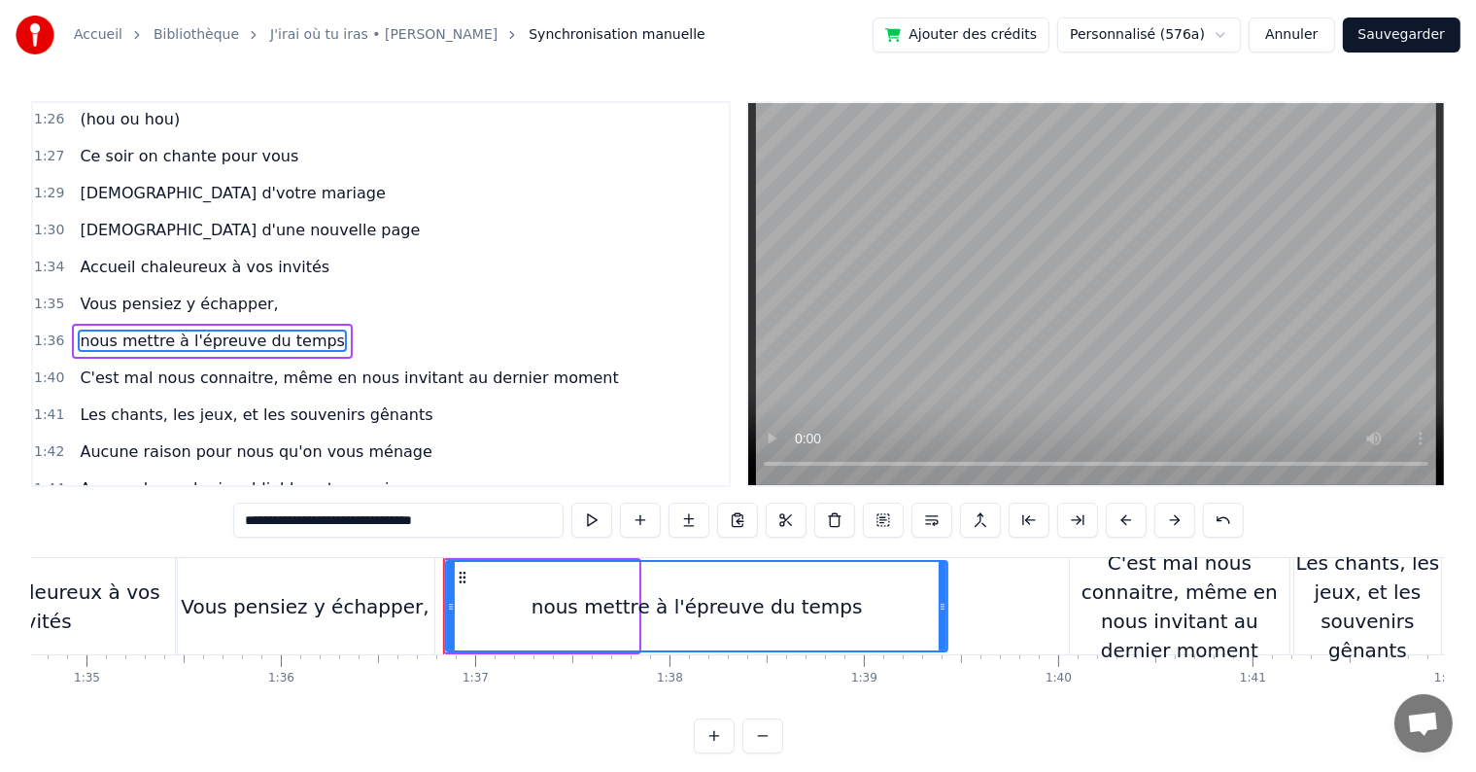
drag, startPoint x: 636, startPoint y: 609, endPoint x: 945, endPoint y: 568, distance: 311.9
click at [945, 568] on div at bounding box center [943, 606] width 8 height 88
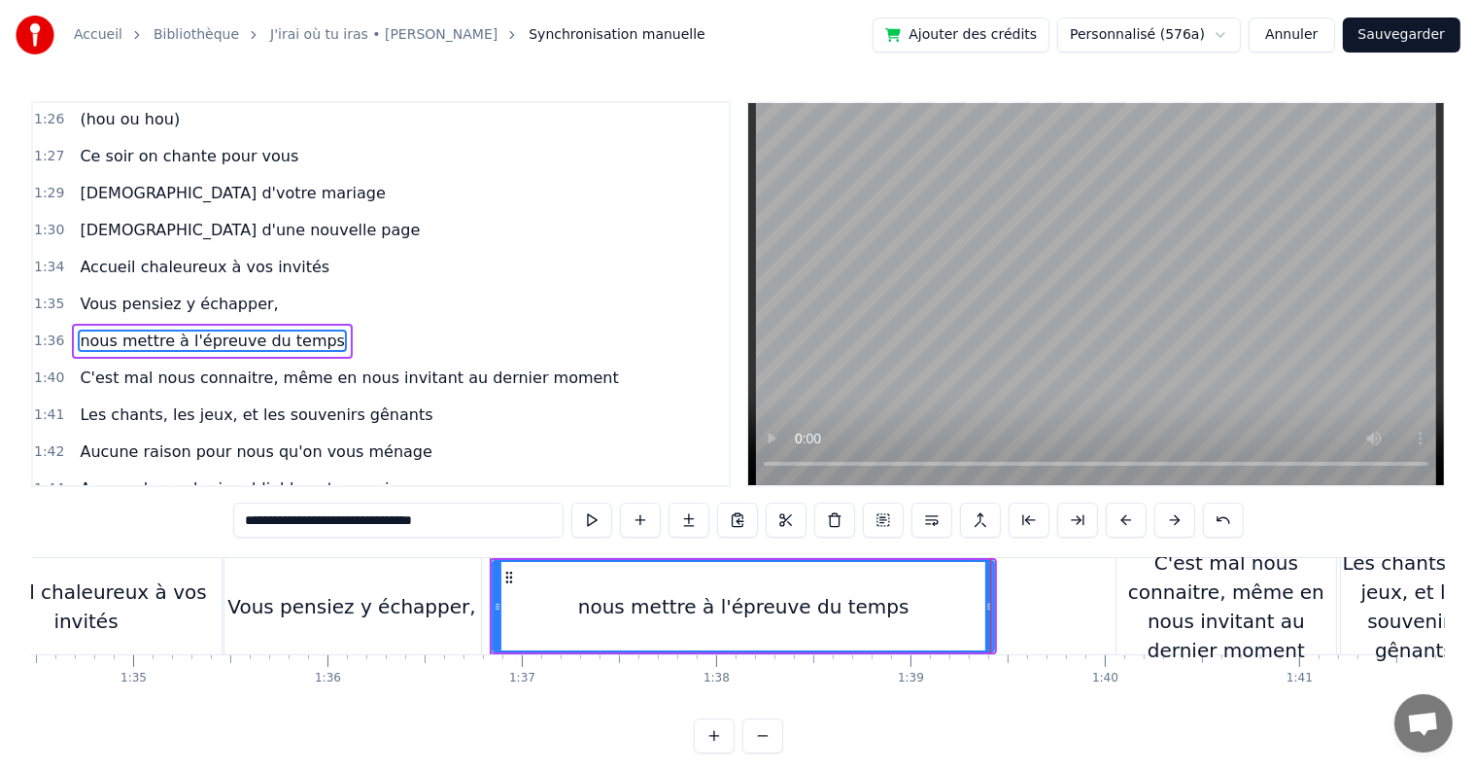
scroll to position [0, 18086]
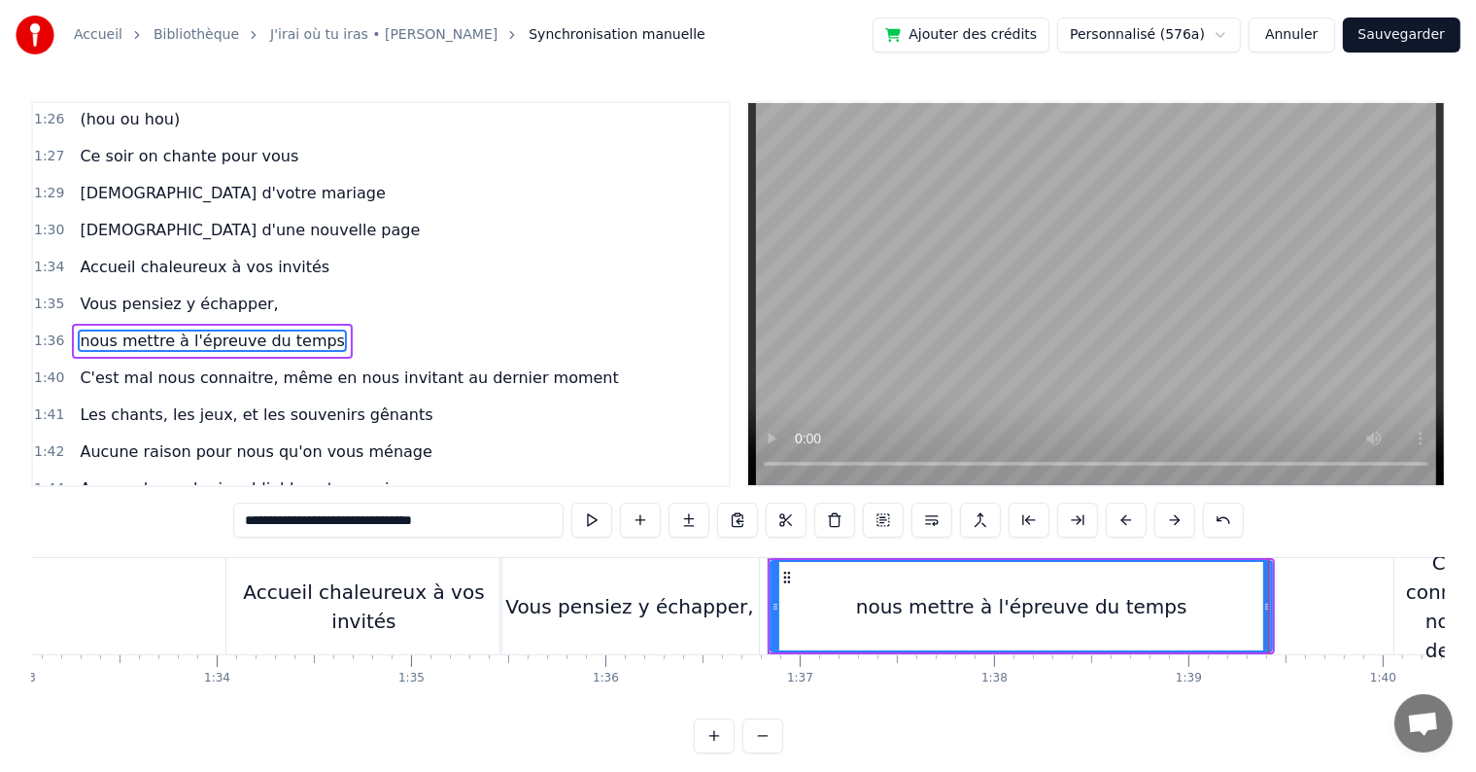
type input "**********"
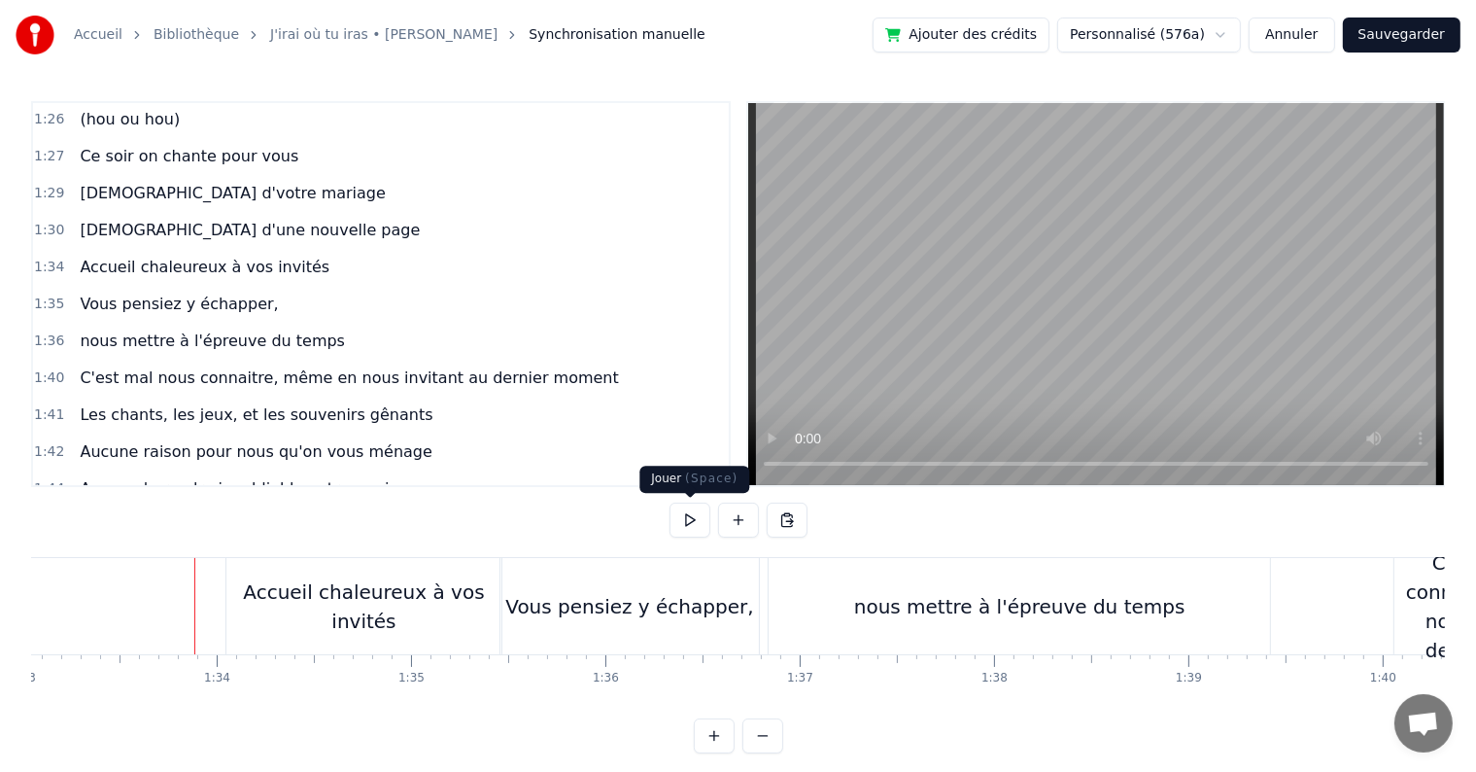
click at [687, 529] on button at bounding box center [690, 519] width 41 height 35
click at [388, 608] on div "Accueil chaleureux à vos invités" at bounding box center [363, 606] width 275 height 58
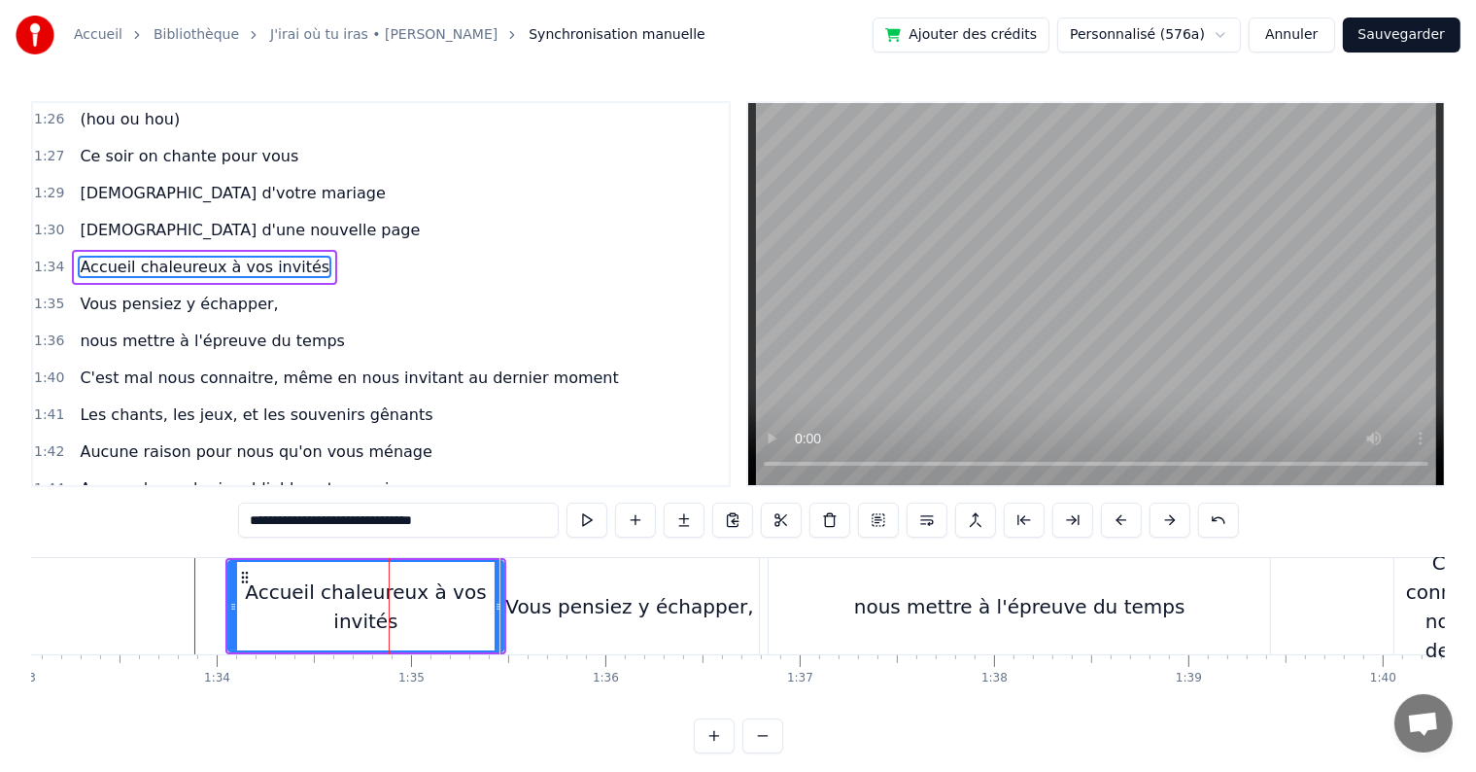
scroll to position [1150, 0]
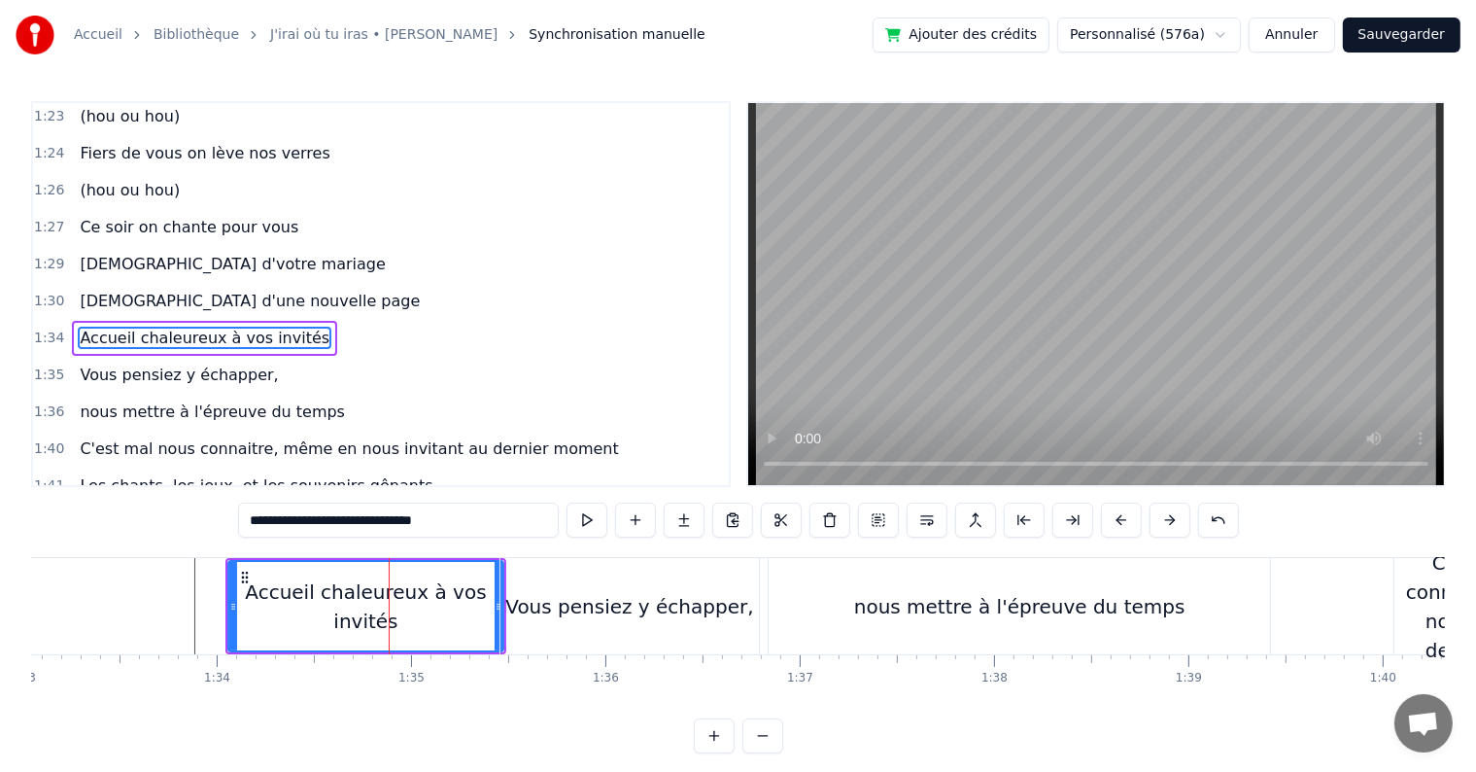
click at [376, 525] on input "**********" at bounding box center [398, 519] width 321 height 35
click at [375, 527] on input "**********" at bounding box center [398, 519] width 330 height 35
click at [375, 517] on input "**********" at bounding box center [398, 519] width 340 height 35
click at [463, 517] on input "**********" at bounding box center [399, 519] width 350 height 35
click at [361, 521] on input "**********" at bounding box center [399, 519] width 350 height 35
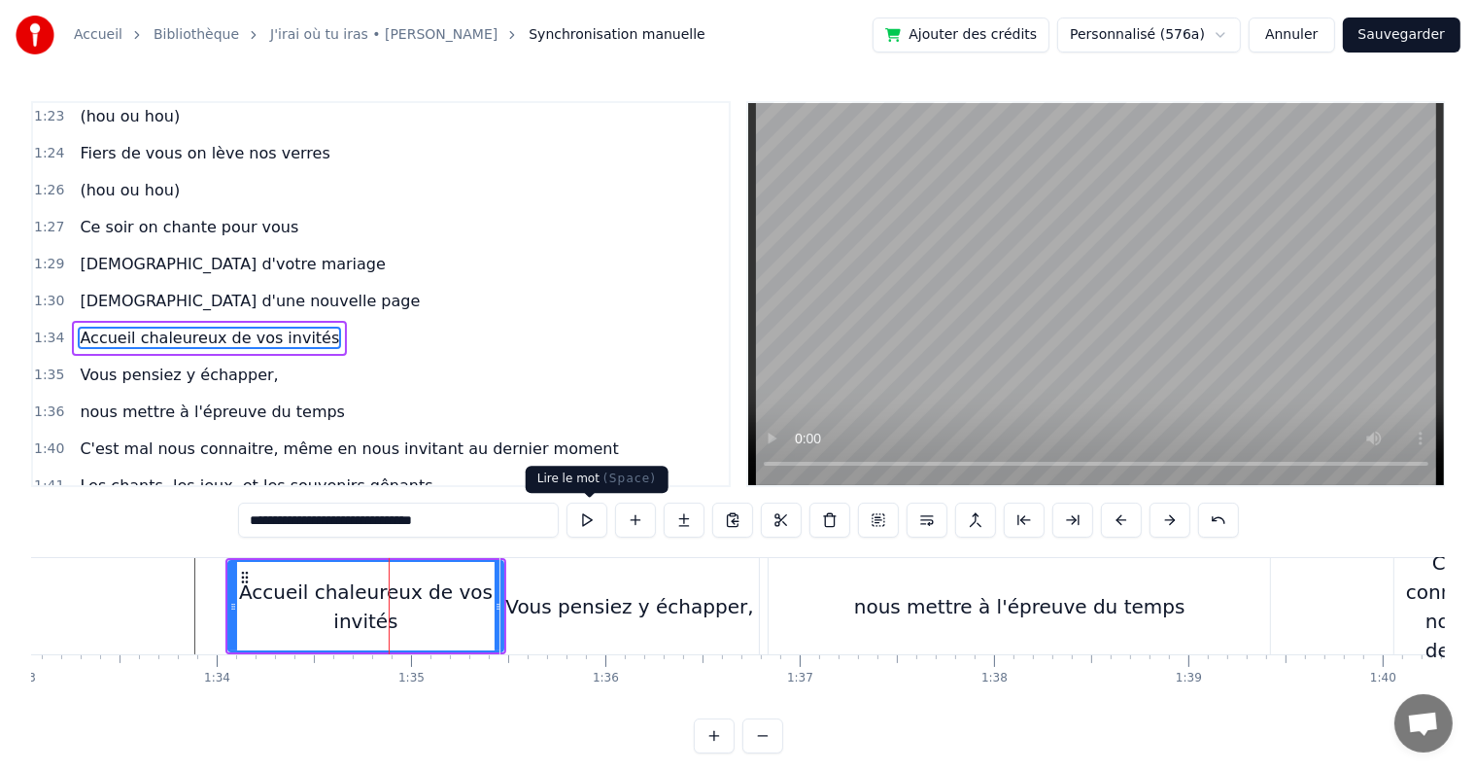
click at [587, 525] on button at bounding box center [587, 519] width 41 height 35
click at [593, 523] on button at bounding box center [587, 519] width 41 height 35
click at [667, 605] on div "Vous pensiez y échapper," at bounding box center [629, 606] width 248 height 29
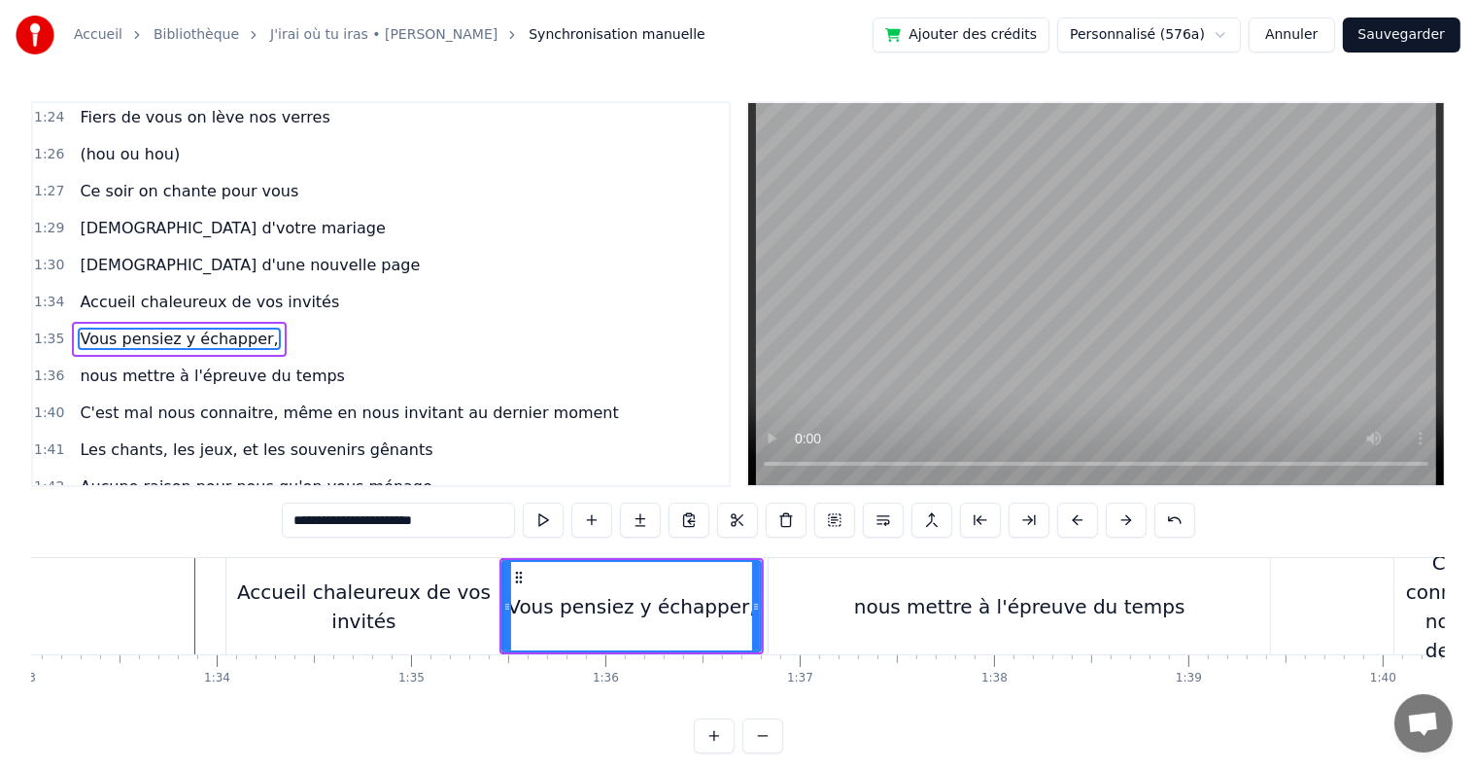
click at [925, 605] on div "nous mettre à l'épreuve du temps" at bounding box center [1019, 606] width 331 height 29
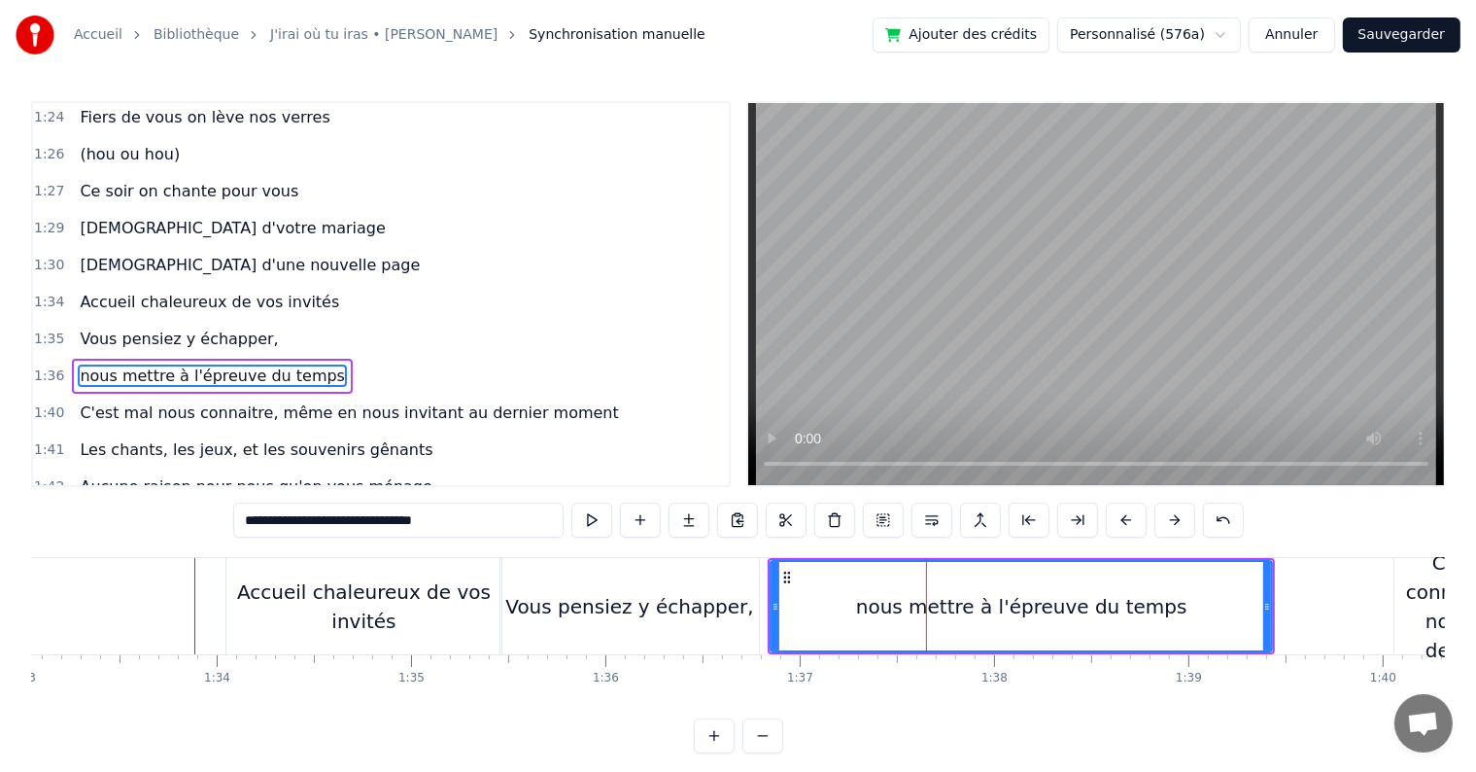
scroll to position [1221, 0]
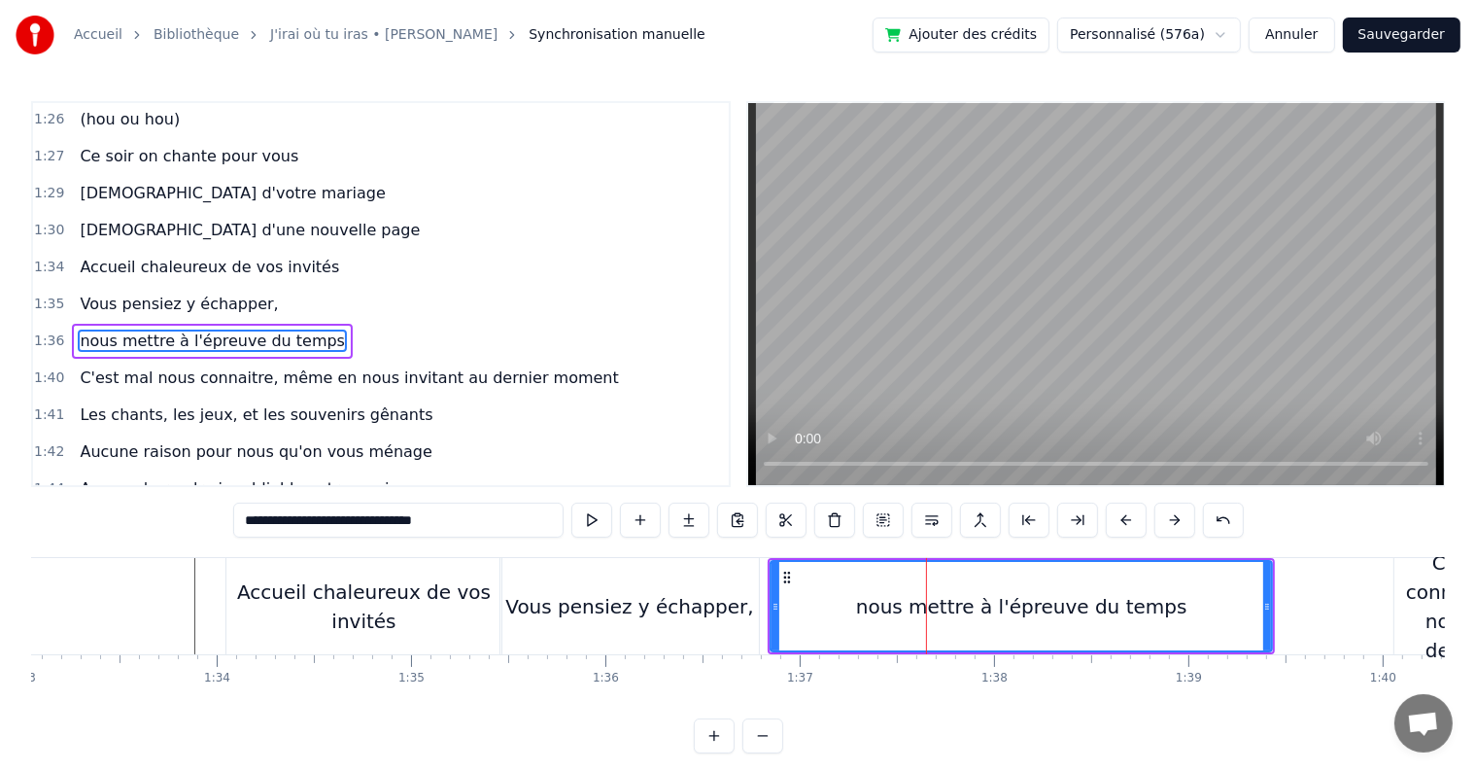
drag, startPoint x: 770, startPoint y: 602, endPoint x: 980, endPoint y: 606, distance: 210.0
click at [1235, 602] on div "nous mettre à l'épreuve du temps" at bounding box center [1021, 606] width 503 height 92
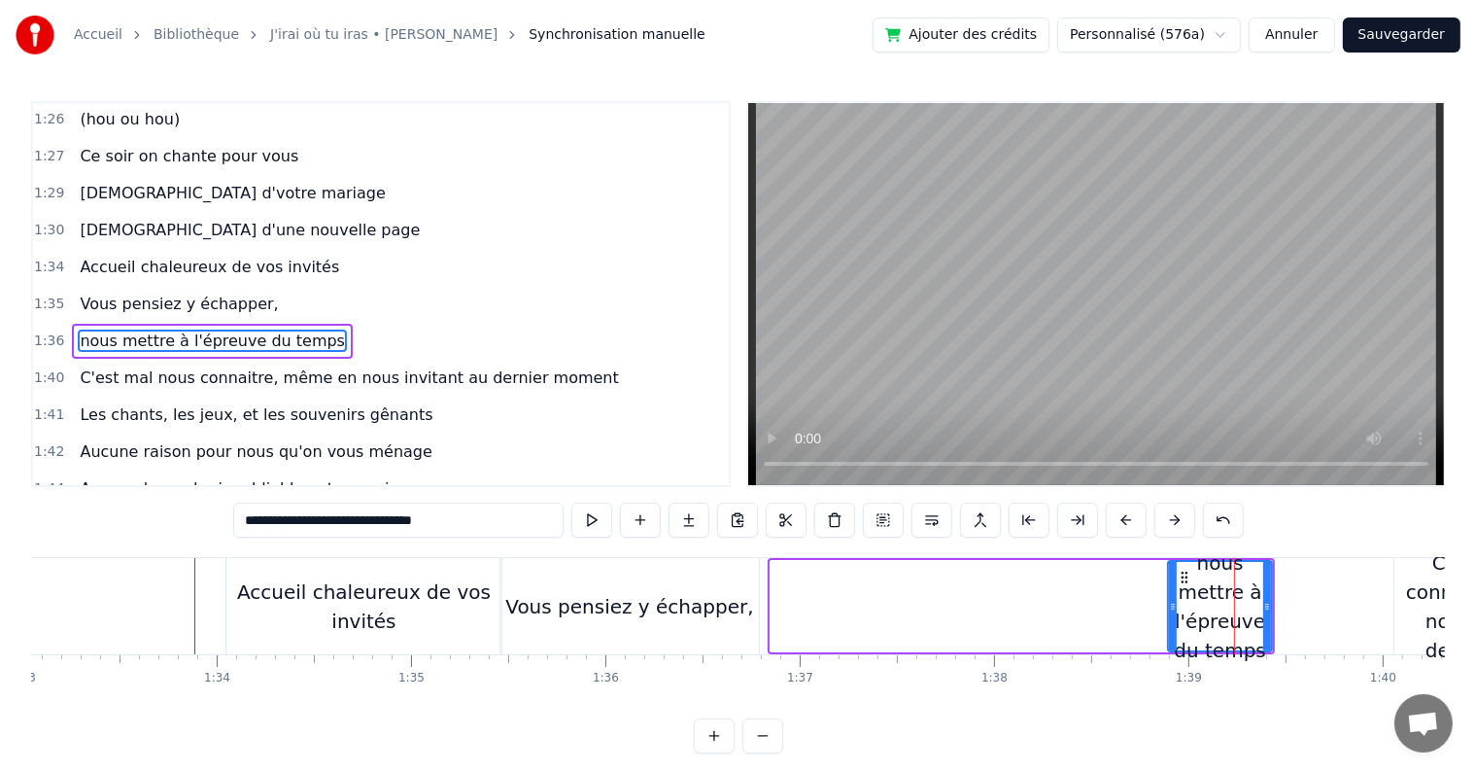
drag, startPoint x: 773, startPoint y: 603, endPoint x: 1170, endPoint y: 614, distance: 397.7
click at [1170, 614] on div at bounding box center [1173, 606] width 8 height 88
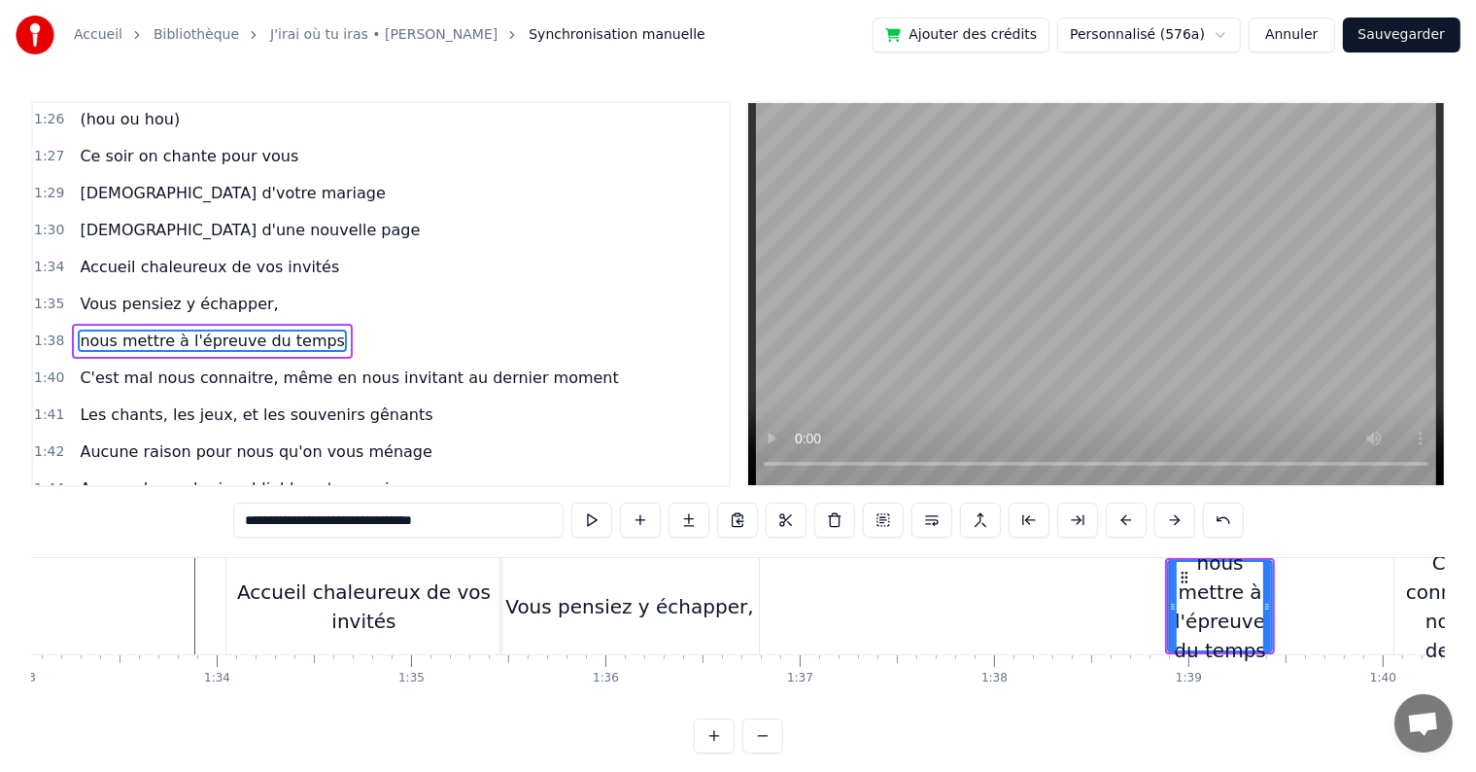
click at [645, 578] on div "Vous pensiez y échapper," at bounding box center [630, 606] width 259 height 96
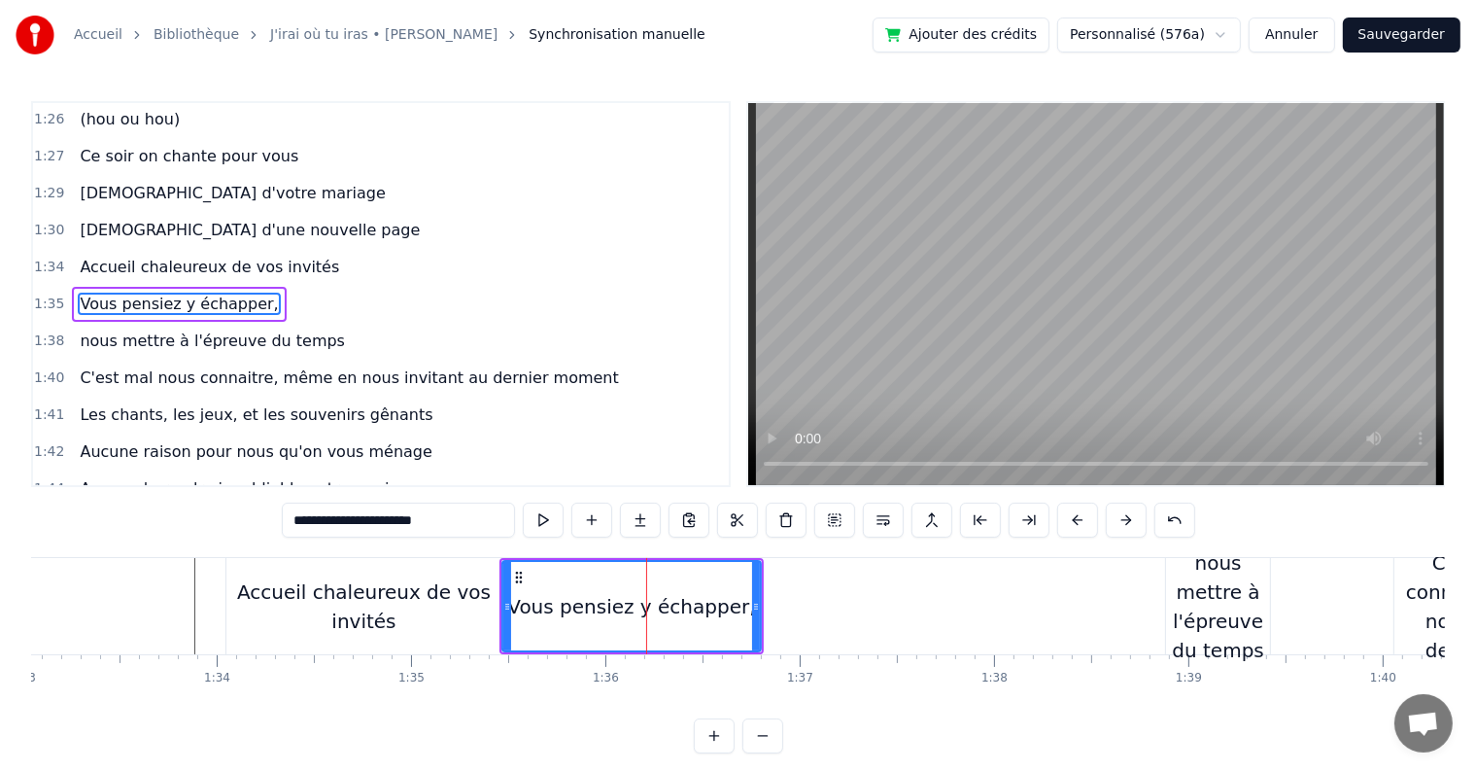
scroll to position [1186, 0]
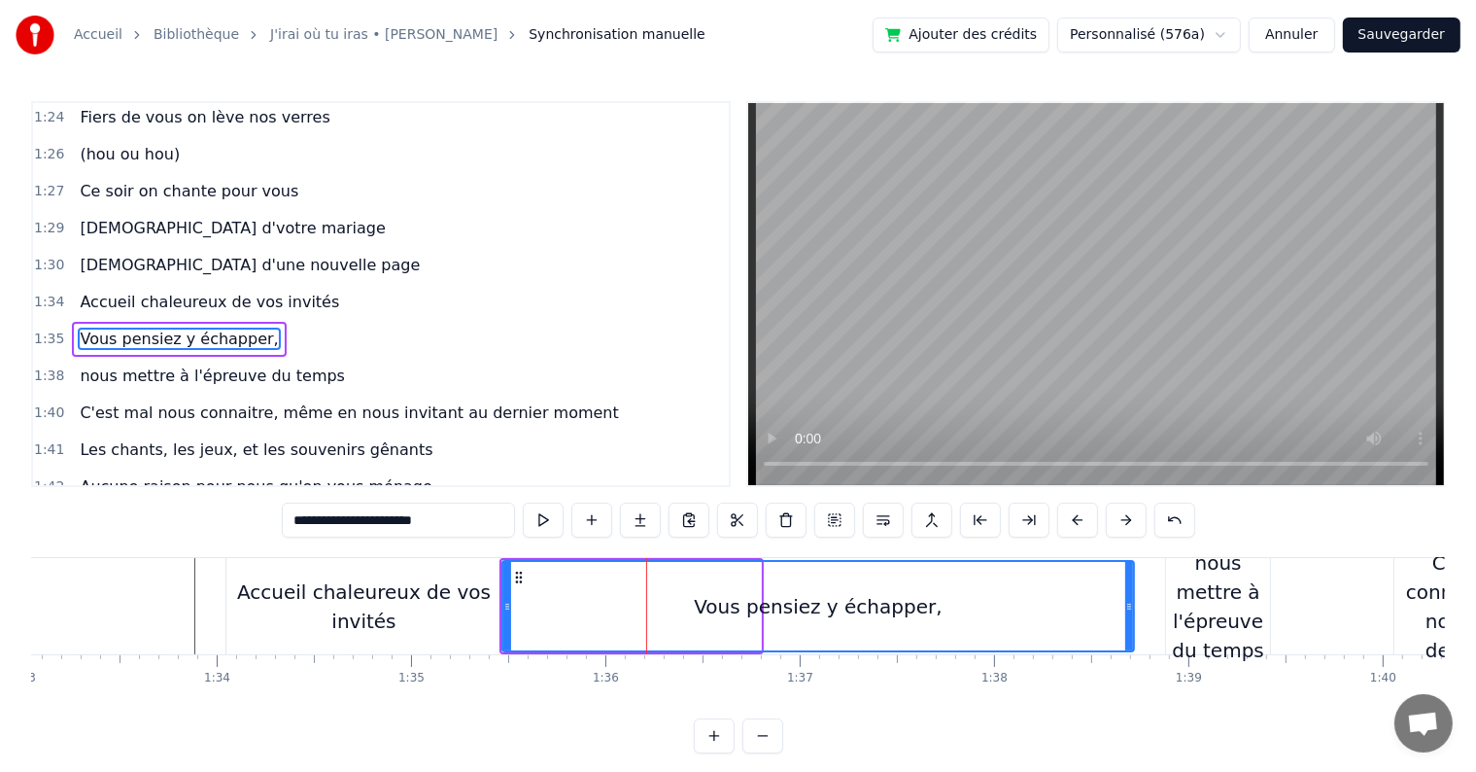
drag, startPoint x: 754, startPoint y: 606, endPoint x: 1127, endPoint y: 600, distance: 373.3
click at [1127, 600] on icon at bounding box center [1129, 607] width 8 height 16
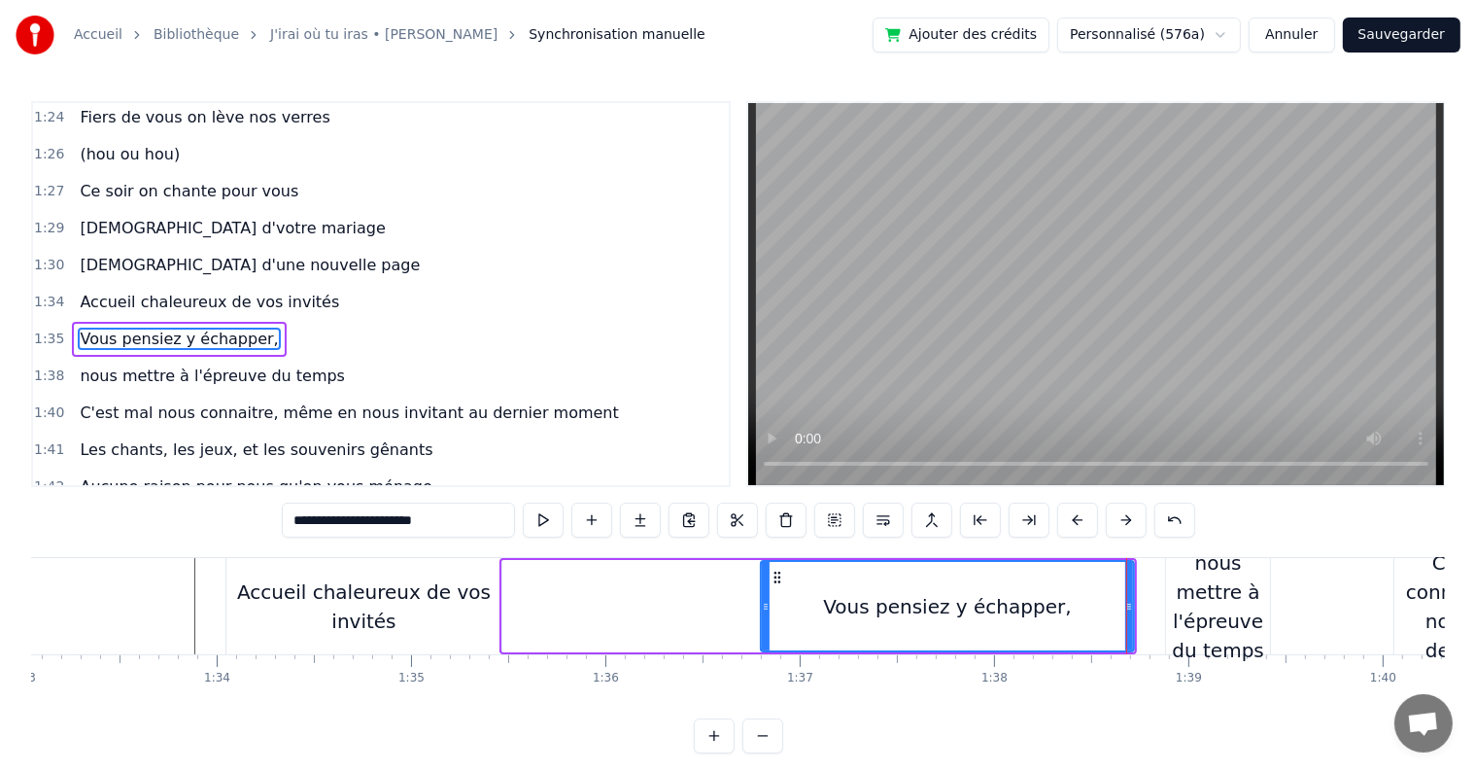
drag, startPoint x: 508, startPoint y: 602, endPoint x: 767, endPoint y: 582, distance: 259.3
click at [767, 582] on div at bounding box center [766, 606] width 8 height 88
click at [411, 565] on div "Accueil chaleureux de vos invités" at bounding box center [363, 606] width 275 height 96
type input "**********"
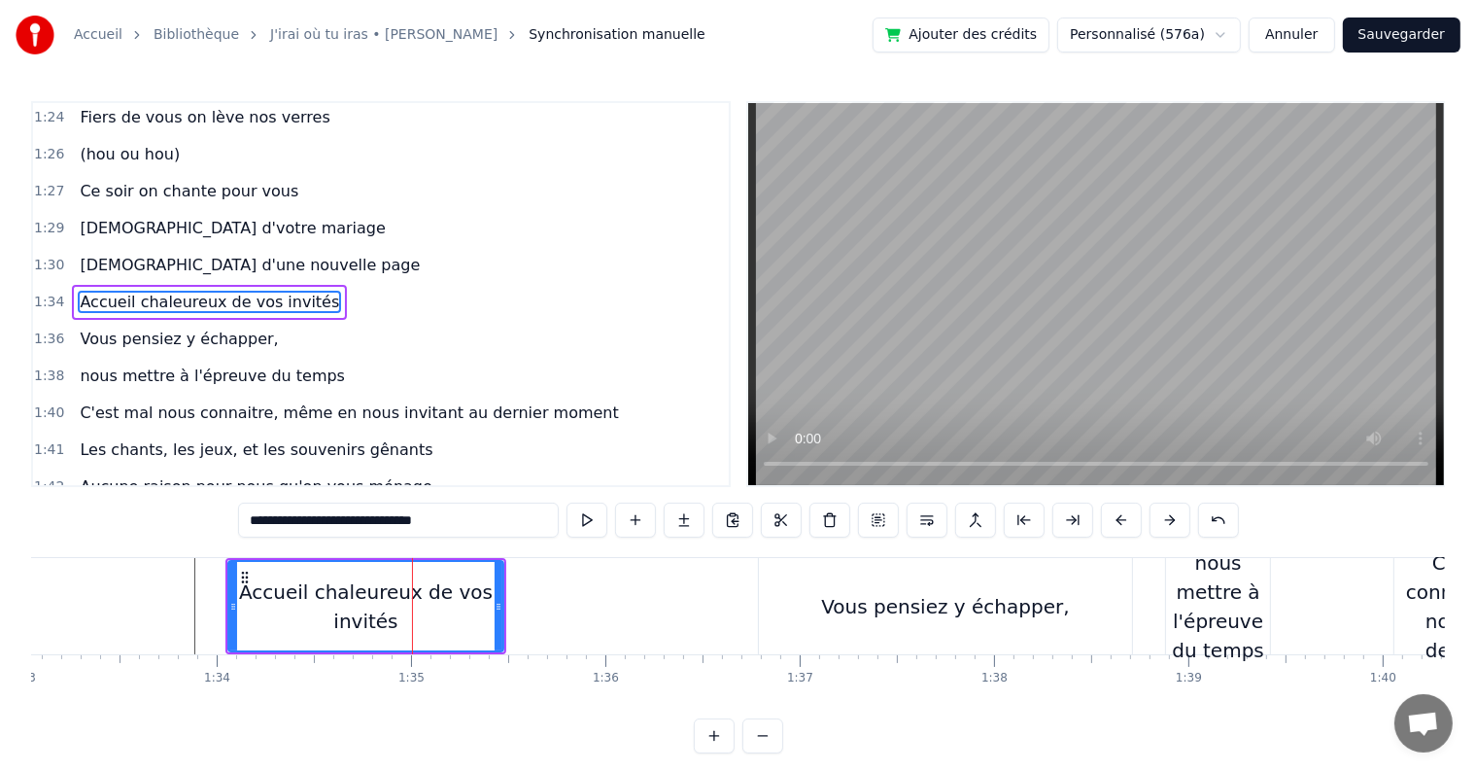
scroll to position [1150, 0]
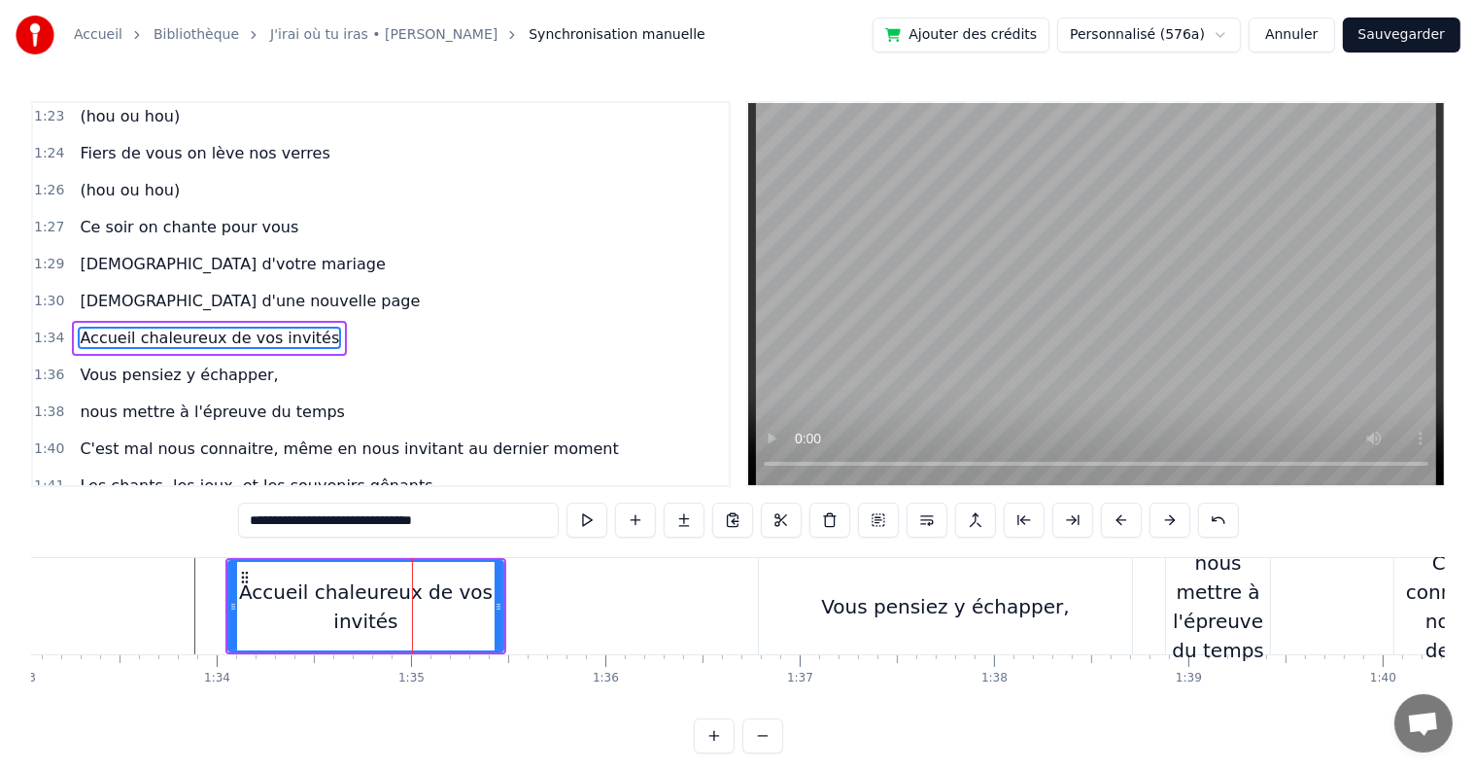
click at [459, 518] on input "**********" at bounding box center [398, 519] width 321 height 35
drag, startPoint x: 459, startPoint y: 518, endPoint x: 369, endPoint y: 514, distance: 89.5
click at [369, 514] on input "**********" at bounding box center [398, 519] width 321 height 35
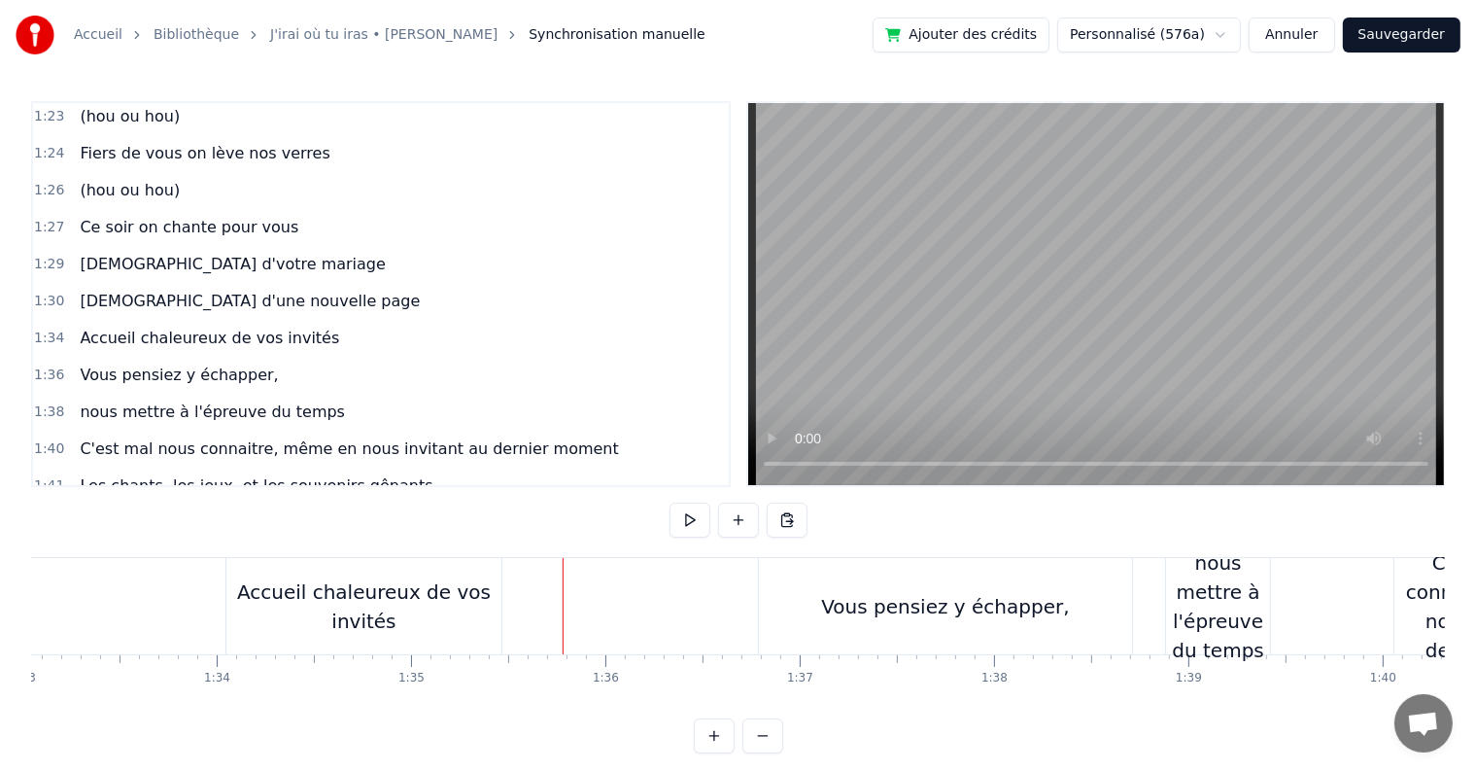
click at [231, 602] on div "Accueil chaleureux de vos invités" at bounding box center [363, 606] width 275 height 58
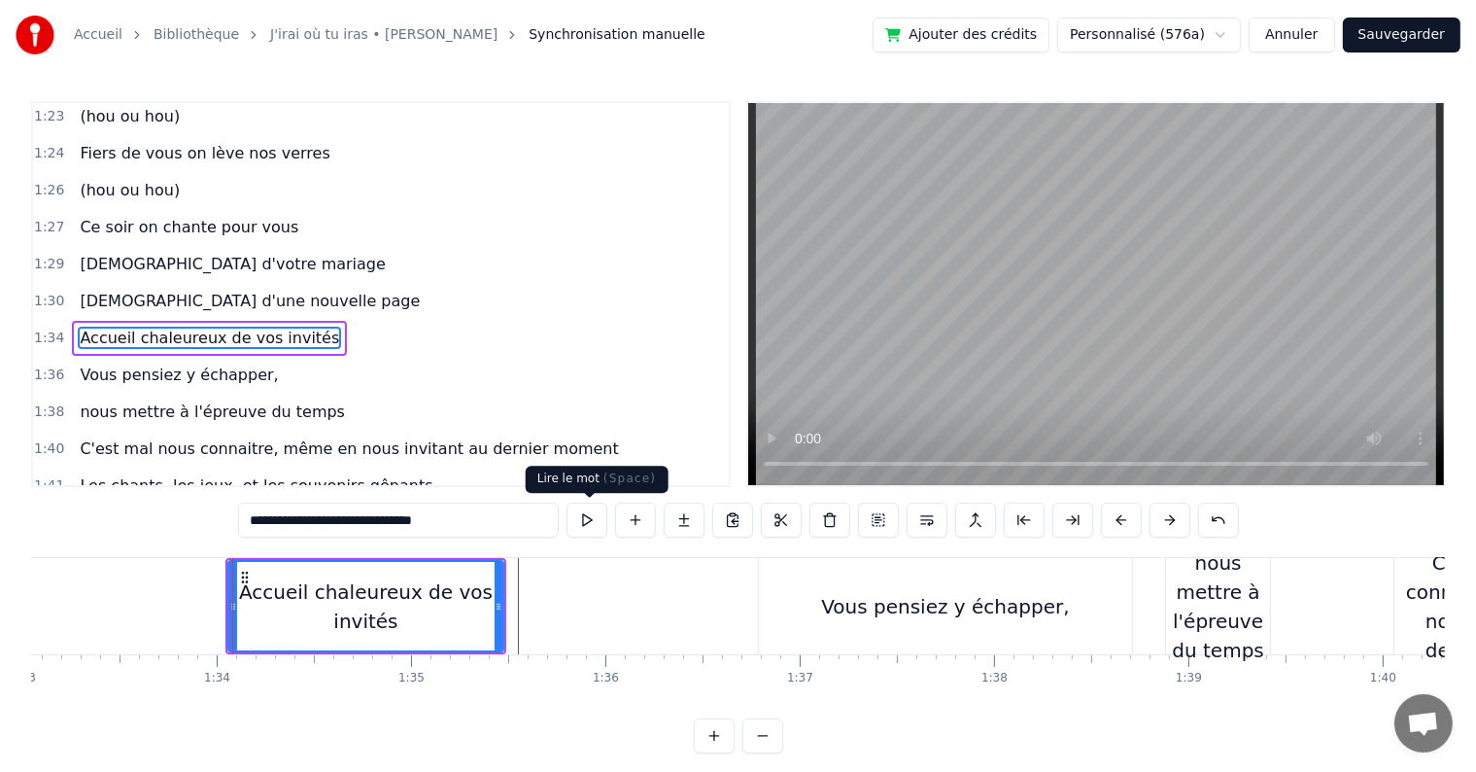
click at [592, 516] on button at bounding box center [587, 519] width 41 height 35
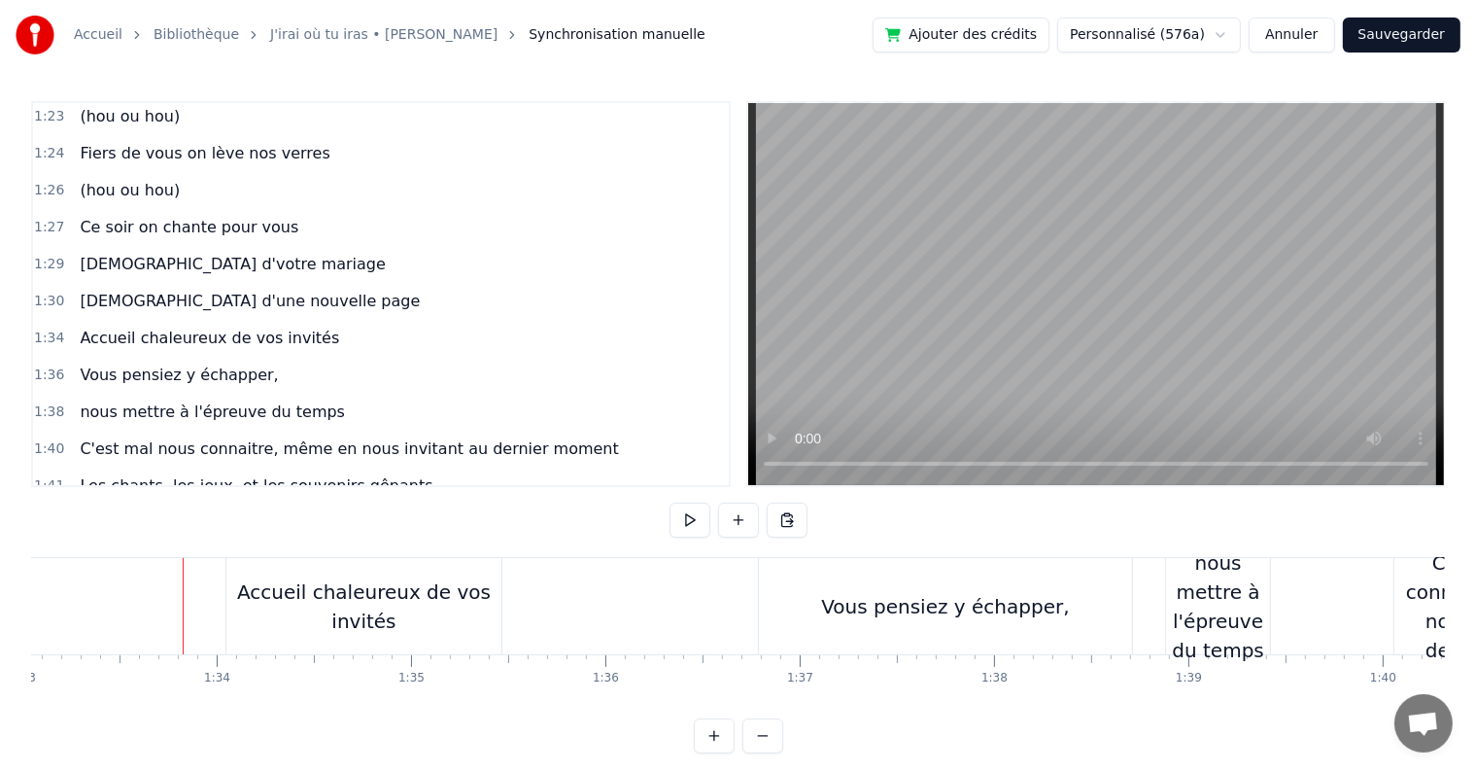
click at [681, 522] on button at bounding box center [690, 519] width 41 height 35
click at [419, 583] on div "Accueil chaleureux de vos invités" at bounding box center [363, 606] width 275 height 58
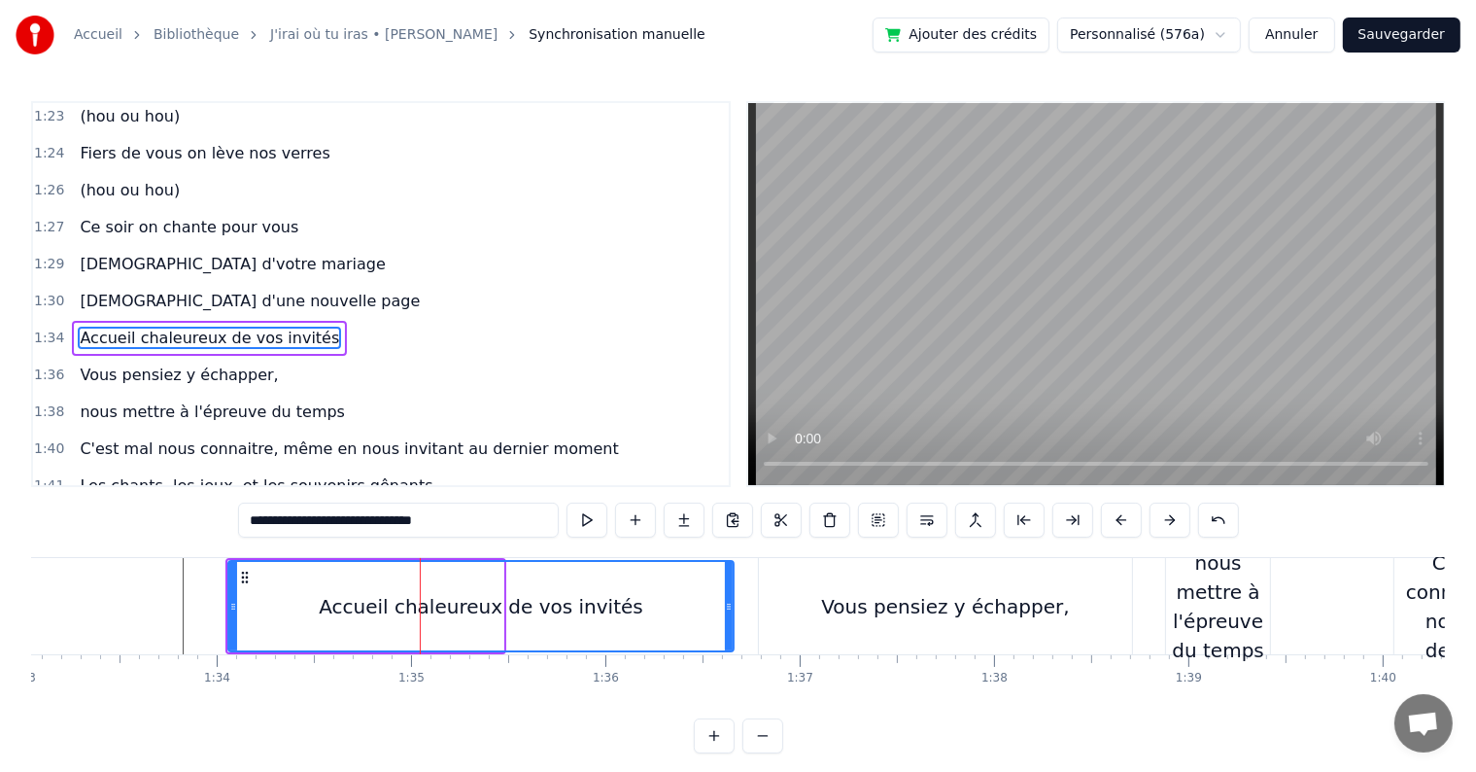
drag, startPoint x: 496, startPoint y: 605, endPoint x: 726, endPoint y: 587, distance: 231.1
click at [726, 587] on div at bounding box center [729, 606] width 8 height 88
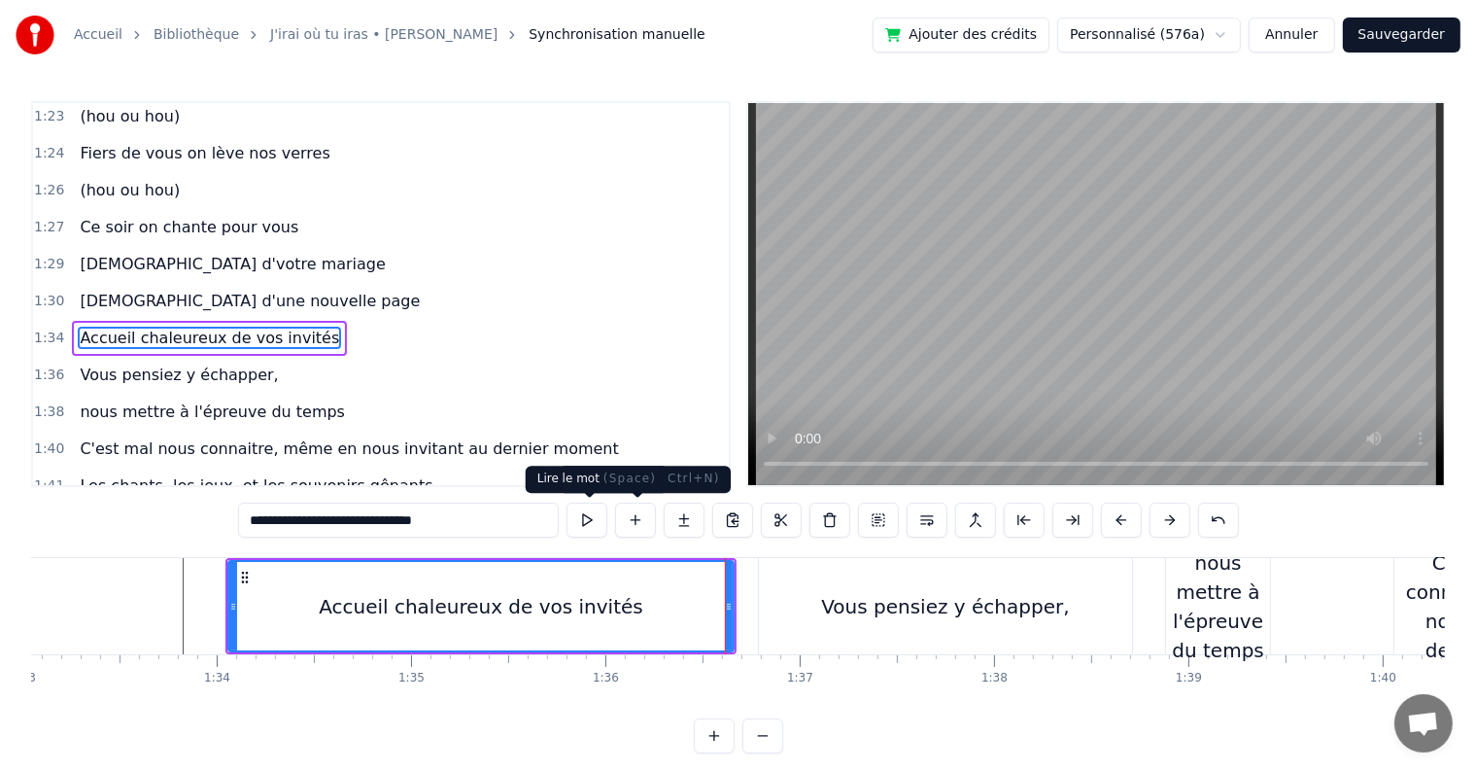
click at [597, 515] on button at bounding box center [587, 519] width 41 height 35
click at [847, 597] on div "Vous pensiez y échapper," at bounding box center [945, 606] width 248 height 29
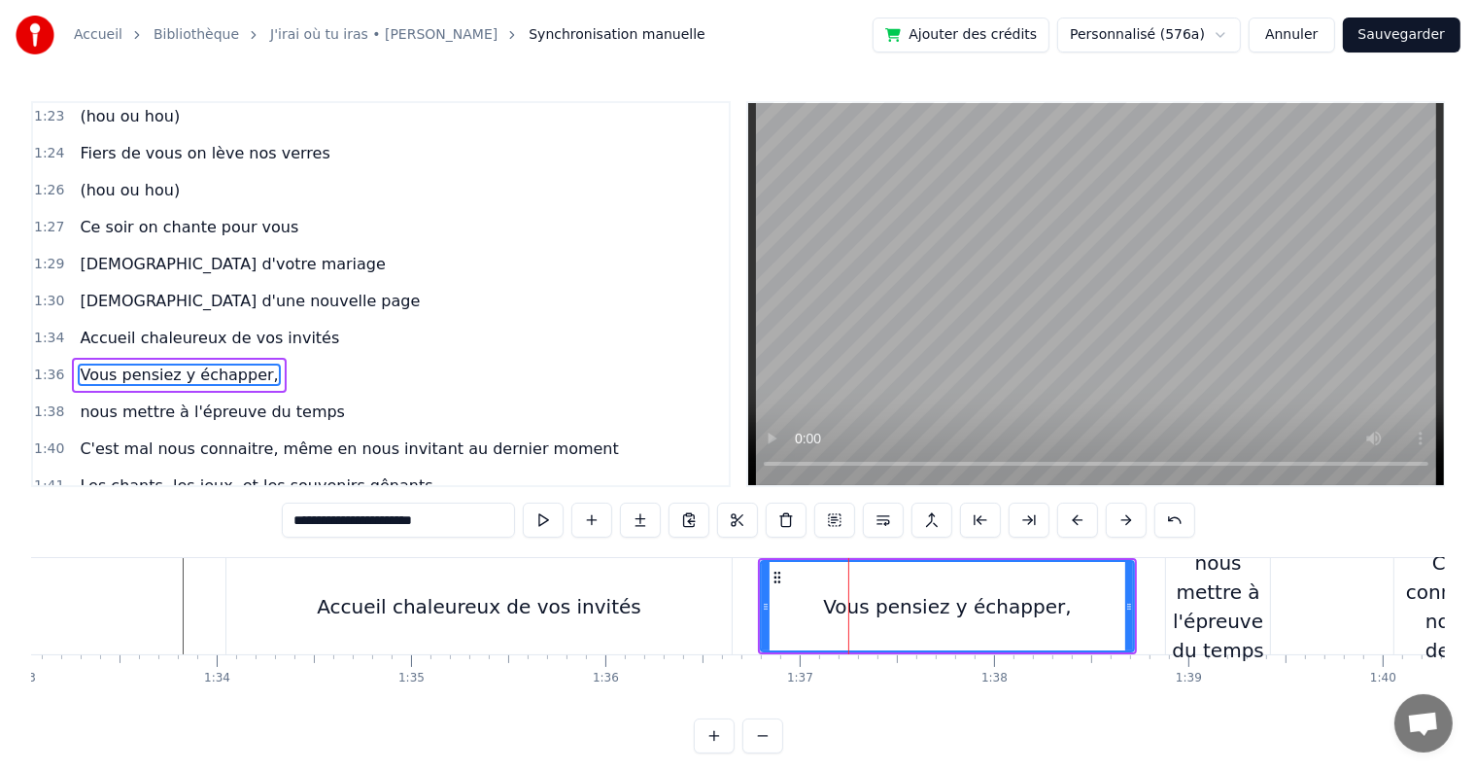
scroll to position [1186, 0]
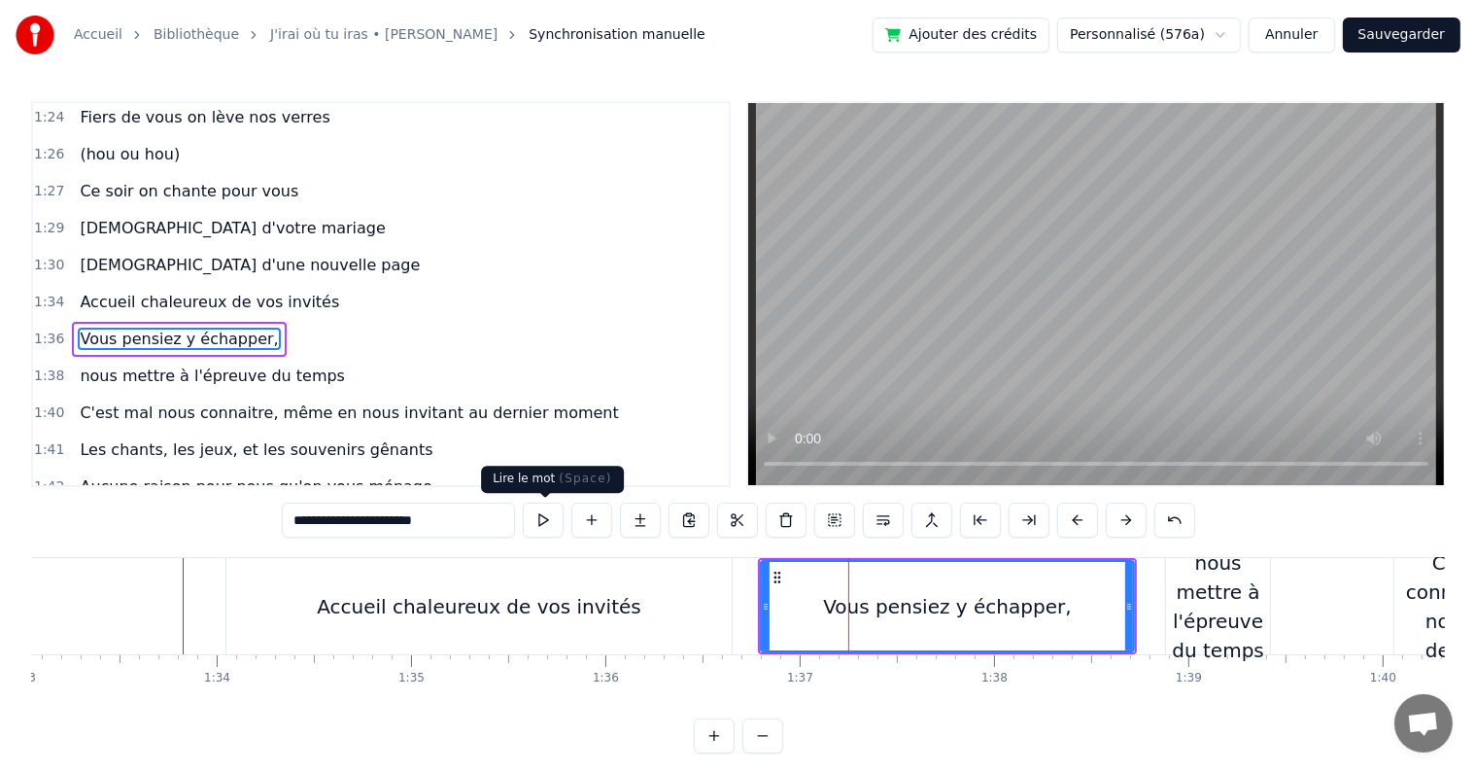
click at [532, 523] on button at bounding box center [543, 519] width 41 height 35
click at [1203, 610] on div "nous mettre à l'épreuve du temps" at bounding box center [1218, 606] width 104 height 117
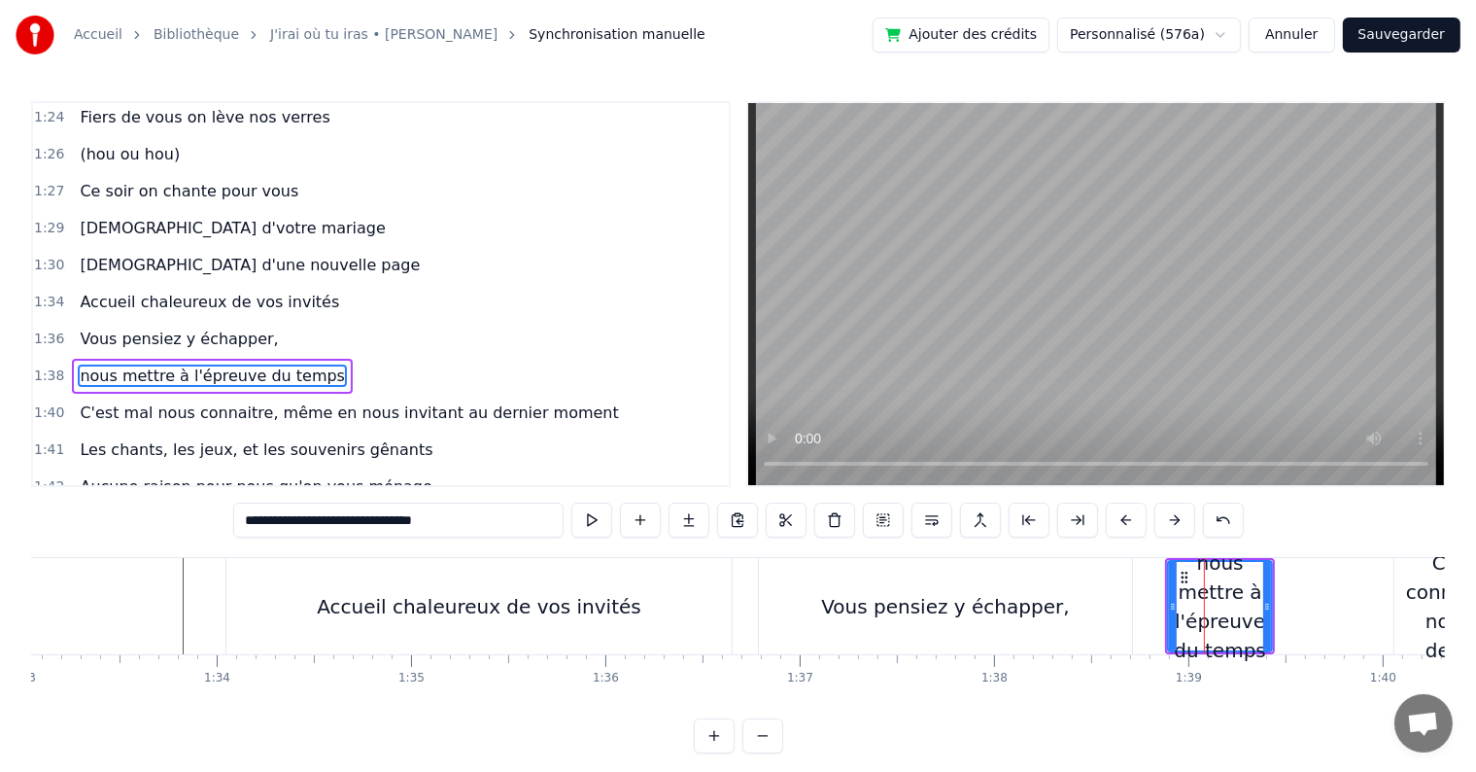
scroll to position [1221, 0]
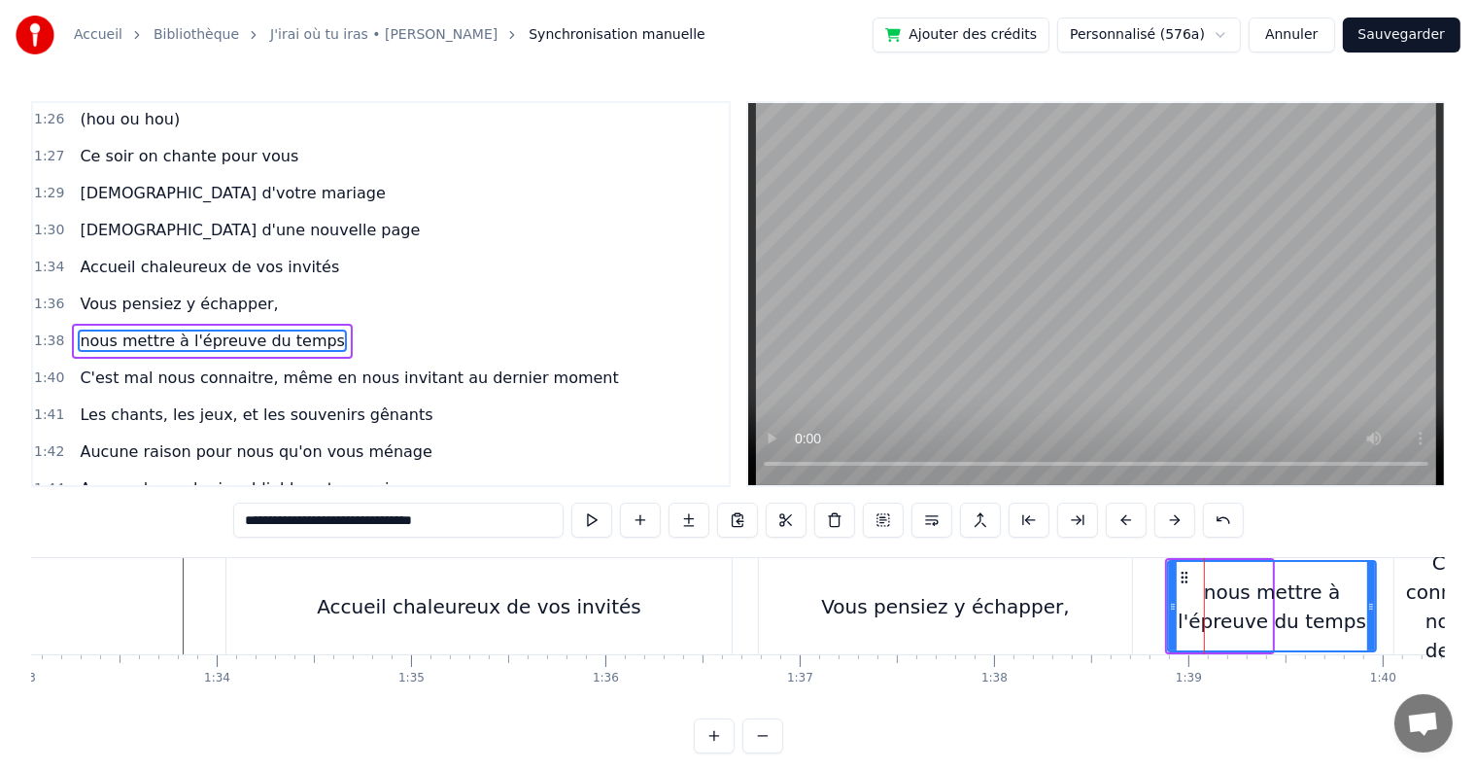
drag, startPoint x: 1268, startPoint y: 606, endPoint x: 1372, endPoint y: 599, distance: 104.3
click at [1372, 599] on icon at bounding box center [1371, 607] width 8 height 16
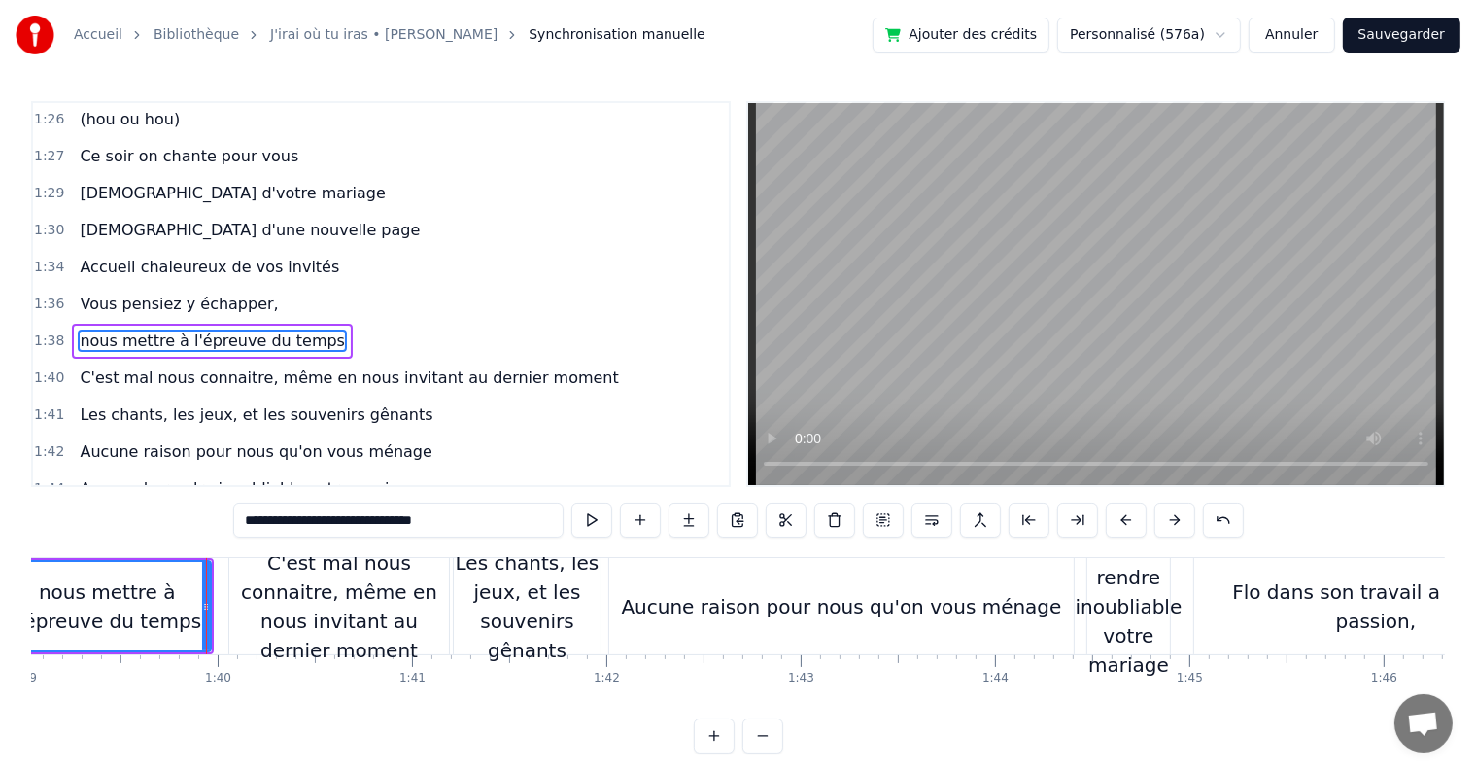
scroll to position [0, 19329]
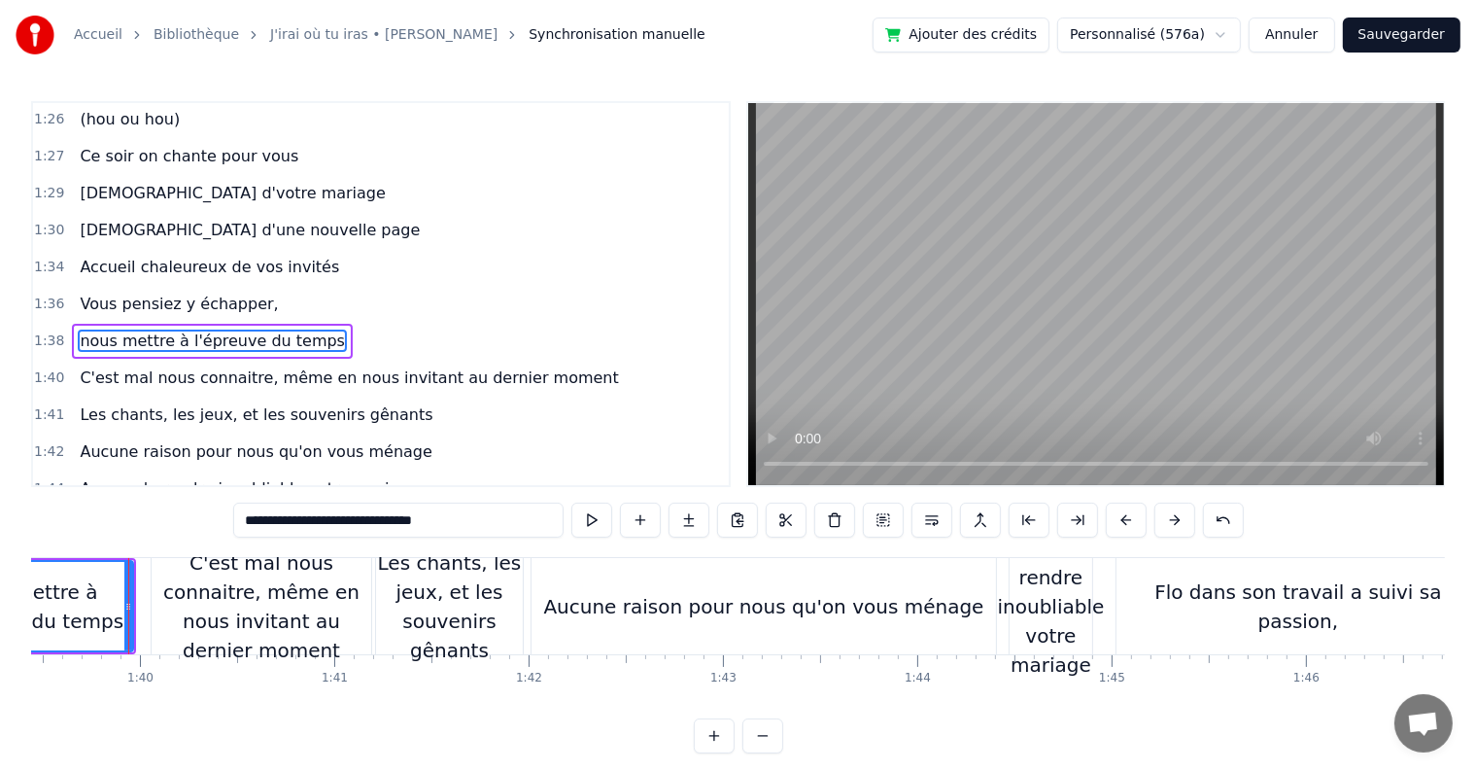
click at [890, 605] on div "Aucune raison pour nous qu'on vous ménage" at bounding box center [763, 606] width 440 height 29
type input "**********"
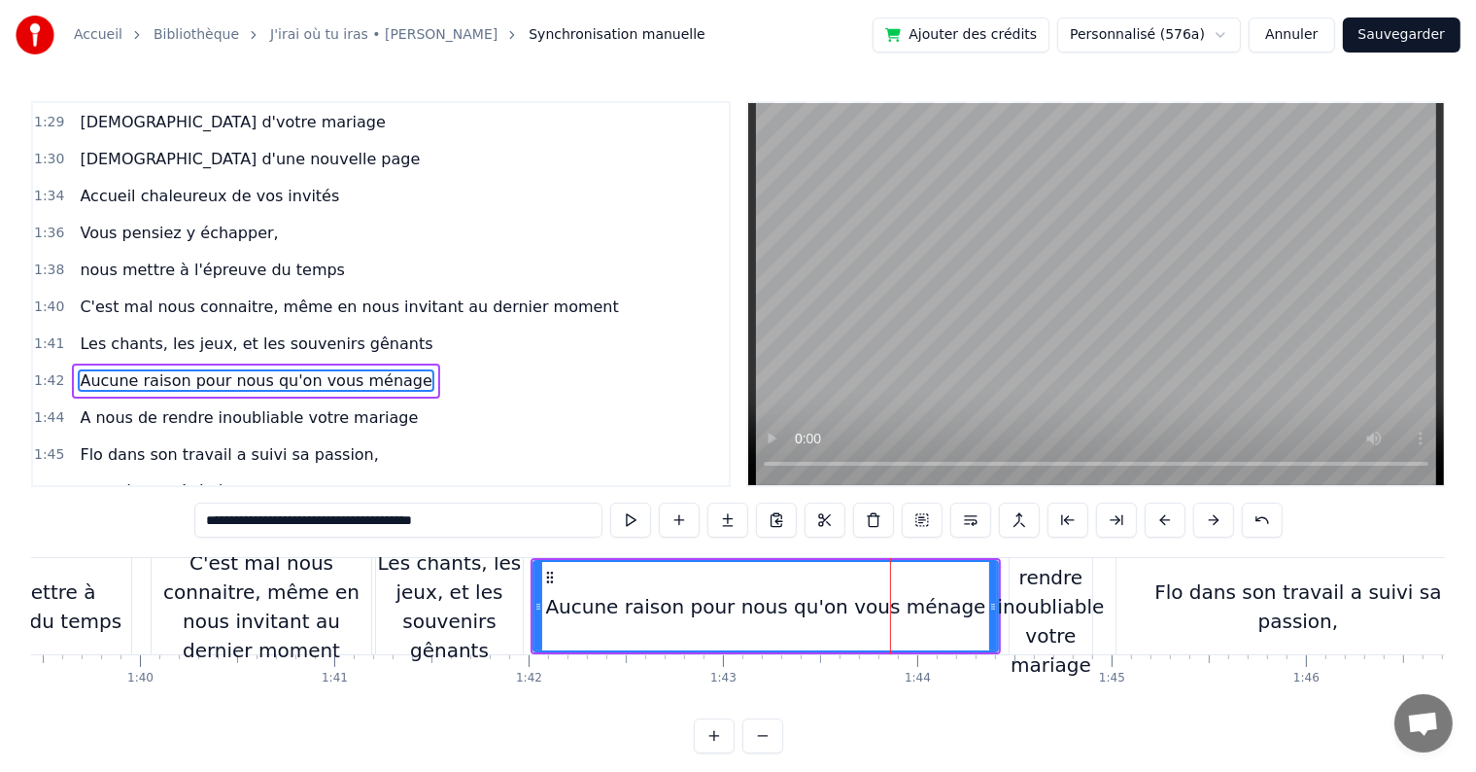
scroll to position [1329, 0]
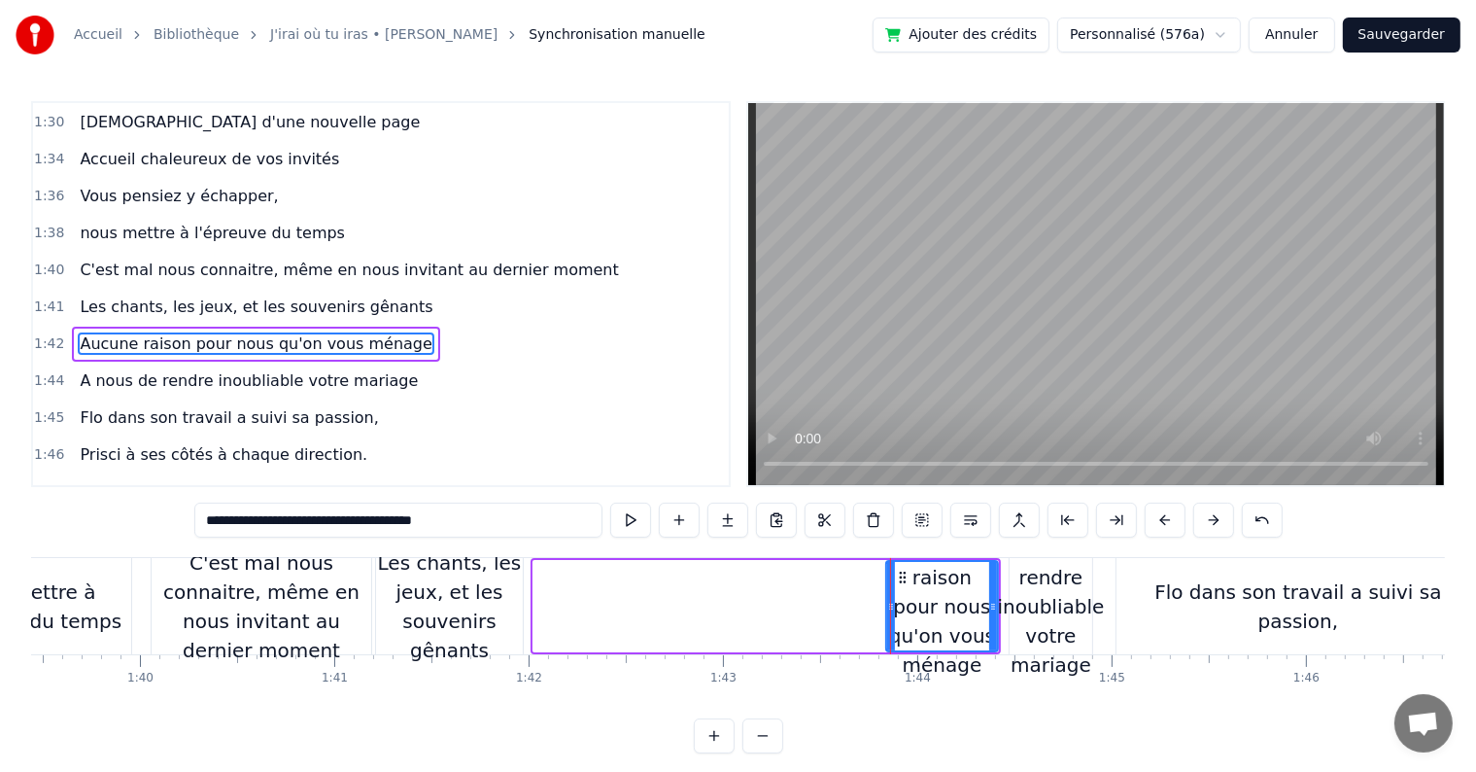
drag, startPoint x: 537, startPoint y: 605, endPoint x: 890, endPoint y: 582, distance: 353.5
click at [890, 582] on div "C’est au lycée que tout commence Flo et [PERSON_NAME] vivent encore leur romanc…" at bounding box center [1014, 605] width 40625 height 97
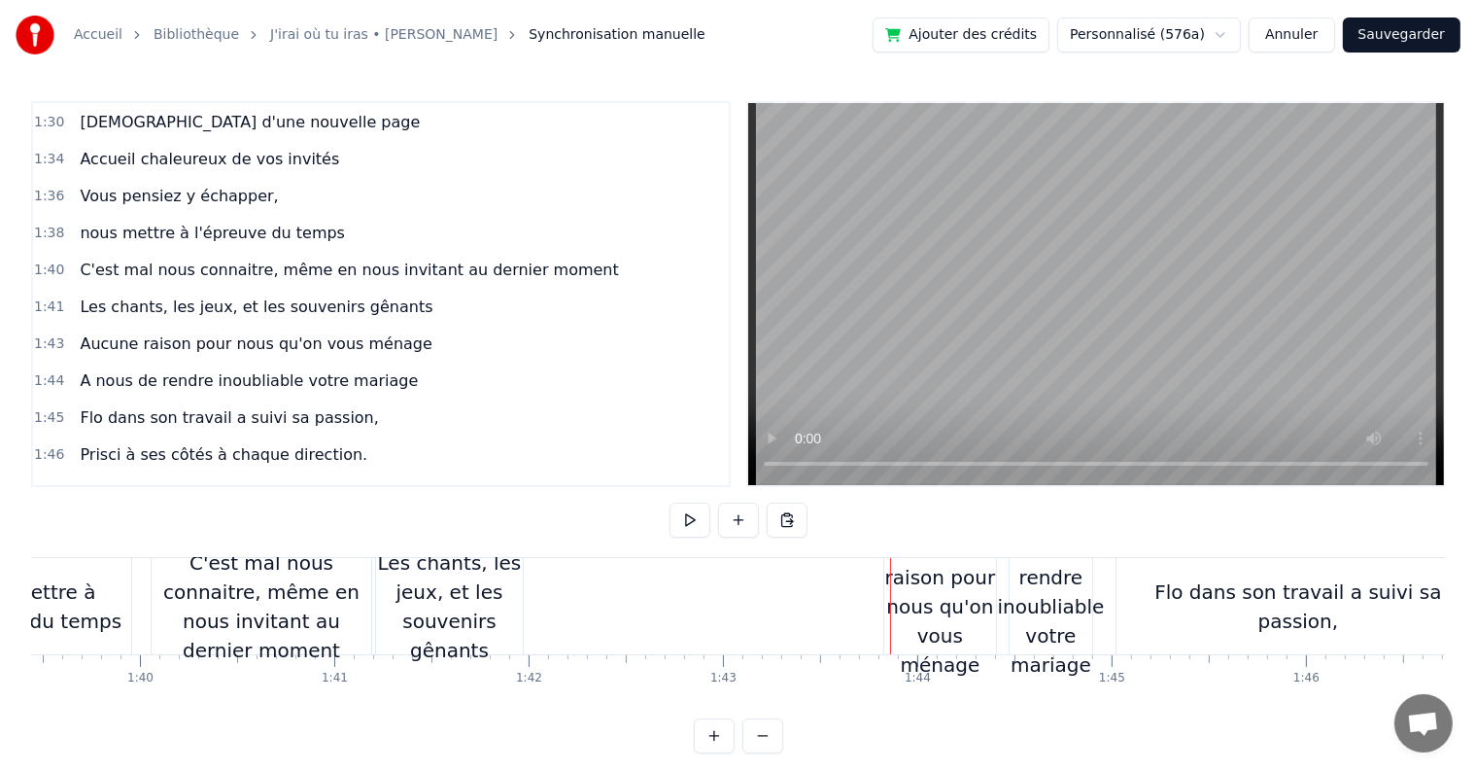
click at [447, 610] on div "Les chants, les jeux, et les souvenirs gênants" at bounding box center [449, 606] width 147 height 117
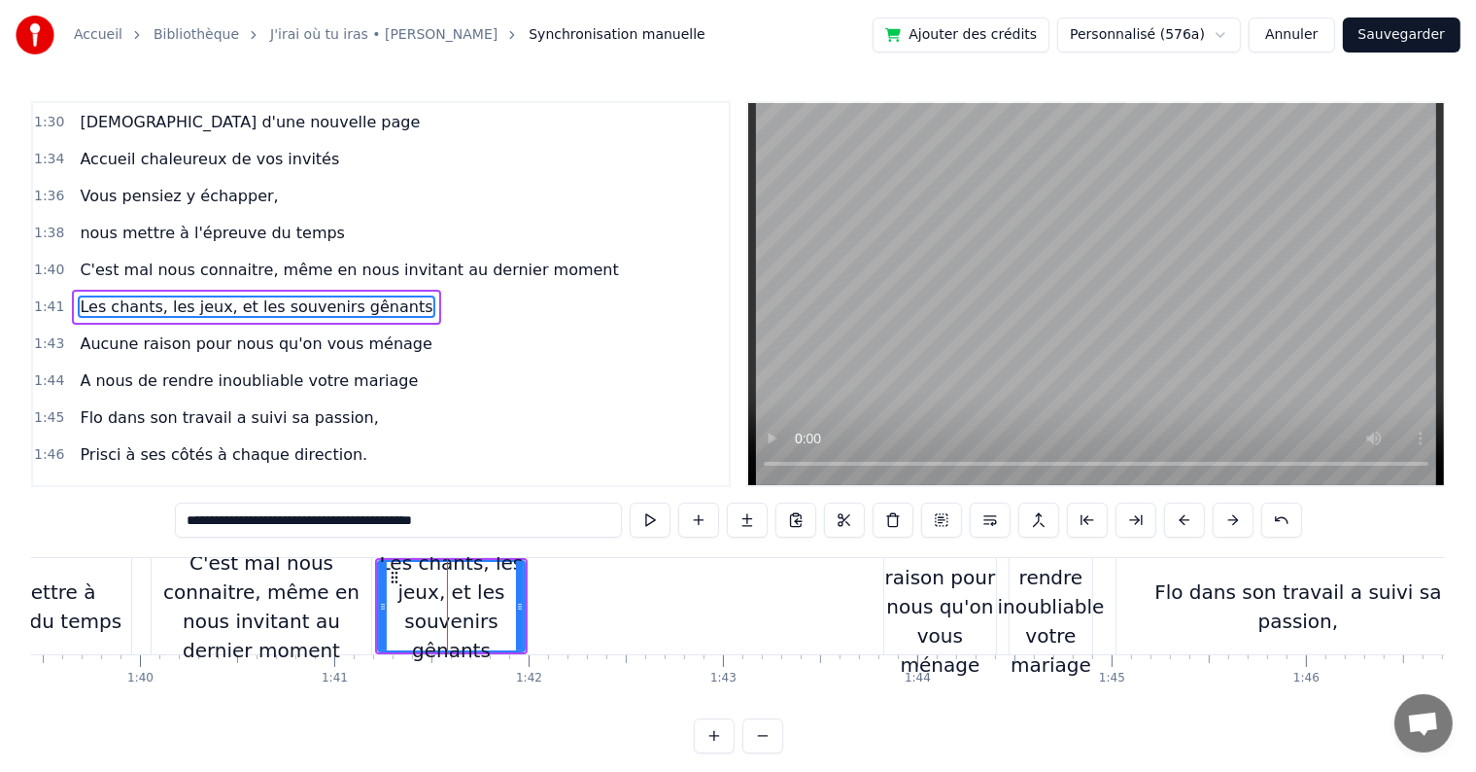
scroll to position [1293, 0]
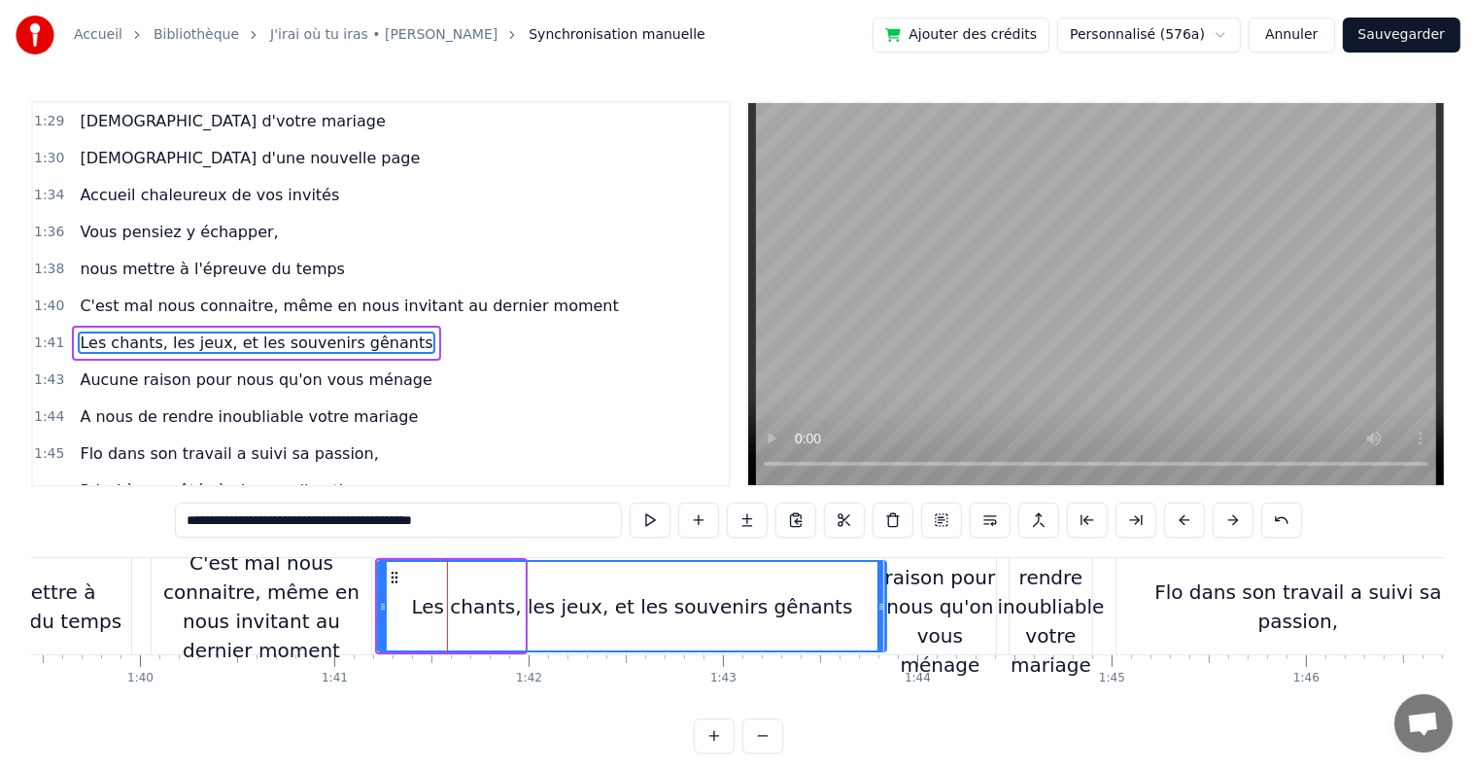
drag, startPoint x: 521, startPoint y: 600, endPoint x: 884, endPoint y: 592, distance: 363.6
click at [884, 592] on div "C’est au lycée que tout commence Flo et [PERSON_NAME] vivent encore leur romanc…" at bounding box center [1014, 605] width 40625 height 97
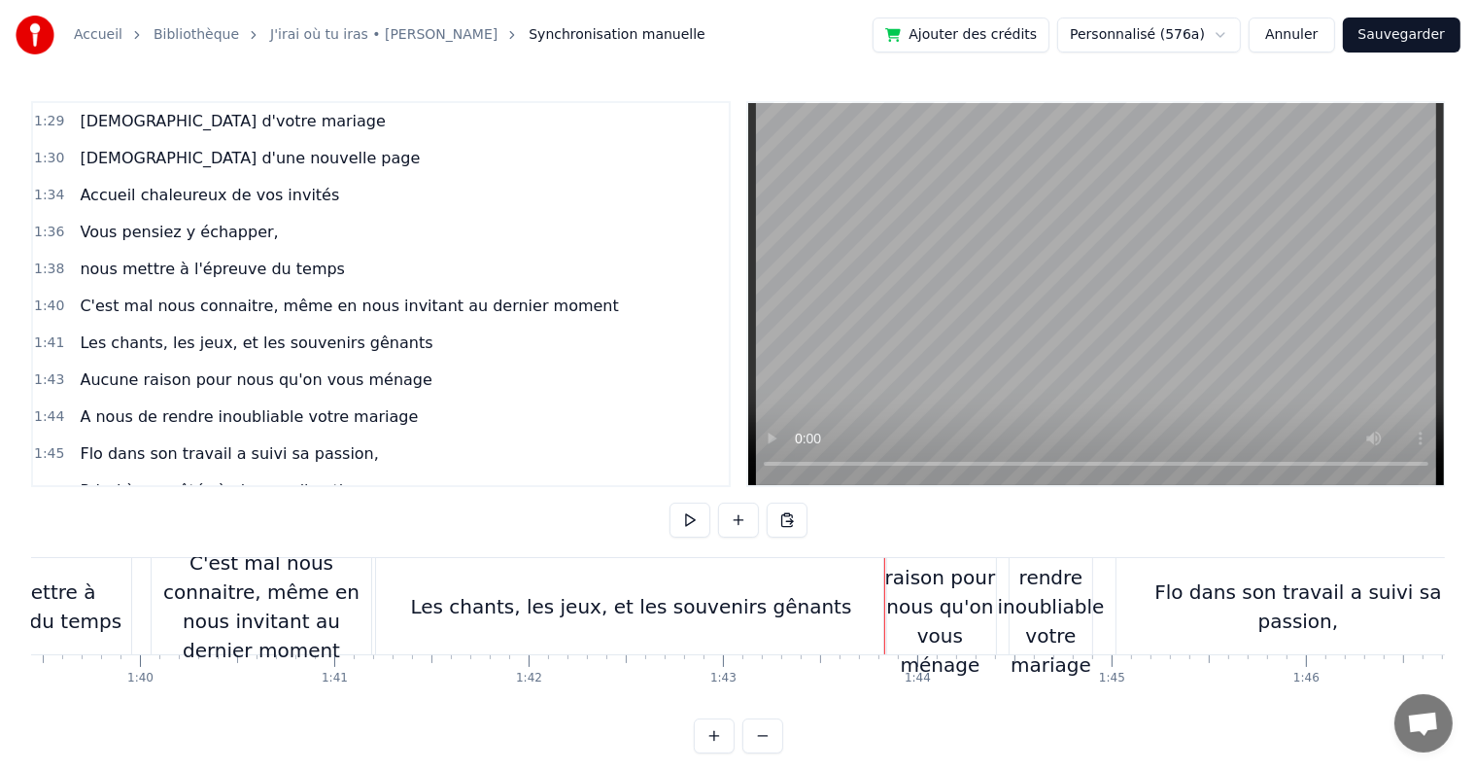
click at [388, 601] on div "Les chants, les jeux, et les souvenirs gênants" at bounding box center [631, 606] width 510 height 96
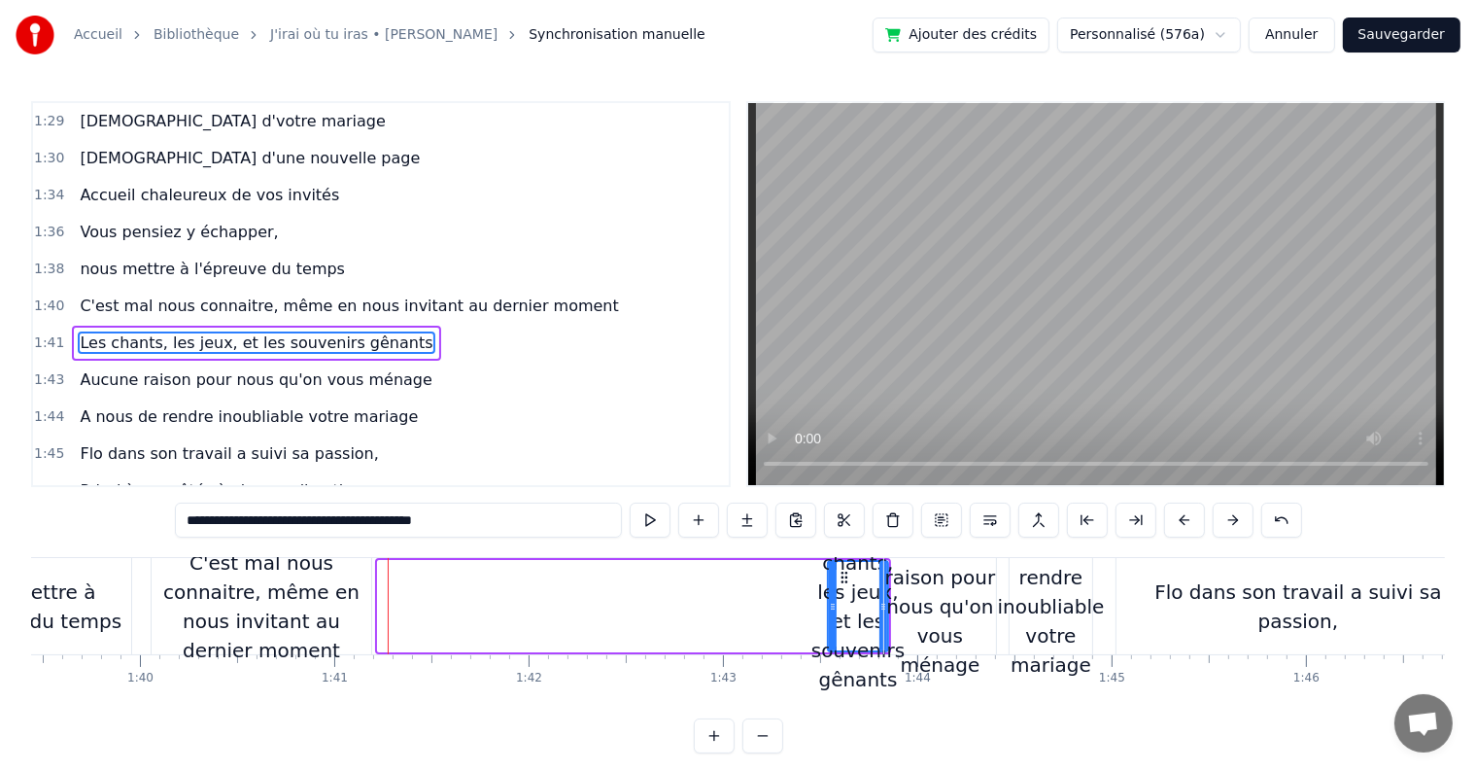
drag, startPoint x: 378, startPoint y: 601, endPoint x: 828, endPoint y: 603, distance: 450.0
click at [829, 603] on icon at bounding box center [833, 607] width 8 height 16
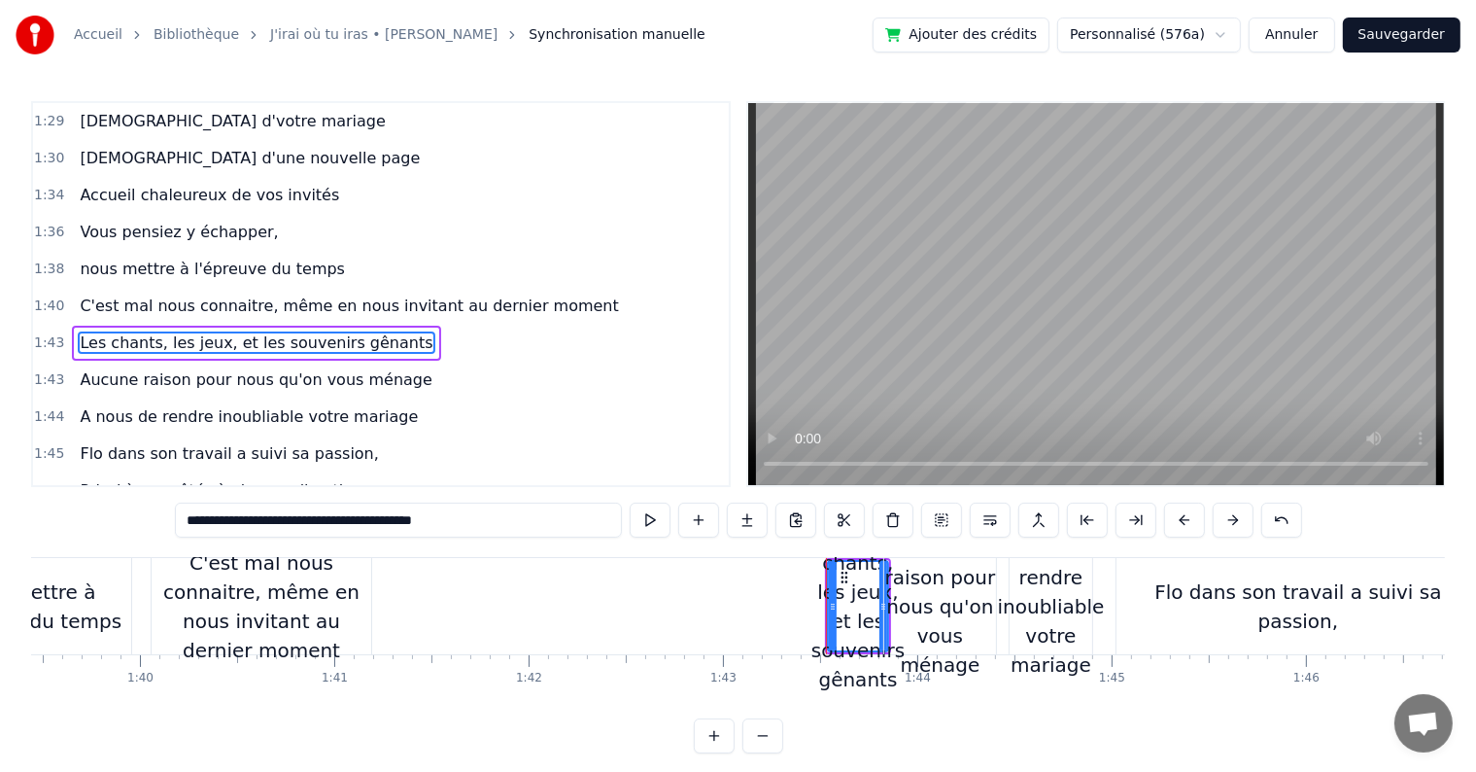
click at [244, 613] on div "C'est mal nous connaitre, même en nous invitant au dernier moment" at bounding box center [262, 606] width 220 height 117
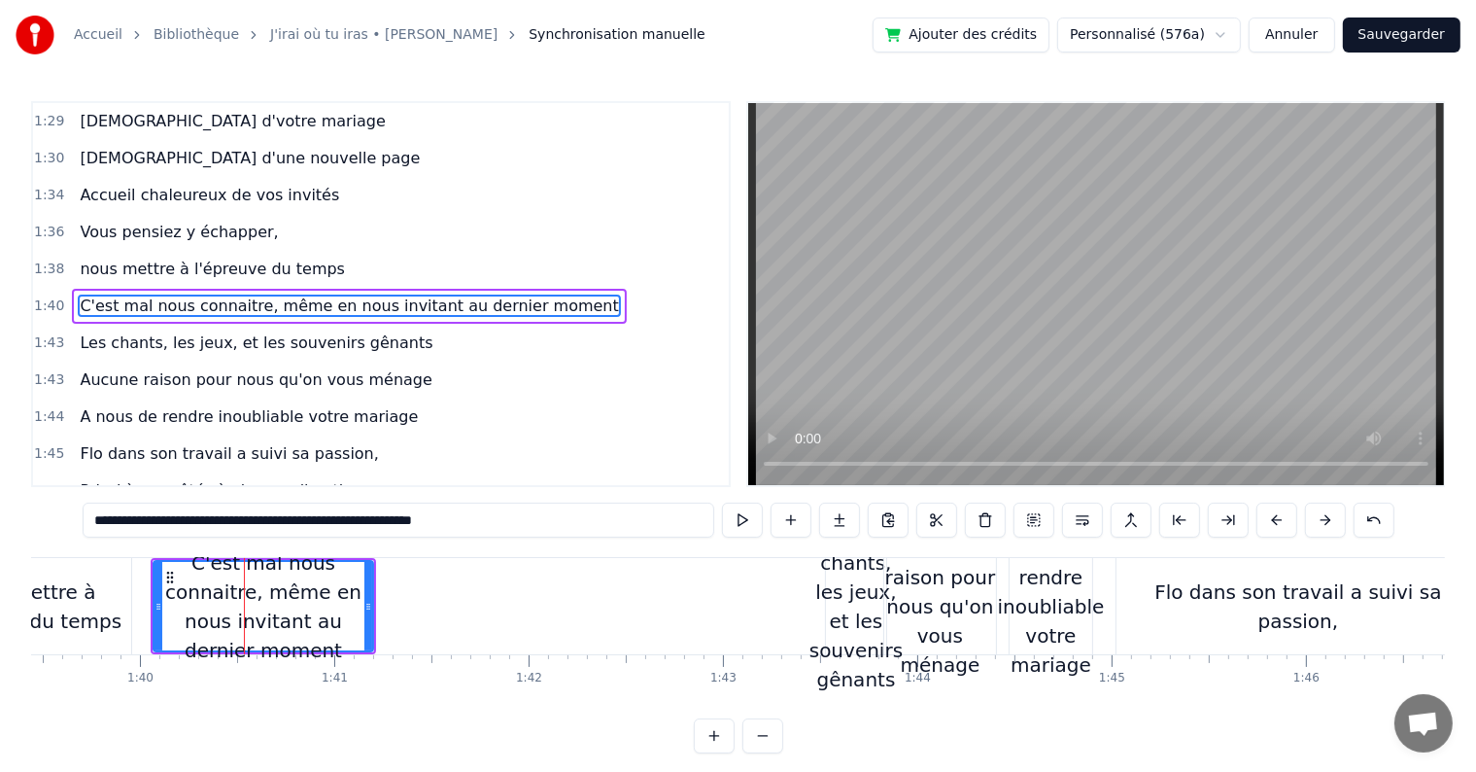
scroll to position [1257, 0]
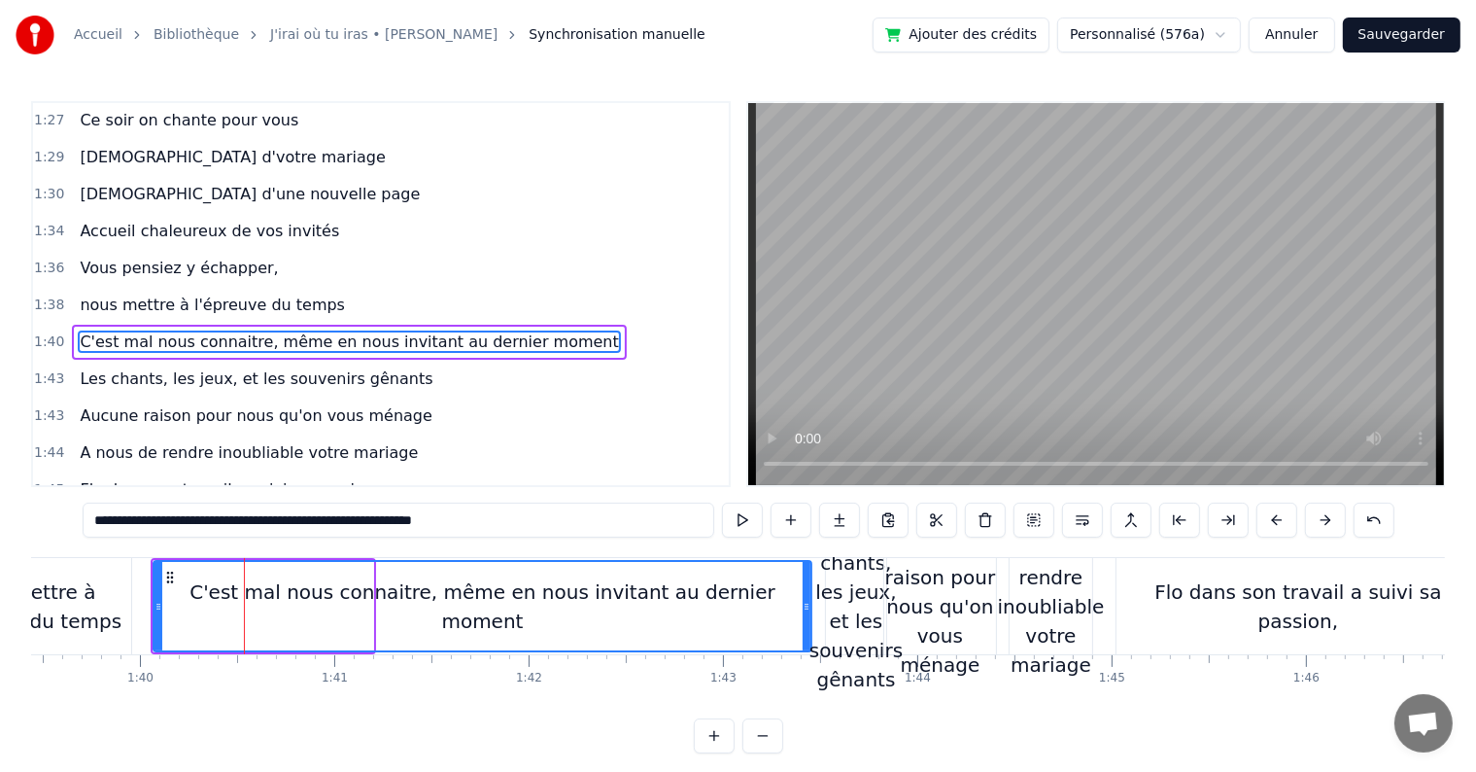
drag, startPoint x: 369, startPoint y: 604, endPoint x: 808, endPoint y: 595, distance: 438.4
click at [808, 595] on div at bounding box center [807, 606] width 8 height 88
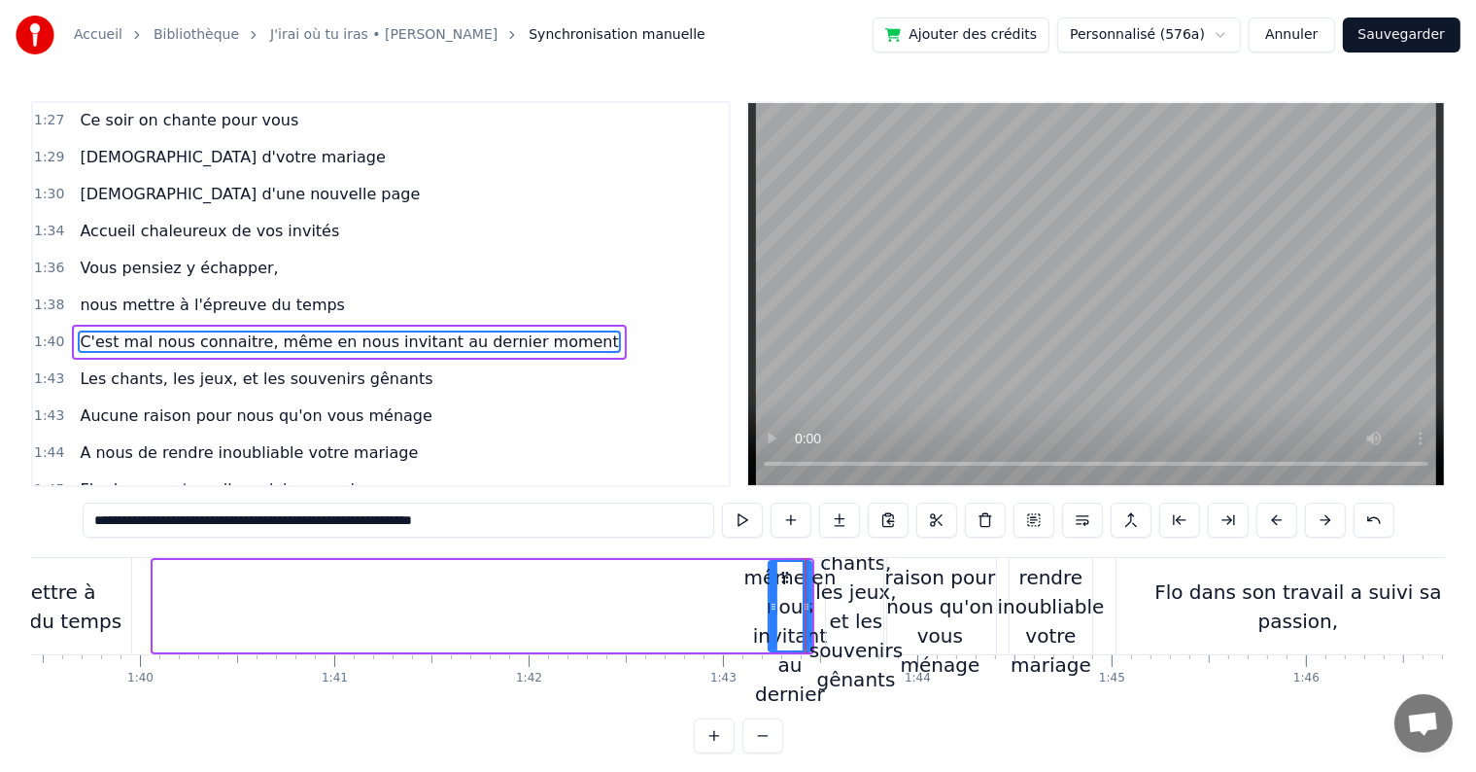
drag, startPoint x: 156, startPoint y: 605, endPoint x: 771, endPoint y: 617, distance: 615.3
click at [771, 617] on div at bounding box center [774, 606] width 8 height 88
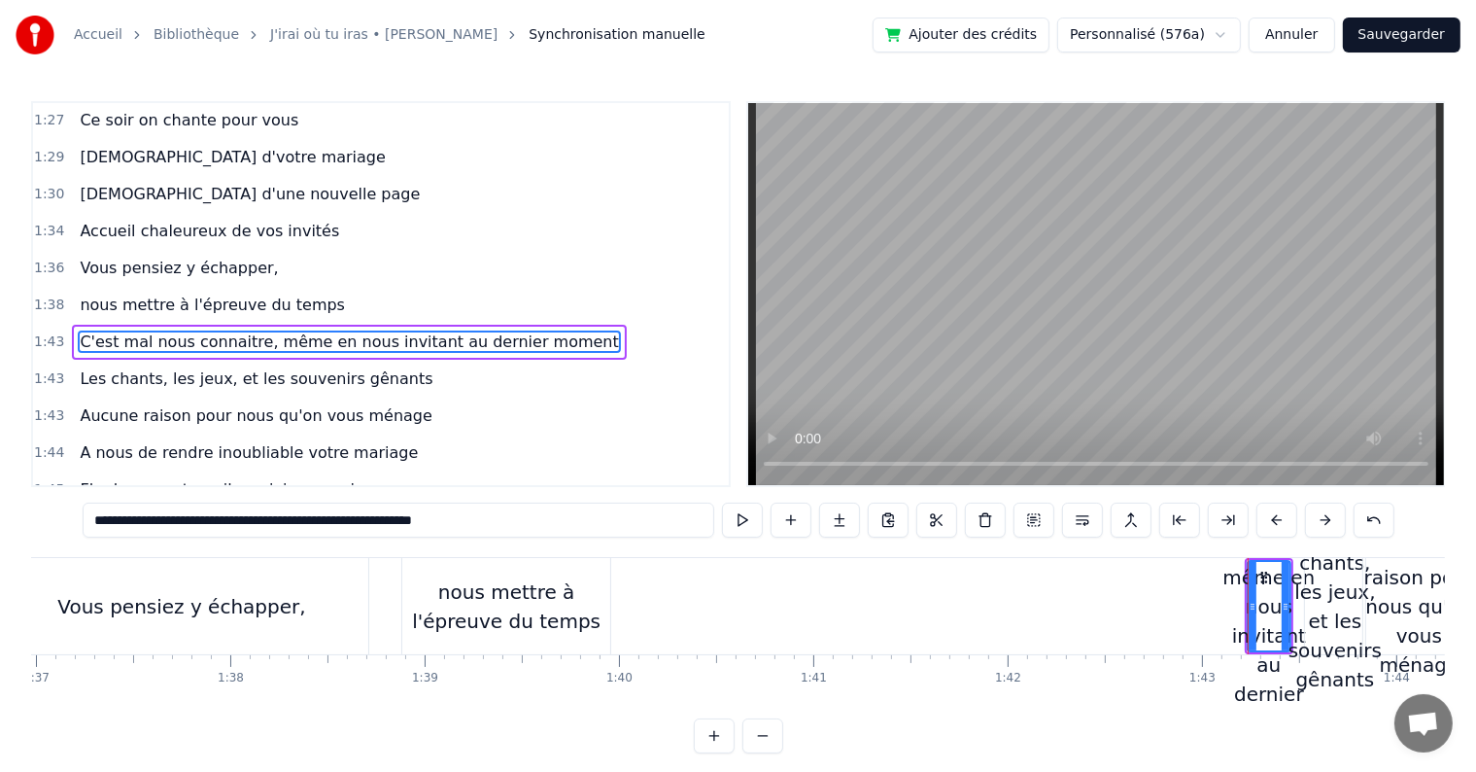
scroll to position [0, 18548]
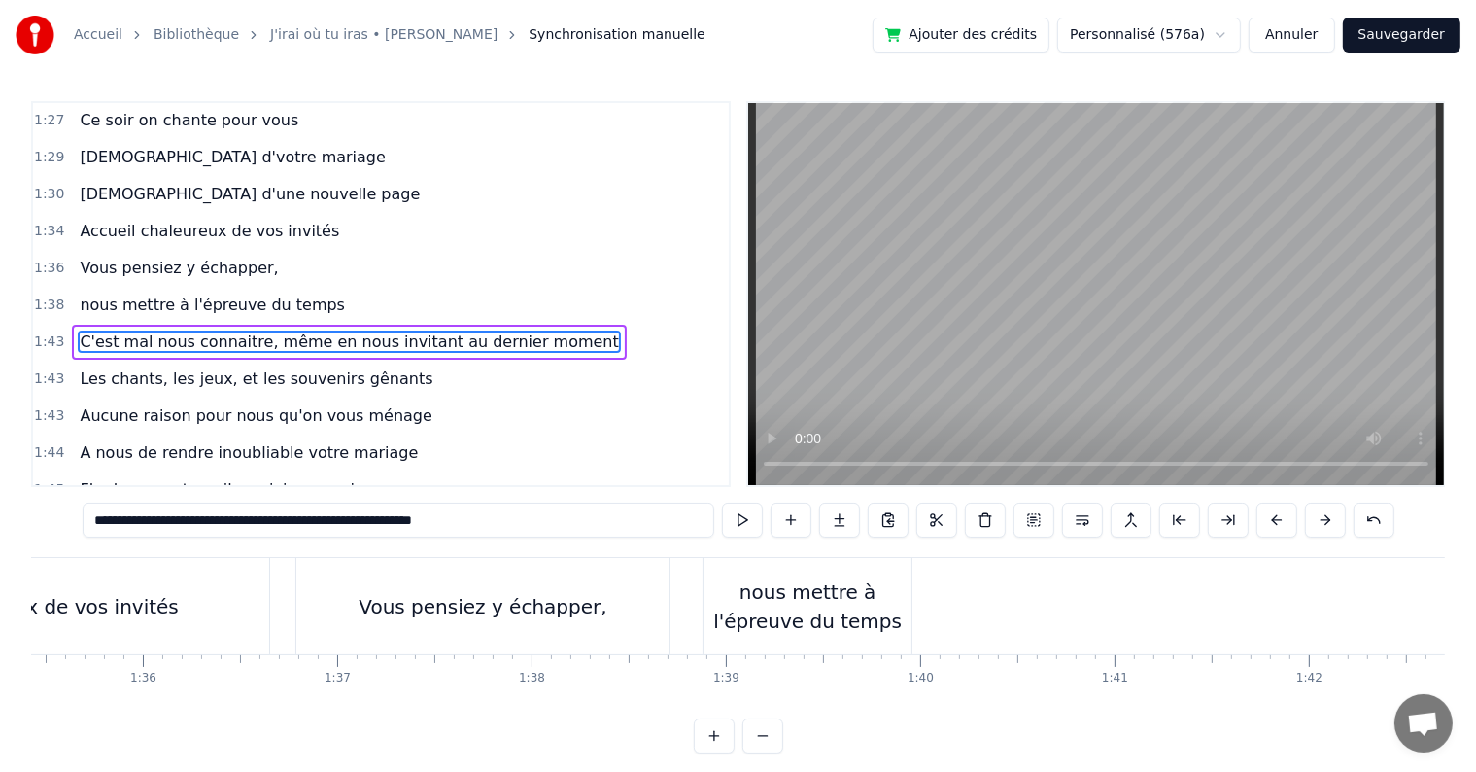
click at [525, 567] on div "Vous pensiez y échapper," at bounding box center [482, 606] width 373 height 96
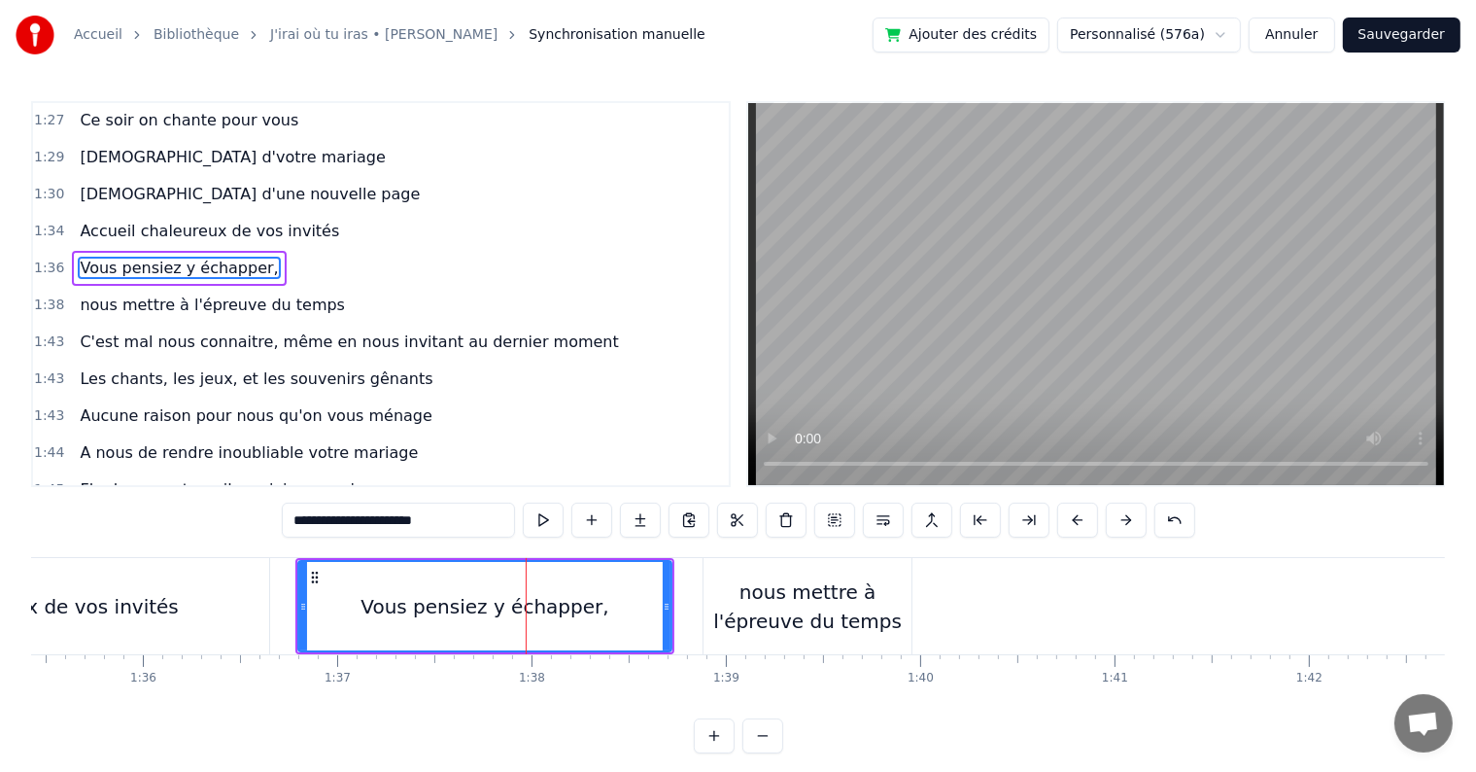
scroll to position [1186, 0]
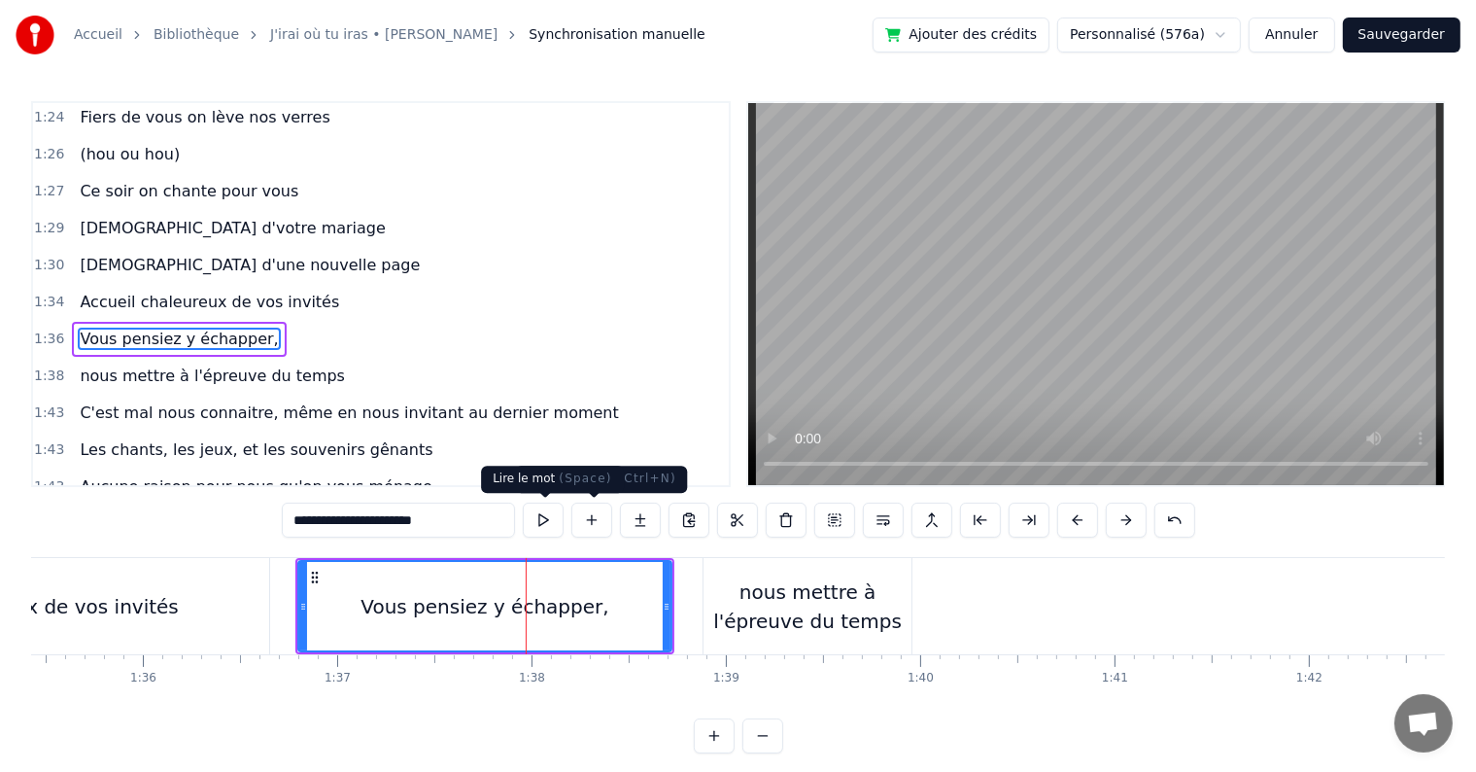
click at [545, 521] on button at bounding box center [543, 519] width 41 height 35
click at [805, 599] on div "nous mettre à l'épreuve du temps" at bounding box center [808, 606] width 208 height 58
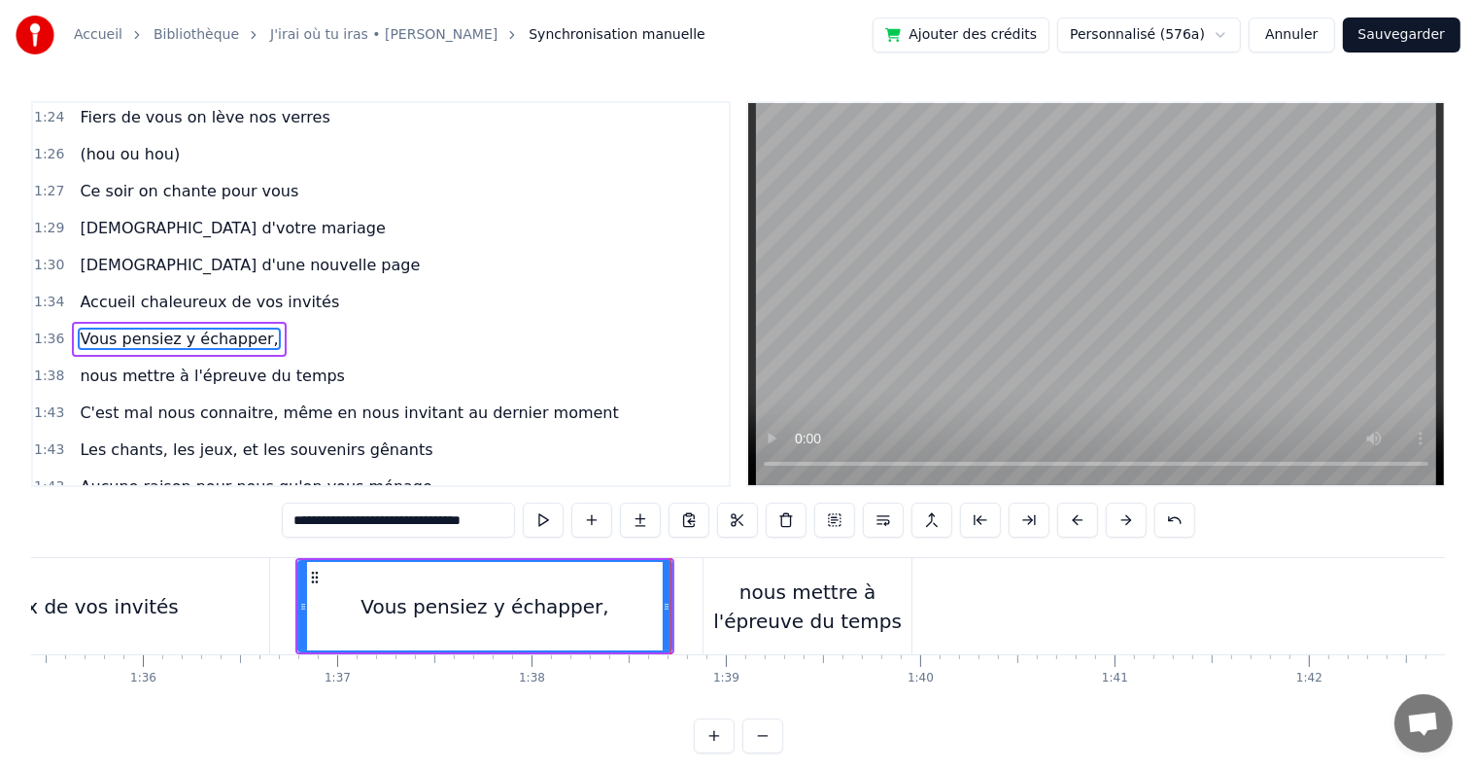
scroll to position [1221, 0]
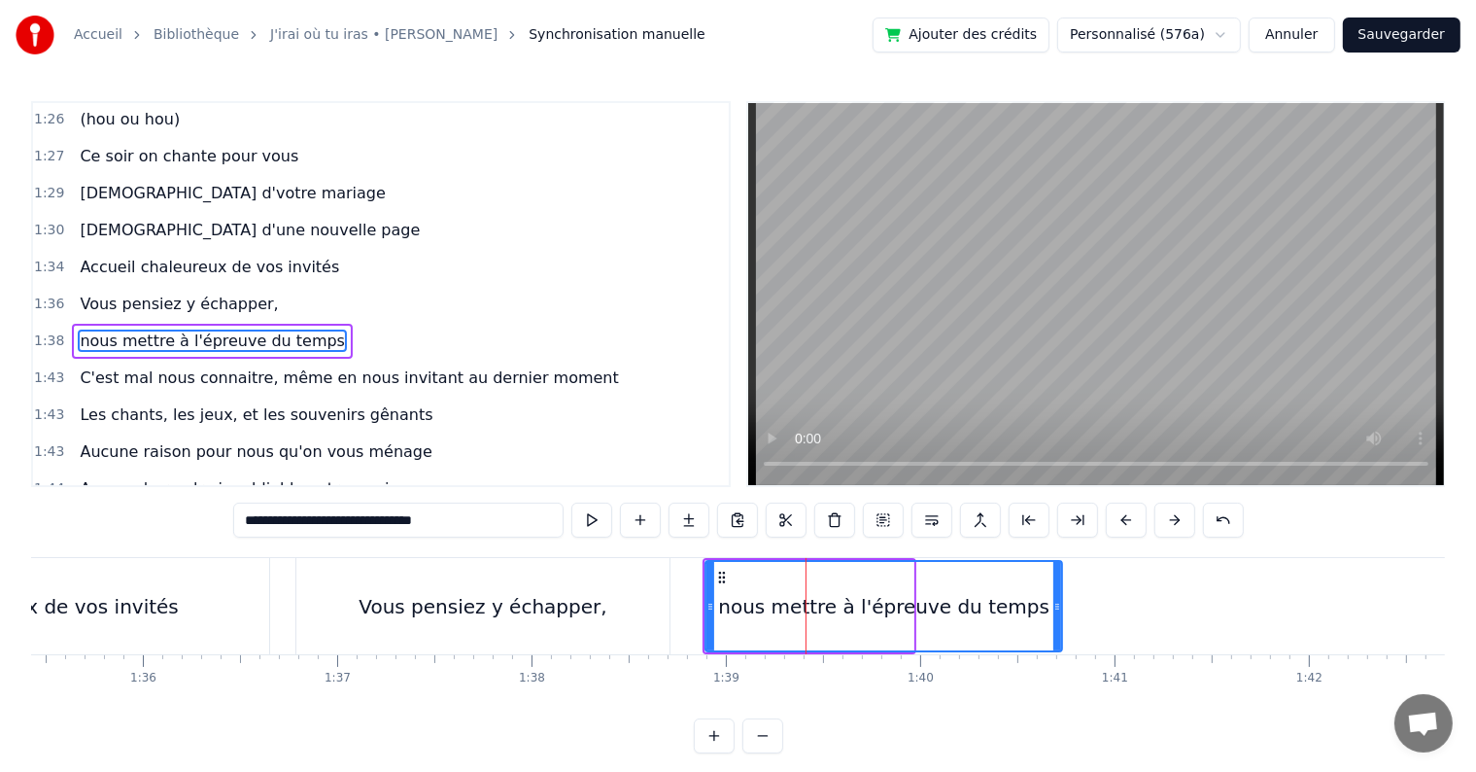
drag, startPoint x: 907, startPoint y: 605, endPoint x: 1055, endPoint y: 624, distance: 150.0
click at [1055, 624] on div at bounding box center [1058, 606] width 8 height 88
click at [559, 571] on div "Vous pensiez y échapper," at bounding box center [482, 606] width 373 height 96
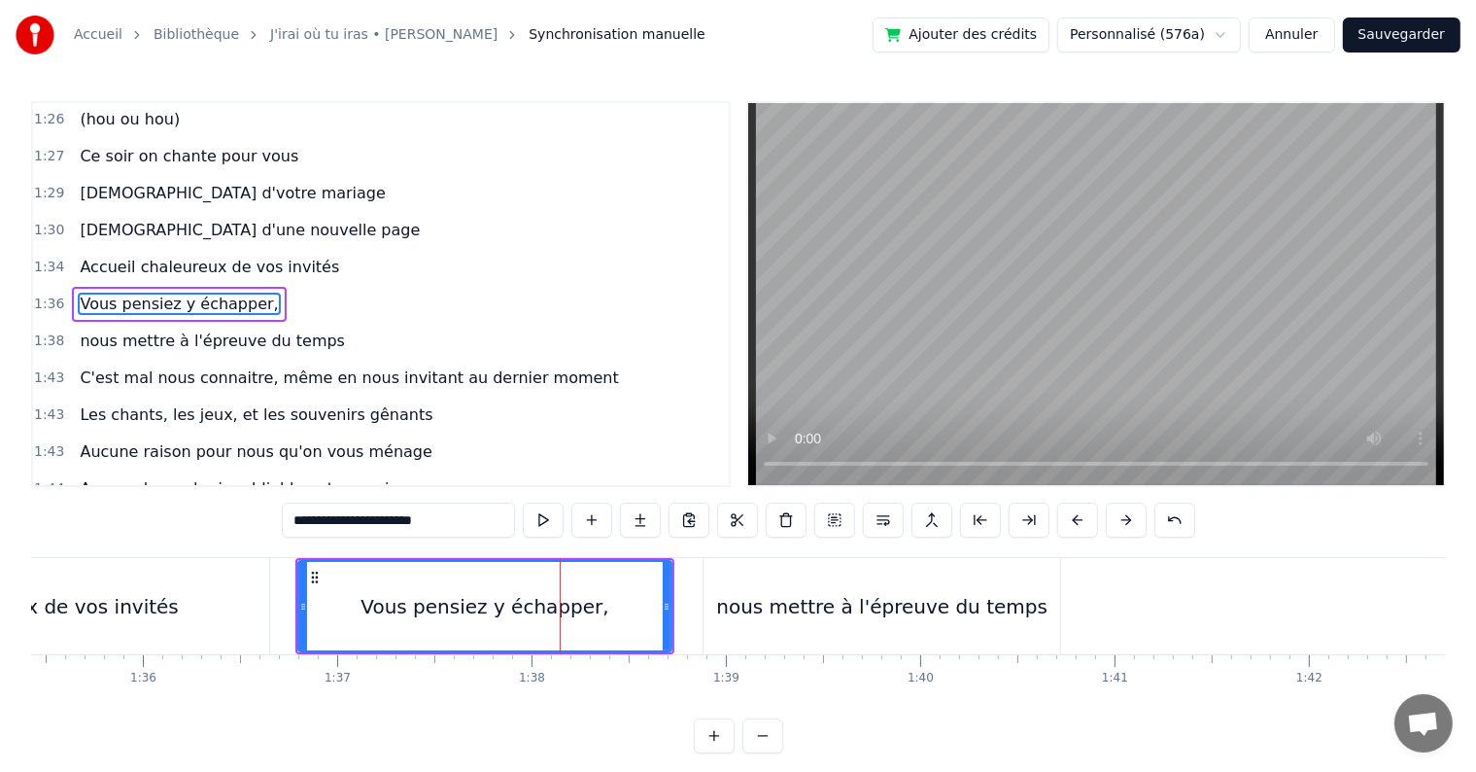
scroll to position [1186, 0]
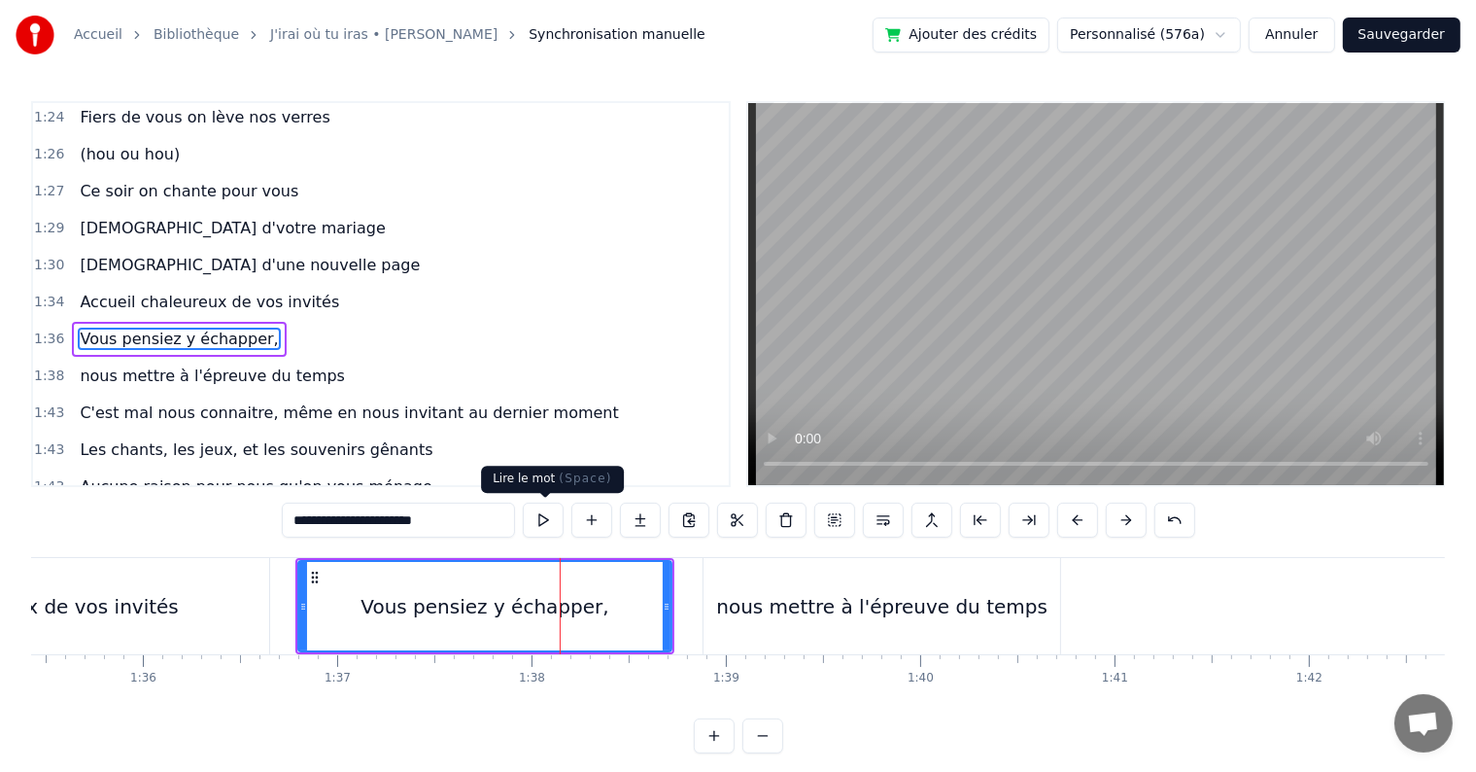
click at [539, 511] on button at bounding box center [543, 519] width 41 height 35
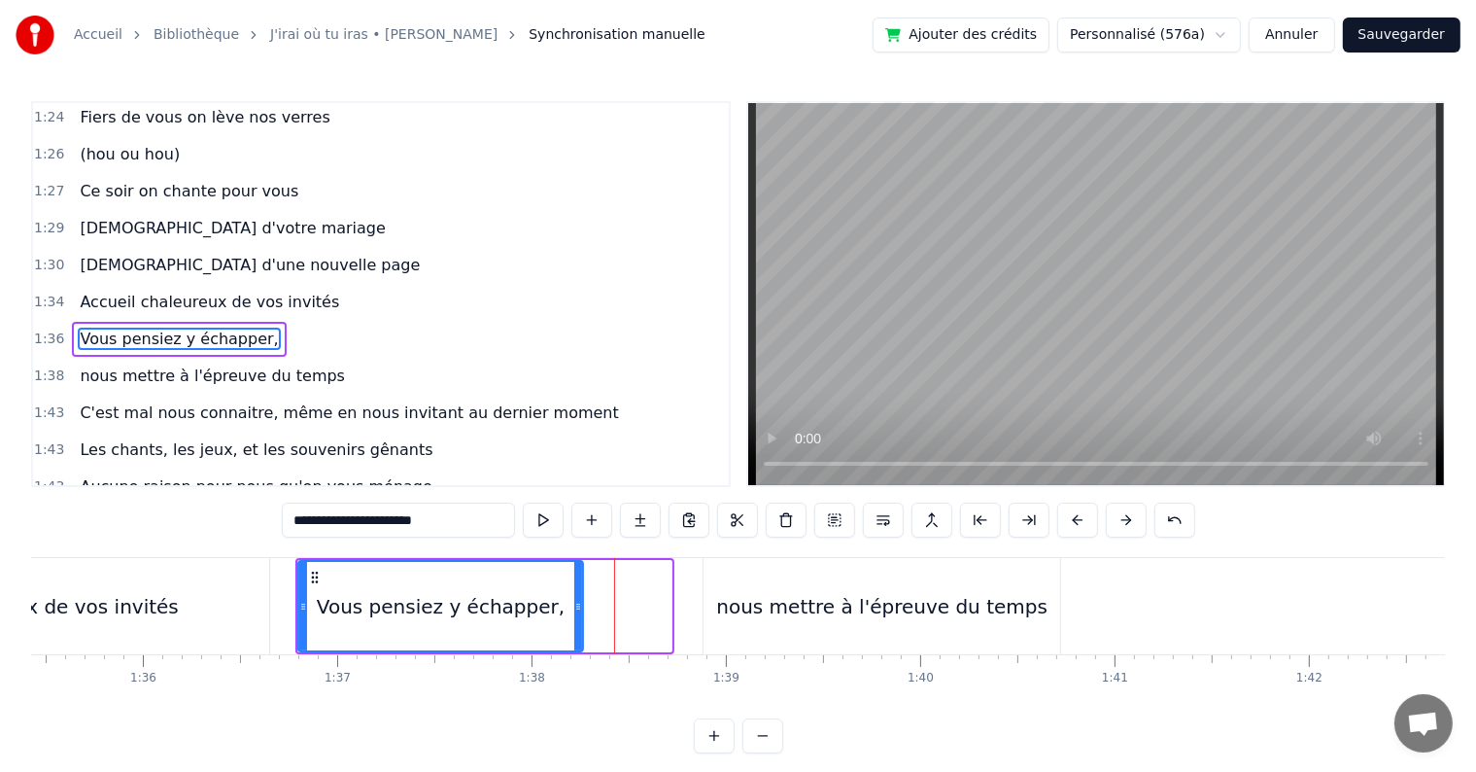
drag, startPoint x: 668, startPoint y: 606, endPoint x: 579, endPoint y: 592, distance: 89.6
click at [579, 592] on div at bounding box center [578, 606] width 8 height 88
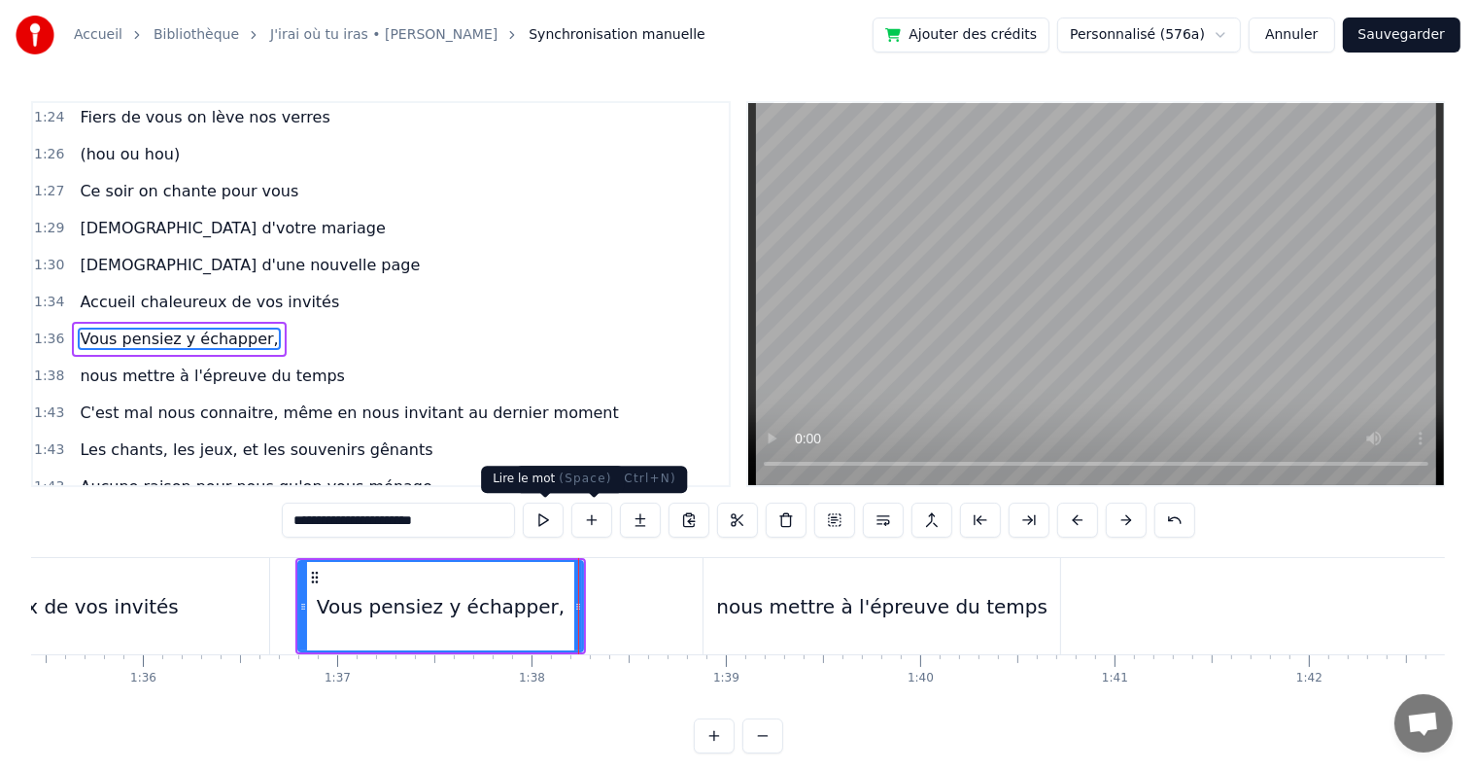
click at [555, 526] on button at bounding box center [543, 519] width 41 height 35
click at [962, 607] on div "nous mettre à l'épreuve du temps" at bounding box center [881, 606] width 331 height 29
type input "**********"
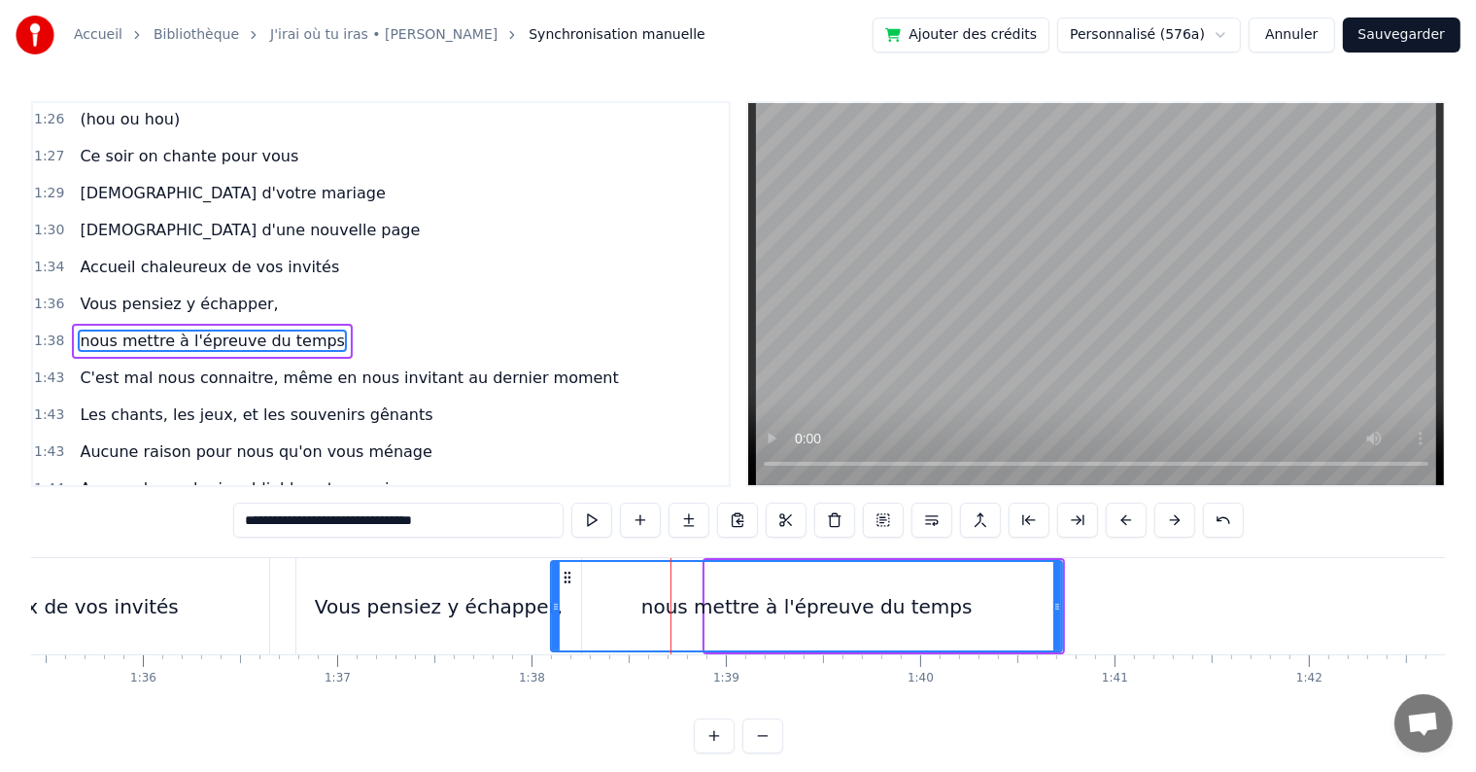
drag, startPoint x: 707, startPoint y: 603, endPoint x: 552, endPoint y: 606, distance: 154.6
click at [552, 606] on icon at bounding box center [556, 607] width 8 height 16
click at [1060, 608] on div "nous mettre à l'épreuve du temps" at bounding box center [806, 606] width 513 height 92
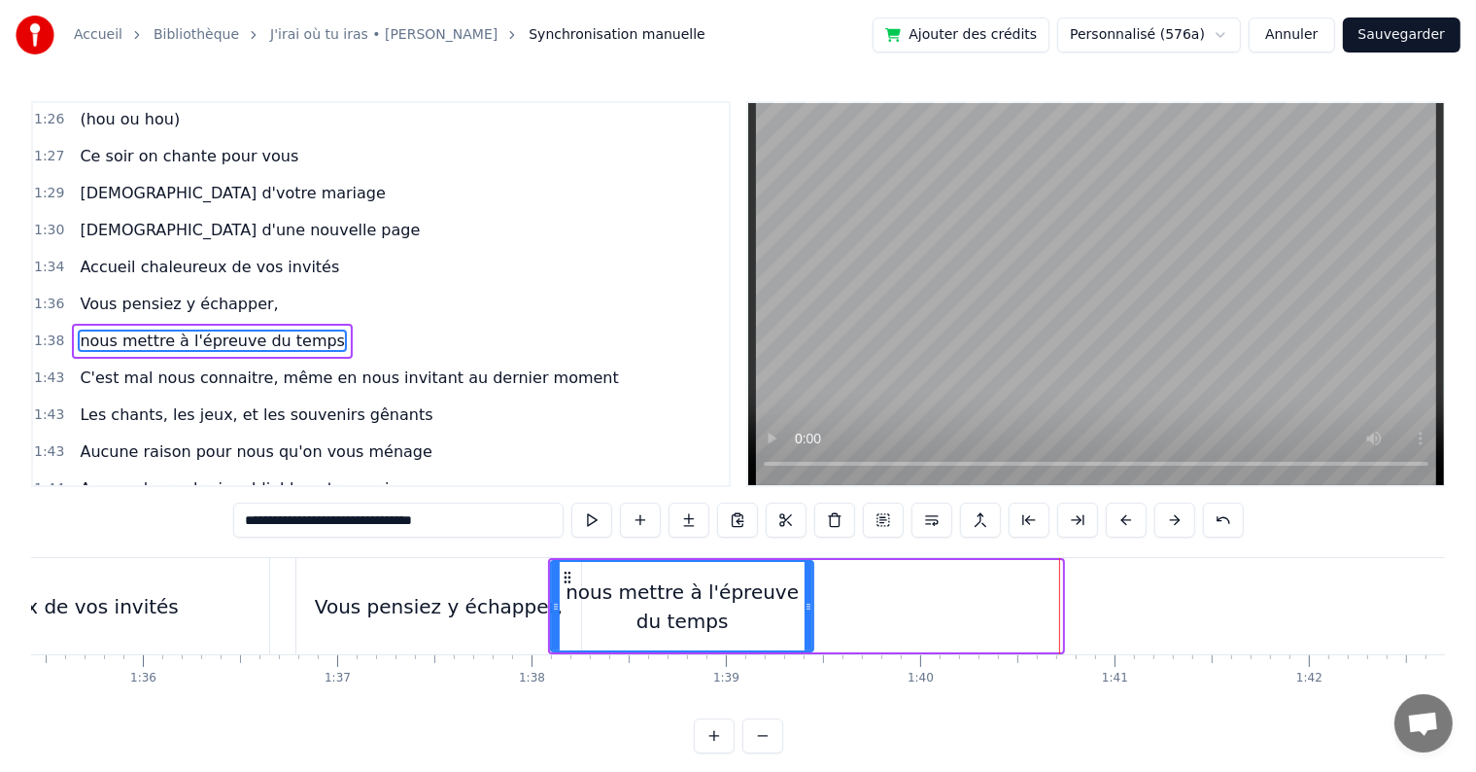
drag, startPoint x: 1055, startPoint y: 606, endPoint x: 807, endPoint y: 610, distance: 248.8
click at [807, 610] on icon at bounding box center [809, 607] width 8 height 16
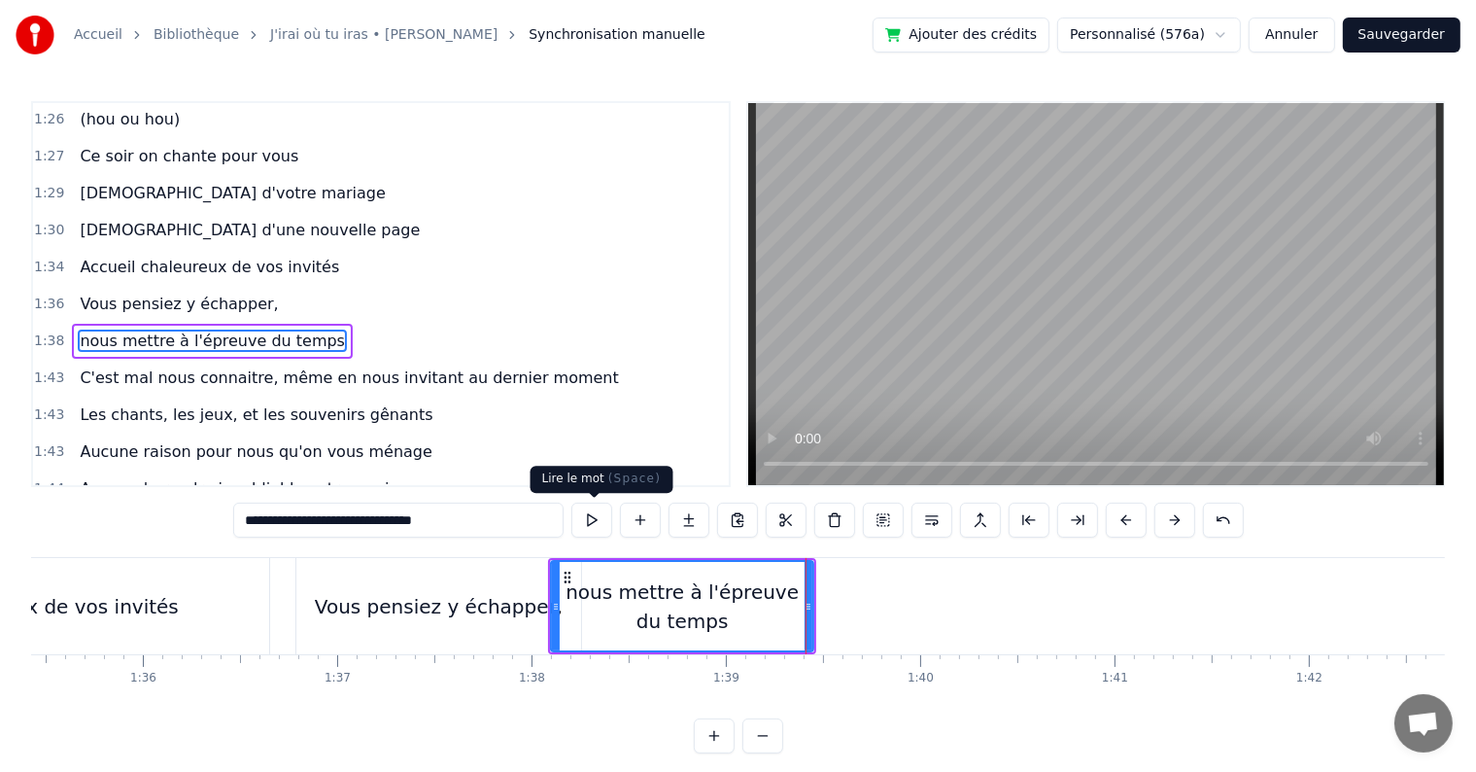
click at [591, 521] on button at bounding box center [591, 519] width 41 height 35
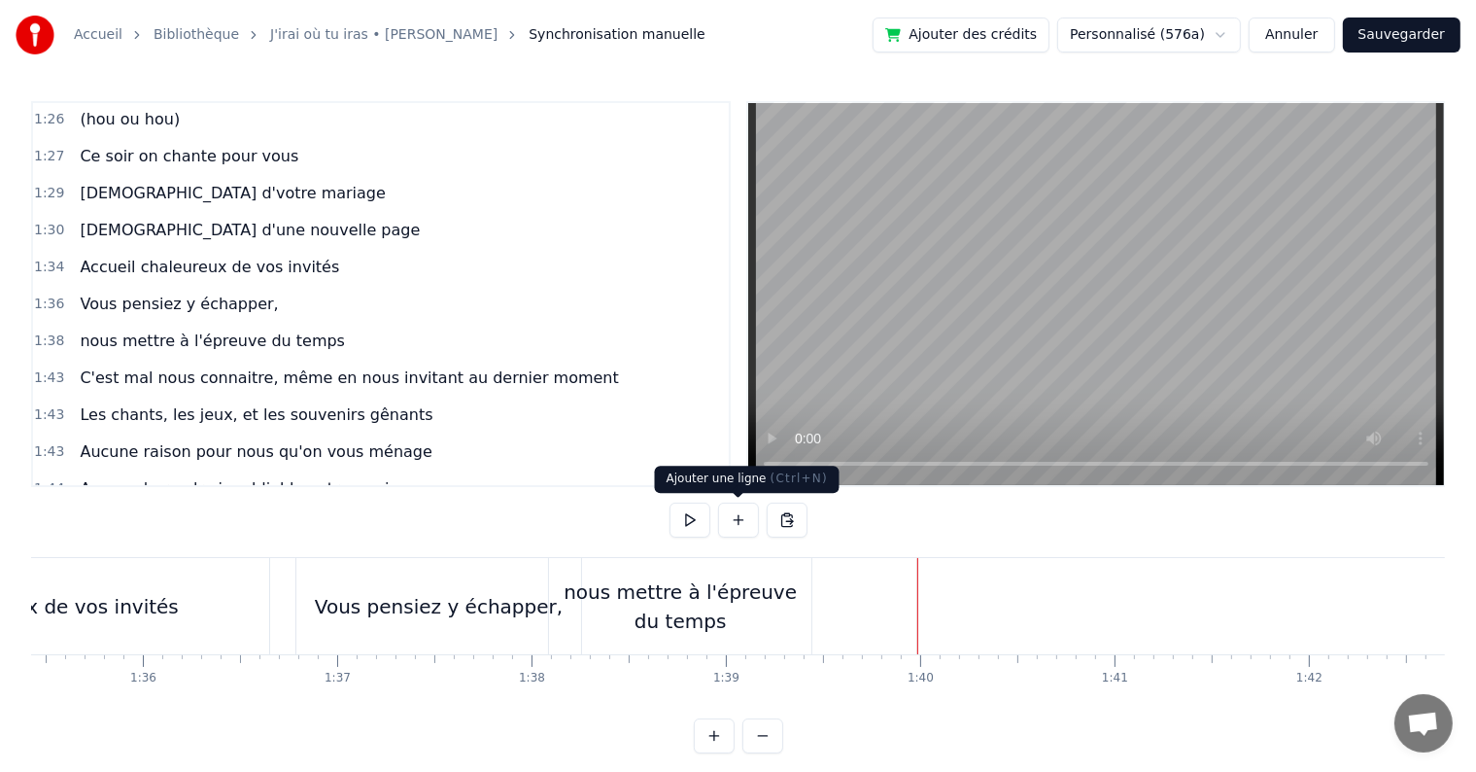
click at [735, 516] on button at bounding box center [738, 519] width 41 height 35
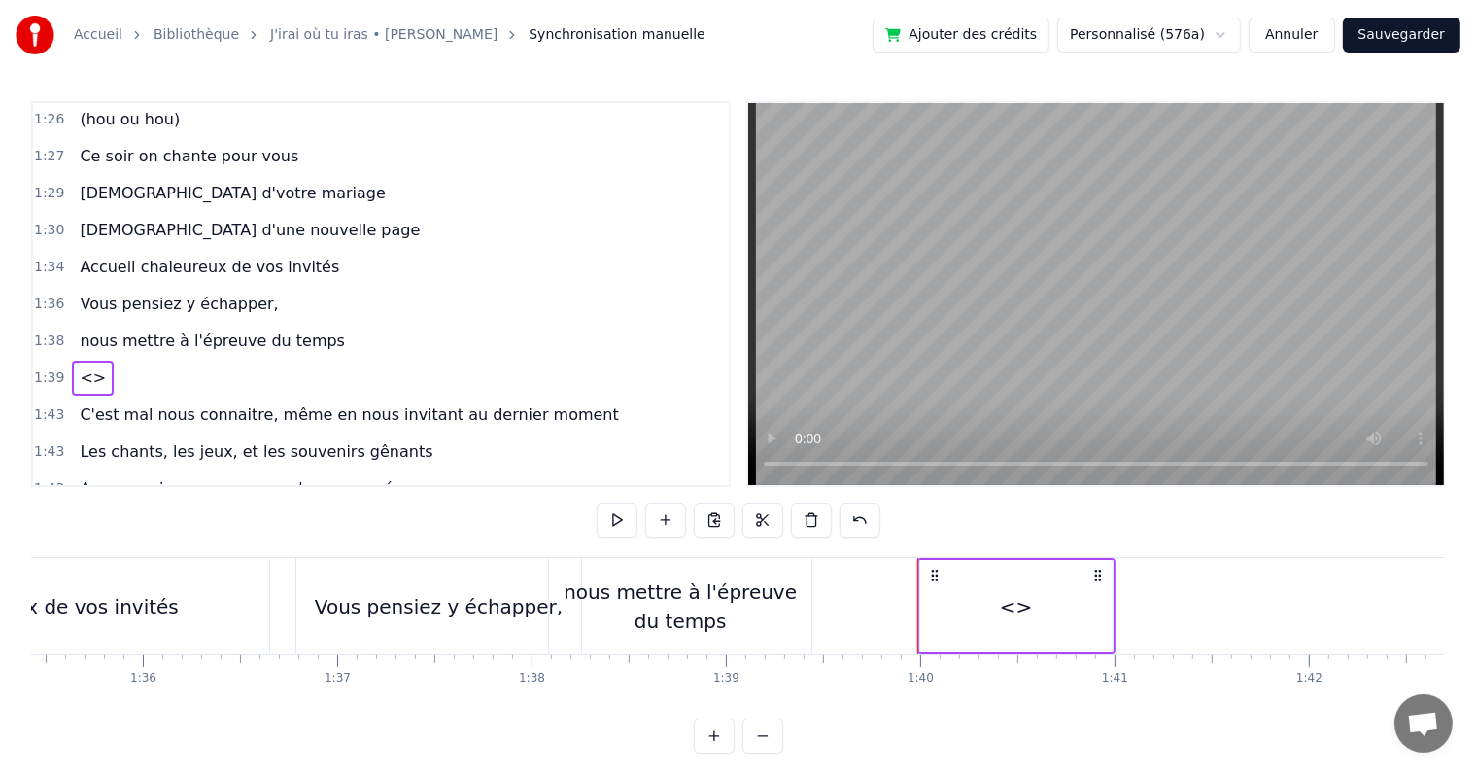
click at [87, 366] on span "<>" at bounding box center [93, 377] width 30 height 22
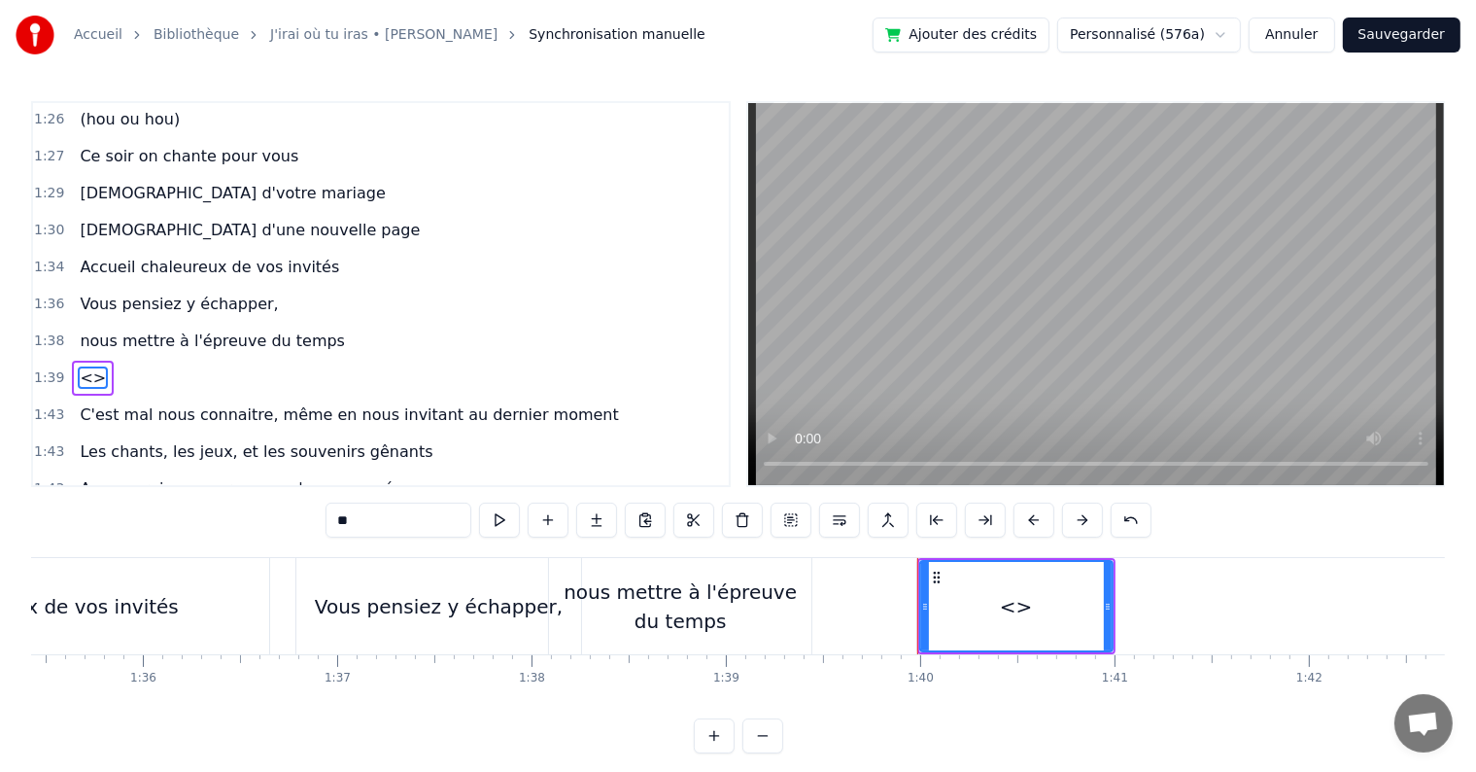
scroll to position [1257, 0]
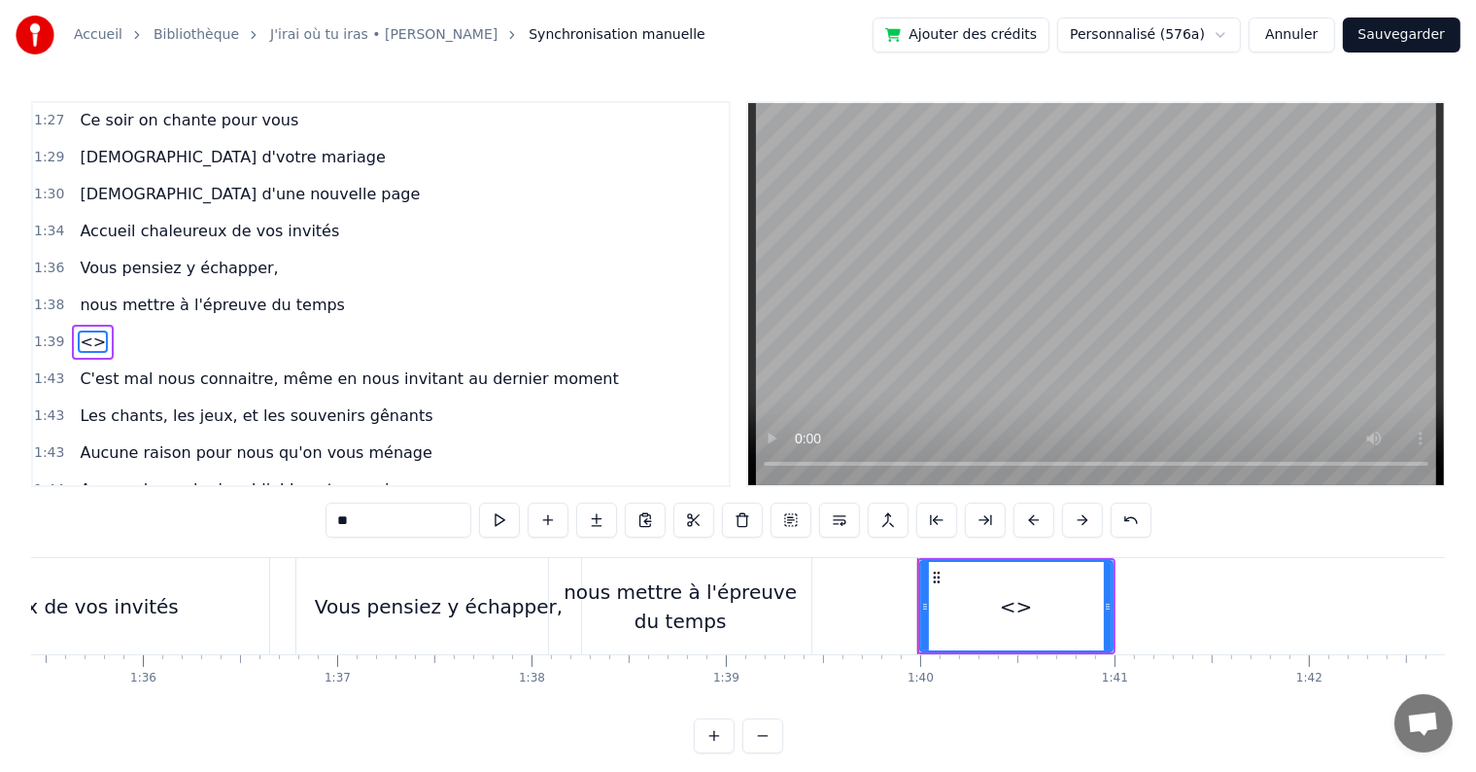
drag, startPoint x: 1069, startPoint y: 608, endPoint x: 892, endPoint y: 593, distance: 177.6
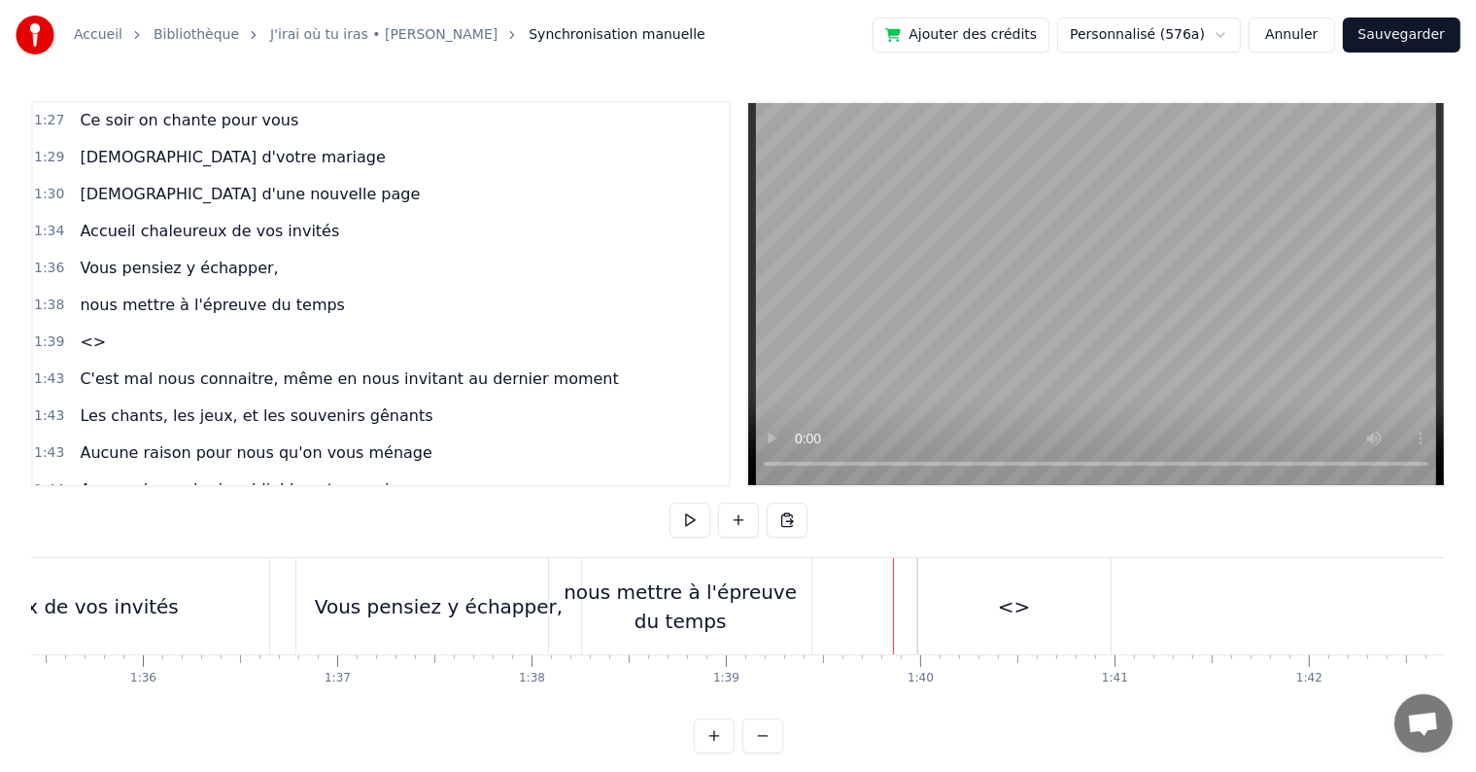
click at [109, 324] on div "1:39 <>" at bounding box center [381, 342] width 696 height 37
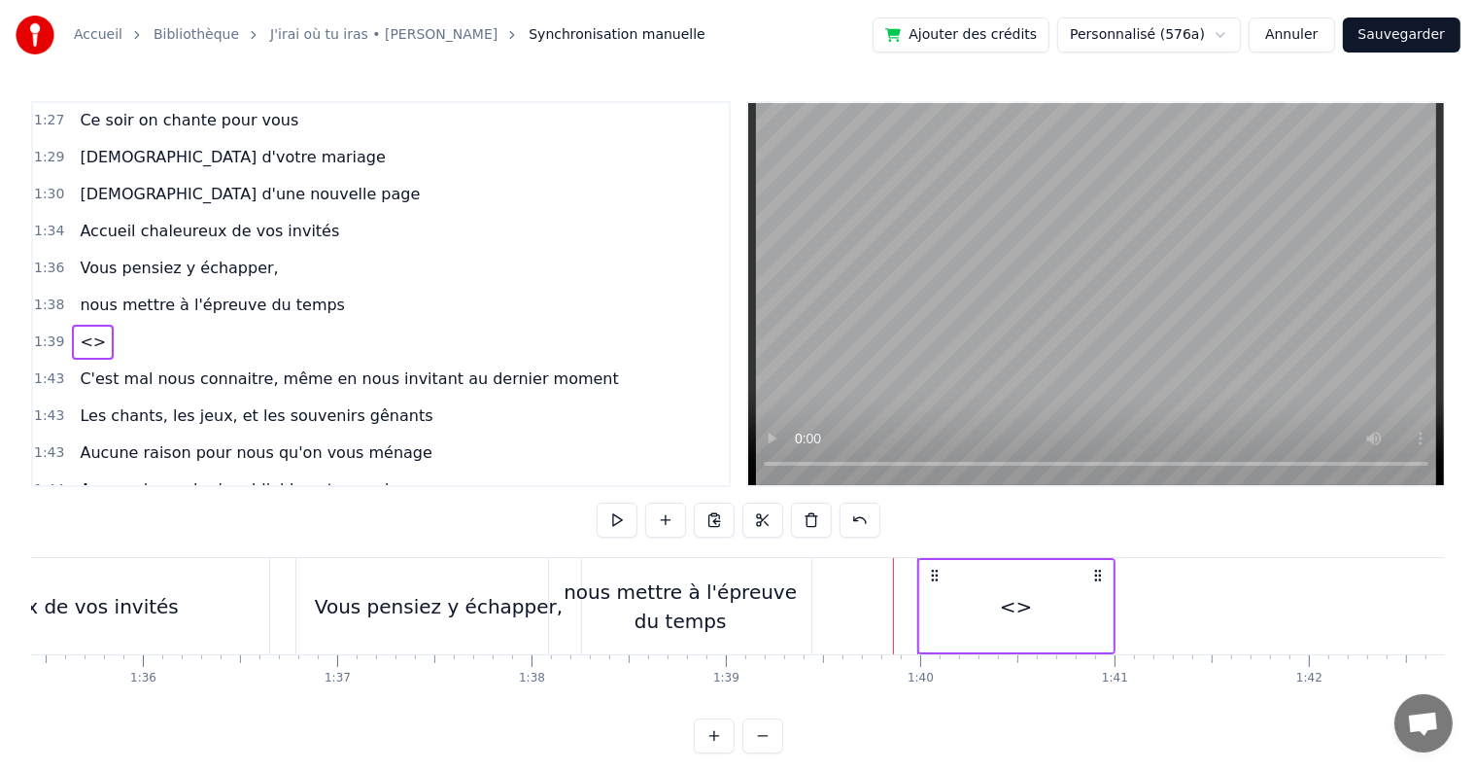
click at [86, 330] on span "<>" at bounding box center [93, 341] width 30 height 22
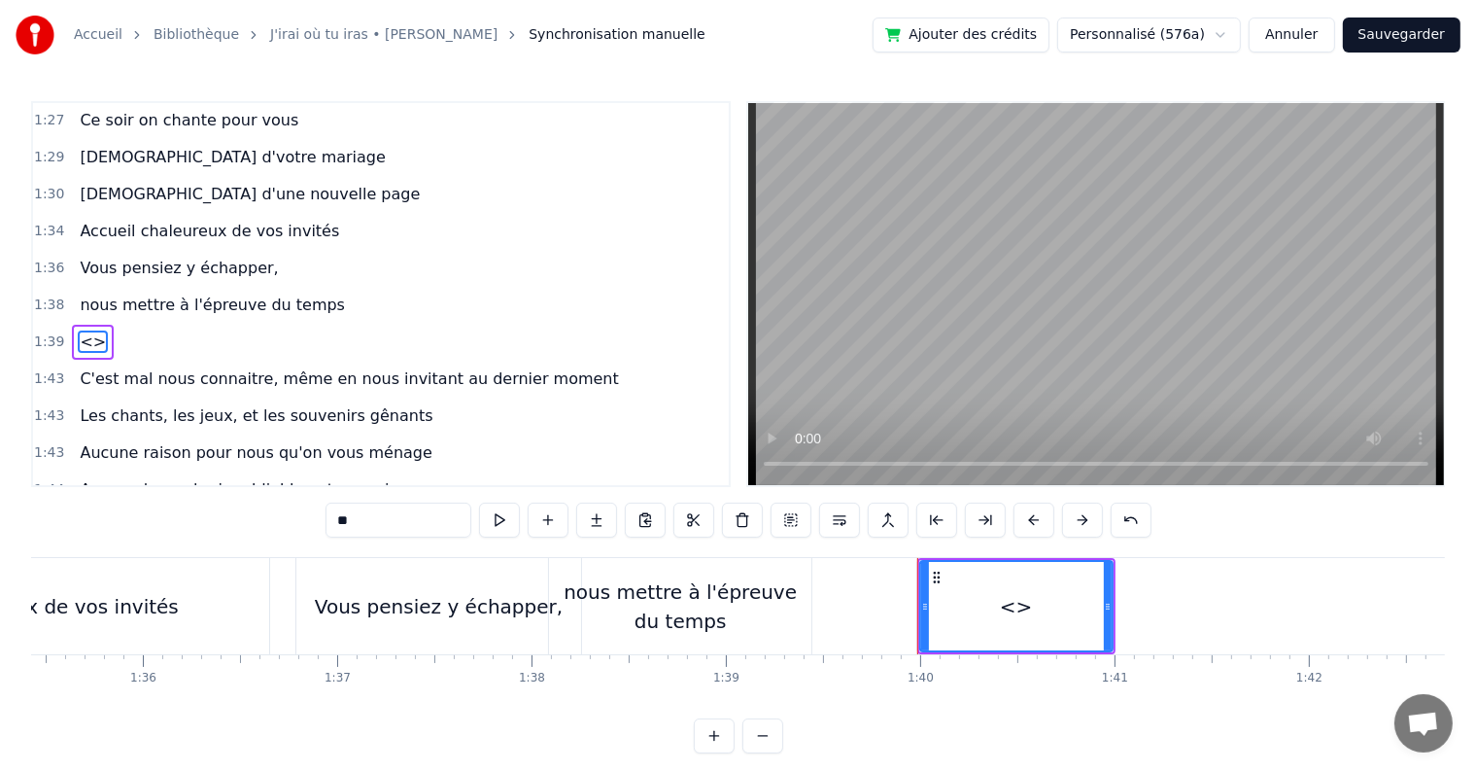
click at [1046, 595] on div "<>" at bounding box center [1016, 606] width 190 height 88
drag, startPoint x: 420, startPoint y: 528, endPoint x: 221, endPoint y: 529, distance: 199.2
click at [221, 529] on div "0:05 C’est au lycée que tout commence 0:07 Flo et [PERSON_NAME] vivent encore l…" at bounding box center [738, 427] width 1414 height 652
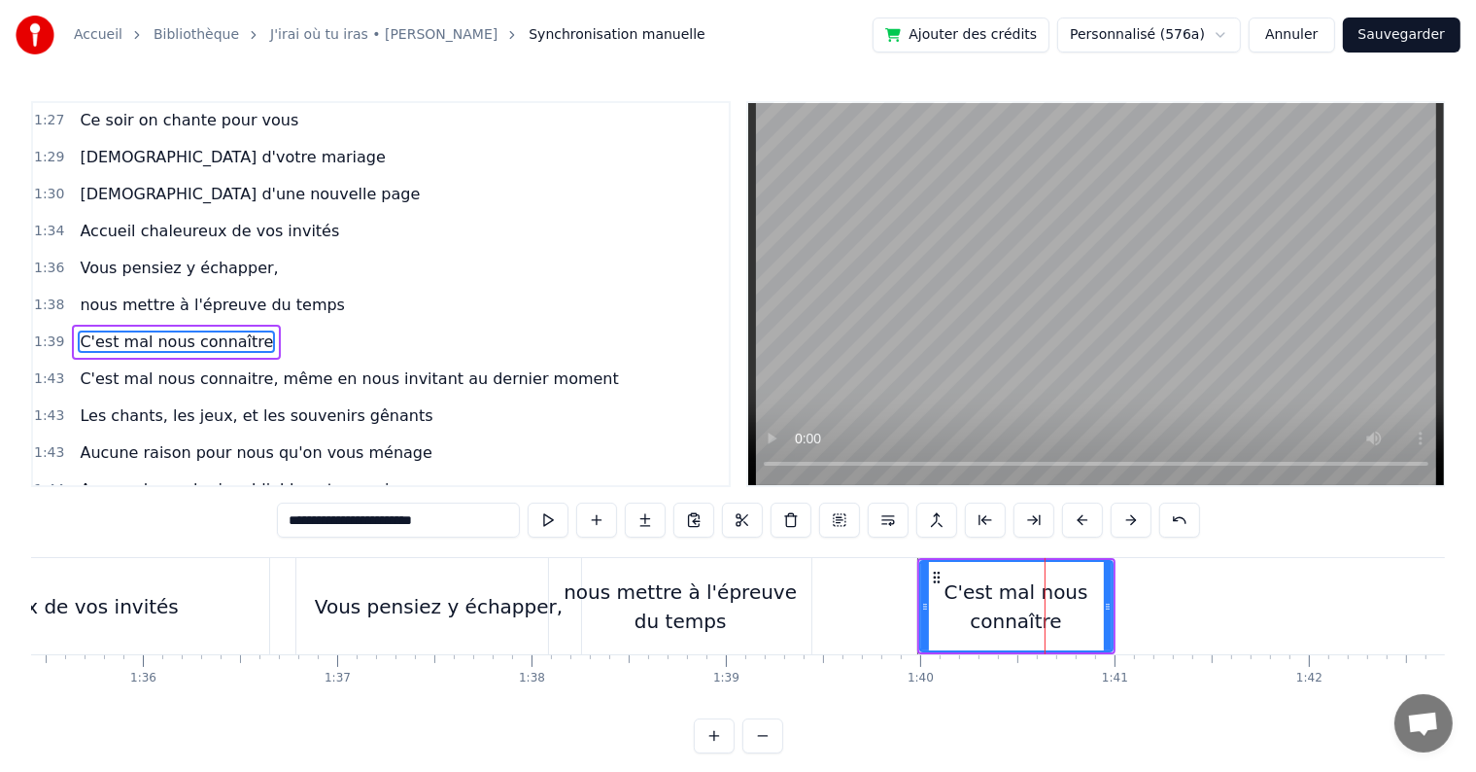
click at [403, 521] on input "**********" at bounding box center [398, 519] width 243 height 35
click at [989, 644] on div "C'est mal nous connaître" at bounding box center [1016, 606] width 190 height 88
drag, startPoint x: 1107, startPoint y: 603, endPoint x: 1120, endPoint y: 598, distance: 13.5
click at [1120, 599] on icon at bounding box center [1121, 607] width 8 height 16
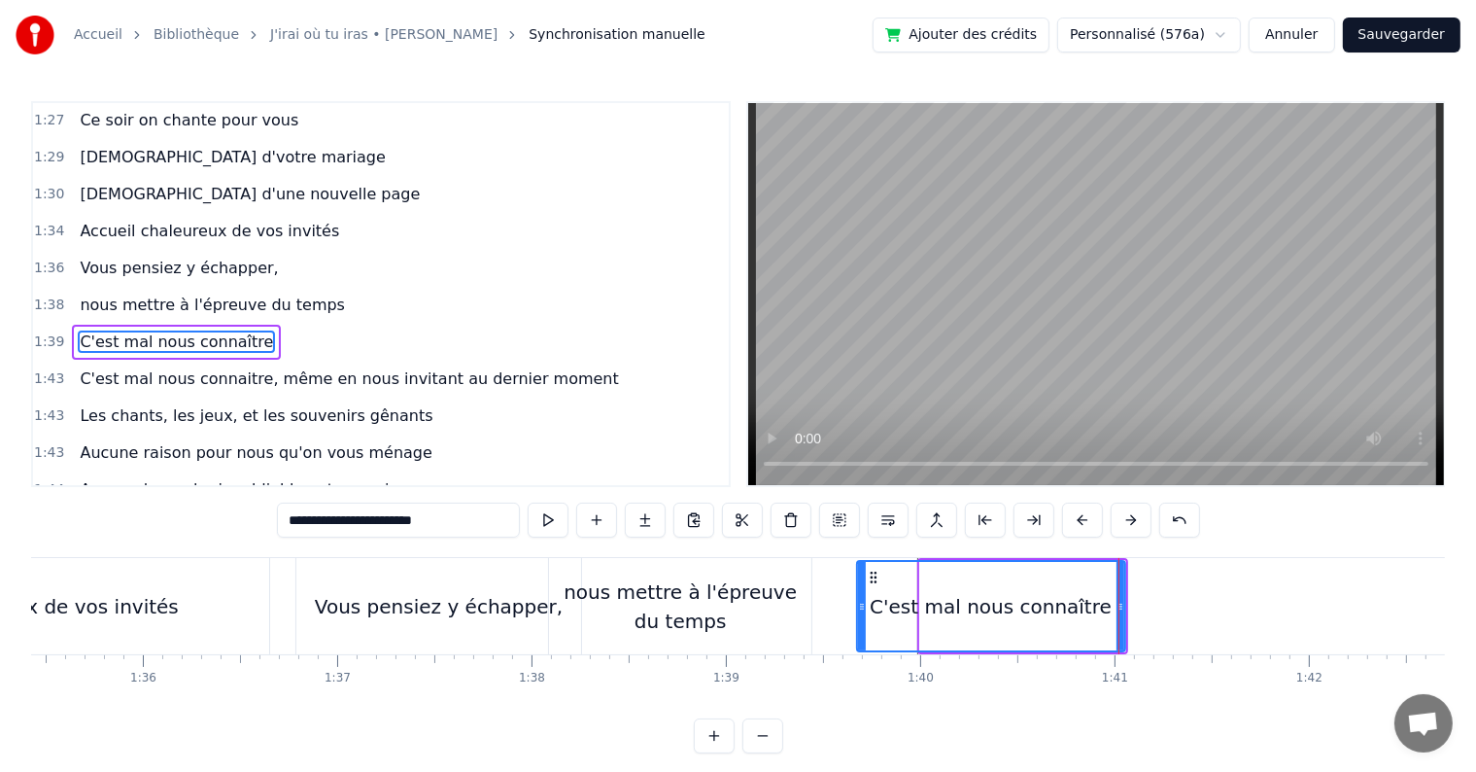
drag, startPoint x: 922, startPoint y: 601, endPoint x: 859, endPoint y: 599, distance: 63.2
click at [859, 599] on icon at bounding box center [862, 607] width 8 height 16
click at [552, 524] on button at bounding box center [548, 519] width 41 height 35
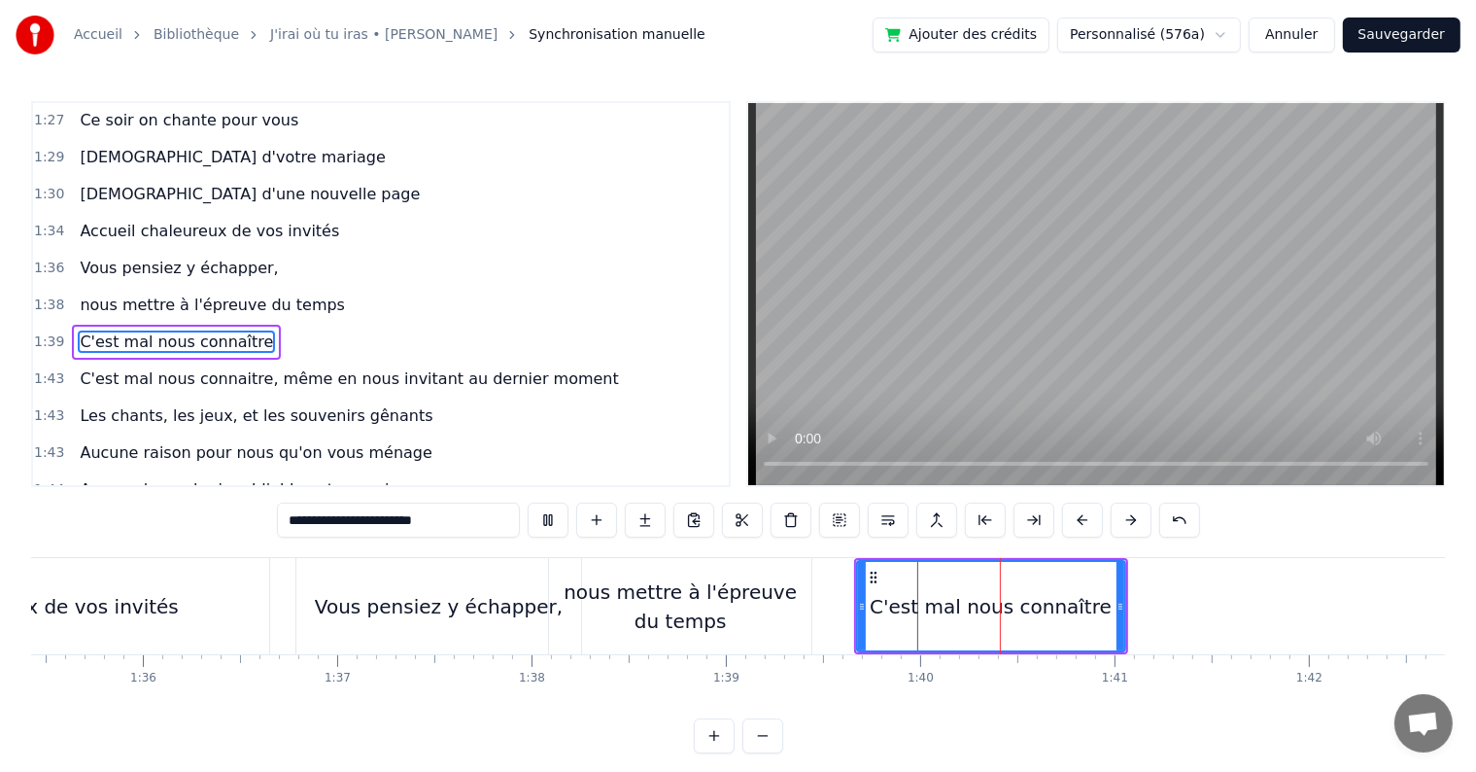
click at [552, 524] on button at bounding box center [548, 519] width 41 height 35
drag, startPoint x: 1121, startPoint y: 601, endPoint x: 1081, endPoint y: 599, distance: 39.9
click at [1081, 599] on icon at bounding box center [1081, 607] width 8 height 16
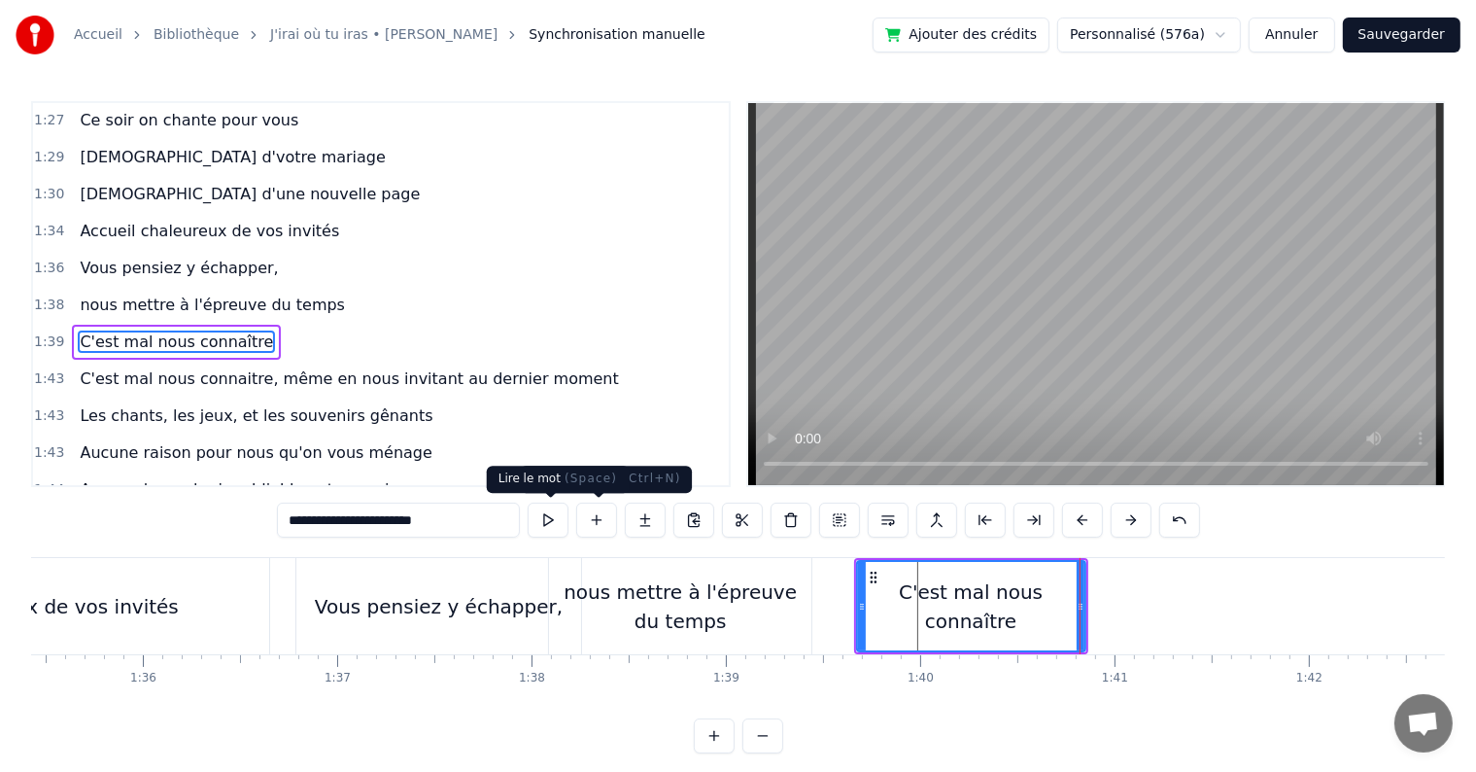
click at [565, 517] on button at bounding box center [548, 519] width 41 height 35
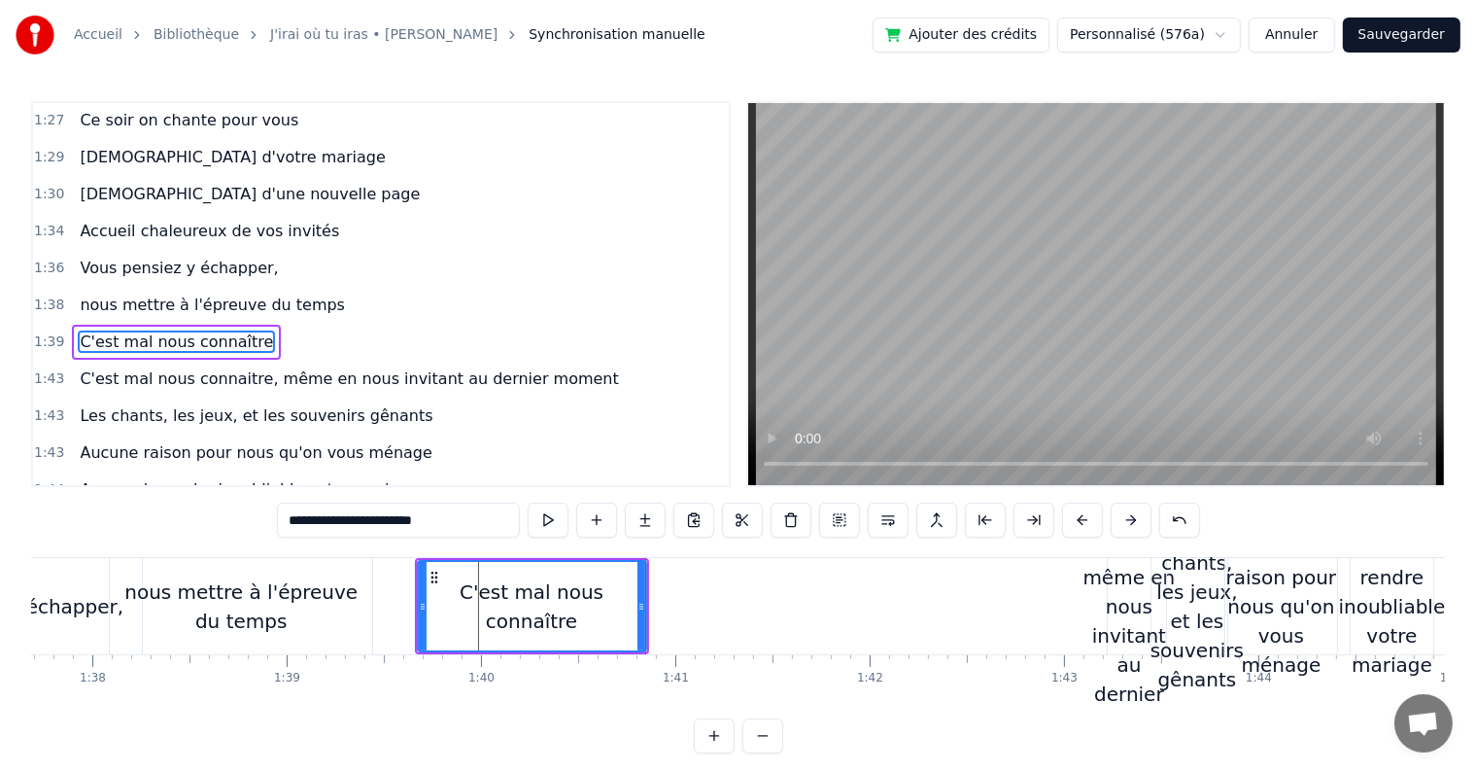
scroll to position [0, 19081]
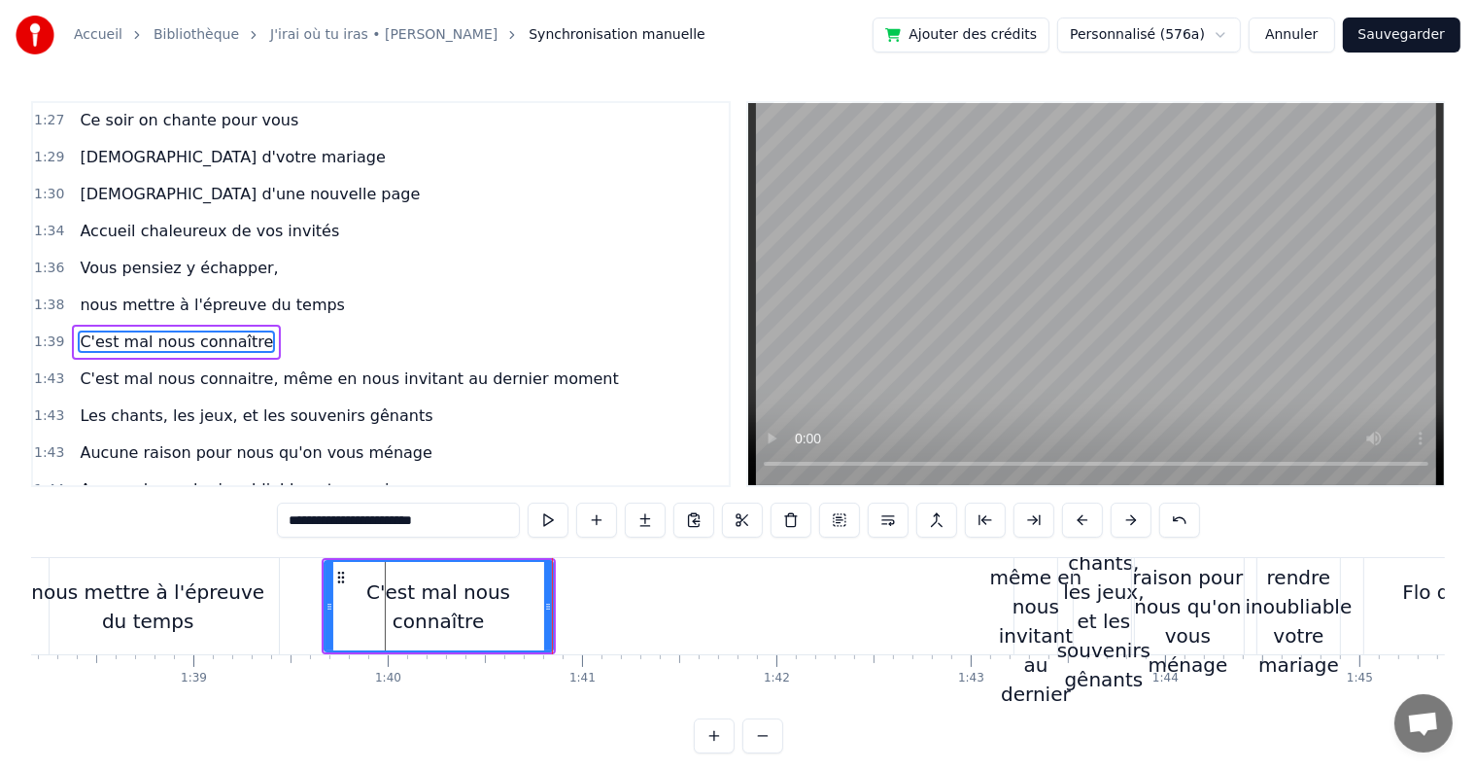
click at [1040, 601] on div "C'est mal nous connaitre, même en nous invitant au dernier moment" at bounding box center [1036, 606] width 98 height 262
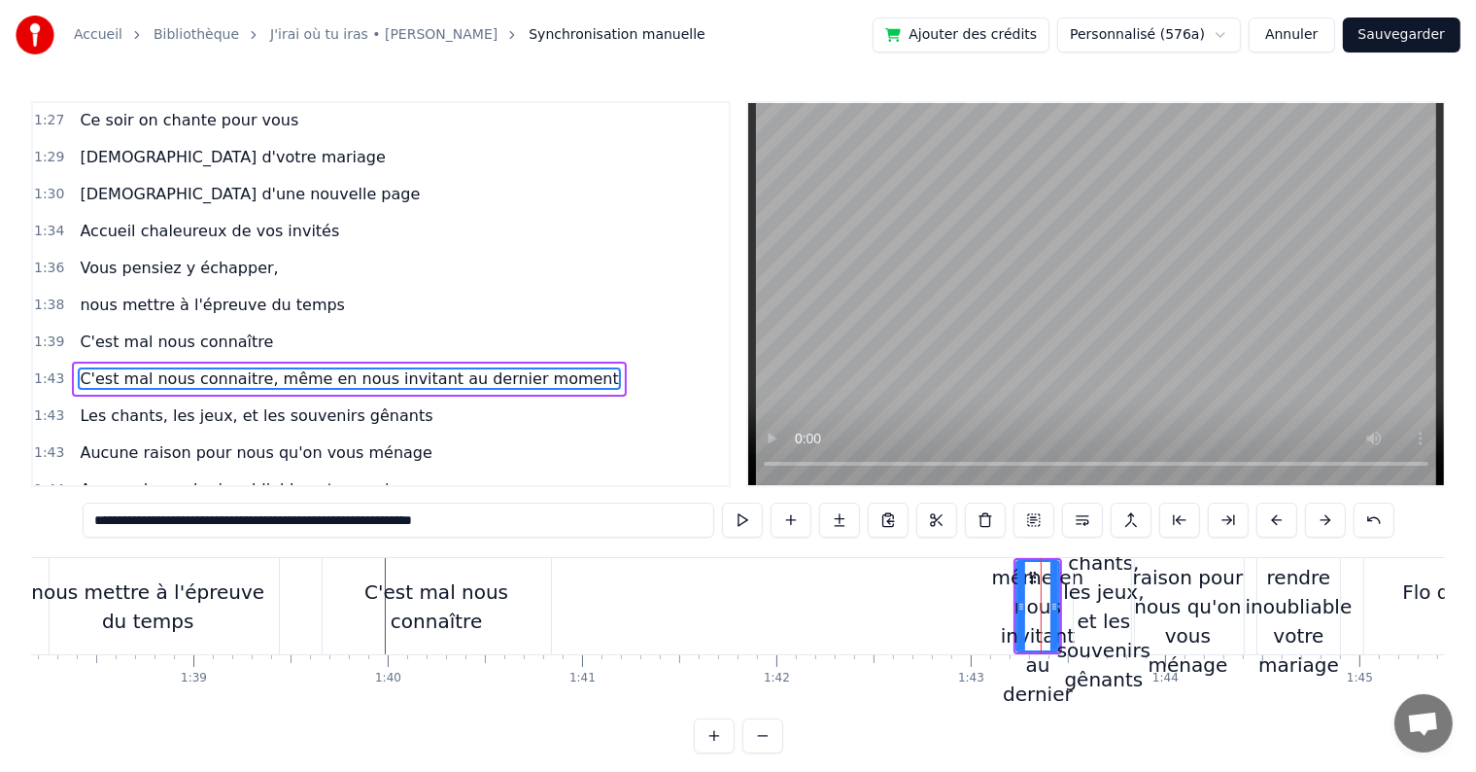
scroll to position [1293, 0]
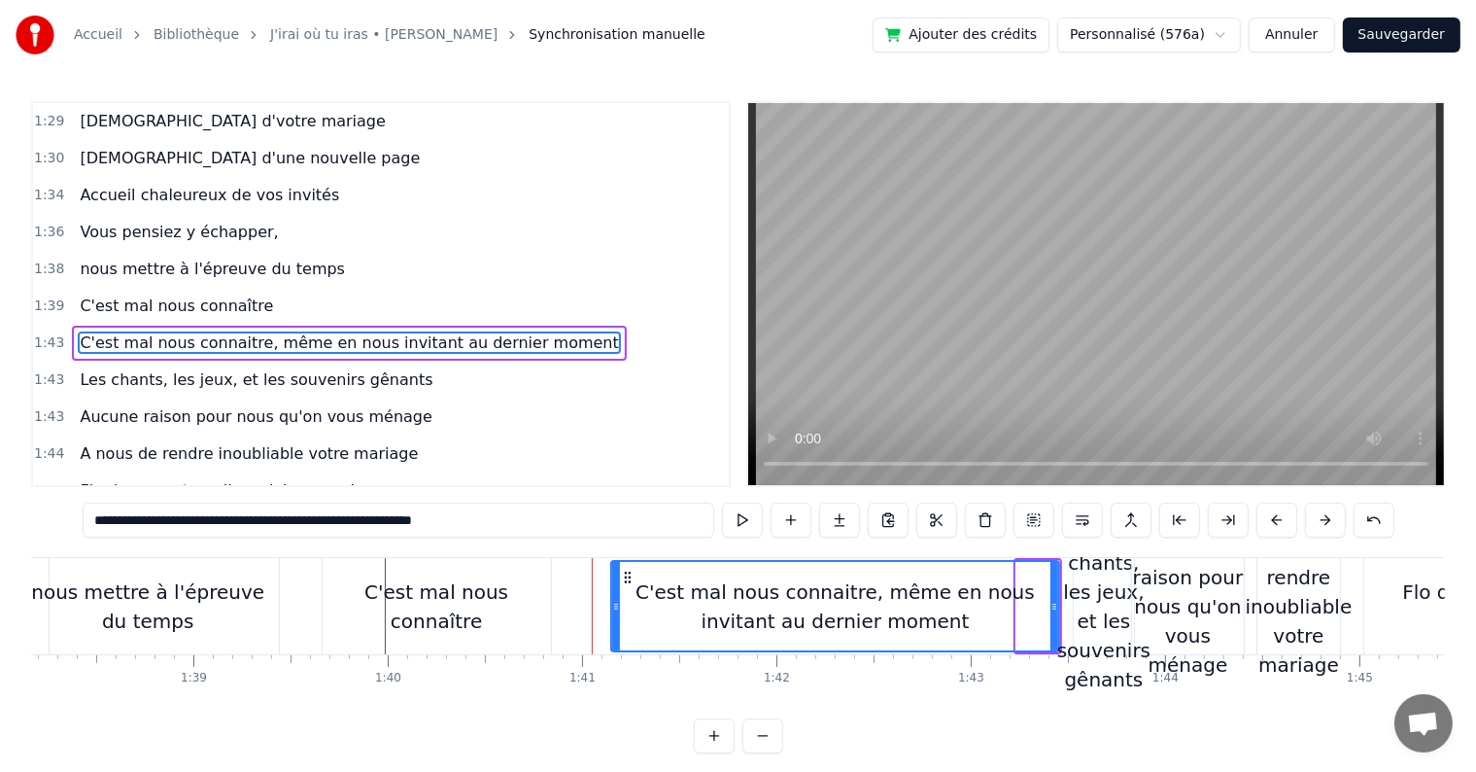
drag, startPoint x: 1016, startPoint y: 605, endPoint x: 610, endPoint y: 615, distance: 405.4
click at [612, 615] on div at bounding box center [616, 606] width 8 height 88
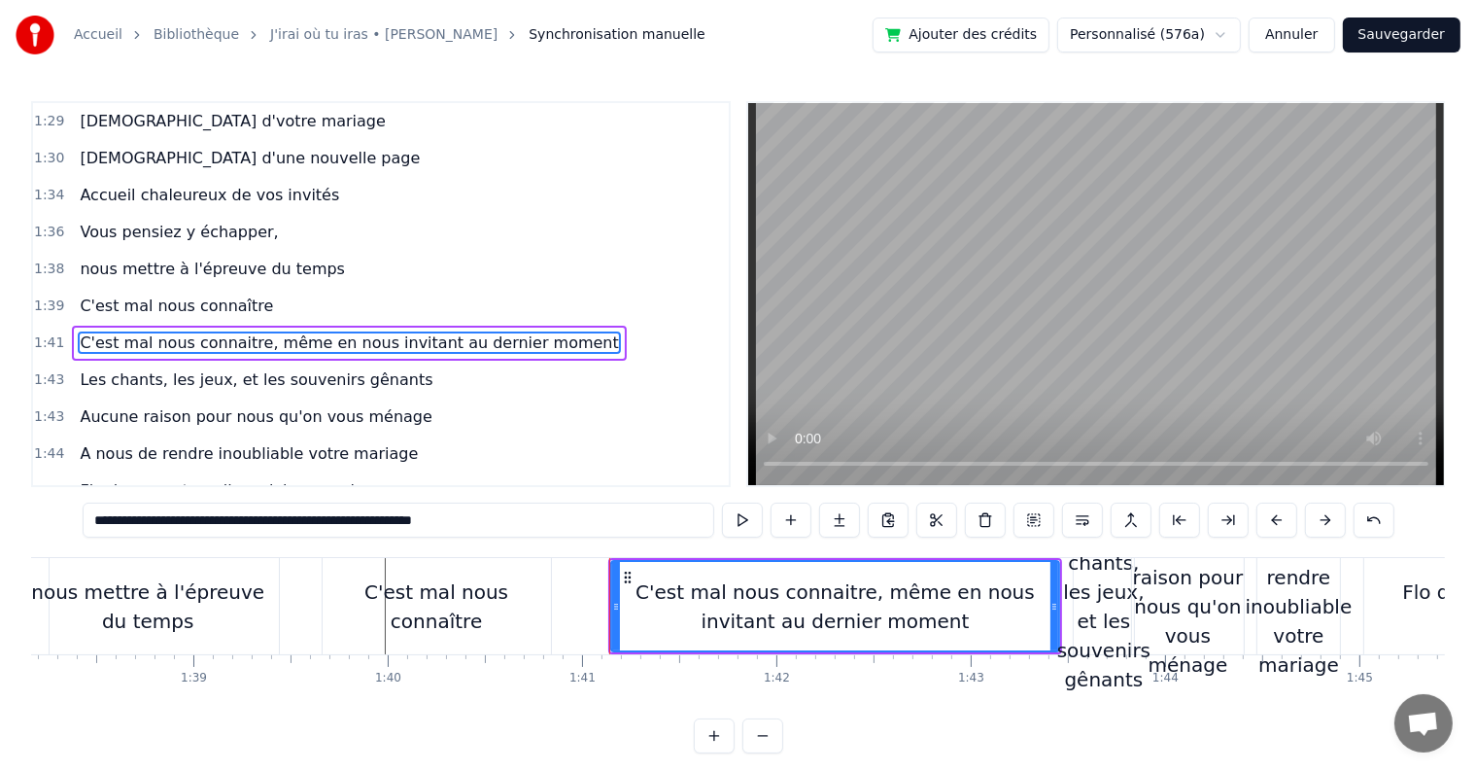
drag, startPoint x: 249, startPoint y: 518, endPoint x: 30, endPoint y: 532, distance: 219.1
click at [30, 532] on div "Accueil Bibliothèque J'irai où tu iras • [PERSON_NAME] Synchronisation manuelle…" at bounding box center [738, 376] width 1476 height 753
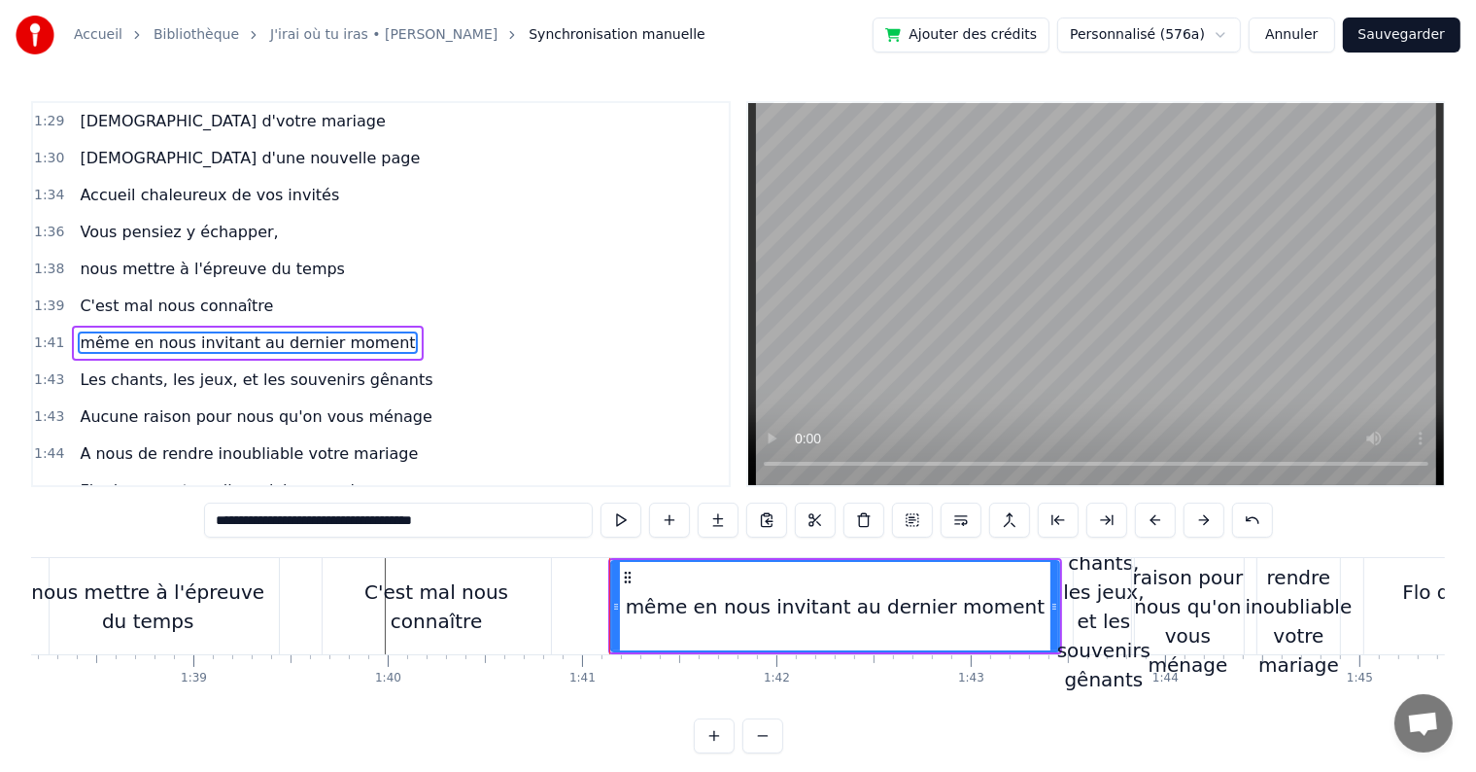
type input "**********"
click at [298, 608] on div at bounding box center [1262, 606] width 40625 height 96
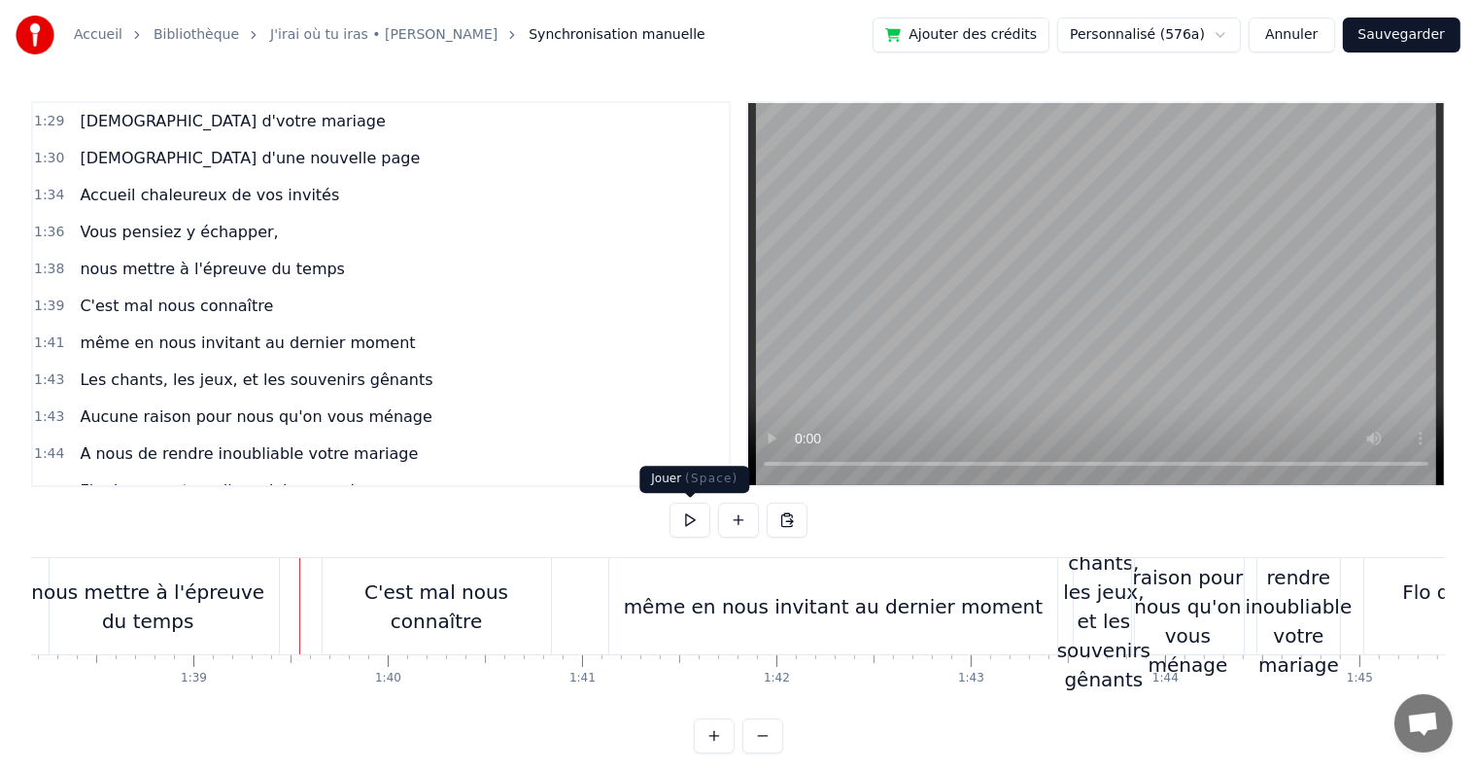
click at [708, 522] on button at bounding box center [690, 519] width 41 height 35
click at [683, 604] on div "même en nous invitant au dernier moment" at bounding box center [834, 606] width 420 height 29
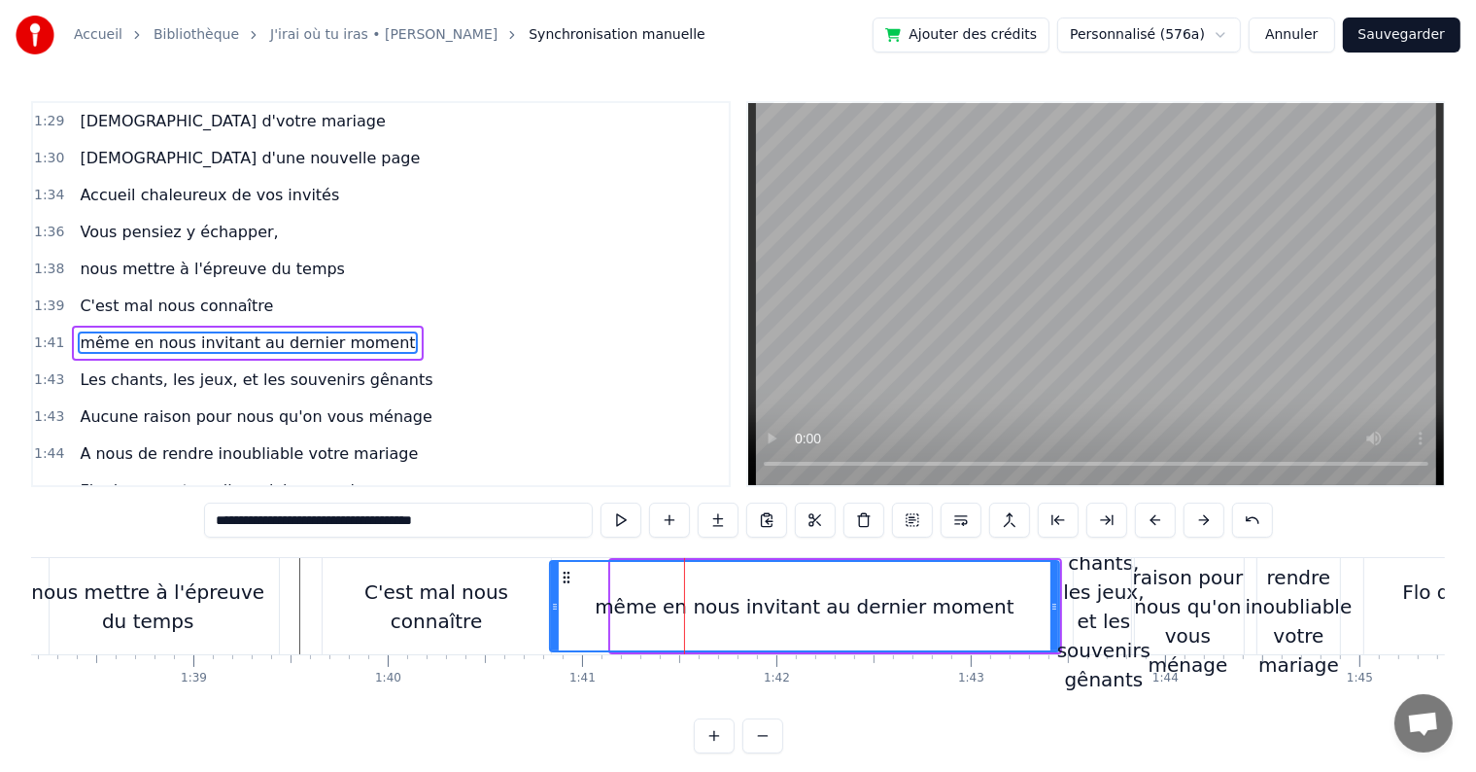
drag, startPoint x: 612, startPoint y: 605, endPoint x: 551, endPoint y: 599, distance: 61.5
click at [551, 599] on icon at bounding box center [555, 607] width 8 height 16
click at [1057, 604] on div "même en nous invitant au dernier moment" at bounding box center [804, 606] width 511 height 92
drag, startPoint x: 1054, startPoint y: 604, endPoint x: 1003, endPoint y: 603, distance: 50.5
click at [1003, 603] on icon at bounding box center [1004, 607] width 8 height 16
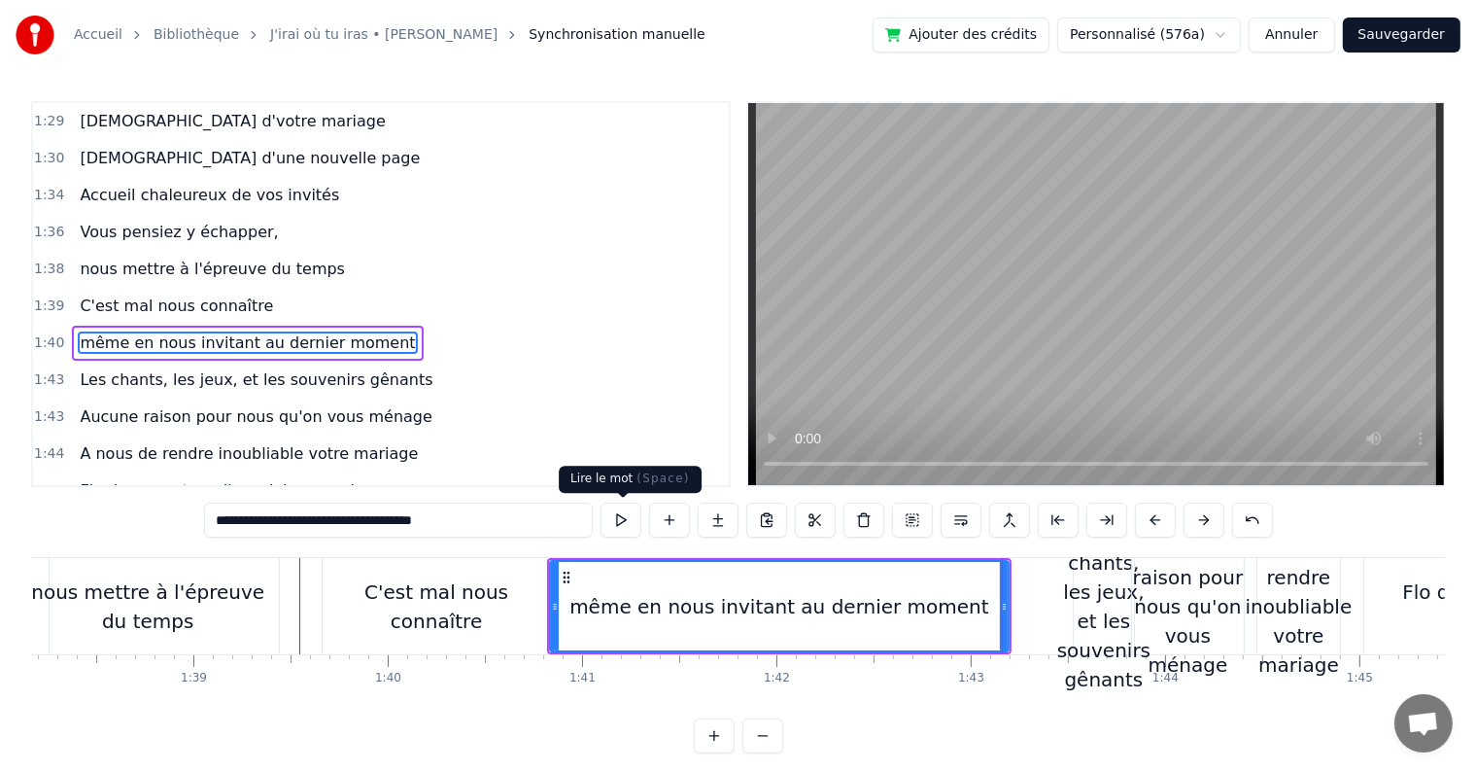
click at [636, 525] on button at bounding box center [621, 519] width 41 height 35
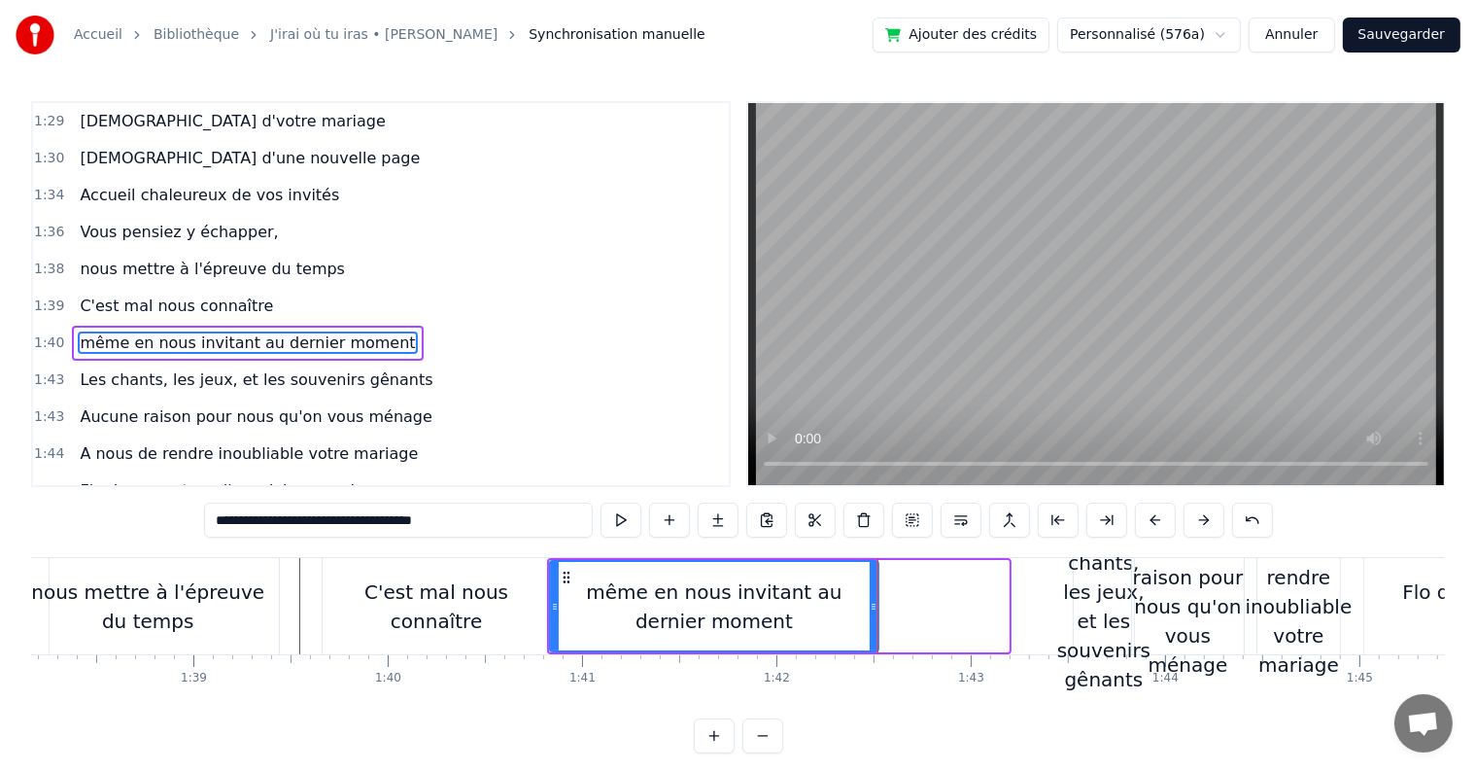
drag, startPoint x: 1006, startPoint y: 604, endPoint x: 877, endPoint y: 612, distance: 129.6
click at [877, 612] on div "C’est au lycée que tout commence Flo et [PERSON_NAME] vivent encore leur romanc…" at bounding box center [1262, 605] width 40625 height 97
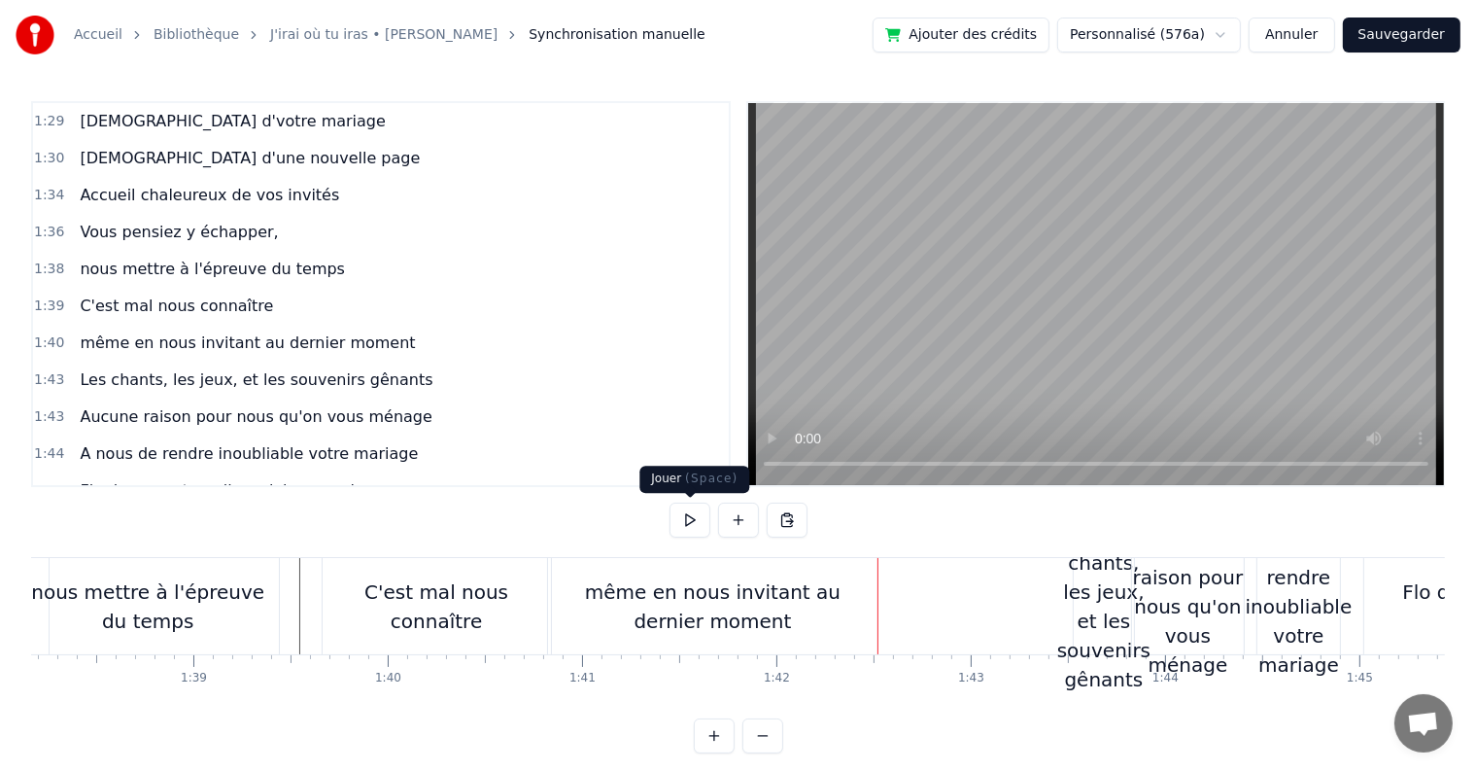
click at [676, 525] on button at bounding box center [690, 519] width 41 height 35
click at [400, 579] on div "C'est mal nous connaître" at bounding box center [437, 606] width 228 height 96
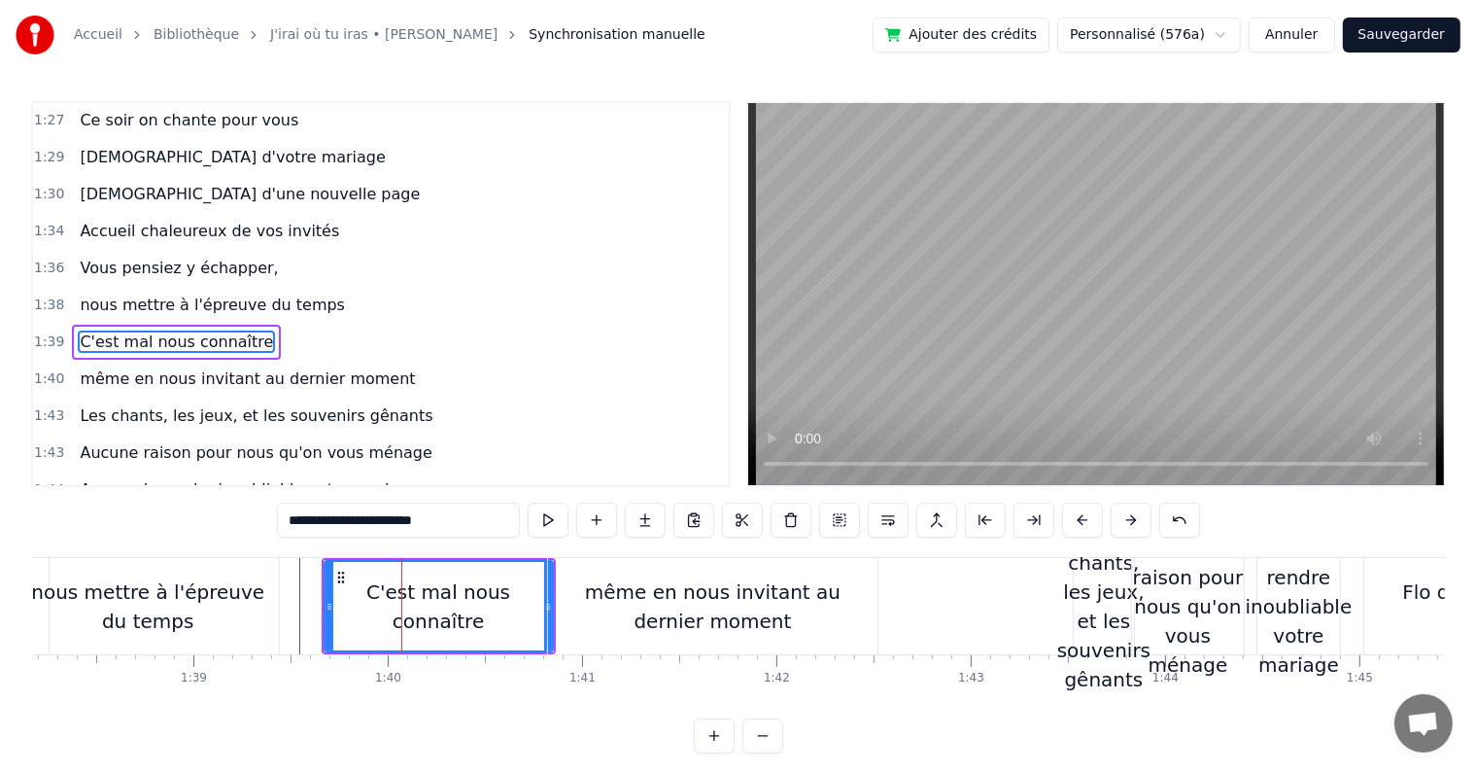
click at [684, 588] on div "même en nous invitant au dernier moment" at bounding box center [712, 606] width 329 height 58
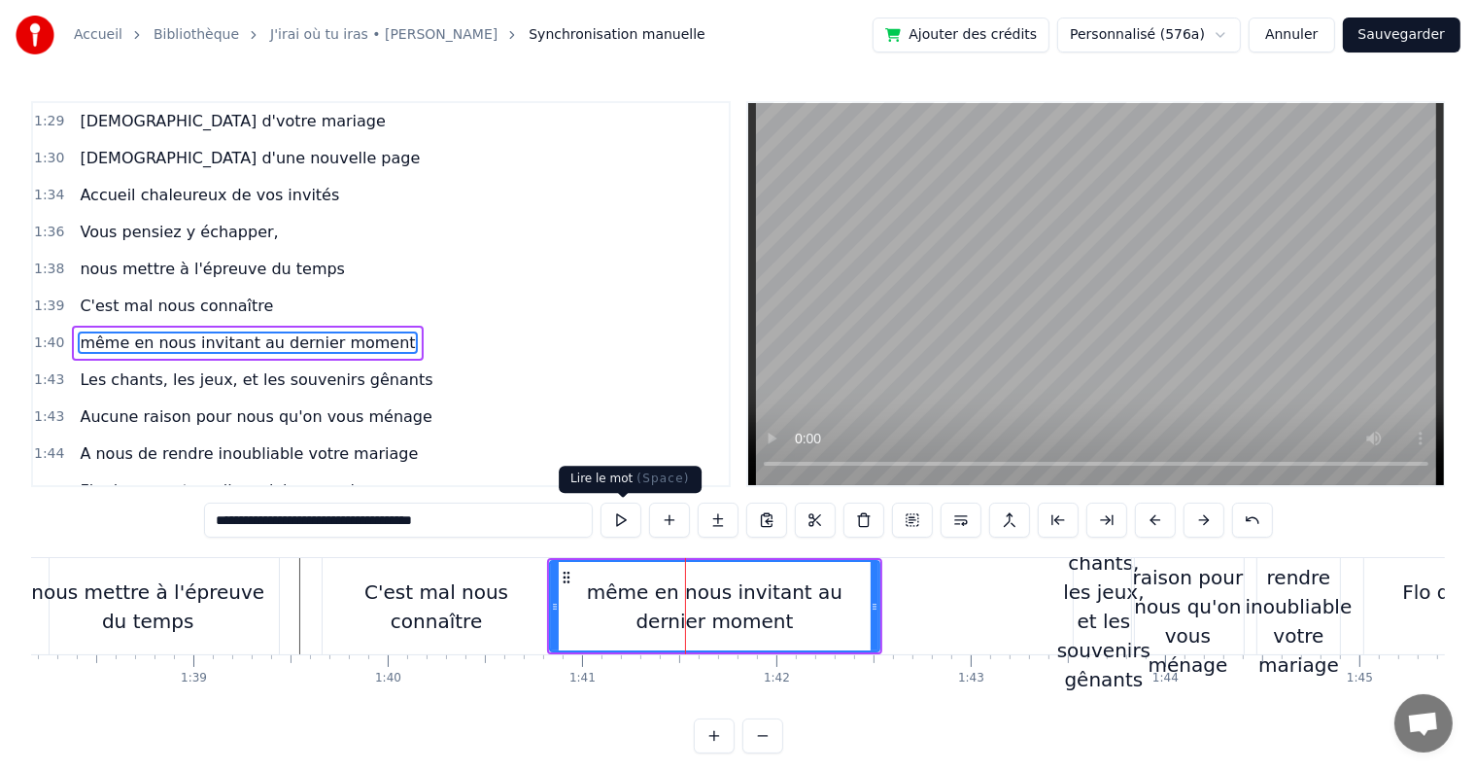
click at [614, 518] on button at bounding box center [621, 519] width 41 height 35
click at [552, 601] on icon at bounding box center [555, 607] width 8 height 16
click at [551, 600] on icon at bounding box center [555, 607] width 8 height 16
click at [557, 600] on icon at bounding box center [561, 607] width 8 height 16
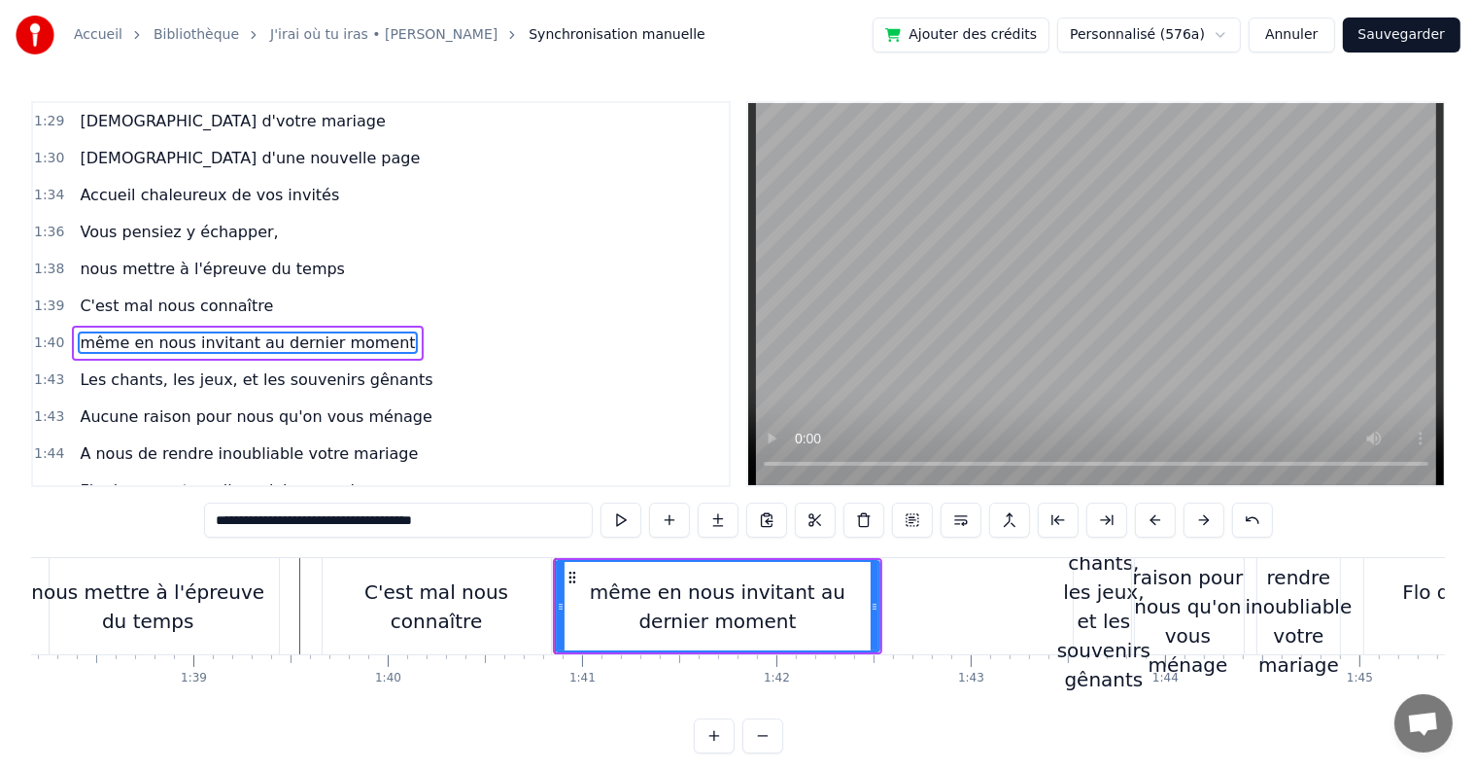
click at [523, 593] on div "C'est mal nous connaître" at bounding box center [437, 606] width 228 height 58
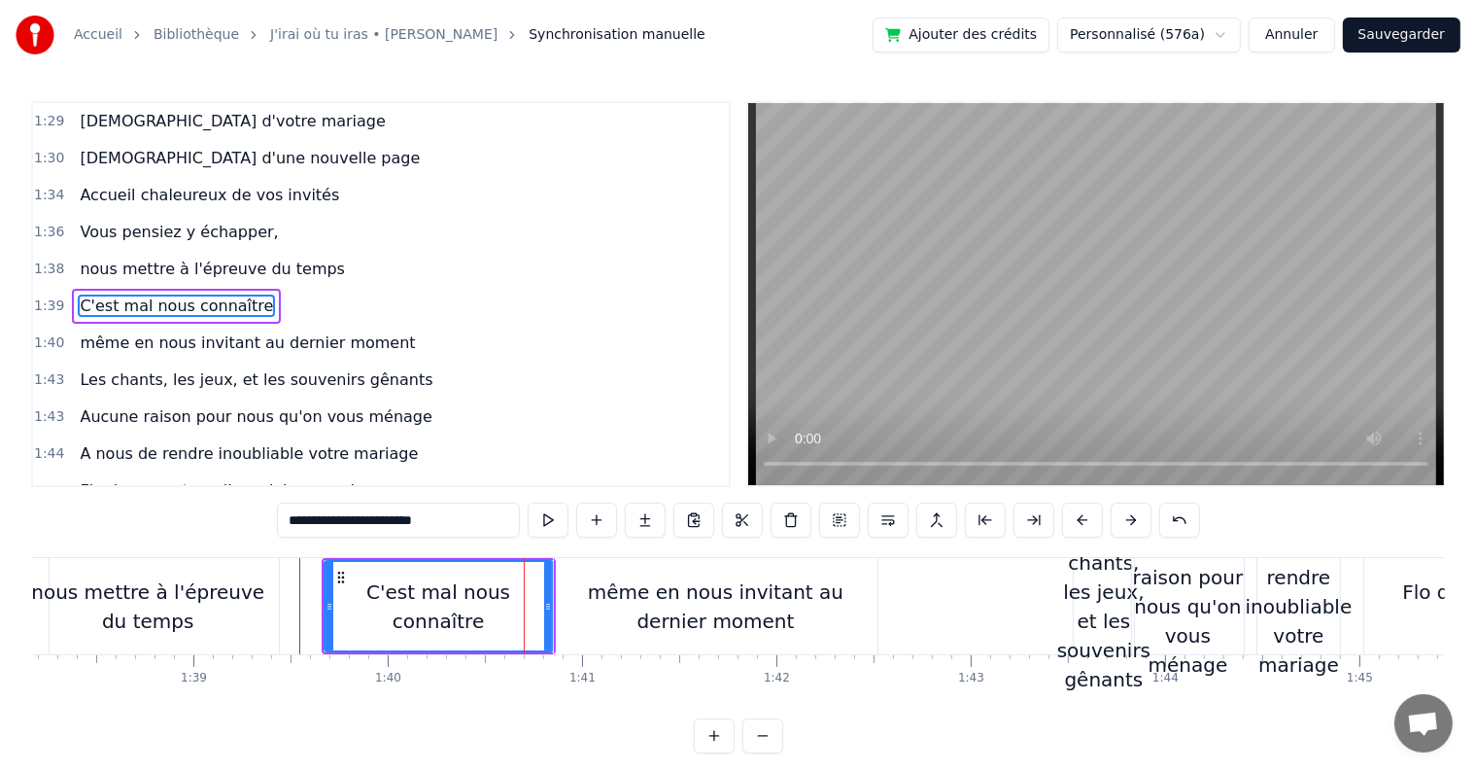
scroll to position [1257, 0]
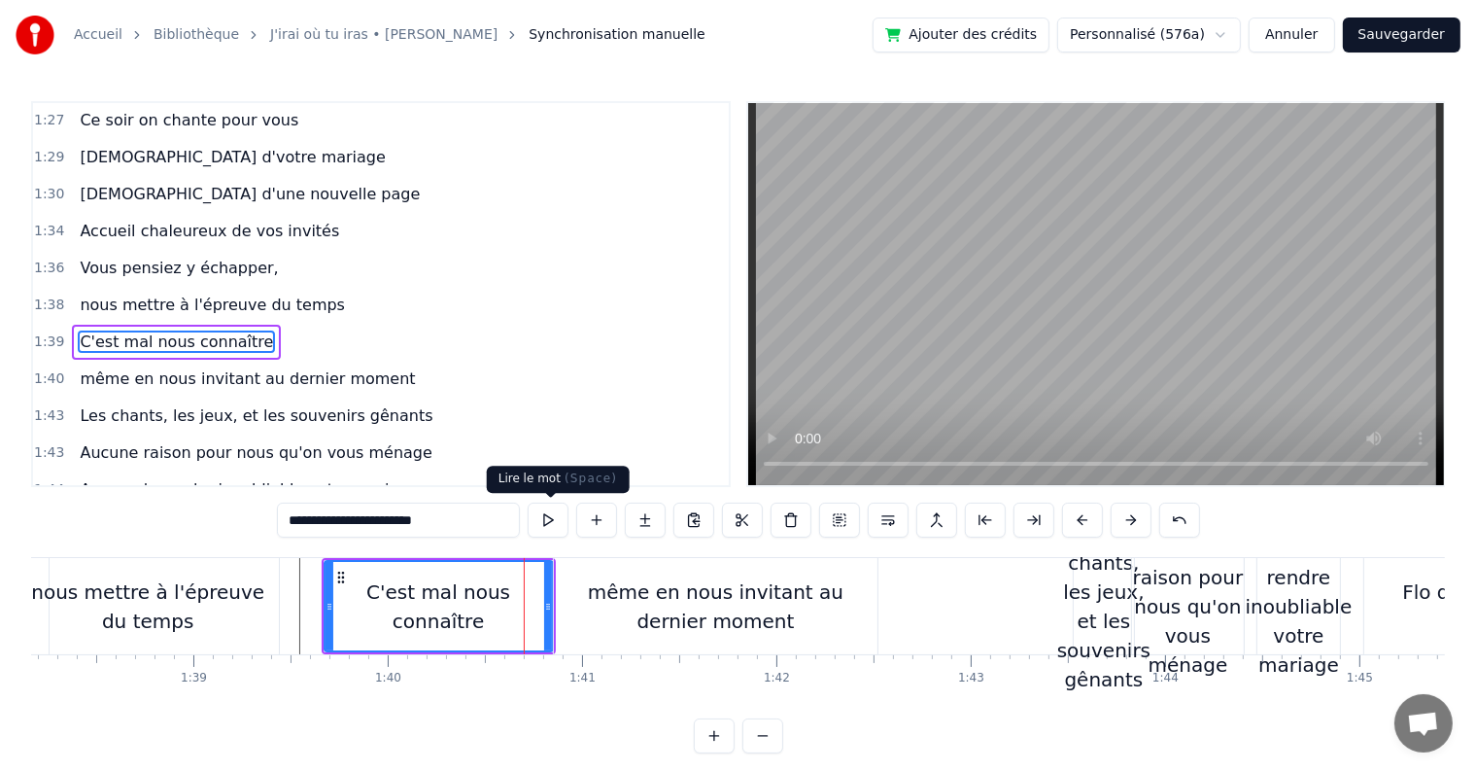
click at [556, 519] on button at bounding box center [548, 519] width 41 height 35
click at [603, 591] on div "même en nous invitant au dernier moment" at bounding box center [716, 606] width 324 height 58
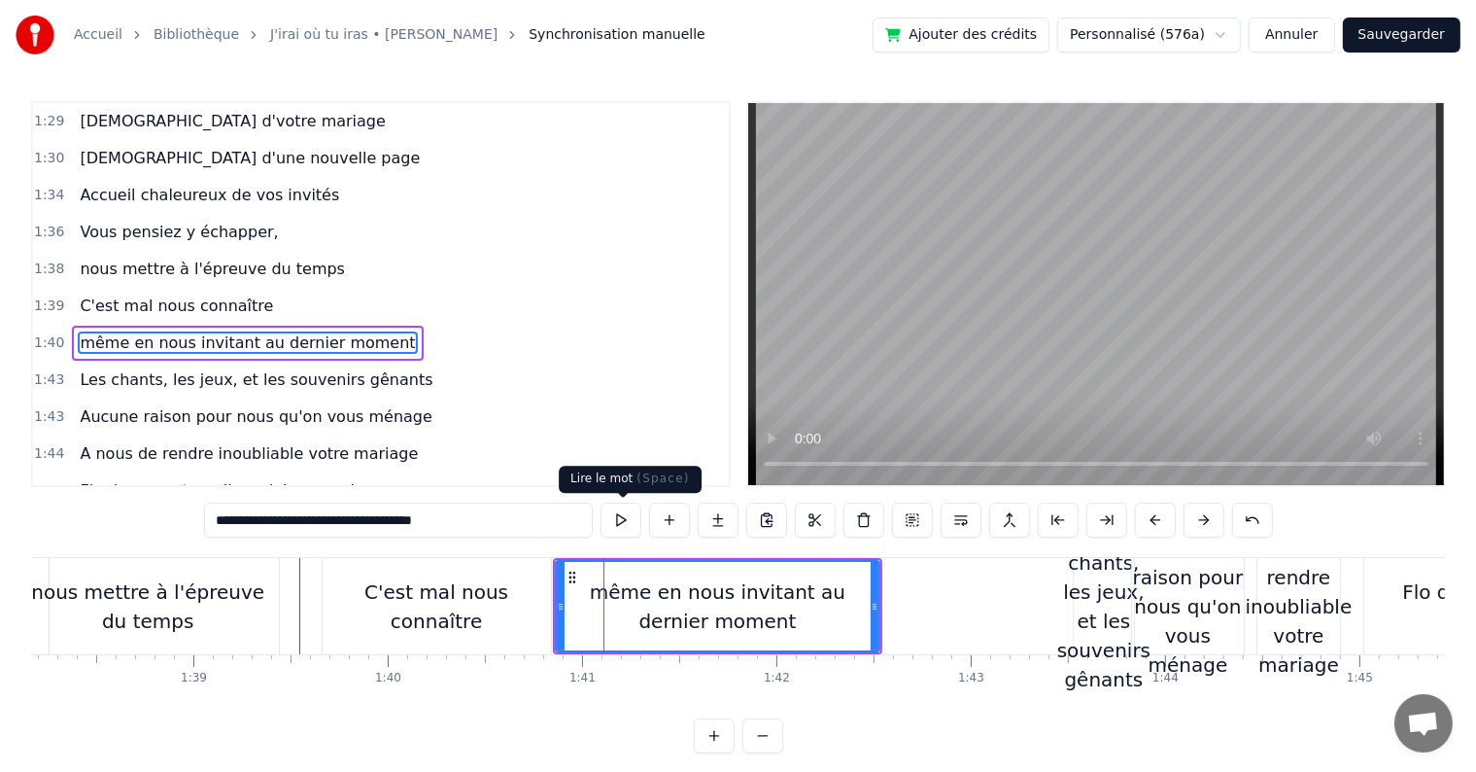
click at [618, 522] on button at bounding box center [621, 519] width 41 height 35
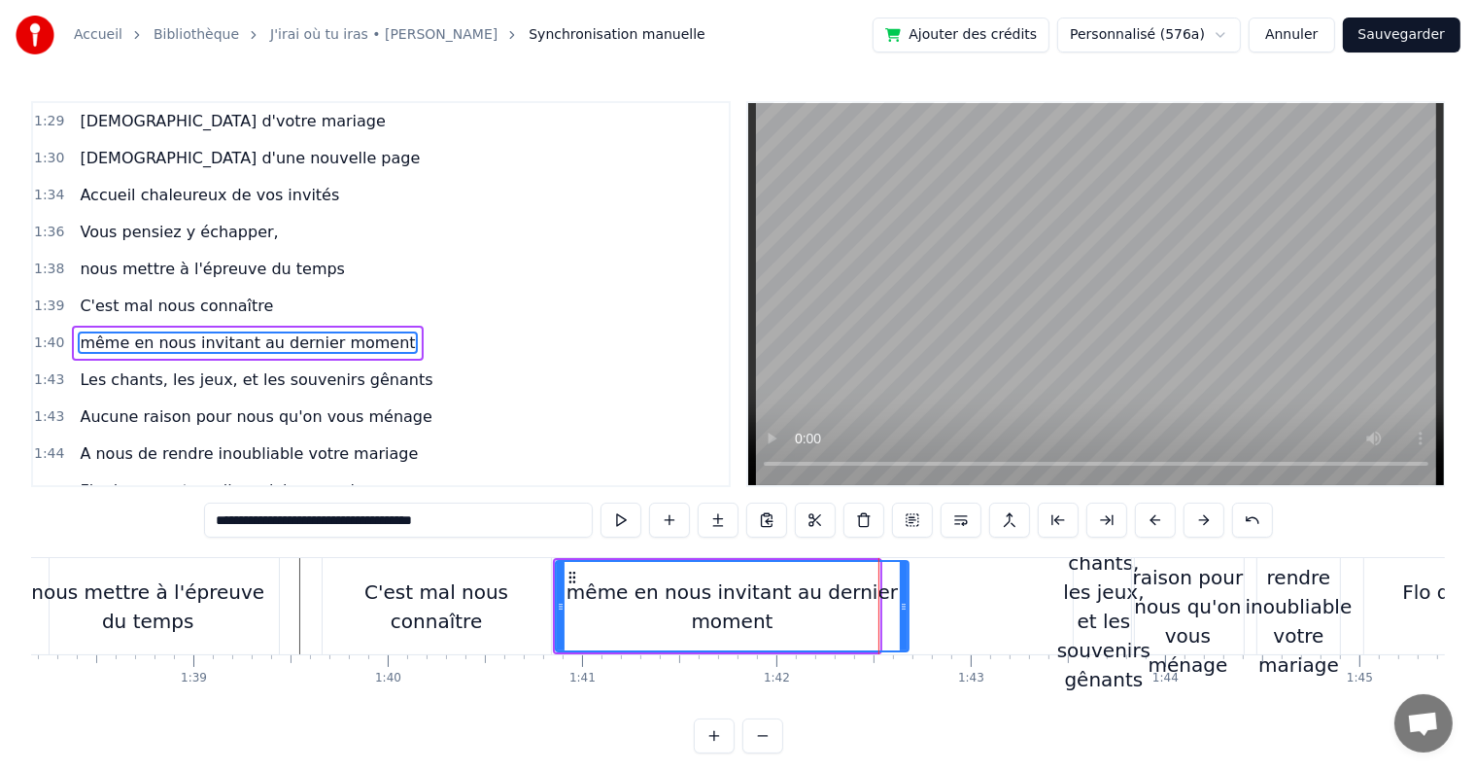
drag, startPoint x: 873, startPoint y: 605, endPoint x: 902, endPoint y: 603, distance: 29.2
click at [902, 603] on icon at bounding box center [904, 607] width 8 height 16
click at [624, 515] on button at bounding box center [621, 519] width 41 height 35
click at [1100, 599] on div "Les chants, les jeux, et les souvenirs gênants" at bounding box center [1103, 606] width 93 height 175
type input "**********"
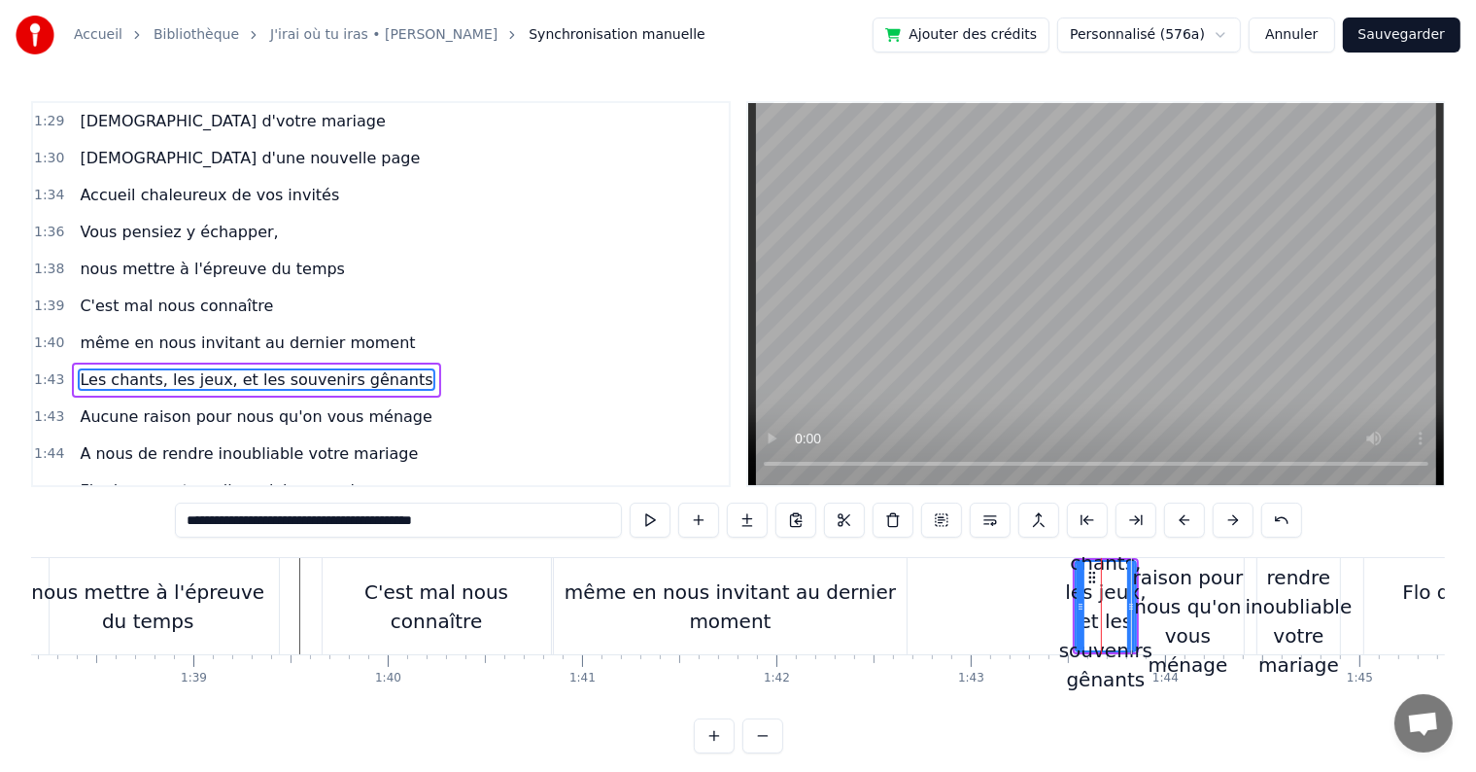
scroll to position [1329, 0]
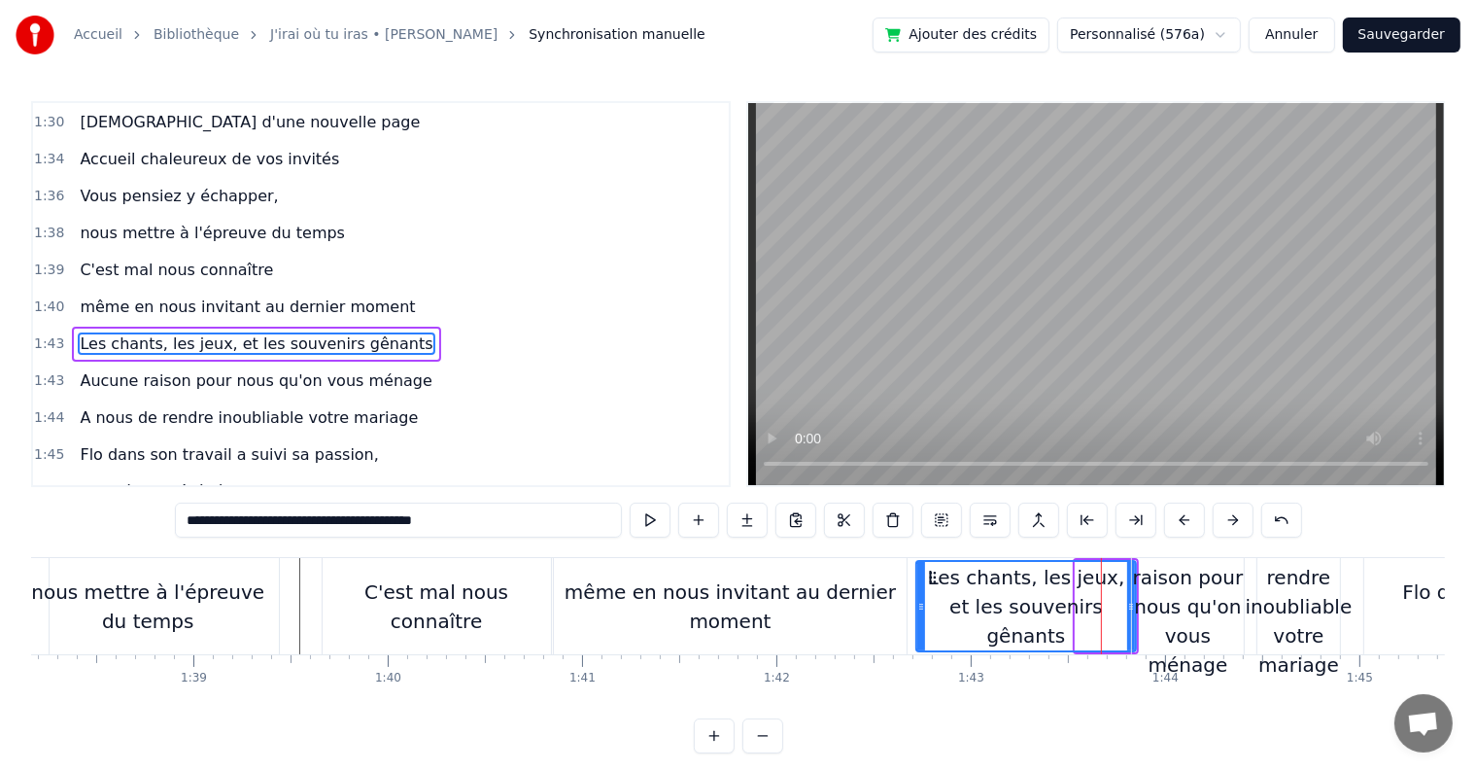
drag, startPoint x: 1077, startPoint y: 609, endPoint x: 920, endPoint y: 600, distance: 156.8
click at [920, 600] on icon at bounding box center [921, 607] width 8 height 16
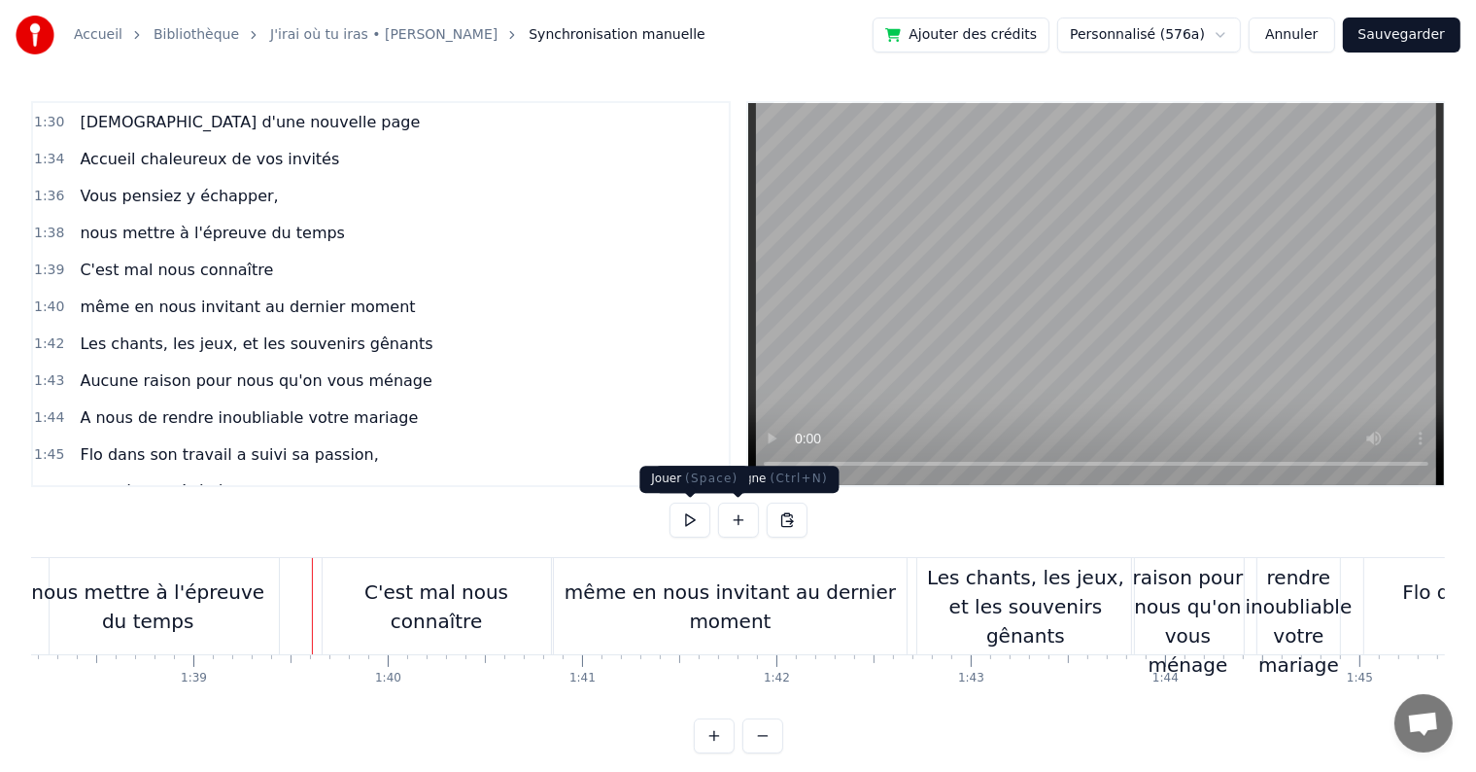
click at [686, 527] on button at bounding box center [690, 519] width 41 height 35
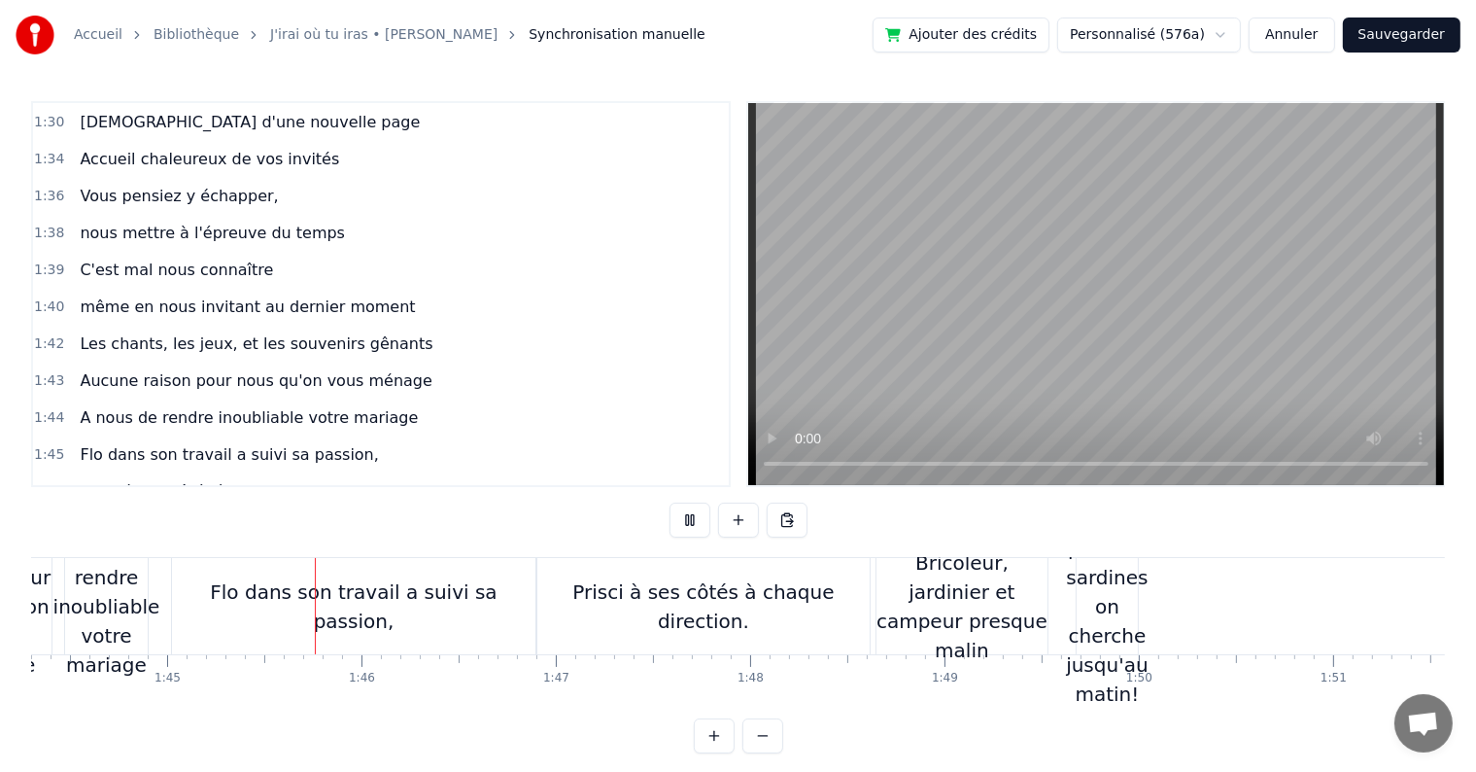
scroll to position [0, 20332]
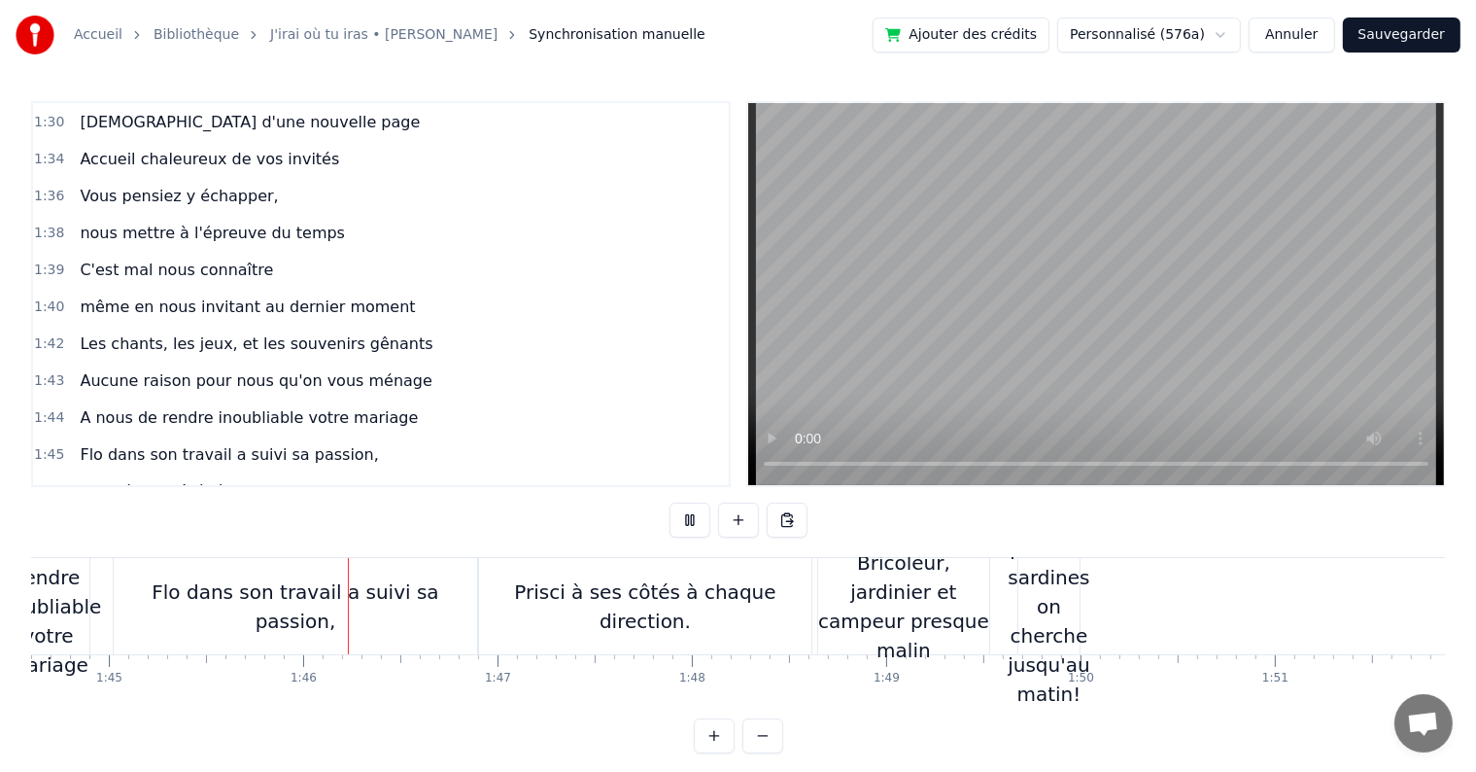
click at [686, 527] on button at bounding box center [690, 519] width 41 height 35
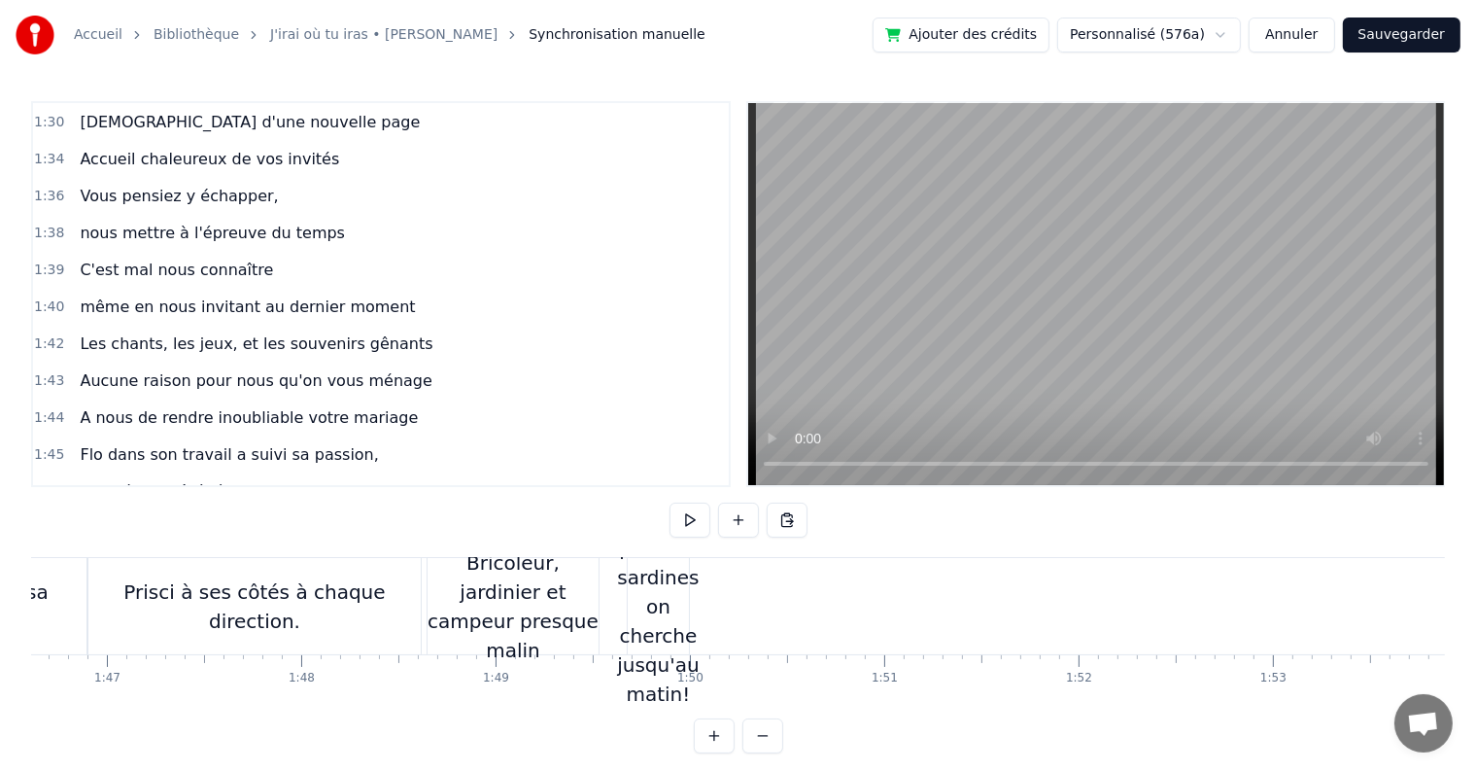
scroll to position [0, 20747]
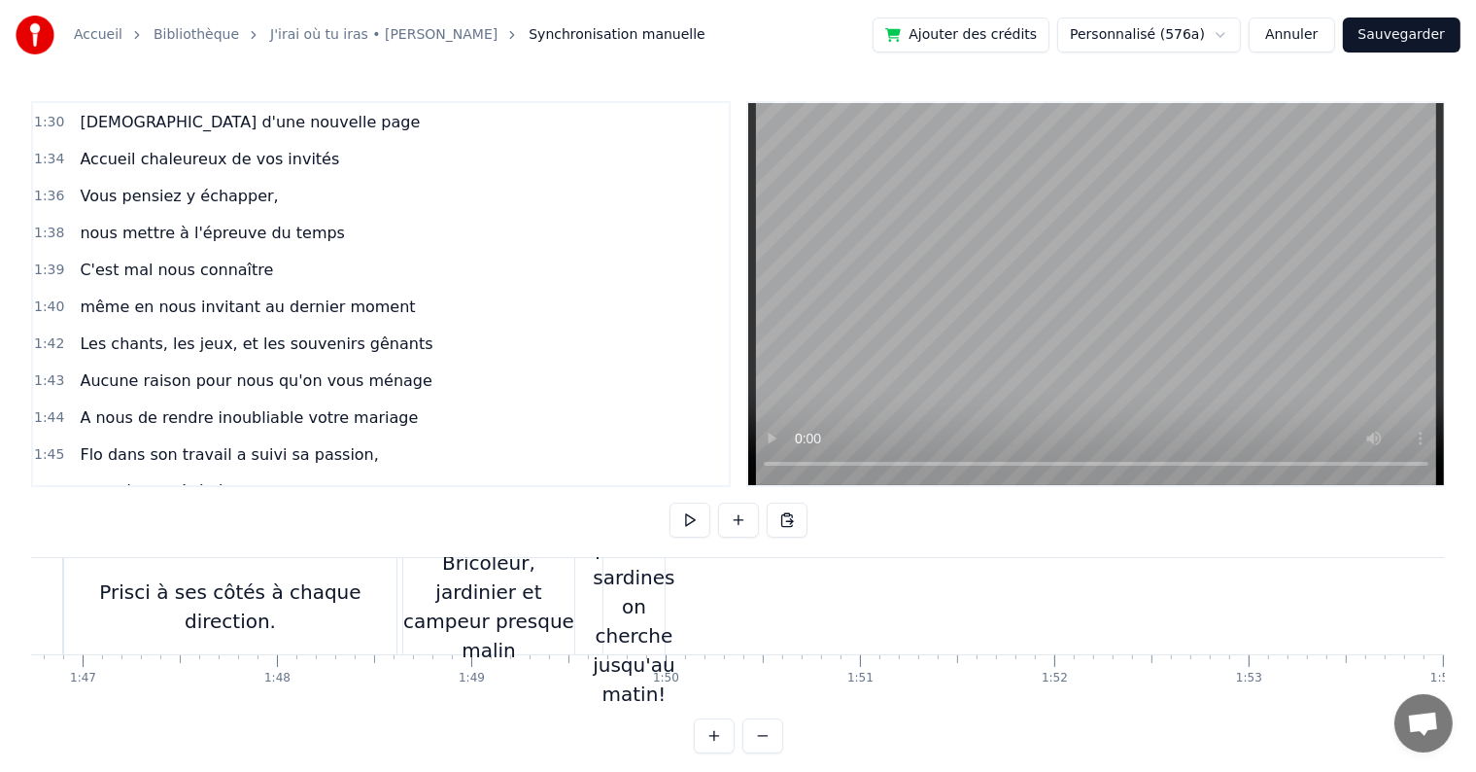
click at [636, 603] on div "Car pour les sardines on cherche jusqu'au matin!" at bounding box center [634, 606] width 82 height 204
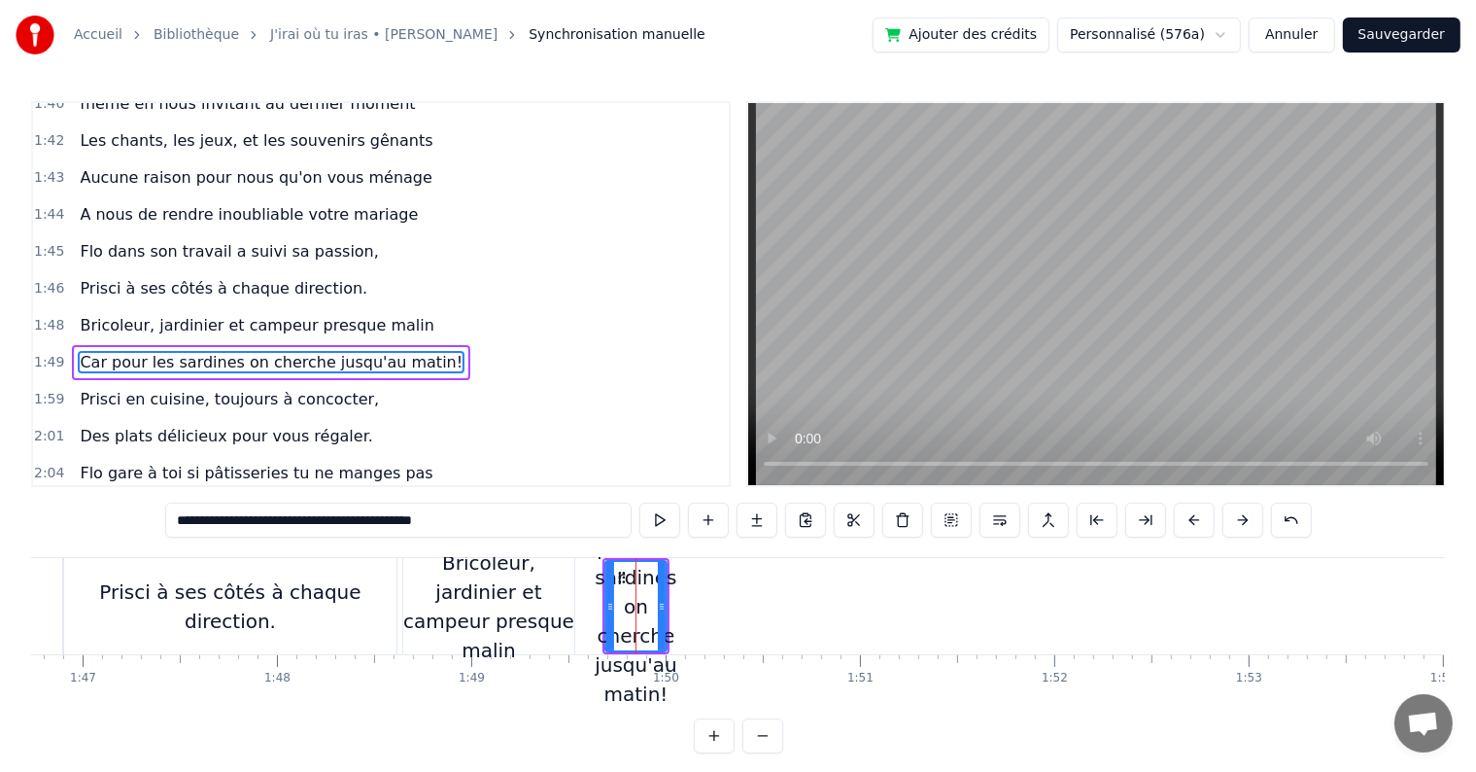
scroll to position [1543, 0]
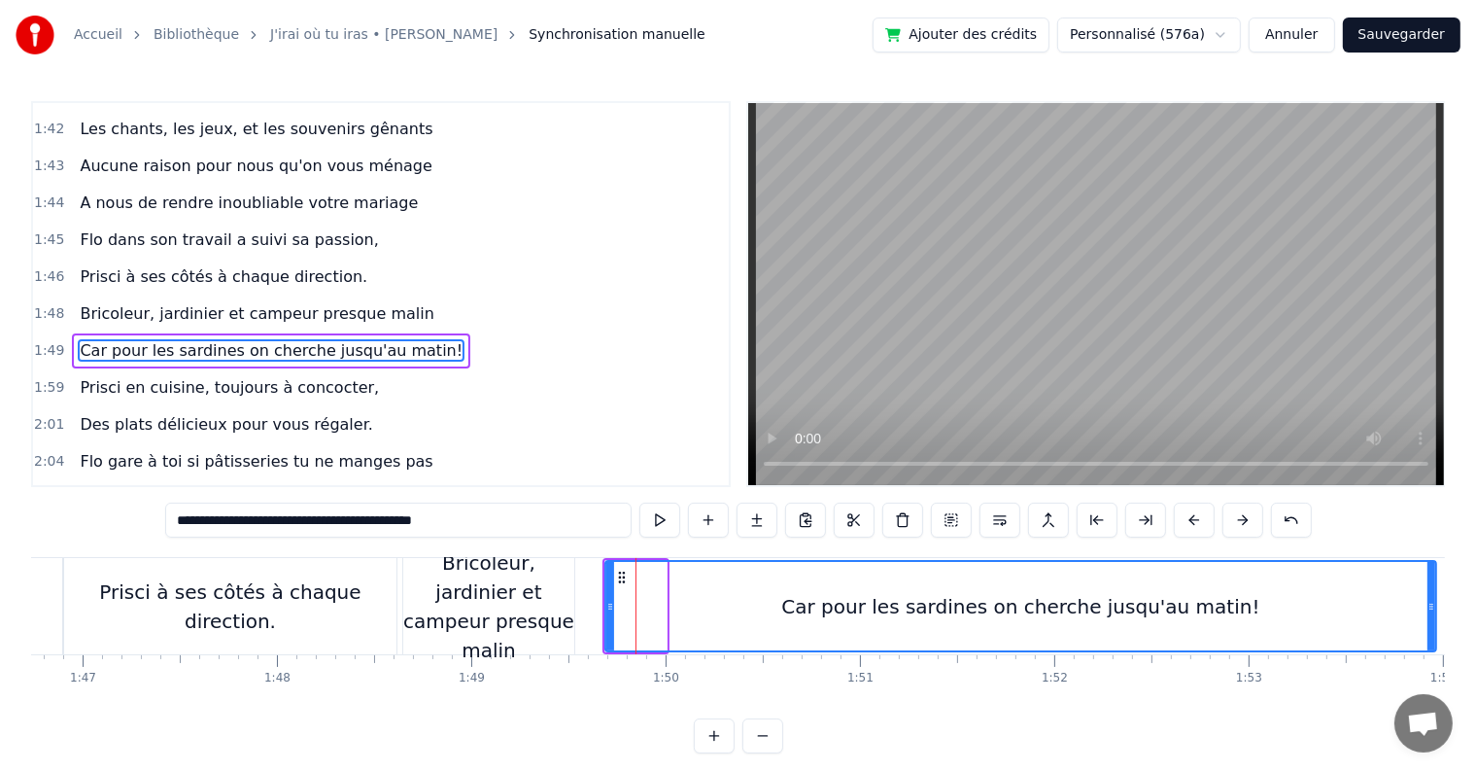
drag, startPoint x: 661, startPoint y: 603, endPoint x: 1430, endPoint y: 619, distance: 768.9
click at [1430, 619] on div at bounding box center [1432, 606] width 8 height 88
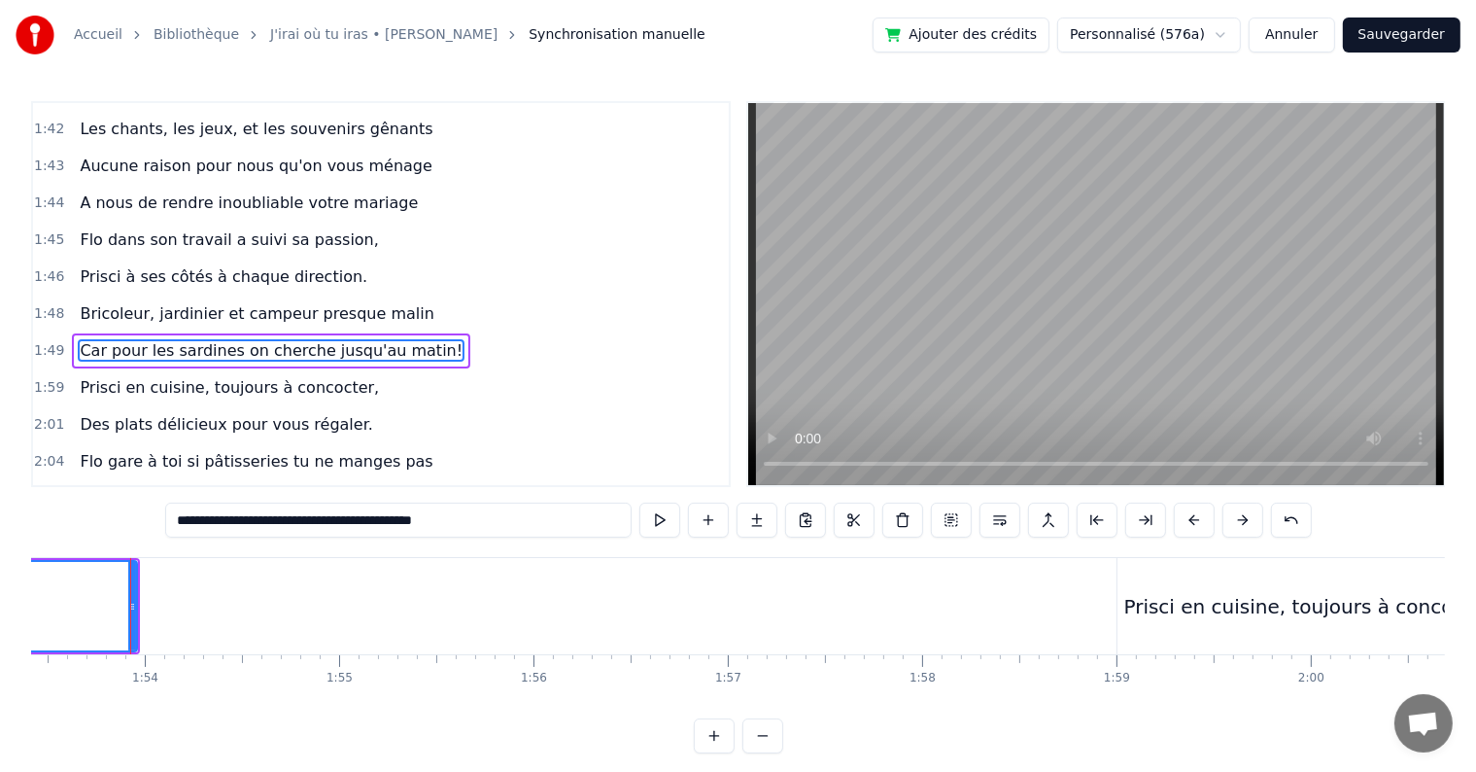
scroll to position [0, 22046]
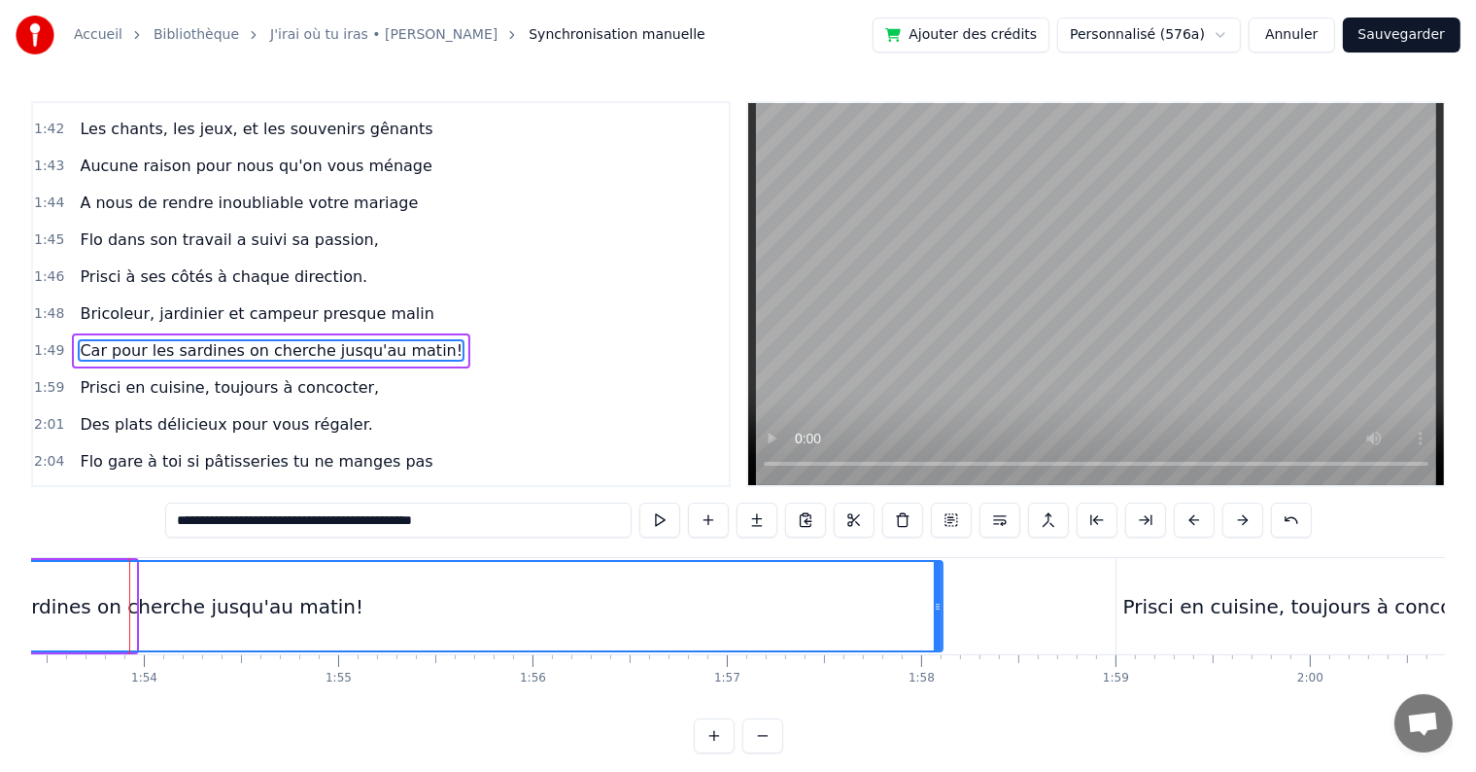
drag, startPoint x: 131, startPoint y: 605, endPoint x: 938, endPoint y: 627, distance: 807.0
click at [938, 627] on div at bounding box center [938, 606] width 8 height 88
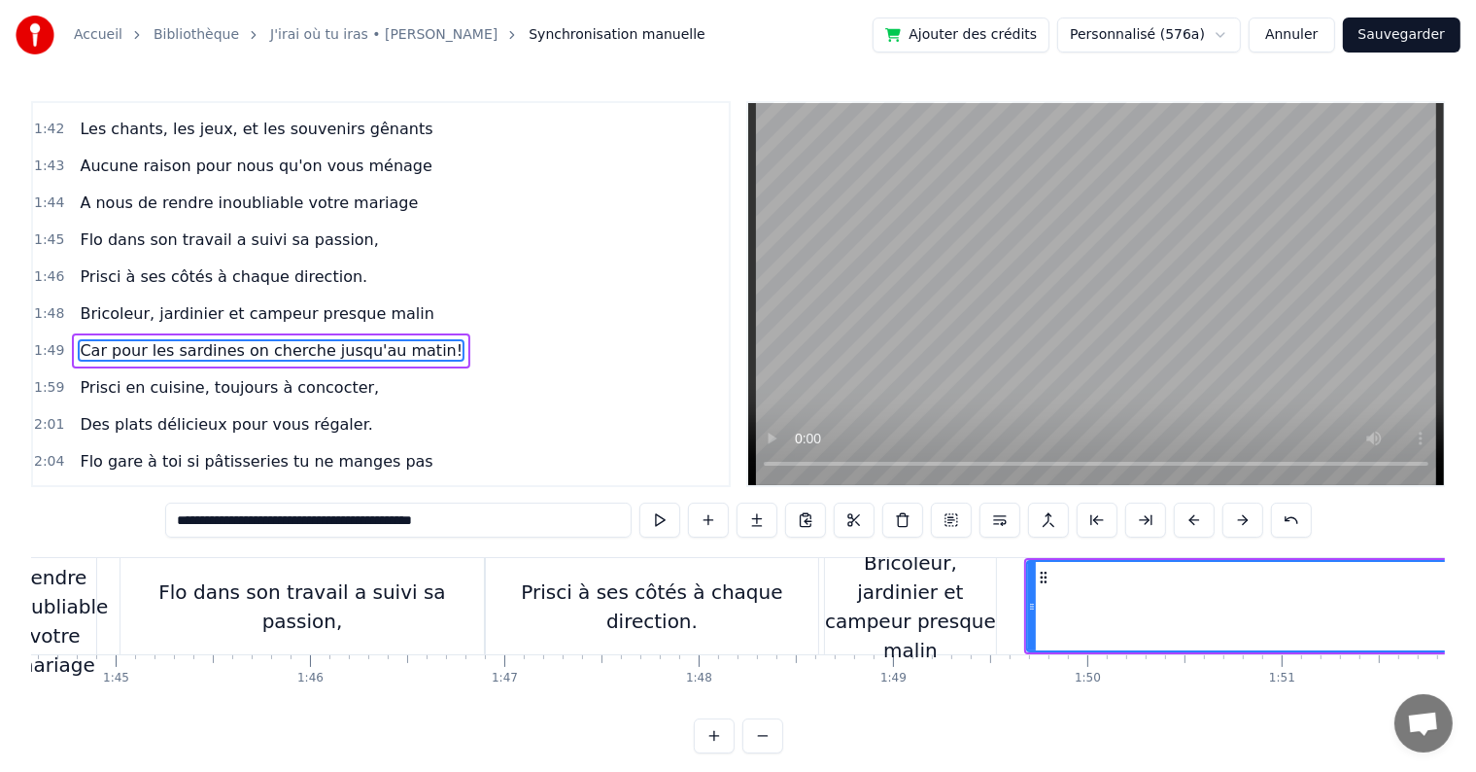
scroll to position [0, 20029]
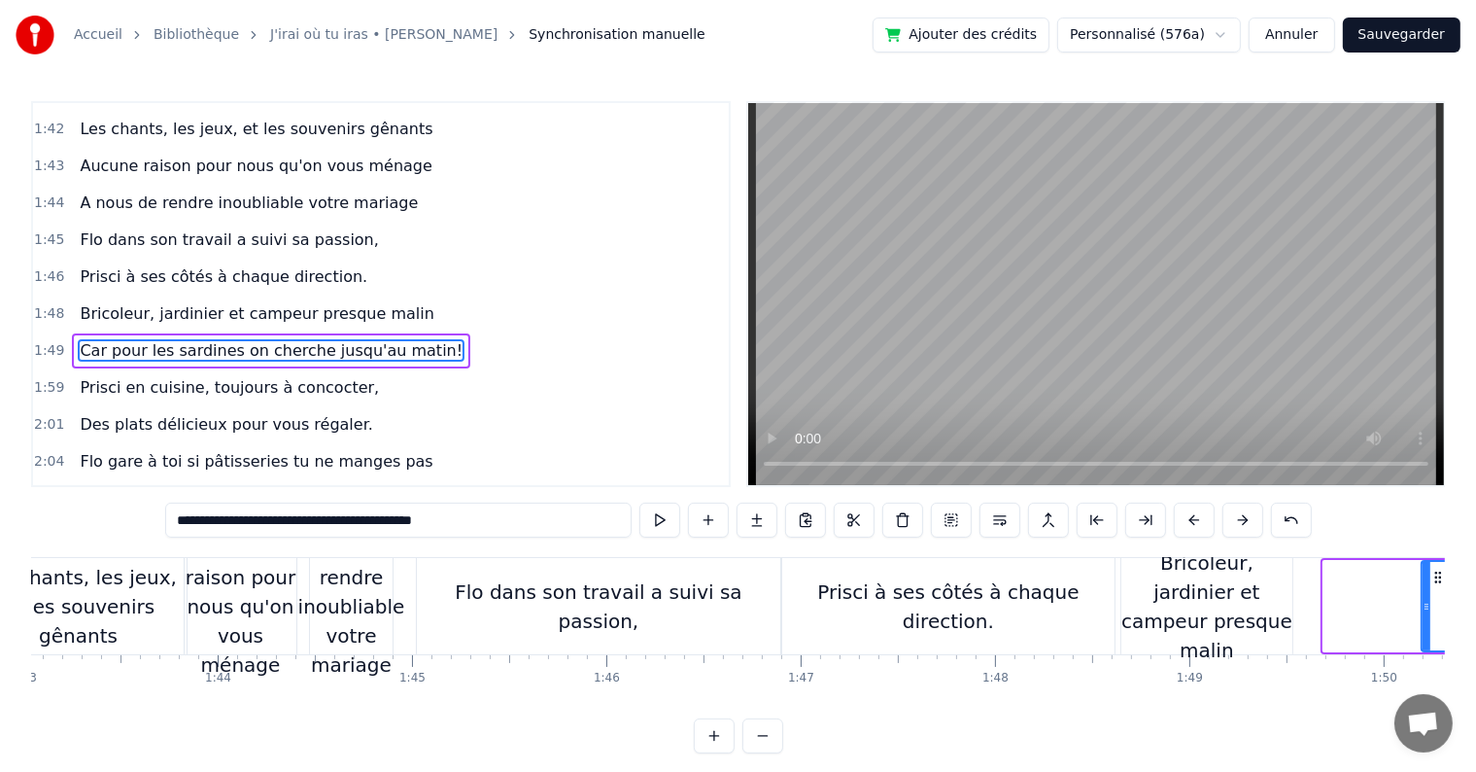
drag, startPoint x: 1325, startPoint y: 603, endPoint x: 1423, endPoint y: 609, distance: 98.4
click at [1423, 609] on icon at bounding box center [1427, 607] width 8 height 16
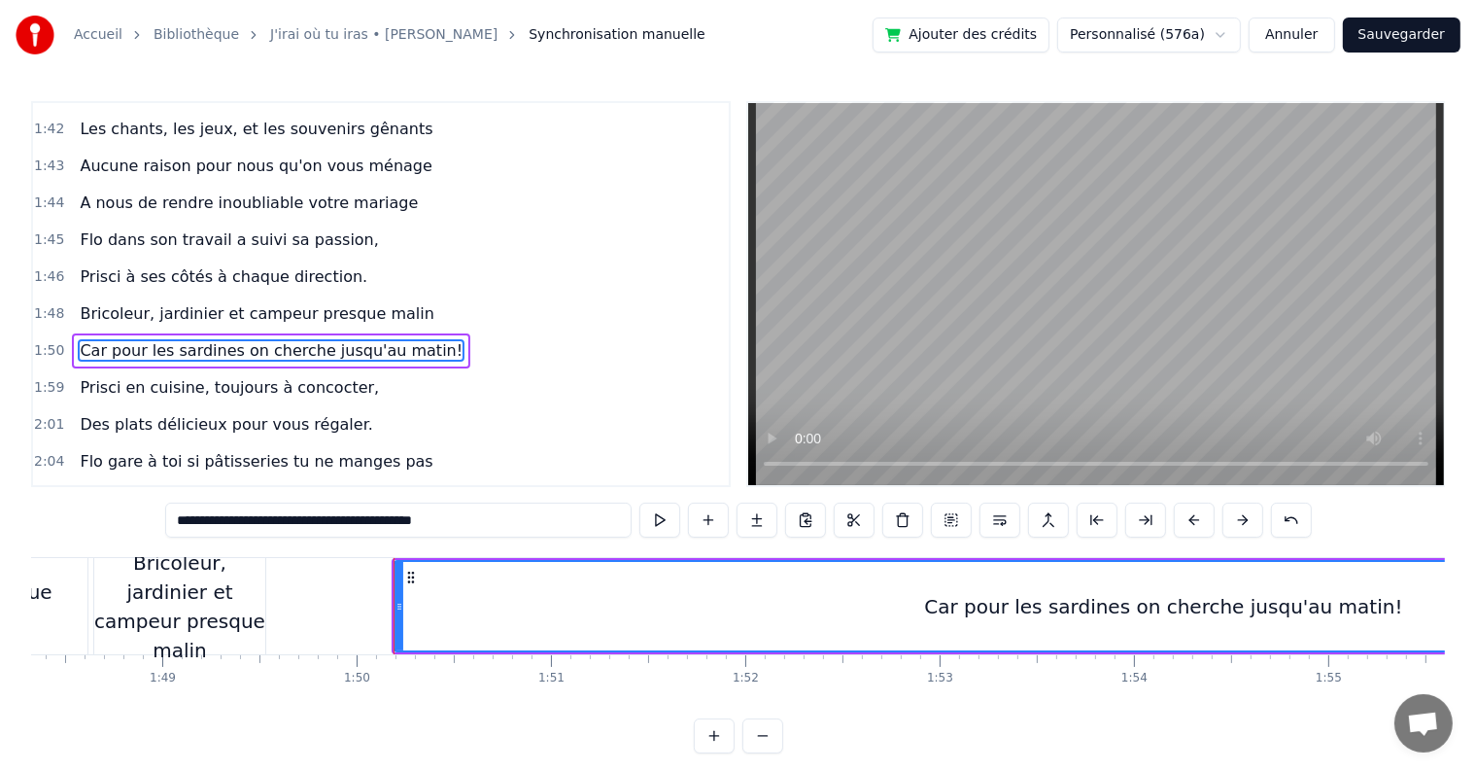
scroll to position [0, 21321]
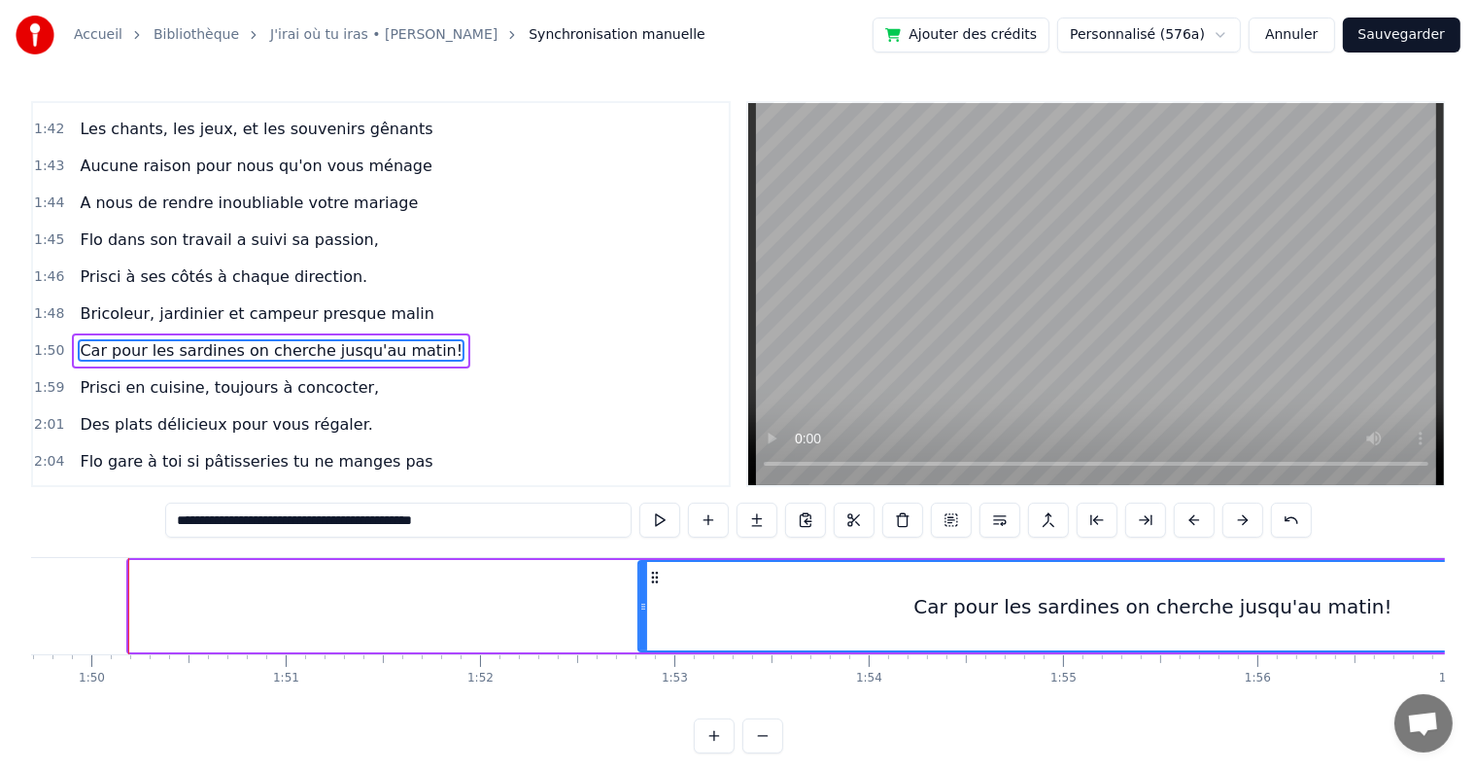
drag, startPoint x: 132, startPoint y: 603, endPoint x: 641, endPoint y: 610, distance: 509.3
click at [641, 610] on icon at bounding box center [644, 607] width 8 height 16
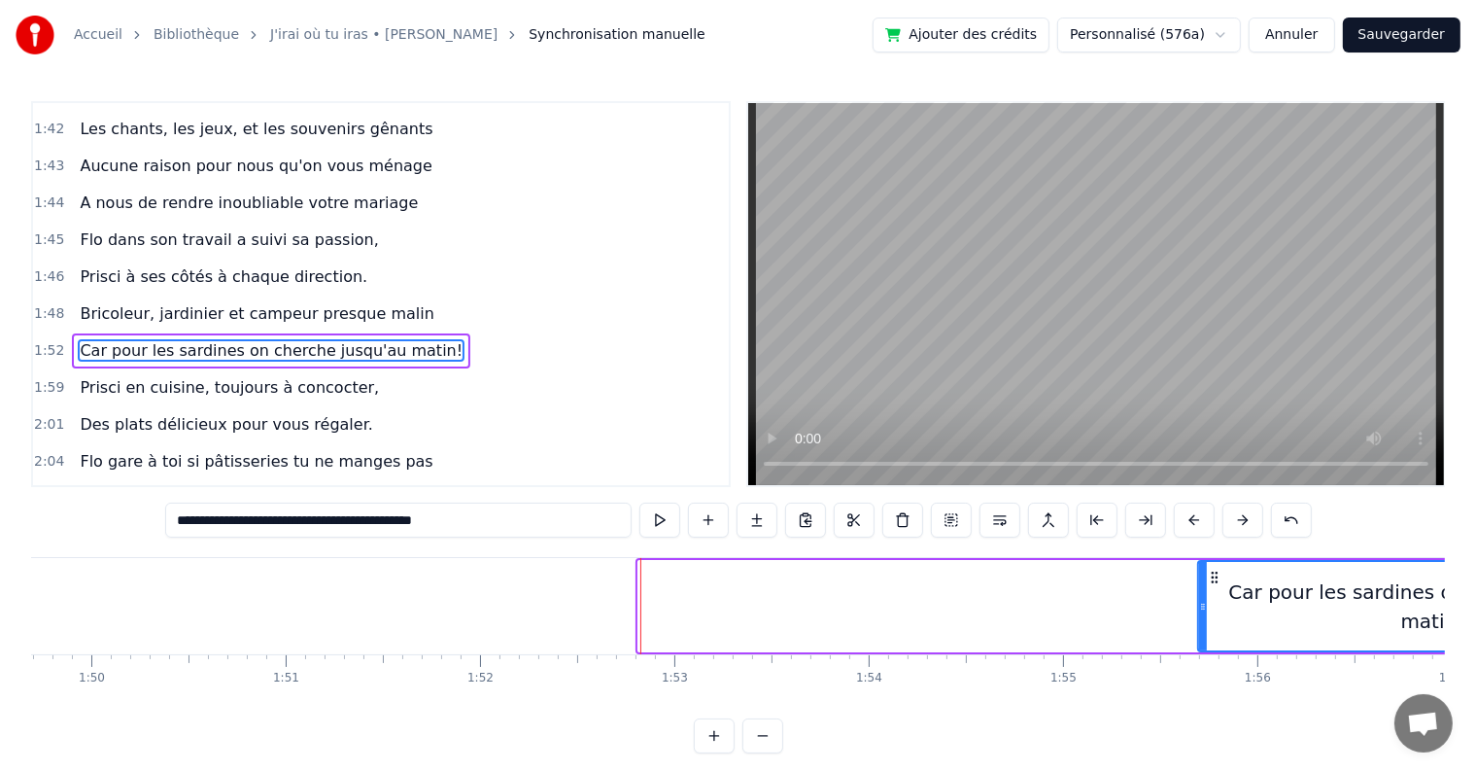
drag, startPoint x: 641, startPoint y: 602, endPoint x: 1225, endPoint y: 614, distance: 583.3
click at [1207, 612] on icon at bounding box center [1203, 607] width 8 height 16
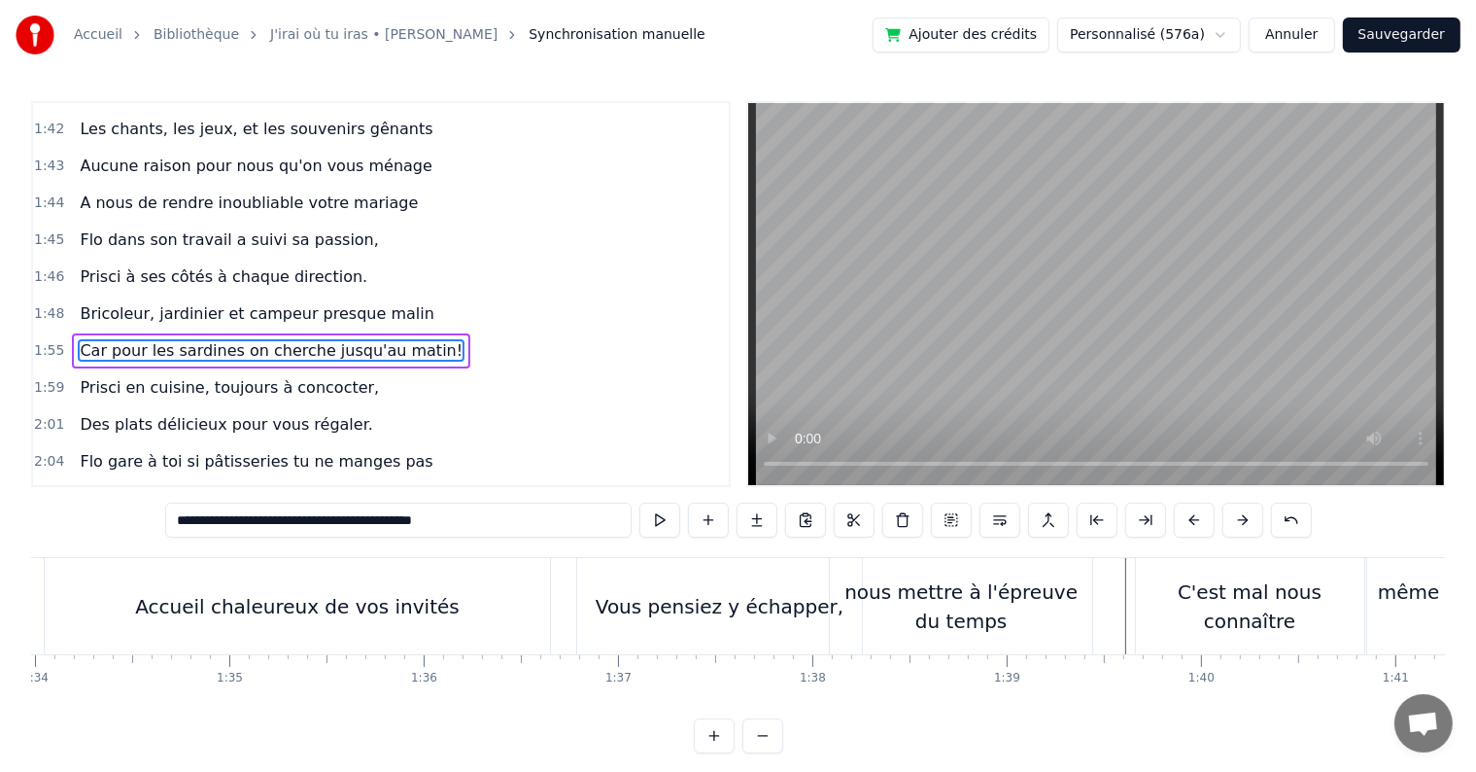
scroll to position [0, 18450]
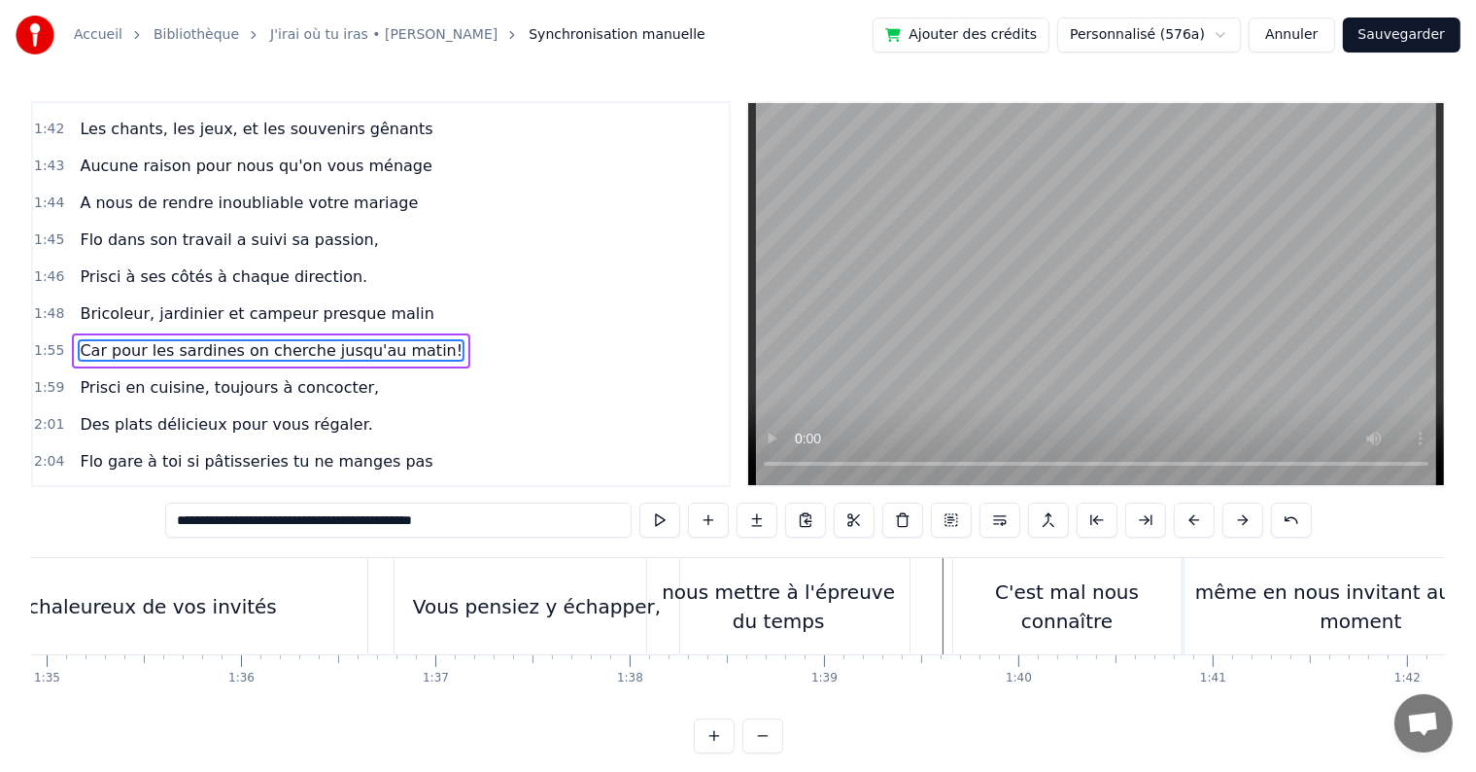
click at [92, 593] on div "Accueil chaleureux de vos invités" at bounding box center [114, 606] width 325 height 29
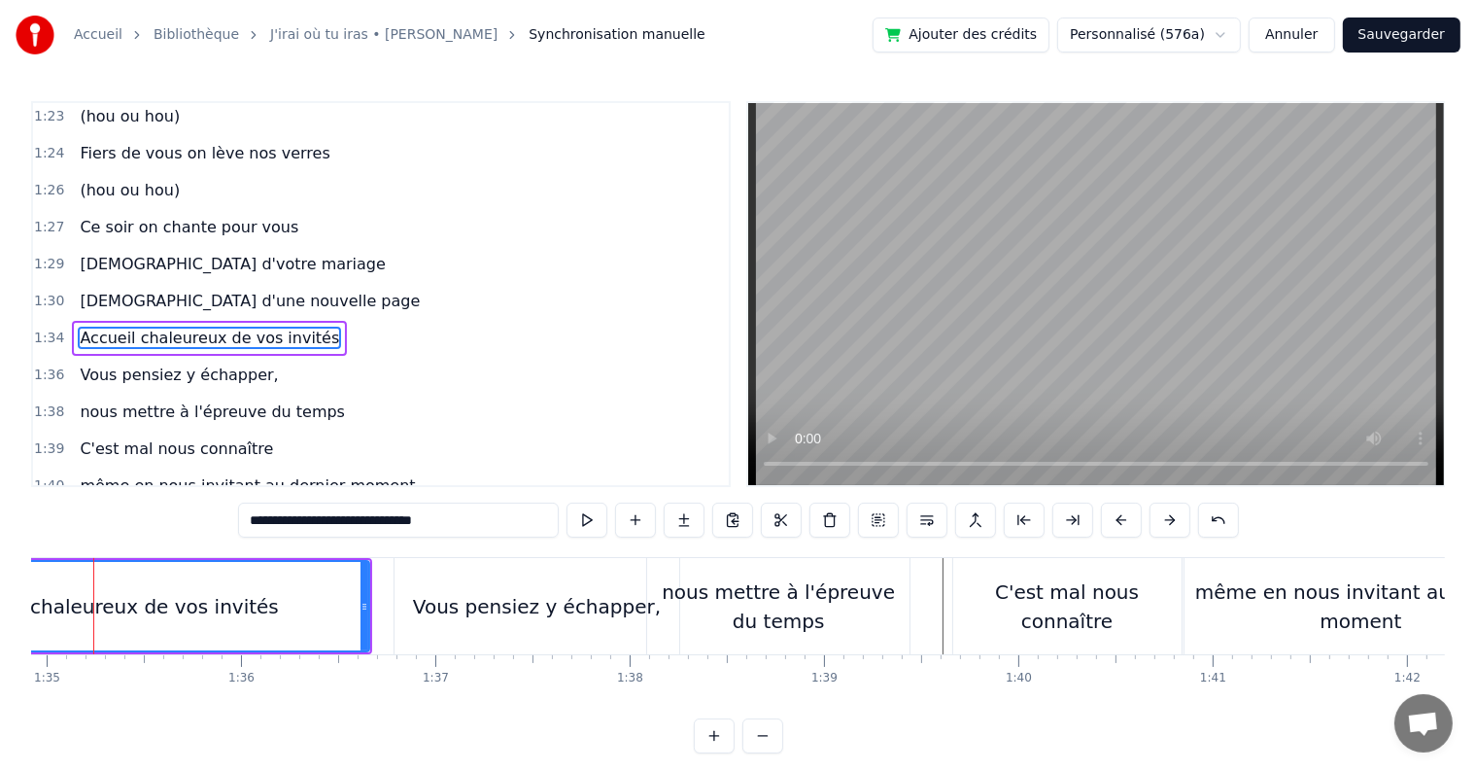
scroll to position [0, 18414]
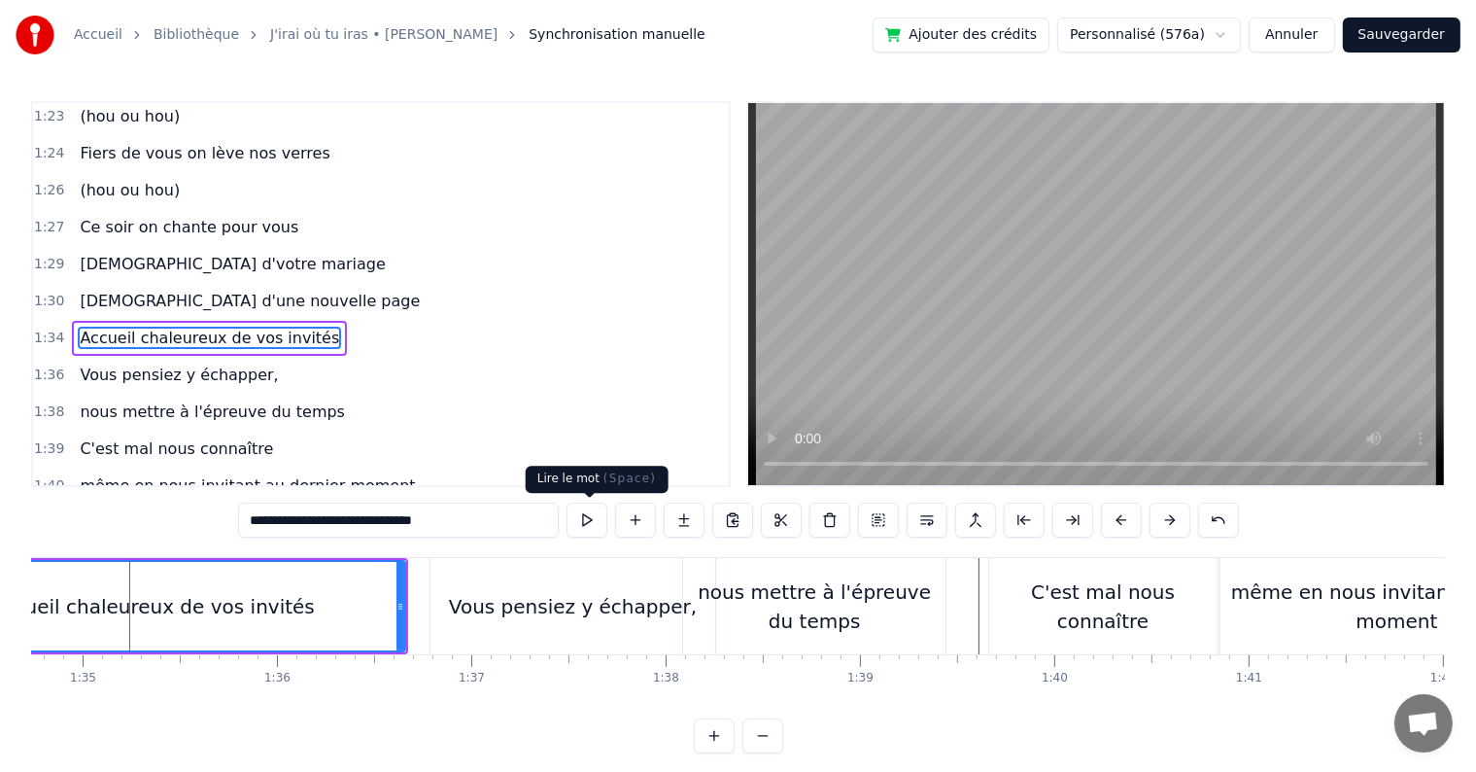
click at [599, 521] on button at bounding box center [587, 519] width 41 height 35
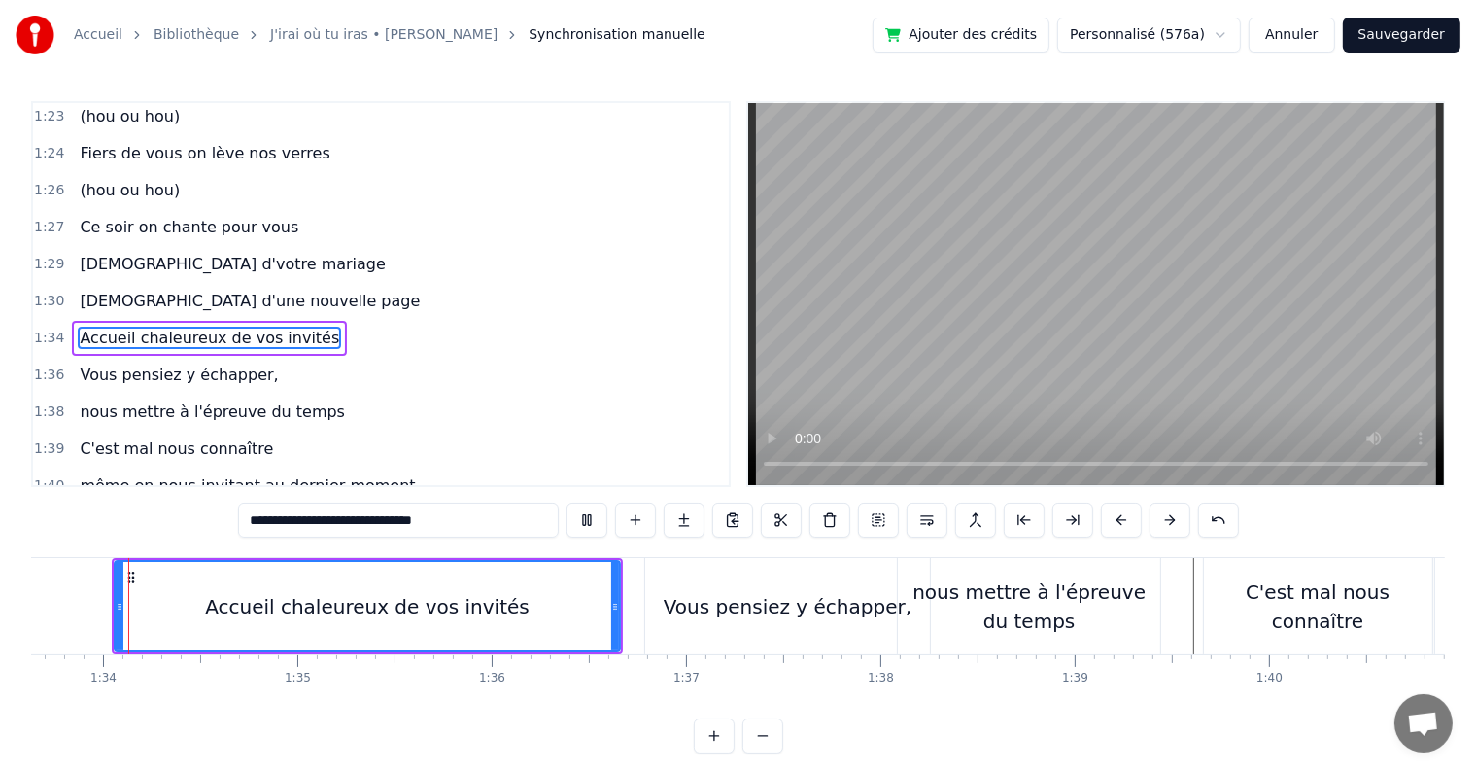
scroll to position [0, 18182]
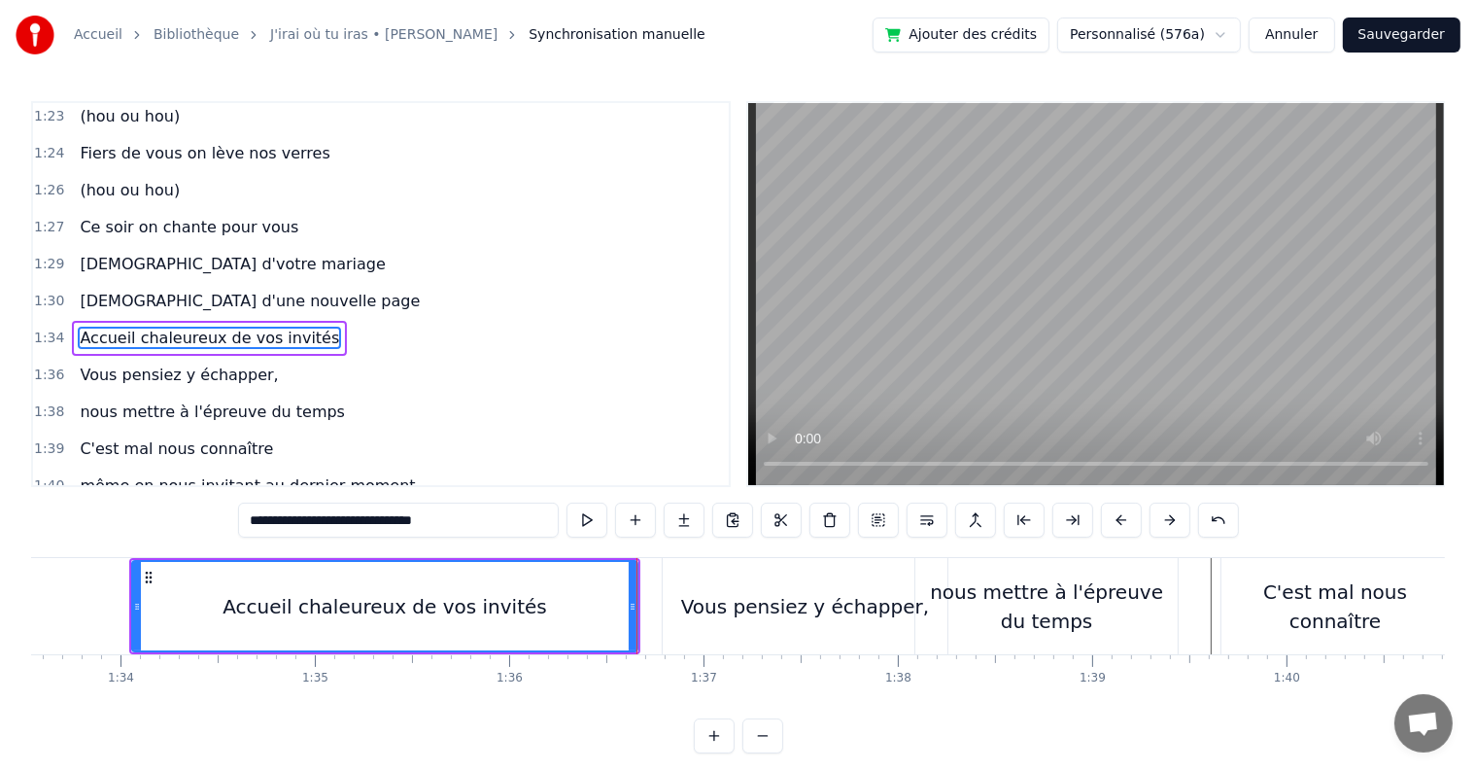
click at [599, 521] on button at bounding box center [587, 519] width 41 height 35
click at [719, 570] on div "Vous pensiez y échapper," at bounding box center [805, 606] width 285 height 96
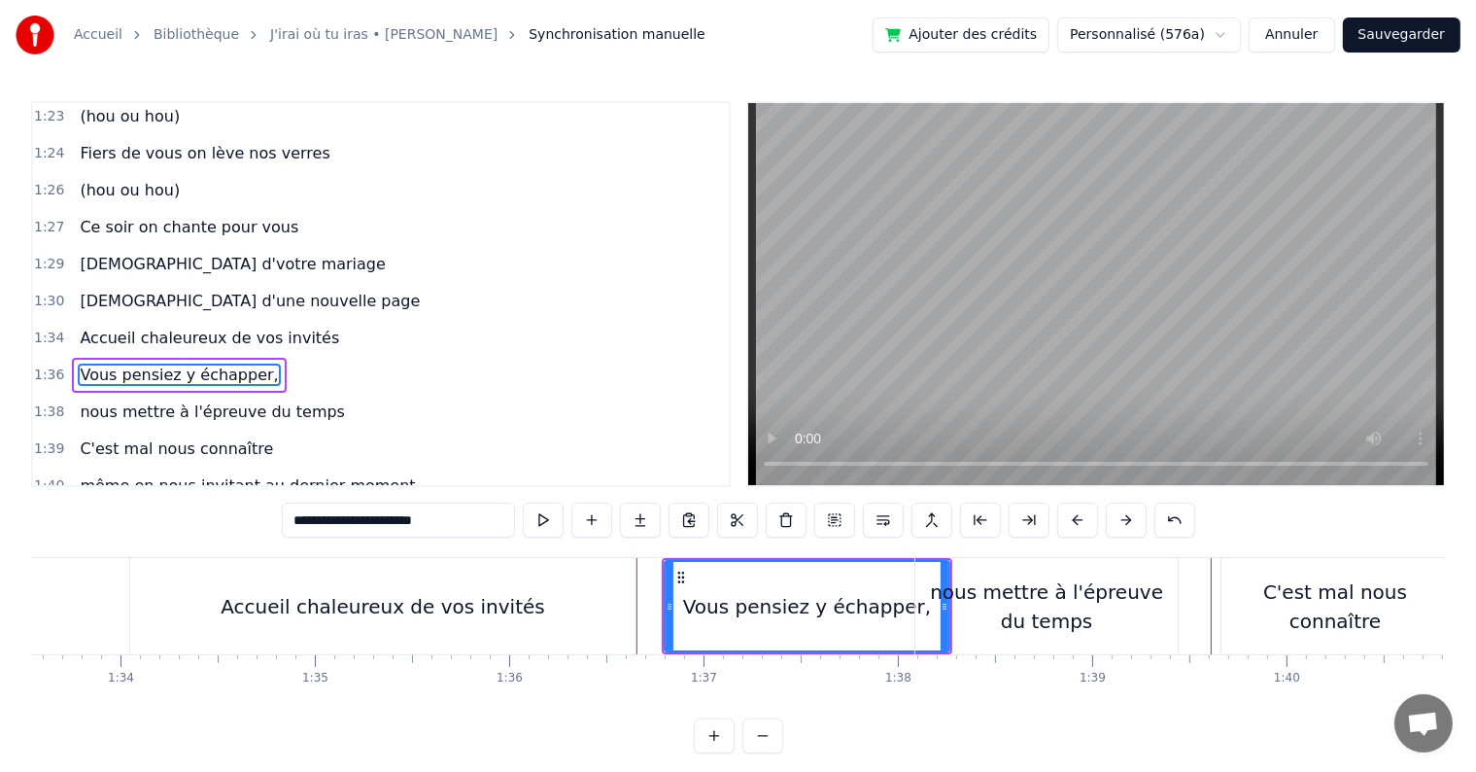
scroll to position [1186, 0]
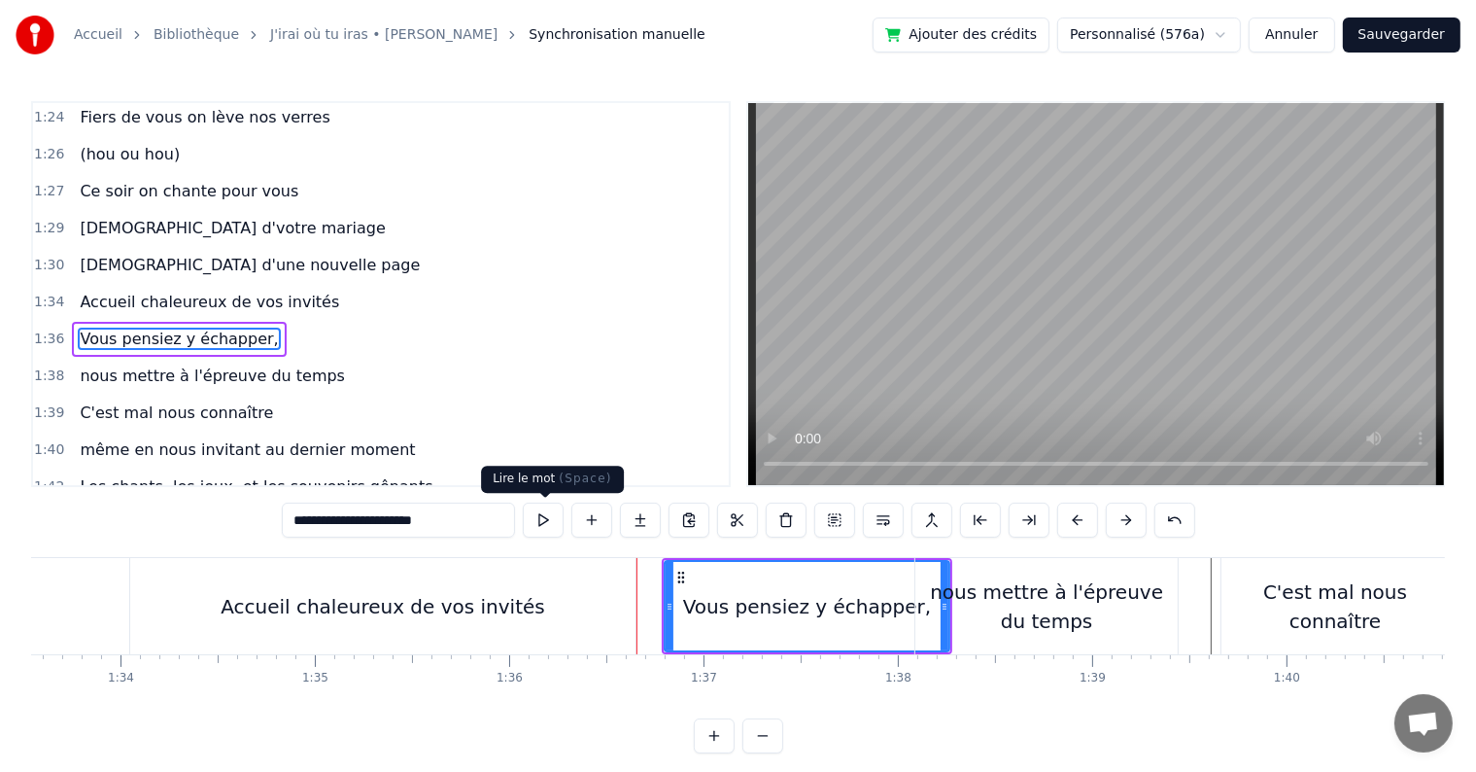
click at [564, 523] on button at bounding box center [543, 519] width 41 height 35
click at [1005, 604] on div "nous mettre à l'épreuve du temps" at bounding box center [1047, 606] width 262 height 58
type input "**********"
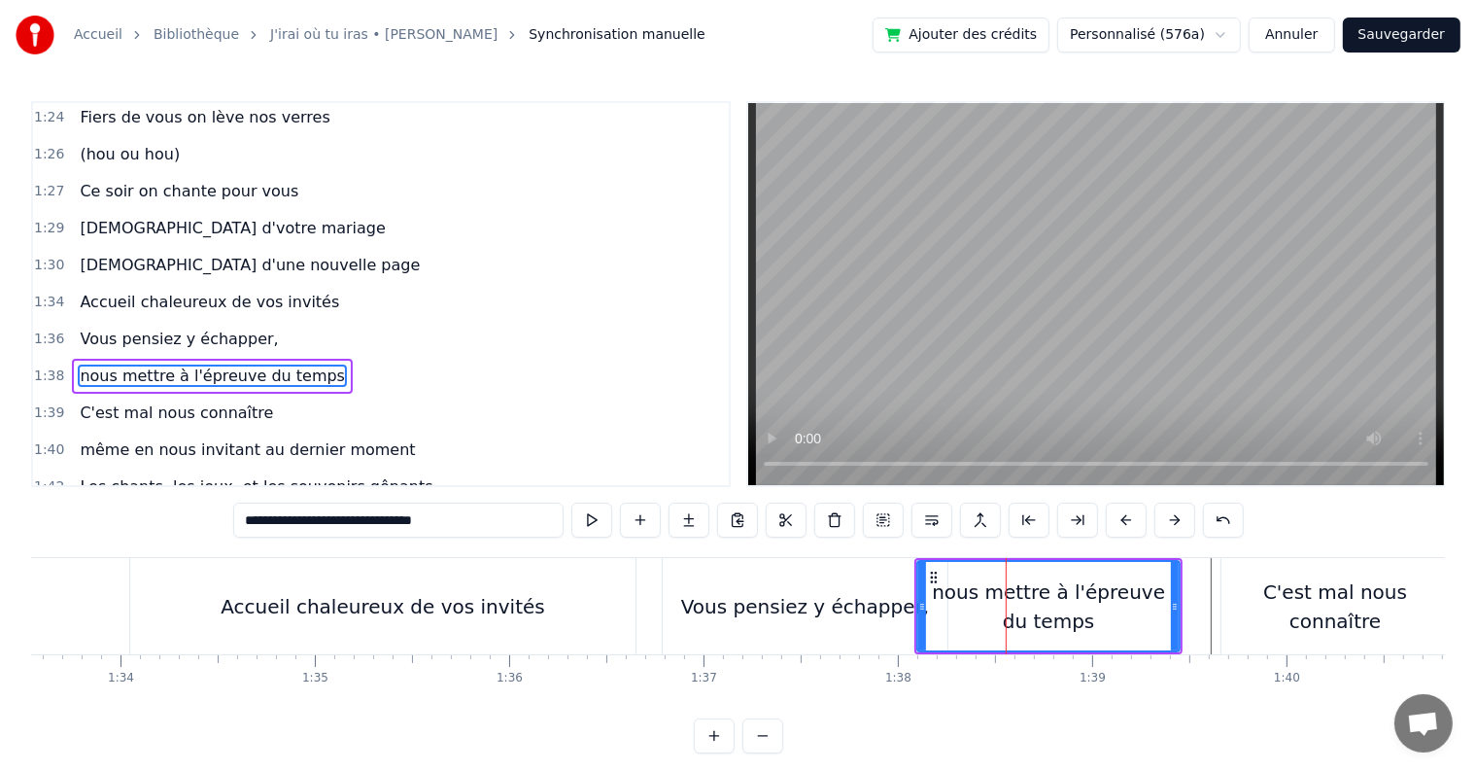
scroll to position [1221, 0]
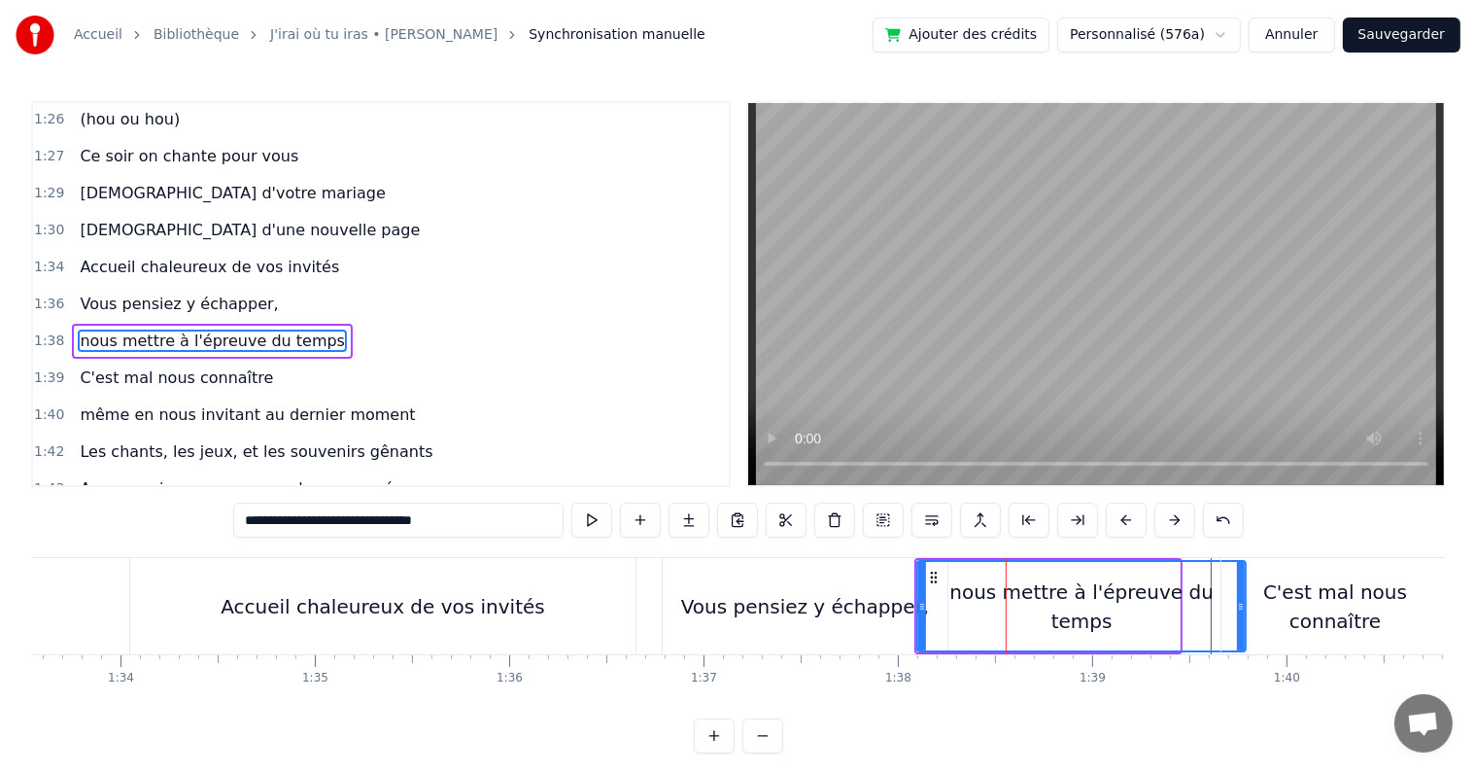
drag, startPoint x: 1178, startPoint y: 602, endPoint x: 1244, endPoint y: 610, distance: 66.7
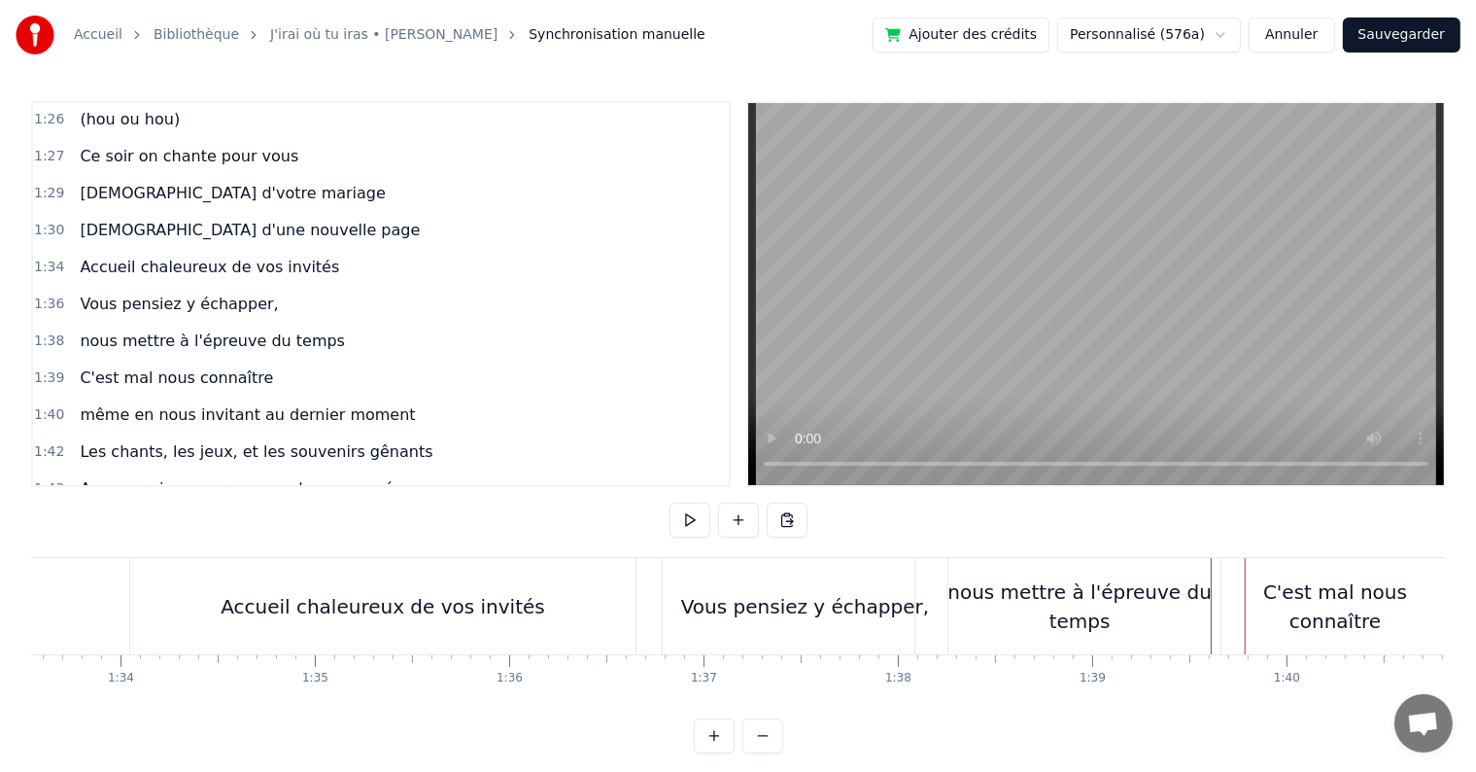
click at [927, 602] on div "nous mettre à l'épreuve du temps" at bounding box center [1080, 606] width 328 height 96
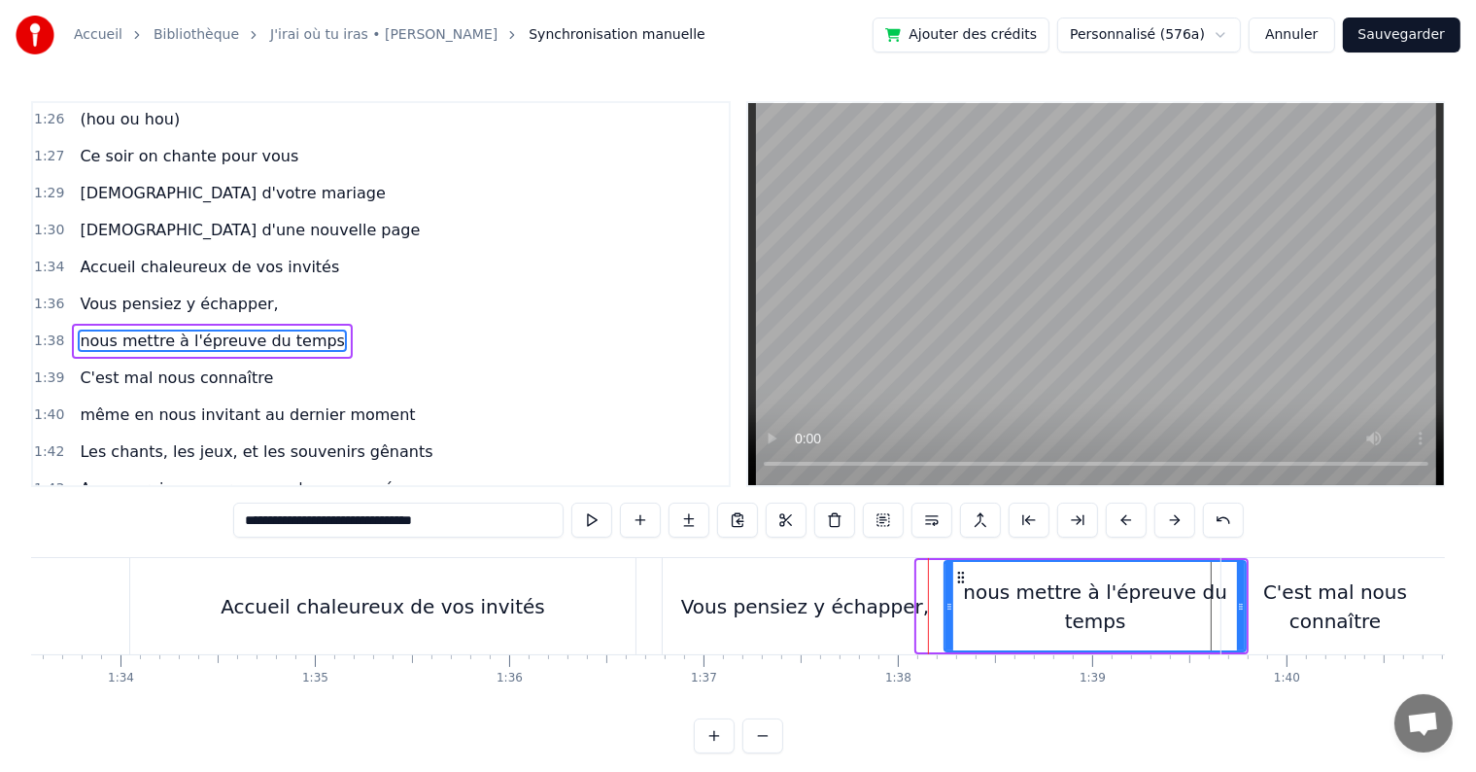
drag, startPoint x: 922, startPoint y: 603, endPoint x: 950, endPoint y: 596, distance: 28.1
click at [950, 596] on div at bounding box center [950, 606] width 8 height 88
click at [1290, 633] on div "C'est mal nous connaître" at bounding box center [1336, 606] width 228 height 96
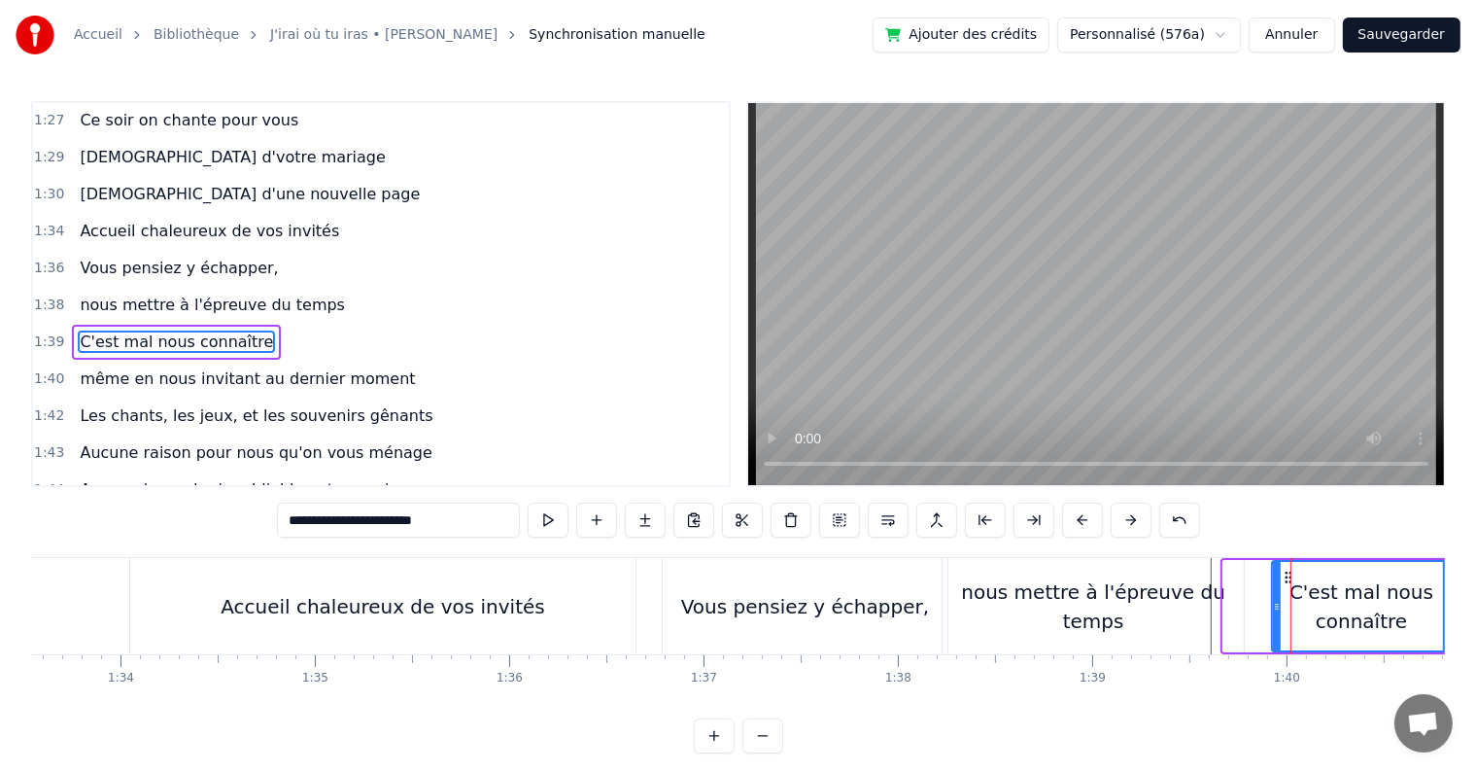
drag, startPoint x: 1226, startPoint y: 605, endPoint x: 1274, endPoint y: 596, distance: 49.6
click at [1274, 596] on div at bounding box center [1277, 606] width 8 height 88
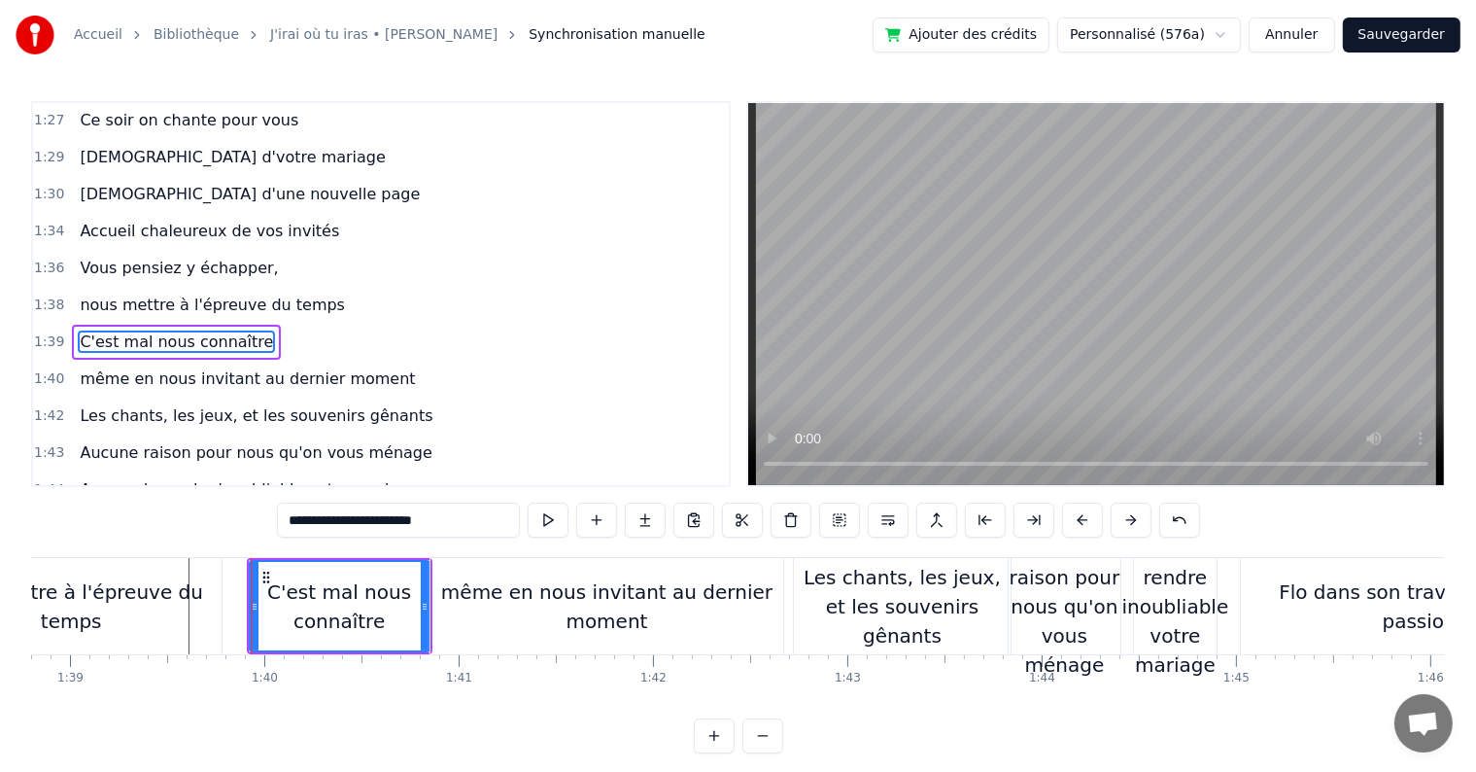
scroll to position [0, 19228]
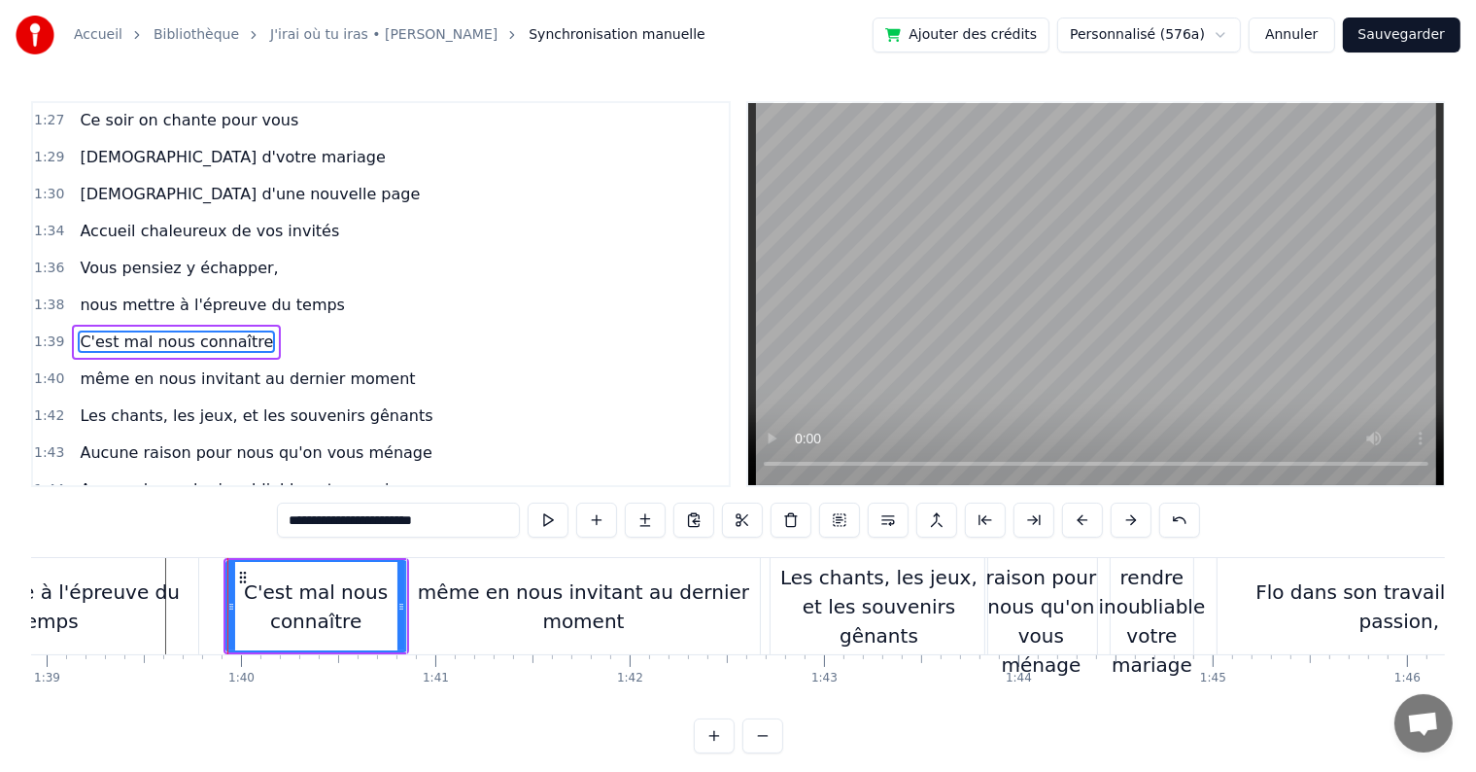
click at [1387, 612] on div "Flo dans son travail a suivi sa passion," at bounding box center [1399, 606] width 363 height 58
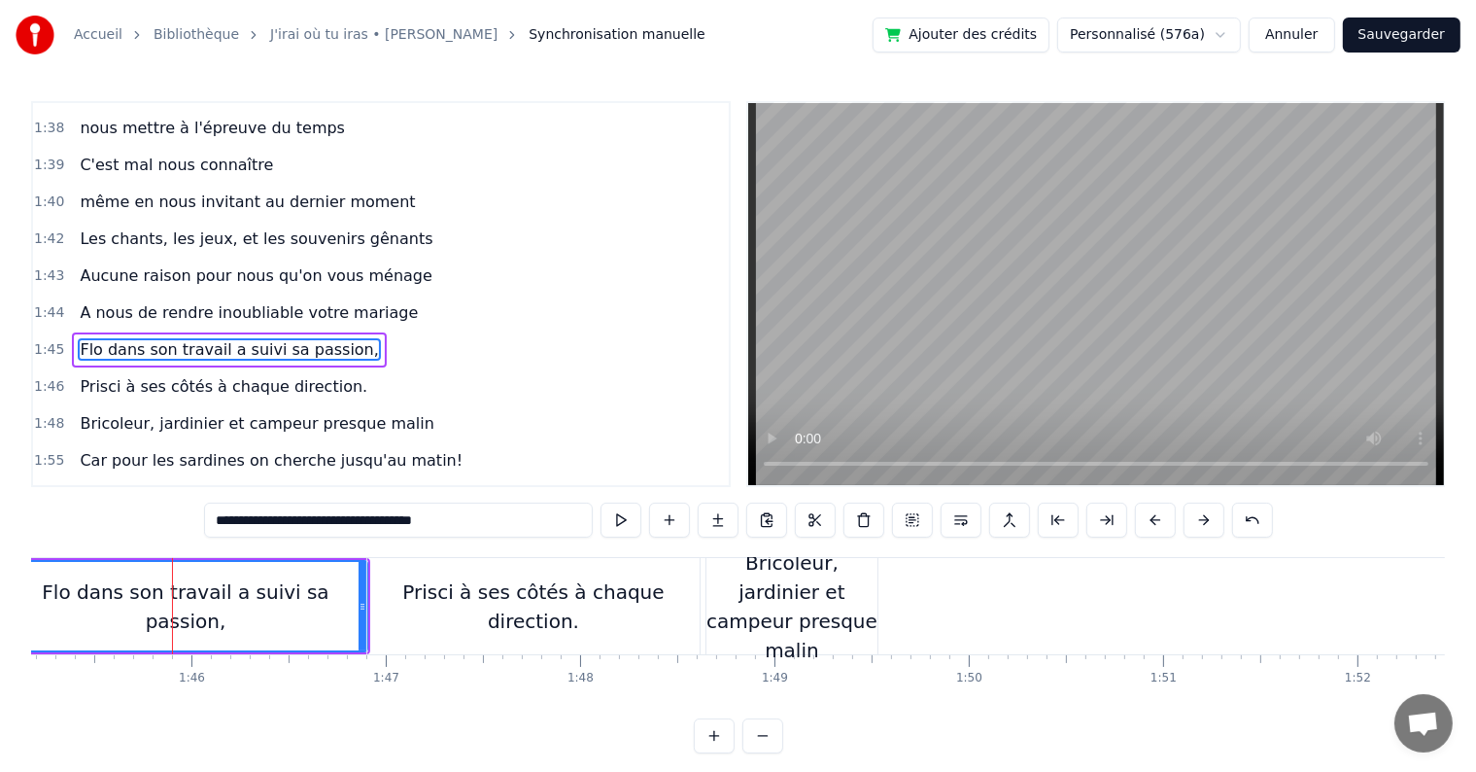
scroll to position [0, 20486]
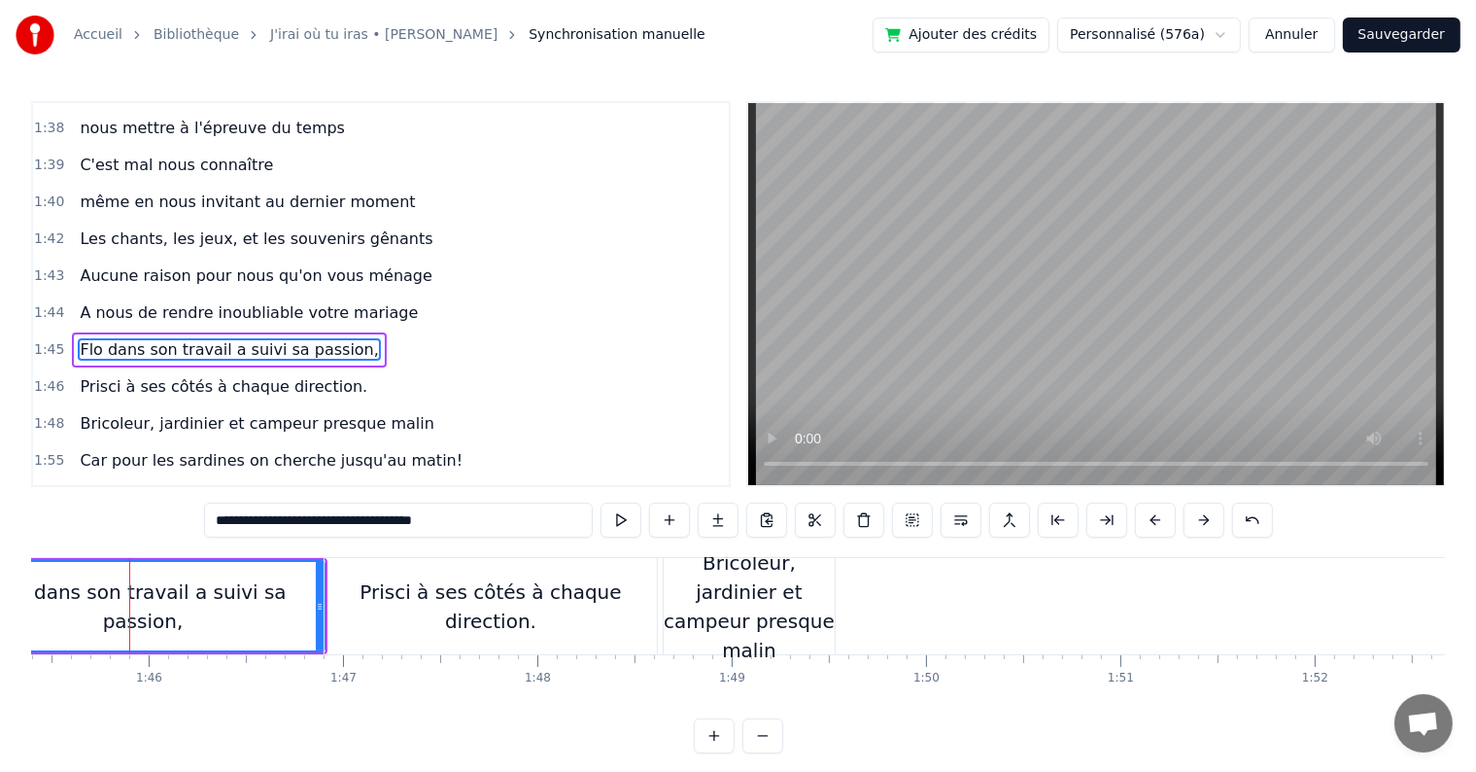
click at [763, 605] on div "Bricoleur, jardinier et campeur presque malin" at bounding box center [749, 606] width 171 height 117
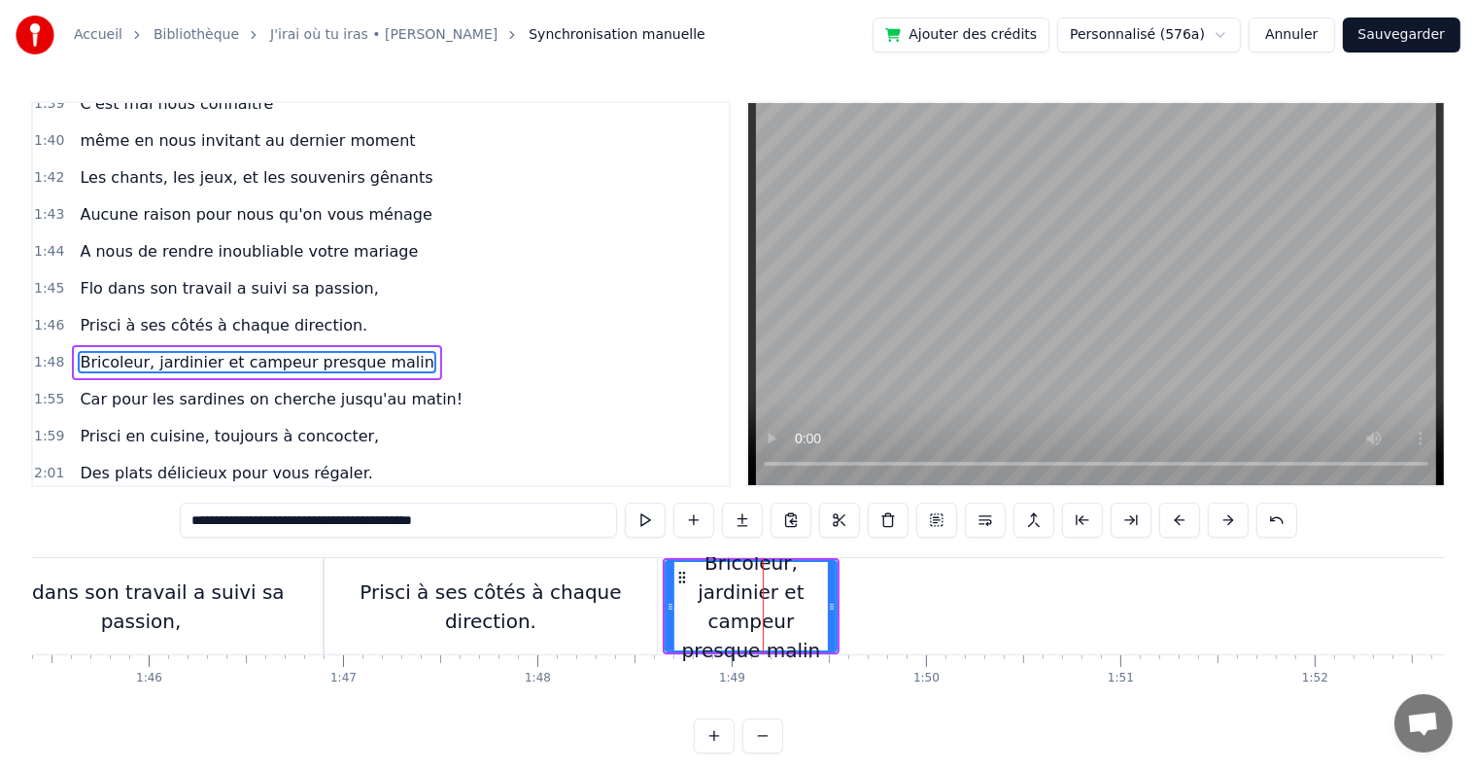
scroll to position [1507, 0]
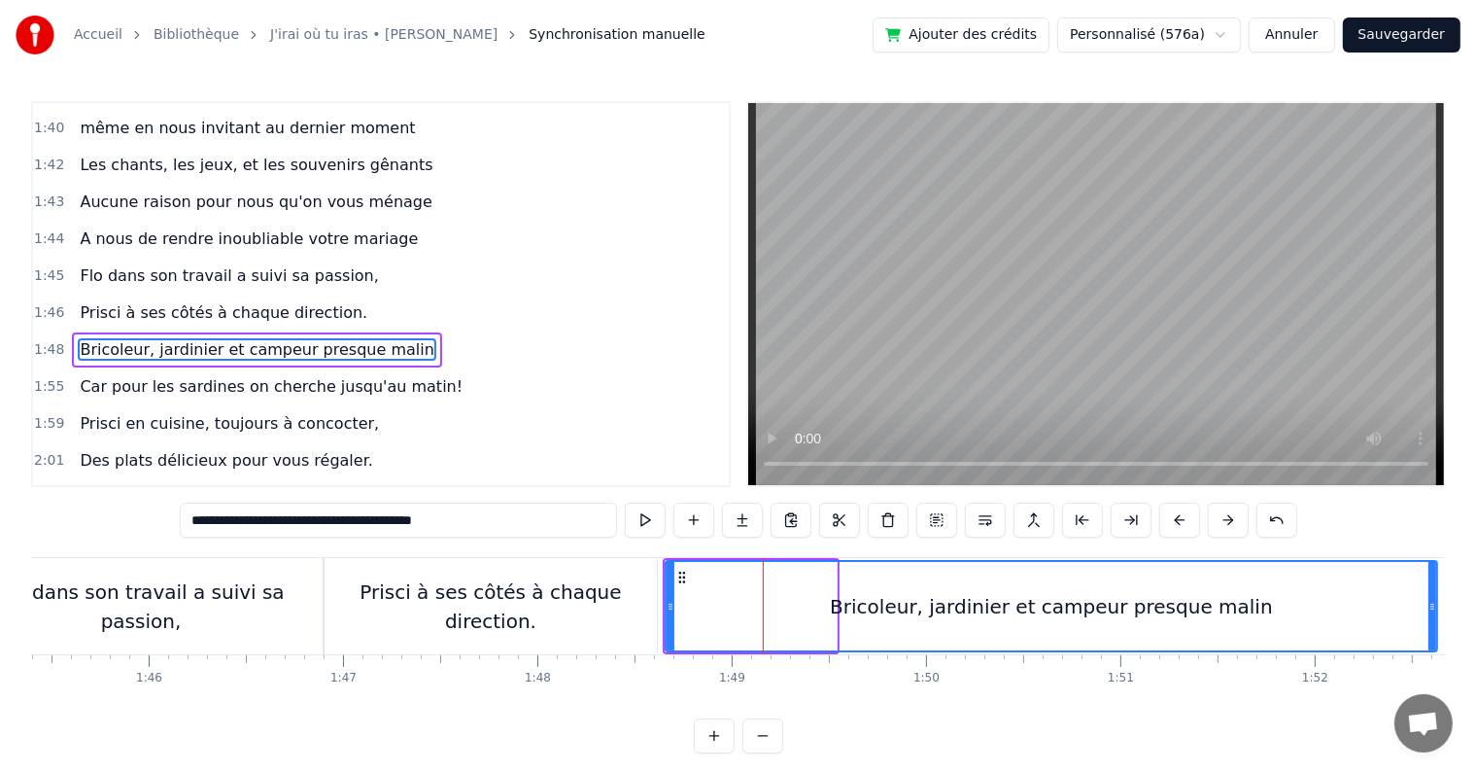
drag, startPoint x: 835, startPoint y: 604, endPoint x: 1435, endPoint y: 586, distance: 600.9
click at [1435, 586] on div at bounding box center [1433, 606] width 8 height 88
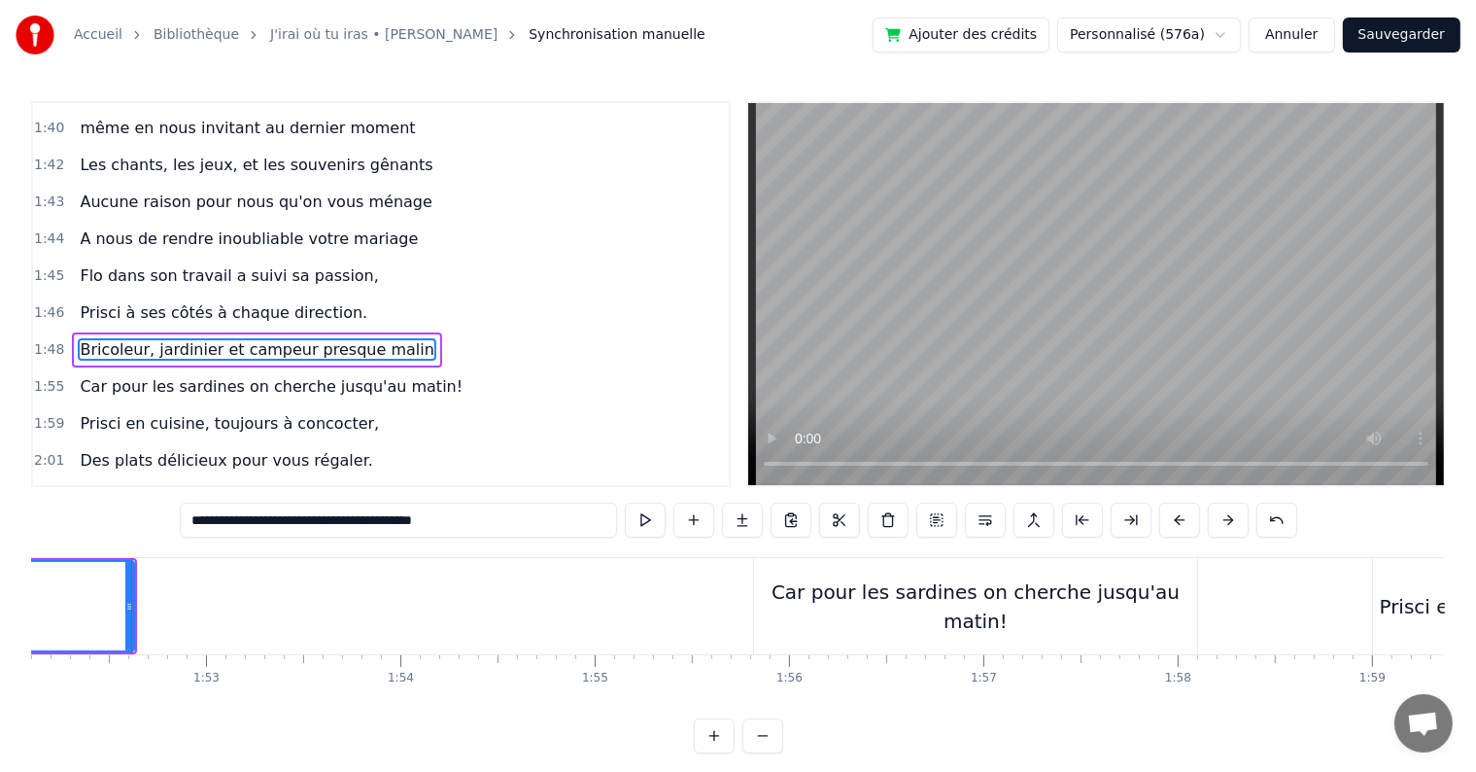
scroll to position [0, 21792]
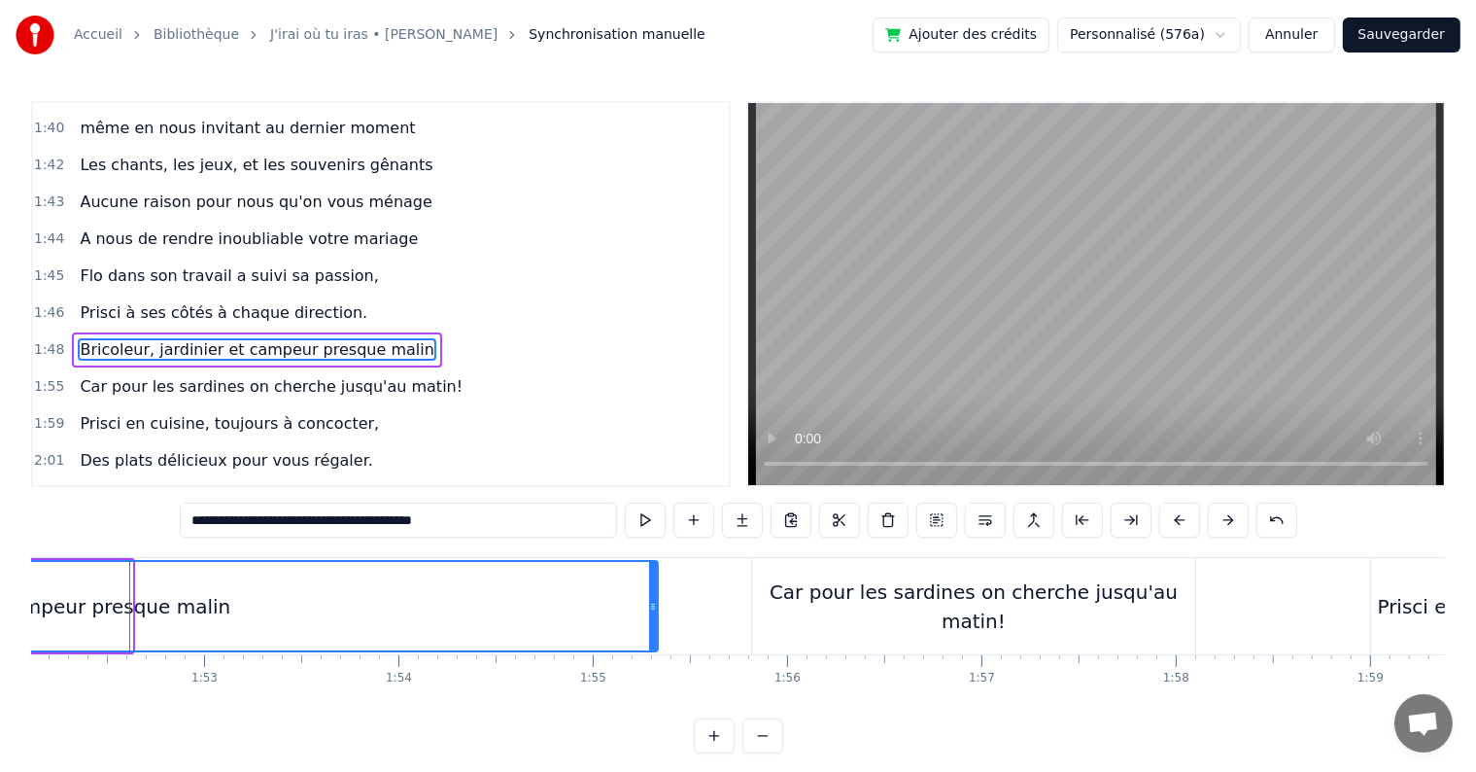
drag, startPoint x: 124, startPoint y: 605, endPoint x: 650, endPoint y: 570, distance: 526.9
click at [650, 570] on div at bounding box center [653, 606] width 8 height 88
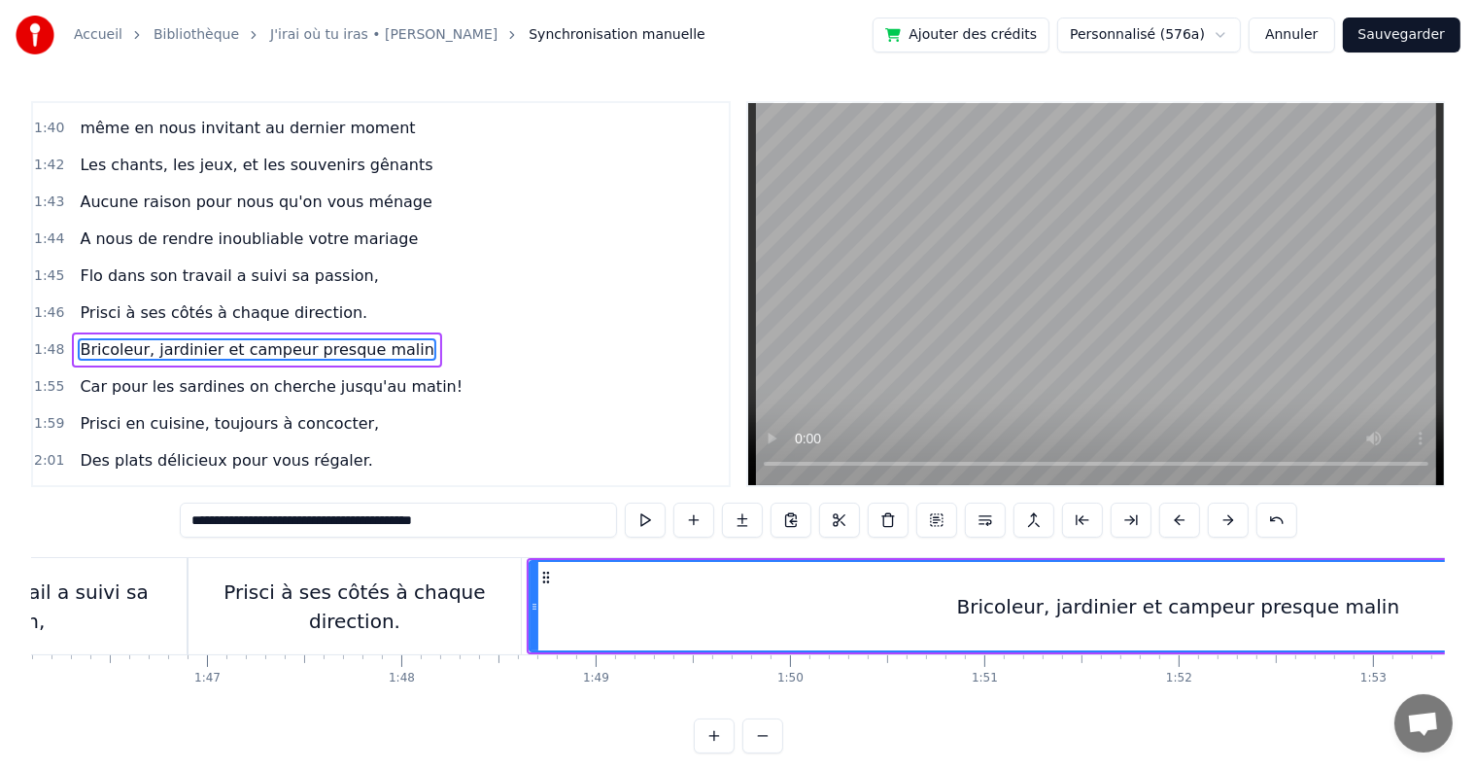
scroll to position [0, 20577]
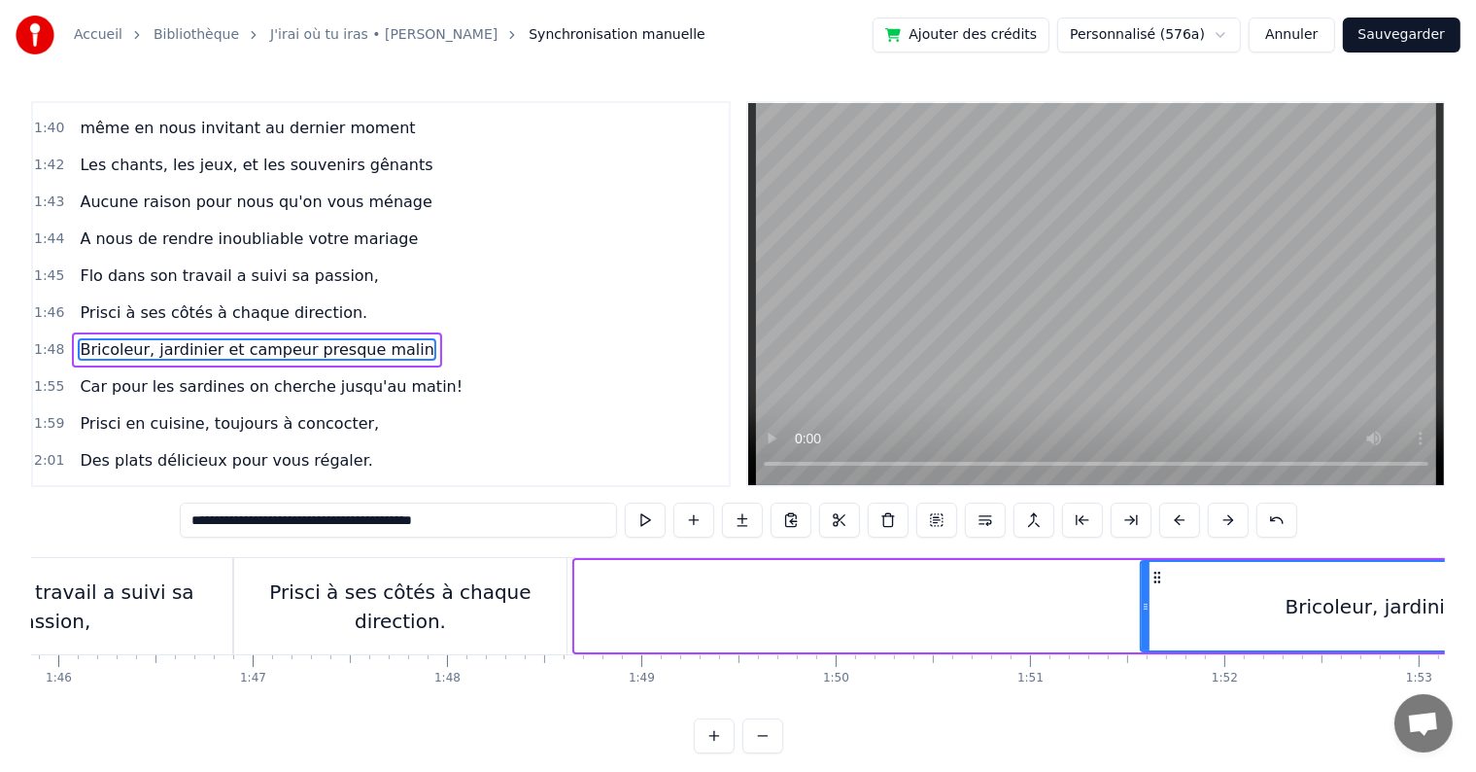
drag, startPoint x: 579, startPoint y: 602, endPoint x: 1145, endPoint y: 591, distance: 565.7
click at [1145, 591] on div at bounding box center [1146, 606] width 8 height 88
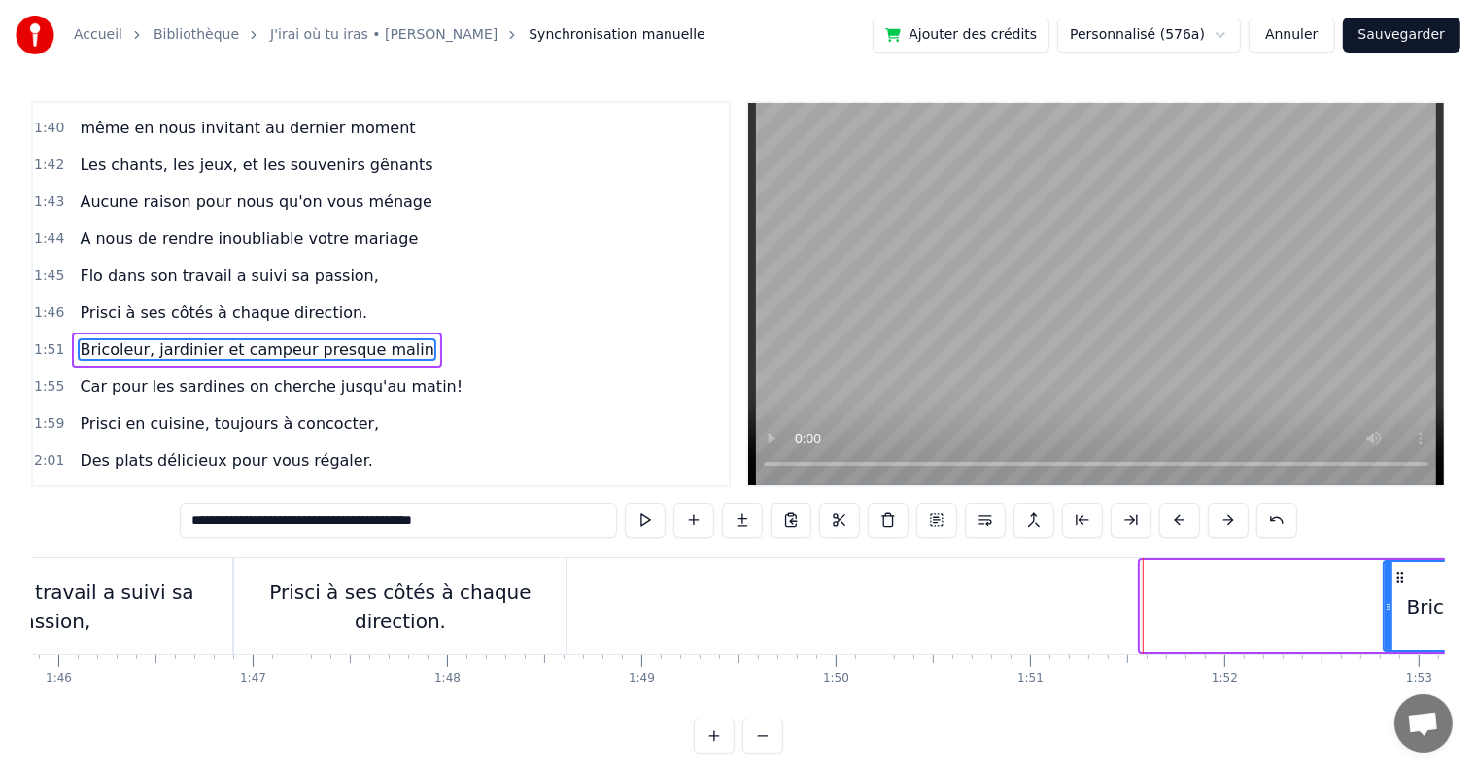
drag, startPoint x: 1145, startPoint y: 591, endPoint x: 1400, endPoint y: 614, distance: 256.7
click at [1393, 614] on div at bounding box center [1389, 606] width 8 height 88
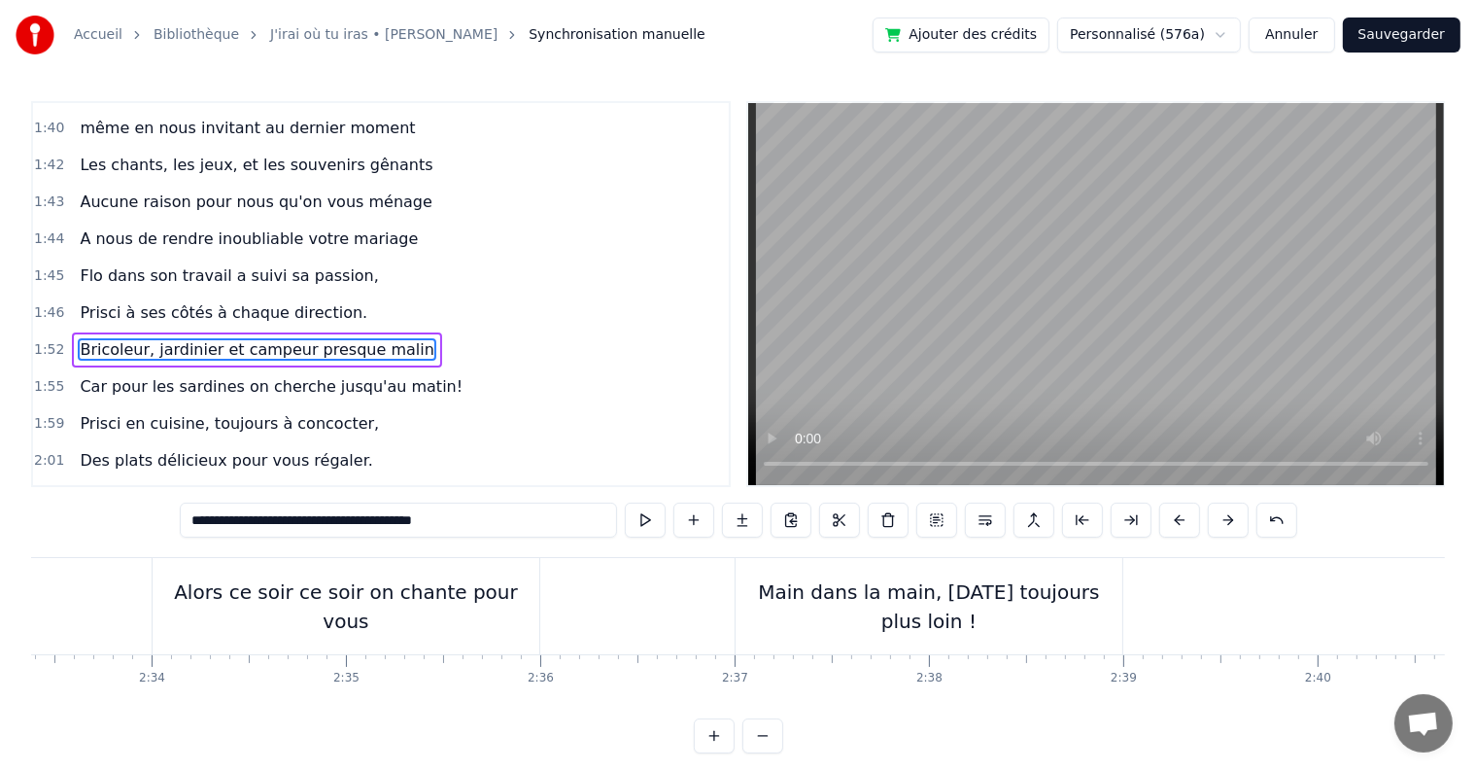
scroll to position [0, 29699]
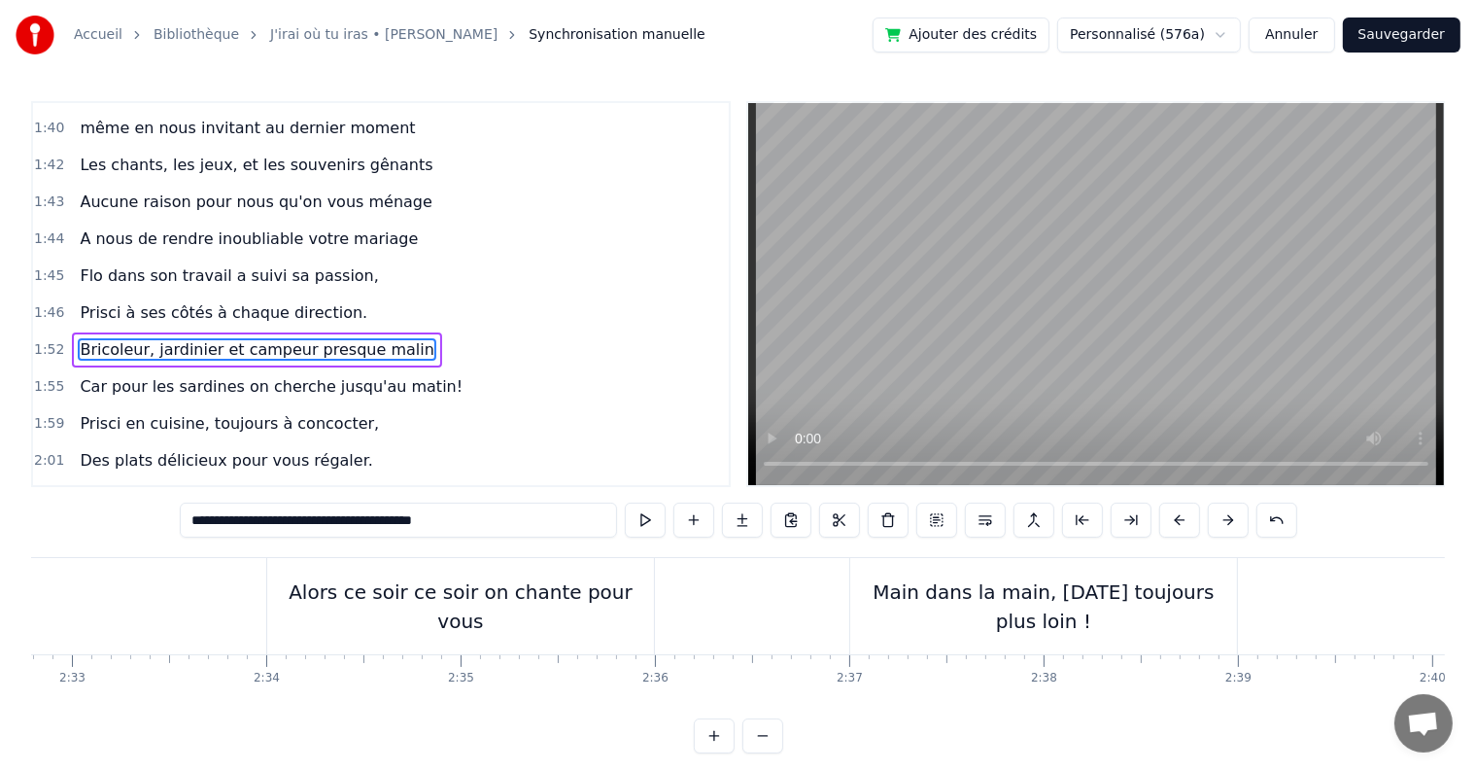
click at [1054, 595] on div "Main dans la main, [DATE] toujours plus loin !" at bounding box center [1043, 606] width 387 height 58
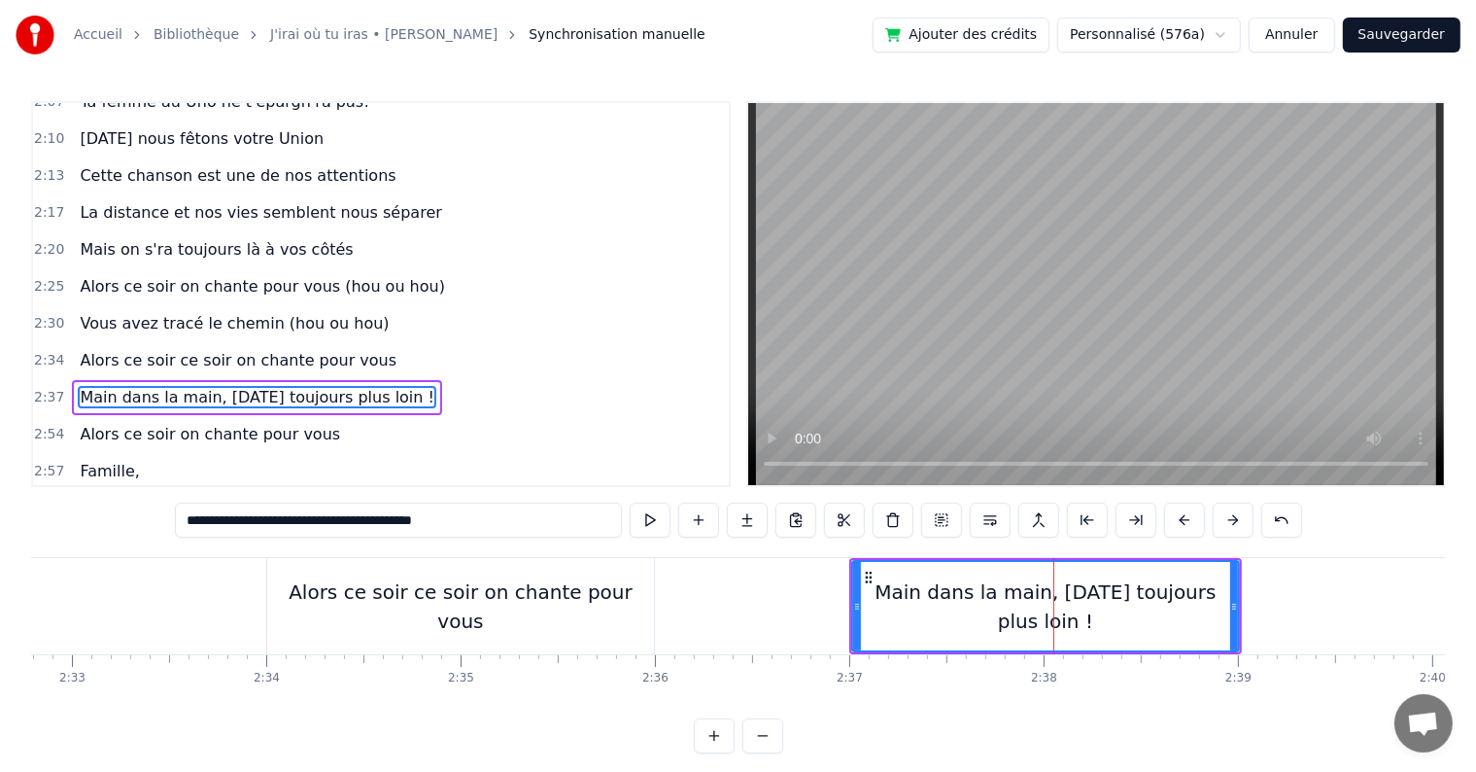
scroll to position [1972, 0]
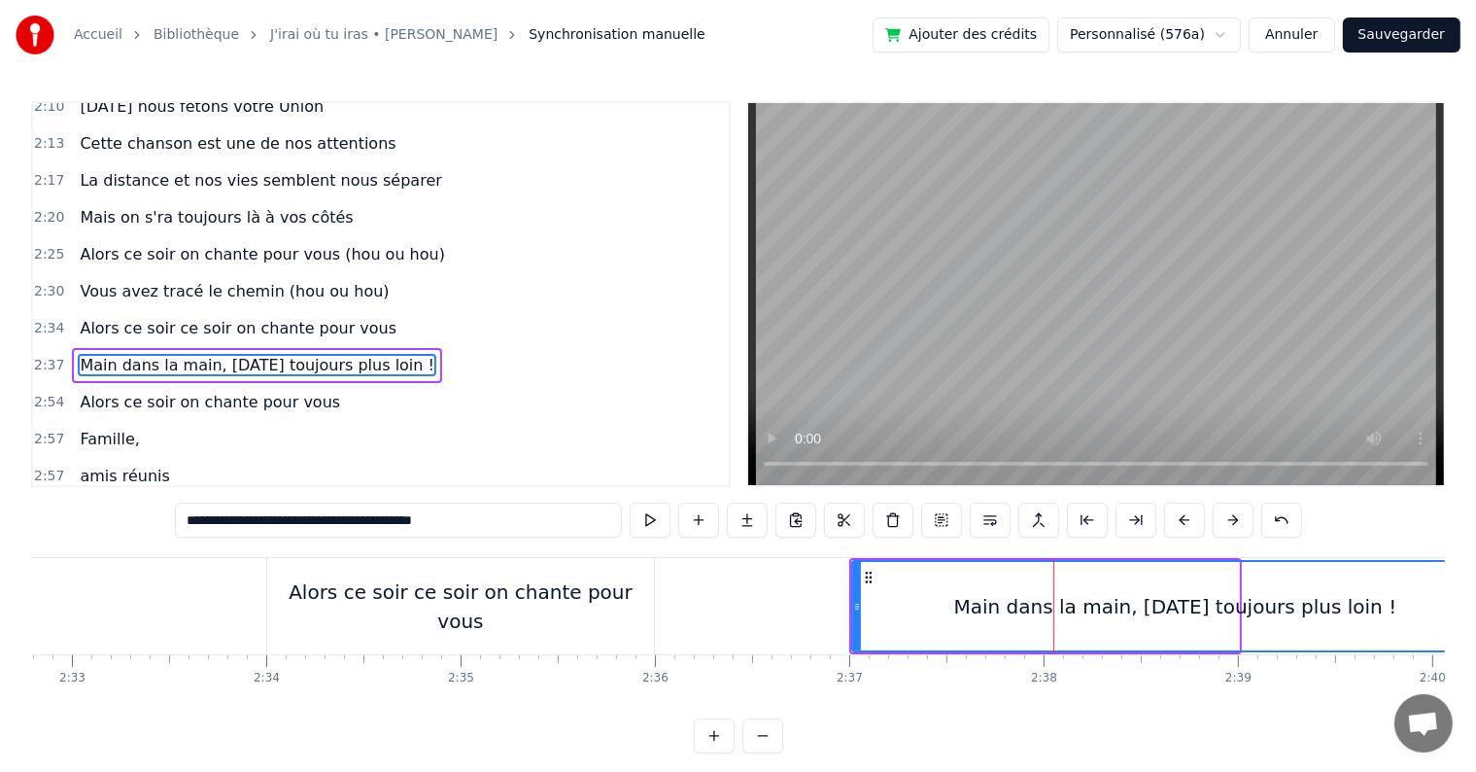
drag, startPoint x: 1232, startPoint y: 603, endPoint x: 1492, endPoint y: 602, distance: 259.5
click at [1476, 602] on html "Accueil Bibliothèque J'irai où tu iras • [PERSON_NAME] Synchronisation manuelle…" at bounding box center [738, 392] width 1476 height 784
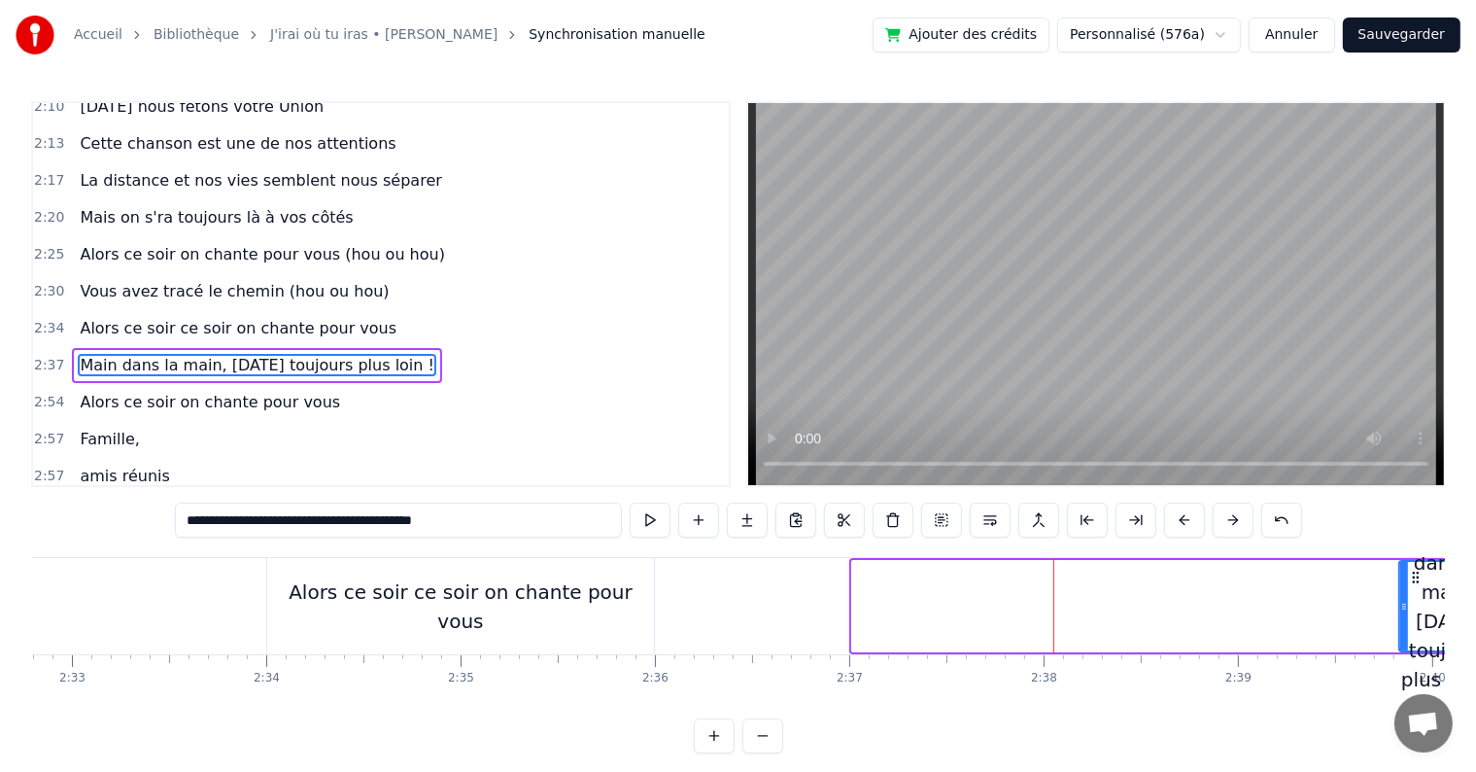
drag, startPoint x: 856, startPoint y: 599, endPoint x: 1403, endPoint y: 614, distance: 547.4
click at [1403, 614] on div at bounding box center [1404, 606] width 8 height 88
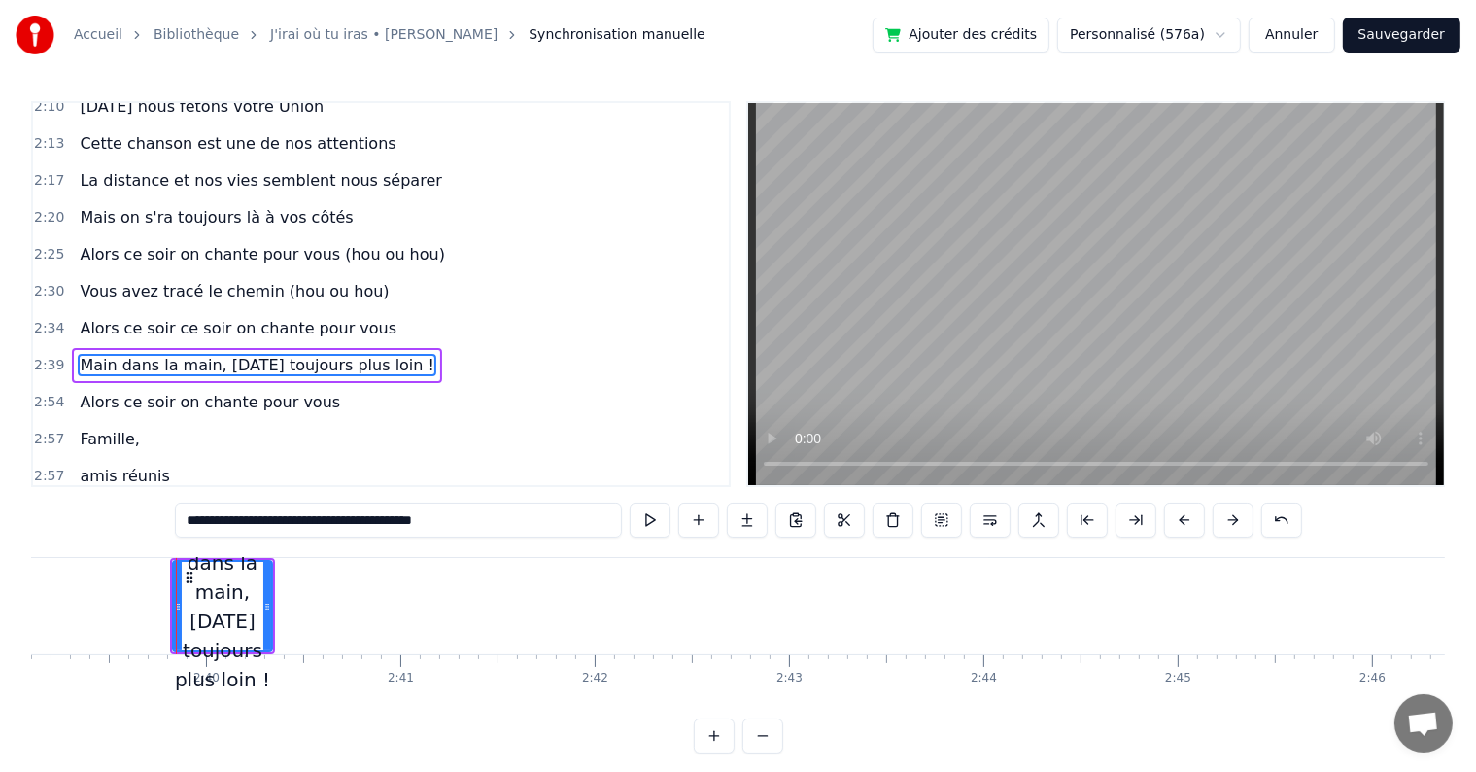
scroll to position [0, 30972]
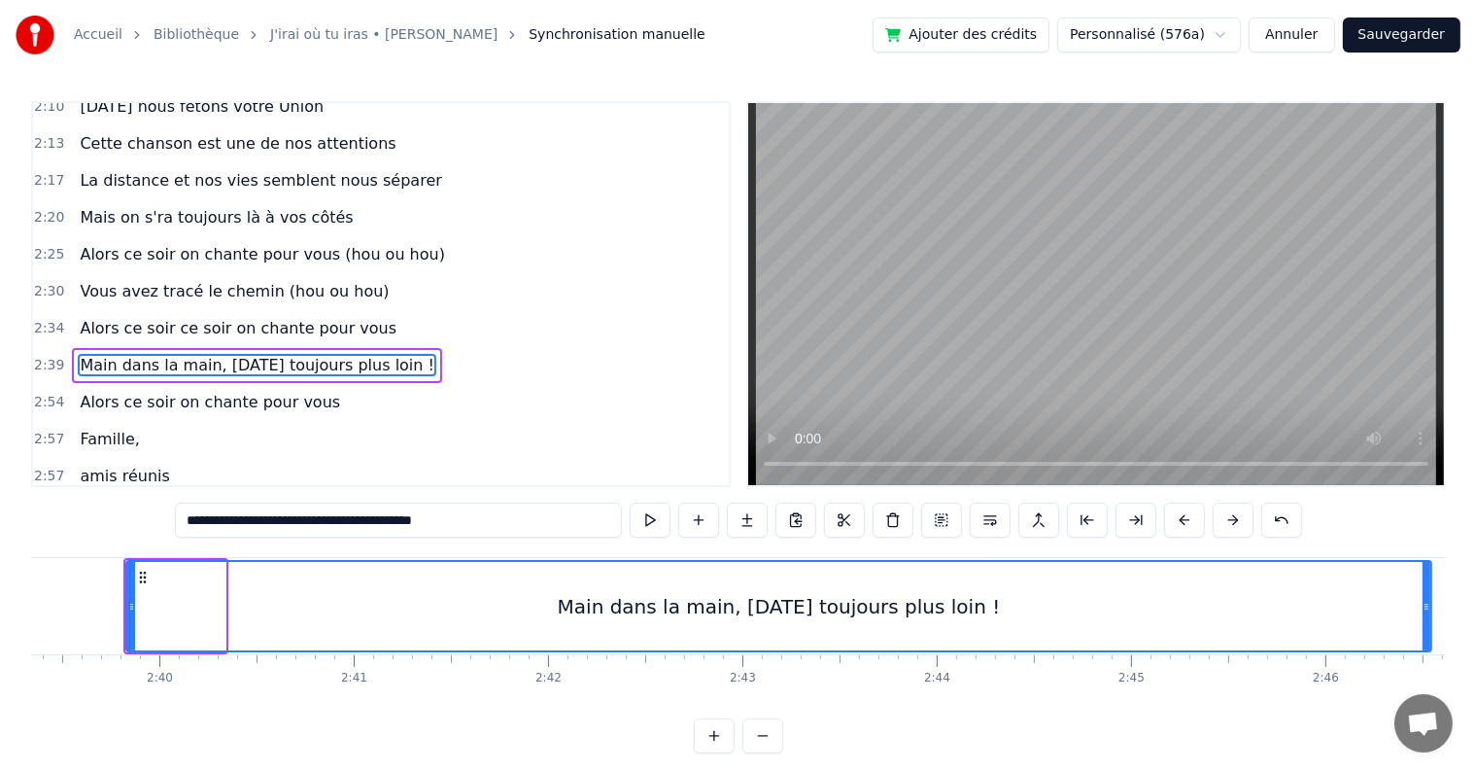
drag, startPoint x: 219, startPoint y: 599, endPoint x: 1425, endPoint y: 579, distance: 1206.3
click at [1425, 579] on div at bounding box center [1427, 606] width 8 height 88
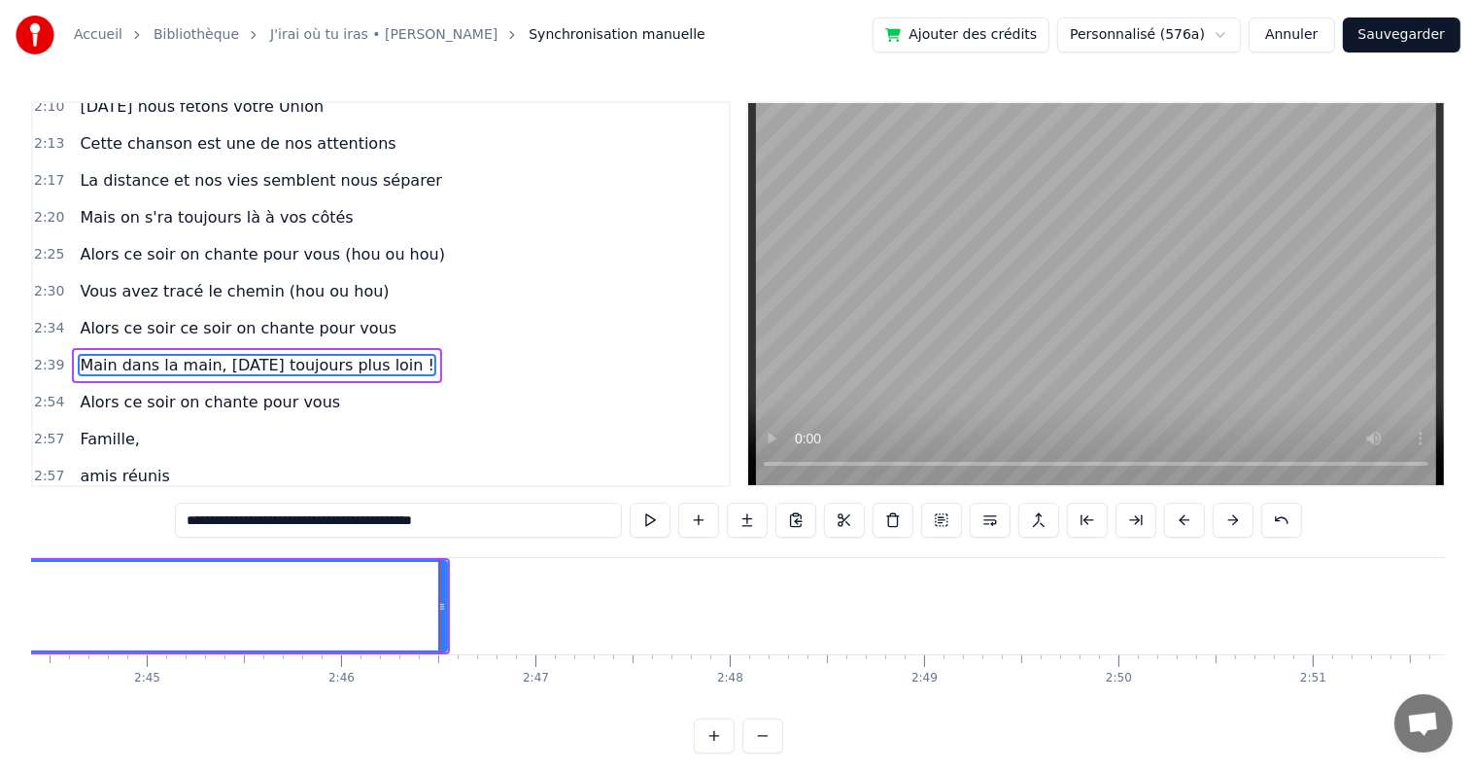
scroll to position [0, 32267]
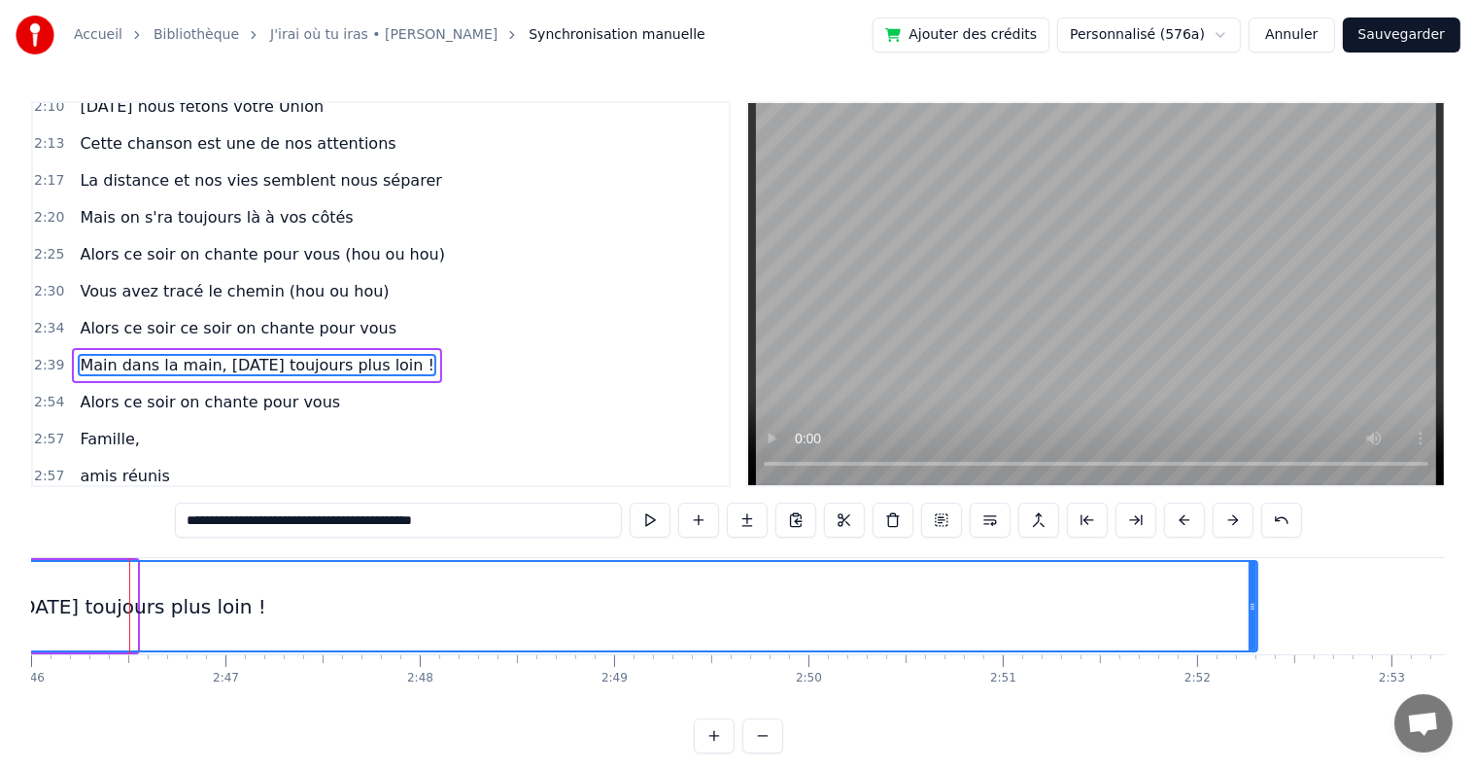
drag, startPoint x: 133, startPoint y: 599, endPoint x: 1260, endPoint y: 592, distance: 1126.4
click at [1257, 592] on div at bounding box center [1253, 606] width 8 height 88
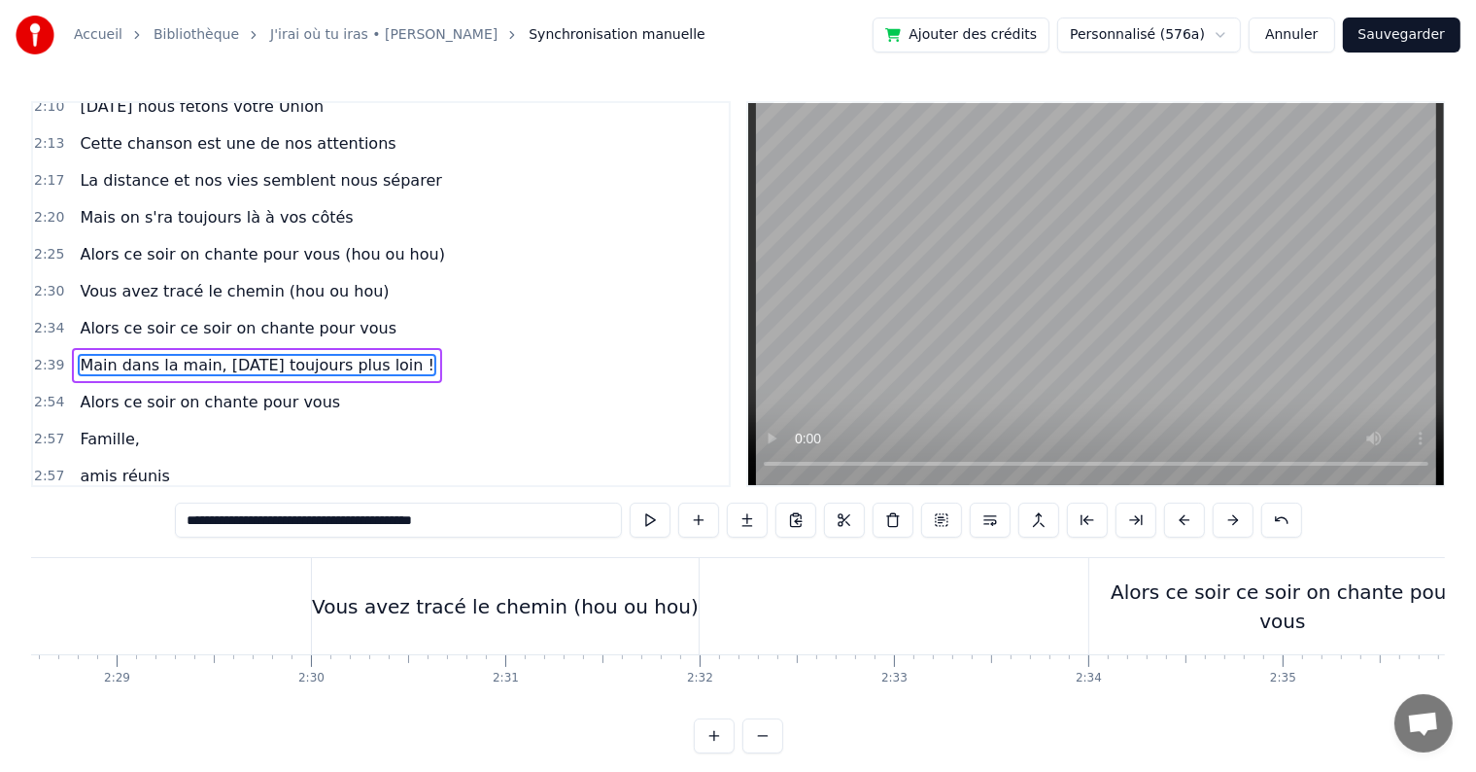
scroll to position [0, 28899]
click at [1079, 611] on div "Alors ce soir ce soir on chante pour vous" at bounding box center [1260, 606] width 387 height 96
type input "**********"
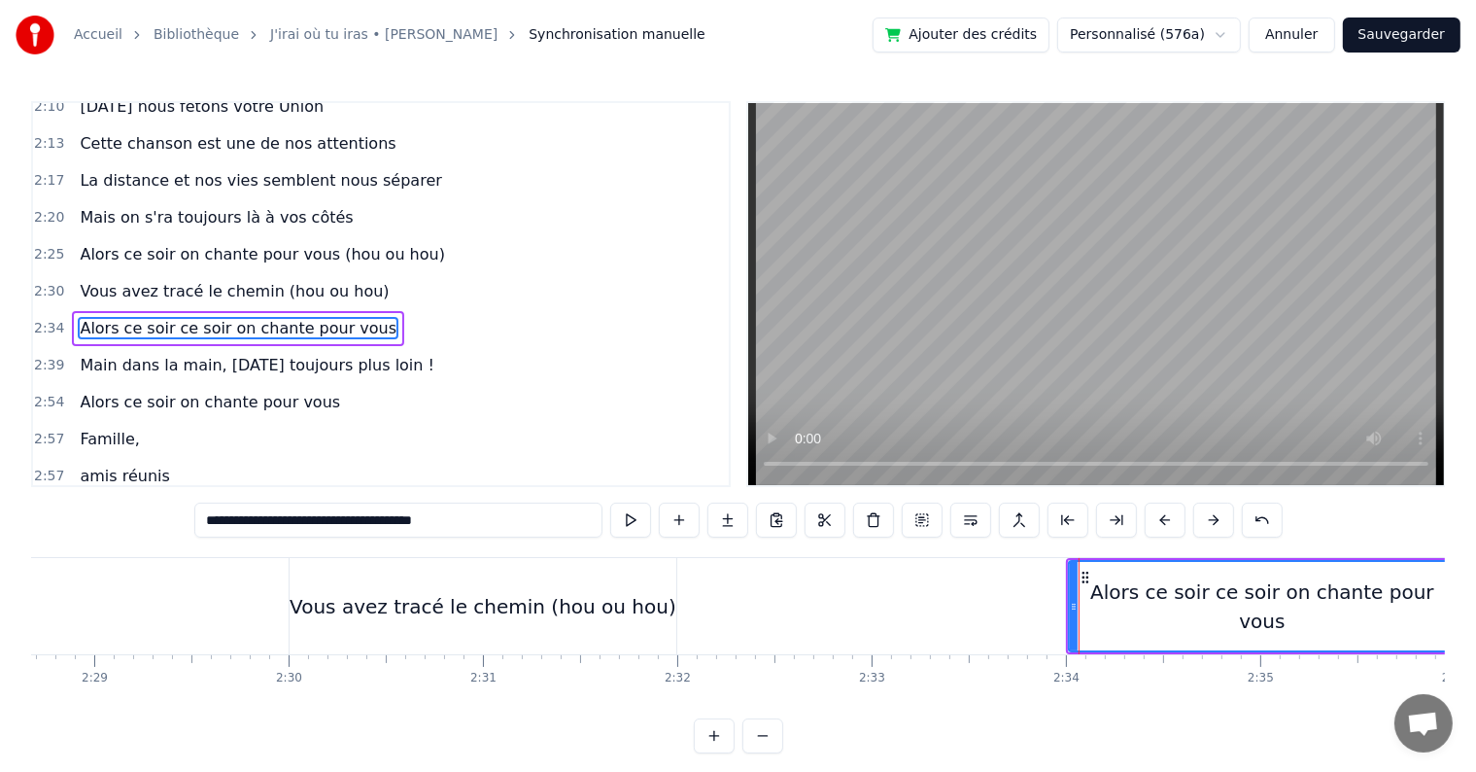
scroll to position [1936, 0]
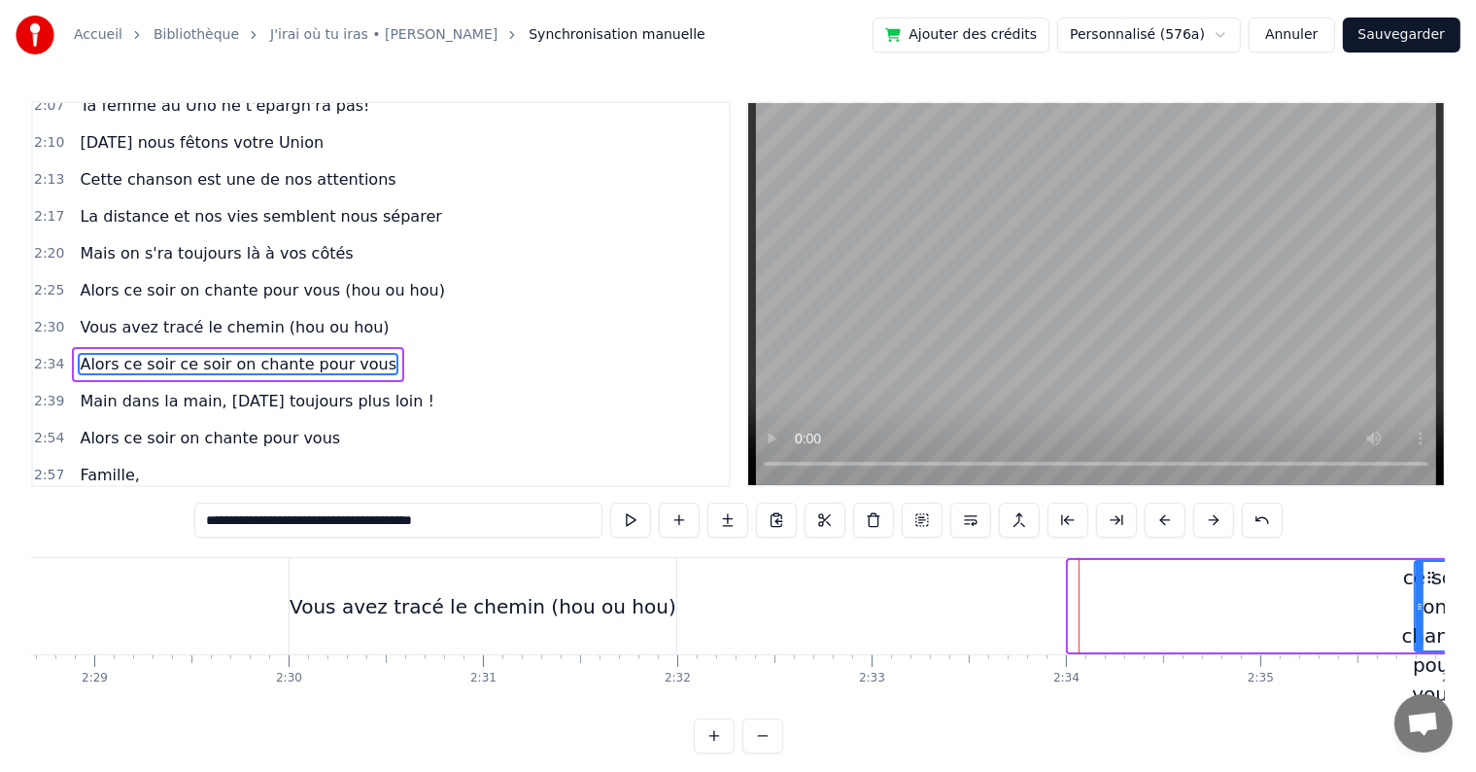
drag, startPoint x: 1070, startPoint y: 603, endPoint x: 1416, endPoint y: 600, distance: 346.0
click at [1416, 600] on icon at bounding box center [1420, 607] width 8 height 16
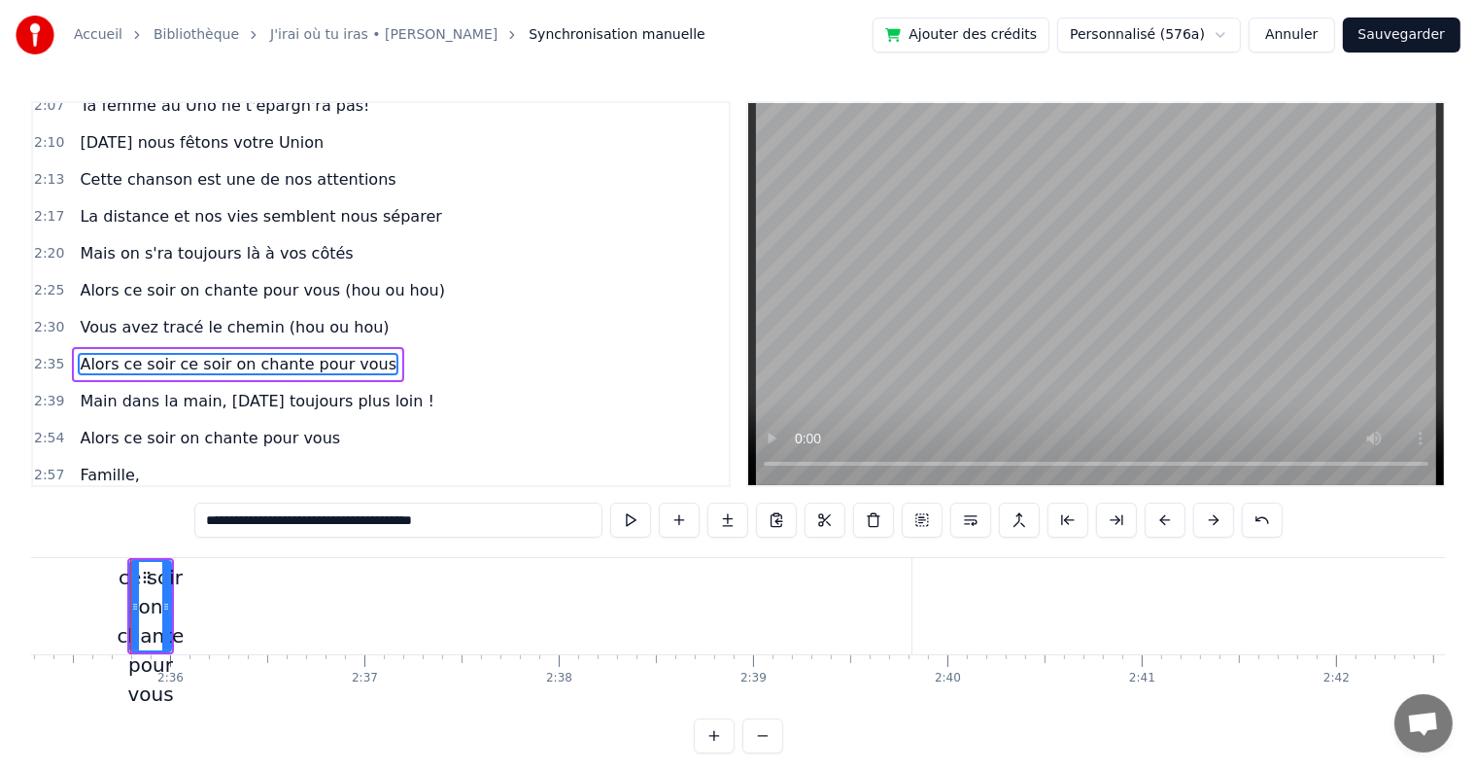
scroll to position [0, 30185]
click at [161, 603] on div "Alors ce soir ce soir on chante pour vous" at bounding box center [149, 606] width 39 height 88
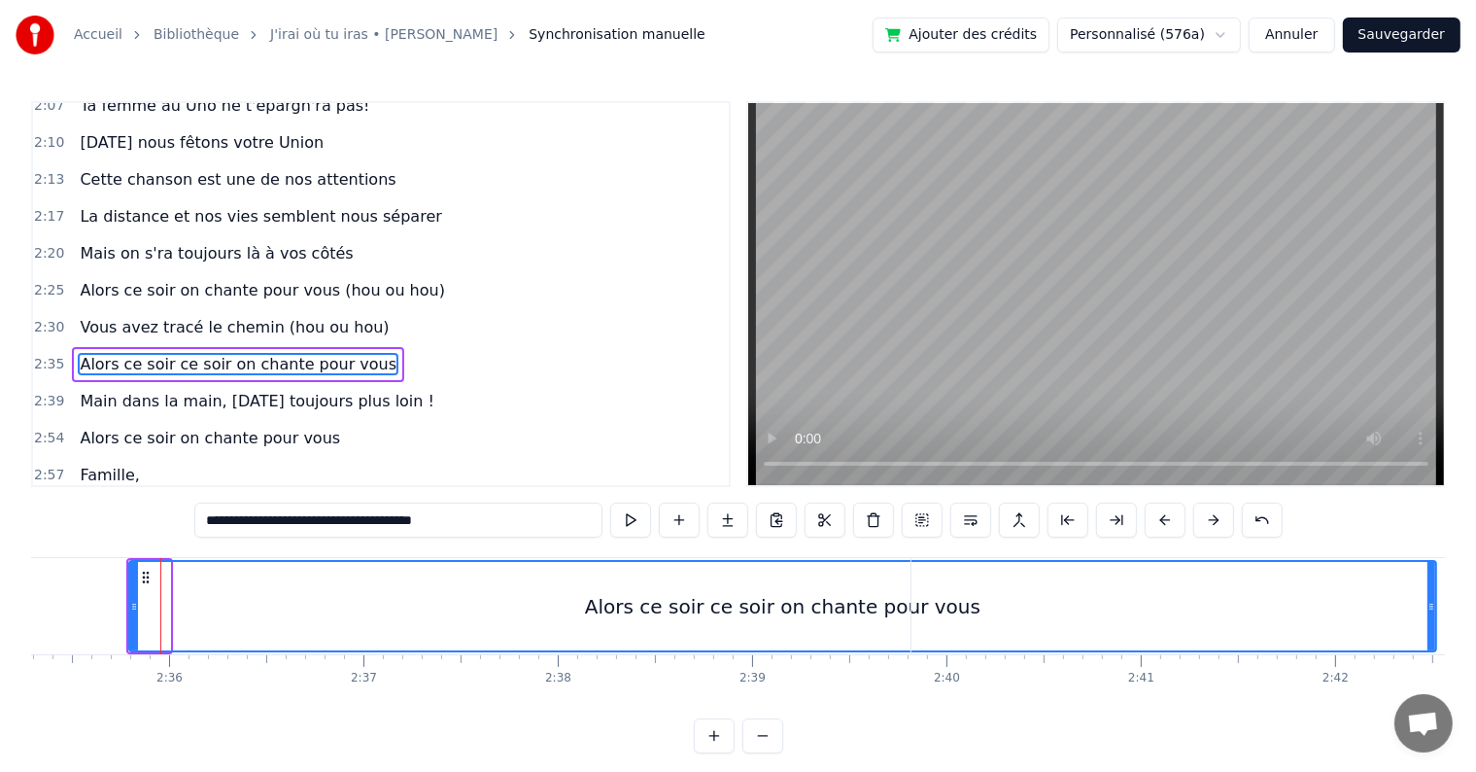
drag, startPoint x: 164, startPoint y: 603, endPoint x: 1418, endPoint y: 587, distance: 1253.8
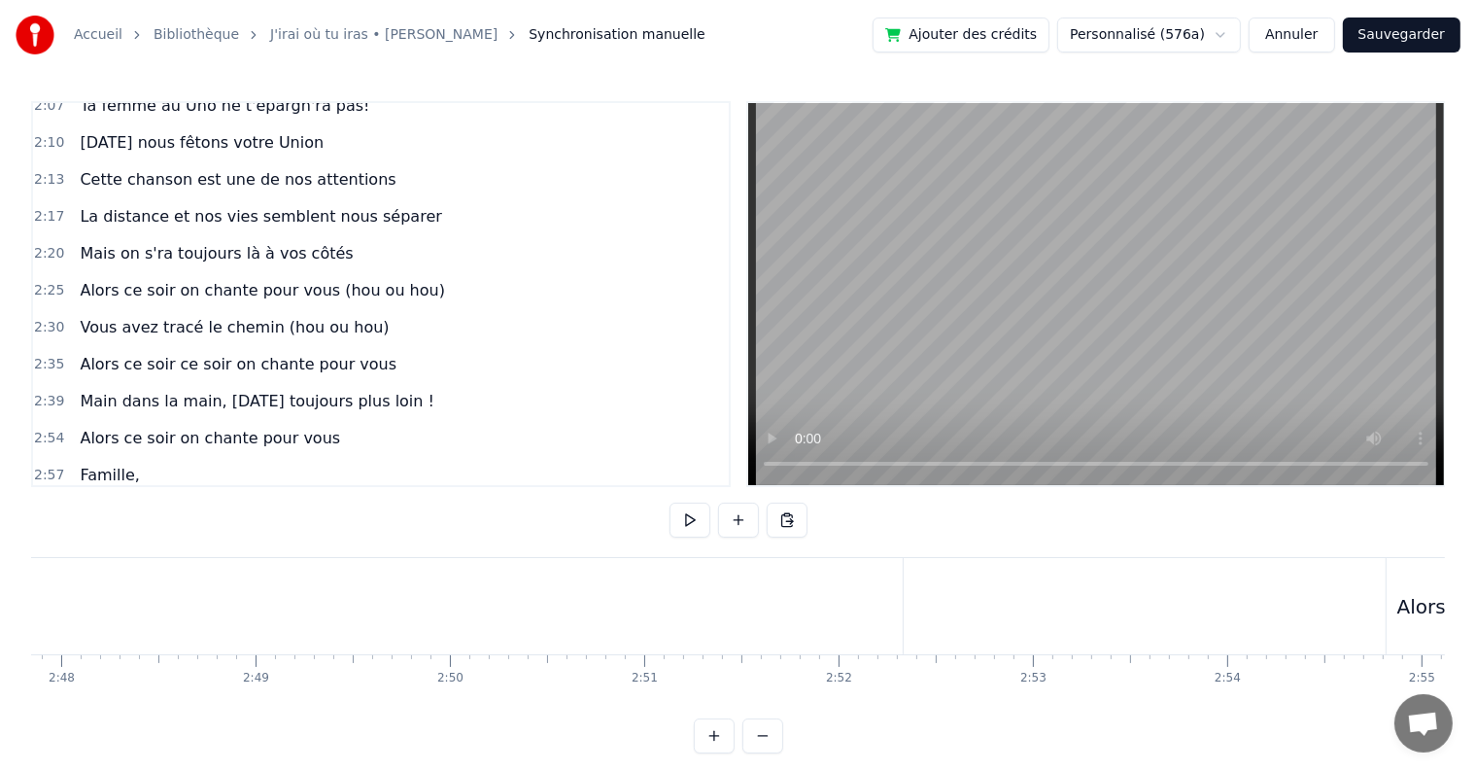
scroll to position [0, 32237]
click at [483, 634] on div "Main dans la main, [DATE] toujours plus loin !" at bounding box center [76, 606] width 2432 height 96
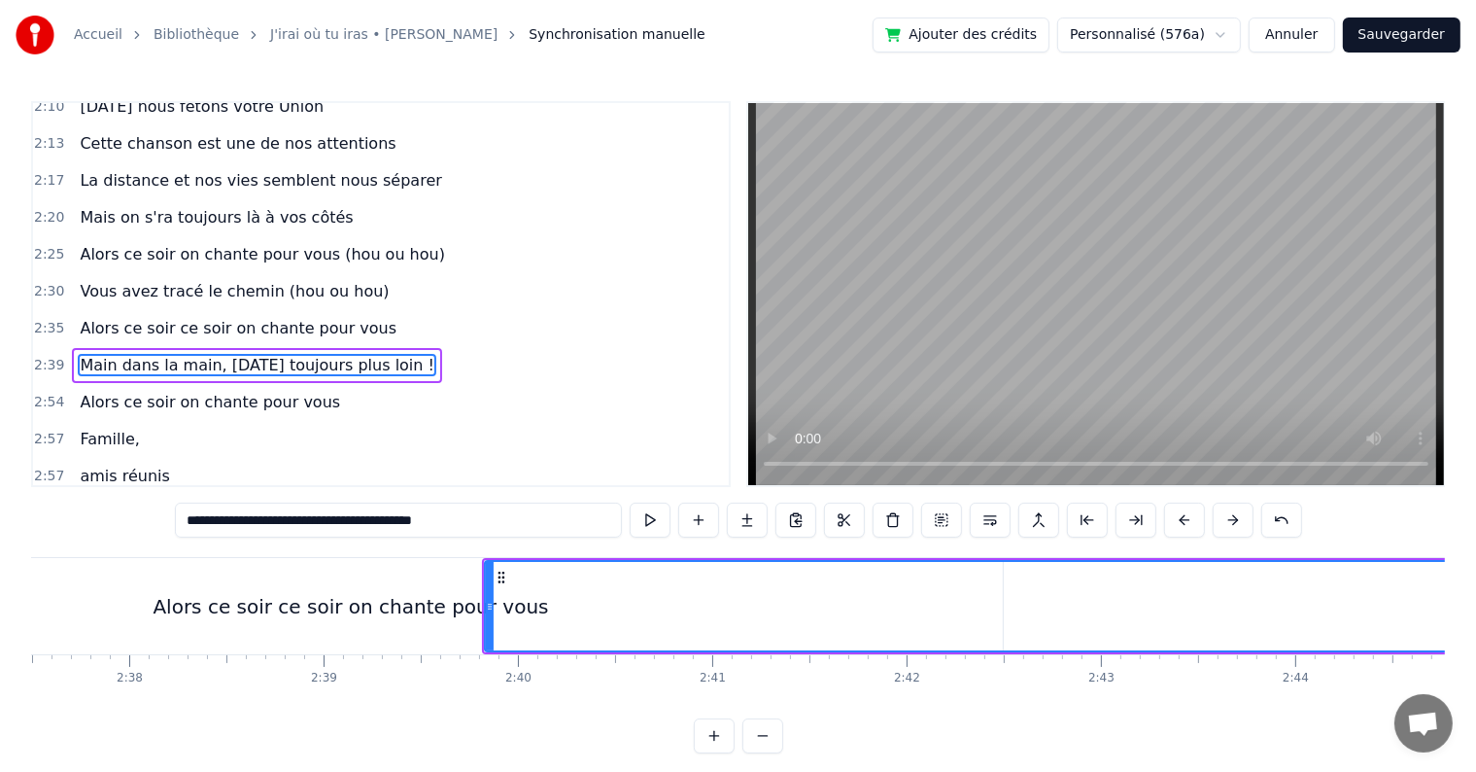
scroll to position [0, 30339]
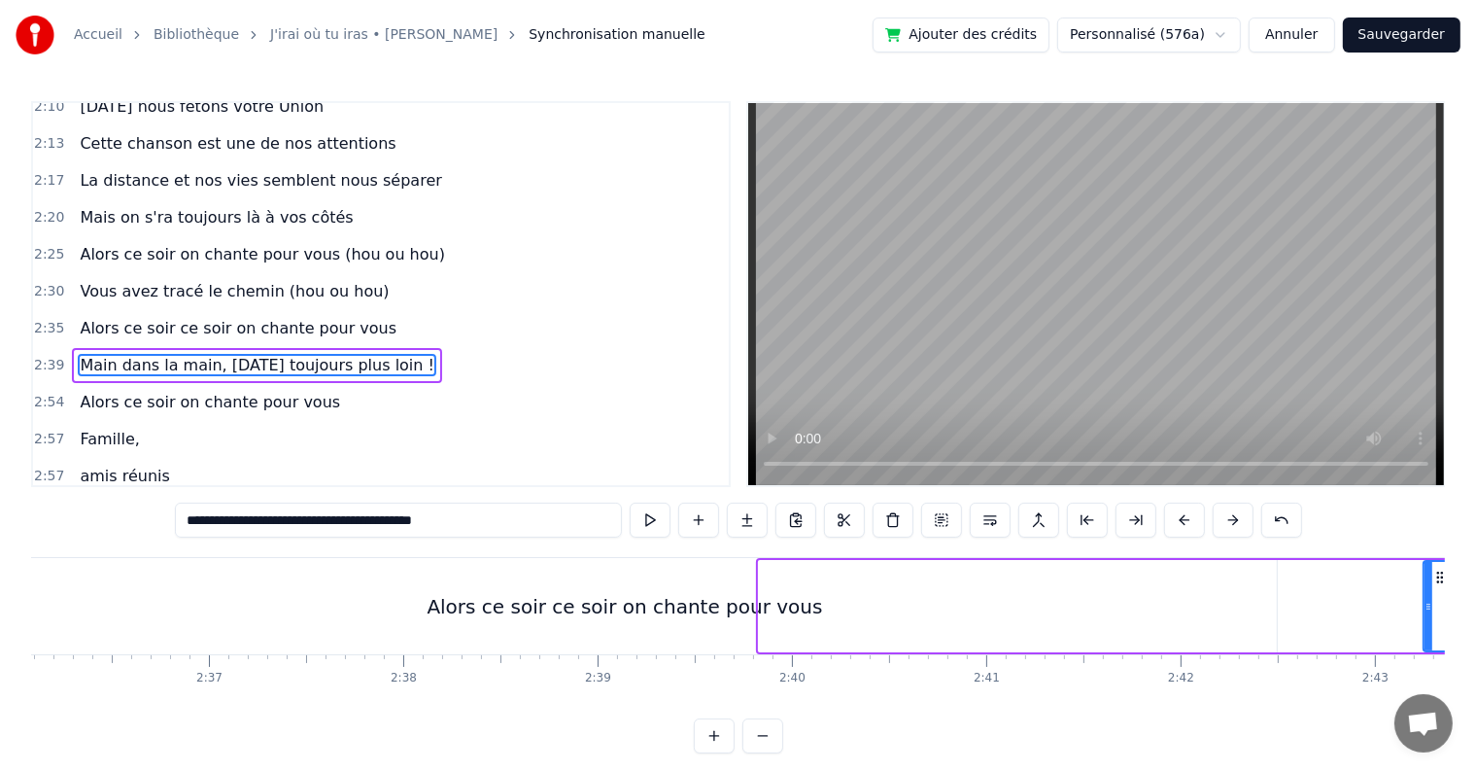
drag, startPoint x: 758, startPoint y: 588, endPoint x: 1423, endPoint y: 606, distance: 665.0
click at [1425, 606] on div at bounding box center [1429, 606] width 8 height 88
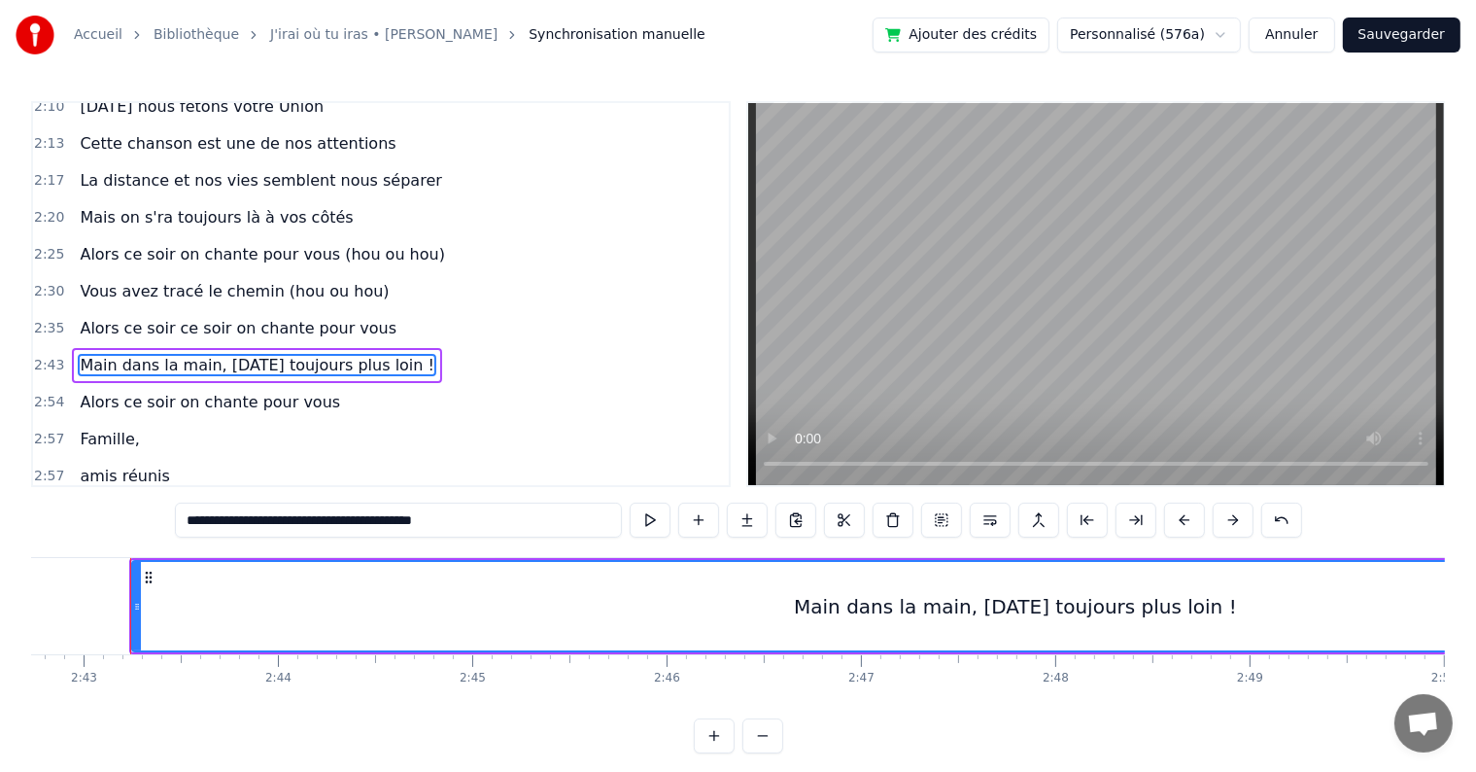
scroll to position [0, 31633]
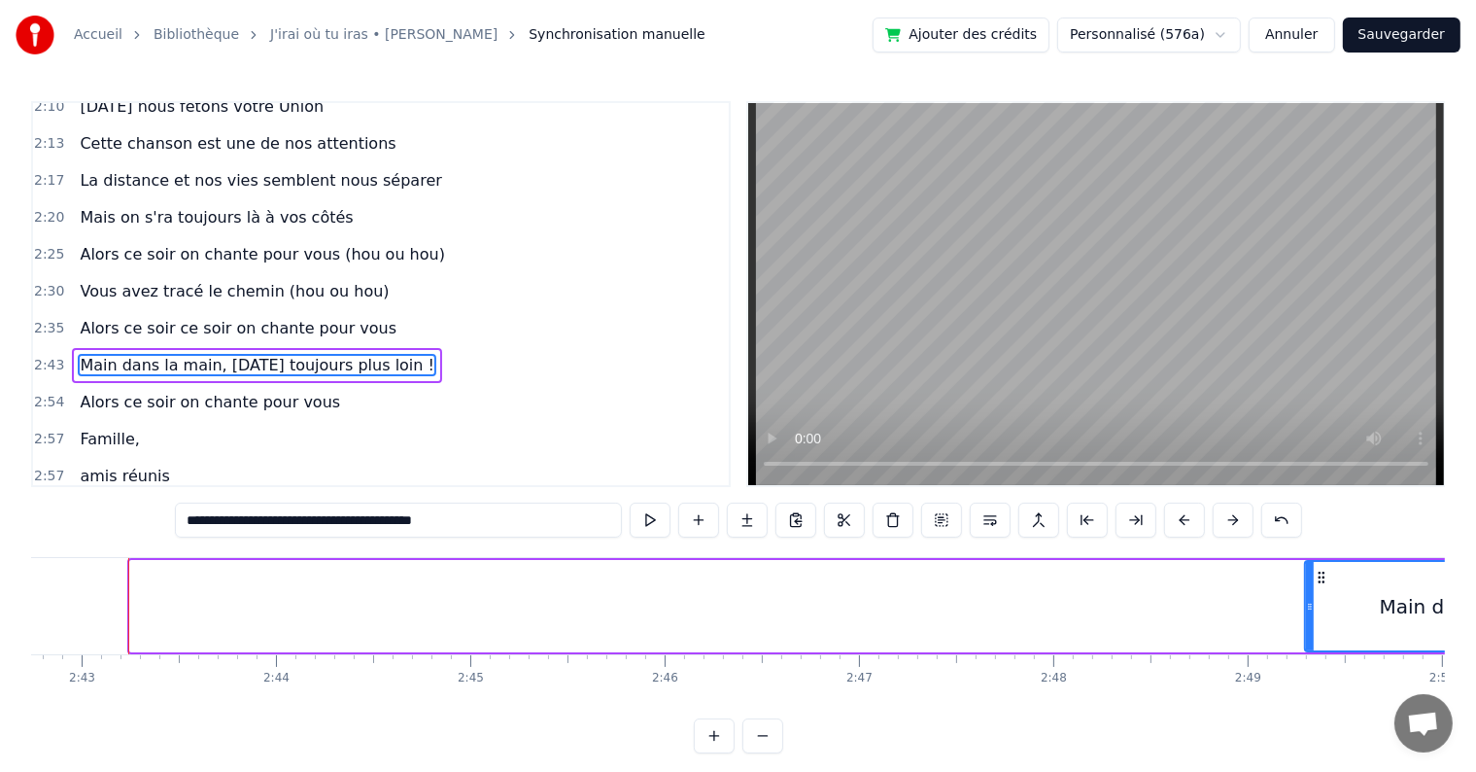
drag, startPoint x: 136, startPoint y: 594, endPoint x: 1311, endPoint y: 571, distance: 1175.2
click at [1311, 571] on div at bounding box center [1310, 606] width 8 height 88
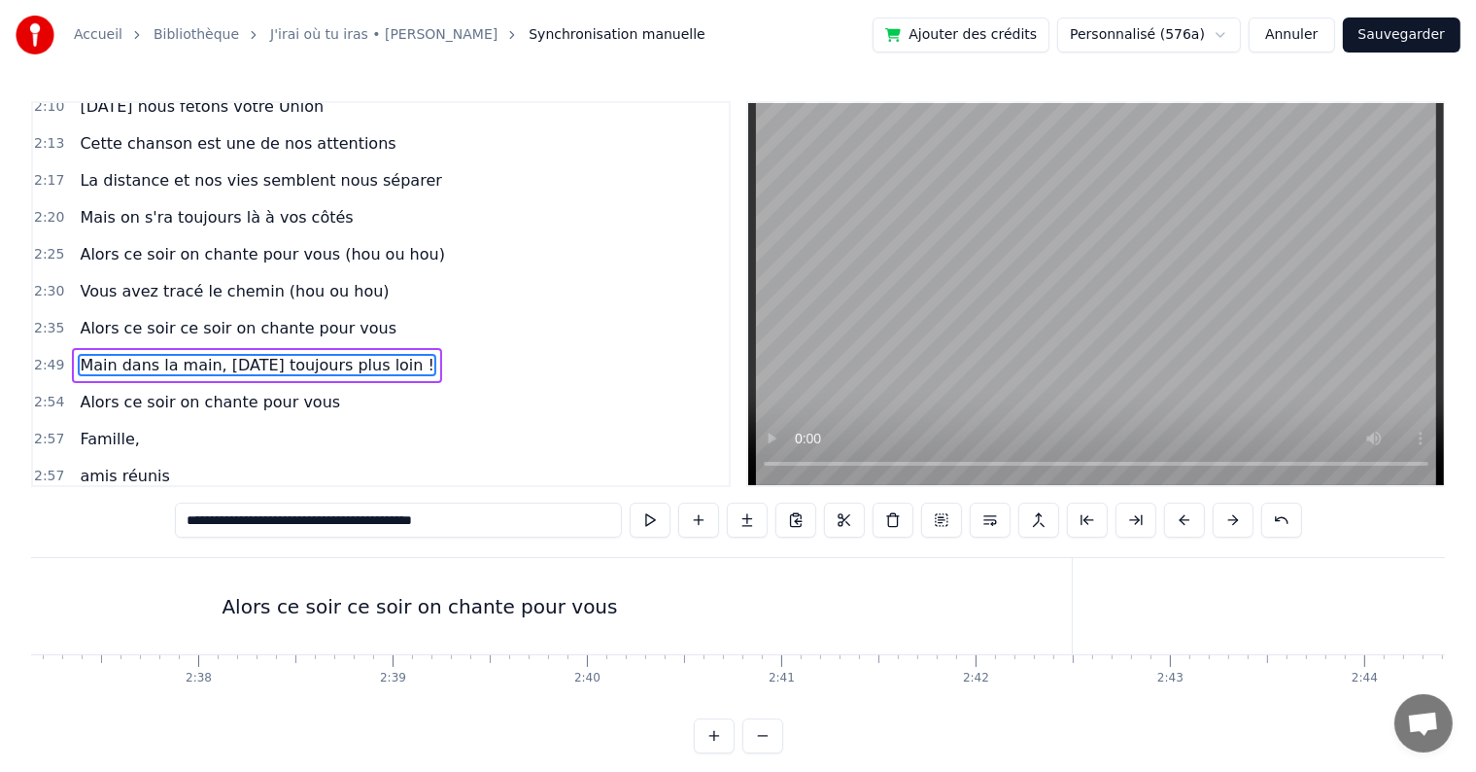
scroll to position [0, 30500]
click at [634, 592] on div "Alors ce soir ce soir on chante pour vous" at bounding box center [464, 606] width 396 height 29
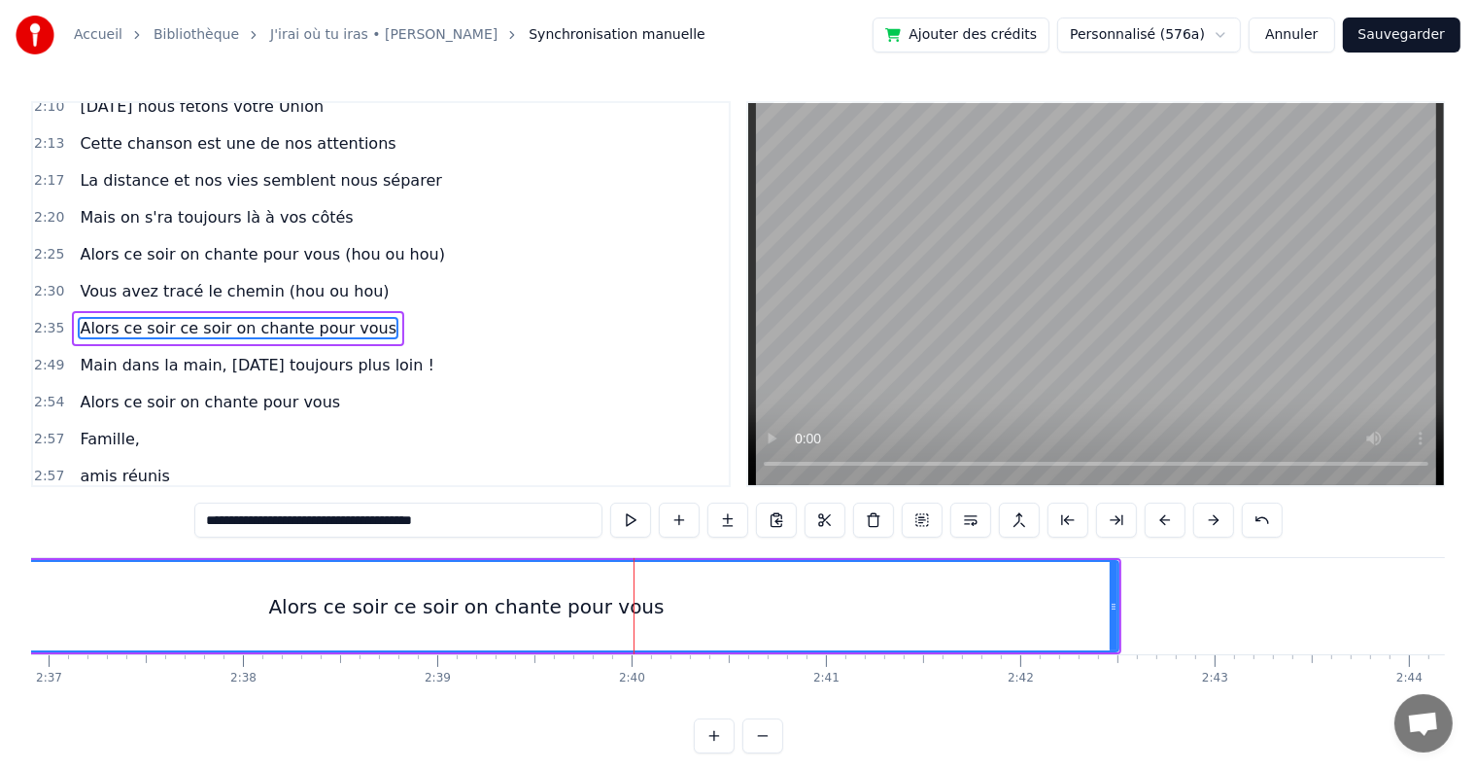
scroll to position [1936, 0]
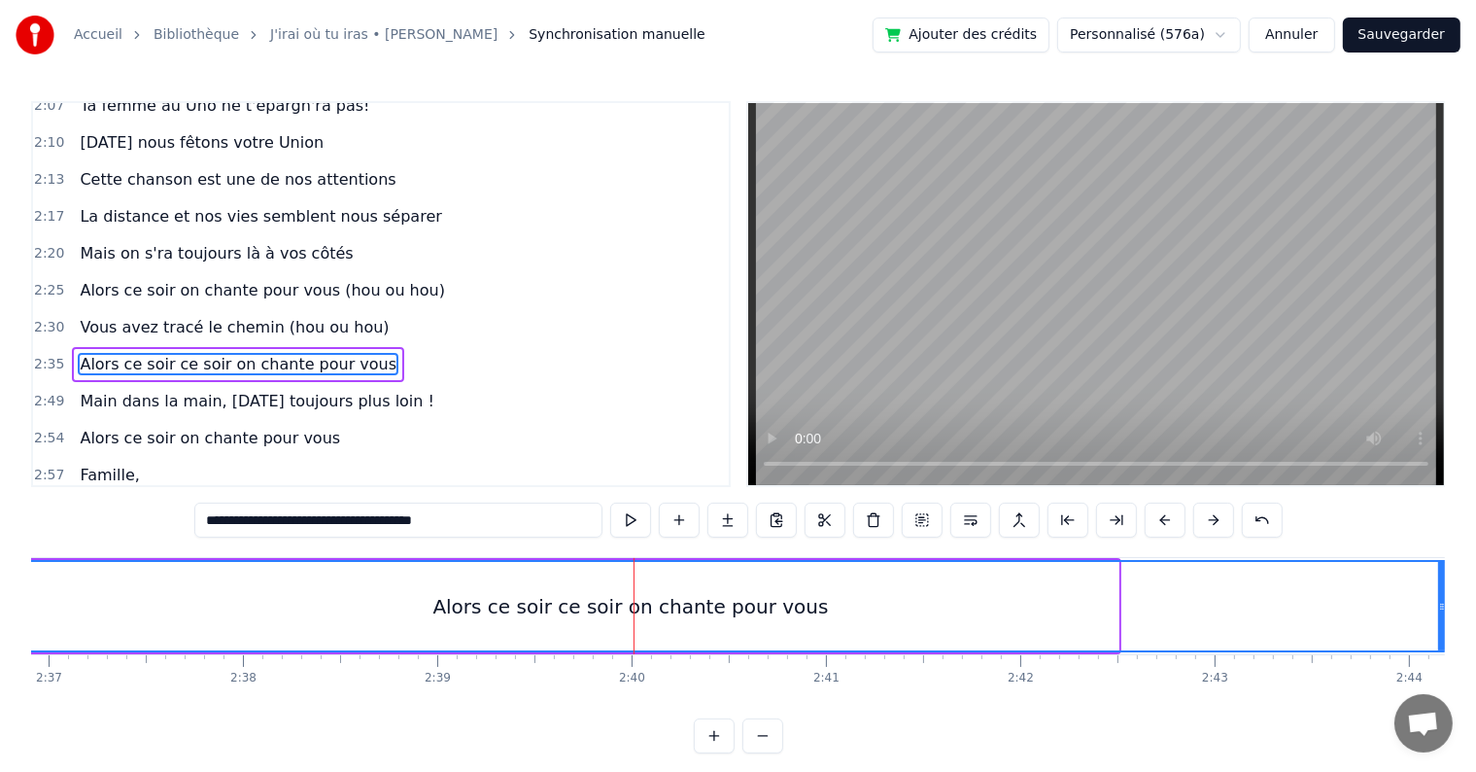
drag, startPoint x: 1113, startPoint y: 599, endPoint x: 1441, endPoint y: 591, distance: 328.6
click at [1441, 591] on div at bounding box center [1442, 606] width 8 height 88
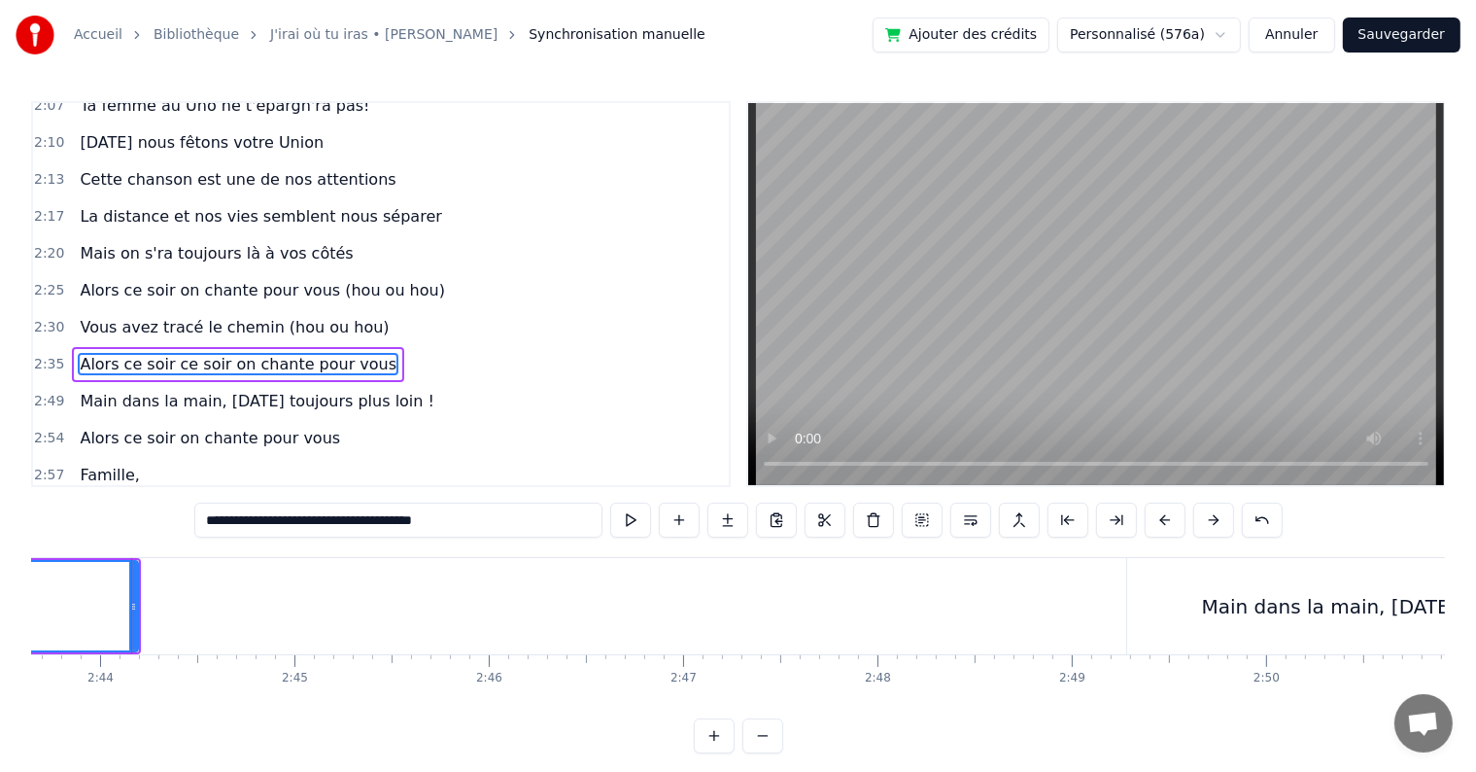
scroll to position [0, 31811]
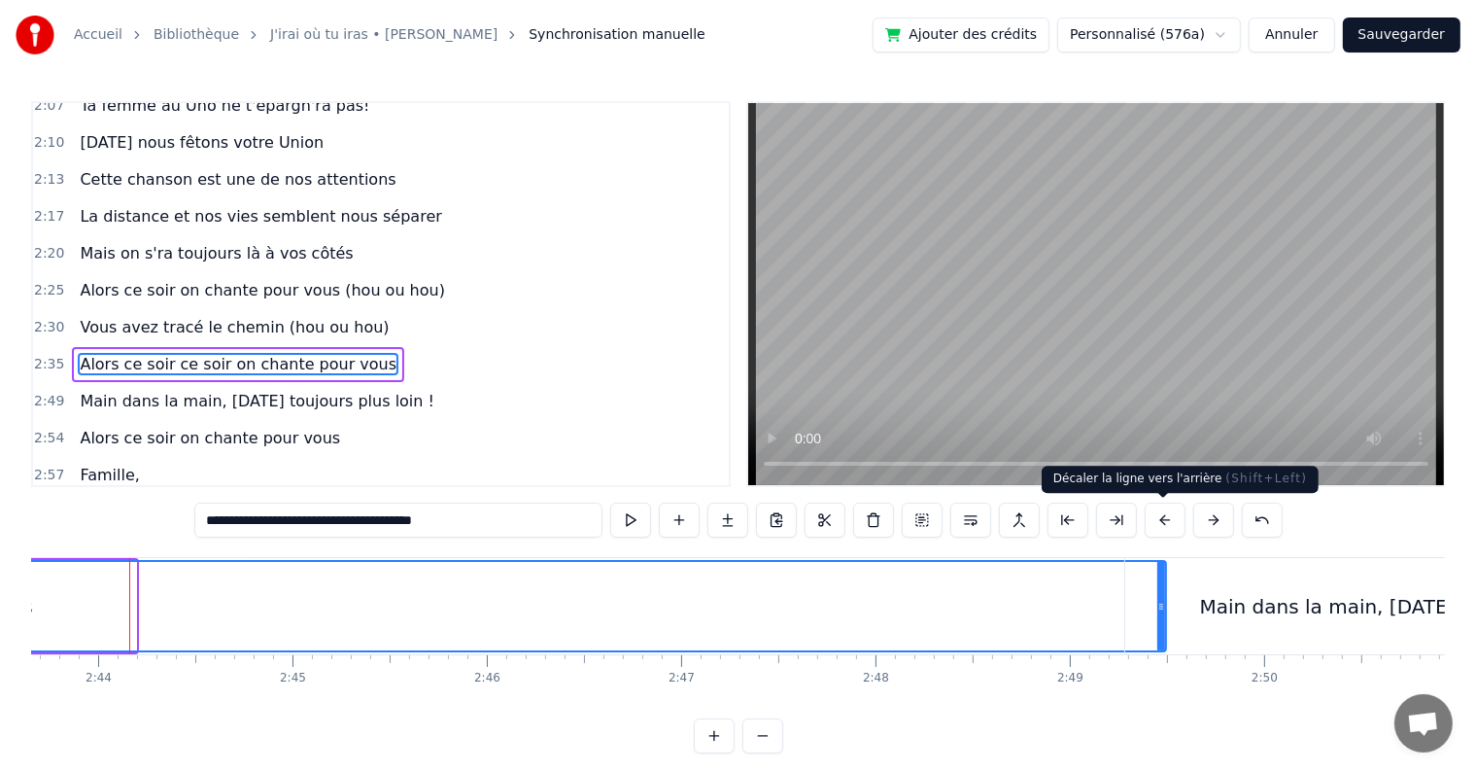
drag, startPoint x: 132, startPoint y: 598, endPoint x: 1162, endPoint y: 529, distance: 1032.5
click at [1162, 529] on div "0:05 C’est au lycée que tout commence 0:07 Flo et [PERSON_NAME] vivent encore l…" at bounding box center [738, 427] width 1414 height 652
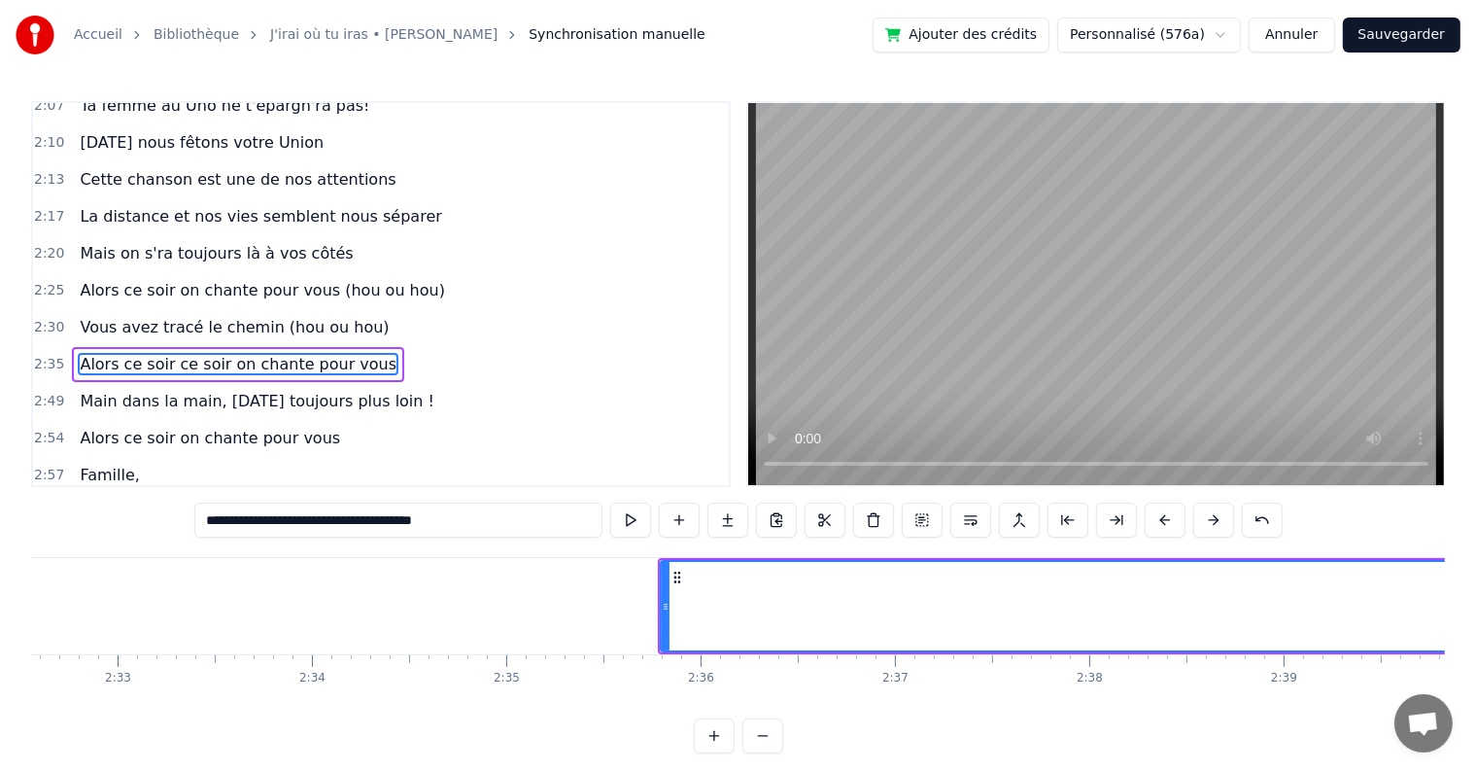
scroll to position [0, 29654]
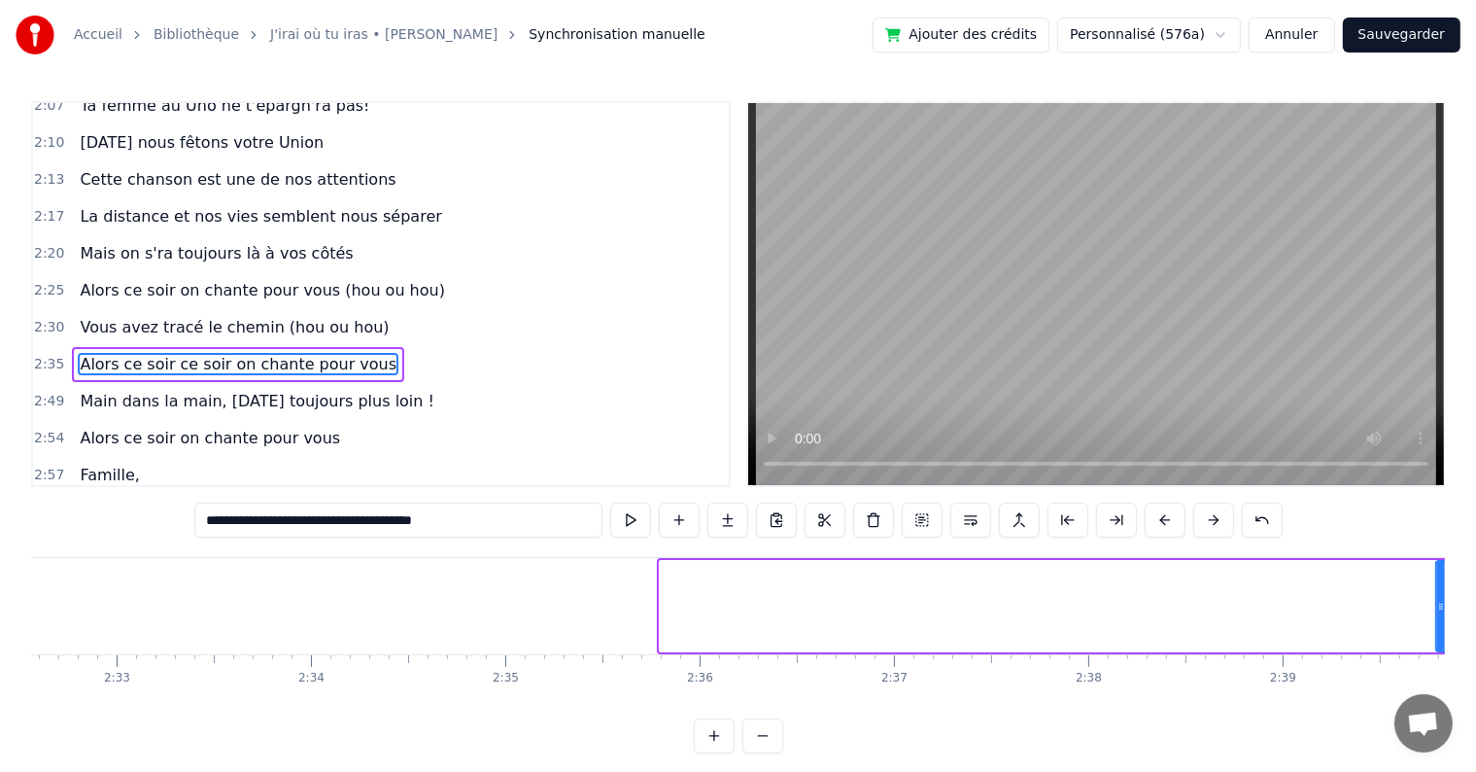
drag, startPoint x: 661, startPoint y: 605, endPoint x: 1437, endPoint y: 600, distance: 776.6
click at [1437, 600] on icon at bounding box center [1441, 607] width 8 height 16
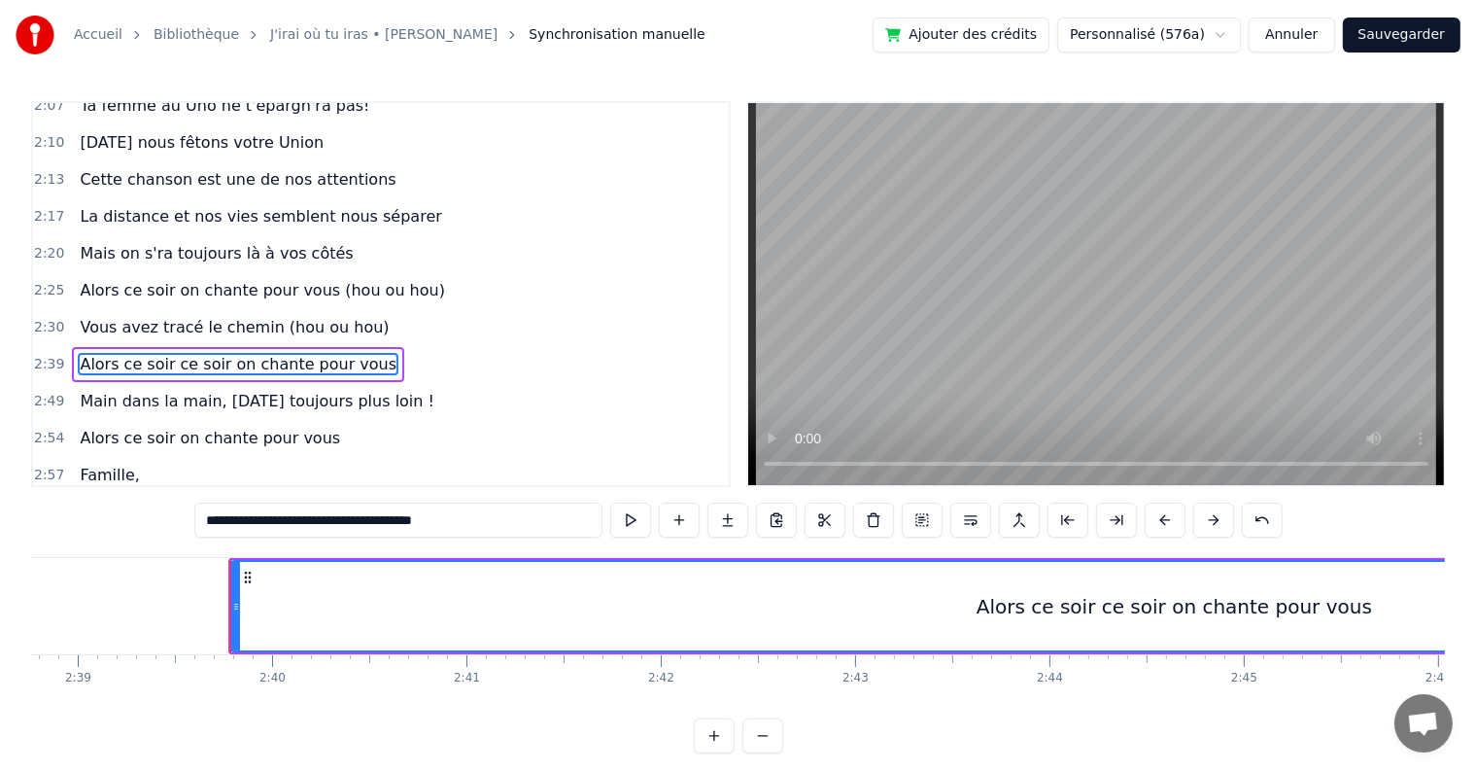
scroll to position [0, 30960]
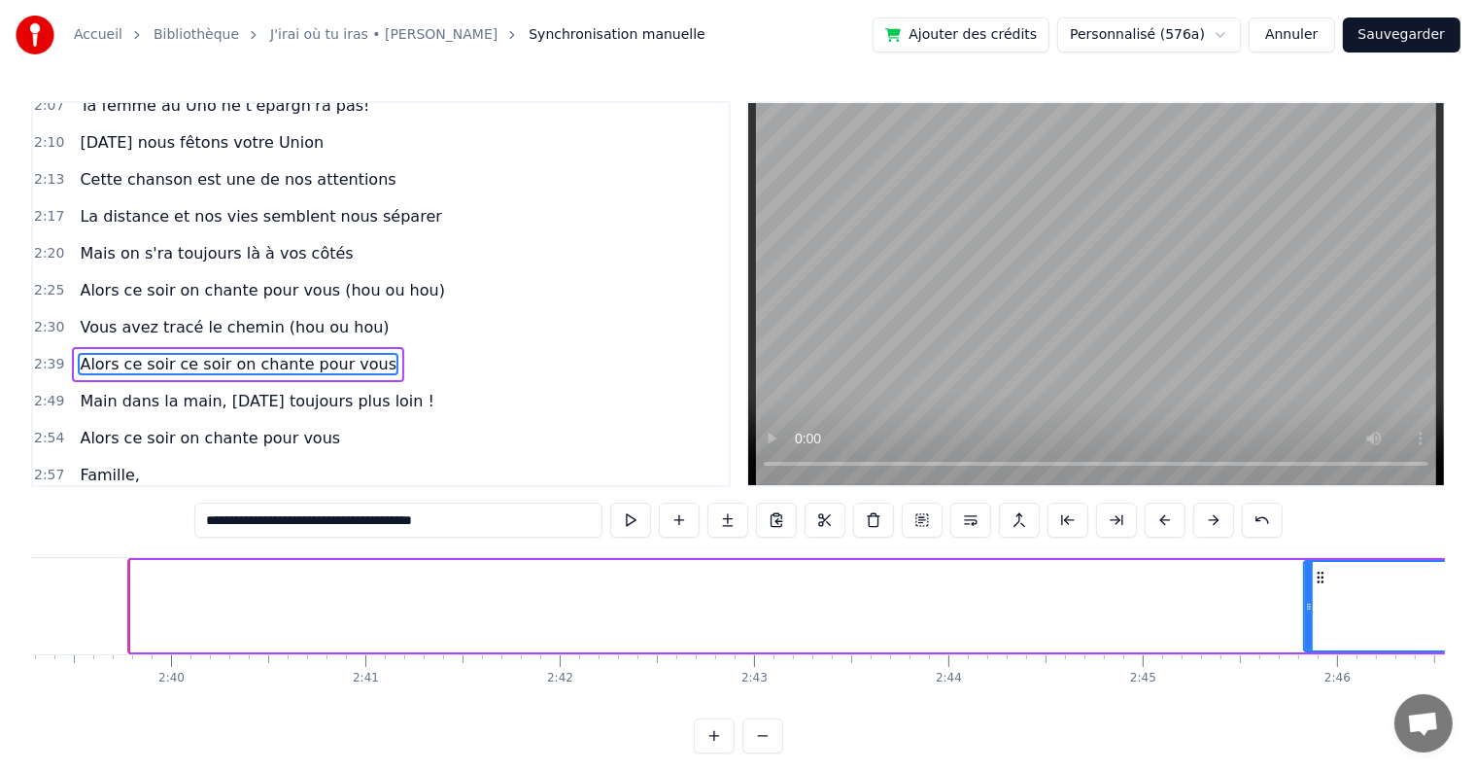
drag, startPoint x: 133, startPoint y: 596, endPoint x: 1307, endPoint y: 579, distance: 1174.2
click at [1307, 579] on div at bounding box center [1309, 606] width 8 height 88
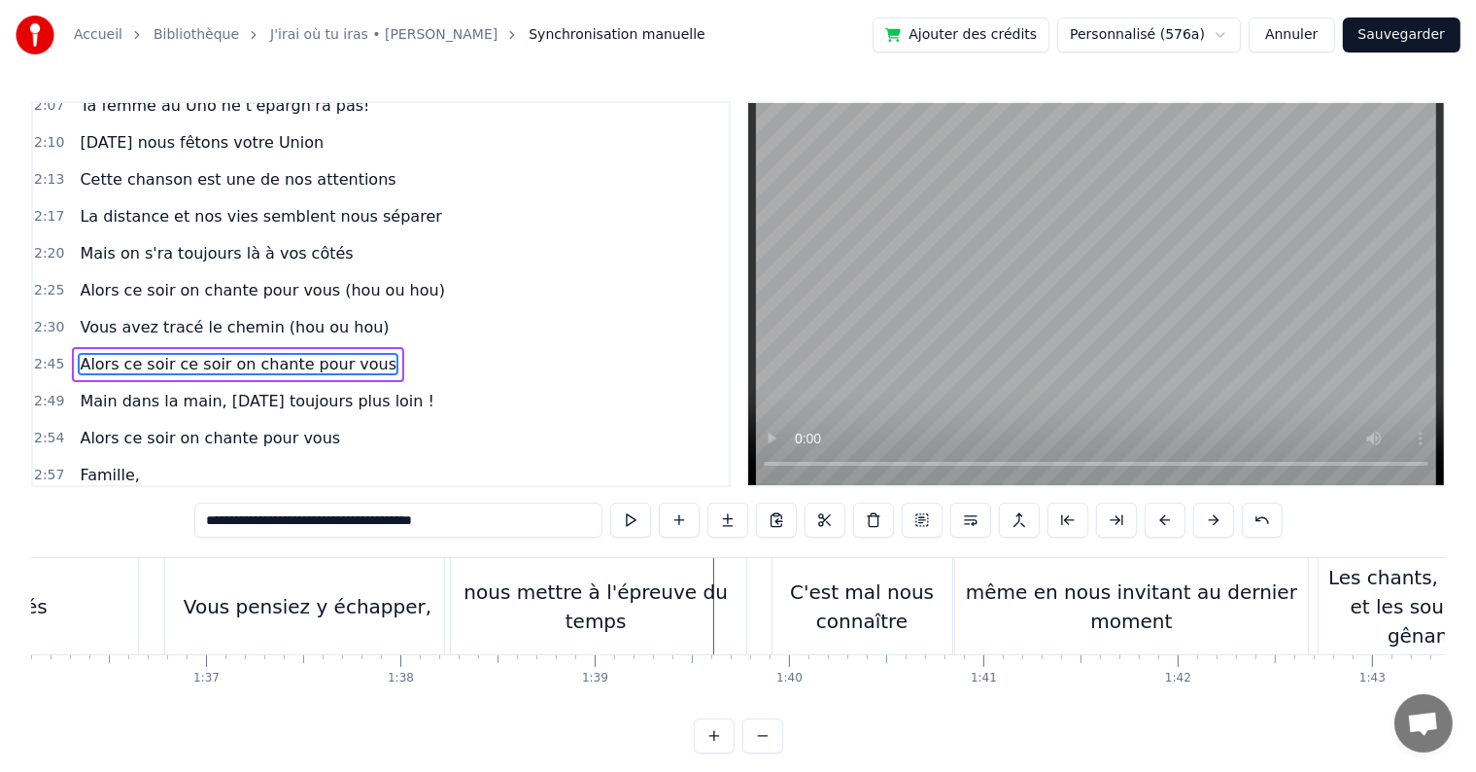
scroll to position [0, 18702]
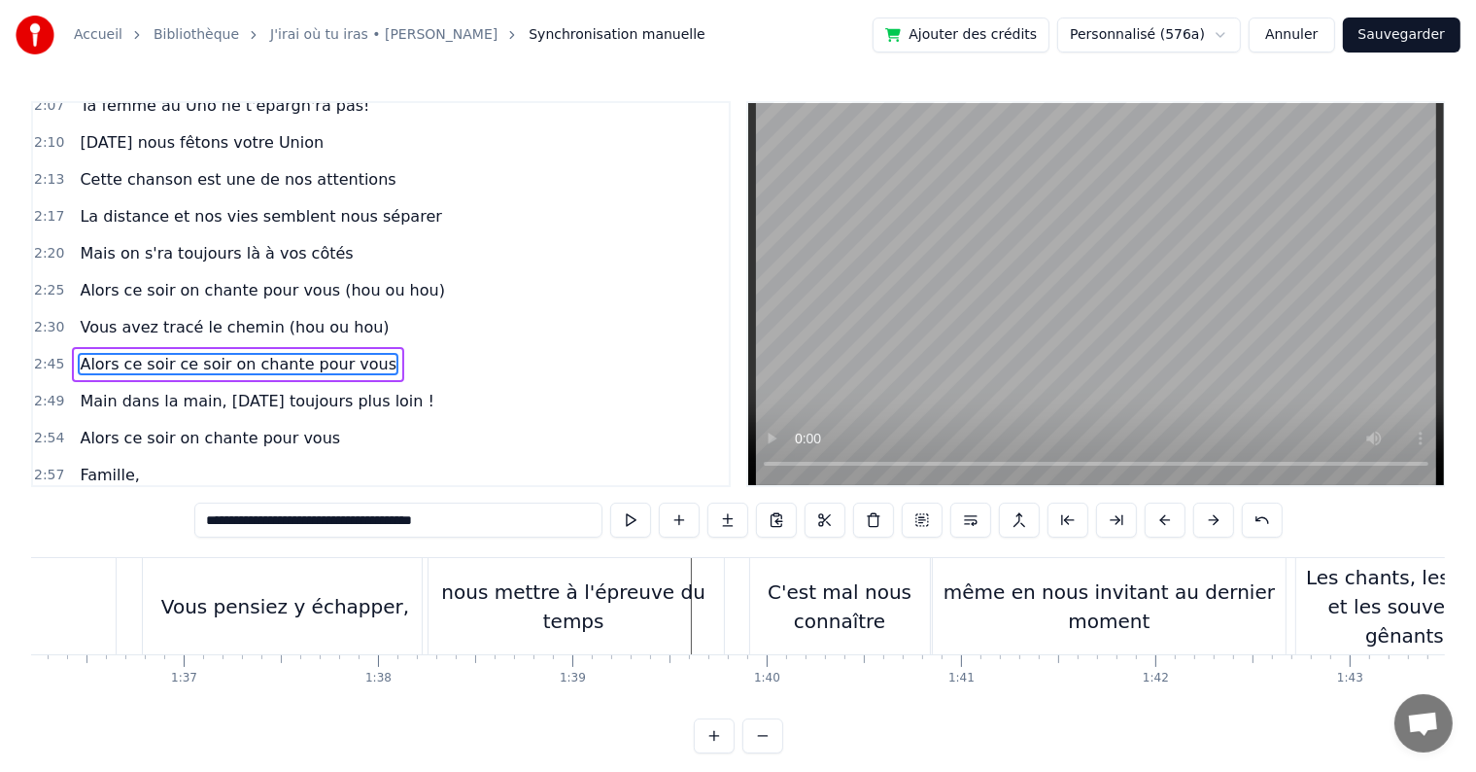
click at [858, 583] on div "C'est mal nous connaître" at bounding box center [840, 606] width 180 height 58
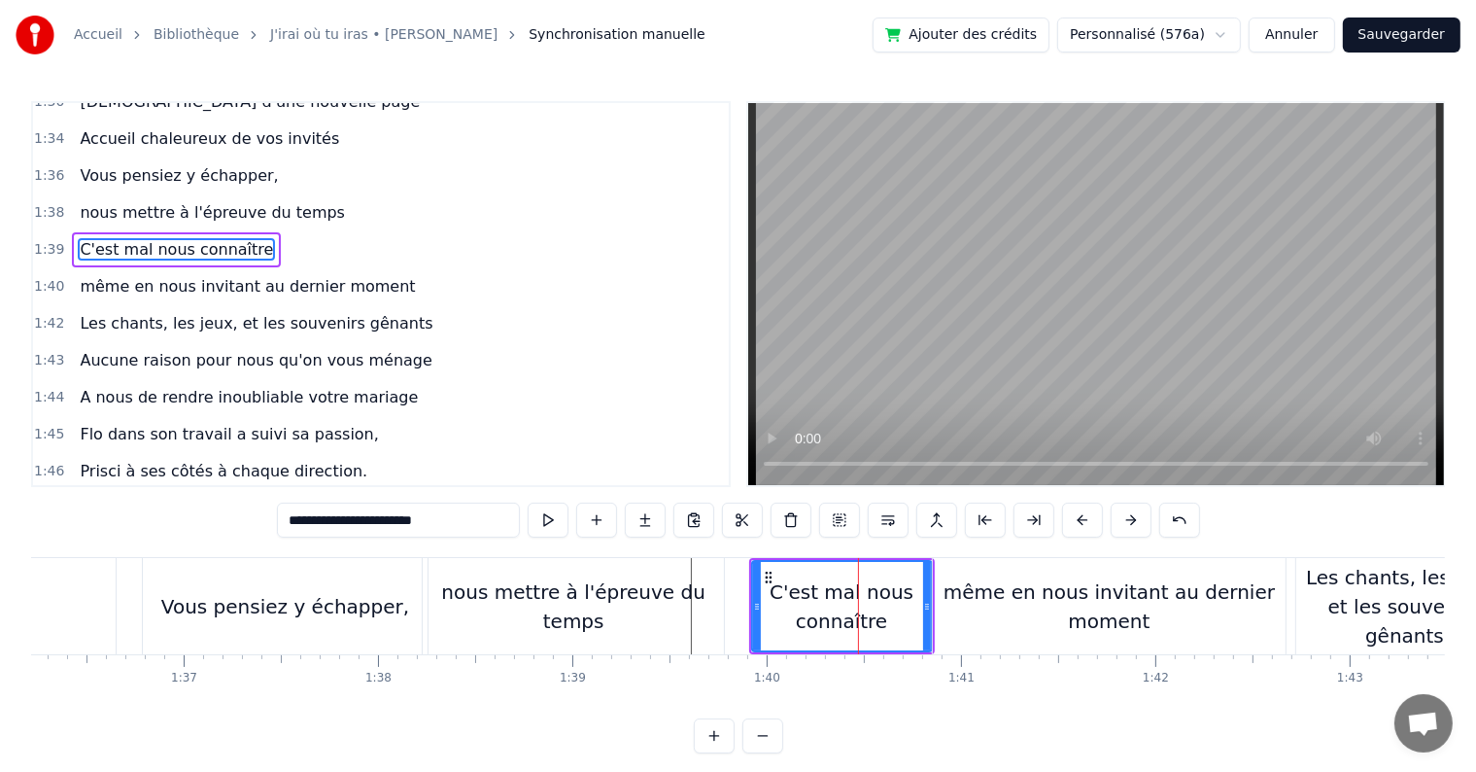
scroll to position [1257, 0]
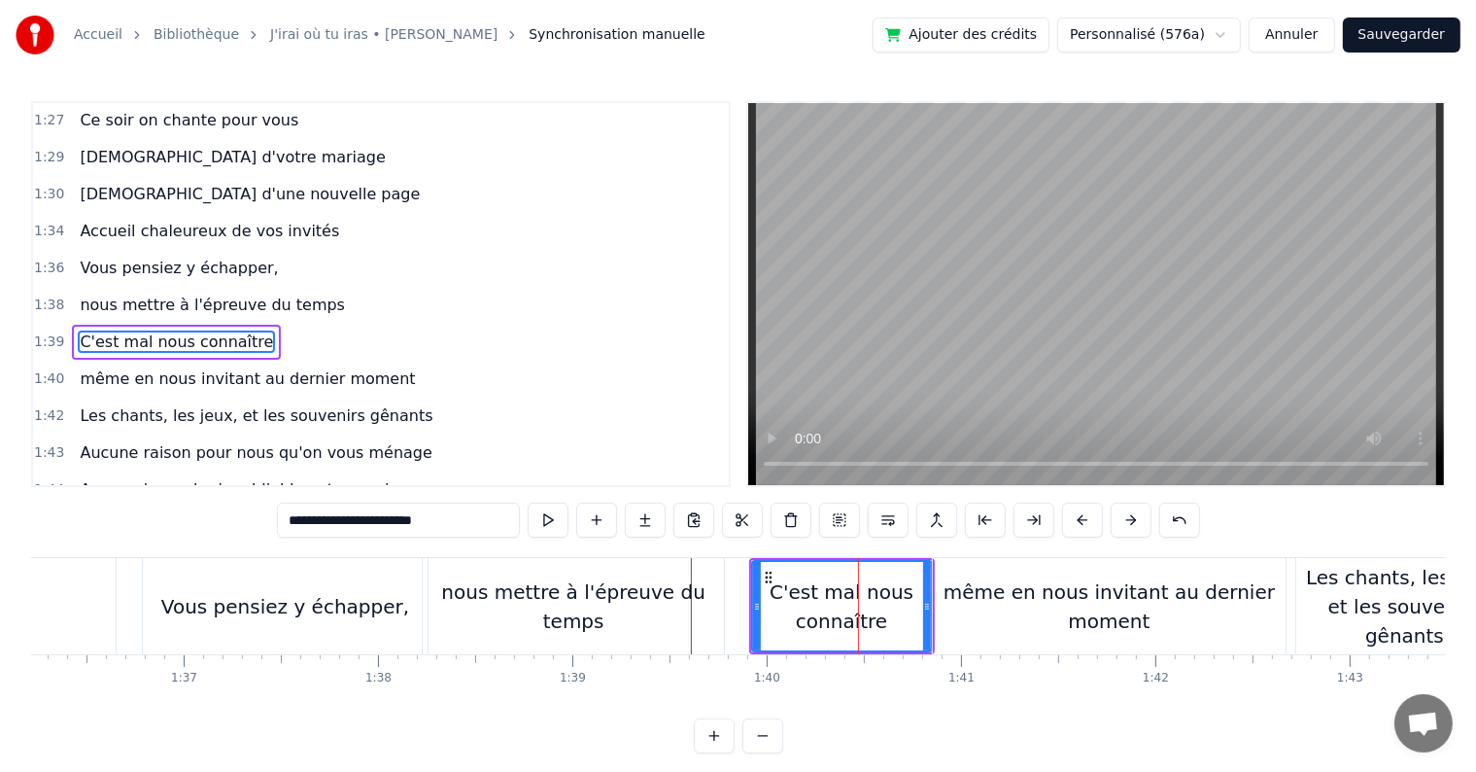
click at [1120, 568] on div "même en nous invitant au dernier moment" at bounding box center [1109, 606] width 353 height 96
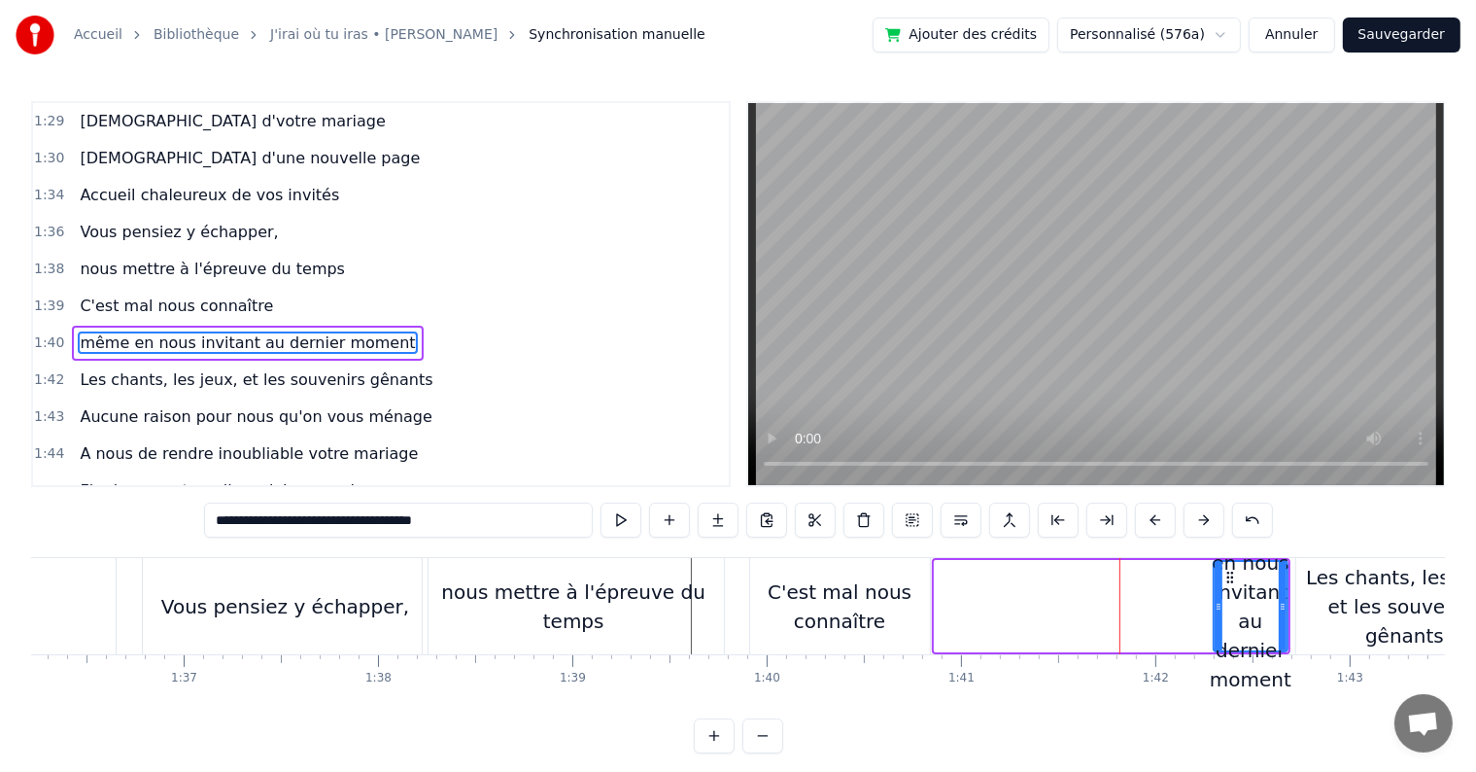
drag, startPoint x: 938, startPoint y: 599, endPoint x: 1217, endPoint y: 604, distance: 279.0
click at [1217, 604] on icon at bounding box center [1219, 607] width 8 height 16
click at [836, 586] on div "C'est mal nous connaître" at bounding box center [840, 606] width 180 height 58
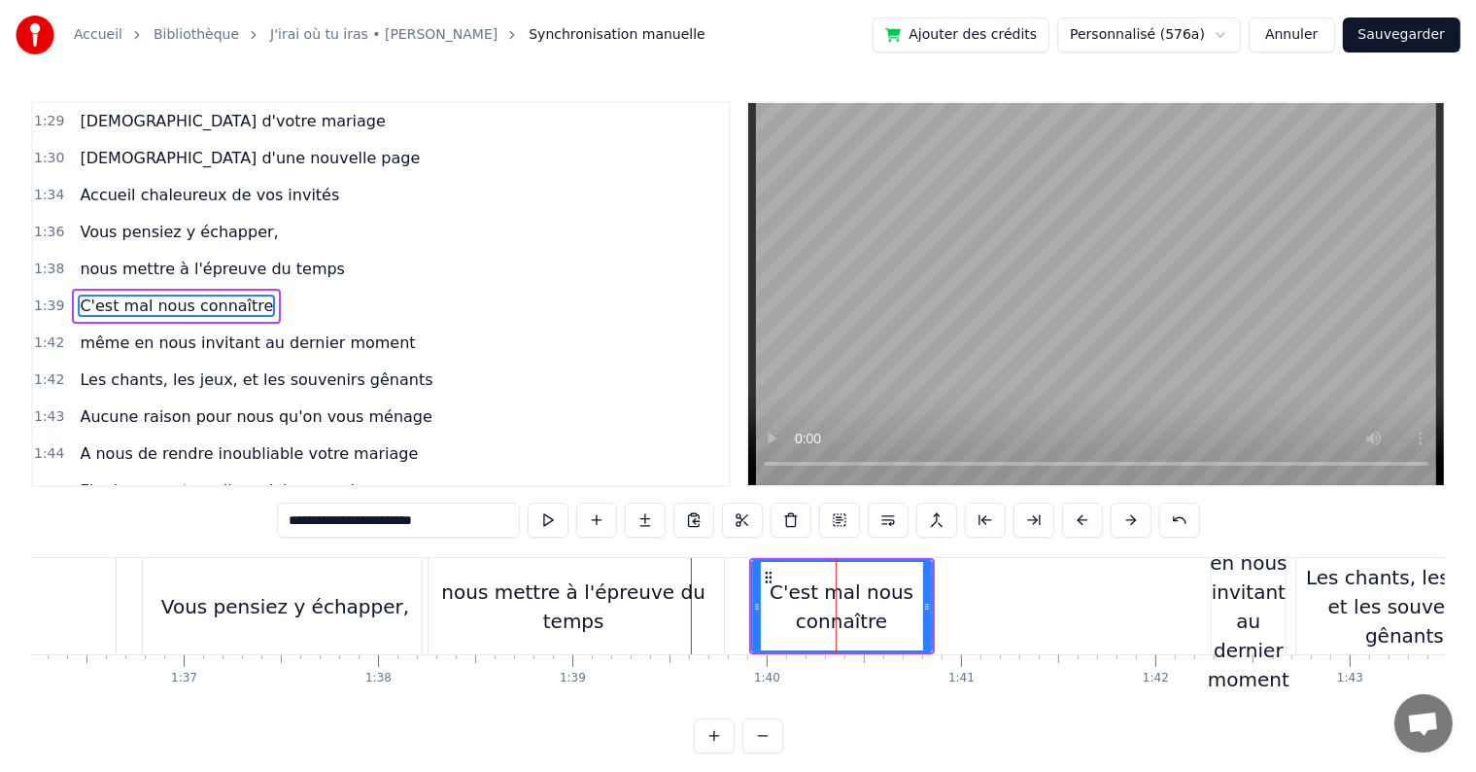
scroll to position [1257, 0]
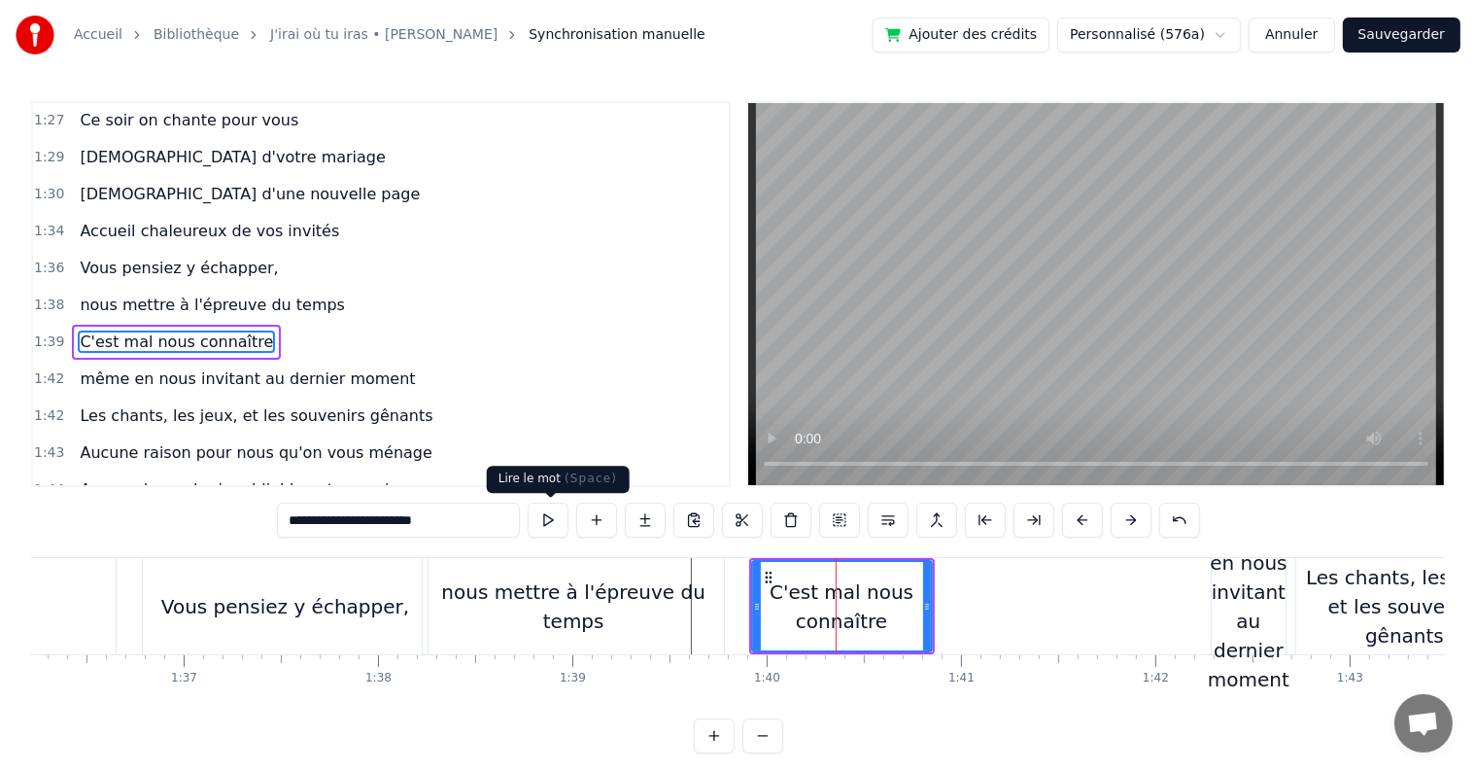
click at [564, 521] on button at bounding box center [548, 519] width 41 height 35
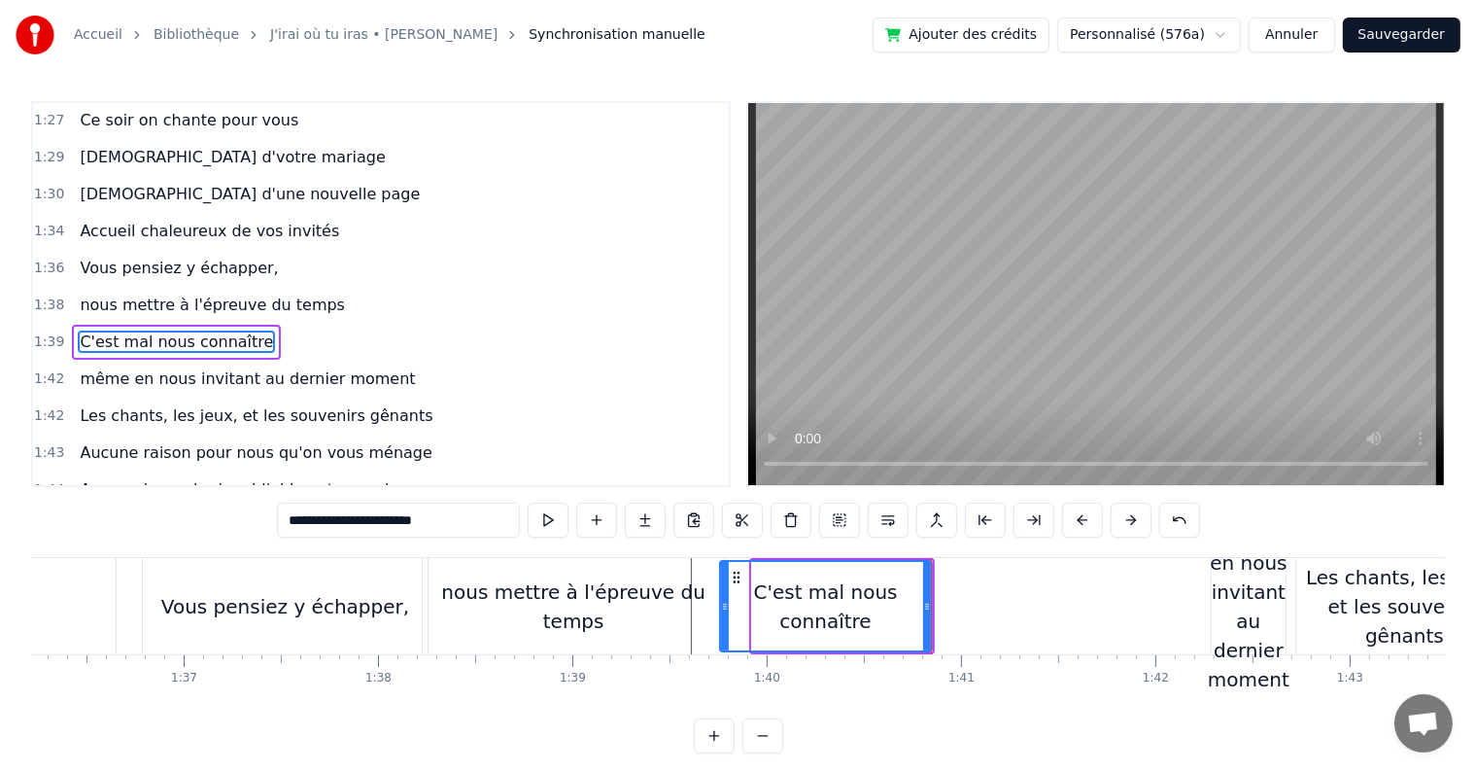
drag, startPoint x: 754, startPoint y: 603, endPoint x: 725, endPoint y: 595, distance: 30.2
click at [723, 595] on div at bounding box center [725, 606] width 8 height 88
click at [733, 602] on icon at bounding box center [736, 607] width 8 height 16
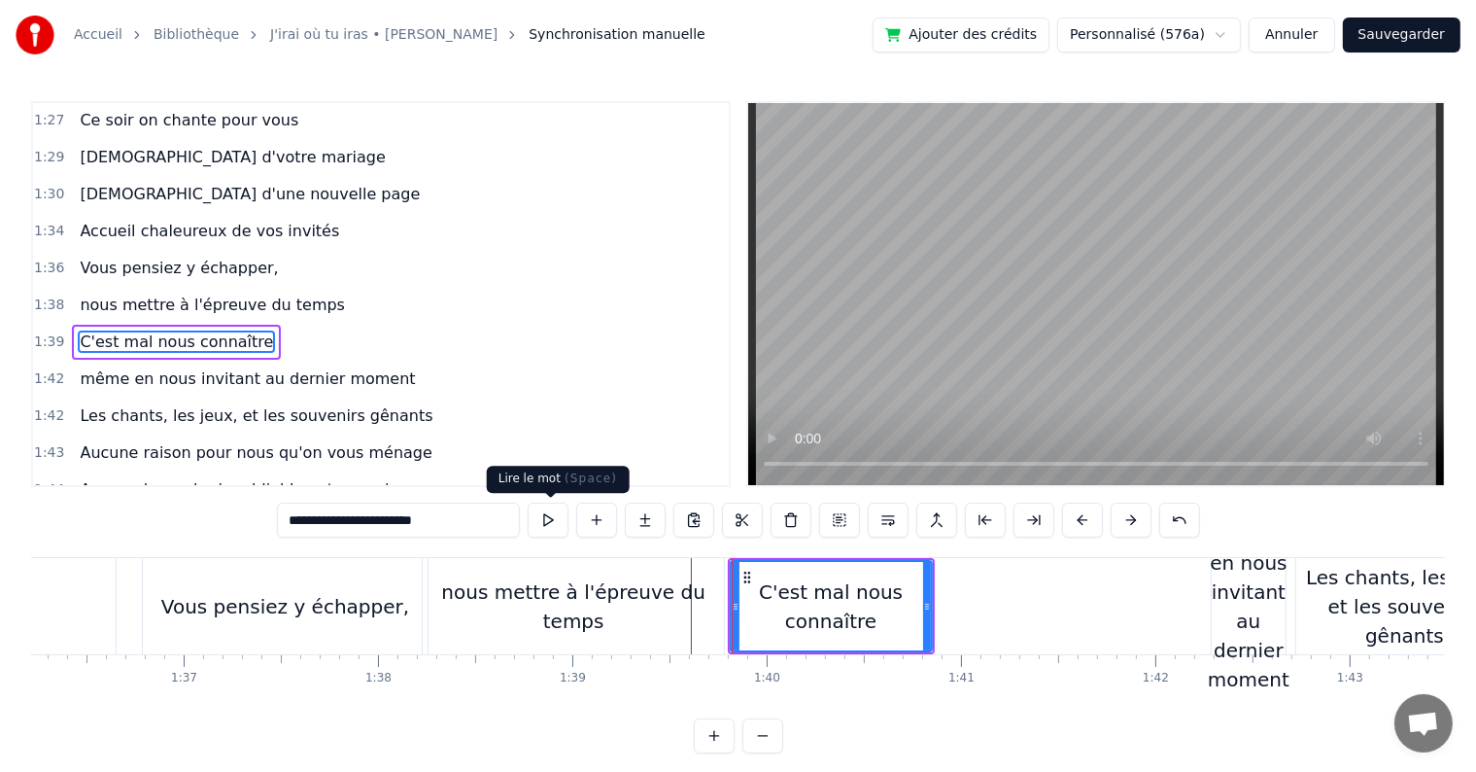
click at [565, 512] on button at bounding box center [548, 519] width 41 height 35
click at [1227, 581] on div "même en nous invitant au dernier moment" at bounding box center [1249, 606] width 82 height 175
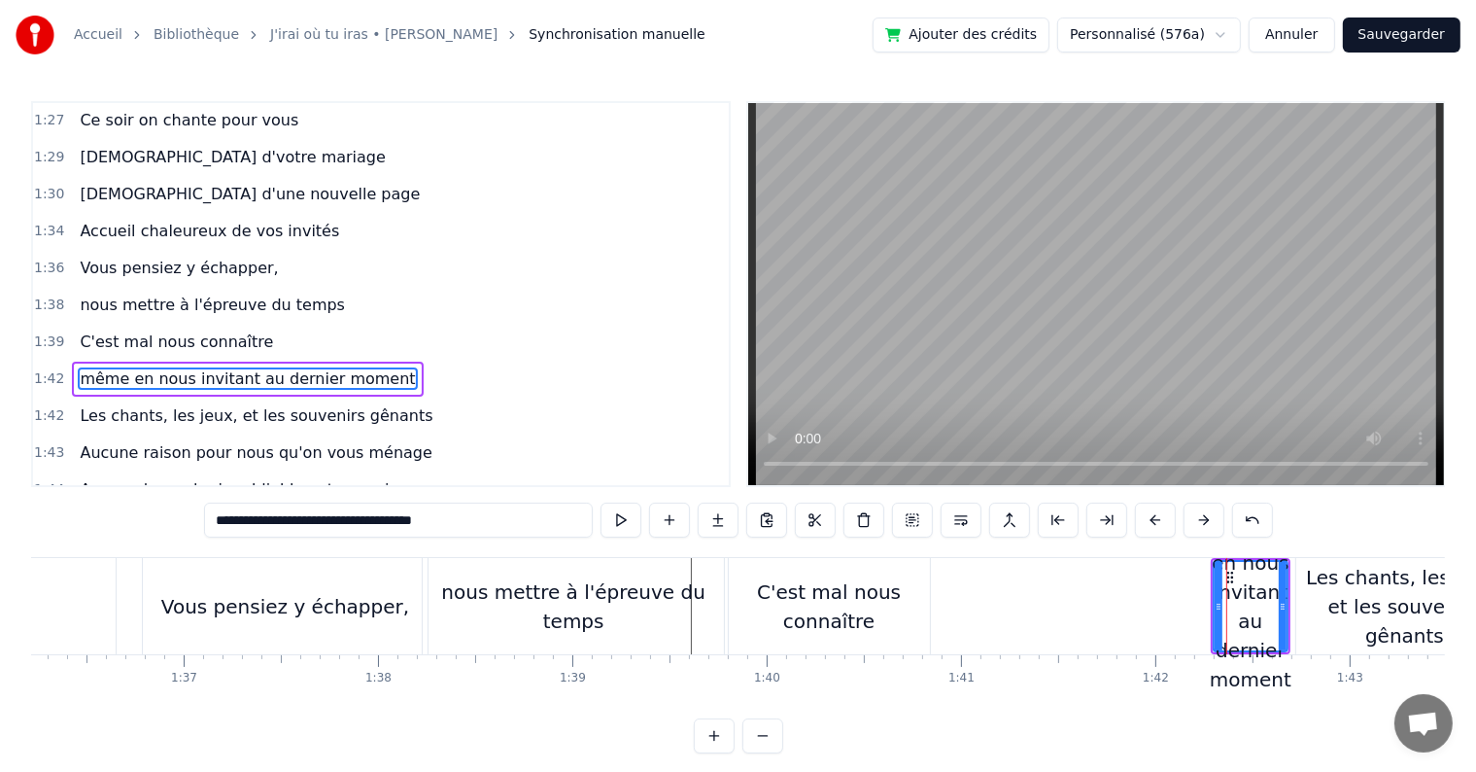
scroll to position [1293, 0]
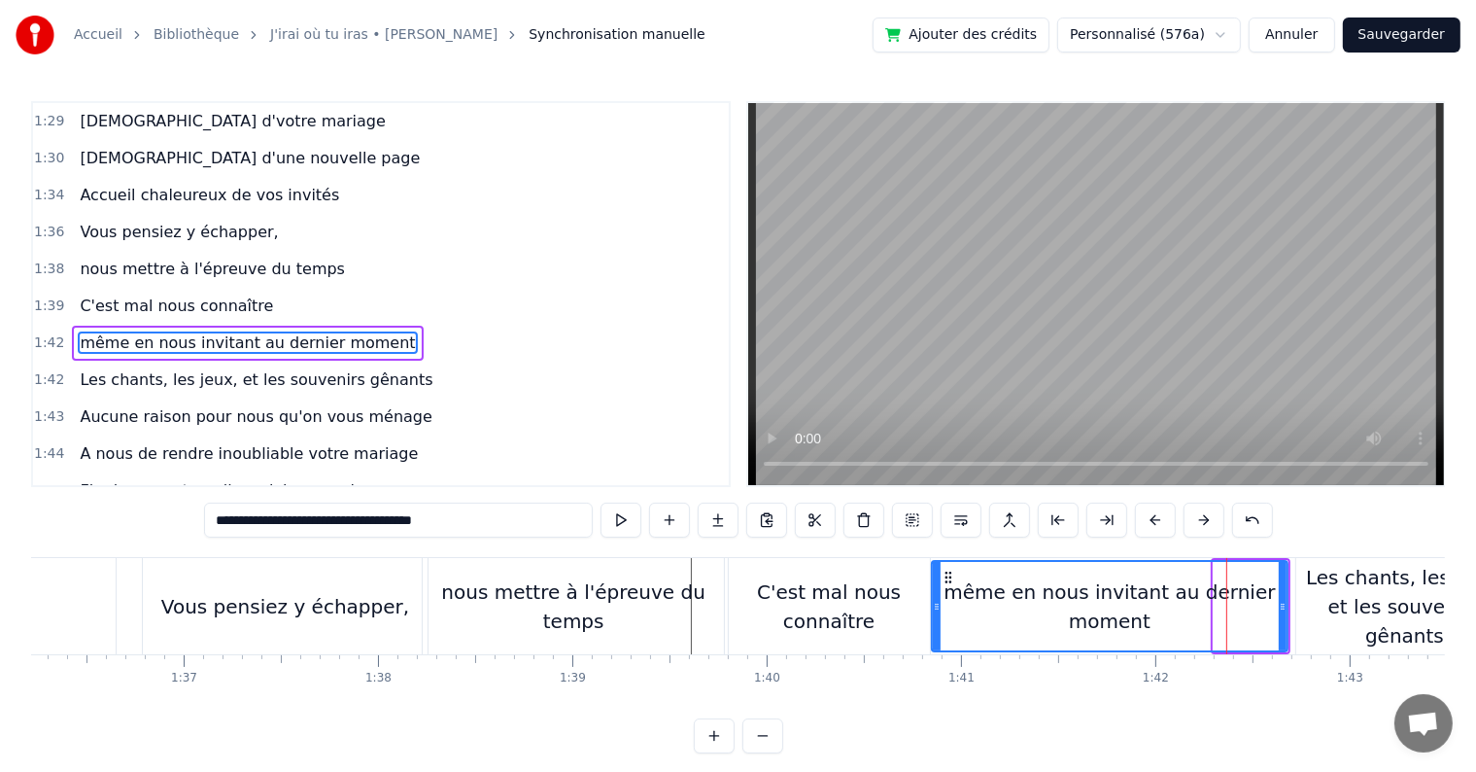
drag, startPoint x: 1216, startPoint y: 610, endPoint x: 936, endPoint y: 587, distance: 280.9
click at [935, 587] on div at bounding box center [937, 606] width 8 height 88
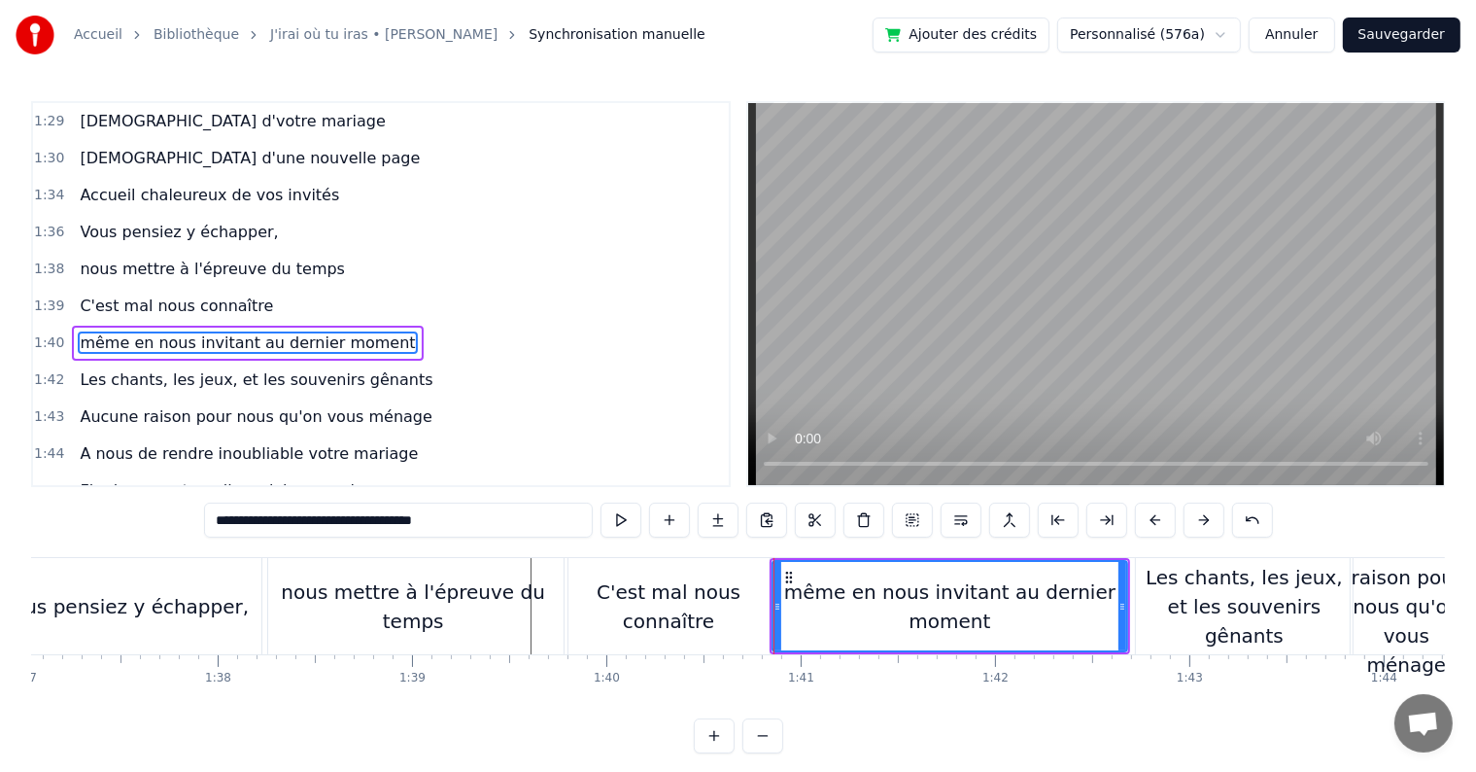
scroll to position [0, 18908]
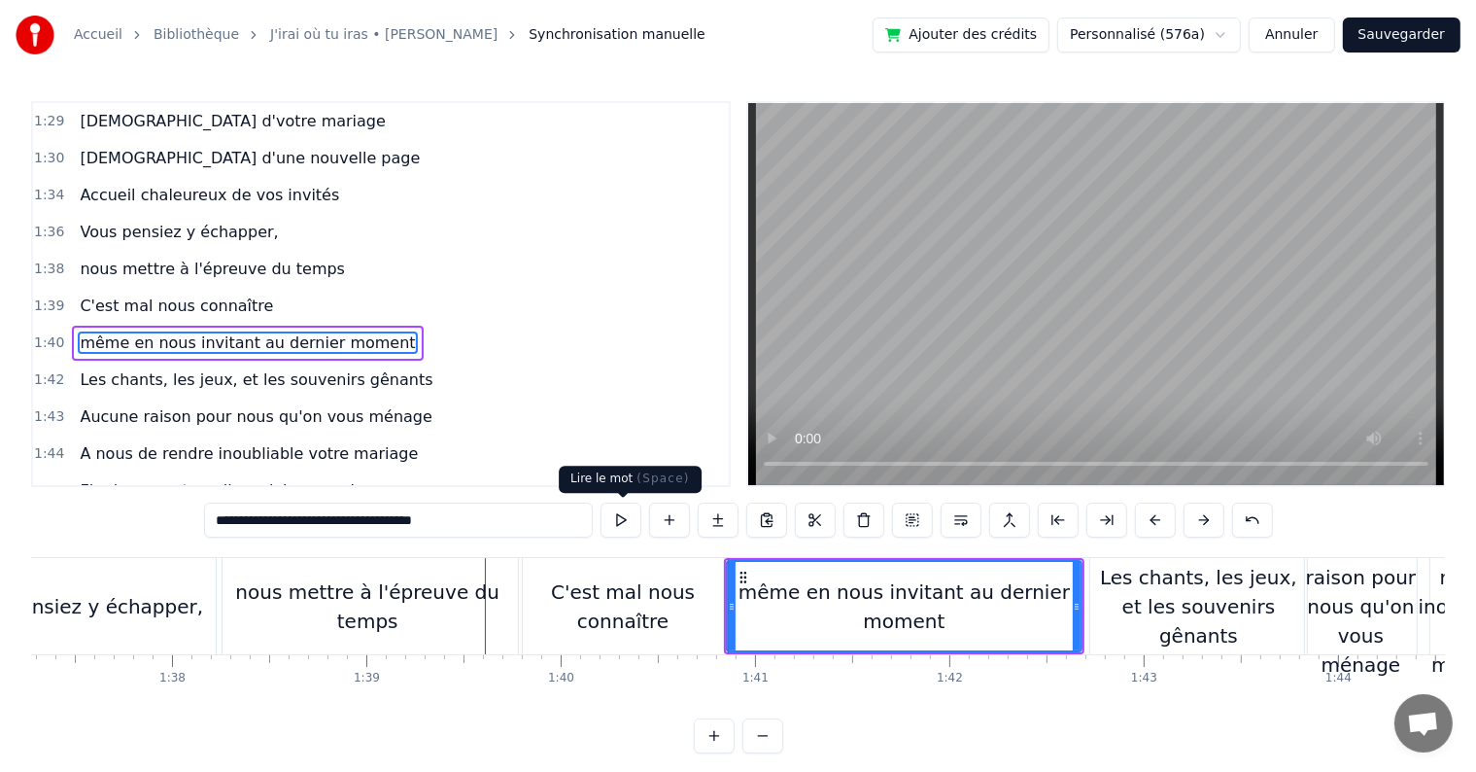
click at [612, 516] on button at bounding box center [621, 519] width 41 height 35
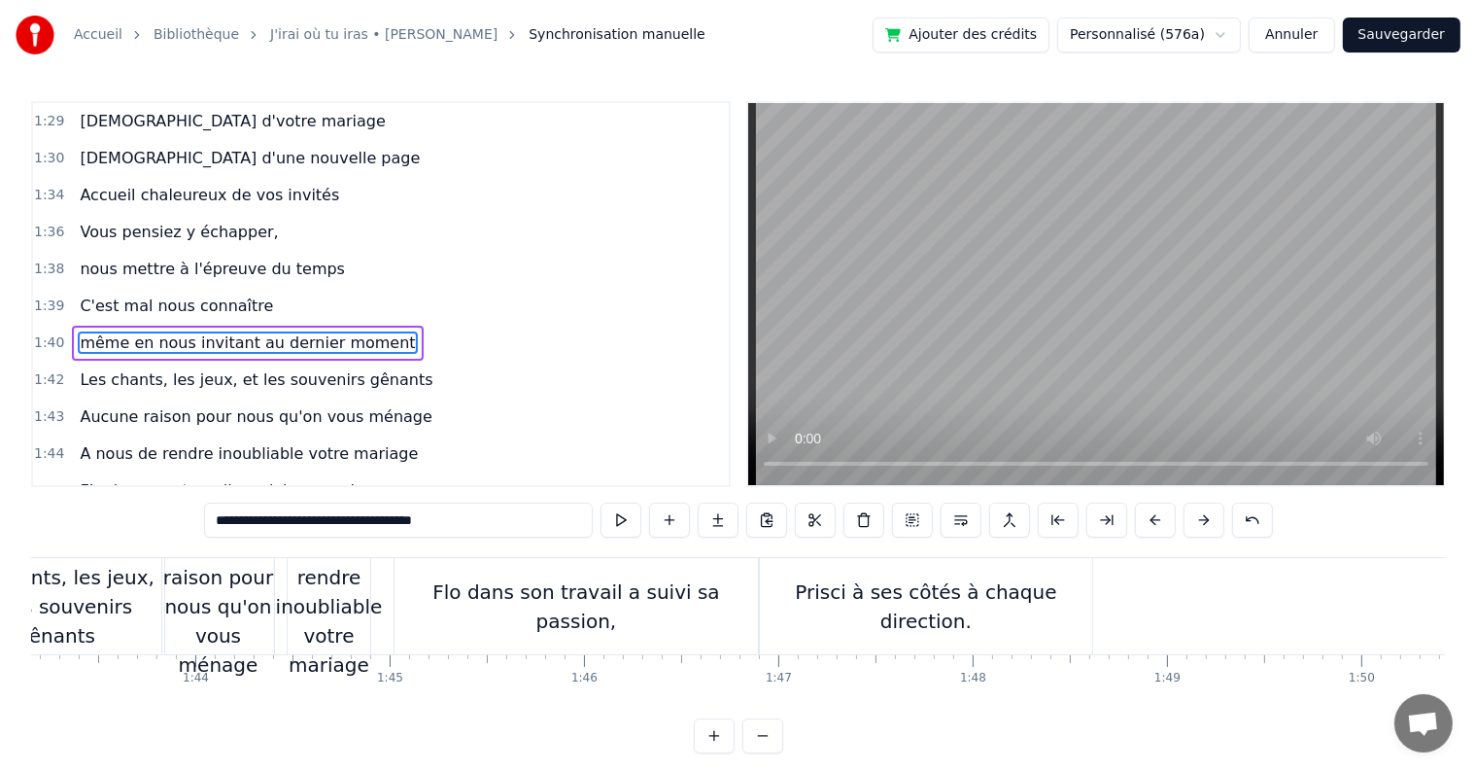
scroll to position [0, 20073]
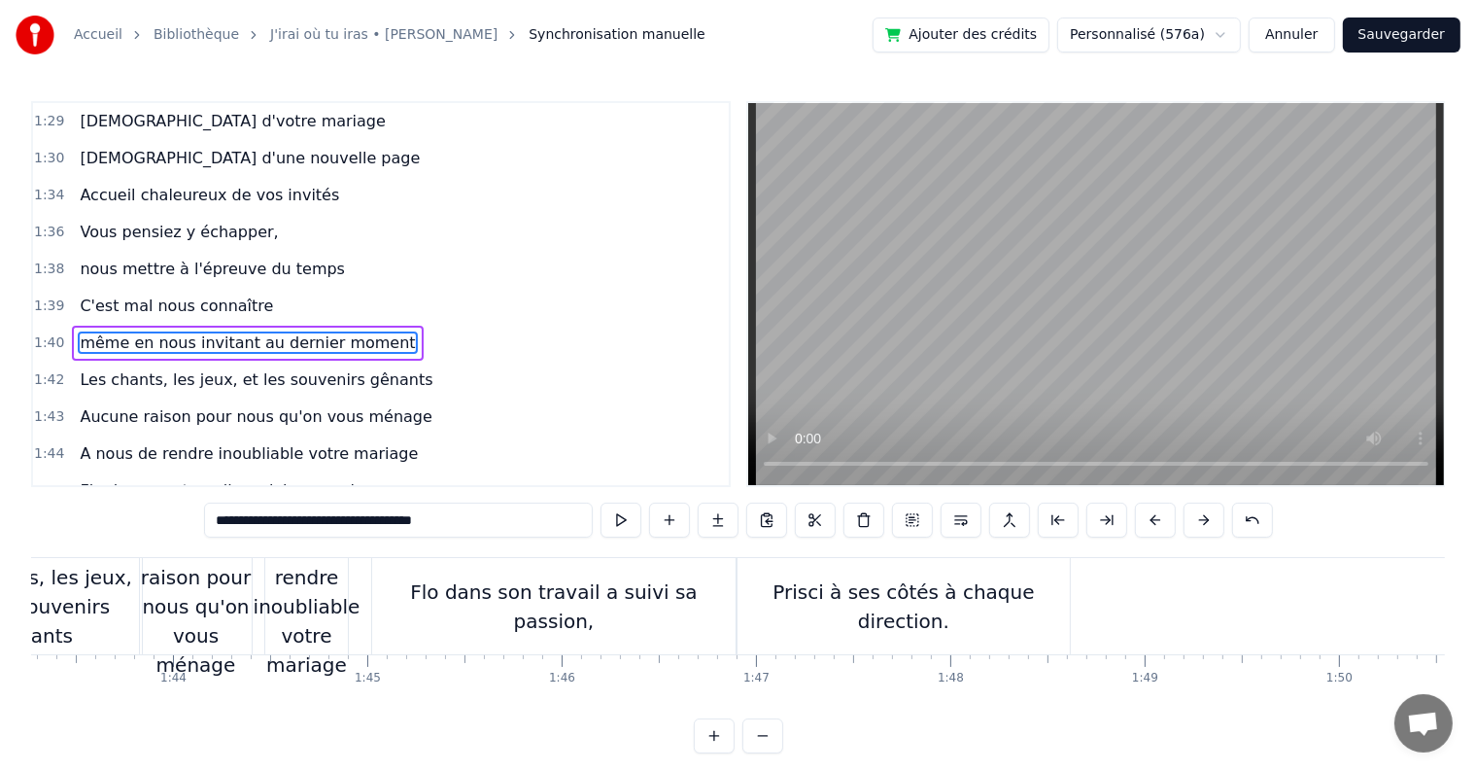
click at [831, 606] on div "Prisci à ses côtés à chaque direction." at bounding box center [904, 606] width 332 height 58
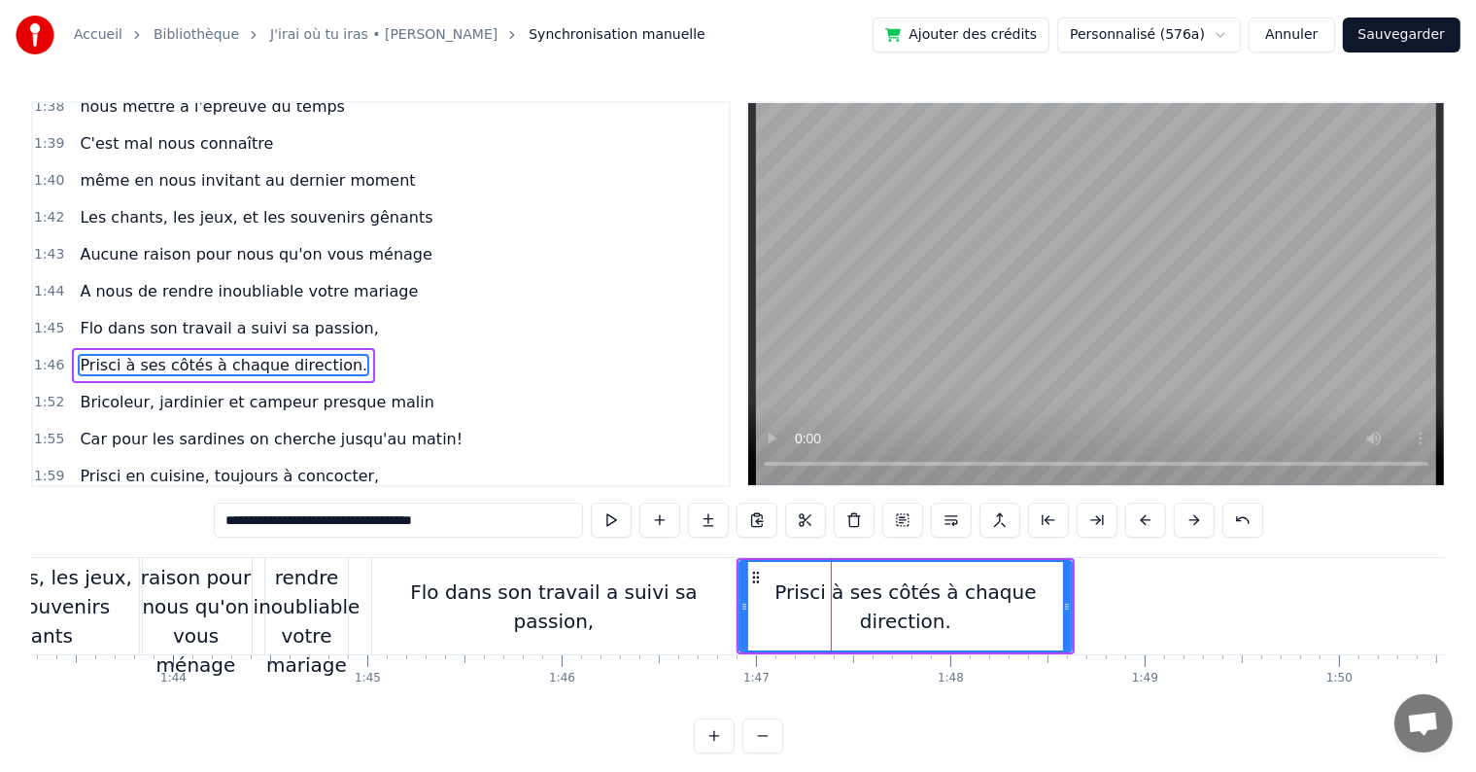
scroll to position [1471, 0]
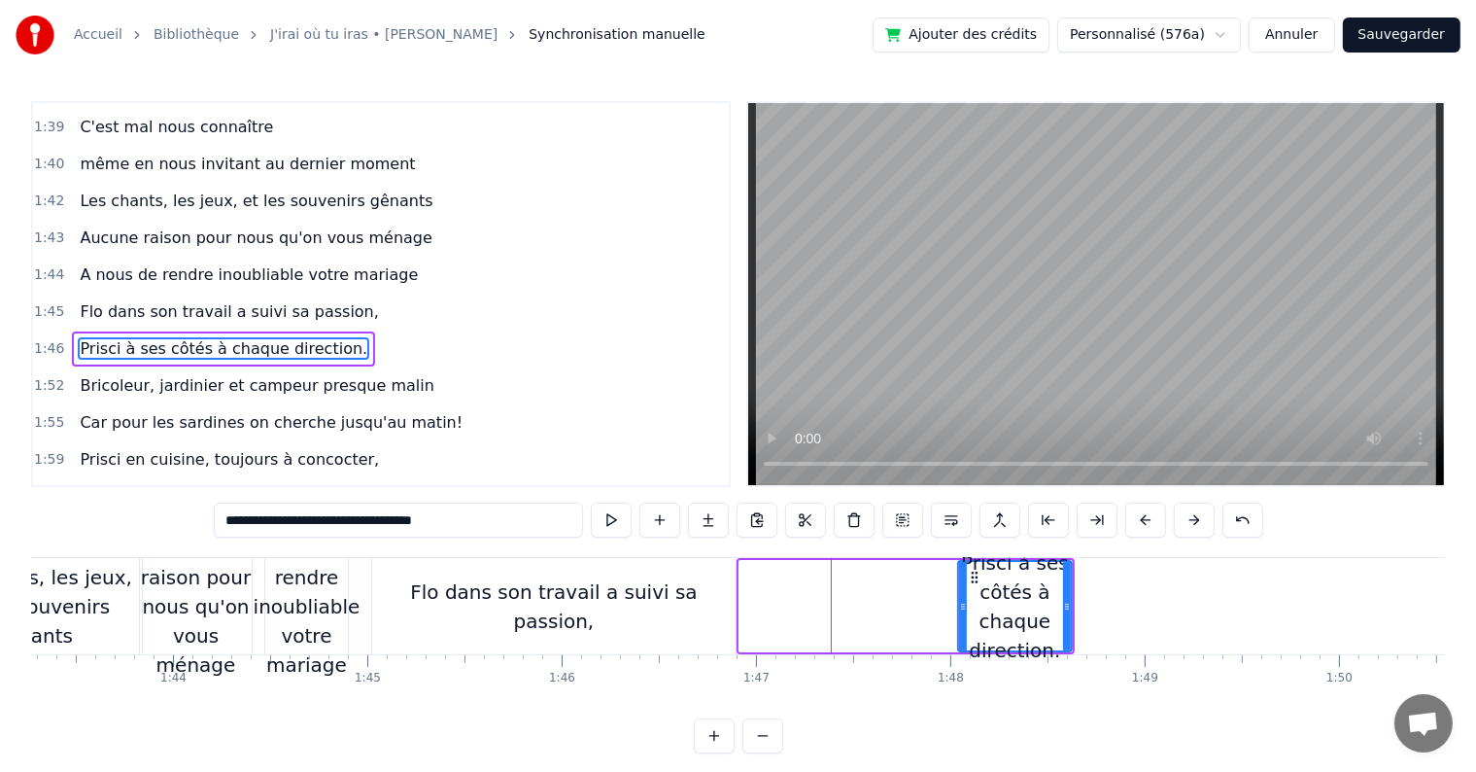
drag, startPoint x: 741, startPoint y: 601, endPoint x: 959, endPoint y: 606, distance: 218.8
click at [959, 606] on icon at bounding box center [963, 607] width 8 height 16
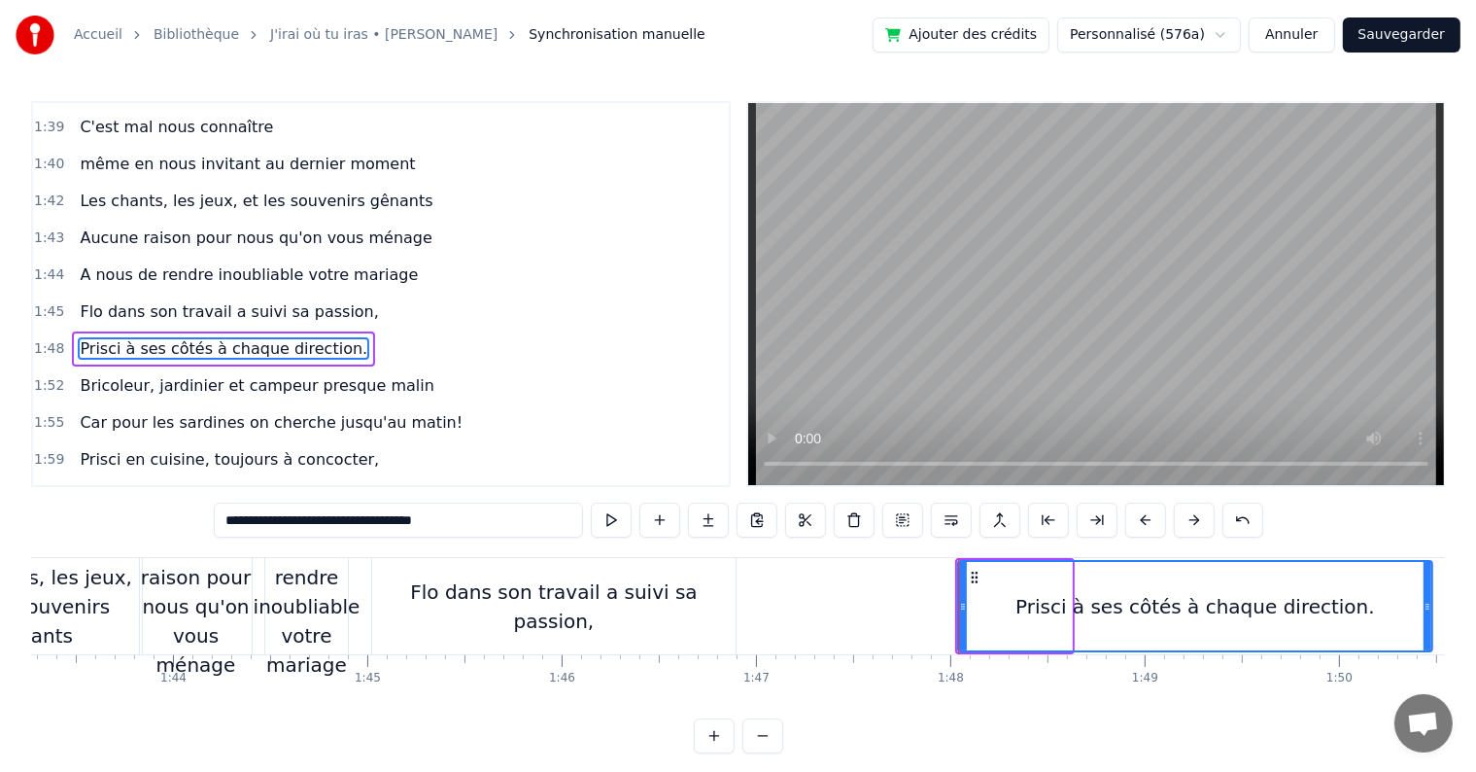
drag, startPoint x: 1066, startPoint y: 602, endPoint x: 1427, endPoint y: 623, distance: 361.2
click at [1427, 623] on div at bounding box center [1428, 606] width 8 height 88
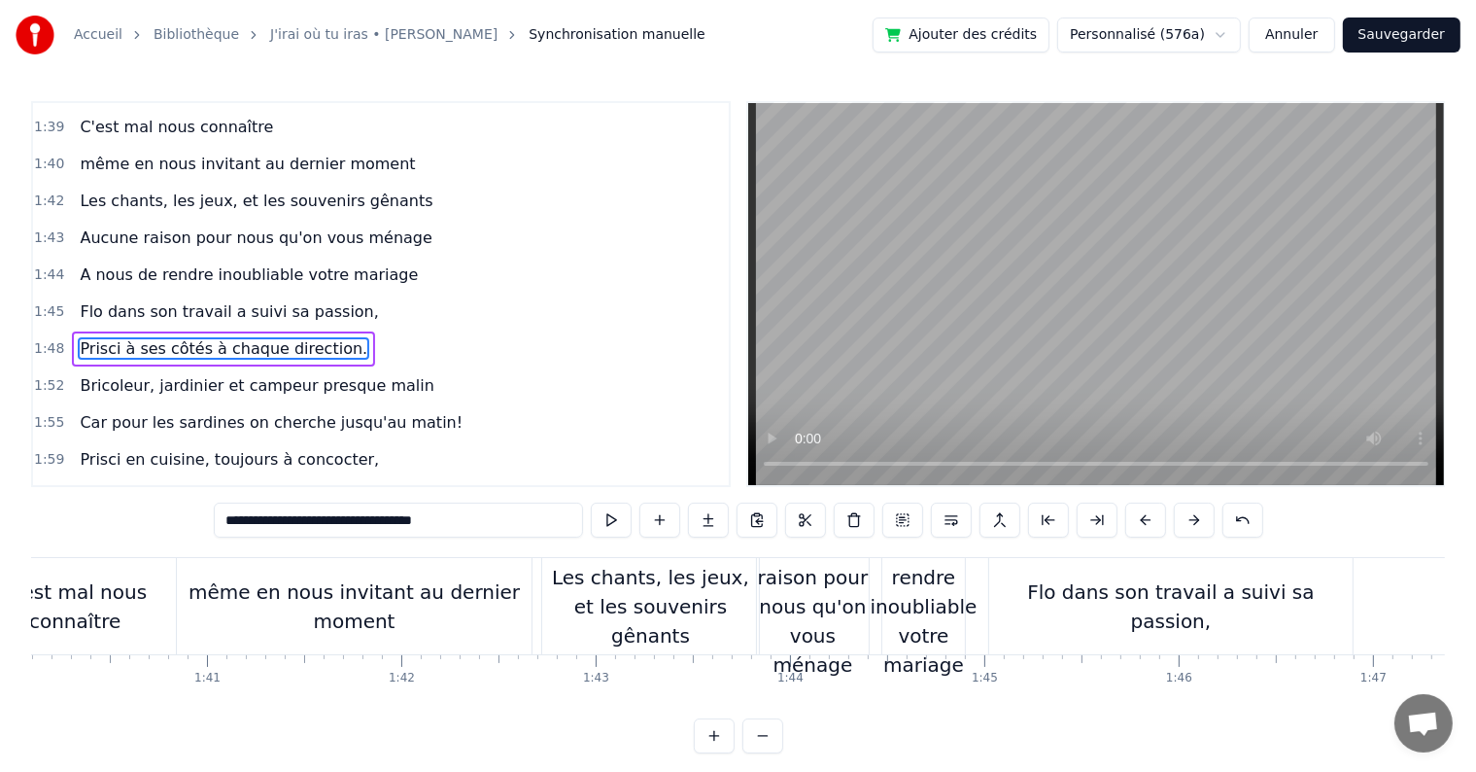
scroll to position [0, 19480]
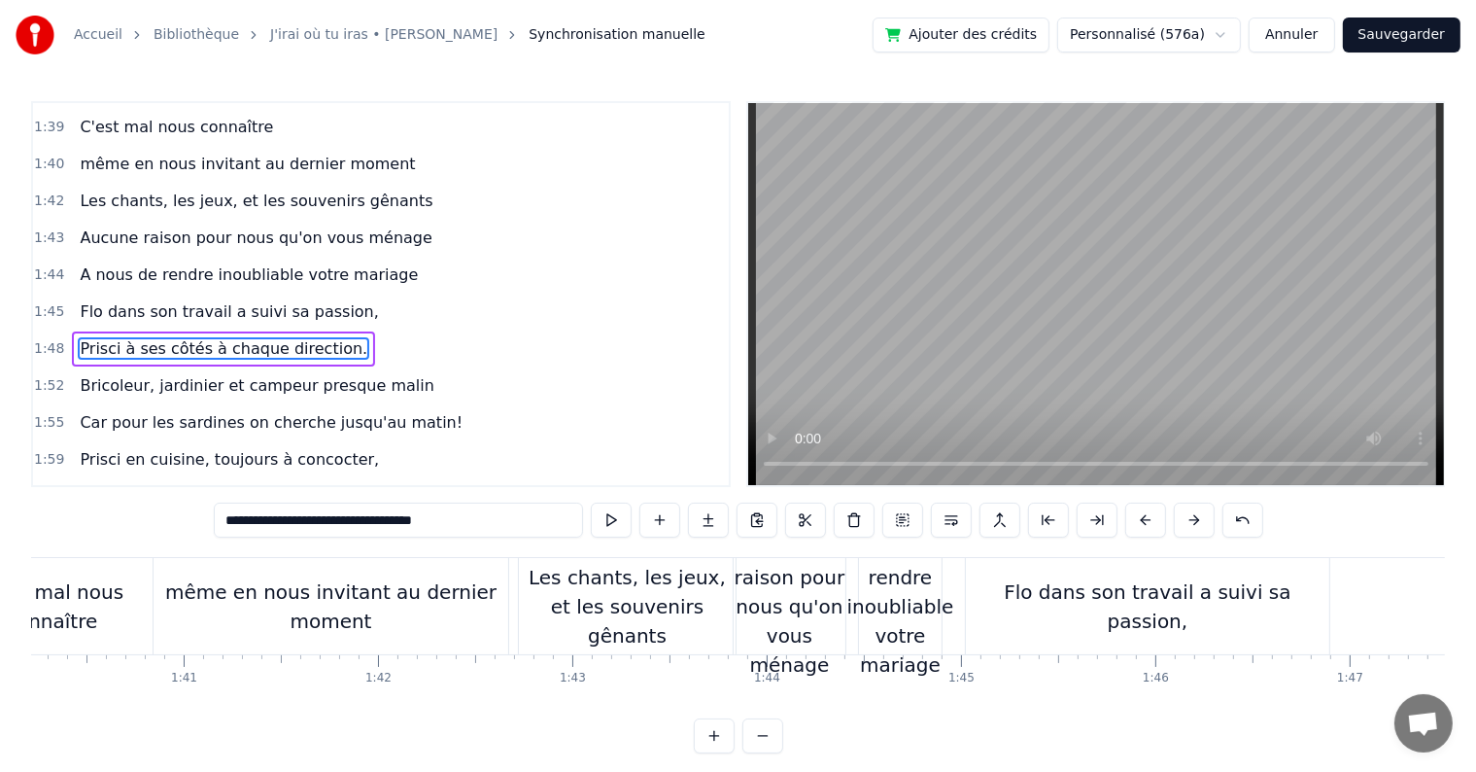
click at [1111, 612] on div "Flo dans son travail a suivi sa passion," at bounding box center [1147, 606] width 363 height 58
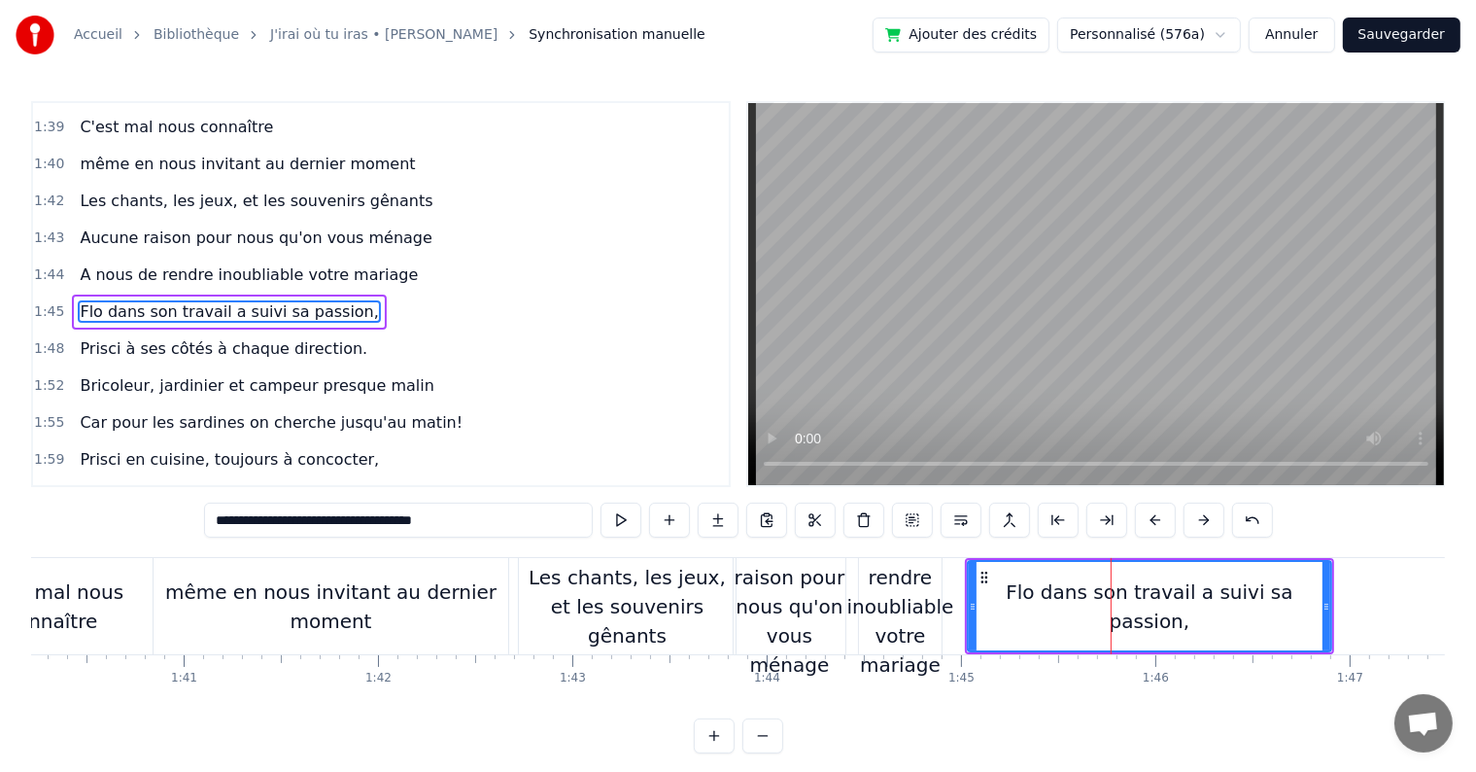
scroll to position [1435, 0]
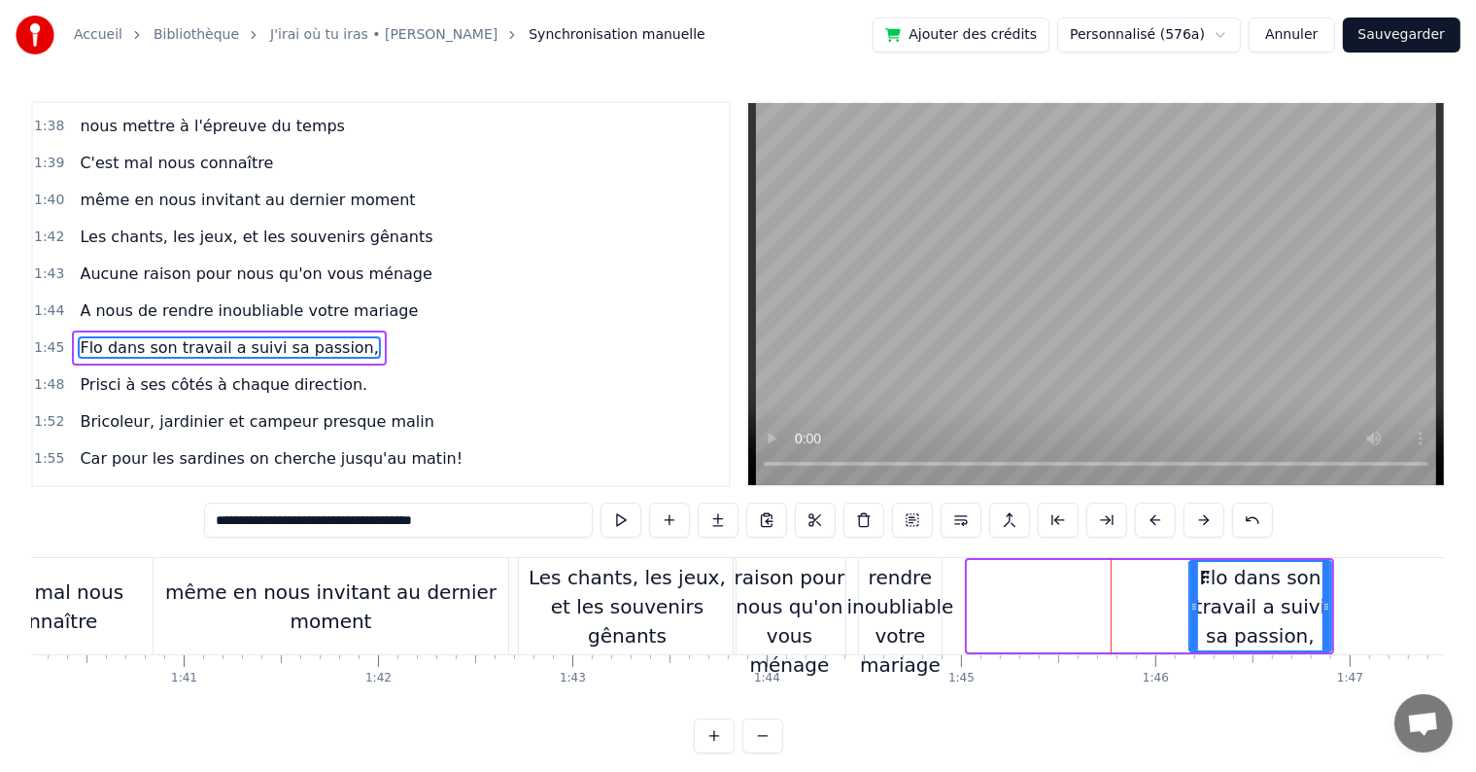
drag, startPoint x: 972, startPoint y: 606, endPoint x: 1193, endPoint y: 612, distance: 221.7
click at [1193, 612] on icon at bounding box center [1195, 607] width 8 height 16
click at [882, 588] on div "A nous de rendre inoubliable votre mariage" at bounding box center [900, 607] width 107 height 146
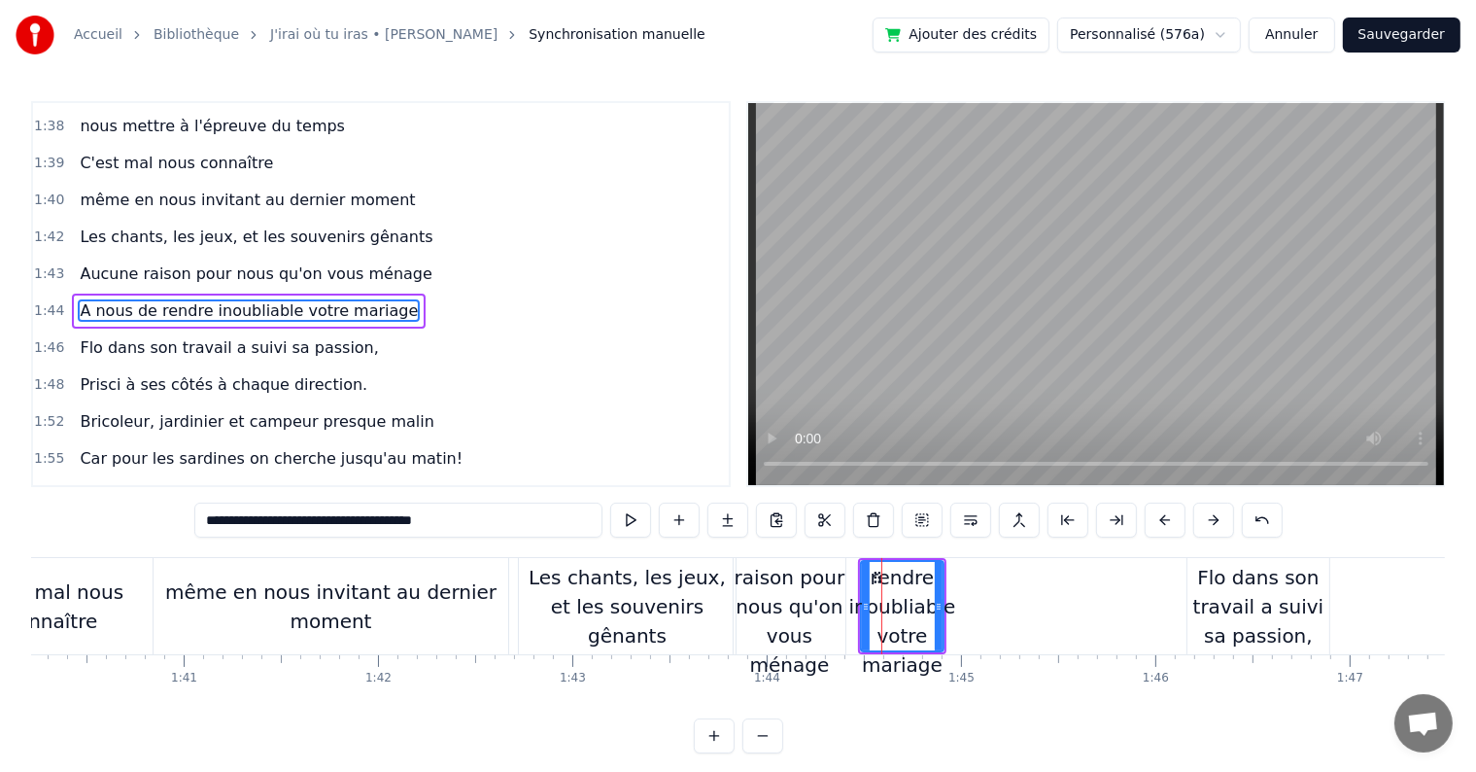
scroll to position [1400, 0]
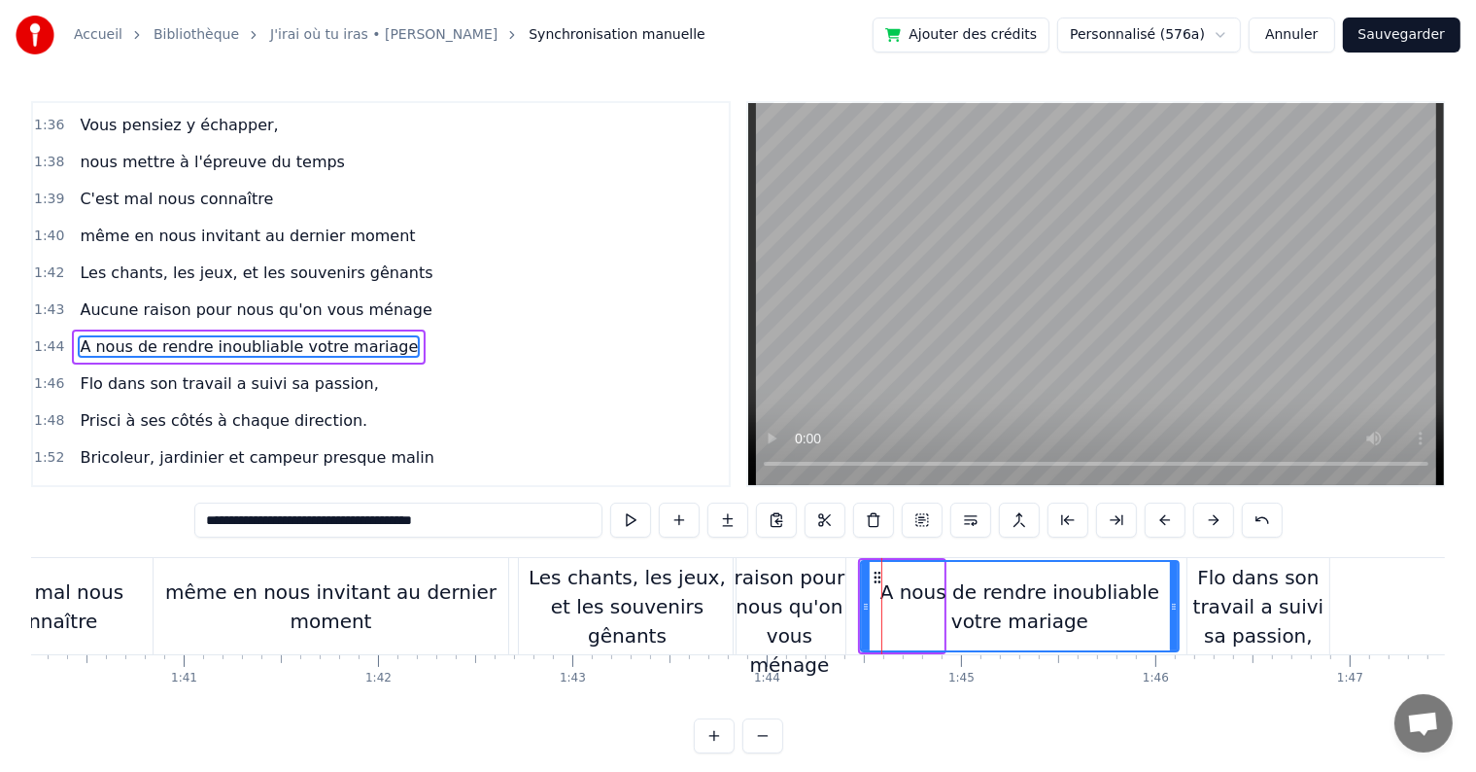
drag, startPoint x: 941, startPoint y: 607, endPoint x: 1175, endPoint y: 618, distance: 234.5
click at [1175, 618] on div at bounding box center [1174, 606] width 8 height 88
click at [1262, 622] on div "Flo dans son travail a suivi sa passion," at bounding box center [1259, 606] width 142 height 87
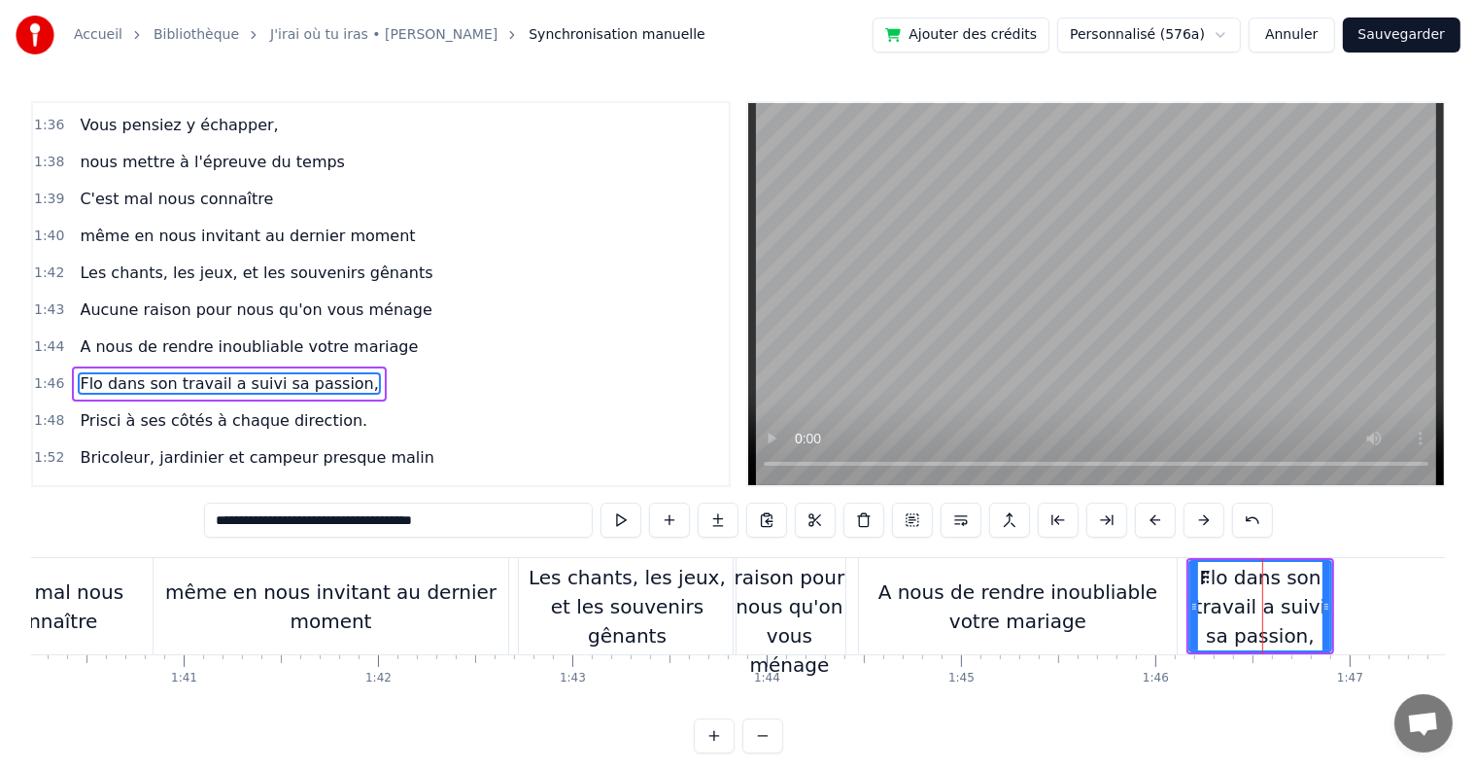
scroll to position [1435, 0]
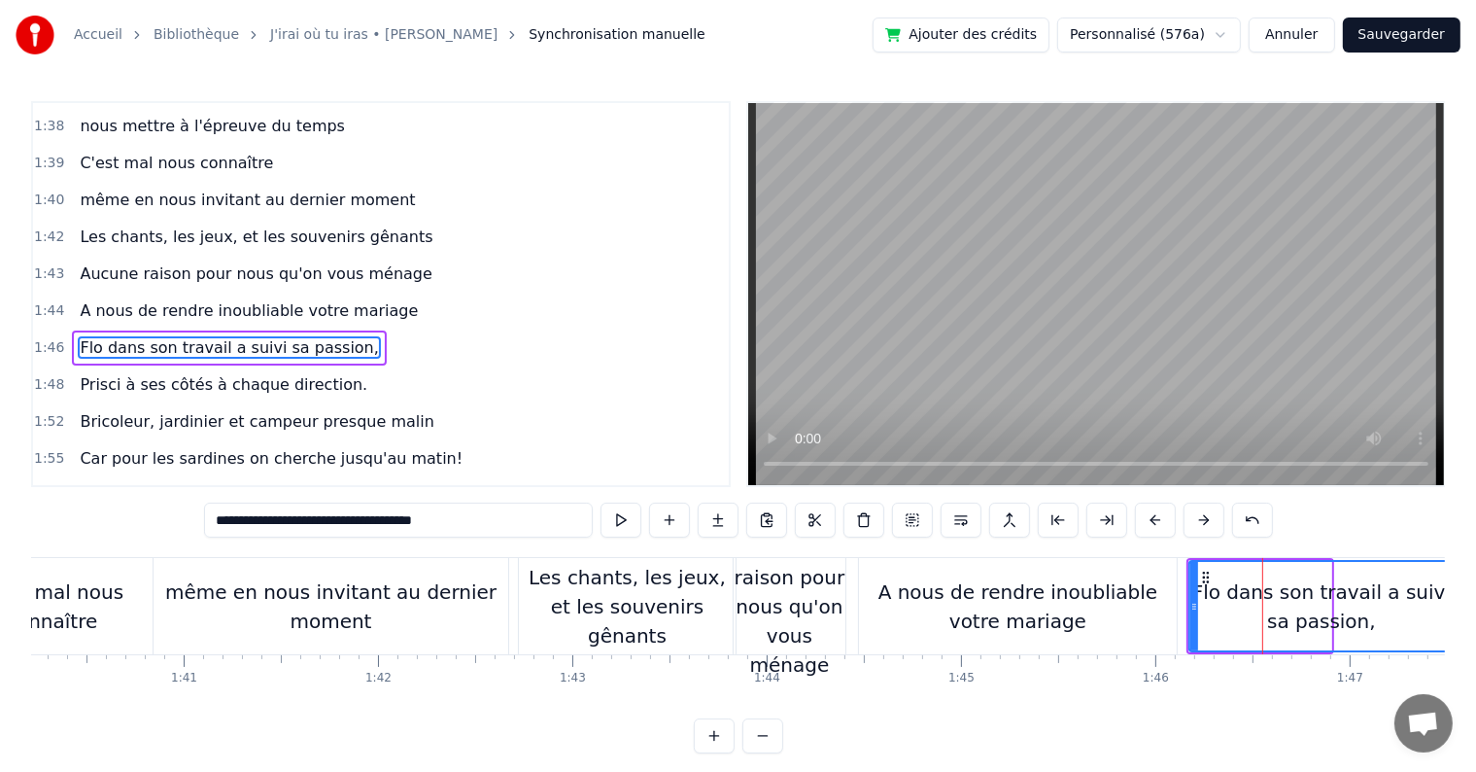
drag, startPoint x: 1326, startPoint y: 605, endPoint x: 1449, endPoint y: 605, distance: 123.4
click at [1449, 605] on div "Accueil Bibliothèque J'irai où tu iras • [PERSON_NAME] Synchronisation manuelle…" at bounding box center [738, 376] width 1476 height 753
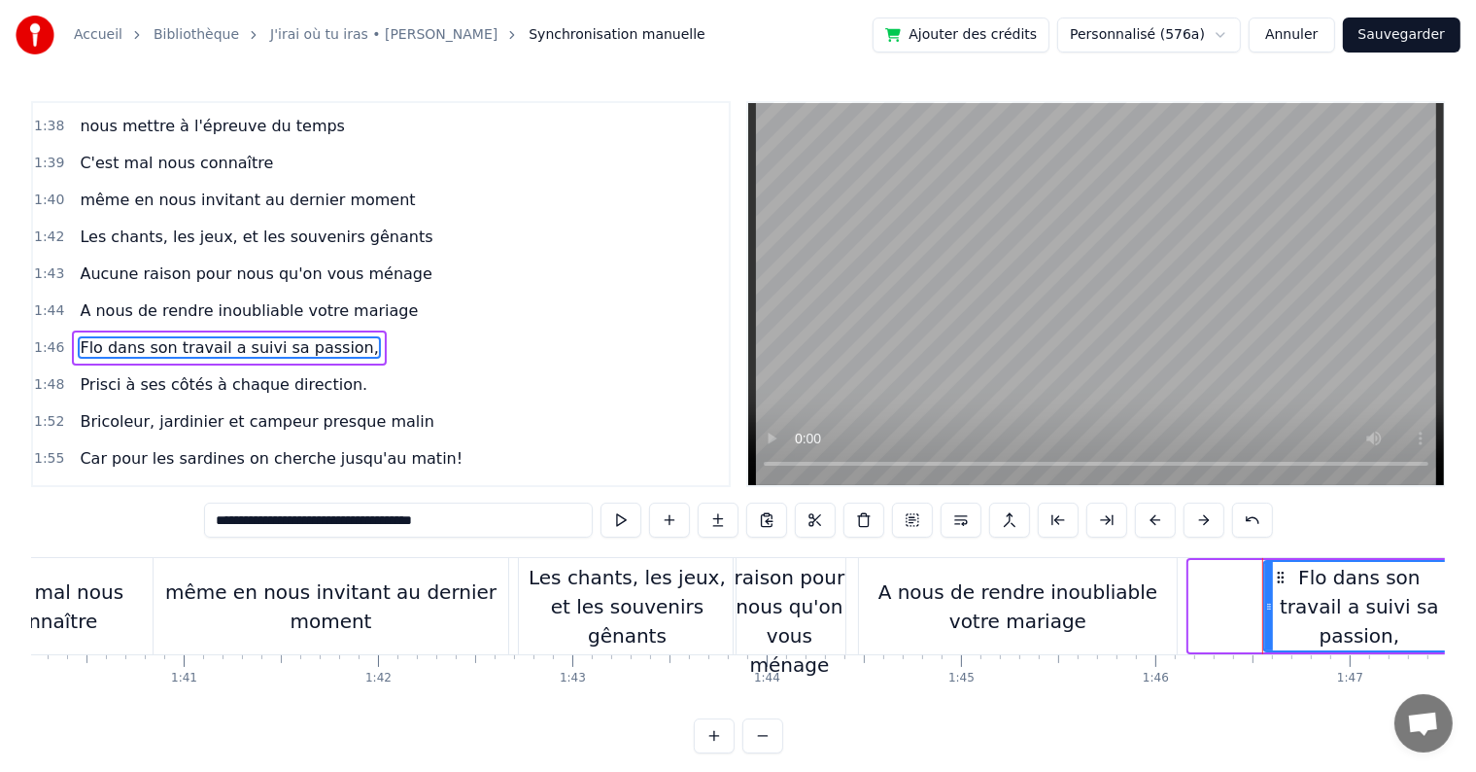
drag, startPoint x: 1193, startPoint y: 602, endPoint x: 1277, endPoint y: 606, distance: 84.7
click at [1273, 606] on icon at bounding box center [1269, 607] width 8 height 16
click at [956, 626] on div "A nous de rendre inoubliable votre mariage" at bounding box center [1018, 606] width 318 height 58
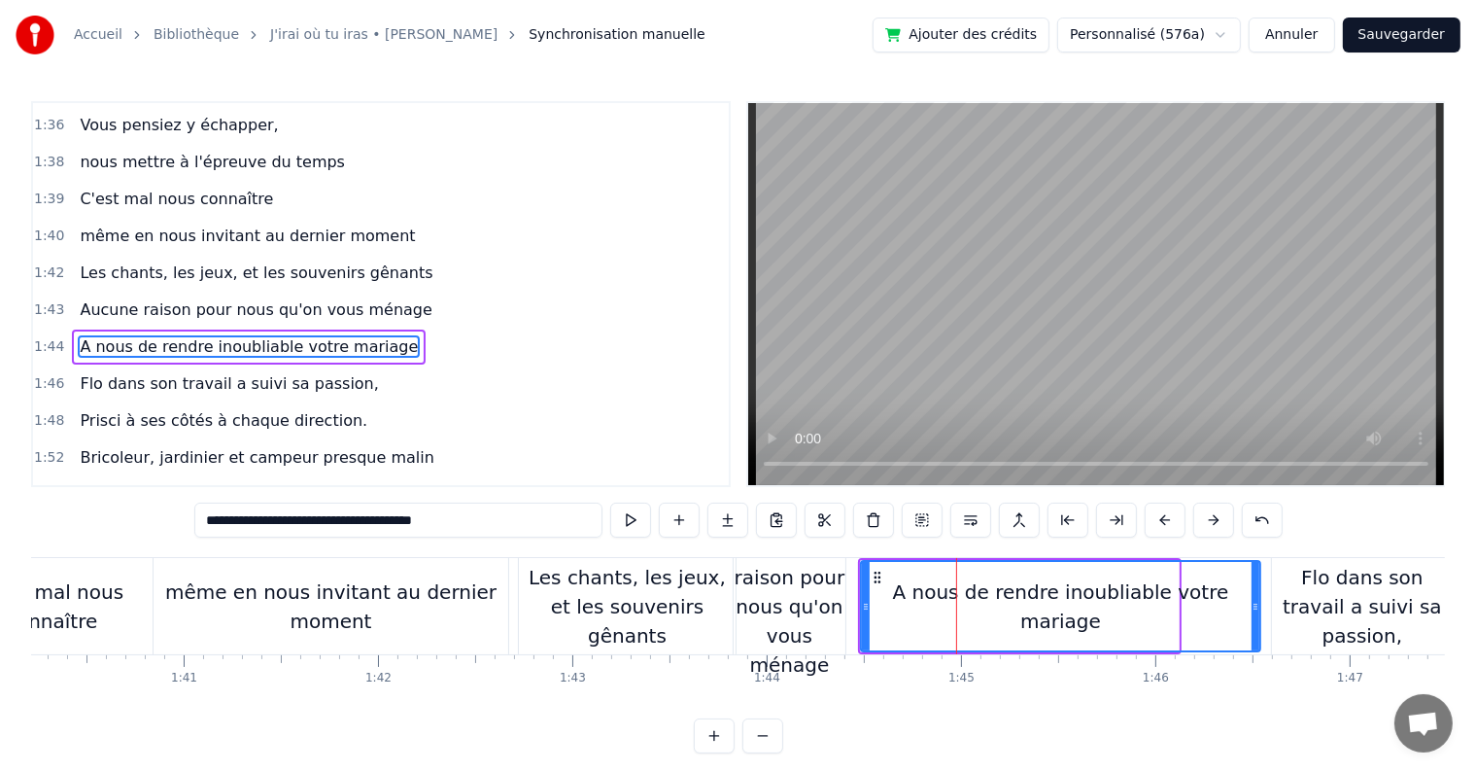
drag, startPoint x: 1176, startPoint y: 605, endPoint x: 1258, endPoint y: 603, distance: 81.7
click at [1258, 603] on icon at bounding box center [1256, 607] width 8 height 16
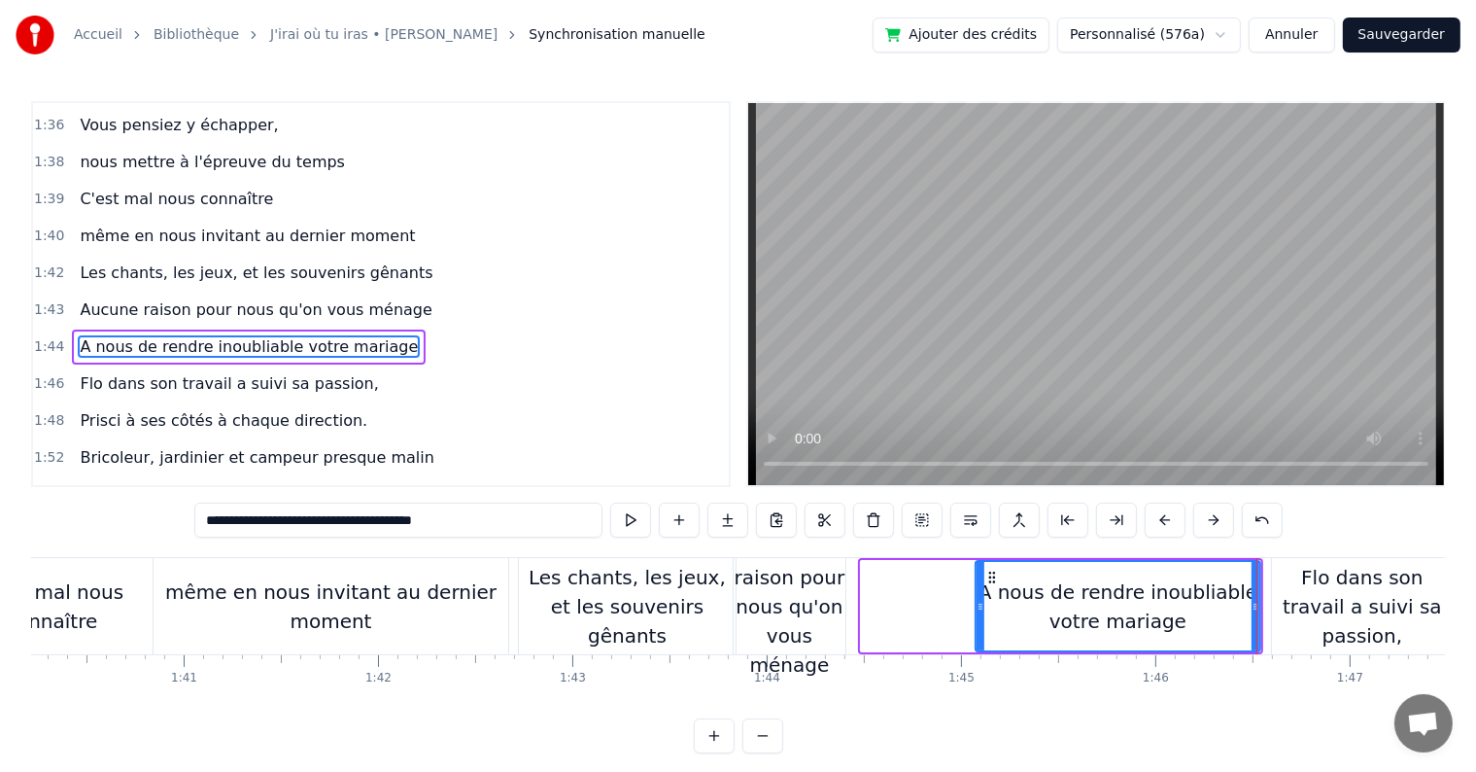
drag, startPoint x: 865, startPoint y: 604, endPoint x: 980, endPoint y: 604, distance: 114.7
click at [980, 604] on icon at bounding box center [981, 607] width 8 height 16
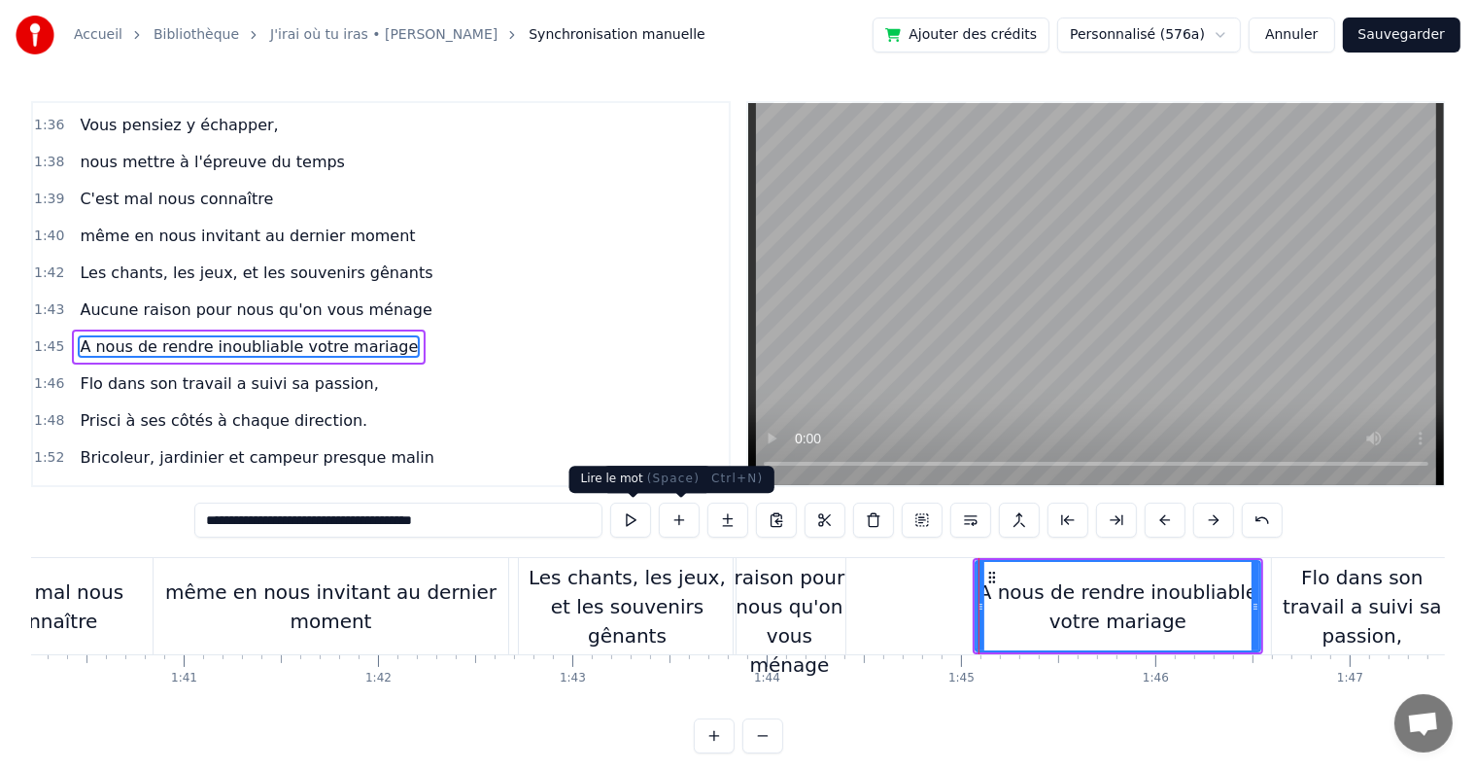
click at [622, 521] on button at bounding box center [630, 519] width 41 height 35
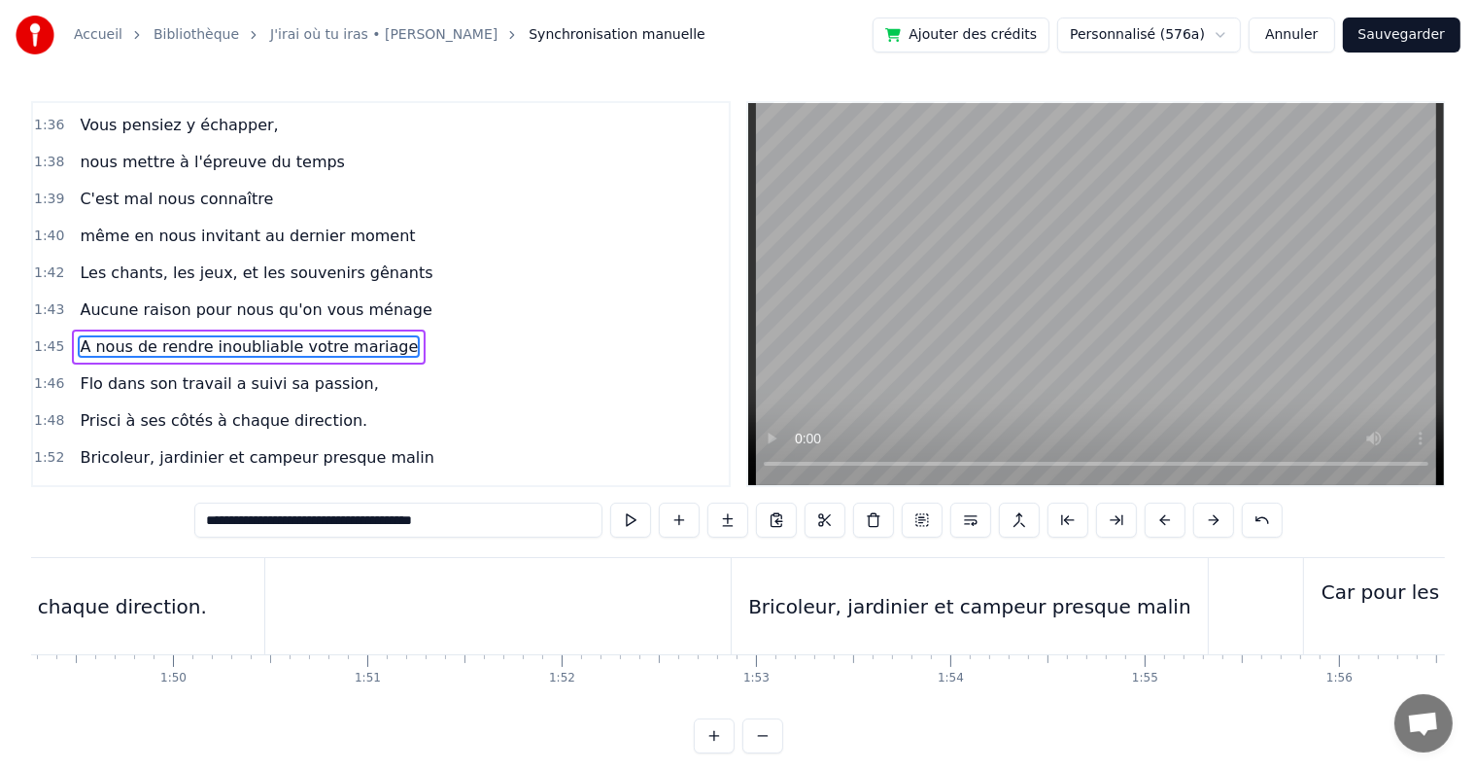
scroll to position [0, 21354]
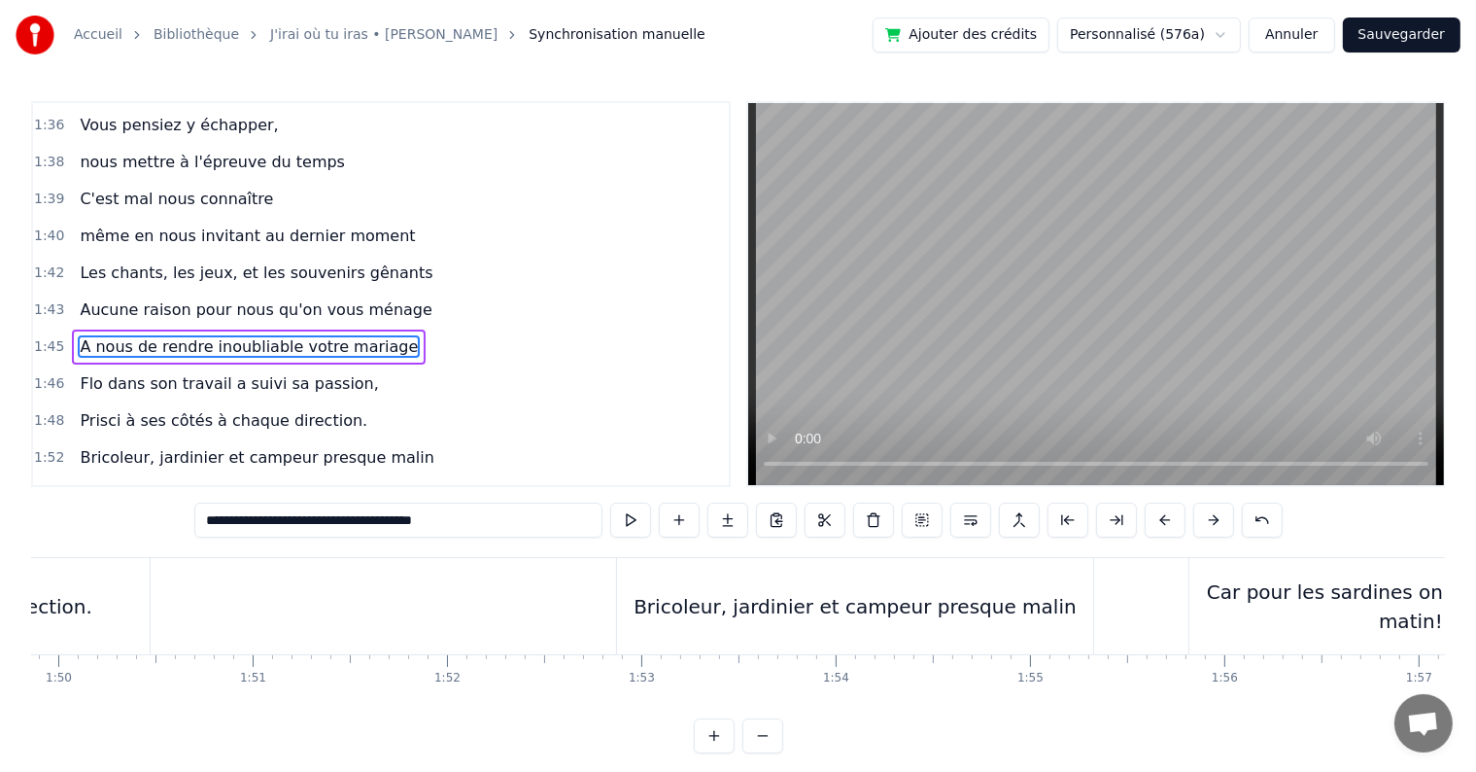
click at [657, 606] on div "Bricoleur, jardinier et campeur presque malin" at bounding box center [855, 606] width 476 height 96
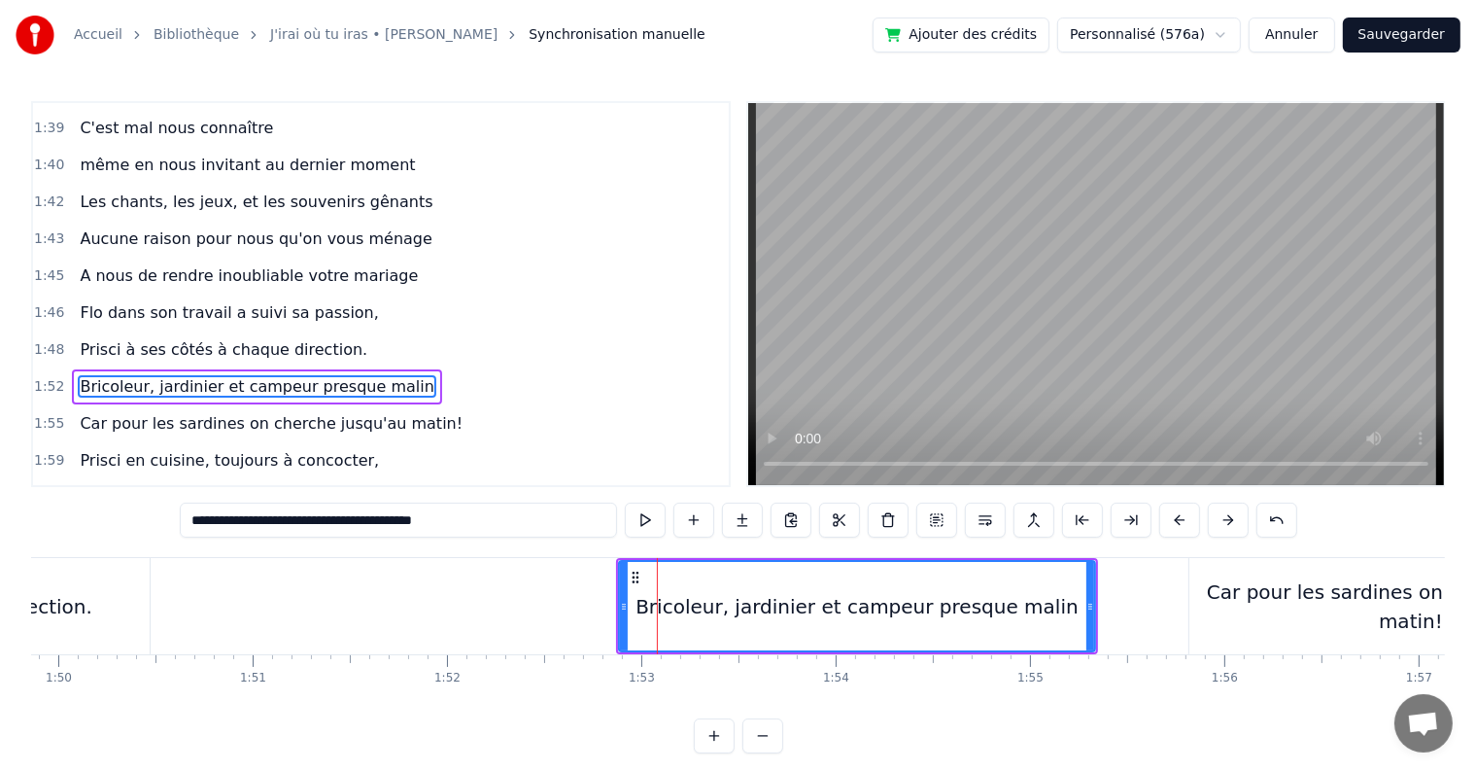
scroll to position [1507, 0]
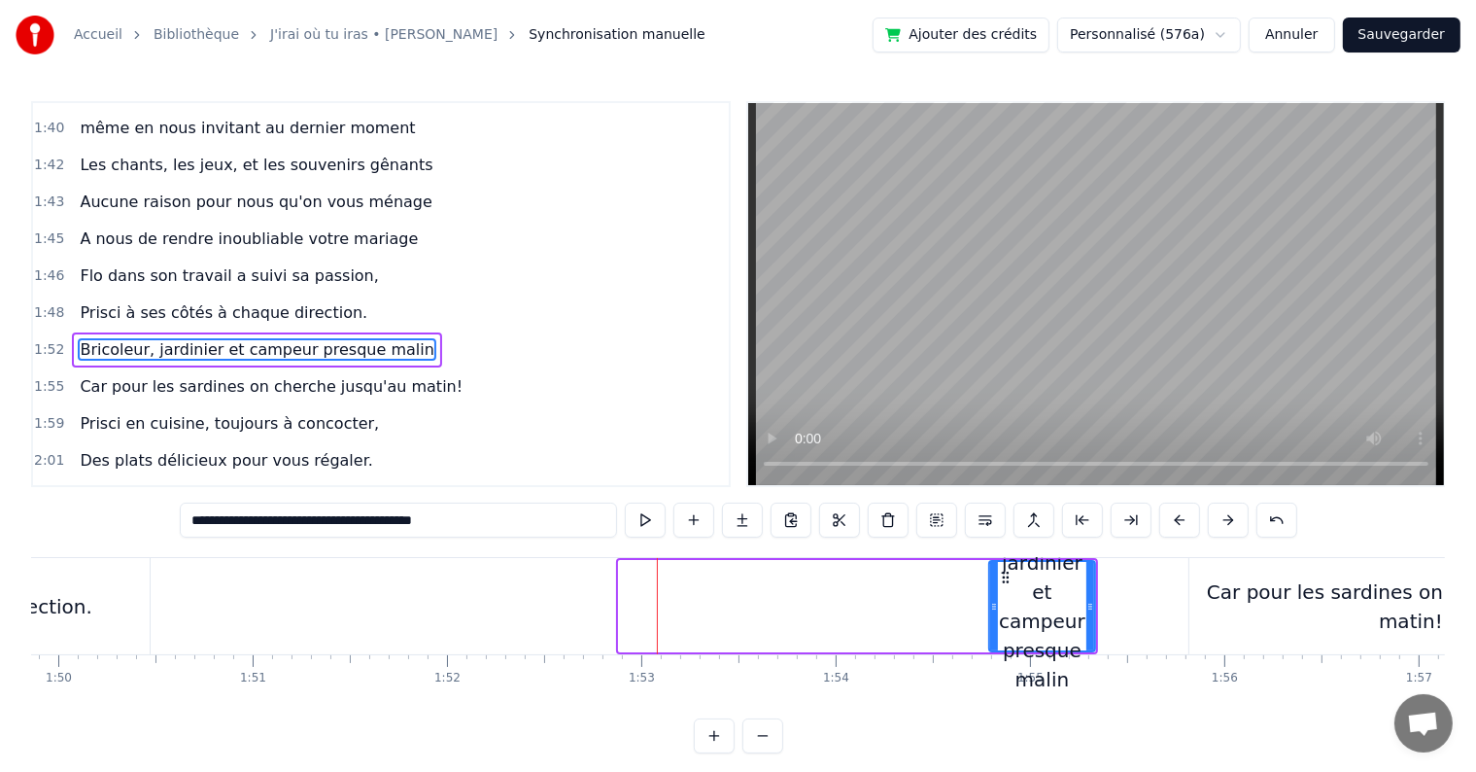
drag, startPoint x: 625, startPoint y: 603, endPoint x: 995, endPoint y: 635, distance: 371.7
click at [995, 635] on div at bounding box center [994, 606] width 8 height 88
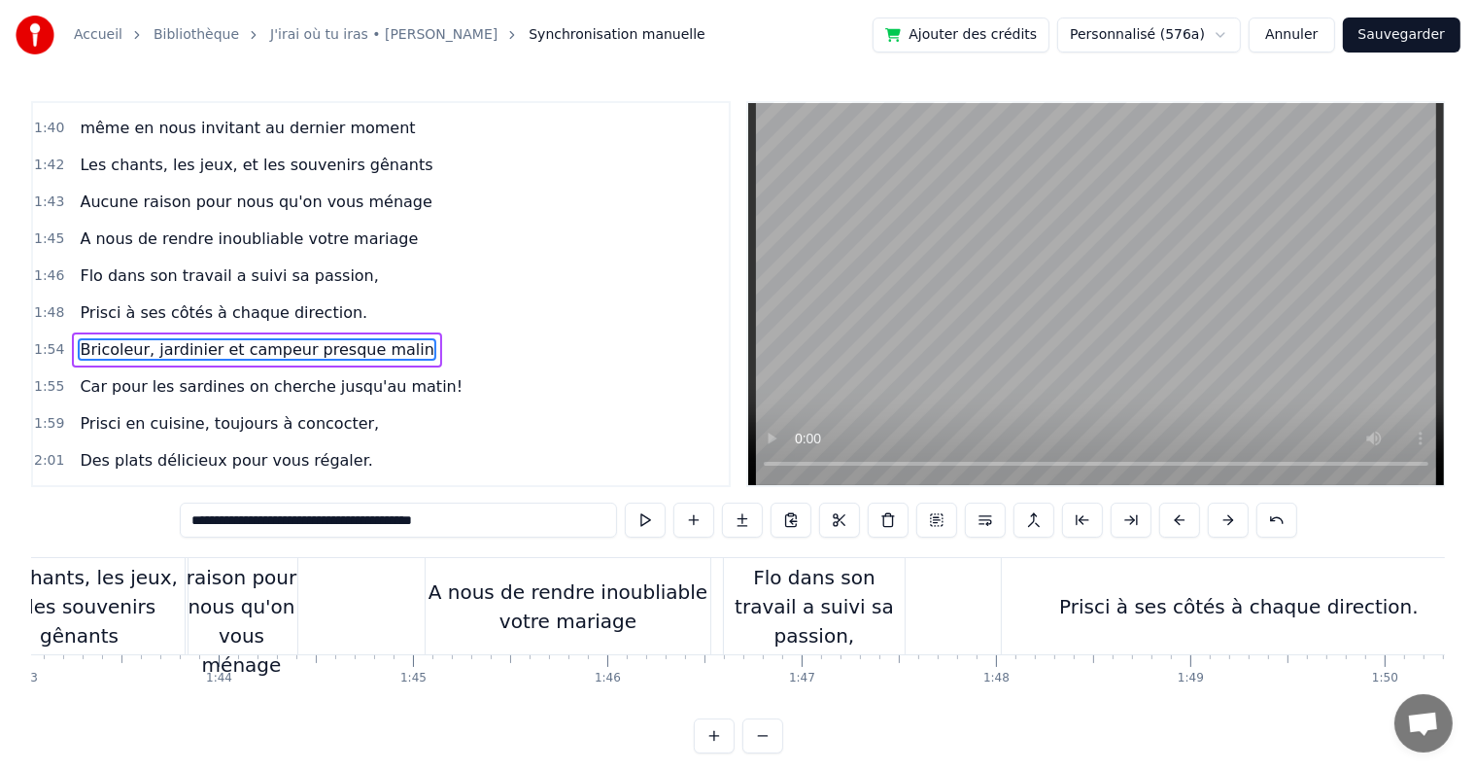
scroll to position [0, 19982]
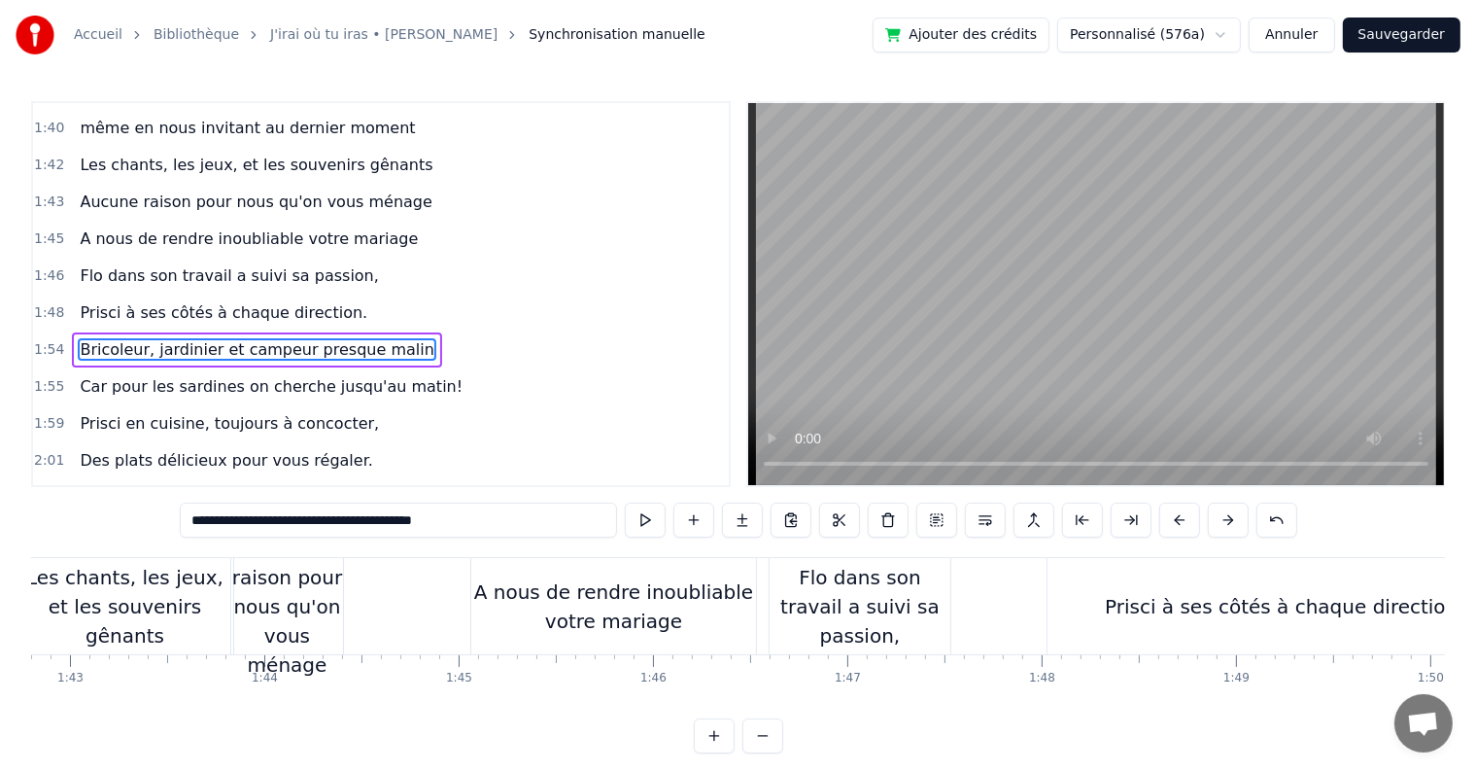
click at [1155, 619] on div "Prisci à ses côtés à chaque direction." at bounding box center [1285, 606] width 360 height 29
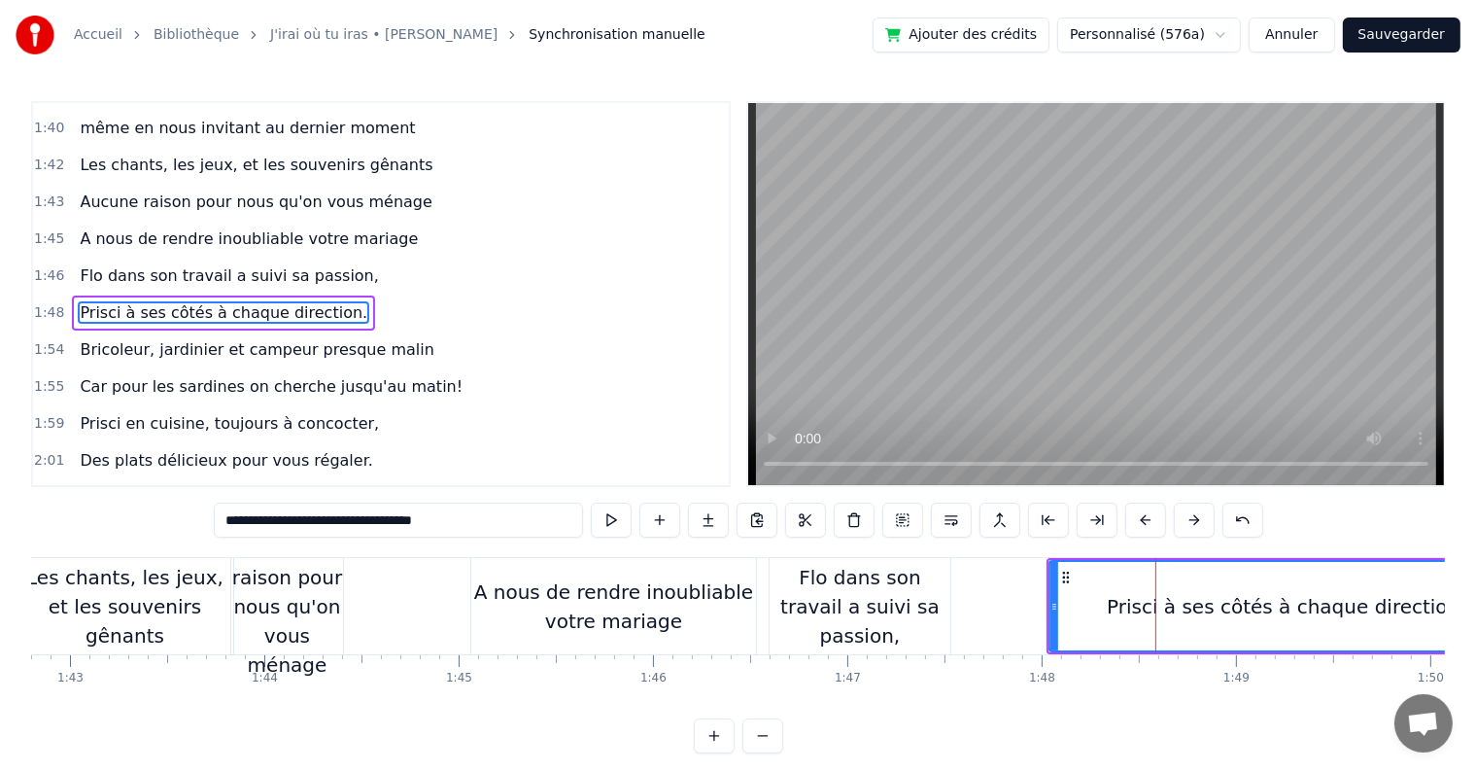
scroll to position [1471, 0]
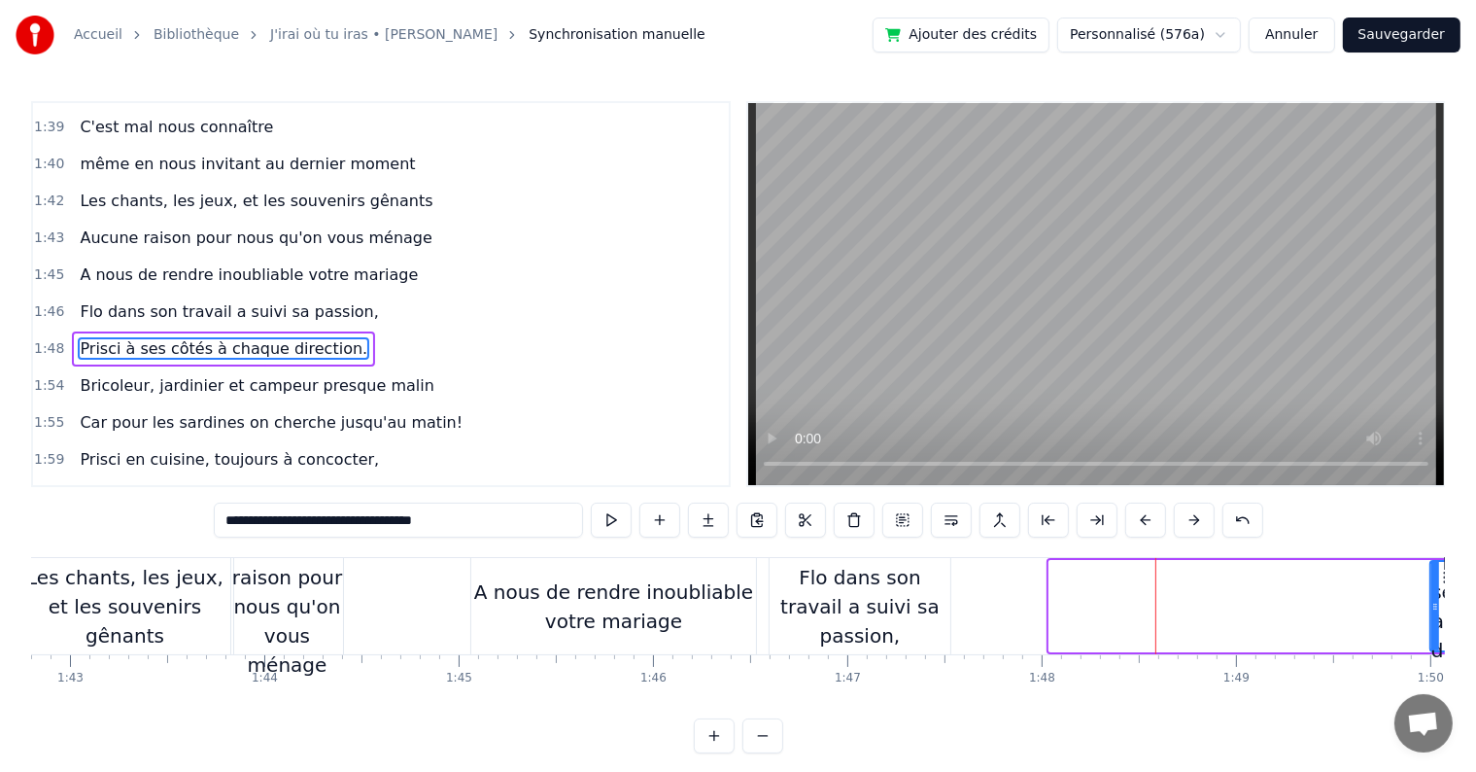
drag, startPoint x: 1050, startPoint y: 606, endPoint x: 1432, endPoint y: 612, distance: 382.0
click at [1432, 612] on icon at bounding box center [1436, 607] width 8 height 16
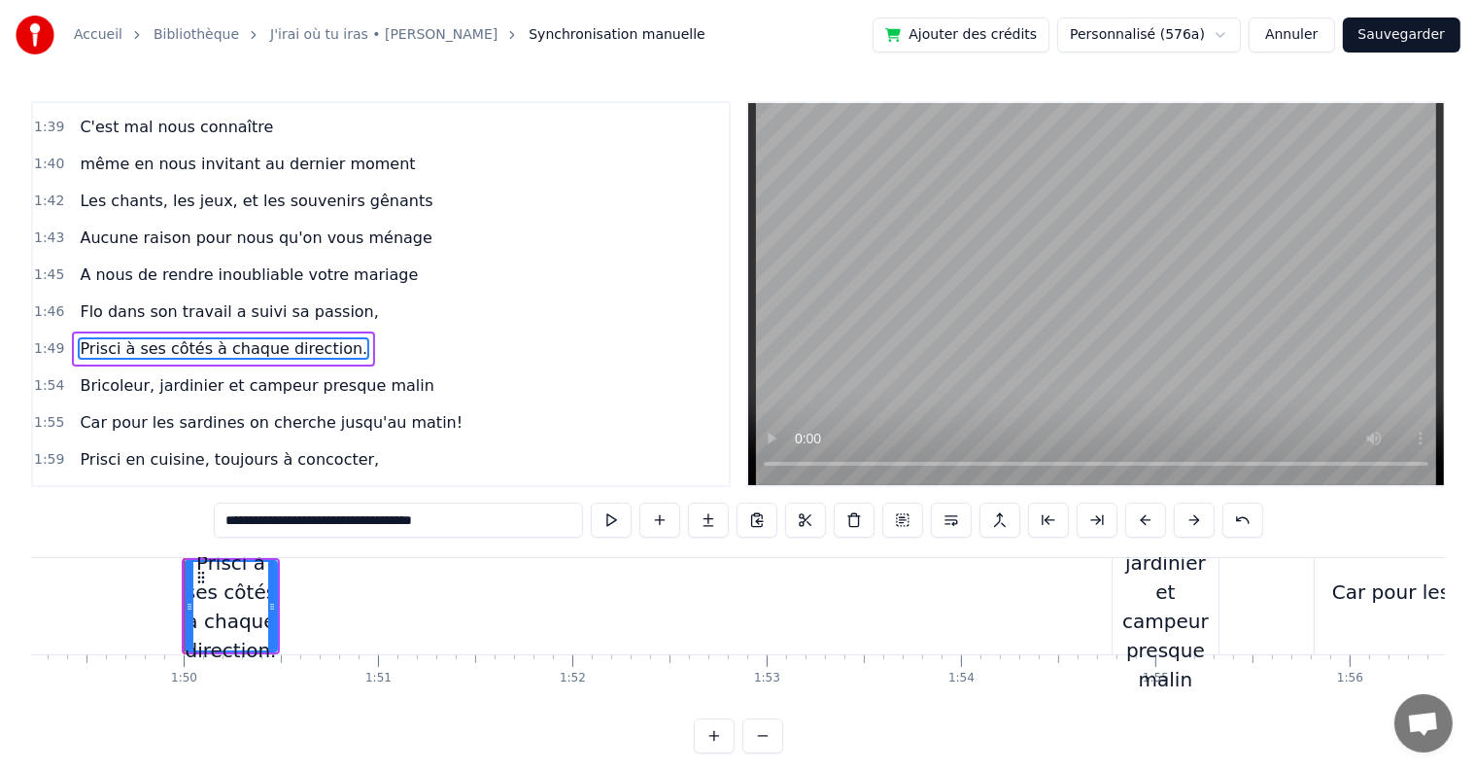
scroll to position [0, 21284]
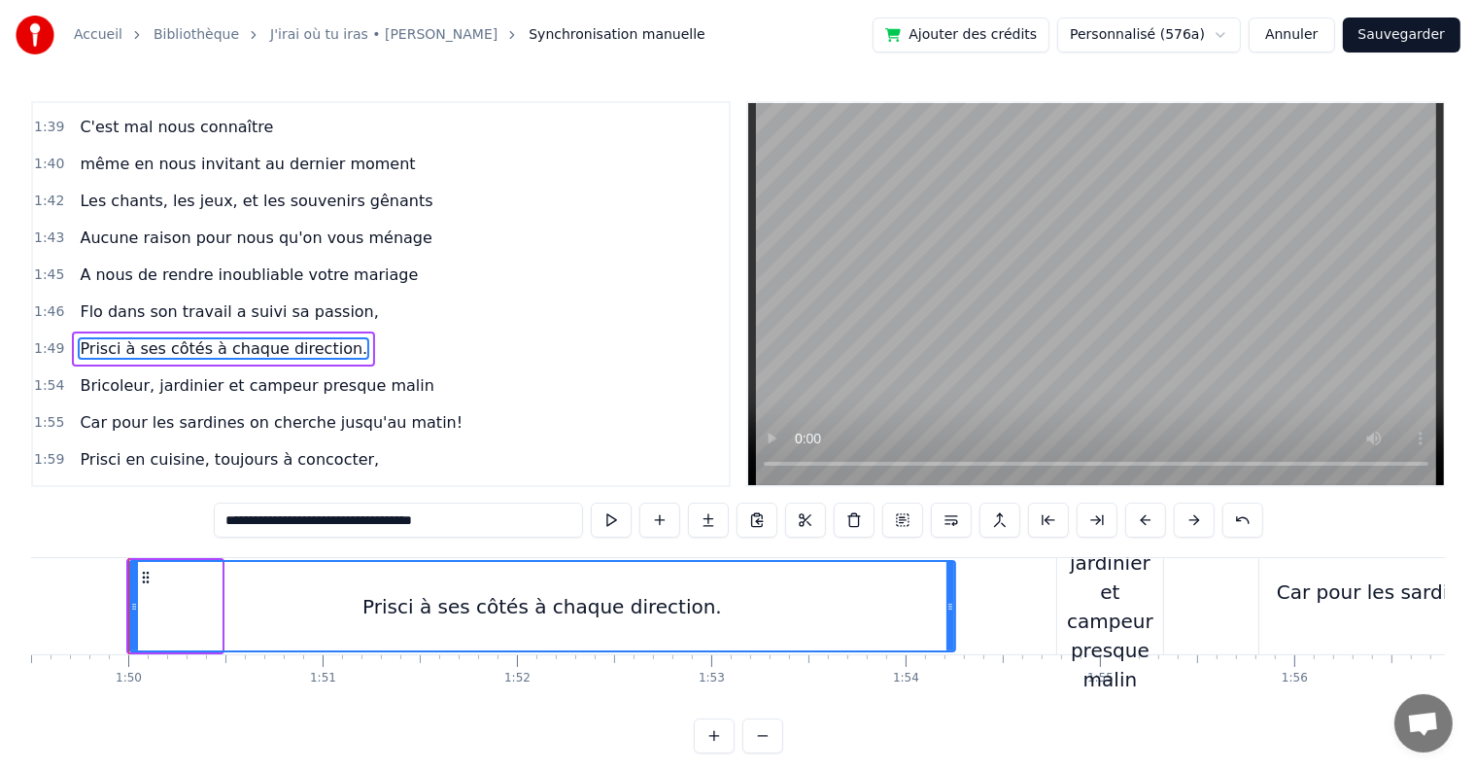
drag, startPoint x: 218, startPoint y: 603, endPoint x: 949, endPoint y: 651, distance: 732.5
click at [952, 651] on div "Prisci à ses côtés à chaque direction." at bounding box center [542, 606] width 828 height 92
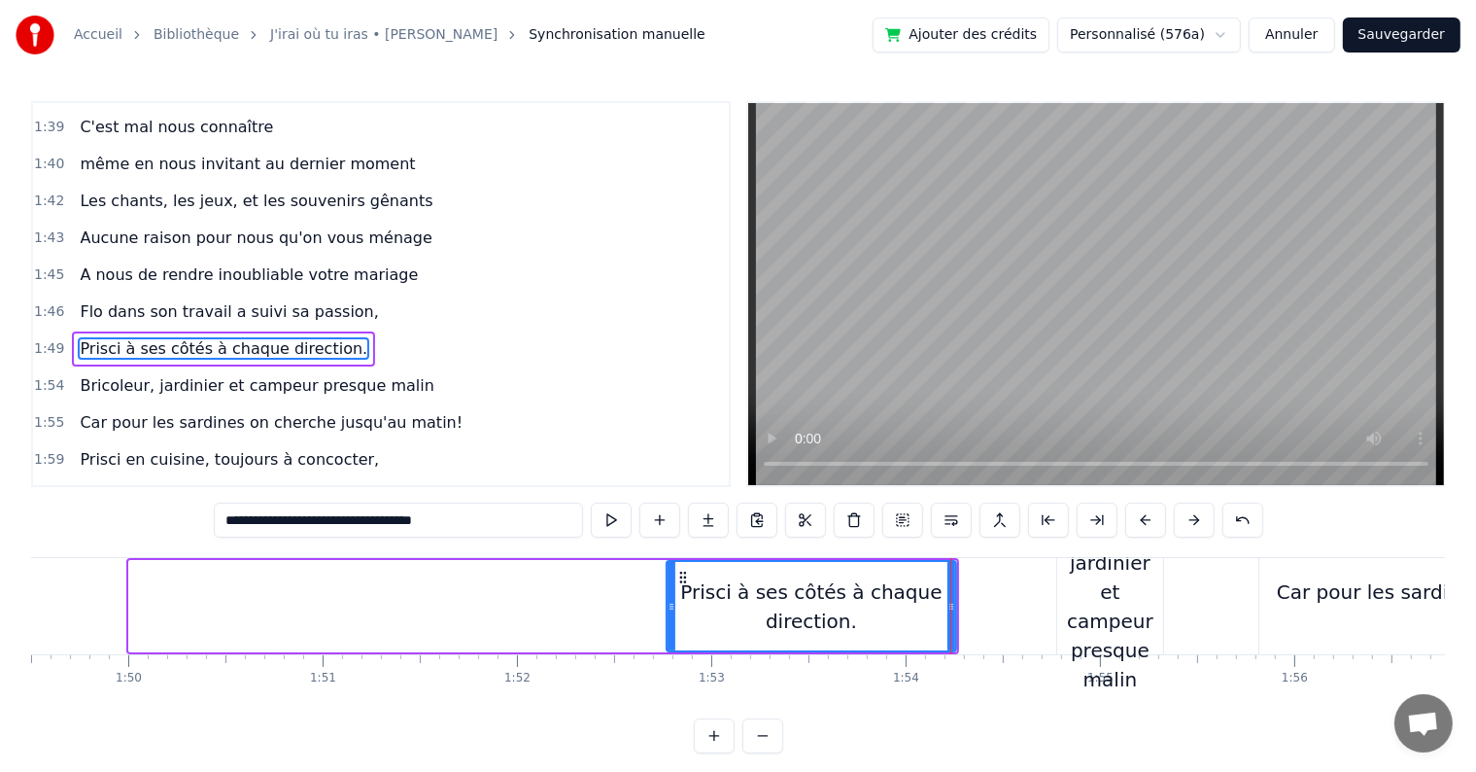
drag, startPoint x: 135, startPoint y: 603, endPoint x: 673, endPoint y: 588, distance: 537.7
click at [673, 588] on div at bounding box center [672, 606] width 8 height 88
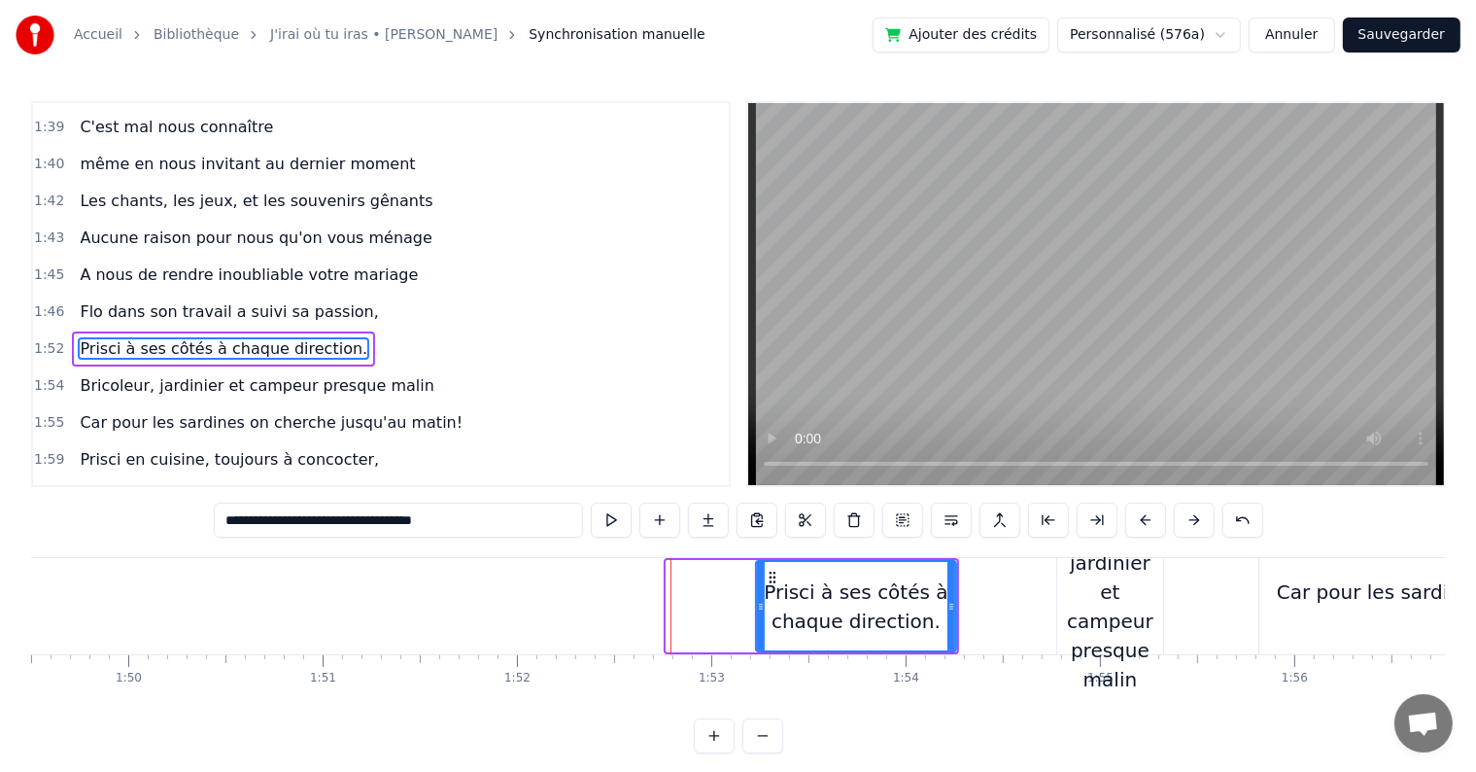
drag, startPoint x: 669, startPoint y: 602, endPoint x: 769, endPoint y: 612, distance: 100.7
click at [765, 612] on icon at bounding box center [761, 607] width 8 height 16
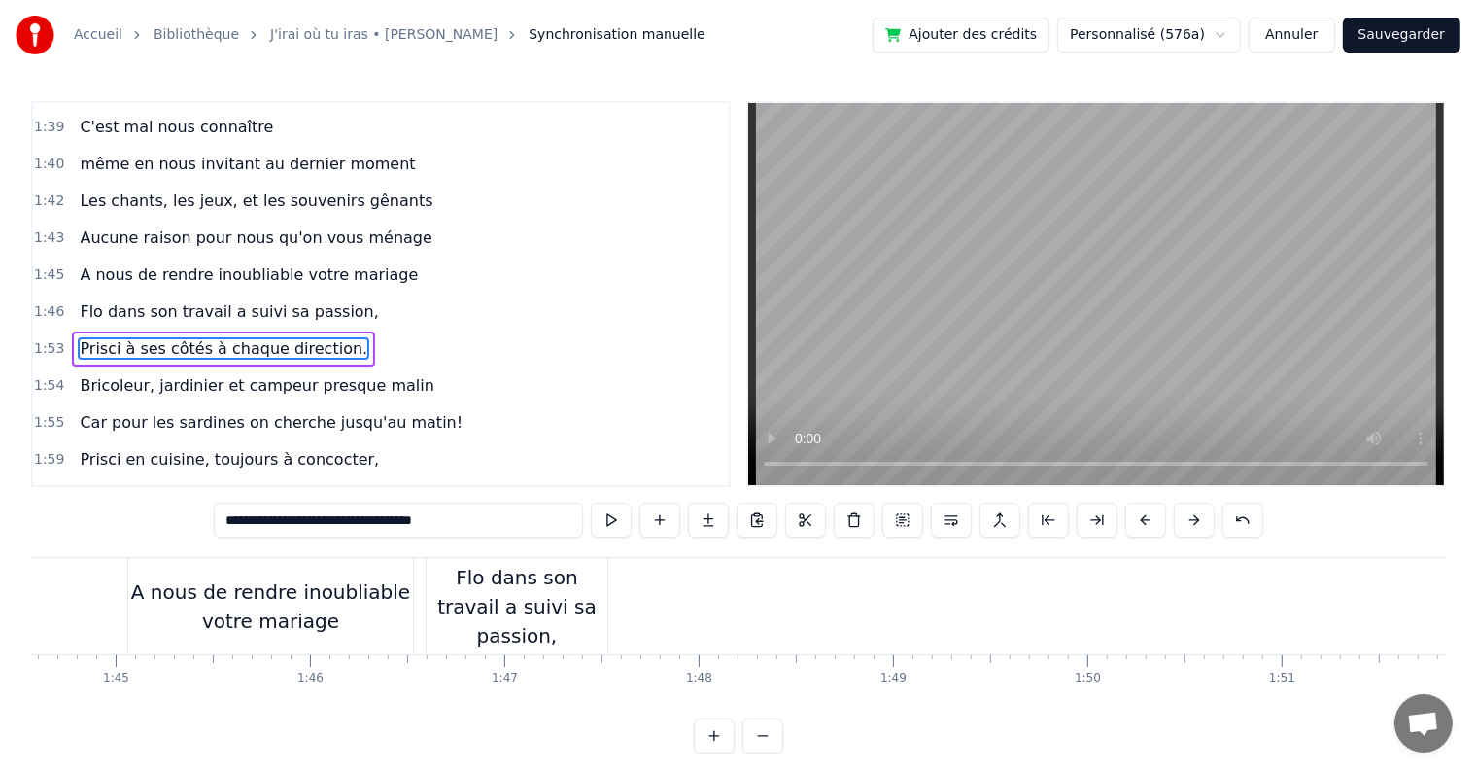
scroll to position [0, 20371]
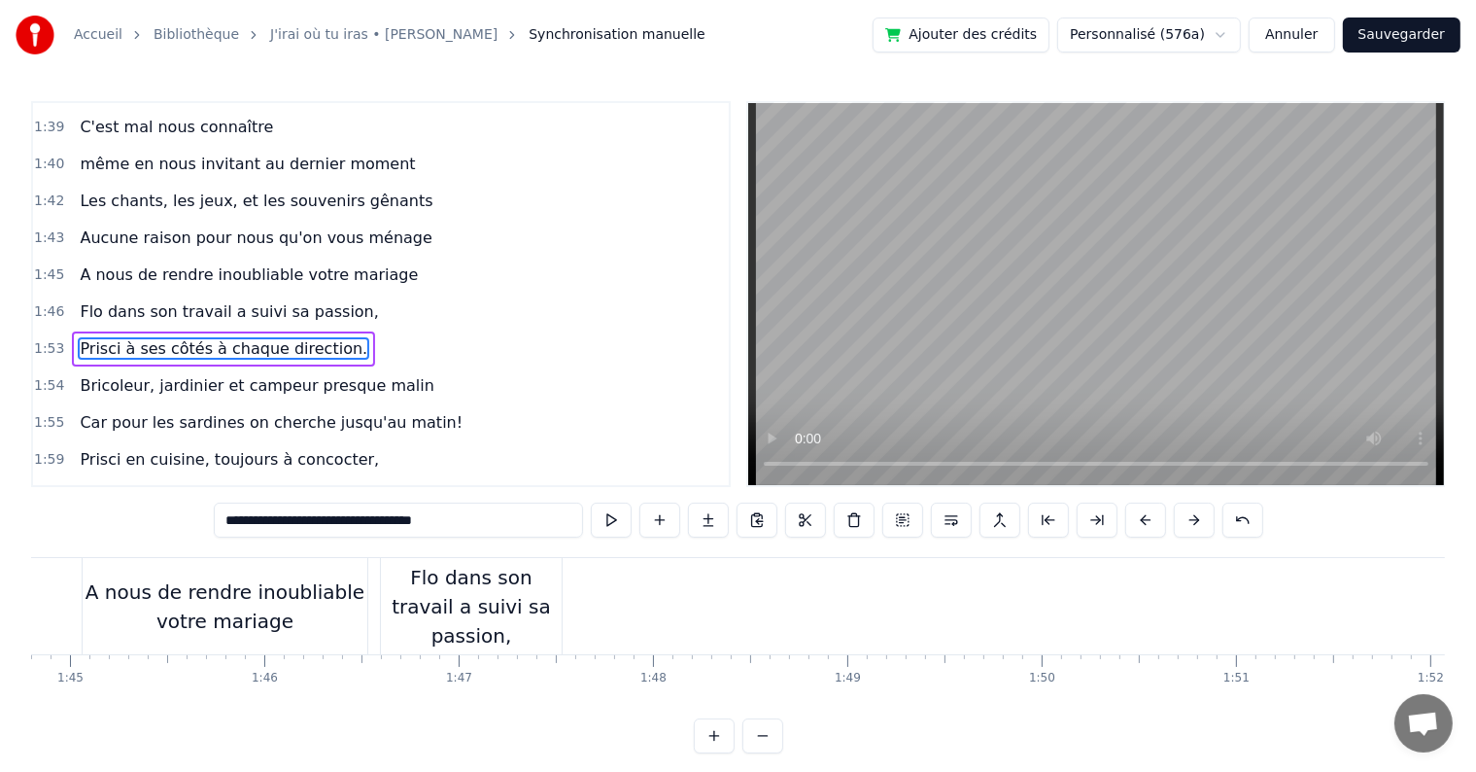
click at [533, 616] on div "Flo dans son travail a suivi sa passion," at bounding box center [471, 606] width 181 height 87
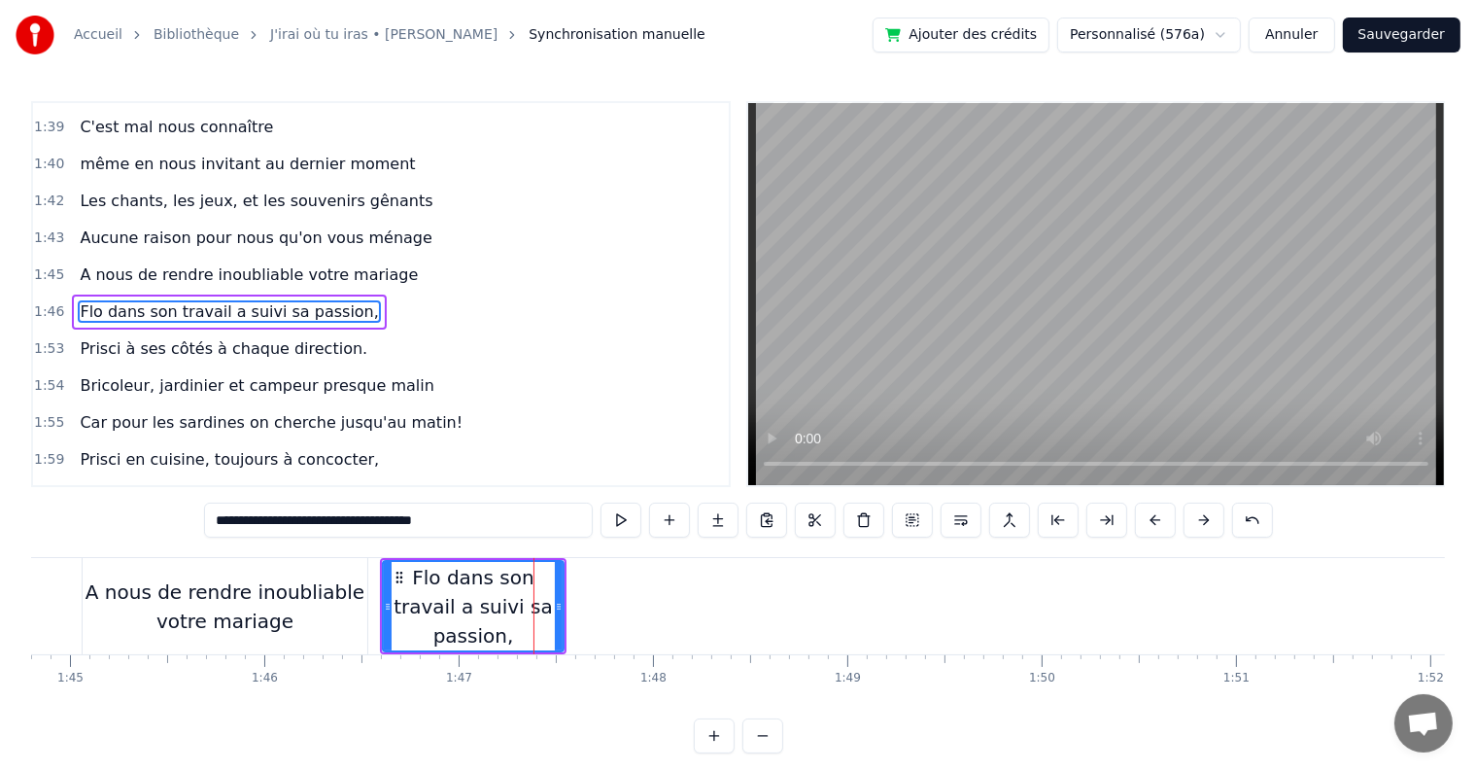
scroll to position [1435, 0]
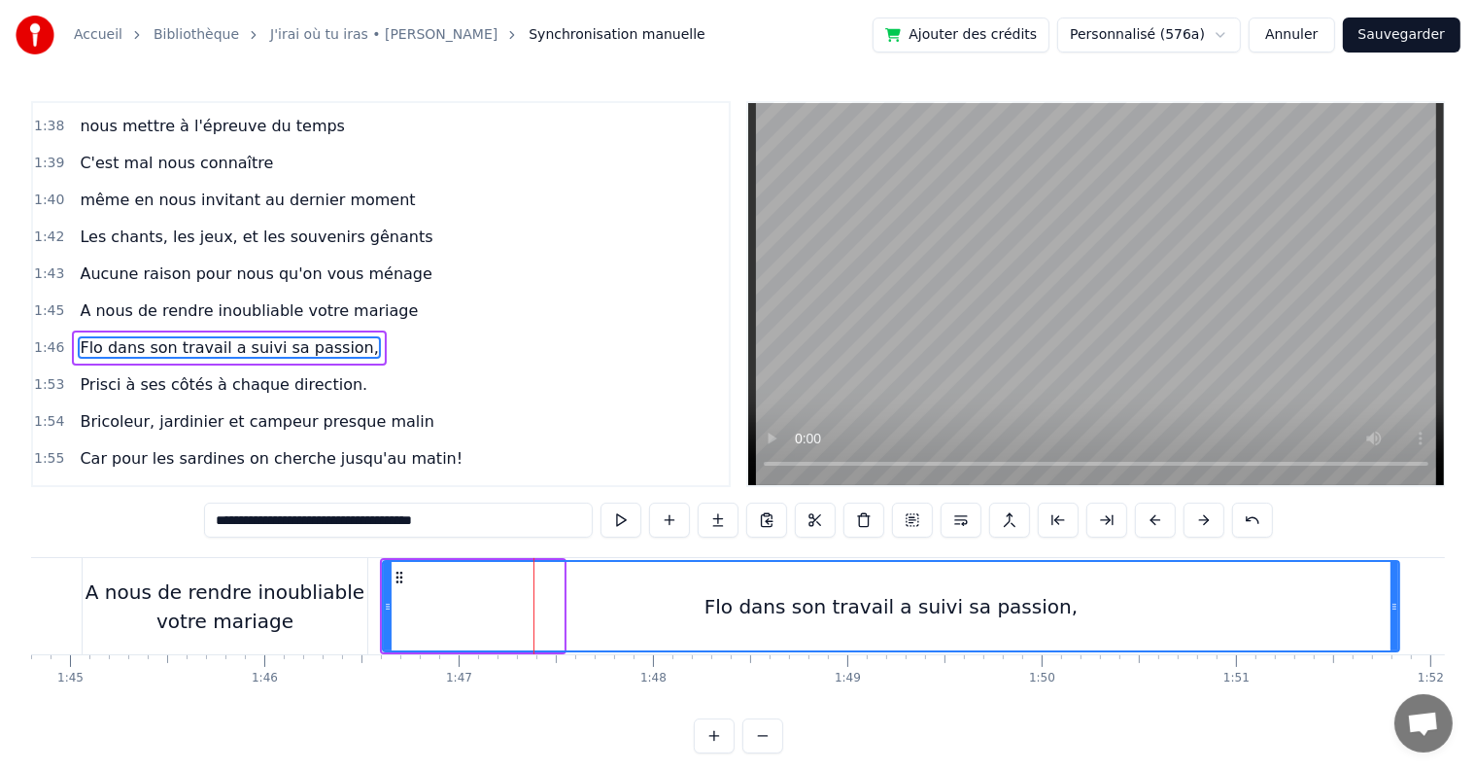
drag, startPoint x: 560, startPoint y: 603, endPoint x: 1396, endPoint y: 631, distance: 836.3
click at [1396, 631] on div at bounding box center [1395, 606] width 8 height 88
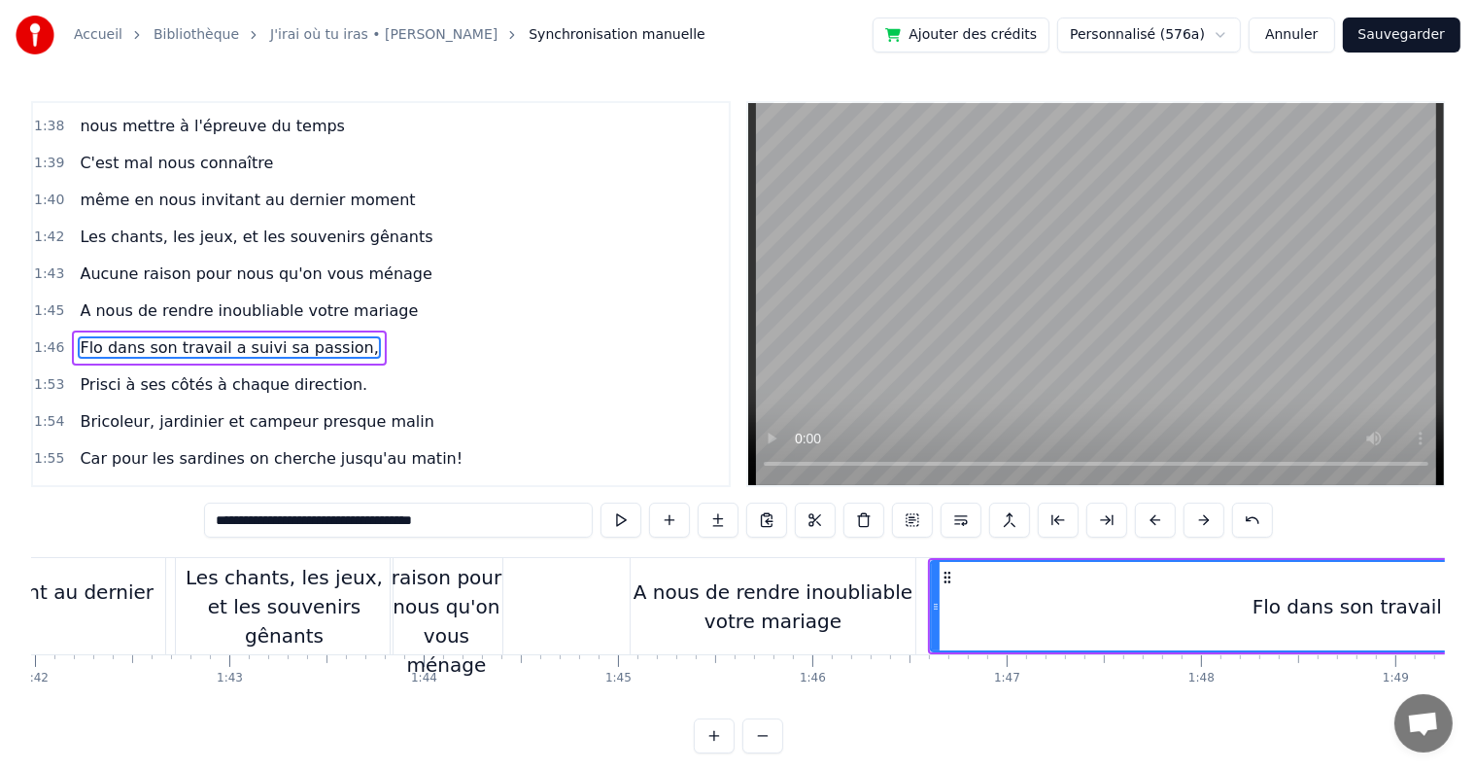
scroll to position [0, 19868]
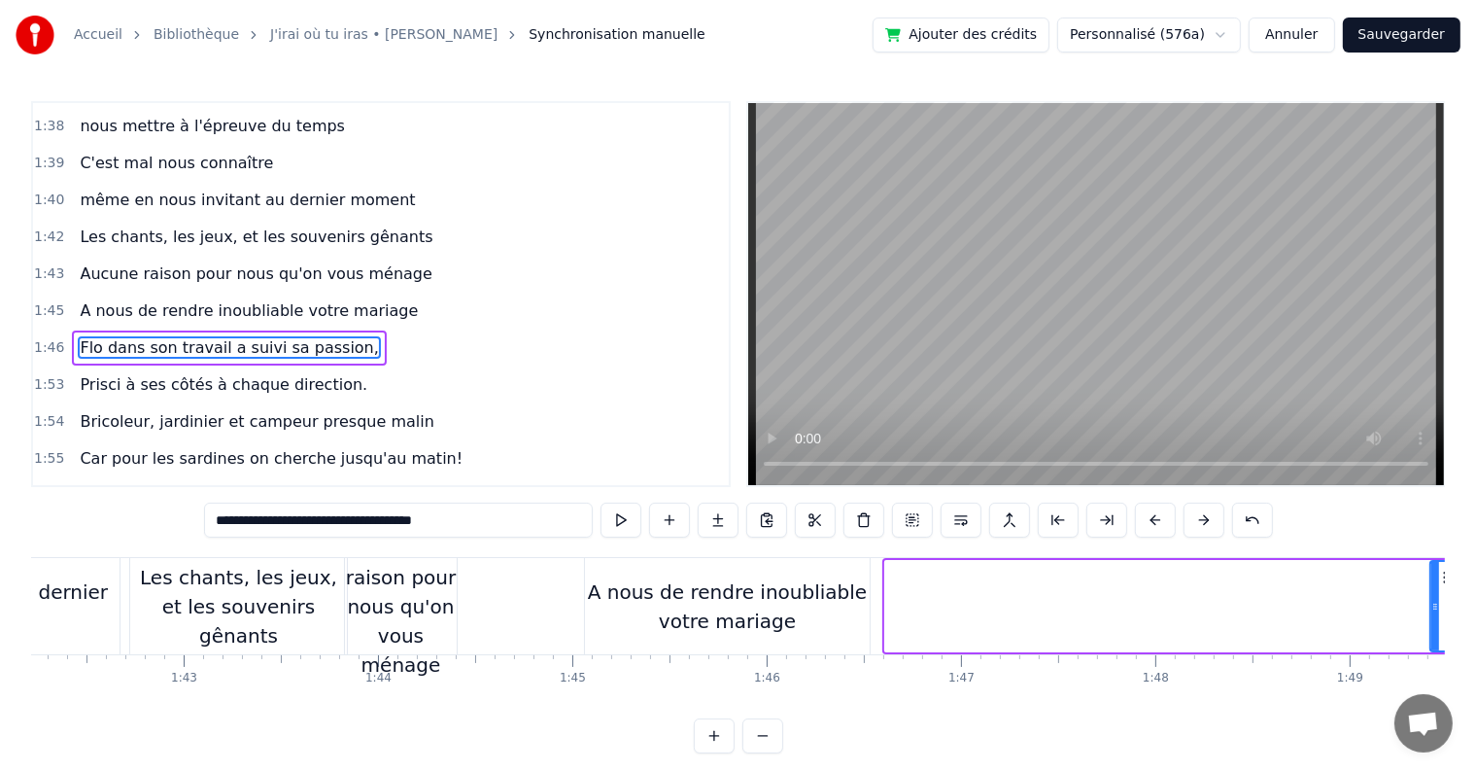
drag, startPoint x: 889, startPoint y: 603, endPoint x: 1435, endPoint y: 630, distance: 545.9
click at [1435, 630] on div at bounding box center [1436, 606] width 8 height 88
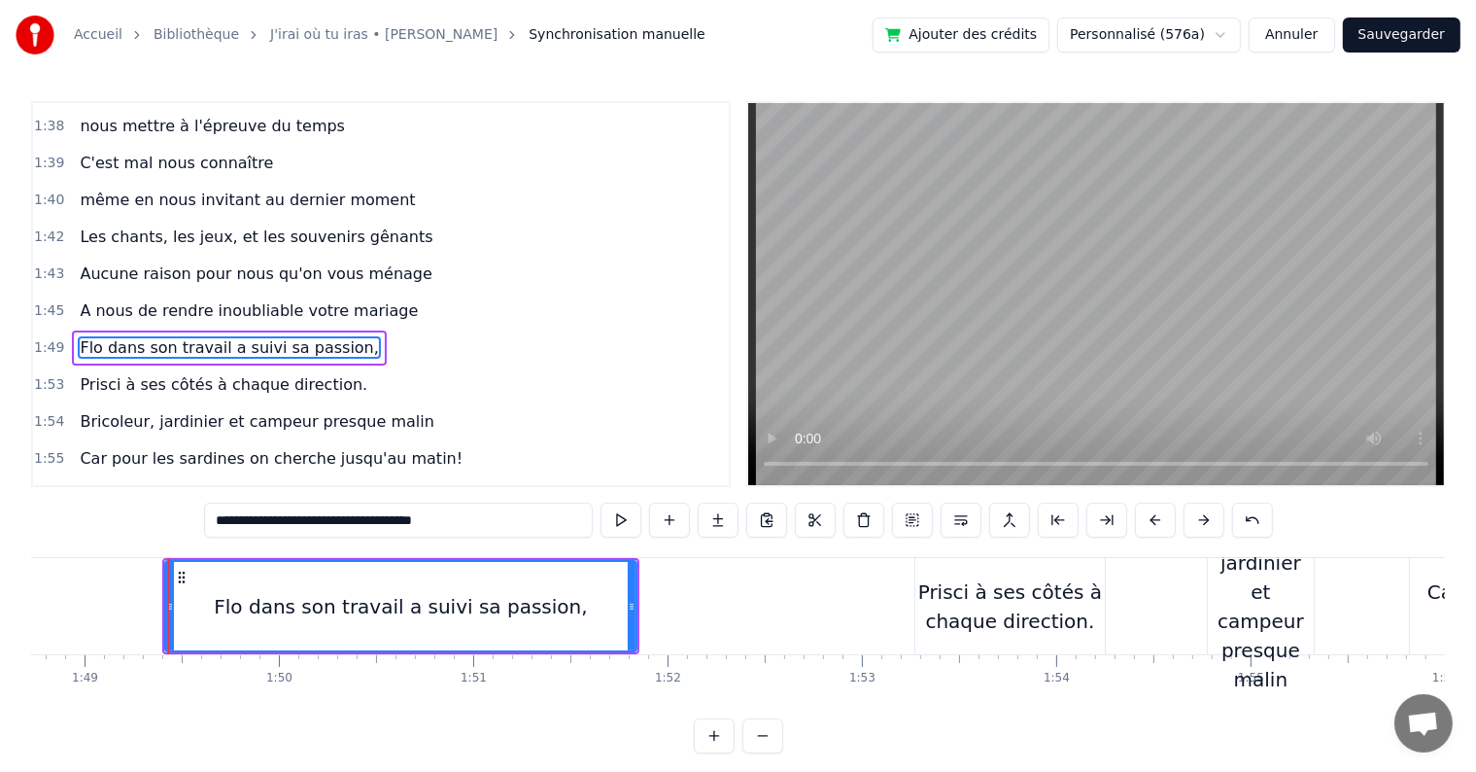
scroll to position [0, 21173]
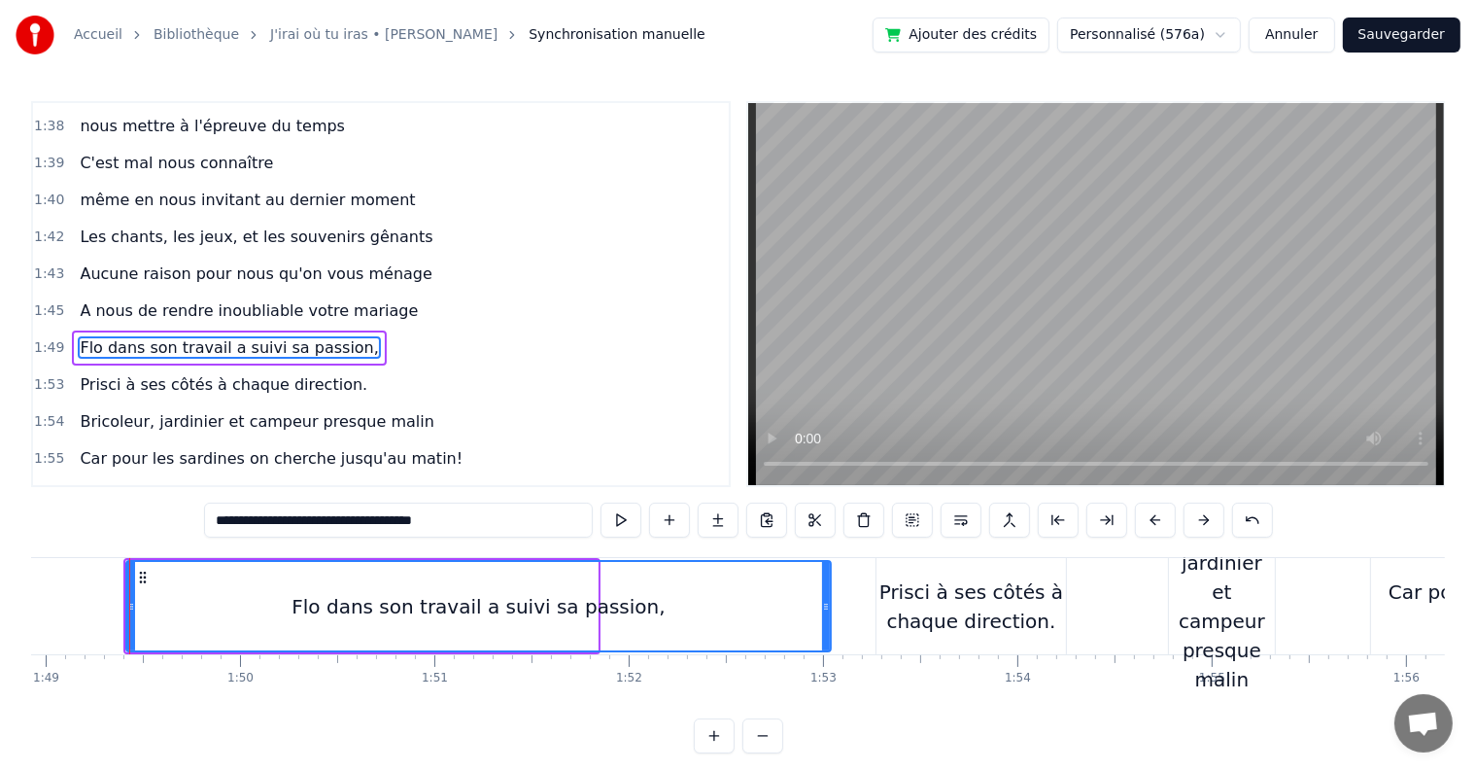
drag, startPoint x: 594, startPoint y: 603, endPoint x: 524, endPoint y: 603, distance: 70.0
click at [828, 613] on div at bounding box center [826, 606] width 8 height 88
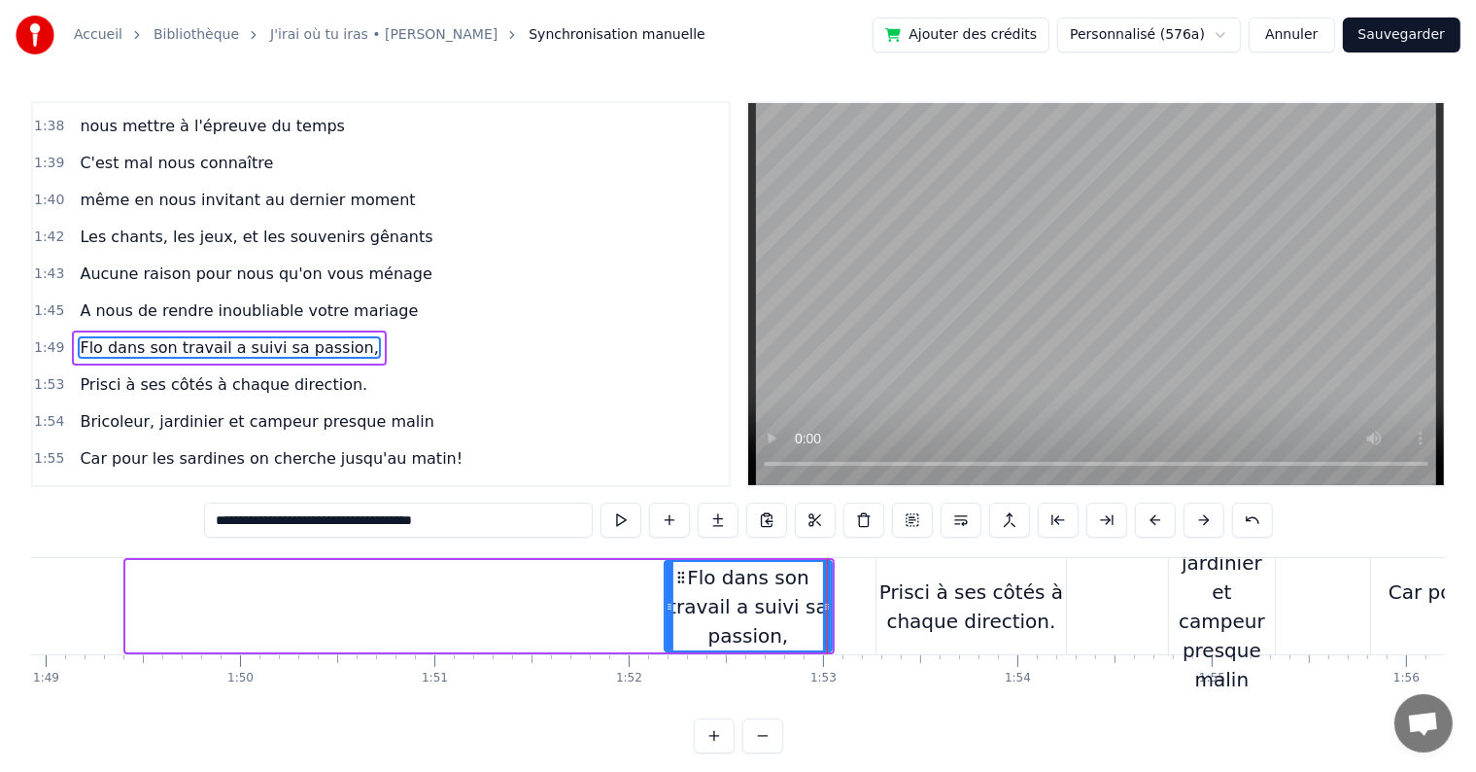
drag, startPoint x: 127, startPoint y: 605, endPoint x: 666, endPoint y: 613, distance: 538.5
click at [666, 613] on div at bounding box center [670, 606] width 8 height 88
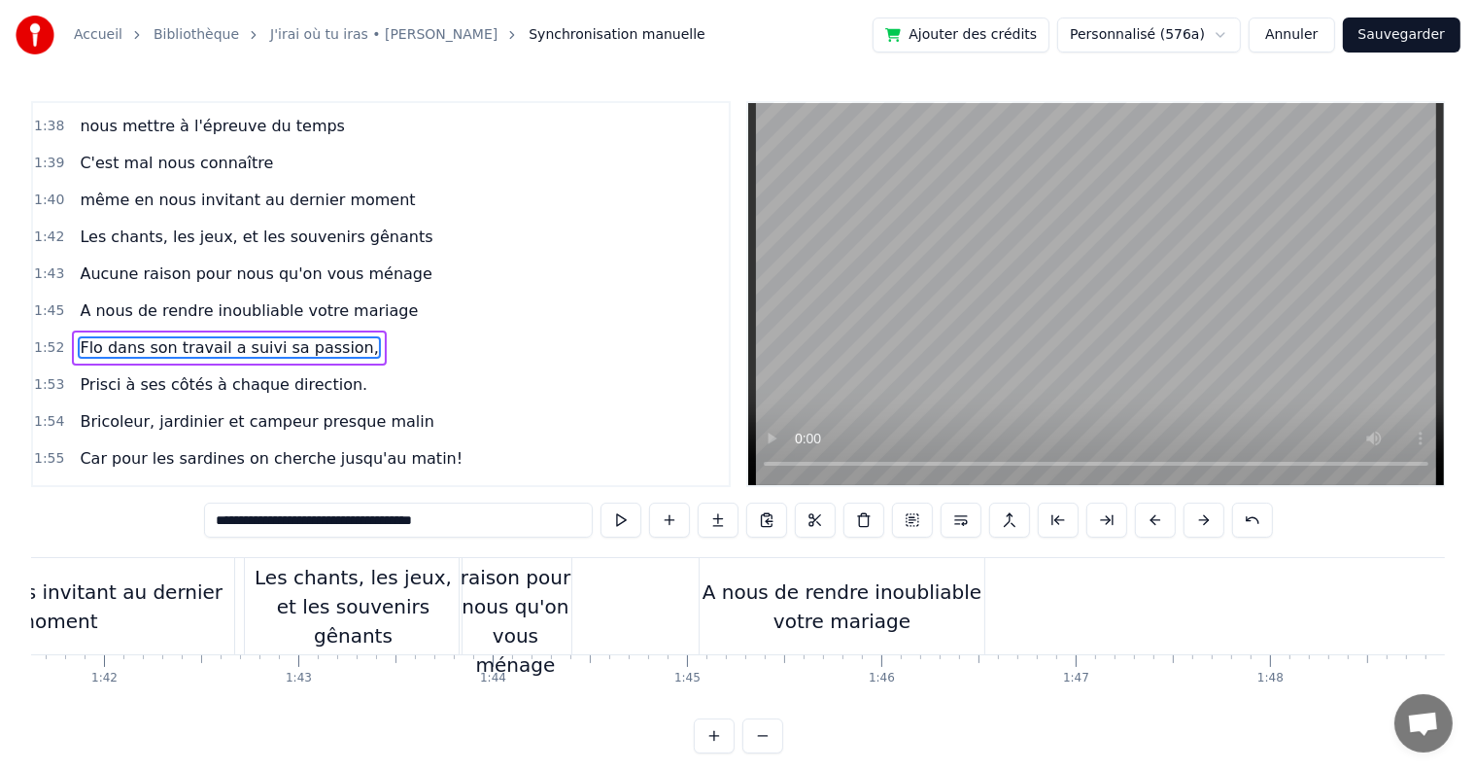
scroll to position [0, 19730]
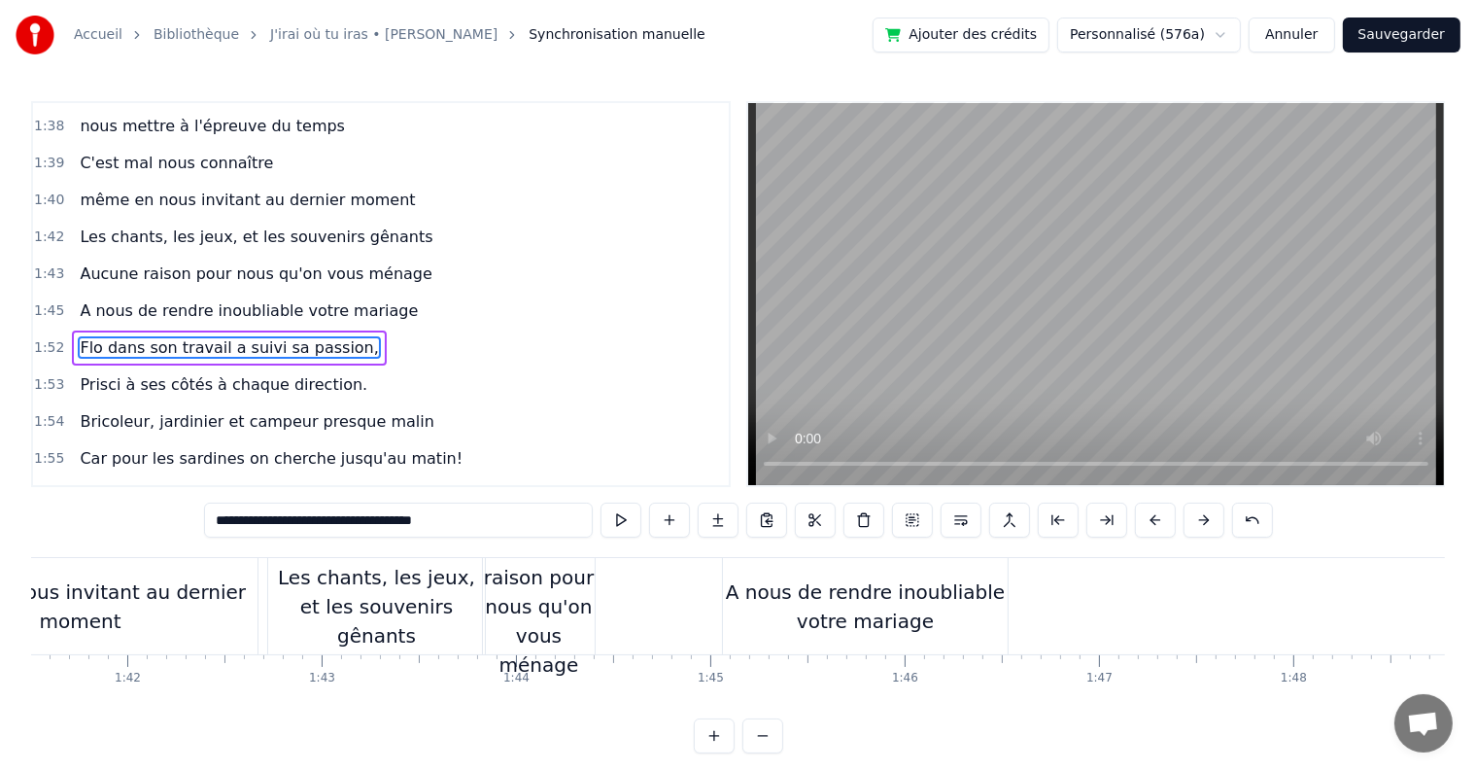
click at [832, 607] on div "A nous de rendre inoubliable votre mariage" at bounding box center [865, 606] width 285 height 58
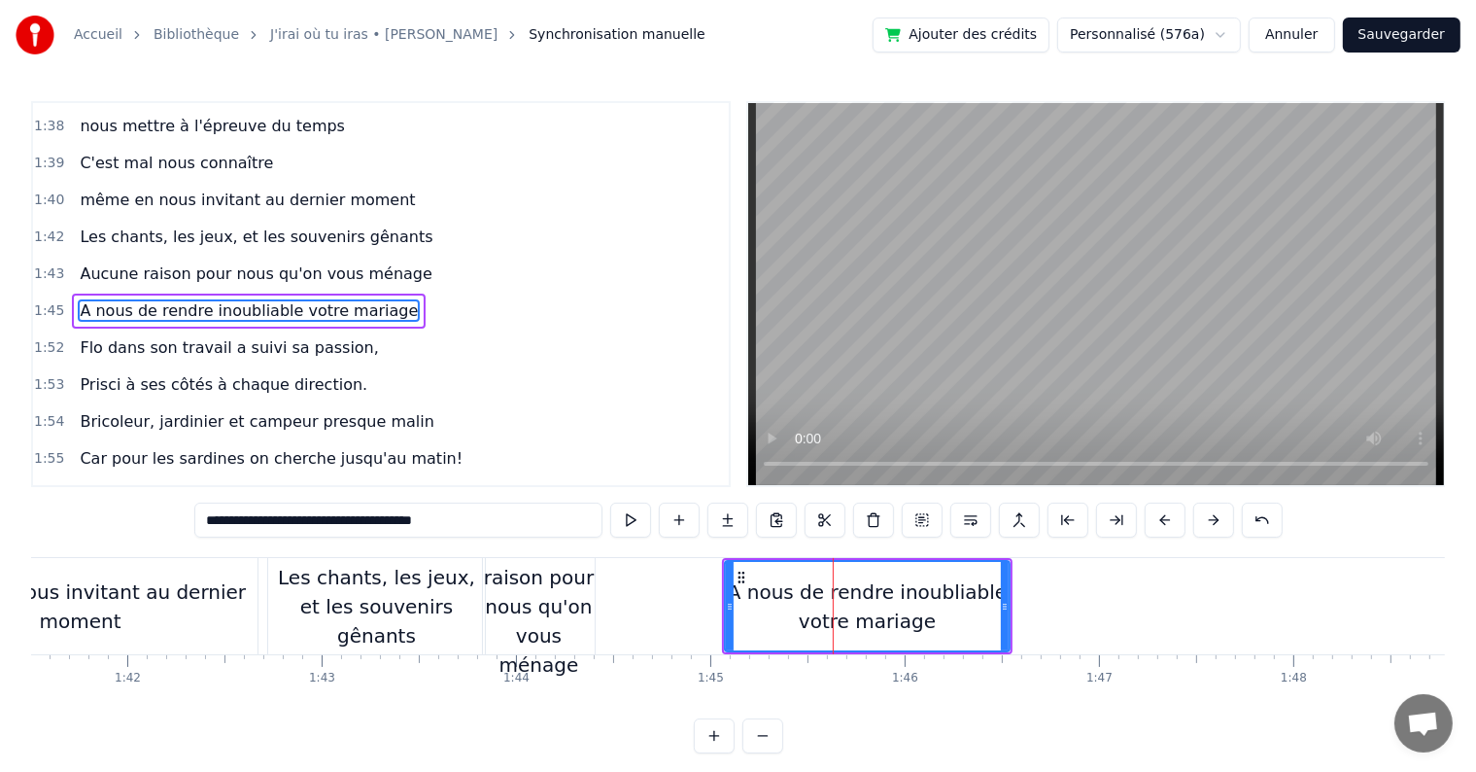
scroll to position [1400, 0]
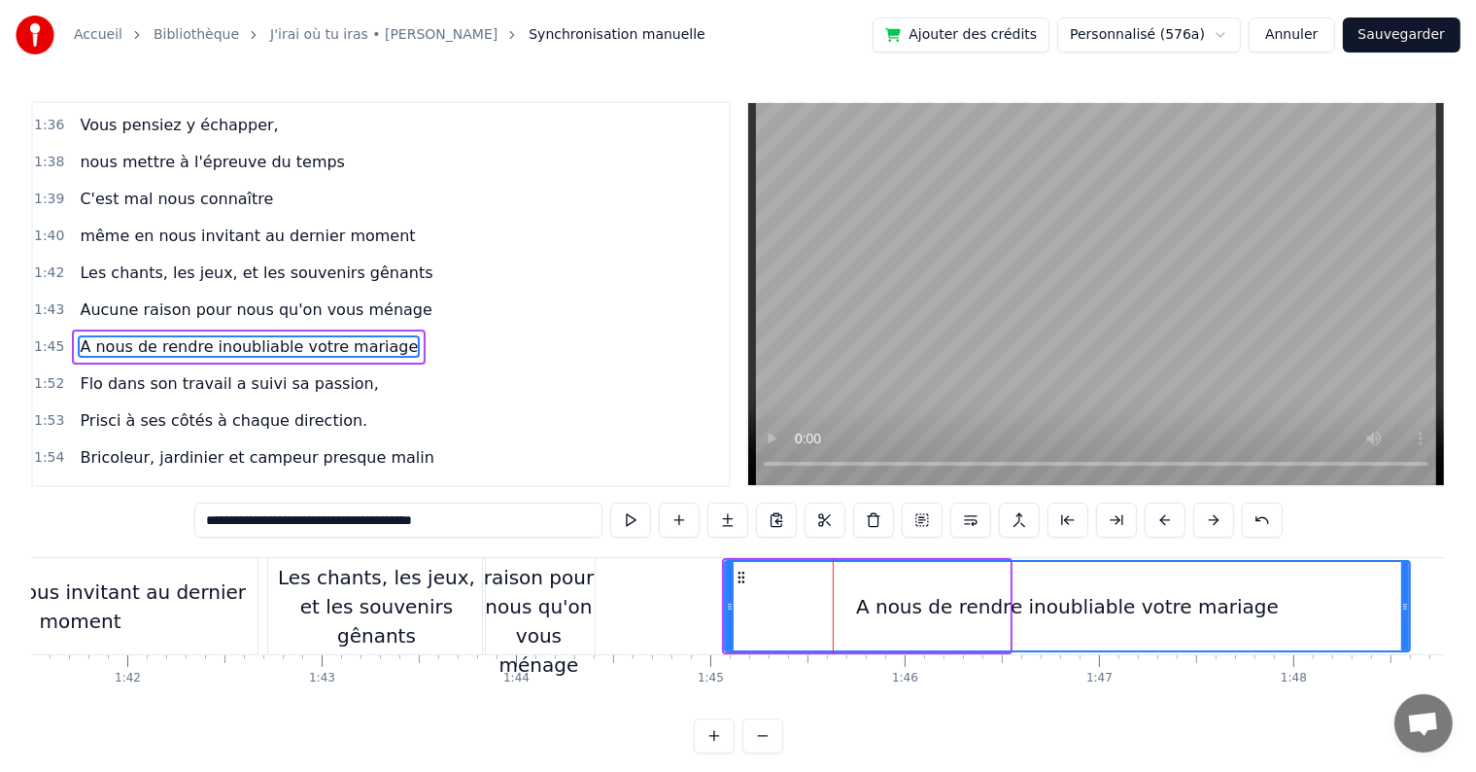
drag, startPoint x: 1003, startPoint y: 606, endPoint x: 1420, endPoint y: 607, distance: 416.9
click at [1409, 607] on icon at bounding box center [1405, 607] width 8 height 16
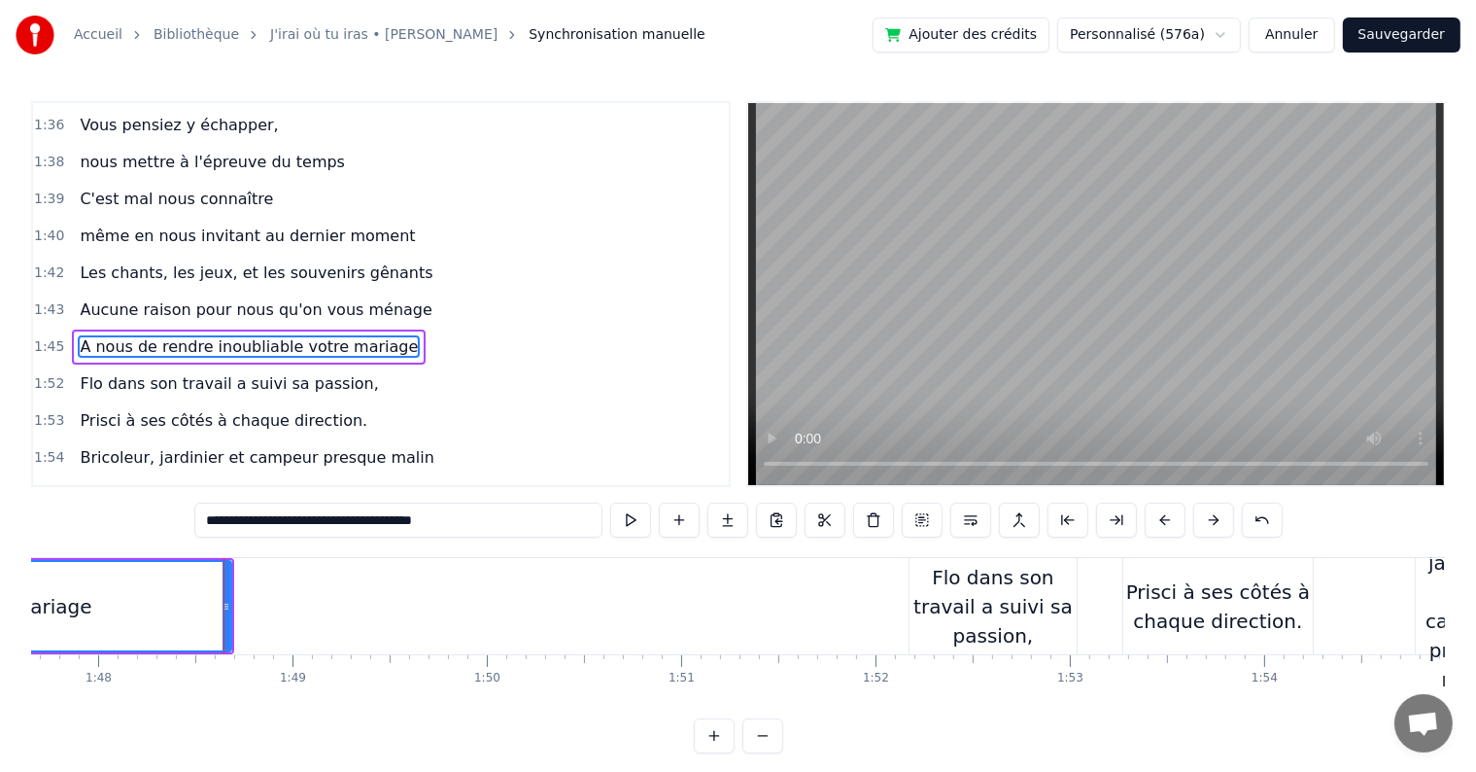
scroll to position [0, 21020]
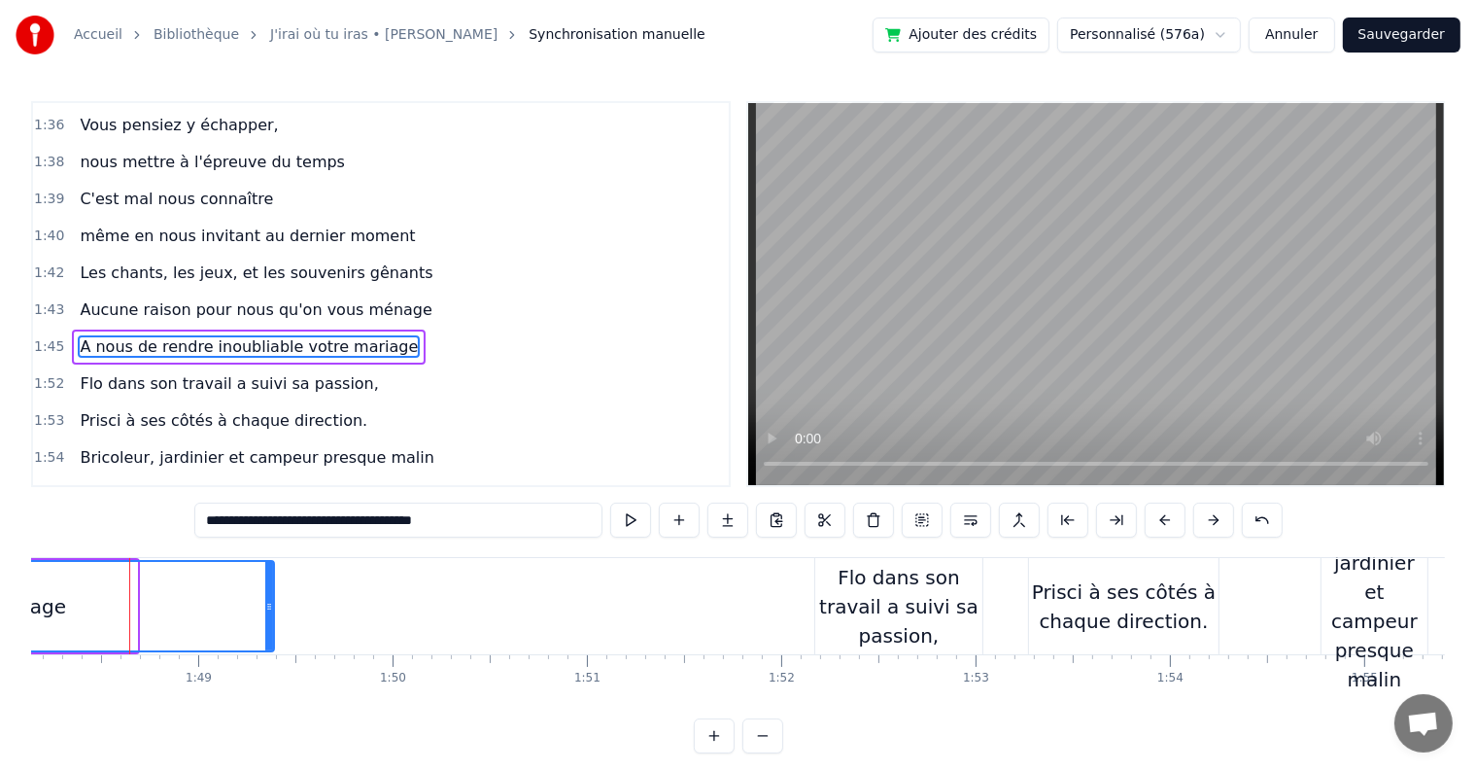
drag, startPoint x: 133, startPoint y: 596, endPoint x: 270, endPoint y: 599, distance: 137.1
click at [270, 599] on div at bounding box center [269, 606] width 8 height 88
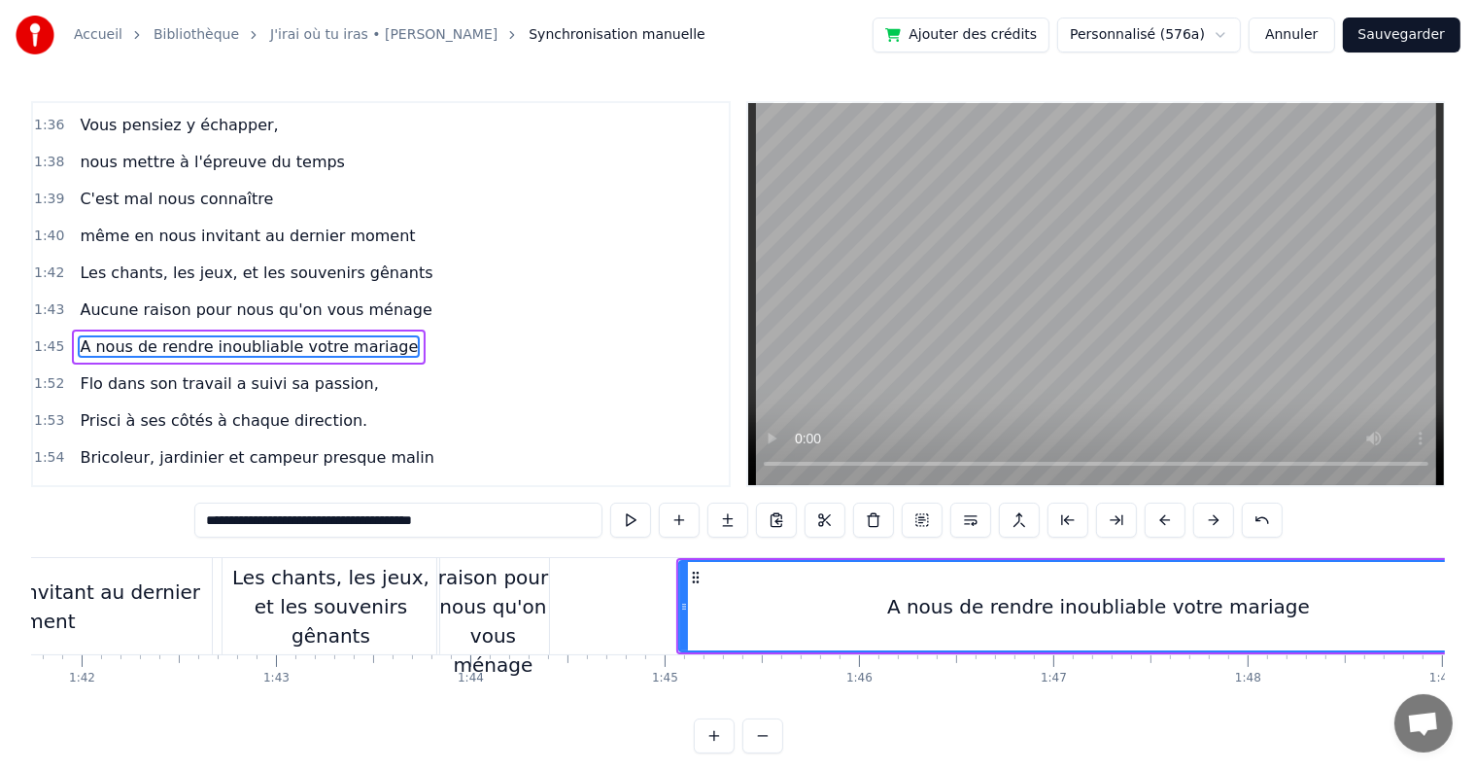
scroll to position [0, 19868]
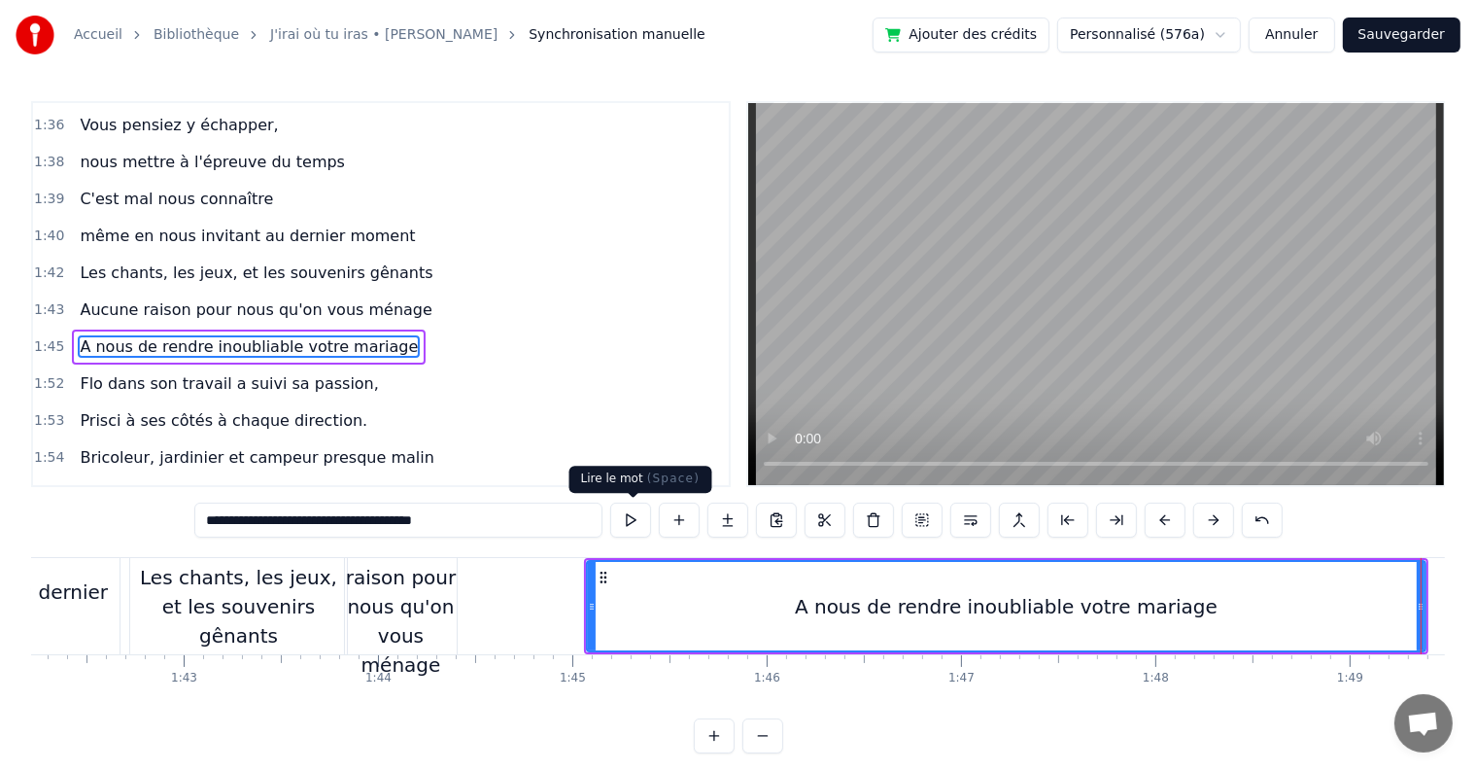
click at [640, 524] on button at bounding box center [630, 519] width 41 height 35
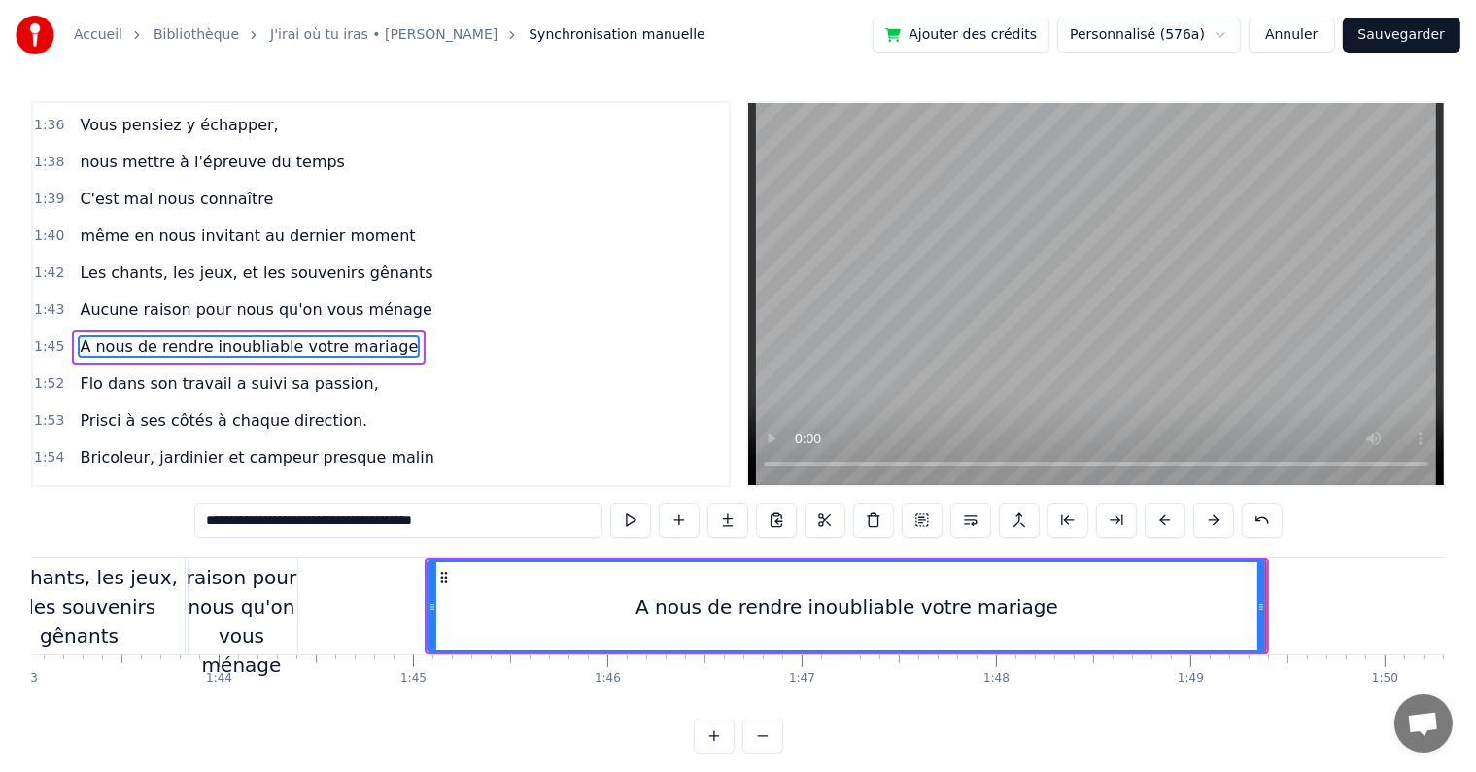
scroll to position [0, 19822]
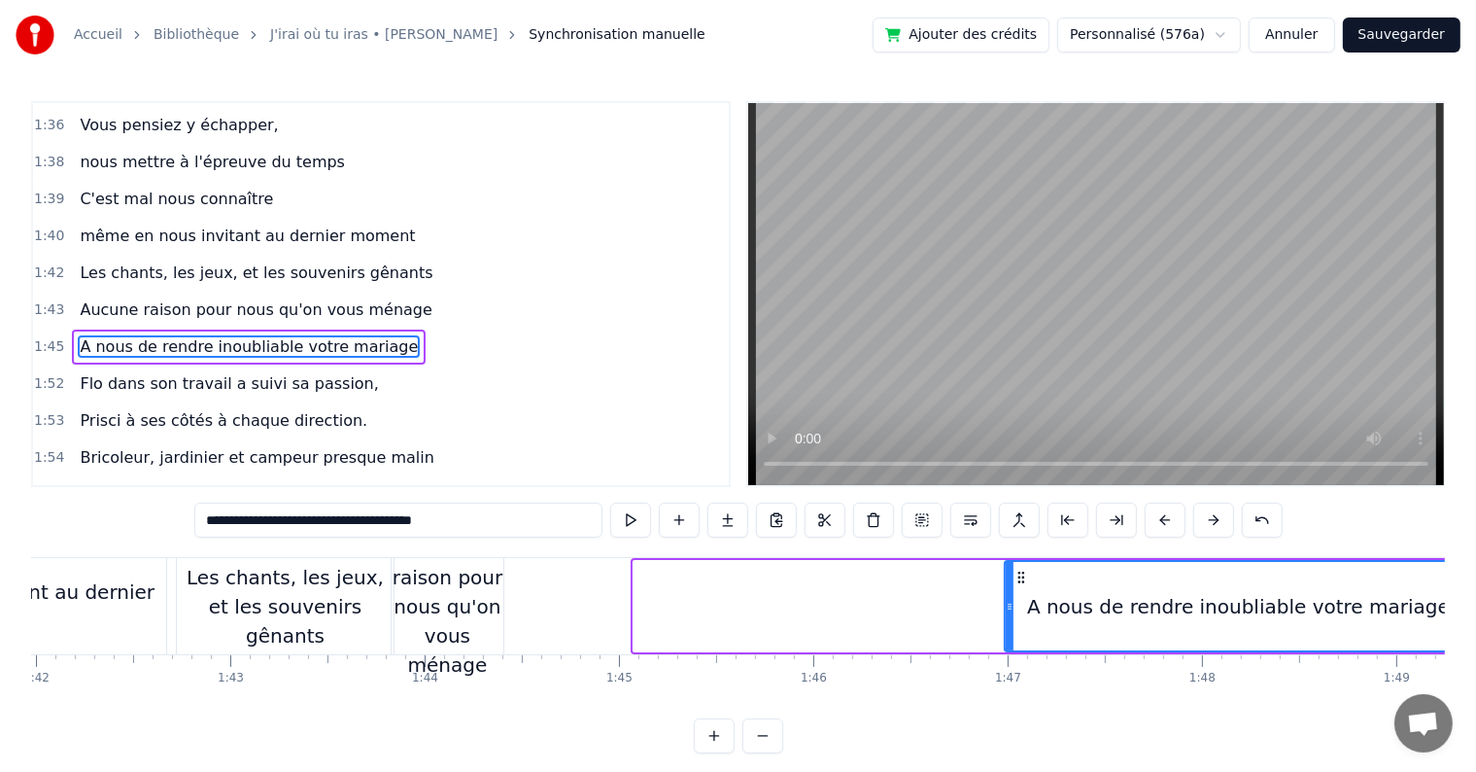
drag, startPoint x: 635, startPoint y: 603, endPoint x: 1006, endPoint y: 628, distance: 372.1
click at [1006, 628] on div at bounding box center [1010, 606] width 8 height 88
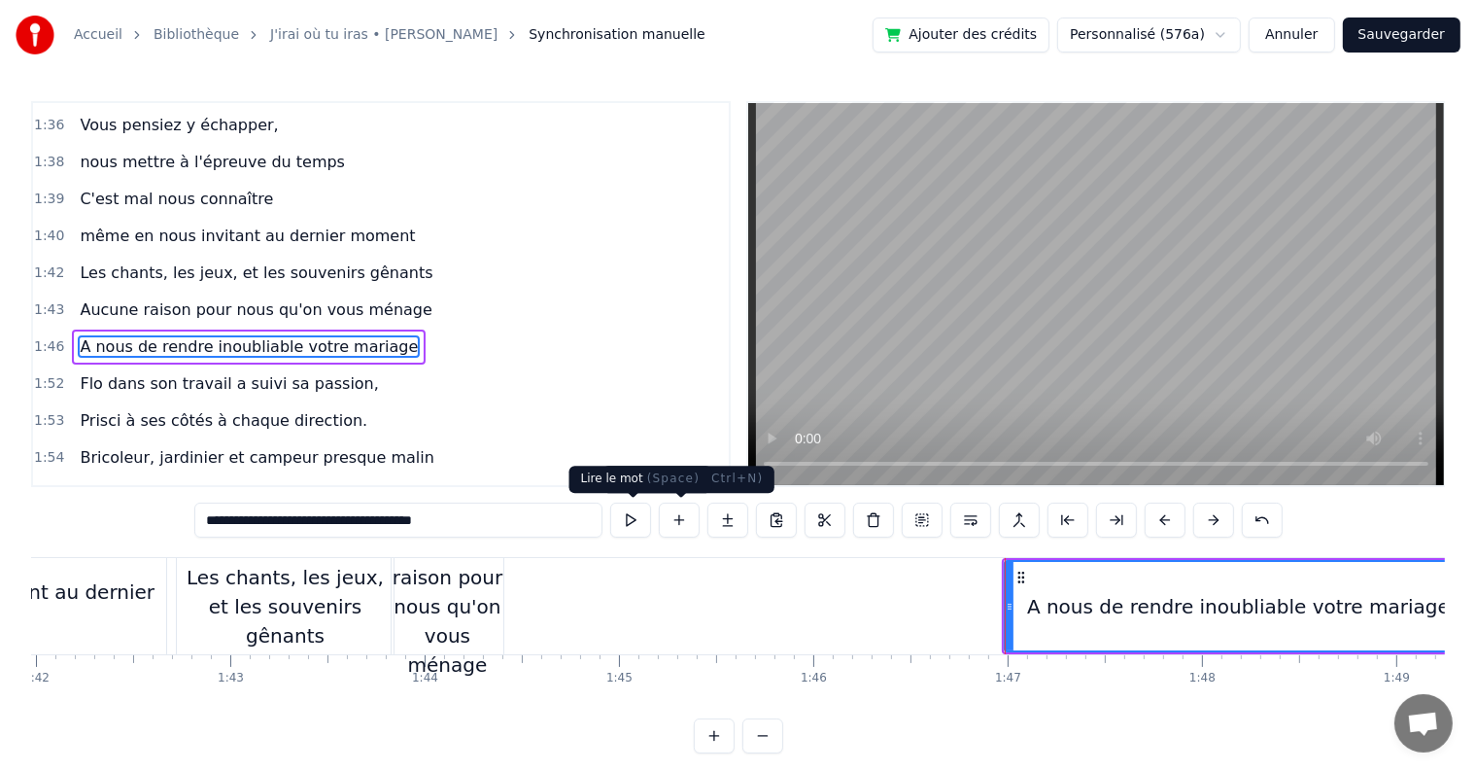
click at [634, 517] on button at bounding box center [630, 519] width 41 height 35
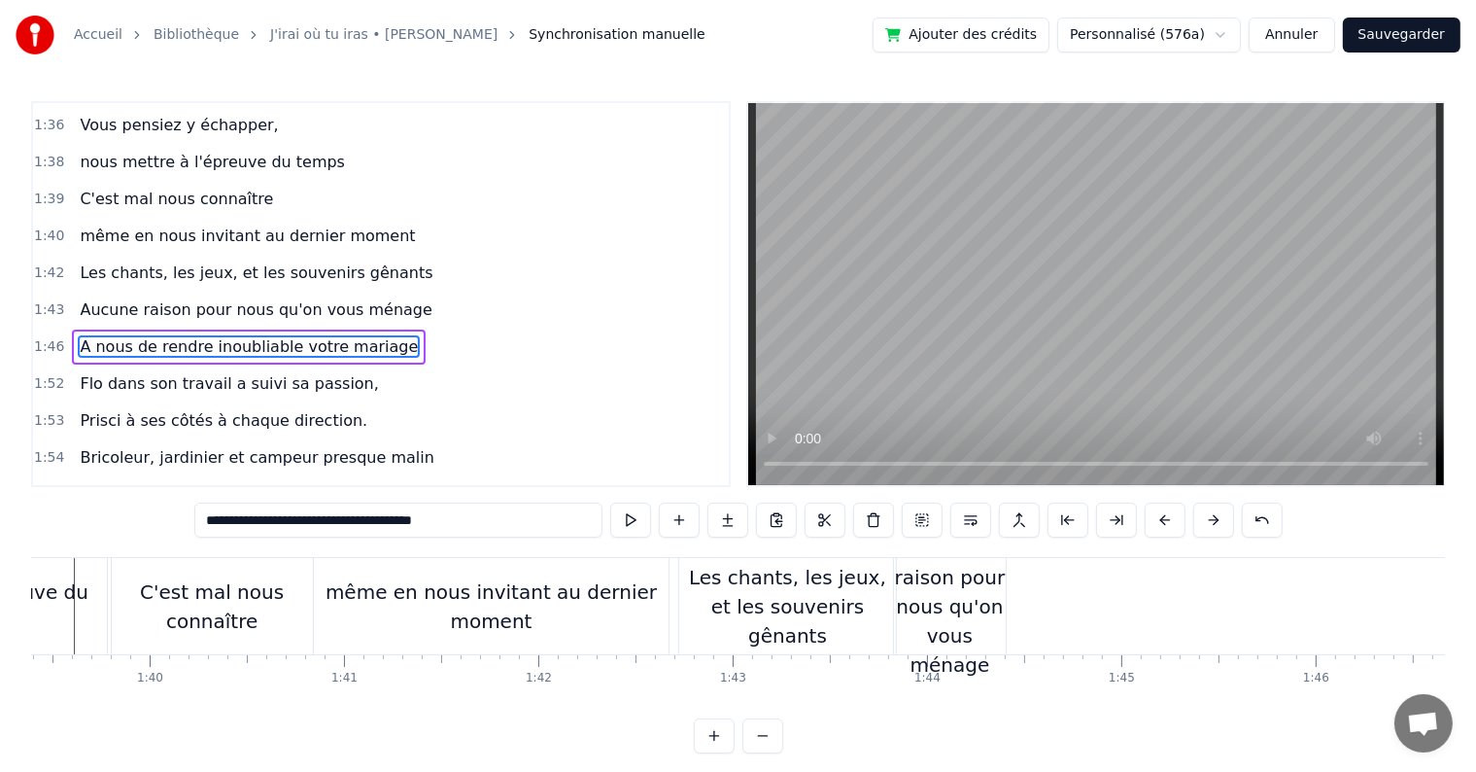
scroll to position [0, 19502]
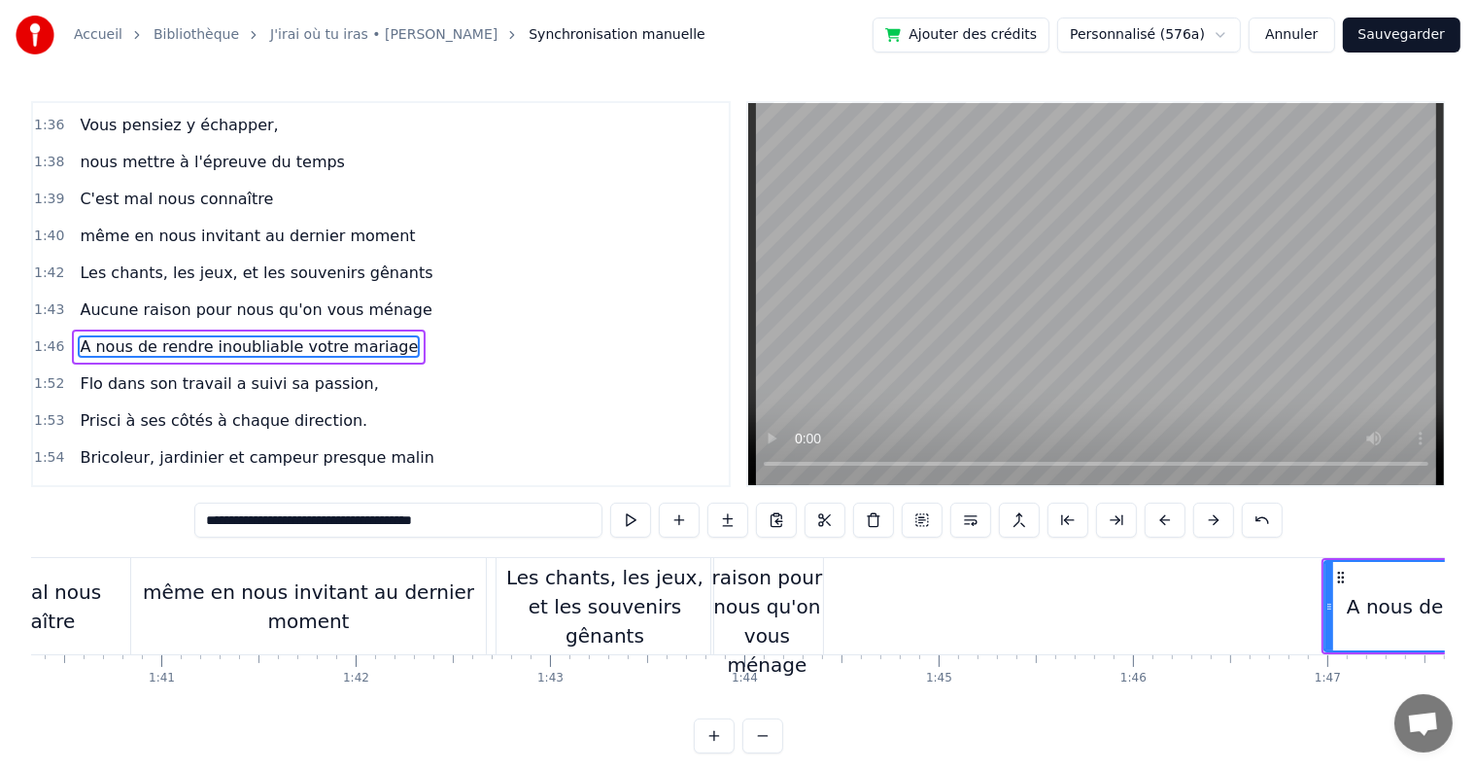
click at [771, 574] on div "Aucune raison pour nous qu'on vous ménage" at bounding box center [767, 607] width 112 height 146
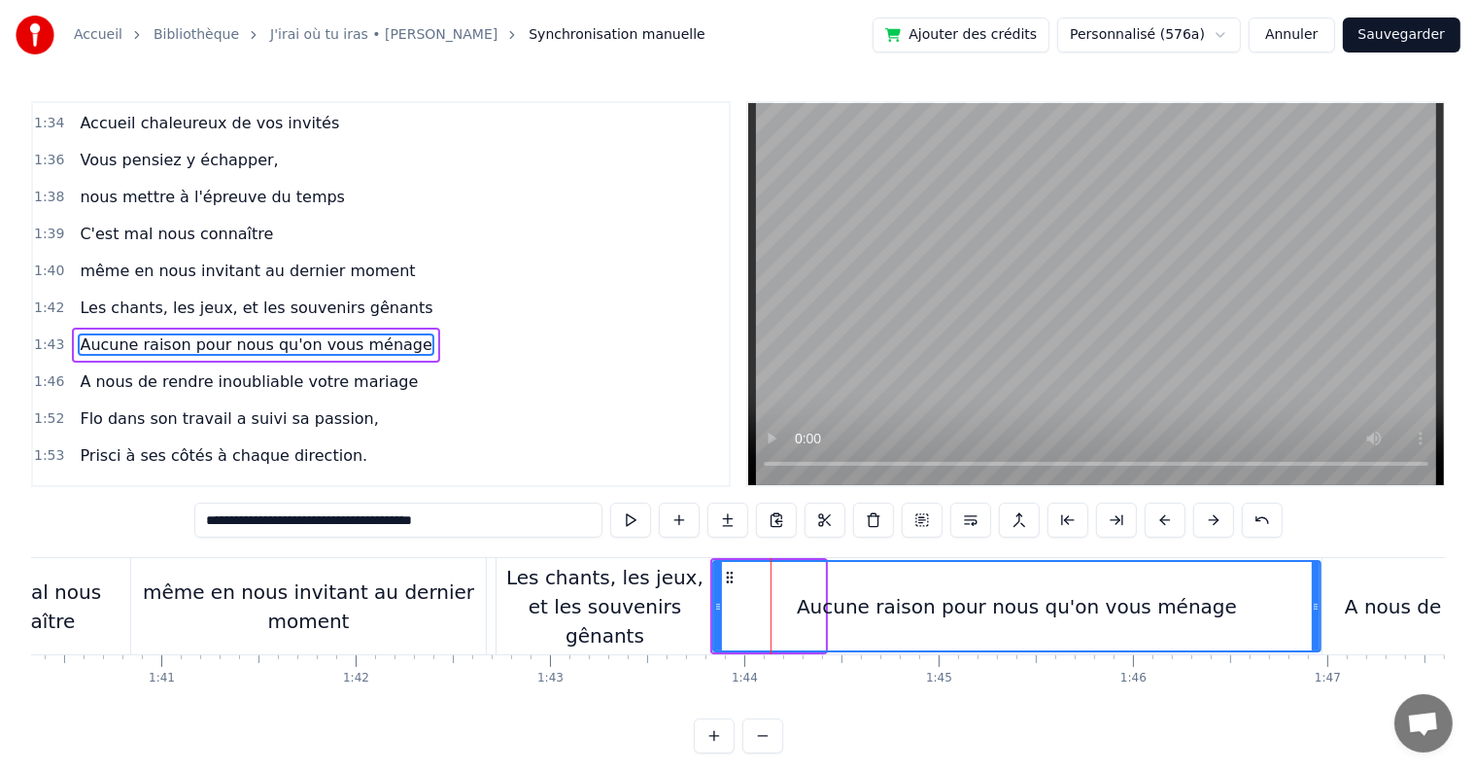
drag, startPoint x: 820, startPoint y: 598, endPoint x: 1316, endPoint y: 595, distance: 495.7
click at [1316, 595] on div at bounding box center [1316, 606] width 8 height 88
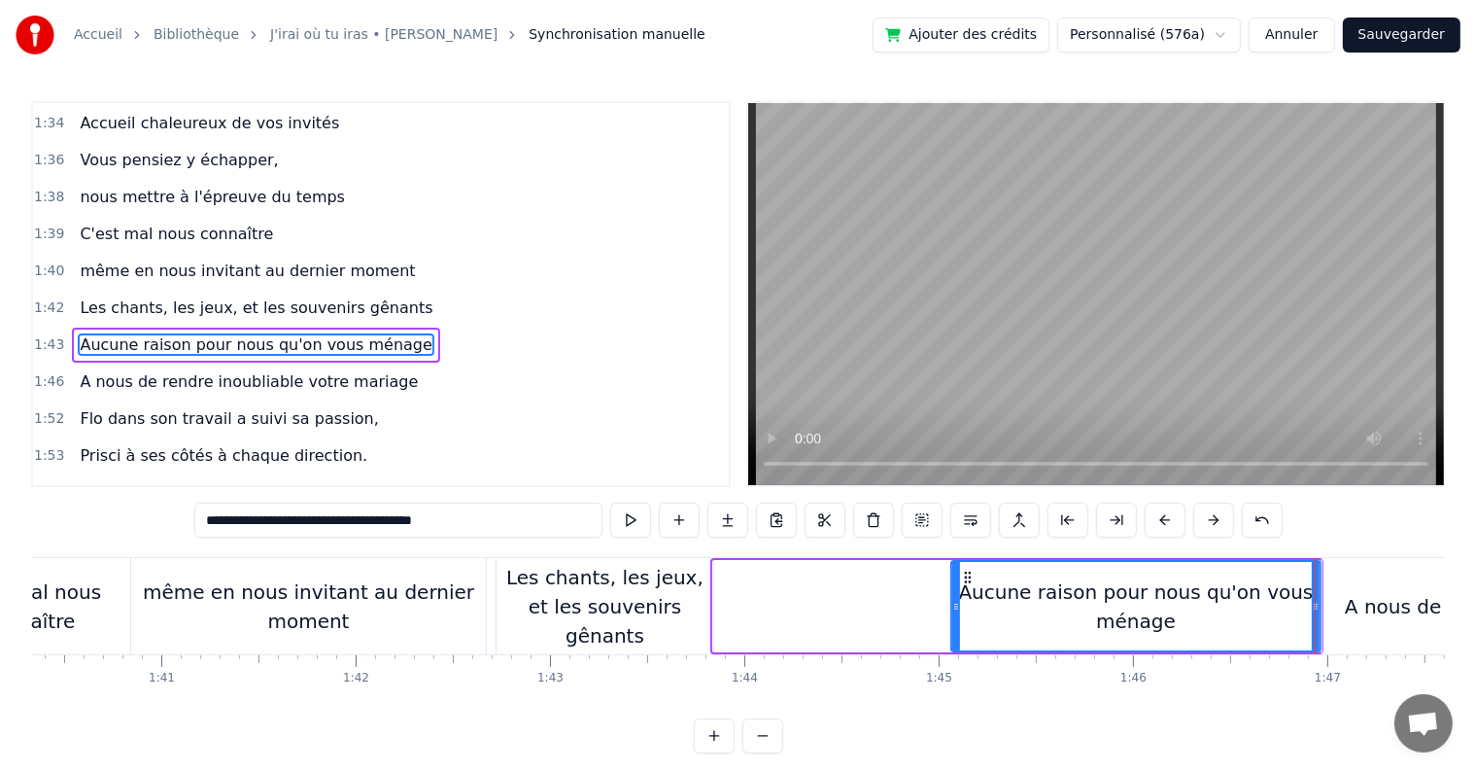
drag, startPoint x: 715, startPoint y: 602, endPoint x: 953, endPoint y: 589, distance: 238.4
click at [953, 589] on div at bounding box center [956, 606] width 8 height 88
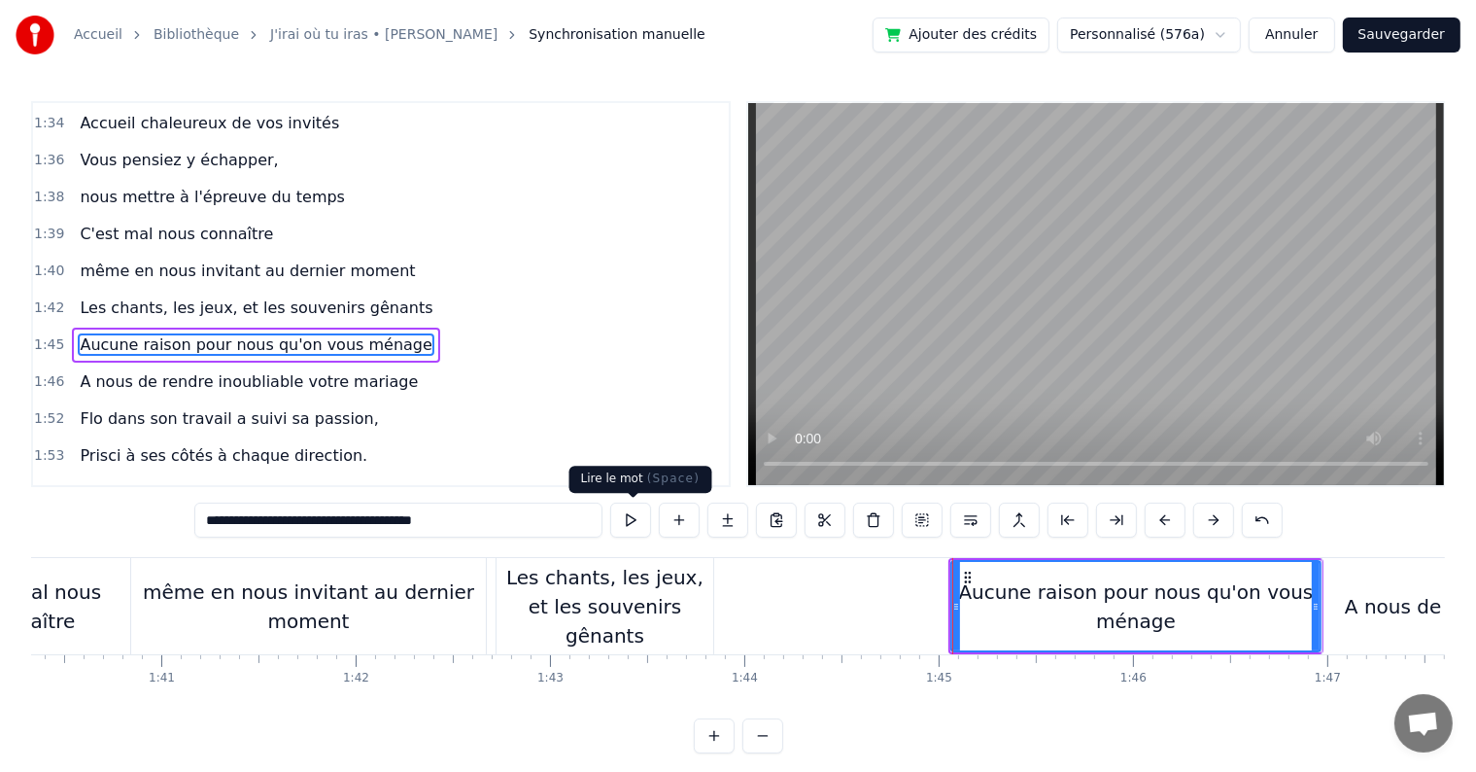
click at [645, 508] on button at bounding box center [630, 519] width 41 height 35
click at [657, 612] on div "Les chants, les jeux, et les souvenirs gênants" at bounding box center [605, 606] width 217 height 87
type input "**********"
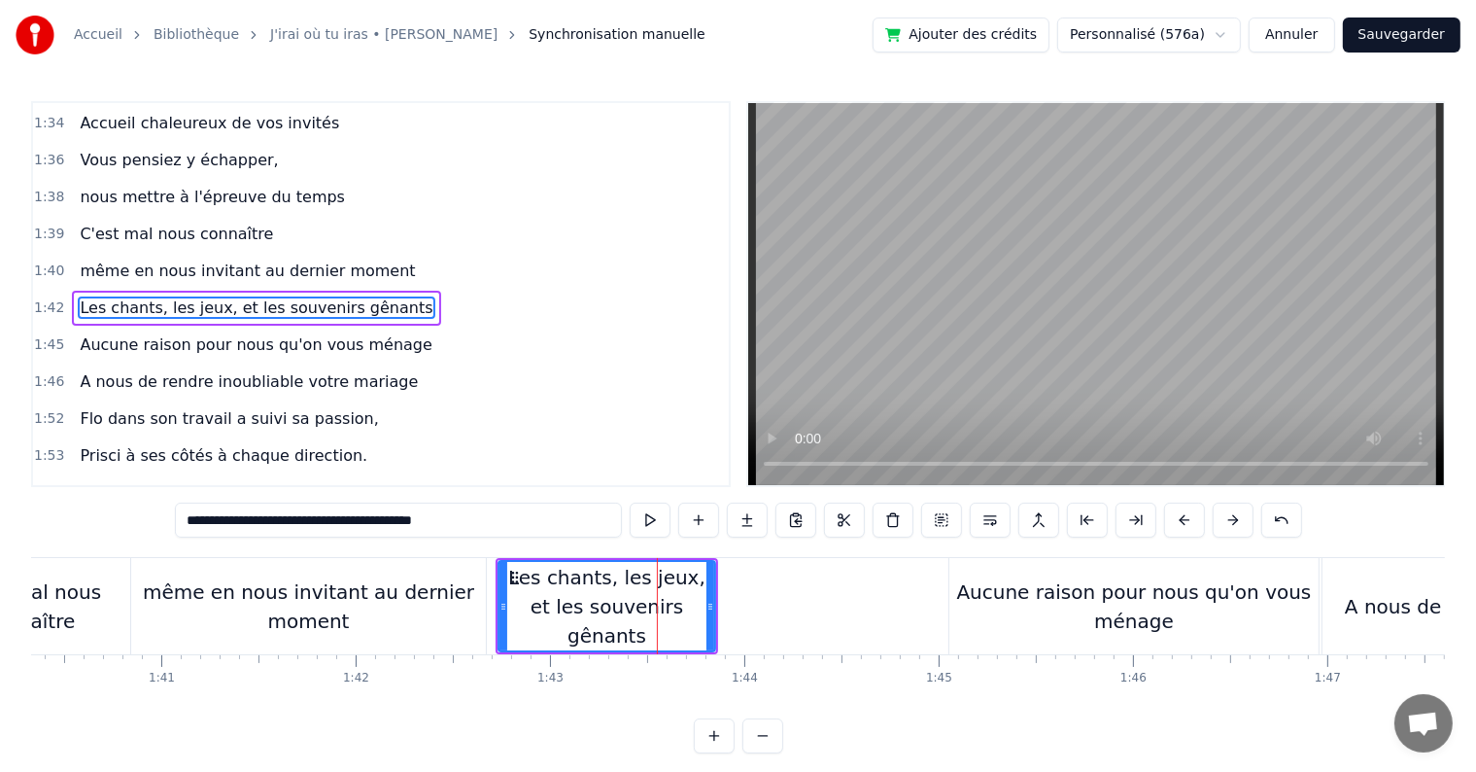
scroll to position [1329, 0]
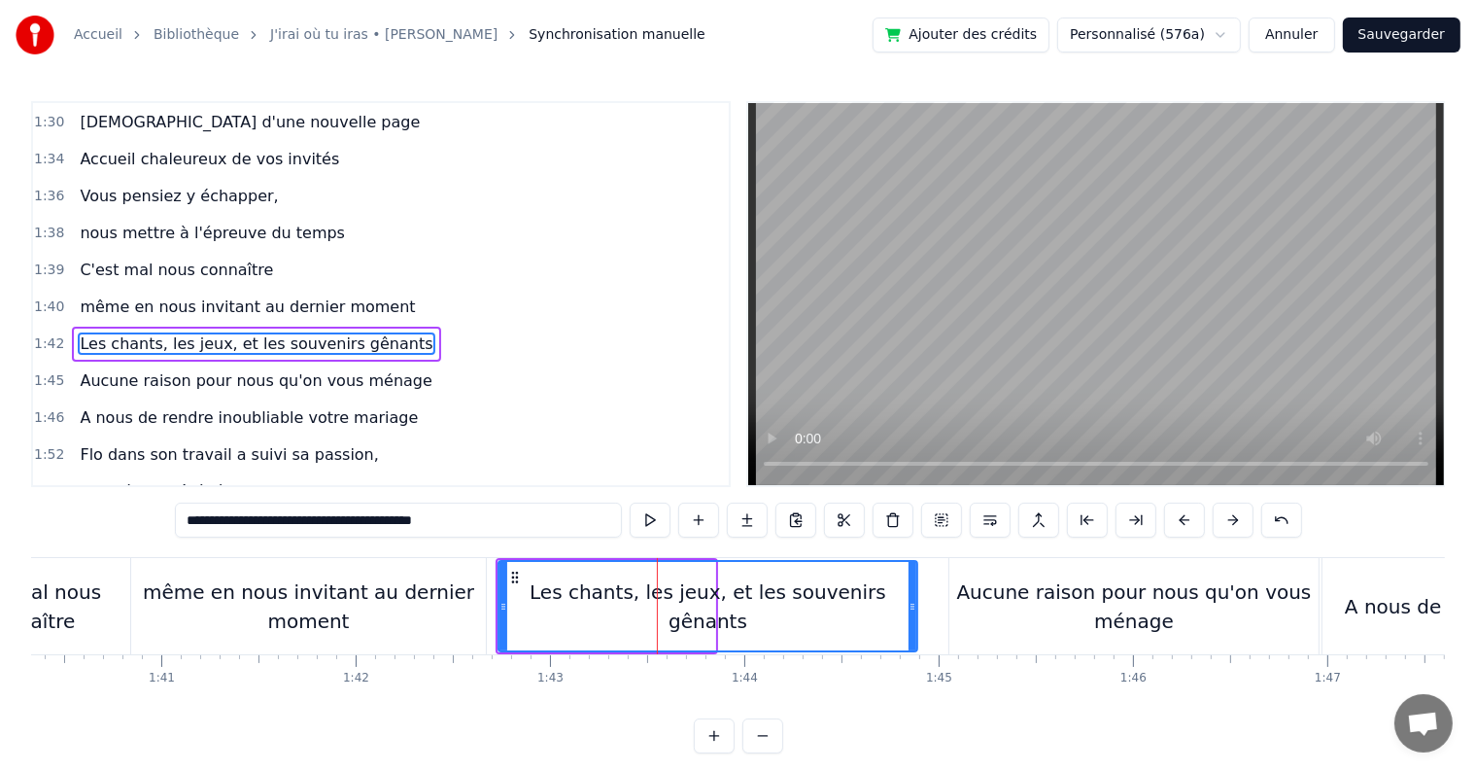
drag, startPoint x: 711, startPoint y: 595, endPoint x: 912, endPoint y: 591, distance: 200.2
click at [912, 591] on div at bounding box center [913, 606] width 8 height 88
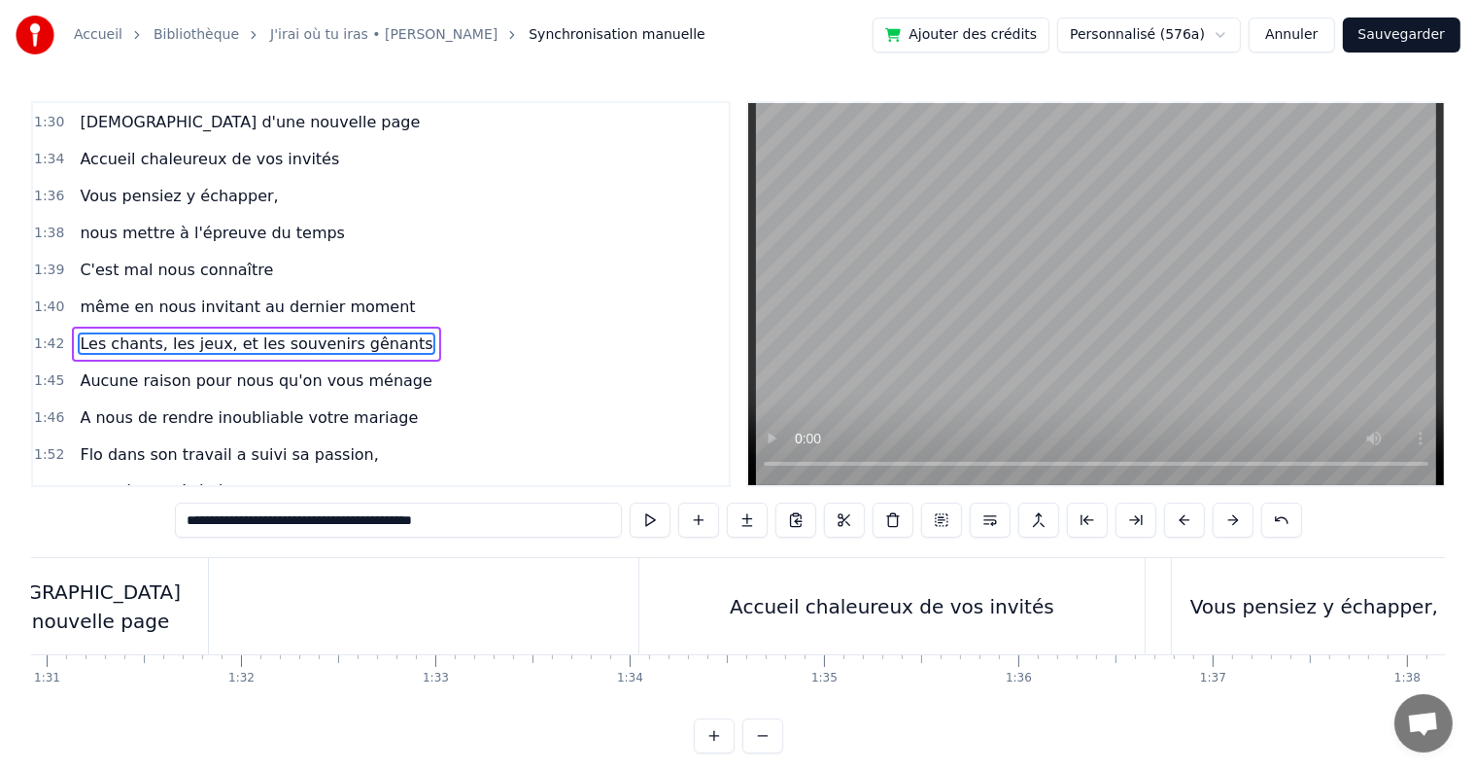
scroll to position [0, 17742]
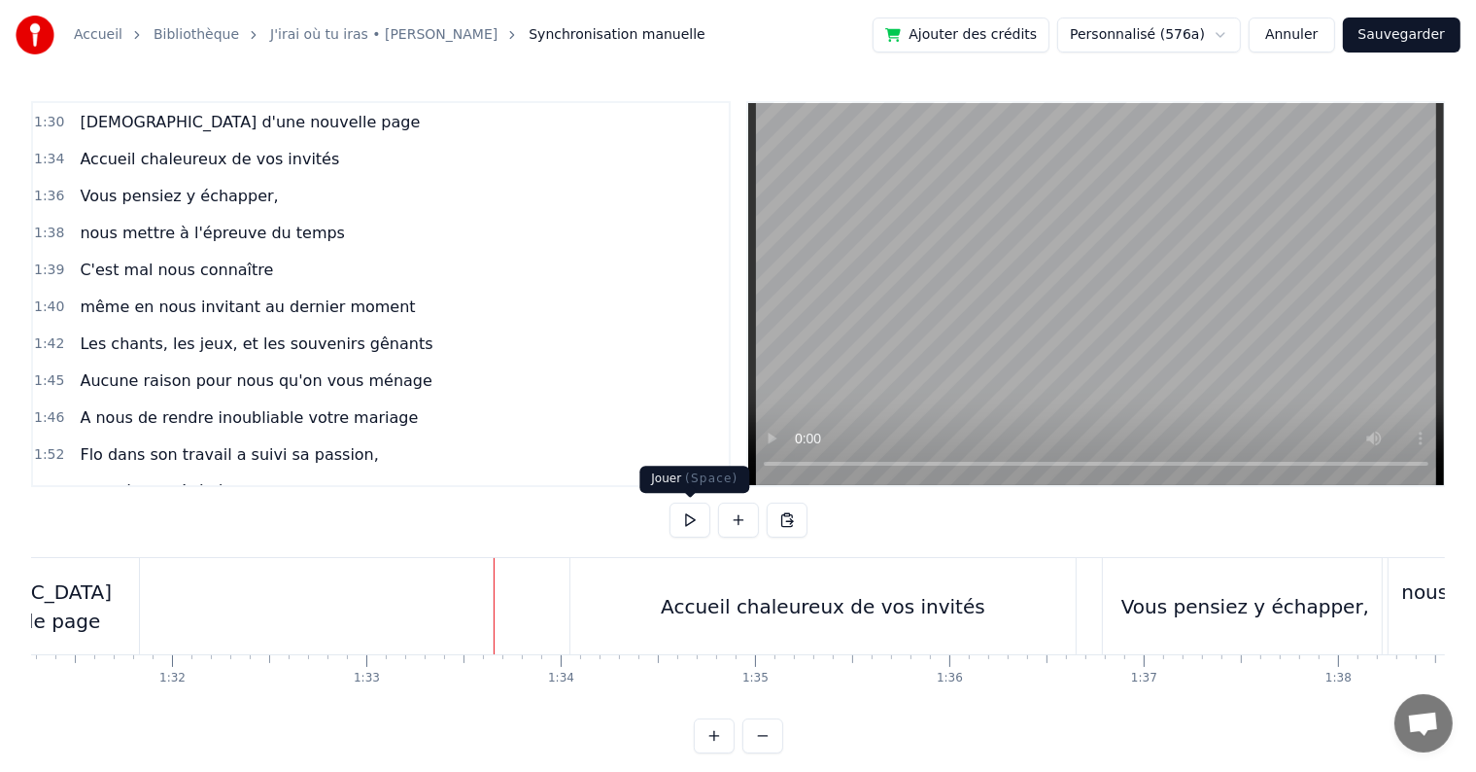
click at [685, 520] on button at bounding box center [690, 519] width 41 height 35
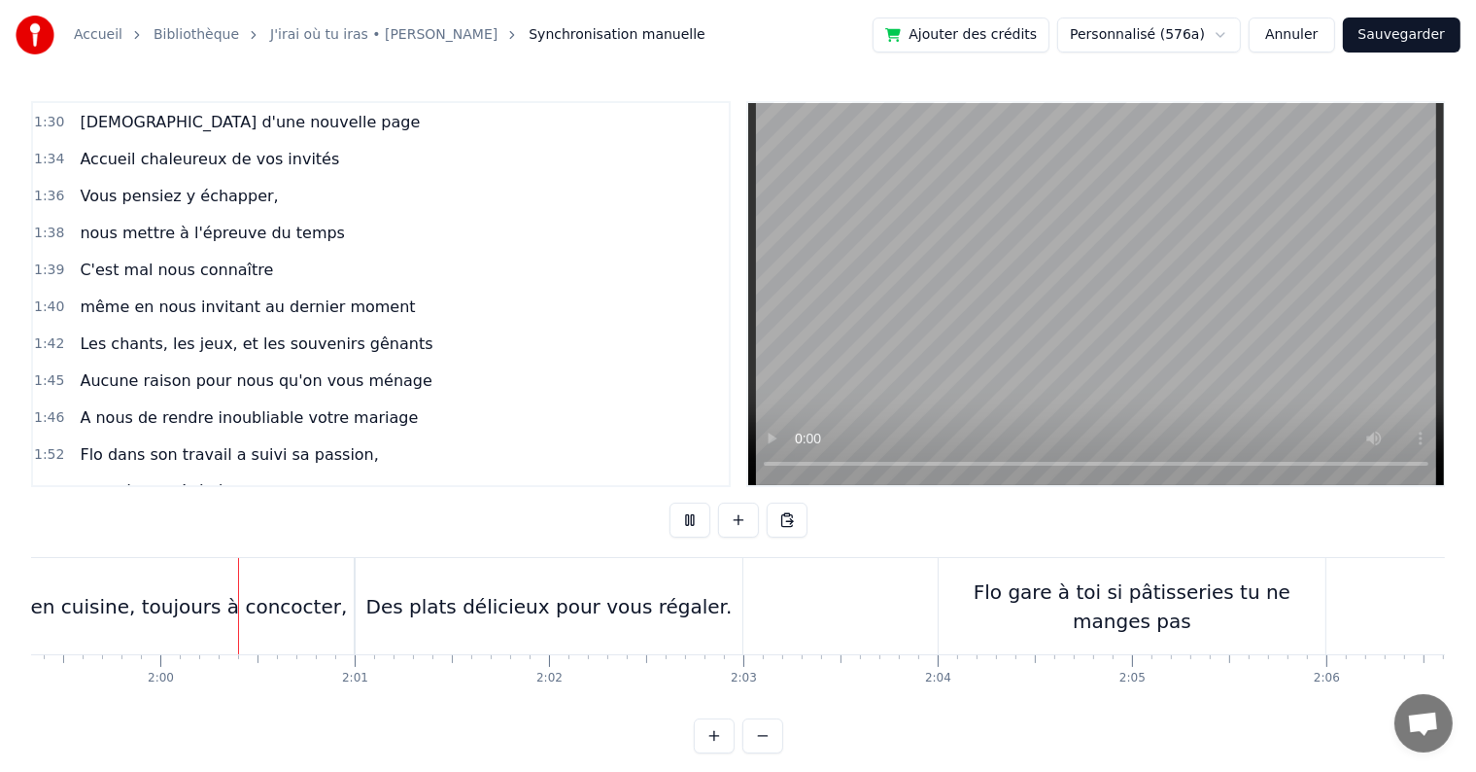
scroll to position [0, 23200]
click at [688, 529] on button at bounding box center [690, 519] width 41 height 35
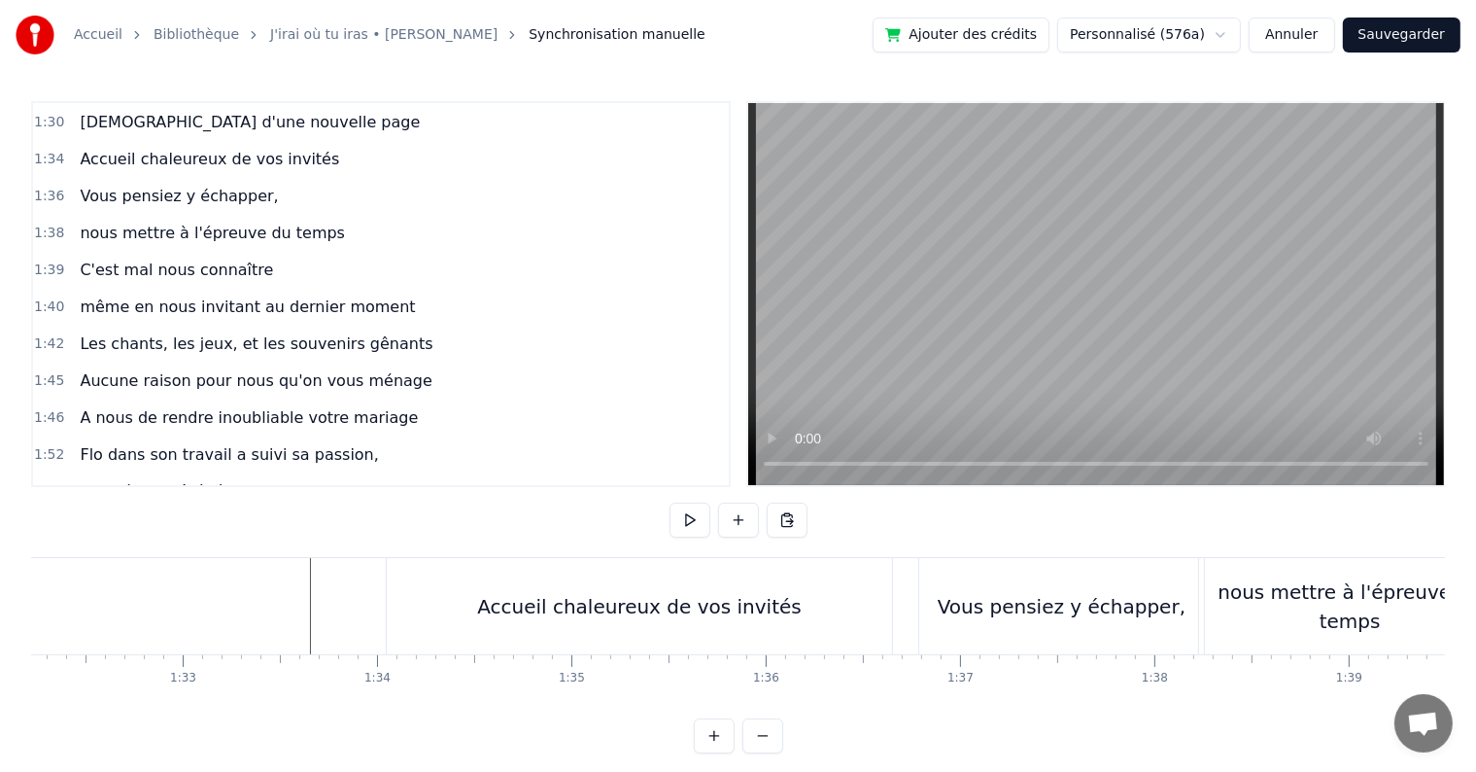
scroll to position [0, 17947]
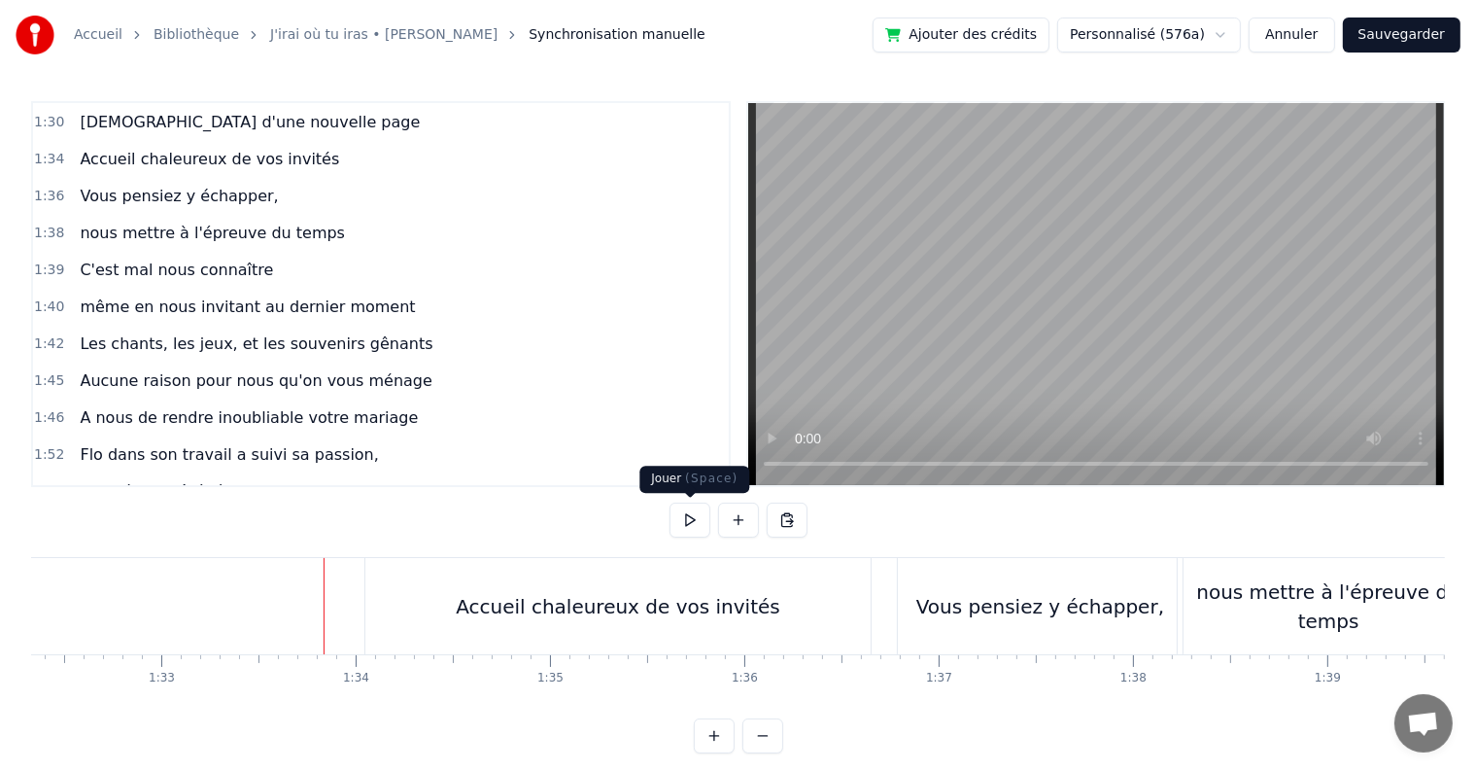
click at [690, 519] on button at bounding box center [690, 519] width 41 height 35
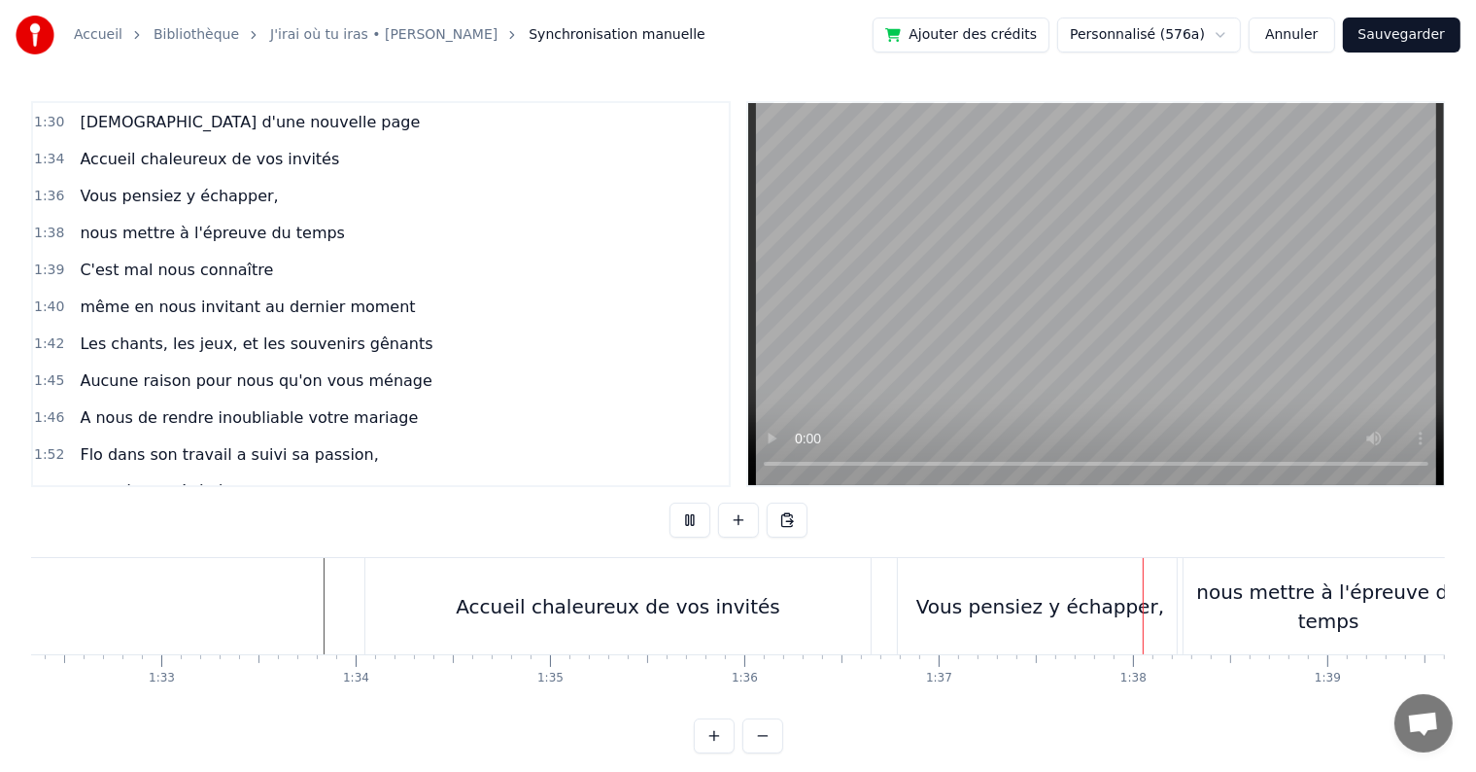
click at [690, 519] on button at bounding box center [690, 519] width 41 height 35
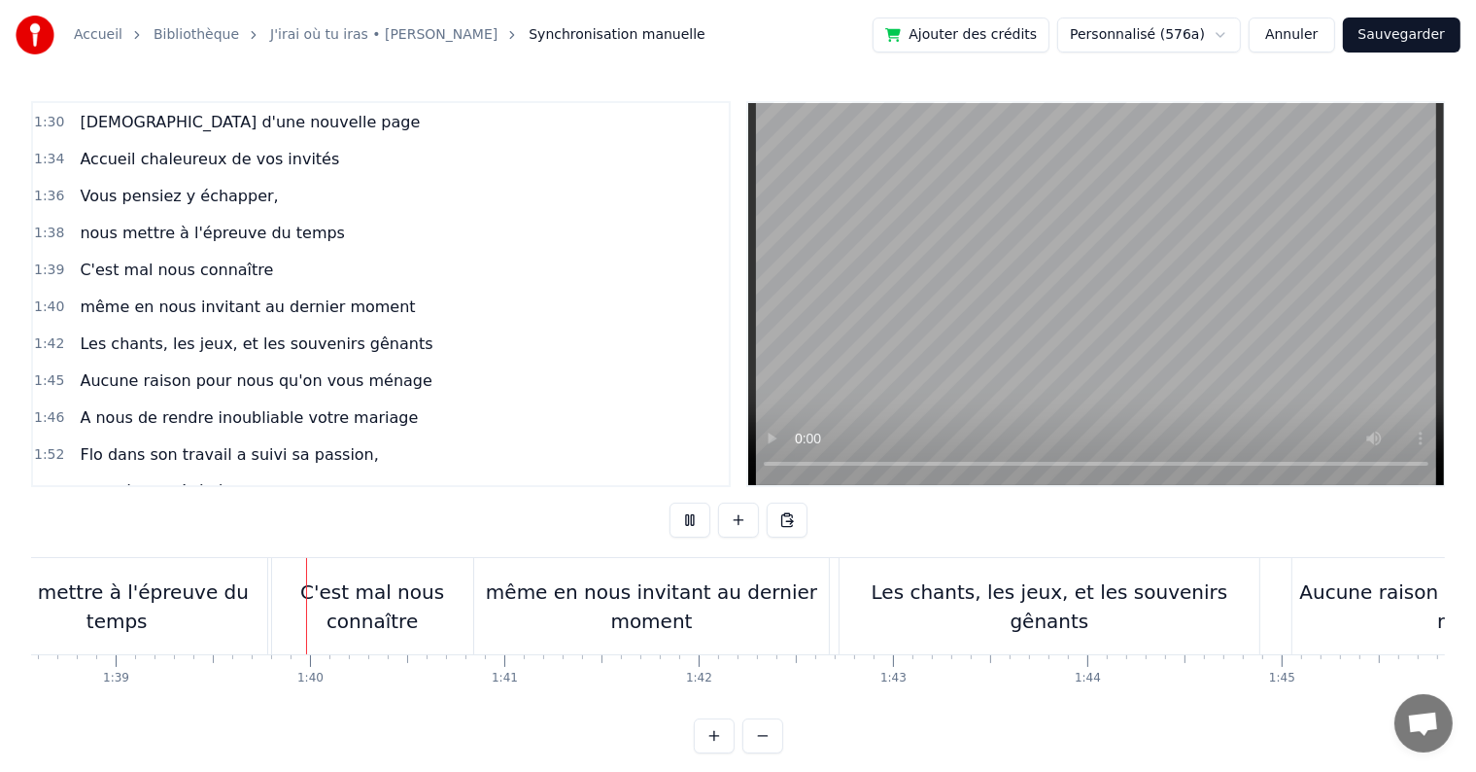
scroll to position [0, 19201]
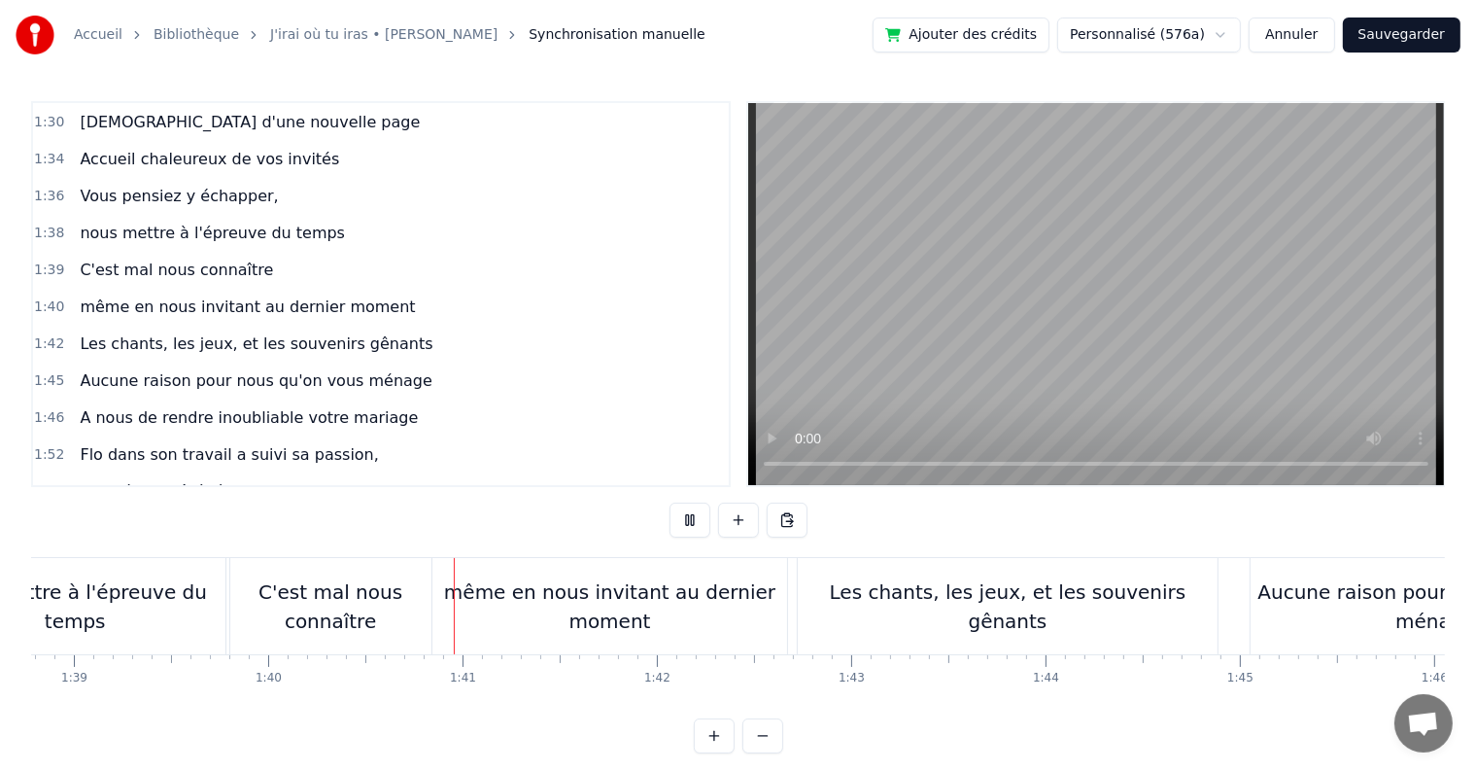
click at [690, 519] on button at bounding box center [690, 519] width 41 height 35
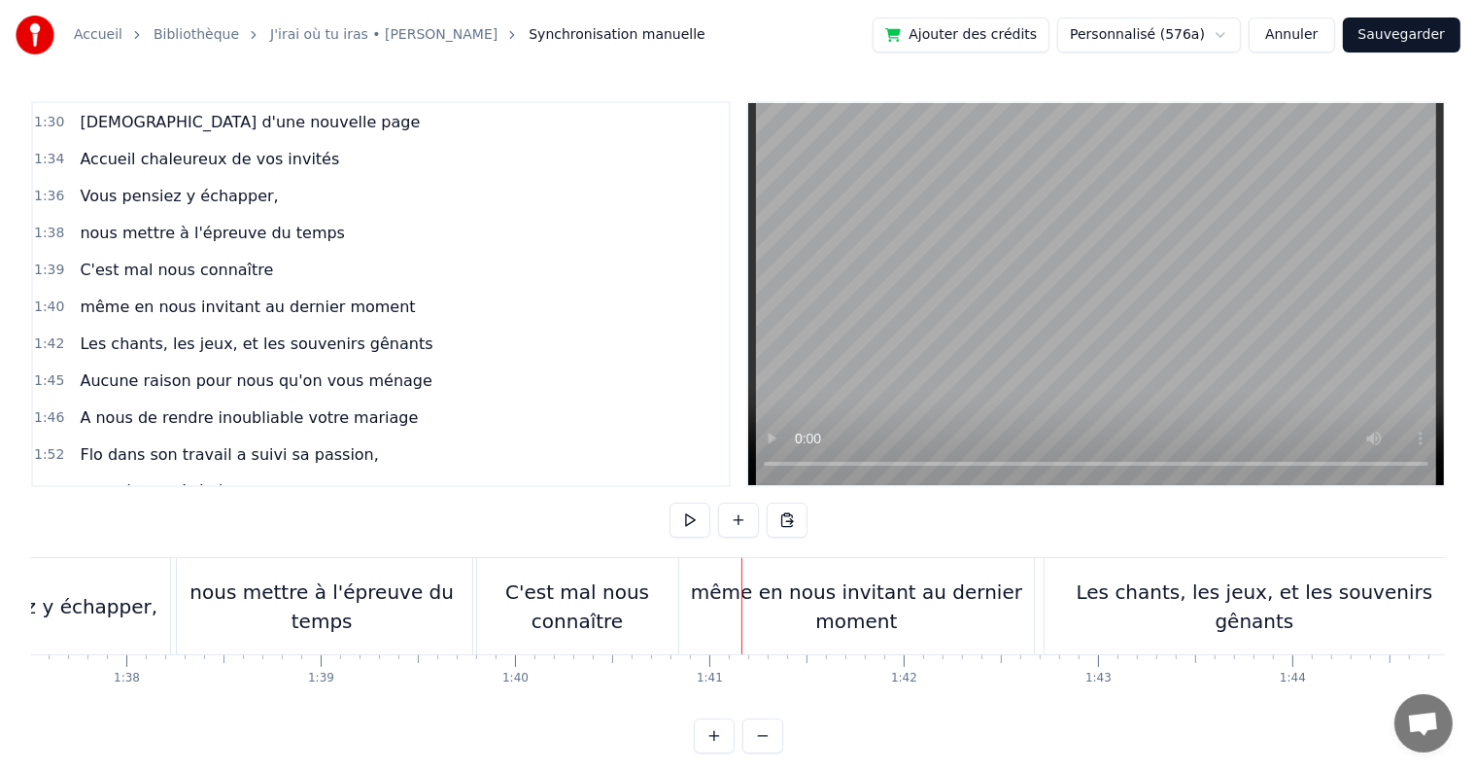
scroll to position [0, 18885]
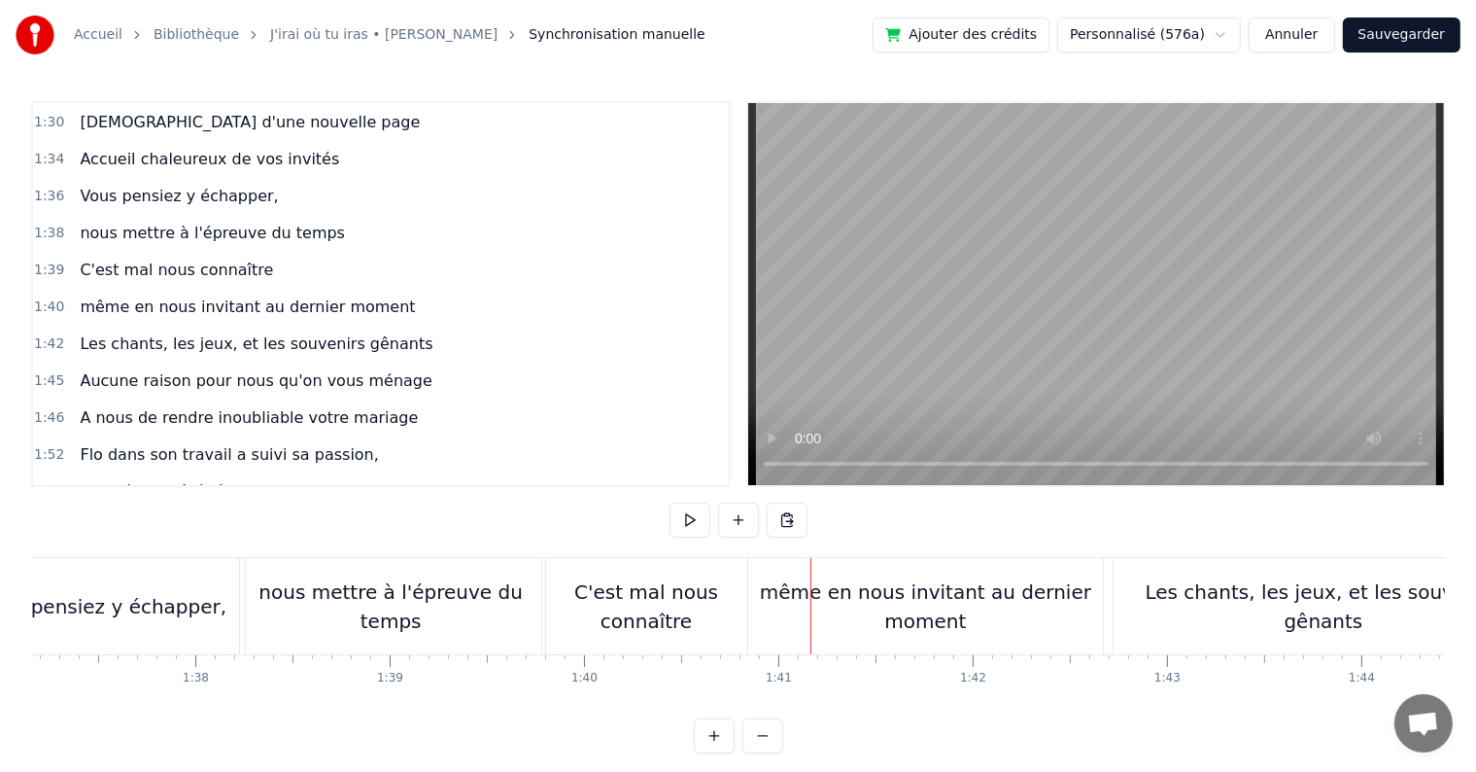
click at [412, 607] on div "nous mettre à l'épreuve du temps" at bounding box center [390, 606] width 301 height 58
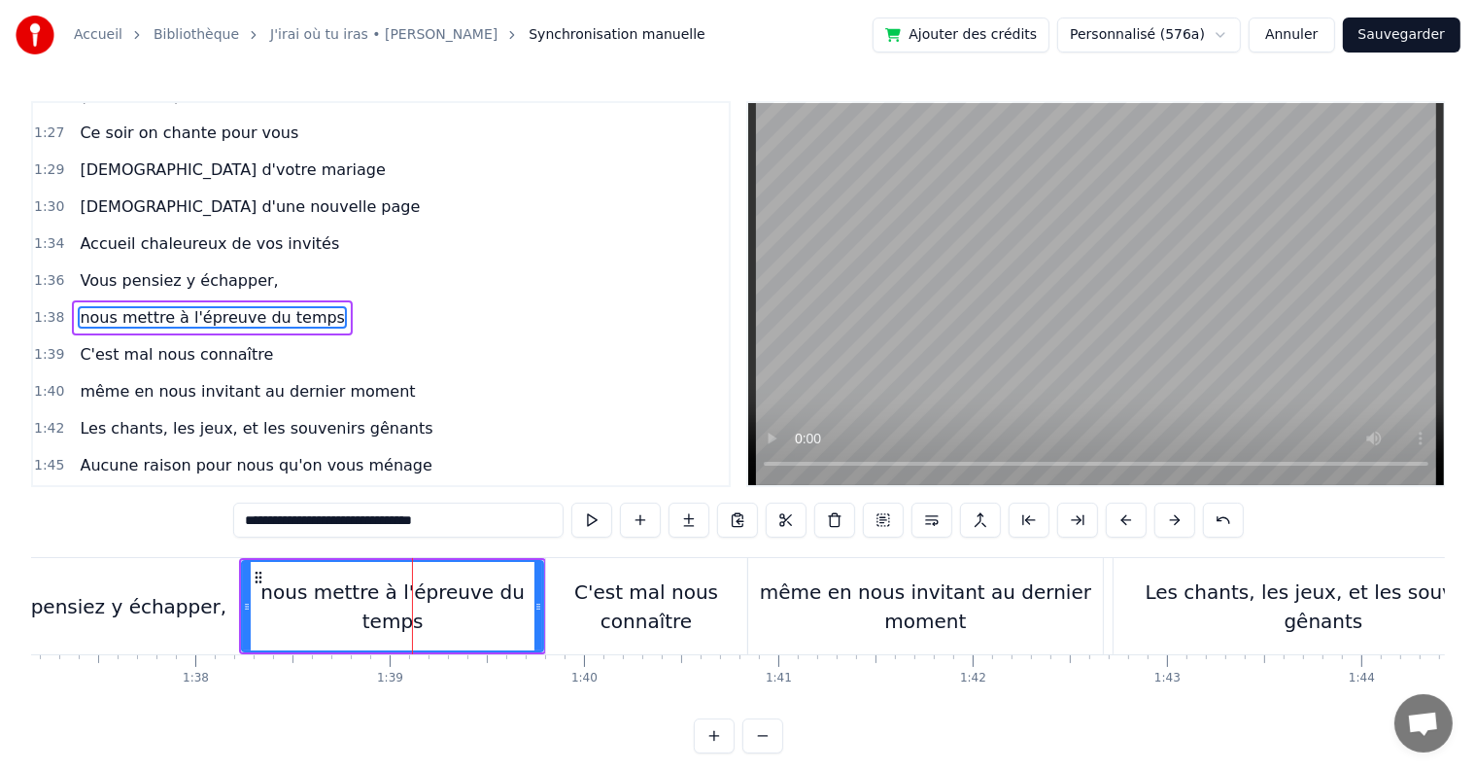
scroll to position [1221, 0]
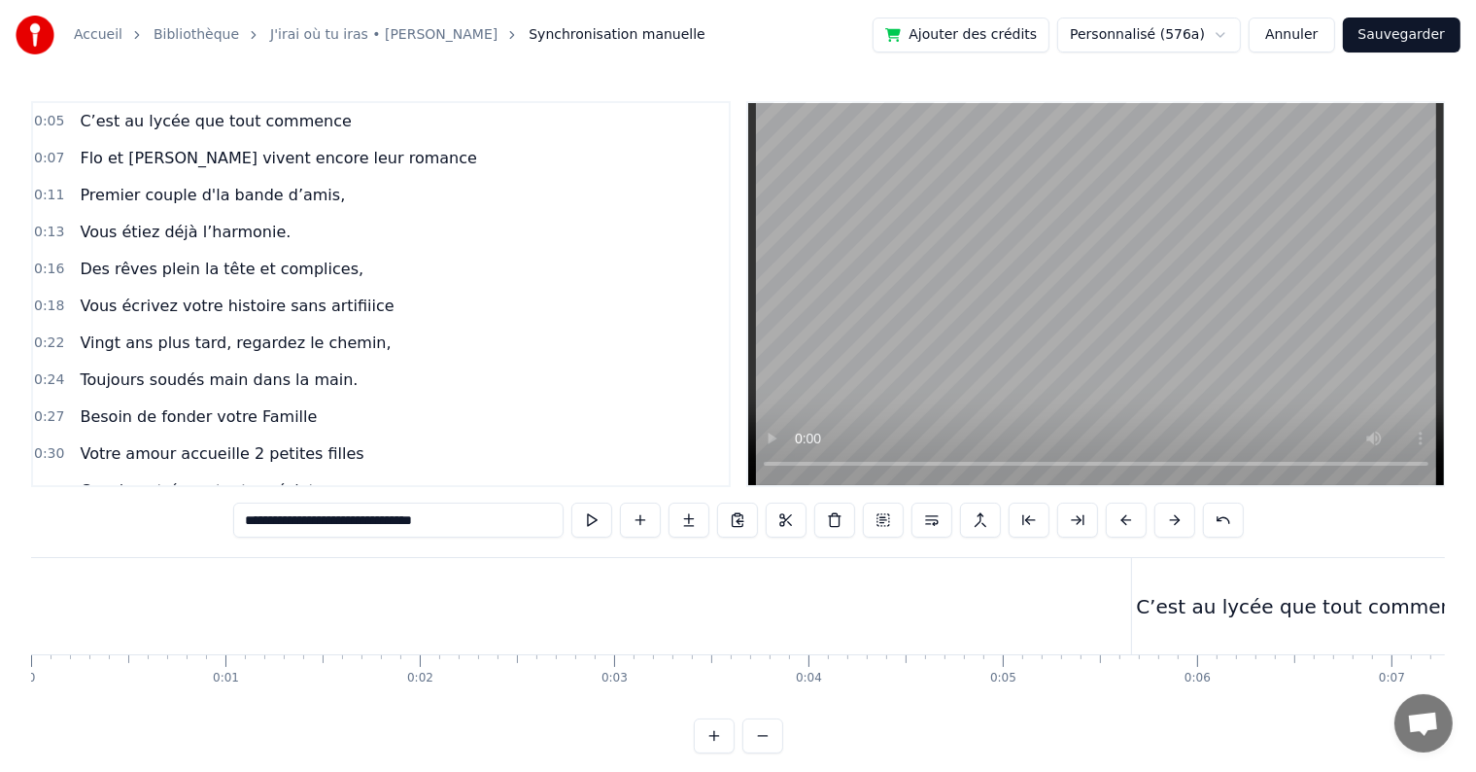
scroll to position [0, 18885]
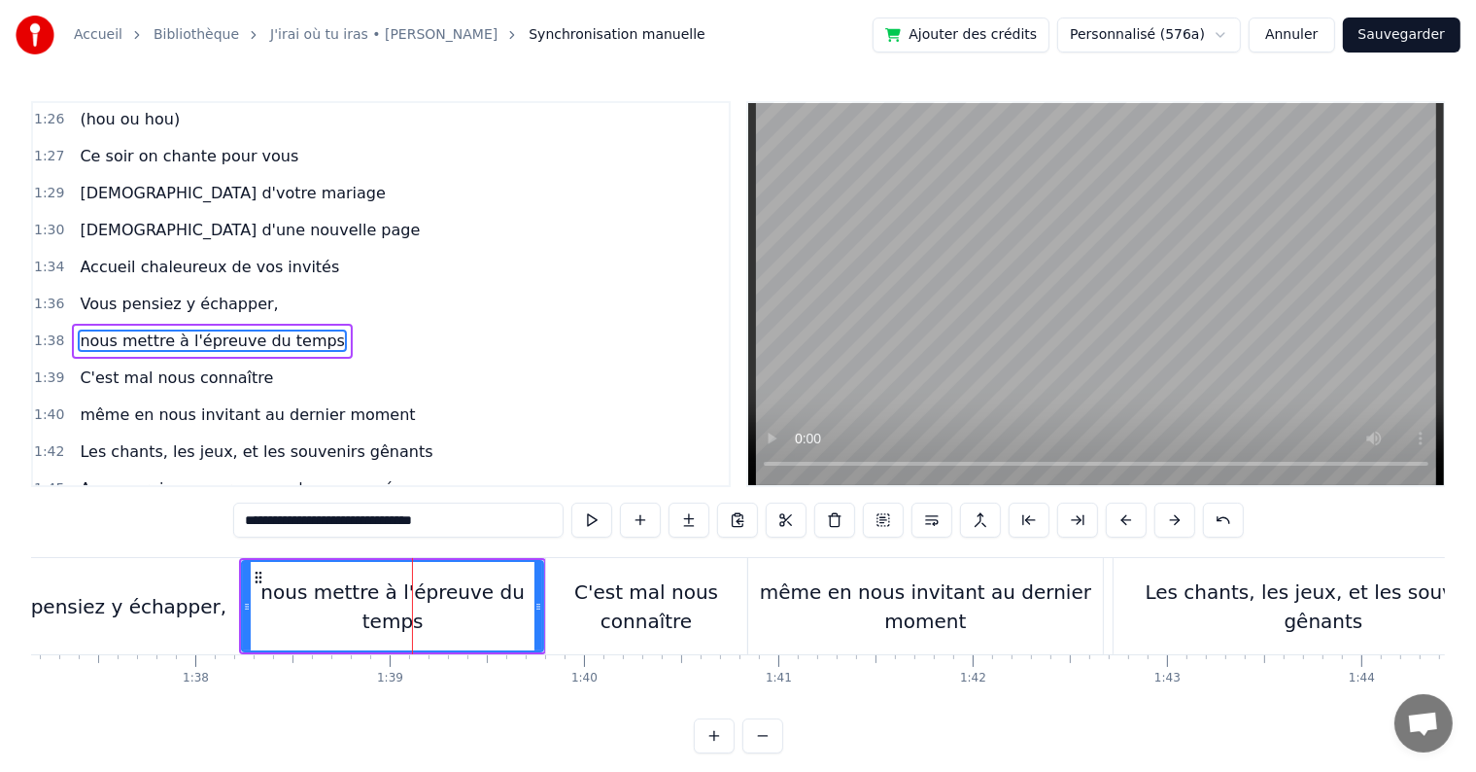
type input "**********"
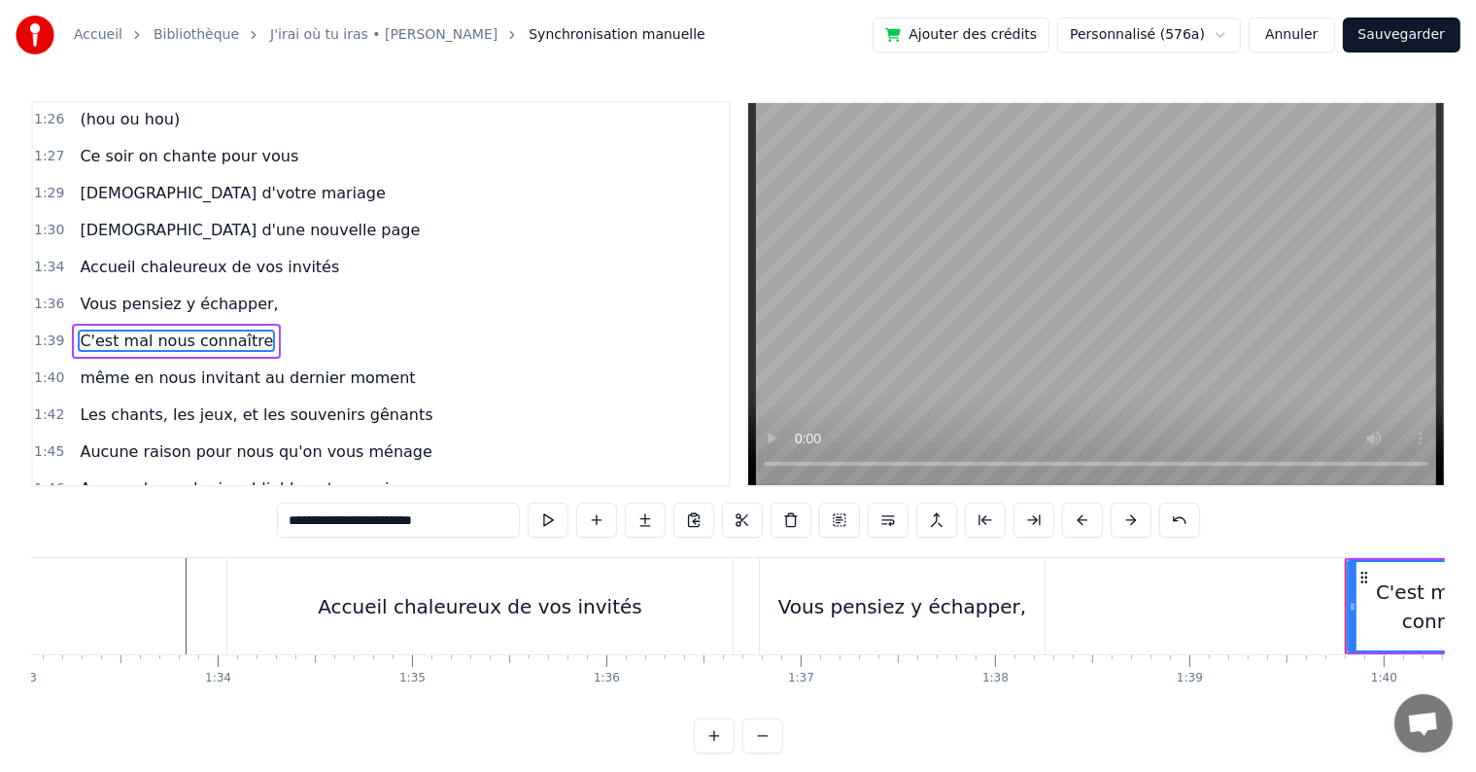
scroll to position [0, 17764]
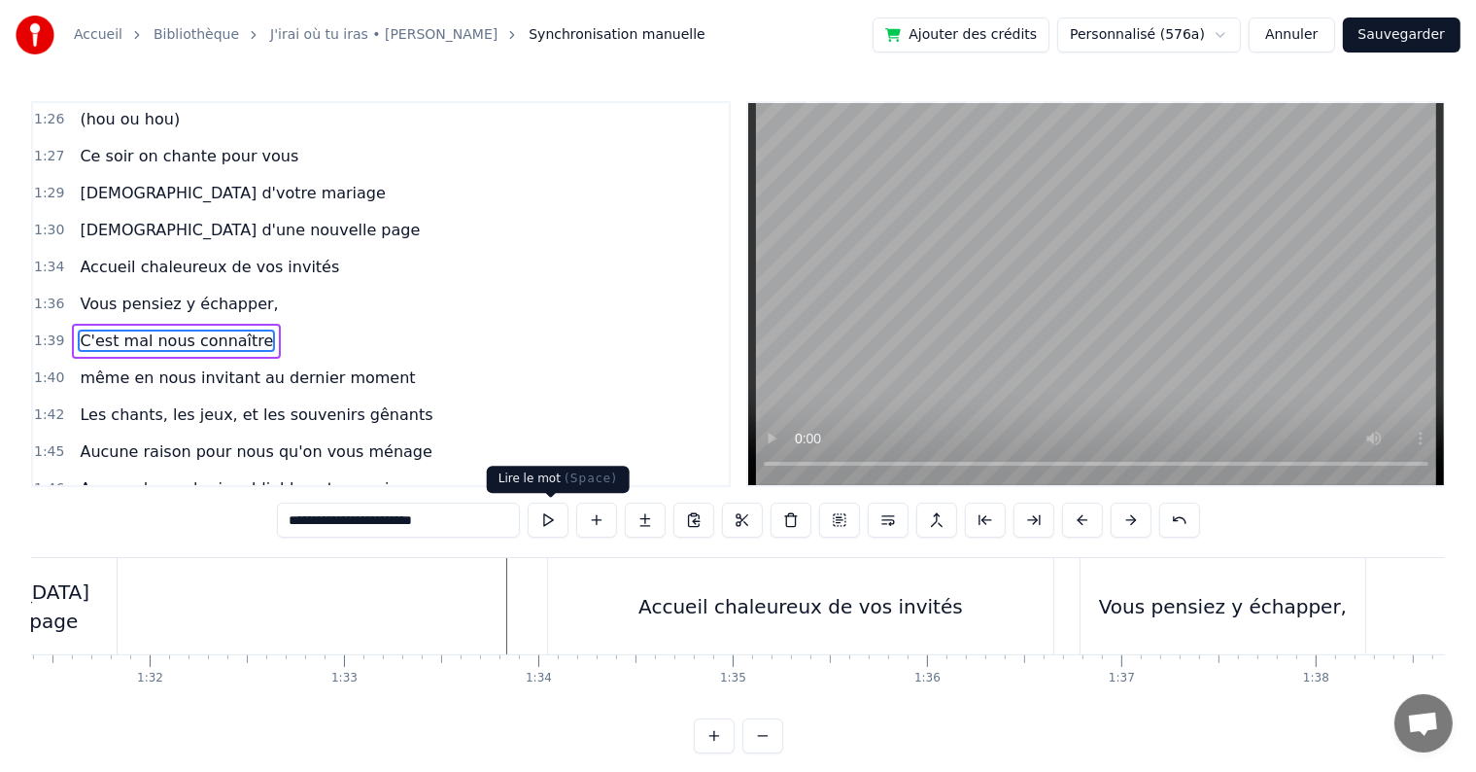
click at [544, 517] on button at bounding box center [548, 519] width 41 height 35
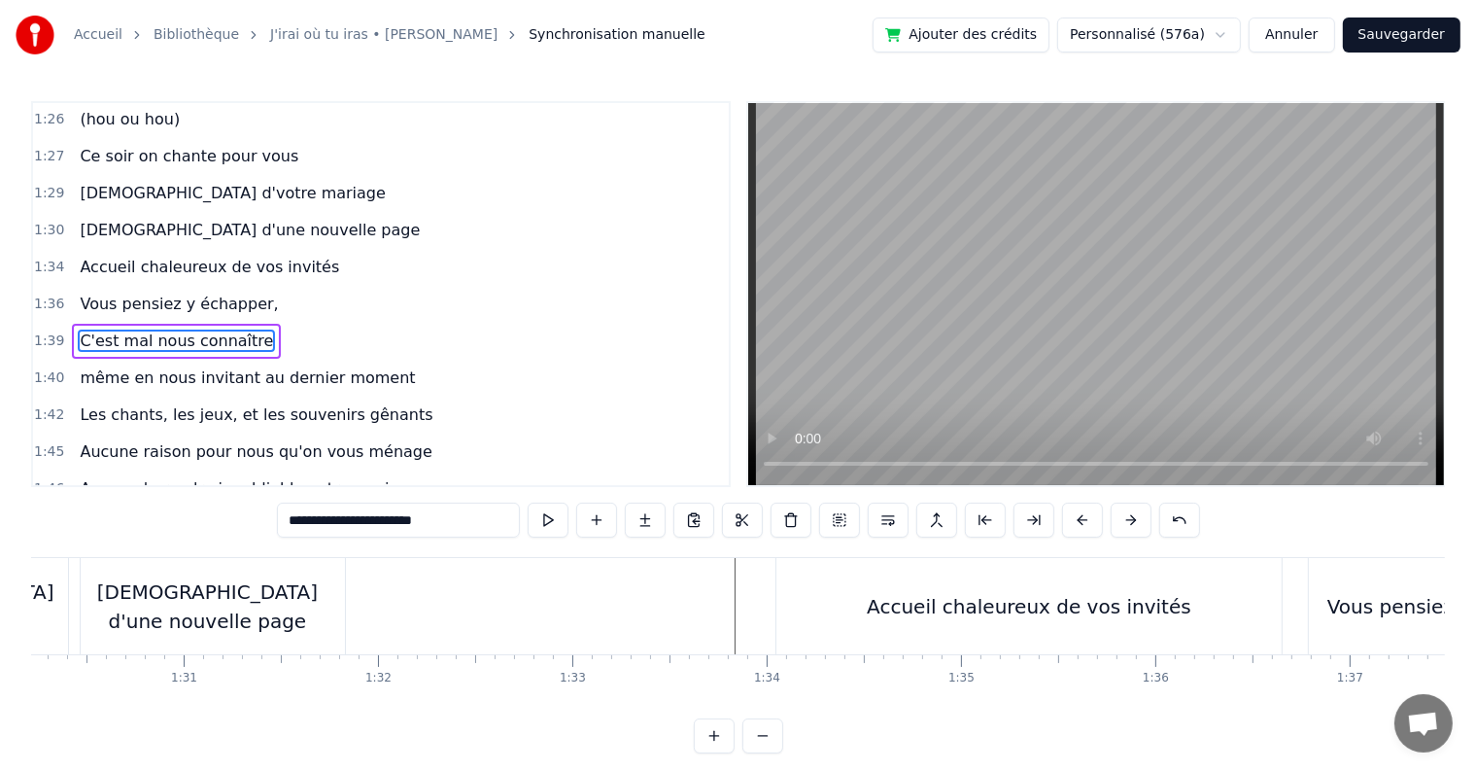
scroll to position [0, 17604]
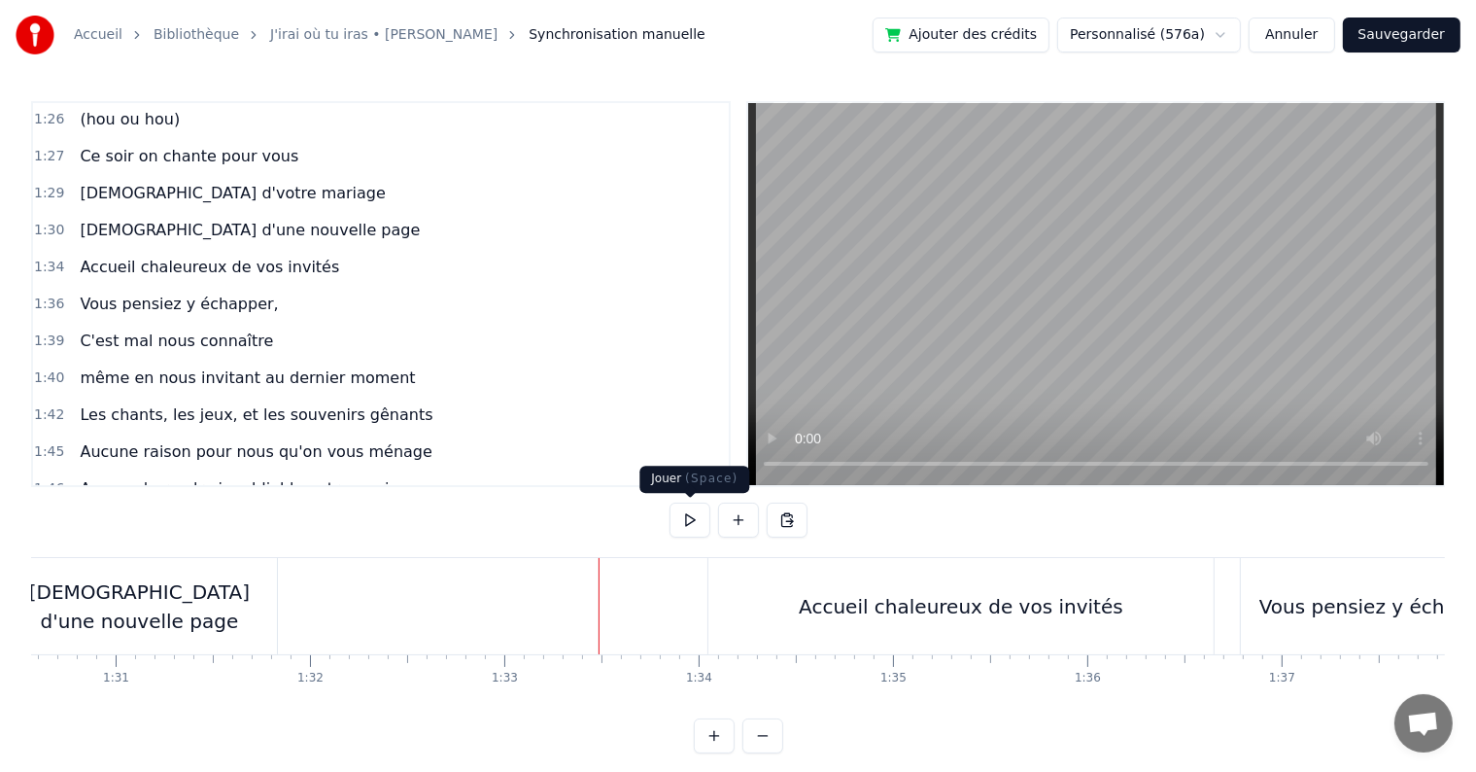
click at [693, 514] on button at bounding box center [690, 519] width 41 height 35
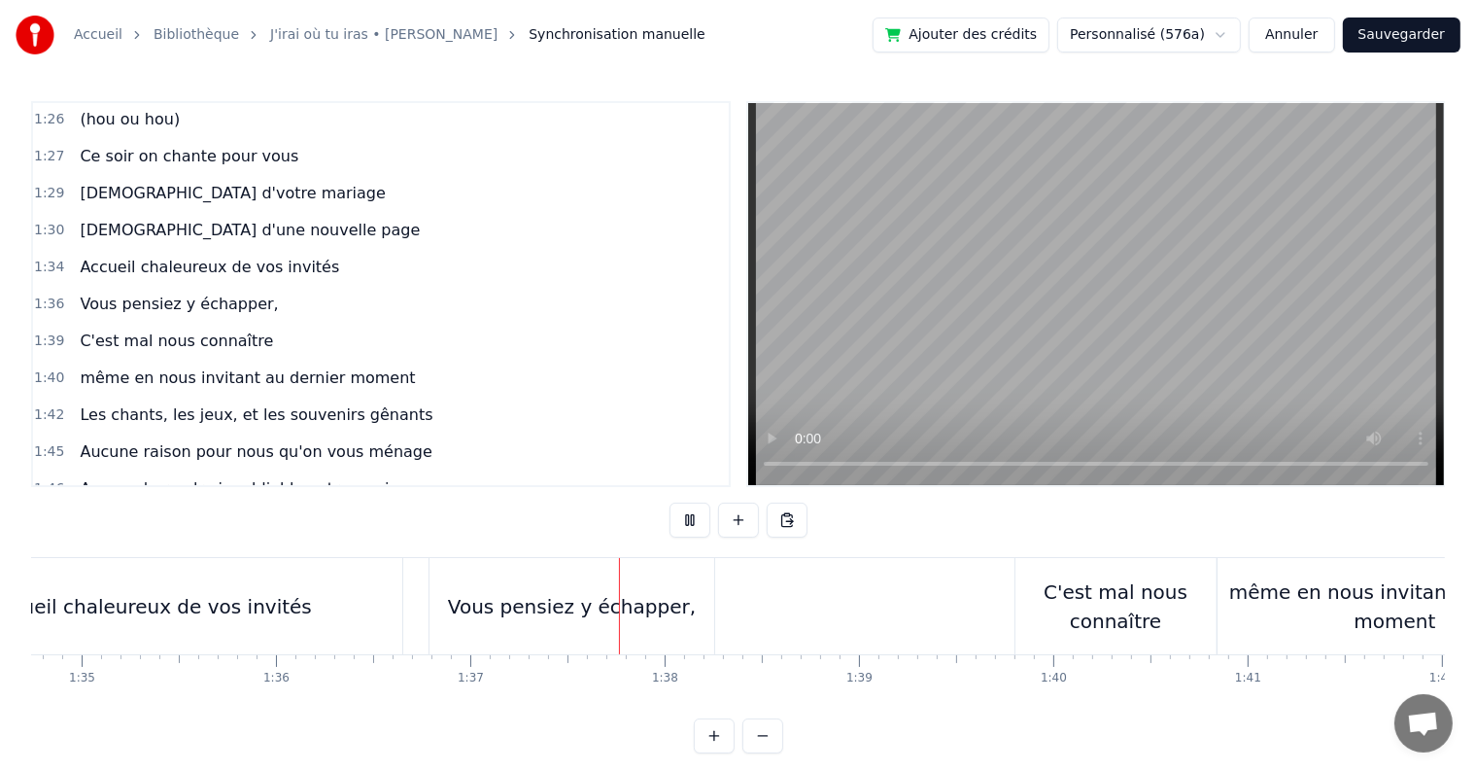
click at [693, 514] on button at bounding box center [690, 519] width 41 height 35
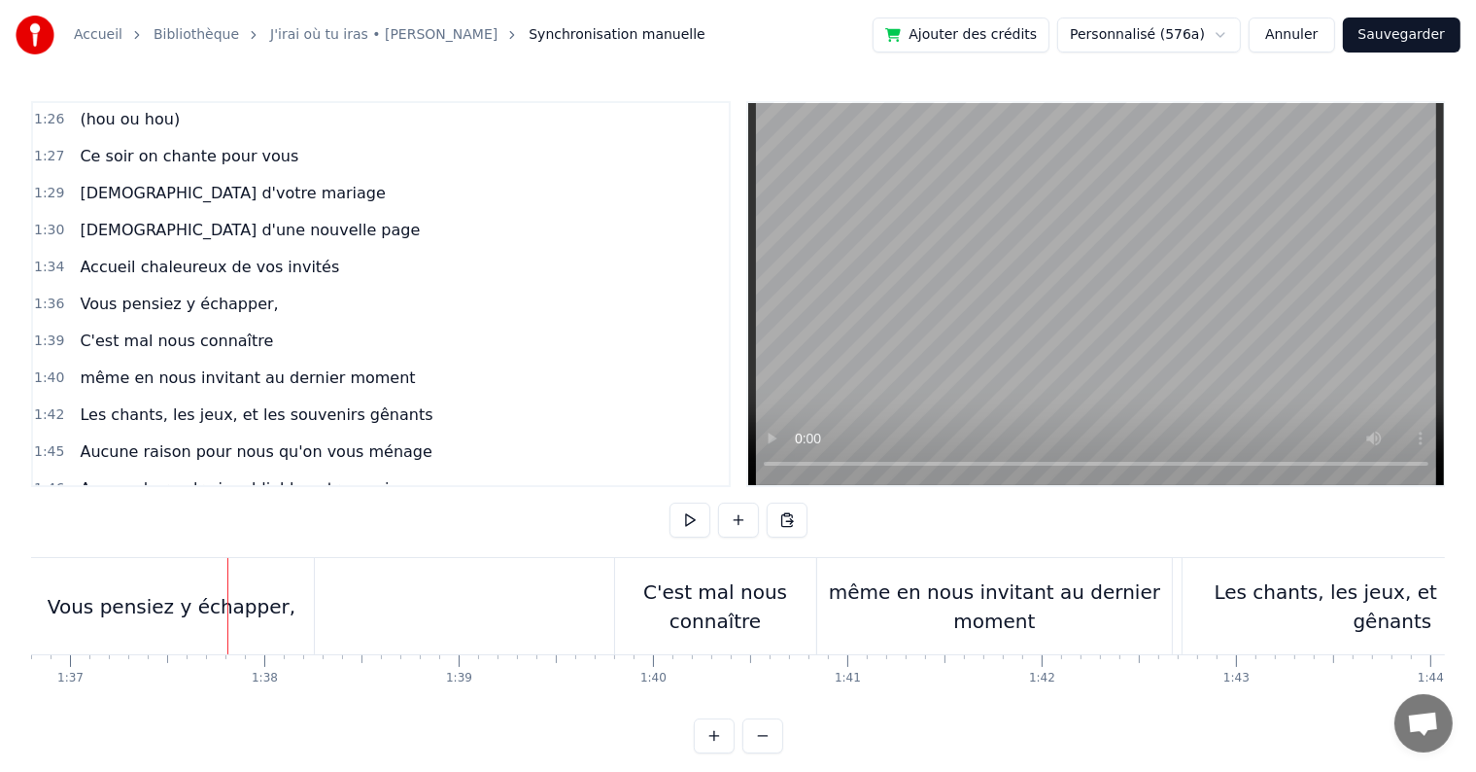
scroll to position [0, 18825]
click at [693, 514] on button at bounding box center [690, 519] width 41 height 35
click at [764, 595] on div "C'est mal nous connaître" at bounding box center [705, 606] width 201 height 58
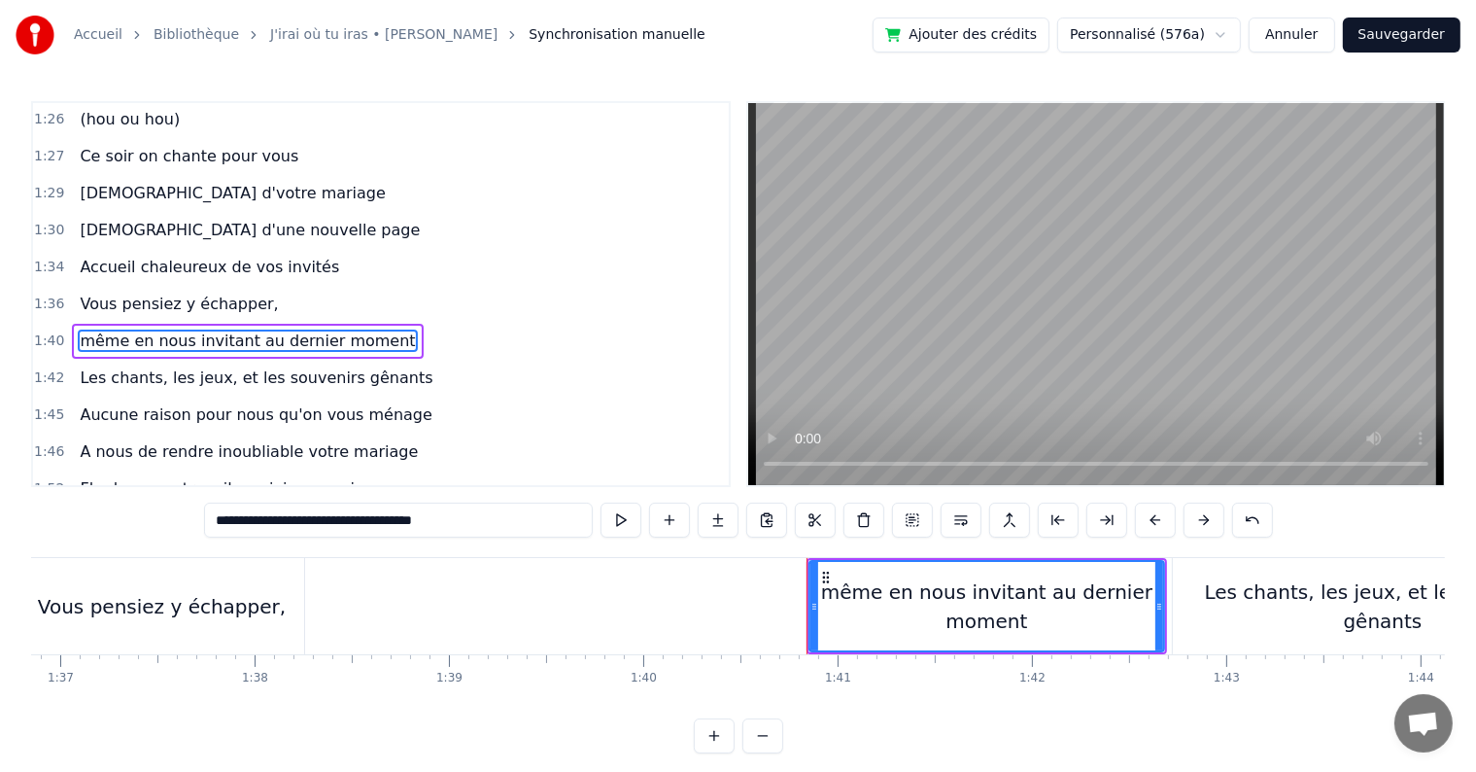
click at [1030, 607] on div "même en nous invitant au dernier moment" at bounding box center [987, 606] width 353 height 58
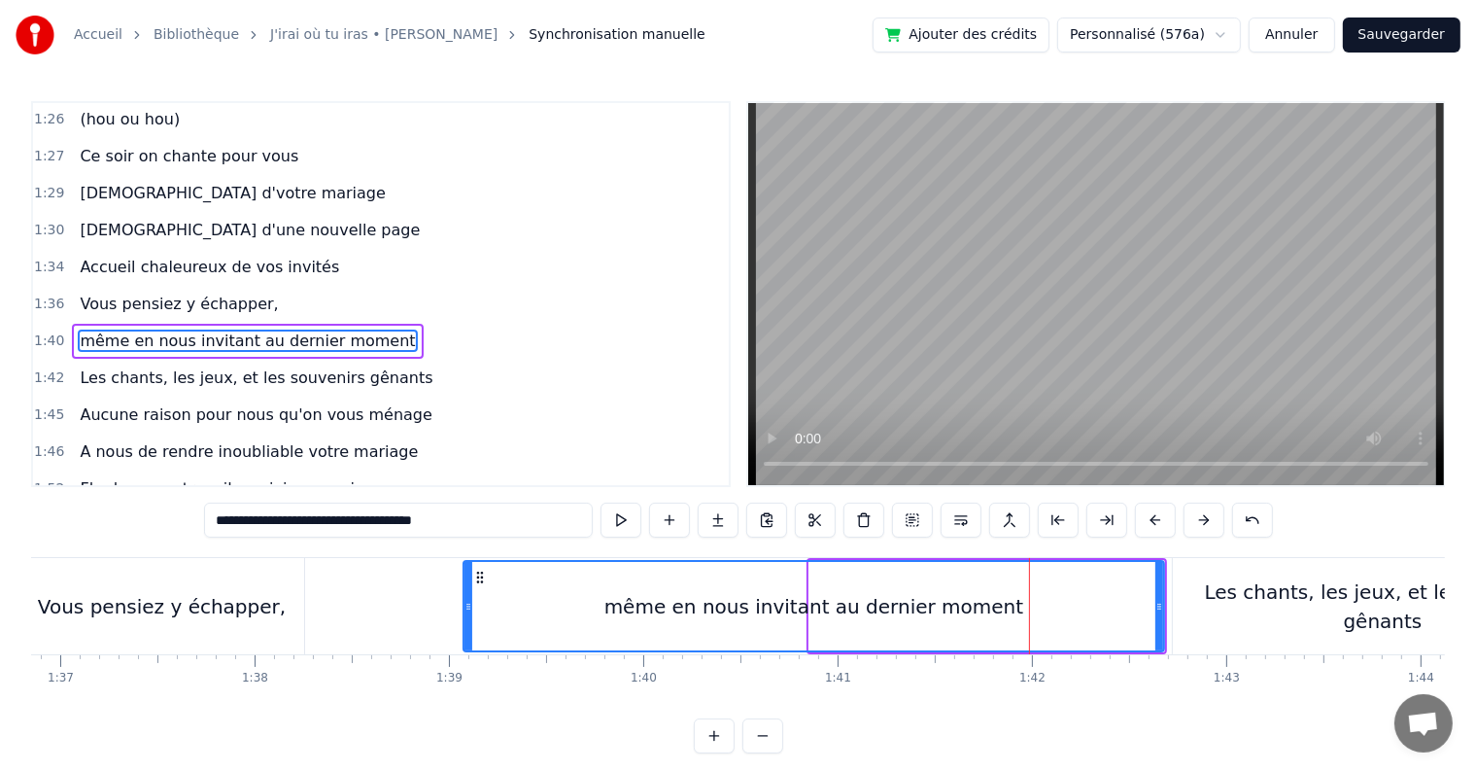
drag, startPoint x: 810, startPoint y: 603, endPoint x: 464, endPoint y: 596, distance: 346.1
click at [465, 596] on div at bounding box center [469, 606] width 8 height 88
click at [716, 614] on div "même en nous invitant au dernier moment" at bounding box center [815, 606] width 420 height 29
click at [261, 519] on input "**********" at bounding box center [398, 519] width 389 height 35
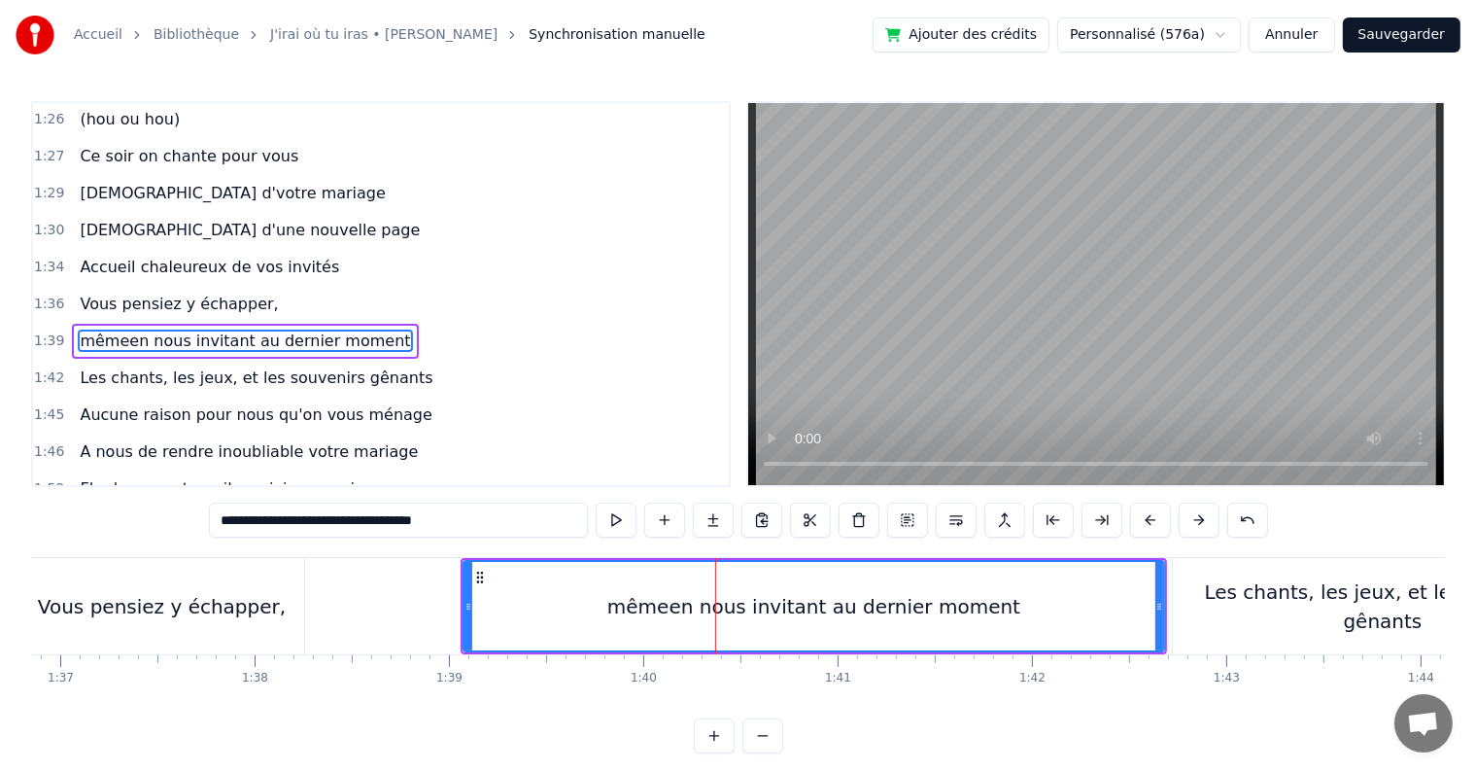
click at [264, 520] on input "**********" at bounding box center [398, 519] width 379 height 35
drag, startPoint x: 230, startPoint y: 517, endPoint x: 262, endPoint y: 521, distance: 32.3
click at [262, 521] on input "**********" at bounding box center [398, 519] width 369 height 35
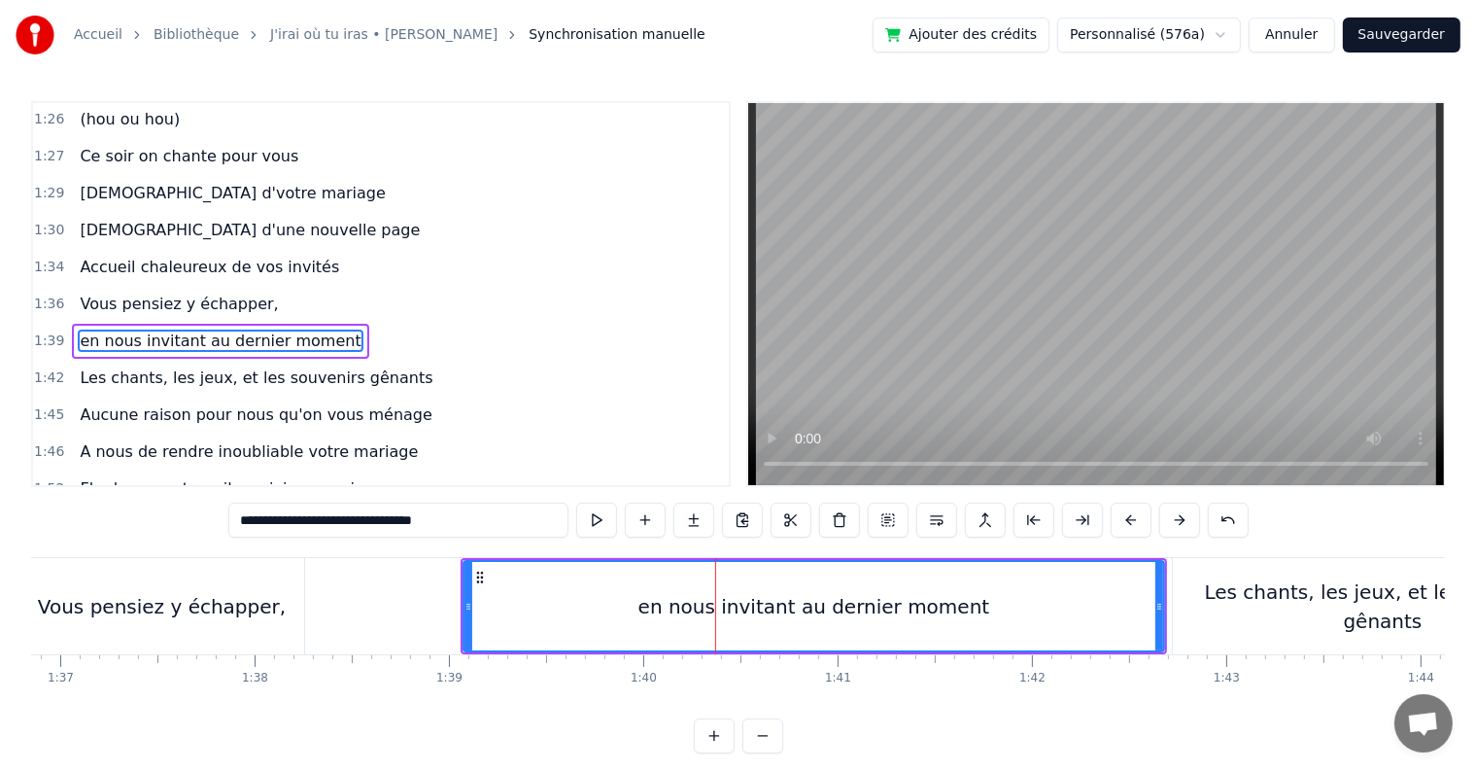
type input "**********"
click at [566, 605] on div "en nous invitant au dernier moment" at bounding box center [814, 606] width 699 height 88
click at [603, 514] on button at bounding box center [596, 519] width 41 height 35
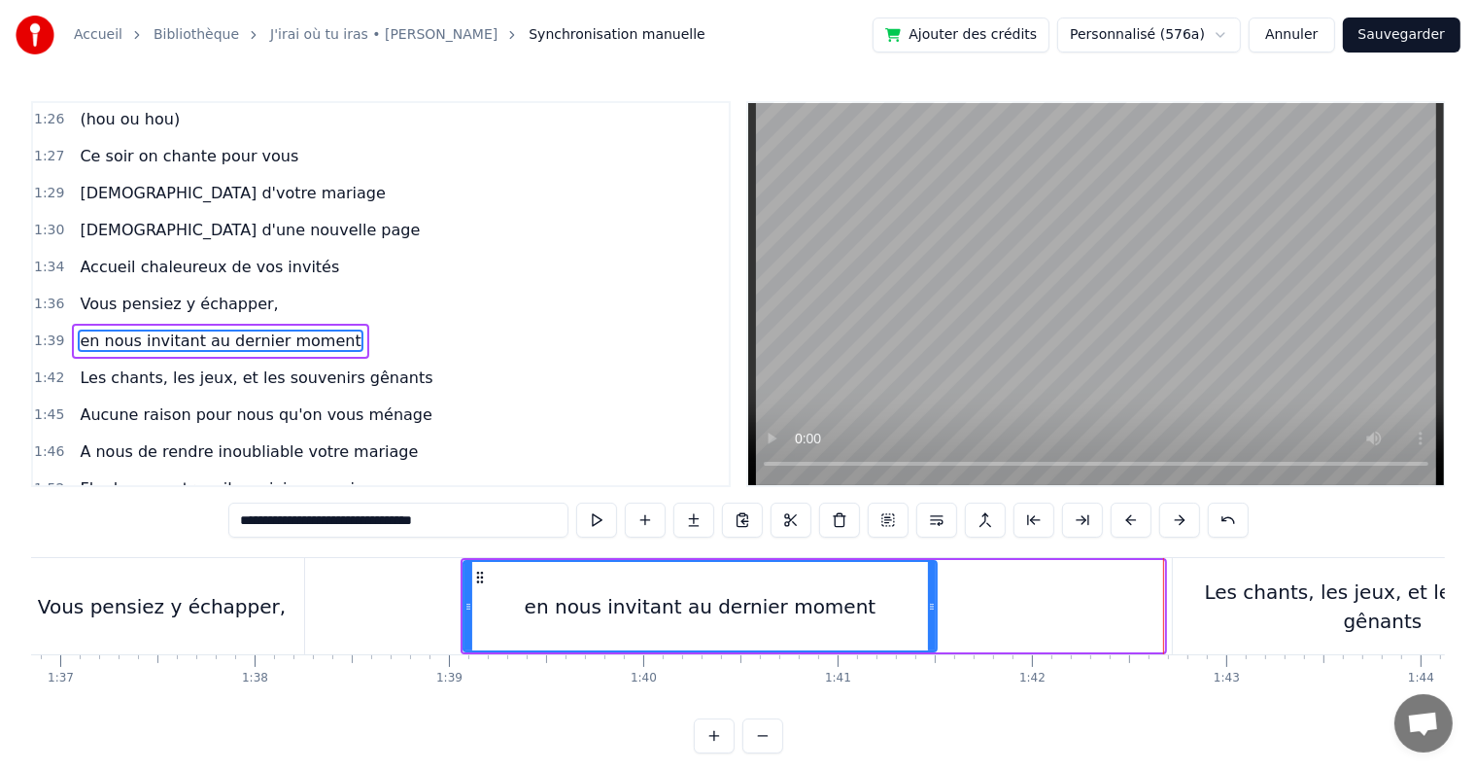
drag, startPoint x: 1157, startPoint y: 602, endPoint x: 929, endPoint y: 587, distance: 227.9
click at [929, 587] on div at bounding box center [932, 606] width 8 height 88
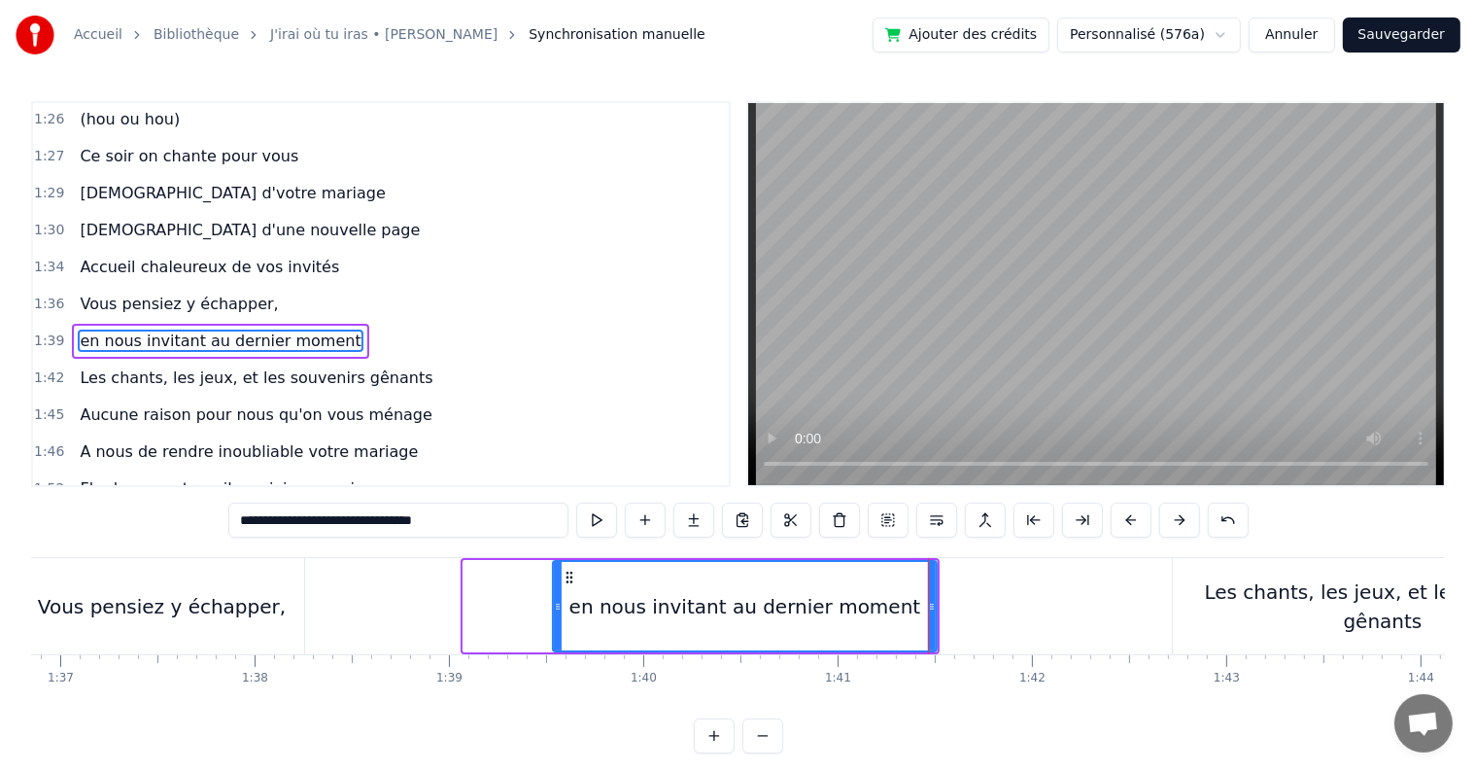
drag, startPoint x: 467, startPoint y: 599, endPoint x: 556, endPoint y: 598, distance: 89.4
click at [556, 599] on icon at bounding box center [558, 607] width 8 height 16
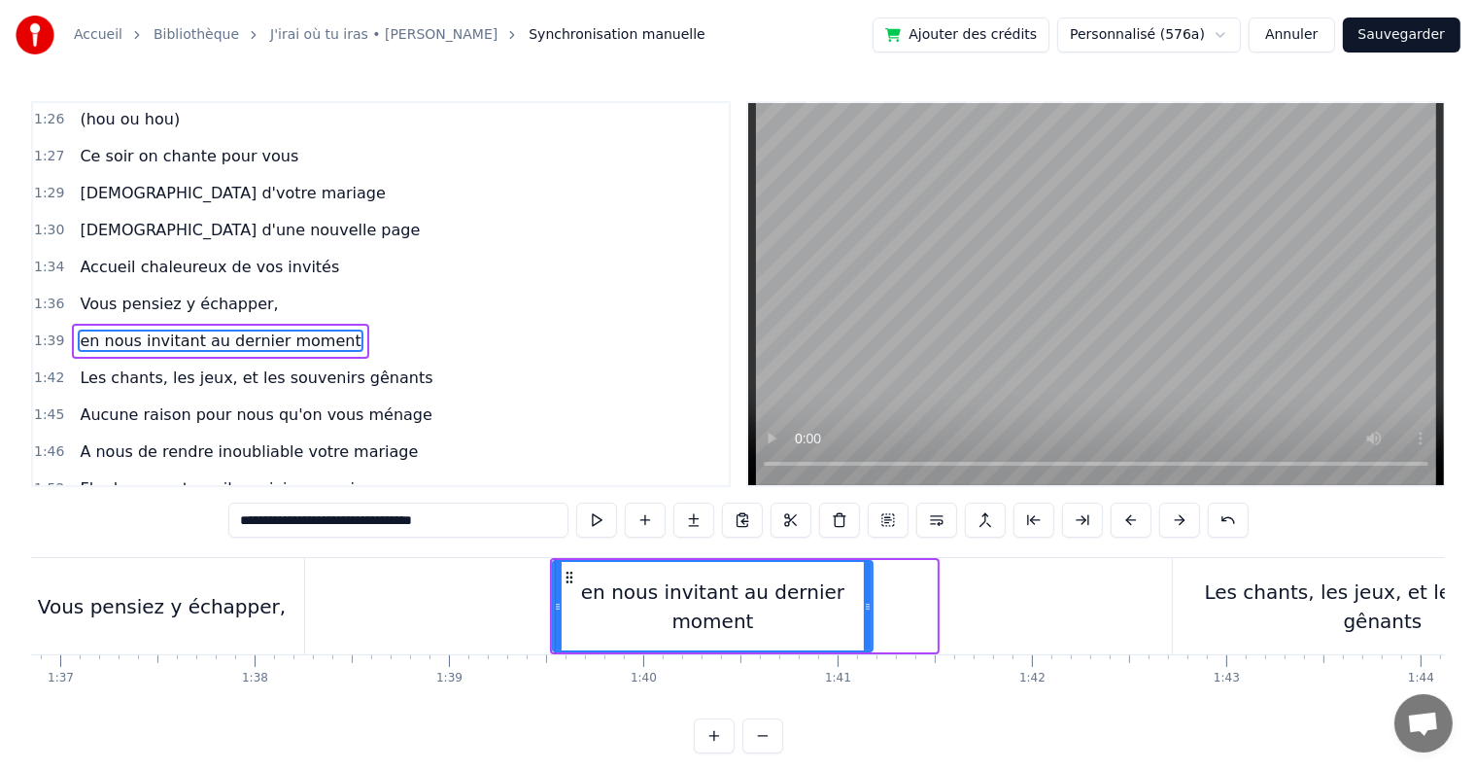
drag, startPoint x: 933, startPoint y: 610, endPoint x: 869, endPoint y: 610, distance: 64.1
click at [869, 610] on icon at bounding box center [868, 607] width 8 height 16
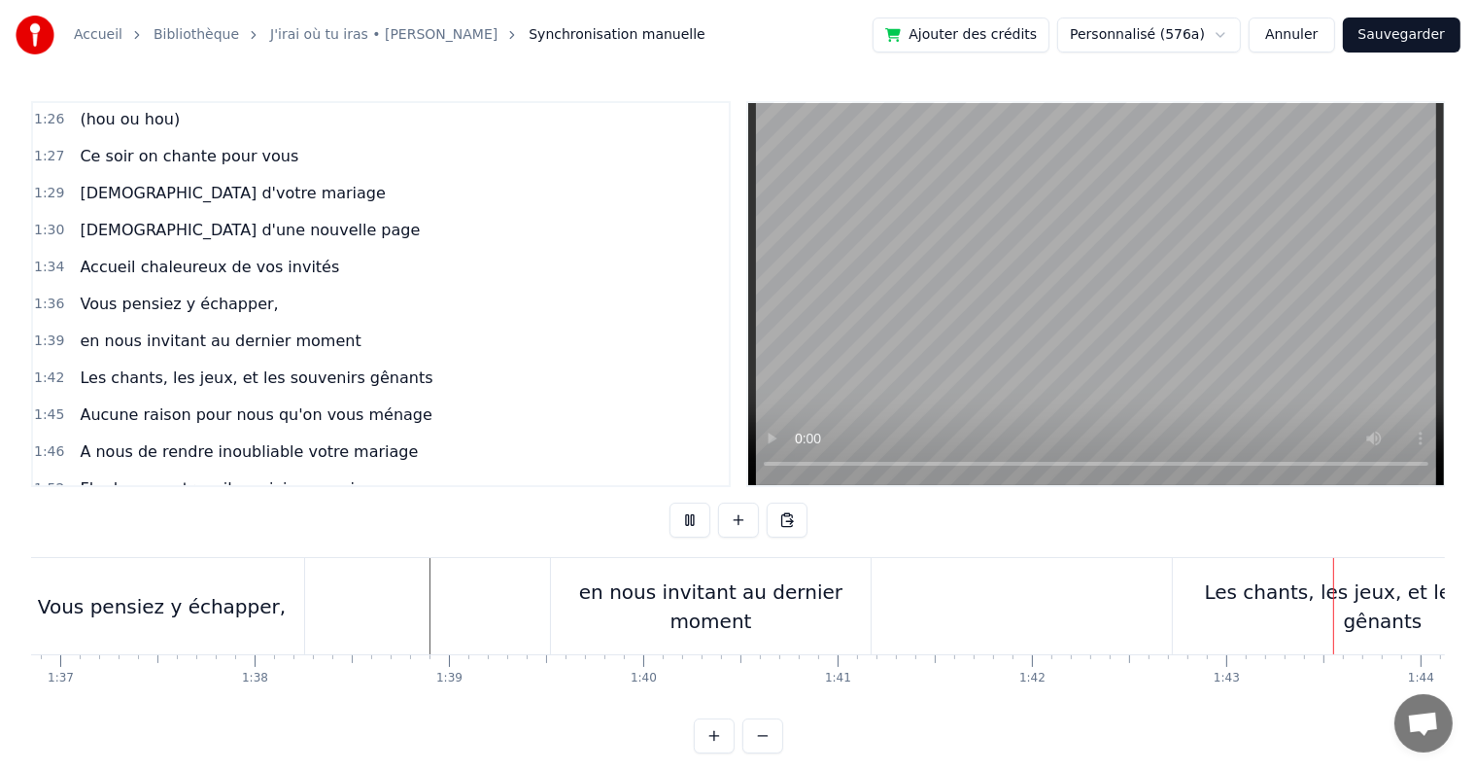
click at [566, 611] on div "en nous invitant au dernier moment" at bounding box center [711, 606] width 320 height 58
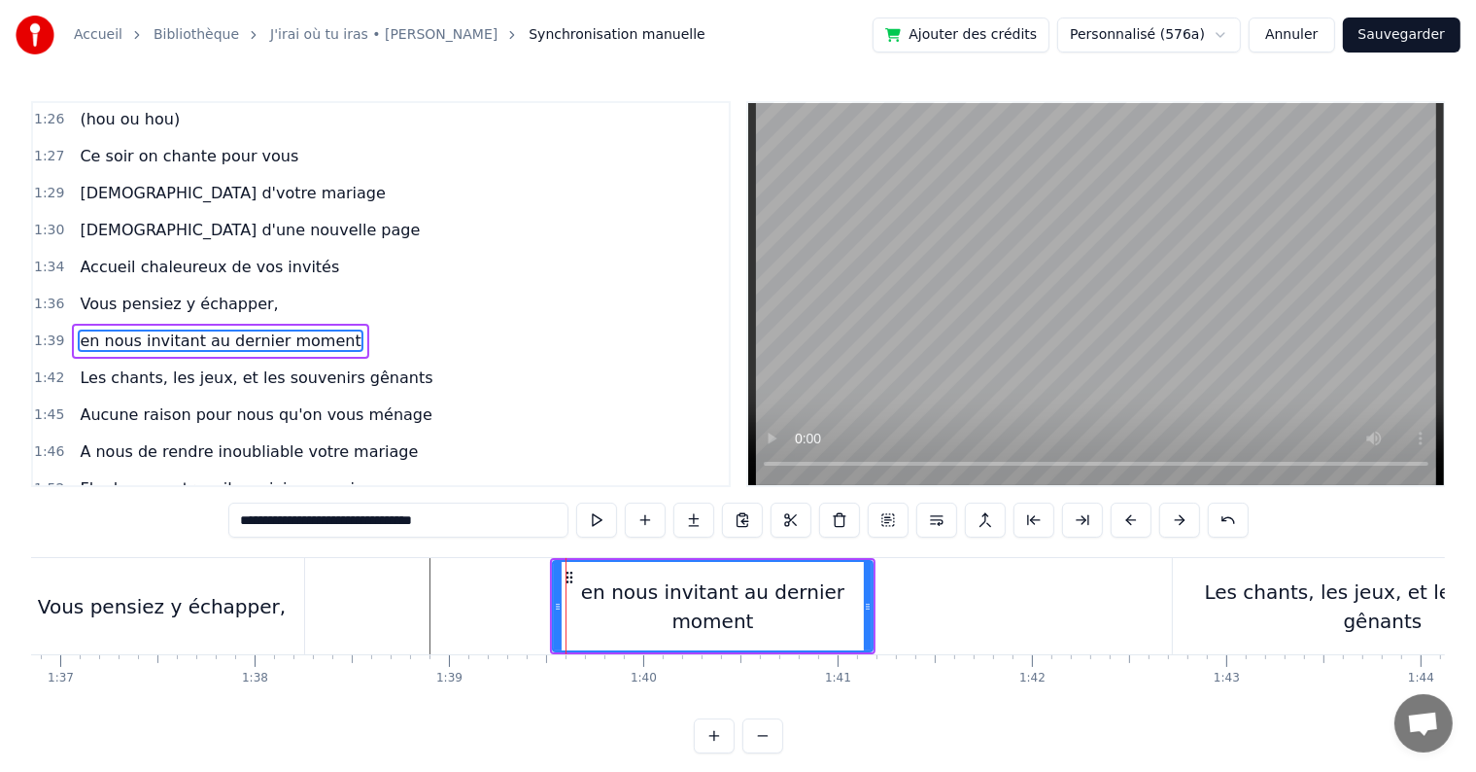
click at [568, 578] on icon at bounding box center [570, 578] width 16 height 16
click at [241, 592] on div "Vous pensiez y échapper," at bounding box center [162, 606] width 248 height 29
type input "**********"
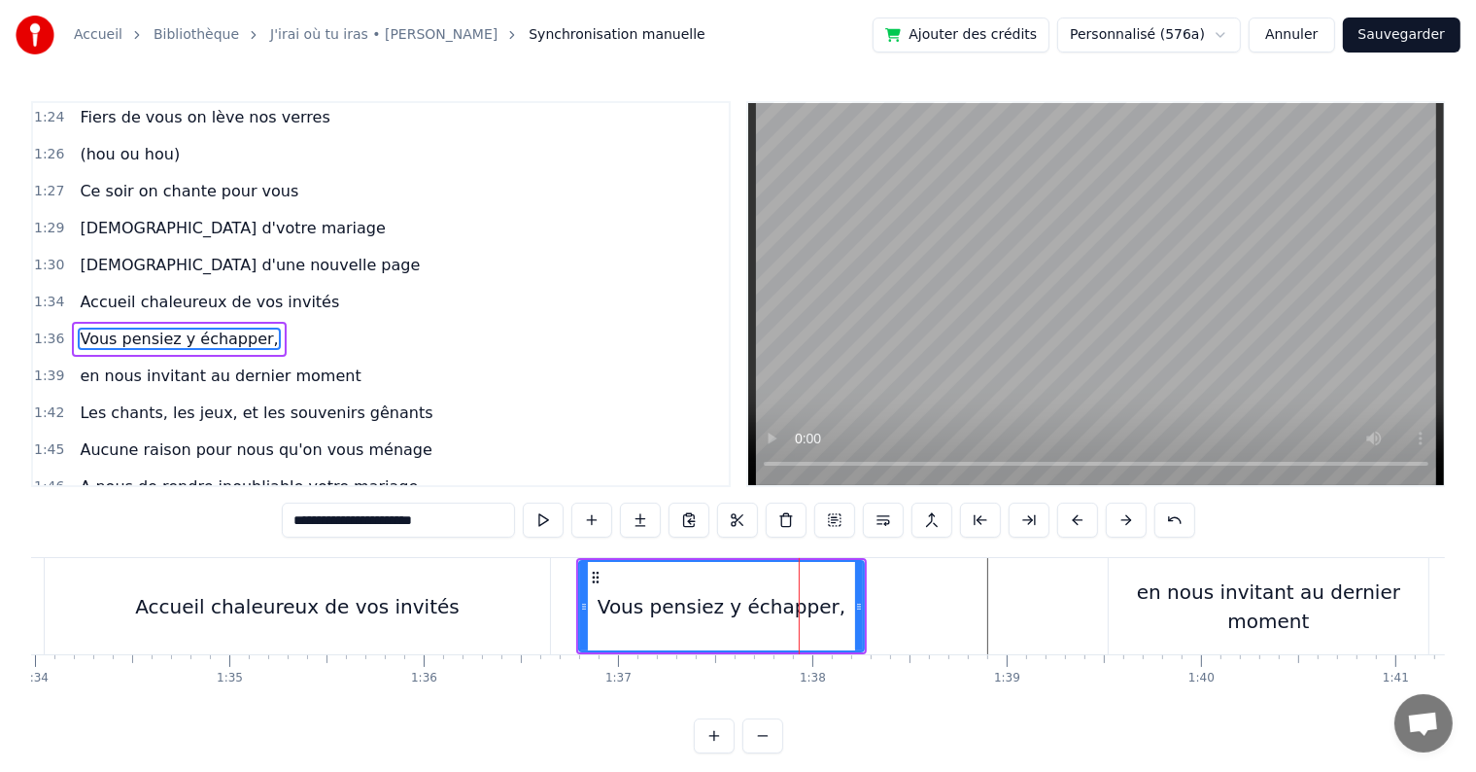
scroll to position [0, 18154]
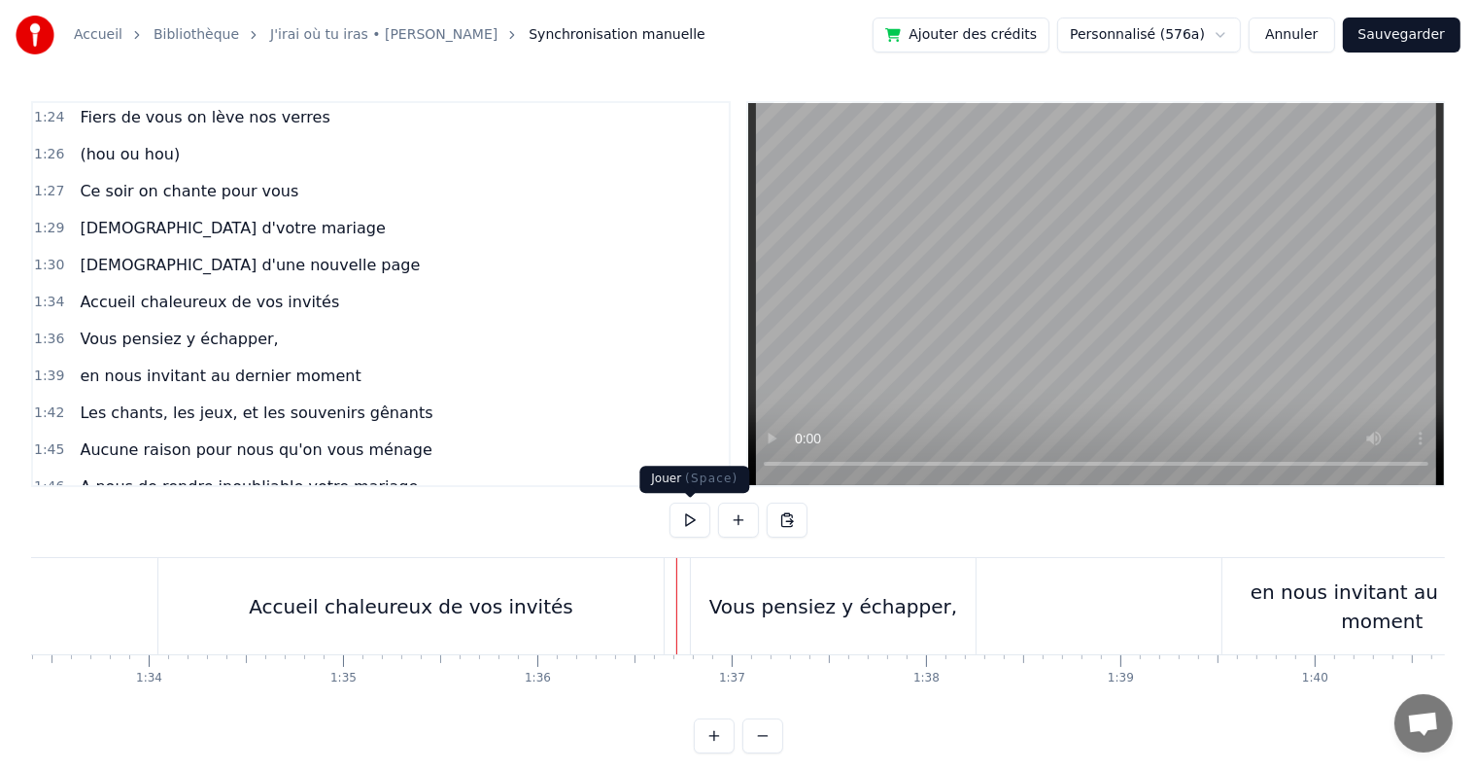
click at [686, 515] on button at bounding box center [690, 519] width 41 height 35
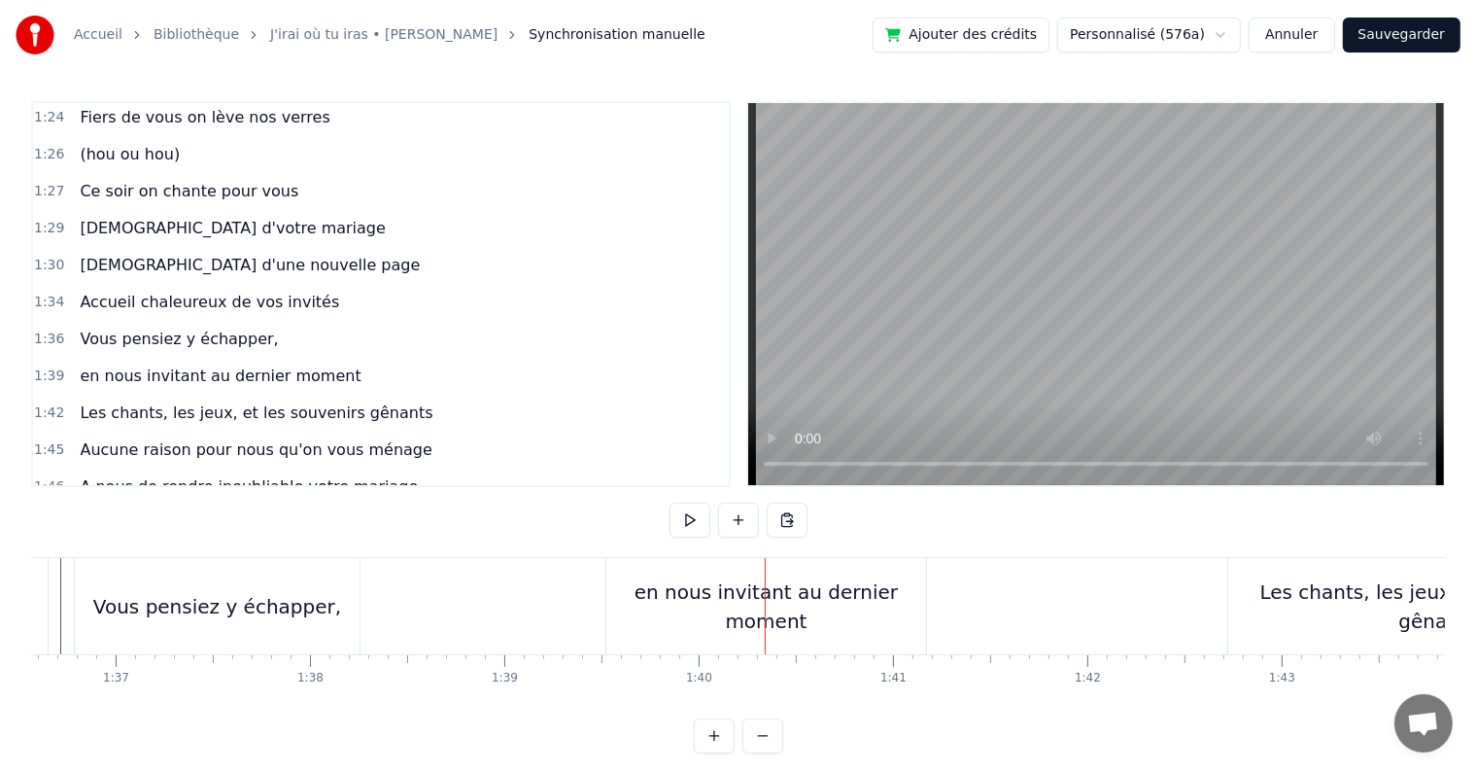
scroll to position [0, 18724]
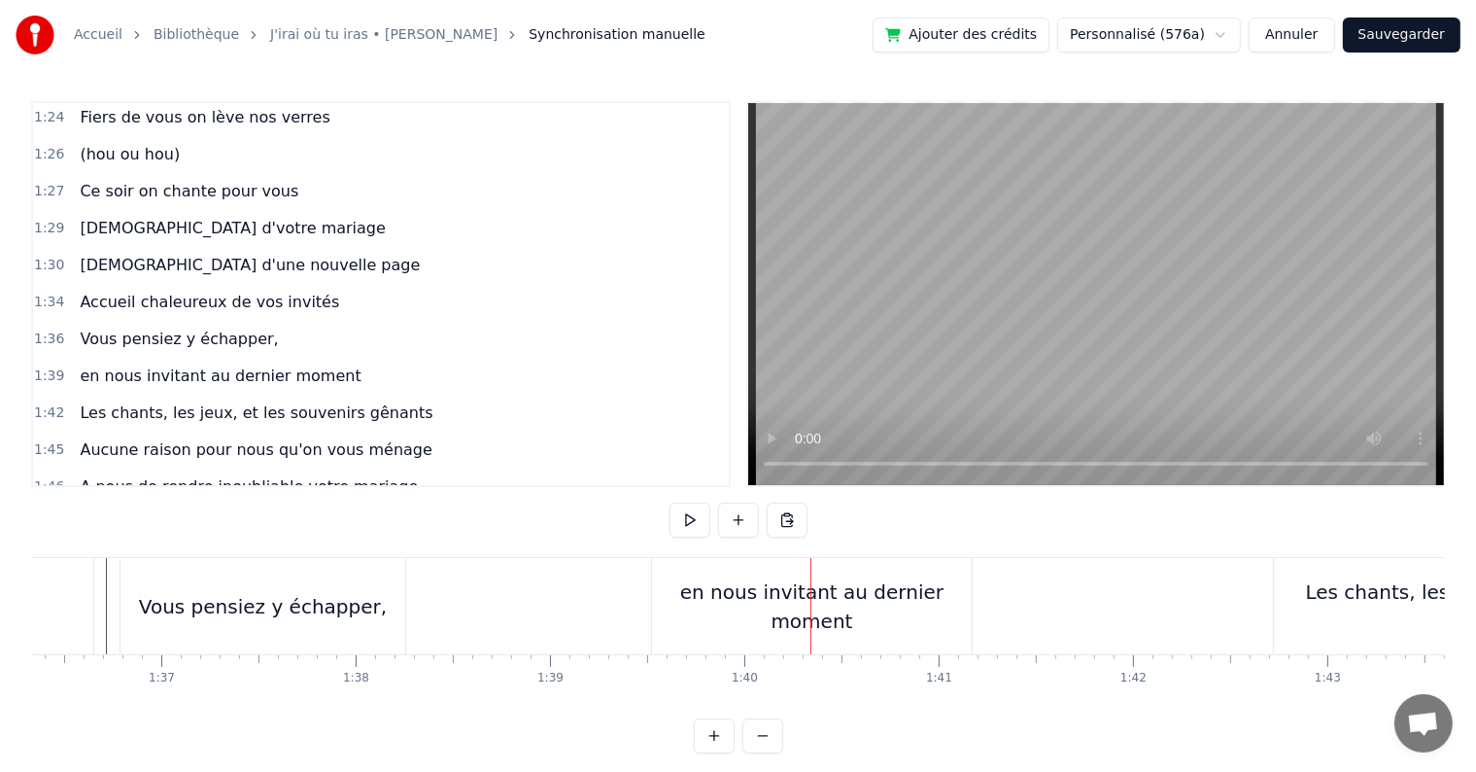
click at [699, 626] on div "en nous invitant au dernier moment" at bounding box center [812, 606] width 320 height 96
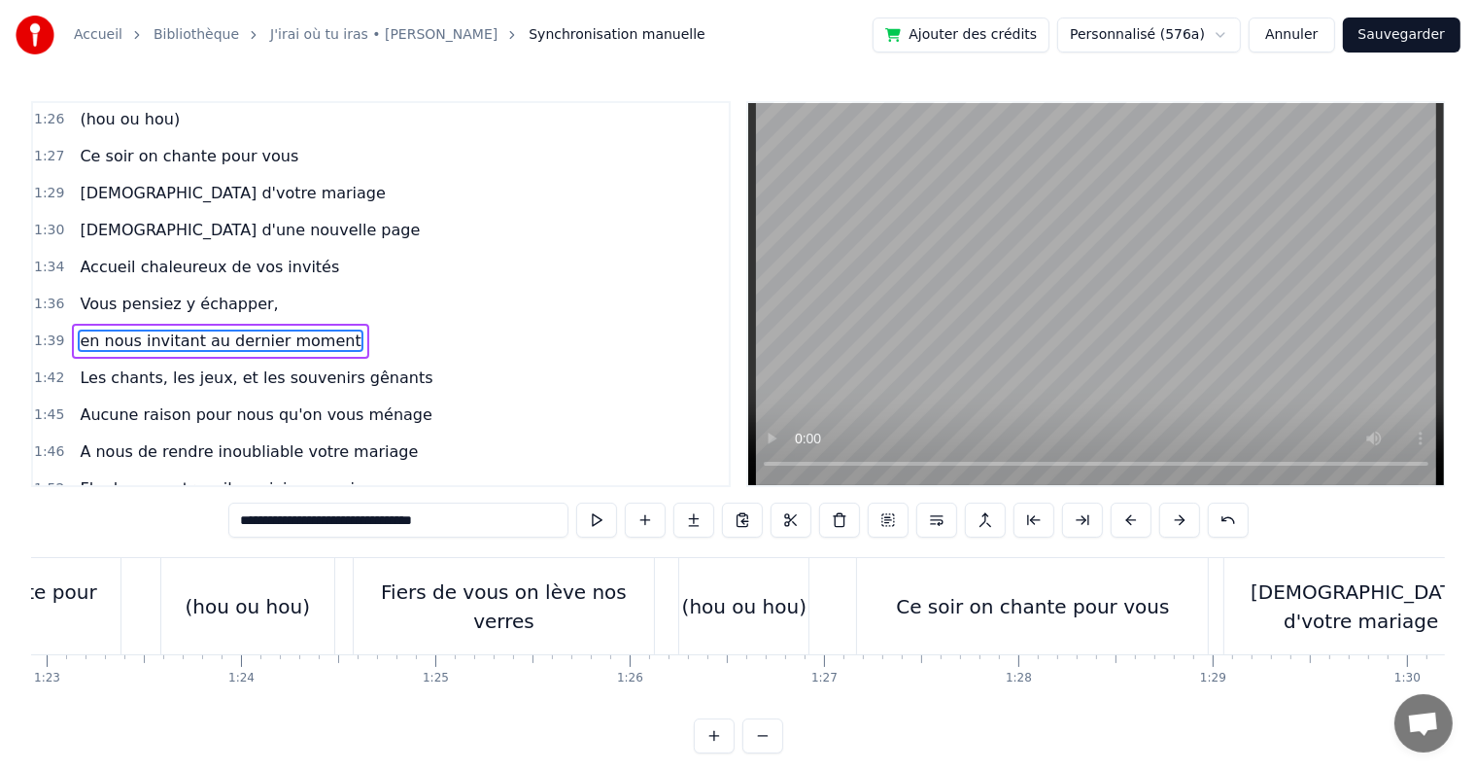
scroll to position [0, 16027]
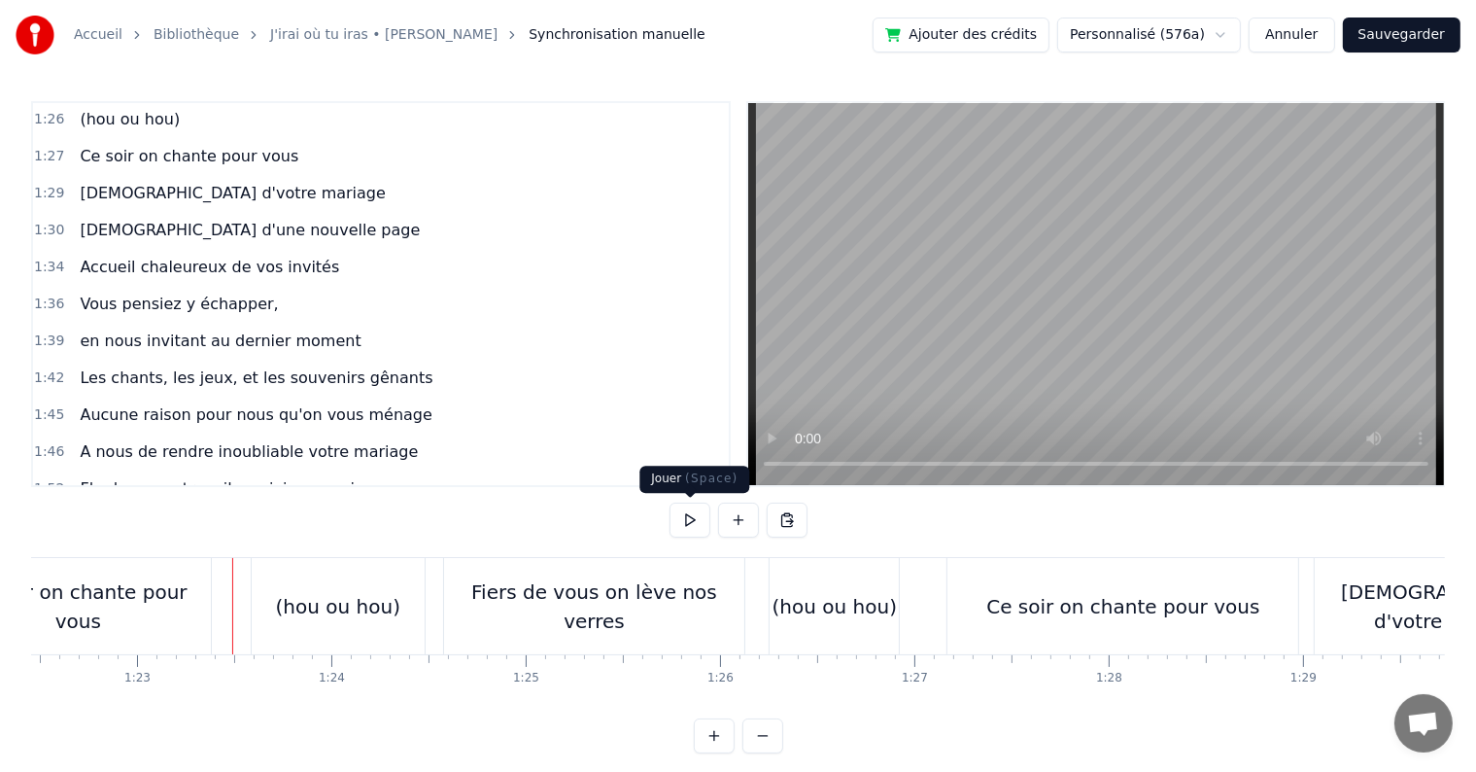
click at [680, 521] on button at bounding box center [690, 519] width 41 height 35
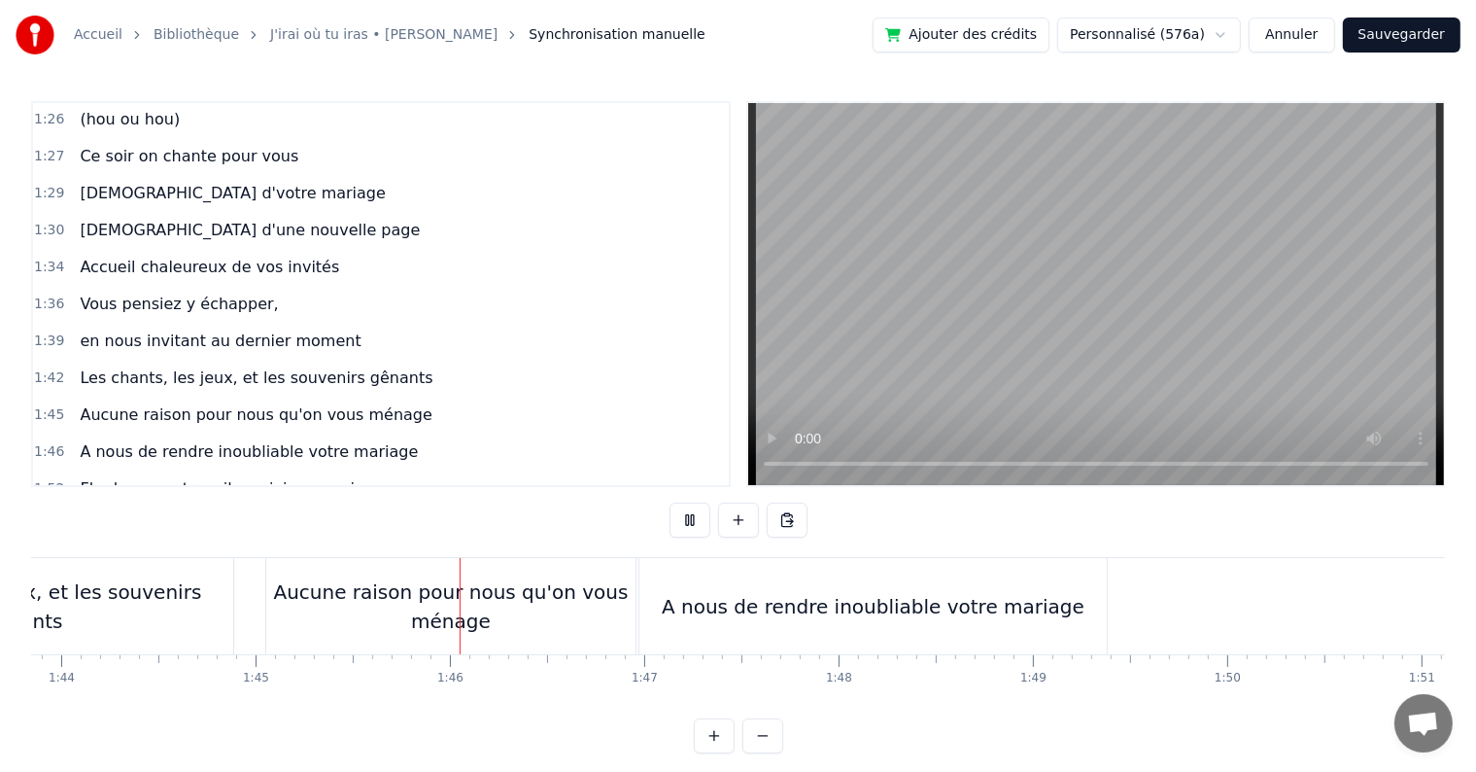
scroll to position [0, 20395]
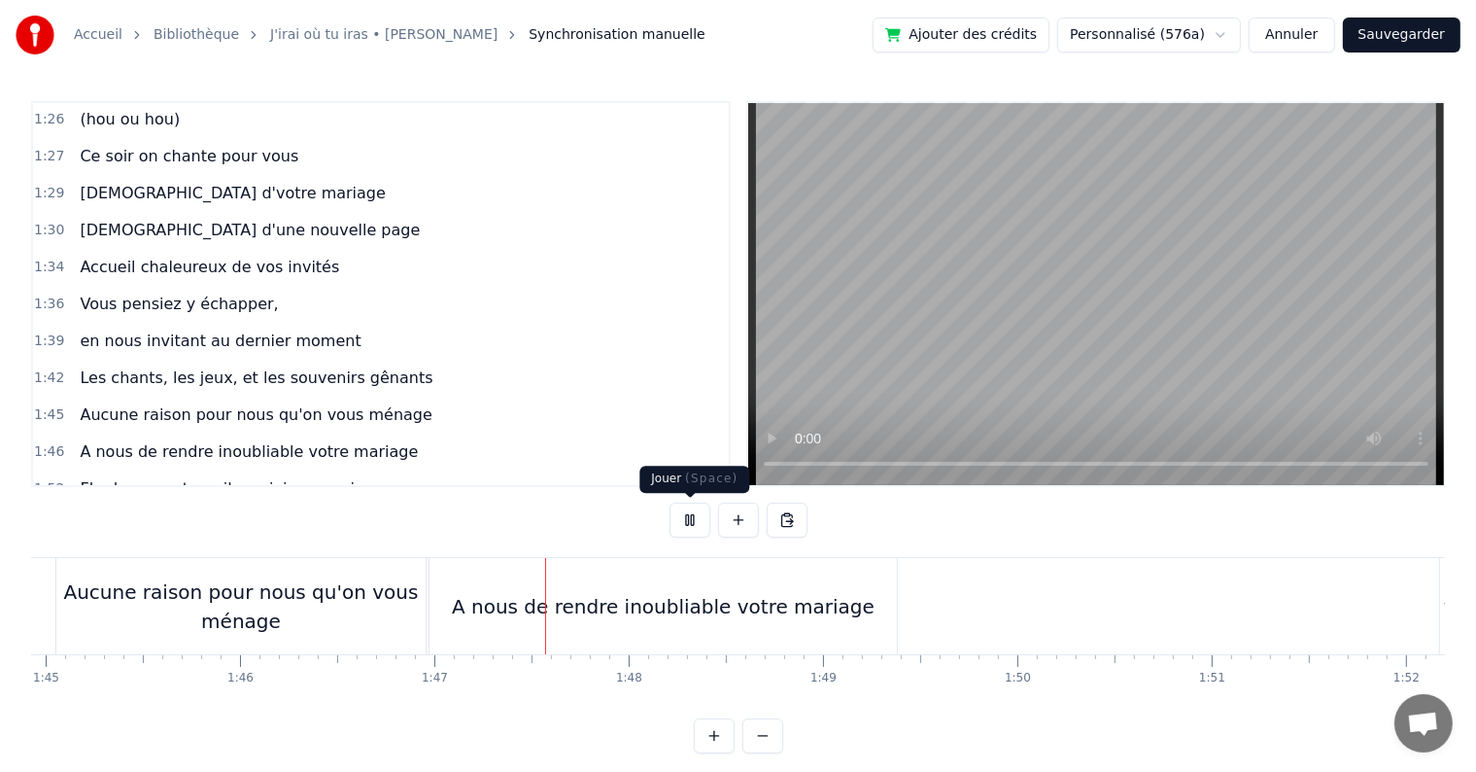
click at [683, 514] on button at bounding box center [690, 519] width 41 height 35
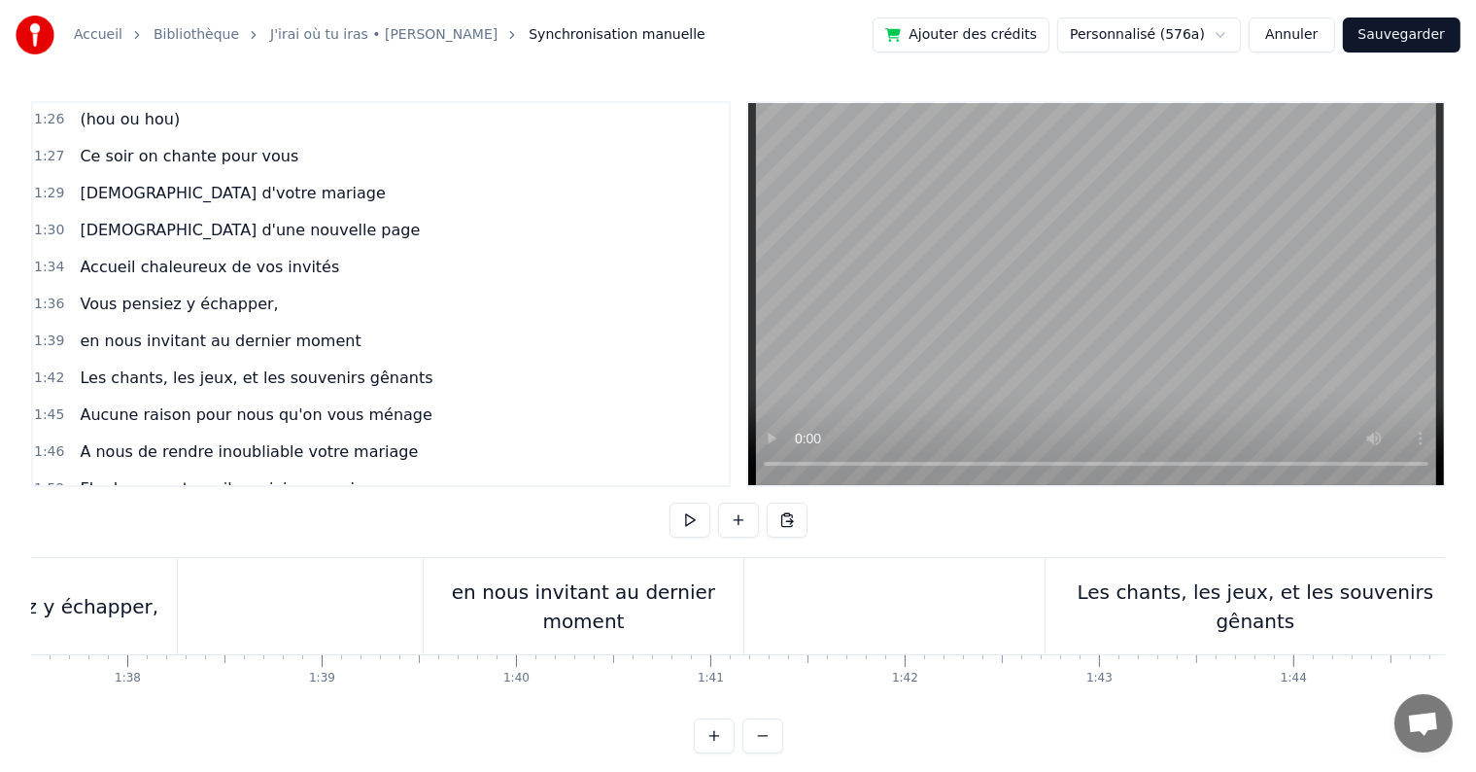
scroll to position [0, 19022]
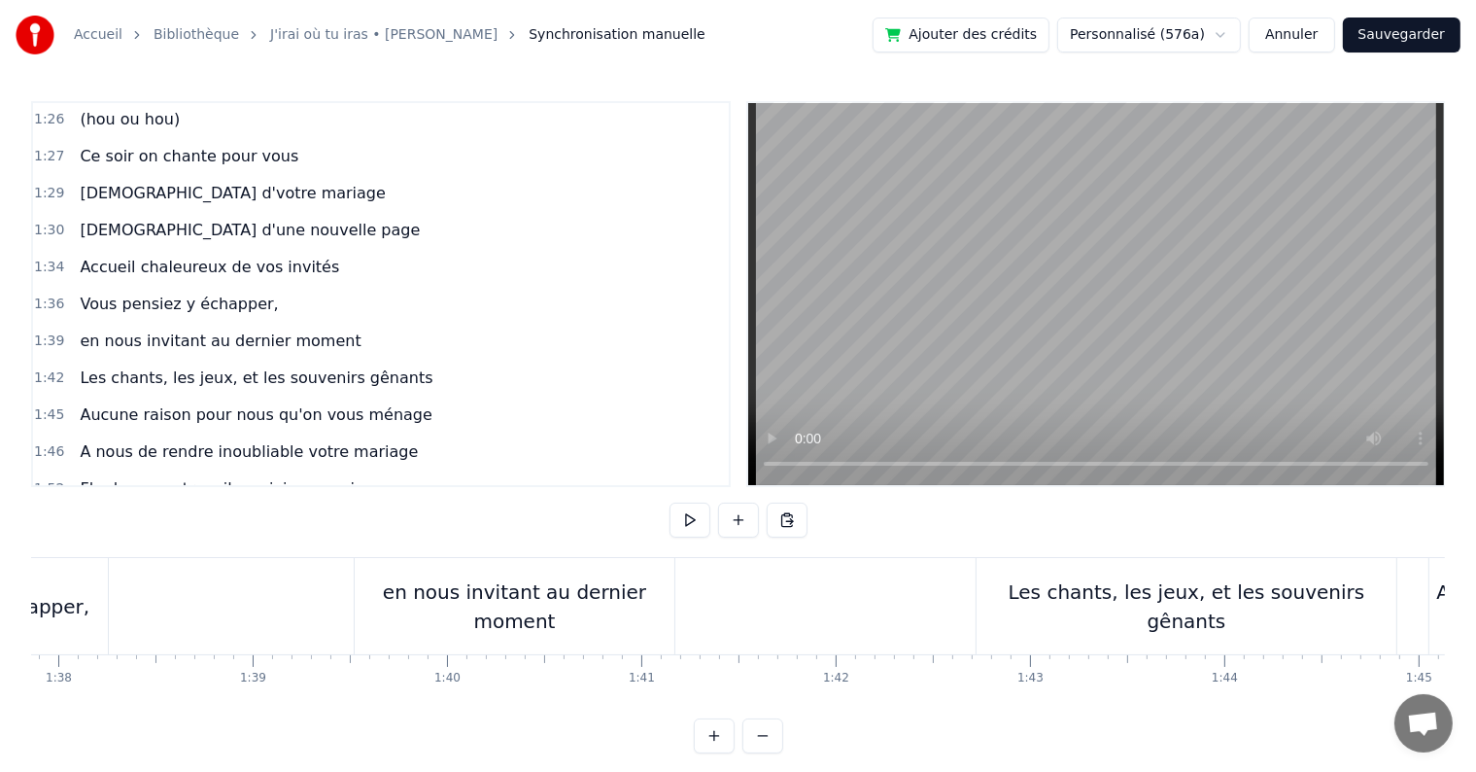
click at [1393, 36] on button "Sauvegarder" at bounding box center [1402, 34] width 118 height 35
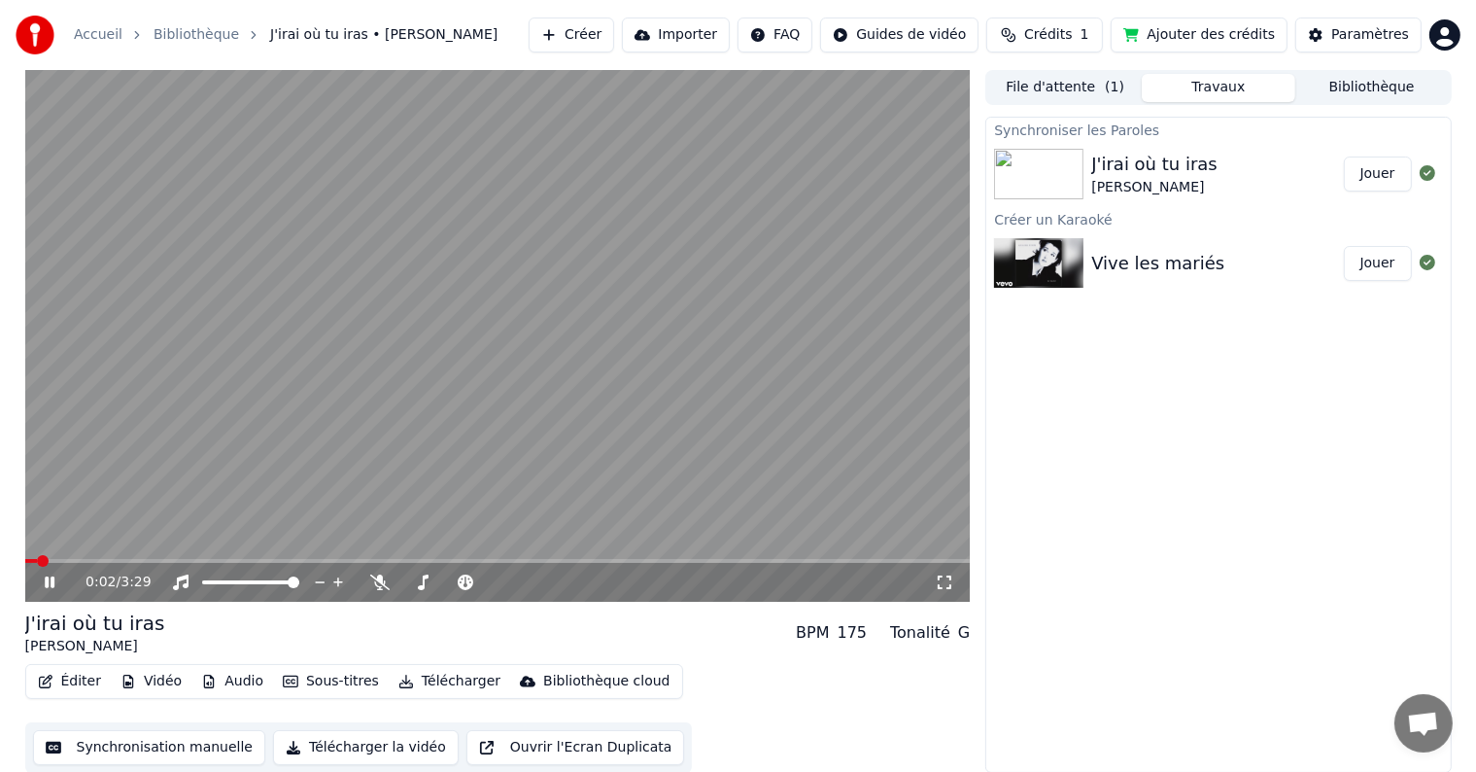
click at [235, 560] on span at bounding box center [498, 561] width 946 height 4
click at [64, 682] on button "Éditer" at bounding box center [69, 681] width 79 height 27
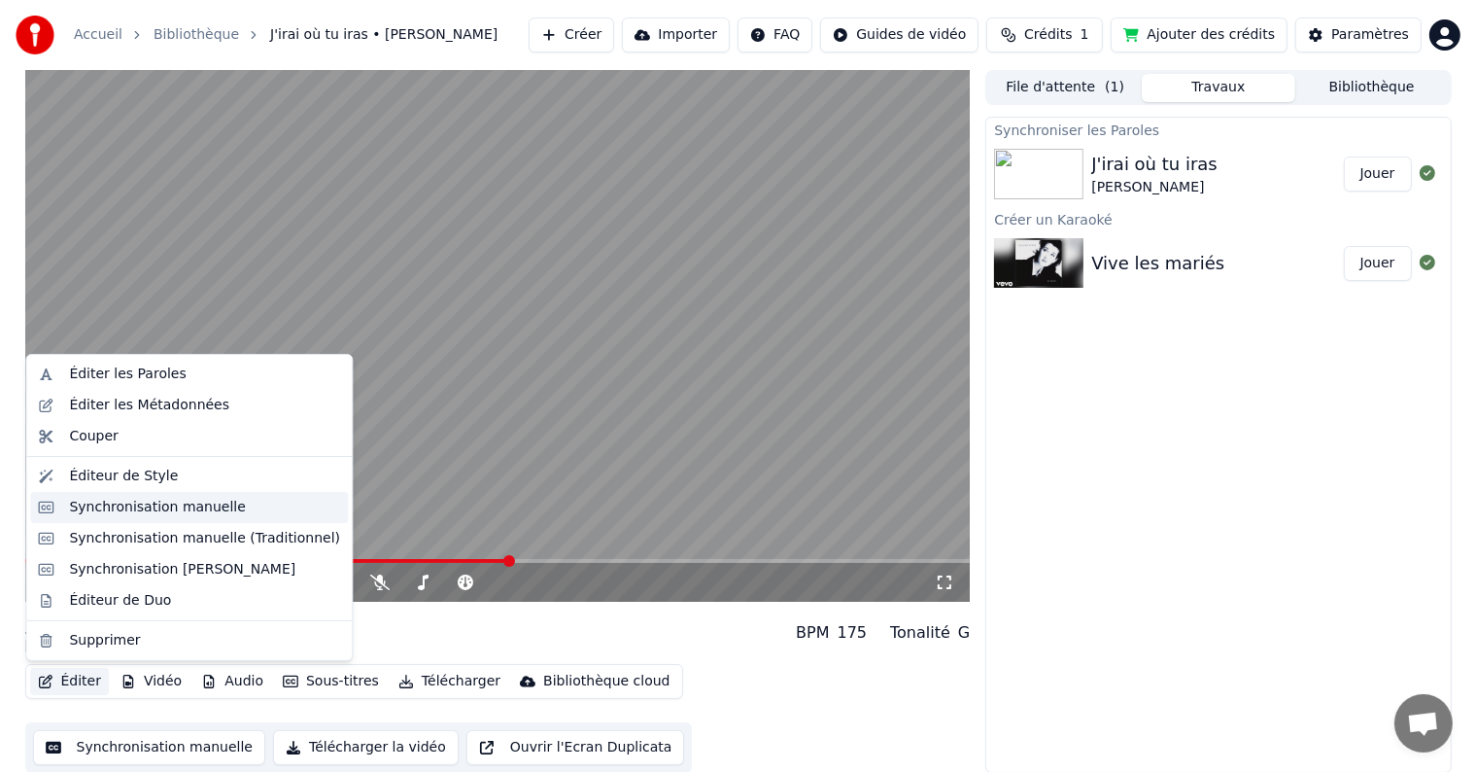
click at [139, 507] on div "Synchronisation manuelle" at bounding box center [157, 507] width 177 height 19
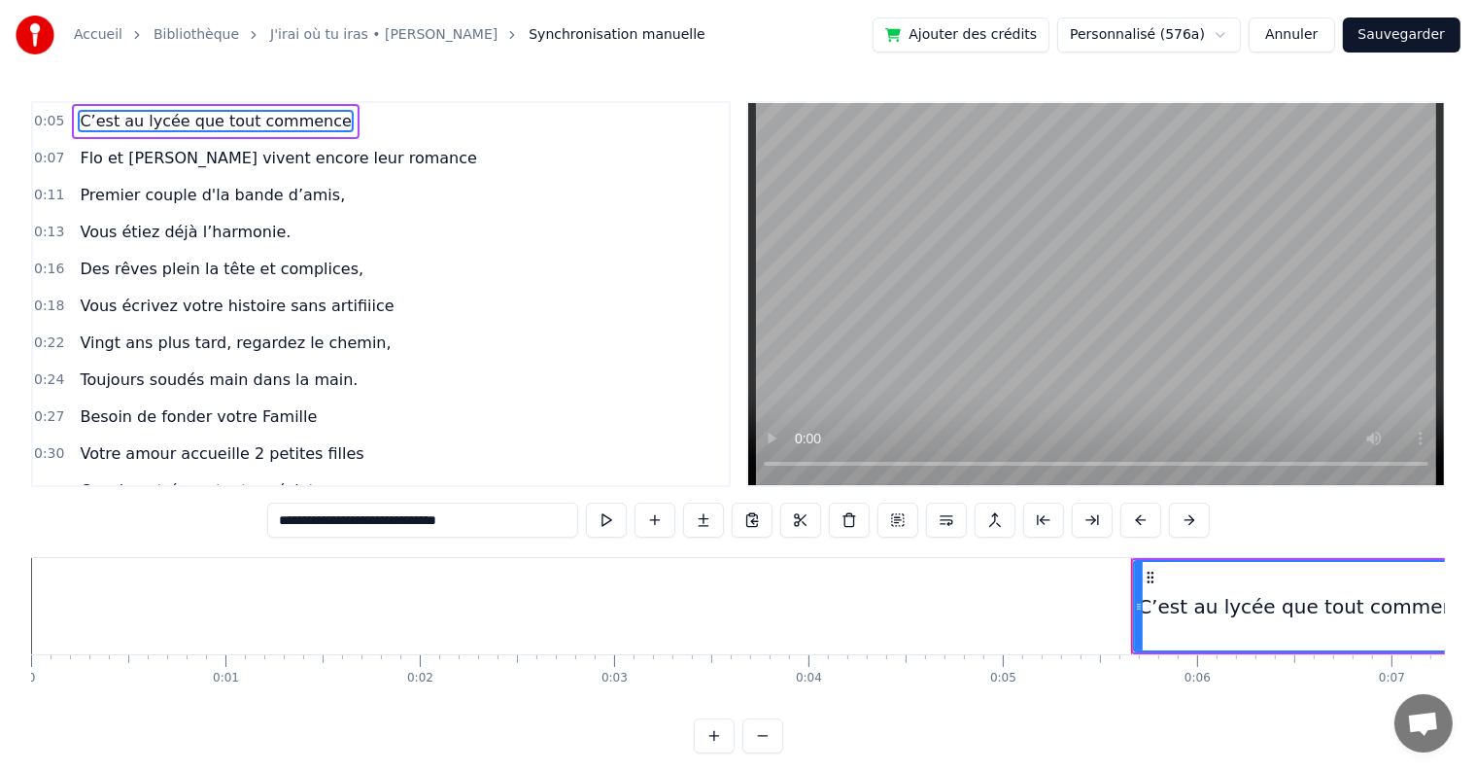
scroll to position [0, 1237]
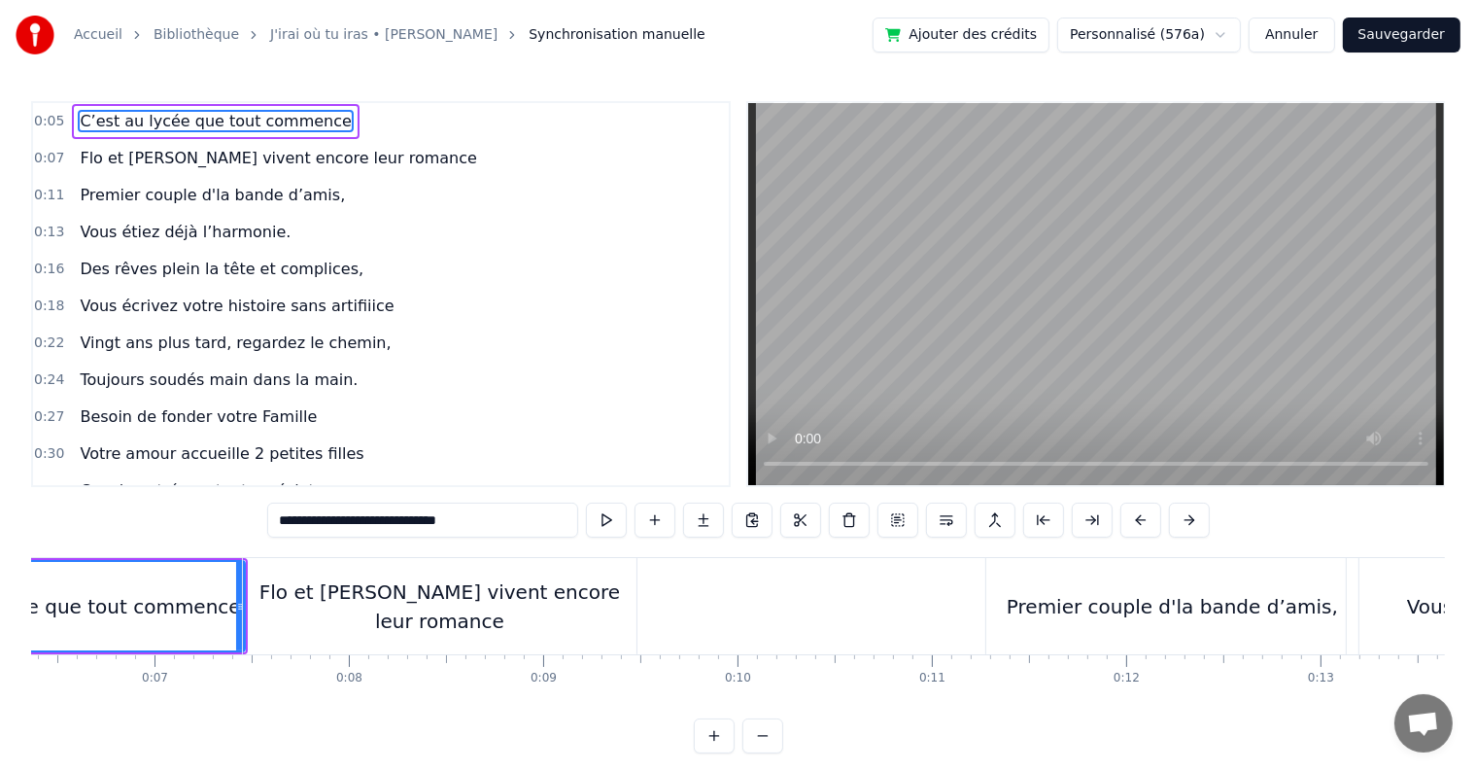
click at [992, 719] on div "0:05 C’est au lycée que tout commence 0:07 Flo et [PERSON_NAME] vivent encore l…" at bounding box center [738, 427] width 1414 height 652
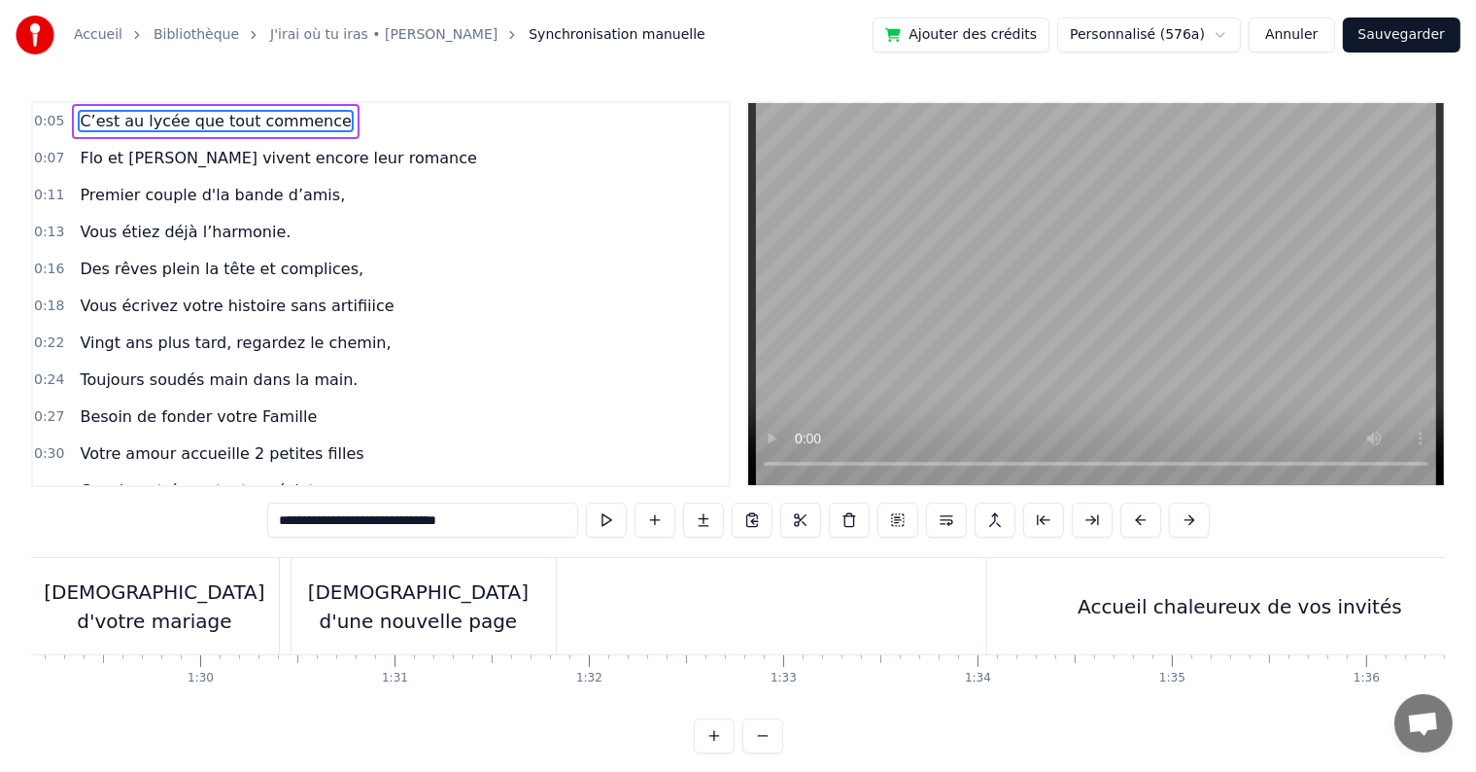
scroll to position [0, 18562]
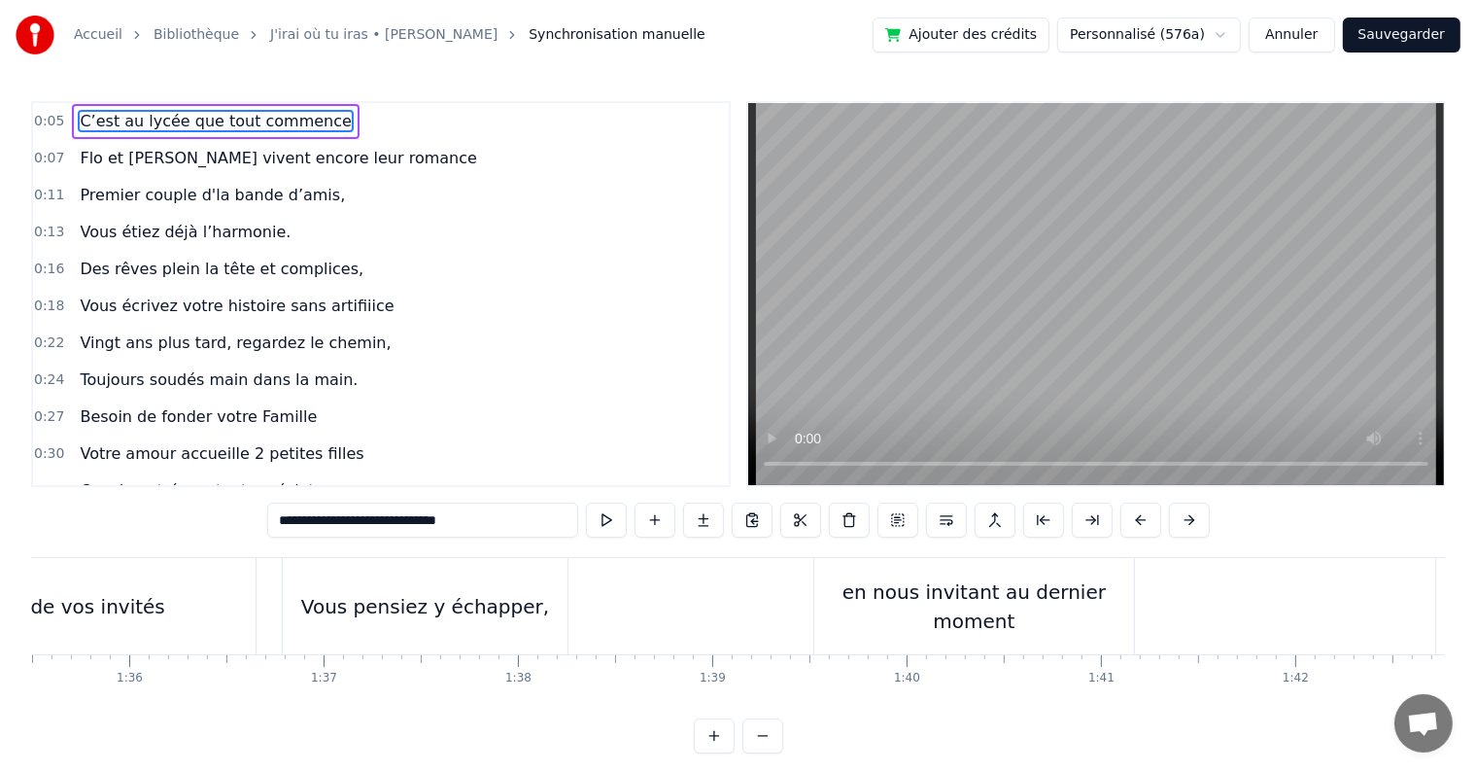
click at [488, 583] on div "Vous pensiez y échapper," at bounding box center [425, 606] width 285 height 96
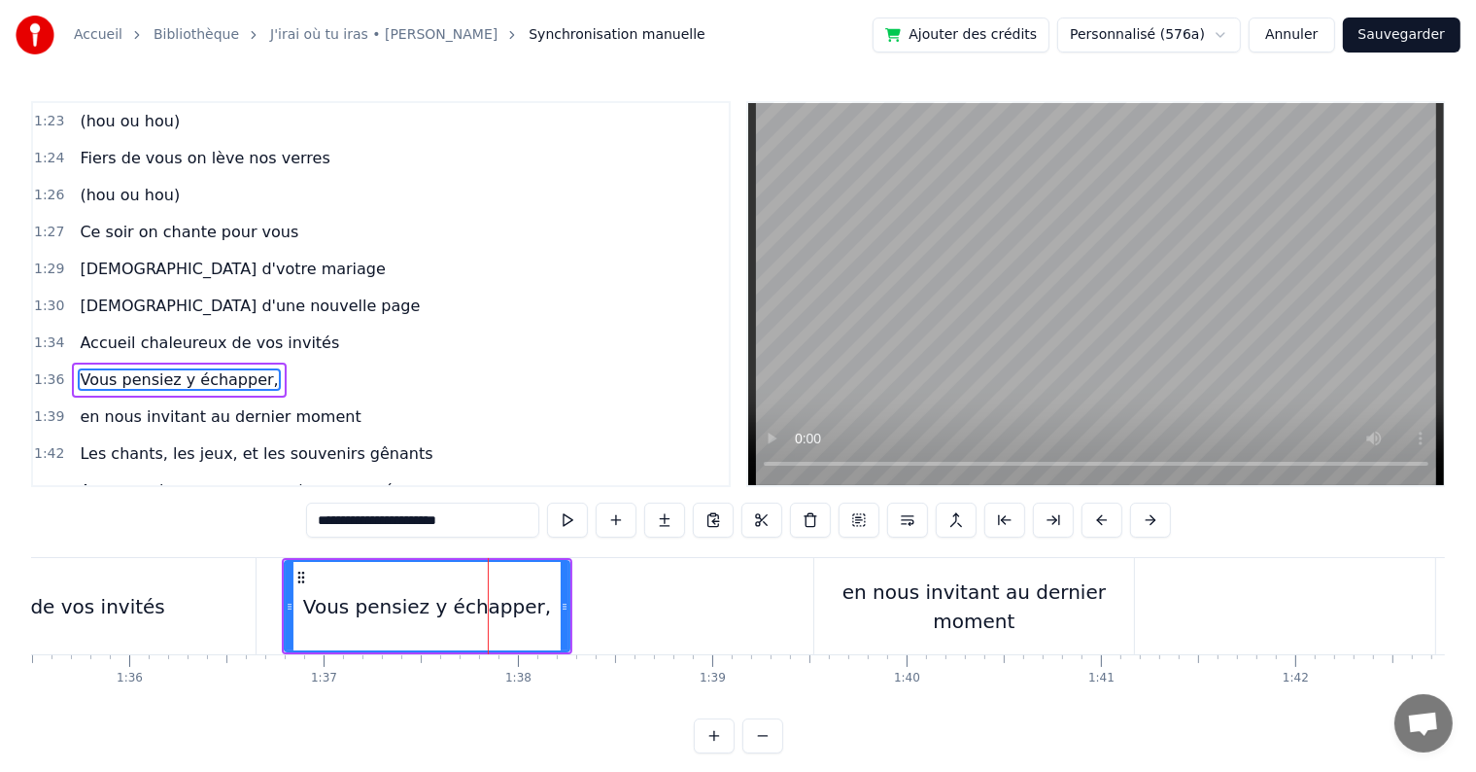
scroll to position [1186, 0]
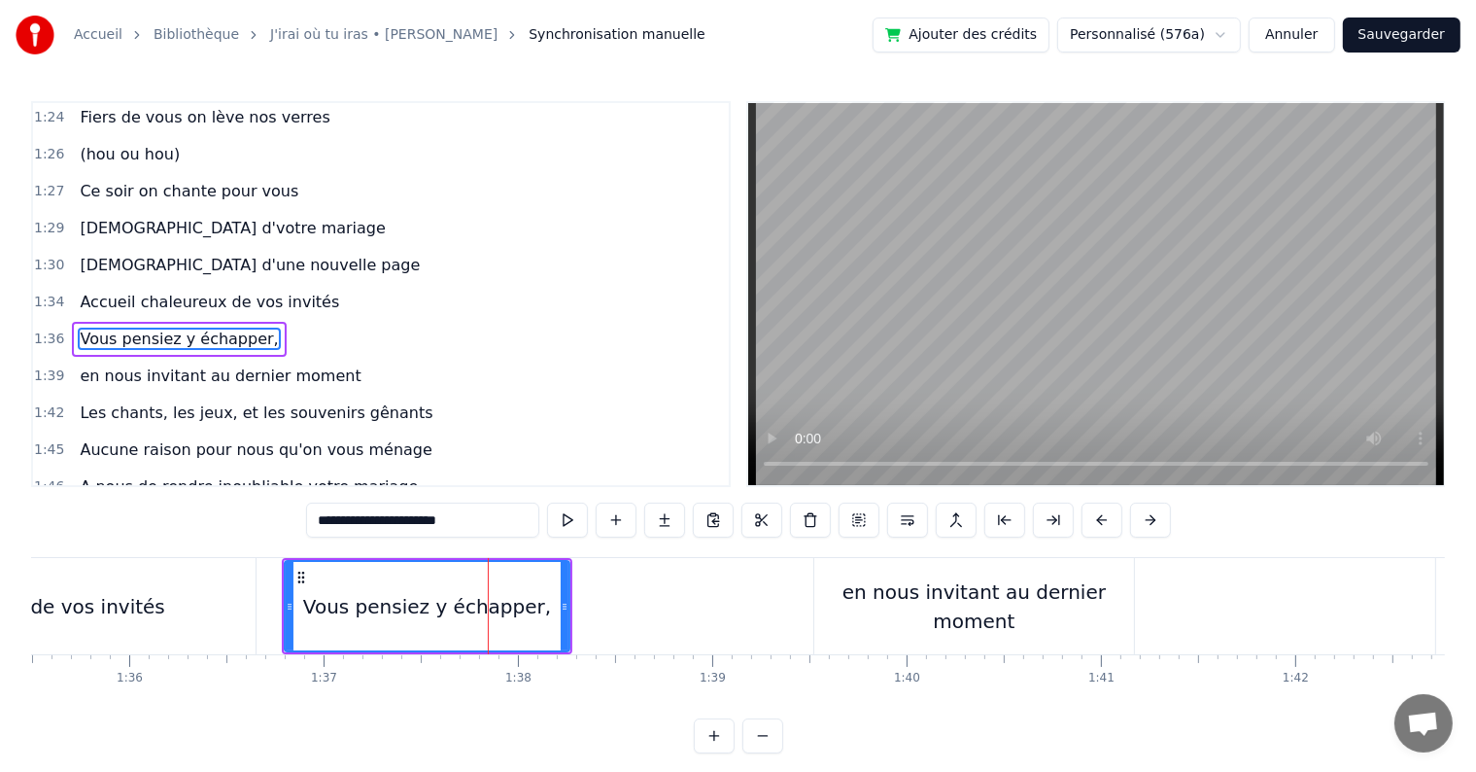
click at [876, 621] on div "en nous invitant au dernier moment" at bounding box center [974, 606] width 320 height 96
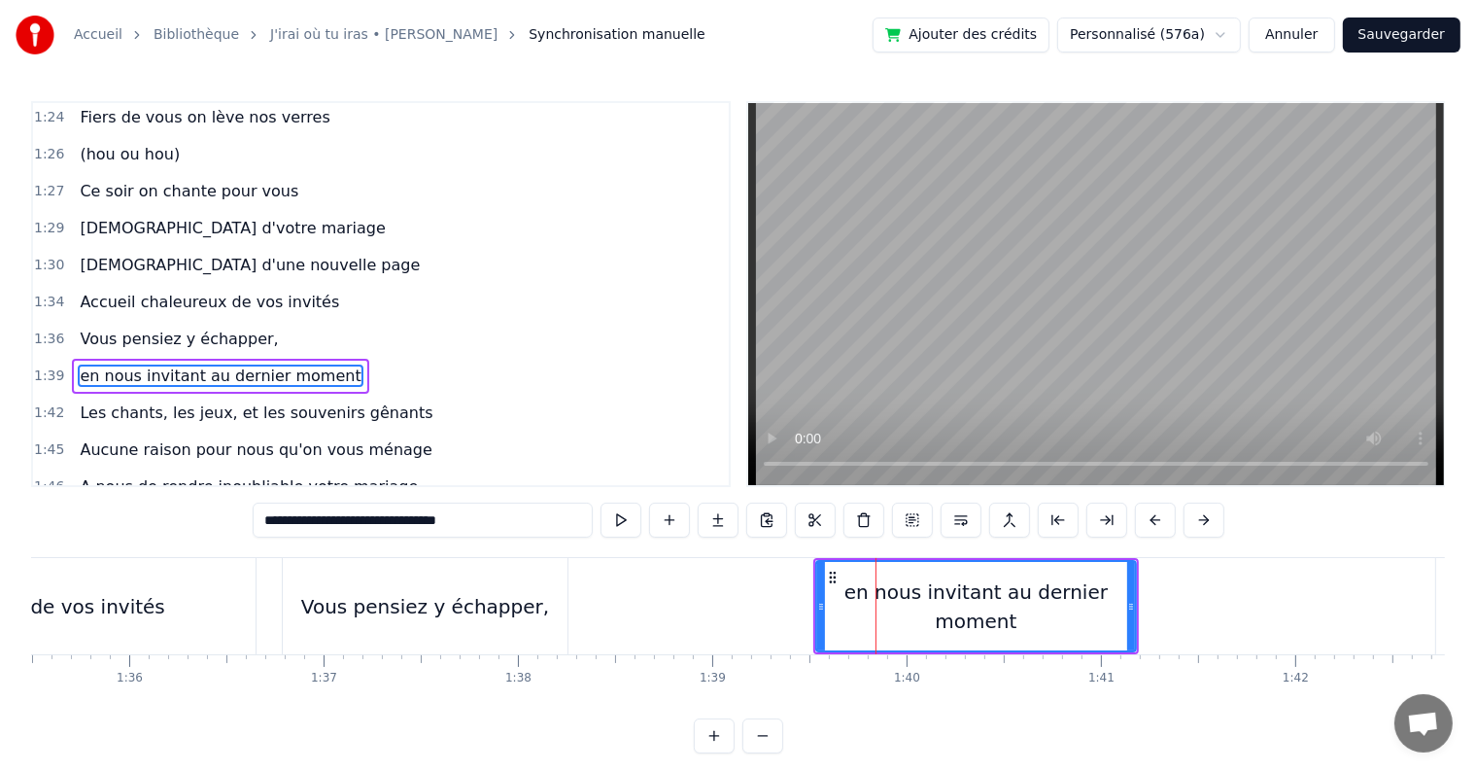
scroll to position [1221, 0]
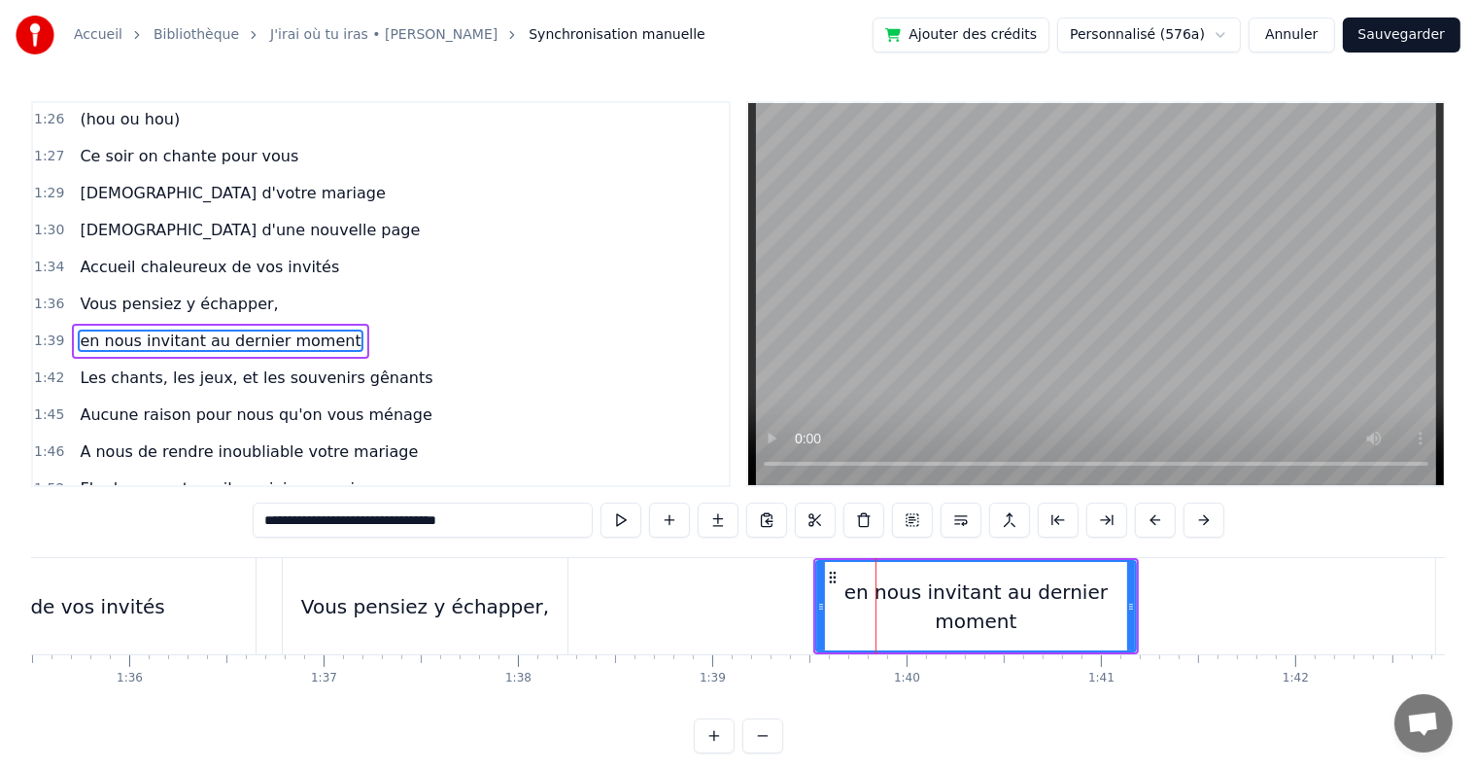
click at [379, 562] on div "Vous pensiez y échapper," at bounding box center [425, 606] width 285 height 96
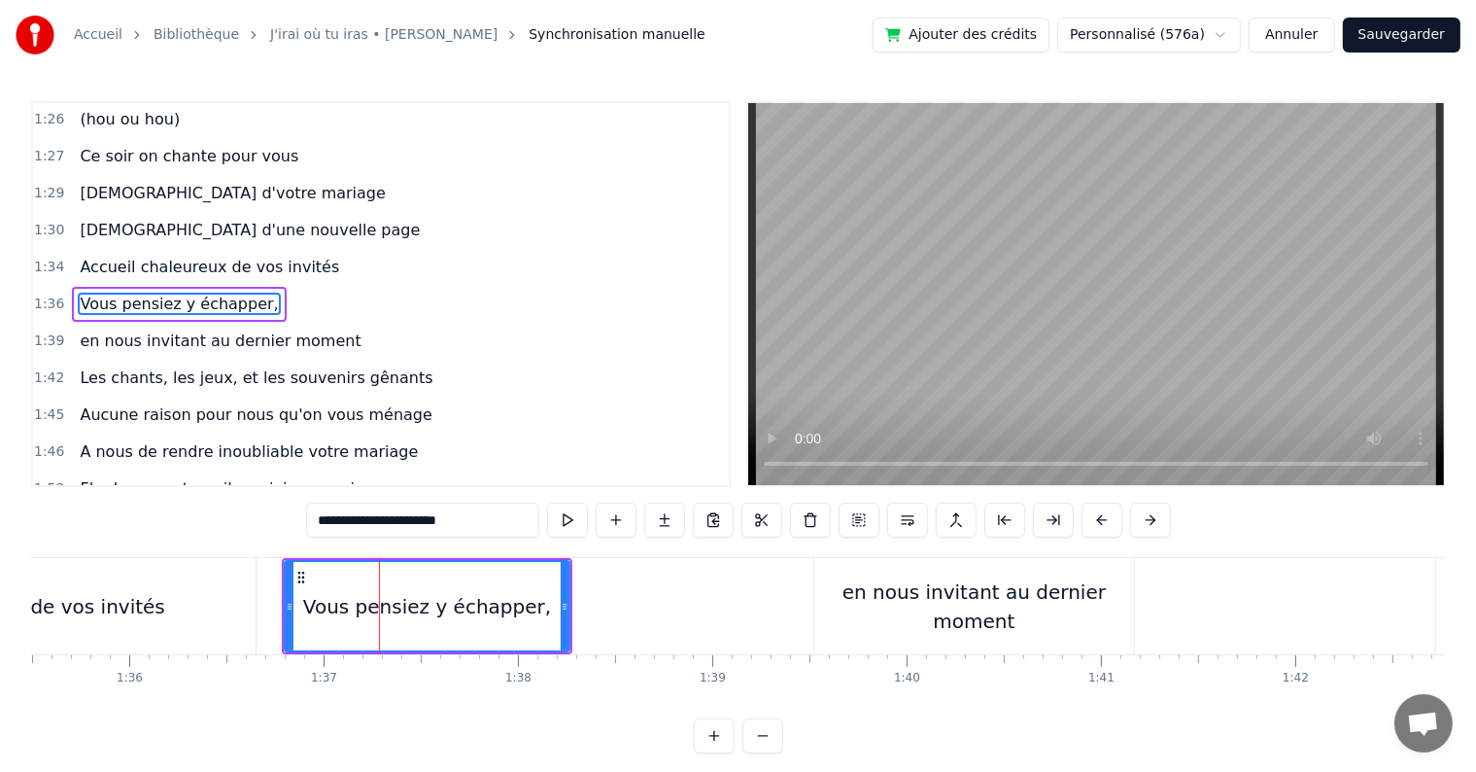
scroll to position [1186, 0]
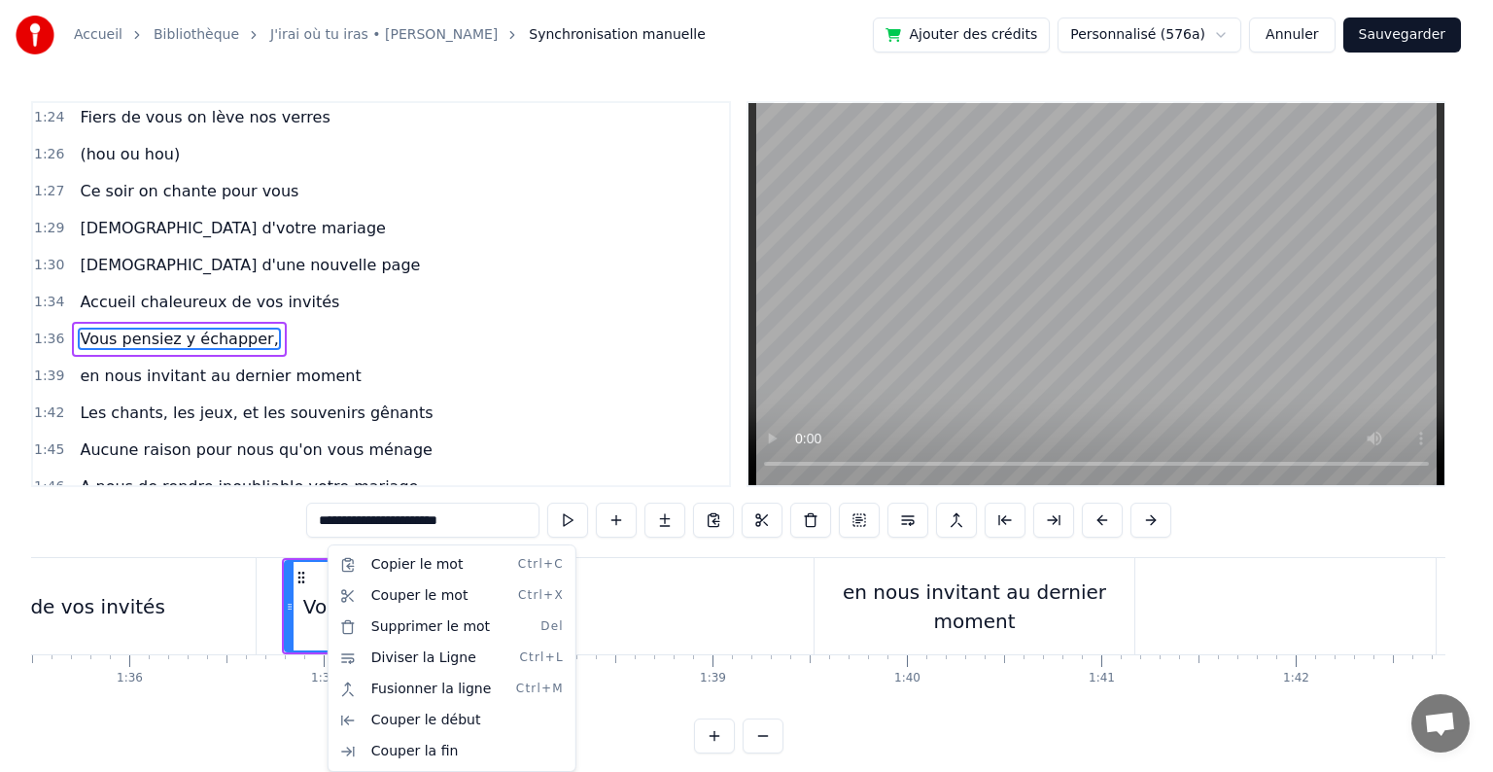
click at [673, 577] on html "Accueil Bibliothèque J'irai où tu iras • [PERSON_NAME] Synchronisation manuelle…" at bounding box center [746, 392] width 1493 height 784
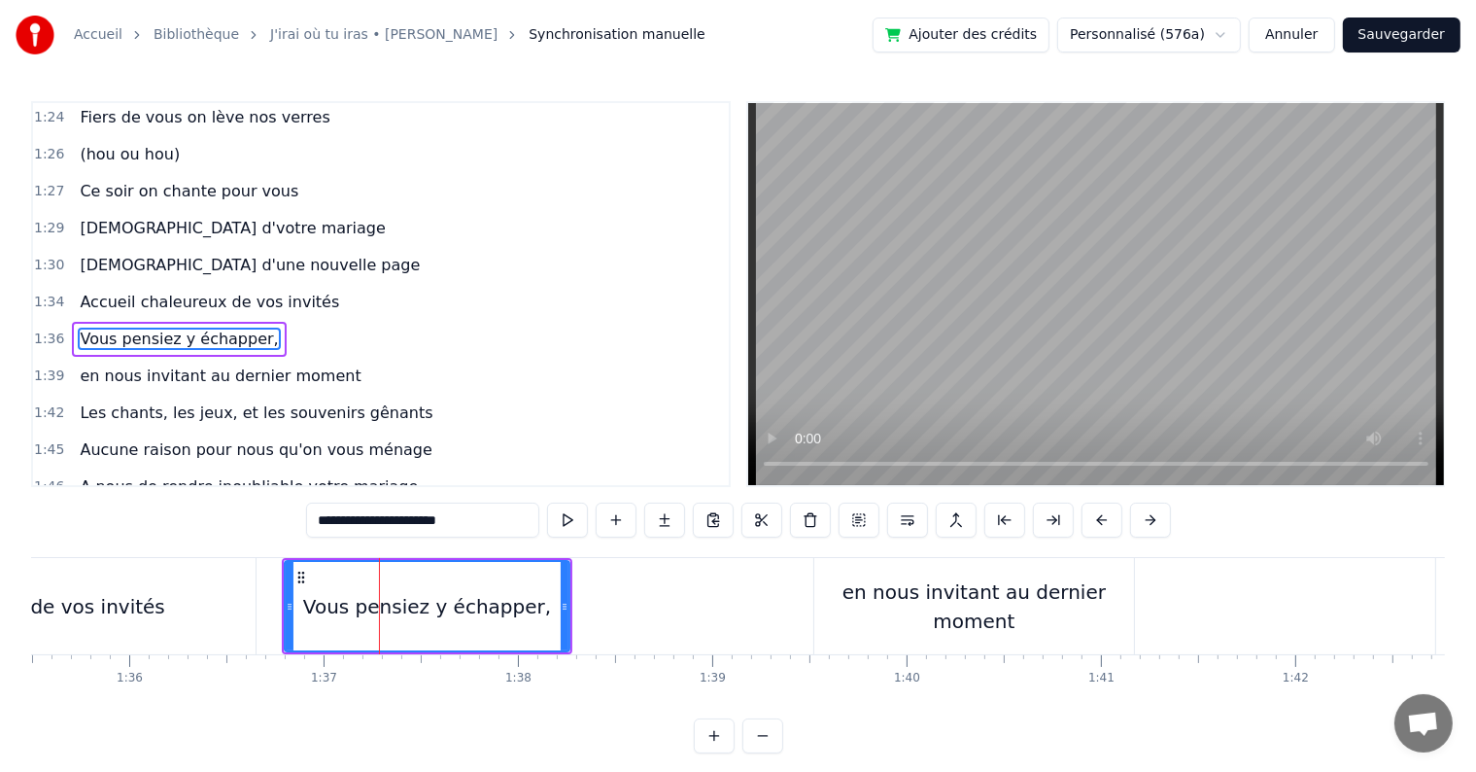
click at [867, 601] on div "en nous invitant au dernier moment" at bounding box center [974, 606] width 320 height 58
type input "**********"
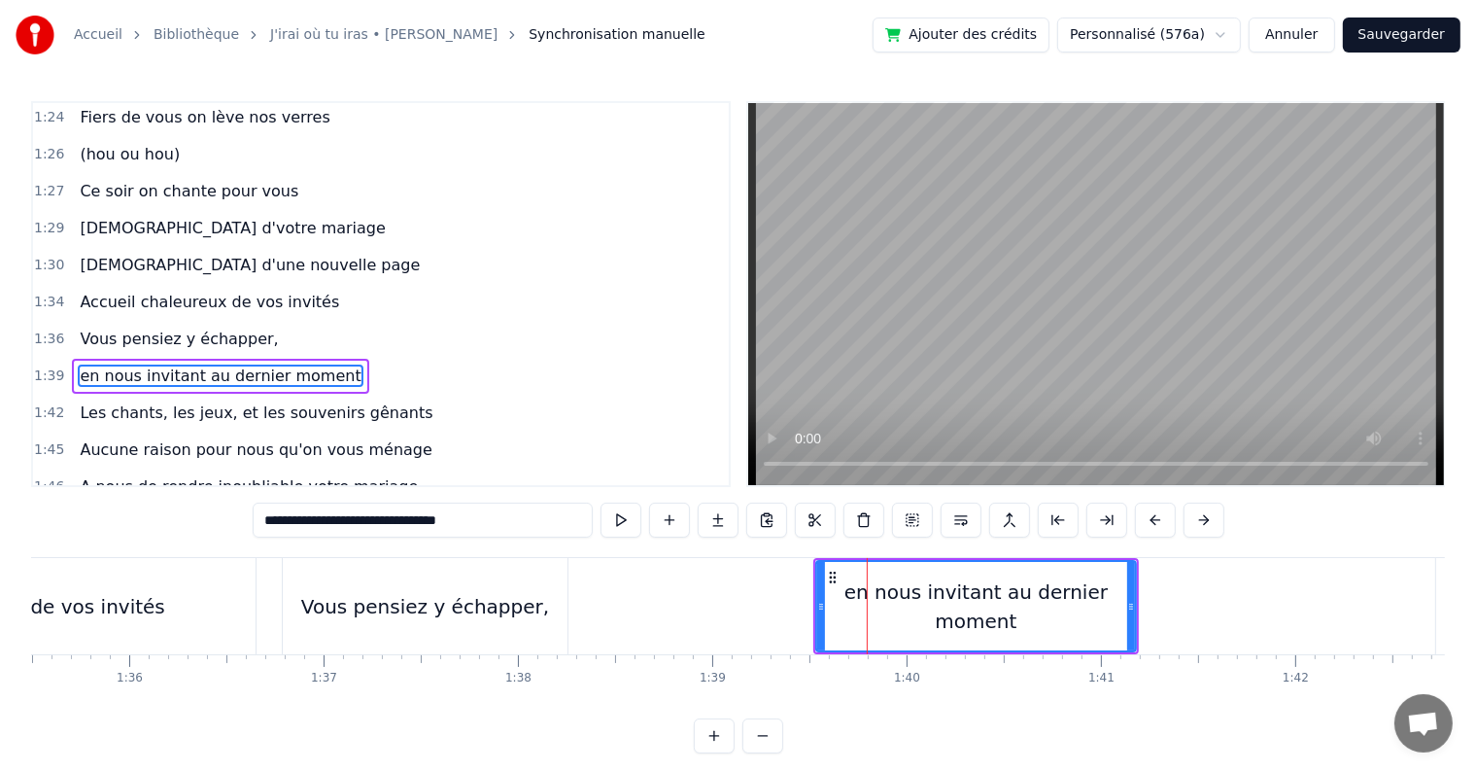
scroll to position [1221, 0]
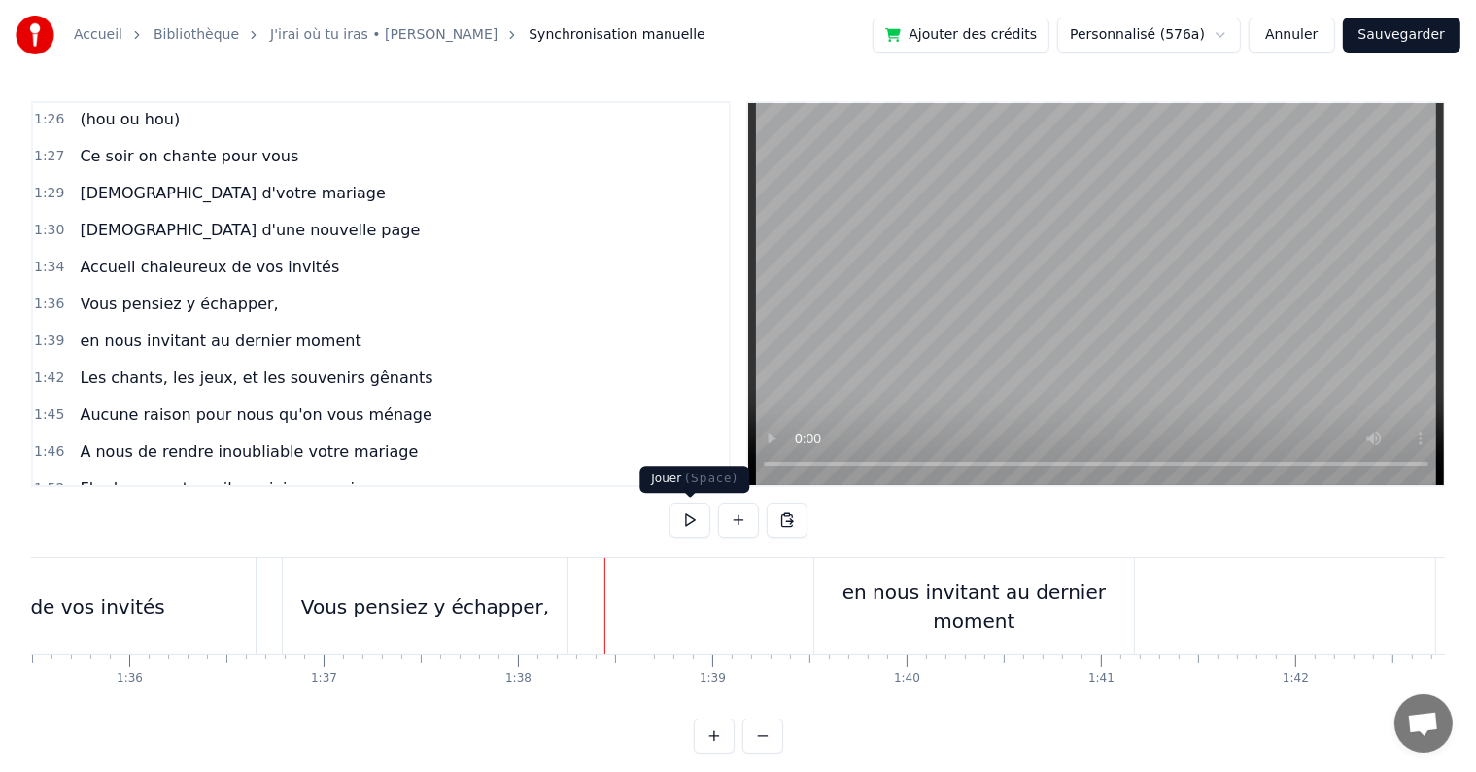
click at [691, 526] on button at bounding box center [690, 519] width 41 height 35
click at [915, 618] on div "en nous invitant au dernier moment" at bounding box center [974, 606] width 320 height 58
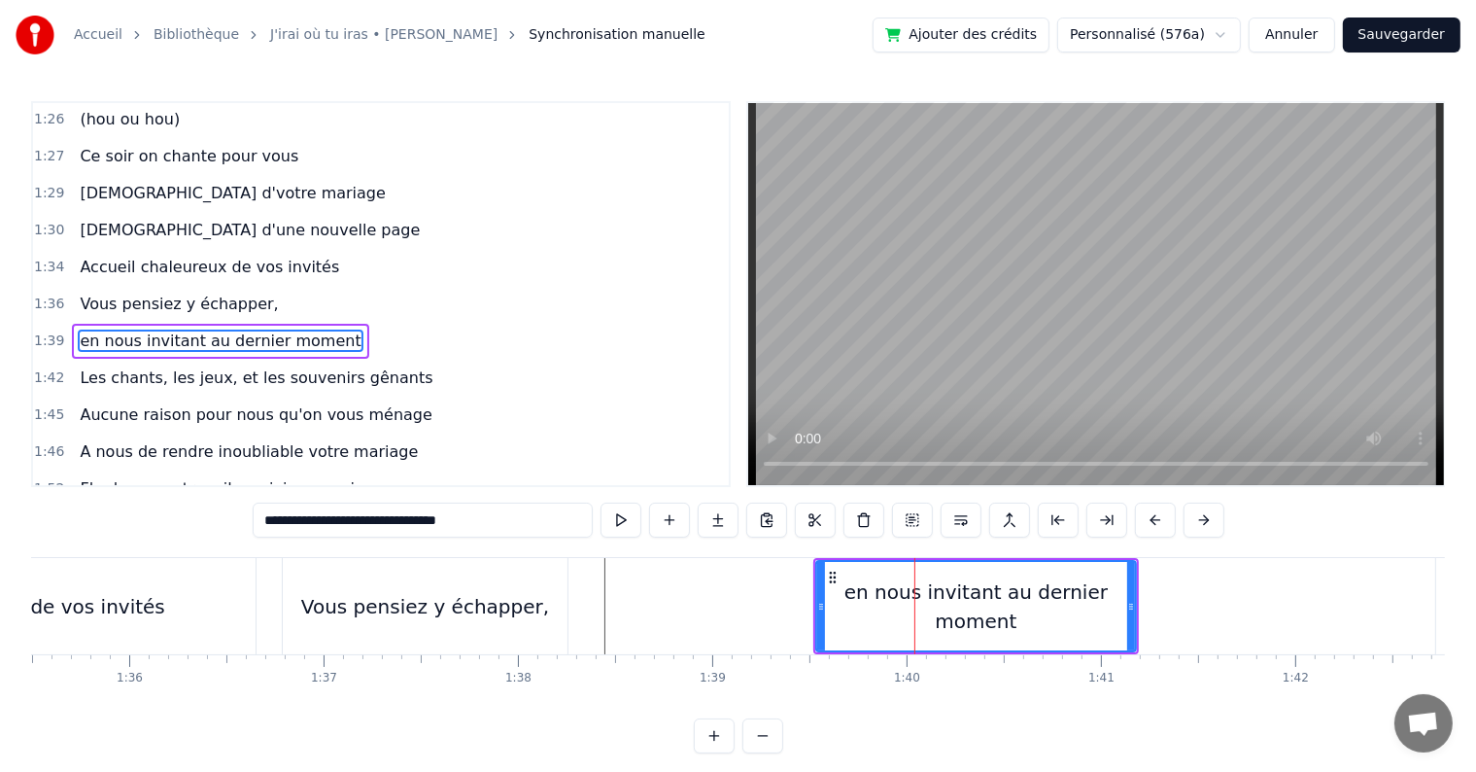
click at [831, 620] on div "en nous invitant au dernier moment" at bounding box center [976, 606] width 318 height 88
drag, startPoint x: 819, startPoint y: 595, endPoint x: 804, endPoint y: 595, distance: 15.6
click at [804, 595] on div at bounding box center [806, 606] width 8 height 88
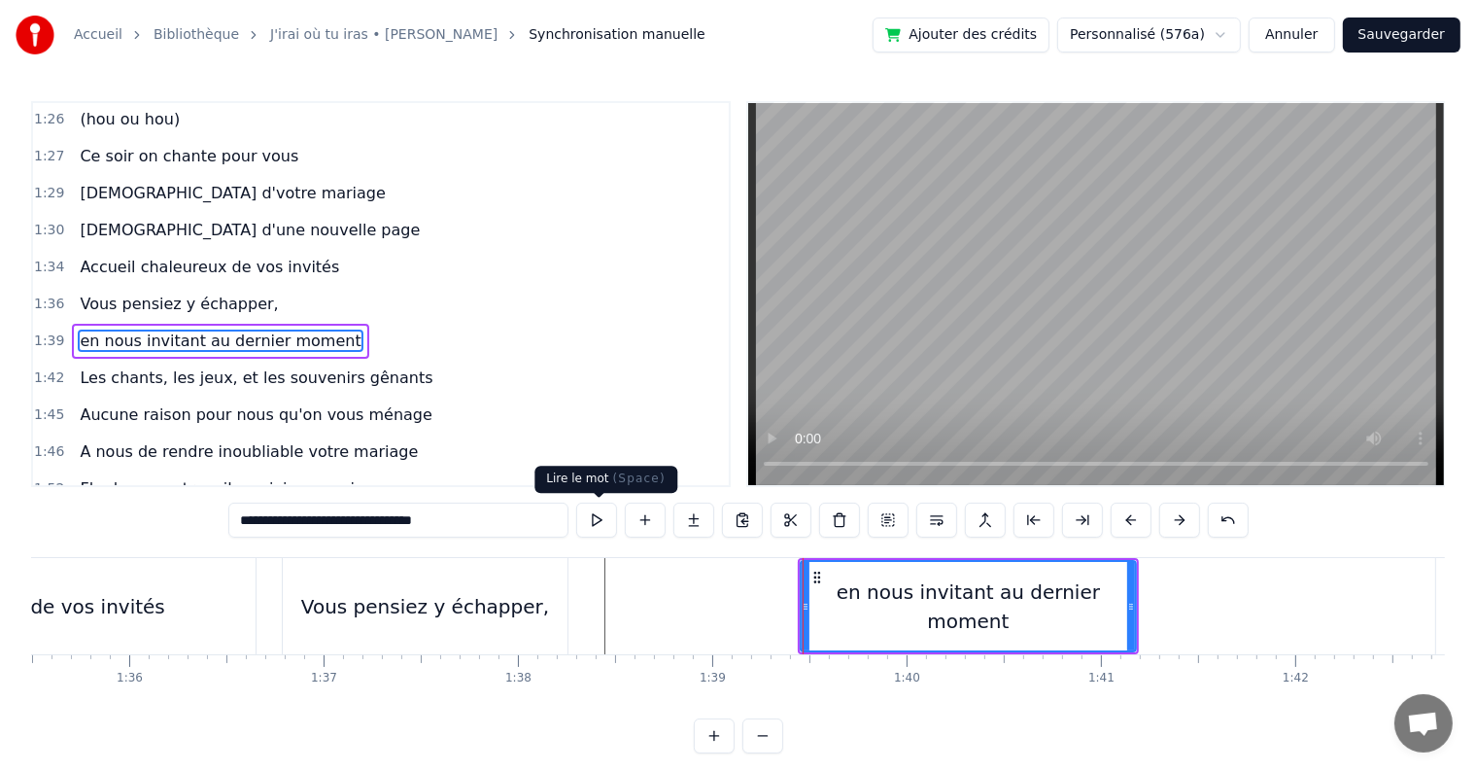
click at [610, 531] on button at bounding box center [596, 519] width 41 height 35
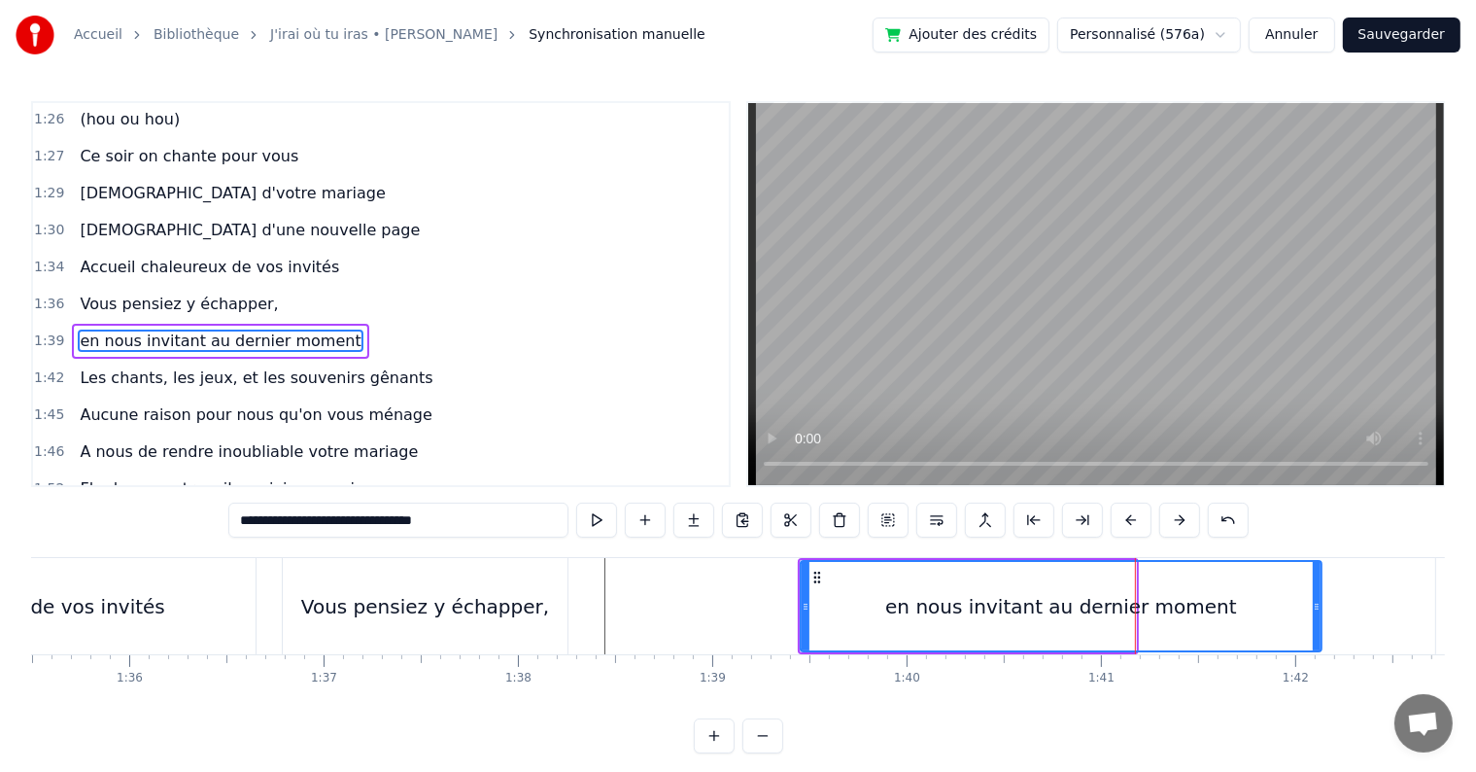
drag, startPoint x: 1132, startPoint y: 606, endPoint x: 1319, endPoint y: 584, distance: 187.9
click at [1319, 584] on div at bounding box center [1317, 606] width 8 height 88
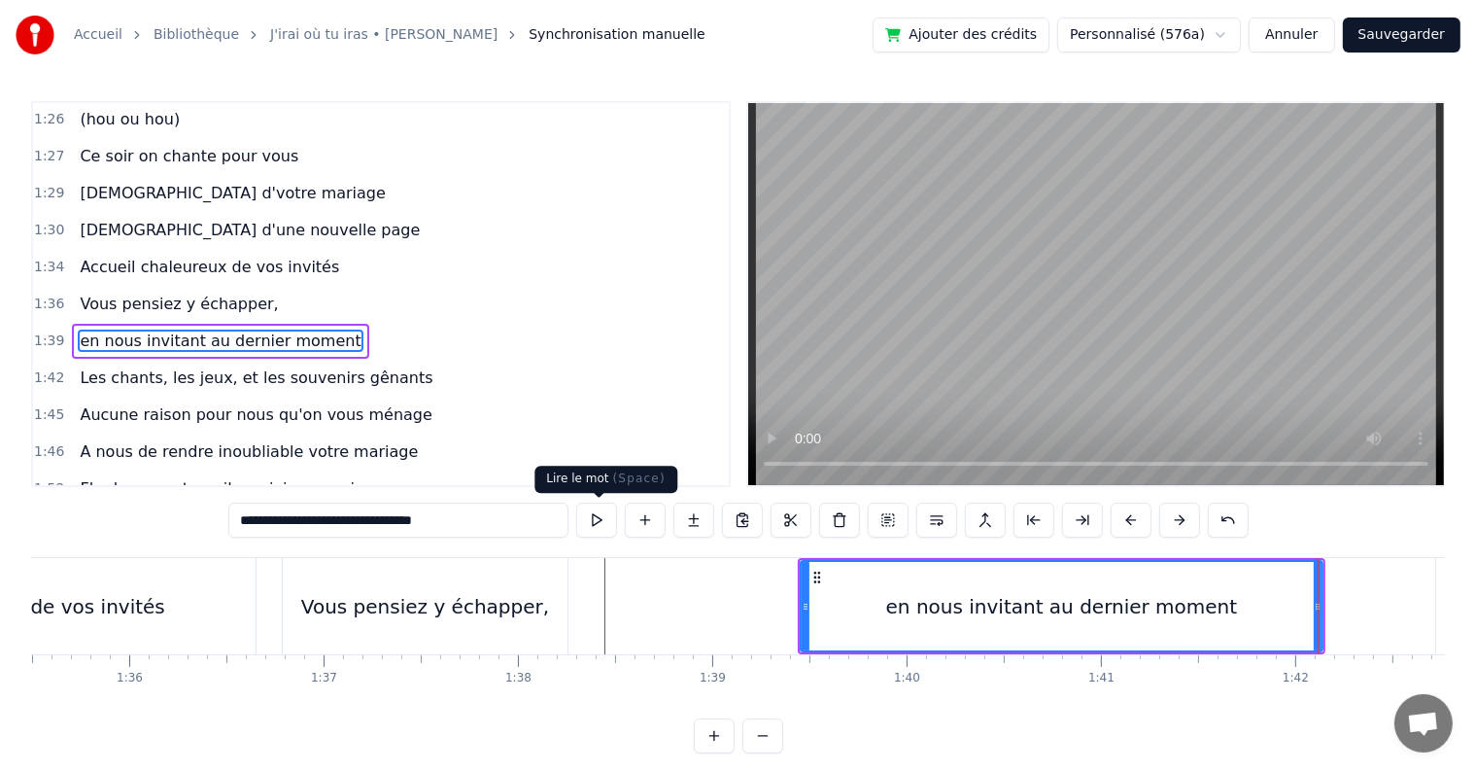
click at [611, 525] on button at bounding box center [596, 519] width 41 height 35
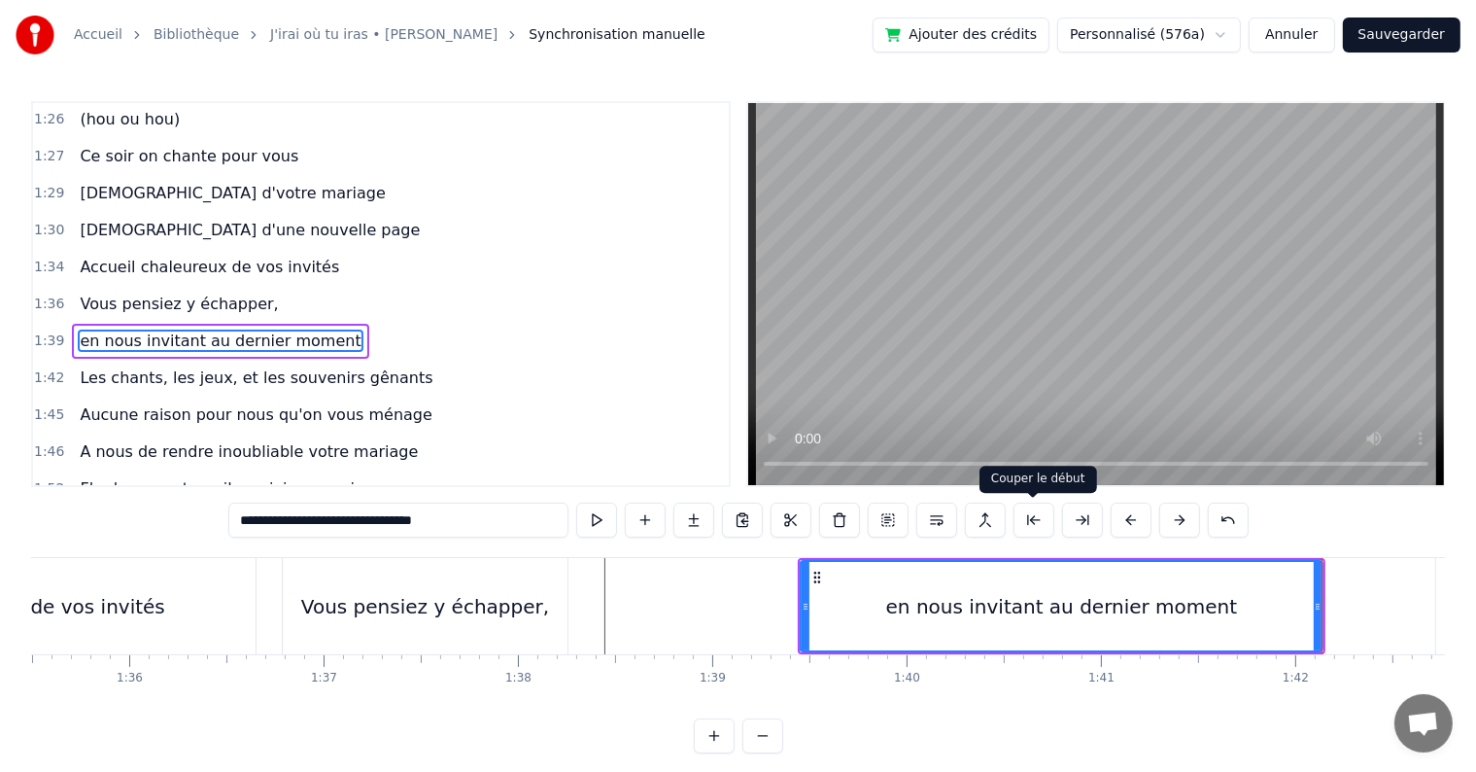
click at [1030, 526] on button at bounding box center [1034, 519] width 41 height 35
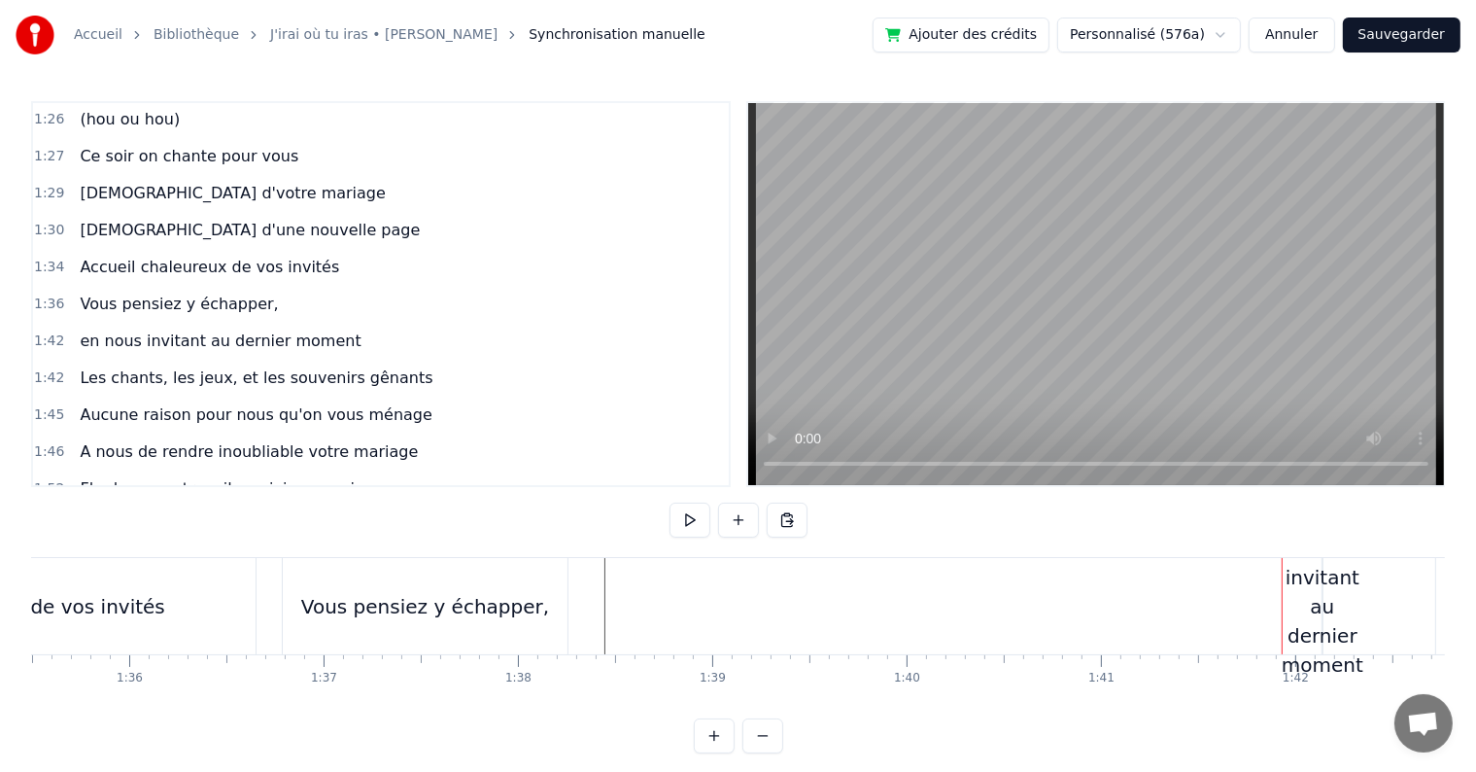
drag, startPoint x: 1281, startPoint y: 599, endPoint x: 1294, endPoint y: 598, distance: 12.7
click at [1310, 604] on div "en nous invitant au dernier moment" at bounding box center [1323, 607] width 82 height 146
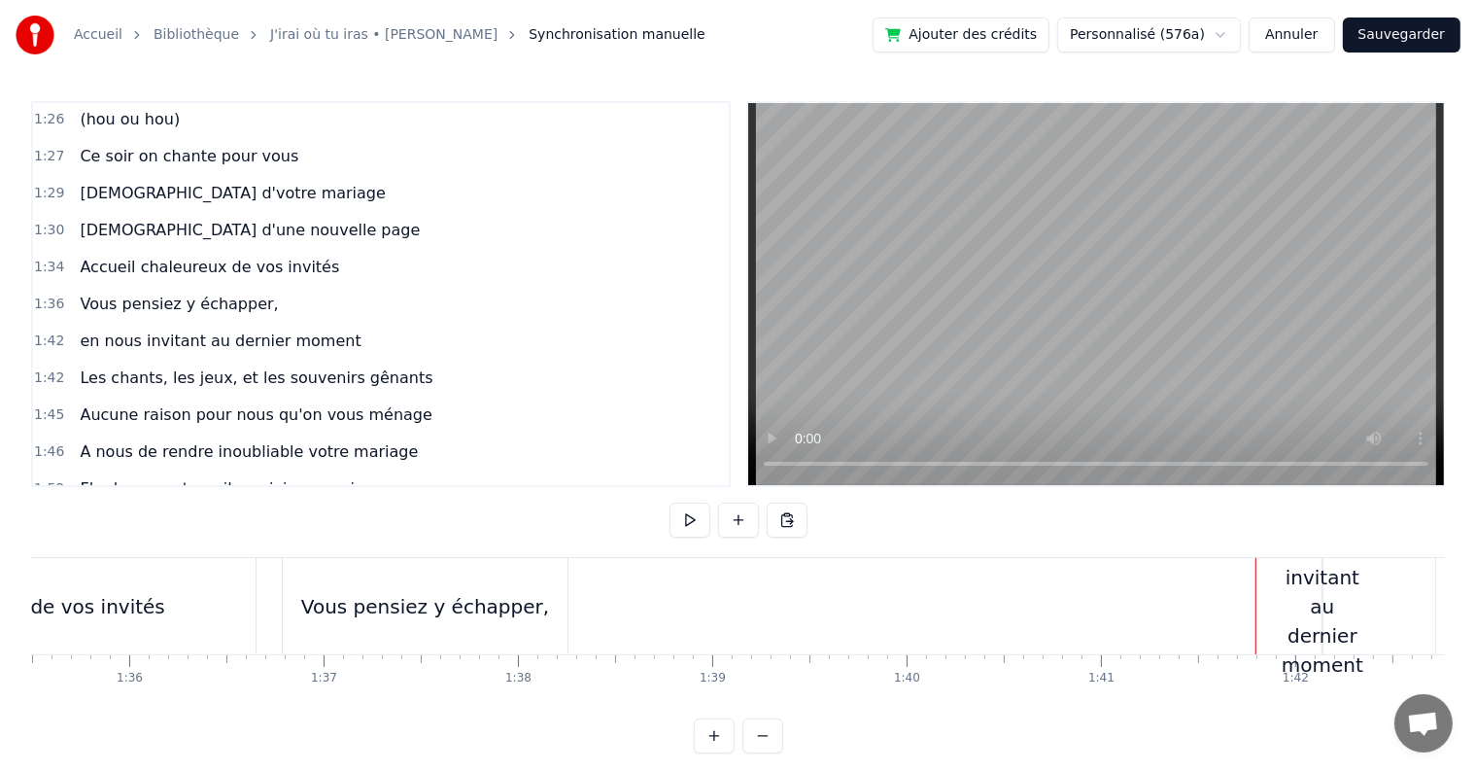
click at [1323, 602] on div "en nous invitant au dernier moment" at bounding box center [1323, 607] width 82 height 146
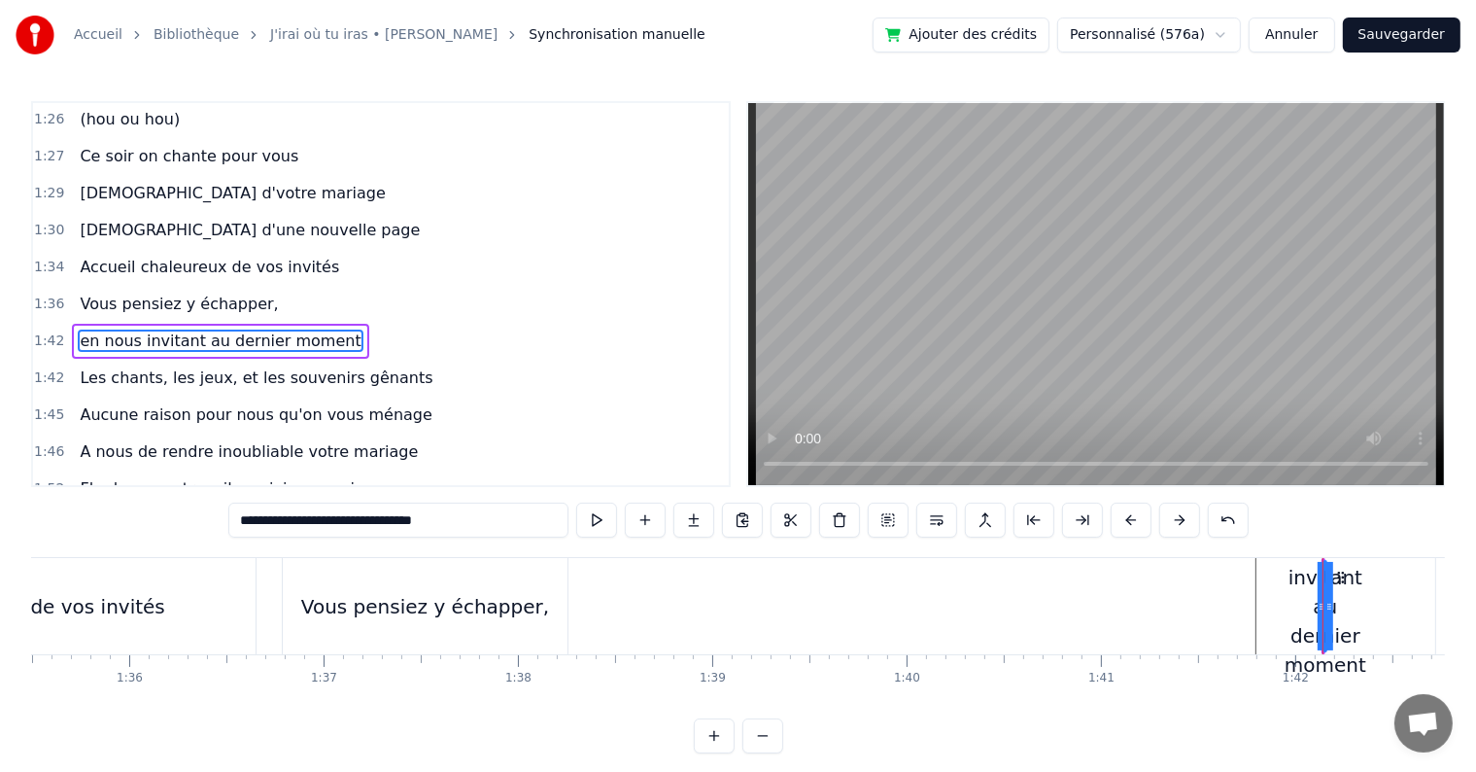
drag, startPoint x: 1321, startPoint y: 606, endPoint x: 876, endPoint y: 613, distance: 445.2
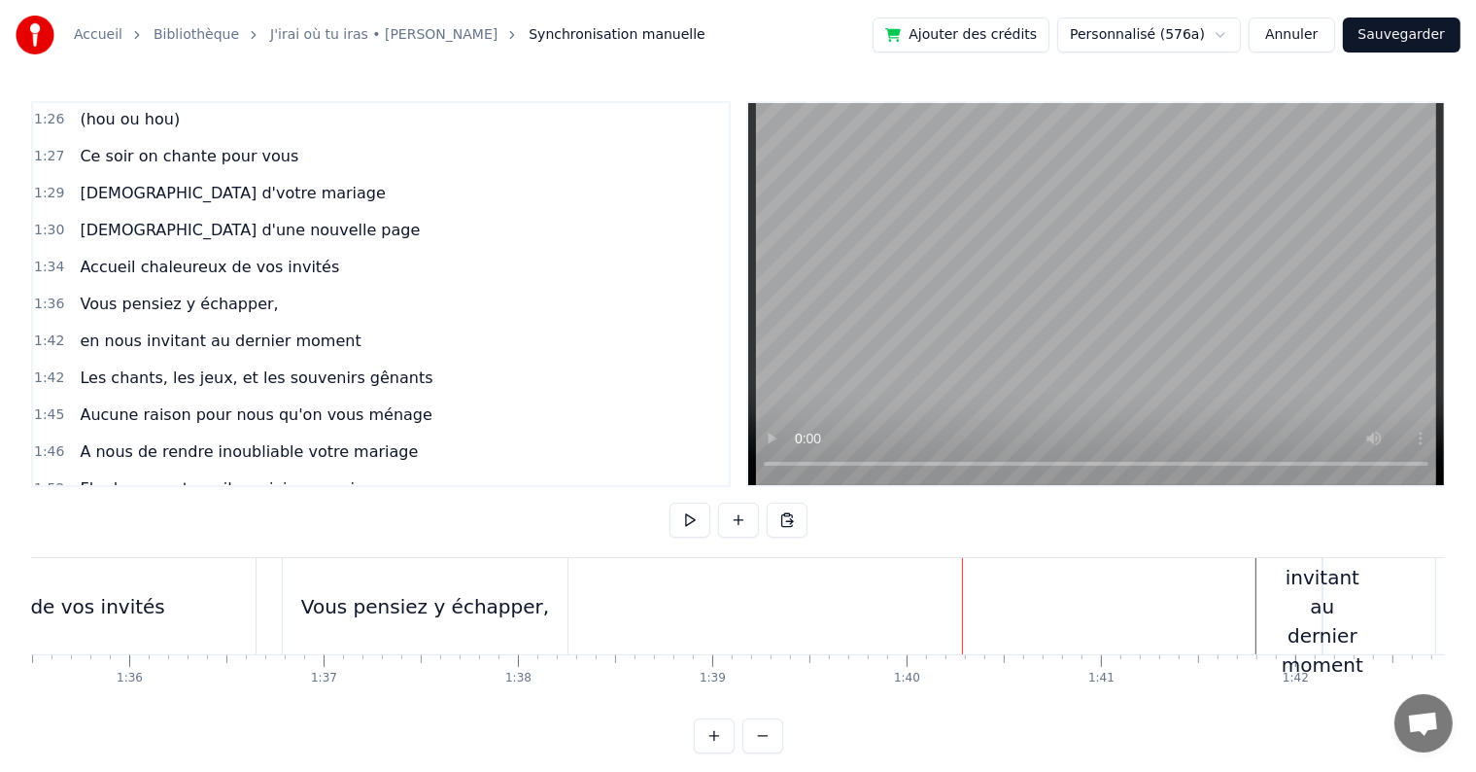
click at [1322, 614] on div "en nous invitant au dernier moment" at bounding box center [1323, 607] width 82 height 146
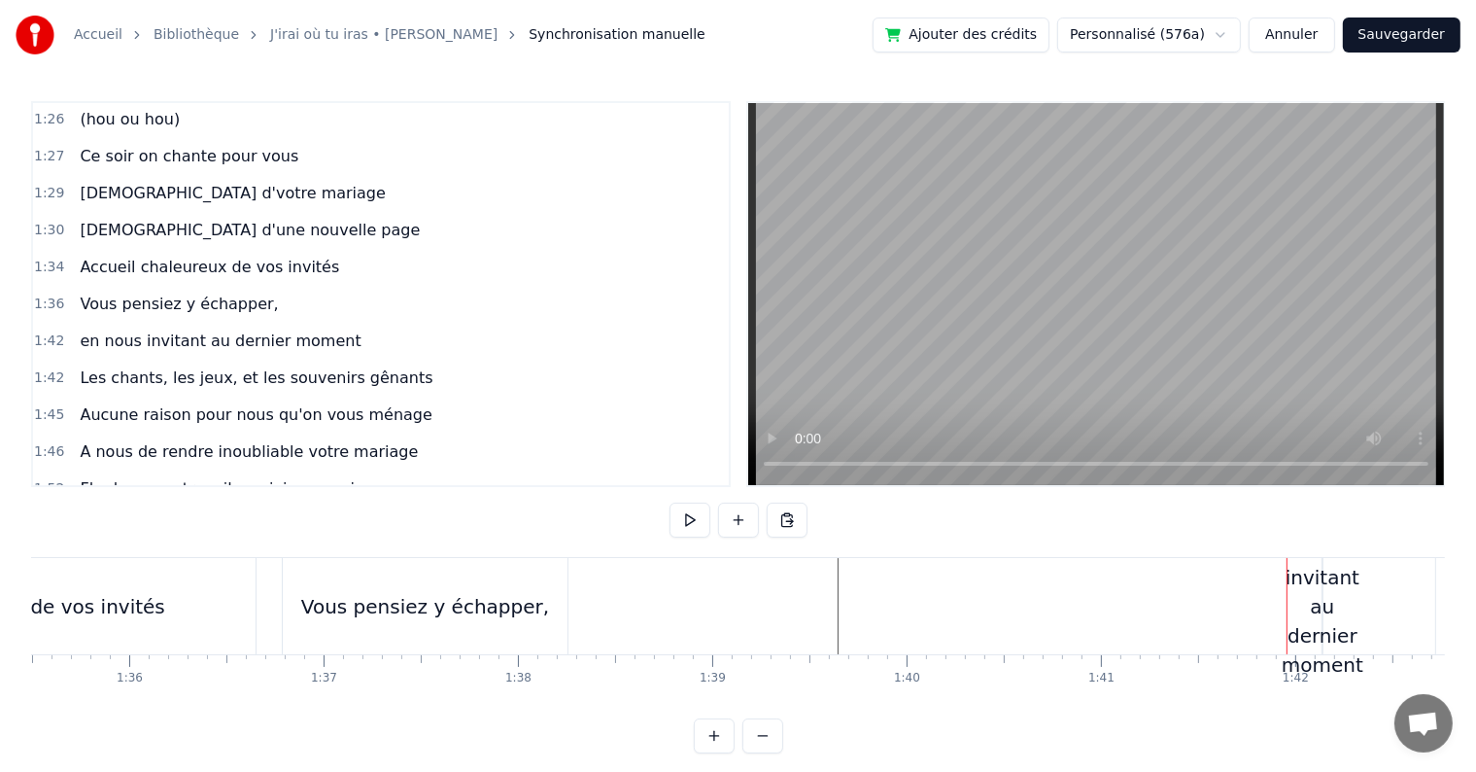
click at [1322, 605] on div "en nous invitant au dernier moment" at bounding box center [1323, 607] width 82 height 146
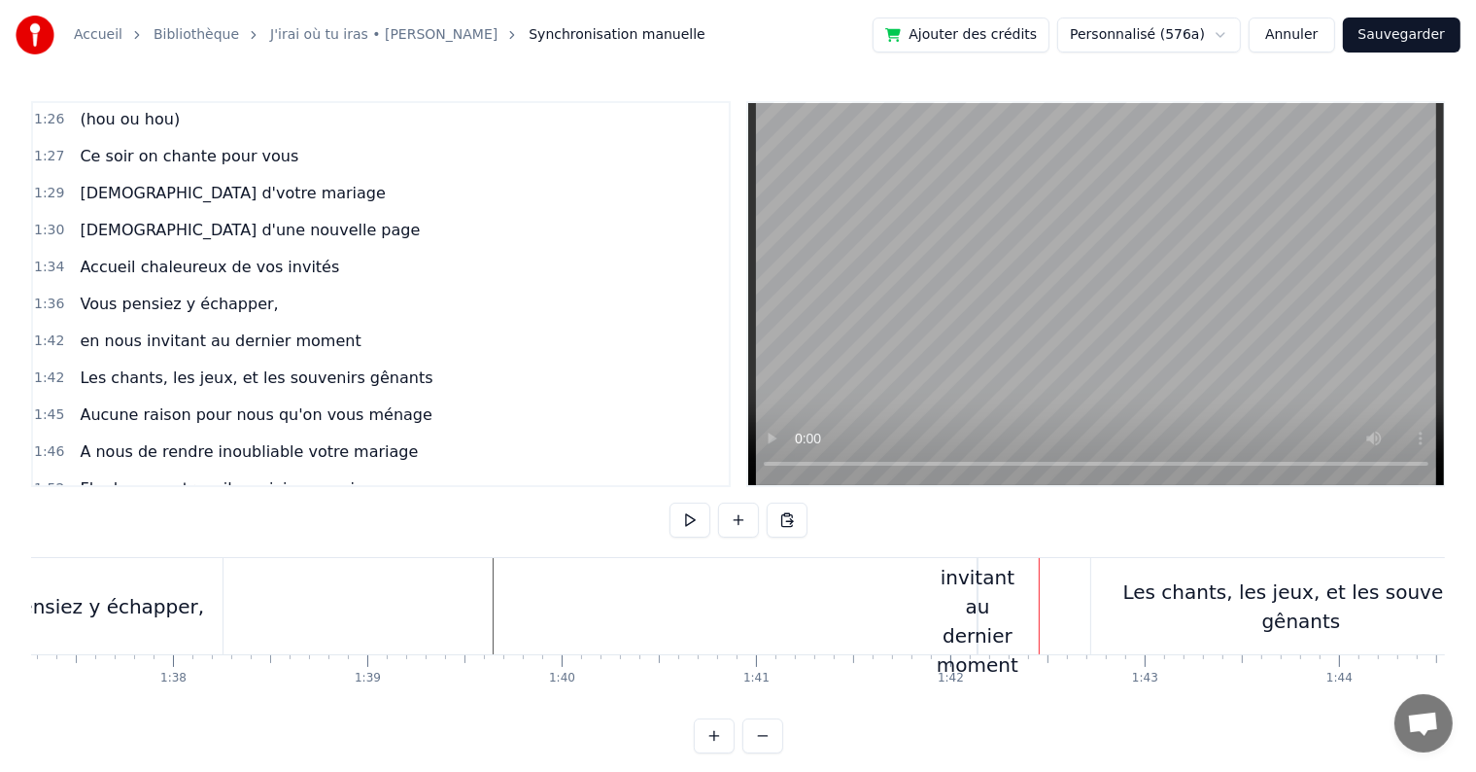
scroll to position [0, 18930]
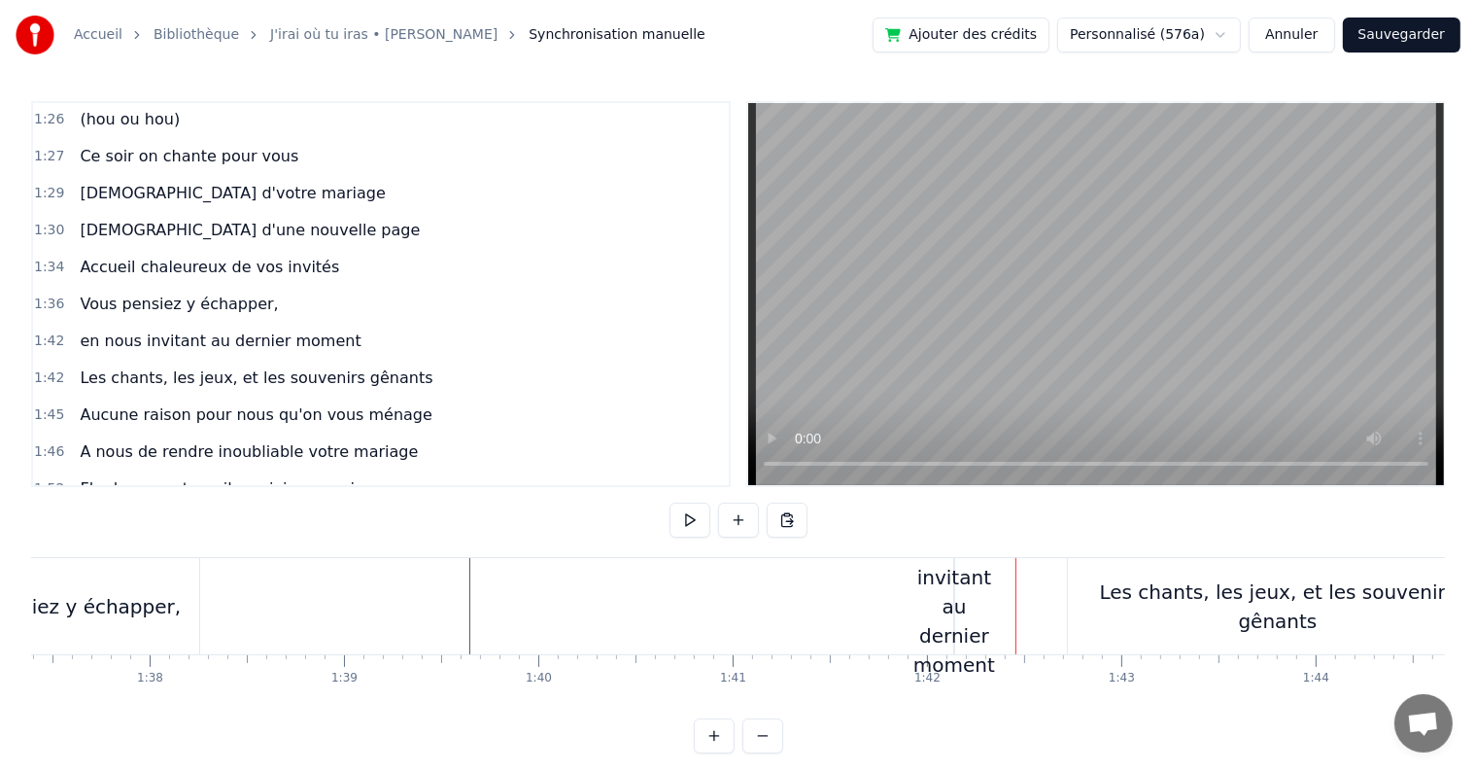
click at [925, 598] on div "en nous invitant au dernier moment" at bounding box center [955, 607] width 82 height 146
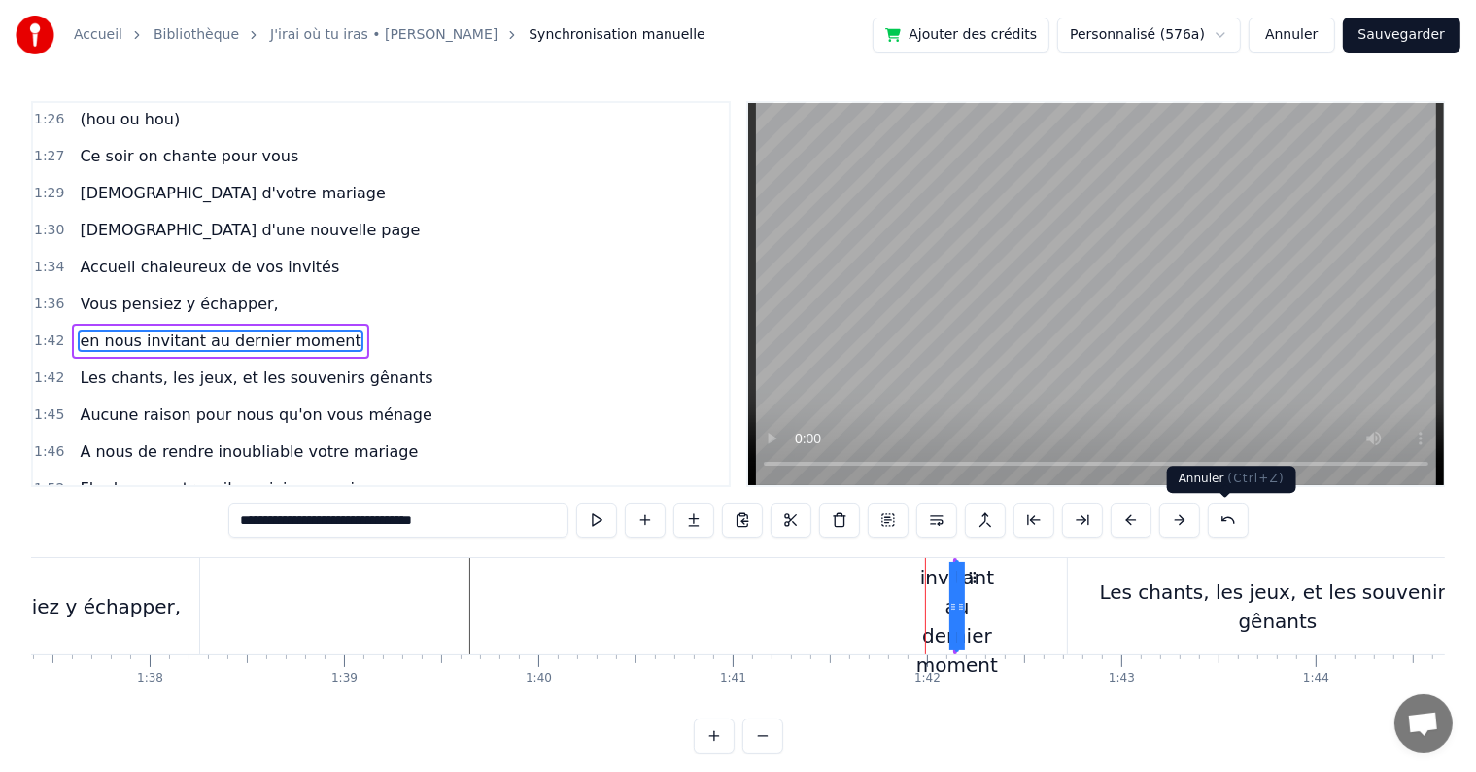
click at [1234, 512] on button at bounding box center [1228, 519] width 41 height 35
click at [1214, 523] on button at bounding box center [1204, 519] width 41 height 35
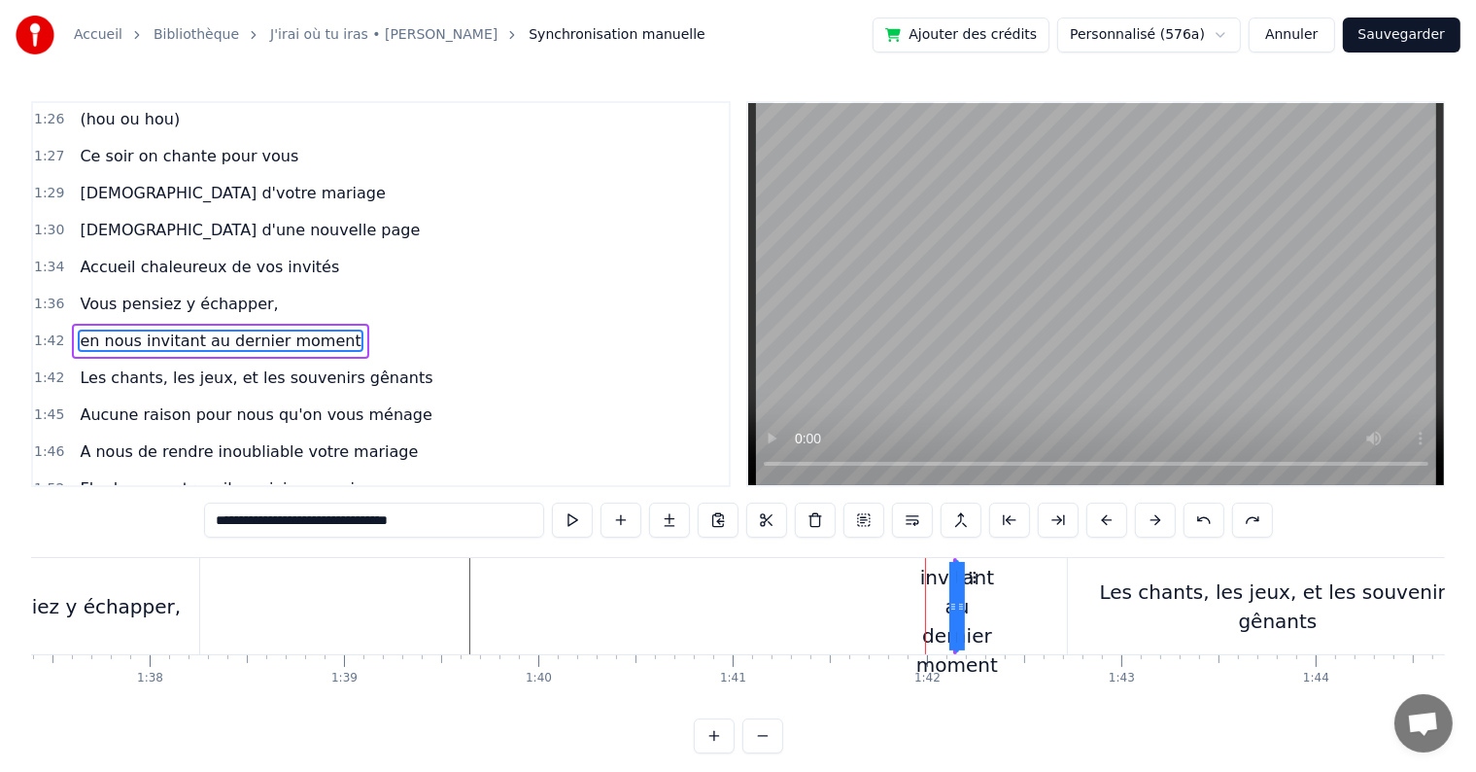
click at [1193, 517] on button at bounding box center [1204, 519] width 41 height 35
click at [1242, 530] on button at bounding box center [1252, 519] width 41 height 35
click at [1257, 511] on button at bounding box center [1252, 519] width 41 height 35
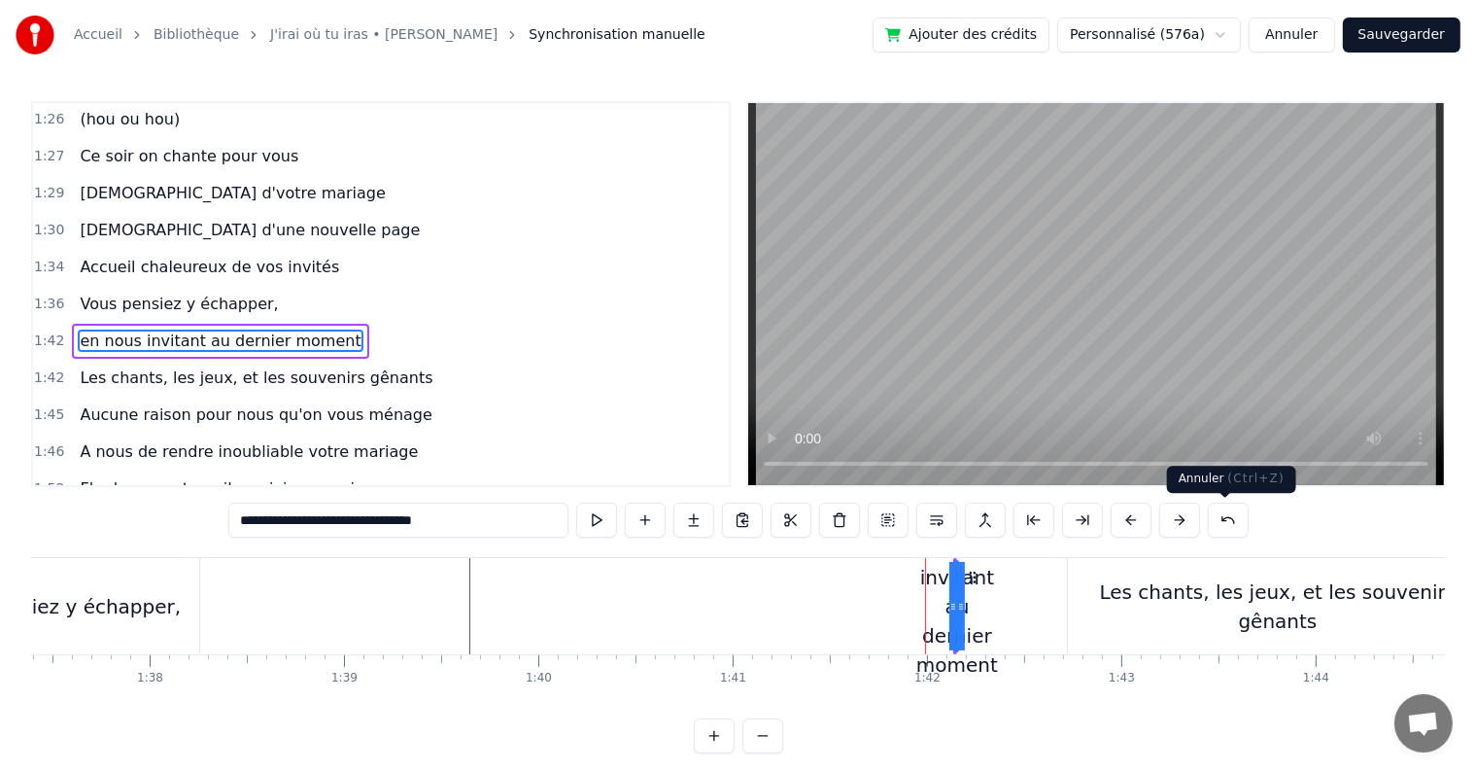
click at [1221, 520] on button at bounding box center [1228, 519] width 41 height 35
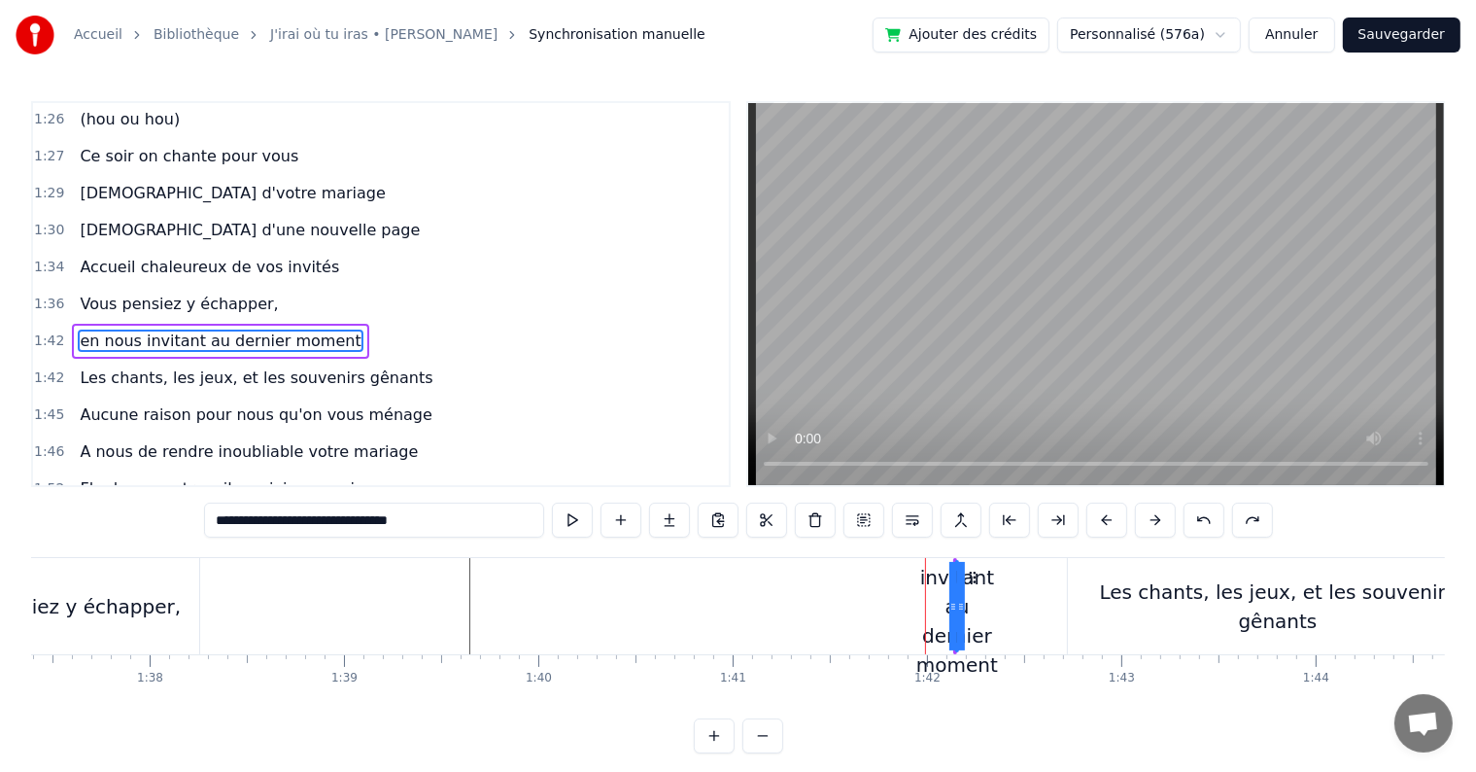
click at [1205, 516] on button at bounding box center [1204, 519] width 41 height 35
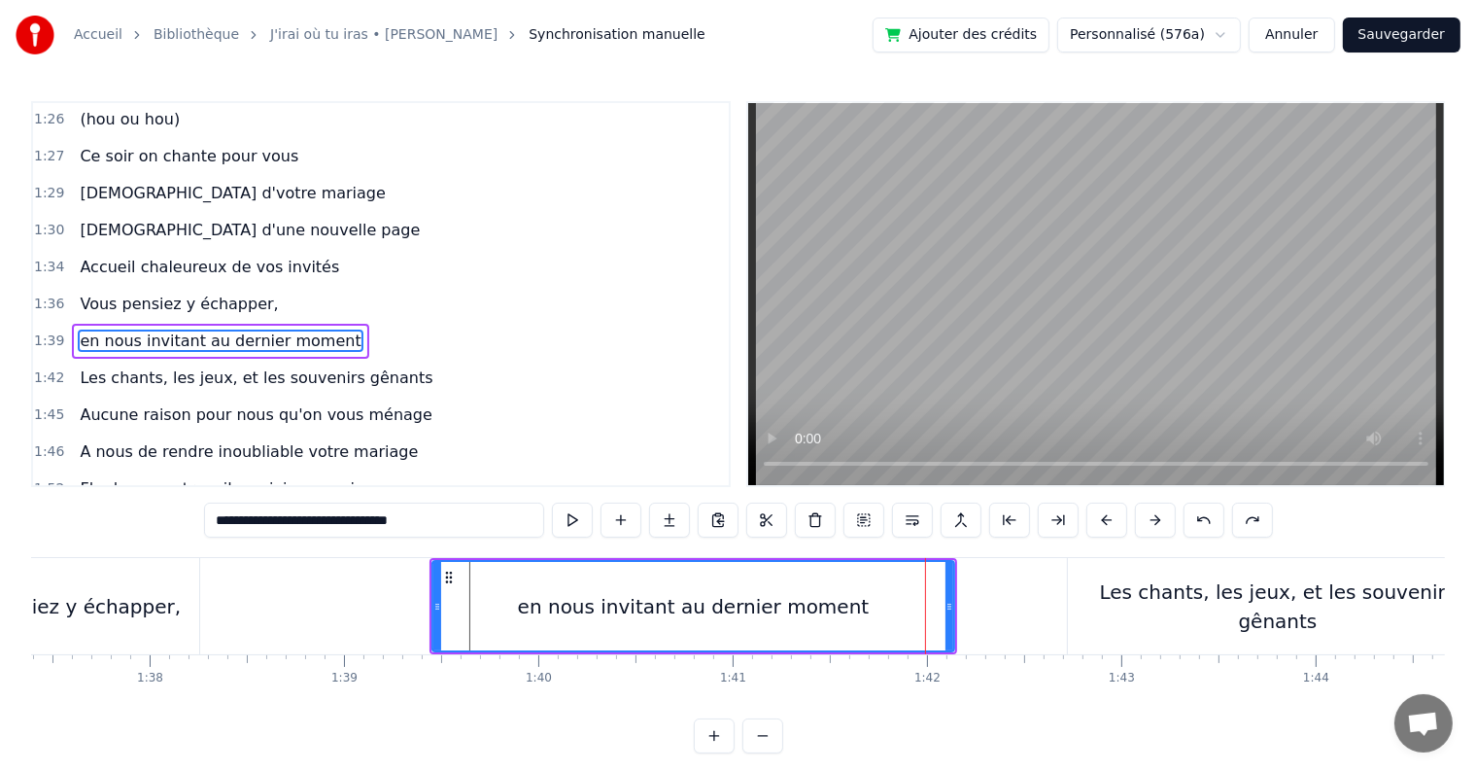
click at [1205, 516] on button at bounding box center [1204, 519] width 41 height 35
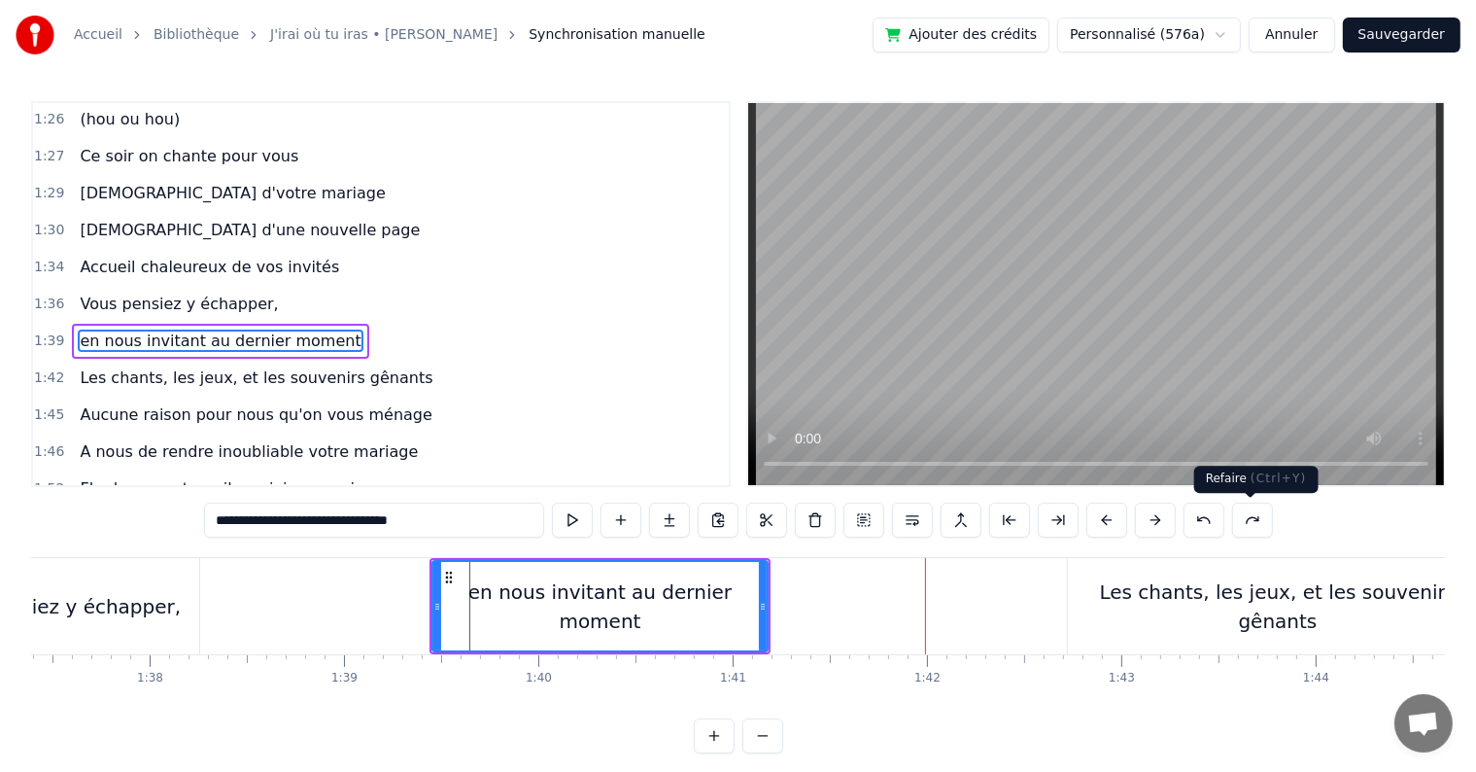
click at [1257, 517] on button at bounding box center [1252, 519] width 41 height 35
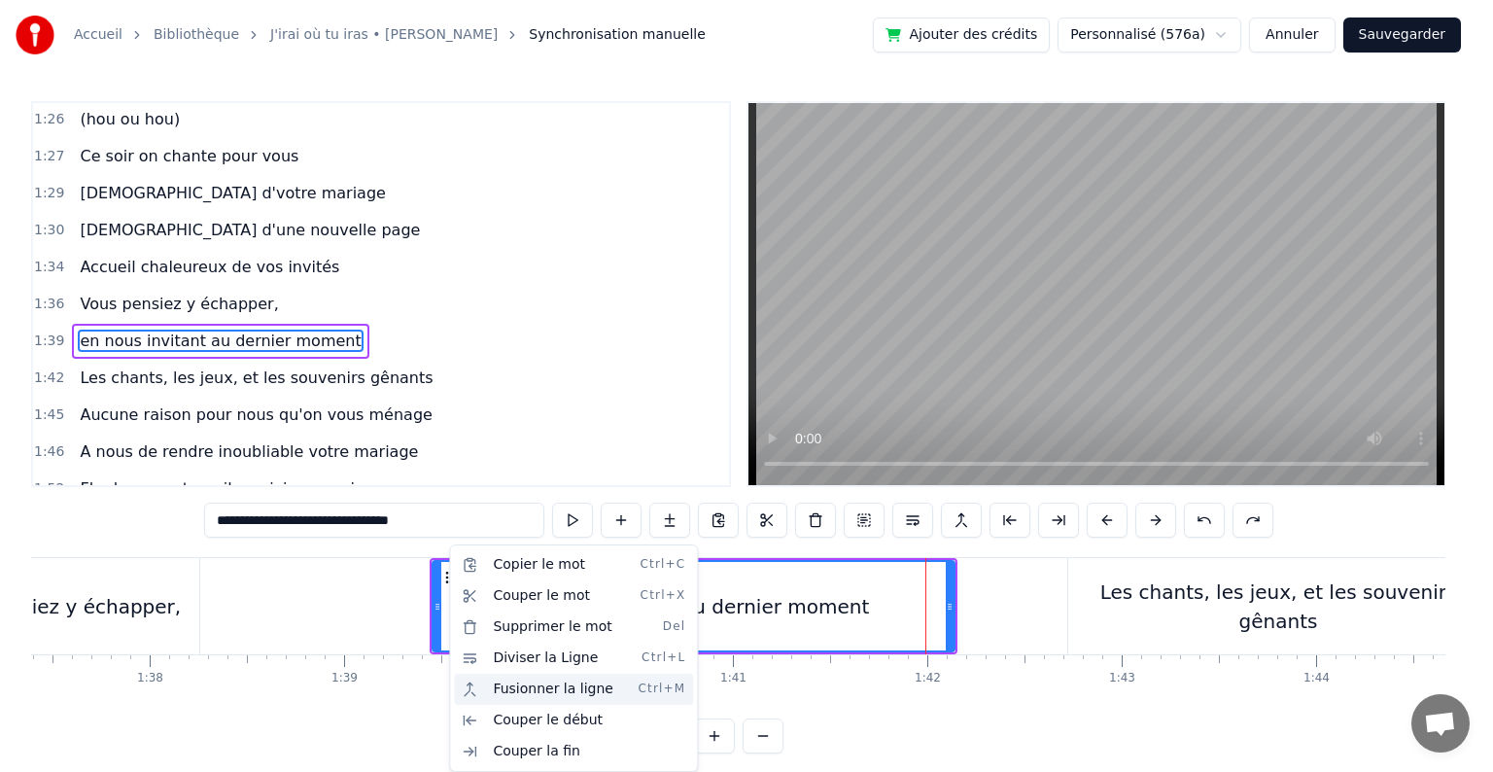
click at [559, 686] on div "Fusionner la ligne Ctrl+M" at bounding box center [573, 689] width 239 height 31
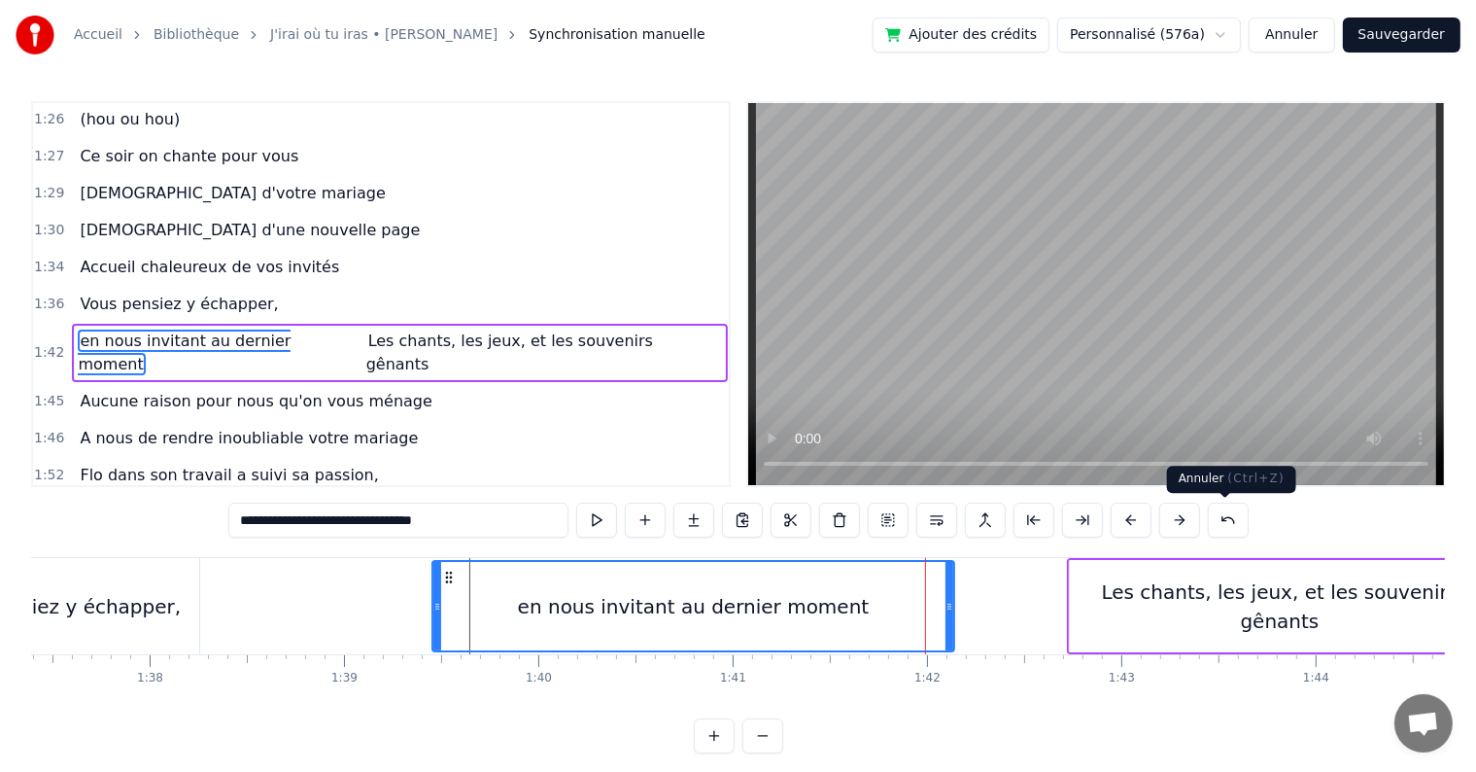
click at [1227, 524] on button at bounding box center [1228, 519] width 41 height 35
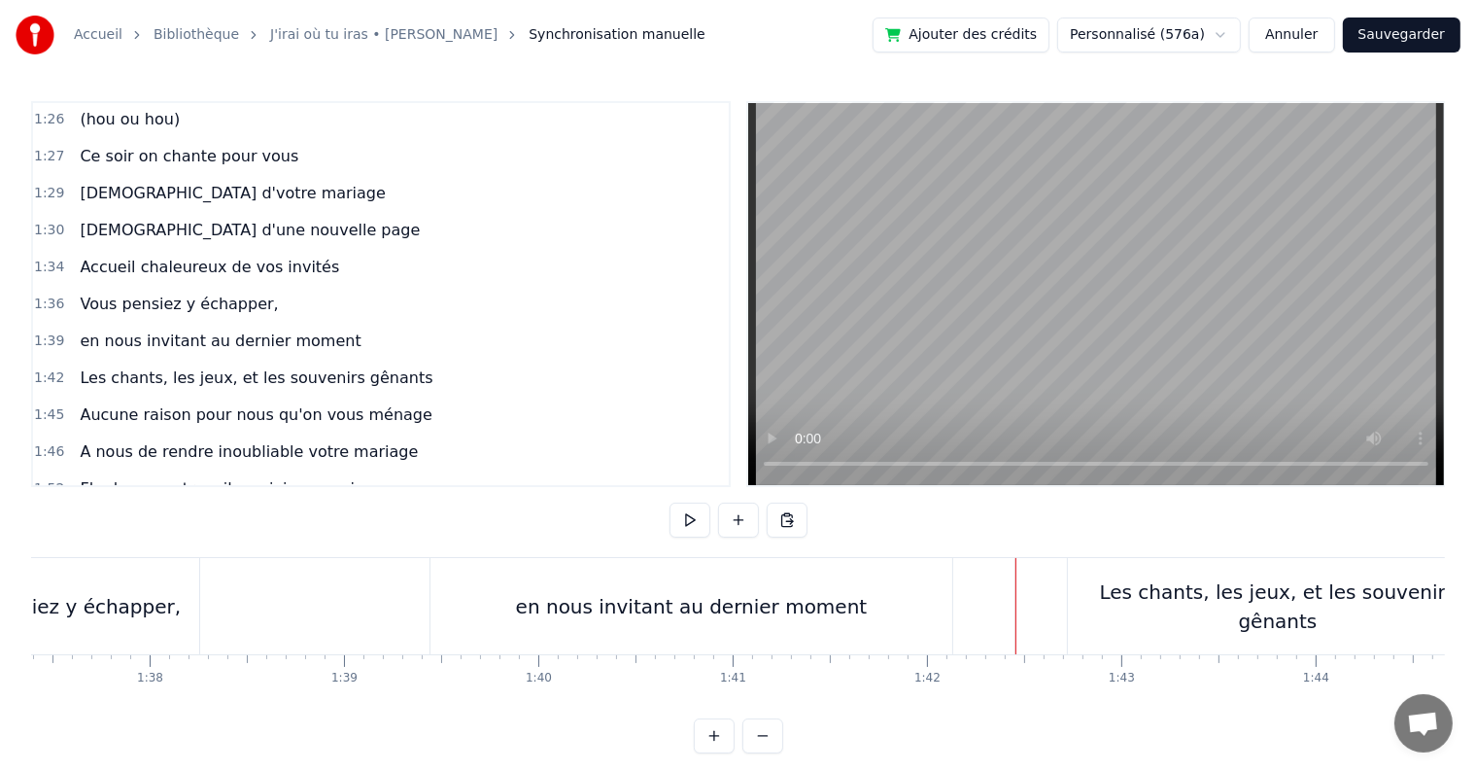
click at [872, 582] on div "en nous invitant au dernier moment" at bounding box center [692, 606] width 522 height 96
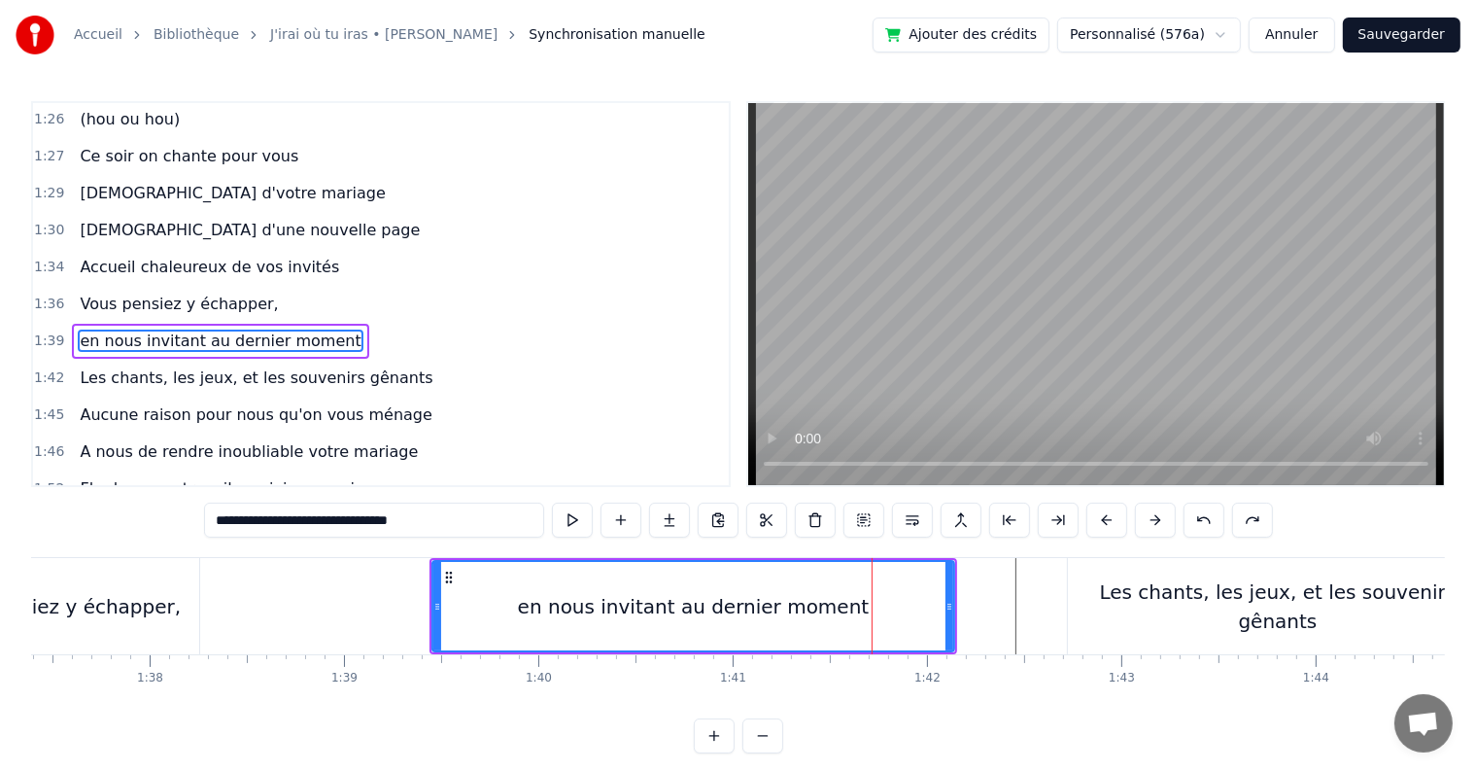
click at [1155, 548] on div "0:05 C’est au lycée que tout commence 0:07 Flo et [PERSON_NAME] vivent encore l…" at bounding box center [738, 427] width 1414 height 652
click at [1145, 573] on div "Les chants, les jeux, et les souvenirs gênants" at bounding box center [1278, 606] width 420 height 96
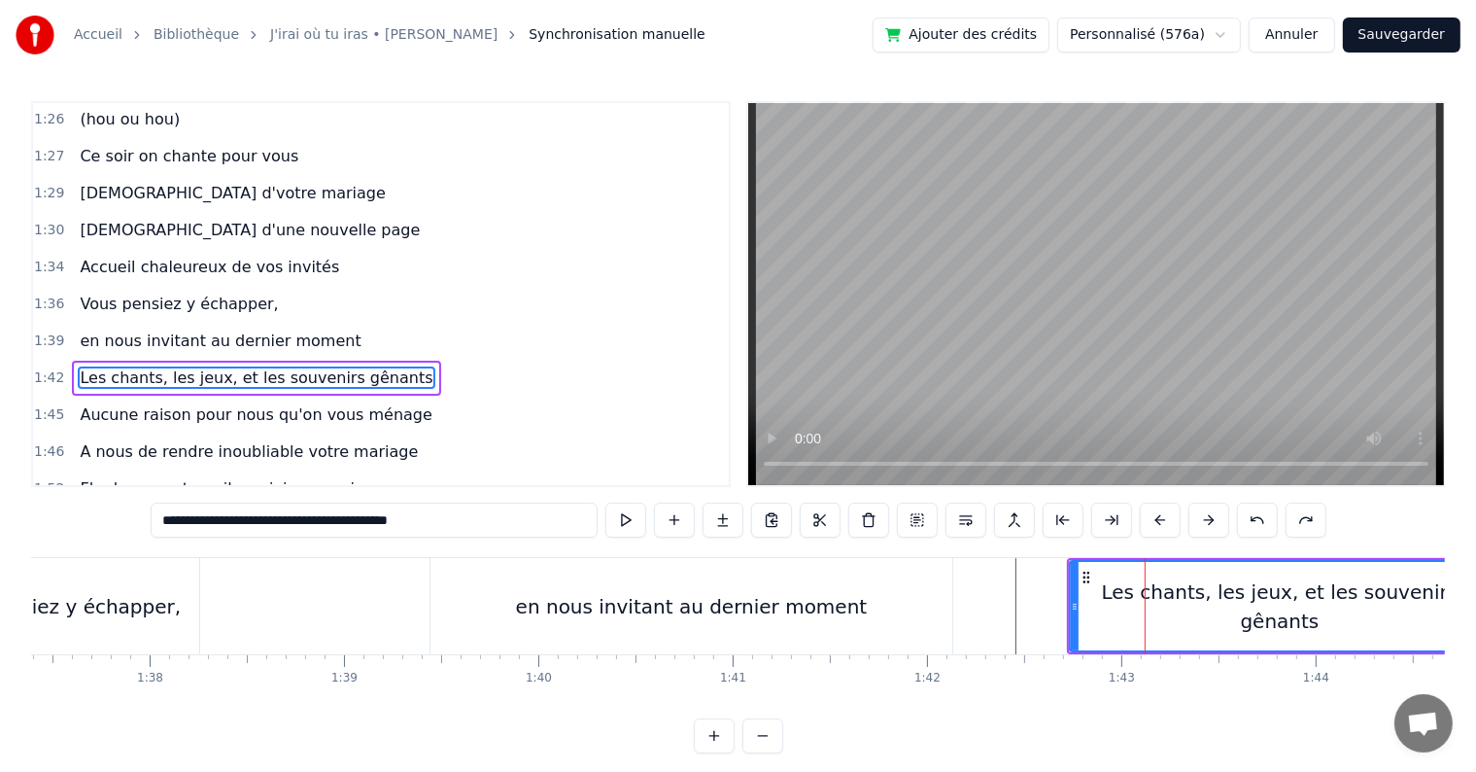
scroll to position [1257, 0]
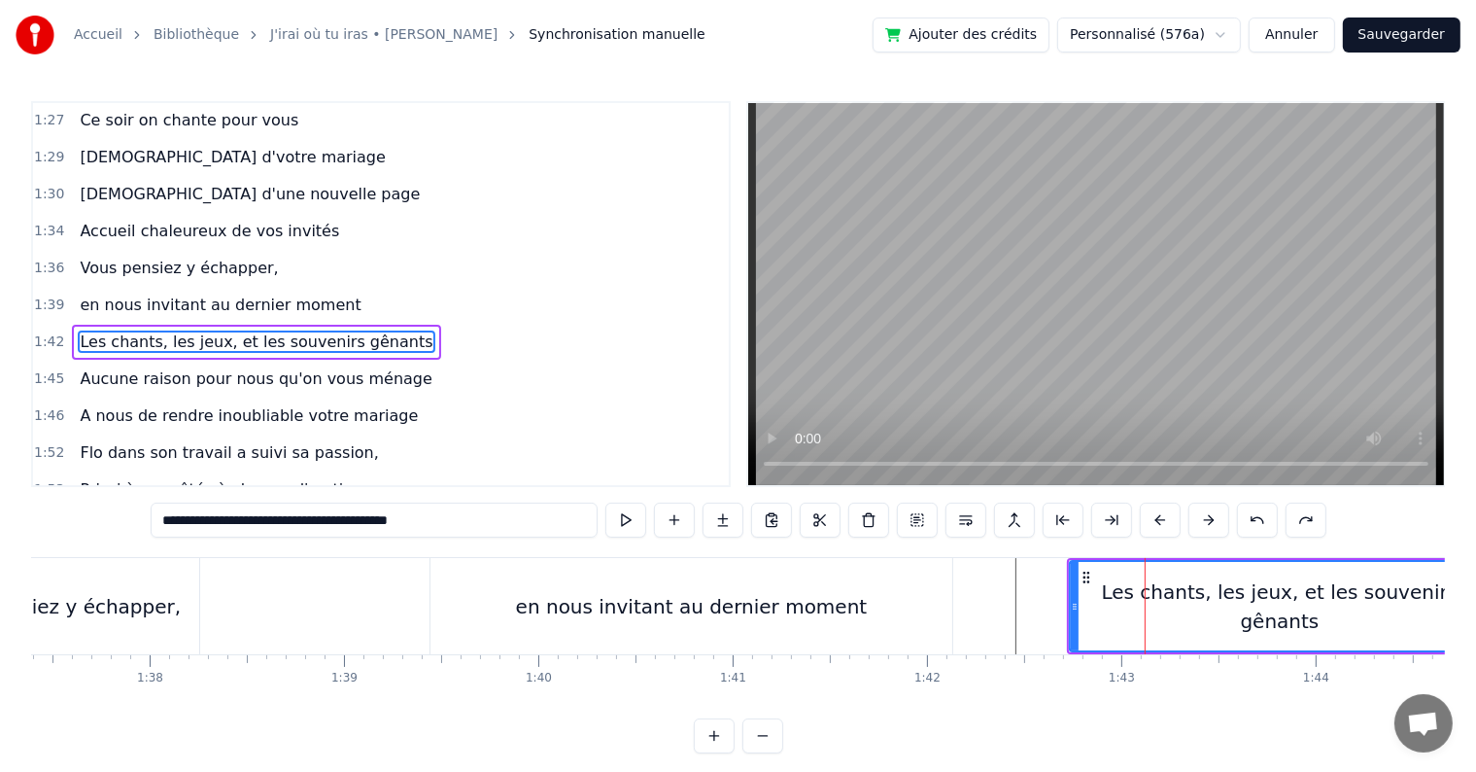
click at [280, 294] on span "en nous invitant au dernier moment" at bounding box center [220, 305] width 285 height 22
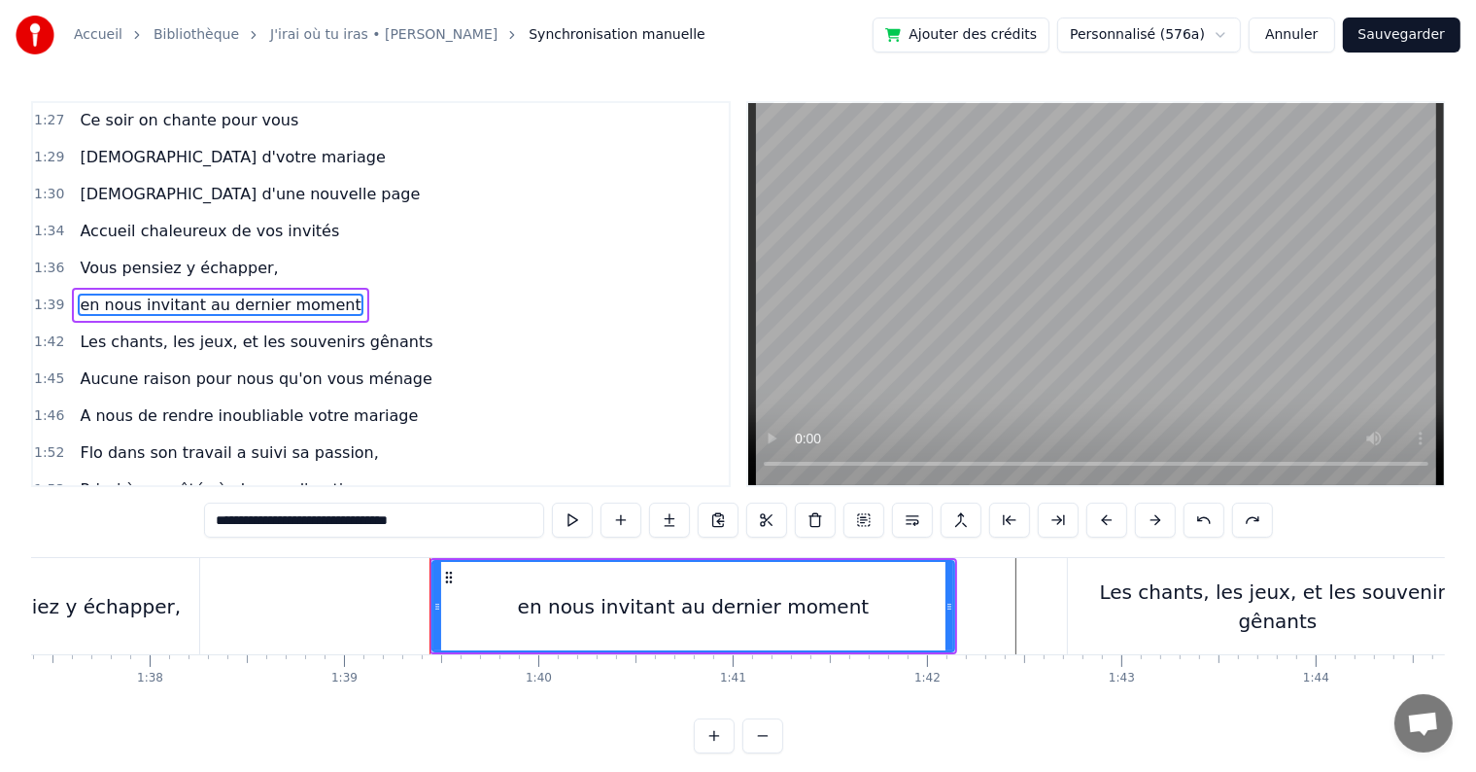
scroll to position [1221, 0]
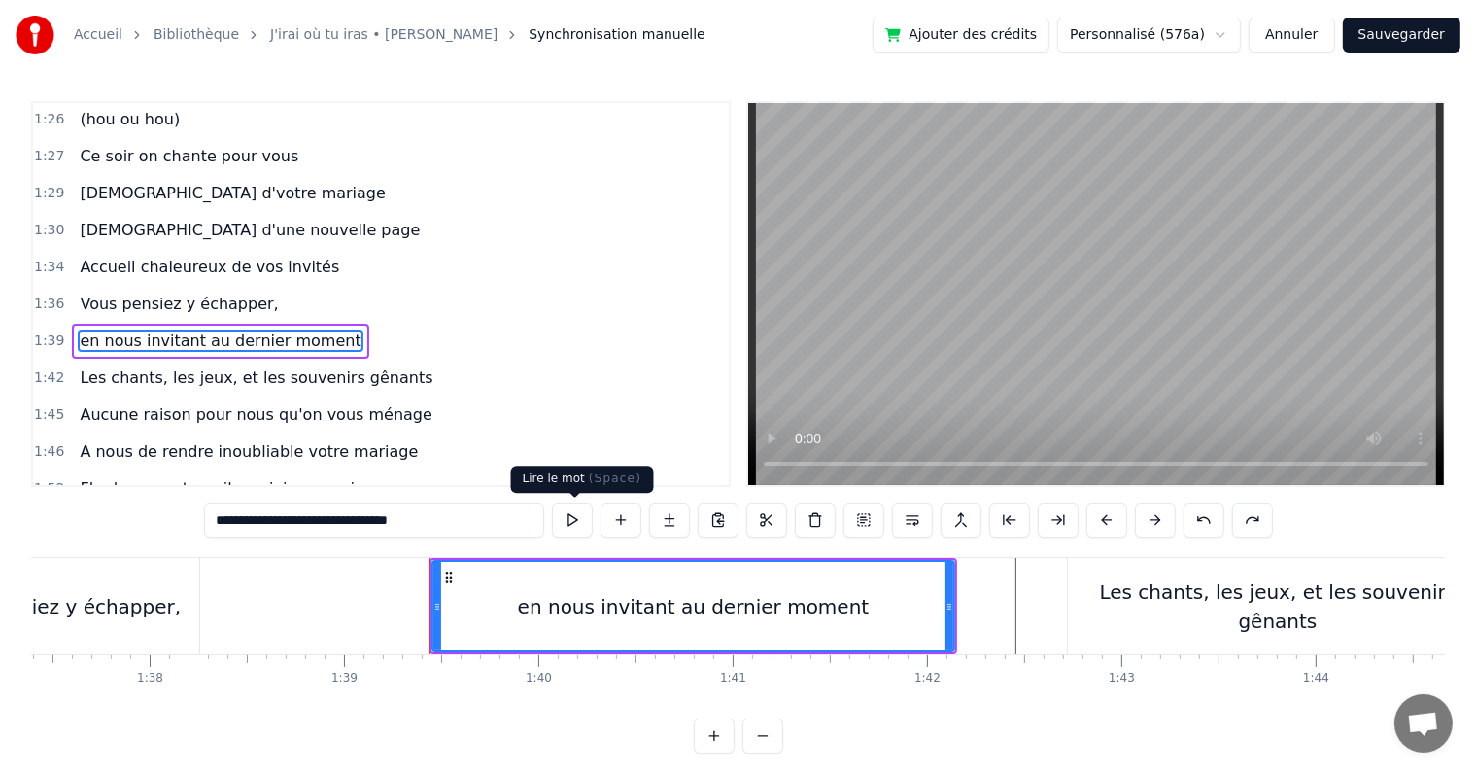
click at [576, 517] on button at bounding box center [572, 519] width 41 height 35
click at [109, 607] on div "Vous pensiez y échapper," at bounding box center [57, 606] width 248 height 29
type input "**********"
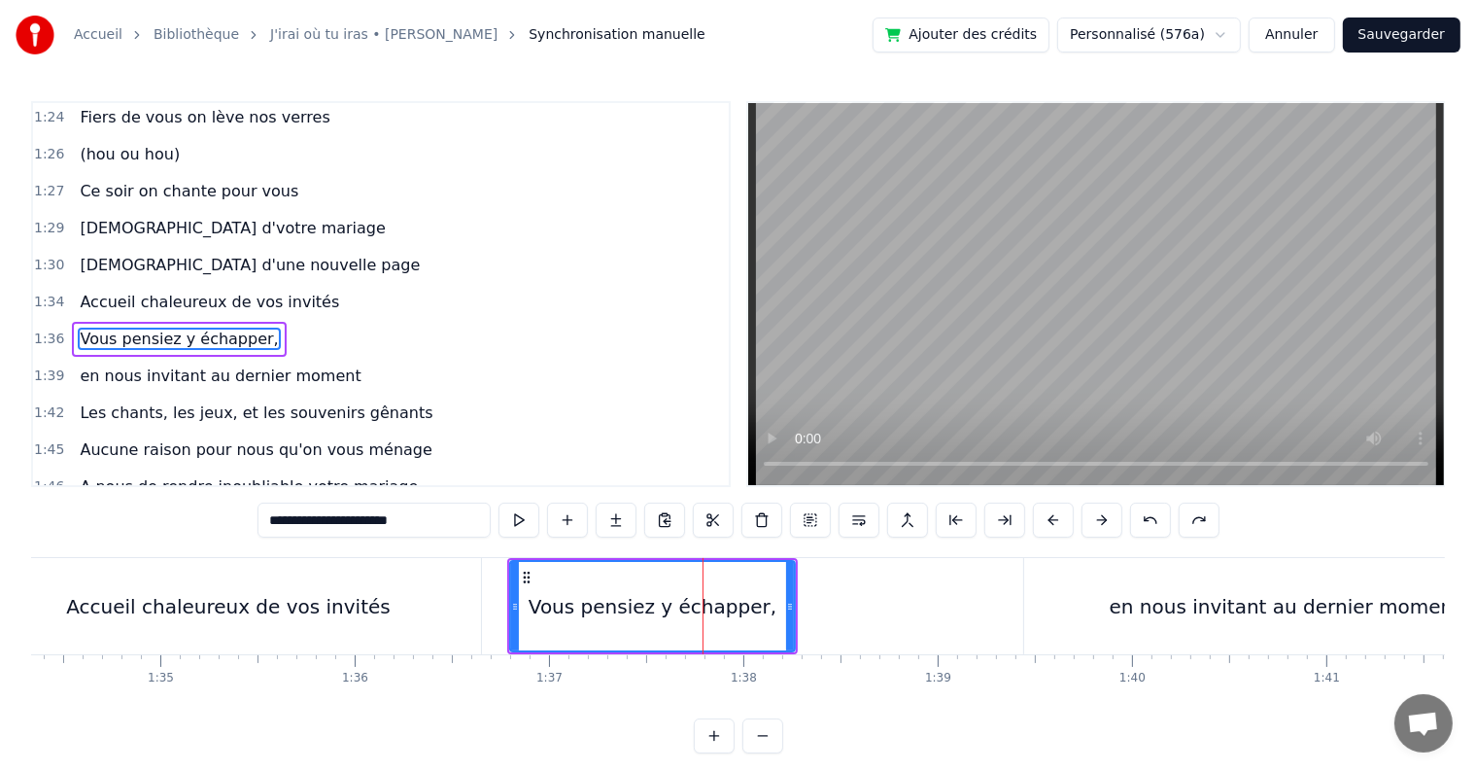
scroll to position [0, 18268]
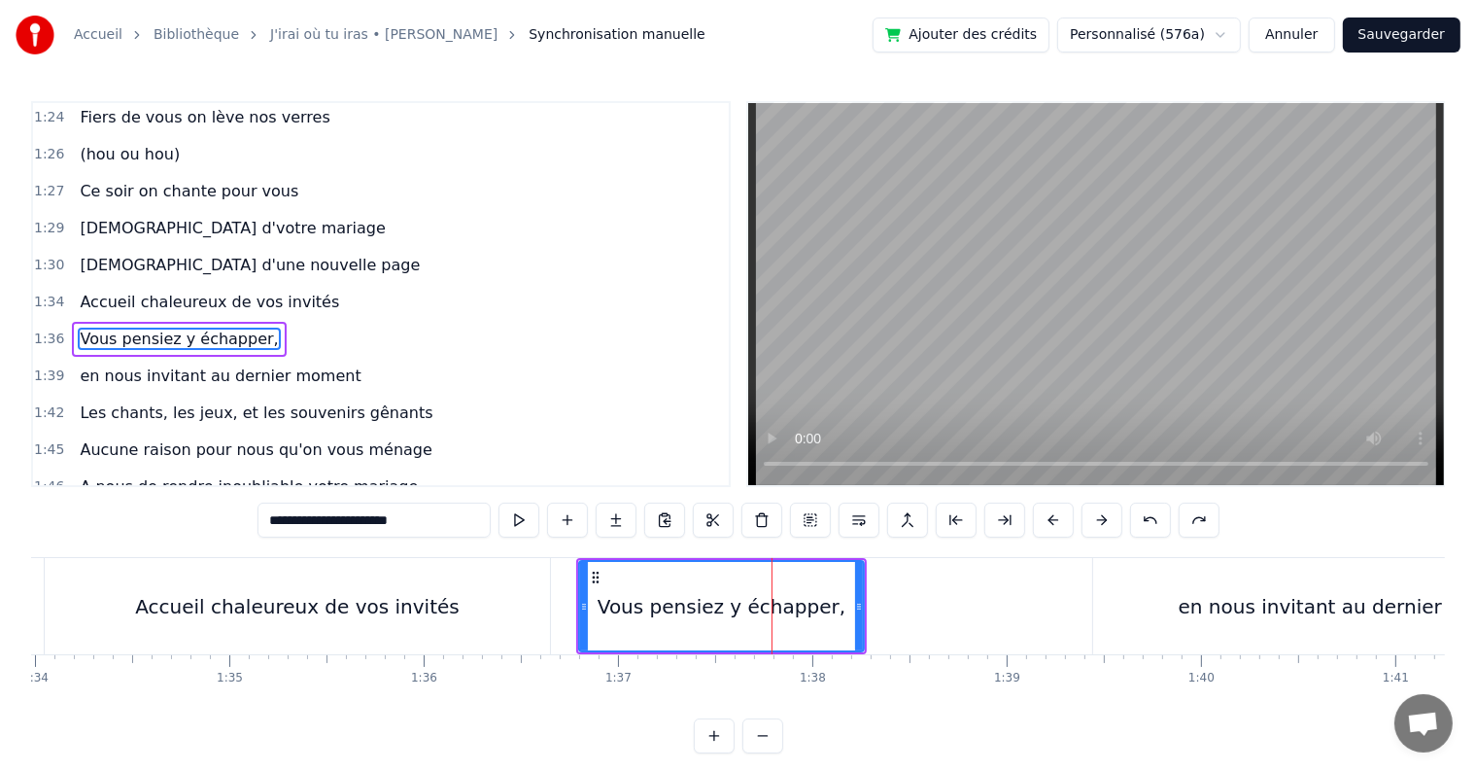
click at [620, 596] on div "Vous pensiez y échapper," at bounding box center [722, 606] width 248 height 29
click at [529, 511] on button at bounding box center [519, 519] width 41 height 35
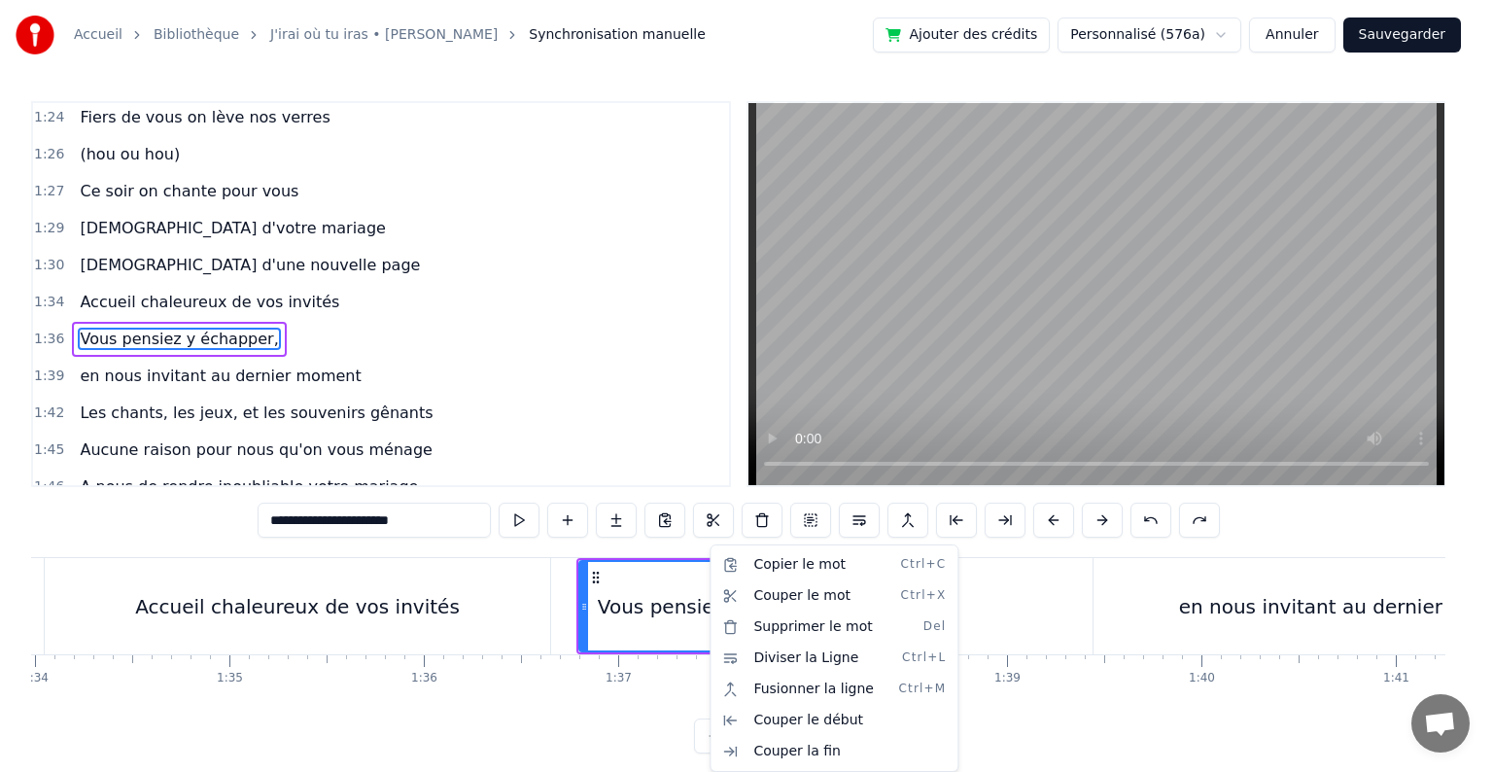
click at [509, 603] on html "Accueil Bibliothèque J'irai où tu iras • [PERSON_NAME] Synchronisation manuelle…" at bounding box center [746, 392] width 1493 height 784
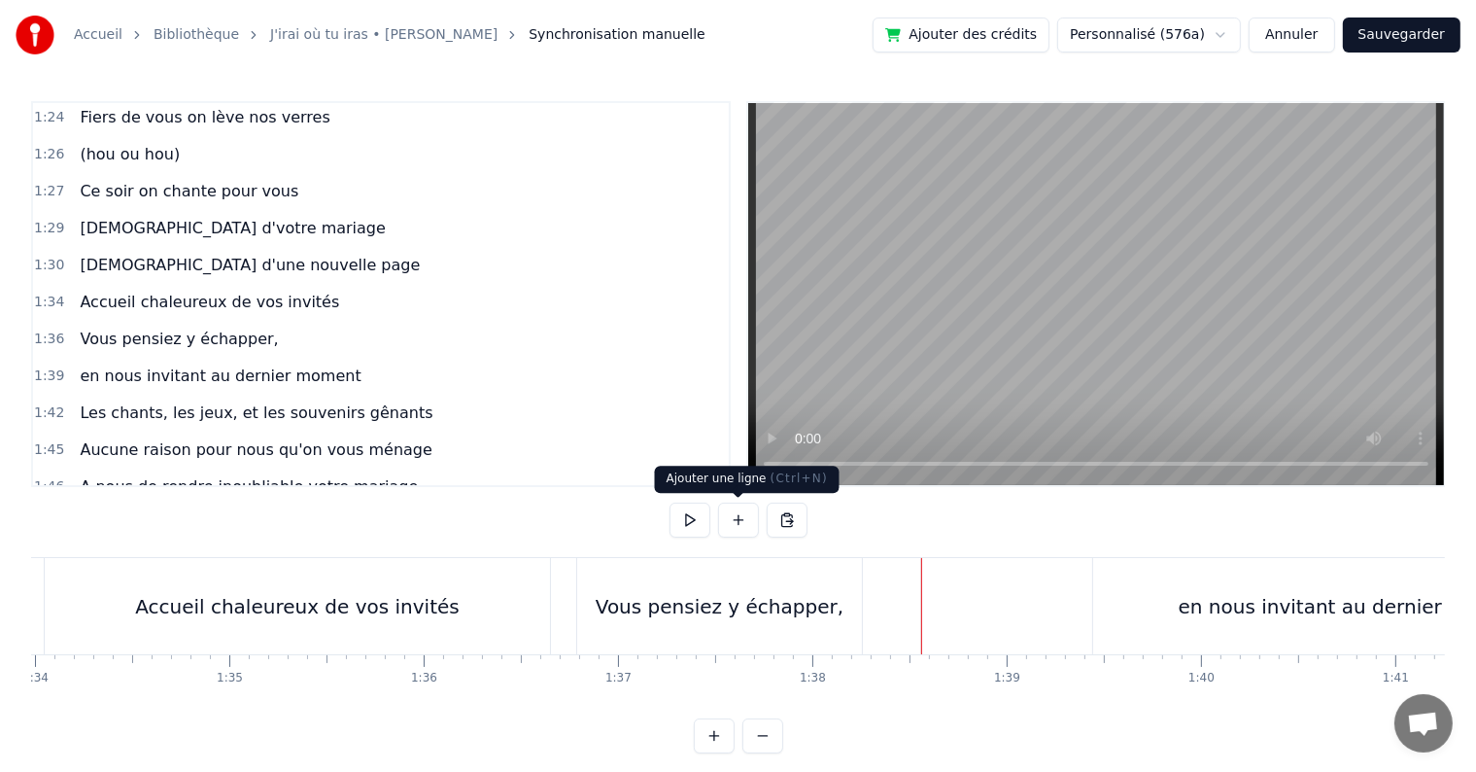
click at [747, 525] on button at bounding box center [738, 519] width 41 height 35
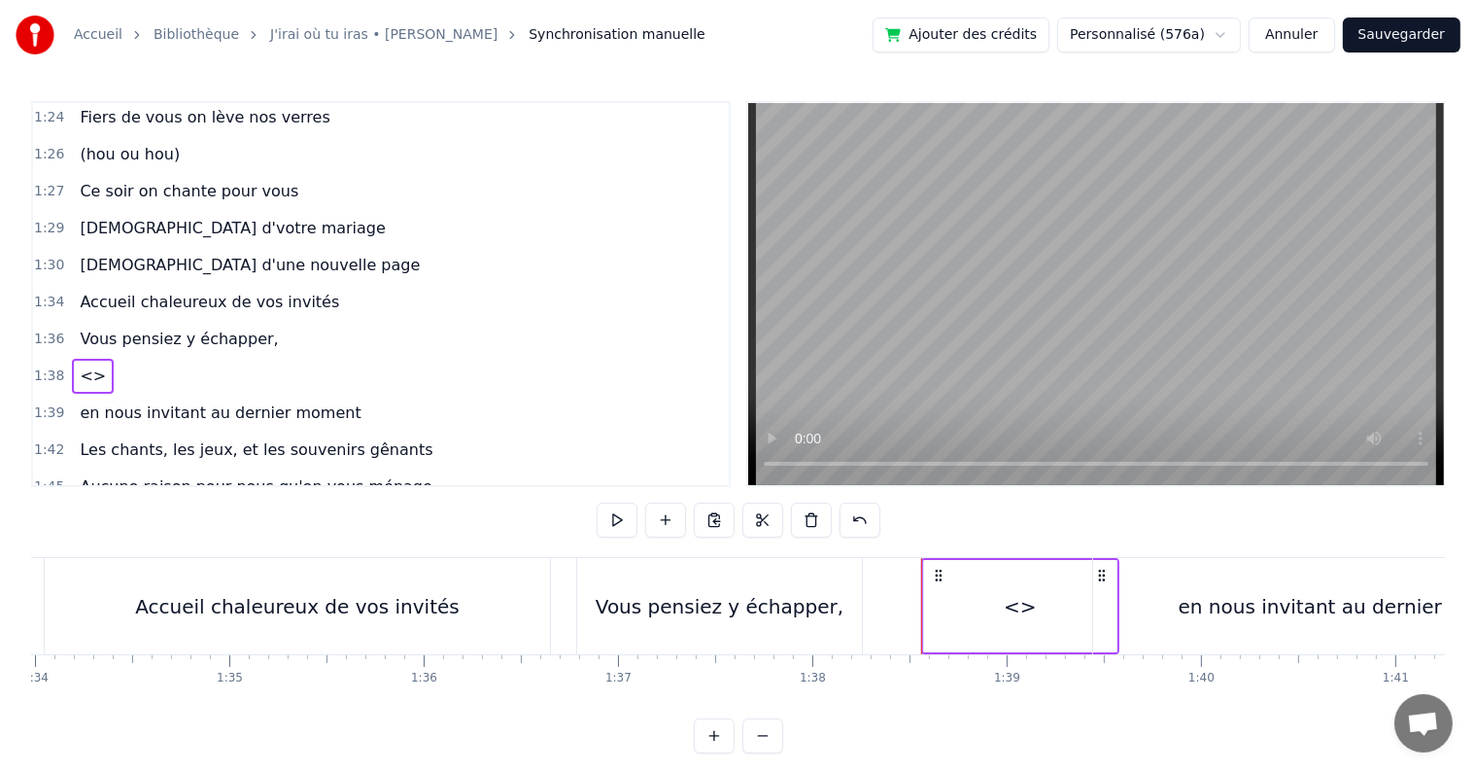
click at [82, 364] on span "<>" at bounding box center [93, 375] width 30 height 22
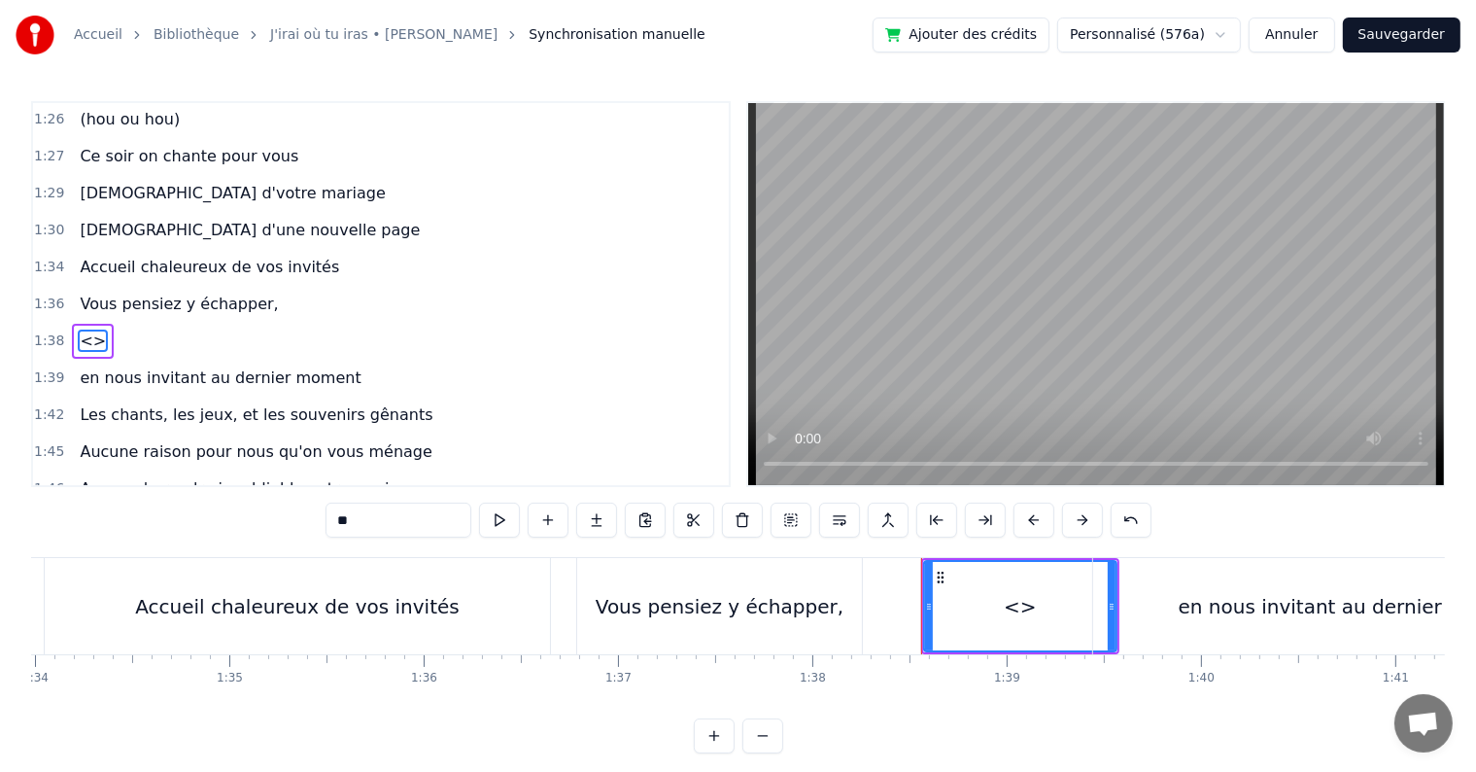
click at [1317, 630] on div "en nous invitant au dernier moment" at bounding box center [1354, 606] width 522 height 96
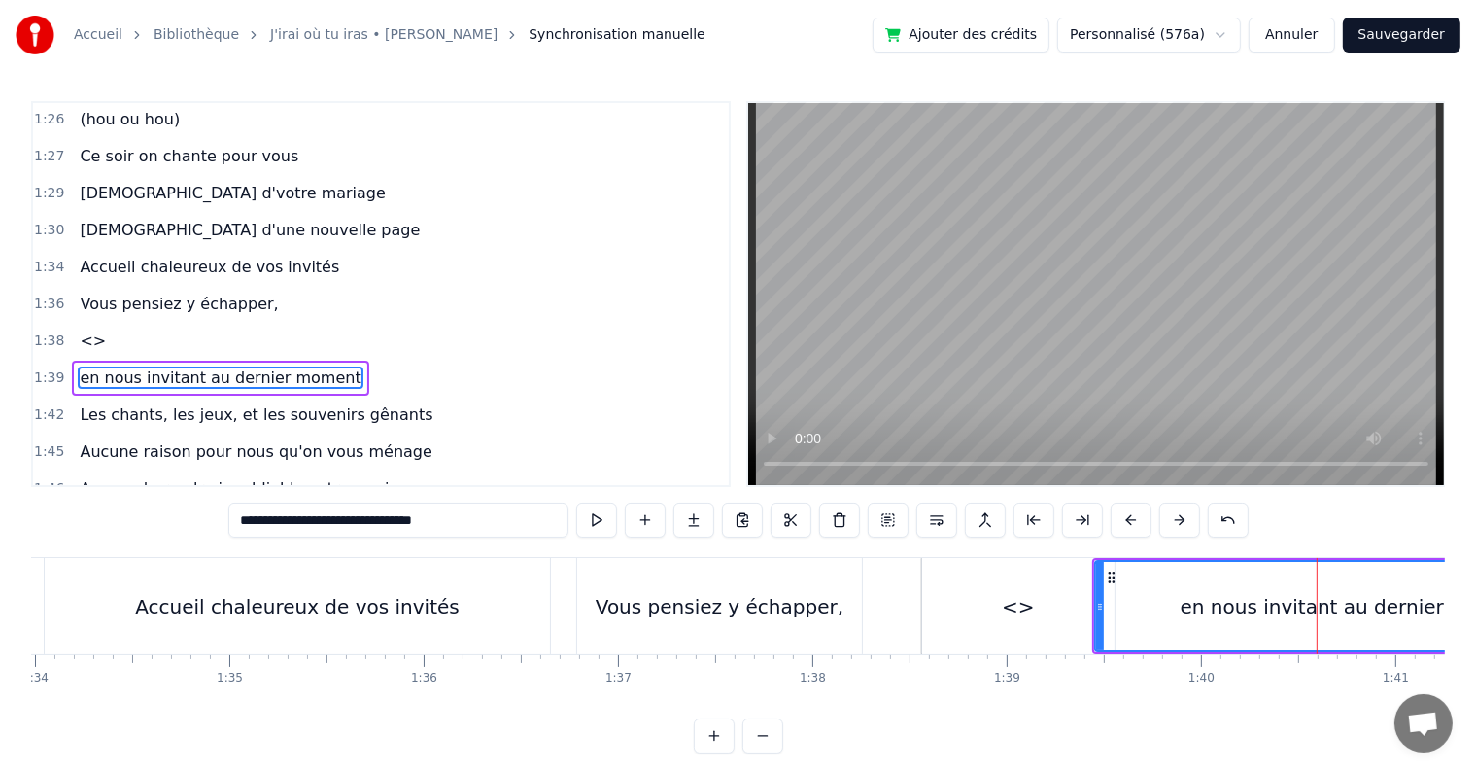
scroll to position [1257, 0]
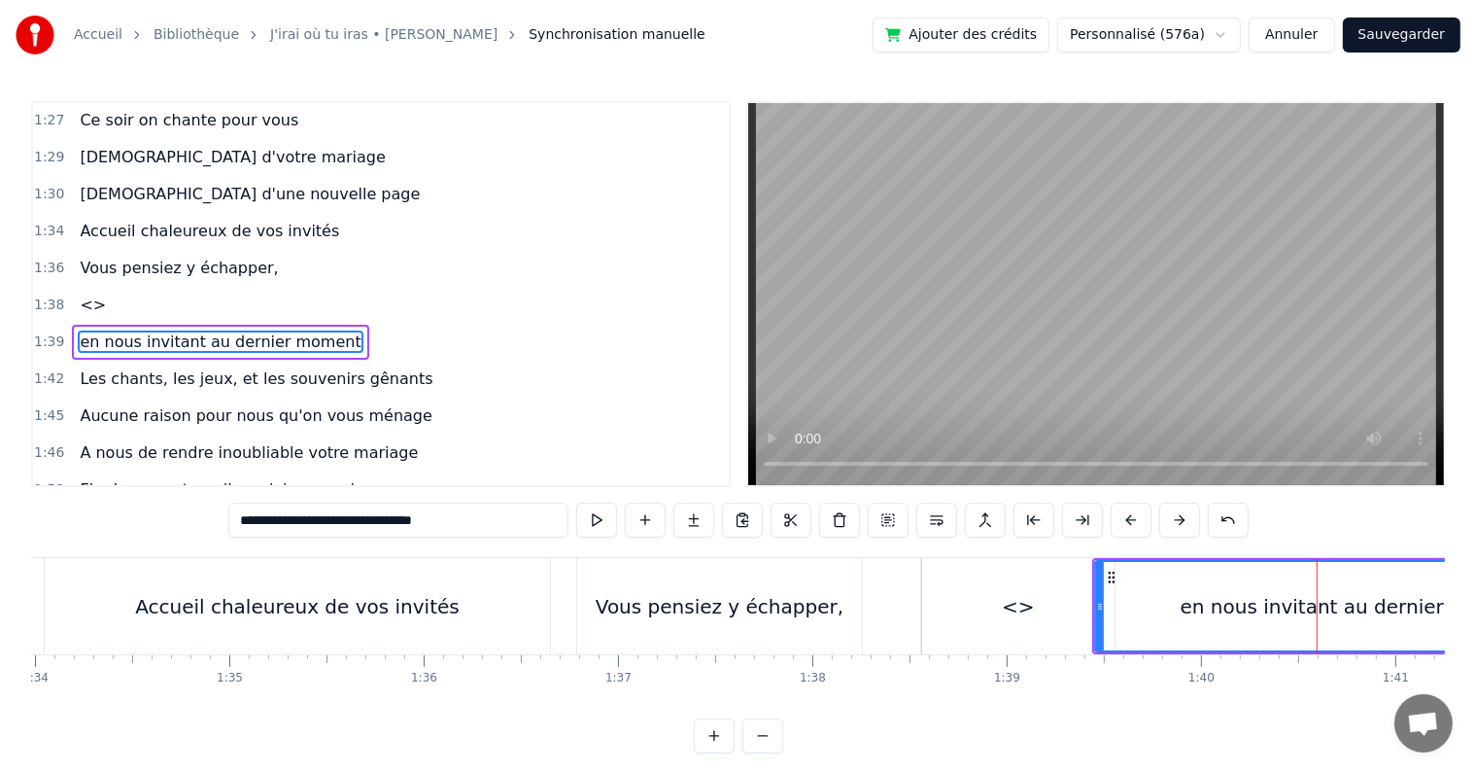
click at [1205, 599] on div "en nous invitant au dernier moment" at bounding box center [1357, 606] width 352 height 29
click at [82, 330] on span "en nous invitant au dernier moment" at bounding box center [220, 341] width 285 height 22
click at [254, 519] on input "**********" at bounding box center [398, 519] width 340 height 35
click at [953, 566] on div "<>" at bounding box center [1018, 606] width 192 height 96
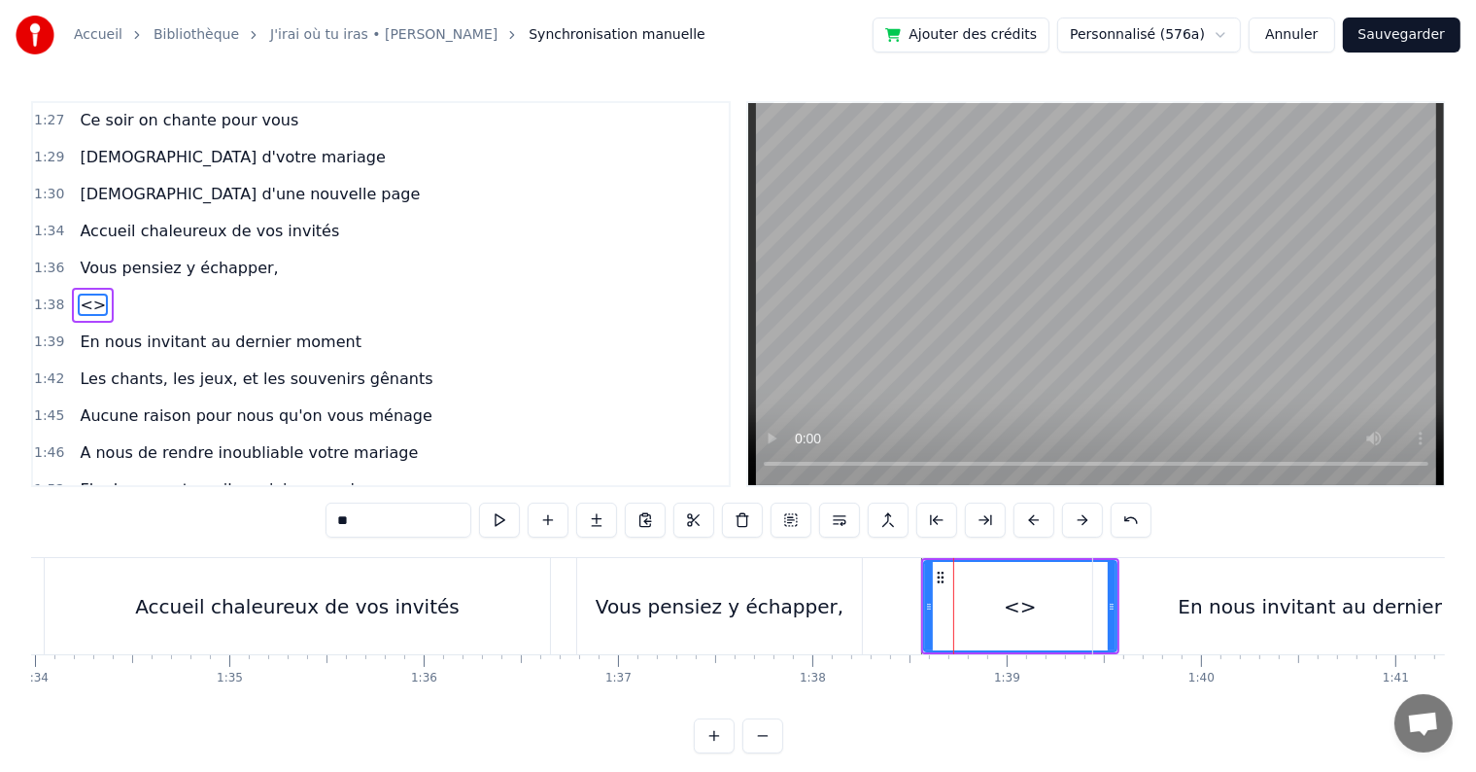
scroll to position [1221, 0]
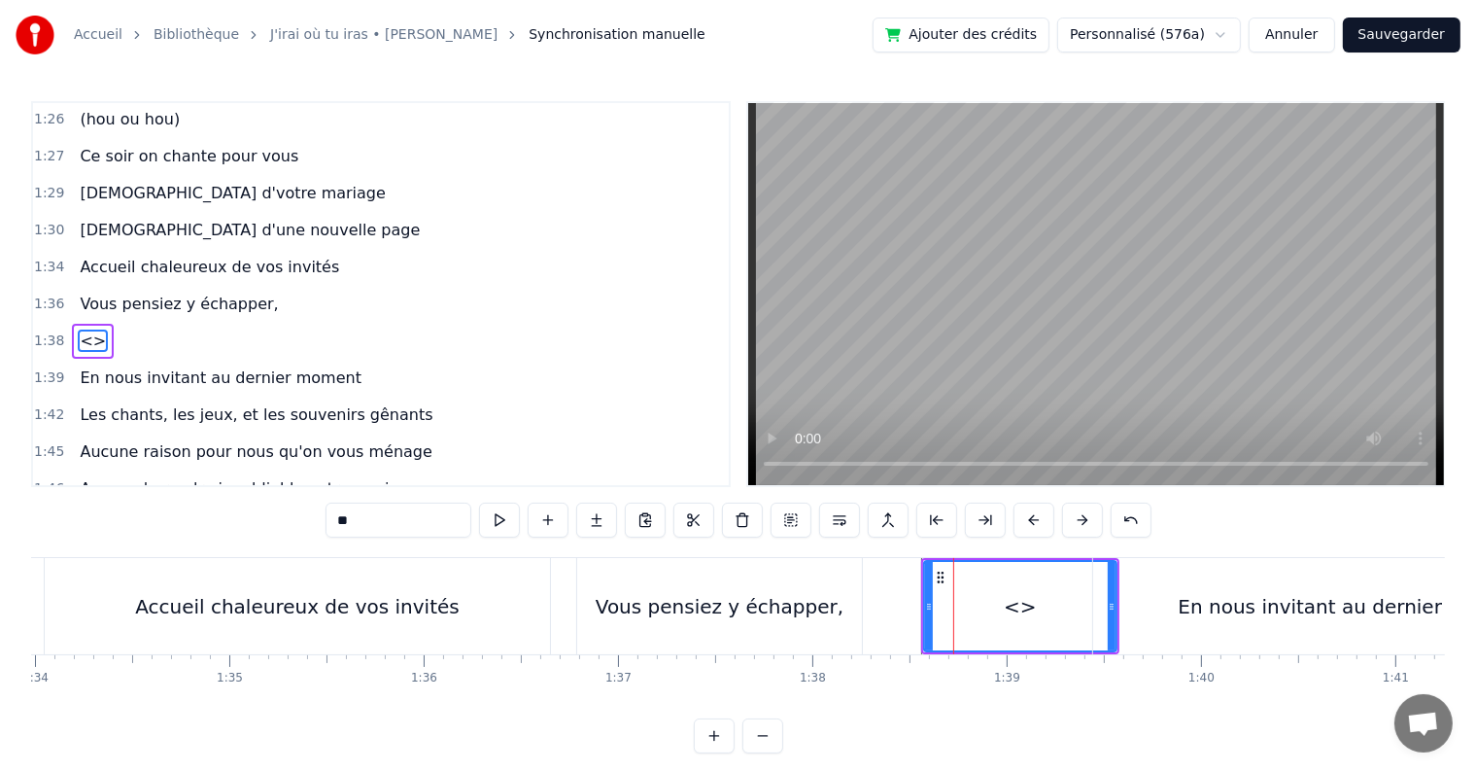
type input "**********"
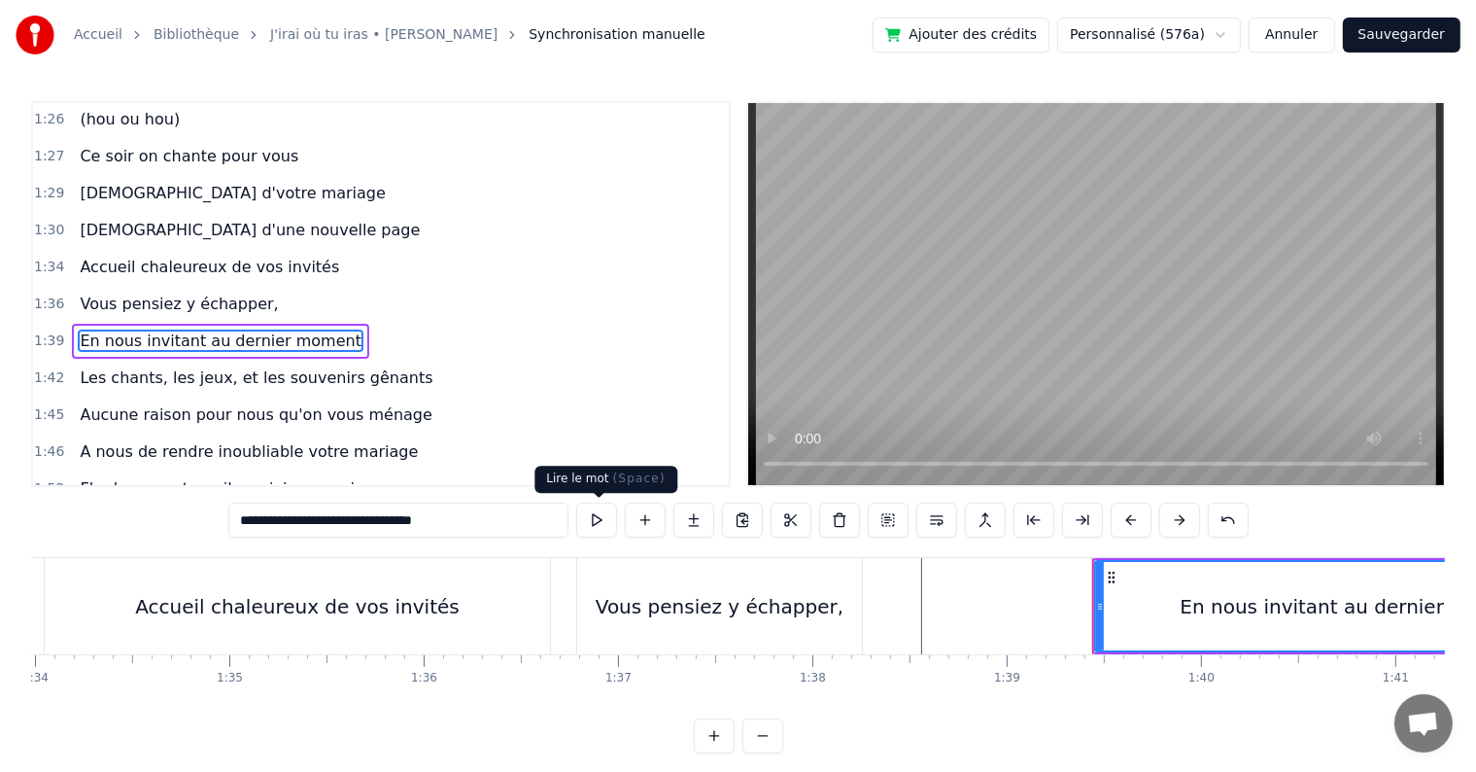
click at [604, 520] on button at bounding box center [596, 519] width 41 height 35
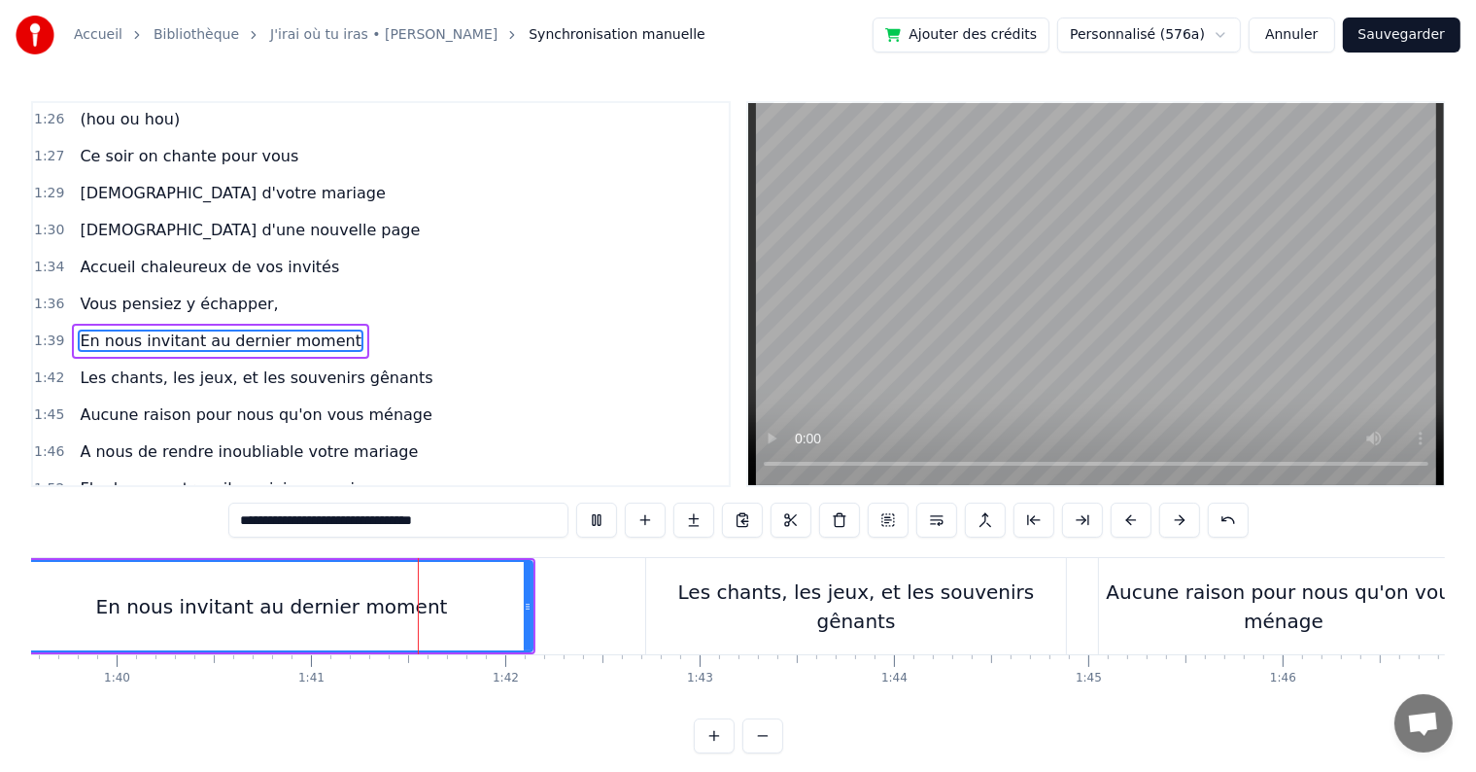
scroll to position [0, 19516]
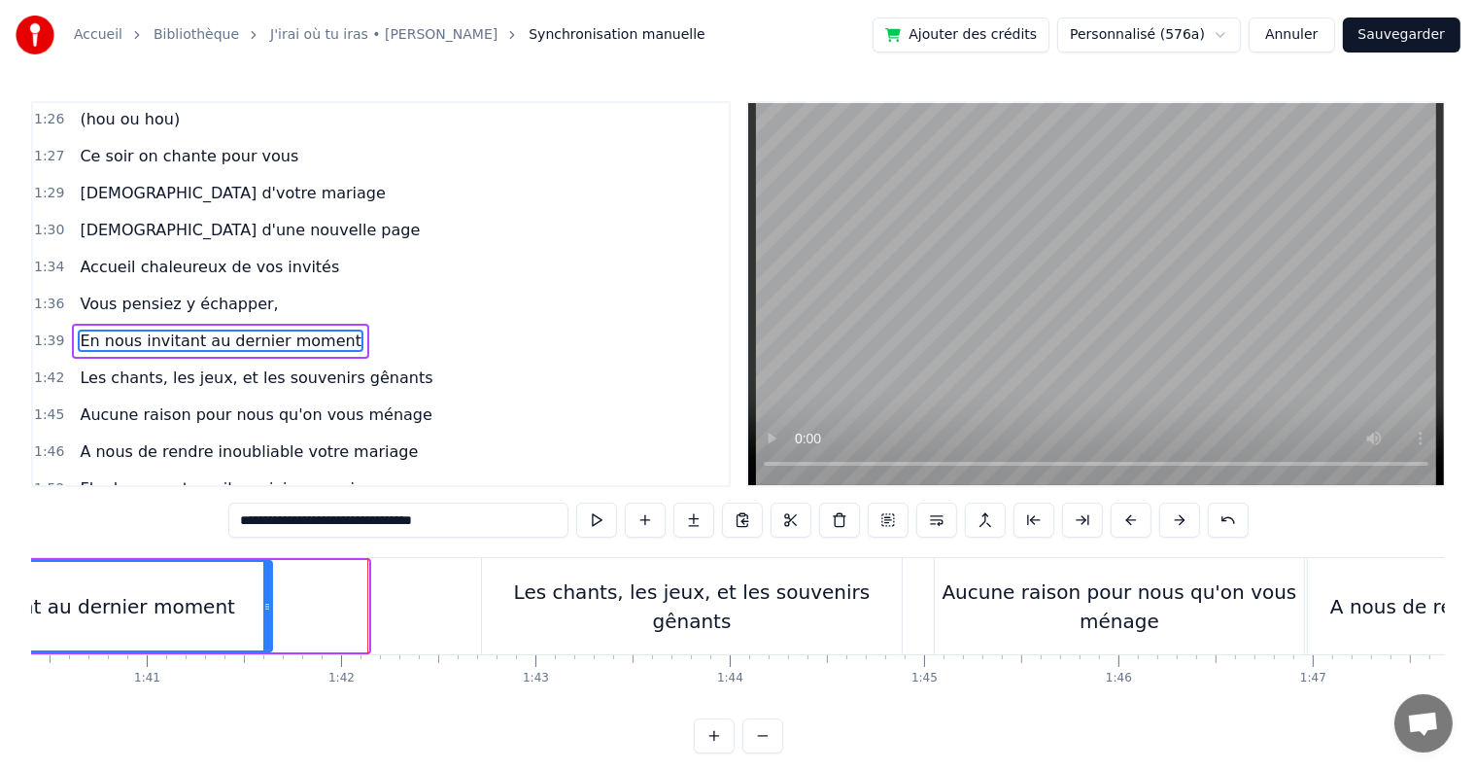
drag, startPoint x: 364, startPoint y: 603, endPoint x: 267, endPoint y: 595, distance: 97.5
click at [267, 595] on div at bounding box center [267, 606] width 8 height 88
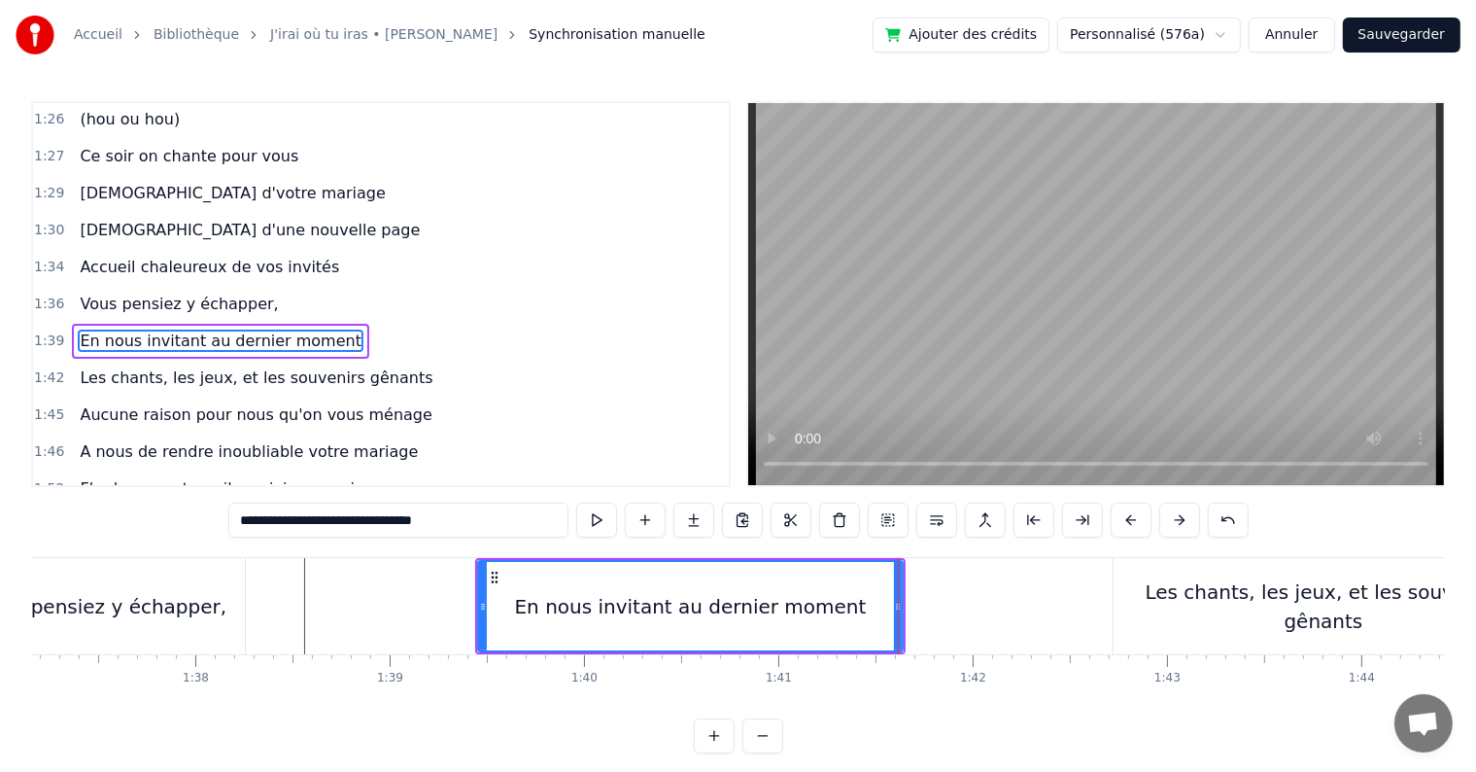
scroll to position [0, 18747]
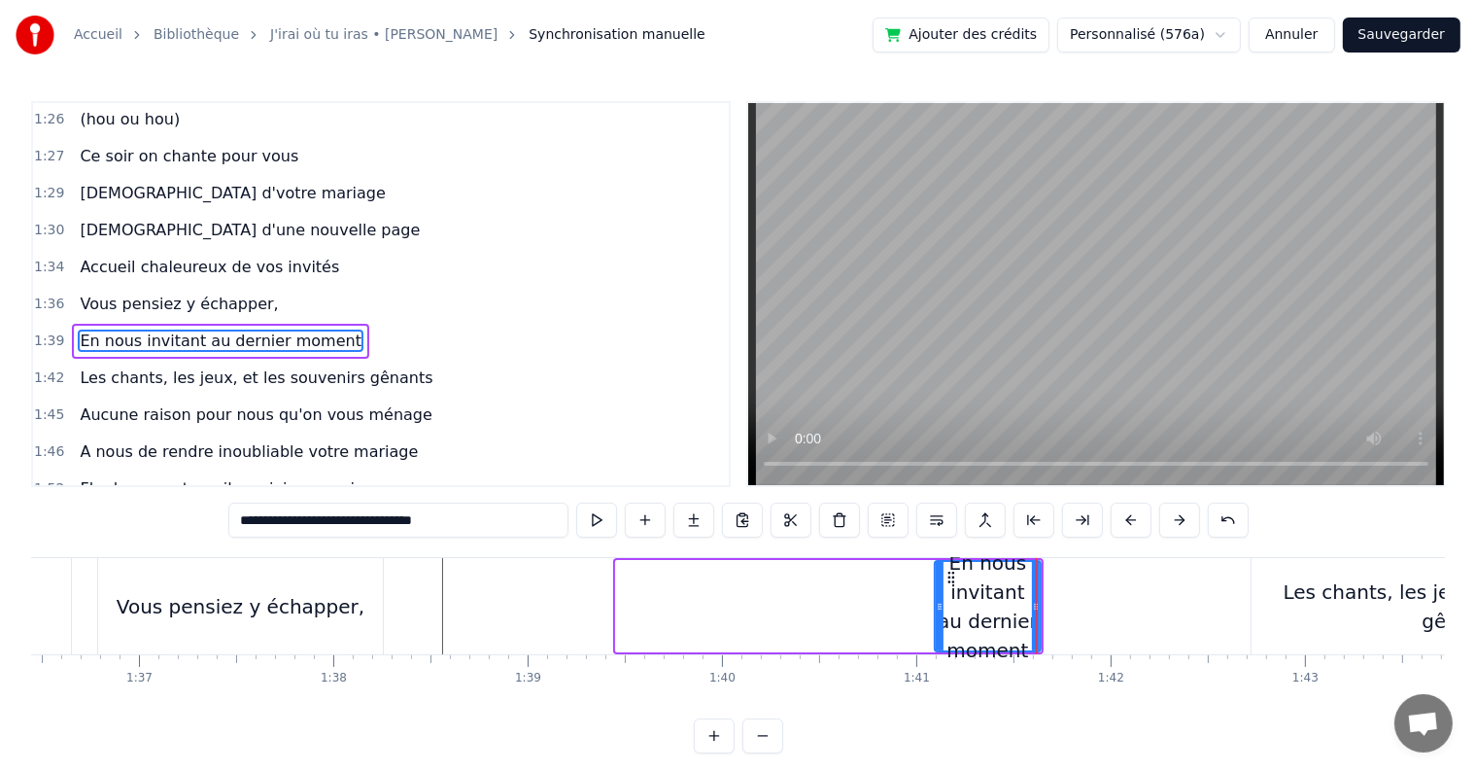
drag, startPoint x: 615, startPoint y: 603, endPoint x: 935, endPoint y: 588, distance: 320.1
click at [936, 587] on div at bounding box center [940, 606] width 8 height 88
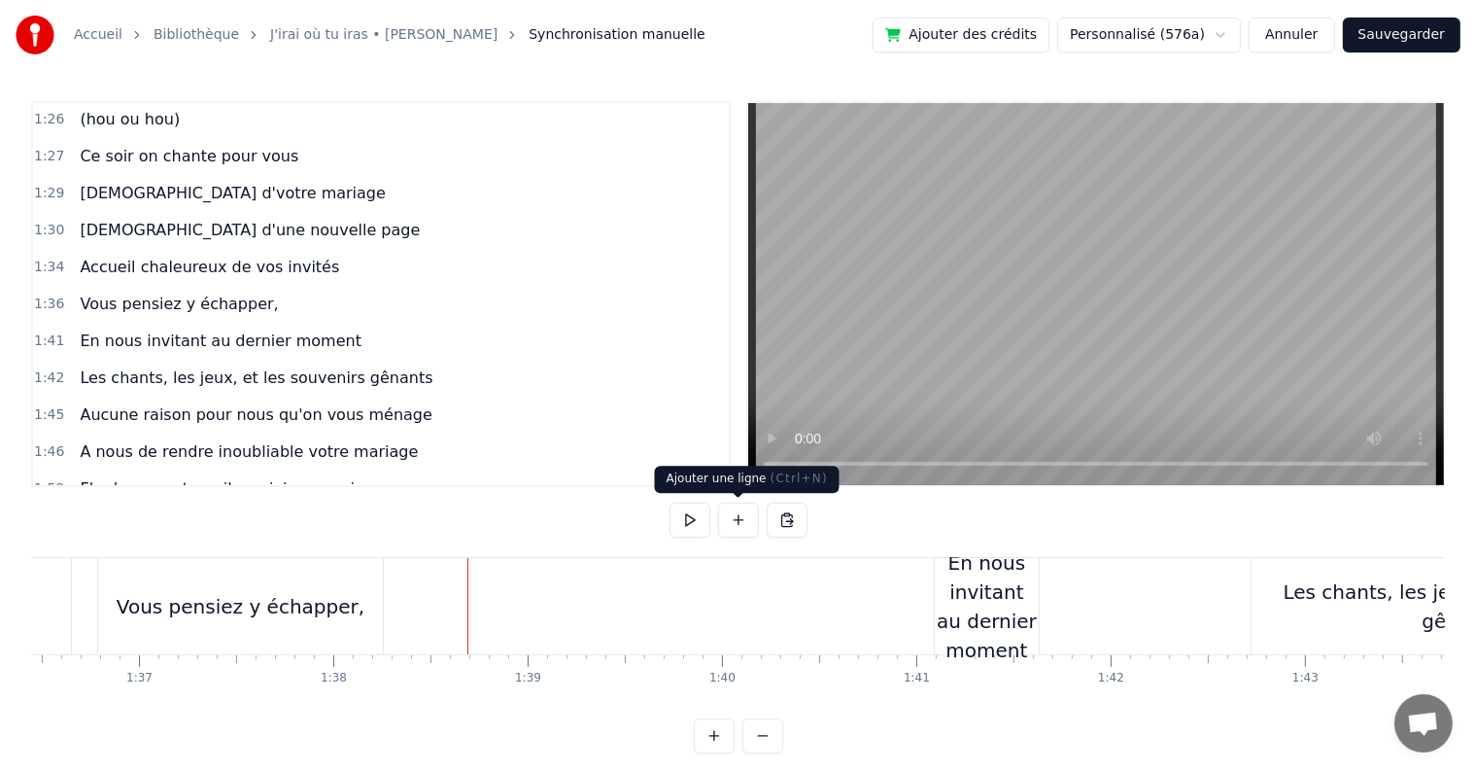
click at [731, 524] on button at bounding box center [738, 519] width 41 height 35
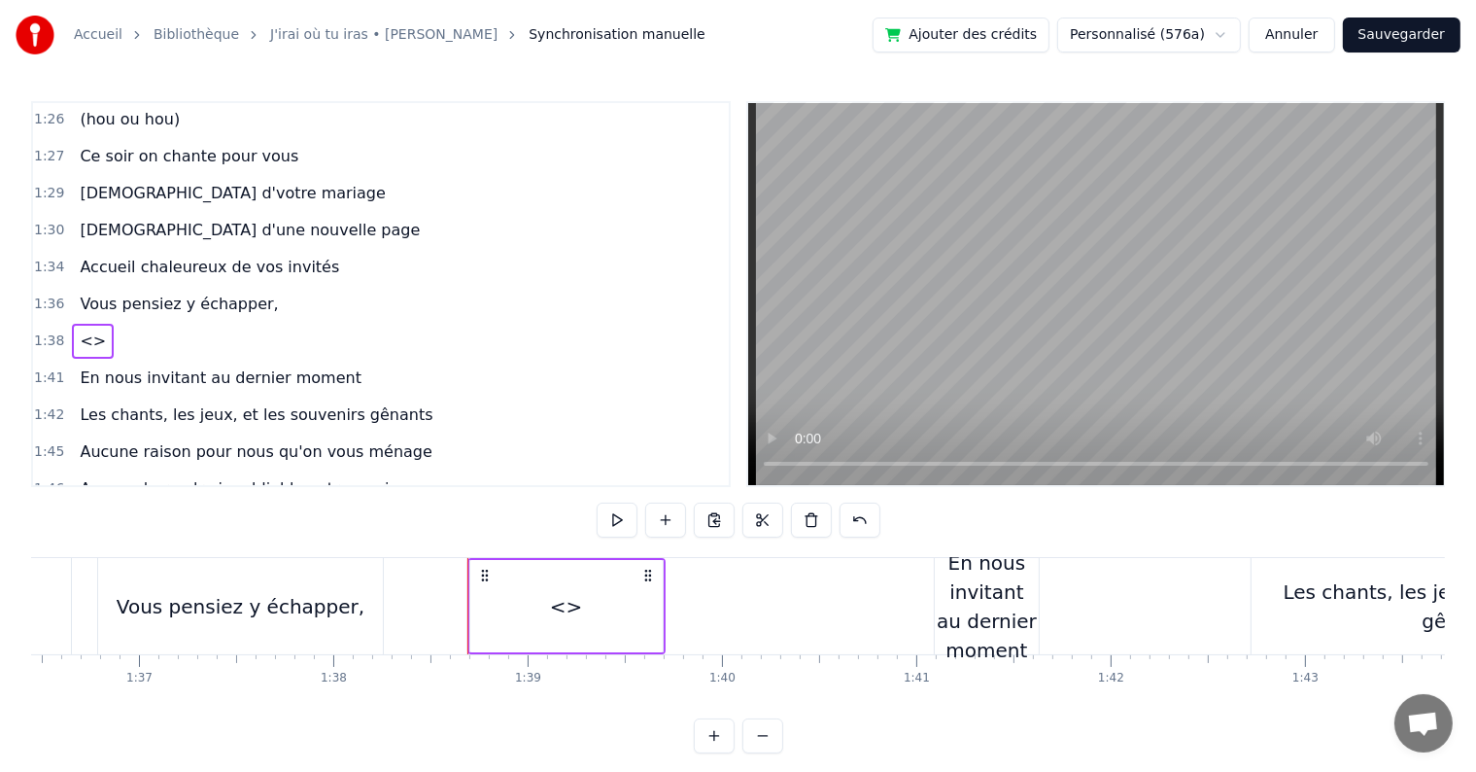
click at [85, 329] on span "<>" at bounding box center [93, 340] width 30 height 22
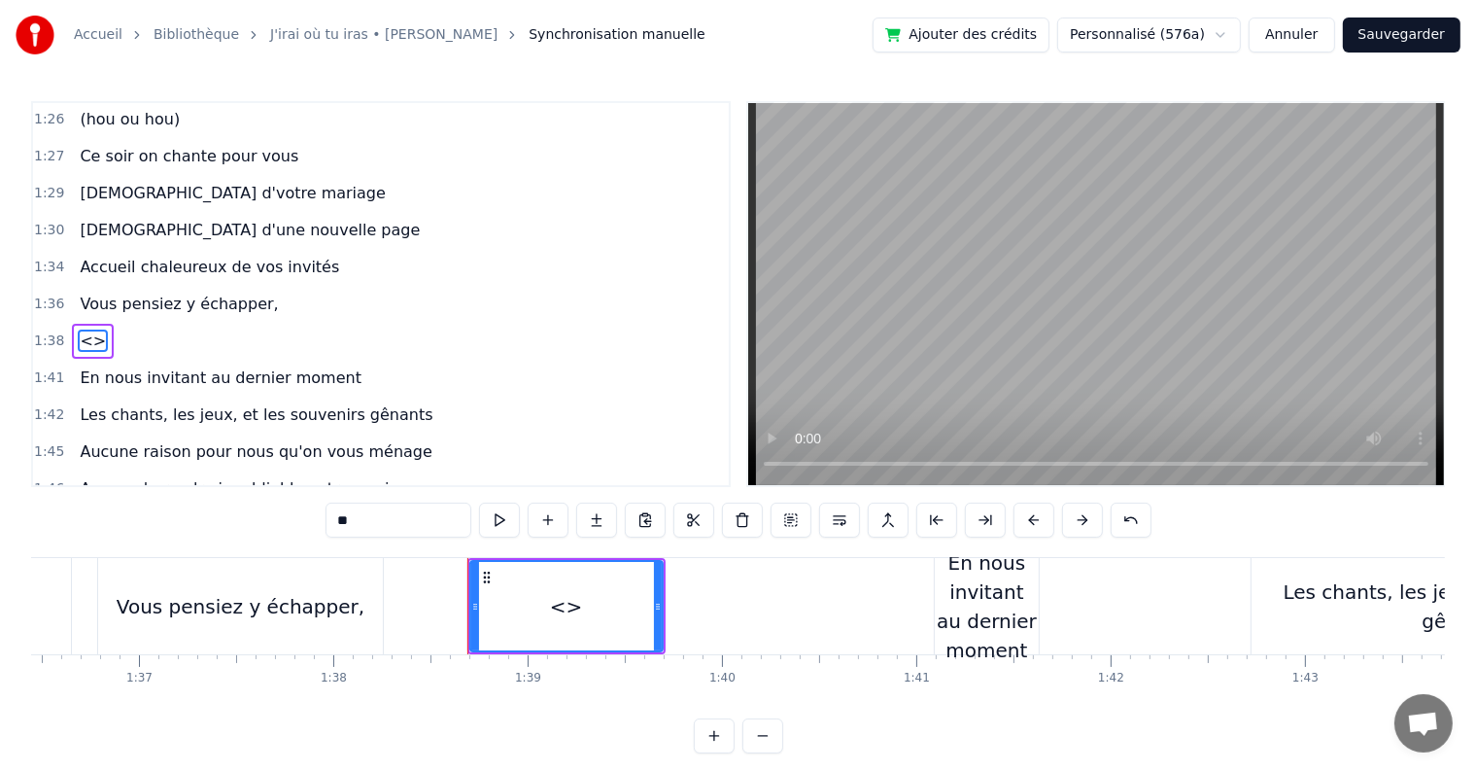
click at [132, 366] on span "En nous invitant au dernier moment" at bounding box center [221, 377] width 286 height 22
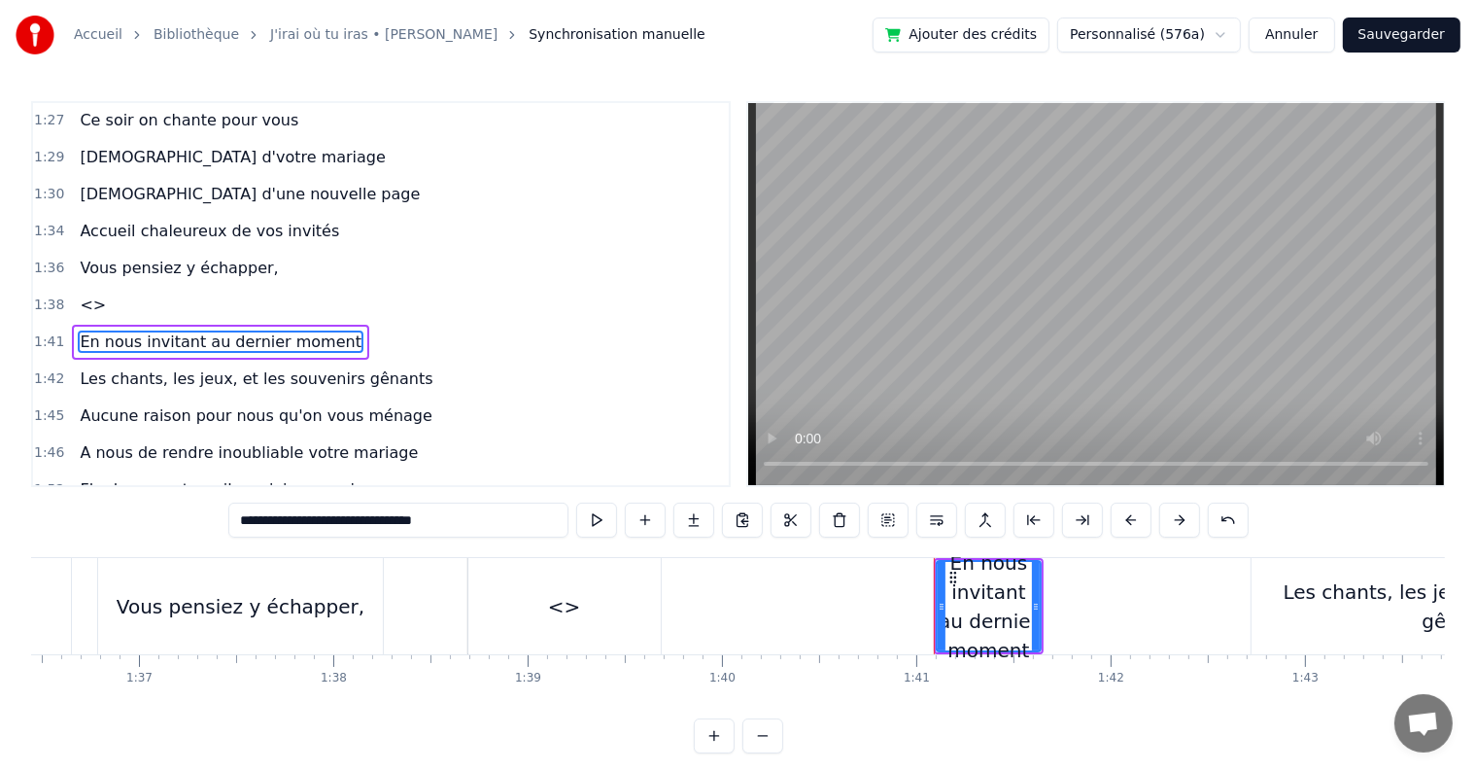
drag, startPoint x: 471, startPoint y: 529, endPoint x: 245, endPoint y: 514, distance: 226.9
click at [245, 514] on input "**********" at bounding box center [398, 519] width 340 height 35
click at [532, 496] on div "0:05 C’est au lycée que tout commence 0:07 Flo et [PERSON_NAME] vivent encore l…" at bounding box center [738, 427] width 1414 height 652
click at [245, 518] on input "**********" at bounding box center [398, 519] width 340 height 35
drag, startPoint x: 467, startPoint y: 509, endPoint x: 211, endPoint y: 501, distance: 255.7
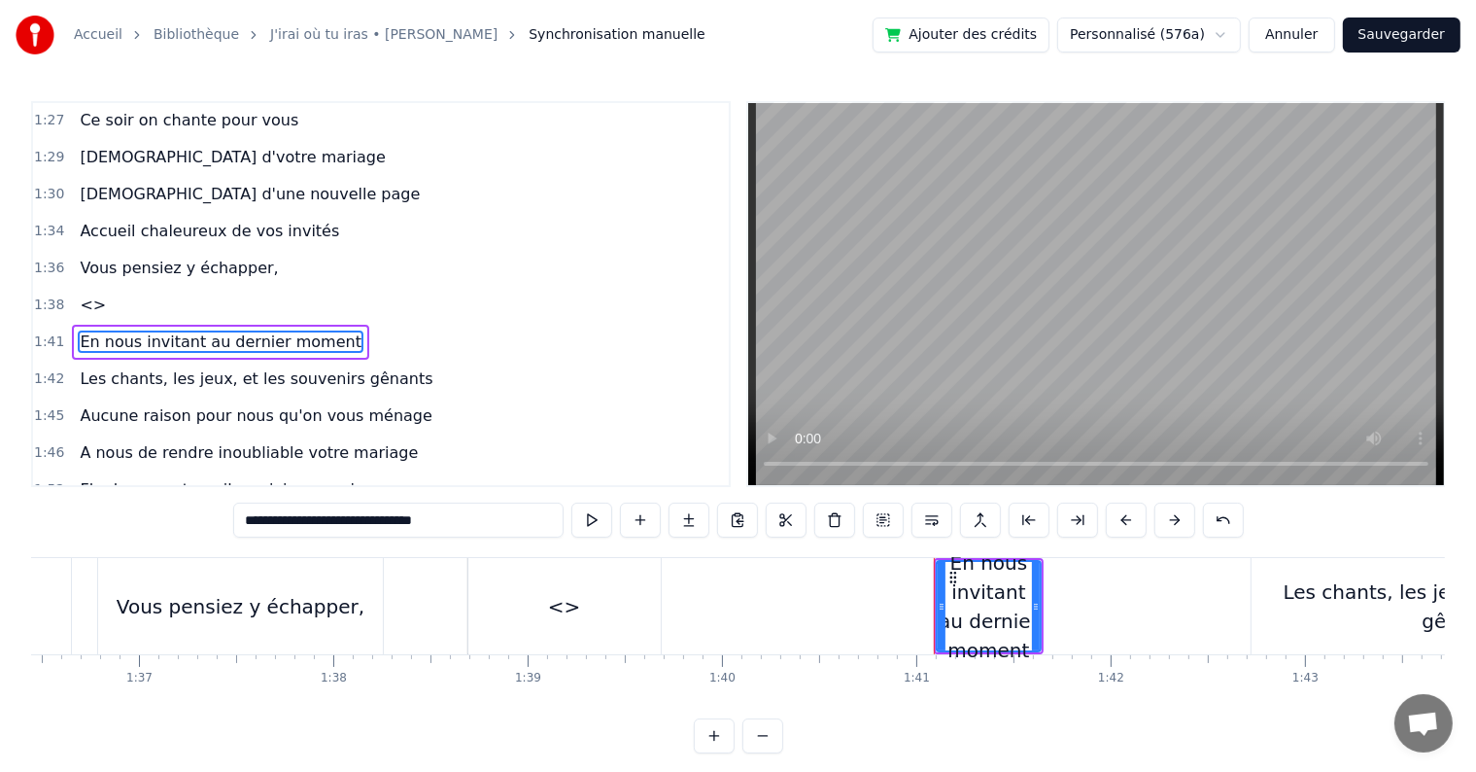
click at [211, 501] on div "0:05 C’est au lycée que tout commence 0:07 Flo et [PERSON_NAME] vivent encore l…" at bounding box center [738, 427] width 1414 height 652
click at [78, 294] on span "<>" at bounding box center [93, 305] width 30 height 22
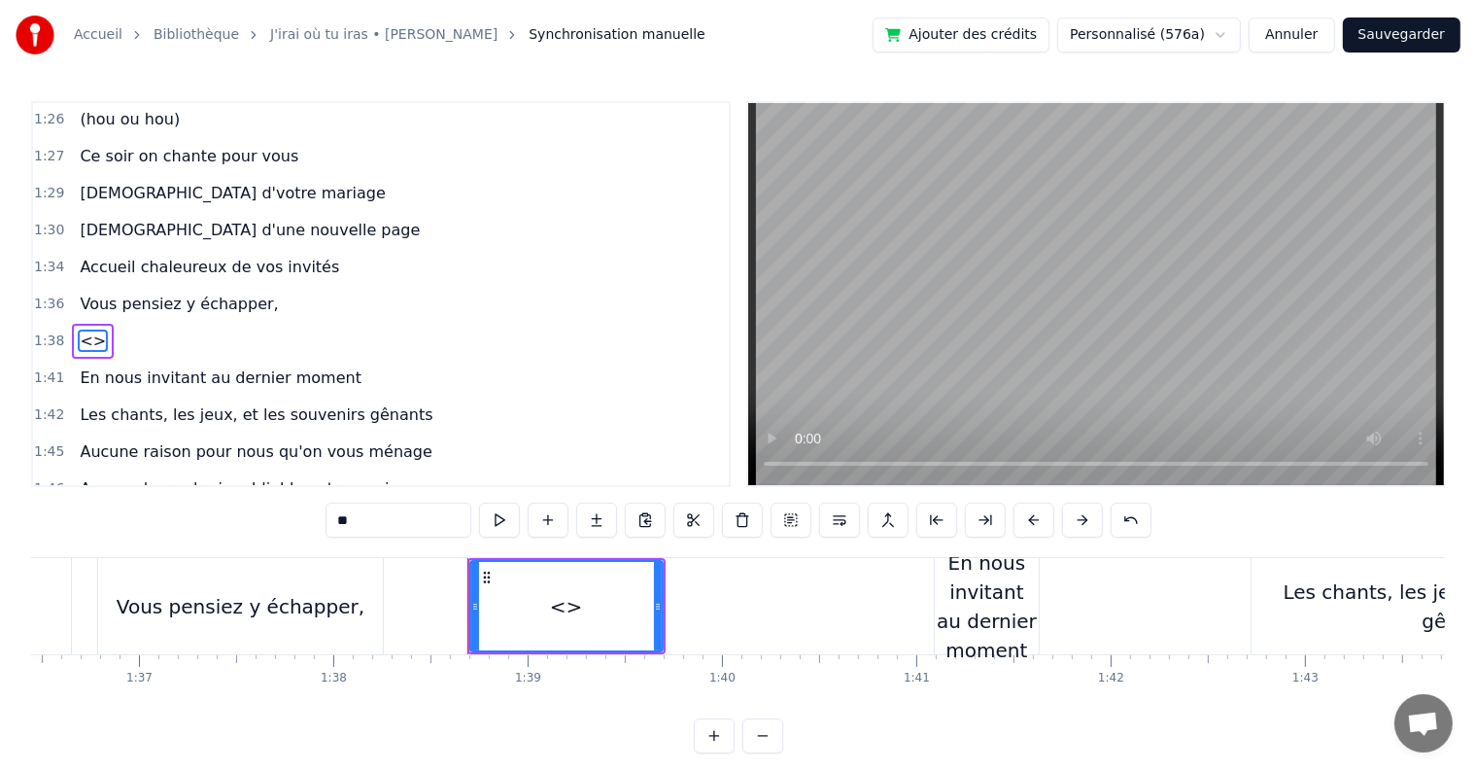
click at [571, 614] on div "<>" at bounding box center [566, 606] width 33 height 29
drag, startPoint x: 410, startPoint y: 535, endPoint x: 299, endPoint y: 517, distance: 112.2
click at [299, 517] on div "0:05 C’est au lycée que tout commence 0:07 Flo et [PERSON_NAME] vivent encore l…" at bounding box center [738, 427] width 1414 height 652
paste input "**********"
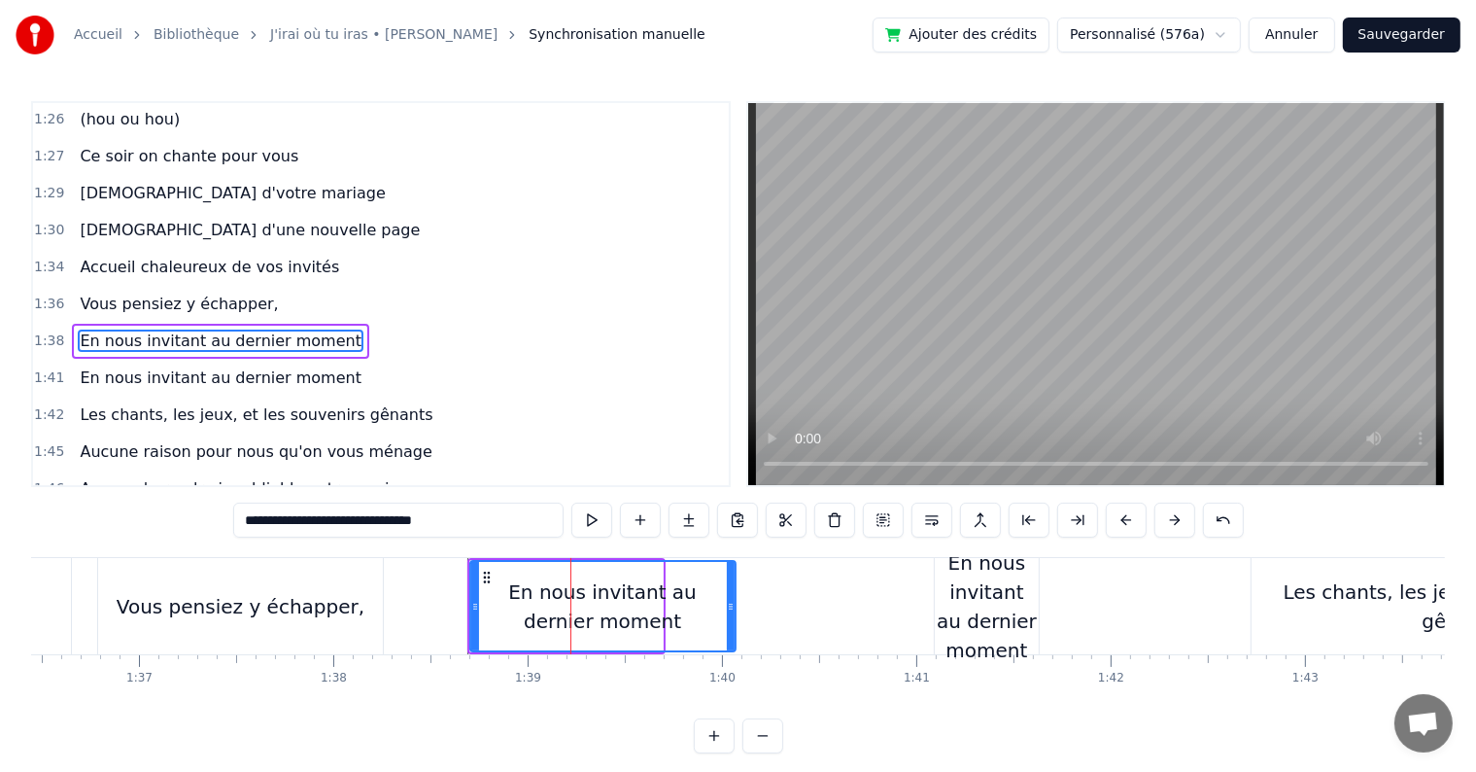
drag, startPoint x: 658, startPoint y: 603, endPoint x: 731, endPoint y: 605, distance: 72.9
click at [731, 605] on icon at bounding box center [731, 607] width 8 height 16
click at [980, 622] on div "En nous invitant au dernier moment" at bounding box center [987, 606] width 104 height 117
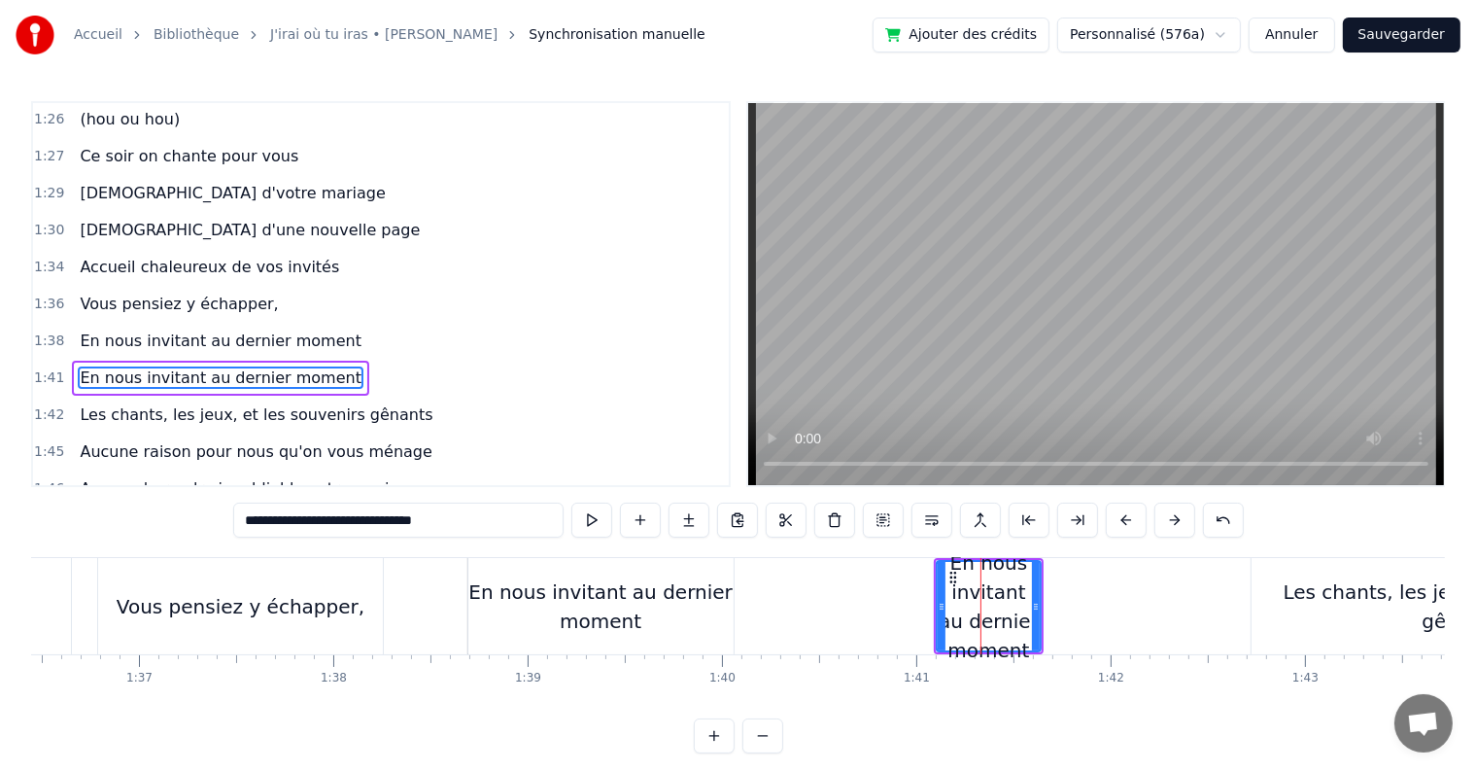
scroll to position [1257, 0]
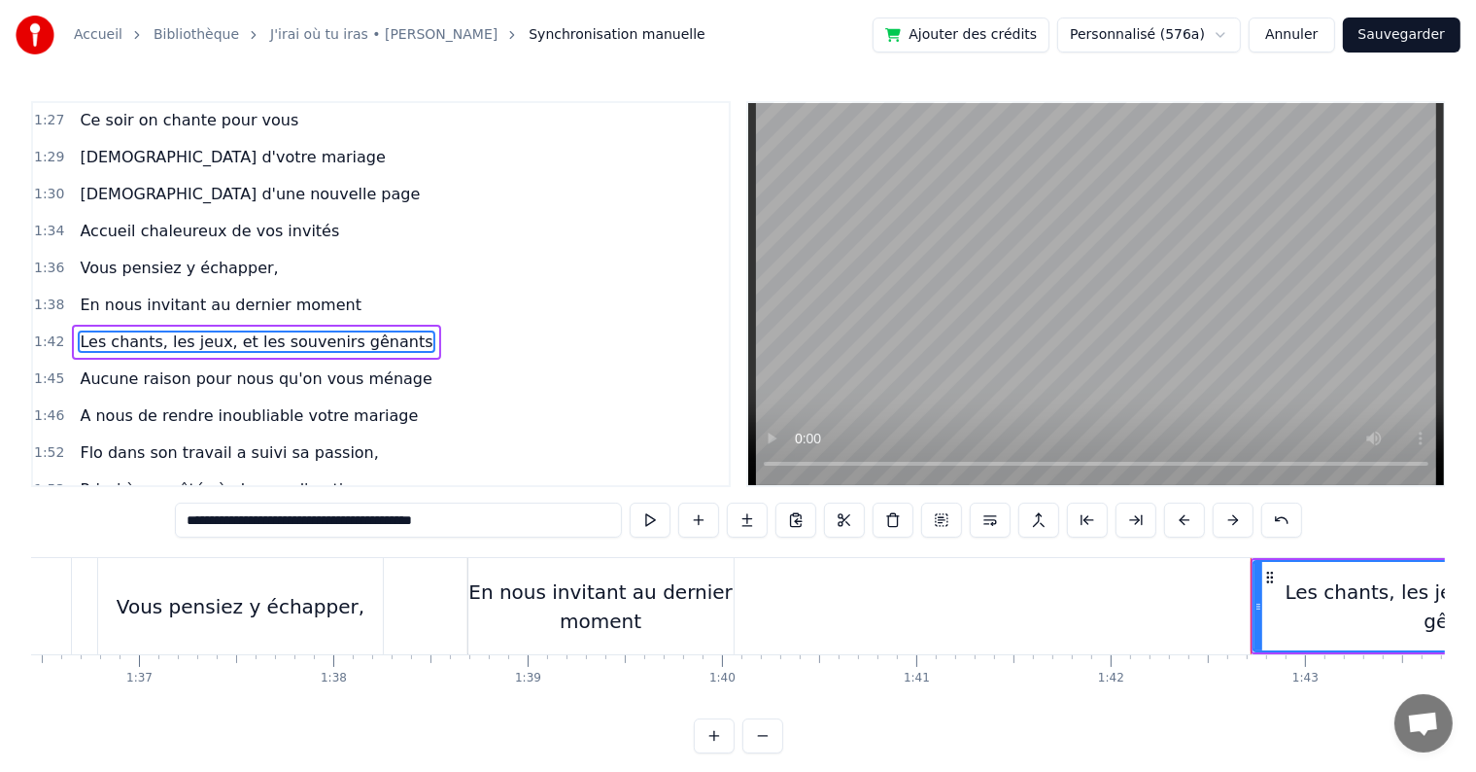
click at [119, 618] on div "Vous pensiez y échapper," at bounding box center [240, 606] width 285 height 96
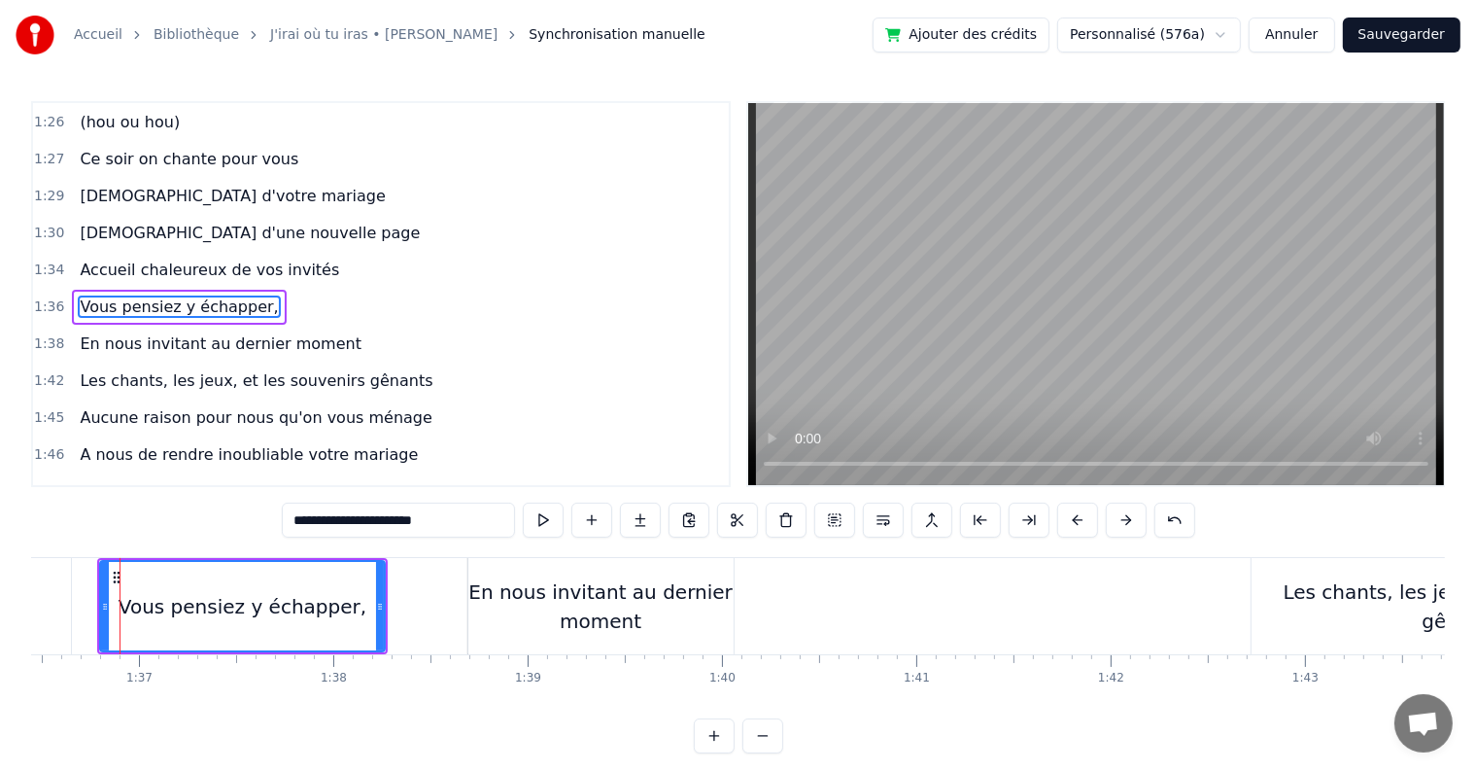
scroll to position [0, 18737]
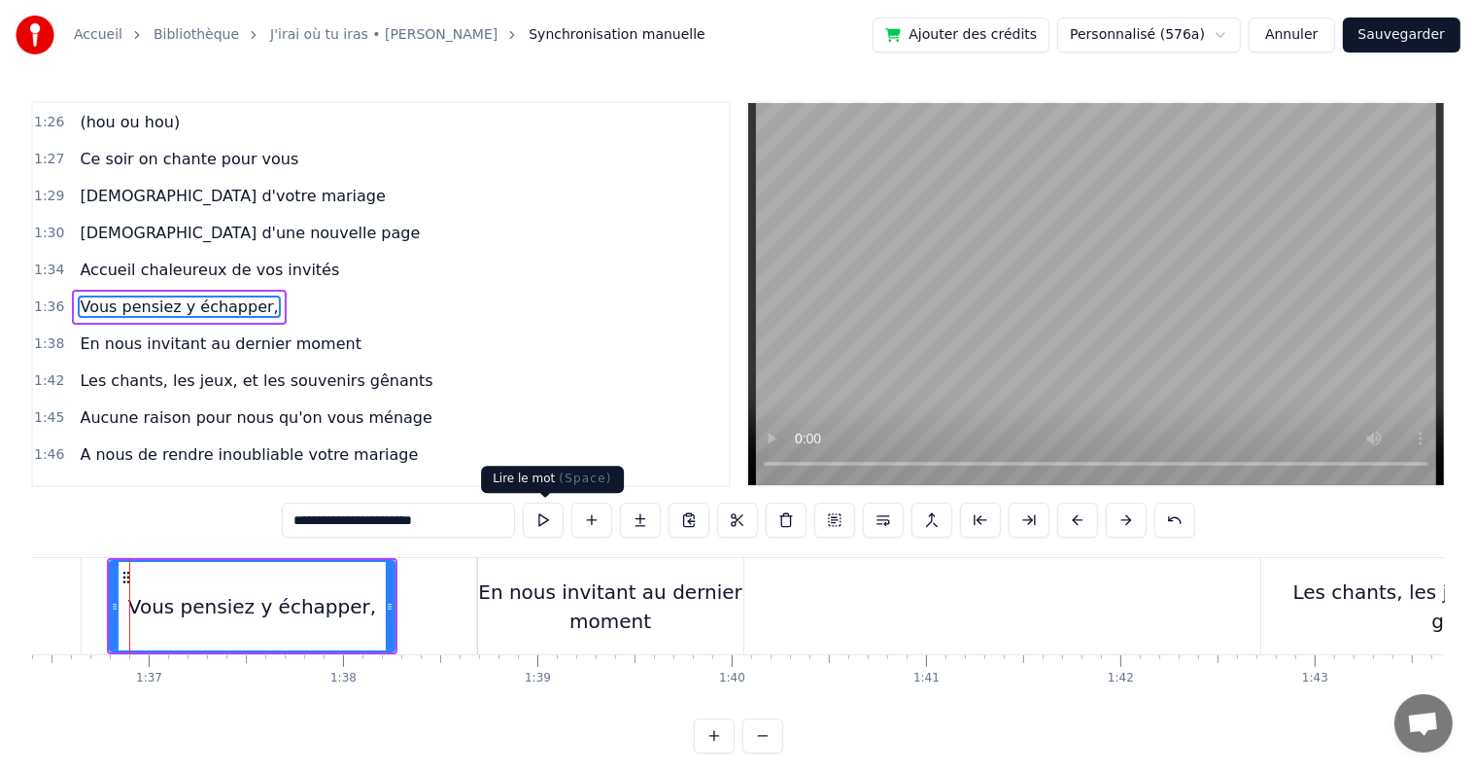
click at [560, 515] on button at bounding box center [543, 519] width 41 height 35
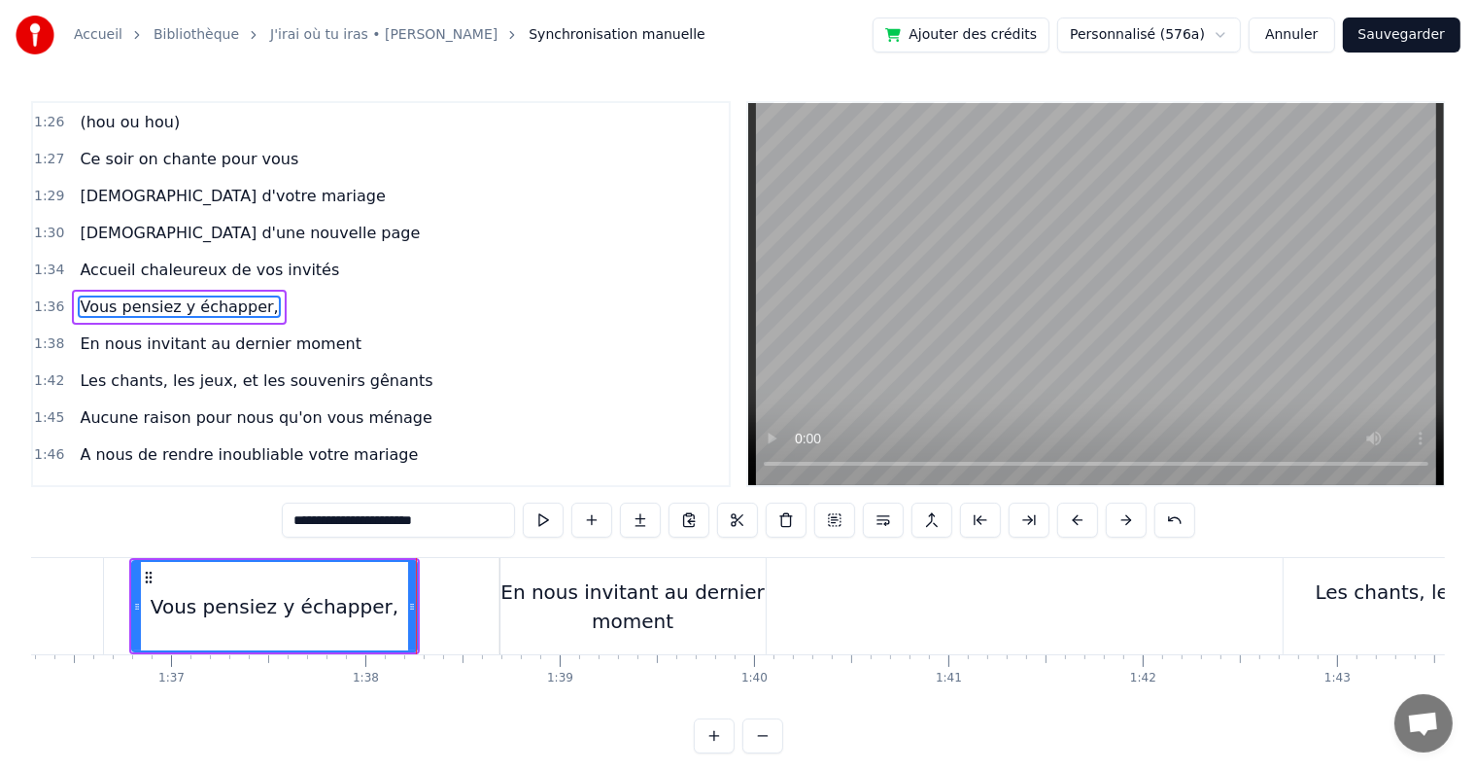
click at [521, 594] on div "En nous invitant au dernier moment" at bounding box center [633, 606] width 265 height 58
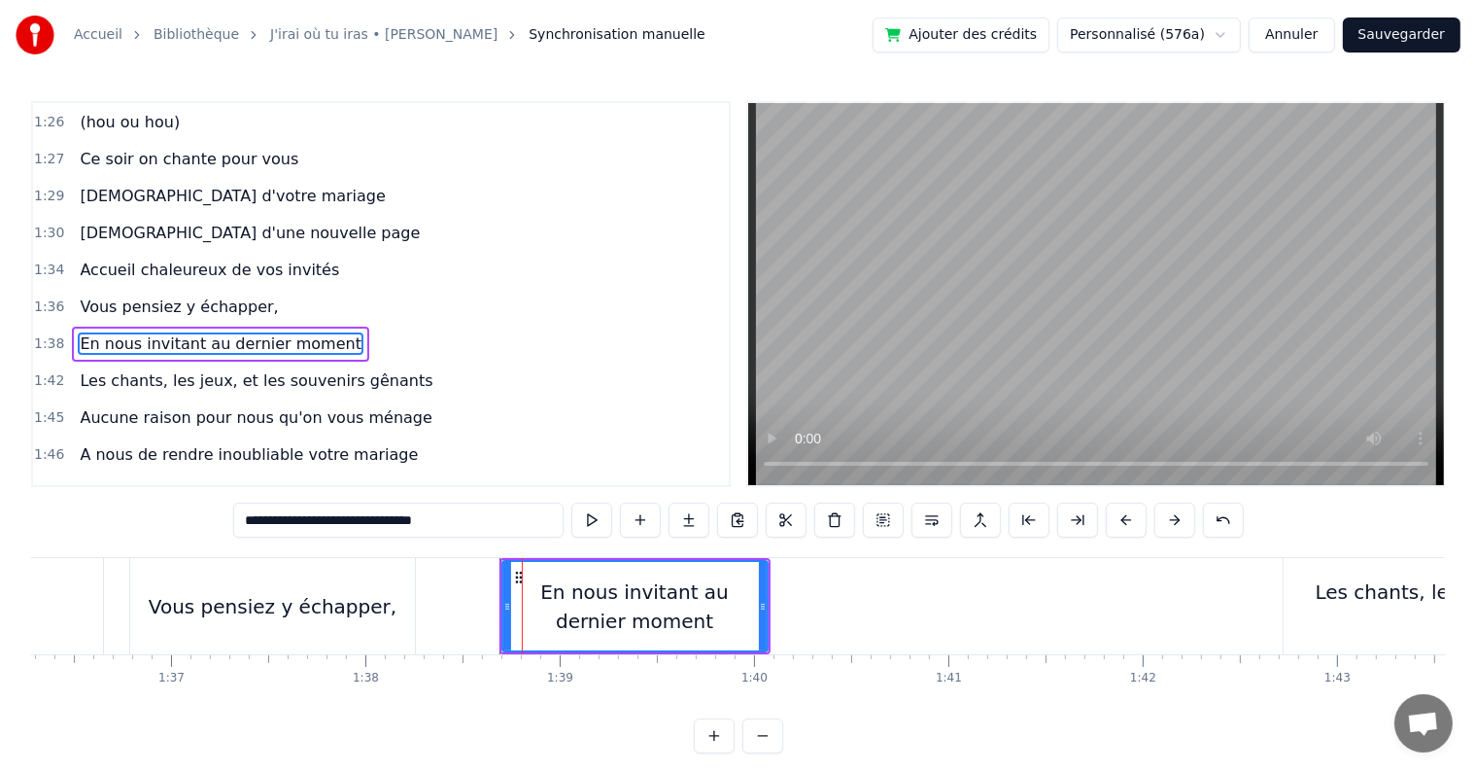
scroll to position [1221, 0]
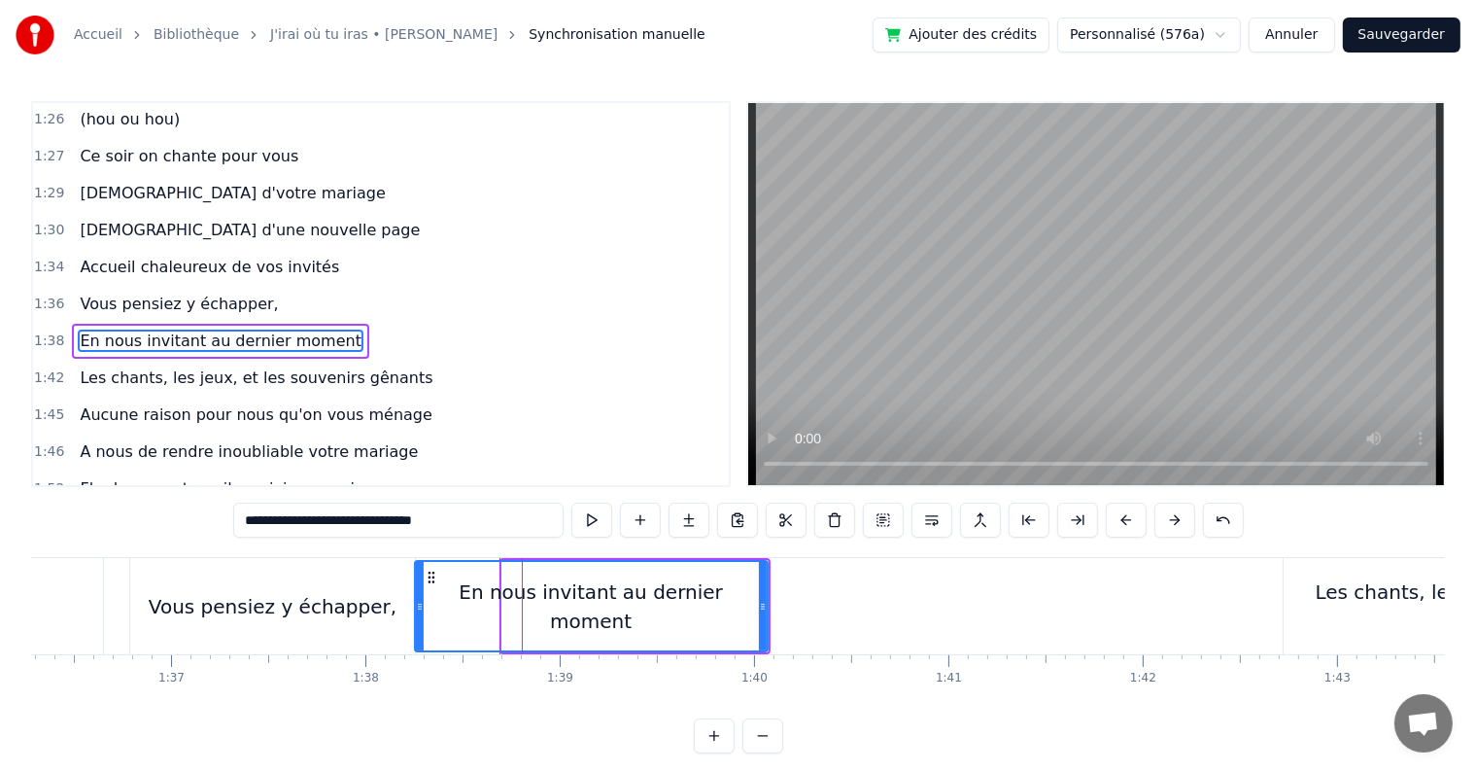
drag, startPoint x: 501, startPoint y: 598, endPoint x: 414, endPoint y: 602, distance: 87.6
click at [416, 602] on icon at bounding box center [420, 607] width 8 height 16
click at [587, 512] on button at bounding box center [591, 519] width 41 height 35
click at [1343, 613] on div "Les chants, les jeux, et les souvenirs gênants" at bounding box center [1494, 606] width 420 height 58
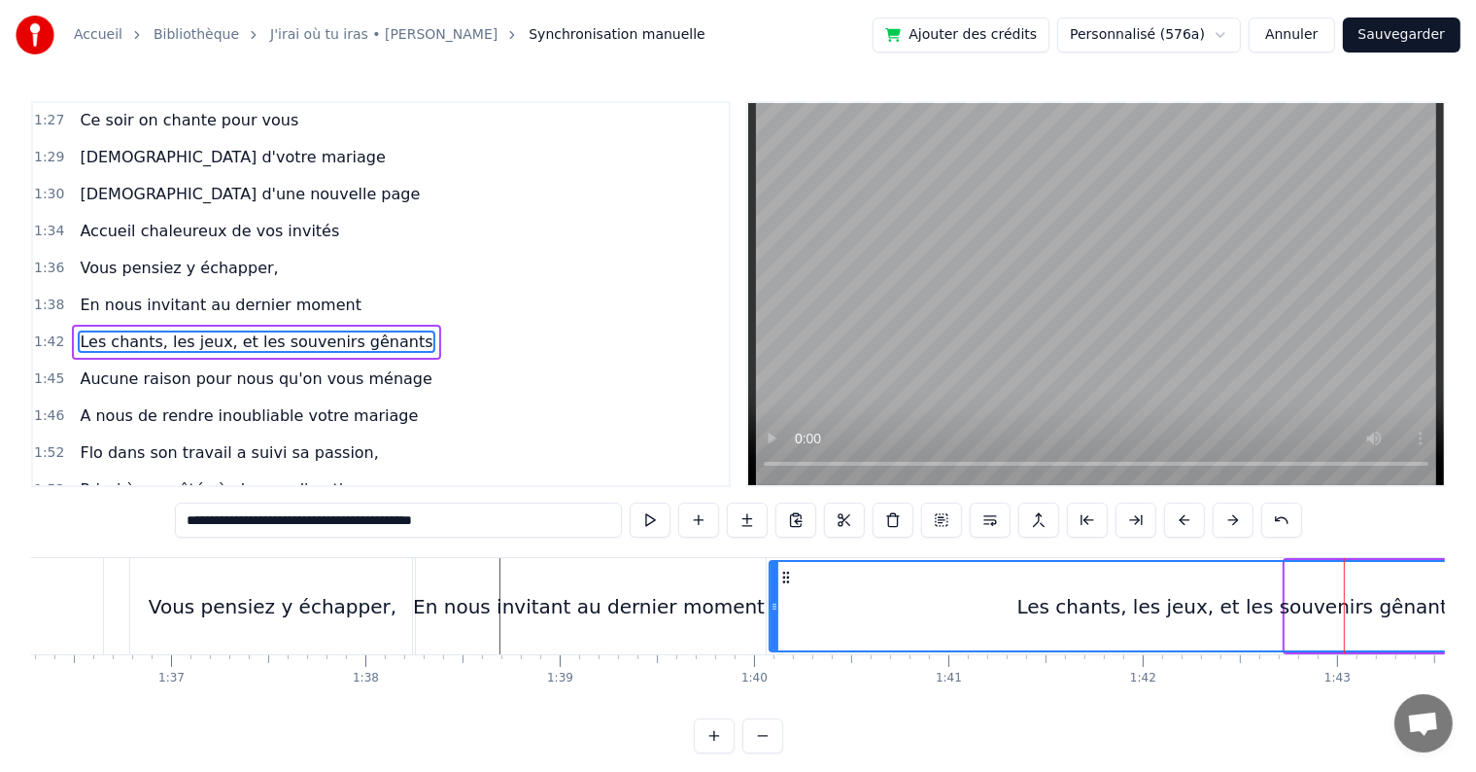
drag, startPoint x: 1286, startPoint y: 600, endPoint x: 770, endPoint y: 608, distance: 516.1
click at [771, 608] on icon at bounding box center [775, 607] width 8 height 16
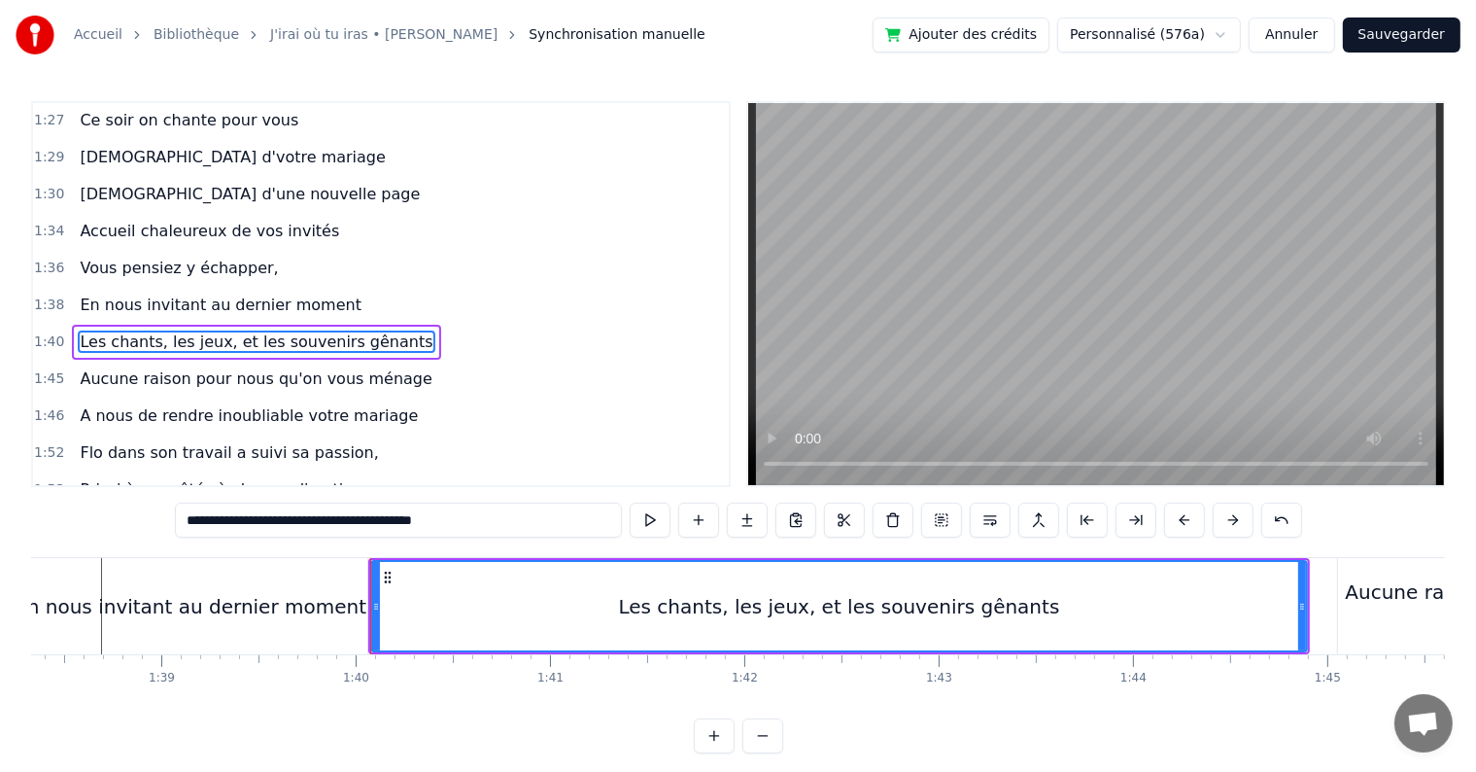
scroll to position [0, 19387]
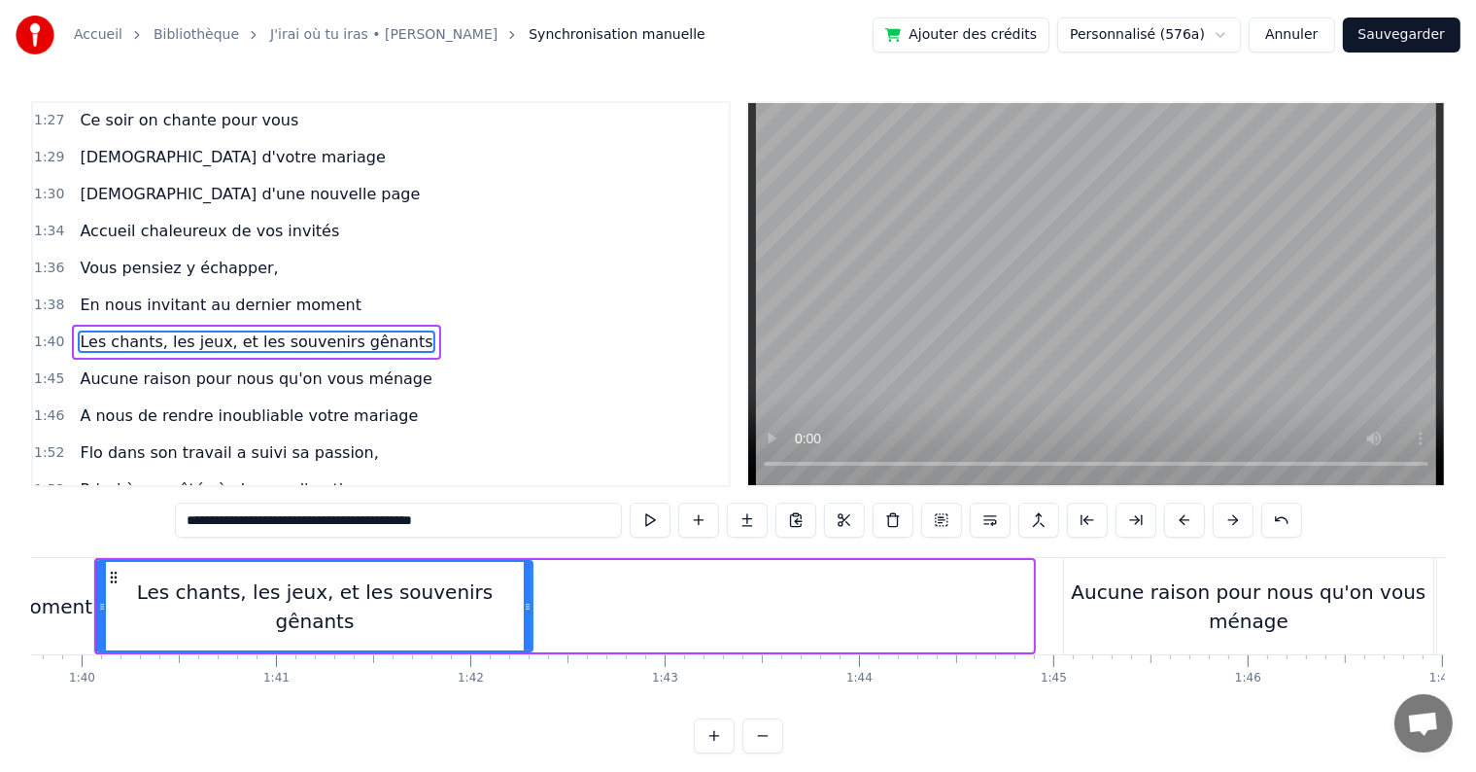
drag, startPoint x: 1027, startPoint y: 607, endPoint x: 527, endPoint y: 611, distance: 500.5
click at [527, 611] on icon at bounding box center [528, 607] width 8 height 16
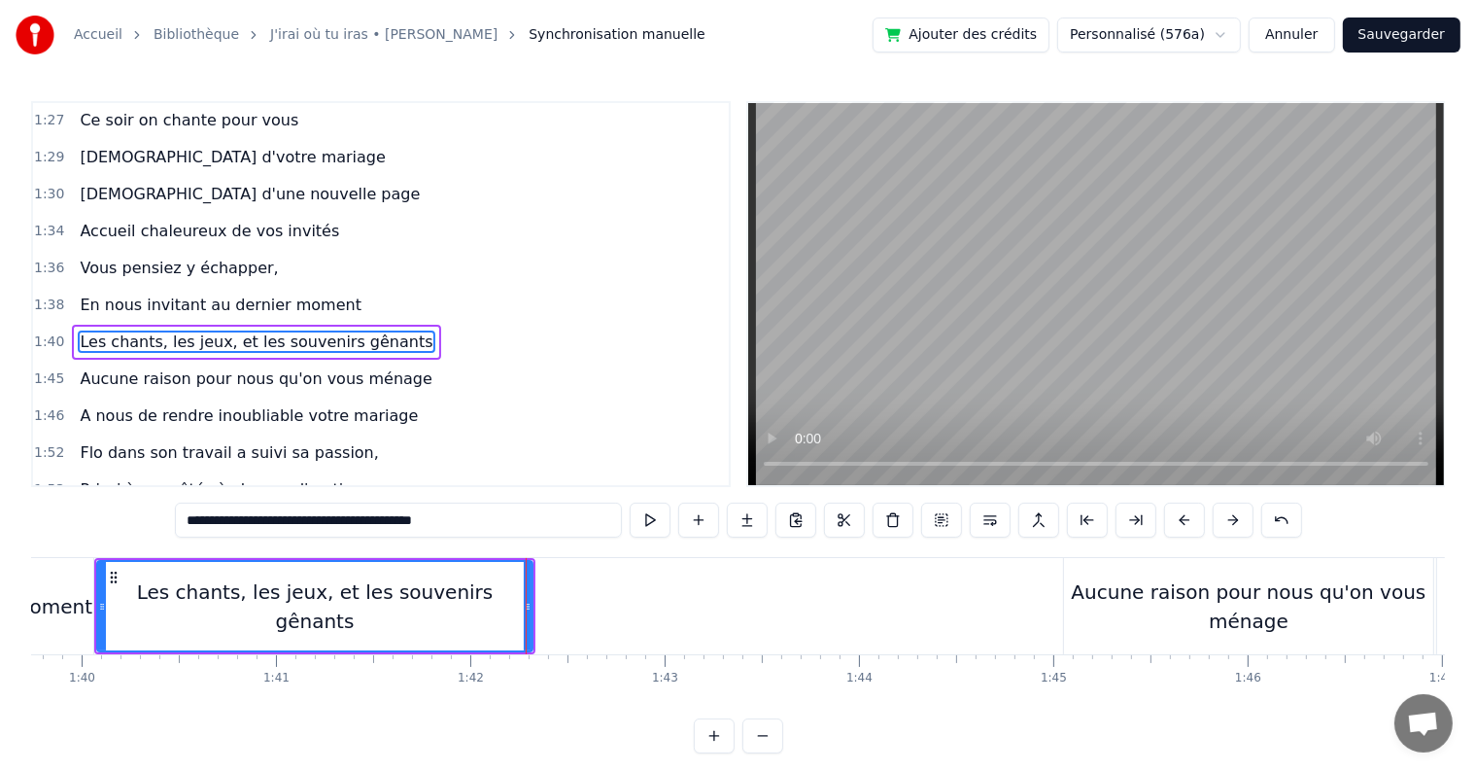
click at [1182, 582] on div "Aucune raison pour nous qu'on vous ménage" at bounding box center [1248, 606] width 369 height 58
type input "**********"
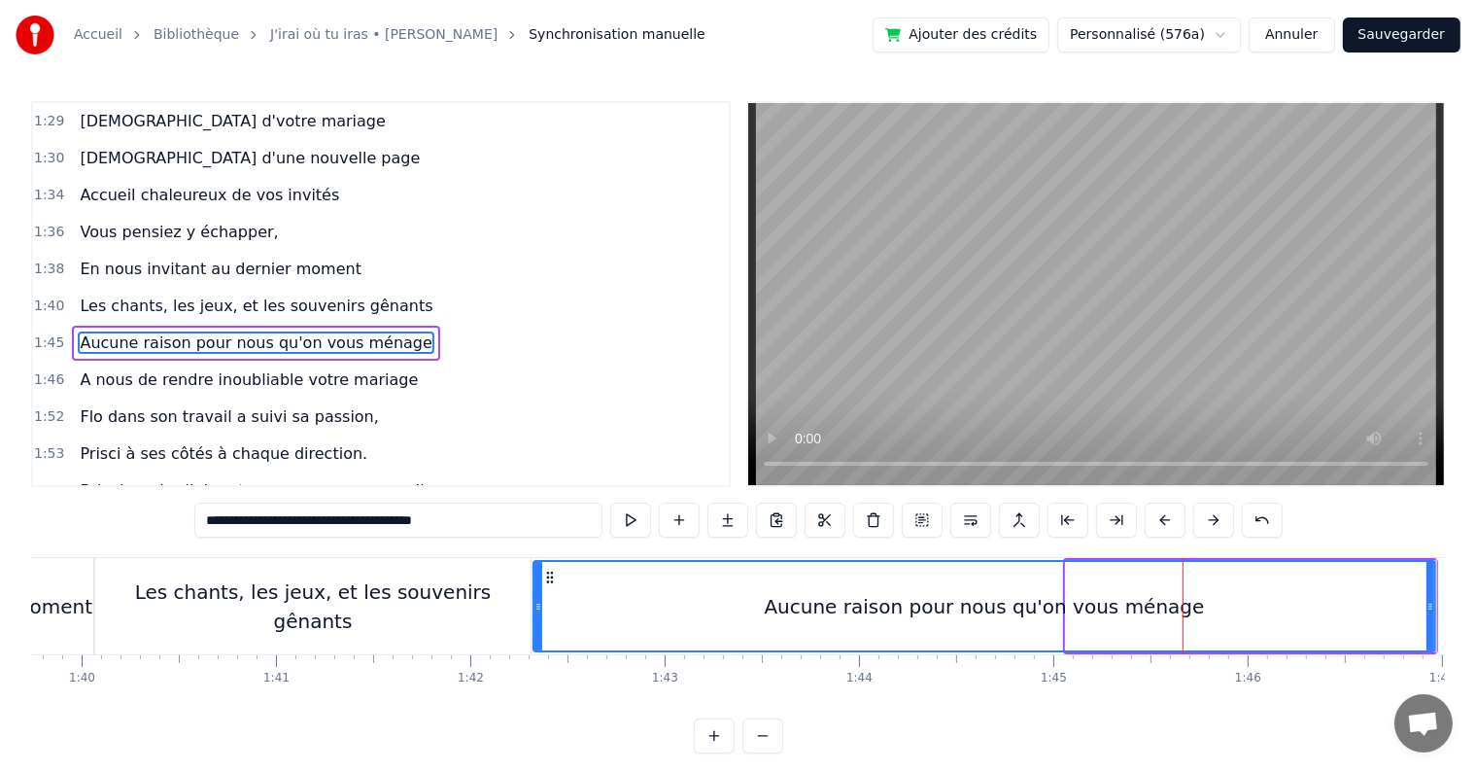
drag, startPoint x: 1069, startPoint y: 596, endPoint x: 536, endPoint y: 589, distance: 532.6
click at [536, 589] on div at bounding box center [539, 606] width 8 height 88
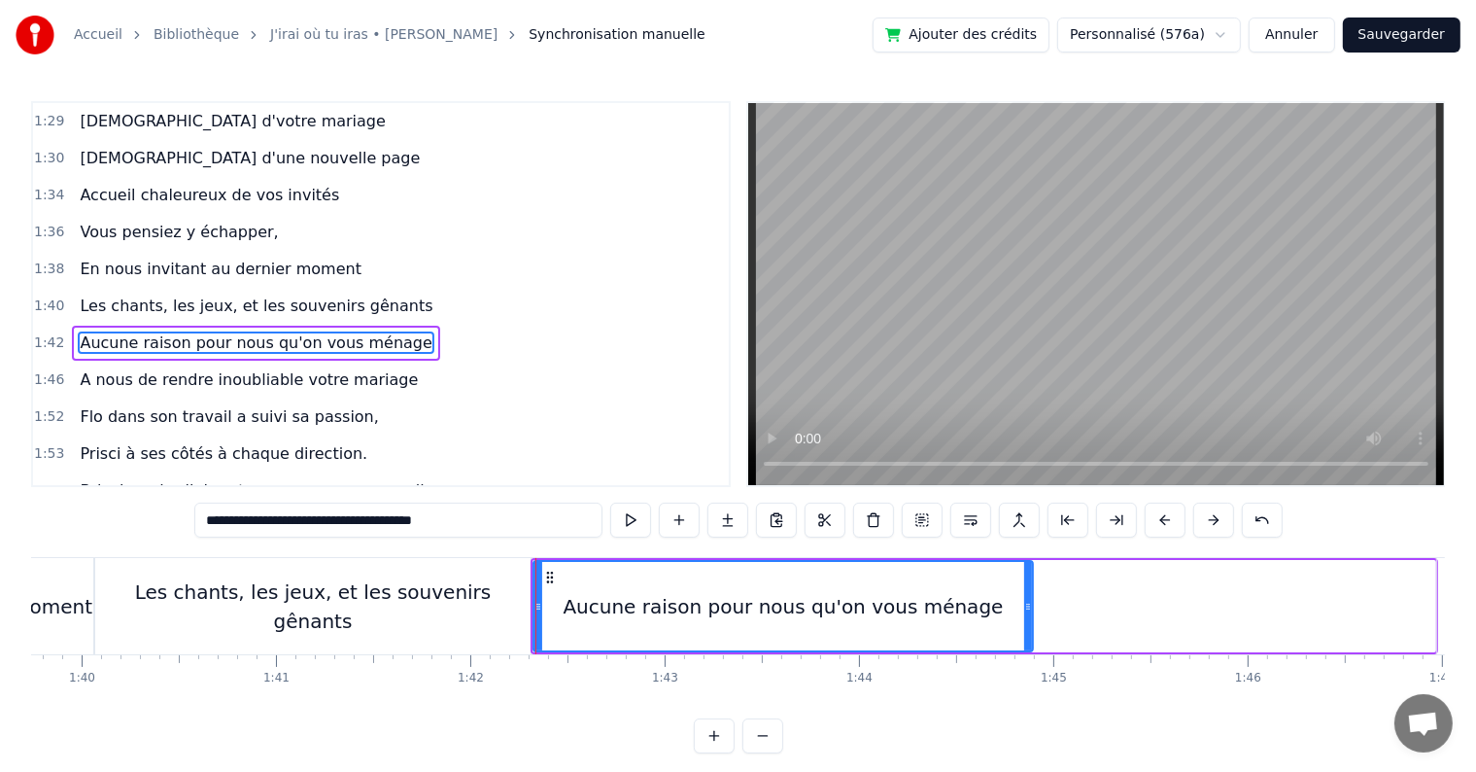
drag, startPoint x: 1431, startPoint y: 604, endPoint x: 1028, endPoint y: 606, distance: 402.4
click at [1028, 606] on icon at bounding box center [1028, 607] width 8 height 16
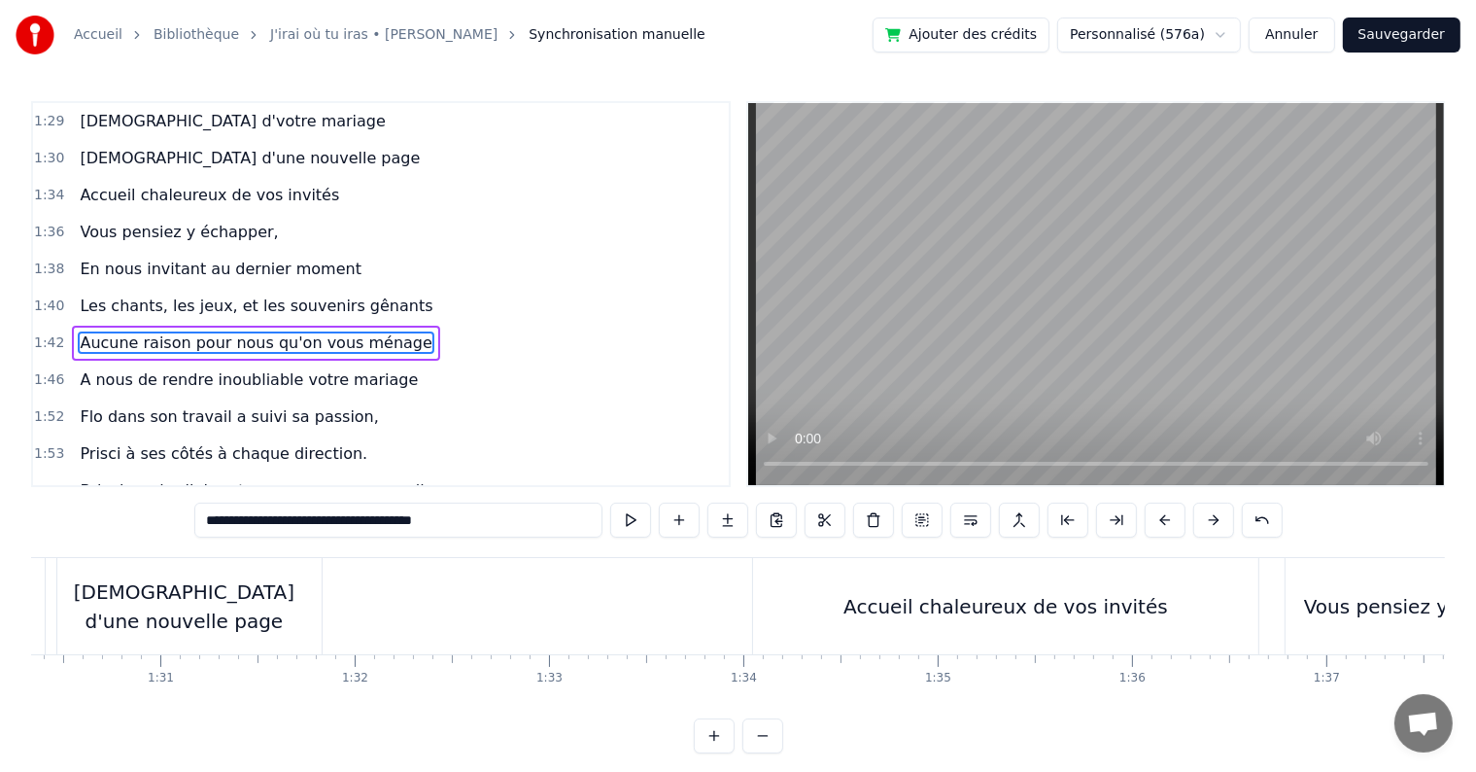
scroll to position [0, 17581]
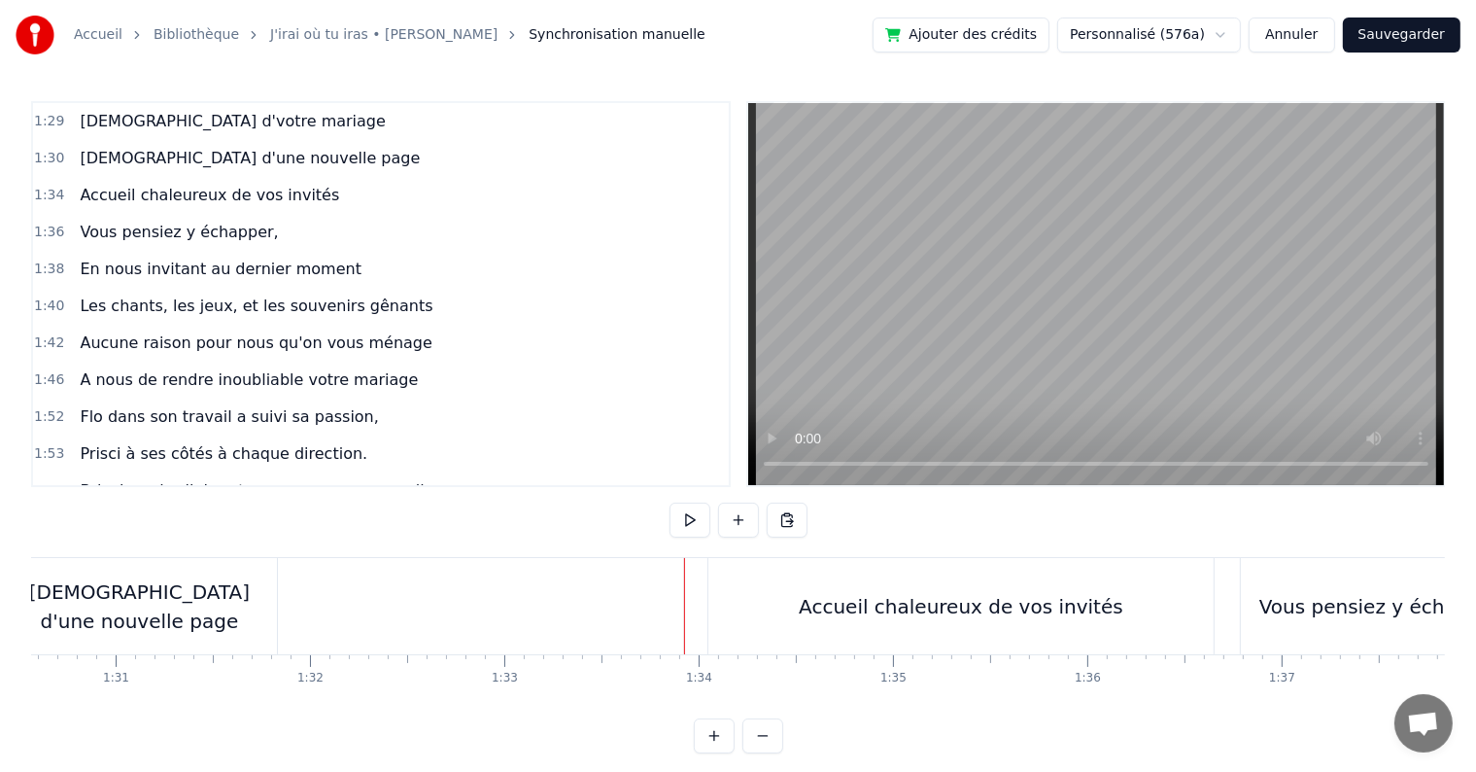
scroll to position [0, 17673]
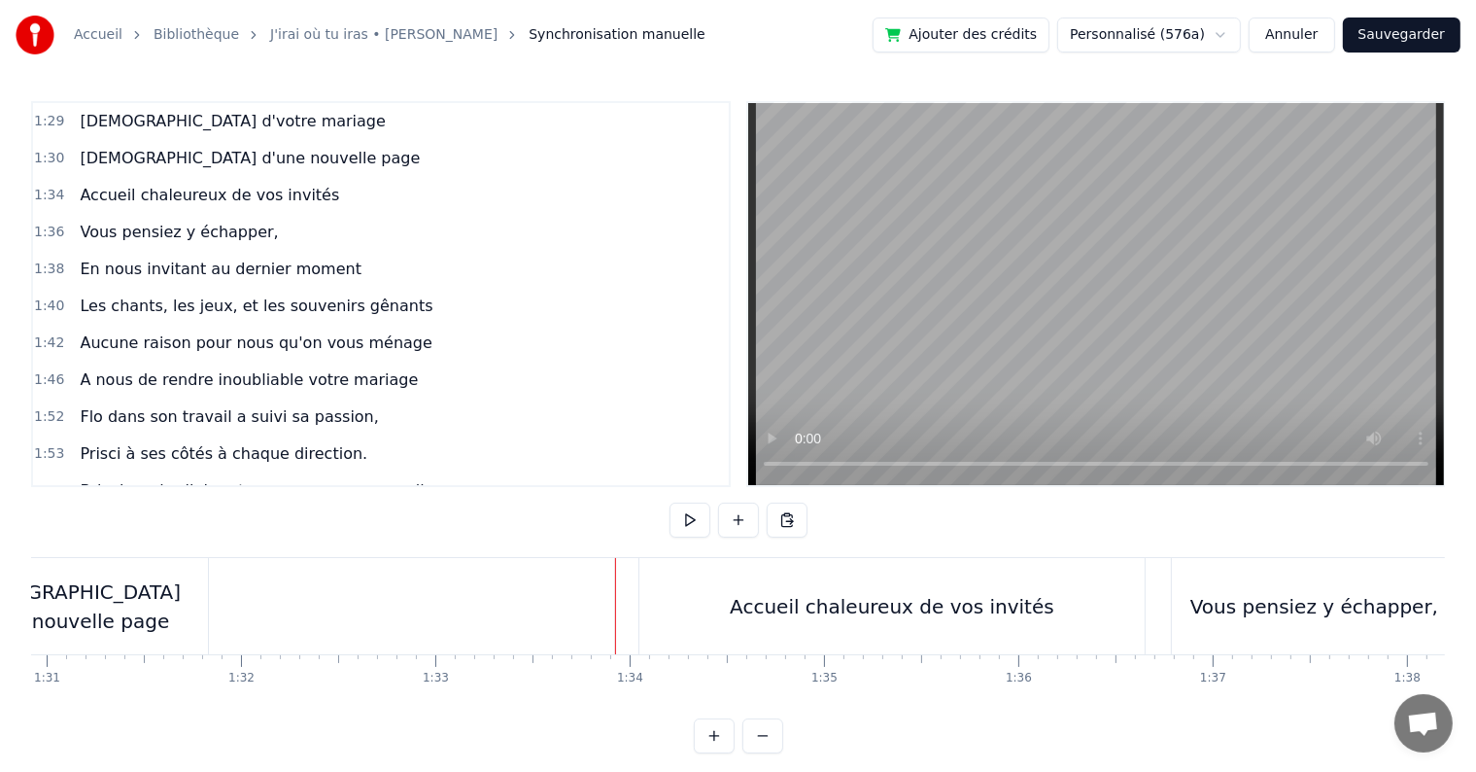
click at [784, 609] on div "Accueil chaleureux de vos invités" at bounding box center [892, 606] width 325 height 29
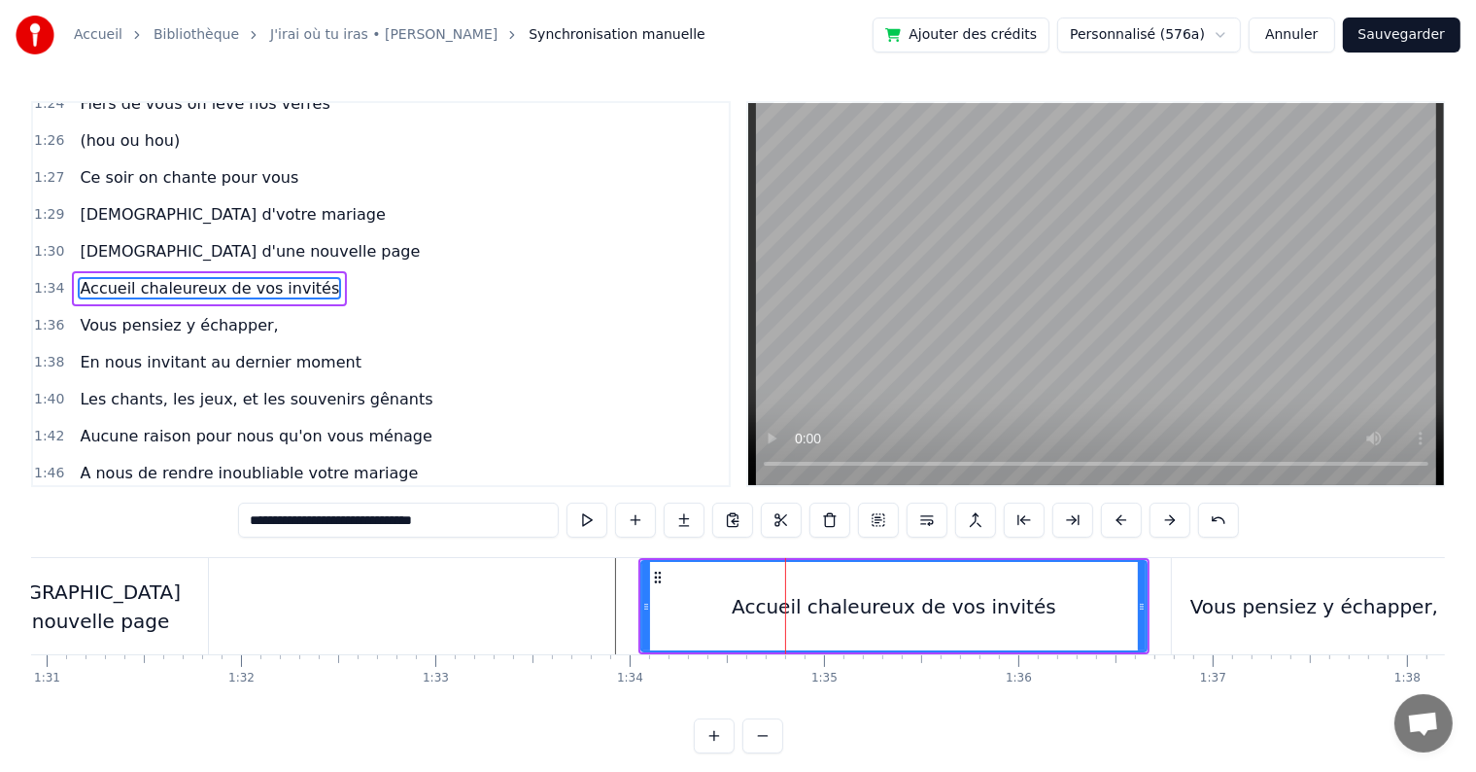
scroll to position [1150, 0]
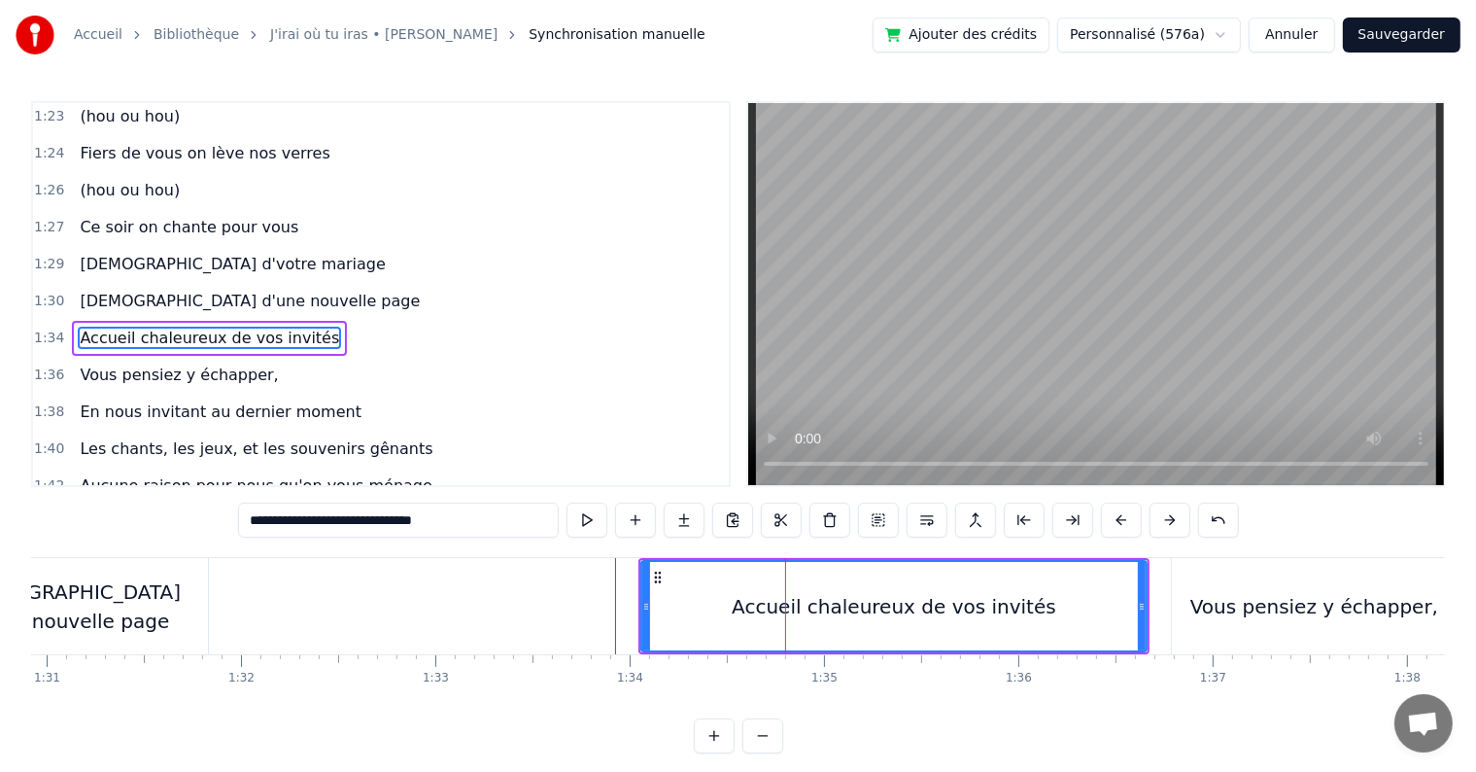
drag, startPoint x: 468, startPoint y: 520, endPoint x: 14, endPoint y: 462, distance: 458.6
click at [14, 462] on div "Accueil Bibliothèque J'irai où tu iras • [PERSON_NAME] Synchronisation manuelle…" at bounding box center [738, 376] width 1476 height 753
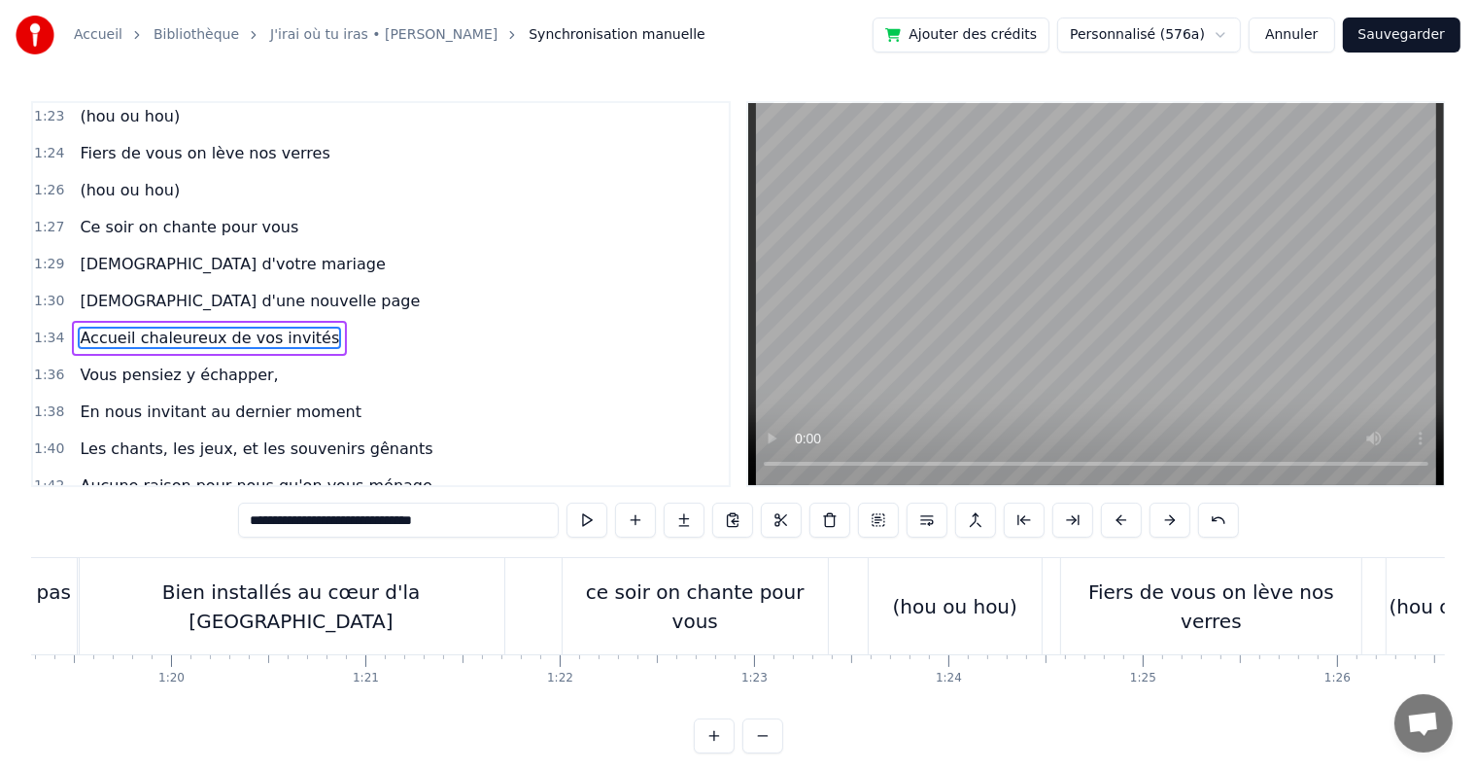
scroll to position [0, 15112]
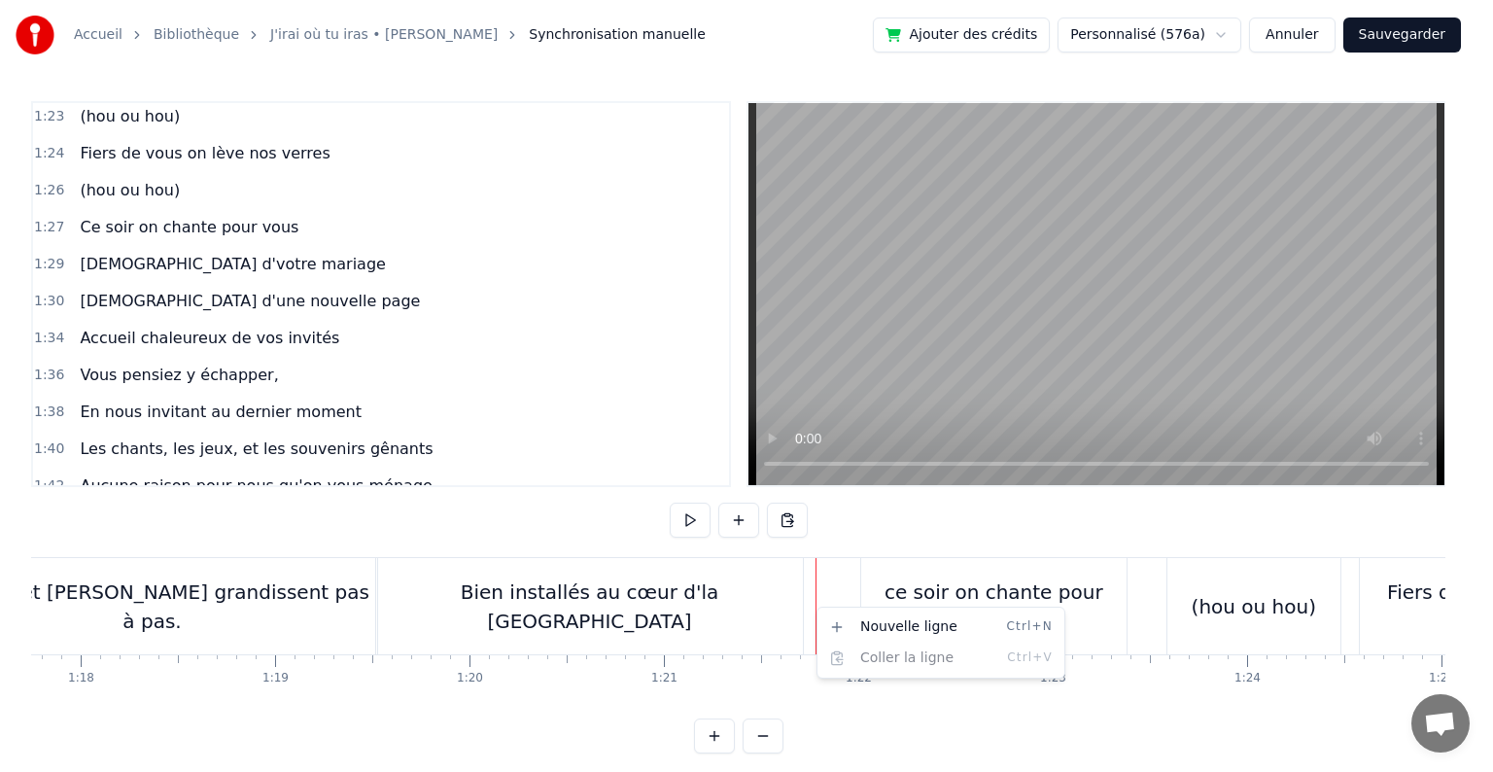
click at [734, 521] on html "Accueil Bibliothèque J'irai où tu iras • [PERSON_NAME] Synchronisation manuelle…" at bounding box center [746, 392] width 1493 height 784
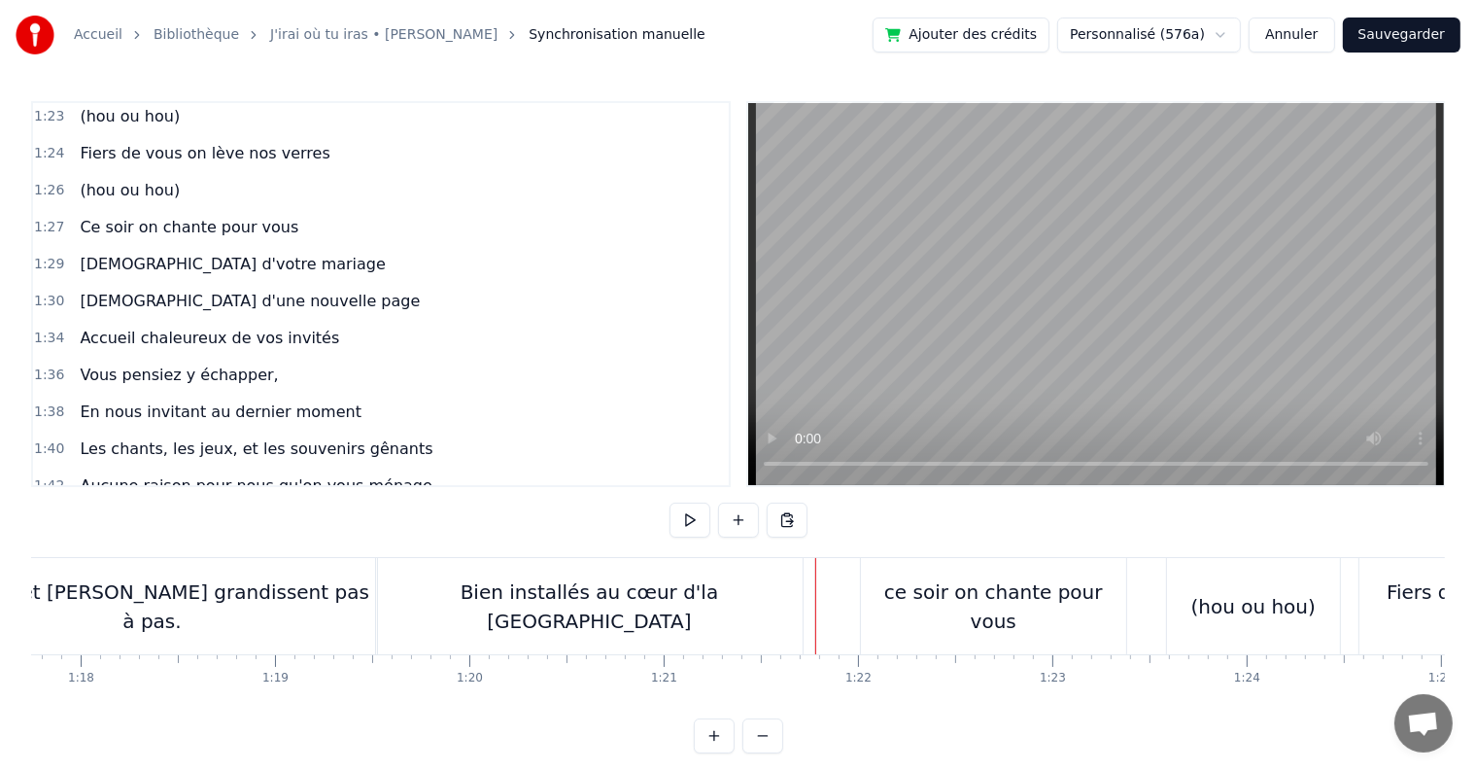
click at [734, 522] on button at bounding box center [738, 519] width 41 height 35
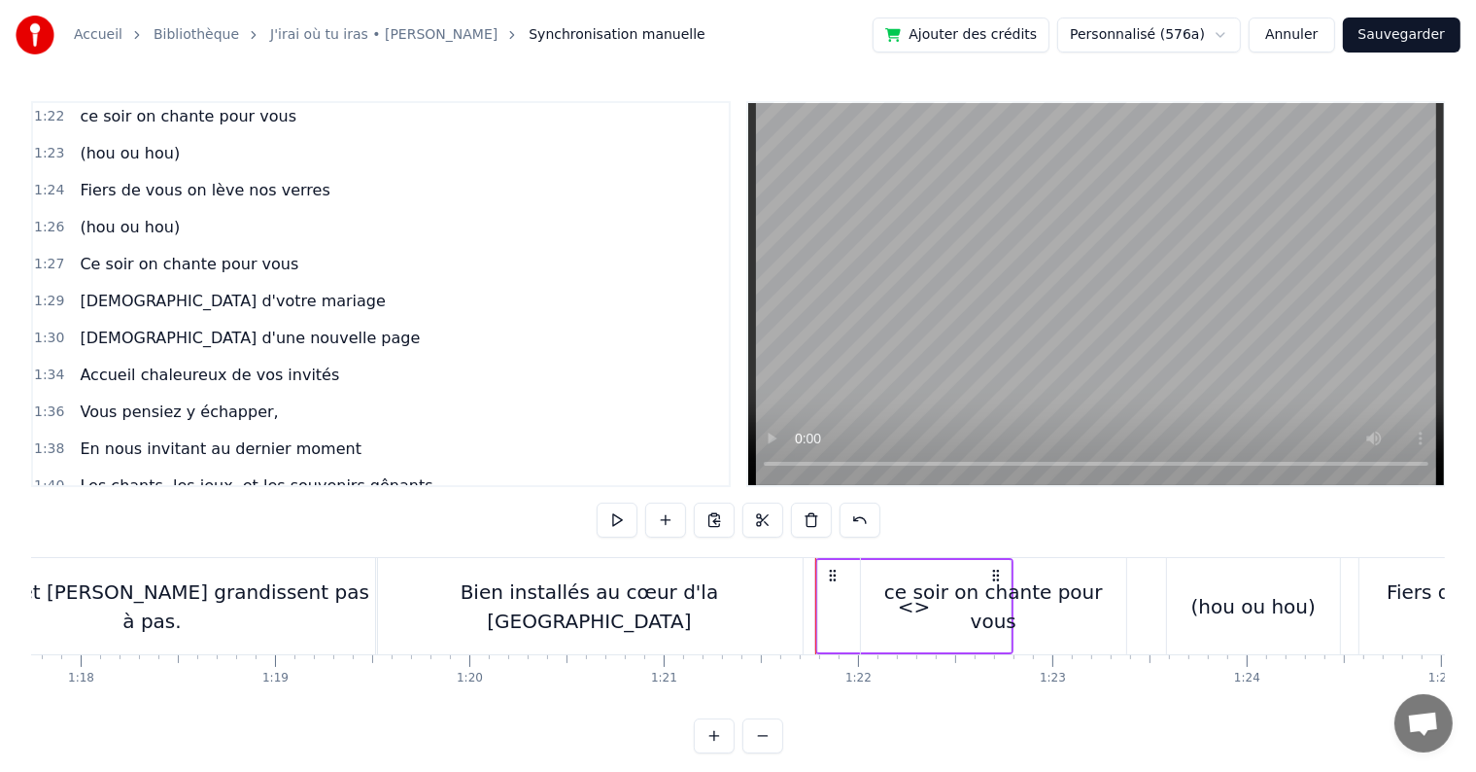
scroll to position [1186, 0]
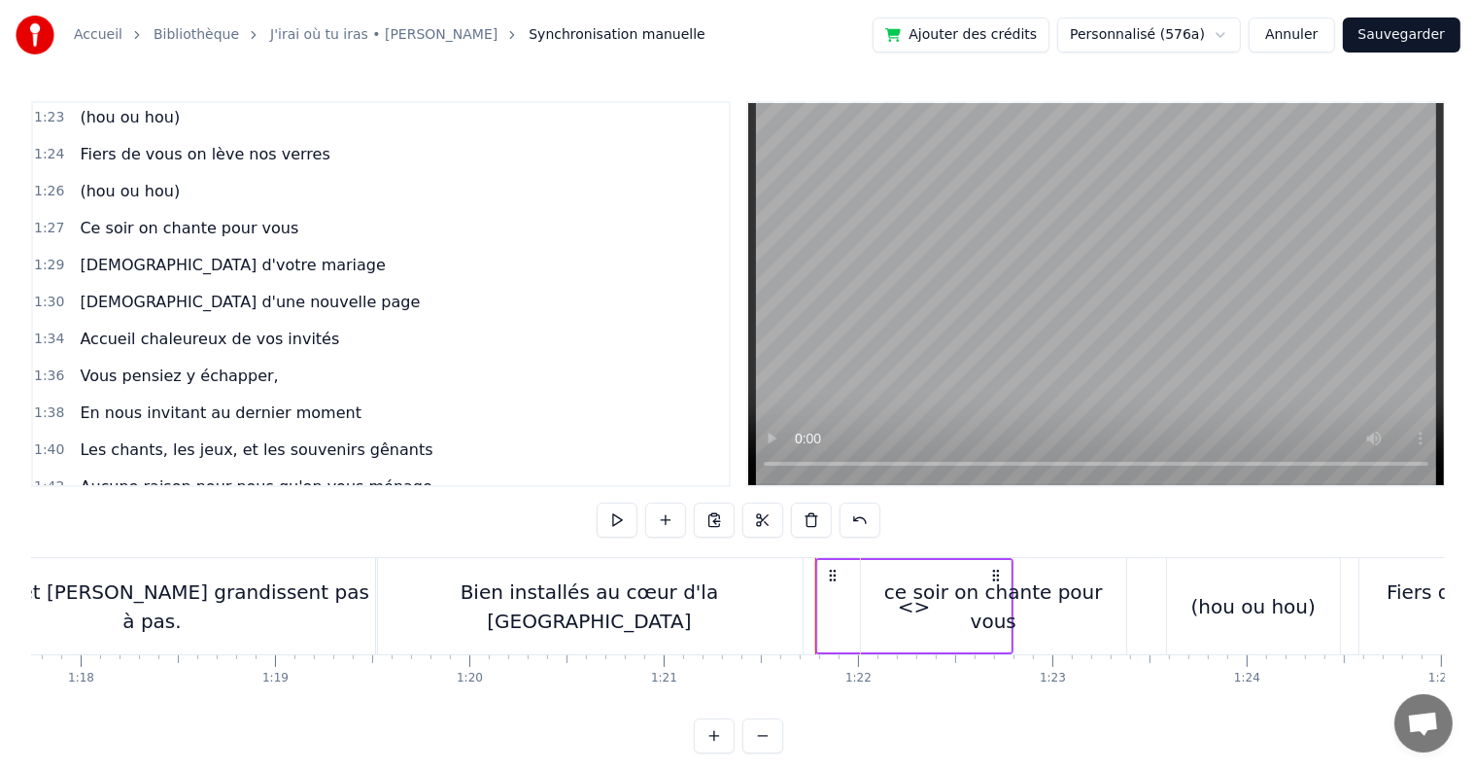
click at [901, 583] on div "ce soir on chante pour vous" at bounding box center [993, 606] width 265 height 96
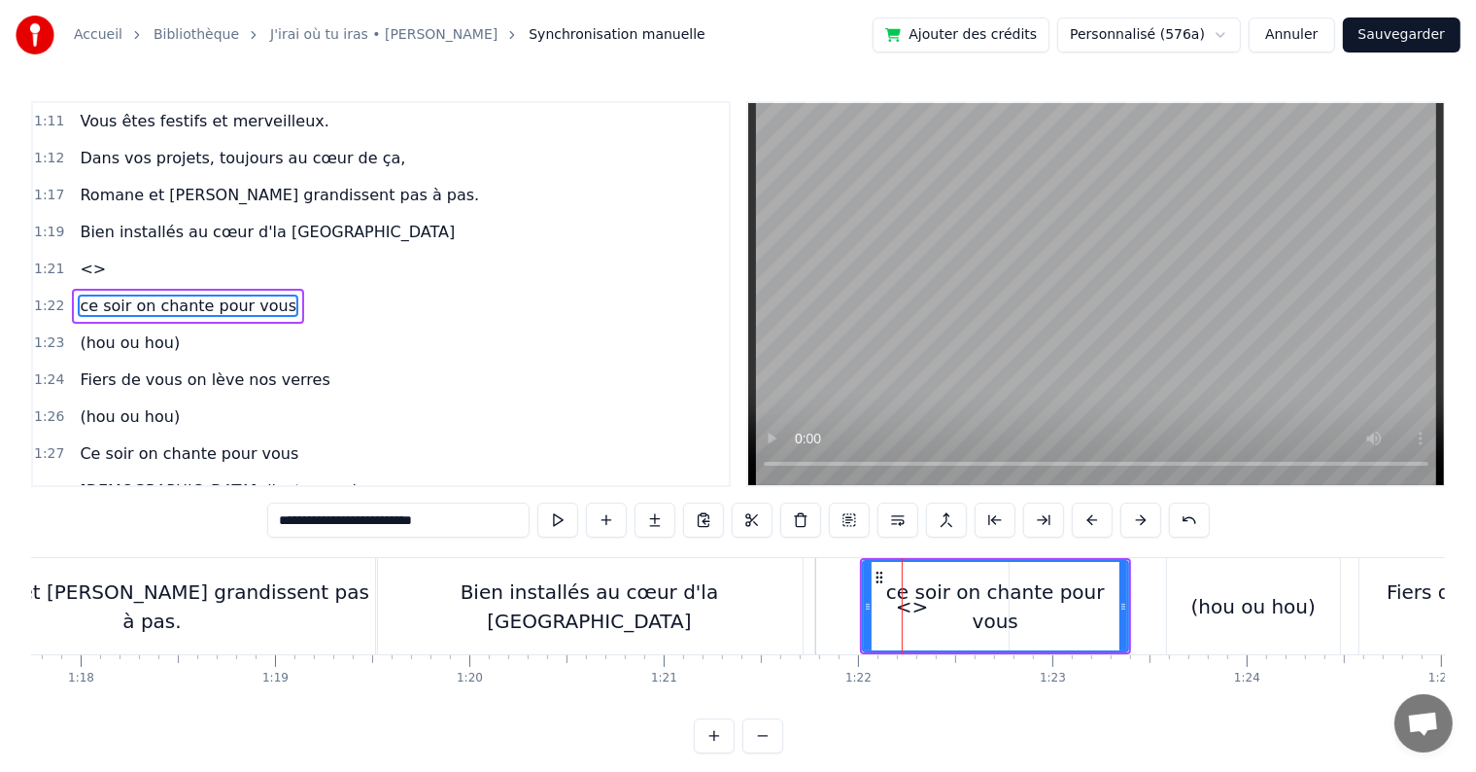
scroll to position [935, 0]
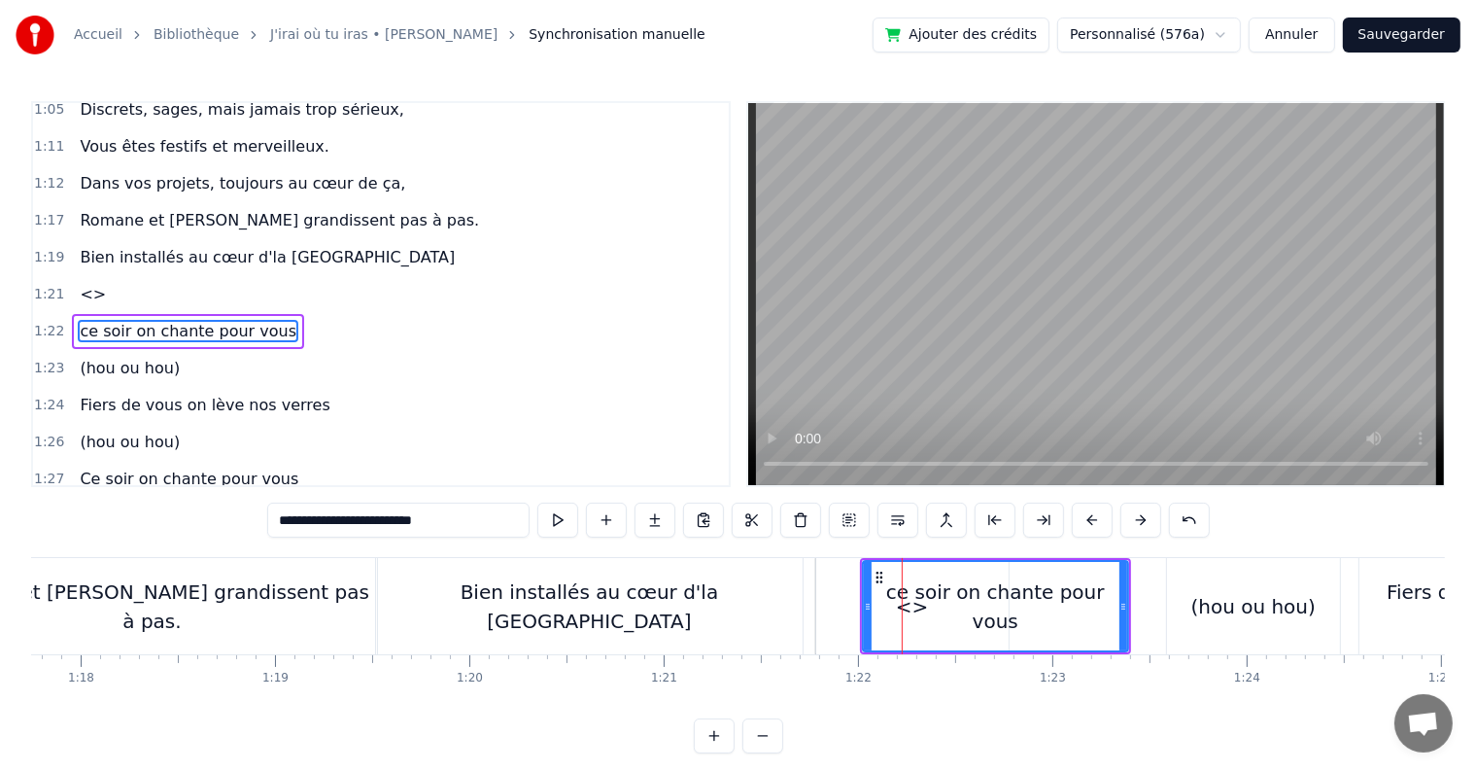
click at [90, 283] on span "<>" at bounding box center [93, 294] width 30 height 22
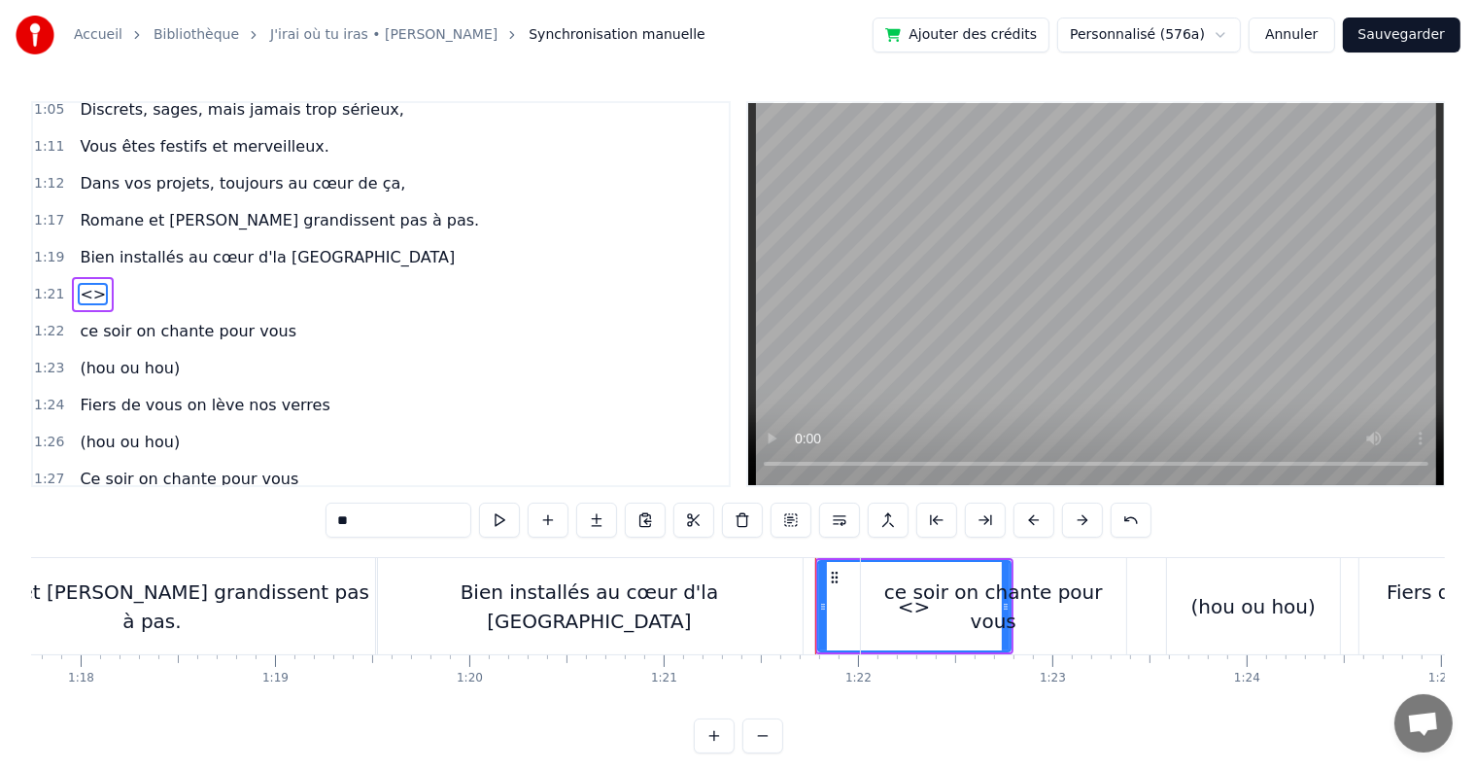
scroll to position [899, 0]
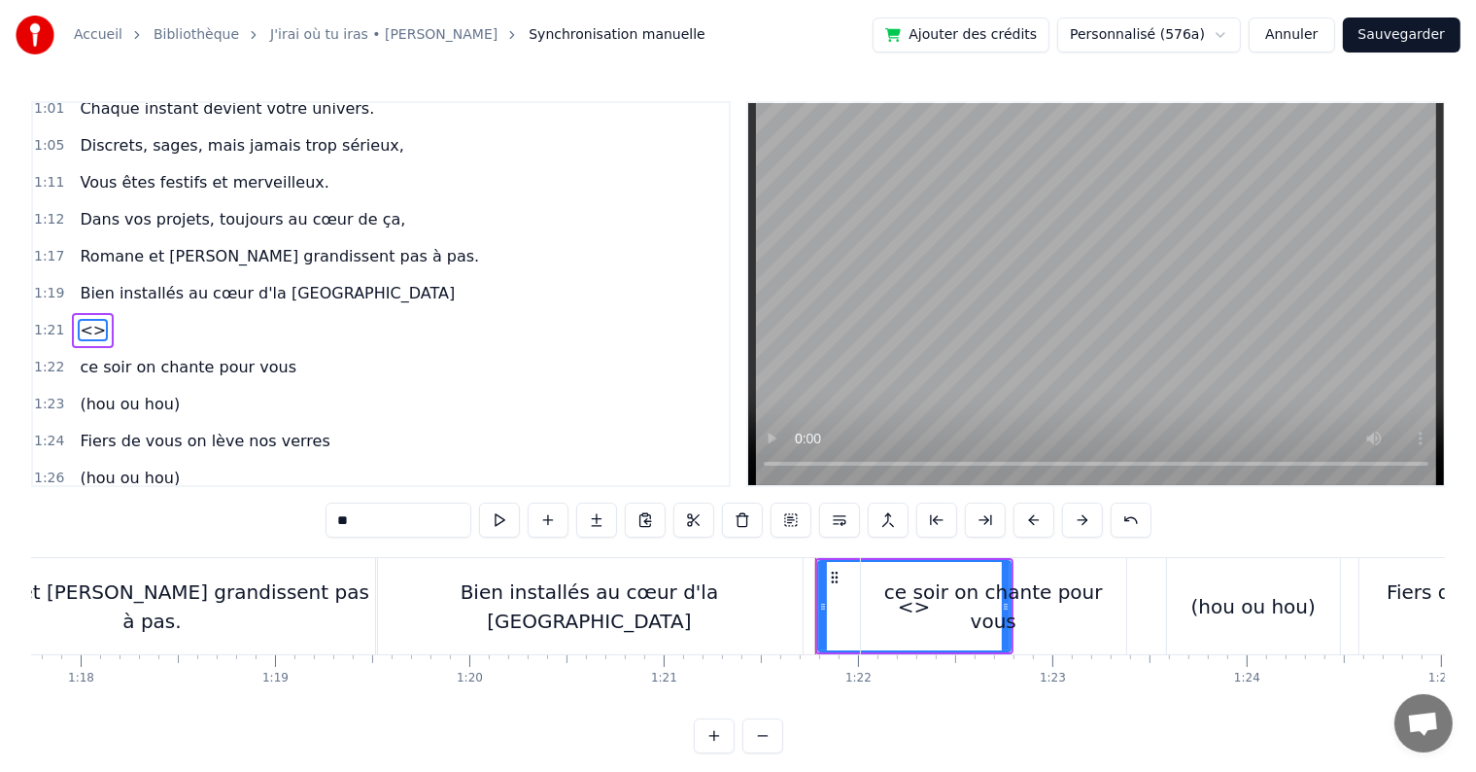
drag, startPoint x: 383, startPoint y: 529, endPoint x: 228, endPoint y: 487, distance: 160.1
click at [228, 487] on div "0:05 C’est au lycée que tout commence 0:07 Flo et [PERSON_NAME] vivent encore l…" at bounding box center [738, 427] width 1414 height 652
paste input "**********"
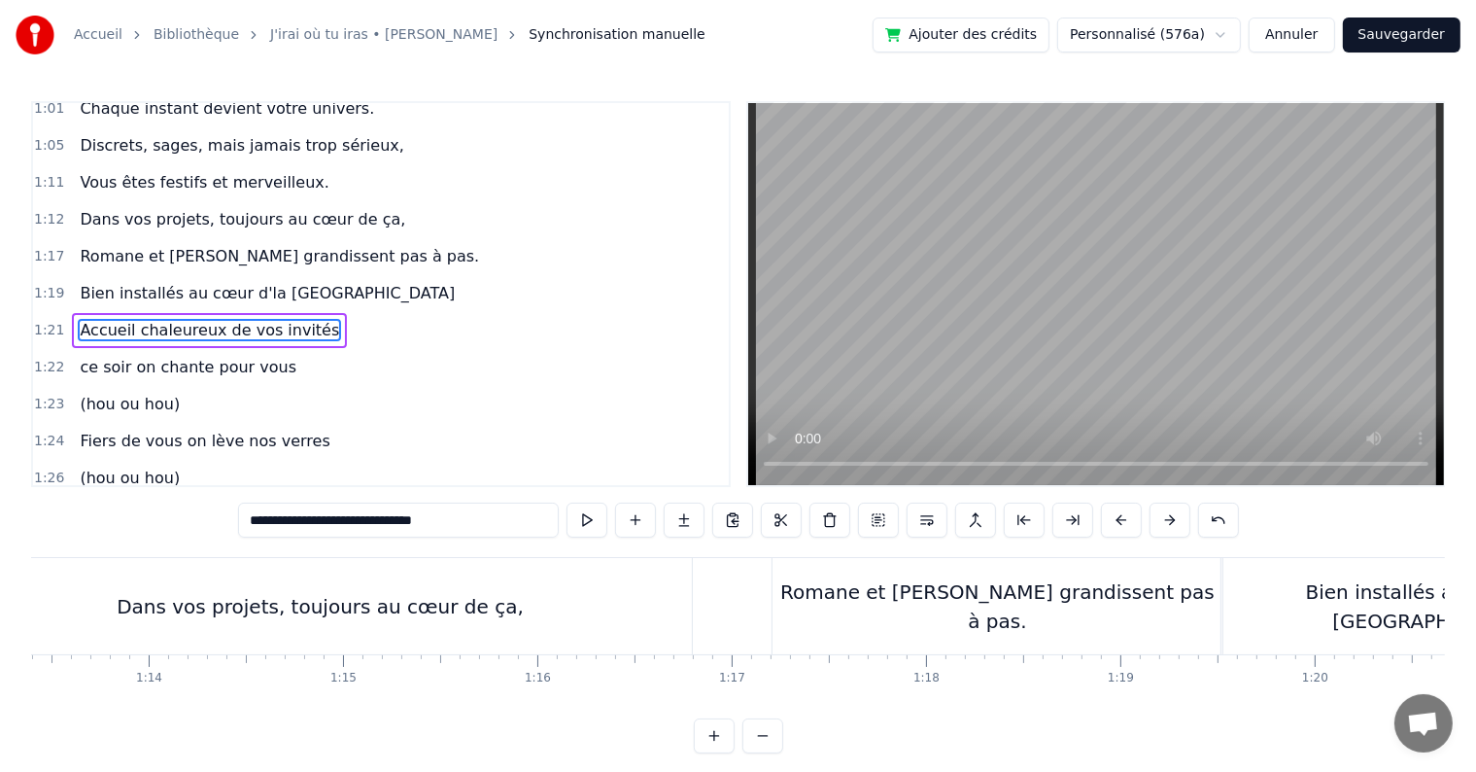
scroll to position [0, 13991]
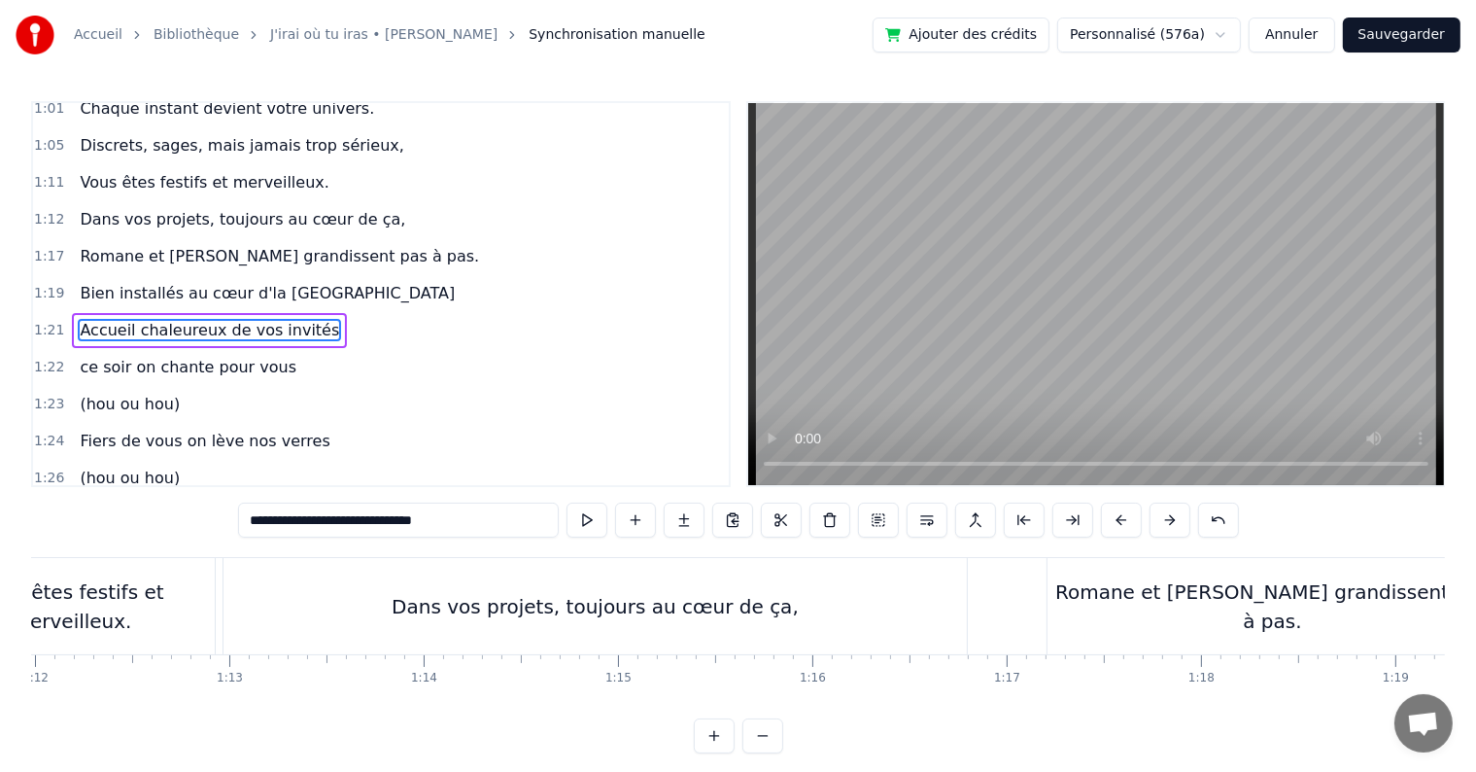
click at [288, 617] on div "Dans vos projets, toujours au cœur de ça," at bounding box center [595, 606] width 743 height 96
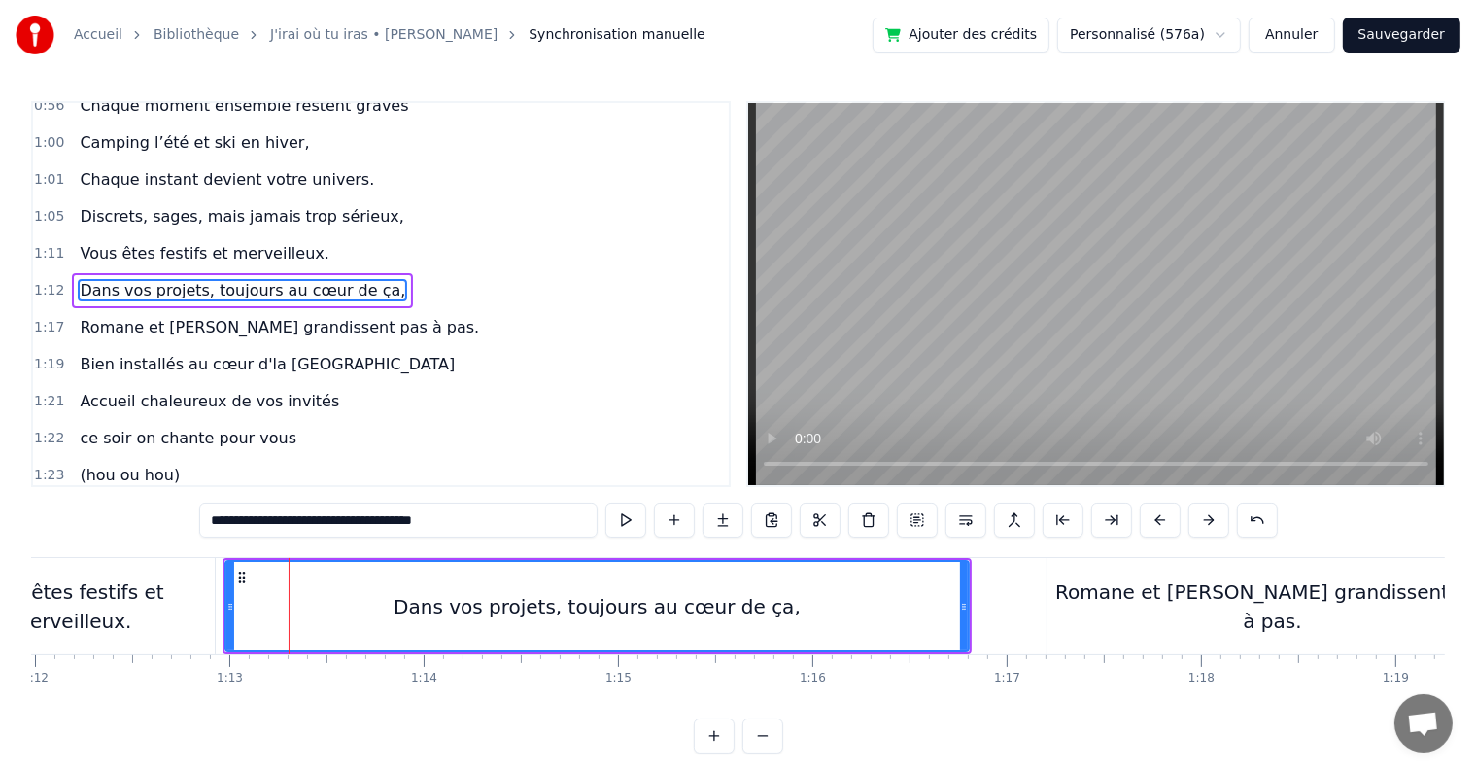
scroll to position [792, 0]
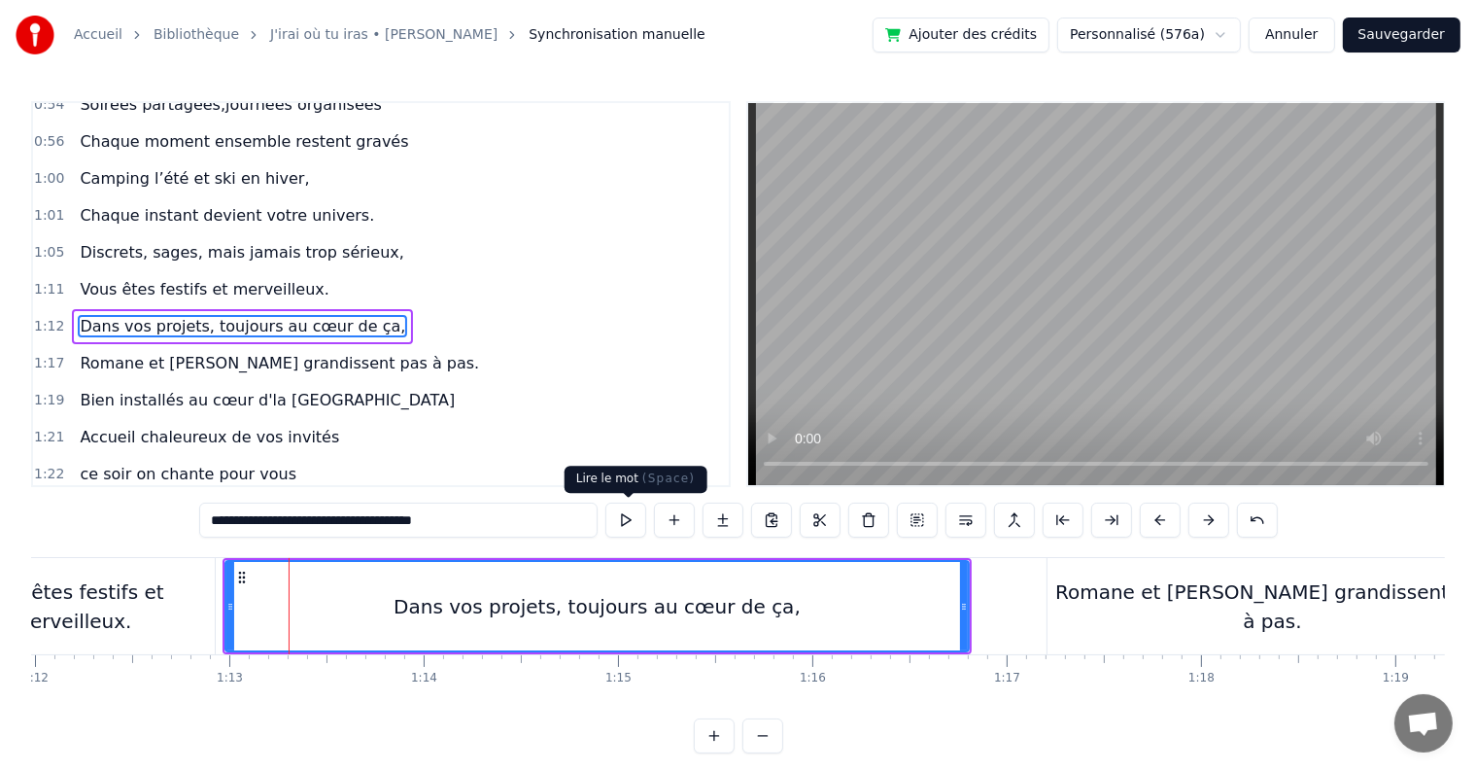
click at [626, 516] on button at bounding box center [625, 519] width 41 height 35
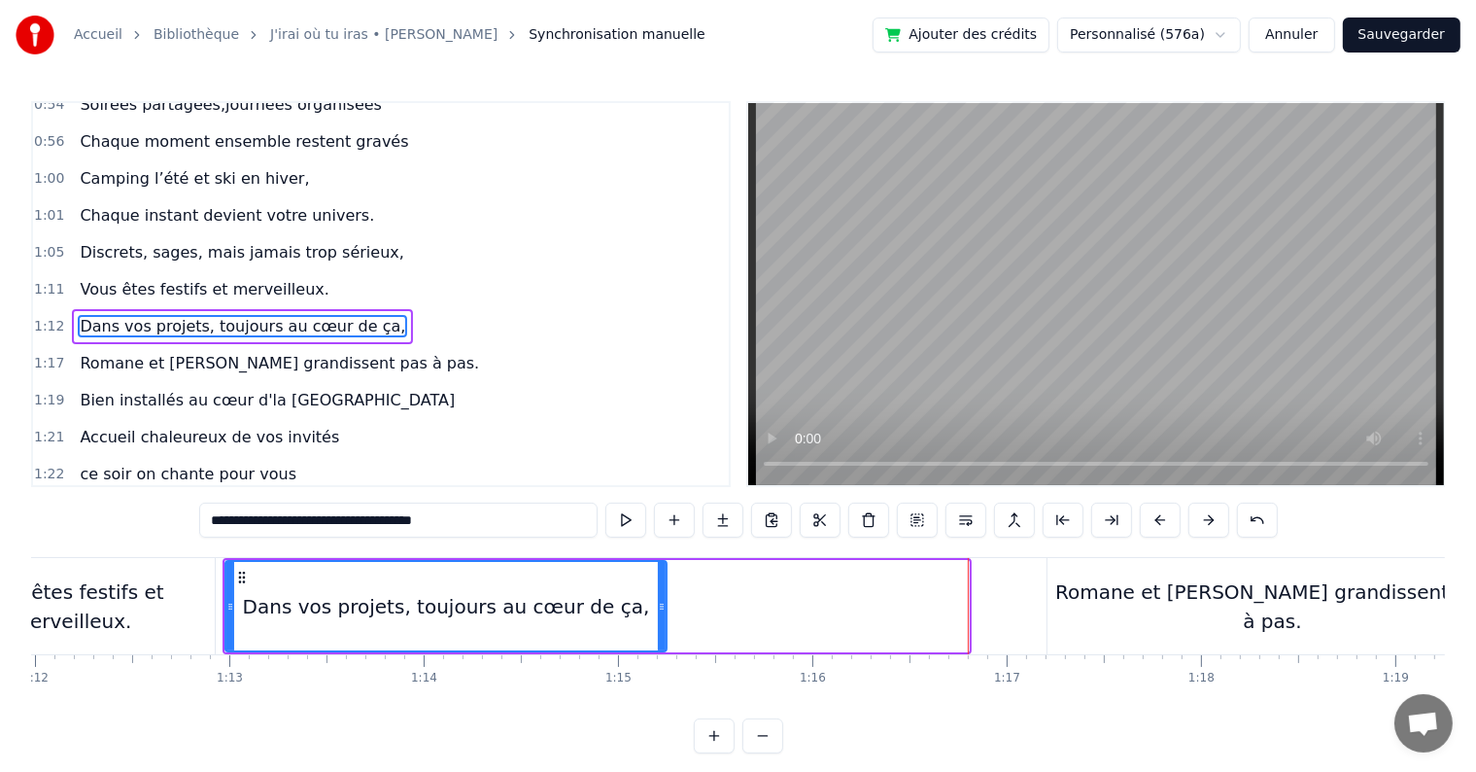
drag, startPoint x: 964, startPoint y: 606, endPoint x: 662, endPoint y: 592, distance: 302.6
click at [662, 592] on div at bounding box center [662, 606] width 8 height 88
click at [1190, 601] on div "Romane et [PERSON_NAME] grandissent pas à pas." at bounding box center [1273, 606] width 450 height 58
type input "**********"
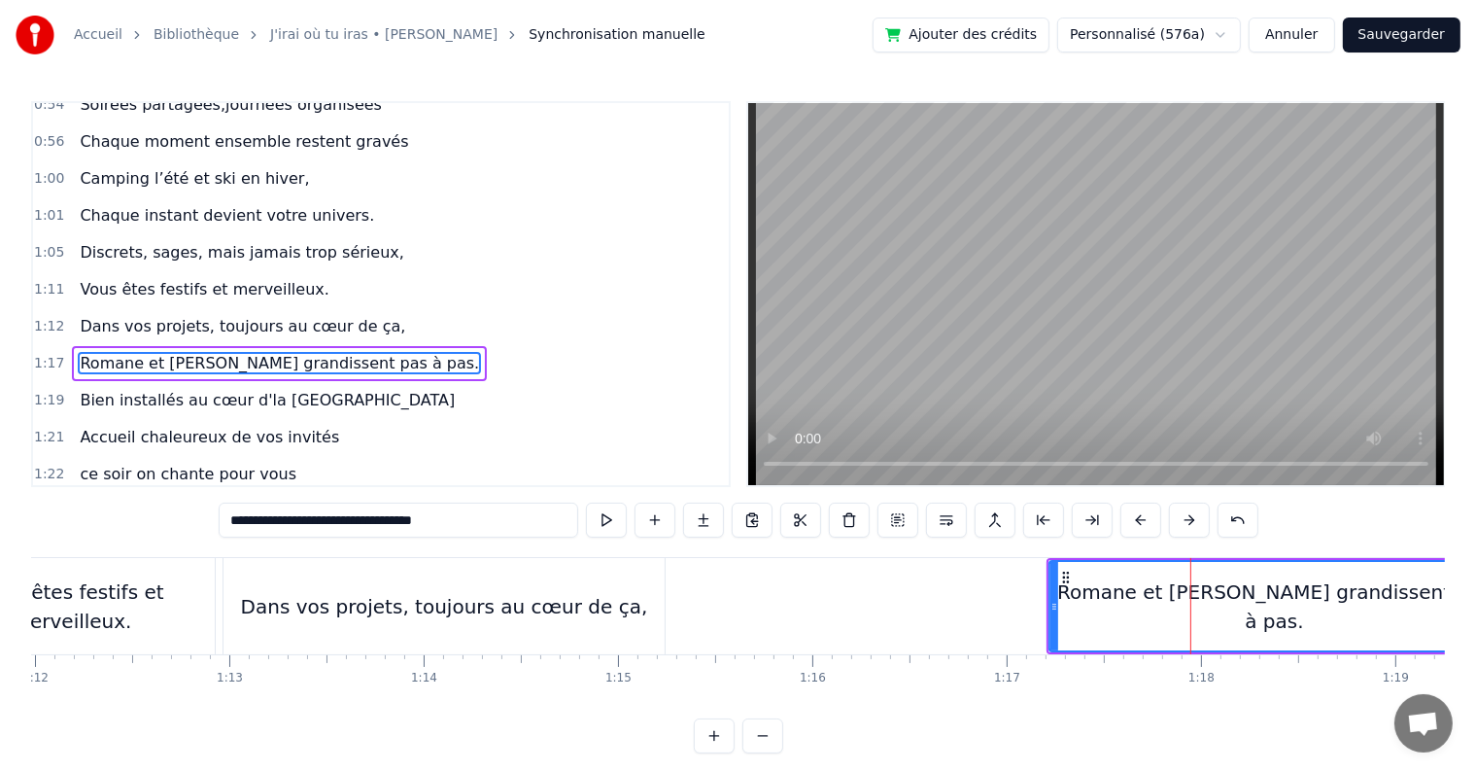
scroll to position [828, 0]
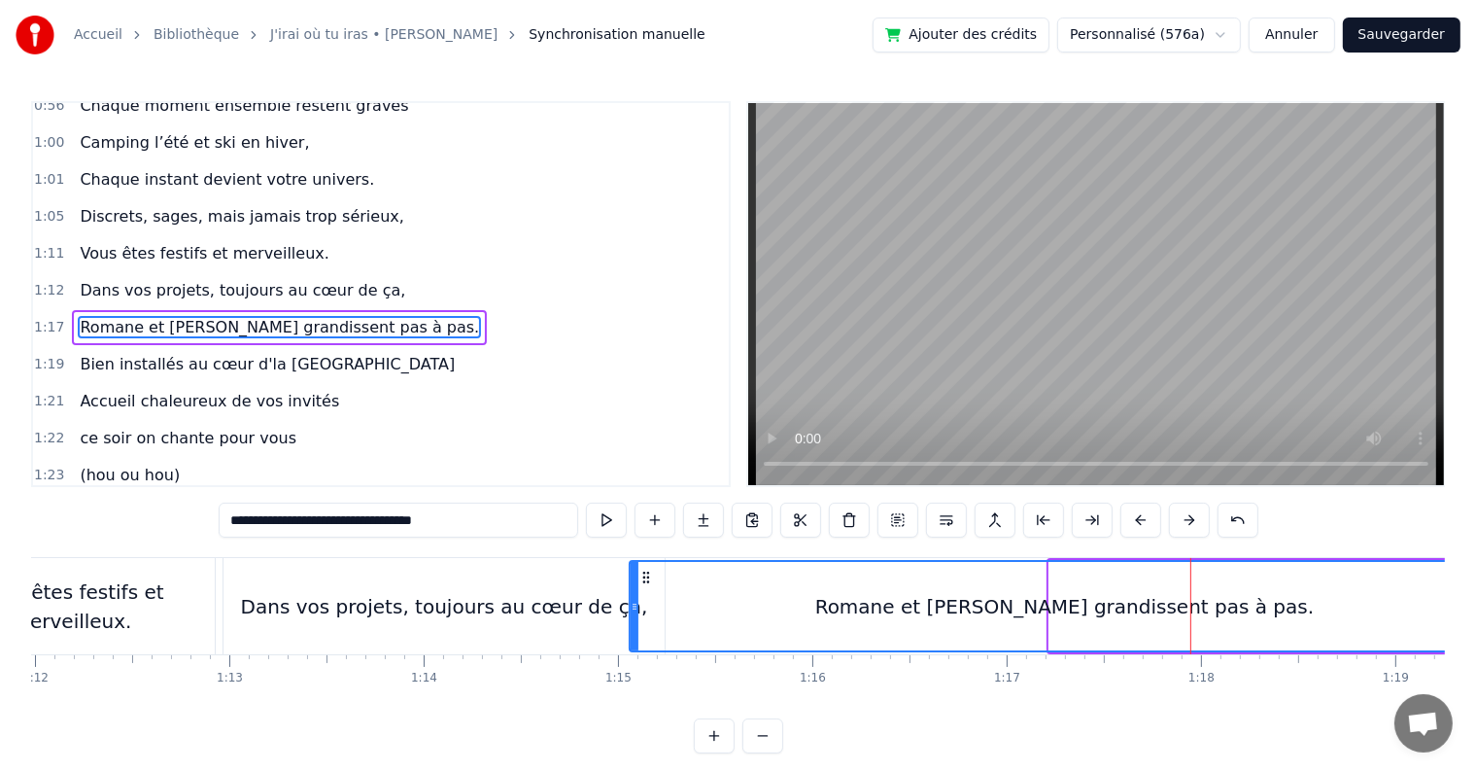
drag, startPoint x: 1054, startPoint y: 611, endPoint x: 634, endPoint y: 593, distance: 420.3
click at [634, 593] on div at bounding box center [635, 606] width 8 height 88
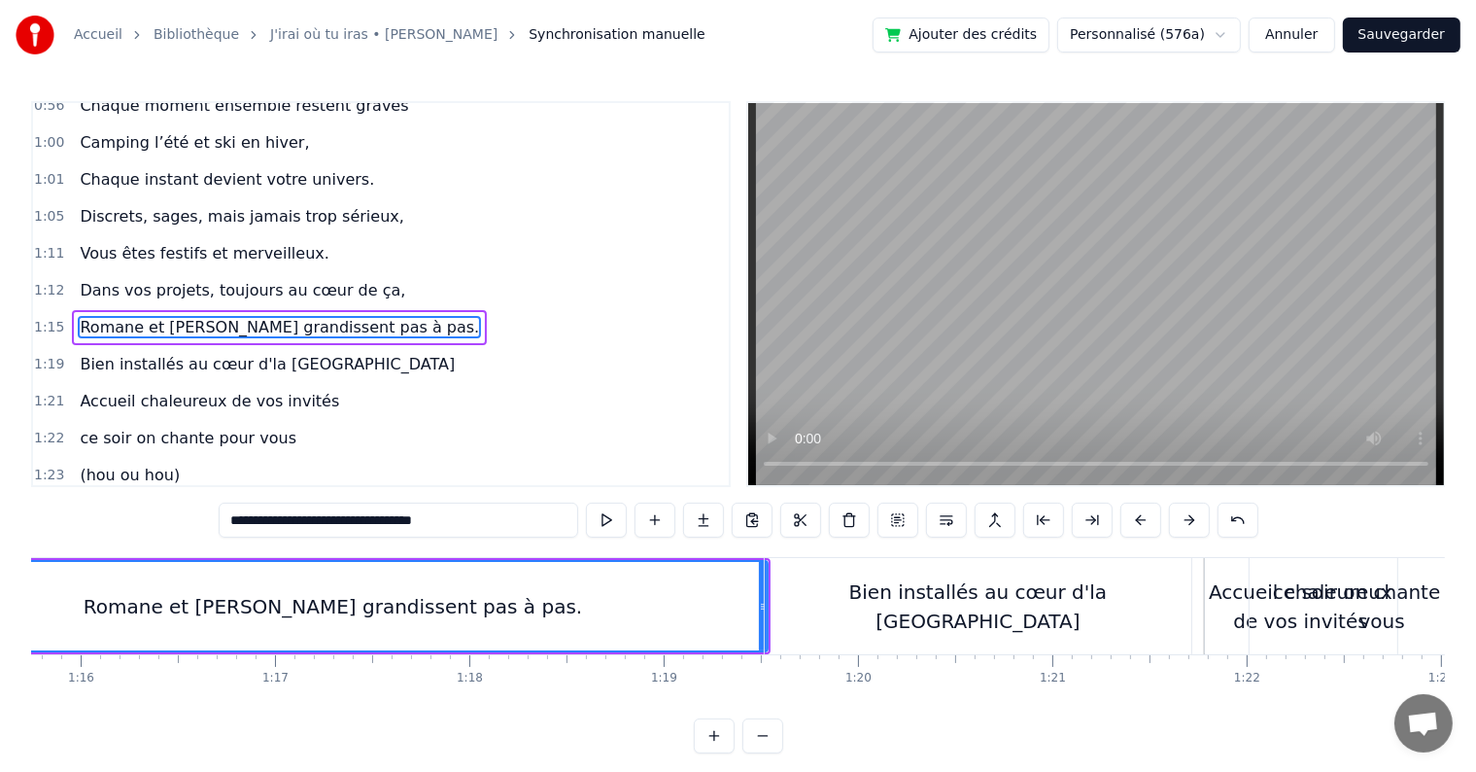
scroll to position [0, 14746]
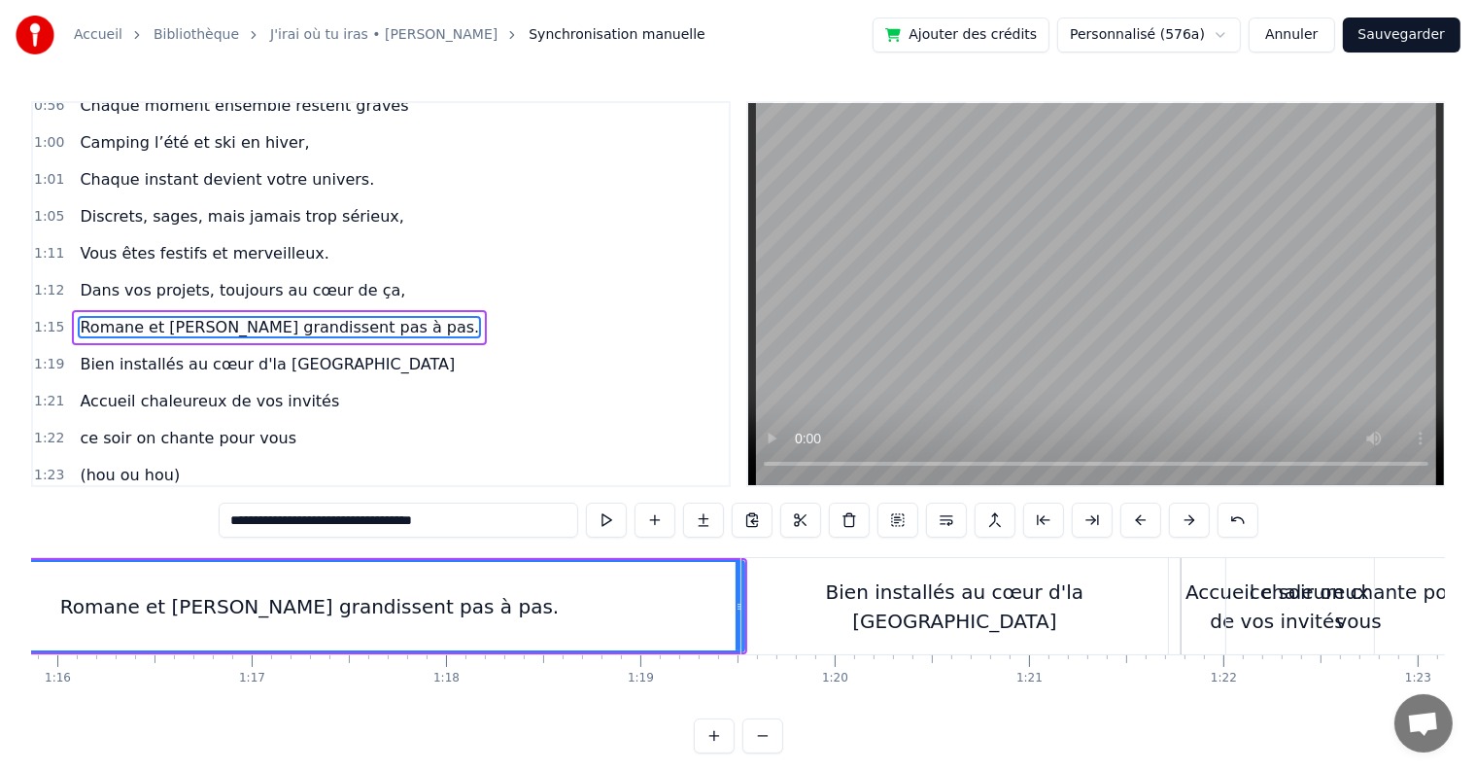
drag, startPoint x: 742, startPoint y: 603, endPoint x: 695, endPoint y: 604, distance: 46.7
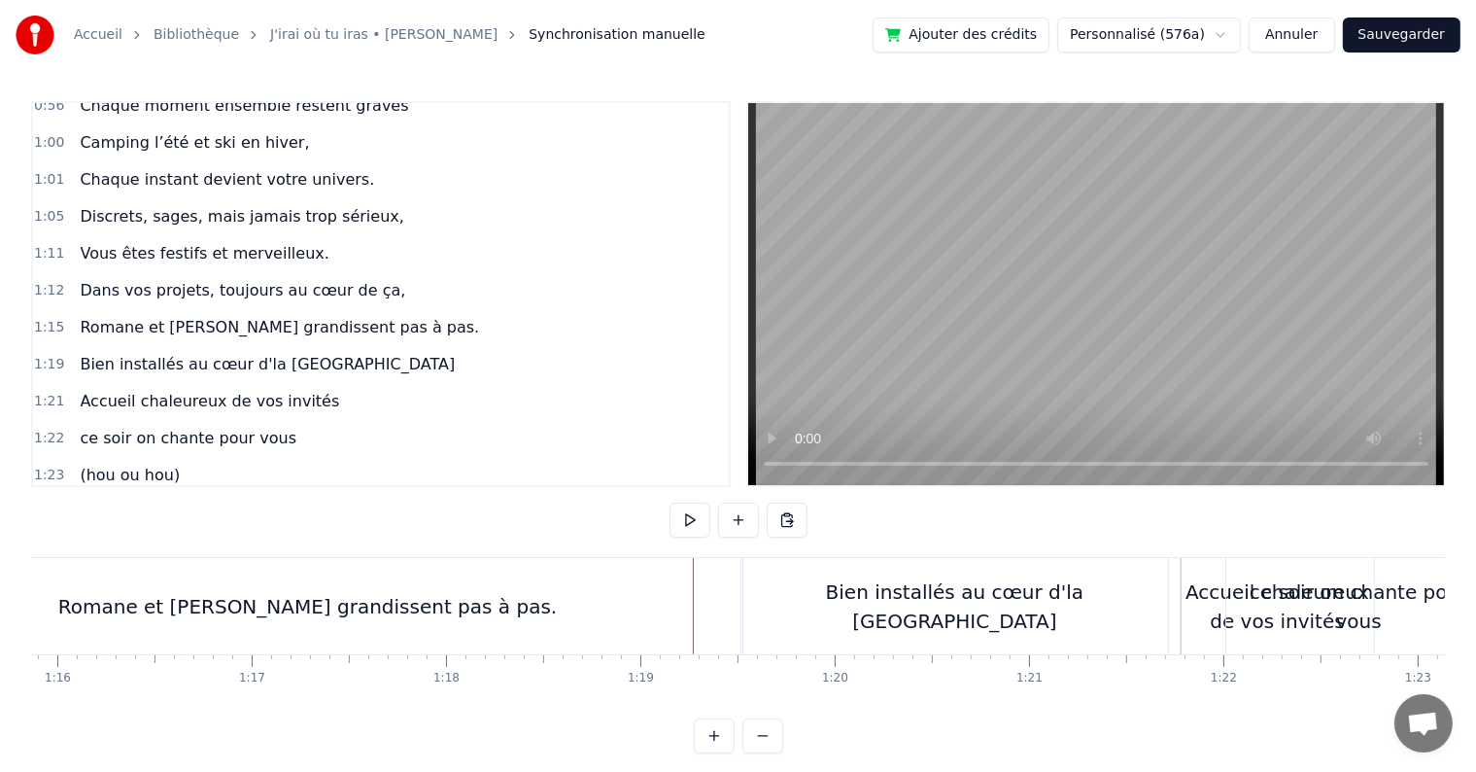
click at [631, 604] on div "Romane et [PERSON_NAME] grandissent pas à pas." at bounding box center [308, 606] width 870 height 96
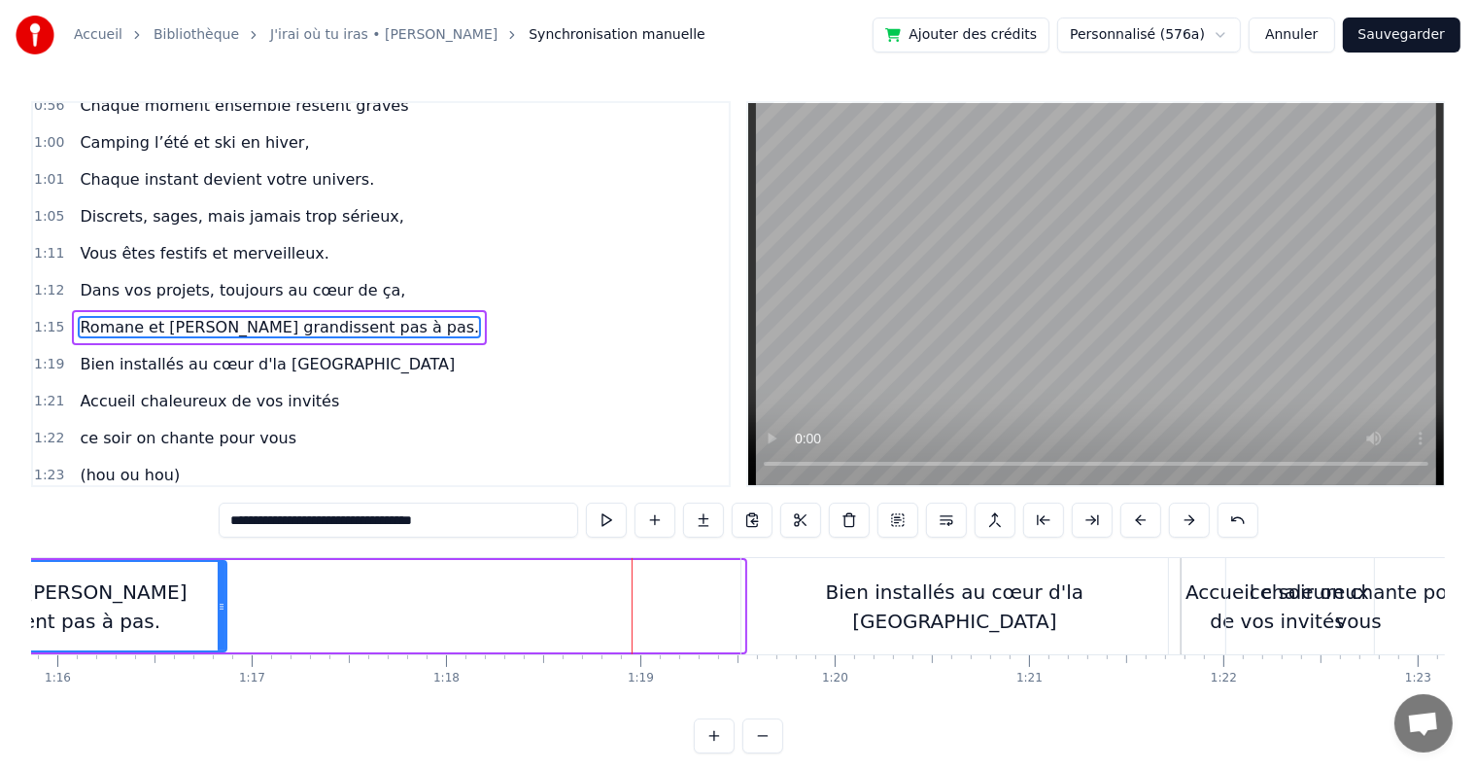
drag, startPoint x: 735, startPoint y: 605, endPoint x: 217, endPoint y: 576, distance: 518.8
click at [218, 576] on div at bounding box center [222, 606] width 8 height 88
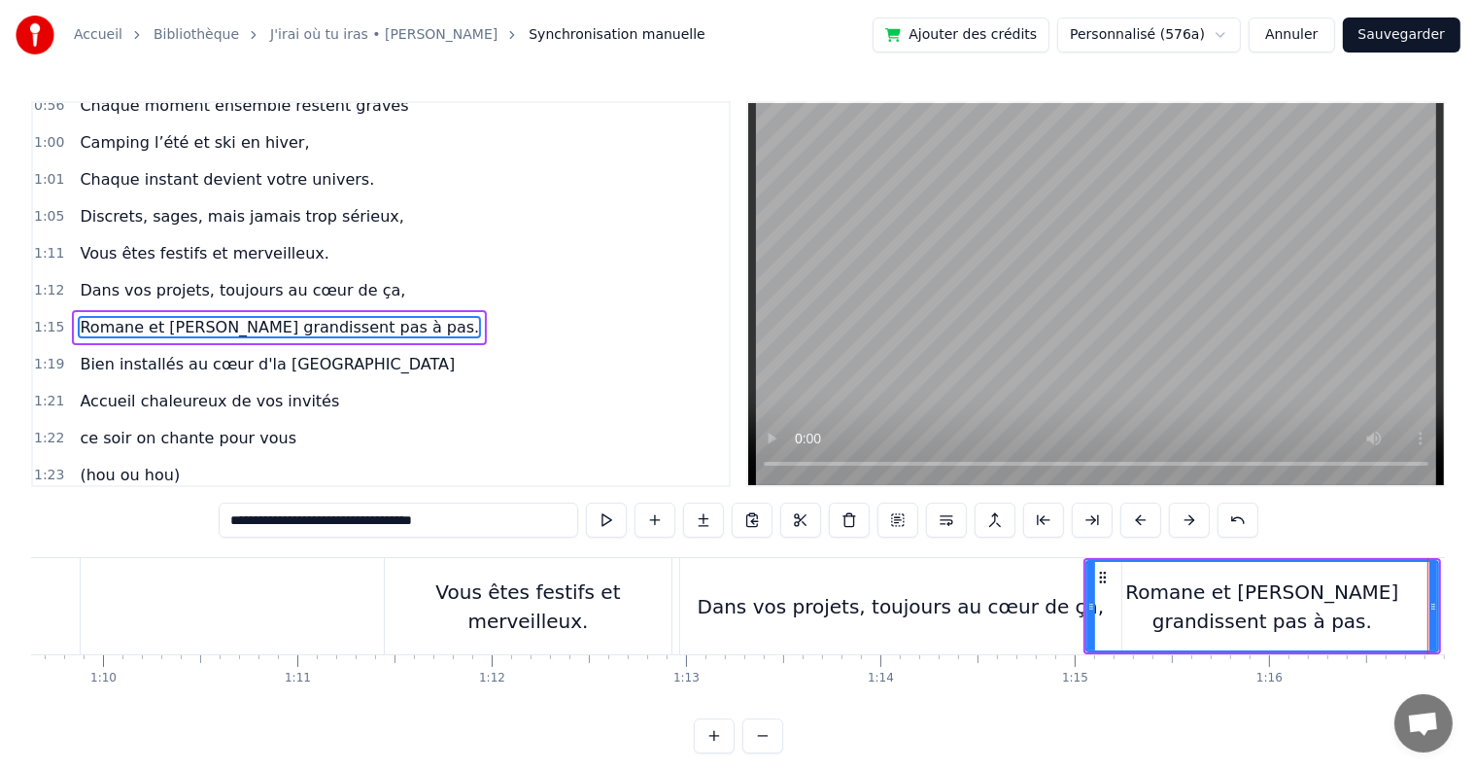
scroll to position [0, 13558]
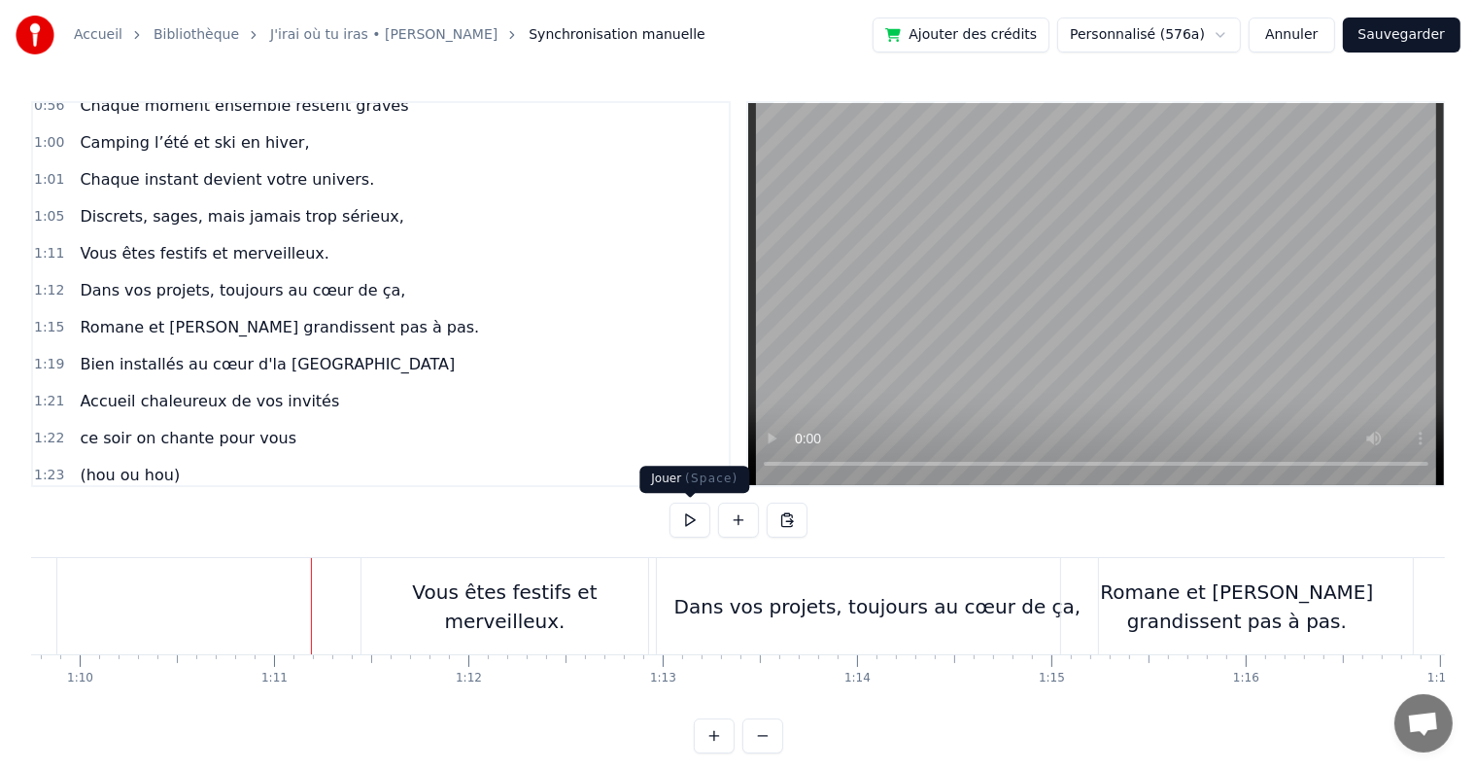
click at [677, 522] on button at bounding box center [690, 519] width 41 height 35
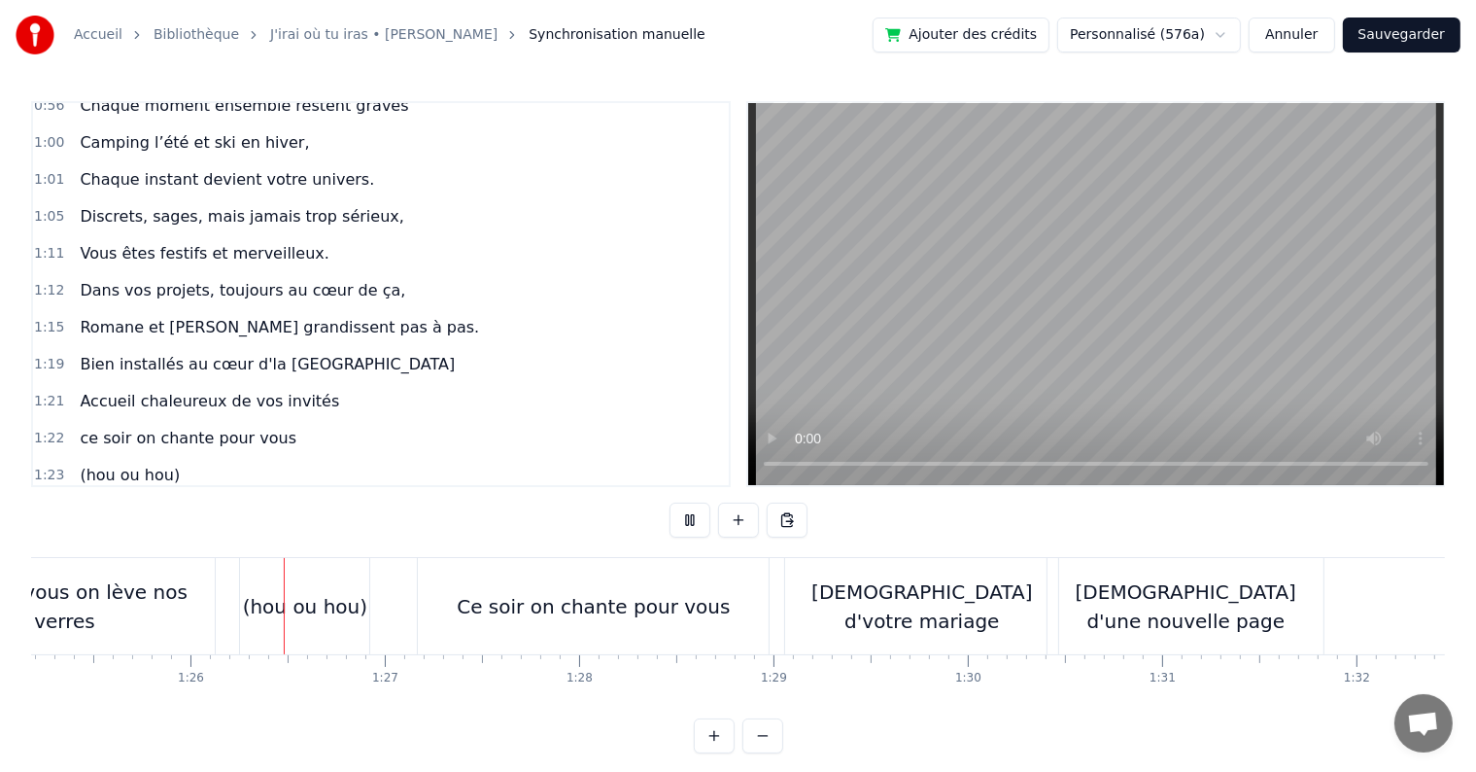
scroll to position [0, 16577]
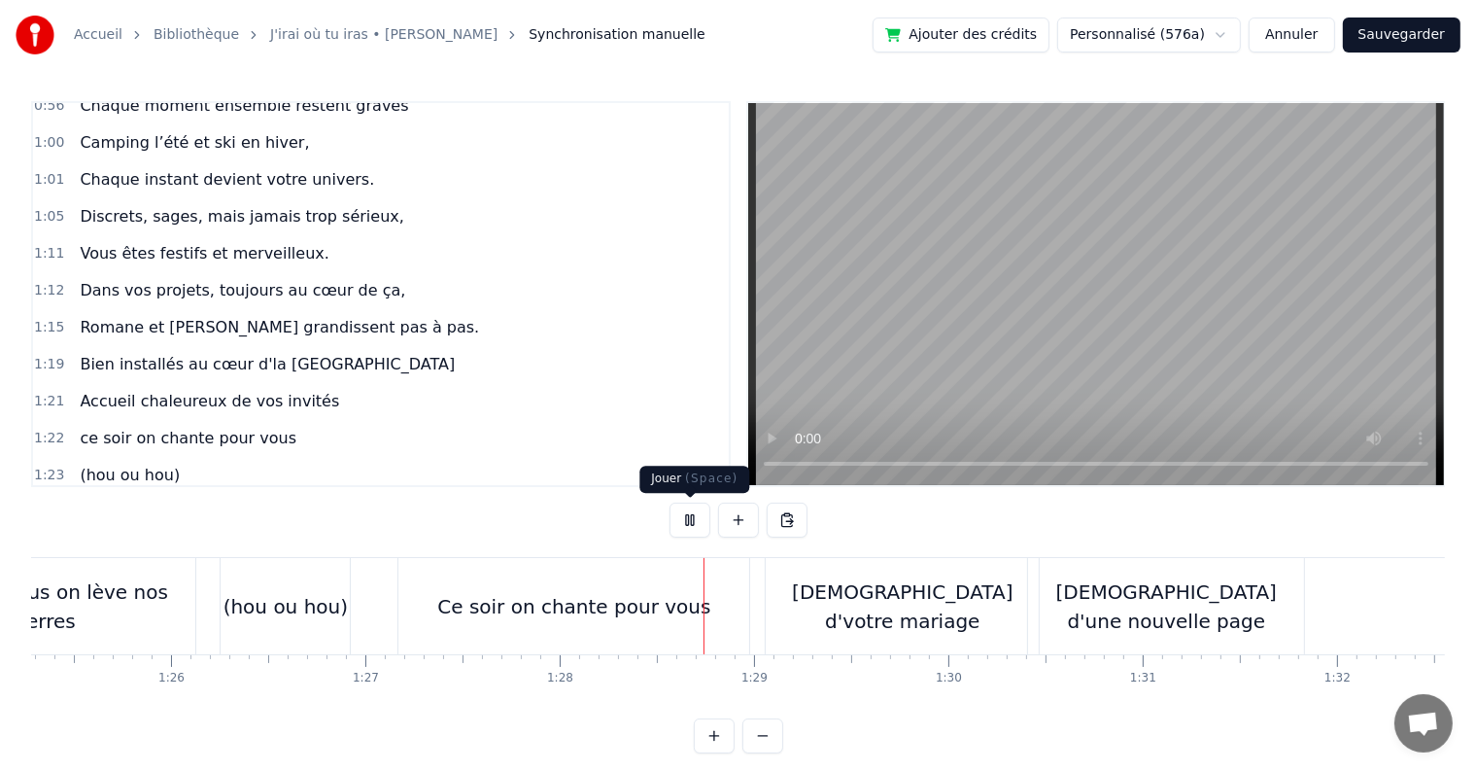
click at [692, 534] on button at bounding box center [690, 519] width 41 height 35
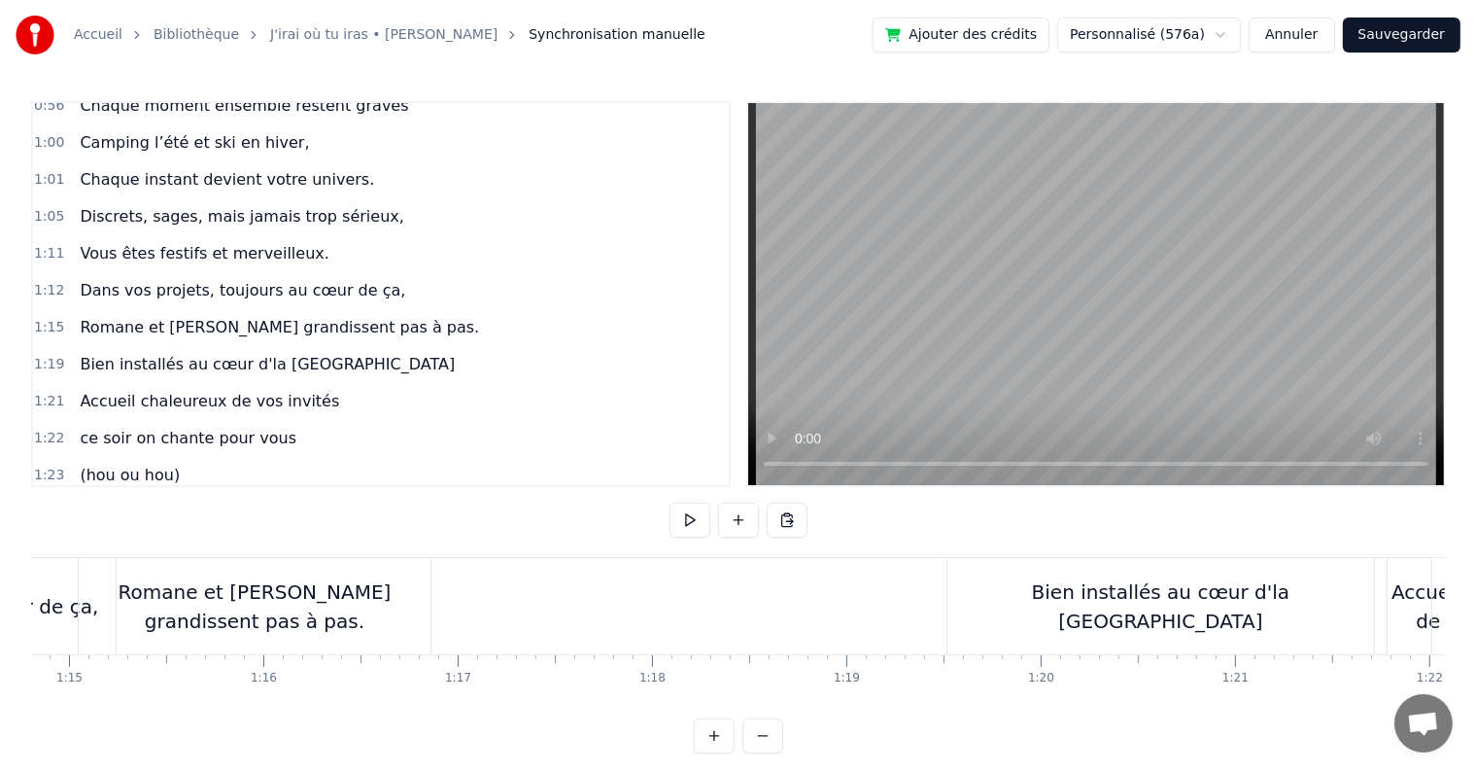
scroll to position [0, 14609]
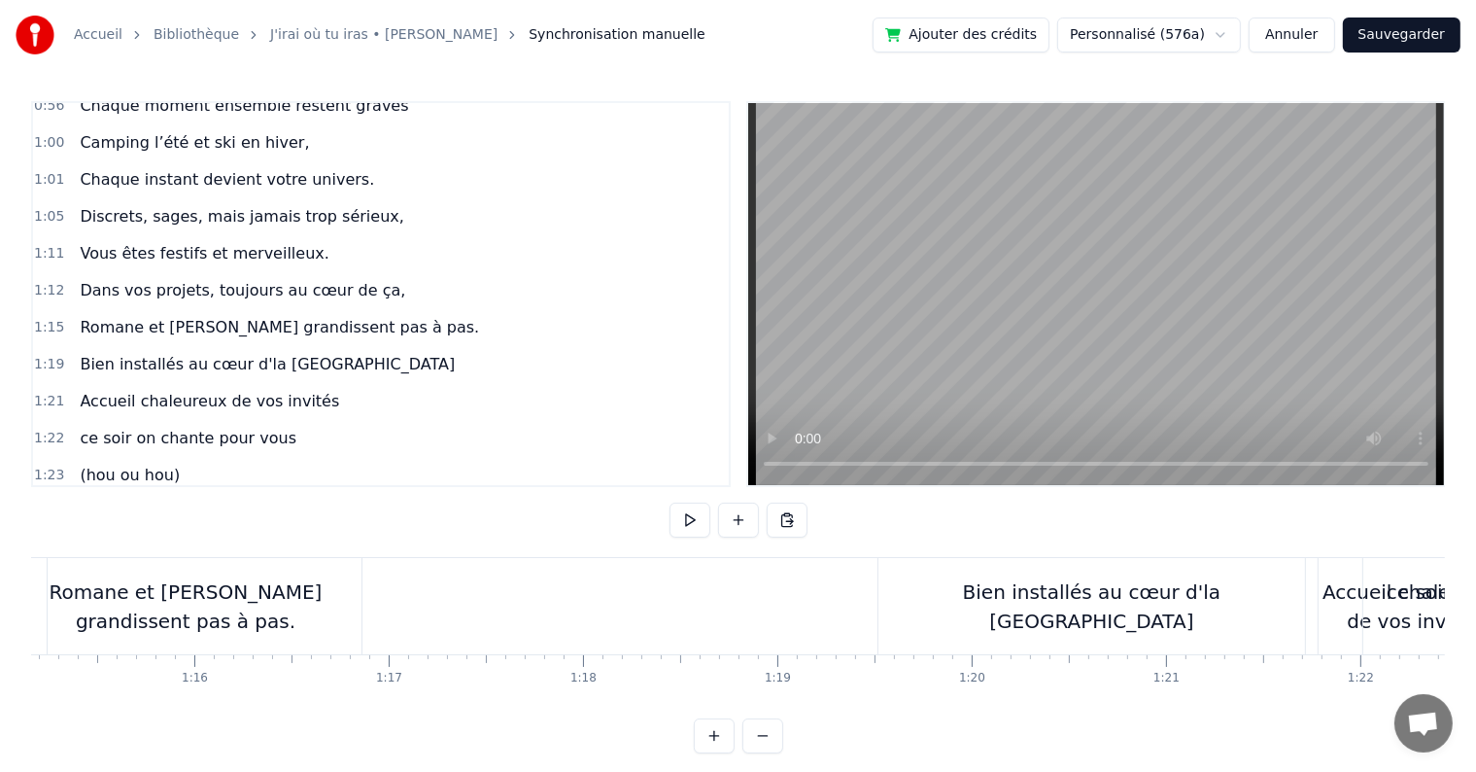
click at [986, 613] on div "Bien installés au cœur d'la [GEOGRAPHIC_DATA]" at bounding box center [1092, 606] width 427 height 58
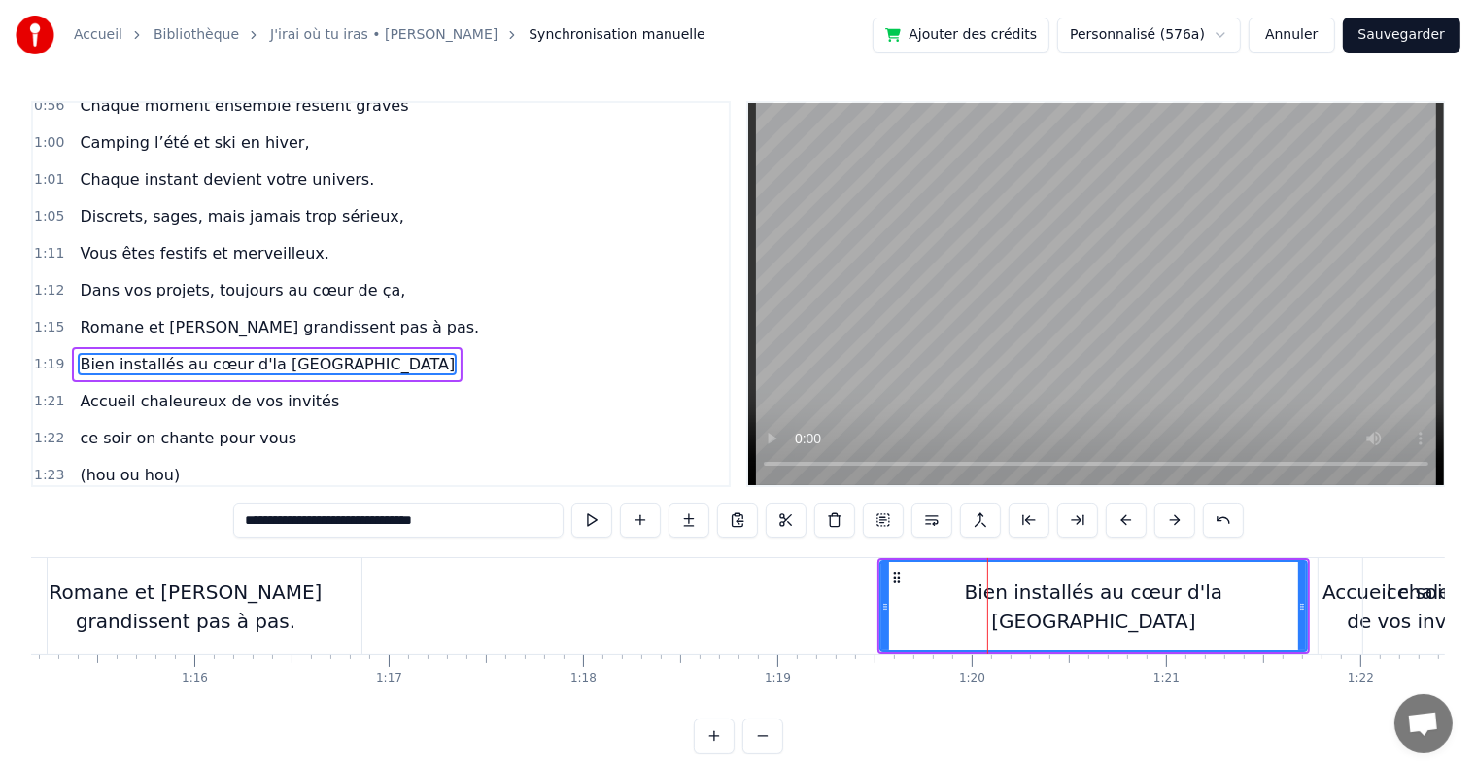
scroll to position [863, 0]
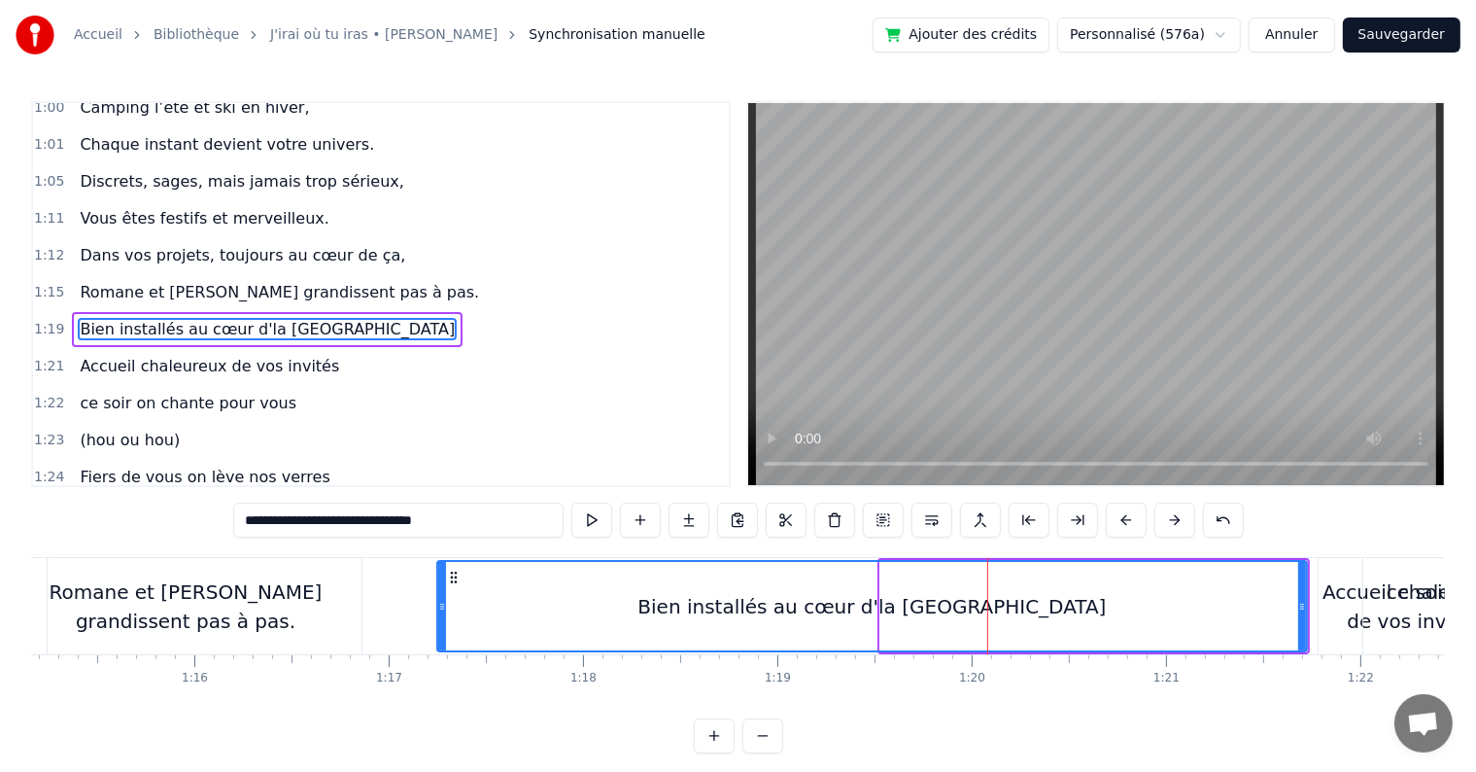
drag, startPoint x: 884, startPoint y: 604, endPoint x: 448, endPoint y: 597, distance: 436.4
click at [442, 599] on icon at bounding box center [442, 607] width 8 height 16
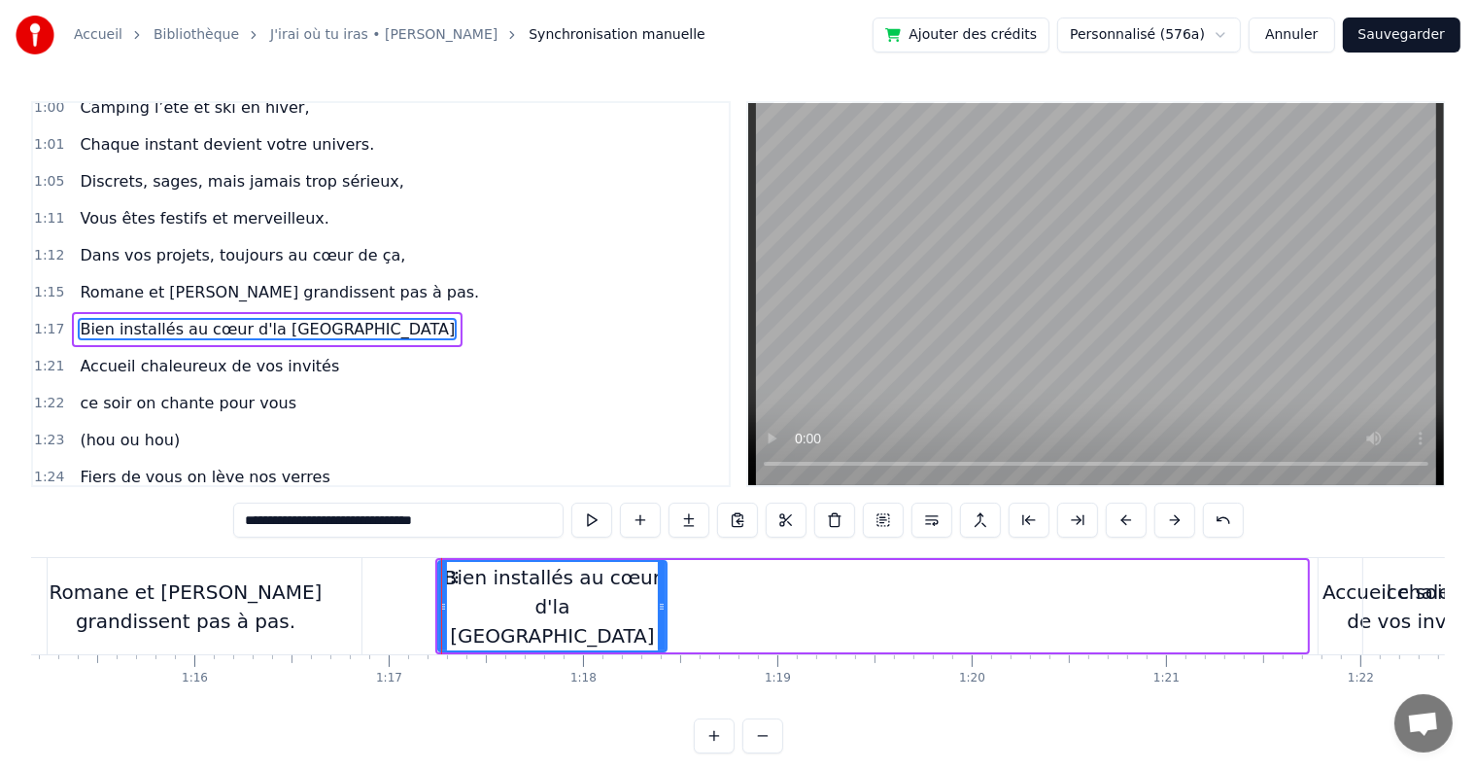
drag, startPoint x: 1301, startPoint y: 605, endPoint x: 660, endPoint y: 611, distance: 641.5
click at [661, 611] on icon at bounding box center [662, 607] width 8 height 16
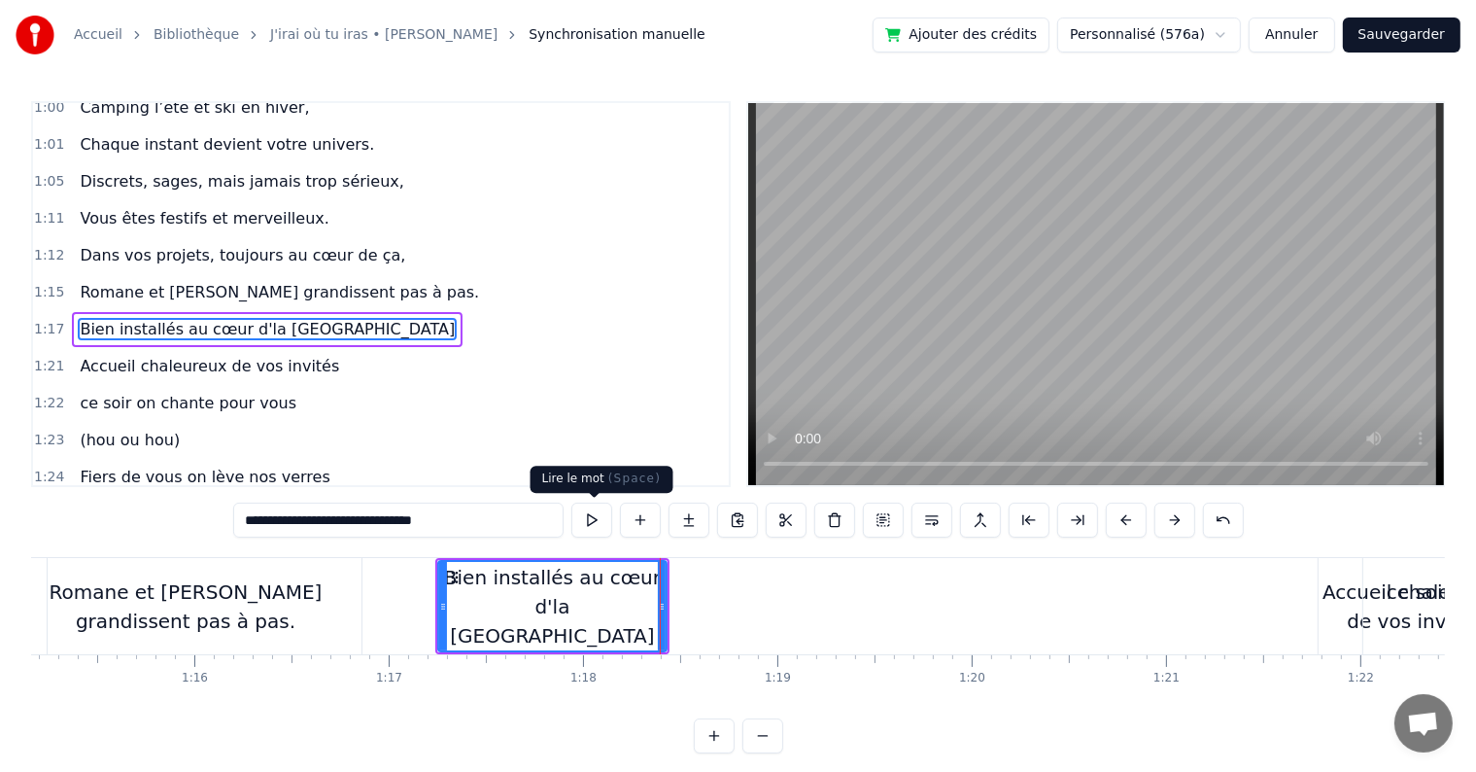
click at [601, 516] on button at bounding box center [591, 519] width 41 height 35
click at [1345, 584] on div "Accueil chaleureux de vos invités" at bounding box center [1415, 606] width 192 height 58
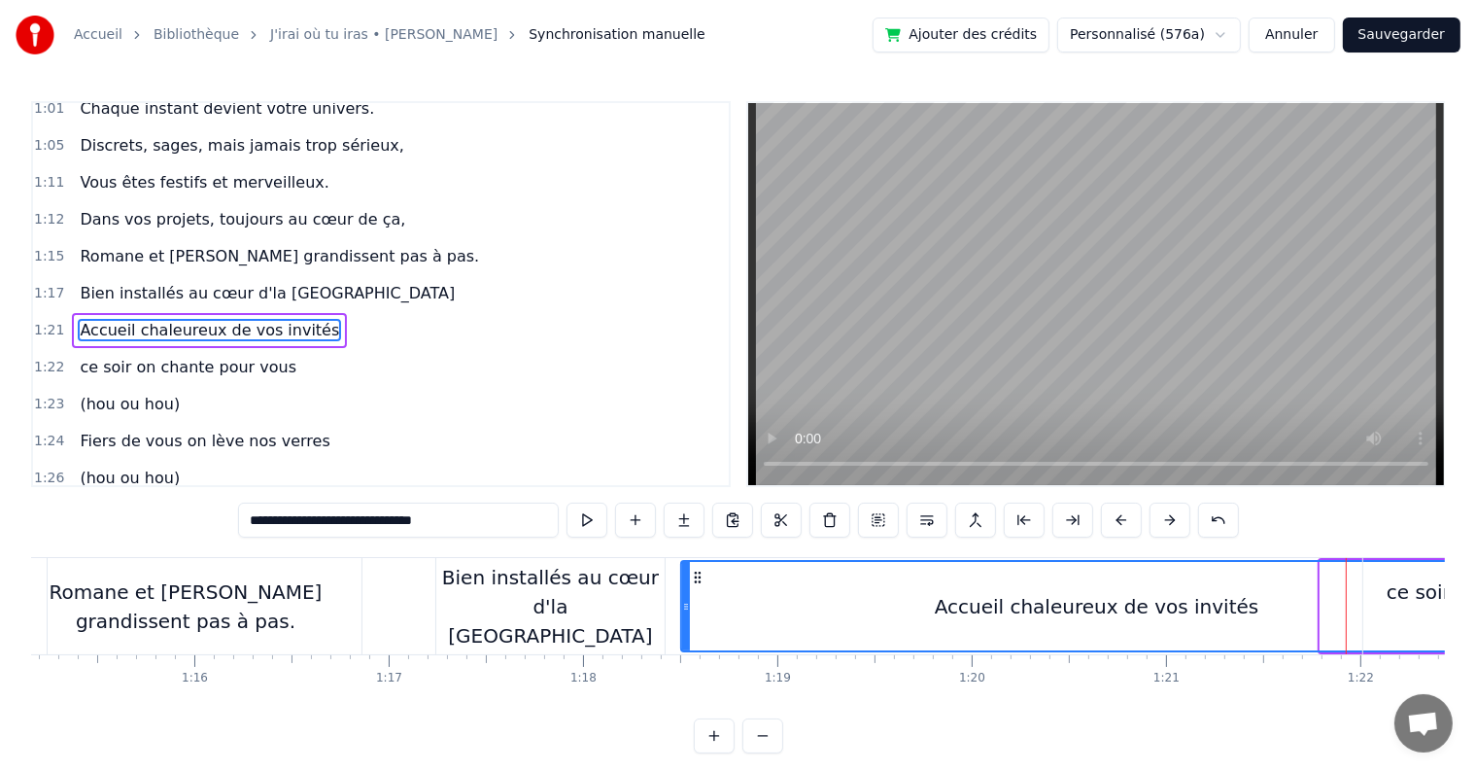
drag, startPoint x: 1324, startPoint y: 599, endPoint x: 684, endPoint y: 610, distance: 639.6
click at [684, 610] on icon at bounding box center [686, 607] width 8 height 16
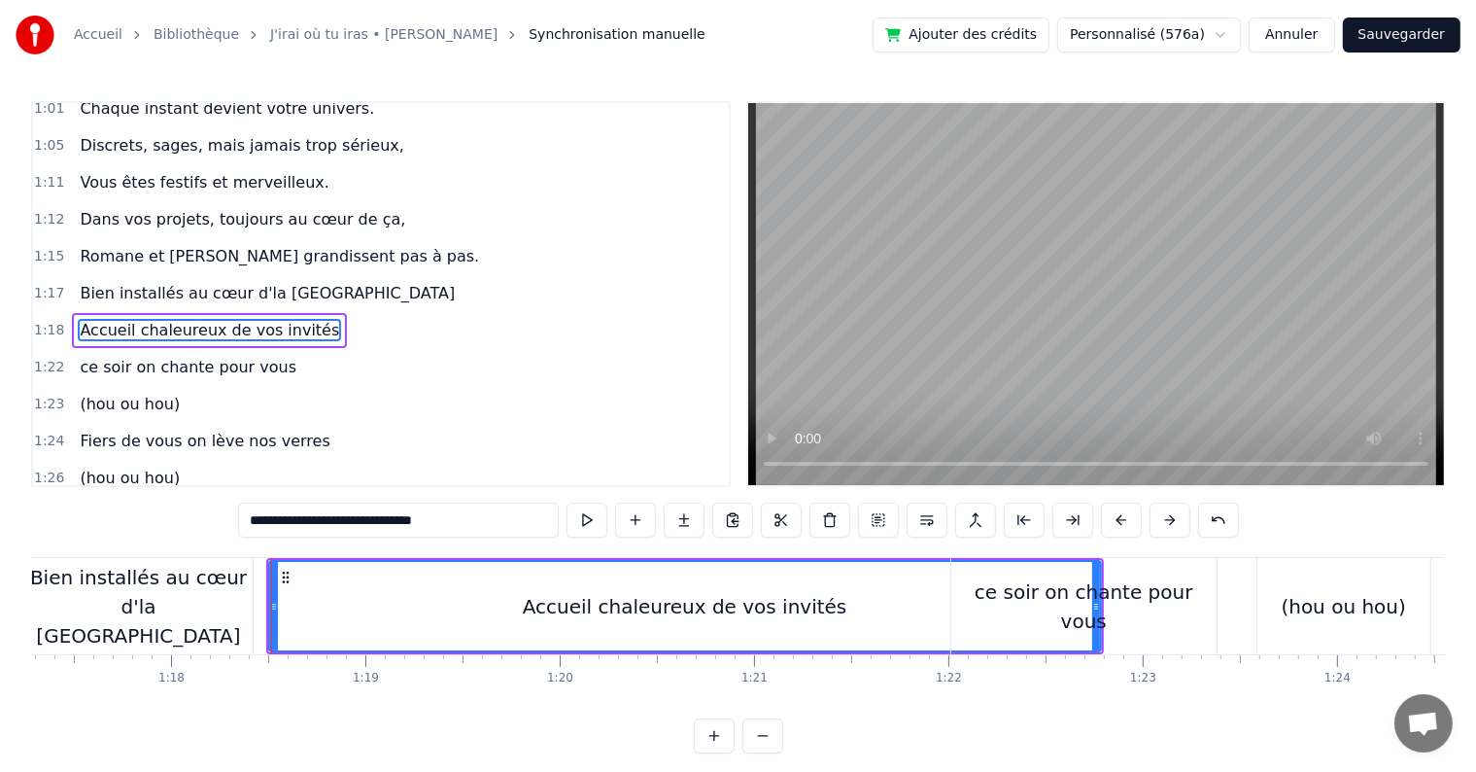
scroll to position [0, 15066]
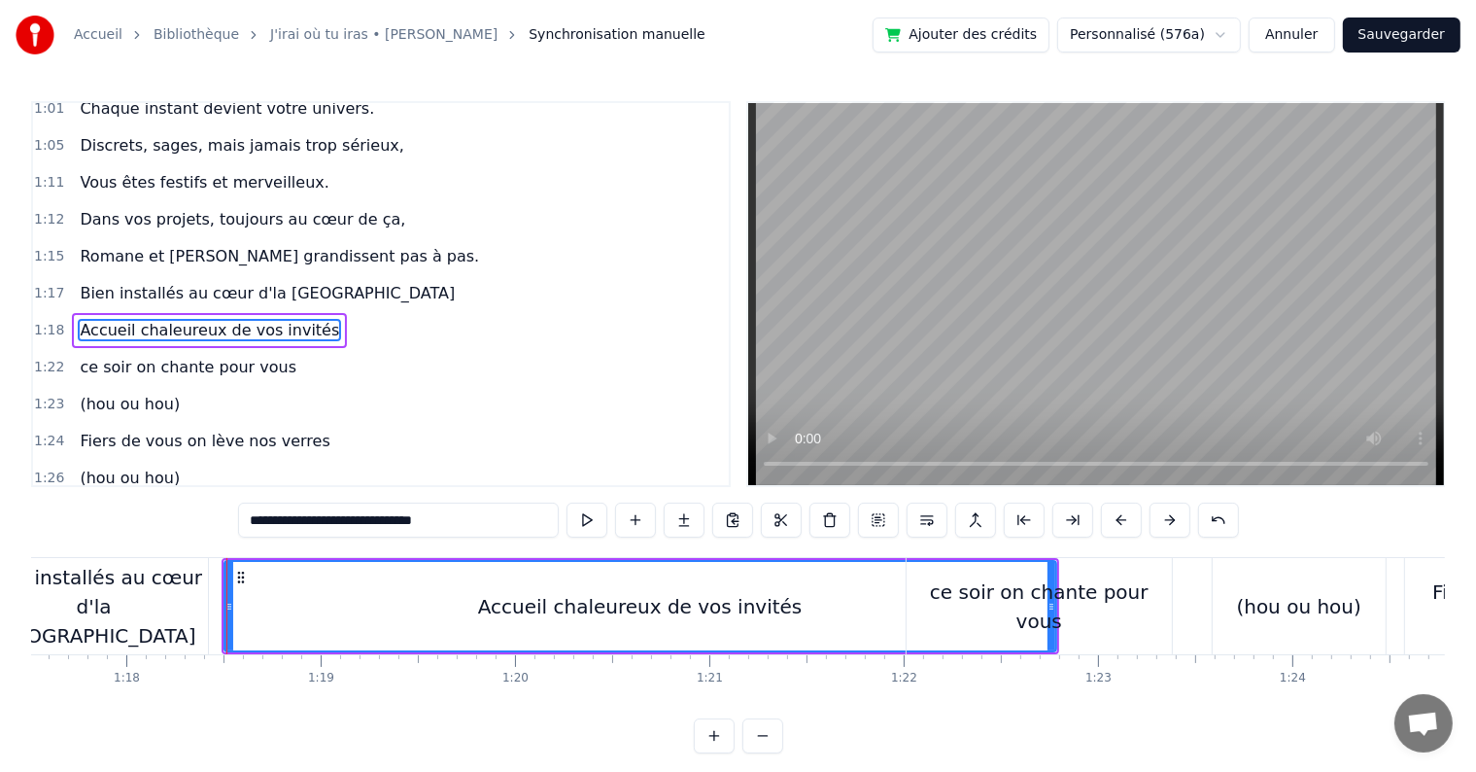
click at [842, 579] on div "Accueil chaleureux de vos invités" at bounding box center [640, 606] width 830 height 88
drag, startPoint x: 1050, startPoint y: 602, endPoint x: 985, endPoint y: 600, distance: 64.2
click at [985, 600] on div "ce soir on chante pour vous" at bounding box center [1039, 606] width 265 height 58
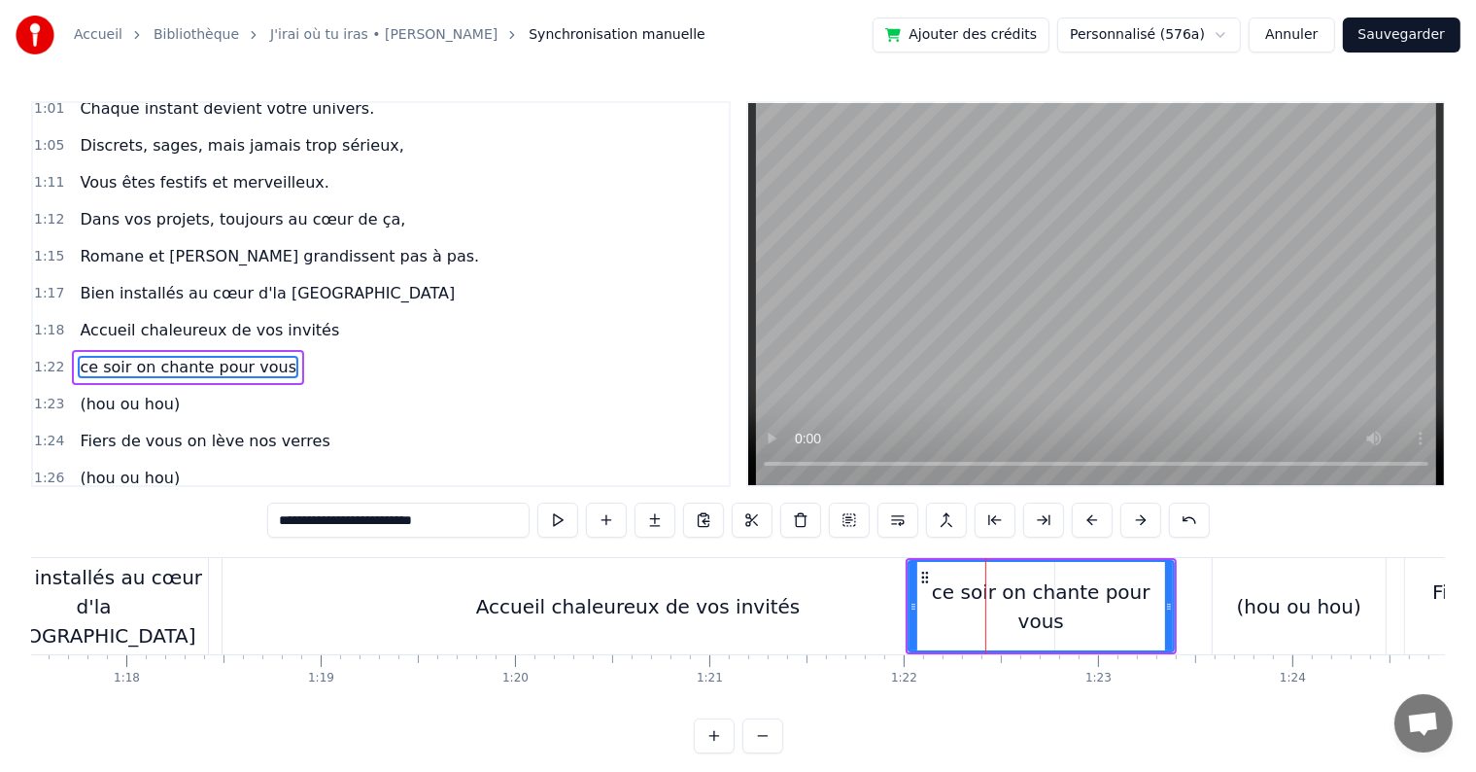
scroll to position [935, 0]
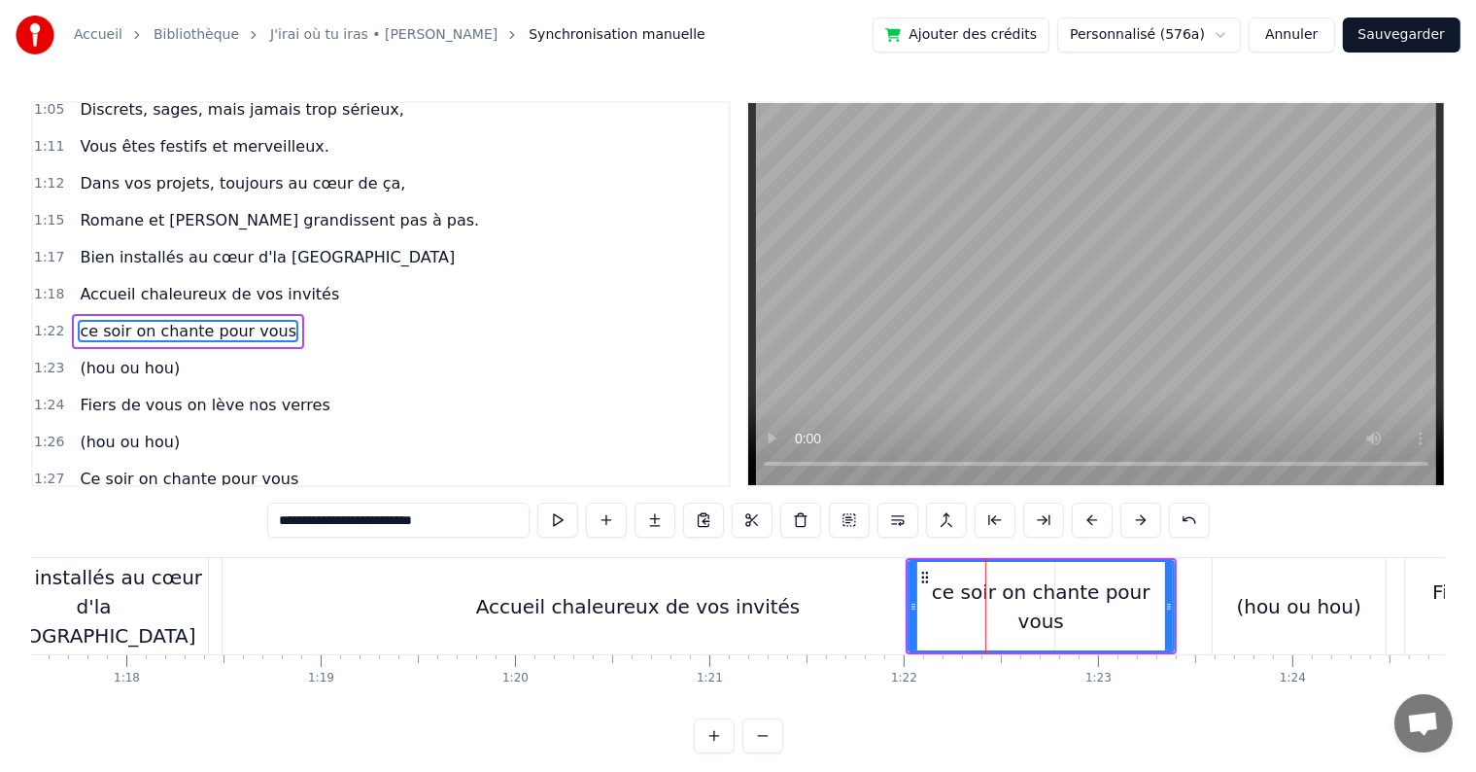
click at [882, 602] on div "Accueil chaleureux de vos invités" at bounding box center [639, 606] width 832 height 96
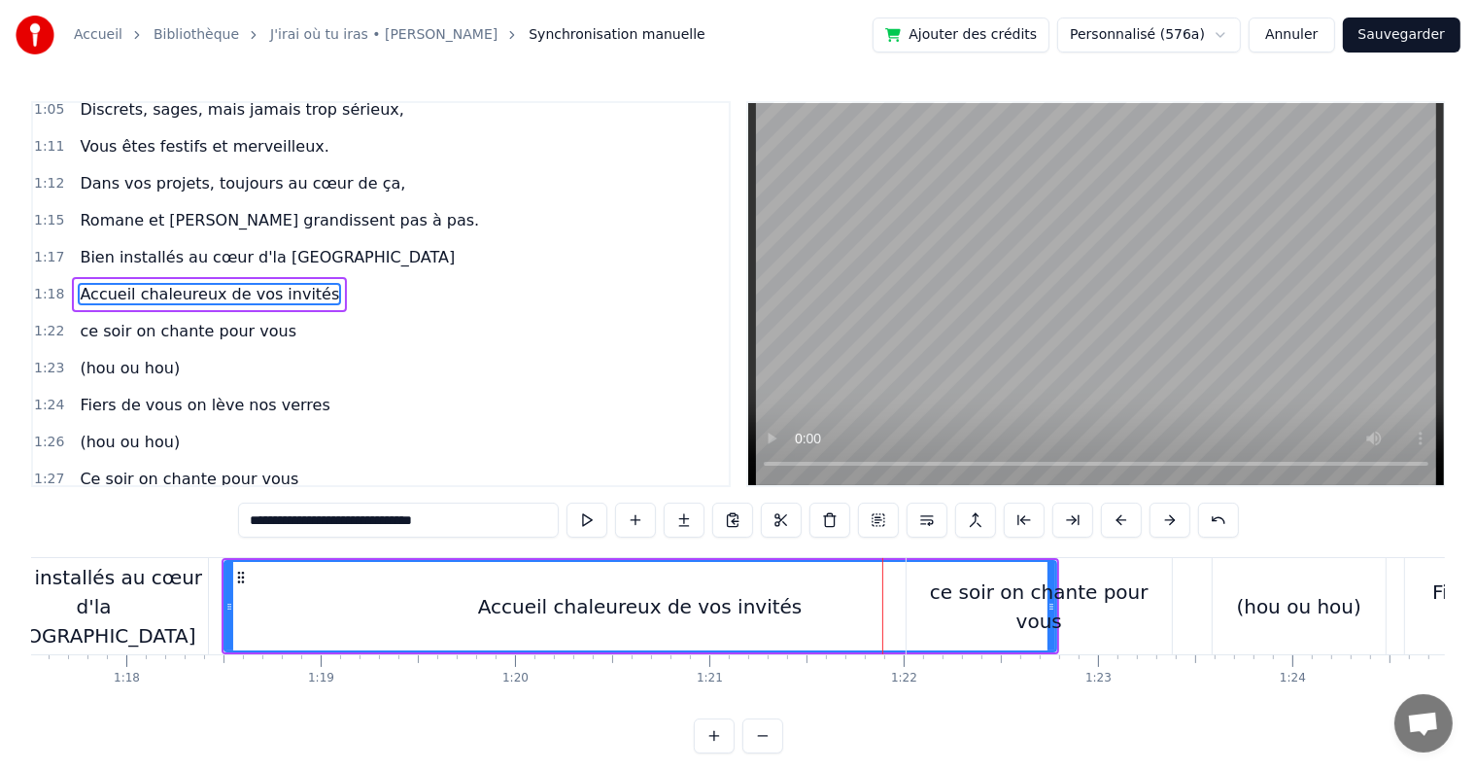
scroll to position [899, 0]
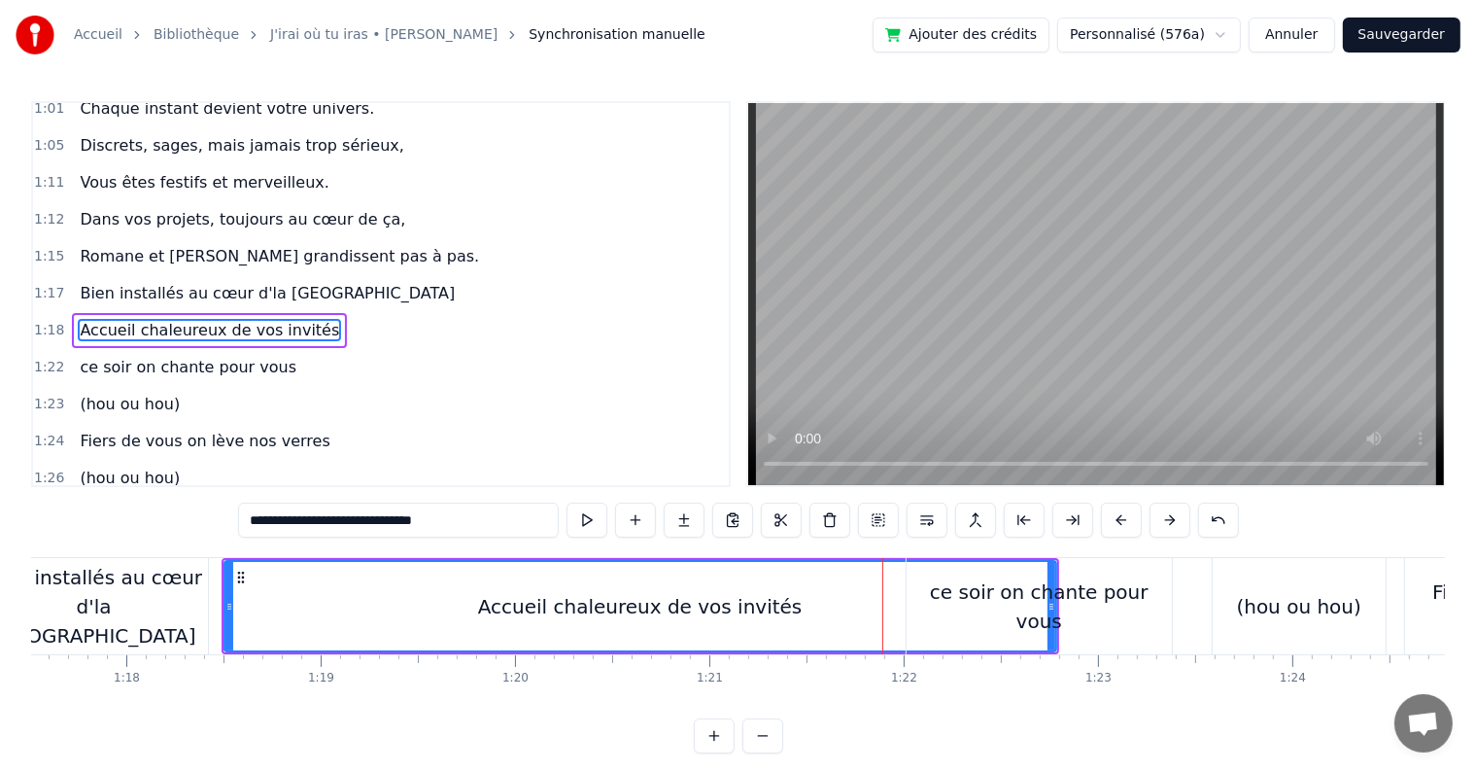
drag, startPoint x: 1051, startPoint y: 596, endPoint x: 971, endPoint y: 595, distance: 79.7
click at [971, 595] on div "ce soir on chante pour vous" at bounding box center [1039, 606] width 265 height 58
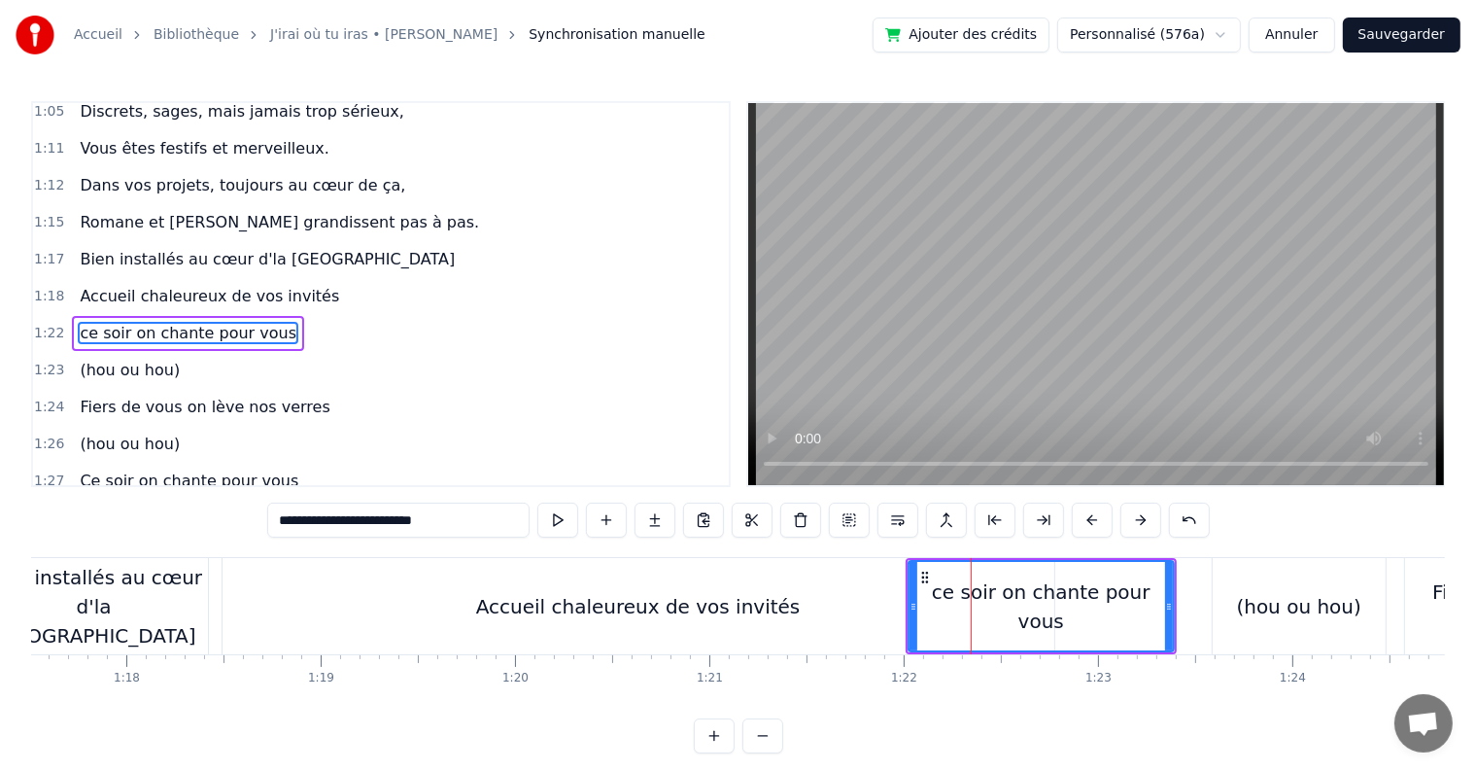
scroll to position [935, 0]
click at [751, 613] on div "Accueil chaleureux de vos invités" at bounding box center [638, 606] width 325 height 29
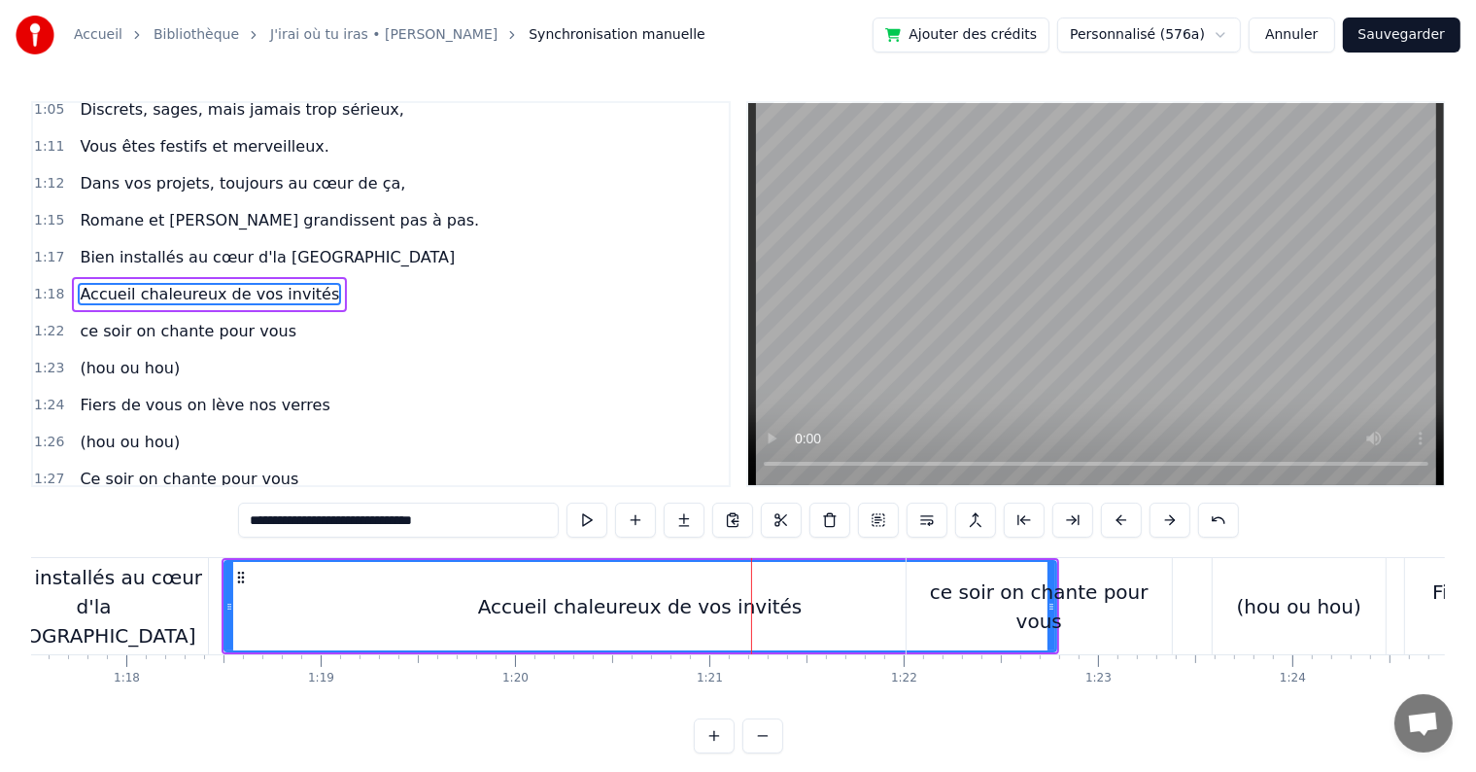
scroll to position [899, 0]
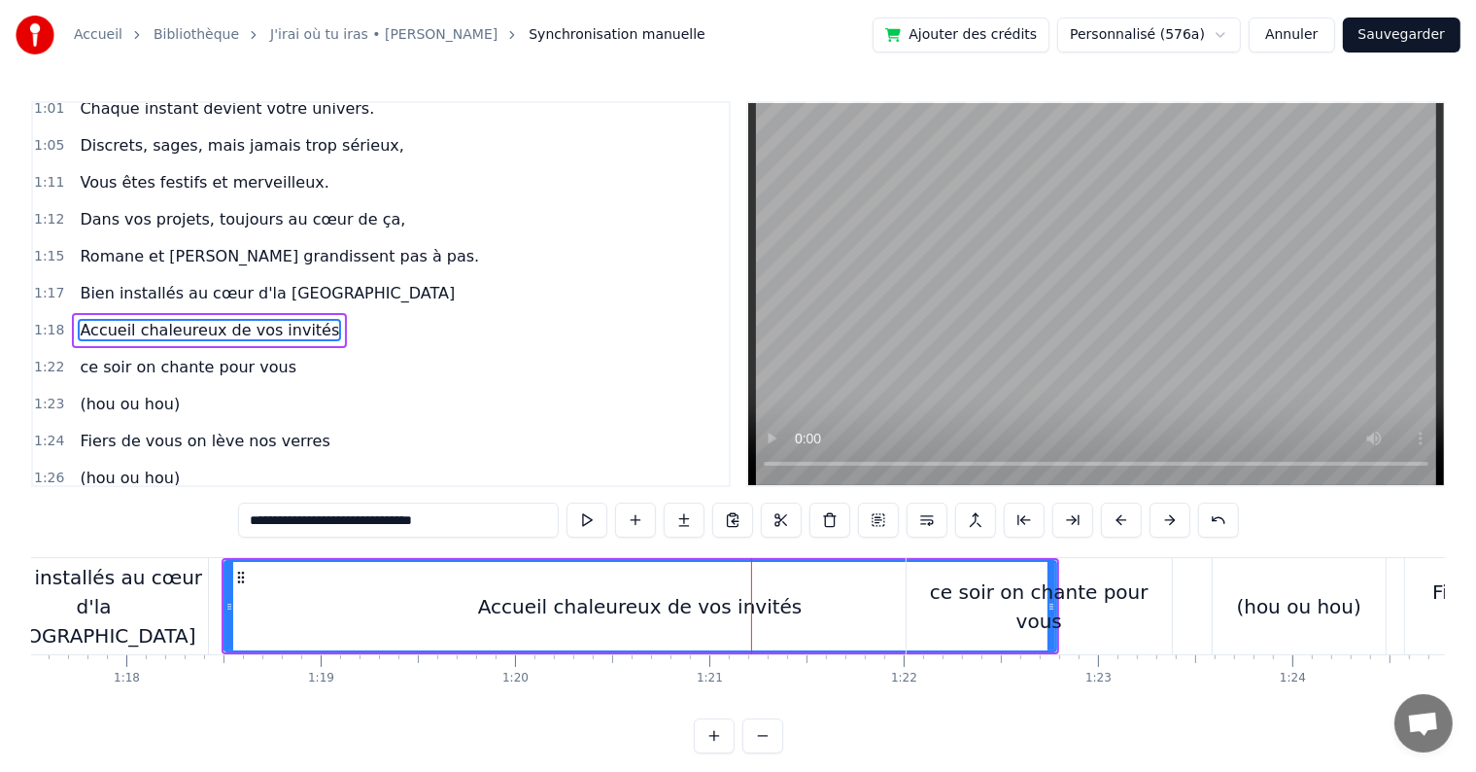
click at [1119, 592] on div "ce soir on chante pour vous" at bounding box center [1039, 606] width 265 height 58
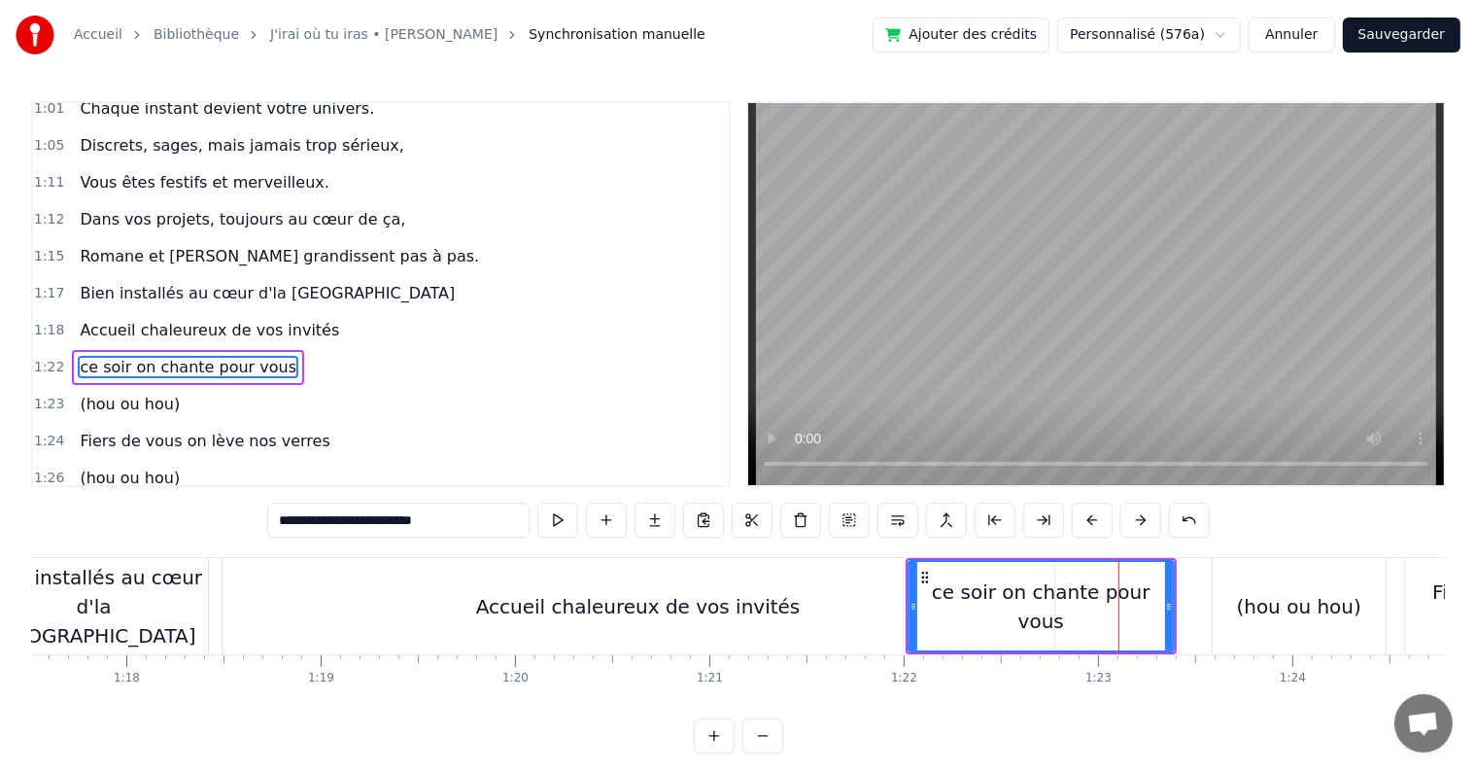
scroll to position [935, 0]
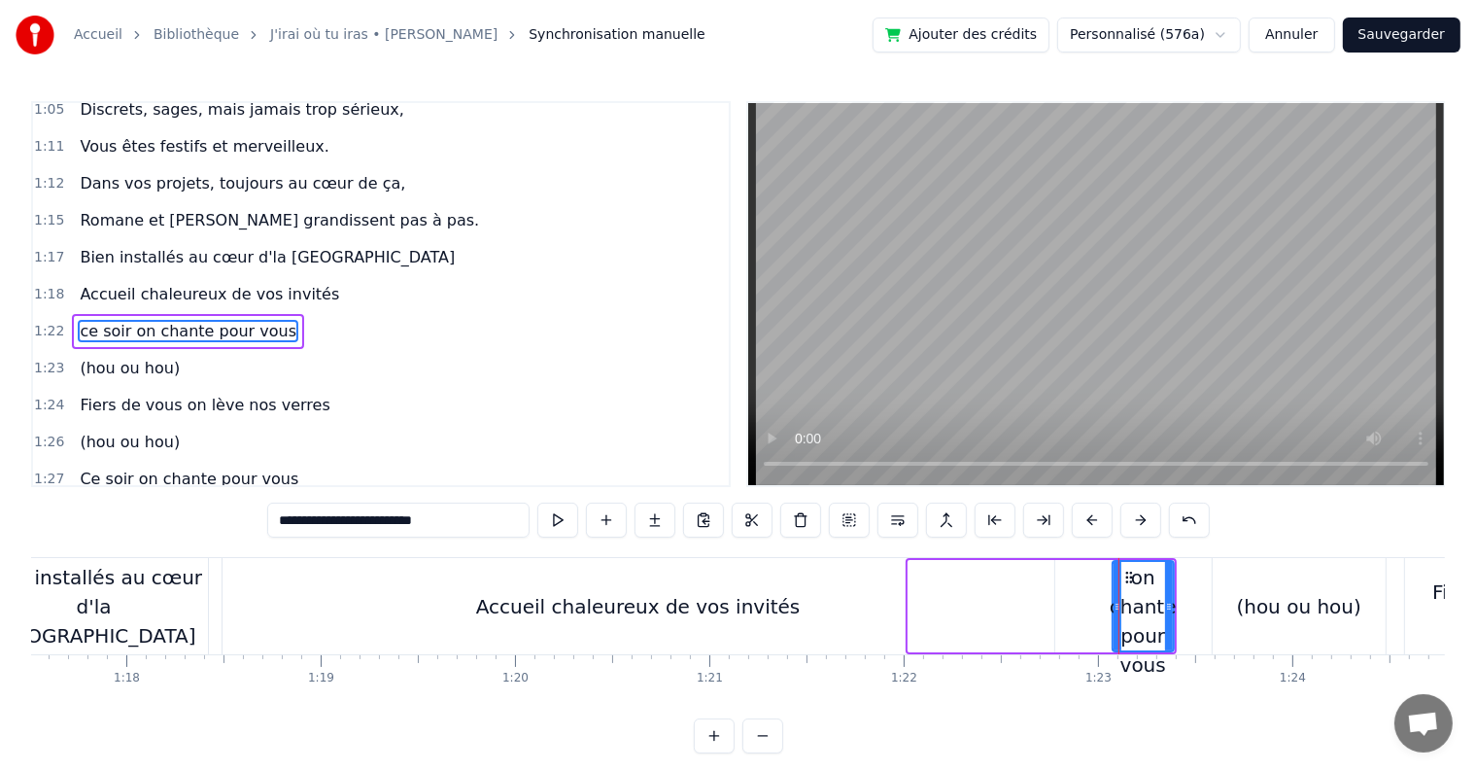
drag, startPoint x: 910, startPoint y: 600, endPoint x: 1115, endPoint y: 605, distance: 205.1
click at [1115, 605] on icon at bounding box center [1118, 607] width 8 height 16
click at [995, 604] on div "Accueil chaleureux de vos invités" at bounding box center [639, 606] width 832 height 96
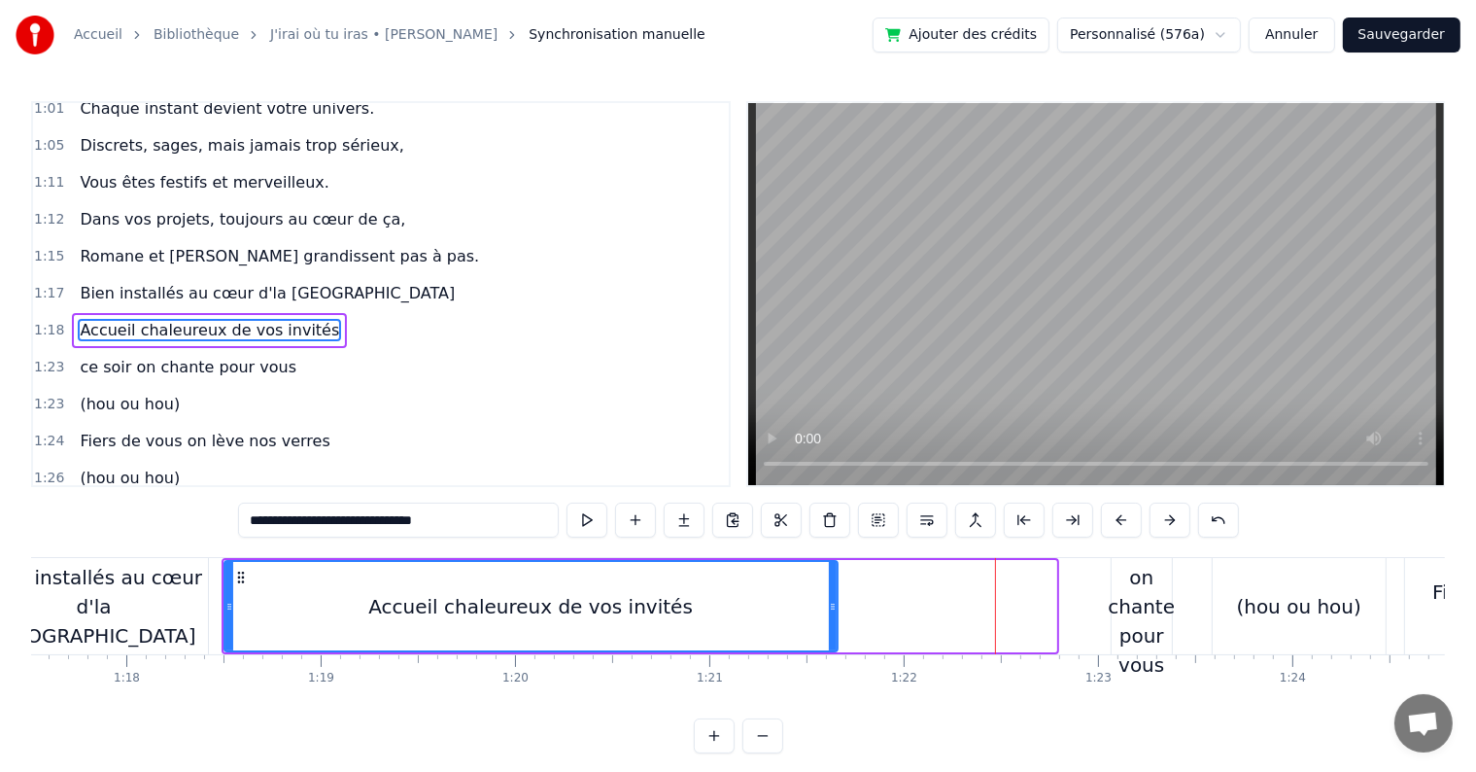
drag, startPoint x: 1053, startPoint y: 604, endPoint x: 836, endPoint y: 588, distance: 217.3
click at [836, 588] on div at bounding box center [833, 606] width 8 height 88
click at [1150, 597] on div "ce soir on chante pour vous" at bounding box center [1141, 607] width 67 height 146
type input "**********"
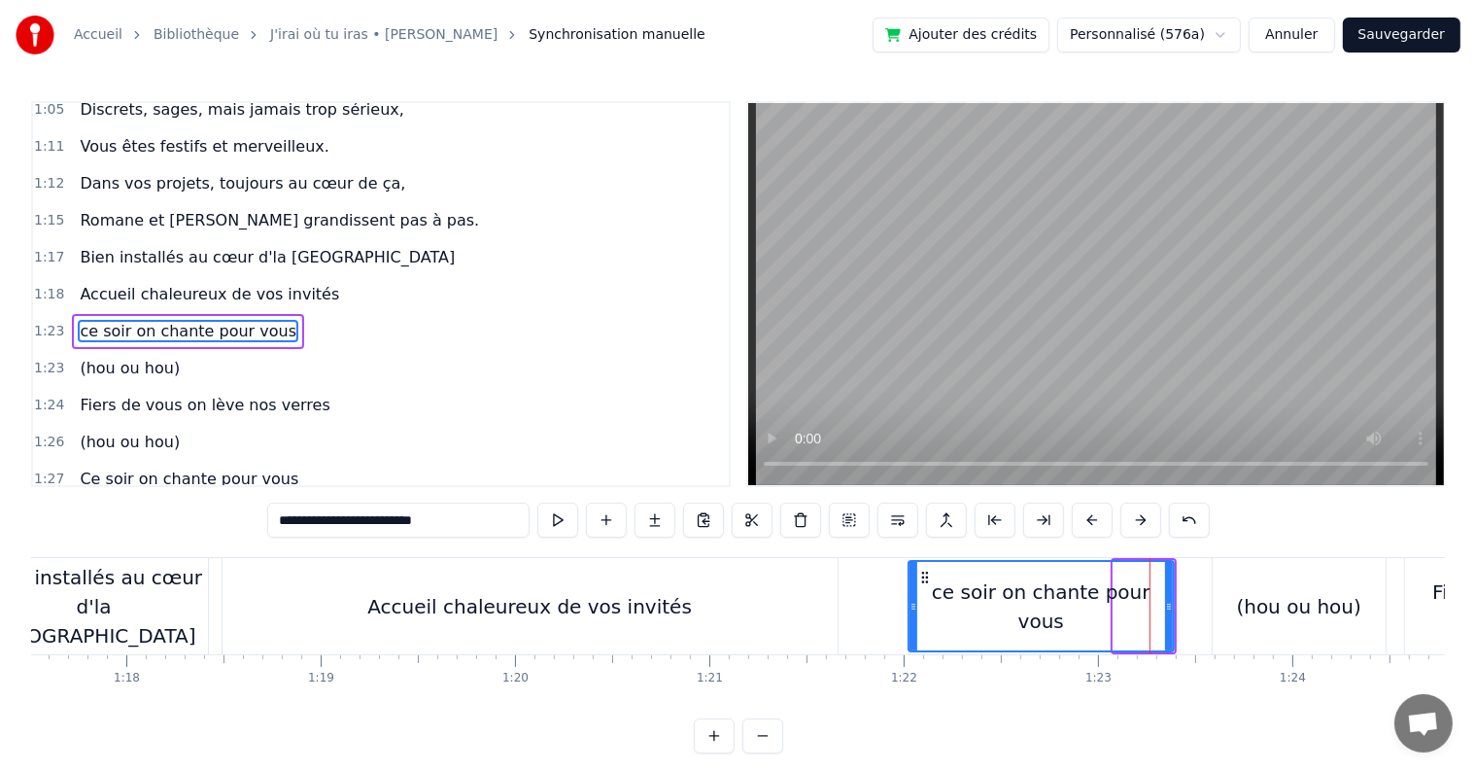
drag, startPoint x: 1120, startPoint y: 603, endPoint x: 915, endPoint y: 579, distance: 206.4
click at [915, 579] on div at bounding box center [914, 606] width 8 height 88
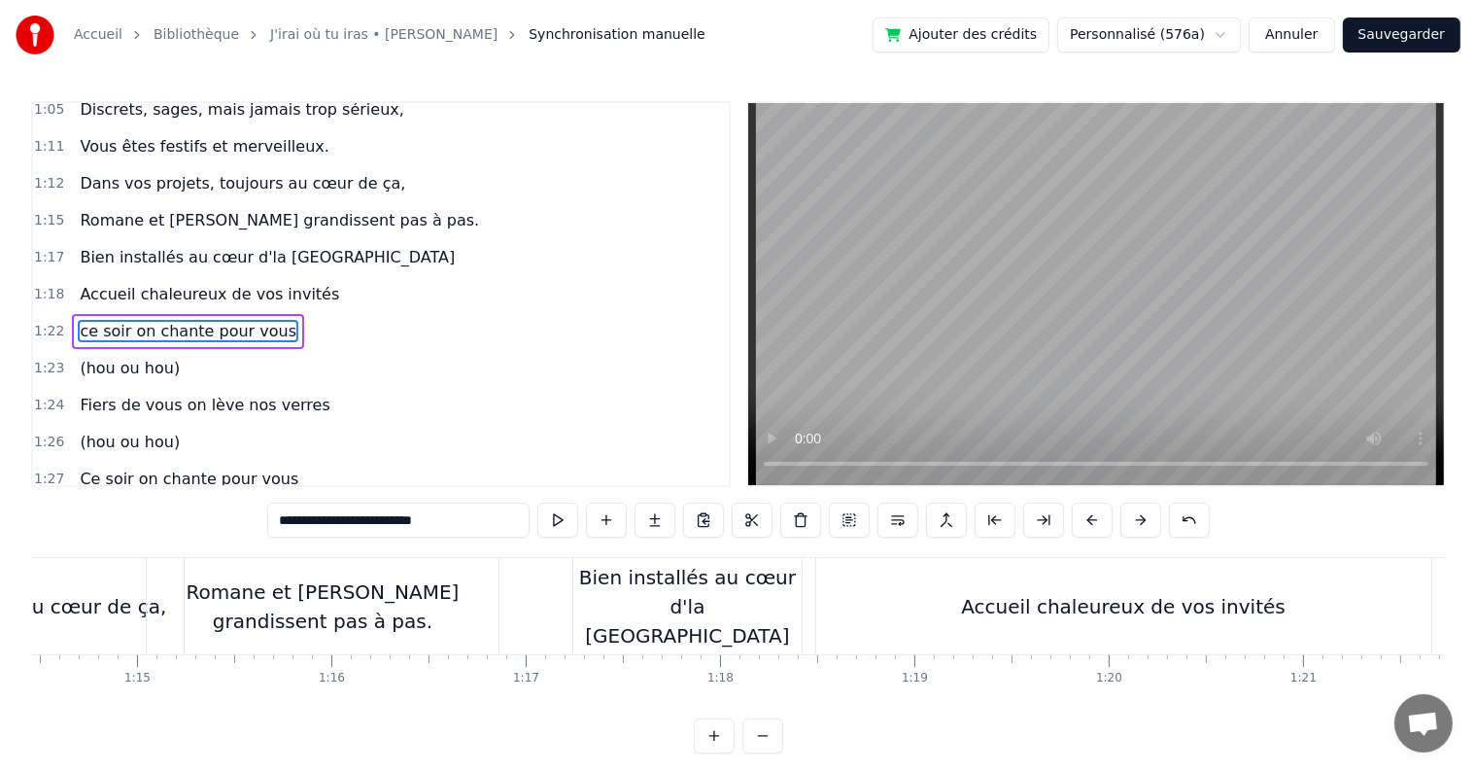
scroll to position [0, 14495]
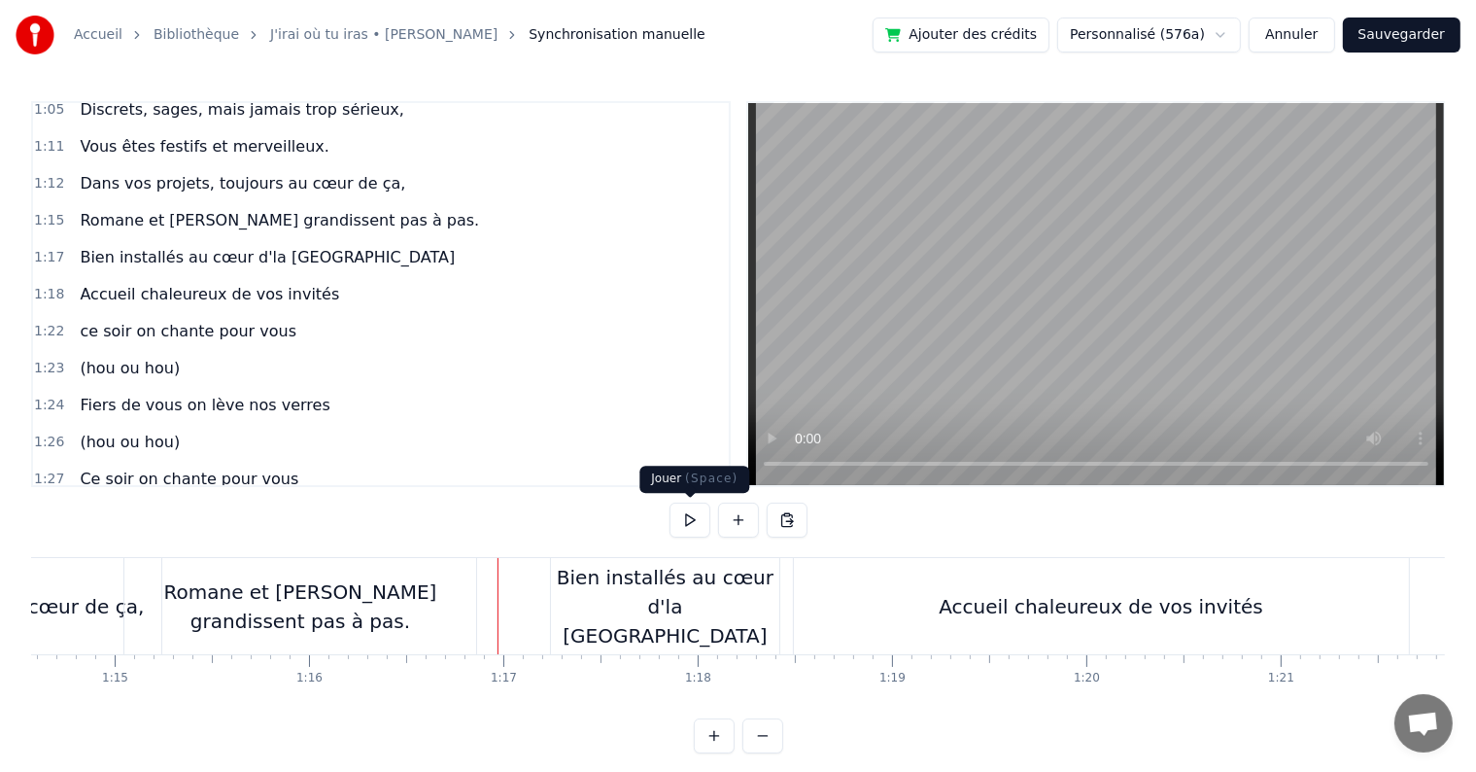
click at [682, 521] on button at bounding box center [690, 519] width 41 height 35
click at [750, 596] on div "Bien installés au cœur d'la [GEOGRAPHIC_DATA]" at bounding box center [665, 606] width 228 height 87
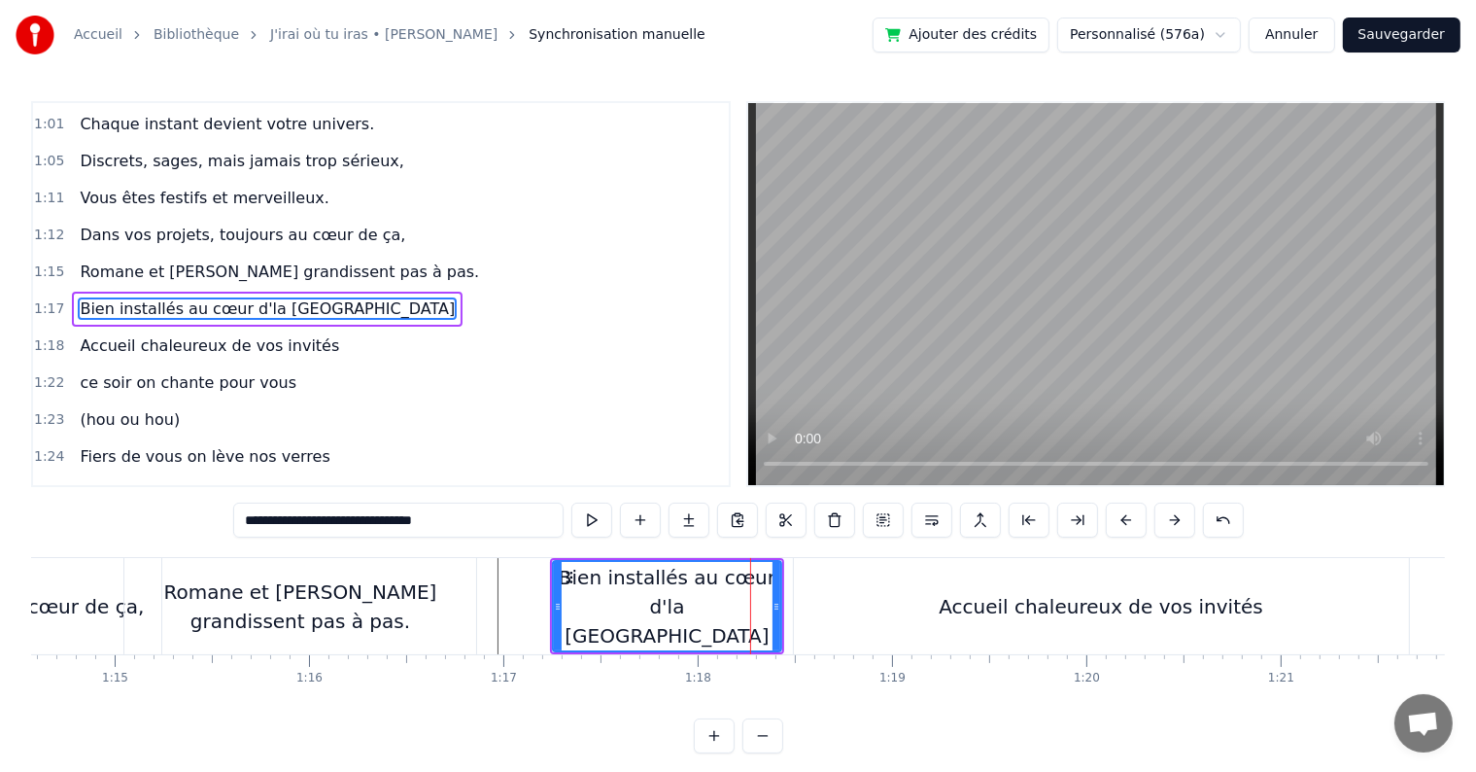
scroll to position [863, 0]
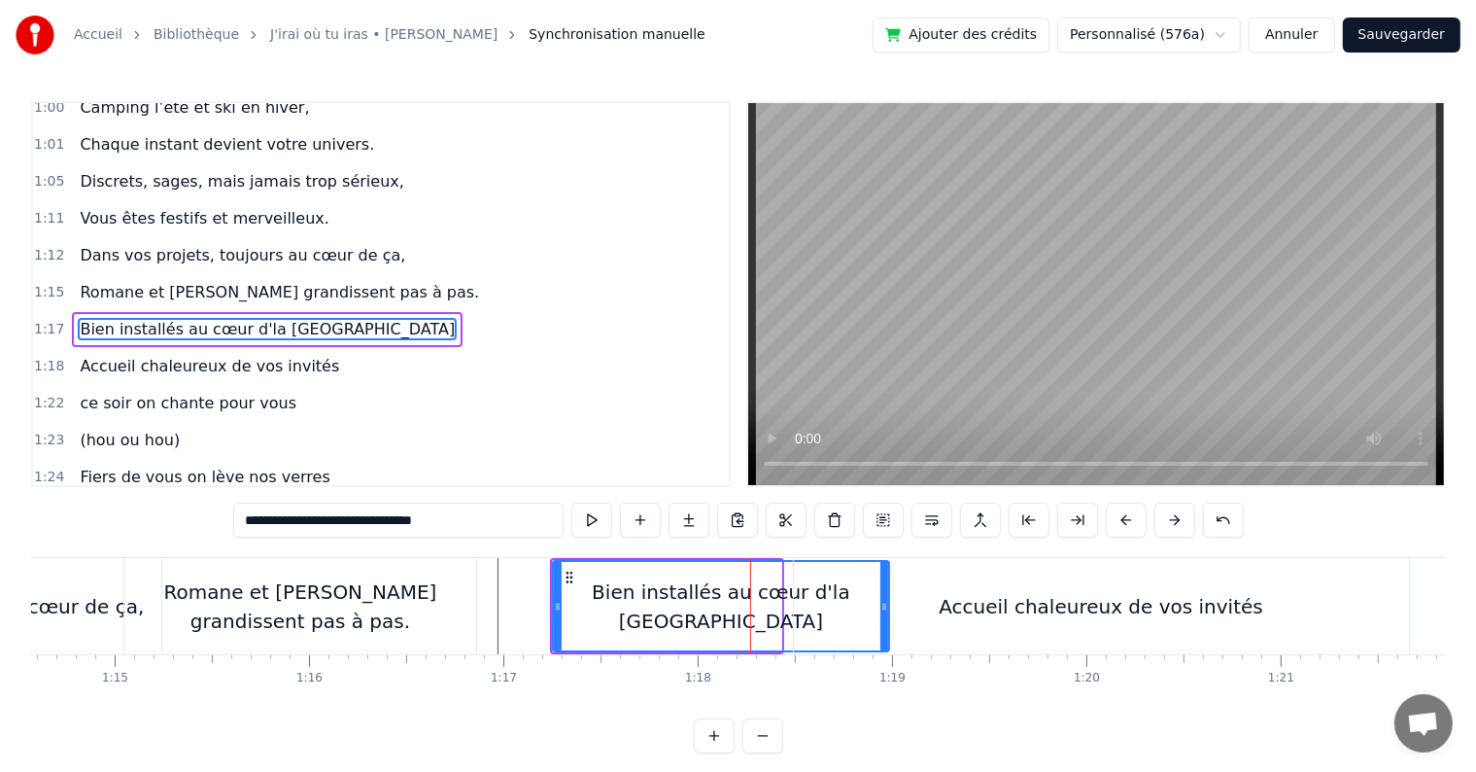
drag, startPoint x: 775, startPoint y: 606, endPoint x: 882, endPoint y: 596, distance: 108.4
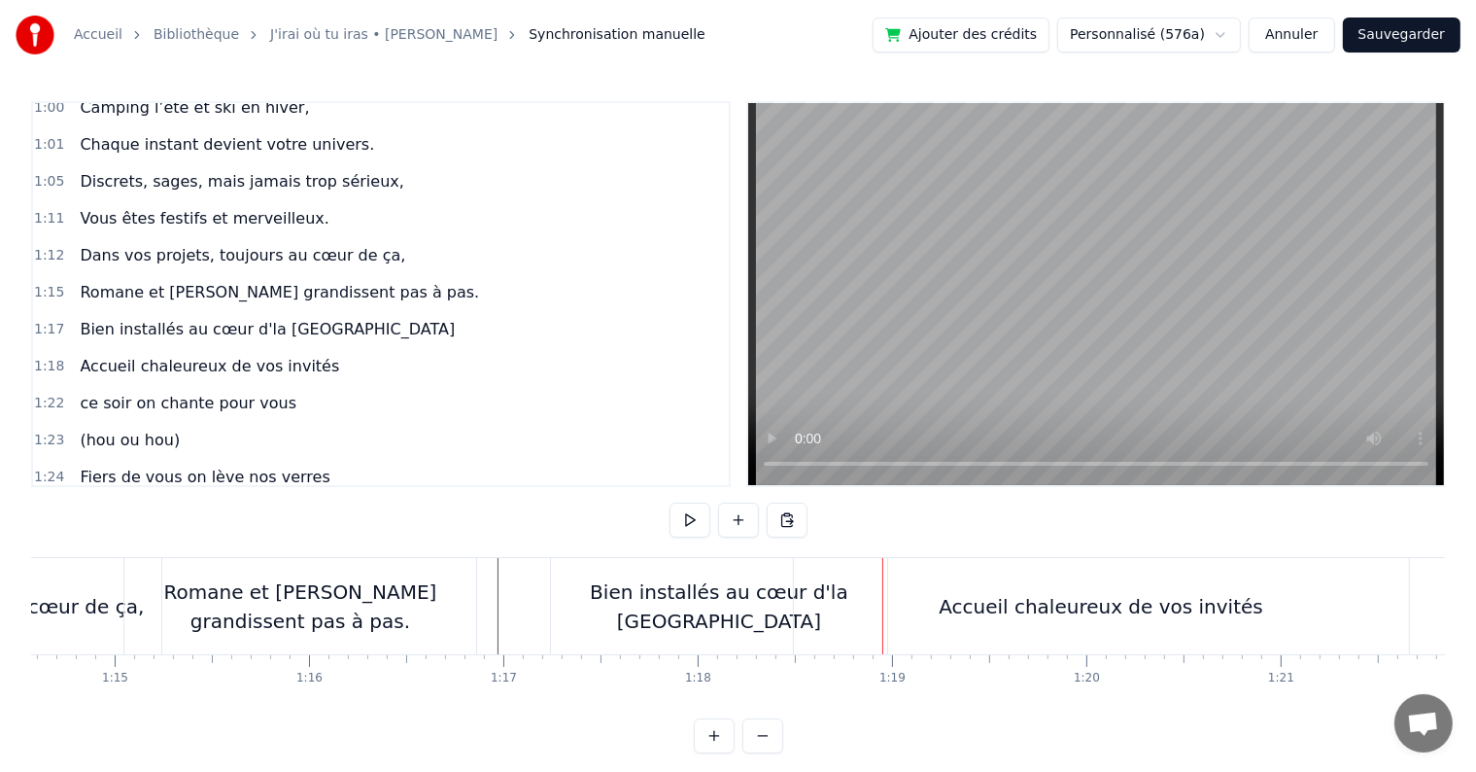
click at [790, 602] on div "Bien installés au cœur d'la [GEOGRAPHIC_DATA]" at bounding box center [719, 606] width 336 height 58
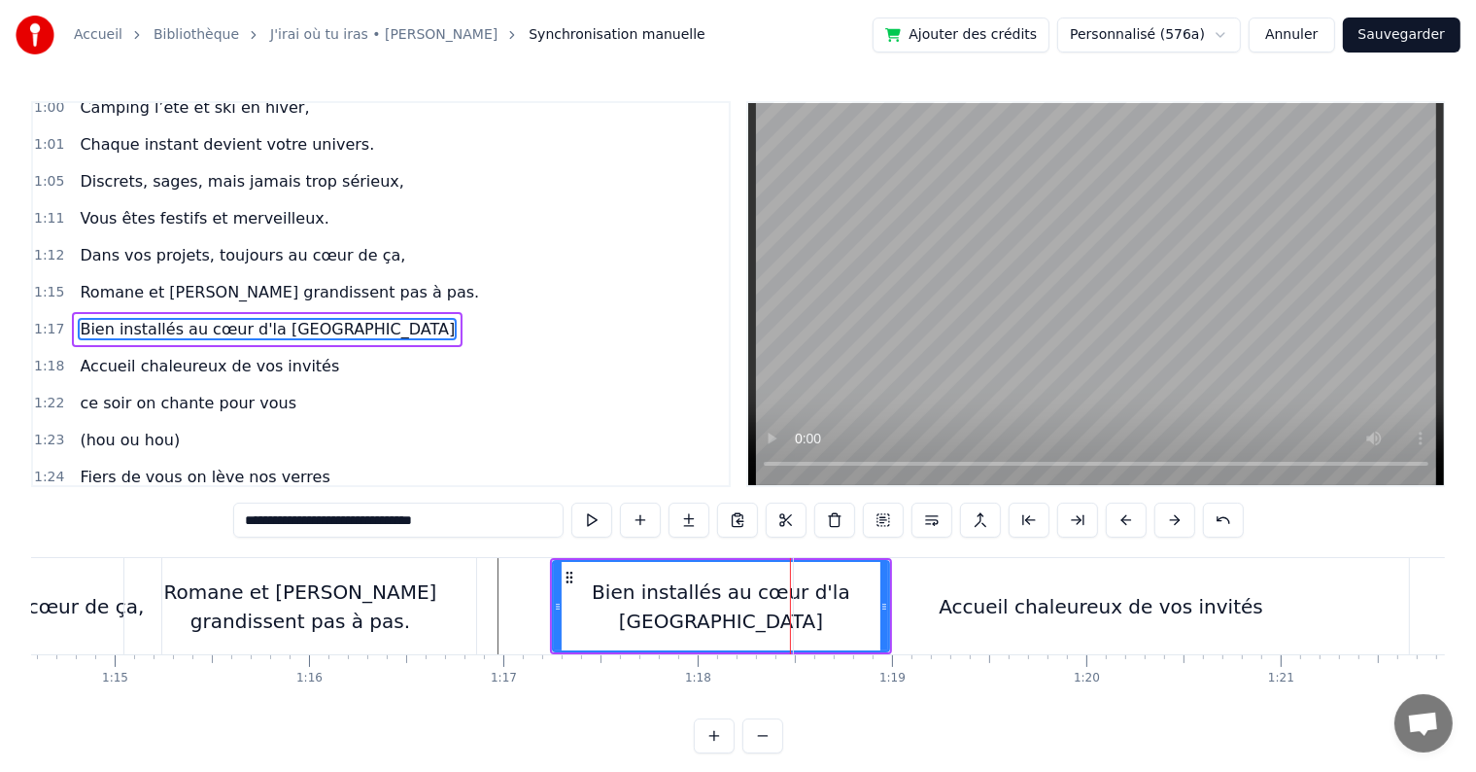
click at [809, 601] on div "Accueil chaleureux de vos invités" at bounding box center [1101, 606] width 615 height 96
type input "**********"
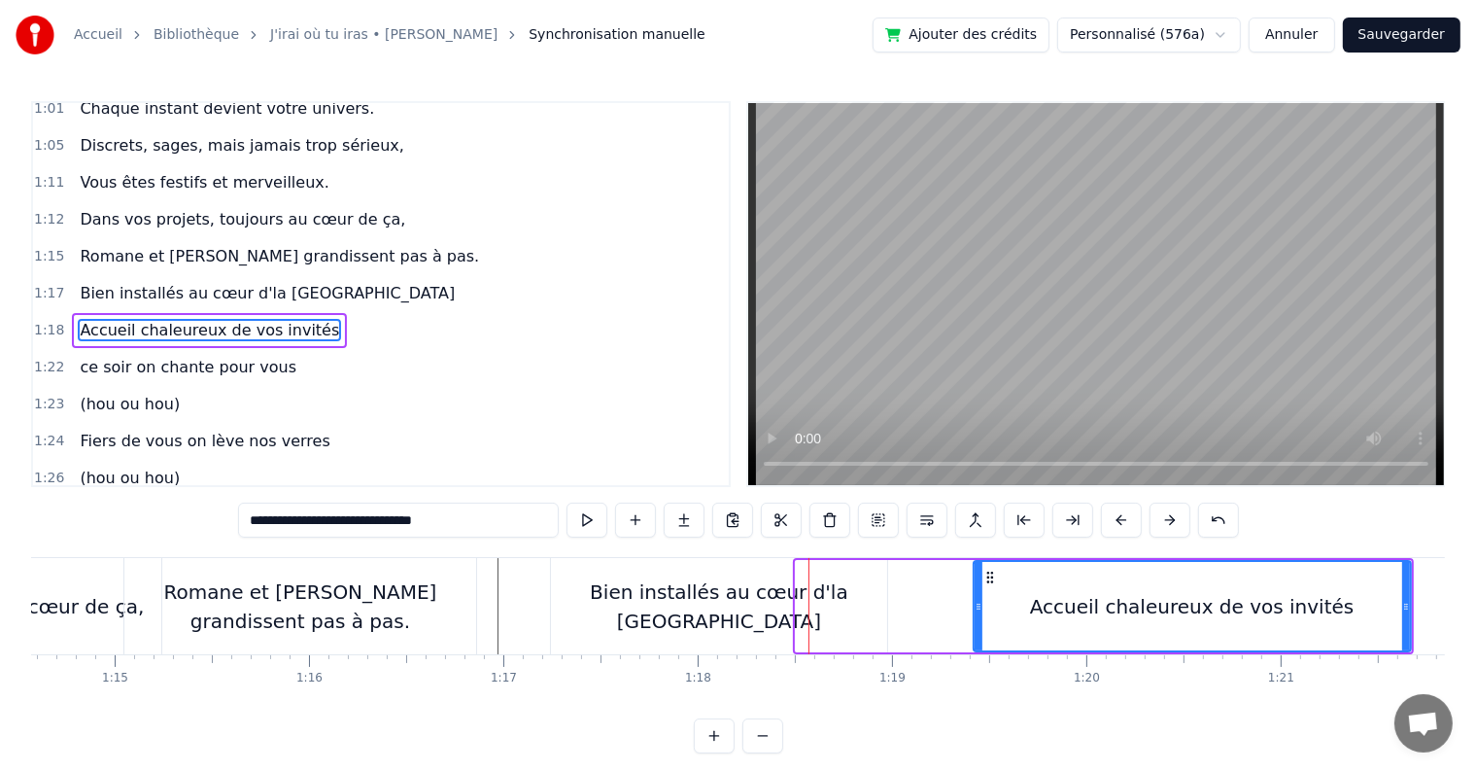
drag, startPoint x: 795, startPoint y: 605, endPoint x: 975, endPoint y: 599, distance: 179.9
click at [975, 599] on icon at bounding box center [979, 607] width 8 height 16
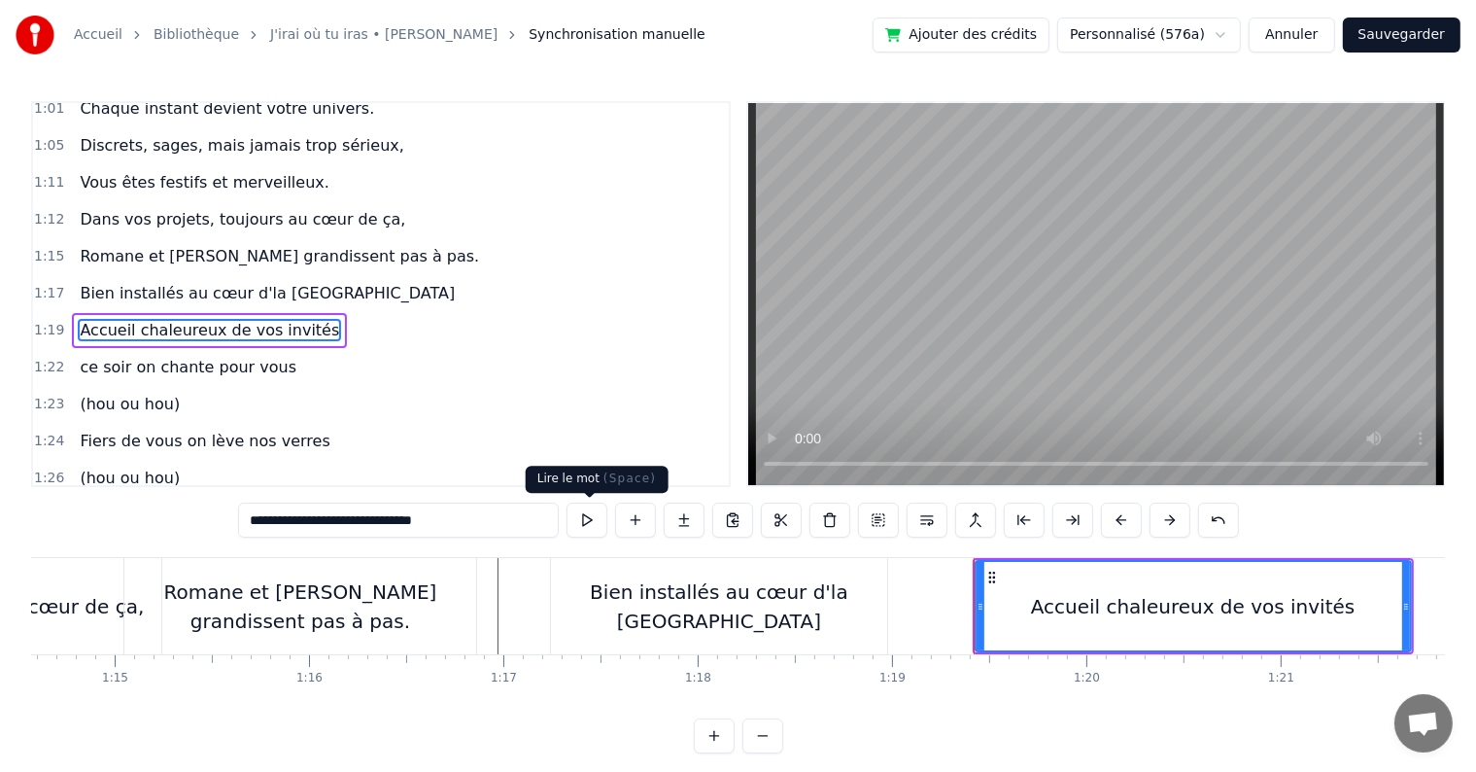
click at [593, 521] on button at bounding box center [587, 519] width 41 height 35
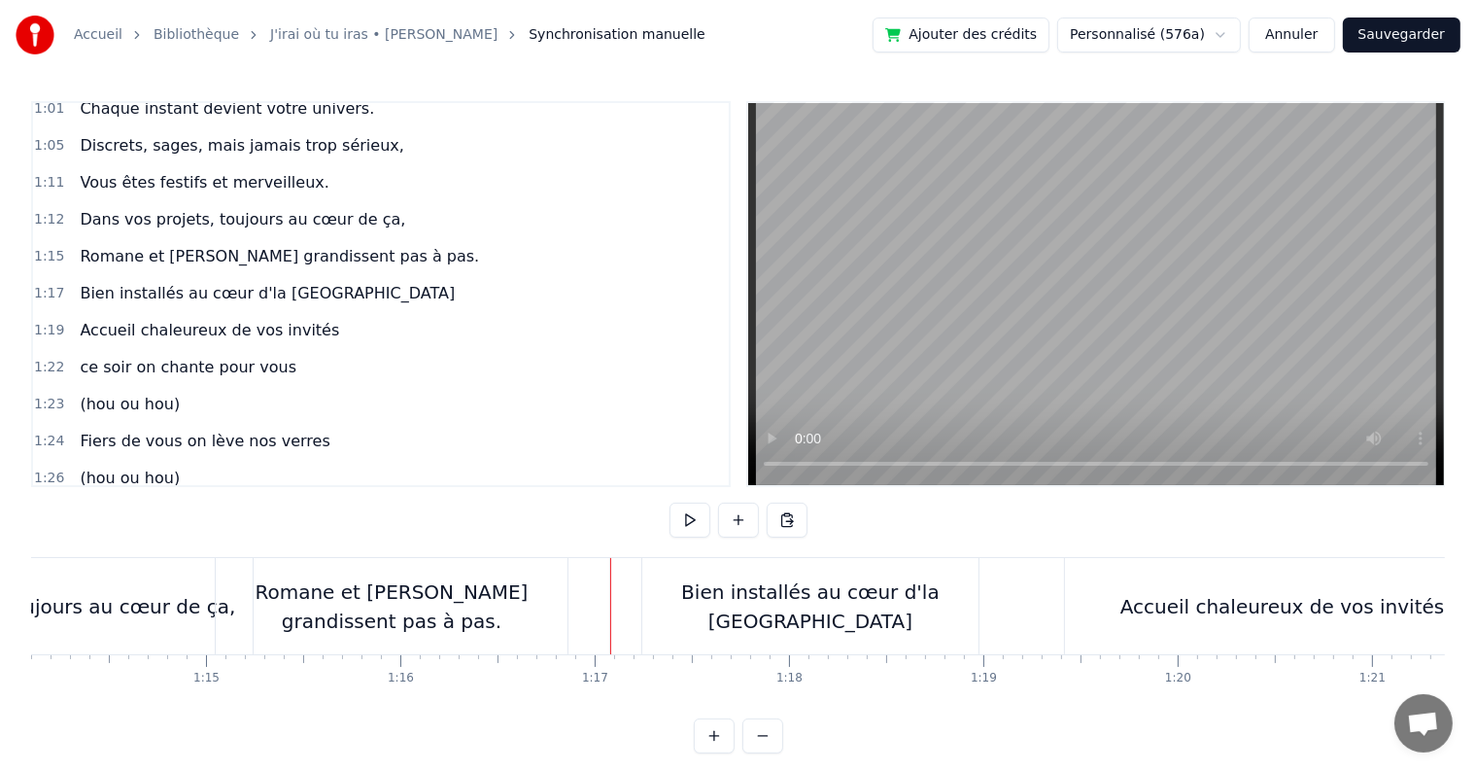
scroll to position [0, 14427]
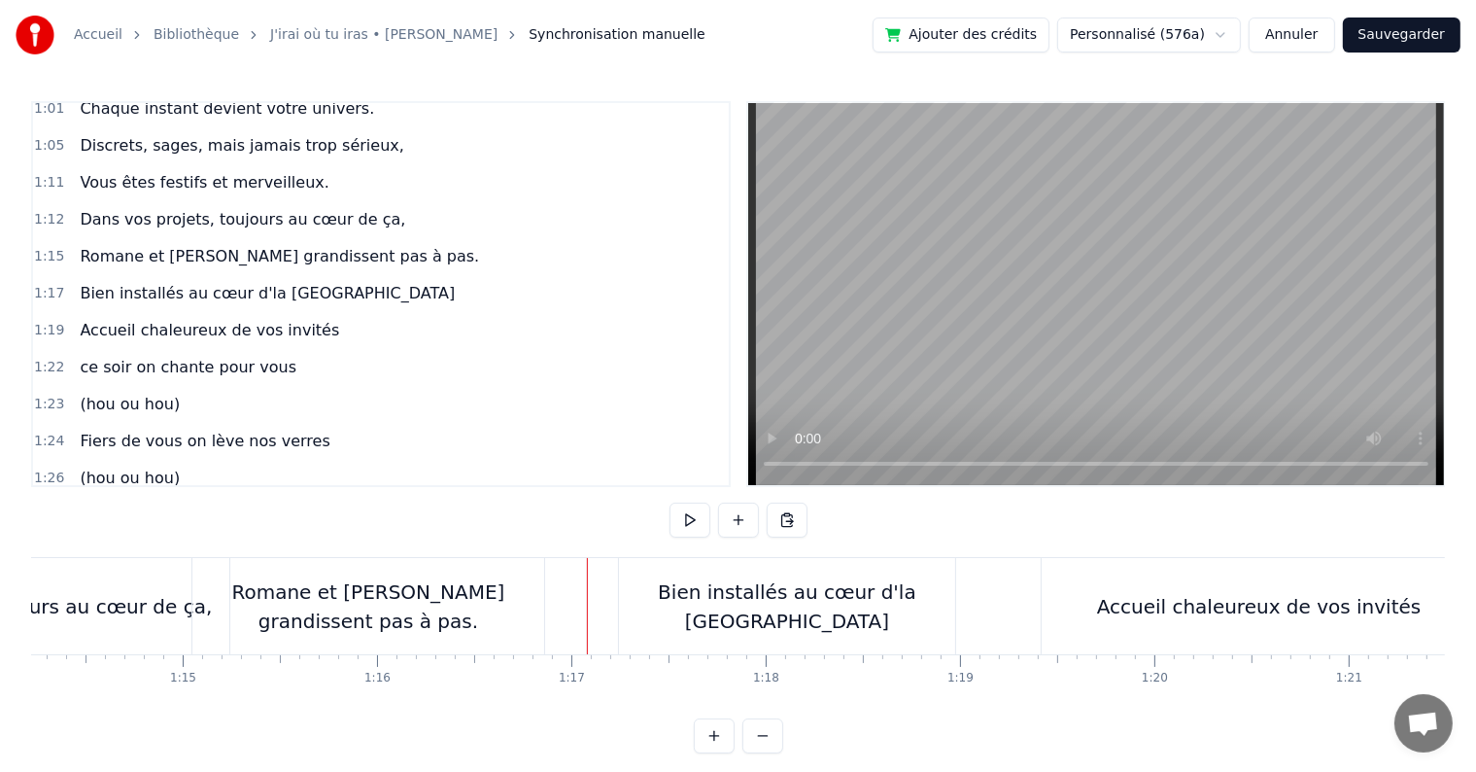
click at [688, 517] on button at bounding box center [690, 519] width 41 height 35
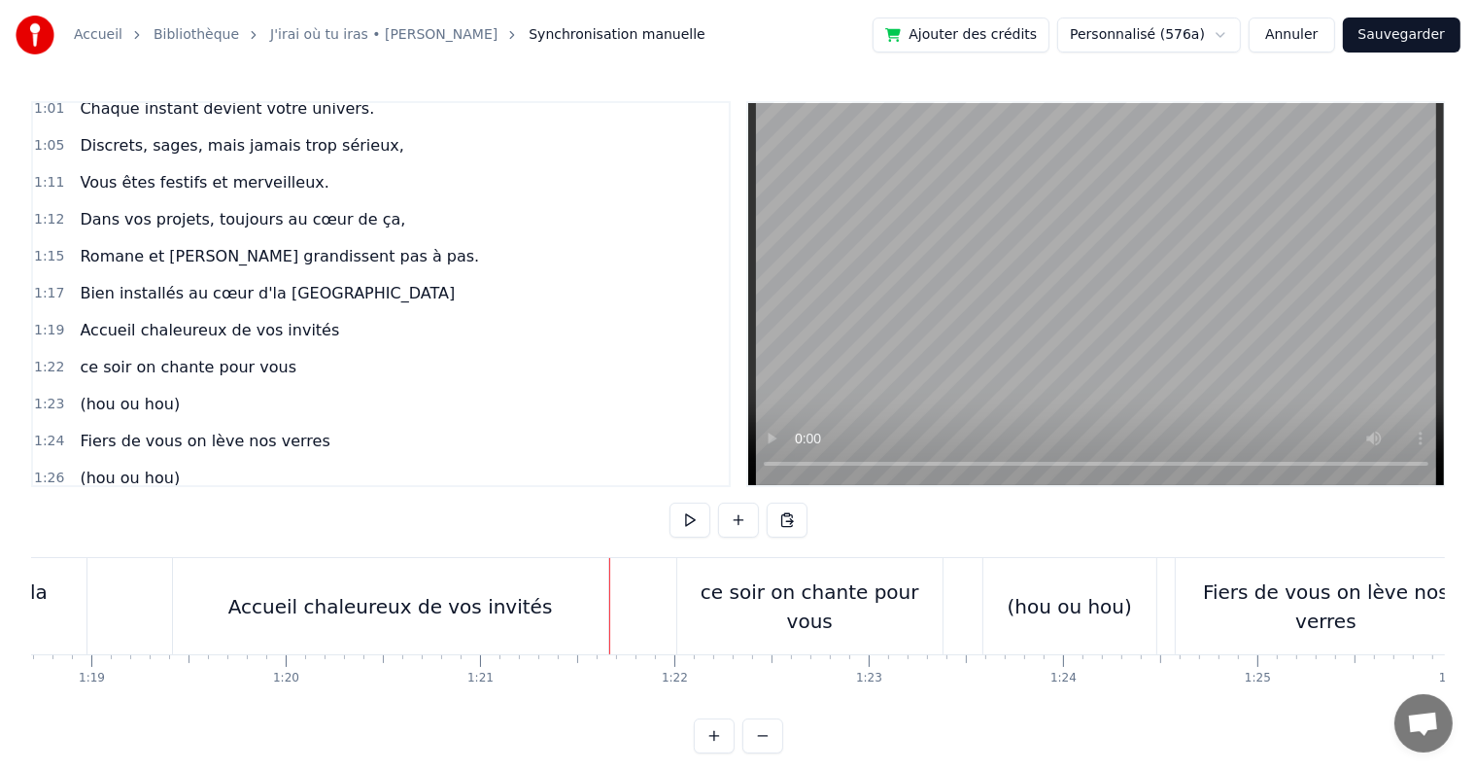
scroll to position [0, 15044]
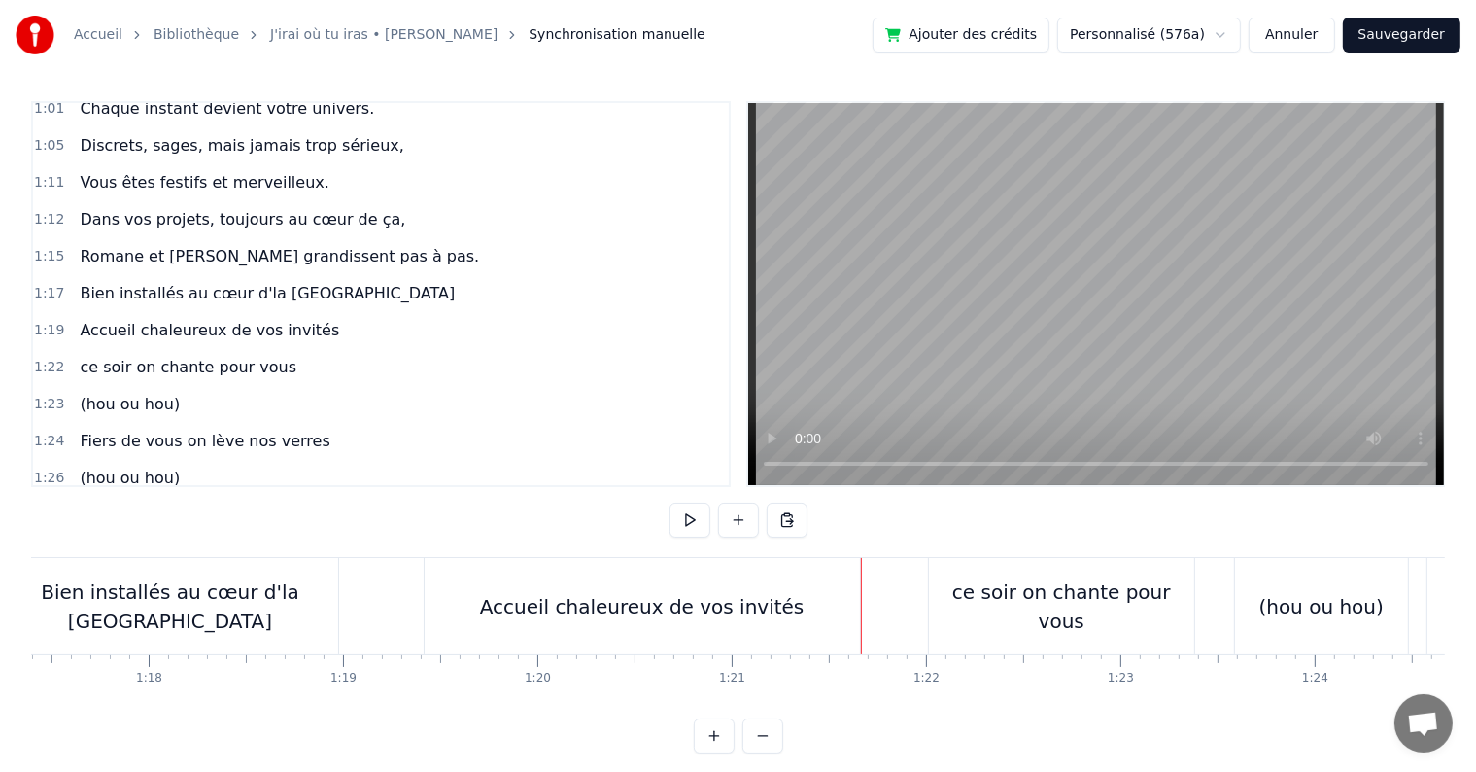
click at [502, 599] on div "Accueil chaleureux de vos invités" at bounding box center [642, 606] width 325 height 29
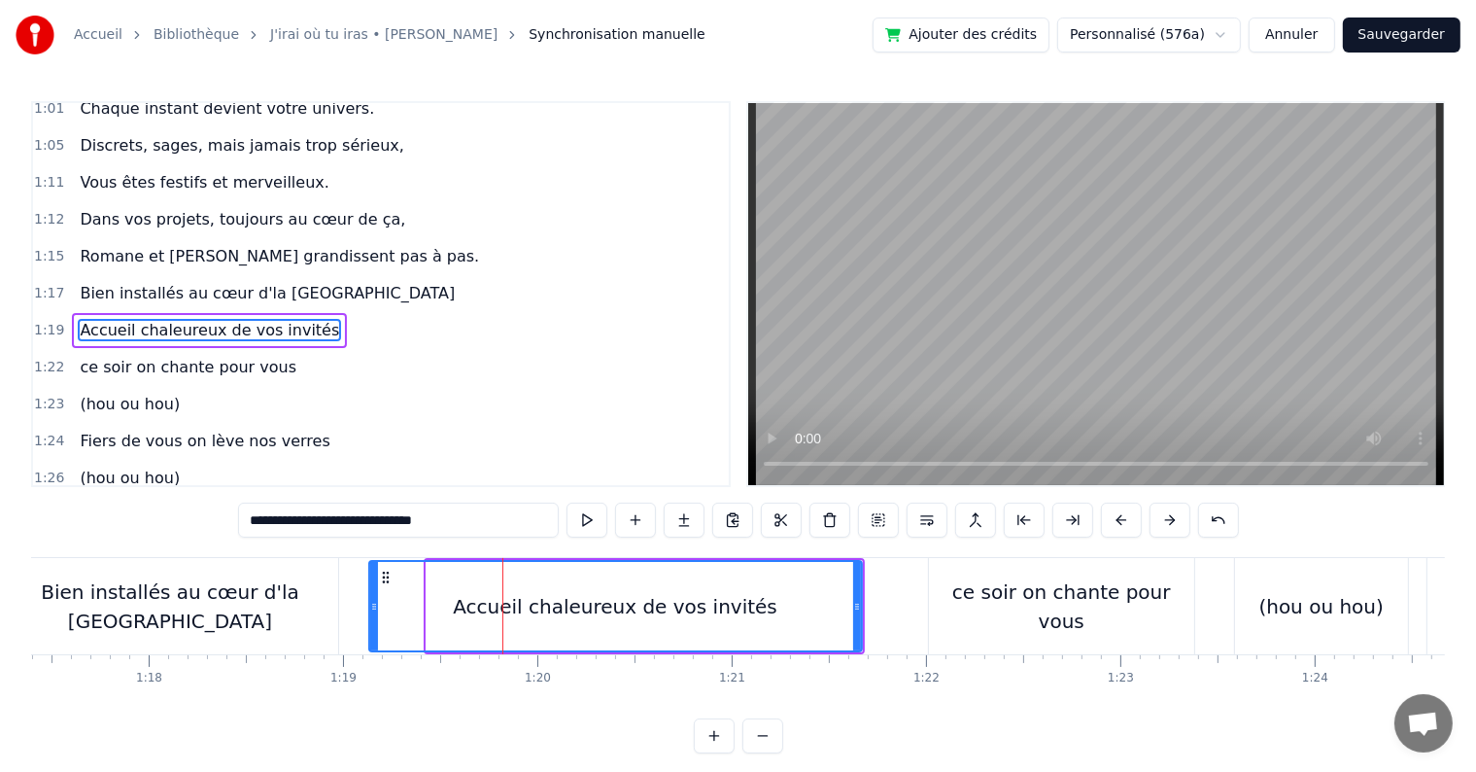
drag, startPoint x: 432, startPoint y: 603, endPoint x: 375, endPoint y: 599, distance: 57.5
click at [375, 599] on icon at bounding box center [374, 607] width 8 height 16
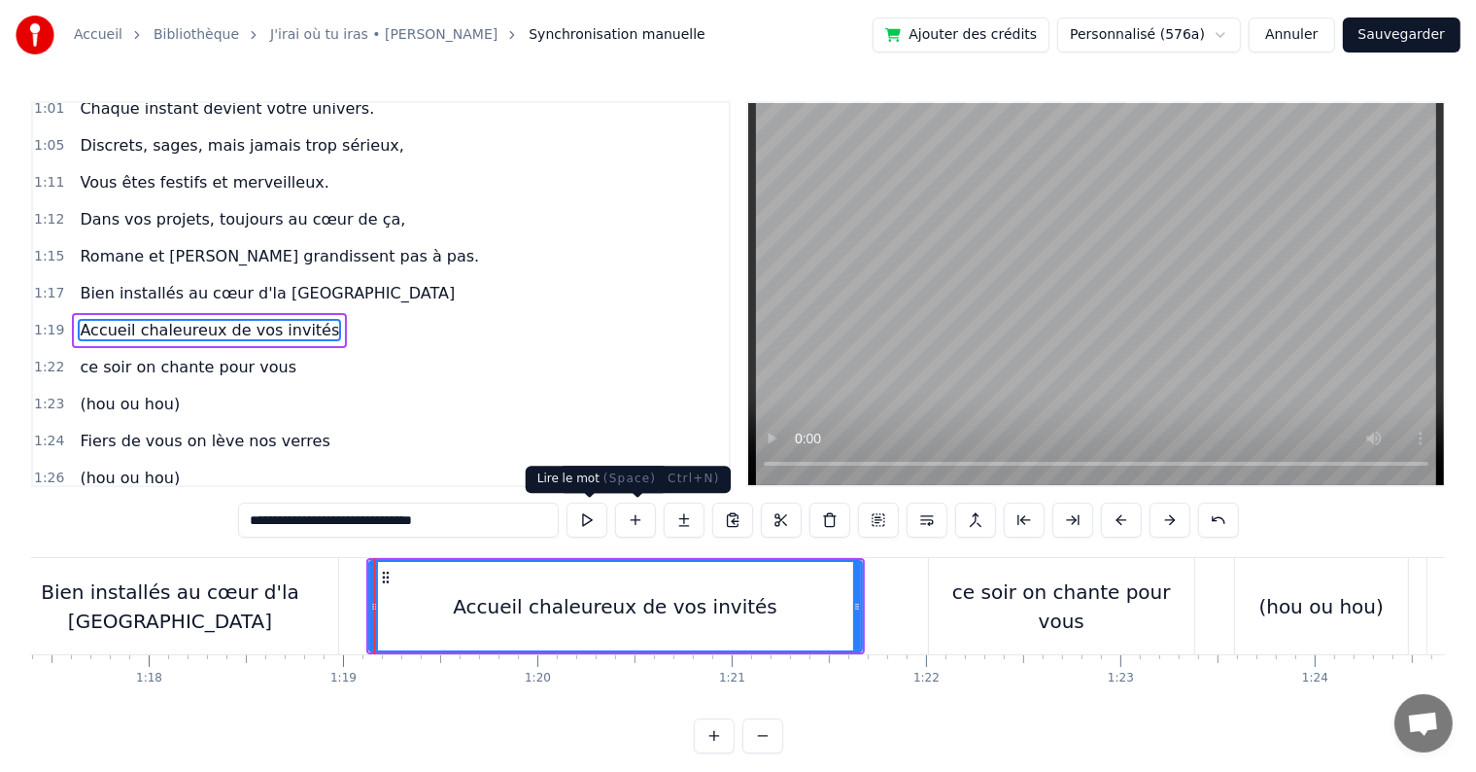
click at [580, 512] on button at bounding box center [587, 519] width 41 height 35
click at [421, 521] on input "**********" at bounding box center [398, 519] width 321 height 35
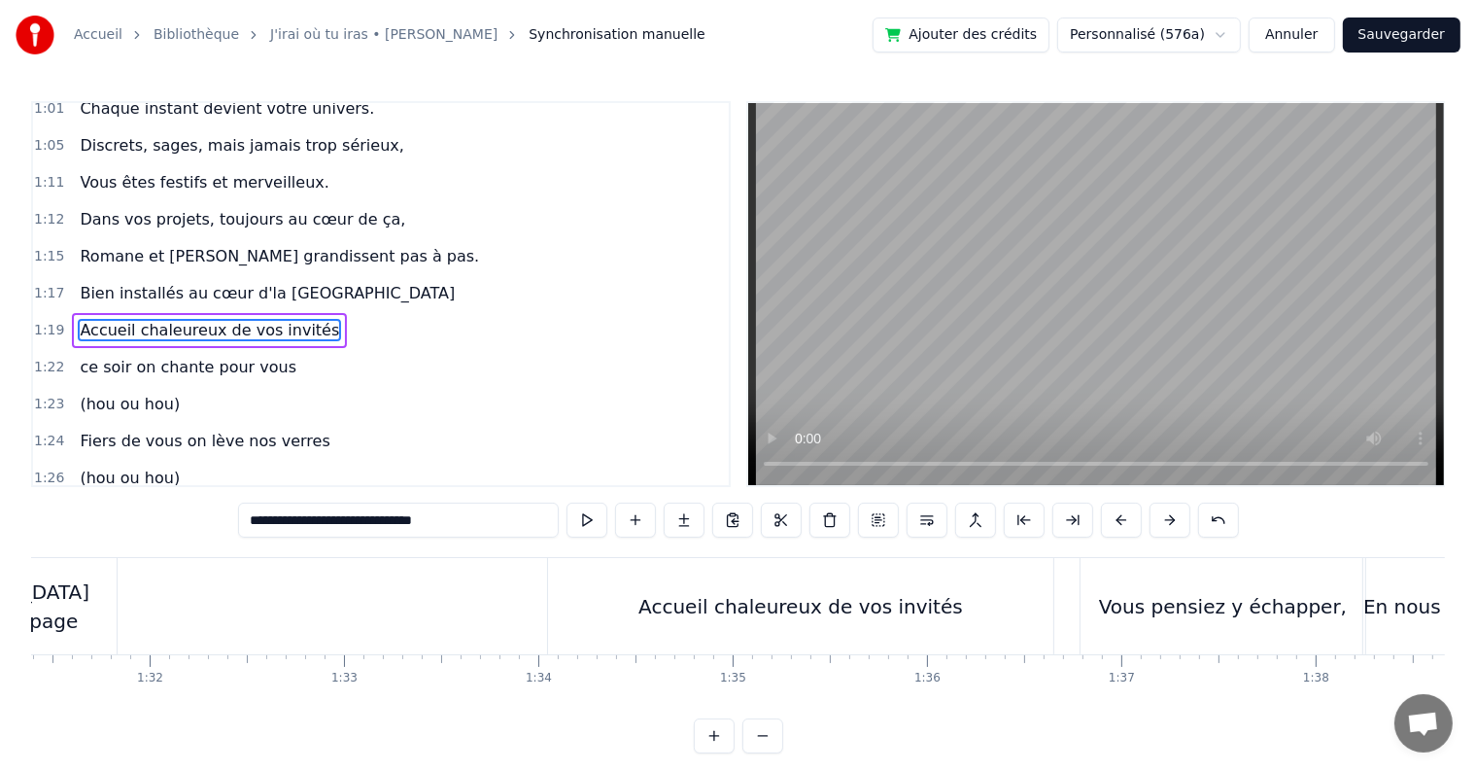
scroll to position [0, 17810]
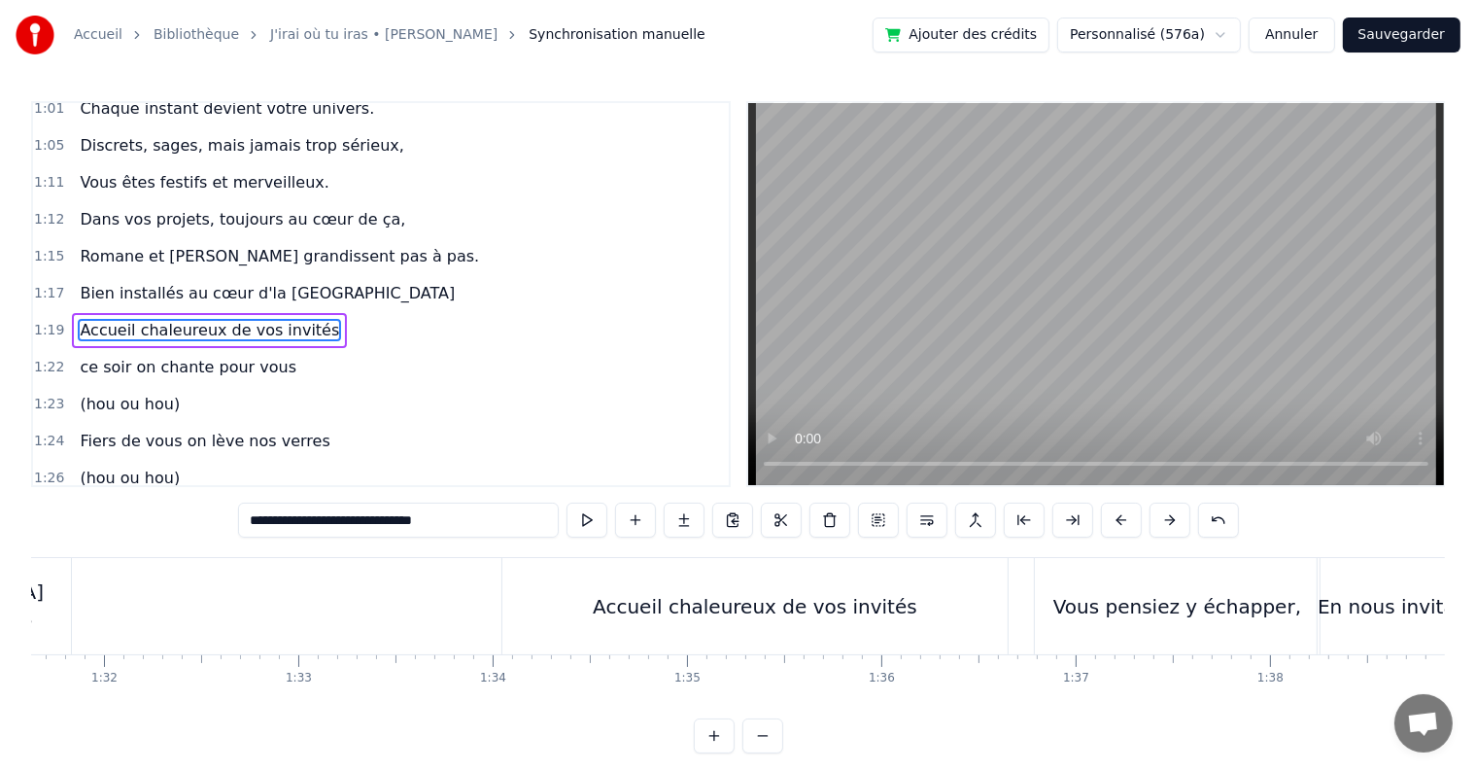
click at [743, 621] on div "Accueil chaleureux de vos invités" at bounding box center [754, 606] width 505 height 96
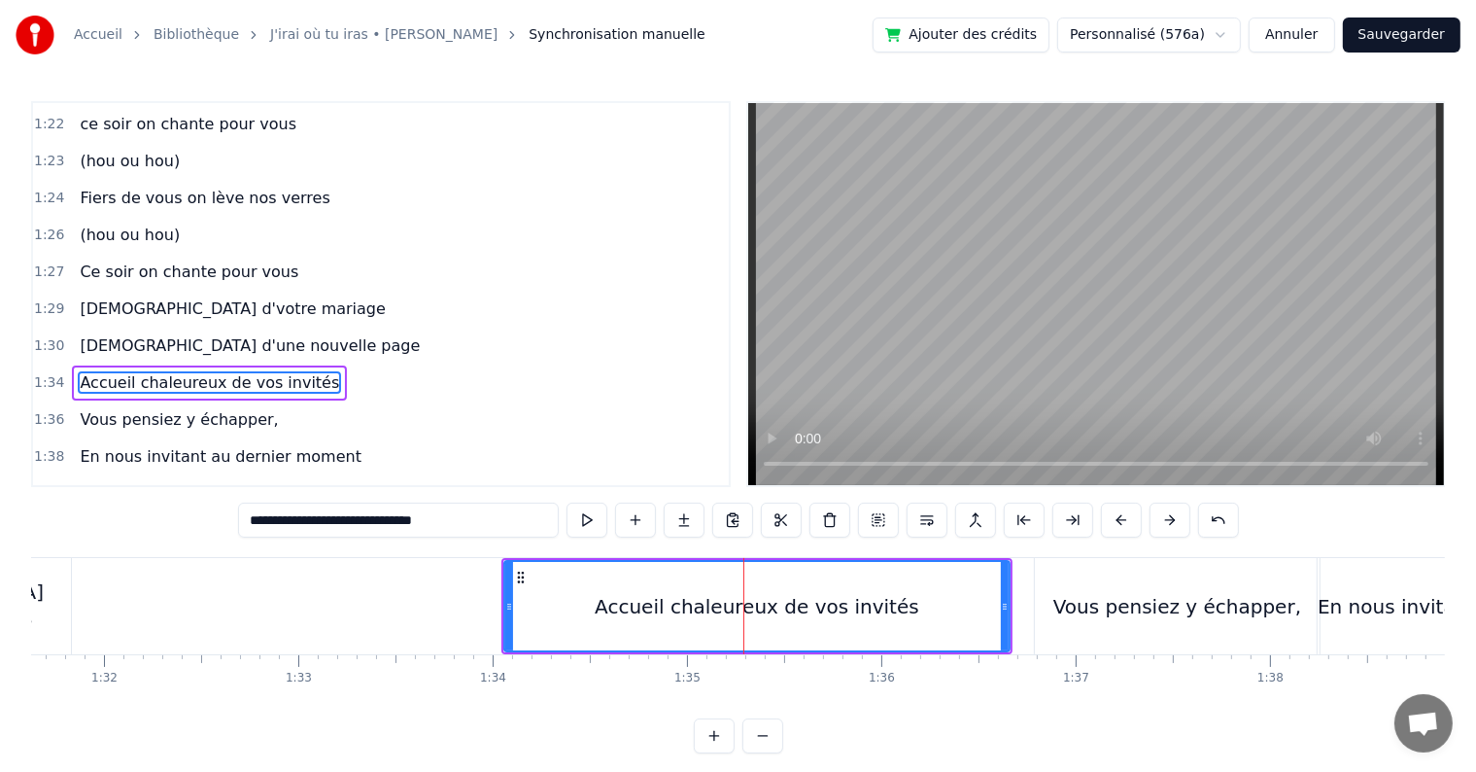
scroll to position [1186, 0]
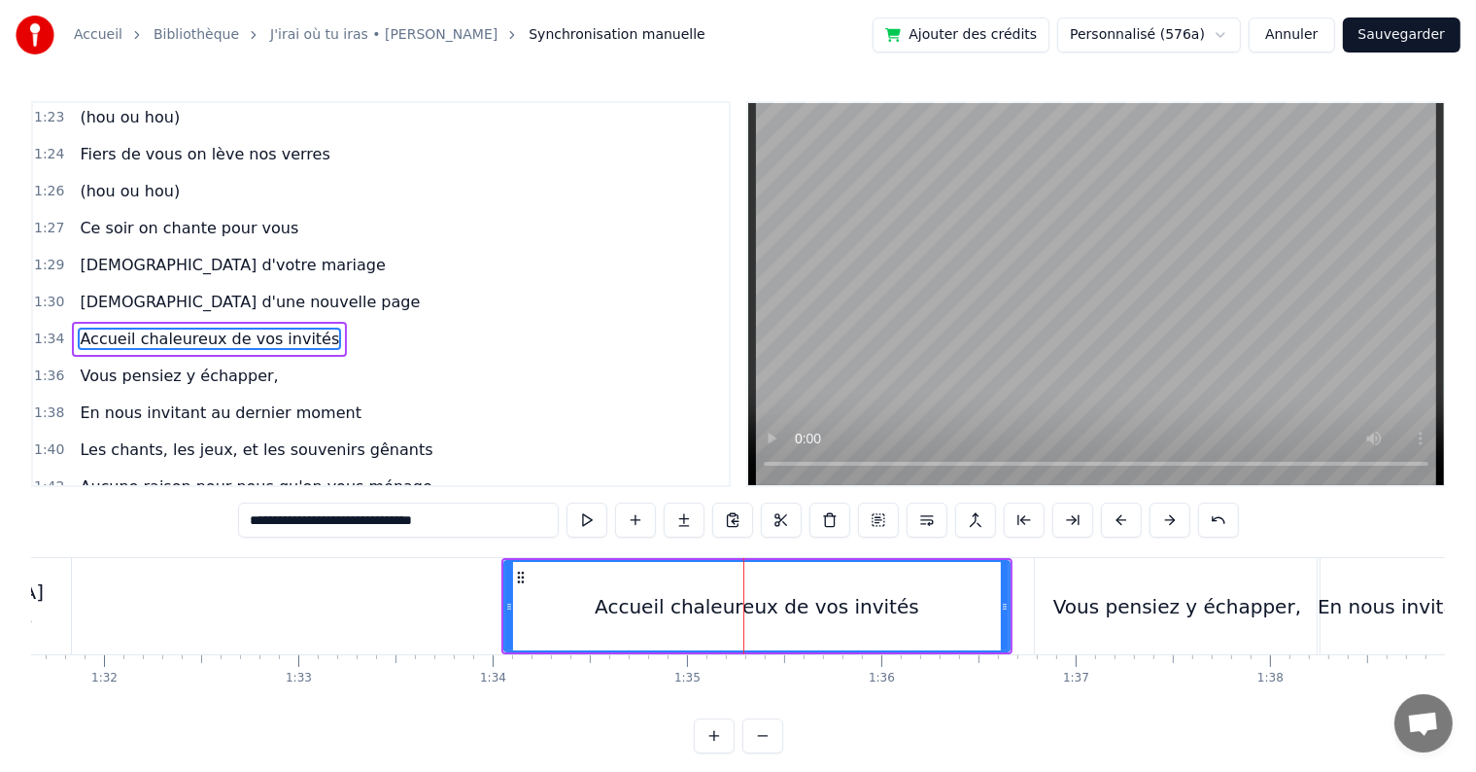
type input "**********"
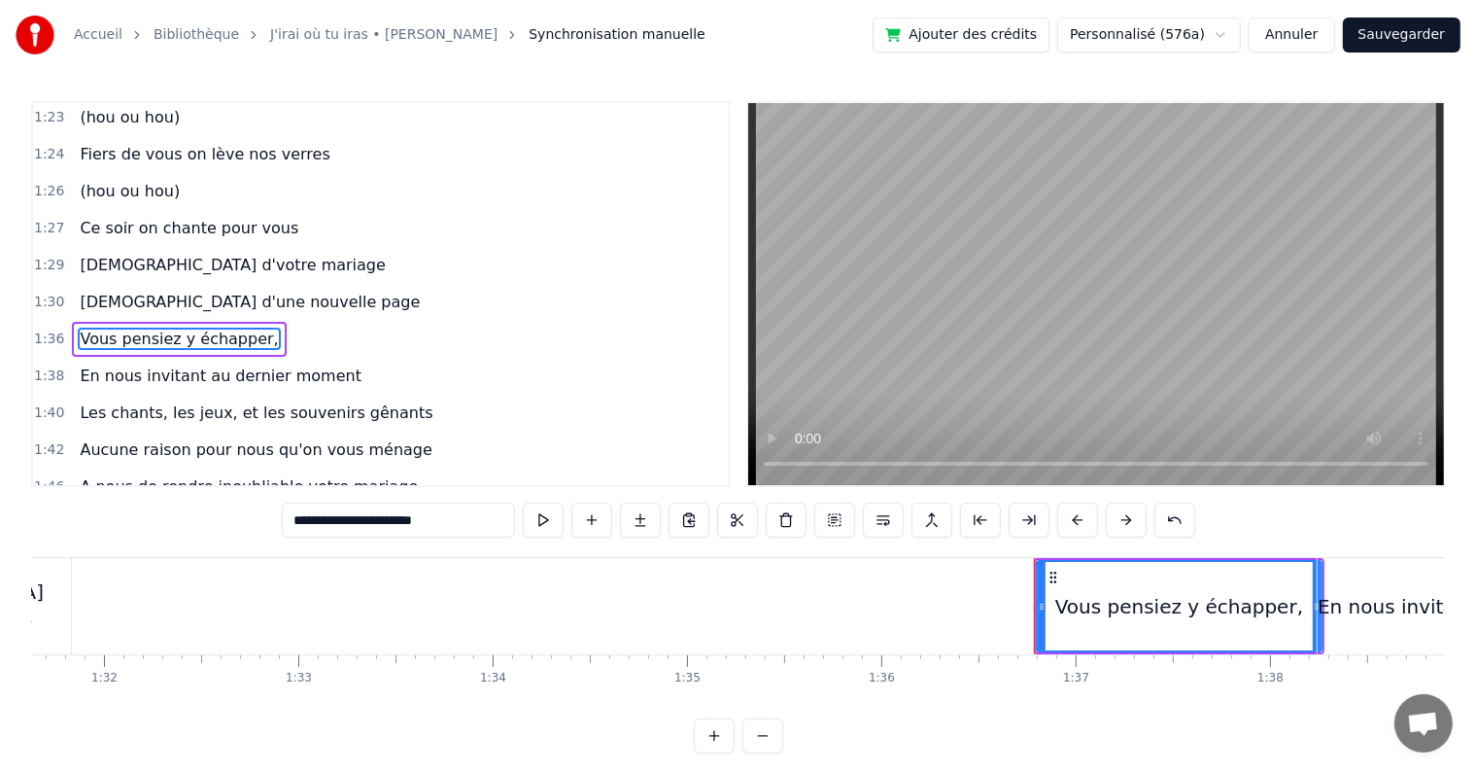
click at [1204, 625] on div "Vous pensiez y échapper," at bounding box center [1179, 606] width 283 height 88
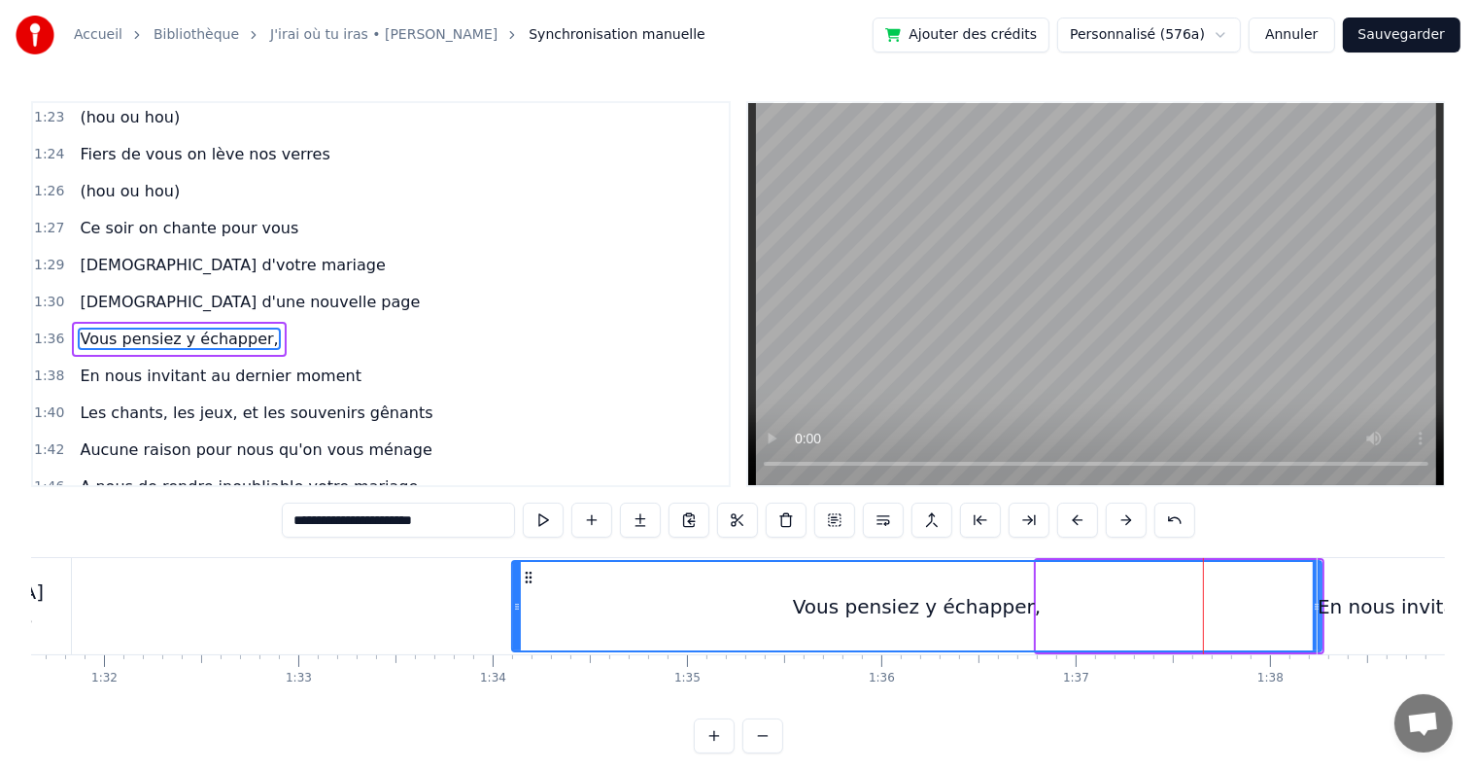
drag, startPoint x: 1042, startPoint y: 601, endPoint x: 517, endPoint y: 585, distance: 525.0
click at [517, 585] on div at bounding box center [517, 606] width 8 height 88
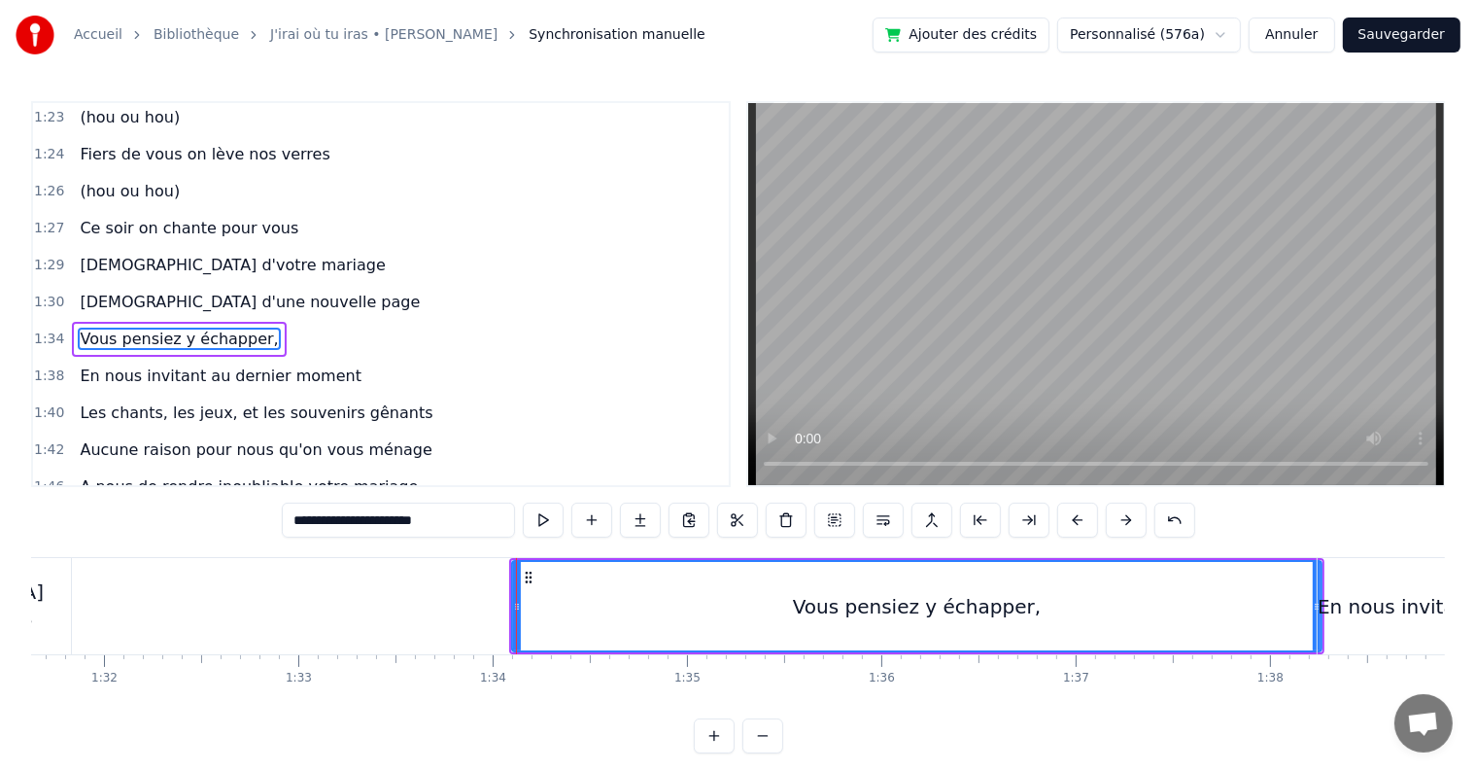
drag, startPoint x: 1317, startPoint y: 603, endPoint x: 1306, endPoint y: 603, distance: 10.7
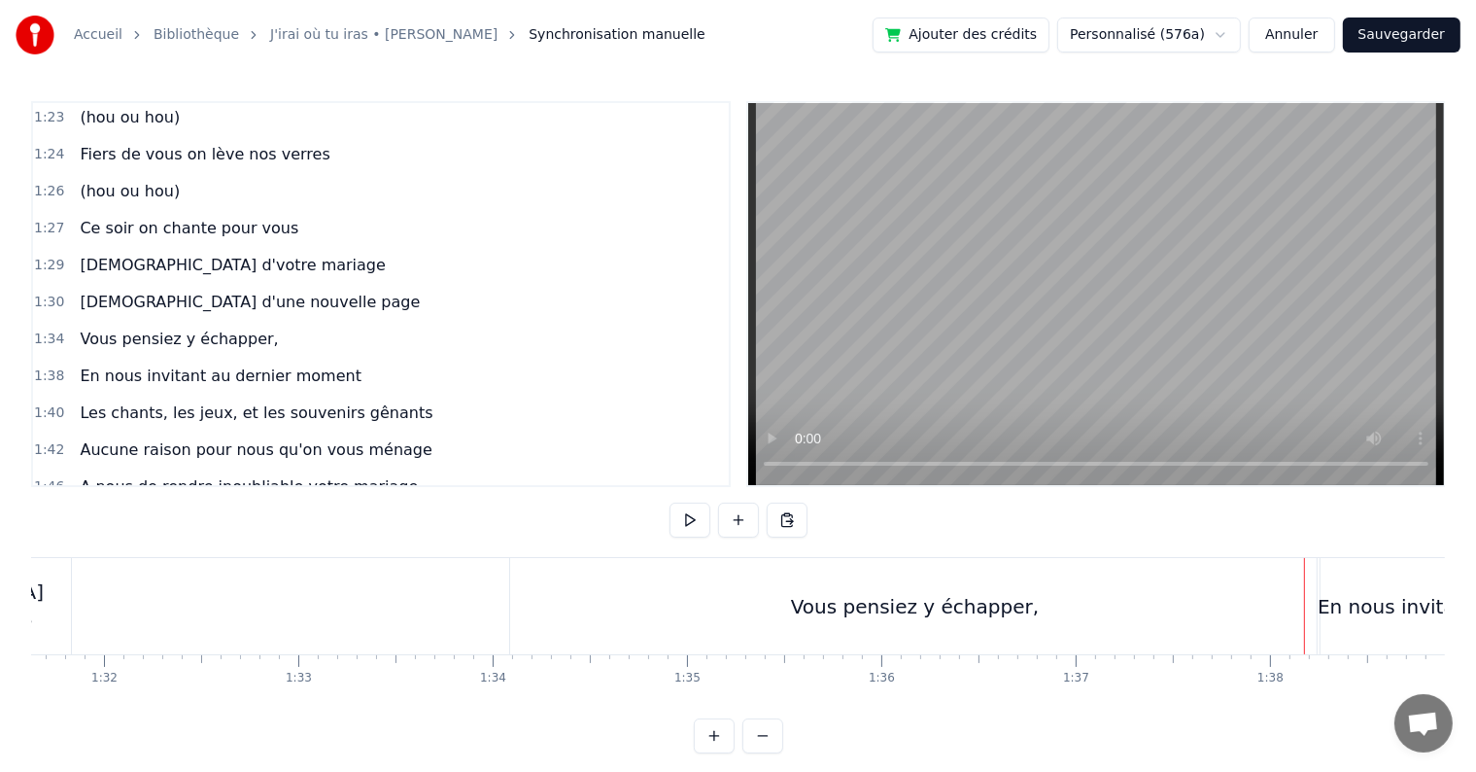
click at [1264, 607] on div "Vous pensiez y échapper," at bounding box center [915, 606] width 810 height 96
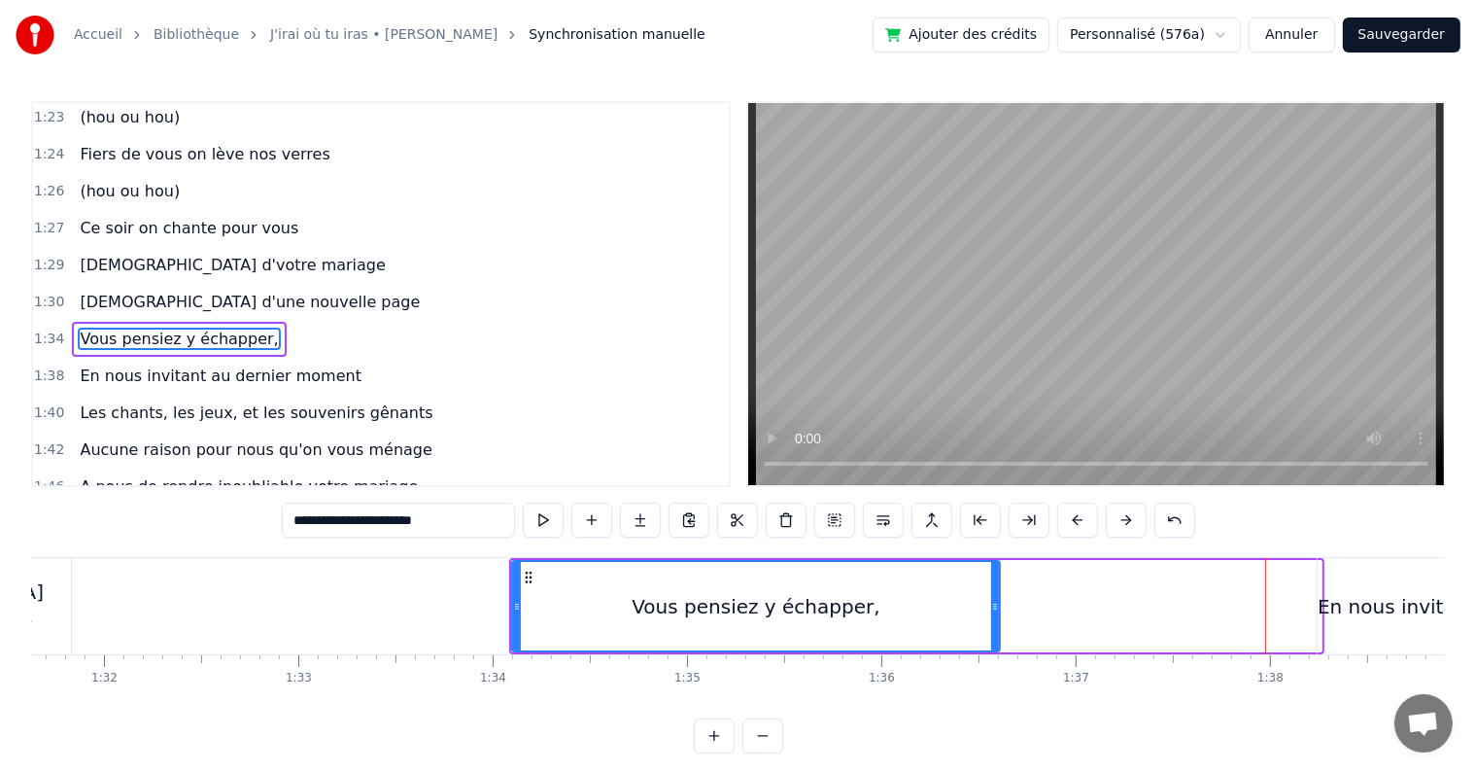
drag, startPoint x: 1314, startPoint y: 606, endPoint x: 992, endPoint y: 590, distance: 322.1
click at [992, 590] on div at bounding box center [995, 606] width 8 height 88
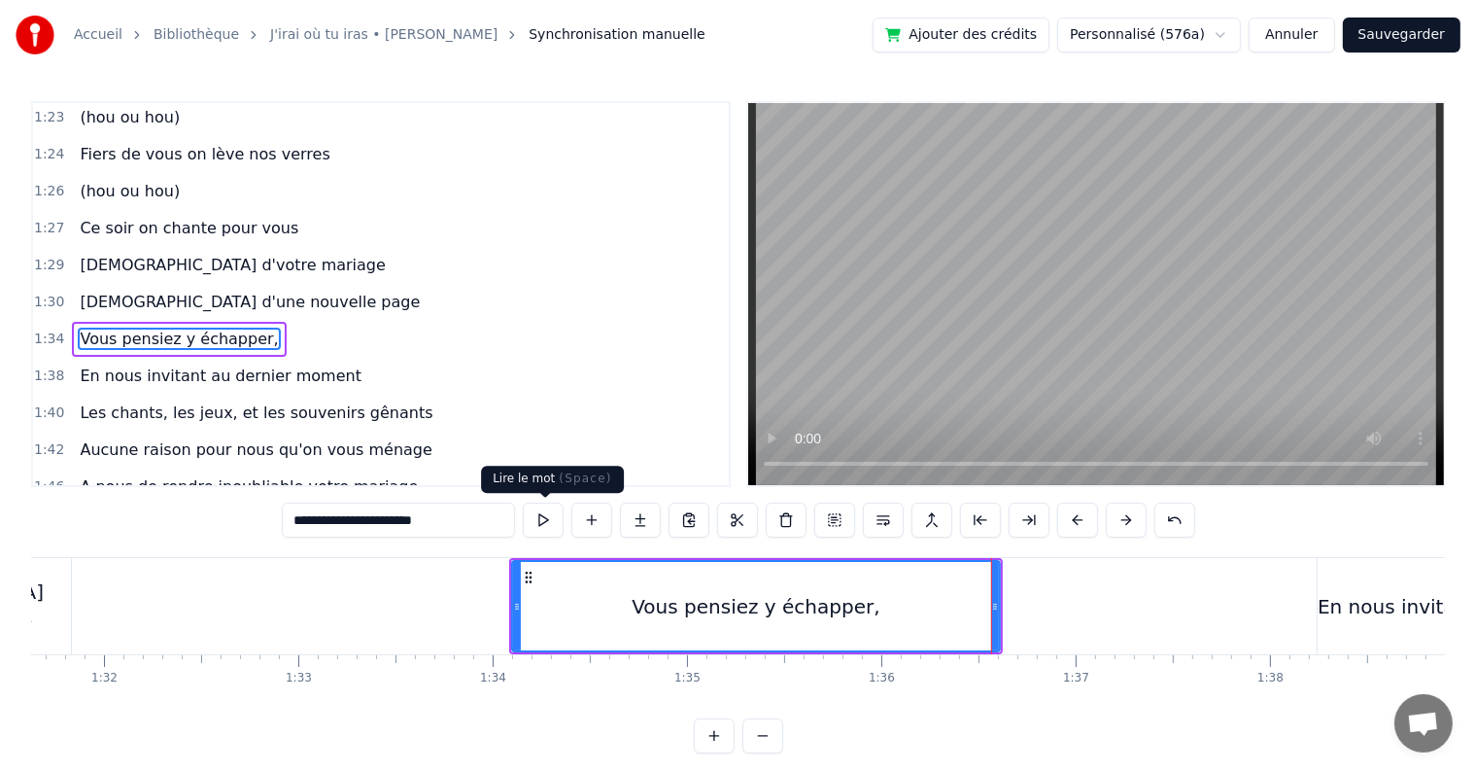
click at [539, 510] on button at bounding box center [543, 519] width 41 height 35
click at [1382, 594] on div "En nous invitant au dernier moment" at bounding box center [1494, 606] width 352 height 29
type input "**********"
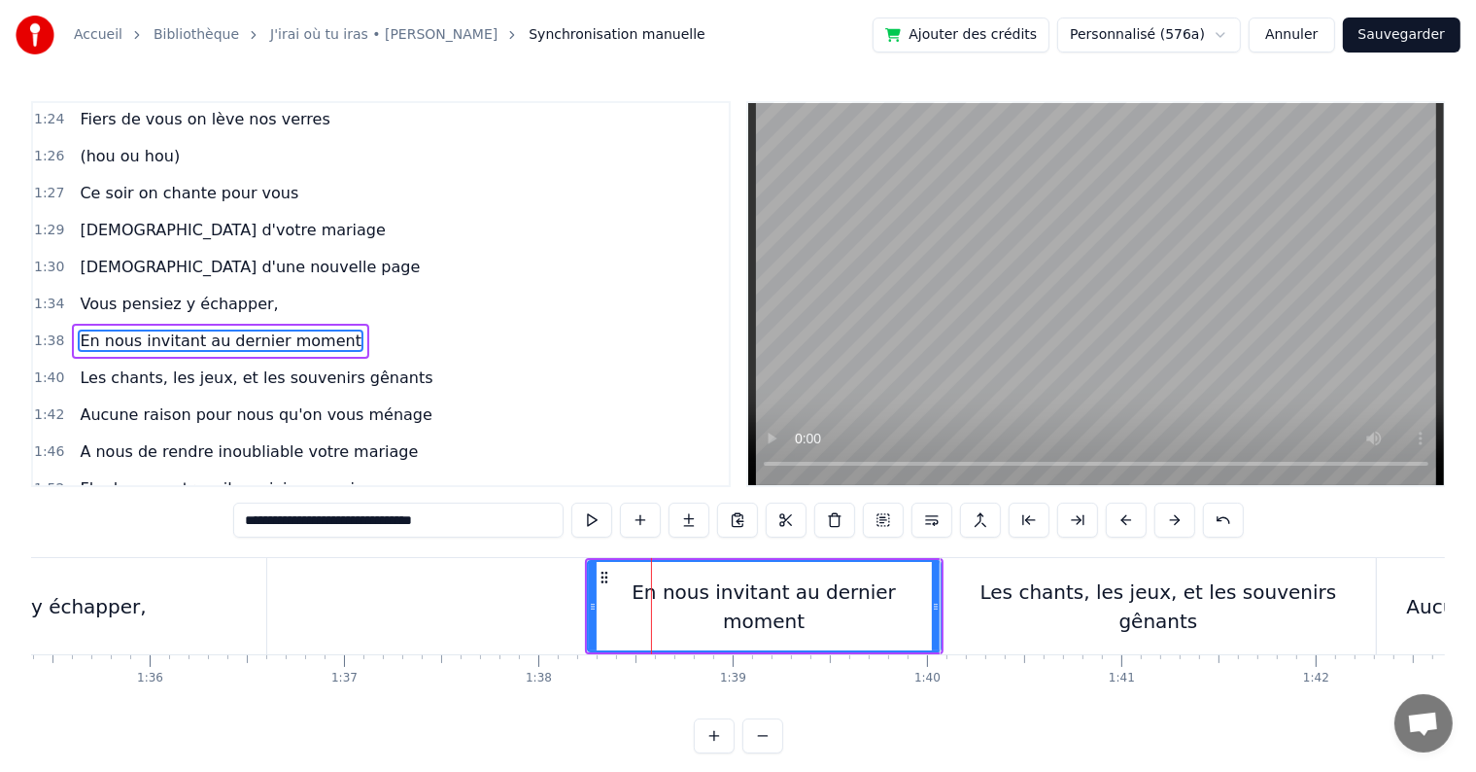
scroll to position [0, 18450]
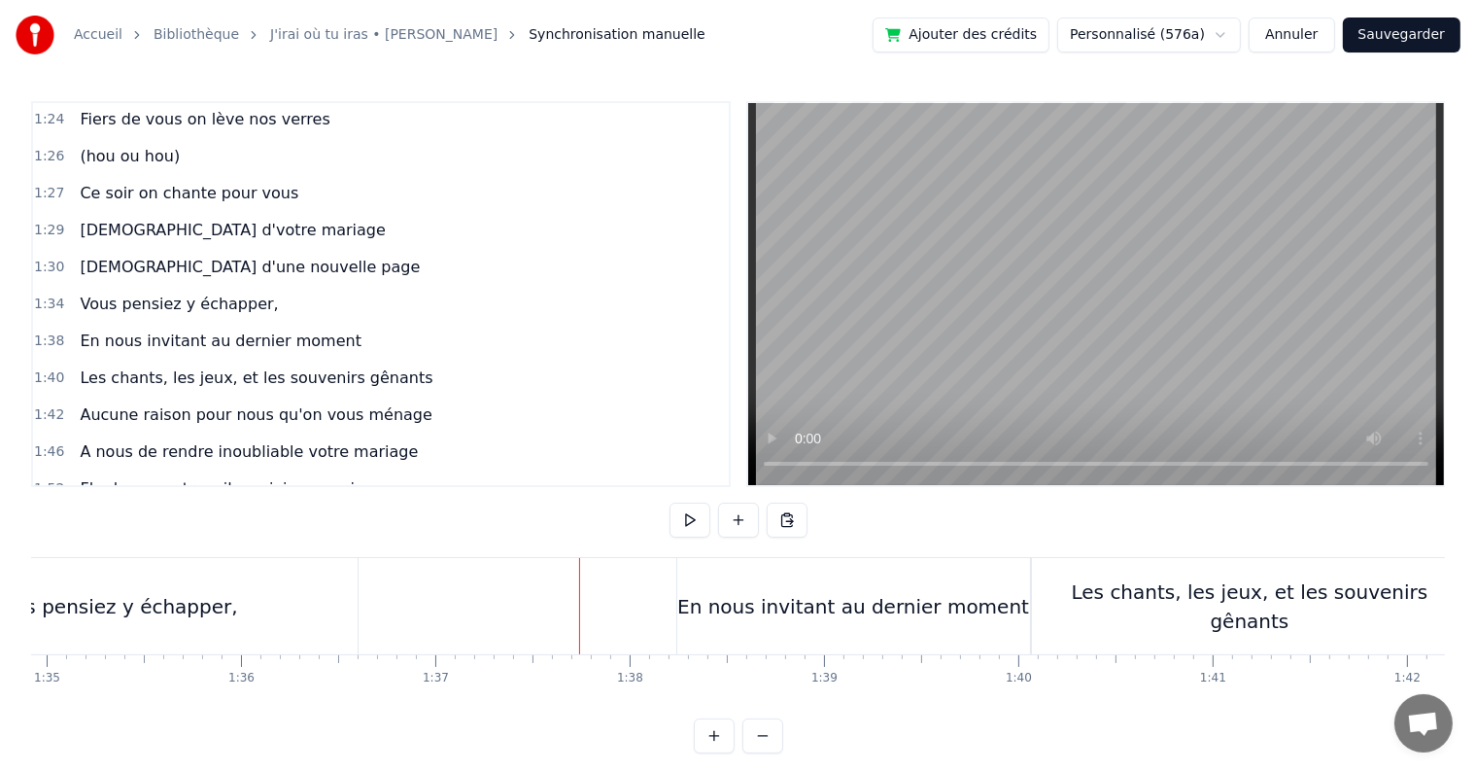
click at [710, 587] on div "En nous invitant au dernier moment" at bounding box center [853, 606] width 353 height 96
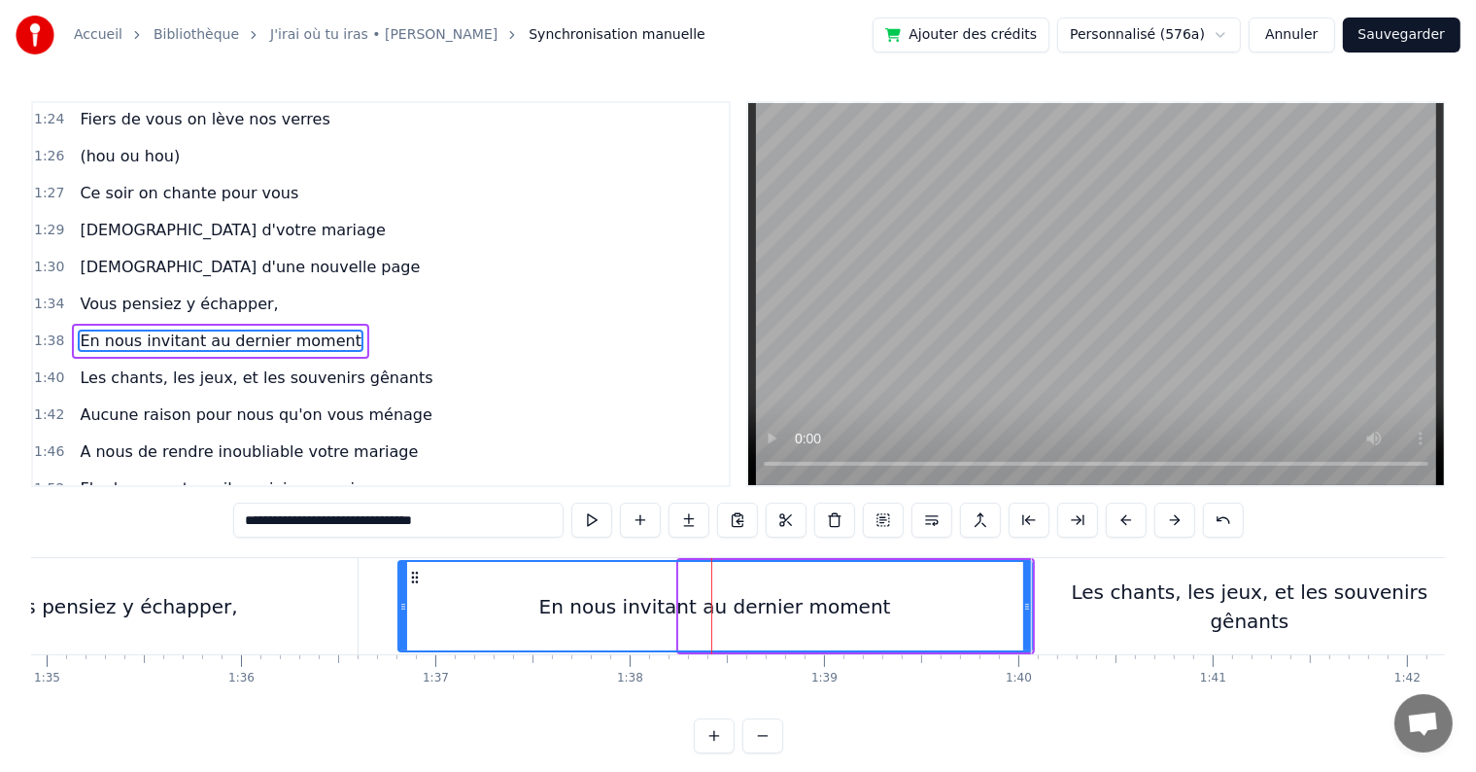
drag, startPoint x: 683, startPoint y: 603, endPoint x: 402, endPoint y: 561, distance: 284.0
click at [402, 562] on div at bounding box center [403, 606] width 8 height 88
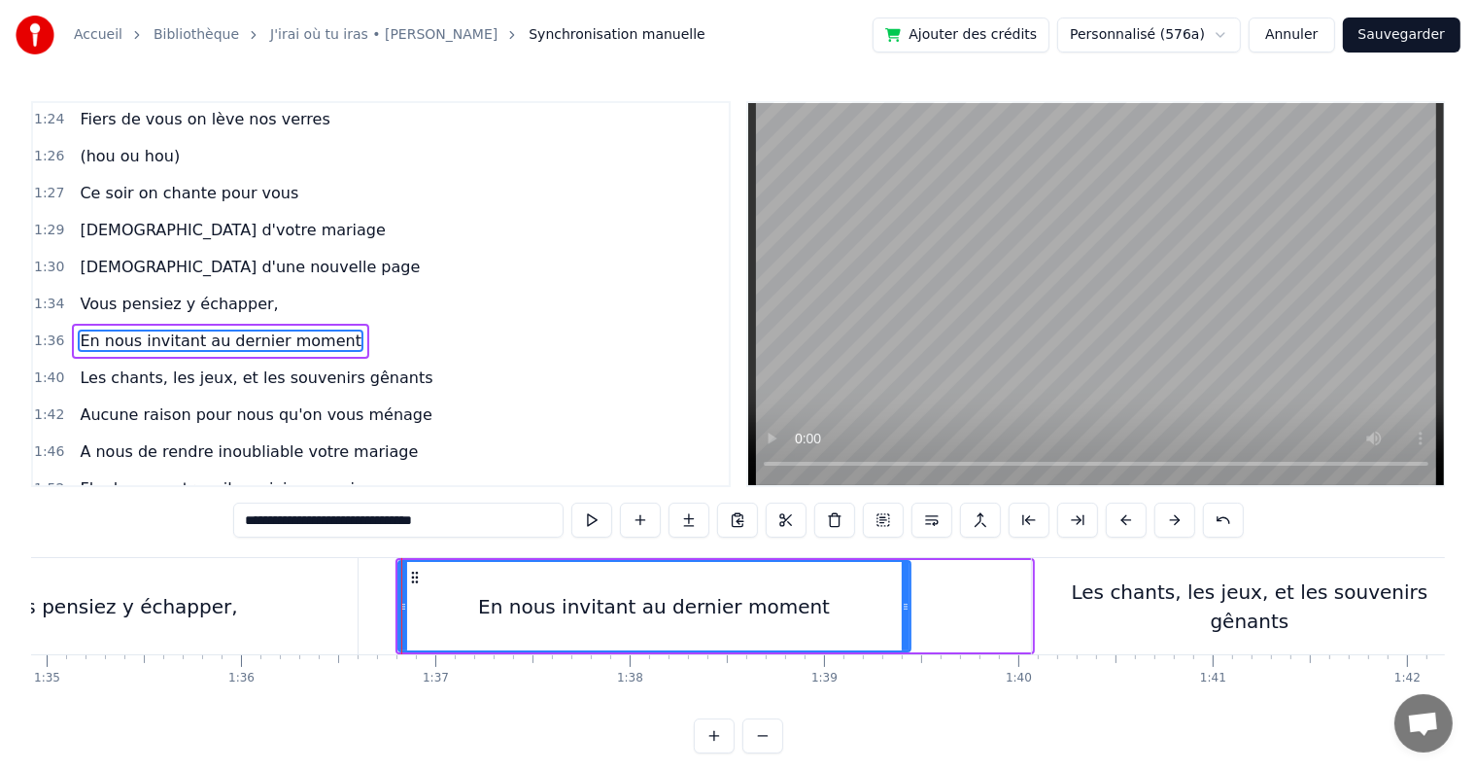
drag, startPoint x: 1024, startPoint y: 605, endPoint x: 903, endPoint y: 599, distance: 121.6
click at [903, 599] on icon at bounding box center [906, 607] width 8 height 16
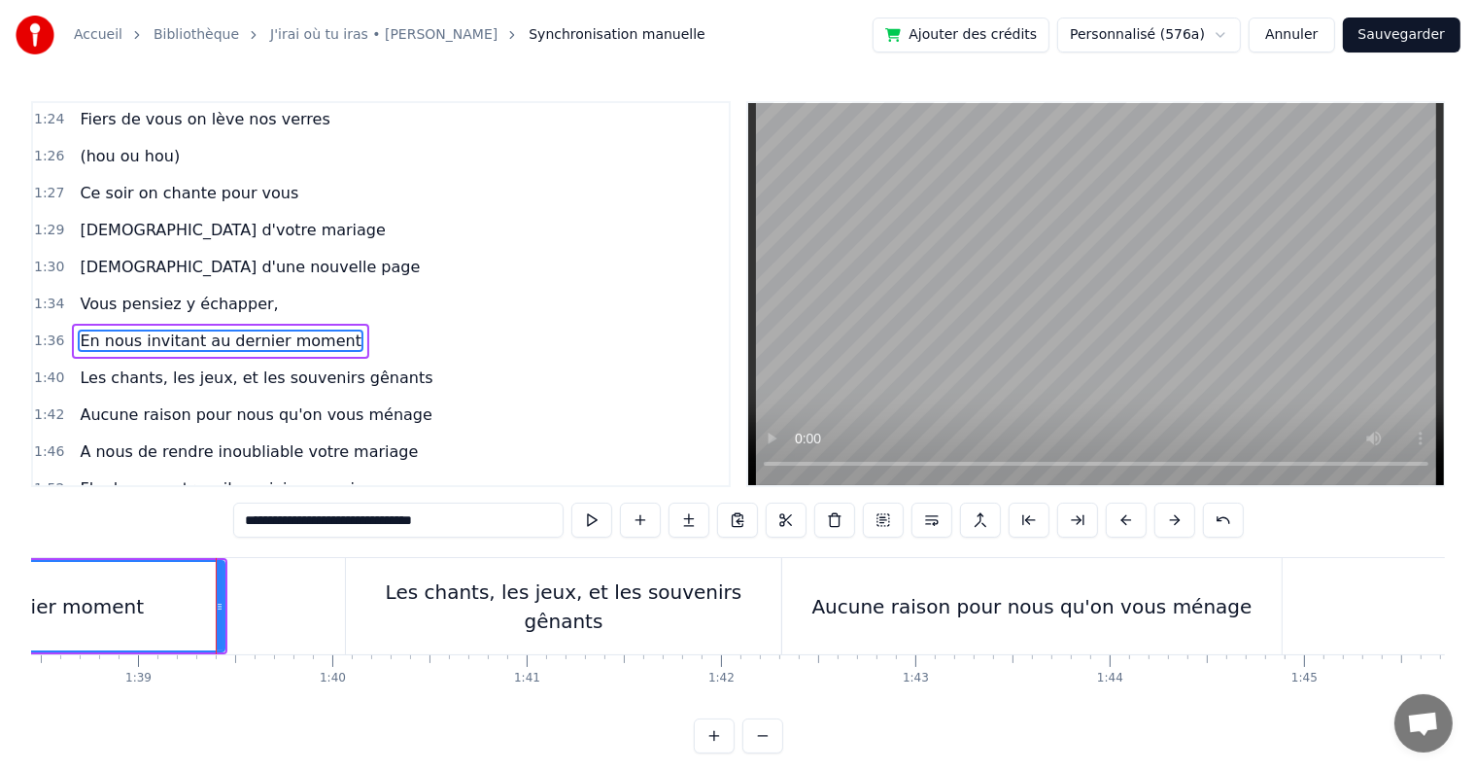
scroll to position [0, 19159]
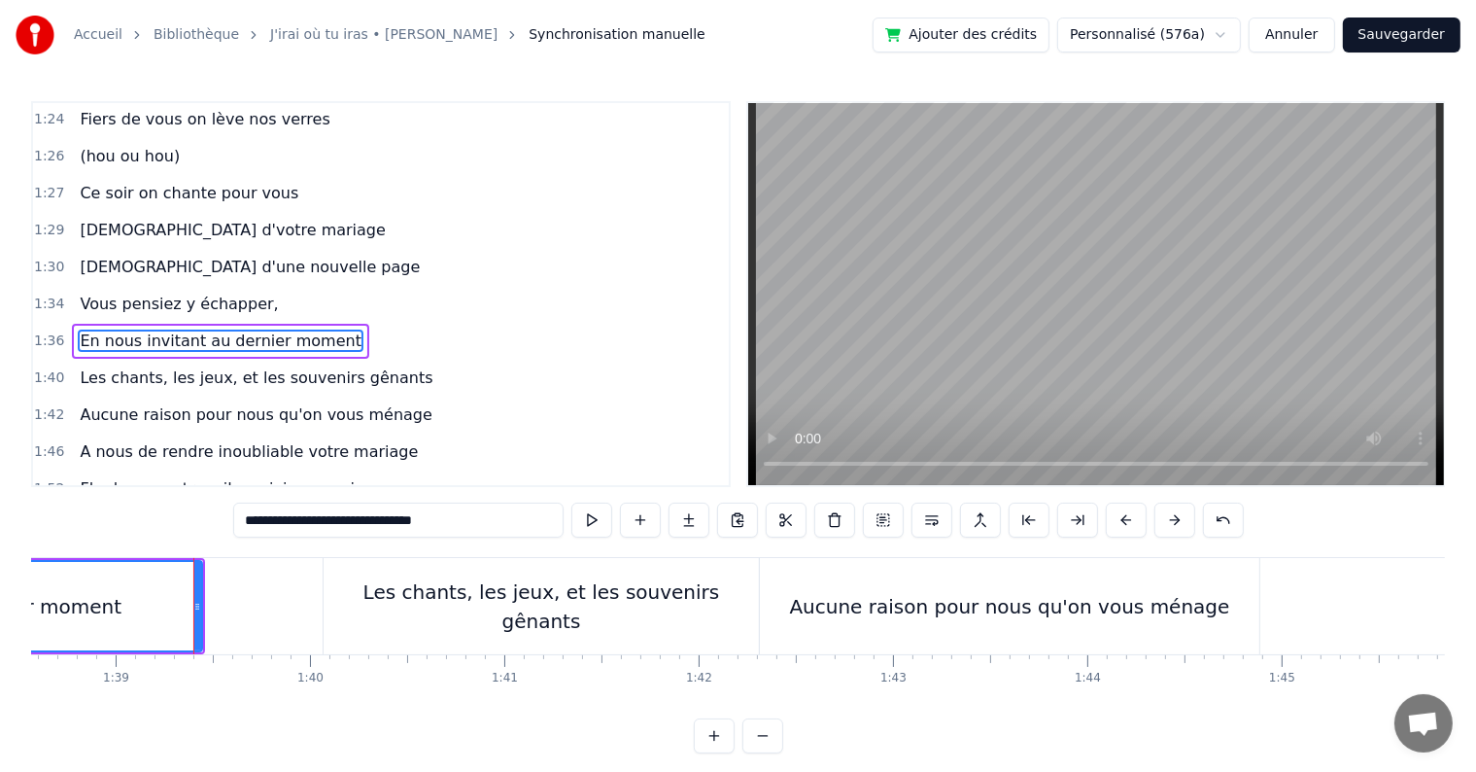
click at [369, 583] on div "Les chants, les jeux, et les souvenirs gênants" at bounding box center [541, 606] width 435 height 96
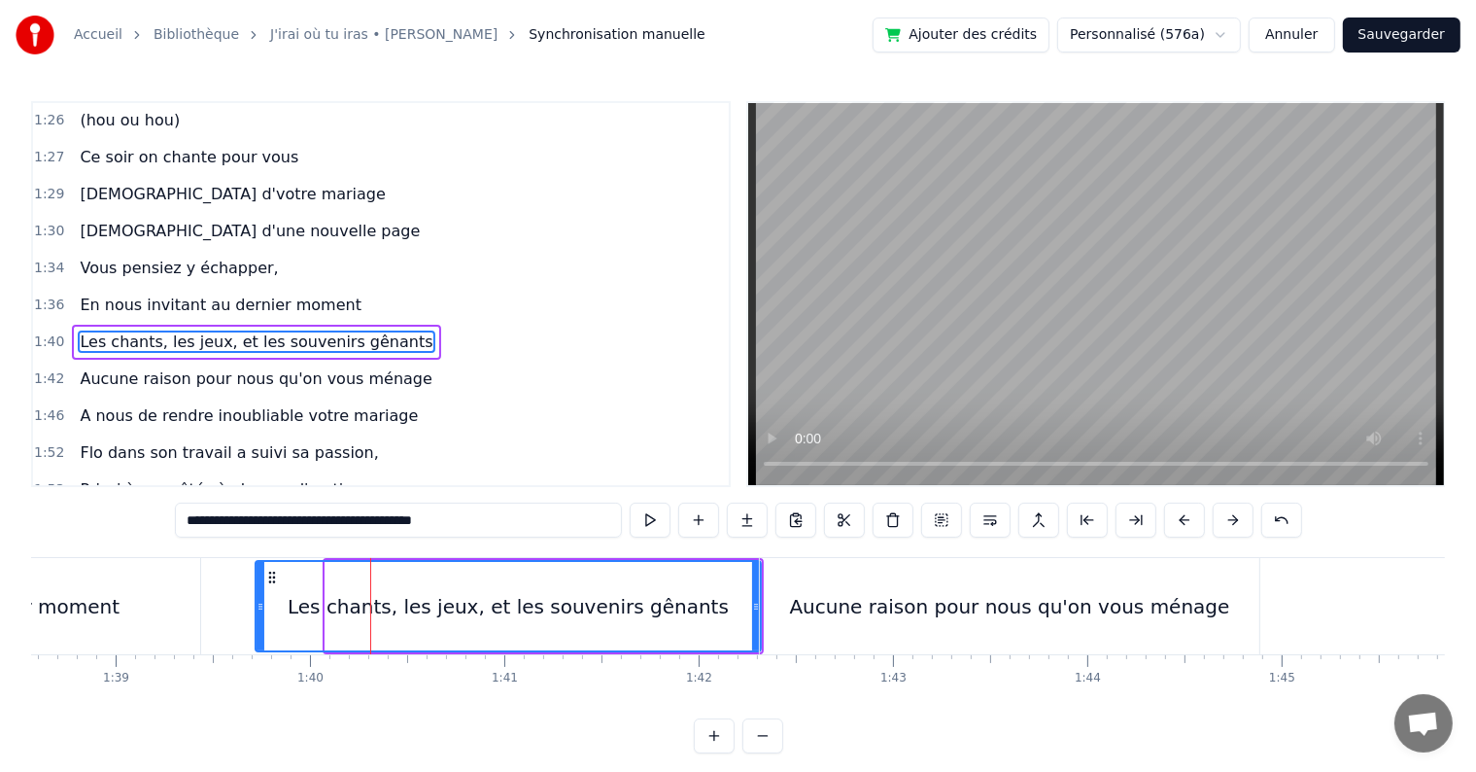
drag, startPoint x: 326, startPoint y: 599, endPoint x: 257, endPoint y: 582, distance: 71.0
click at [257, 582] on div at bounding box center [261, 606] width 8 height 88
click at [743, 603] on icon at bounding box center [747, 607] width 8 height 16
click at [1034, 604] on div "Aucune raison pour nous qu'on vous ménage" at bounding box center [1009, 606] width 440 height 29
type input "**********"
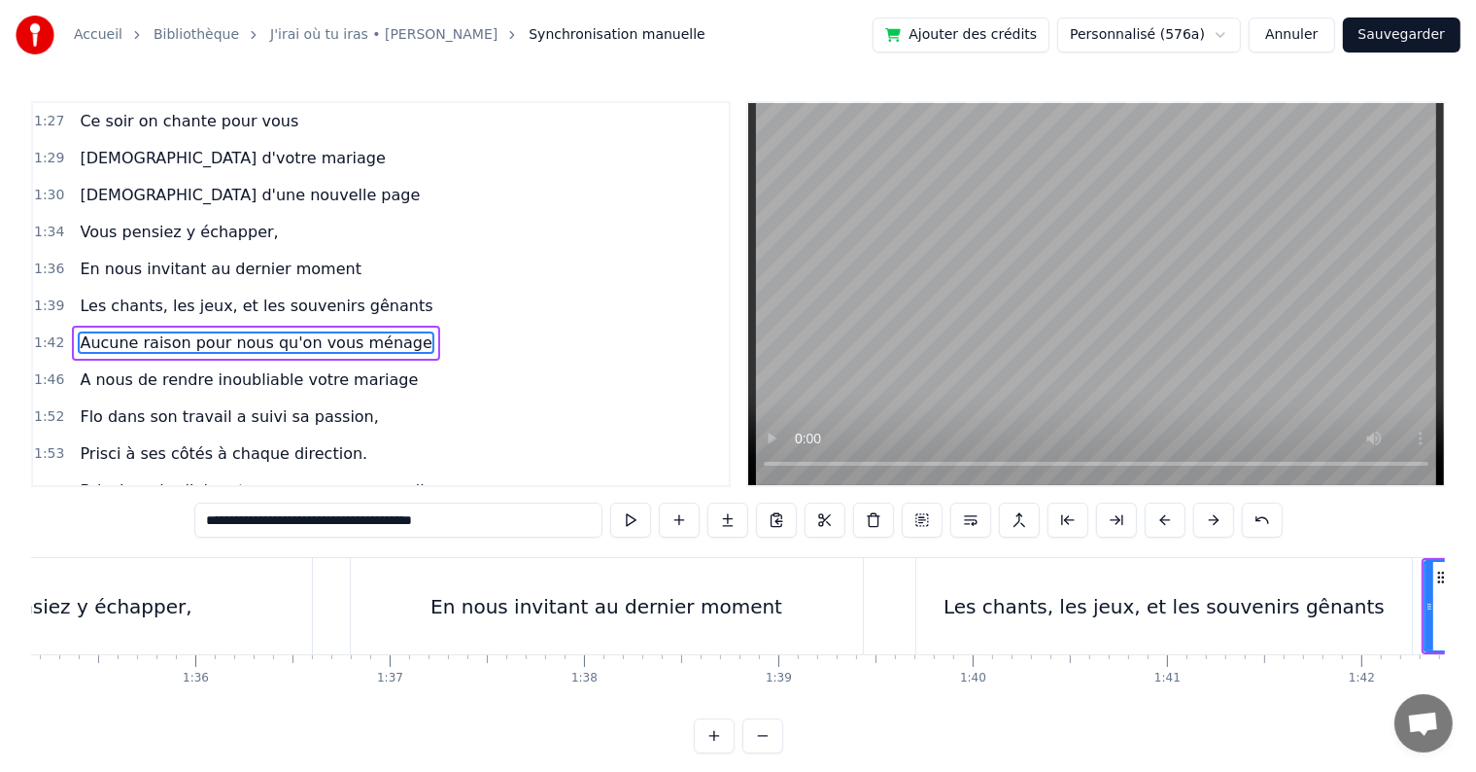
scroll to position [0, 18153]
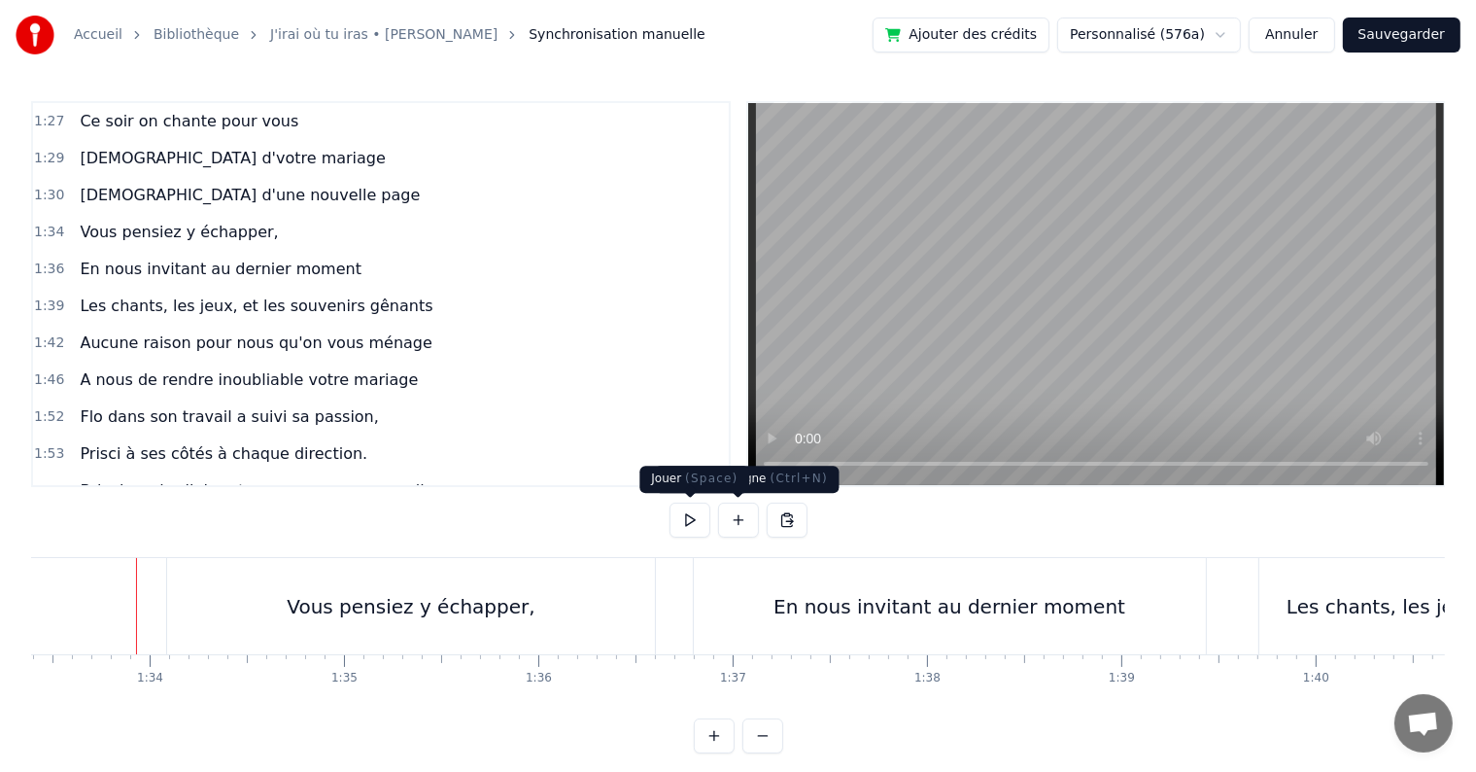
click at [695, 513] on button at bounding box center [690, 519] width 41 height 35
click at [694, 513] on button at bounding box center [690, 519] width 41 height 35
click at [688, 513] on button at bounding box center [690, 519] width 41 height 35
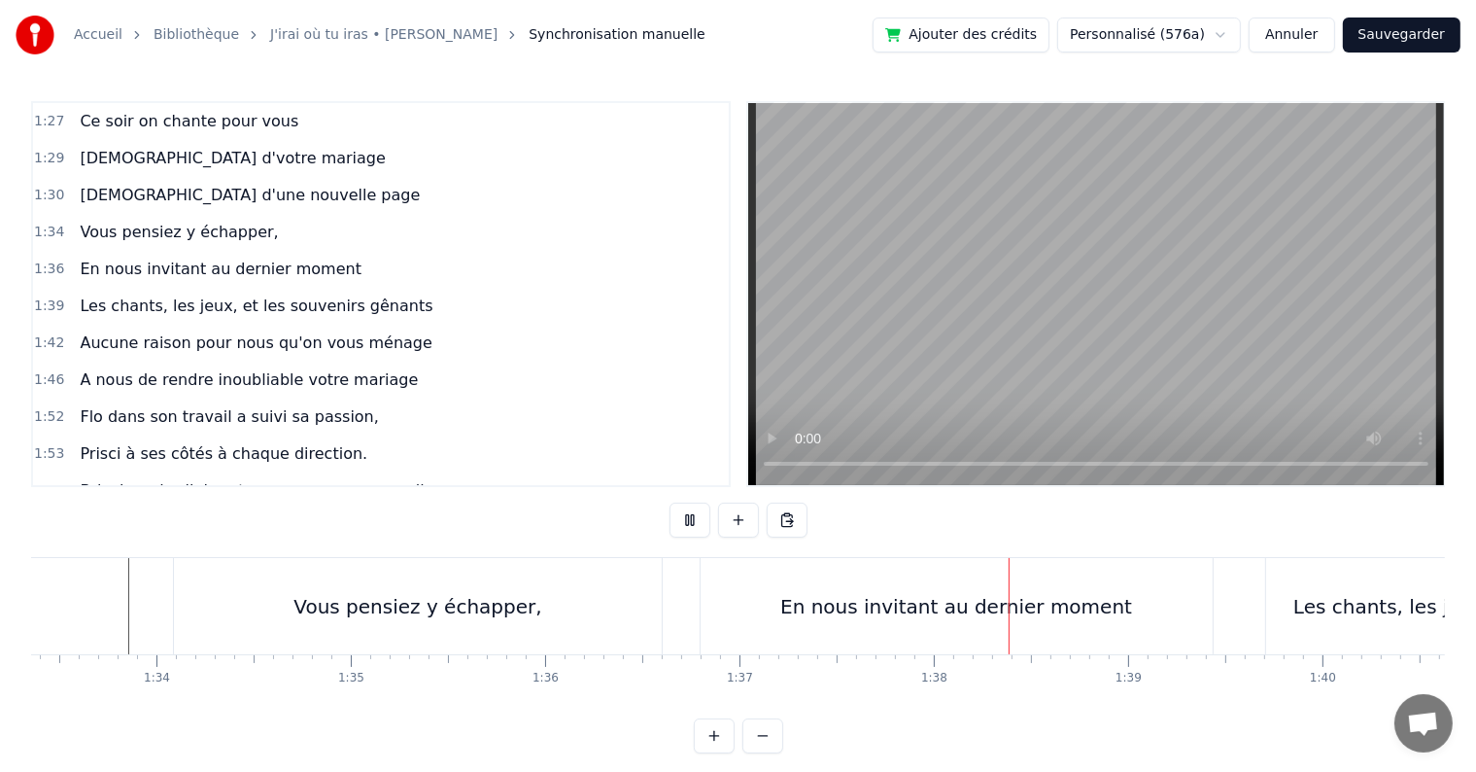
click at [688, 513] on button at bounding box center [690, 519] width 41 height 35
click at [379, 584] on div "Vous pensiez y échapper," at bounding box center [418, 606] width 488 height 96
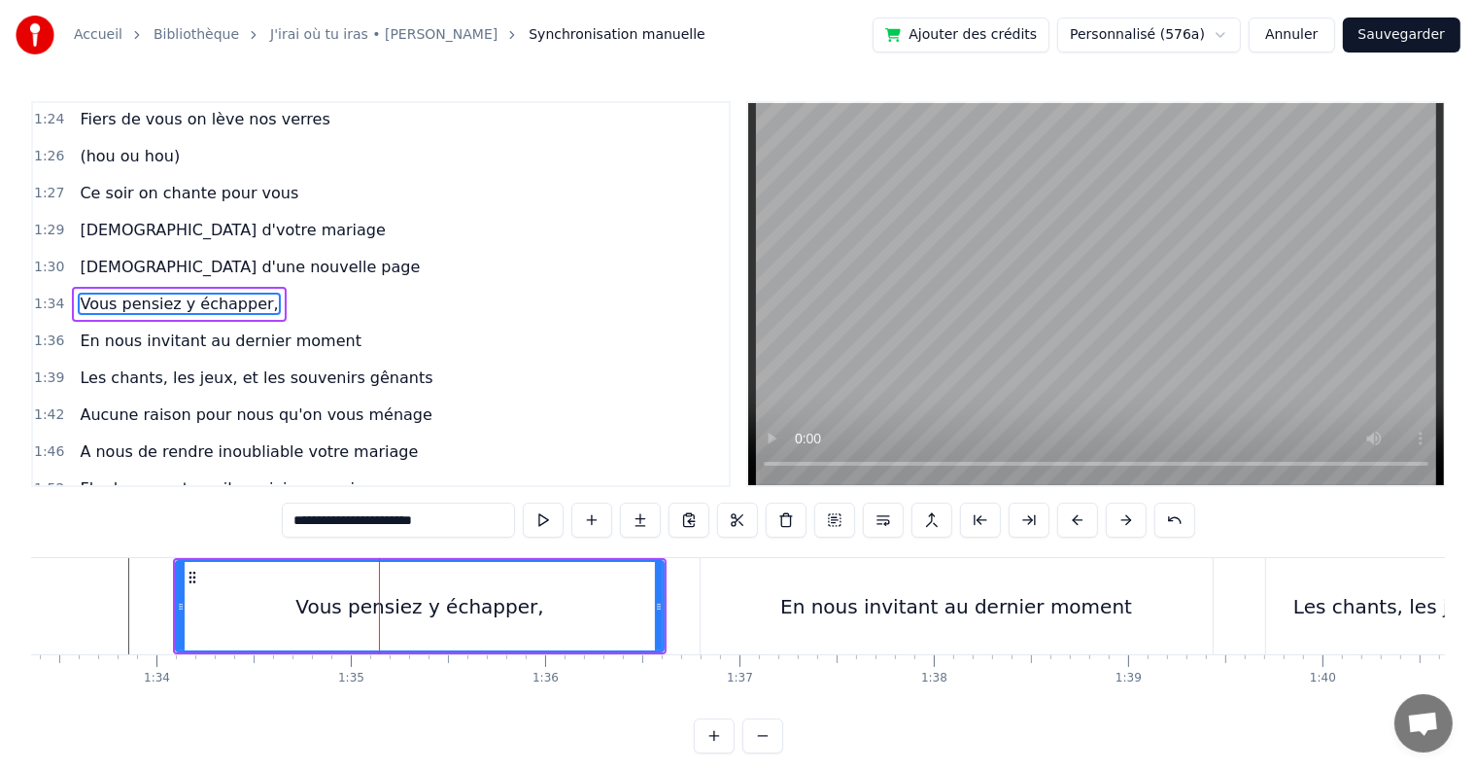
scroll to position [1186, 0]
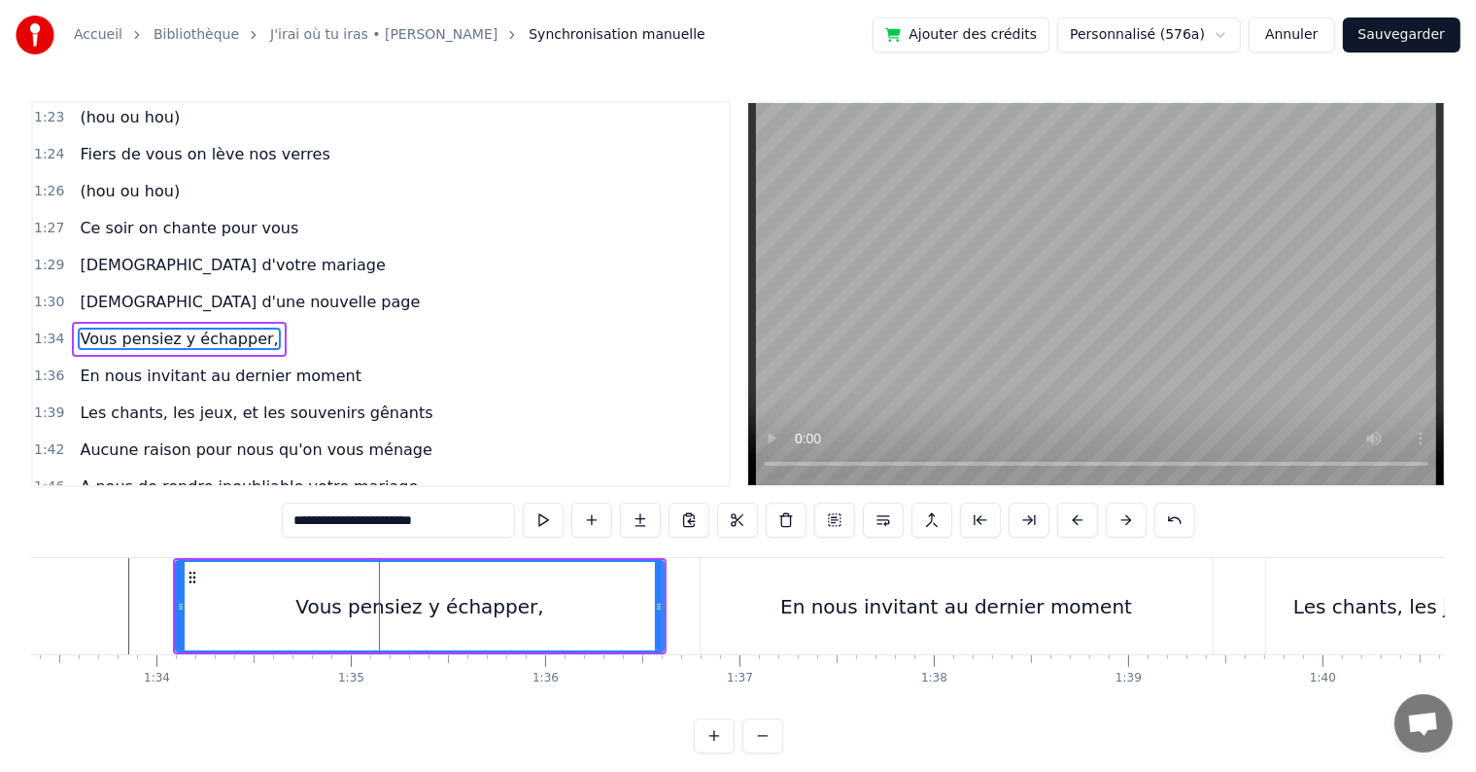
click at [383, 521] on input "**********" at bounding box center [398, 519] width 233 height 35
drag, startPoint x: 485, startPoint y: 524, endPoint x: 427, endPoint y: 519, distance: 58.5
click at [427, 519] on input "**********" at bounding box center [398, 519] width 272 height 35
paste input "****"
click at [580, 615] on div "Vous pensiez nous échapper," at bounding box center [420, 606] width 486 height 88
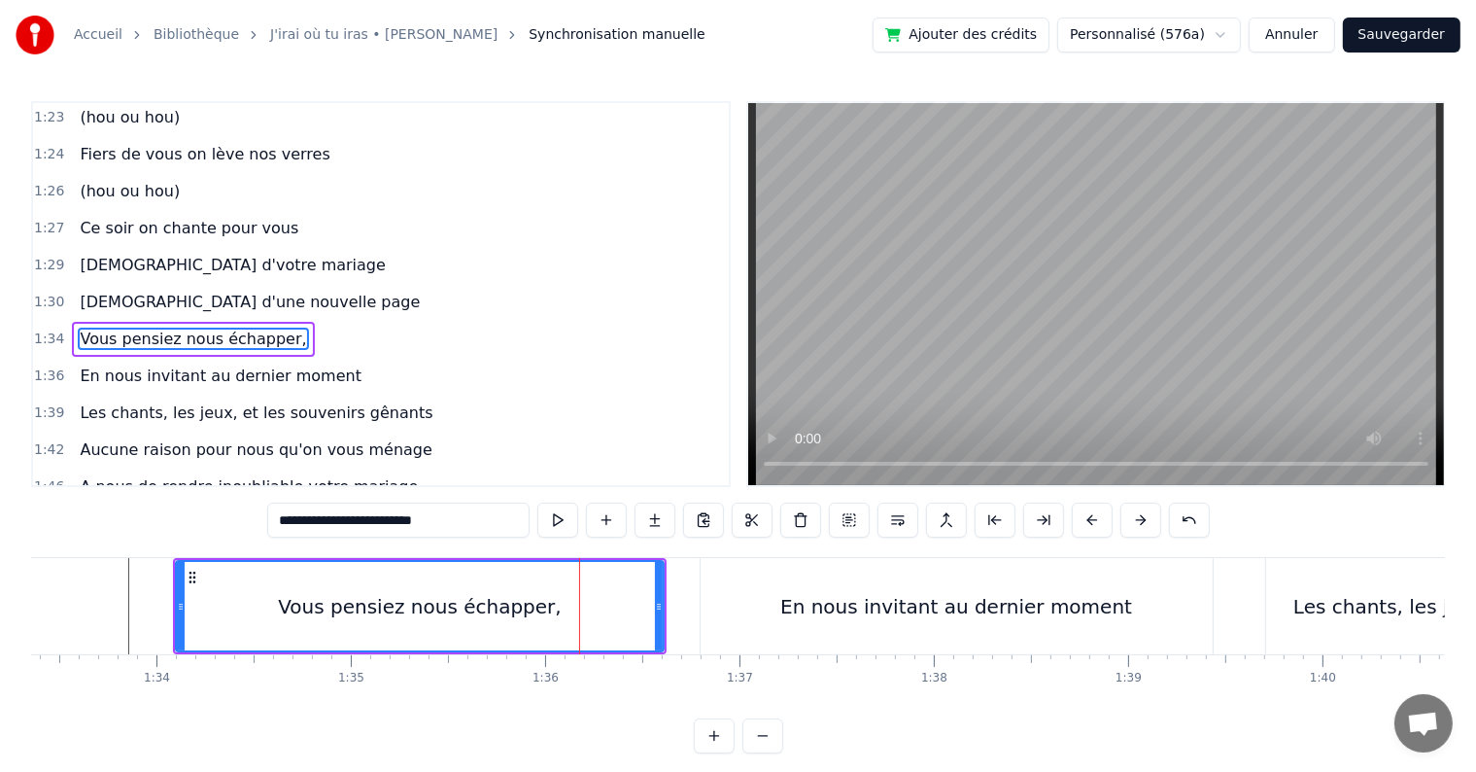
click at [743, 611] on div "En nous invitant au dernier moment" at bounding box center [957, 606] width 512 height 96
type input "**********"
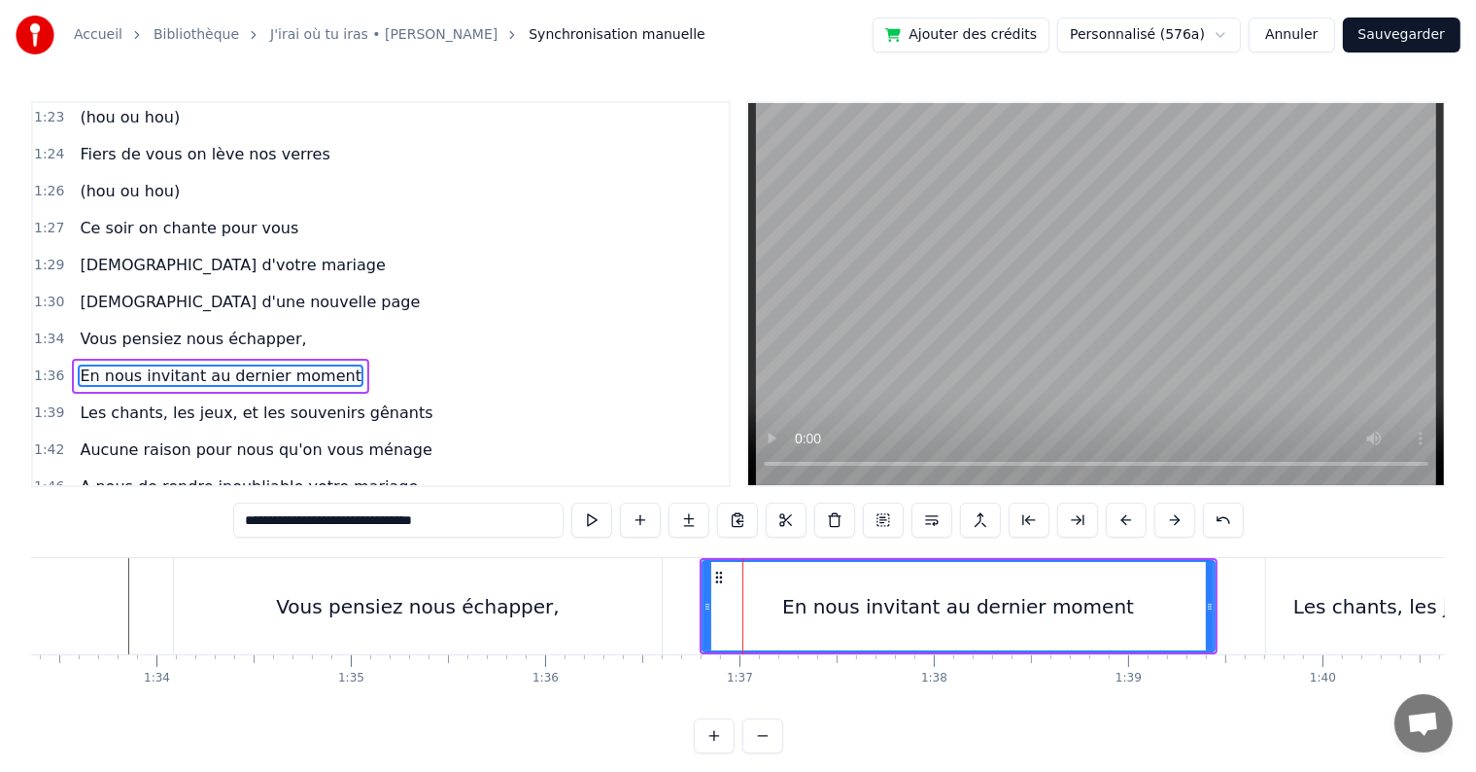
scroll to position [1221, 0]
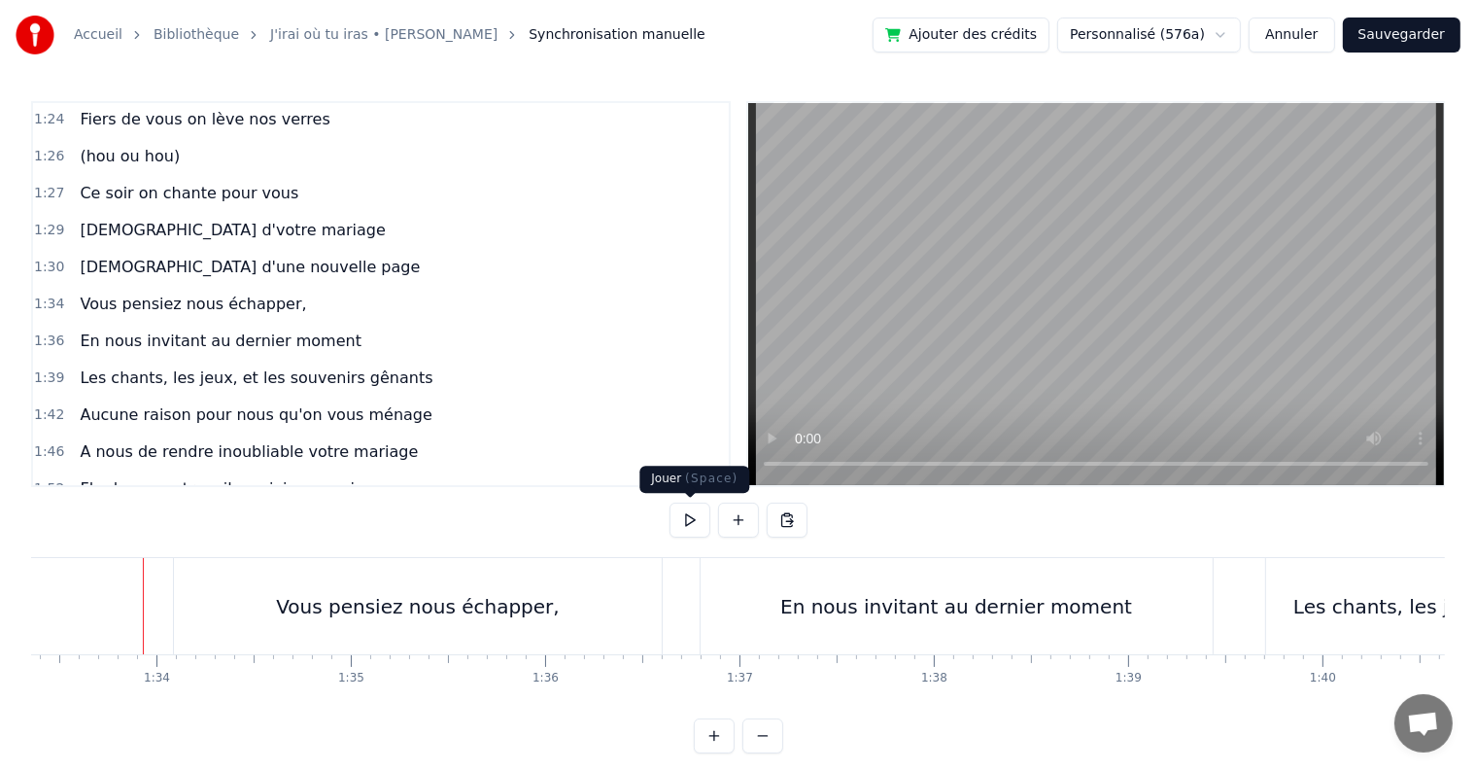
click at [678, 518] on button at bounding box center [690, 519] width 41 height 35
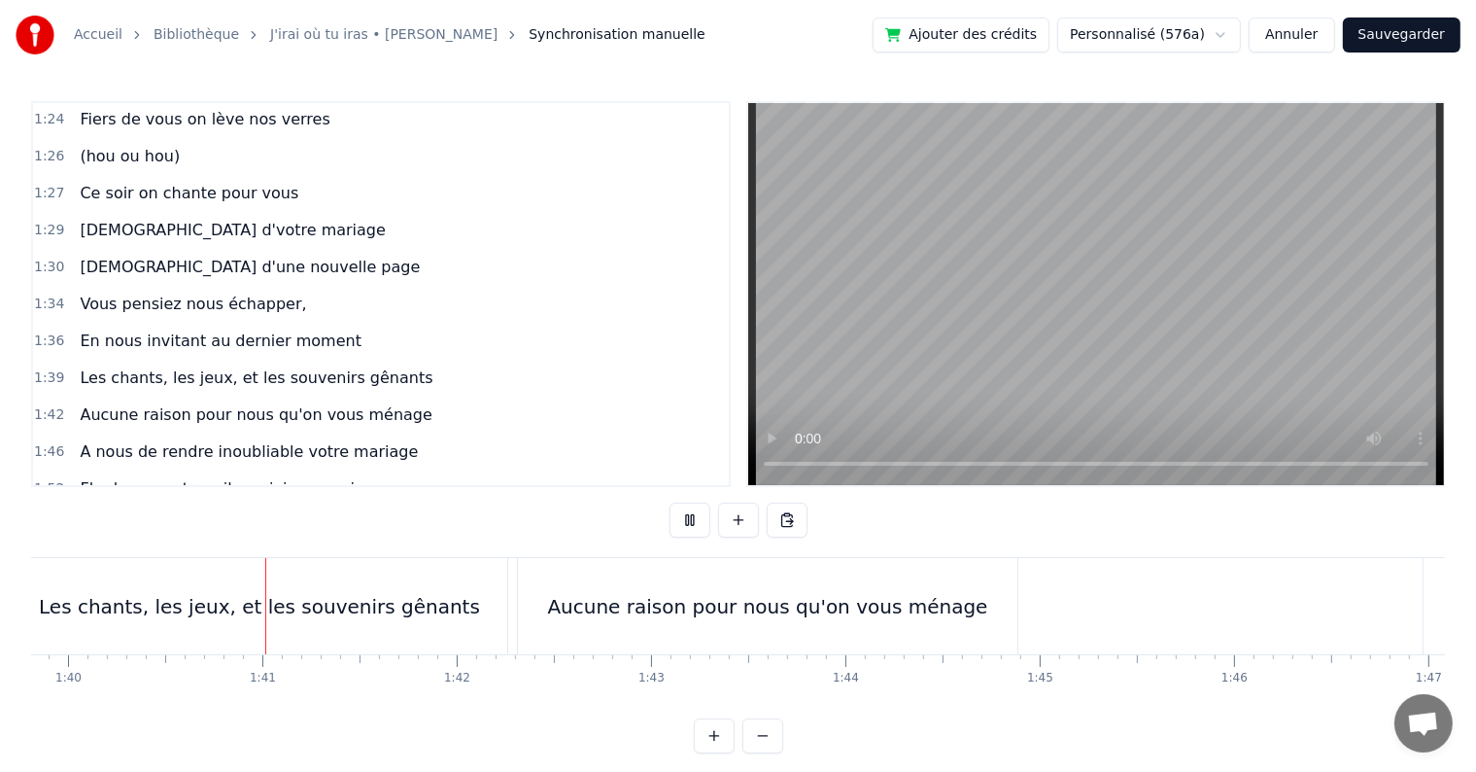
scroll to position [0, 19409]
click at [704, 526] on button at bounding box center [690, 519] width 41 height 35
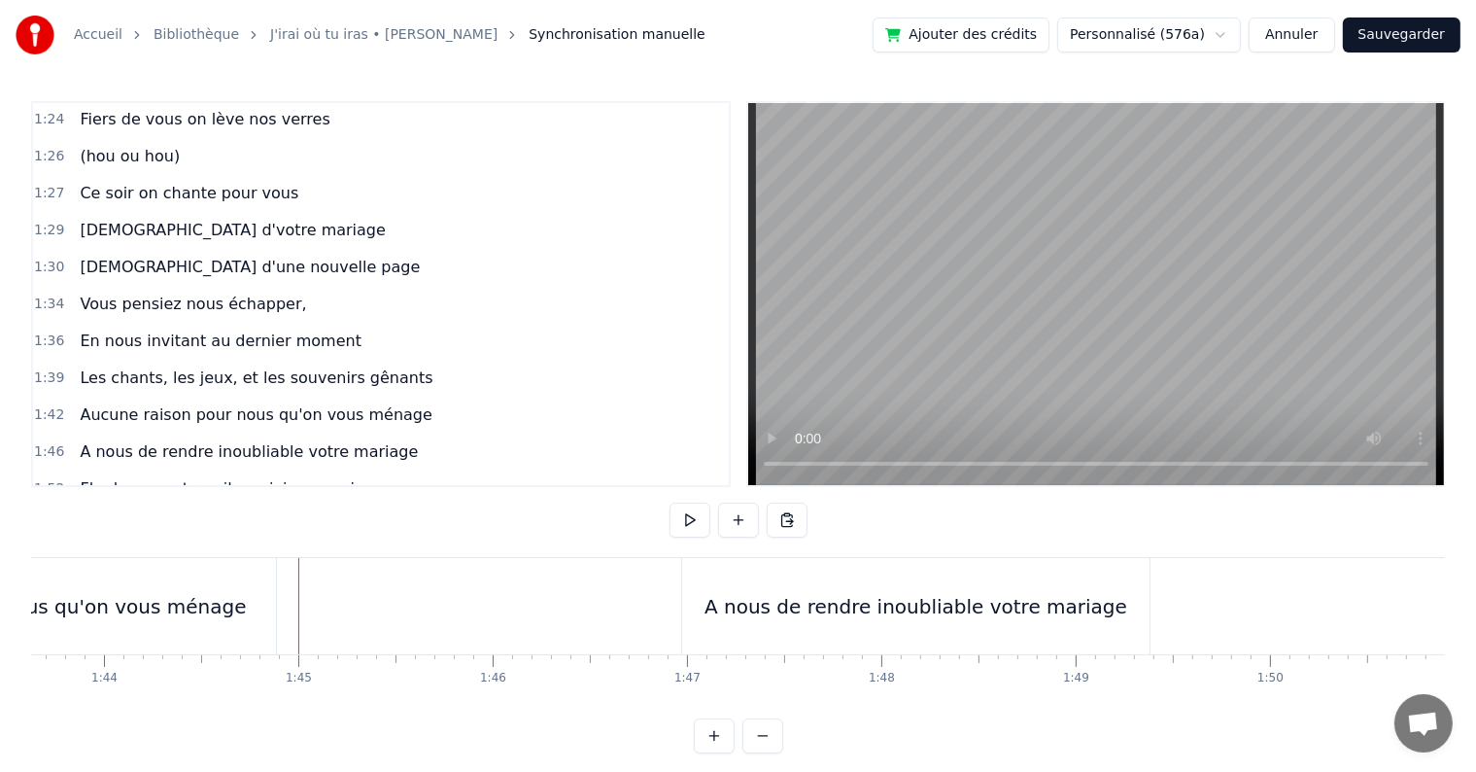
scroll to position [0, 20119]
drag, startPoint x: 861, startPoint y: 583, endPoint x: 814, endPoint y: 585, distance: 46.7
click at [814, 585] on div "A nous de rendre inoubliable votre mariage" at bounding box center [939, 606] width 467 height 96
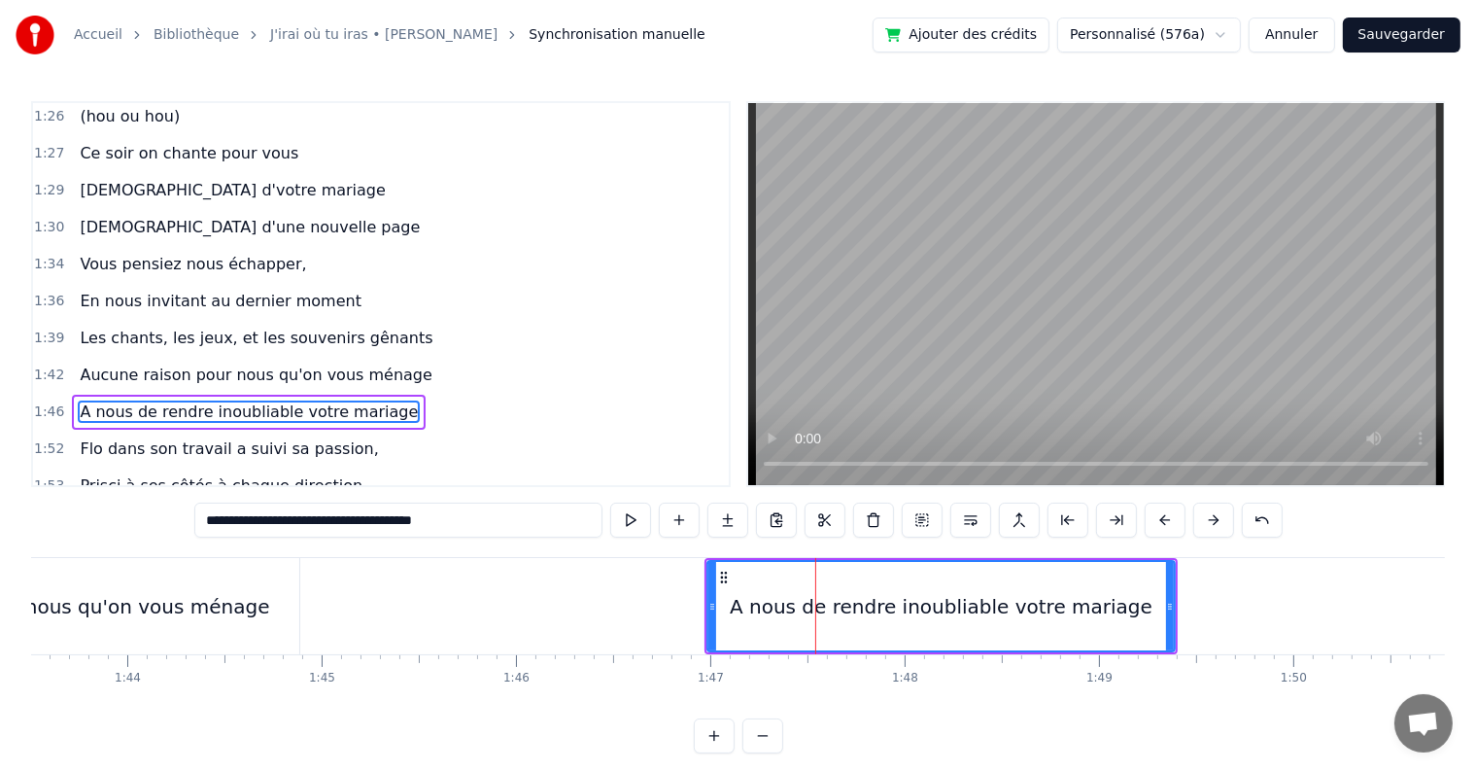
scroll to position [1329, 0]
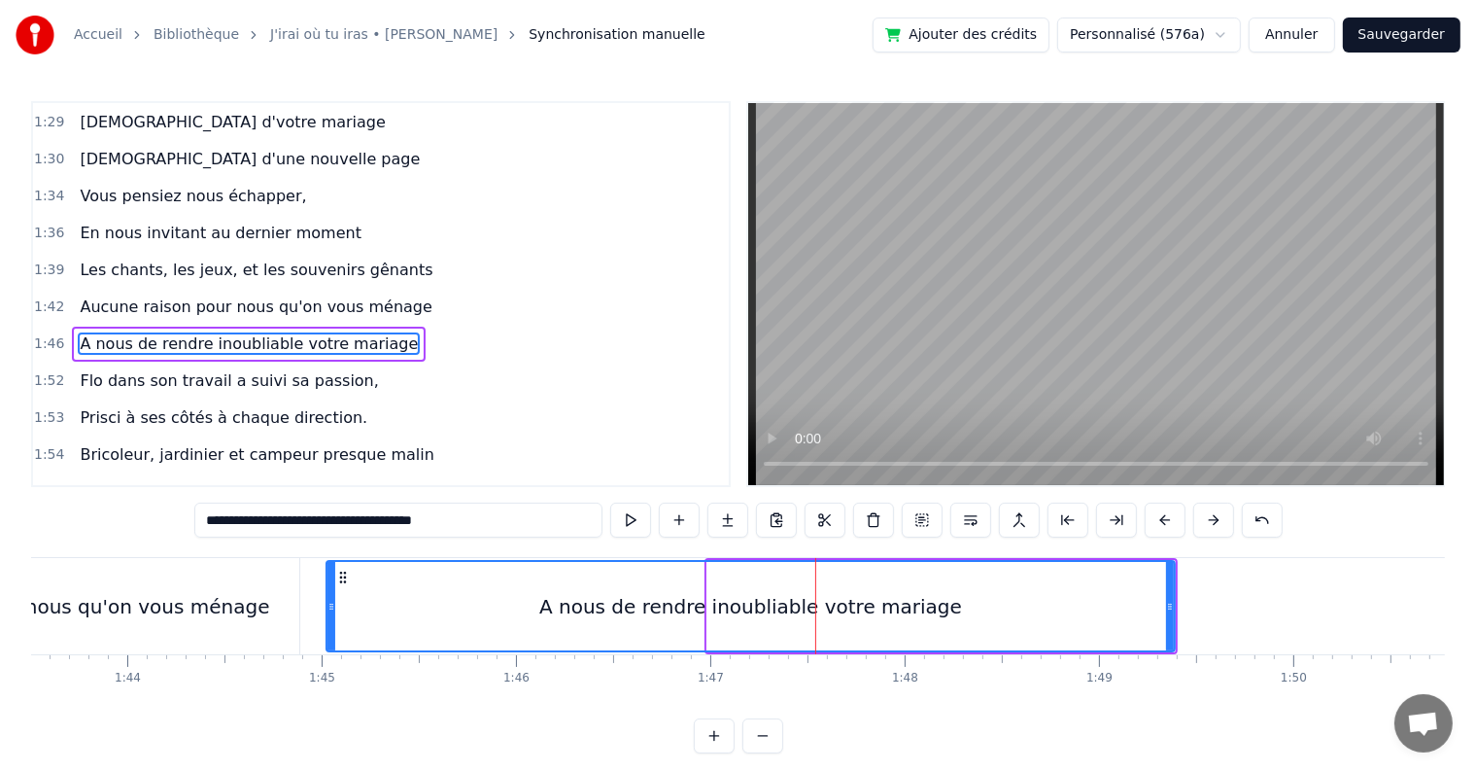
drag, startPoint x: 710, startPoint y: 606, endPoint x: 342, endPoint y: 603, distance: 368.4
click at [330, 606] on icon at bounding box center [332, 607] width 8 height 16
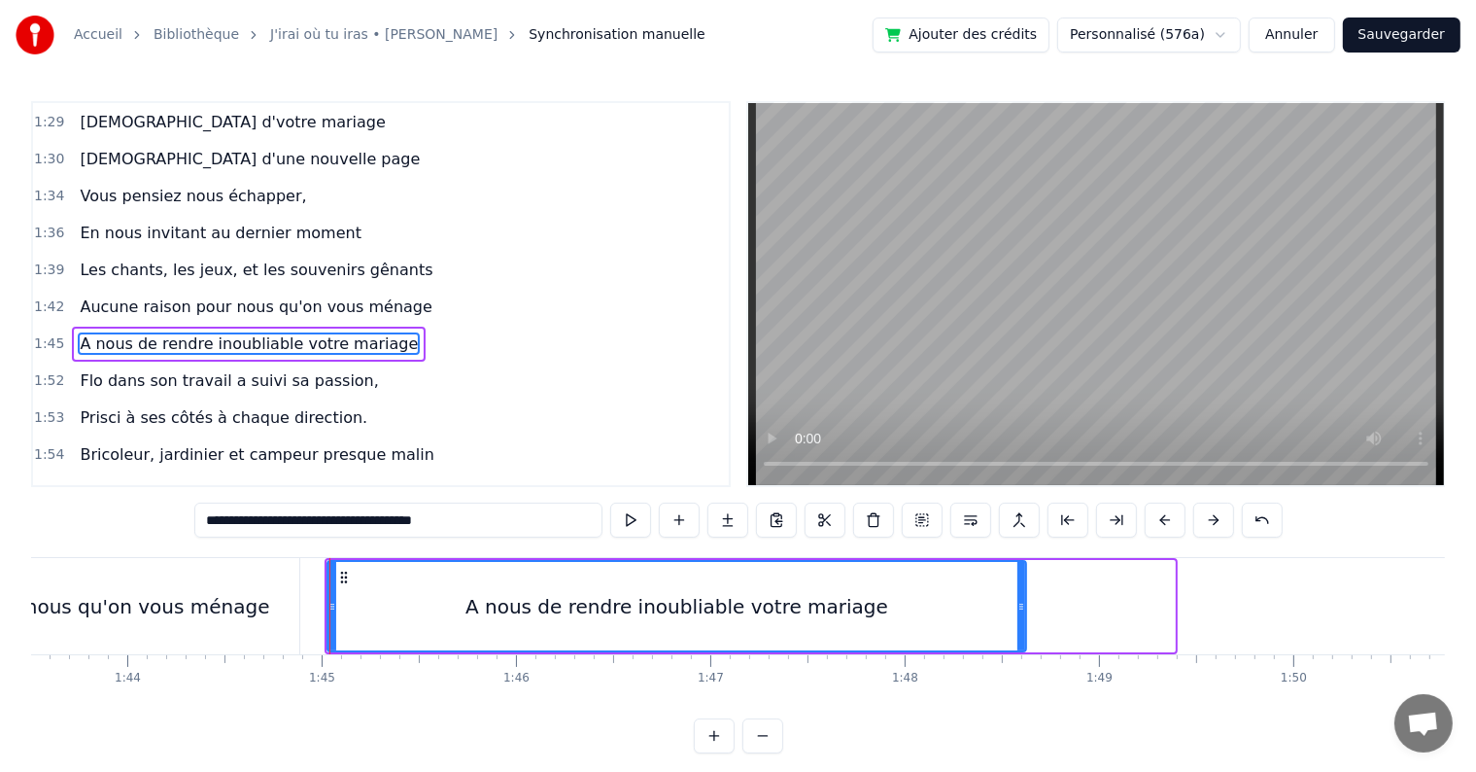
drag, startPoint x: 1170, startPoint y: 603, endPoint x: 1021, endPoint y: 612, distance: 149.0
click at [1021, 612] on icon at bounding box center [1022, 607] width 8 height 16
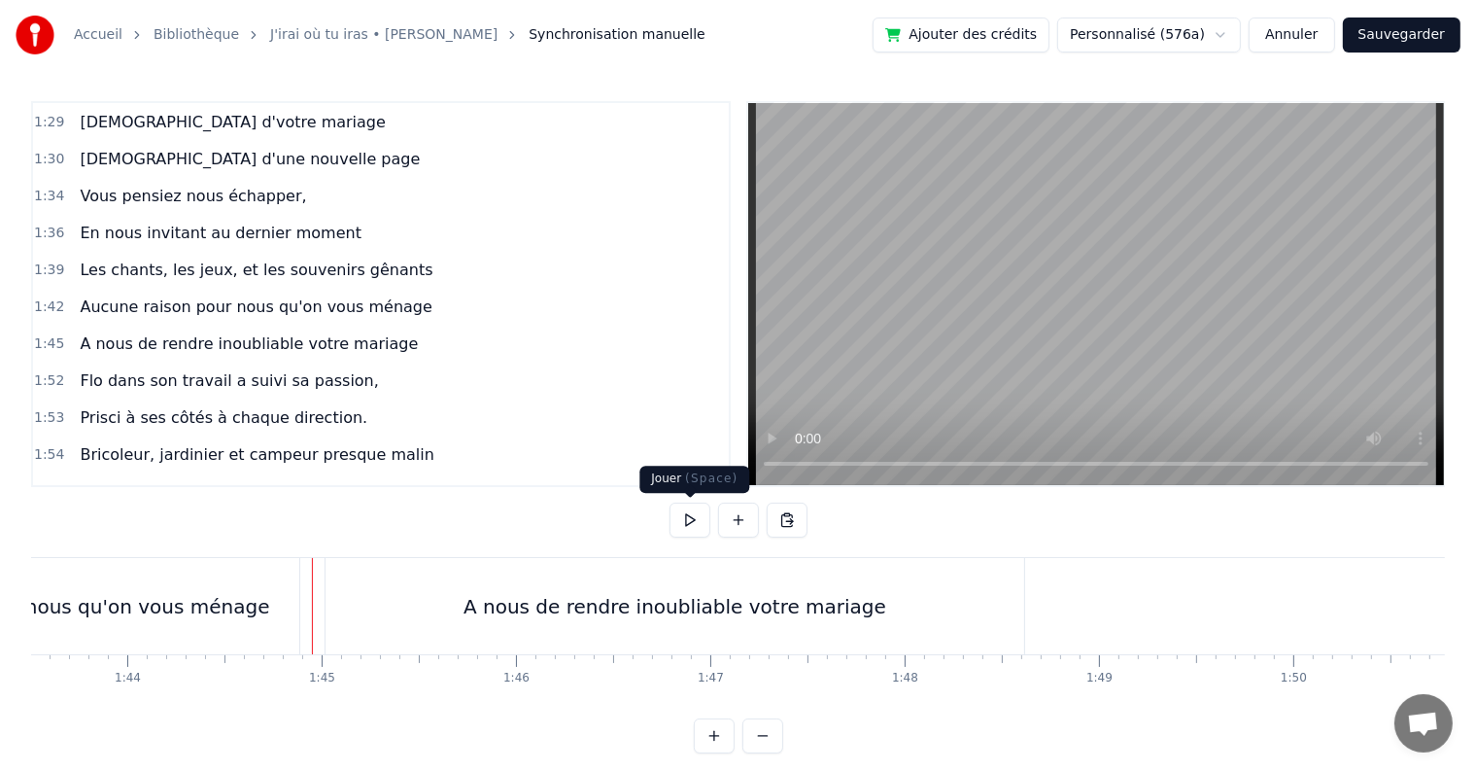
click at [688, 522] on button at bounding box center [690, 519] width 41 height 35
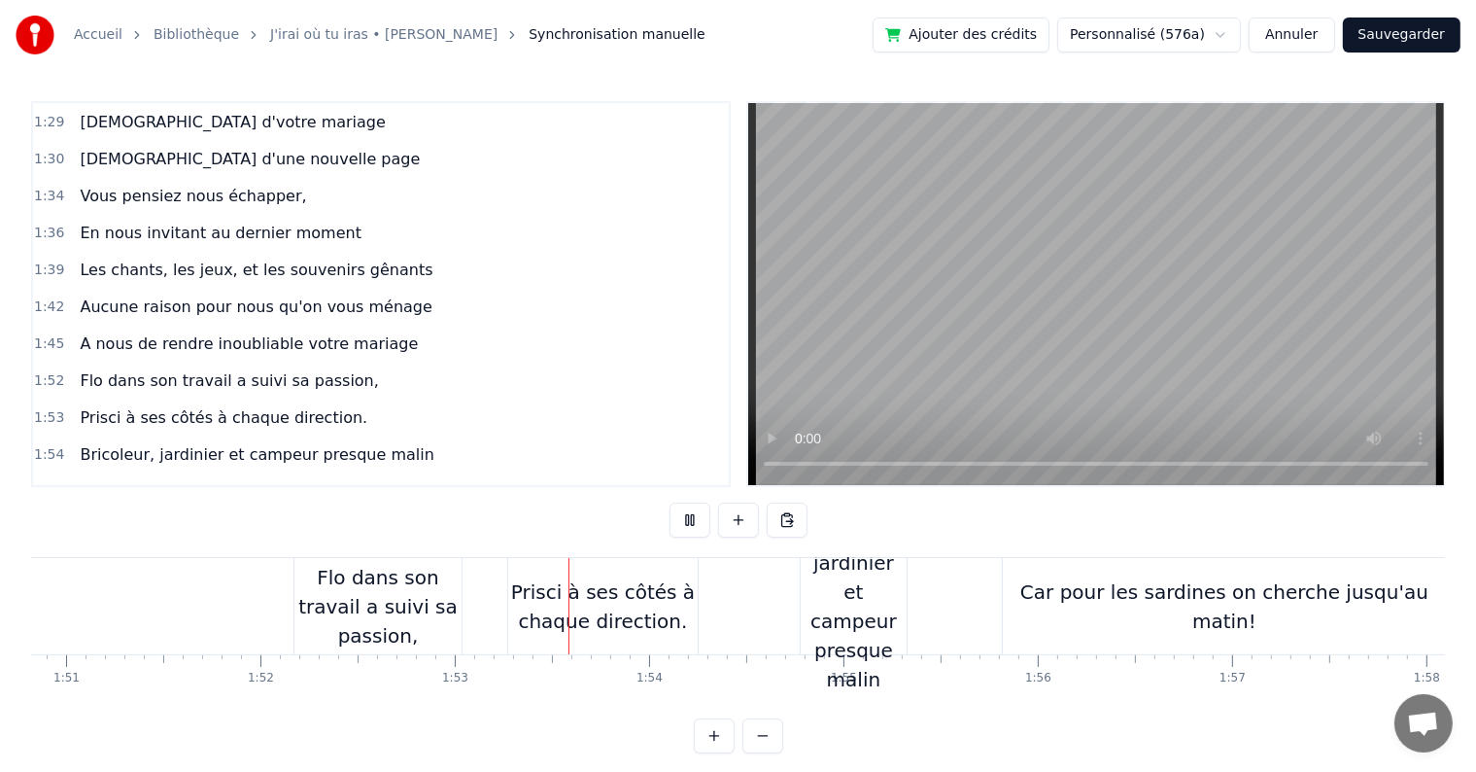
scroll to position [0, 21867]
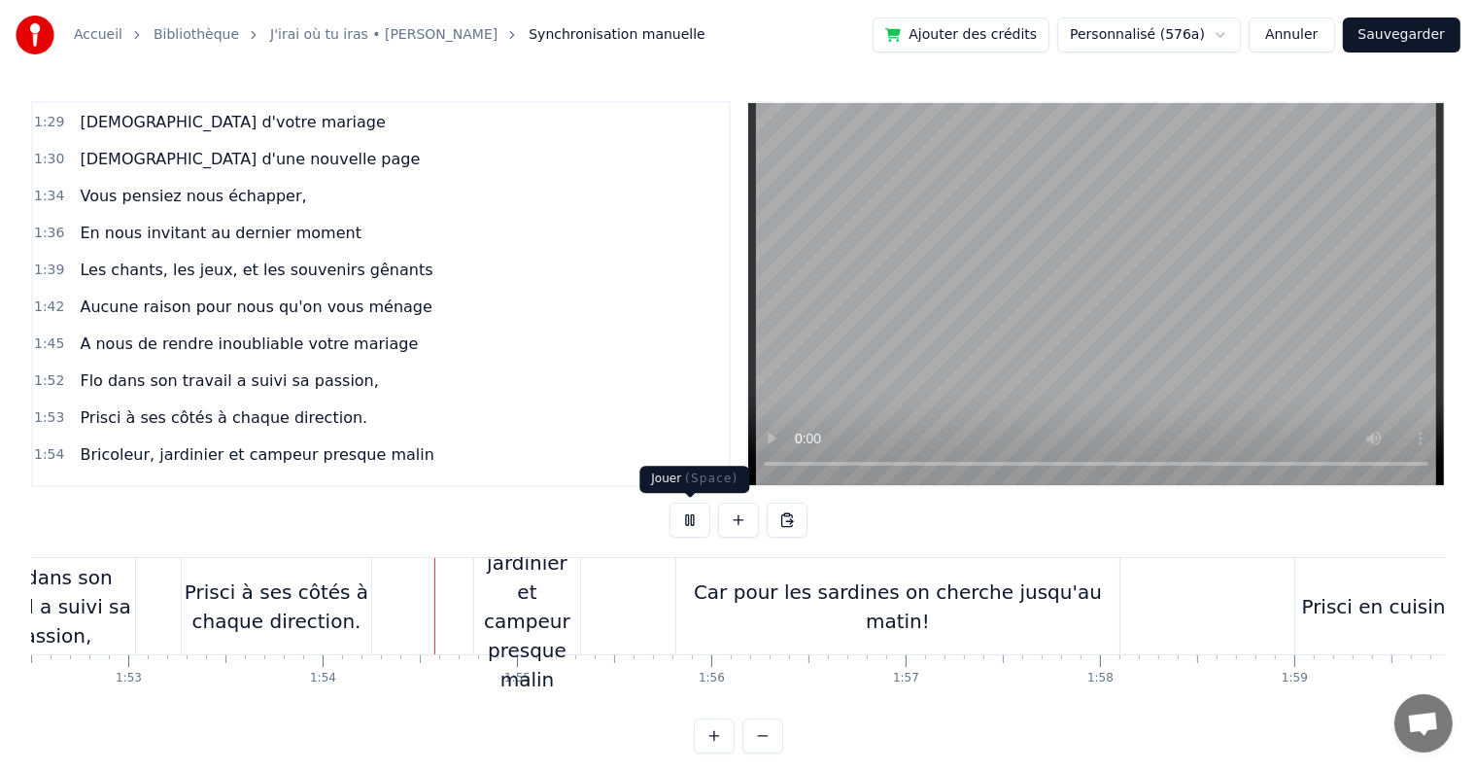
click at [685, 531] on button at bounding box center [690, 519] width 41 height 35
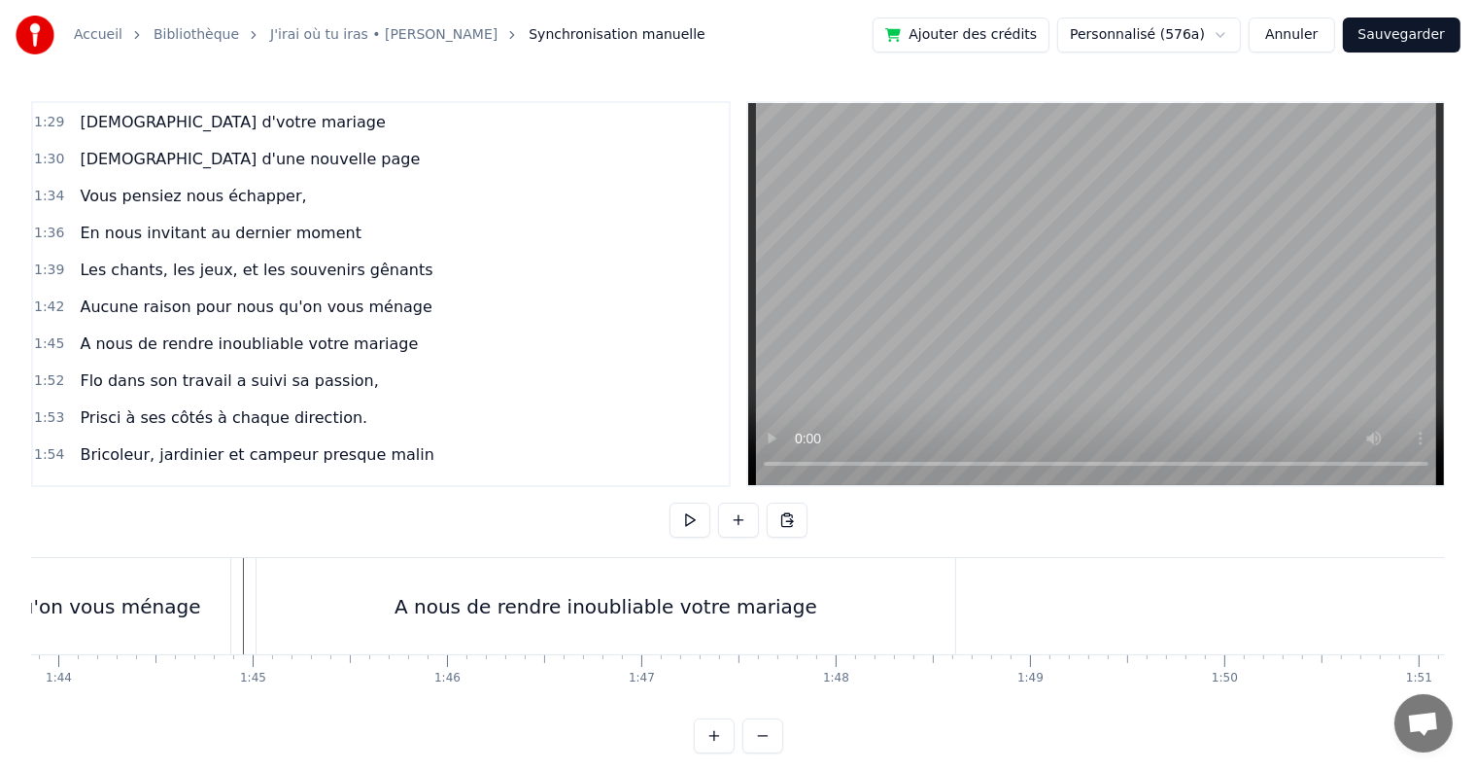
scroll to position [0, 19799]
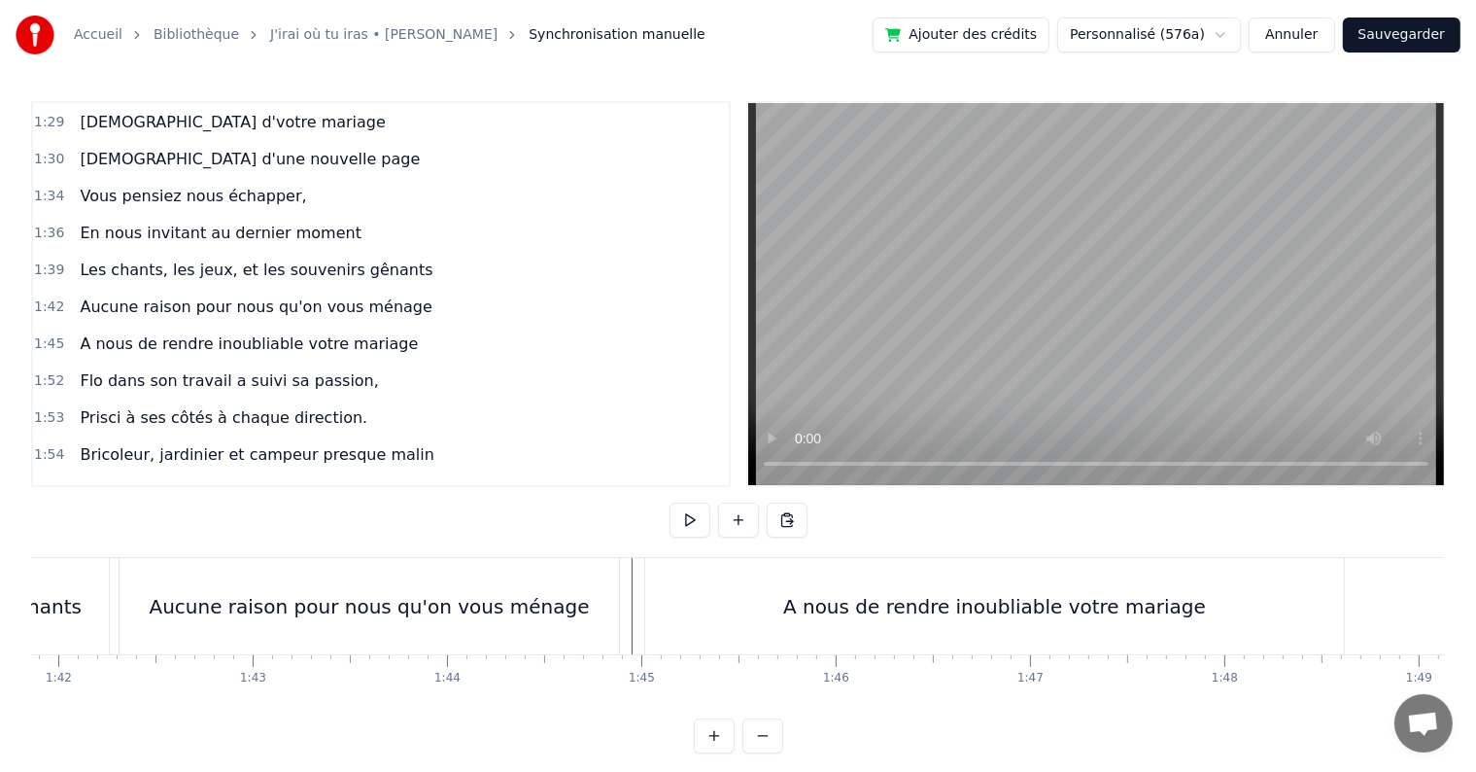
click at [1034, 575] on div "A nous de rendre inoubliable votre mariage" at bounding box center [994, 606] width 699 height 96
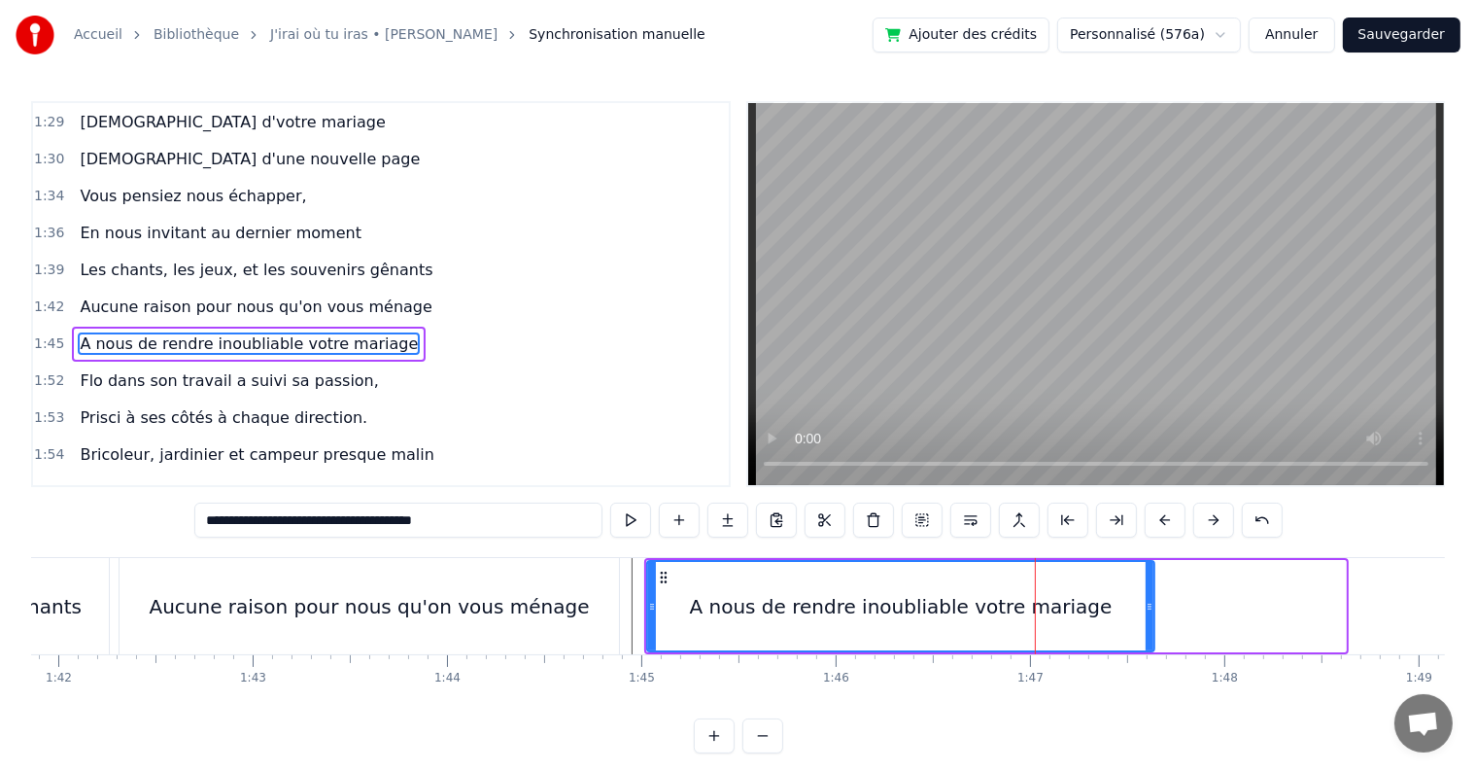
drag, startPoint x: 1337, startPoint y: 594, endPoint x: 1146, endPoint y: 584, distance: 191.7
click at [1146, 584] on div at bounding box center [1150, 606] width 8 height 88
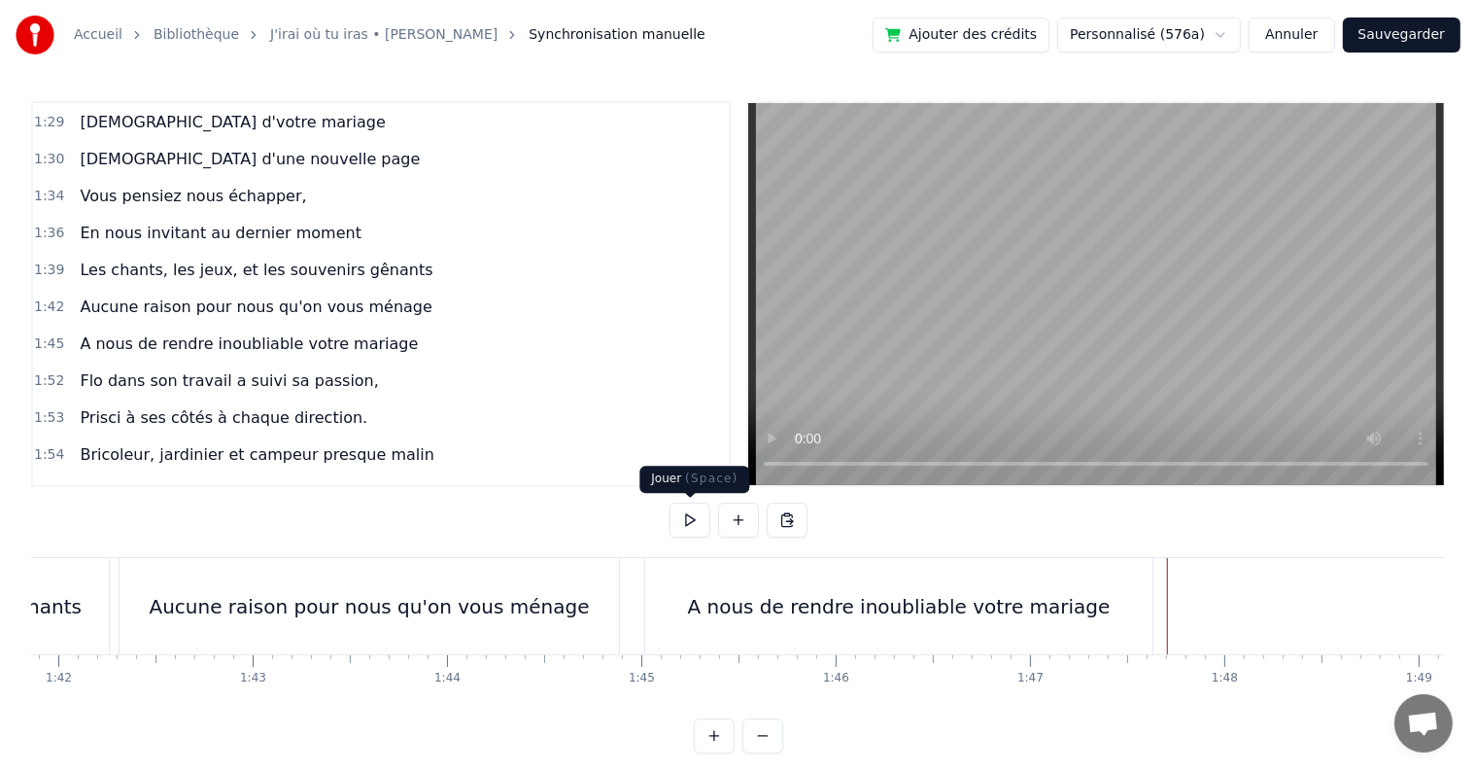
click at [679, 515] on button at bounding box center [690, 519] width 41 height 35
click at [697, 532] on button at bounding box center [690, 519] width 41 height 35
click at [687, 525] on button at bounding box center [690, 519] width 41 height 35
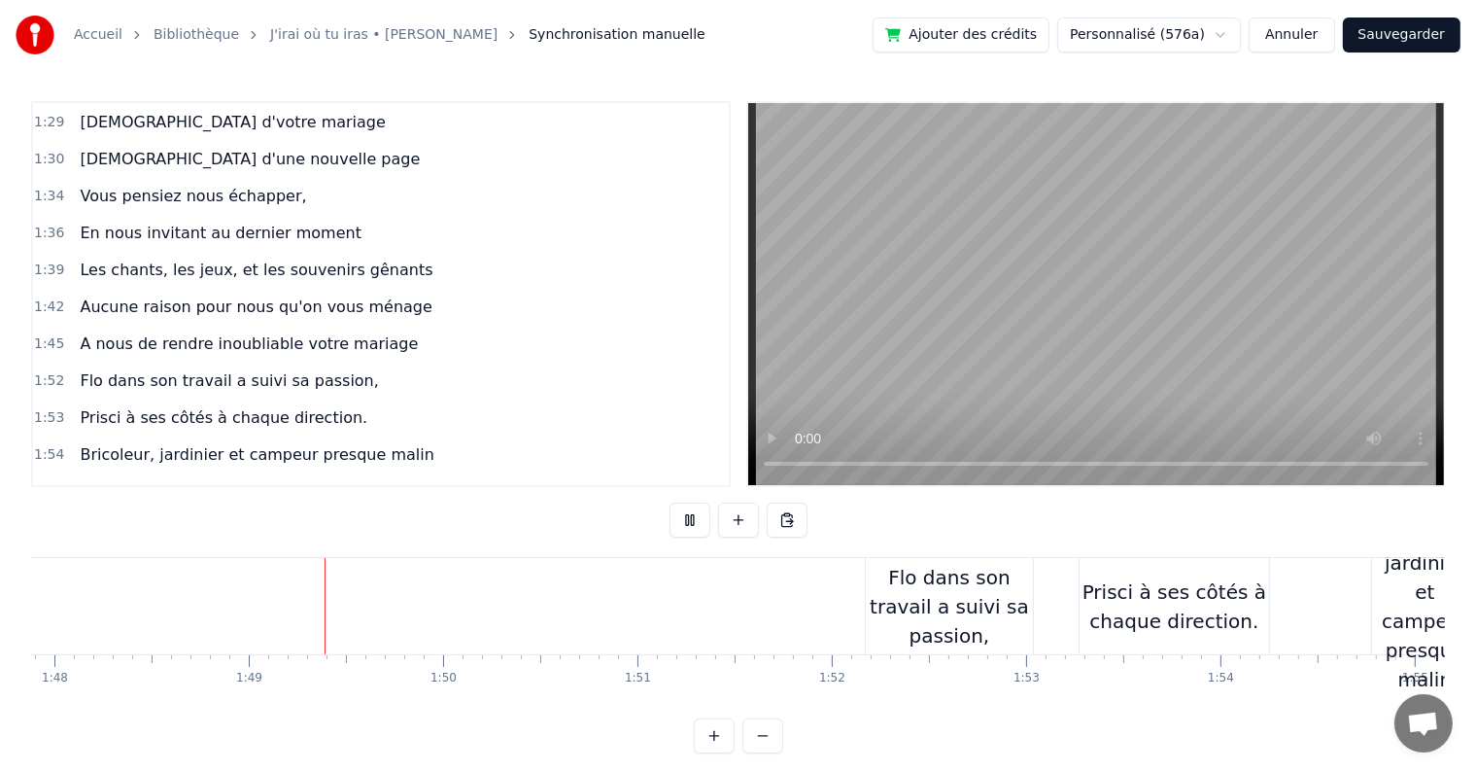
scroll to position [0, 21048]
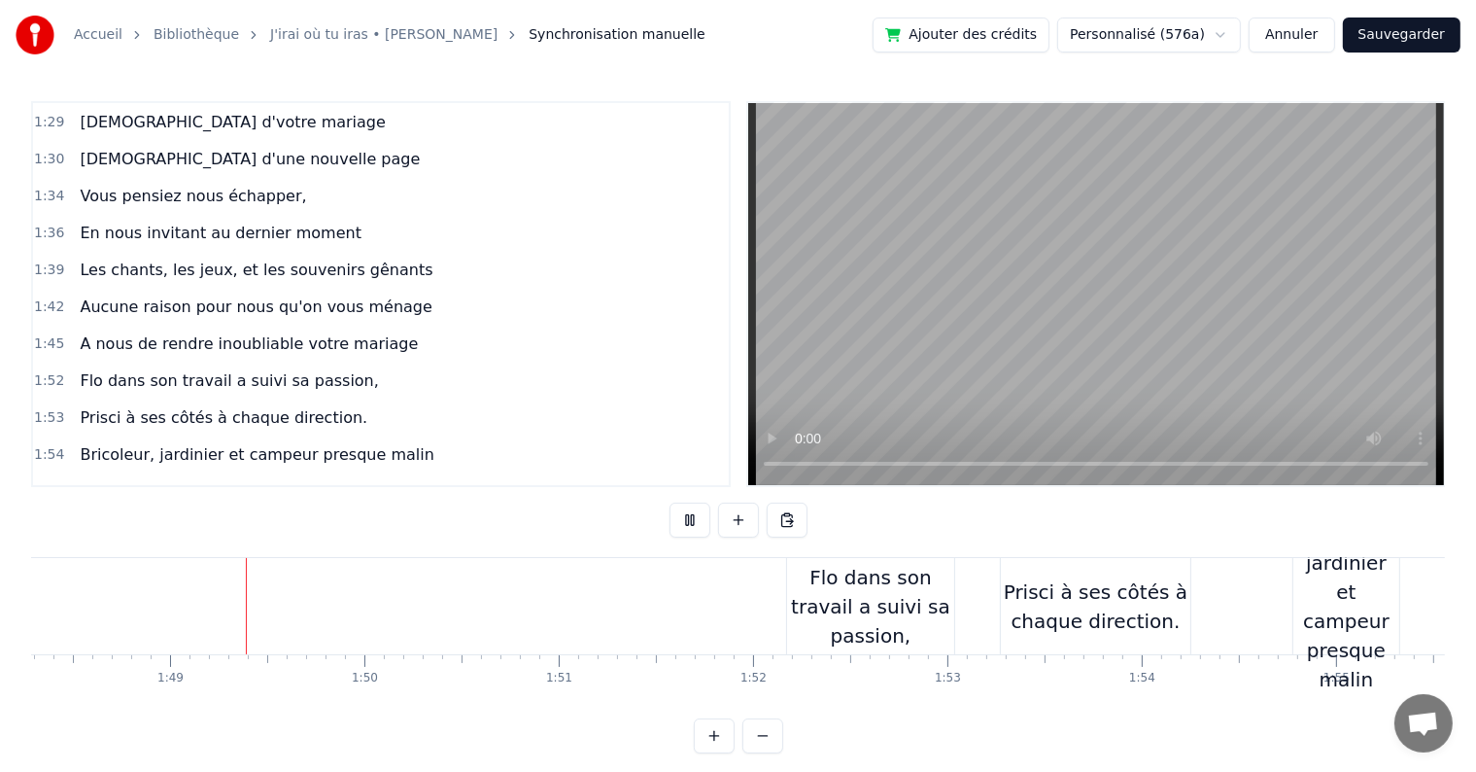
click at [687, 525] on button at bounding box center [690, 519] width 41 height 35
click at [688, 525] on button at bounding box center [690, 519] width 41 height 35
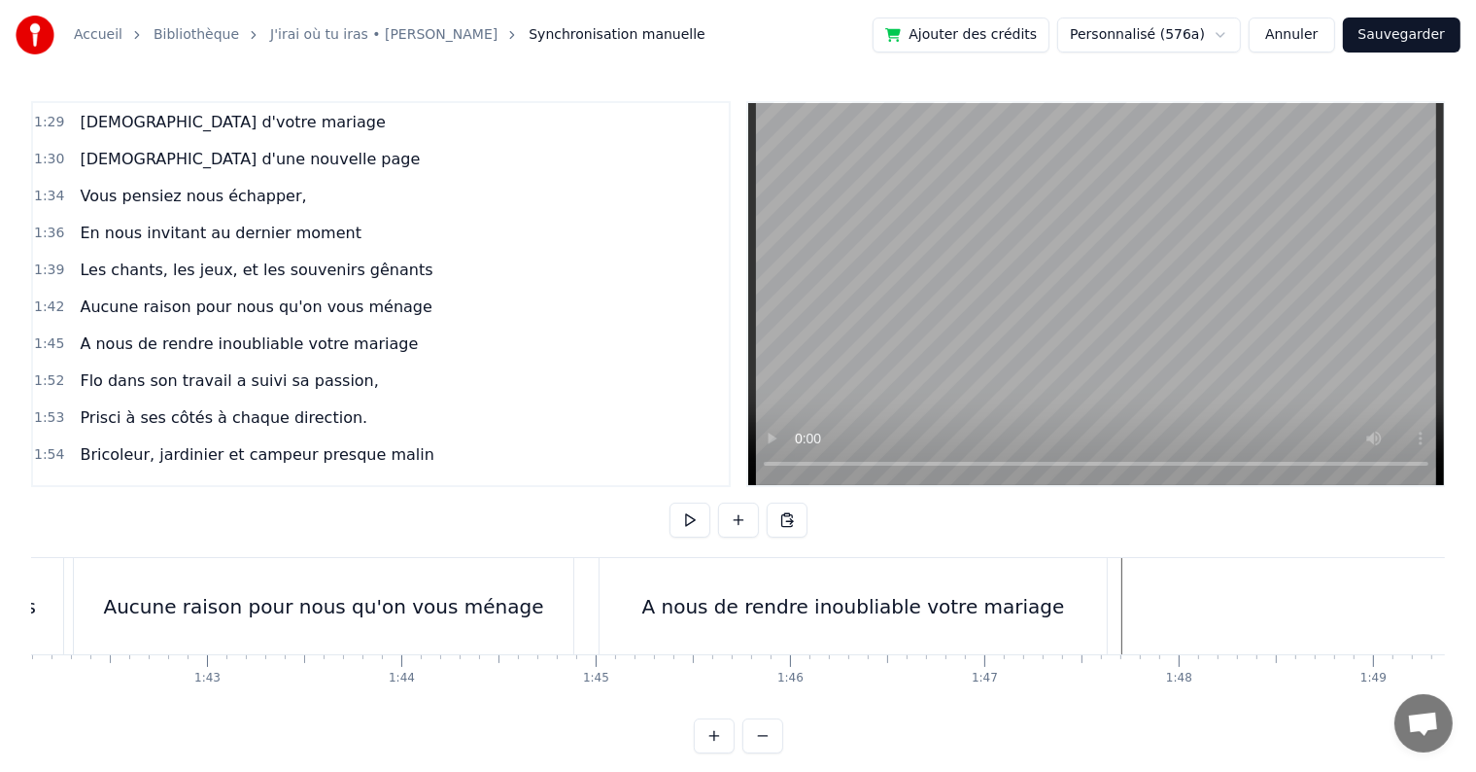
scroll to position [0, 19776]
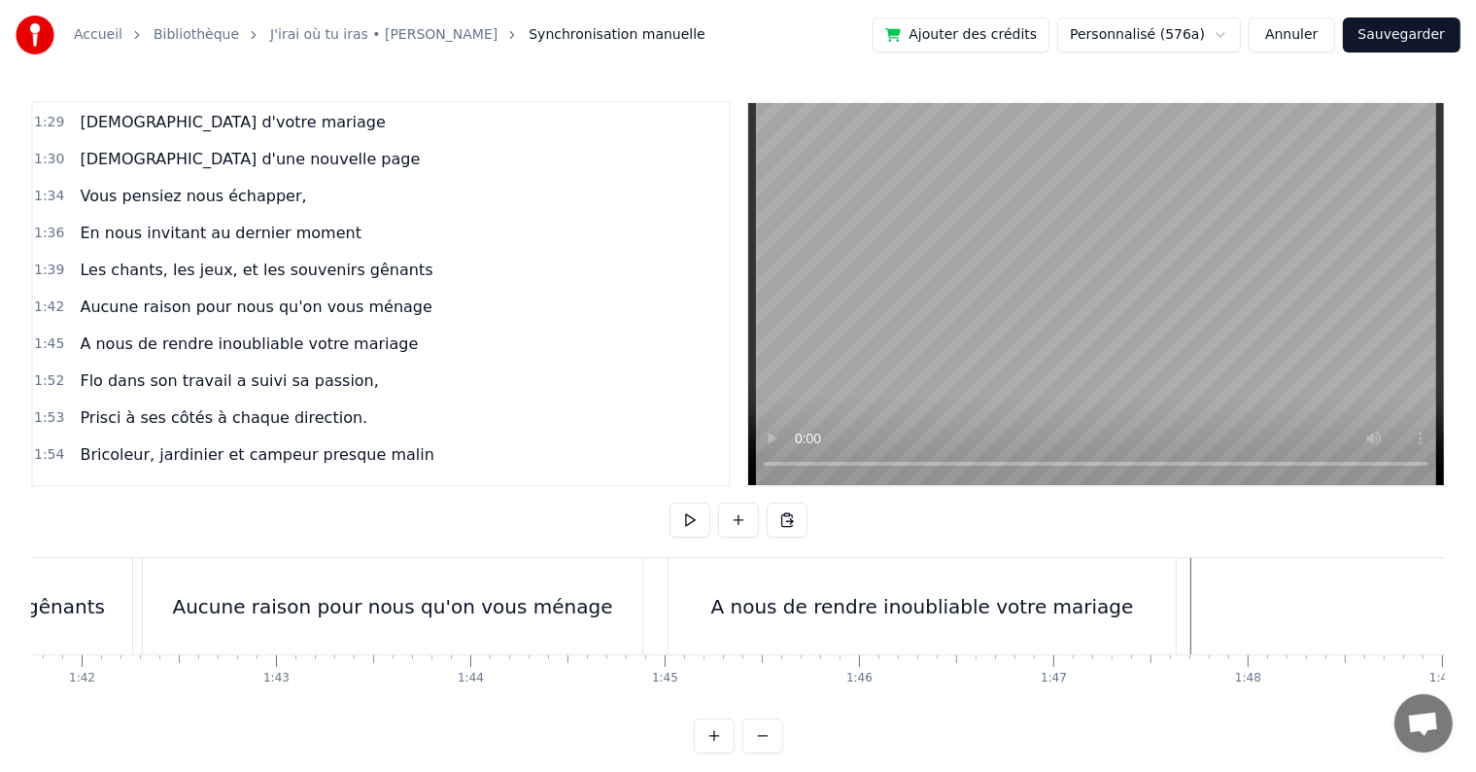
click at [711, 588] on div "A nous de rendre inoubliable votre mariage" at bounding box center [922, 606] width 507 height 96
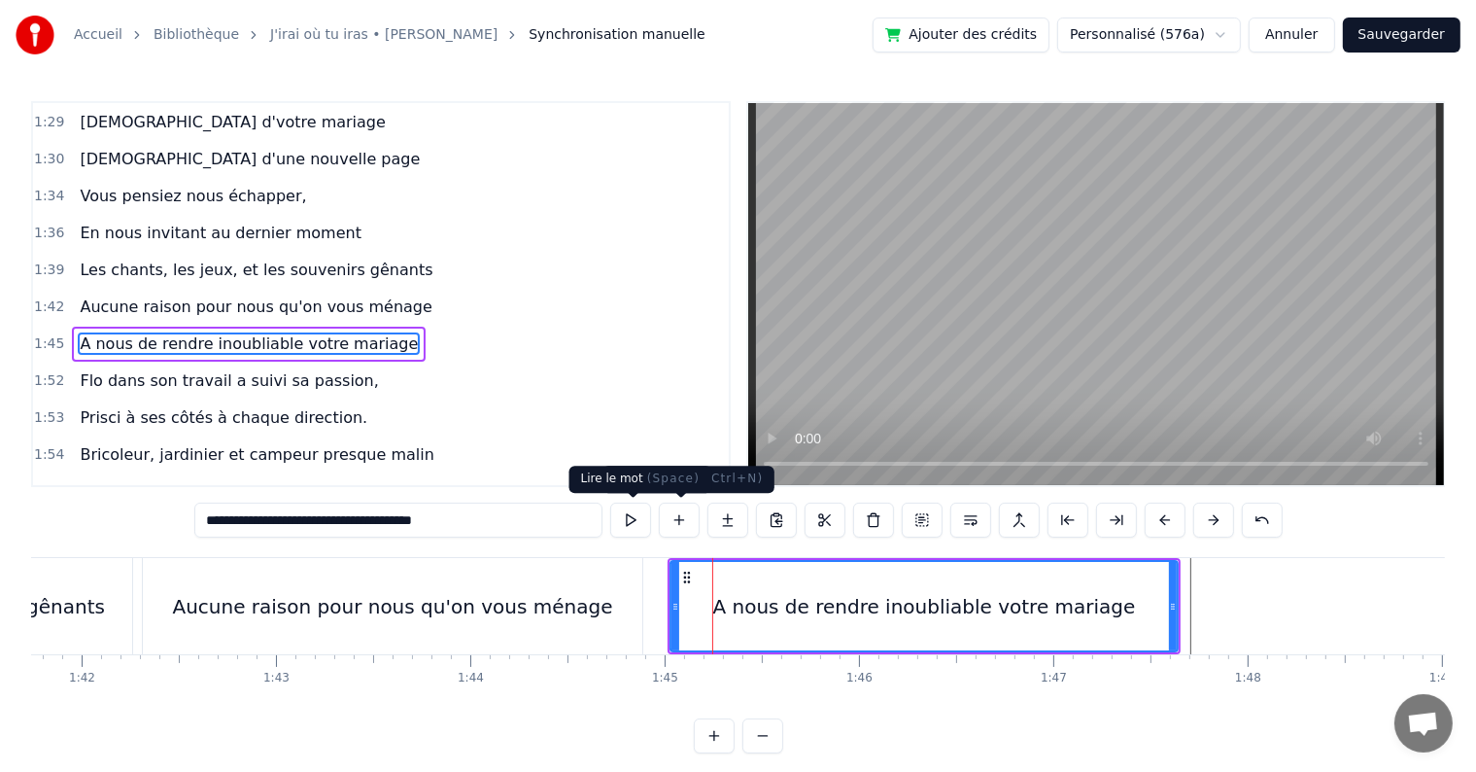
click at [638, 516] on button at bounding box center [630, 519] width 41 height 35
drag, startPoint x: 494, startPoint y: 516, endPoint x: 423, endPoint y: 517, distance: 71.0
click at [423, 517] on input "**********" at bounding box center [398, 519] width 408 height 35
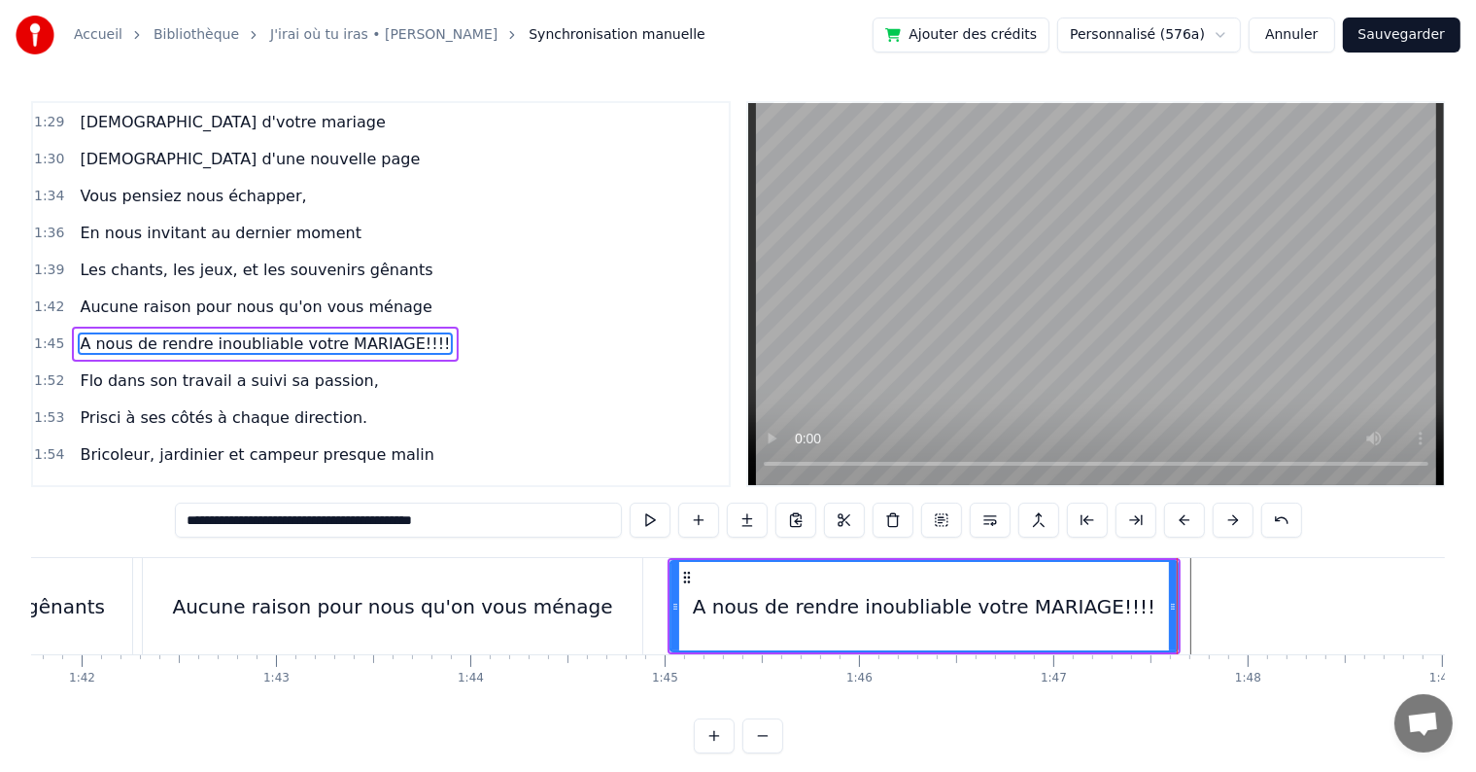
type input "**********"
click at [1129, 684] on div "C’est au lycée que tout commence Flo et [PERSON_NAME] vivent encore leur romanc…" at bounding box center [738, 630] width 1414 height 146
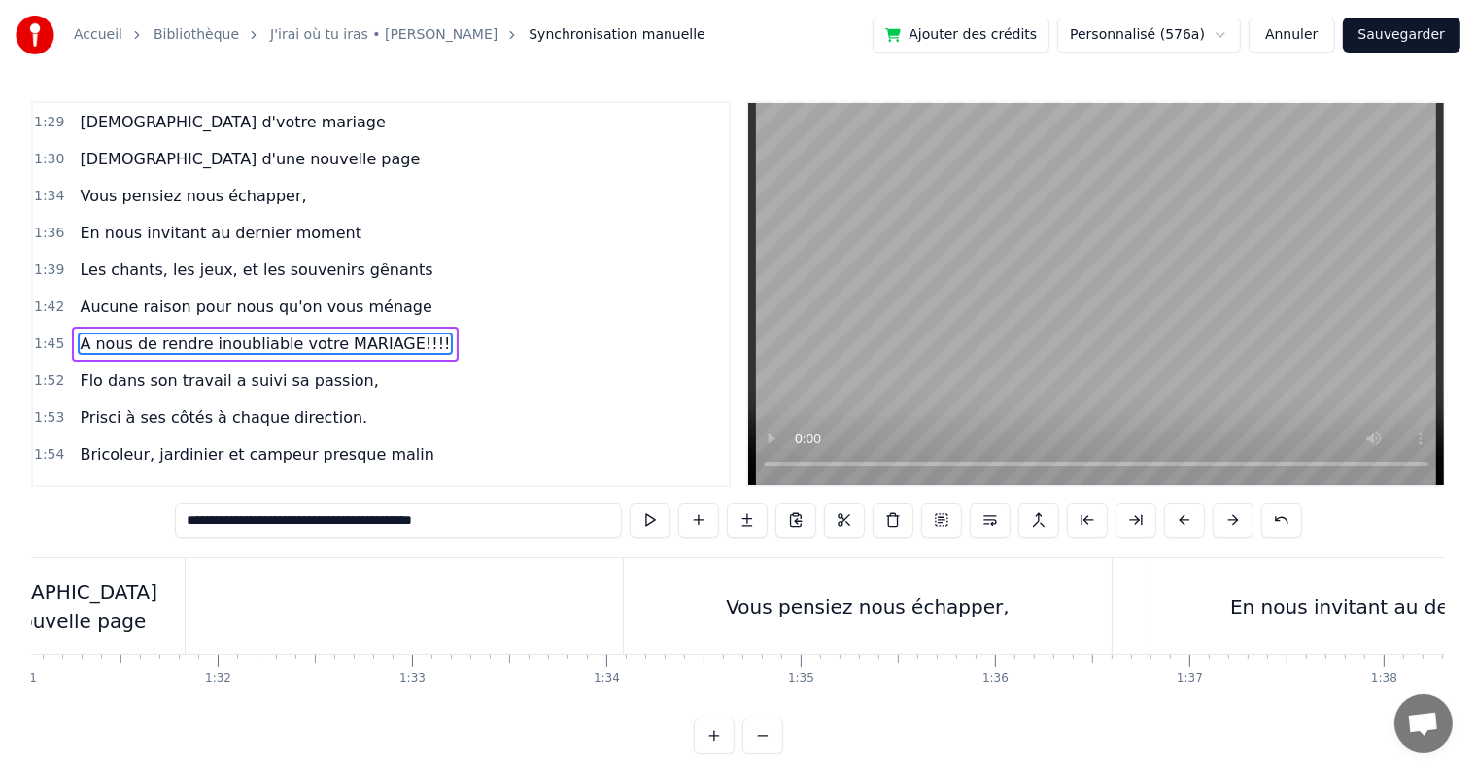
scroll to position [0, 17490]
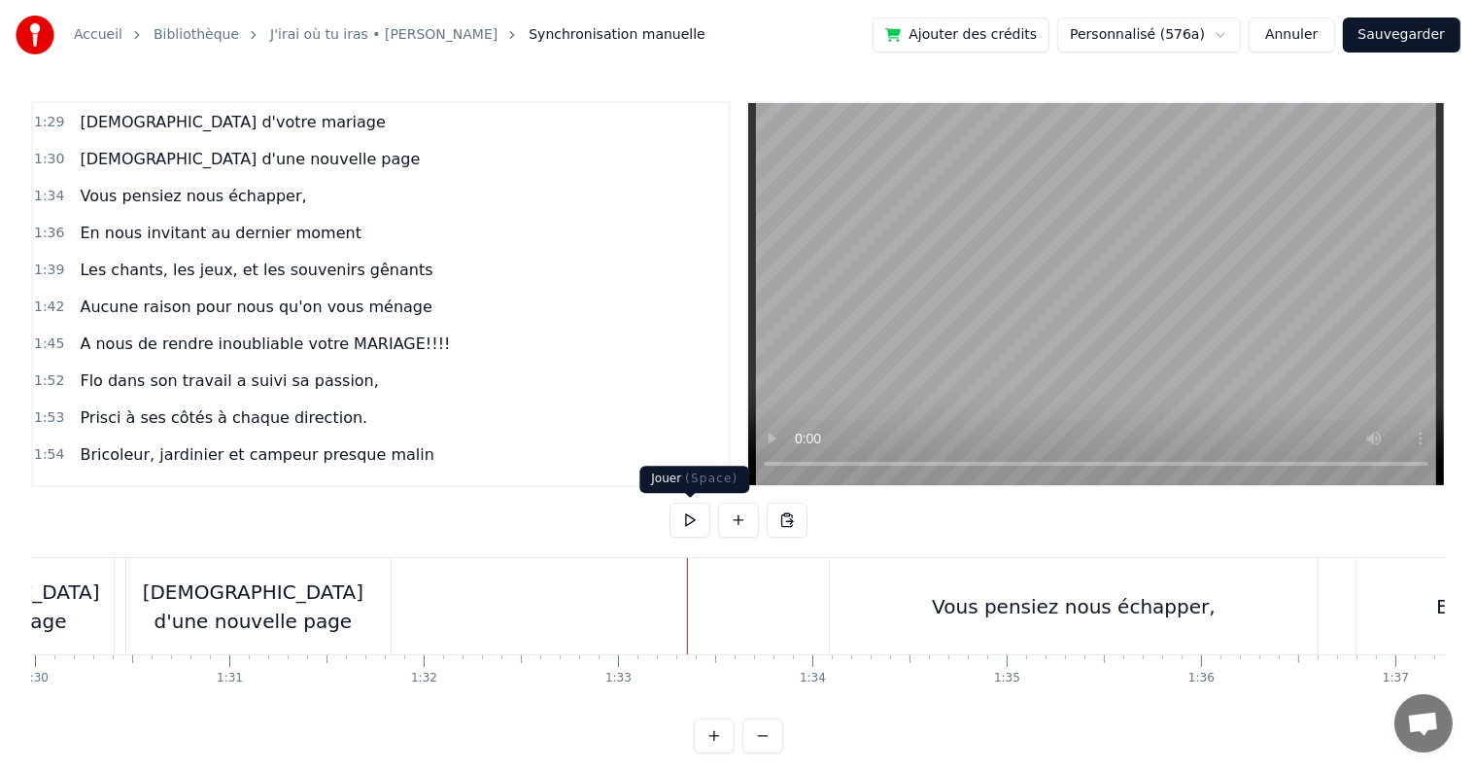
click at [696, 525] on button at bounding box center [690, 519] width 41 height 35
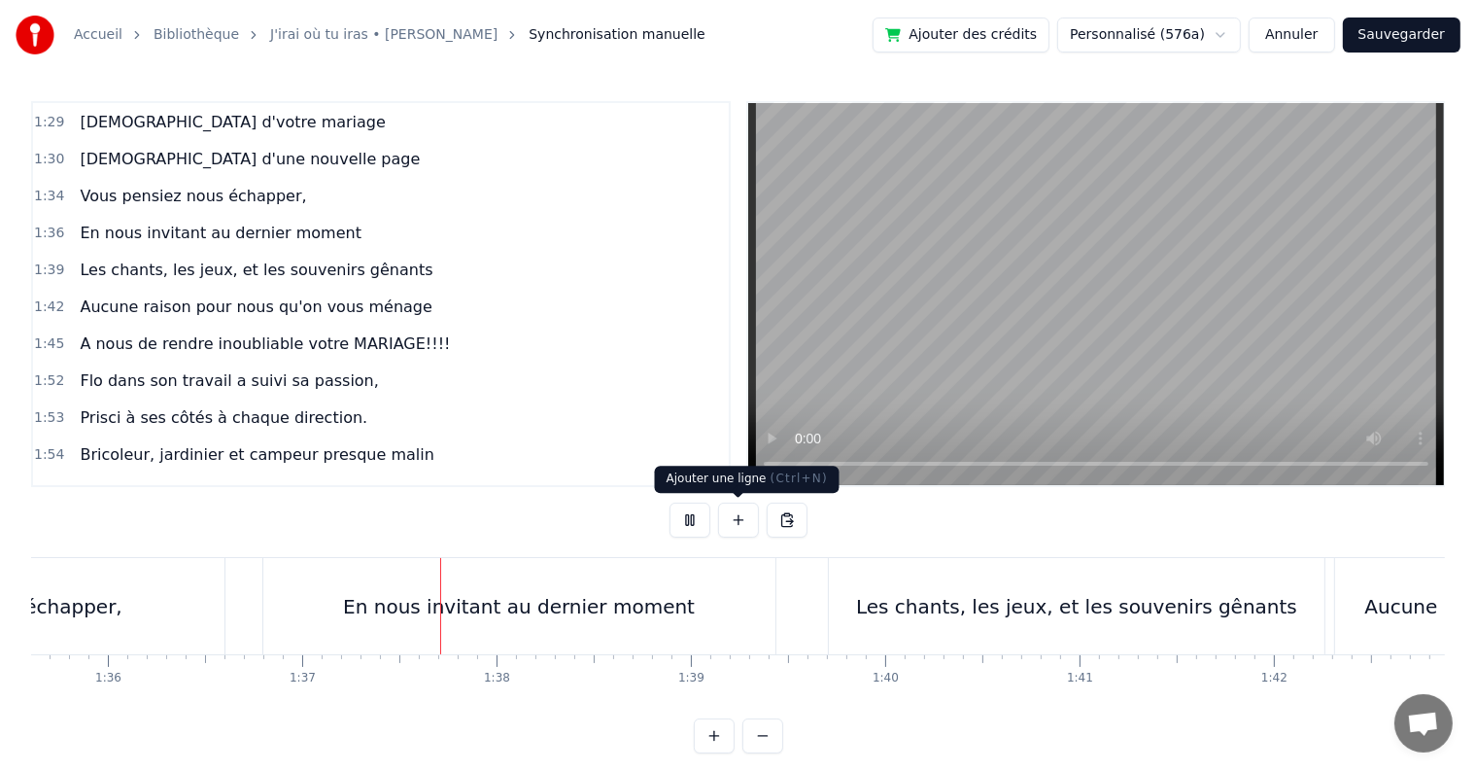
scroll to position [0, 18758]
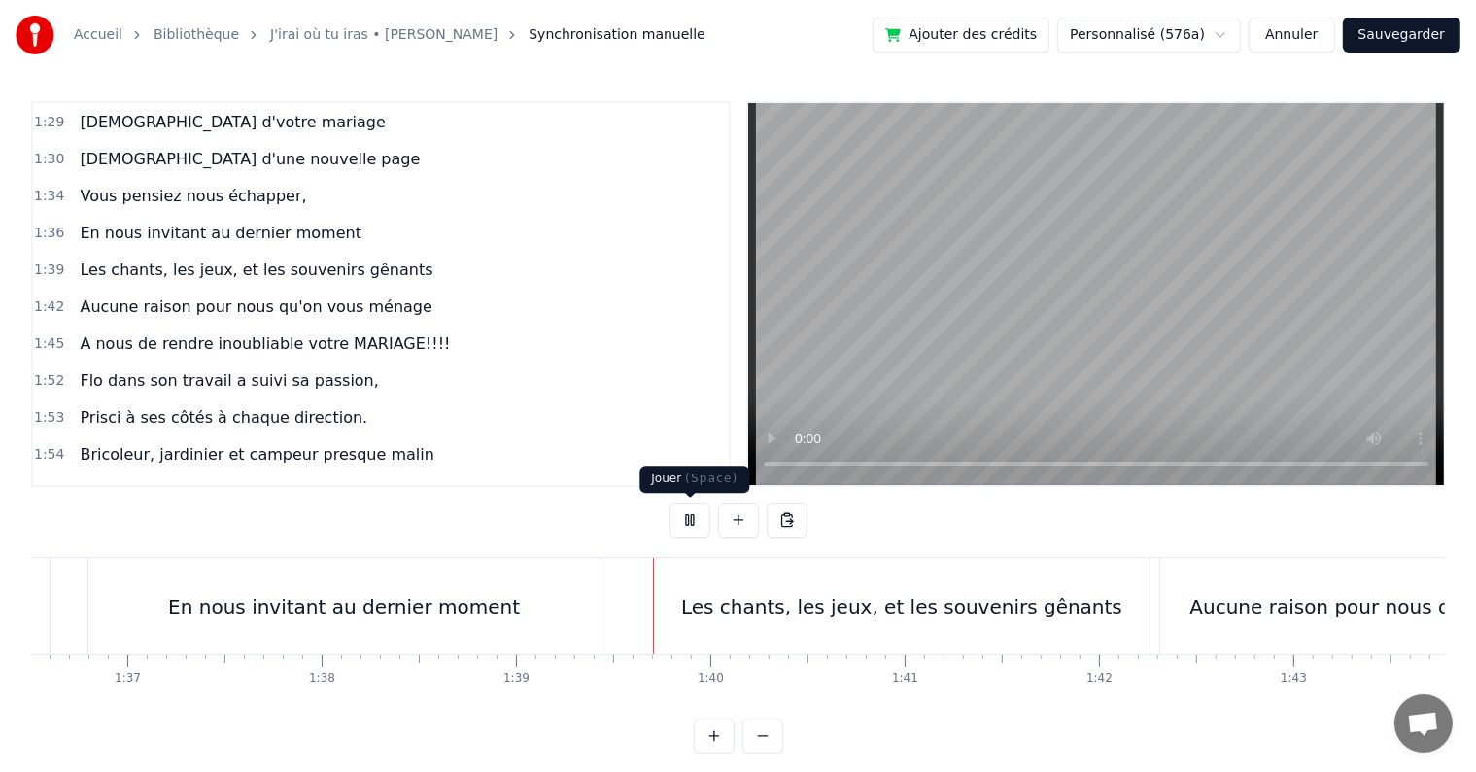
click at [679, 531] on button at bounding box center [690, 519] width 41 height 35
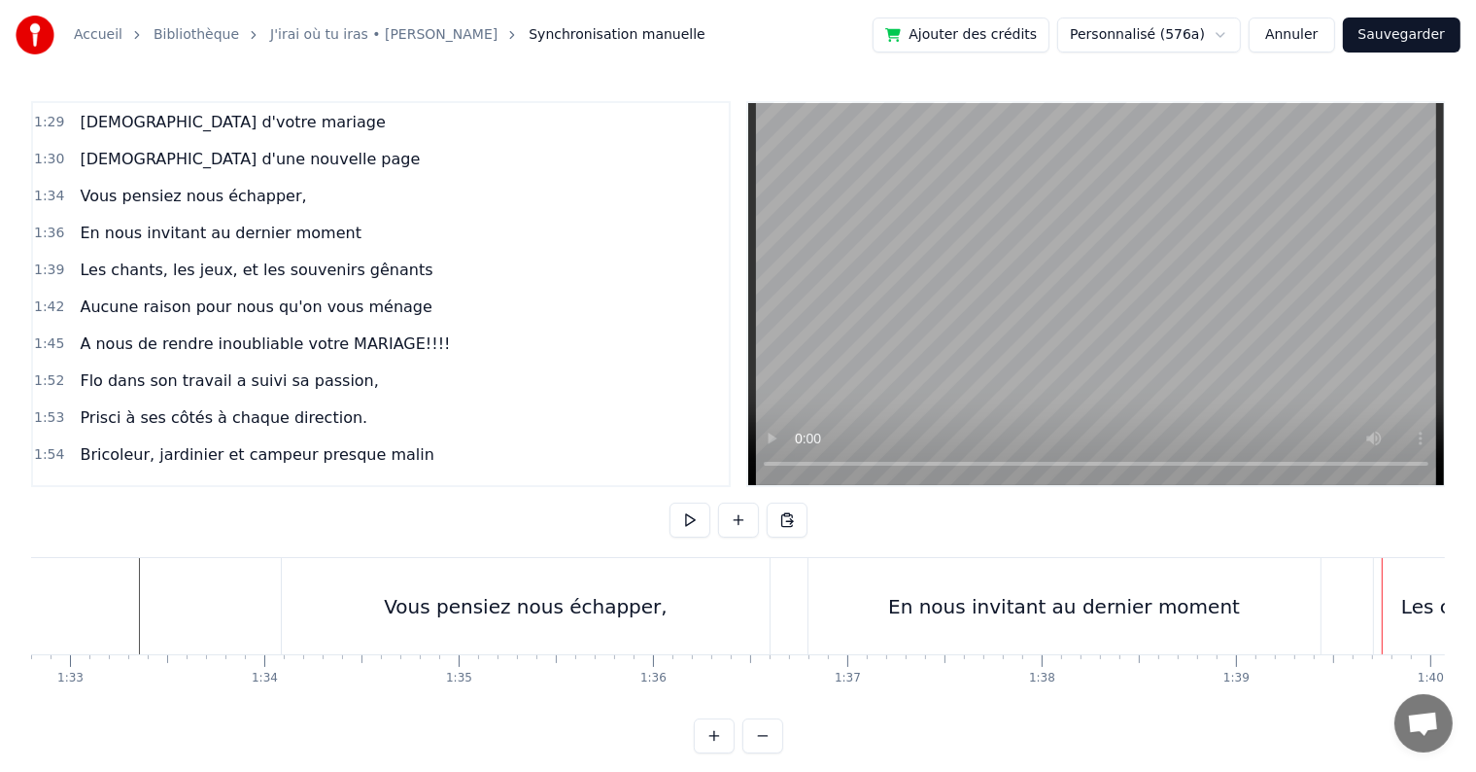
scroll to position [0, 17879]
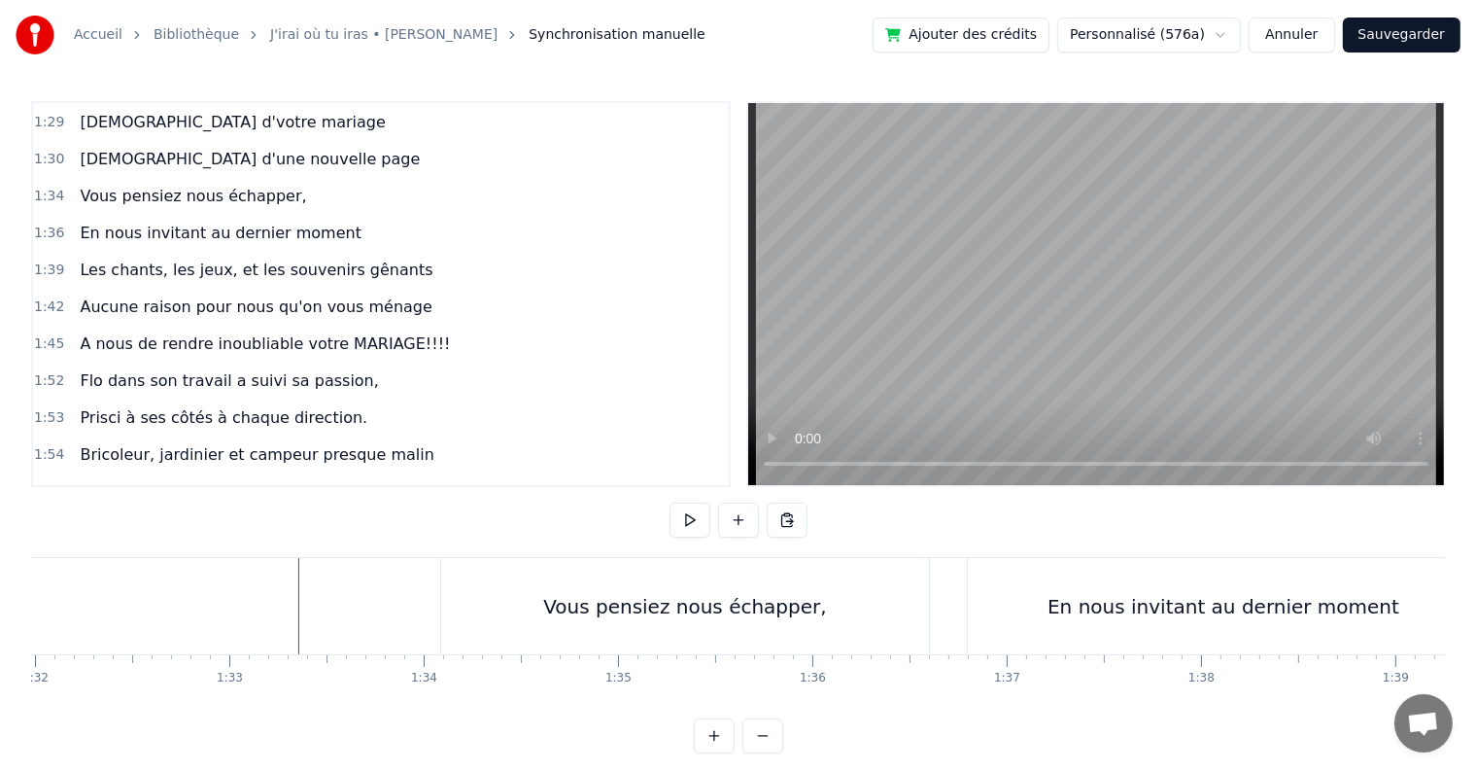
click at [662, 595] on div "Vous pensiez nous échapper," at bounding box center [685, 606] width 284 height 29
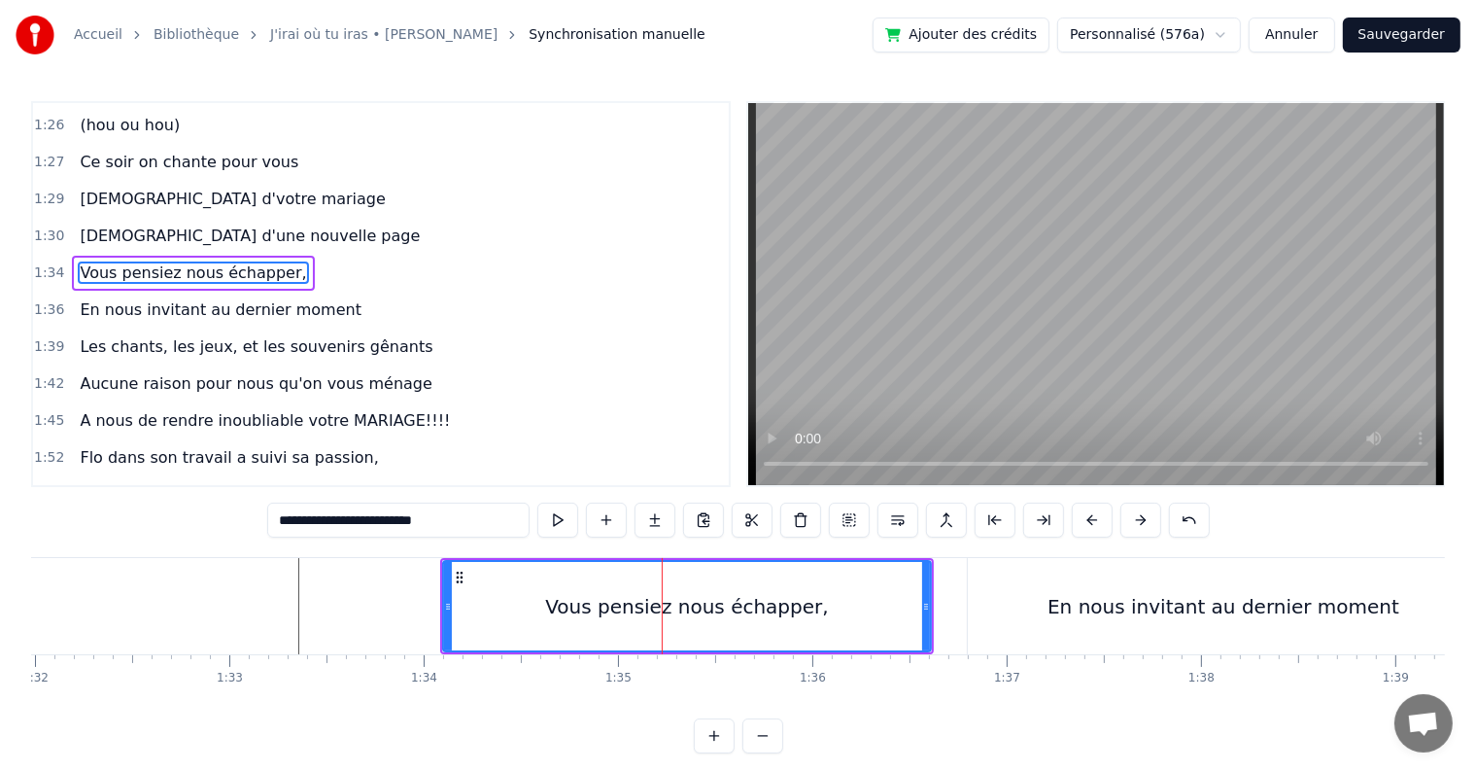
scroll to position [1186, 0]
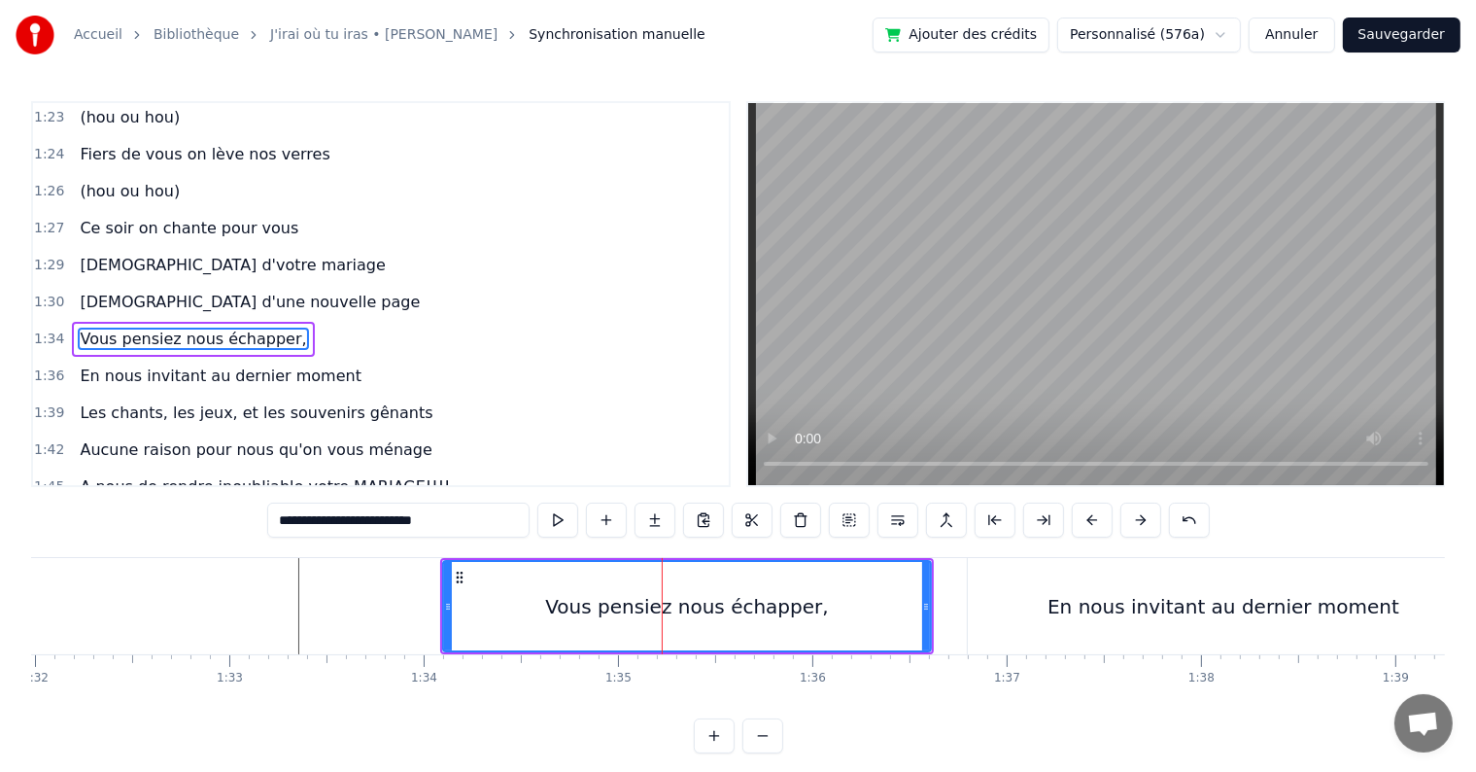
click at [393, 517] on input "**********" at bounding box center [398, 519] width 262 height 35
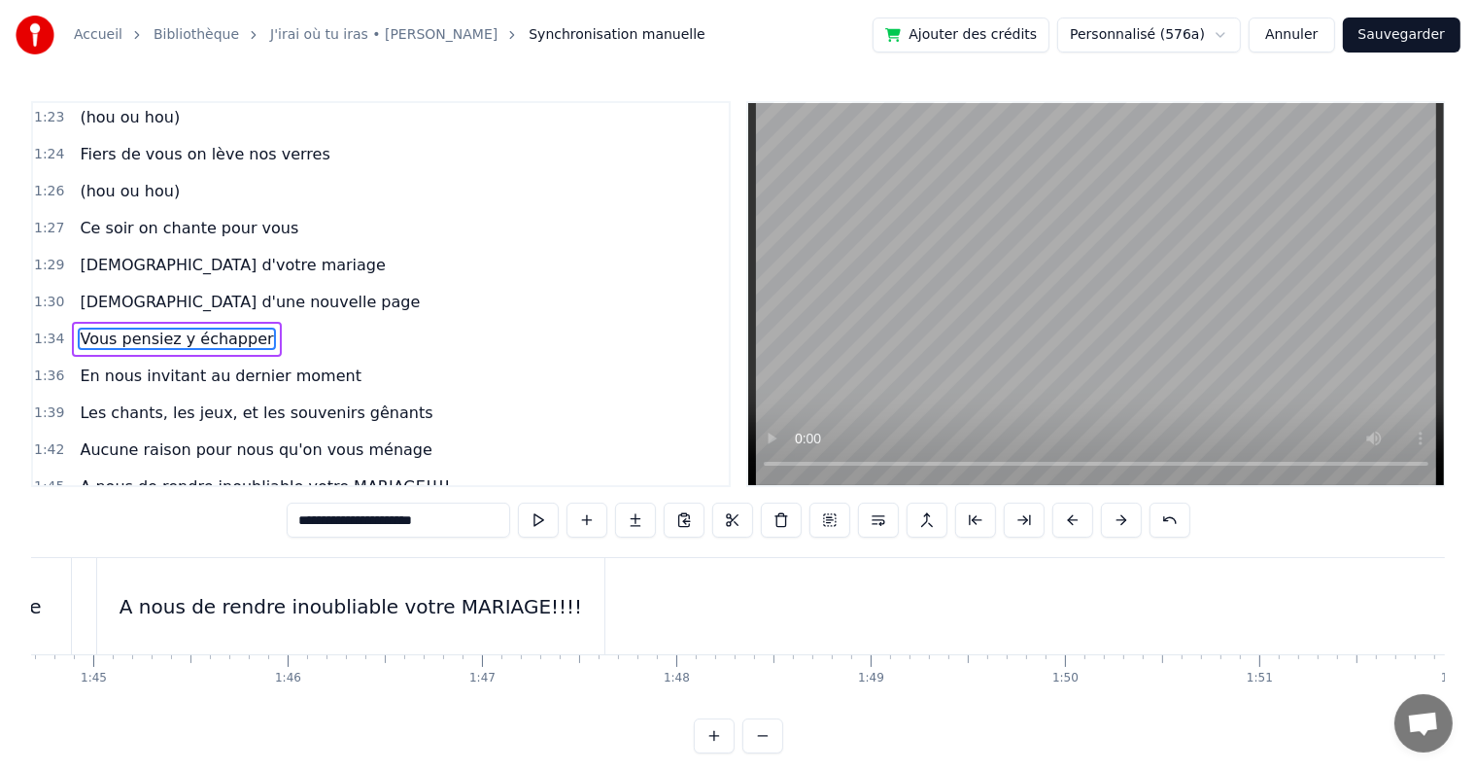
scroll to position [0, 20371]
click at [82, 591] on div "A nous de rendre inoubliable votre MARIAGE!!!!" at bounding box center [327, 606] width 507 height 96
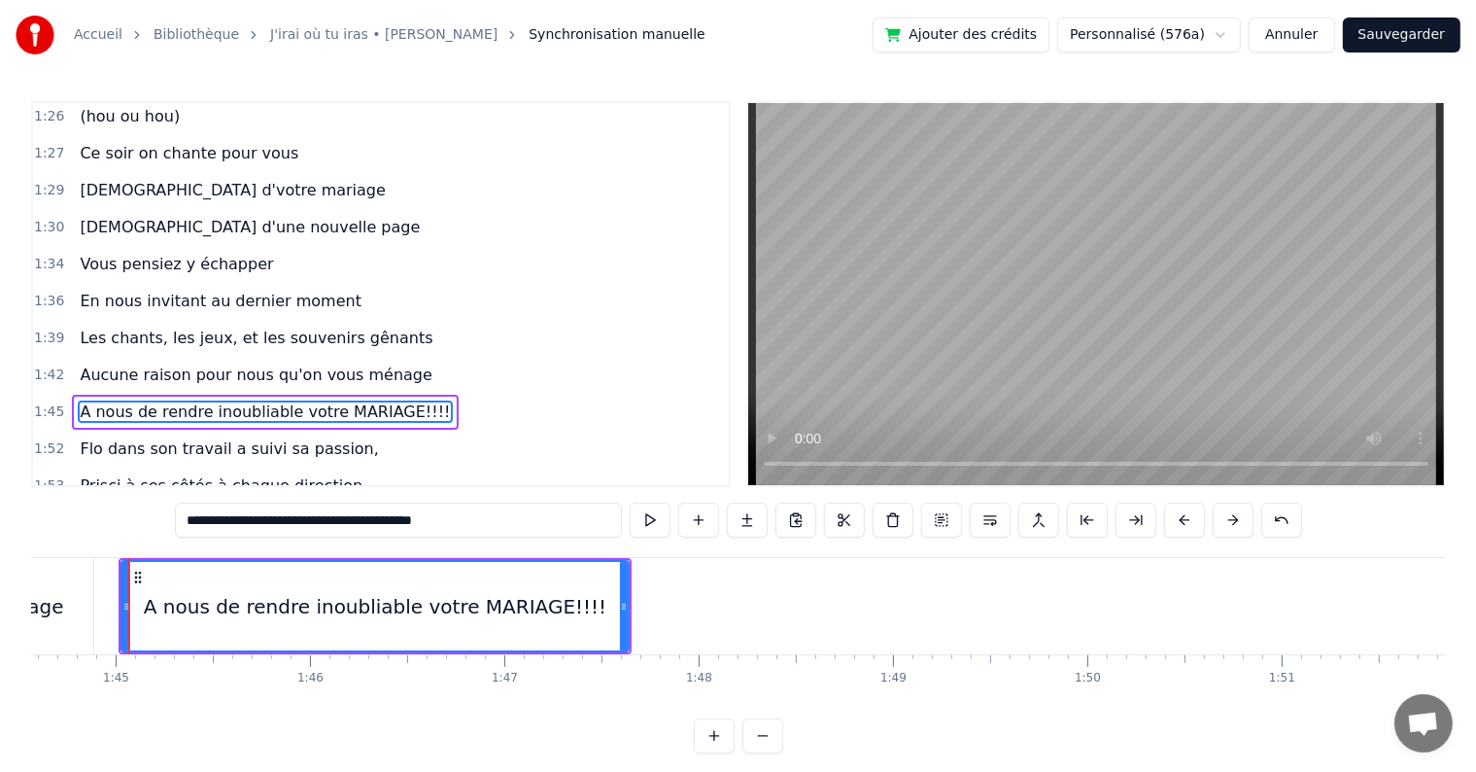
scroll to position [0, 20324]
click at [653, 526] on button at bounding box center [650, 519] width 41 height 35
drag, startPoint x: 399, startPoint y: 519, endPoint x: 425, endPoint y: 516, distance: 25.4
click at [425, 516] on input "**********" at bounding box center [398, 519] width 447 height 35
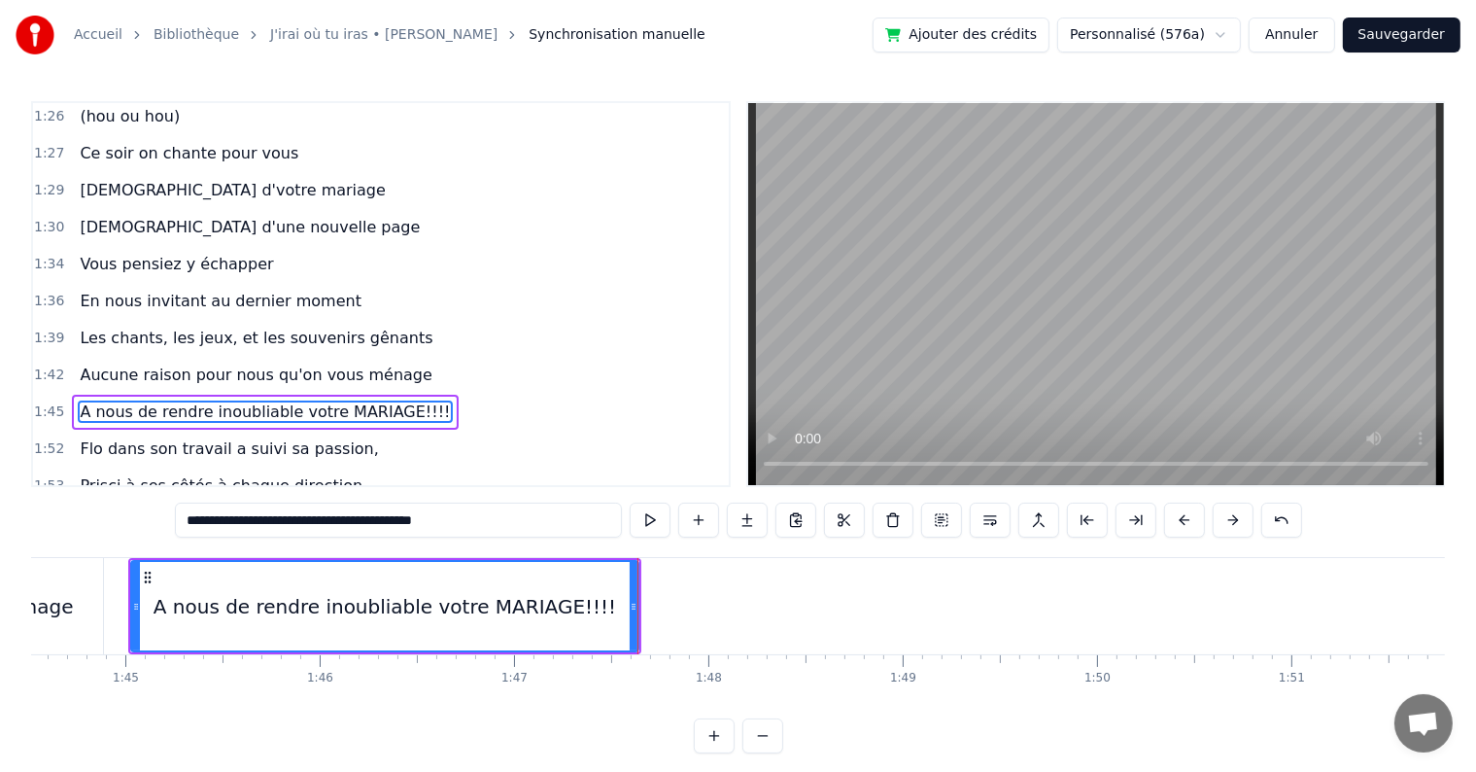
drag, startPoint x: 484, startPoint y: 518, endPoint x: 404, endPoint y: 511, distance: 80.0
click at [404, 511] on input "**********" at bounding box center [398, 519] width 447 height 35
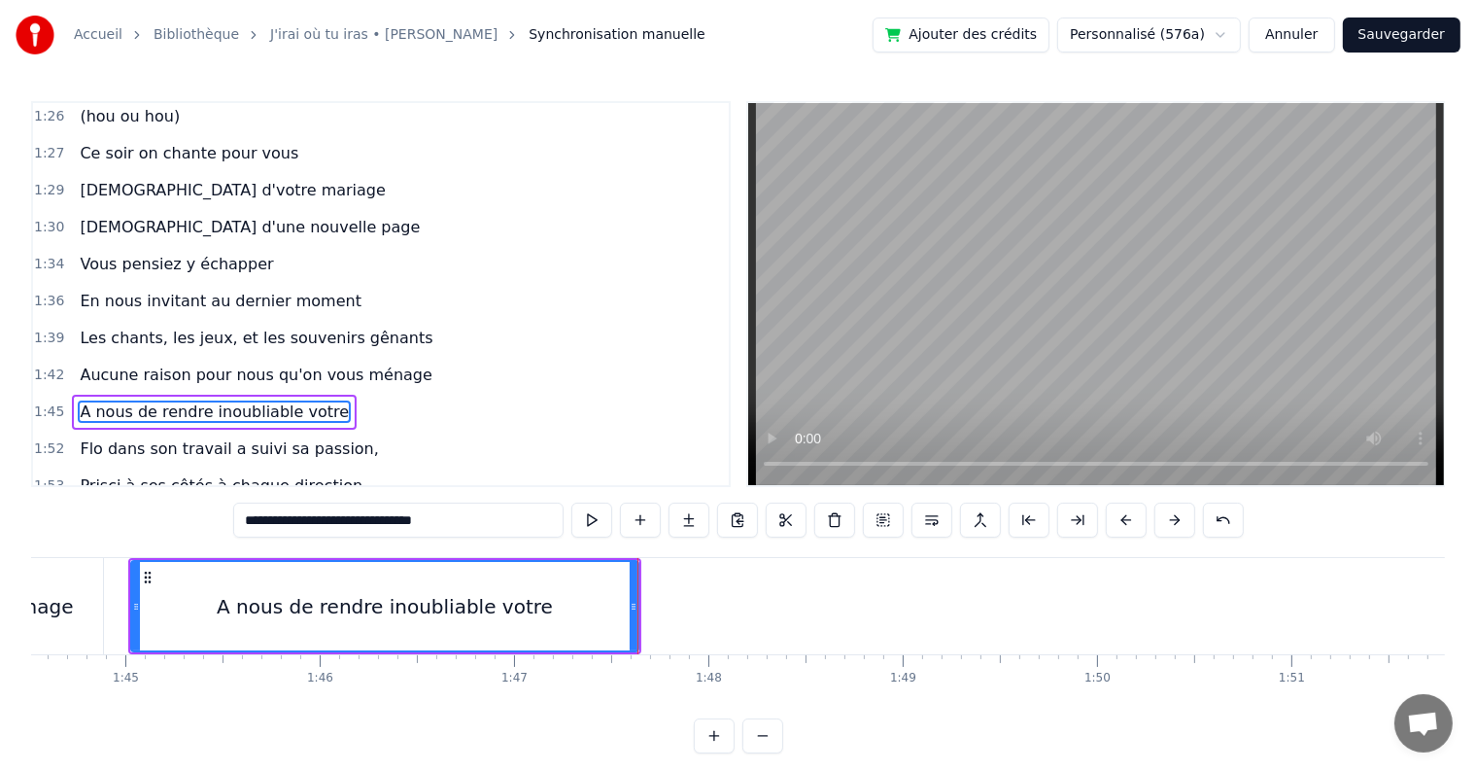
type input "**********"
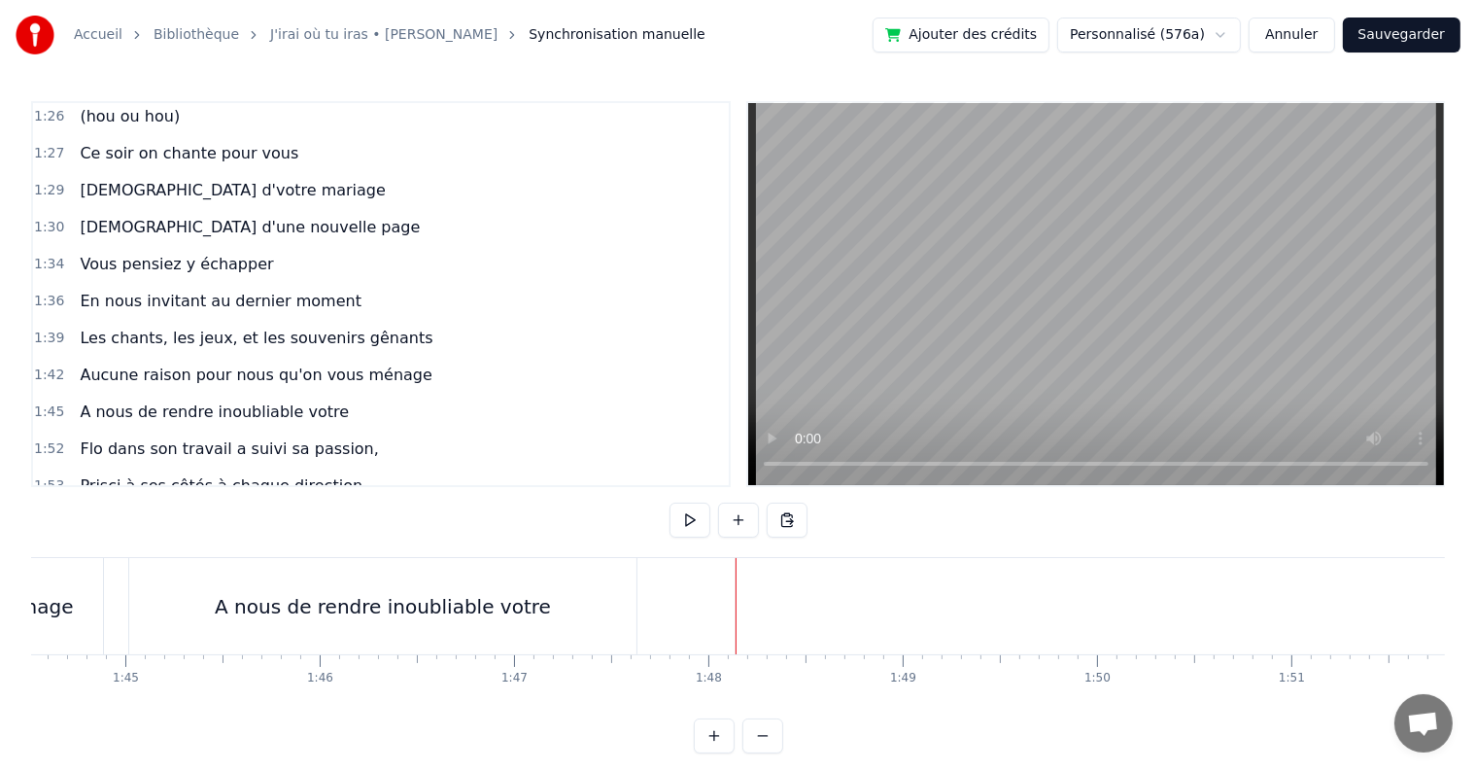
click at [640, 587] on div "A nous de rendre inoubliable votre" at bounding box center [384, 606] width 513 height 96
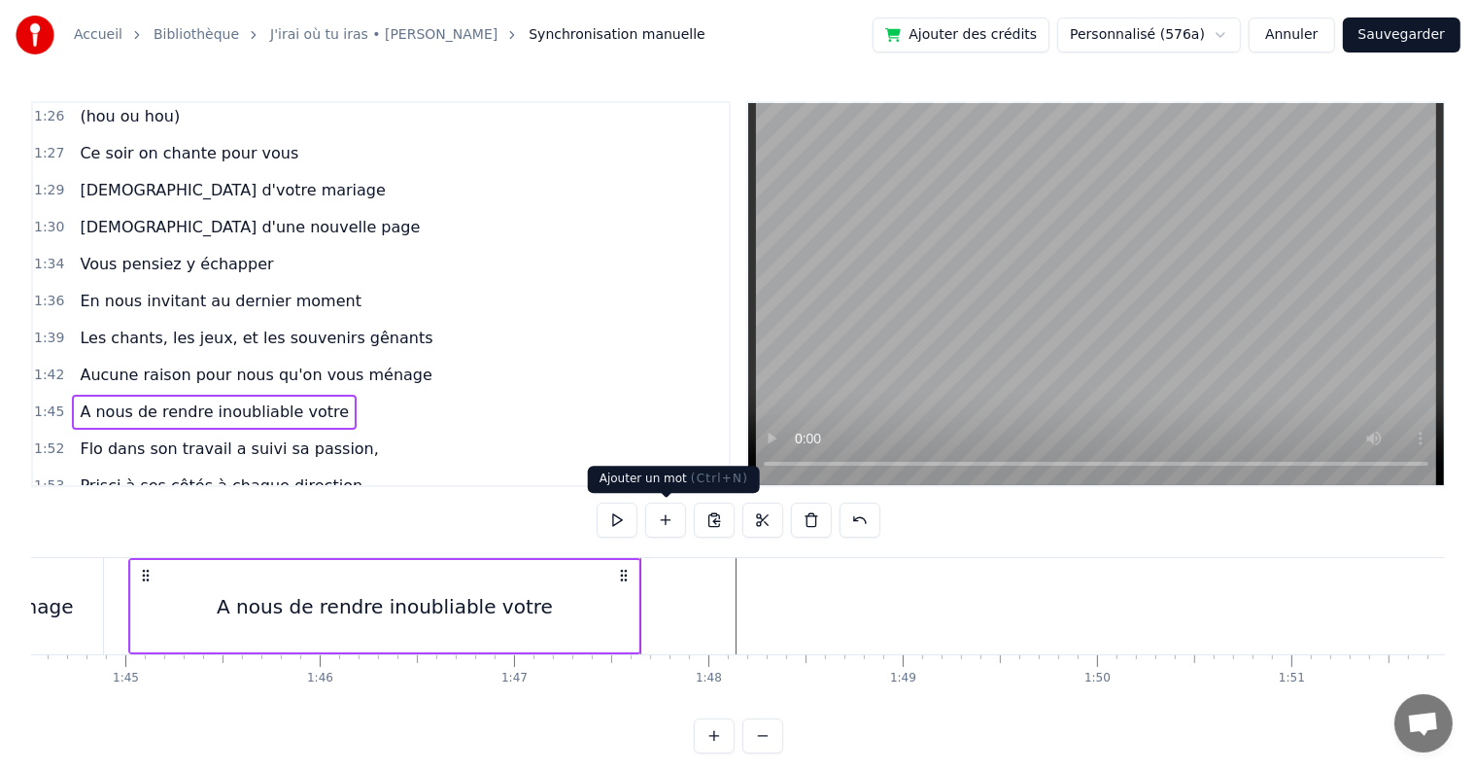
click at [655, 521] on button at bounding box center [665, 519] width 41 height 35
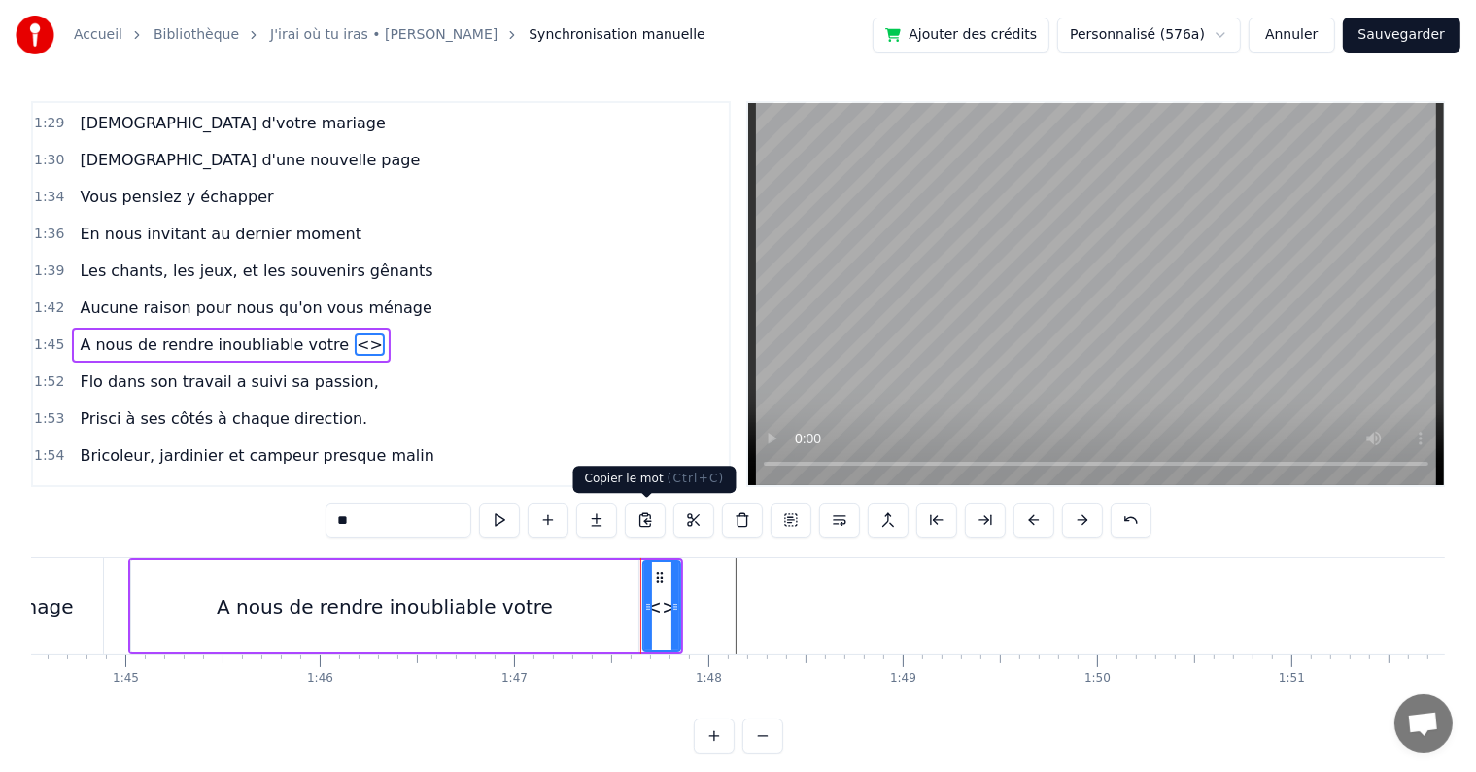
scroll to position [1329, 0]
click at [650, 597] on div at bounding box center [648, 606] width 8 height 88
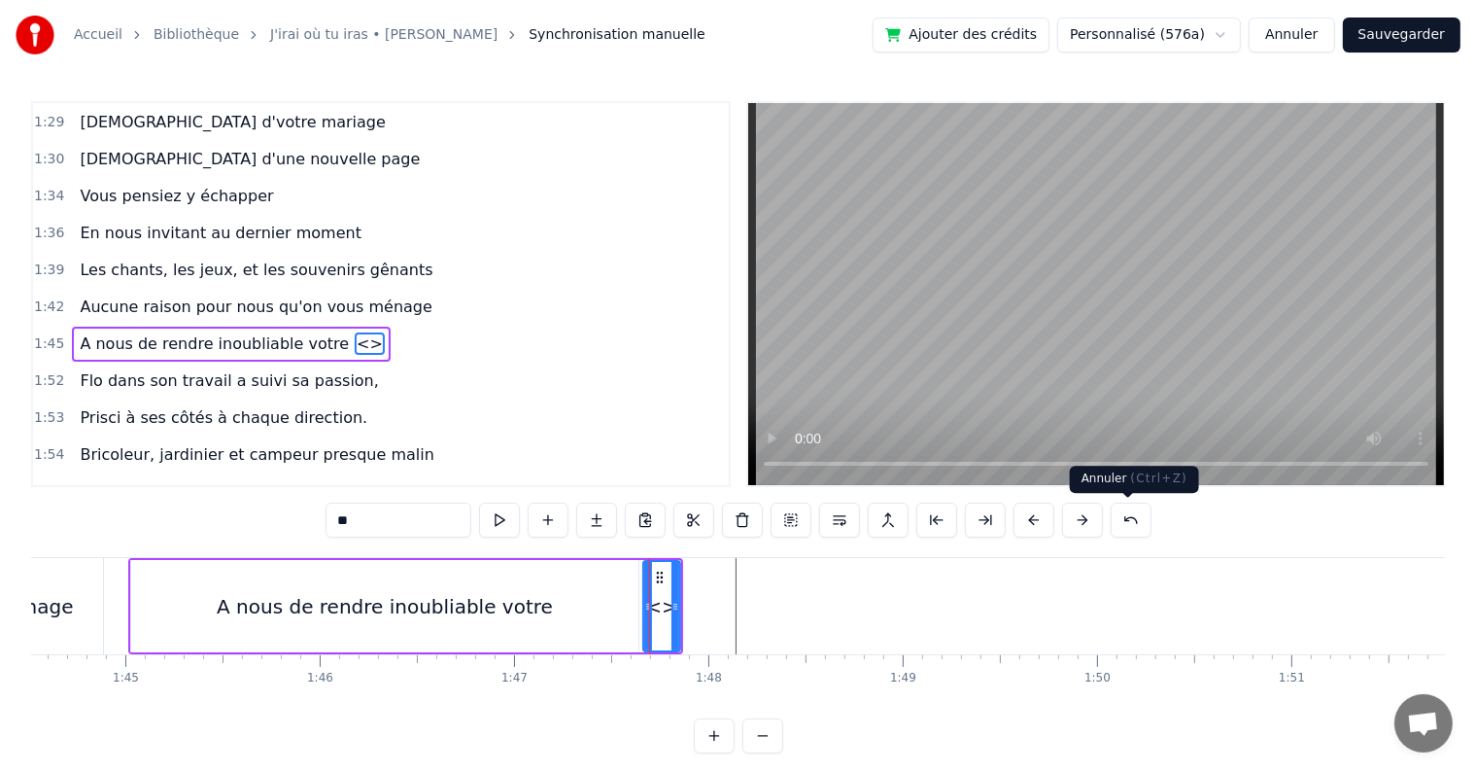
click at [1125, 522] on button at bounding box center [1131, 519] width 41 height 35
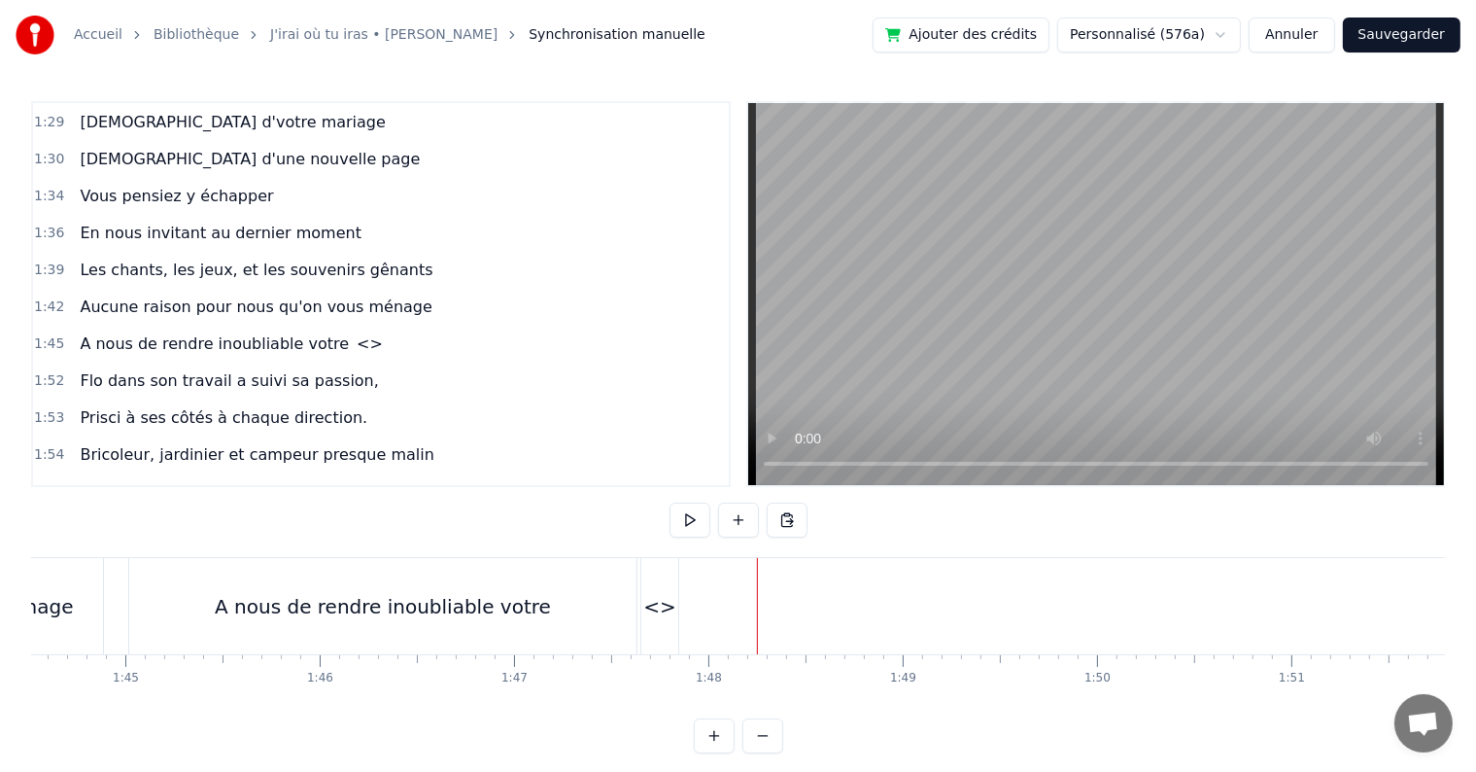
click at [656, 595] on div "<>" at bounding box center [659, 606] width 33 height 29
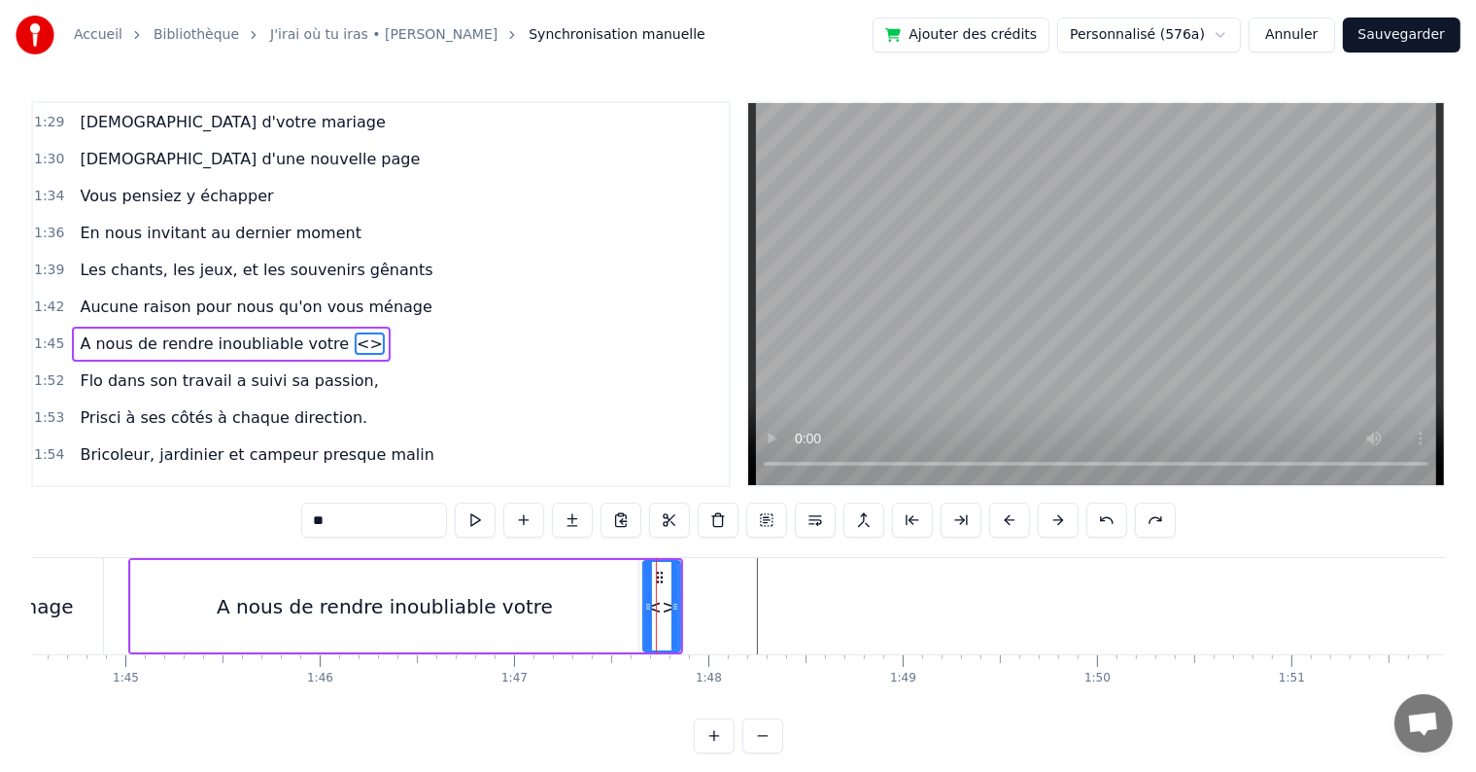
type input "**********"
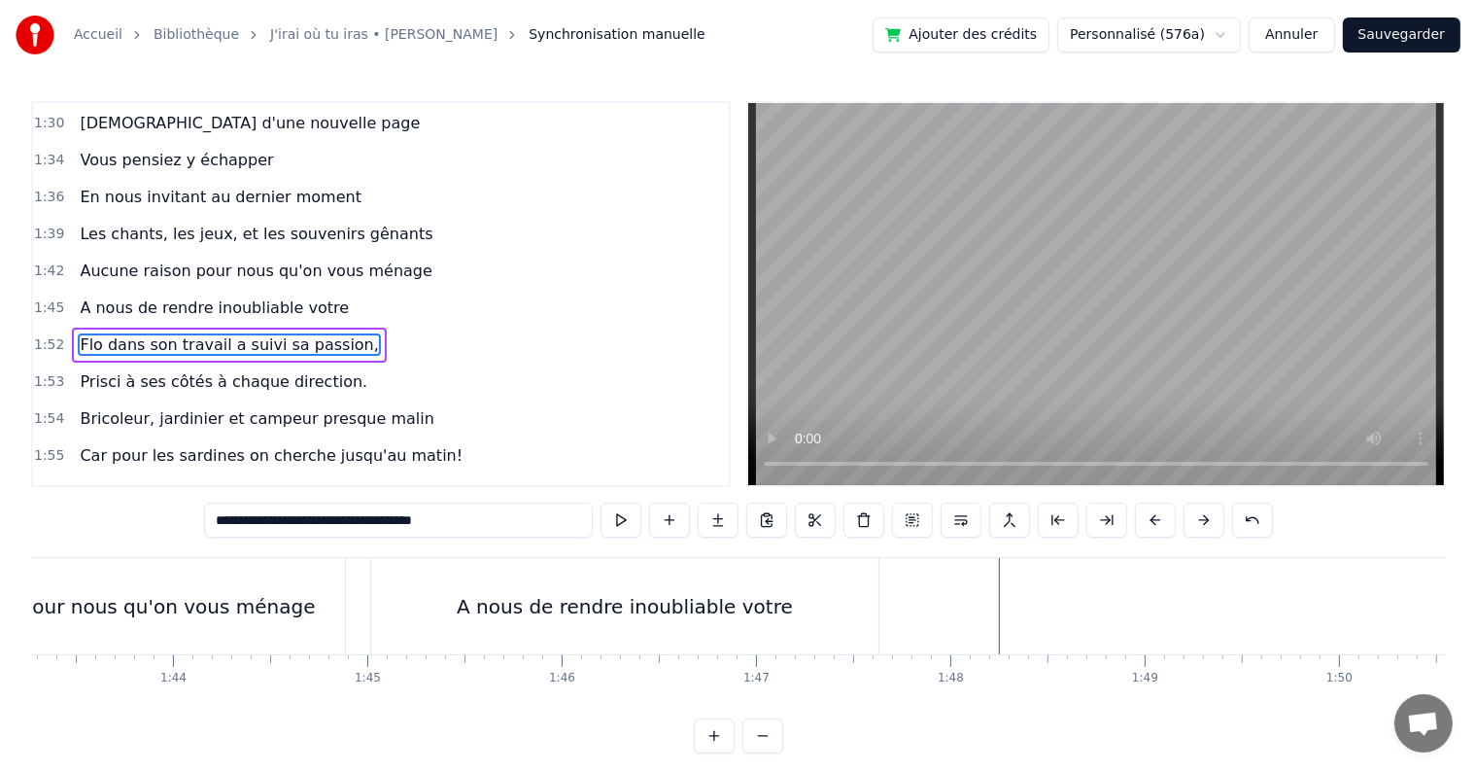
scroll to position [0, 20097]
click at [897, 603] on div at bounding box center [246, 606] width 40625 height 96
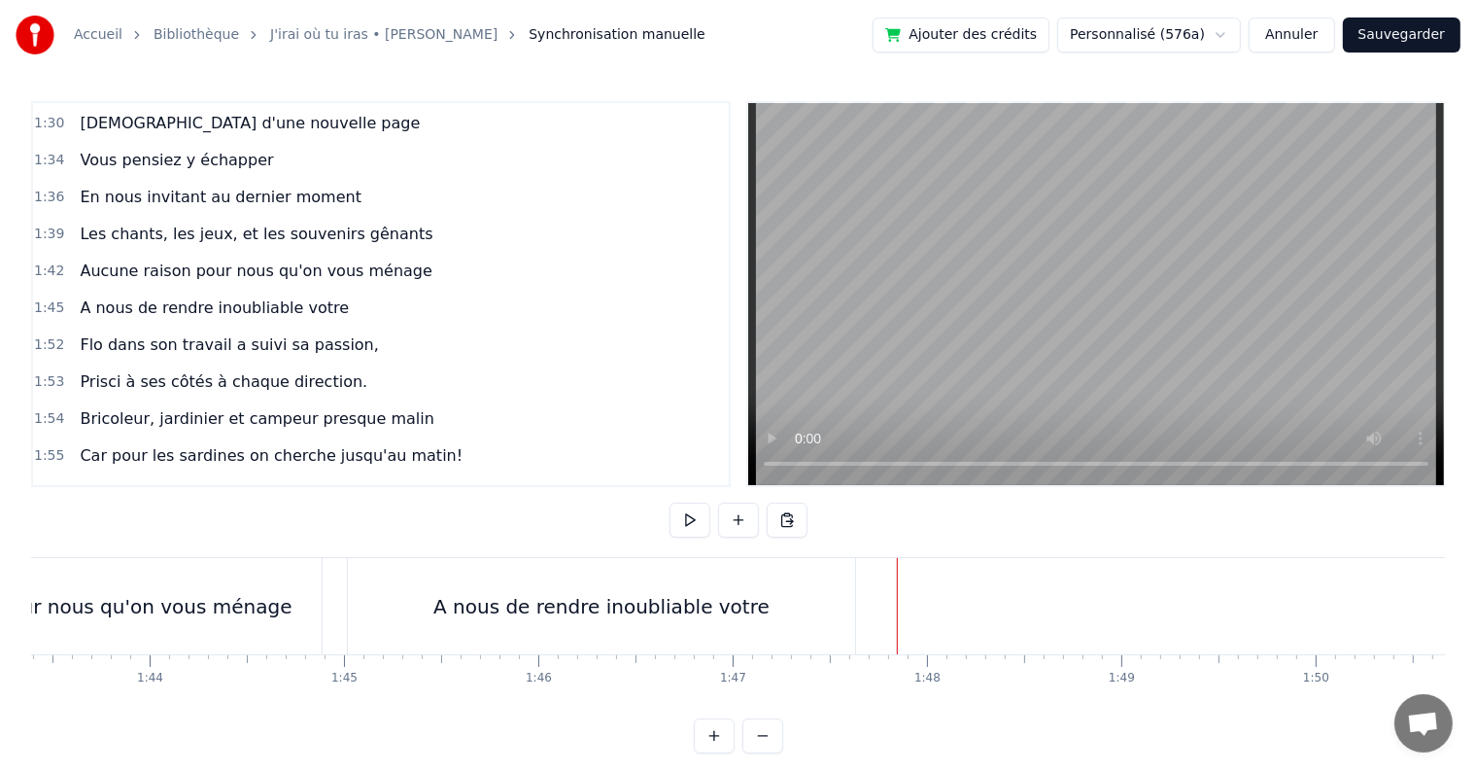
click at [815, 602] on div "A nous de rendre inoubliable votre" at bounding box center [601, 606] width 507 height 96
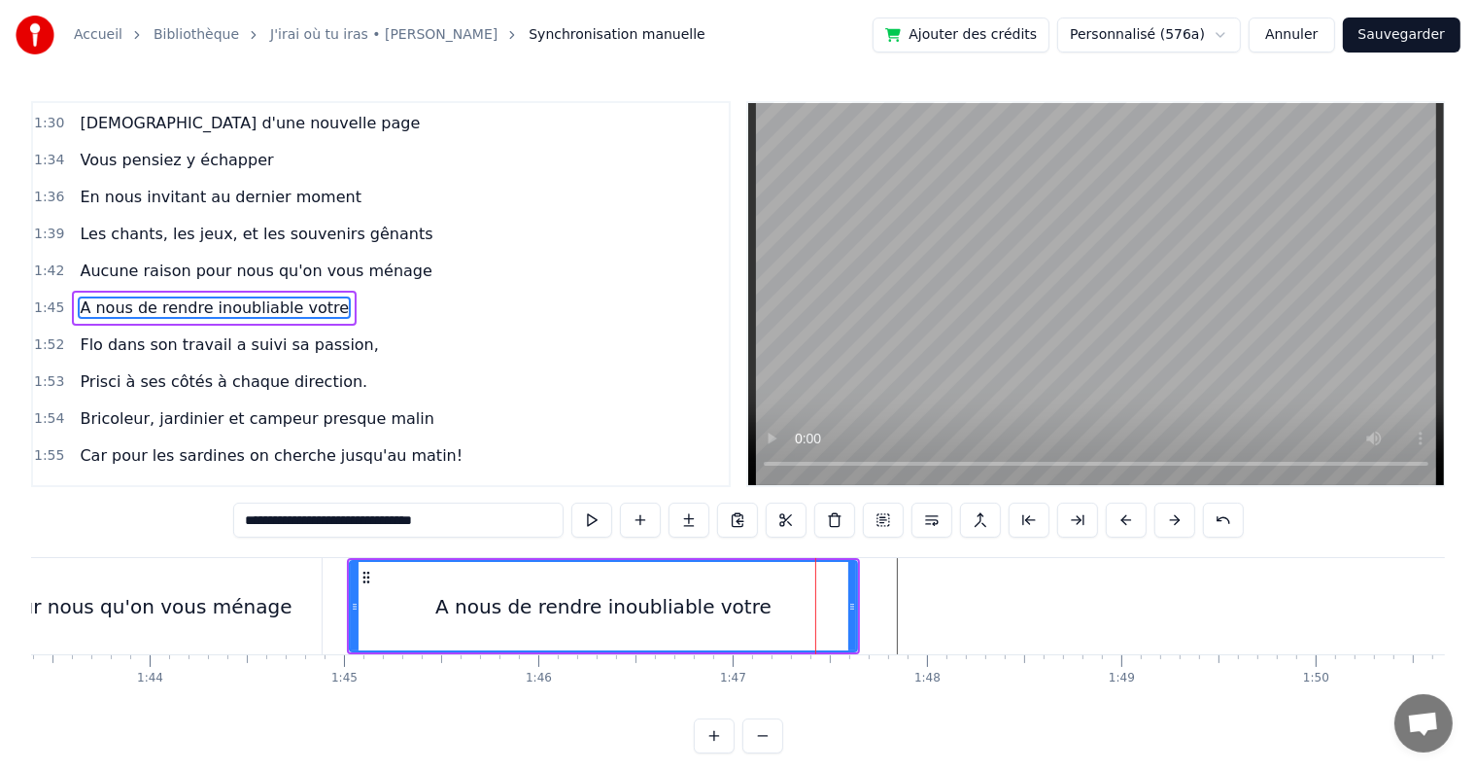
scroll to position [1329, 0]
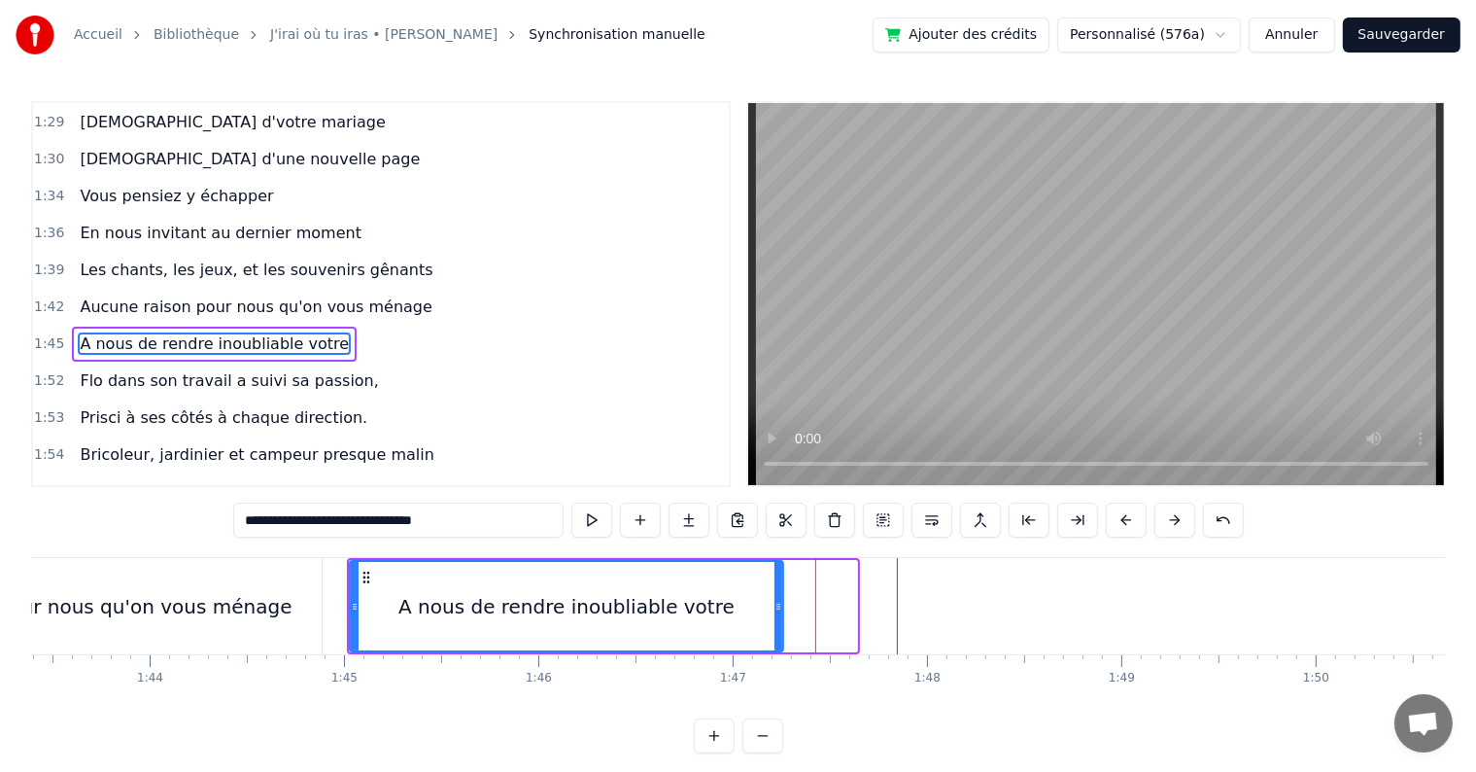
drag, startPoint x: 855, startPoint y: 605, endPoint x: 781, endPoint y: 602, distance: 73.9
click at [781, 602] on icon at bounding box center [779, 607] width 8 height 16
click at [890, 626] on div at bounding box center [246, 606] width 40625 height 96
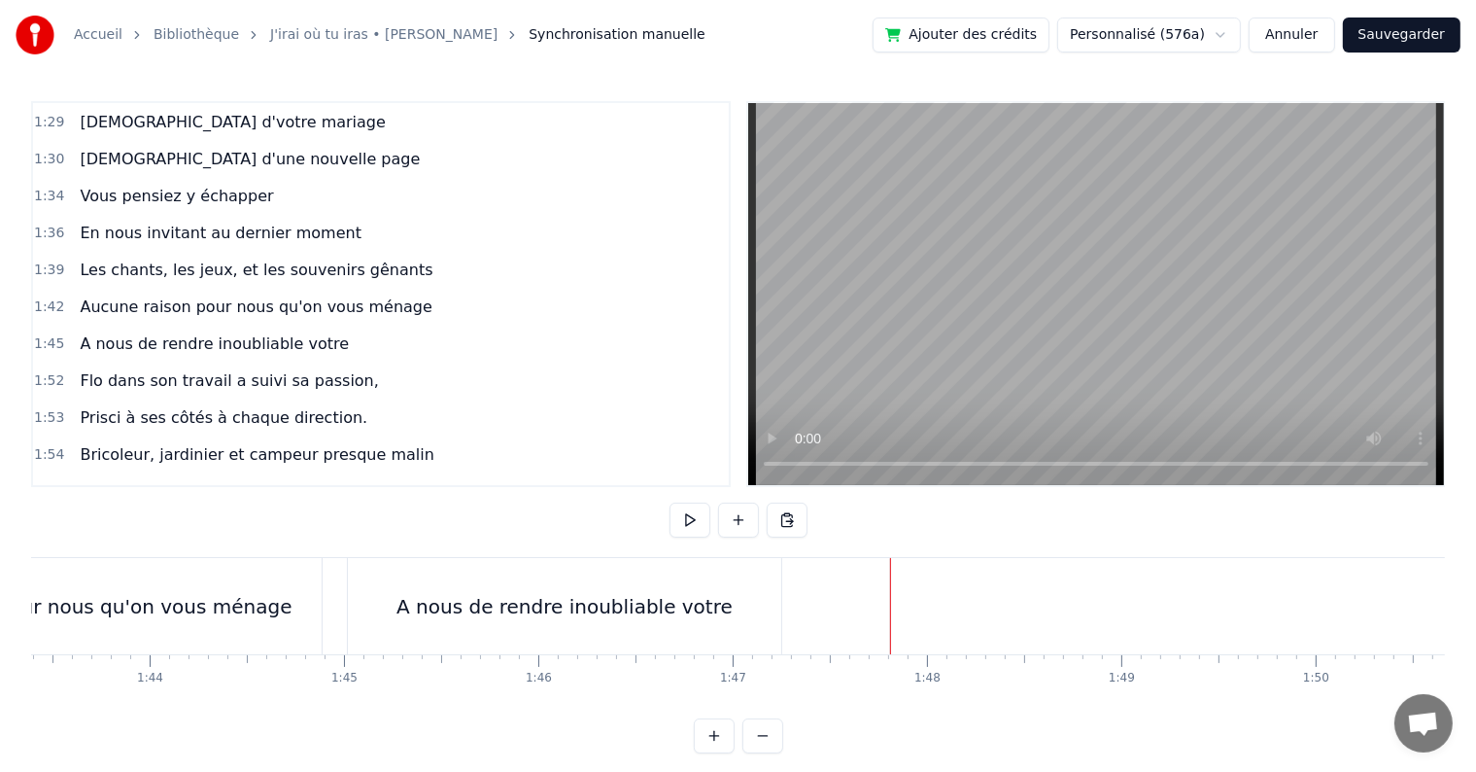
click at [815, 601] on div at bounding box center [246, 606] width 40625 height 96
click at [727, 519] on button at bounding box center [738, 519] width 41 height 35
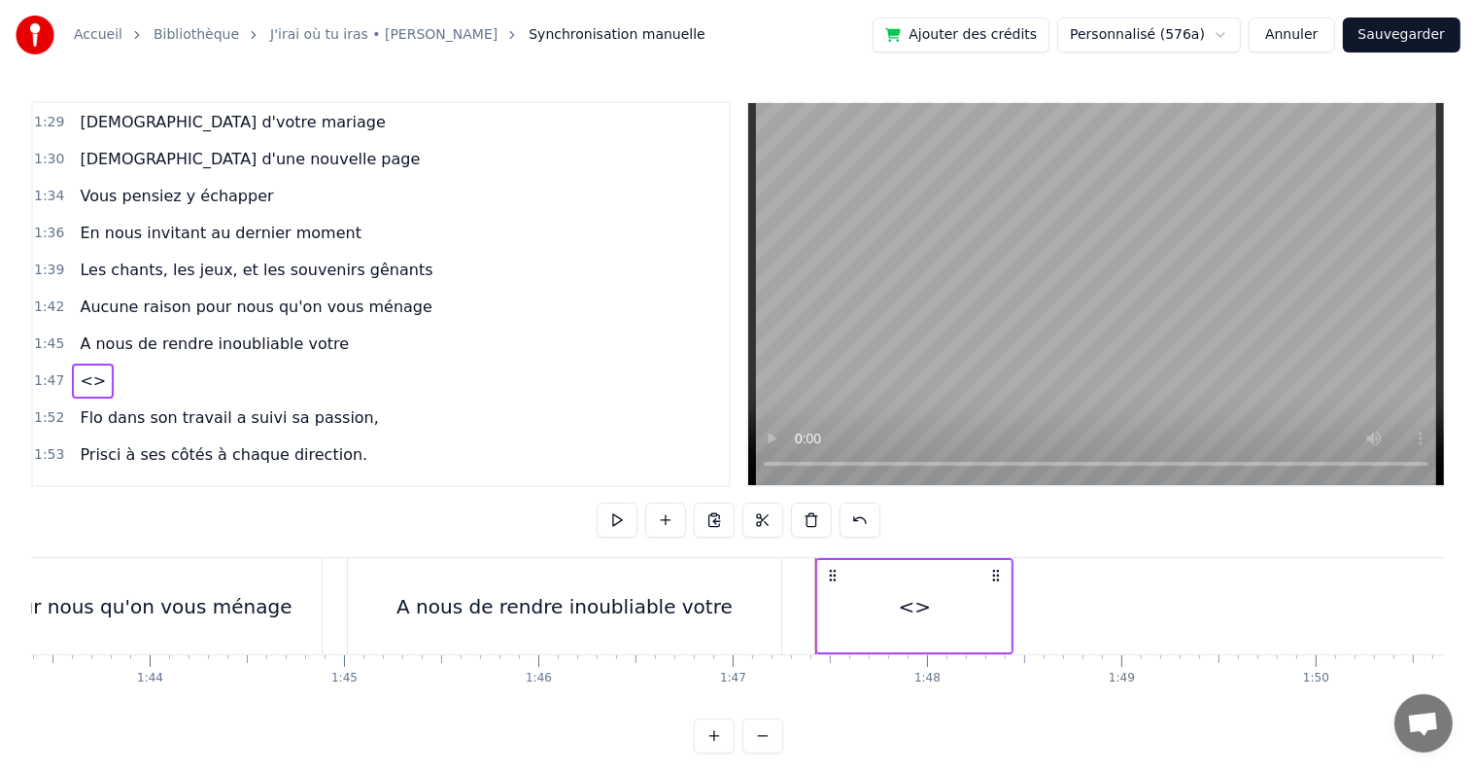
click at [78, 369] on span "<>" at bounding box center [93, 380] width 30 height 22
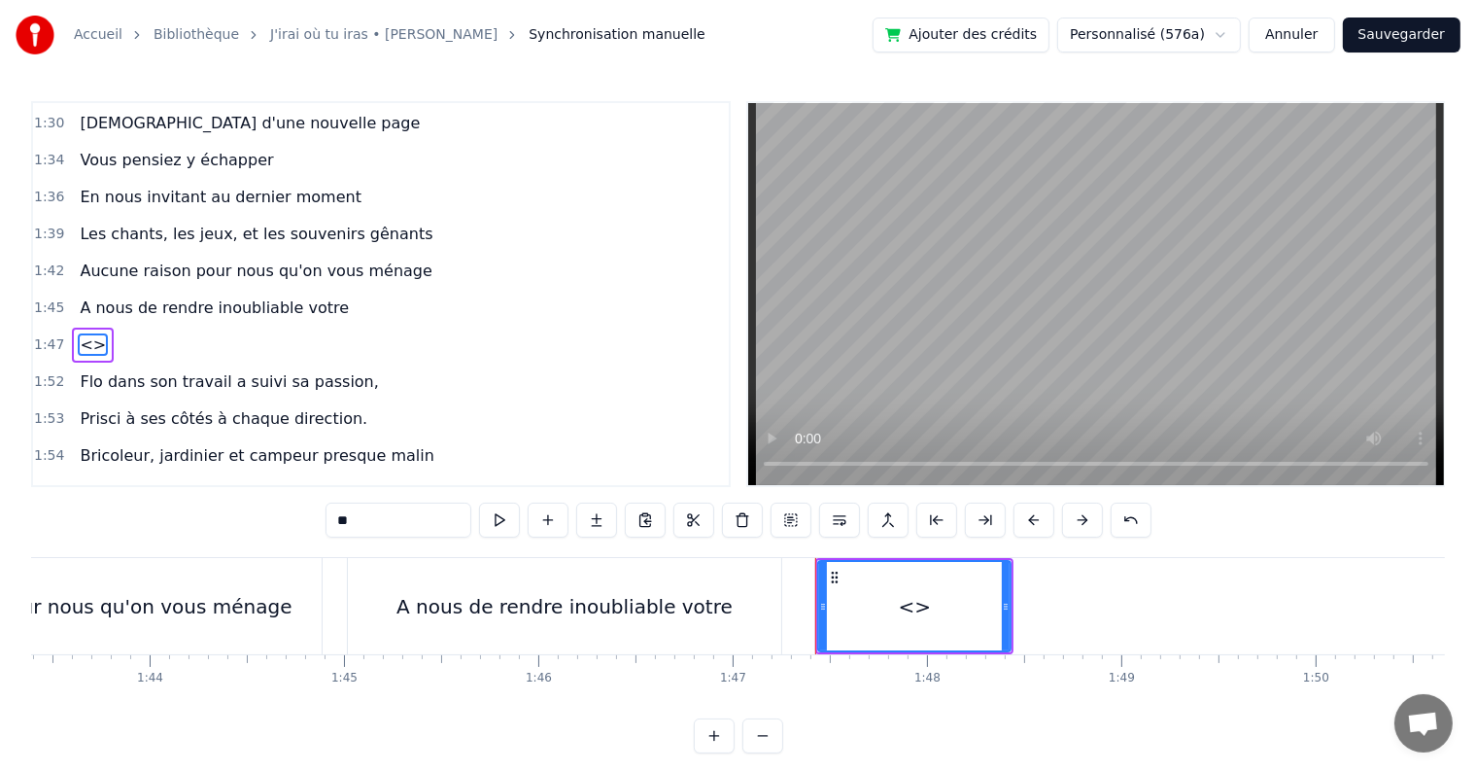
drag, startPoint x: 415, startPoint y: 525, endPoint x: 206, endPoint y: 525, distance: 209.0
click at [206, 525] on div "0:05 C’est au lycée que tout commence 0:07 Flo et [PERSON_NAME] vivent encore l…" at bounding box center [738, 427] width 1414 height 652
type input "*"
type input "**********"
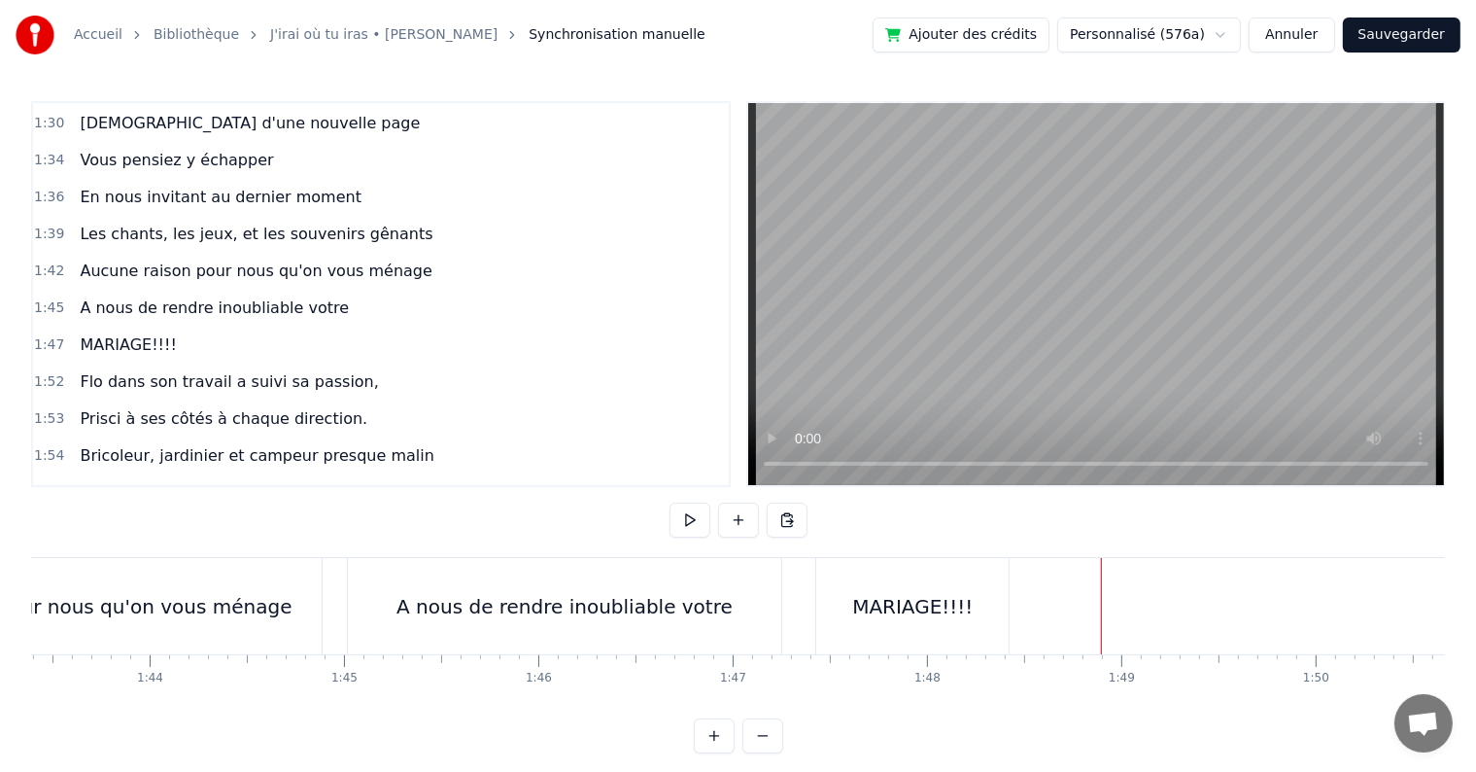
click at [955, 611] on div "MARIAGE!!!!" at bounding box center [912, 606] width 121 height 29
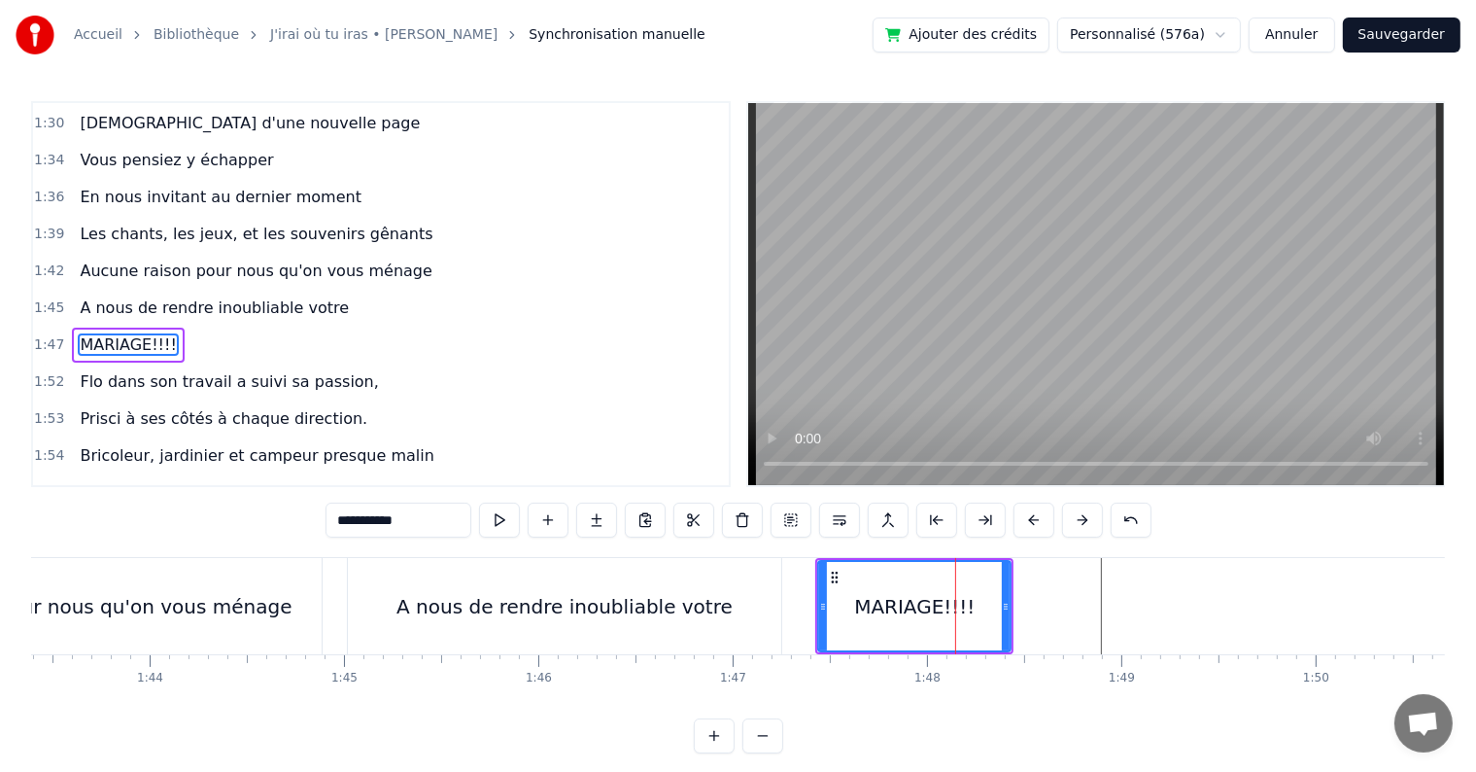
click at [328, 575] on div at bounding box center [246, 606] width 40625 height 96
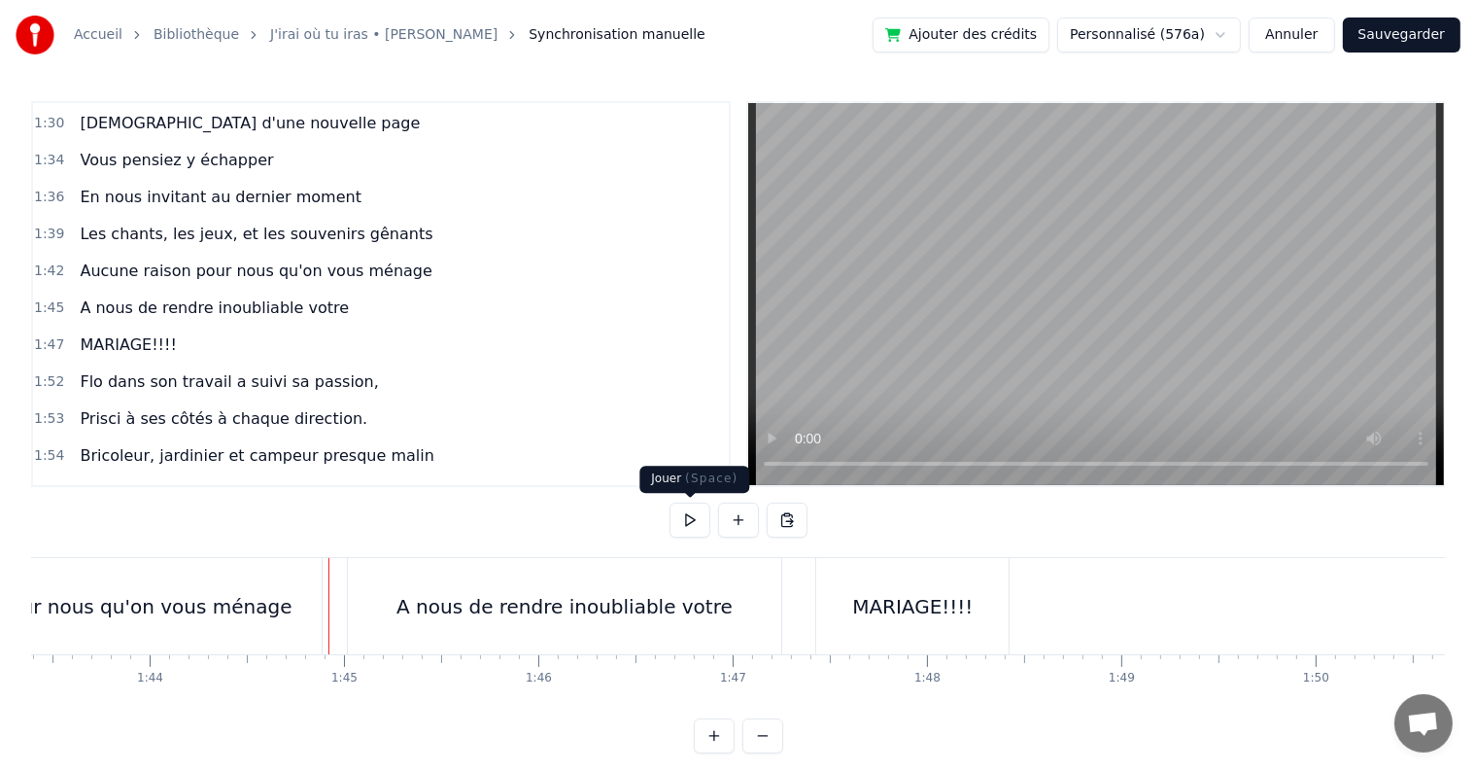
click at [679, 522] on button at bounding box center [690, 519] width 41 height 35
click at [890, 612] on div "MARIAGE!!!!" at bounding box center [912, 606] width 121 height 29
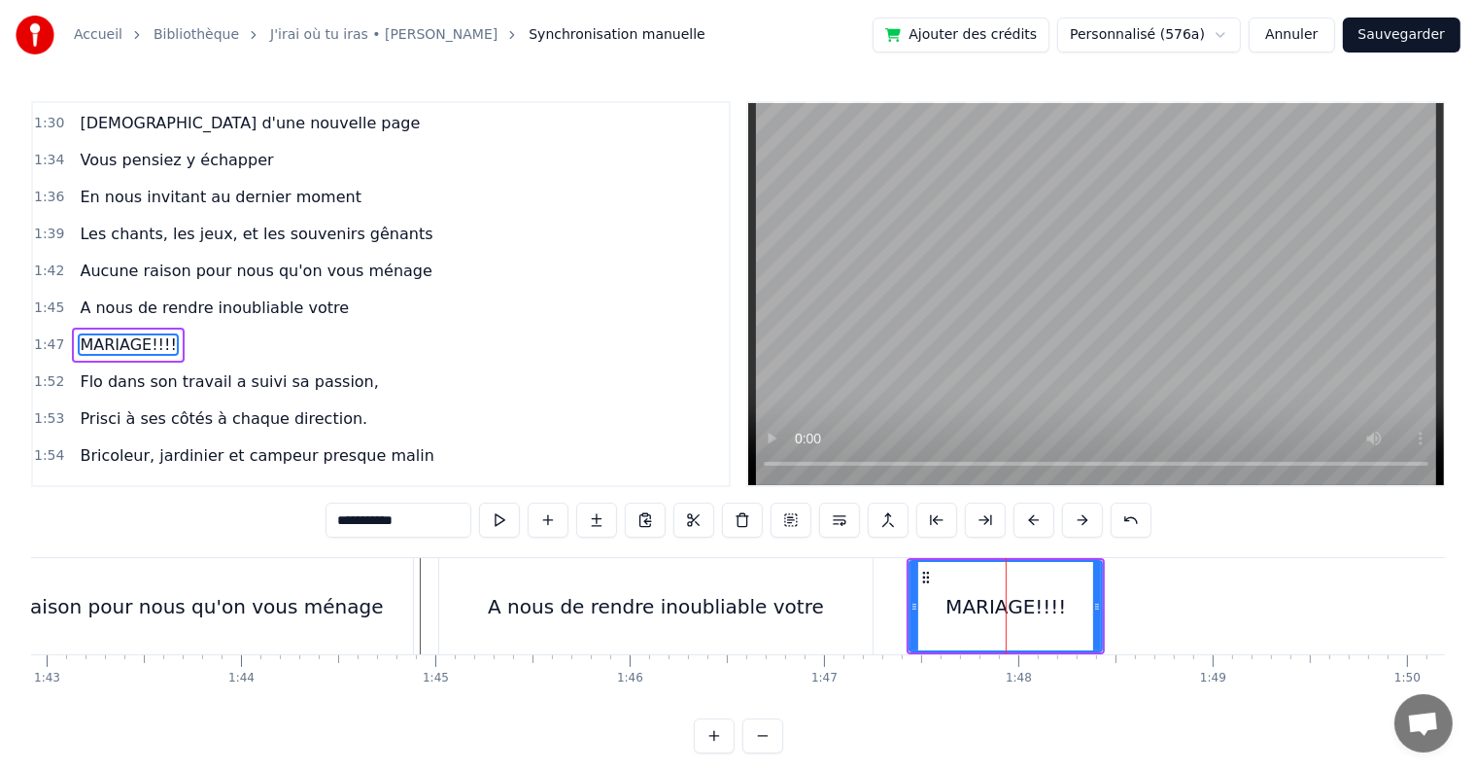
scroll to position [0, 19845]
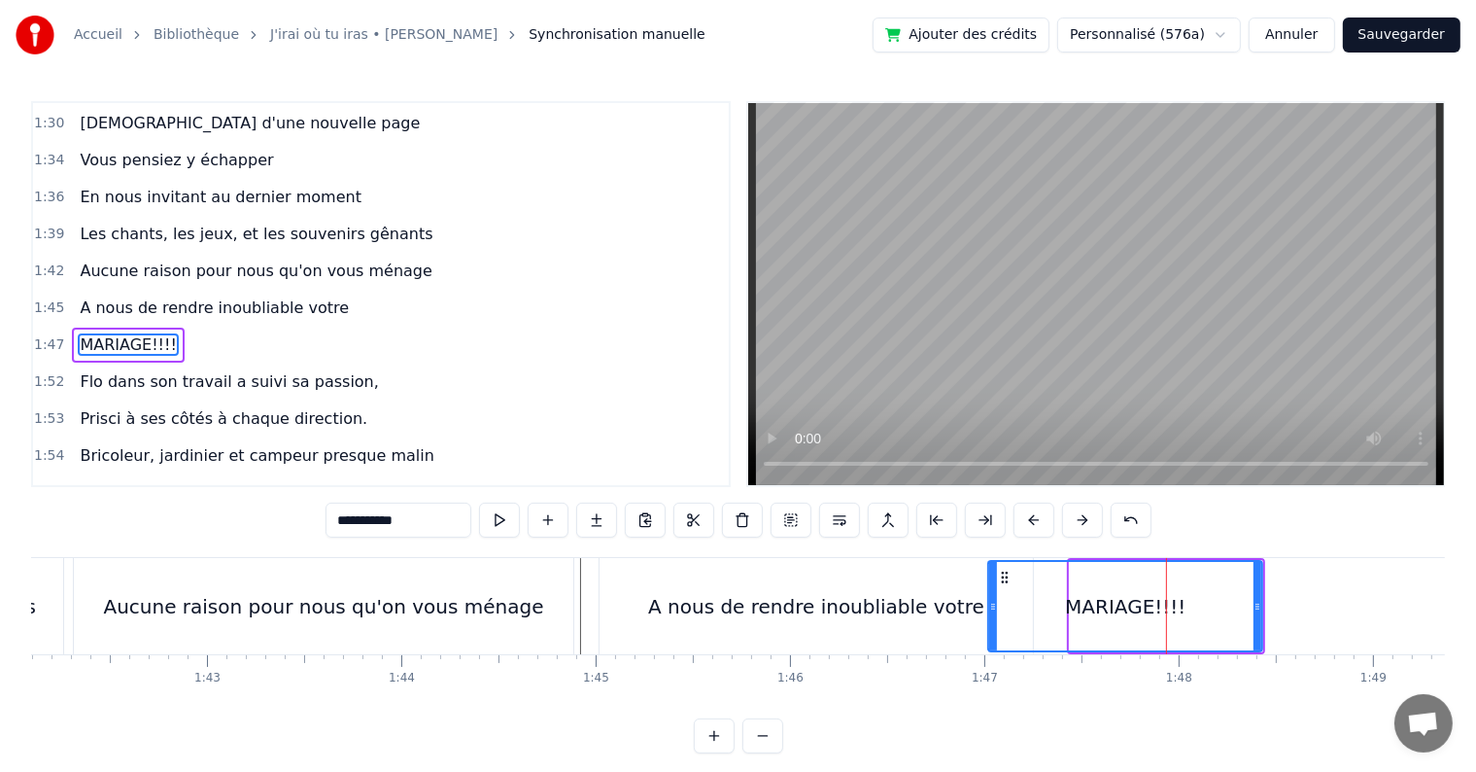
drag, startPoint x: 1072, startPoint y: 603, endPoint x: 990, endPoint y: 598, distance: 81.8
click at [990, 599] on icon at bounding box center [993, 607] width 8 height 16
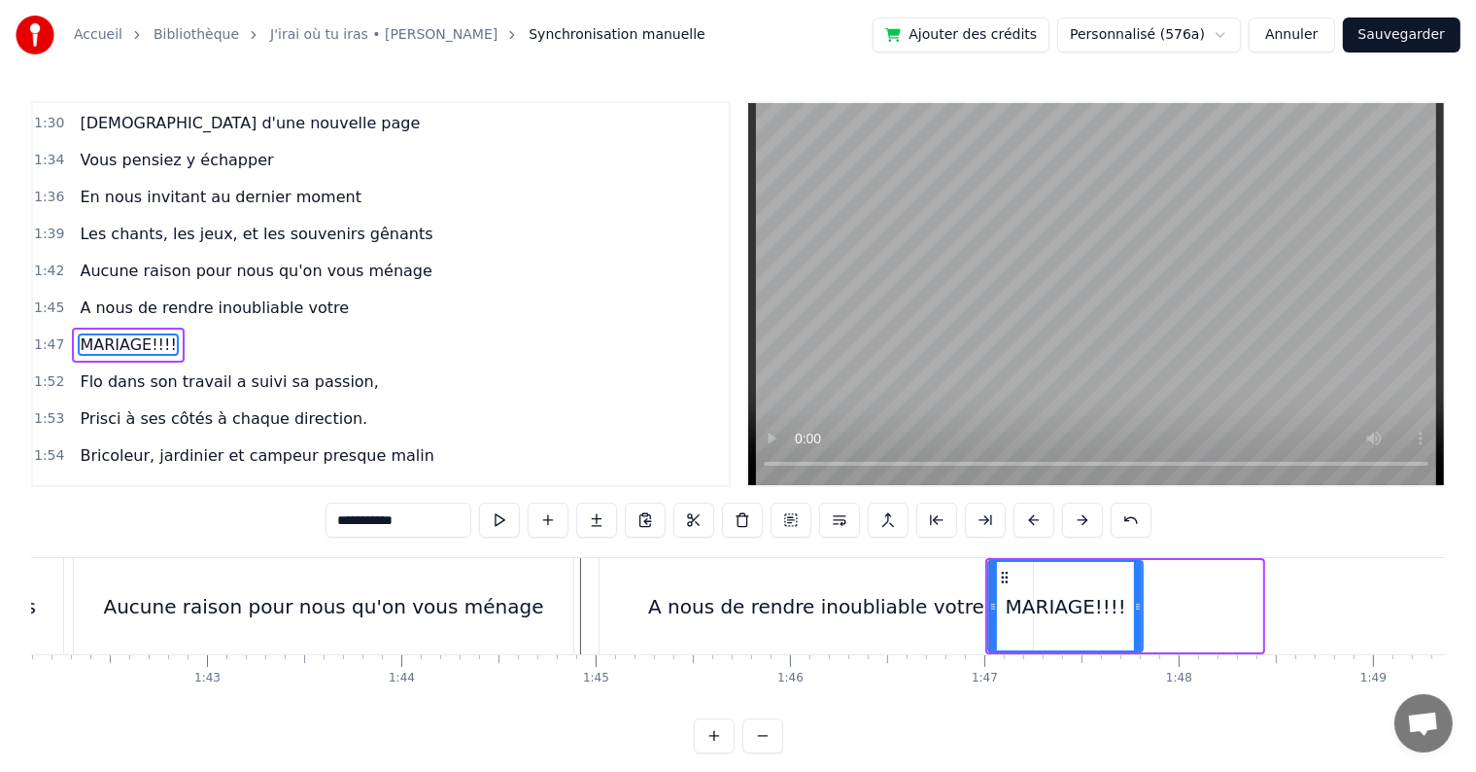
drag, startPoint x: 1257, startPoint y: 603, endPoint x: 1137, endPoint y: 605, distance: 119.6
click at [1137, 605] on icon at bounding box center [1138, 607] width 8 height 16
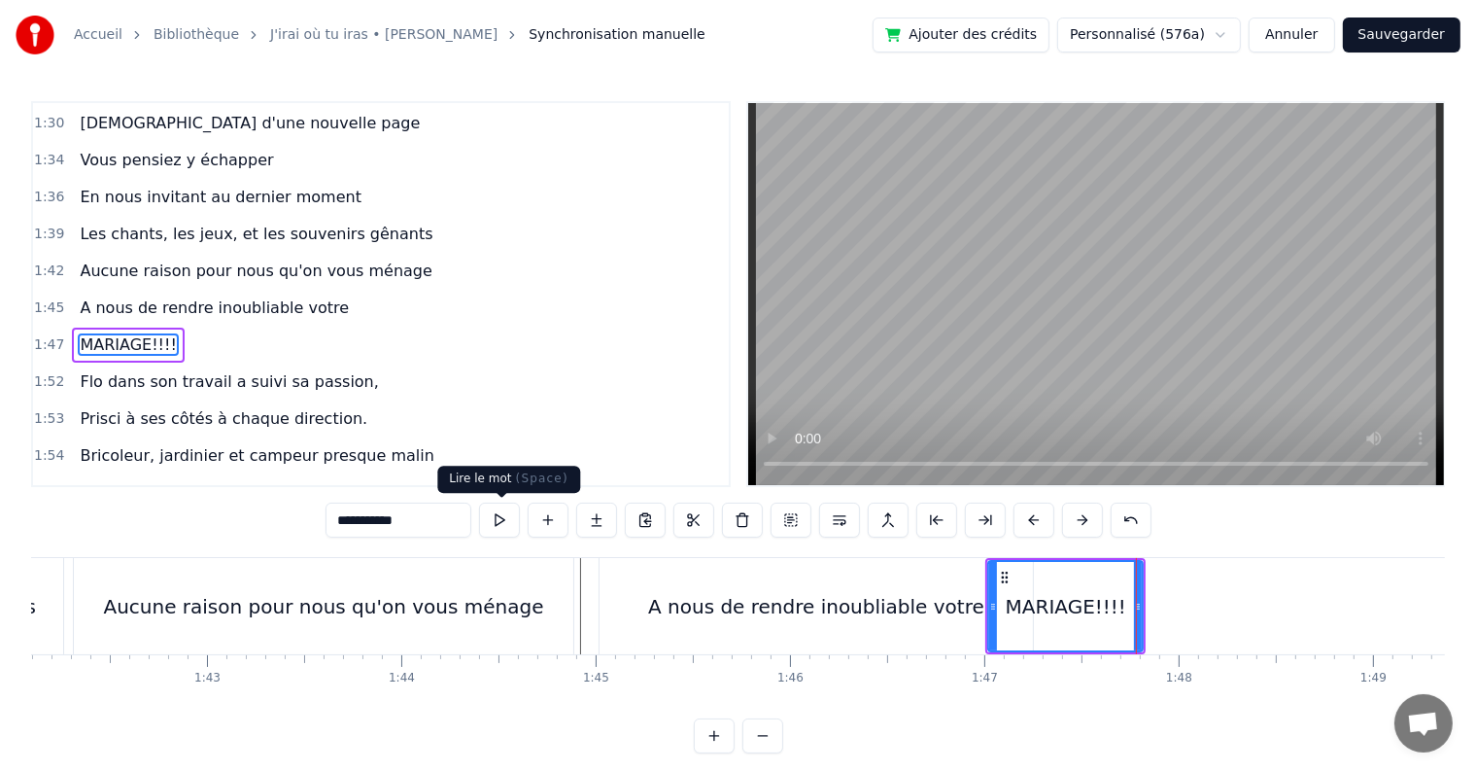
click at [511, 518] on button at bounding box center [499, 519] width 41 height 35
click at [944, 578] on div "A nous de rendre inoubliable votre" at bounding box center [816, 606] width 433 height 96
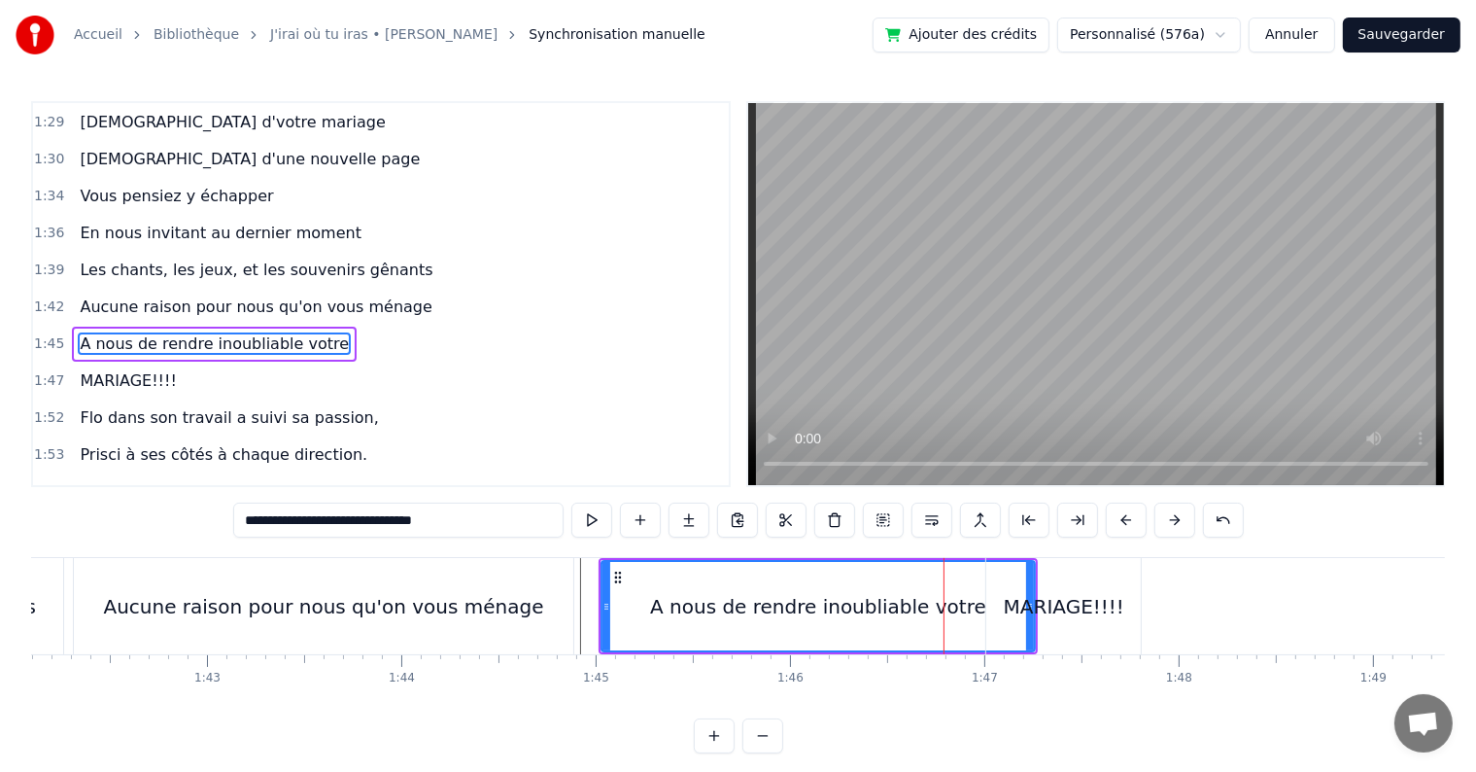
click at [1024, 572] on div "MARIAGE!!!!" at bounding box center [1063, 606] width 155 height 96
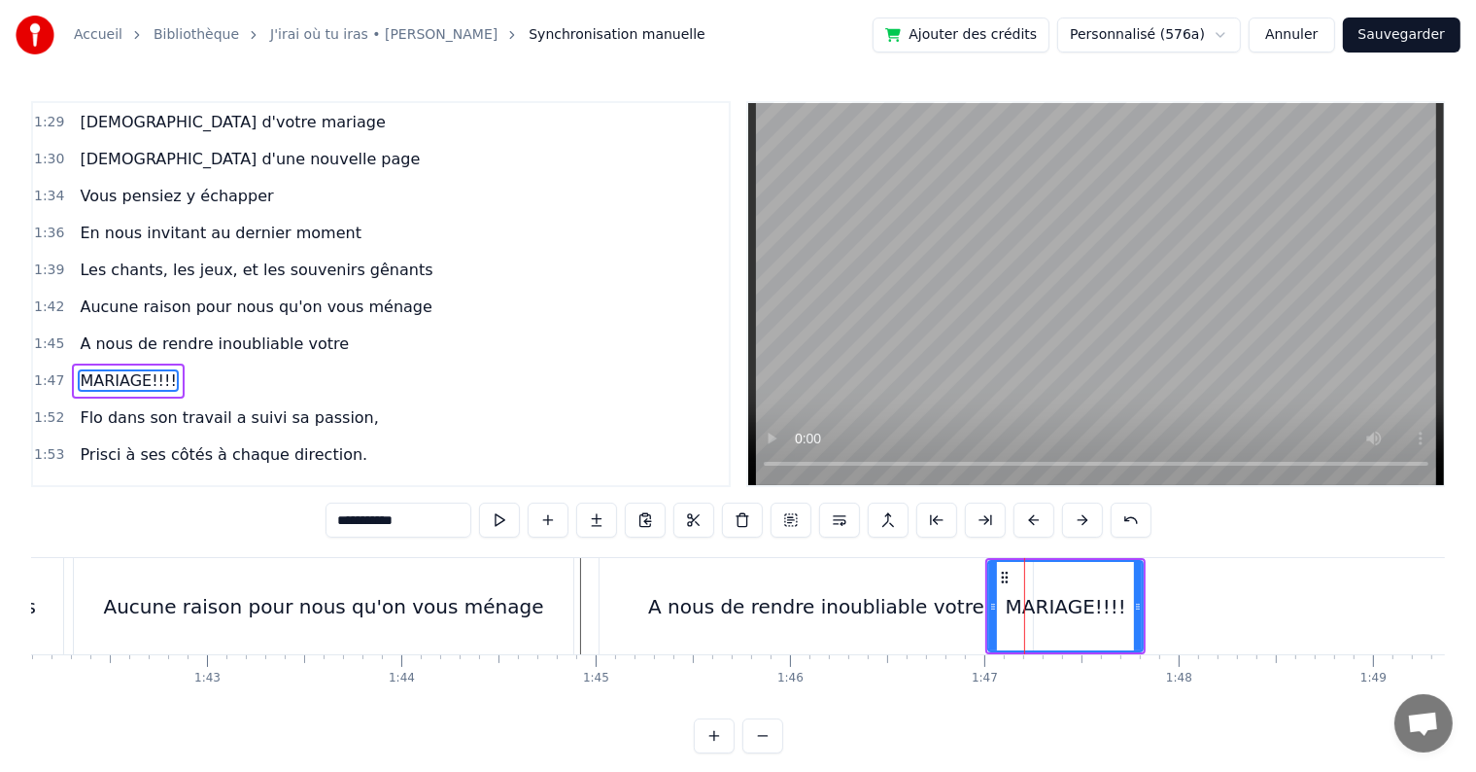
scroll to position [1365, 0]
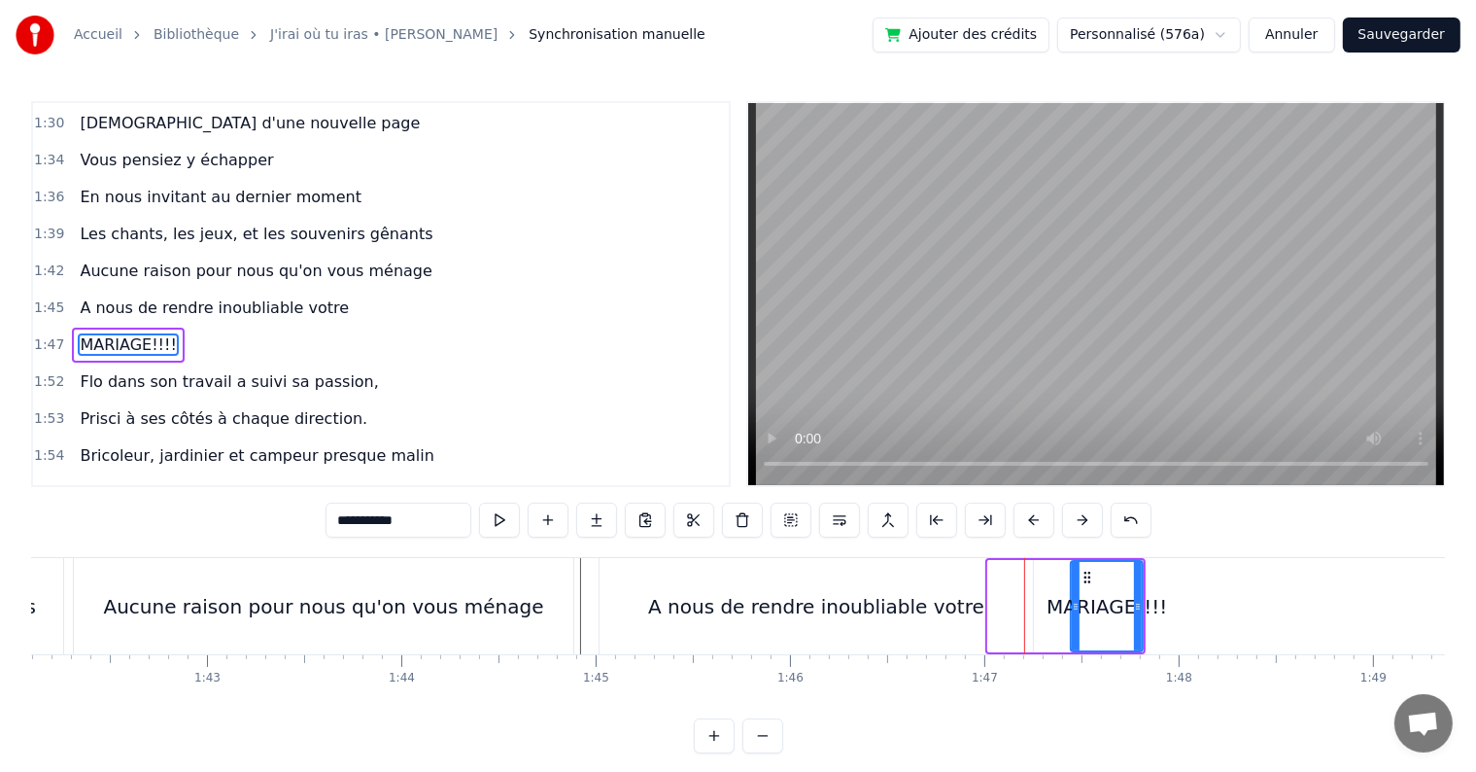
drag, startPoint x: 989, startPoint y: 605, endPoint x: 1070, endPoint y: 587, distance: 82.5
click at [1072, 587] on div at bounding box center [1076, 606] width 8 height 88
click at [1009, 595] on div "A nous de rendre inoubliable votre" at bounding box center [816, 606] width 433 height 96
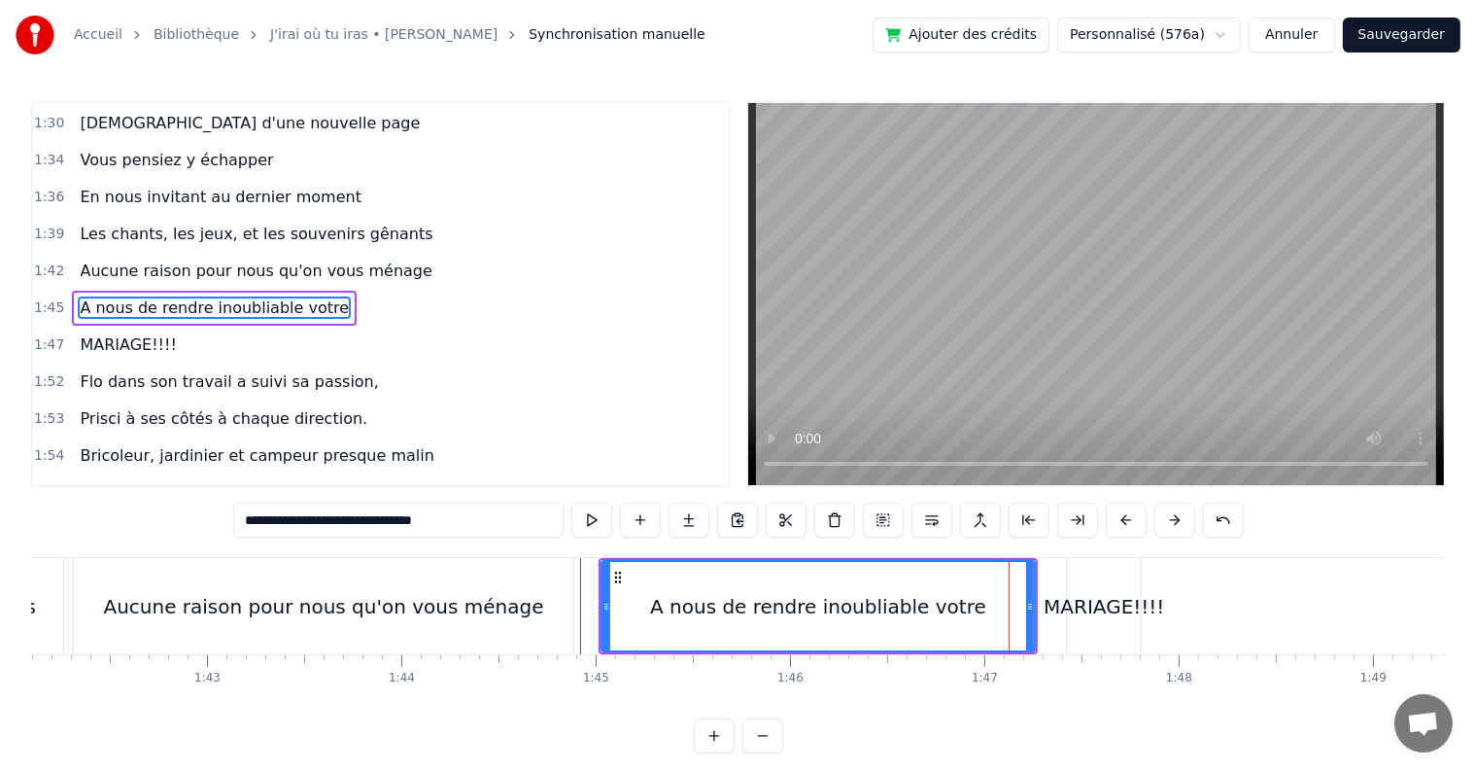
scroll to position [1329, 0]
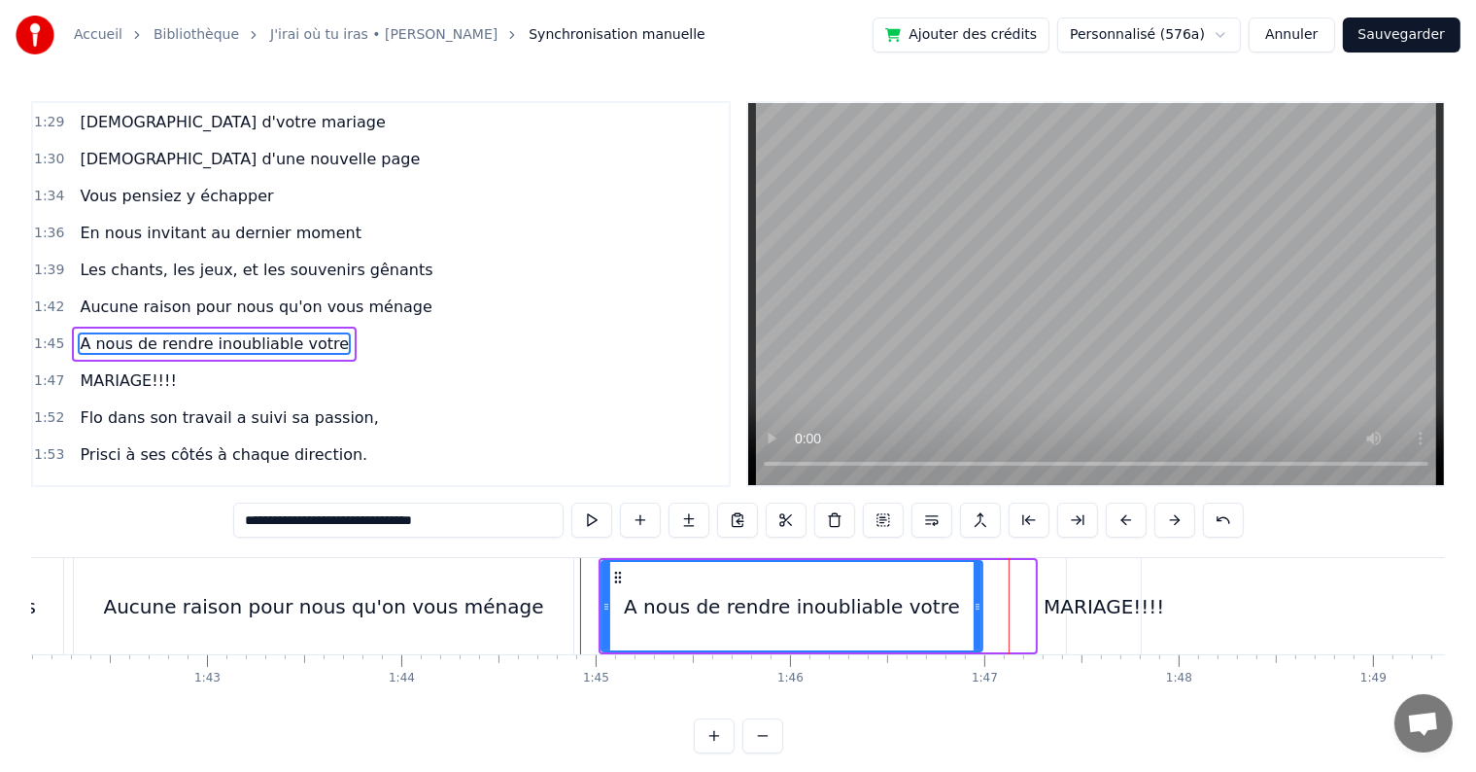
drag, startPoint x: 1029, startPoint y: 605, endPoint x: 977, endPoint y: 604, distance: 52.5
click at [977, 604] on icon at bounding box center [978, 607] width 8 height 16
click at [1061, 595] on div "MARIAGE!!!!" at bounding box center [1104, 606] width 121 height 29
type input "**********"
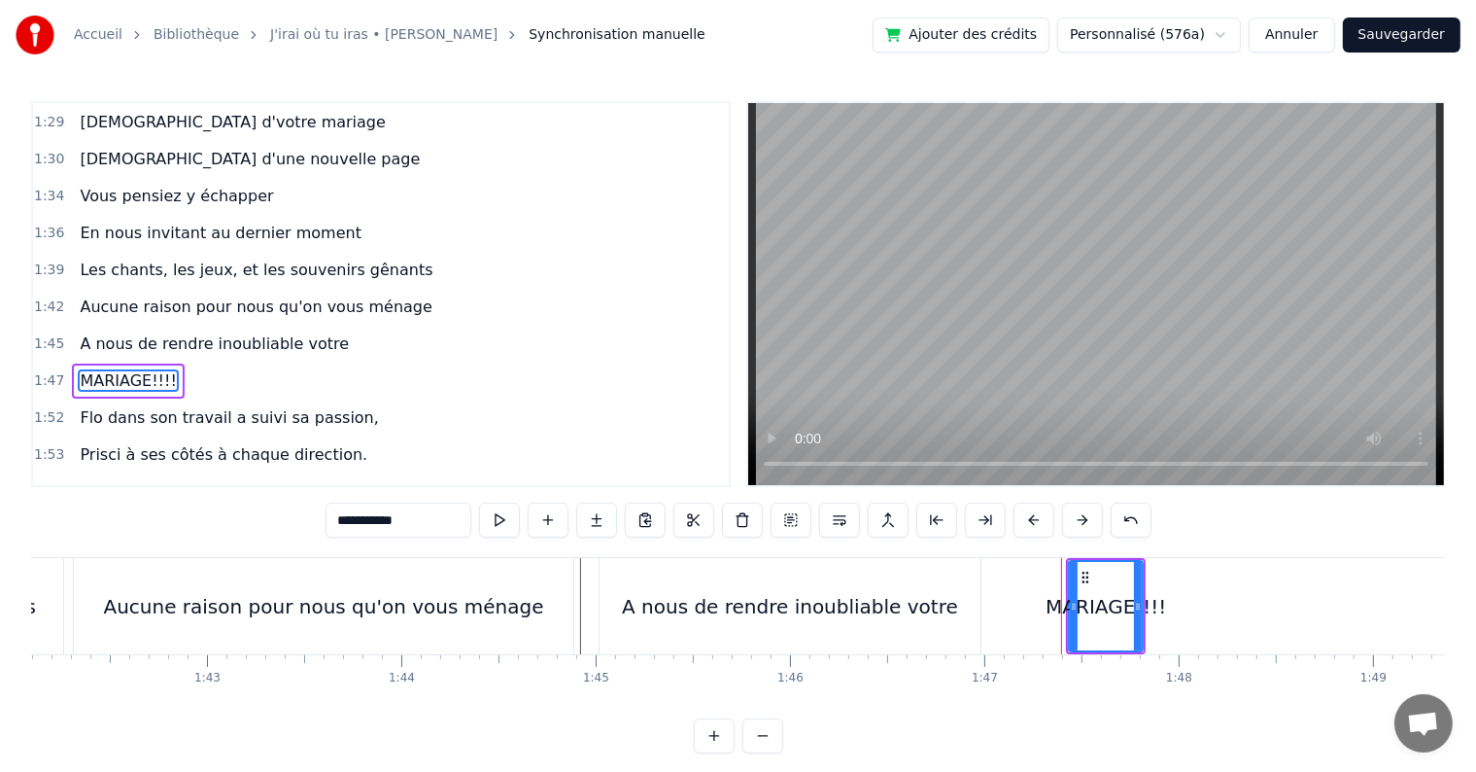
scroll to position [1365, 0]
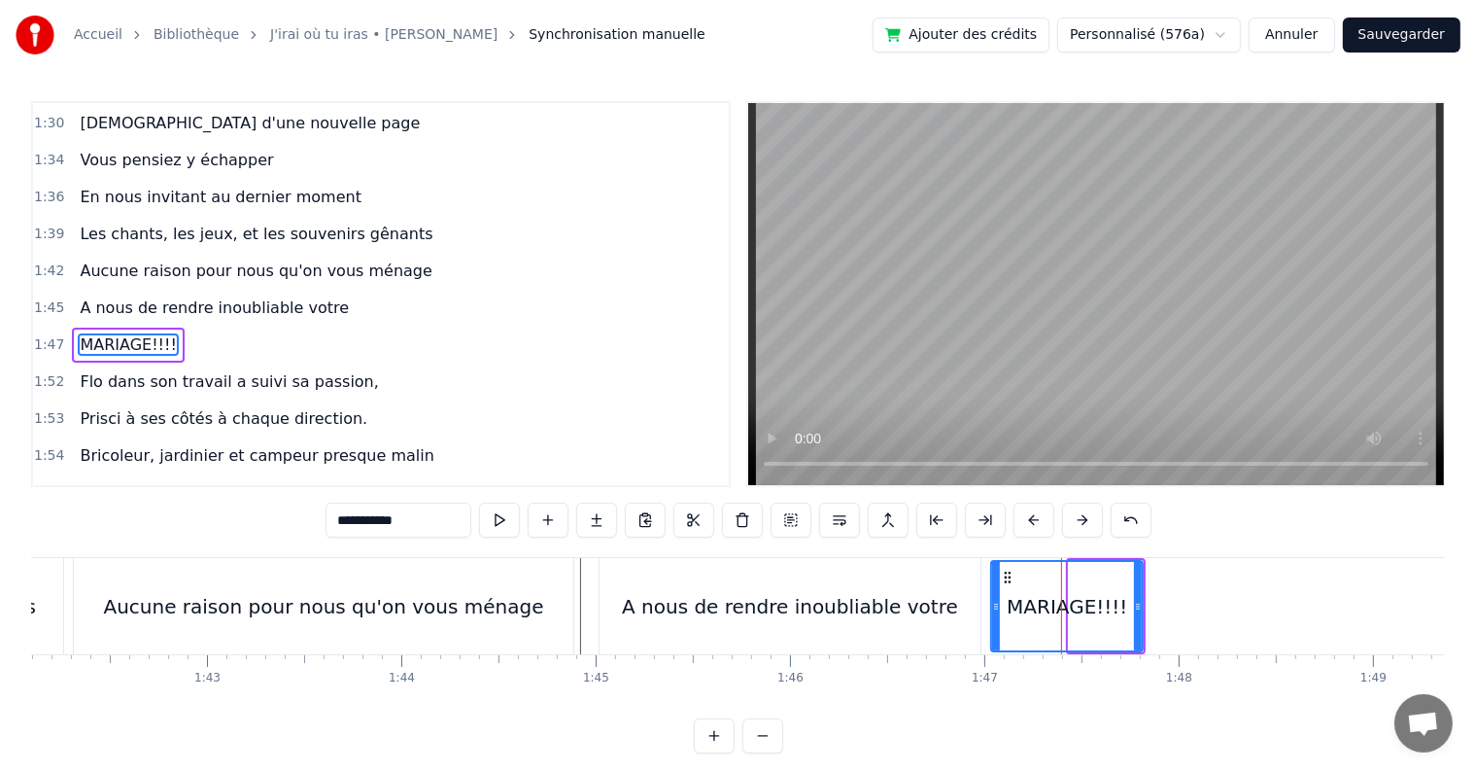
drag, startPoint x: 1073, startPoint y: 599, endPoint x: 995, endPoint y: 596, distance: 77.8
click at [995, 596] on div at bounding box center [996, 606] width 8 height 88
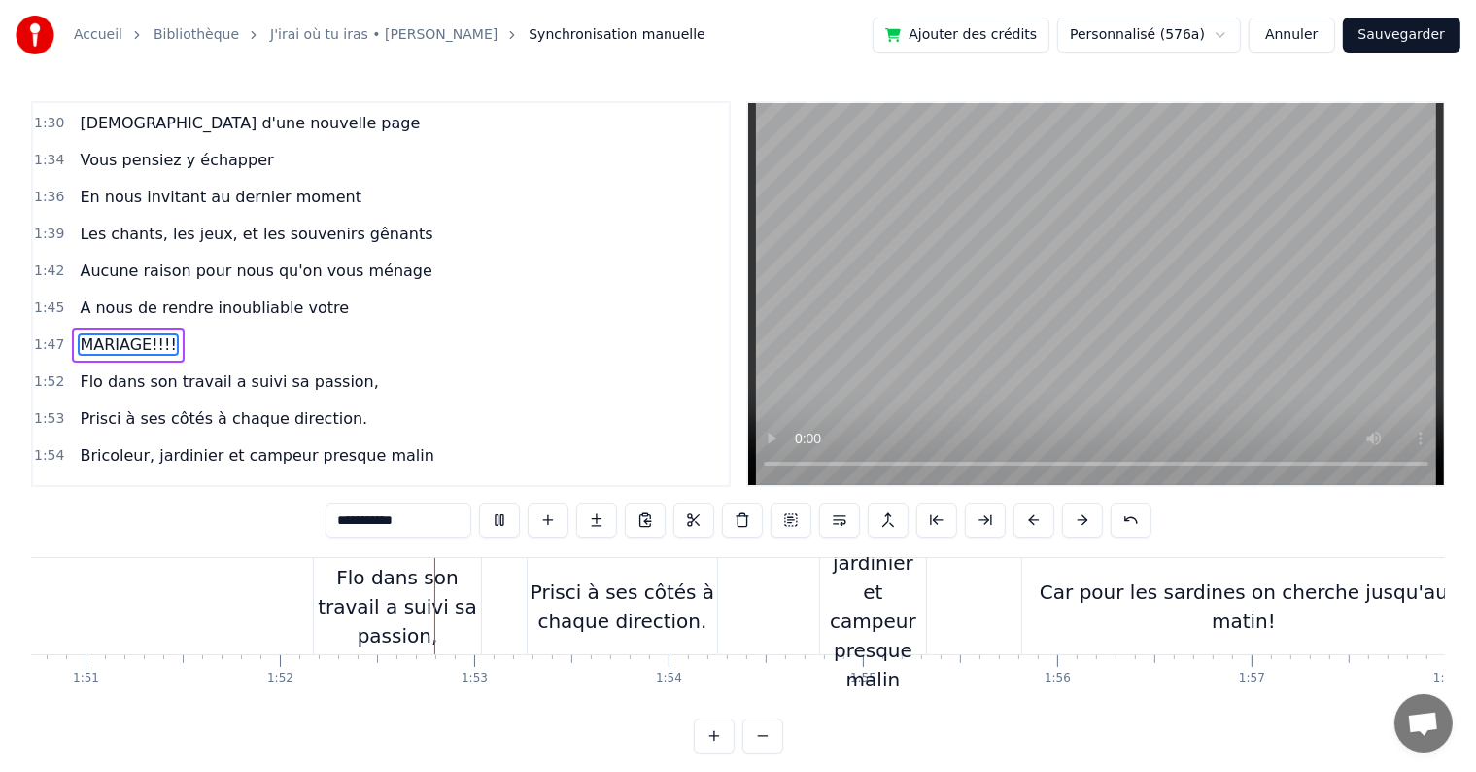
scroll to position [0, 21702]
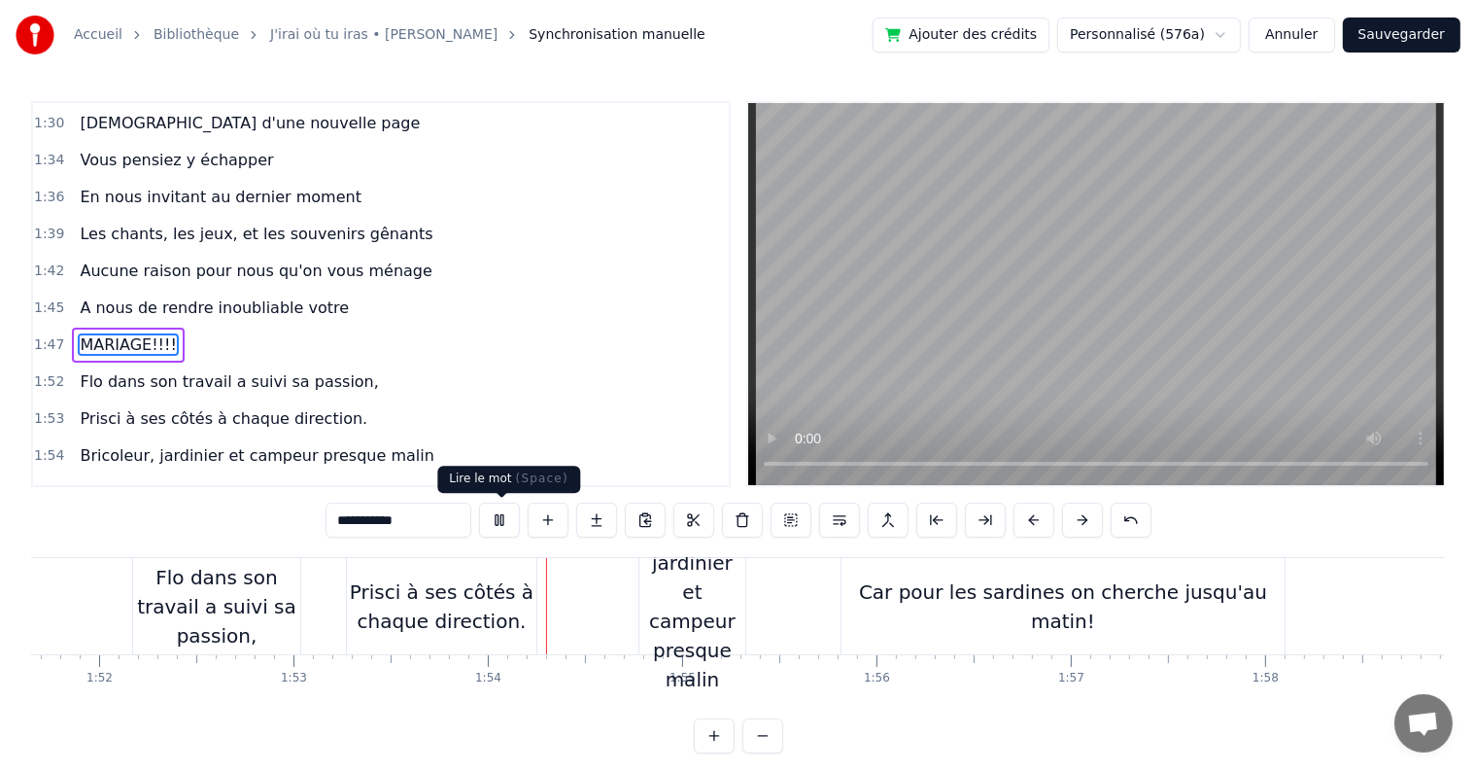
click at [497, 517] on button at bounding box center [499, 519] width 41 height 35
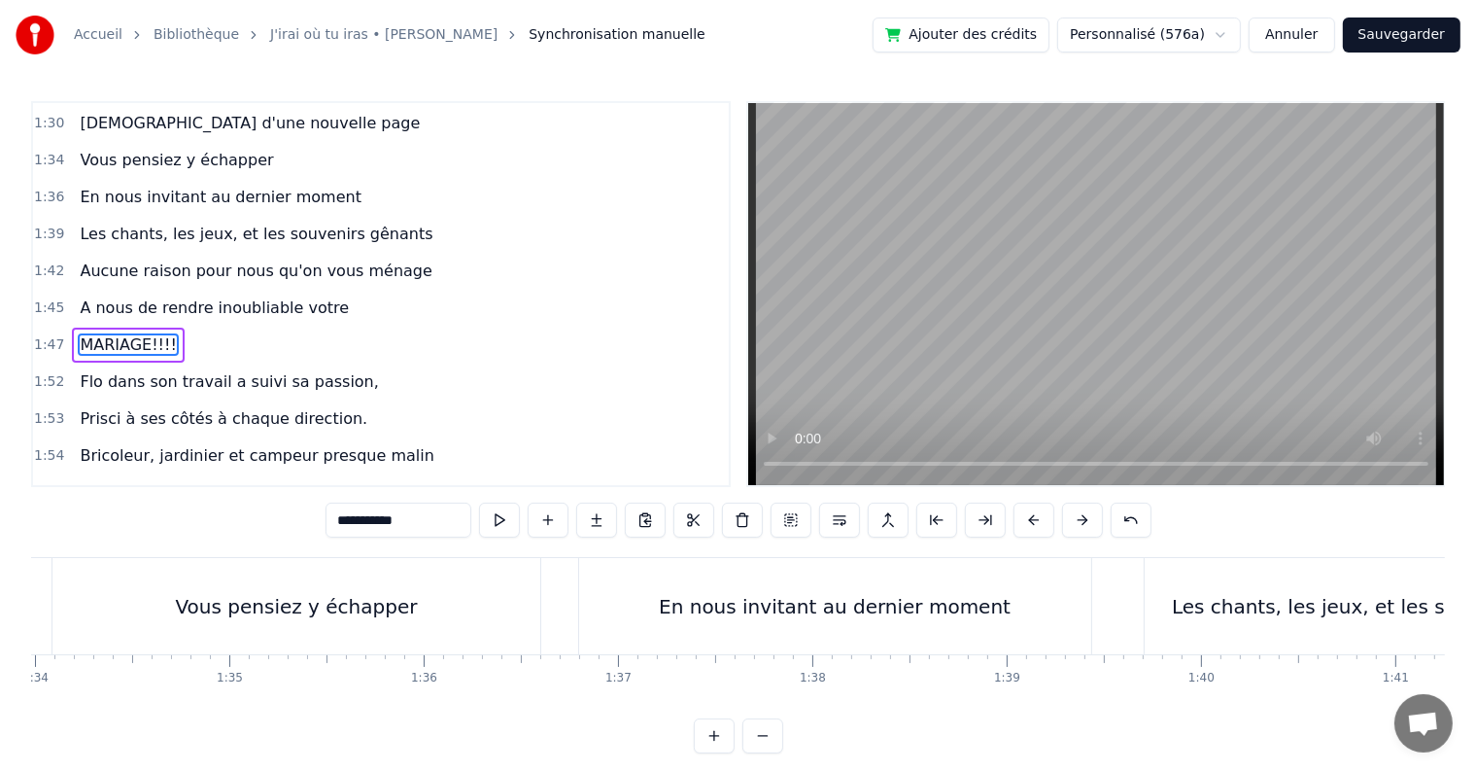
scroll to position [0, 18199]
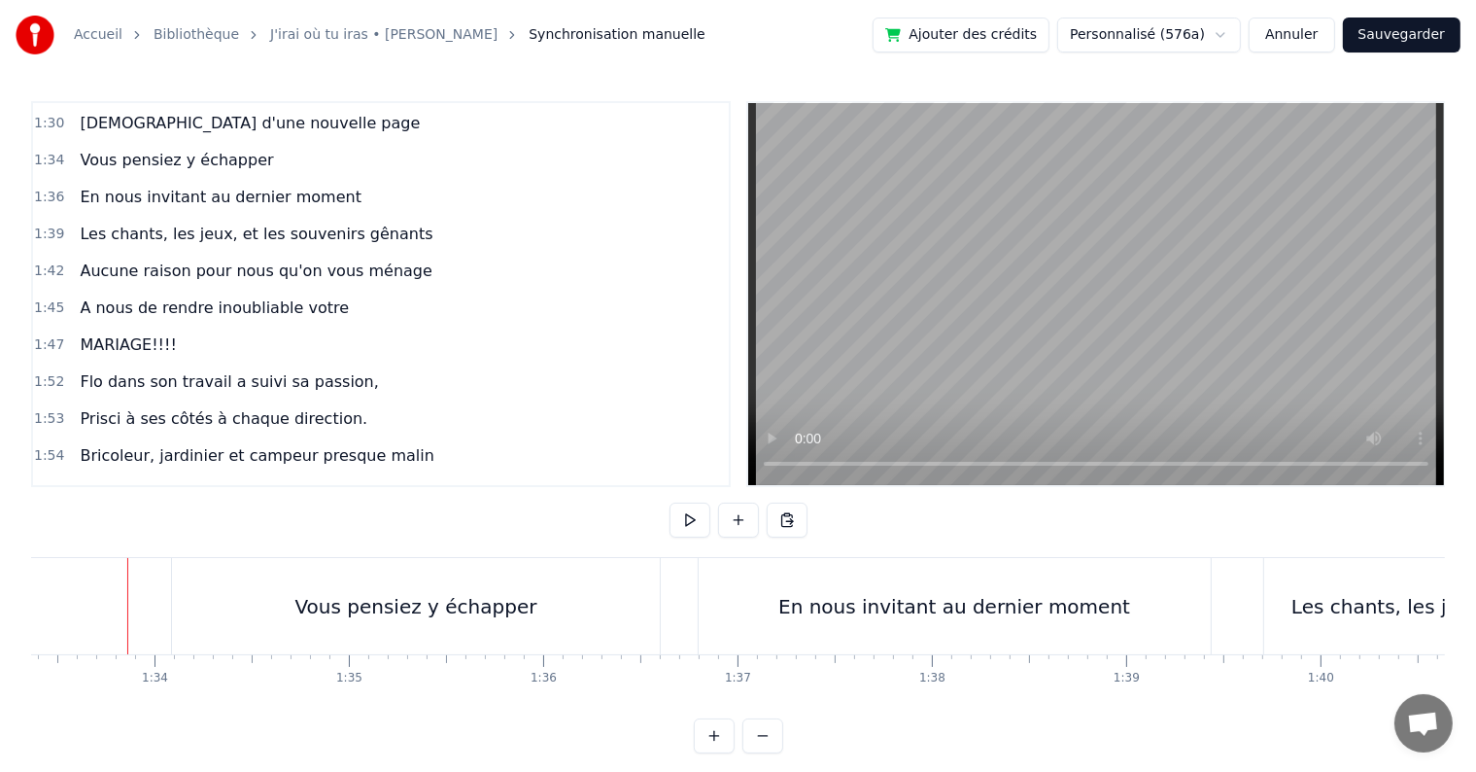
scroll to position [0, 18146]
click at [684, 525] on button at bounding box center [690, 519] width 41 height 35
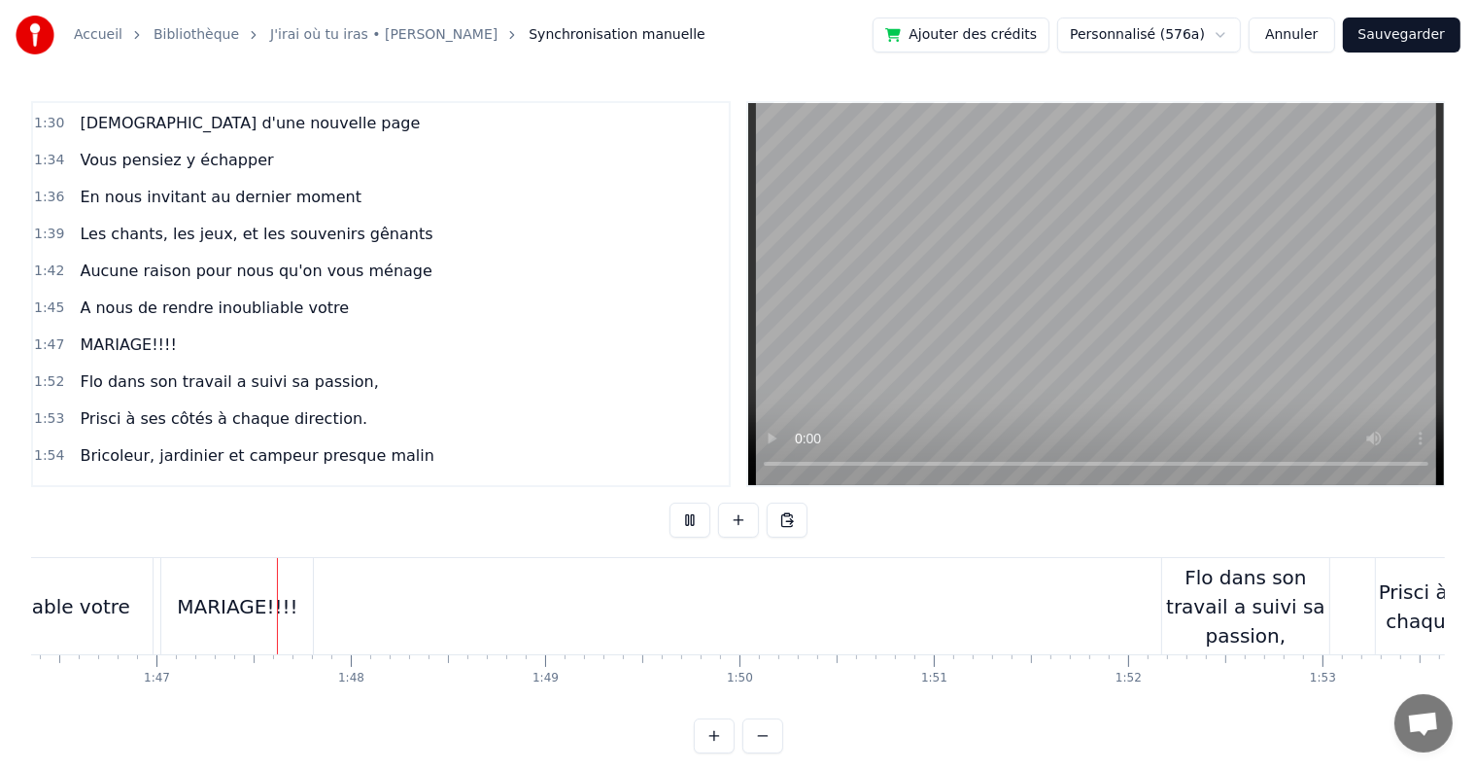
scroll to position [0, 20676]
click at [698, 512] on button at bounding box center [690, 519] width 41 height 35
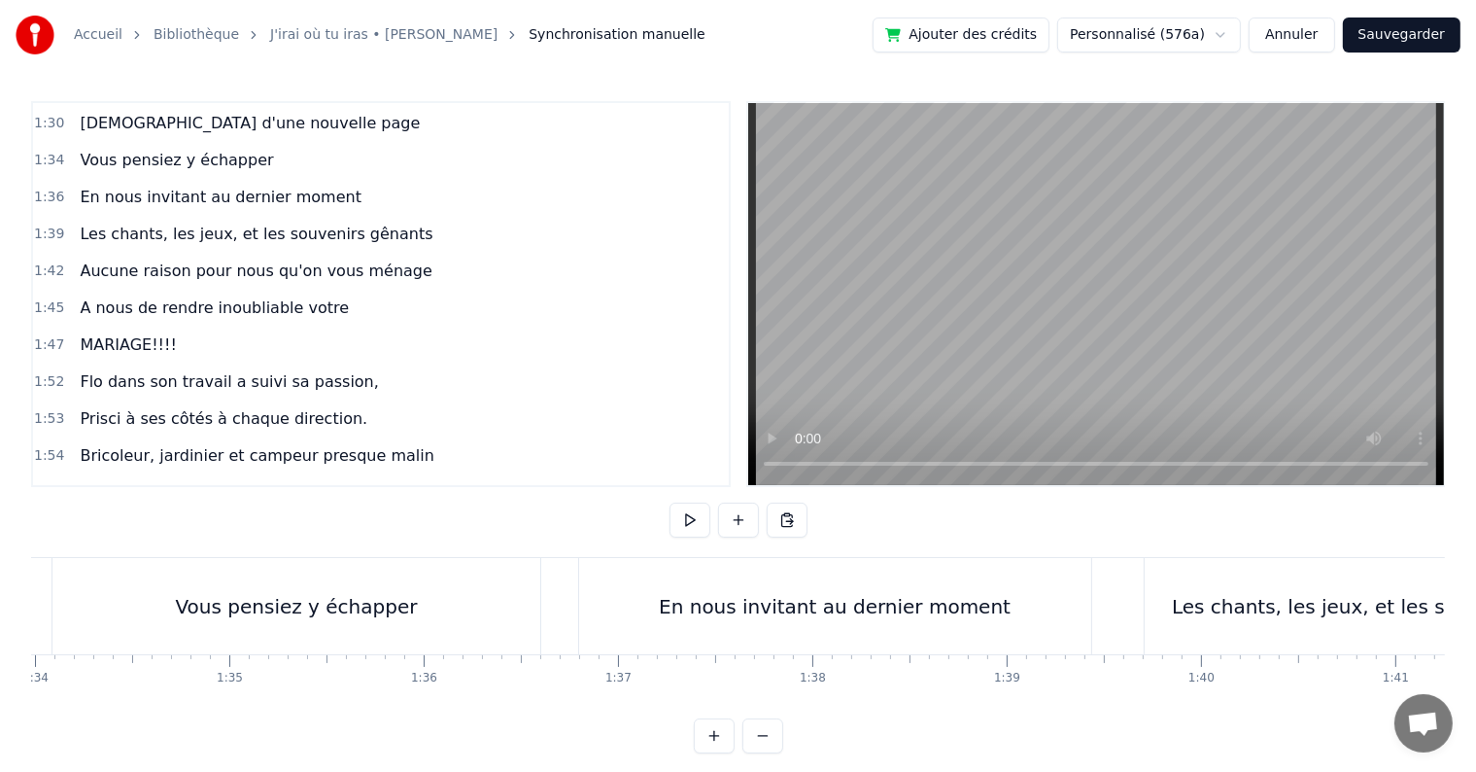
scroll to position [0, 18291]
click at [1286, 609] on div "Les chants, les jeux, et les souvenirs gênants" at bounding box center [1369, 606] width 441 height 29
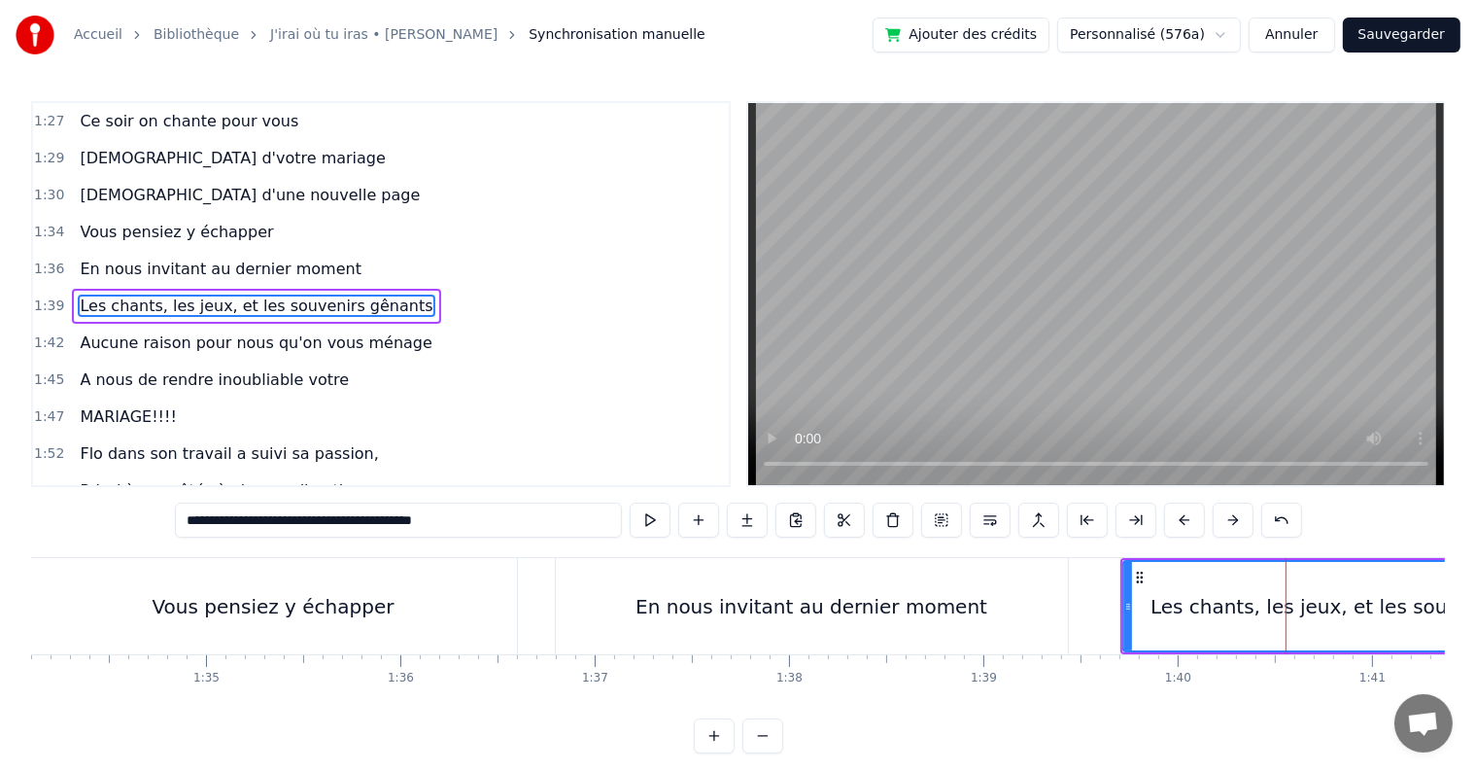
scroll to position [1257, 0]
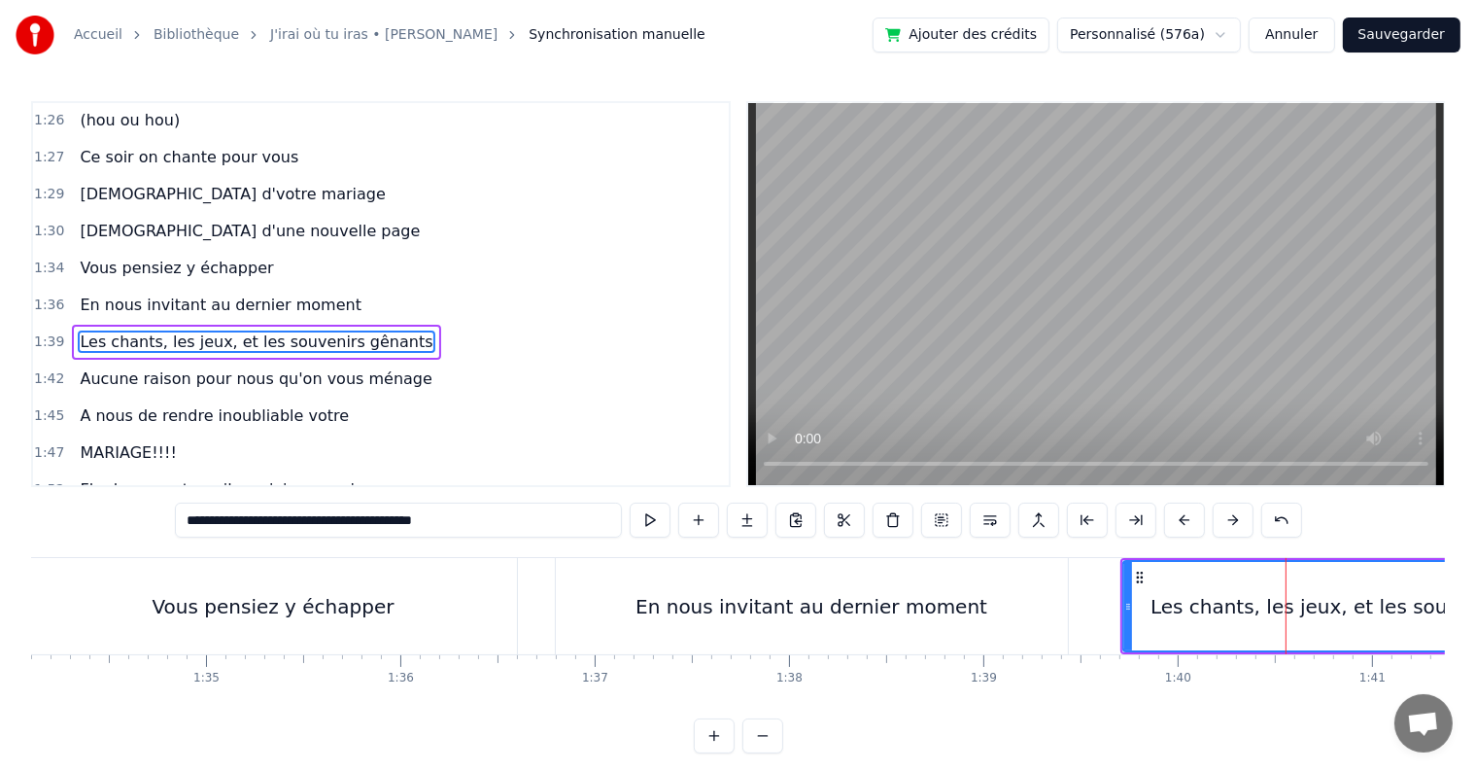
click at [326, 518] on input "**********" at bounding box center [398, 519] width 447 height 35
click at [524, 515] on input "**********" at bounding box center [399, 519] width 418 height 35
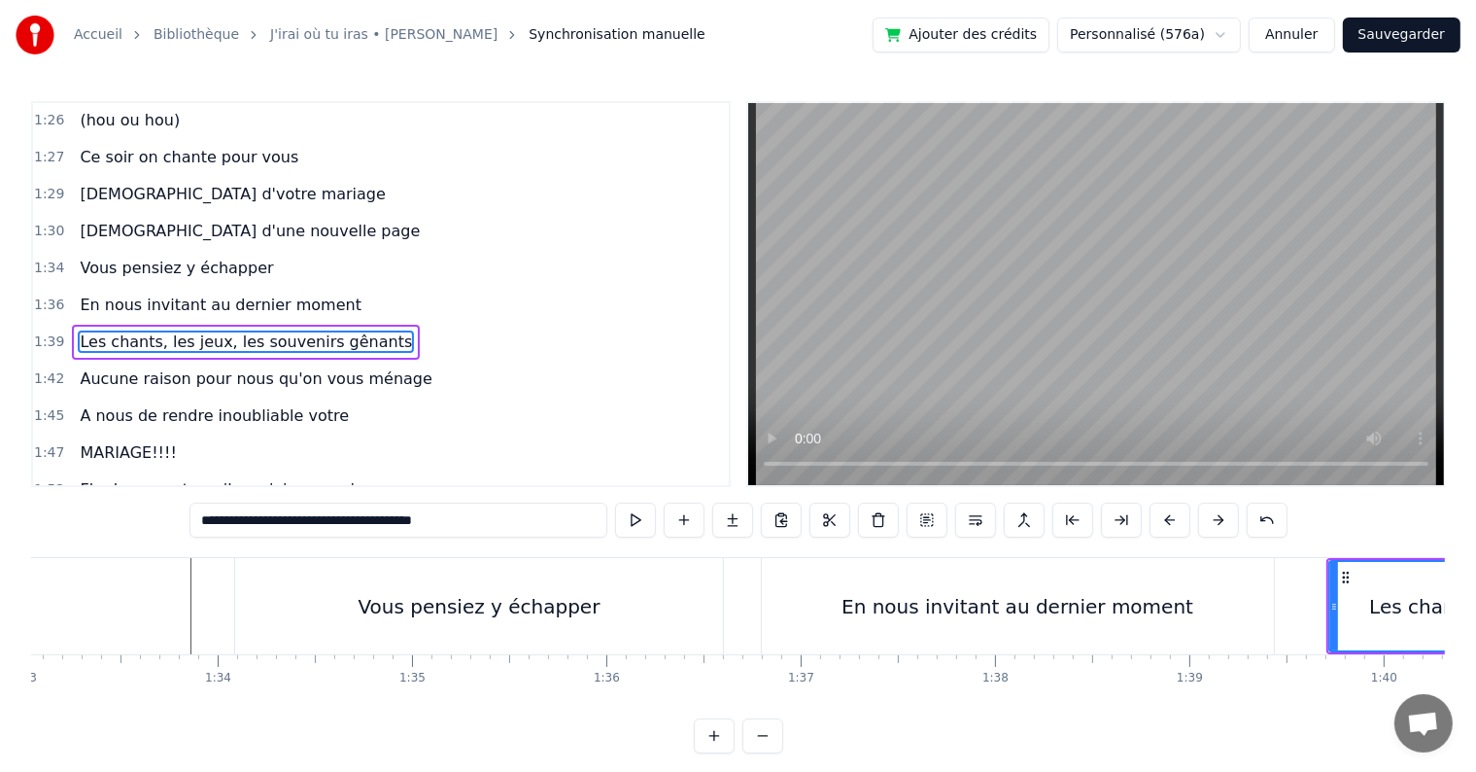
type input "**********"
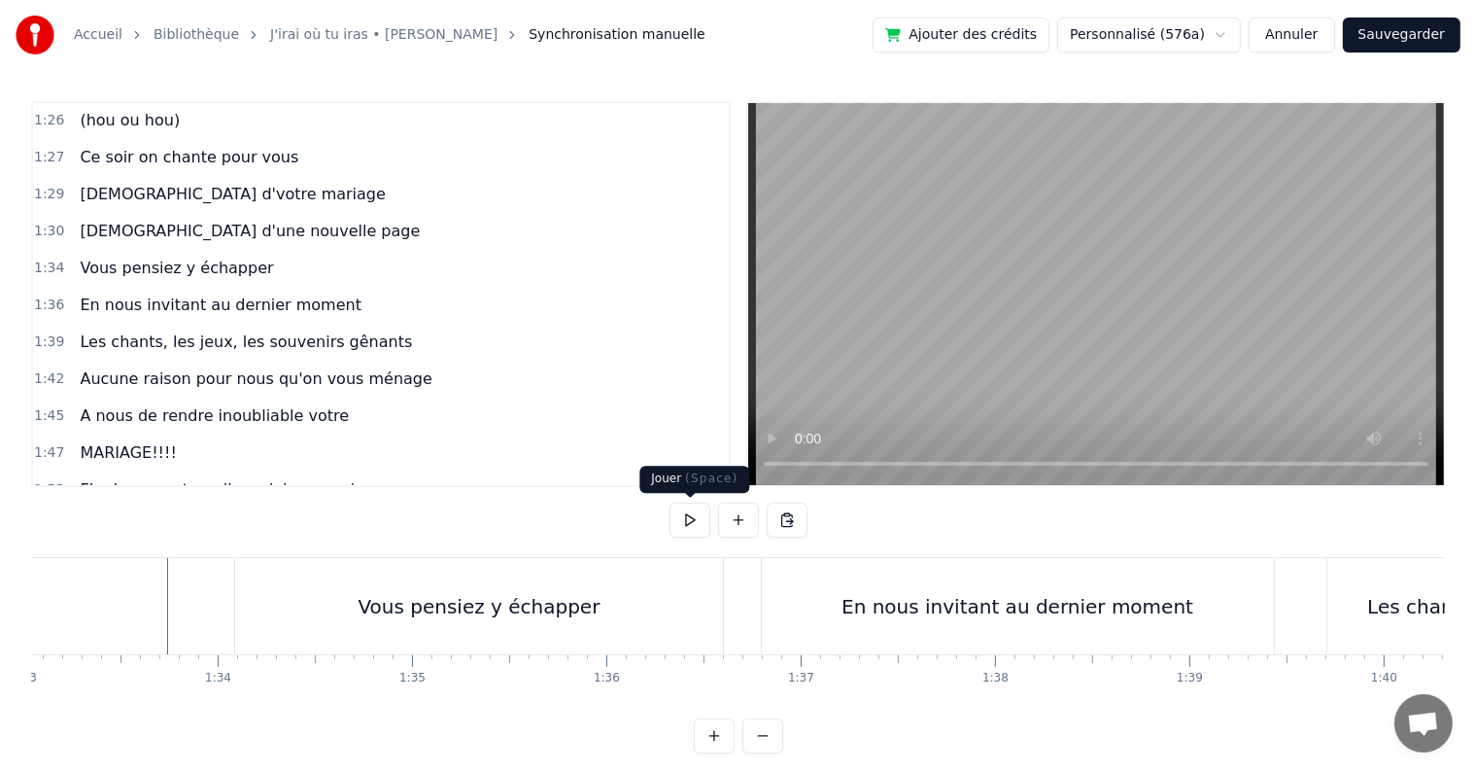
click at [688, 523] on button at bounding box center [690, 519] width 41 height 35
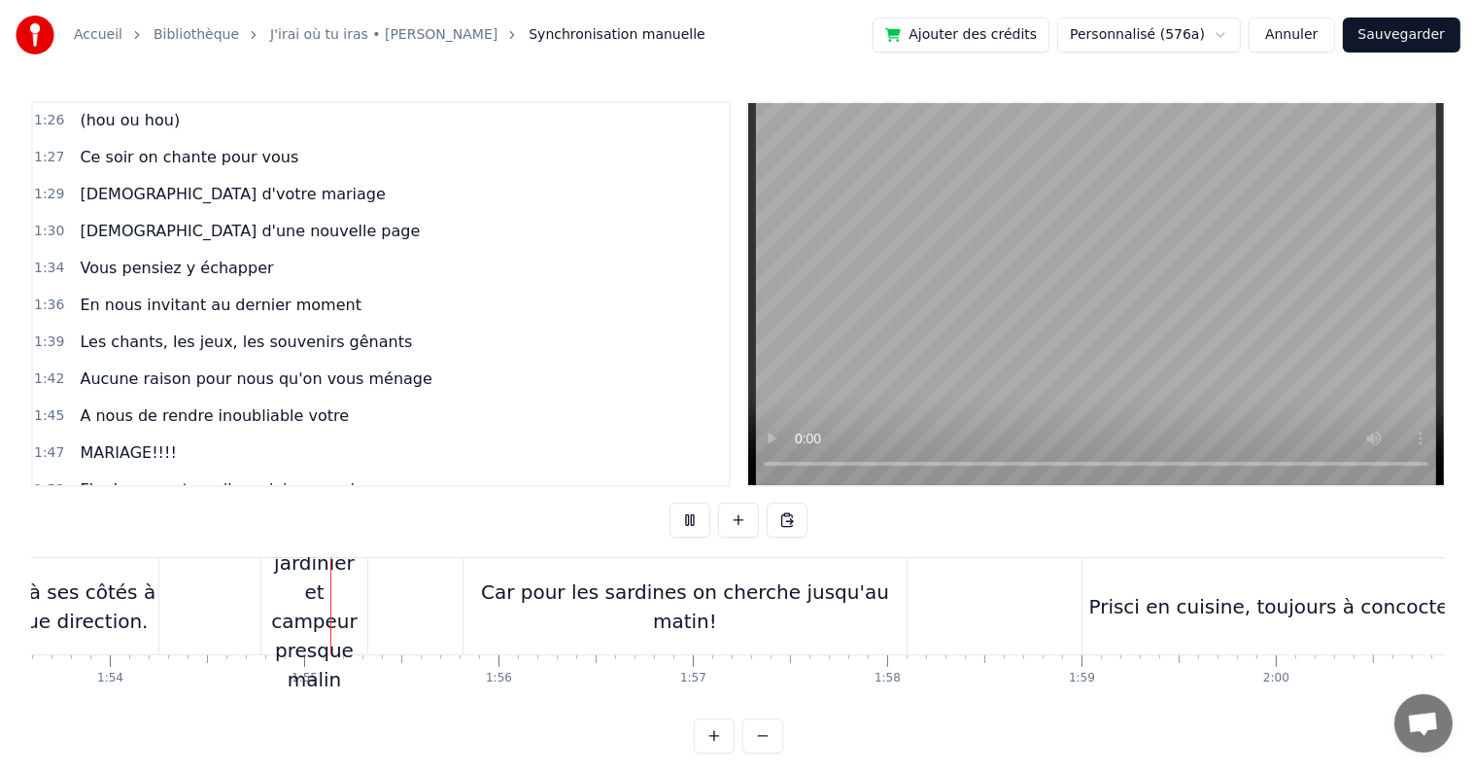
scroll to position [0, 22153]
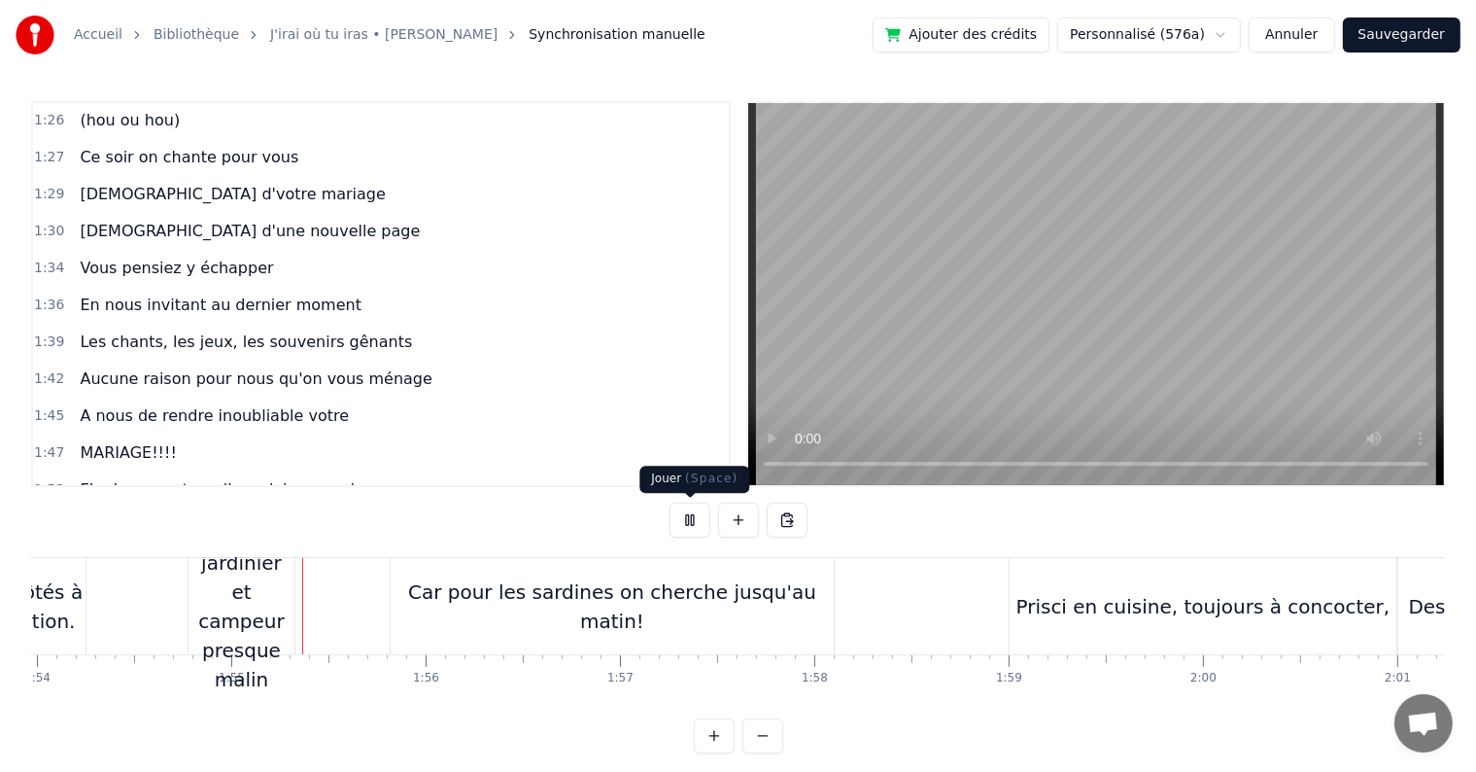
click at [676, 529] on button at bounding box center [690, 519] width 41 height 35
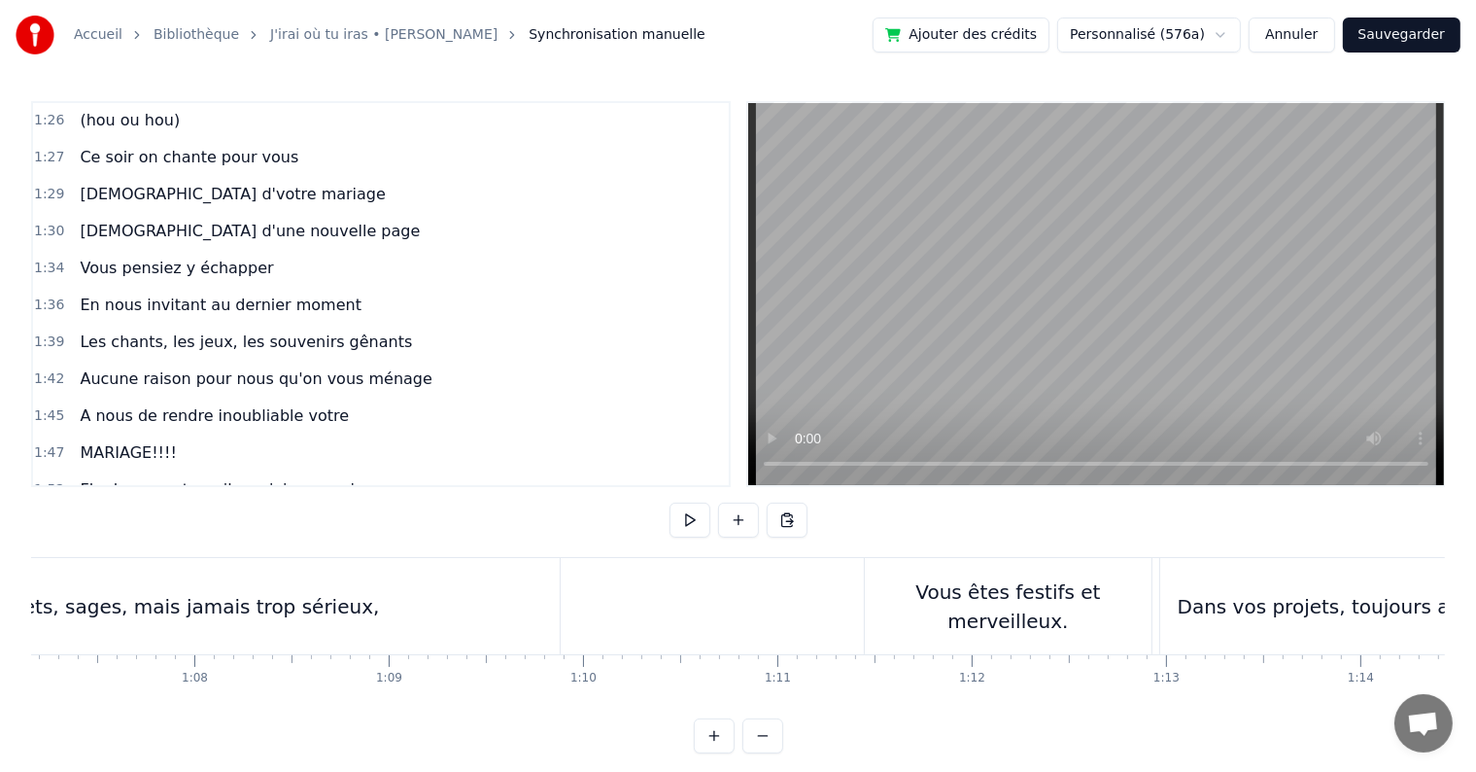
scroll to position [0, 13100]
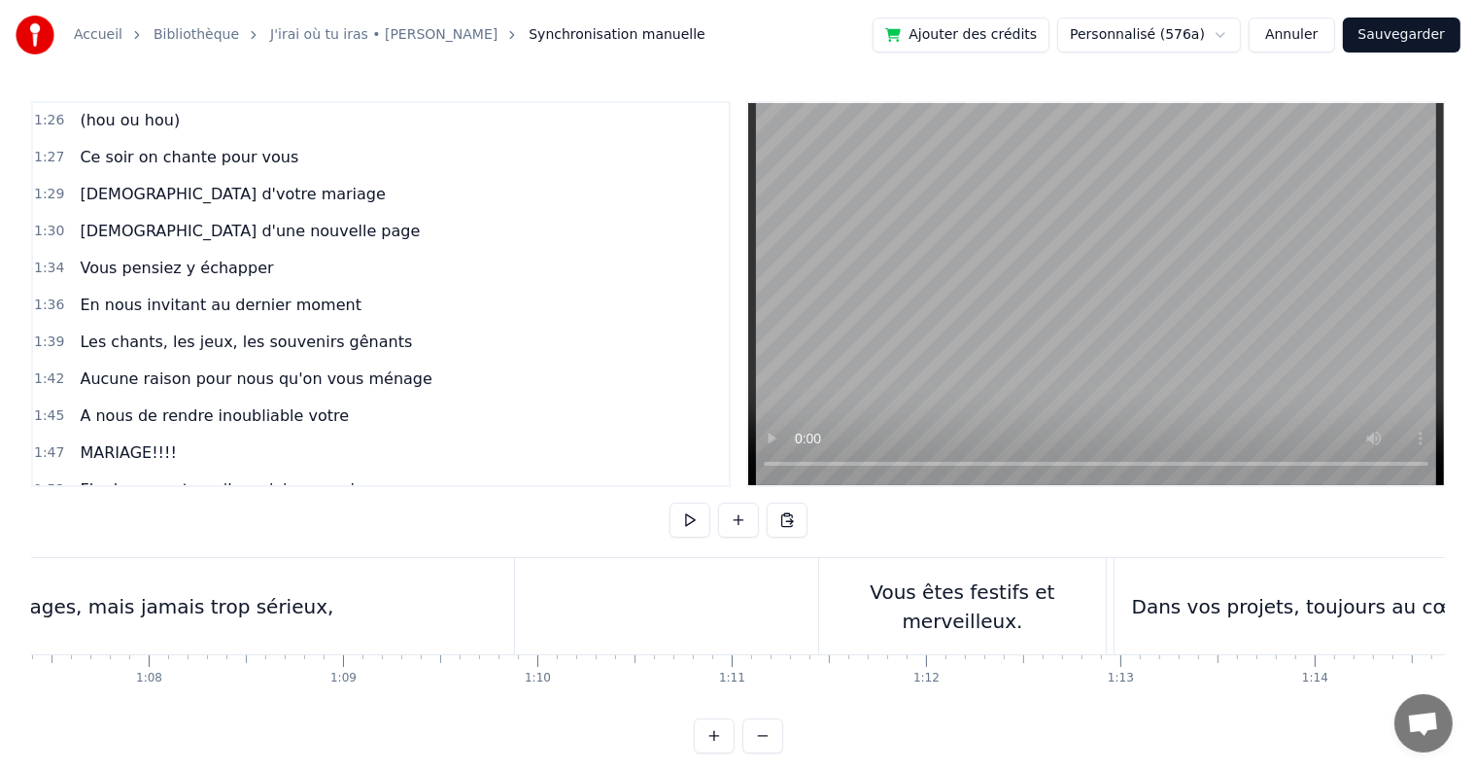
click at [704, 523] on button at bounding box center [690, 519] width 41 height 35
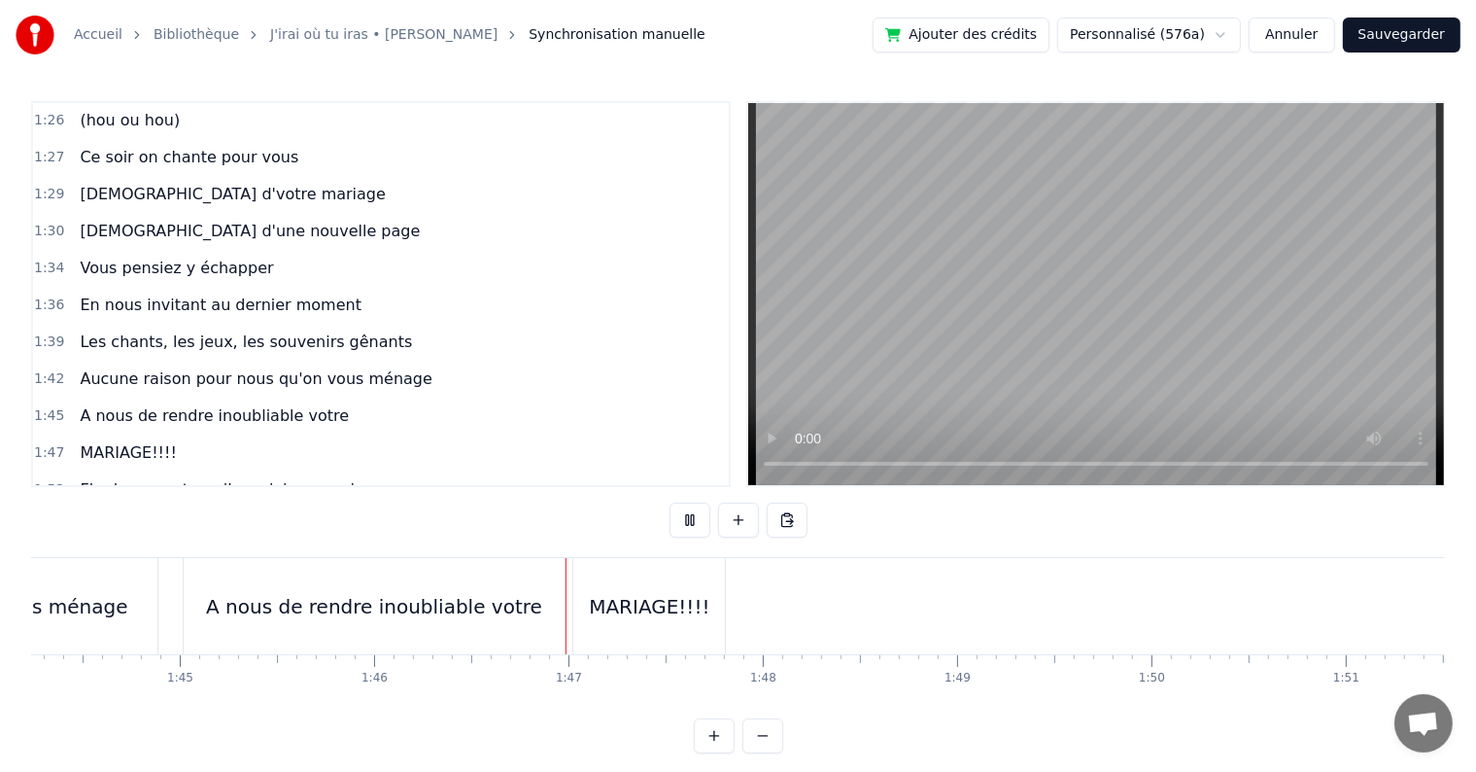
scroll to position [0, 20585]
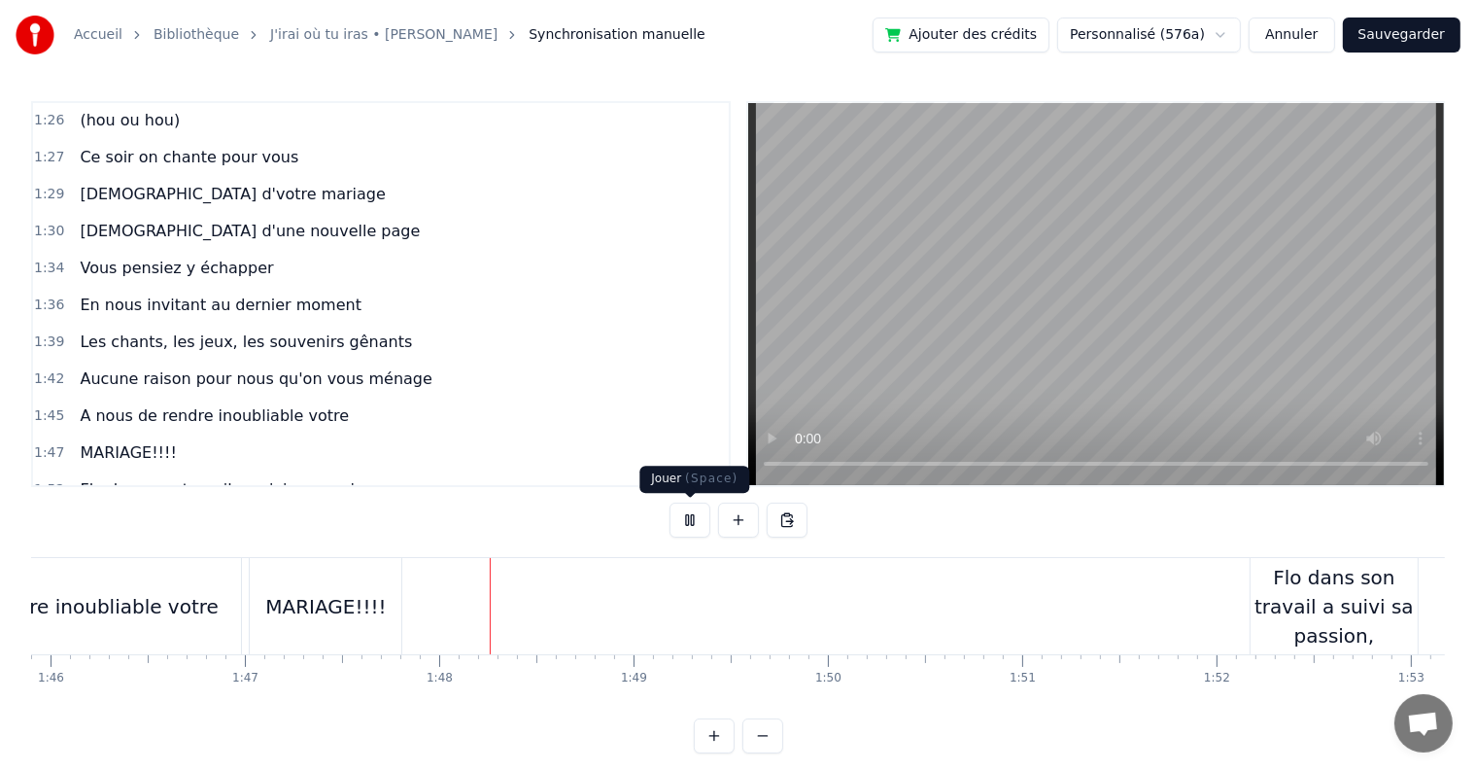
click at [675, 519] on button at bounding box center [690, 519] width 41 height 35
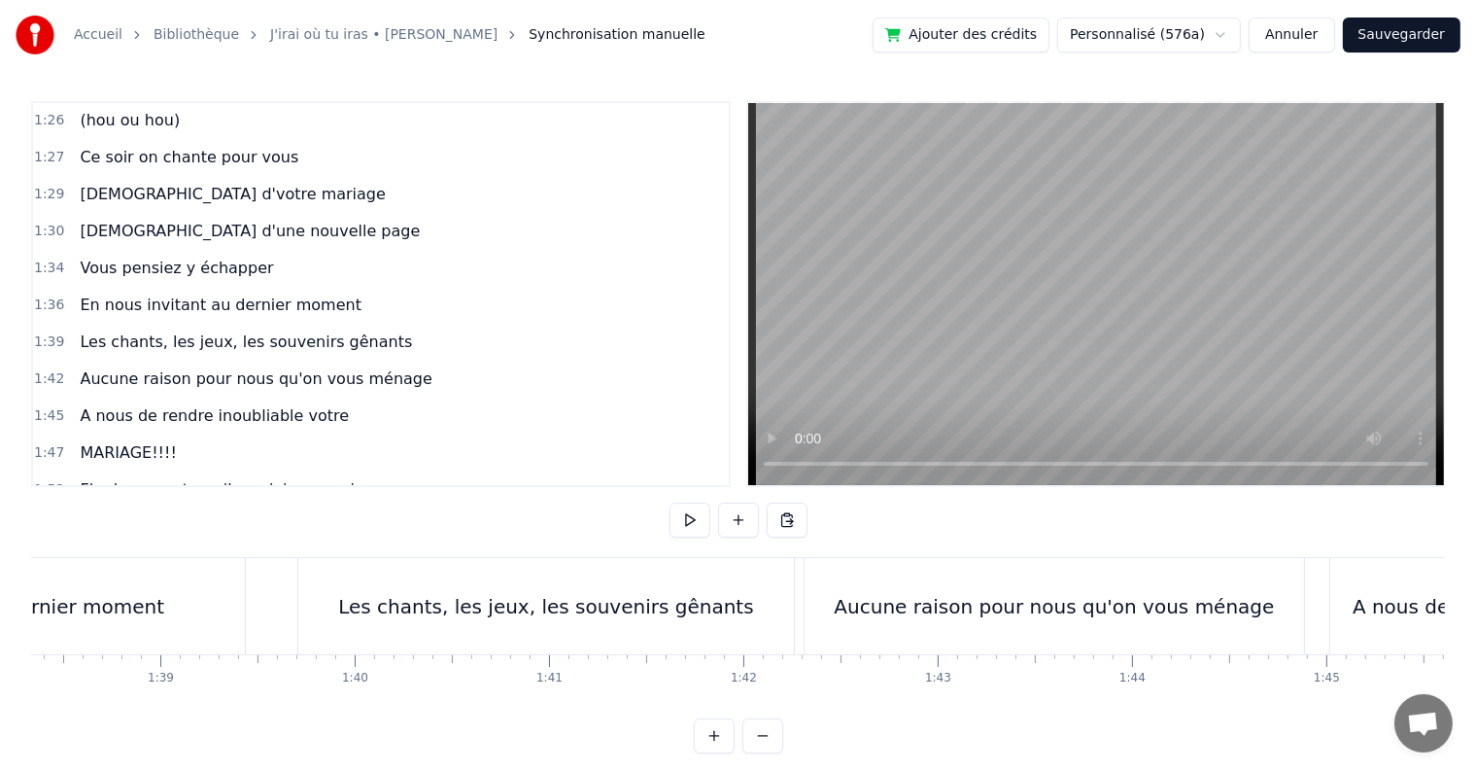
scroll to position [0, 19135]
click at [1107, 563] on div "Aucune raison pour nous qu'on vous ménage" at bounding box center [1033, 606] width 500 height 96
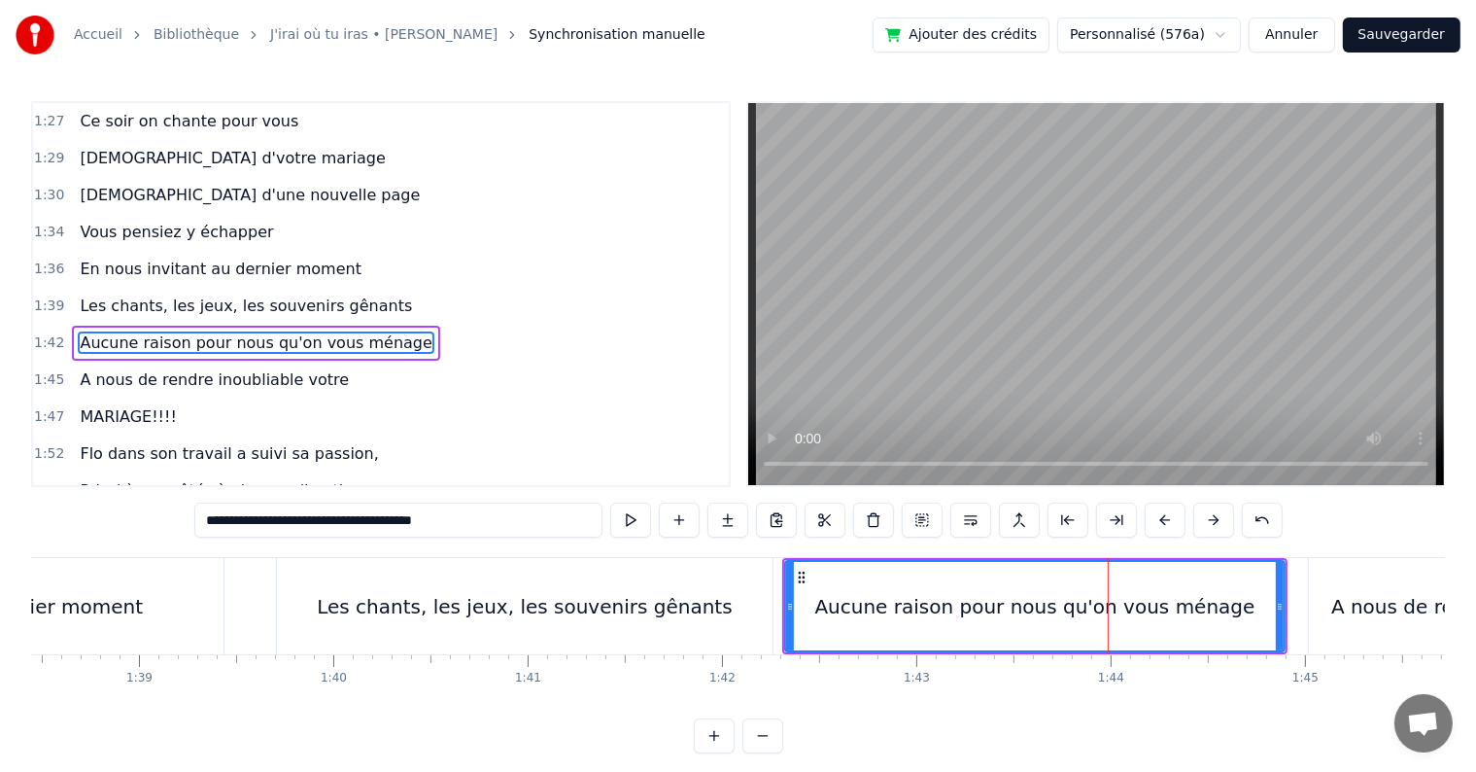
drag, startPoint x: 363, startPoint y: 519, endPoint x: 327, endPoint y: 519, distance: 36.0
click at [327, 519] on input "**********" at bounding box center [398, 519] width 408 height 35
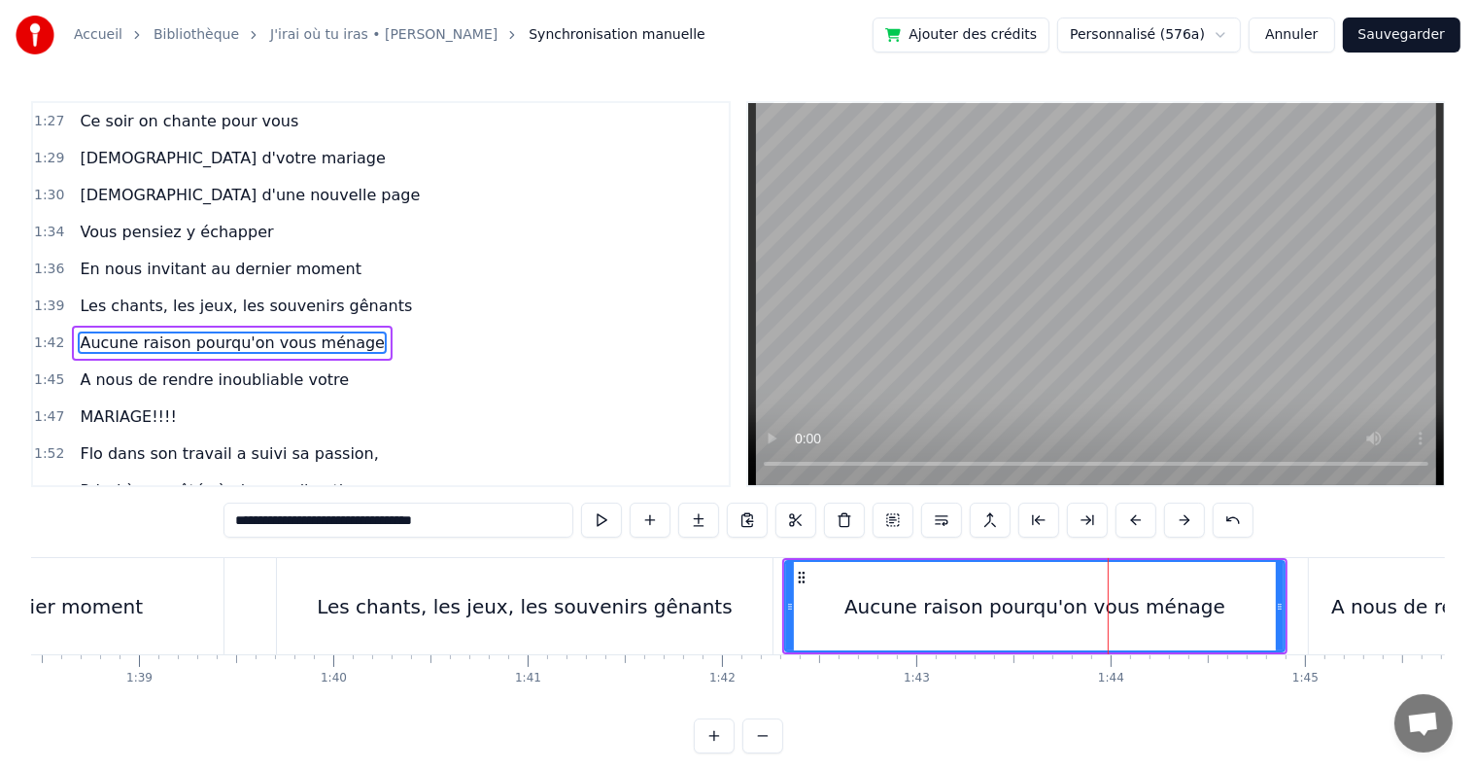
click at [358, 517] on input "**********" at bounding box center [399, 519] width 350 height 35
drag, startPoint x: 330, startPoint y: 521, endPoint x: 357, endPoint y: 524, distance: 26.4
click at [357, 524] on input "**********" at bounding box center [399, 519] width 350 height 35
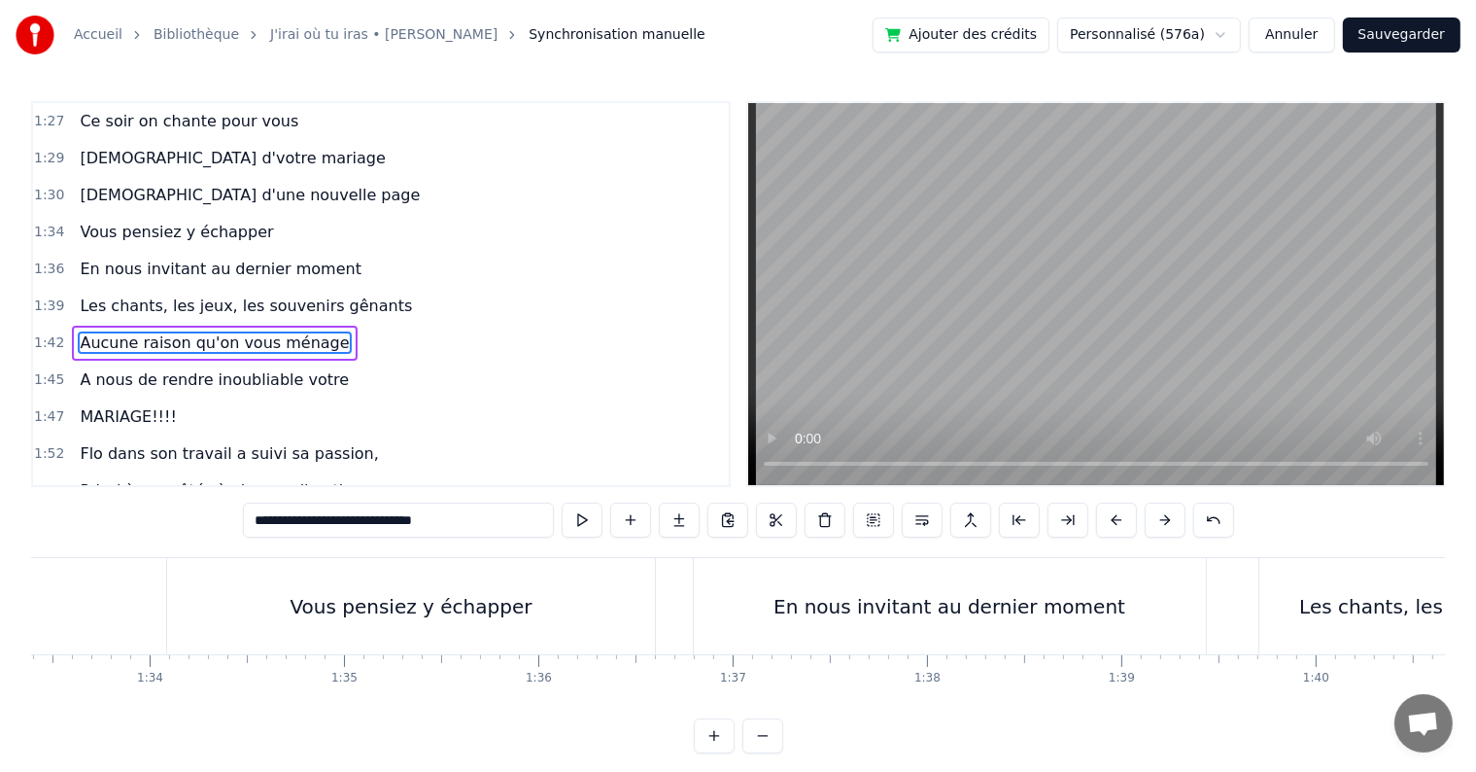
scroll to position [0, 17879]
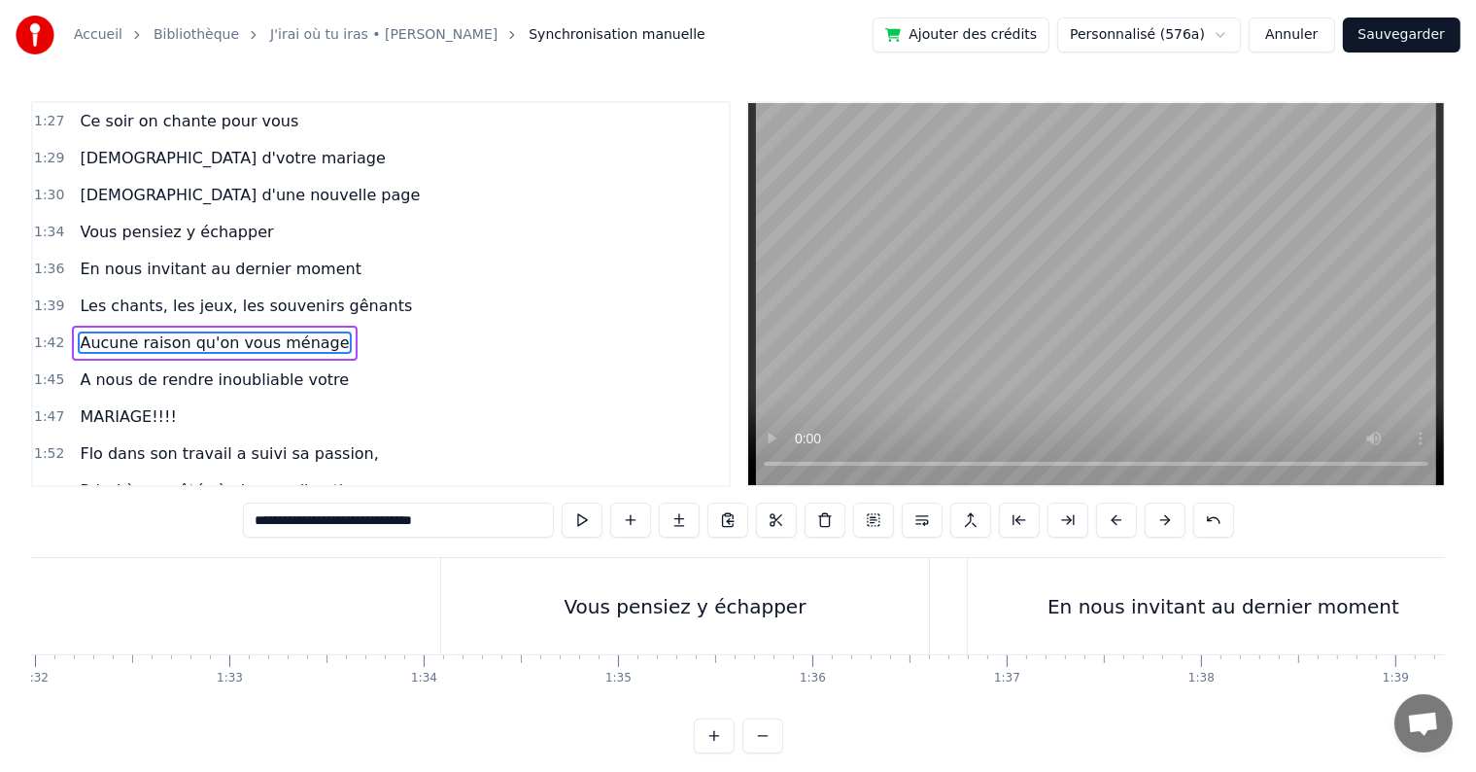
type input "**********"
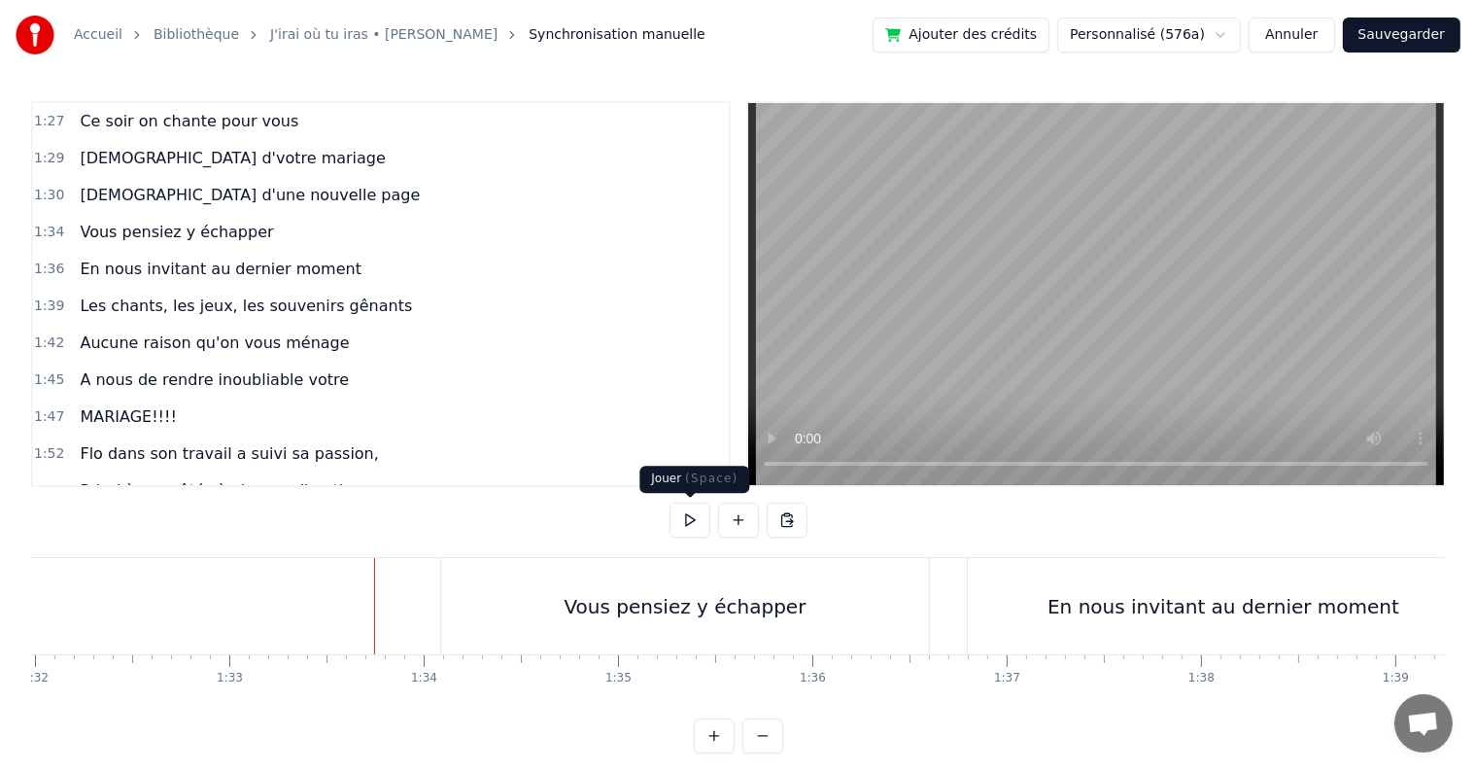
click at [684, 525] on button at bounding box center [690, 519] width 41 height 35
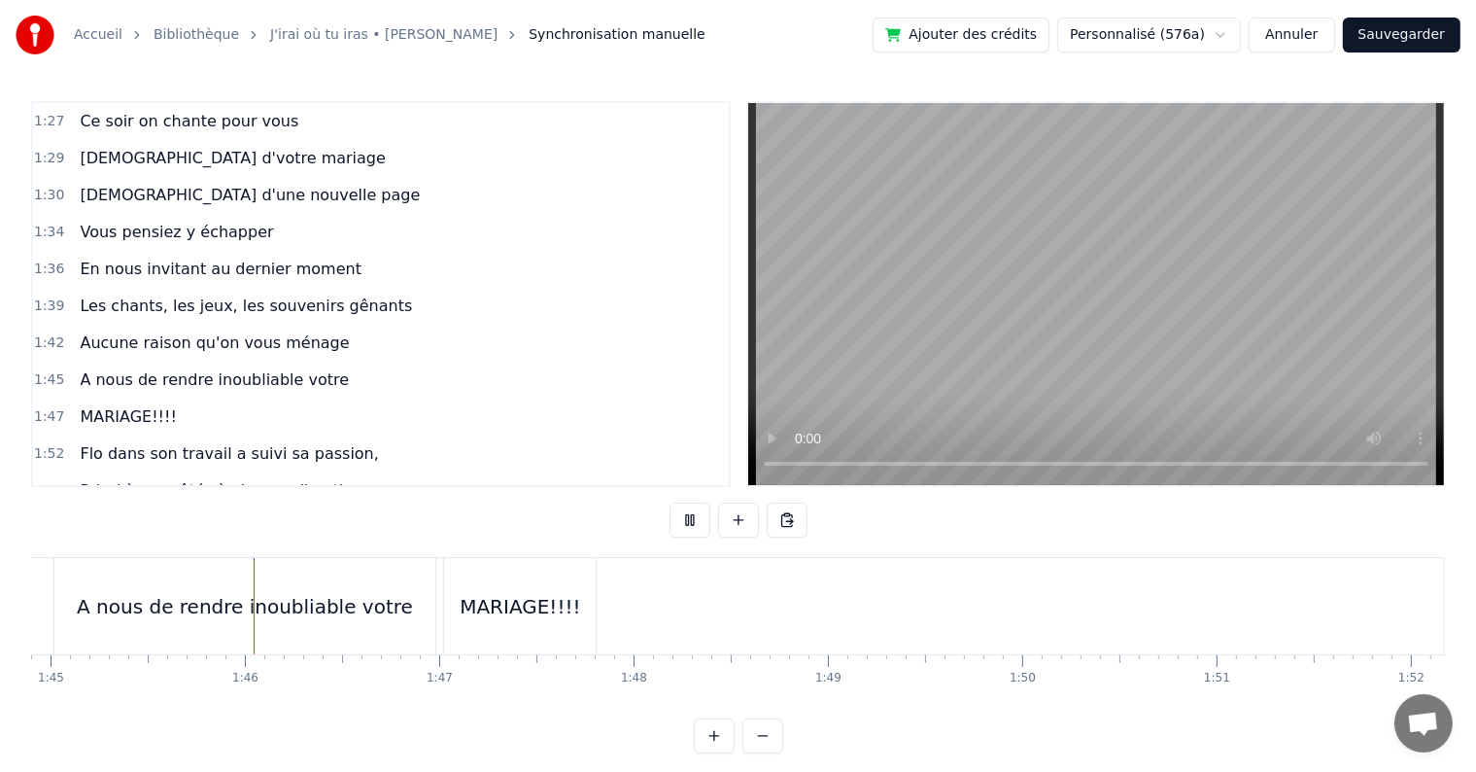
scroll to position [0, 20396]
click at [684, 525] on button at bounding box center [690, 519] width 41 height 35
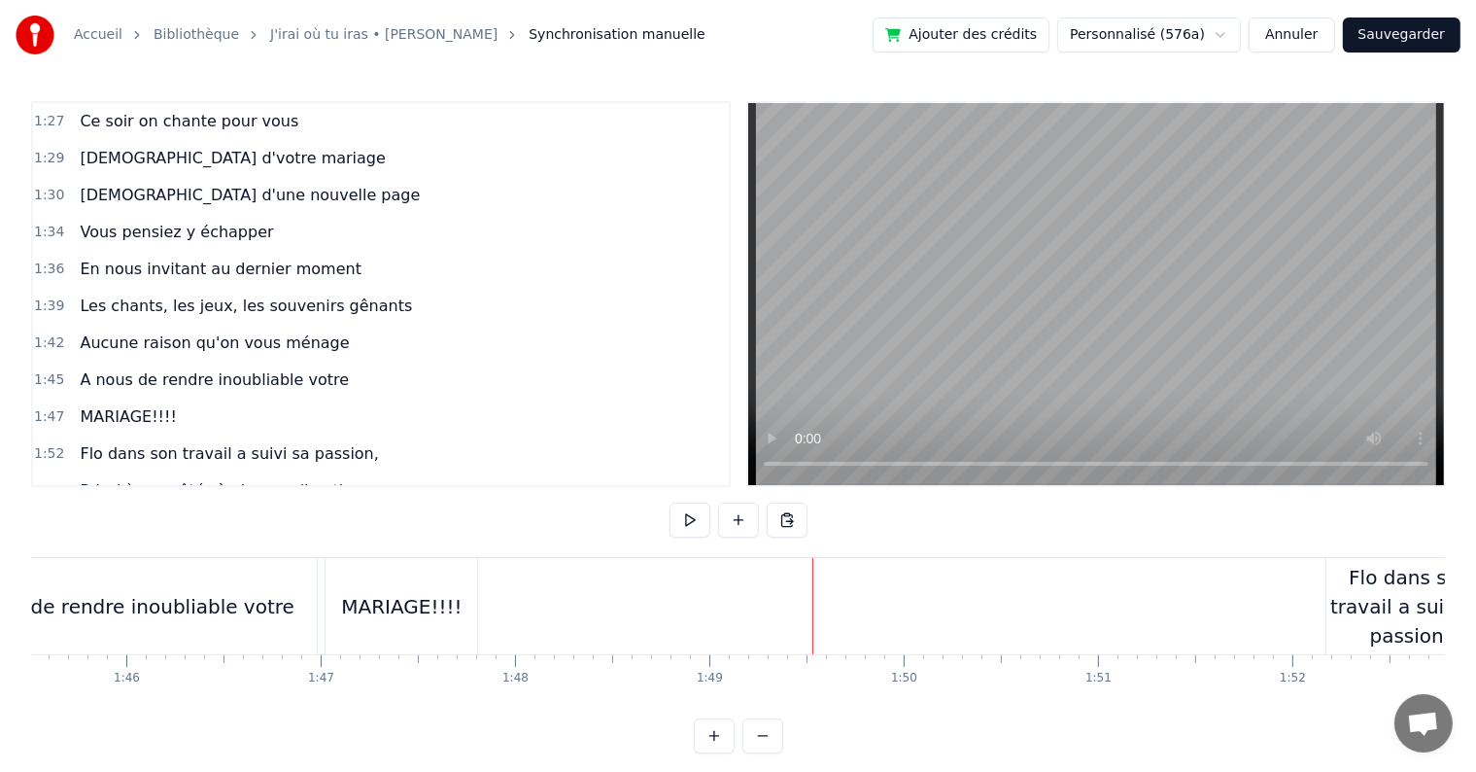
scroll to position [0, 20622]
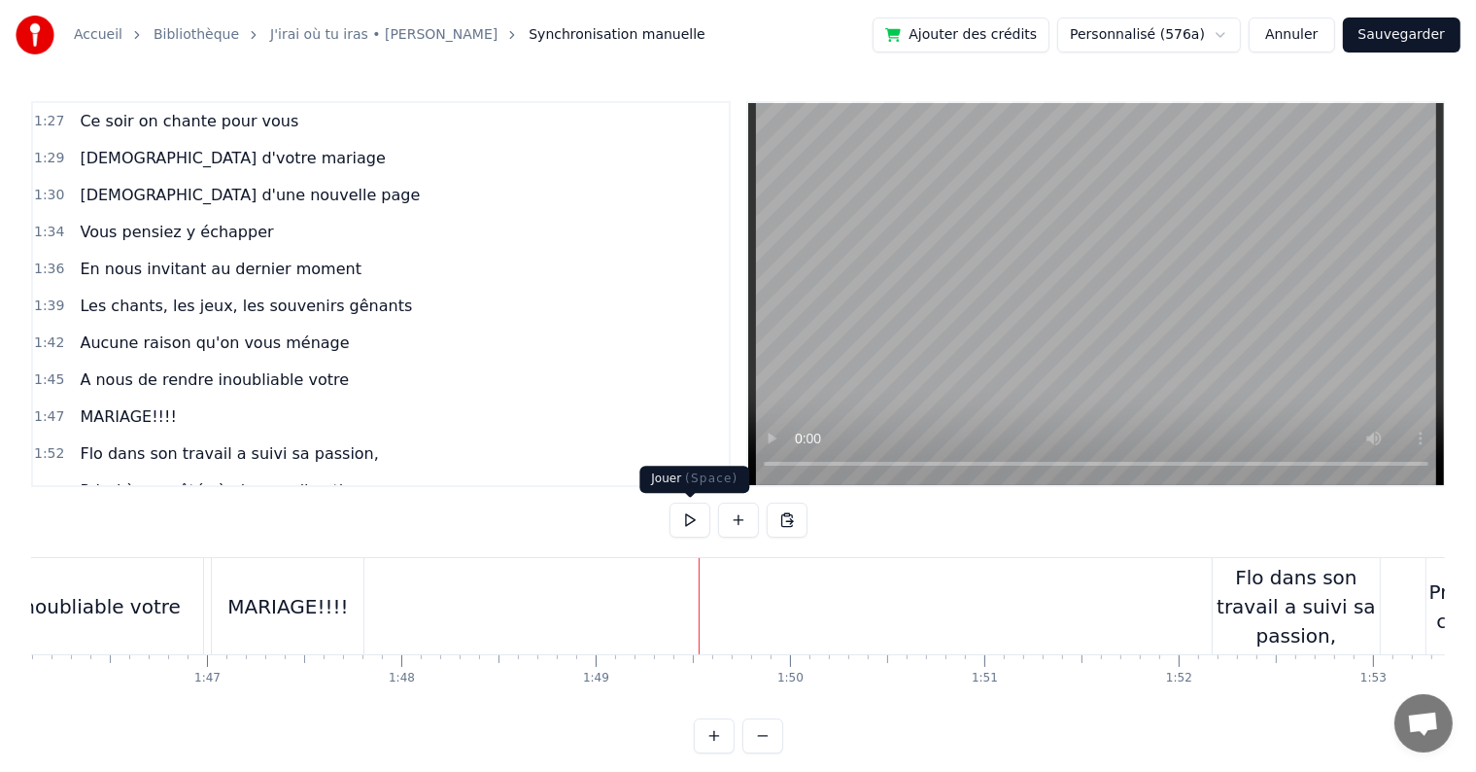
click at [676, 520] on button at bounding box center [690, 519] width 41 height 35
click at [688, 515] on button at bounding box center [690, 519] width 41 height 35
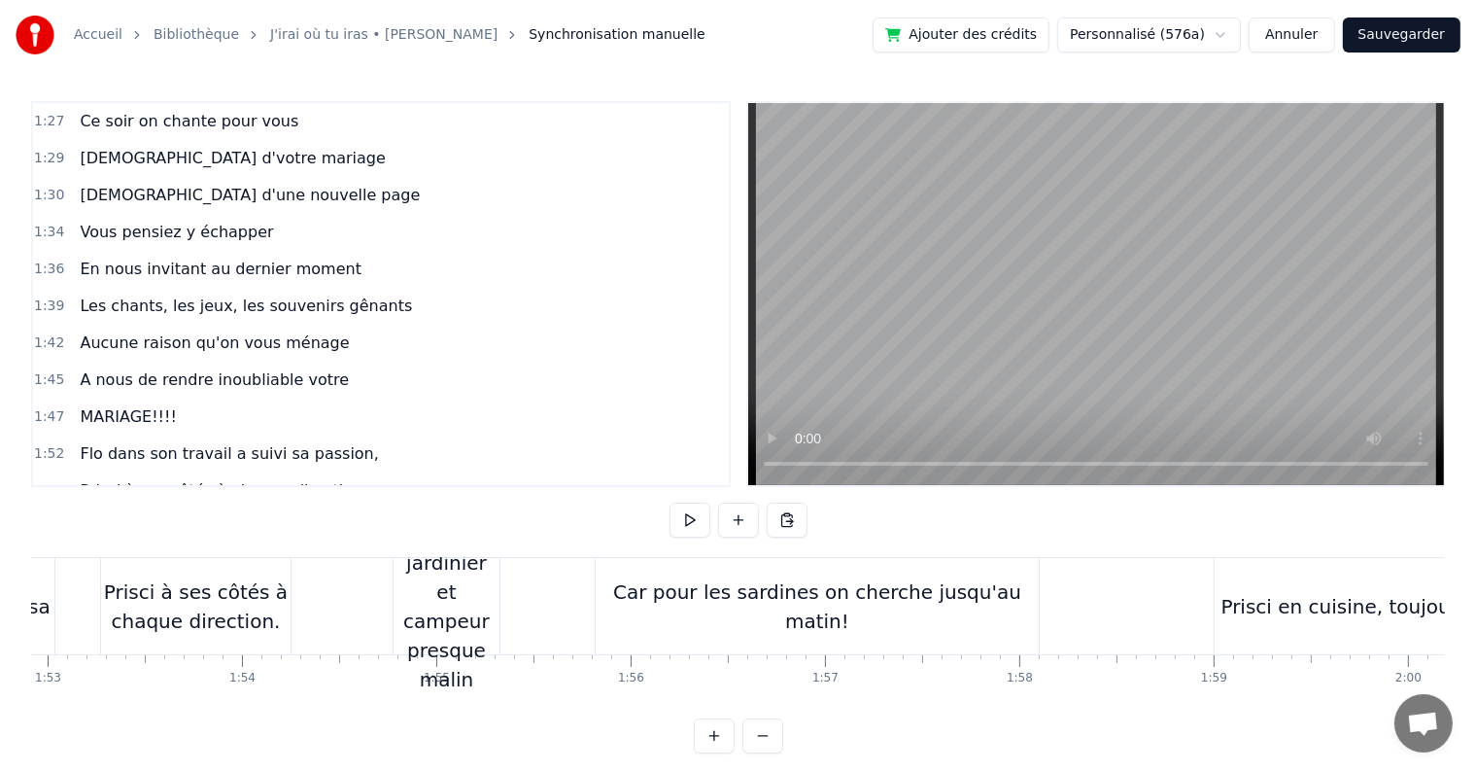
scroll to position [0, 21995]
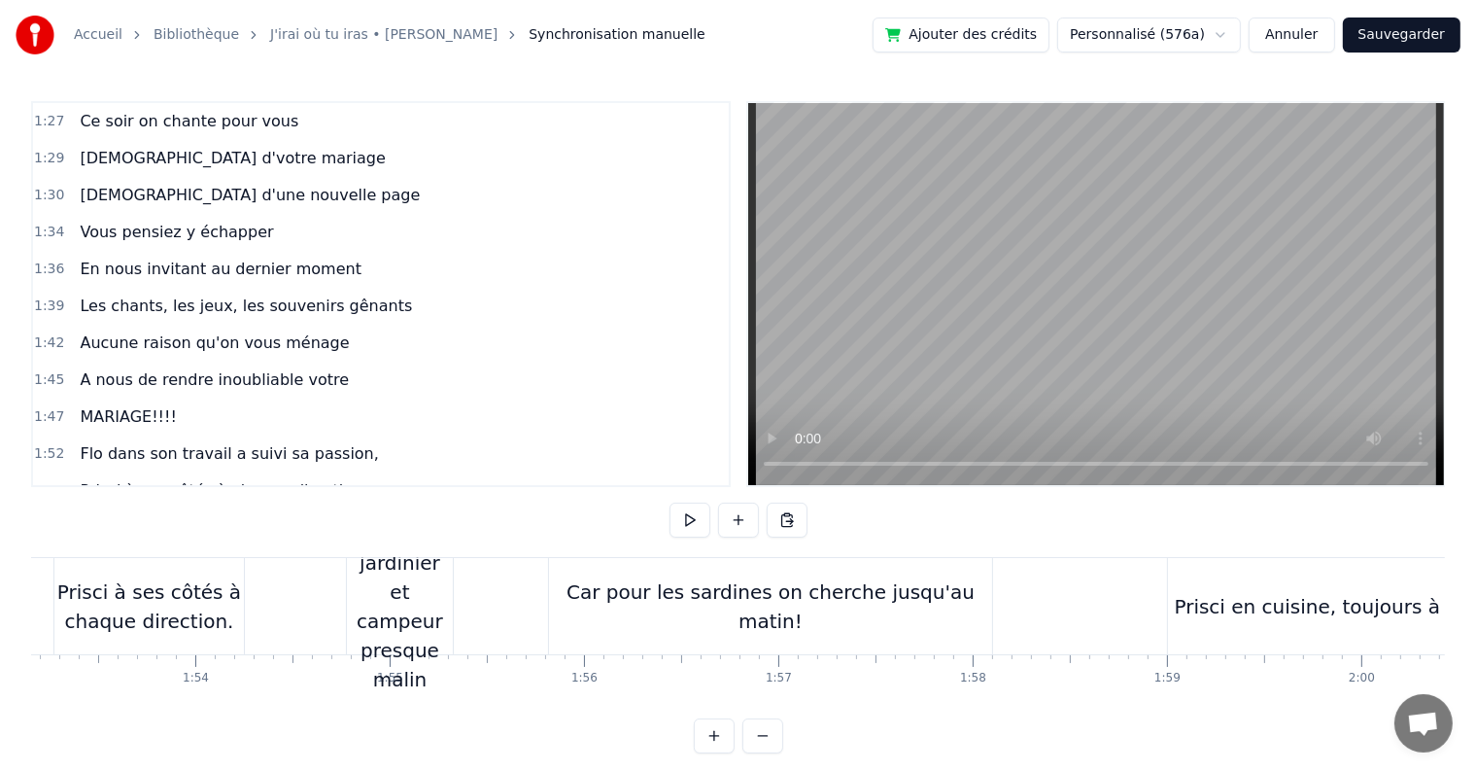
click at [827, 588] on div "Car pour les sardines on cherche jusqu'au matin!" at bounding box center [770, 606] width 443 height 96
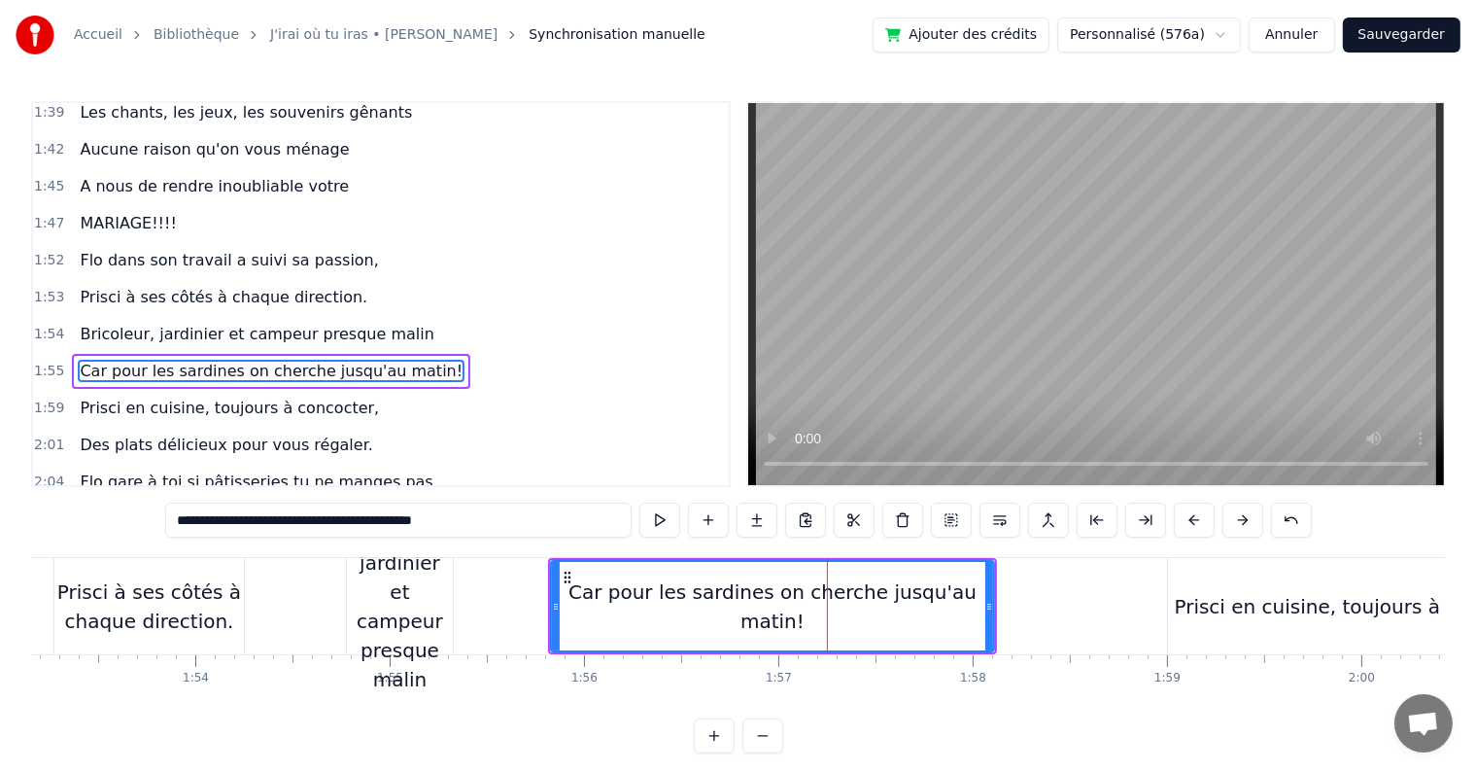
scroll to position [1507, 0]
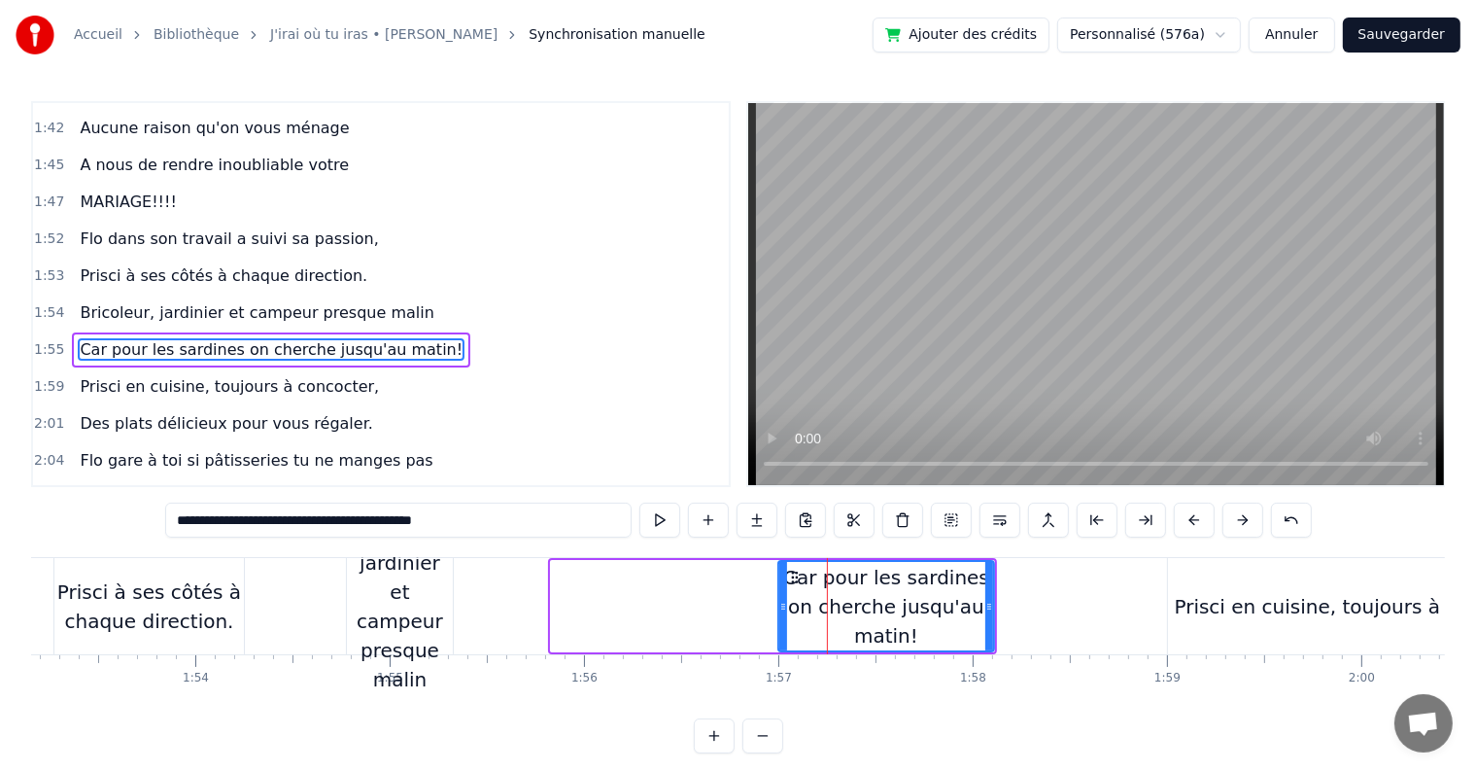
drag, startPoint x: 556, startPoint y: 604, endPoint x: 789, endPoint y: 618, distance: 233.7
click at [785, 620] on div at bounding box center [783, 606] width 8 height 88
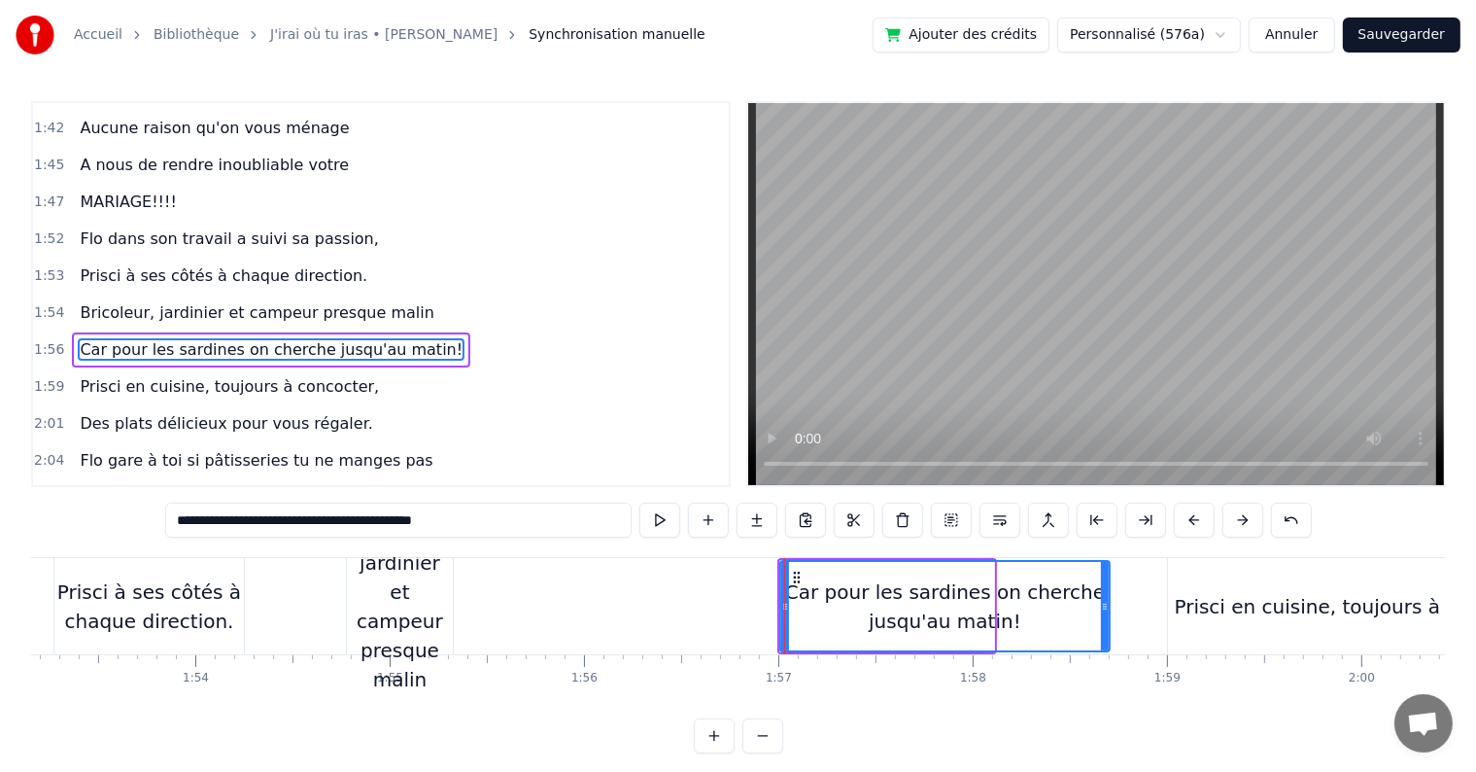
drag, startPoint x: 991, startPoint y: 603, endPoint x: 1115, endPoint y: 618, distance: 124.4
click at [1109, 618] on div at bounding box center [1105, 606] width 8 height 88
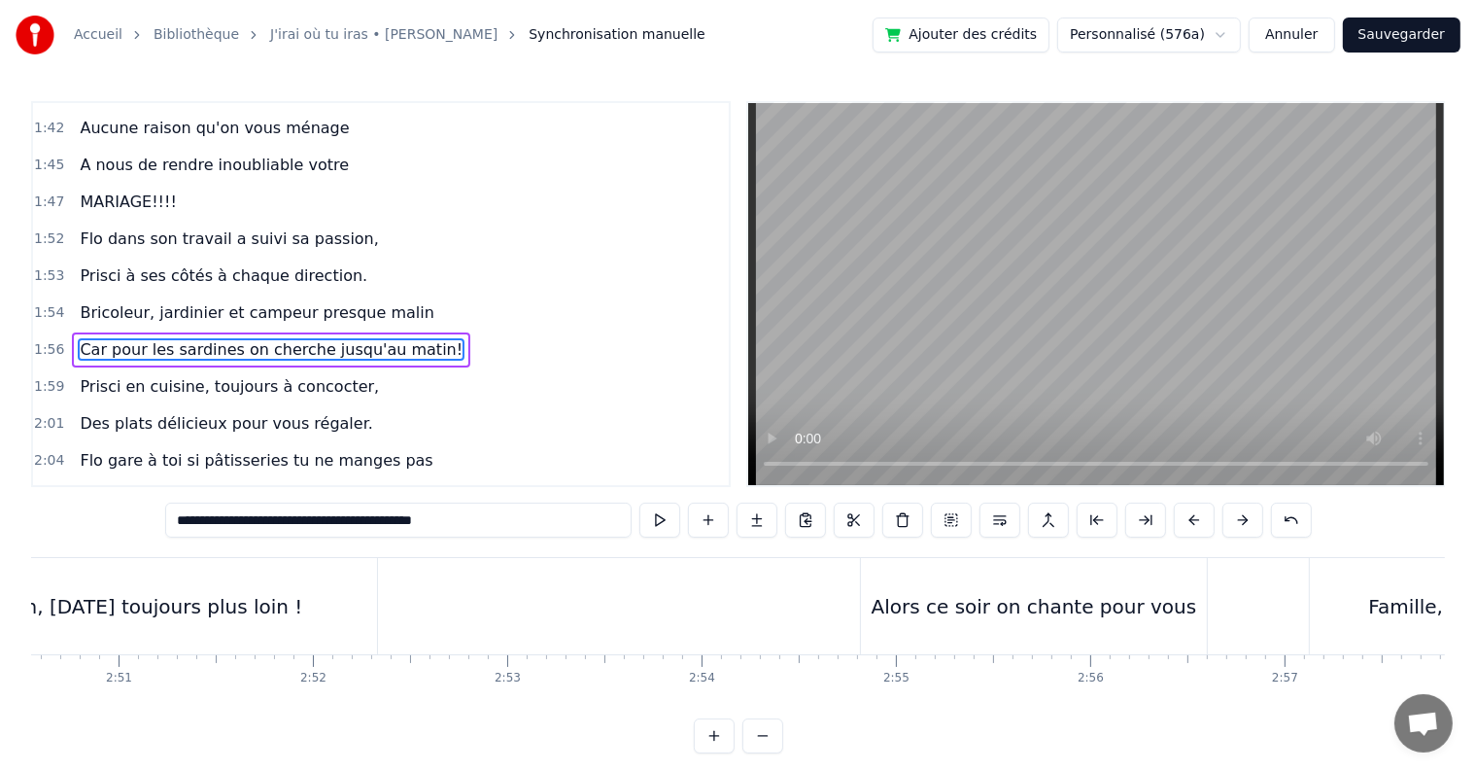
scroll to position [0, 33106]
click at [241, 602] on div "Main dans la main, [DATE] toujours plus loin !" at bounding box center [126, 606] width 443 height 29
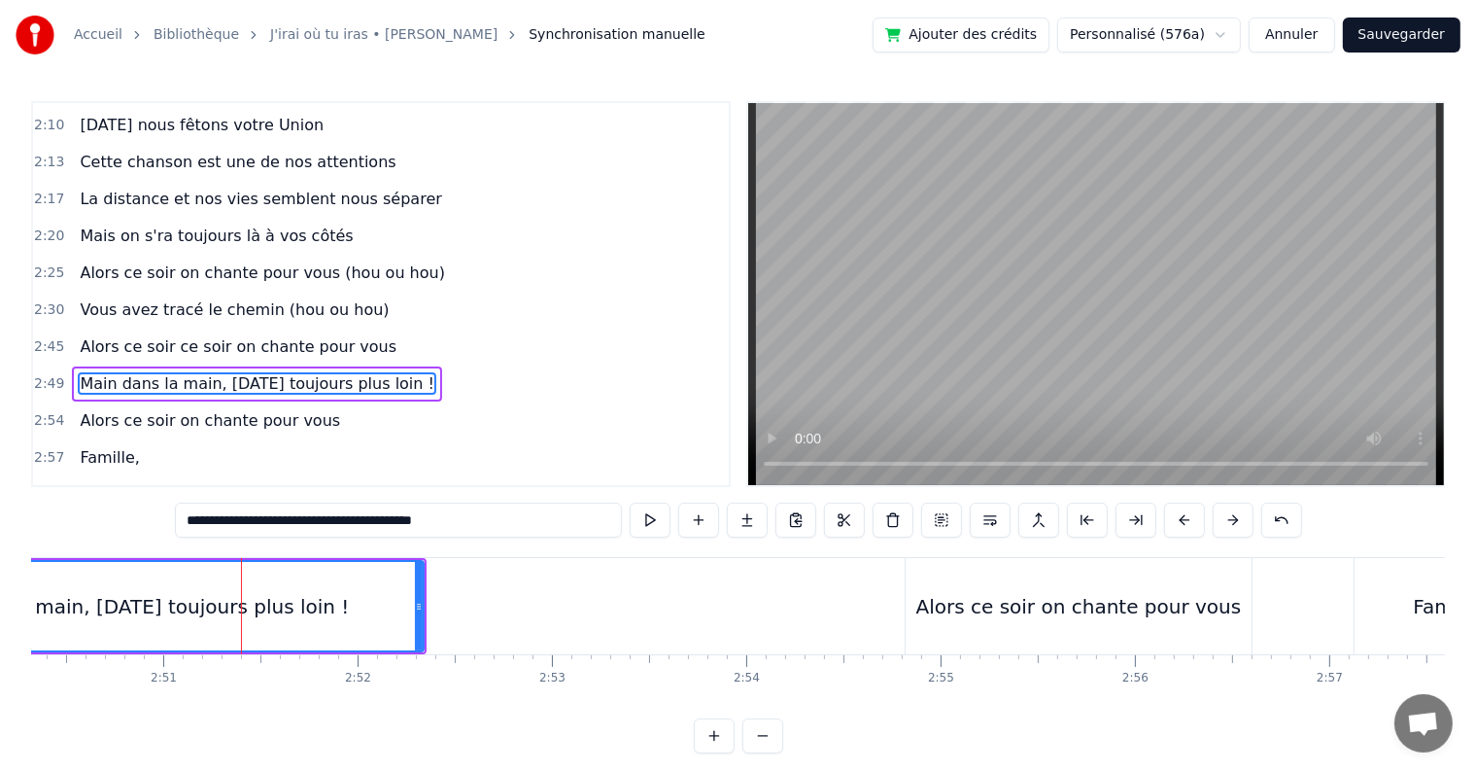
scroll to position [1936, 0]
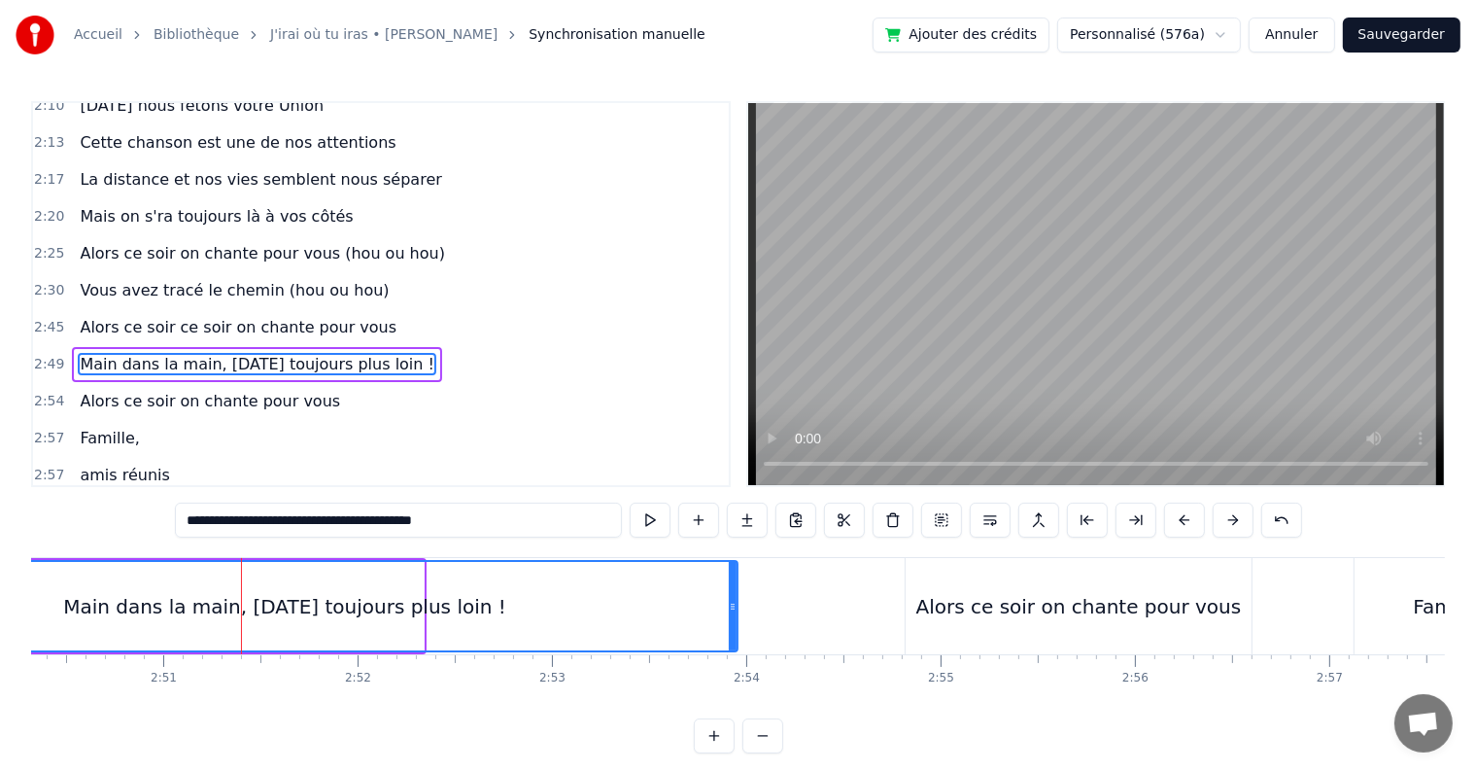
drag, startPoint x: 420, startPoint y: 605, endPoint x: 734, endPoint y: 606, distance: 313.9
click at [734, 606] on icon at bounding box center [733, 607] width 8 height 16
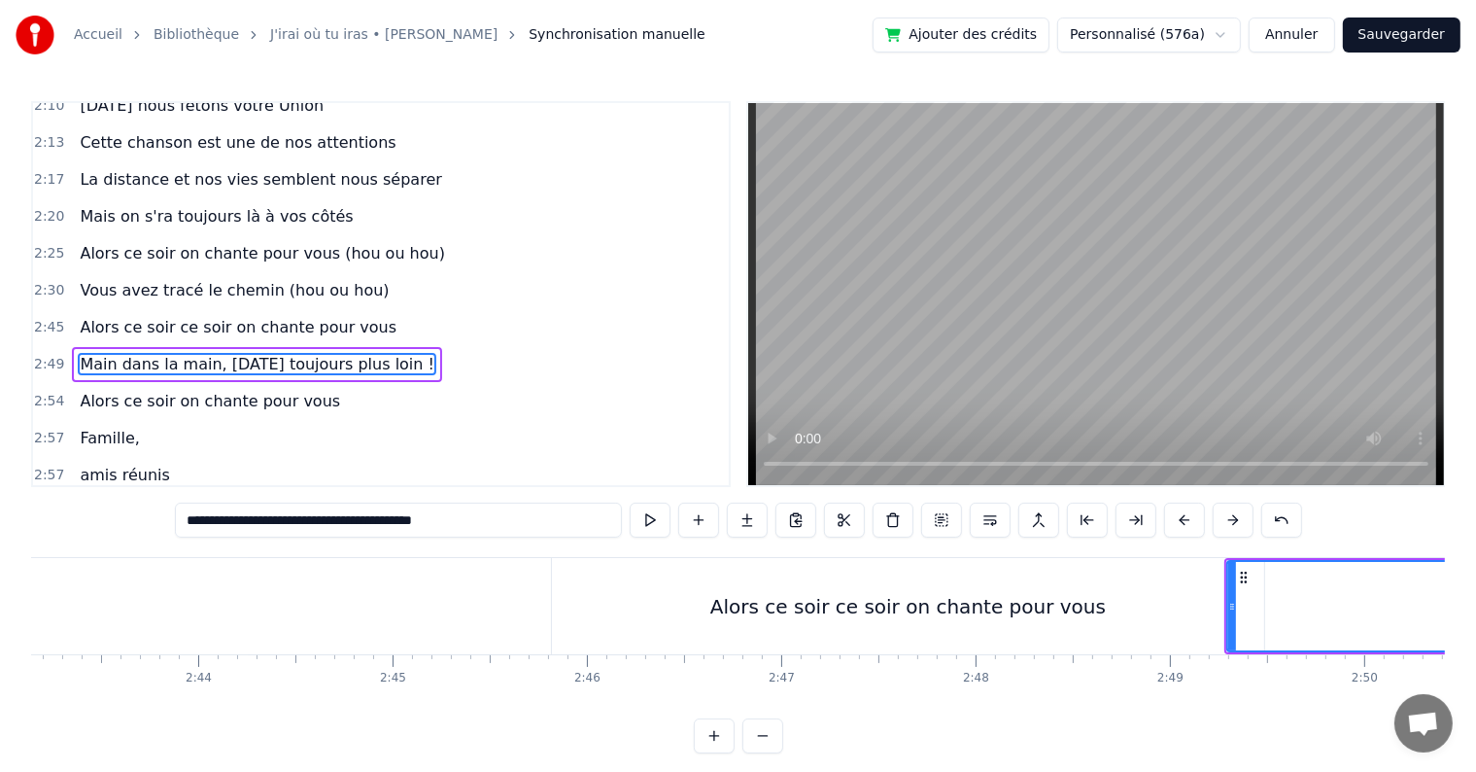
scroll to position [0, 31986]
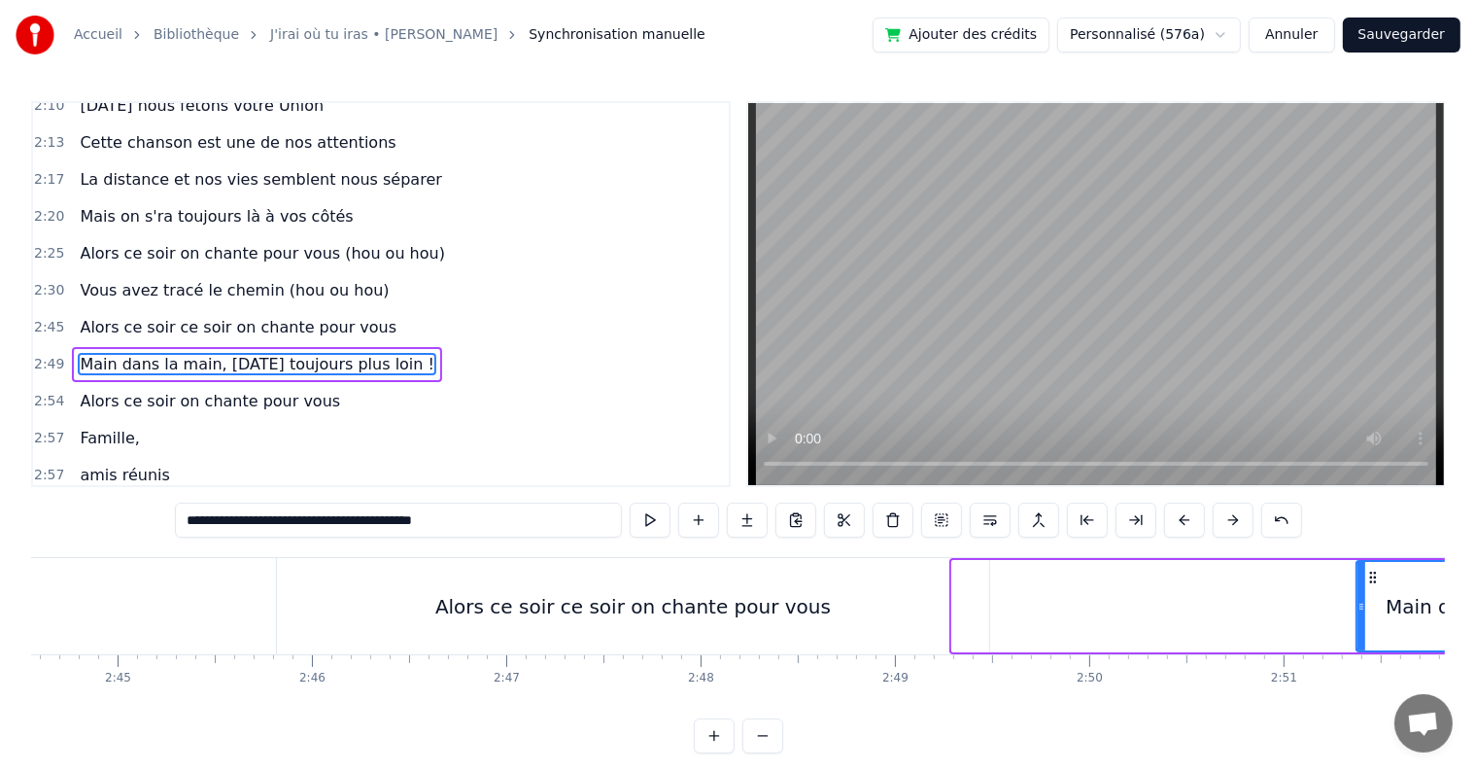
drag, startPoint x: 955, startPoint y: 604, endPoint x: 1360, endPoint y: 654, distance: 407.5
click at [1360, 654] on div "C’est au lycée que tout commence Flo et [PERSON_NAME] vivent encore leur romanc…" at bounding box center [738, 630] width 1414 height 146
click at [553, 594] on div "Alors ce soir ce soir on chante pour vous" at bounding box center [633, 606] width 396 height 29
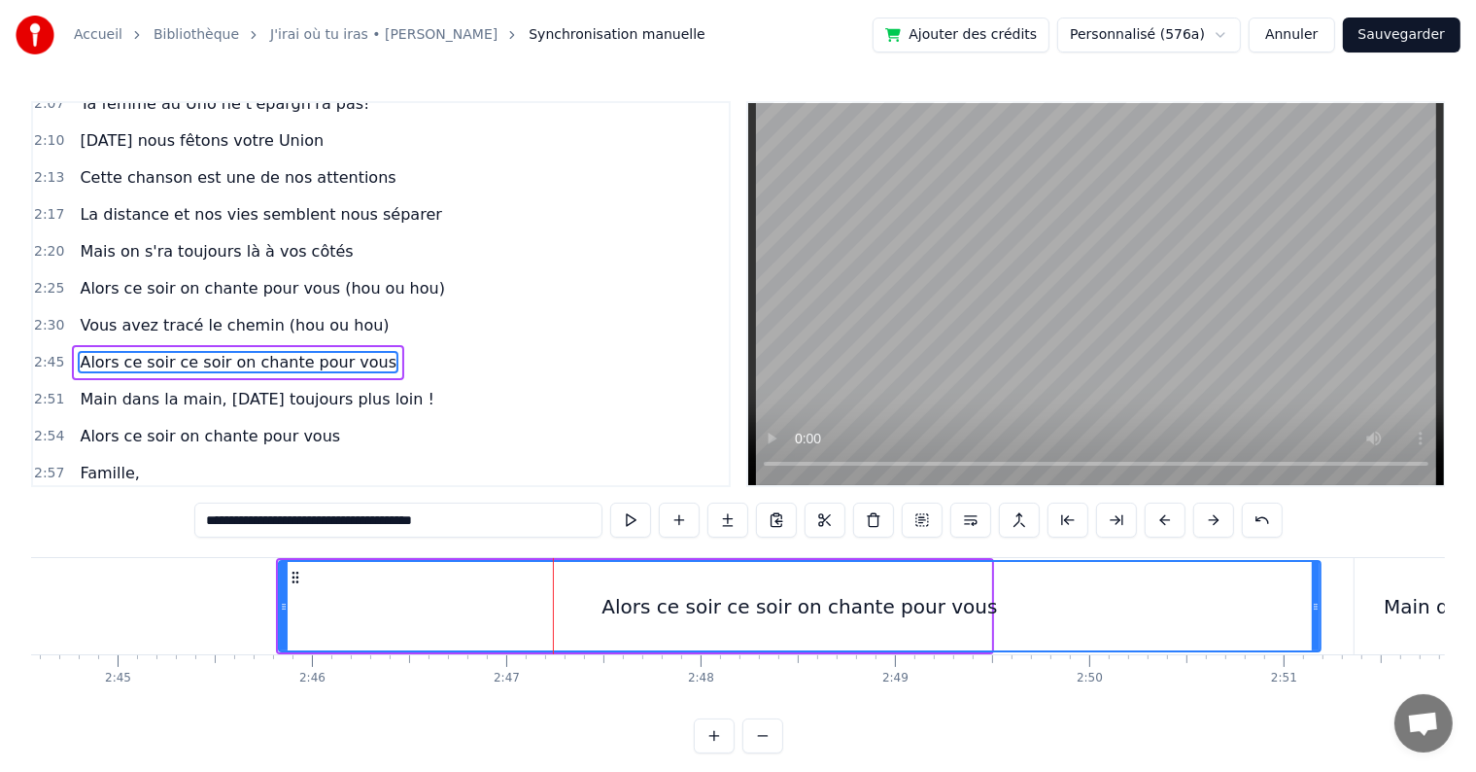
drag, startPoint x: 985, startPoint y: 603, endPoint x: 1314, endPoint y: 610, distance: 329.6
click at [1314, 610] on icon at bounding box center [1316, 607] width 8 height 16
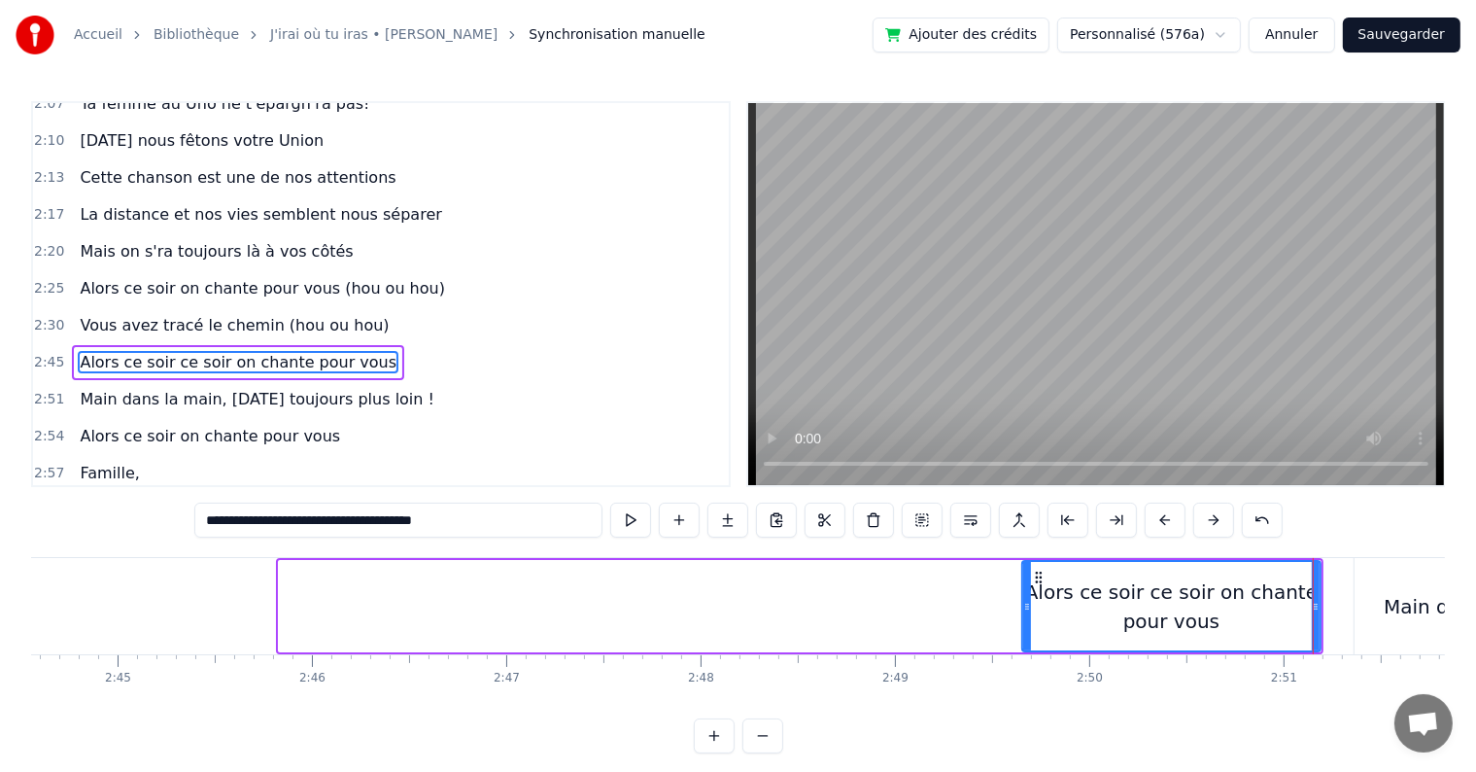
drag, startPoint x: 278, startPoint y: 603, endPoint x: 1021, endPoint y: 626, distance: 743.9
click at [1021, 626] on div "Alors ce soir ce soir on chante pour vous" at bounding box center [1171, 606] width 300 height 92
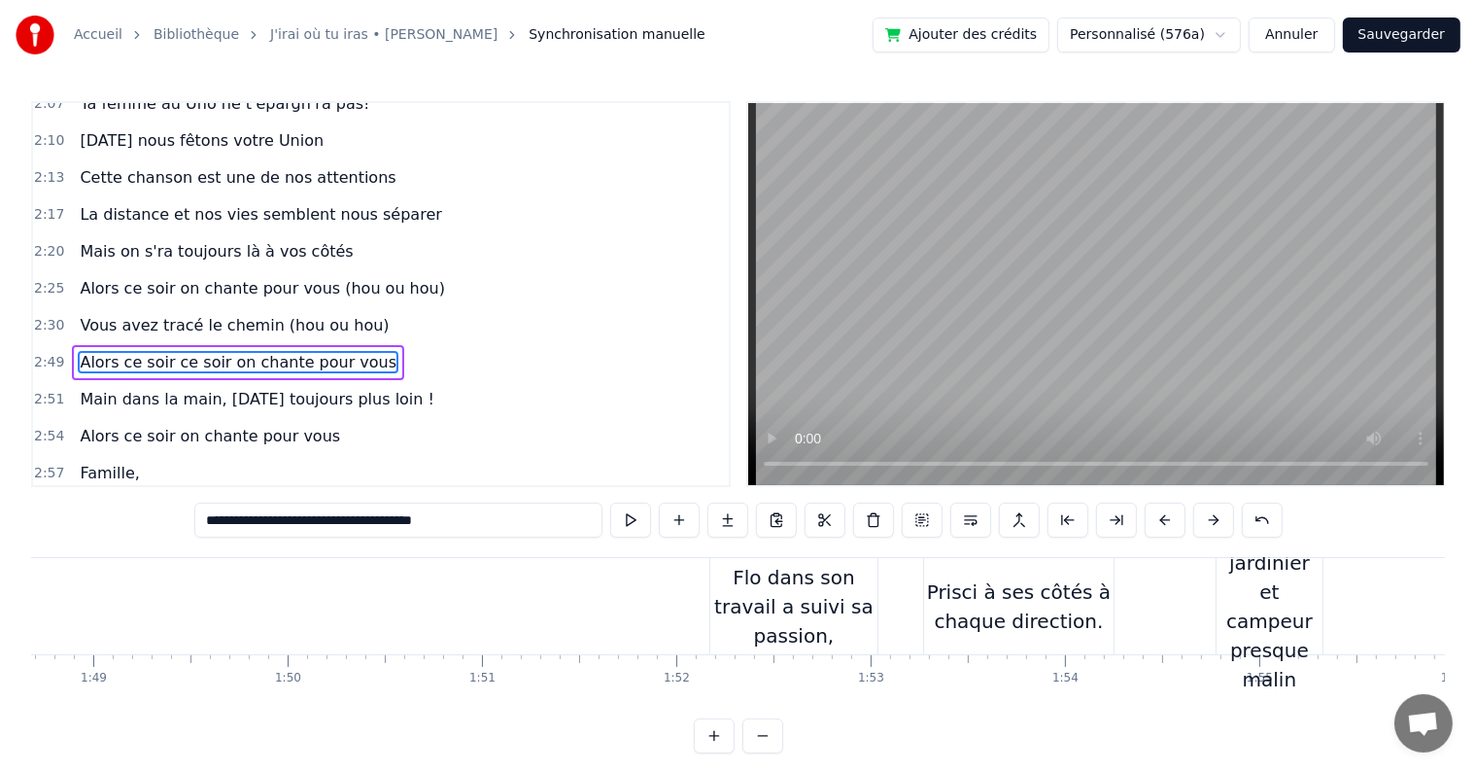
scroll to position [0, 21148]
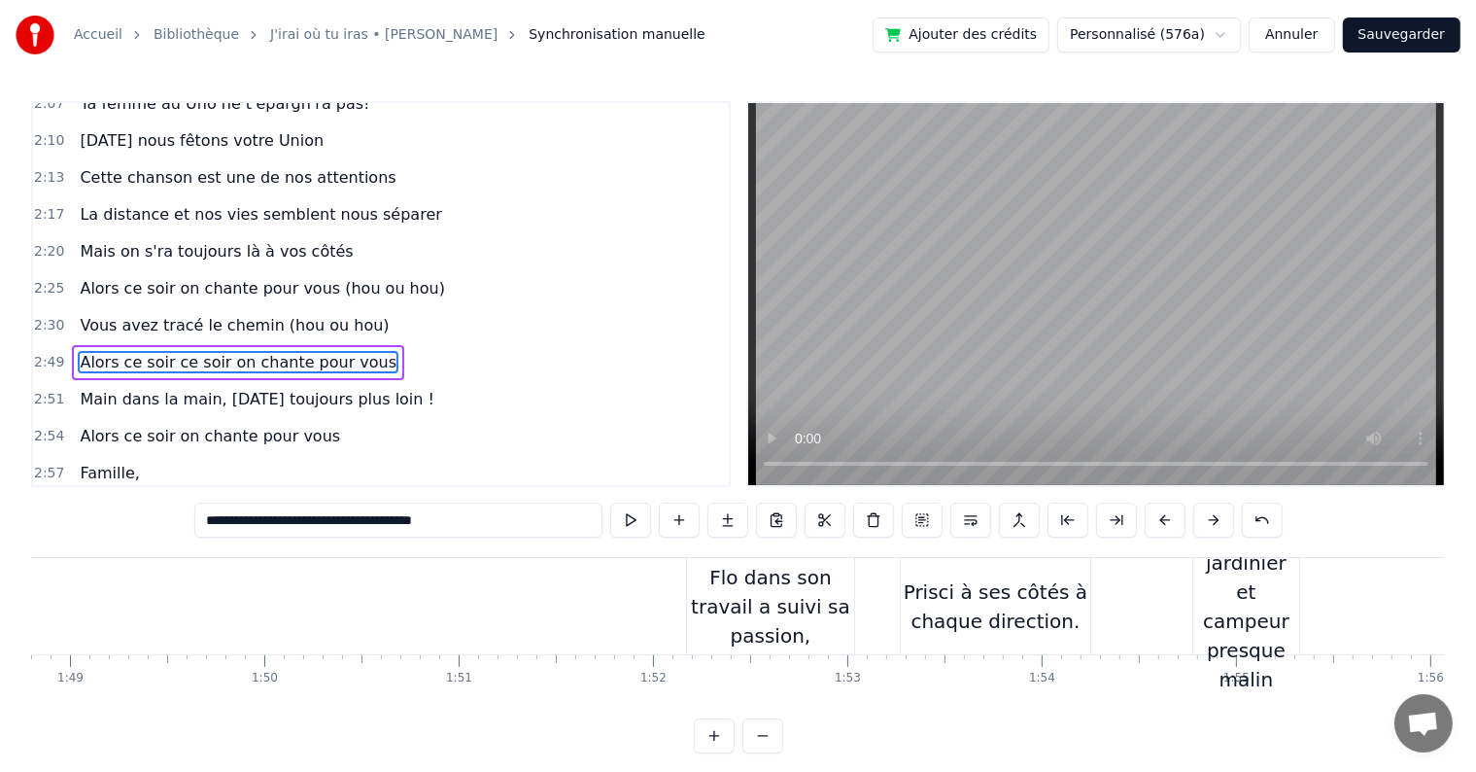
click at [1253, 638] on div "Bricoleur, jardinier et campeur presque malin" at bounding box center [1246, 606] width 106 height 175
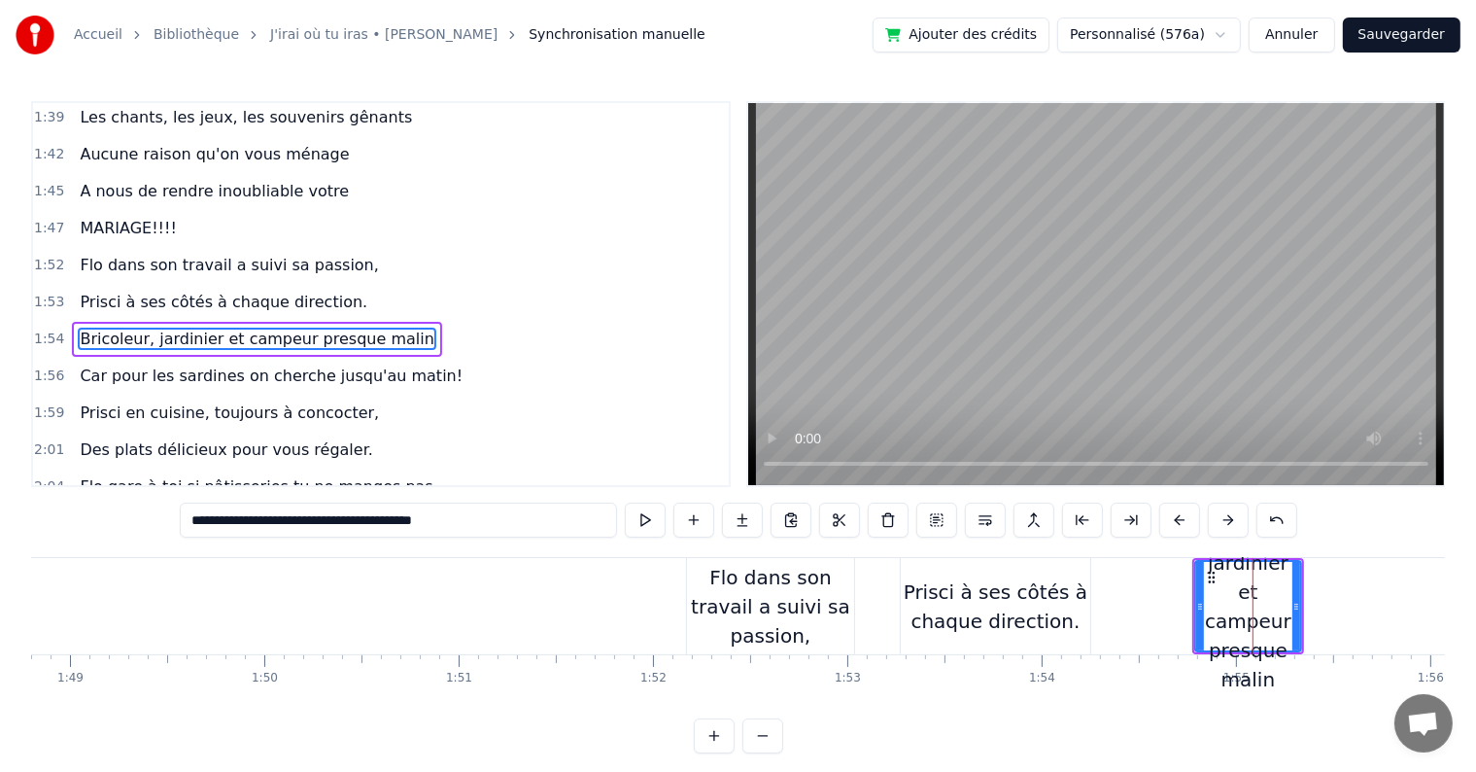
scroll to position [1471, 0]
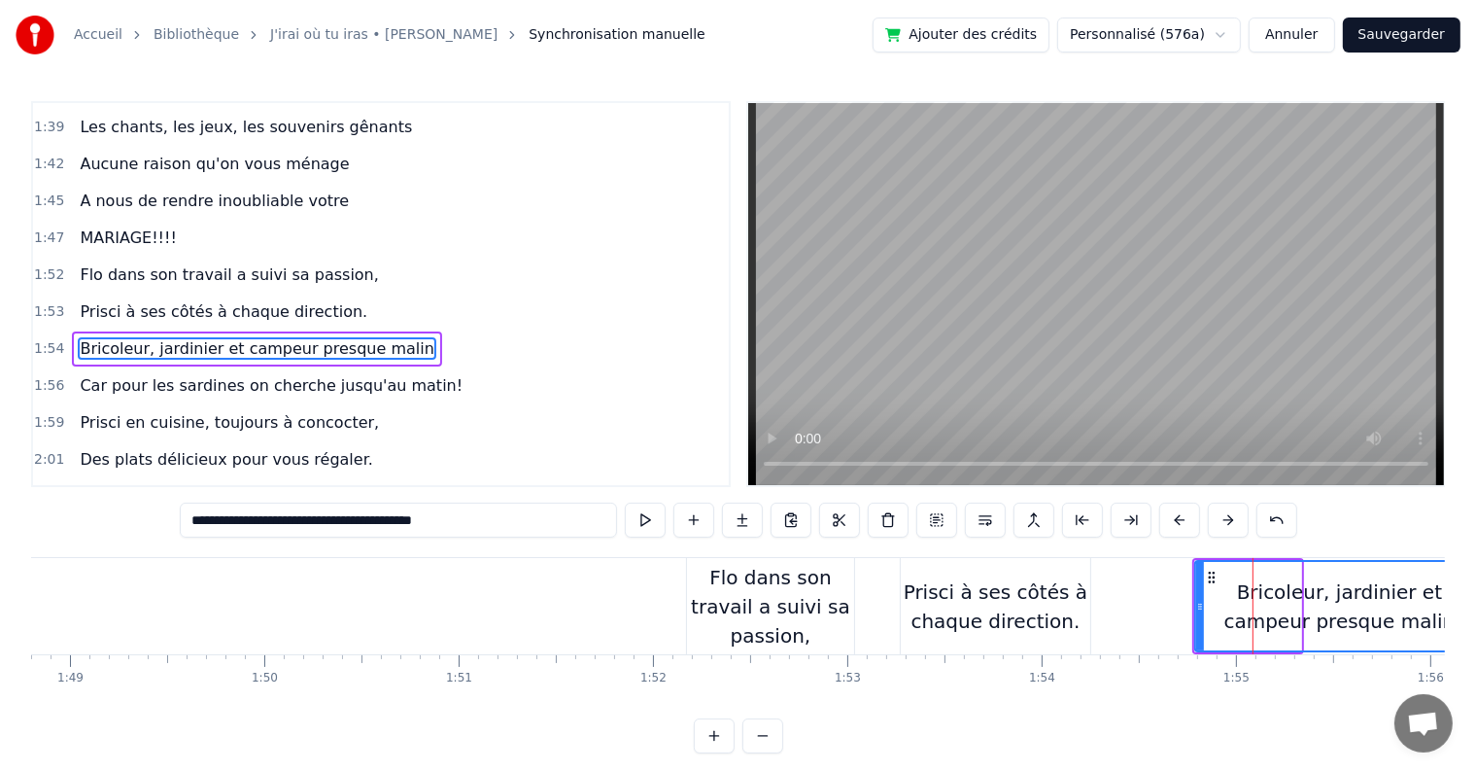
drag, startPoint x: 1298, startPoint y: 606, endPoint x: 1481, endPoint y: 595, distance: 183.1
click at [1475, 595] on html "Accueil Bibliothèque J'irai où tu iras • Céline Dion Synchronisation manuelle A…" at bounding box center [738, 392] width 1476 height 784
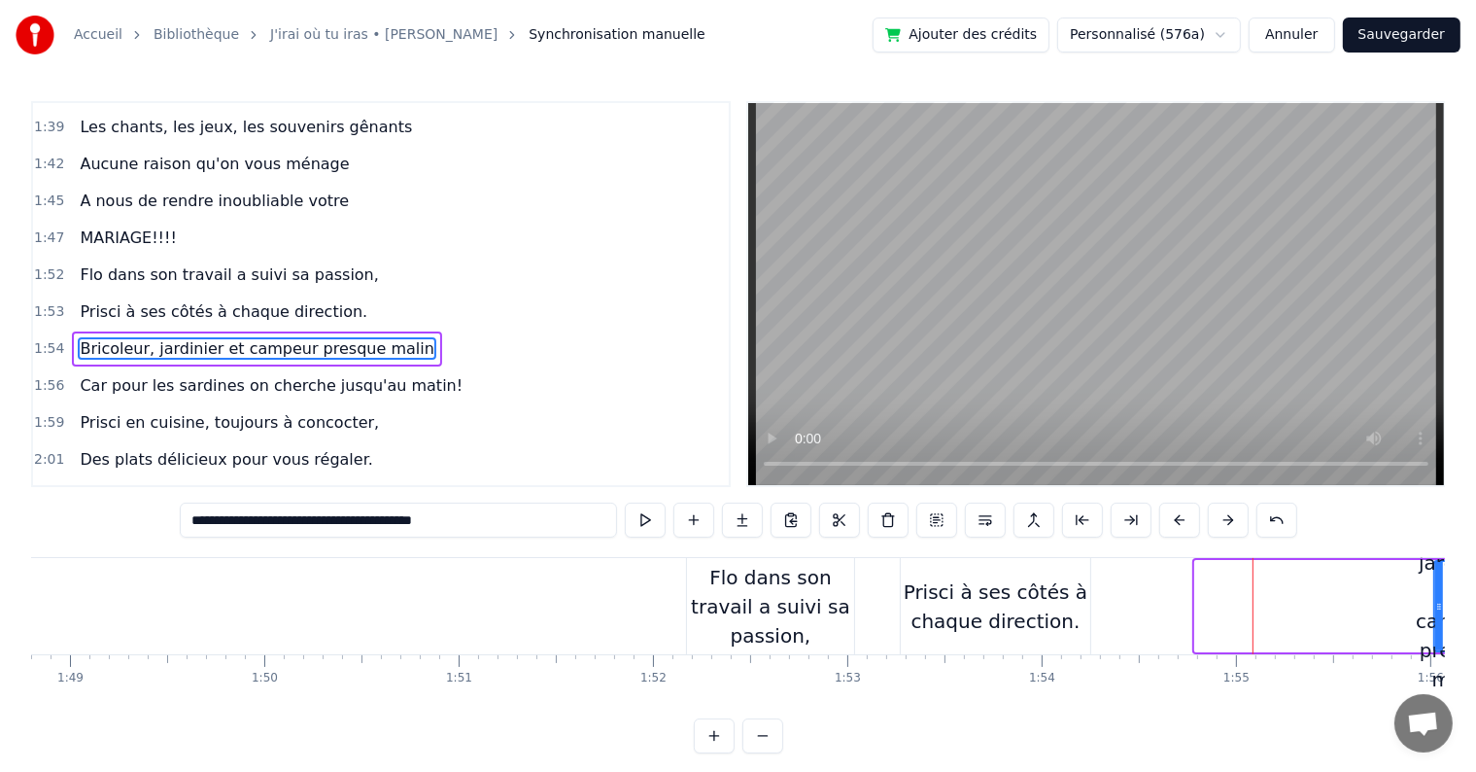
drag, startPoint x: 1201, startPoint y: 605, endPoint x: 1440, endPoint y: 604, distance: 239.1
click at [1440, 604] on icon at bounding box center [1439, 607] width 8 height 16
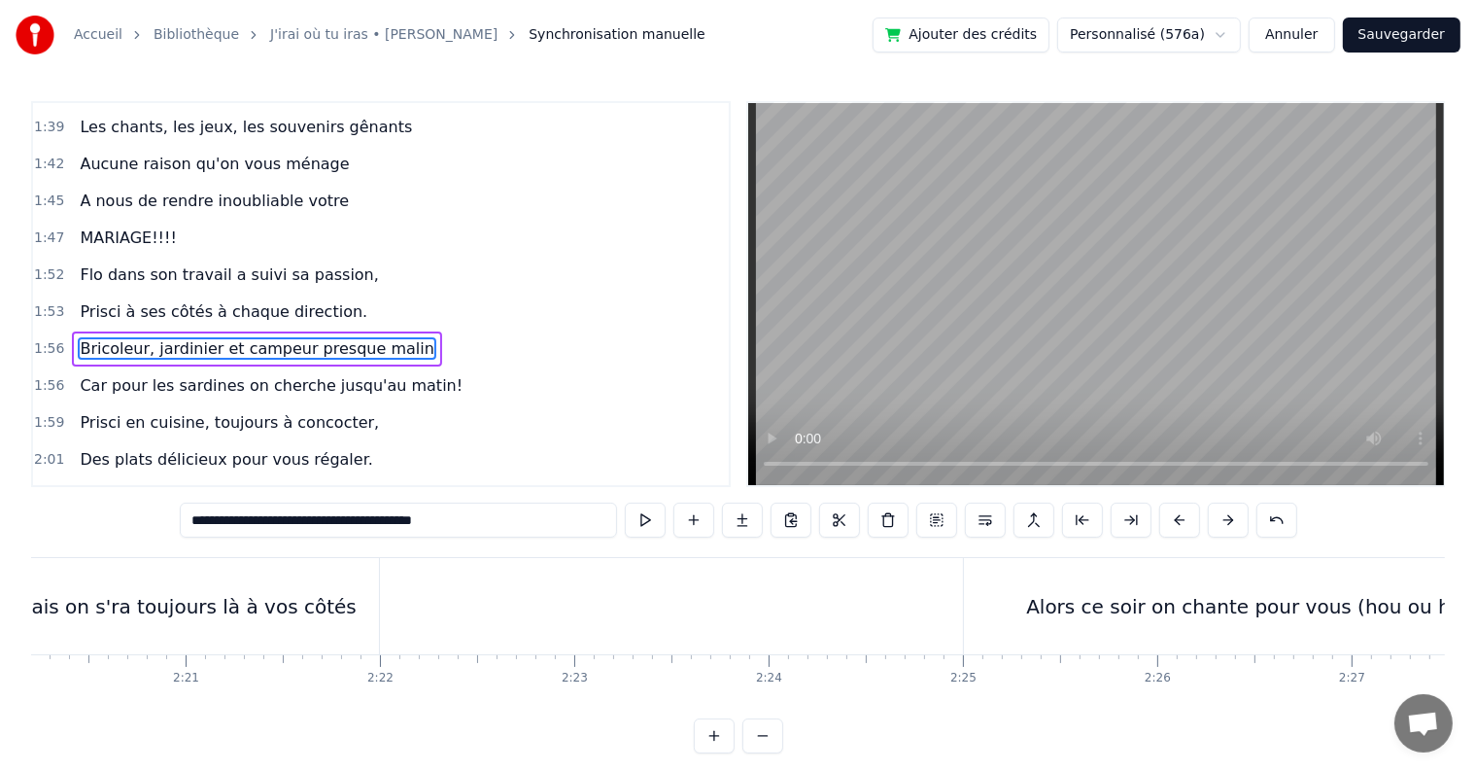
scroll to position [0, 25653]
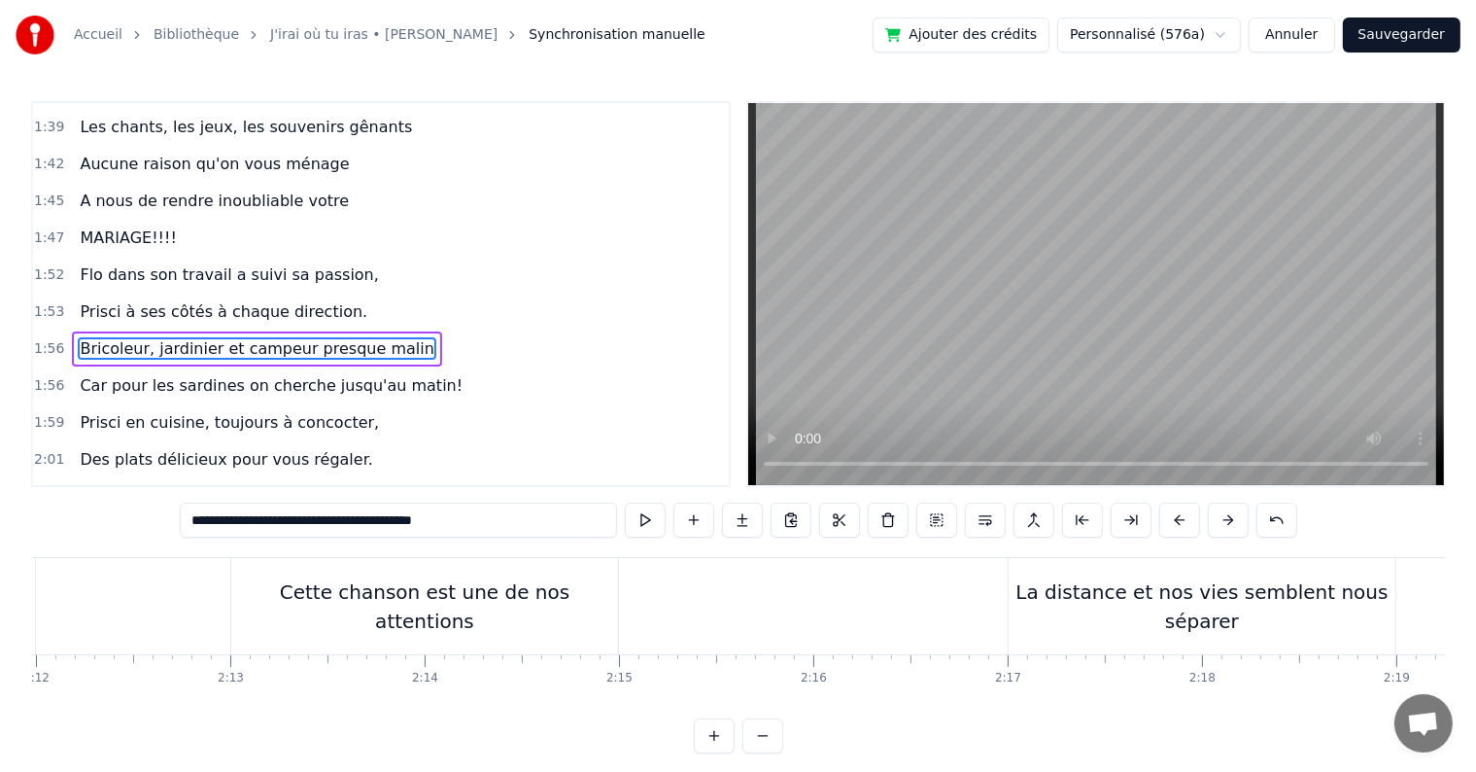
click at [422, 644] on div "Cette chanson est une de nos attentions" at bounding box center [424, 606] width 387 height 96
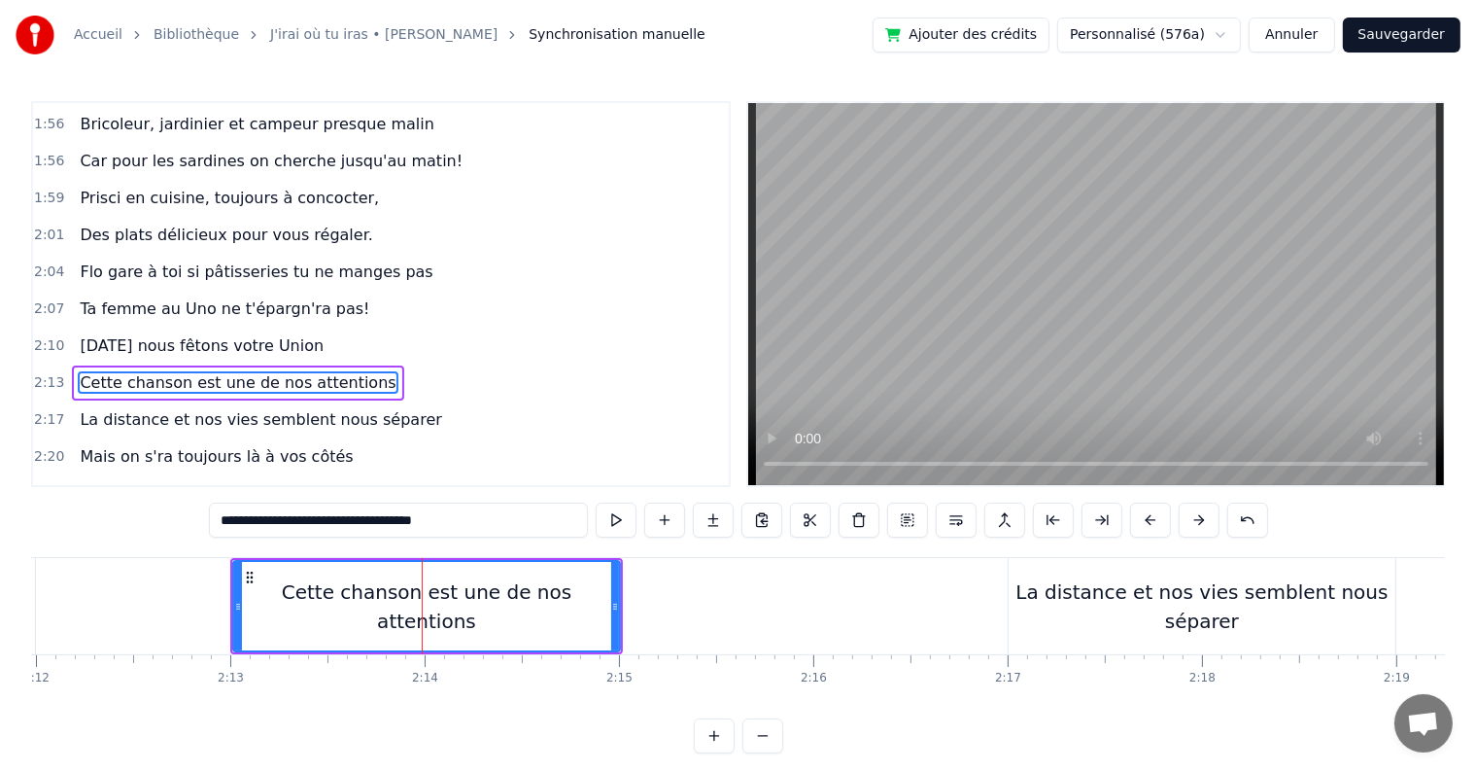
scroll to position [1722, 0]
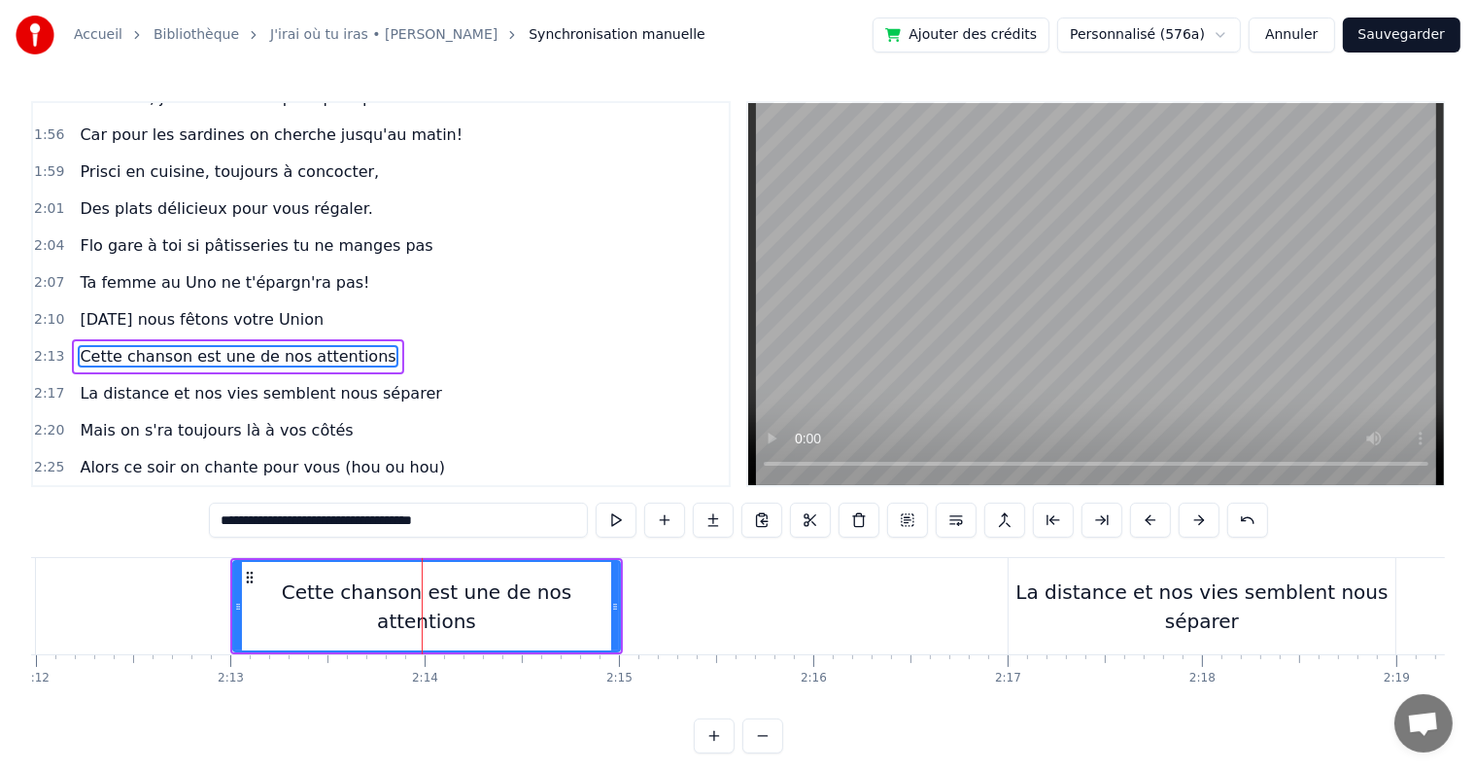
click at [1066, 641] on div "La distance et nos vies semblent nous séparer" at bounding box center [1202, 606] width 387 height 96
type input "**********"
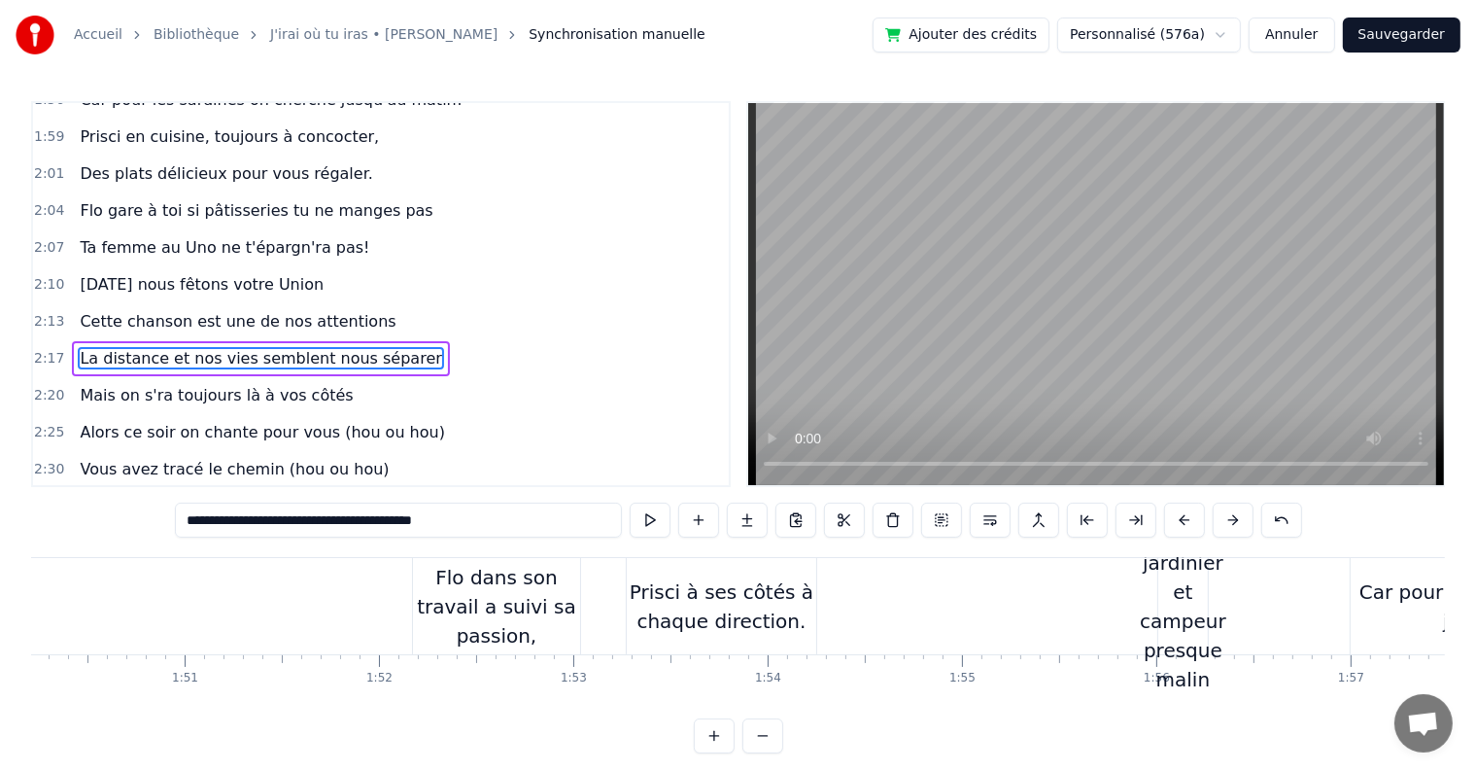
scroll to position [0, 21446]
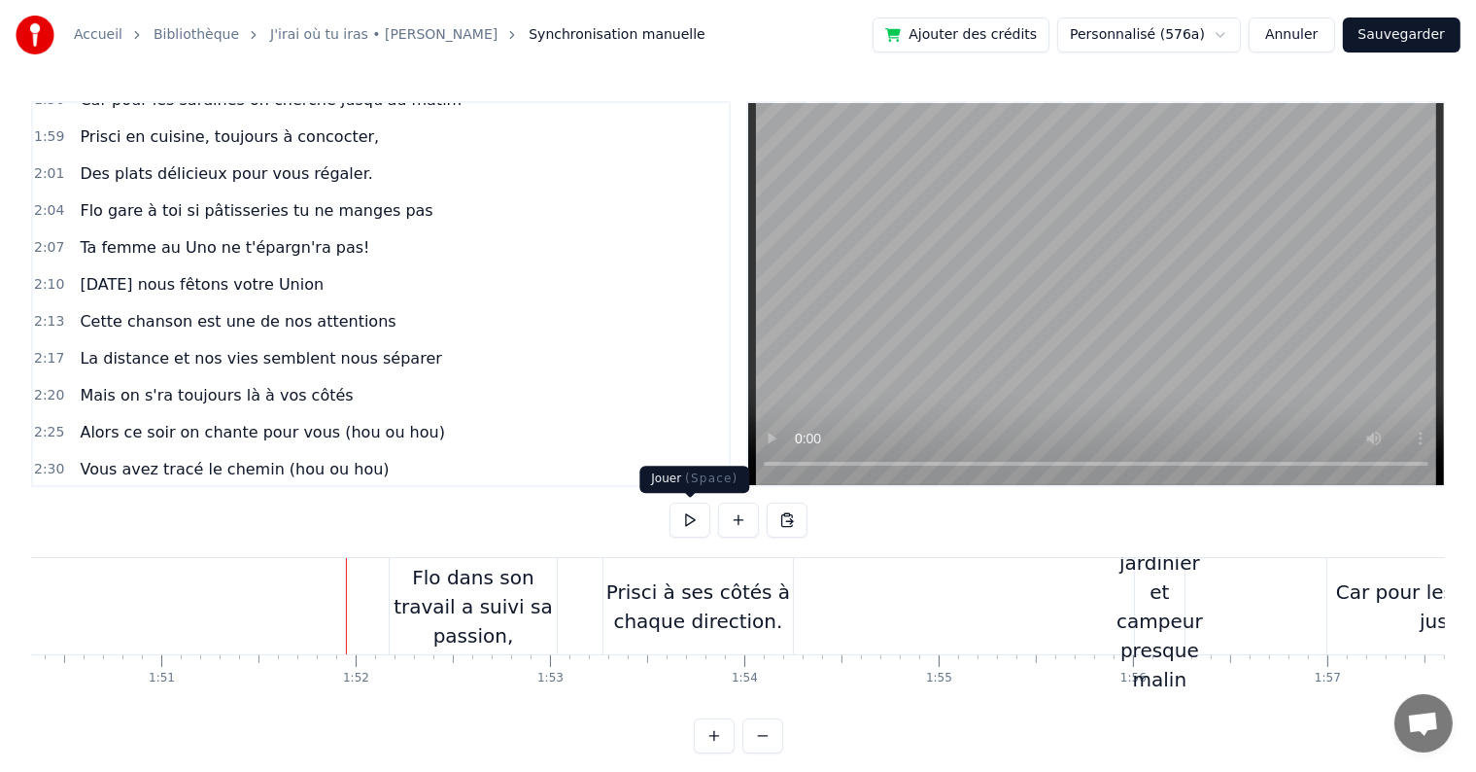
click at [690, 522] on button at bounding box center [690, 519] width 41 height 35
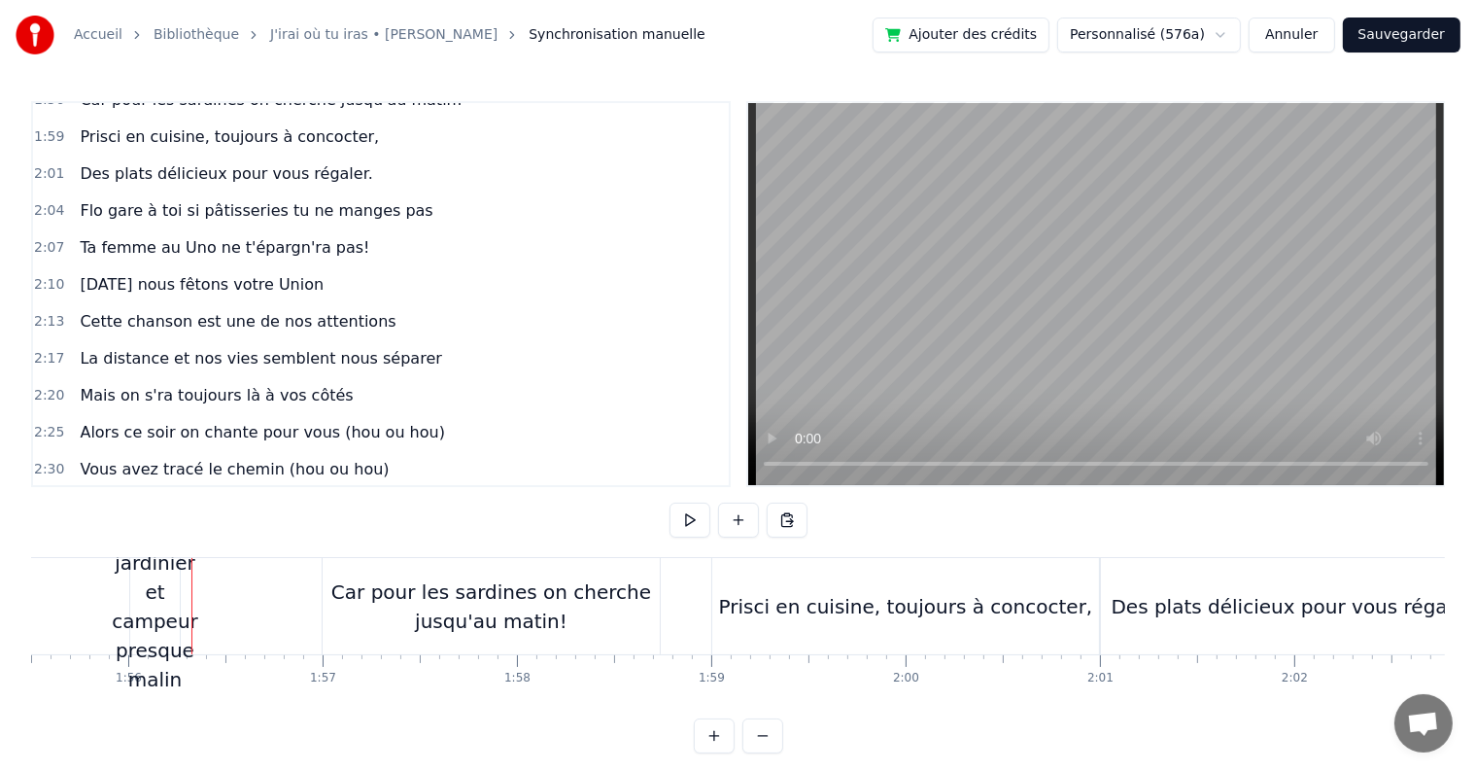
scroll to position [0, 22589]
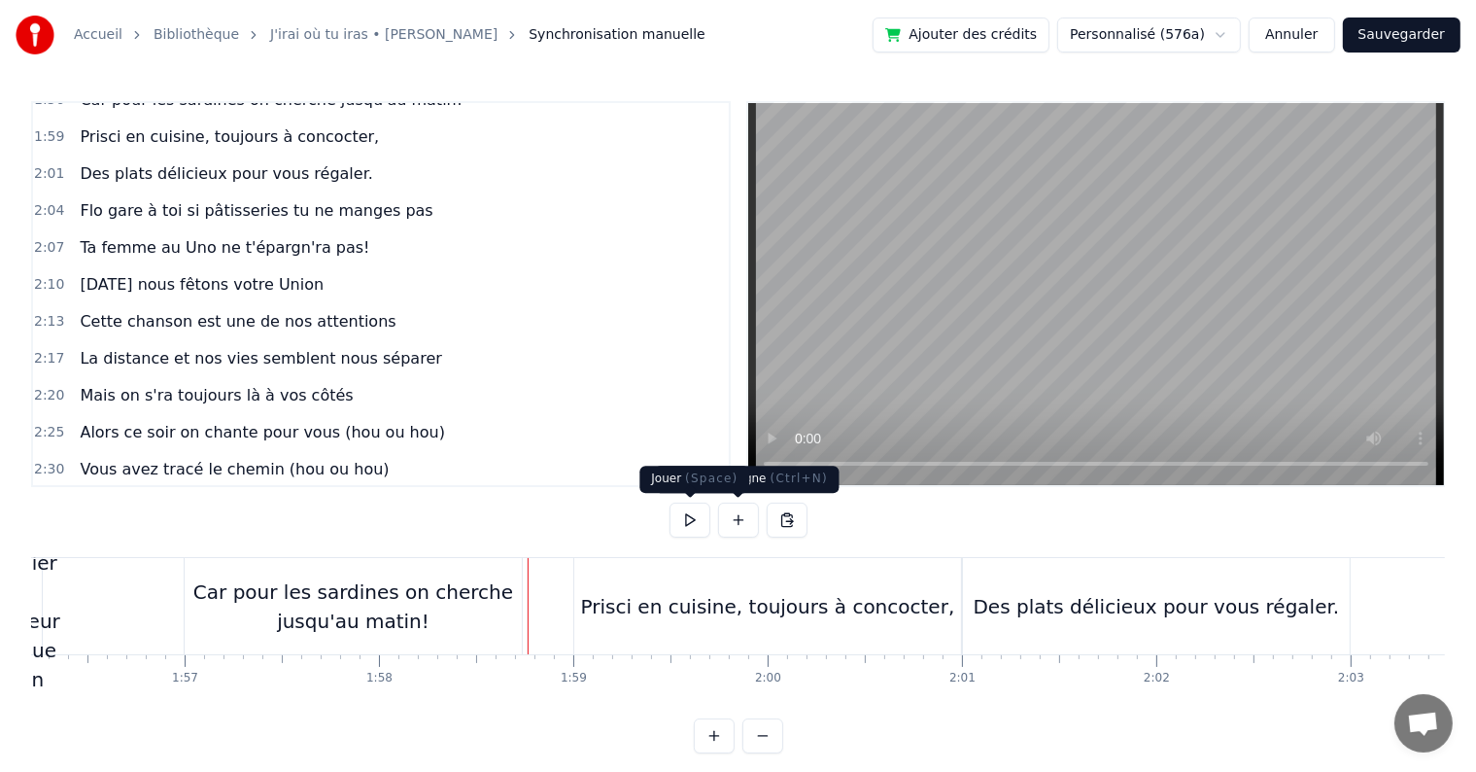
click at [686, 521] on button at bounding box center [690, 519] width 41 height 35
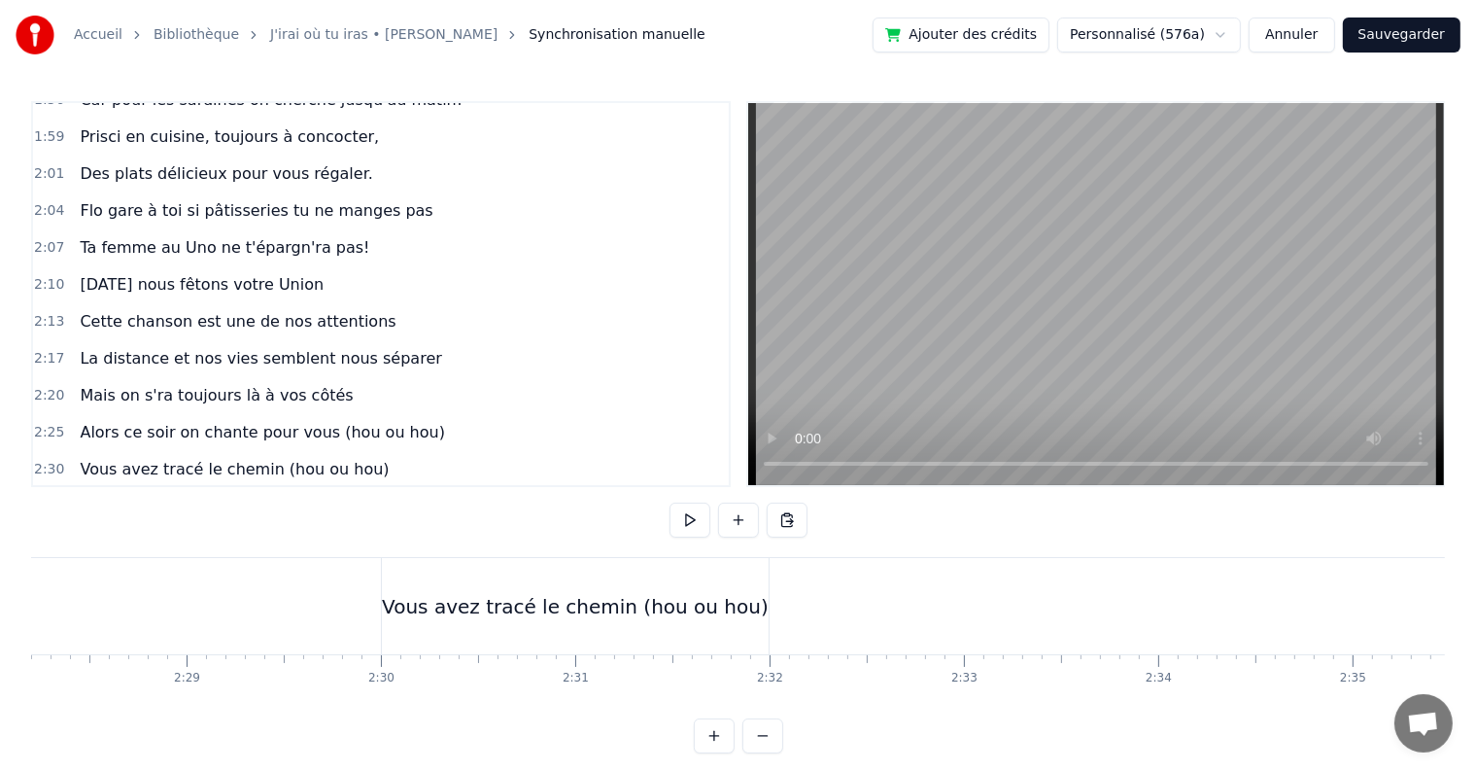
scroll to position [0, 28830]
click at [578, 608] on div "Vous avez tracé le chemin (hou ou hou)" at bounding box center [552, 606] width 387 height 29
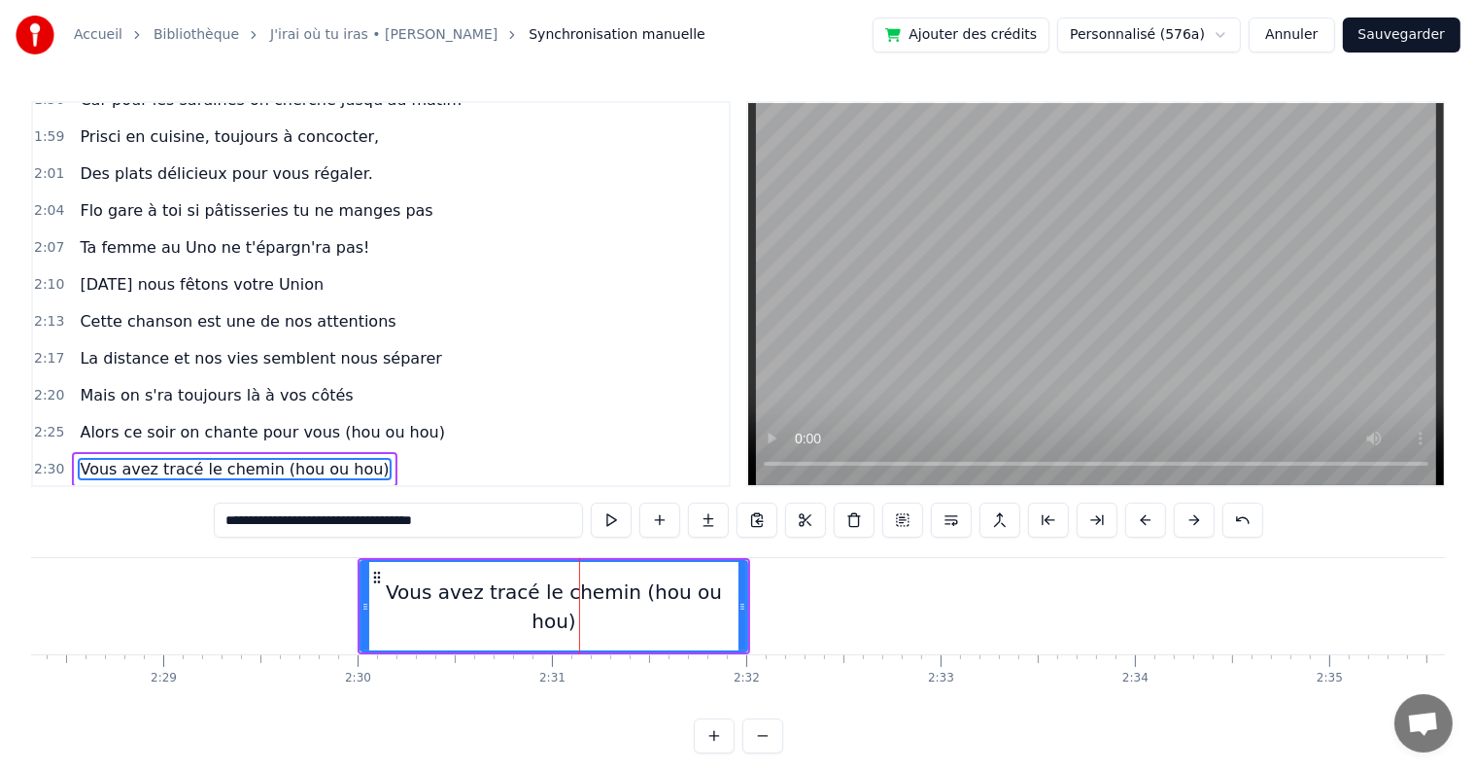
scroll to position [1865, 0]
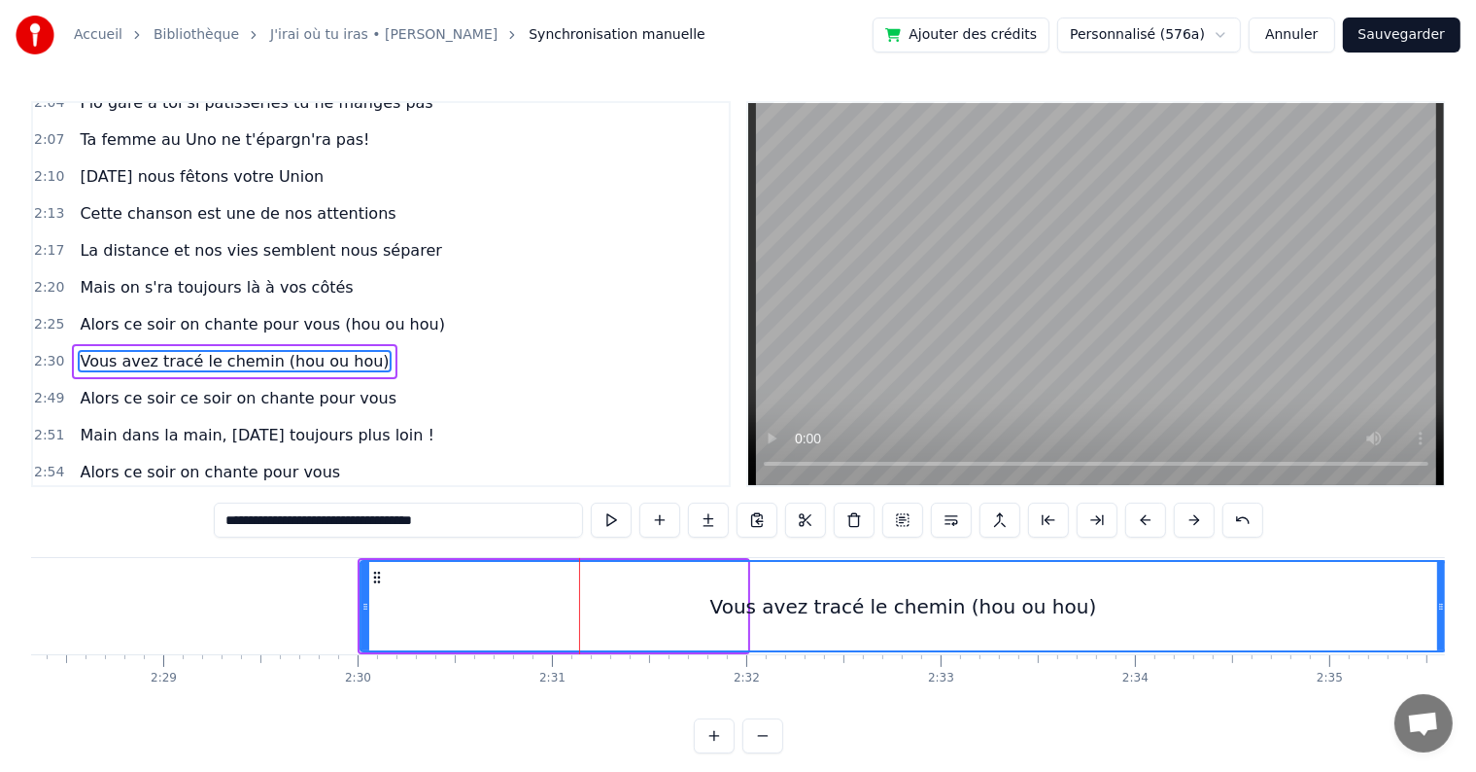
drag, startPoint x: 739, startPoint y: 606, endPoint x: 1437, endPoint y: 614, distance: 698.8
click at [1437, 614] on div at bounding box center [1441, 606] width 8 height 88
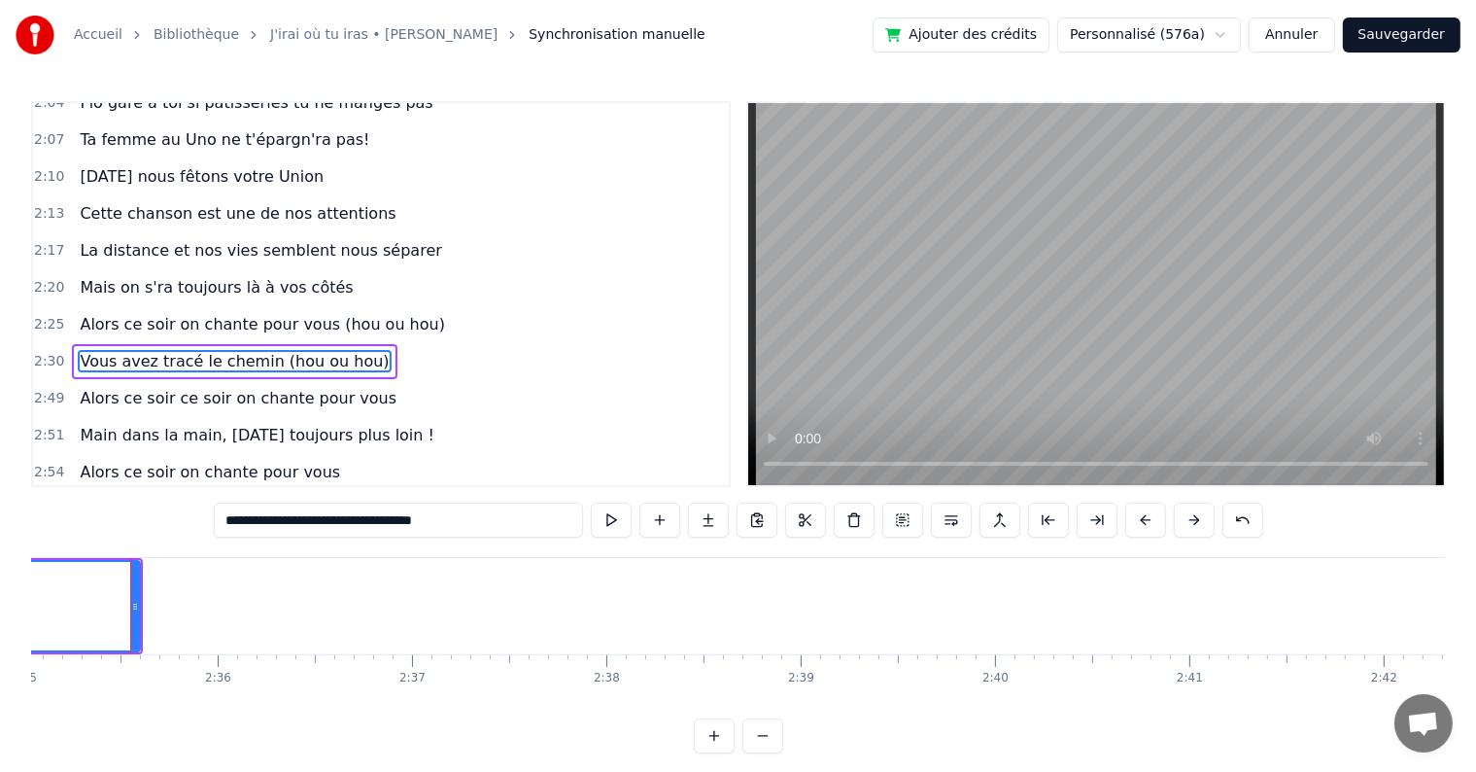
scroll to position [0, 30137]
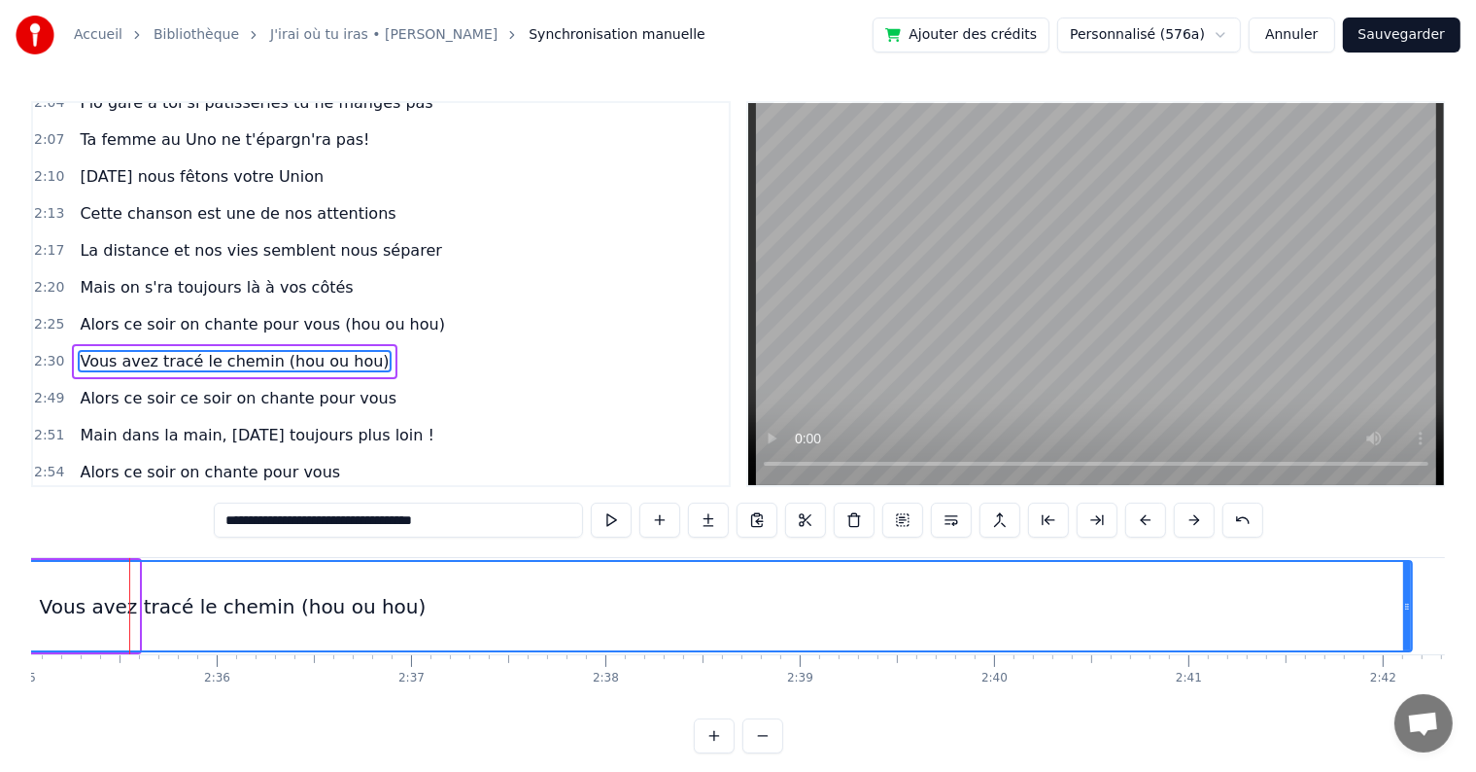
drag, startPoint x: 133, startPoint y: 599, endPoint x: 1406, endPoint y: 570, distance: 1273.5
click at [1406, 570] on div at bounding box center [1407, 606] width 8 height 88
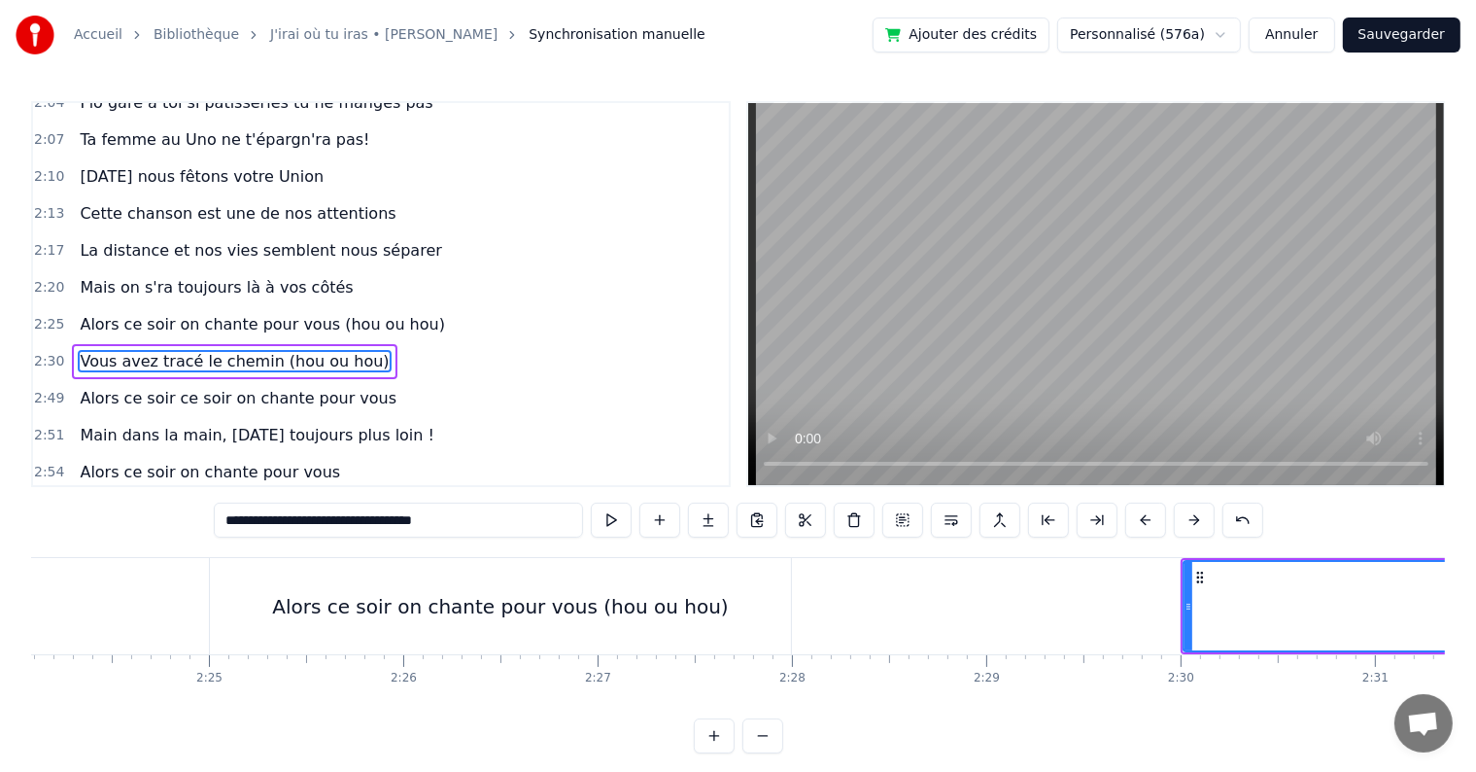
scroll to position [0, 28030]
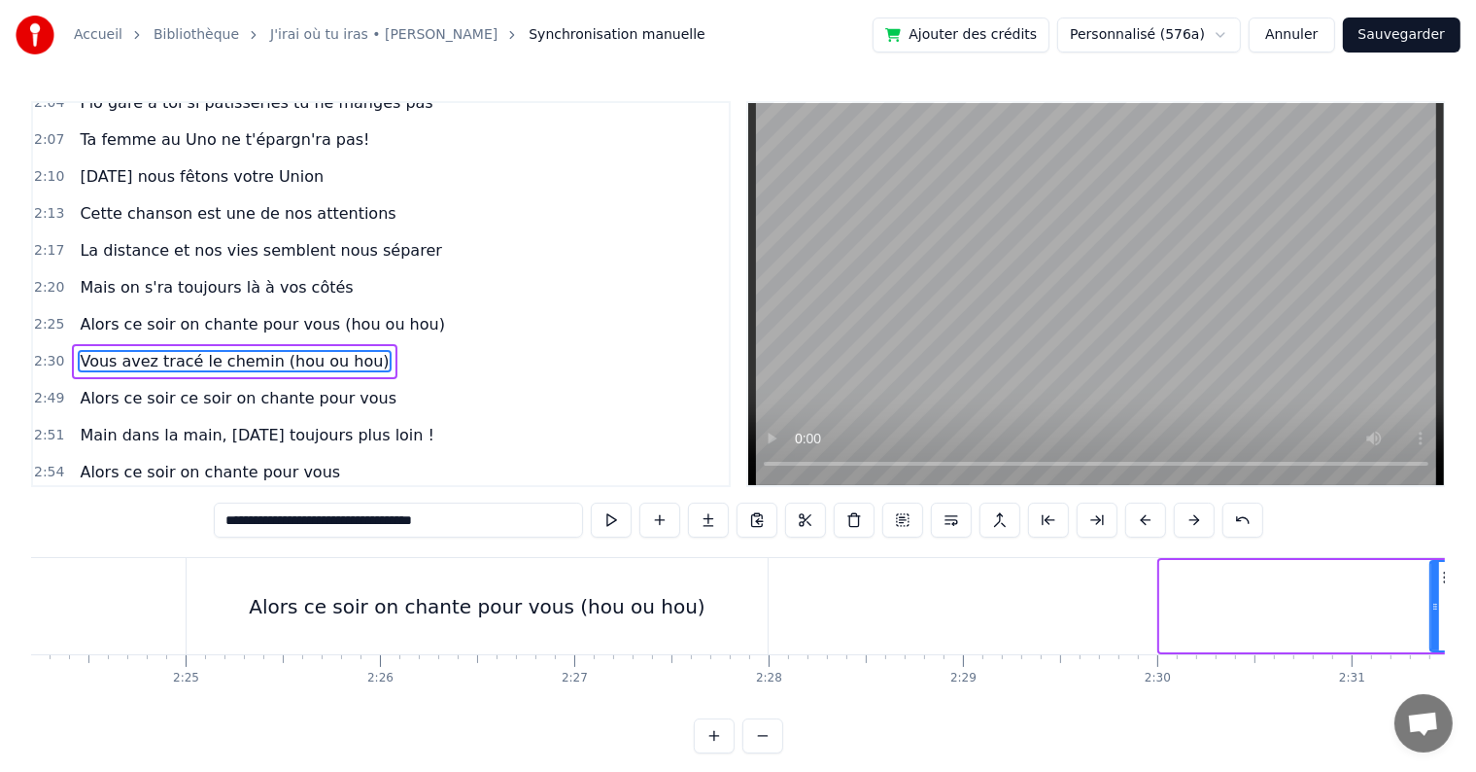
drag, startPoint x: 1166, startPoint y: 609, endPoint x: 1436, endPoint y: 601, distance: 270.3
click at [1436, 601] on icon at bounding box center [1436, 607] width 8 height 16
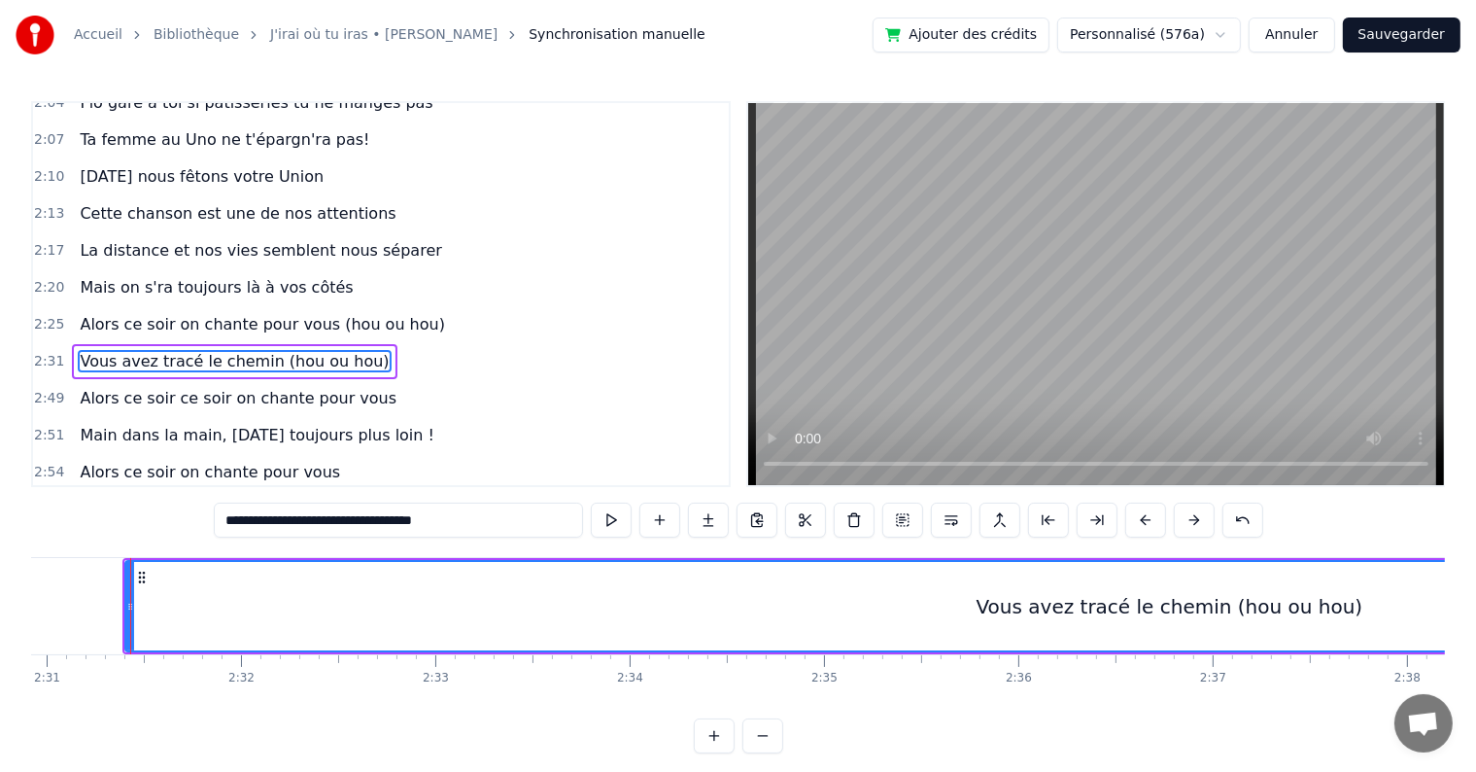
scroll to position [0, 29336]
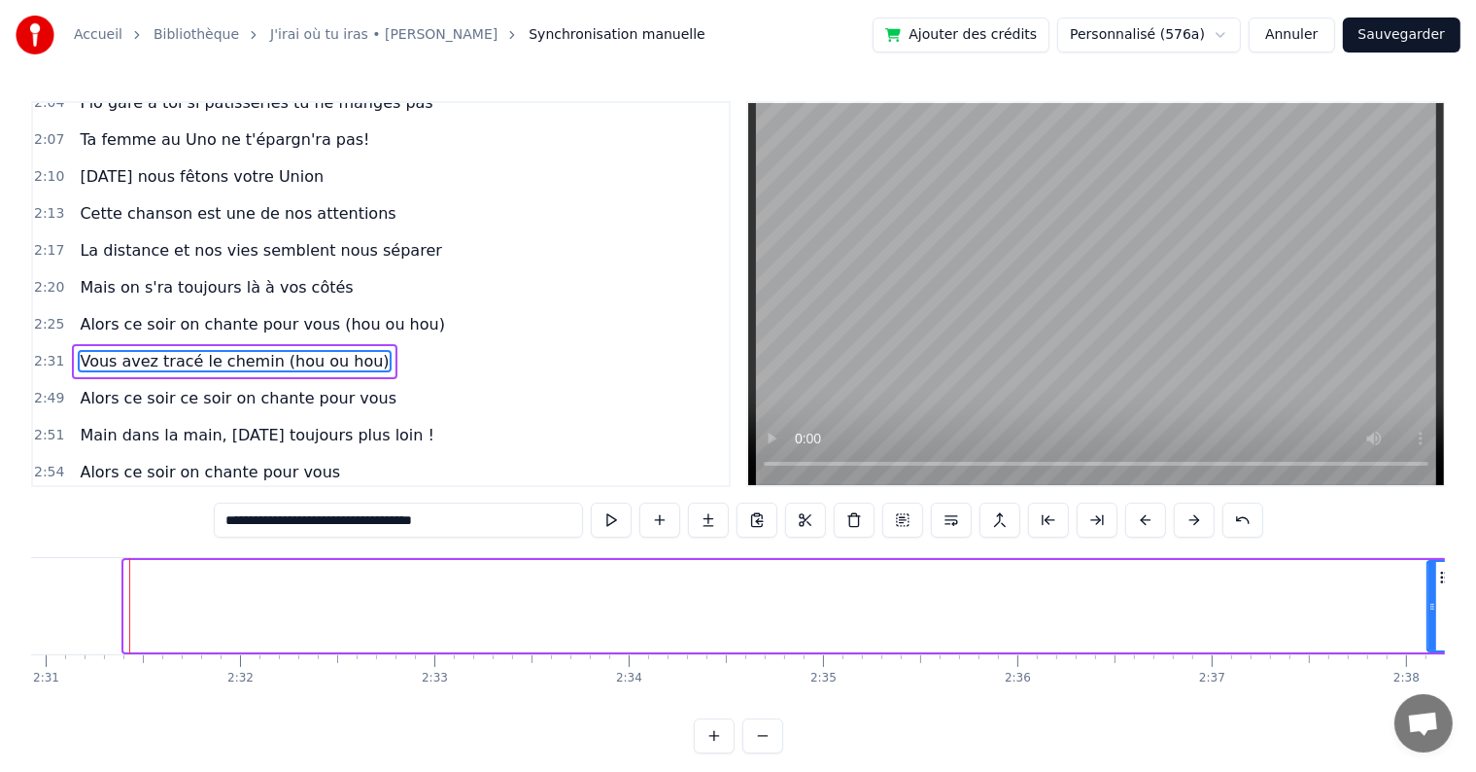
drag, startPoint x: 124, startPoint y: 607, endPoint x: 1428, endPoint y: 607, distance: 1303.3
click at [1429, 607] on icon at bounding box center [1433, 607] width 8 height 16
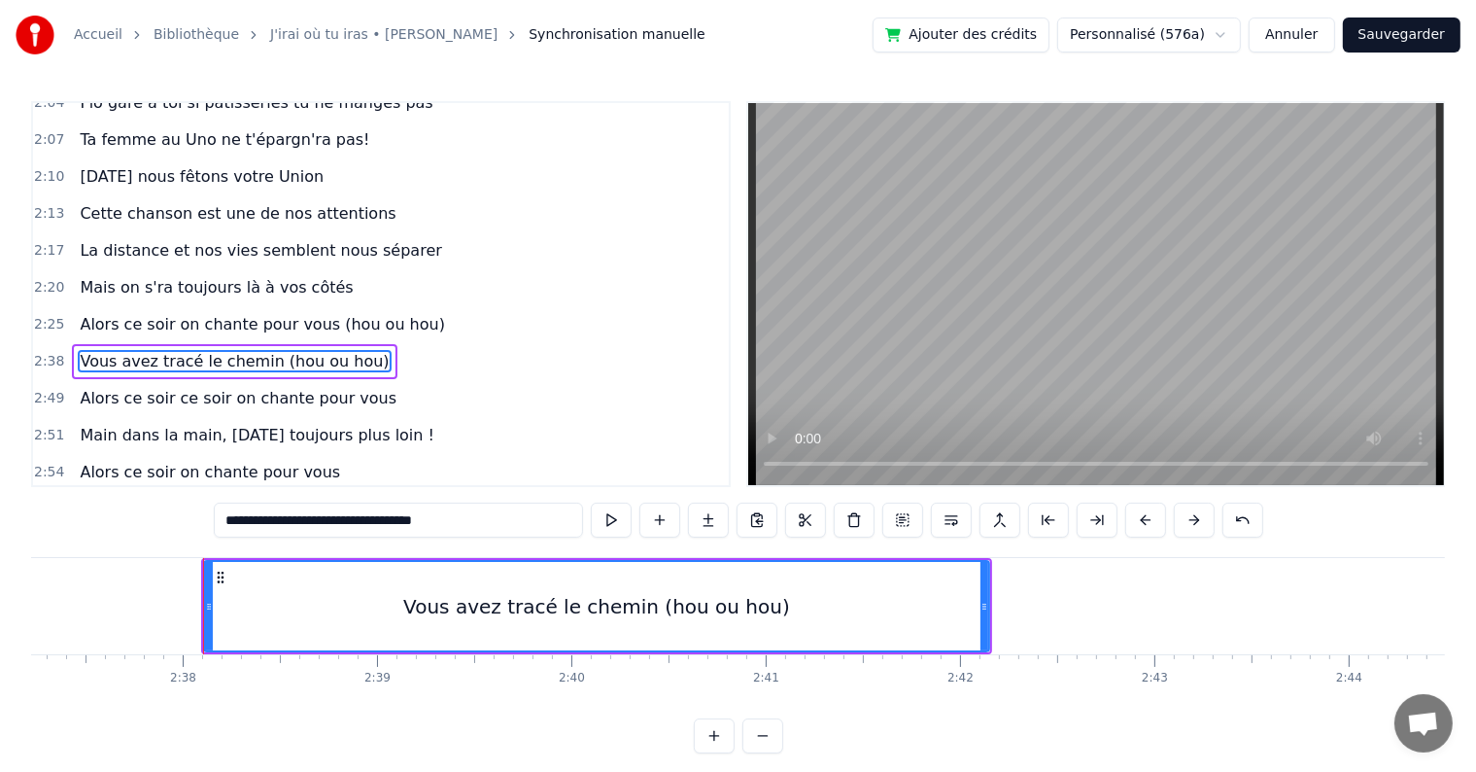
scroll to position [0, 30634]
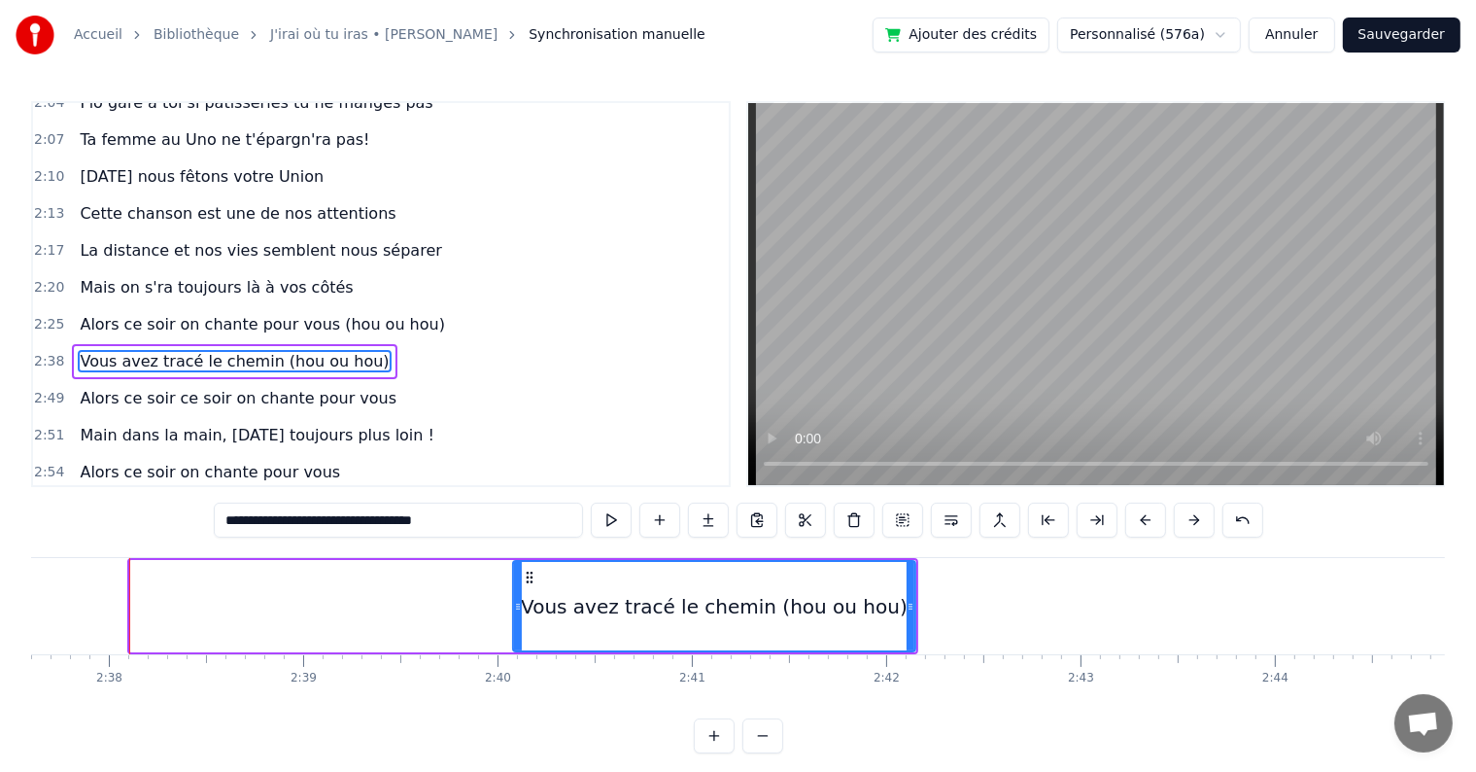
drag, startPoint x: 135, startPoint y: 601, endPoint x: 518, endPoint y: 595, distance: 383.0
click at [518, 595] on div at bounding box center [518, 606] width 8 height 88
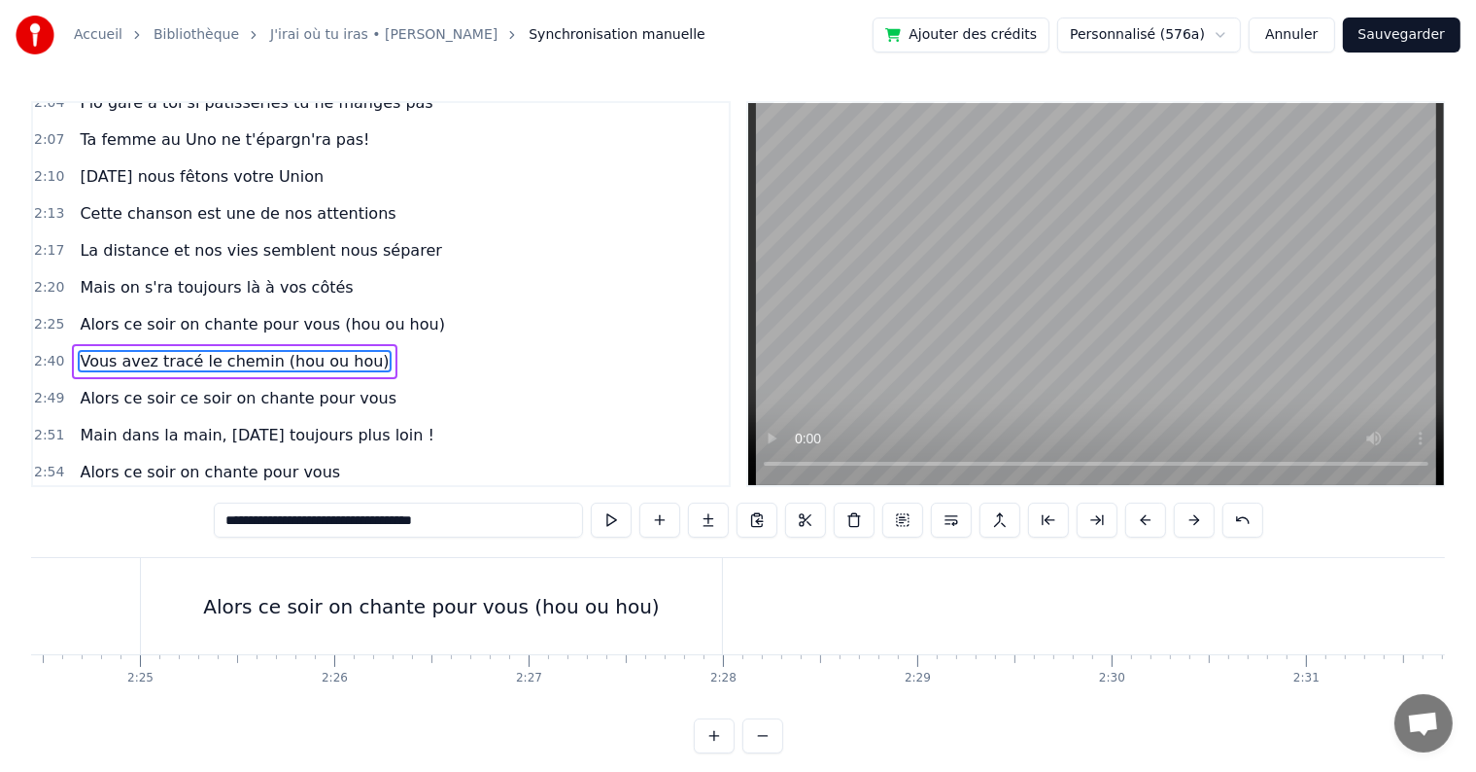
scroll to position [0, 27962]
click at [537, 596] on div "Alors ce soir on chante pour vous (hou ou hou)" at bounding box center [545, 606] width 456 height 29
type input "**********"
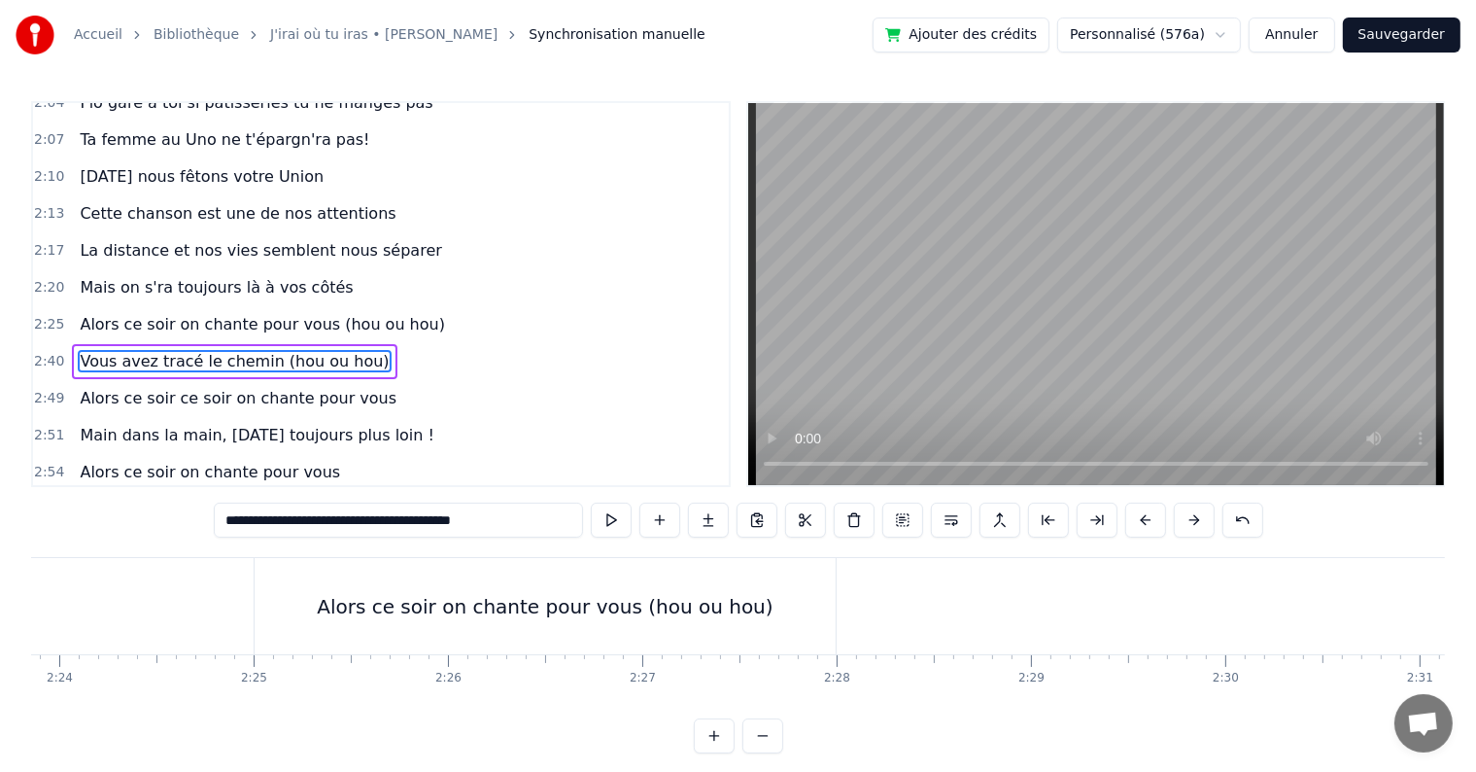
scroll to position [1829, 0]
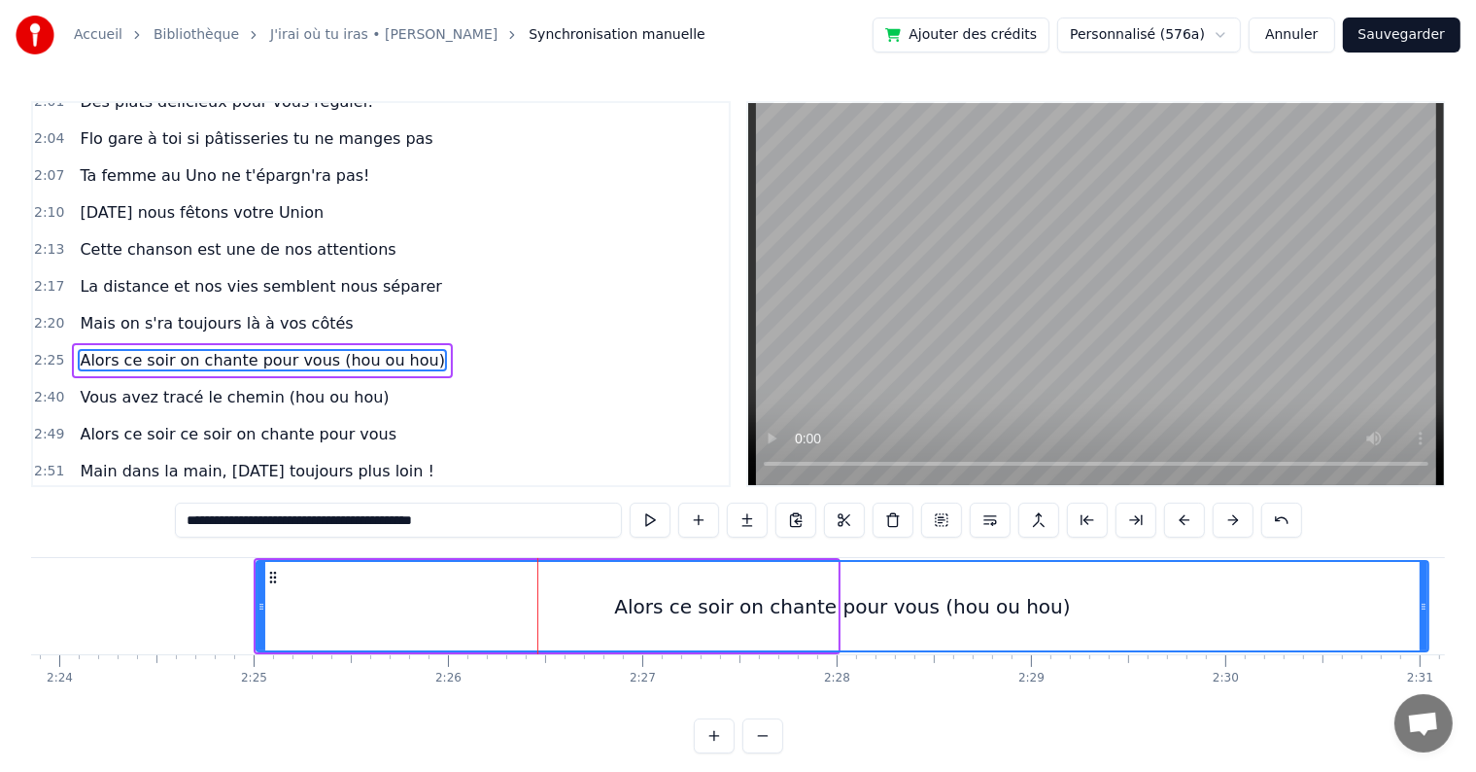
drag, startPoint x: 832, startPoint y: 598, endPoint x: 1423, endPoint y: 622, distance: 591.4
click at [1423, 622] on div at bounding box center [1424, 606] width 8 height 88
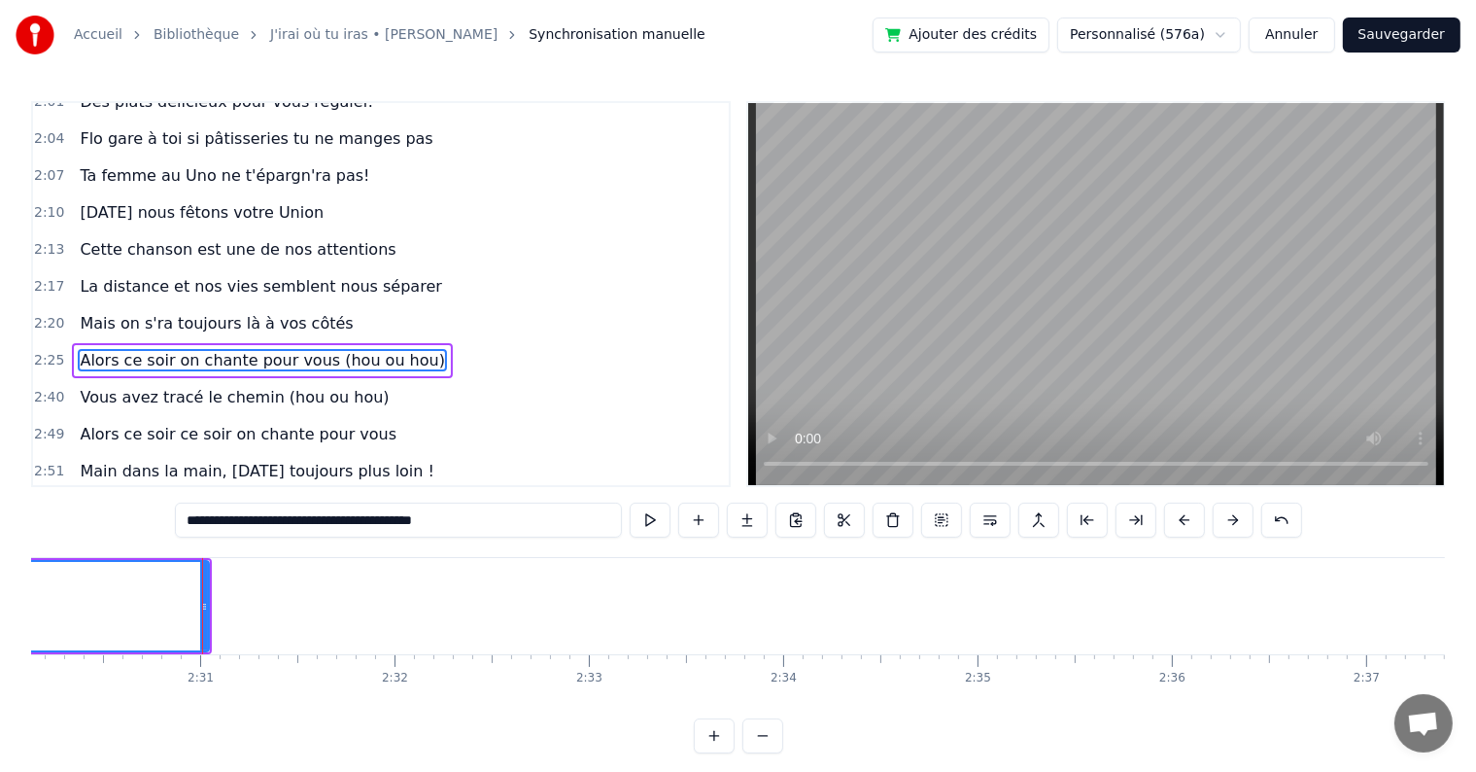
scroll to position [0, 29255]
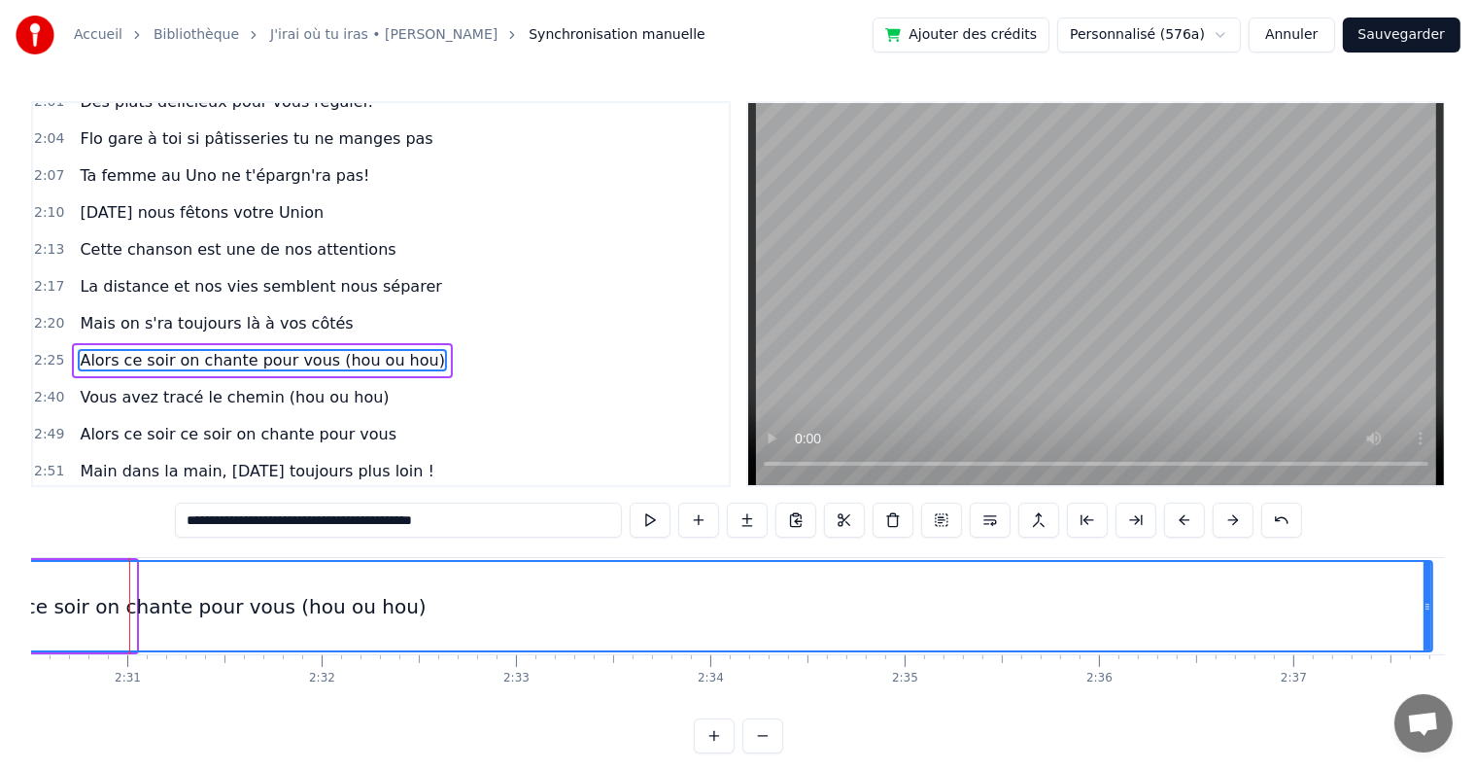
drag, startPoint x: 130, startPoint y: 602, endPoint x: 1427, endPoint y: 618, distance: 1296.6
click at [1427, 618] on div at bounding box center [1428, 606] width 8 height 88
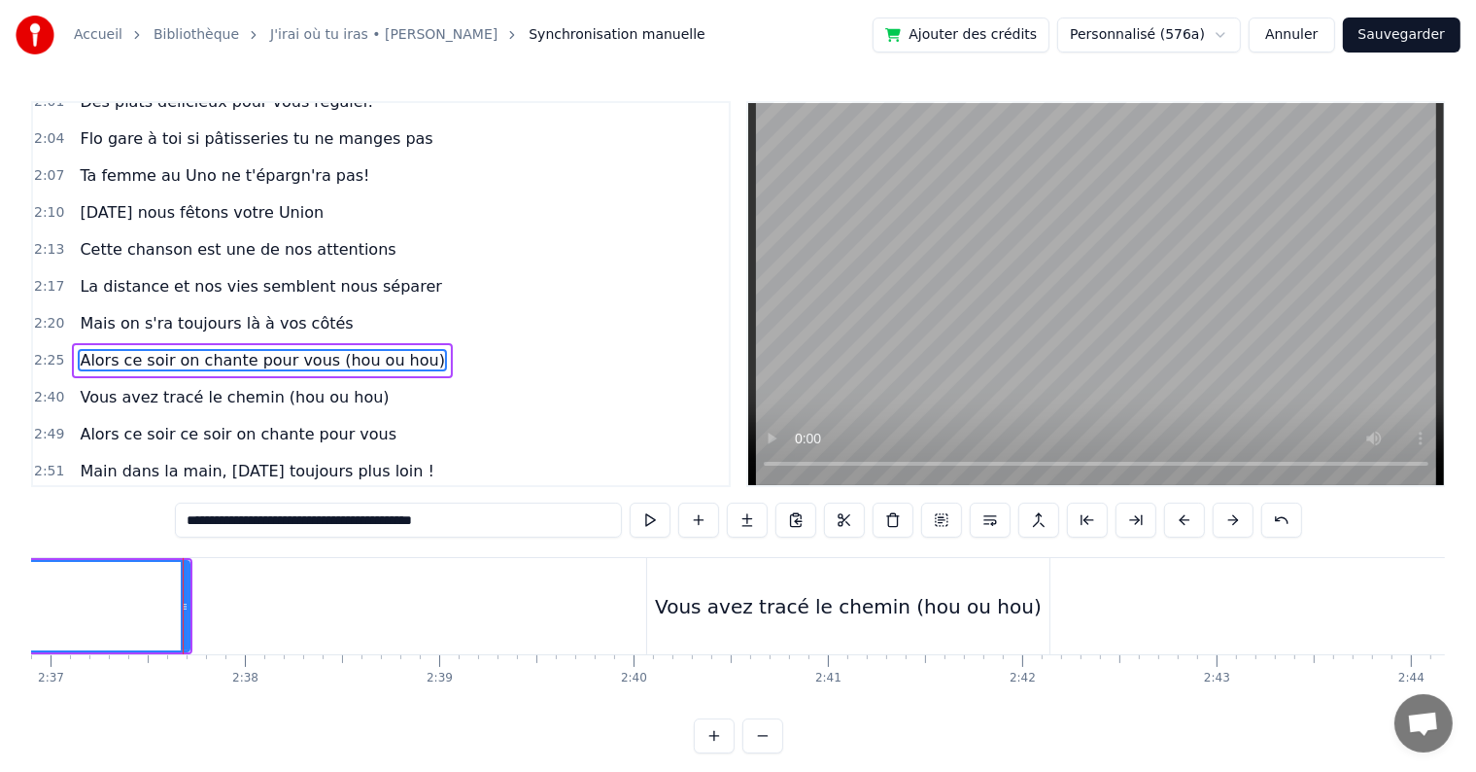
scroll to position [0, 30552]
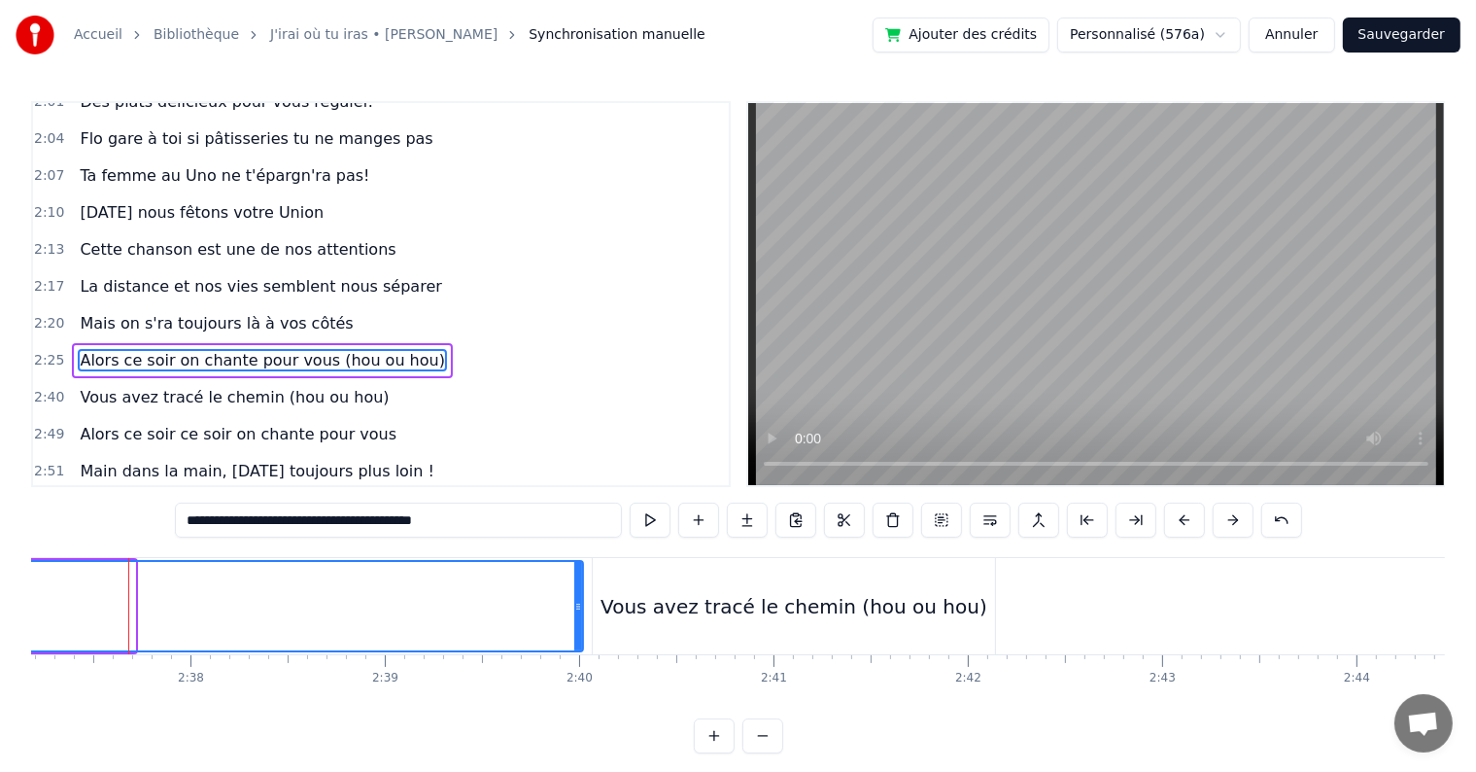
drag, startPoint x: 129, startPoint y: 603, endPoint x: 577, endPoint y: 591, distance: 448.2
click at [577, 591] on div at bounding box center [578, 606] width 8 height 88
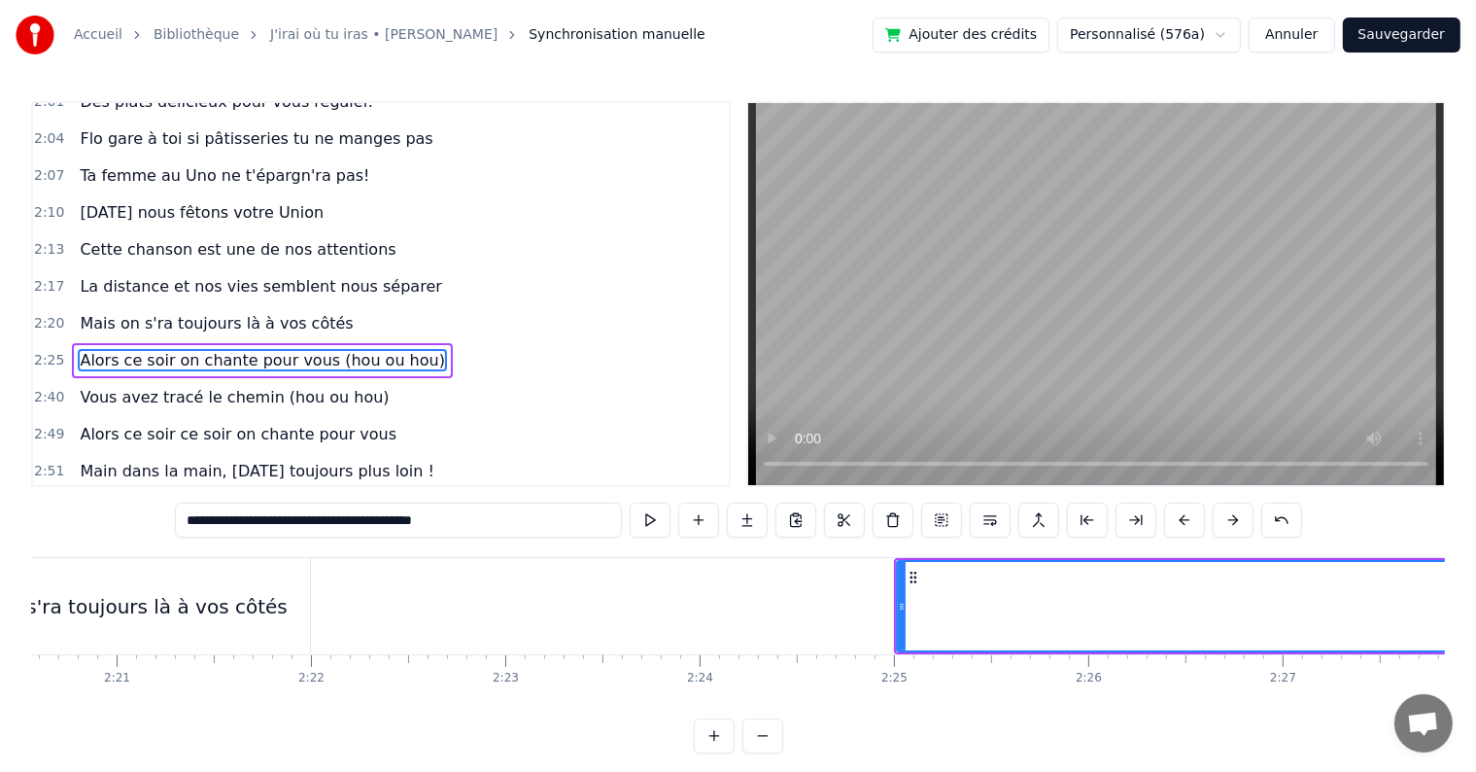
scroll to position [0, 27229]
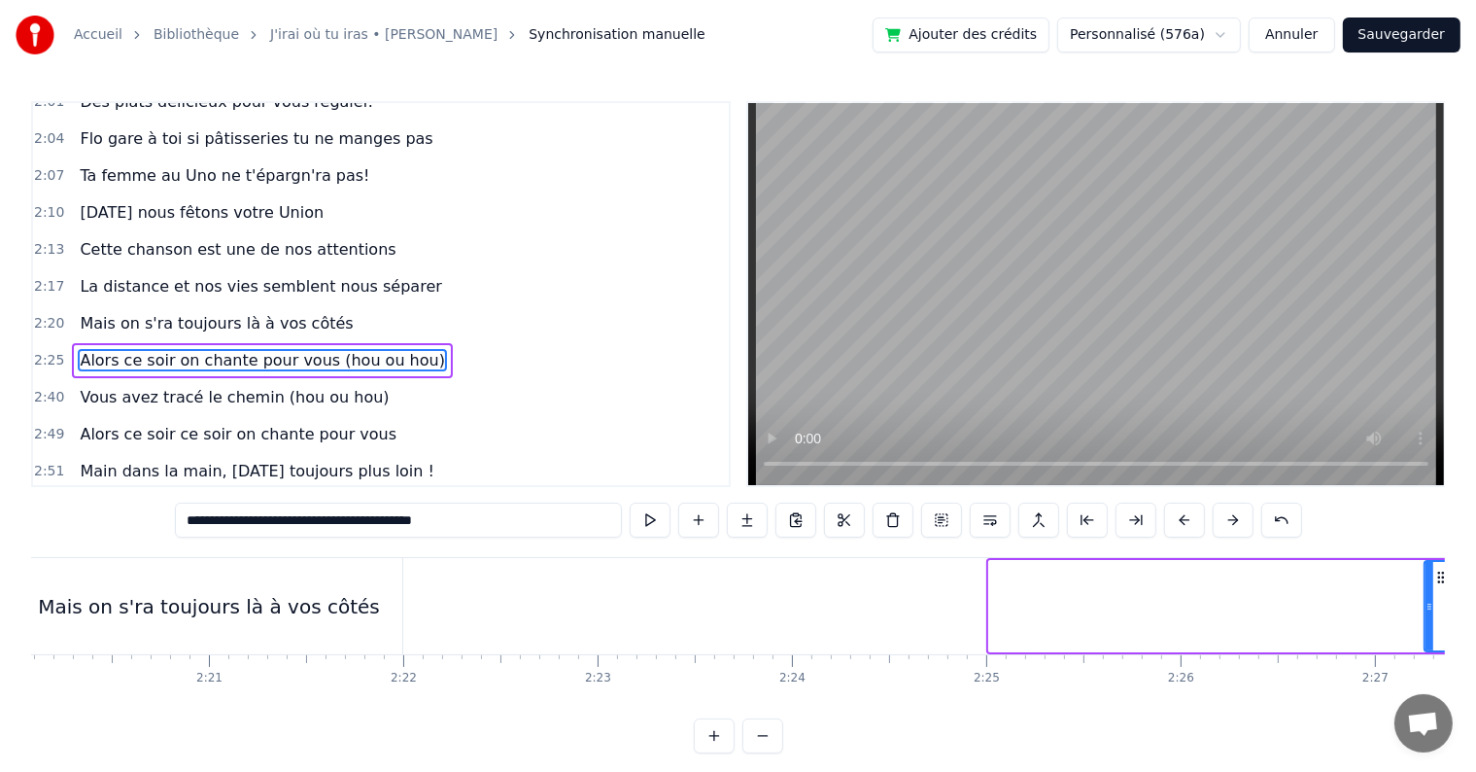
drag, startPoint x: 990, startPoint y: 614, endPoint x: 1427, endPoint y: 619, distance: 436.4
click at [1427, 619] on div at bounding box center [1430, 606] width 8 height 88
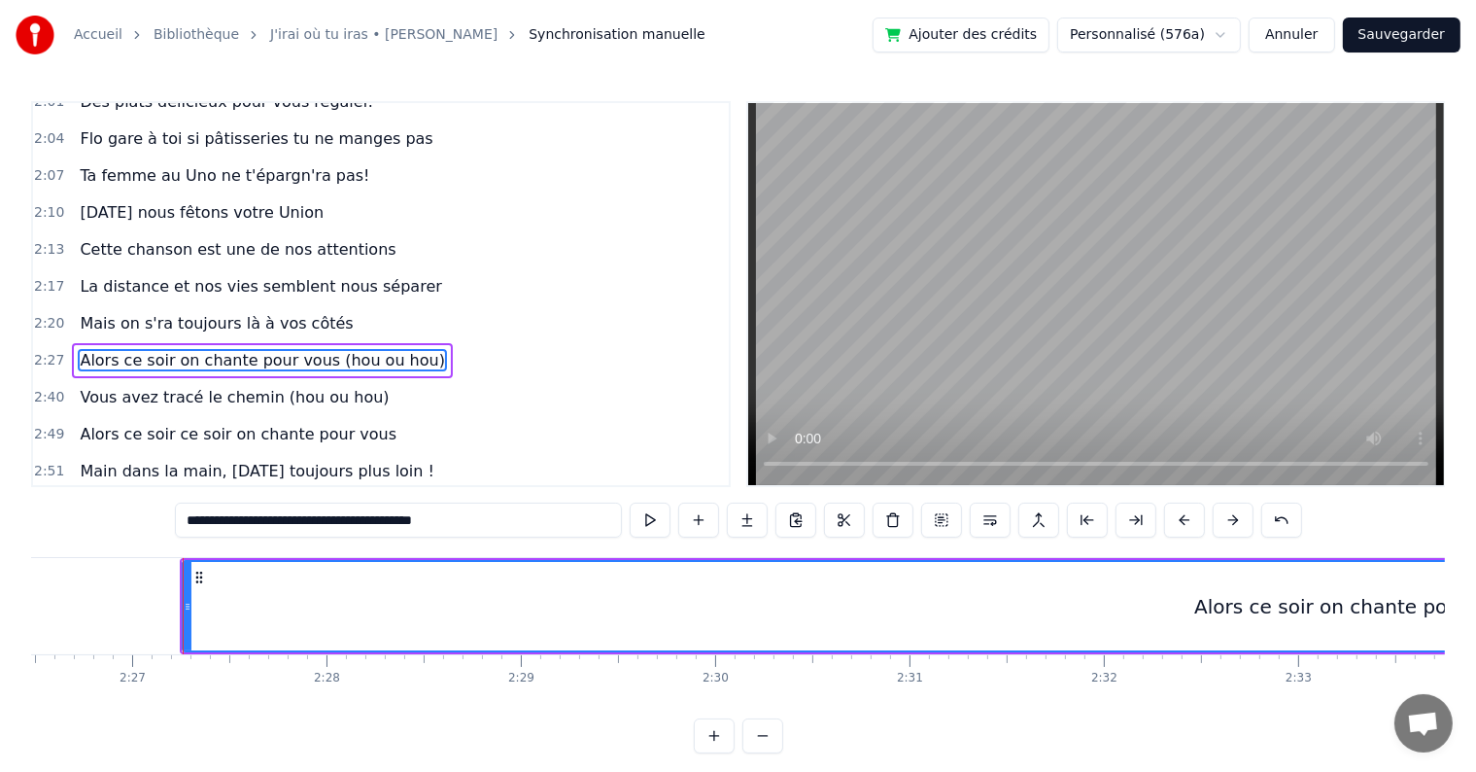
scroll to position [0, 28527]
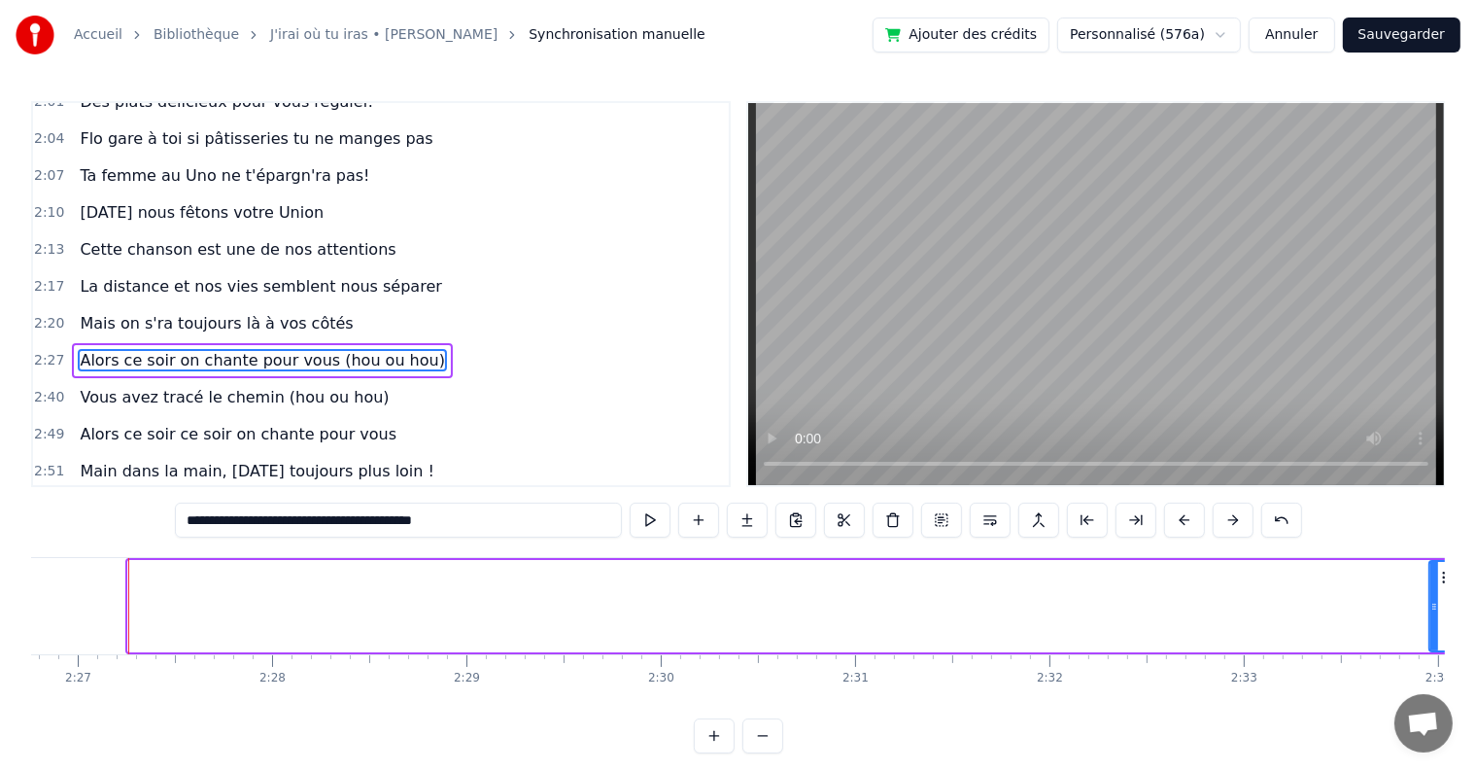
drag, startPoint x: 134, startPoint y: 593, endPoint x: 1435, endPoint y: 626, distance: 1301.8
click at [1435, 626] on div at bounding box center [1435, 606] width 8 height 88
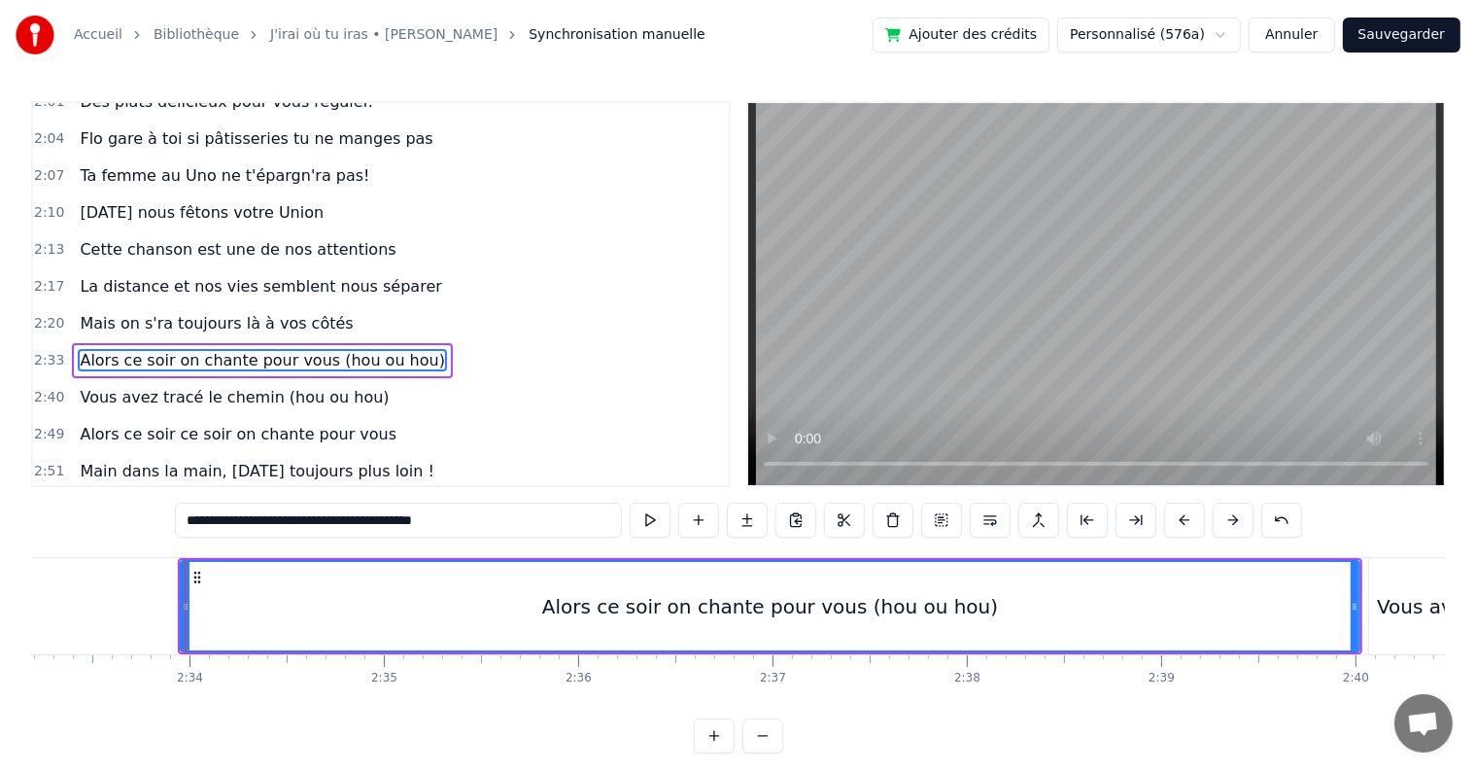
scroll to position [0, 29832]
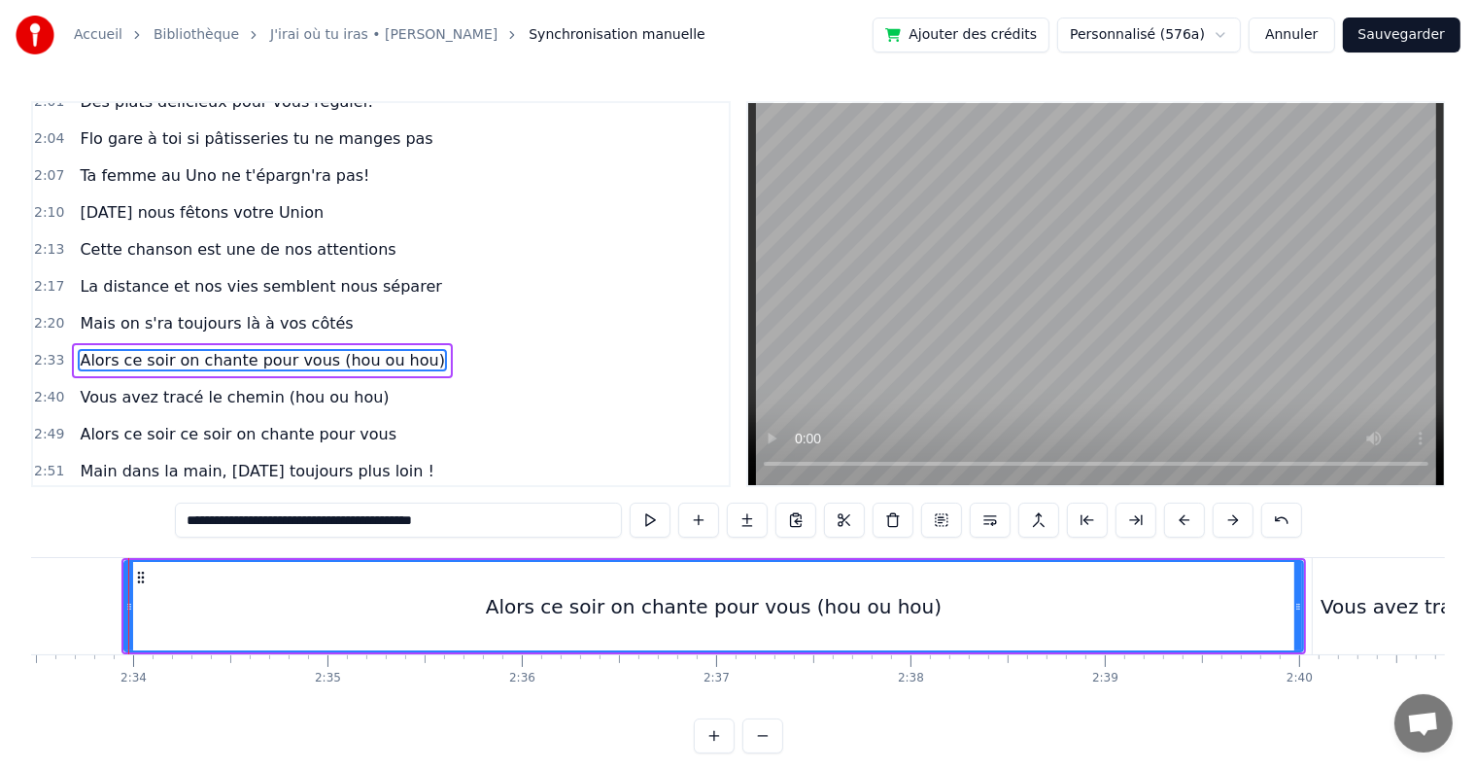
drag, startPoint x: 128, startPoint y: 604, endPoint x: 144, endPoint y: 604, distance: 15.6
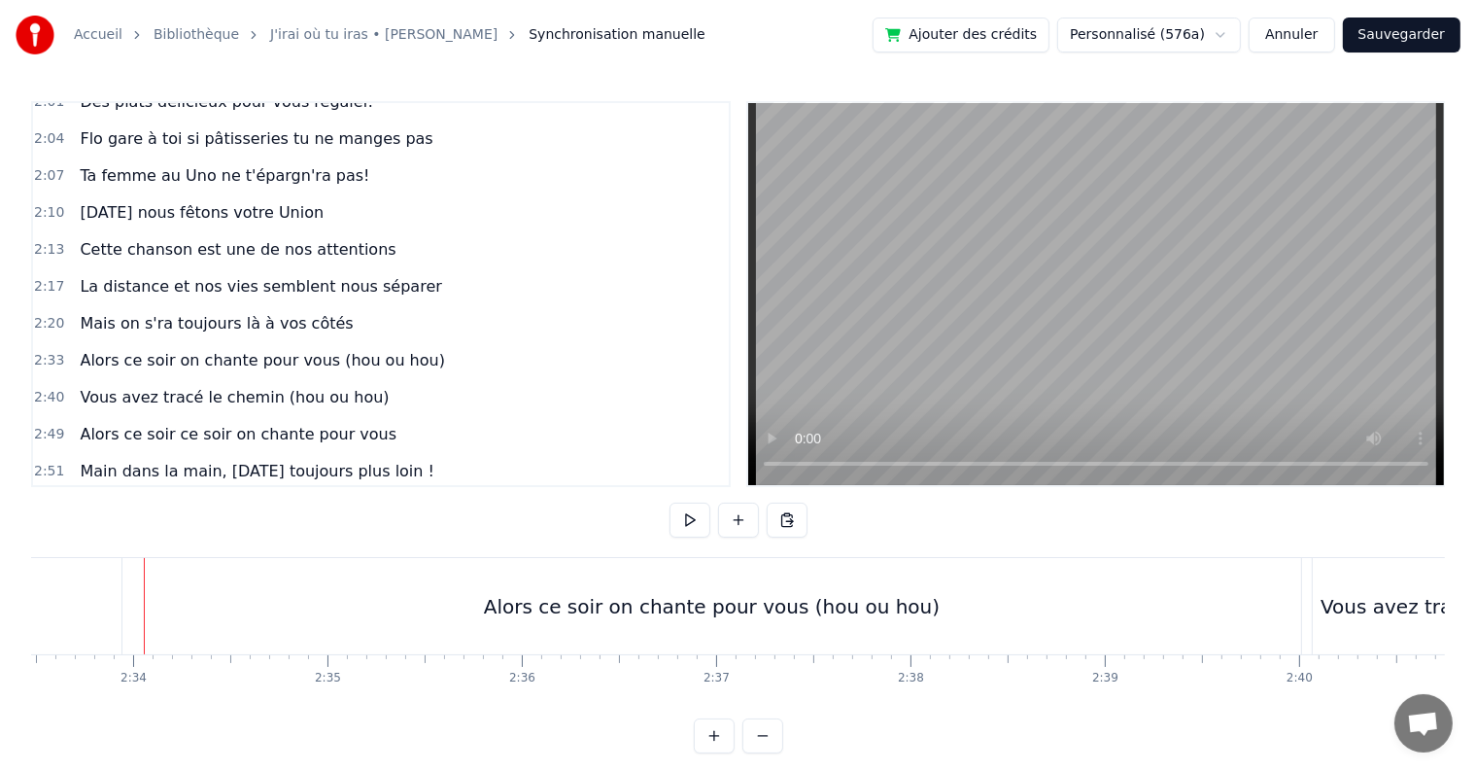
click at [126, 606] on div "Alors ce soir on chante pour vous (hou ou hou)" at bounding box center [711, 606] width 1179 height 96
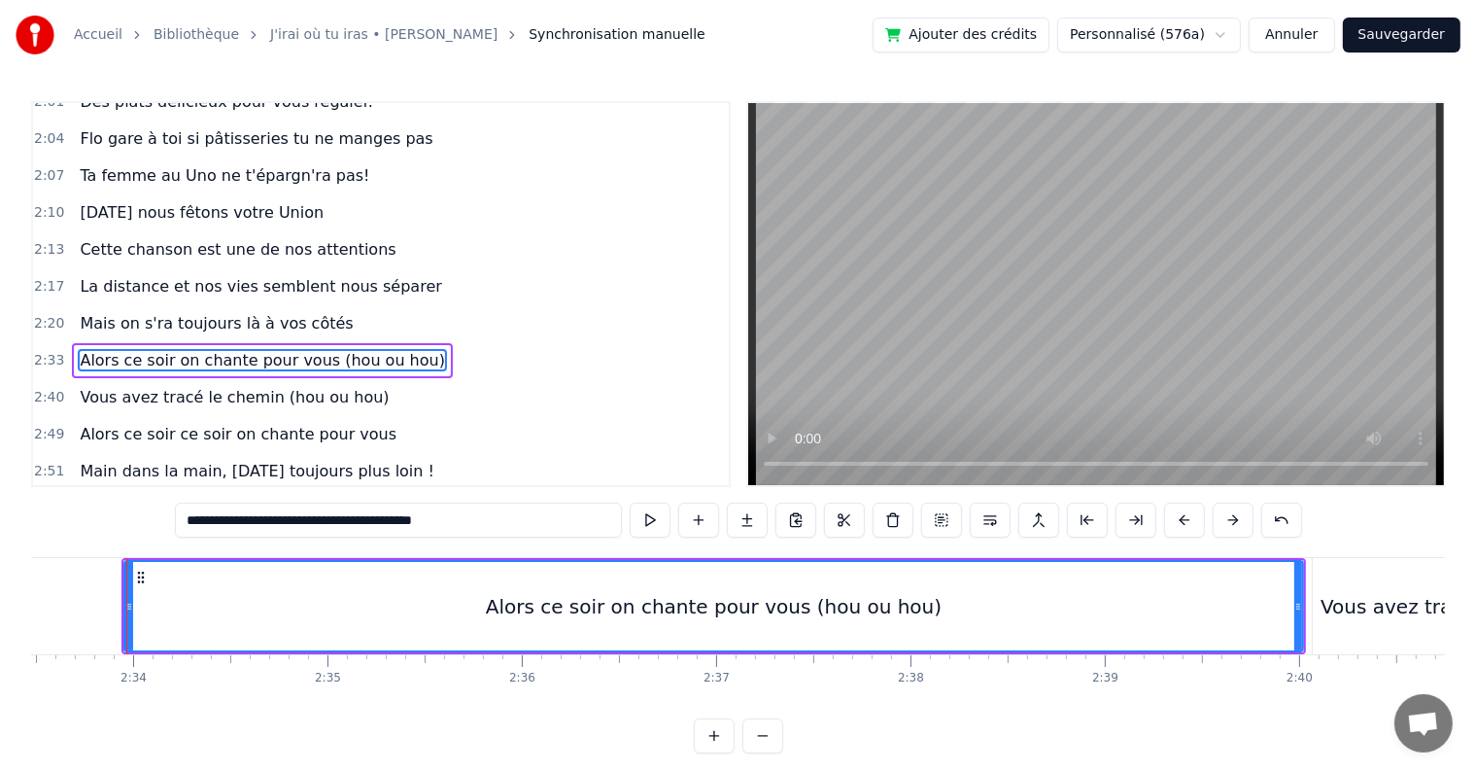
scroll to position [0, 29829]
click at [129, 602] on div at bounding box center [129, 606] width 1 height 96
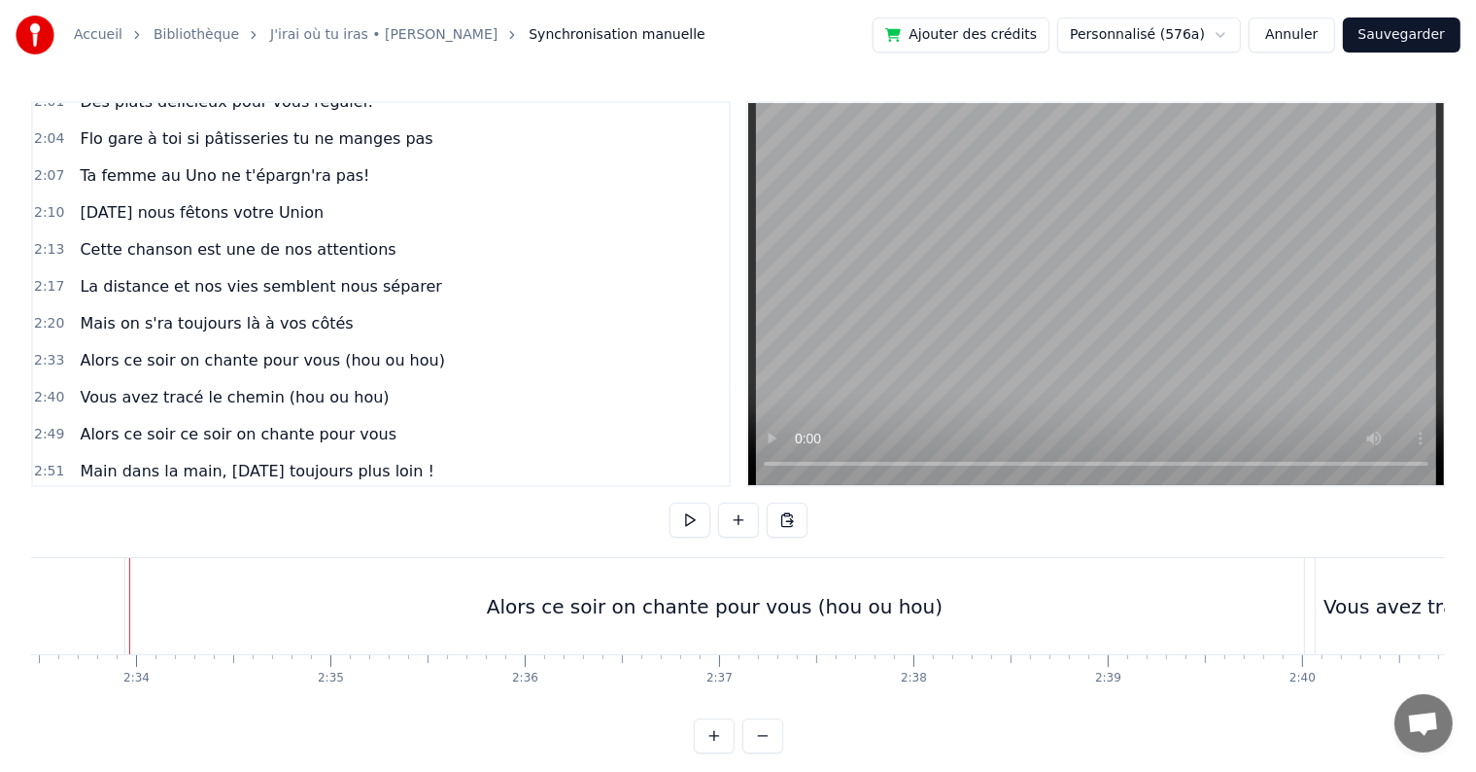
click at [154, 604] on div "Alors ce soir on chante pour vous (hou ou hou)" at bounding box center [714, 606] width 1179 height 96
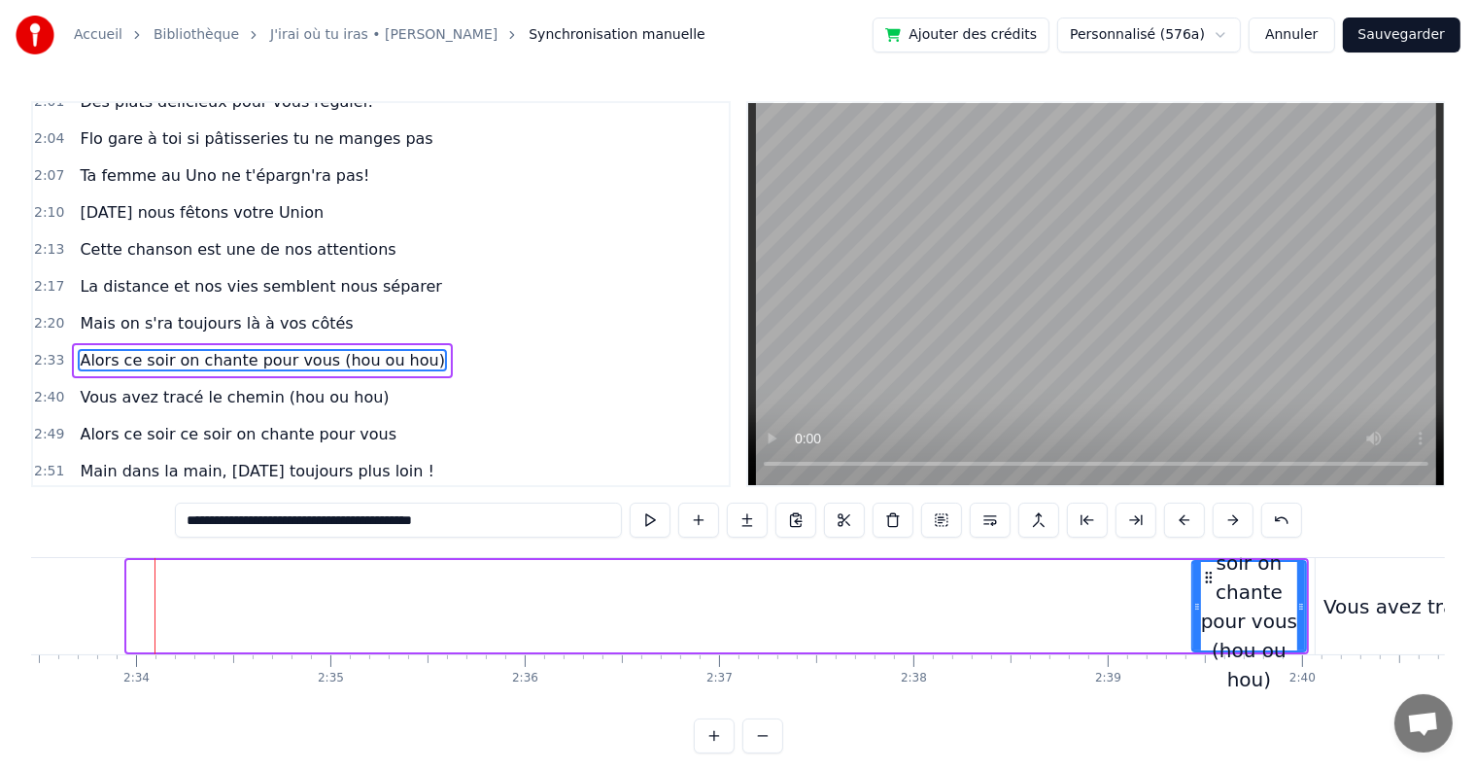
drag, startPoint x: 131, startPoint y: 605, endPoint x: 1196, endPoint y: 564, distance: 1066.0
click at [1196, 564] on div at bounding box center [1197, 606] width 8 height 88
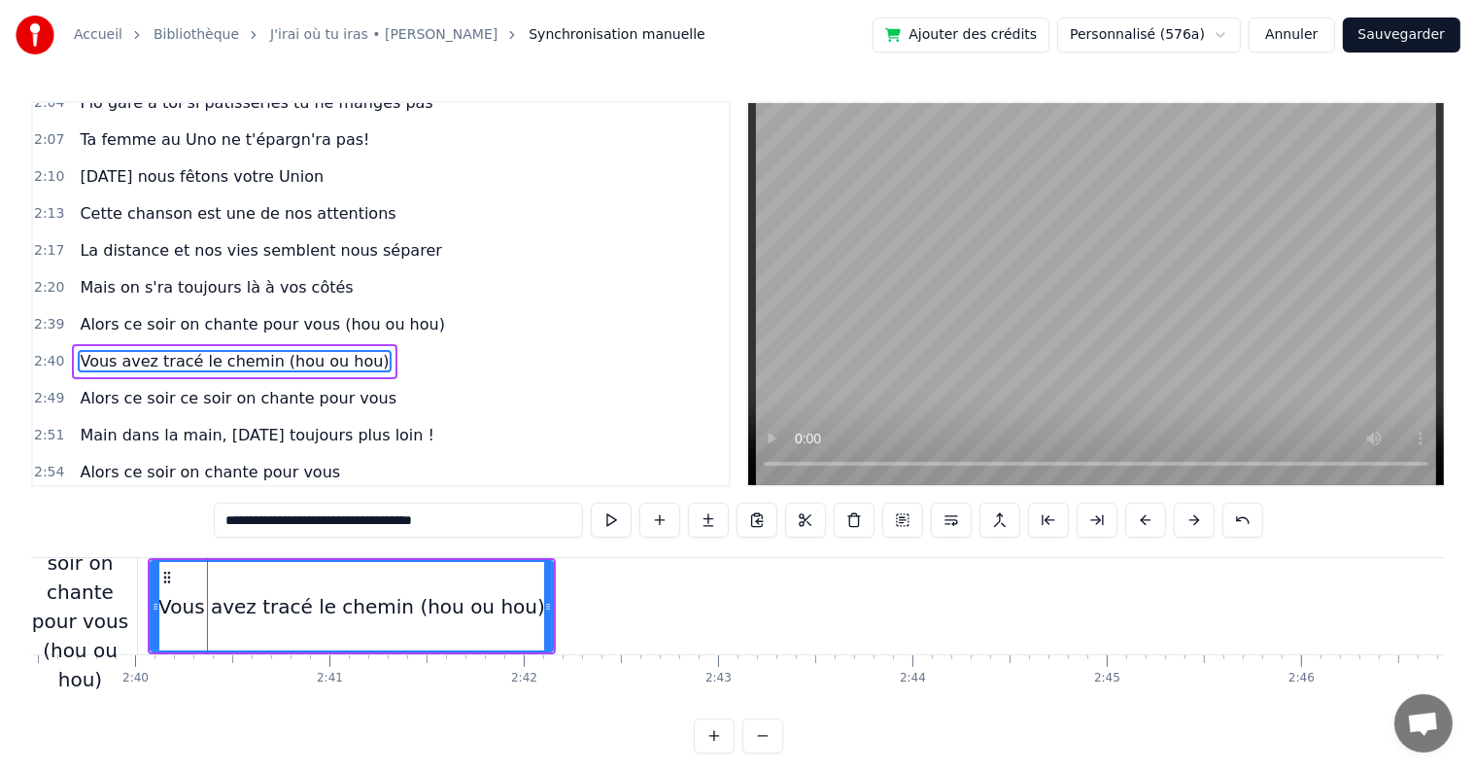
scroll to position [0, 31074]
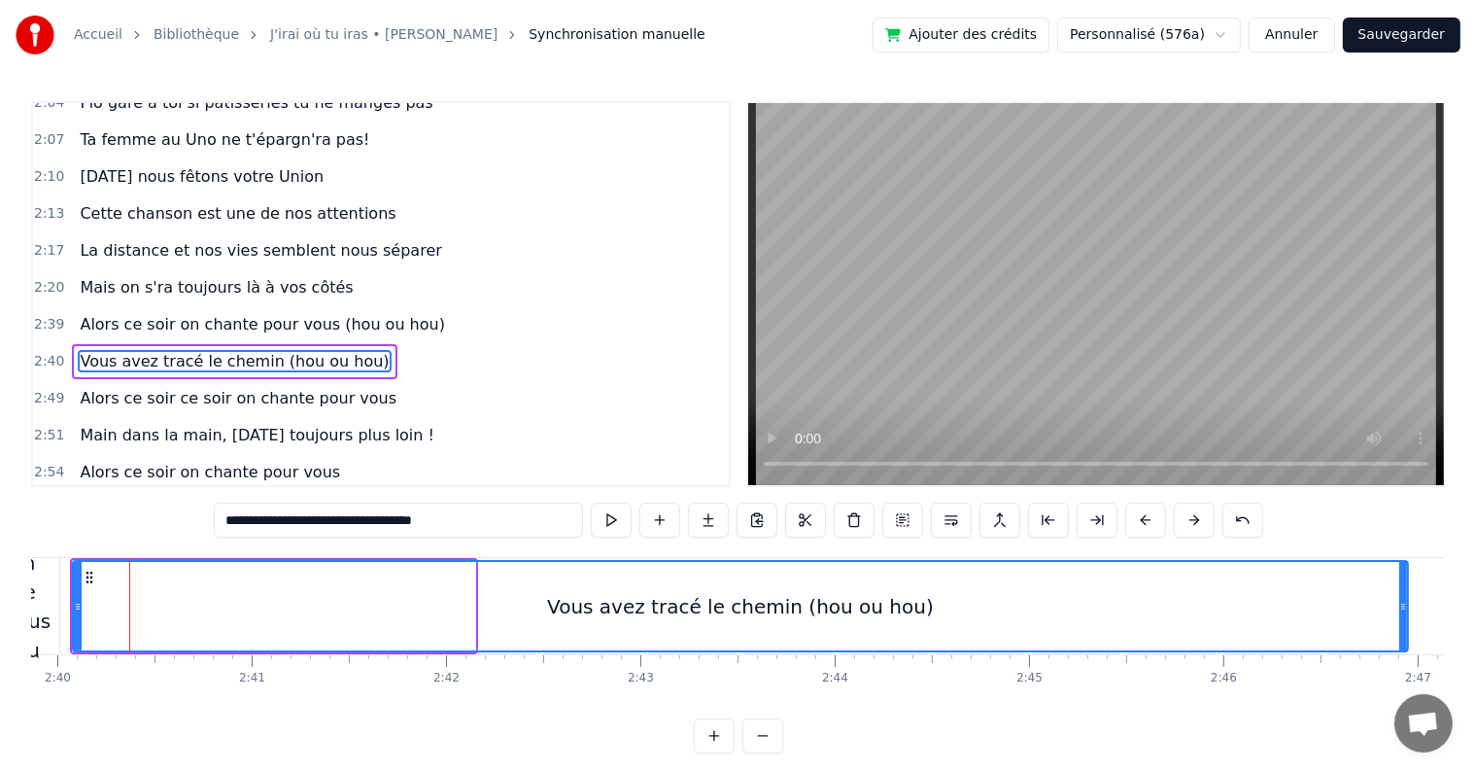
drag, startPoint x: 470, startPoint y: 610, endPoint x: 1403, endPoint y: 630, distance: 933.2
click at [1403, 630] on div at bounding box center [1404, 606] width 8 height 88
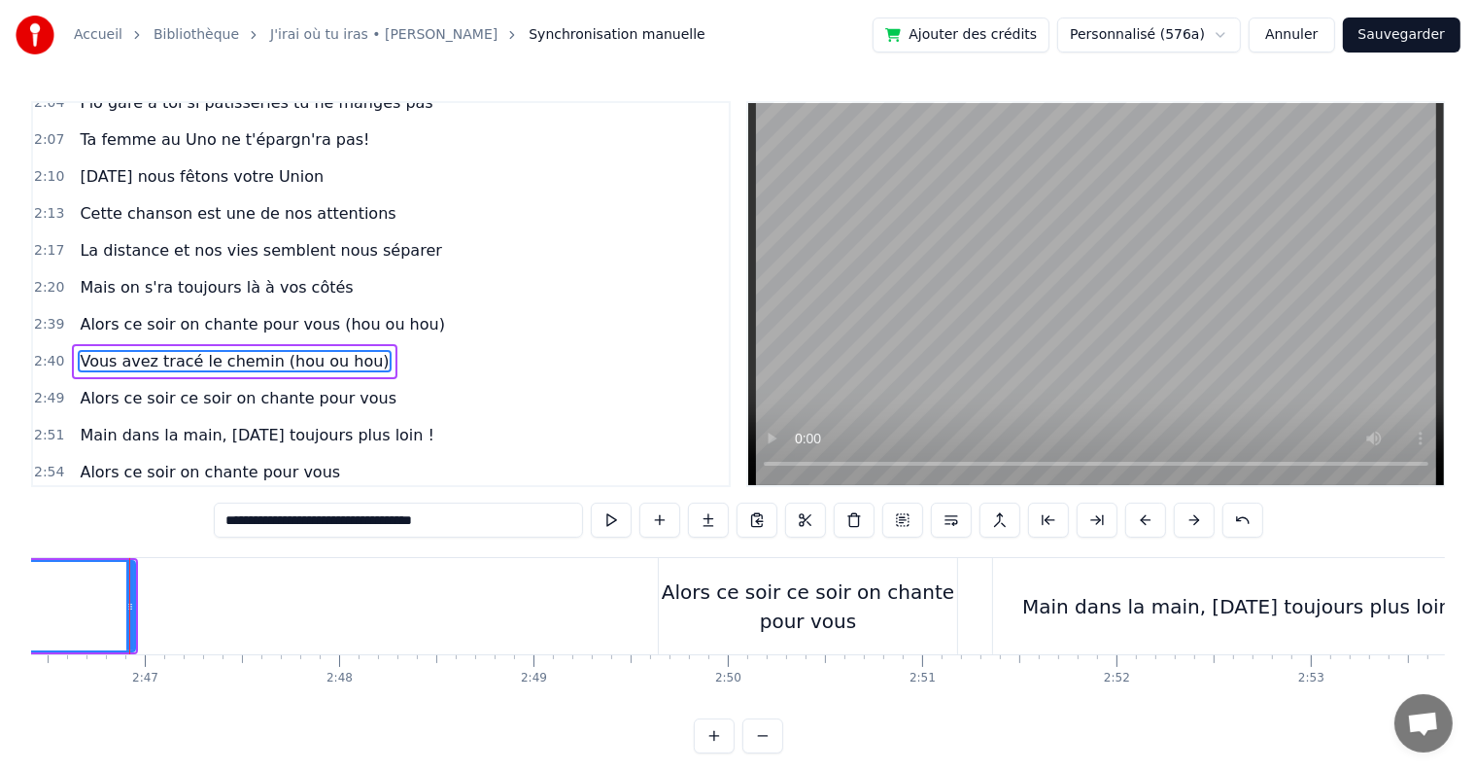
scroll to position [0, 32348]
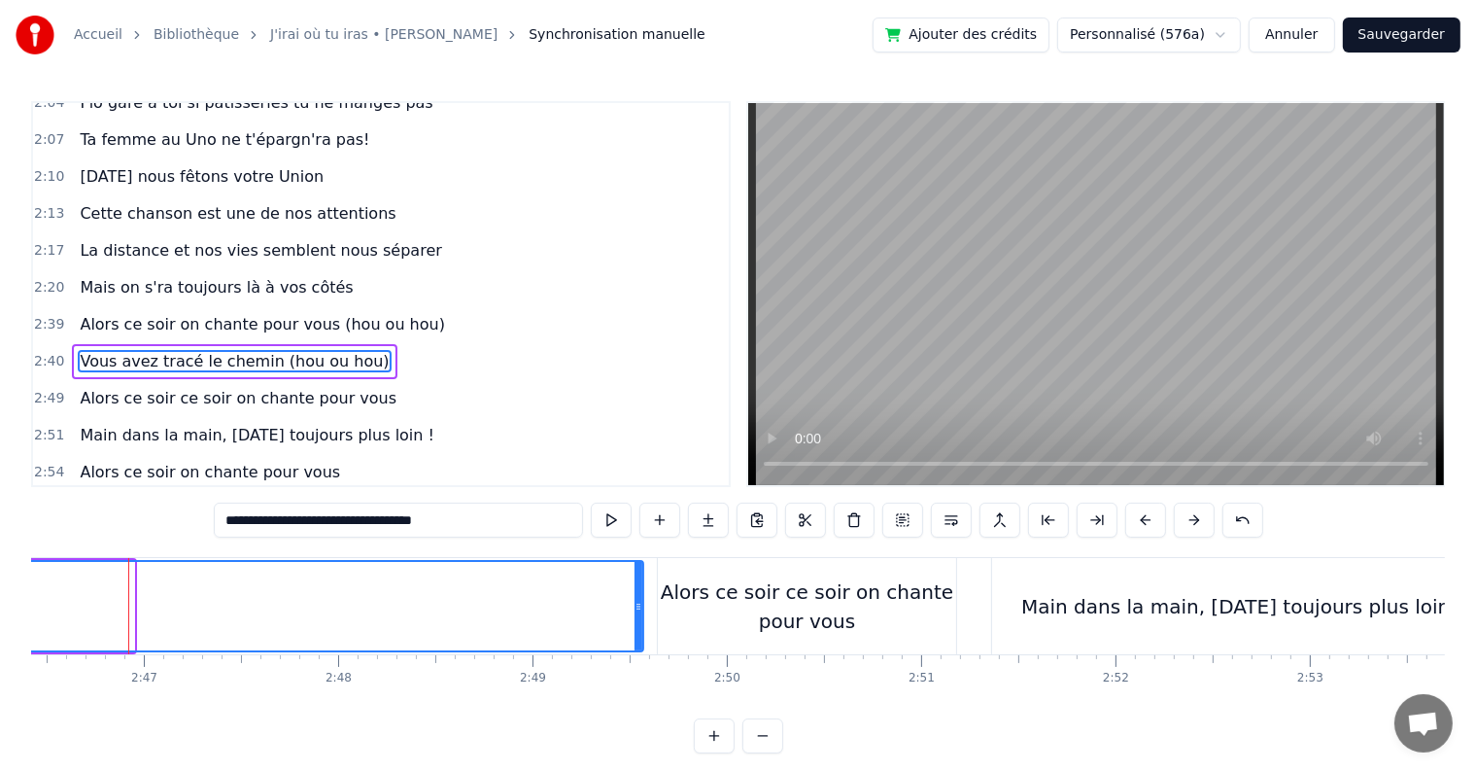
drag, startPoint x: 129, startPoint y: 603, endPoint x: 639, endPoint y: 599, distance: 509.3
click at [639, 599] on icon at bounding box center [639, 607] width 8 height 16
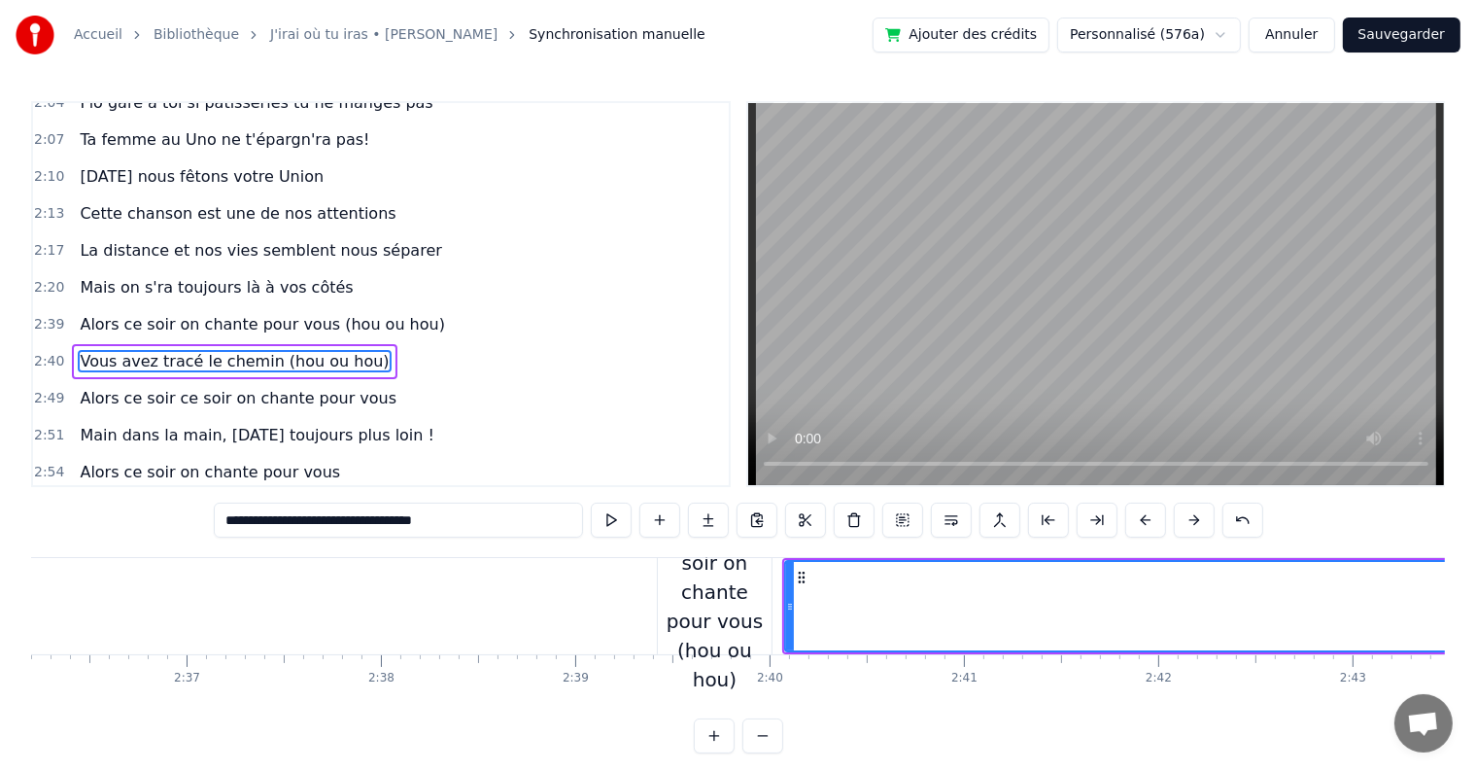
scroll to position [0, 30270]
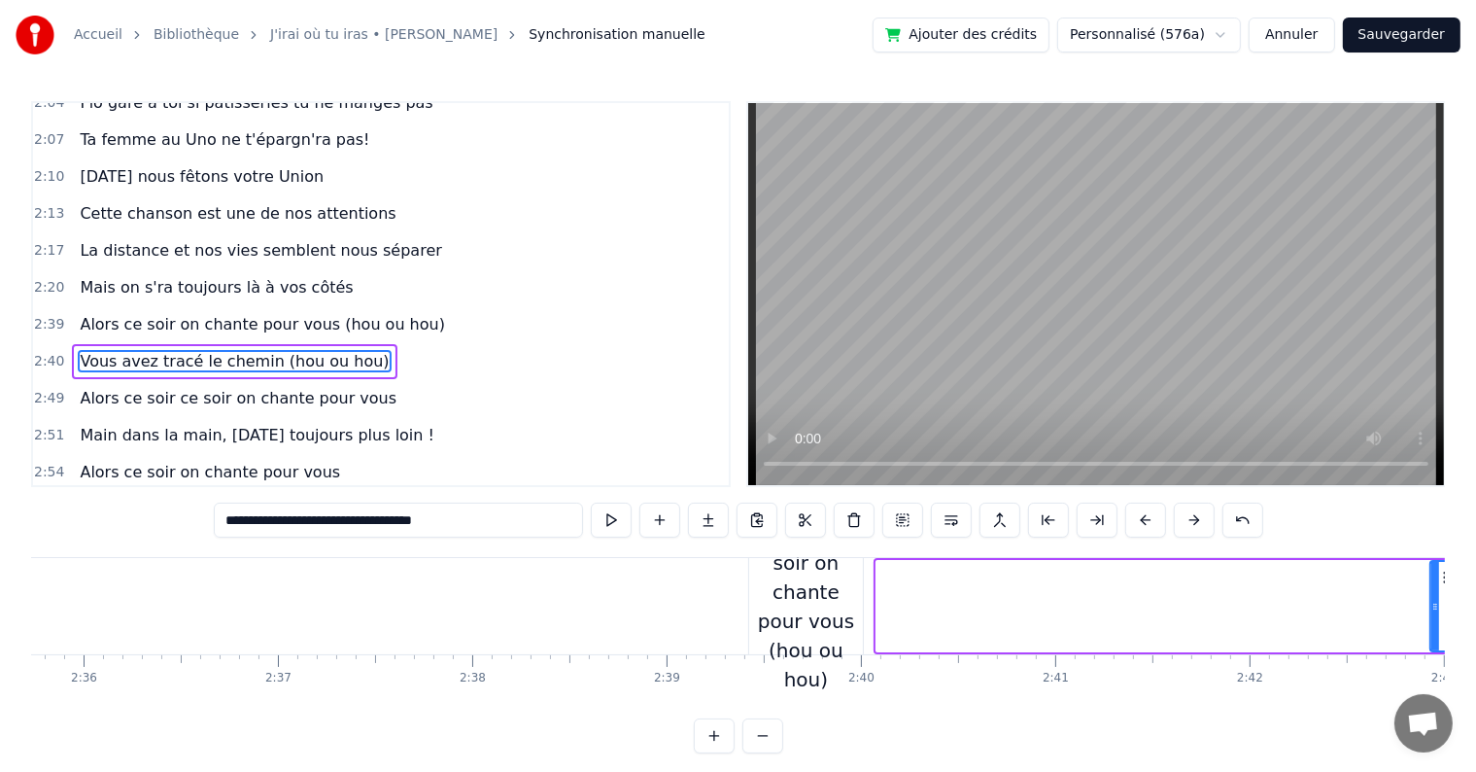
drag, startPoint x: 882, startPoint y: 606, endPoint x: 1435, endPoint y: 604, distance: 552.0
click at [1435, 604] on icon at bounding box center [1436, 607] width 8 height 16
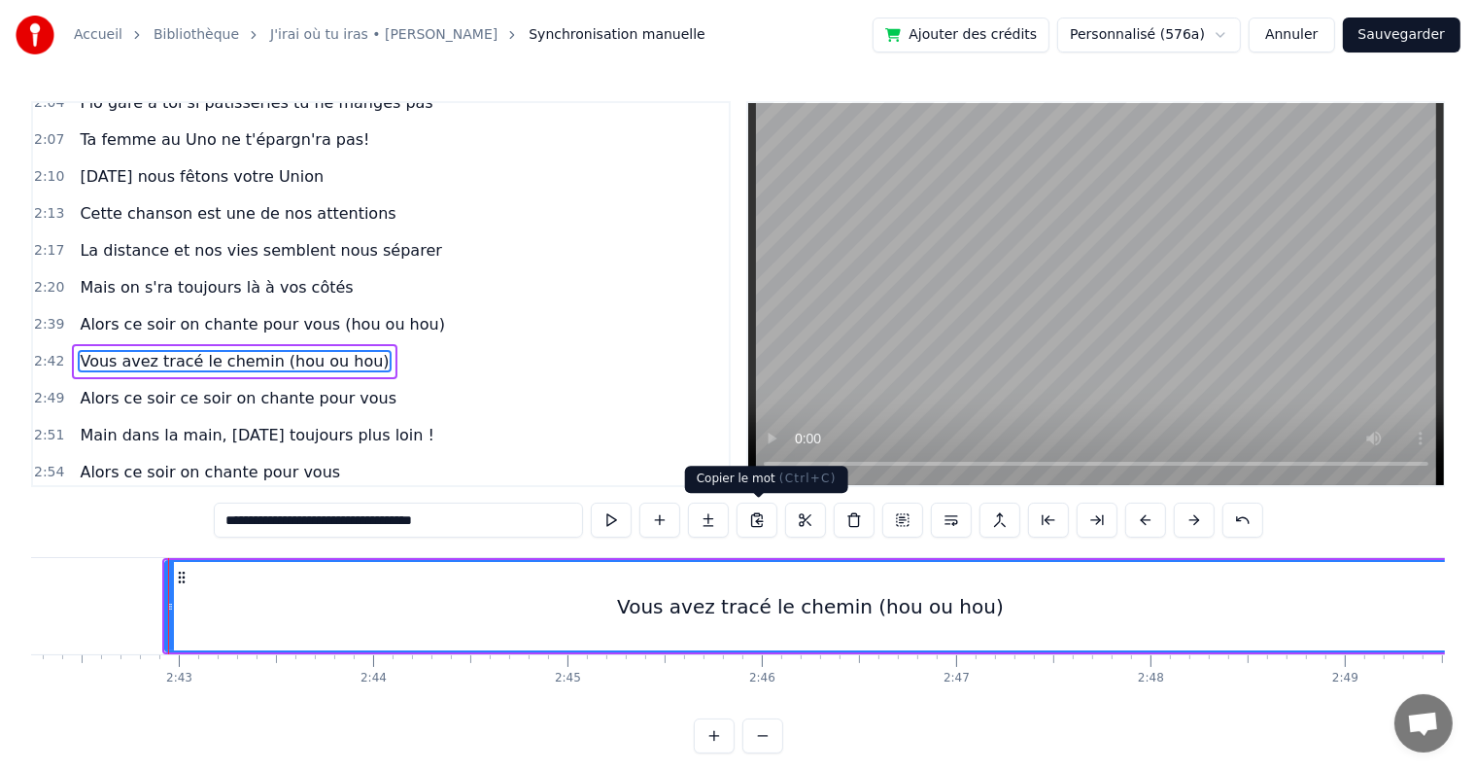
scroll to position [0, 31575]
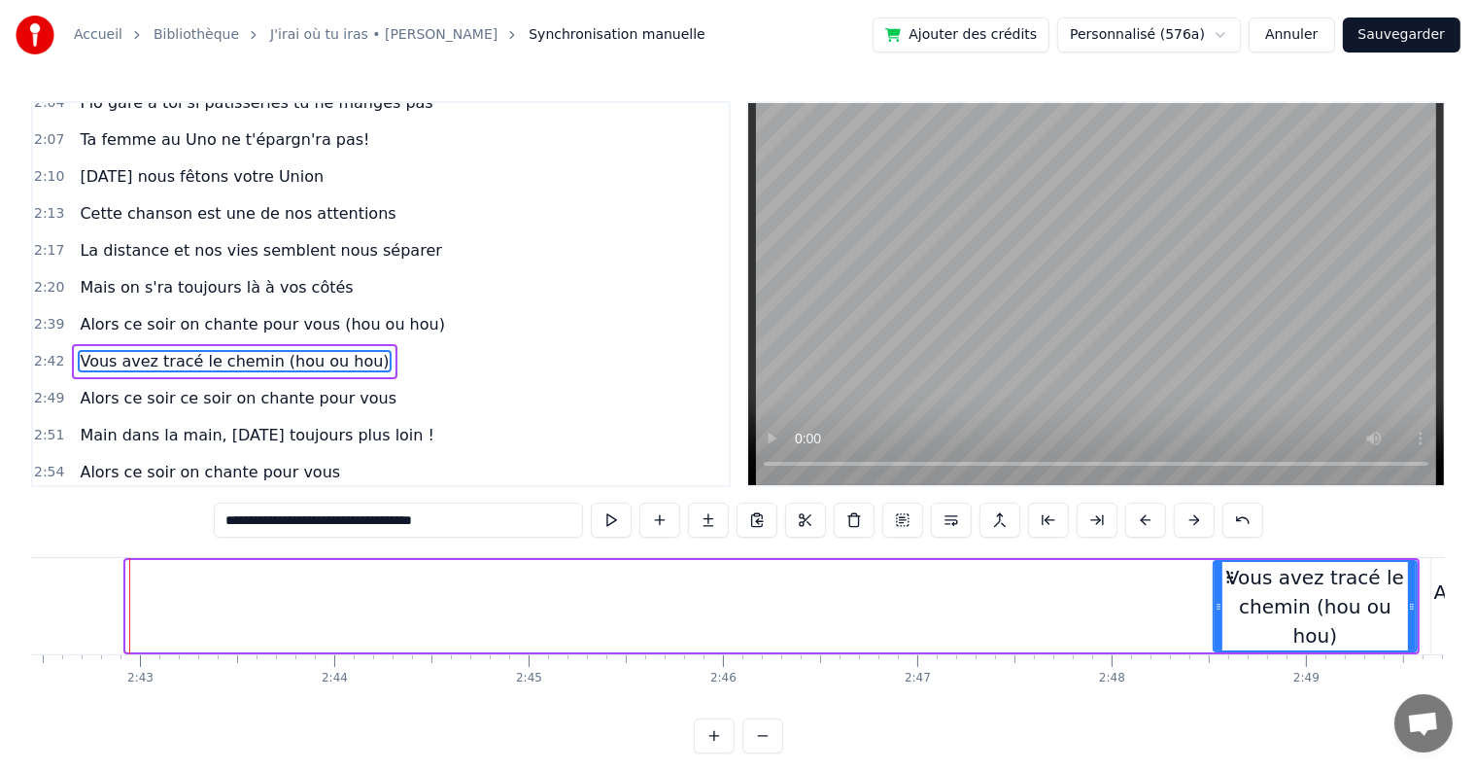
drag, startPoint x: 125, startPoint y: 599, endPoint x: 1213, endPoint y: 611, distance: 1087.6
click at [1215, 611] on icon at bounding box center [1219, 607] width 8 height 16
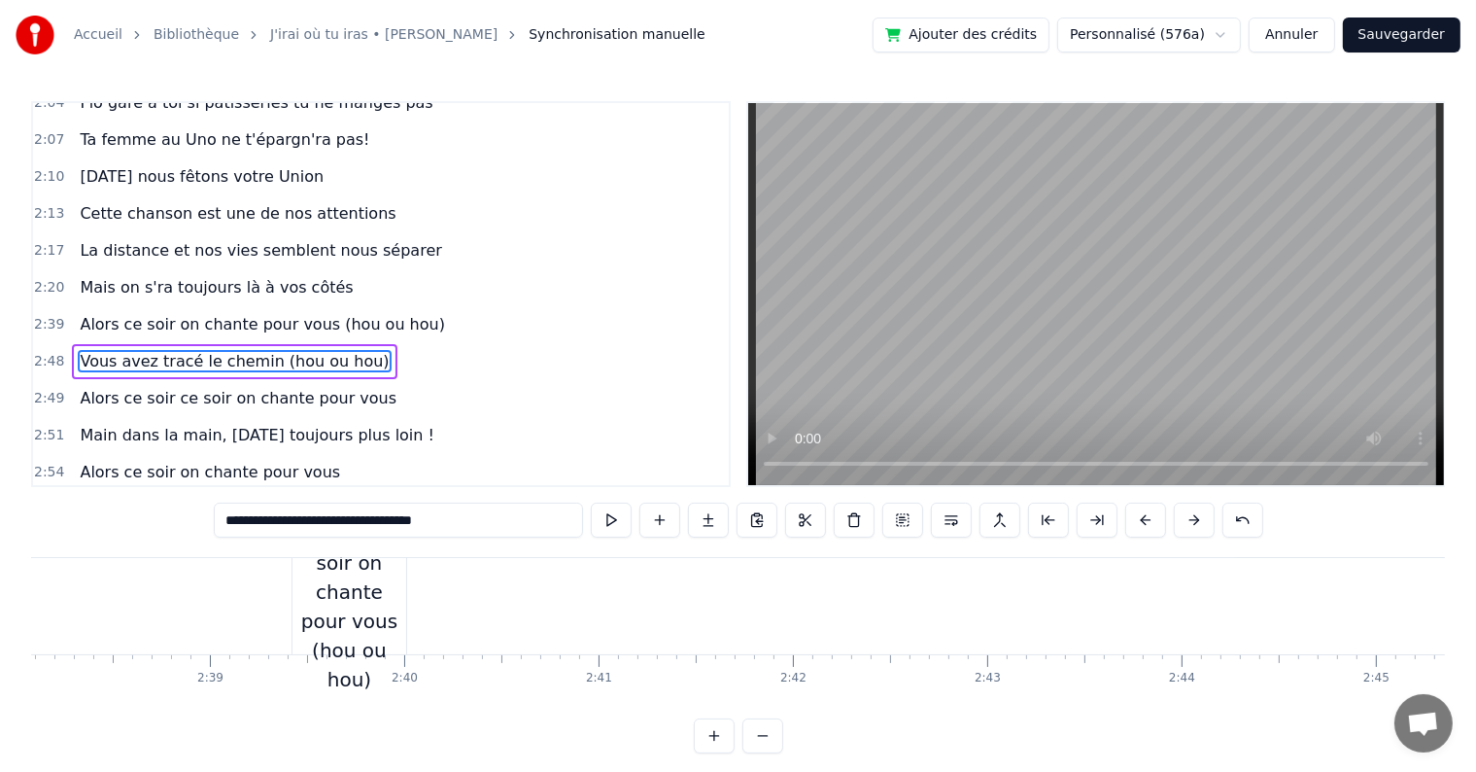
scroll to position [0, 30270]
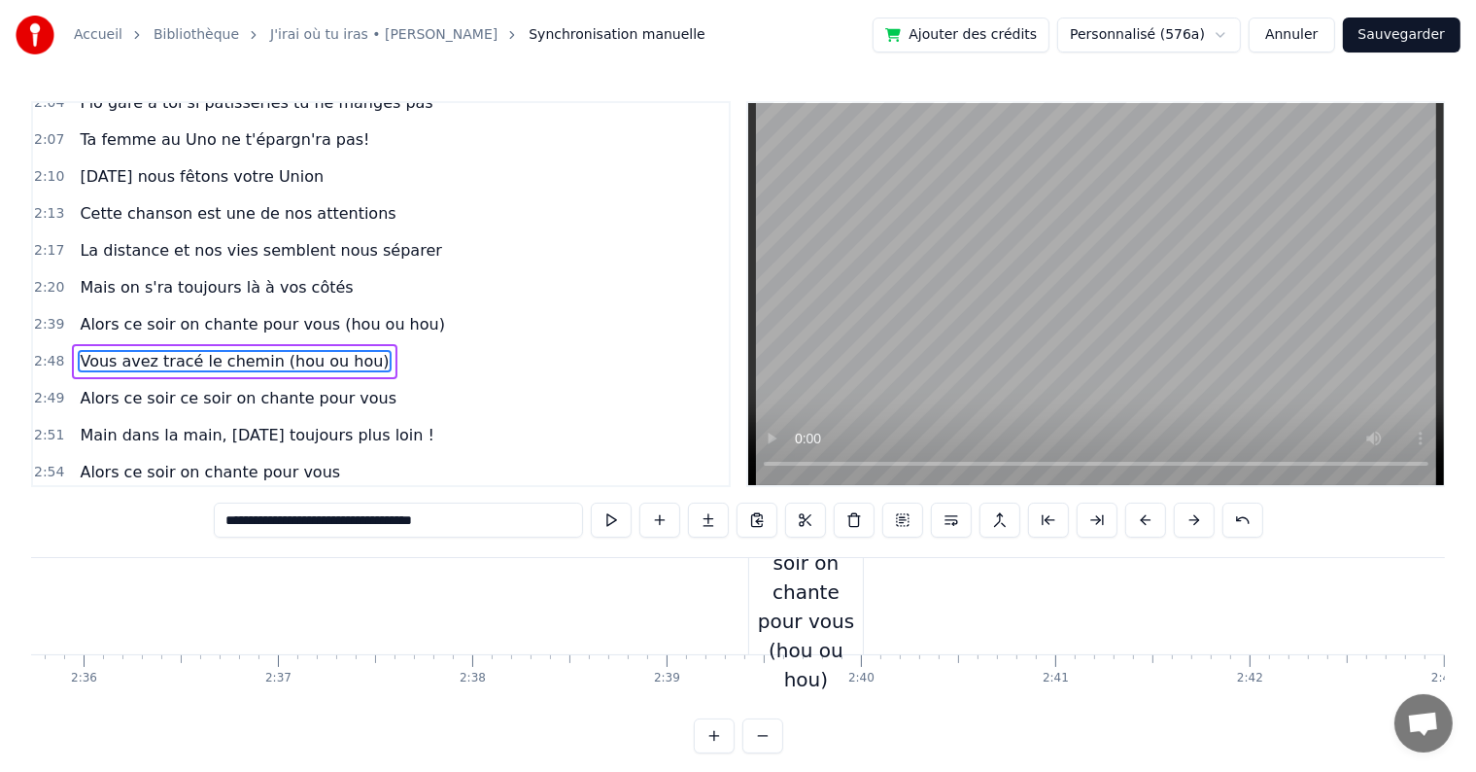
click at [818, 602] on div "Alors ce soir on chante pour vous (hou ou hou)" at bounding box center [806, 606] width 114 height 175
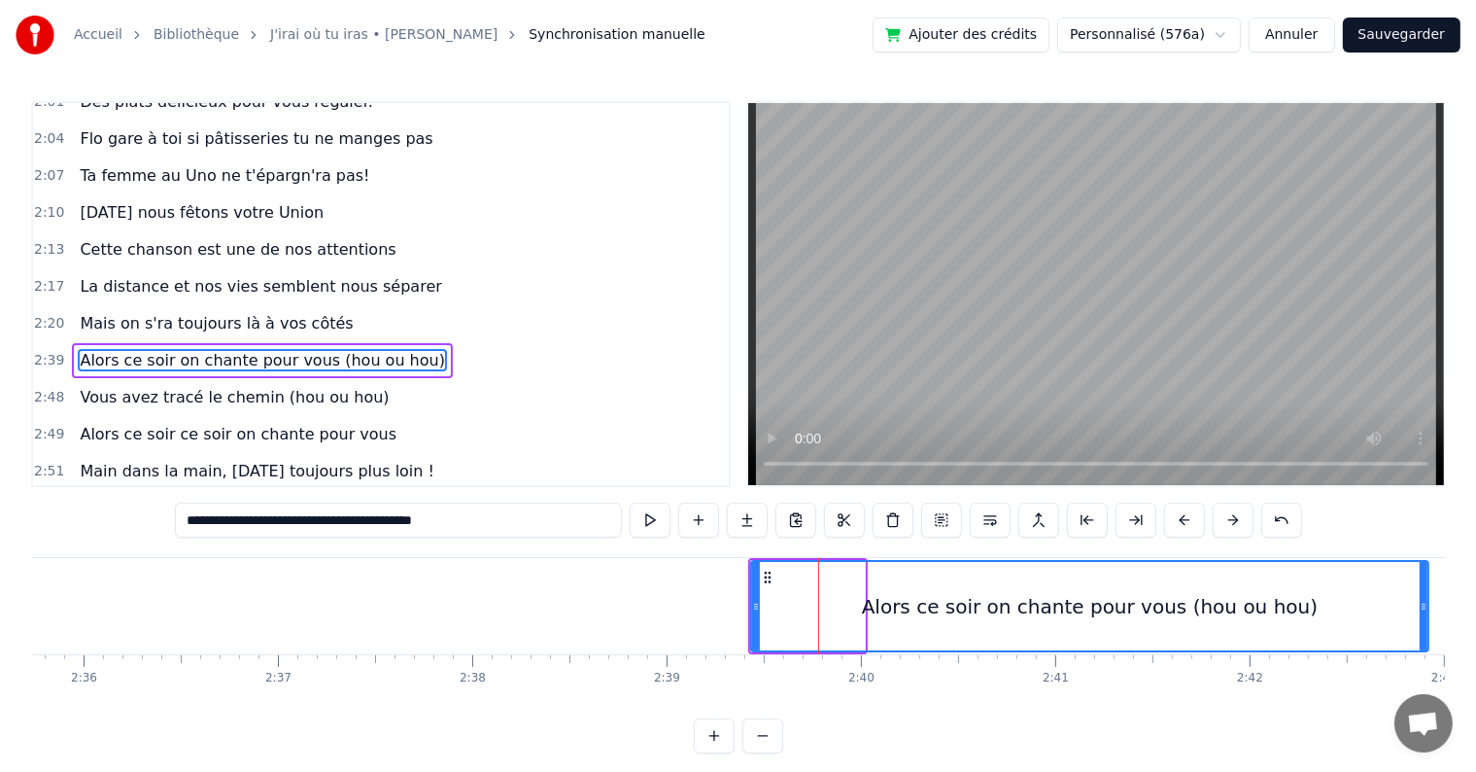
drag, startPoint x: 863, startPoint y: 605, endPoint x: 1427, endPoint y: 620, distance: 563.9
click at [1427, 620] on div at bounding box center [1424, 606] width 8 height 88
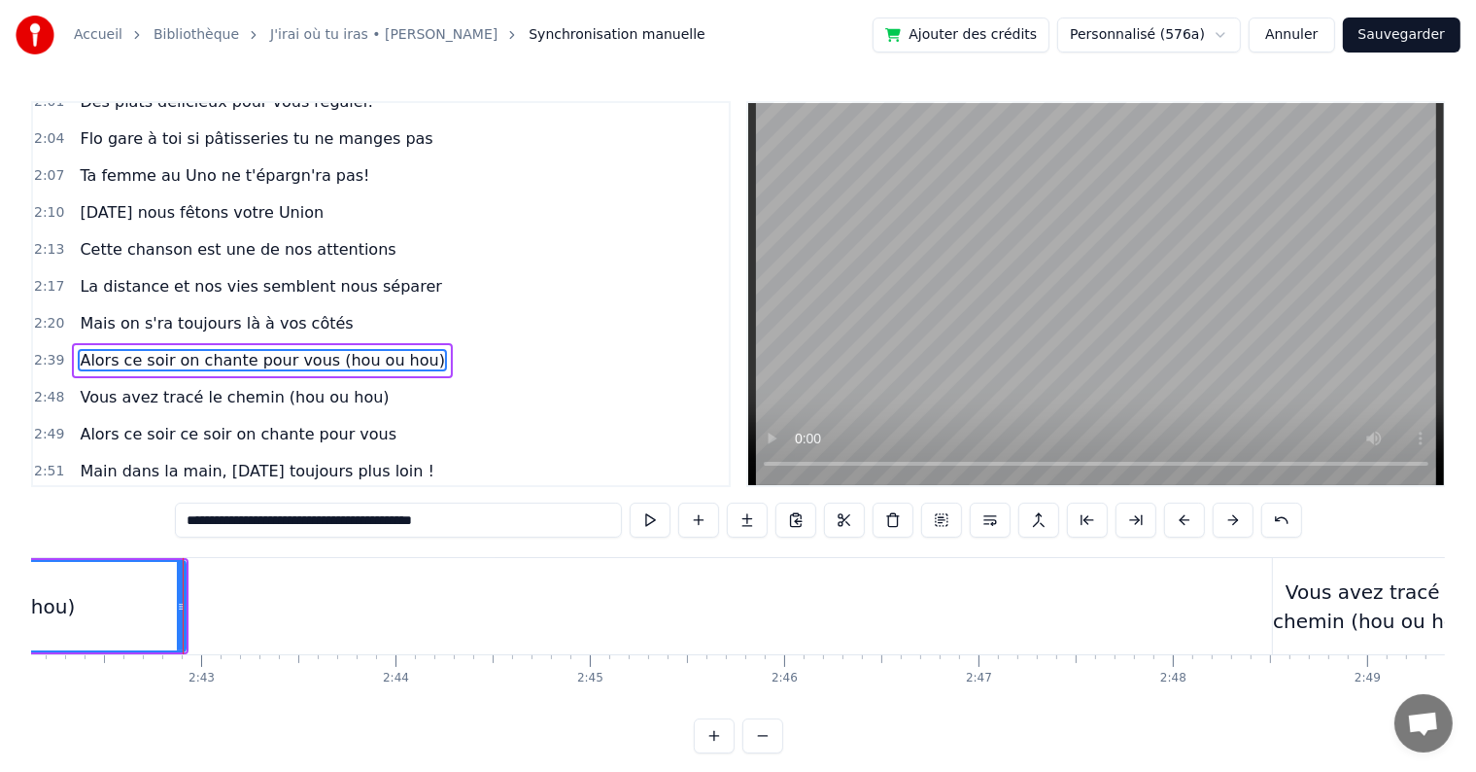
scroll to position [0, 31567]
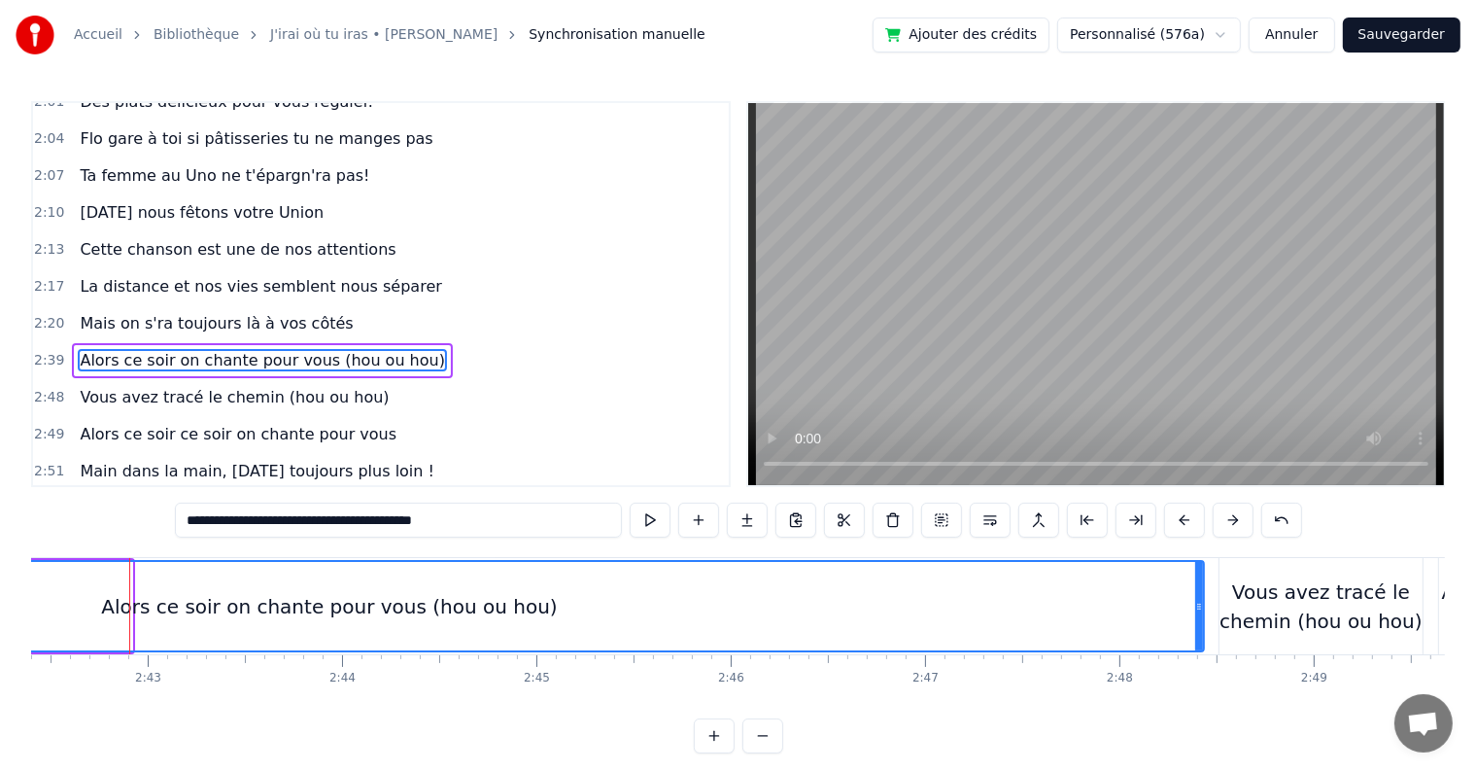
drag, startPoint x: 127, startPoint y: 606, endPoint x: 1199, endPoint y: 627, distance: 1072.2
click at [1199, 627] on div at bounding box center [1199, 606] width 8 height 88
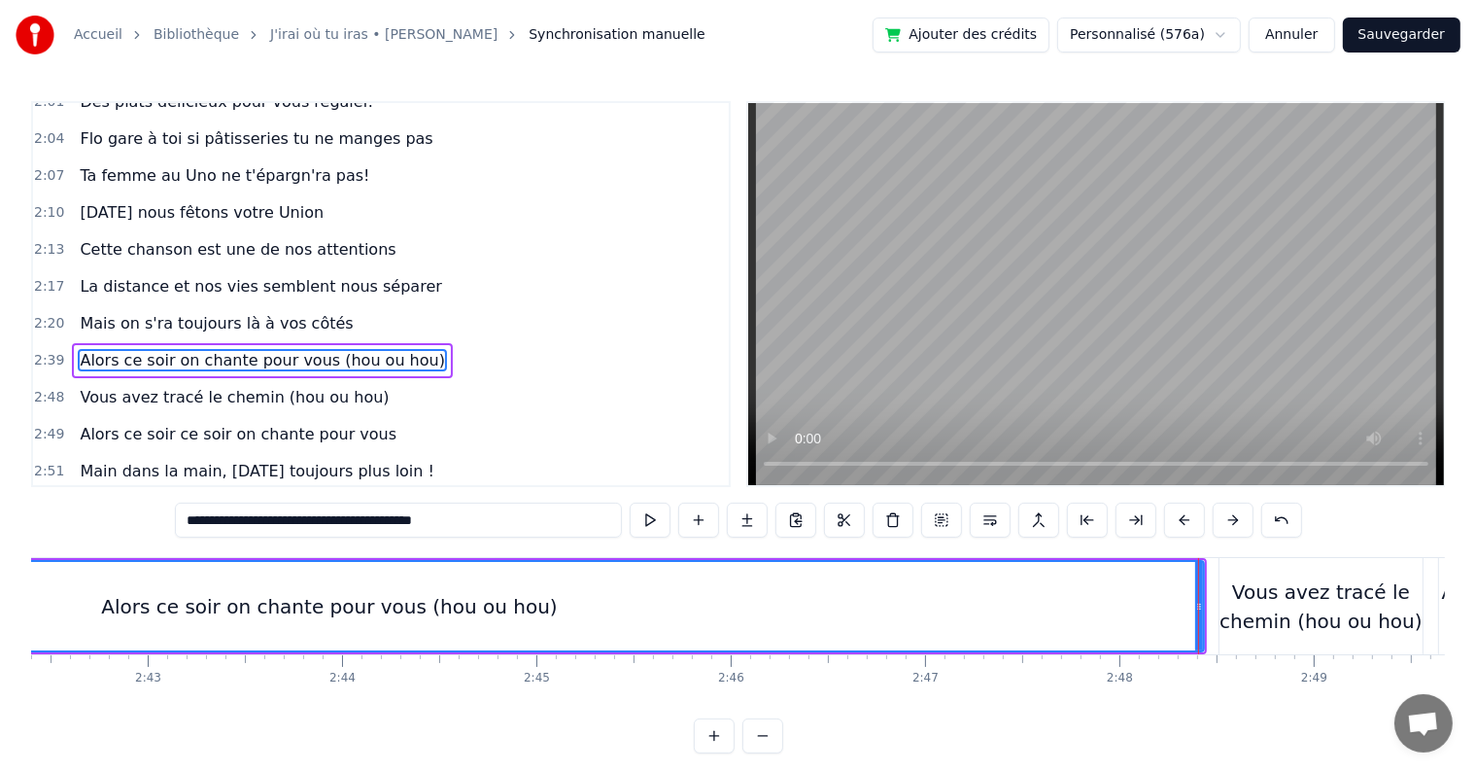
scroll to position [0, 29608]
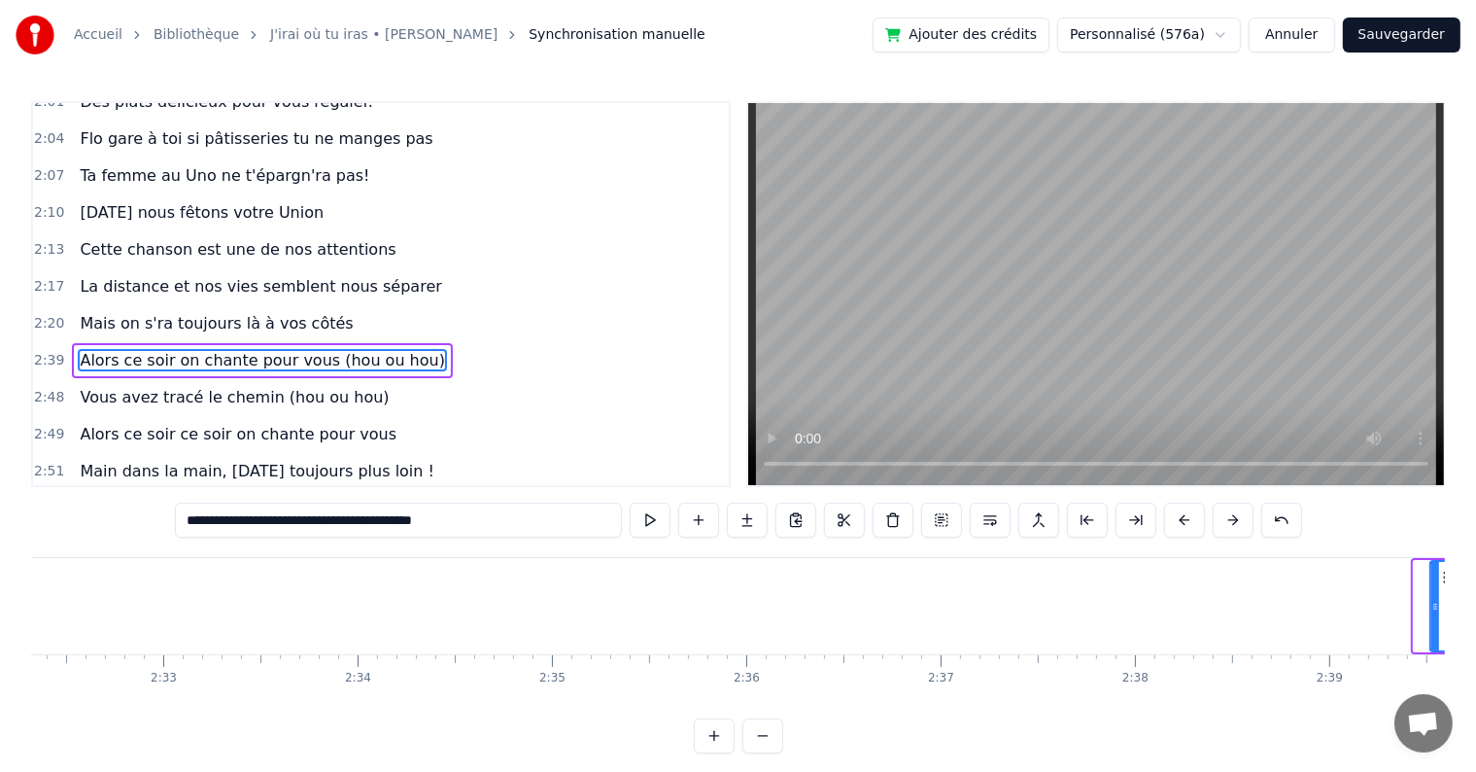
drag, startPoint x: 1419, startPoint y: 605, endPoint x: 1435, endPoint y: 613, distance: 18.3
click at [1435, 613] on div at bounding box center [1436, 606] width 8 height 88
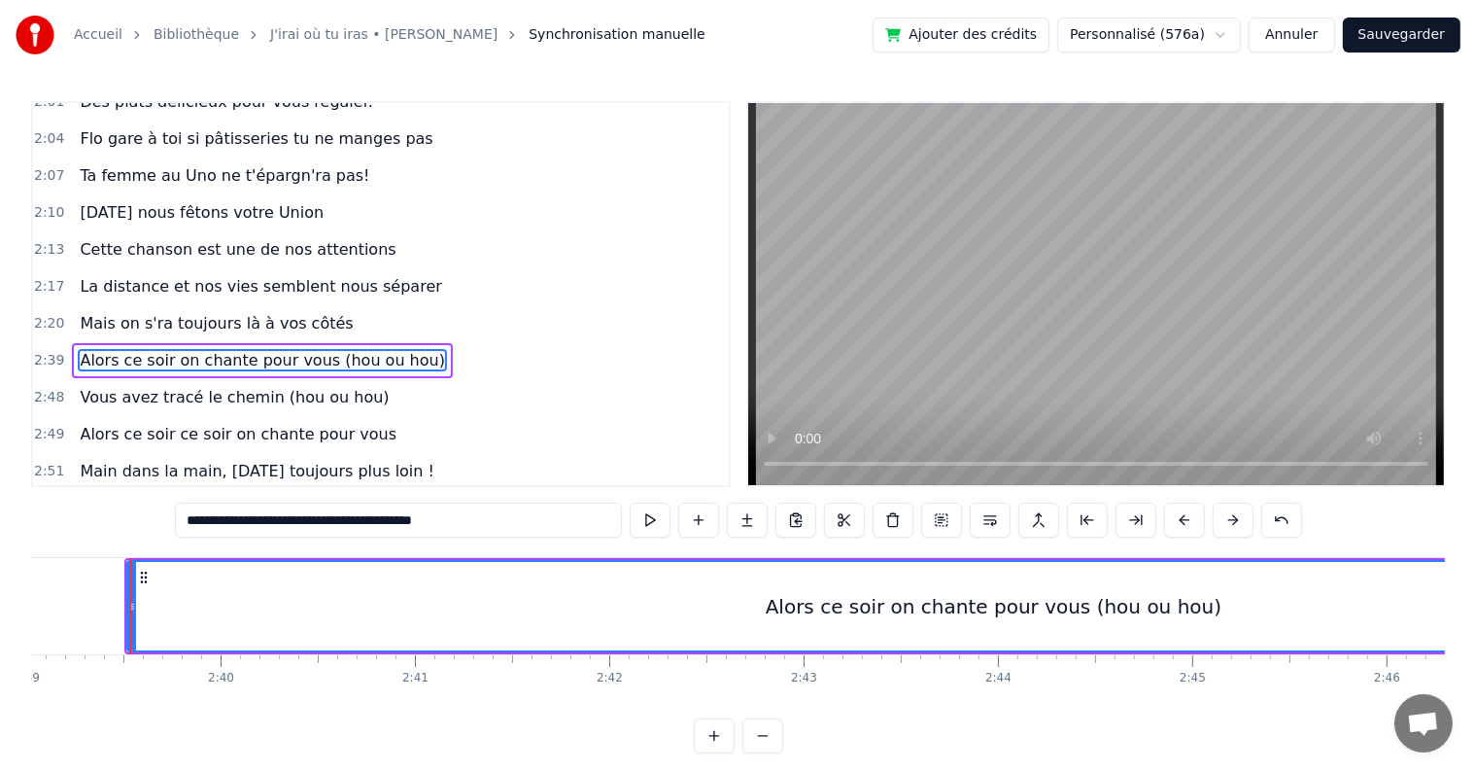
scroll to position [0, 30913]
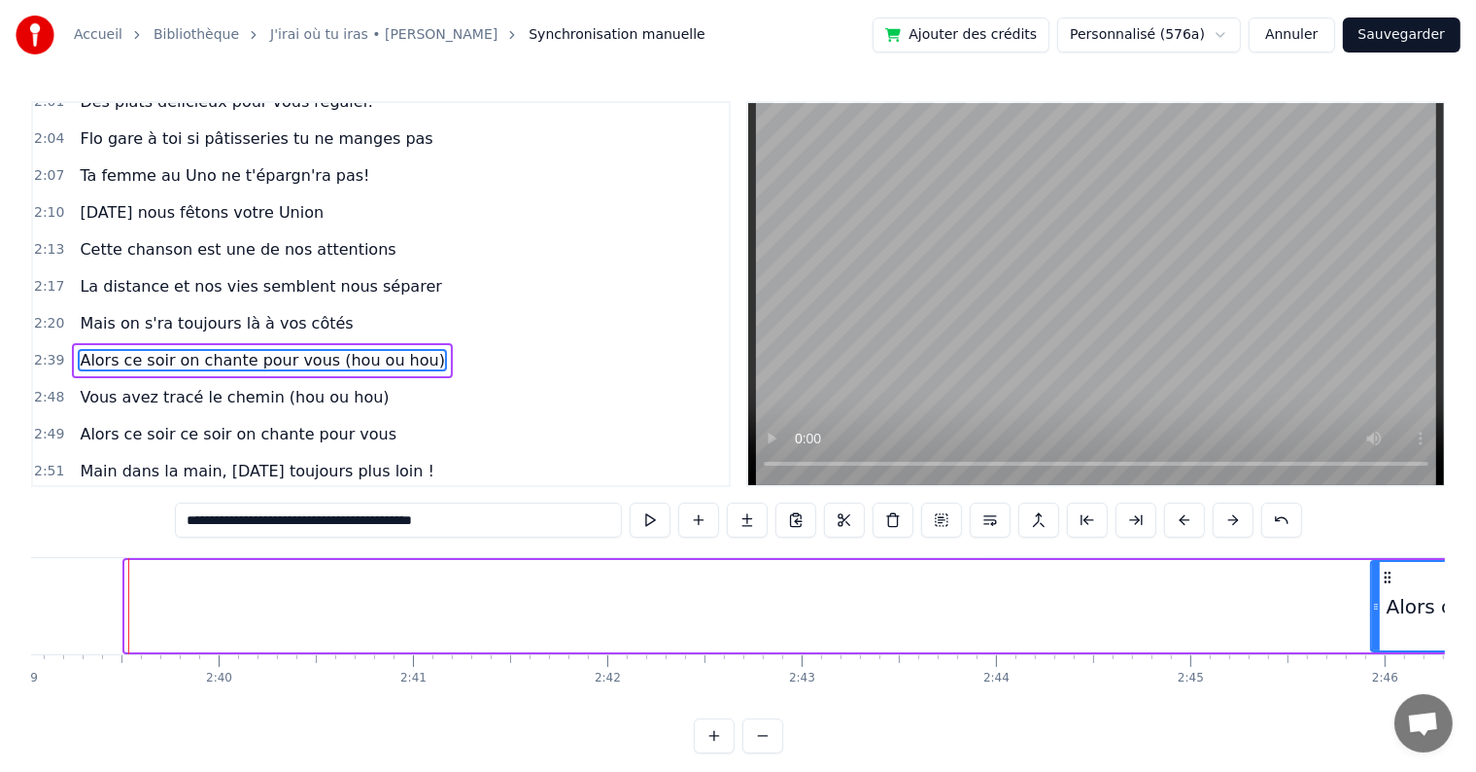
drag, startPoint x: 130, startPoint y: 595, endPoint x: 1376, endPoint y: 621, distance: 1246.2
click at [1376, 621] on div at bounding box center [1376, 606] width 8 height 88
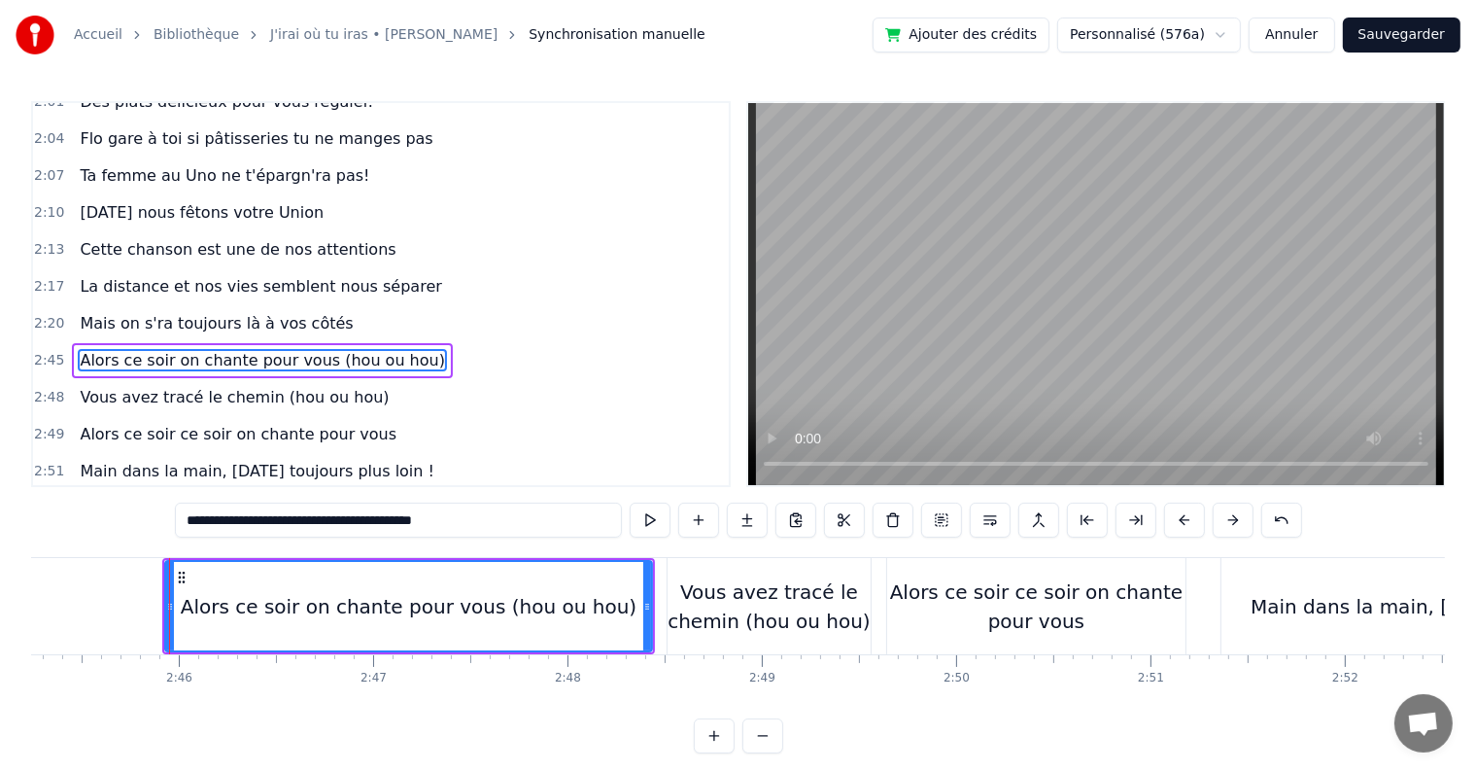
scroll to position [0, 32159]
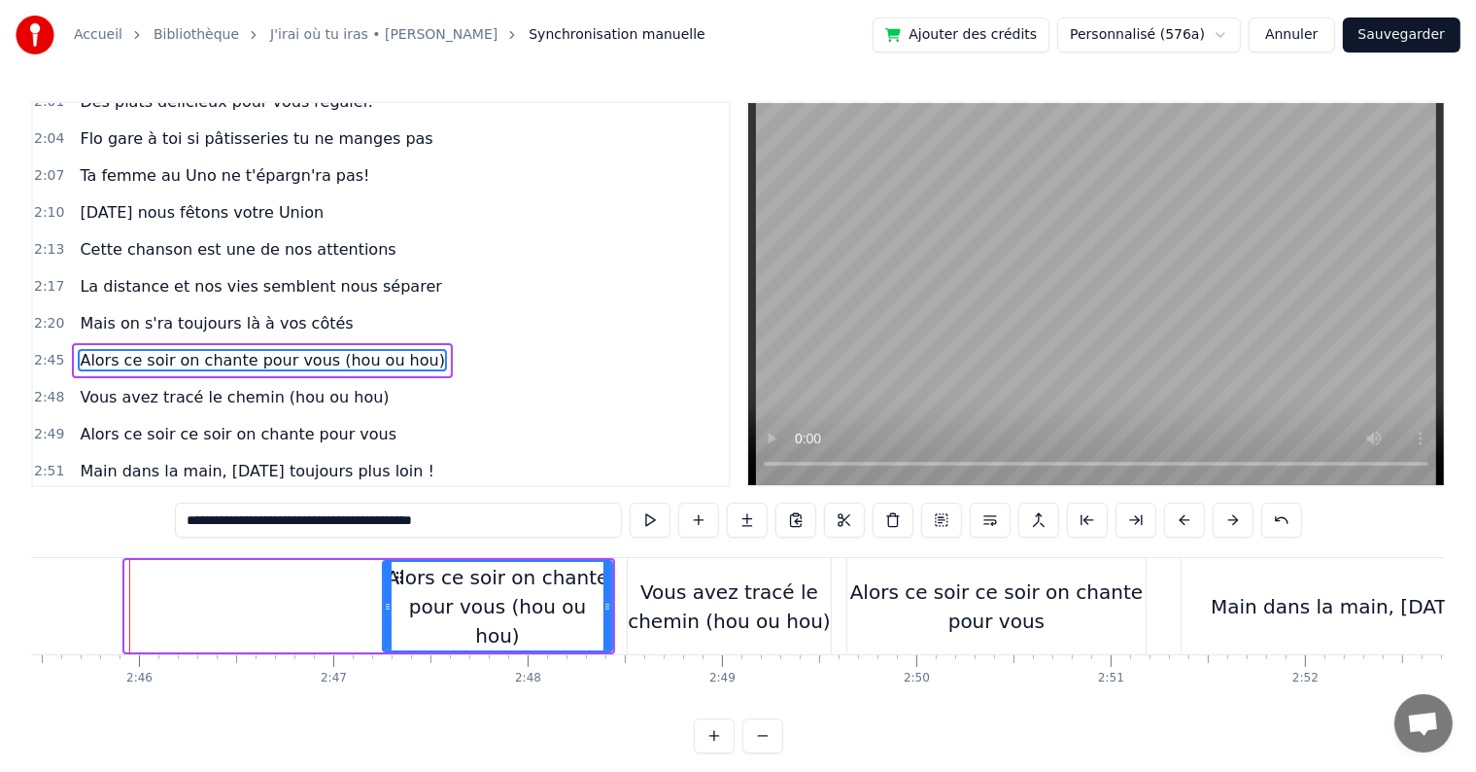
drag, startPoint x: 124, startPoint y: 606, endPoint x: 416, endPoint y: 606, distance: 291.6
click at [384, 603] on icon at bounding box center [388, 607] width 8 height 16
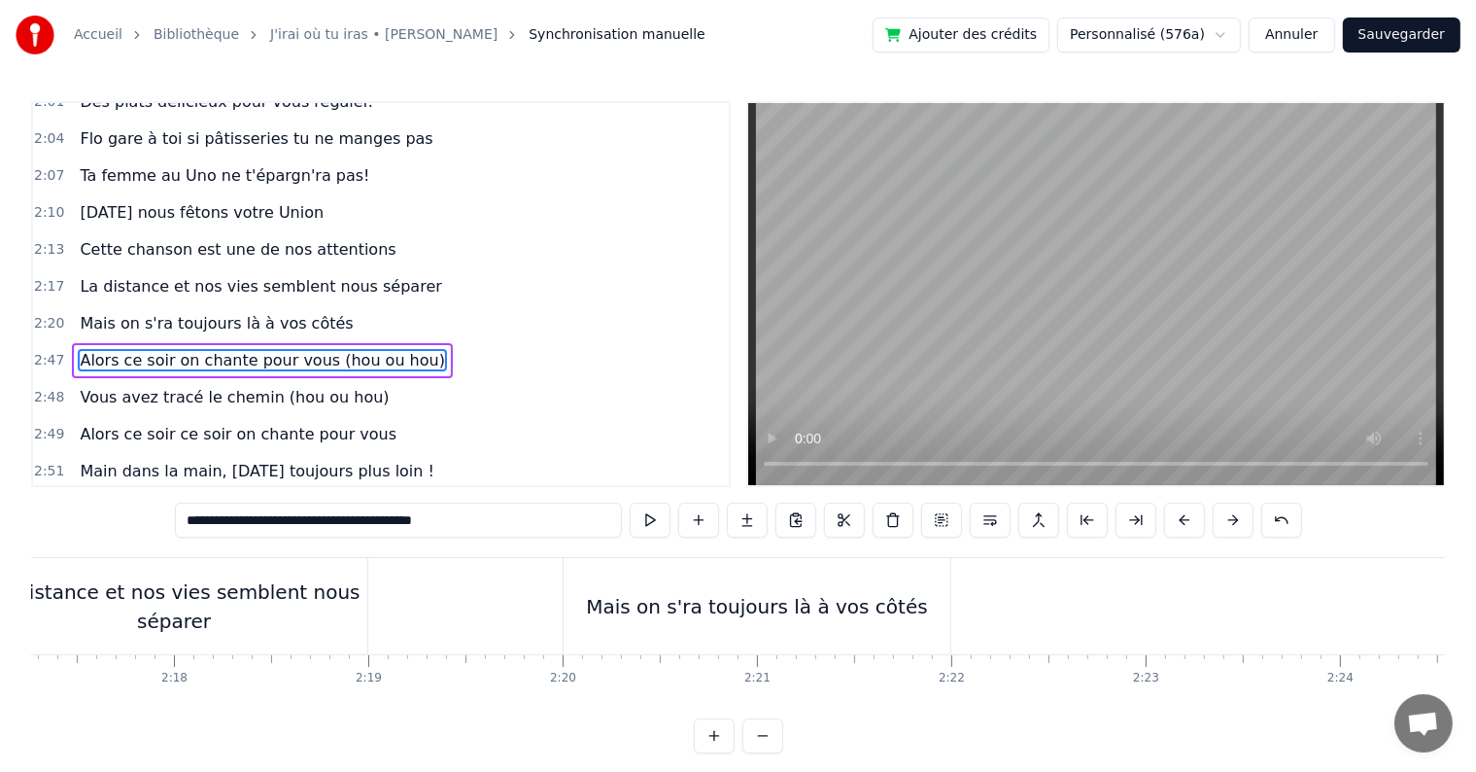
scroll to position [0, 26567]
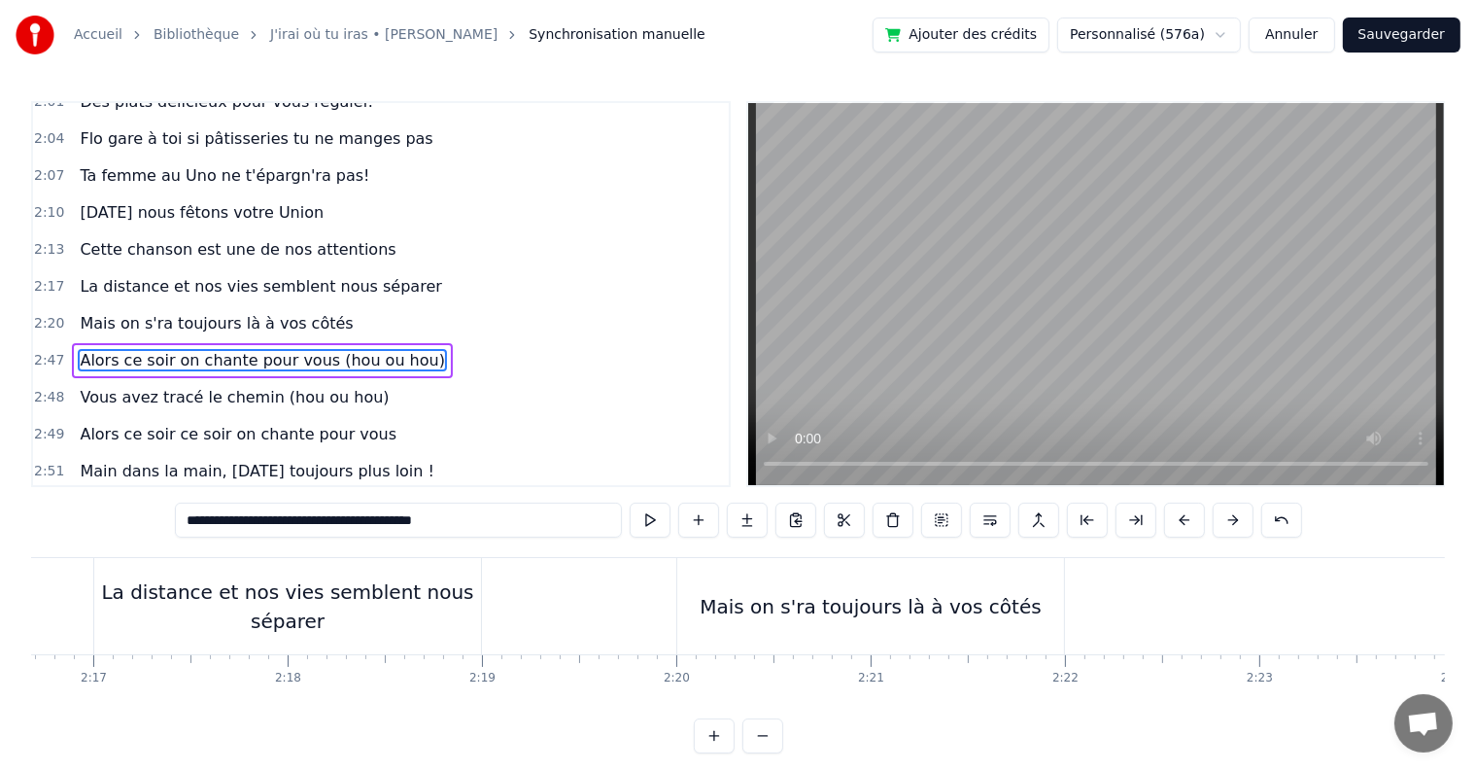
click at [916, 609] on div "Mais on s'ra toujours là à vos côtés" at bounding box center [871, 606] width 342 height 29
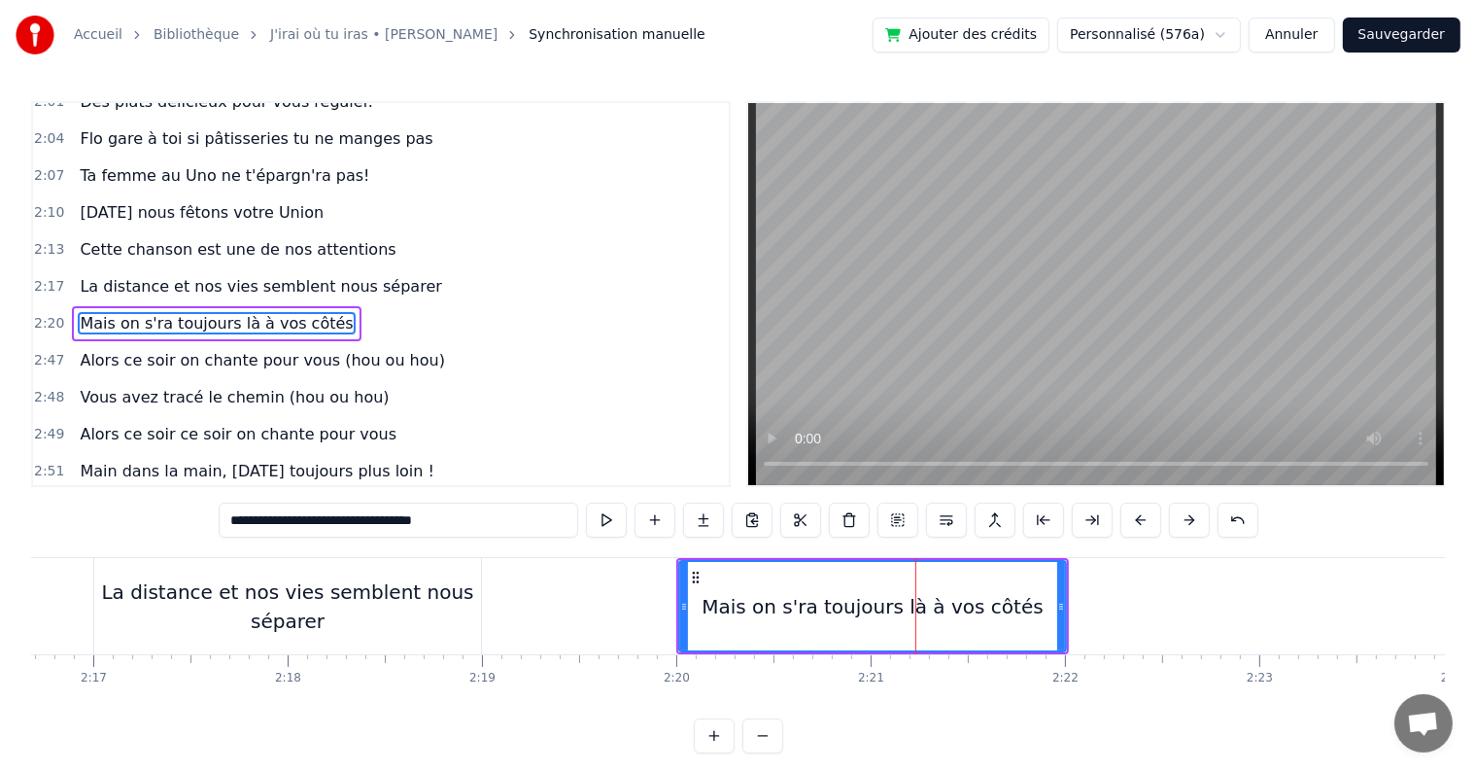
scroll to position [1793, 0]
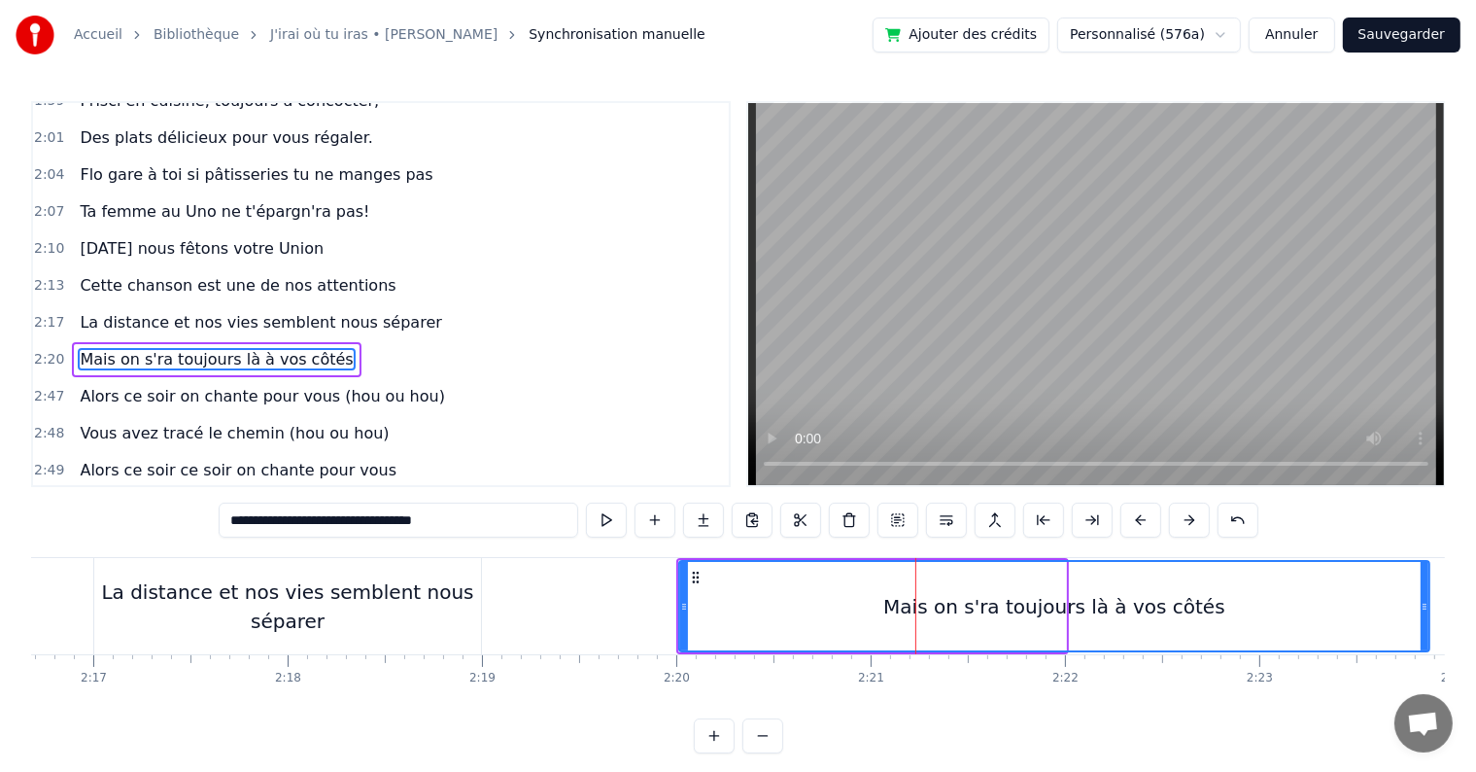
drag, startPoint x: 1059, startPoint y: 604, endPoint x: 1426, endPoint y: 574, distance: 367.6
click at [1426, 574] on div at bounding box center [1425, 606] width 8 height 88
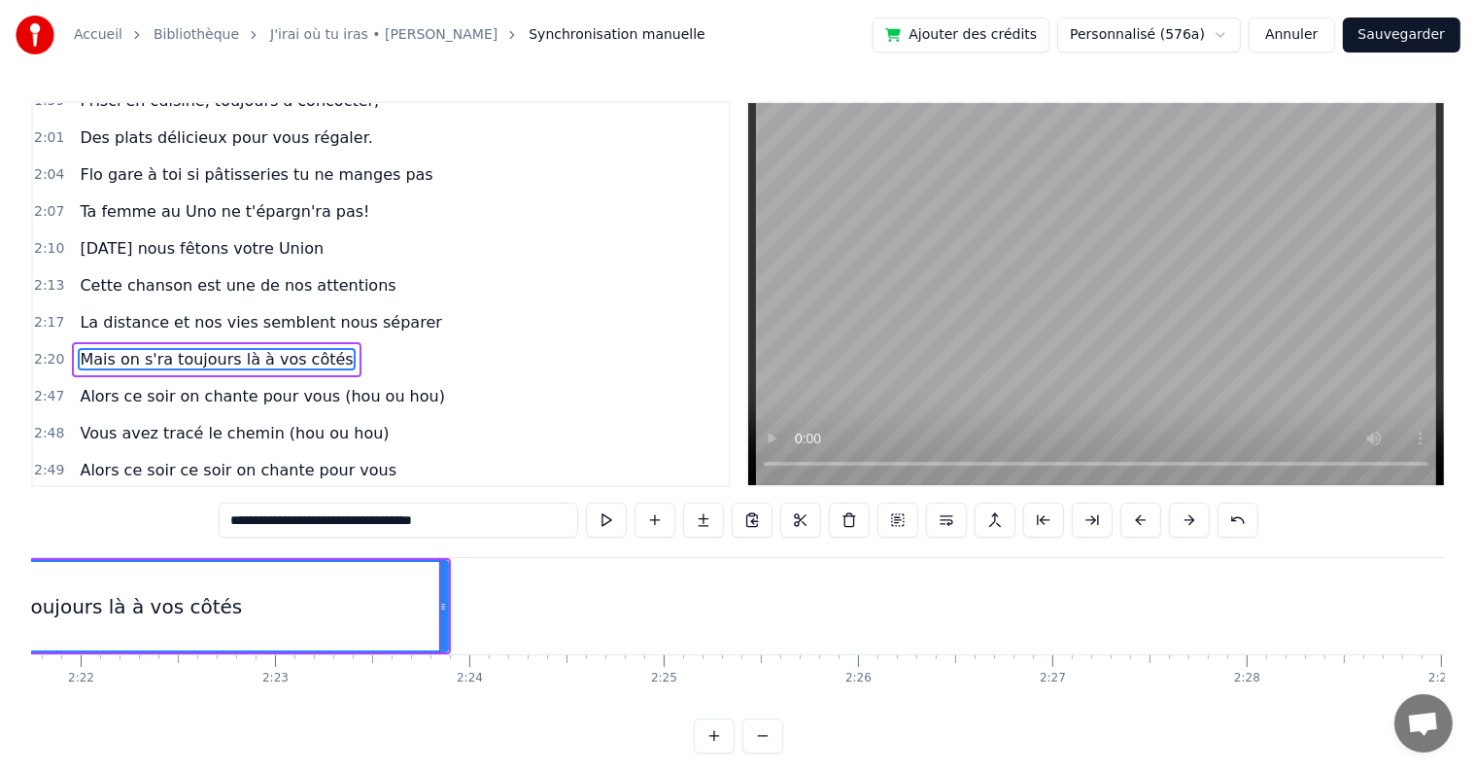
scroll to position [0, 27862]
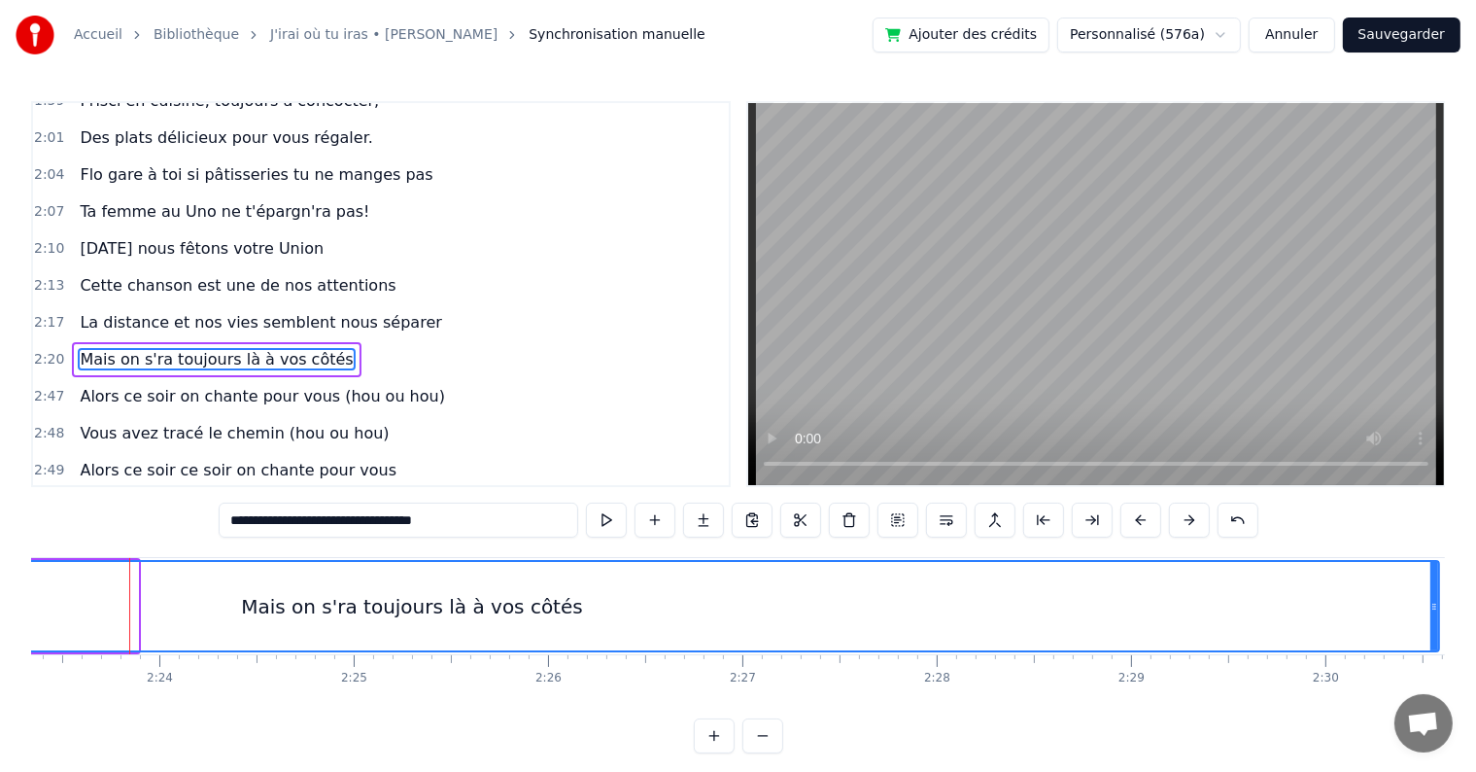
drag, startPoint x: 132, startPoint y: 602, endPoint x: 1434, endPoint y: 595, distance: 1301.4
click at [1434, 595] on div at bounding box center [1435, 606] width 8 height 88
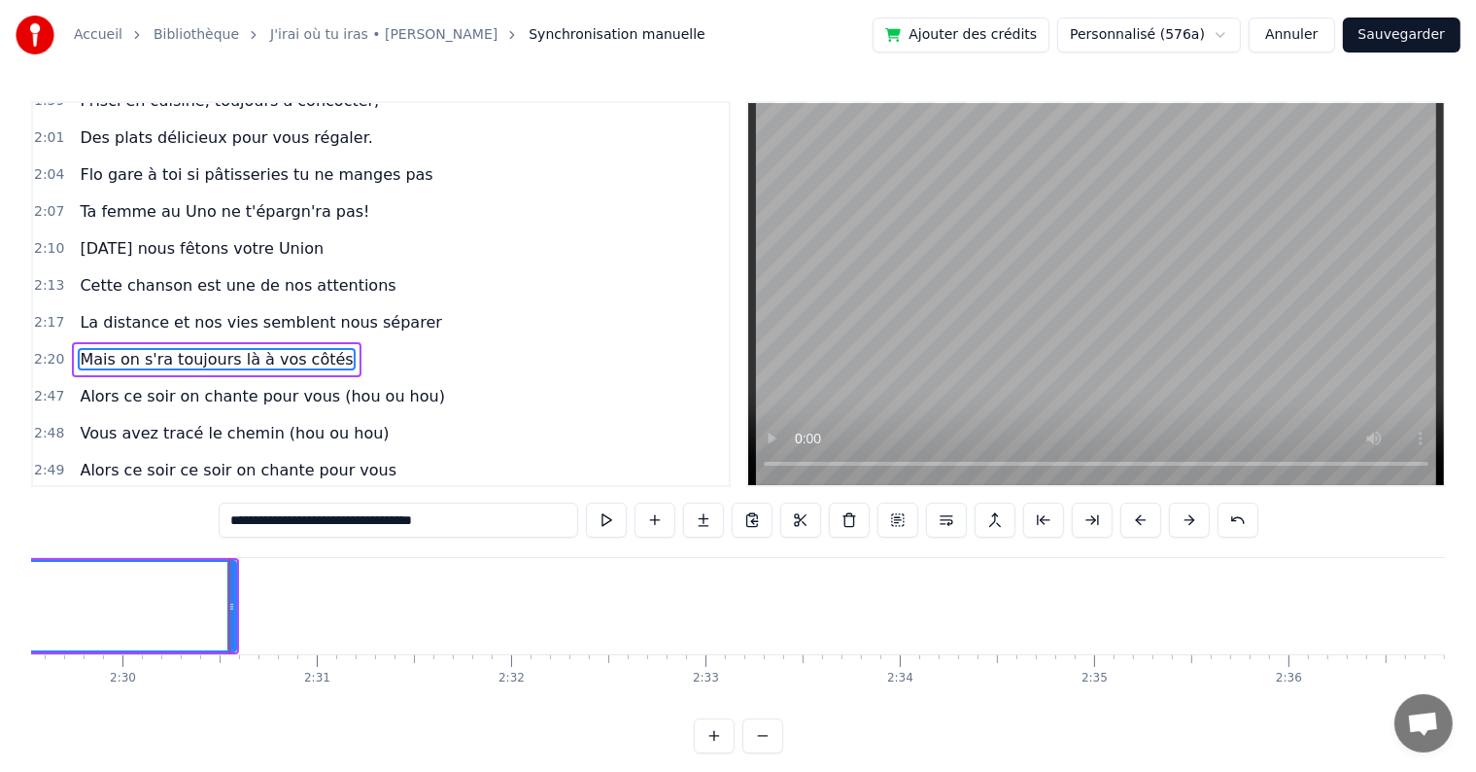
scroll to position [0, 29165]
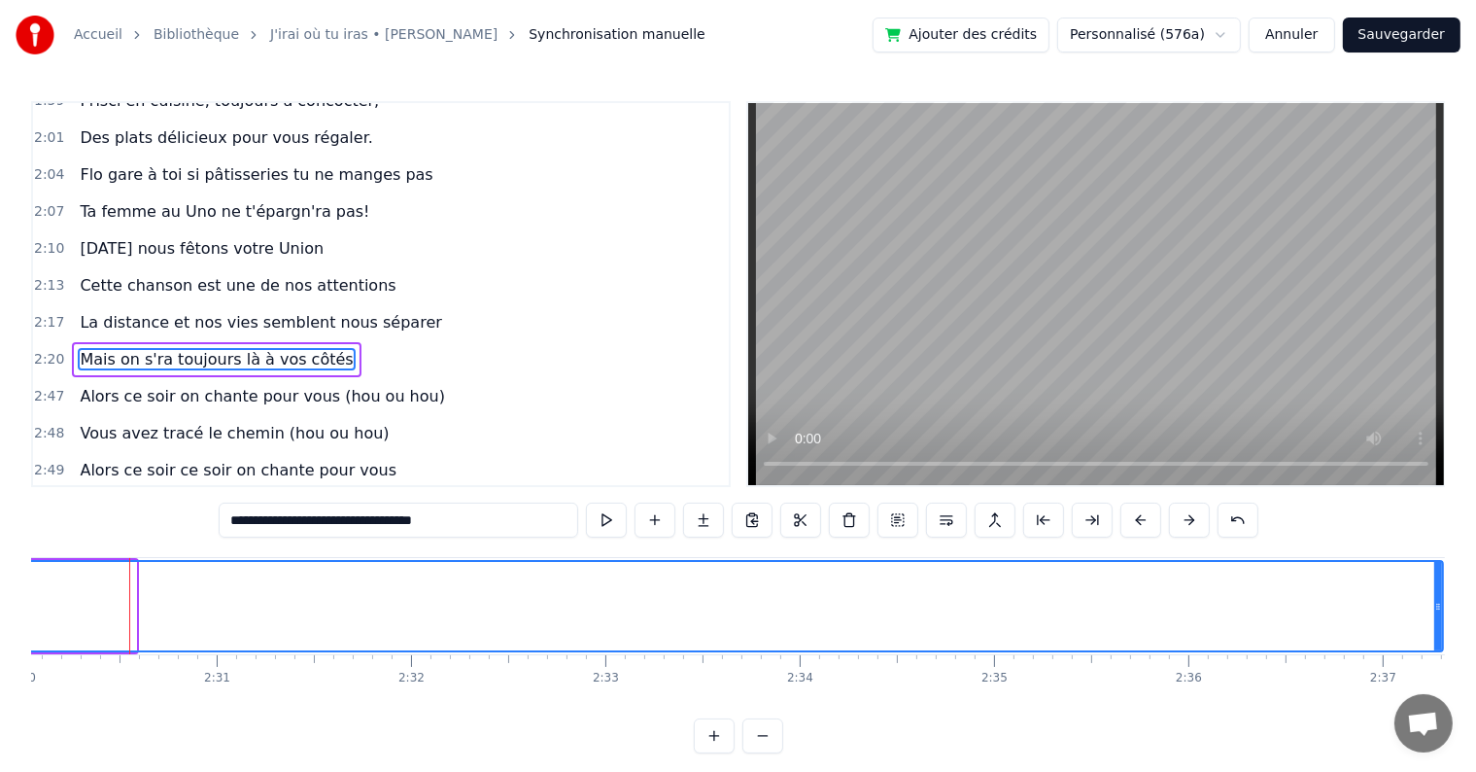
drag, startPoint x: 131, startPoint y: 597, endPoint x: 1438, endPoint y: 626, distance: 1307.5
click at [1438, 626] on div at bounding box center [1439, 606] width 8 height 88
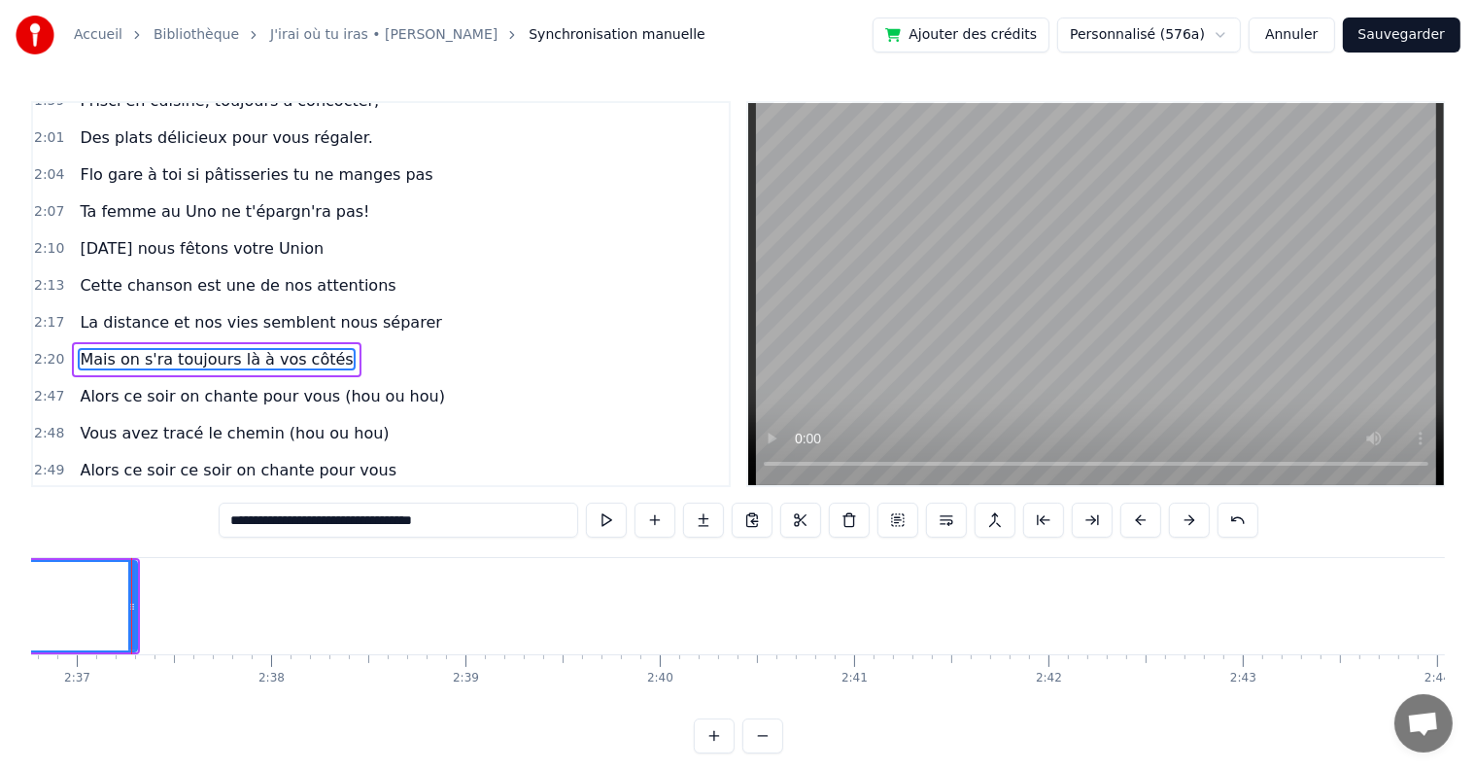
scroll to position [0, 30474]
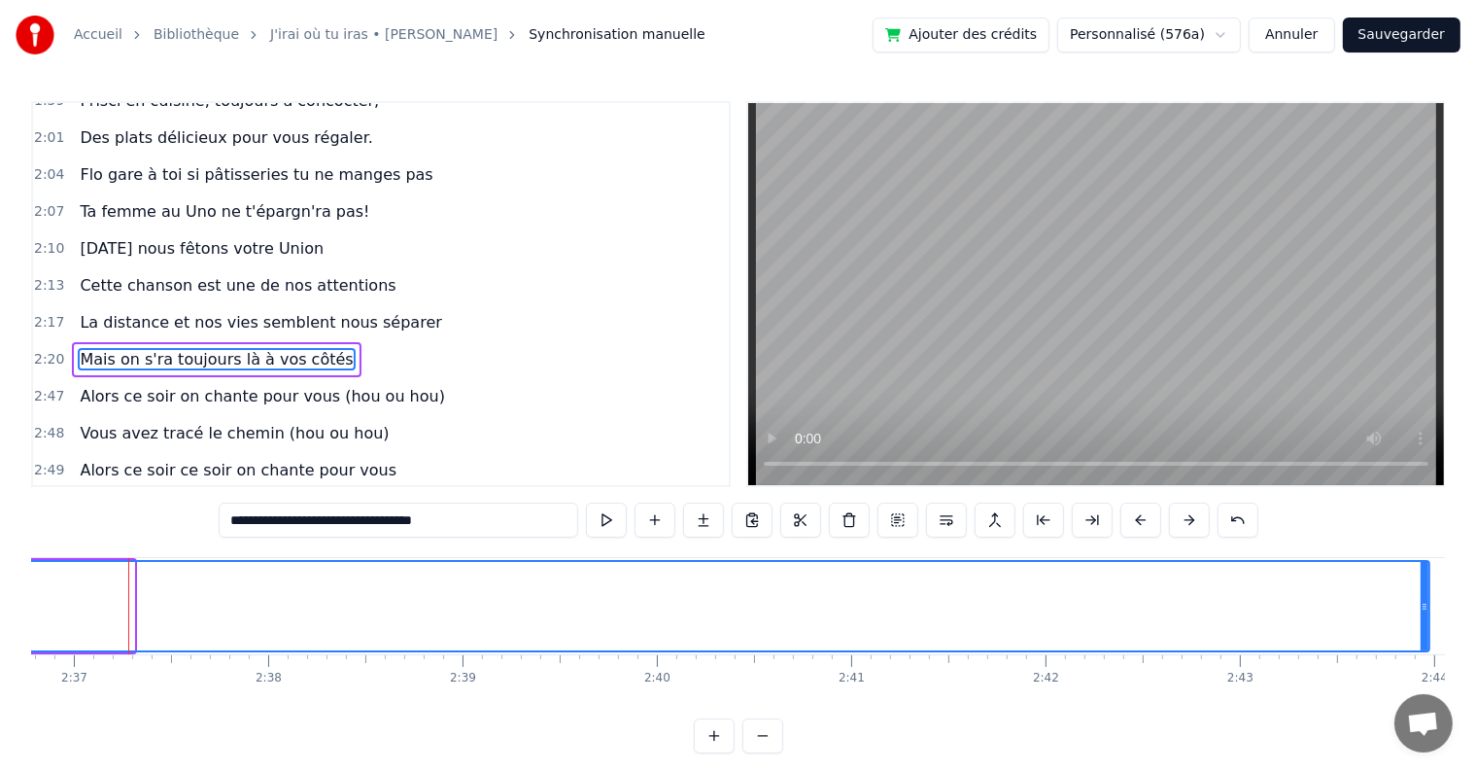
drag, startPoint x: 126, startPoint y: 604, endPoint x: 1422, endPoint y: 583, distance: 1295.7
click at [1422, 583] on div at bounding box center [1425, 606] width 8 height 88
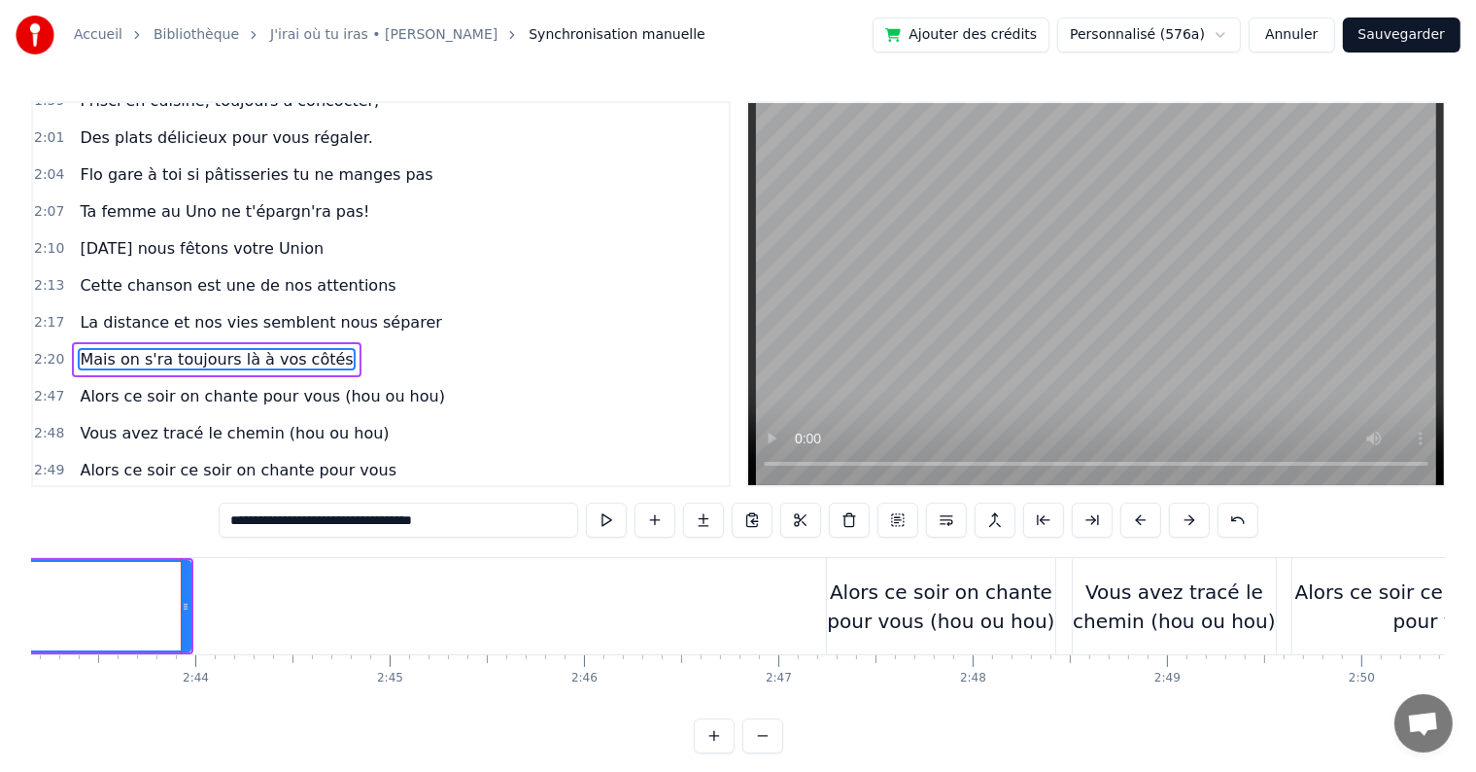
scroll to position [0, 31765]
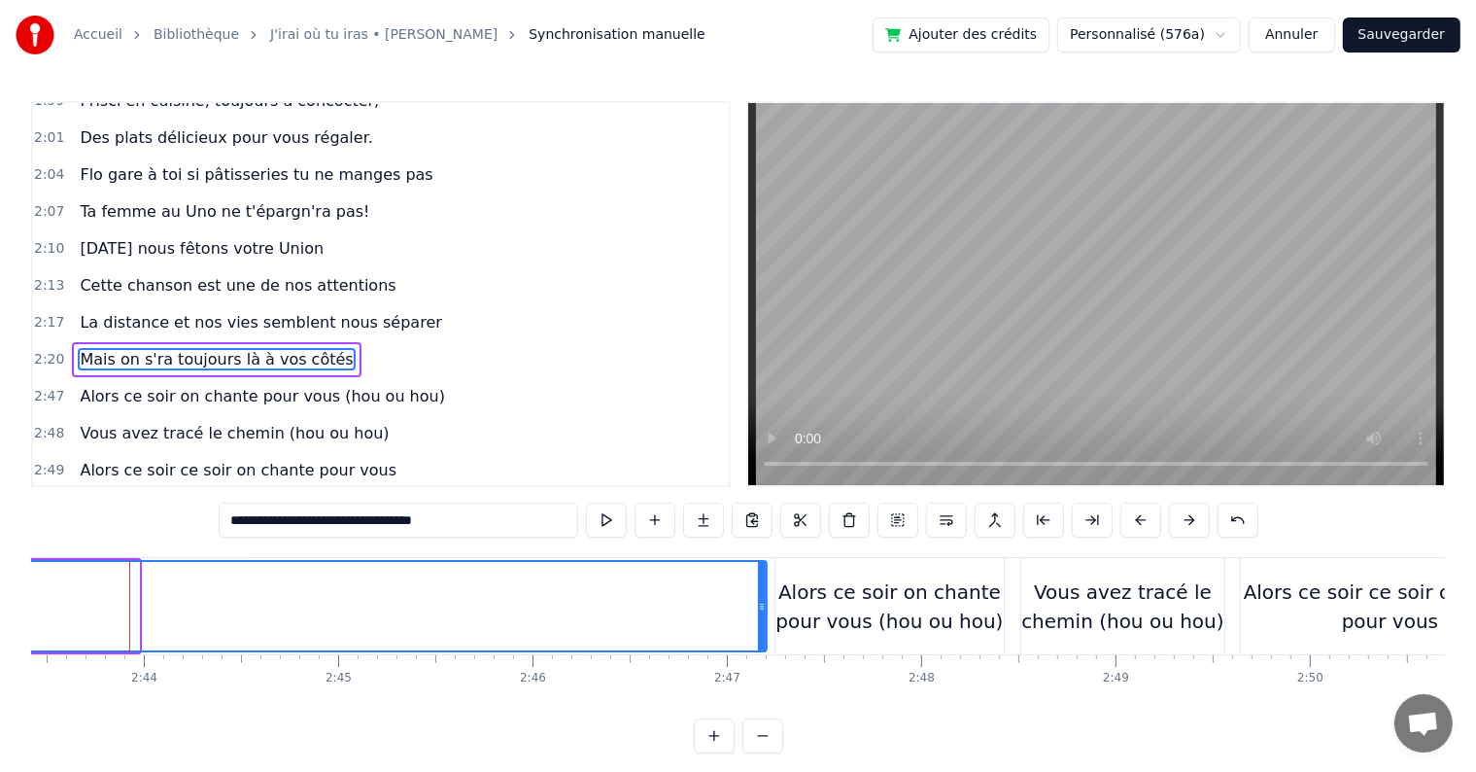
drag, startPoint x: 135, startPoint y: 600, endPoint x: 763, endPoint y: 592, distance: 627.9
click at [763, 592] on div at bounding box center [762, 606] width 8 height 88
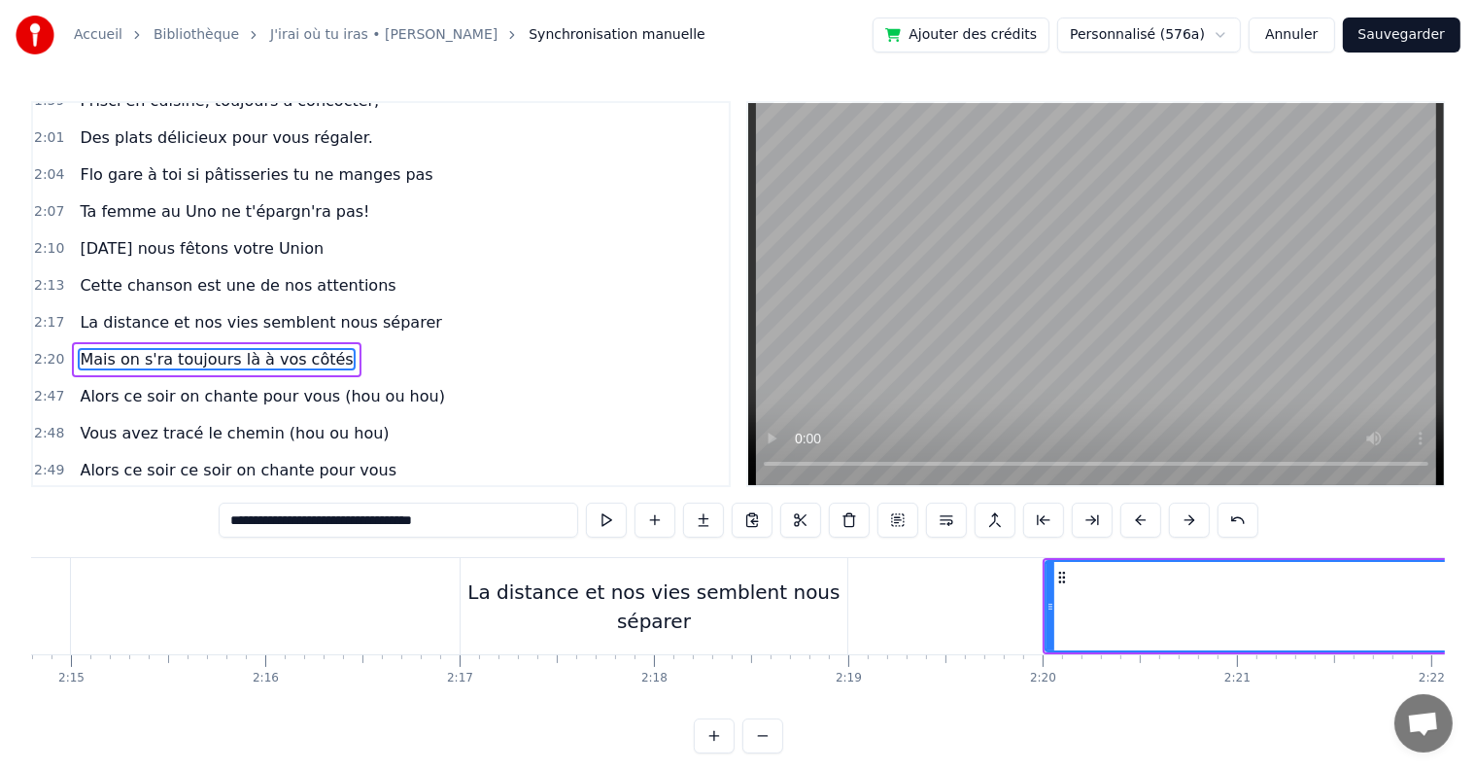
scroll to position [0, 26246]
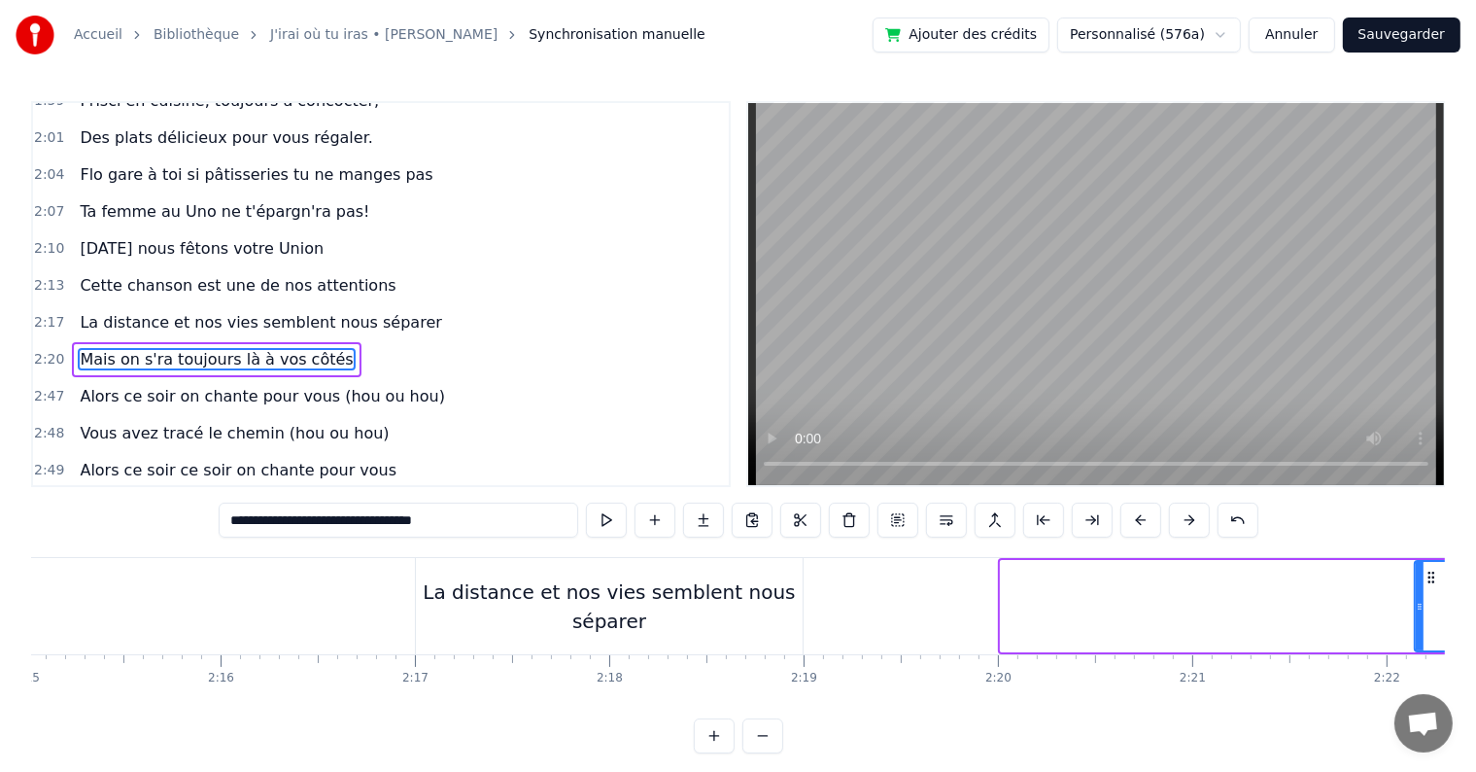
drag, startPoint x: 1001, startPoint y: 602, endPoint x: 1415, endPoint y: 587, distance: 414.3
click at [1416, 587] on div at bounding box center [1420, 606] width 8 height 88
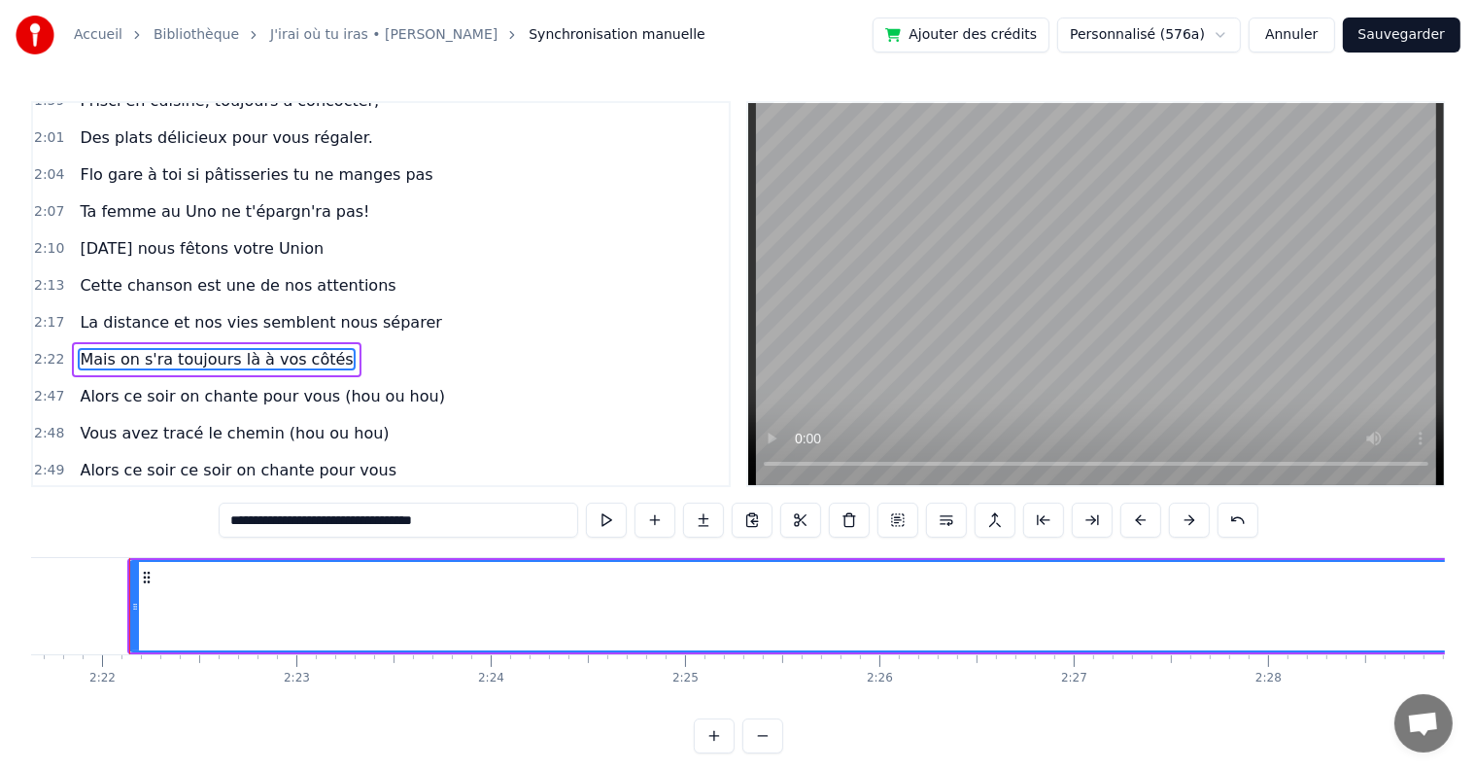
scroll to position [0, 27532]
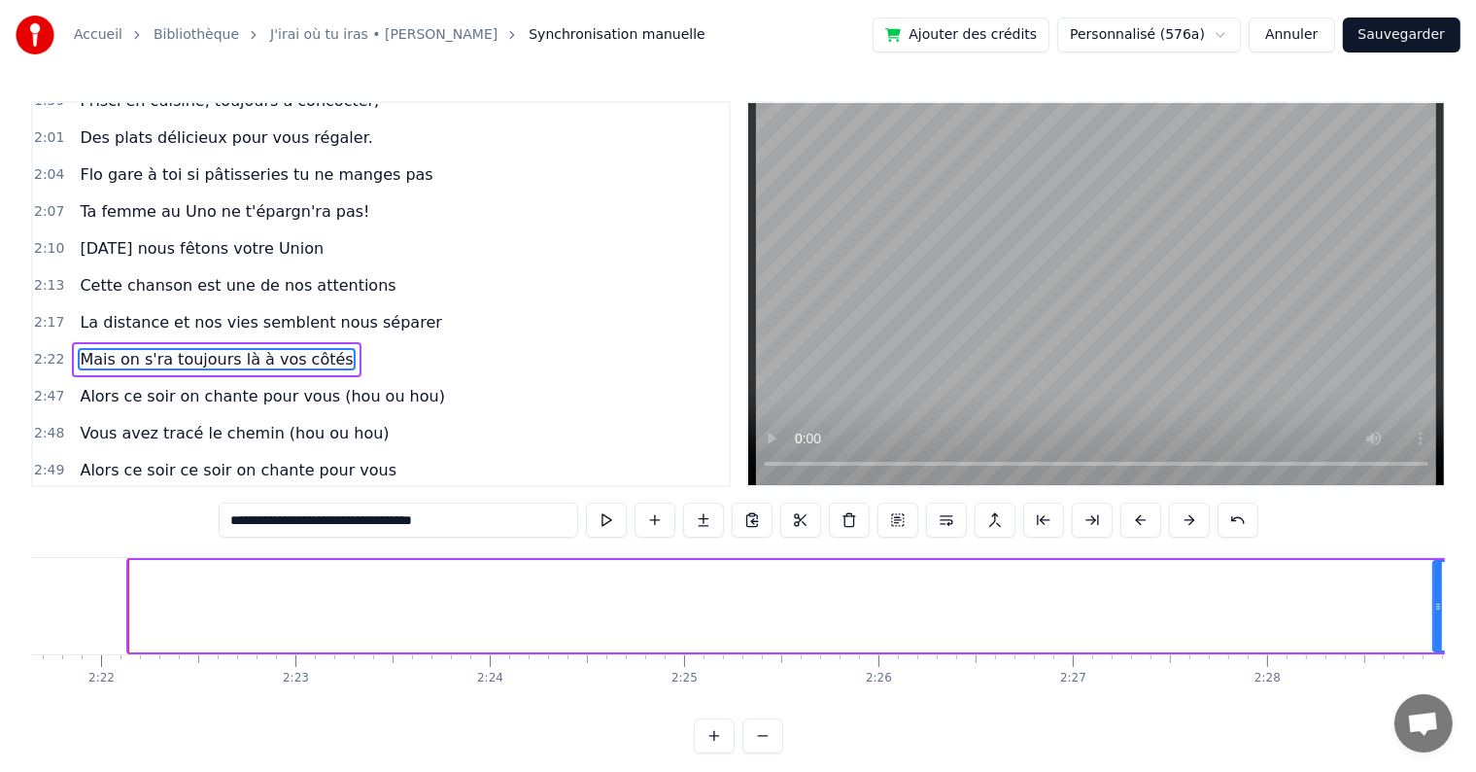
drag, startPoint x: 132, startPoint y: 603, endPoint x: 1436, endPoint y: 575, distance: 1304.6
click at [1436, 575] on div at bounding box center [1439, 606] width 8 height 88
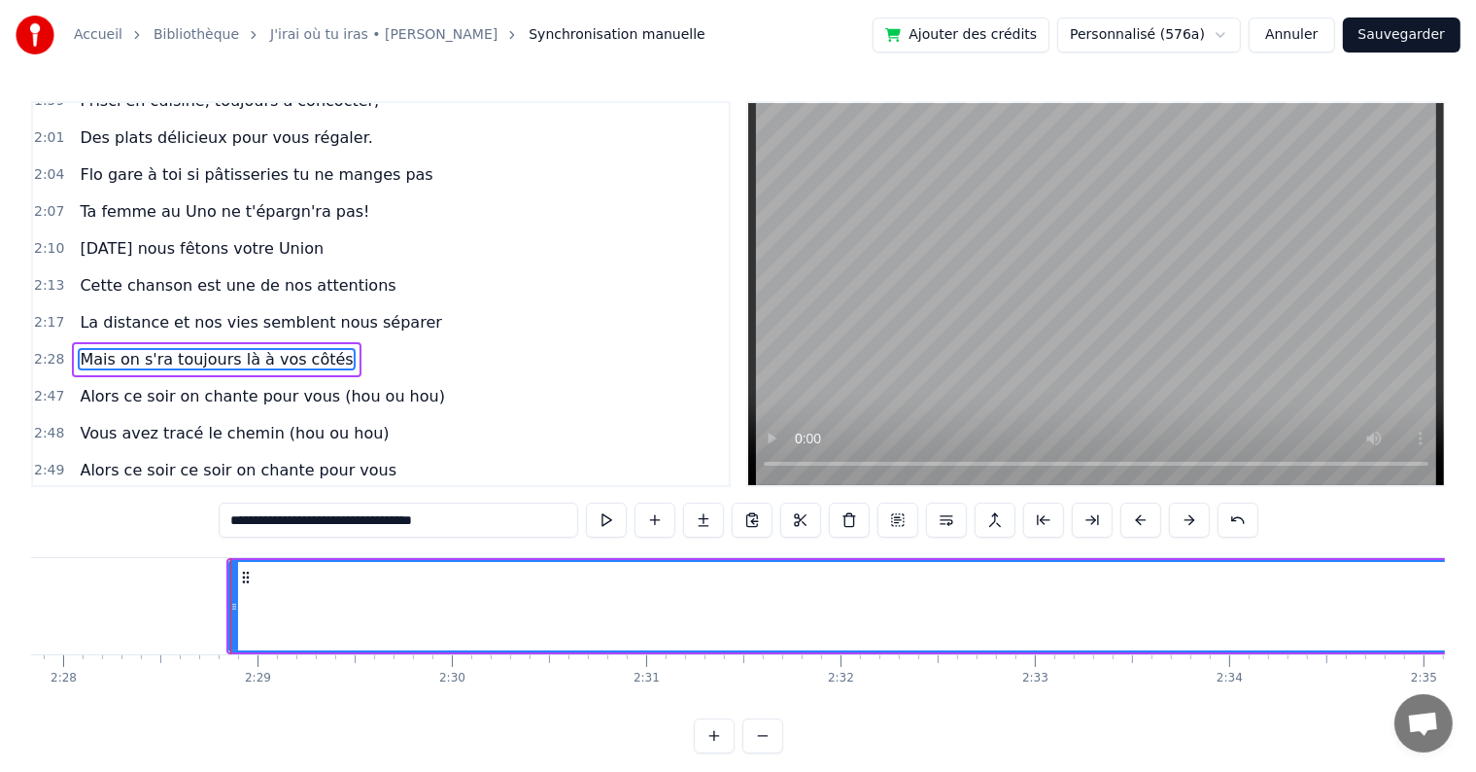
scroll to position [0, 28838]
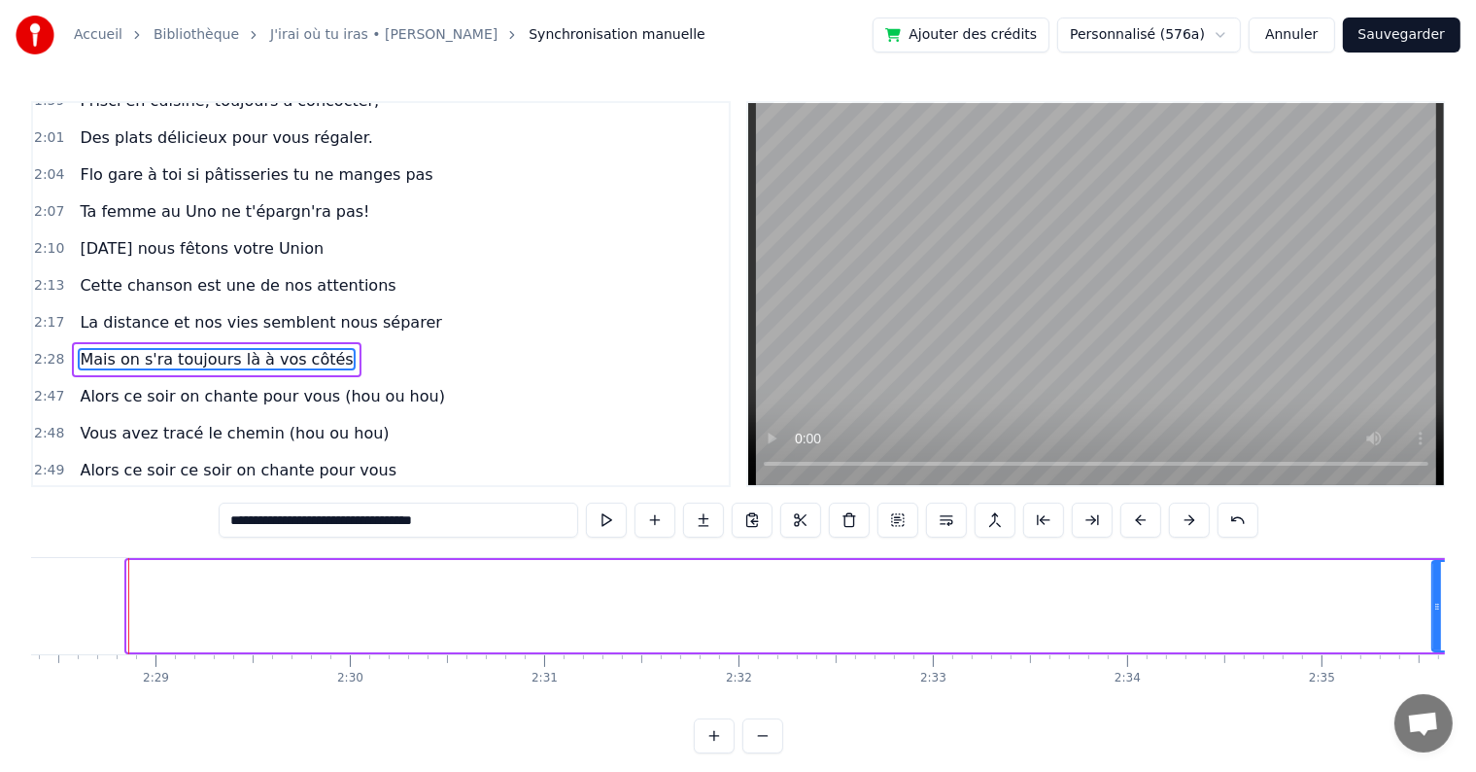
drag, startPoint x: 129, startPoint y: 598, endPoint x: 1435, endPoint y: 626, distance: 1305.5
click at [1435, 626] on div at bounding box center [1438, 606] width 8 height 88
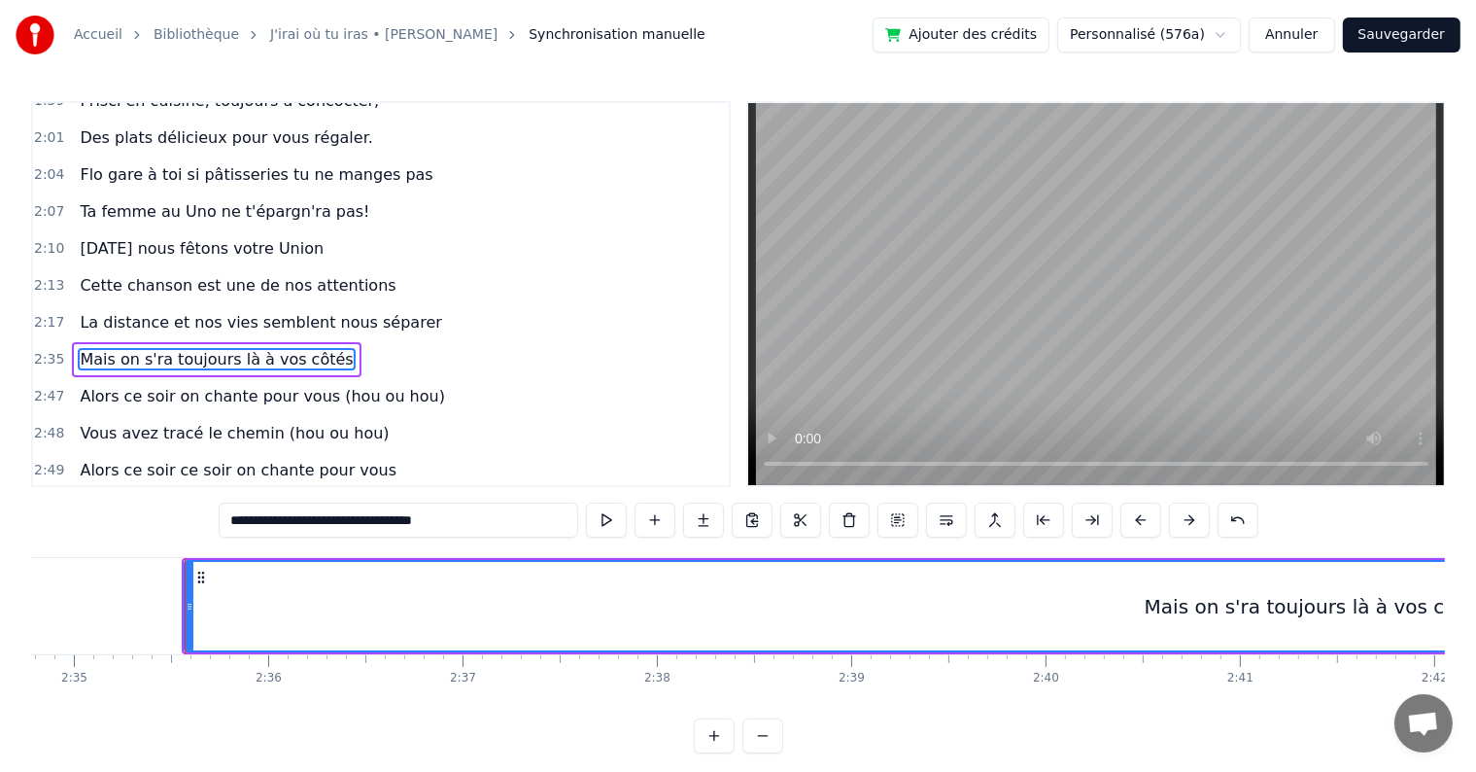
scroll to position [0, 30142]
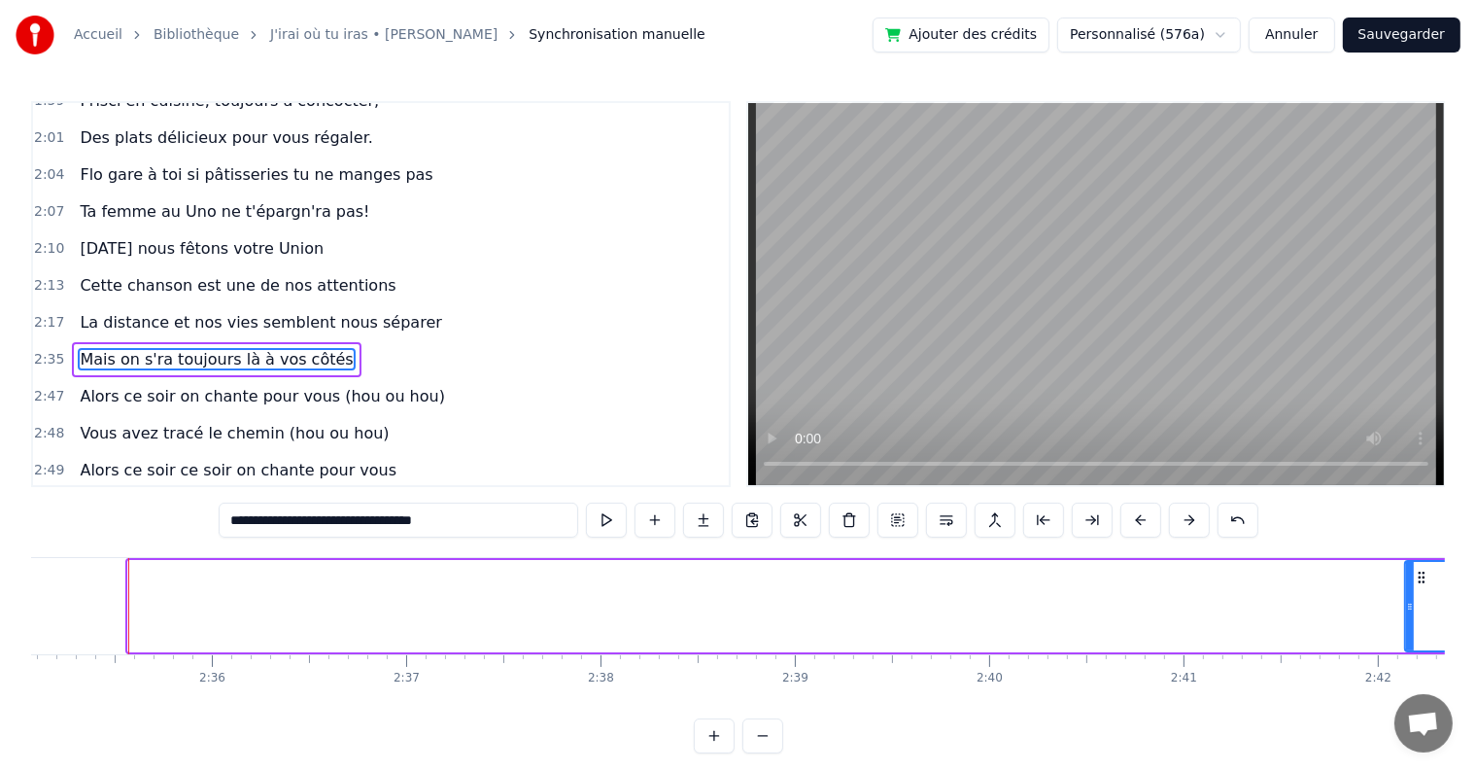
drag, startPoint x: 127, startPoint y: 614, endPoint x: 1404, endPoint y: 599, distance: 1277.2
click at [1406, 599] on div at bounding box center [1410, 606] width 8 height 88
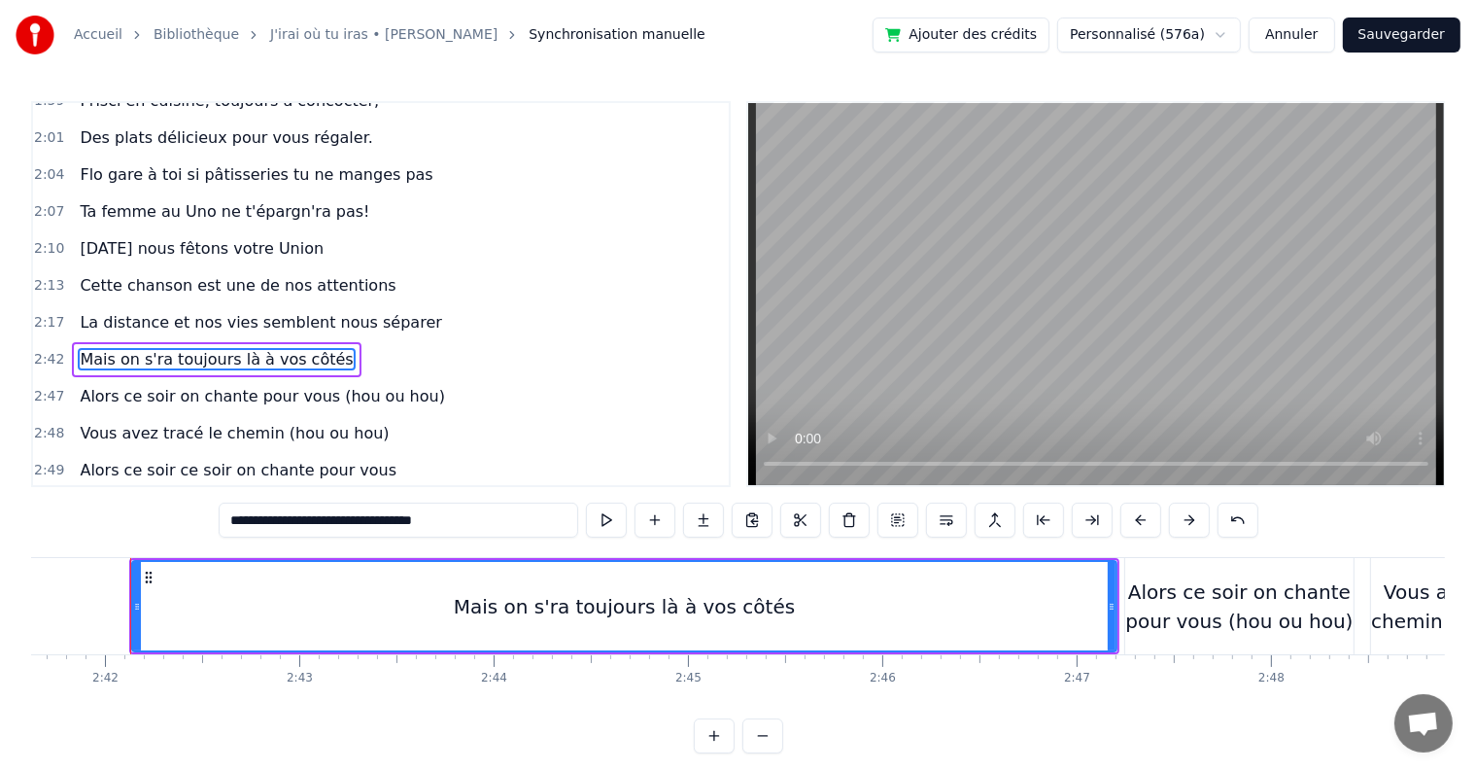
scroll to position [0, 31416]
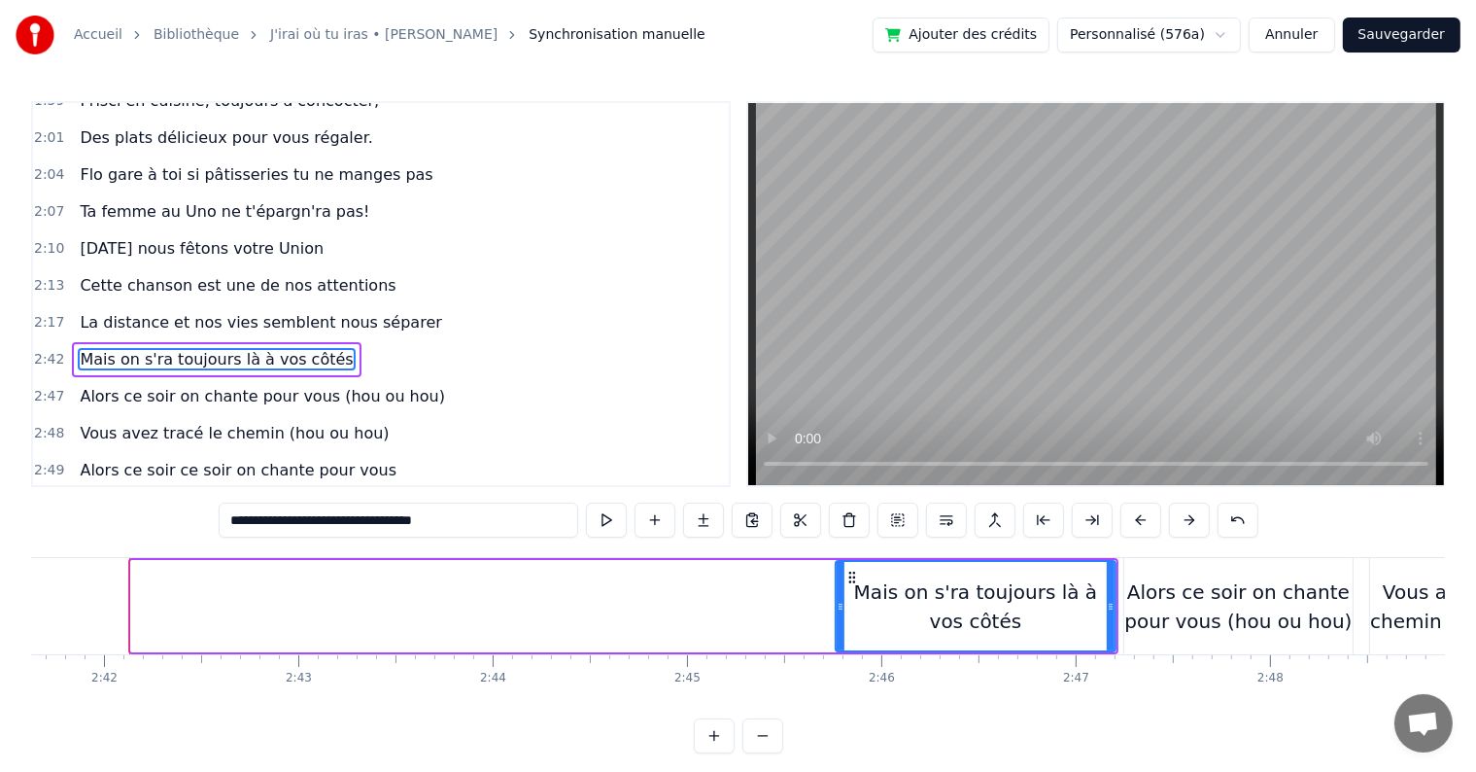
drag, startPoint x: 131, startPoint y: 606, endPoint x: 836, endPoint y: 599, distance: 704.7
click at [837, 599] on icon at bounding box center [841, 607] width 8 height 16
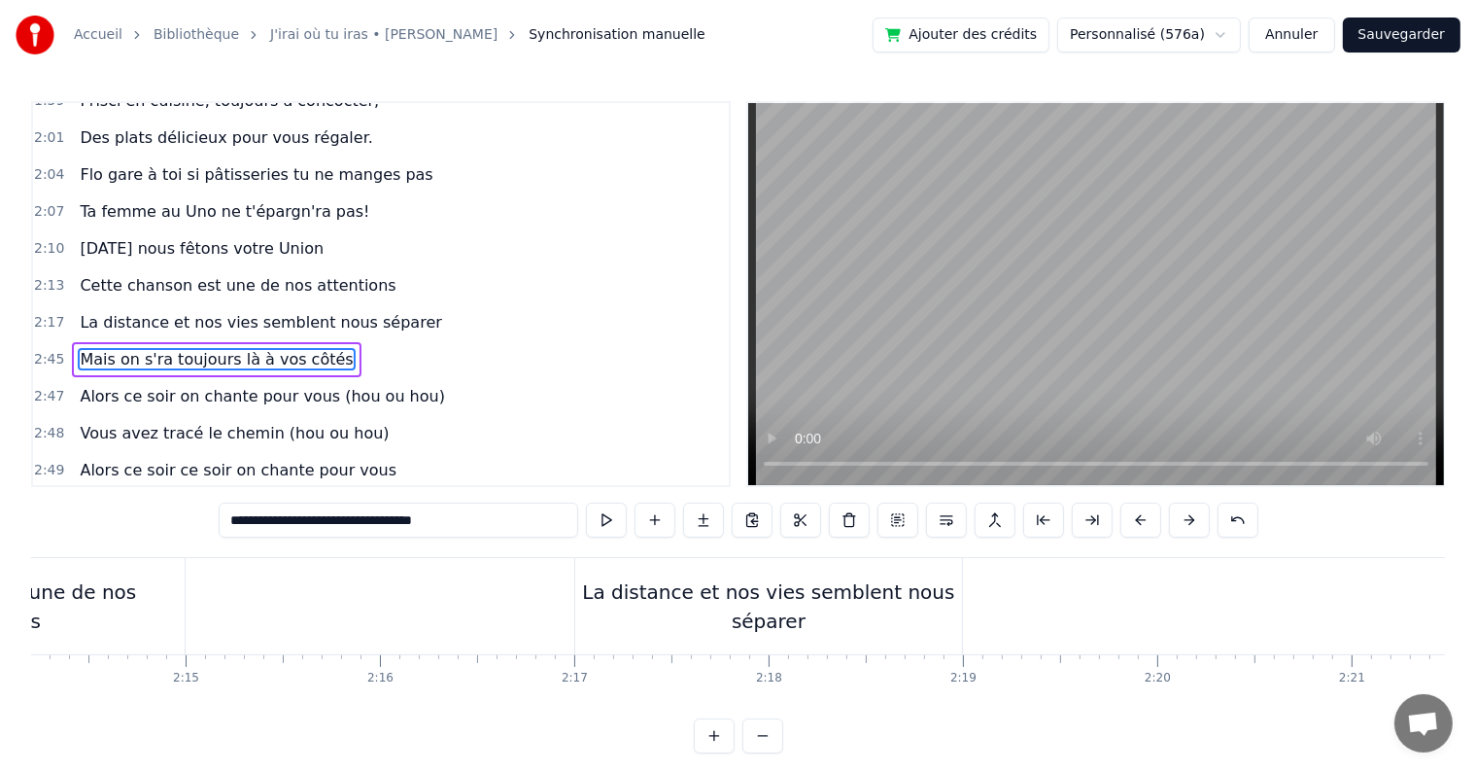
scroll to position [0, 26179]
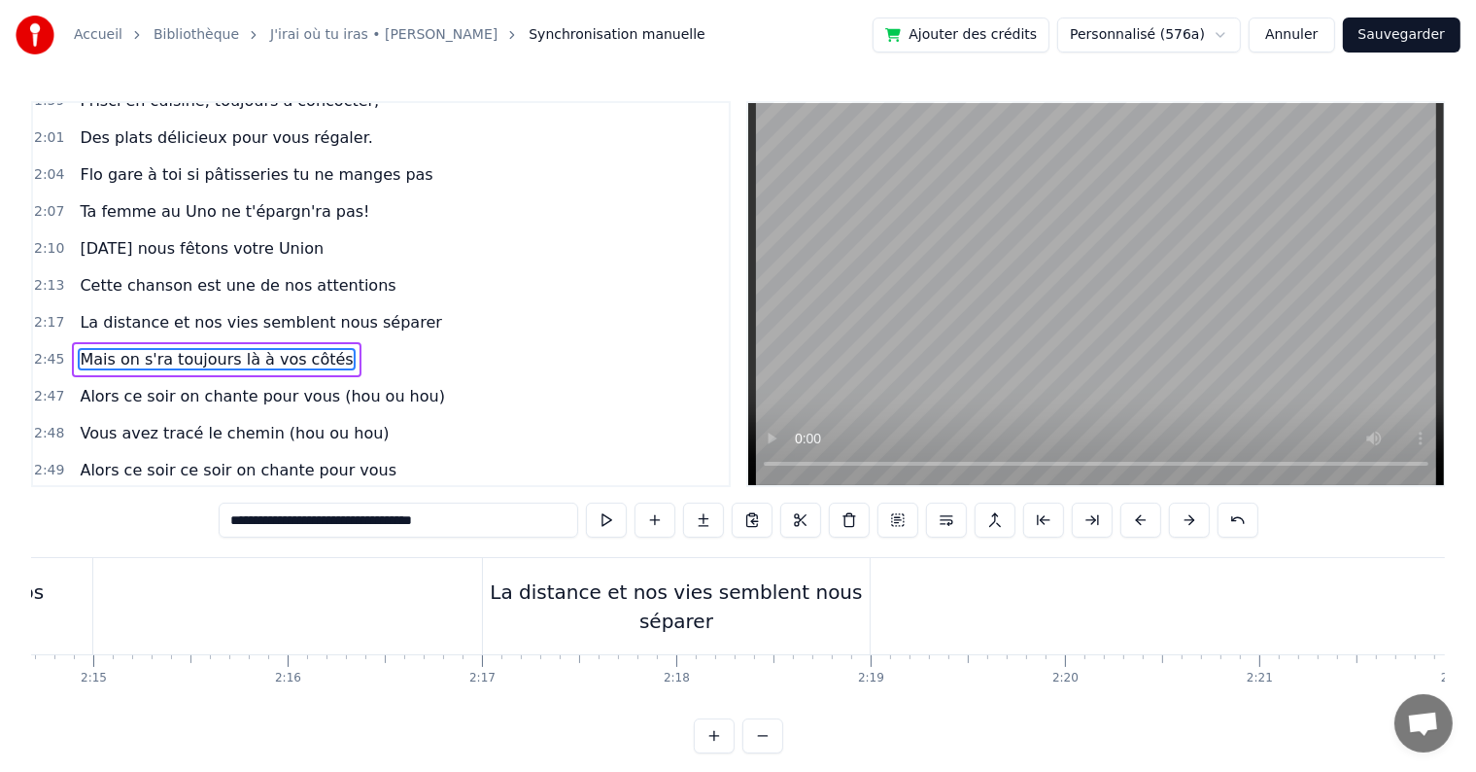
click at [766, 644] on div "La distance et nos vies semblent nous séparer" at bounding box center [676, 606] width 387 height 96
type input "**********"
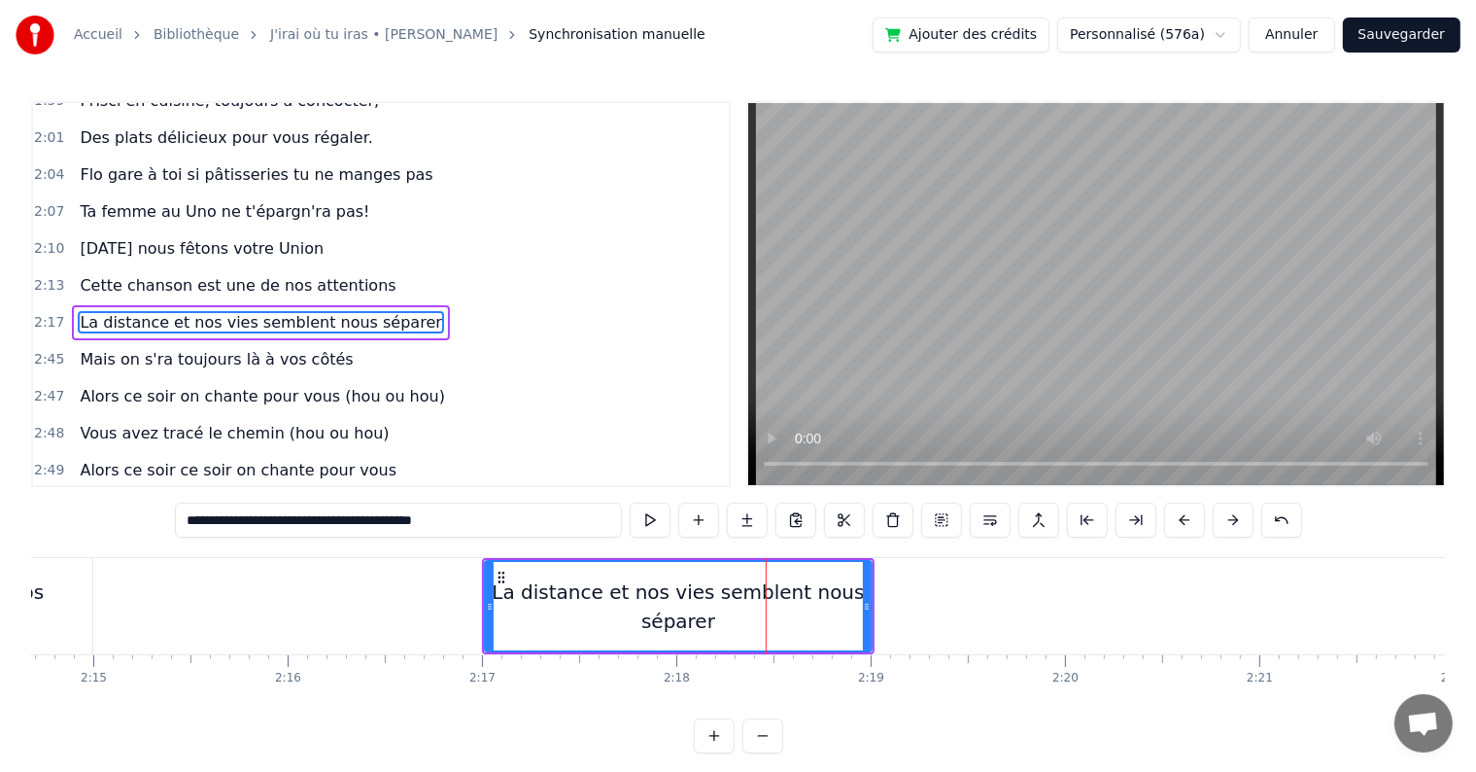
scroll to position [1757, 0]
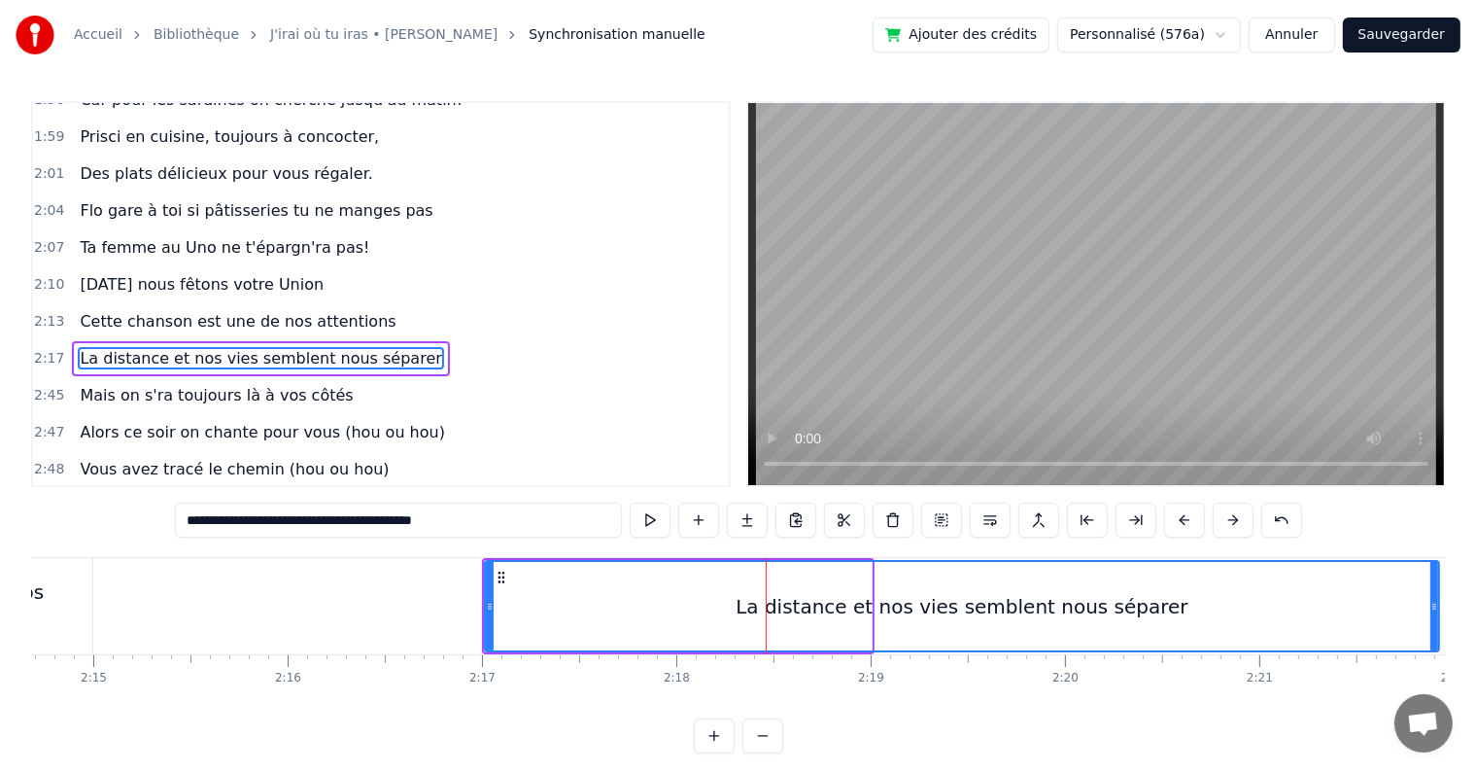
drag, startPoint x: 869, startPoint y: 603, endPoint x: 1436, endPoint y: 606, distance: 567.6
click at [1436, 606] on icon at bounding box center [1435, 607] width 8 height 16
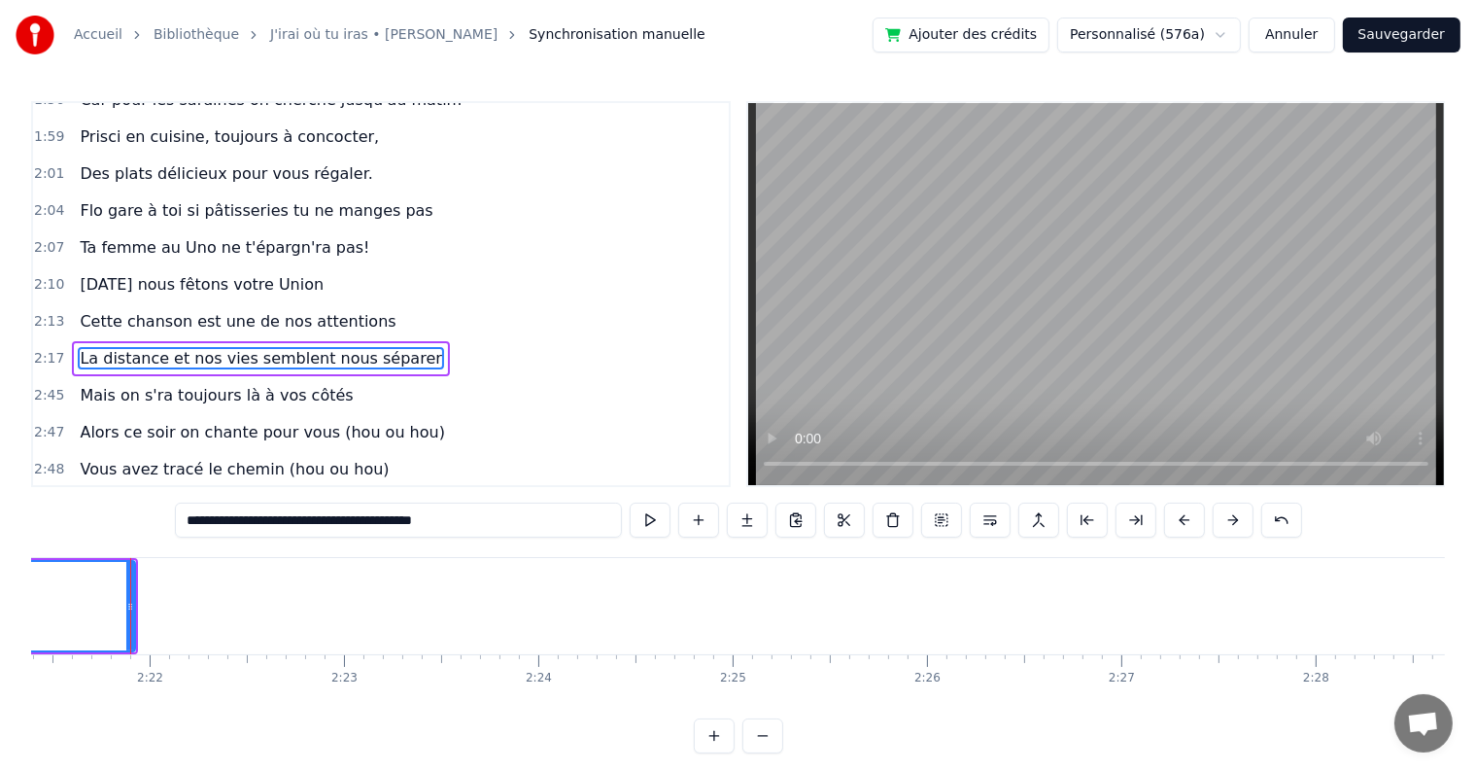
scroll to position [0, 27485]
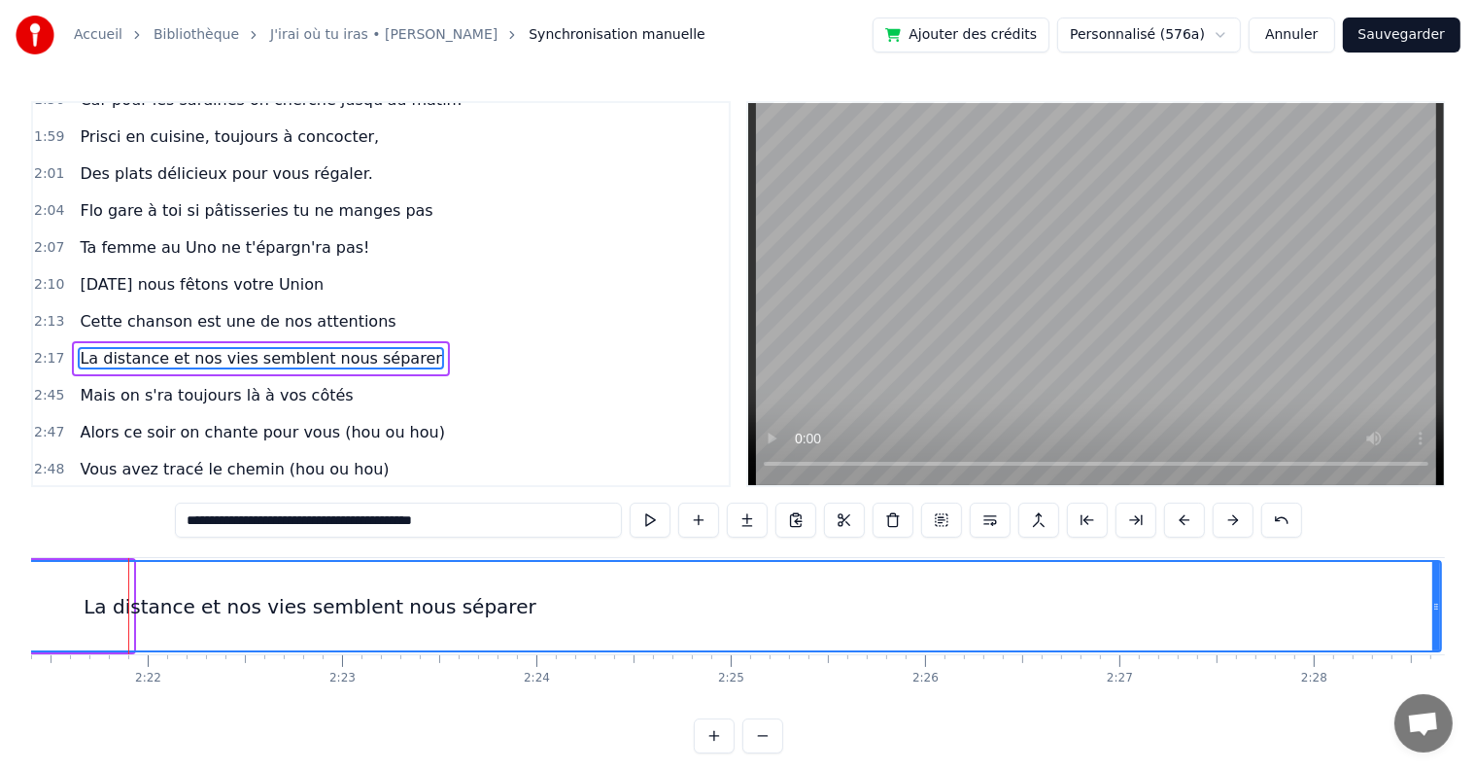
drag, startPoint x: 131, startPoint y: 596, endPoint x: 1439, endPoint y: 605, distance: 1308.2
click at [1439, 605] on div at bounding box center [1437, 606] width 8 height 88
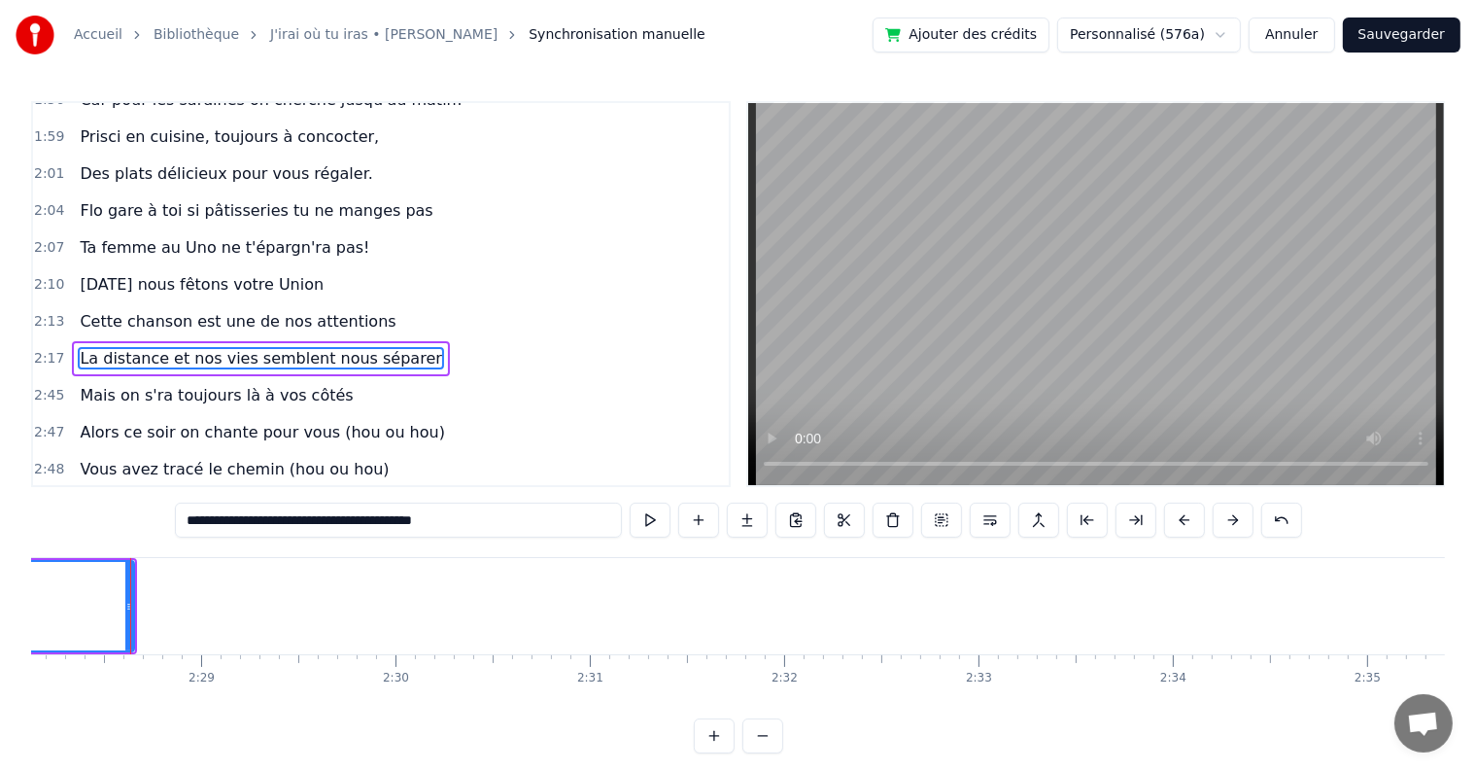
scroll to position [0, 28794]
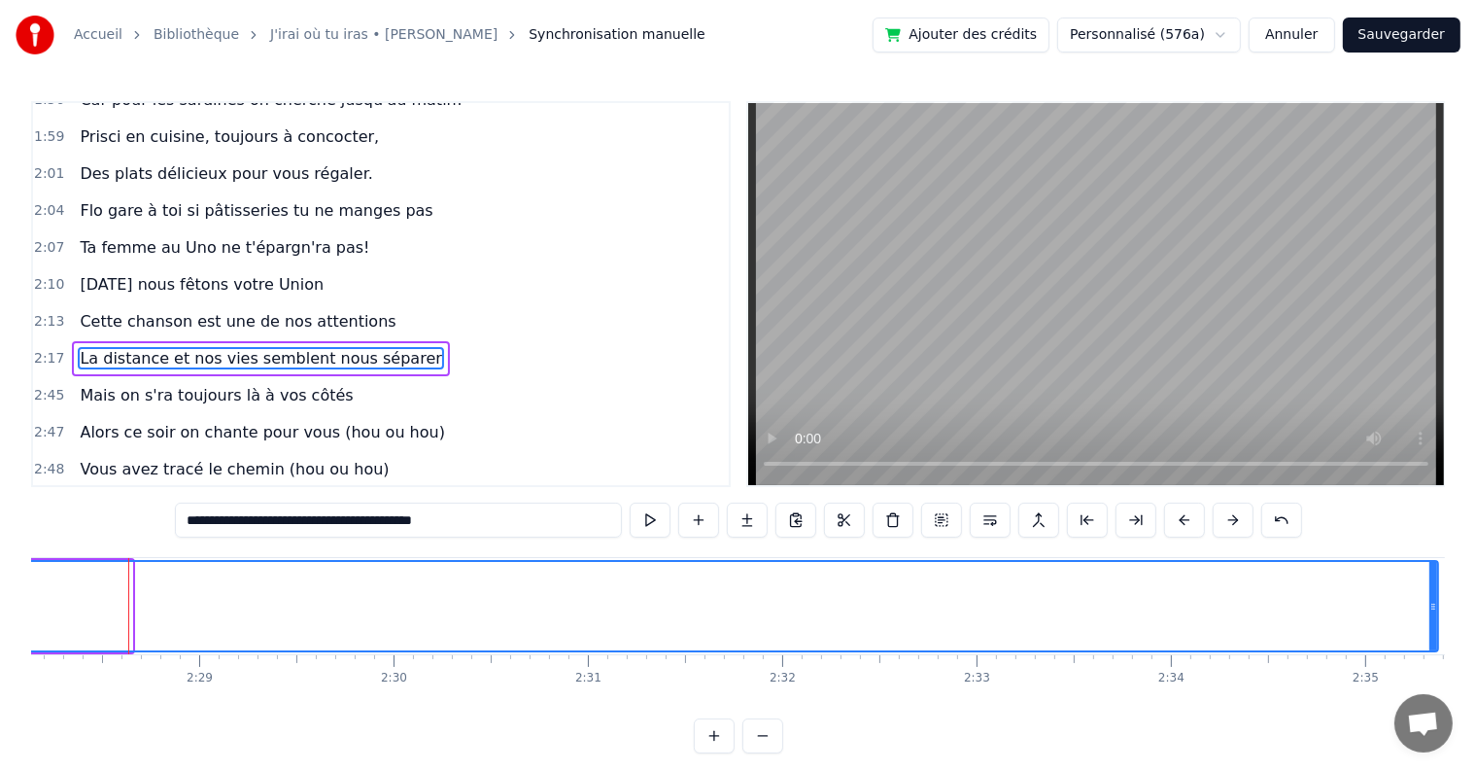
drag, startPoint x: 130, startPoint y: 601, endPoint x: 1436, endPoint y: 610, distance: 1306.3
click at [1436, 610] on icon at bounding box center [1434, 607] width 8 height 16
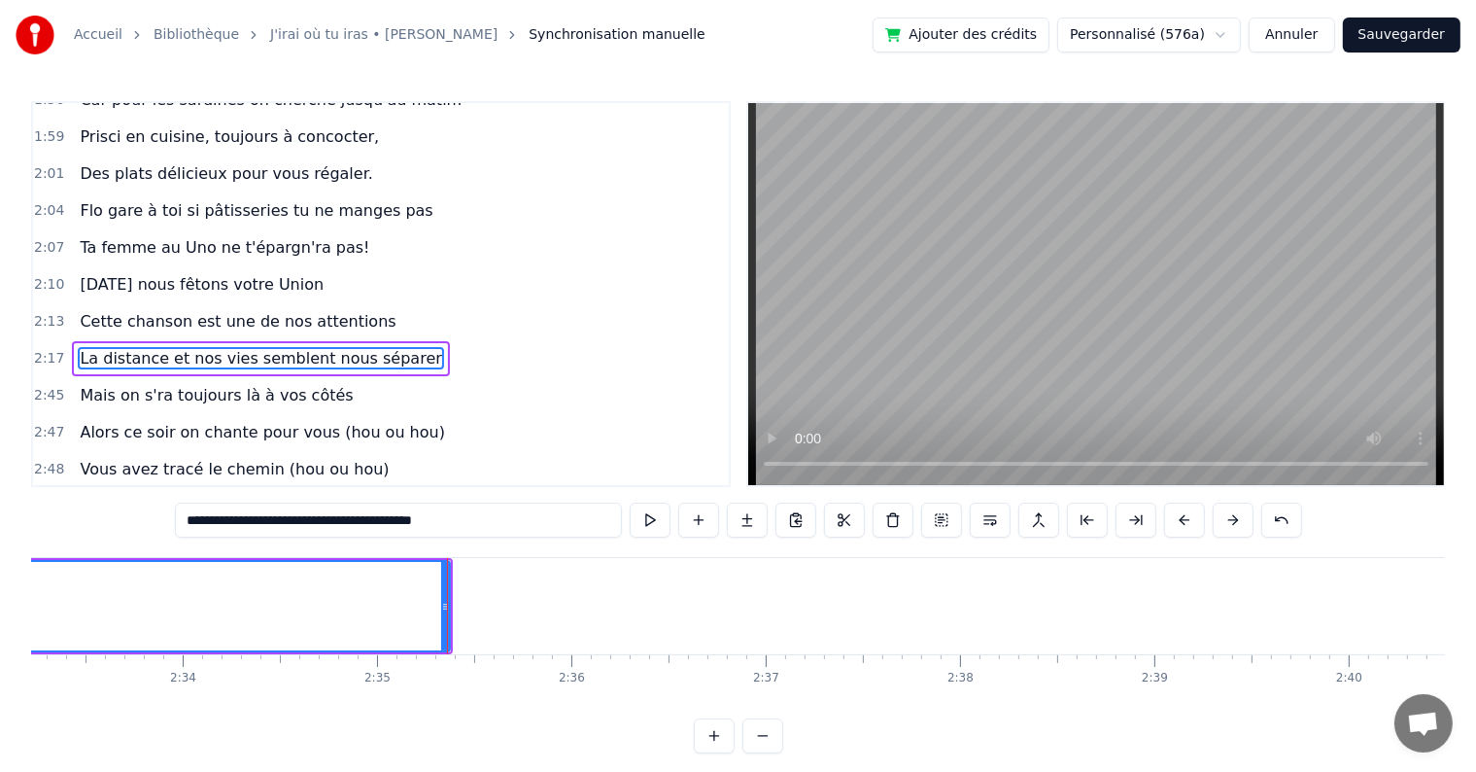
scroll to position [0, 30100]
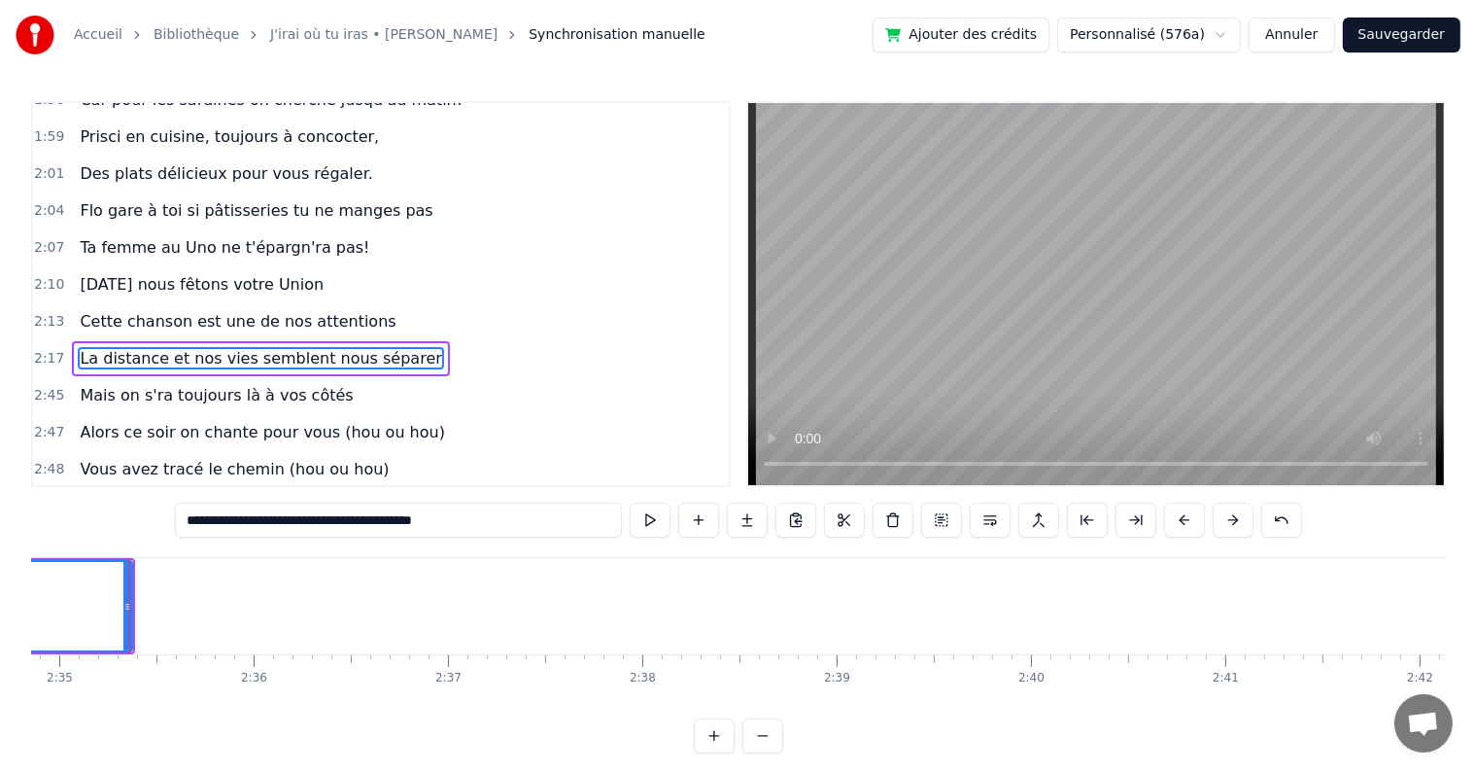
click at [129, 599] on div at bounding box center [129, 606] width 1 height 96
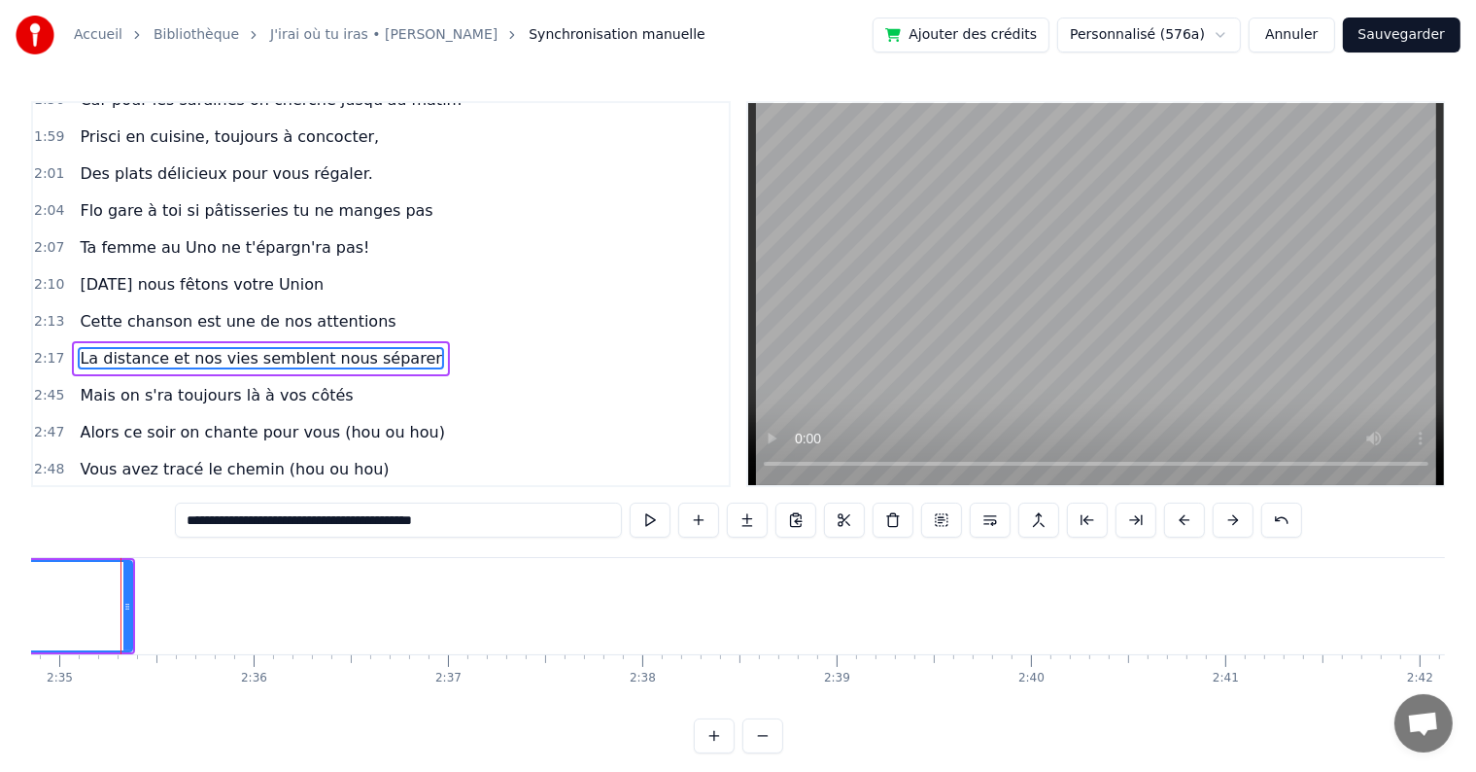
scroll to position [0, 30093]
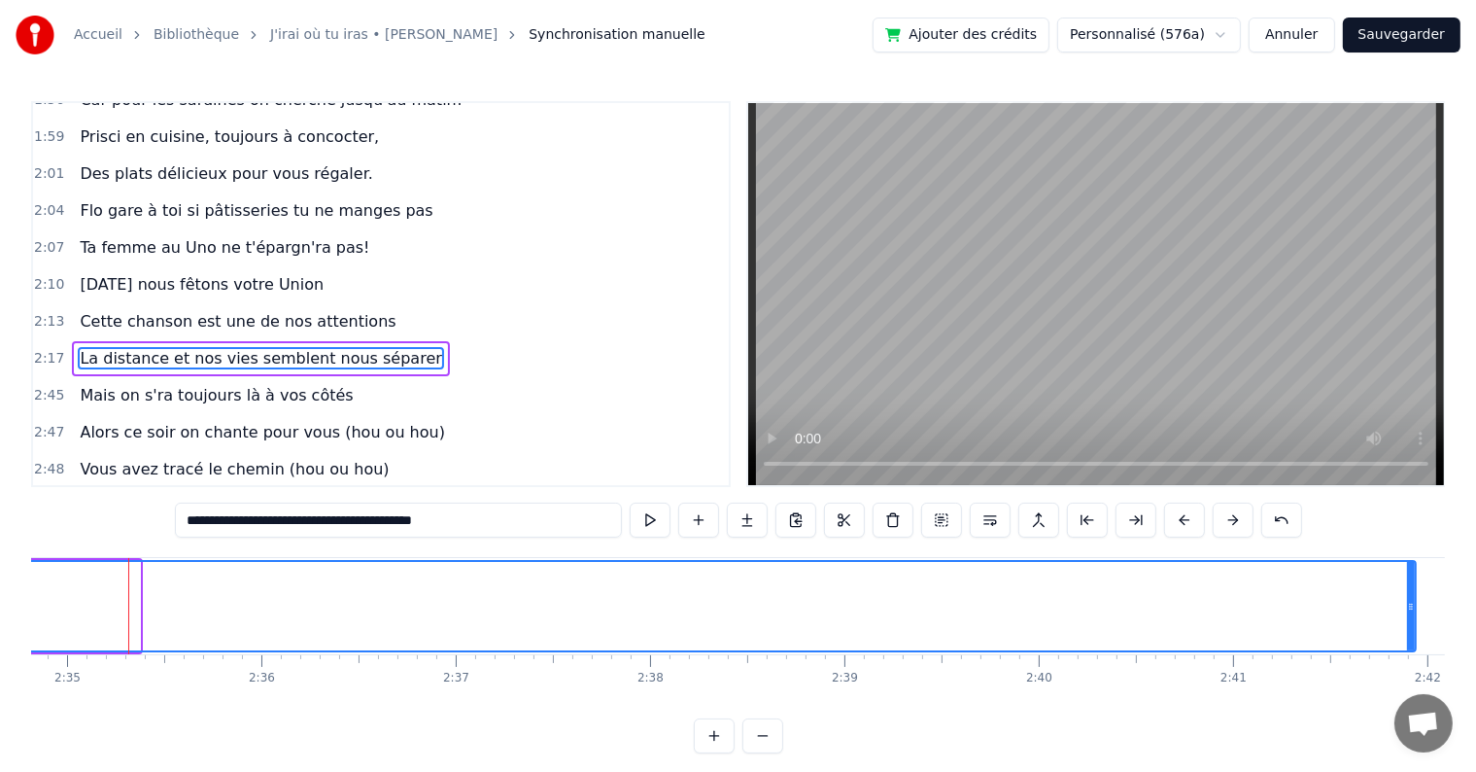
drag, startPoint x: 132, startPoint y: 605, endPoint x: 1419, endPoint y: 639, distance: 1287.2
click at [1415, 639] on div at bounding box center [1411, 606] width 8 height 88
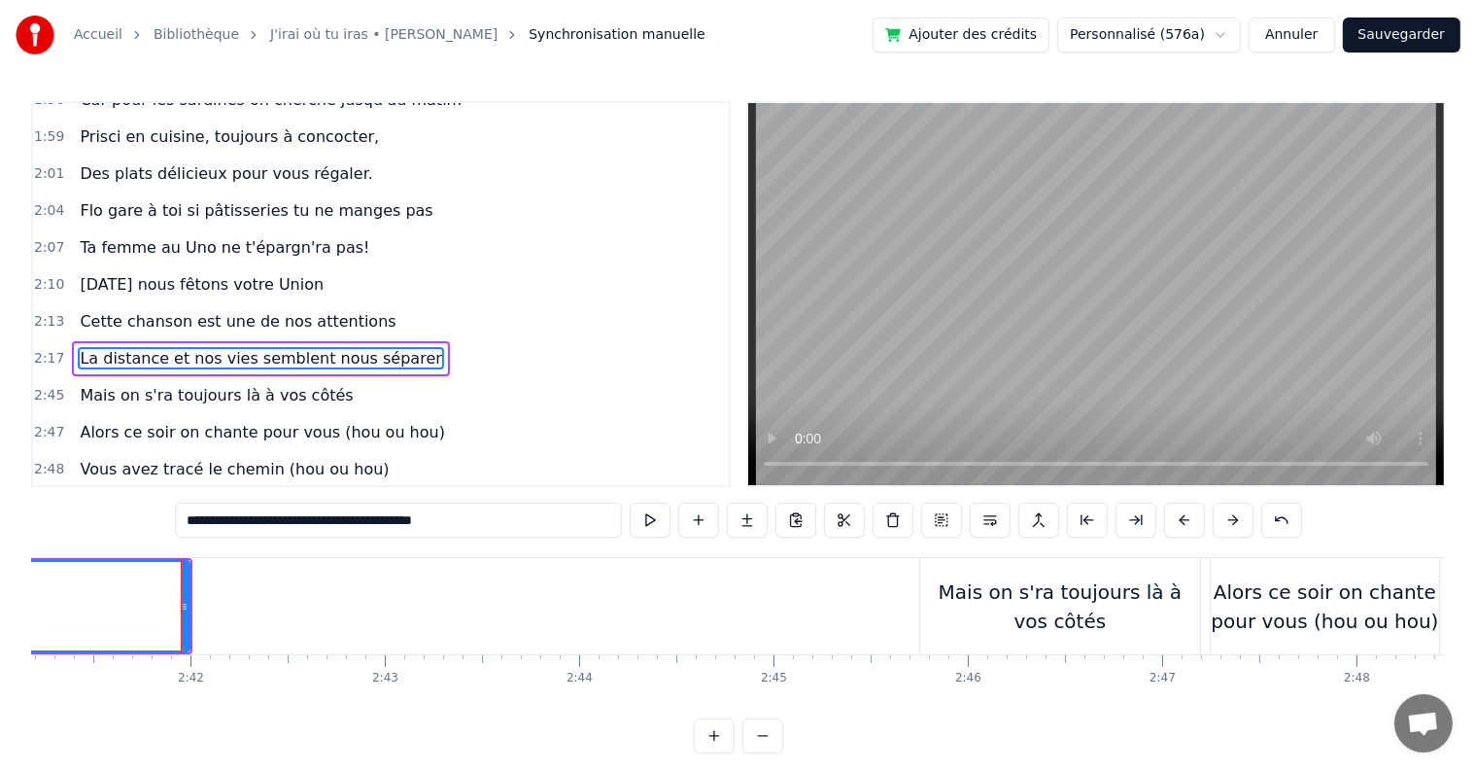
scroll to position [0, 31381]
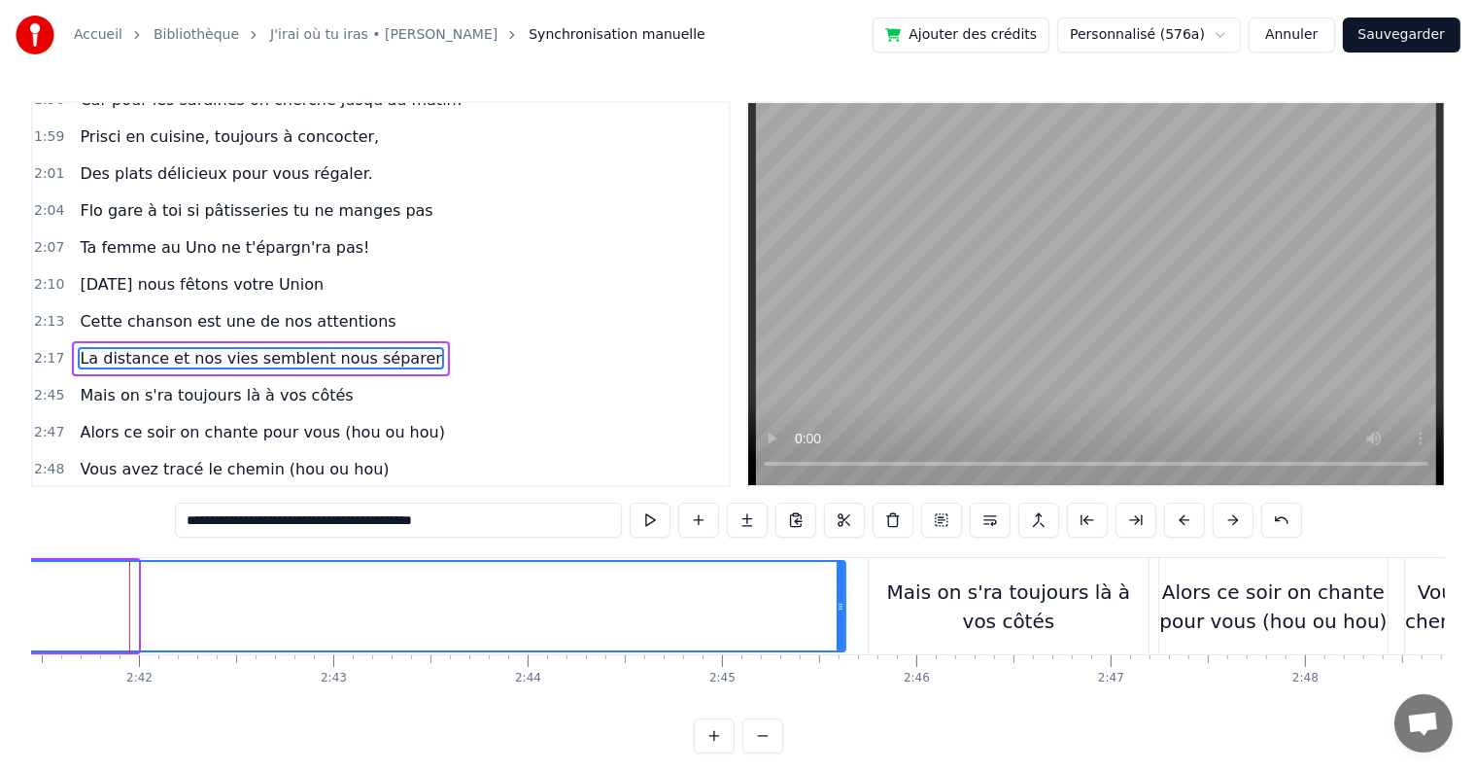
drag, startPoint x: 132, startPoint y: 605, endPoint x: 840, endPoint y: 612, distance: 707.6
click at [840, 612] on icon at bounding box center [841, 607] width 8 height 16
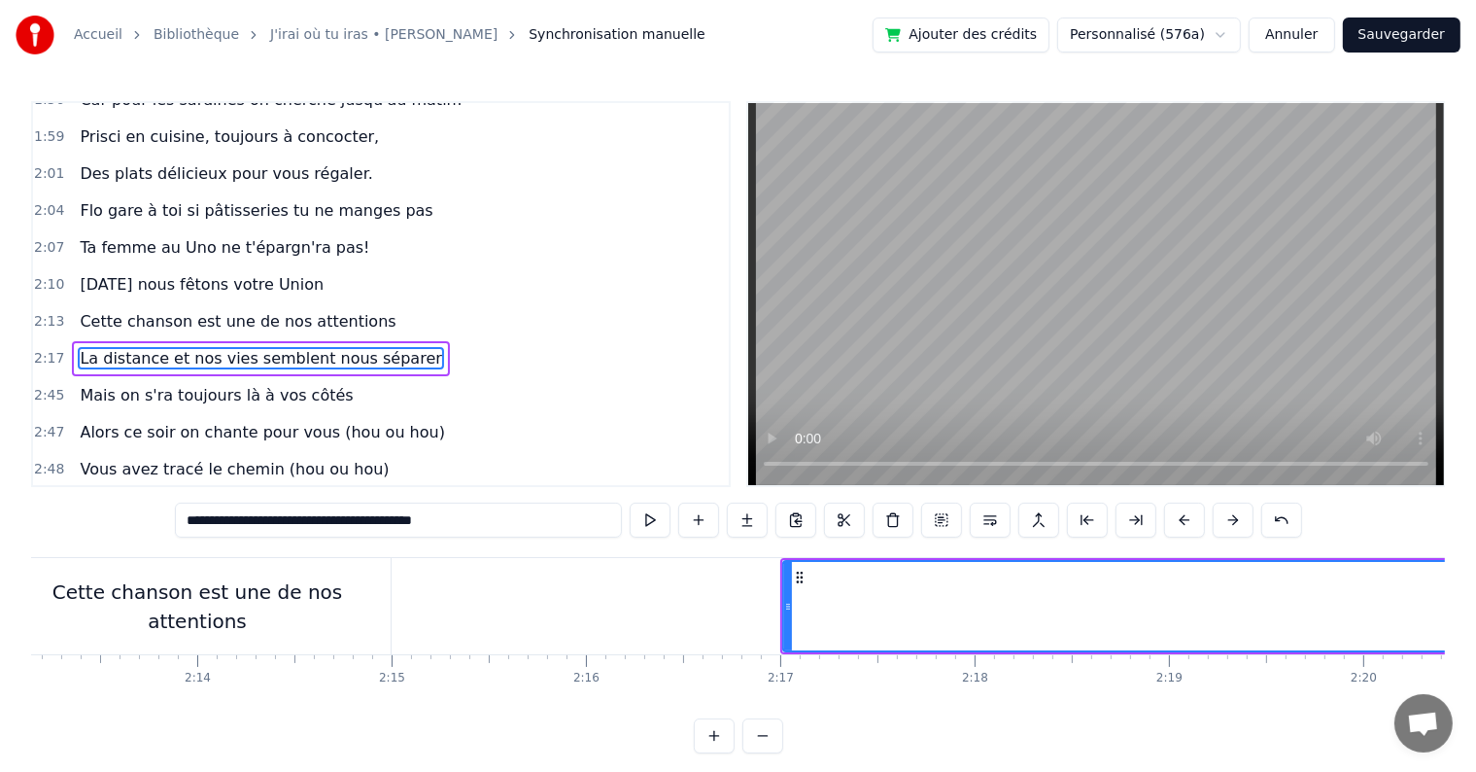
scroll to position [0, 25767]
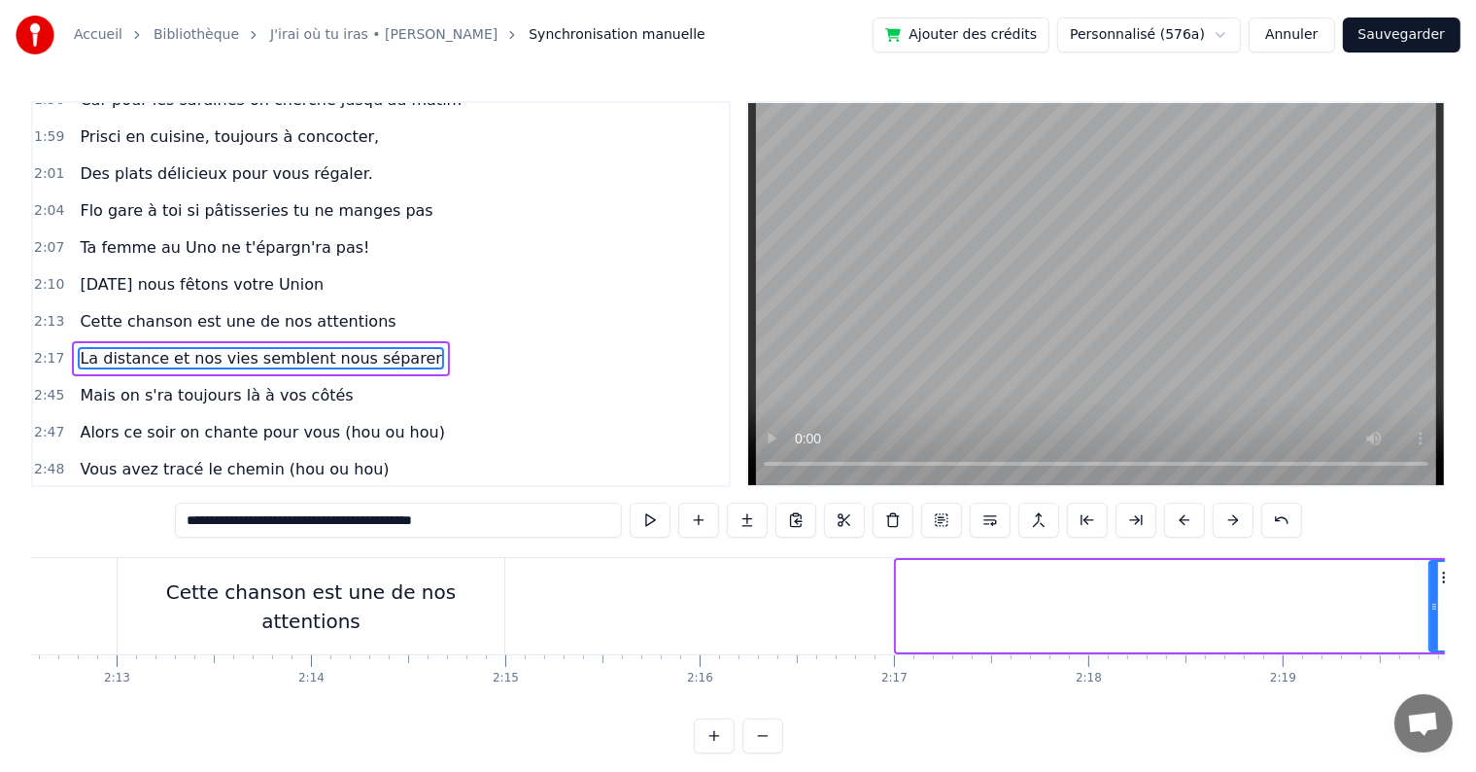
drag, startPoint x: 898, startPoint y: 607, endPoint x: 1431, endPoint y: 605, distance: 532.6
click at [1431, 605] on icon at bounding box center [1435, 607] width 8 height 16
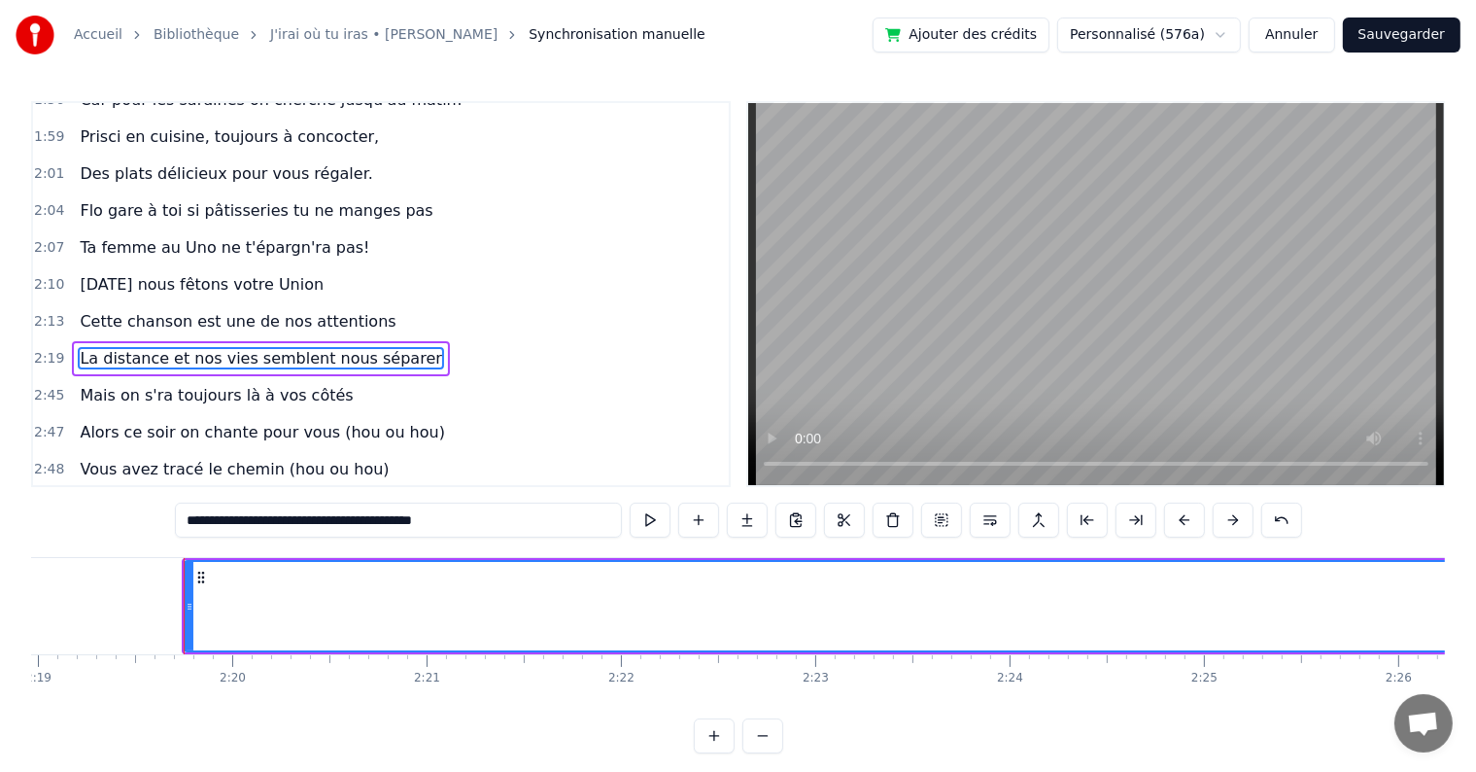
scroll to position [0, 27067]
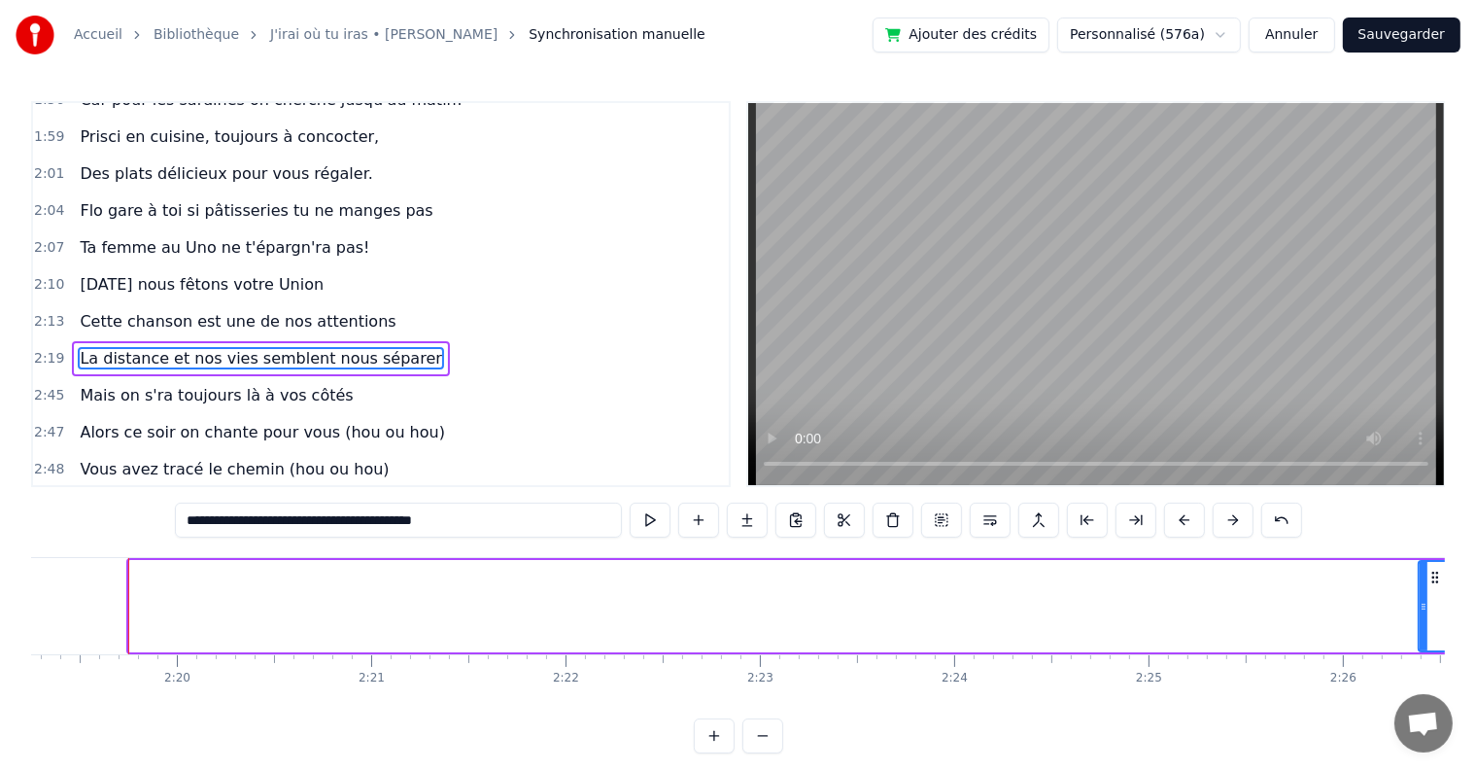
drag, startPoint x: 133, startPoint y: 604, endPoint x: 1423, endPoint y: 596, distance: 1289.7
click at [1423, 596] on div at bounding box center [1424, 606] width 8 height 88
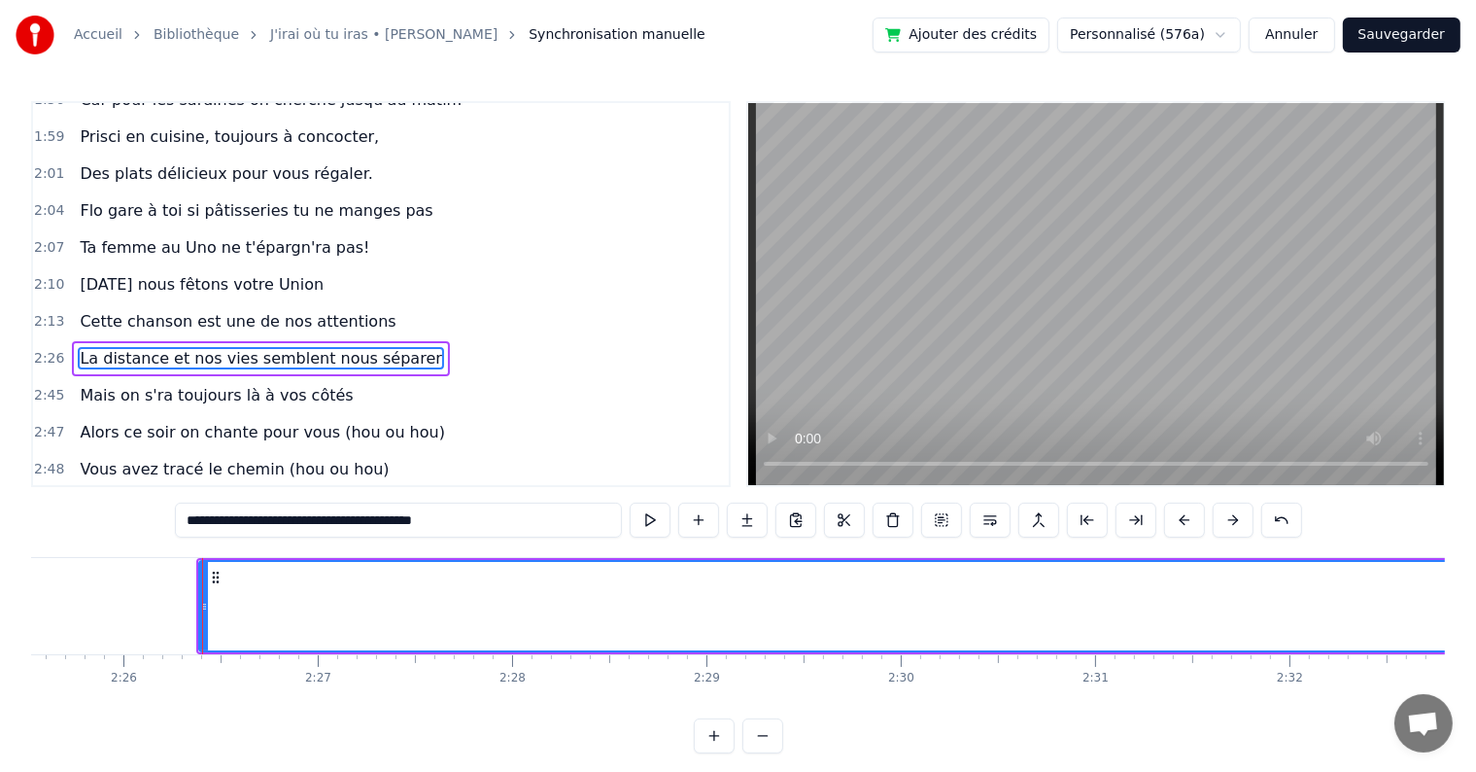
scroll to position [0, 28360]
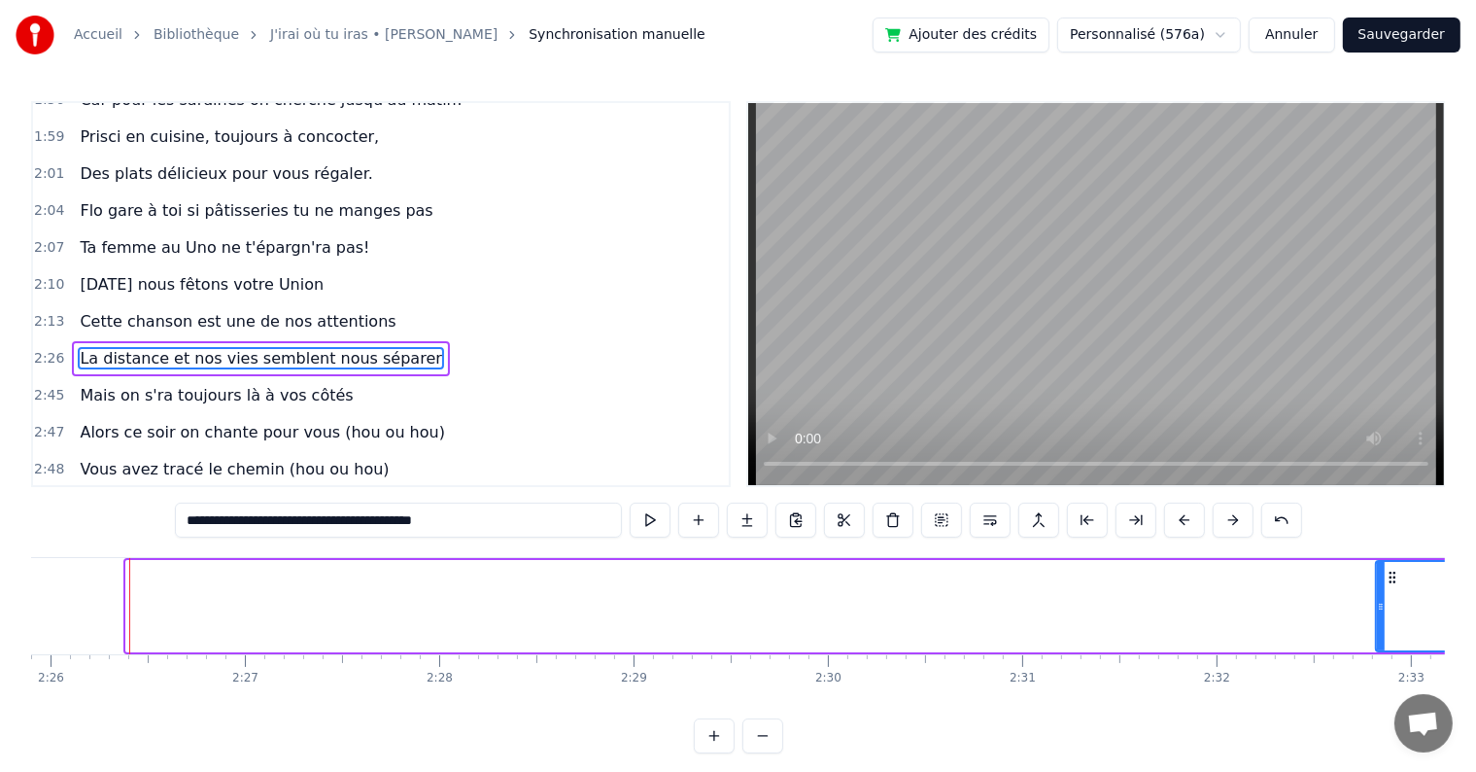
drag, startPoint x: 126, startPoint y: 601, endPoint x: 1376, endPoint y: 589, distance: 1249.9
click at [1377, 589] on div at bounding box center [1381, 606] width 8 height 88
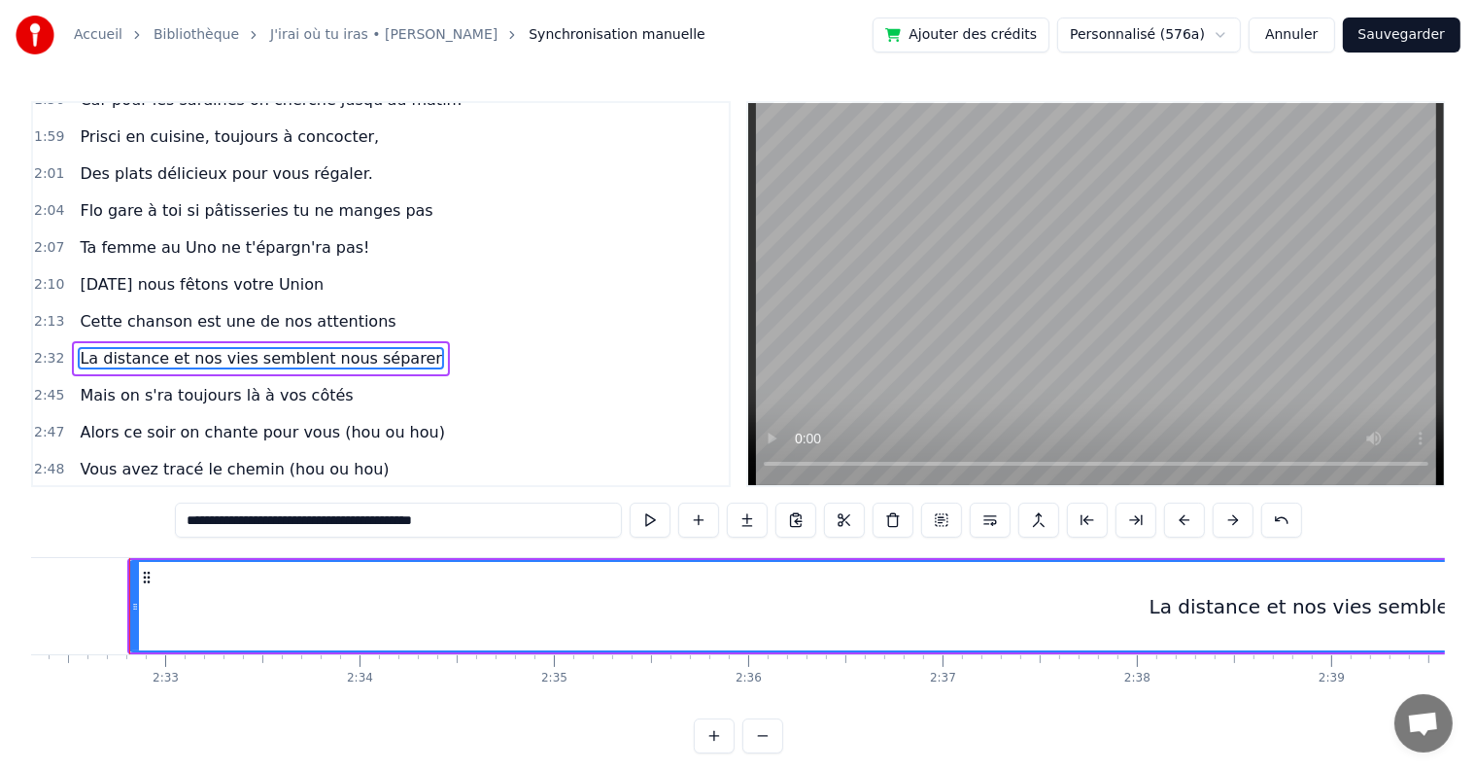
scroll to position [0, 29607]
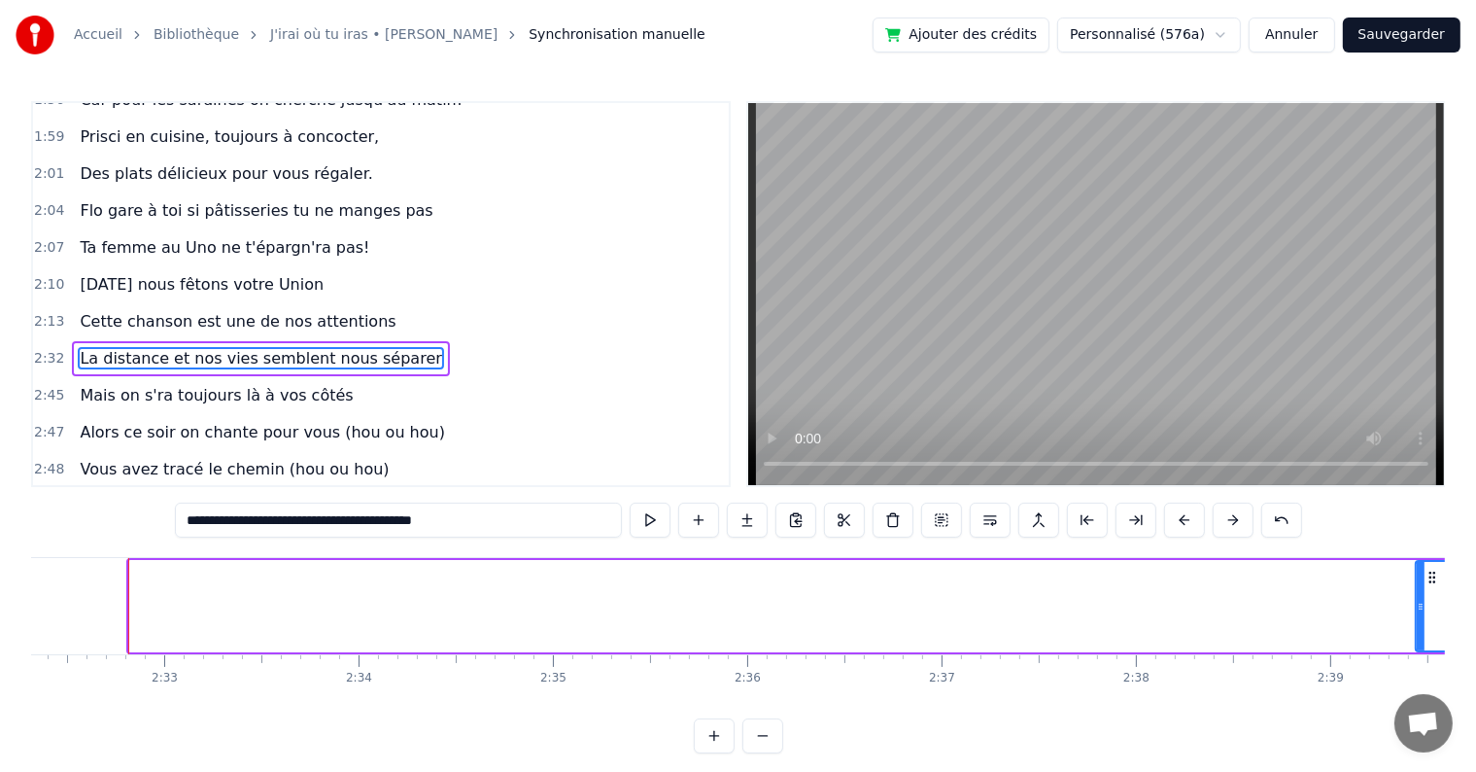
drag, startPoint x: 133, startPoint y: 606, endPoint x: 1420, endPoint y: 601, distance: 1286.8
click at [1420, 601] on icon at bounding box center [1421, 607] width 8 height 16
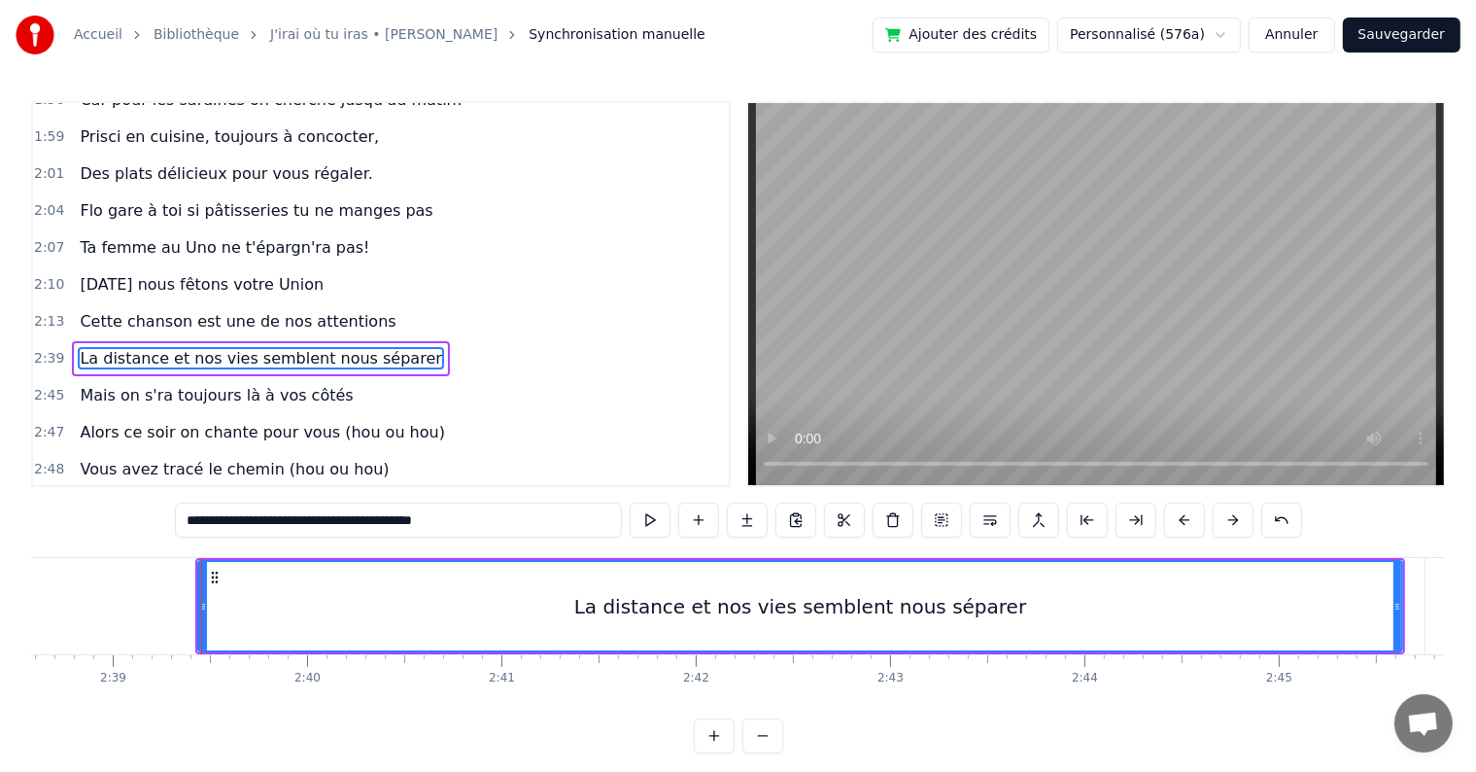
scroll to position [0, 30896]
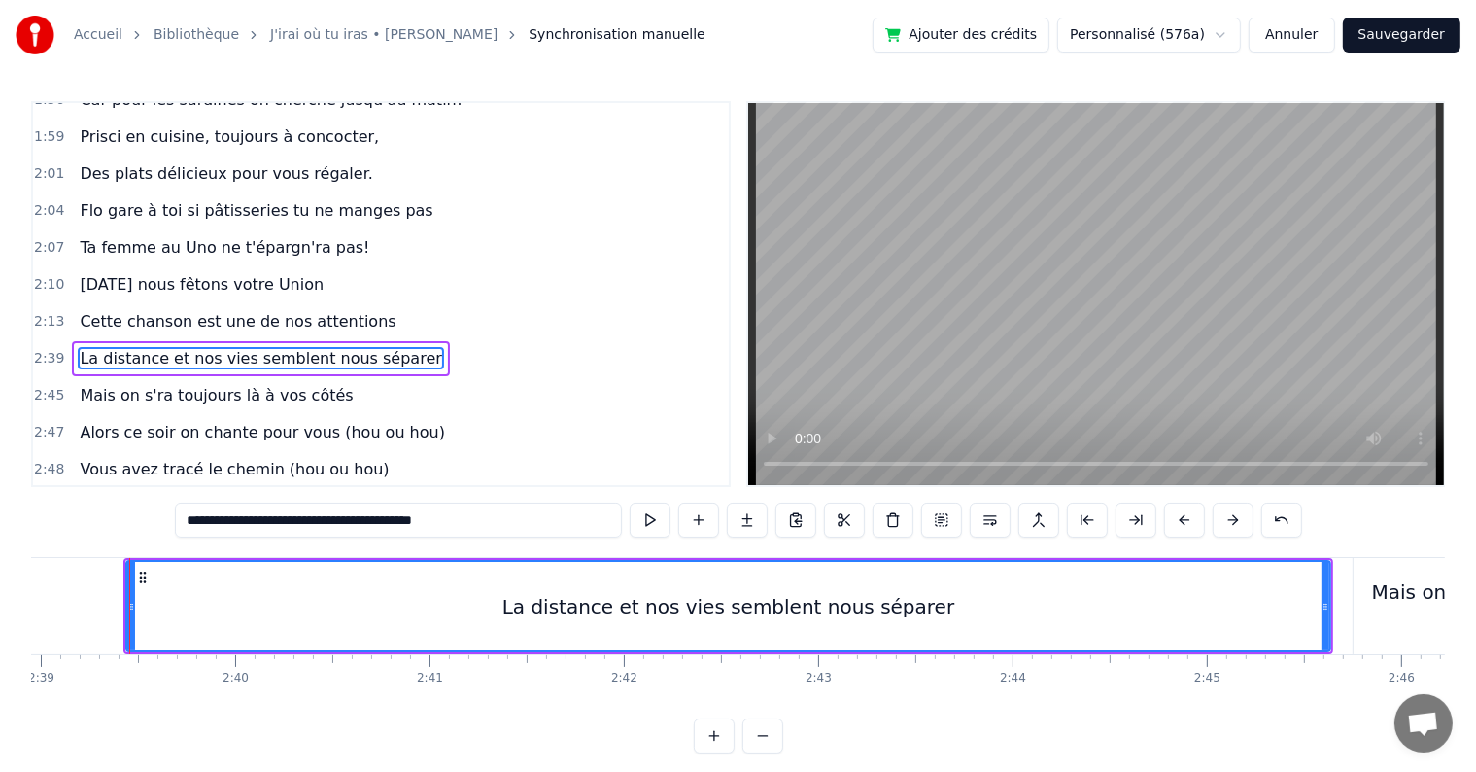
drag, startPoint x: 128, startPoint y: 605, endPoint x: 411, endPoint y: 583, distance: 283.6
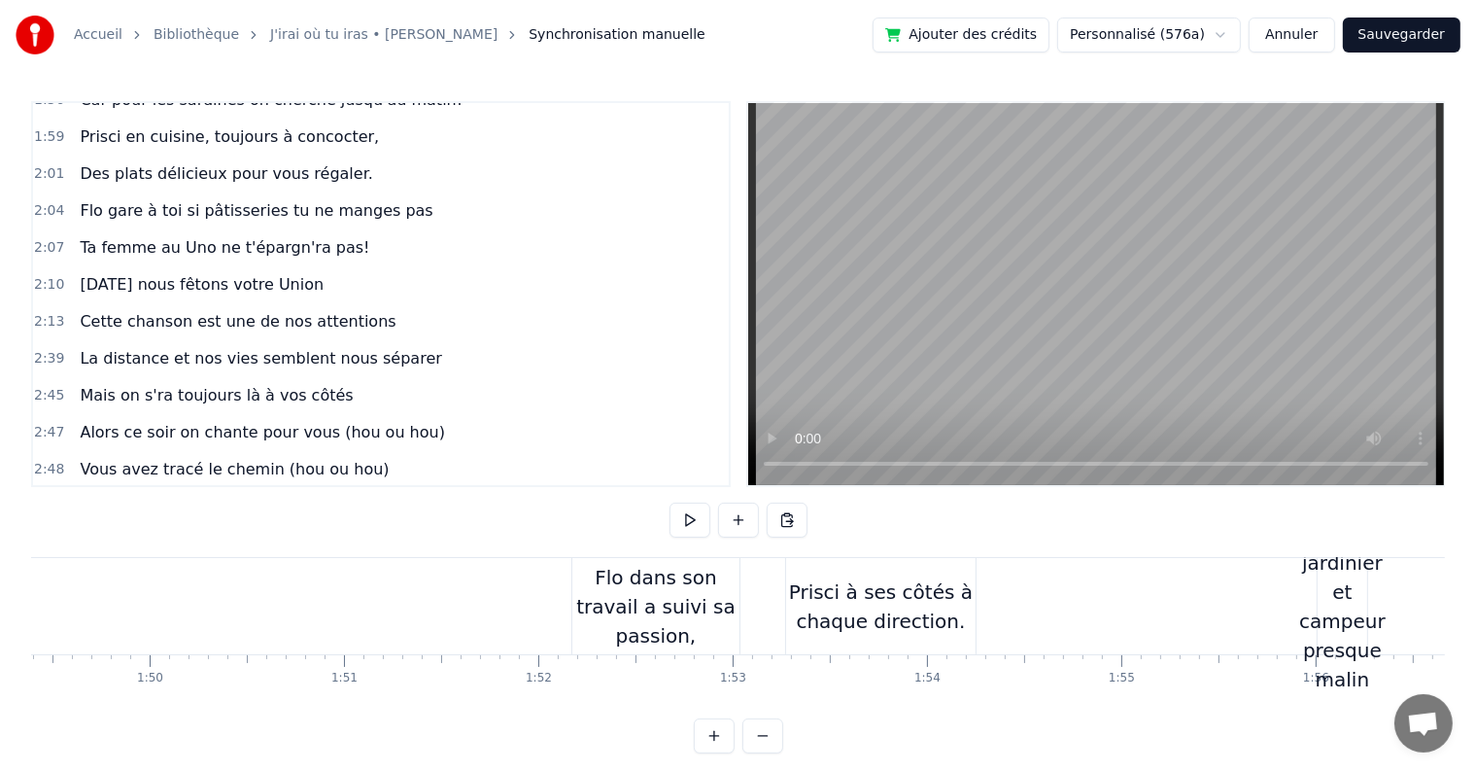
scroll to position [0, 21309]
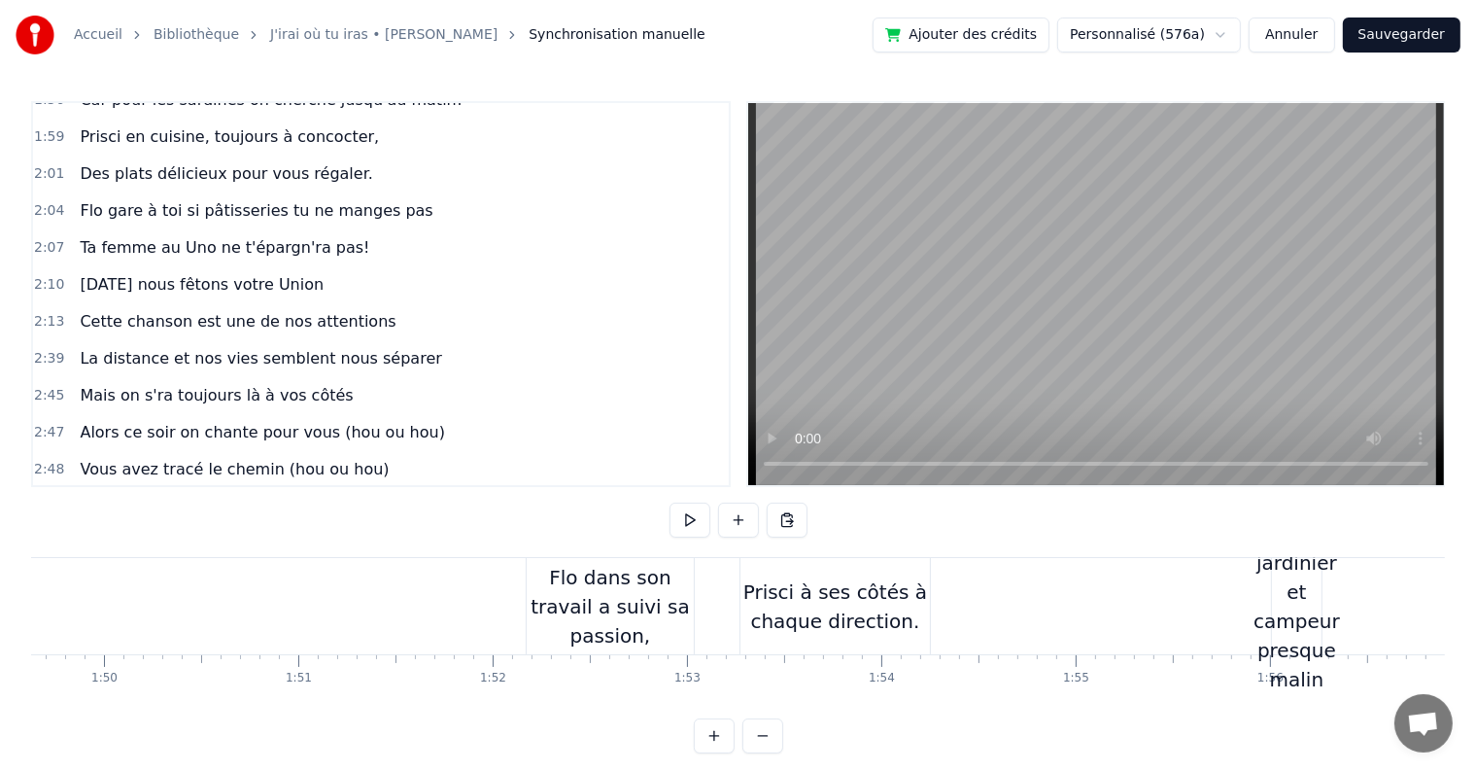
click at [656, 587] on div "Flo dans son travail a suivi sa passion," at bounding box center [610, 606] width 167 height 87
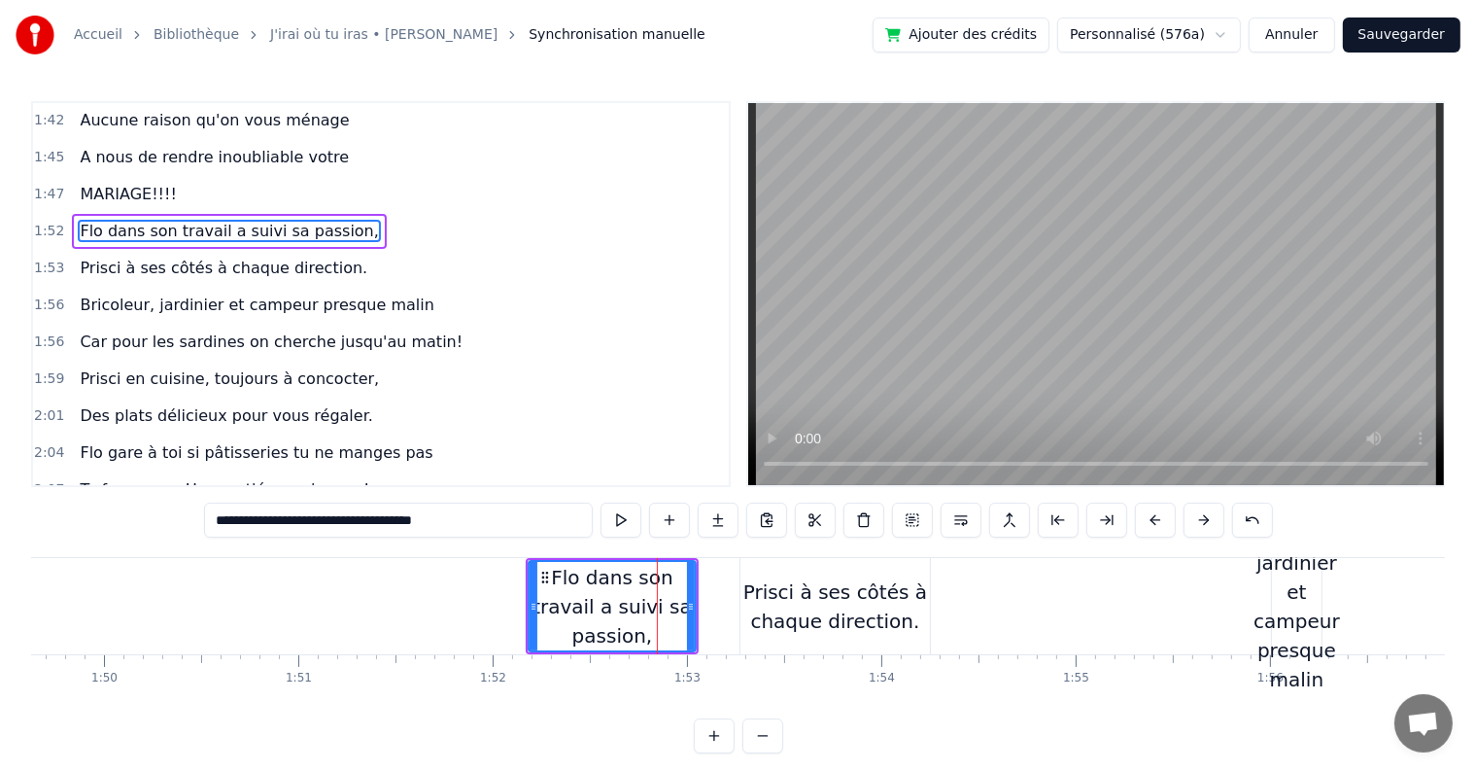
scroll to position [1400, 0]
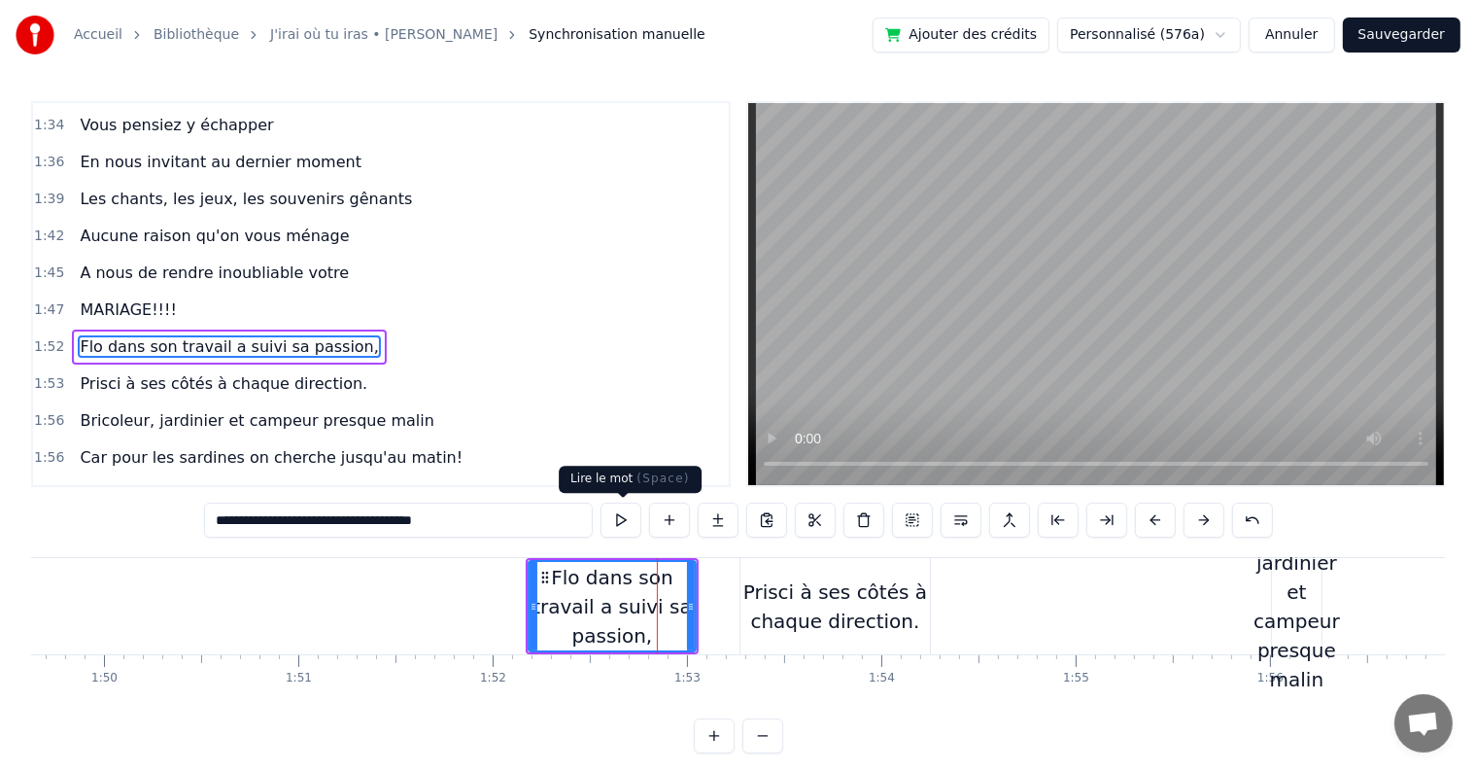
click at [614, 509] on button at bounding box center [621, 519] width 41 height 35
click at [867, 583] on div "Prisci à ses côtés à chaque direction." at bounding box center [836, 606] width 190 height 58
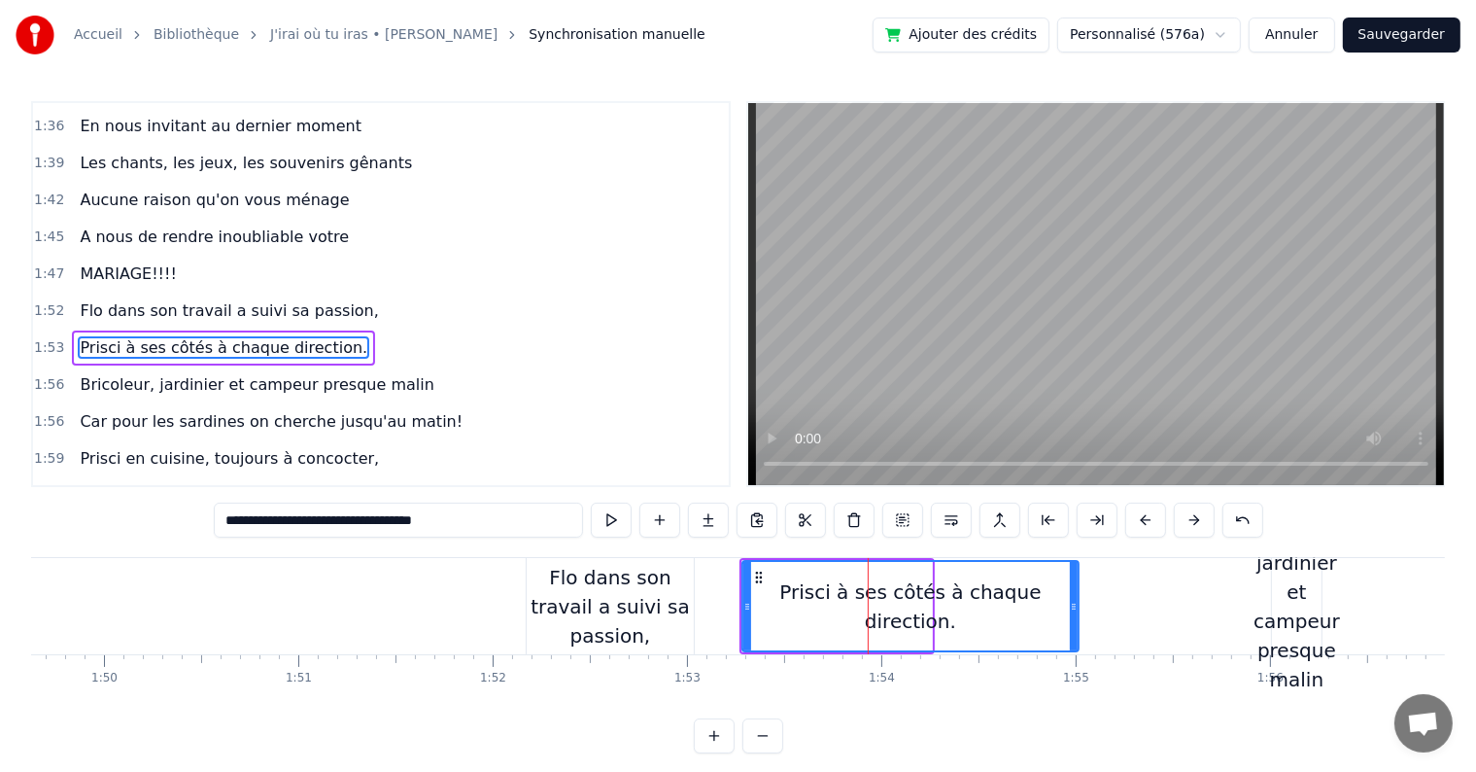
drag, startPoint x: 929, startPoint y: 602, endPoint x: 1076, endPoint y: 586, distance: 147.6
click at [1076, 586] on div at bounding box center [1074, 606] width 8 height 88
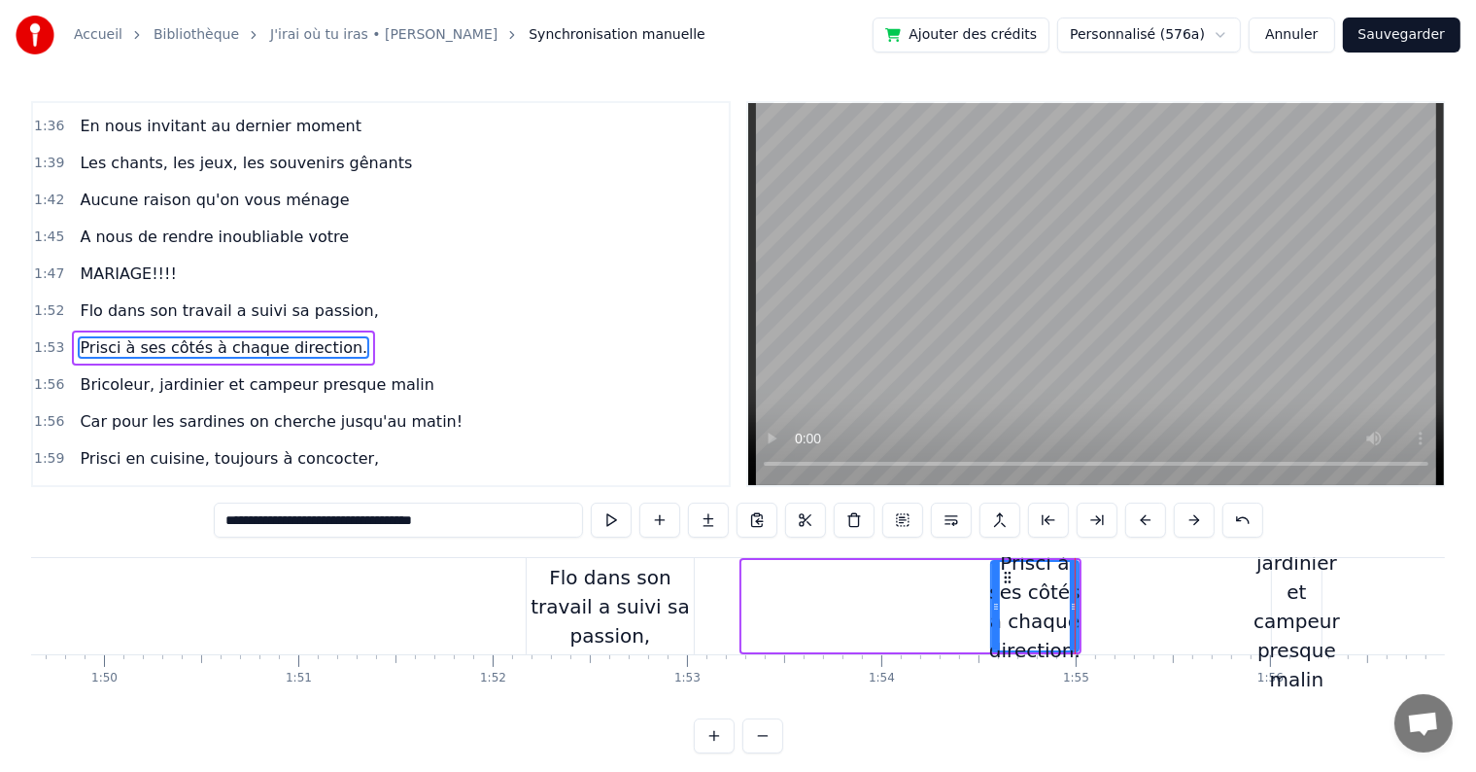
drag, startPoint x: 744, startPoint y: 600, endPoint x: 993, endPoint y: 599, distance: 248.8
click at [993, 599] on icon at bounding box center [996, 607] width 8 height 16
click at [1288, 601] on div "Bricoleur, jardinier et campeur presque malin" at bounding box center [1297, 606] width 93 height 175
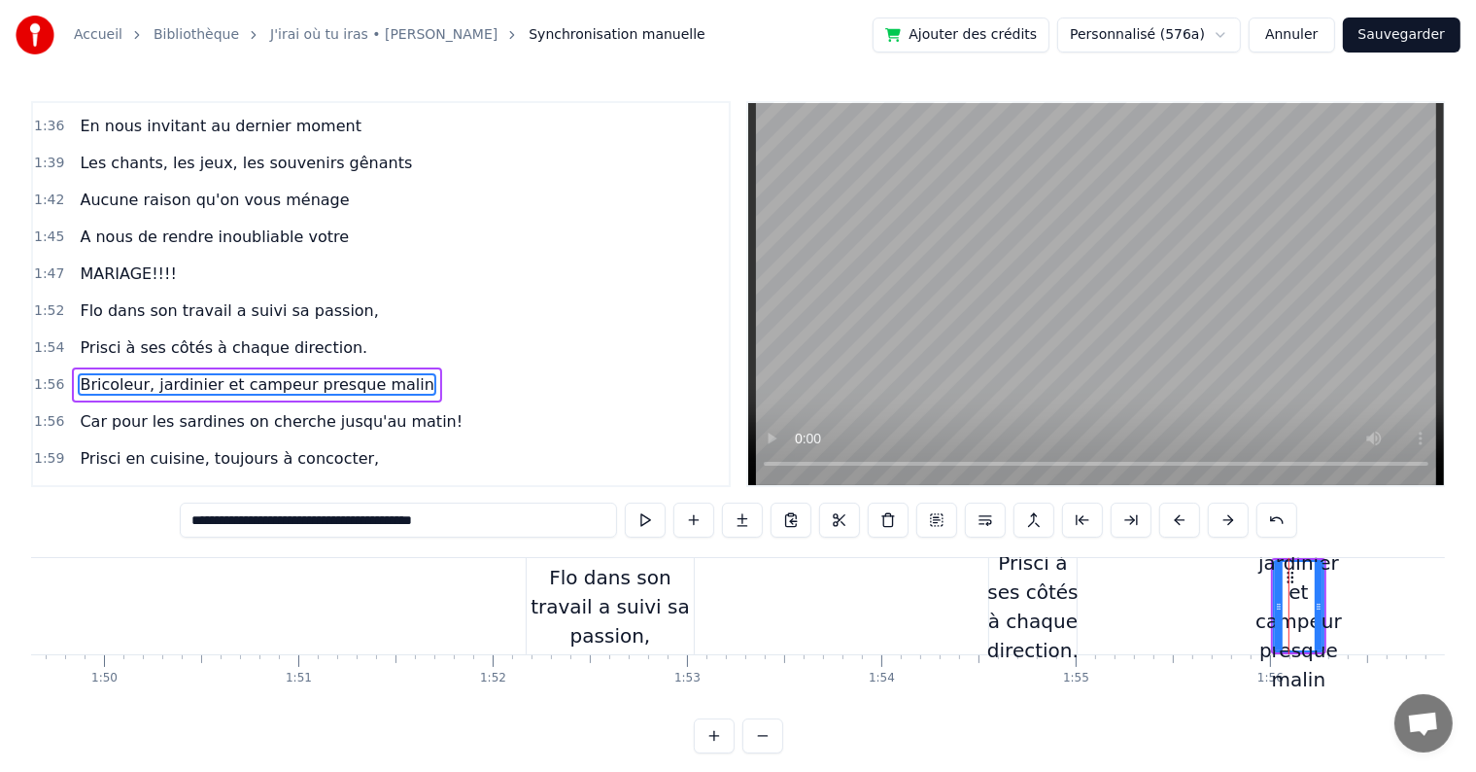
scroll to position [1471, 0]
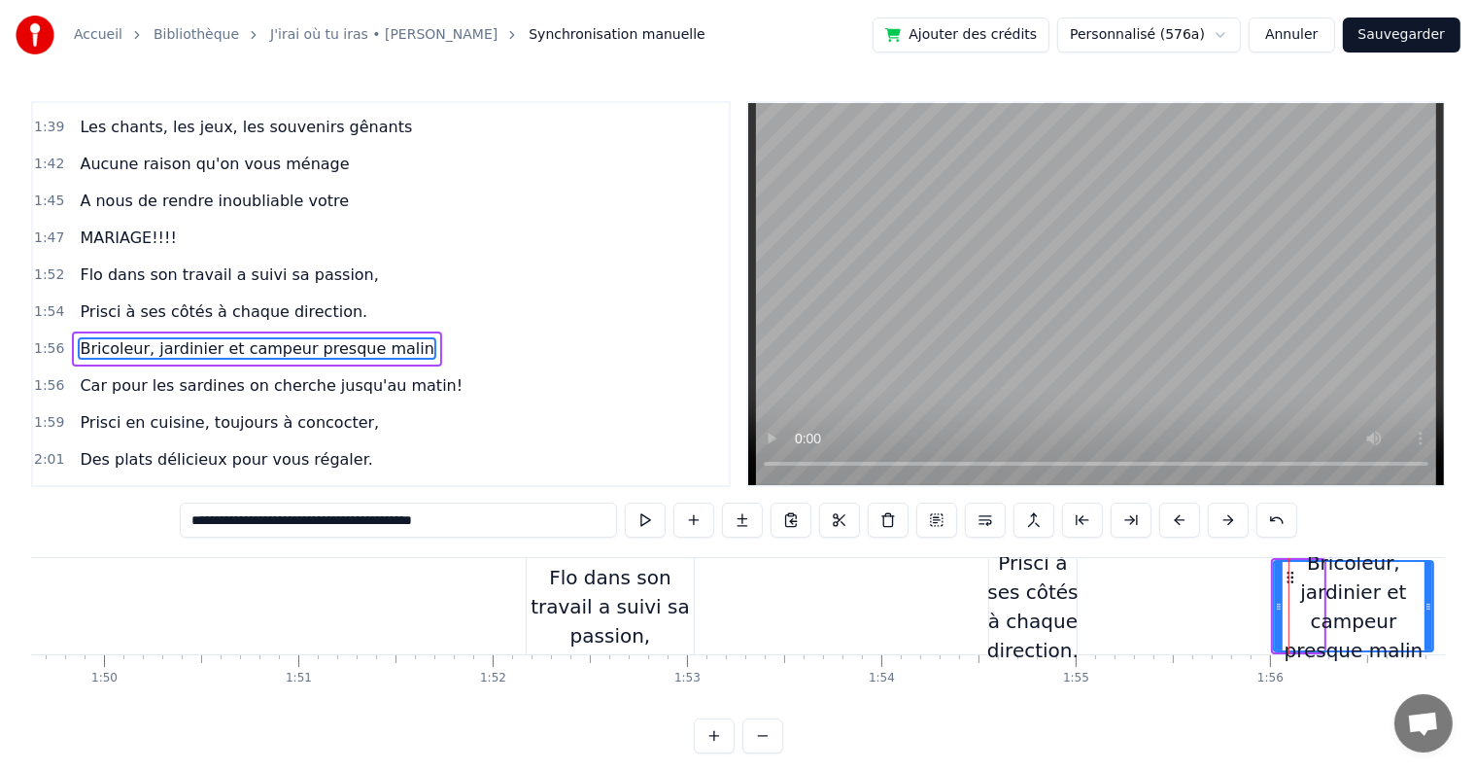
drag, startPoint x: 1321, startPoint y: 603, endPoint x: 1431, endPoint y: 595, distance: 110.1
click at [1431, 595] on div at bounding box center [1429, 606] width 8 height 88
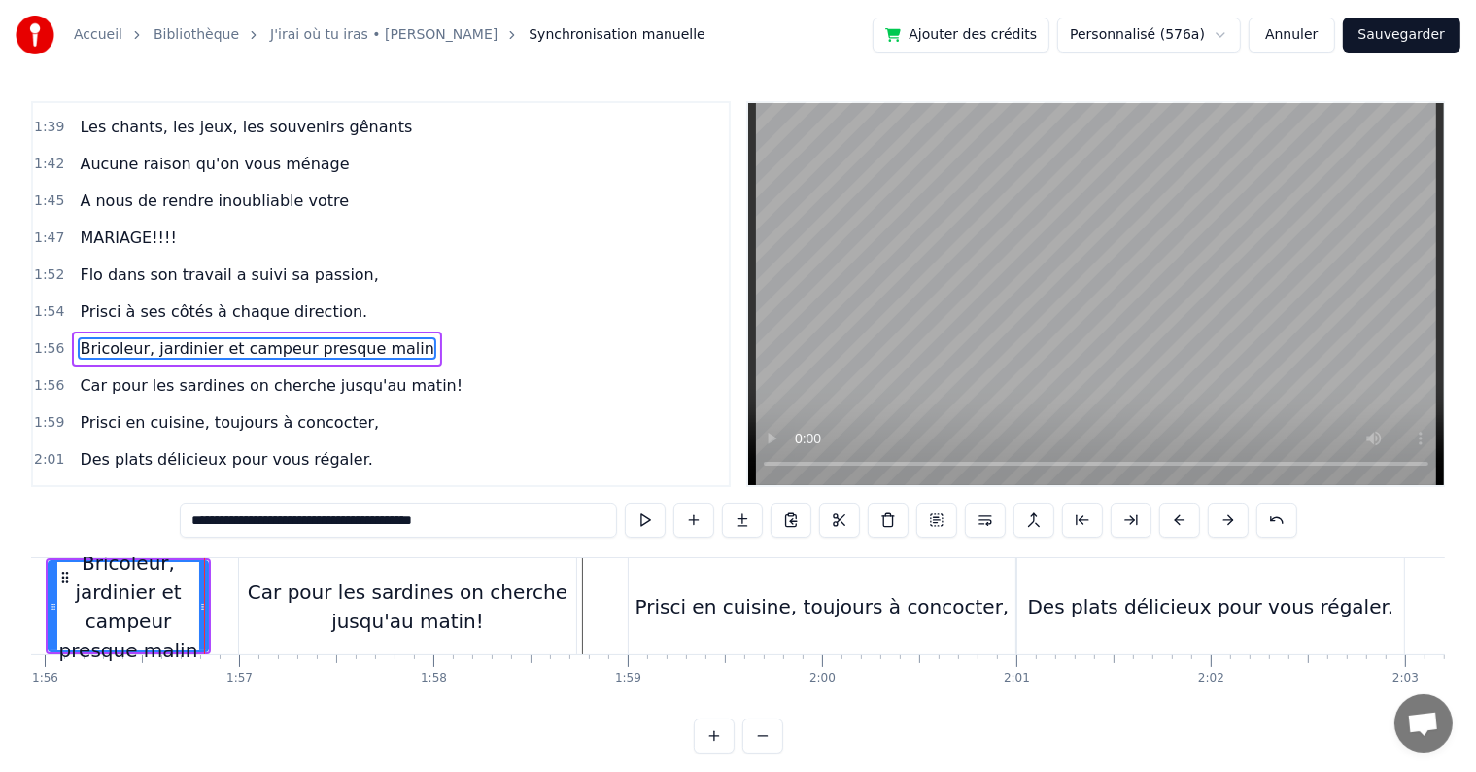
scroll to position [0, 22610]
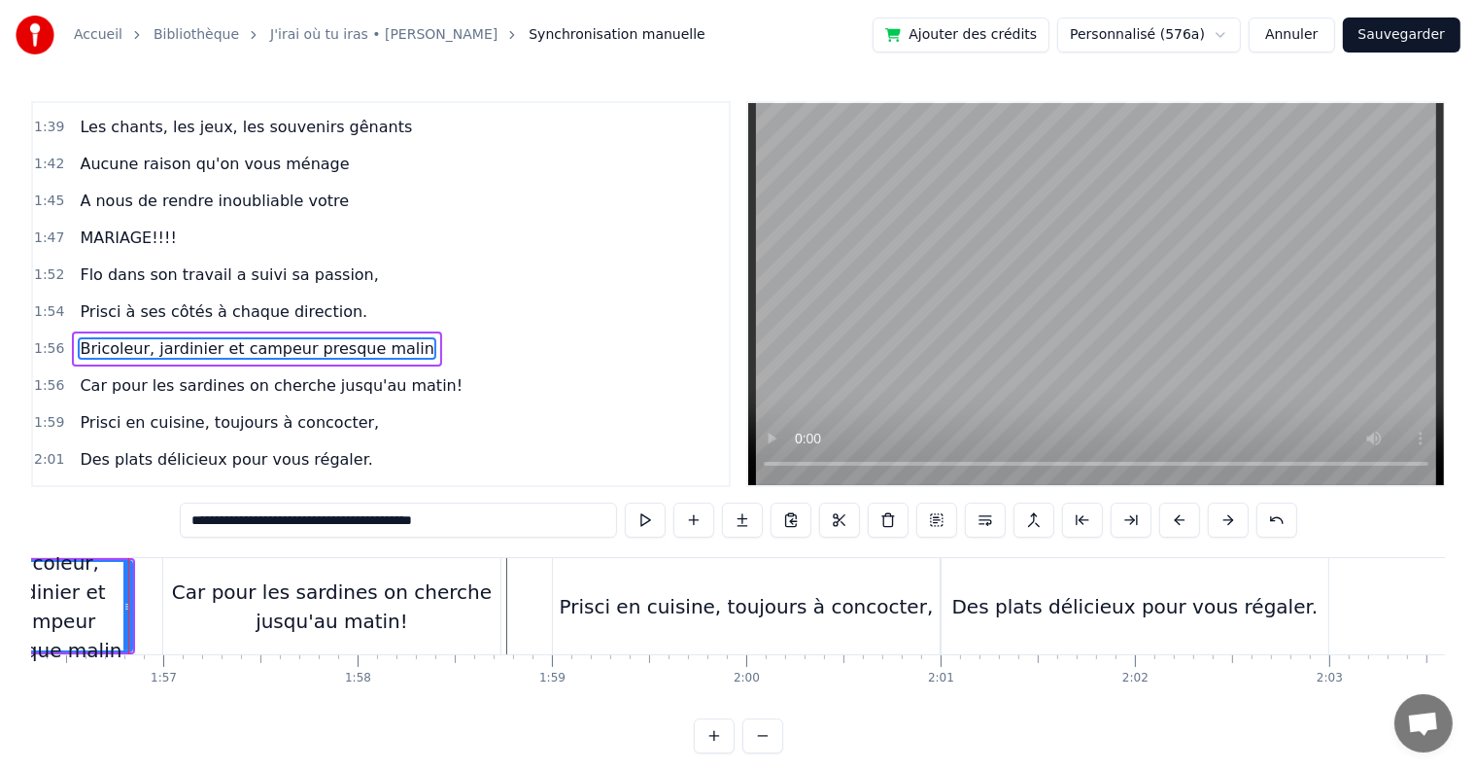
click at [1106, 594] on div "Des plats délicieux pour vous régaler." at bounding box center [1135, 606] width 366 height 29
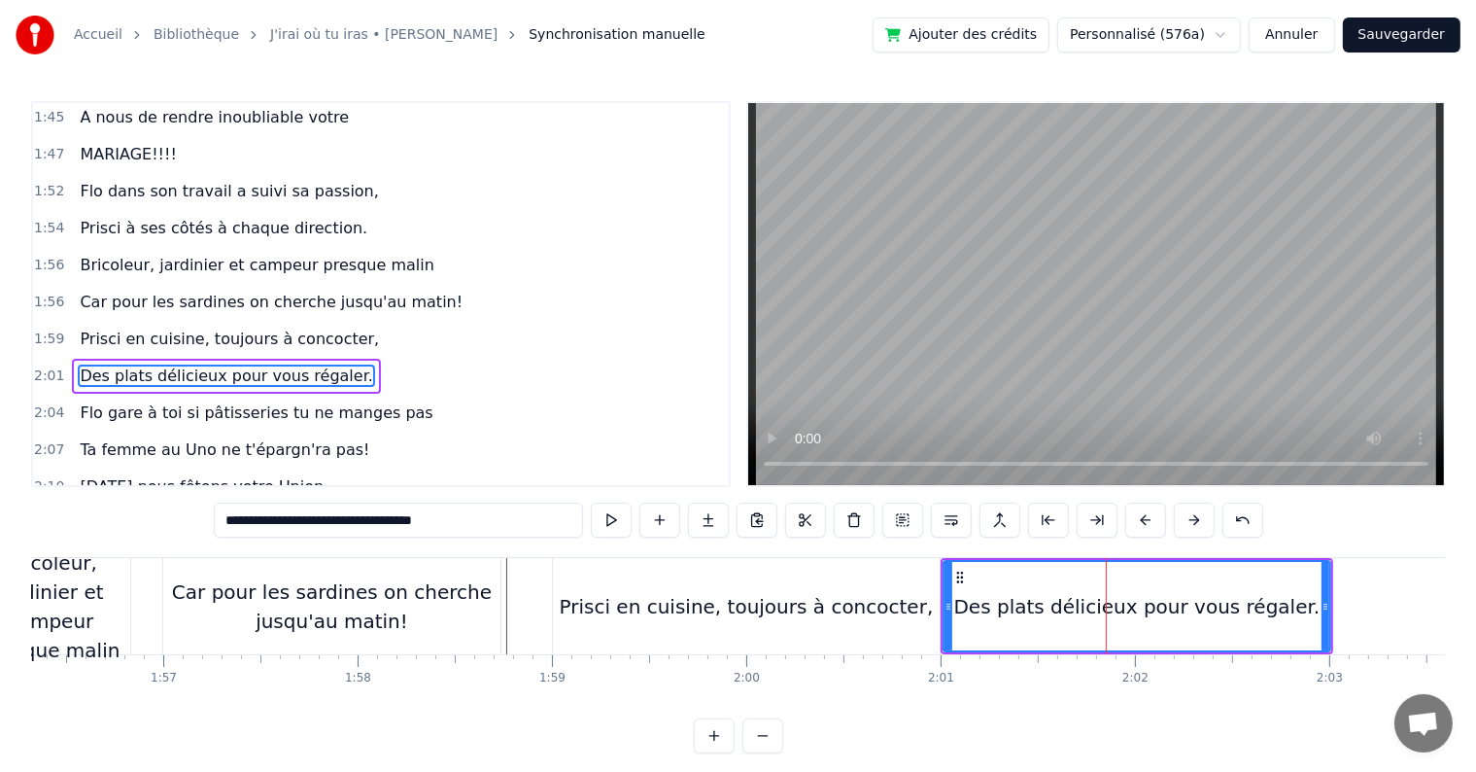
scroll to position [1578, 0]
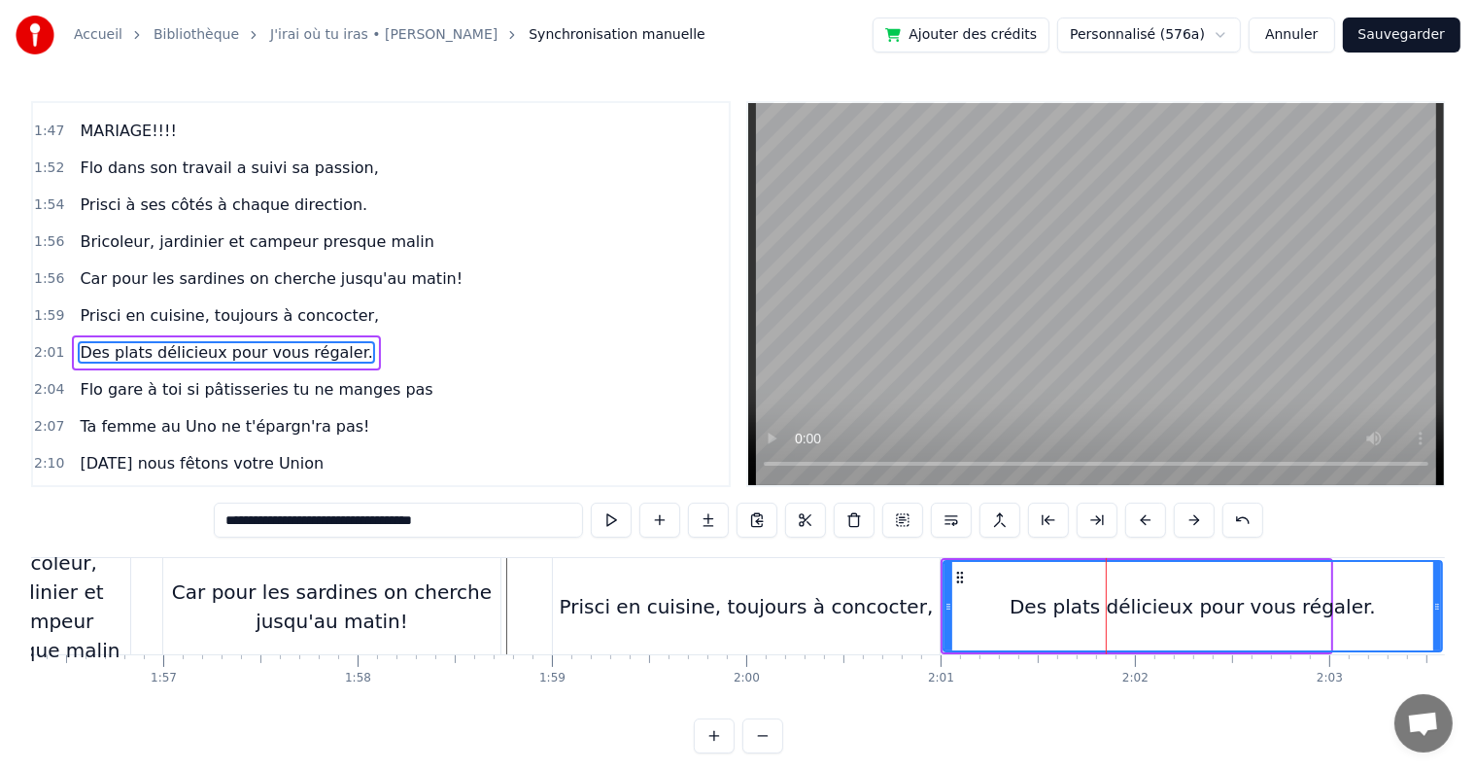
drag, startPoint x: 1325, startPoint y: 609, endPoint x: 1436, endPoint y: 605, distance: 111.8
click at [1436, 605] on icon at bounding box center [1438, 607] width 8 height 16
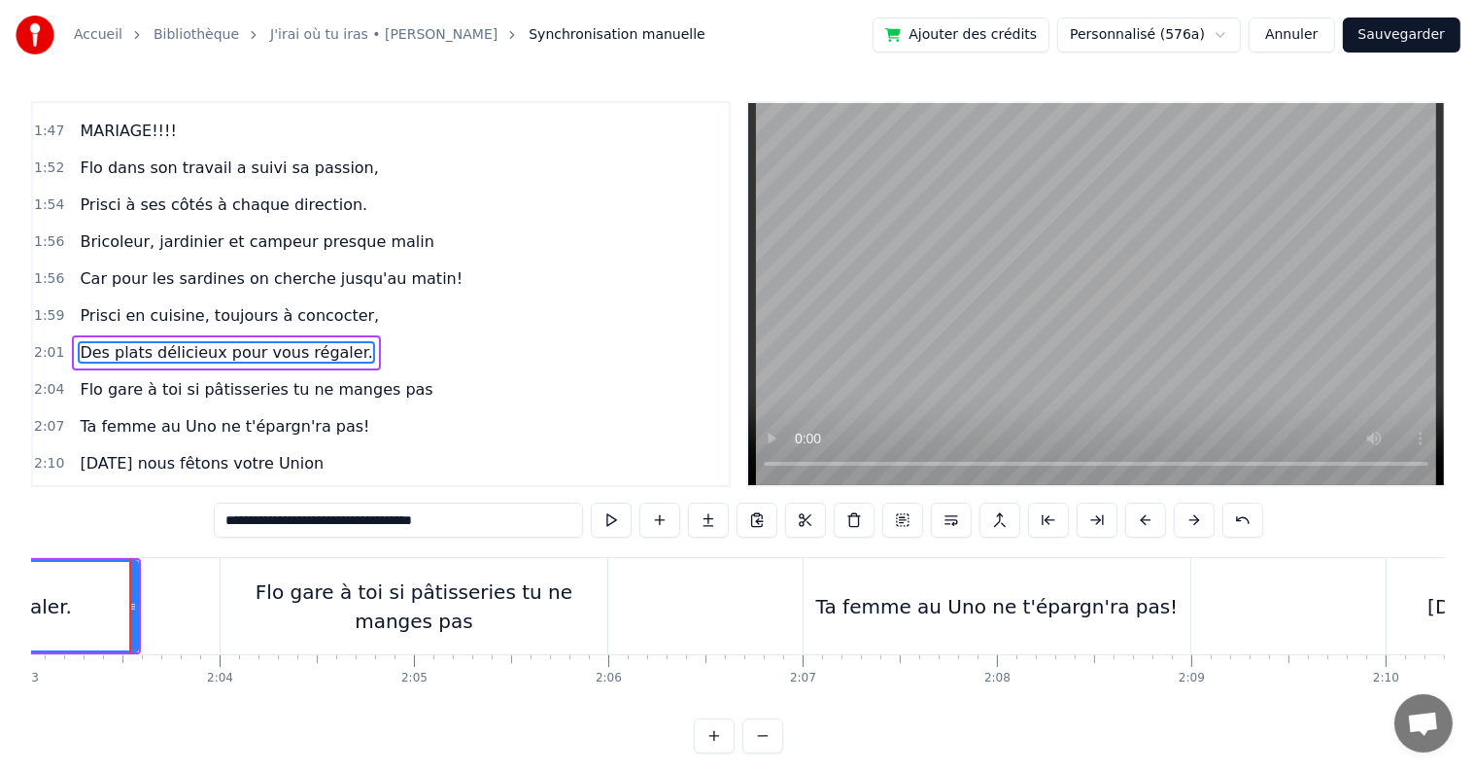
scroll to position [0, 23916]
click at [991, 616] on div "Ta femme au Uno ne t'épargn'ra pas!" at bounding box center [995, 606] width 363 height 29
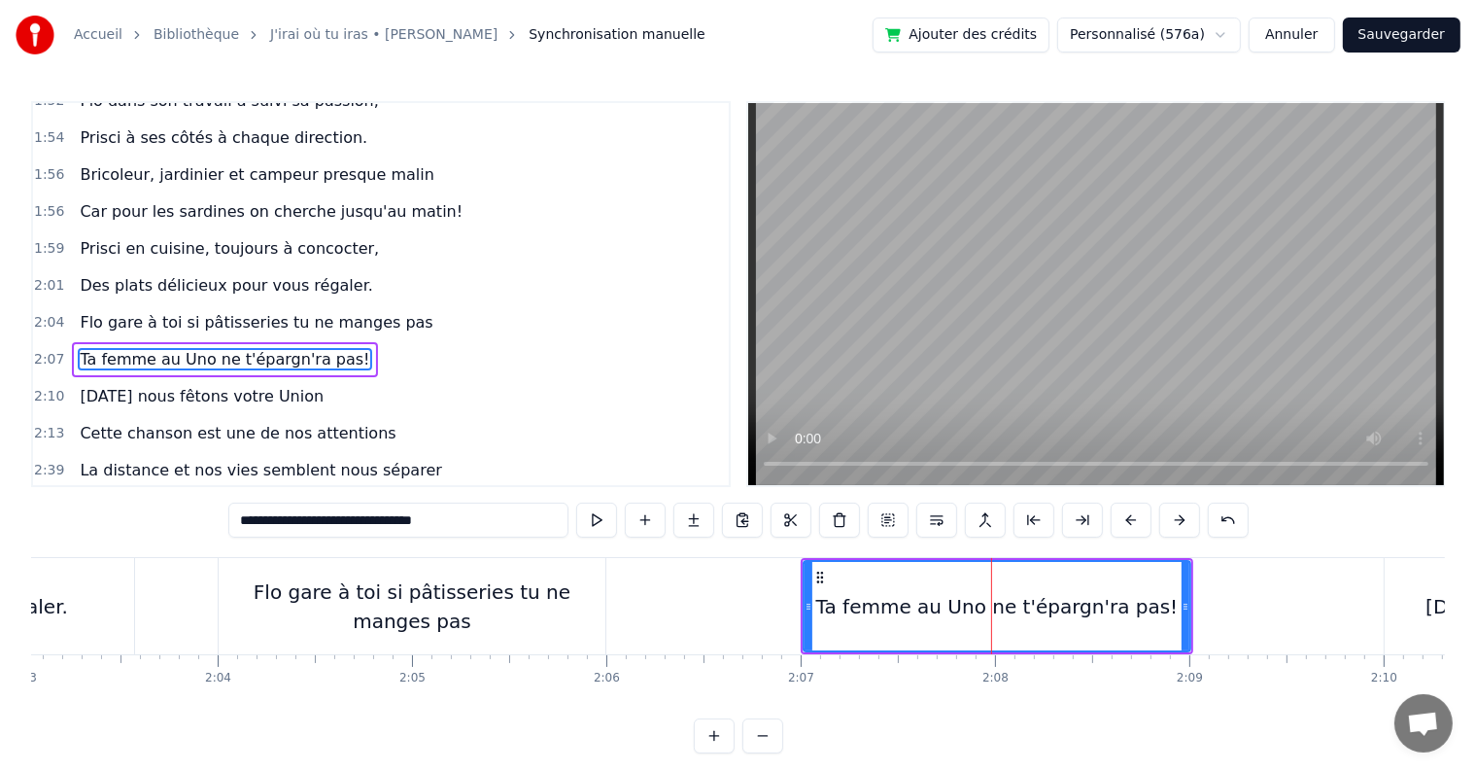
scroll to position [1650, 0]
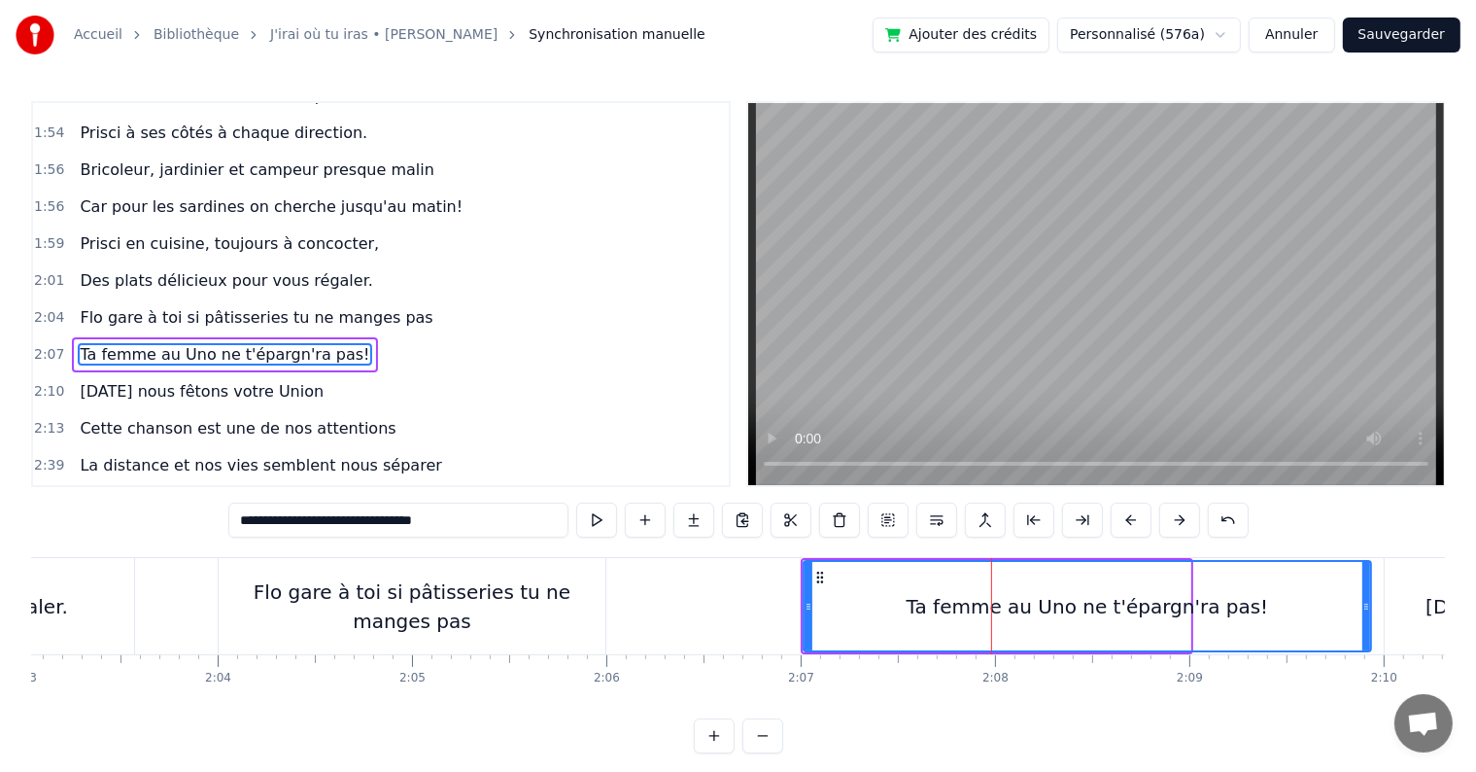
drag, startPoint x: 1185, startPoint y: 604, endPoint x: 1366, endPoint y: 606, distance: 180.8
click at [1366, 606] on icon at bounding box center [1367, 607] width 8 height 16
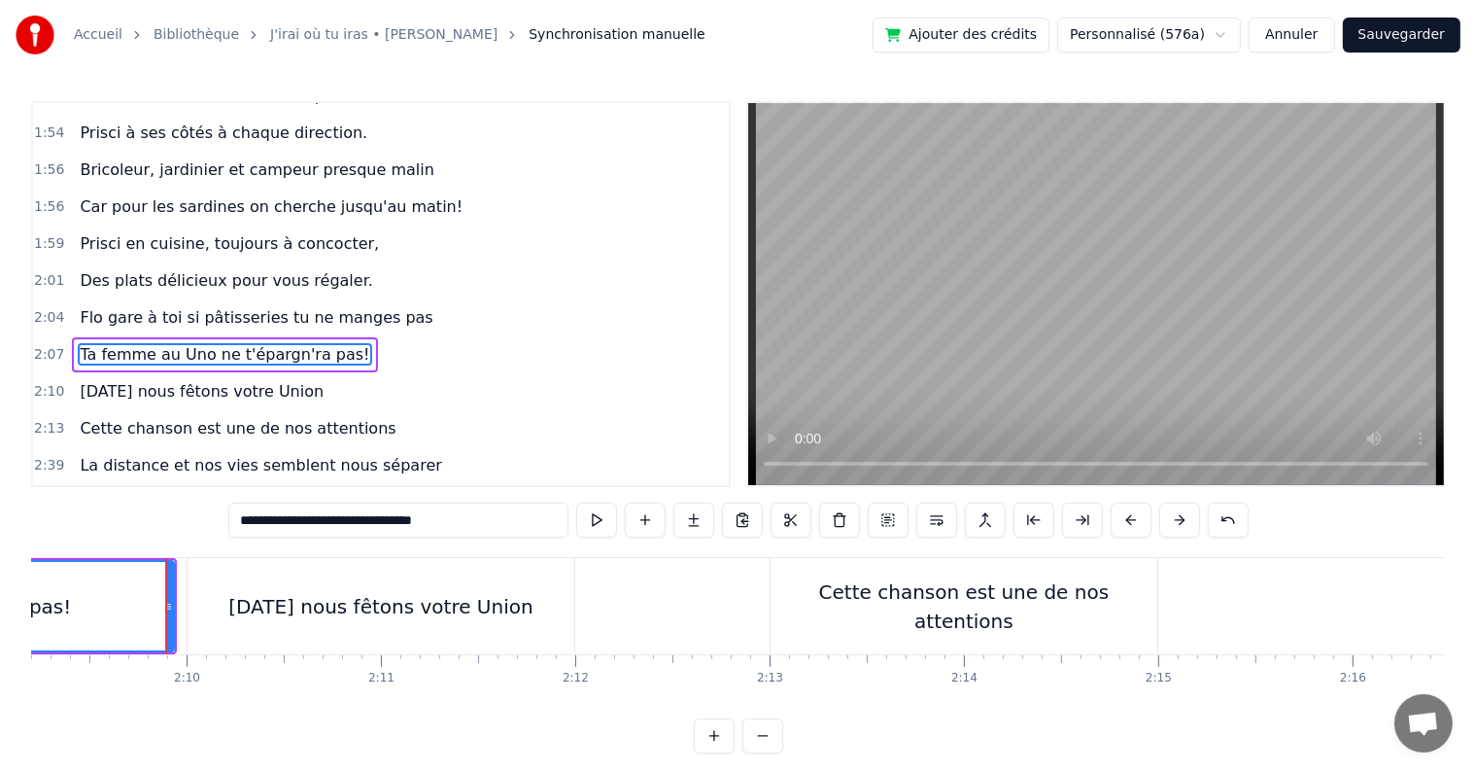
scroll to position [0, 25151]
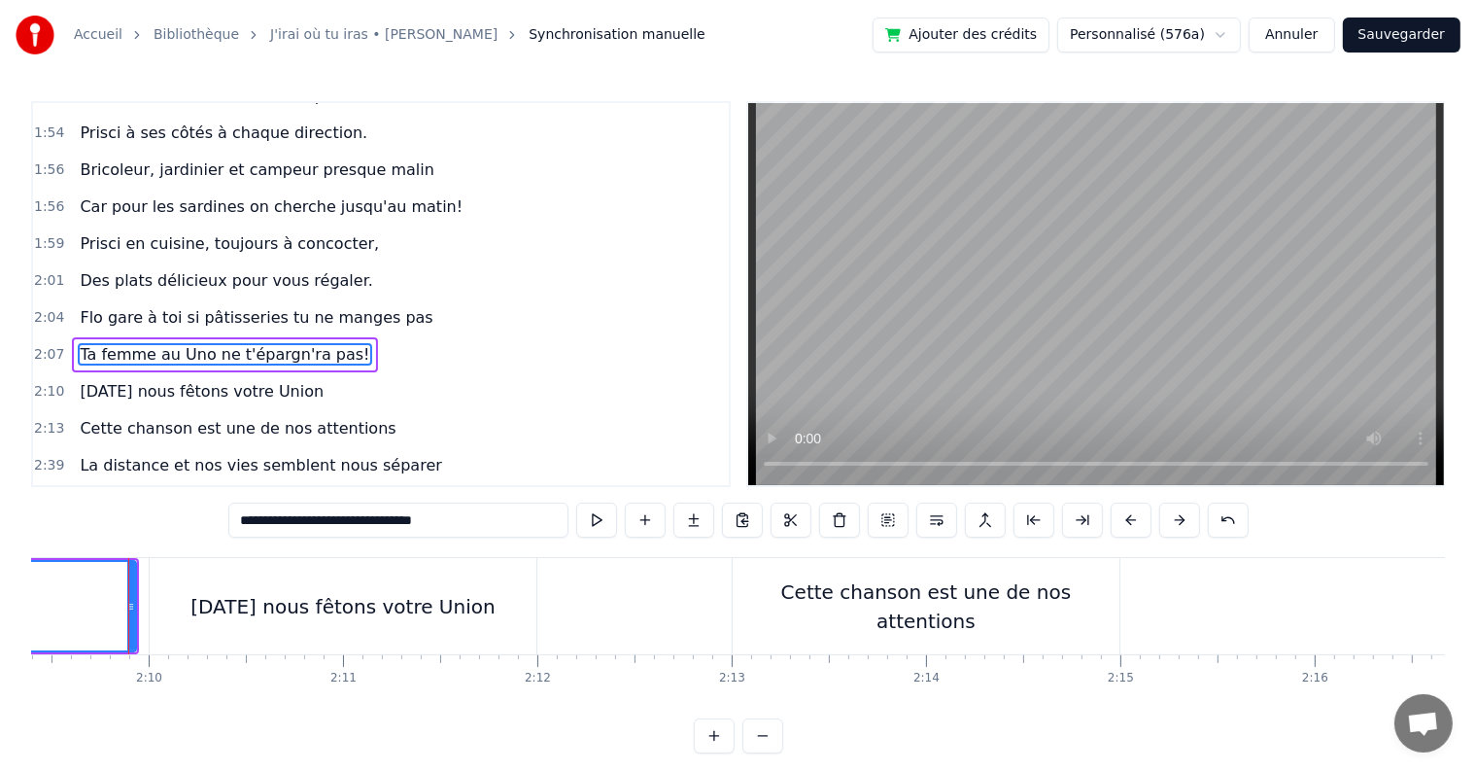
click at [991, 598] on div "Cette chanson est une de nos attentions" at bounding box center [926, 606] width 387 height 58
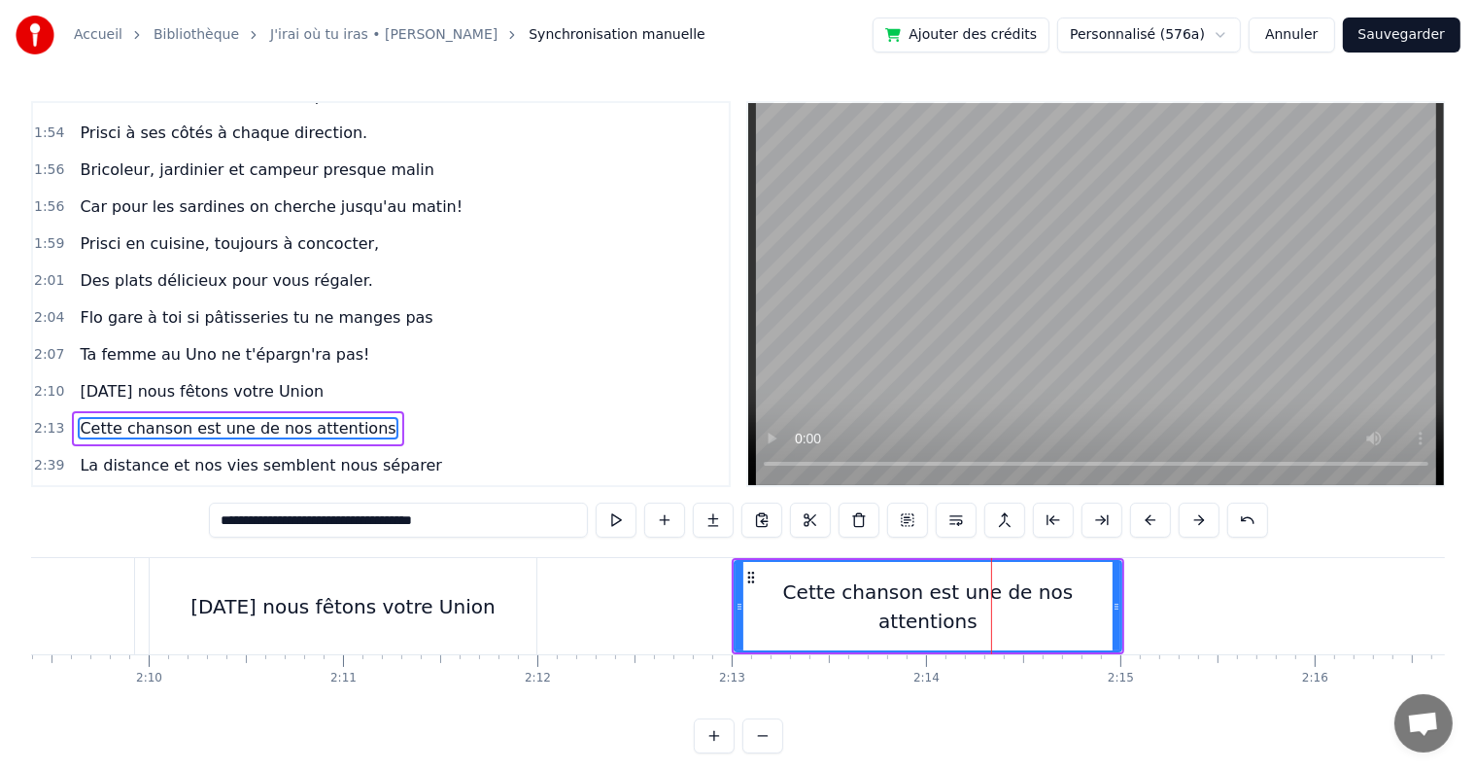
scroll to position [1722, 0]
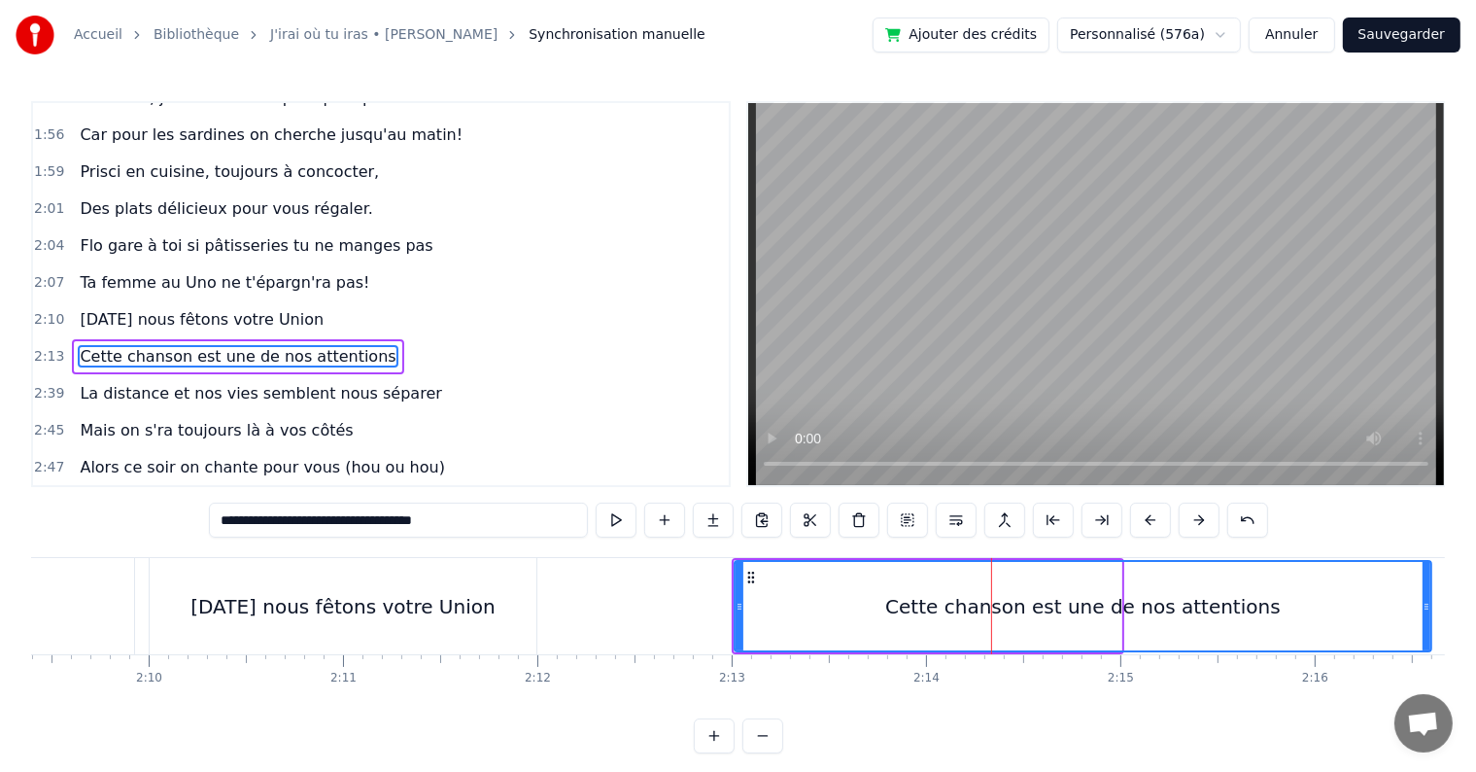
drag, startPoint x: 1116, startPoint y: 605, endPoint x: 1426, endPoint y: 595, distance: 310.2
click at [1426, 595] on div at bounding box center [1427, 606] width 8 height 88
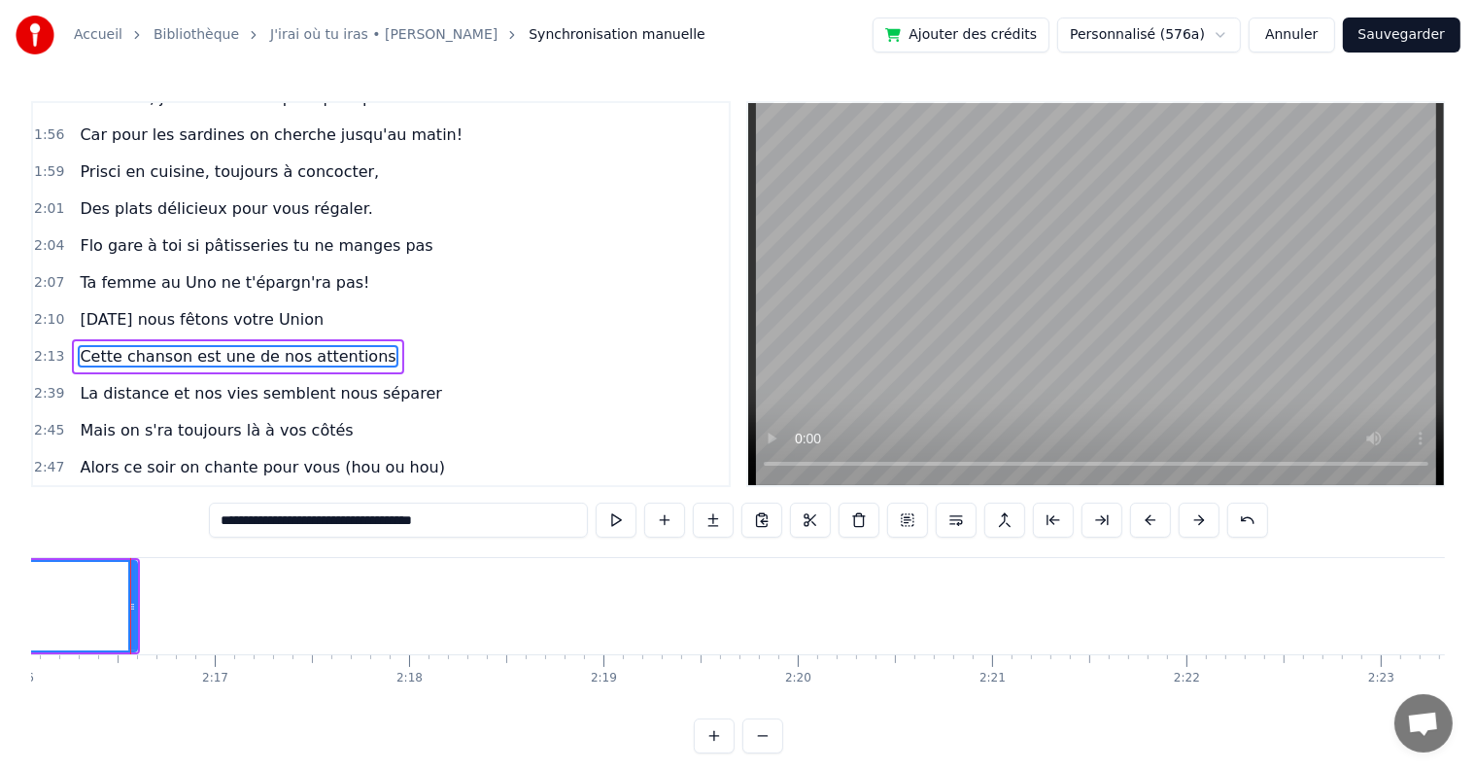
scroll to position [0, 26447]
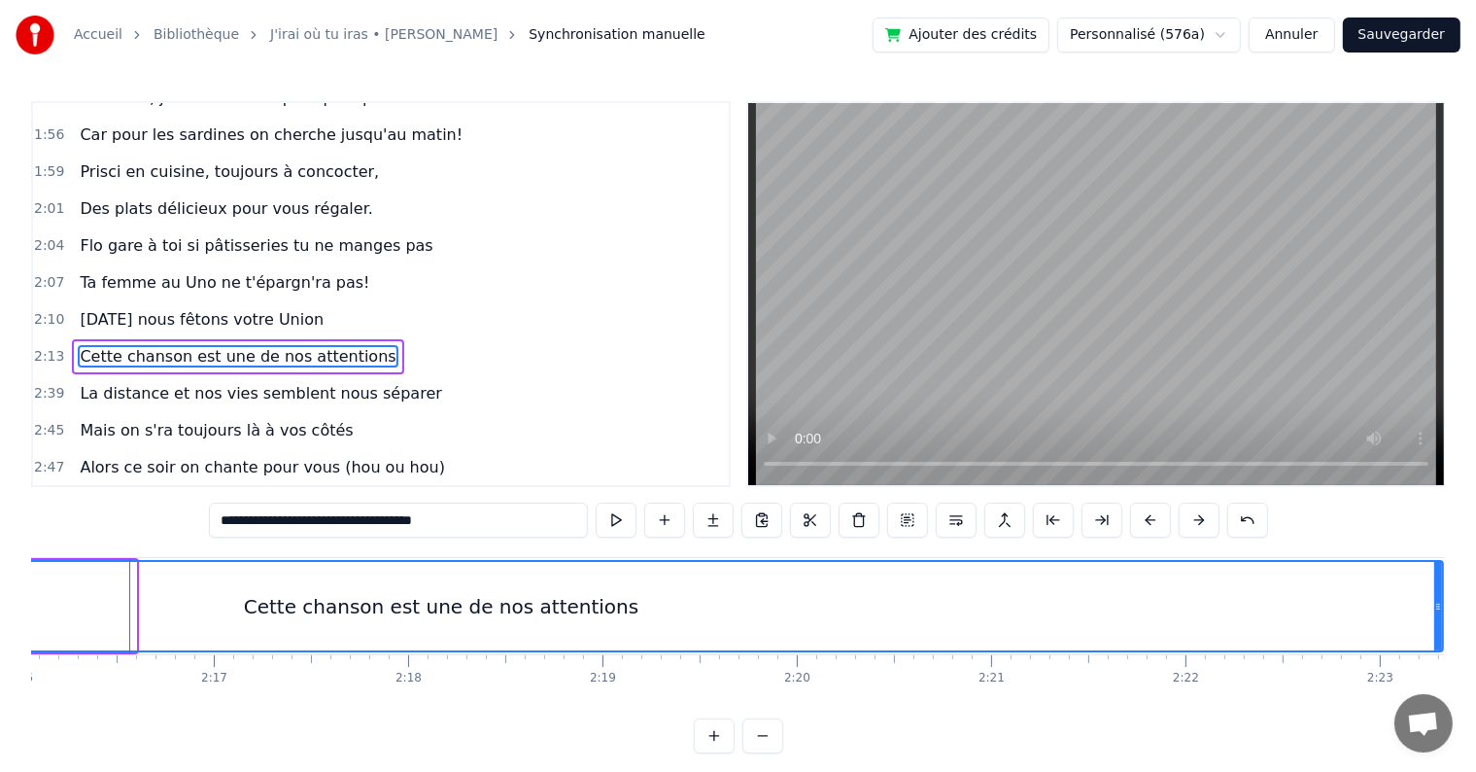
drag, startPoint x: 131, startPoint y: 600, endPoint x: 1438, endPoint y: 636, distance: 1307.7
click at [1438, 636] on div at bounding box center [1439, 606] width 8 height 88
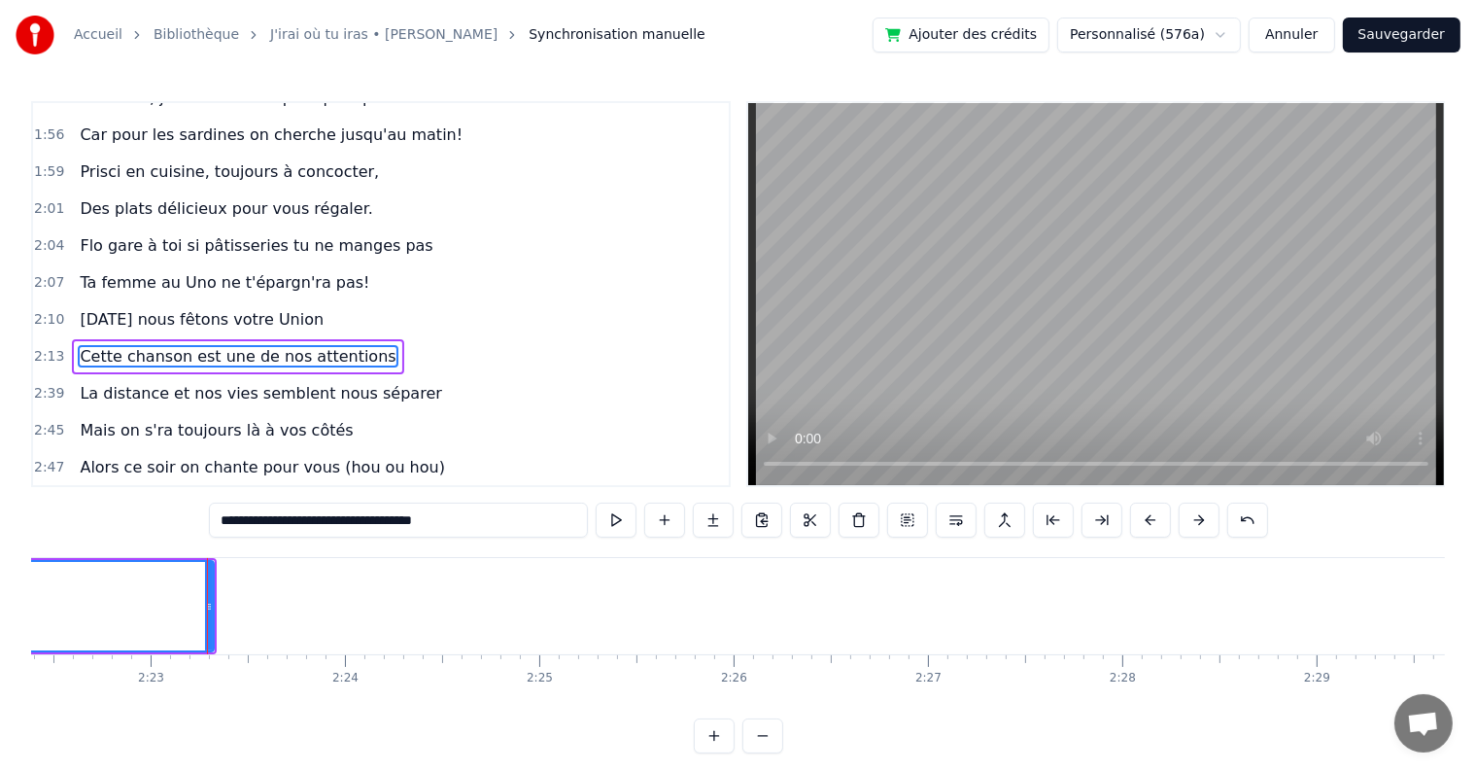
scroll to position [0, 27755]
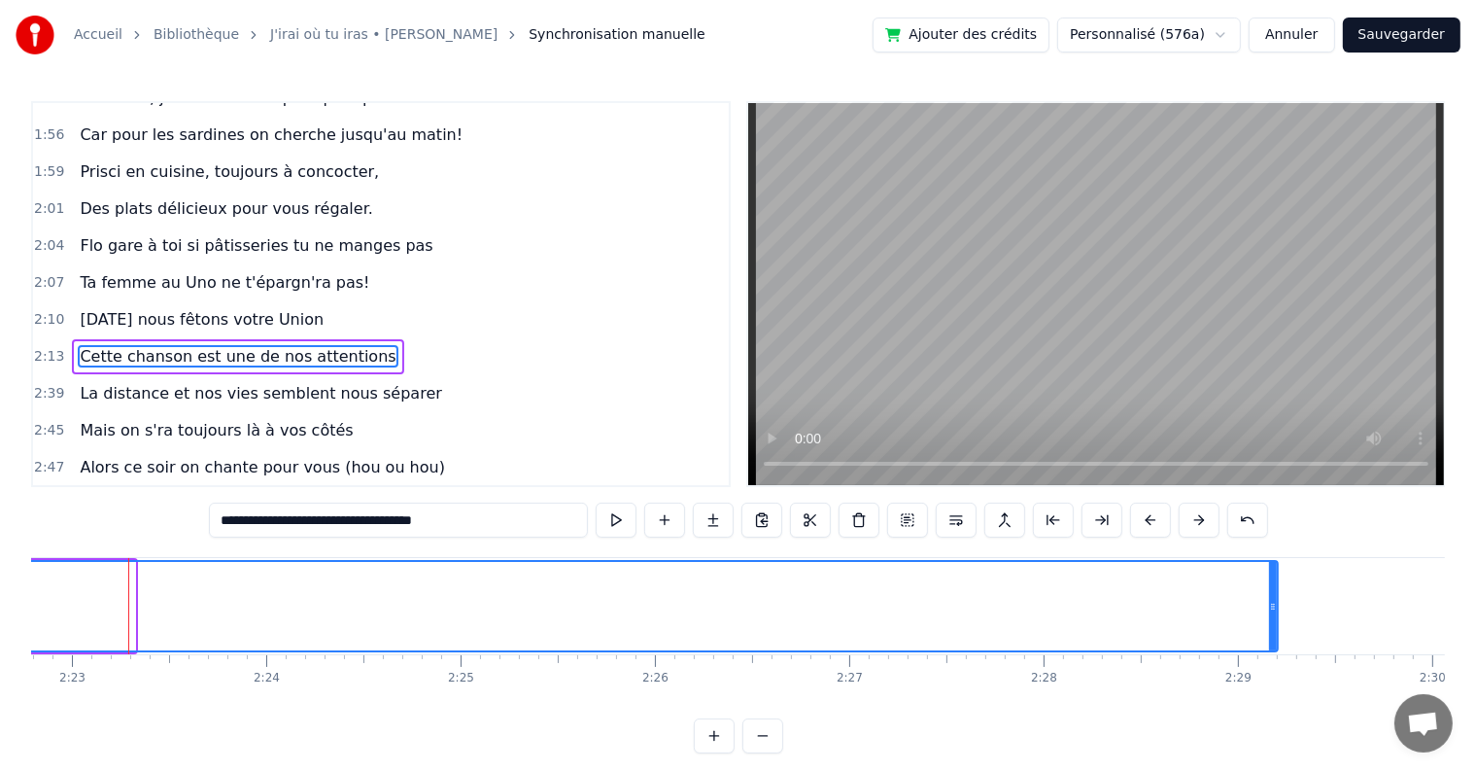
drag, startPoint x: 125, startPoint y: 601, endPoint x: 1268, endPoint y: 627, distance: 1143.2
click at [1269, 627] on div at bounding box center [1273, 606] width 8 height 88
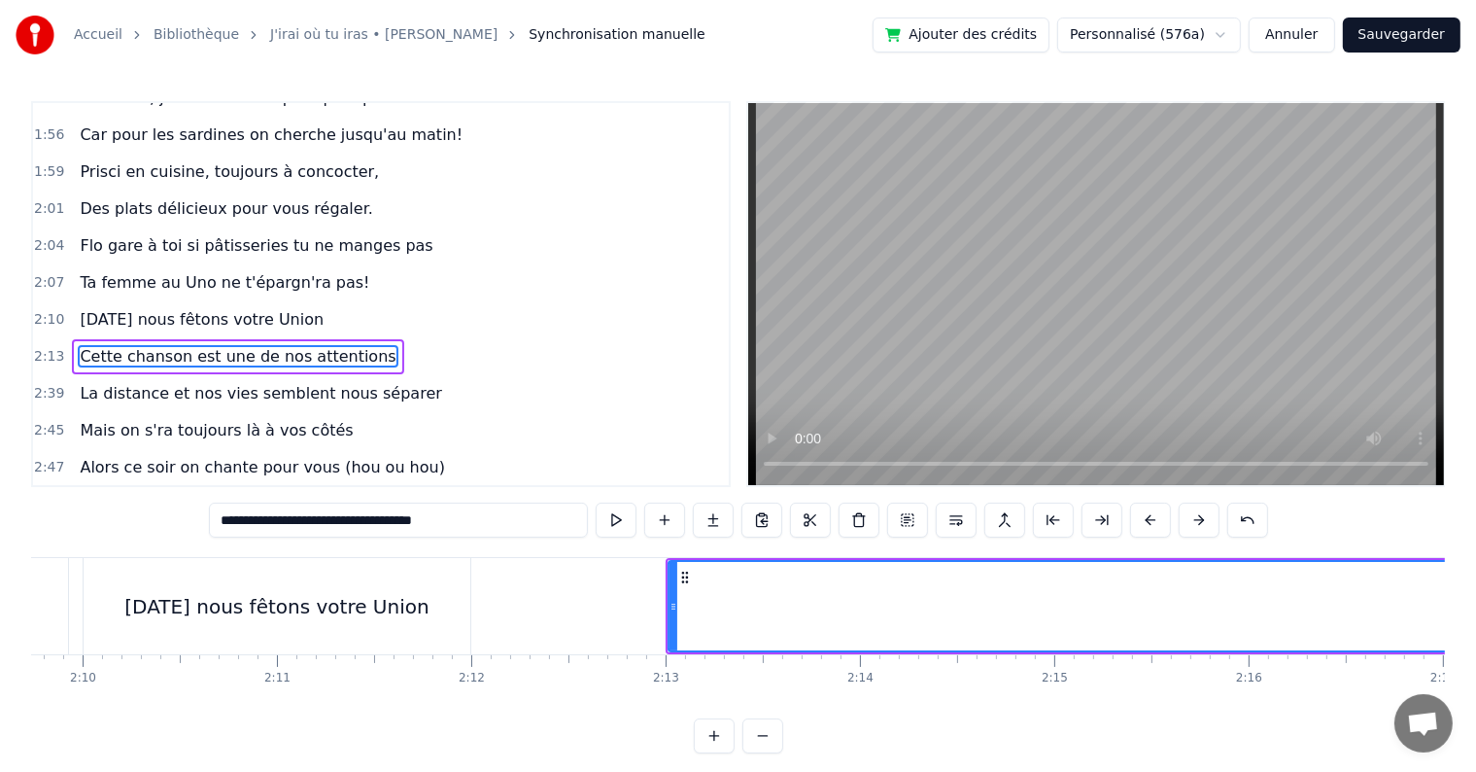
scroll to position [0, 25309]
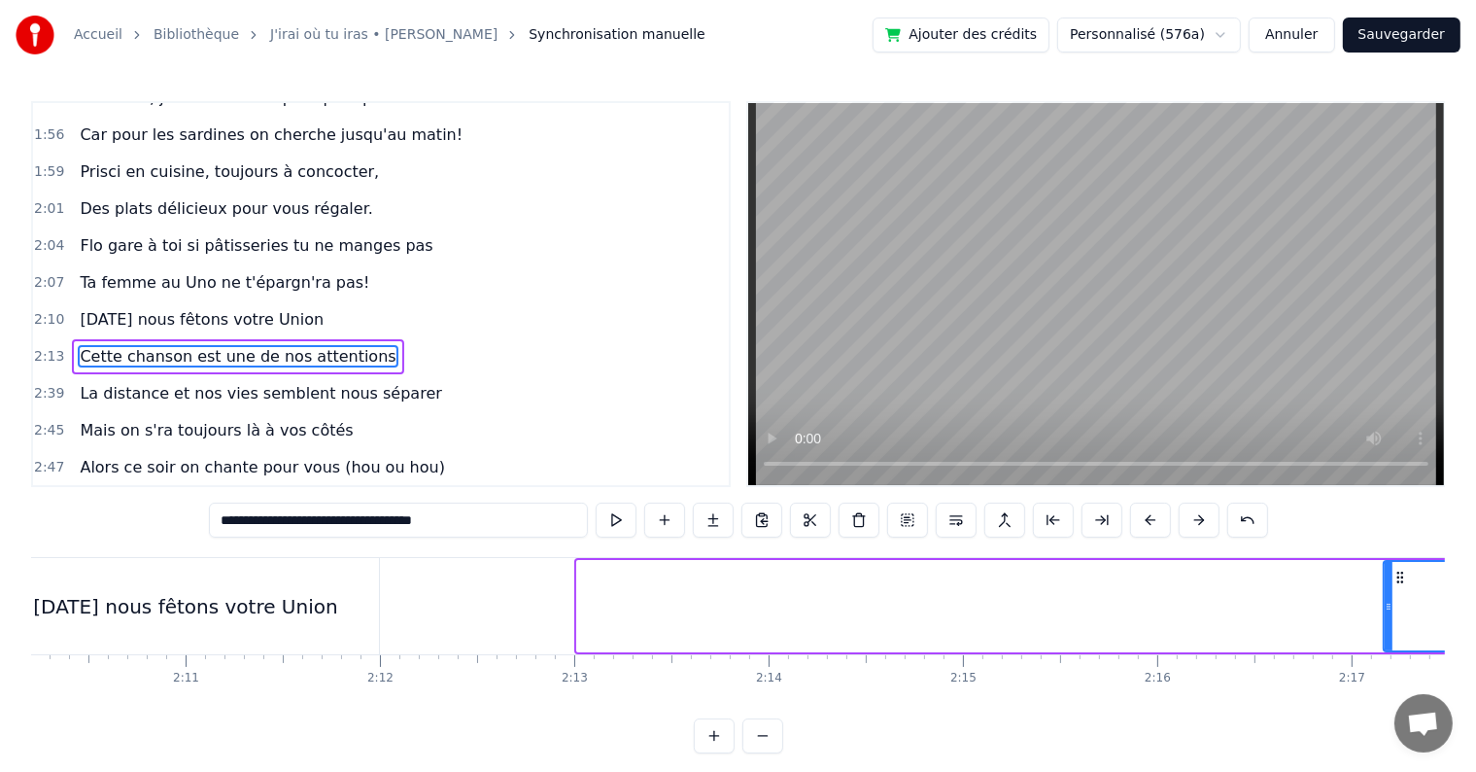
drag, startPoint x: 581, startPoint y: 604, endPoint x: 1388, endPoint y: 609, distance: 806.7
click at [1388, 609] on icon at bounding box center [1389, 607] width 8 height 16
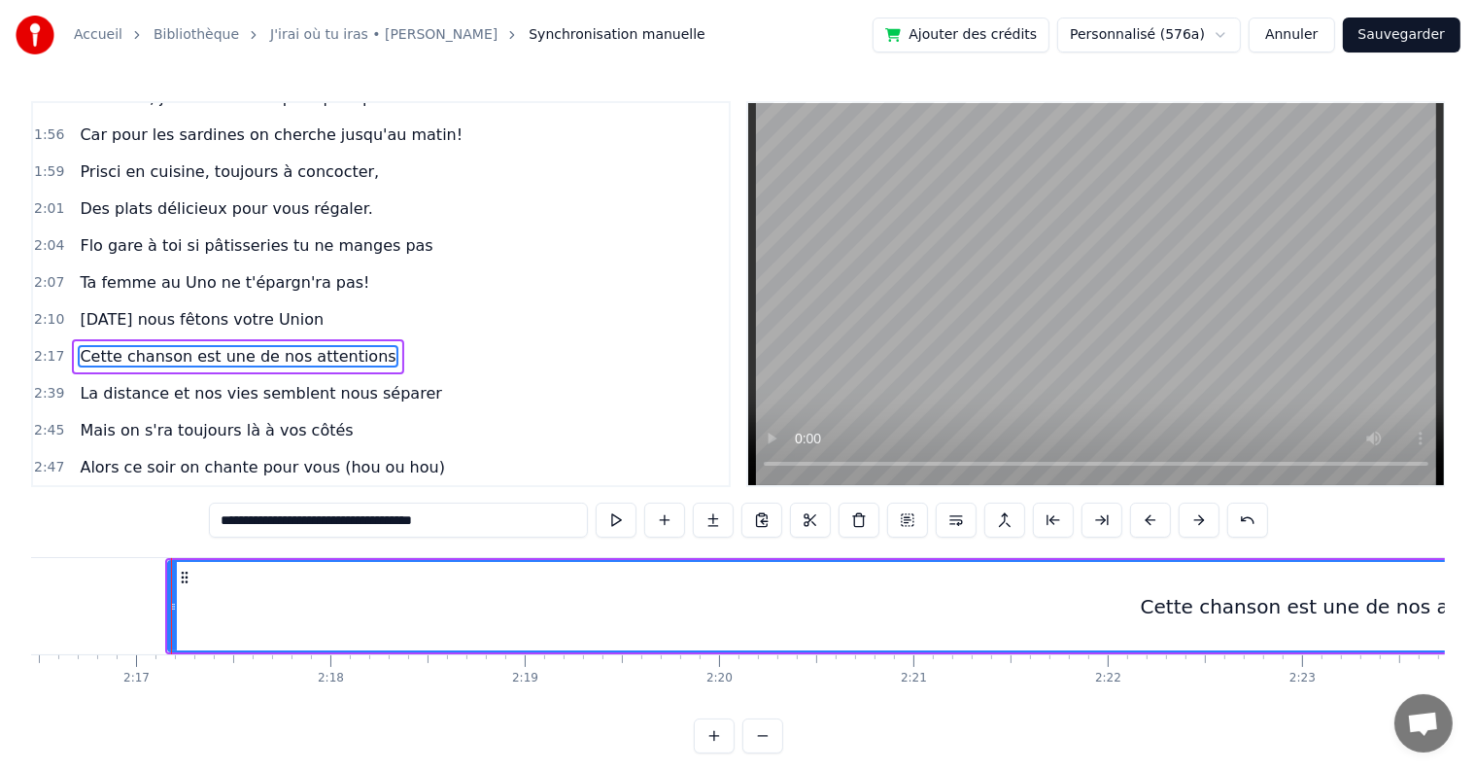
scroll to position [0, 26567]
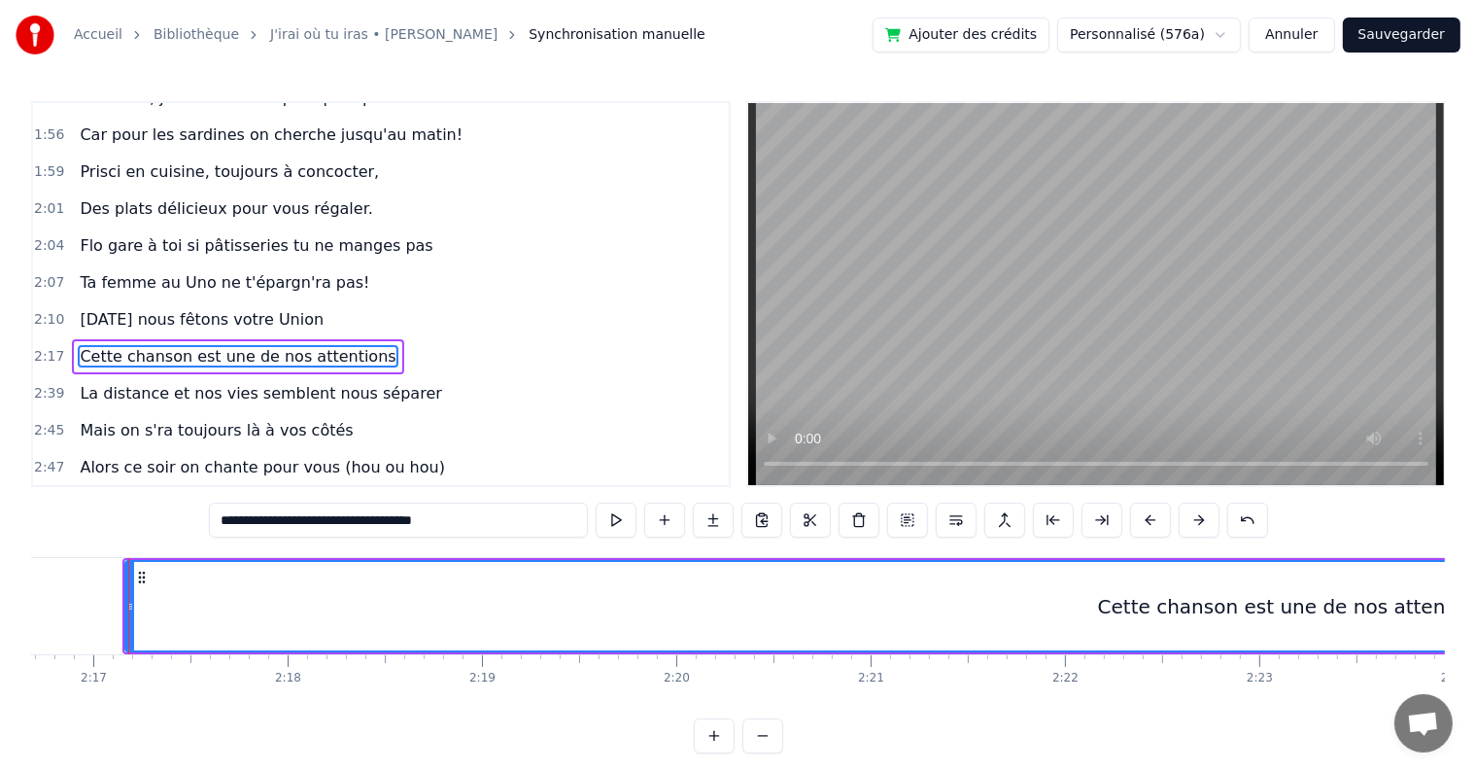
click at [141, 604] on div "Cette chanson est une de nos attentions" at bounding box center [1295, 606] width 2338 height 88
click at [284, 580] on div "Cette chanson est une de nos attentions" at bounding box center [1295, 606] width 2338 height 88
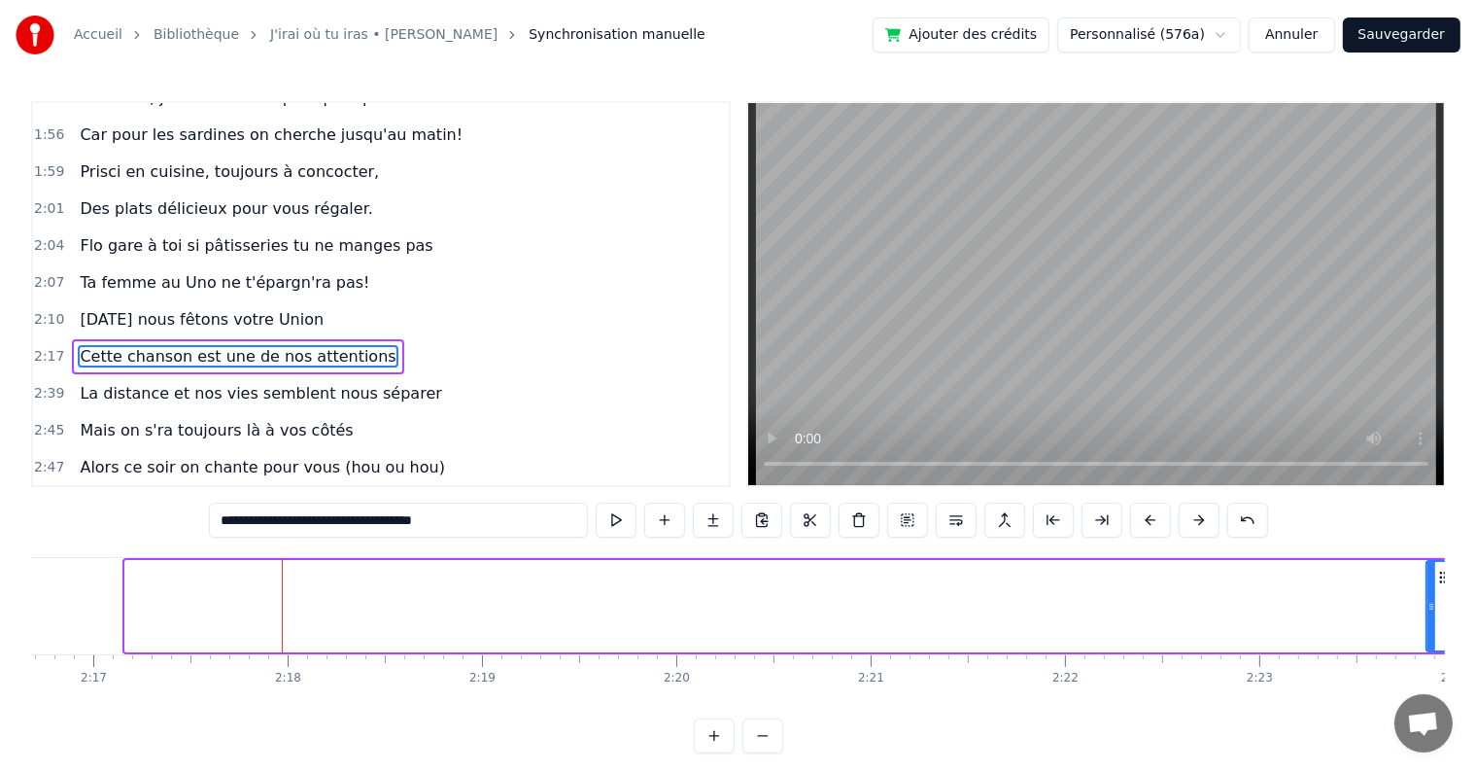
drag, startPoint x: 128, startPoint y: 606, endPoint x: 1430, endPoint y: 602, distance: 1301.4
click at [1430, 602] on icon at bounding box center [1432, 607] width 8 height 16
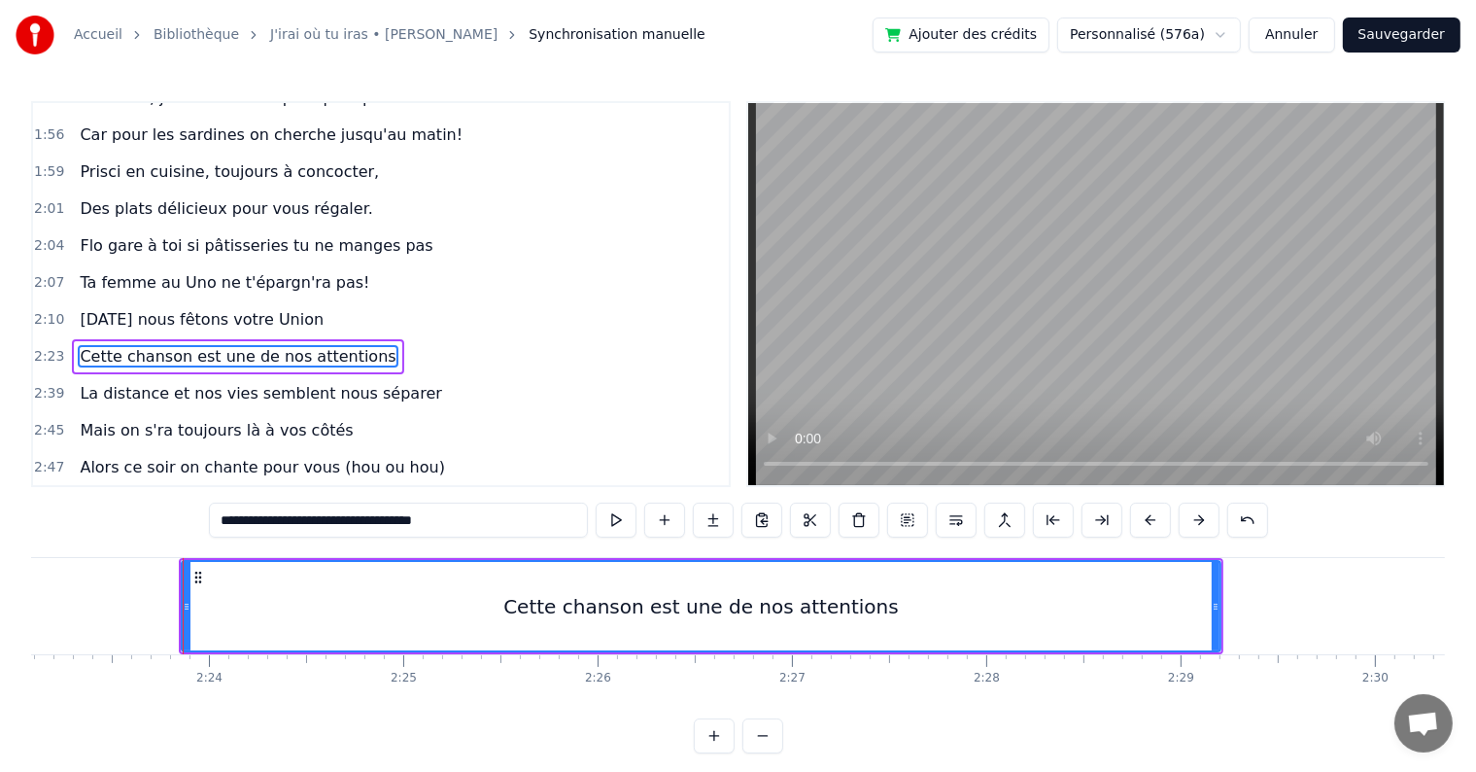
scroll to position [0, 27866]
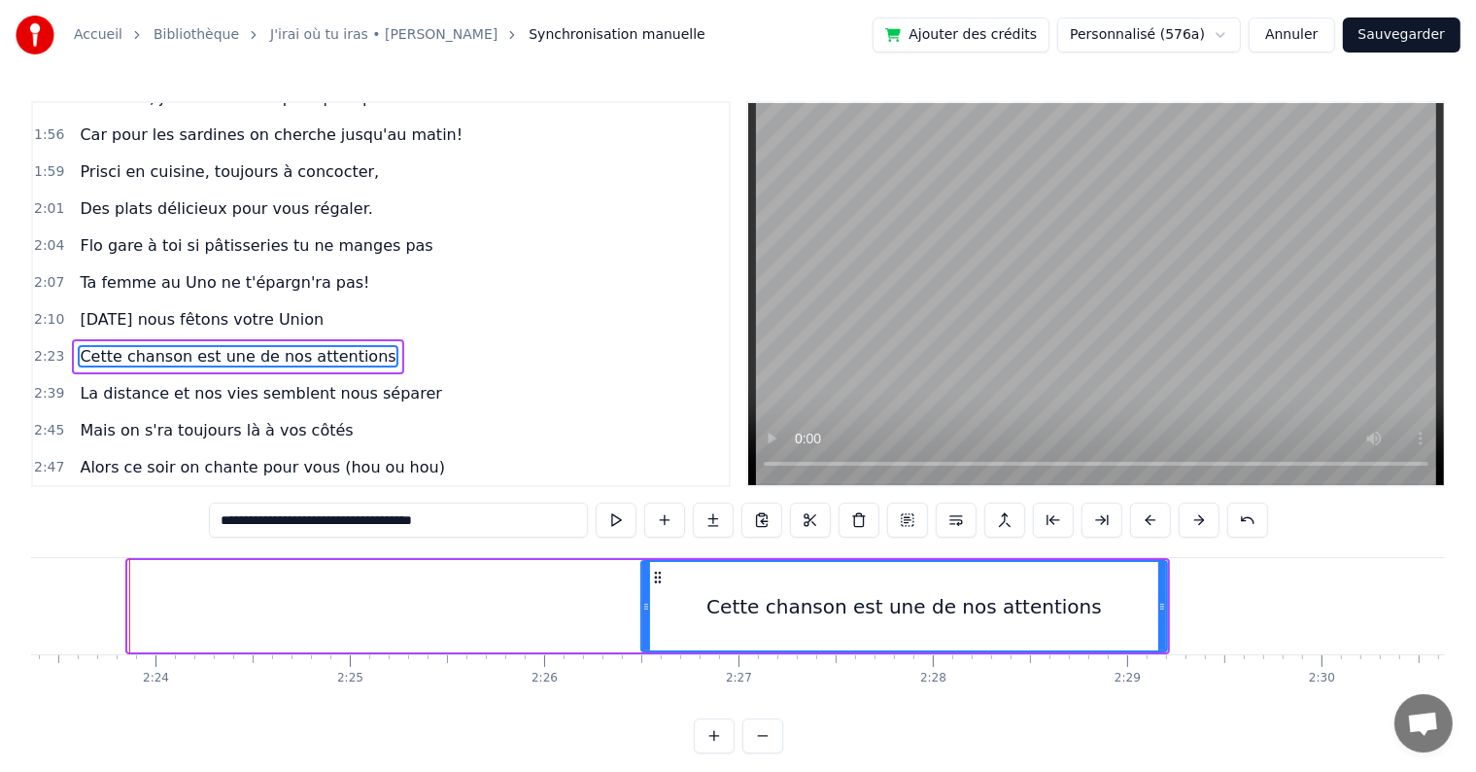
drag, startPoint x: 131, startPoint y: 603, endPoint x: 644, endPoint y: 571, distance: 514.1
click at [644, 571] on div at bounding box center [646, 606] width 8 height 88
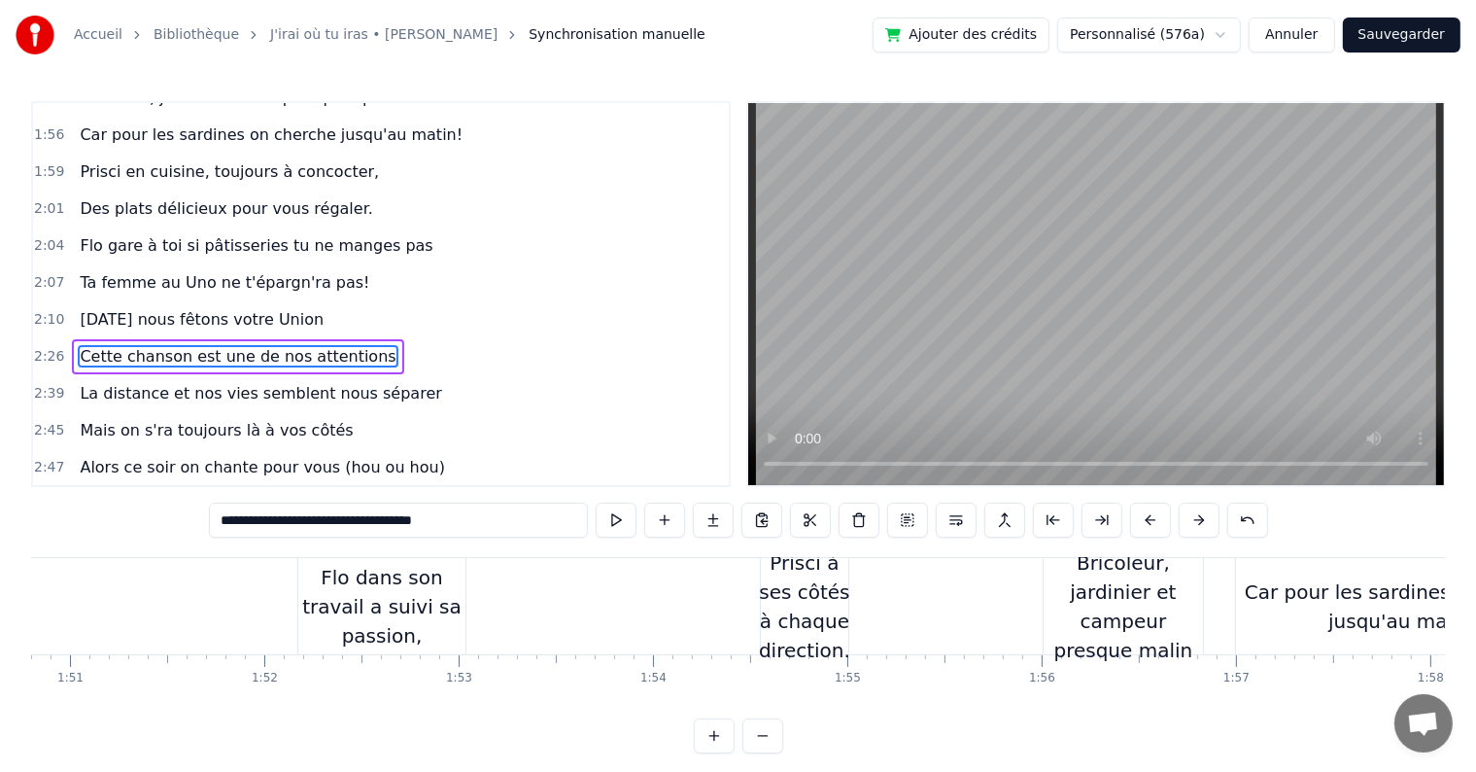
scroll to position [0, 21537]
click at [1400, 605] on div "Car pour les sardines on cherche jusqu'au matin!" at bounding box center [1404, 606] width 337 height 58
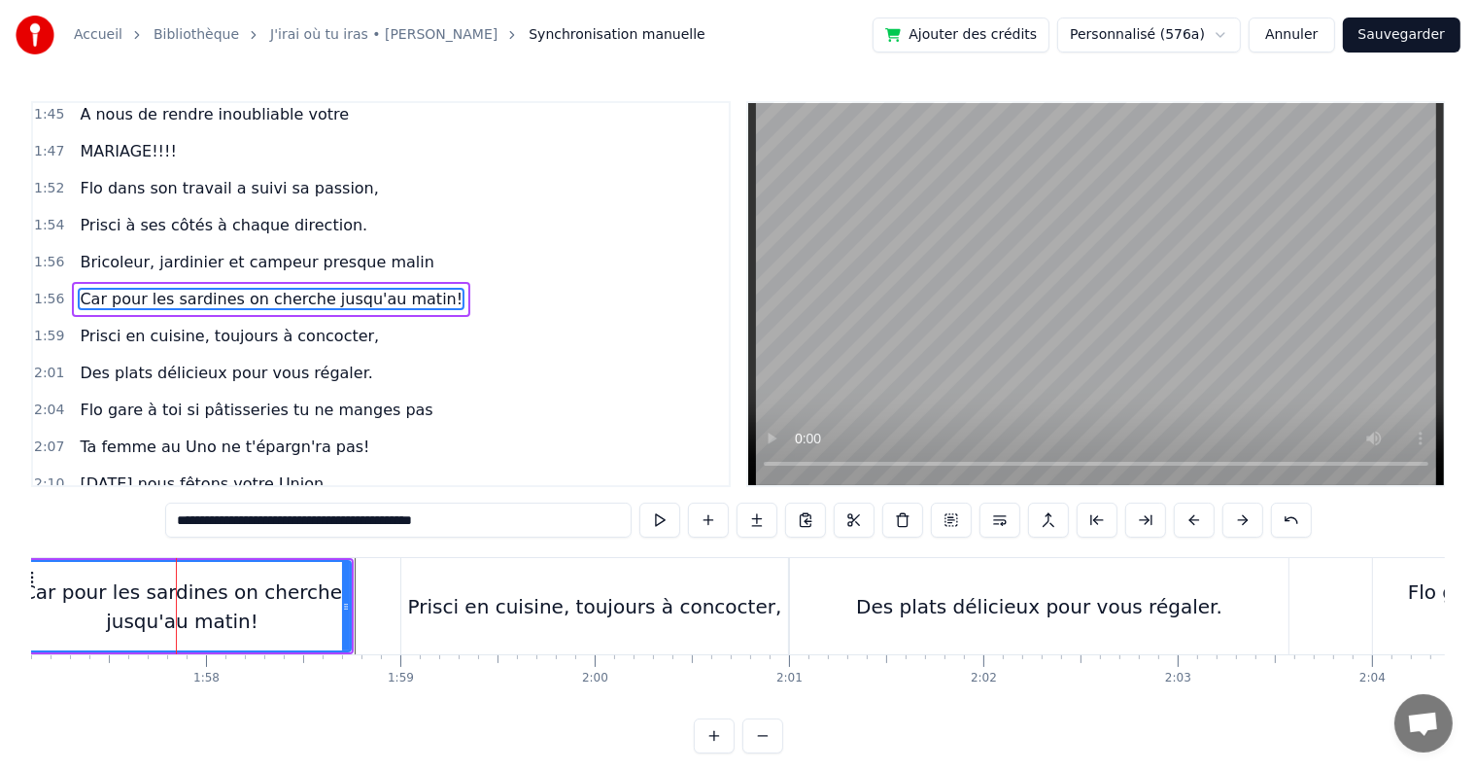
scroll to position [0, 22808]
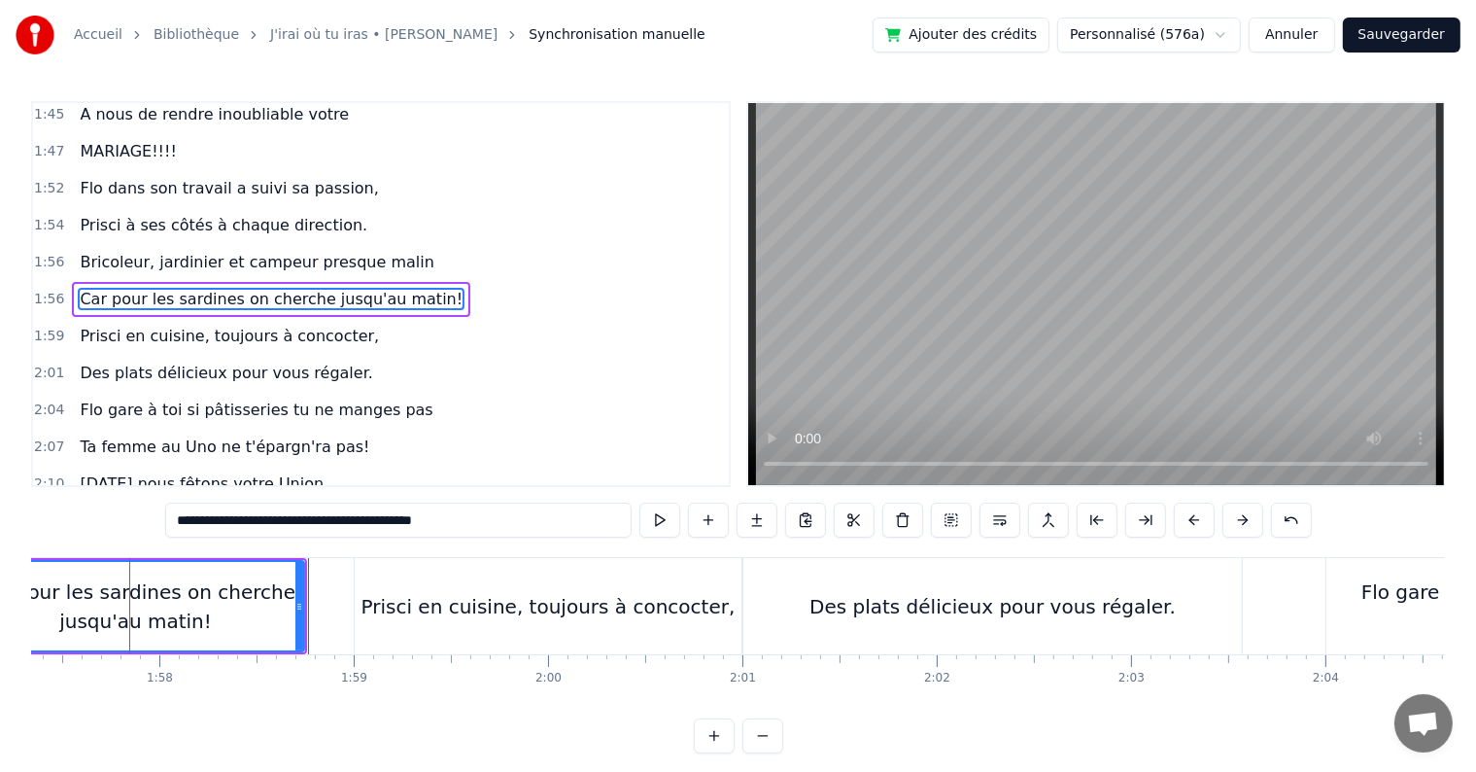
click at [1155, 607] on div "Des plats délicieux pour vous régaler." at bounding box center [992, 606] width 499 height 96
type input "**********"
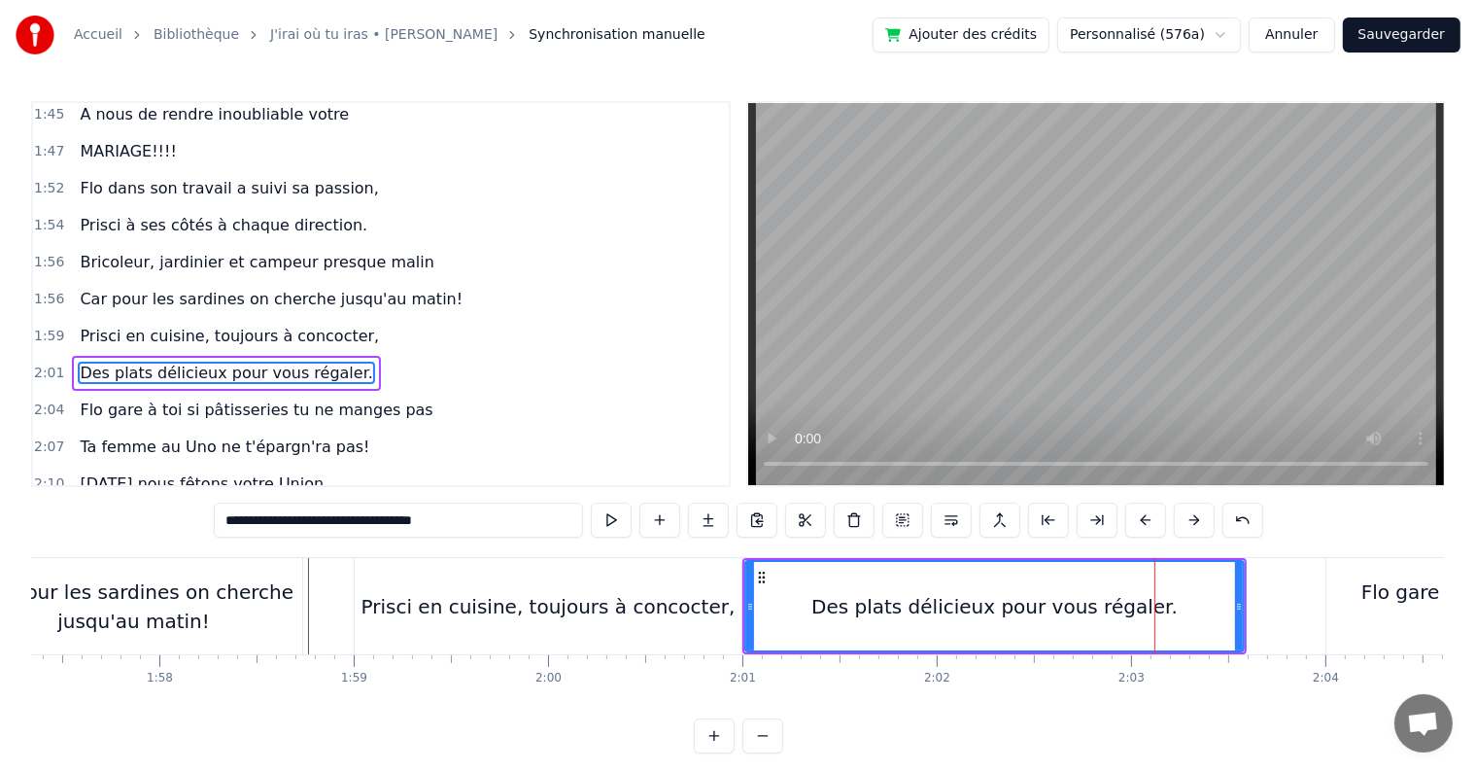
scroll to position [1578, 0]
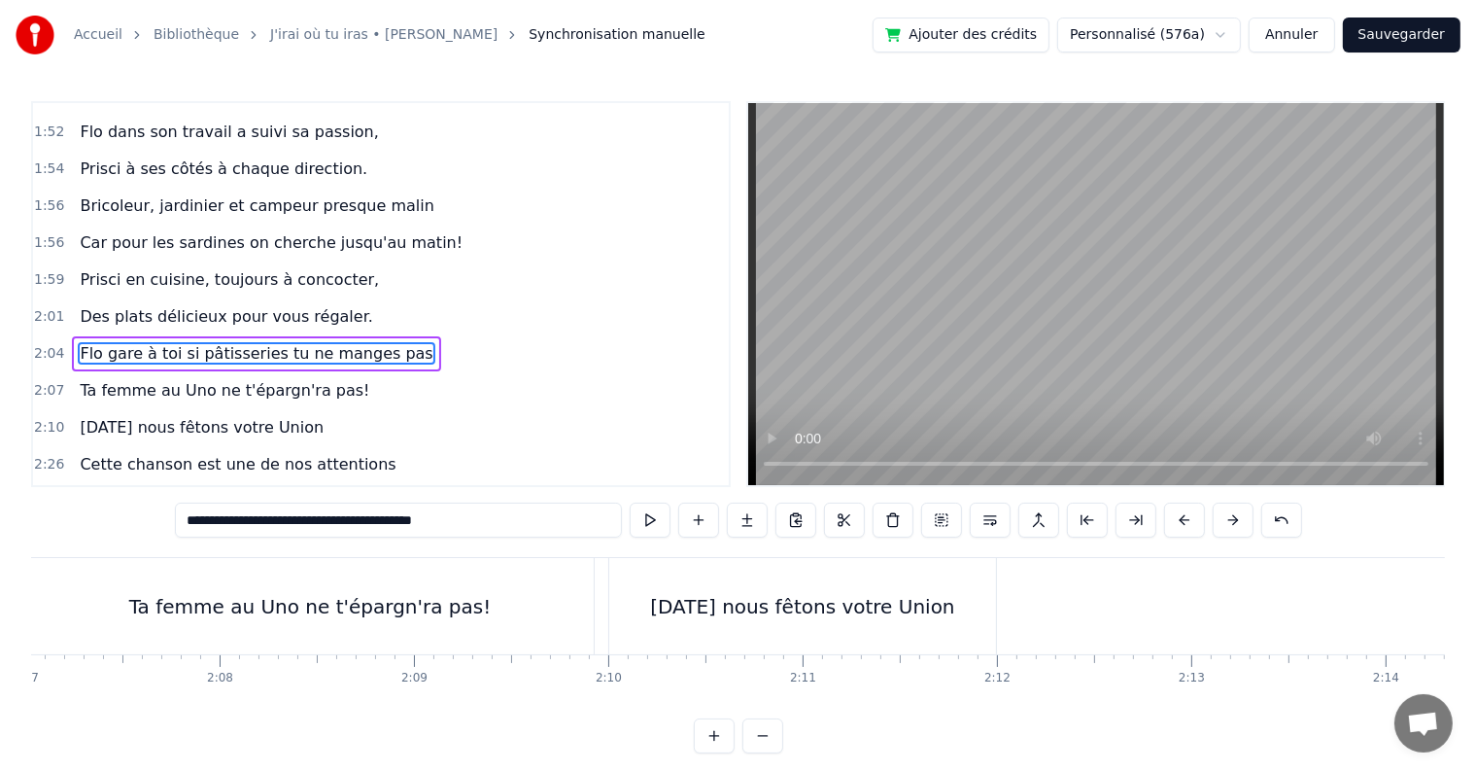
scroll to position [0, 24715]
click at [824, 621] on div "[DATE] nous fêtons votre Union" at bounding box center [779, 606] width 387 height 96
type input "**********"
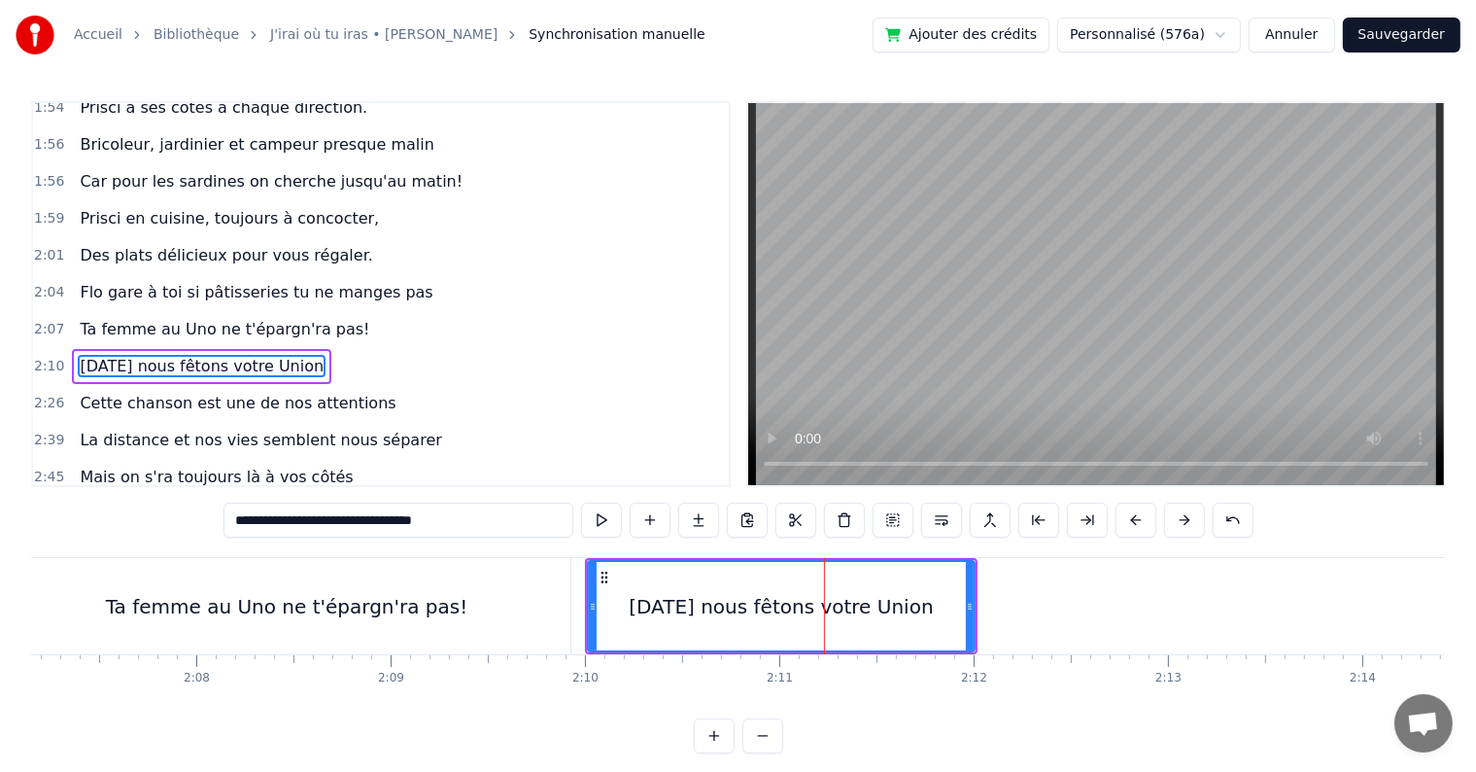
scroll to position [1686, 0]
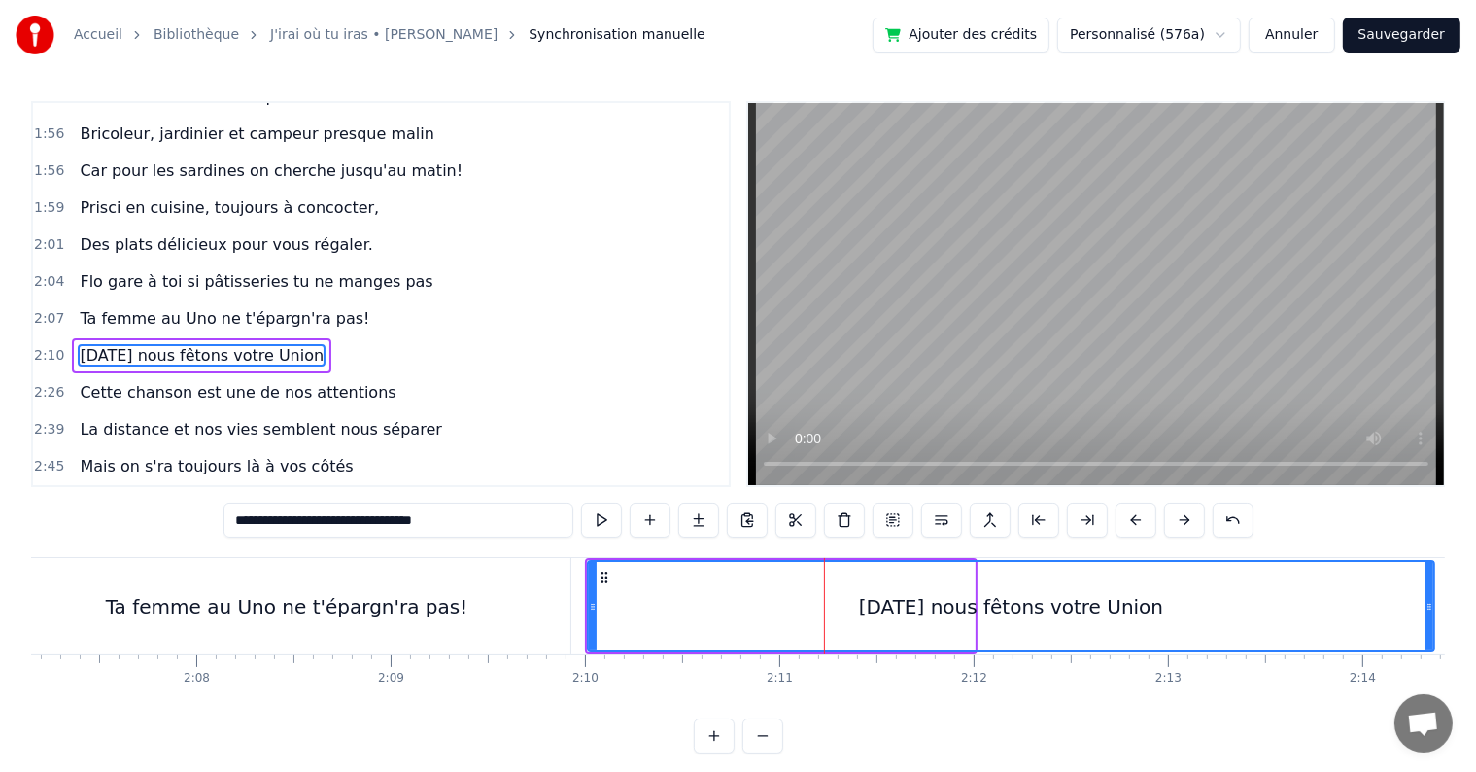
drag, startPoint x: 968, startPoint y: 603, endPoint x: 1428, endPoint y: 585, distance: 460.0
click at [1428, 585] on div at bounding box center [1430, 606] width 8 height 88
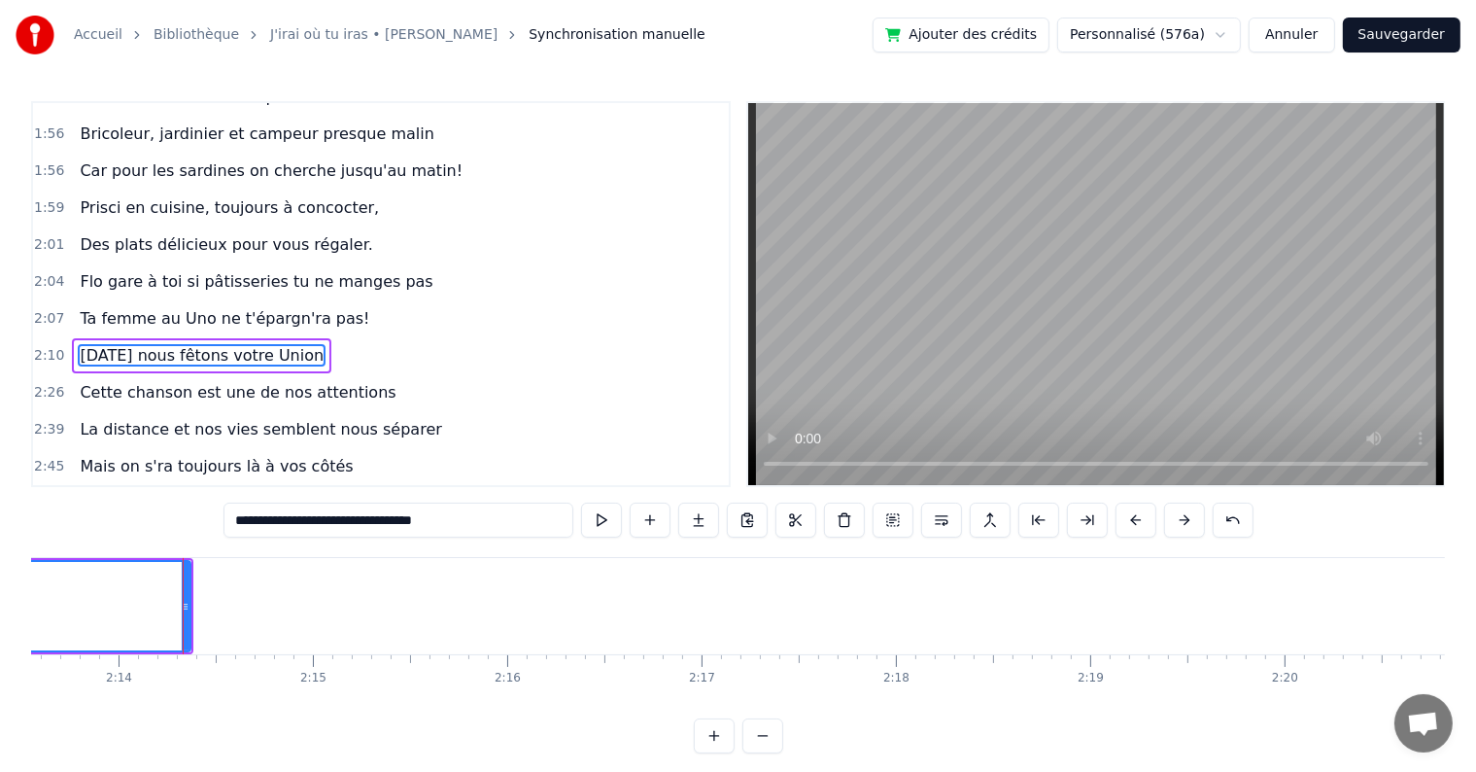
scroll to position [0, 26013]
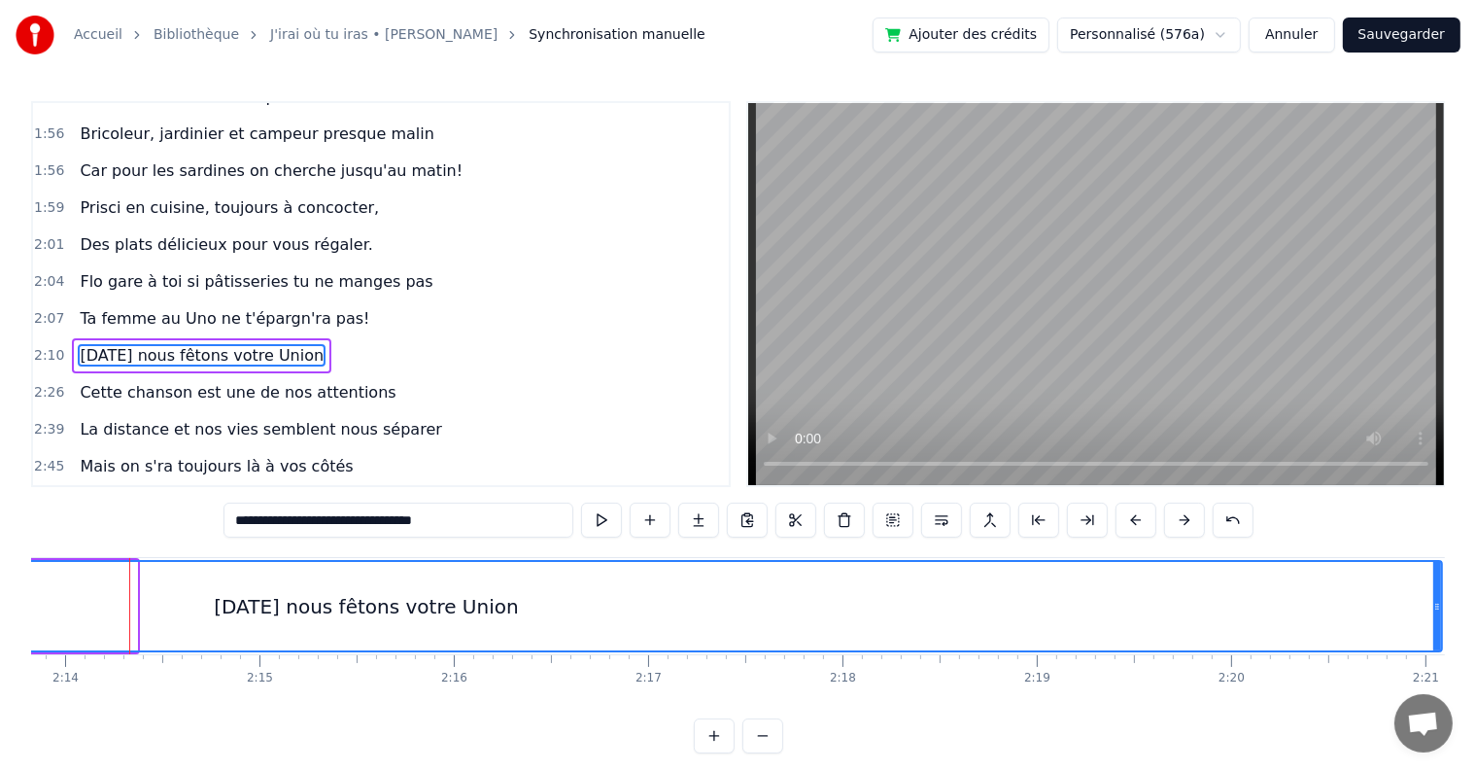
drag, startPoint x: 130, startPoint y: 601, endPoint x: 1435, endPoint y: 589, distance: 1305.3
click at [1435, 589] on div at bounding box center [1438, 606] width 8 height 88
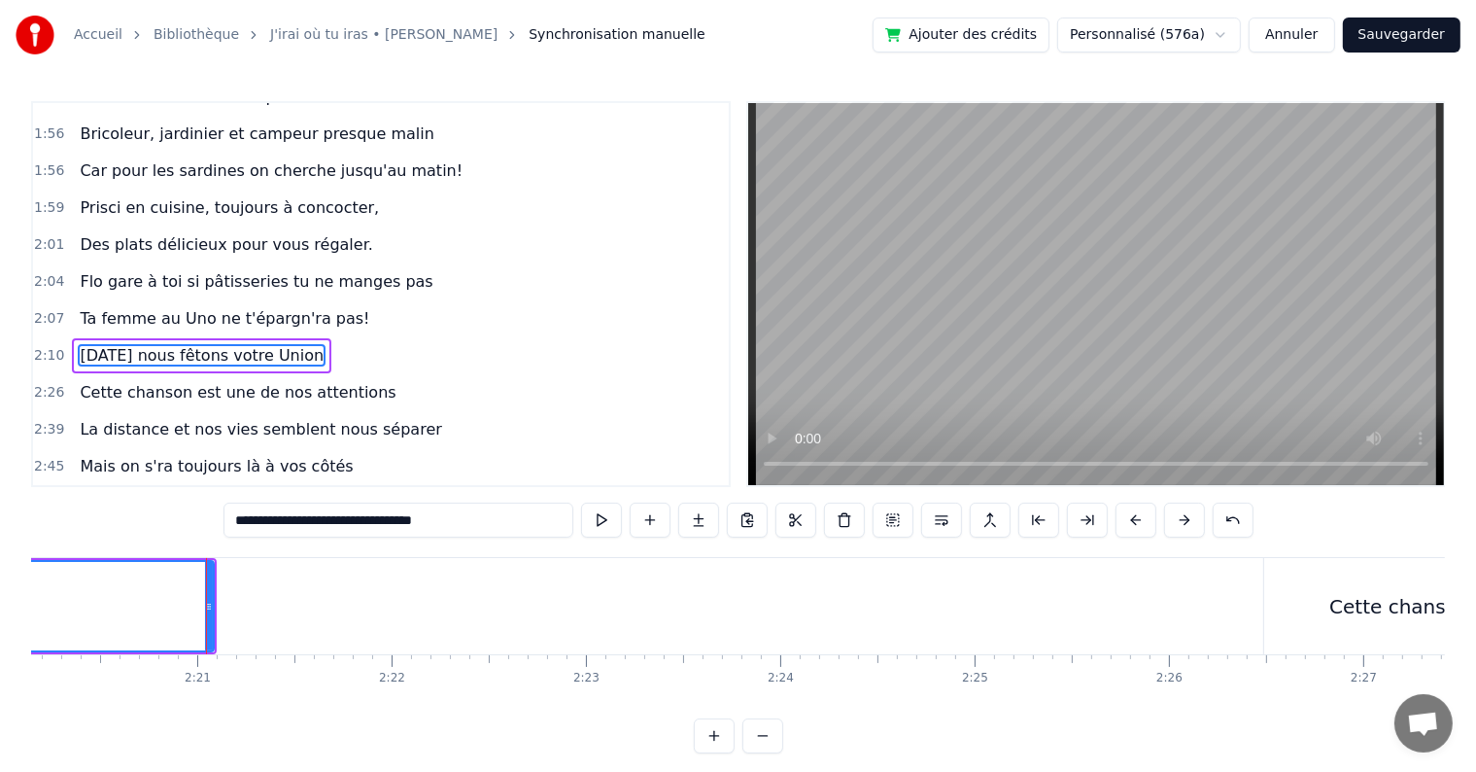
scroll to position [0, 27318]
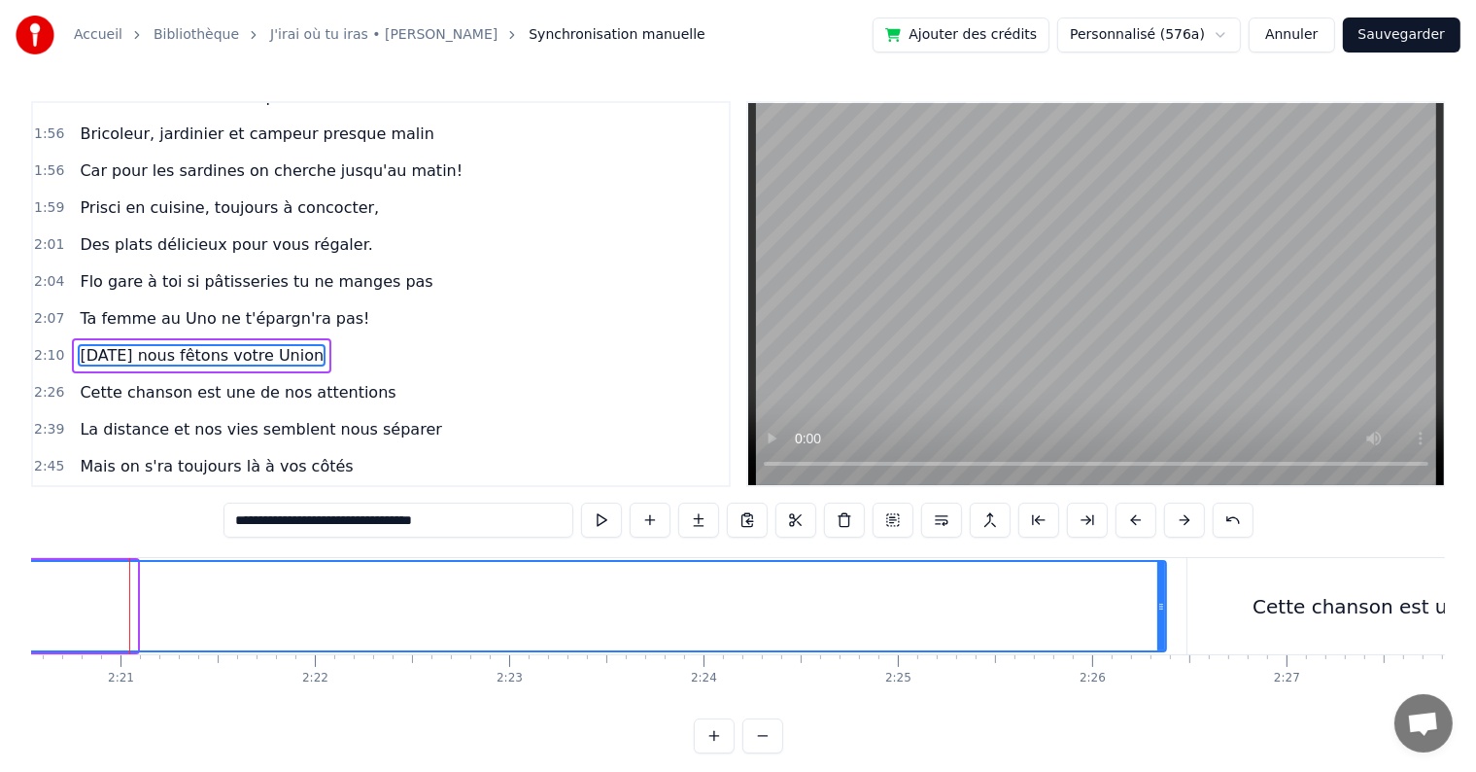
drag, startPoint x: 129, startPoint y: 605, endPoint x: 1158, endPoint y: 555, distance: 1030.4
click at [1158, 555] on div "0:05 C’est au lycée que tout commence 0:07 Flo et [PERSON_NAME] vivent encore l…" at bounding box center [738, 427] width 1414 height 652
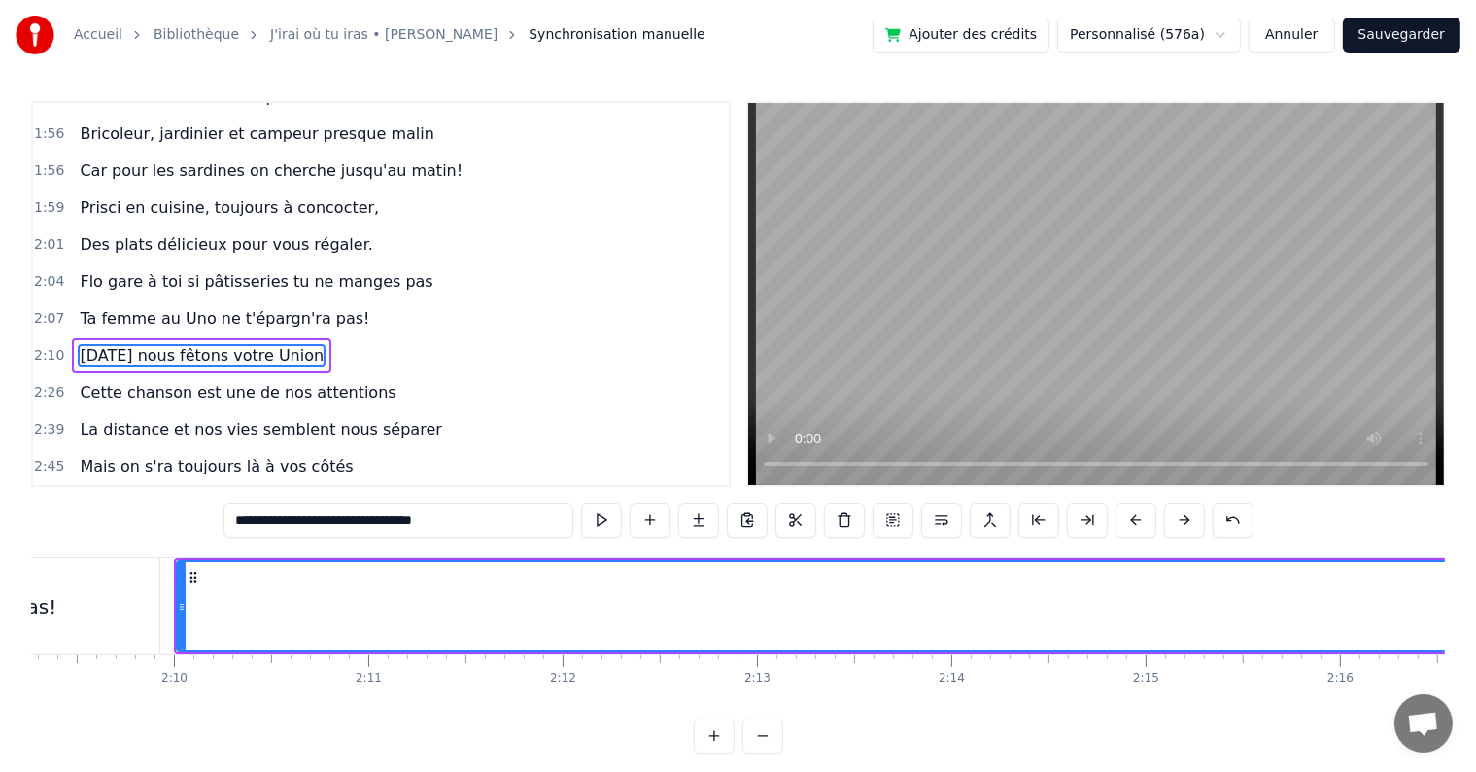
scroll to position [0, 24830]
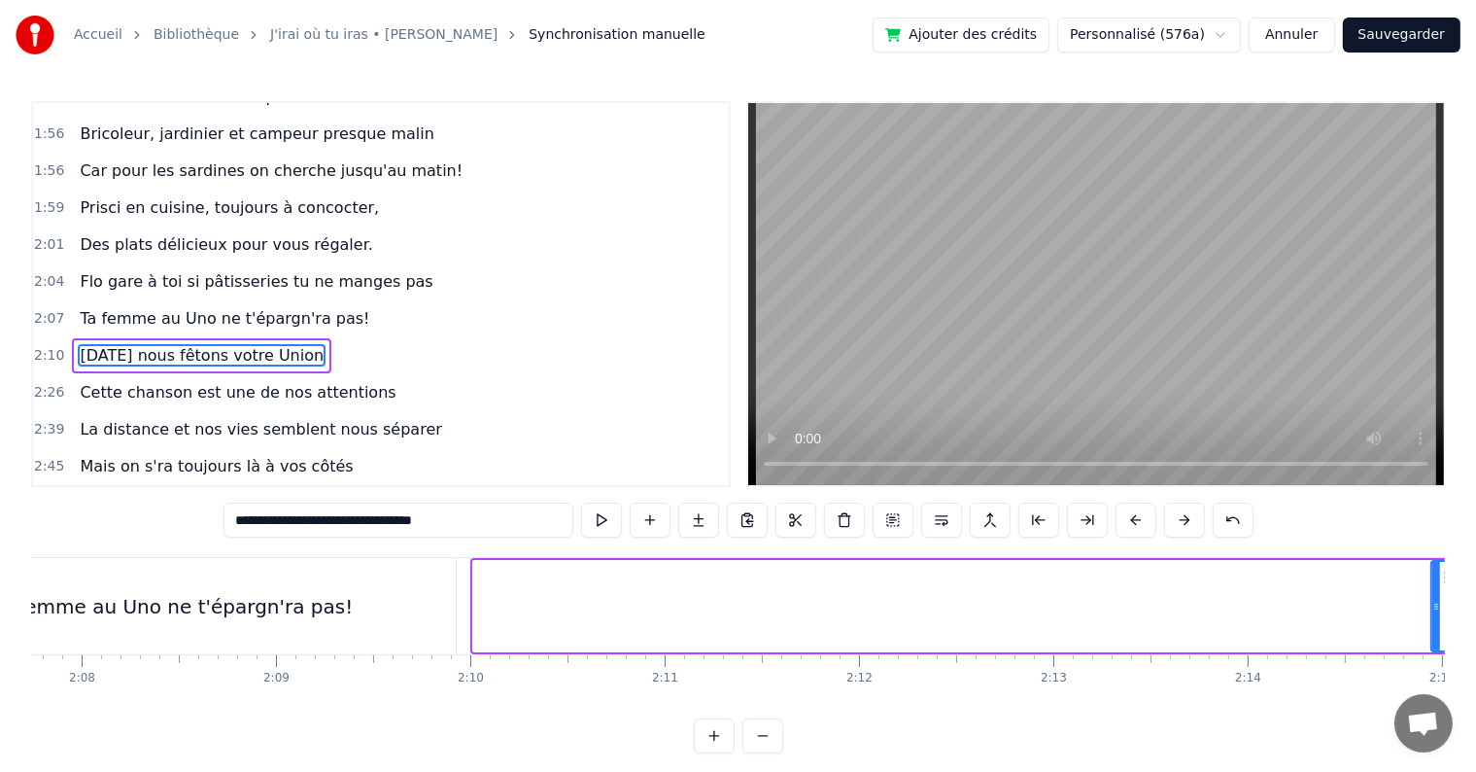
drag, startPoint x: 479, startPoint y: 598, endPoint x: 1437, endPoint y: 603, distance: 958.3
click at [1437, 603] on icon at bounding box center [1437, 607] width 8 height 16
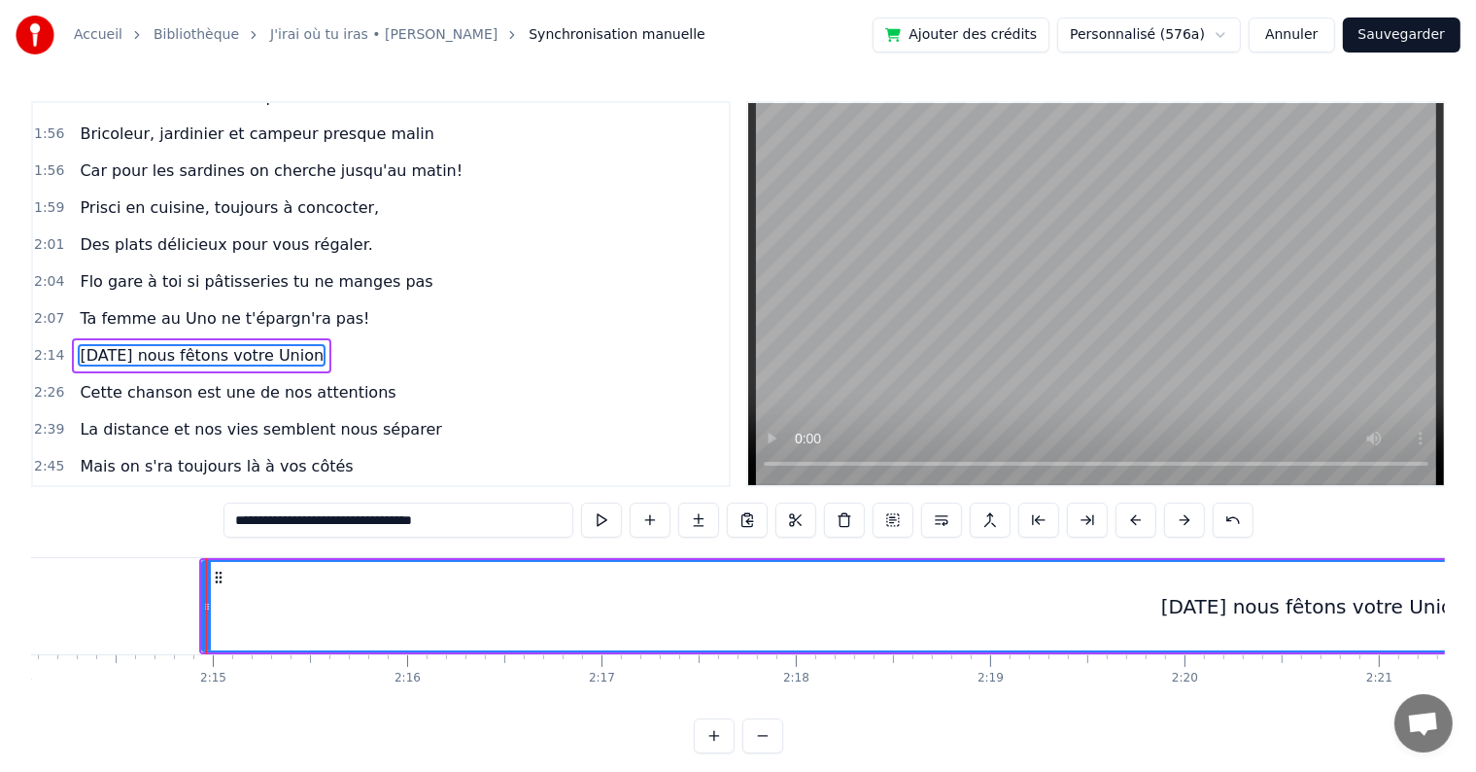
scroll to position [0, 26136]
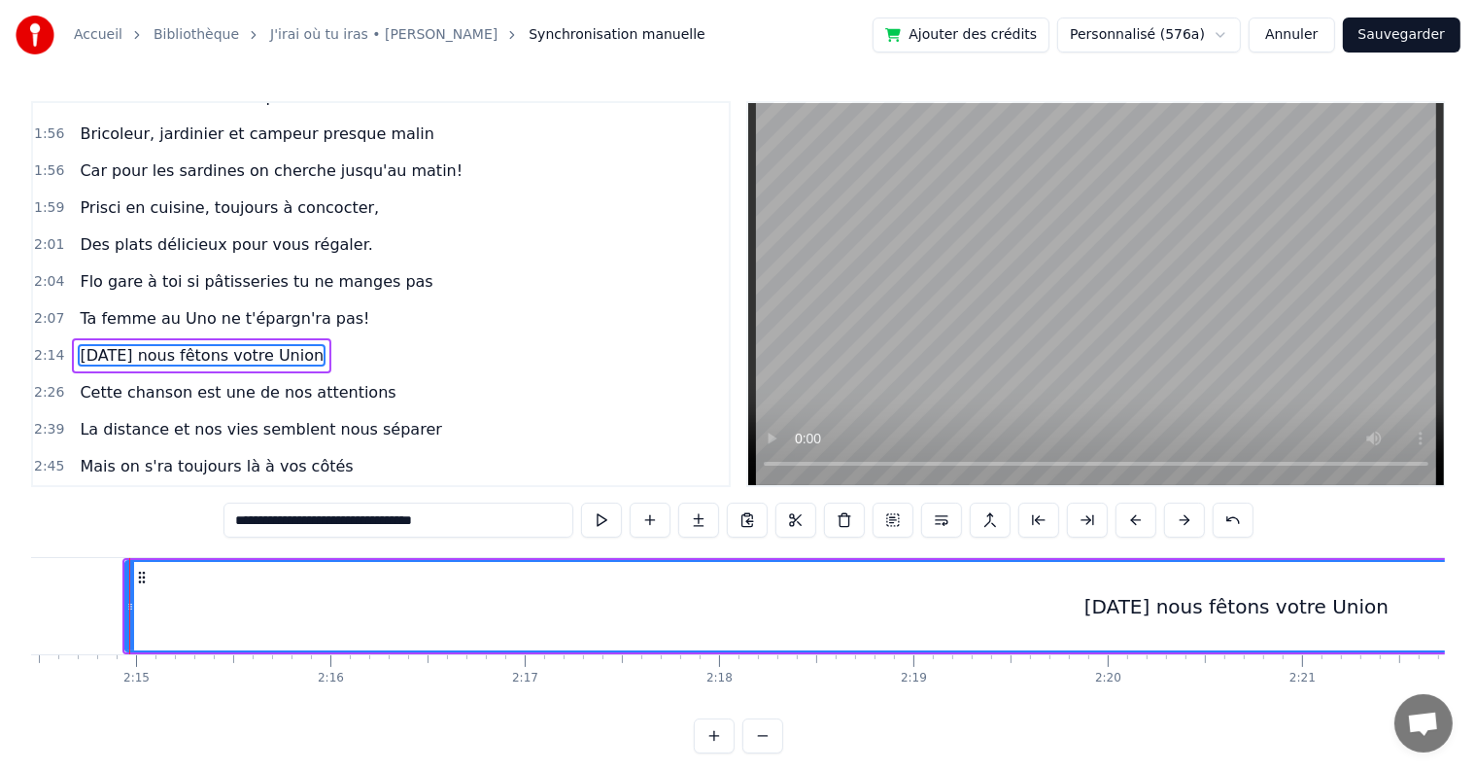
click at [129, 606] on div at bounding box center [129, 606] width 1 height 96
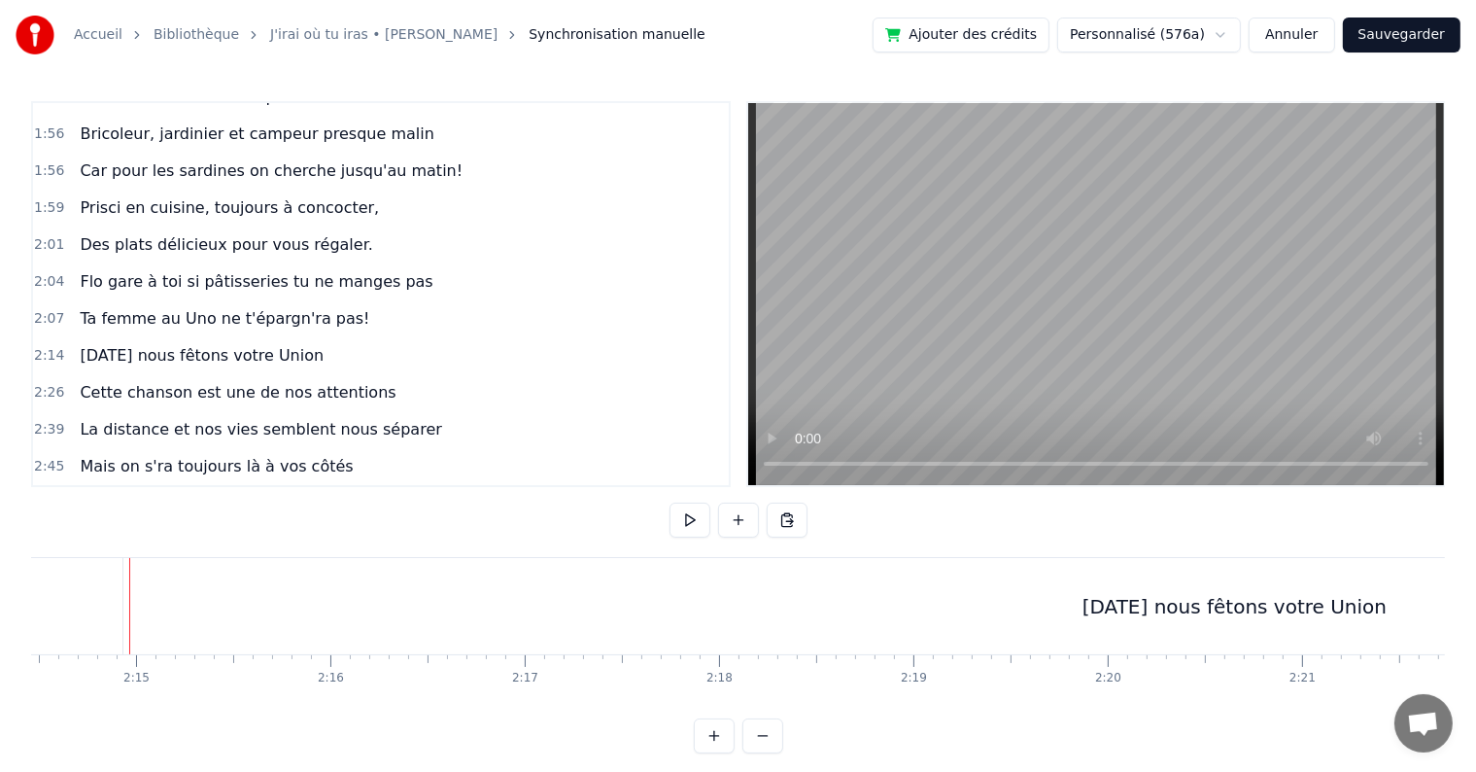
click at [136, 608] on div "[DATE] nous fêtons votre Union" at bounding box center [1234, 606] width 2223 height 96
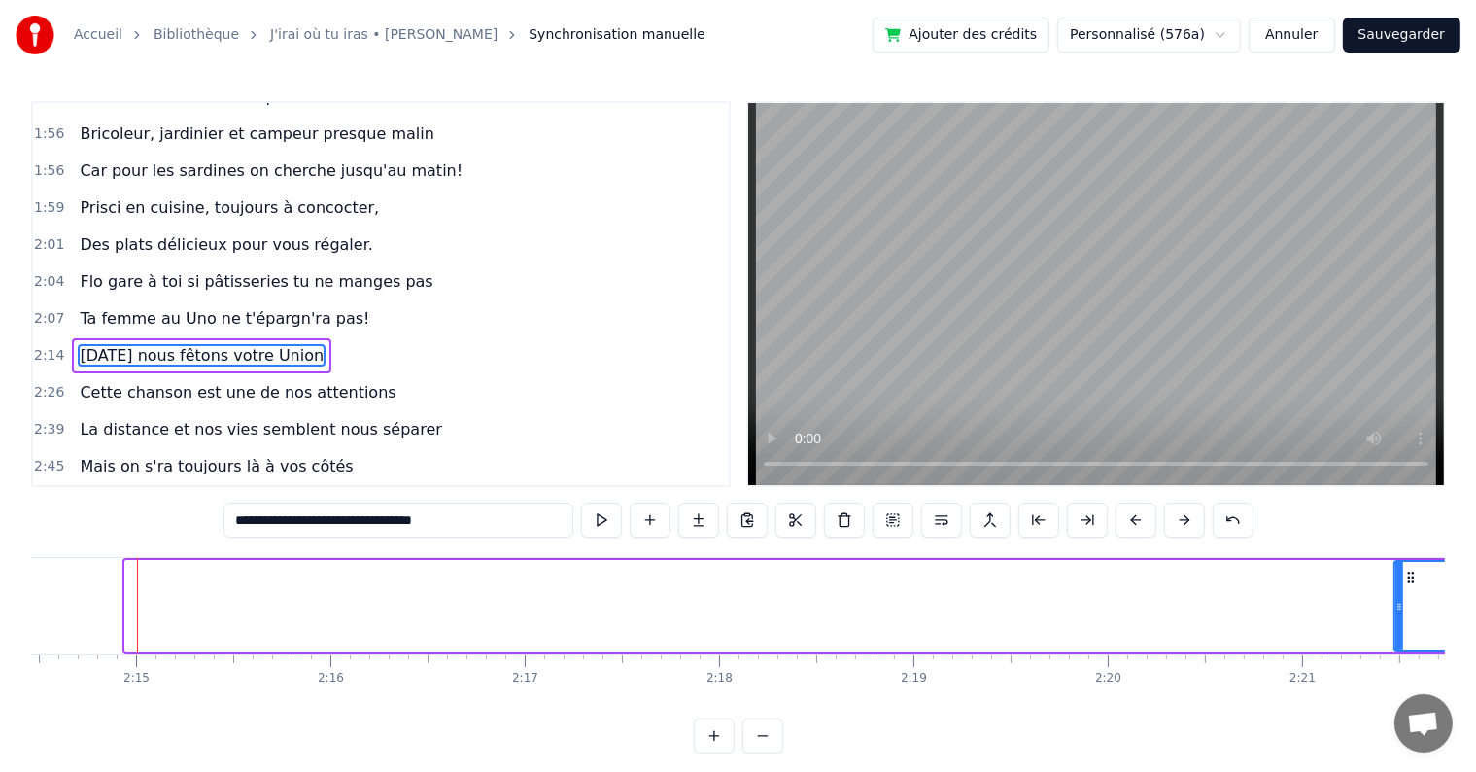
drag, startPoint x: 126, startPoint y: 605, endPoint x: 1397, endPoint y: 609, distance: 1270.3
click at [1397, 609] on icon at bounding box center [1400, 607] width 8 height 16
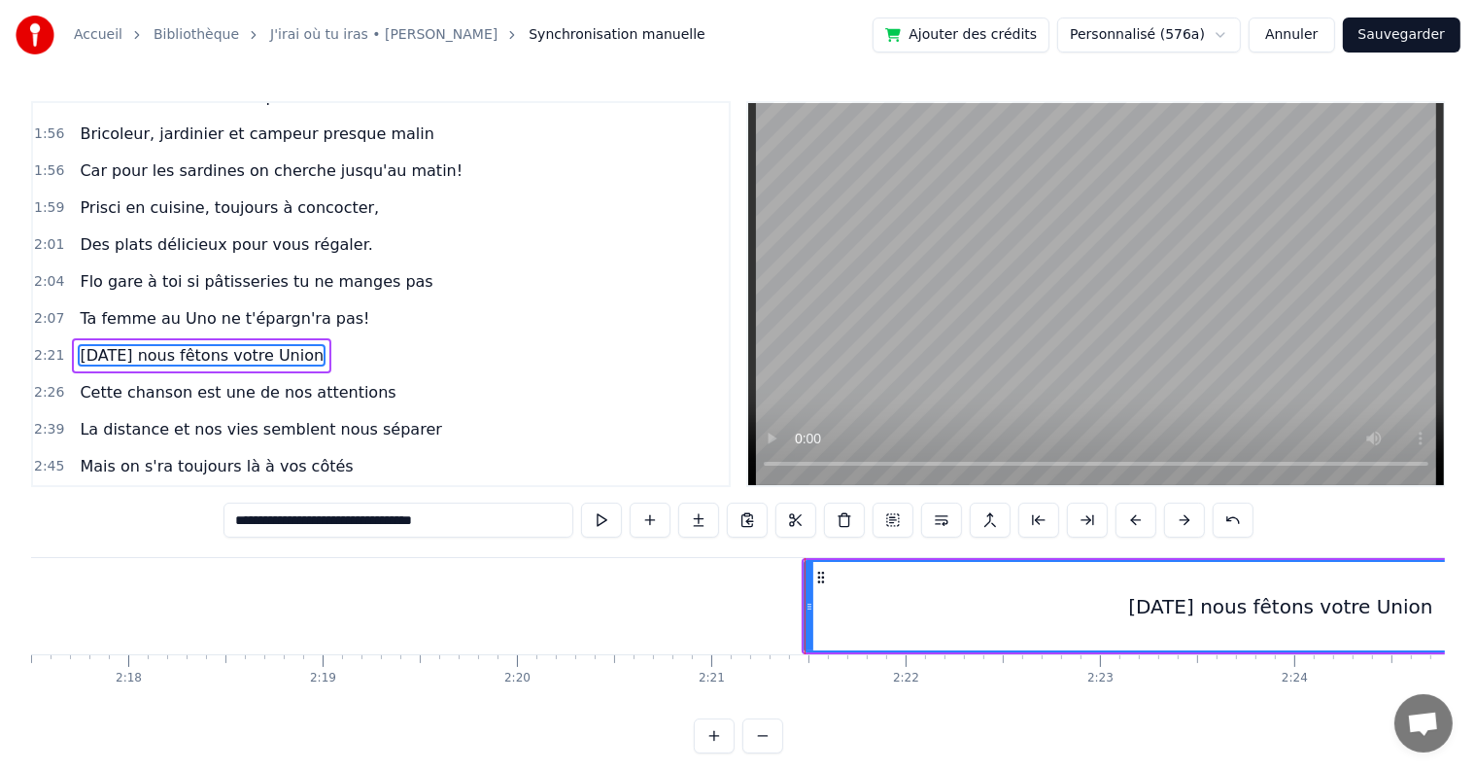
scroll to position [0, 26910]
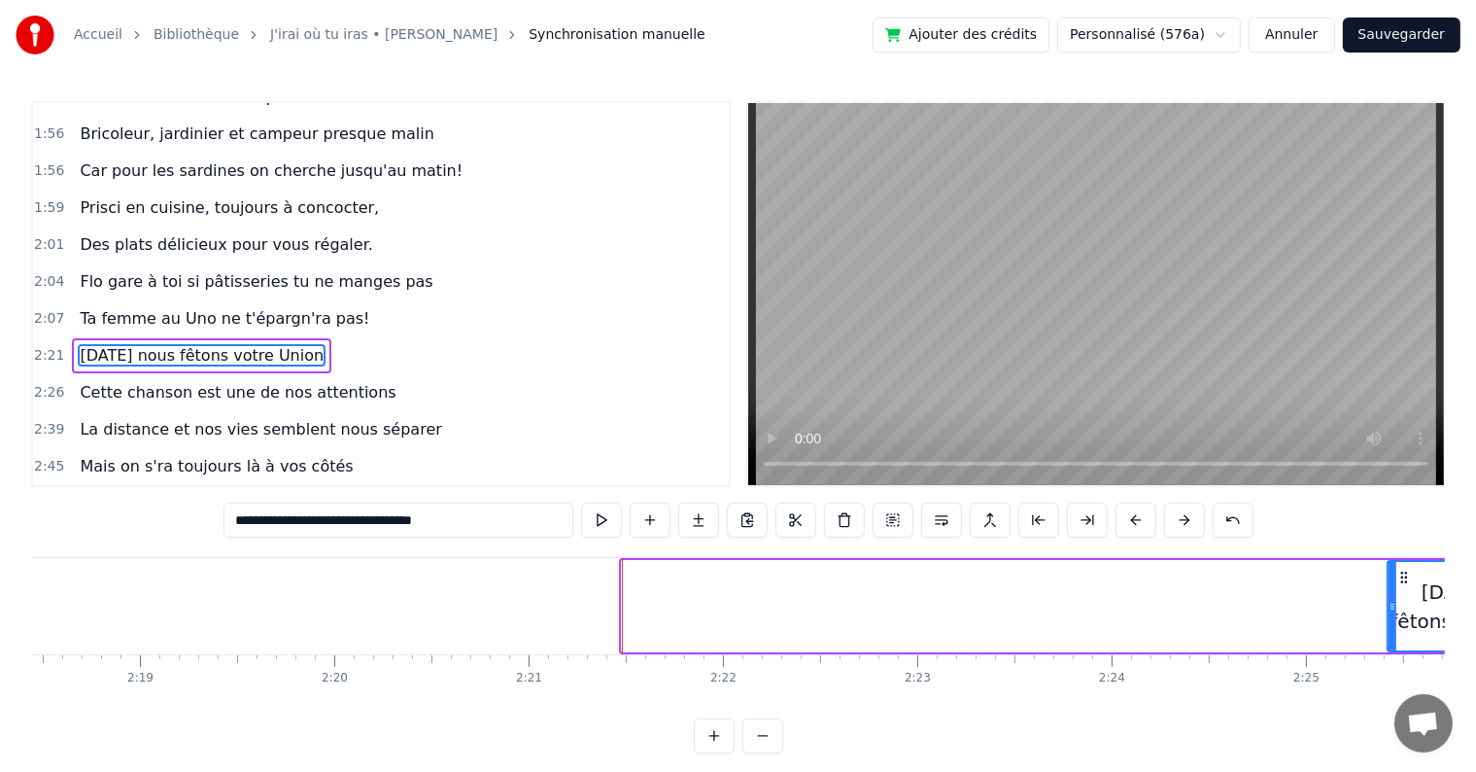
drag, startPoint x: 625, startPoint y: 603, endPoint x: 1391, endPoint y: 595, distance: 765.9
click at [1391, 595] on div at bounding box center [1393, 606] width 8 height 88
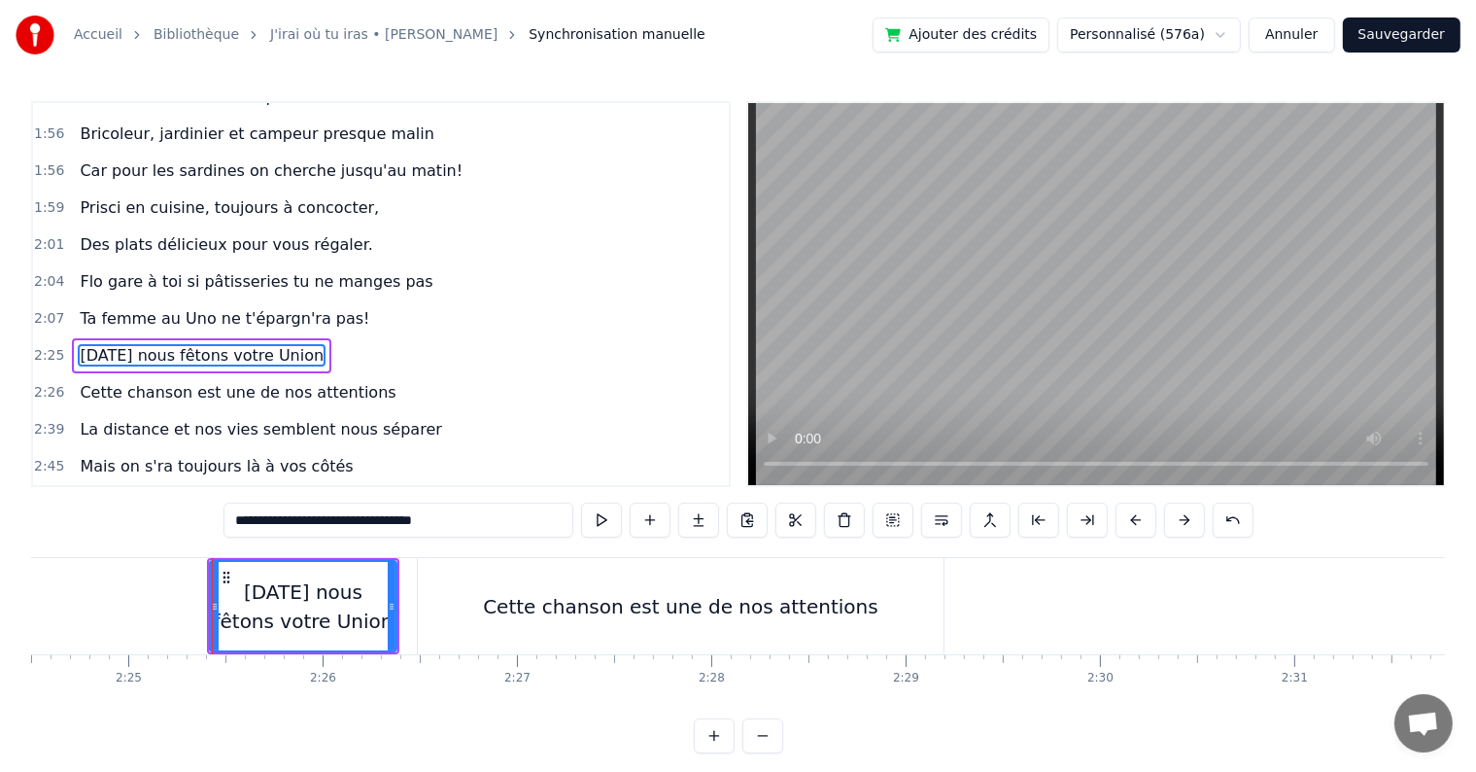
scroll to position [0, 28170]
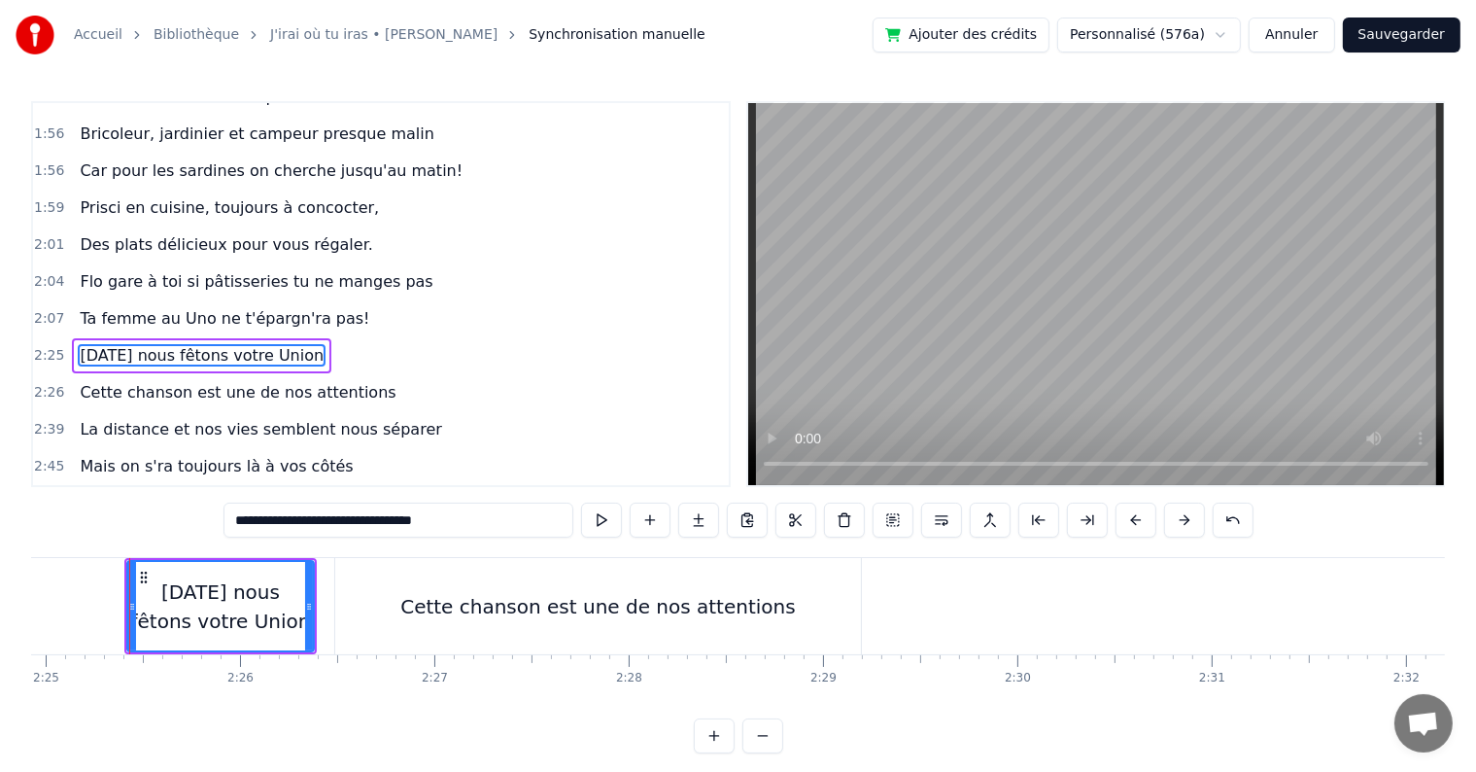
click at [704, 593] on div "Cette chanson est une de nos attentions" at bounding box center [598, 606] width 396 height 29
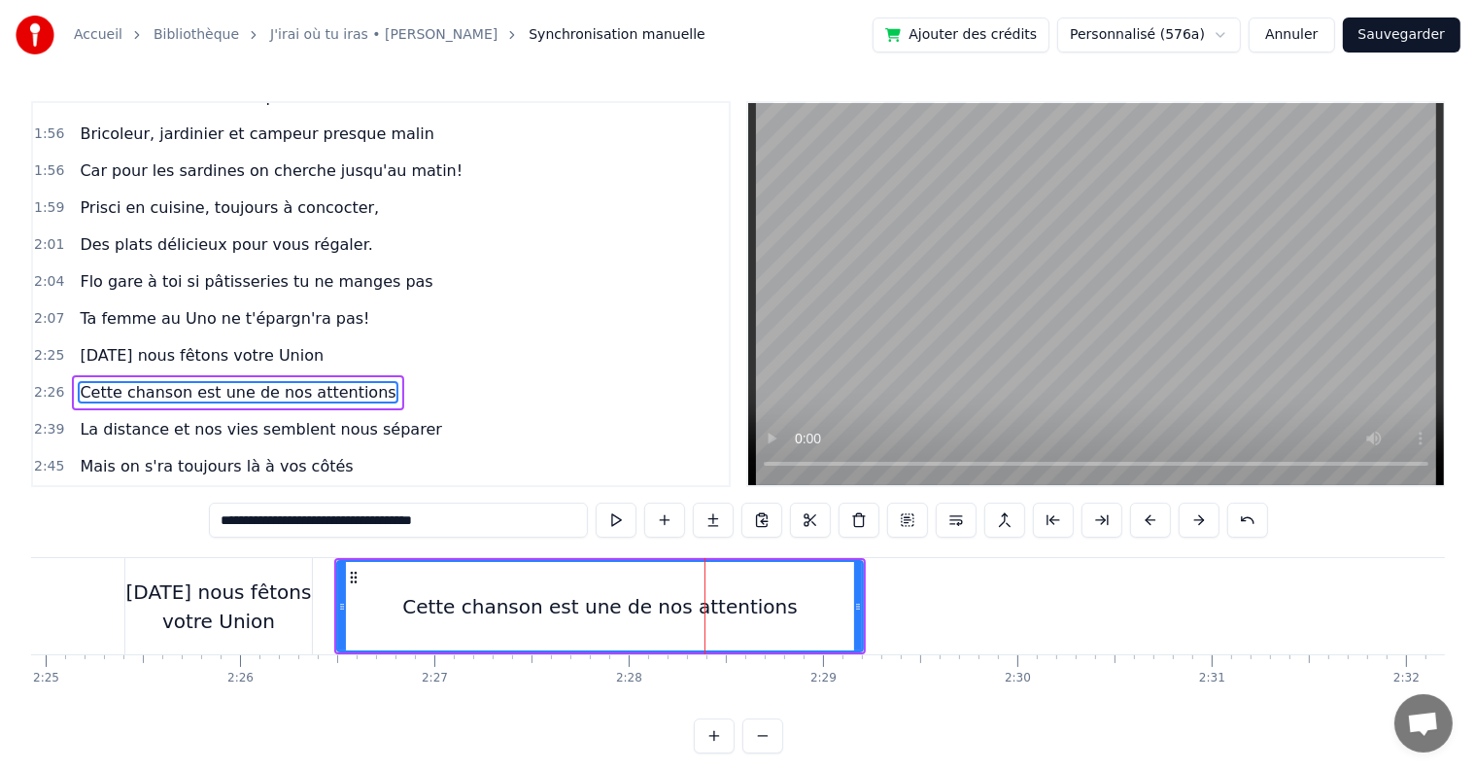
scroll to position [1722, 0]
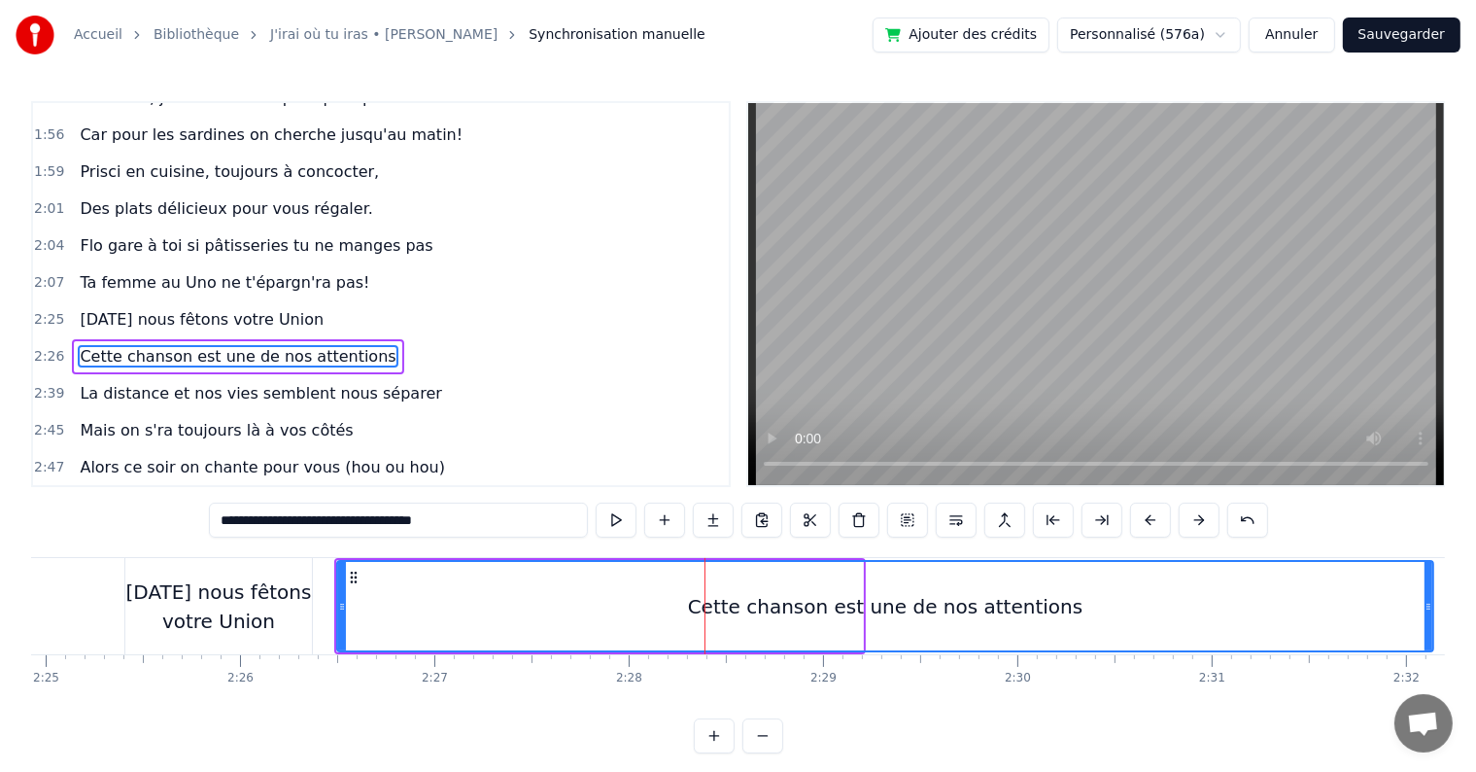
drag, startPoint x: 859, startPoint y: 605, endPoint x: 1430, endPoint y: 599, distance: 570.5
click at [1430, 599] on icon at bounding box center [1429, 607] width 8 height 16
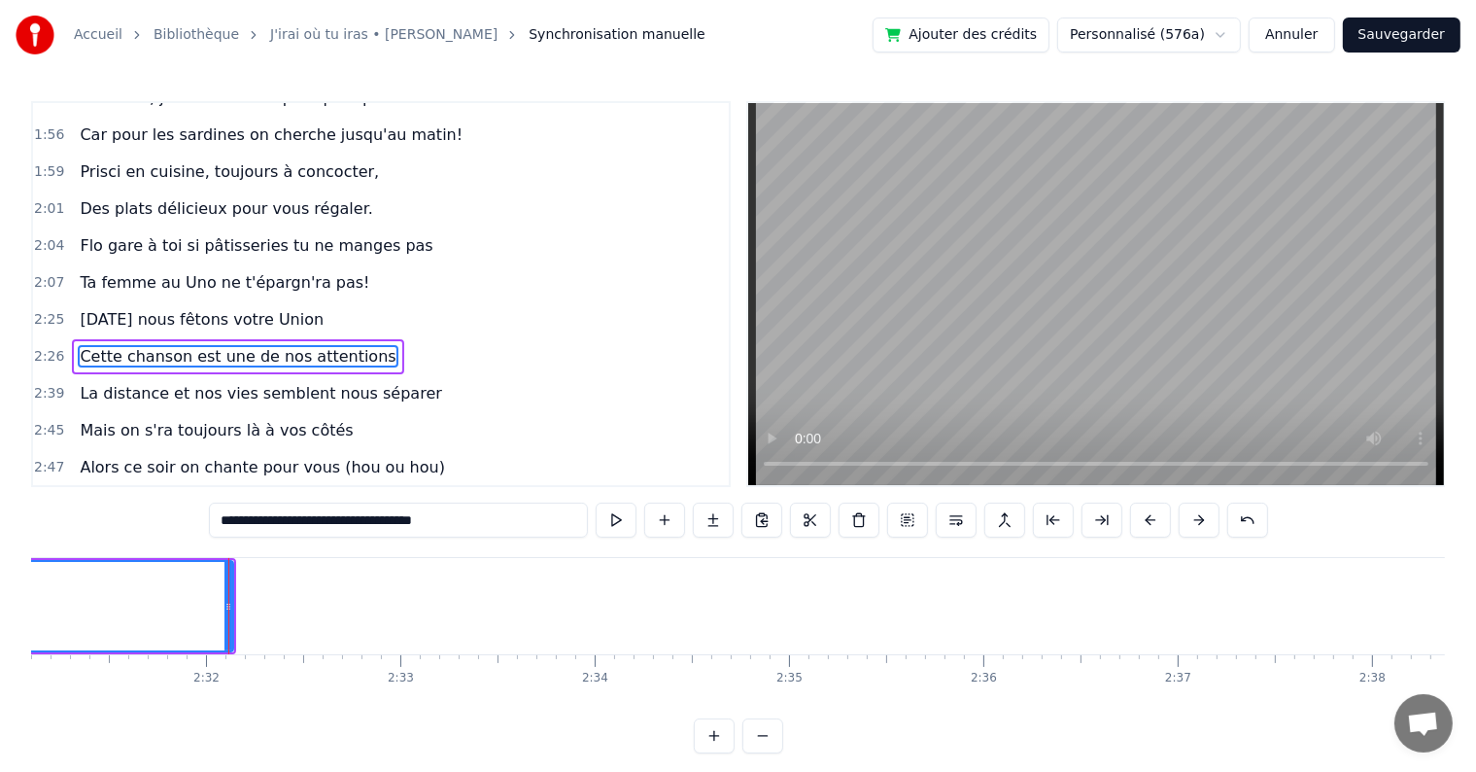
scroll to position [0, 29470]
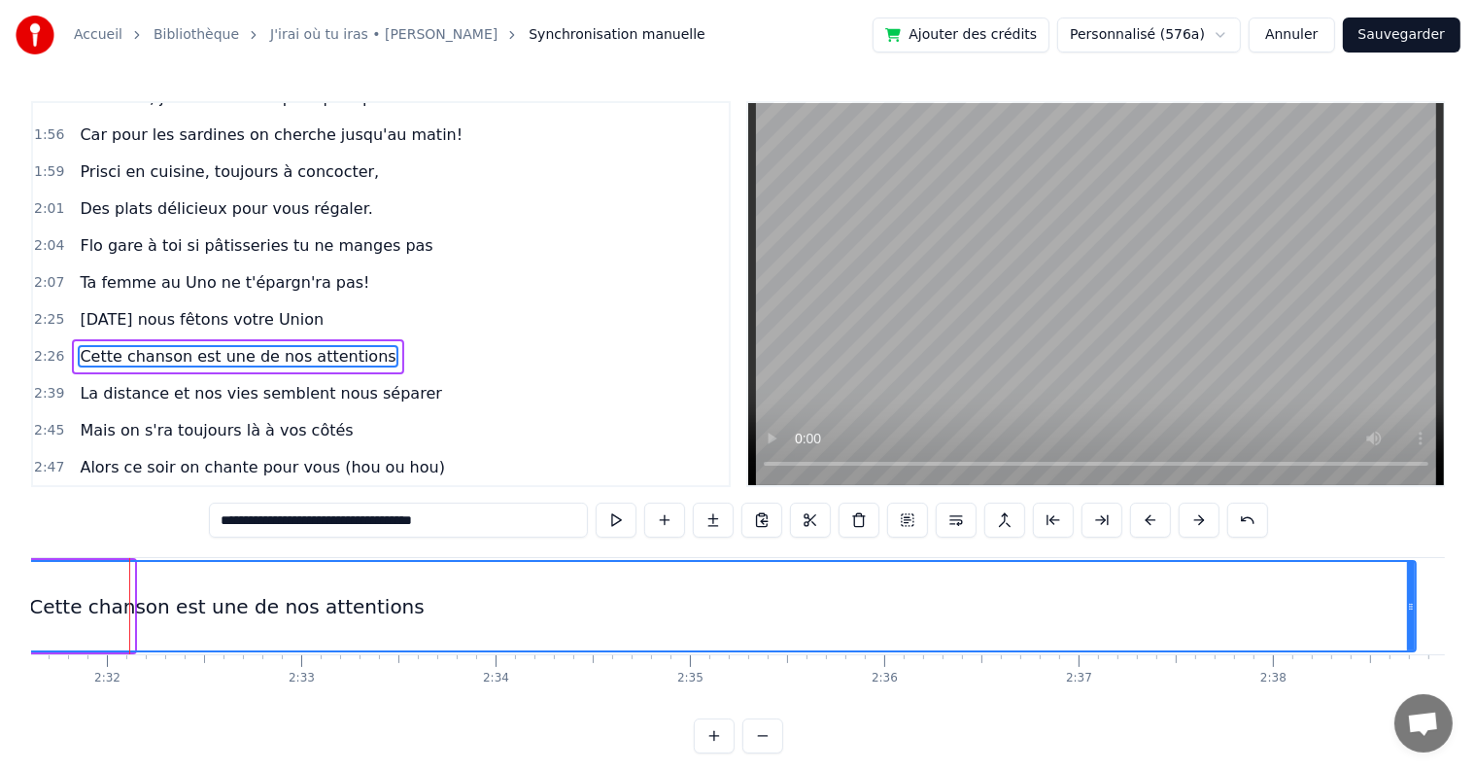
drag, startPoint x: 130, startPoint y: 599, endPoint x: 1425, endPoint y: 571, distance: 1294.8
click at [1415, 568] on div at bounding box center [1411, 606] width 8 height 88
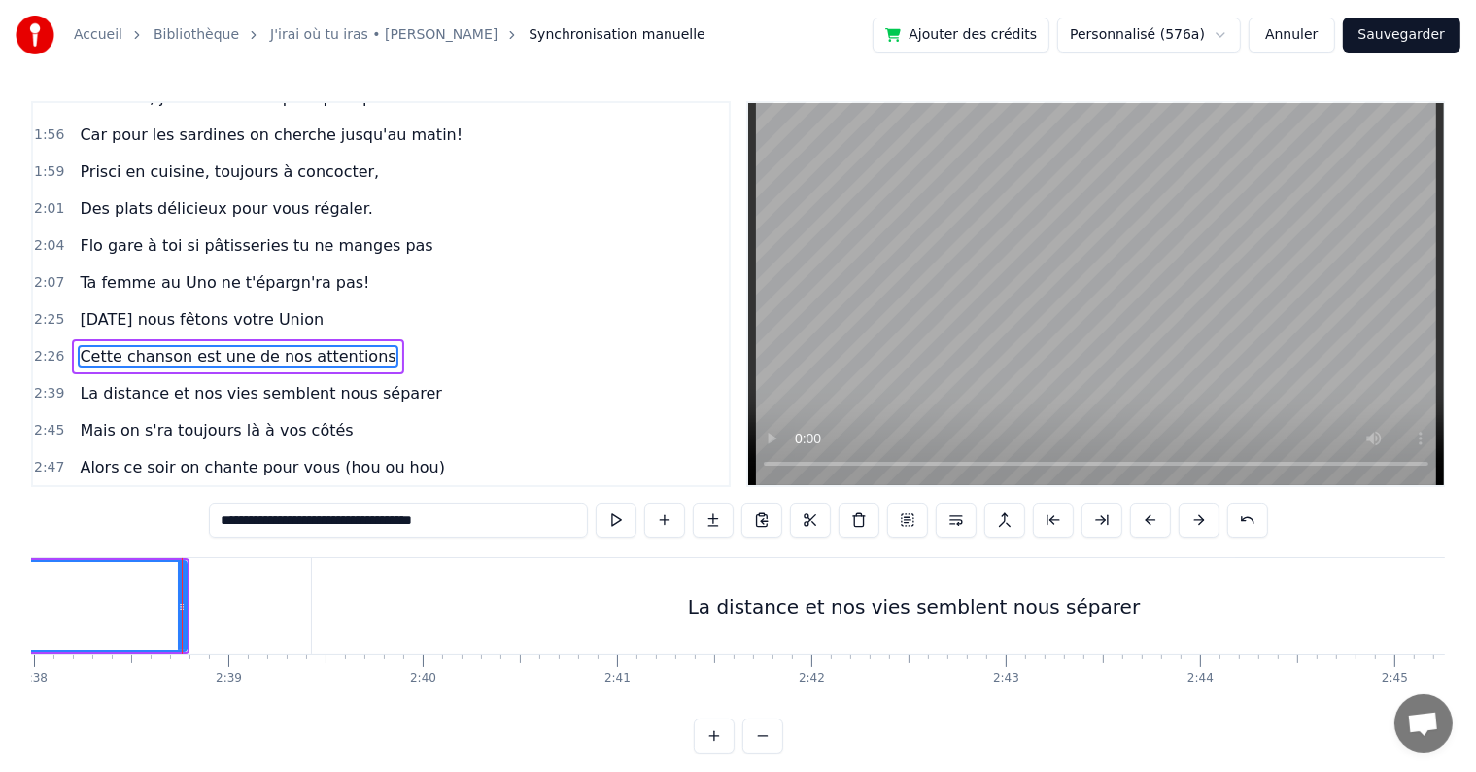
scroll to position [0, 30761]
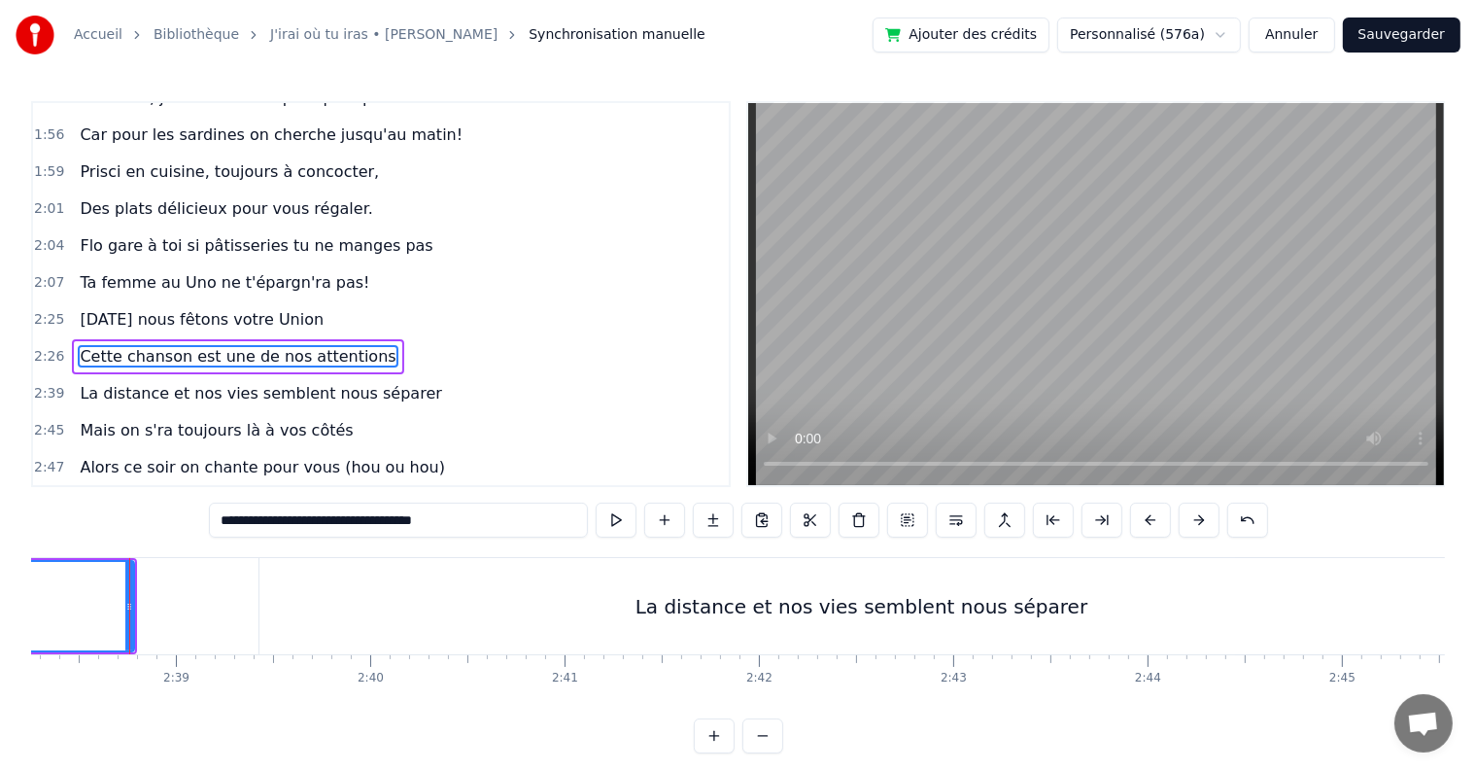
click at [330, 597] on div "La distance et nos vies semblent nous séparer" at bounding box center [861, 606] width 1204 height 96
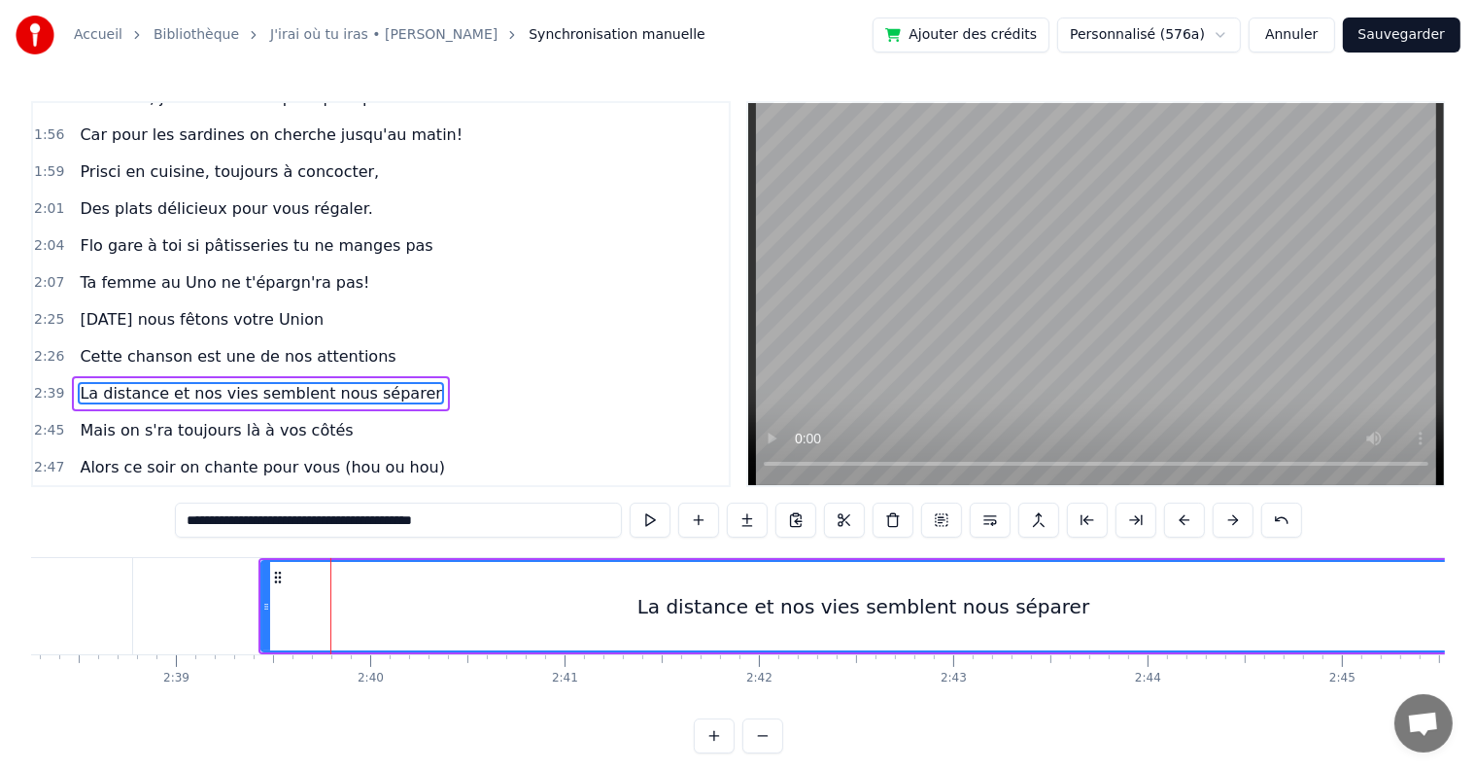
scroll to position [1757, 0]
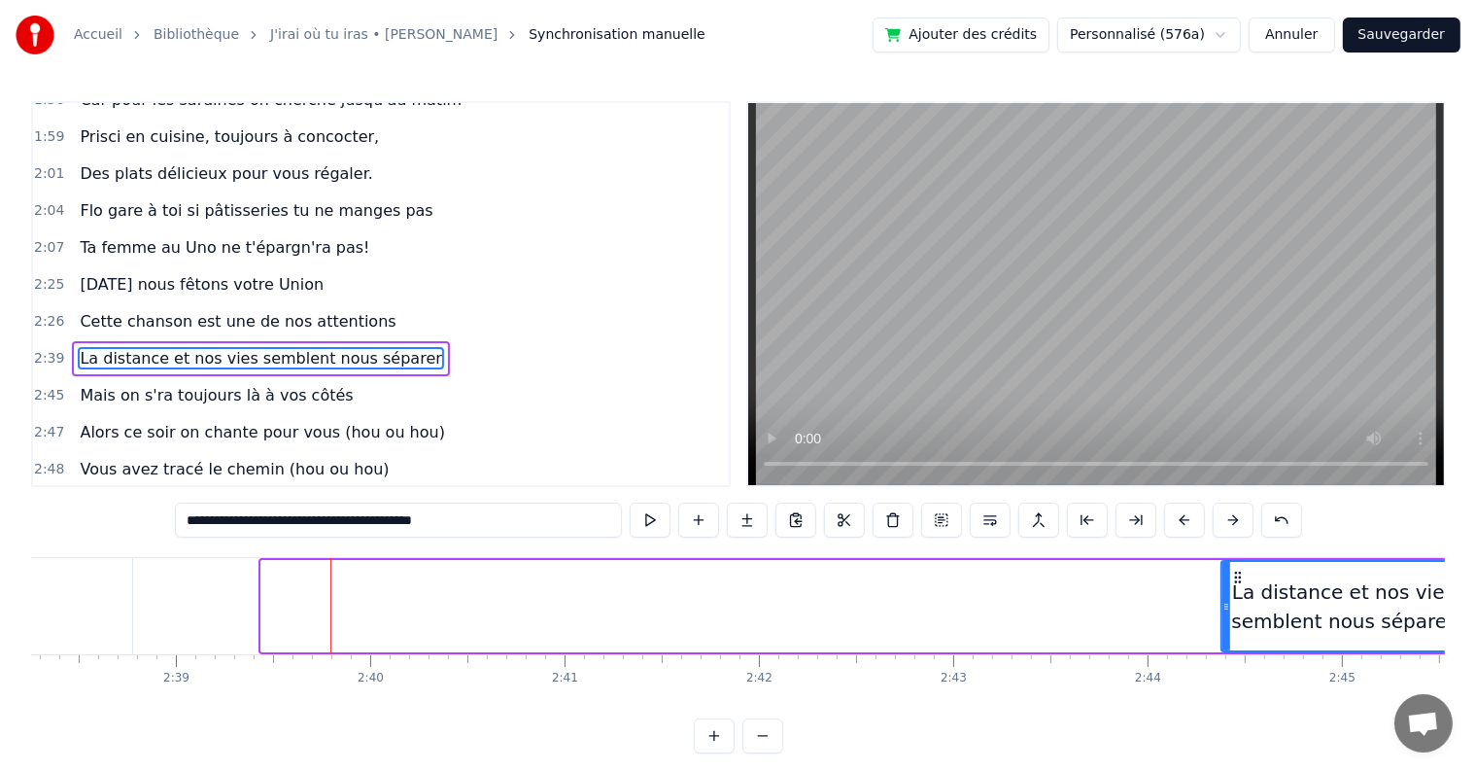
drag, startPoint x: 264, startPoint y: 608, endPoint x: 1225, endPoint y: 591, distance: 960.4
click at [1225, 591] on div at bounding box center [1227, 606] width 8 height 88
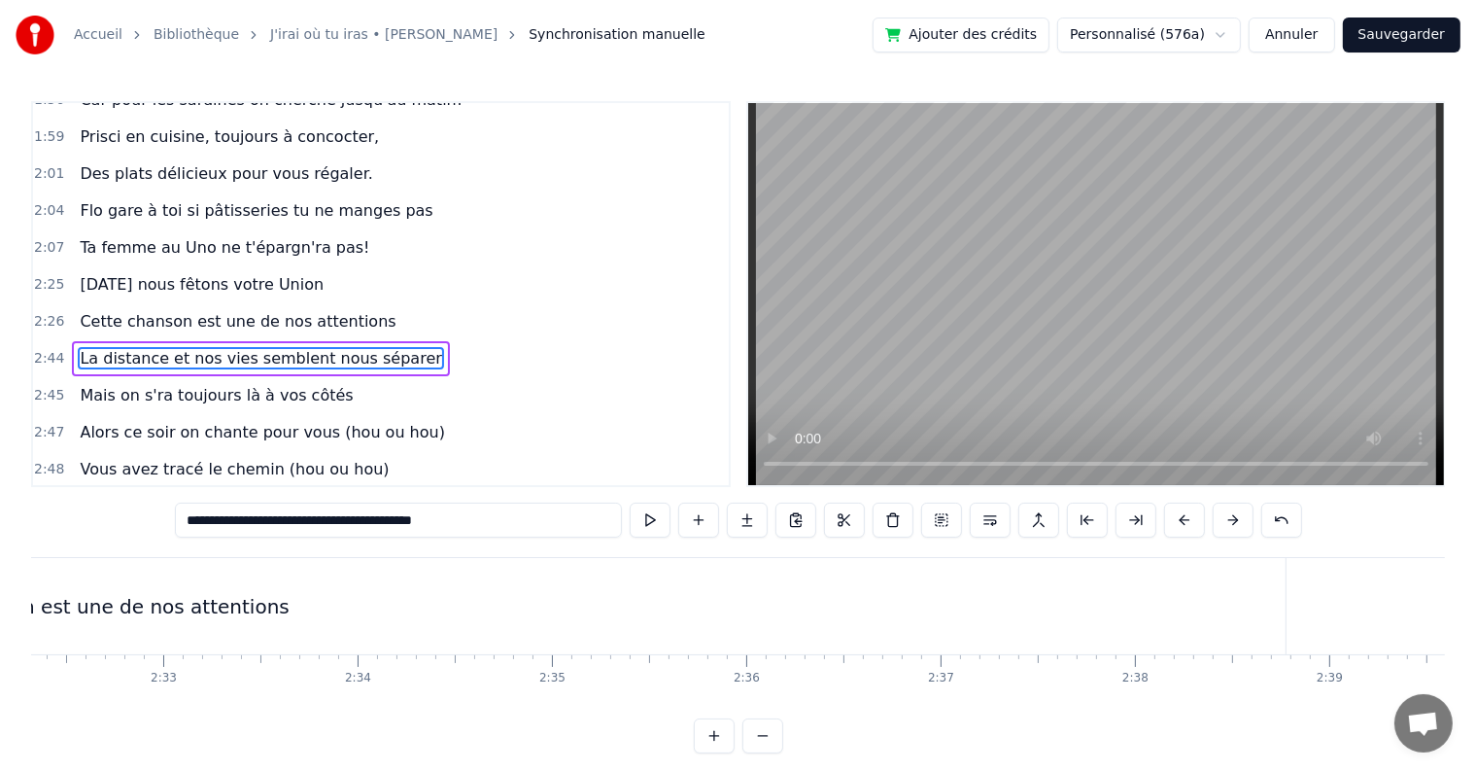
scroll to position [0, 29310]
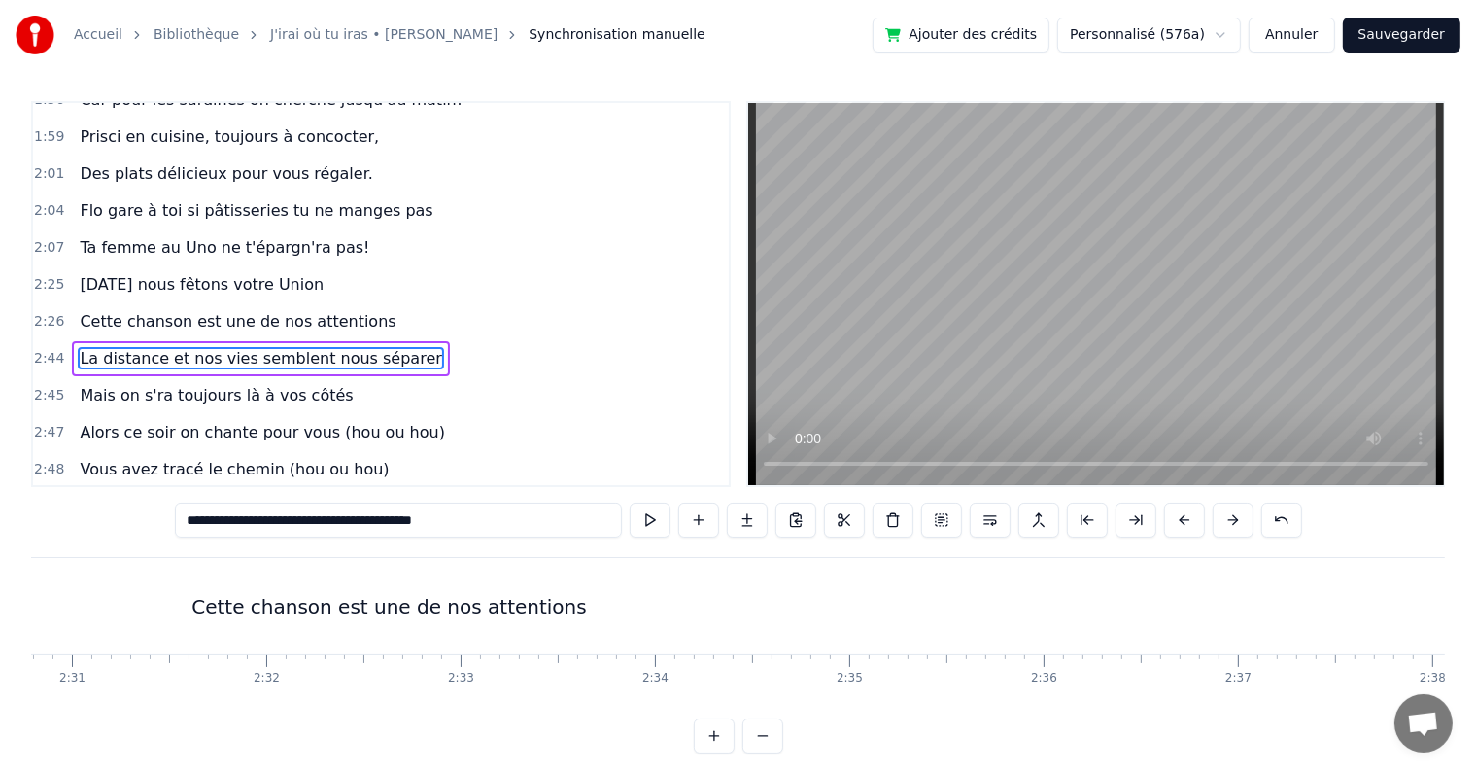
click at [494, 625] on div "Cette chanson est une de nos attentions" at bounding box center [389, 606] width 2388 height 96
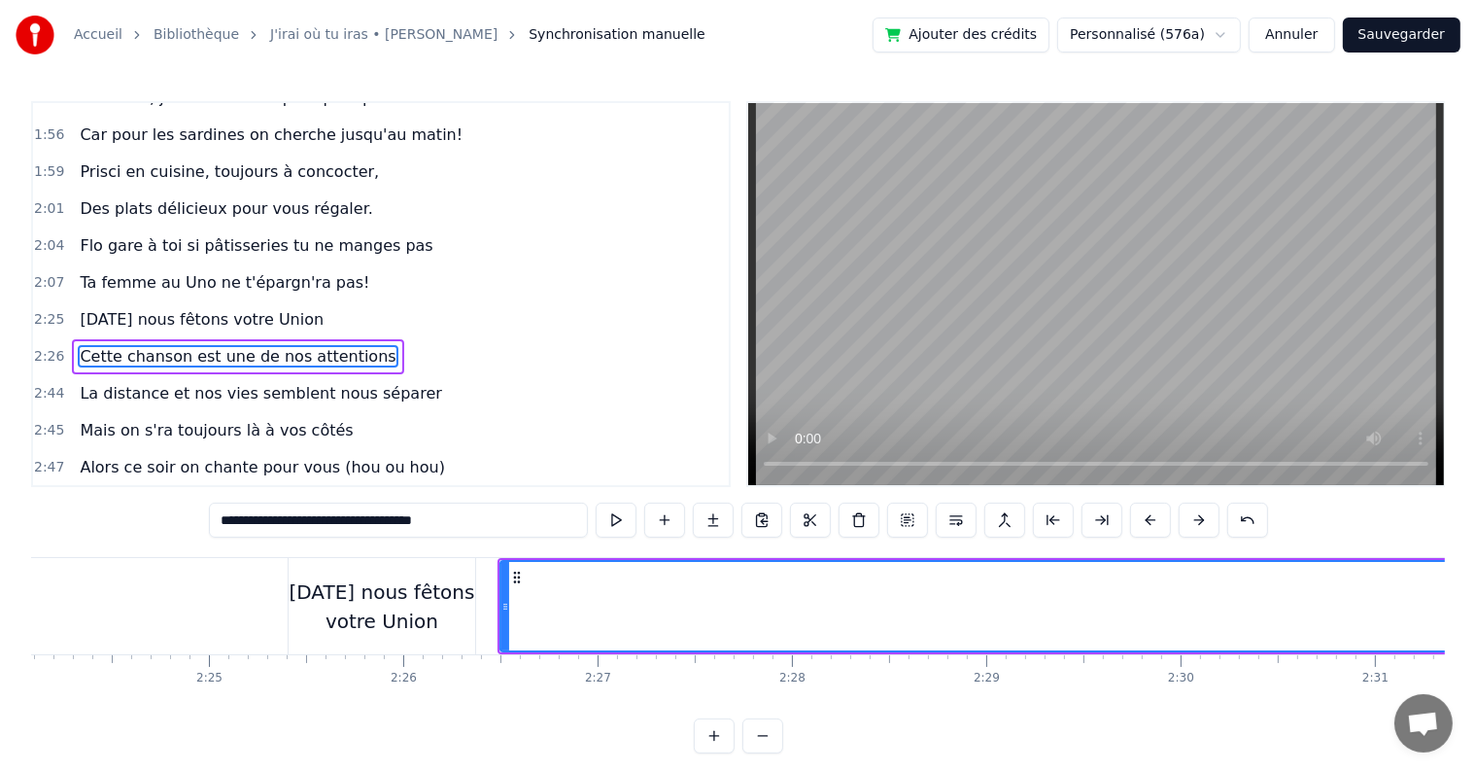
scroll to position [0, 27916]
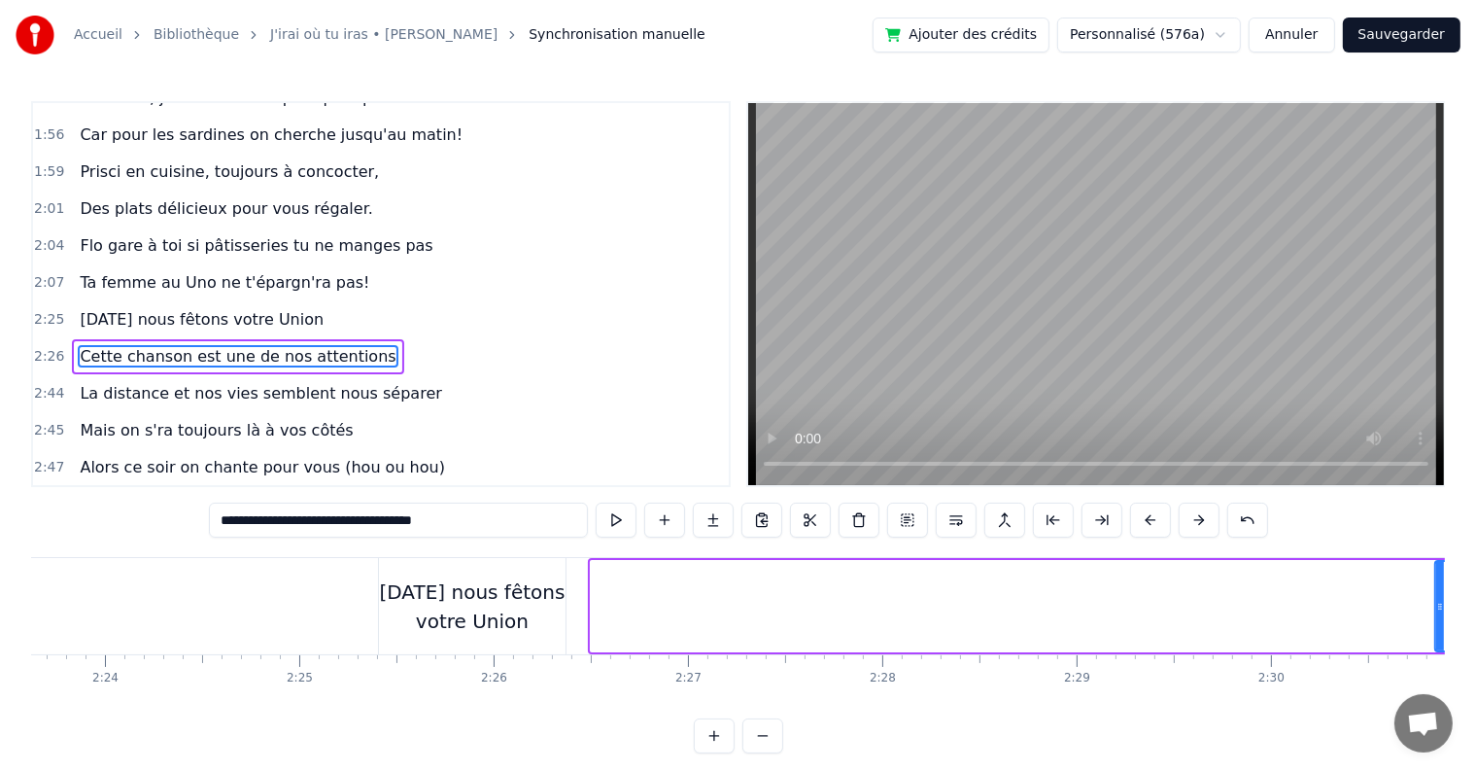
drag, startPoint x: 592, startPoint y: 606, endPoint x: 1436, endPoint y: 617, distance: 844.6
click at [1436, 617] on div at bounding box center [1440, 606] width 8 height 88
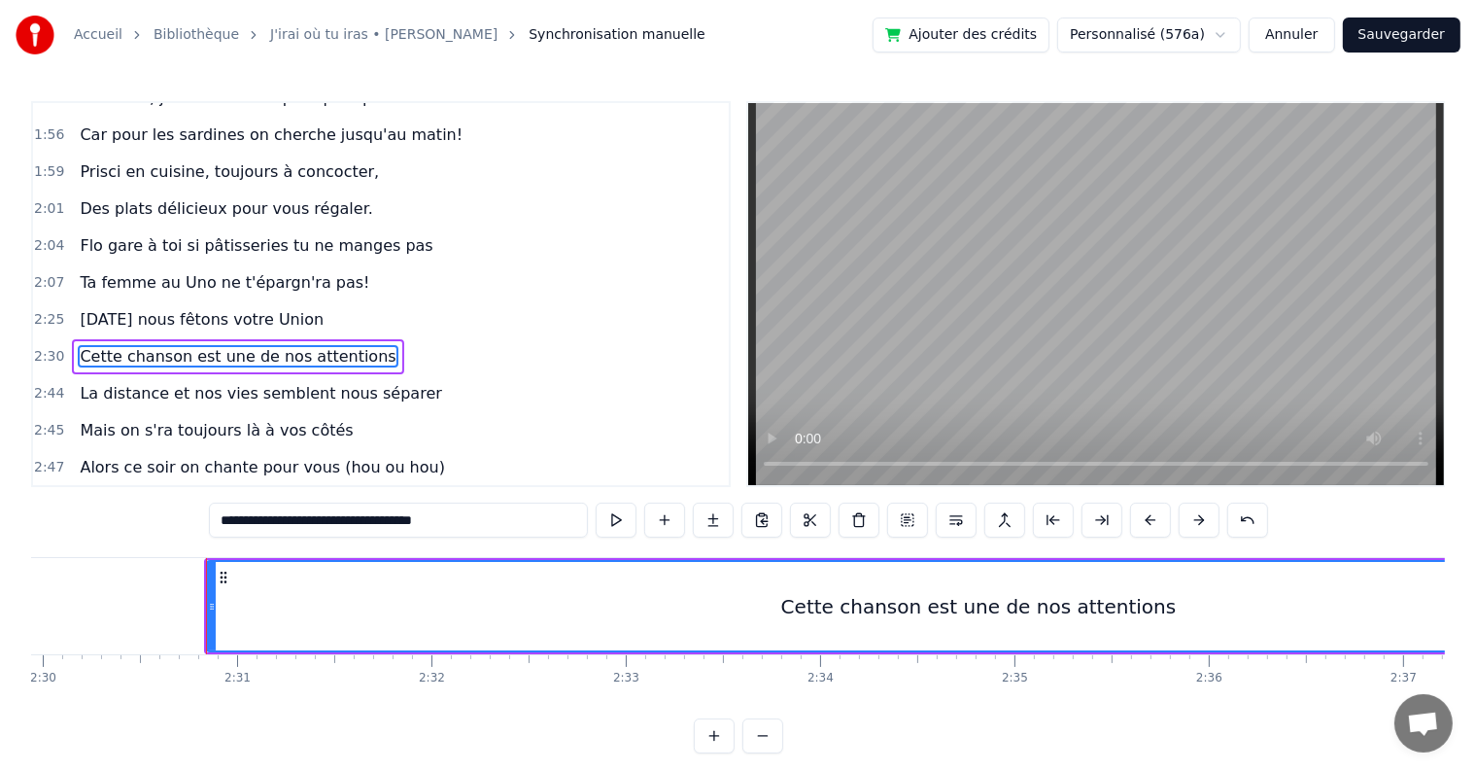
scroll to position [0, 29223]
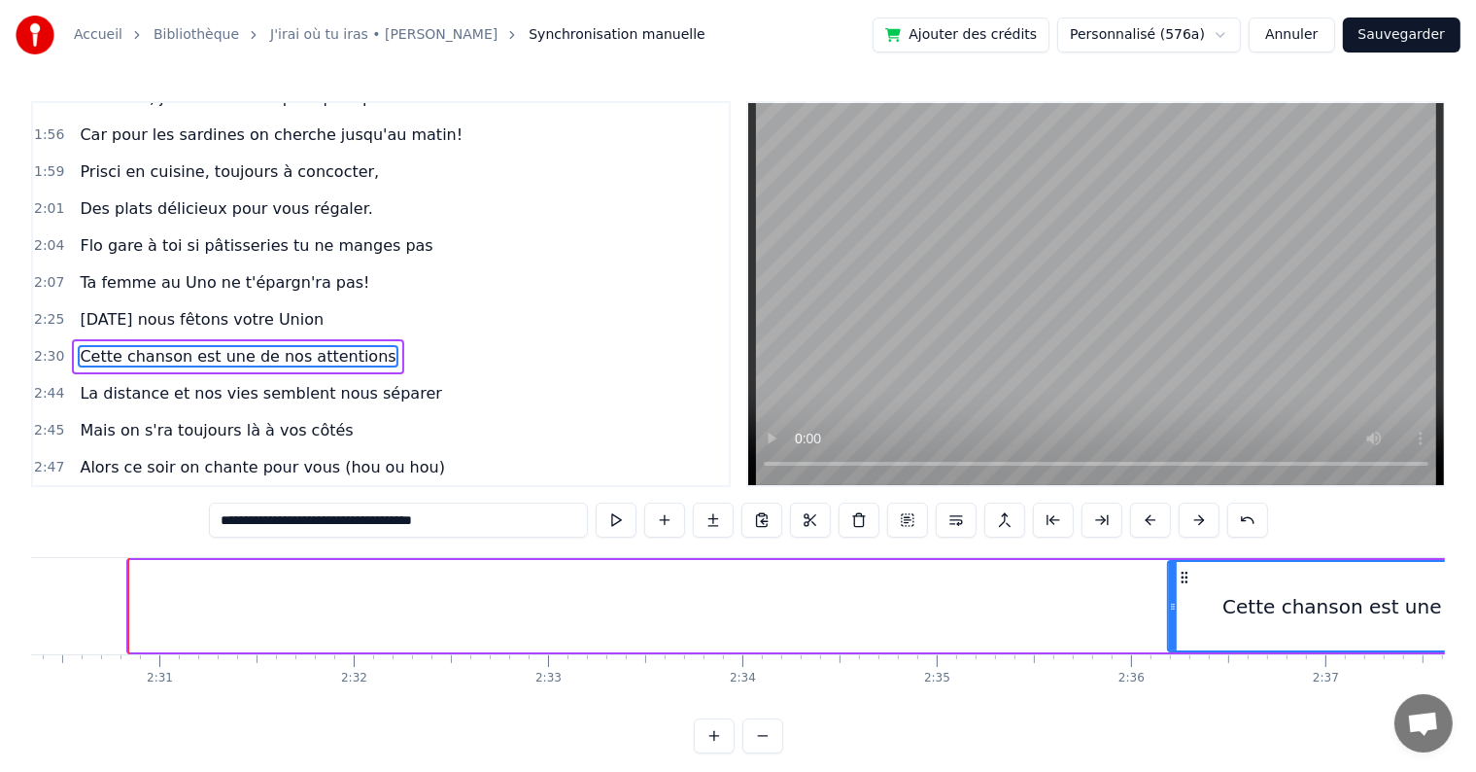
drag, startPoint x: 129, startPoint y: 605, endPoint x: 1168, endPoint y: 624, distance: 1039.1
click at [1169, 624] on div at bounding box center [1173, 606] width 8 height 88
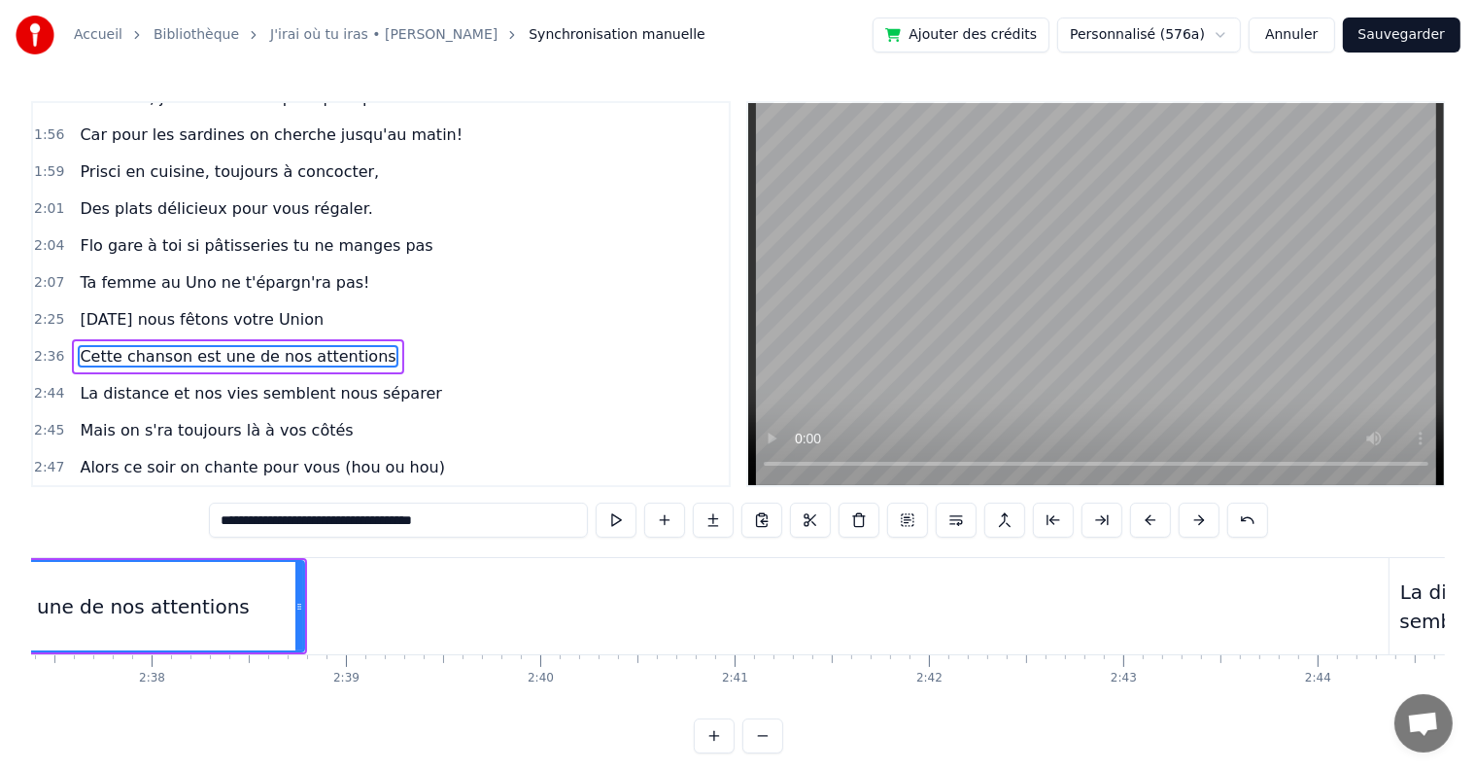
scroll to position [0, 30476]
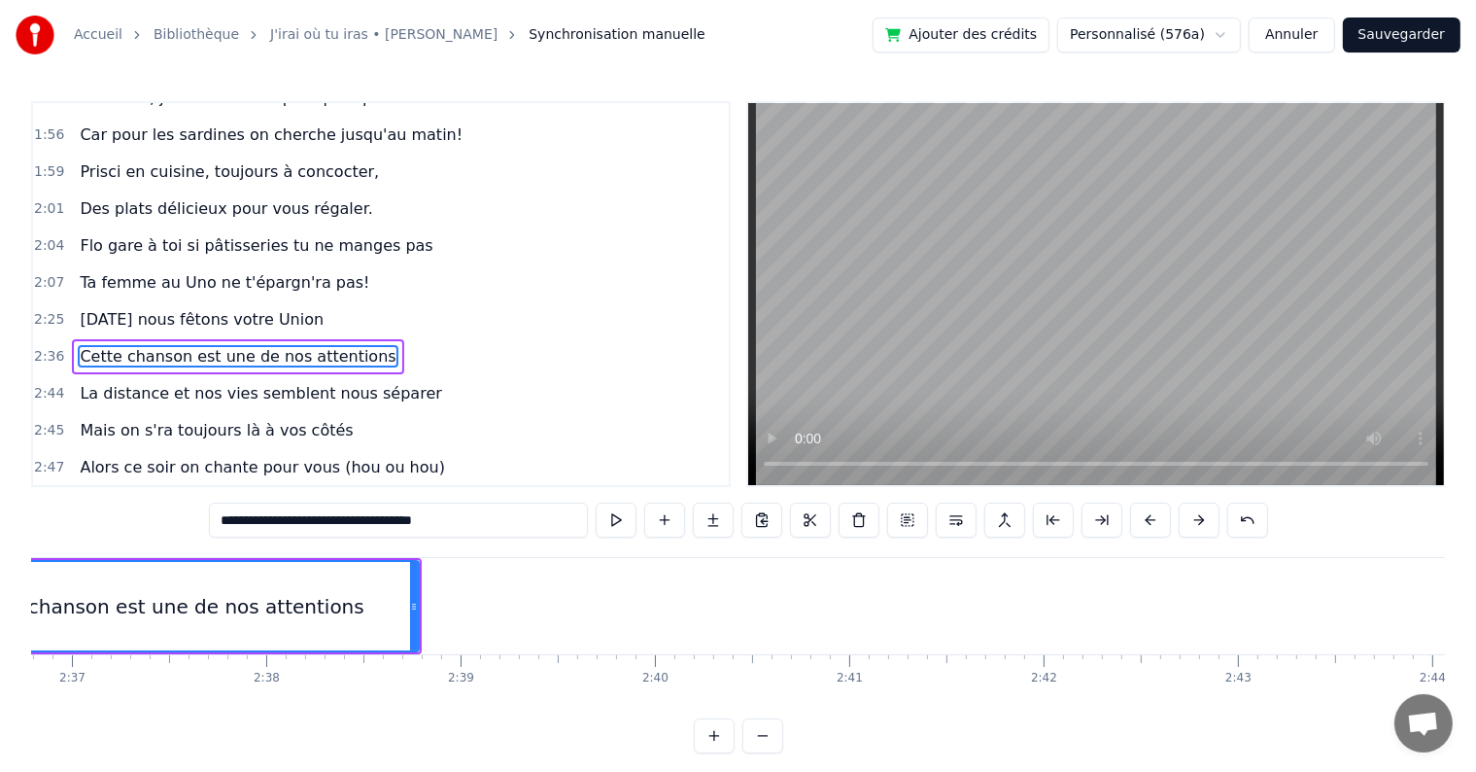
click at [418, 599] on div "Cette chanson est une de nos attentions" at bounding box center [167, 606] width 506 height 92
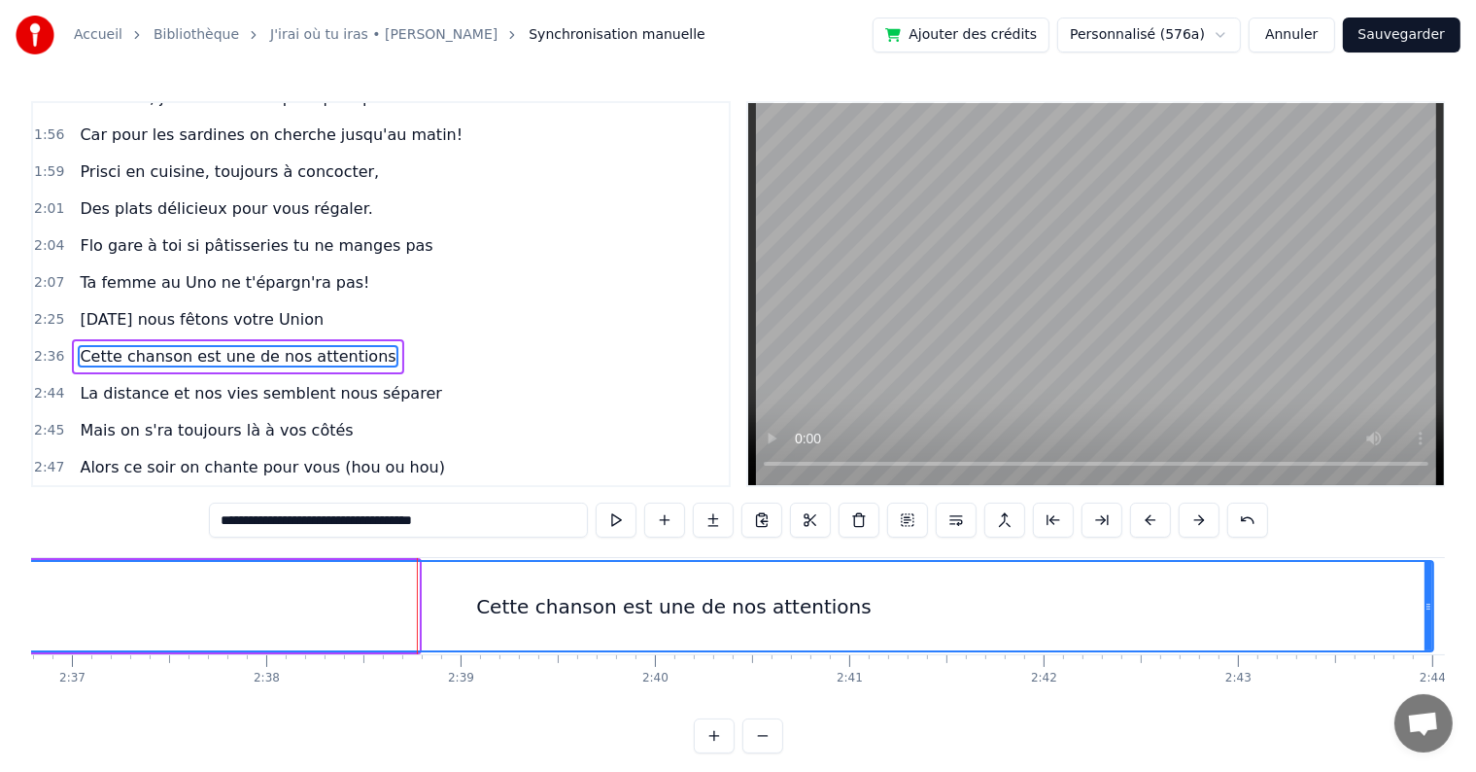
drag, startPoint x: 411, startPoint y: 599, endPoint x: 1425, endPoint y: 608, distance: 1013.7
click at [1427, 607] on icon at bounding box center [1429, 607] width 8 height 16
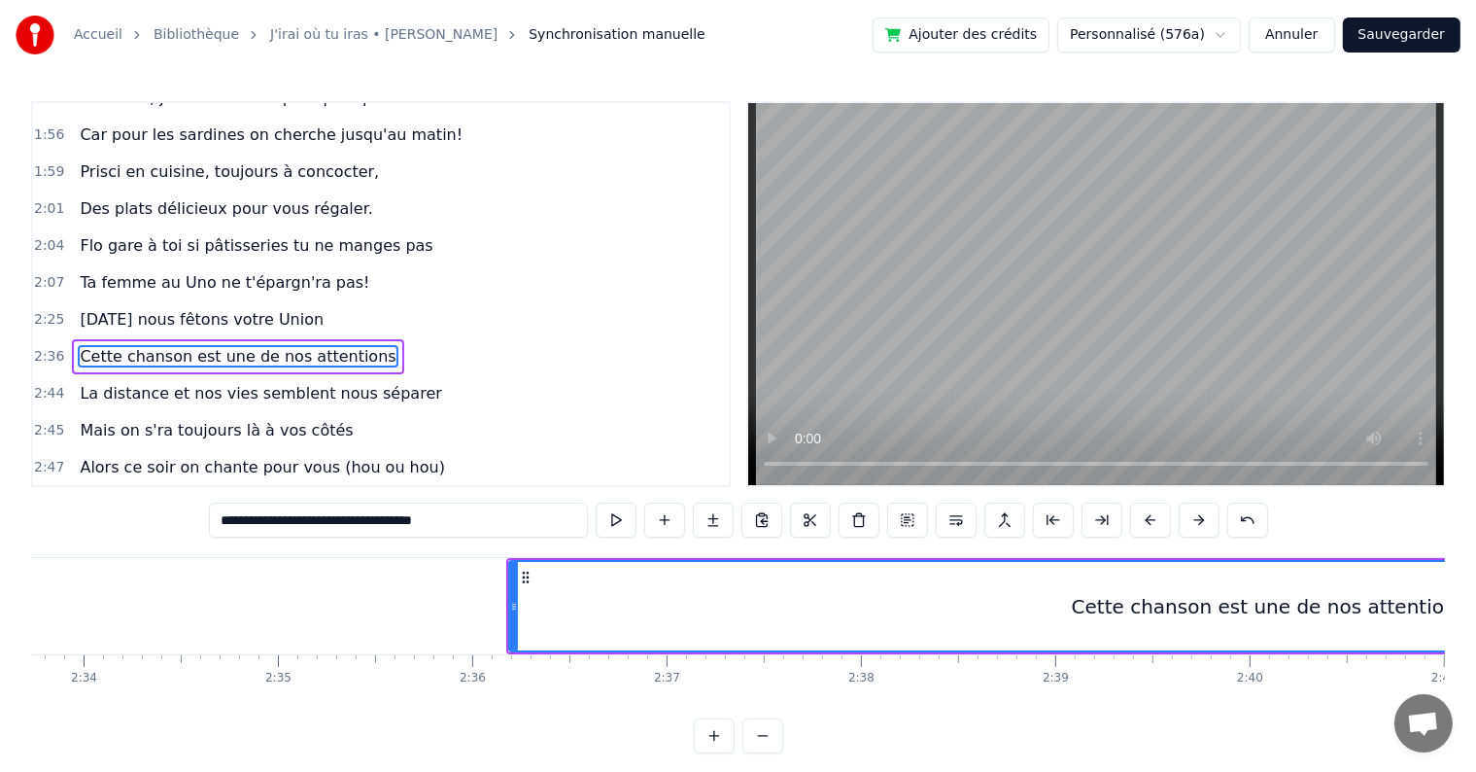
scroll to position [0, 29814]
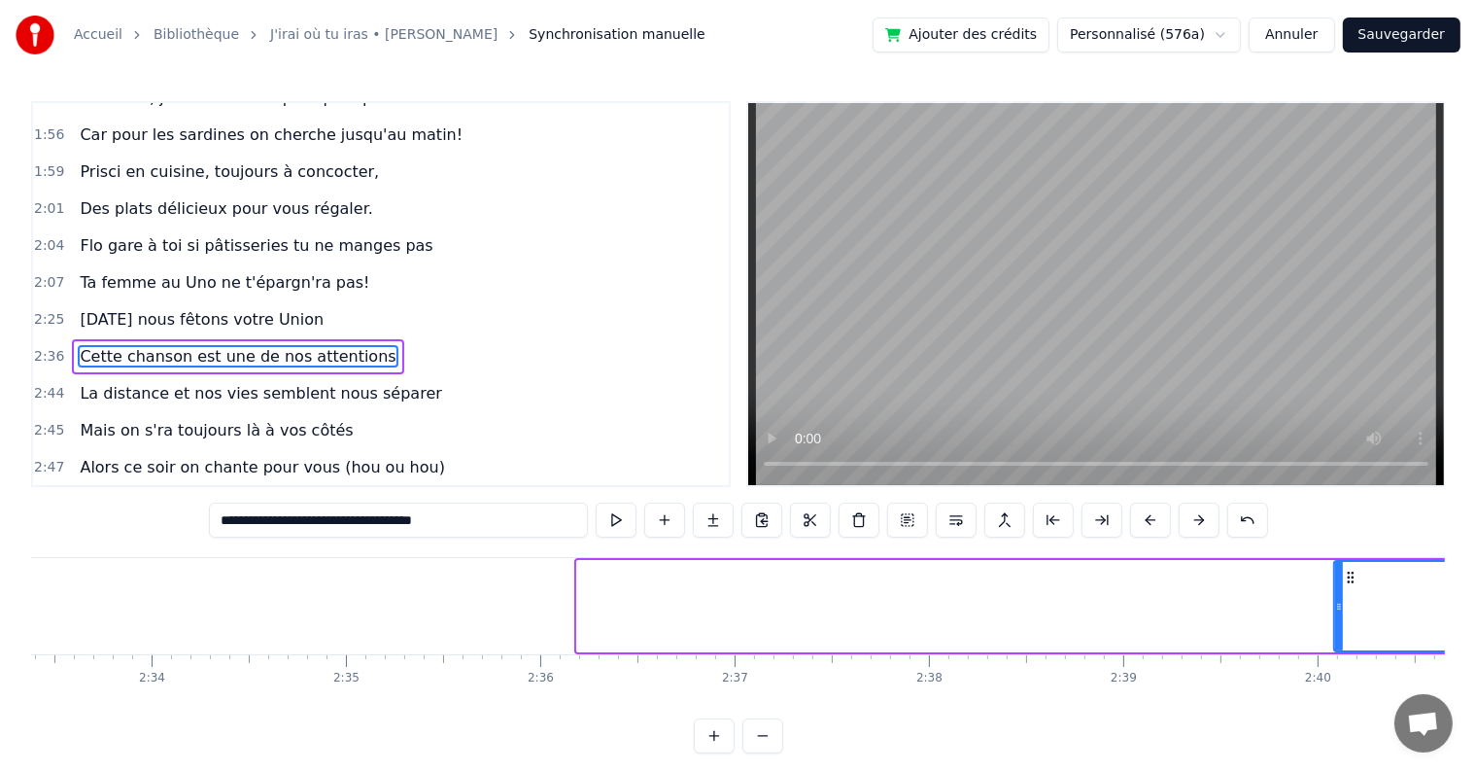
drag, startPoint x: 580, startPoint y: 602, endPoint x: 1338, endPoint y: 631, distance: 758.6
click at [1338, 631] on div at bounding box center [1339, 606] width 8 height 88
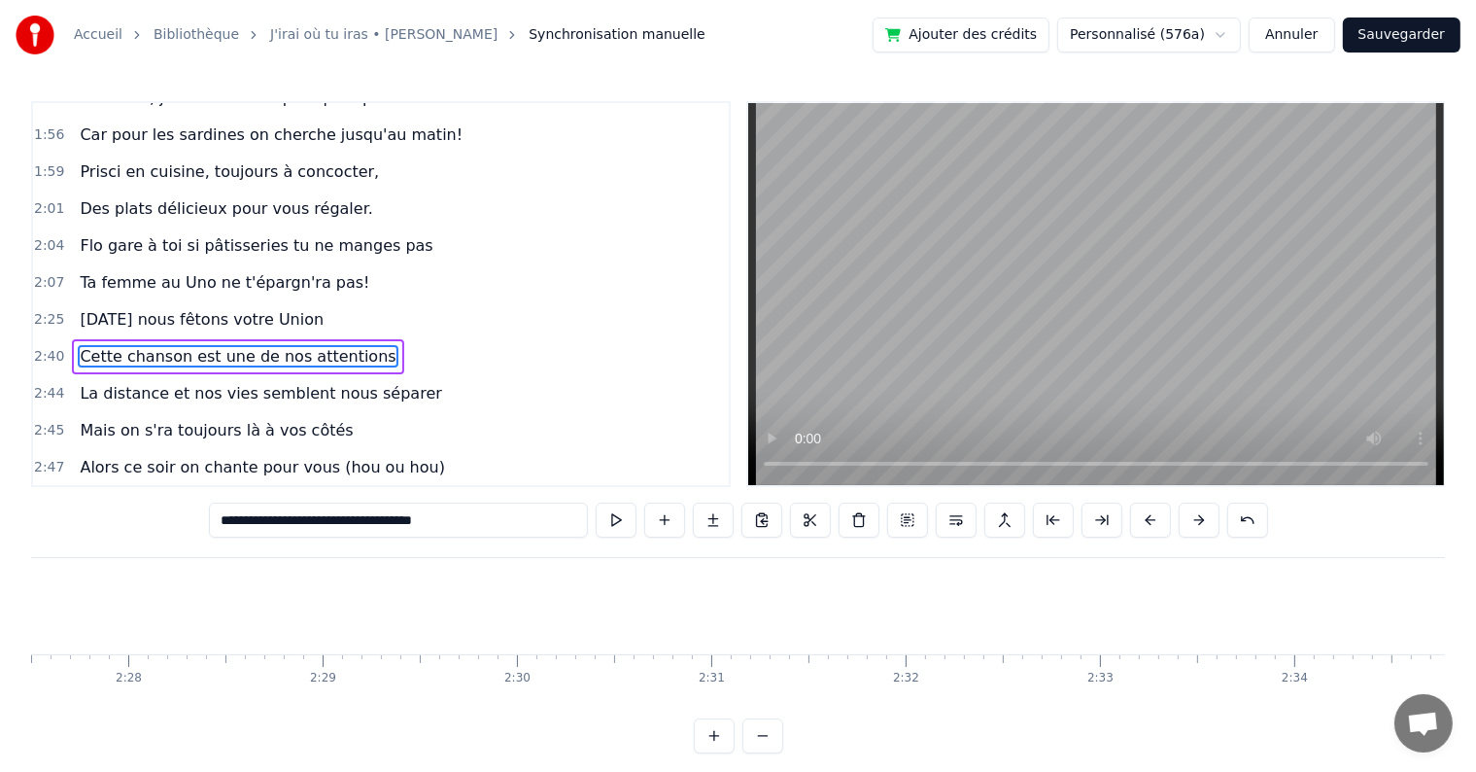
scroll to position [0, 27961]
click at [461, 611] on div "[DATE] nous fêtons votre Union" at bounding box center [427, 606] width 187 height 58
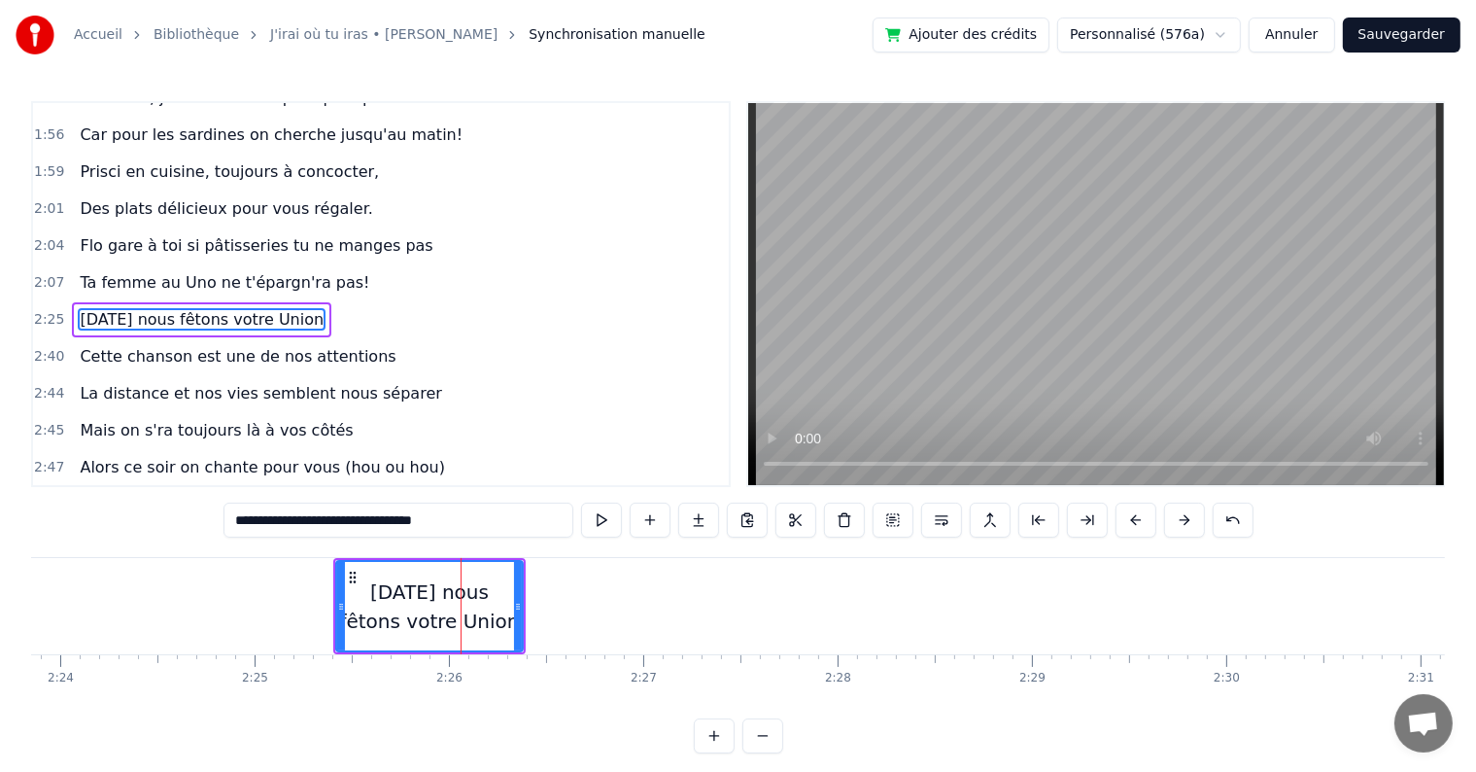
scroll to position [1686, 0]
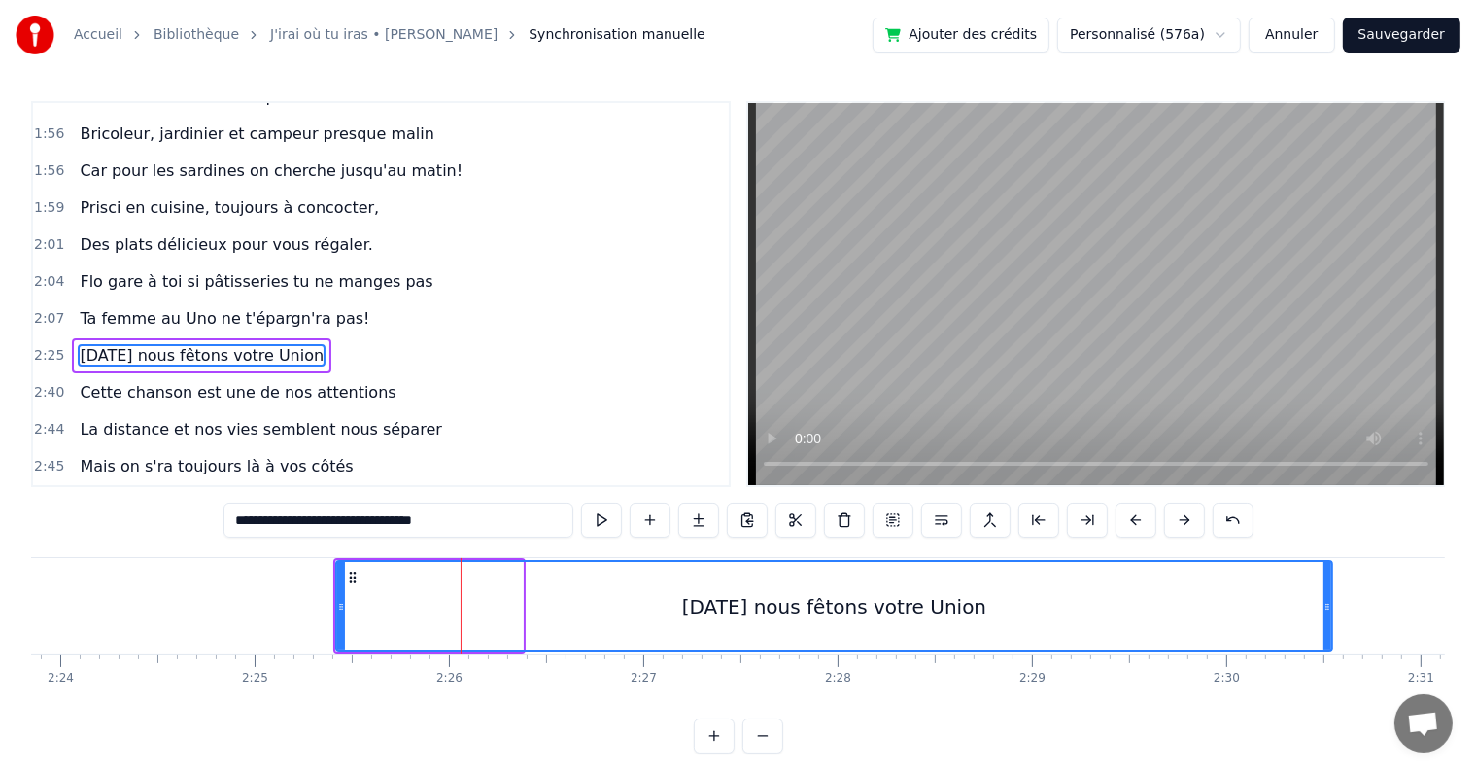
drag, startPoint x: 521, startPoint y: 606, endPoint x: 1308, endPoint y: 608, distance: 787.2
click at [1331, 605] on div "[DATE] nous fêtons votre Union" at bounding box center [834, 606] width 998 height 92
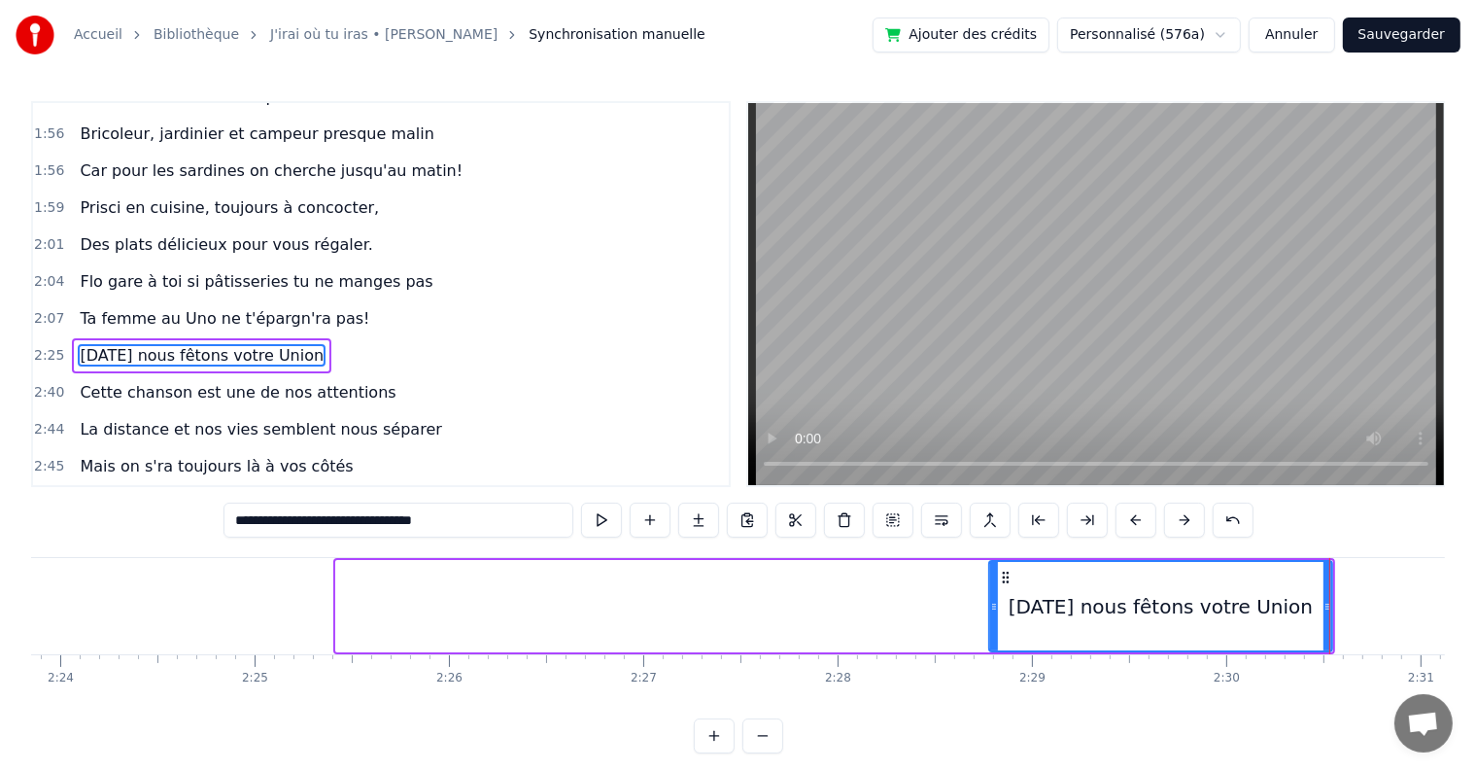
drag, startPoint x: 338, startPoint y: 607, endPoint x: 993, endPoint y: 621, distance: 655.2
click at [993, 621] on div at bounding box center [994, 606] width 8 height 88
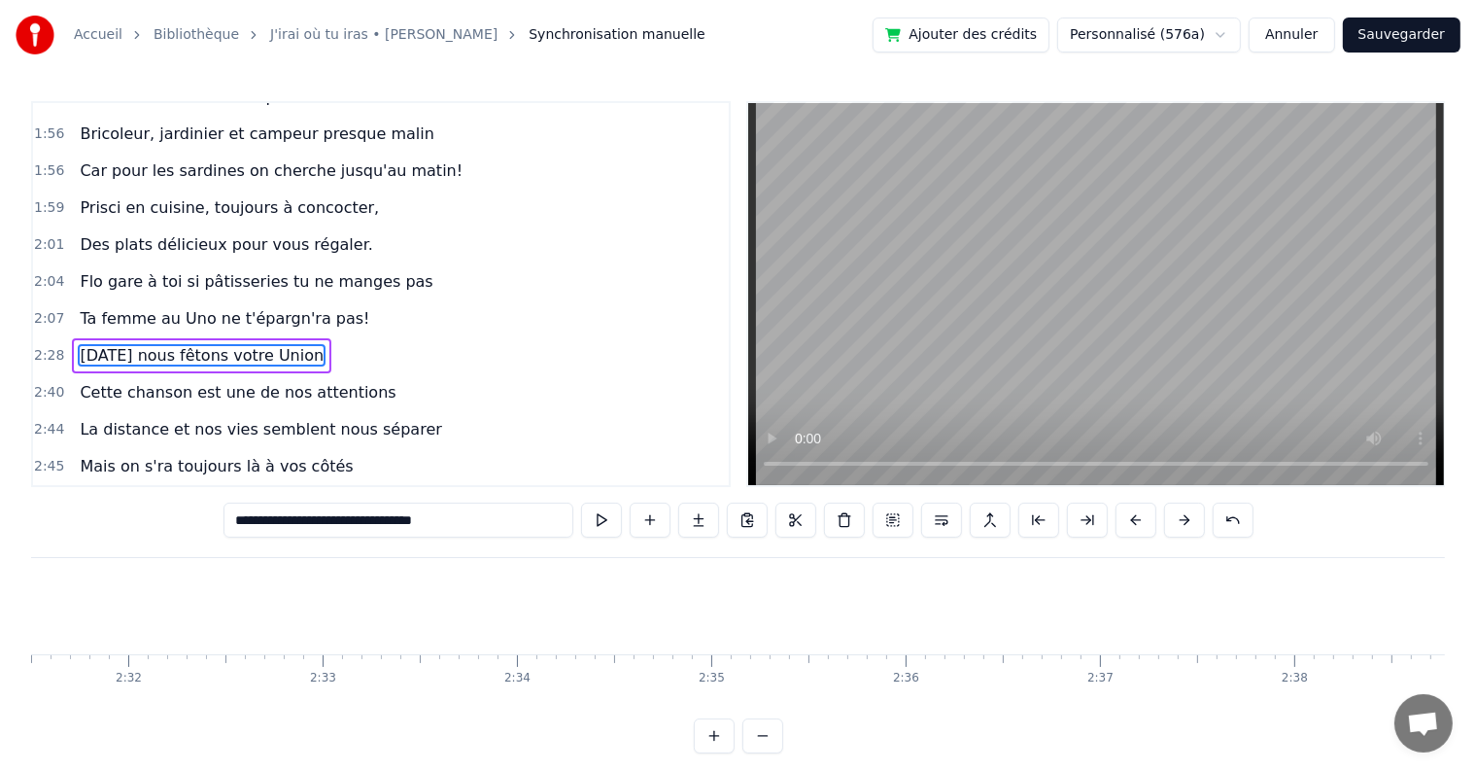
scroll to position [0, 29082]
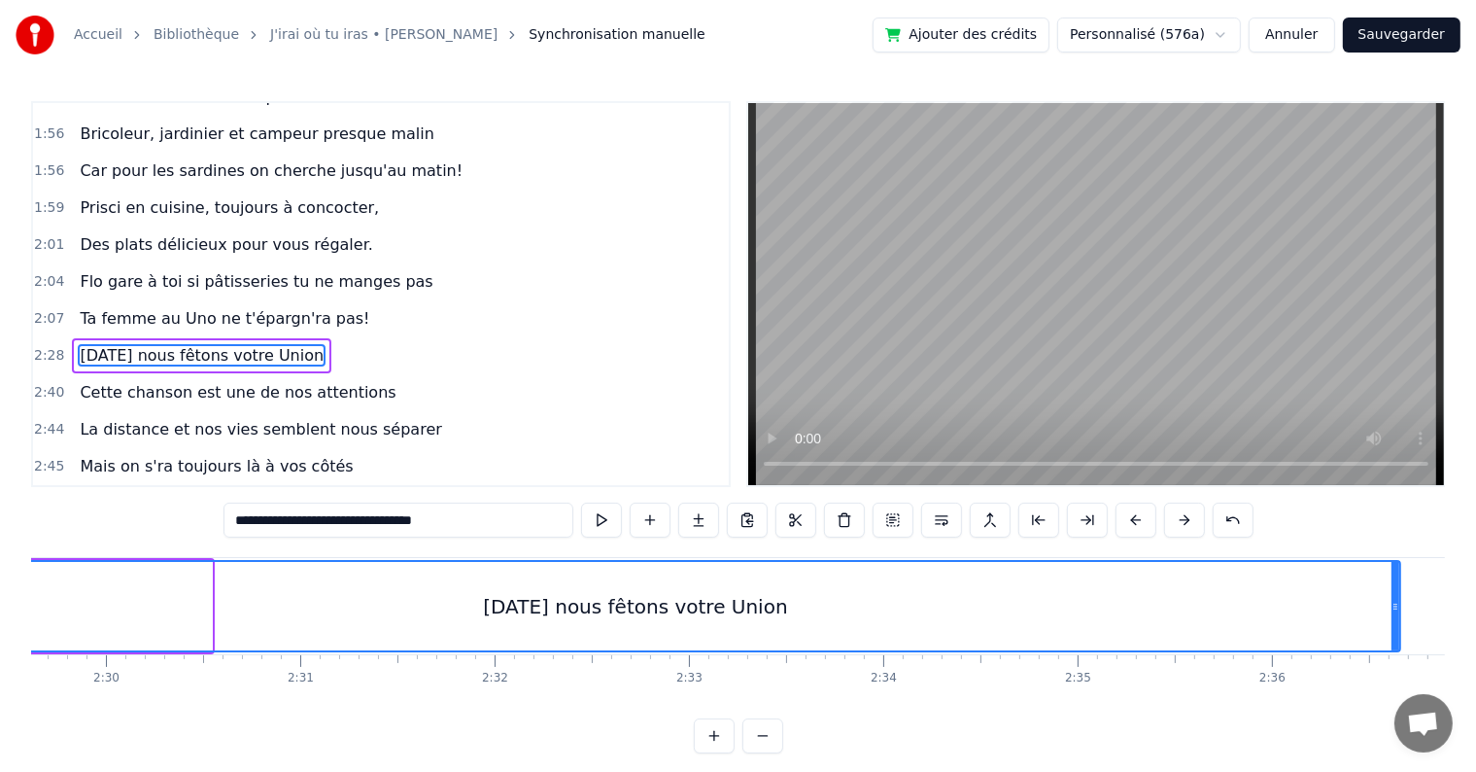
drag, startPoint x: 208, startPoint y: 606, endPoint x: 1397, endPoint y: 564, distance: 1189.4
click at [1397, 564] on div at bounding box center [1396, 606] width 8 height 88
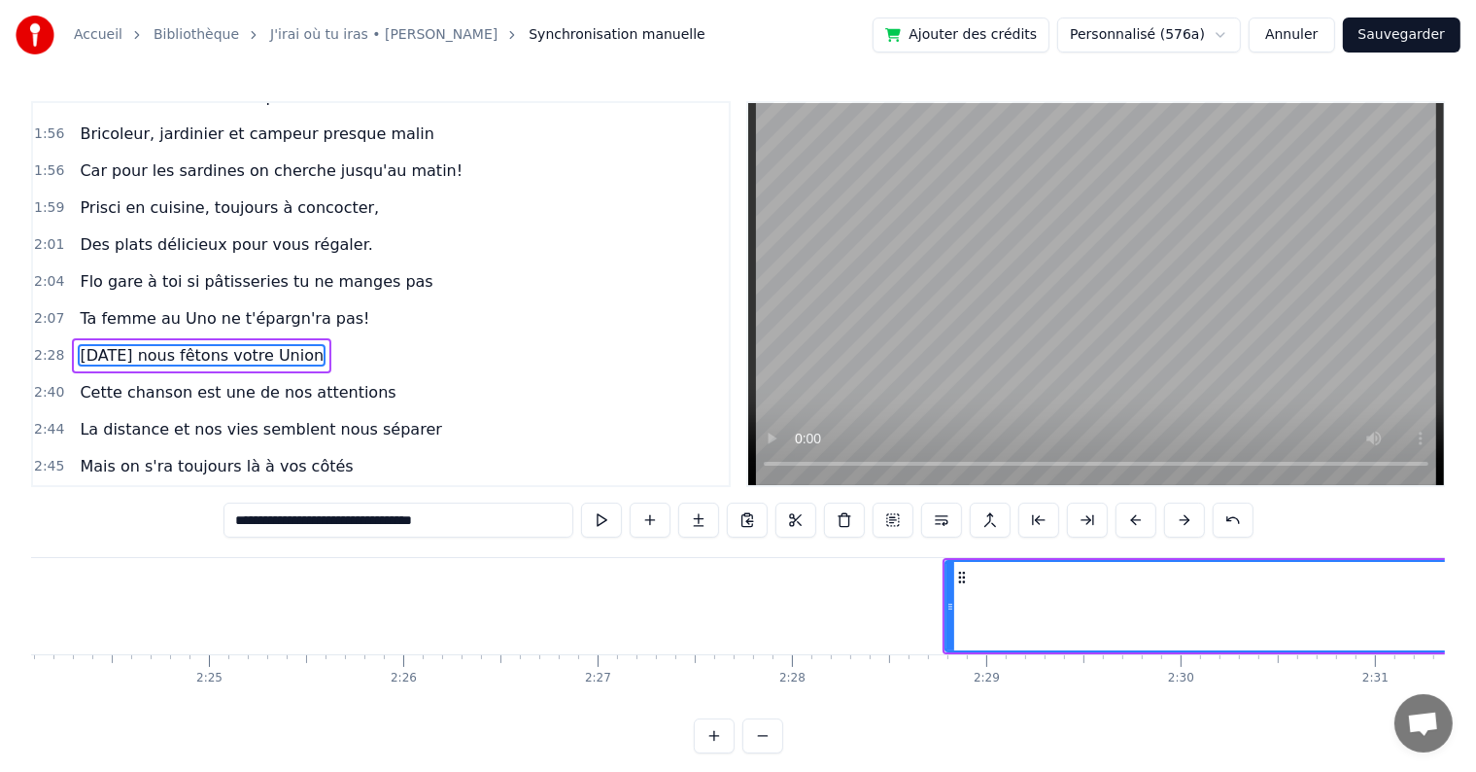
scroll to position [0, 28099]
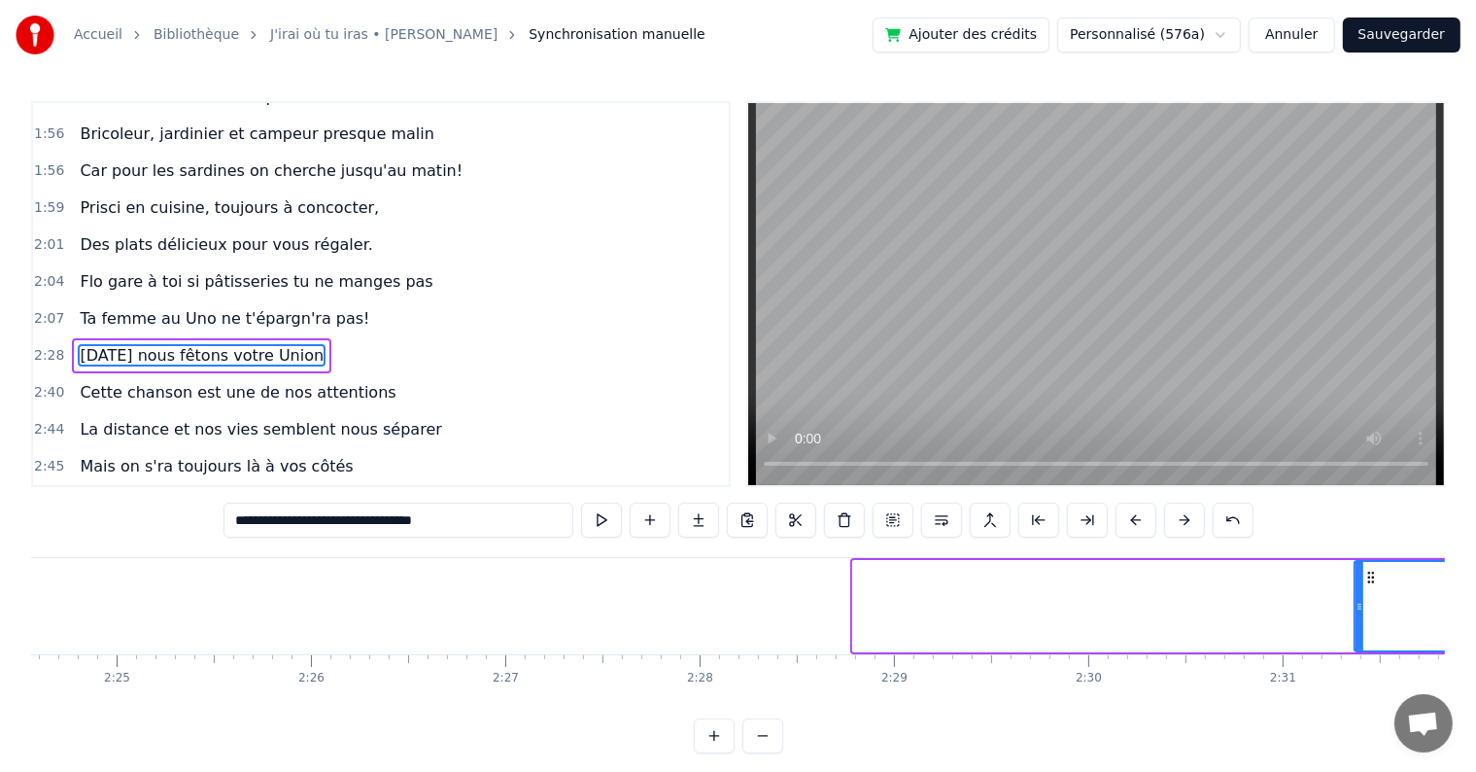
drag, startPoint x: 860, startPoint y: 598, endPoint x: 1367, endPoint y: 615, distance: 507.6
click at [1364, 615] on div at bounding box center [1360, 606] width 8 height 88
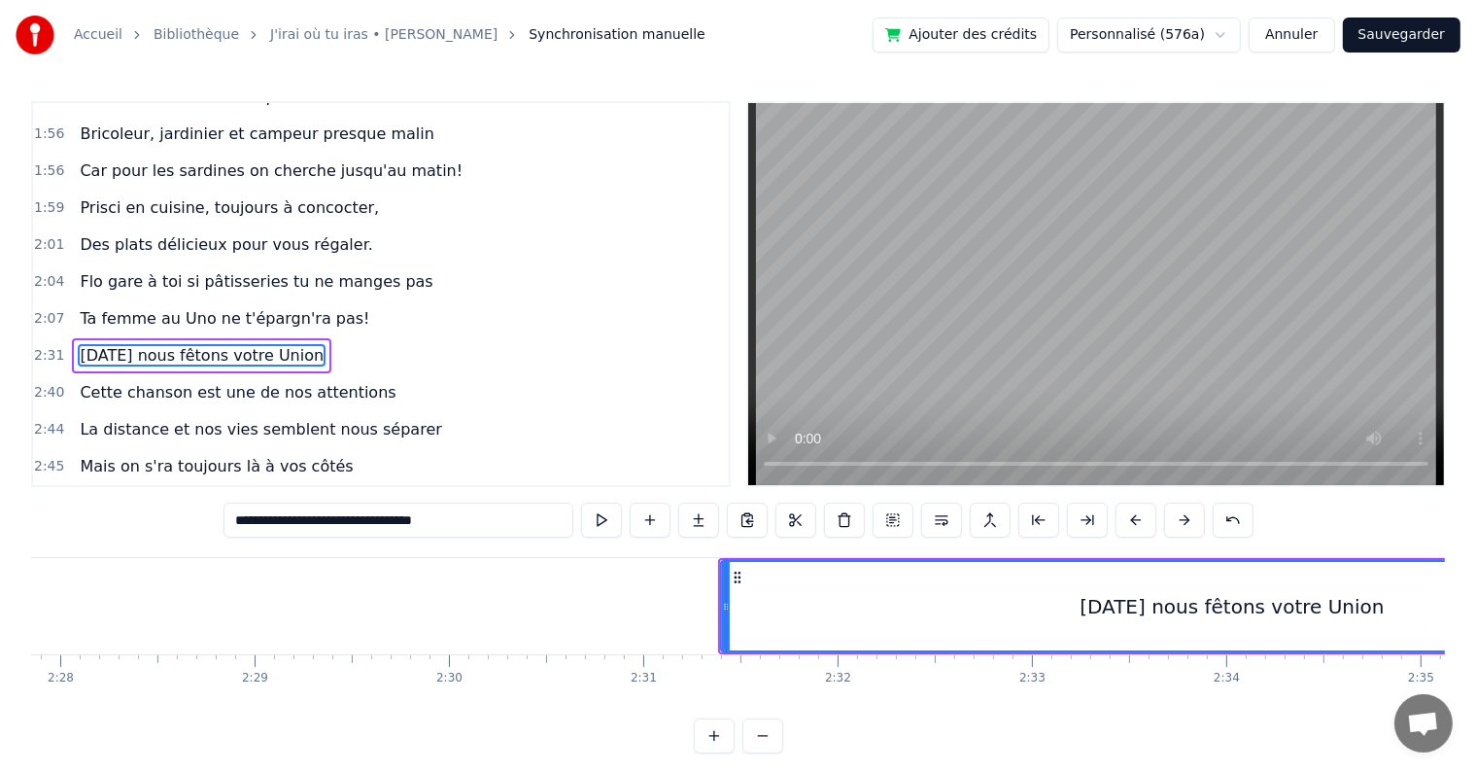
scroll to position [0, 28441]
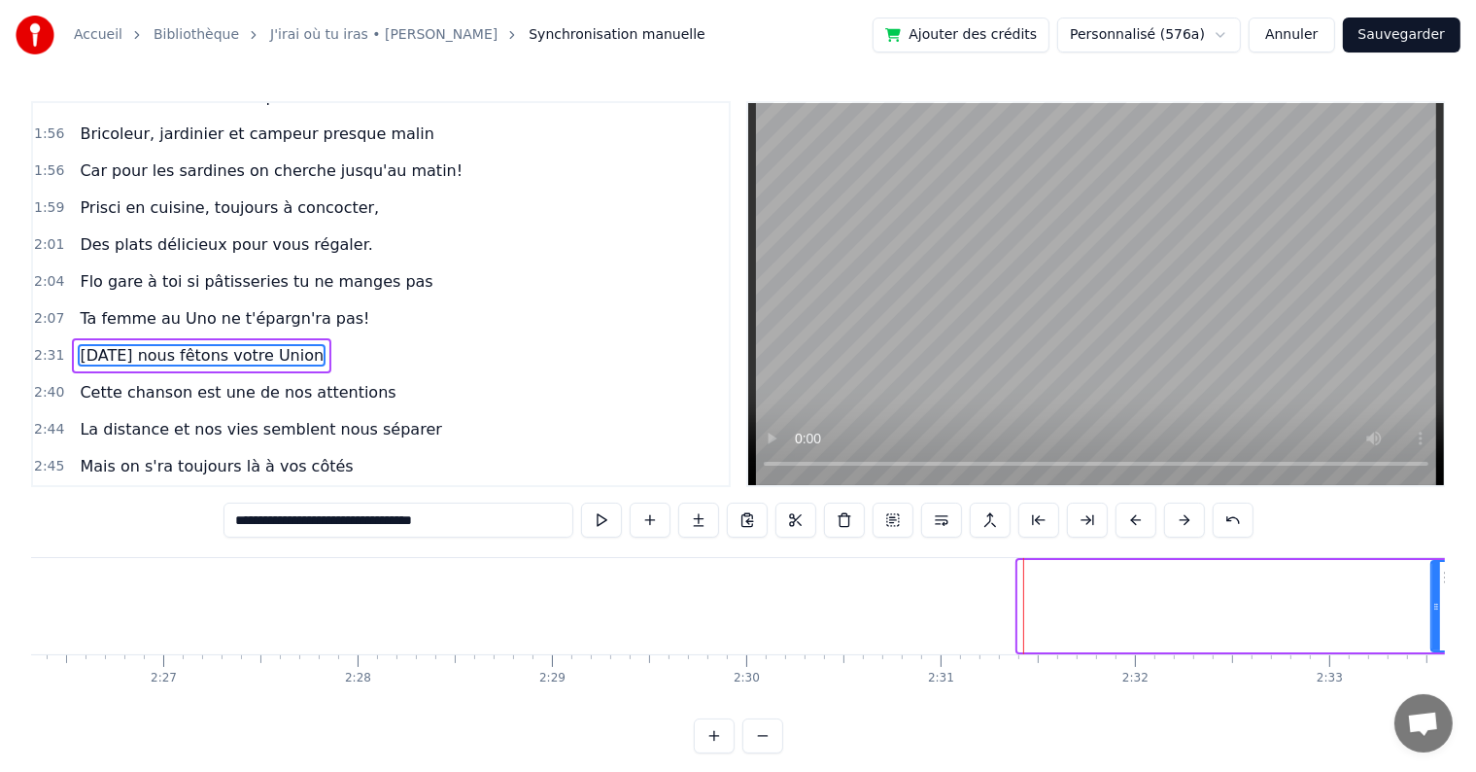
drag, startPoint x: 1019, startPoint y: 605, endPoint x: 1432, endPoint y: 630, distance: 413.8
click at [1433, 630] on div at bounding box center [1437, 606] width 8 height 88
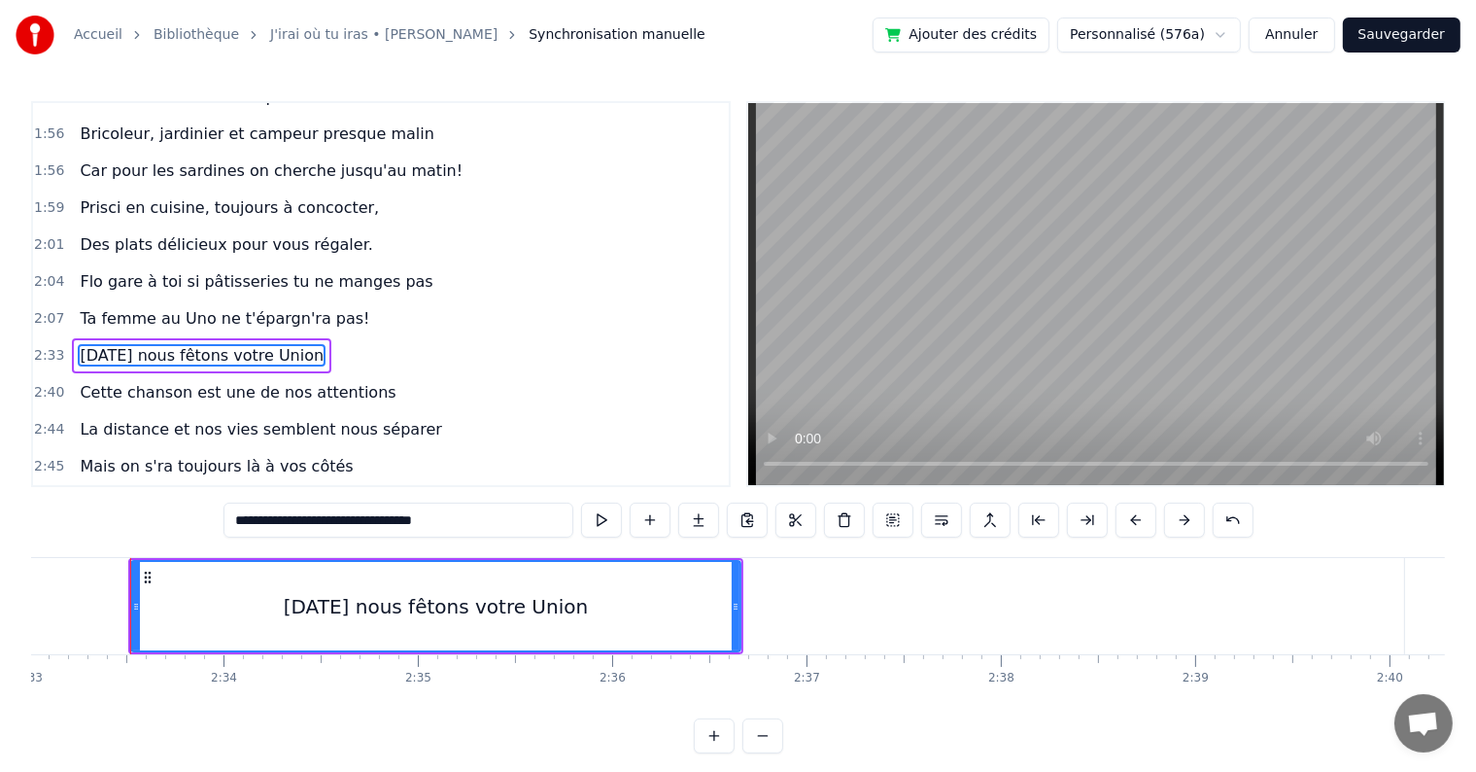
scroll to position [0, 29744]
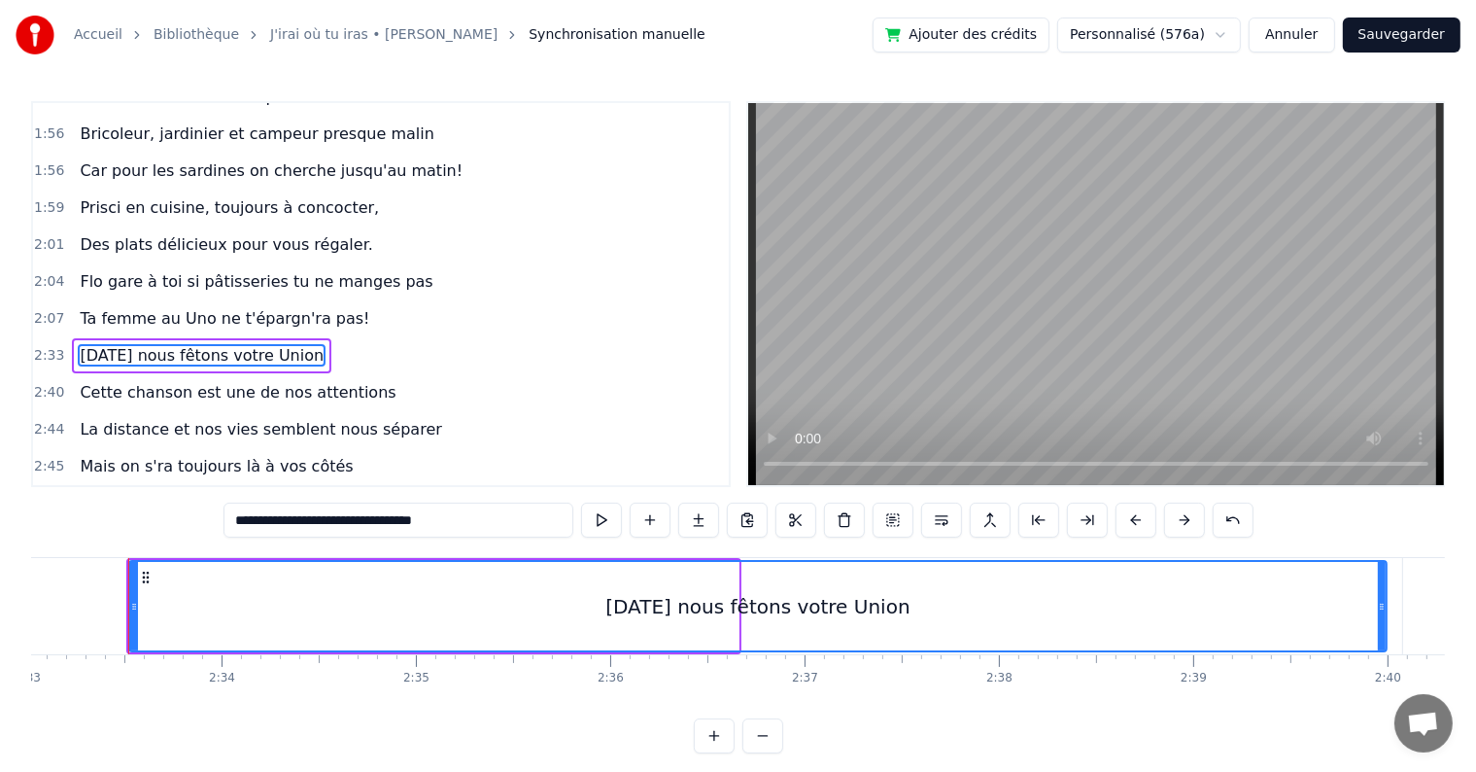
drag, startPoint x: 735, startPoint y: 598, endPoint x: 1383, endPoint y: 602, distance: 648.3
click at [1383, 602] on icon at bounding box center [1382, 607] width 8 height 16
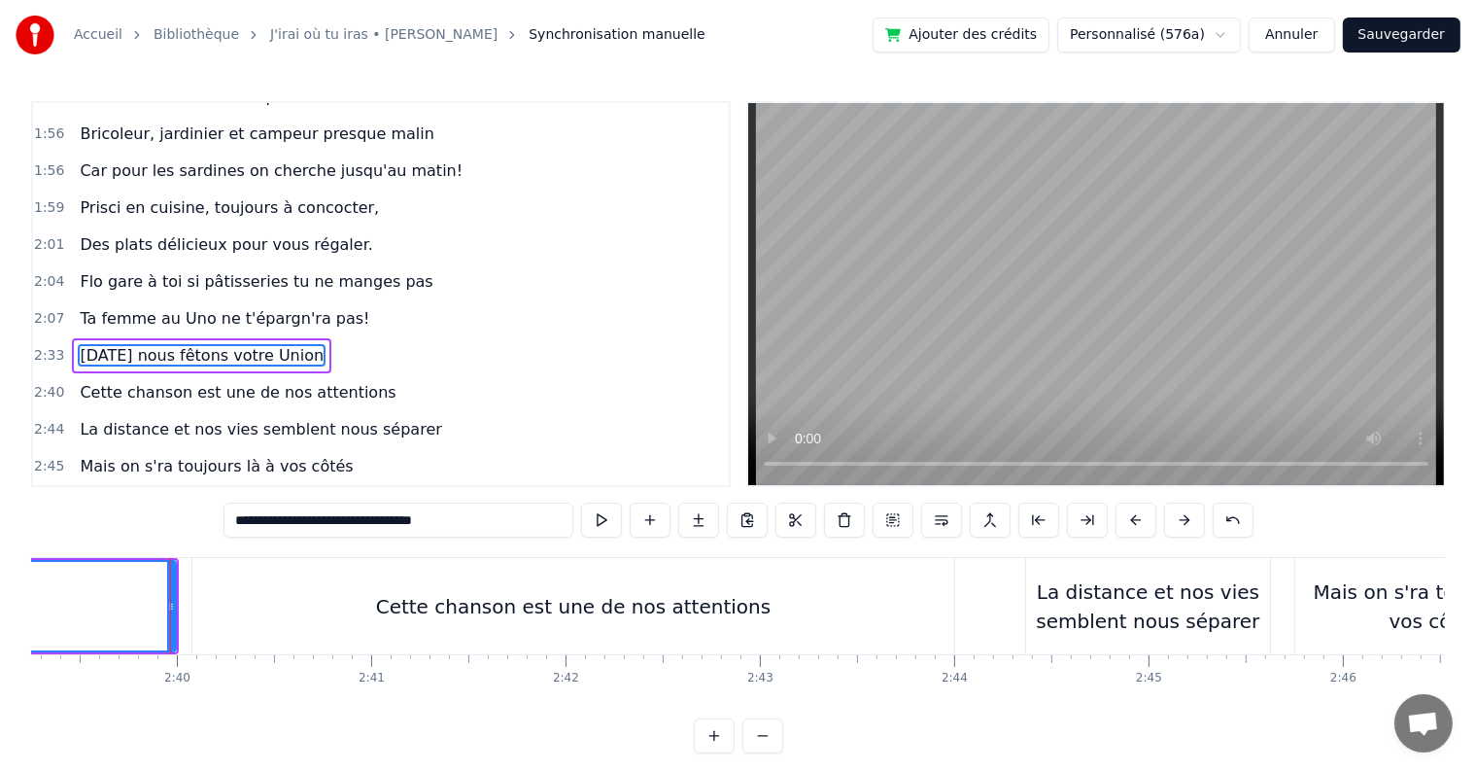
scroll to position [0, 30995]
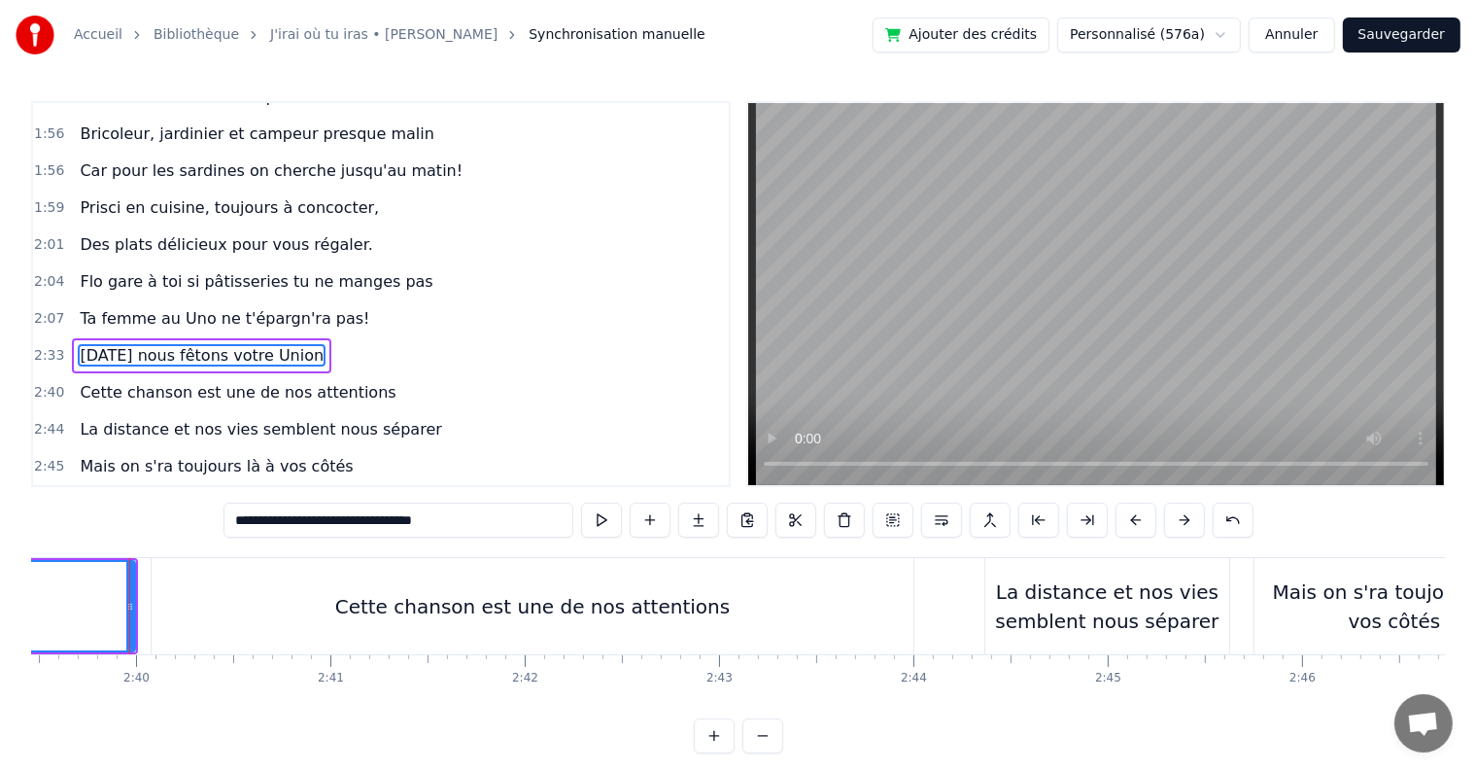
click at [688, 626] on div "Cette chanson est une de nos attentions" at bounding box center [533, 606] width 762 height 96
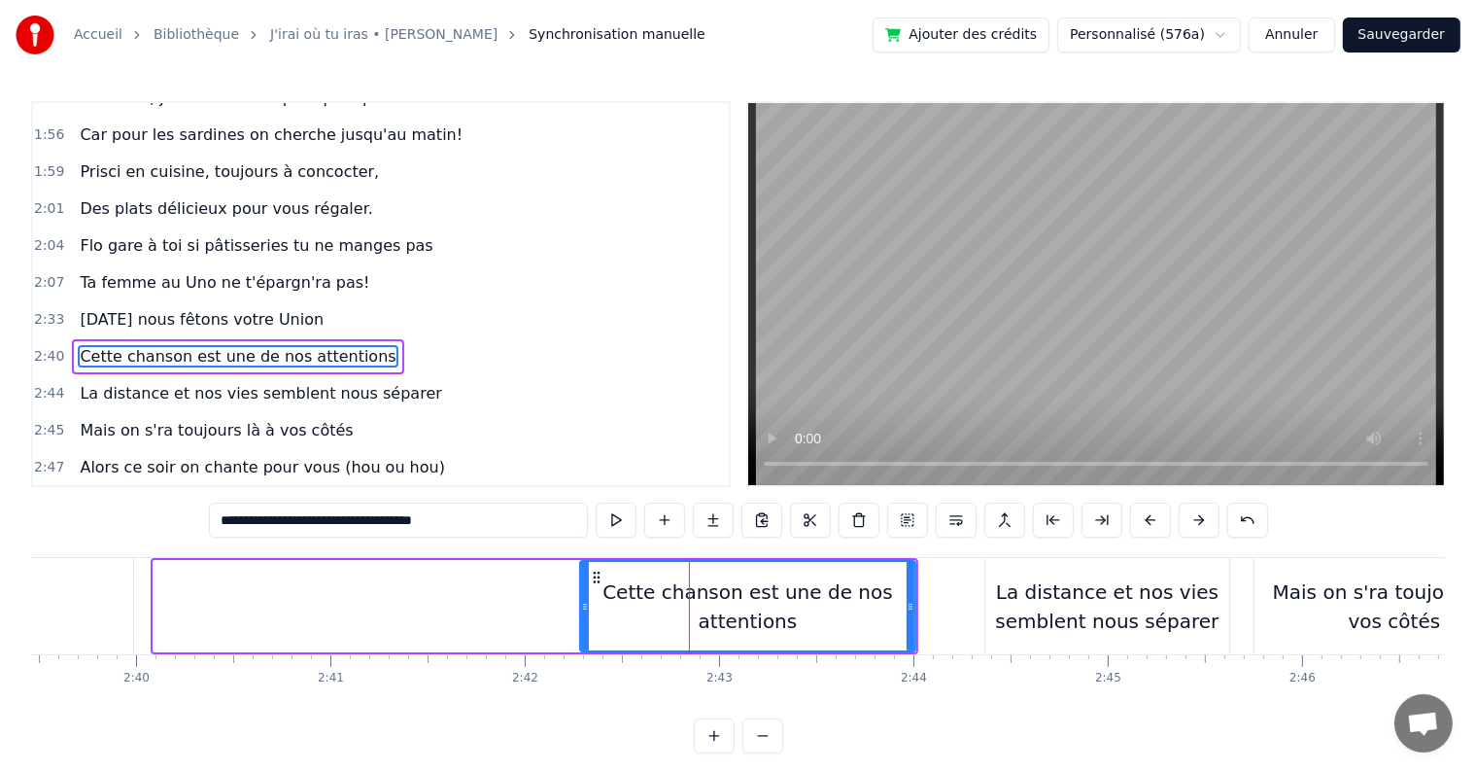
drag, startPoint x: 153, startPoint y: 599, endPoint x: 579, endPoint y: 577, distance: 427.2
click at [581, 577] on div at bounding box center [585, 606] width 8 height 88
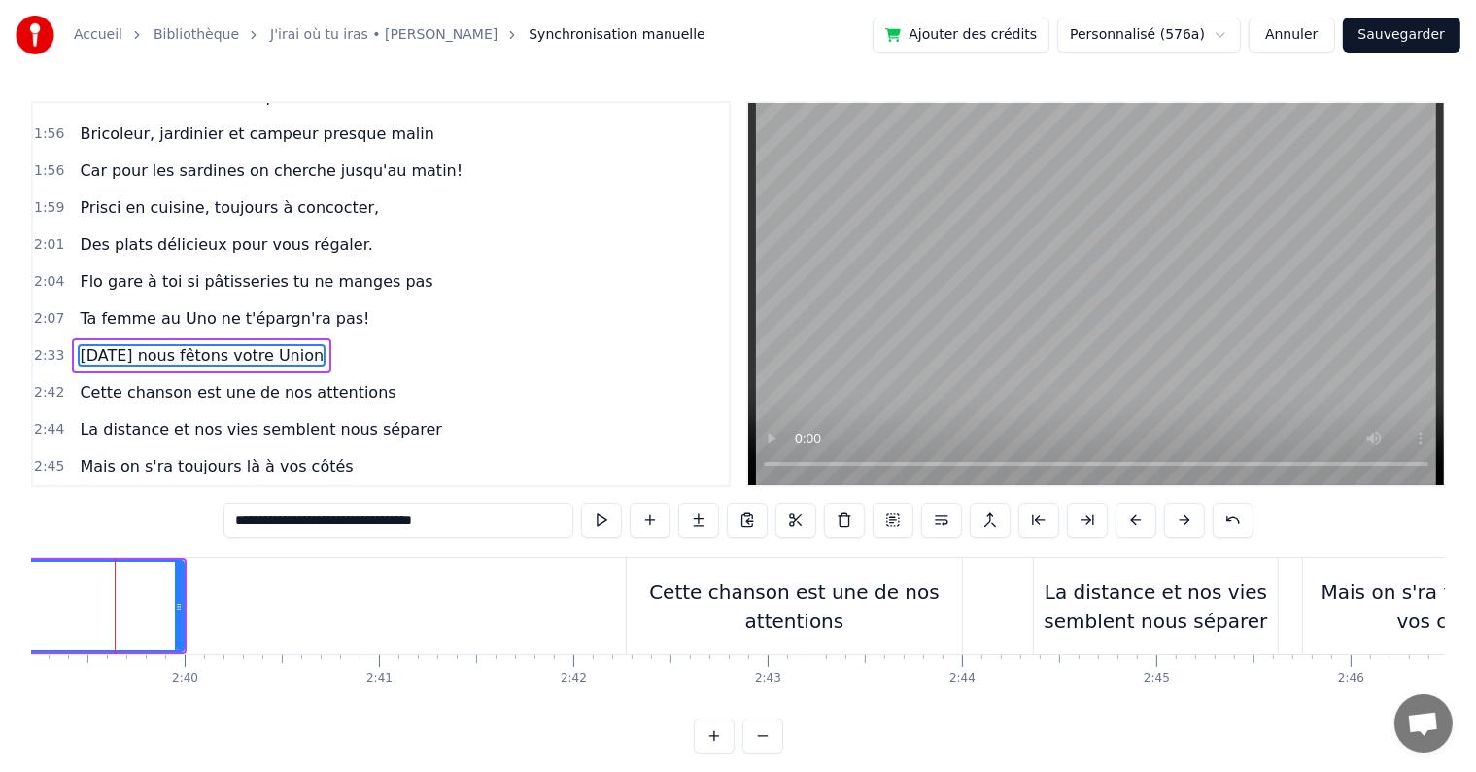
scroll to position [0, 30932]
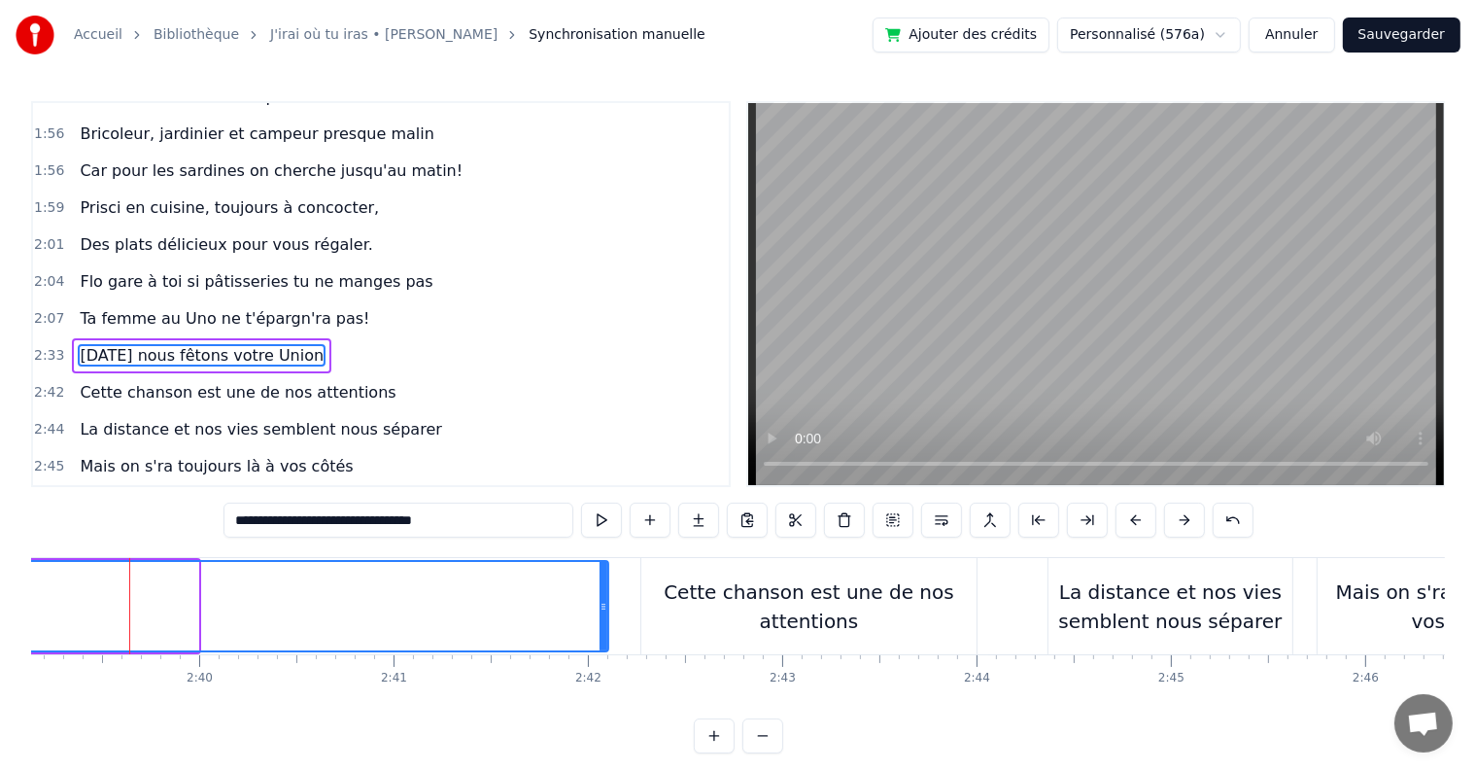
drag, startPoint x: 194, startPoint y: 594, endPoint x: 605, endPoint y: 622, distance: 411.1
click at [605, 622] on div at bounding box center [604, 606] width 8 height 88
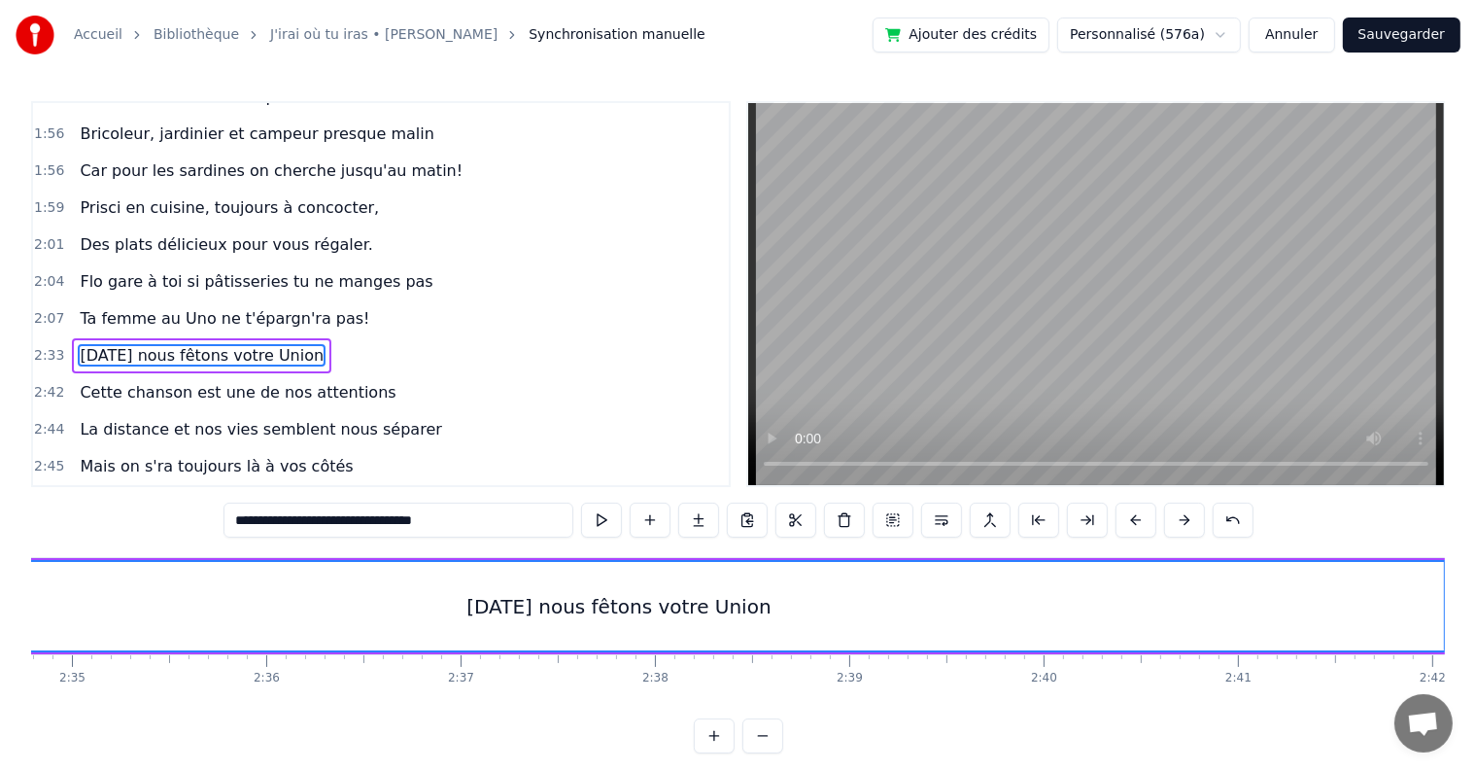
scroll to position [0, 29471]
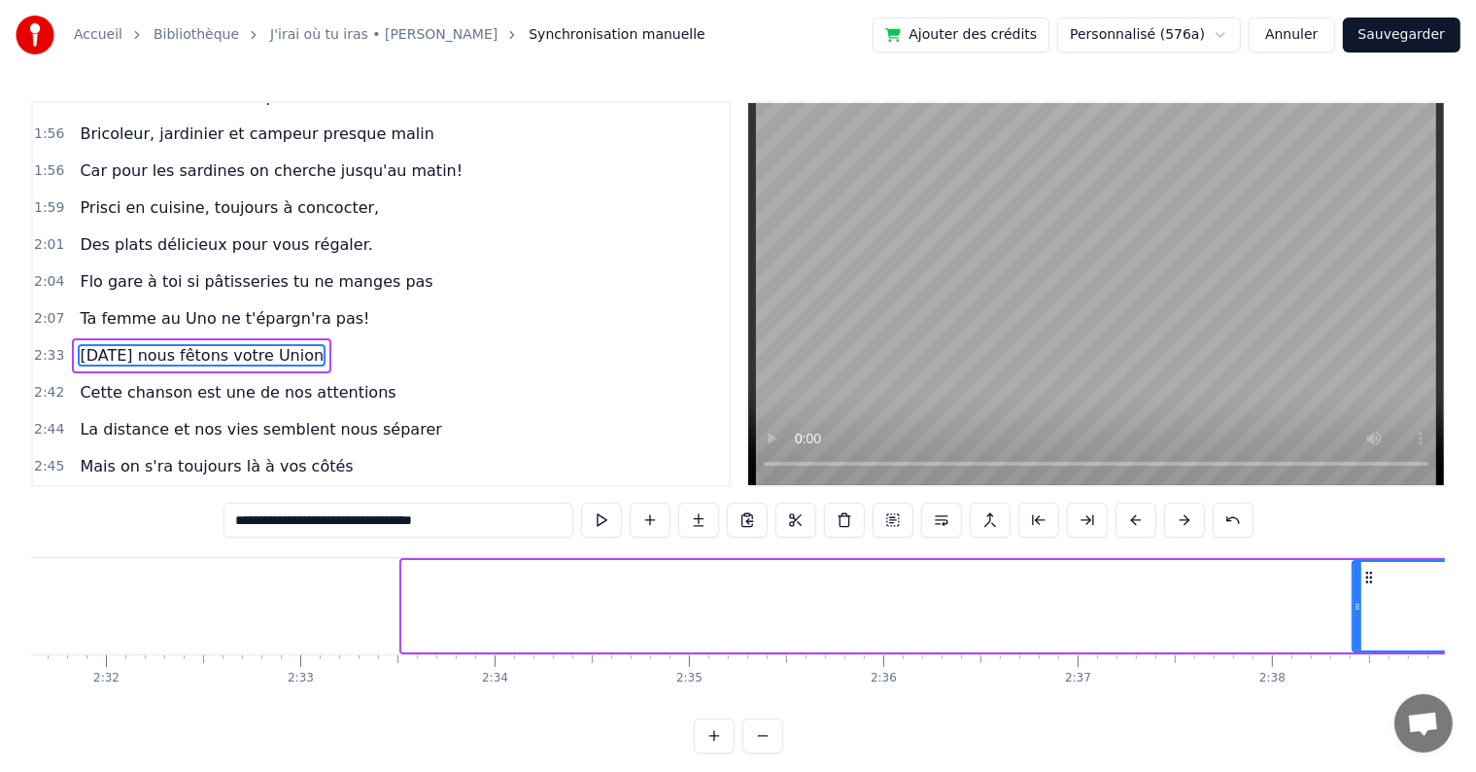
drag, startPoint x: 403, startPoint y: 599, endPoint x: 1356, endPoint y: 613, distance: 952.6
click at [1360, 612] on icon at bounding box center [1358, 607] width 8 height 16
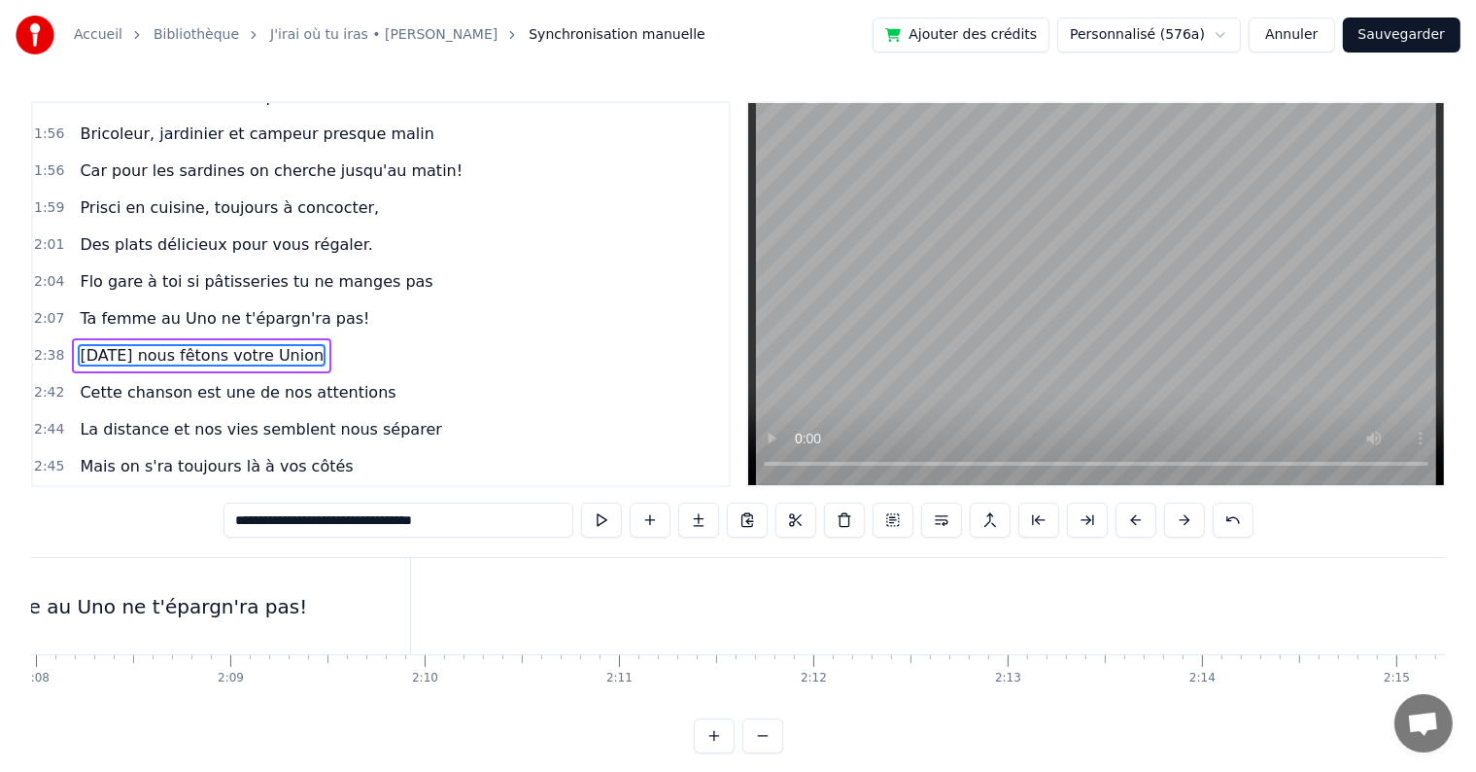
scroll to position [0, 24418]
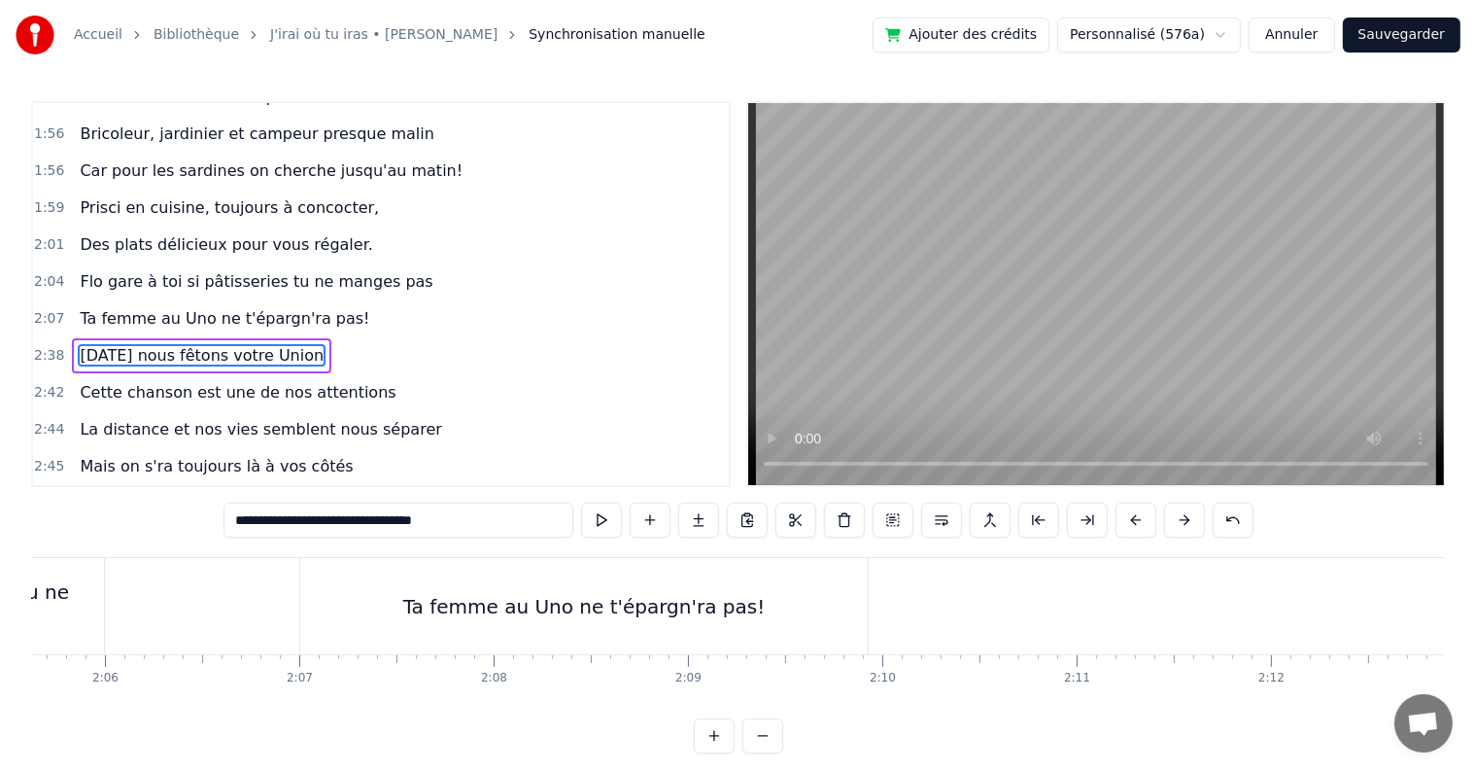
click at [580, 630] on div "Ta femme au Uno ne t'épargn'ra pas!" at bounding box center [584, 606] width 568 height 96
type input "**********"
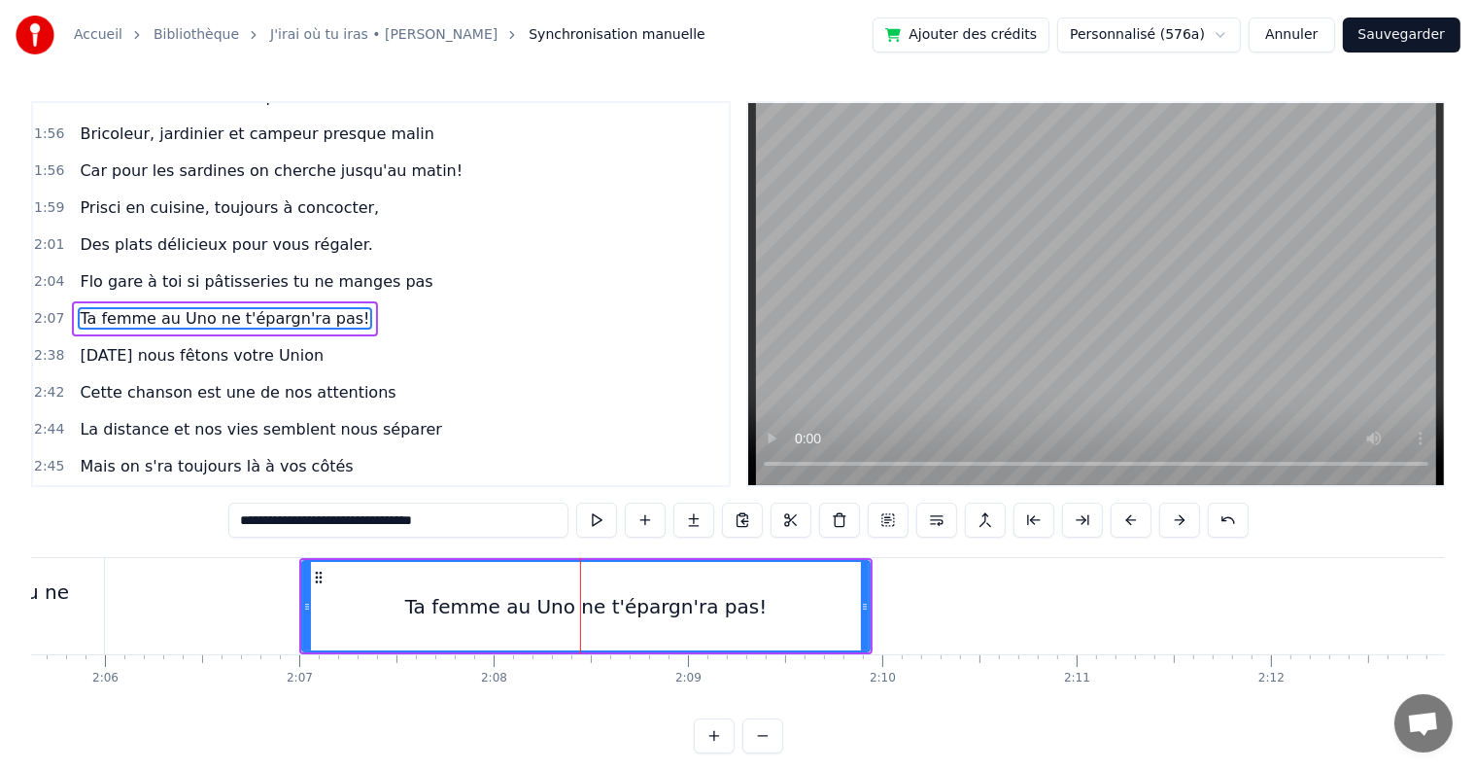
scroll to position [1650, 0]
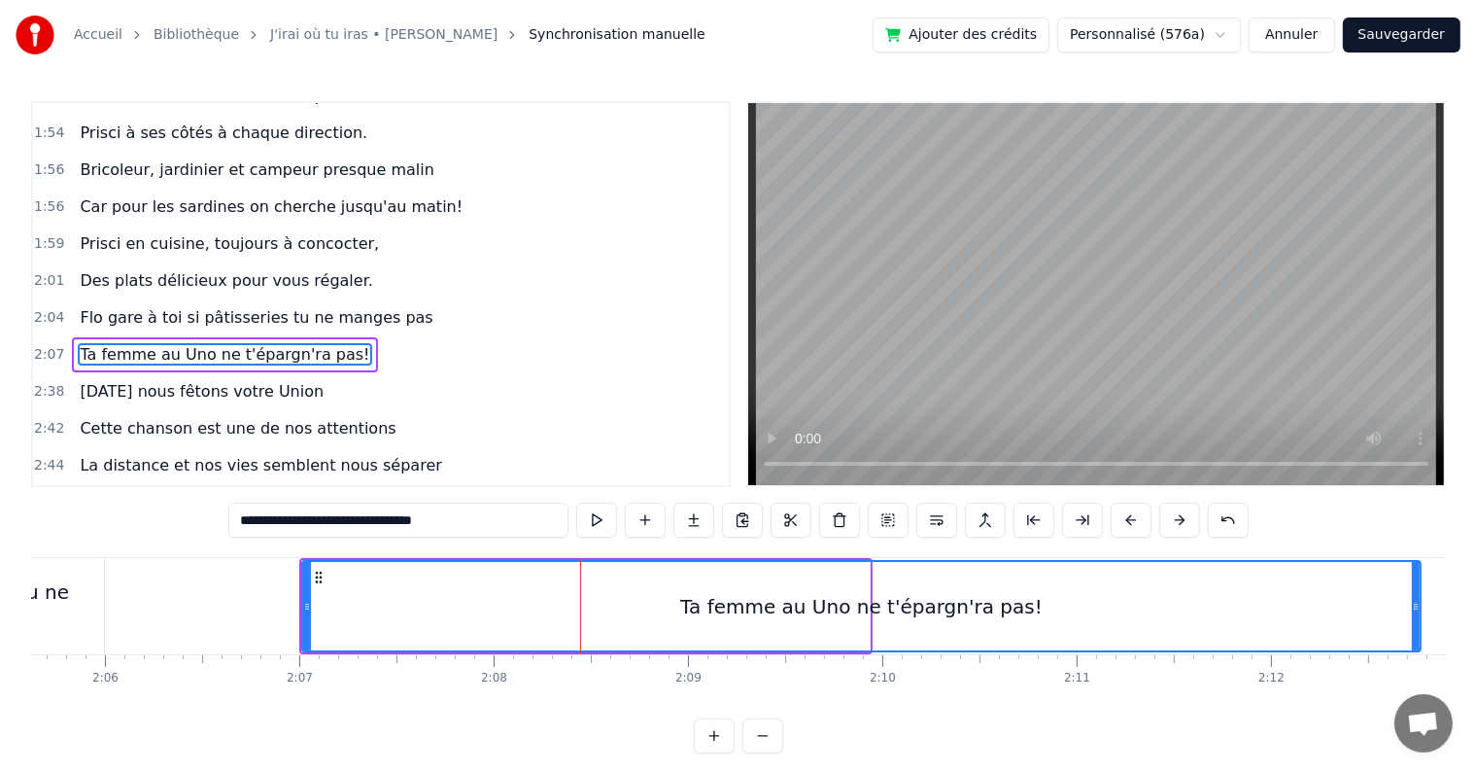
drag, startPoint x: 864, startPoint y: 592, endPoint x: 1415, endPoint y: 636, distance: 552.8
click at [1415, 636] on div at bounding box center [1416, 606] width 8 height 88
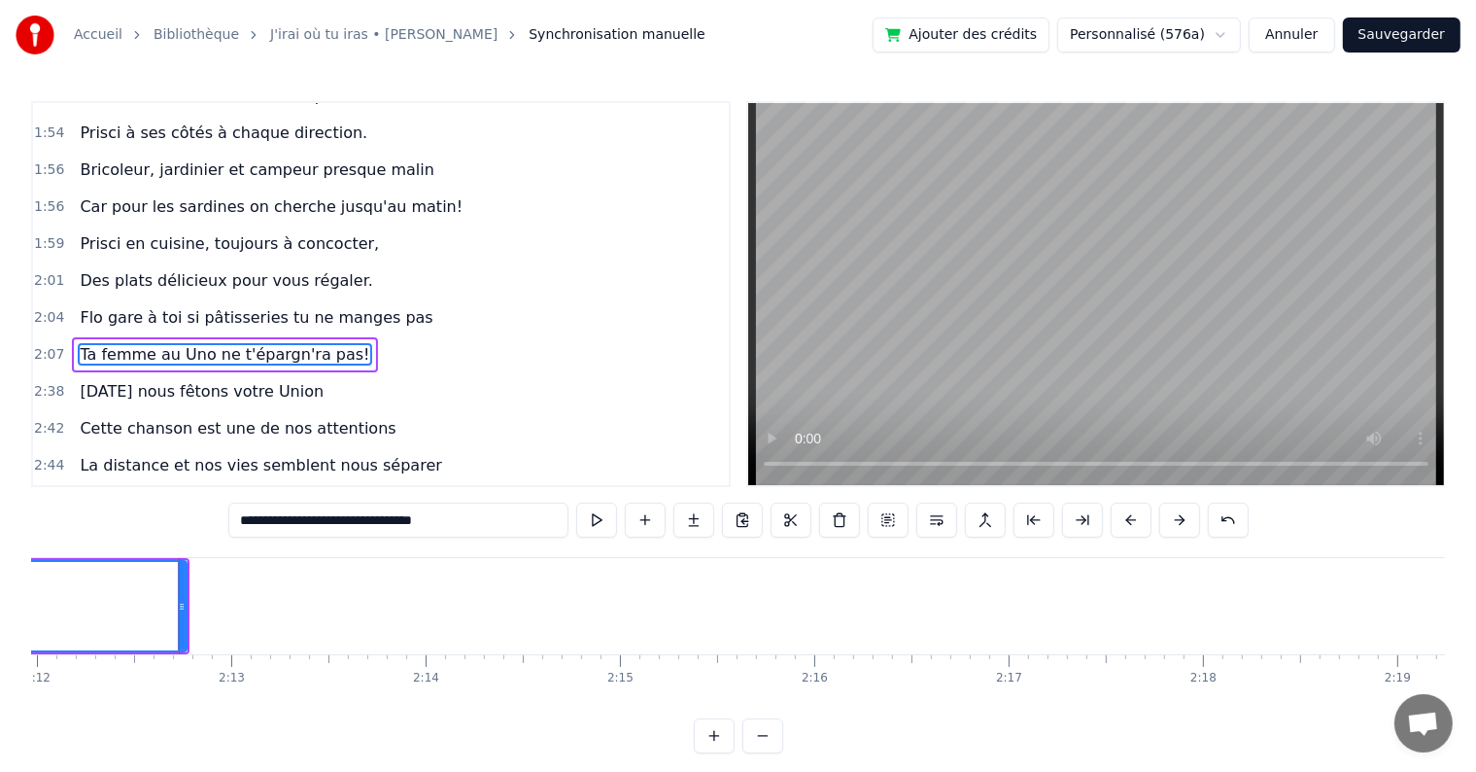
scroll to position [0, 25703]
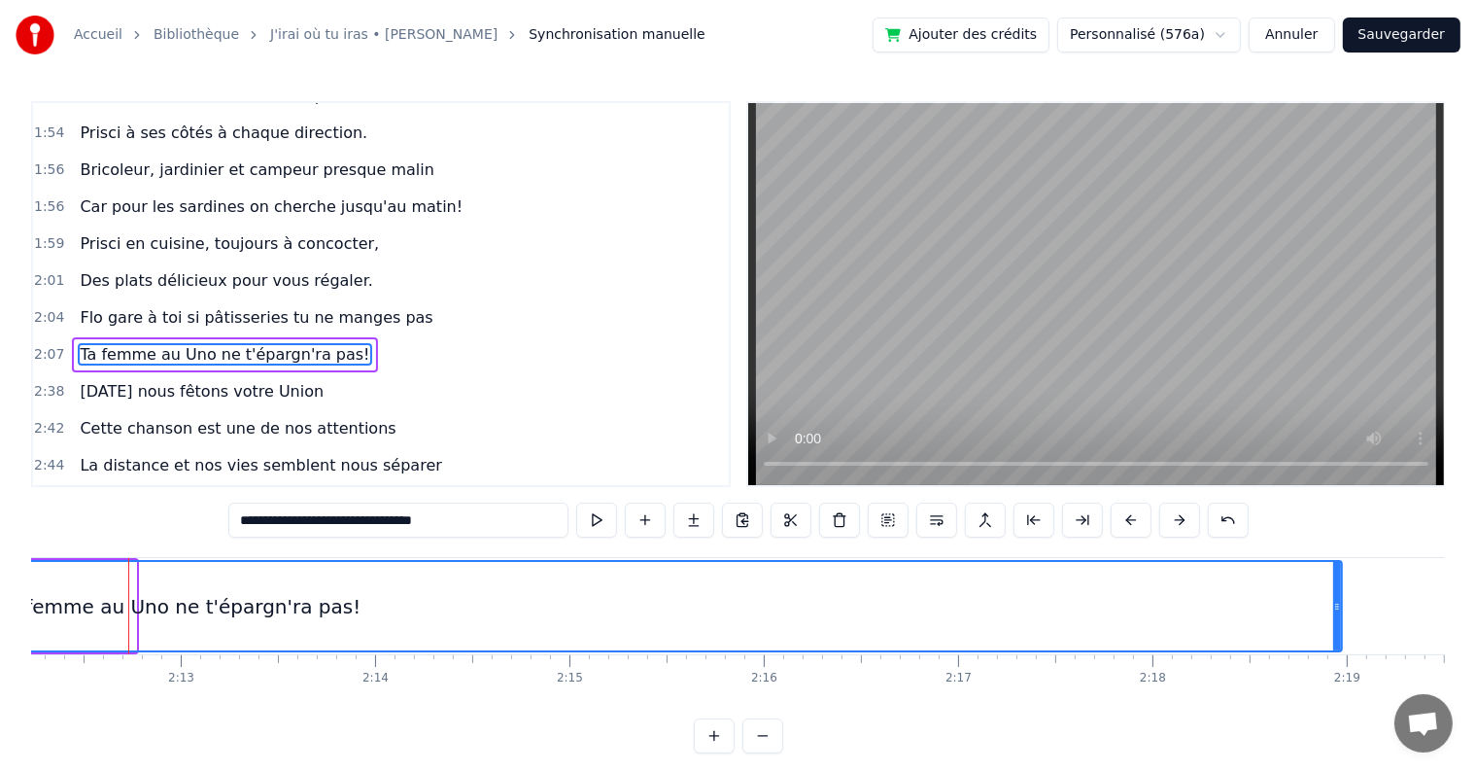
drag, startPoint x: 131, startPoint y: 595, endPoint x: 1370, endPoint y: 595, distance: 1239.2
click at [1341, 595] on div at bounding box center [1337, 606] width 8 height 88
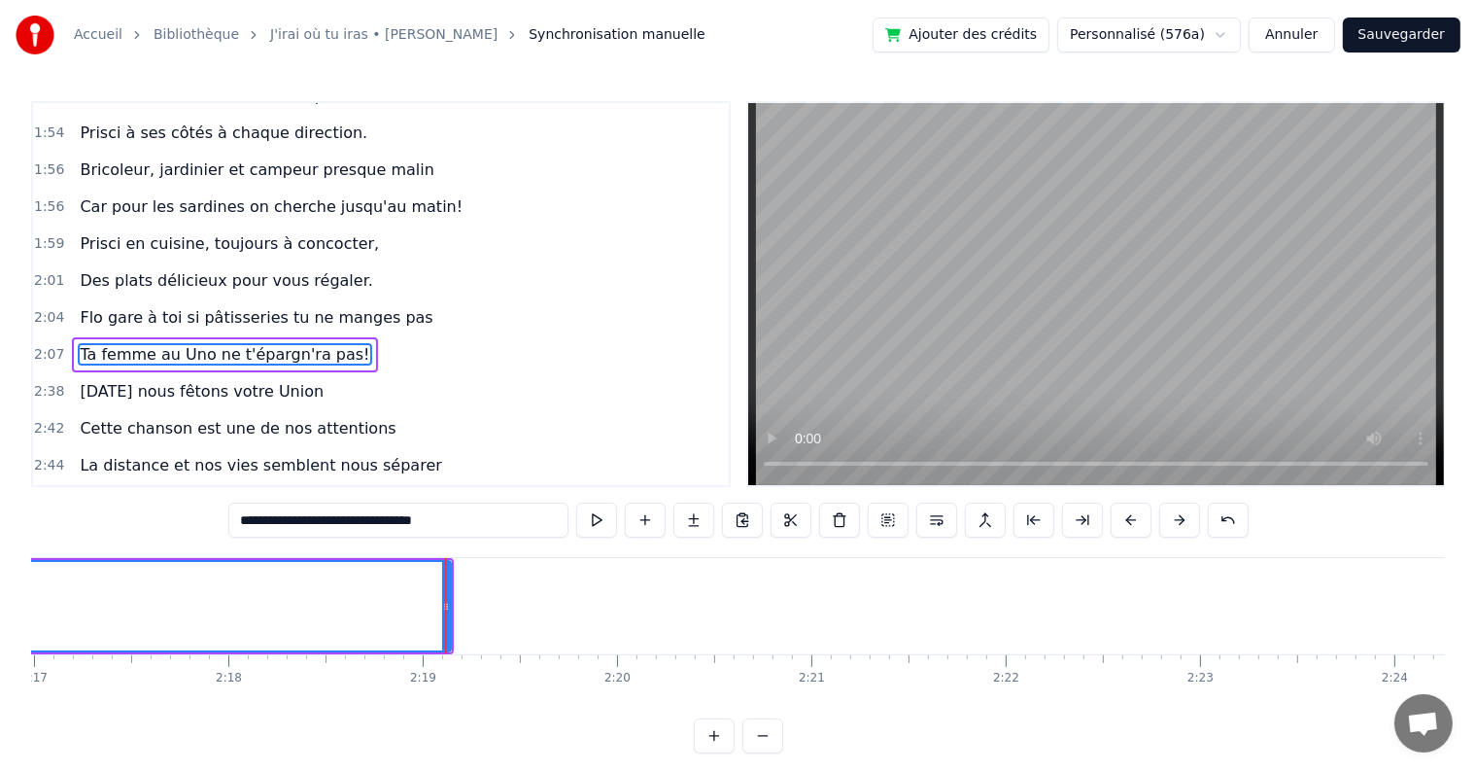
scroll to position [0, 26943]
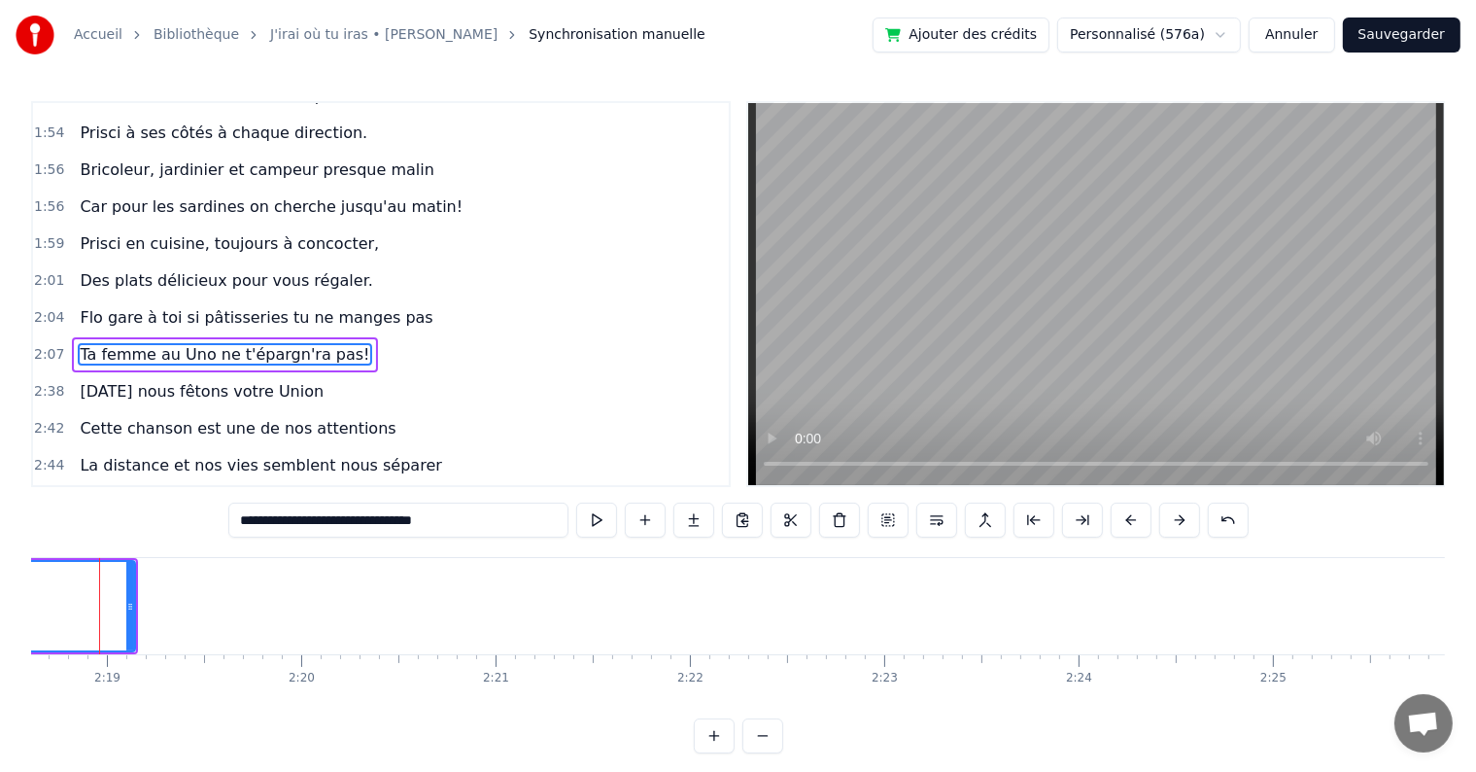
scroll to position [0, 26913]
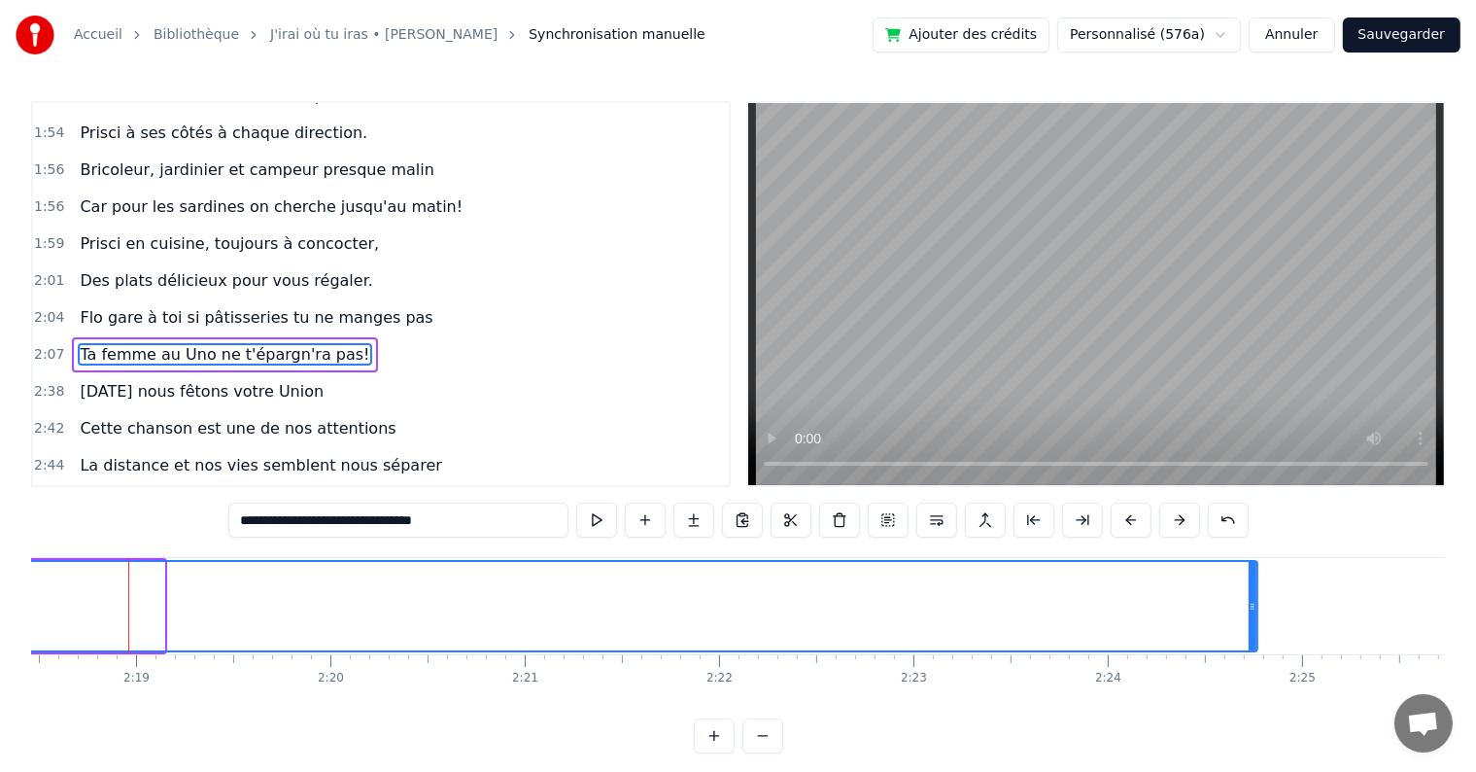
drag, startPoint x: 162, startPoint y: 601, endPoint x: 1256, endPoint y: 570, distance: 1093.8
click at [1256, 570] on div at bounding box center [1253, 606] width 8 height 88
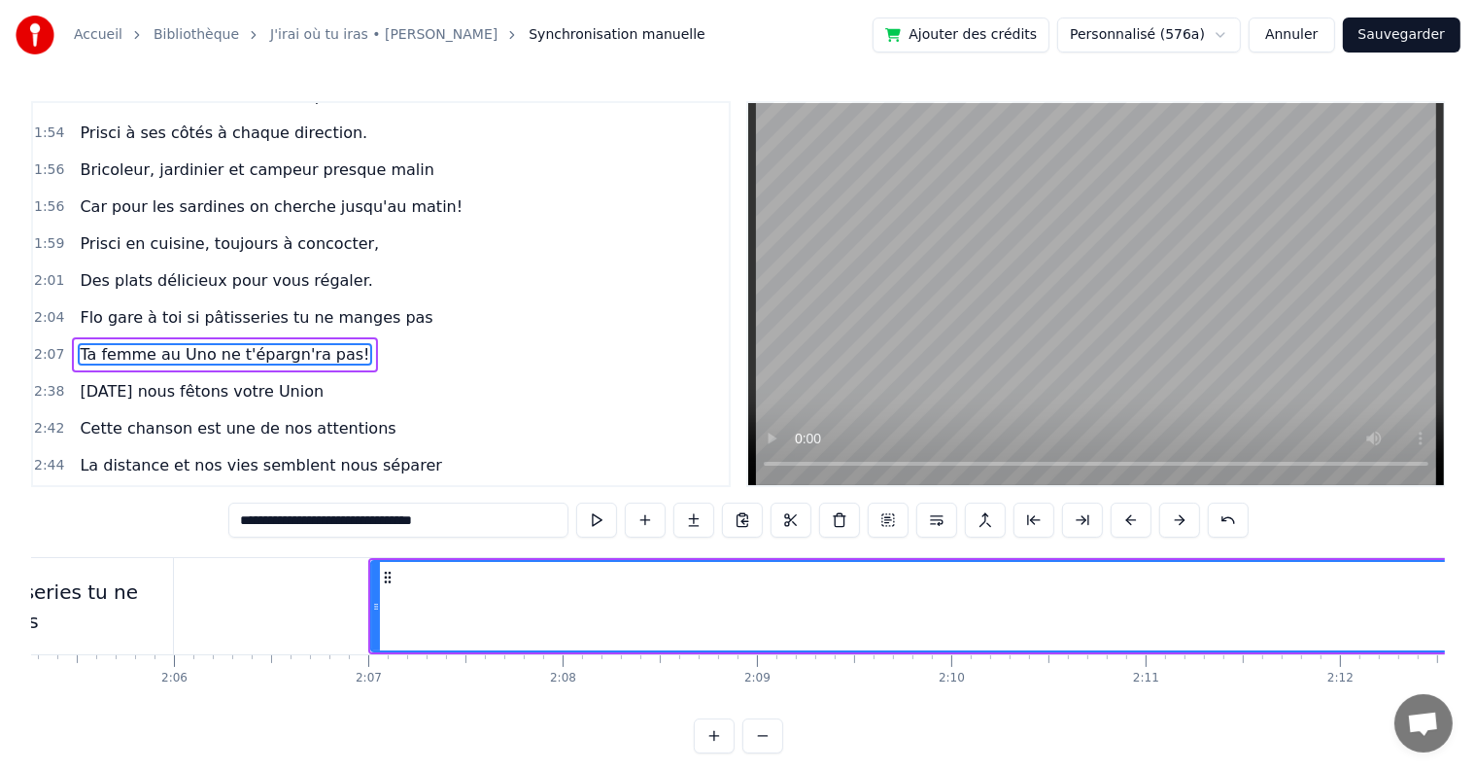
scroll to position [0, 24120]
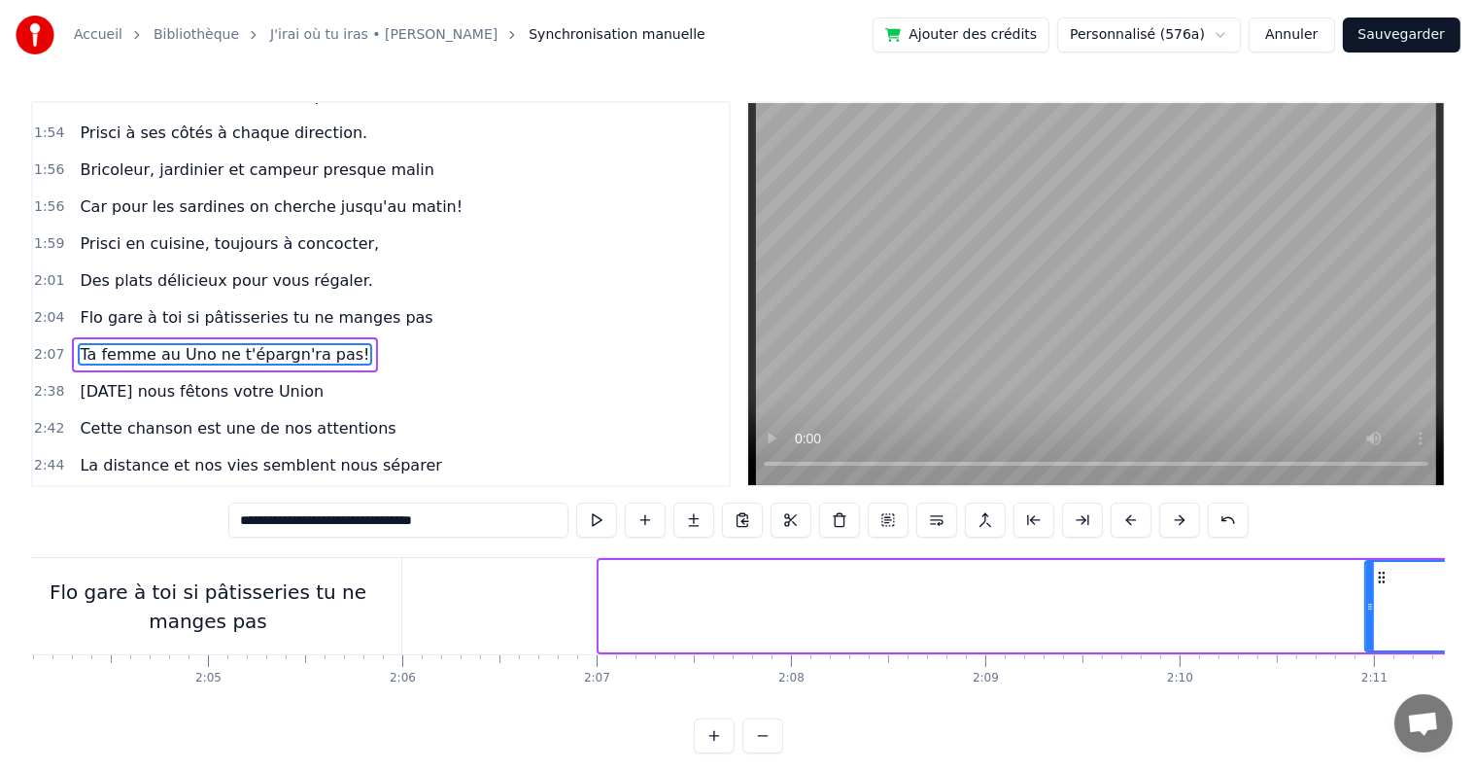
drag, startPoint x: 603, startPoint y: 606, endPoint x: 1368, endPoint y: 583, distance: 766.2
click at [1368, 583] on div at bounding box center [1370, 606] width 8 height 88
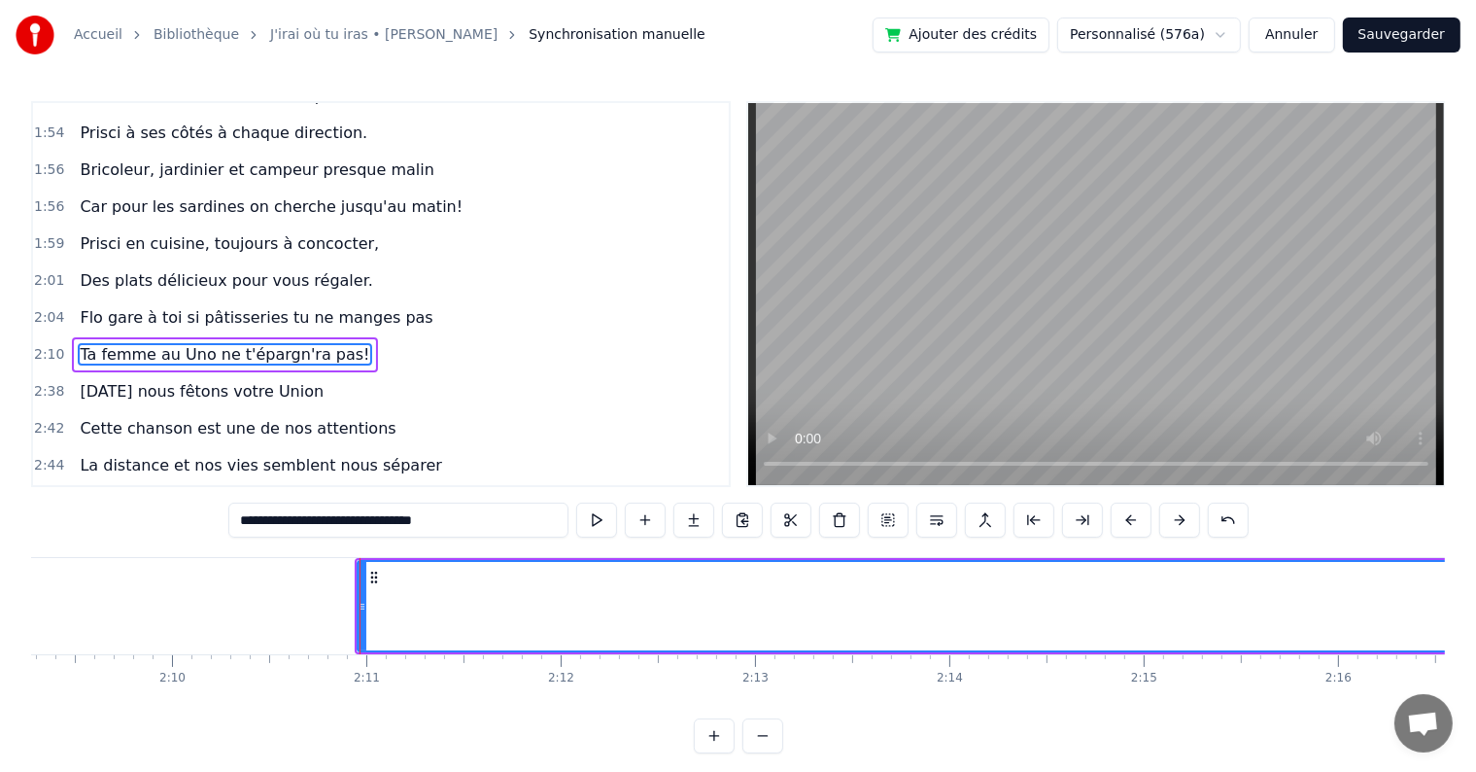
scroll to position [0, 25358]
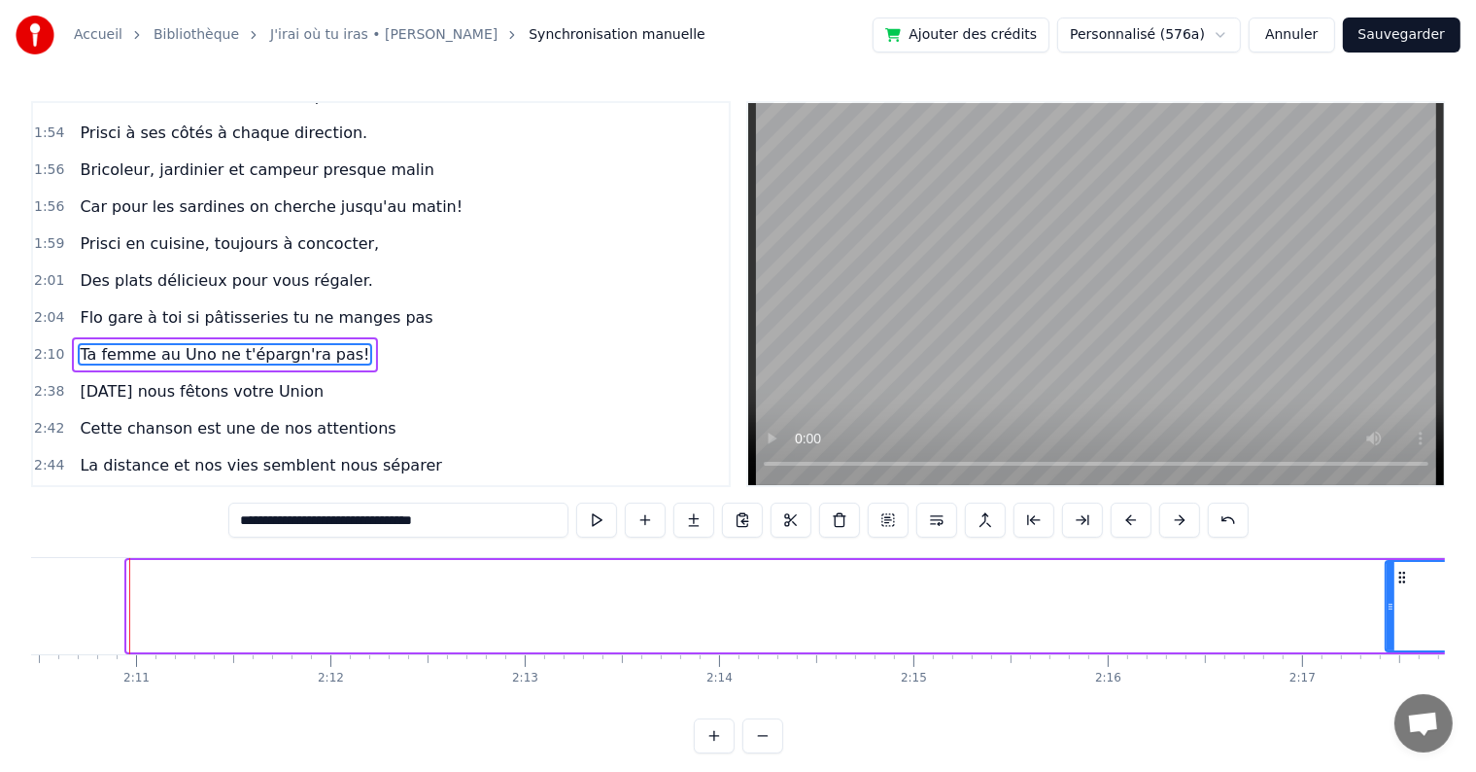
drag, startPoint x: 131, startPoint y: 605, endPoint x: 1391, endPoint y: 595, distance: 1259.6
click at [1391, 595] on div at bounding box center [1391, 606] width 8 height 88
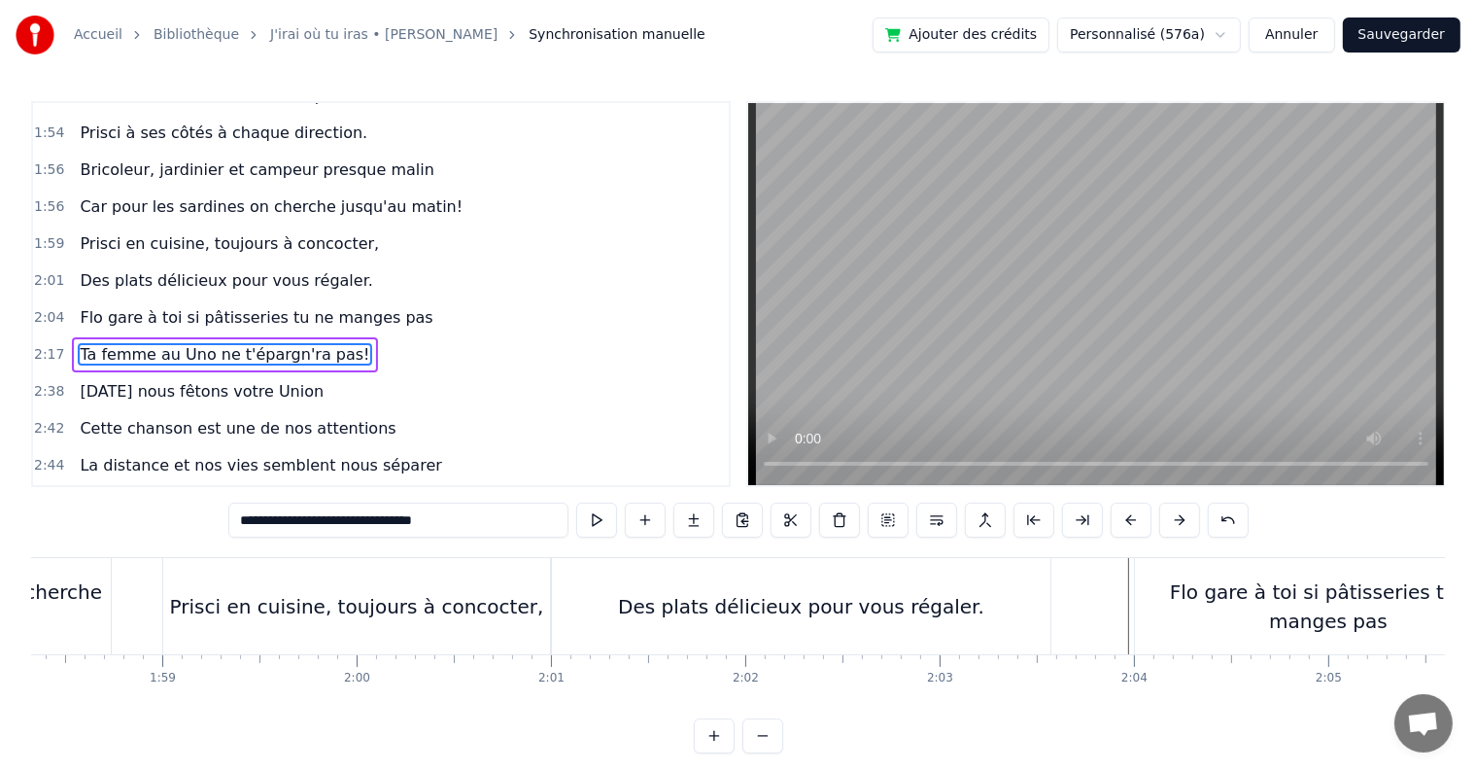
scroll to position [0, 23869]
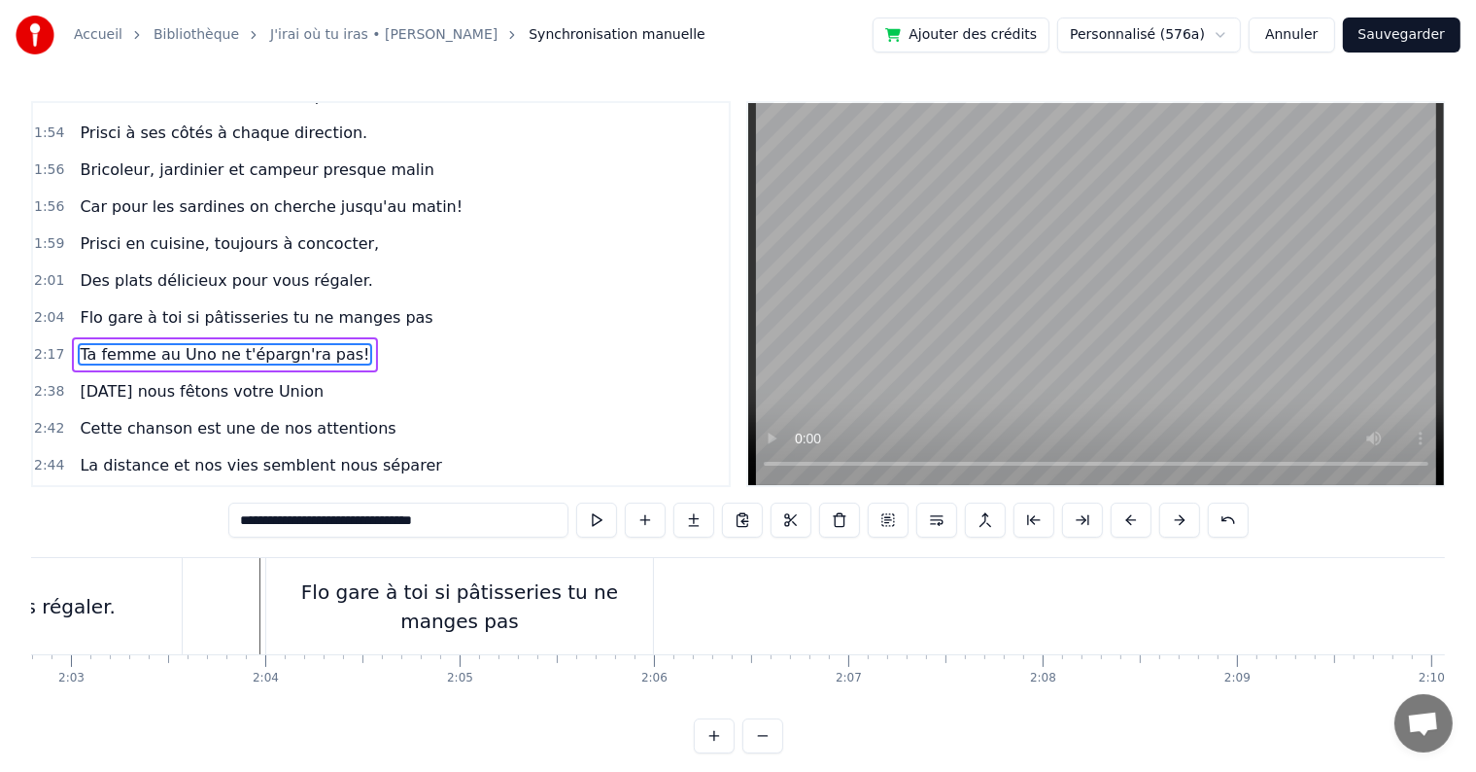
click at [503, 611] on div "Flo gare à toi si pâtisseries tu ne manges pas" at bounding box center [459, 606] width 387 height 58
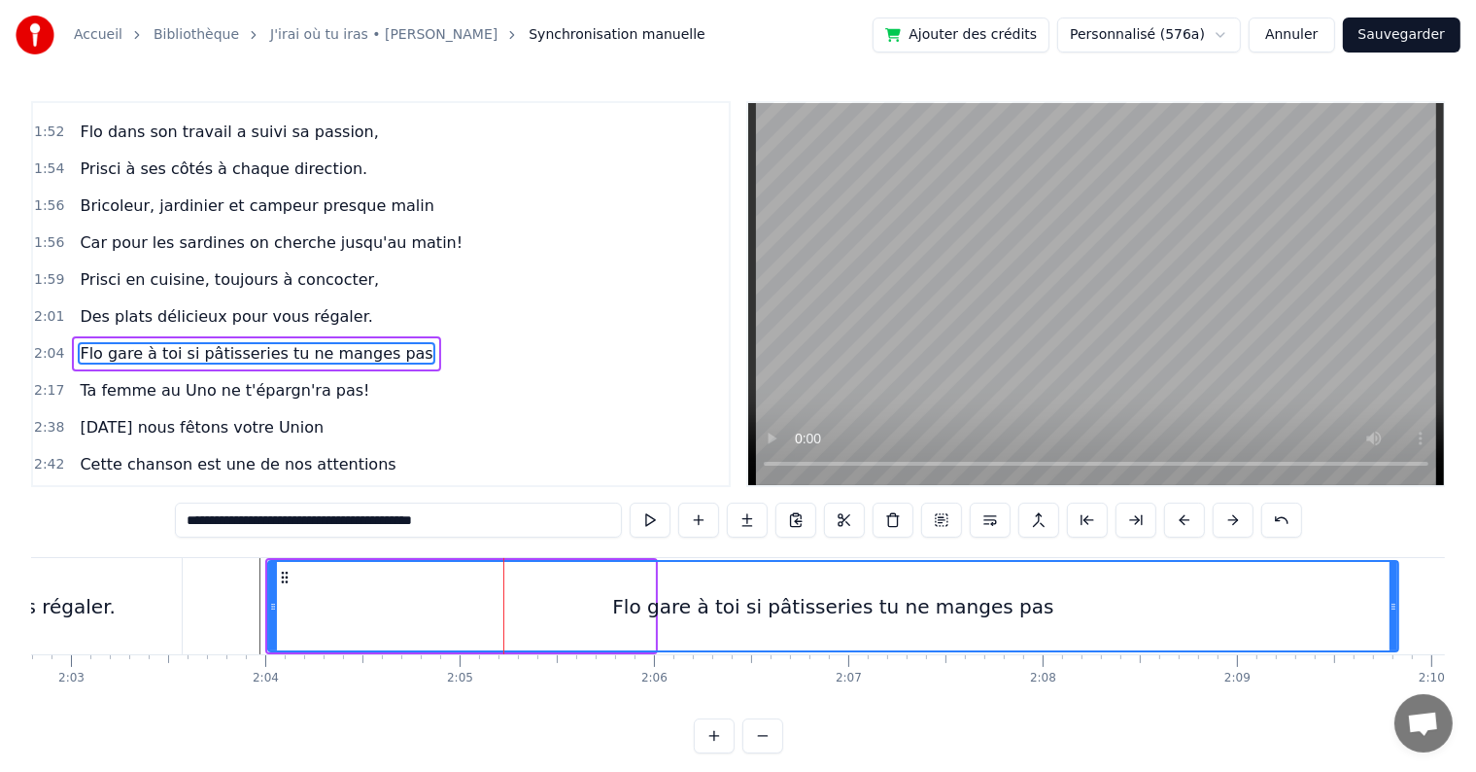
drag, startPoint x: 648, startPoint y: 612, endPoint x: 1427, endPoint y: 623, distance: 778.6
click at [1398, 624] on div at bounding box center [1394, 606] width 8 height 88
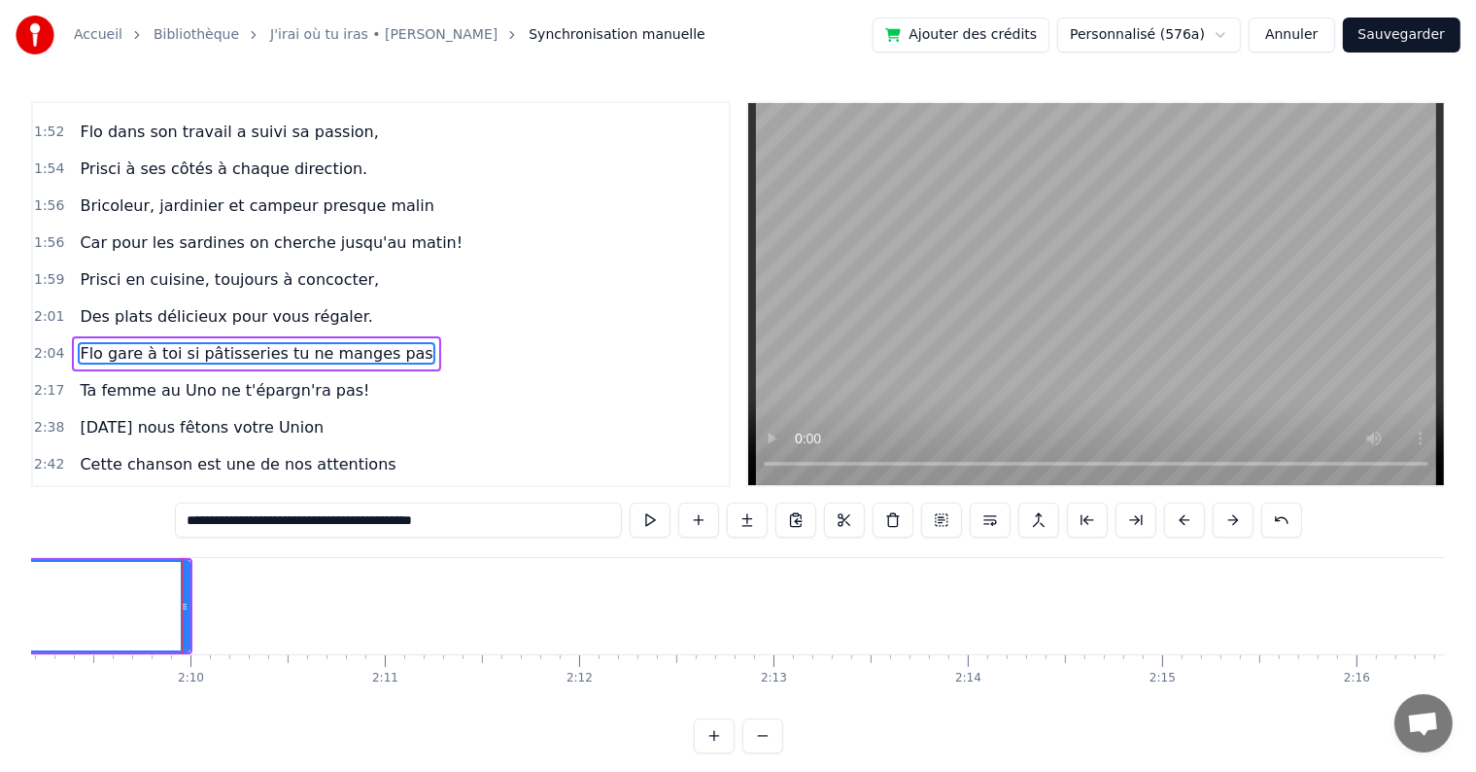
scroll to position [0, 25162]
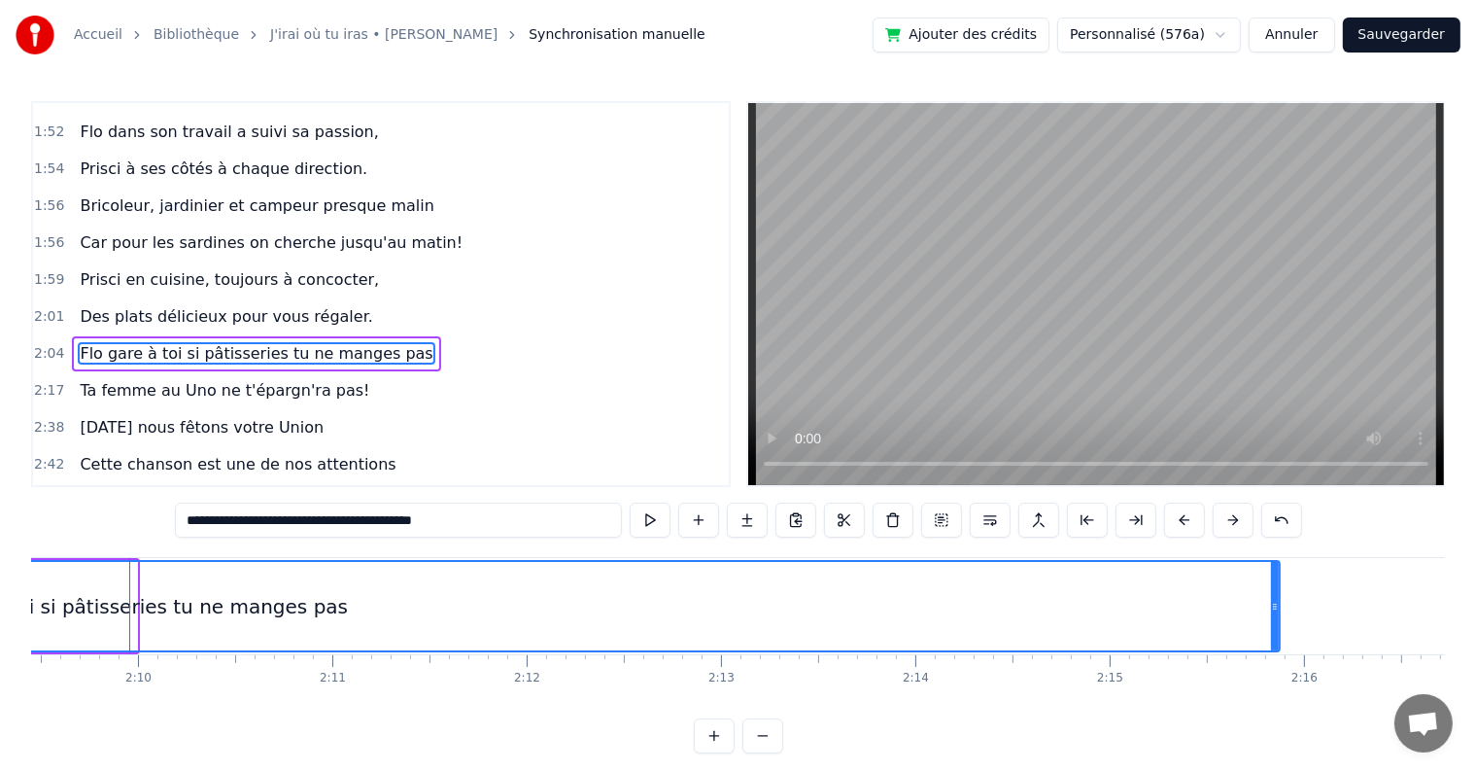
drag, startPoint x: 130, startPoint y: 601, endPoint x: 1273, endPoint y: 594, distance: 1143.0
click at [1273, 594] on div at bounding box center [1275, 606] width 8 height 88
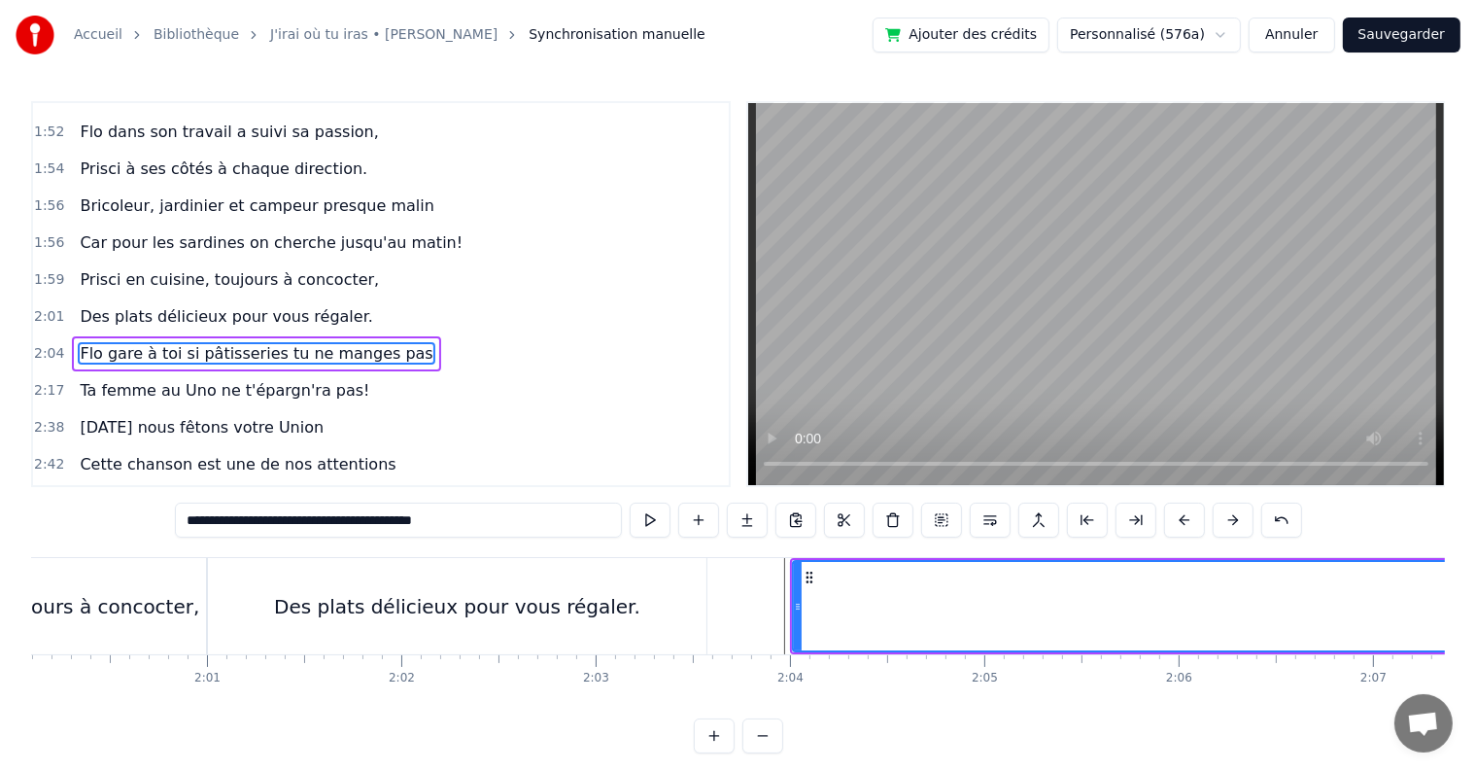
scroll to position [0, 23297]
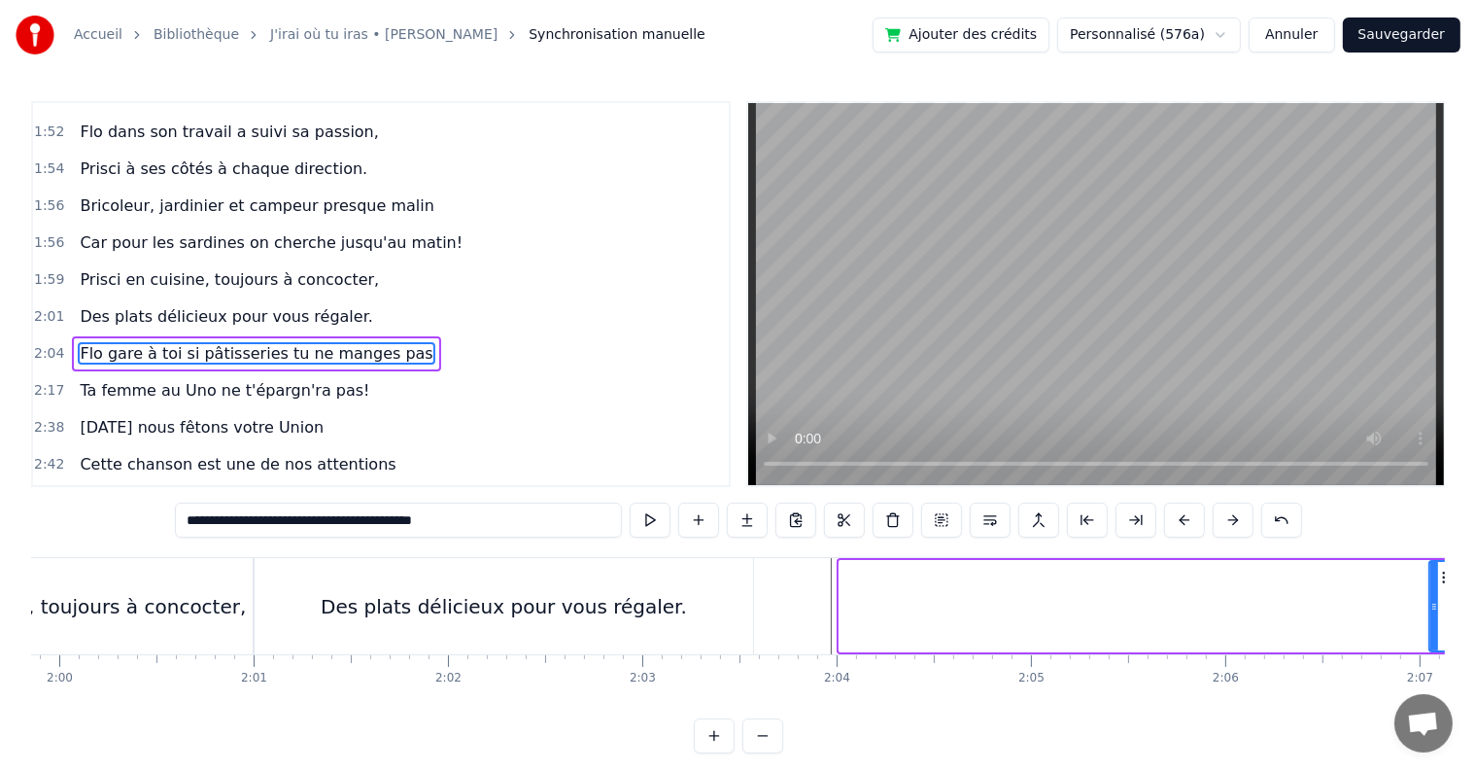
drag, startPoint x: 842, startPoint y: 600, endPoint x: 1432, endPoint y: 619, distance: 590.3
click at [1432, 619] on div at bounding box center [1435, 606] width 8 height 88
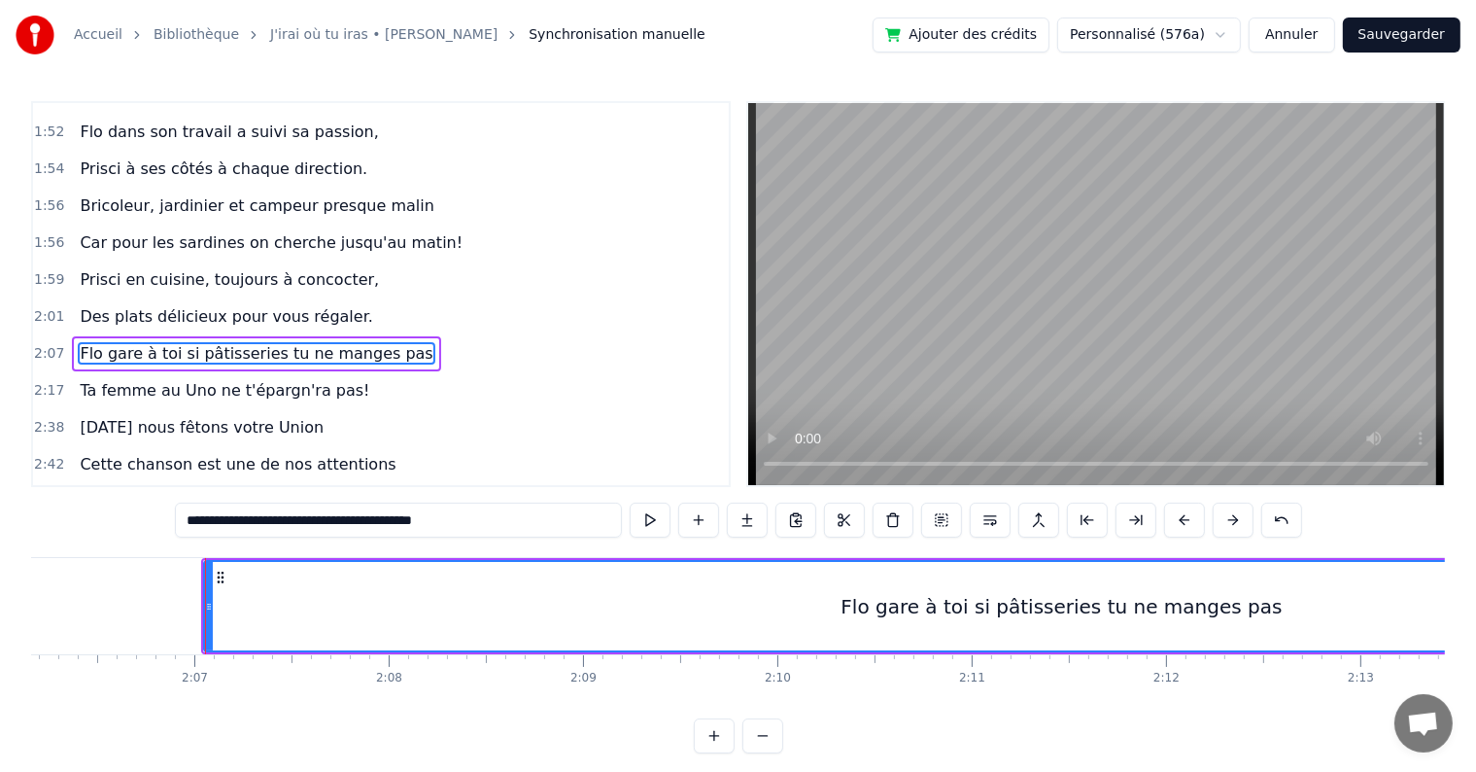
scroll to position [0, 24598]
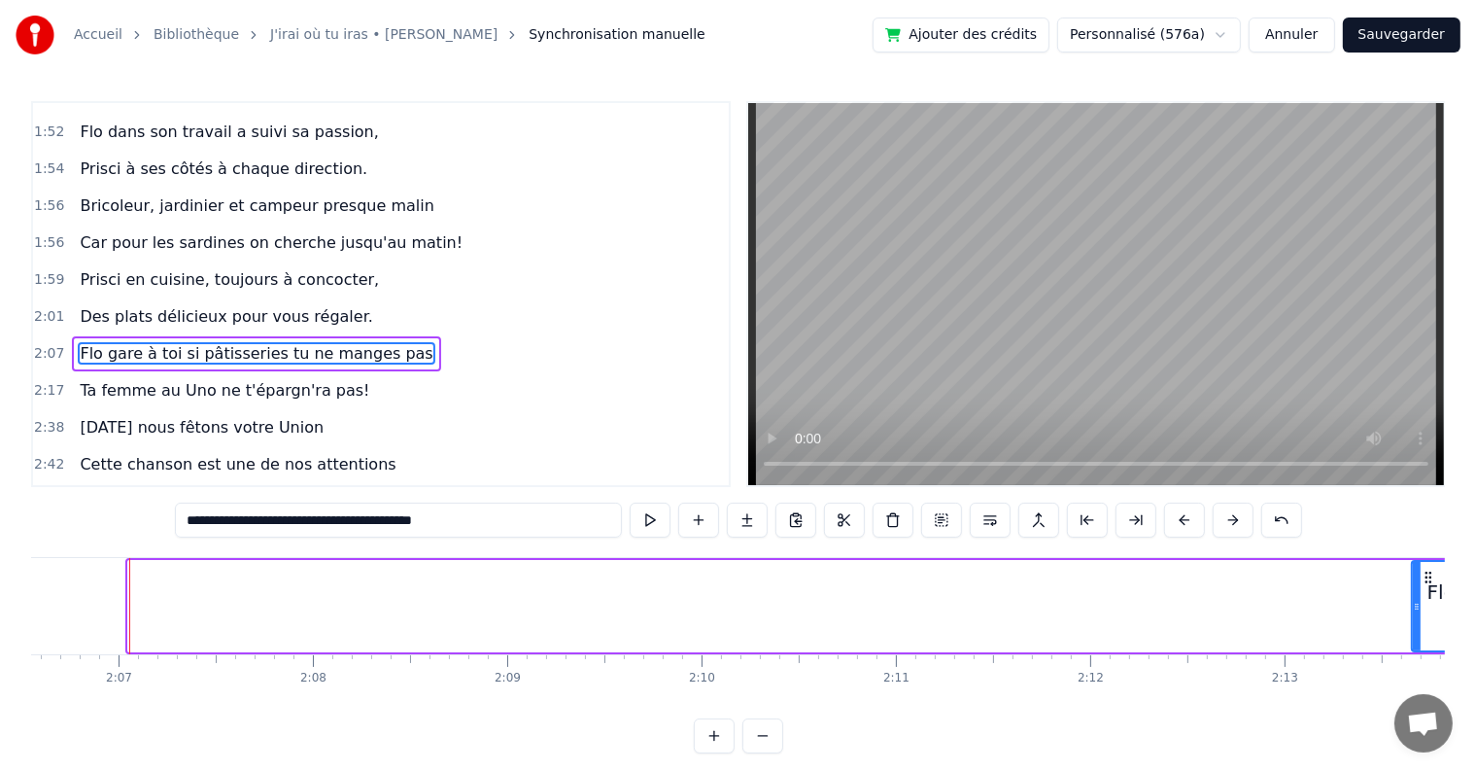
drag, startPoint x: 127, startPoint y: 606, endPoint x: 1411, endPoint y: 597, distance: 1283.9
click at [1413, 597] on div at bounding box center [1417, 606] width 8 height 88
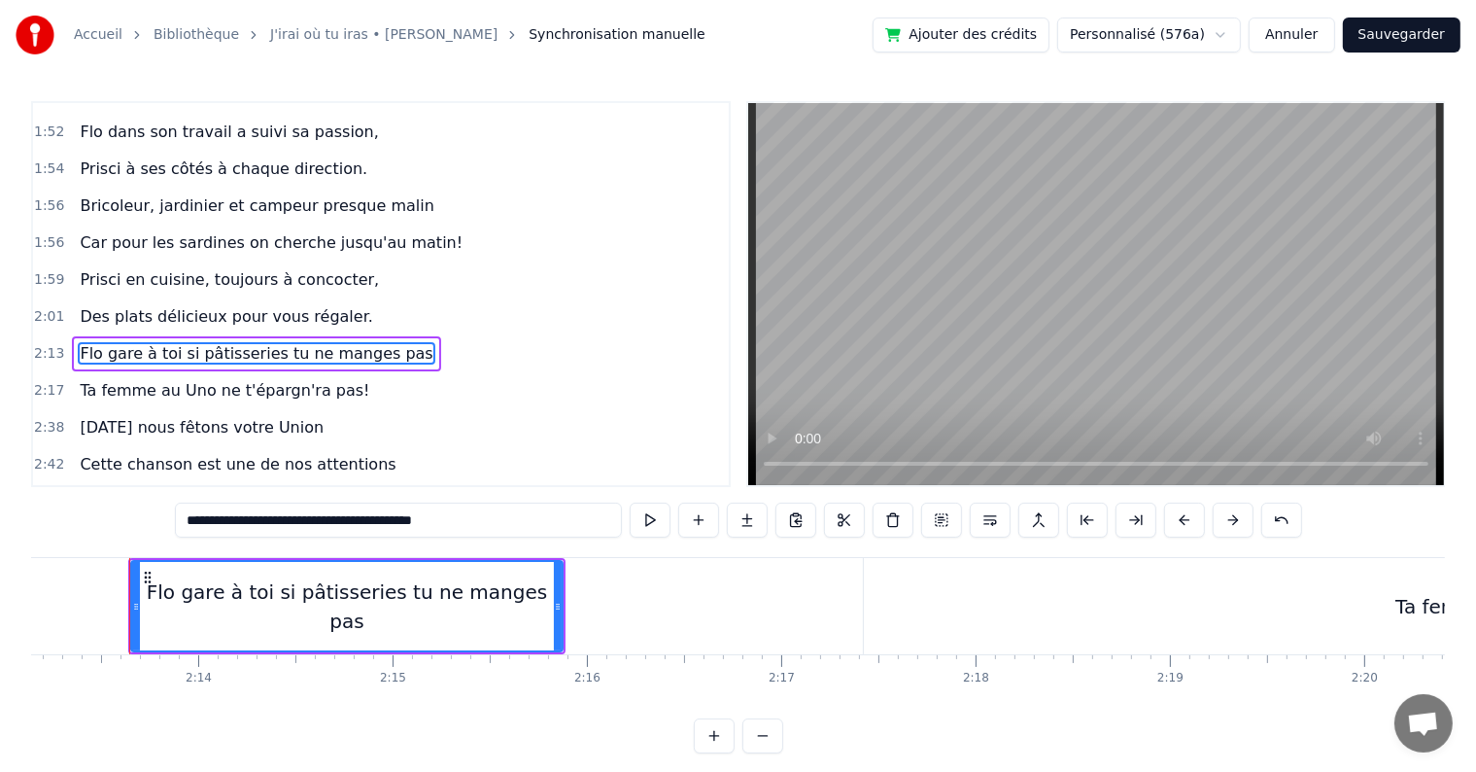
scroll to position [0, 25879]
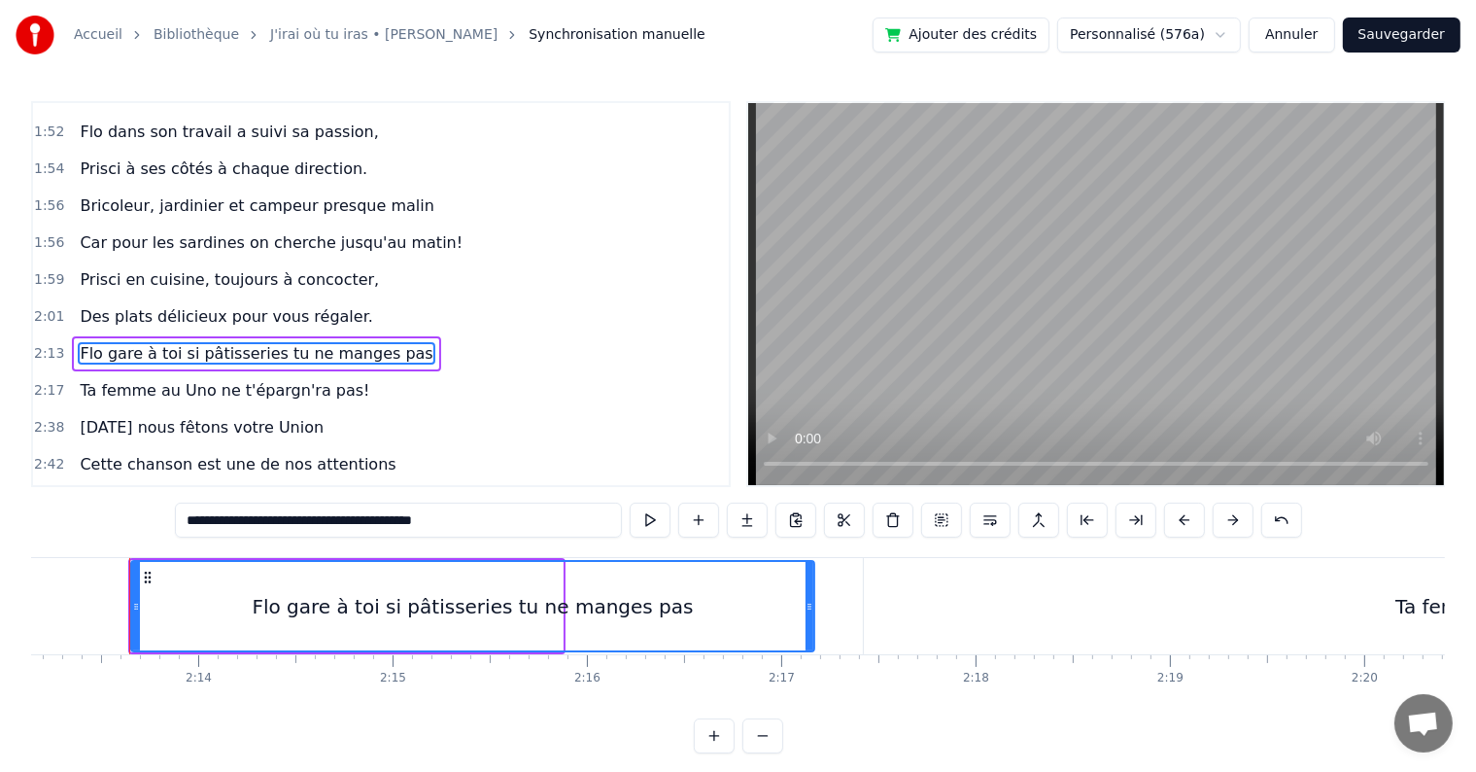
drag, startPoint x: 555, startPoint y: 603, endPoint x: 807, endPoint y: 608, distance: 251.8
click at [807, 608] on icon at bounding box center [810, 607] width 8 height 16
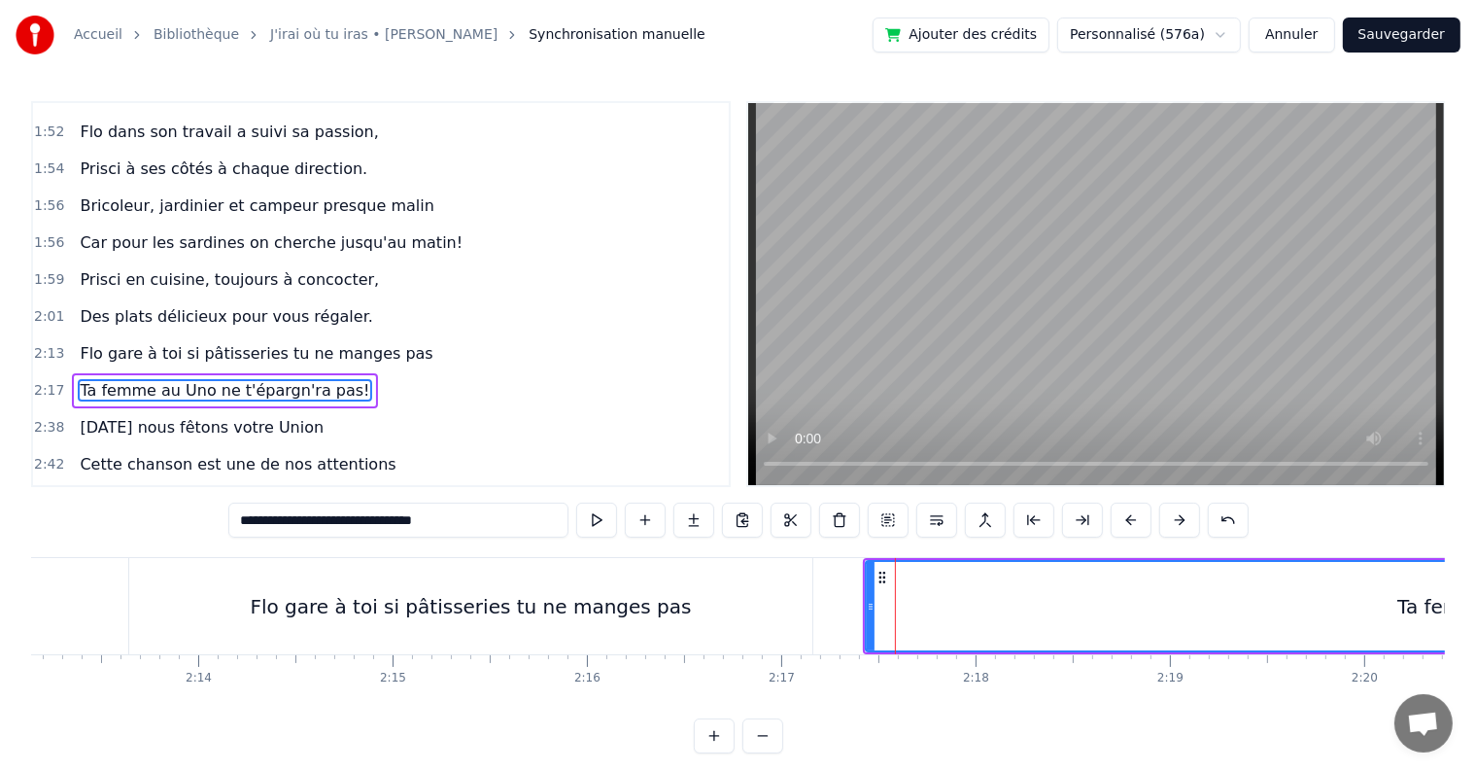
scroll to position [1650, 0]
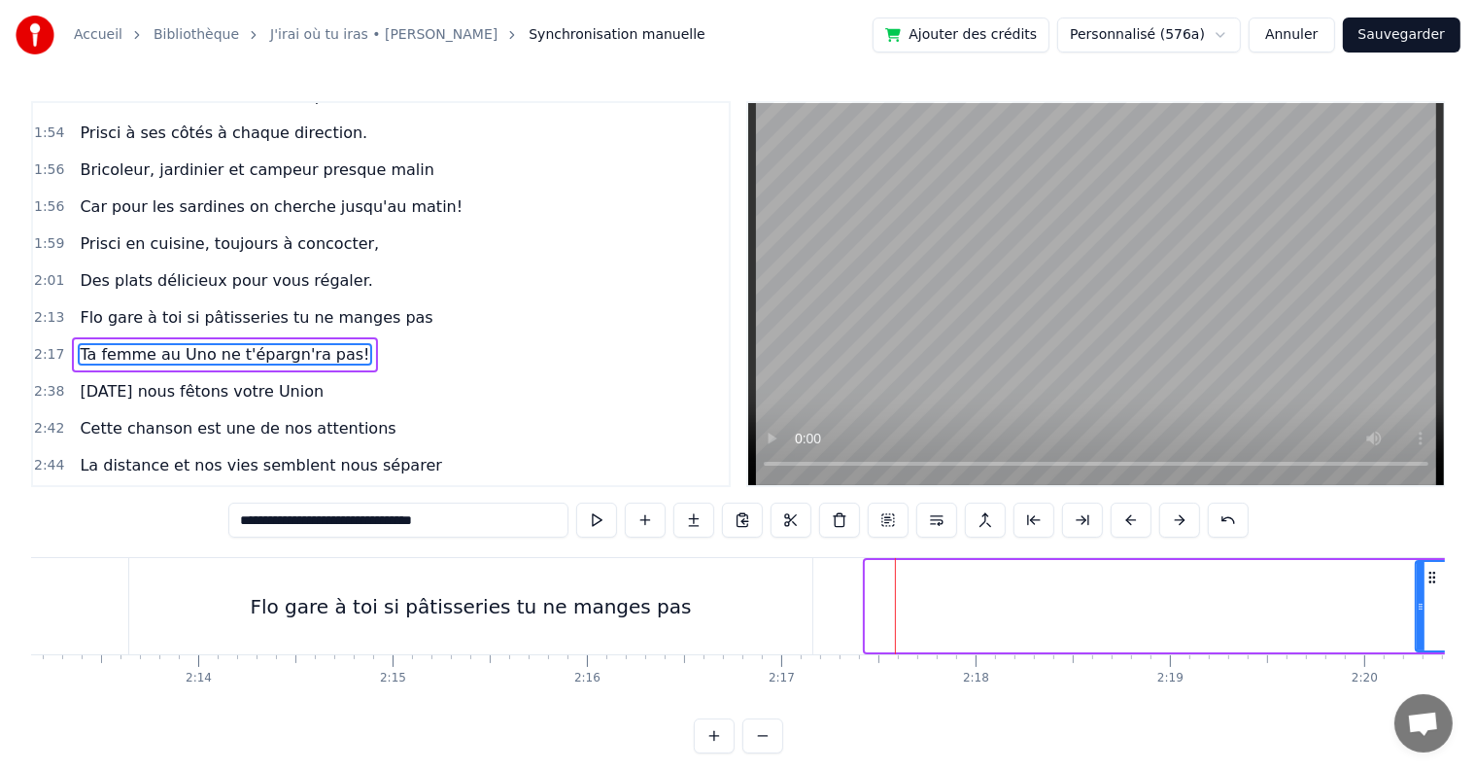
drag, startPoint x: 869, startPoint y: 601, endPoint x: 1419, endPoint y: 606, distance: 550.1
click at [1419, 606] on icon at bounding box center [1421, 607] width 8 height 16
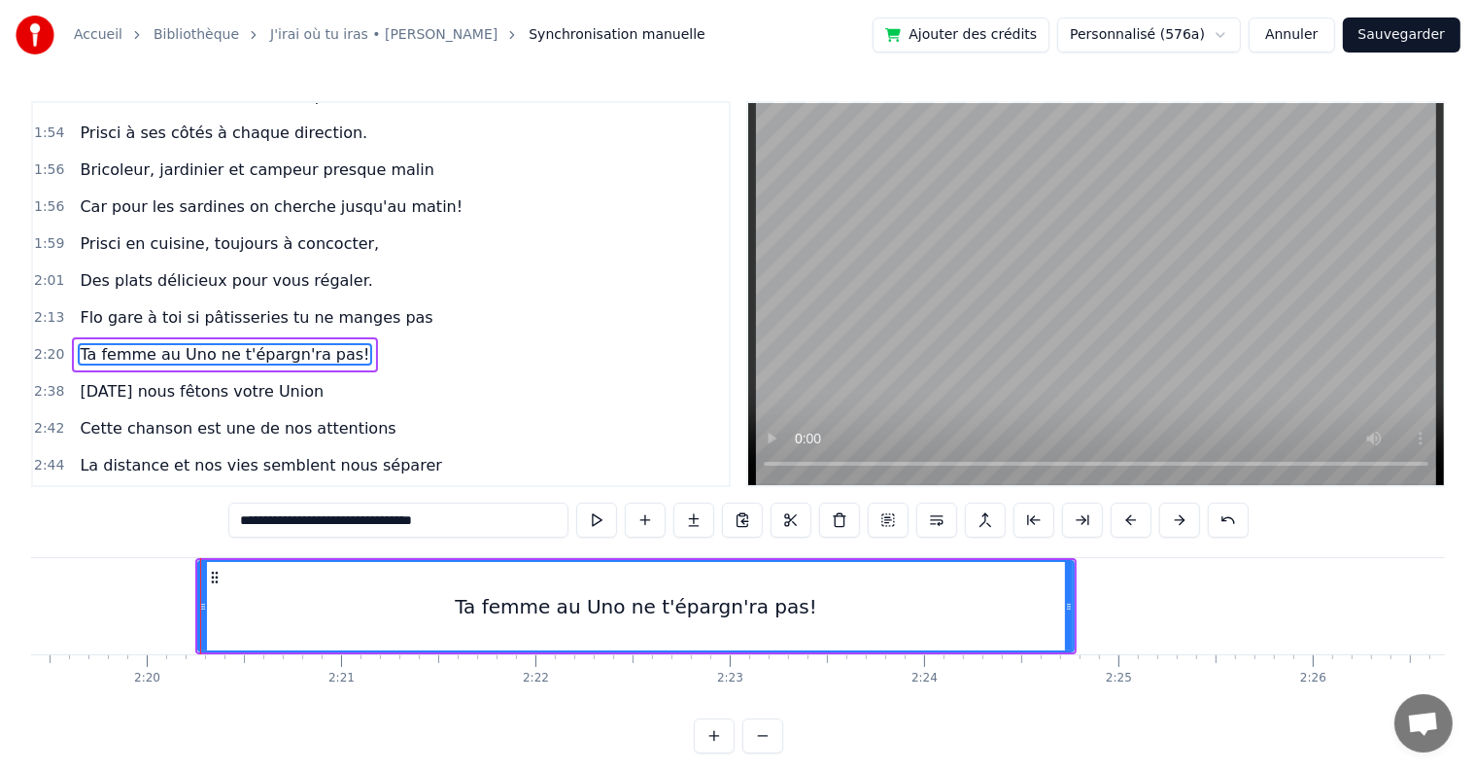
scroll to position [0, 27169]
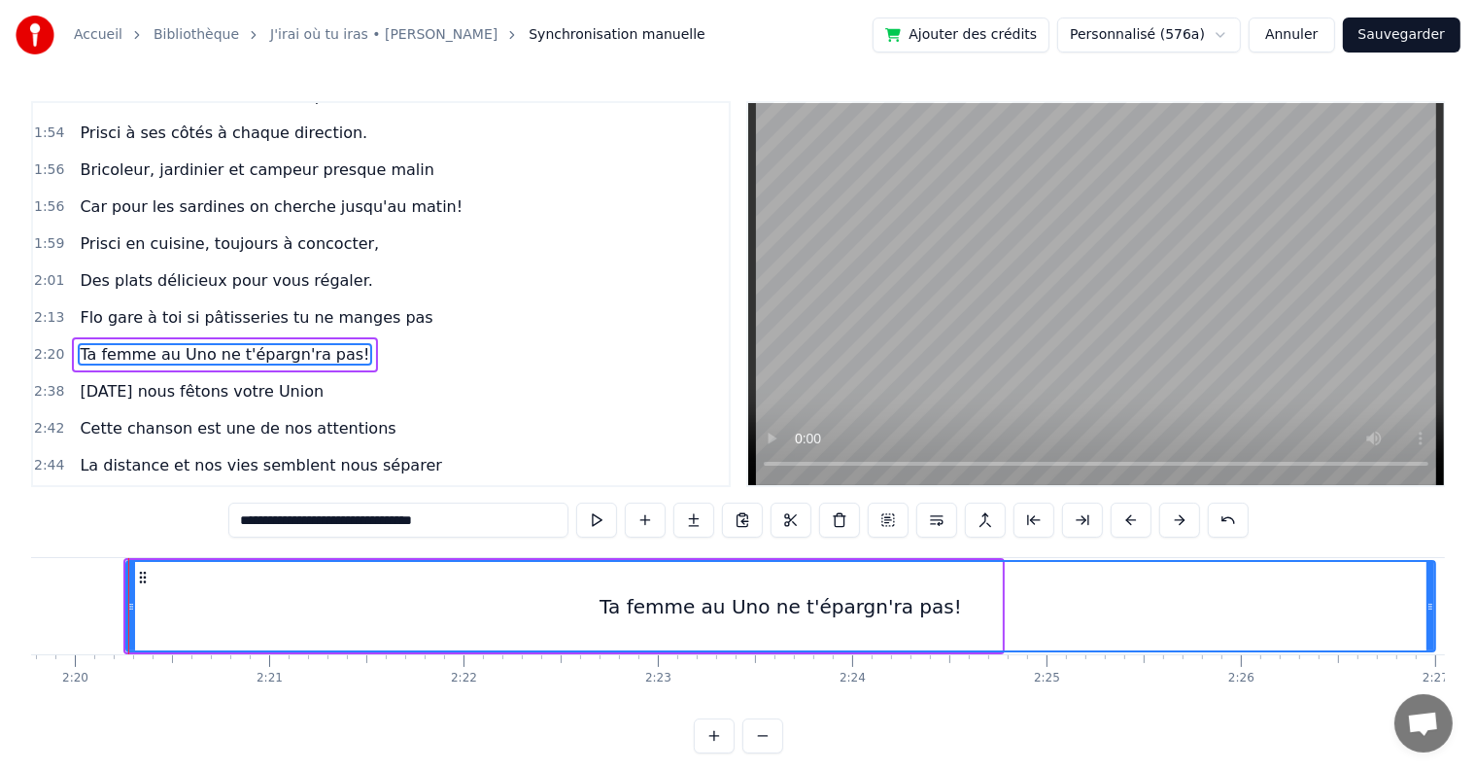
drag, startPoint x: 997, startPoint y: 603, endPoint x: 1431, endPoint y: 613, distance: 433.6
click at [1431, 613] on div at bounding box center [1431, 606] width 8 height 88
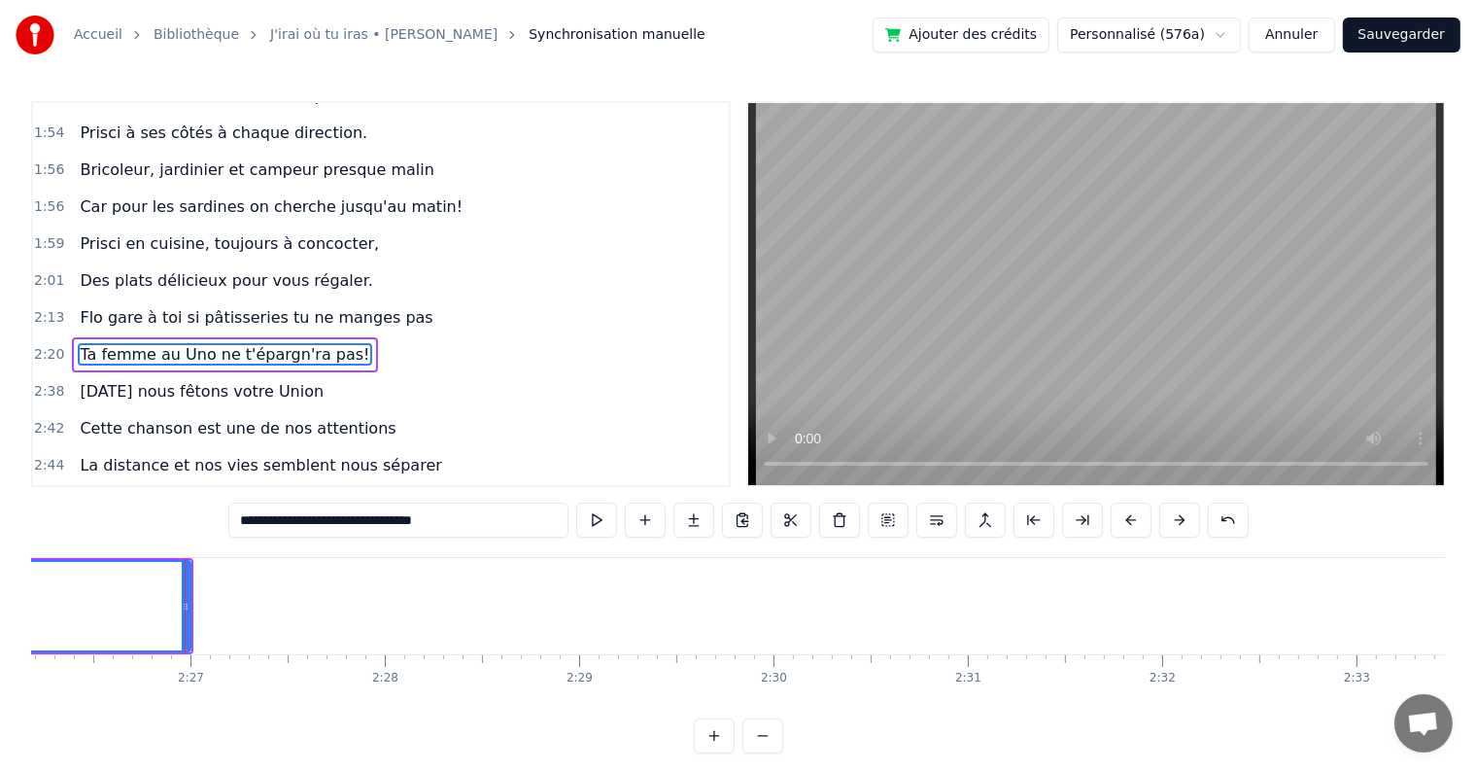
scroll to position [0, 28469]
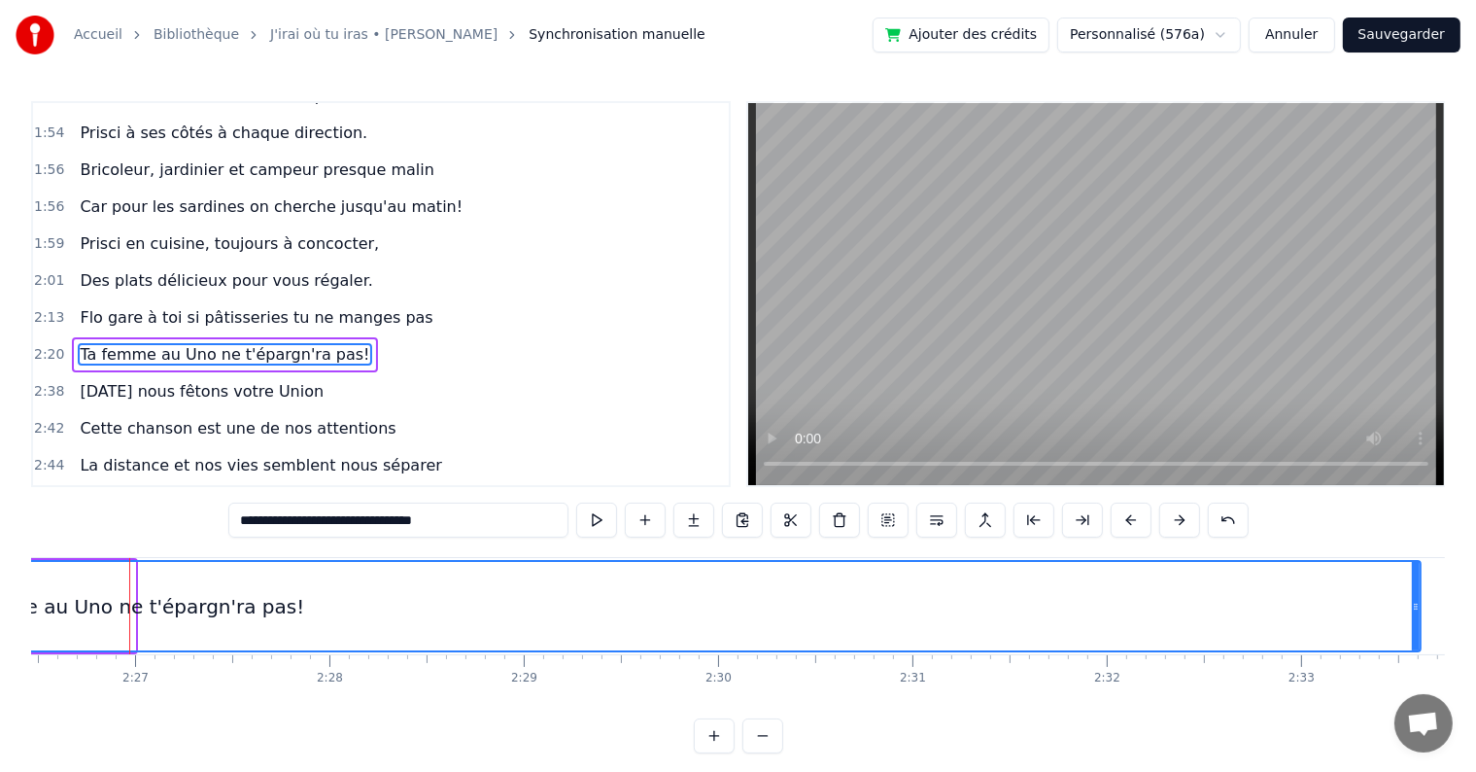
drag, startPoint x: 130, startPoint y: 597, endPoint x: 1416, endPoint y: 614, distance: 1285.9
click at [1416, 614] on div at bounding box center [1416, 606] width 8 height 88
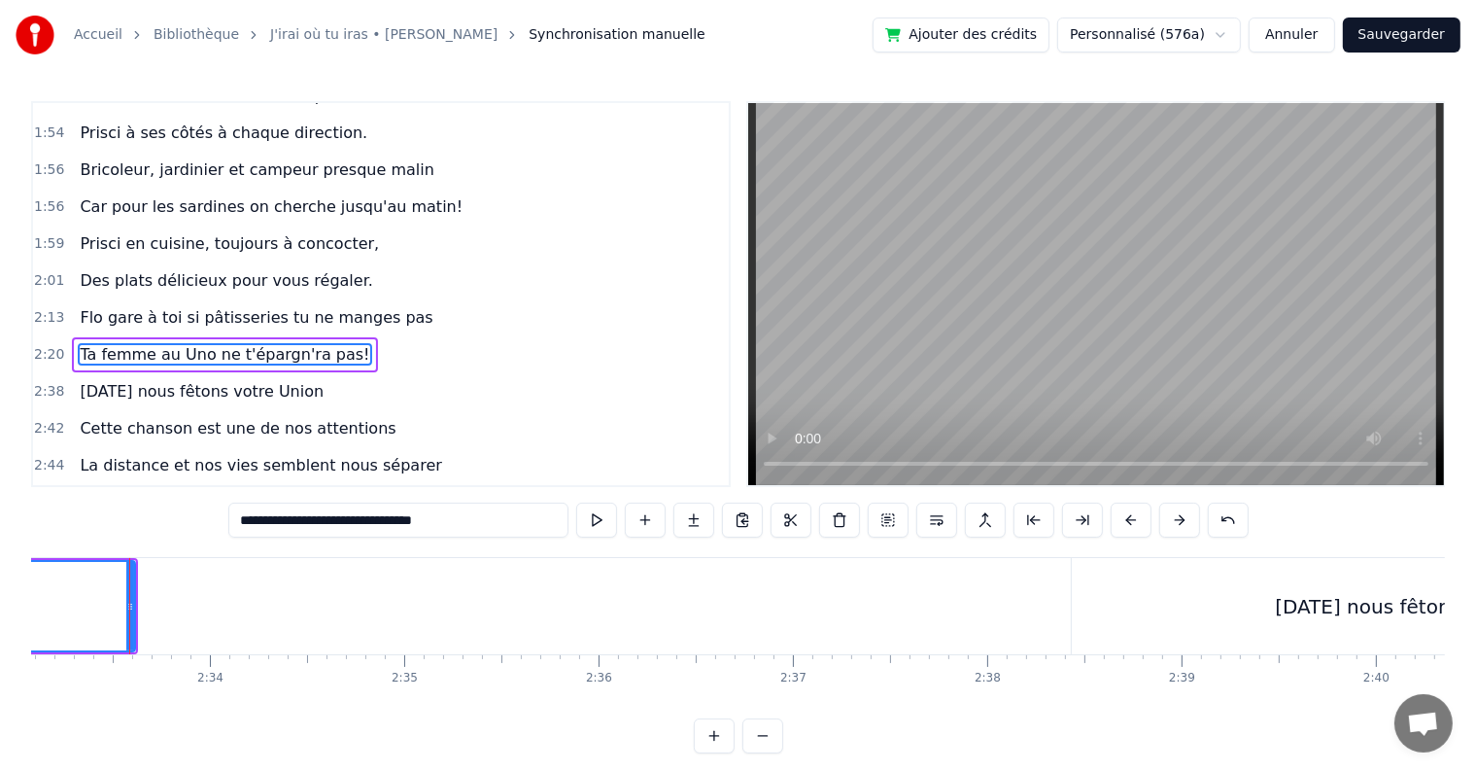
scroll to position [0, 29755]
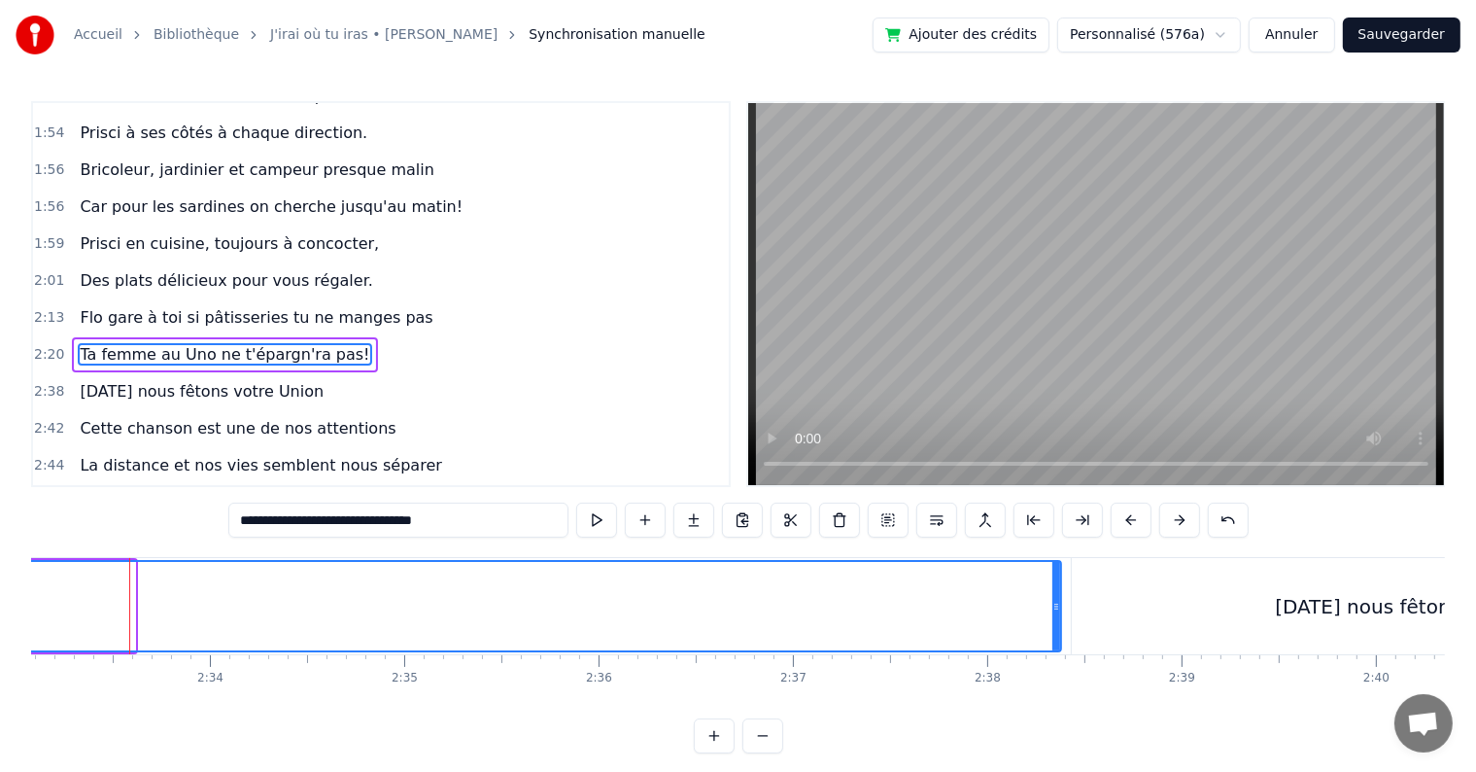
drag, startPoint x: 132, startPoint y: 601, endPoint x: 1058, endPoint y: 580, distance: 926.4
click at [1058, 580] on div at bounding box center [1057, 606] width 8 height 88
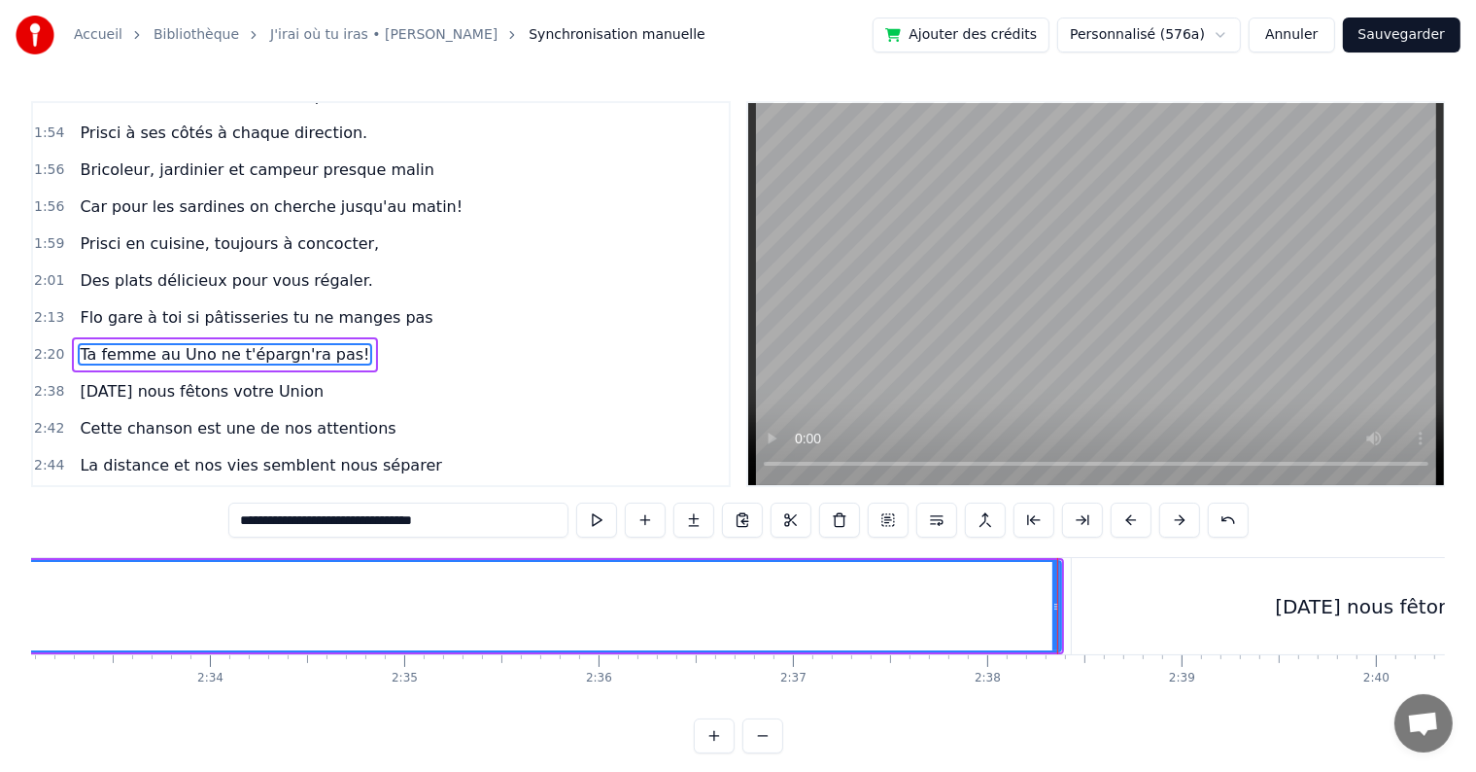
click at [1086, 596] on div "[DATE] nous fêtons votre Union" at bounding box center [1427, 606] width 711 height 96
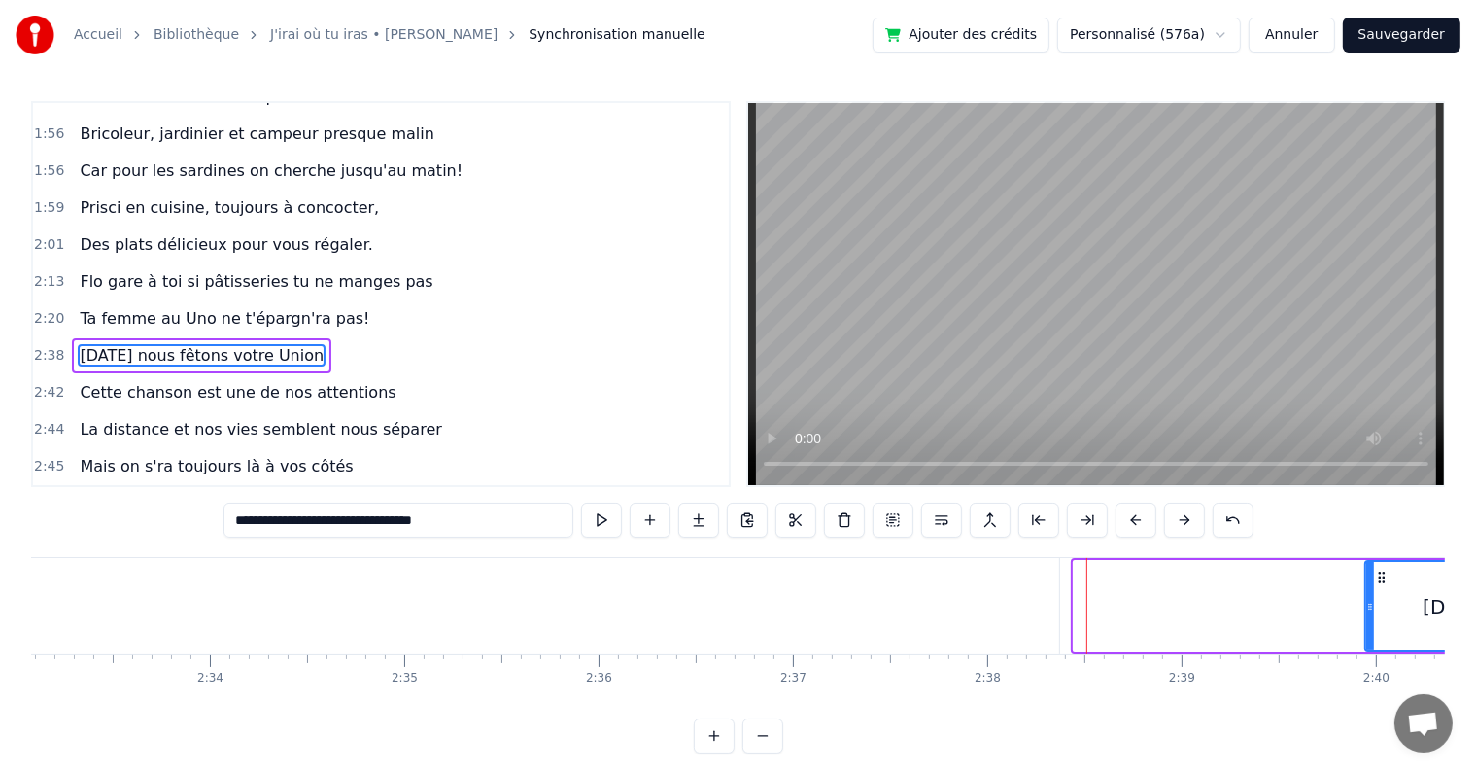
drag, startPoint x: 1077, startPoint y: 599, endPoint x: 1368, endPoint y: 634, distance: 293.7
click at [1368, 634] on div at bounding box center [1370, 606] width 8 height 88
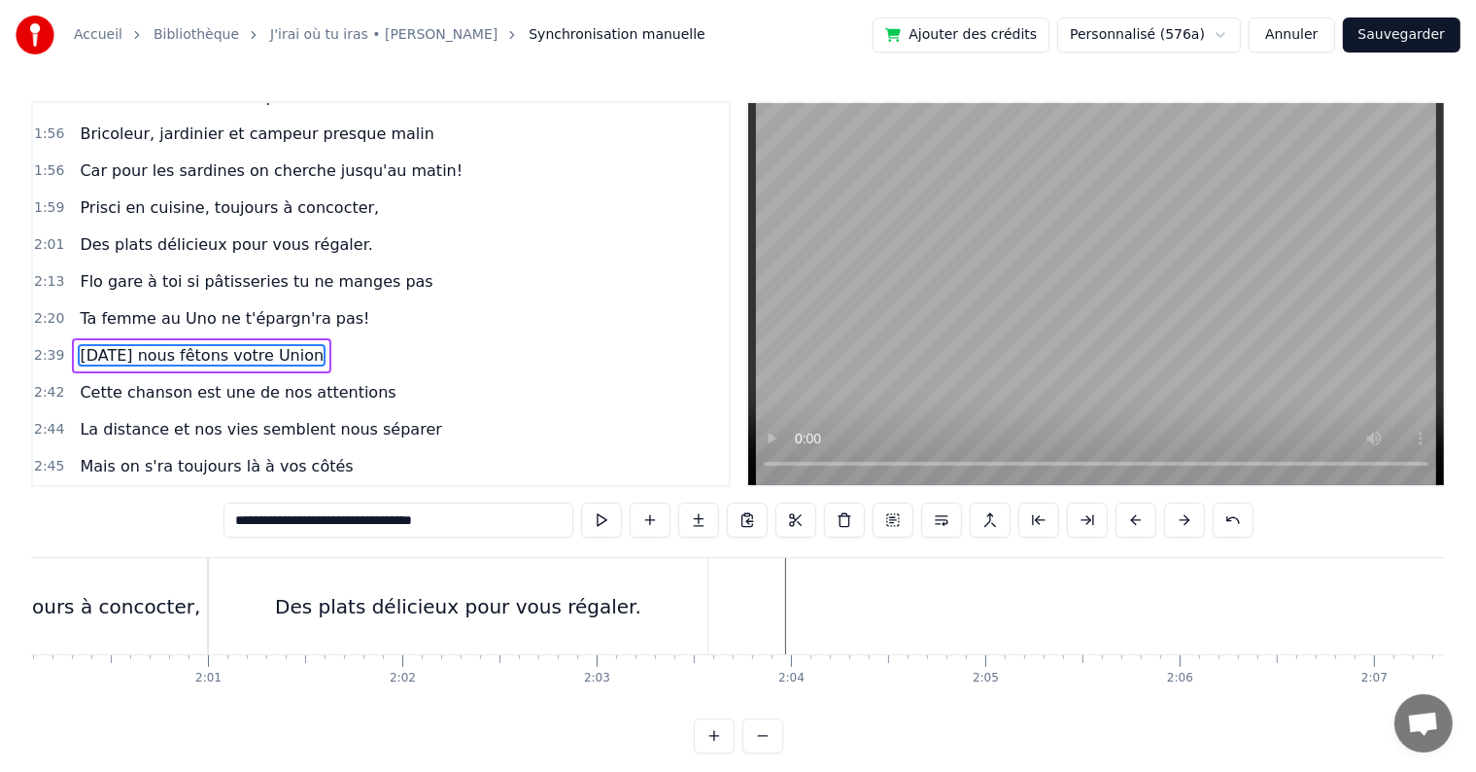
scroll to position [0, 22977]
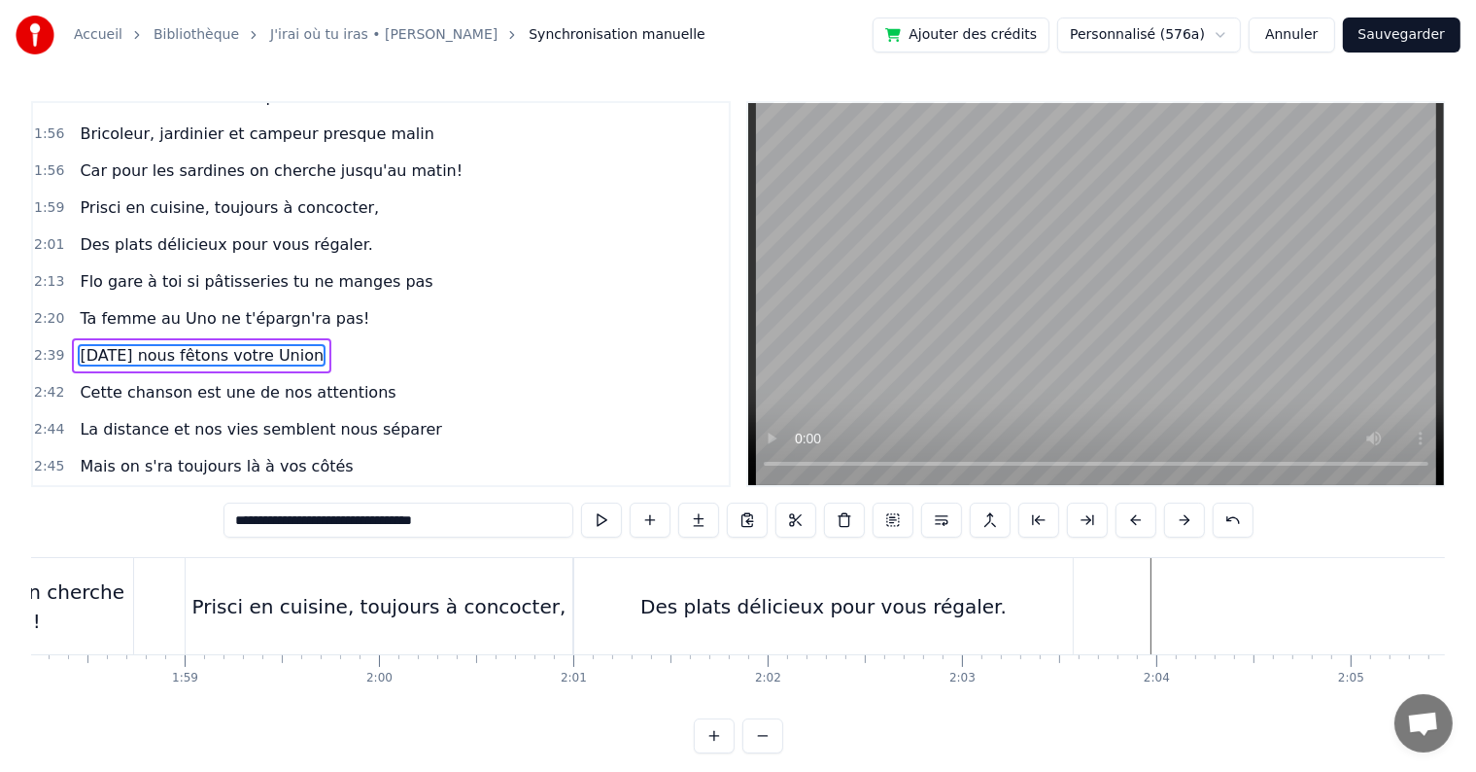
click at [836, 594] on div "Des plats délicieux pour vous régaler." at bounding box center [823, 606] width 366 height 29
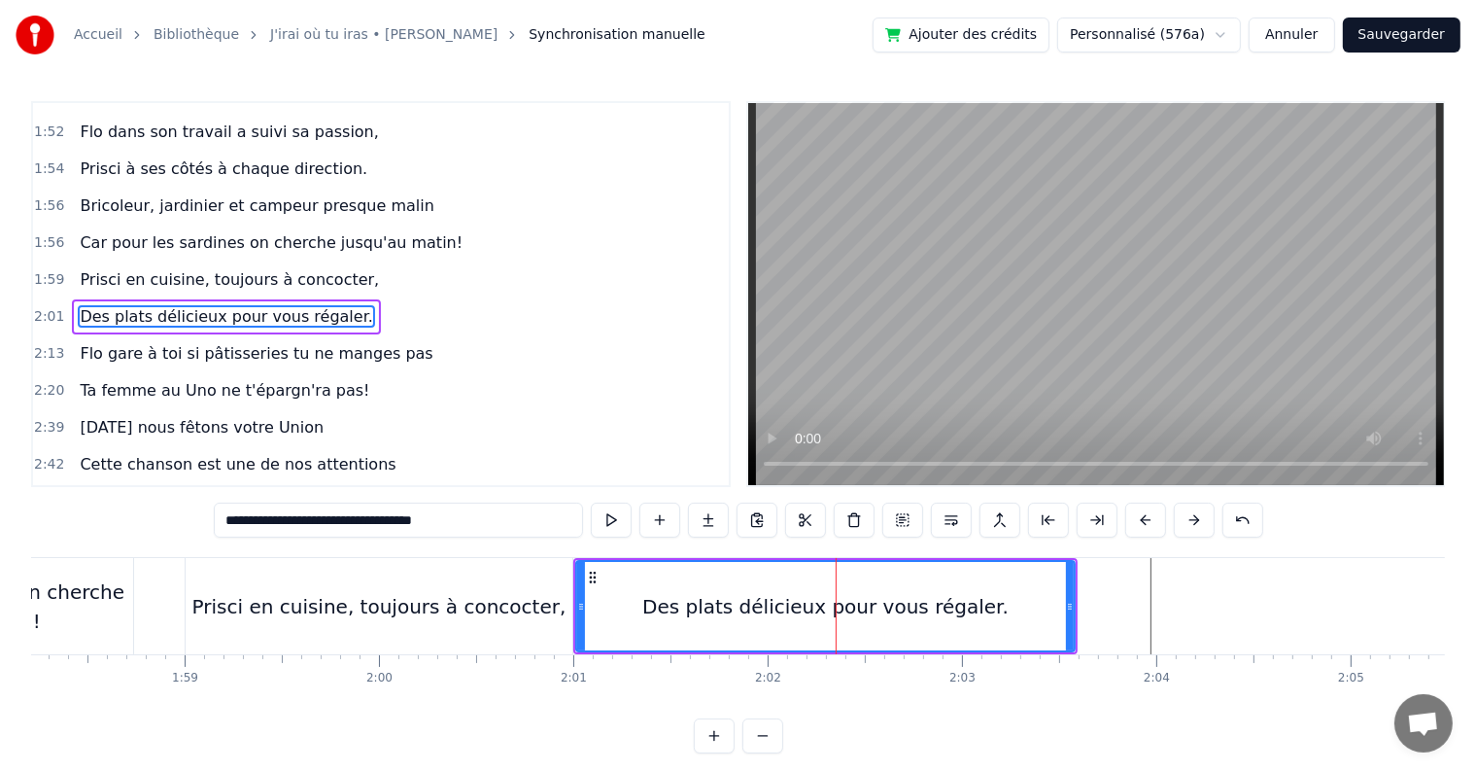
scroll to position [1578, 0]
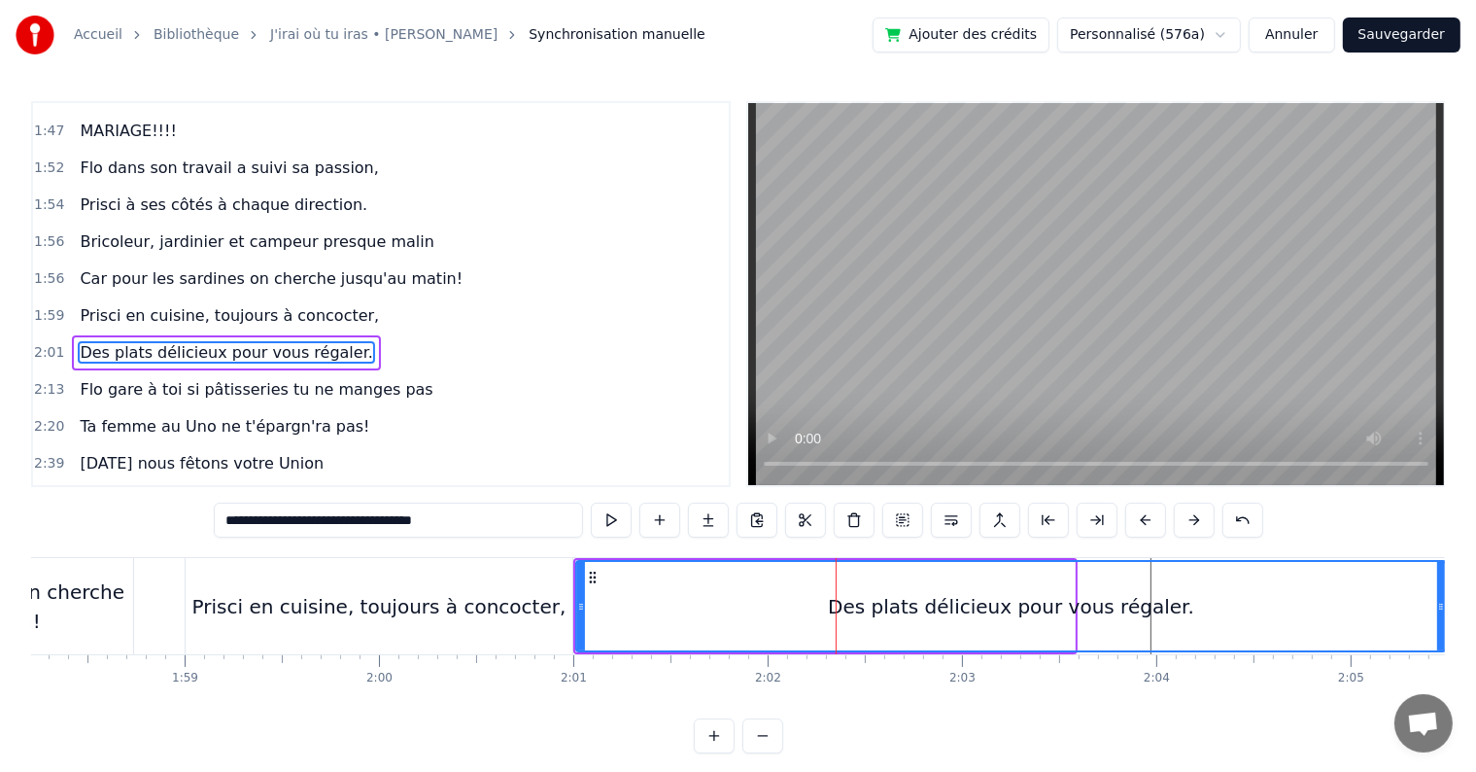
drag, startPoint x: 1065, startPoint y: 602, endPoint x: 1436, endPoint y: 596, distance: 371.3
click at [1437, 596] on div at bounding box center [1441, 606] width 8 height 88
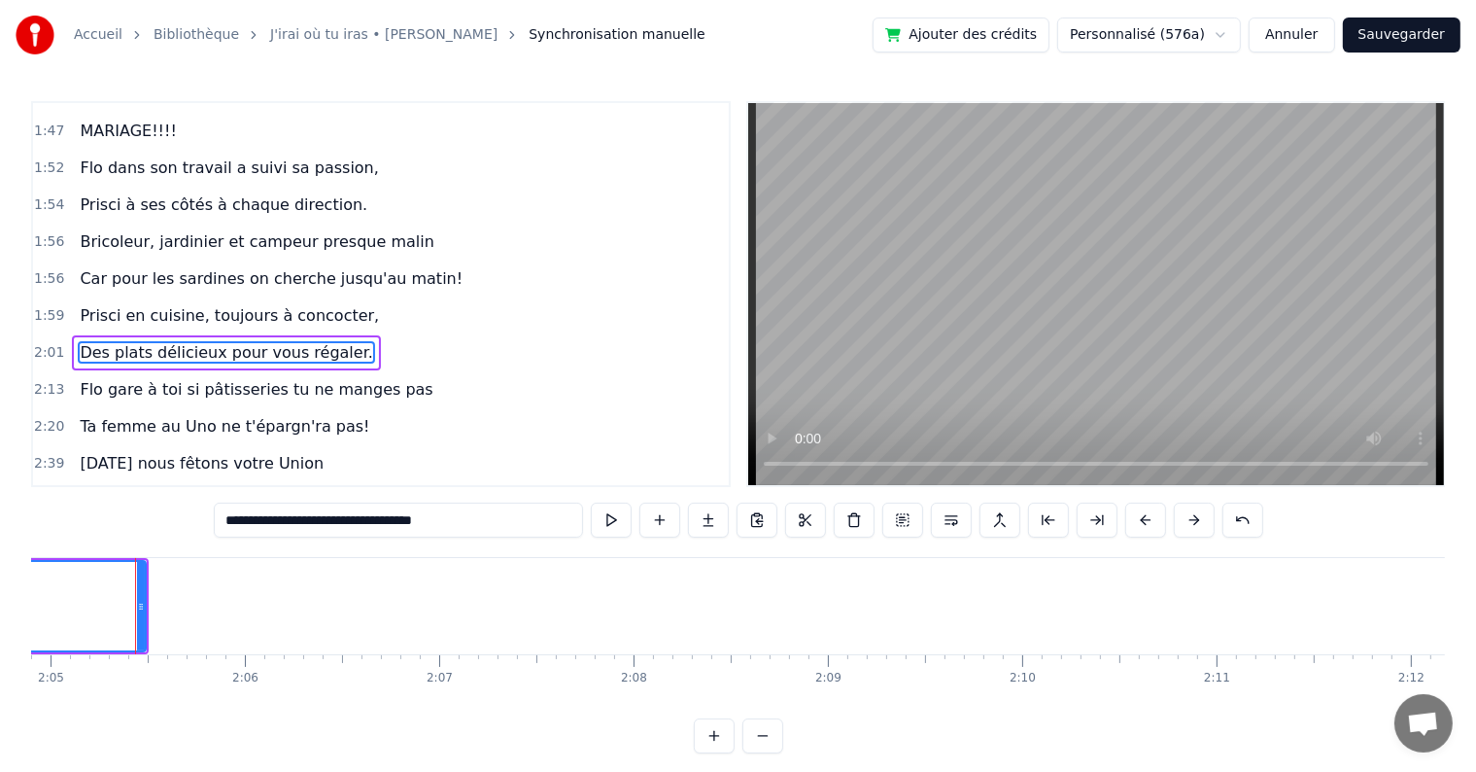
scroll to position [0, 24284]
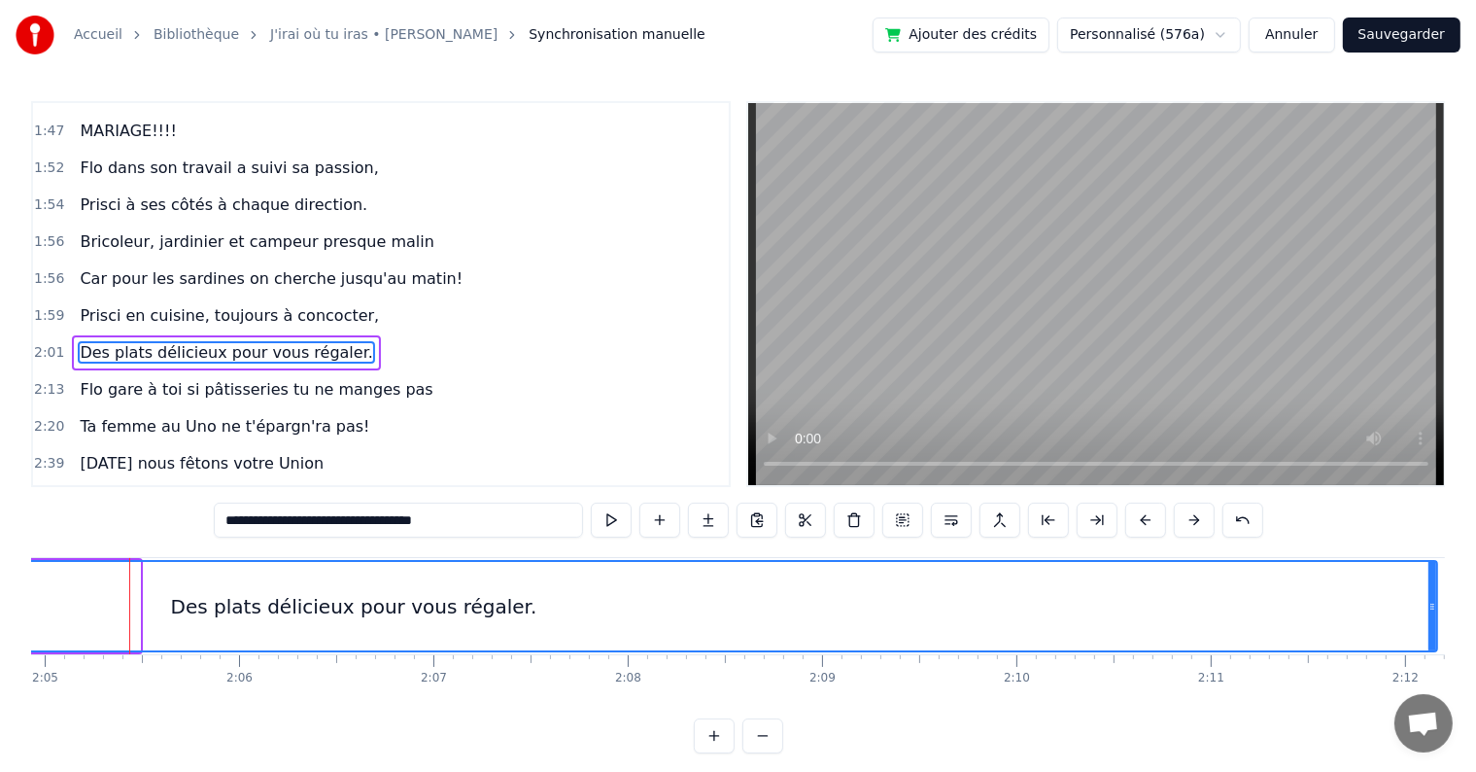
drag, startPoint x: 138, startPoint y: 599, endPoint x: 1435, endPoint y: 600, distance: 1297.5
click at [1435, 600] on div "Des plats délicieux pour vous régaler." at bounding box center [353, 606] width 2169 height 92
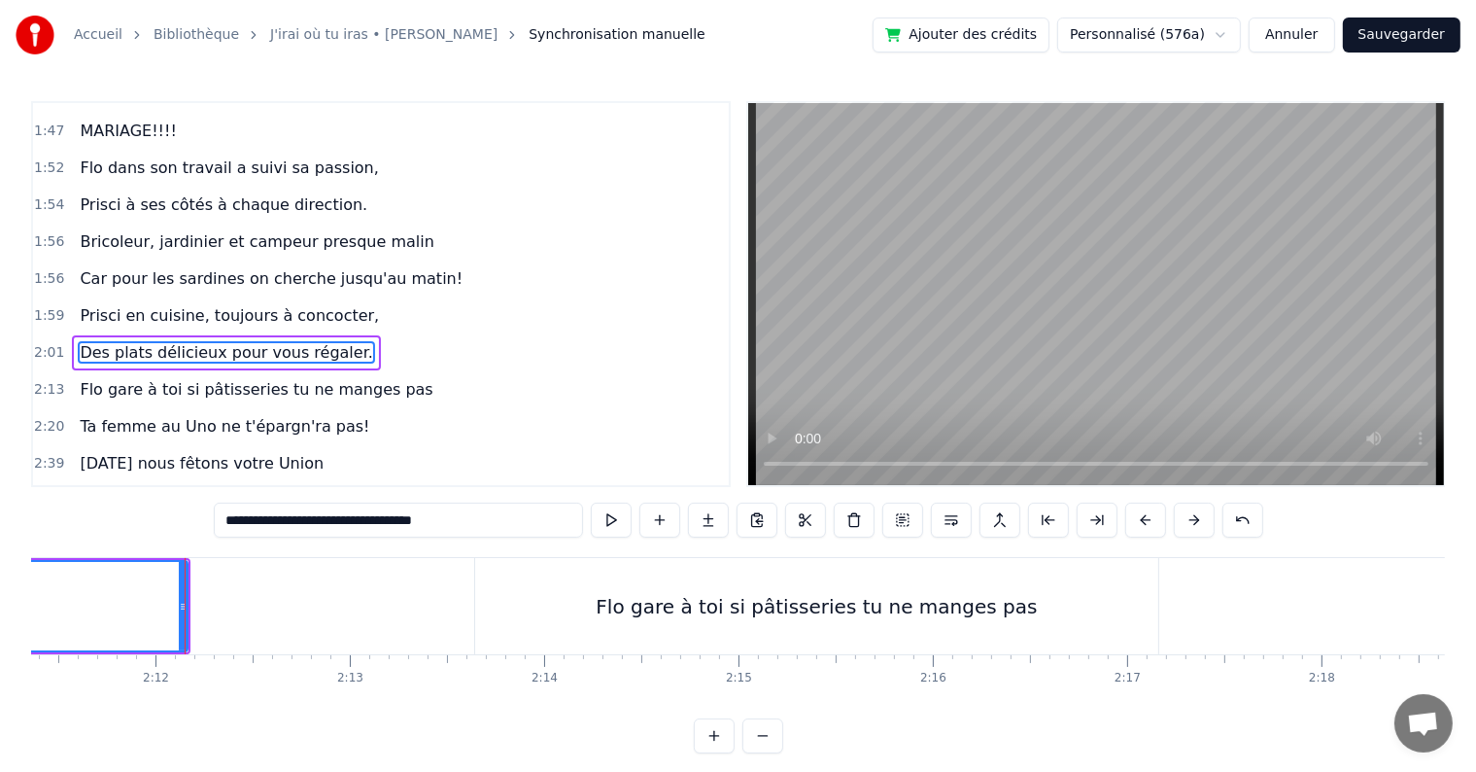
scroll to position [0, 25589]
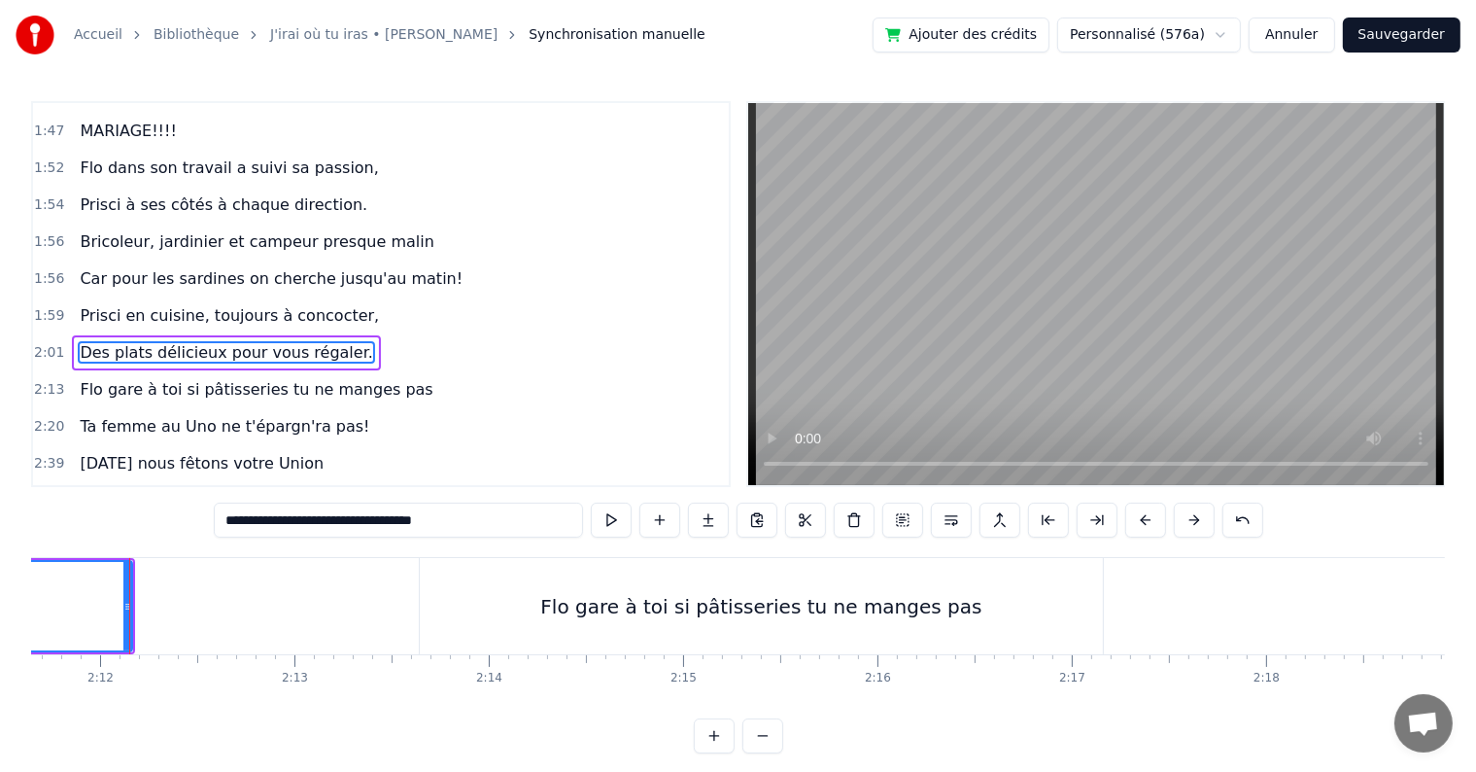
click at [1058, 585] on div "Flo gare à toi si pâtisseries tu ne manges pas" at bounding box center [761, 606] width 683 height 96
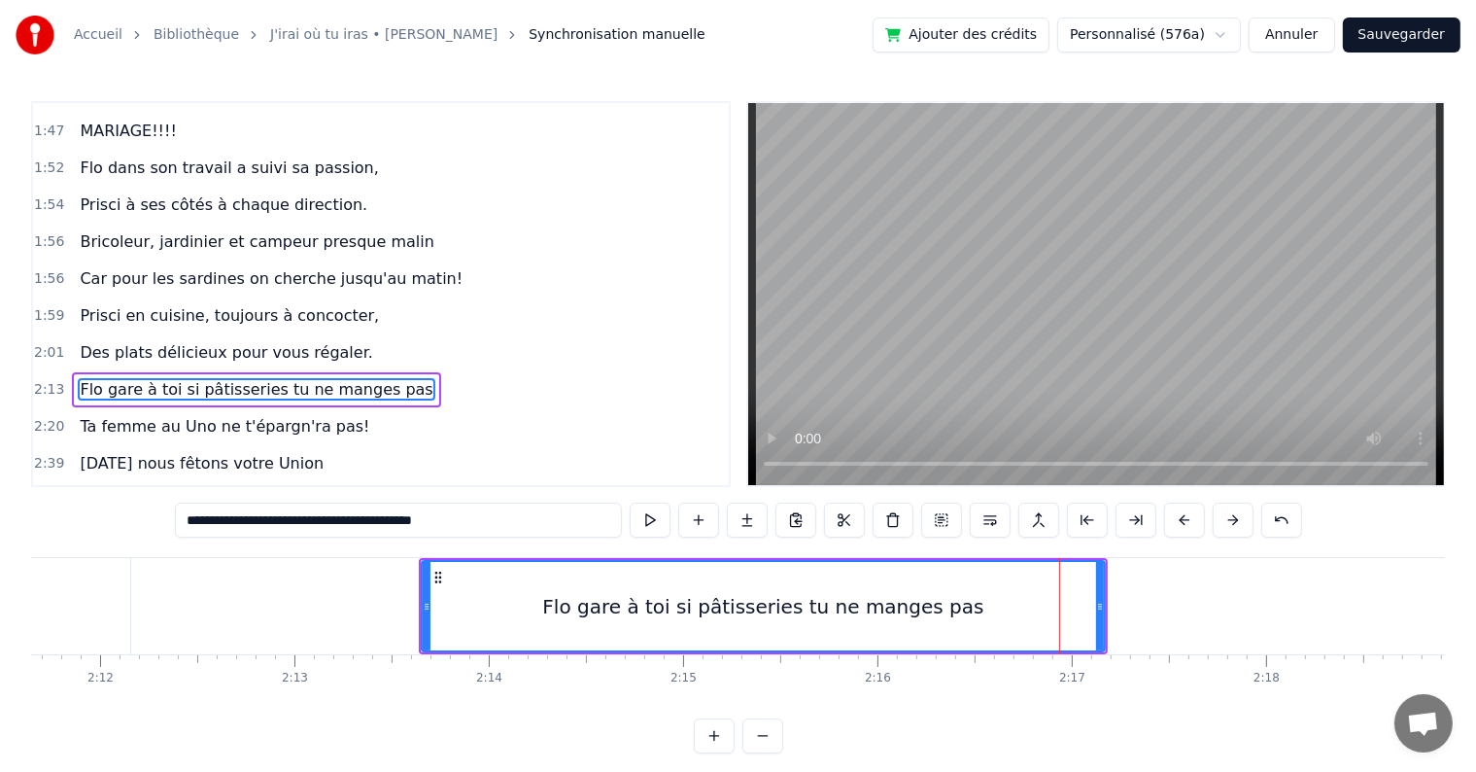
scroll to position [1614, 0]
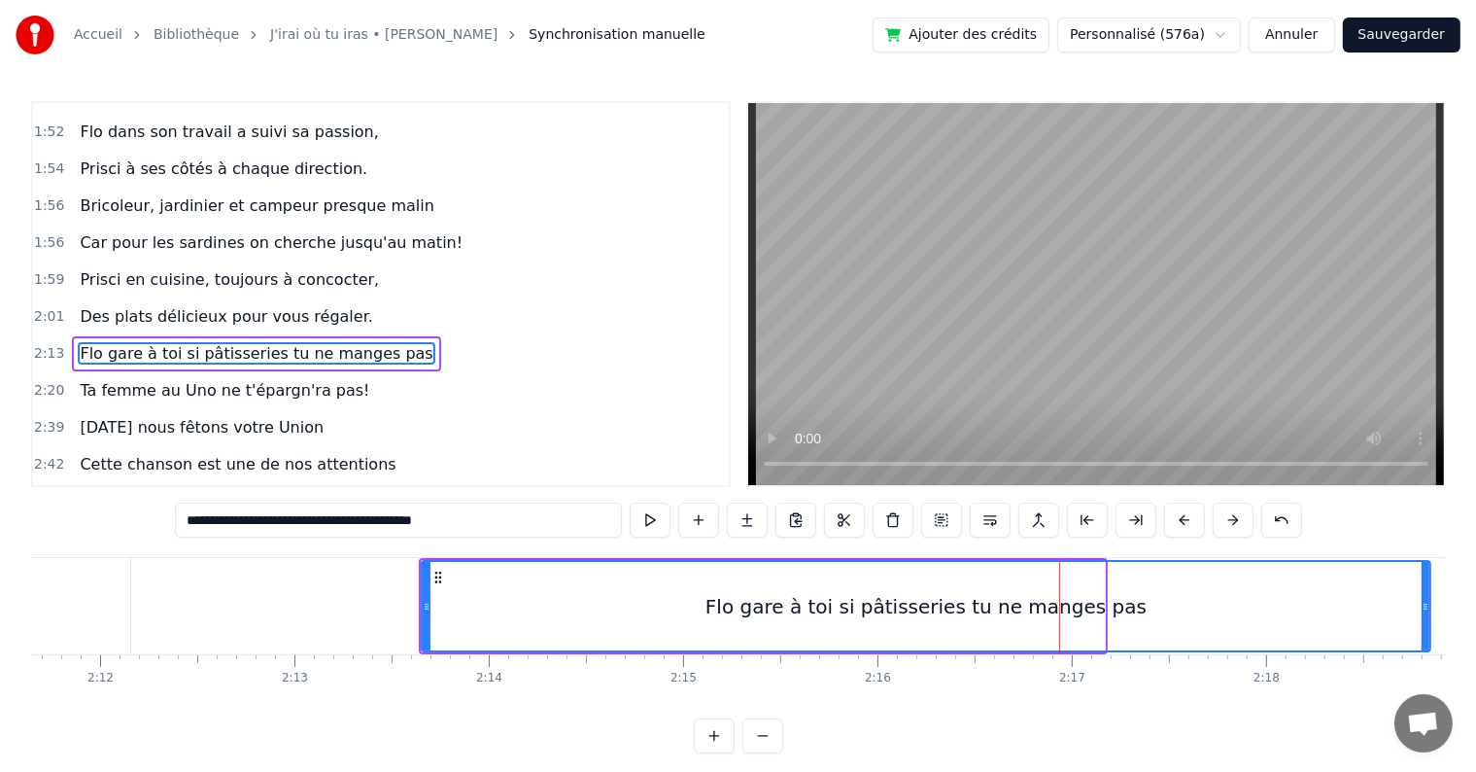
drag, startPoint x: 1100, startPoint y: 597, endPoint x: 1416, endPoint y: 609, distance: 316.1
click at [1425, 609] on div at bounding box center [1426, 606] width 8 height 88
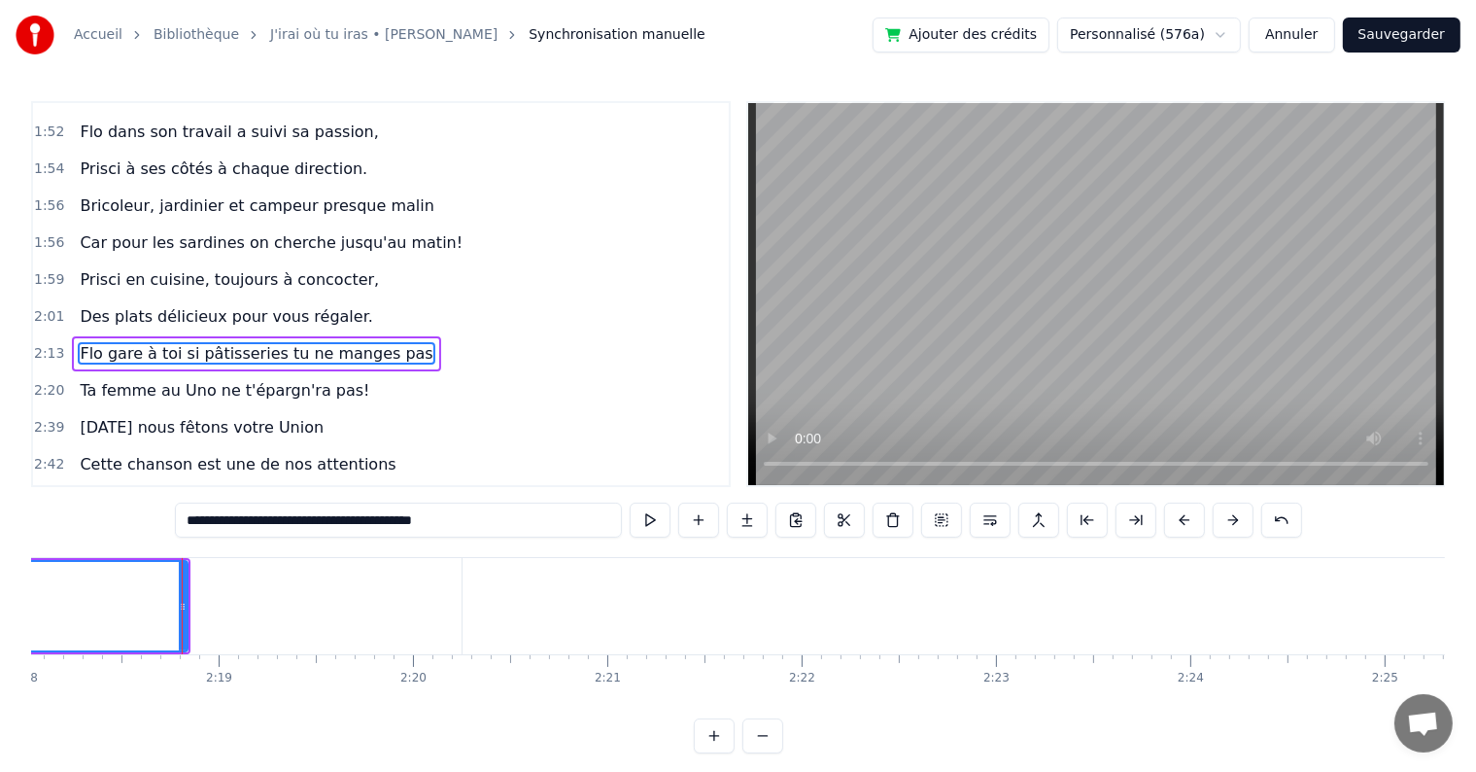
scroll to position [0, 26883]
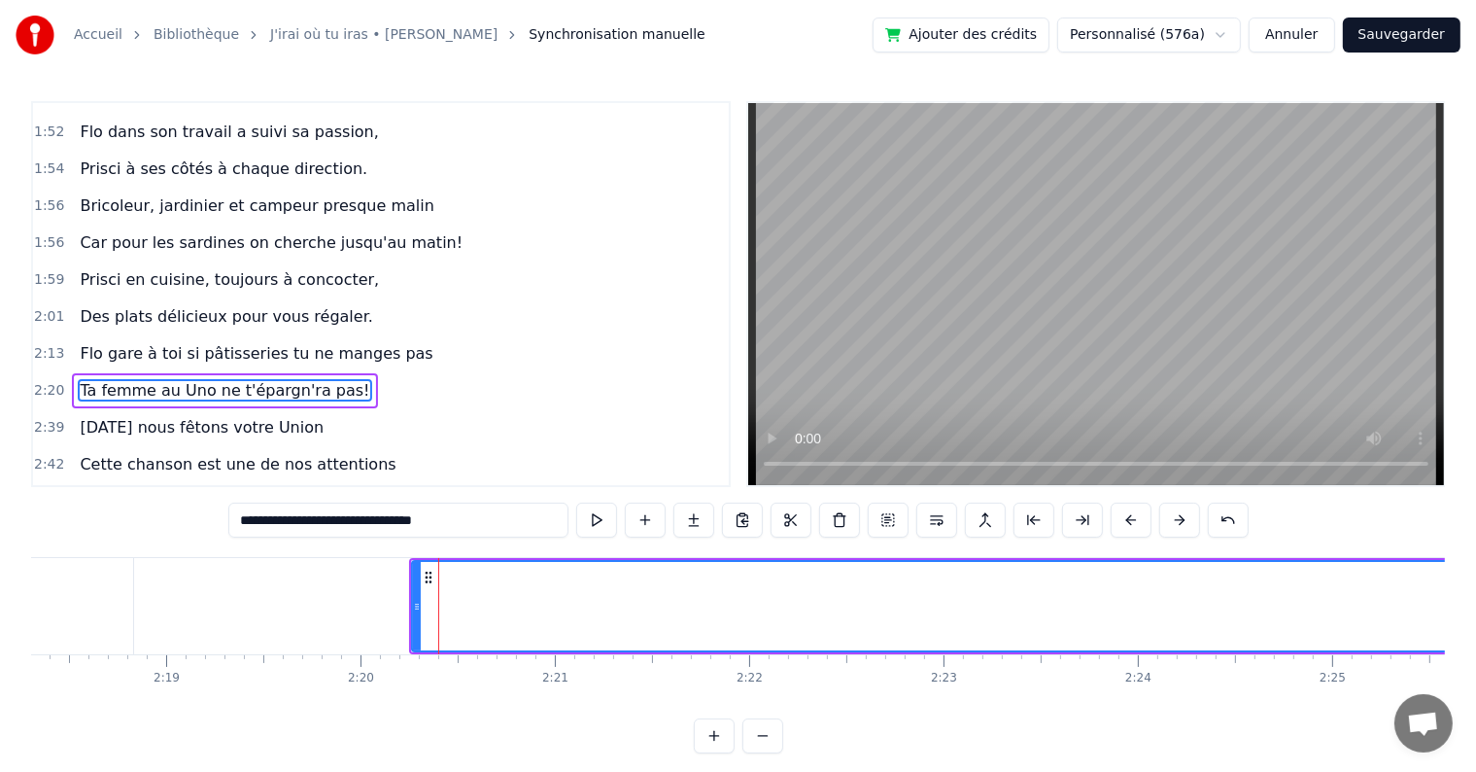
scroll to position [1650, 0]
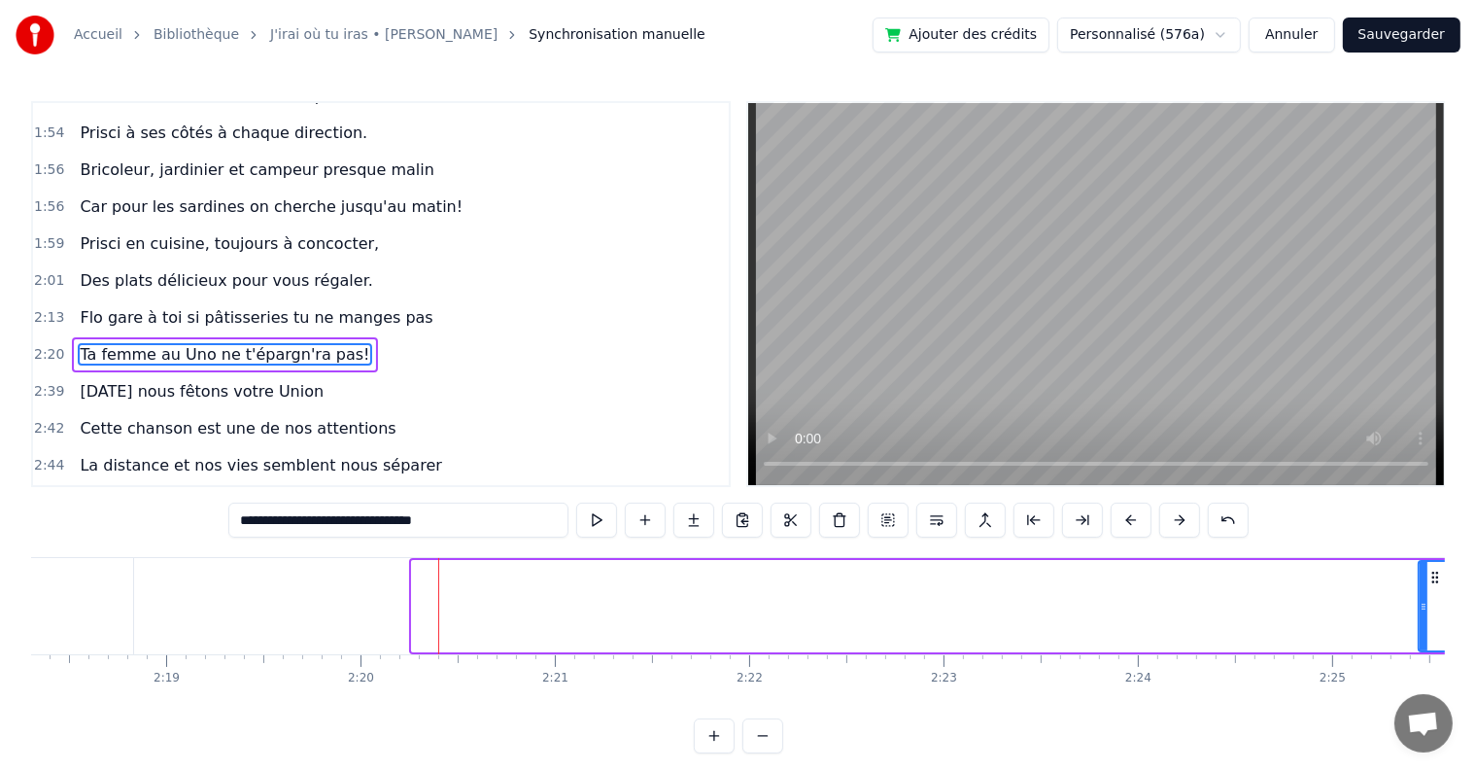
drag, startPoint x: 415, startPoint y: 603, endPoint x: 1423, endPoint y: 644, distance: 1008.7
click at [1423, 644] on div at bounding box center [1424, 606] width 8 height 88
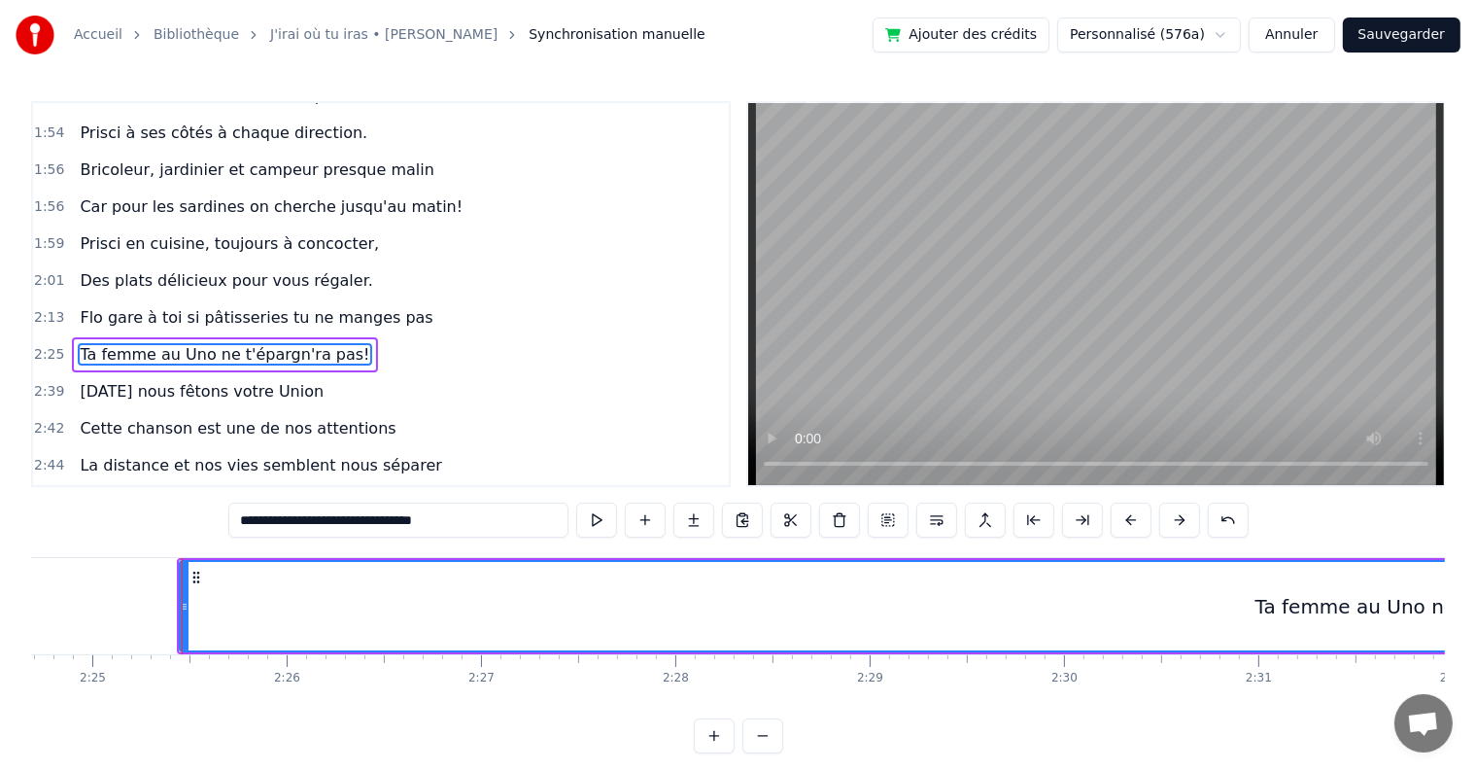
scroll to position [0, 28177]
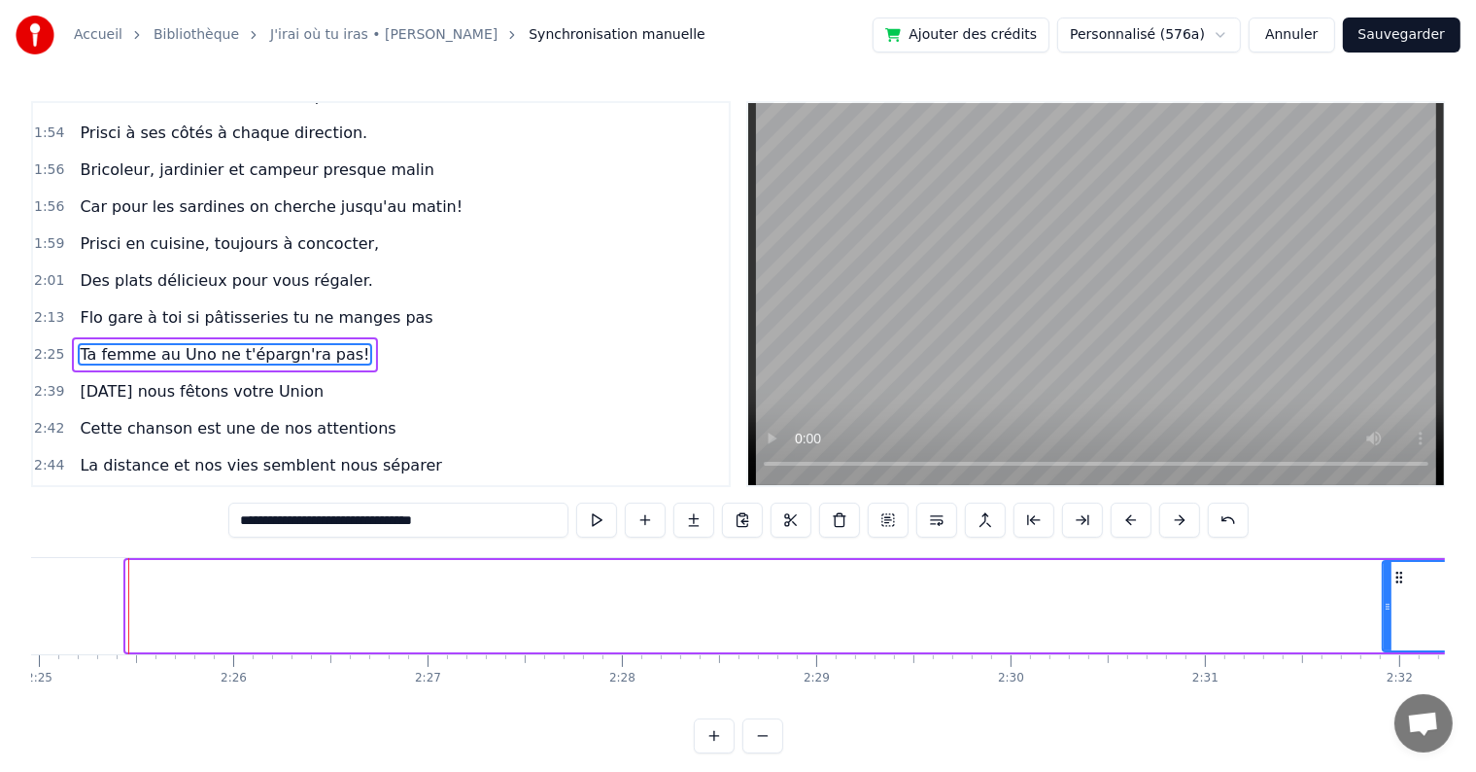
drag, startPoint x: 127, startPoint y: 602, endPoint x: 1384, endPoint y: 583, distance: 1256.8
click at [1384, 583] on div at bounding box center [1388, 606] width 8 height 88
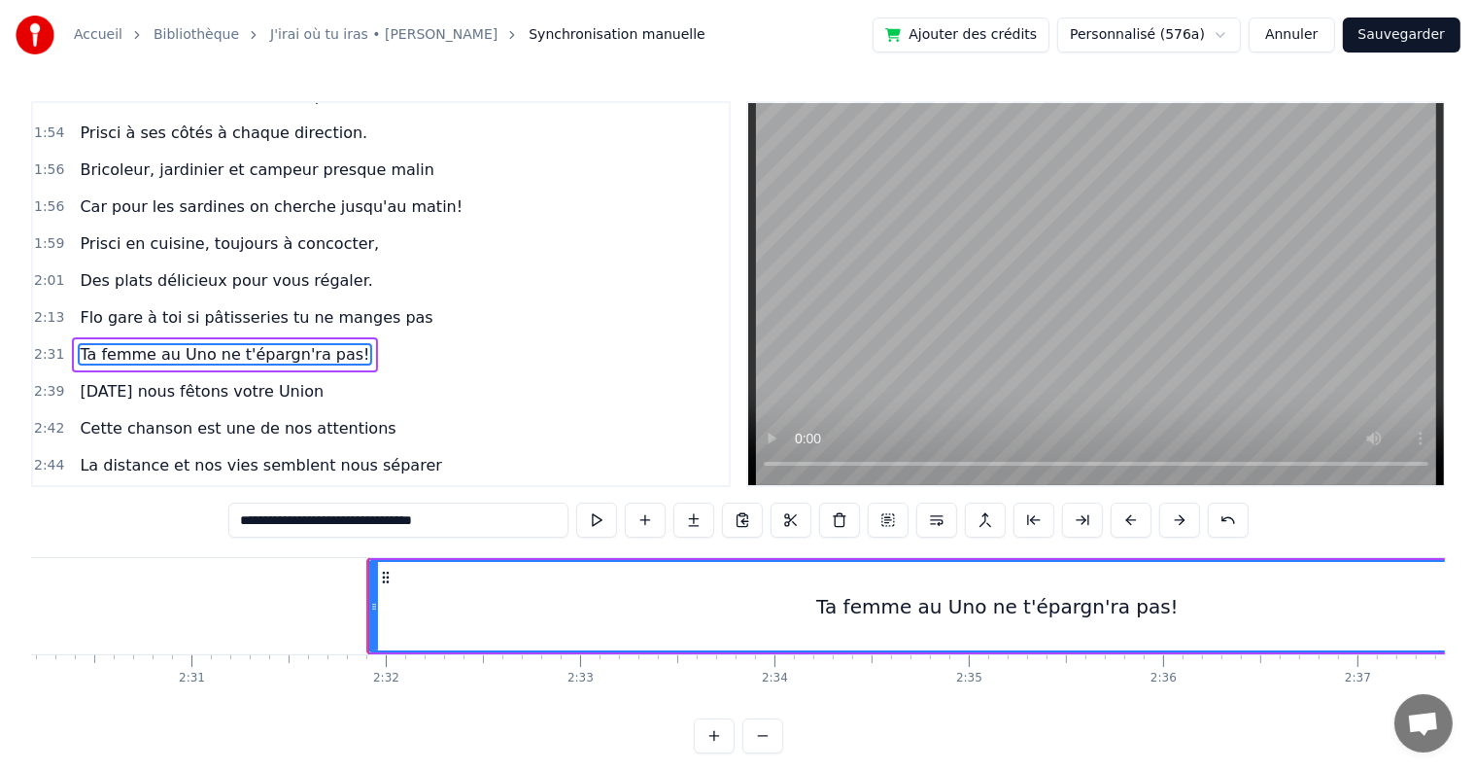
scroll to position [0, 29431]
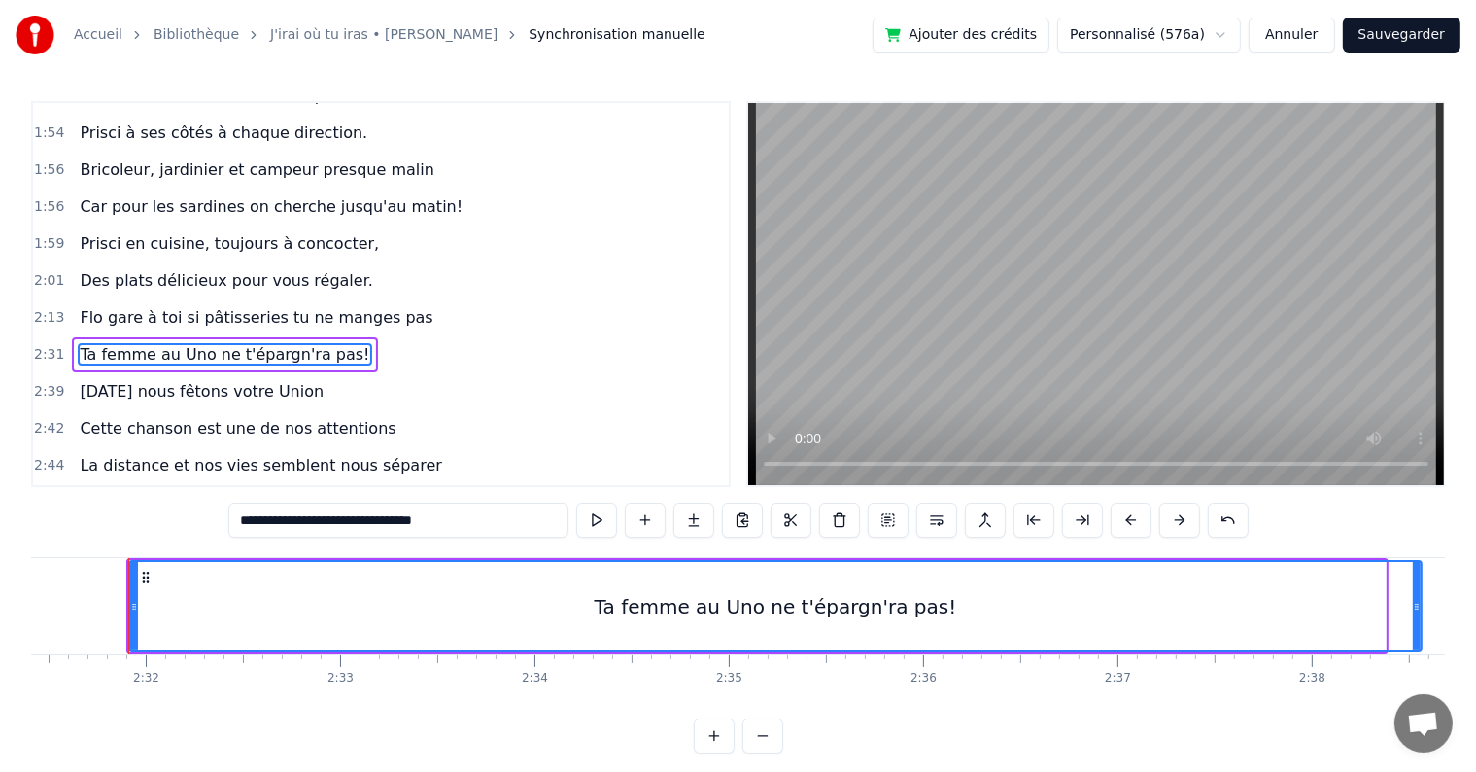
drag, startPoint x: 1379, startPoint y: 604, endPoint x: 1413, endPoint y: 629, distance: 42.4
click at [1413, 629] on div at bounding box center [1417, 606] width 8 height 88
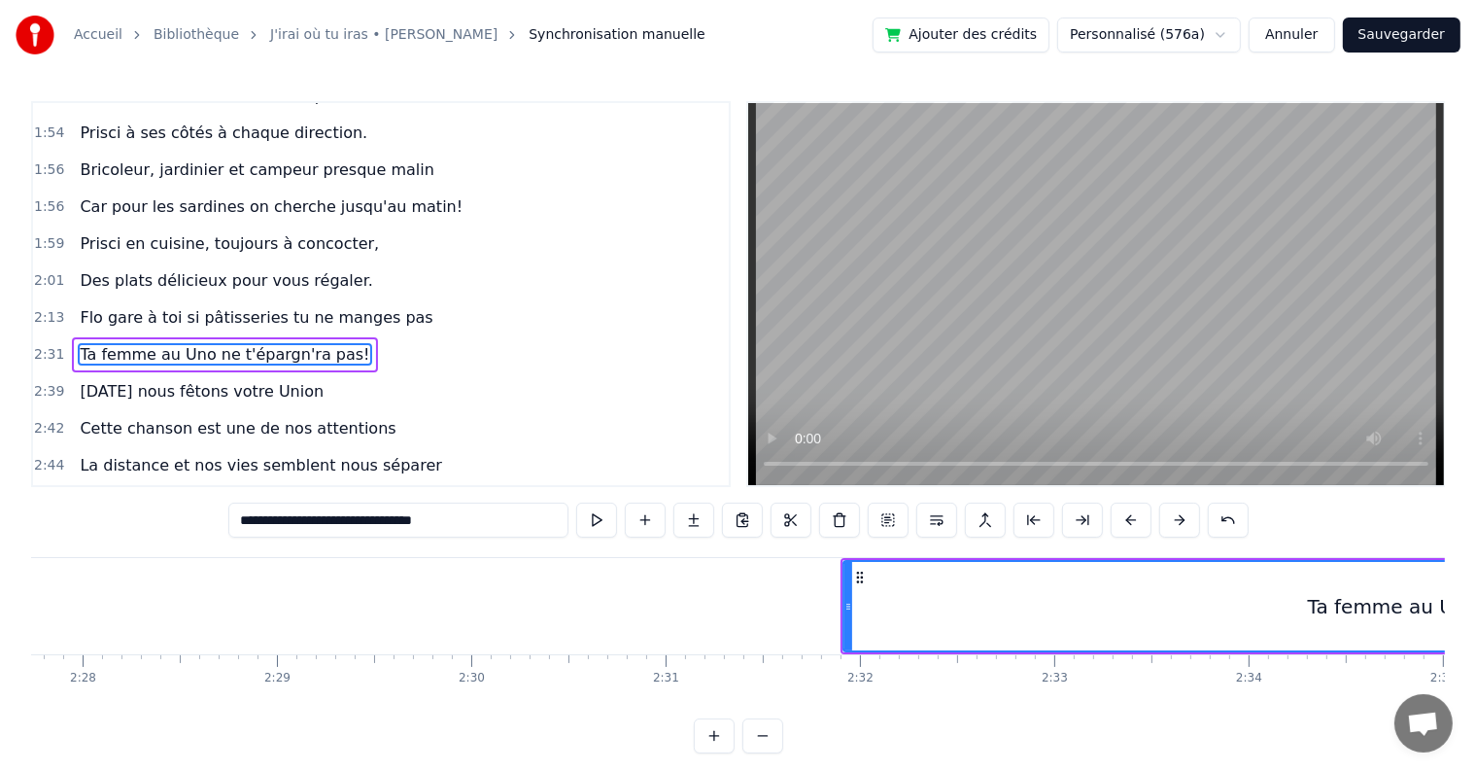
scroll to position [0, 28693]
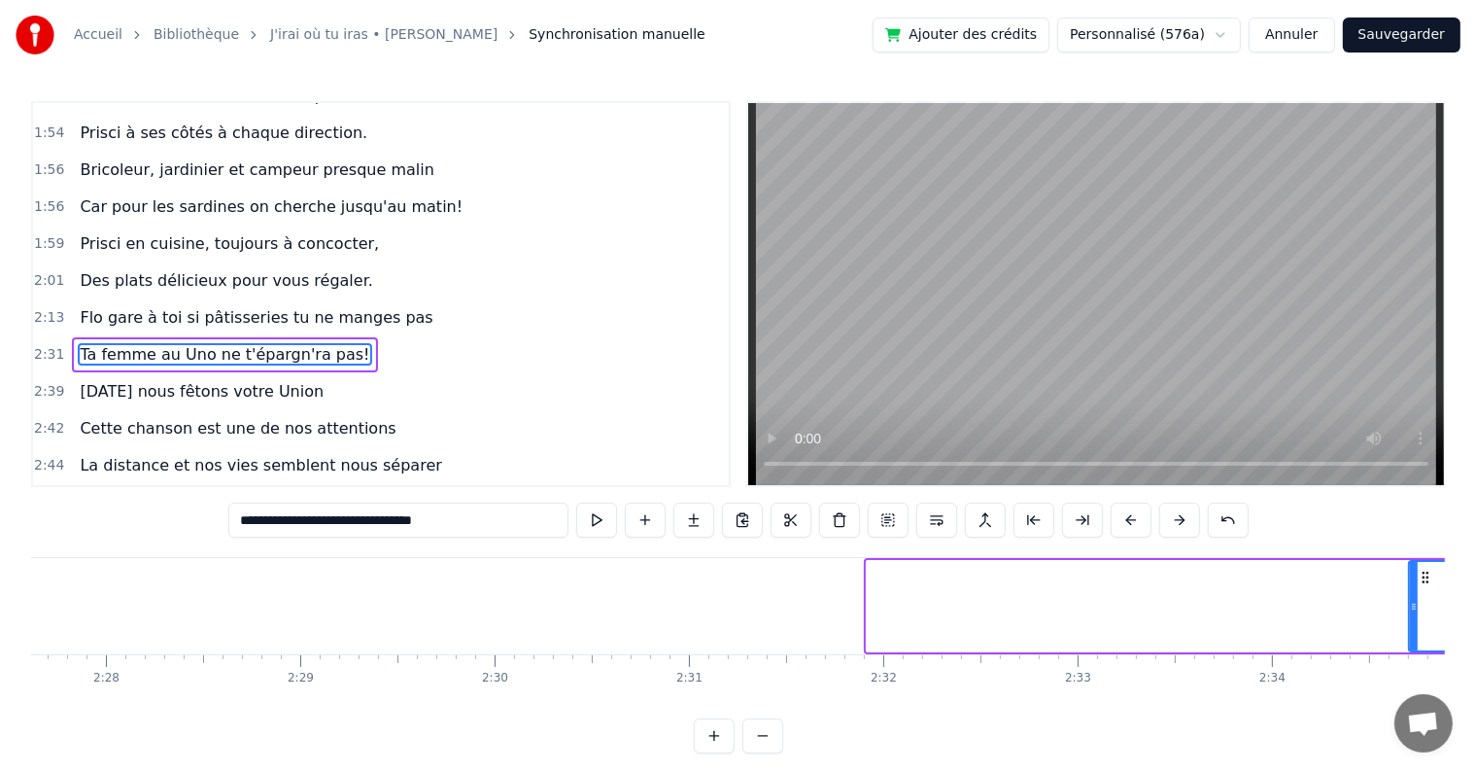
drag, startPoint x: 872, startPoint y: 598, endPoint x: 1414, endPoint y: 604, distance: 542.3
click at [1414, 604] on icon at bounding box center [1414, 607] width 8 height 16
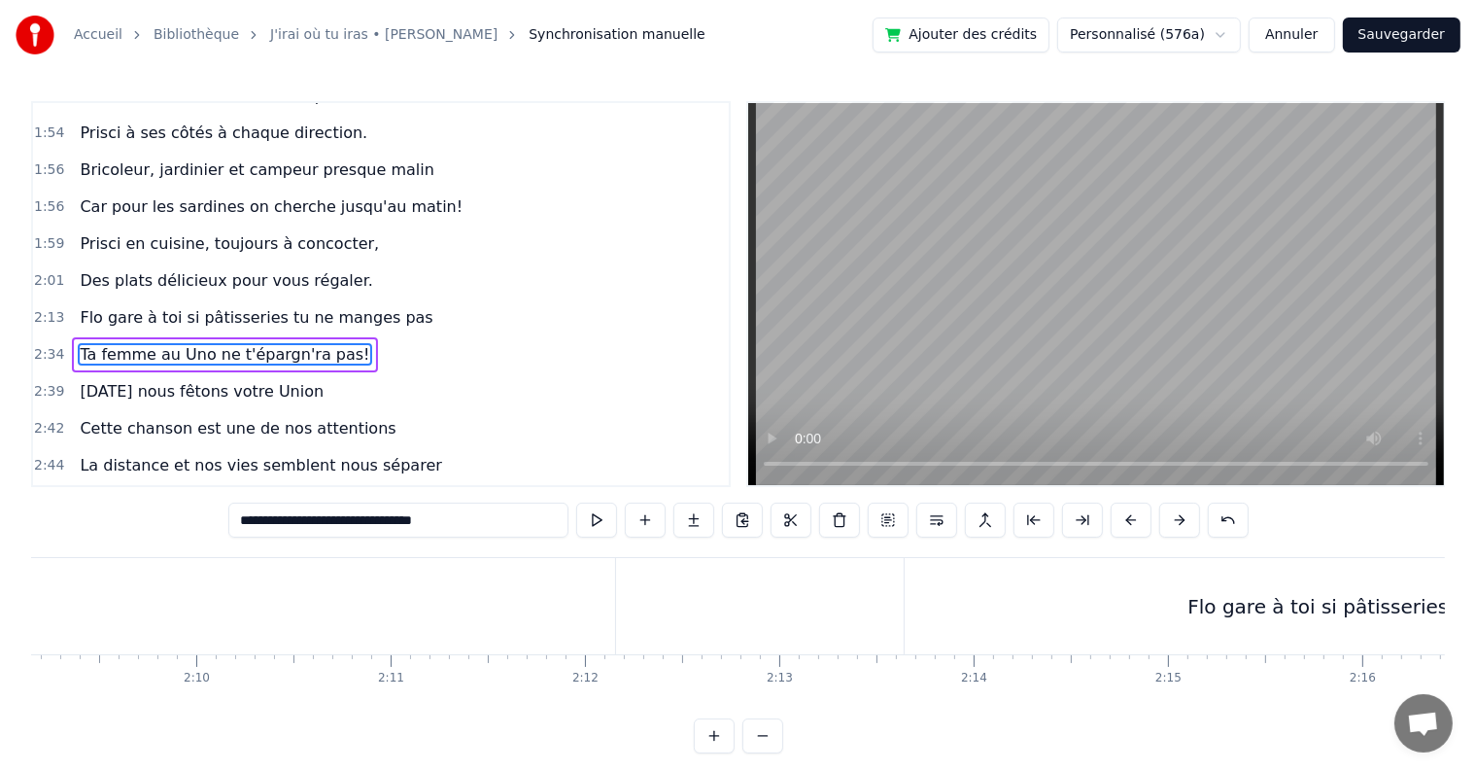
scroll to position [0, 25081]
click at [1250, 588] on div "Flo gare à toi si pâtisseries tu ne manges pas" at bounding box center [1432, 606] width 1008 height 96
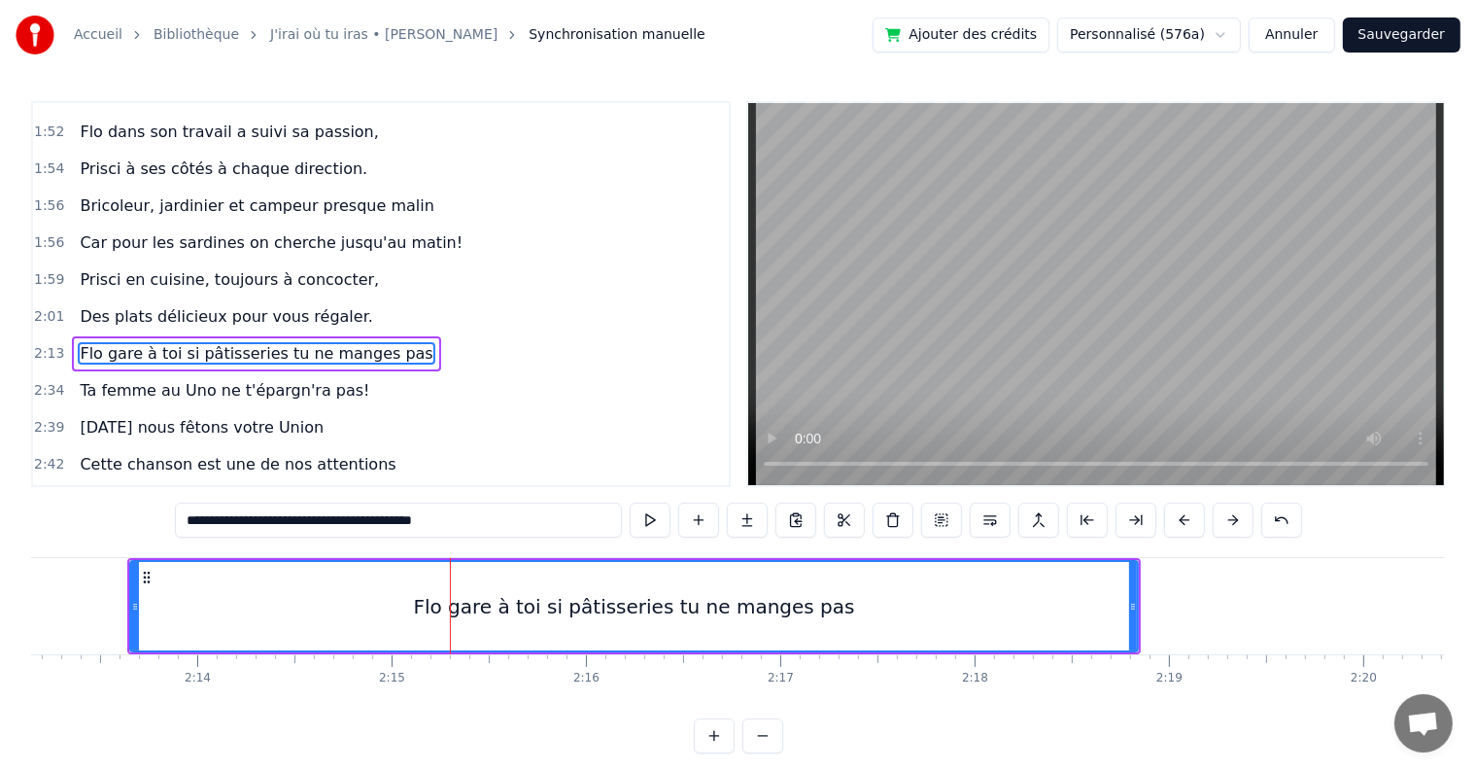
scroll to position [0, 25836]
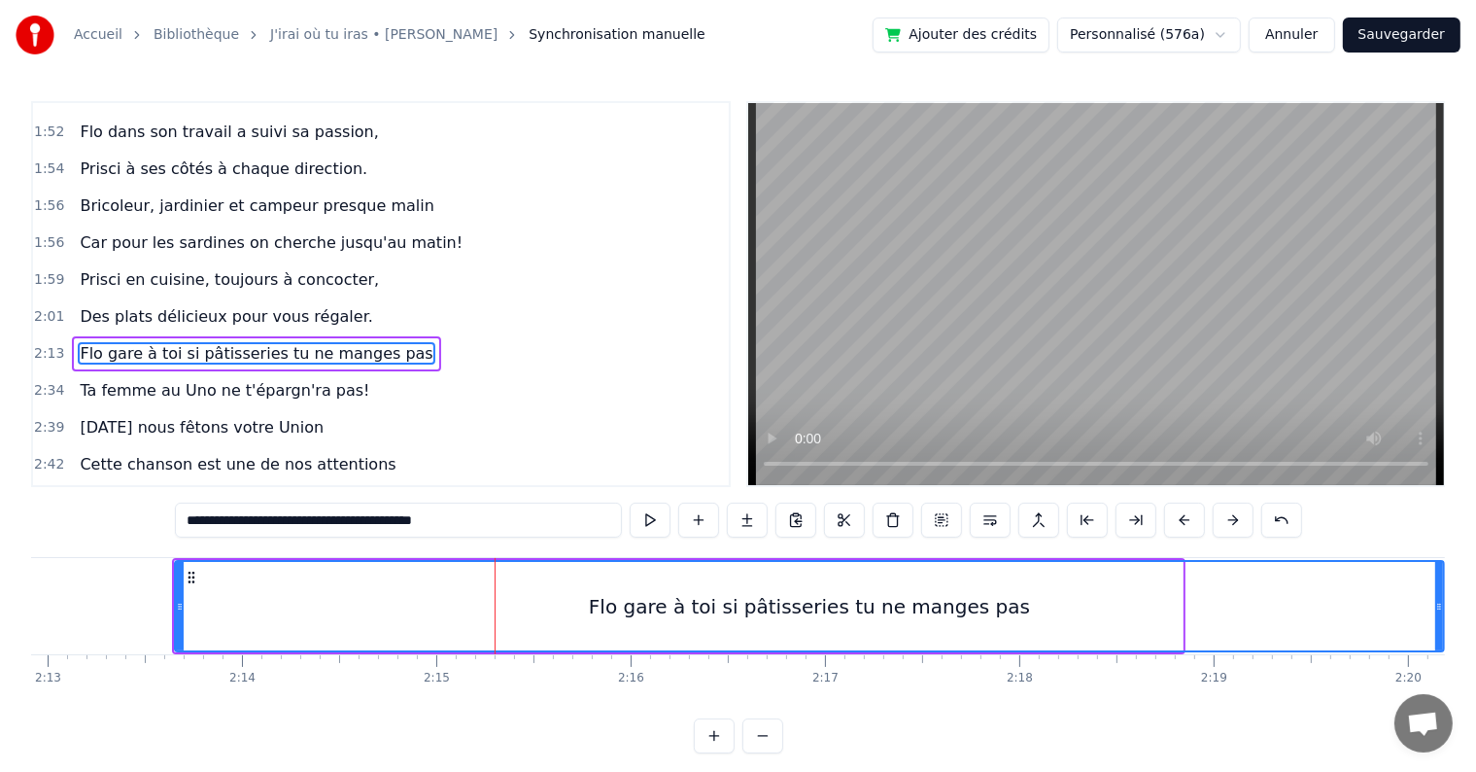
drag, startPoint x: 1173, startPoint y: 587, endPoint x: 1435, endPoint y: 606, distance: 262.2
click at [1435, 606] on div at bounding box center [1439, 606] width 8 height 88
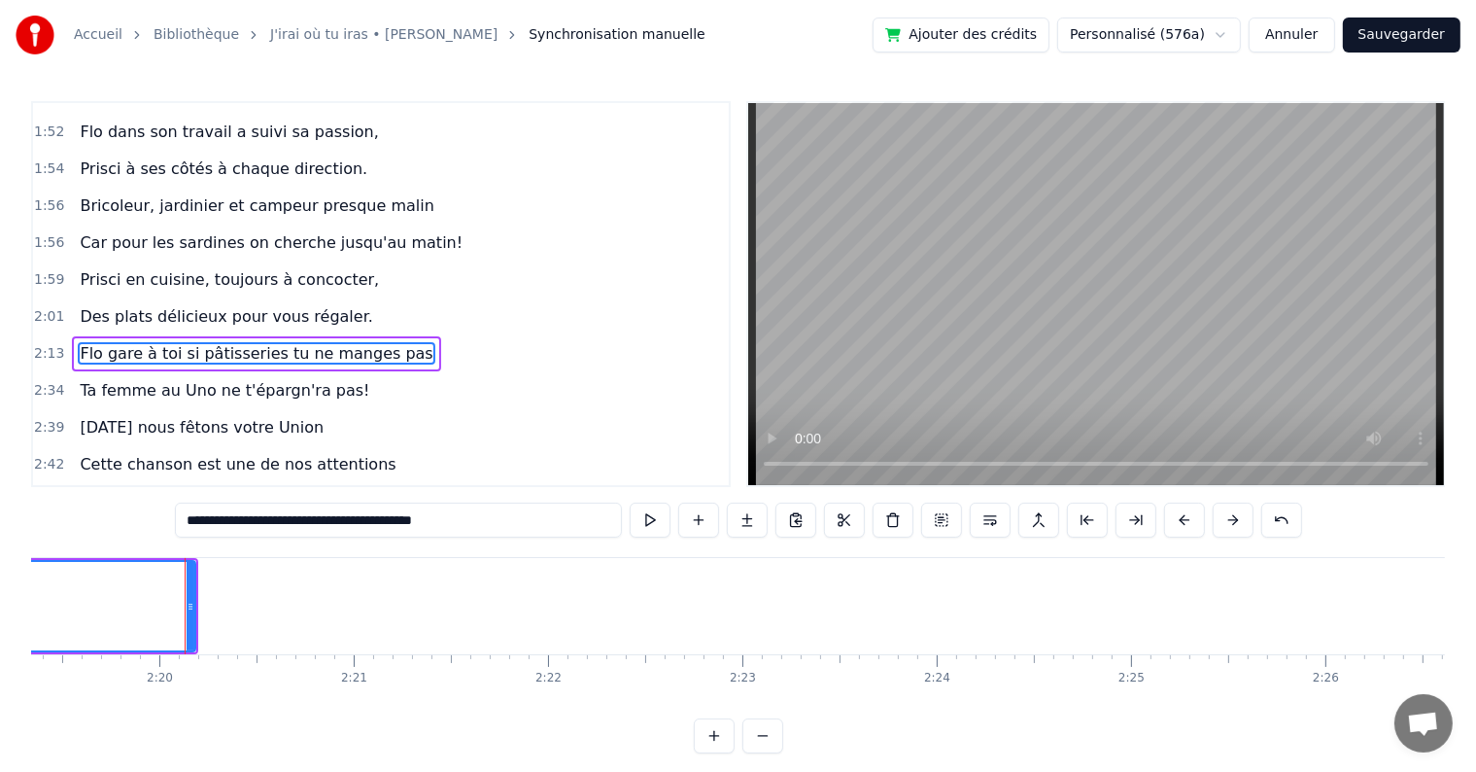
scroll to position [0, 27140]
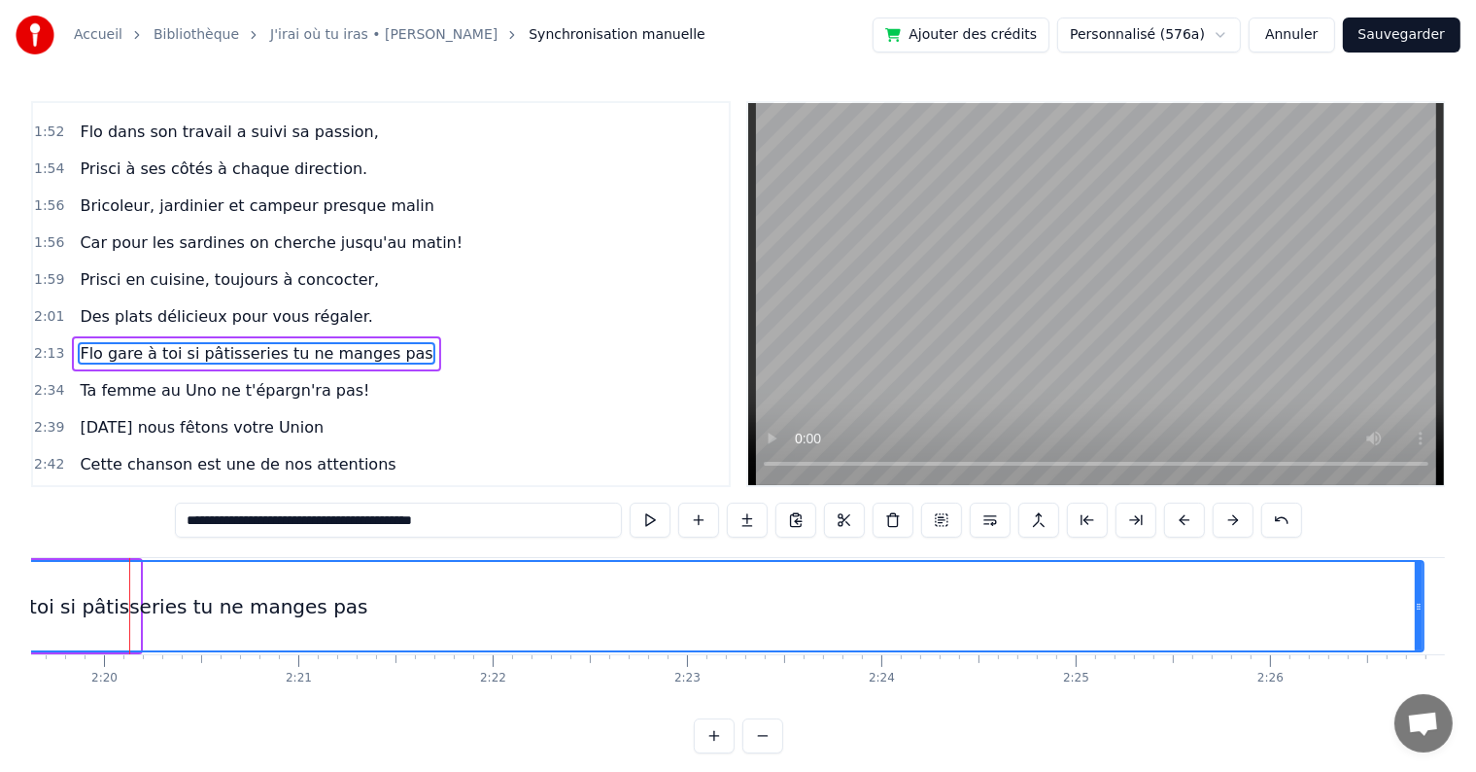
drag, startPoint x: 130, startPoint y: 586, endPoint x: 1414, endPoint y: 595, distance: 1283.9
click at [1415, 595] on div at bounding box center [1419, 606] width 8 height 88
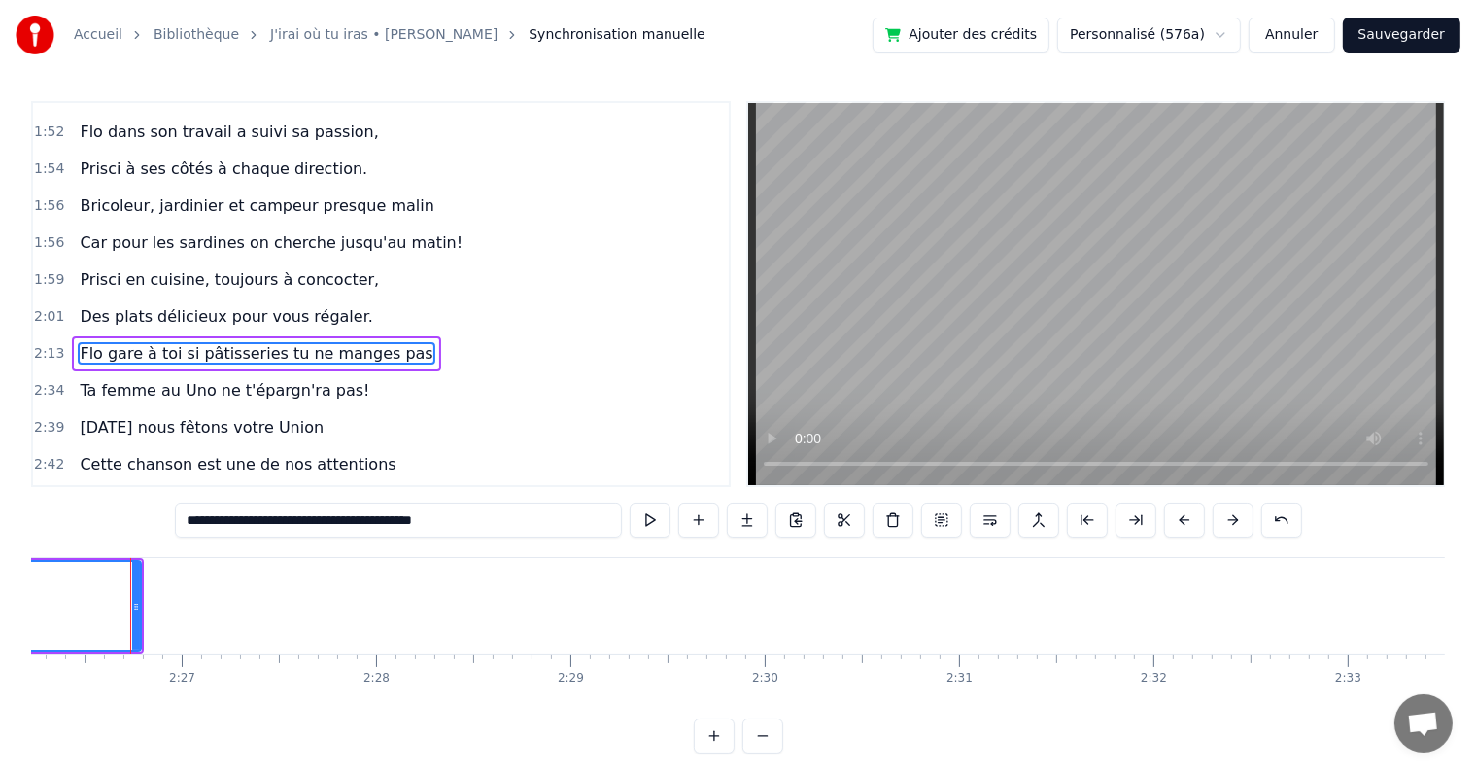
scroll to position [0, 28424]
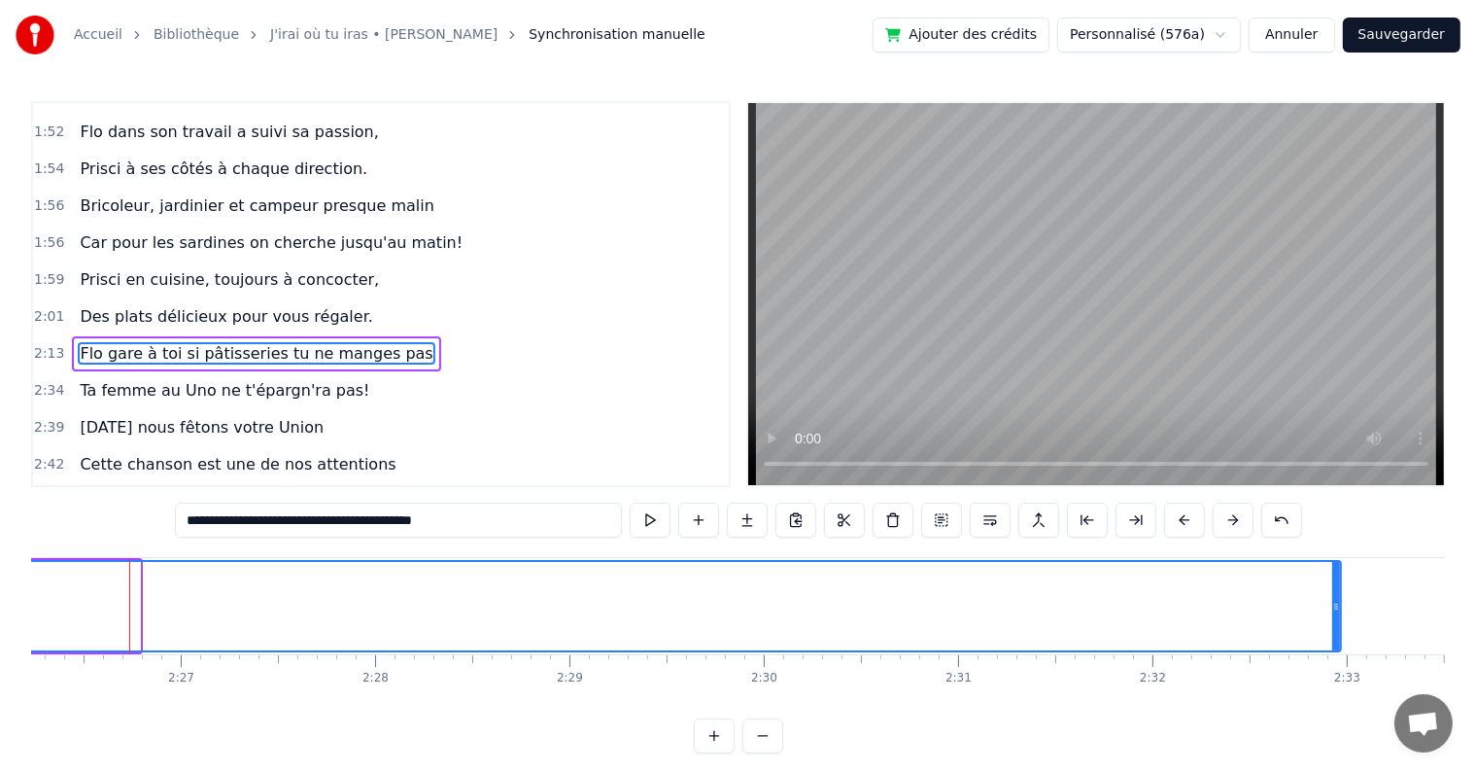
drag, startPoint x: 136, startPoint y: 596, endPoint x: 1337, endPoint y: 609, distance: 1201.3
click at [1337, 609] on div at bounding box center [1336, 606] width 8 height 88
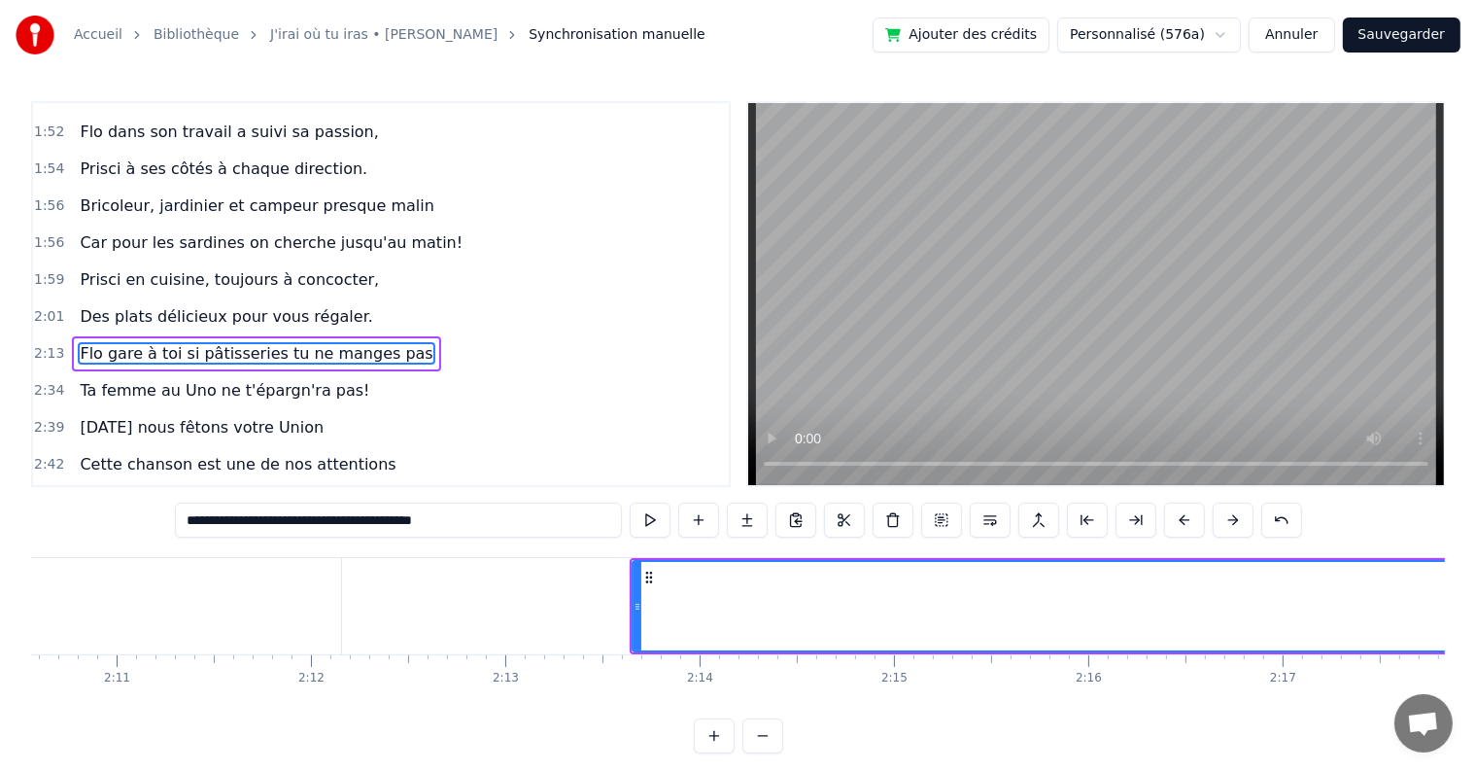
scroll to position [0, 25332]
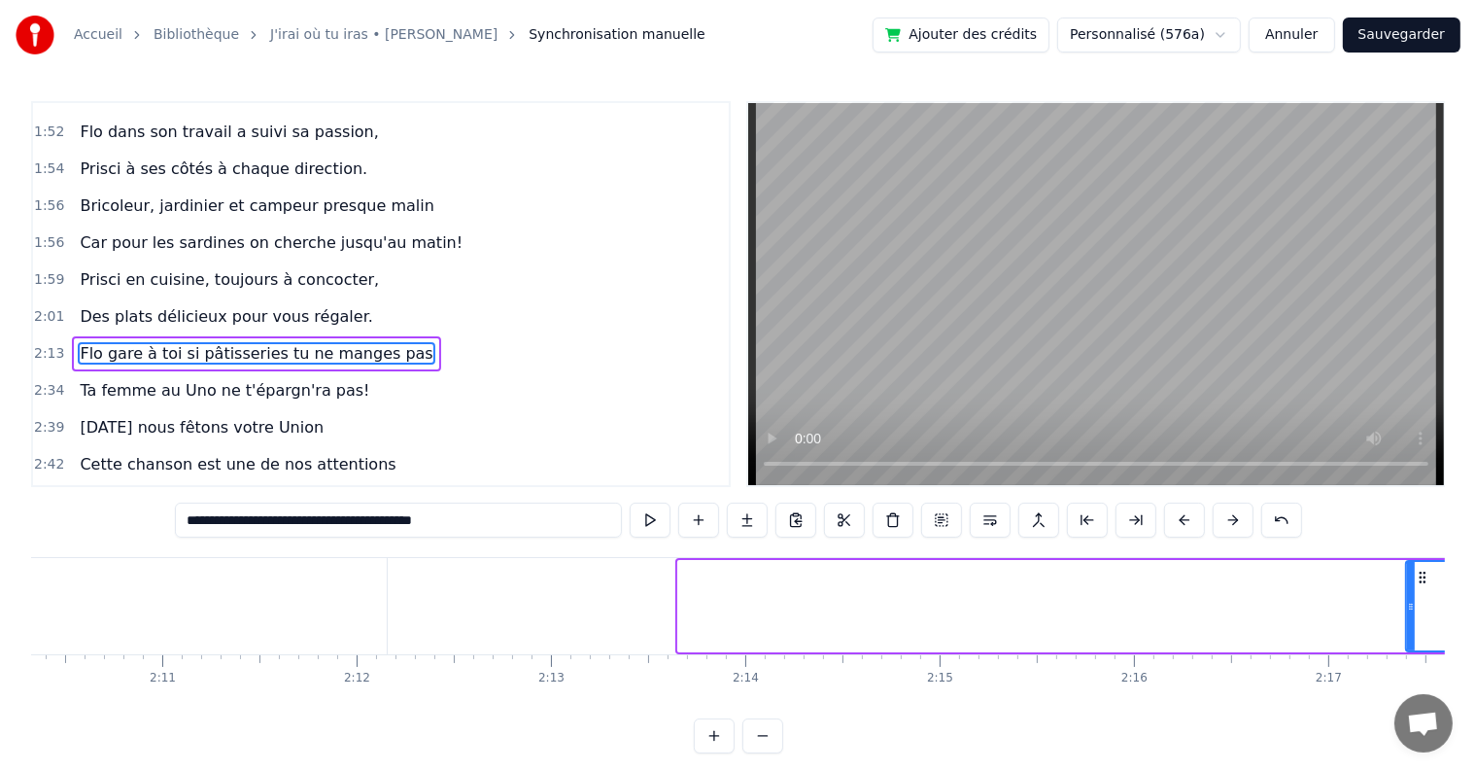
drag, startPoint x: 678, startPoint y: 605, endPoint x: 1406, endPoint y: 603, distance: 727.9
click at [1407, 603] on icon at bounding box center [1411, 607] width 8 height 16
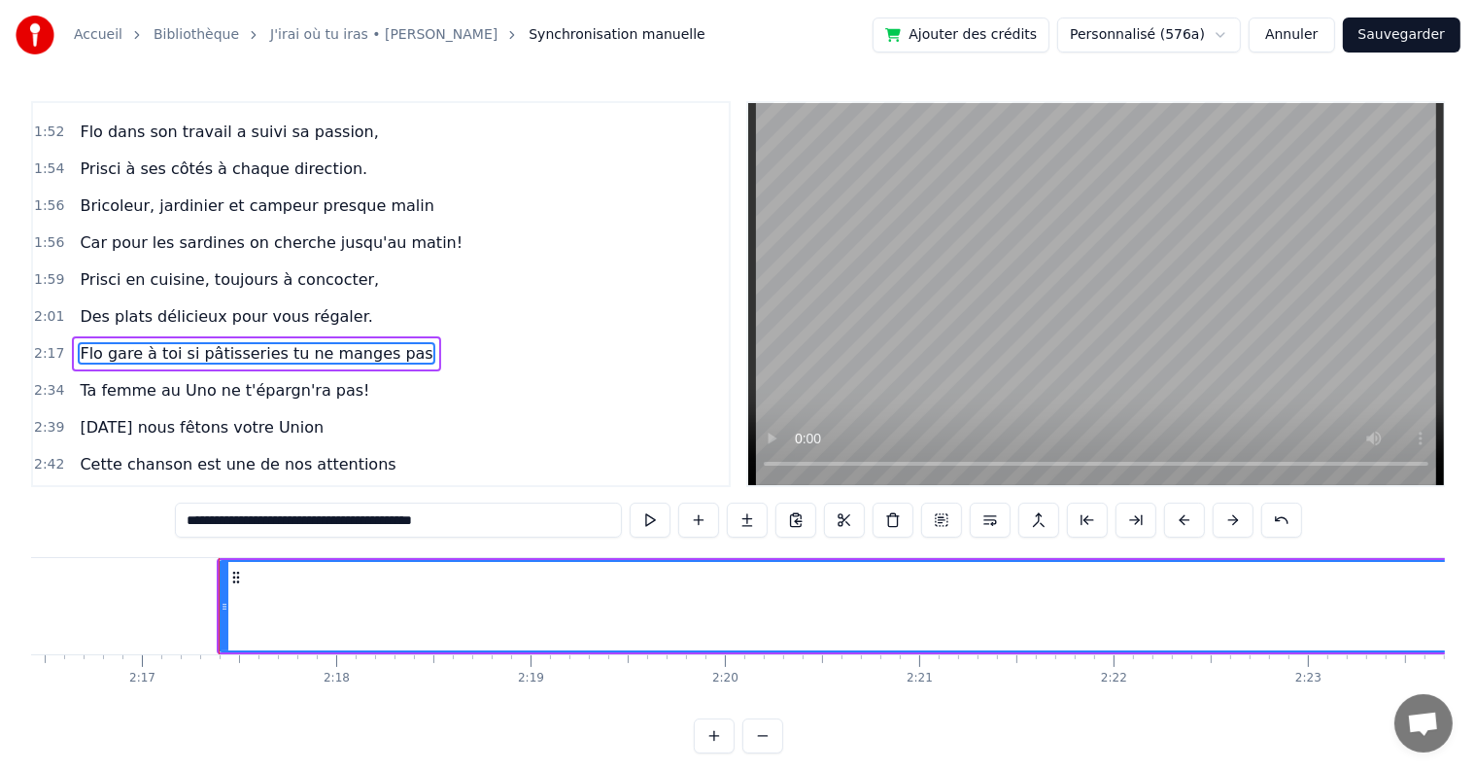
scroll to position [0, 26608]
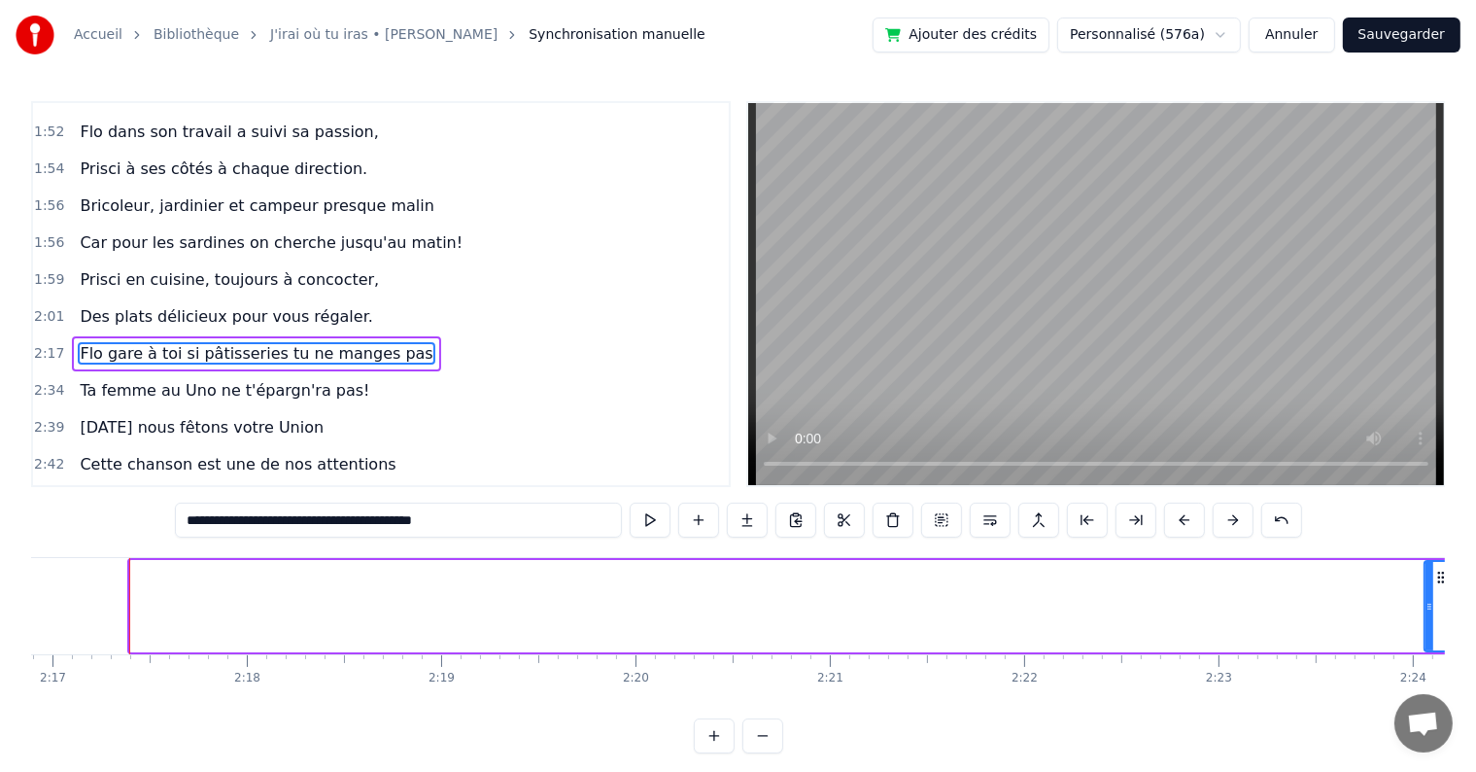
drag, startPoint x: 132, startPoint y: 610, endPoint x: 1427, endPoint y: 591, distance: 1294.7
click at [1427, 591] on div at bounding box center [1430, 606] width 8 height 88
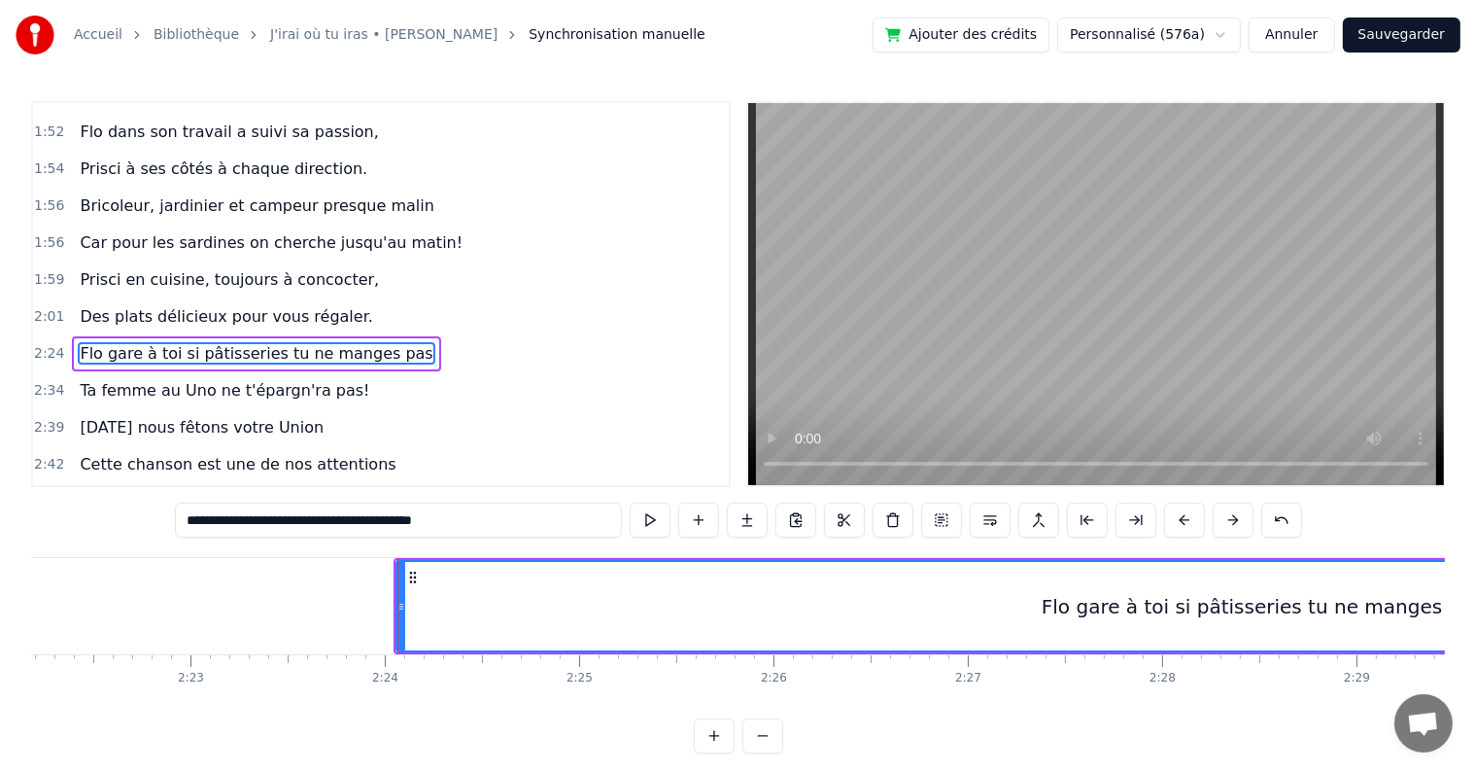
scroll to position [0, 27905]
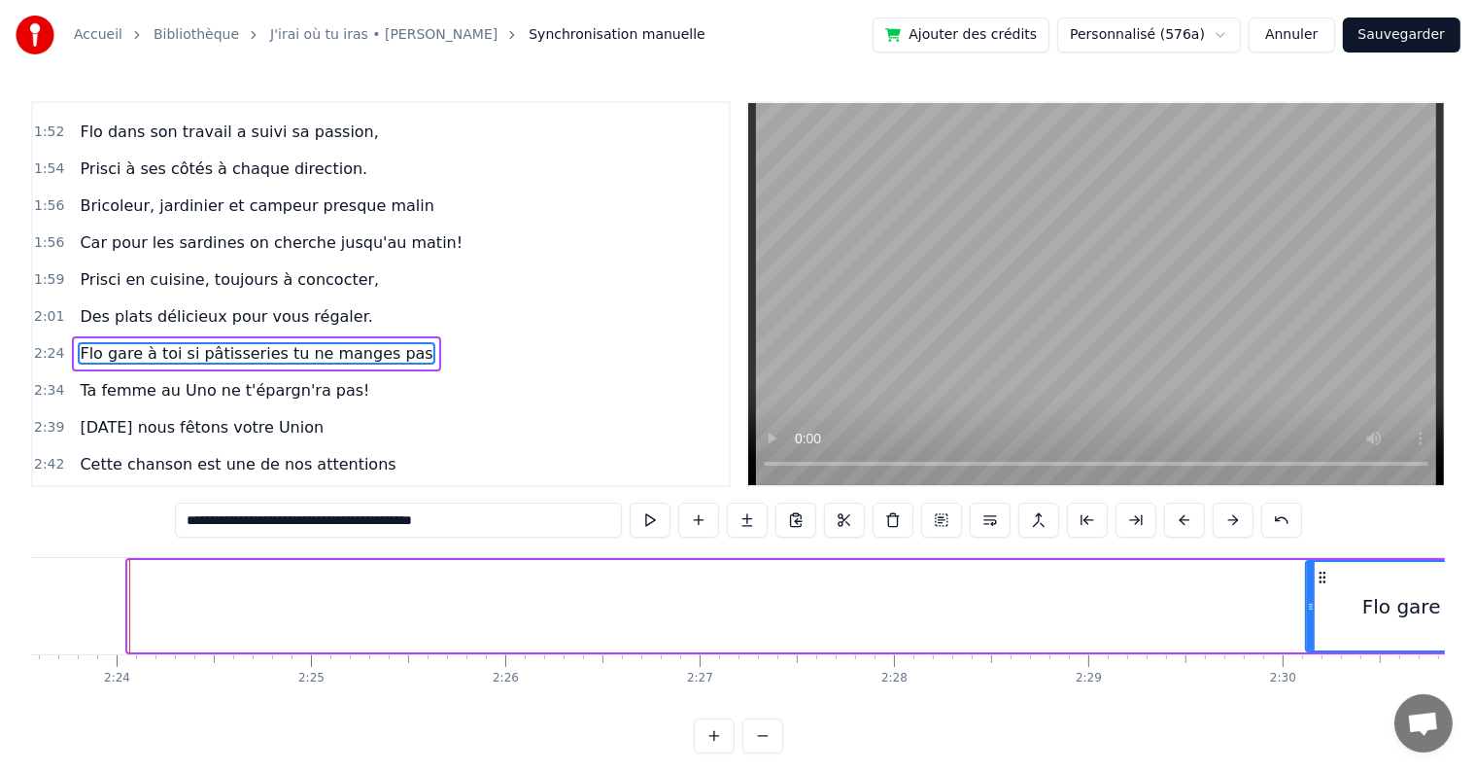
drag, startPoint x: 129, startPoint y: 605, endPoint x: 1307, endPoint y: 618, distance: 1178.0
click at [1307, 618] on div at bounding box center [1311, 606] width 8 height 88
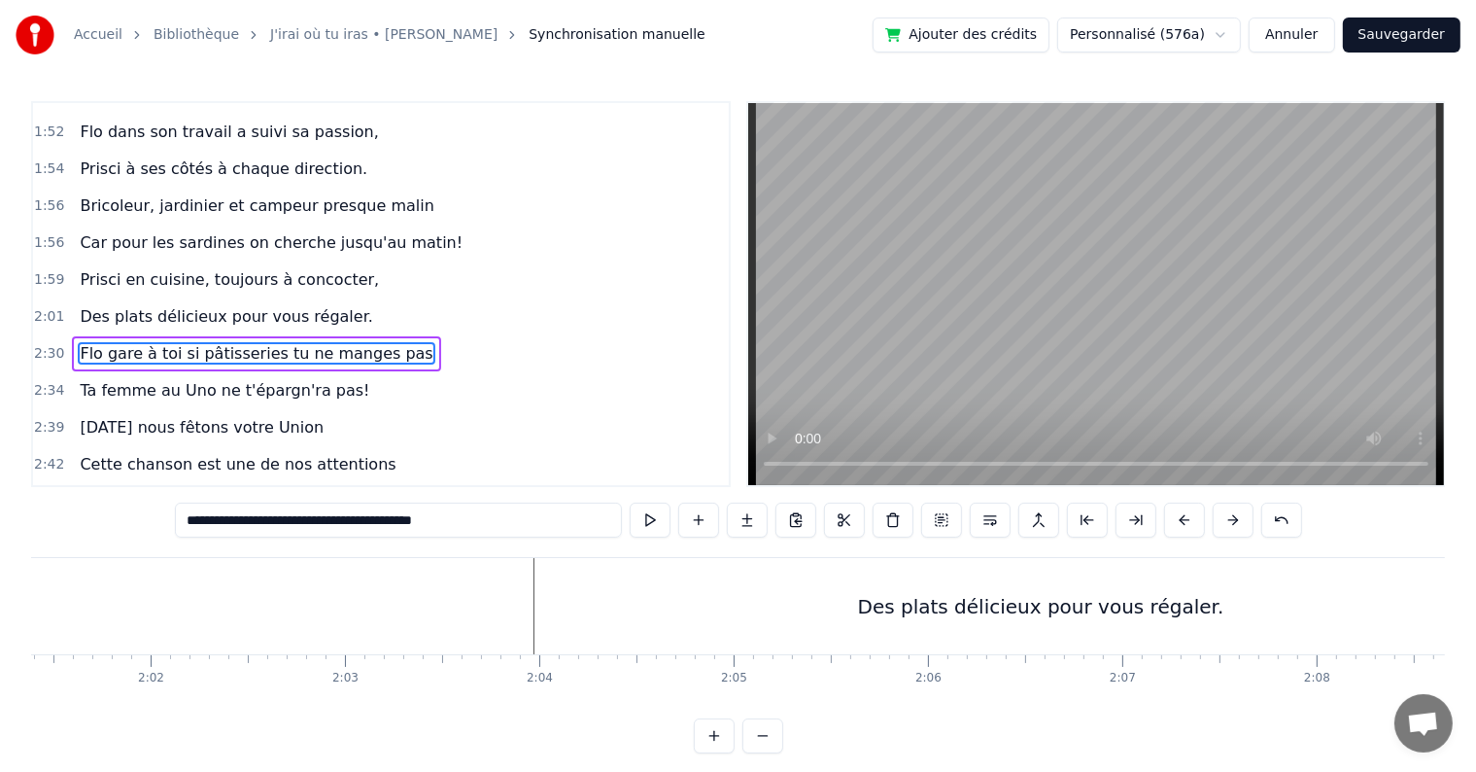
scroll to position [0, 23777]
click at [850, 603] on div "Des plats délicieux pour vous régaler." at bounding box center [858, 606] width 366 height 29
type input "**********"
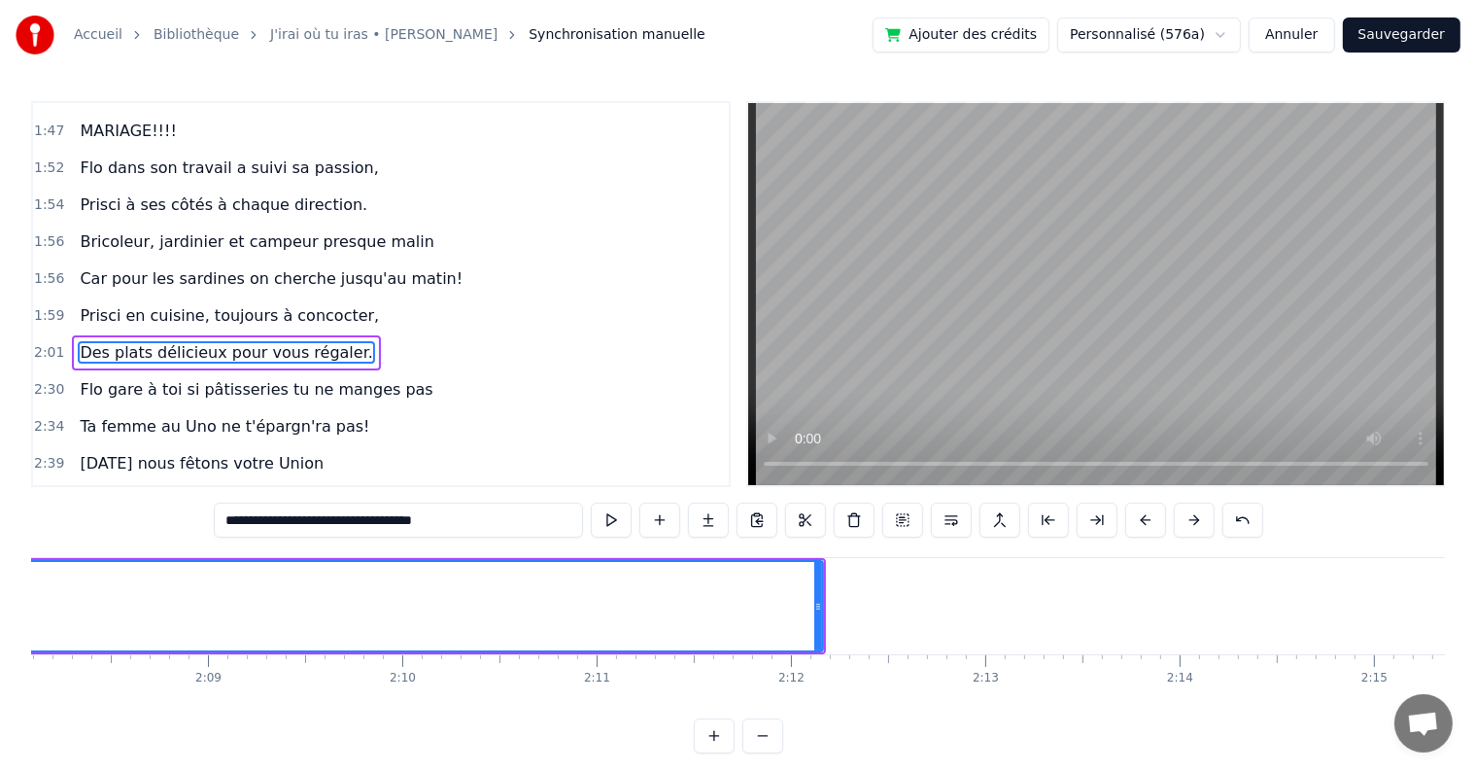
scroll to position [0, 24921]
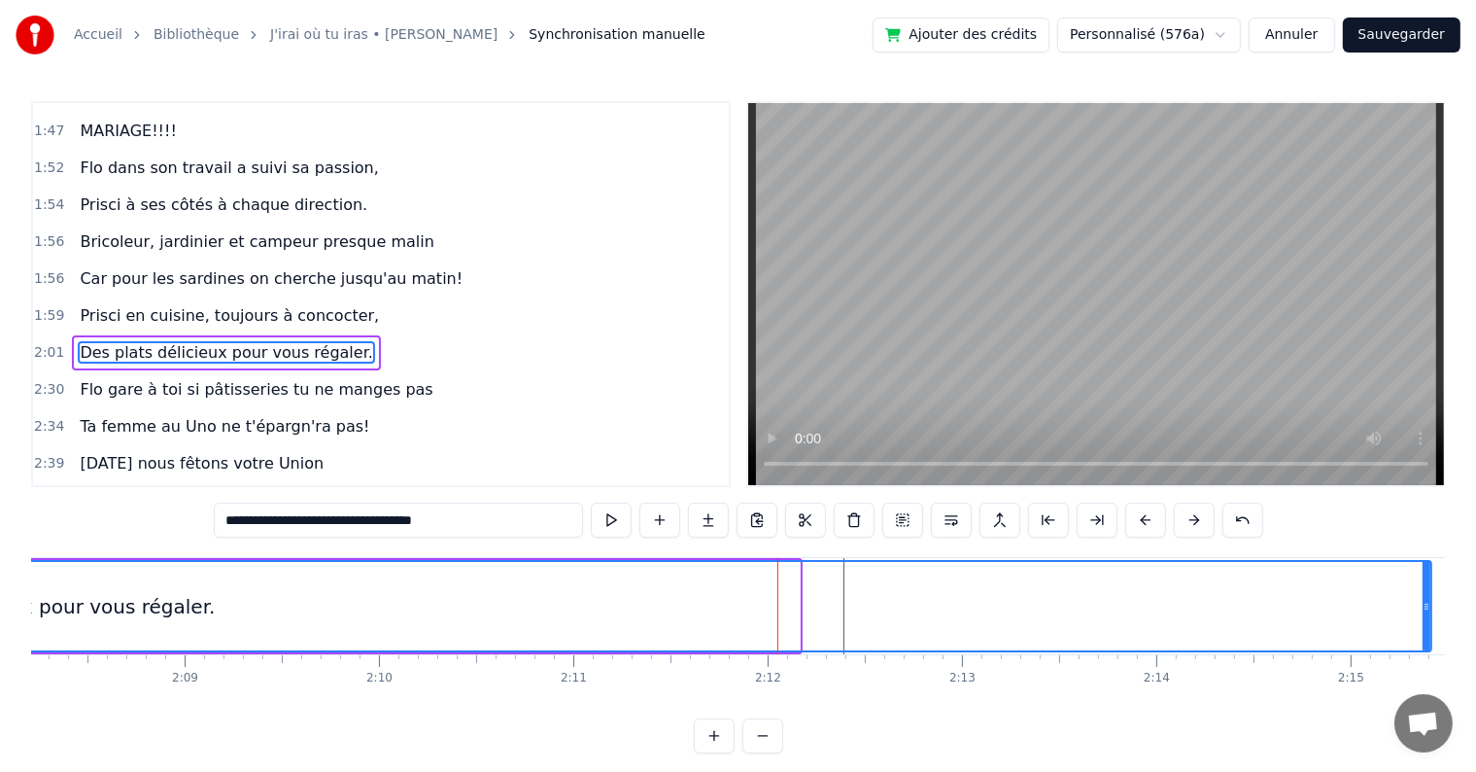
drag, startPoint x: 795, startPoint y: 600, endPoint x: 1427, endPoint y: 586, distance: 631.9
click at [1427, 586] on div at bounding box center [1427, 606] width 8 height 88
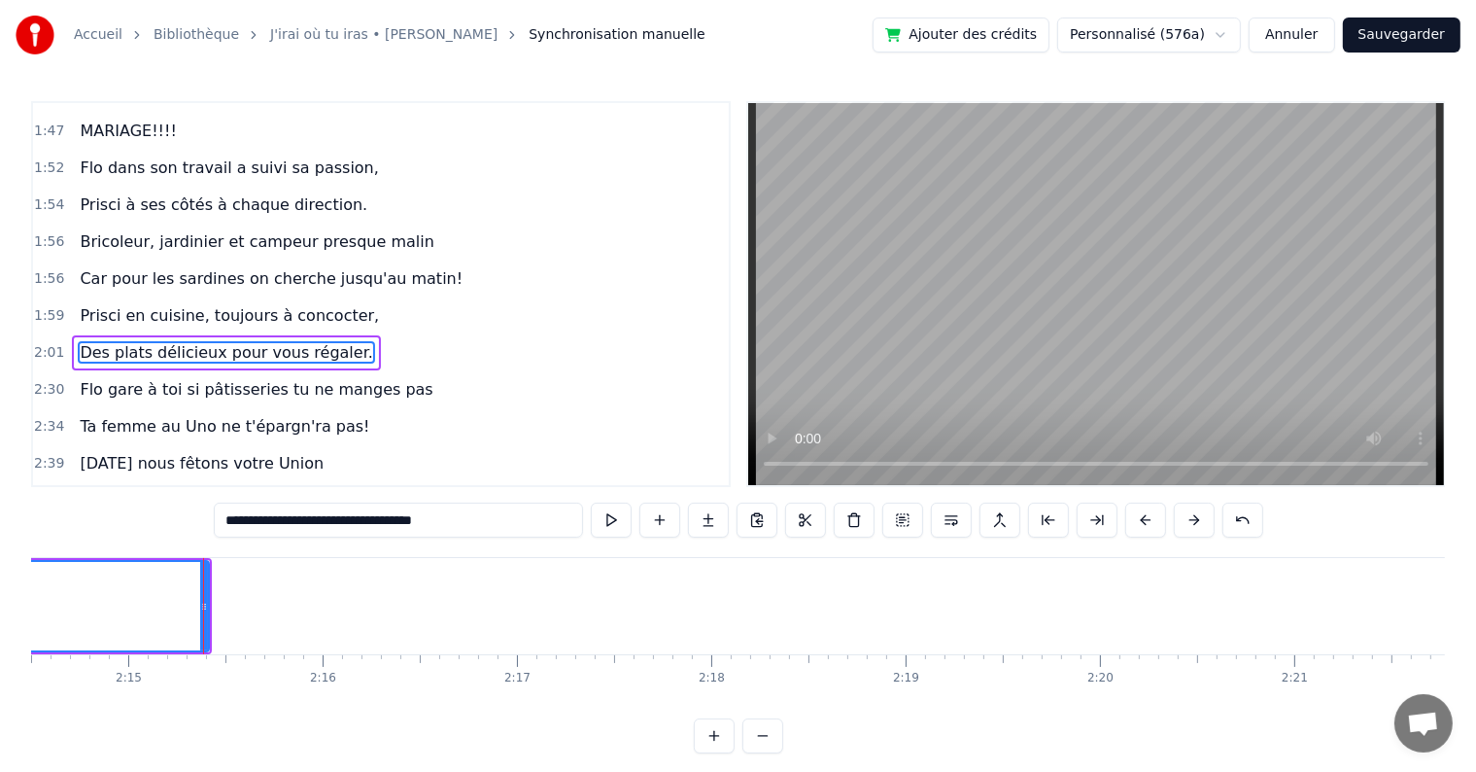
scroll to position [0, 26218]
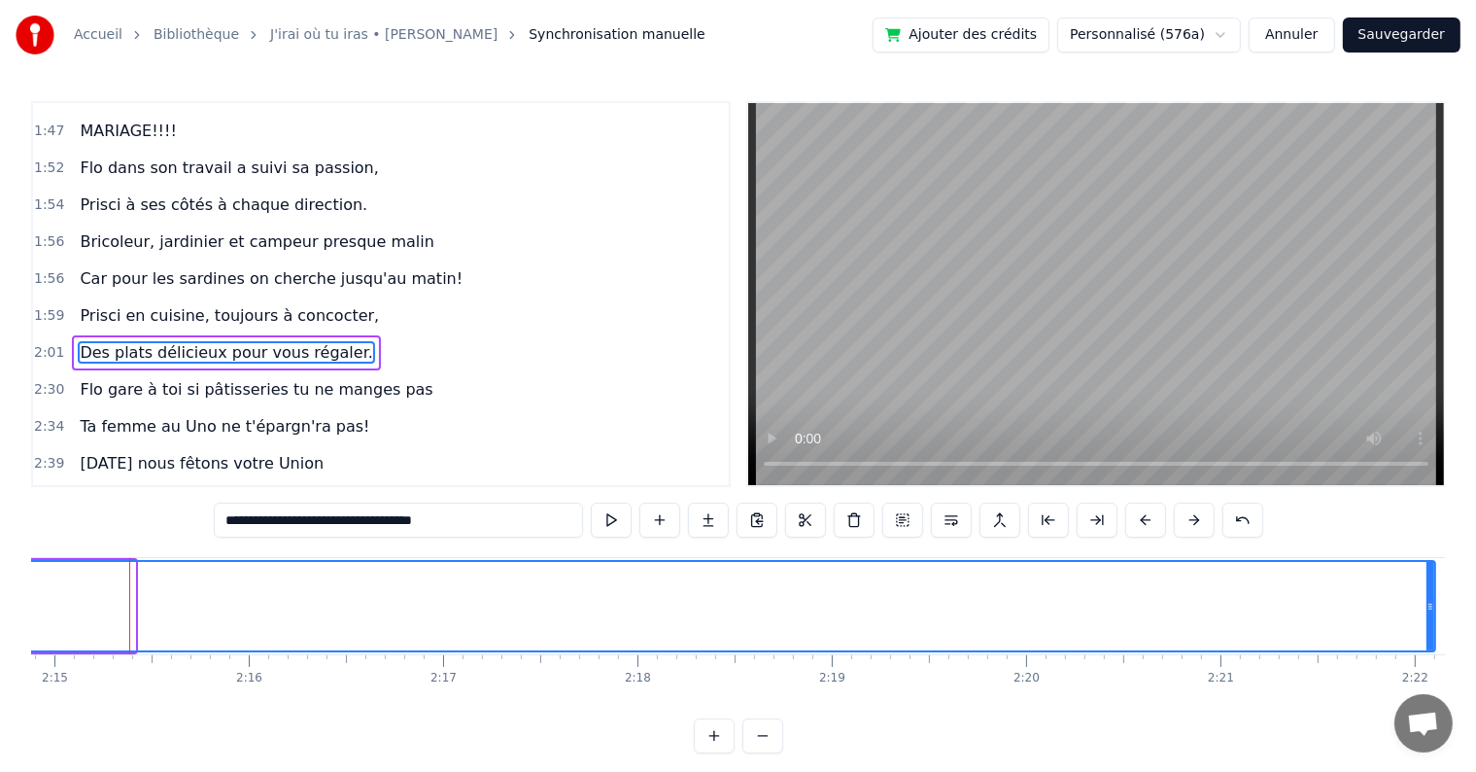
drag, startPoint x: 130, startPoint y: 606, endPoint x: 1431, endPoint y: 603, distance: 1300.4
click at [1431, 603] on icon at bounding box center [1431, 607] width 8 height 16
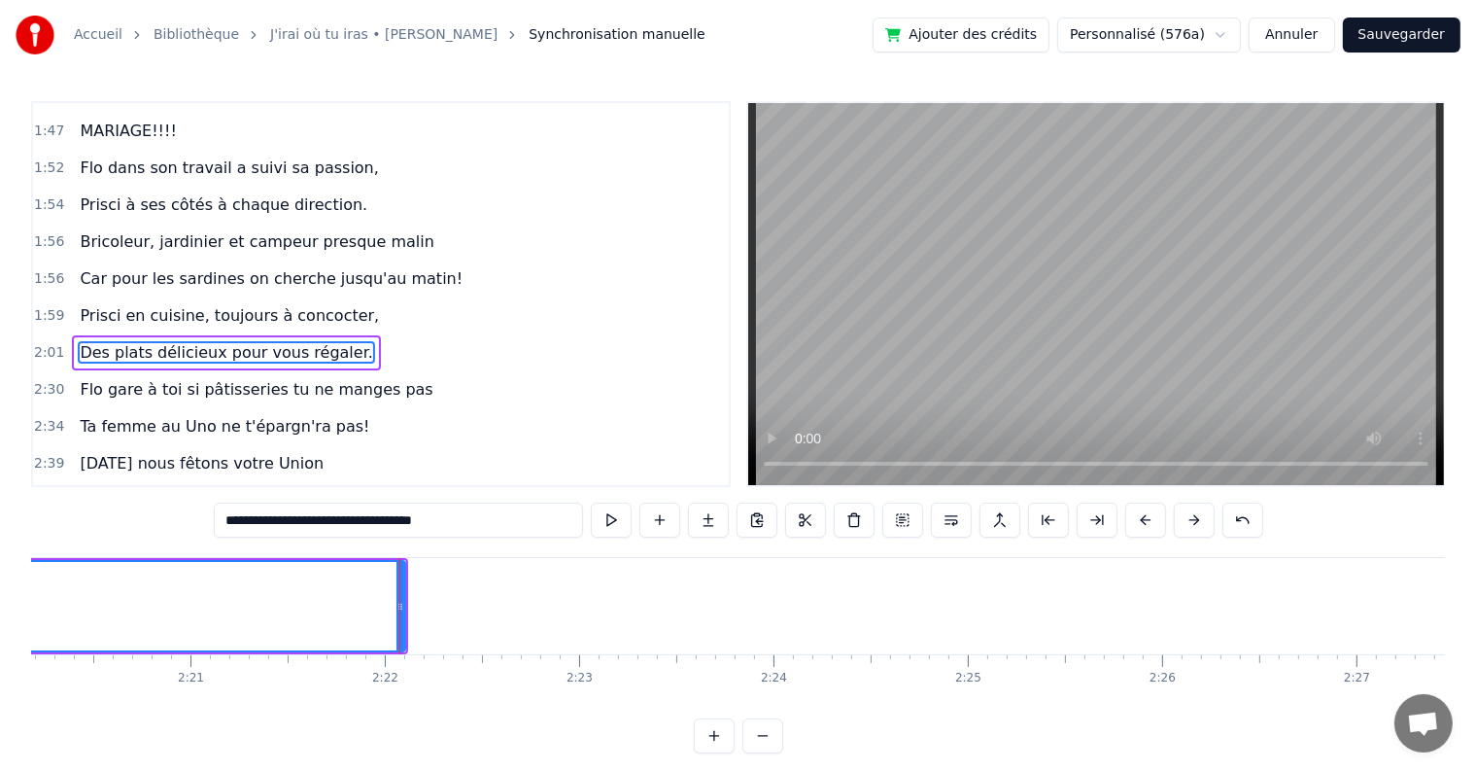
scroll to position [0, 27519]
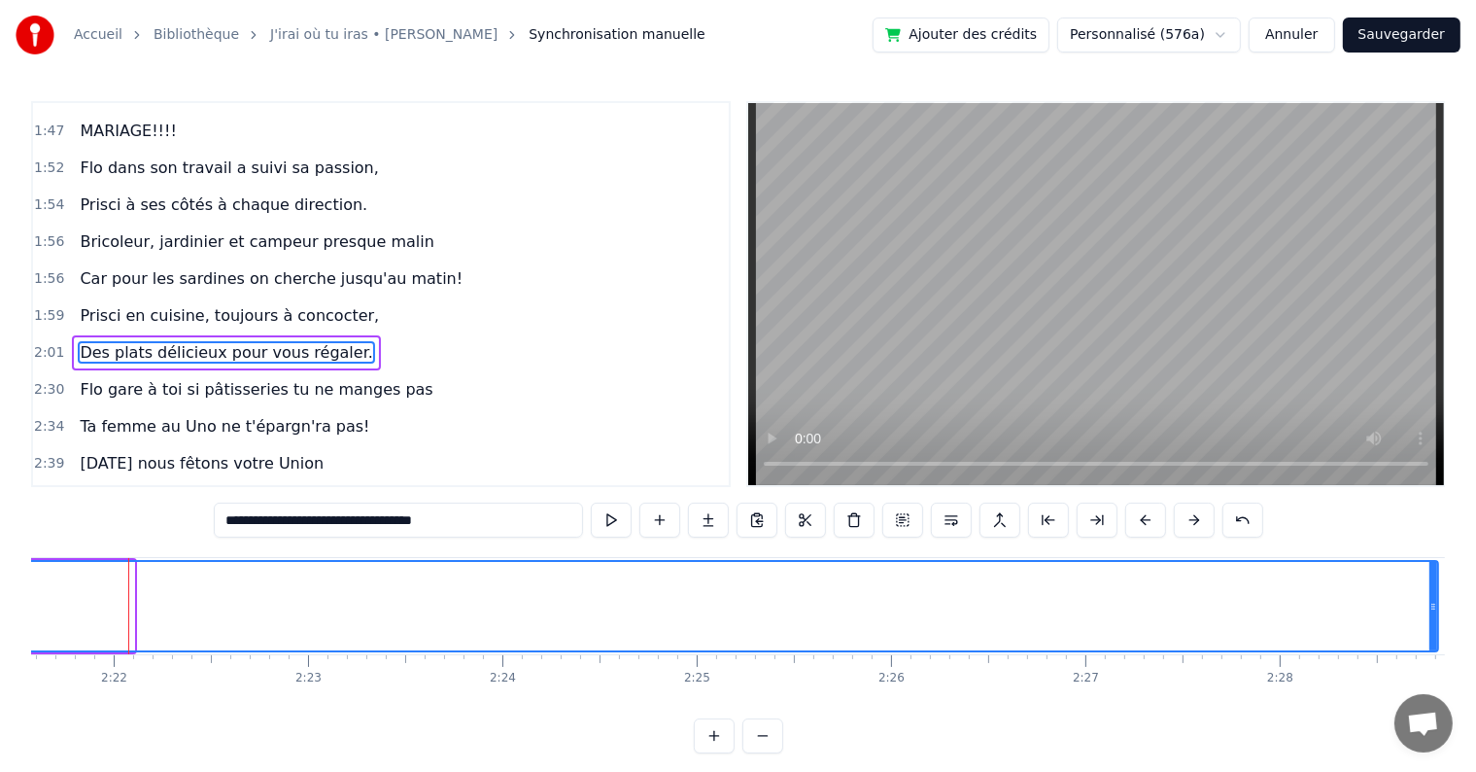
drag, startPoint x: 131, startPoint y: 604, endPoint x: 1435, endPoint y: 597, distance: 1304.3
click at [1435, 597] on div at bounding box center [1434, 606] width 8 height 88
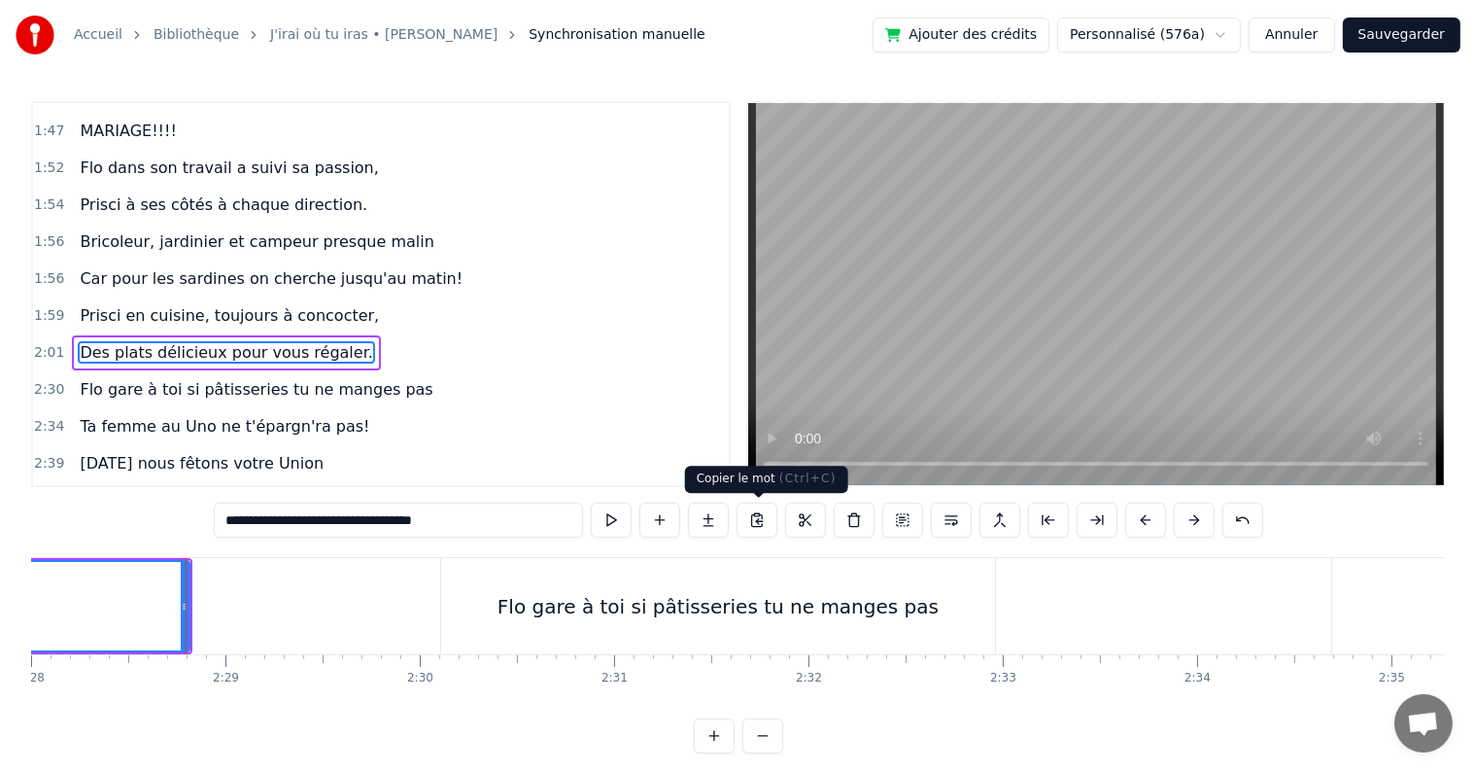
scroll to position [0, 28824]
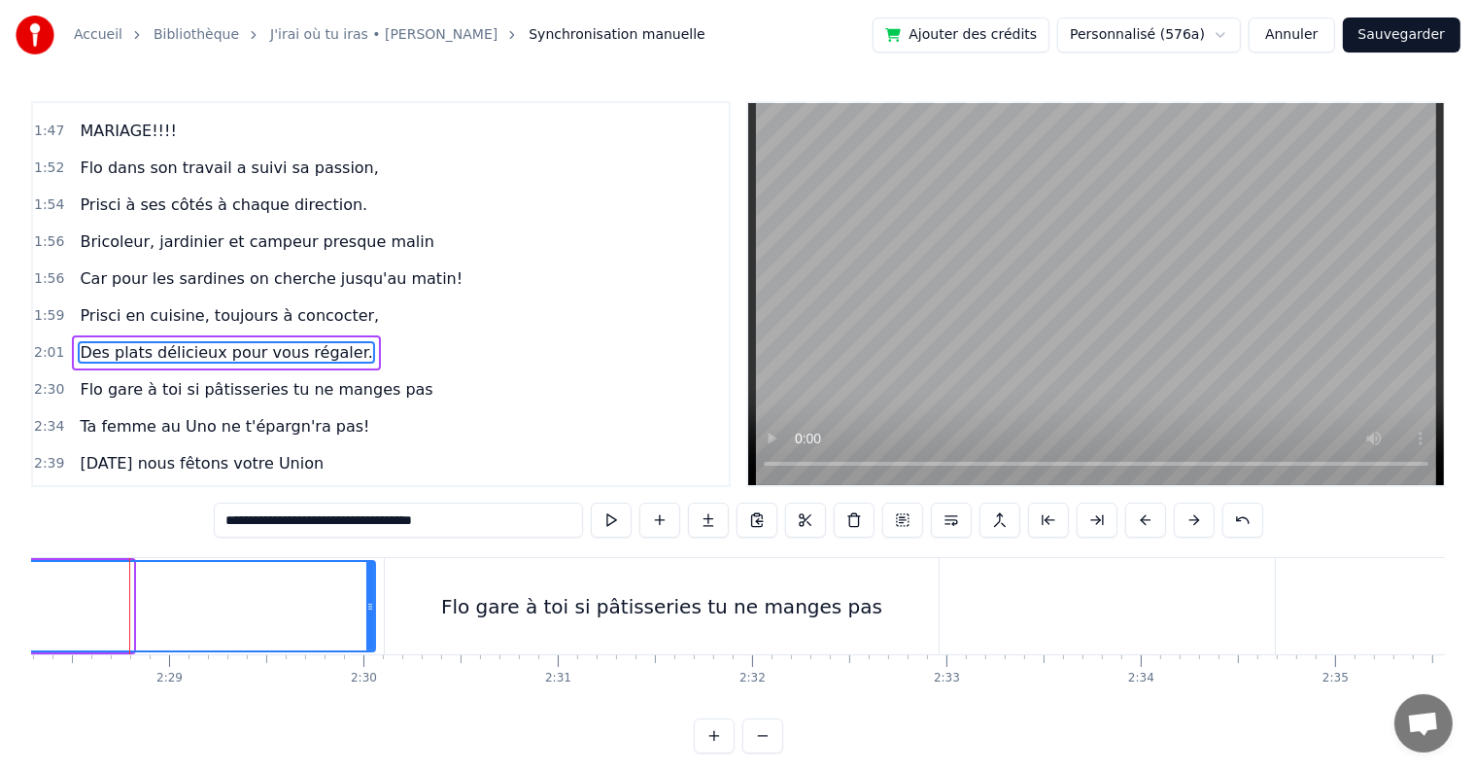
drag, startPoint x: 131, startPoint y: 605, endPoint x: 372, endPoint y: 606, distance: 241.0
click at [372, 606] on icon at bounding box center [370, 607] width 8 height 16
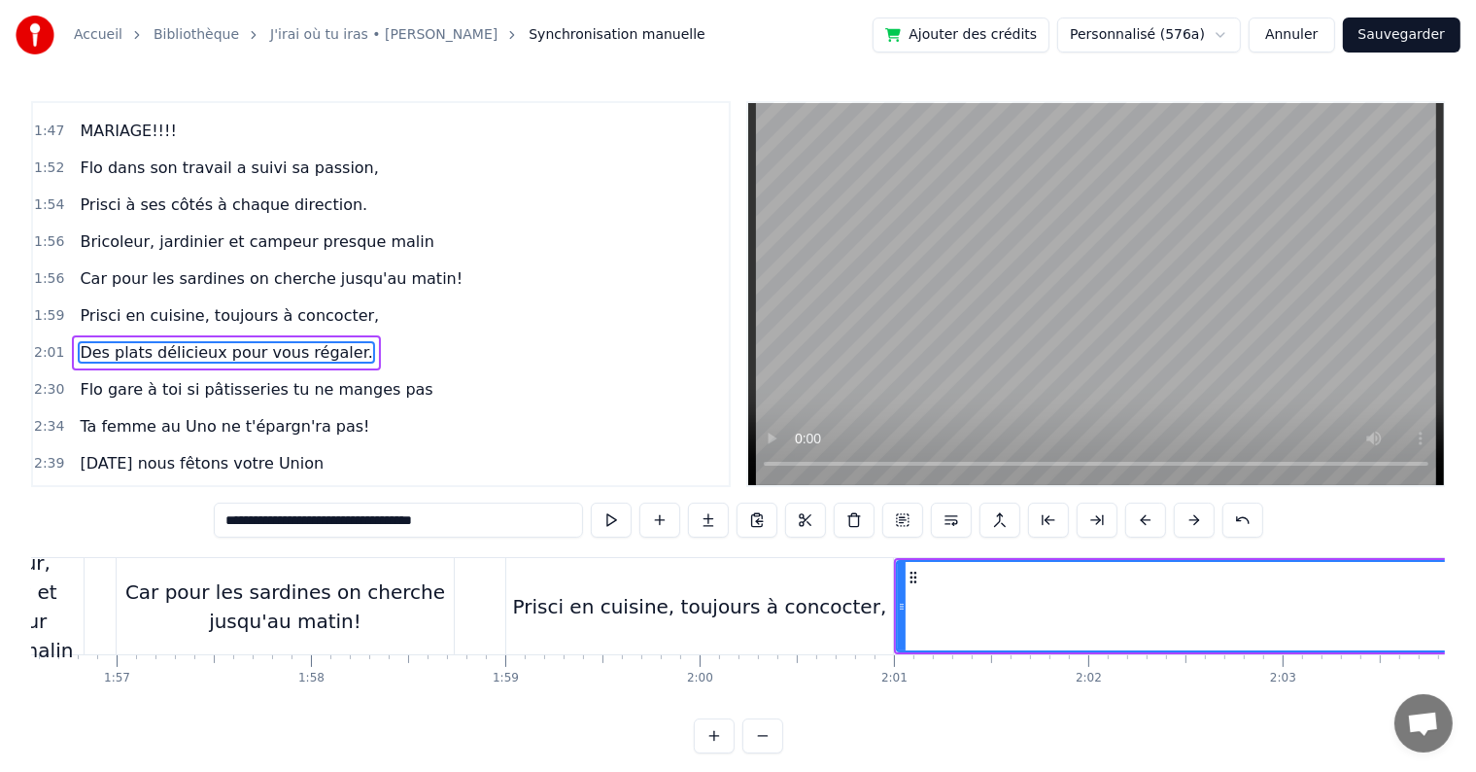
scroll to position [0, 22680]
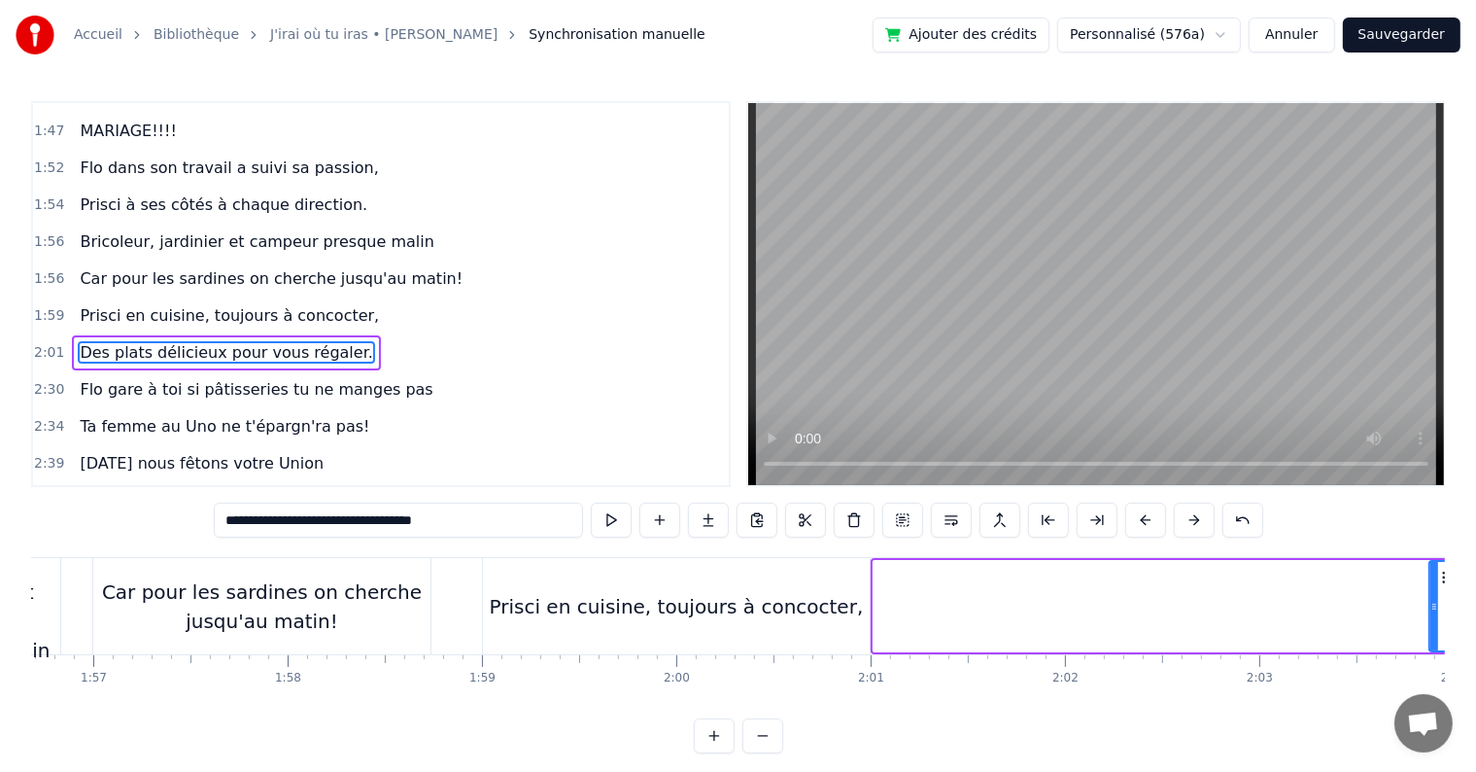
drag, startPoint x: 877, startPoint y: 606, endPoint x: 1433, endPoint y: 616, distance: 556.0
click at [1433, 616] on div at bounding box center [1435, 606] width 8 height 88
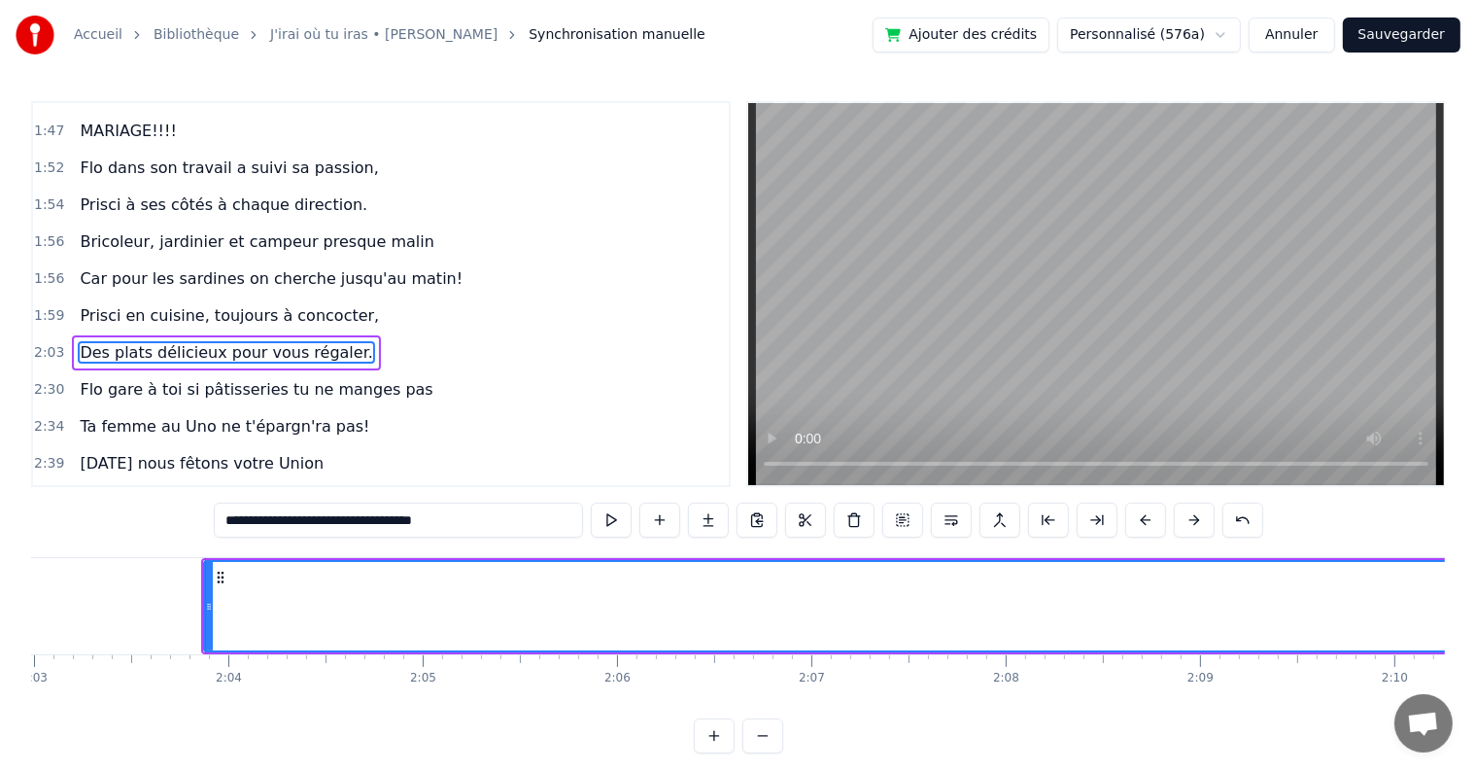
scroll to position [0, 23982]
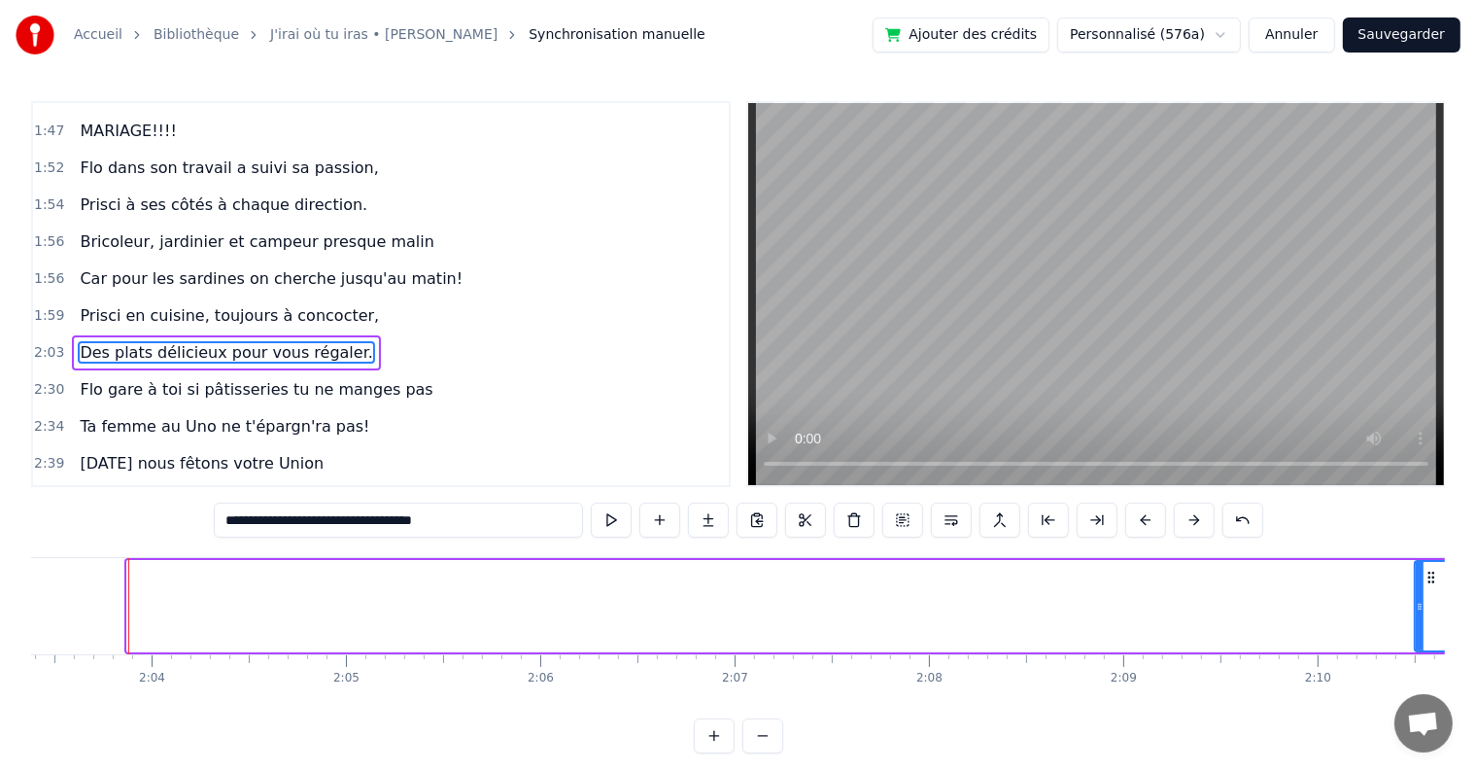
drag, startPoint x: 129, startPoint y: 603, endPoint x: 1417, endPoint y: 558, distance: 1288.5
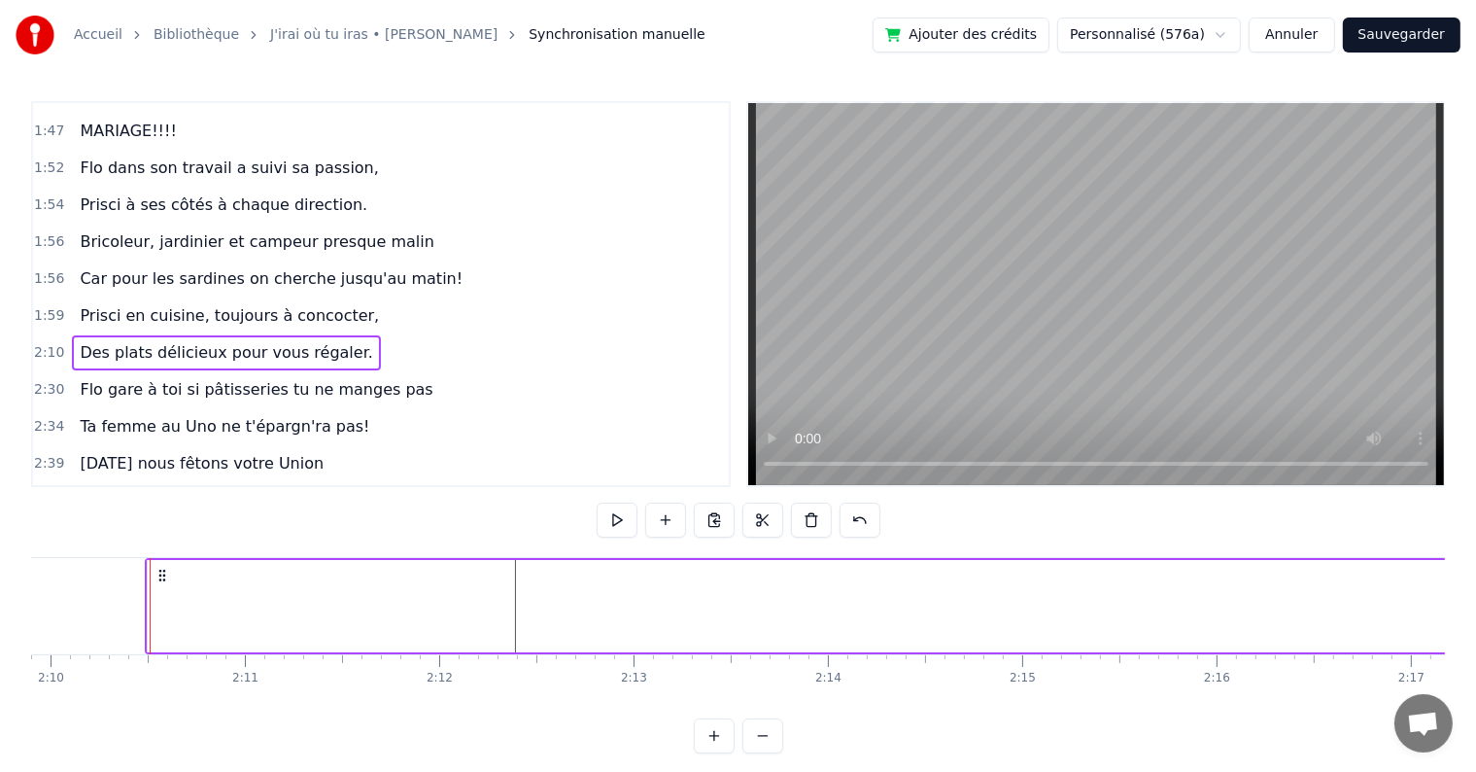
scroll to position [0, 25270]
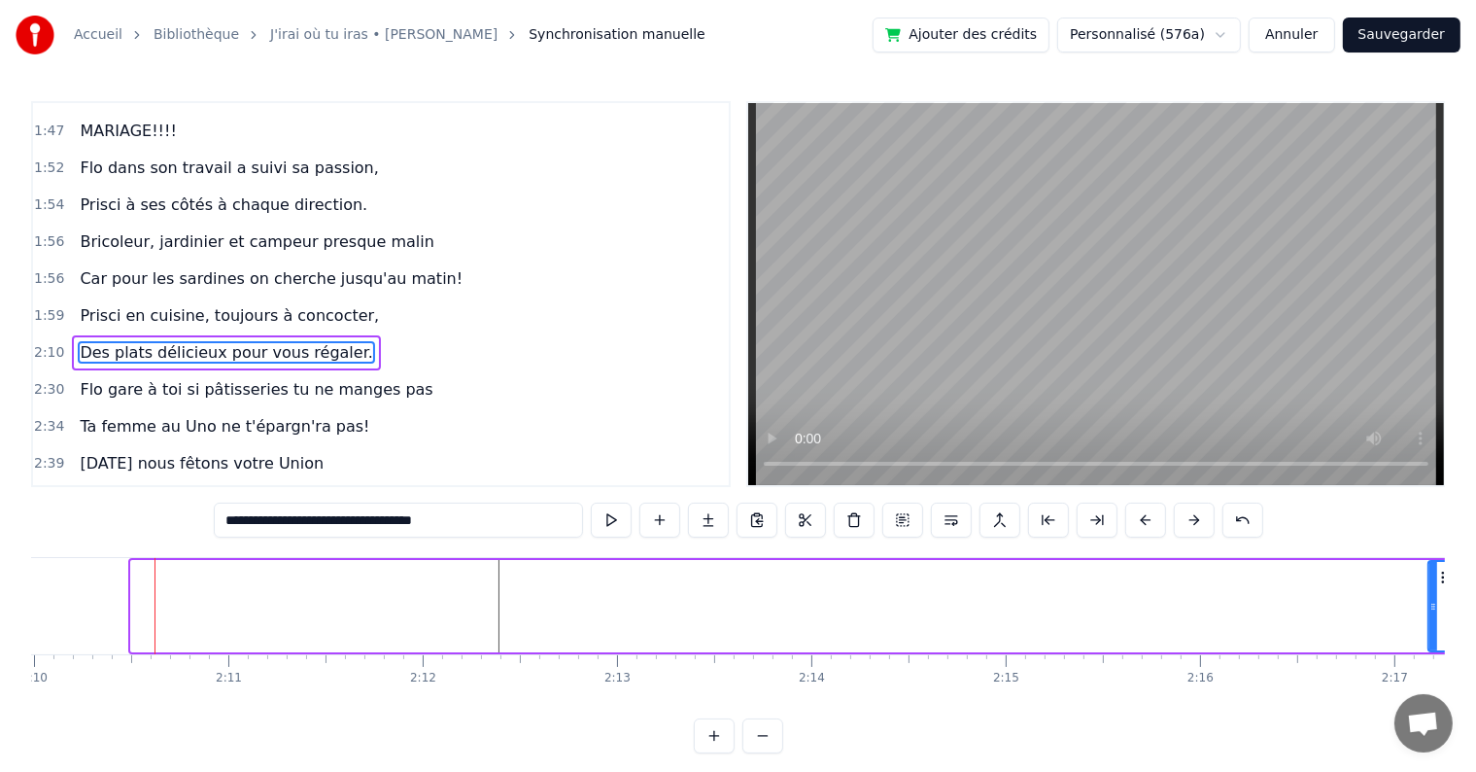
drag, startPoint x: 132, startPoint y: 604, endPoint x: 1430, endPoint y: 581, distance: 1297.7
click at [1430, 581] on div at bounding box center [1434, 606] width 8 height 88
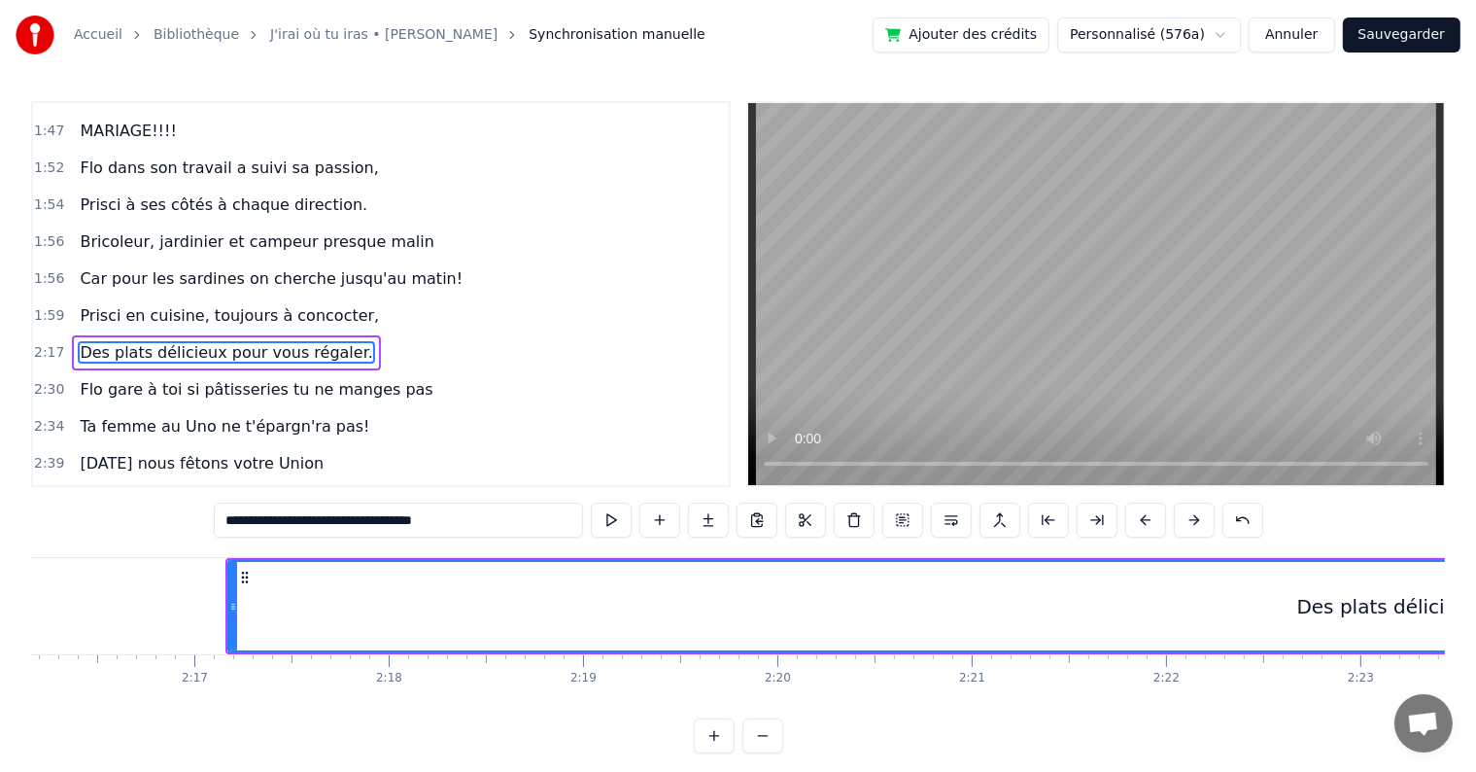
scroll to position [0, 26566]
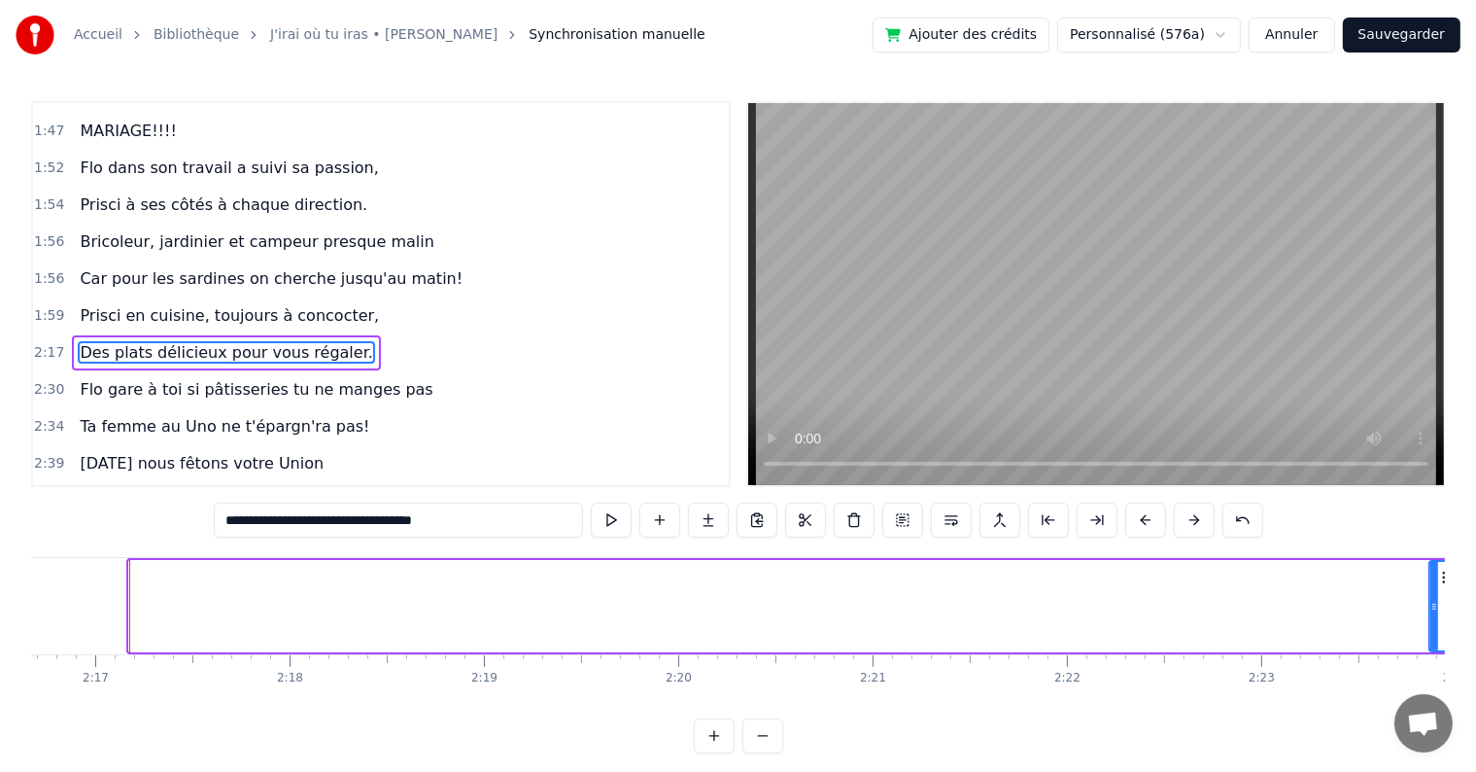
drag, startPoint x: 132, startPoint y: 603, endPoint x: 1433, endPoint y: 605, distance: 1300.4
click at [1433, 605] on icon at bounding box center [1435, 607] width 8 height 16
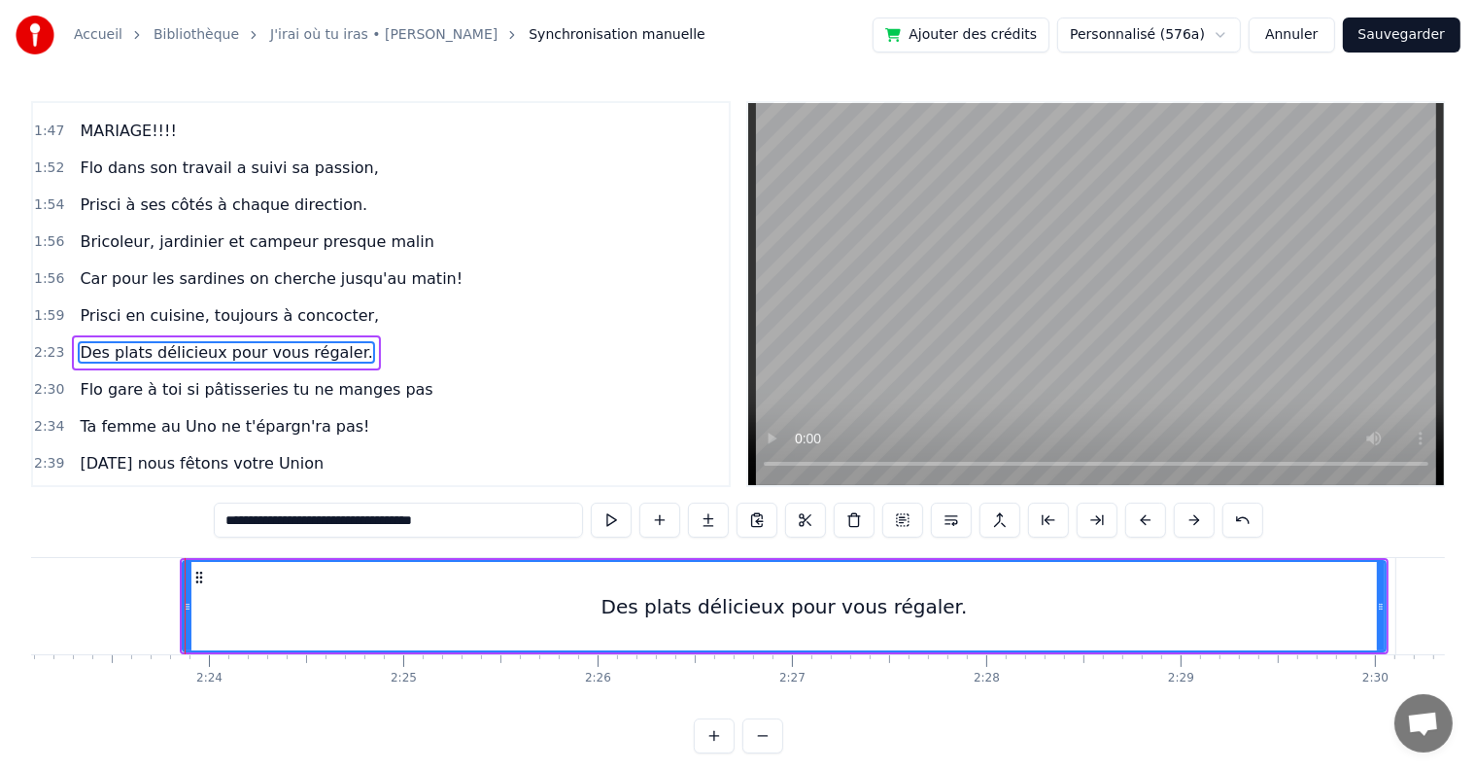
scroll to position [0, 27868]
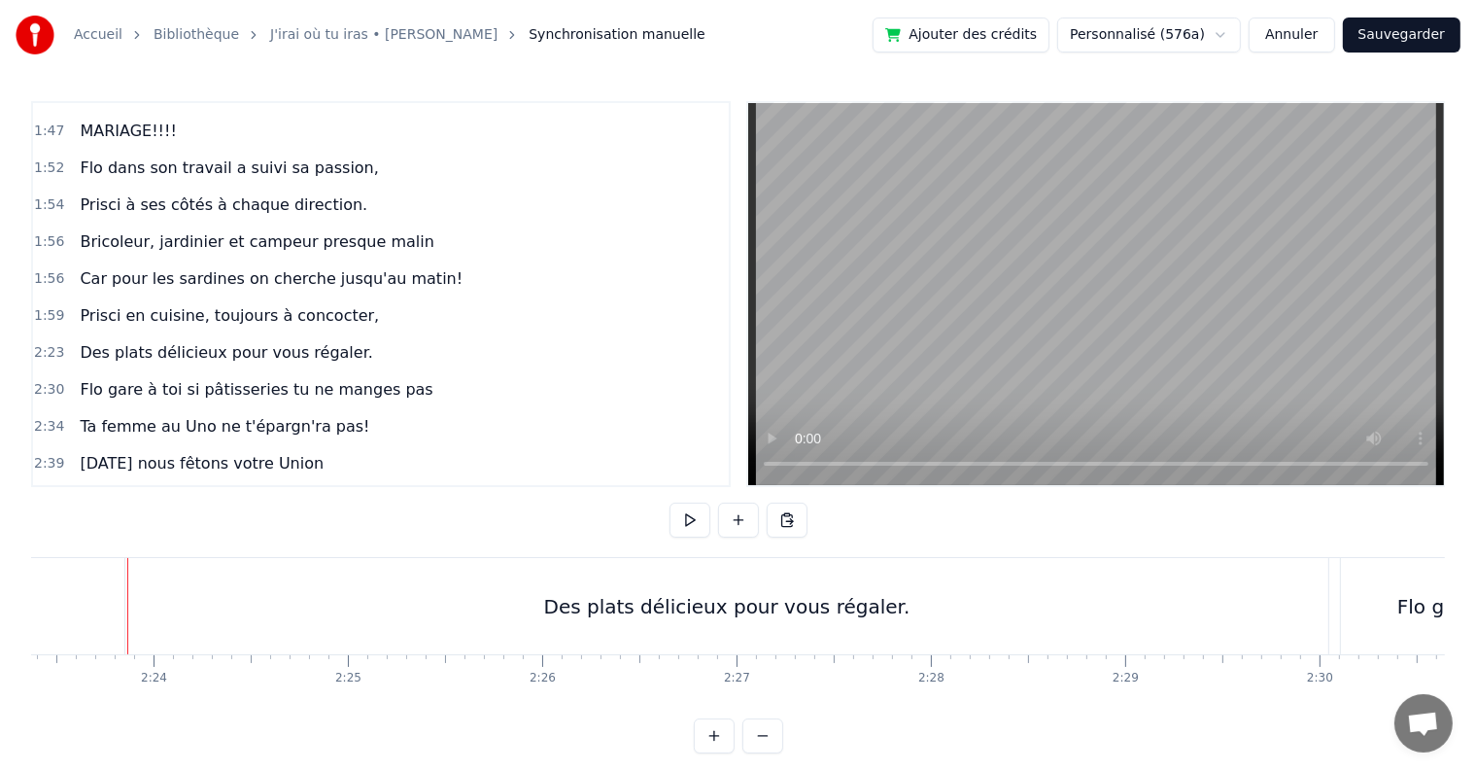
scroll to position [0, 27866]
click at [141, 601] on div "Des plats délicieux pour vous régaler." at bounding box center [728, 606] width 1203 height 96
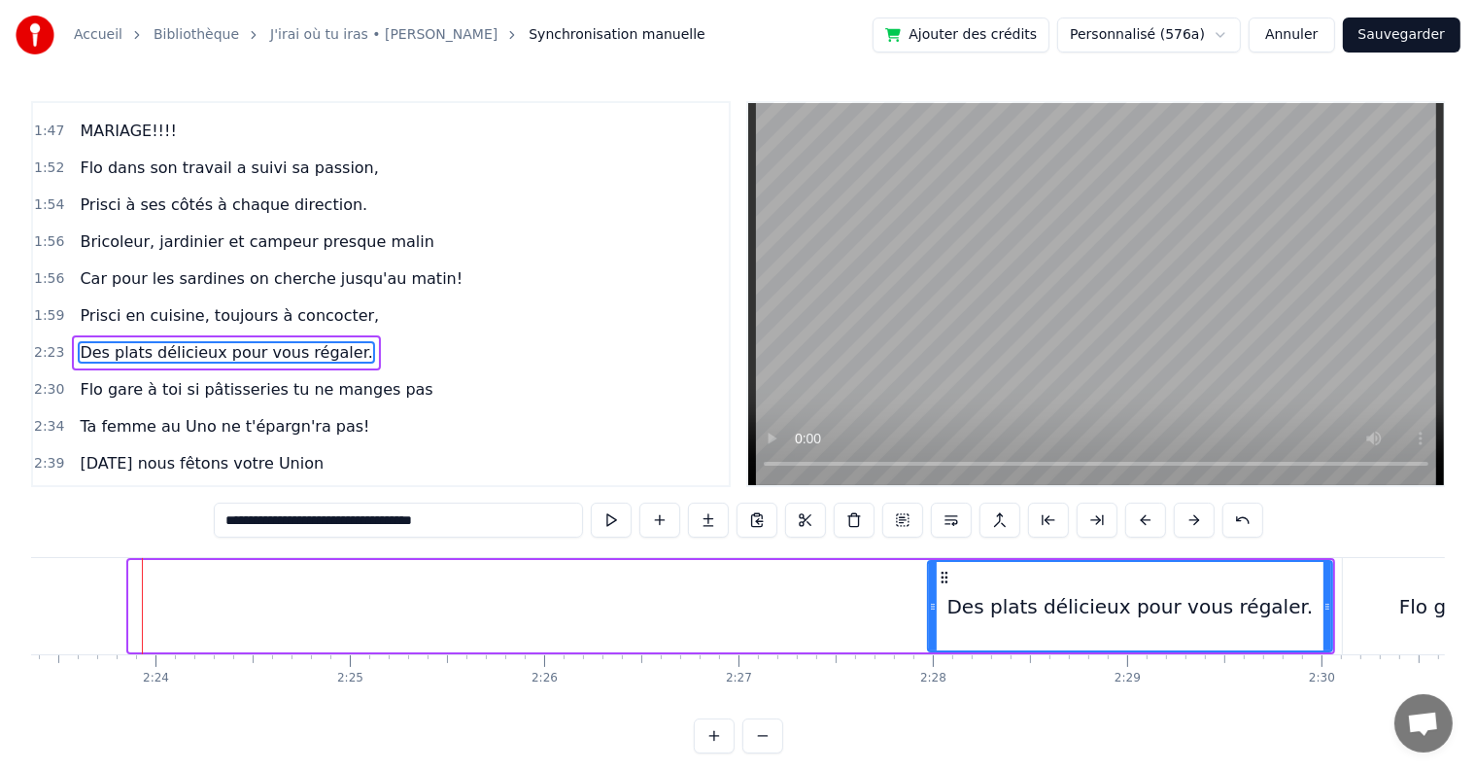
drag, startPoint x: 132, startPoint y: 606, endPoint x: 931, endPoint y: 622, distance: 799.0
click at [931, 622] on div at bounding box center [933, 606] width 8 height 88
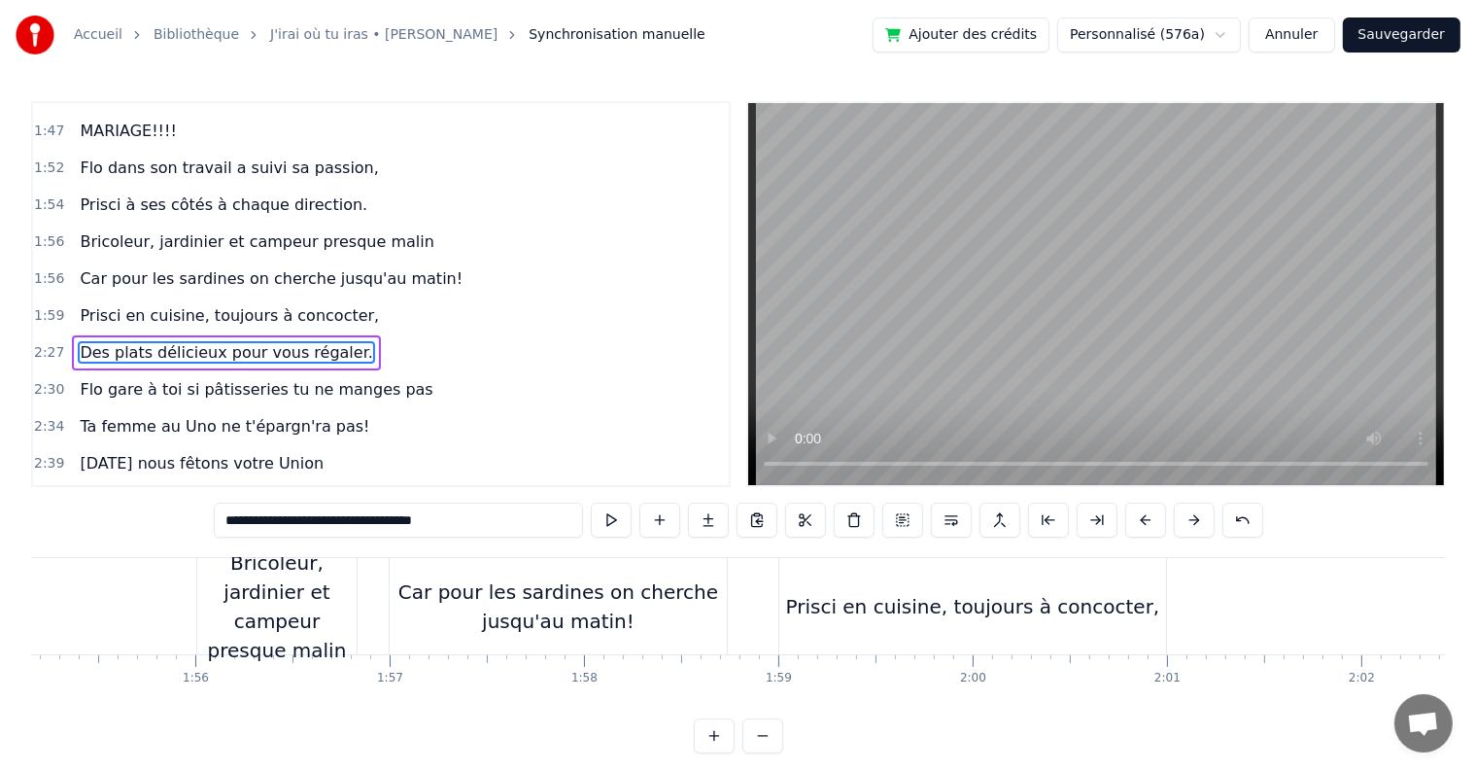
scroll to position [0, 22405]
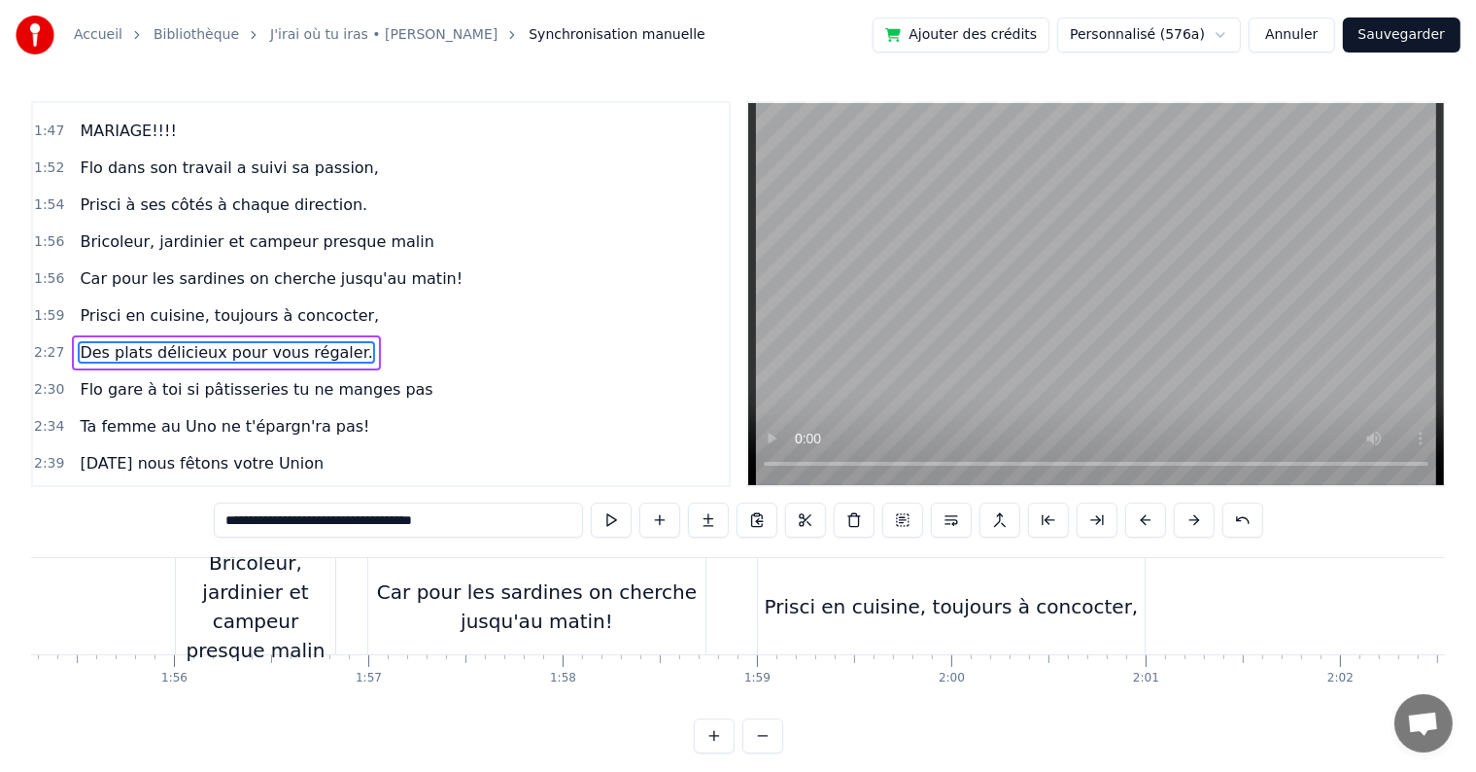
click at [890, 603] on div "Prisci en cuisine, toujours à concocter," at bounding box center [952, 606] width 374 height 29
type input "**********"
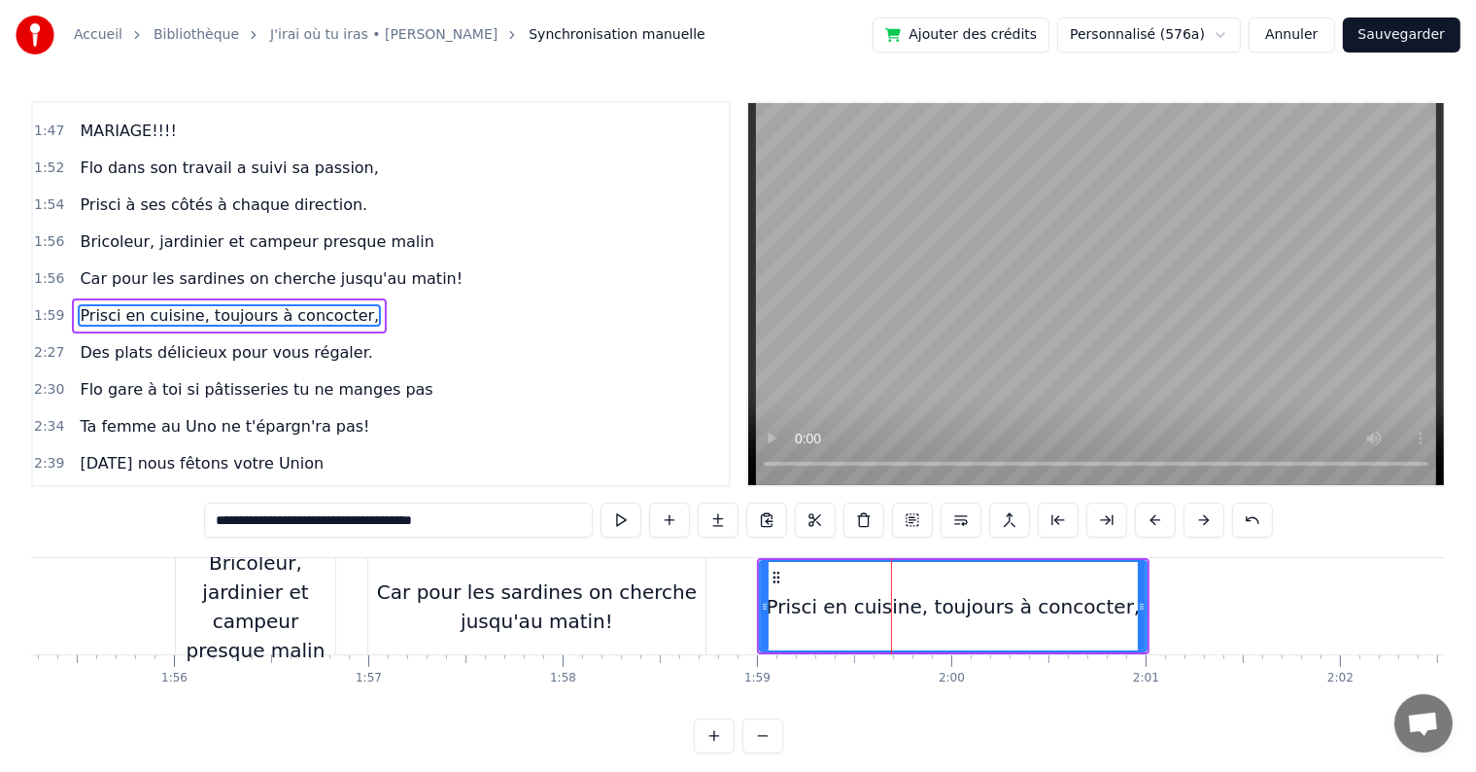
scroll to position [1543, 0]
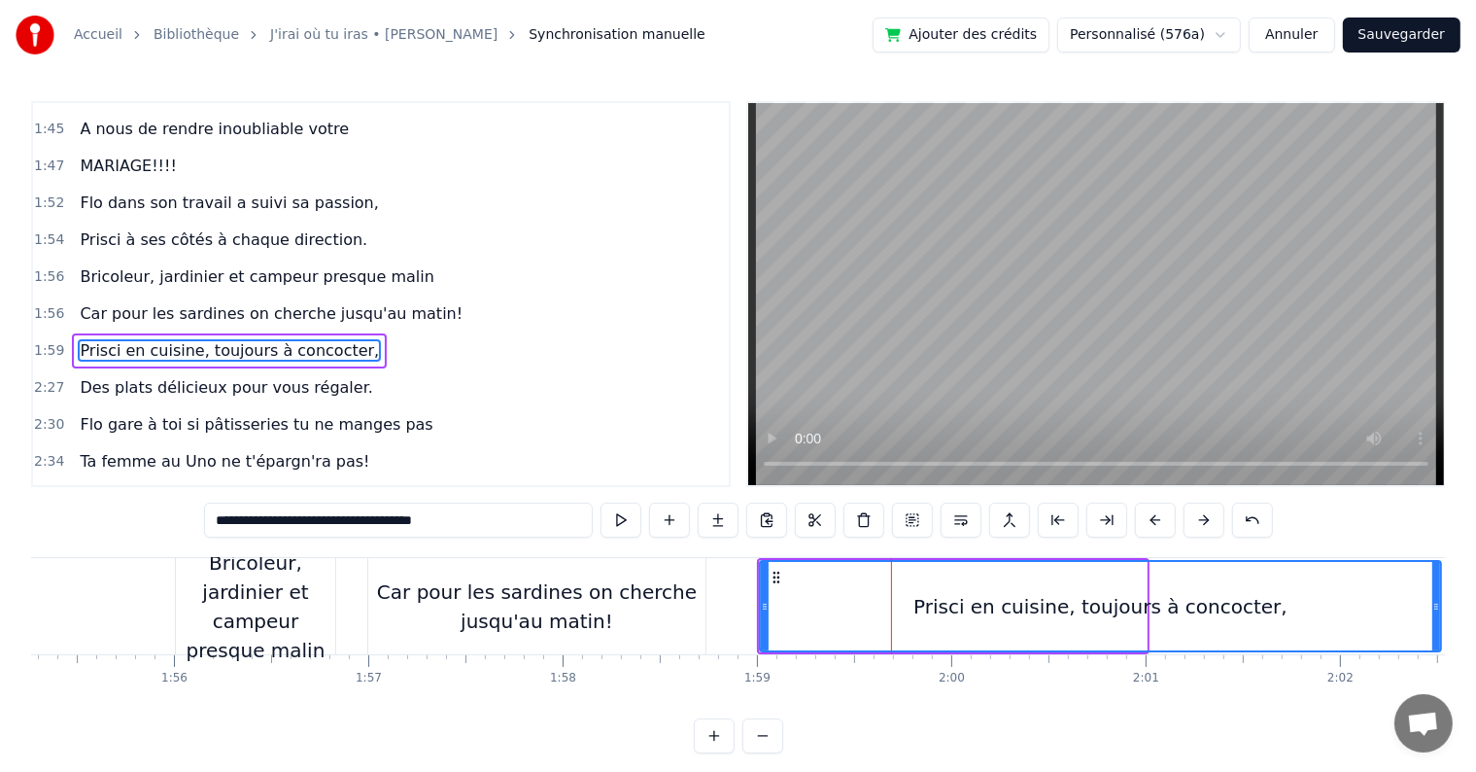
drag, startPoint x: 1144, startPoint y: 604, endPoint x: 1438, endPoint y: 600, distance: 294.5
click at [1438, 600] on icon at bounding box center [1437, 607] width 8 height 16
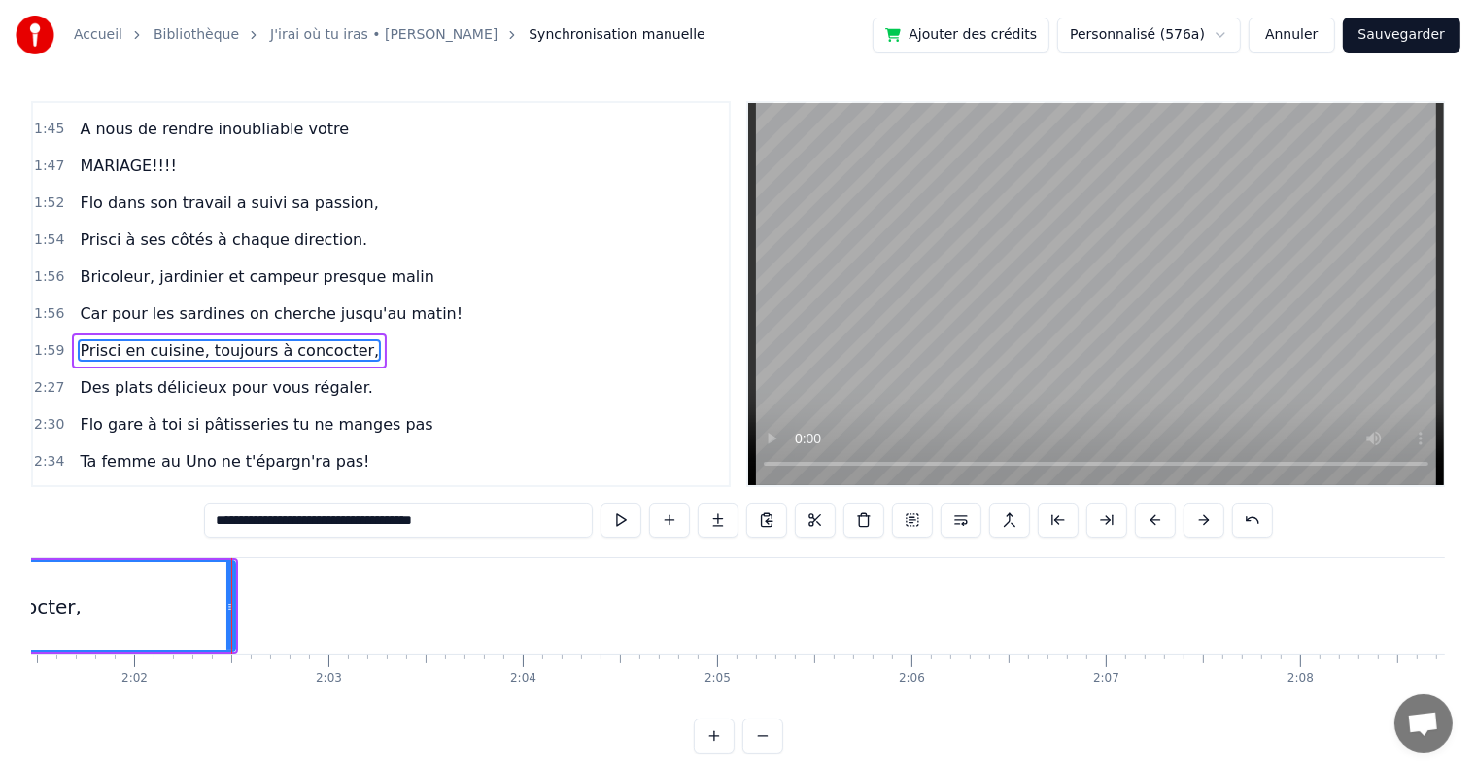
scroll to position [0, 23714]
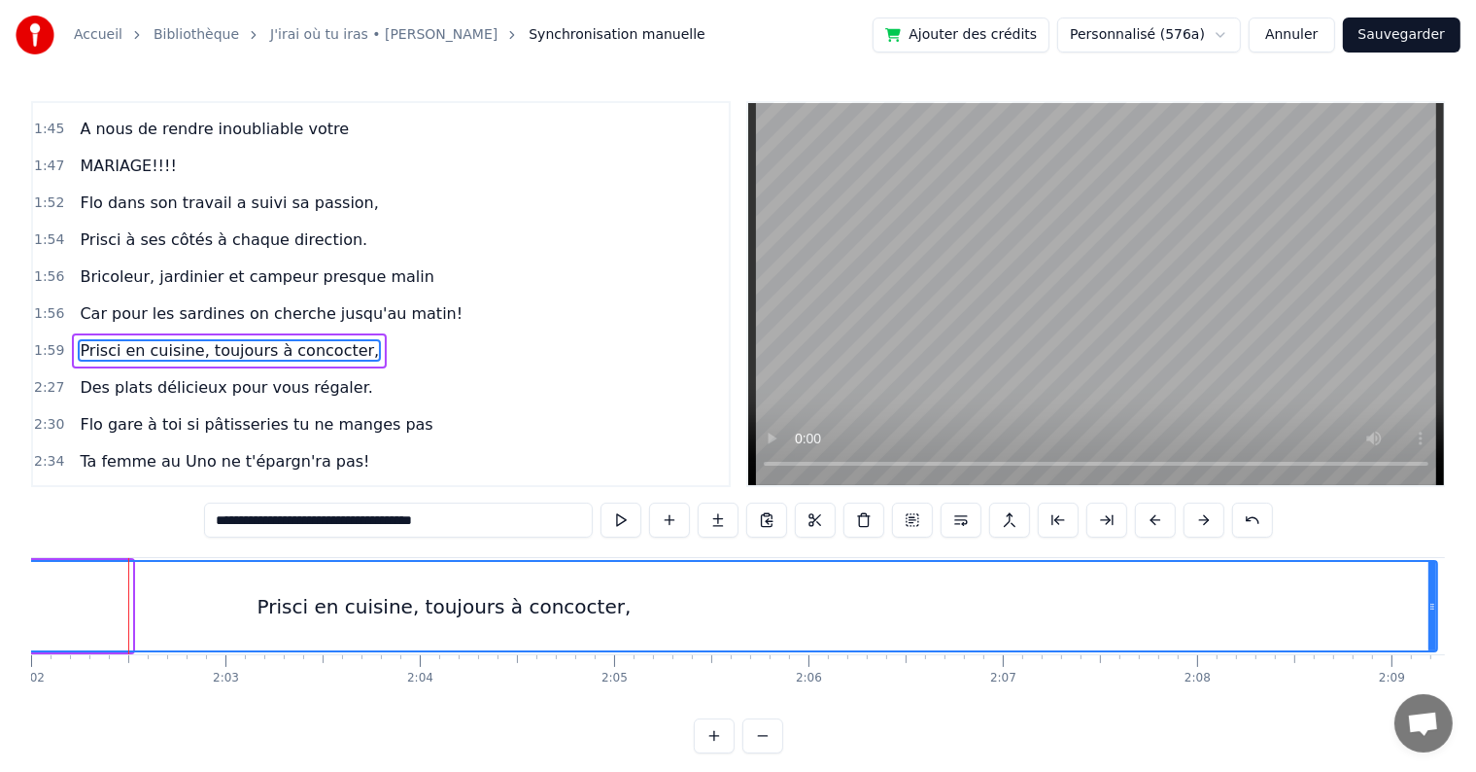
drag, startPoint x: 126, startPoint y: 605, endPoint x: 1432, endPoint y: 582, distance: 1305.4
click at [1432, 582] on div at bounding box center [1433, 606] width 8 height 88
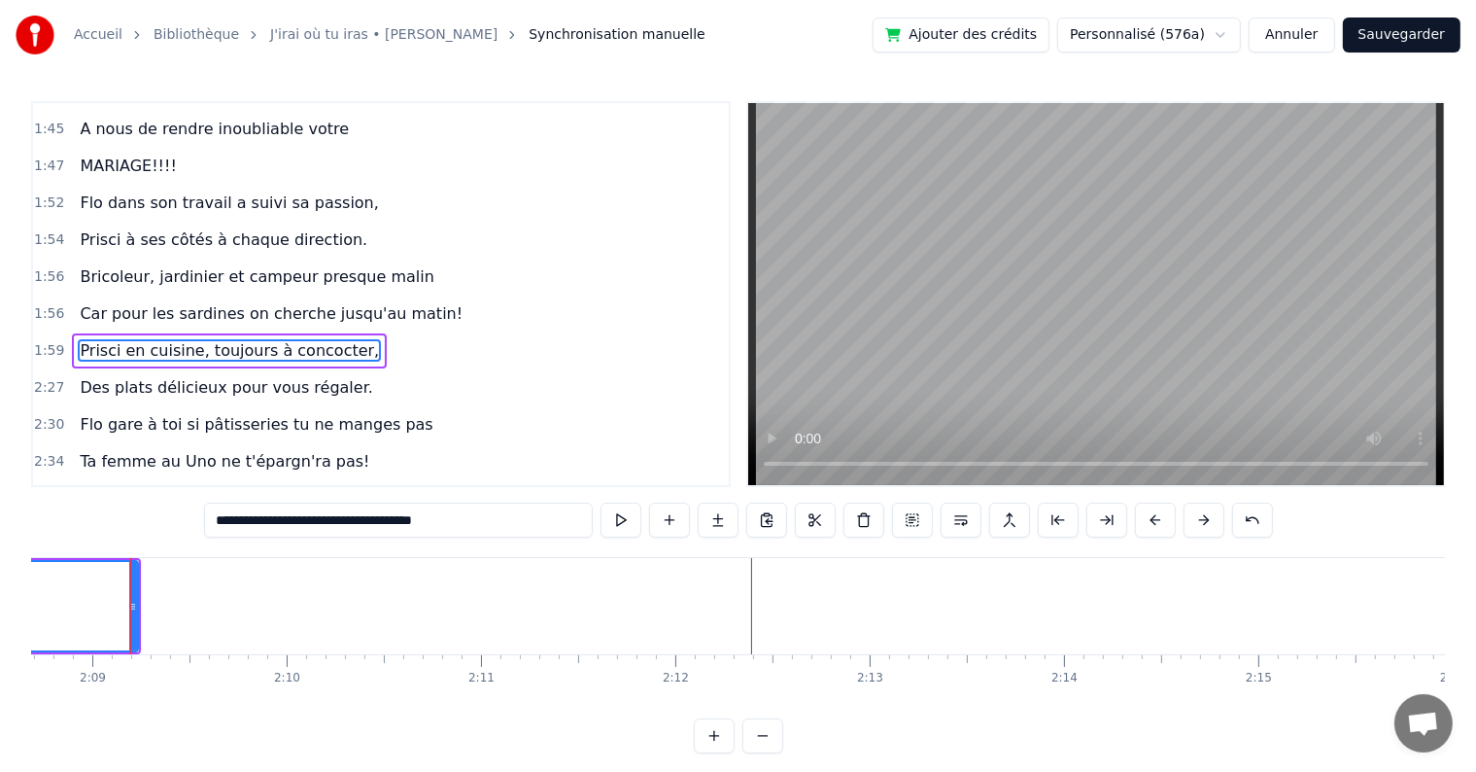
scroll to position [0, 25015]
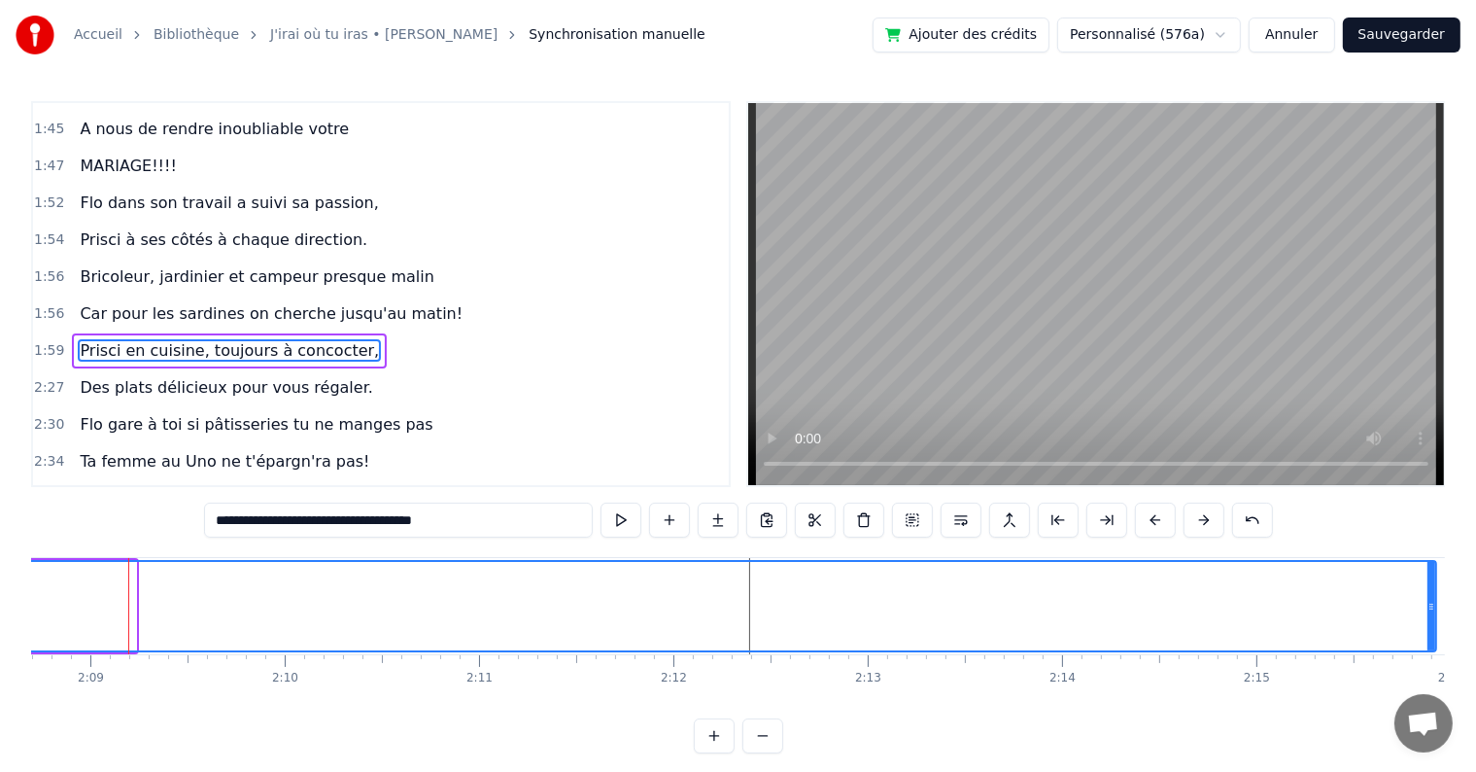
drag, startPoint x: 132, startPoint y: 602, endPoint x: 1433, endPoint y: 585, distance: 1300.5
click at [1433, 585] on div at bounding box center [1432, 606] width 8 height 88
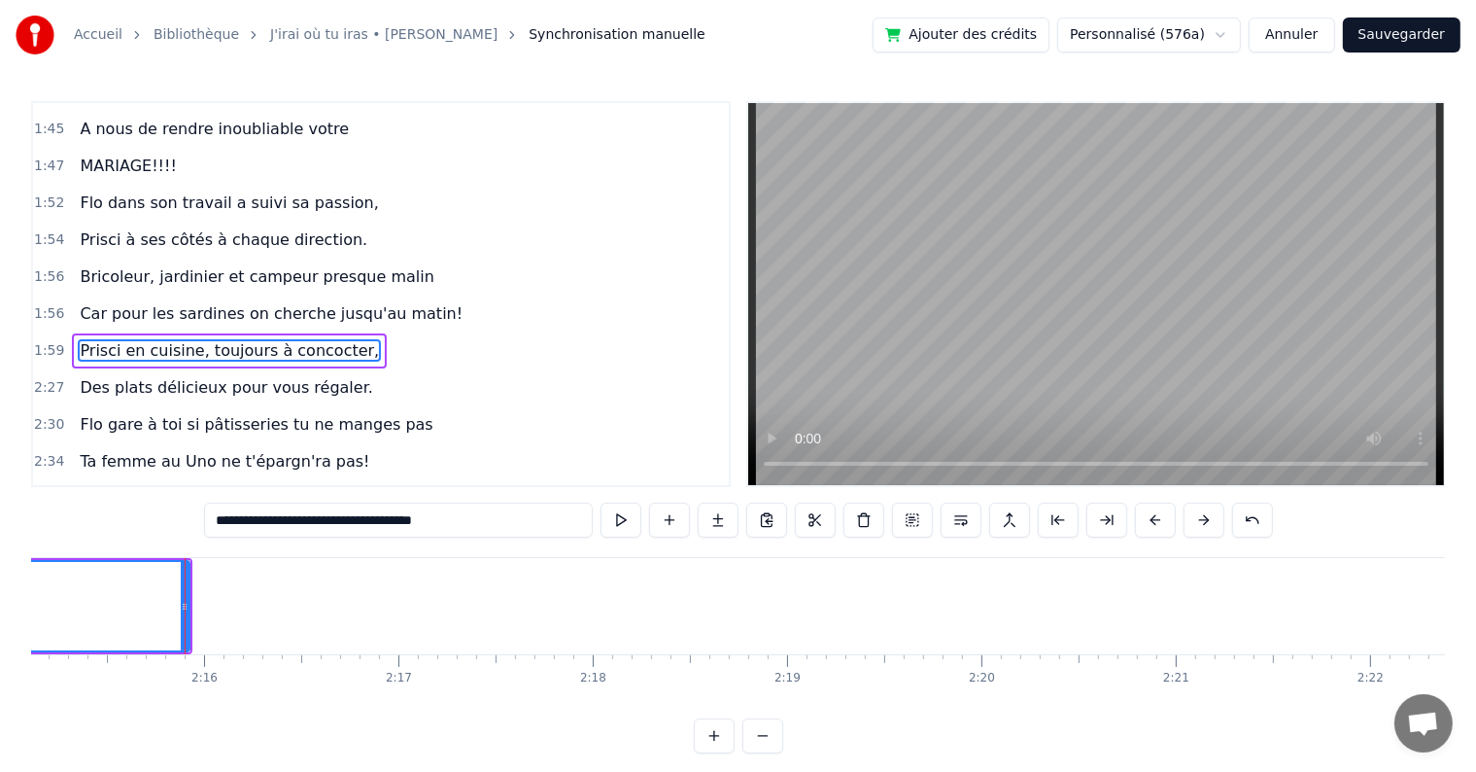
scroll to position [0, 26318]
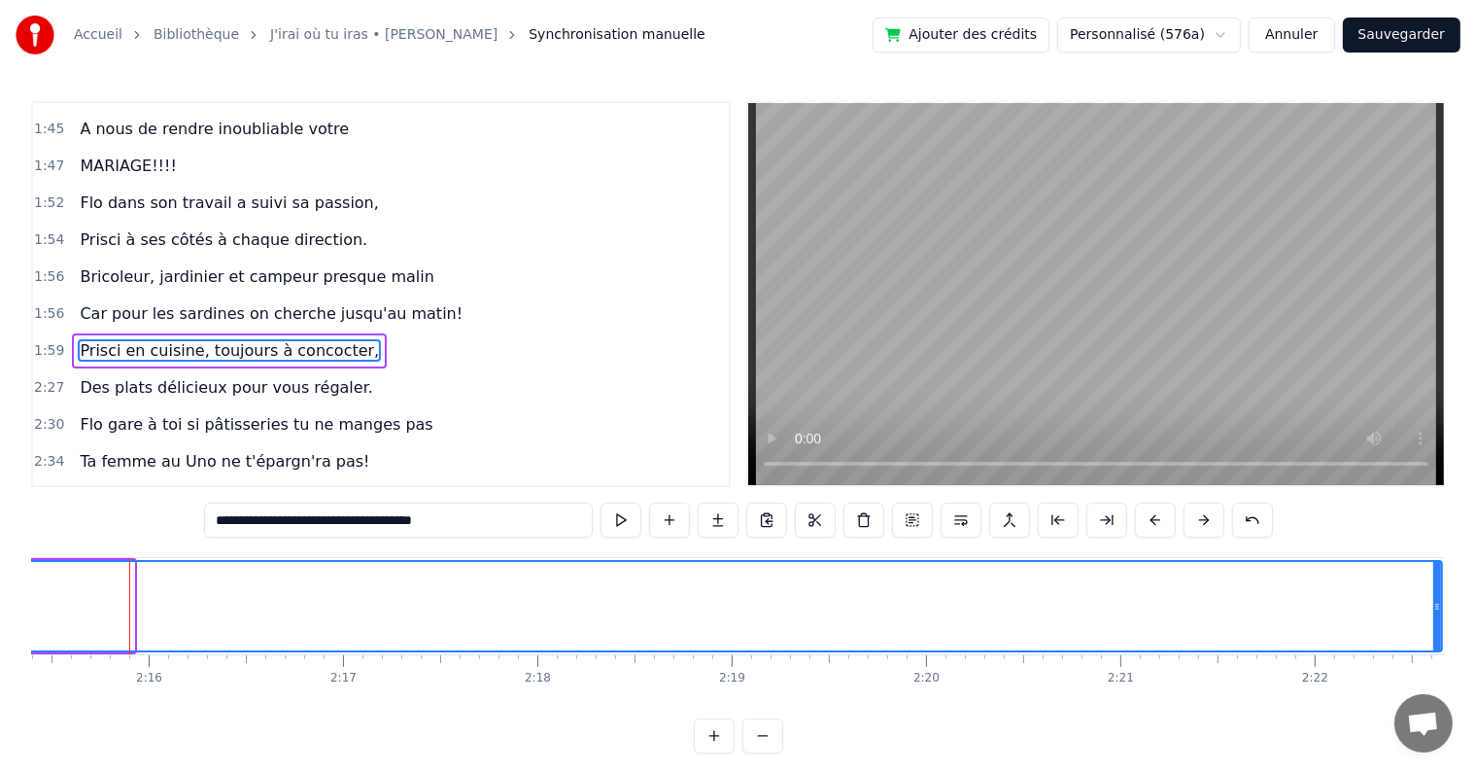
drag, startPoint x: 126, startPoint y: 610, endPoint x: 1435, endPoint y: 600, distance: 1308.2
click at [1435, 600] on icon at bounding box center [1438, 607] width 8 height 16
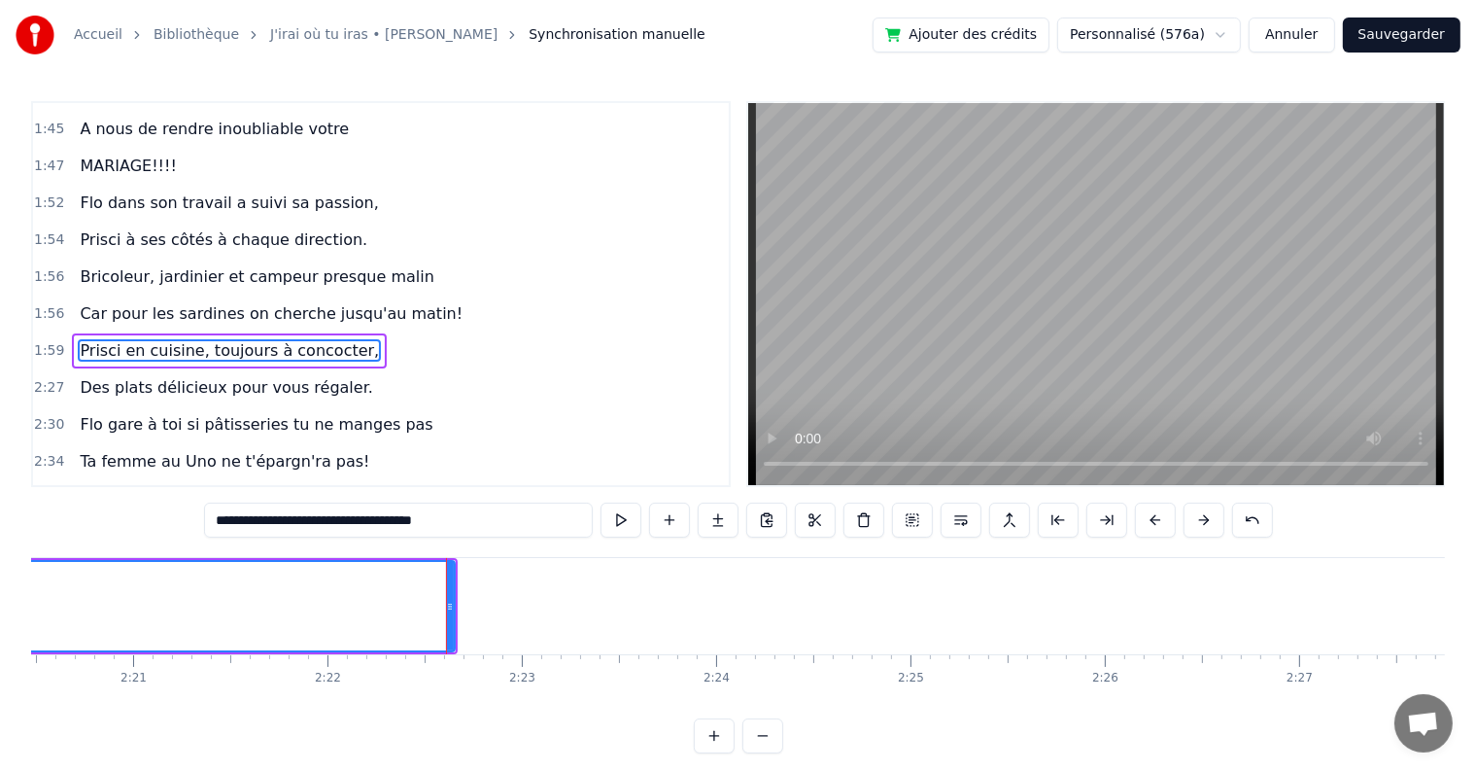
scroll to position [0, 27622]
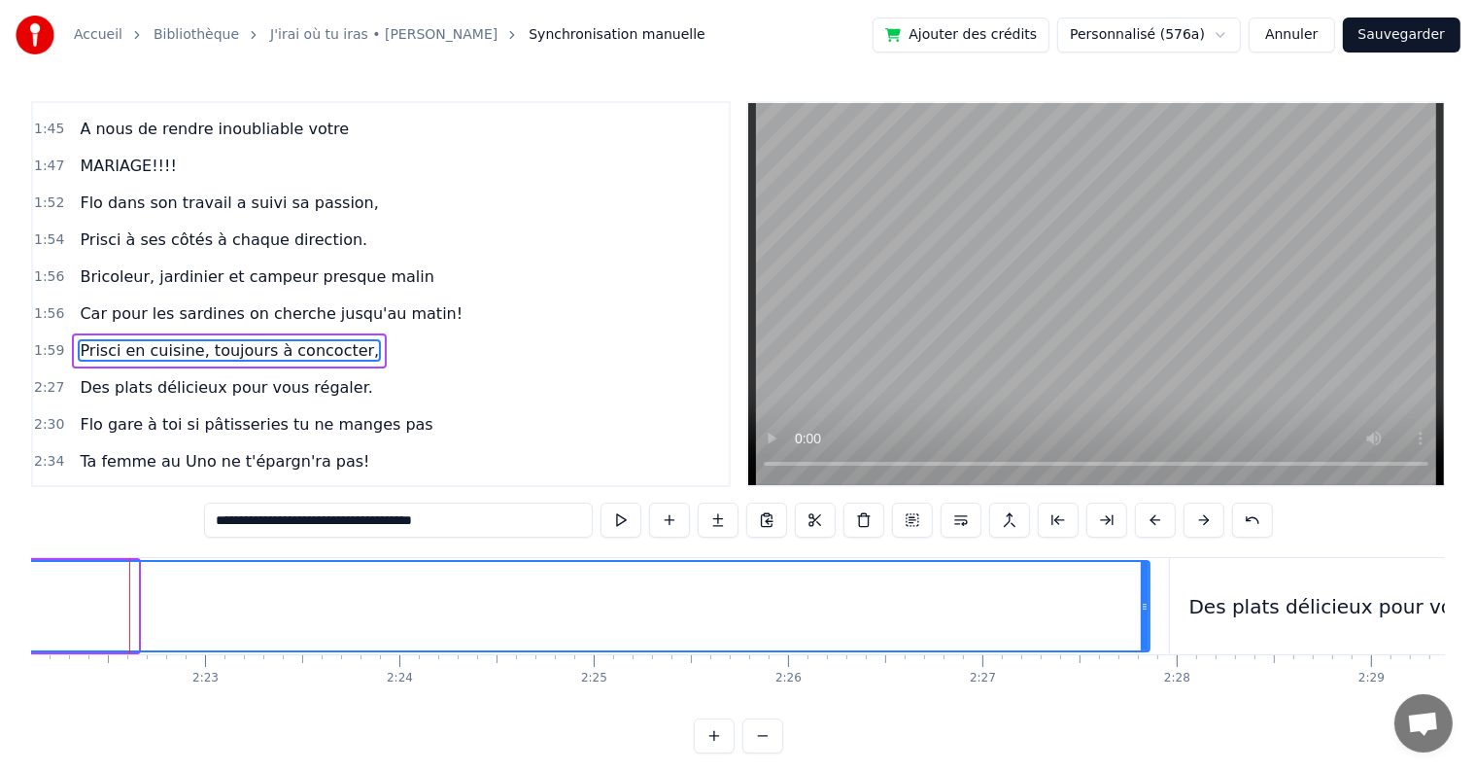
drag, startPoint x: 135, startPoint y: 591, endPoint x: 1147, endPoint y: 601, distance: 1011.8
click at [1147, 601] on div at bounding box center [1145, 606] width 8 height 88
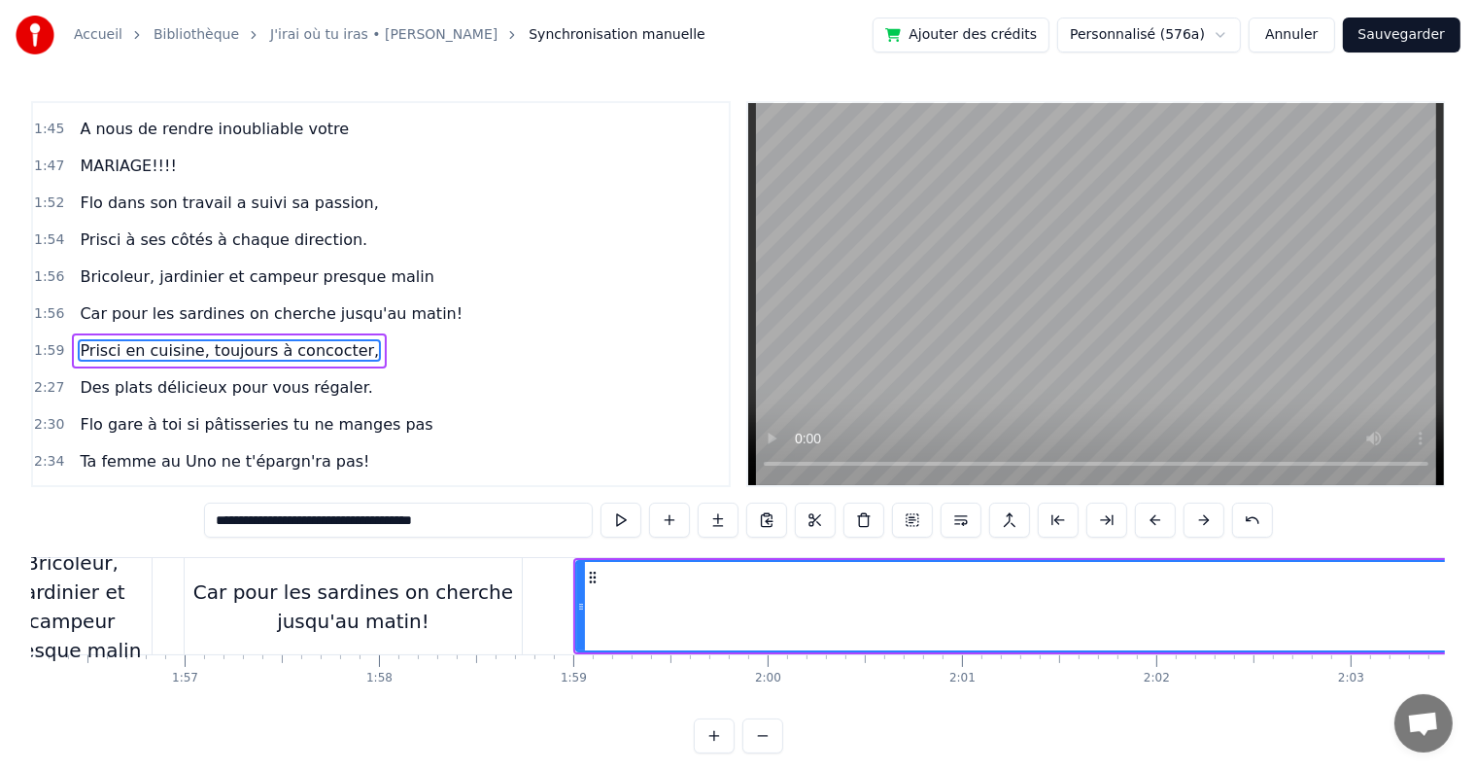
scroll to position [0, 22543]
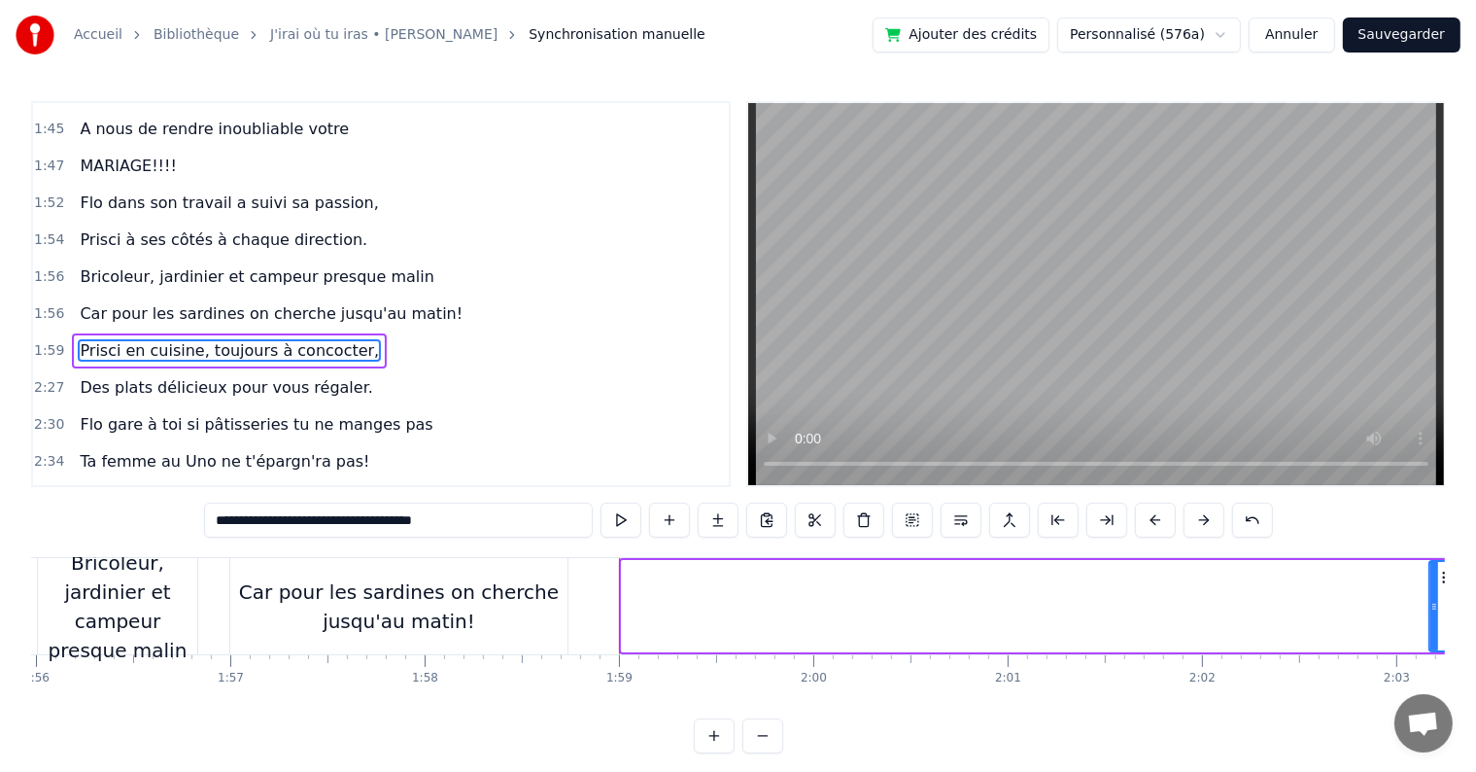
drag, startPoint x: 626, startPoint y: 606, endPoint x: 1434, endPoint y: 601, distance: 807.7
click at [1434, 601] on icon at bounding box center [1435, 607] width 8 height 16
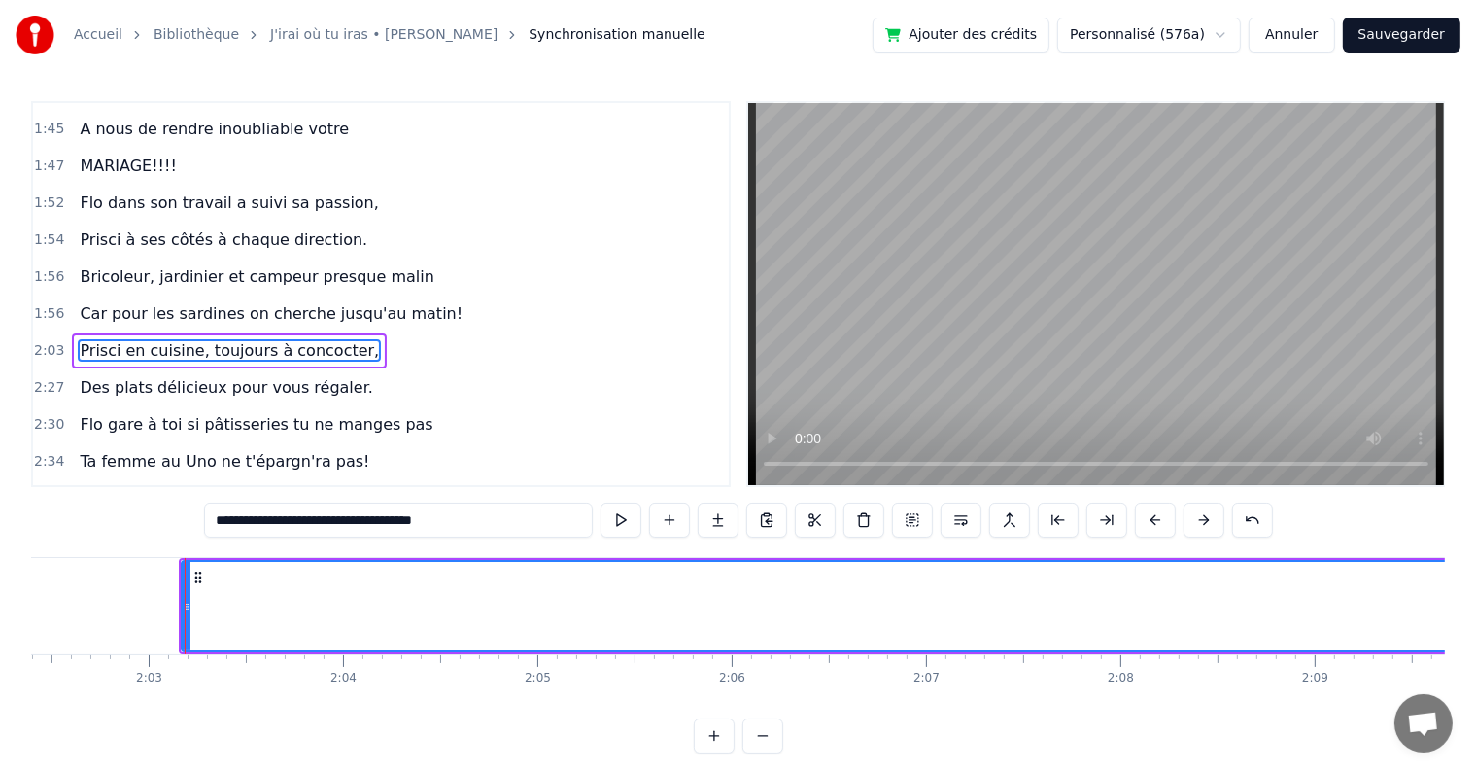
scroll to position [0, 23846]
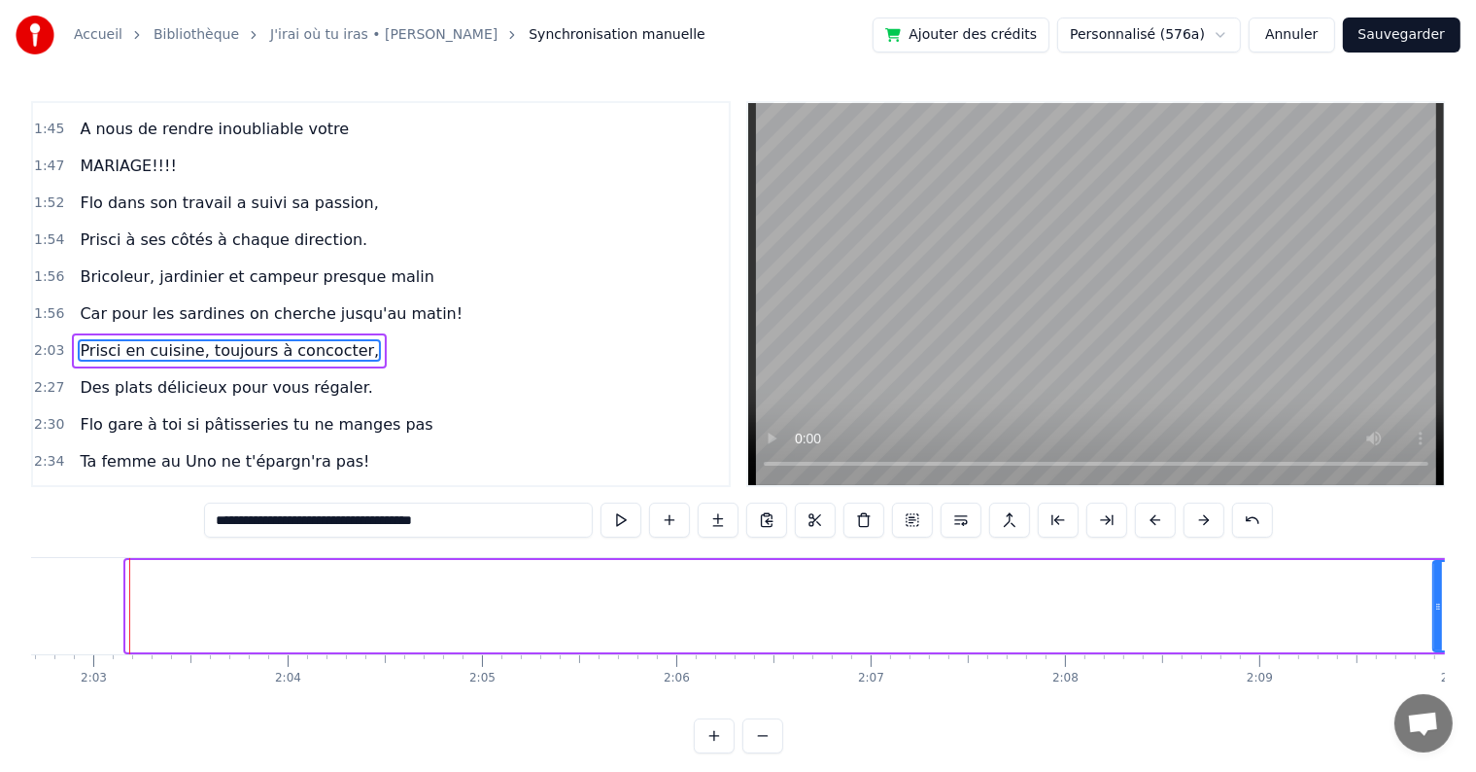
drag, startPoint x: 127, startPoint y: 602, endPoint x: 1435, endPoint y: 587, distance: 1307.3
click at [1435, 587] on div at bounding box center [1439, 606] width 8 height 88
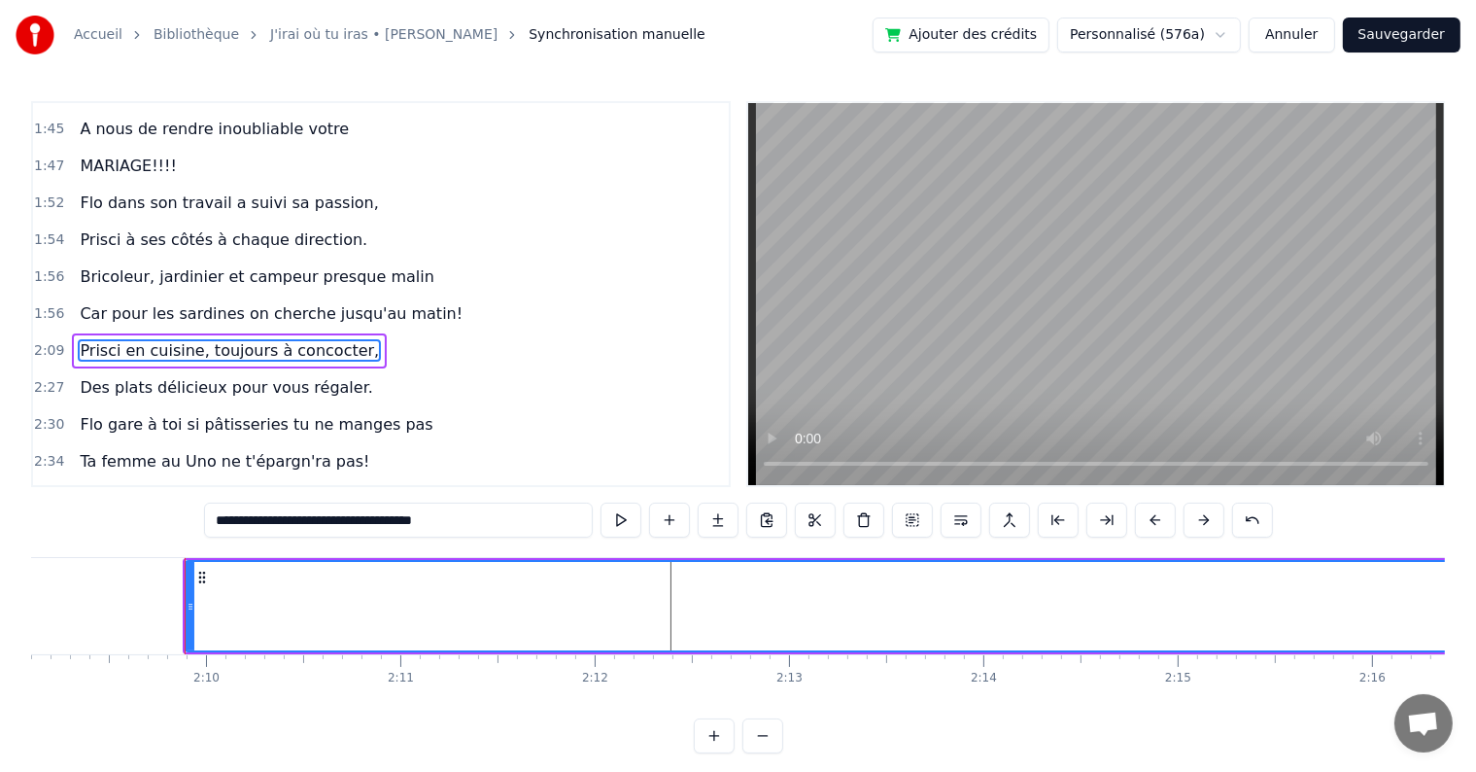
scroll to position [0, 25150]
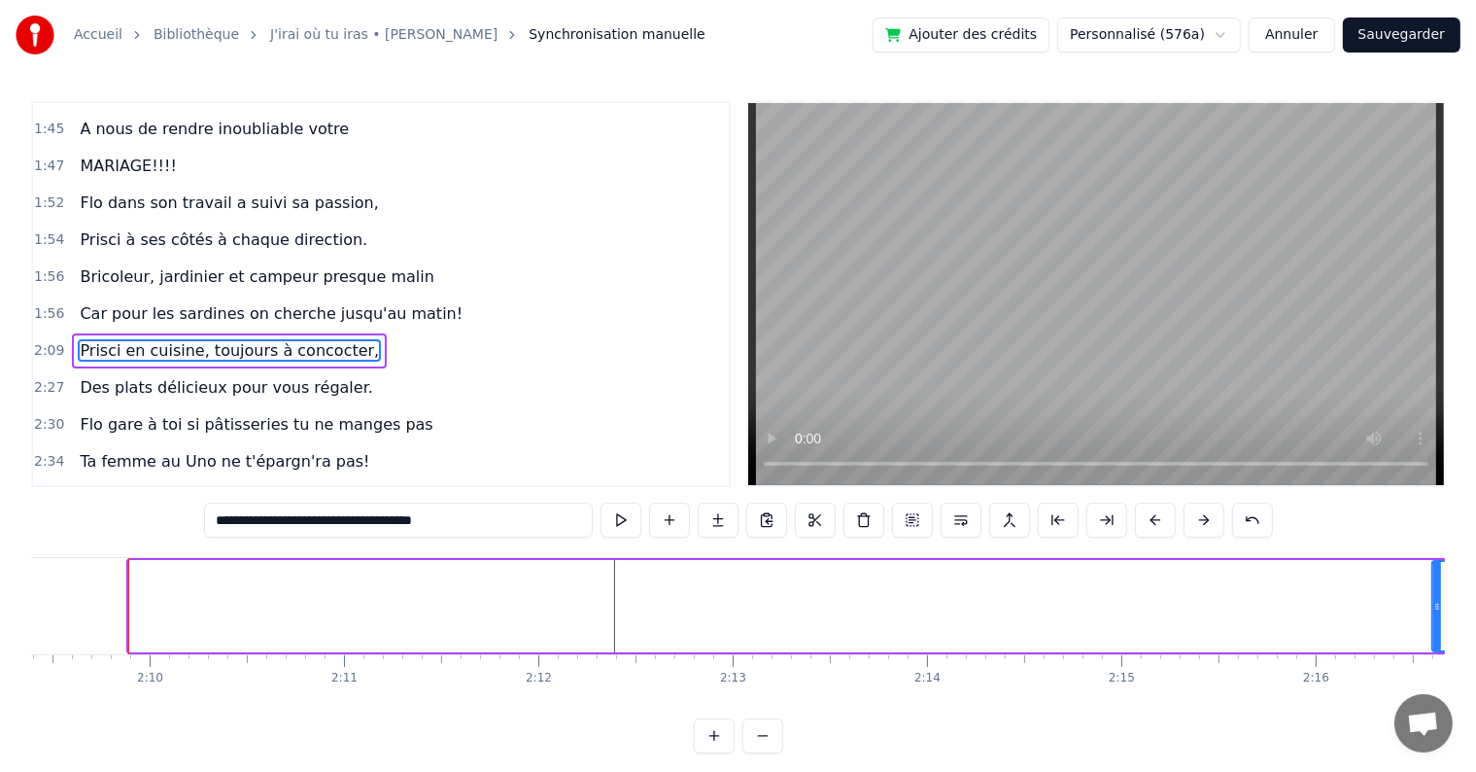
drag, startPoint x: 132, startPoint y: 606, endPoint x: 1435, endPoint y: 591, distance: 1303.4
click at [1435, 591] on div at bounding box center [1438, 606] width 8 height 88
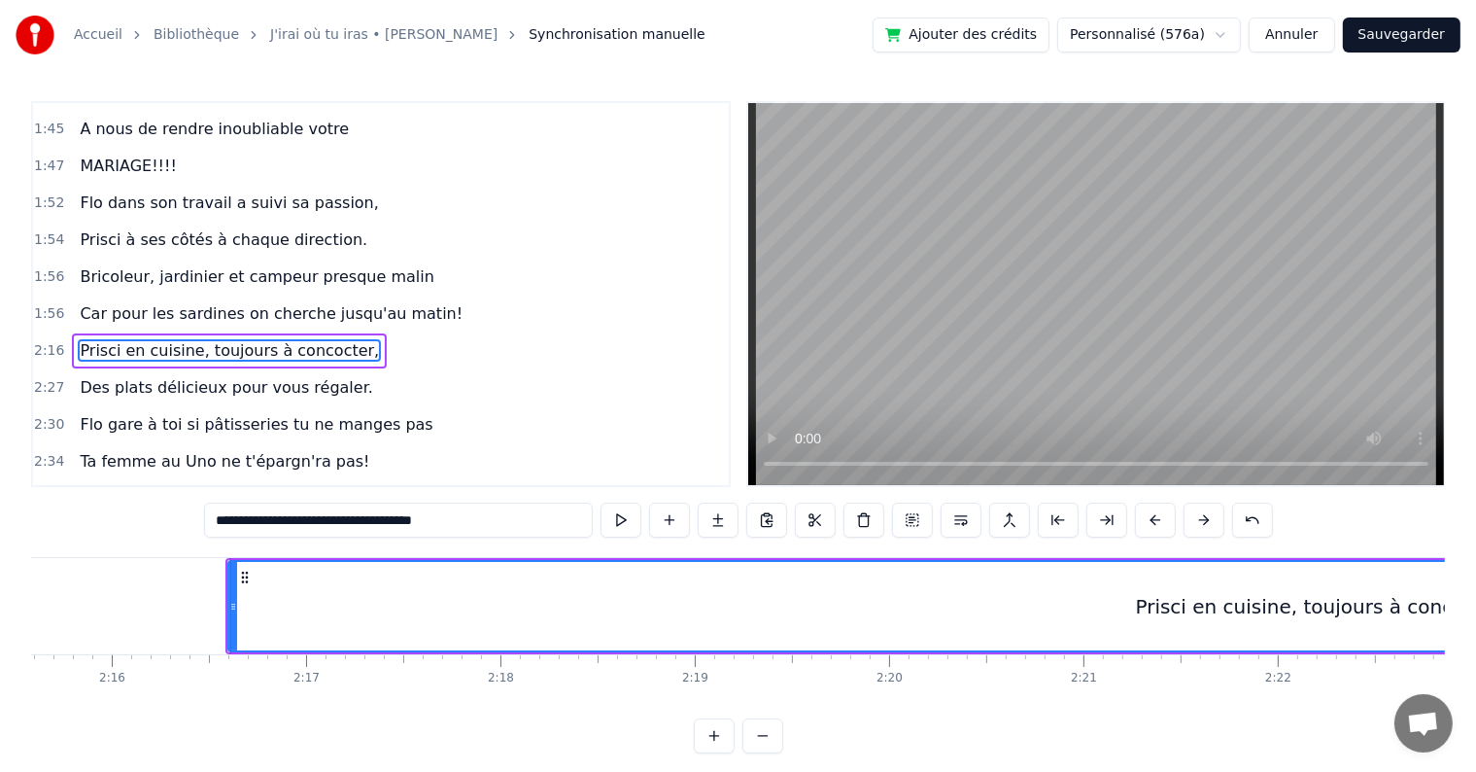
scroll to position [0, 26456]
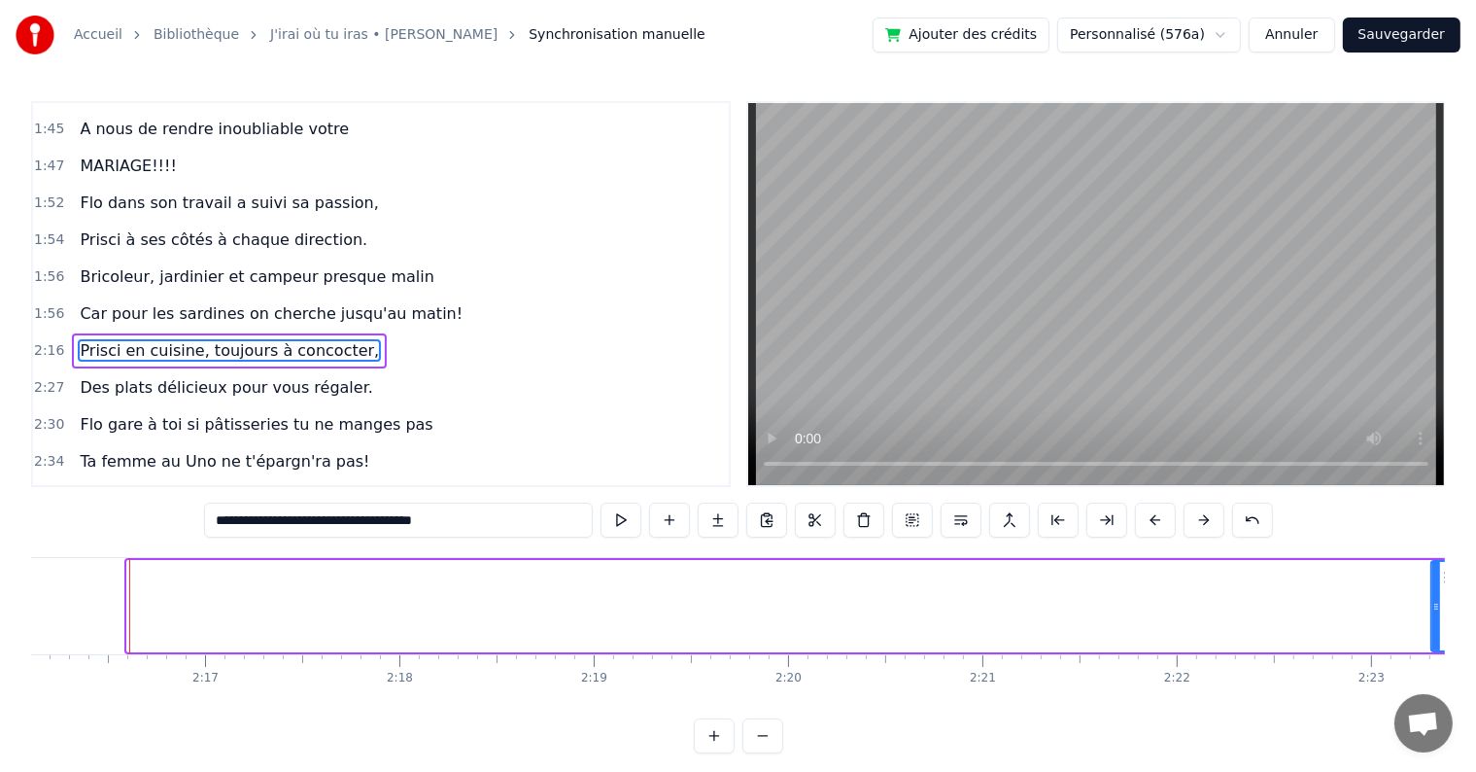
drag, startPoint x: 130, startPoint y: 603, endPoint x: 1435, endPoint y: 605, distance: 1304.3
click at [1435, 605] on icon at bounding box center [1437, 607] width 8 height 16
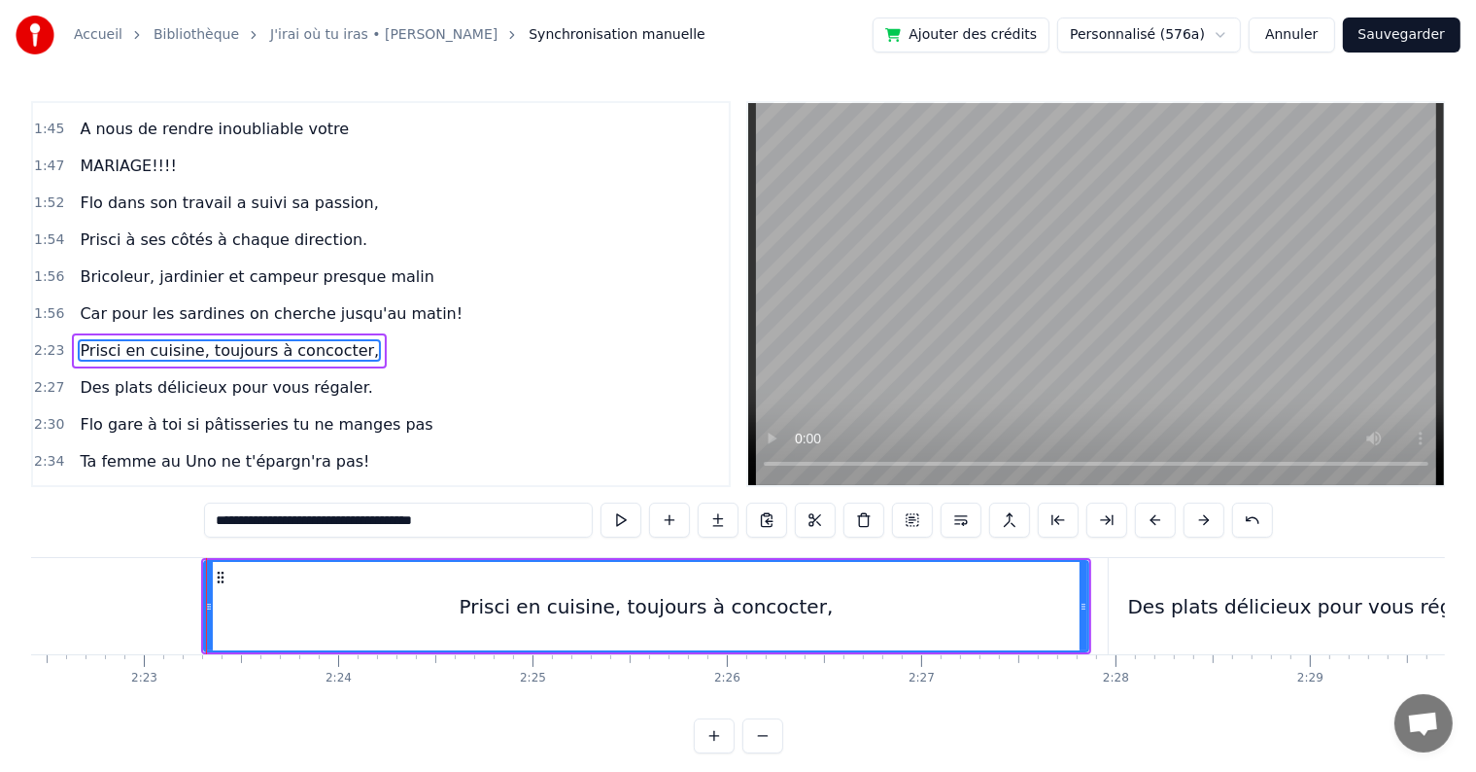
scroll to position [0, 27761]
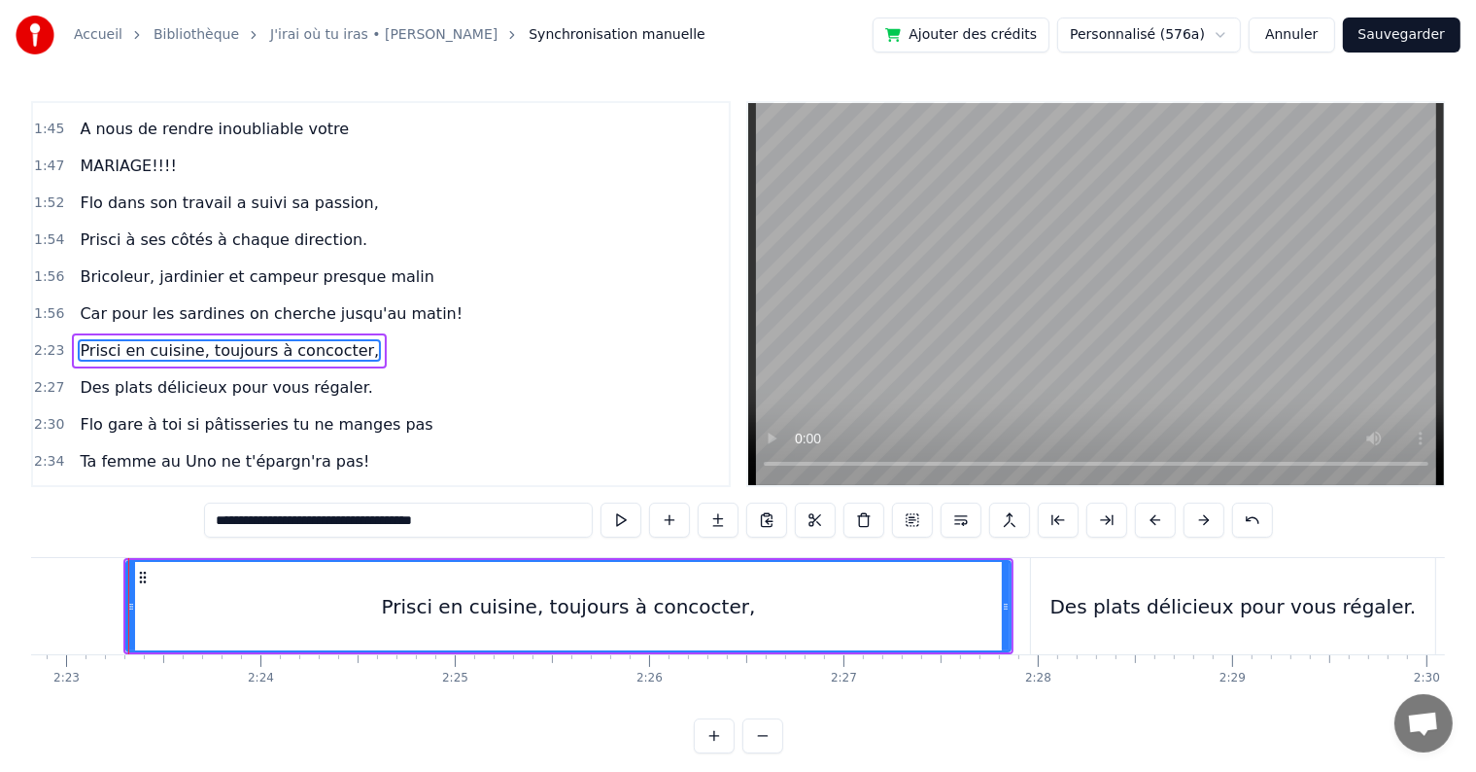
click at [128, 609] on div at bounding box center [128, 606] width 1 height 96
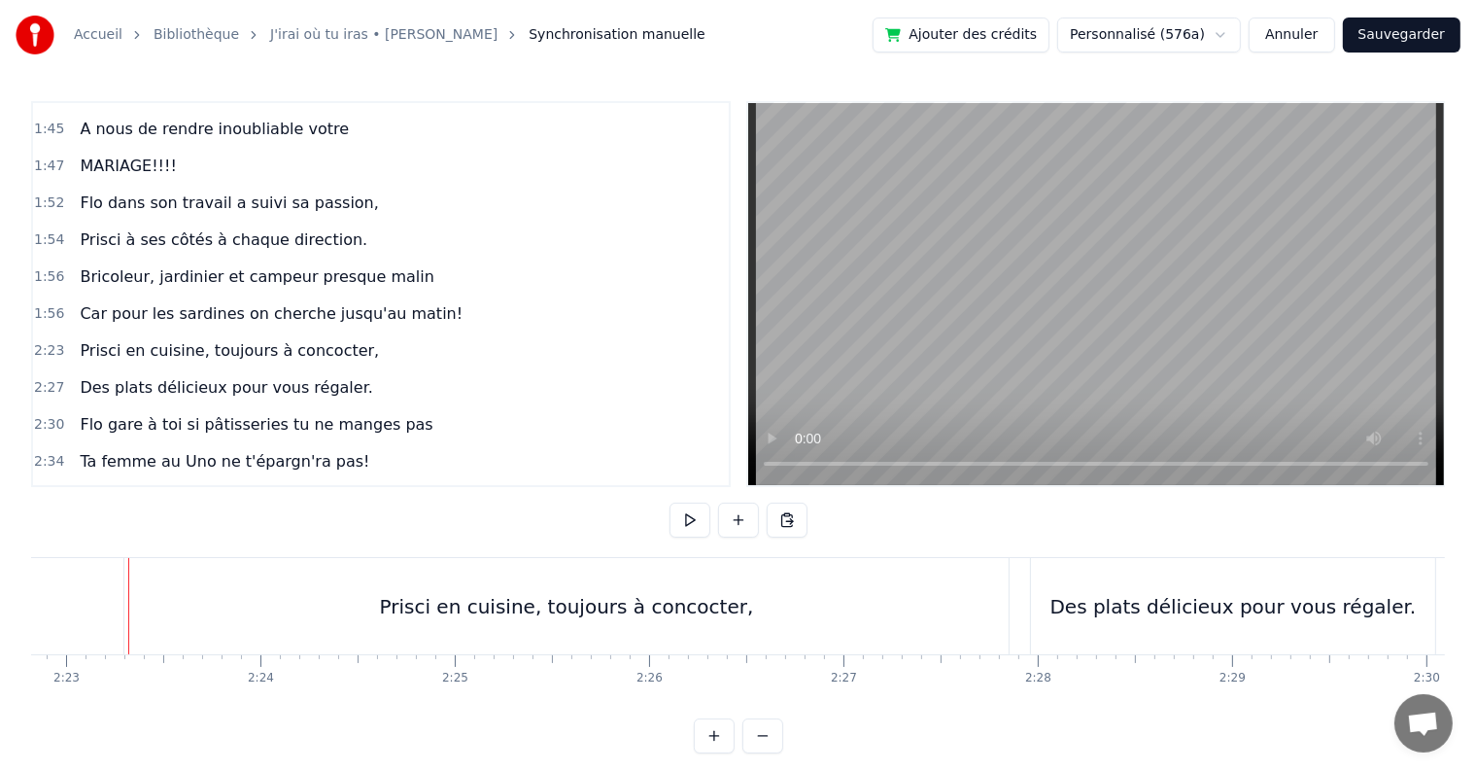
click at [181, 599] on div "Prisci en cuisine, toujours à concocter," at bounding box center [566, 606] width 884 height 96
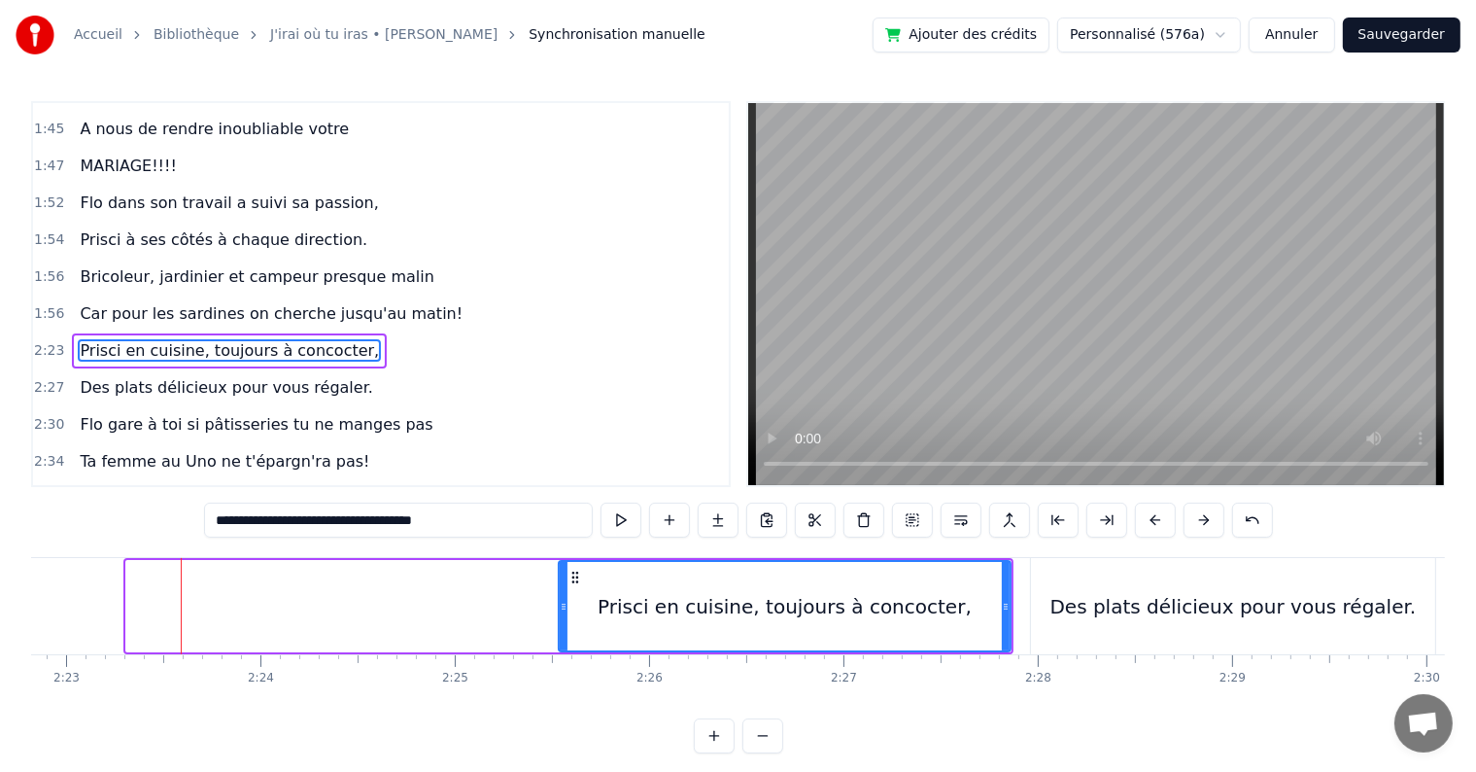
drag, startPoint x: 131, startPoint y: 605, endPoint x: 564, endPoint y: 599, distance: 432.5
click at [564, 599] on icon at bounding box center [564, 607] width 8 height 16
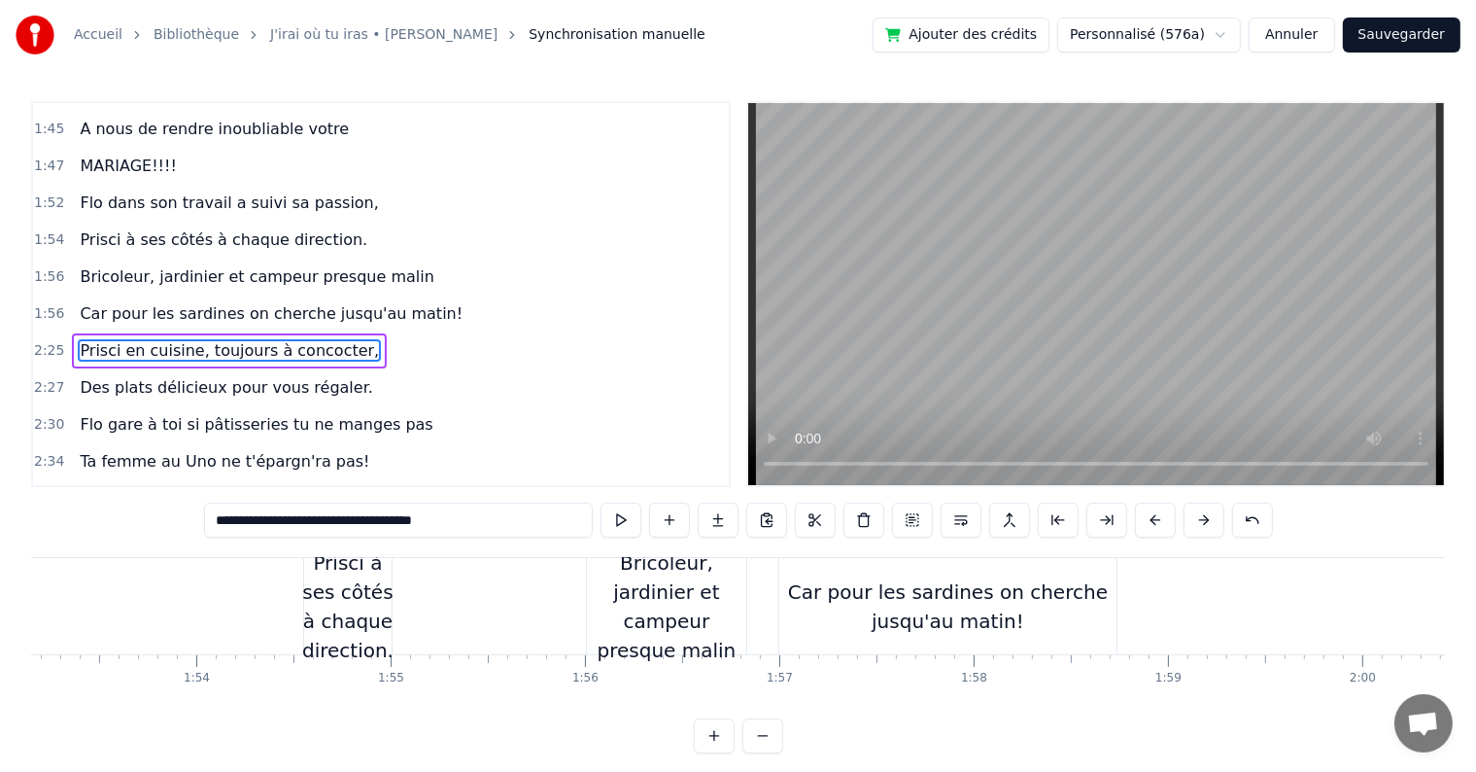
scroll to position [0, 22017]
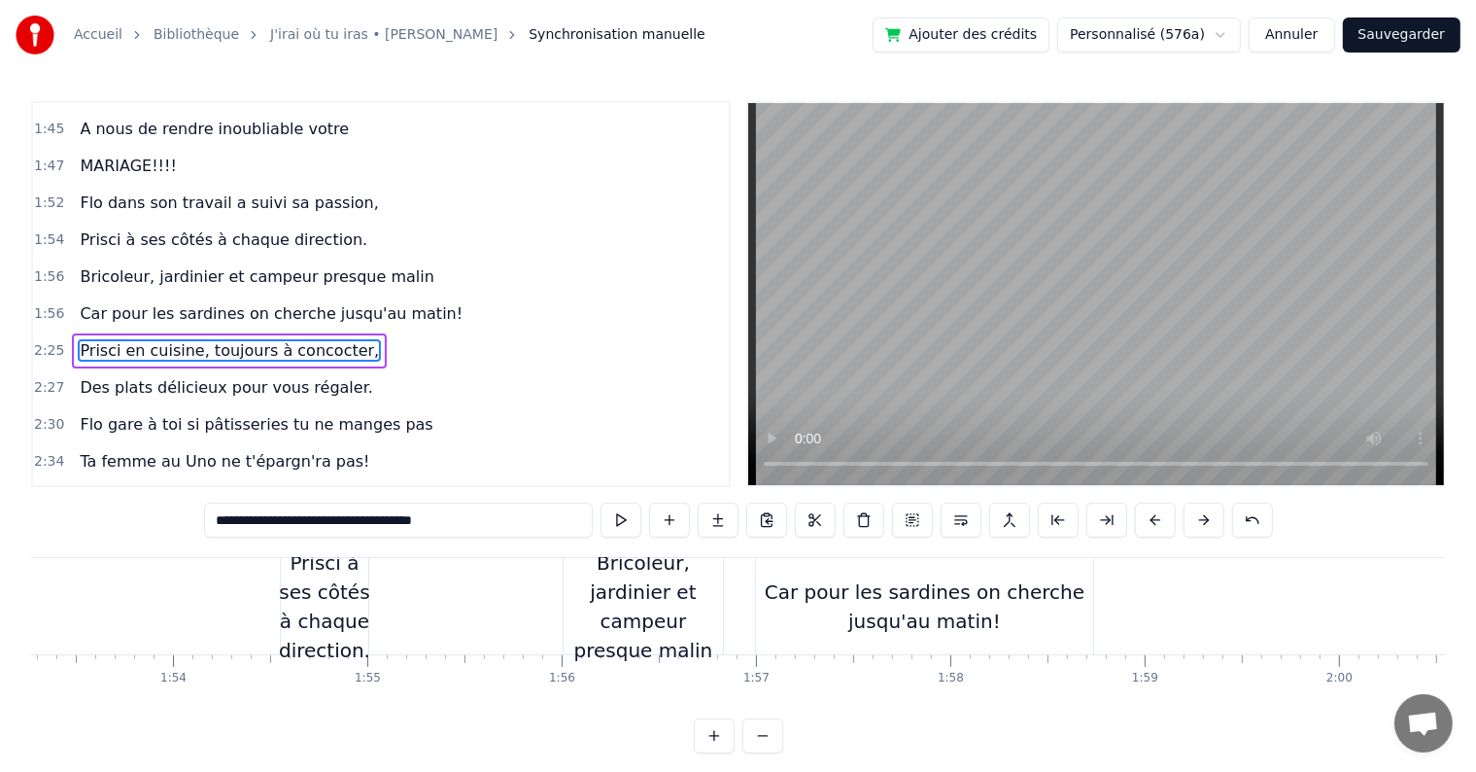
click at [877, 626] on div "Car pour les sardines on cherche jusqu'au matin!" at bounding box center [924, 606] width 337 height 58
type input "**********"
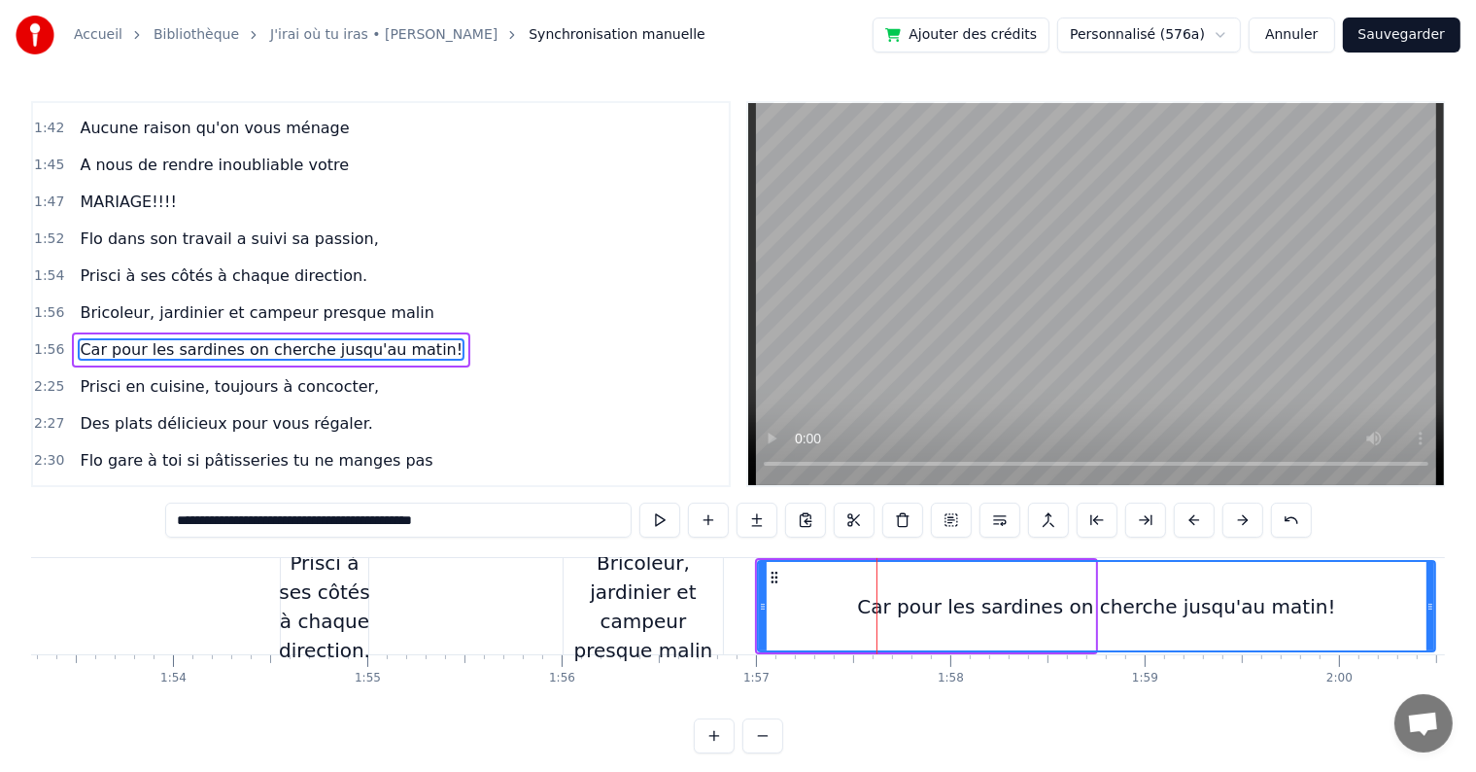
drag, startPoint x: 1089, startPoint y: 599, endPoint x: 1429, endPoint y: 599, distance: 340.2
click at [1429, 599] on icon at bounding box center [1431, 607] width 8 height 16
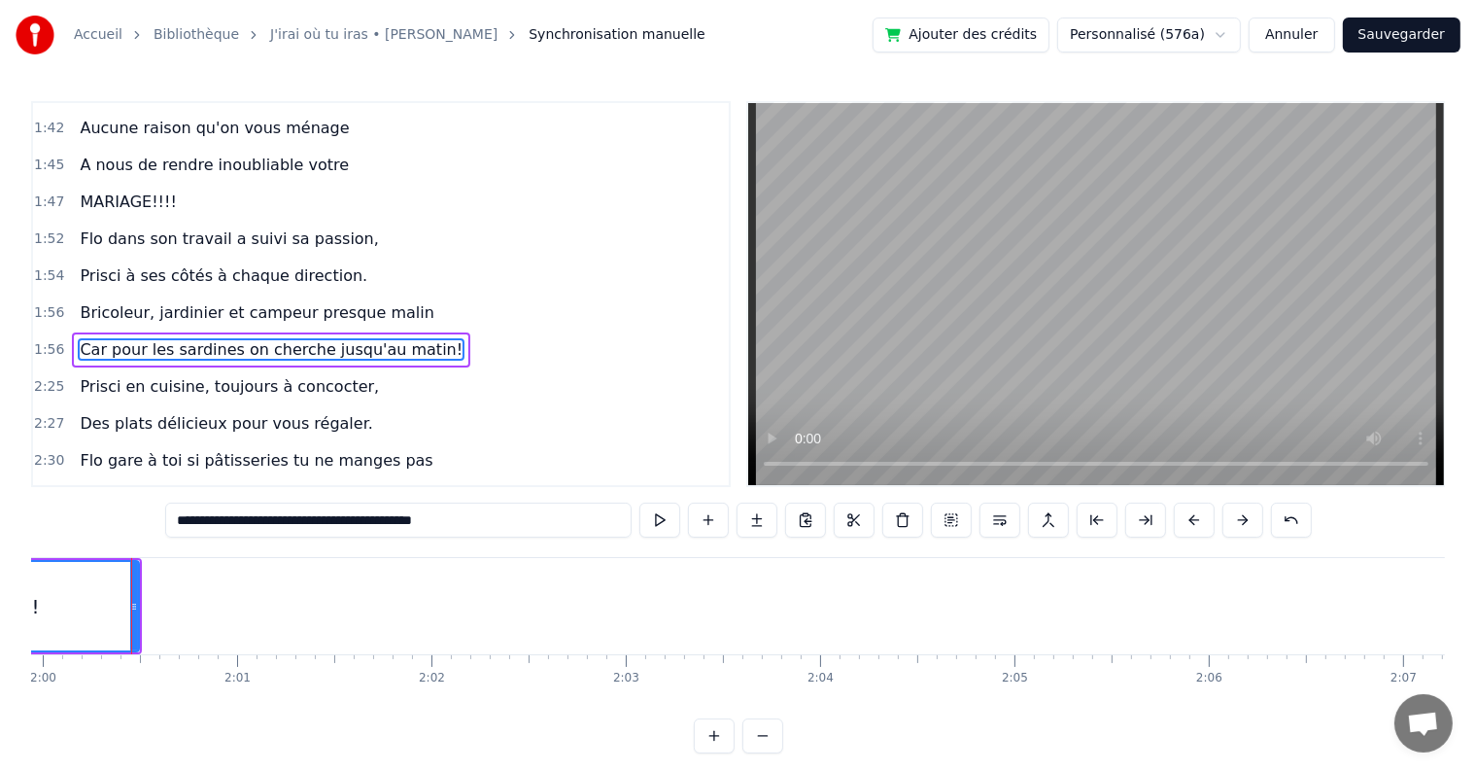
scroll to position [0, 23316]
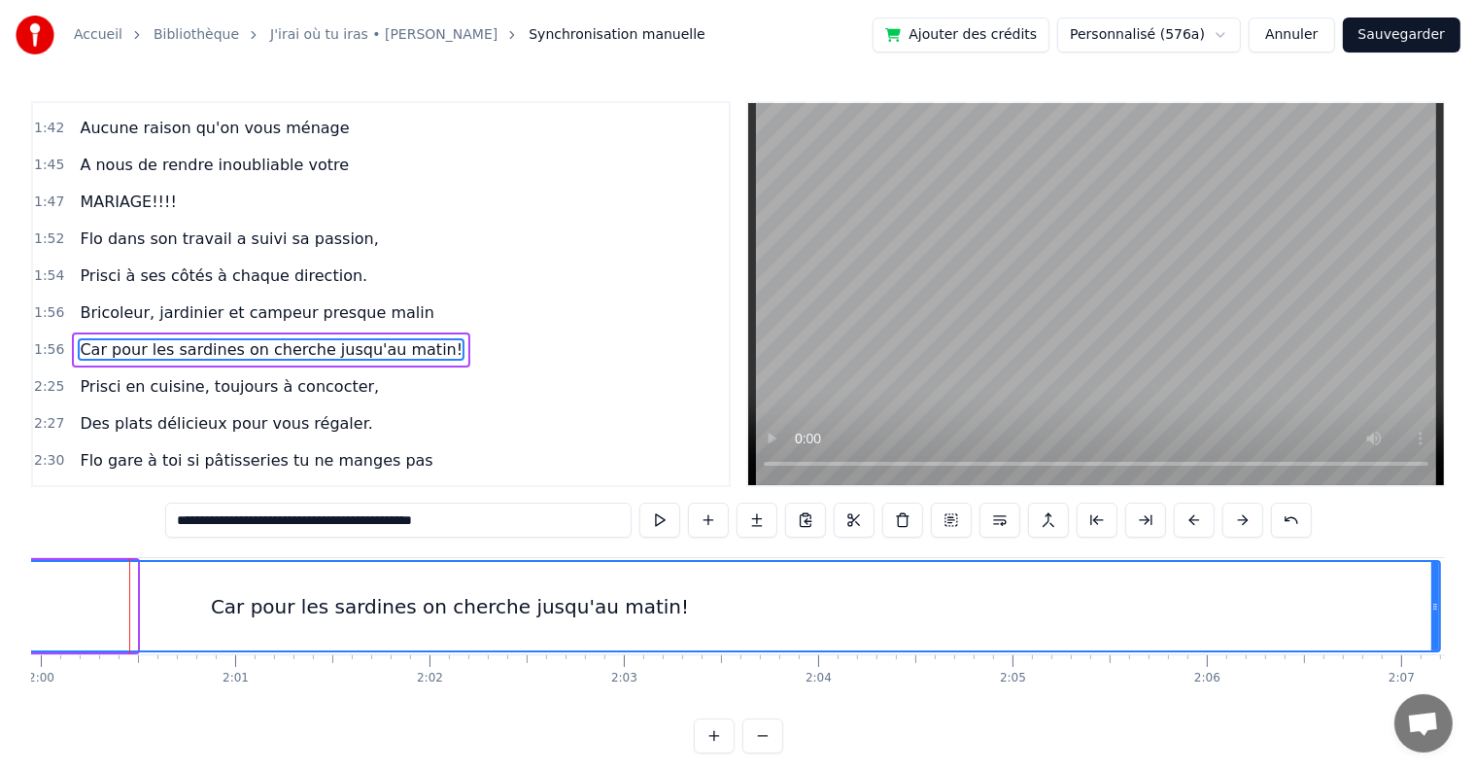
drag, startPoint x: 130, startPoint y: 607, endPoint x: 1434, endPoint y: 598, distance: 1303.3
click at [1434, 599] on icon at bounding box center [1436, 607] width 8 height 16
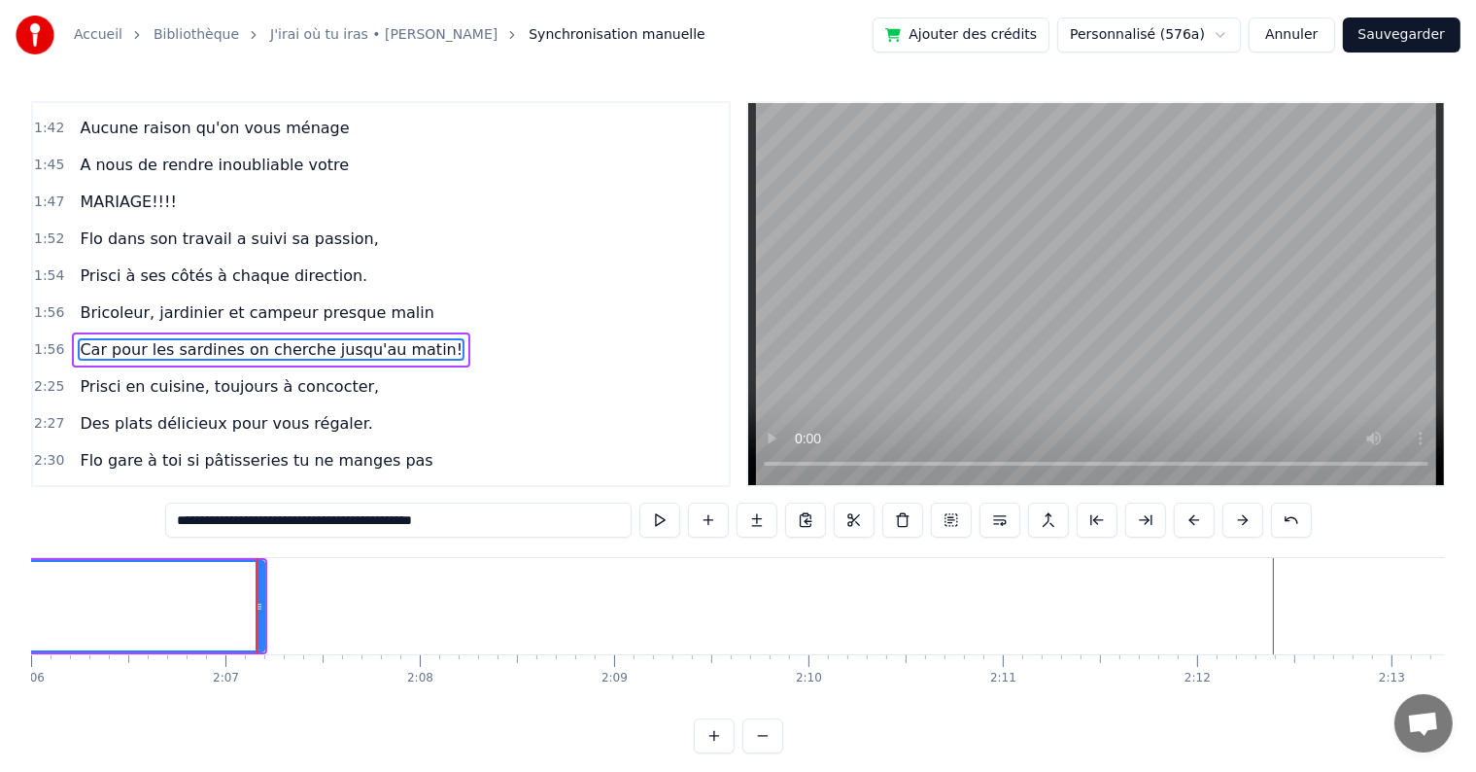
scroll to position [0, 24619]
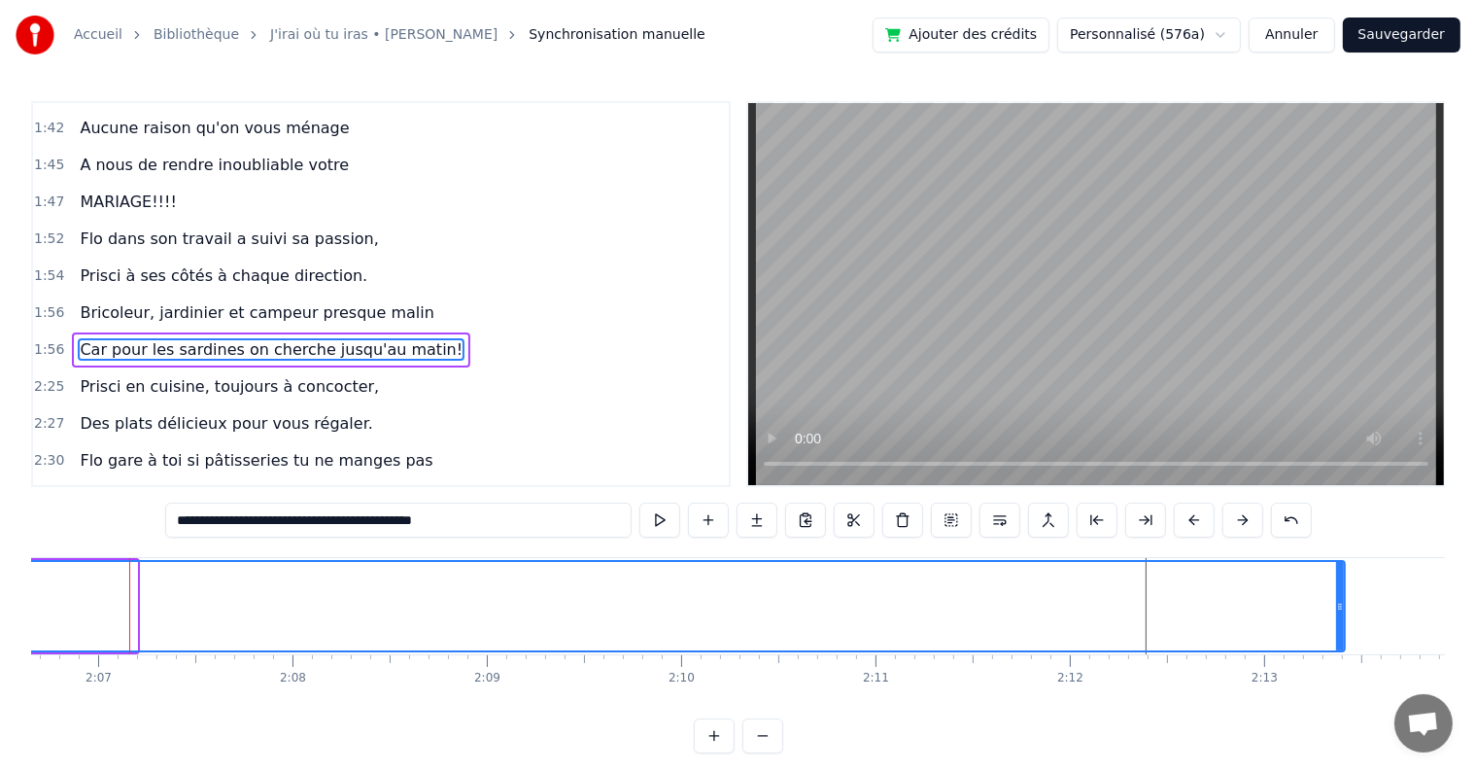
drag, startPoint x: 135, startPoint y: 595, endPoint x: 1275, endPoint y: 633, distance: 1140.7
click at [1343, 634] on div at bounding box center [1340, 606] width 8 height 88
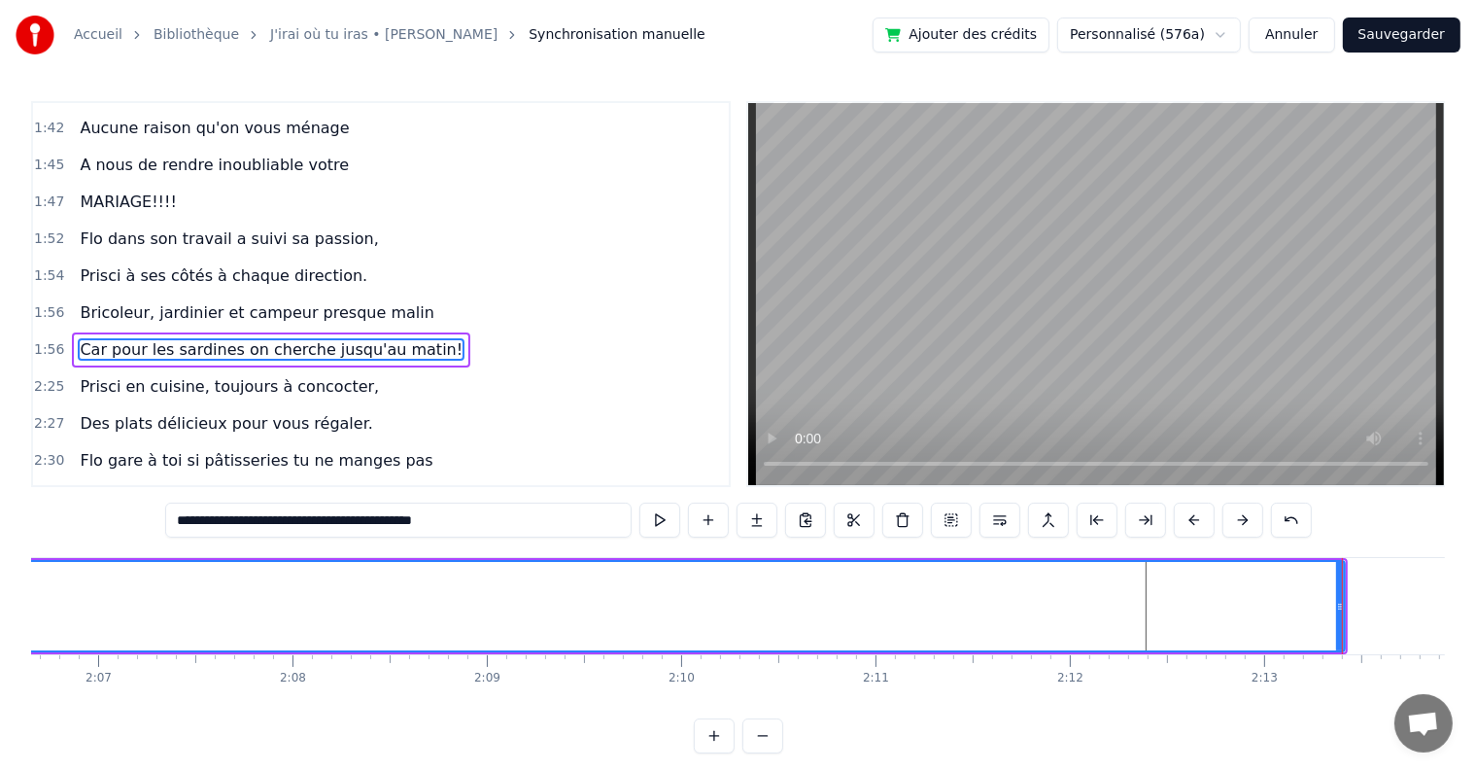
drag, startPoint x: 1341, startPoint y: 606, endPoint x: 1322, endPoint y: 606, distance: 19.4
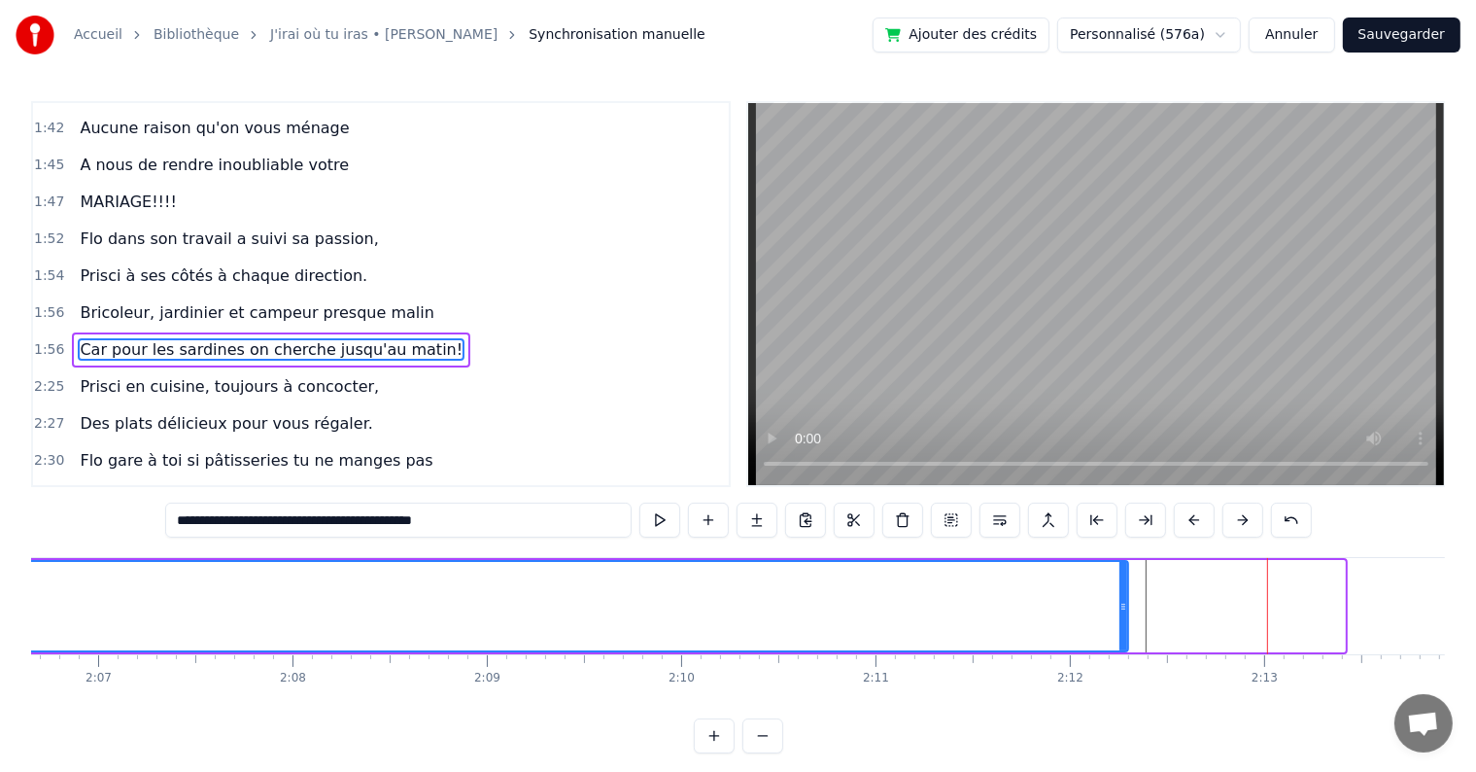
drag, startPoint x: 1341, startPoint y: 604, endPoint x: 1124, endPoint y: 613, distance: 216.9
click at [1124, 613] on div at bounding box center [1124, 606] width 8 height 88
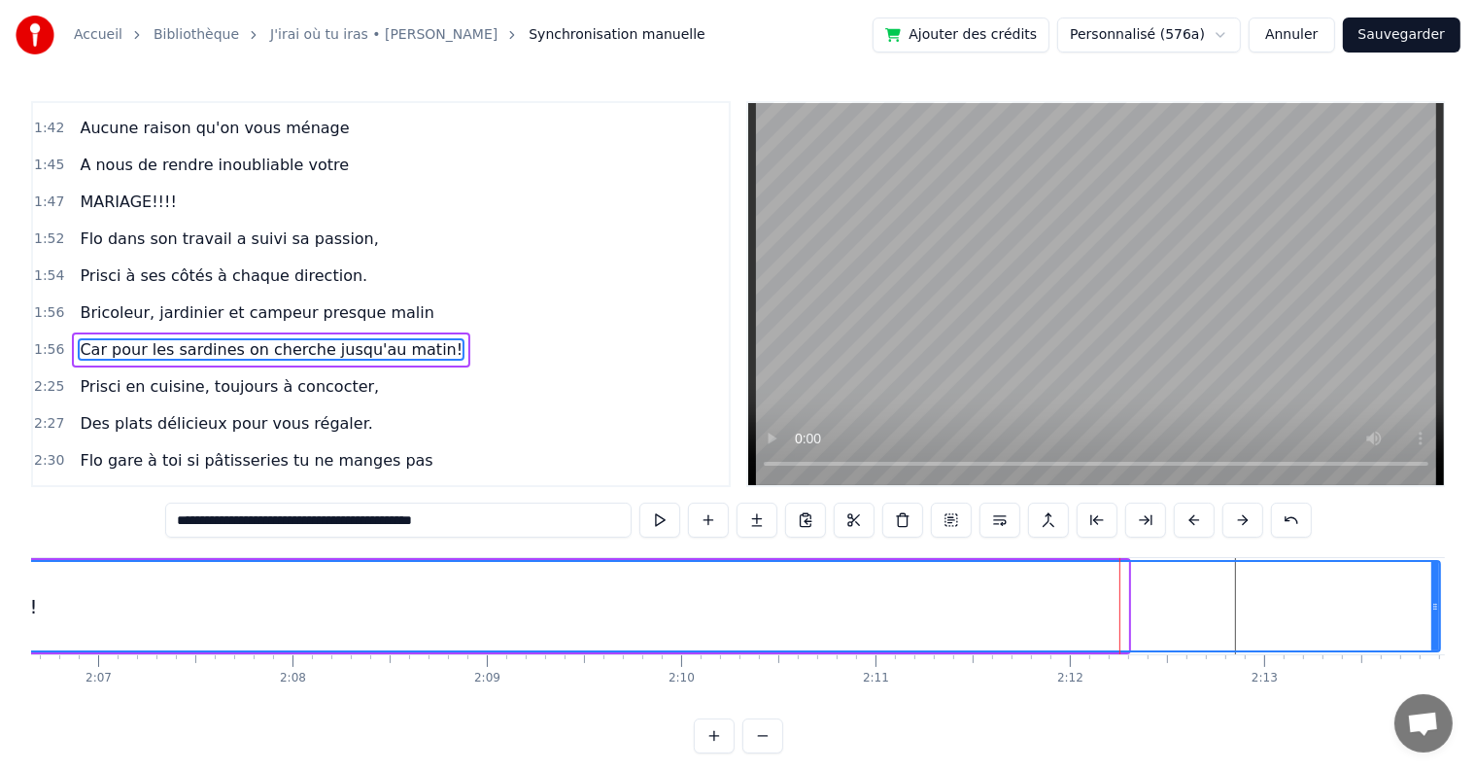
drag, startPoint x: 1124, startPoint y: 605, endPoint x: 1435, endPoint y: 612, distance: 312.0
click at [1435, 612] on icon at bounding box center [1436, 607] width 8 height 16
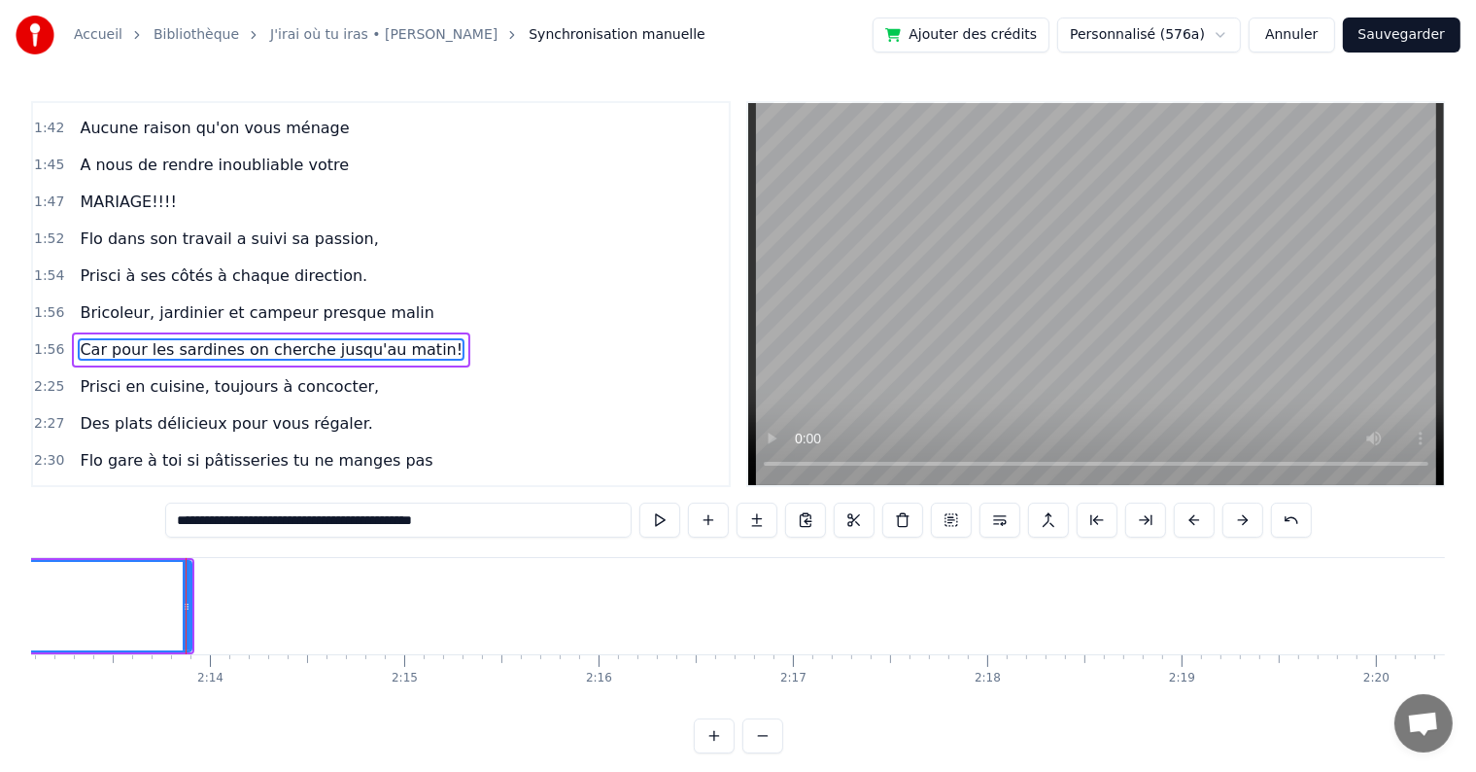
scroll to position [0, 25924]
click at [129, 598] on div at bounding box center [129, 606] width 1 height 96
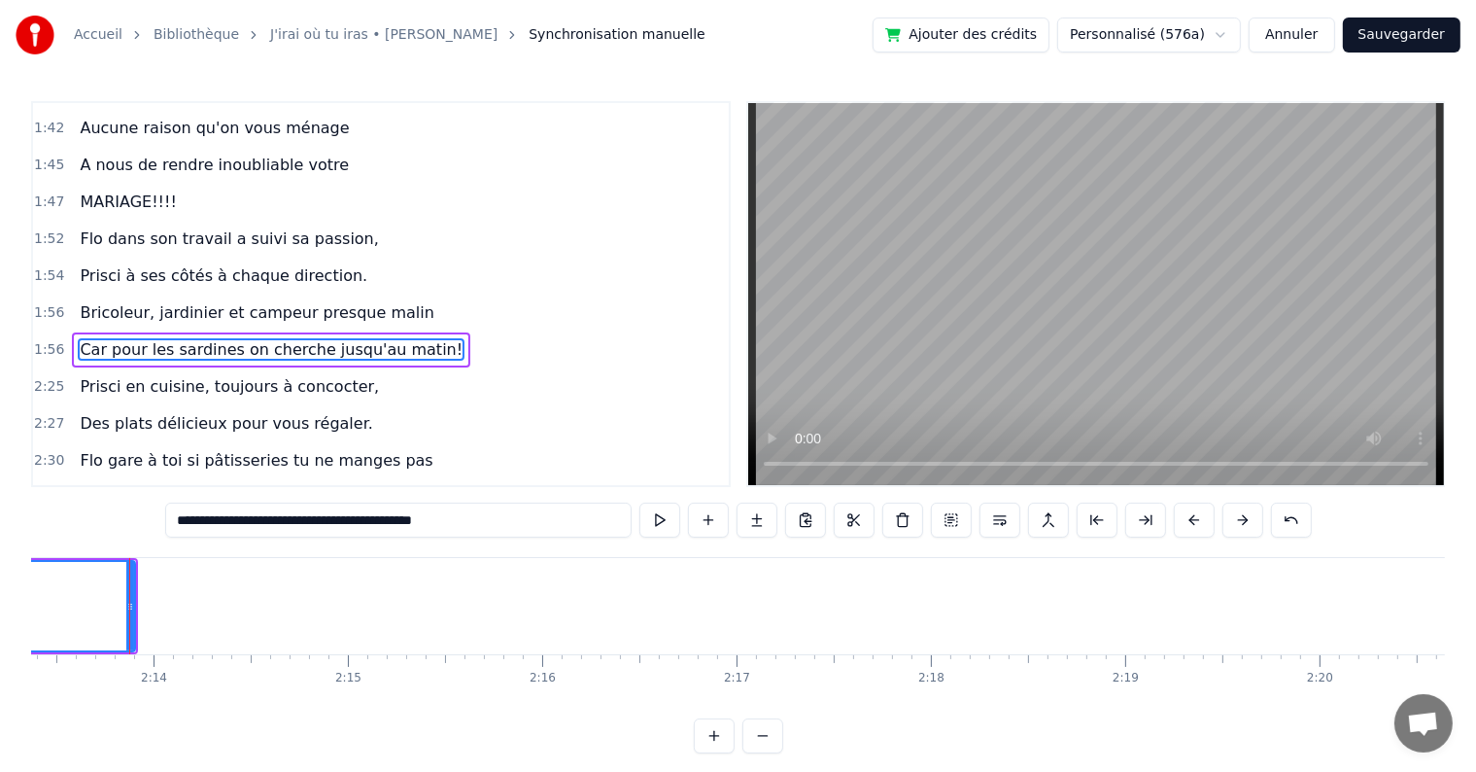
click at [129, 607] on div at bounding box center [129, 606] width 1 height 96
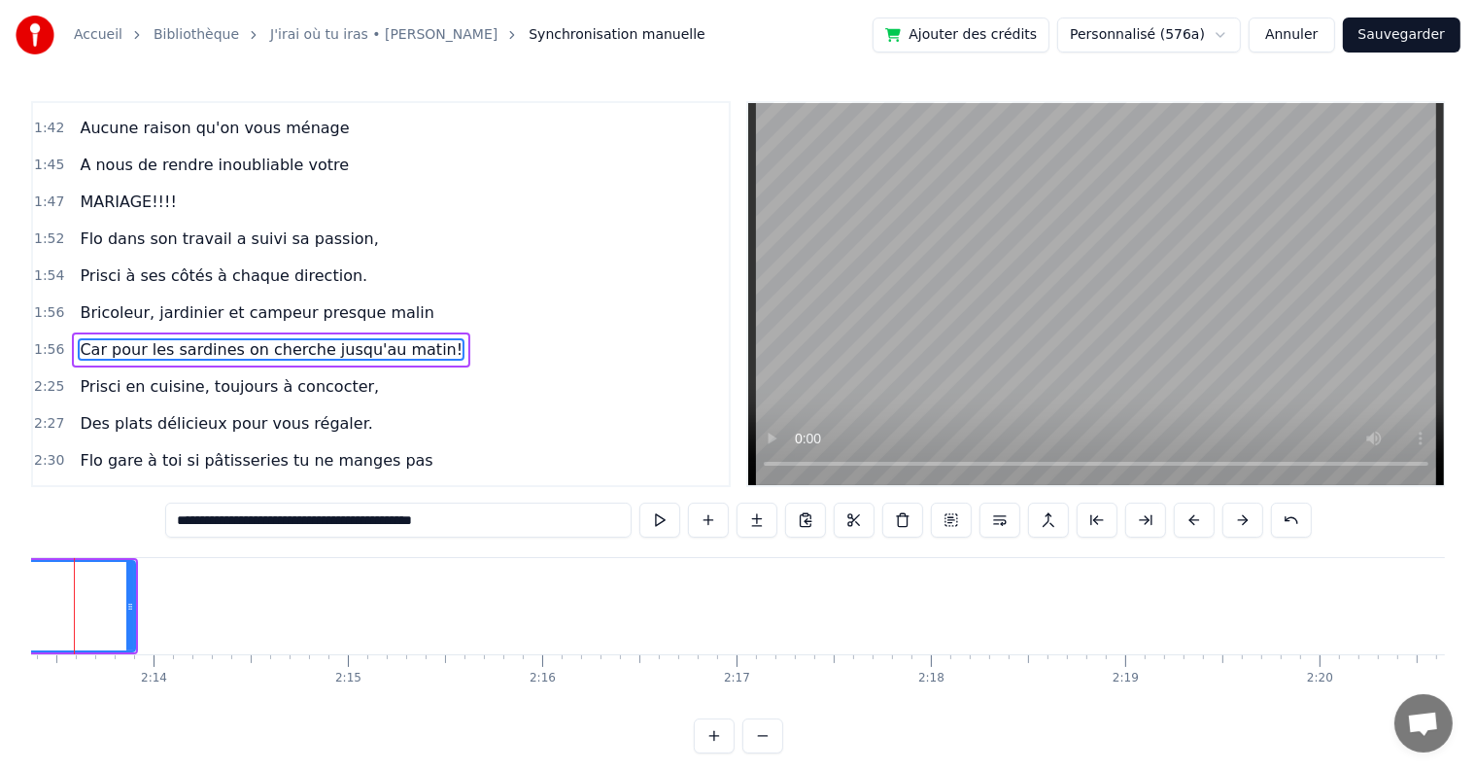
scroll to position [0, 25870]
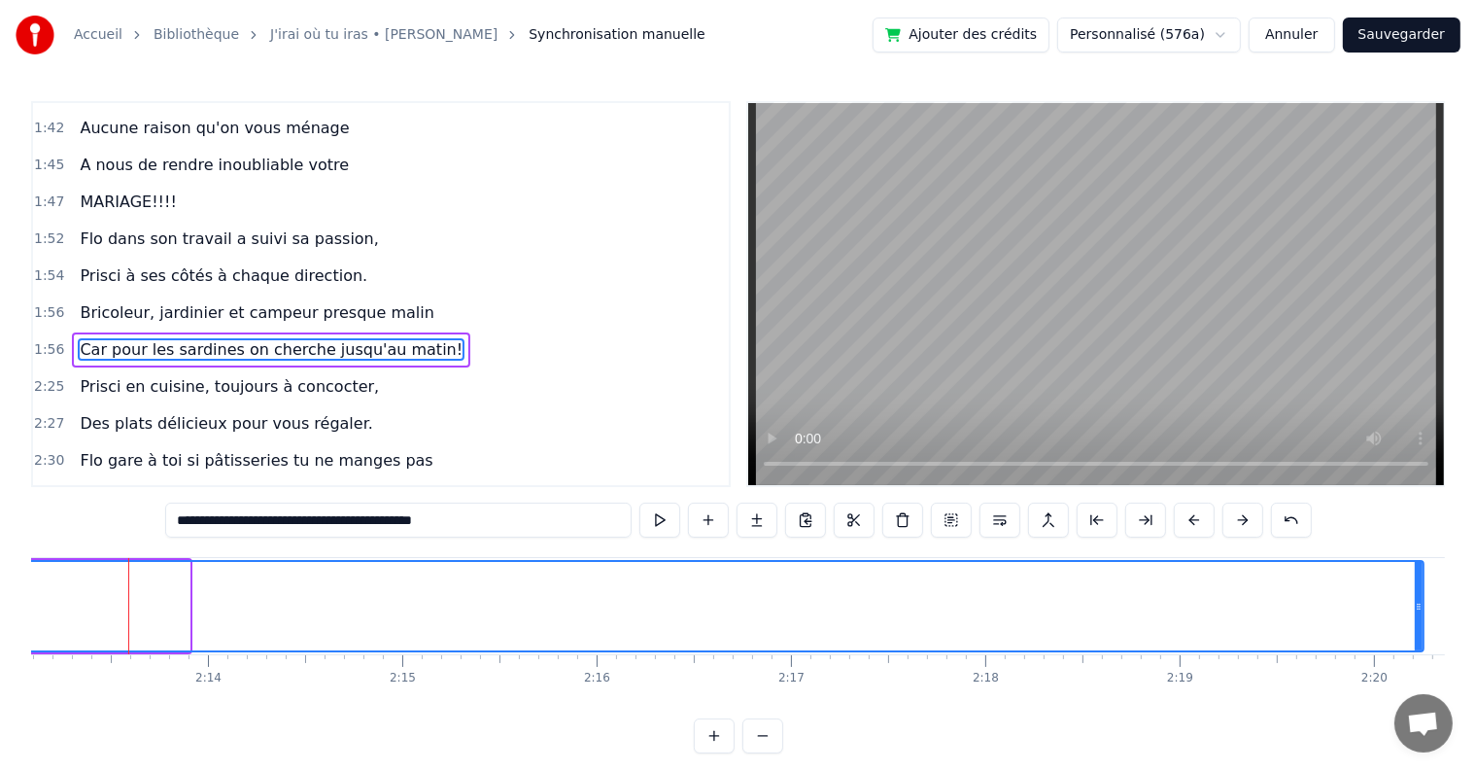
drag, startPoint x: 185, startPoint y: 600, endPoint x: 1419, endPoint y: 582, distance: 1234.4
click at [1419, 582] on div at bounding box center [1419, 606] width 8 height 88
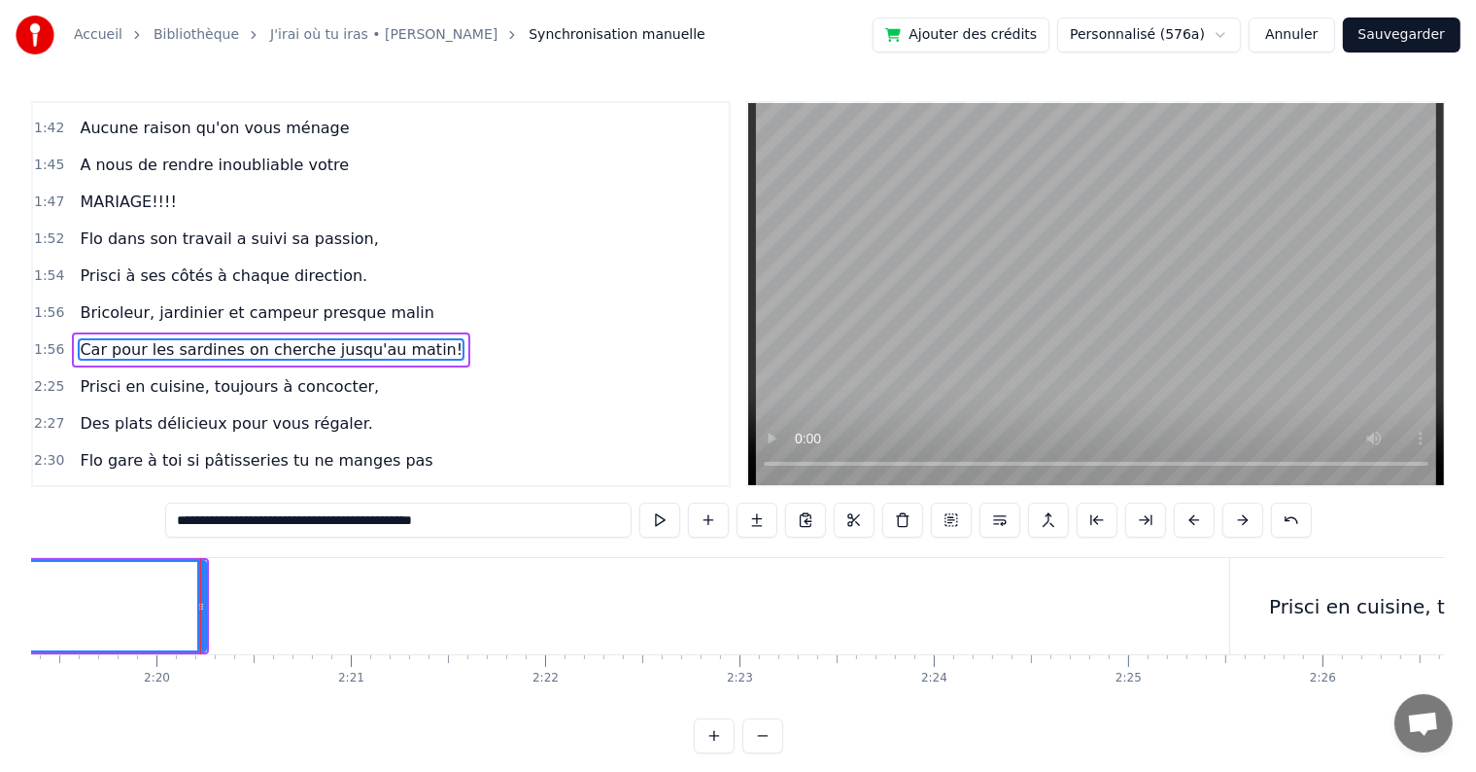
scroll to position [0, 27158]
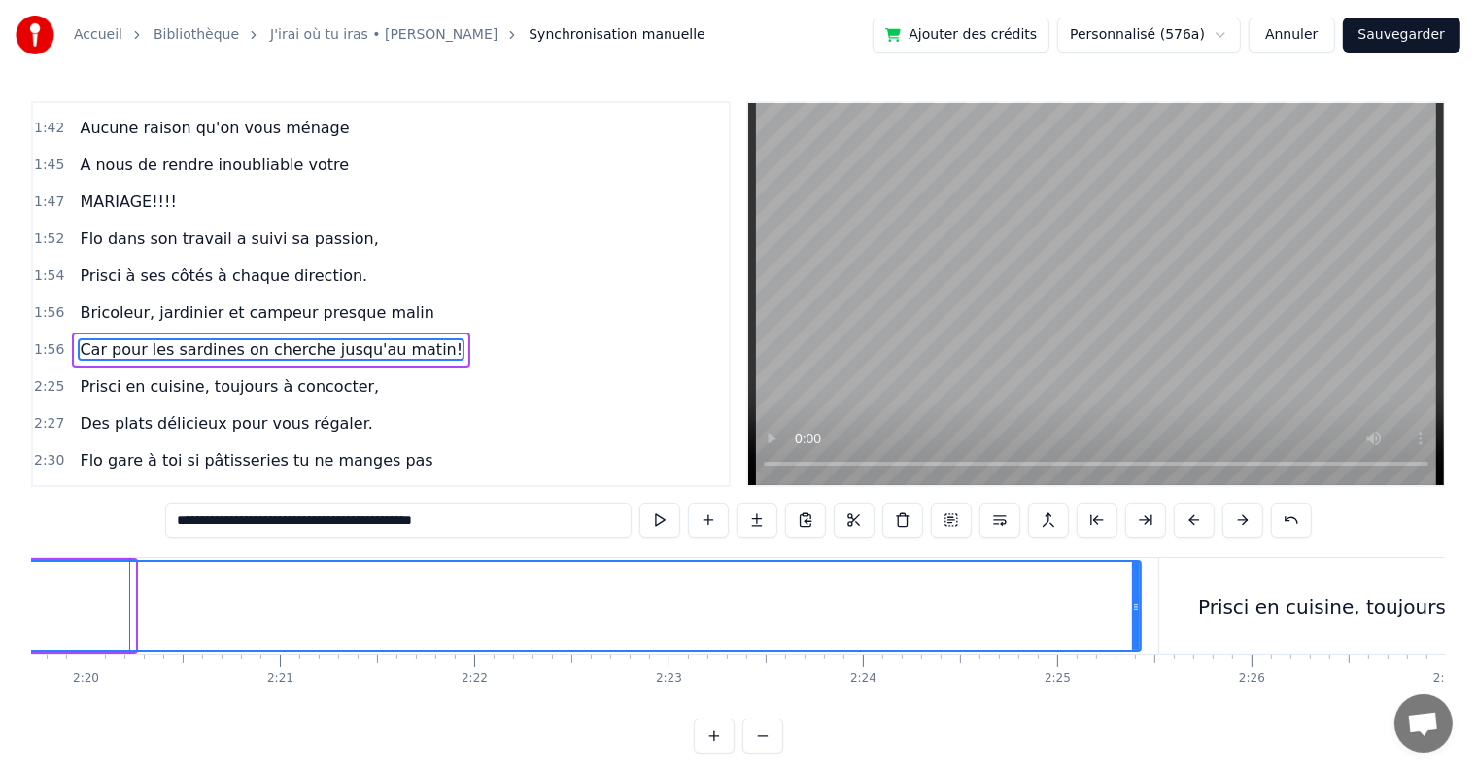
drag, startPoint x: 129, startPoint y: 599, endPoint x: 1135, endPoint y: 592, distance: 1005.9
click at [1135, 592] on div at bounding box center [1136, 606] width 8 height 88
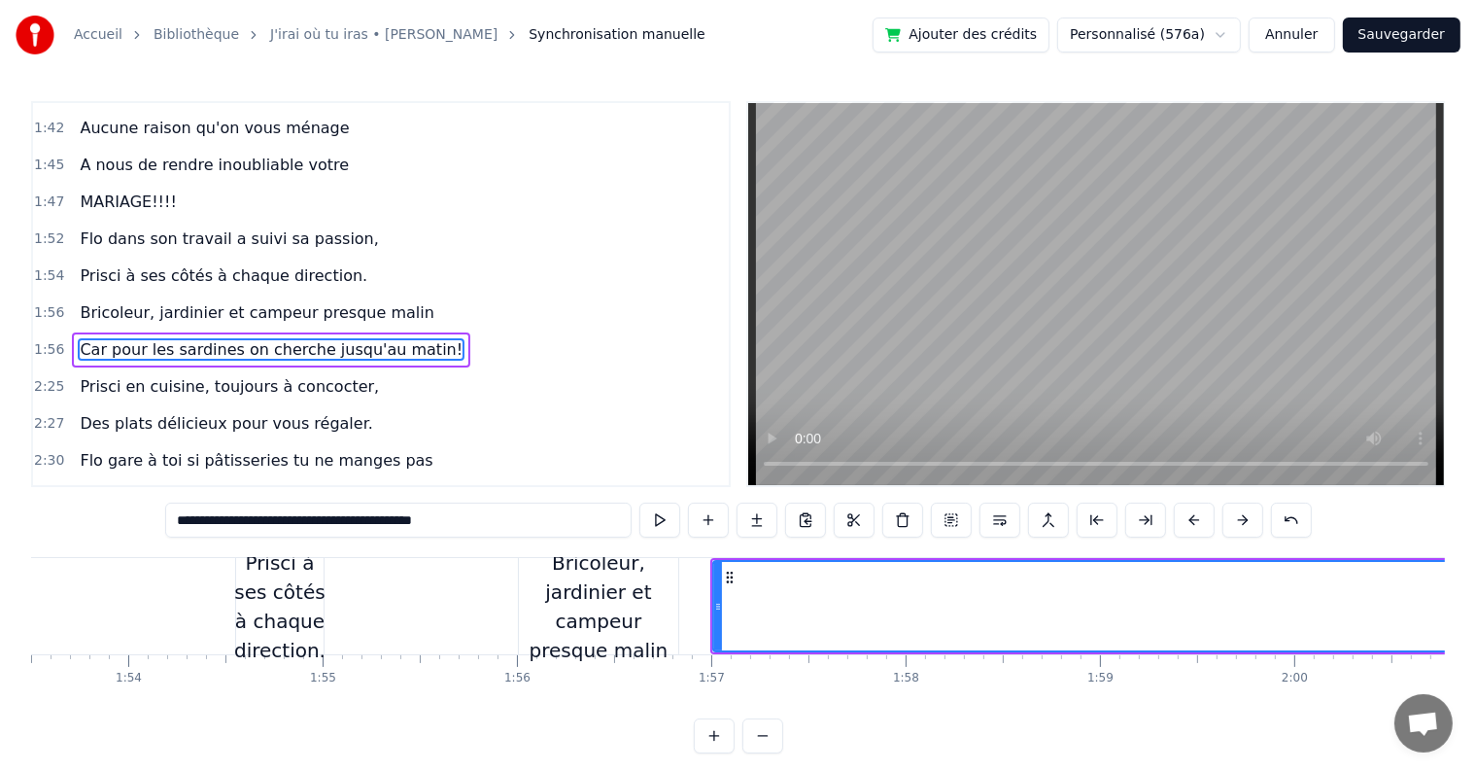
scroll to position [0, 22108]
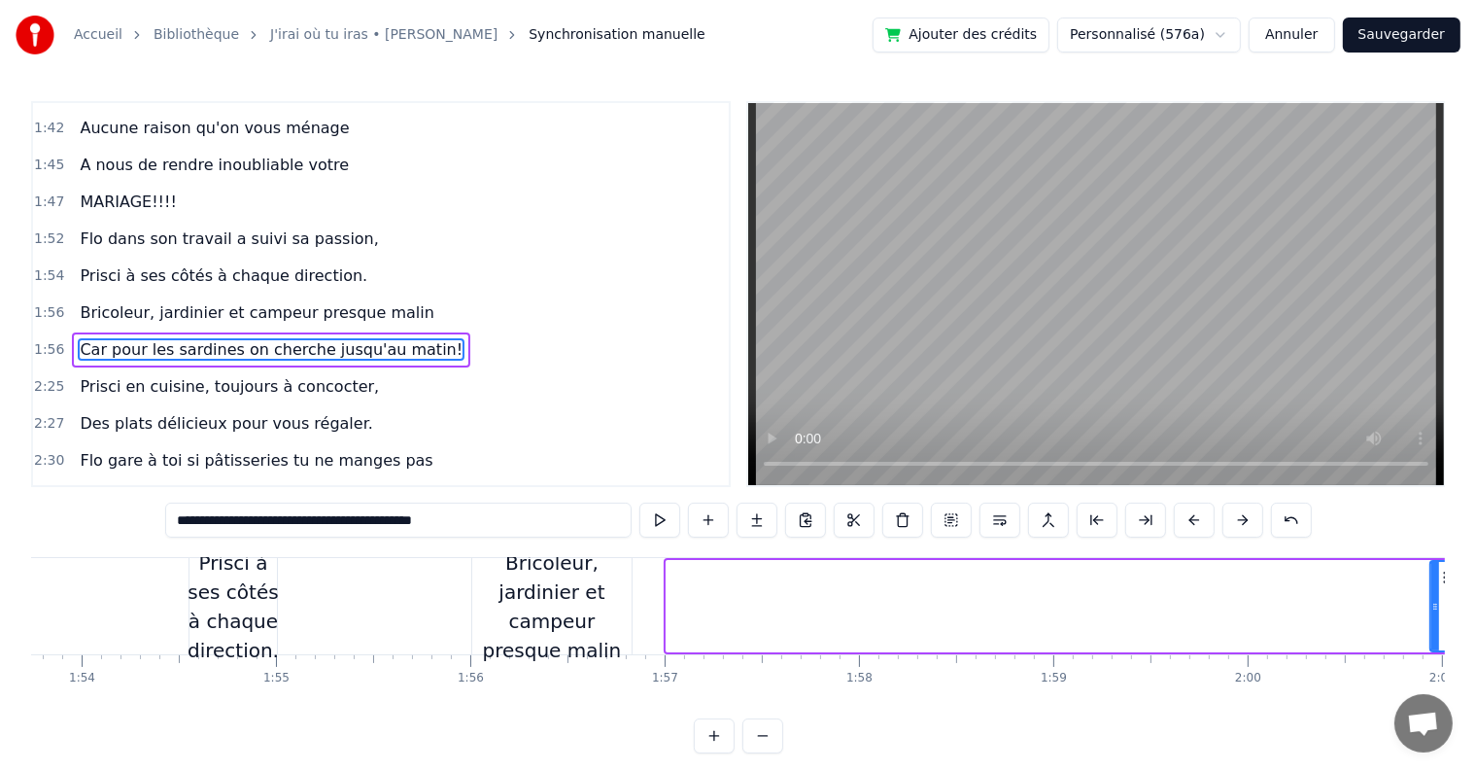
drag, startPoint x: 670, startPoint y: 600, endPoint x: 1434, endPoint y: 612, distance: 764.0
click at [1434, 612] on icon at bounding box center [1436, 607] width 8 height 16
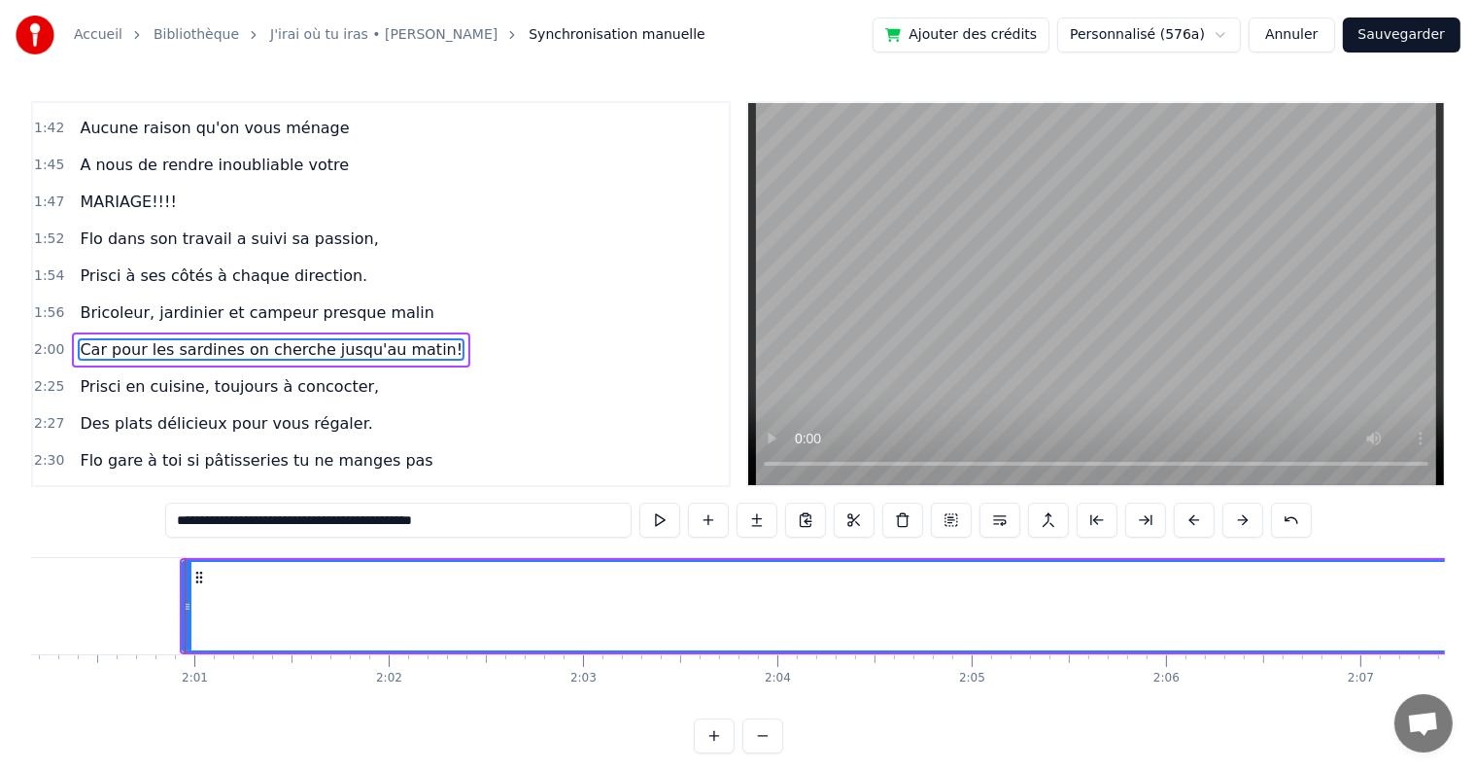
scroll to position [0, 23412]
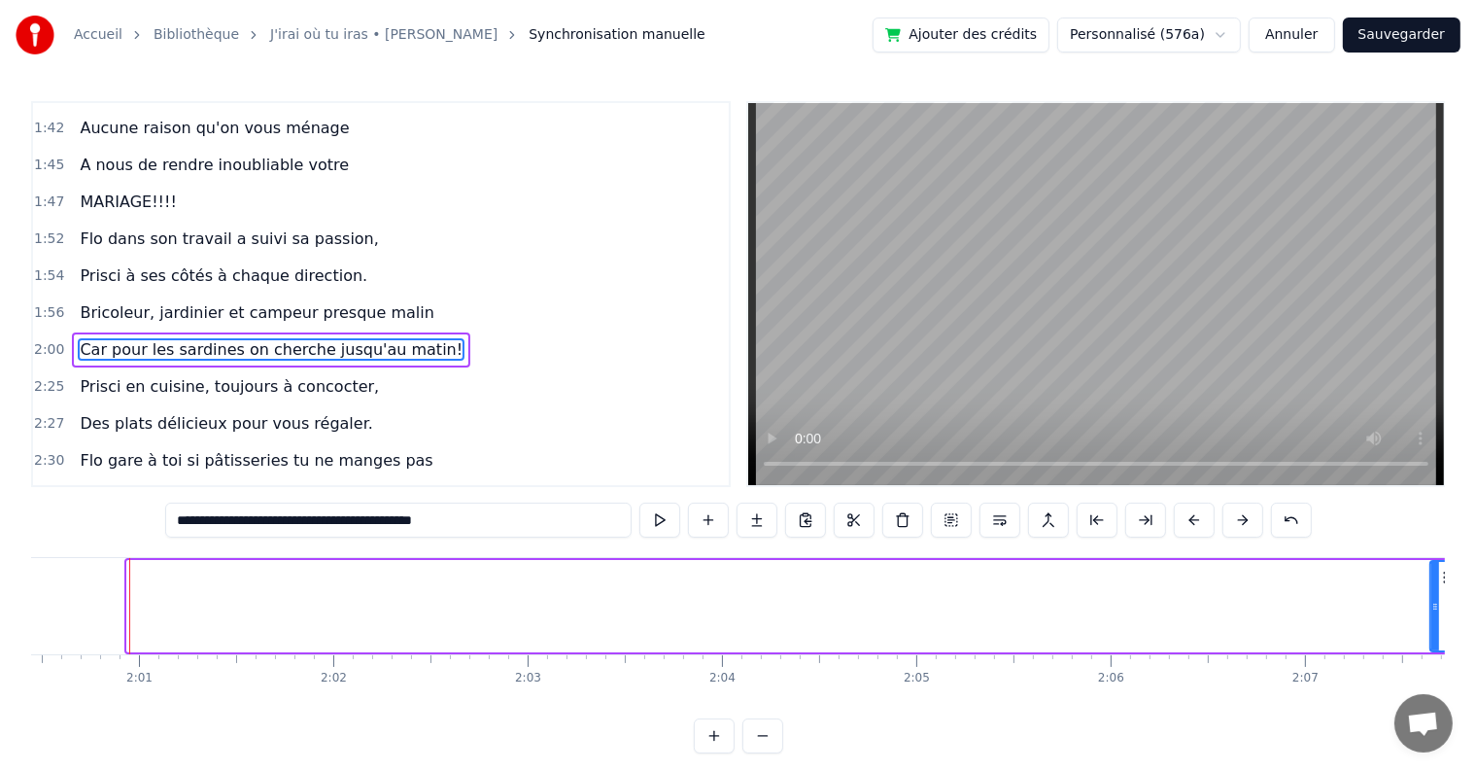
drag, startPoint x: 131, startPoint y: 604, endPoint x: 1435, endPoint y: 594, distance: 1303.3
click at [1435, 594] on div at bounding box center [1436, 606] width 8 height 88
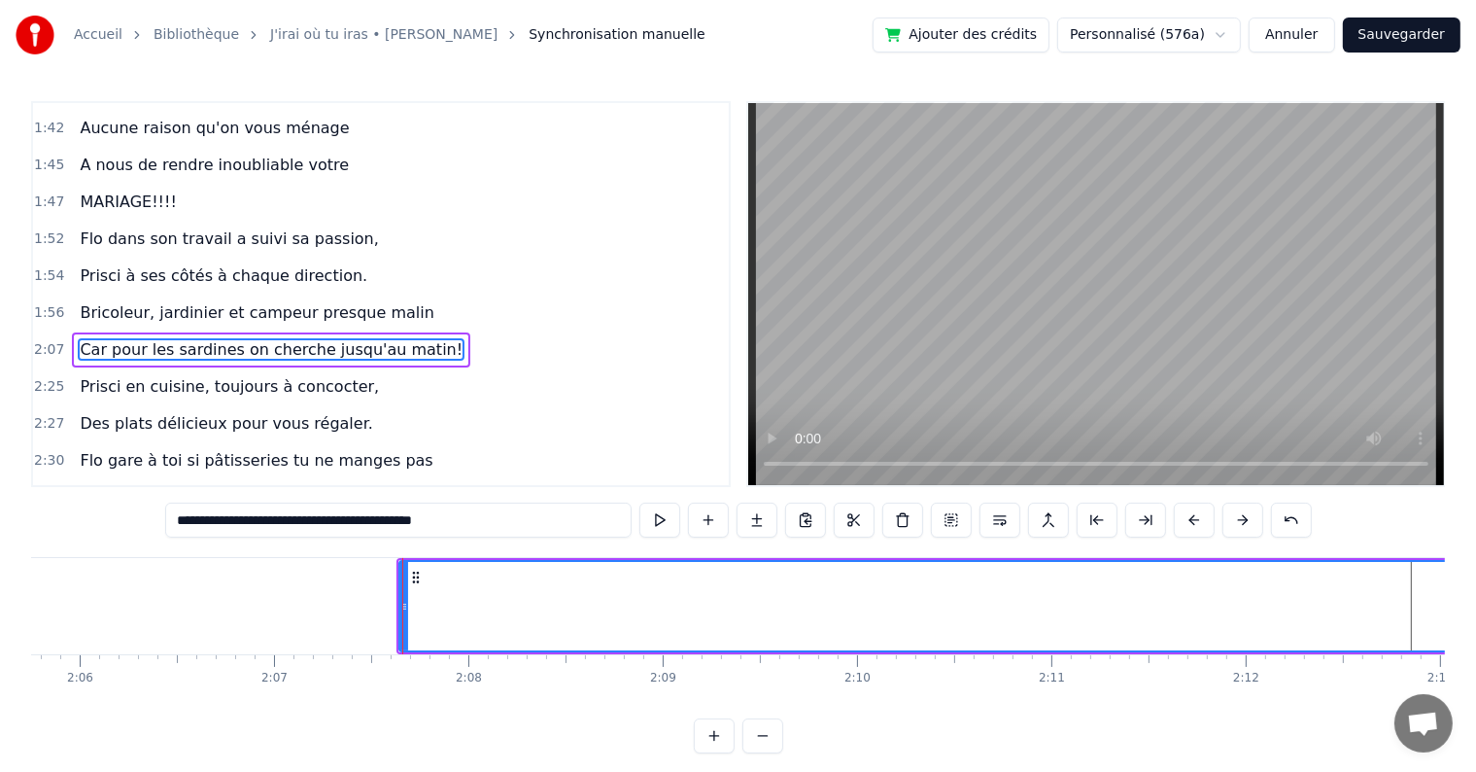
scroll to position [0, 24717]
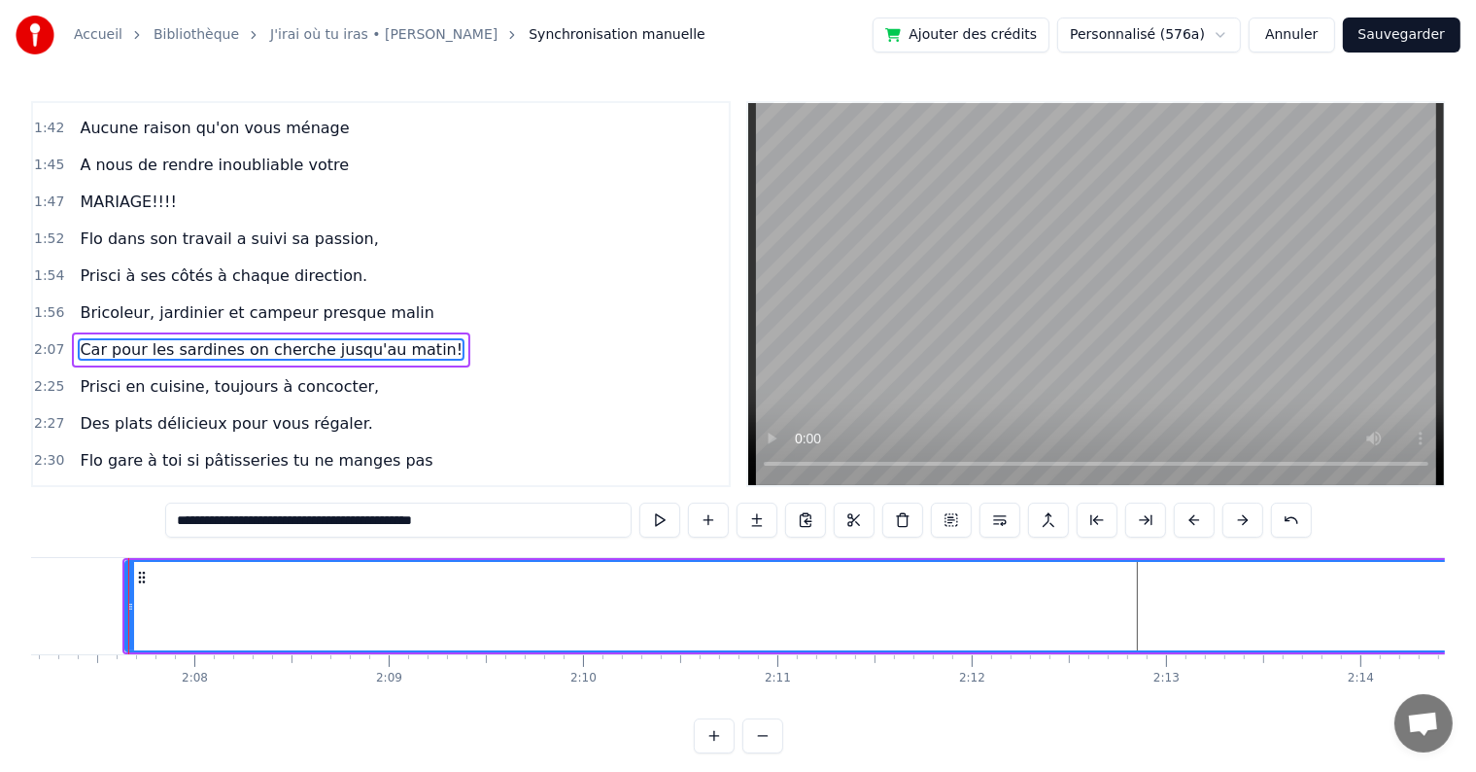
drag, startPoint x: 128, startPoint y: 606, endPoint x: 482, endPoint y: 638, distance: 355.1
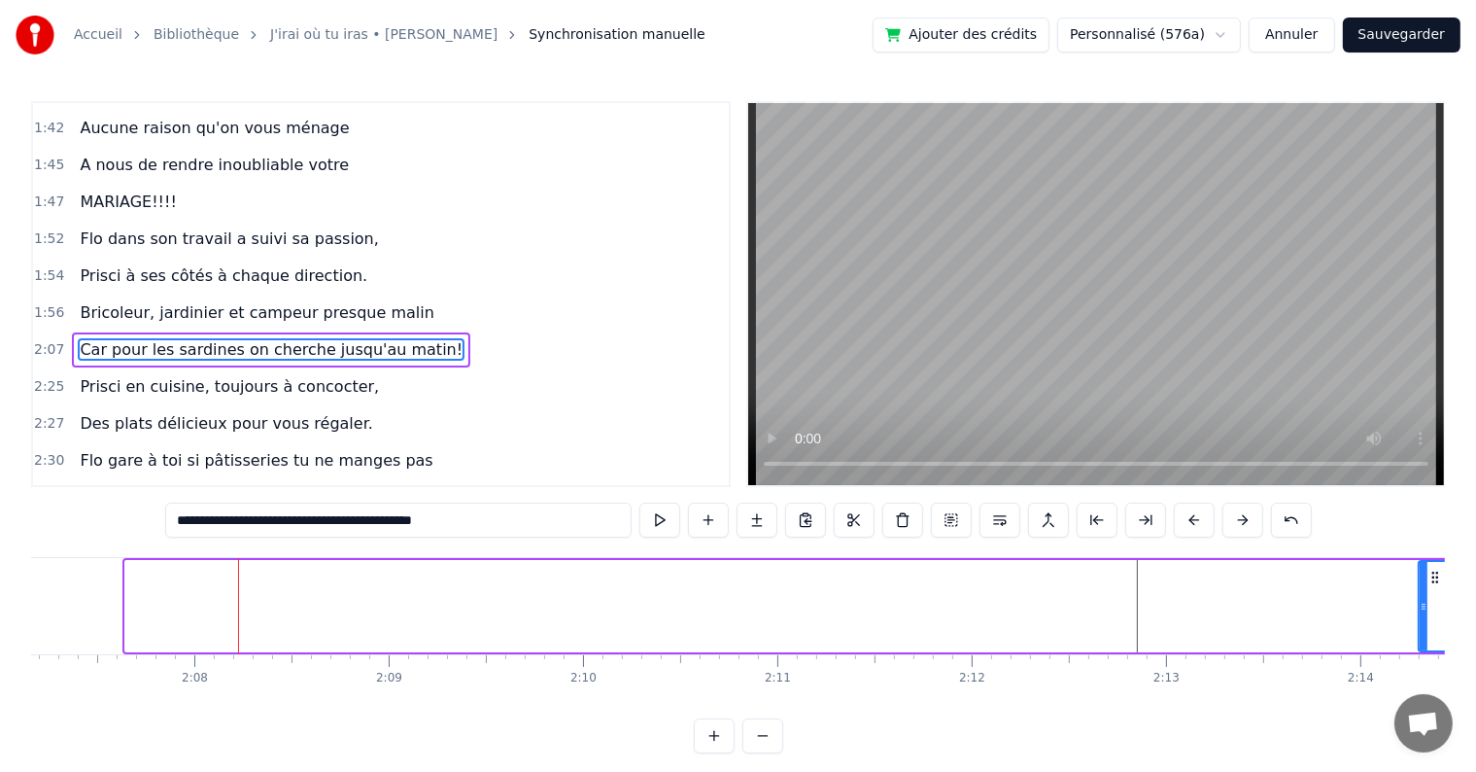
drag, startPoint x: 131, startPoint y: 599, endPoint x: 1425, endPoint y: 628, distance: 1293.9
click at [1425, 628] on div at bounding box center [1424, 606] width 8 height 88
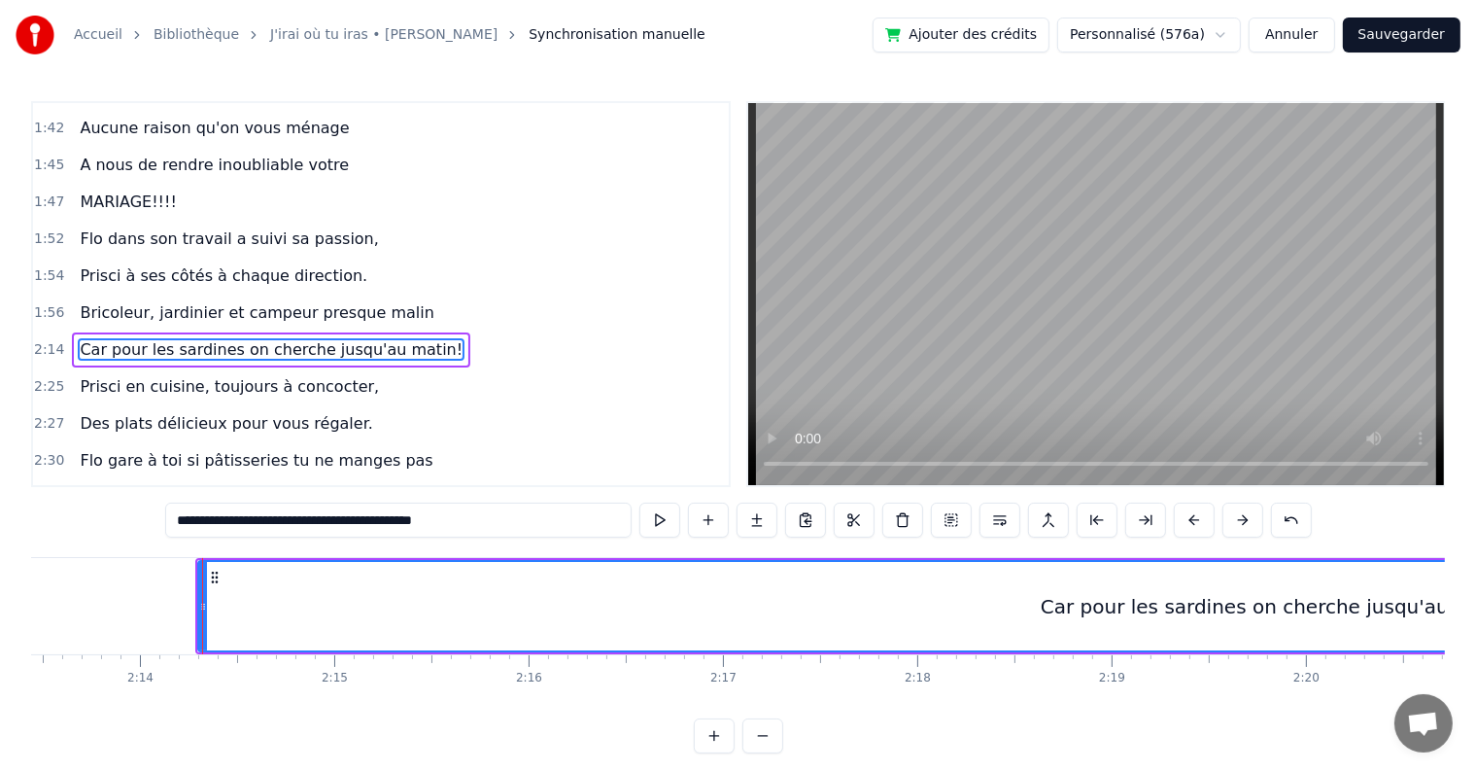
scroll to position [0, 26012]
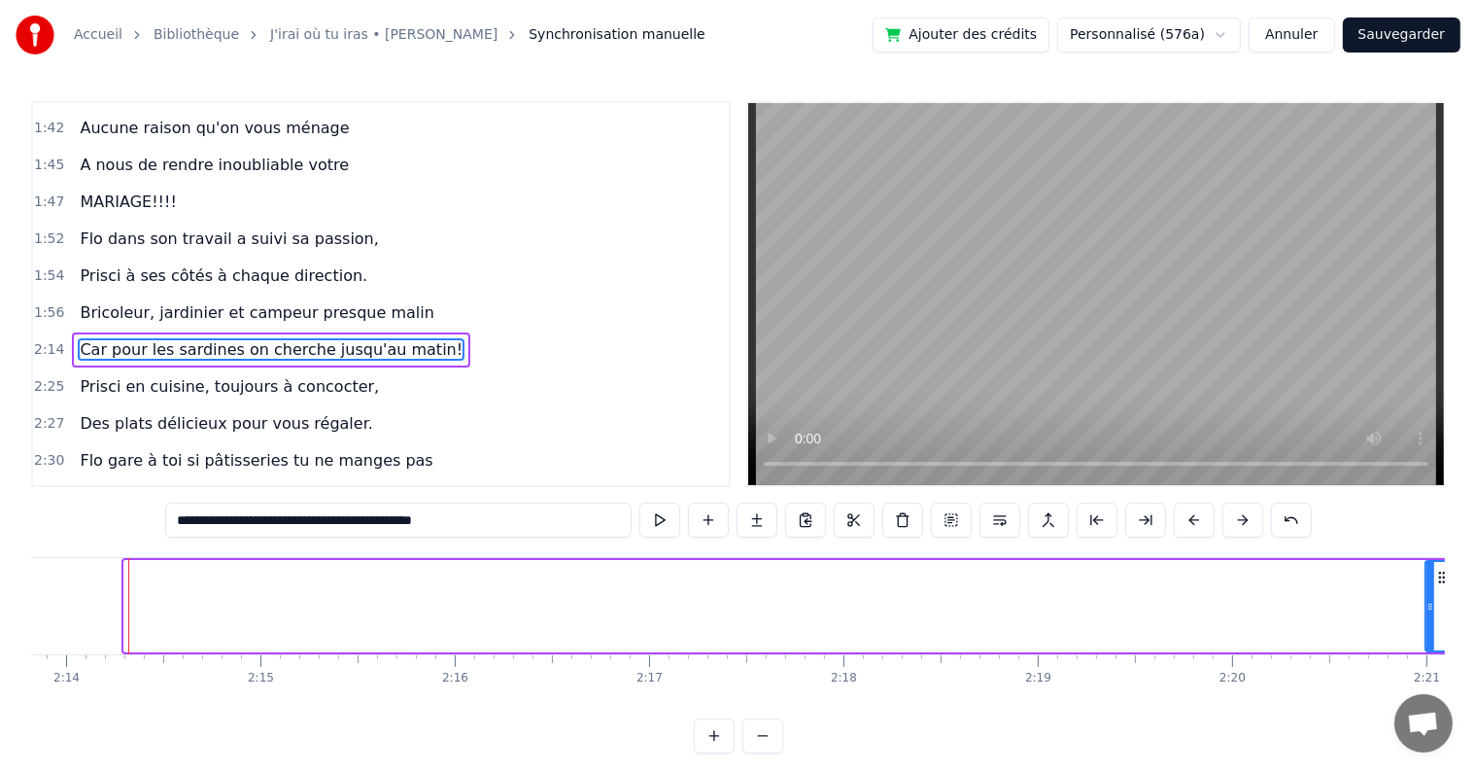
drag, startPoint x: 131, startPoint y: 599, endPoint x: 1433, endPoint y: 643, distance: 1302.1
click at [1433, 643] on div at bounding box center [1431, 606] width 8 height 88
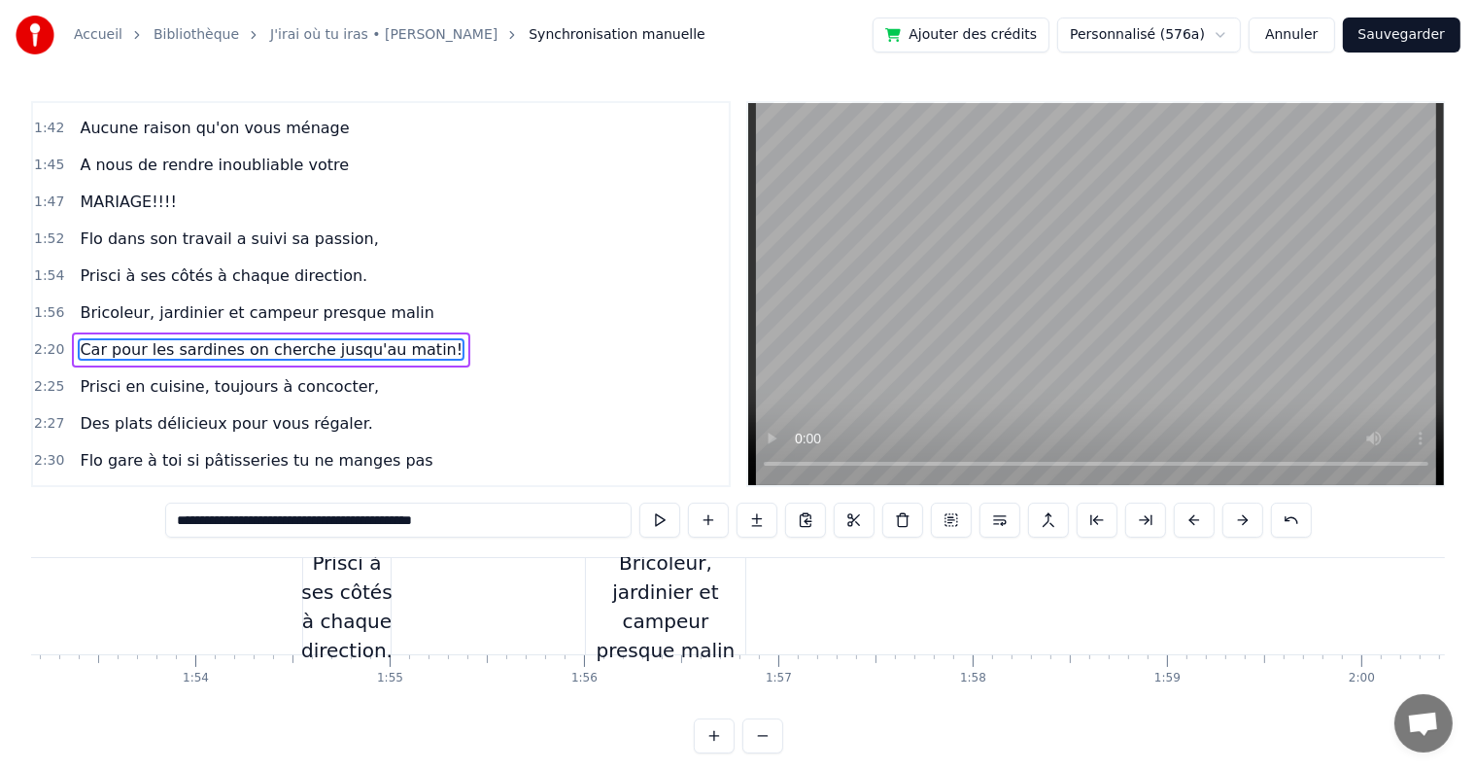
scroll to position [0, 21949]
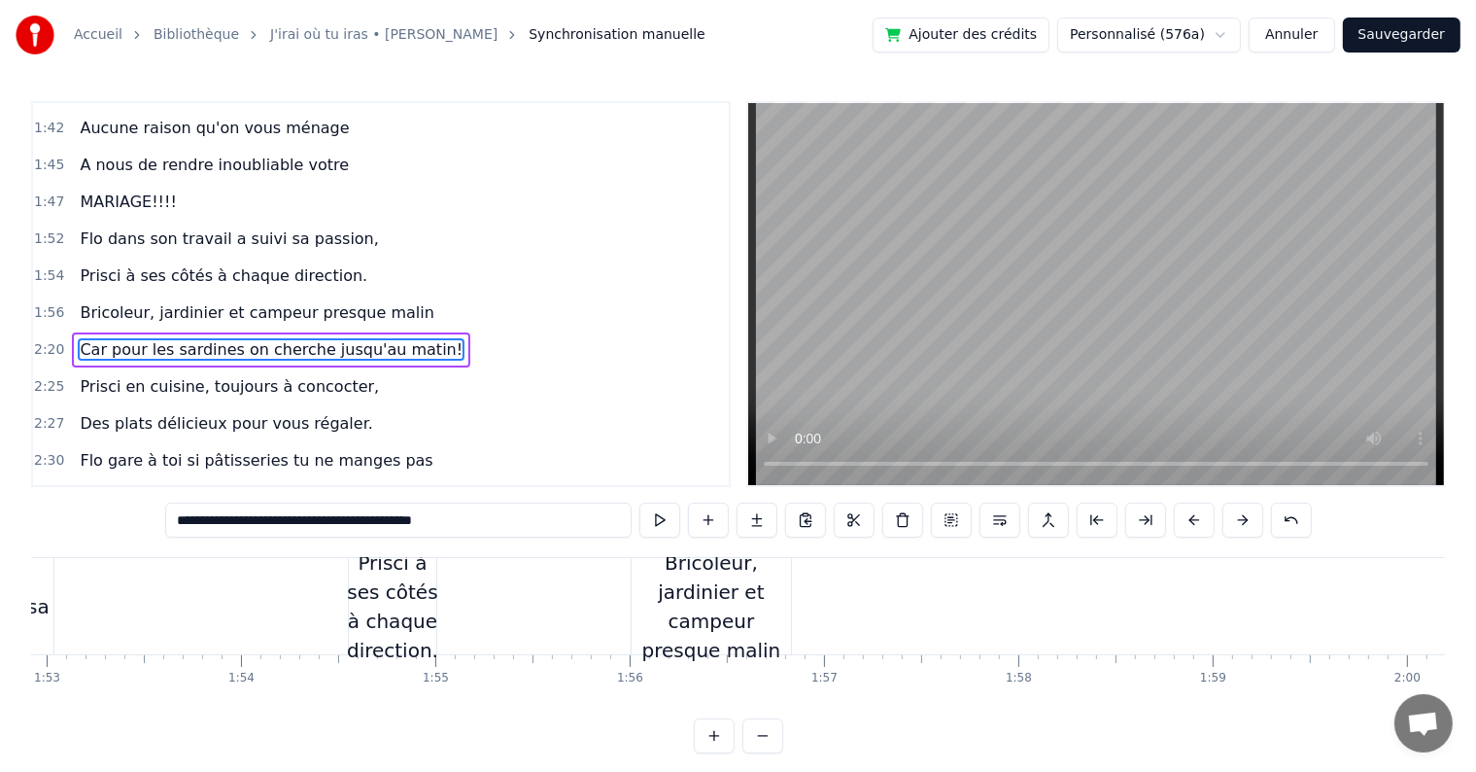
click at [729, 629] on div "Bricoleur, jardinier et campeur presque malin" at bounding box center [711, 606] width 159 height 117
type input "**********"
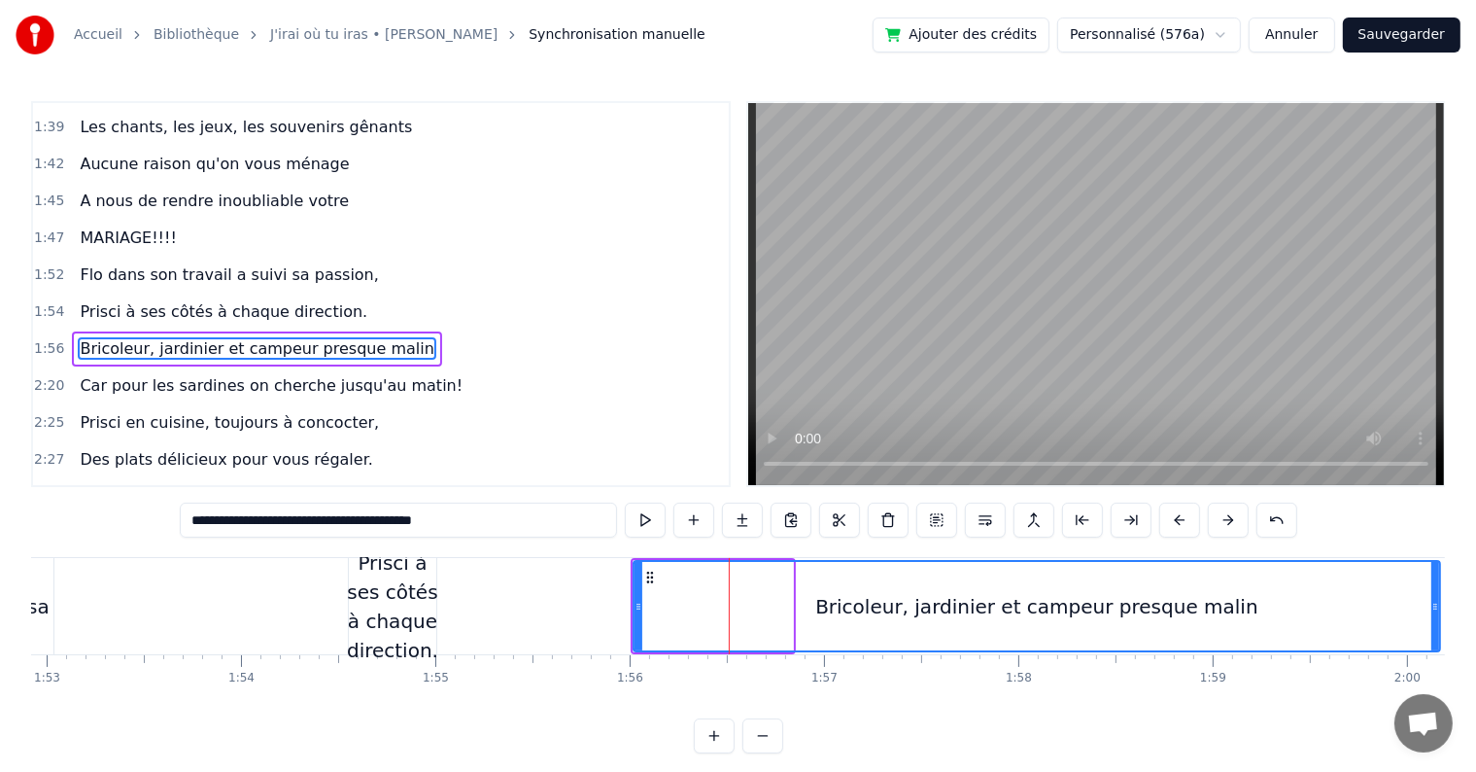
drag, startPoint x: 787, startPoint y: 607, endPoint x: 1435, endPoint y: 599, distance: 647.3
click at [1435, 599] on icon at bounding box center [1436, 607] width 8 height 16
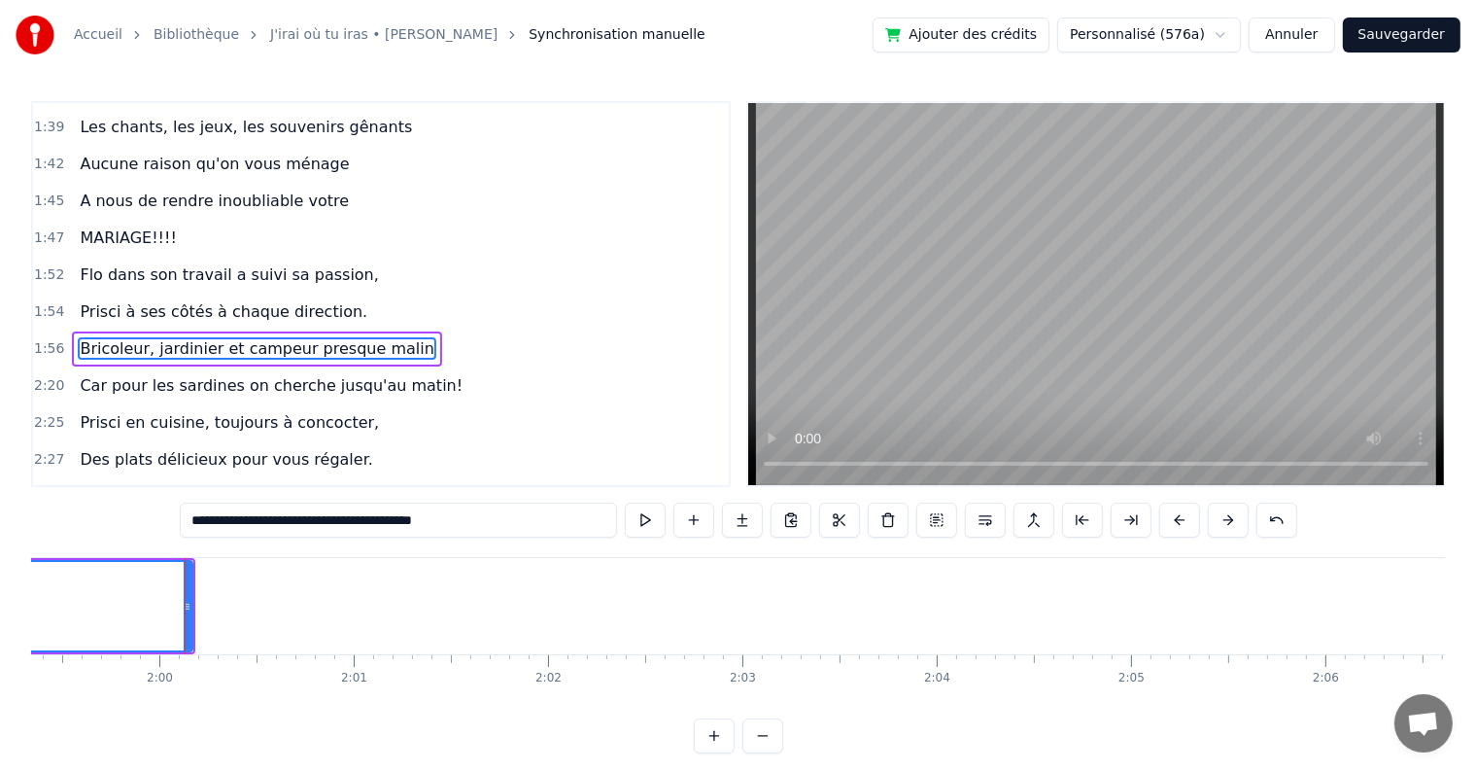
scroll to position [0, 23253]
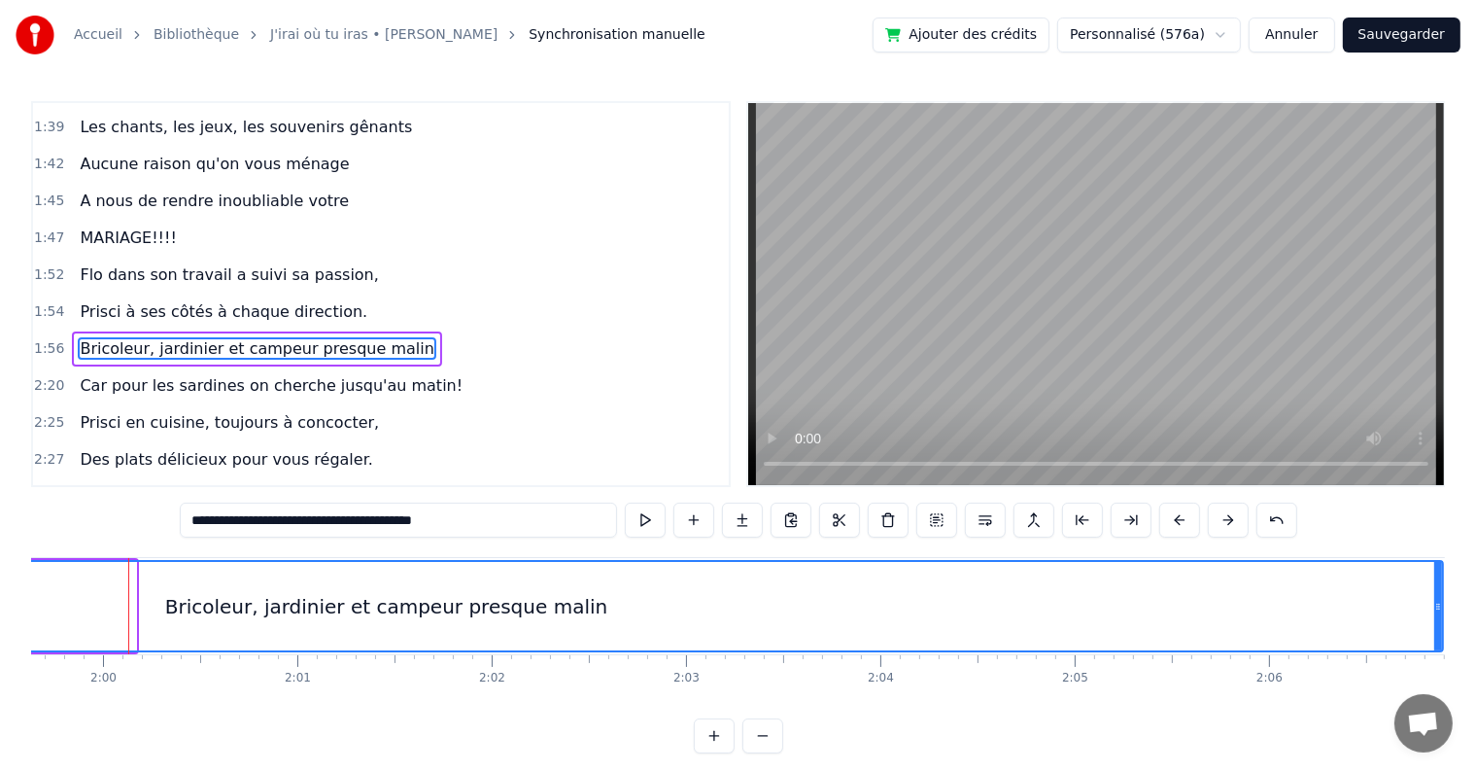
drag, startPoint x: 131, startPoint y: 610, endPoint x: 1438, endPoint y: 603, distance: 1307.2
click at [1438, 603] on icon at bounding box center [1439, 607] width 8 height 16
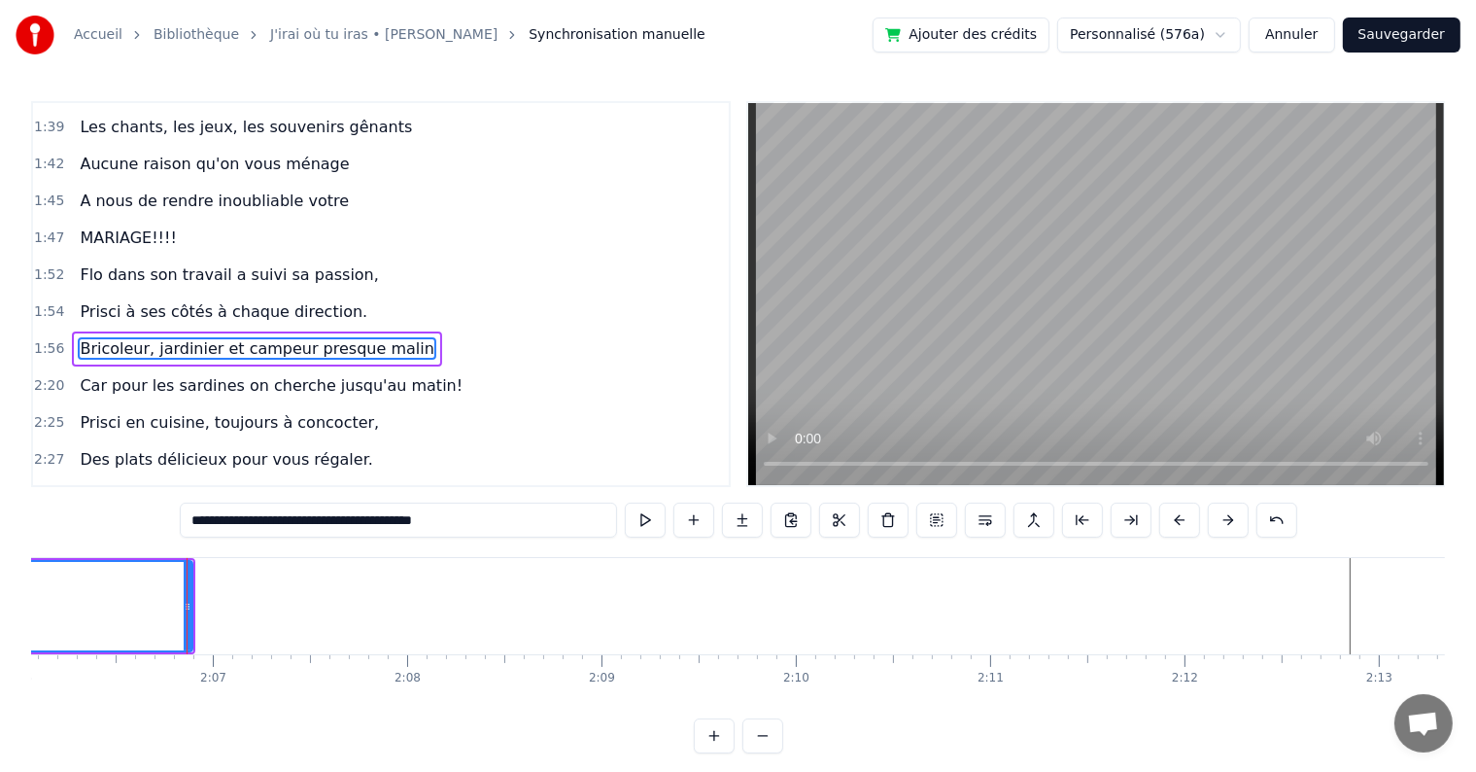
scroll to position [0, 24562]
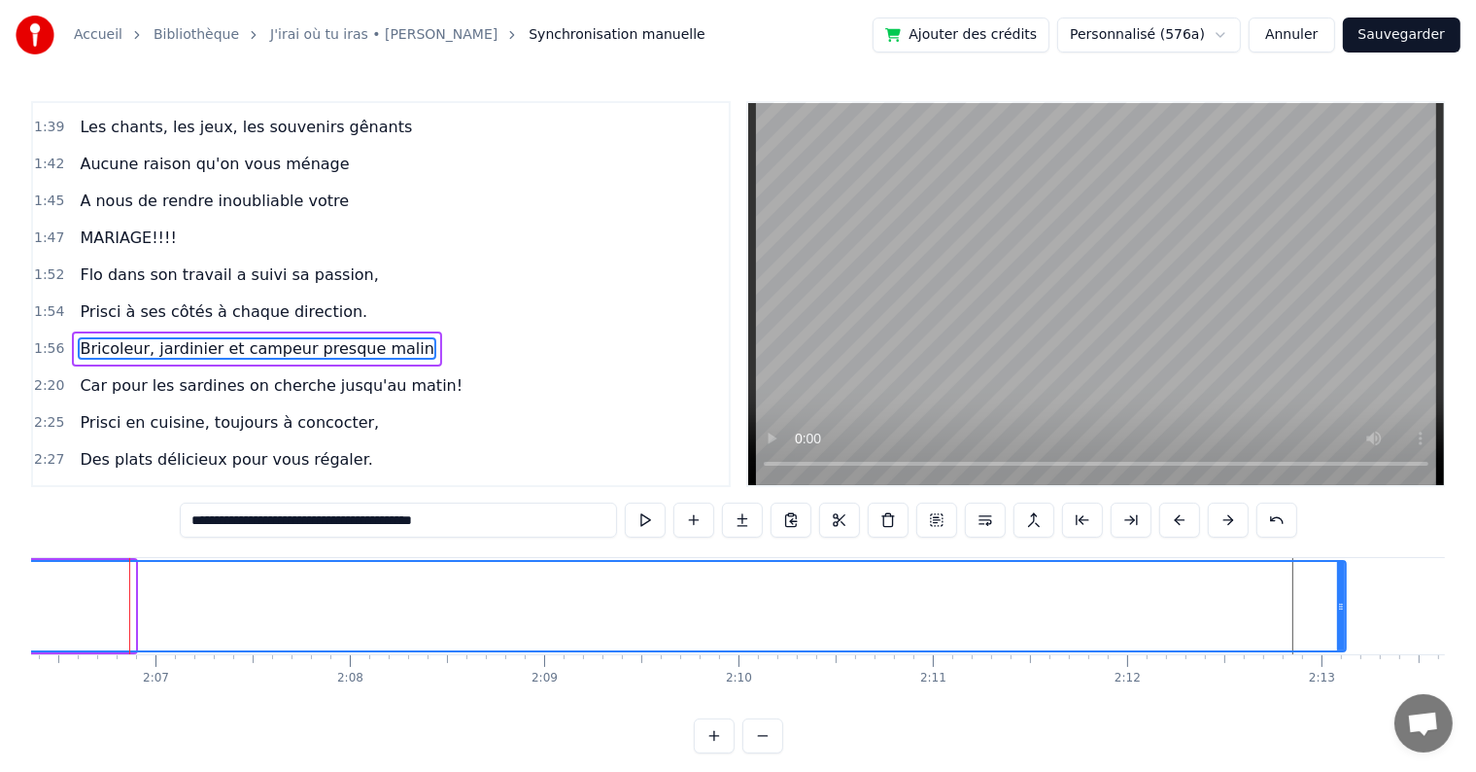
drag, startPoint x: 128, startPoint y: 601, endPoint x: 1341, endPoint y: 568, distance: 1213.4
click at [1341, 568] on div at bounding box center [1341, 606] width 8 height 88
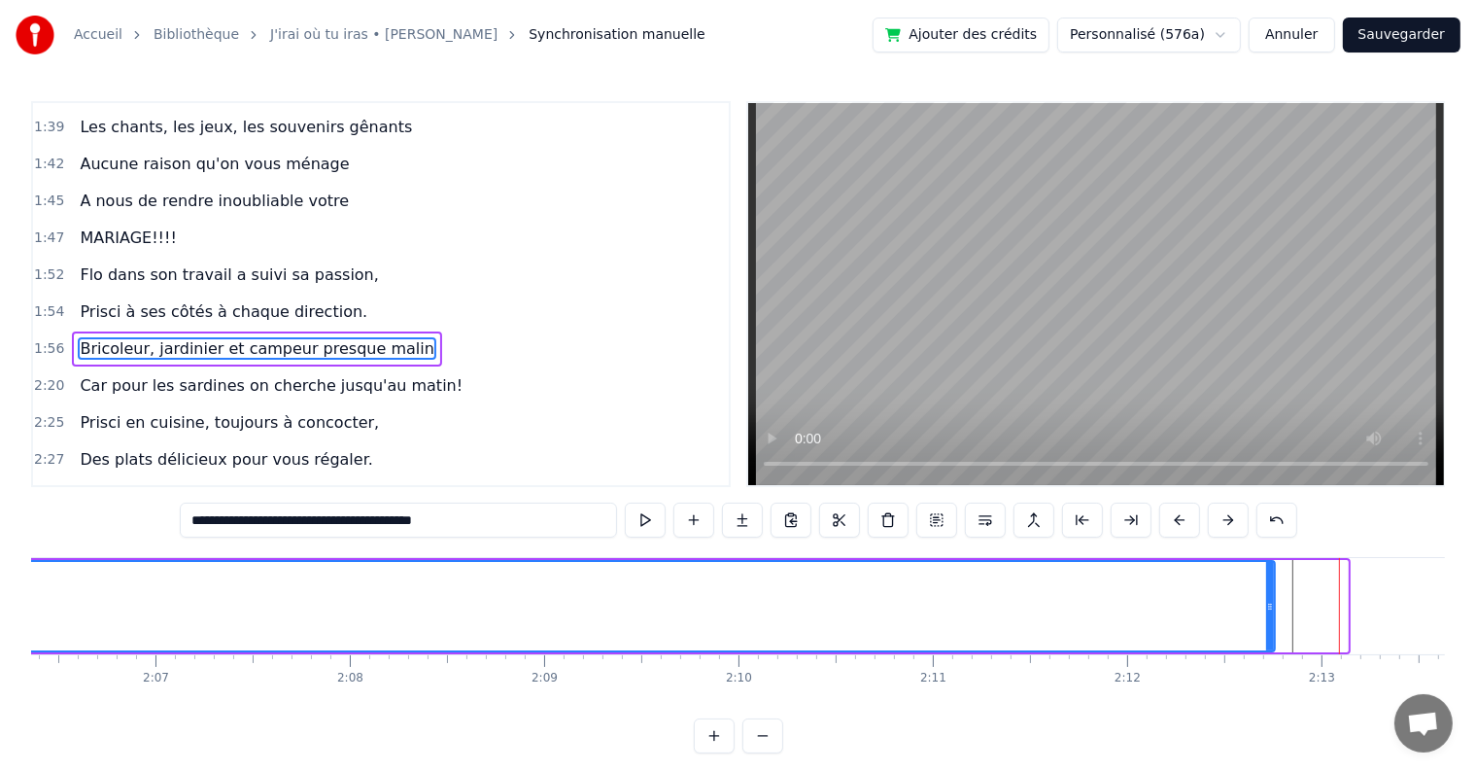
drag, startPoint x: 1341, startPoint y: 606, endPoint x: 1268, endPoint y: 607, distance: 72.9
click at [1268, 607] on icon at bounding box center [1270, 607] width 8 height 16
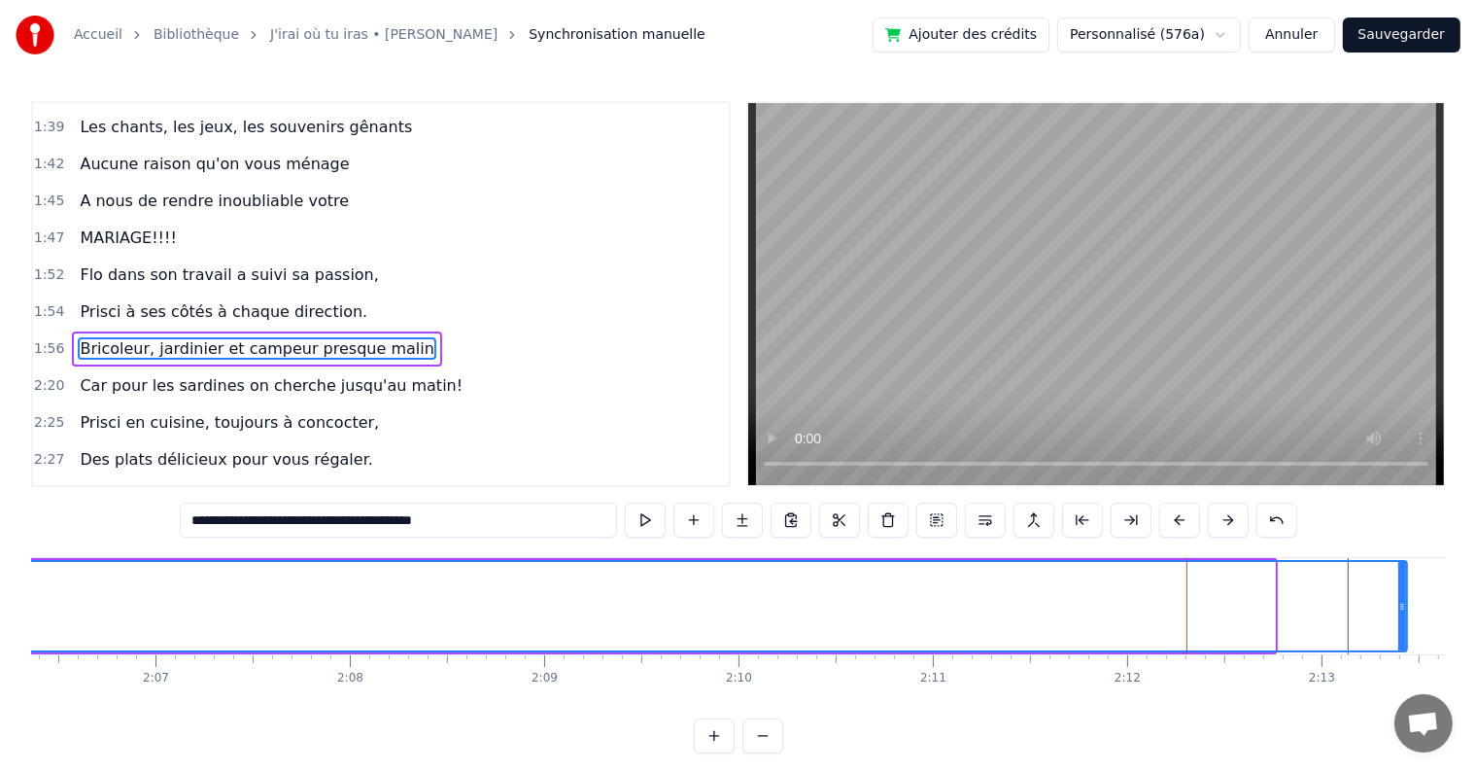
drag, startPoint x: 1271, startPoint y: 610, endPoint x: 1403, endPoint y: 598, distance: 132.8
click at [1403, 599] on icon at bounding box center [1403, 607] width 8 height 16
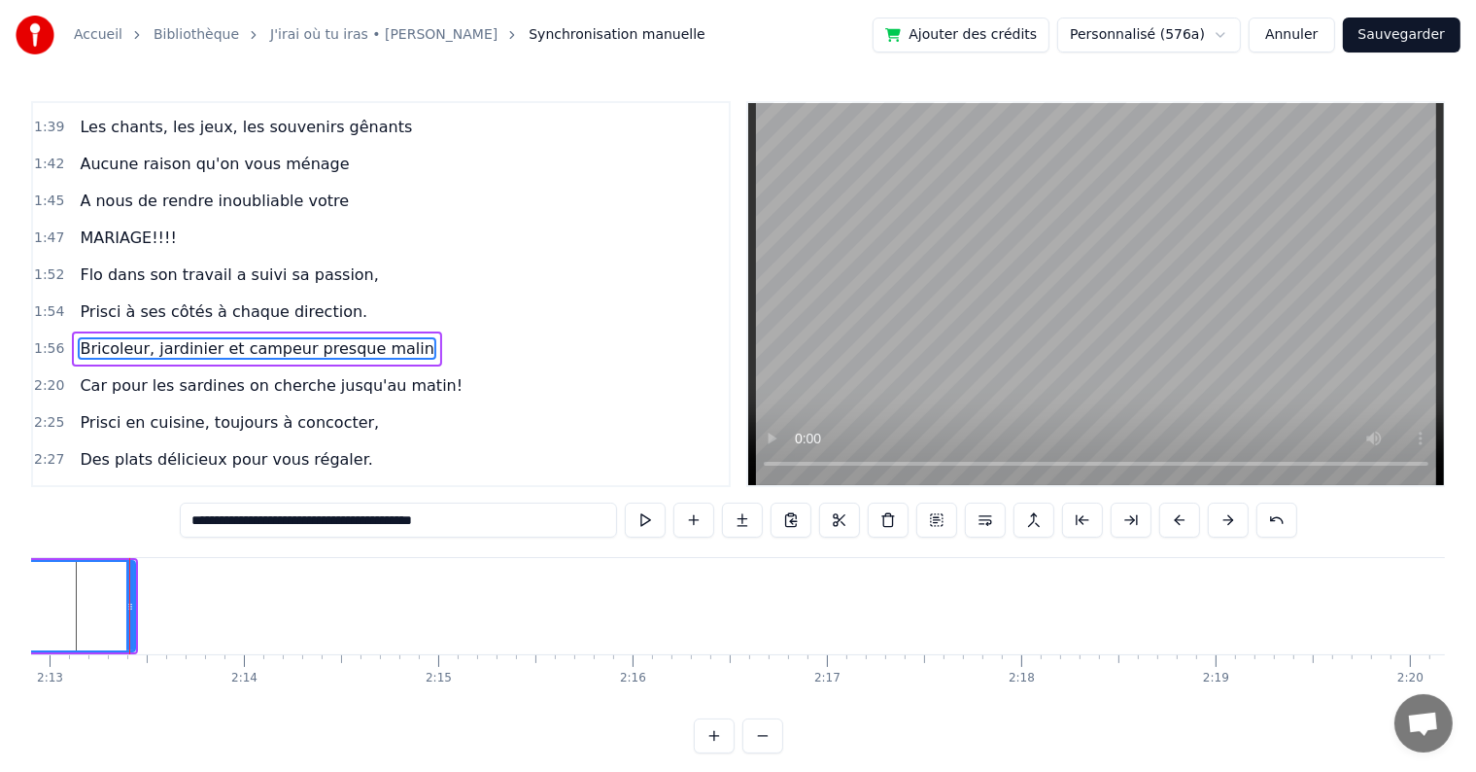
scroll to position [0, 25835]
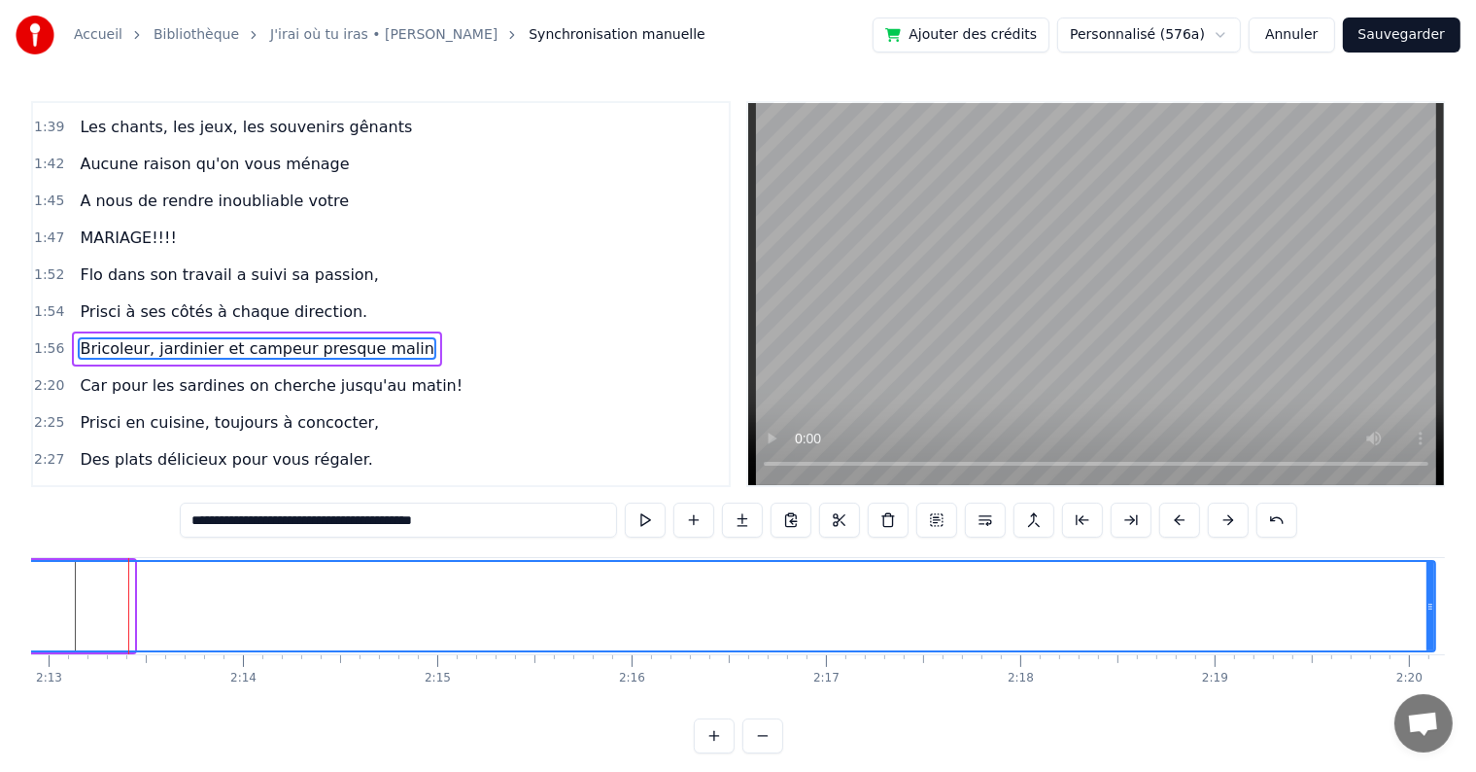
drag, startPoint x: 125, startPoint y: 606, endPoint x: 1427, endPoint y: 605, distance: 1301.4
click at [1427, 605] on icon at bounding box center [1431, 607] width 8 height 16
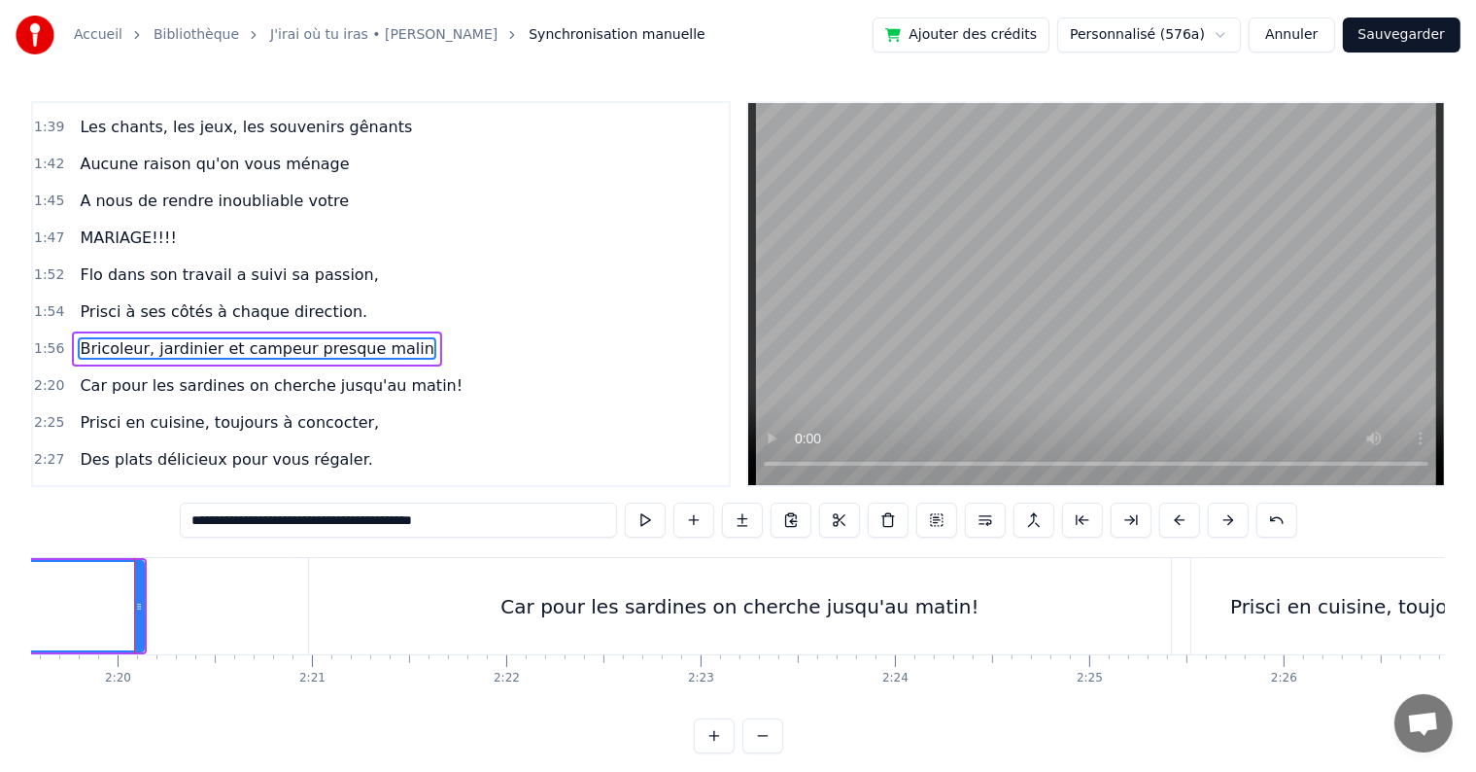
scroll to position [0, 27131]
click at [397, 590] on div "Car pour les sardines on cherche jusqu'au matin!" at bounding box center [735, 606] width 862 height 96
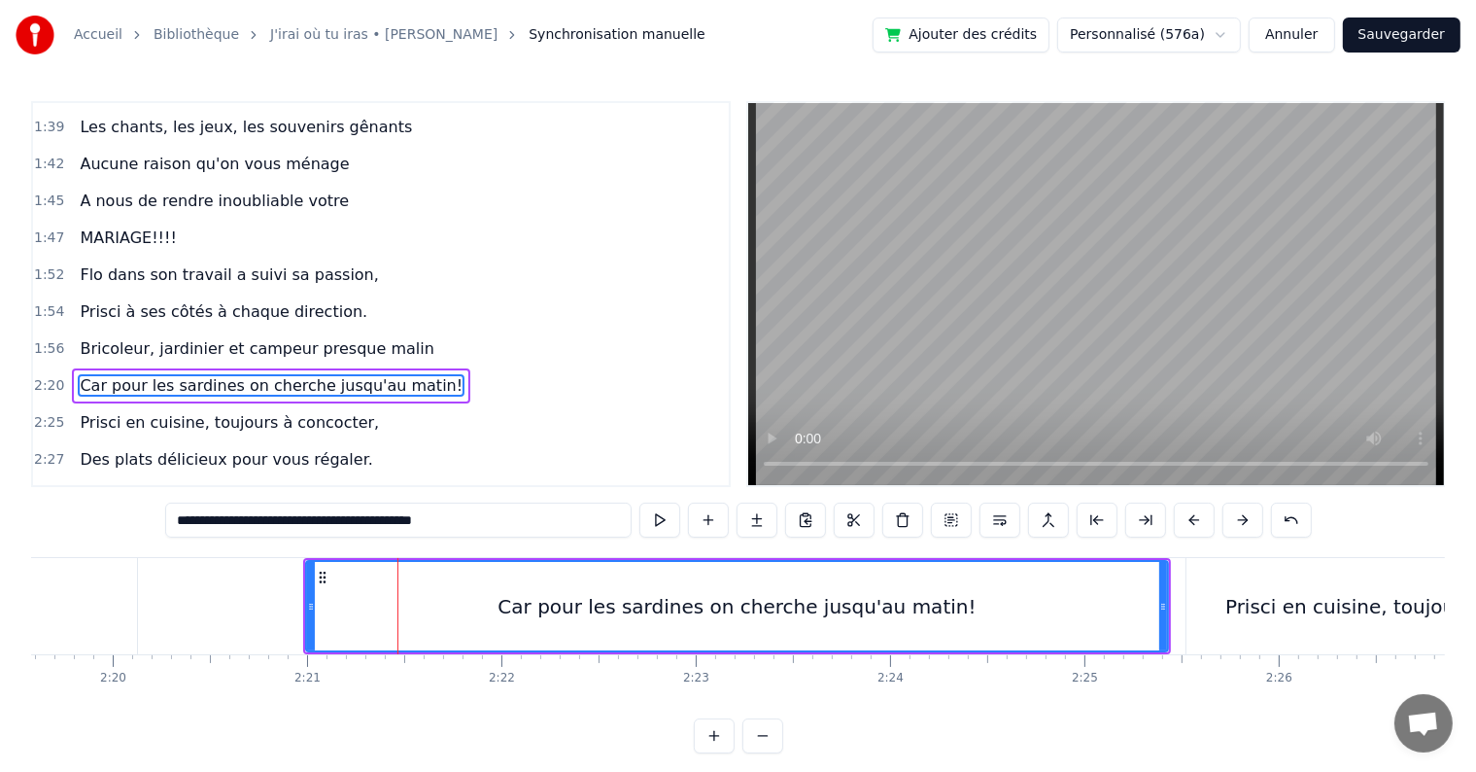
scroll to position [1507, 0]
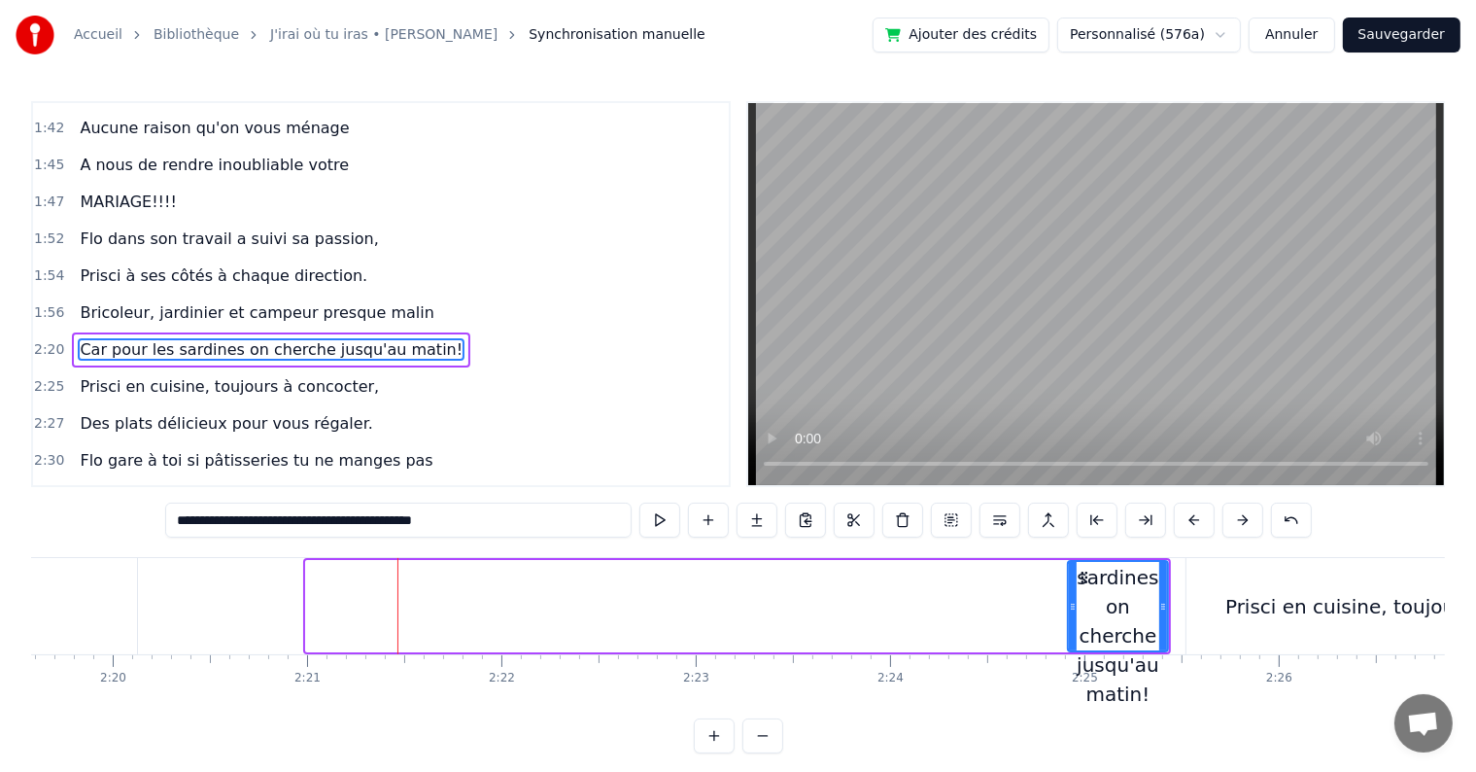
drag, startPoint x: 306, startPoint y: 601, endPoint x: 1068, endPoint y: 613, distance: 762.1
click at [1069, 613] on div at bounding box center [1073, 606] width 8 height 88
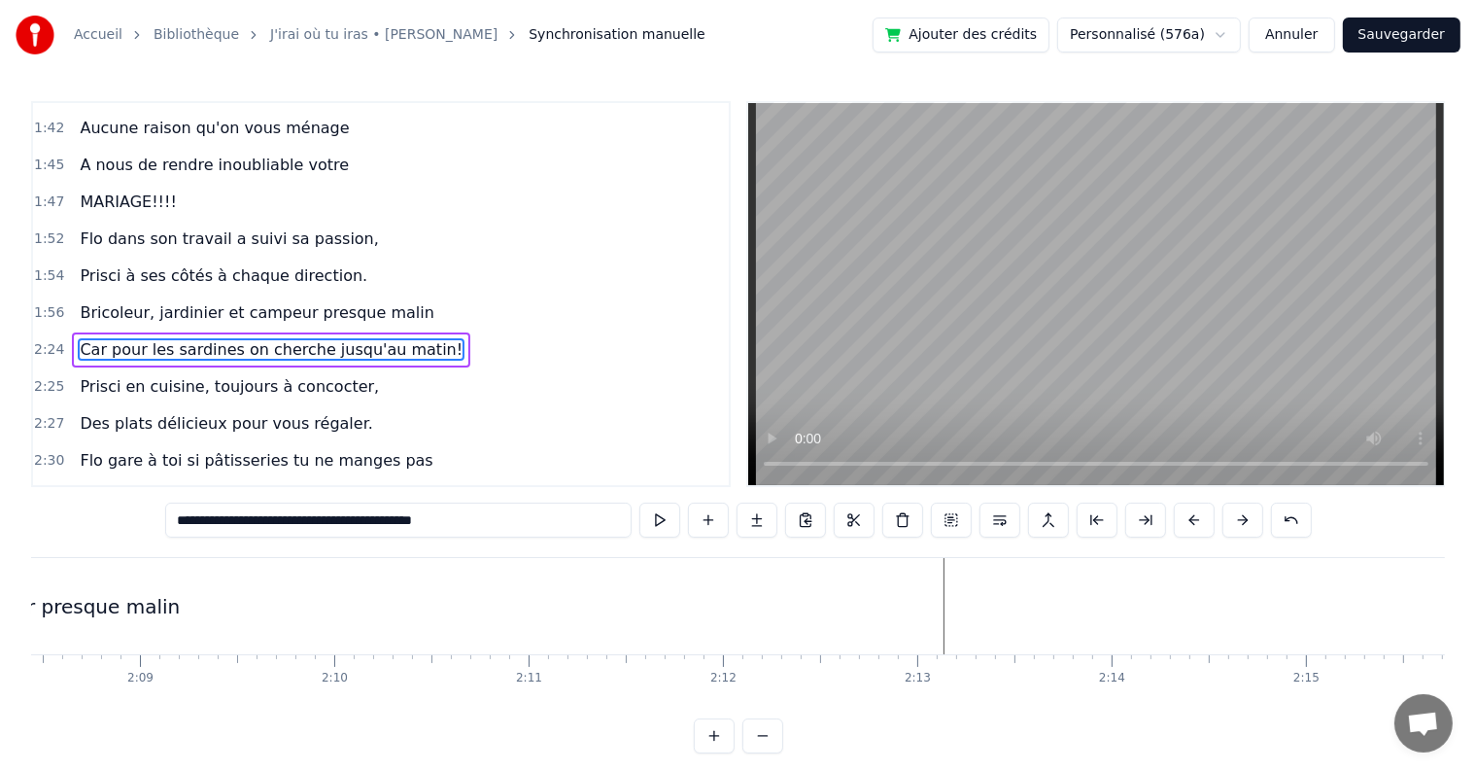
scroll to position [0, 24394]
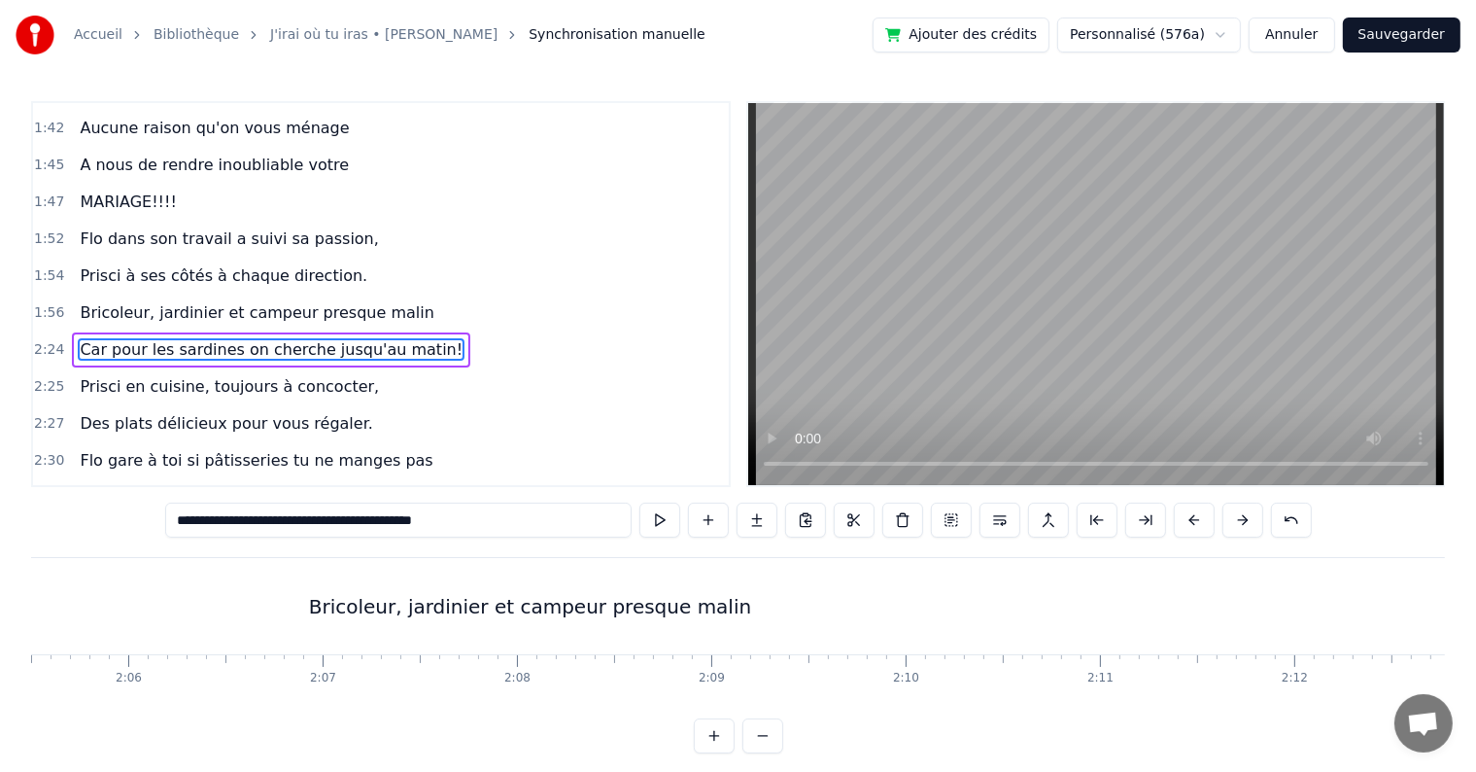
click at [757, 584] on div "Bricoleur, jardinier et campeur presque malin" at bounding box center [529, 606] width 4687 height 96
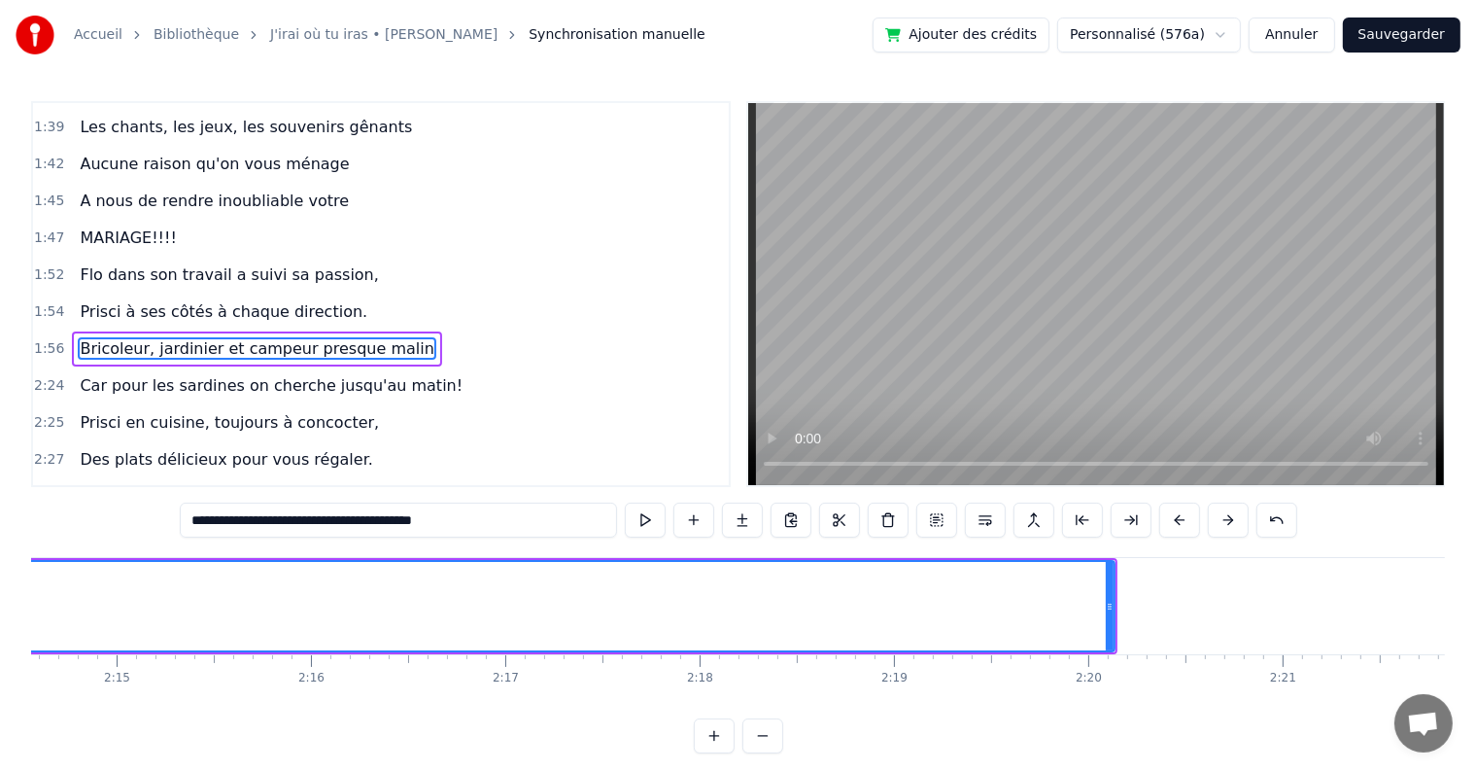
scroll to position [0, 26178]
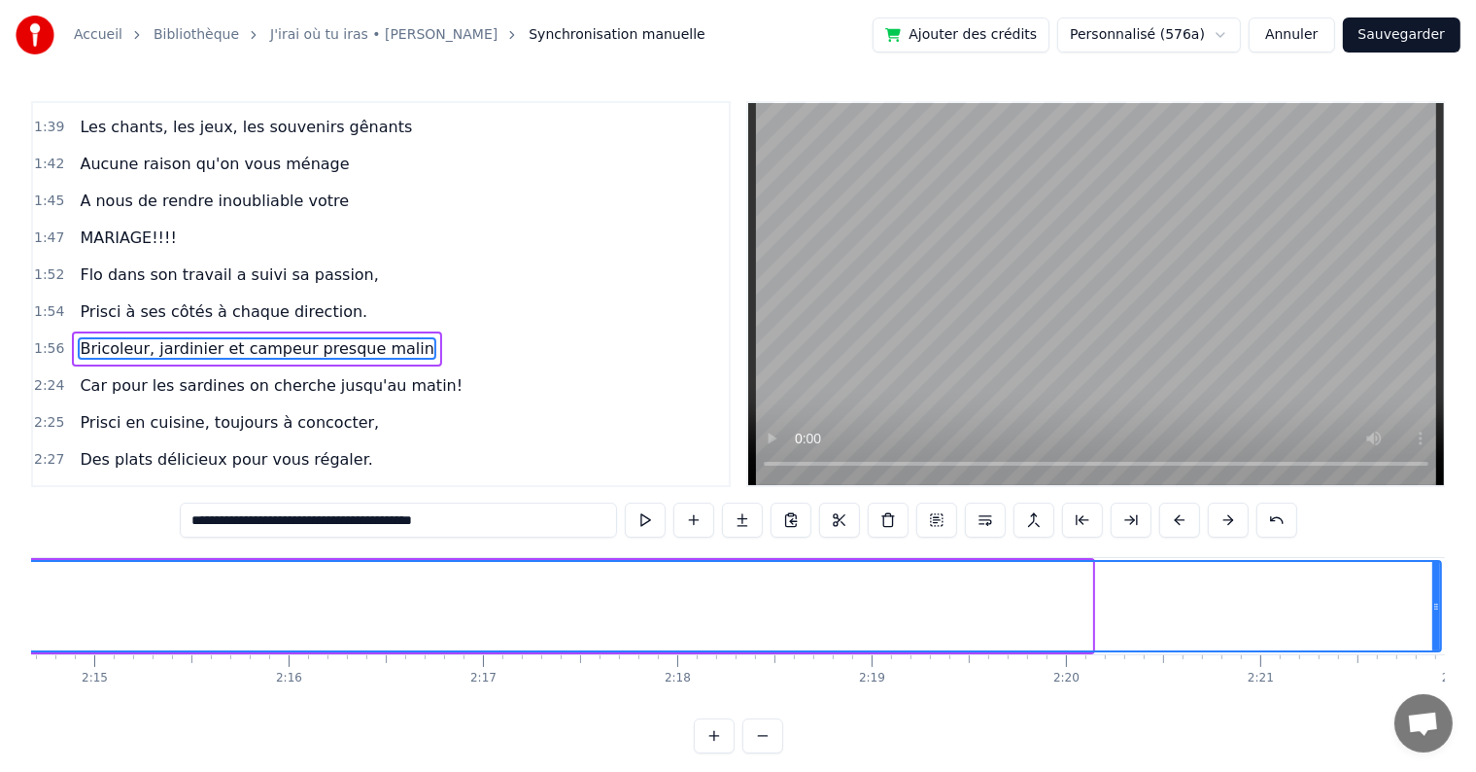
drag, startPoint x: 1085, startPoint y: 606, endPoint x: 1434, endPoint y: 606, distance: 348.9
click at [1434, 606] on icon at bounding box center [1437, 607] width 8 height 16
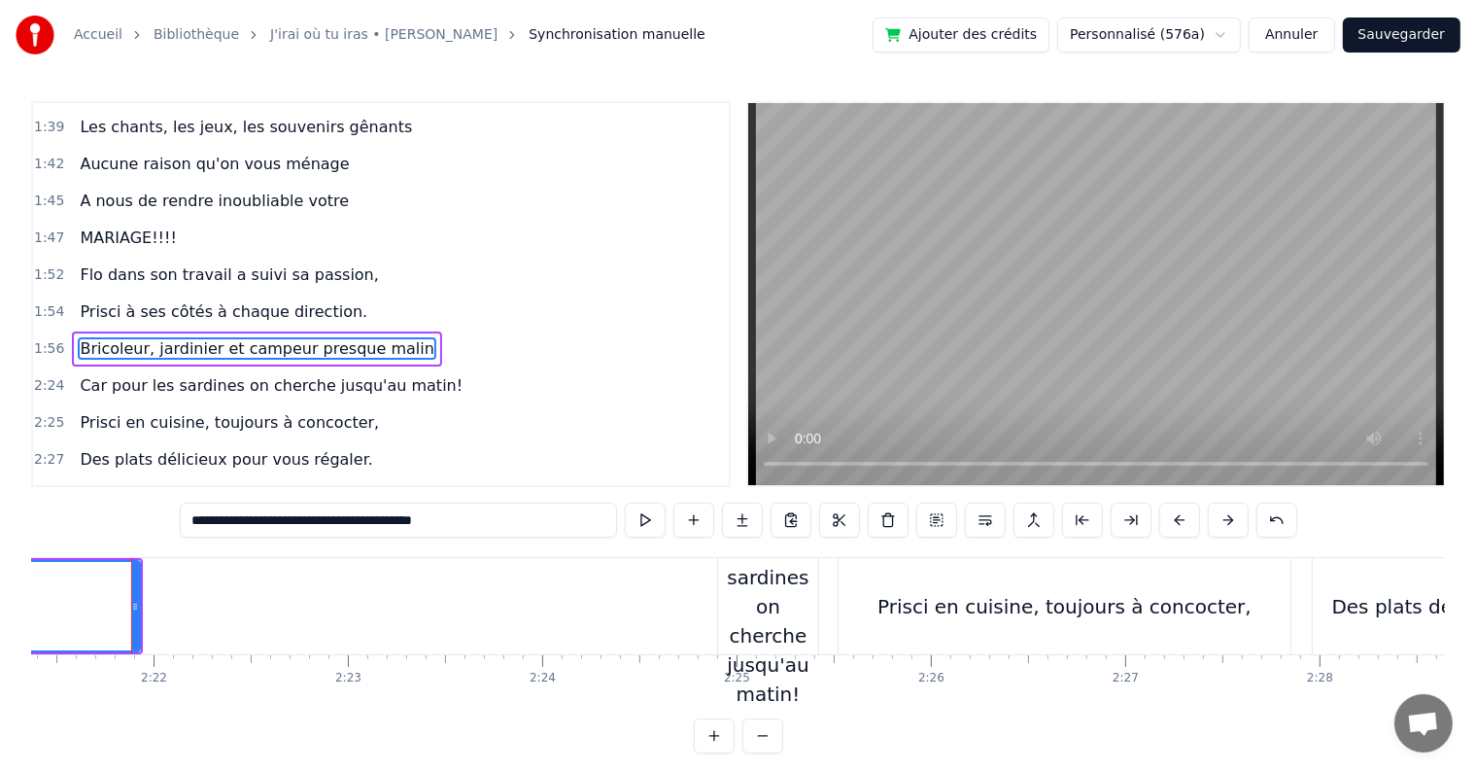
scroll to position [0, 27481]
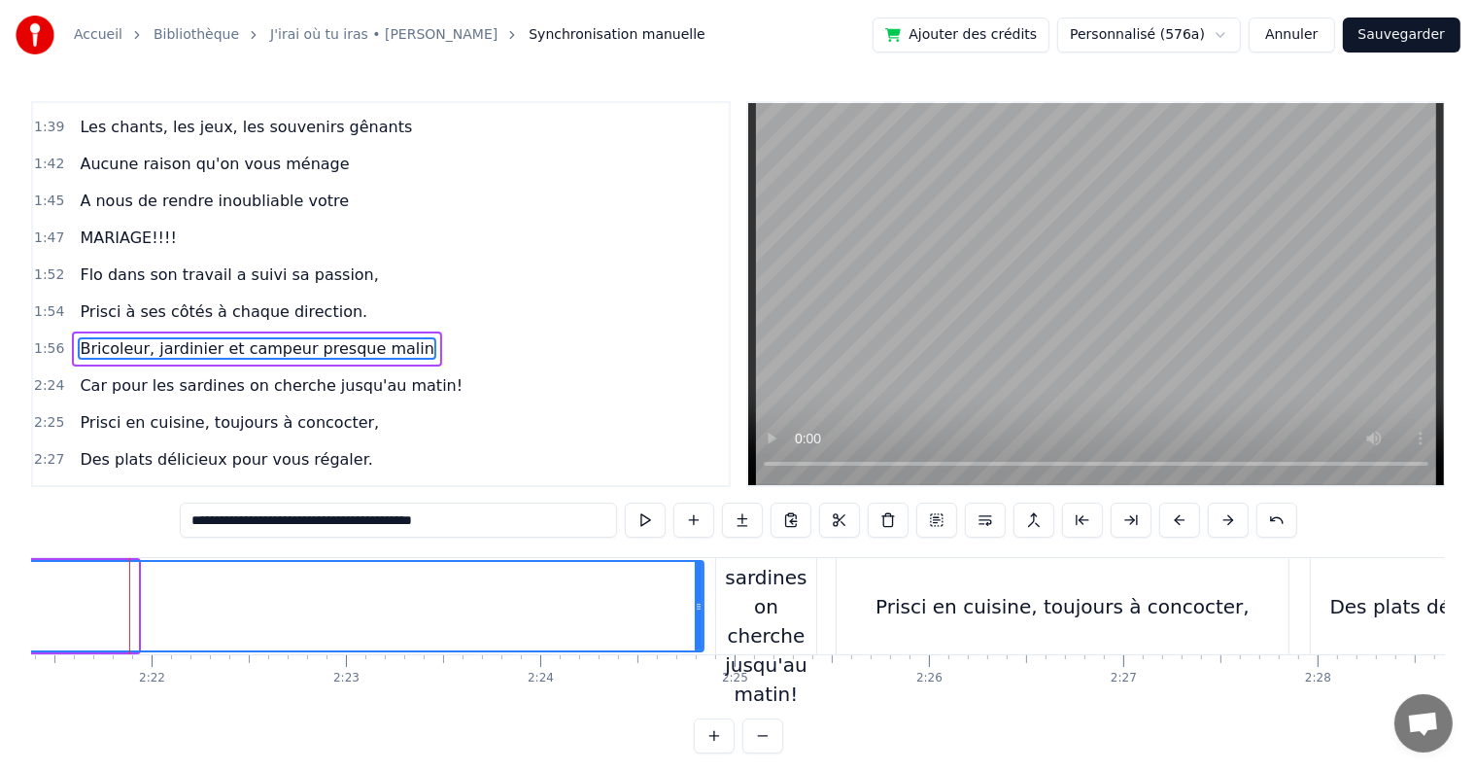
drag, startPoint x: 132, startPoint y: 603, endPoint x: 698, endPoint y: 579, distance: 566.1
click at [698, 579] on div at bounding box center [699, 606] width 8 height 88
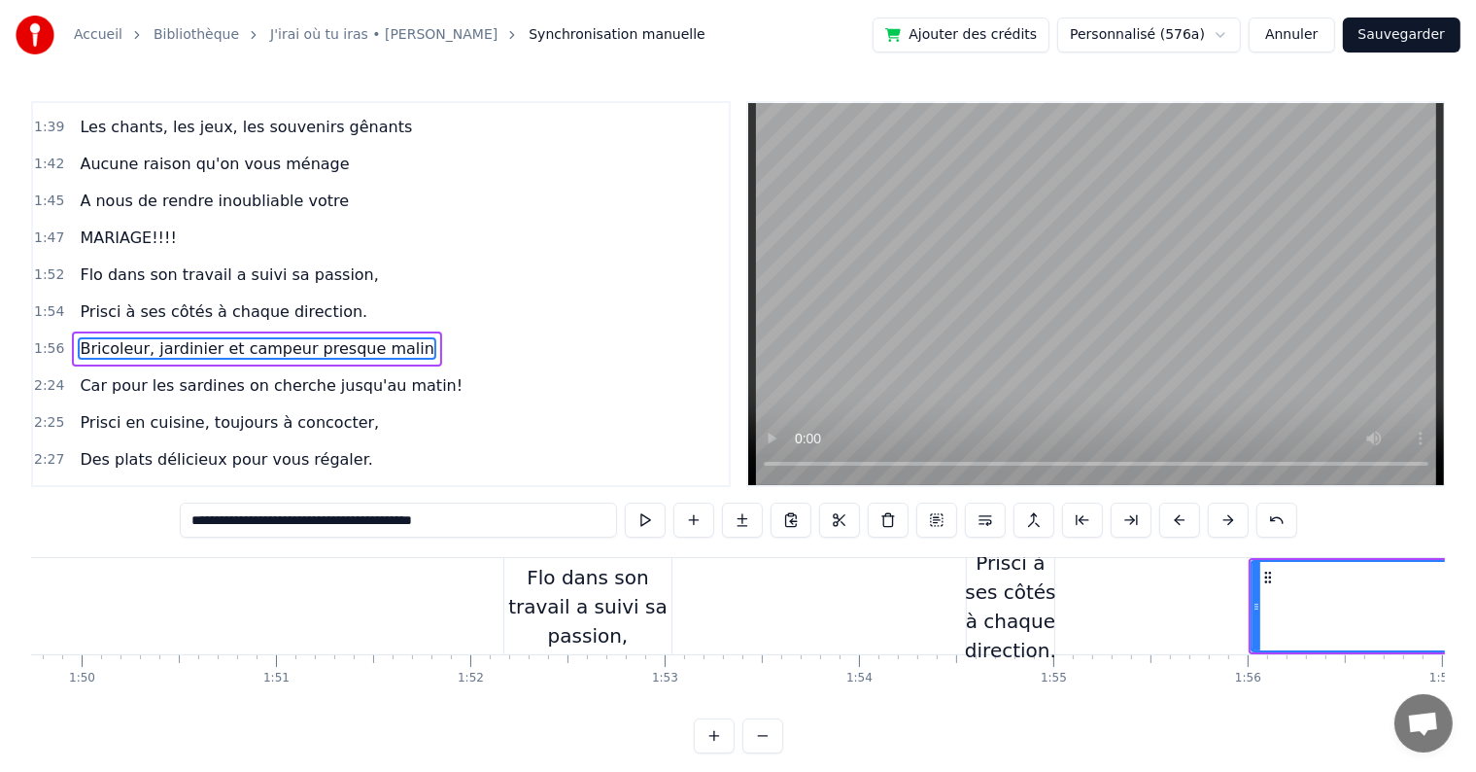
scroll to position [0, 21446]
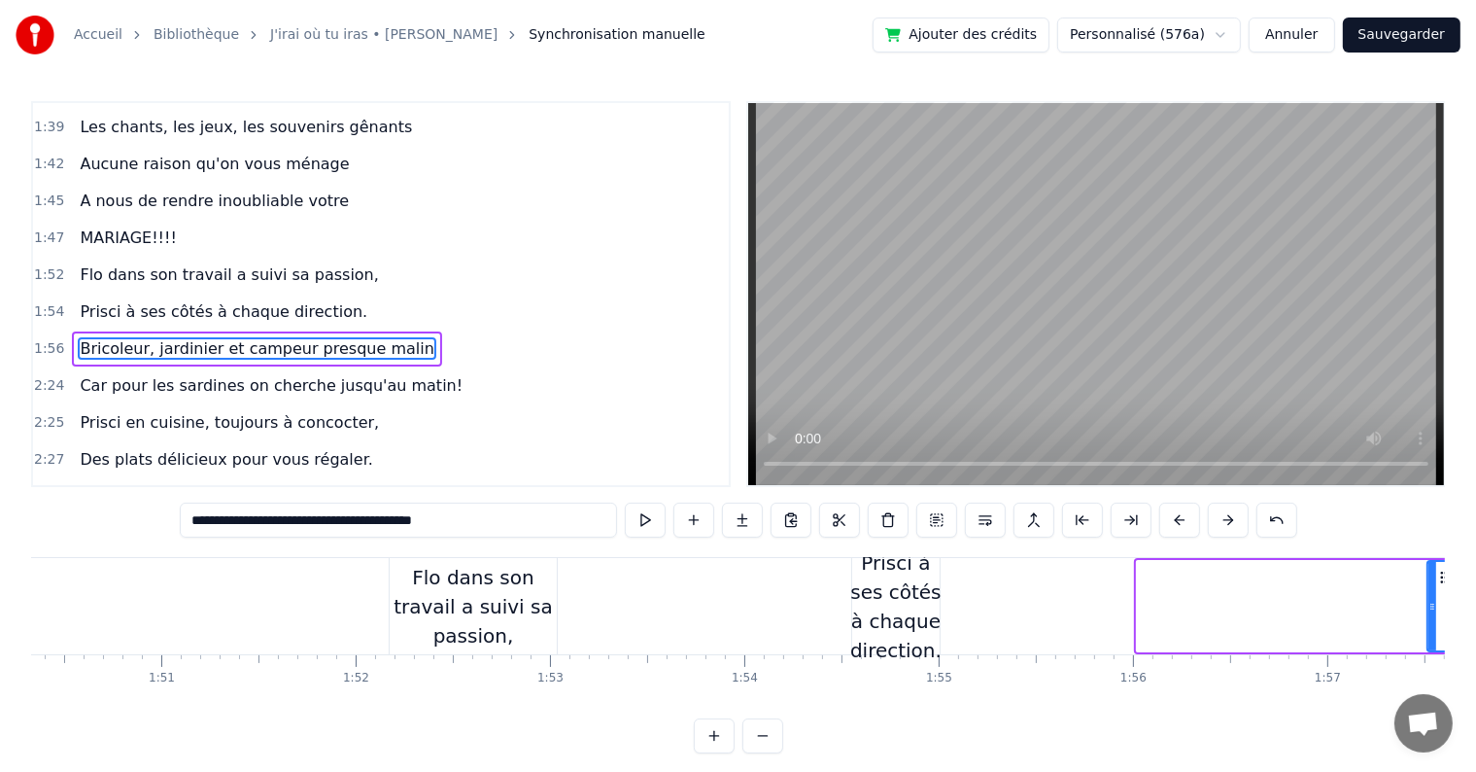
drag, startPoint x: 1139, startPoint y: 604, endPoint x: 1430, endPoint y: 593, distance: 290.8
click at [1430, 593] on div at bounding box center [1433, 606] width 8 height 88
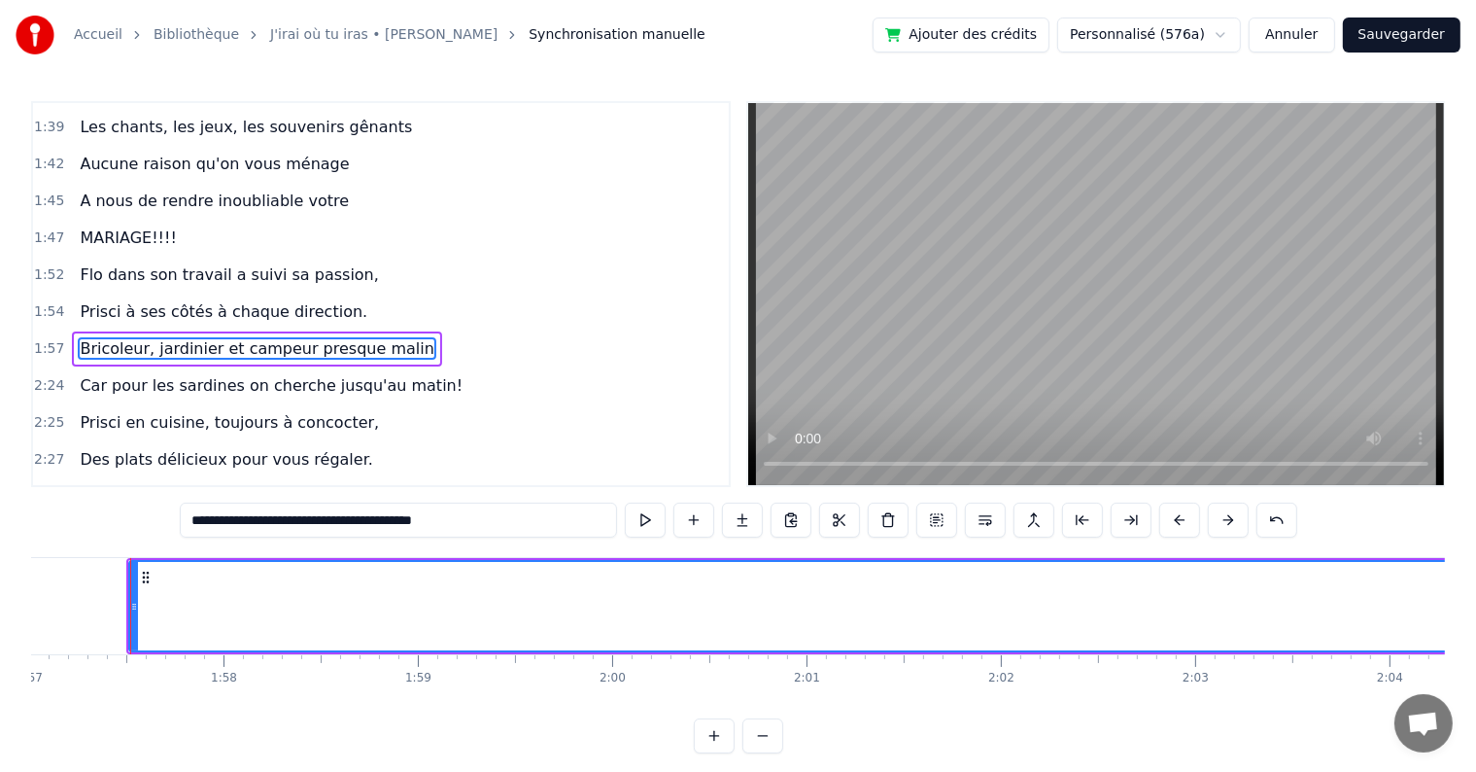
scroll to position [0, 22745]
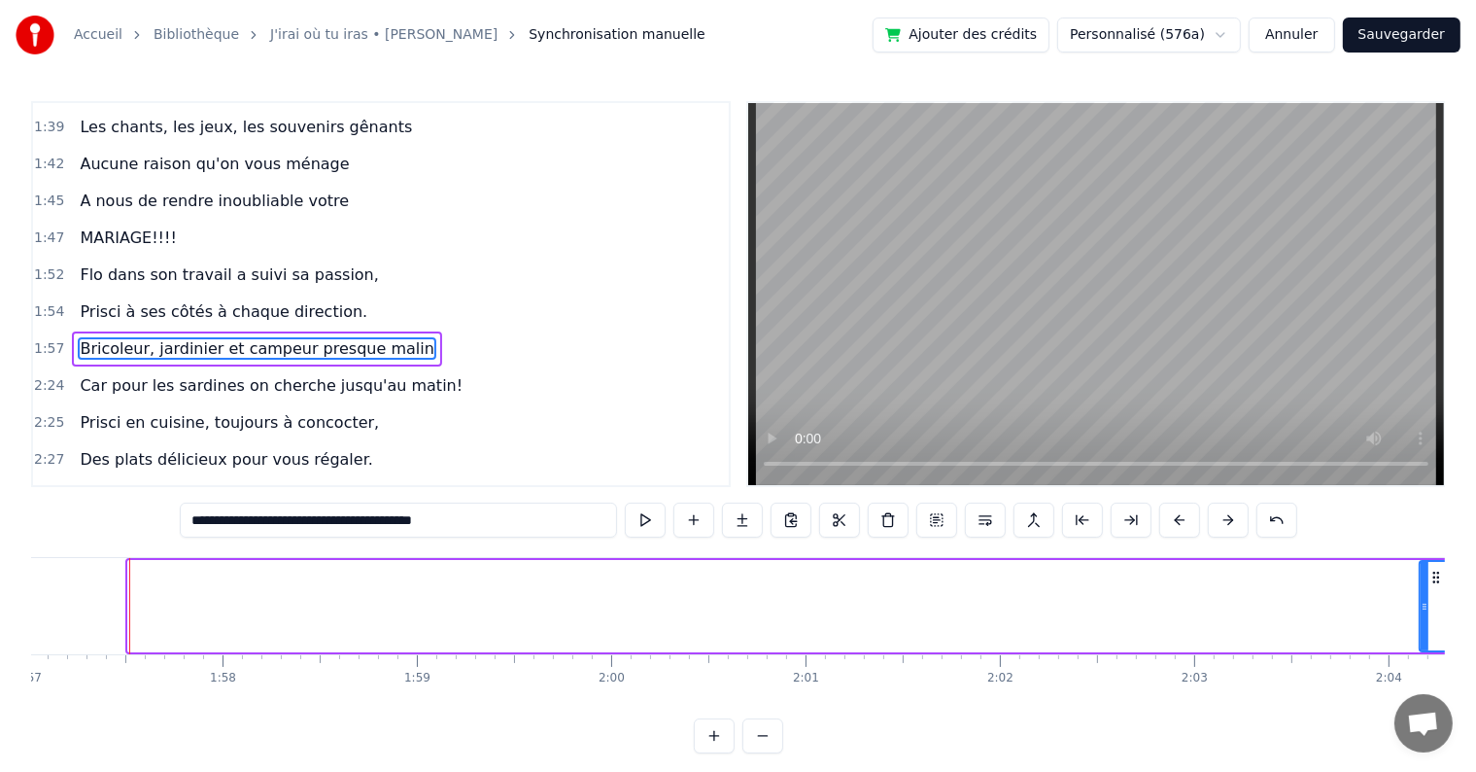
drag, startPoint x: 132, startPoint y: 606, endPoint x: 1424, endPoint y: 597, distance: 1291.7
click at [1424, 597] on div at bounding box center [1425, 606] width 8 height 88
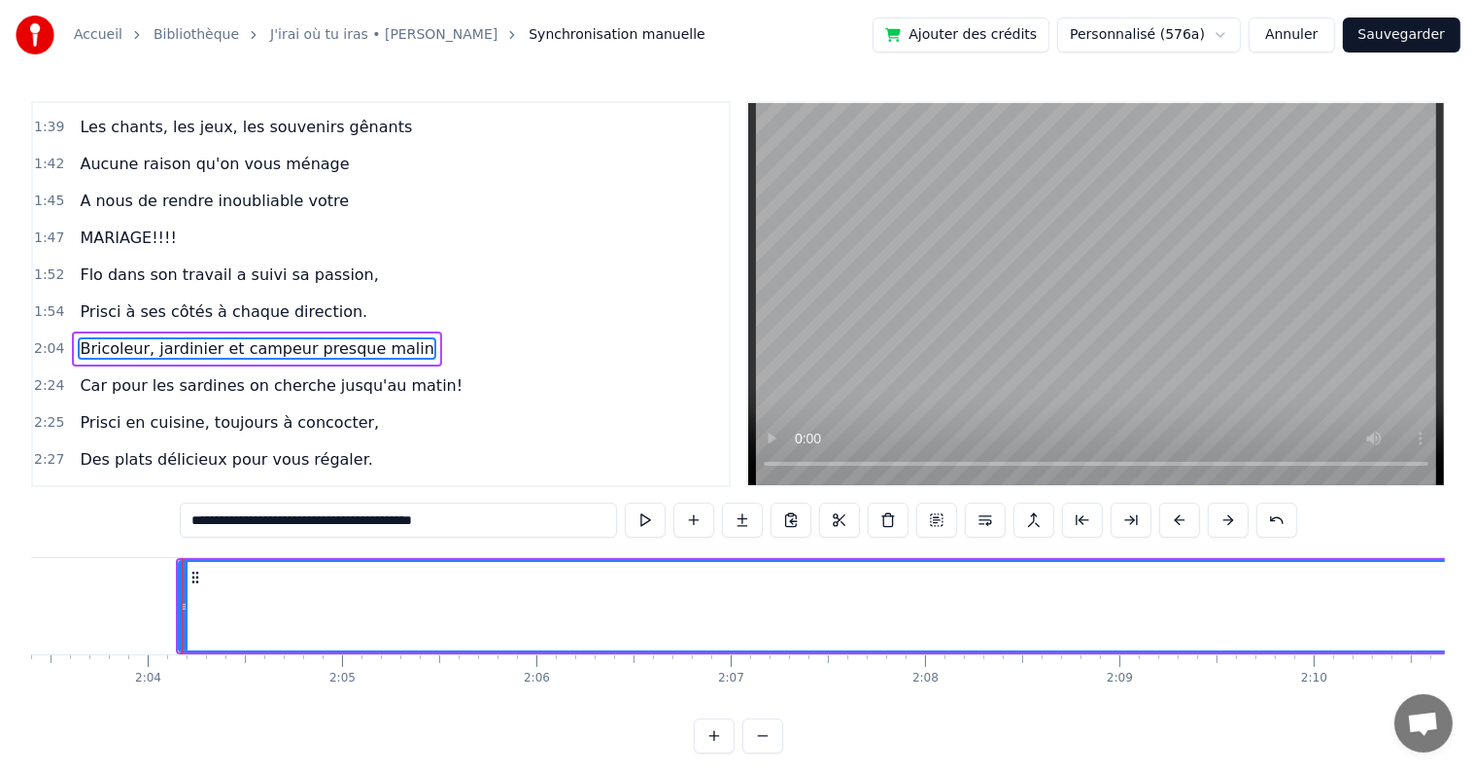
scroll to position [0, 24039]
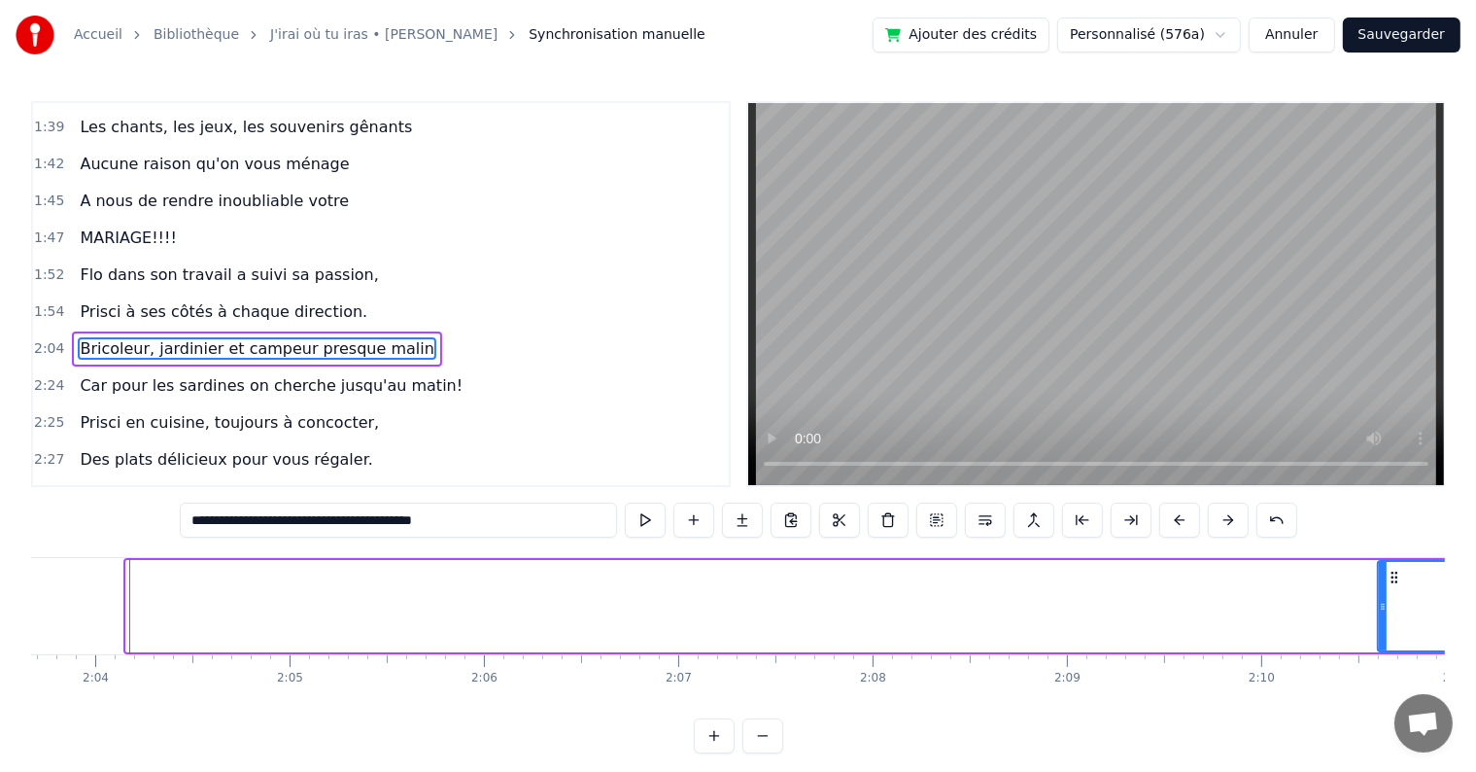
drag, startPoint x: 127, startPoint y: 604, endPoint x: 1380, endPoint y: 588, distance: 1252.9
click at [1380, 588] on div at bounding box center [1383, 606] width 8 height 88
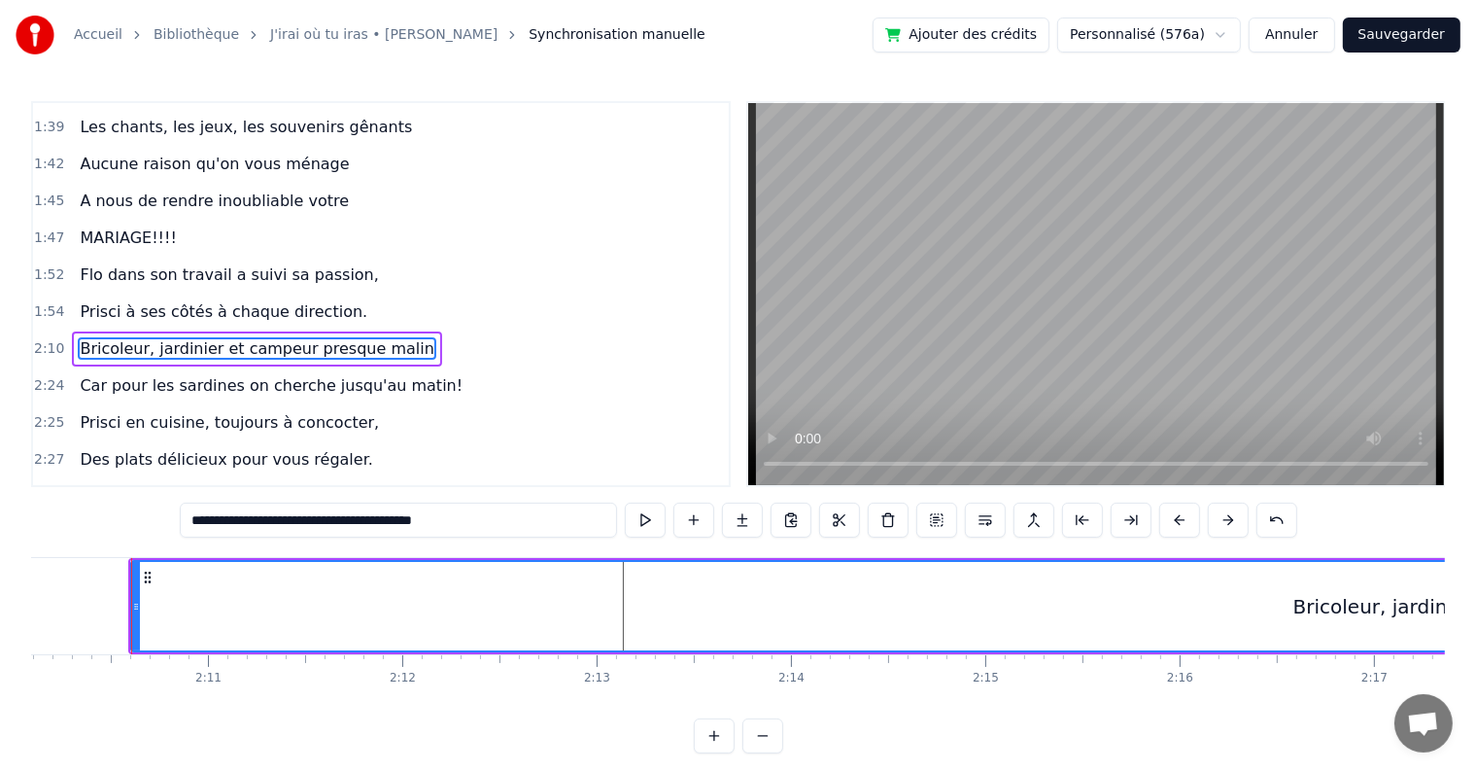
scroll to position [0, 25288]
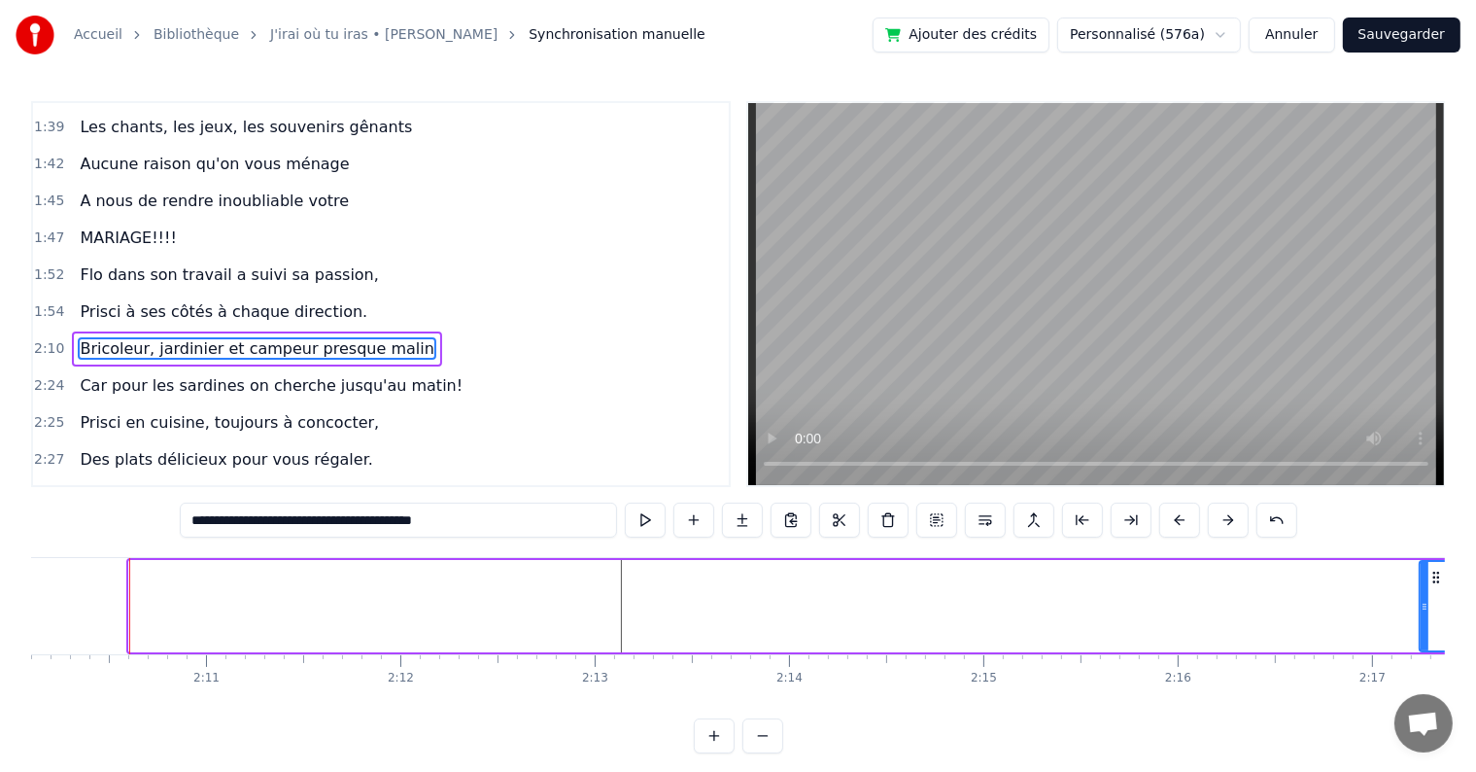
drag, startPoint x: 136, startPoint y: 600, endPoint x: 1427, endPoint y: 581, distance: 1290.8
click at [1427, 581] on div at bounding box center [1425, 606] width 8 height 88
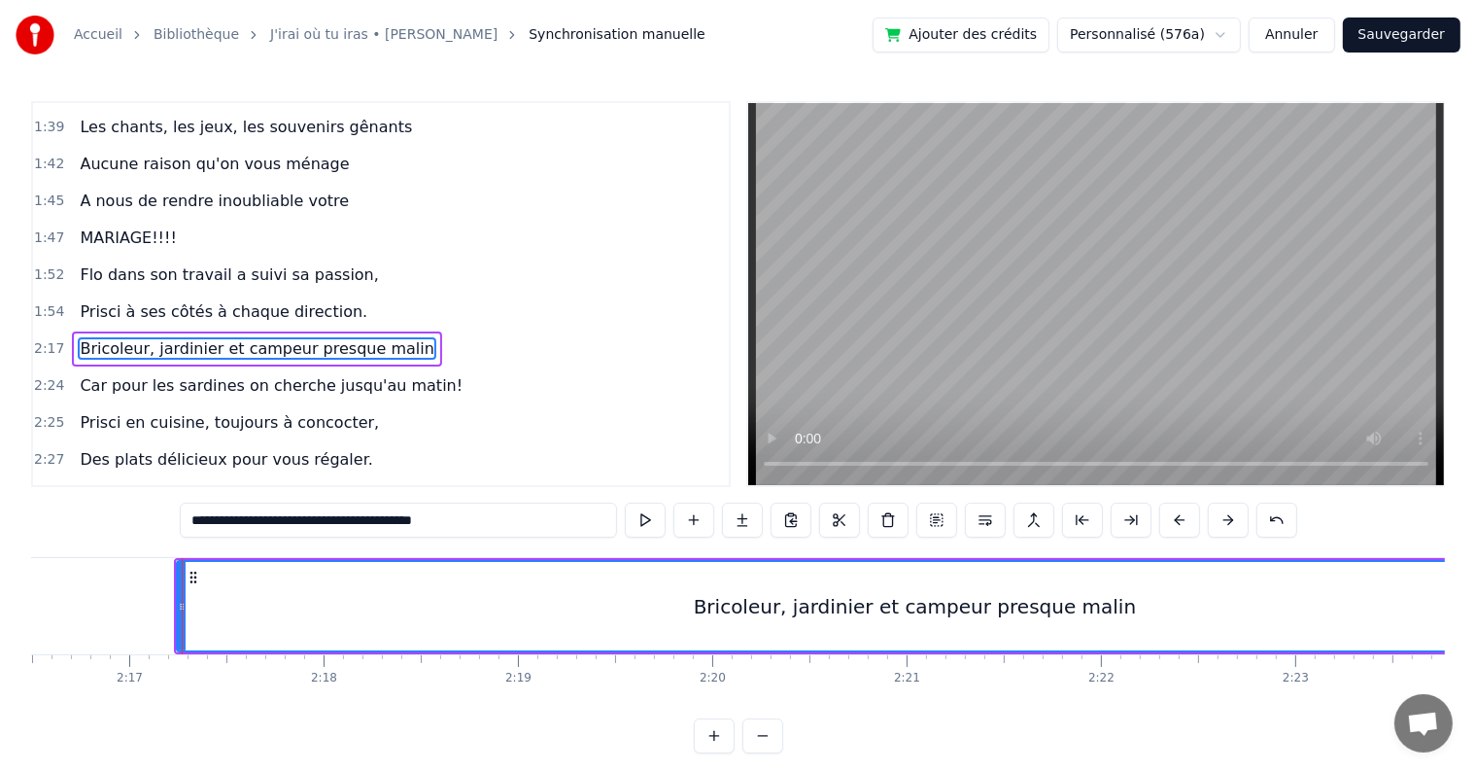
scroll to position [0, 26585]
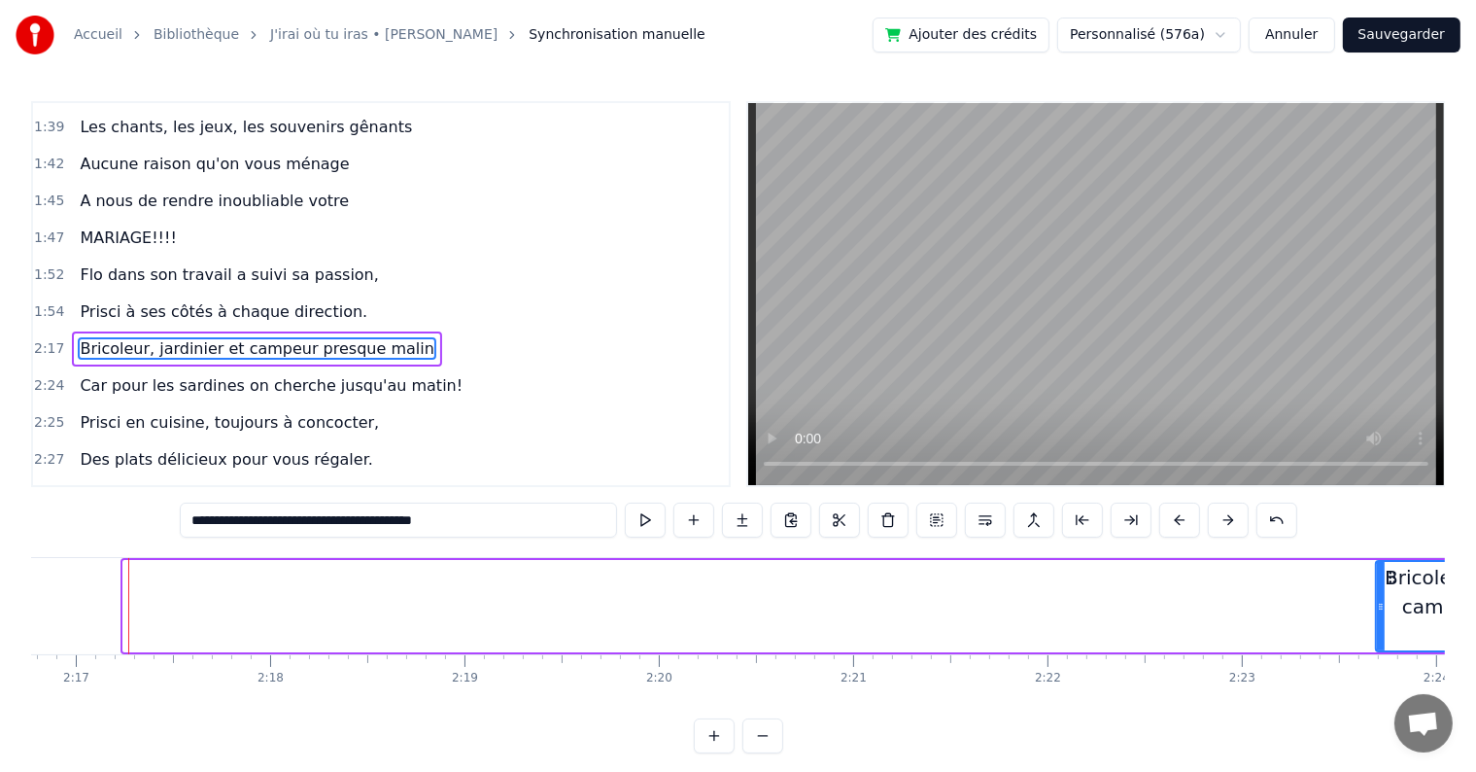
drag, startPoint x: 124, startPoint y: 600, endPoint x: 1377, endPoint y: 606, distance: 1252.8
click at [1377, 606] on icon at bounding box center [1381, 607] width 8 height 16
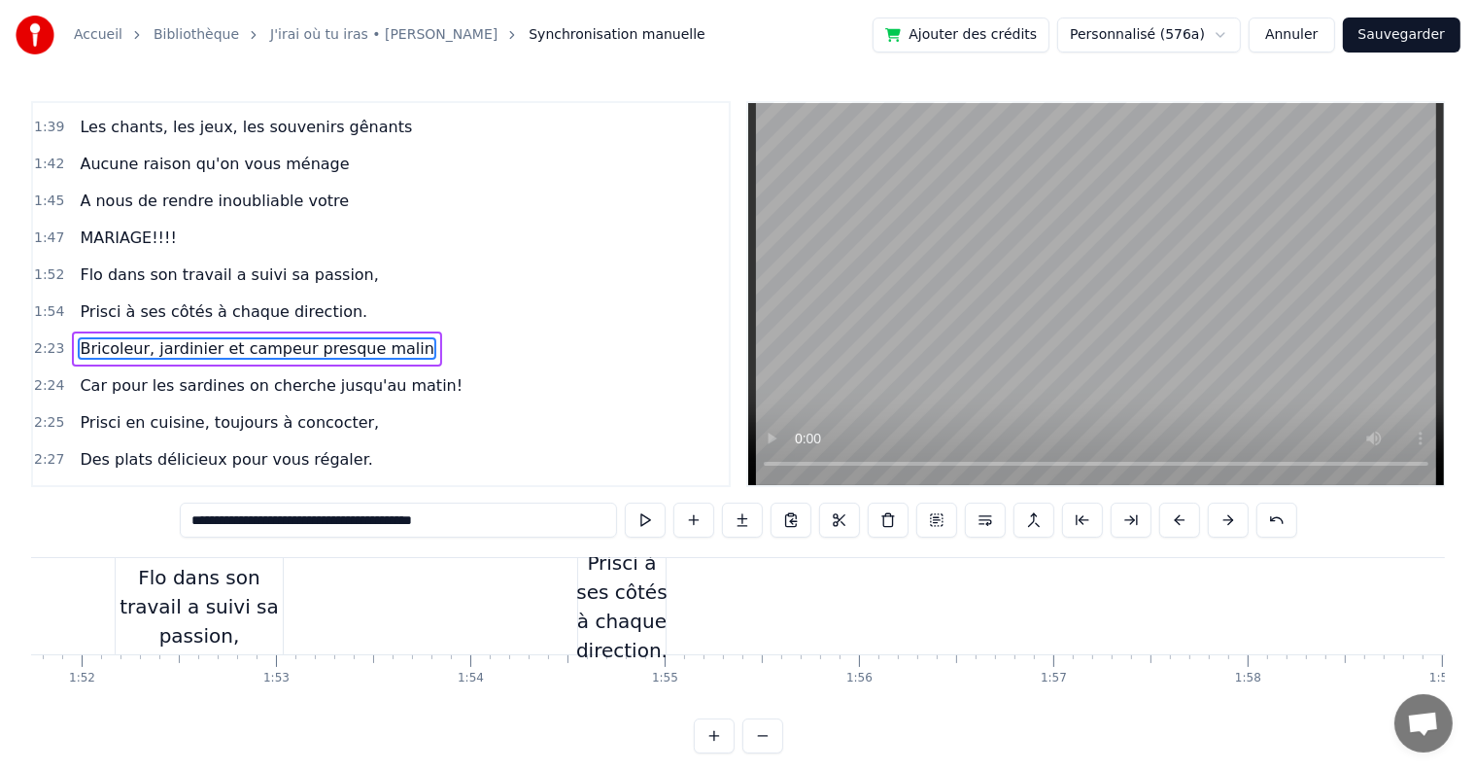
scroll to position [0, 21743]
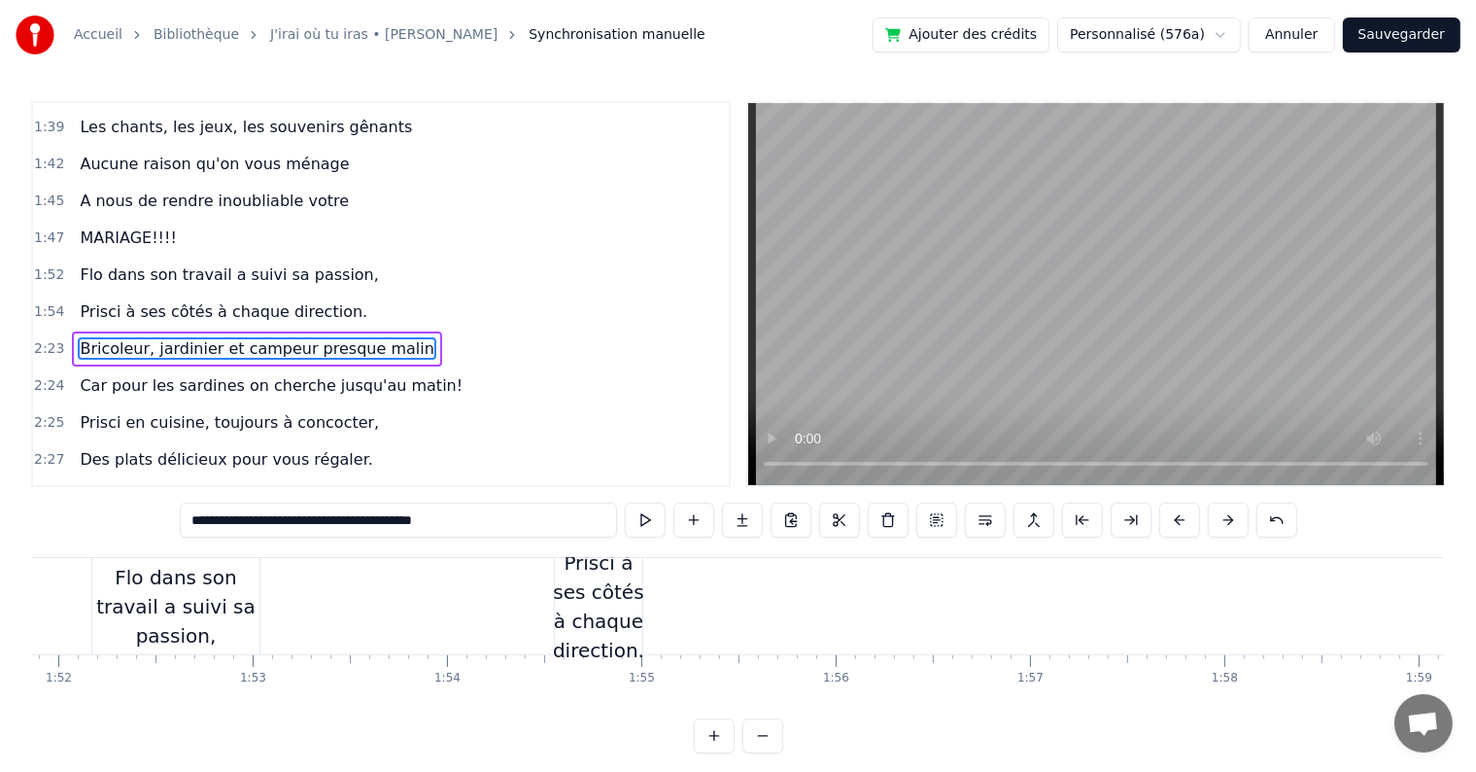
click at [591, 601] on div "Prisci à ses côtés à chaque direction." at bounding box center [598, 606] width 91 height 117
type input "**********"
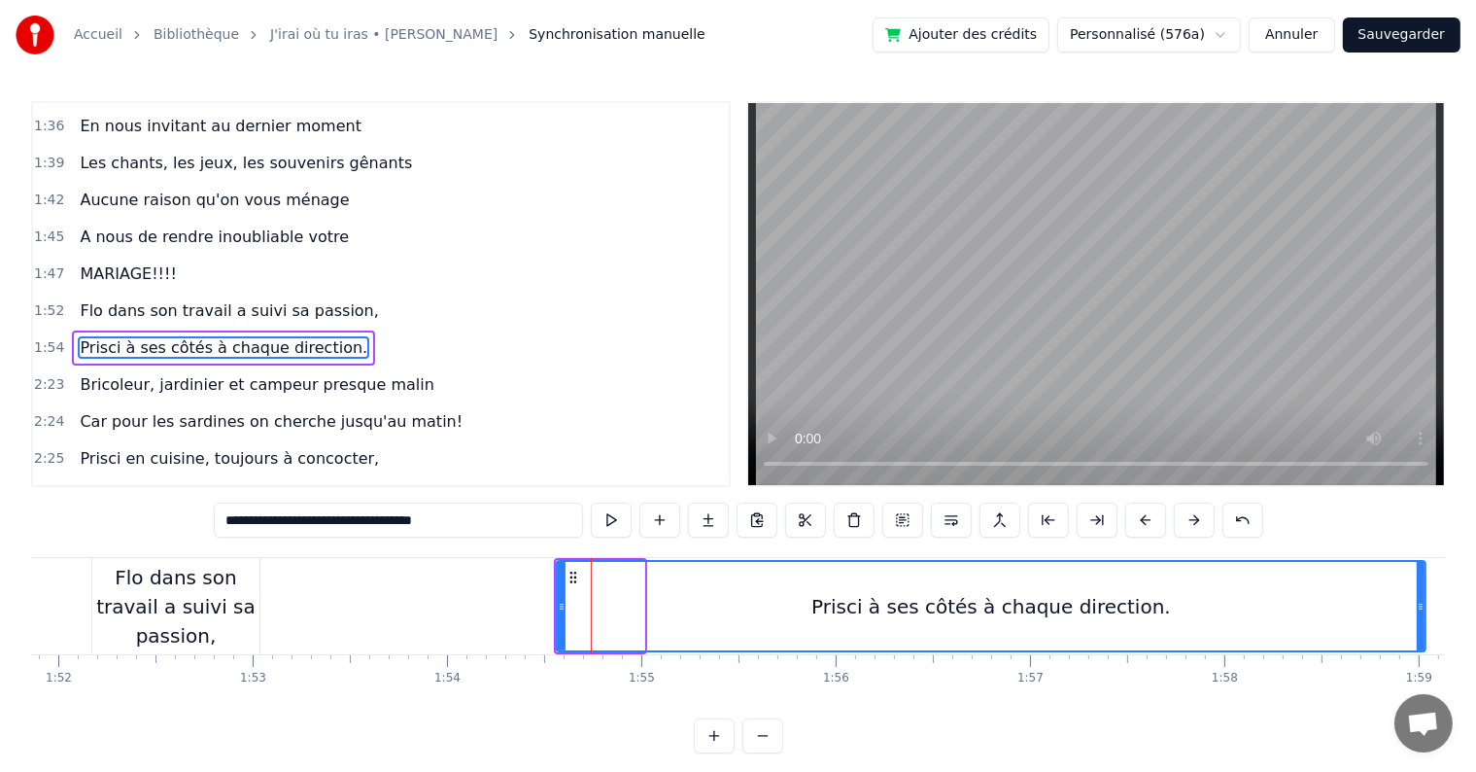
drag, startPoint x: 641, startPoint y: 607, endPoint x: 1422, endPoint y: 620, distance: 780.5
click at [1422, 620] on div at bounding box center [1421, 606] width 8 height 88
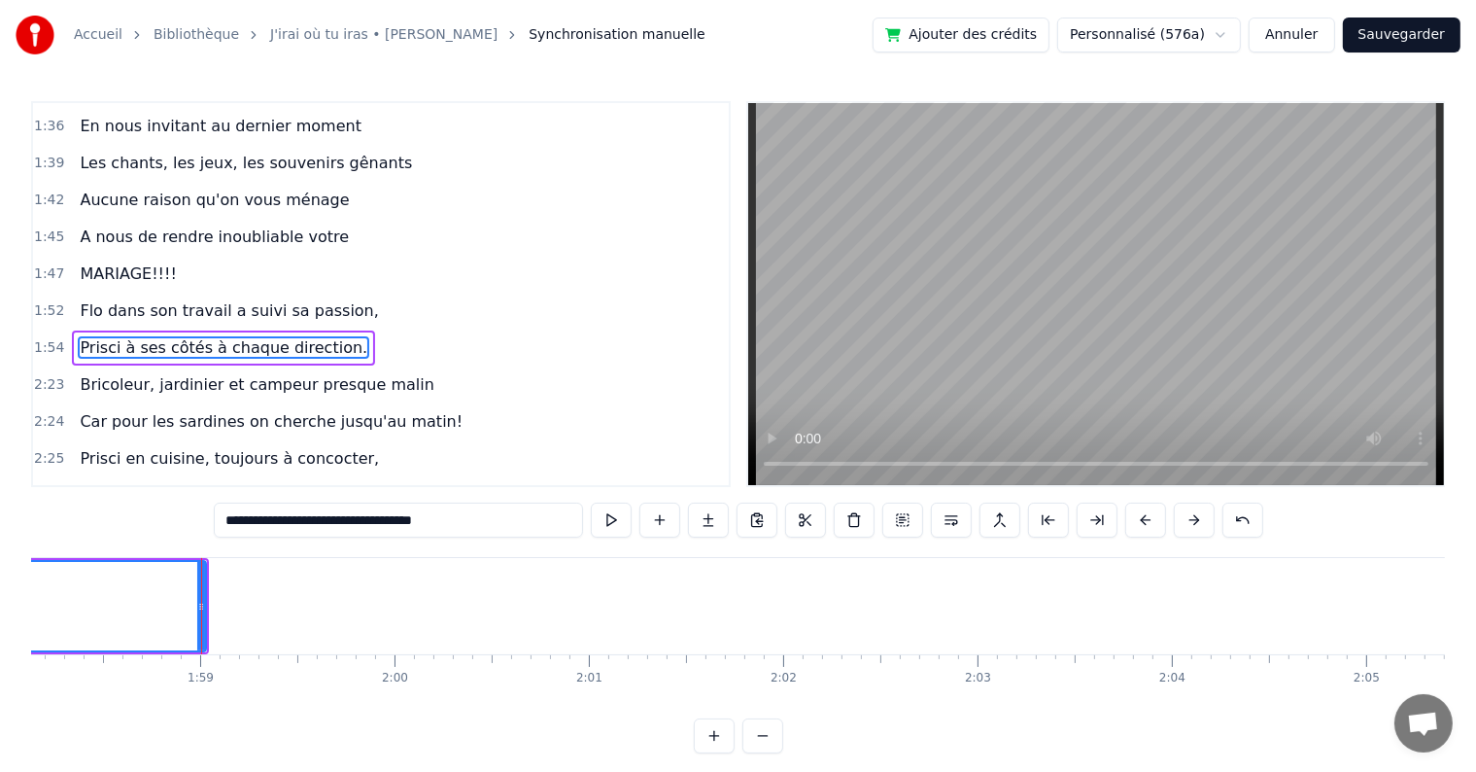
scroll to position [0, 23034]
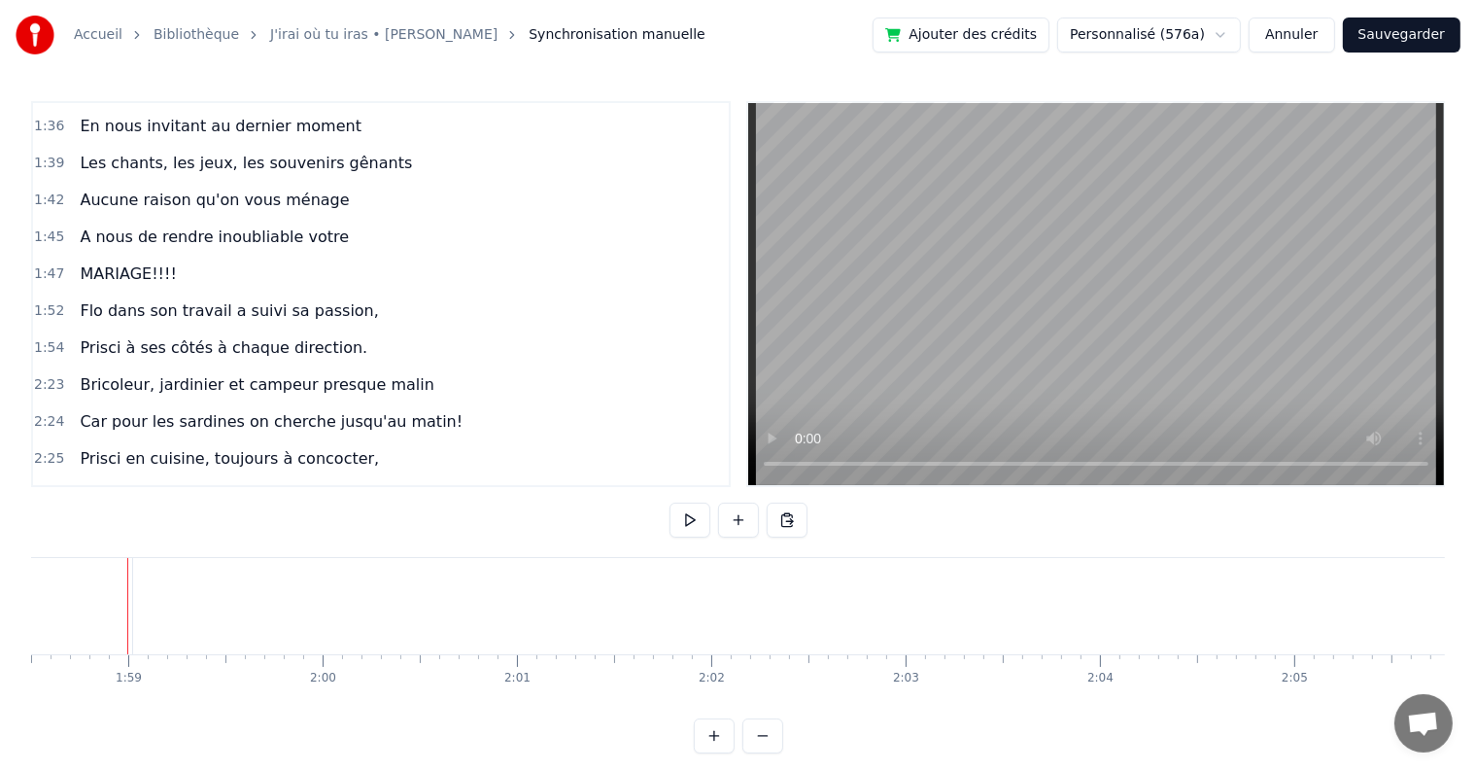
scroll to position [0, 23032]
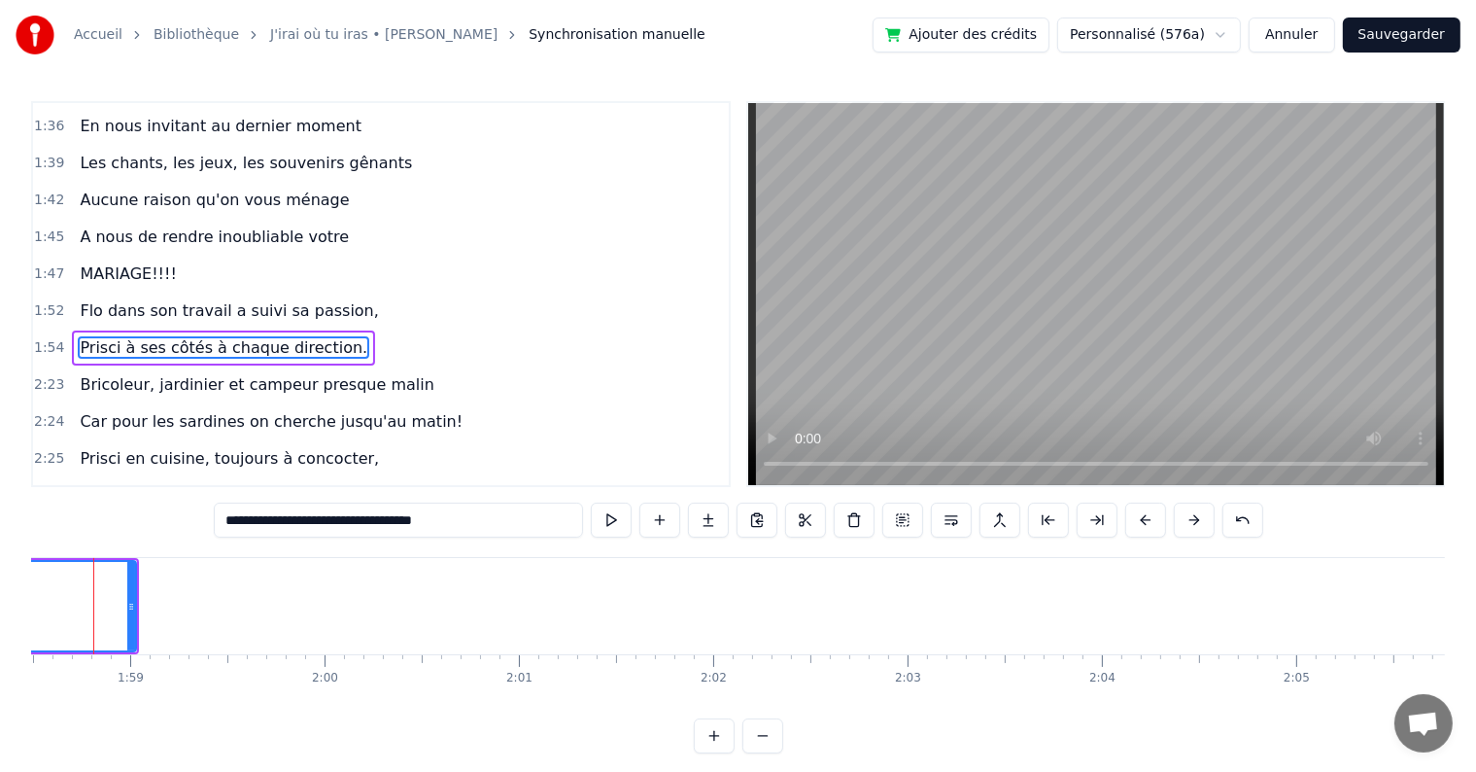
scroll to position [0, 22997]
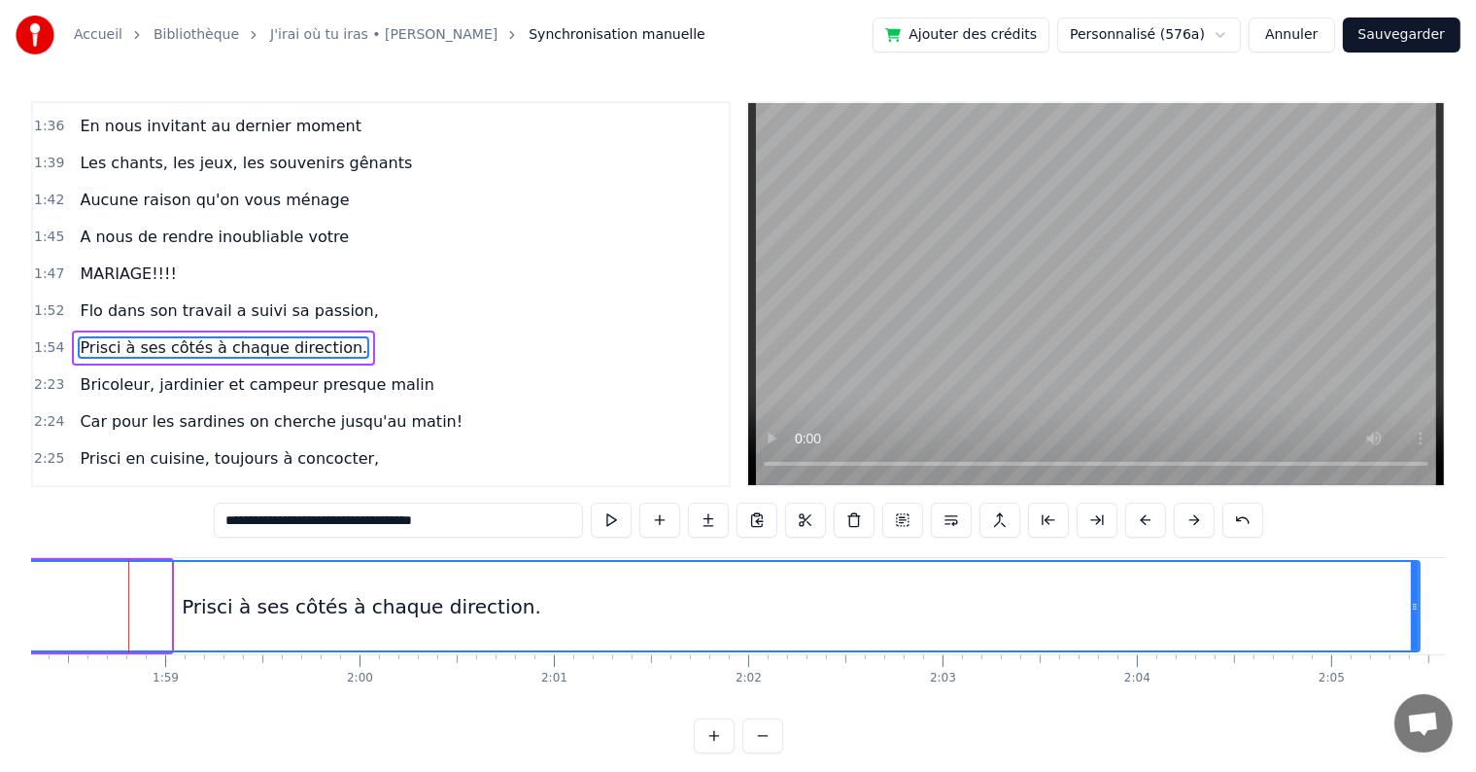
drag, startPoint x: 166, startPoint y: 605, endPoint x: 1416, endPoint y: 609, distance: 1249.9
click at [1416, 609] on icon at bounding box center [1415, 607] width 8 height 16
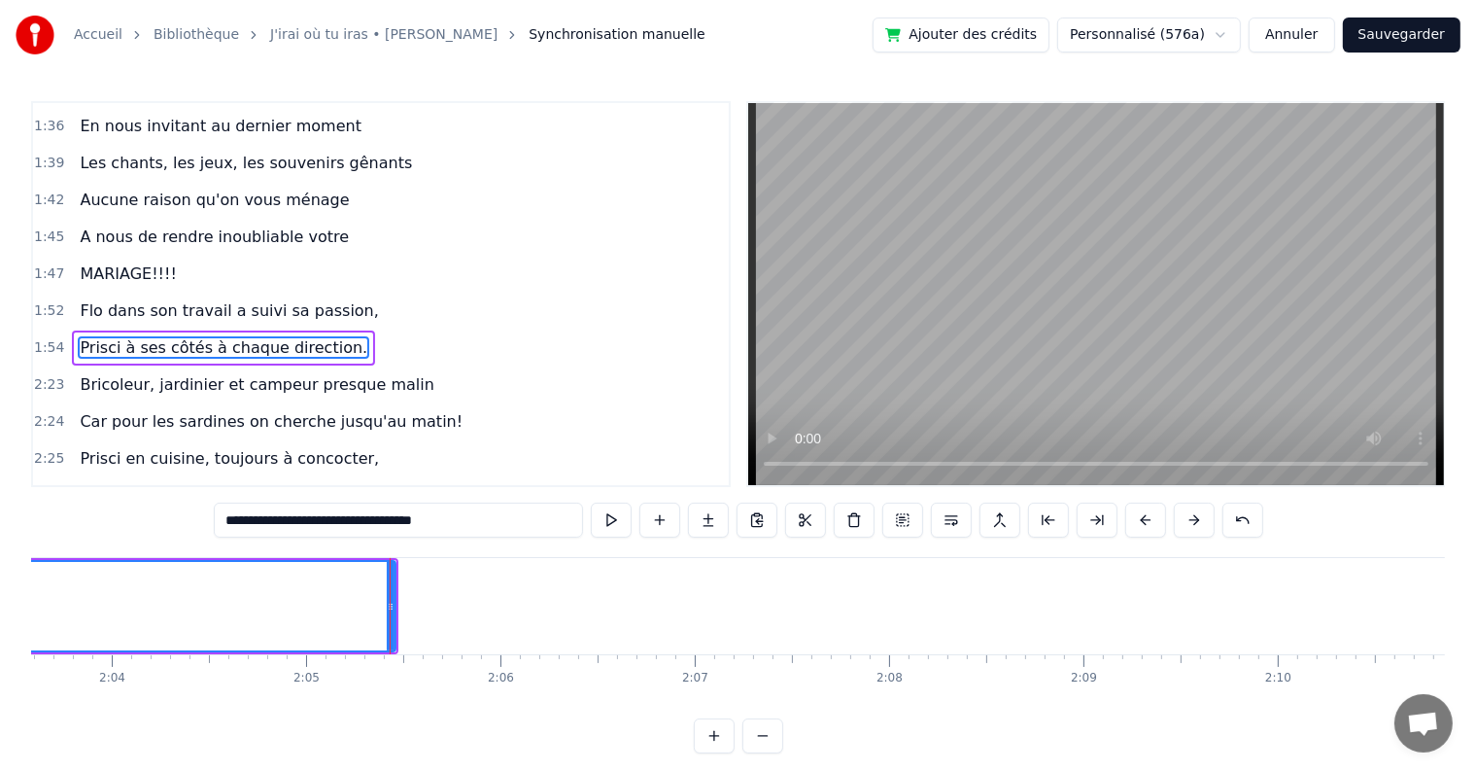
scroll to position [0, 24283]
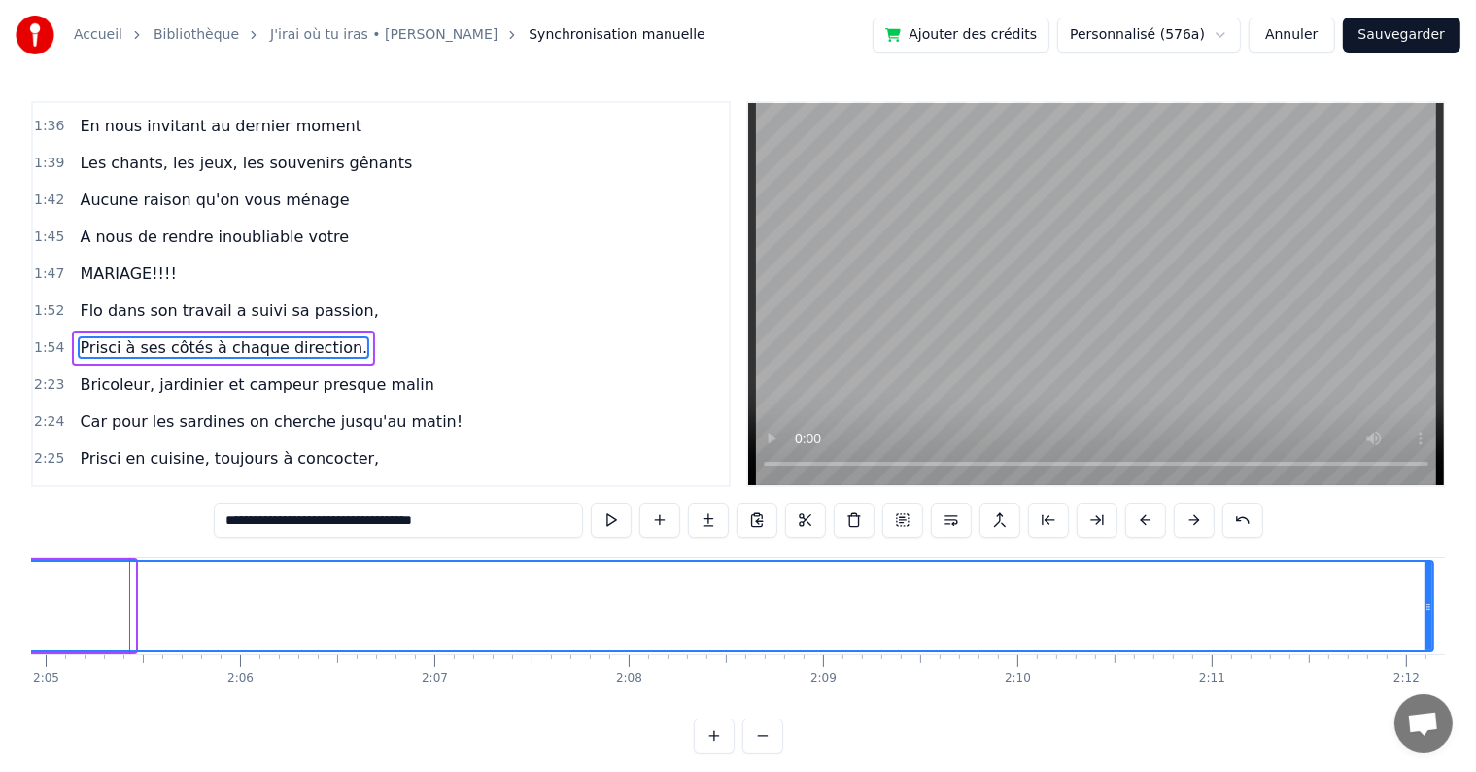
drag, startPoint x: 132, startPoint y: 605, endPoint x: 1431, endPoint y: 582, distance: 1298.6
click at [1431, 582] on div at bounding box center [1429, 606] width 8 height 88
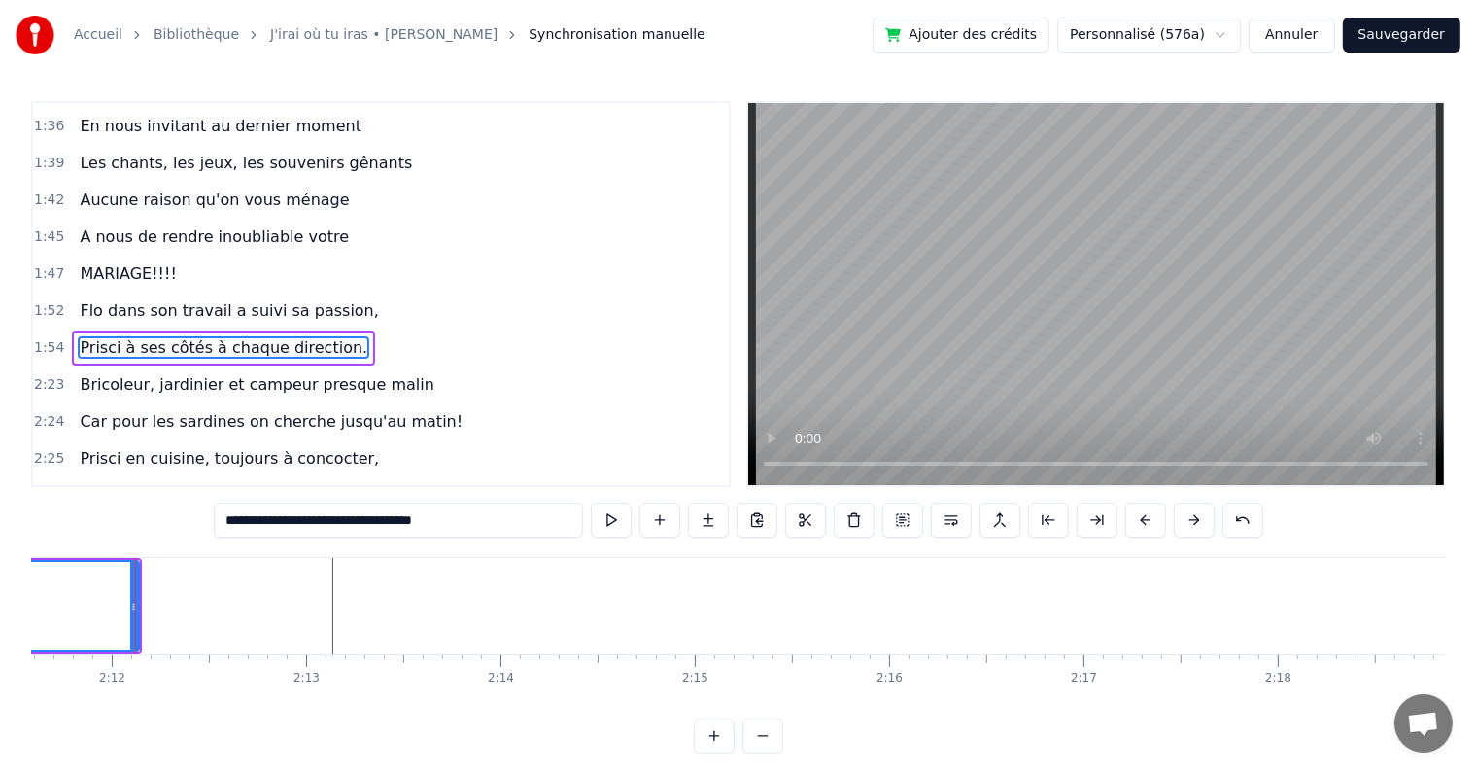
scroll to position [0, 25584]
click at [128, 597] on div at bounding box center [128, 606] width 1 height 96
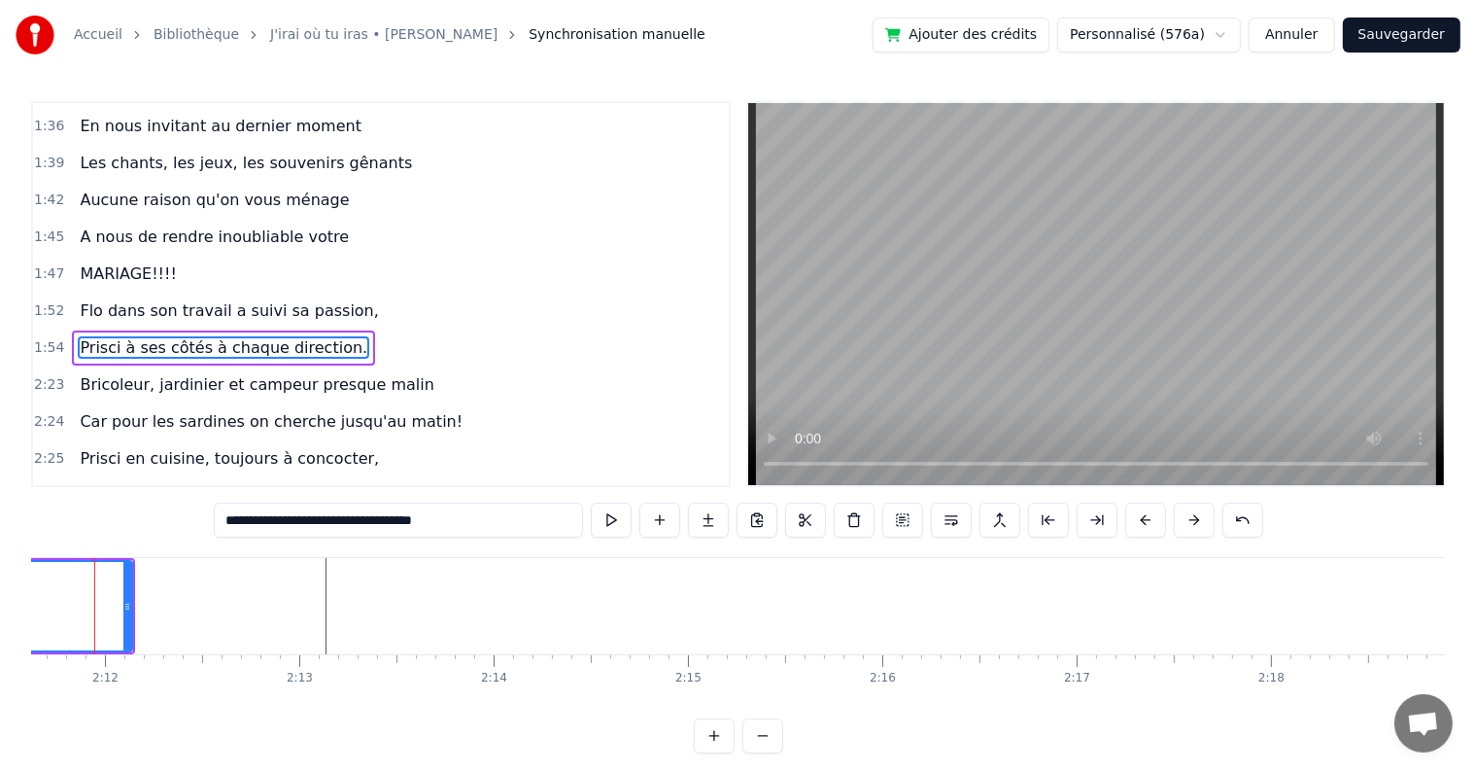
scroll to position [0, 25549]
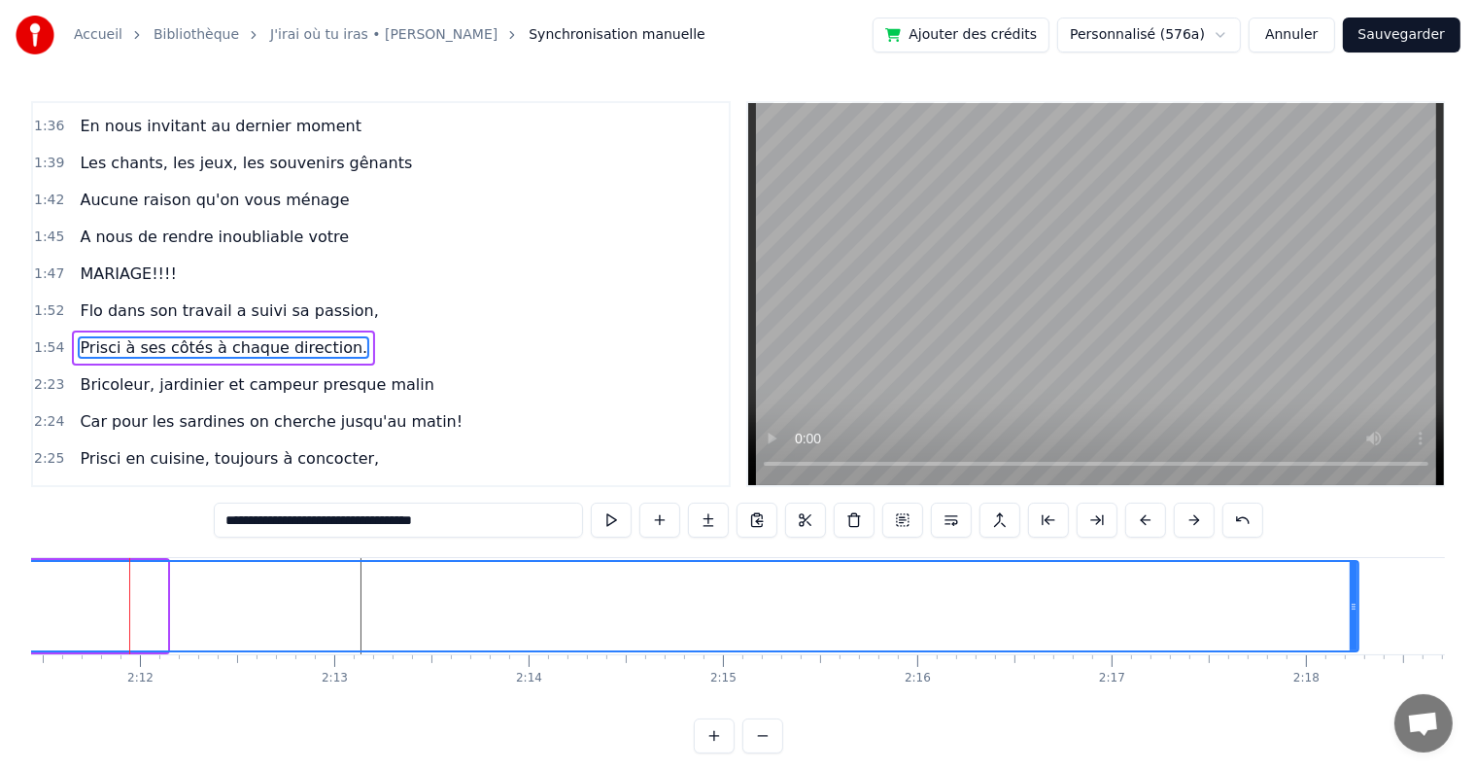
drag, startPoint x: 161, startPoint y: 604, endPoint x: 1353, endPoint y: 593, distance: 1191.6
click at [1353, 593] on div at bounding box center [1354, 606] width 8 height 88
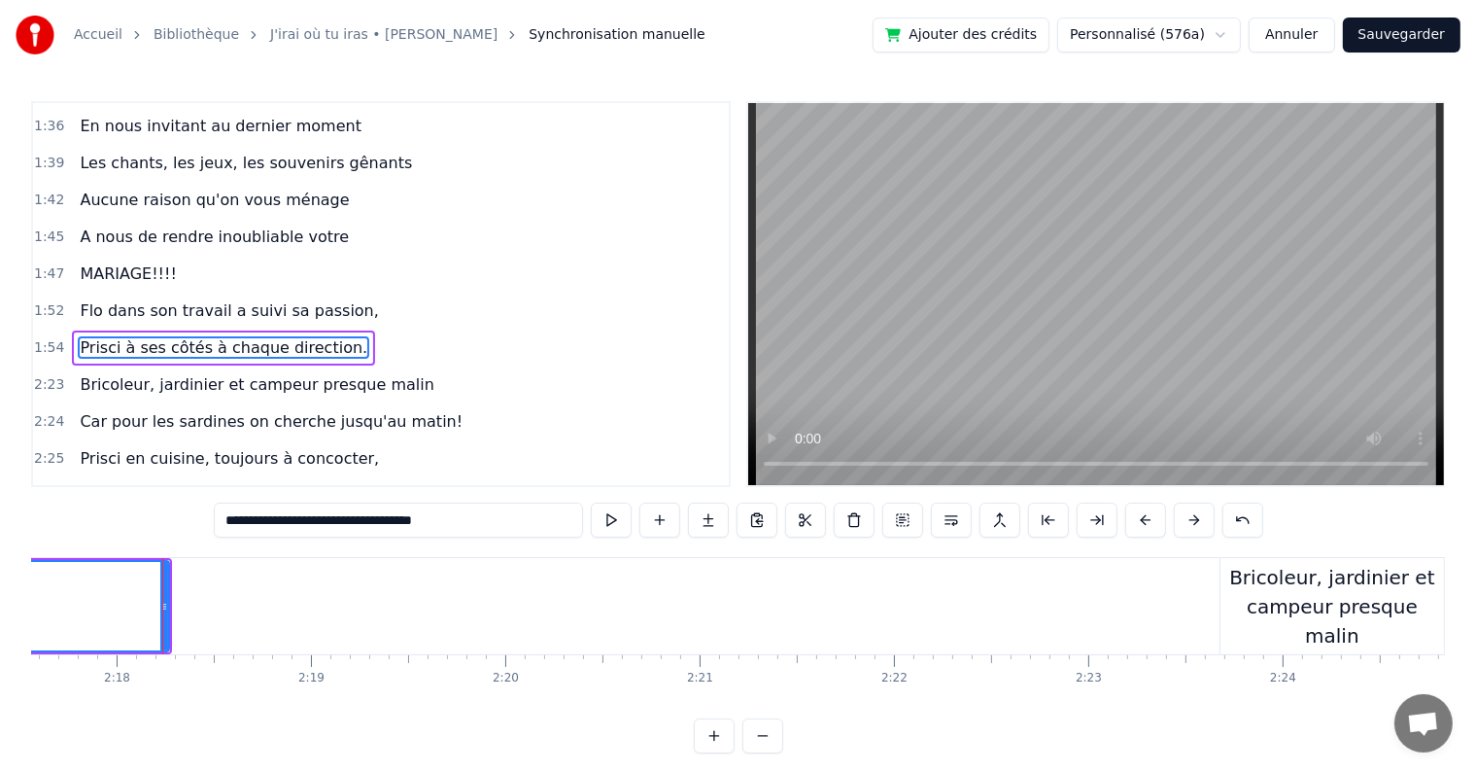
scroll to position [0, 26773]
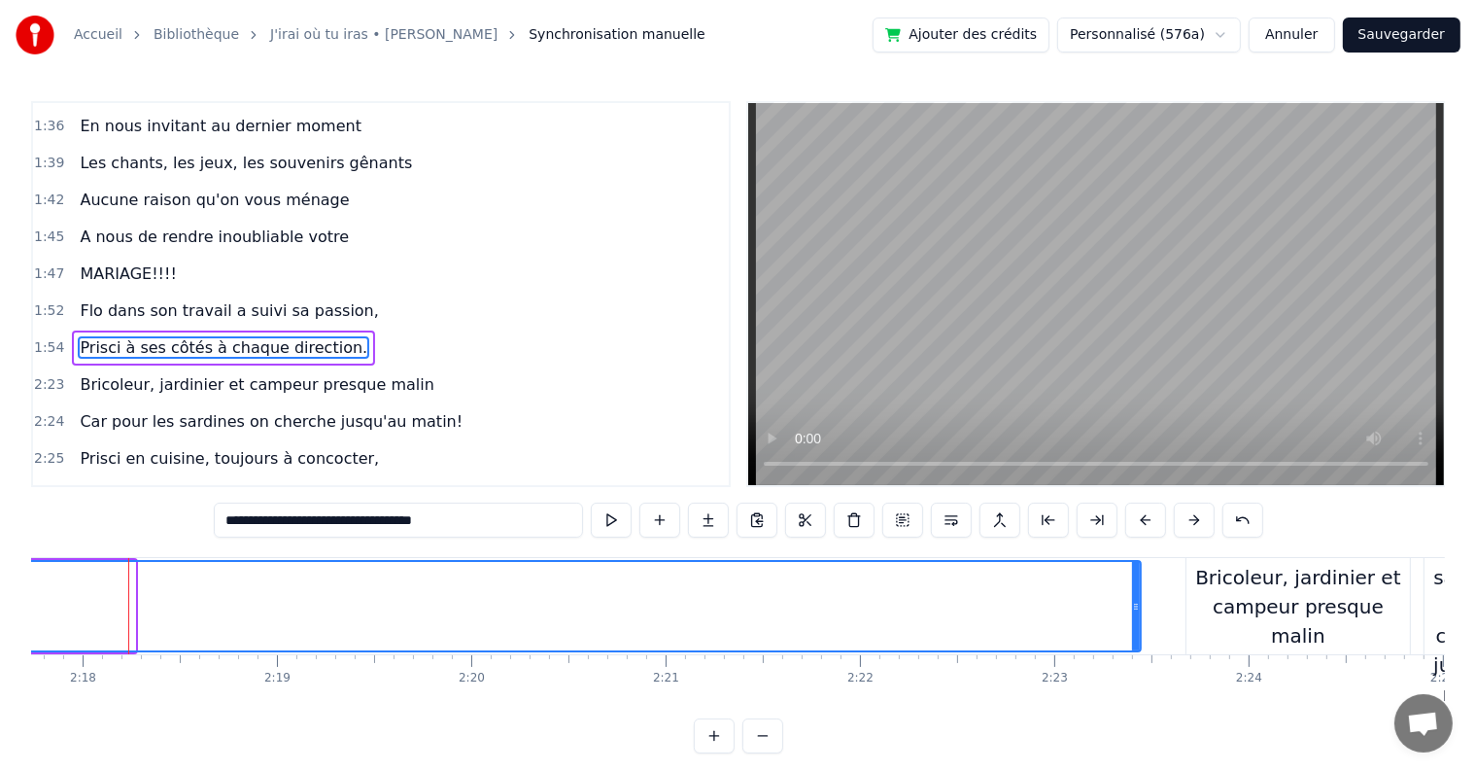
drag, startPoint x: 129, startPoint y: 600, endPoint x: 1135, endPoint y: 604, distance: 1005.9
click at [1135, 604] on icon at bounding box center [1136, 607] width 8 height 16
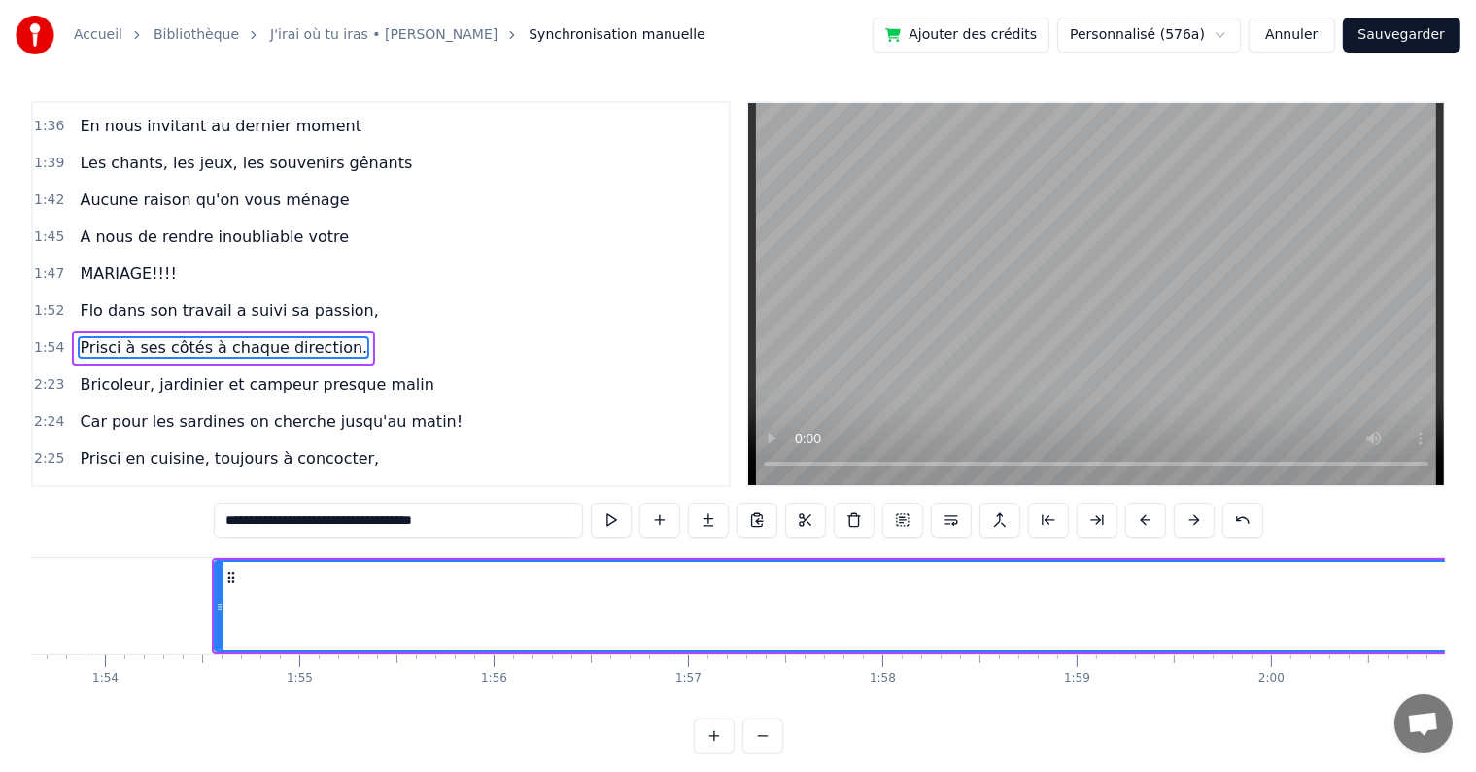
scroll to position [0, 21811]
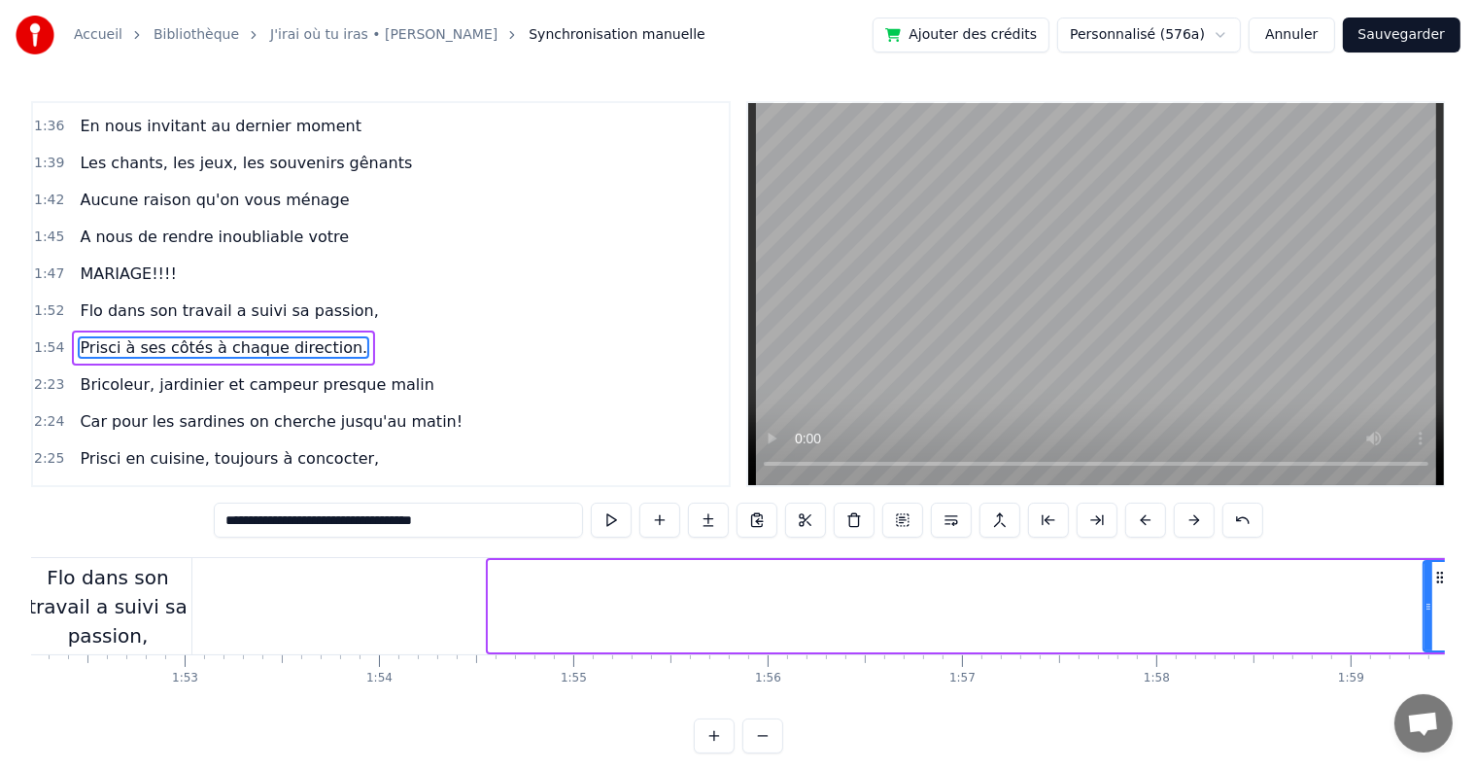
drag, startPoint x: 492, startPoint y: 603, endPoint x: 1427, endPoint y: 583, distance: 935.2
click at [1427, 583] on div at bounding box center [1429, 606] width 8 height 88
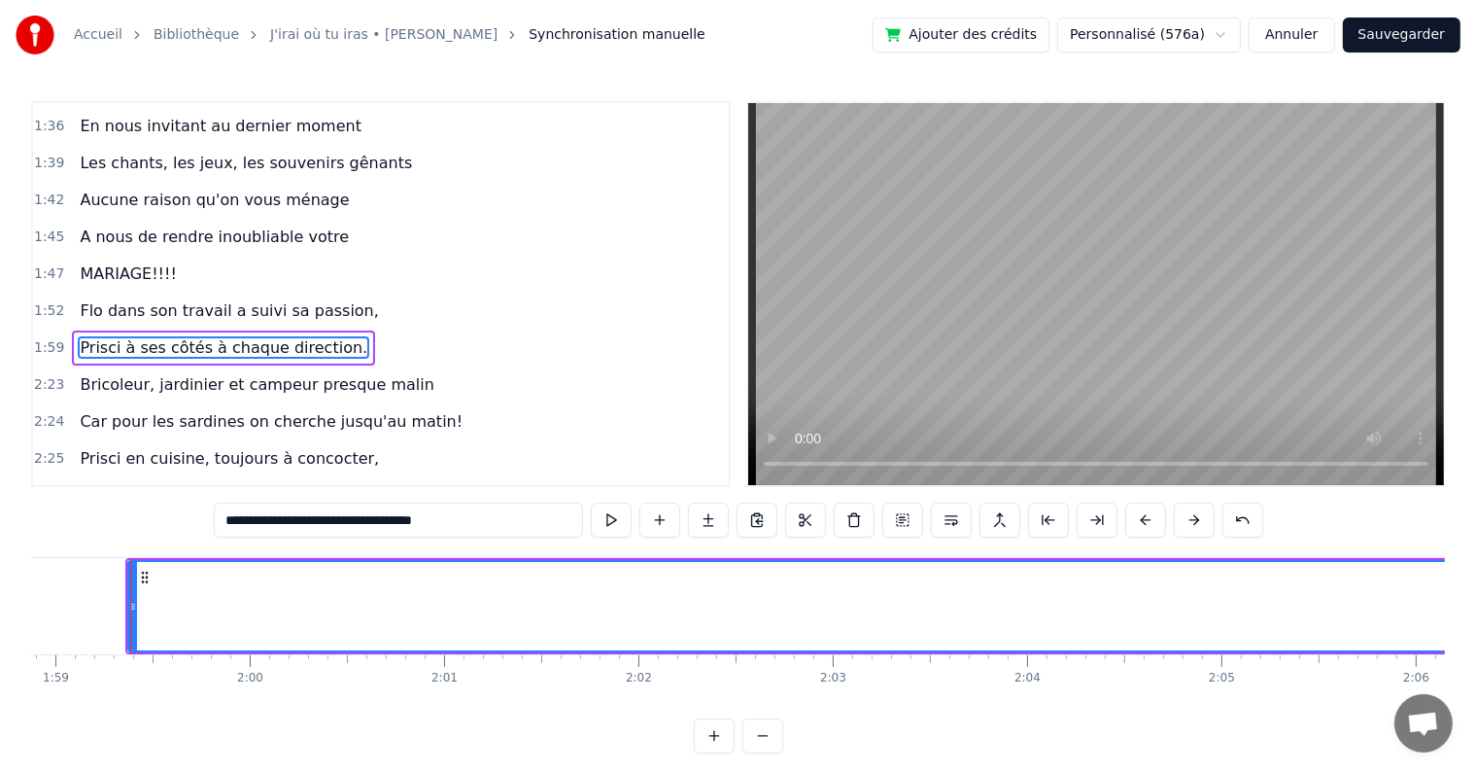
scroll to position [0, 23108]
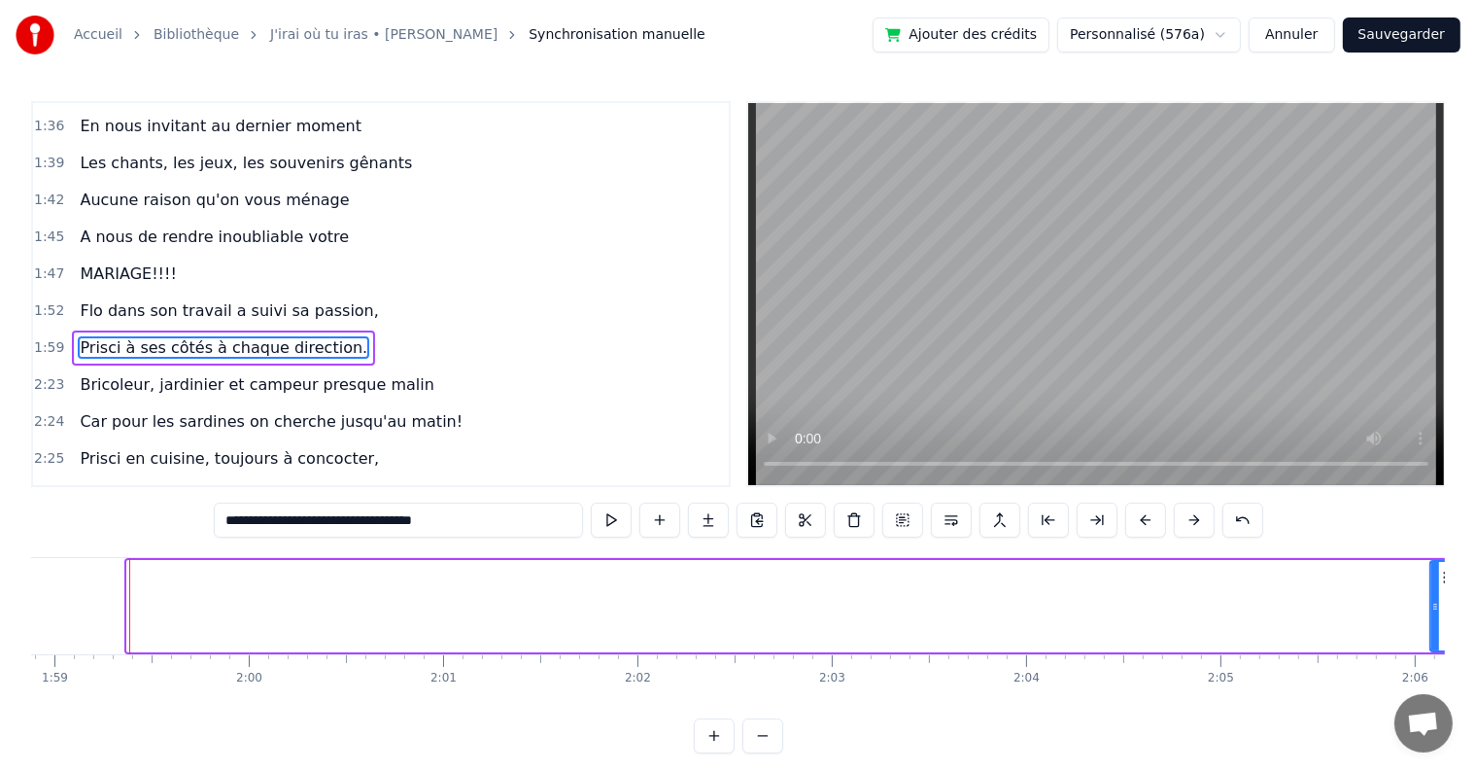
drag, startPoint x: 132, startPoint y: 601, endPoint x: 1435, endPoint y: 614, distance: 1303.4
click at [1435, 614] on div at bounding box center [1436, 606] width 8 height 88
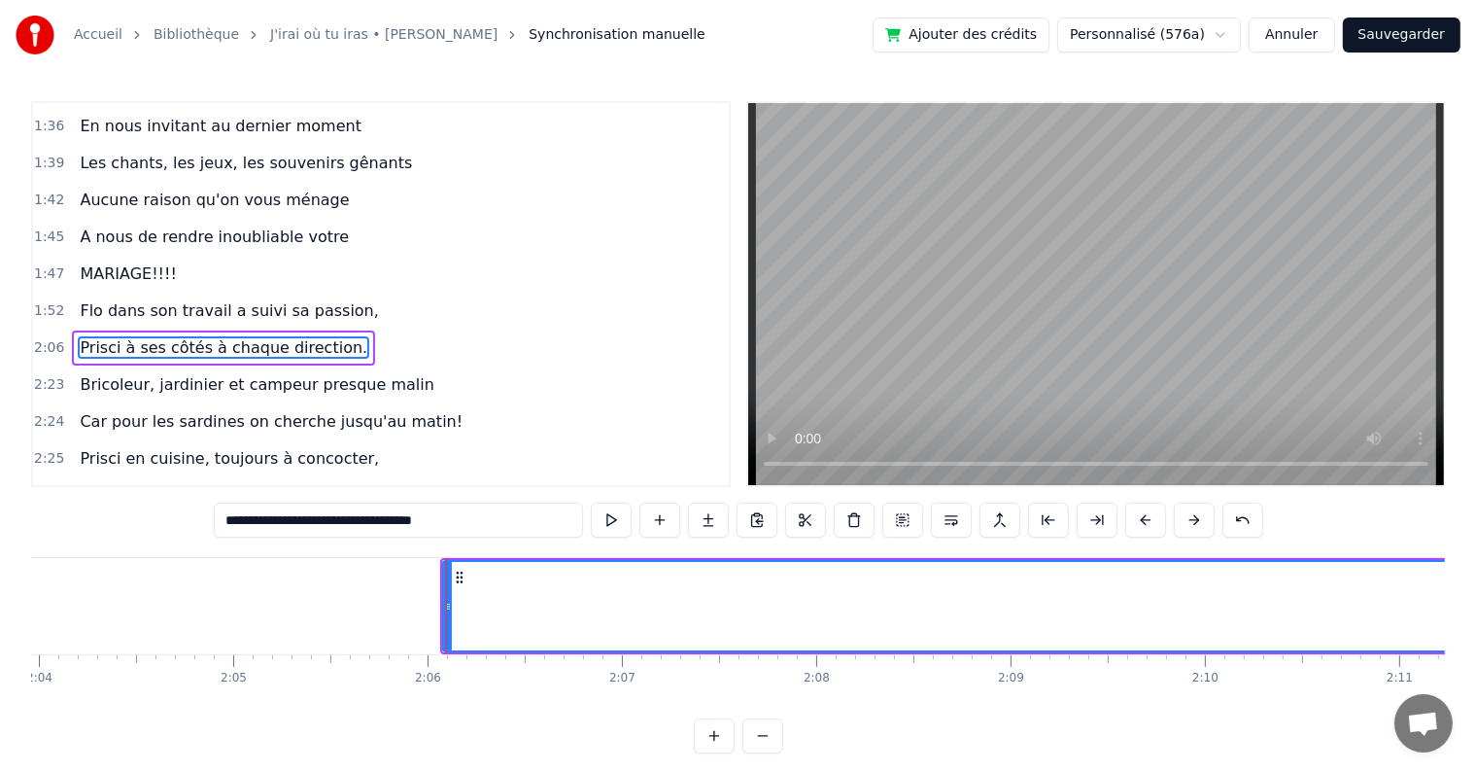
scroll to position [0, 24413]
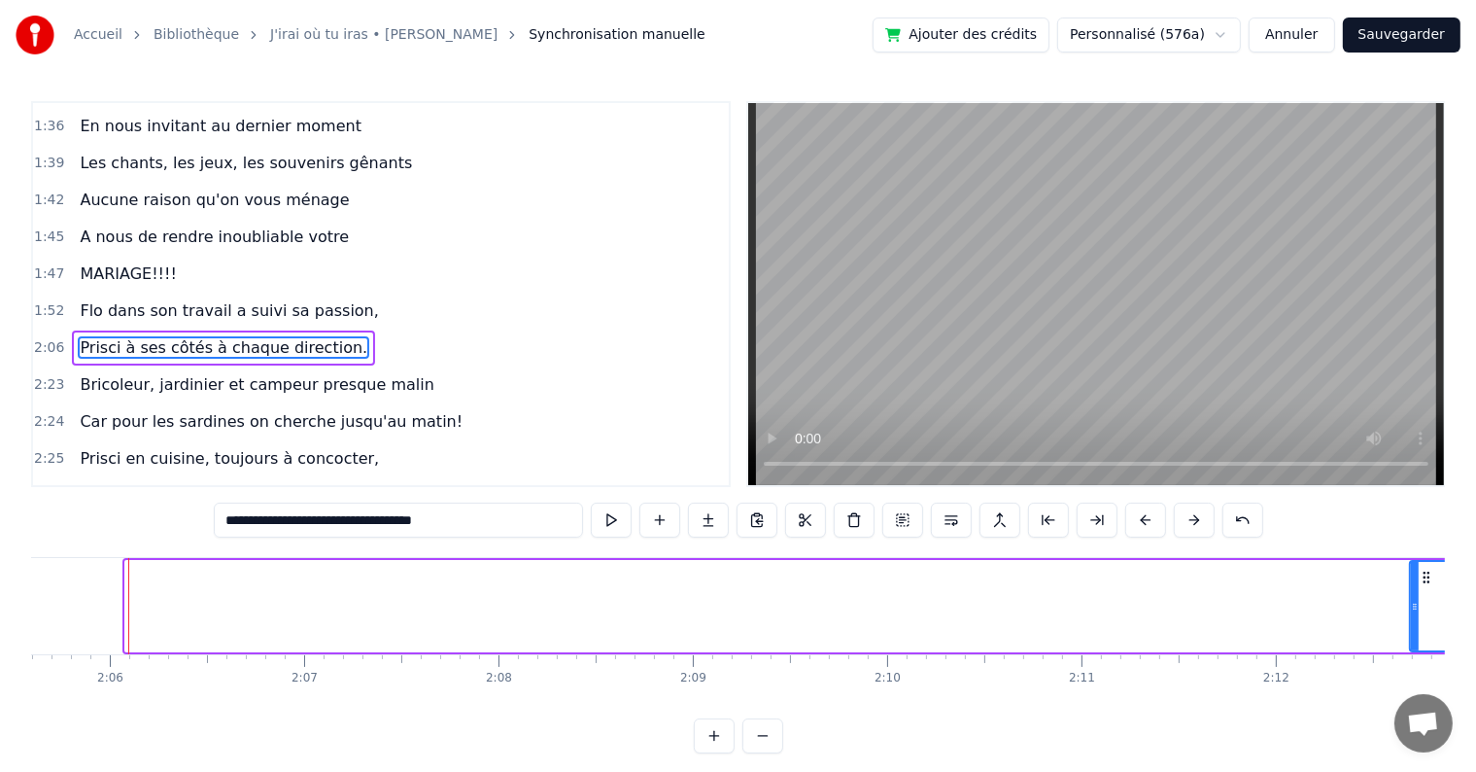
drag, startPoint x: 129, startPoint y: 599, endPoint x: 1414, endPoint y: 606, distance: 1284.9
click at [1414, 606] on icon at bounding box center [1415, 607] width 8 height 16
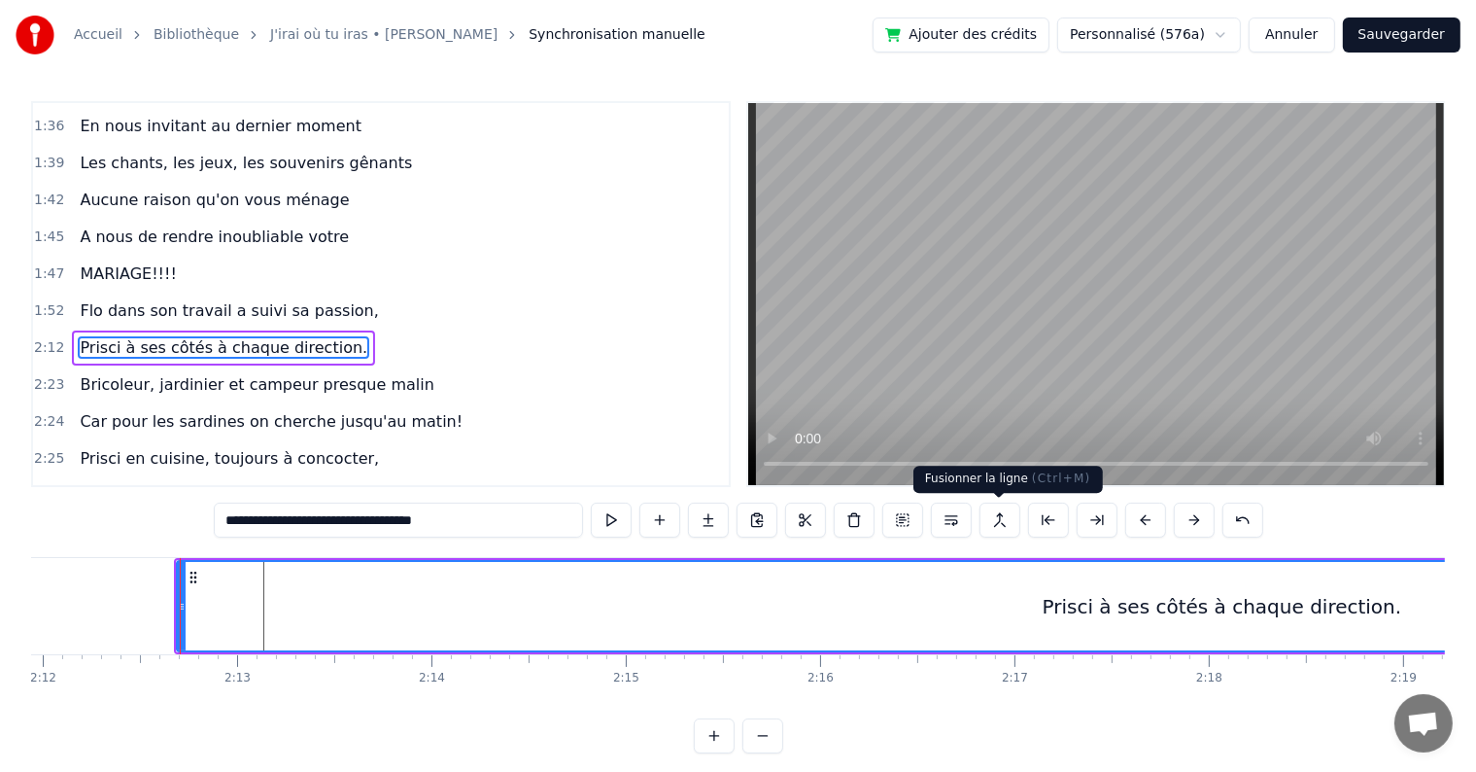
scroll to position [0, 25697]
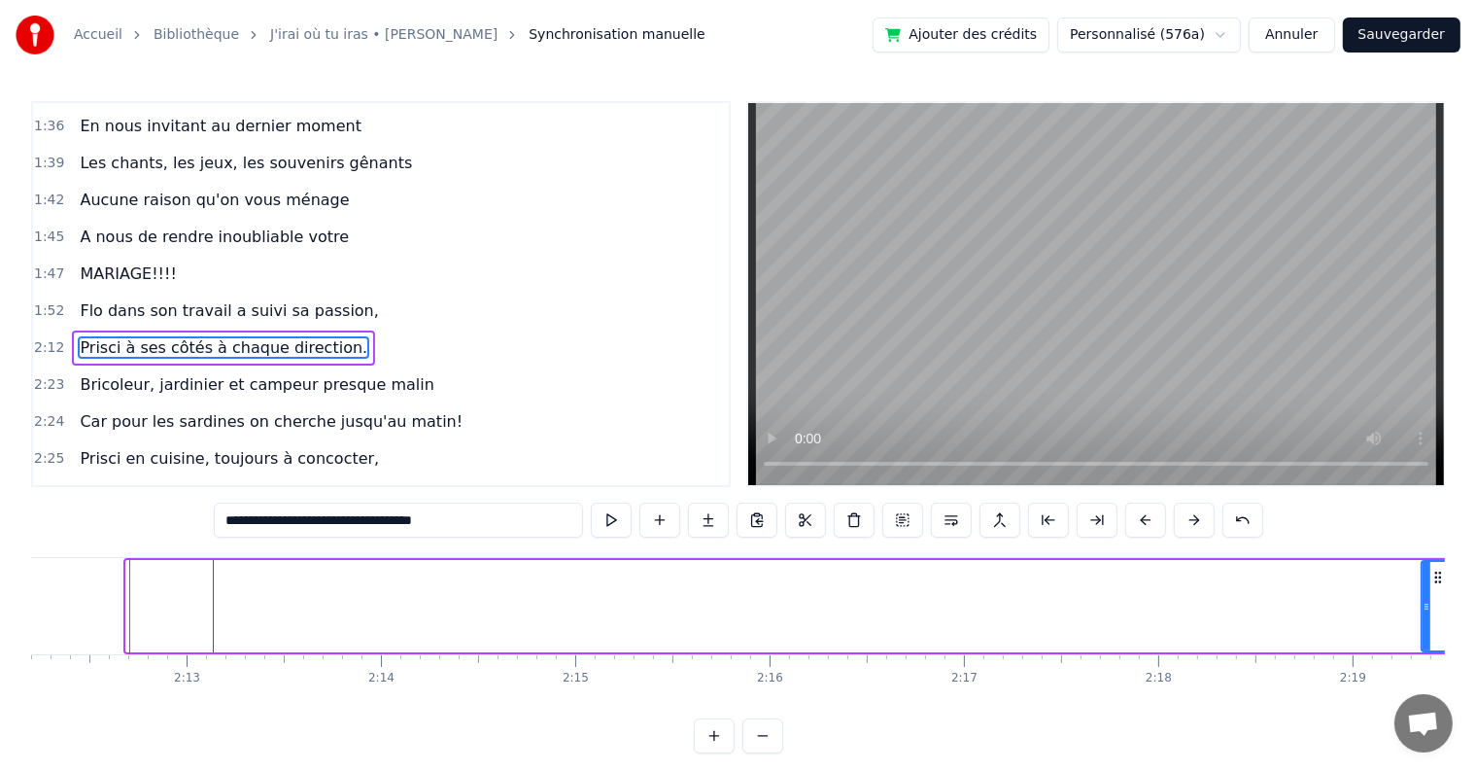
drag, startPoint x: 127, startPoint y: 600, endPoint x: 1423, endPoint y: 630, distance: 1295.9
click at [1423, 630] on div at bounding box center [1427, 606] width 8 height 88
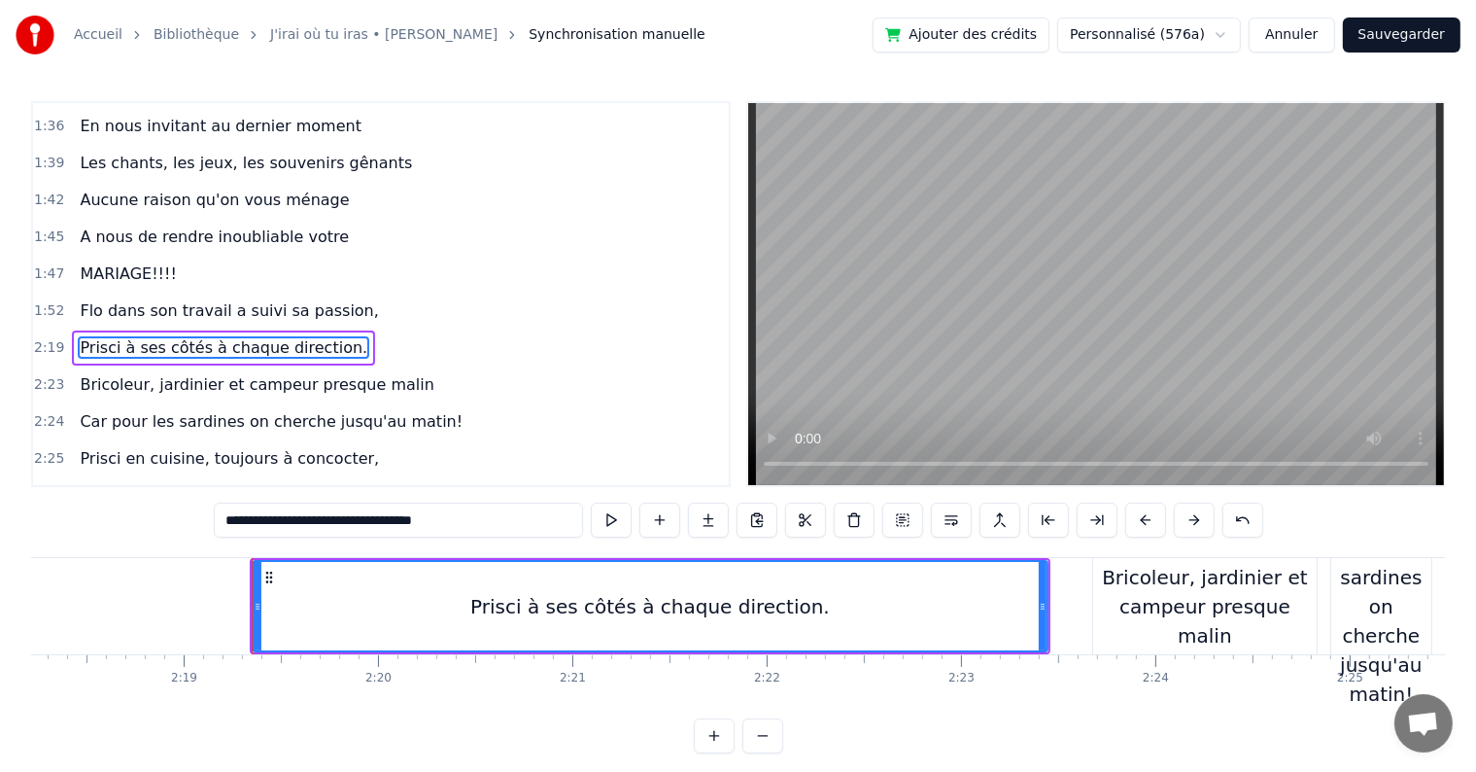
scroll to position [0, 26989]
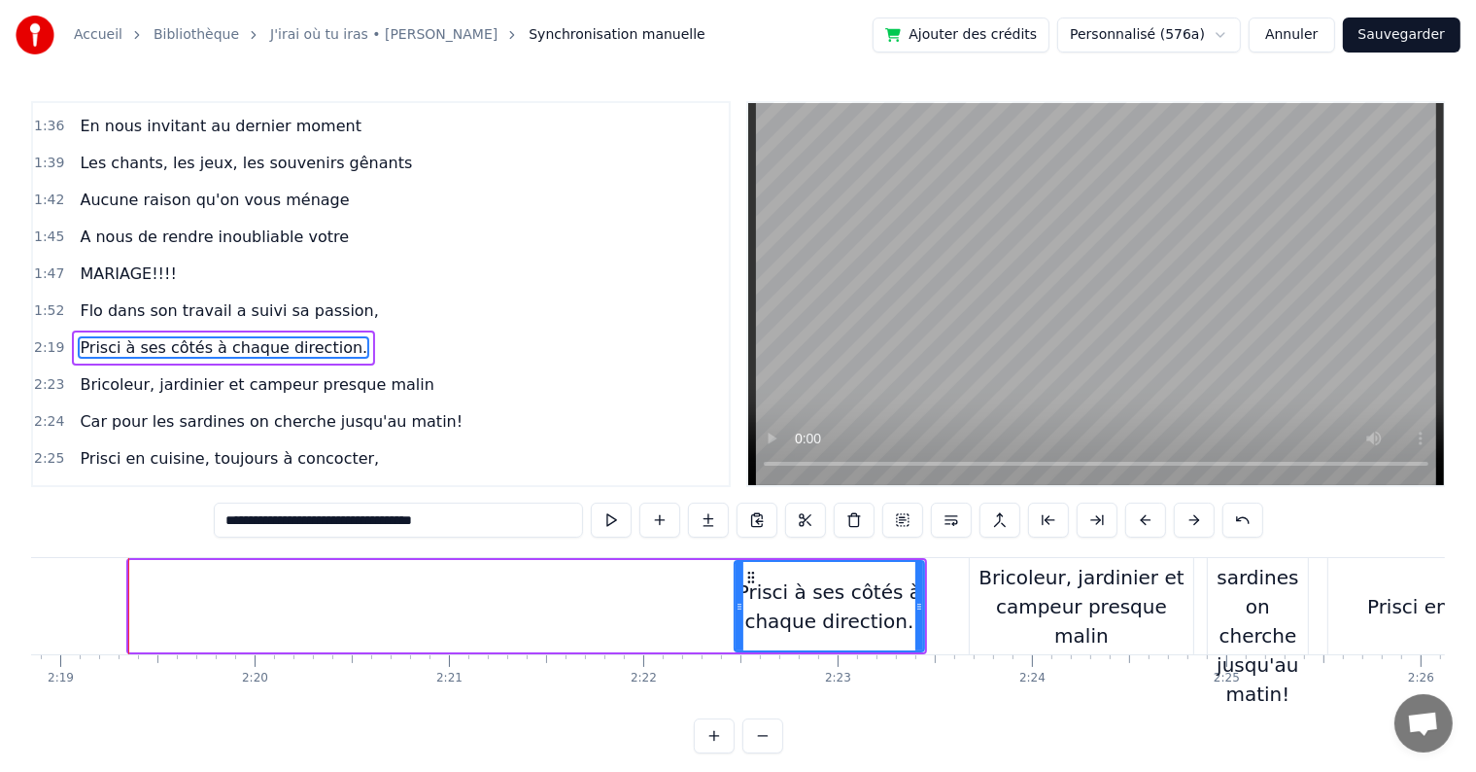
drag, startPoint x: 133, startPoint y: 603, endPoint x: 739, endPoint y: 680, distance: 610.5
click at [739, 680] on div "C’est au lycée que tout commence Flo et [PERSON_NAME] vivent encore leur romanc…" at bounding box center [738, 630] width 1414 height 146
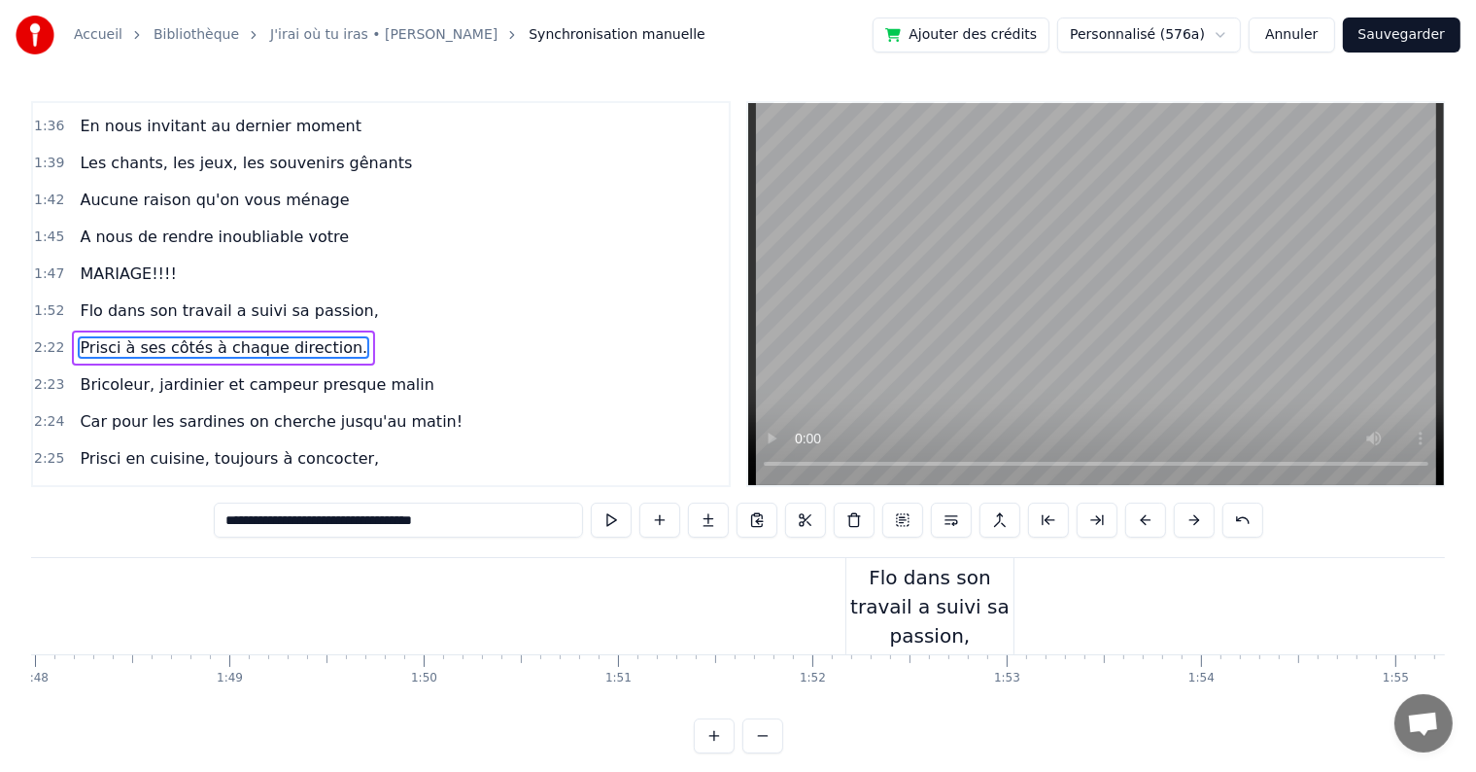
scroll to position [0, 21240]
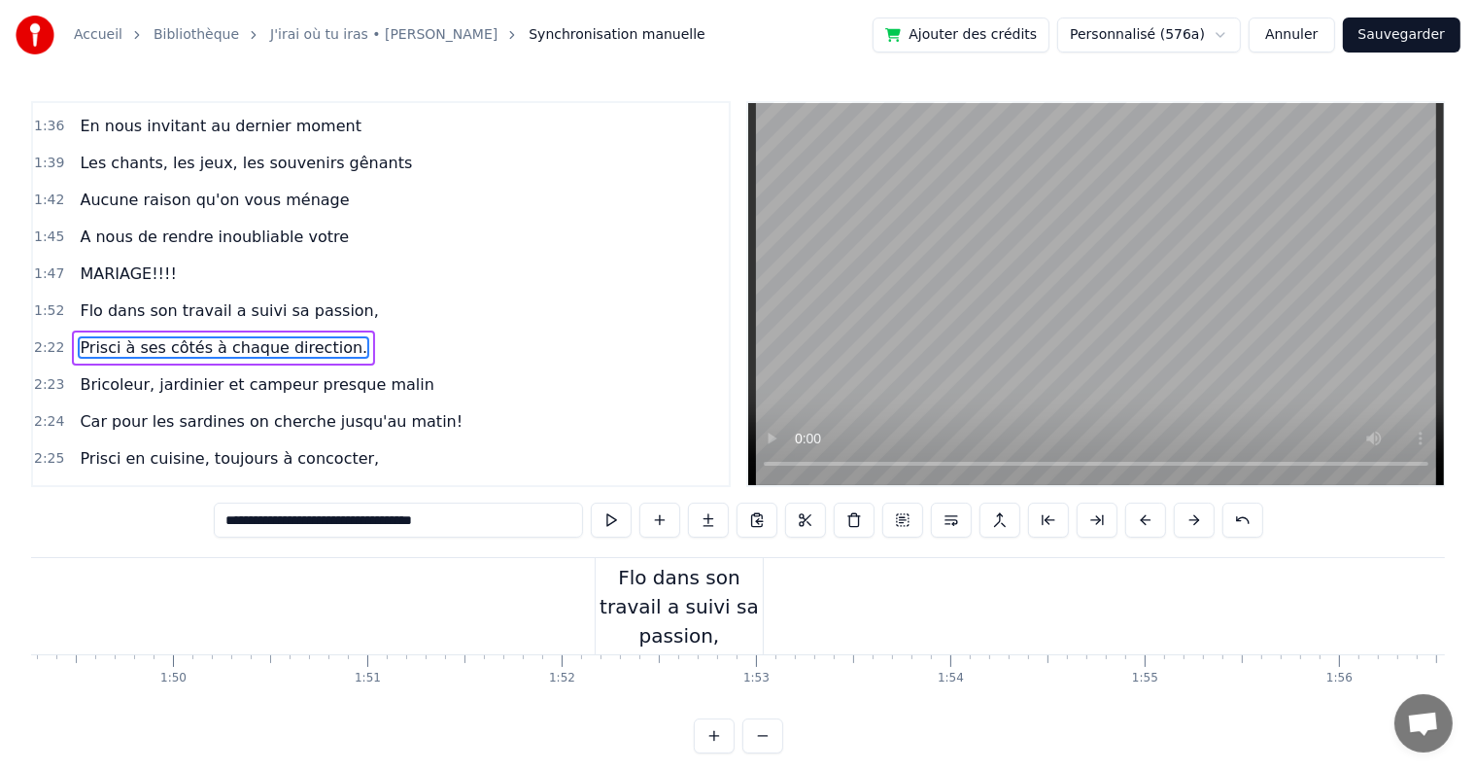
click at [739, 618] on div "Flo dans son travail a suivi sa passion," at bounding box center [679, 606] width 167 height 87
type input "**********"
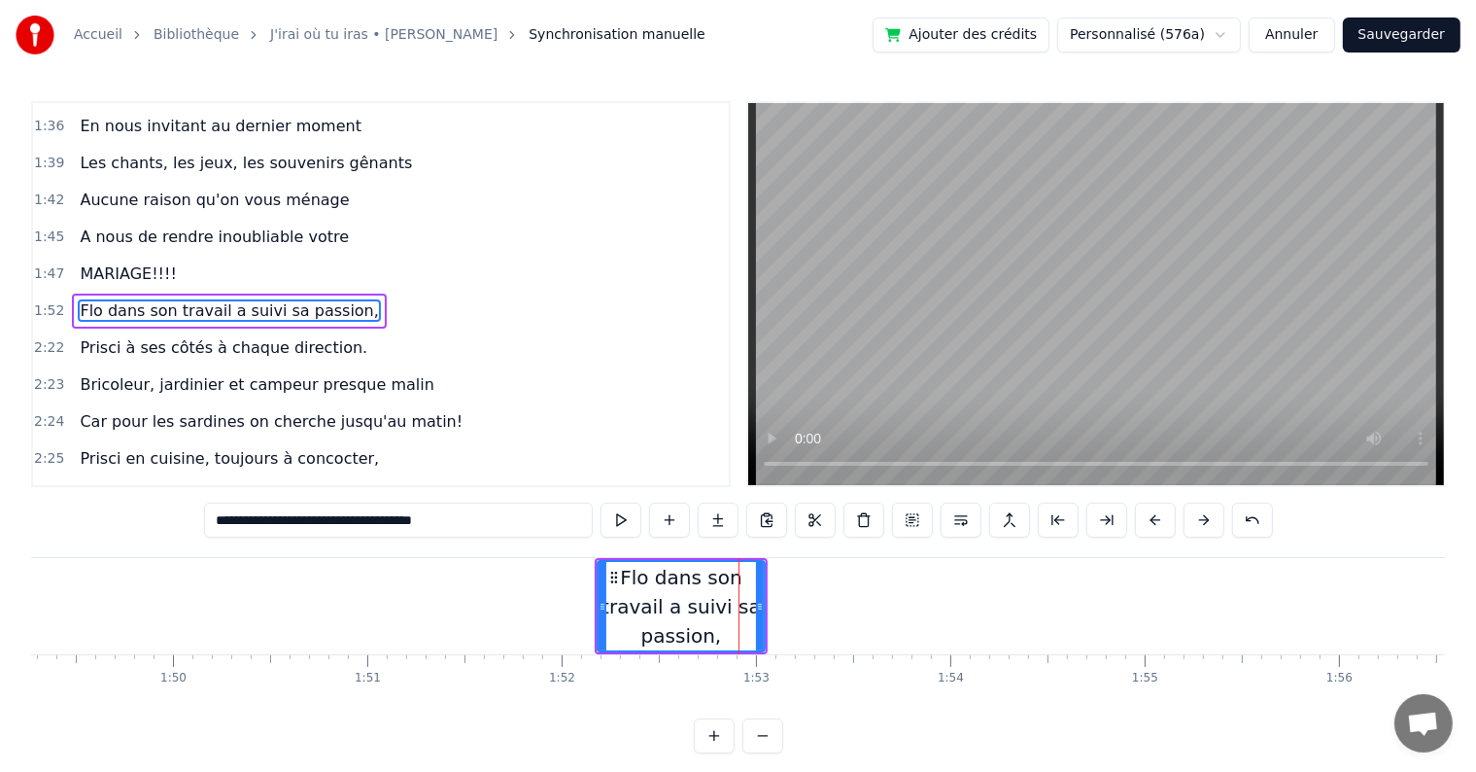
scroll to position [1400, 0]
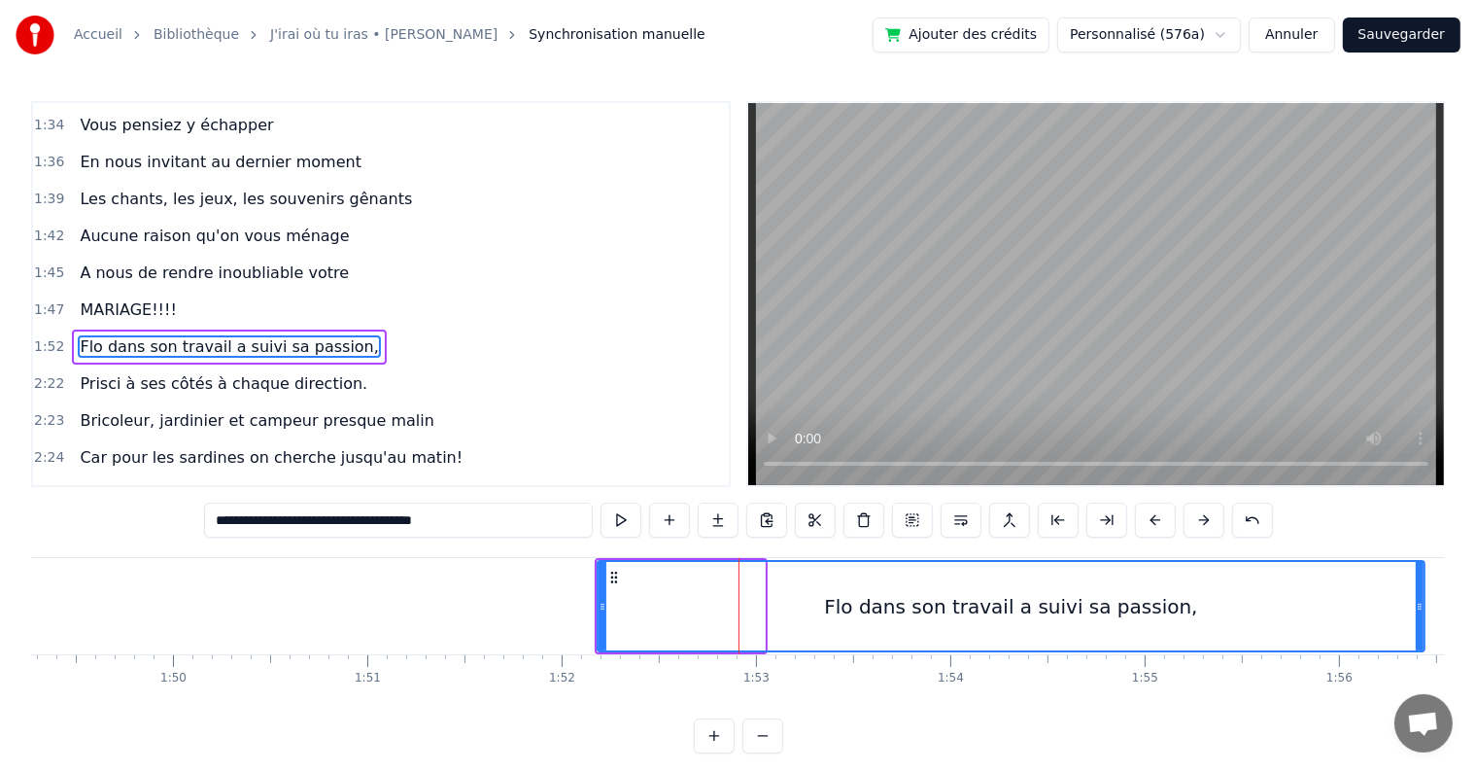
drag, startPoint x: 758, startPoint y: 614, endPoint x: 1418, endPoint y: 600, distance: 660.1
click at [1418, 600] on div at bounding box center [1420, 606] width 8 height 88
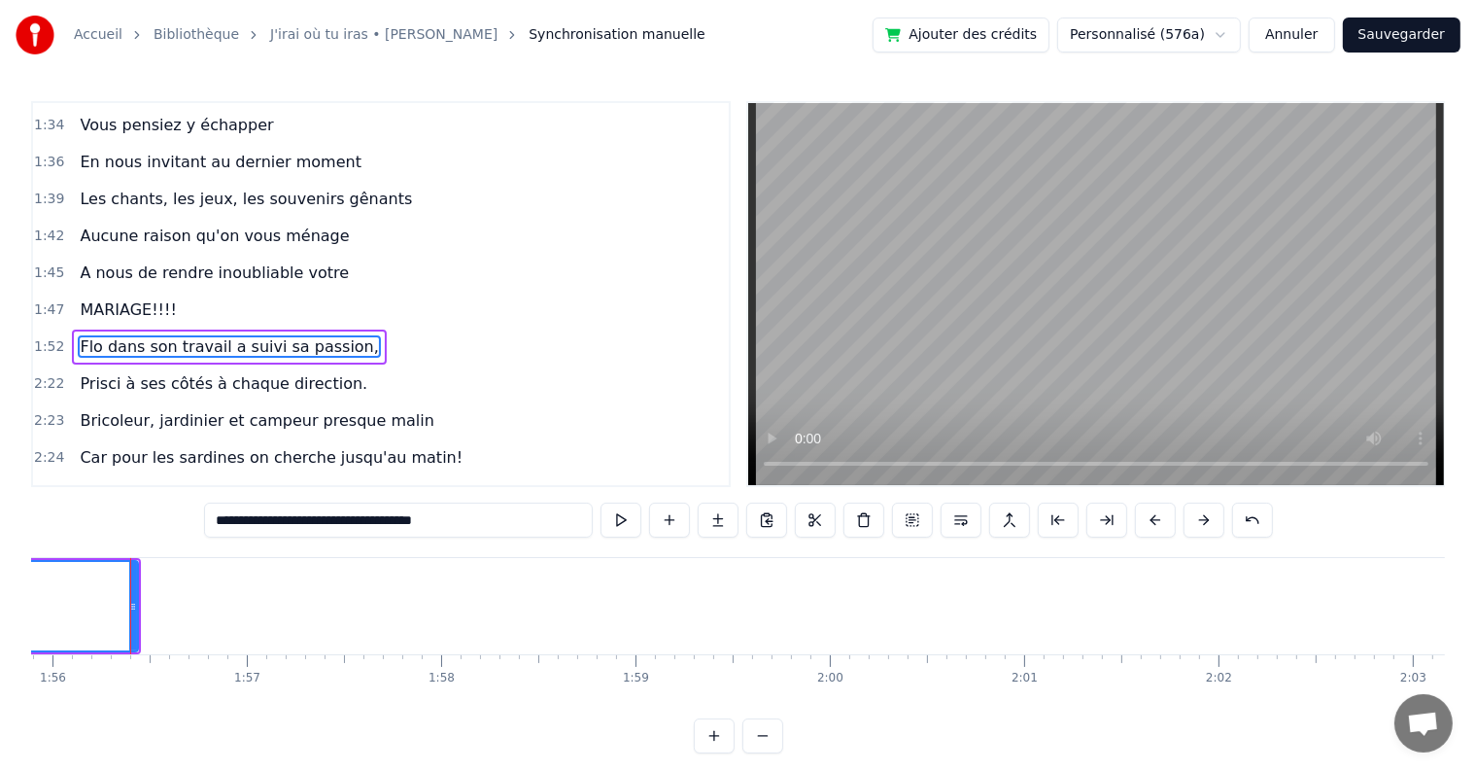
scroll to position [0, 22527]
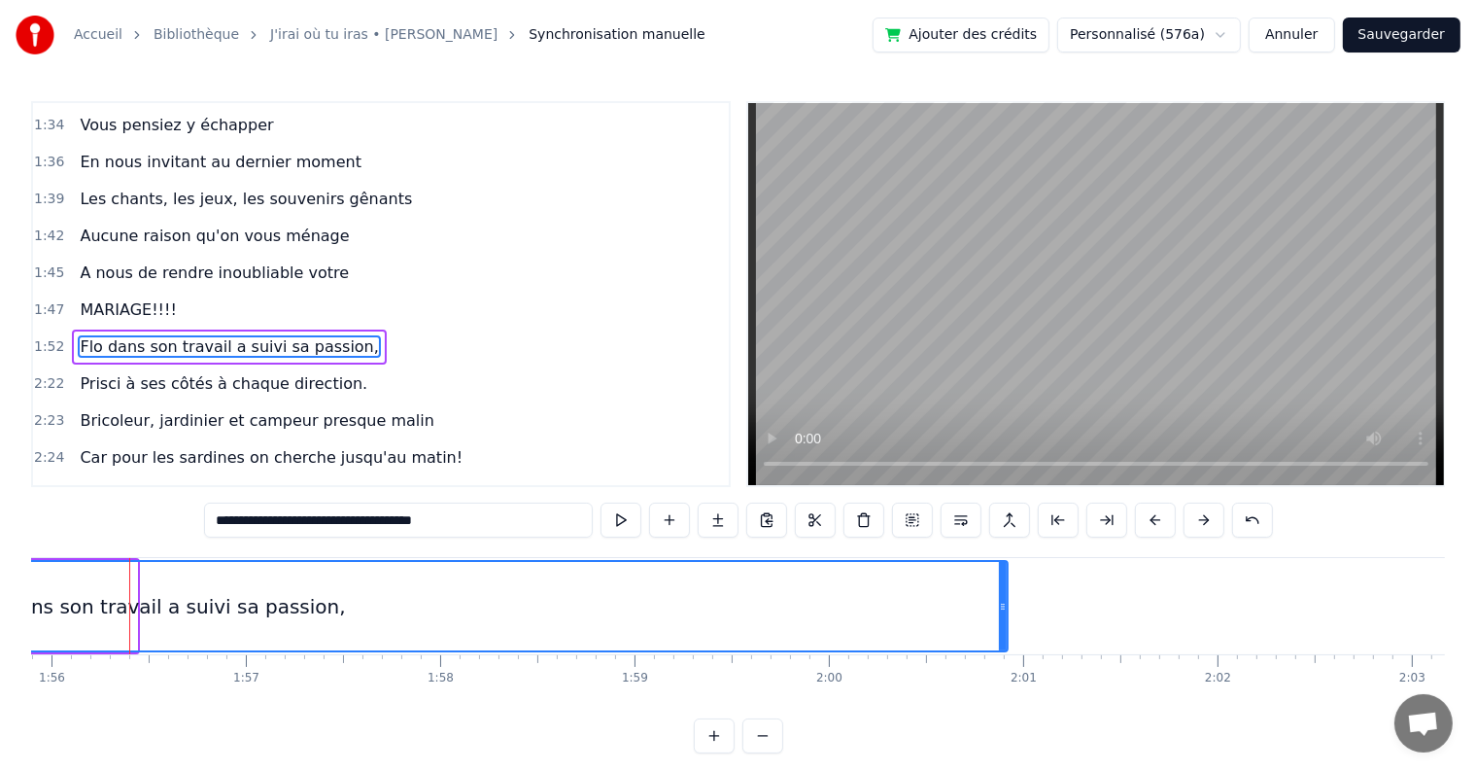
drag, startPoint x: 131, startPoint y: 604, endPoint x: 1002, endPoint y: 586, distance: 871.0
click at [1002, 586] on div at bounding box center [1003, 606] width 8 height 88
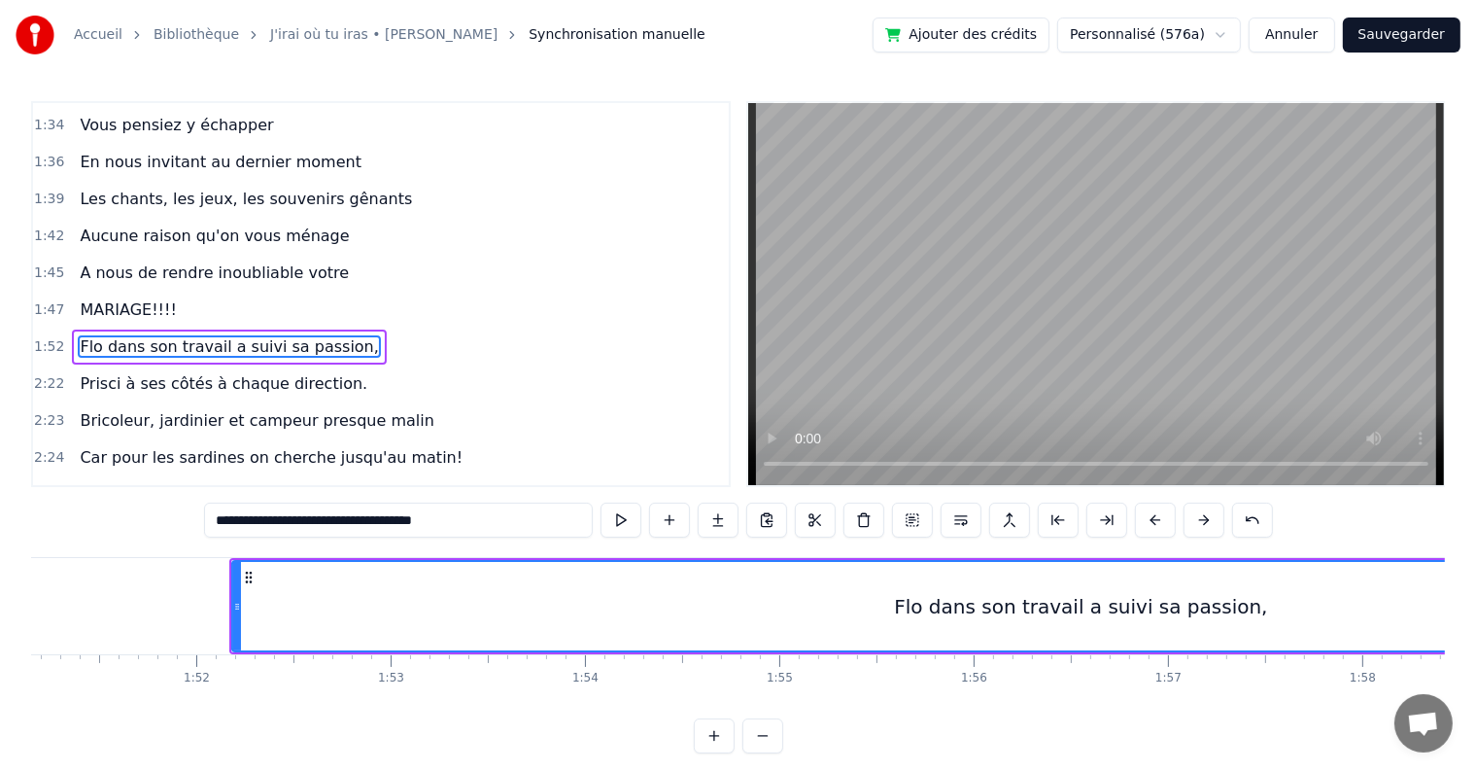
scroll to position [0, 21331]
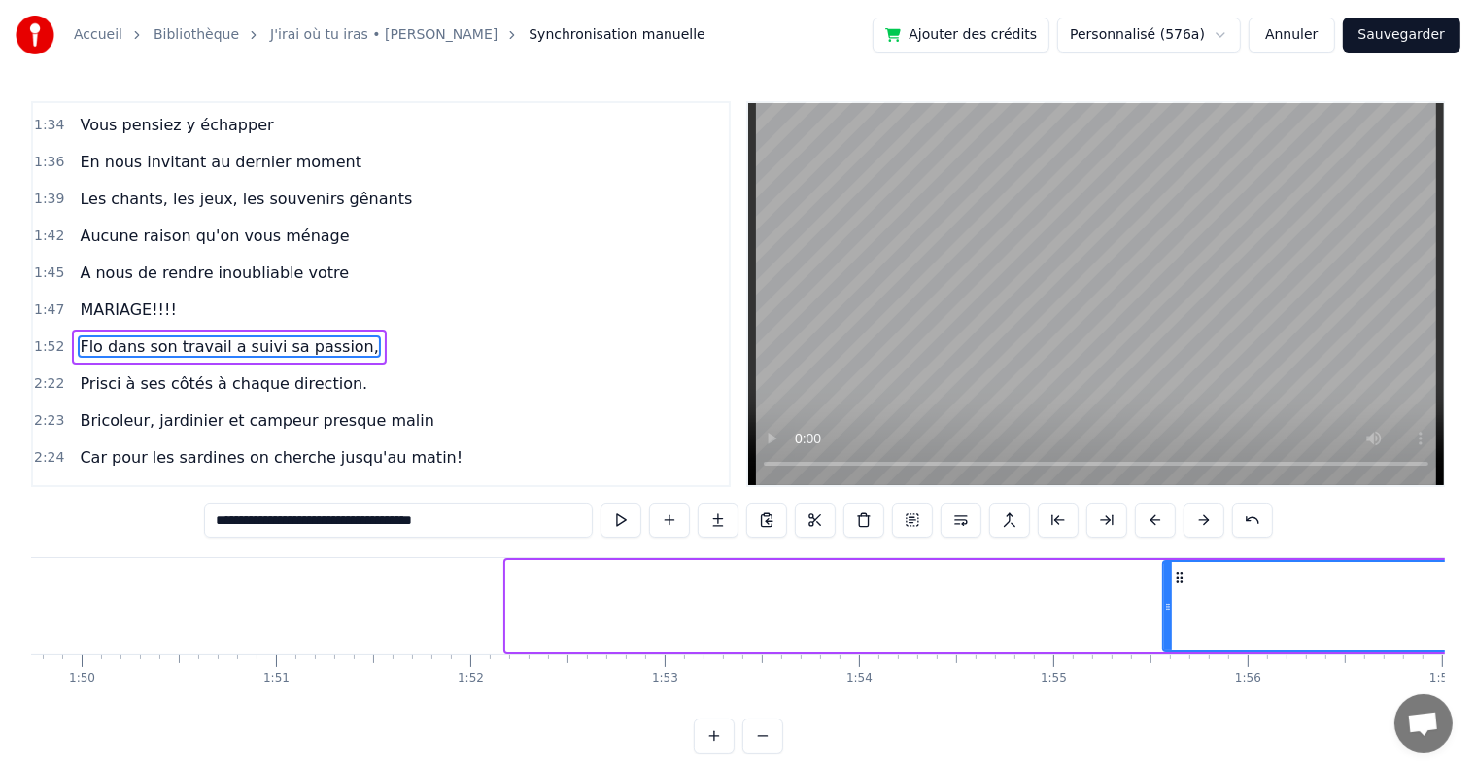
drag, startPoint x: 509, startPoint y: 611, endPoint x: 1166, endPoint y: 599, distance: 657.1
click at [1166, 599] on icon at bounding box center [1168, 607] width 8 height 16
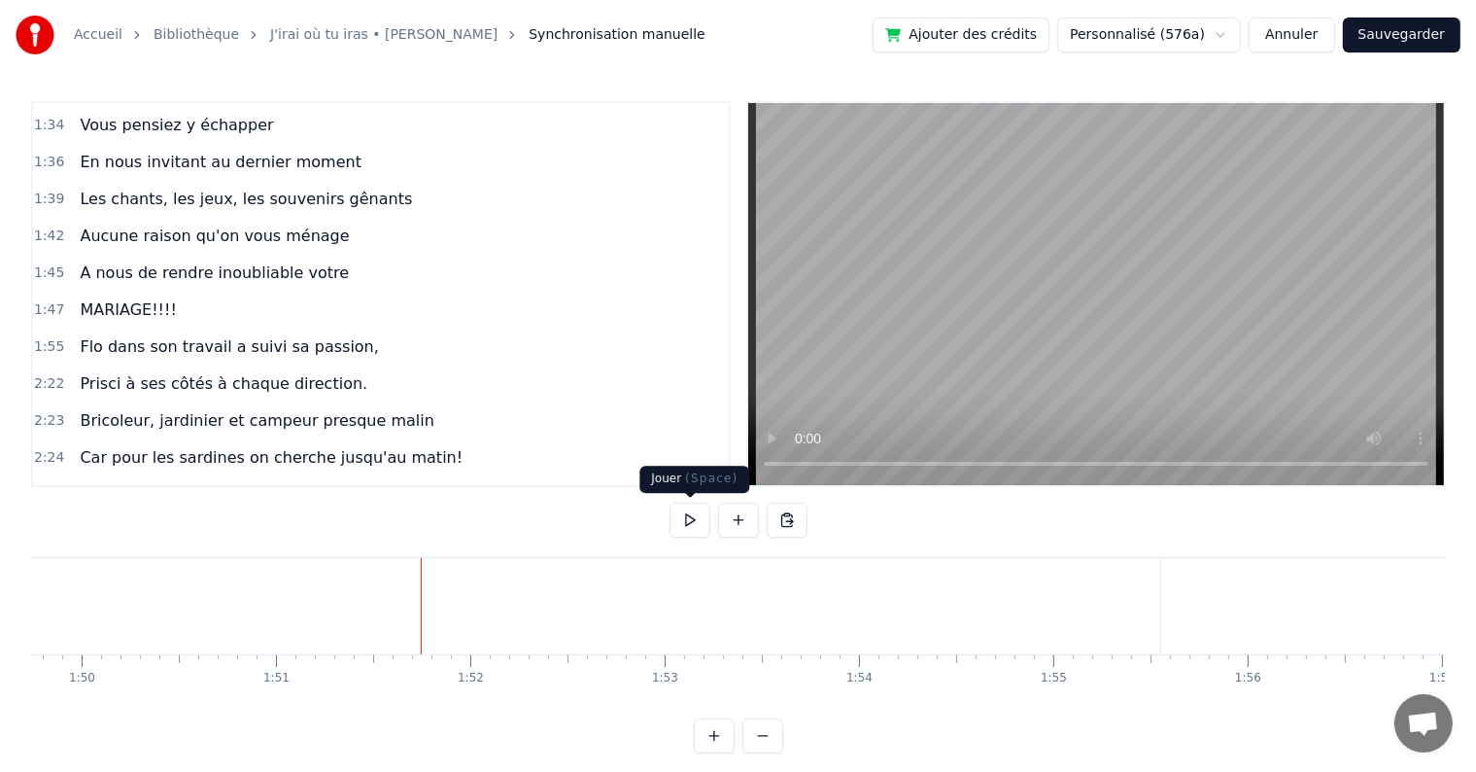
click at [698, 526] on button at bounding box center [690, 519] width 41 height 35
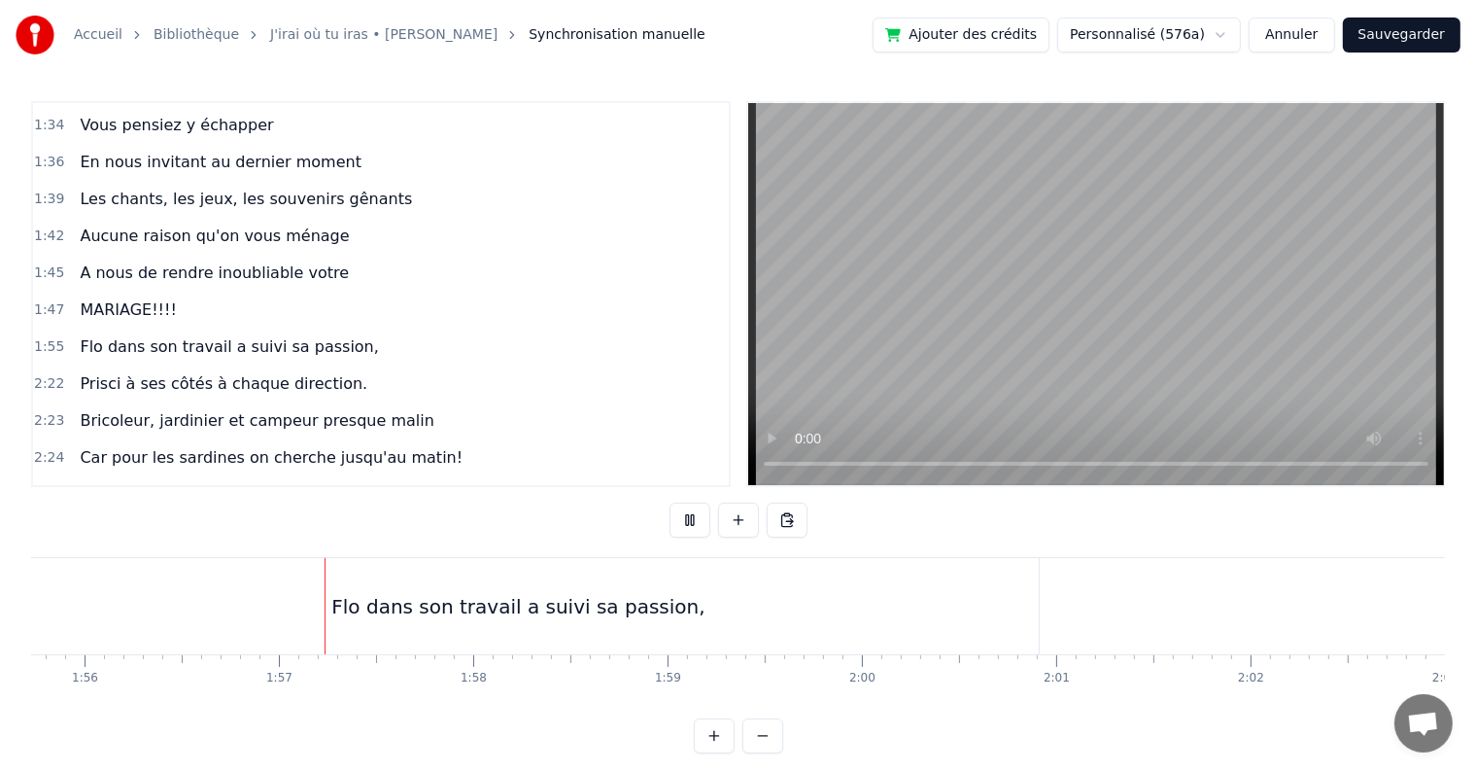
scroll to position [0, 22571]
click at [691, 521] on button at bounding box center [690, 519] width 41 height 35
click at [414, 601] on div "Flo dans son travail a suivi sa passion," at bounding box center [441, 606] width 373 height 29
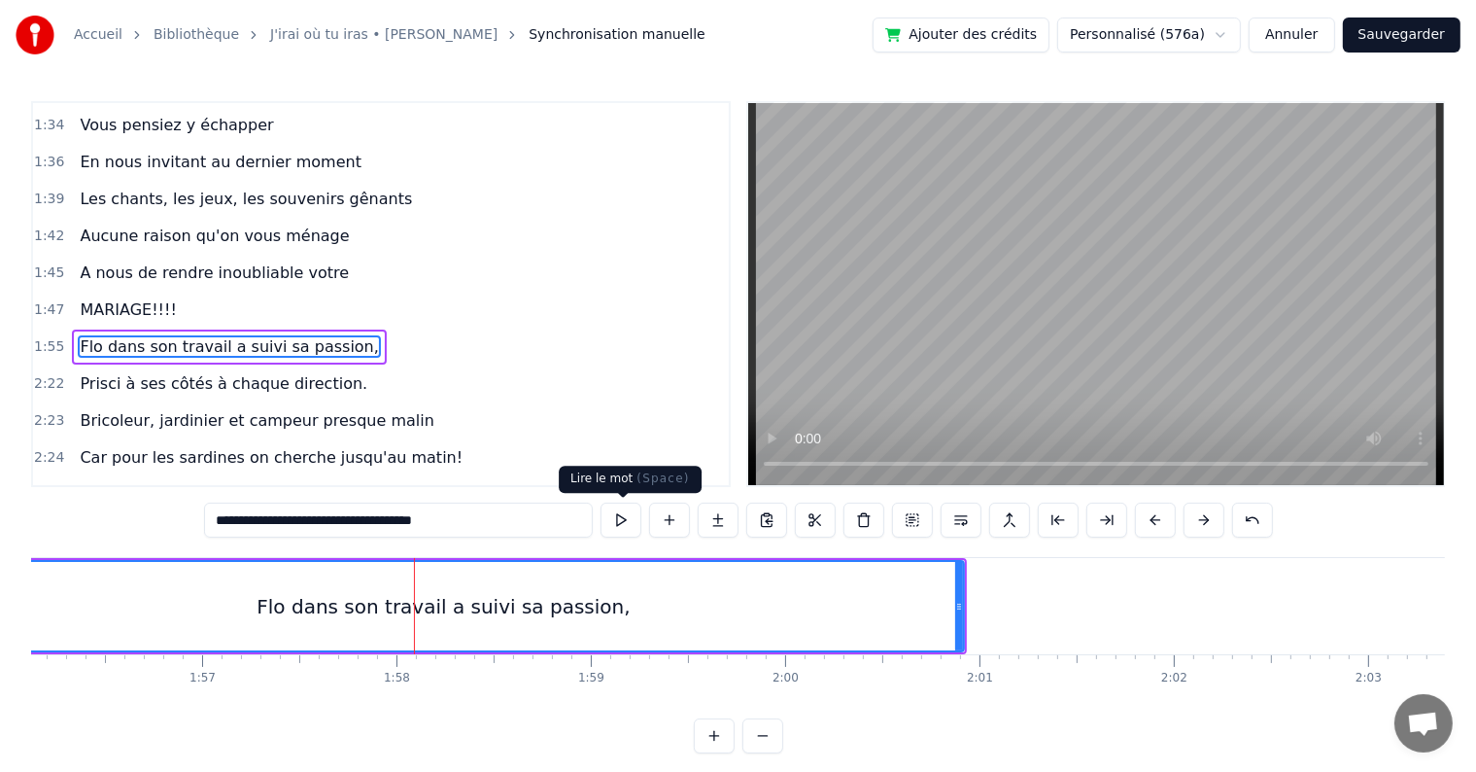
click at [635, 526] on button at bounding box center [621, 519] width 41 height 35
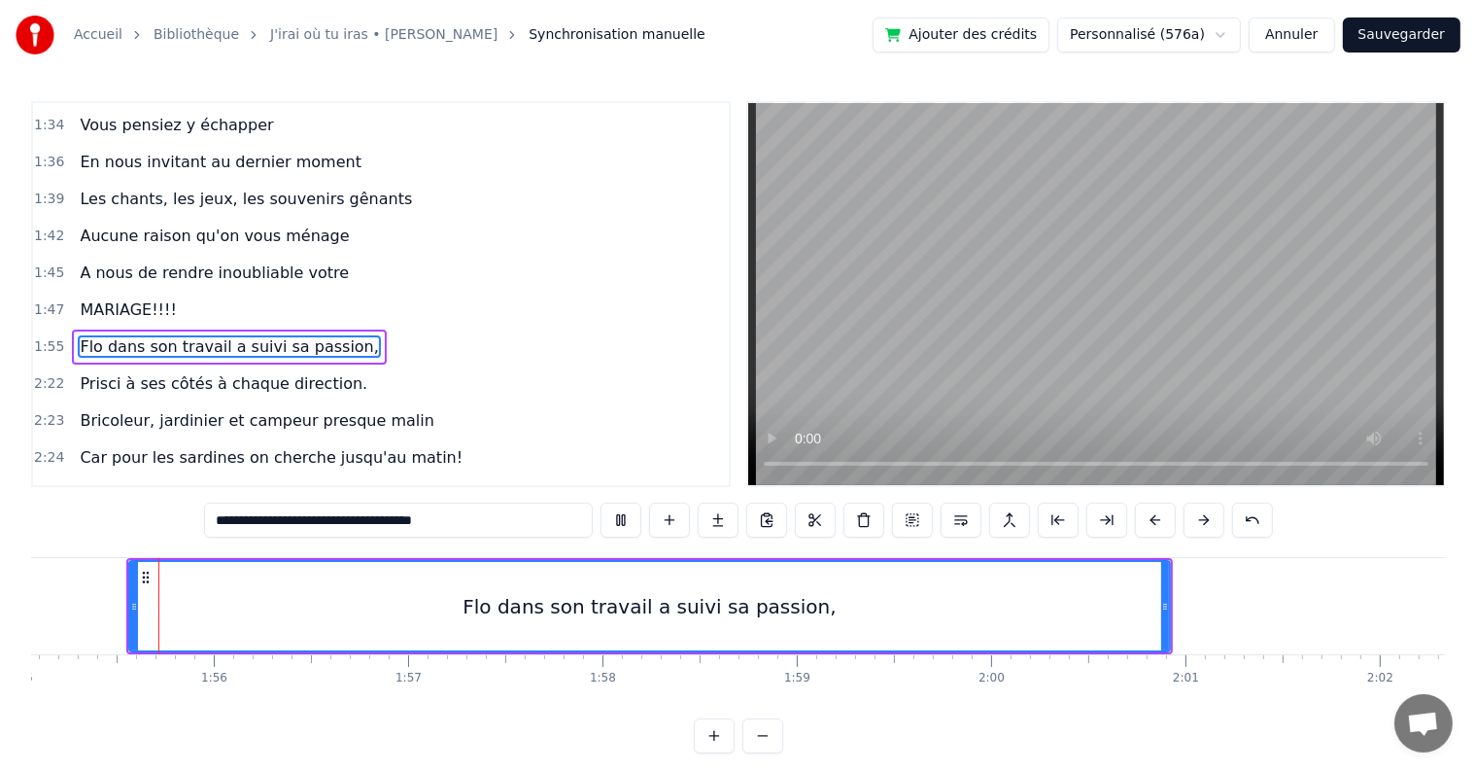
scroll to position [0, 22362]
click at [618, 519] on button at bounding box center [621, 519] width 41 height 35
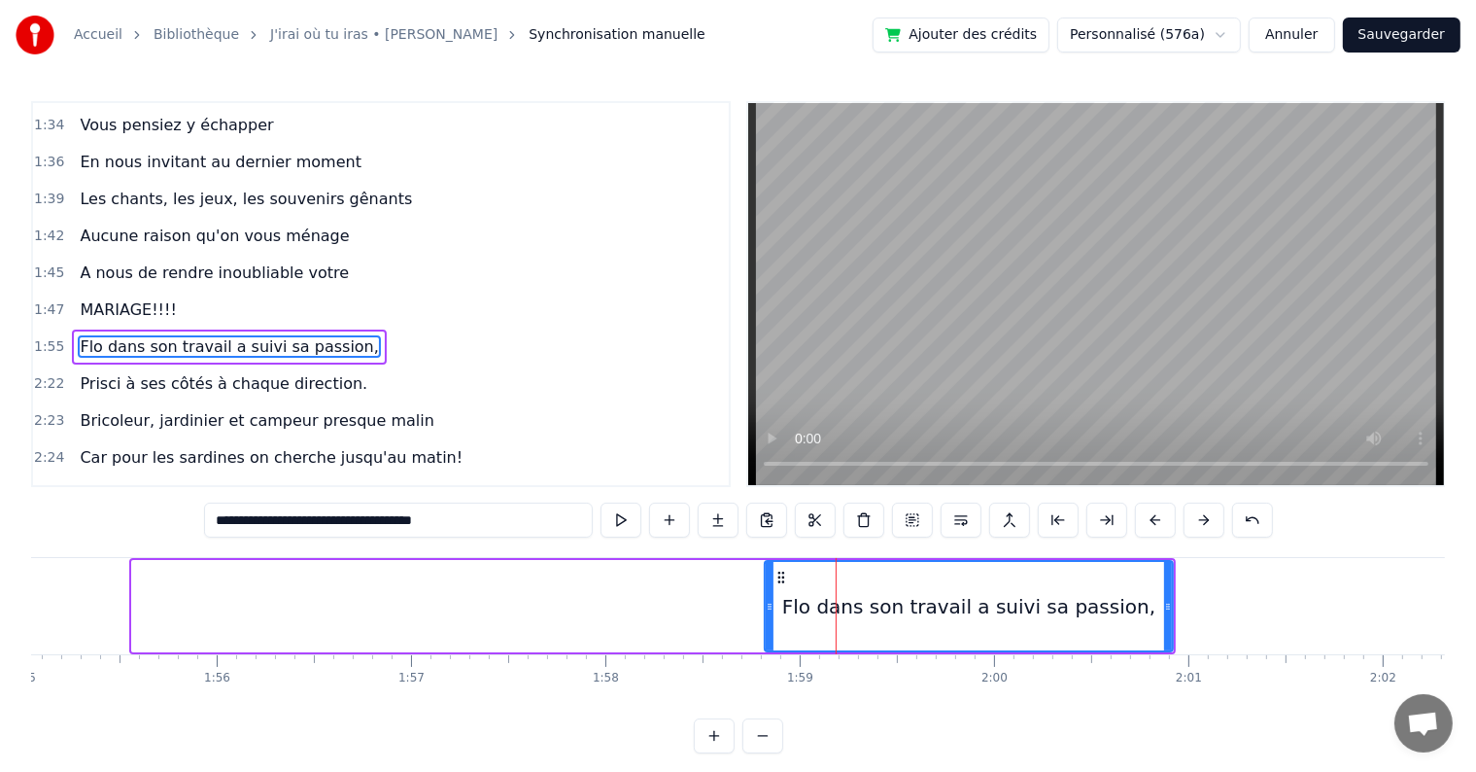
drag, startPoint x: 133, startPoint y: 607, endPoint x: 766, endPoint y: 602, distance: 632.7
click at [766, 602] on icon at bounding box center [770, 607] width 8 height 16
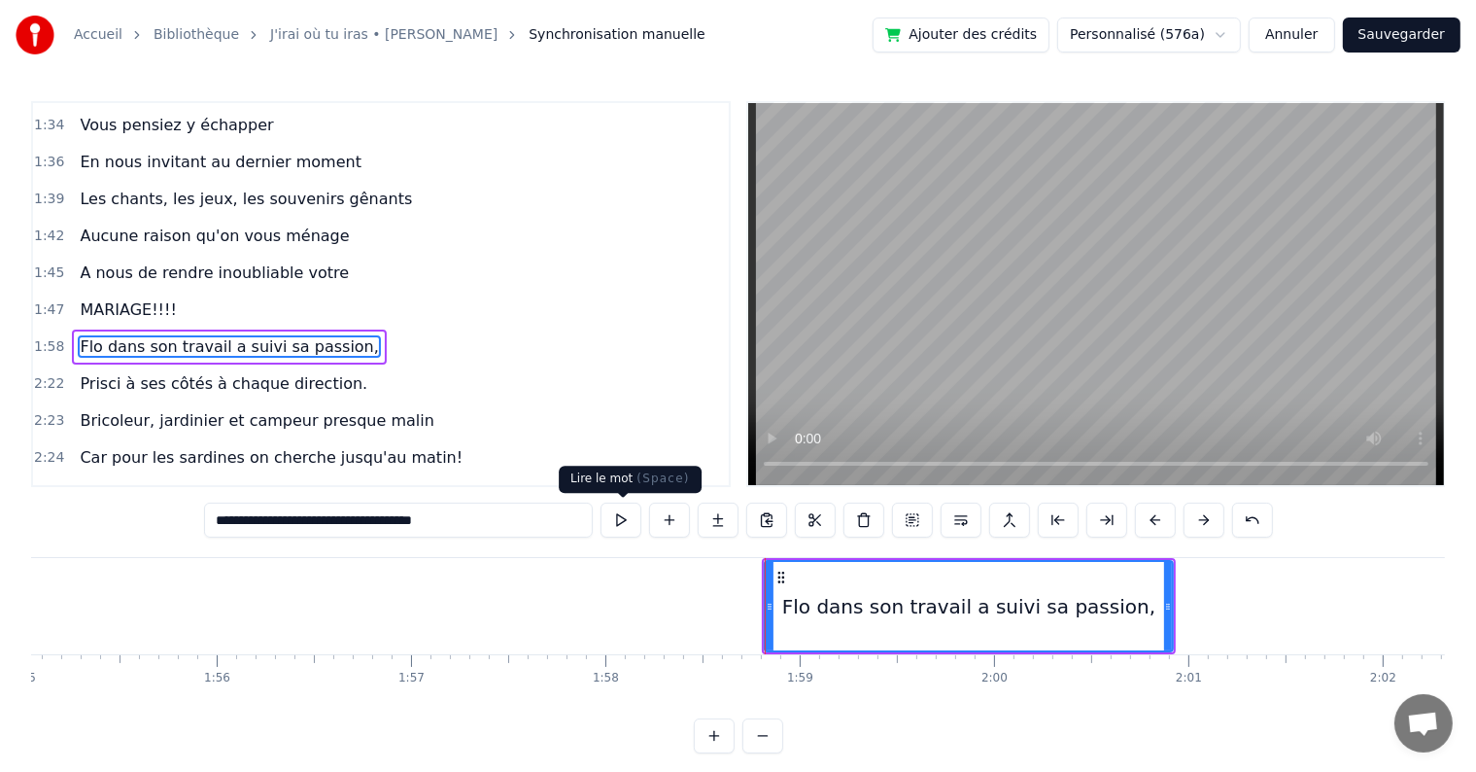
click at [614, 521] on button at bounding box center [621, 519] width 41 height 35
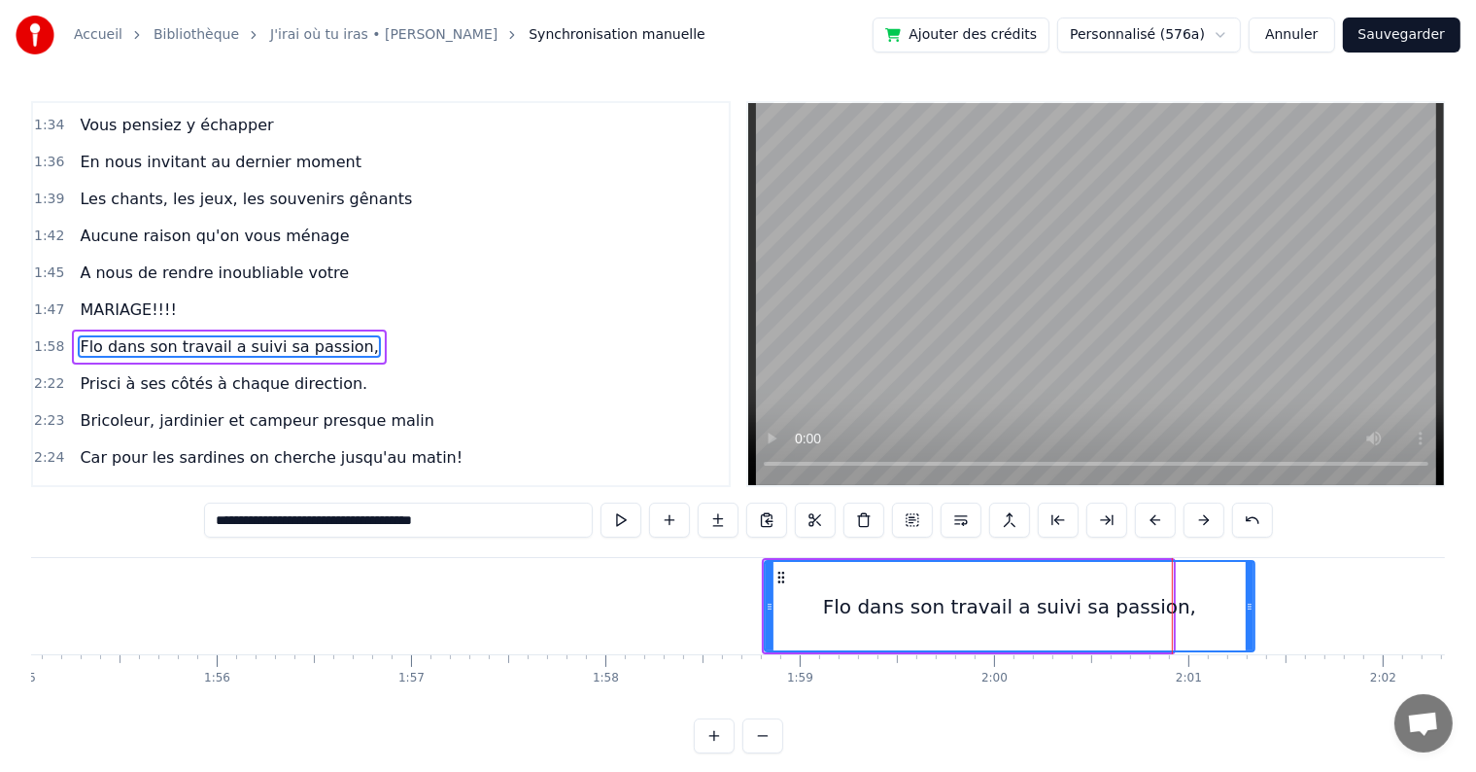
drag, startPoint x: 1167, startPoint y: 606, endPoint x: 1249, endPoint y: 609, distance: 81.7
click at [1249, 609] on icon at bounding box center [1250, 607] width 8 height 16
click at [629, 518] on button at bounding box center [621, 519] width 41 height 35
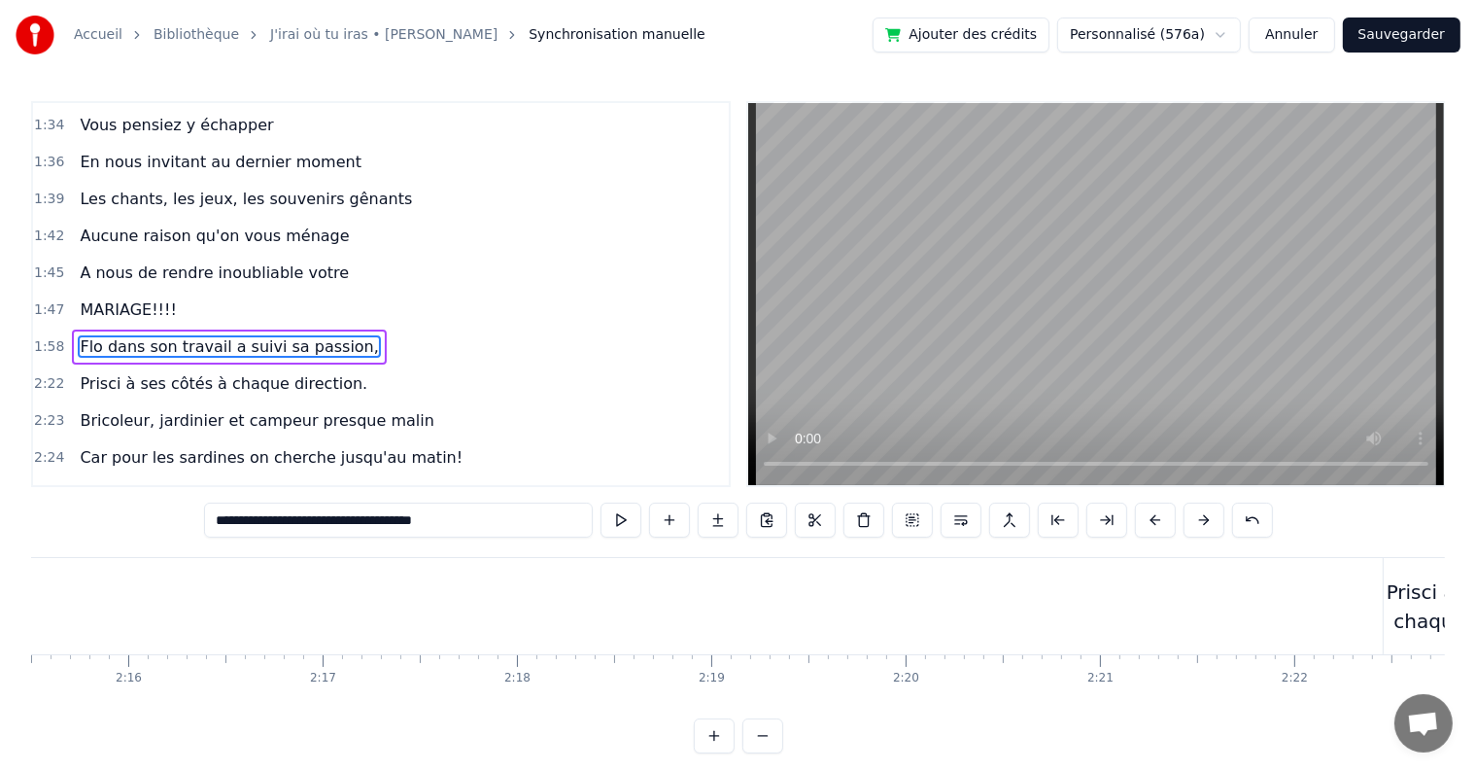
scroll to position [0, 26681]
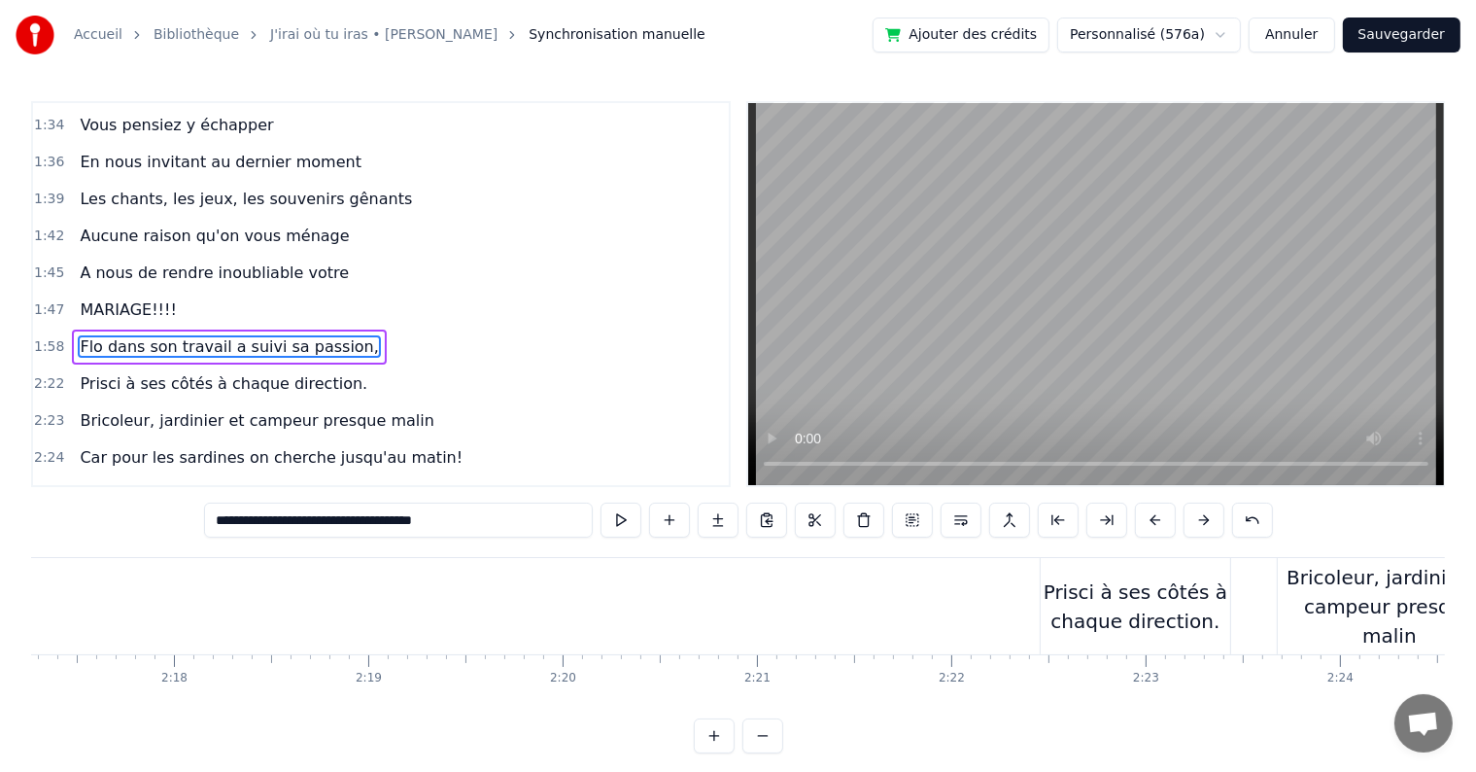
click at [1153, 590] on div "Prisci à ses côtés à chaque direction." at bounding box center [1136, 606] width 190 height 58
type input "**********"
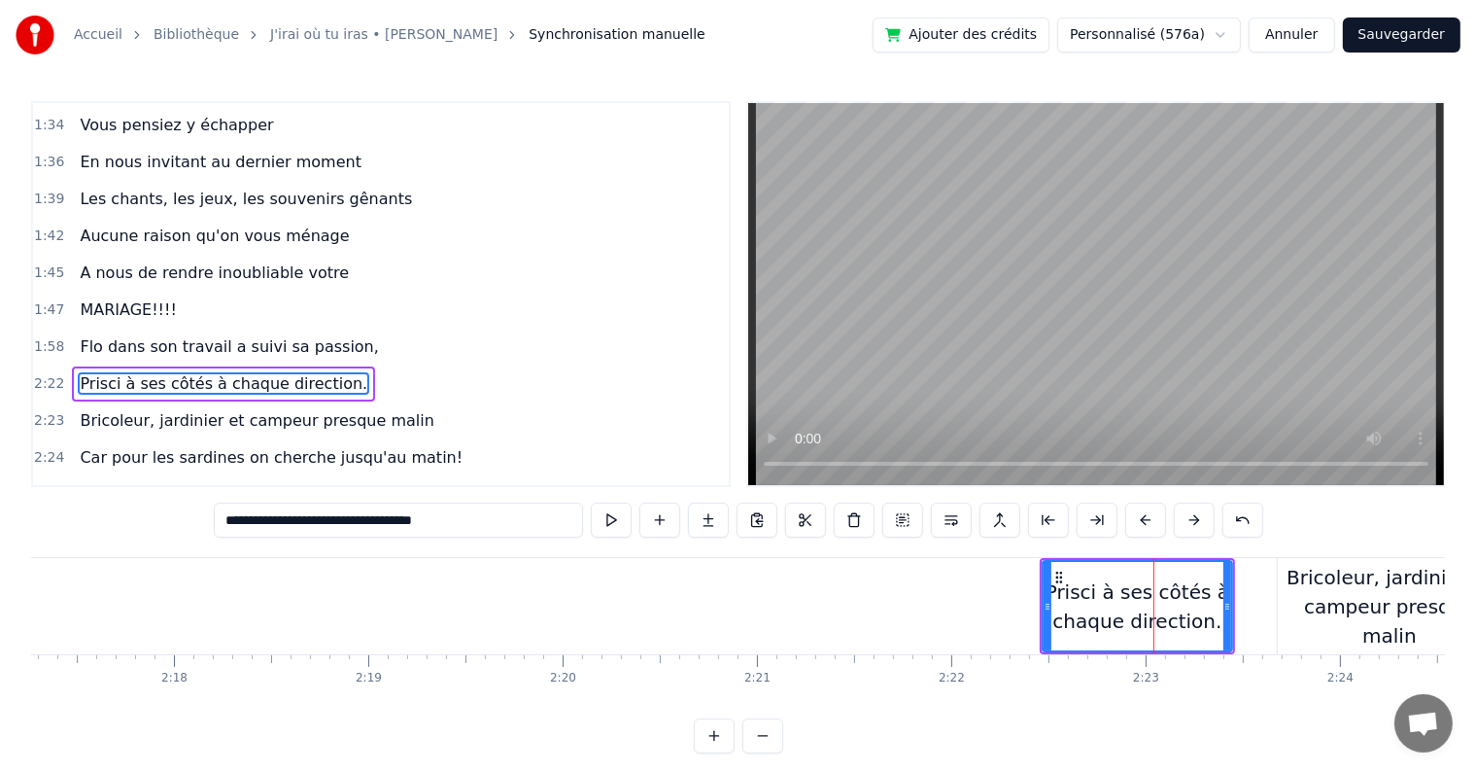
scroll to position [1435, 0]
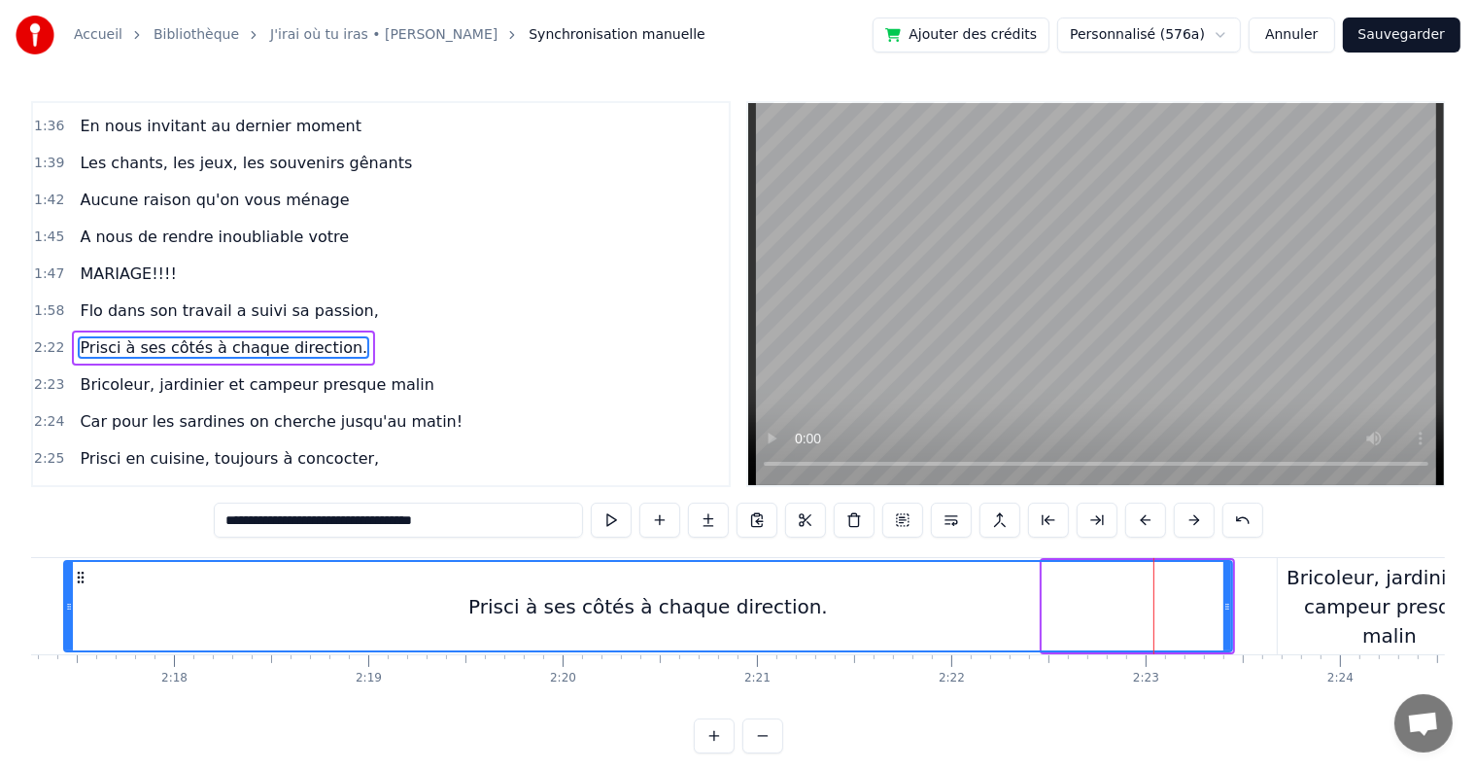
drag, startPoint x: 1045, startPoint y: 599, endPoint x: 66, endPoint y: 599, distance: 978.7
click at [66, 599] on icon at bounding box center [69, 607] width 8 height 16
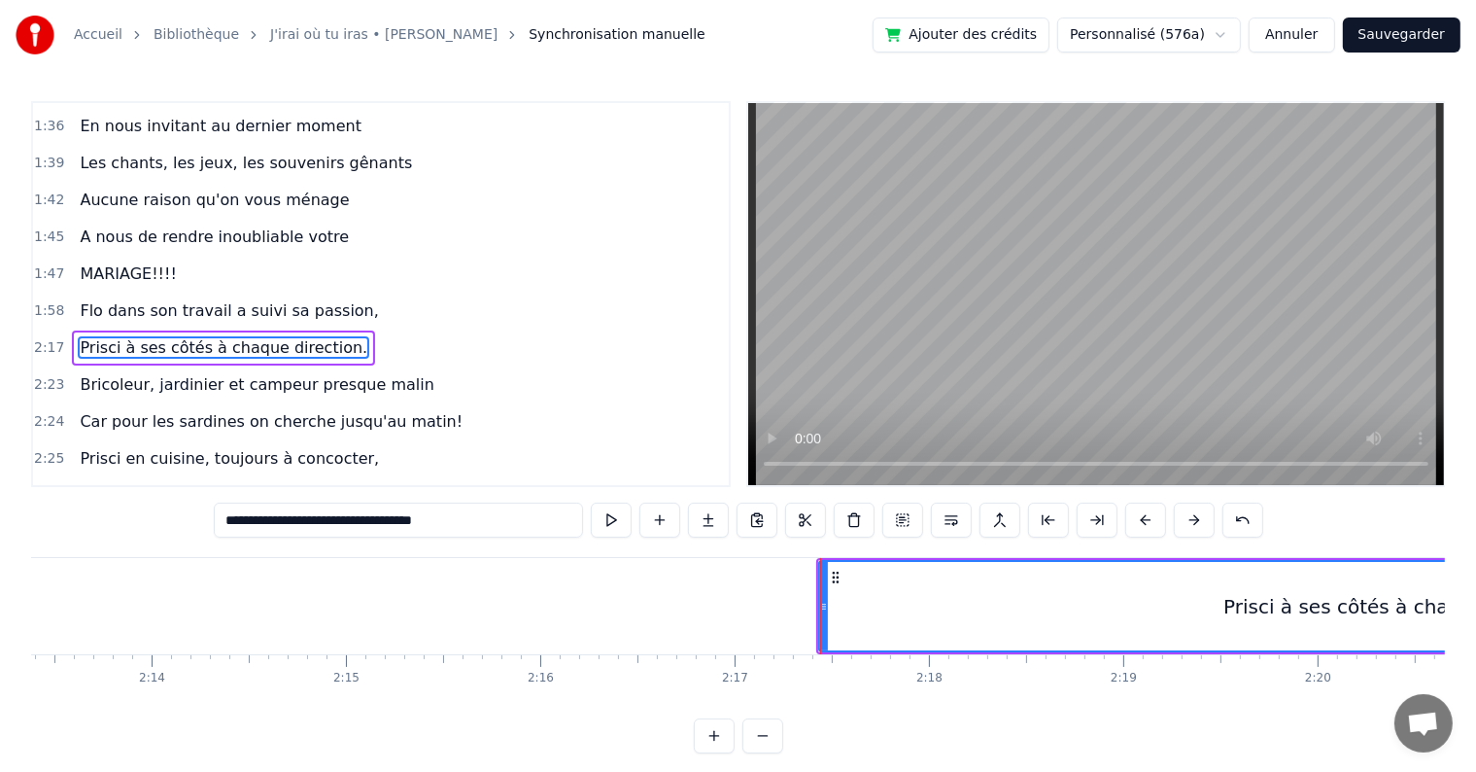
scroll to position [0, 25720]
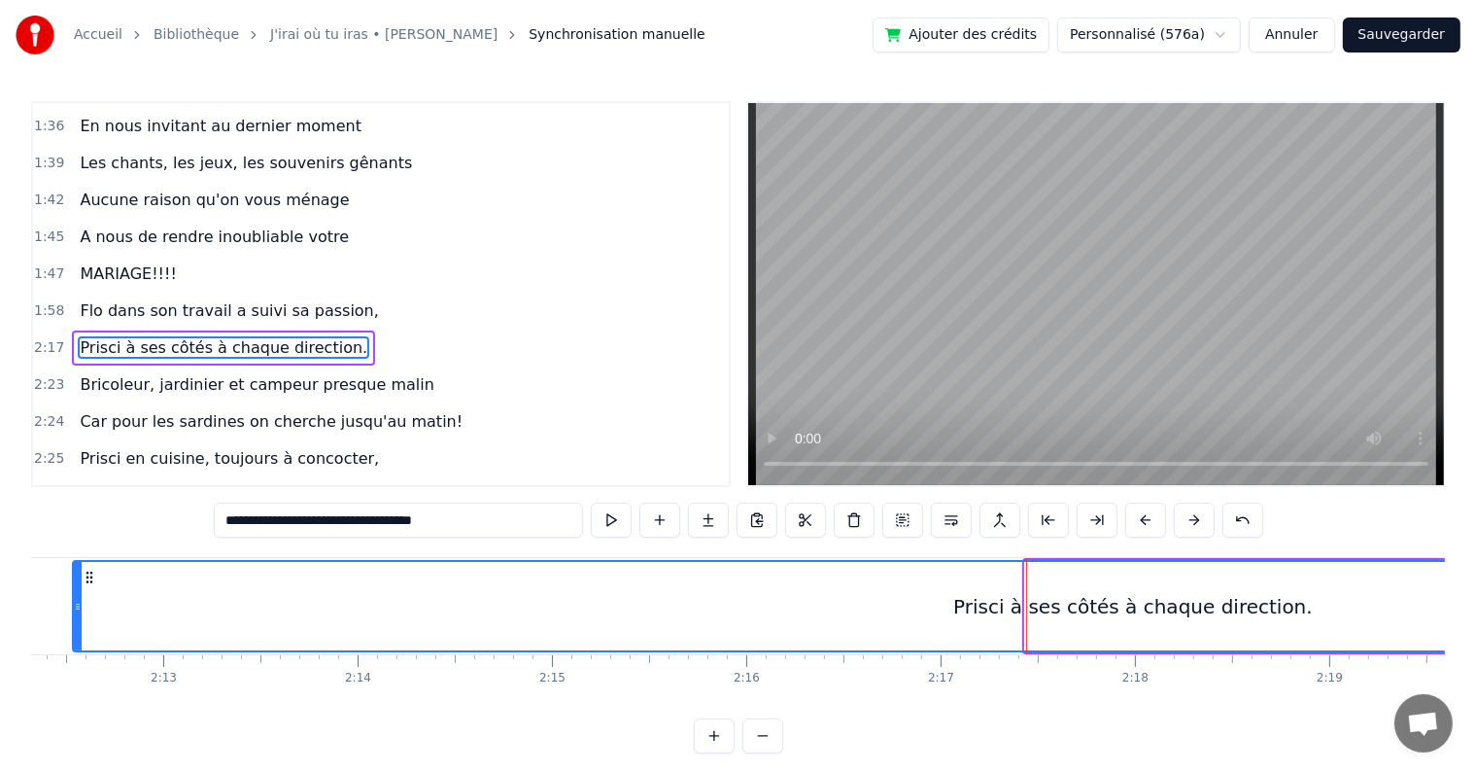
drag, startPoint x: 1026, startPoint y: 606, endPoint x: 74, endPoint y: 614, distance: 952.5
click at [74, 614] on div at bounding box center [78, 606] width 8 height 88
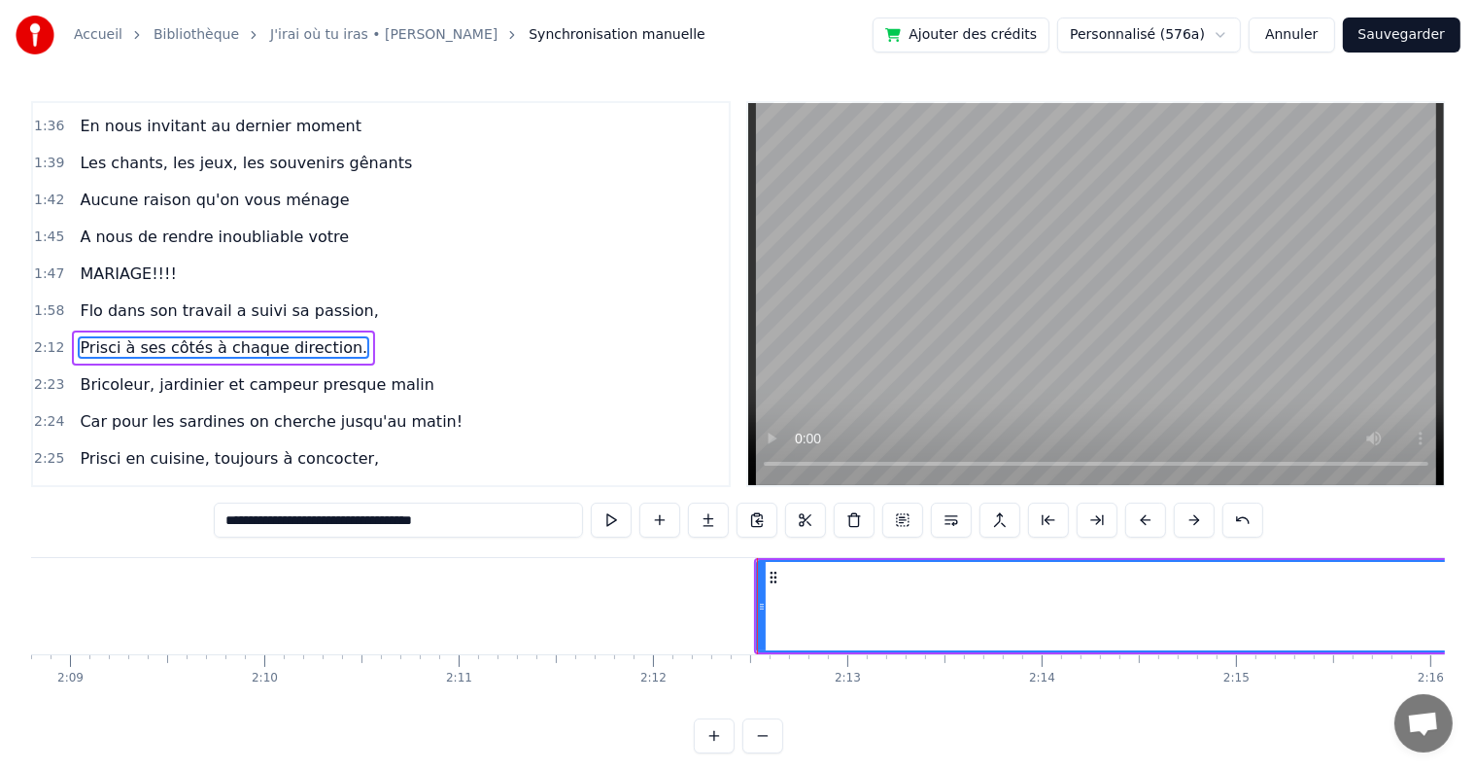
scroll to position [0, 24897]
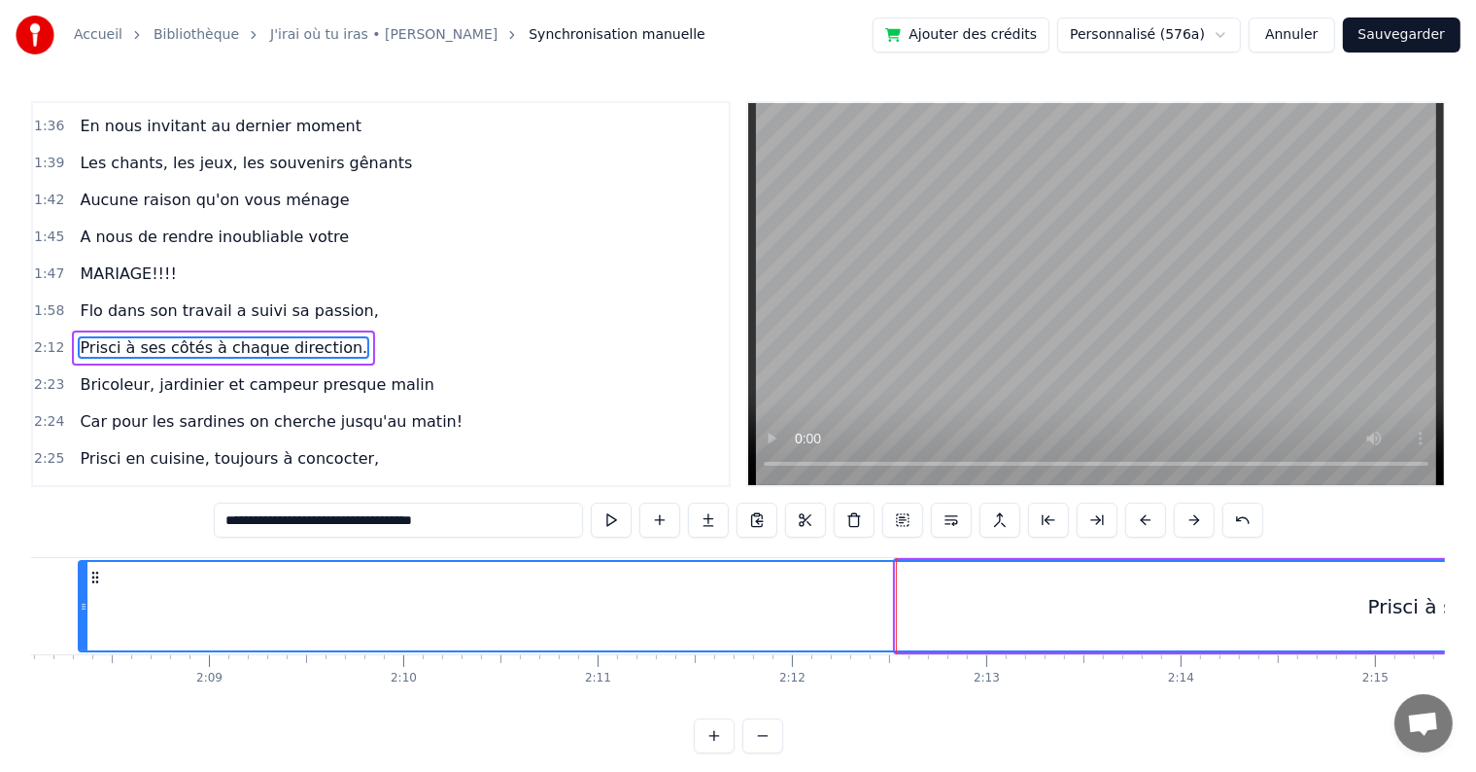
drag, startPoint x: 899, startPoint y: 603, endPoint x: 82, endPoint y: 603, distance: 817.4
click at [82, 603] on icon at bounding box center [84, 607] width 8 height 16
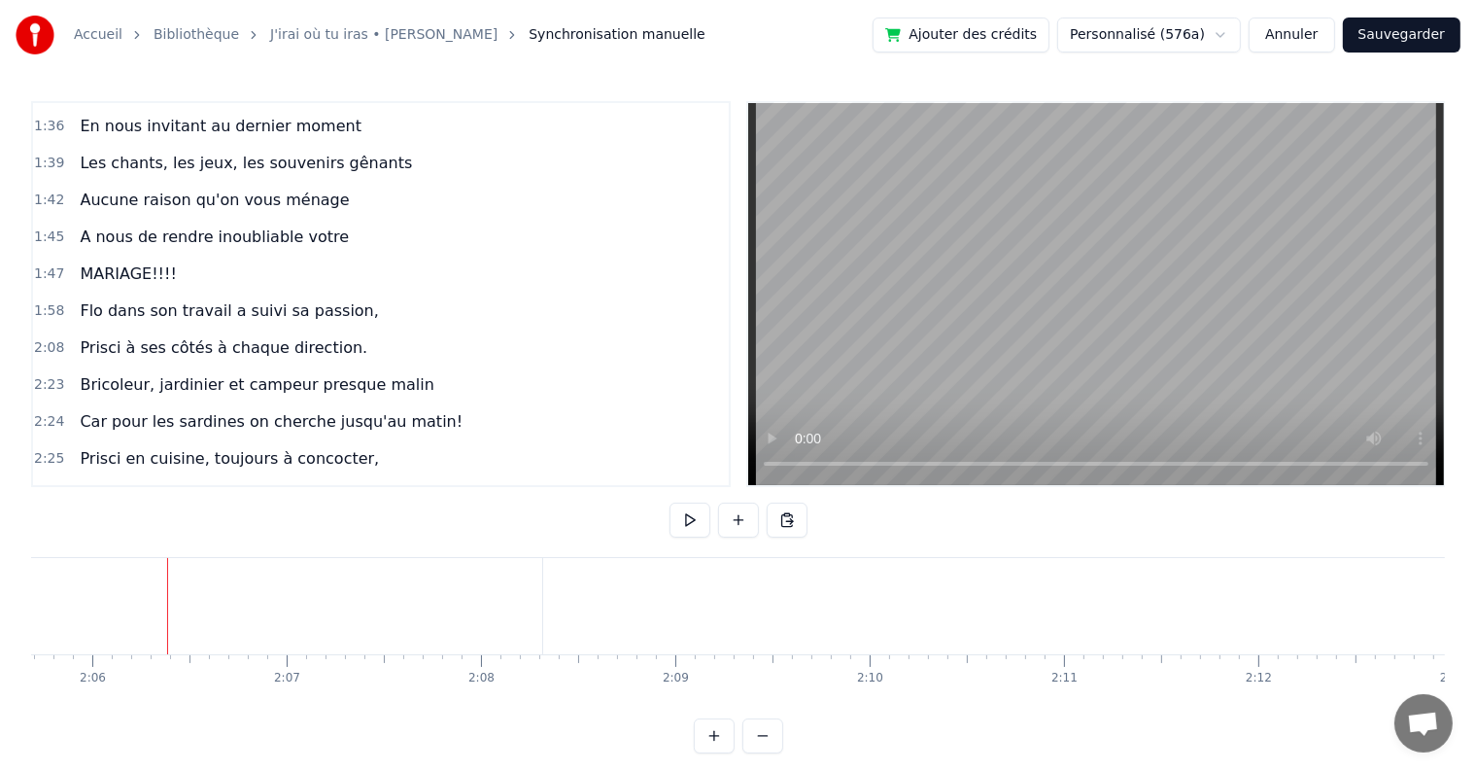
scroll to position [0, 24468]
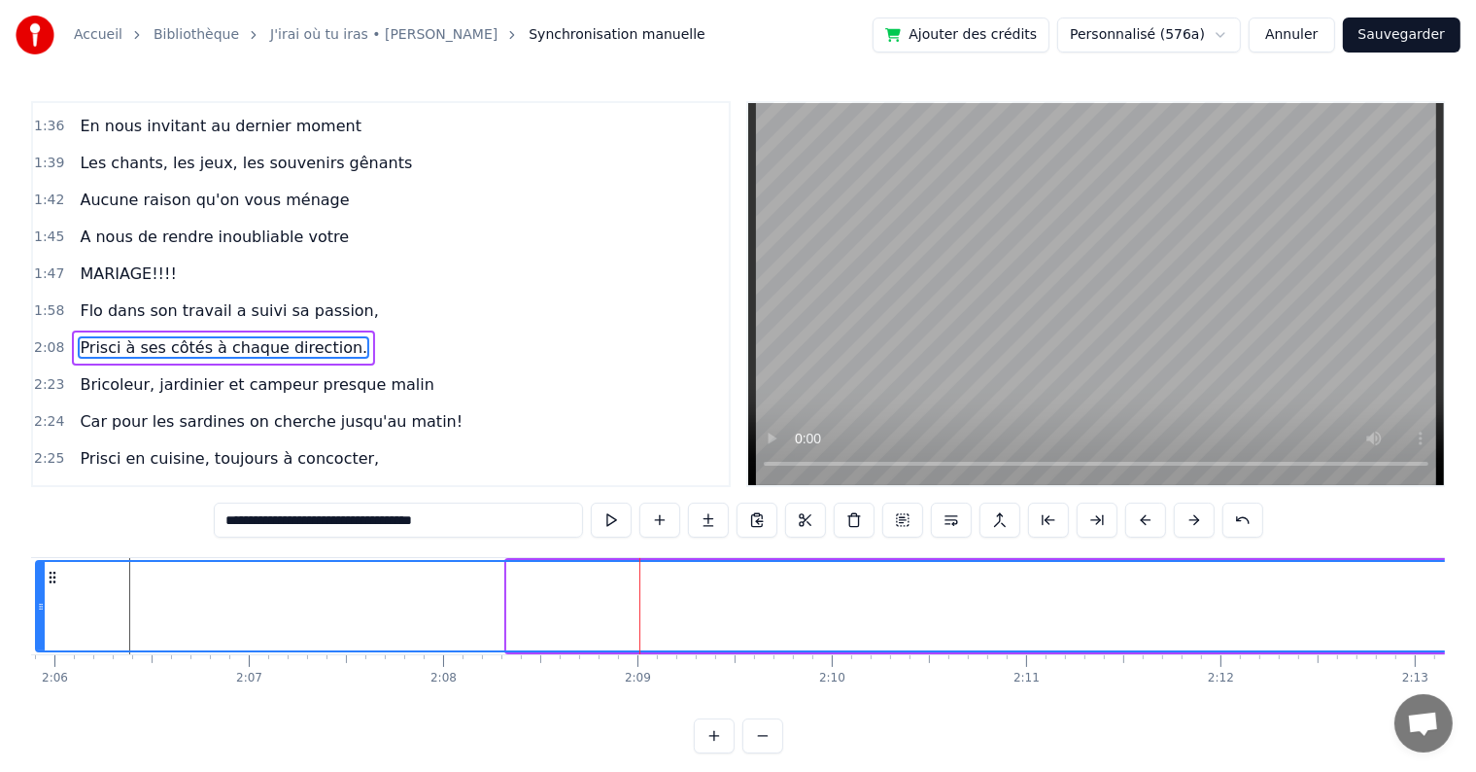
drag, startPoint x: 510, startPoint y: 608, endPoint x: 38, endPoint y: 600, distance: 472.4
click at [38, 600] on icon at bounding box center [41, 607] width 8 height 16
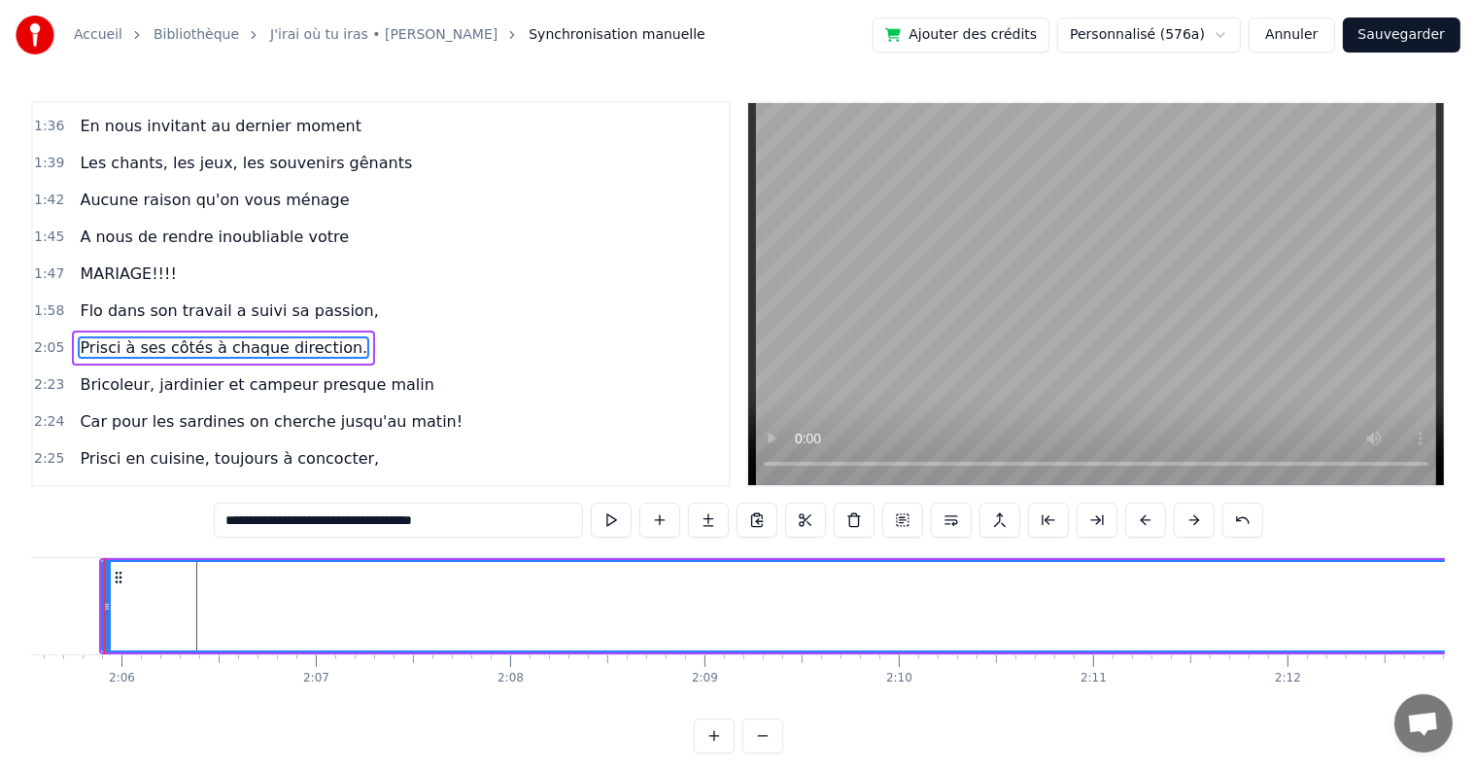
scroll to position [0, 24376]
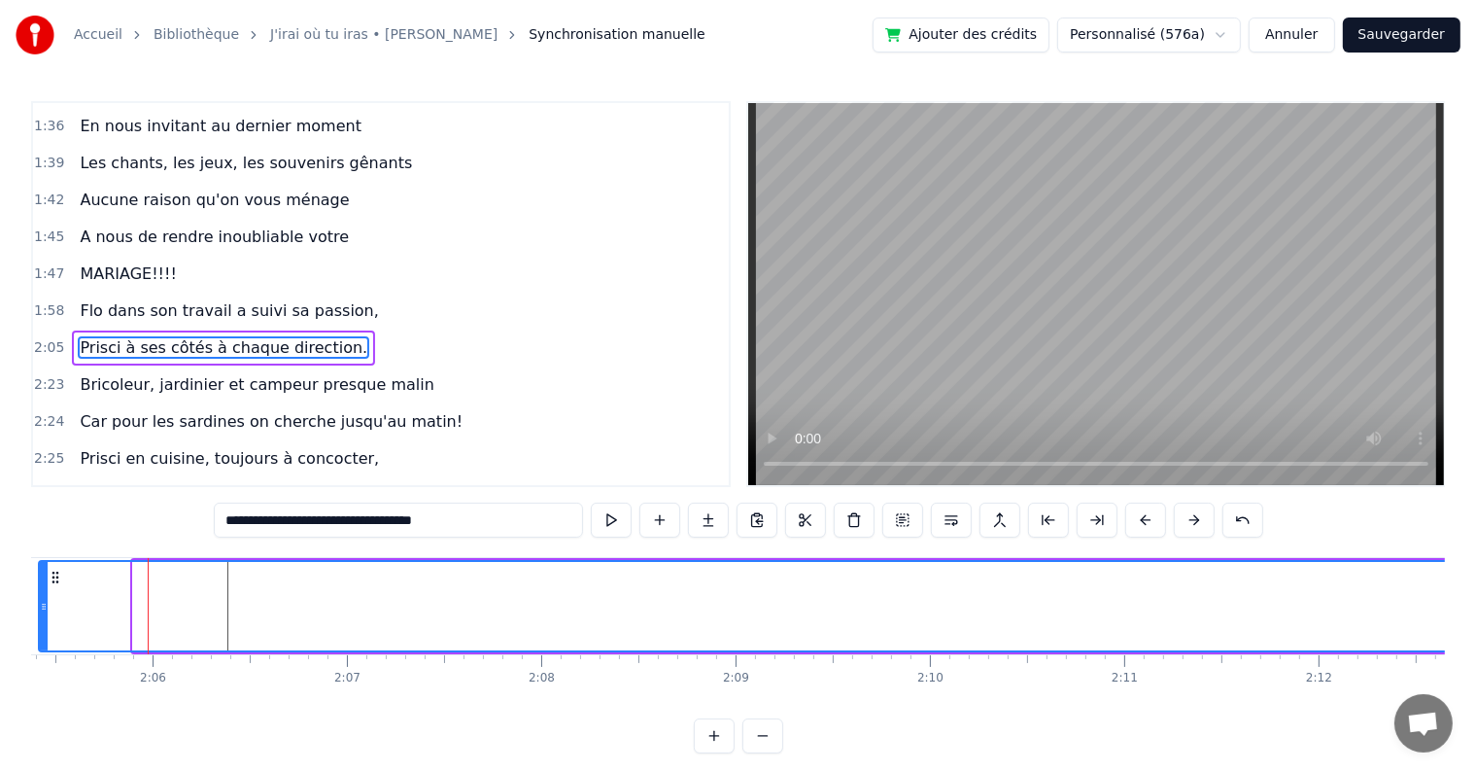
drag, startPoint x: 133, startPoint y: 601, endPoint x: 39, endPoint y: 590, distance: 94.9
click at [40, 590] on div at bounding box center [44, 606] width 8 height 88
drag, startPoint x: 136, startPoint y: 597, endPoint x: 38, endPoint y: 590, distance: 98.4
click at [38, 590] on div at bounding box center [38, 606] width 8 height 88
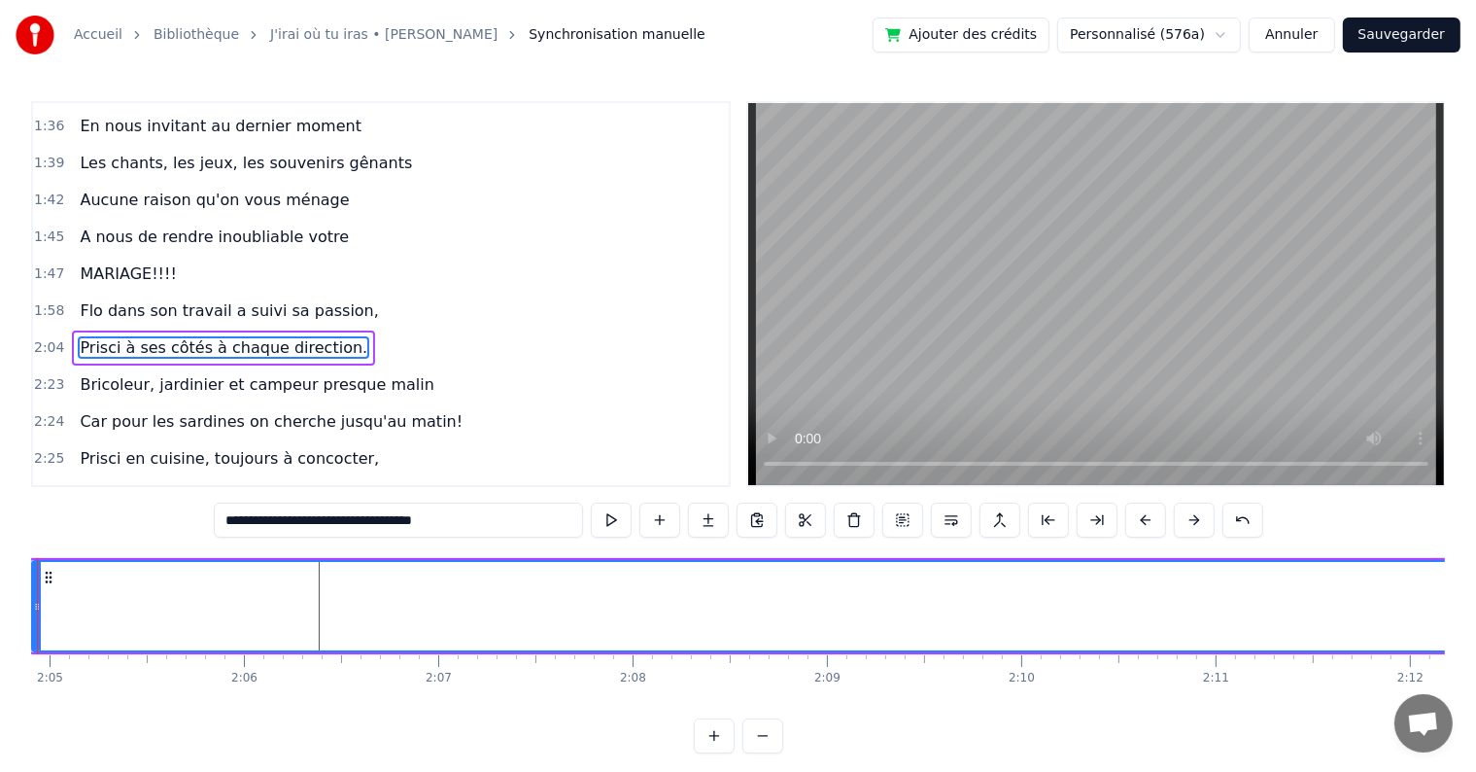
scroll to position [0, 24186]
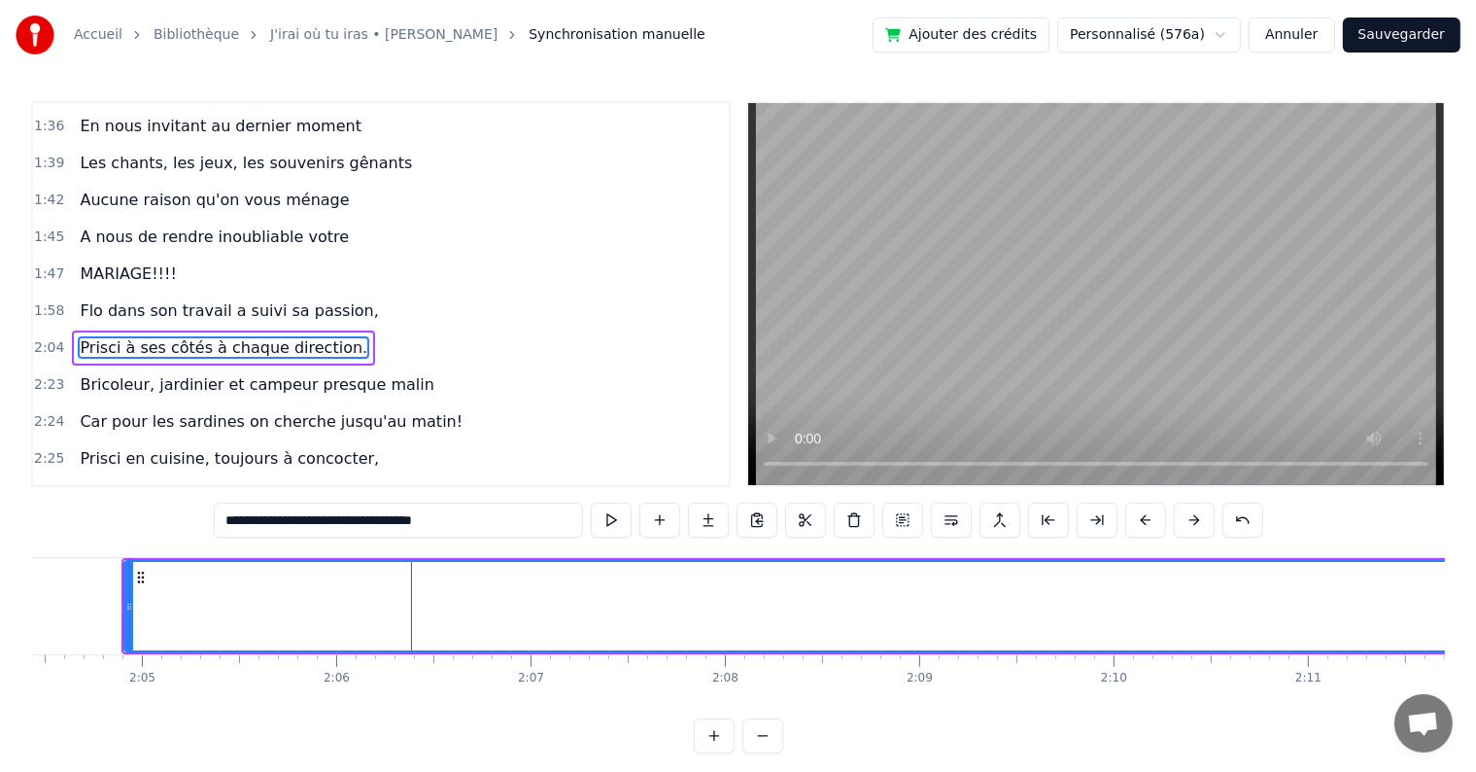
click at [129, 594] on div at bounding box center [129, 606] width 1 height 96
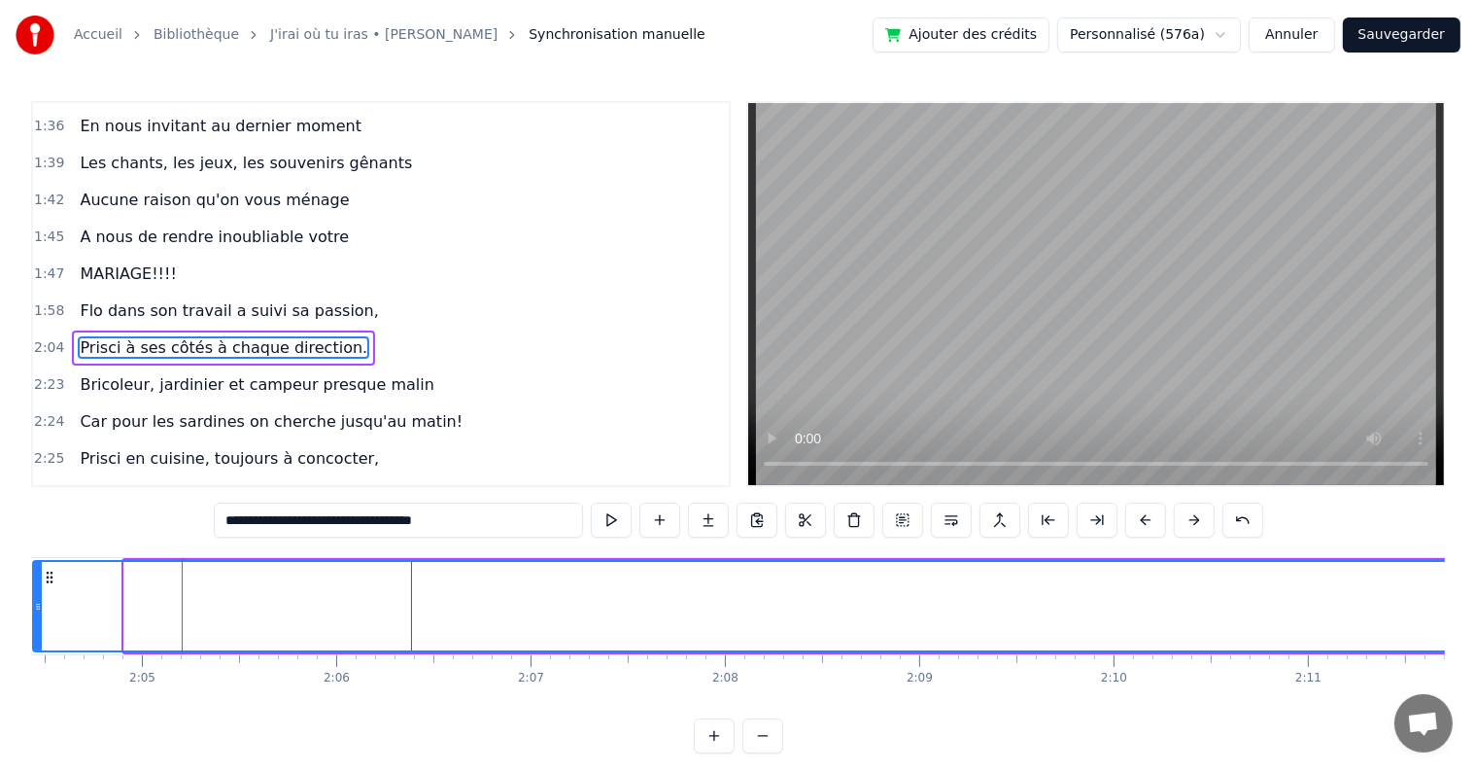
drag, startPoint x: 126, startPoint y: 601, endPoint x: 35, endPoint y: 587, distance: 92.4
click at [35, 587] on div at bounding box center [38, 606] width 8 height 88
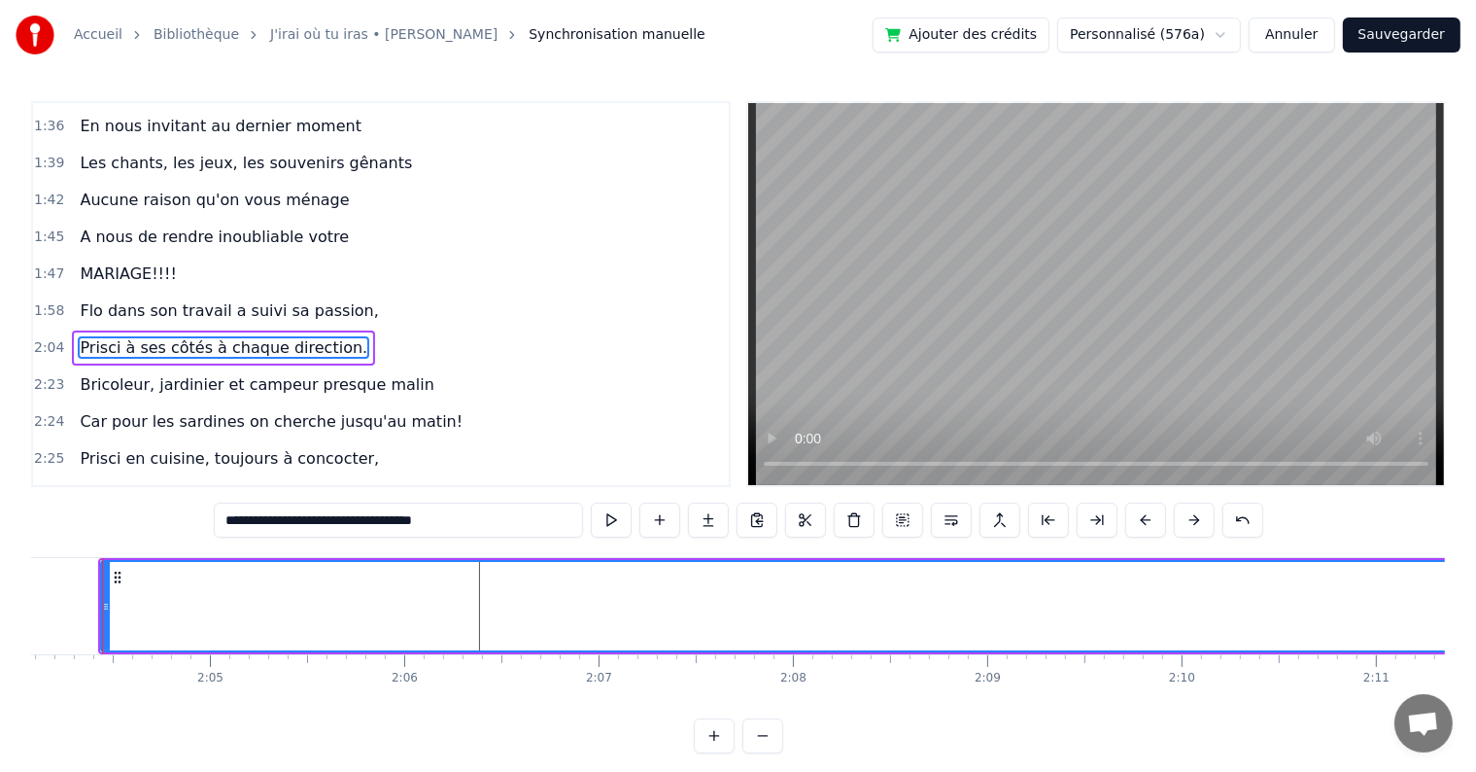
scroll to position [0, 24091]
click at [129, 602] on div at bounding box center [129, 606] width 1 height 96
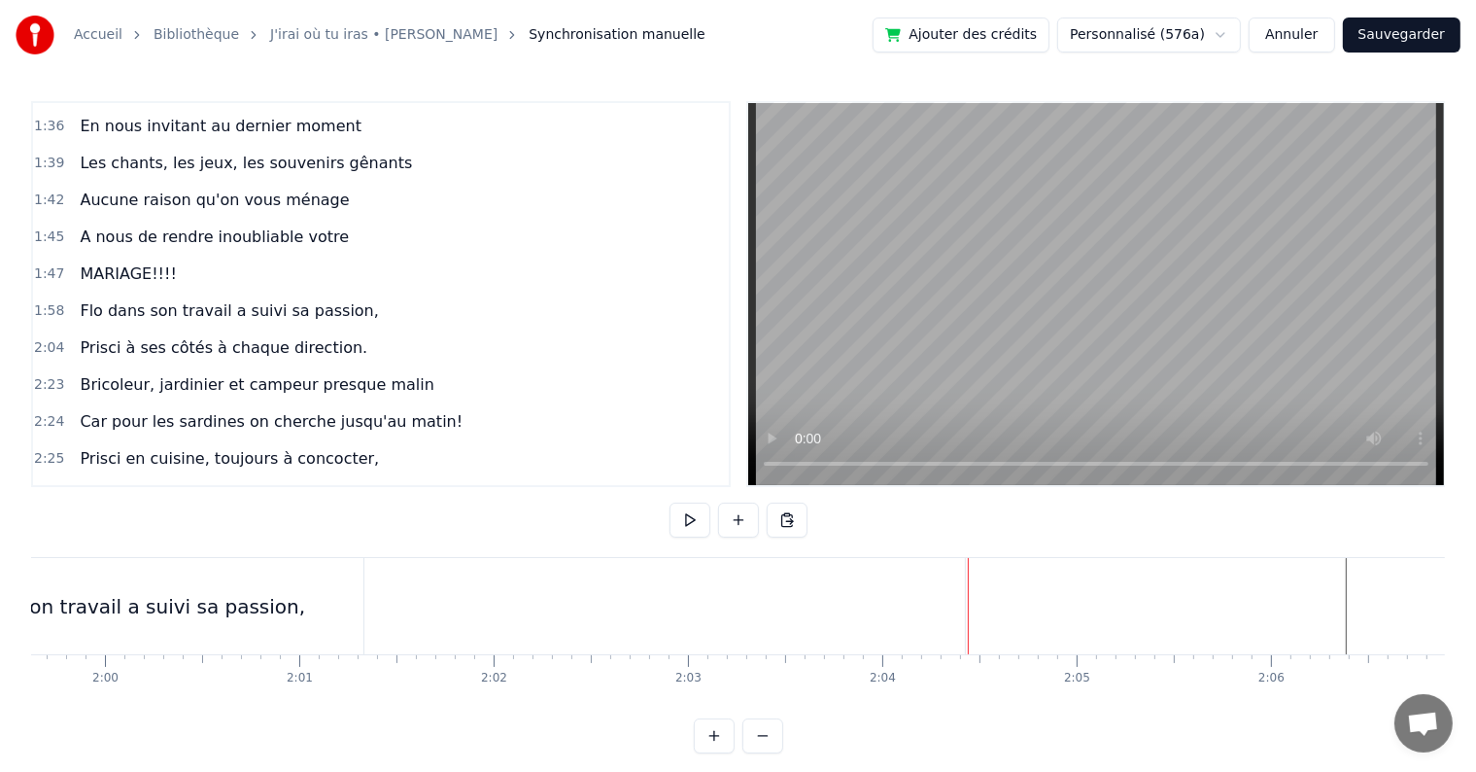
scroll to position [0, 23022]
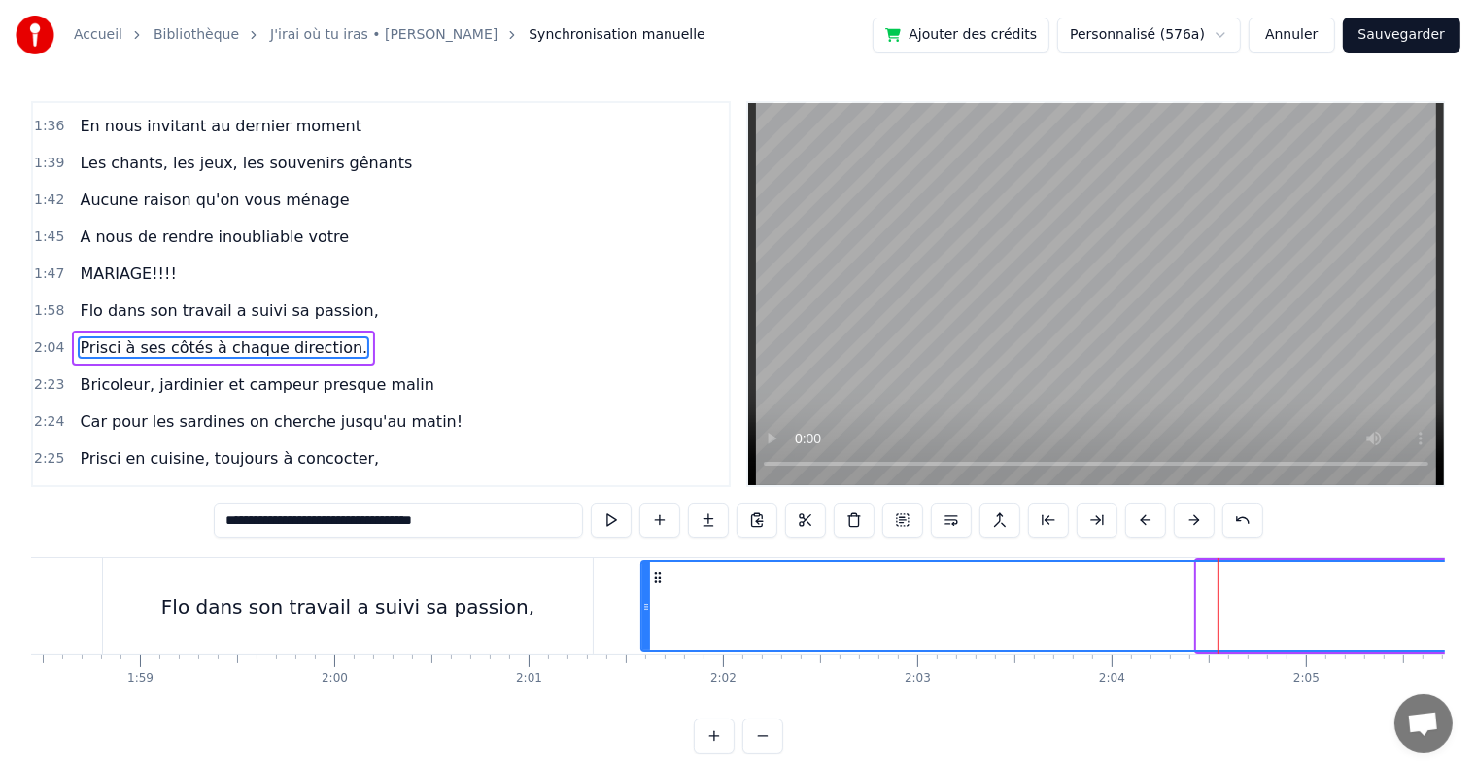
drag, startPoint x: 1197, startPoint y: 608, endPoint x: 641, endPoint y: 596, distance: 556.1
click at [642, 596] on div at bounding box center [646, 606] width 8 height 88
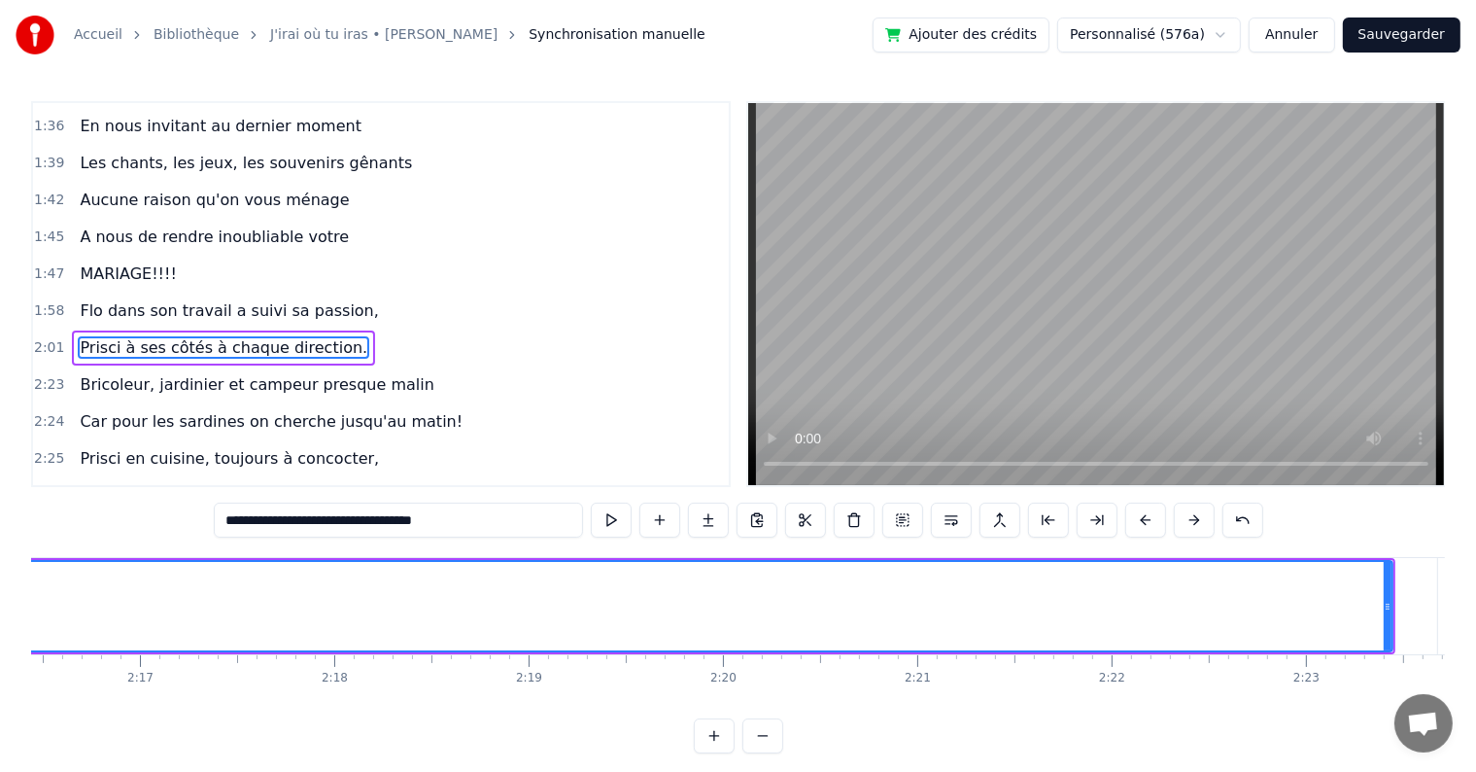
scroll to position [0, 26636]
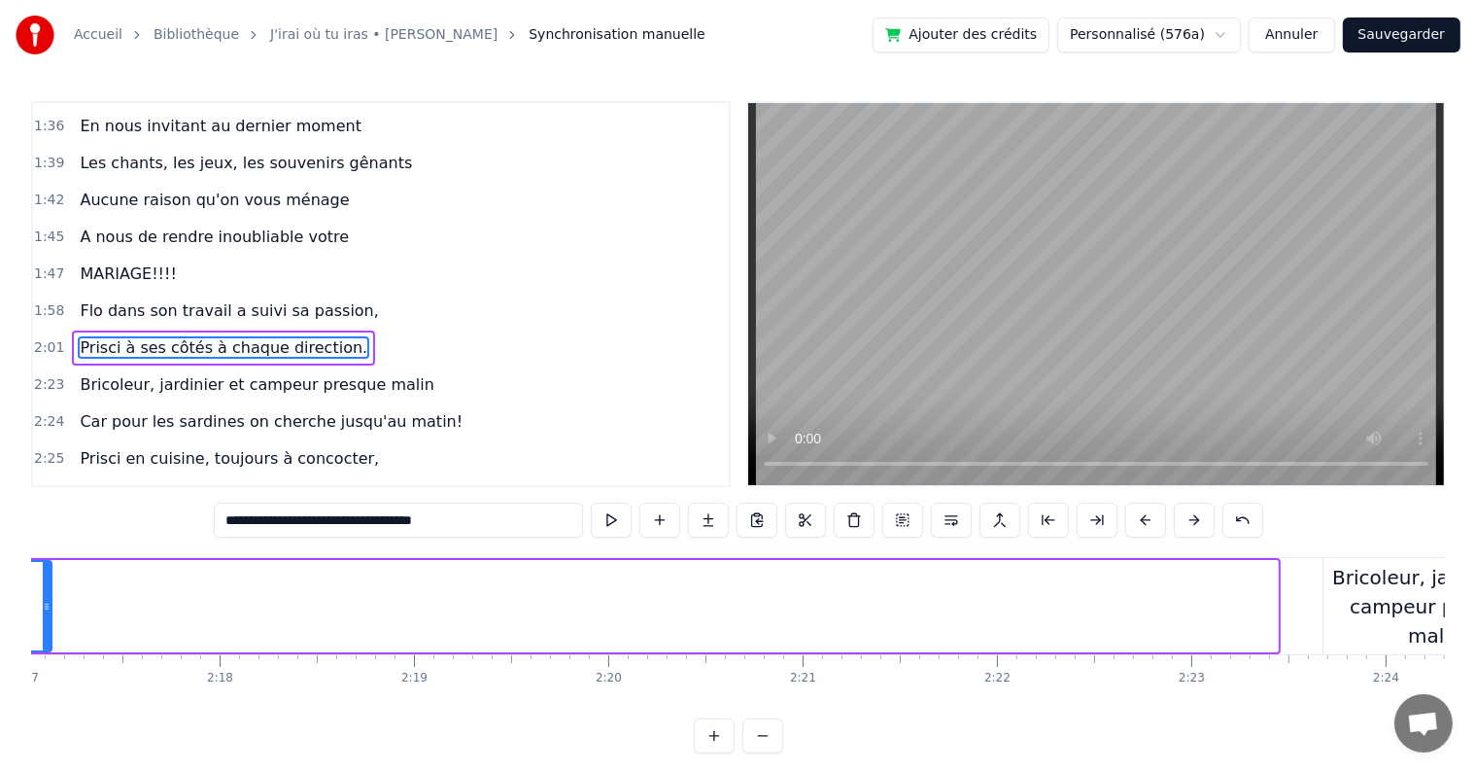
drag, startPoint x: 1272, startPoint y: 603, endPoint x: 46, endPoint y: 614, distance: 1226.6
click at [46, 614] on div at bounding box center [47, 606] width 8 height 88
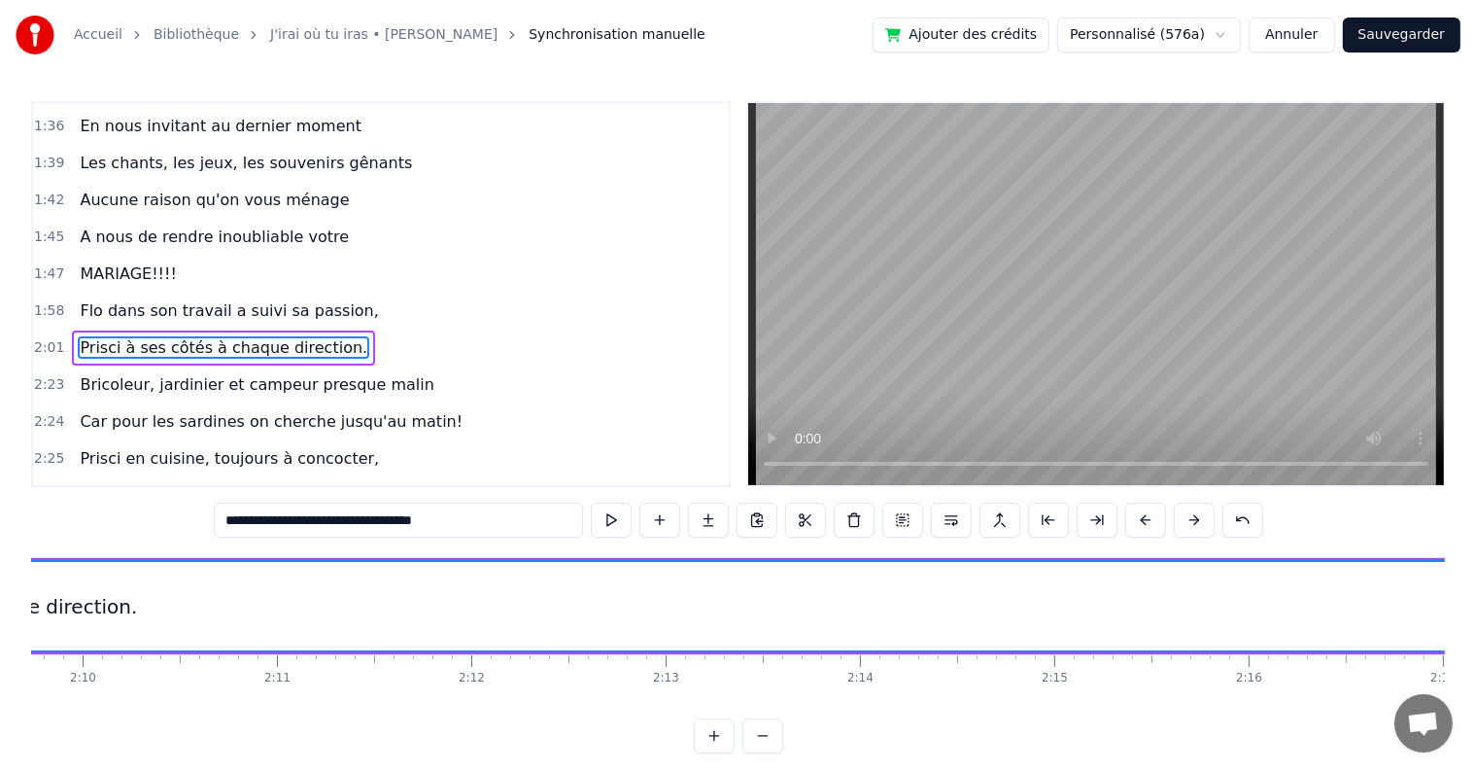
scroll to position [0, 25287]
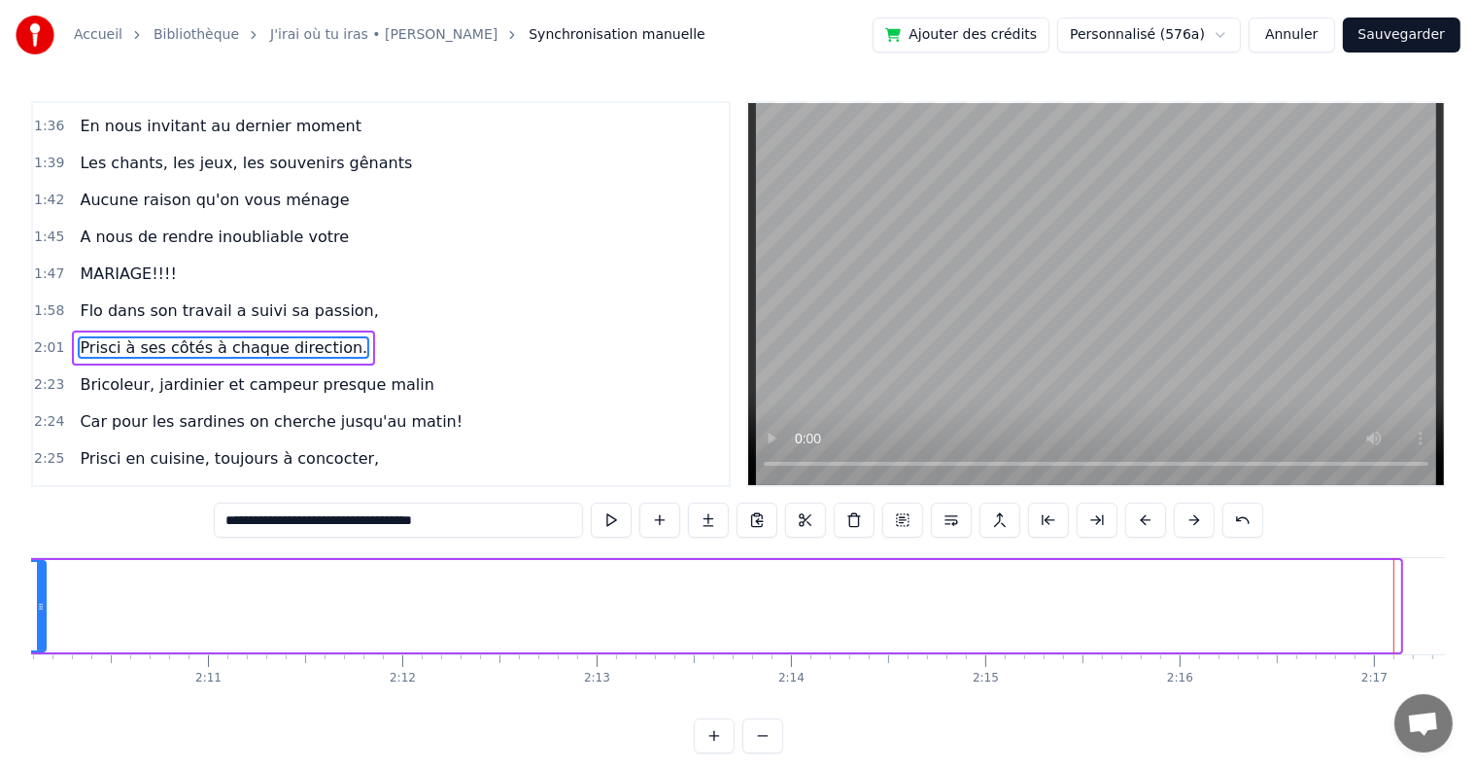
drag, startPoint x: 1392, startPoint y: 603, endPoint x: 37, endPoint y: 588, distance: 1354.9
click at [37, 588] on div at bounding box center [41, 606] width 8 height 88
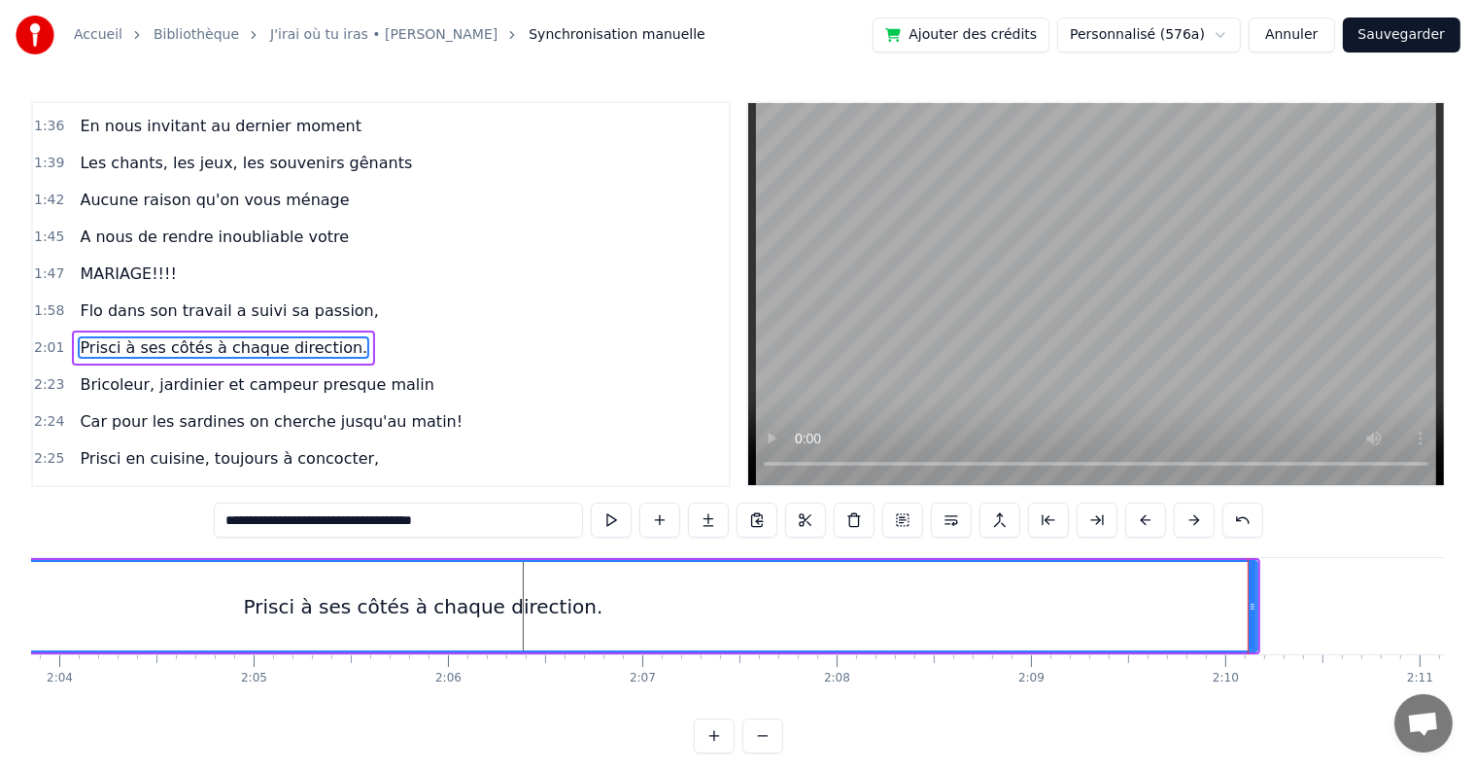
scroll to position [0, 23915]
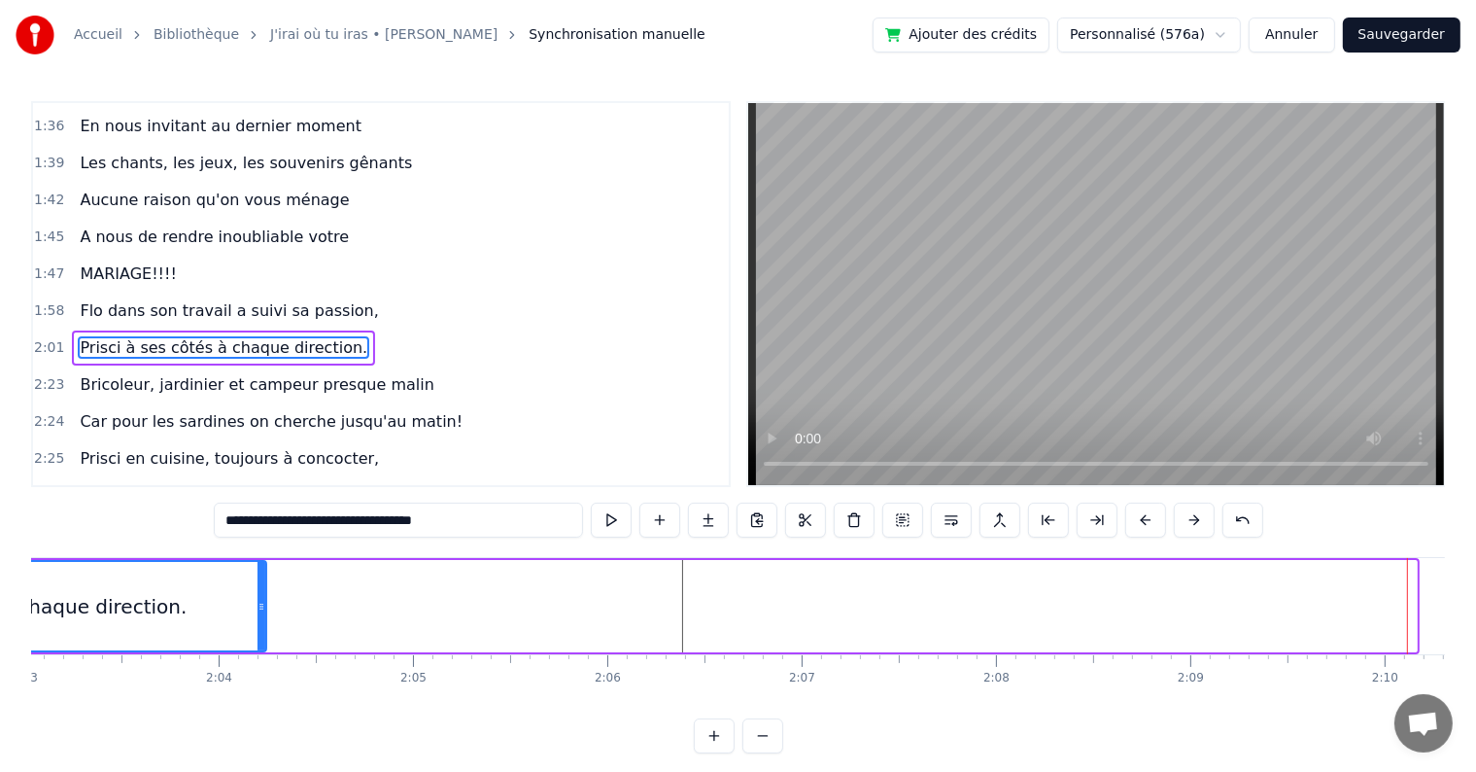
drag, startPoint x: 1414, startPoint y: 585, endPoint x: 263, endPoint y: 622, distance: 1151.3
click at [263, 622] on div at bounding box center [262, 606] width 8 height 88
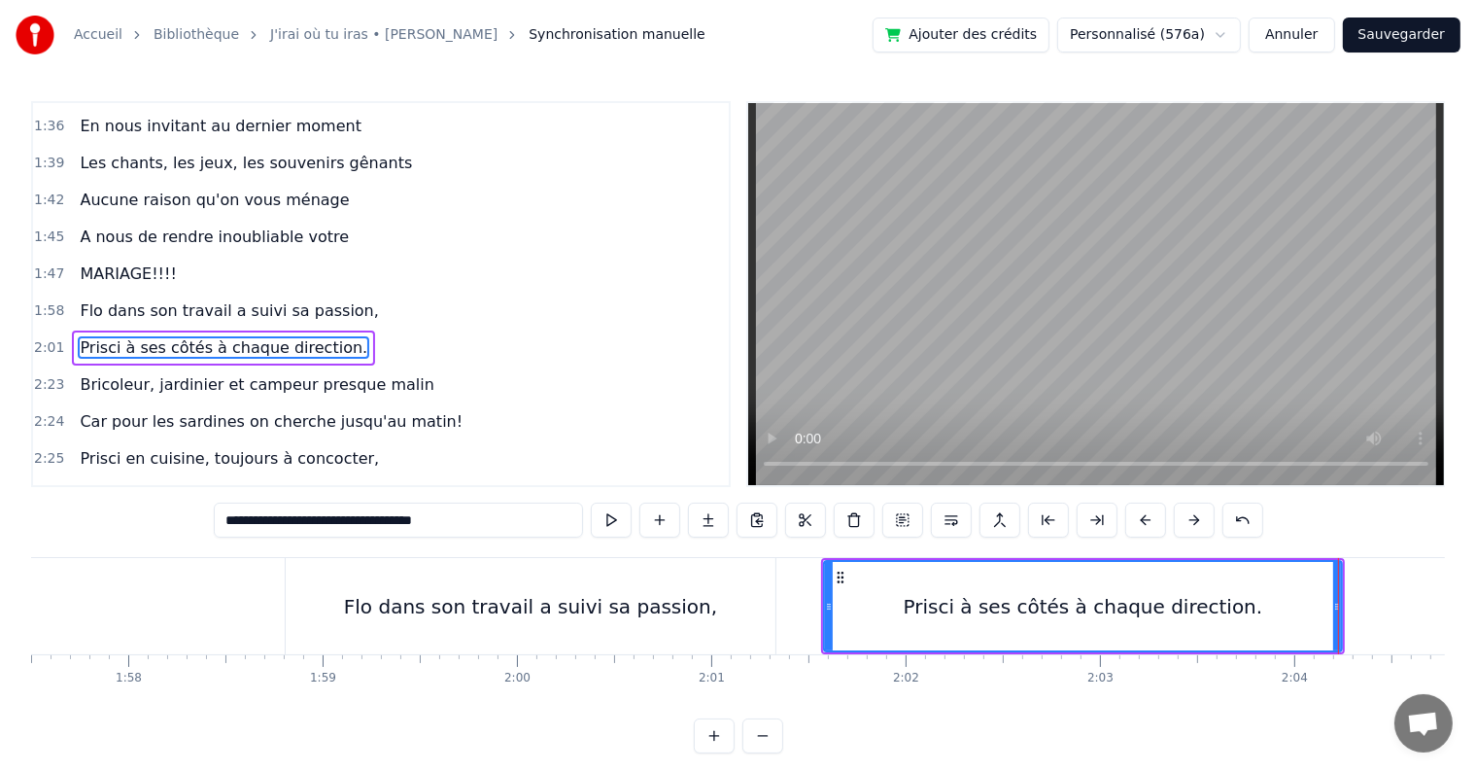
scroll to position [0, 22817]
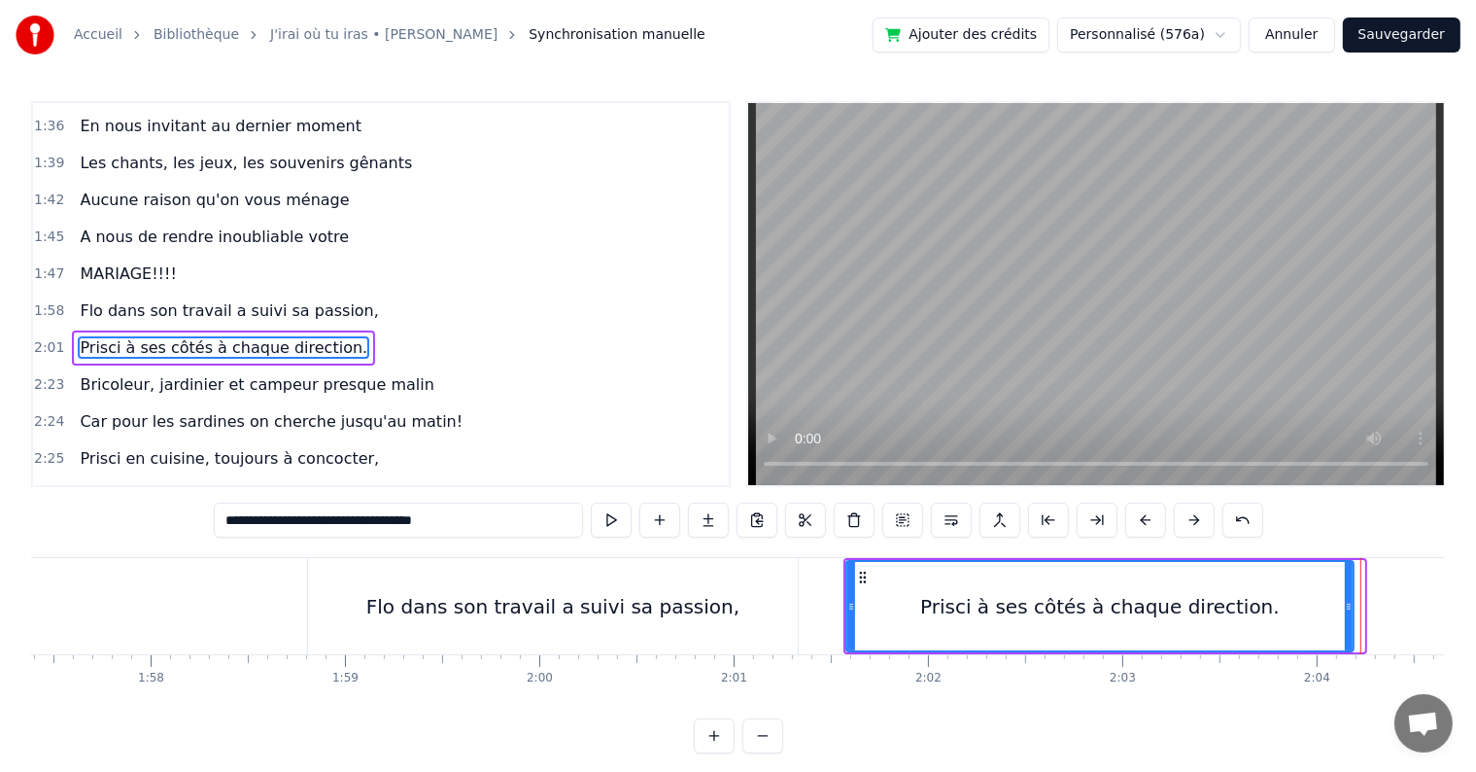
drag, startPoint x: 1361, startPoint y: 599, endPoint x: 1350, endPoint y: 599, distance: 10.7
click at [1350, 599] on icon at bounding box center [1349, 607] width 8 height 16
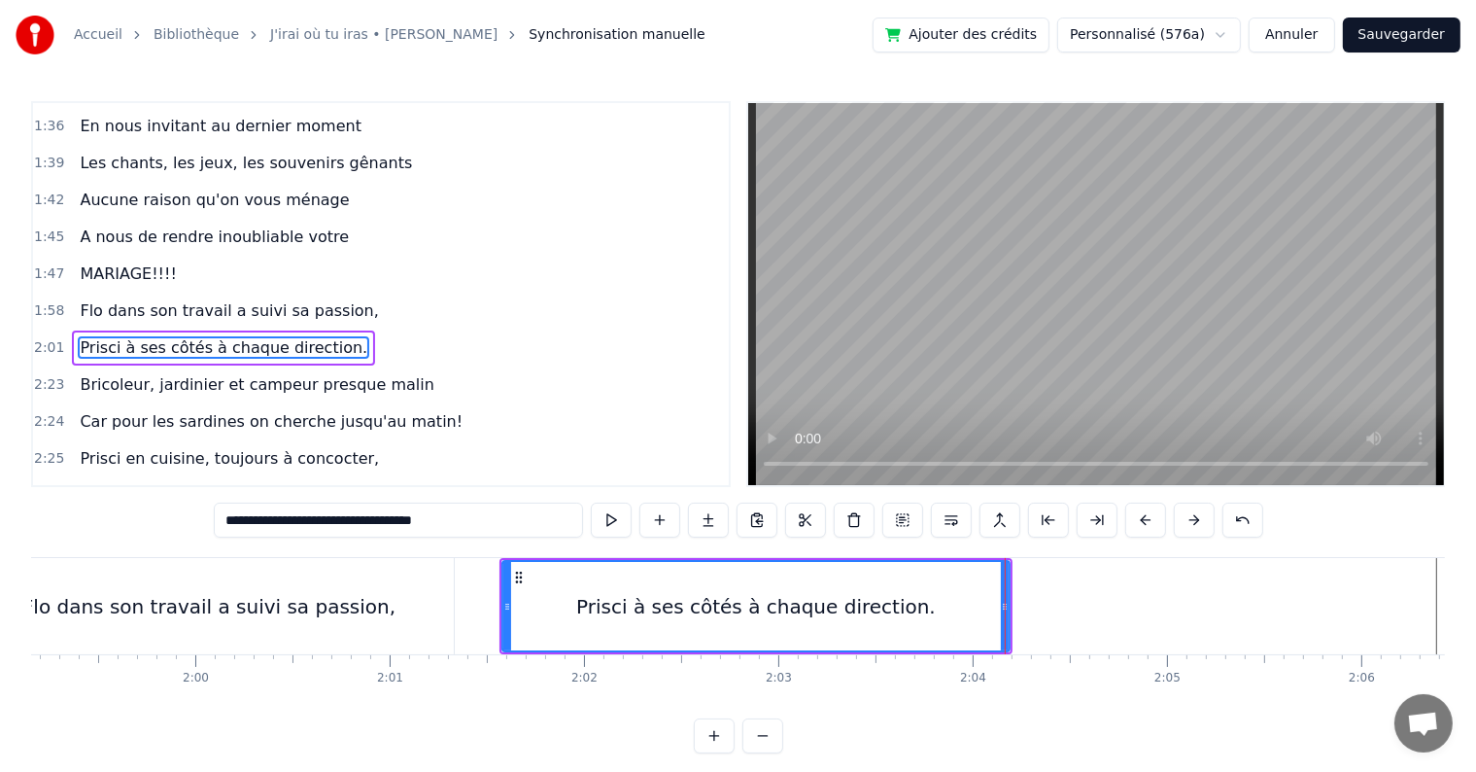
scroll to position [0, 22908]
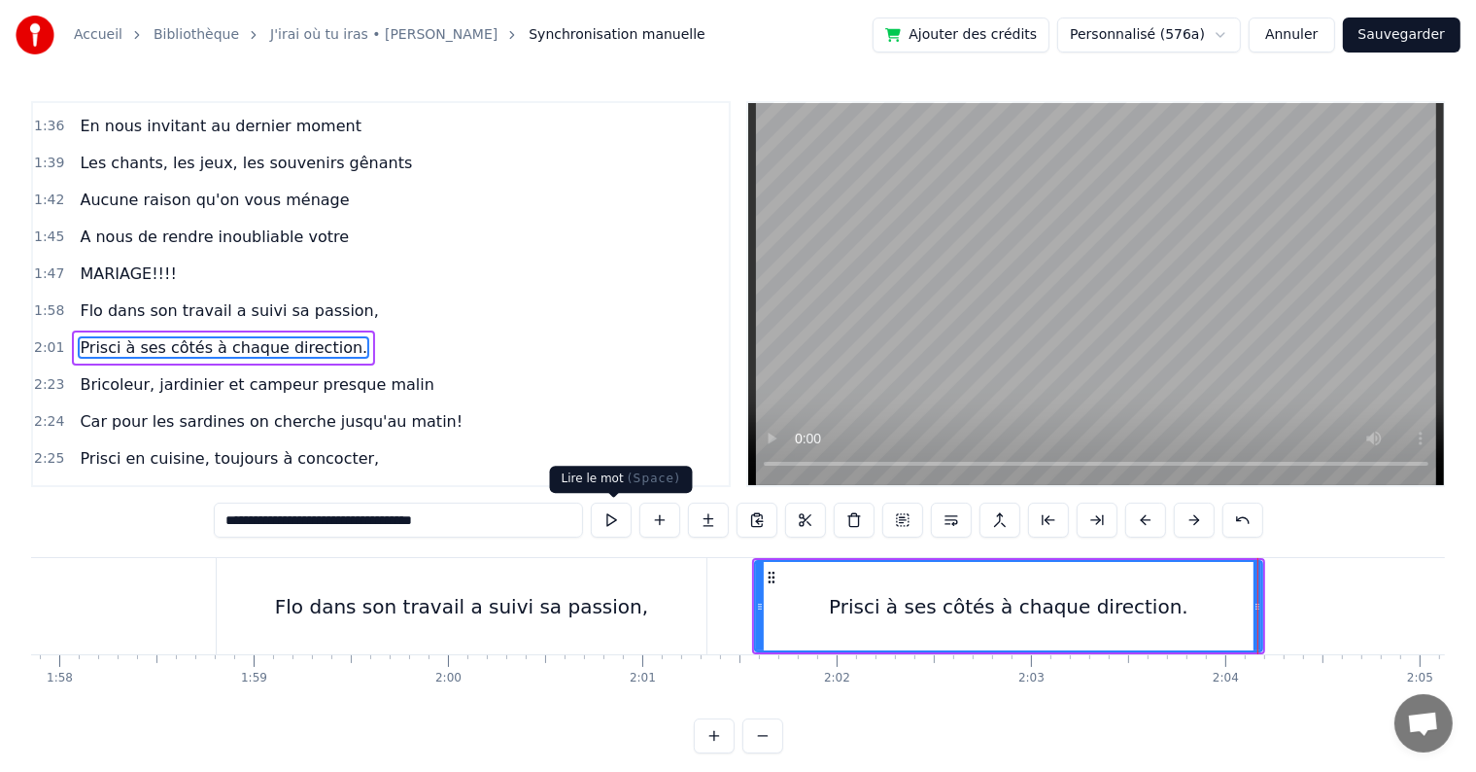
click at [609, 519] on button at bounding box center [611, 519] width 41 height 35
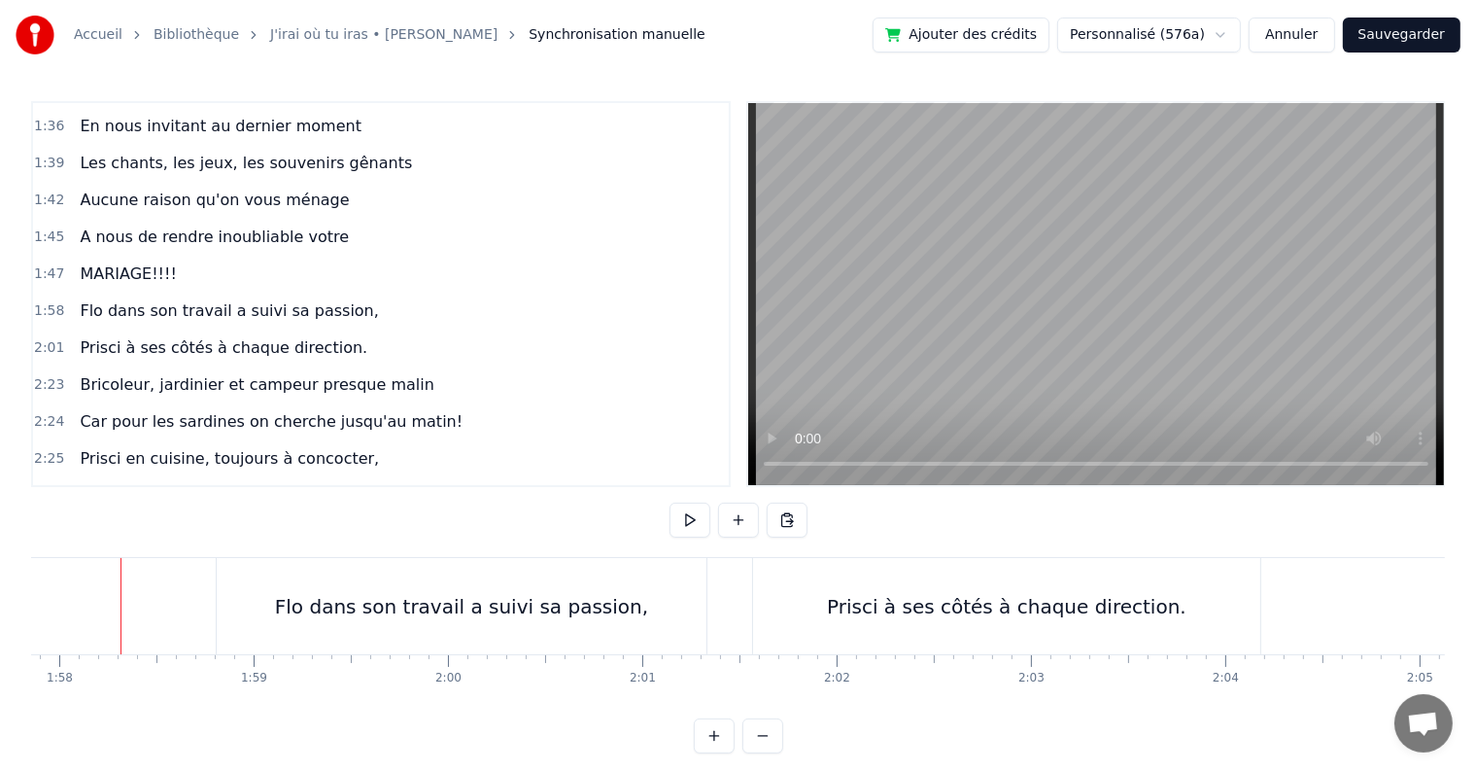
scroll to position [0, 22901]
click at [861, 701] on div "C’est au lycée que tout commence Flo et [PERSON_NAME] vivent encore leur romanc…" at bounding box center [738, 630] width 1414 height 146
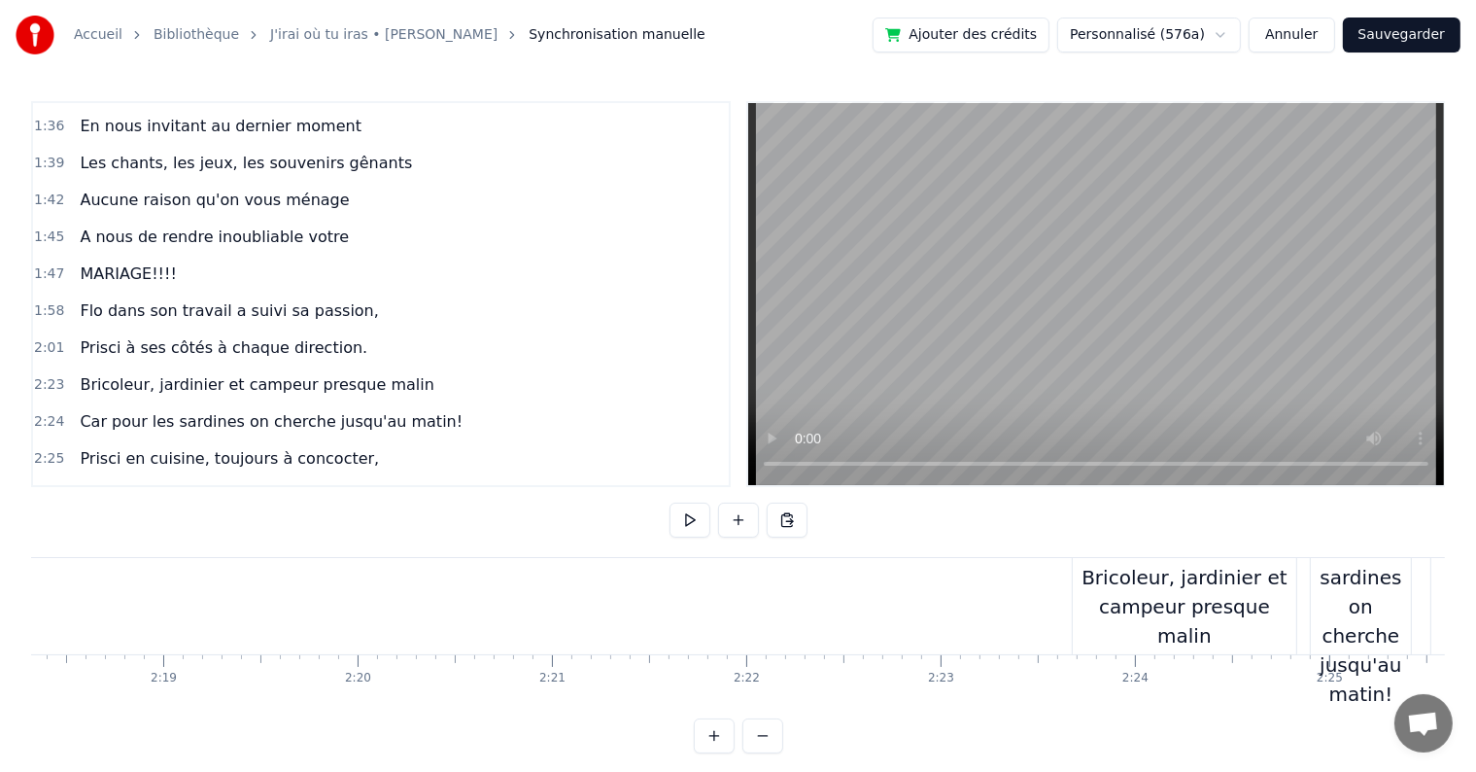
scroll to position [0, 26773]
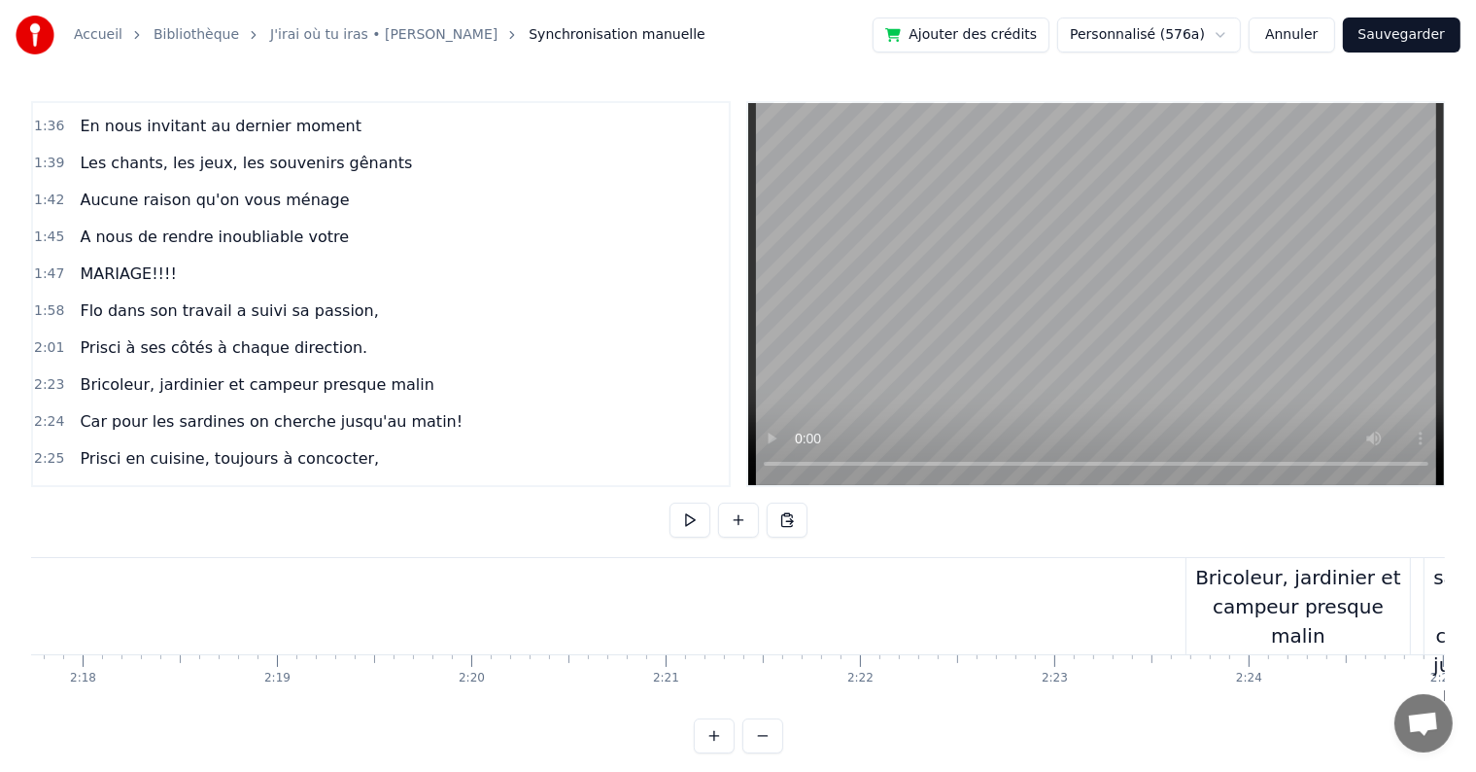
click at [1287, 596] on div "Bricoleur, jardinier et campeur presque malin" at bounding box center [1299, 606] width 224 height 87
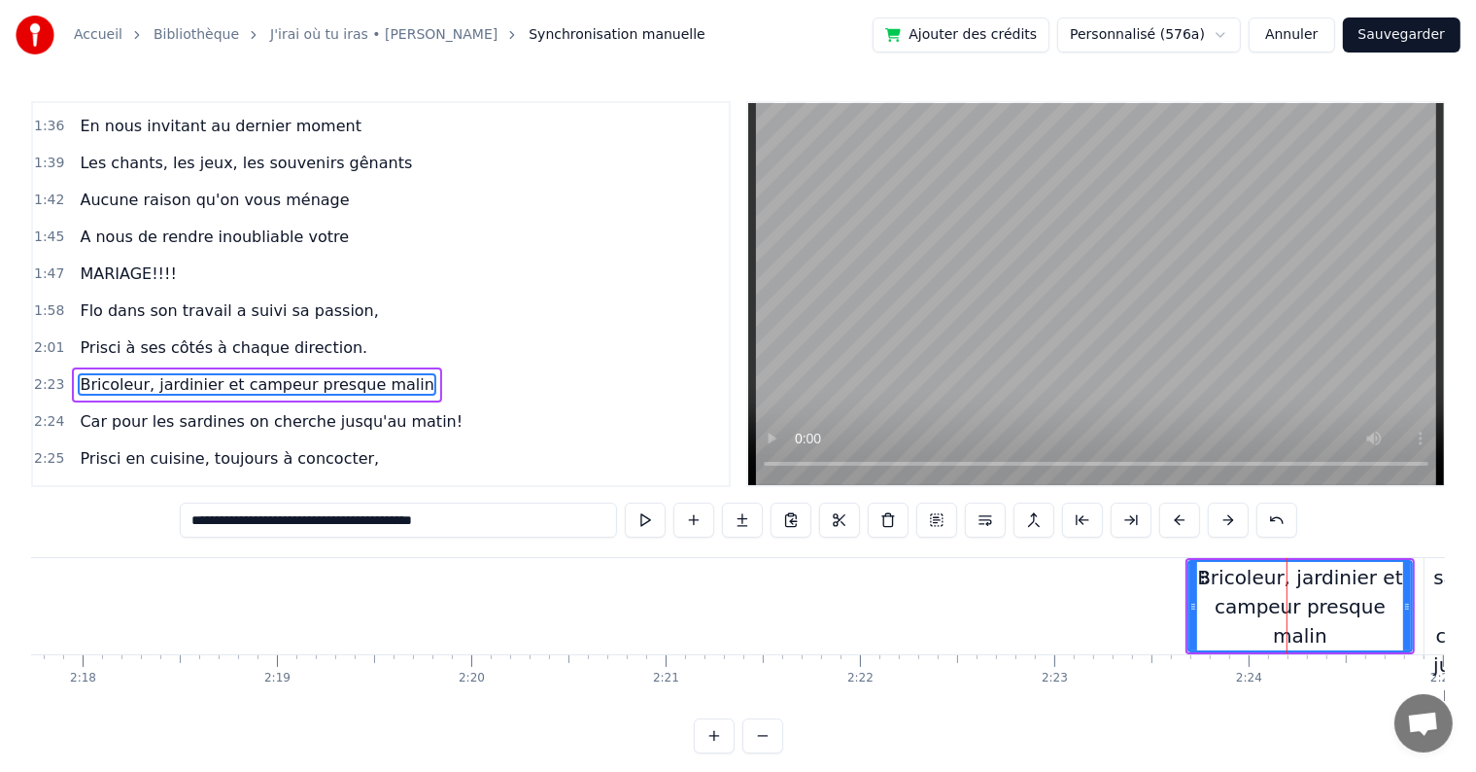
scroll to position [1471, 0]
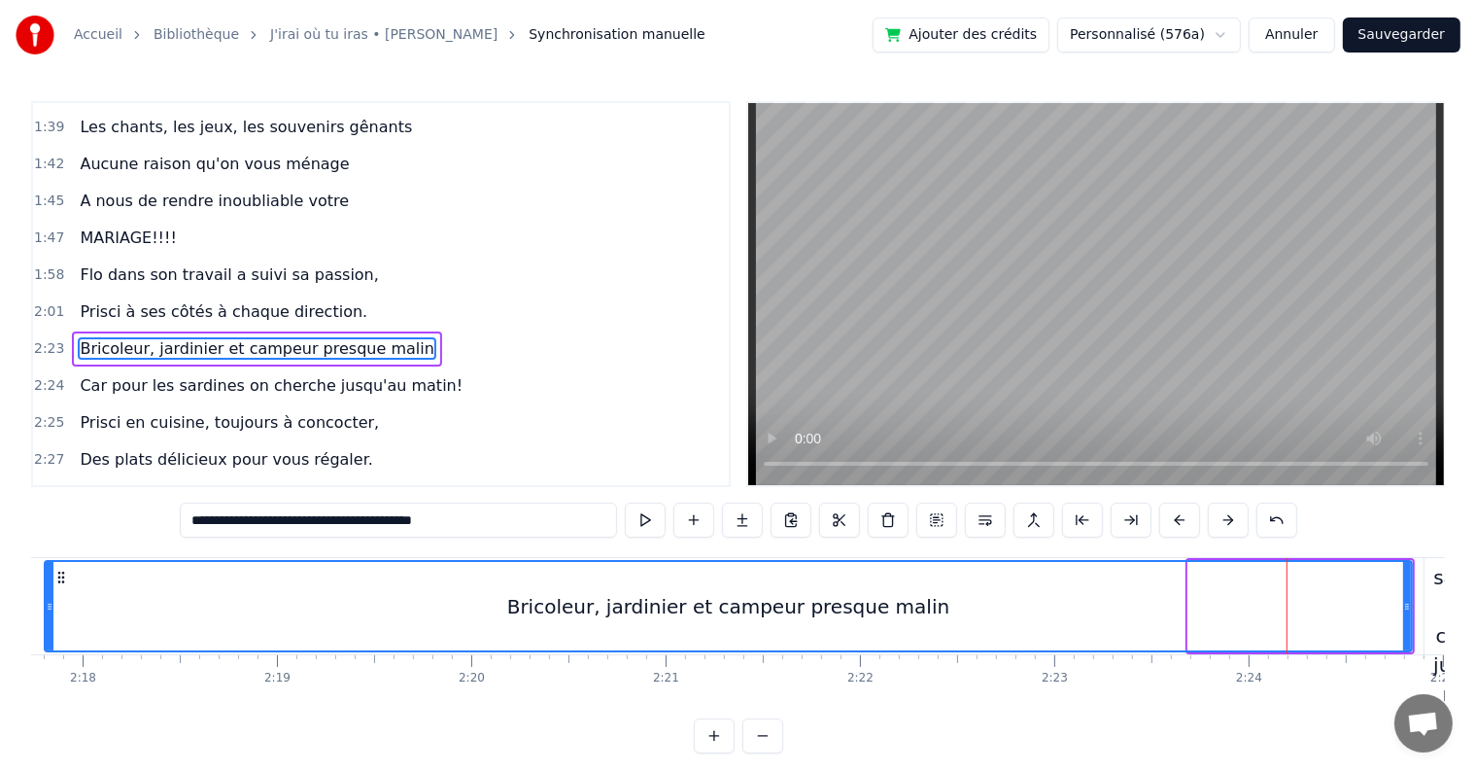
drag, startPoint x: 1193, startPoint y: 600, endPoint x: 50, endPoint y: 615, distance: 1144.0
click at [50, 615] on div at bounding box center [50, 606] width 8 height 88
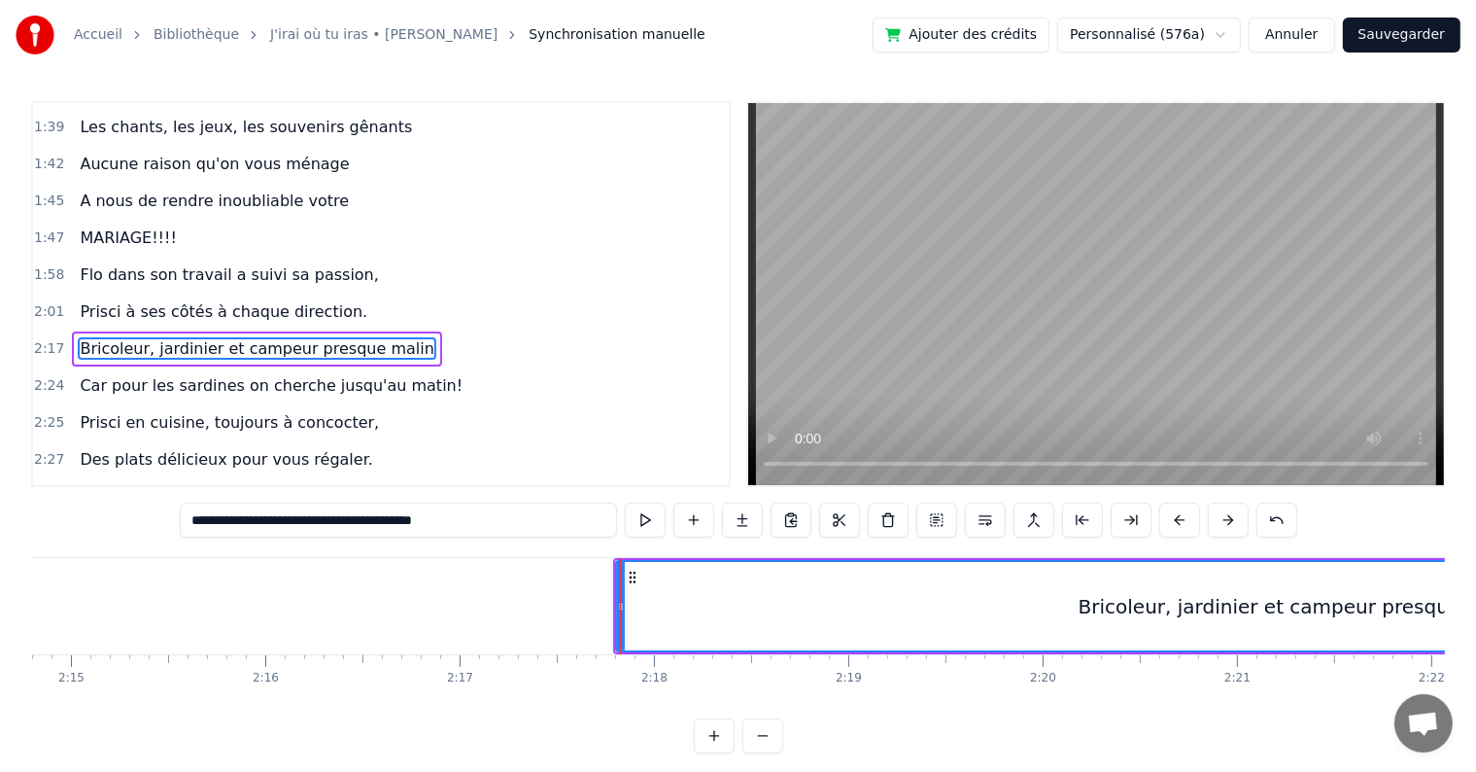
scroll to position [0, 25973]
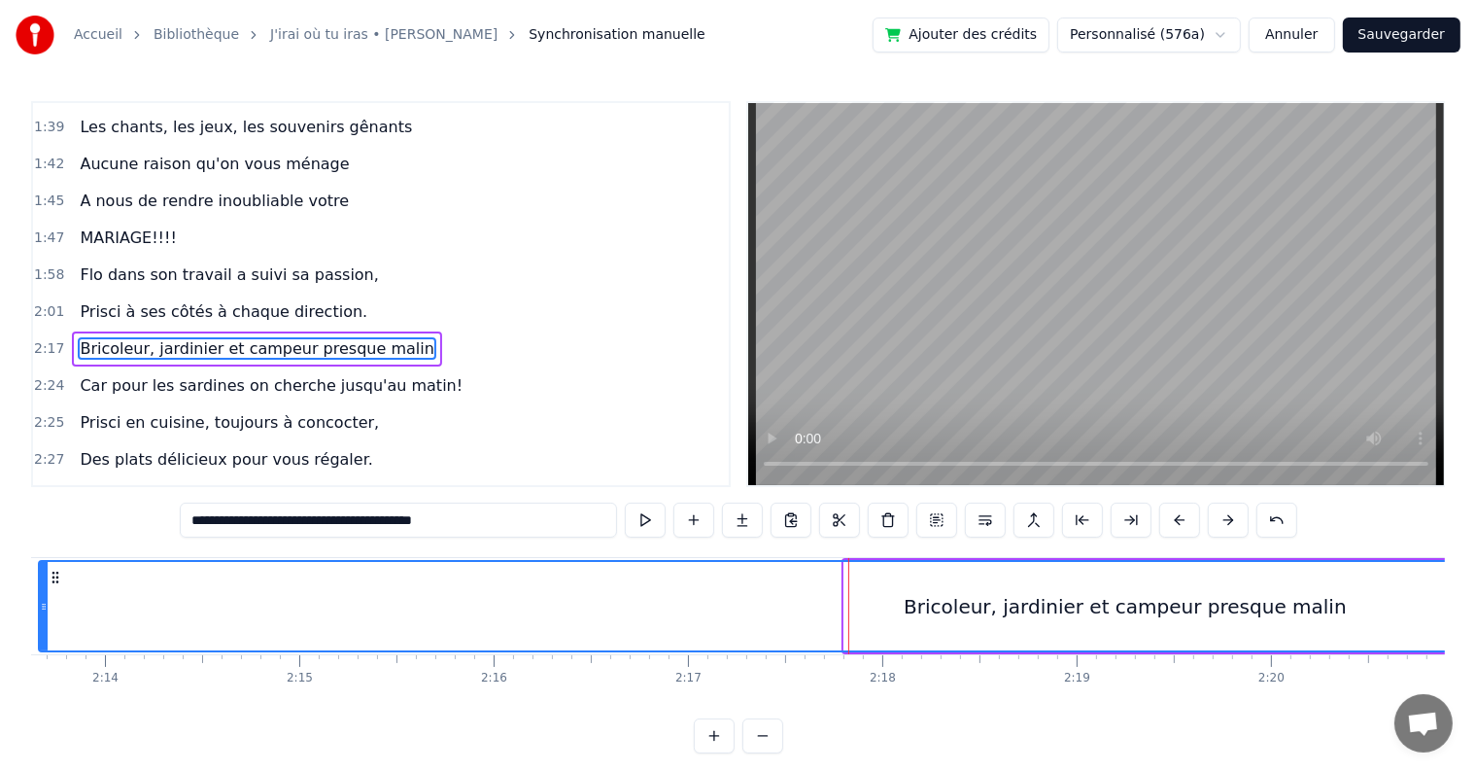
drag, startPoint x: 845, startPoint y: 602, endPoint x: 38, endPoint y: 591, distance: 806.7
click at [40, 591] on div at bounding box center [44, 606] width 8 height 88
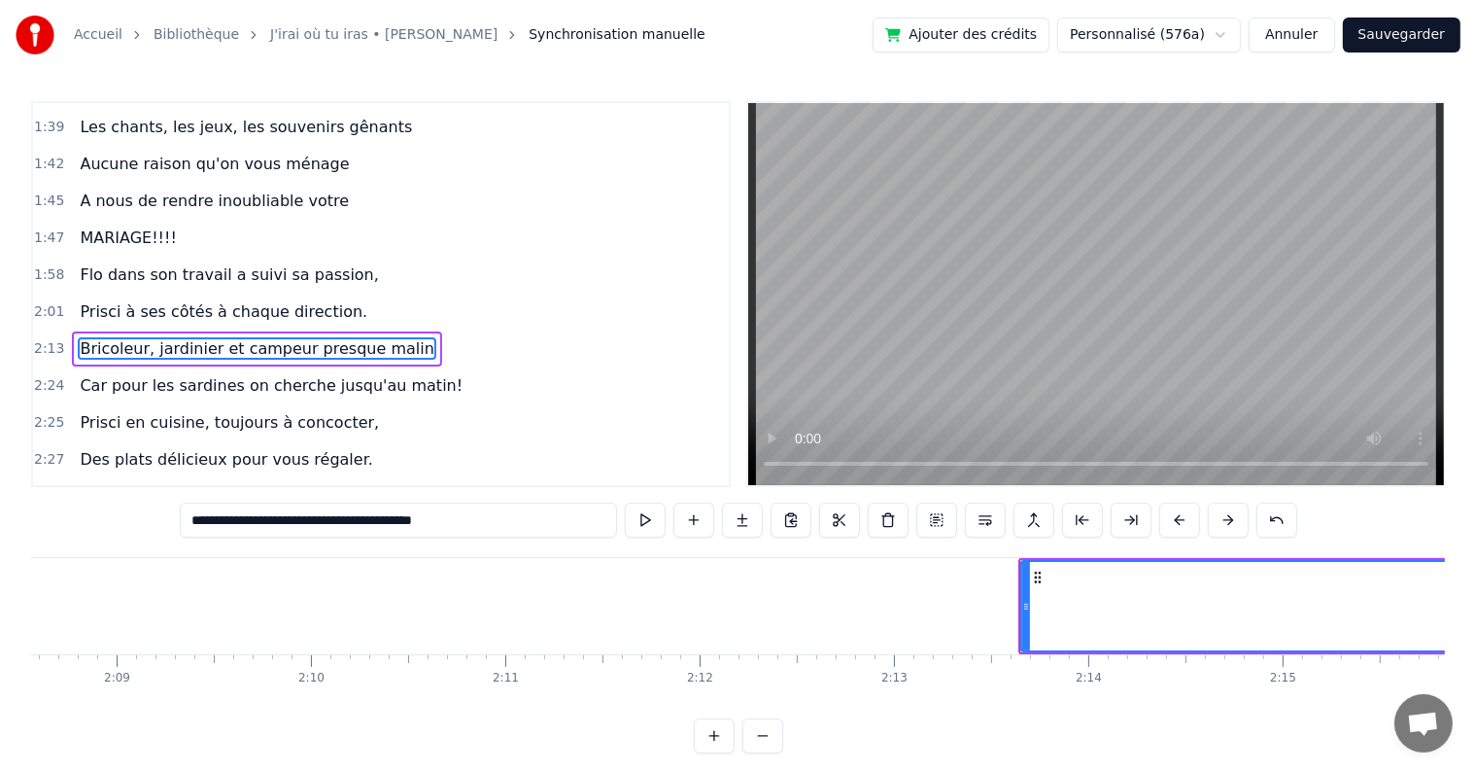
scroll to position [0, 24989]
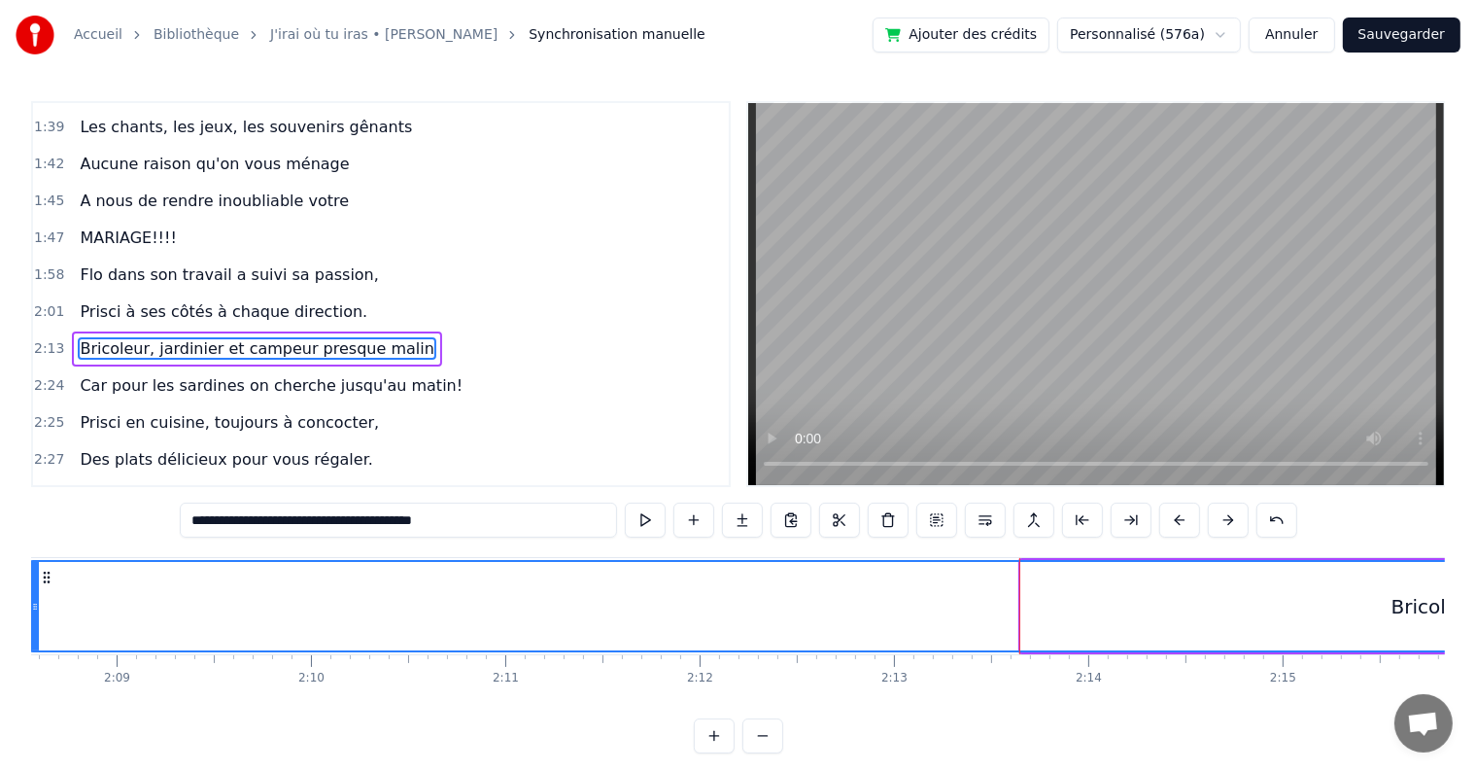
drag, startPoint x: 1025, startPoint y: 600, endPoint x: 34, endPoint y: 575, distance: 991.6
click at [34, 575] on div at bounding box center [35, 606] width 8 height 88
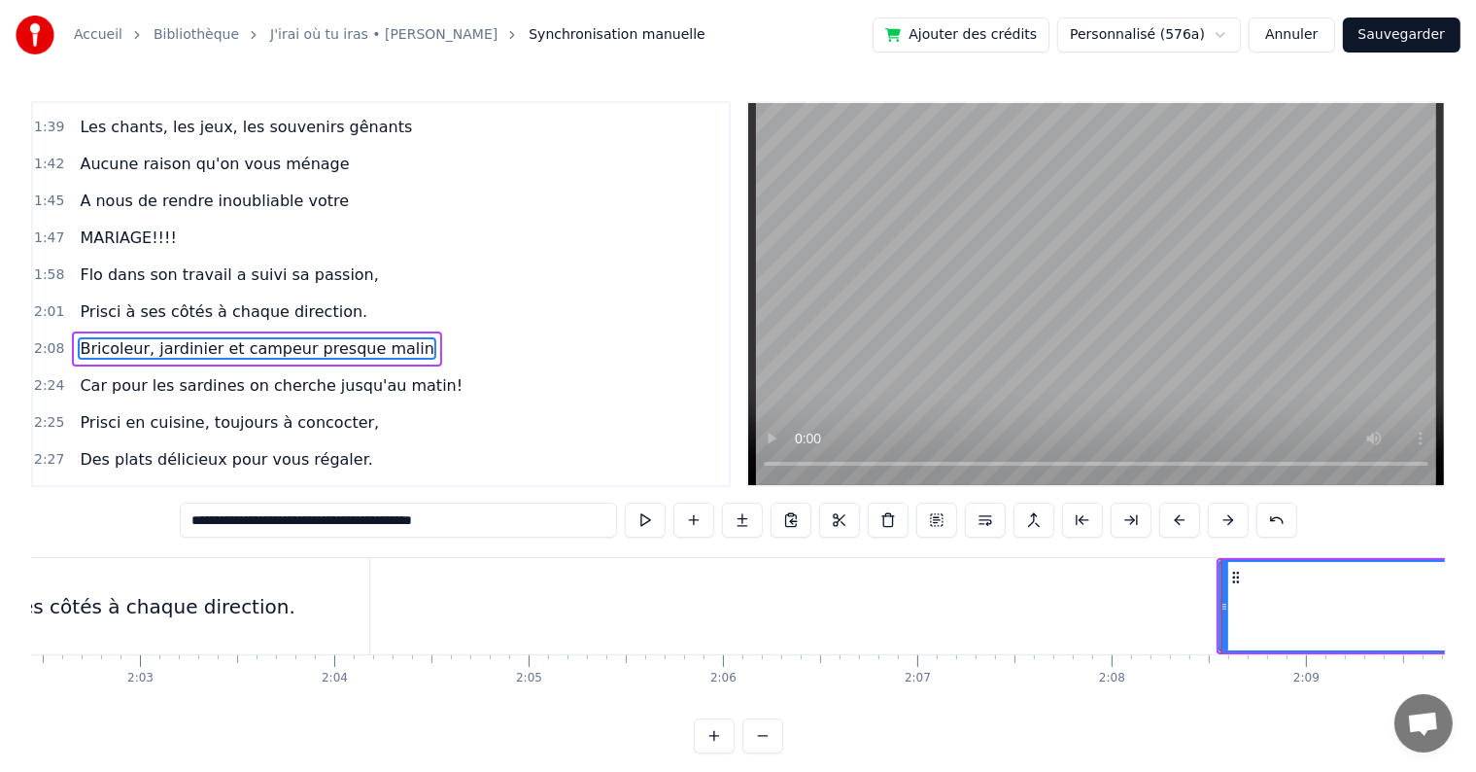
scroll to position [0, 23914]
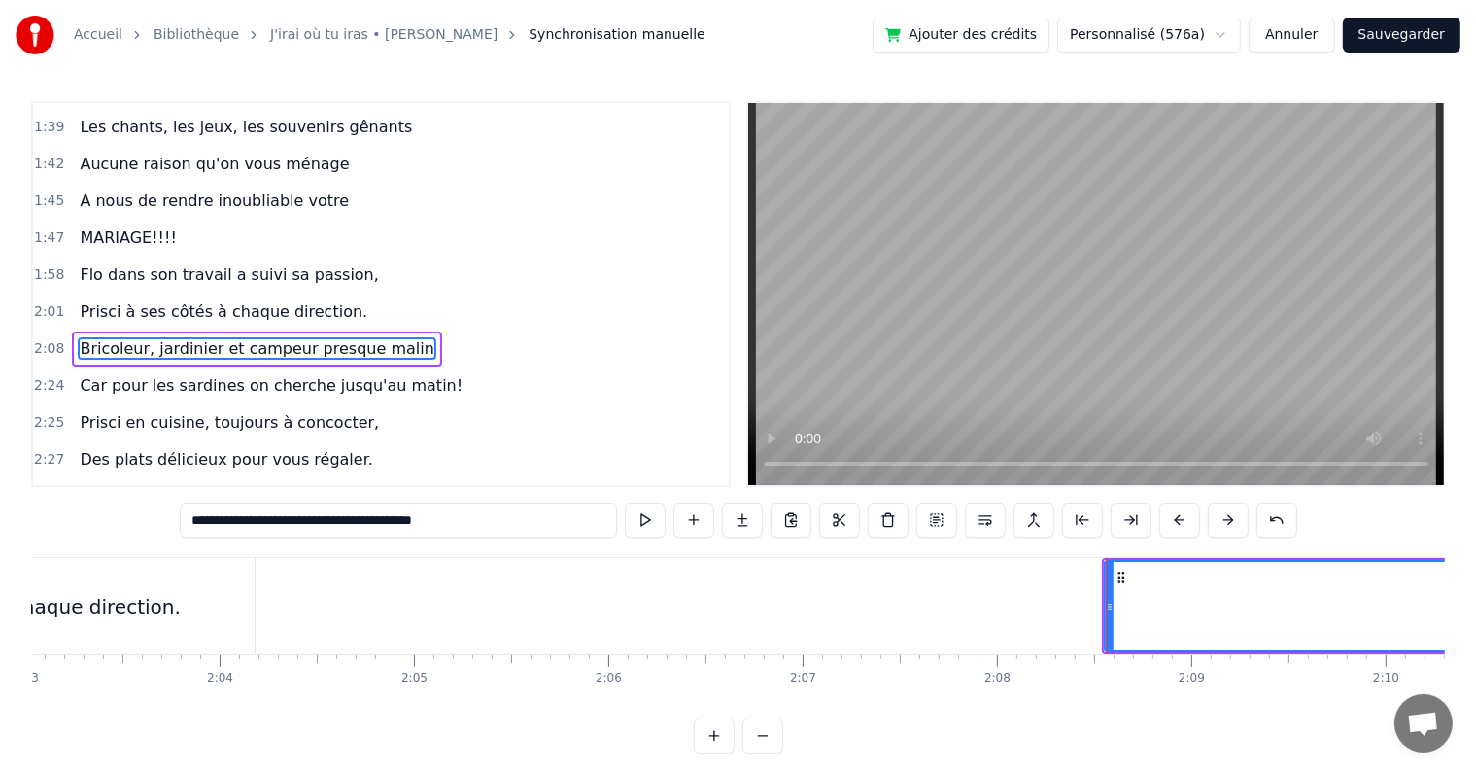
click at [1107, 605] on div at bounding box center [1107, 606] width 1 height 96
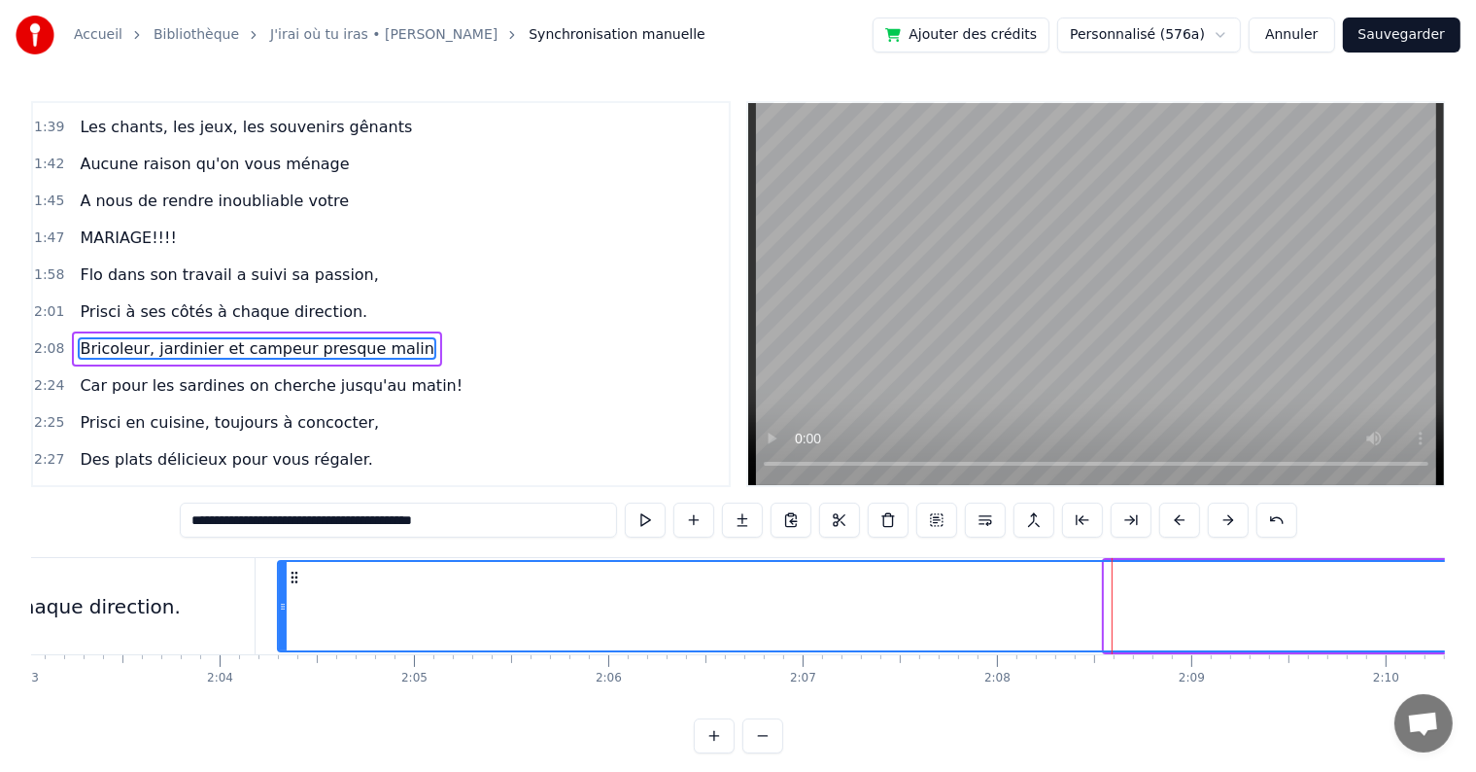
drag, startPoint x: 1107, startPoint y: 605, endPoint x: 280, endPoint y: 605, distance: 827.1
click at [280, 605] on icon at bounding box center [283, 607] width 8 height 16
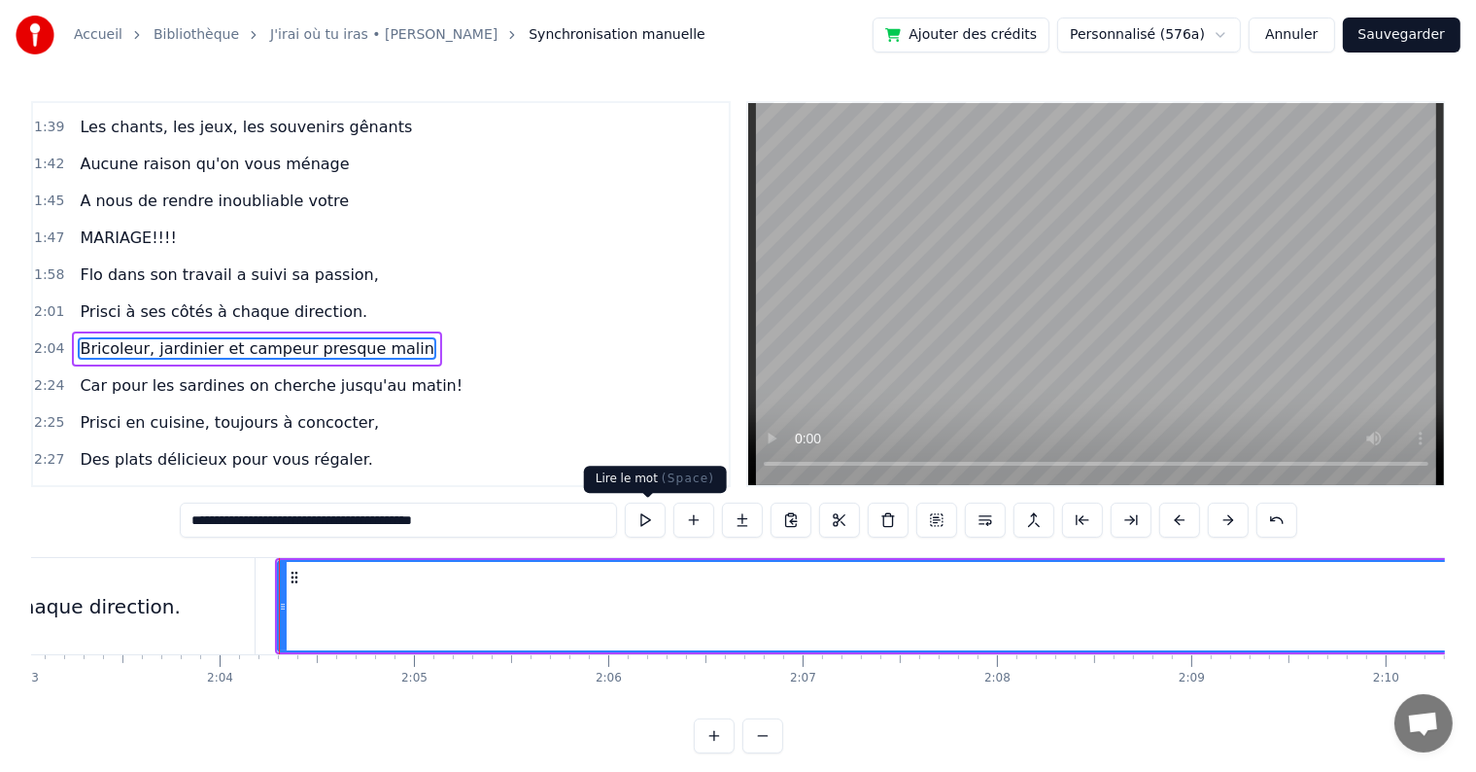
click at [641, 519] on button at bounding box center [645, 519] width 41 height 35
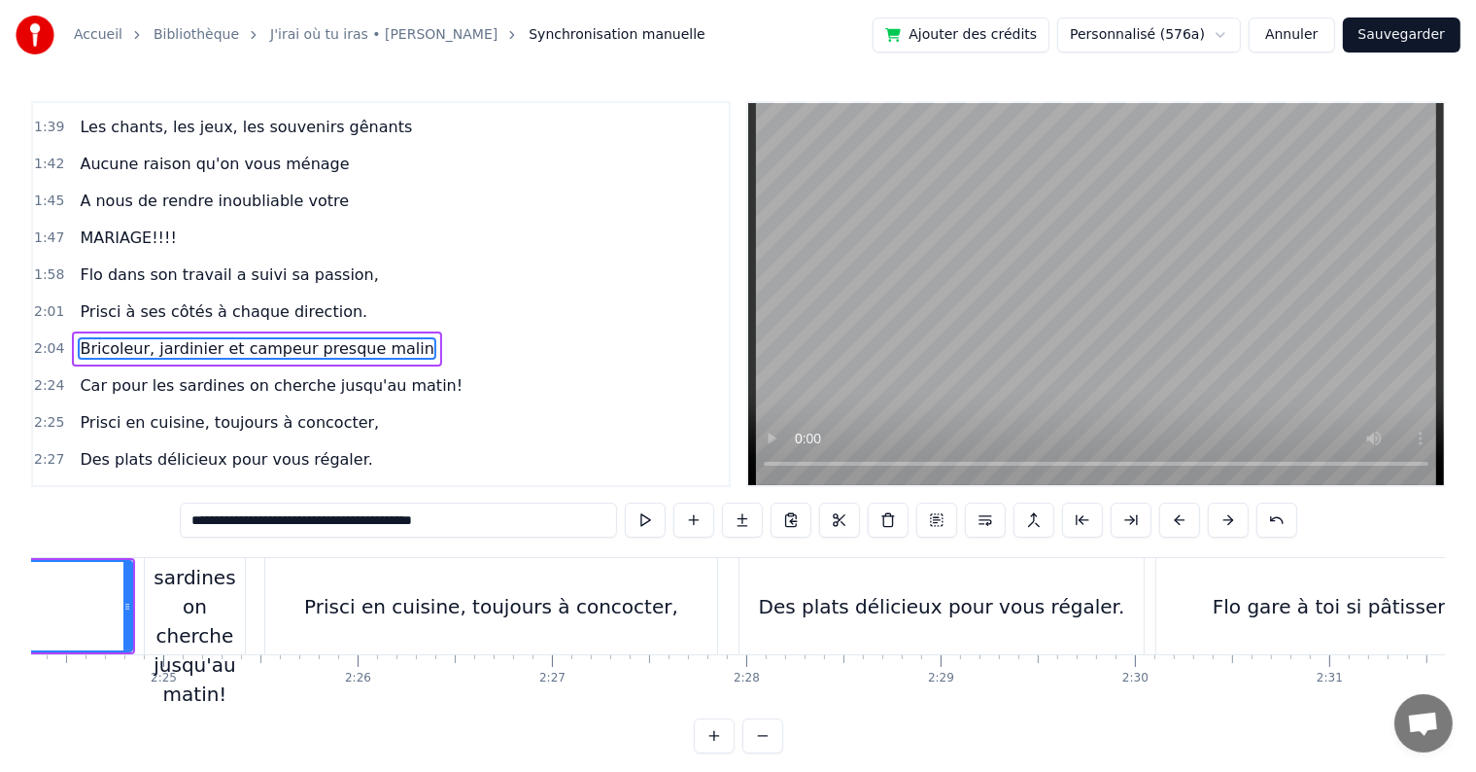
scroll to position [0, 27528]
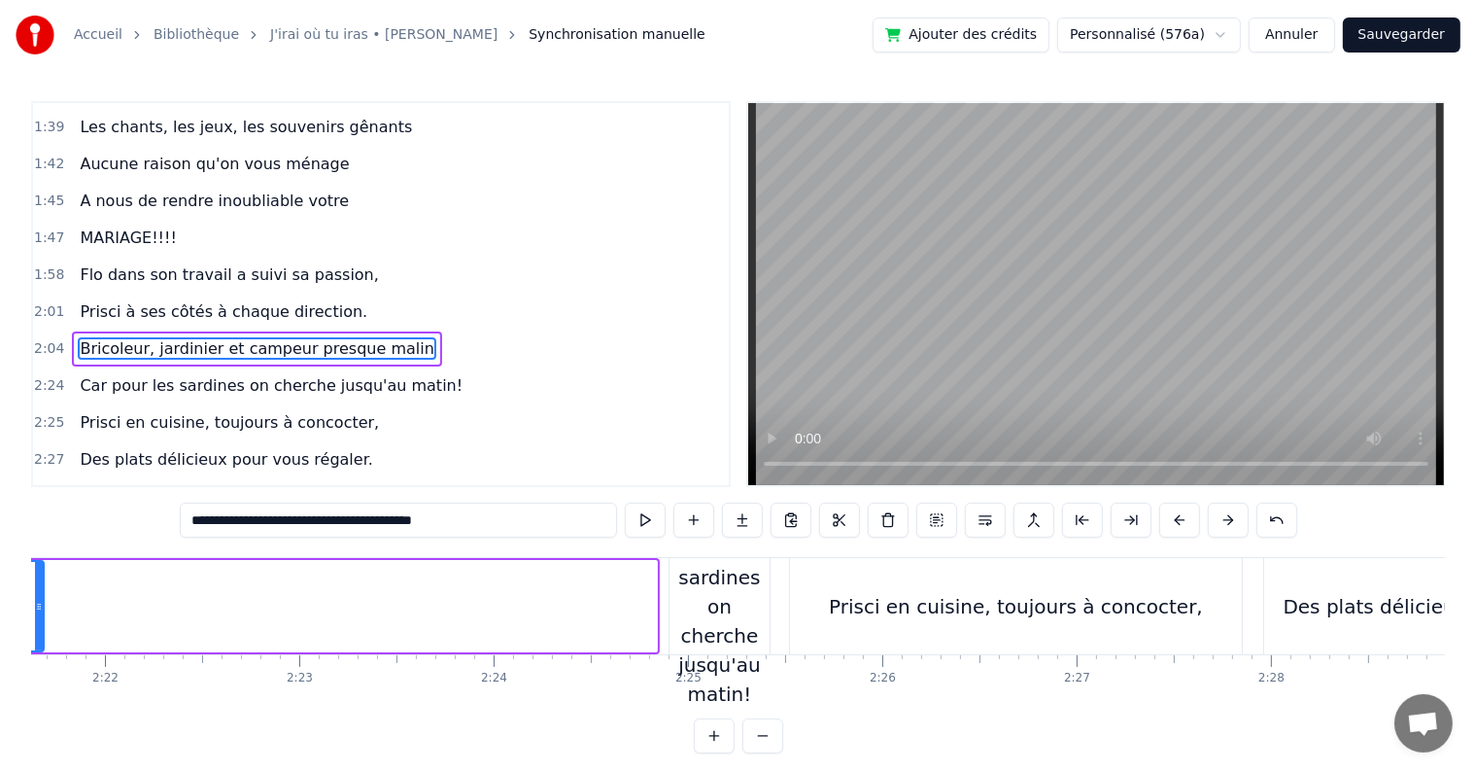
drag, startPoint x: 654, startPoint y: 608, endPoint x: 40, endPoint y: 606, distance: 614.2
click at [40, 606] on icon at bounding box center [39, 607] width 8 height 16
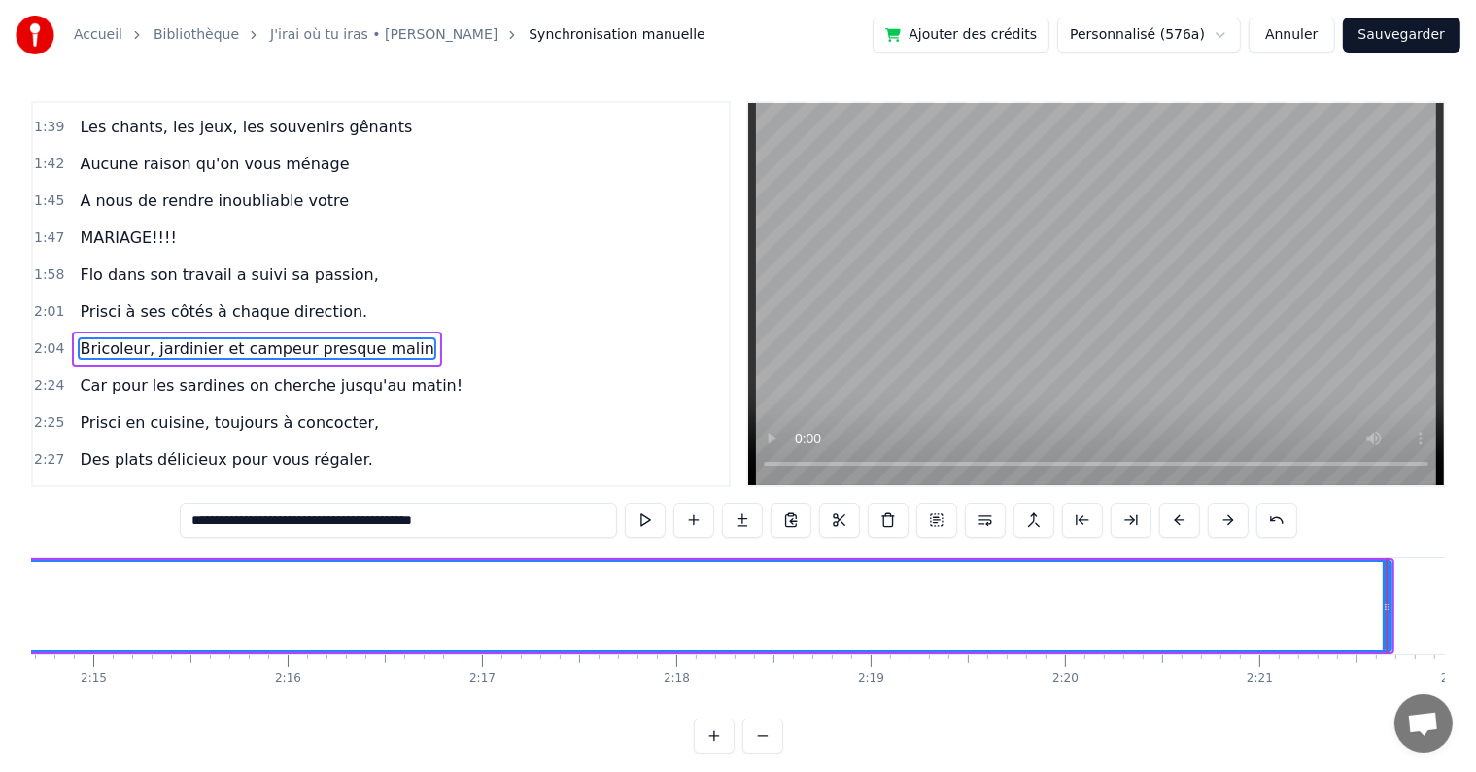
scroll to position [0, 26155]
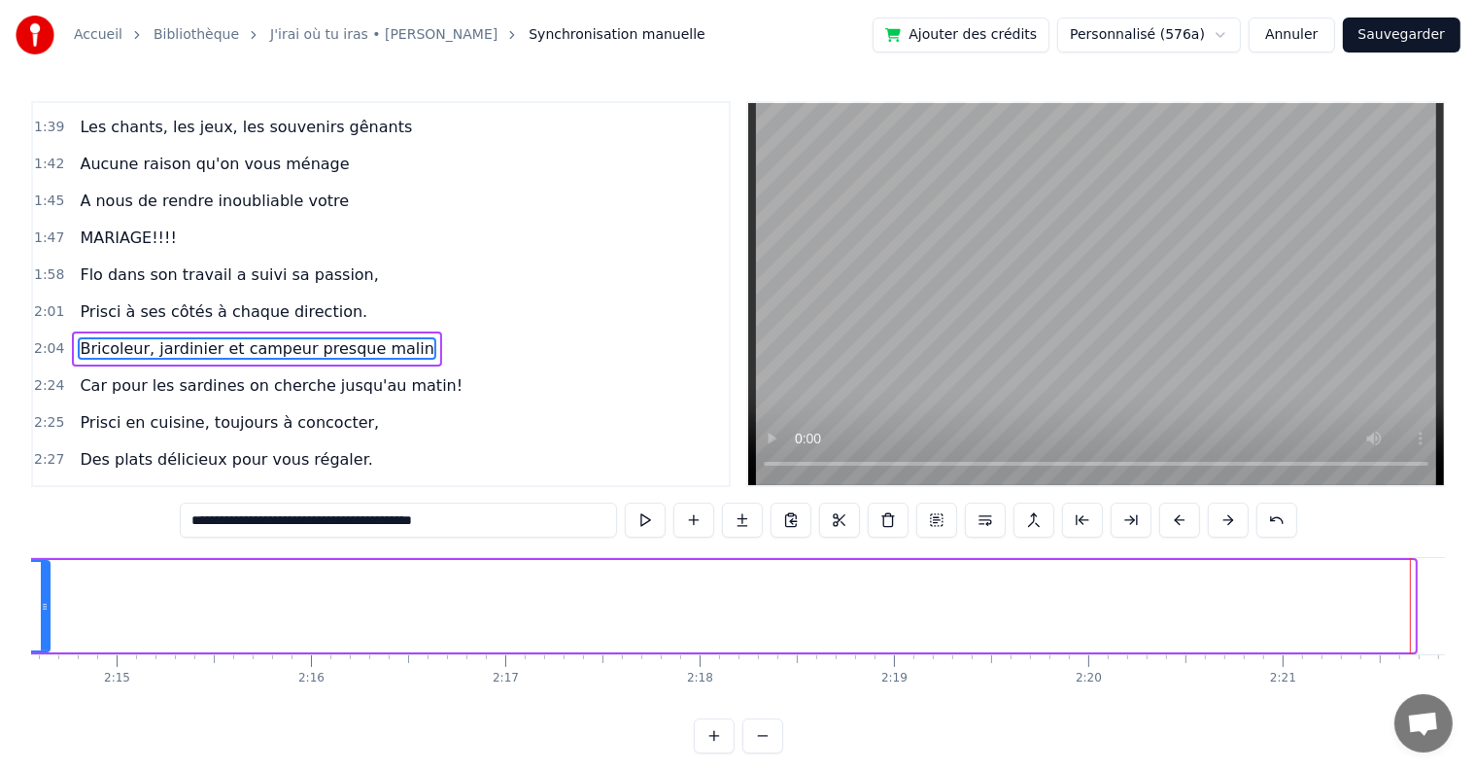
drag, startPoint x: 1411, startPoint y: 603, endPoint x: 44, endPoint y: 657, distance: 1368.5
click at [44, 657] on div "C’est au lycée que tout commence Flo et [PERSON_NAME] vivent encore leur romanc…" at bounding box center [738, 630] width 1414 height 146
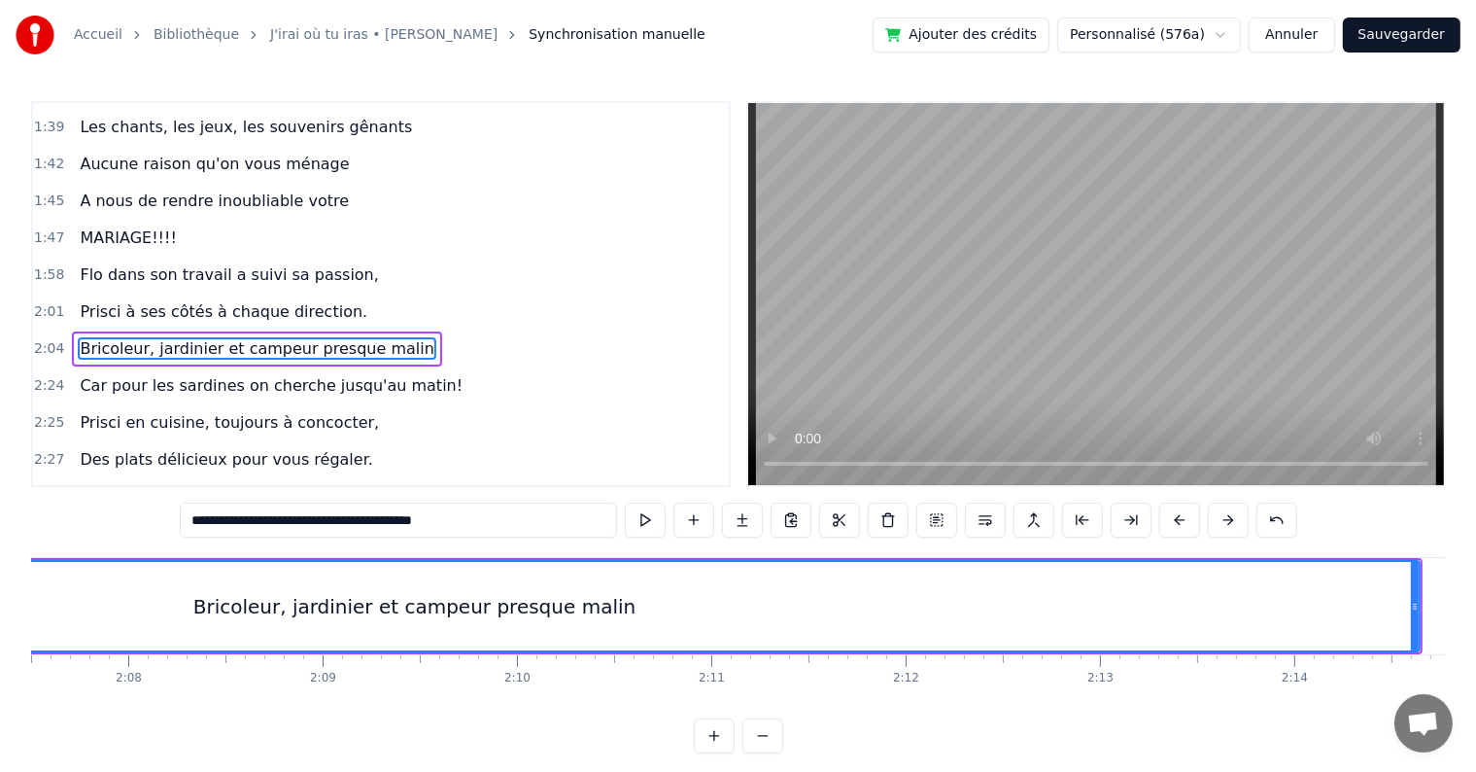
scroll to position [0, 24852]
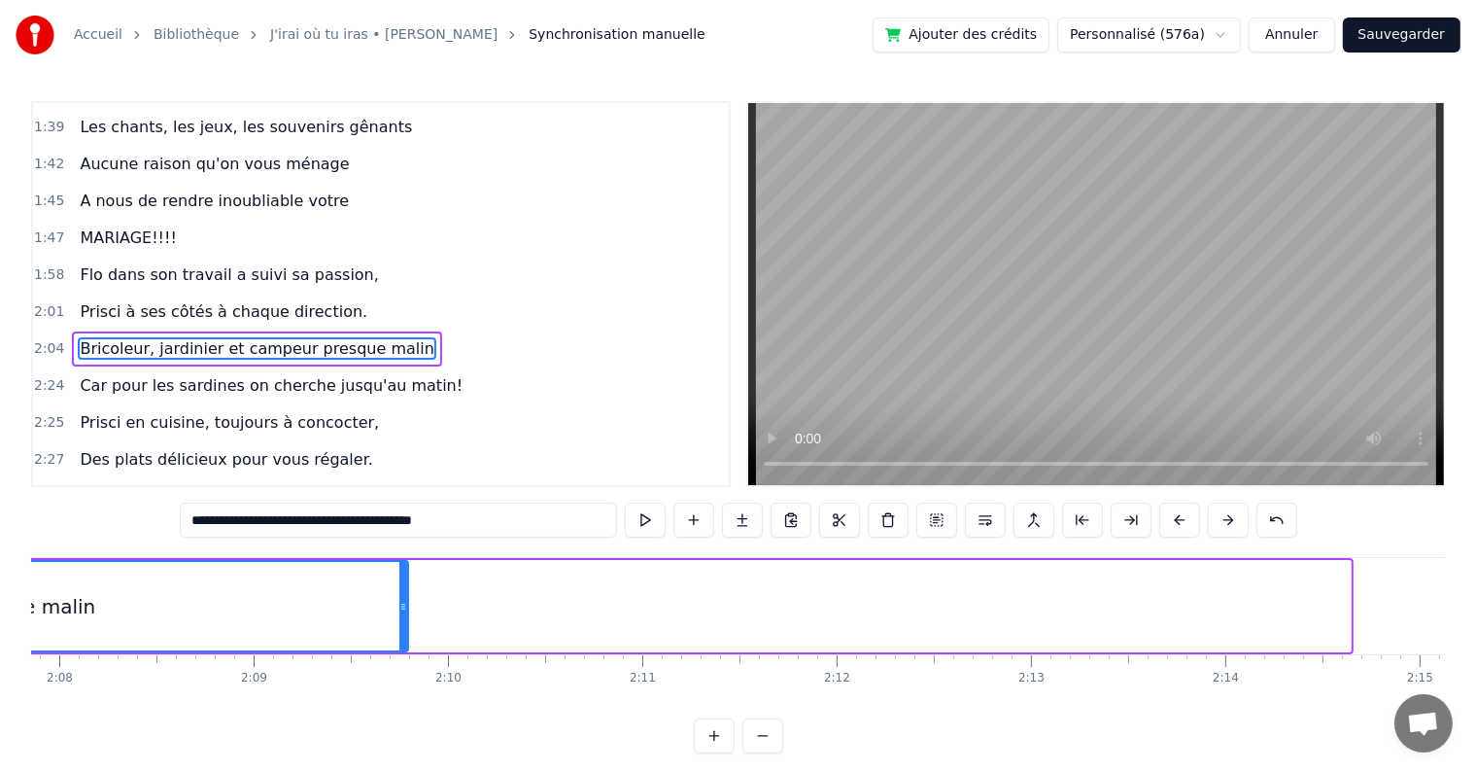
drag, startPoint x: 1349, startPoint y: 608, endPoint x: 406, endPoint y: 593, distance: 942.9
click at [406, 593] on div at bounding box center [403, 606] width 8 height 88
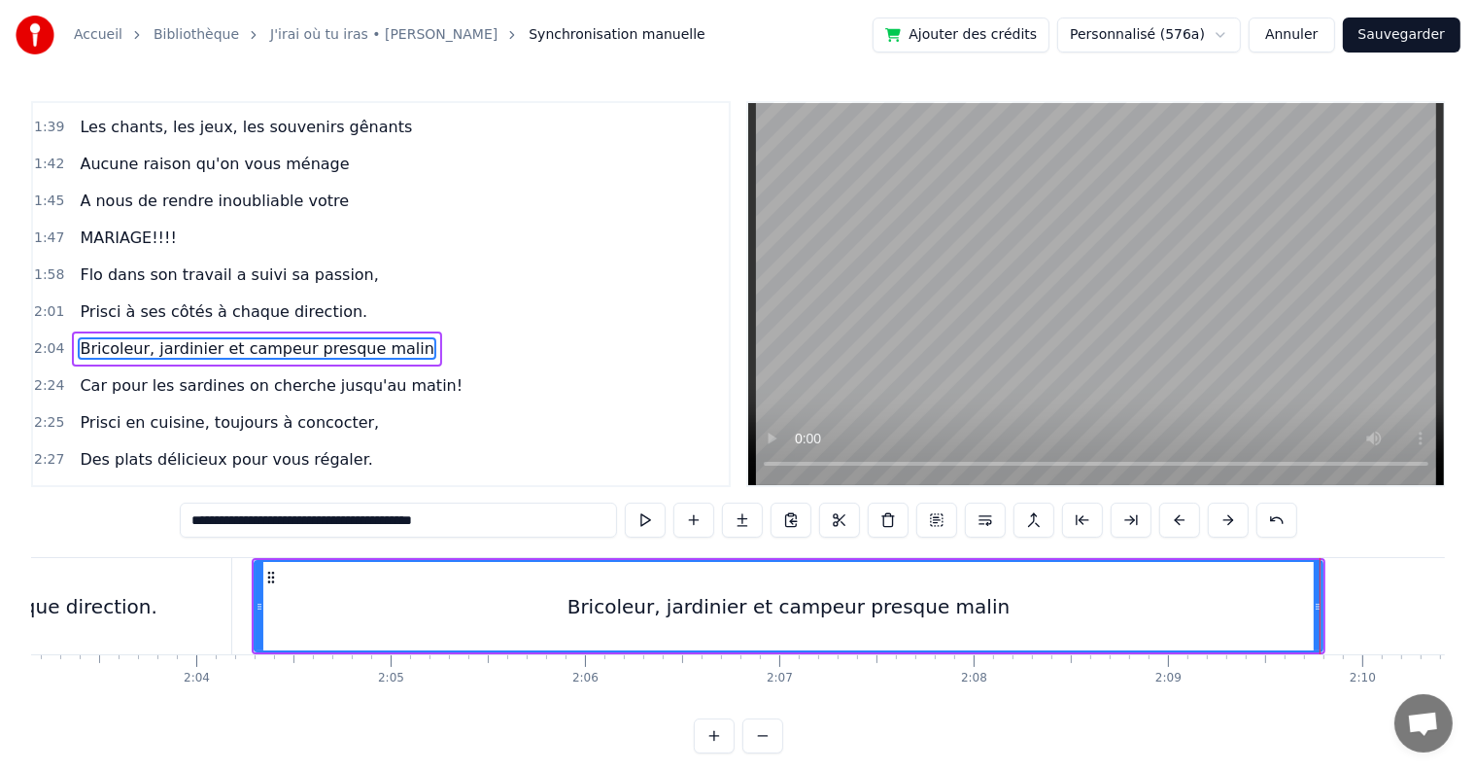
scroll to position [0, 23960]
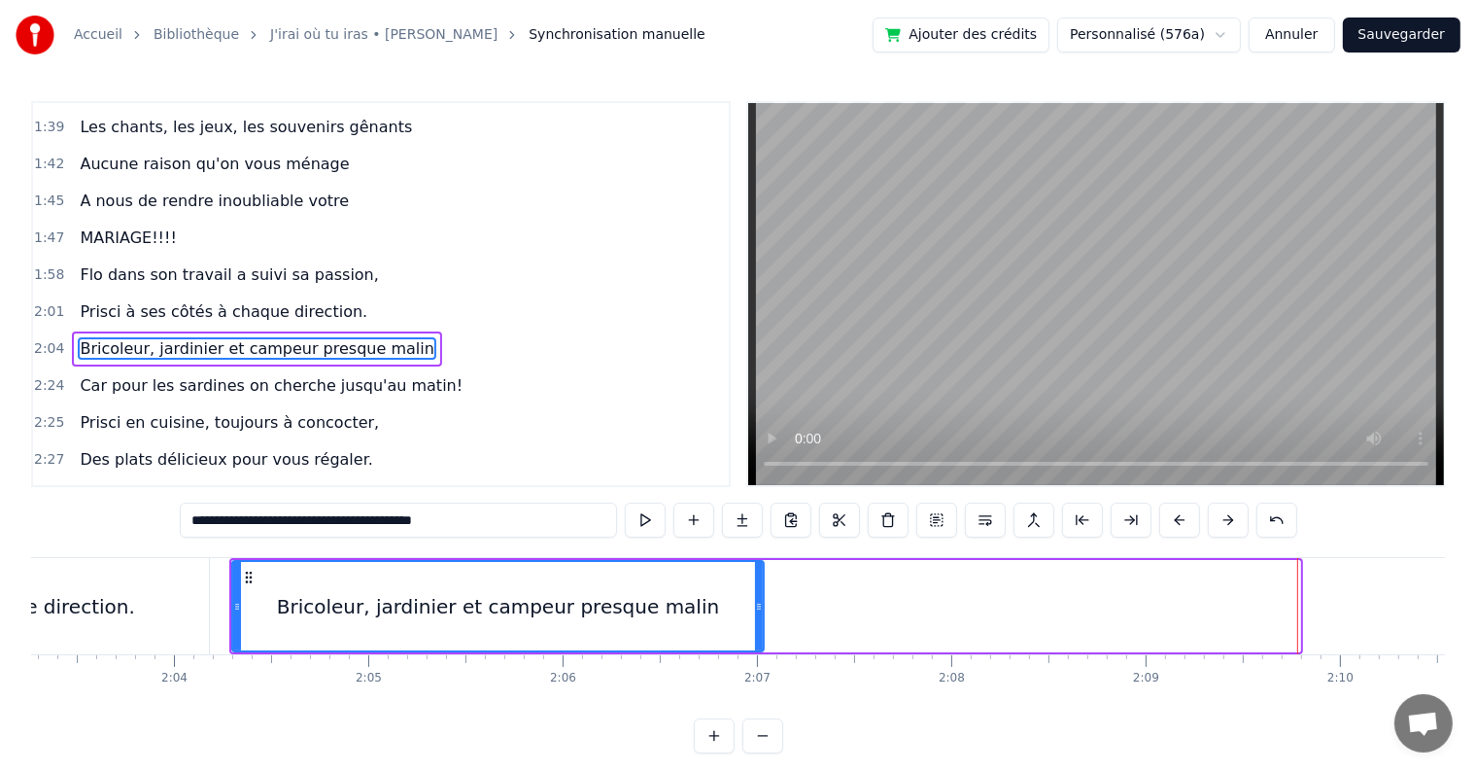
drag, startPoint x: 1295, startPoint y: 599, endPoint x: 758, endPoint y: 591, distance: 536.5
click at [758, 591] on div at bounding box center [759, 606] width 8 height 88
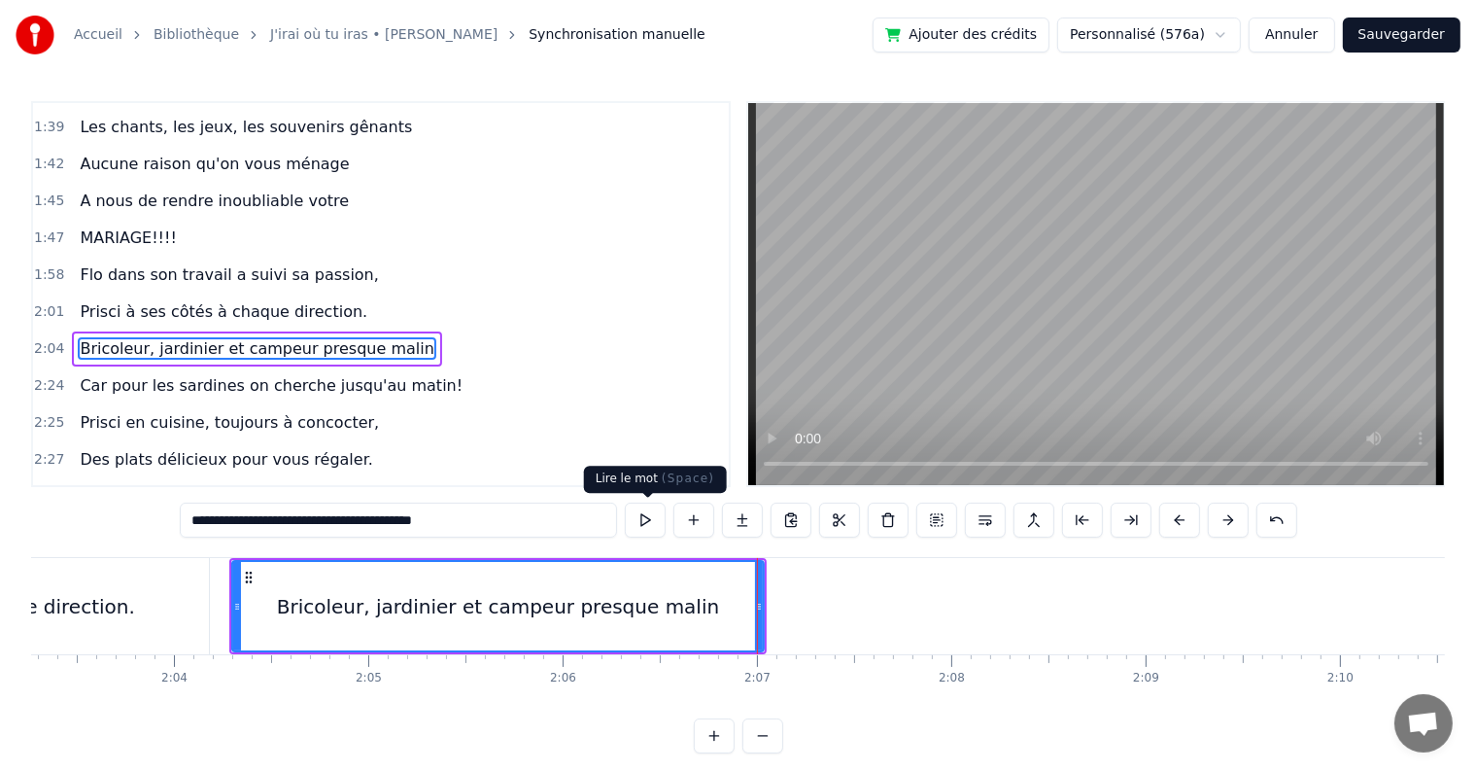
click at [642, 517] on button at bounding box center [645, 519] width 41 height 35
click at [641, 528] on button at bounding box center [645, 519] width 41 height 35
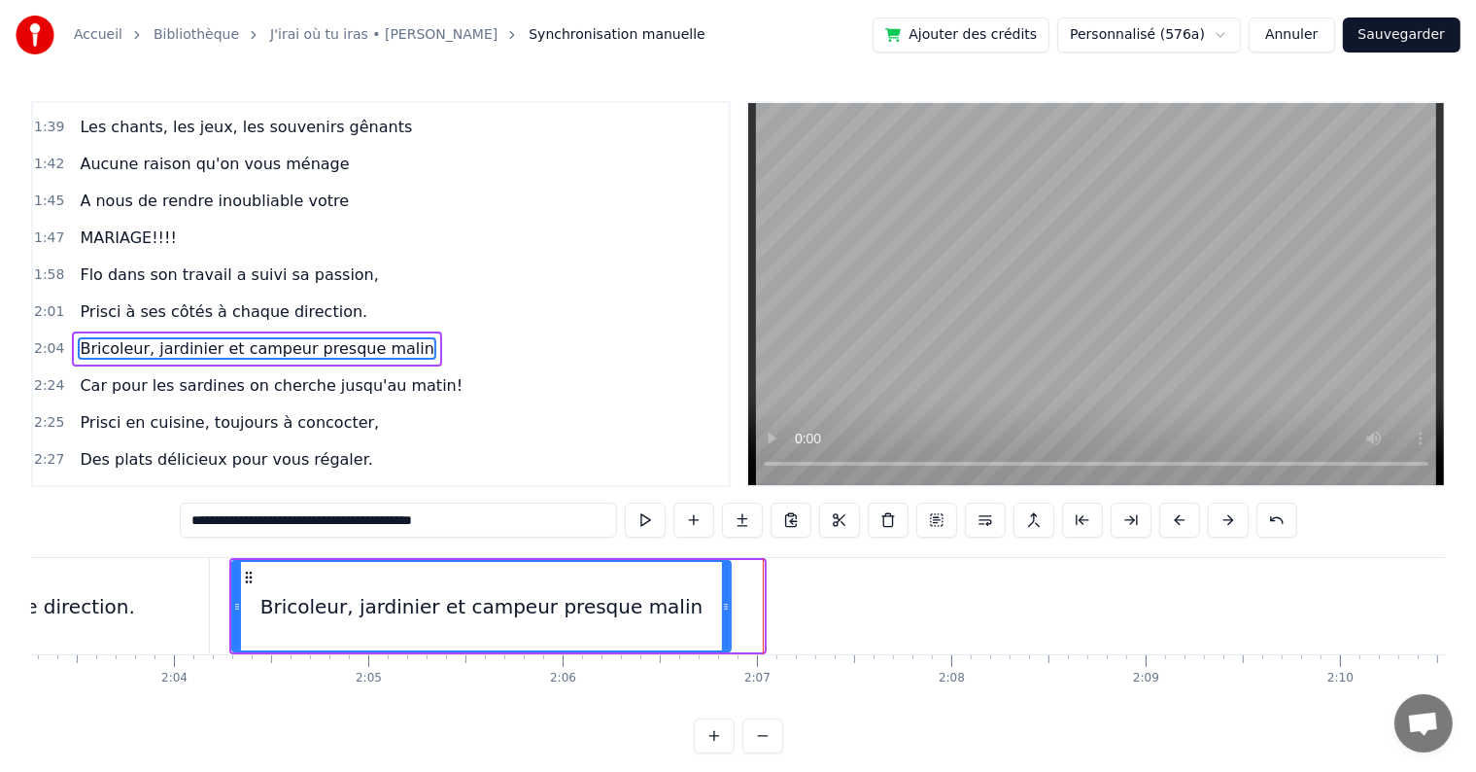
drag, startPoint x: 756, startPoint y: 599, endPoint x: 723, endPoint y: 599, distance: 33.0
click at [723, 599] on icon at bounding box center [726, 607] width 8 height 16
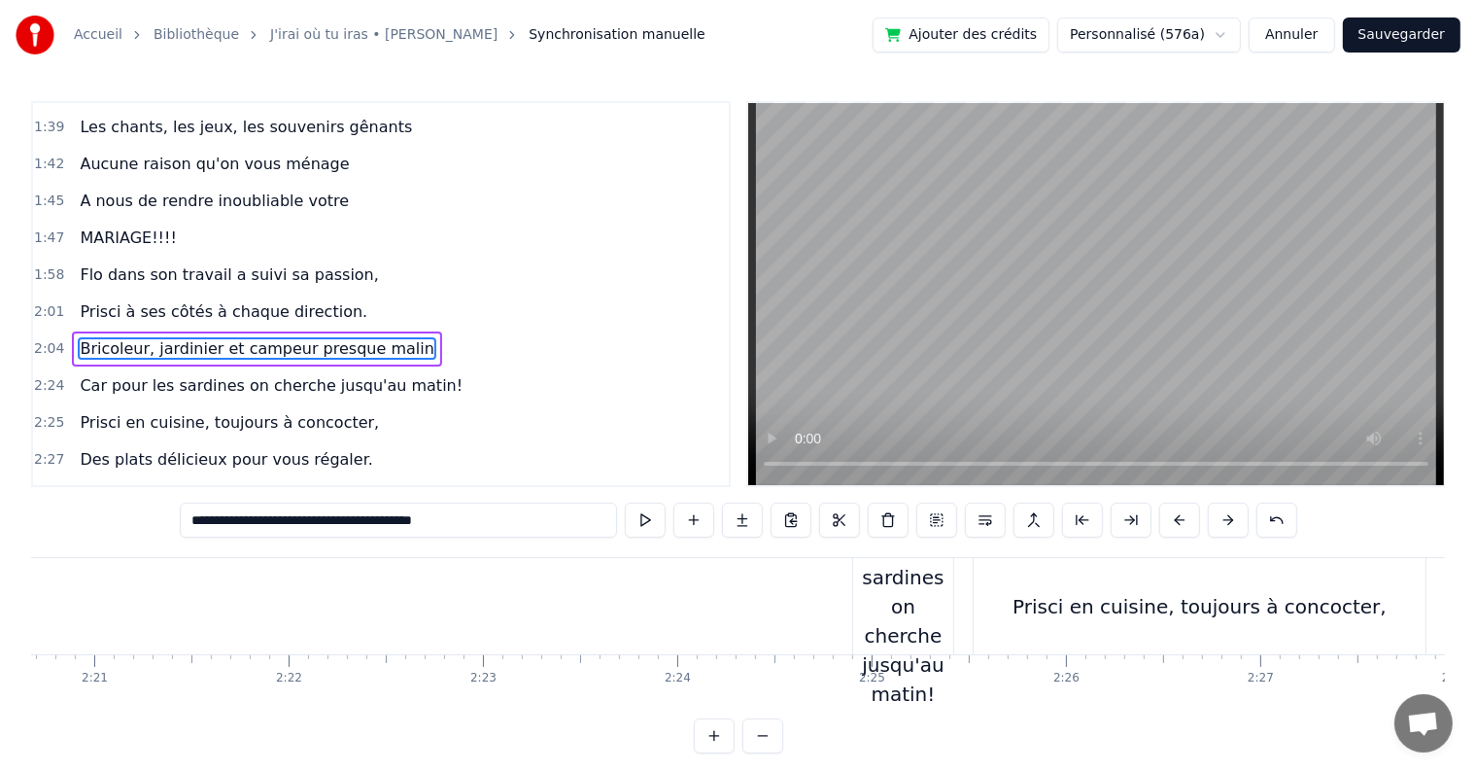
scroll to position [0, 27367]
click at [834, 632] on div "Car pour les sardines on cherche jusqu'au matin!" at bounding box center [880, 606] width 100 height 204
type input "**********"
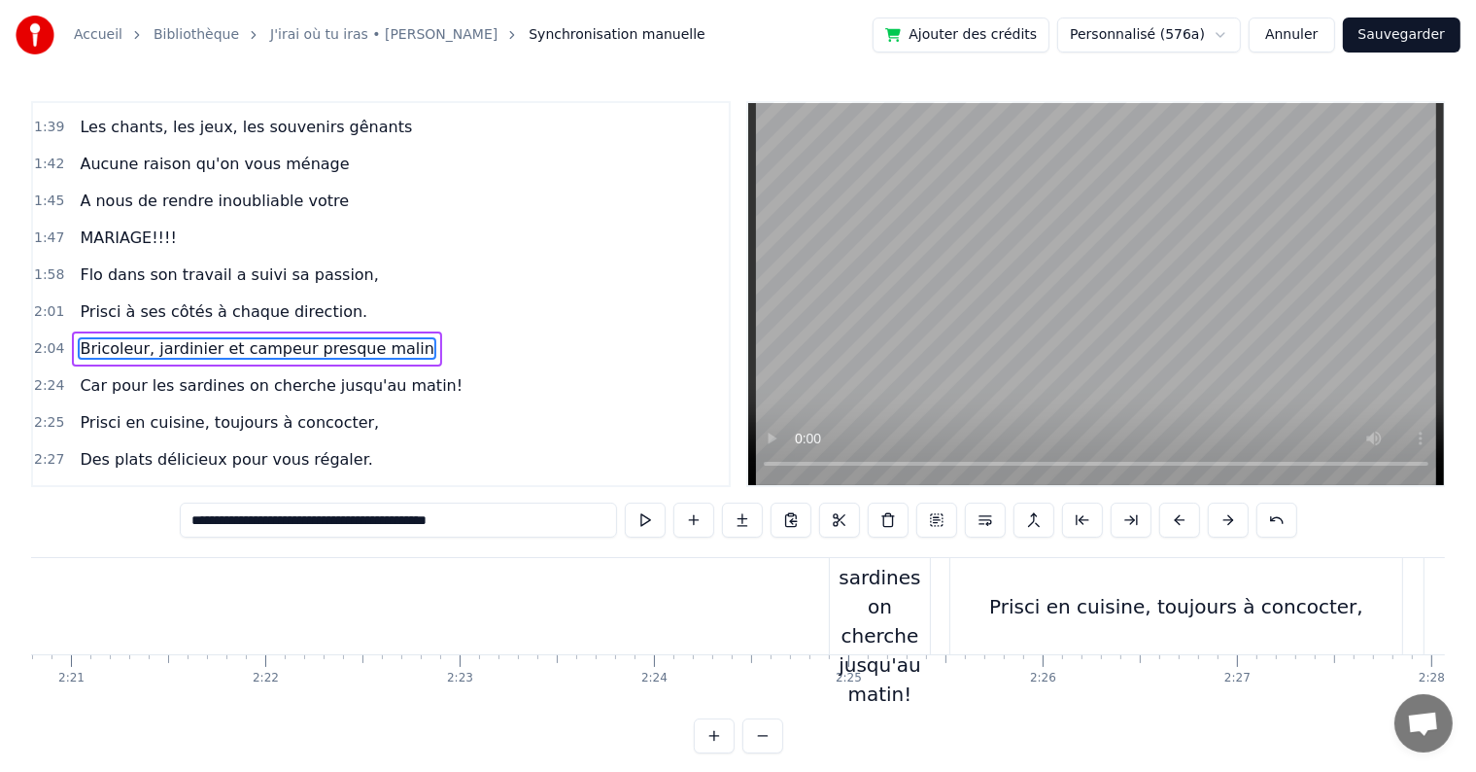
scroll to position [1507, 0]
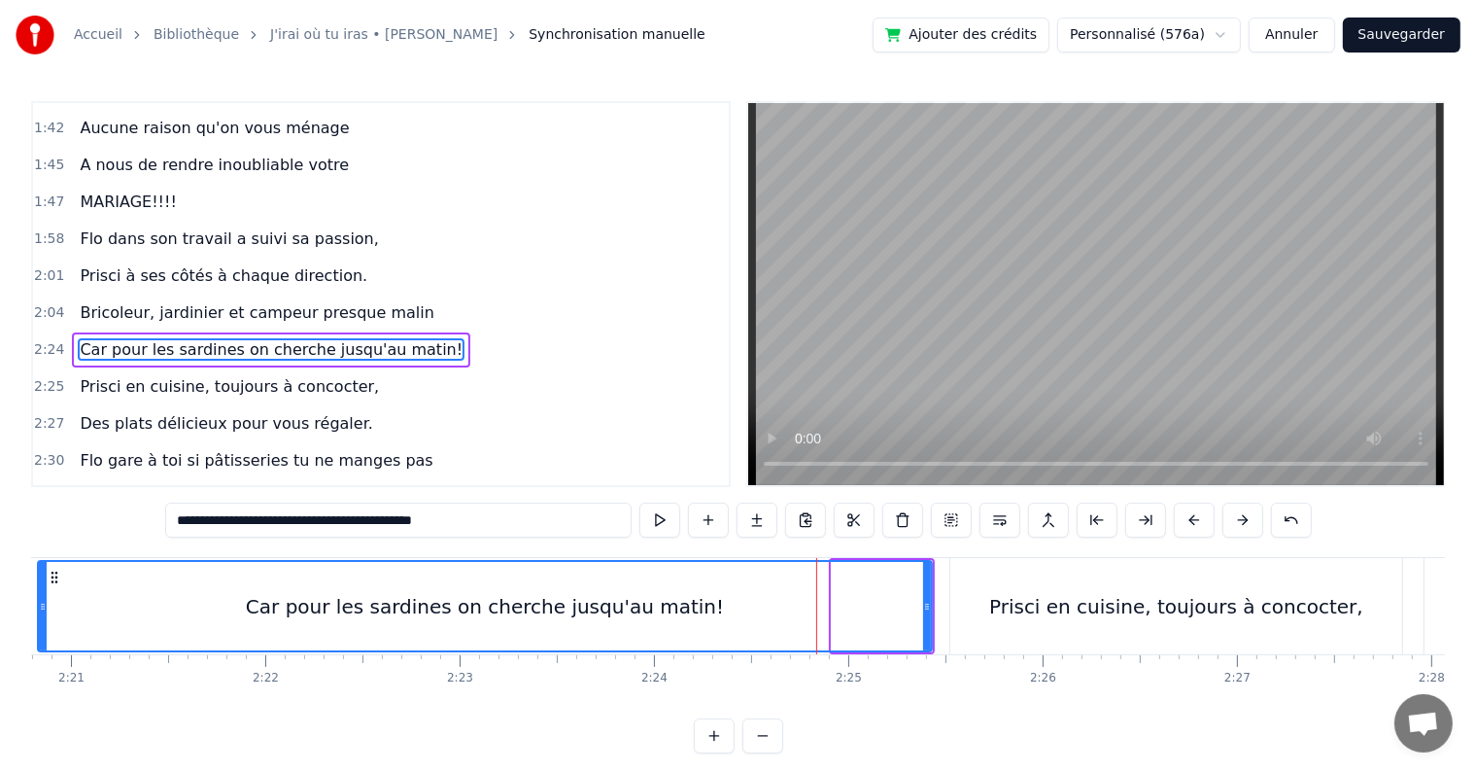
drag, startPoint x: 836, startPoint y: 610, endPoint x: 42, endPoint y: 576, distance: 794.8
click at [42, 576] on div at bounding box center [43, 606] width 8 height 88
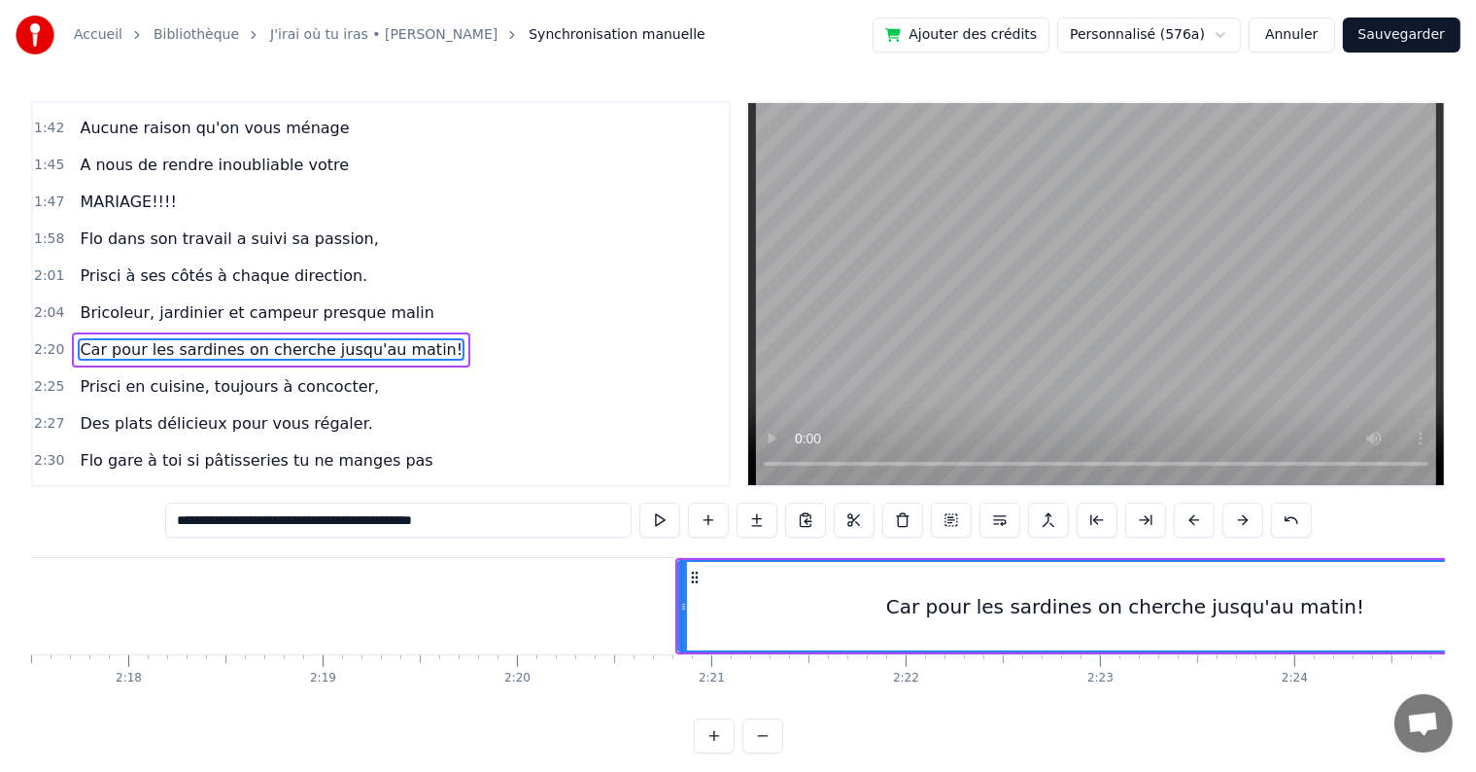
scroll to position [0, 26749]
click at [659, 599] on div at bounding box center [659, 606] width 1 height 96
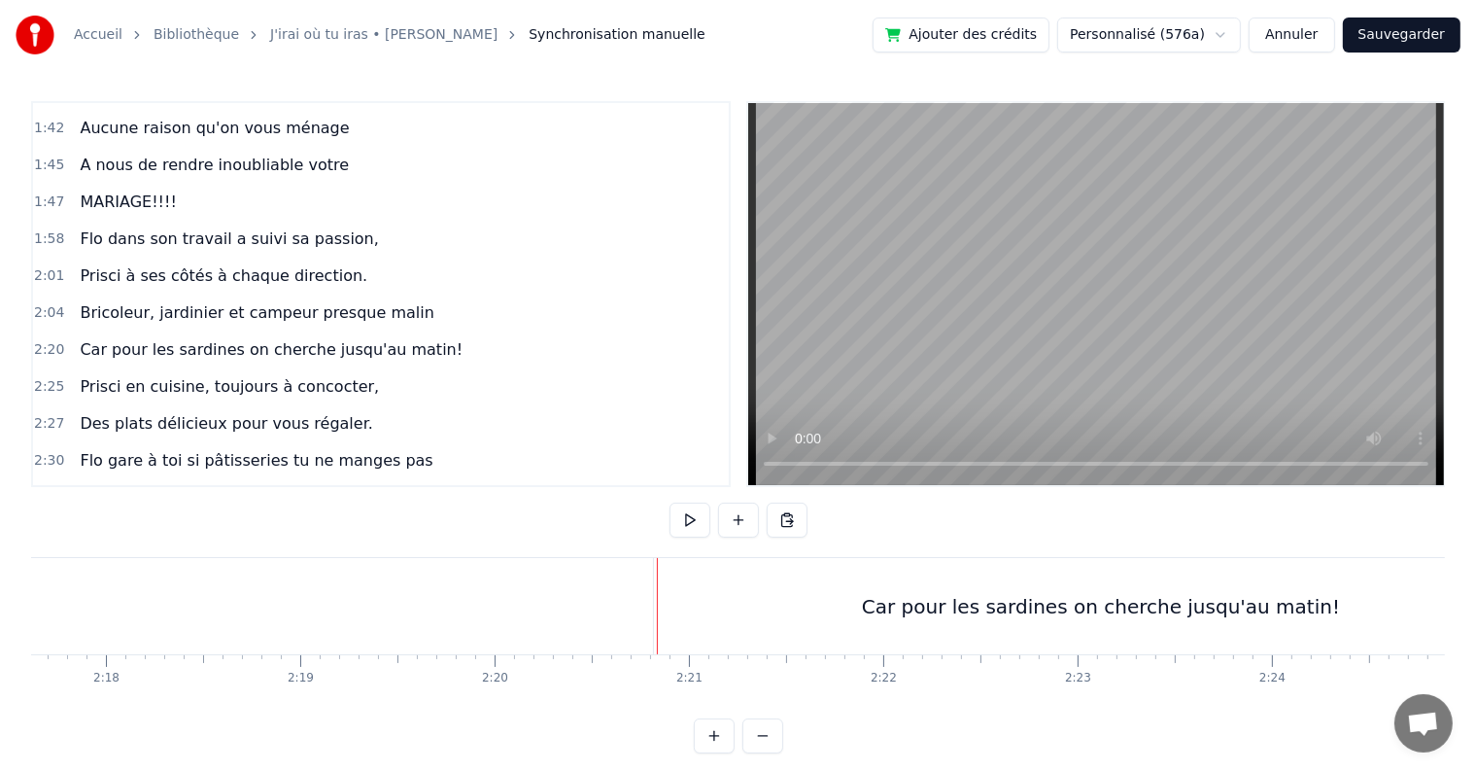
click at [704, 607] on div "Car pour les sardines on cherche jusqu'au matin!" at bounding box center [1101, 606] width 894 height 96
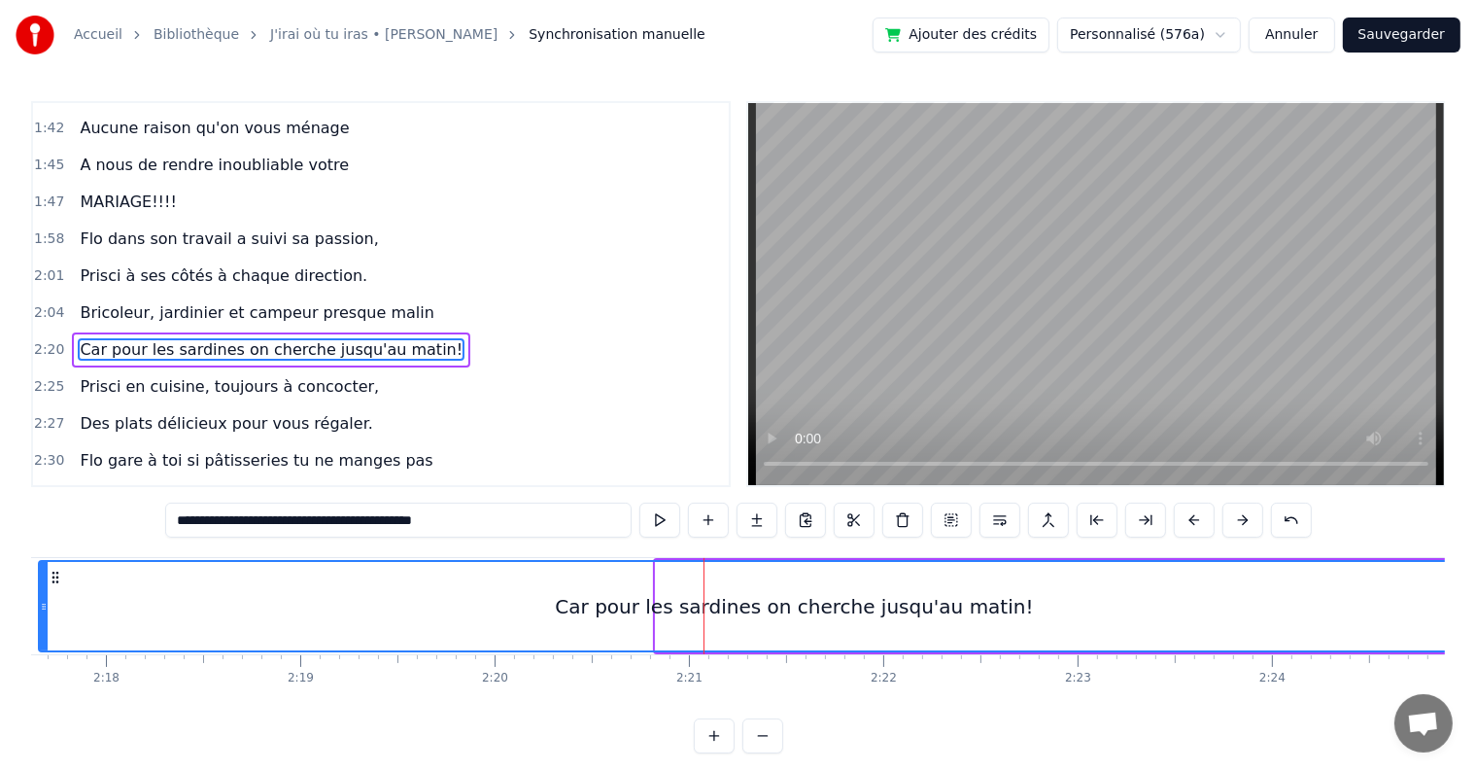
drag, startPoint x: 657, startPoint y: 608, endPoint x: 43, endPoint y: 595, distance: 614.4
click at [43, 595] on div at bounding box center [44, 606] width 8 height 88
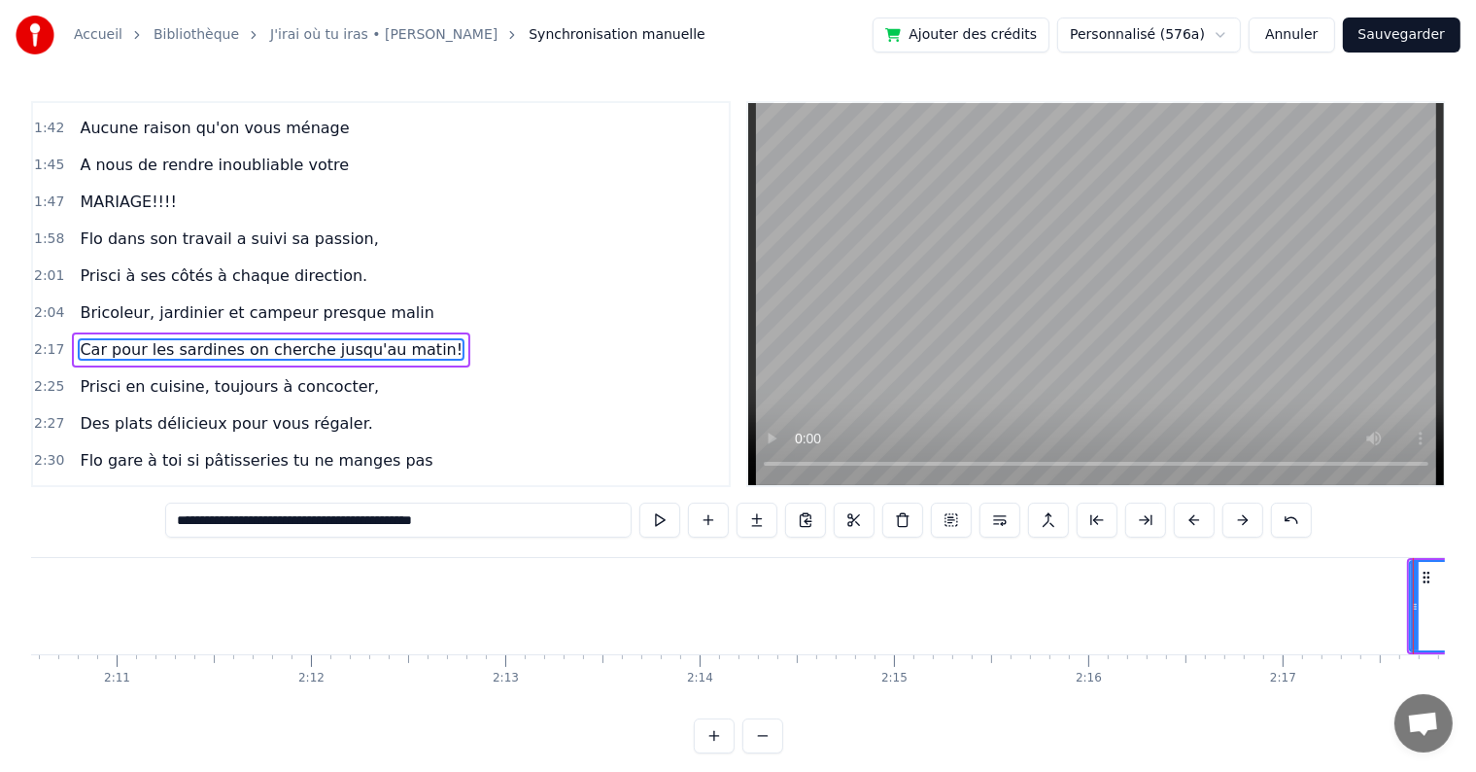
scroll to position [0, 25355]
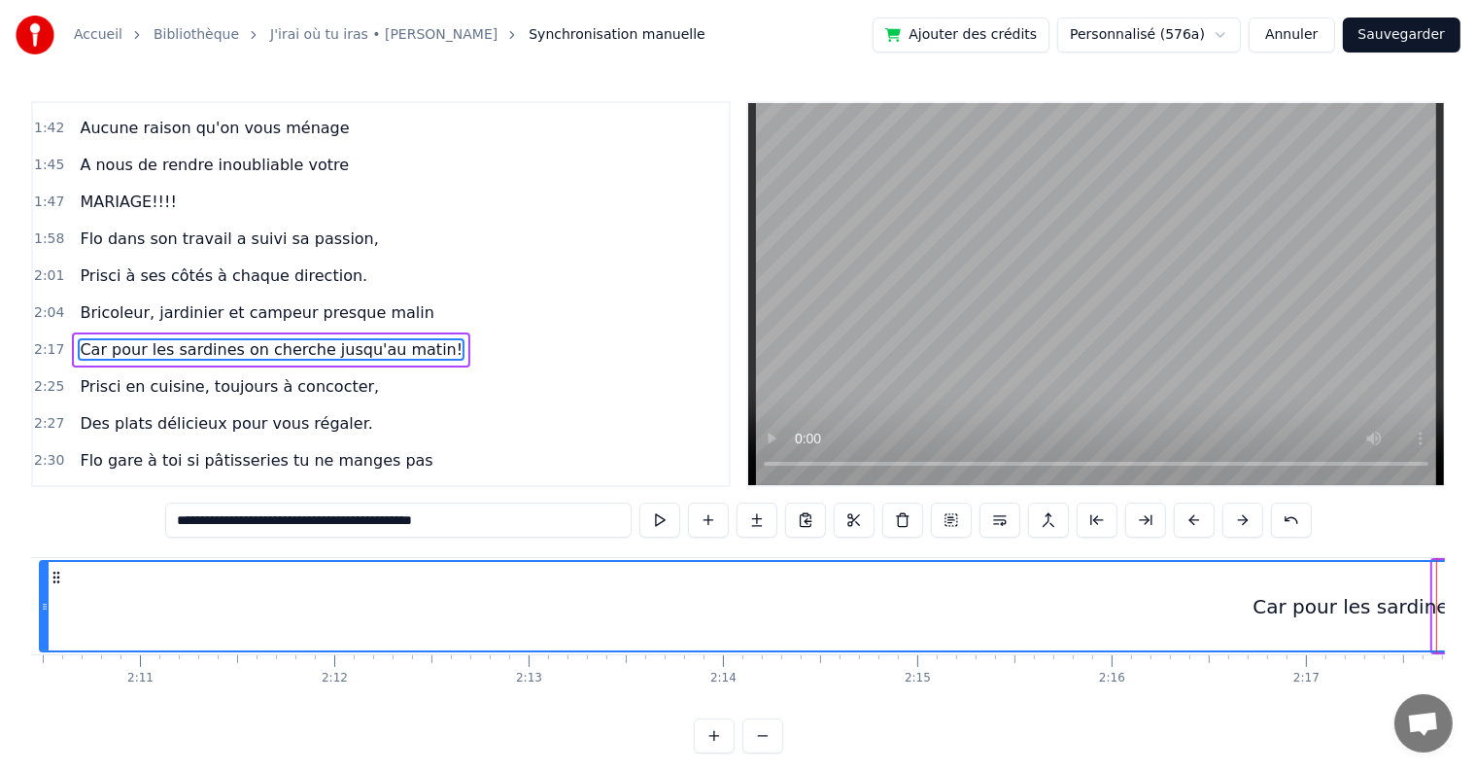
drag, startPoint x: 1436, startPoint y: 595, endPoint x: 43, endPoint y: 692, distance: 1397.1
click at [43, 692] on div "C’est au lycée que tout commence Flo et [PERSON_NAME] vivent encore leur romanc…" at bounding box center [738, 630] width 1414 height 146
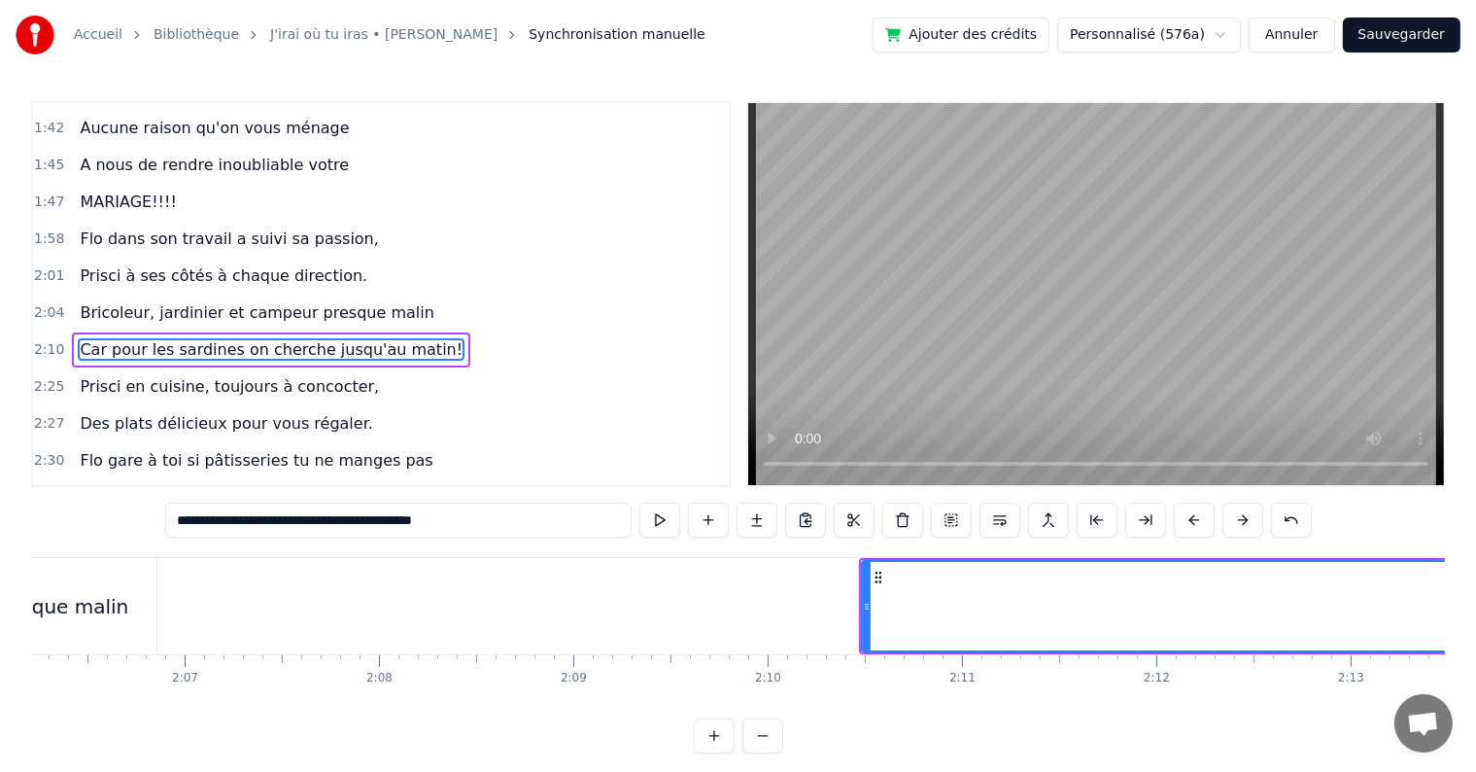
scroll to position [0, 24509]
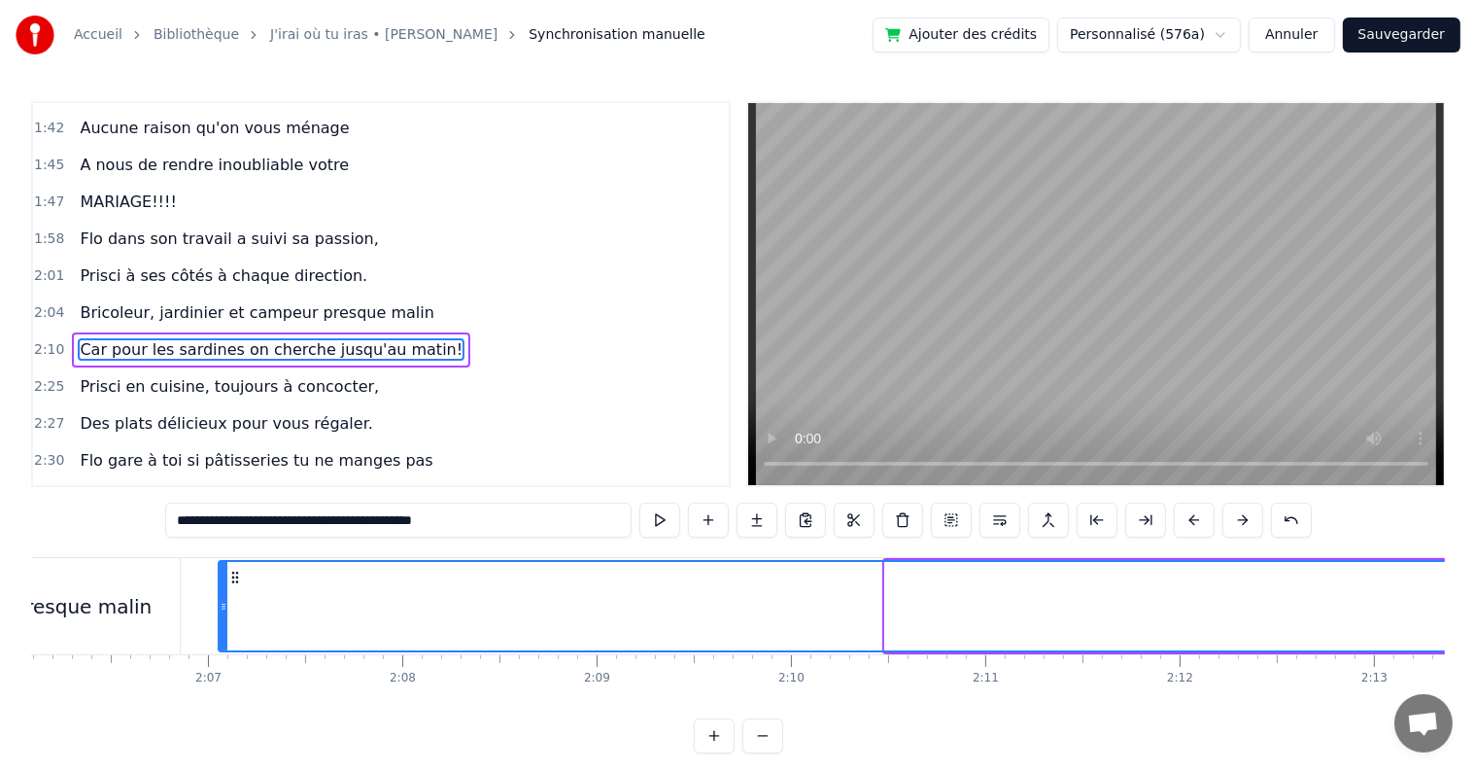
drag, startPoint x: 887, startPoint y: 610, endPoint x: 221, endPoint y: 593, distance: 666.9
click at [221, 593] on div at bounding box center [224, 606] width 8 height 88
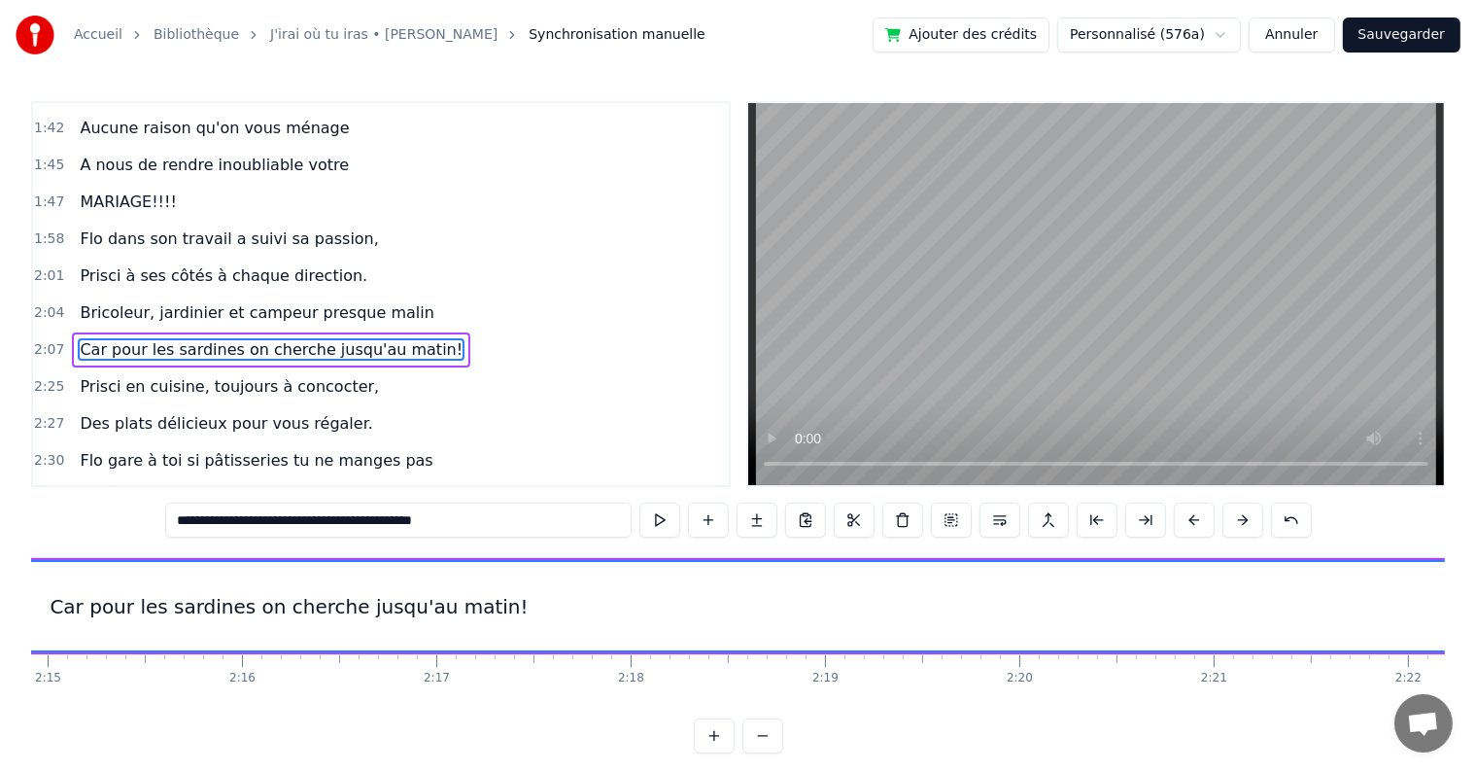
scroll to position [0, 27230]
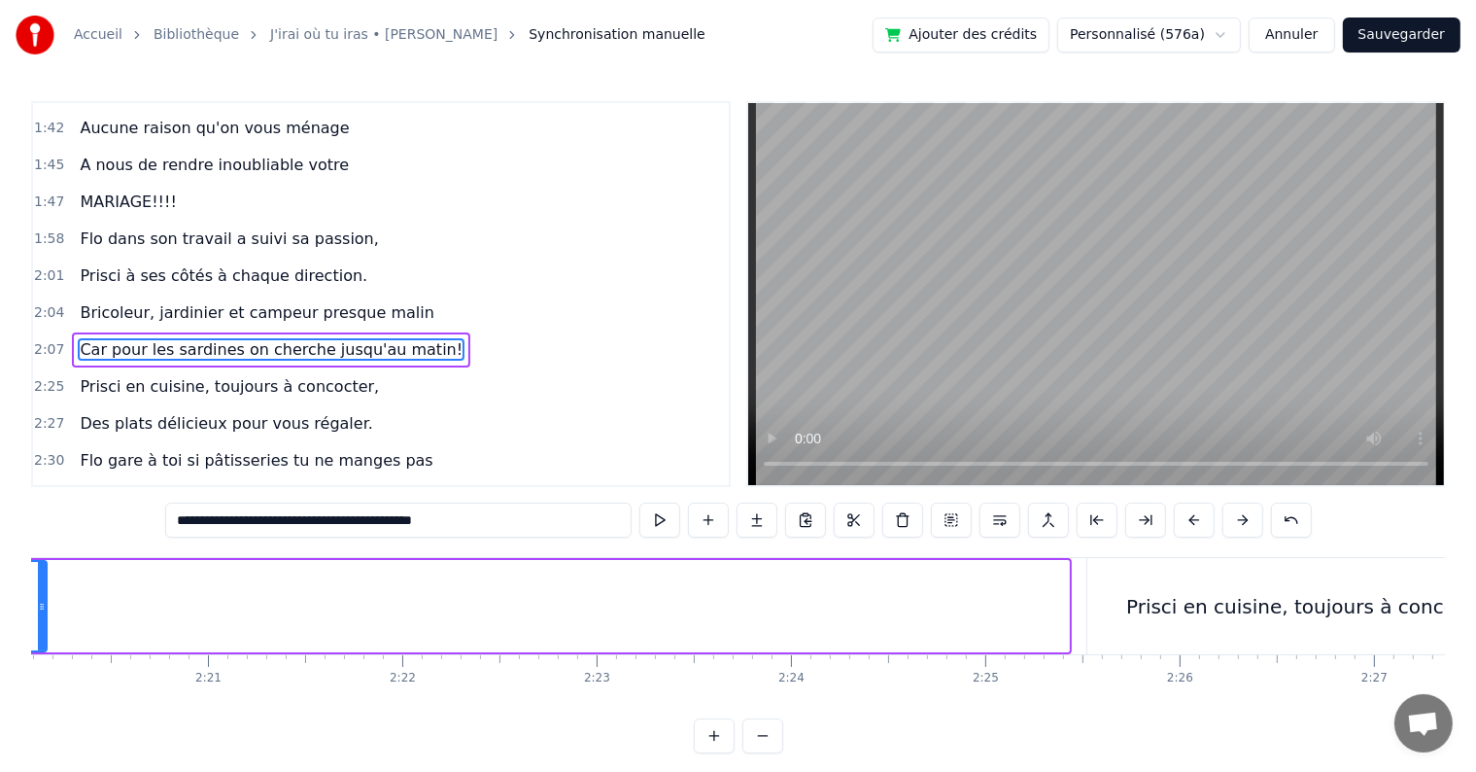
drag, startPoint x: 1065, startPoint y: 600, endPoint x: 43, endPoint y: 587, distance: 1022.5
click at [43, 587] on div at bounding box center [42, 606] width 8 height 88
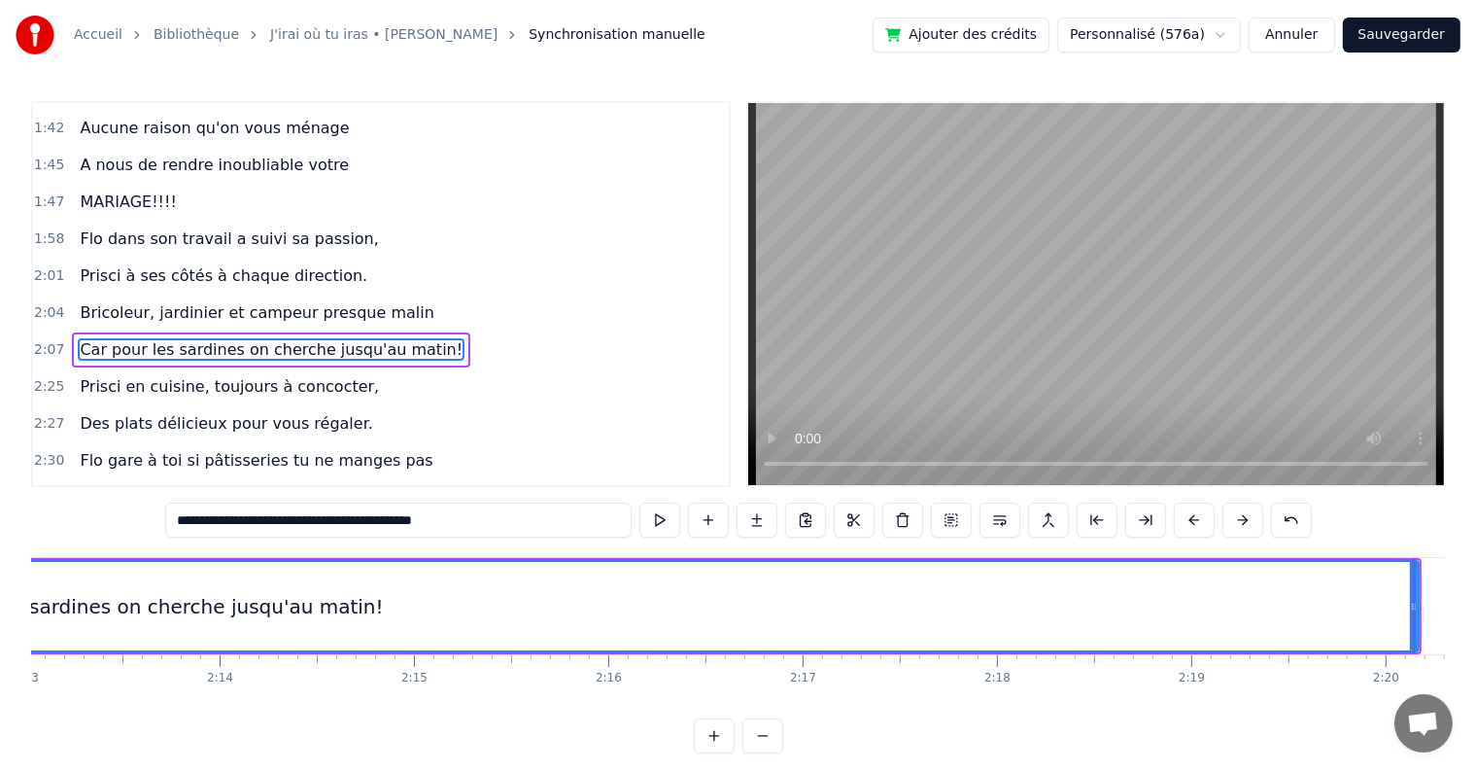
scroll to position [0, 25881]
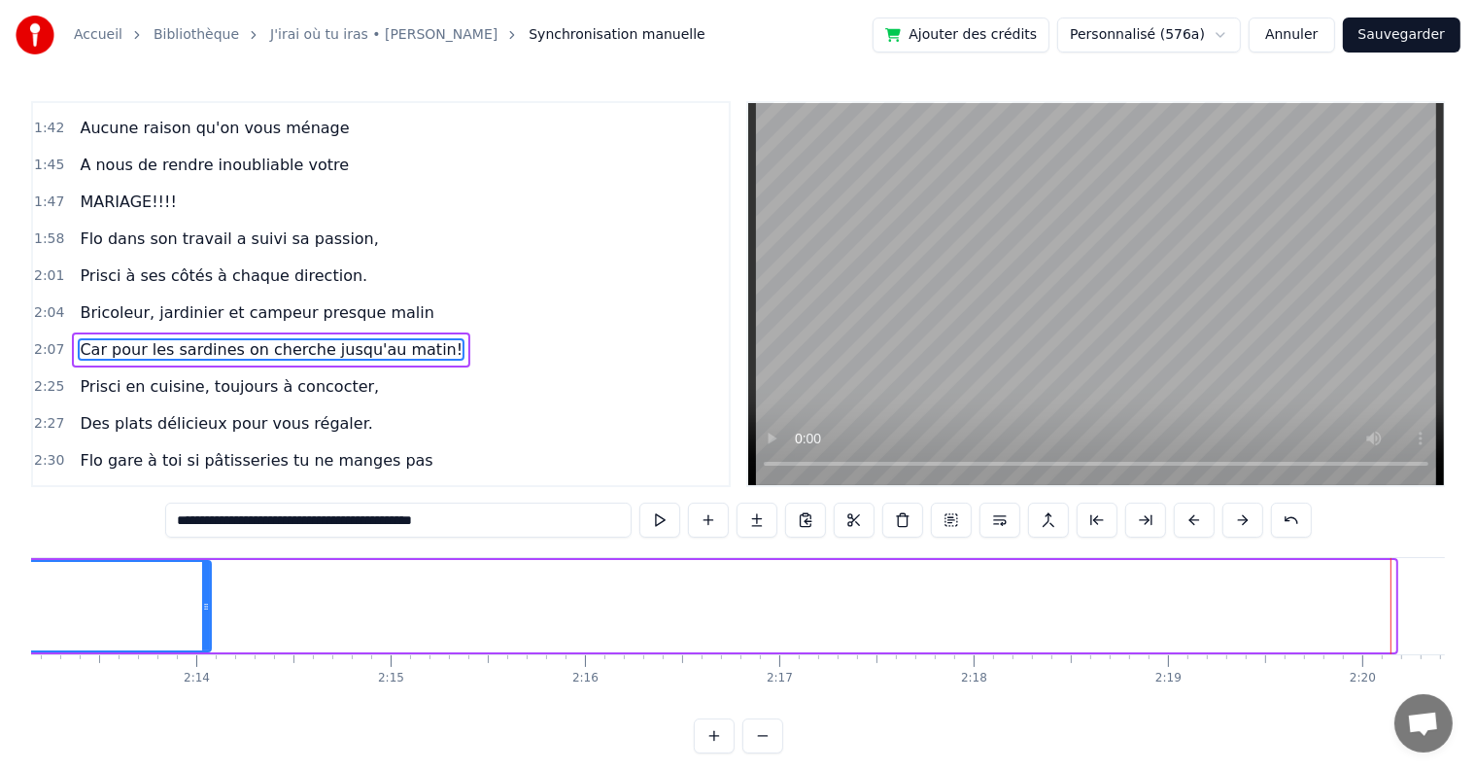
drag, startPoint x: 1387, startPoint y: 601, endPoint x: 202, endPoint y: 544, distance: 1186.1
click at [202, 544] on div "0:05 C’est au lycée que tout commence 0:07 Flo et [PERSON_NAME] vivent encore l…" at bounding box center [738, 427] width 1414 height 652
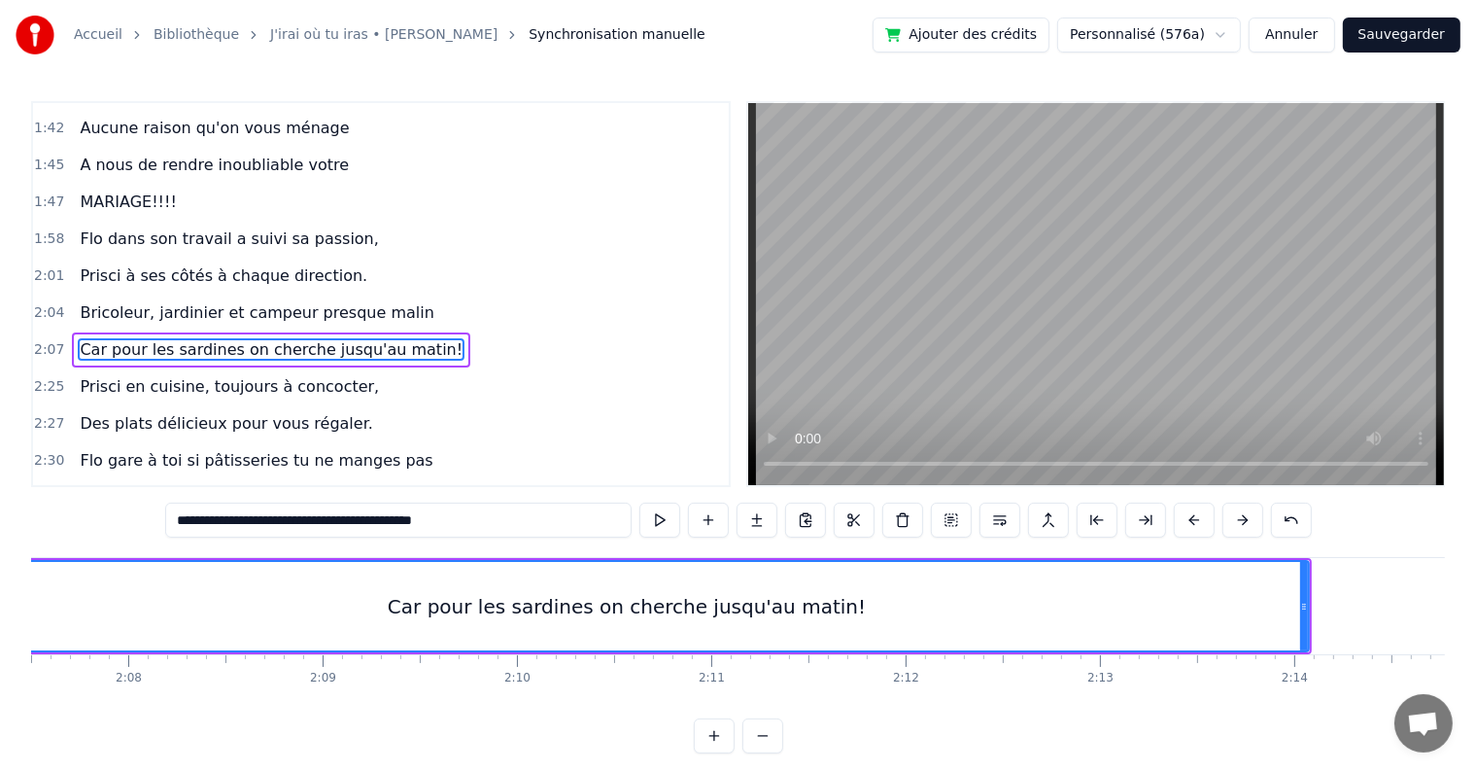
scroll to position [0, 24898]
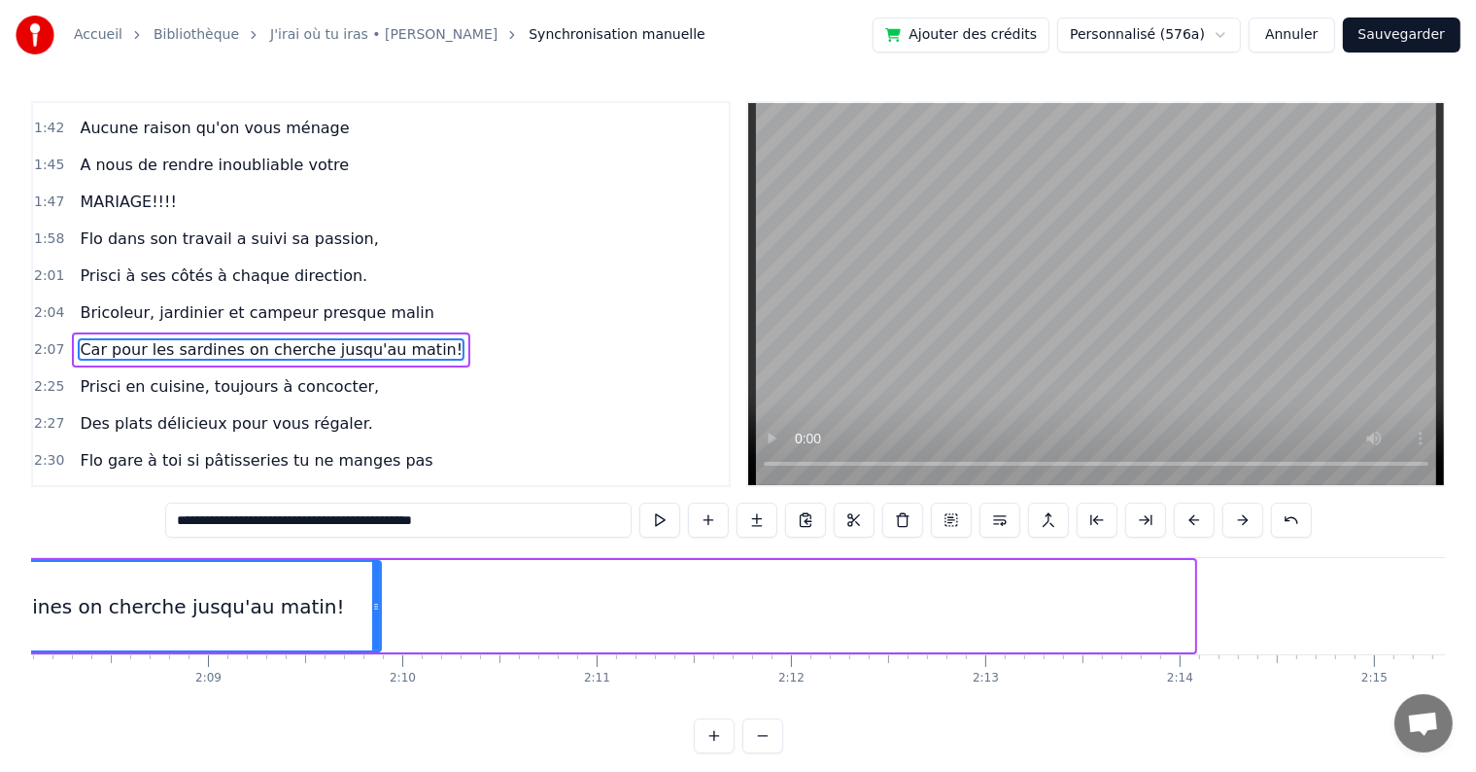
drag, startPoint x: 1190, startPoint y: 600, endPoint x: 376, endPoint y: 618, distance: 813.7
click at [376, 618] on div at bounding box center [376, 606] width 8 height 88
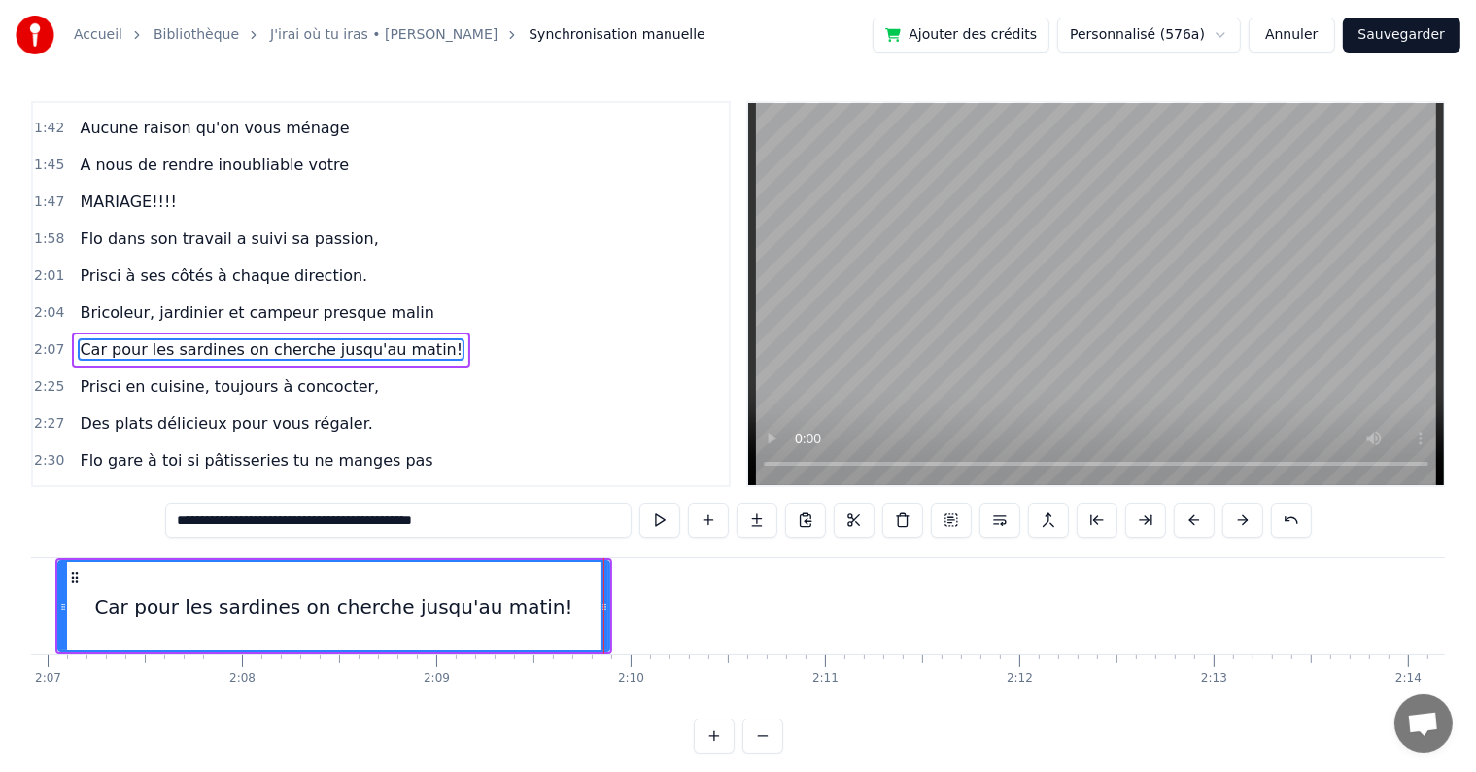
scroll to position [0, 24303]
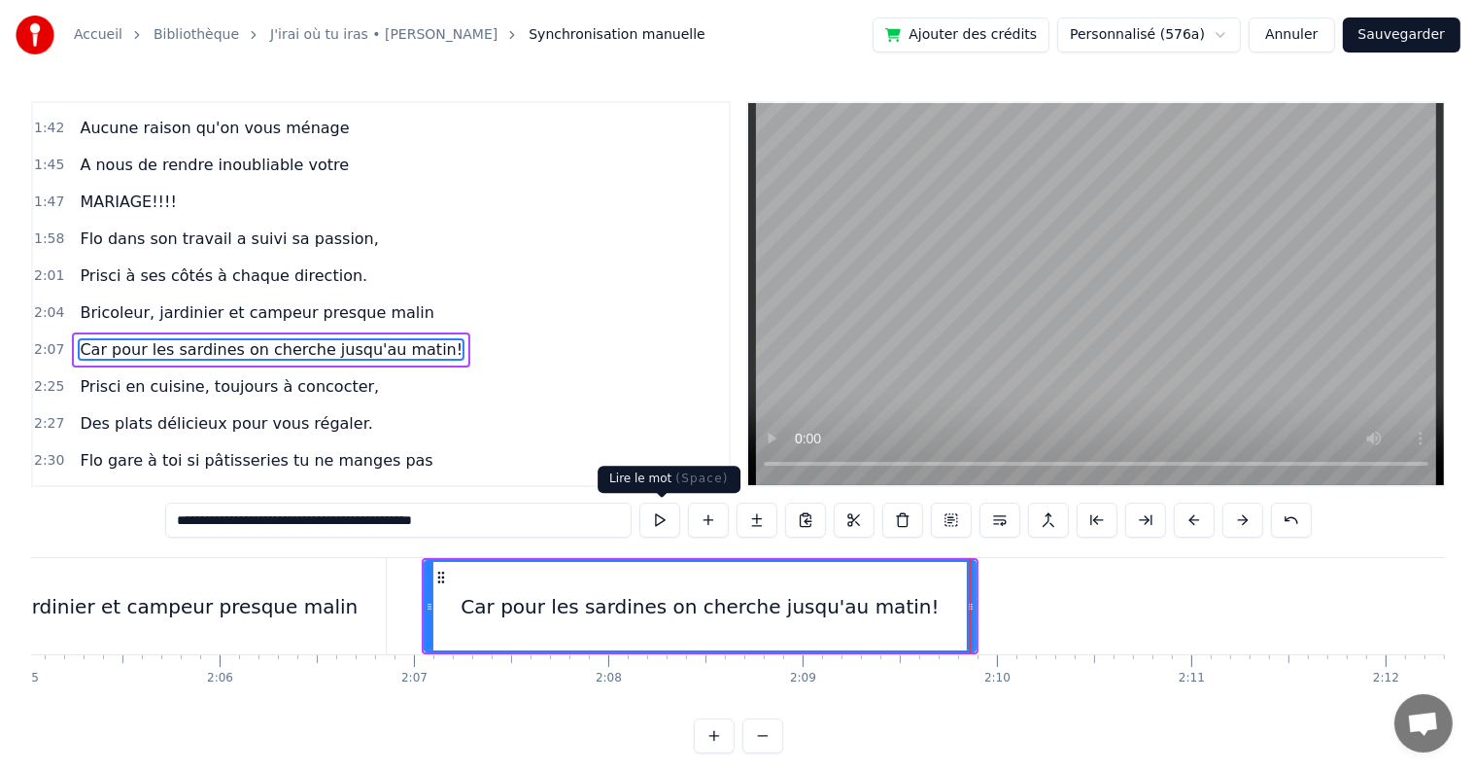
click at [672, 529] on button at bounding box center [660, 519] width 41 height 35
click at [291, 599] on div "Bricoleur, jardinier et campeur presque malin" at bounding box center [136, 606] width 443 height 29
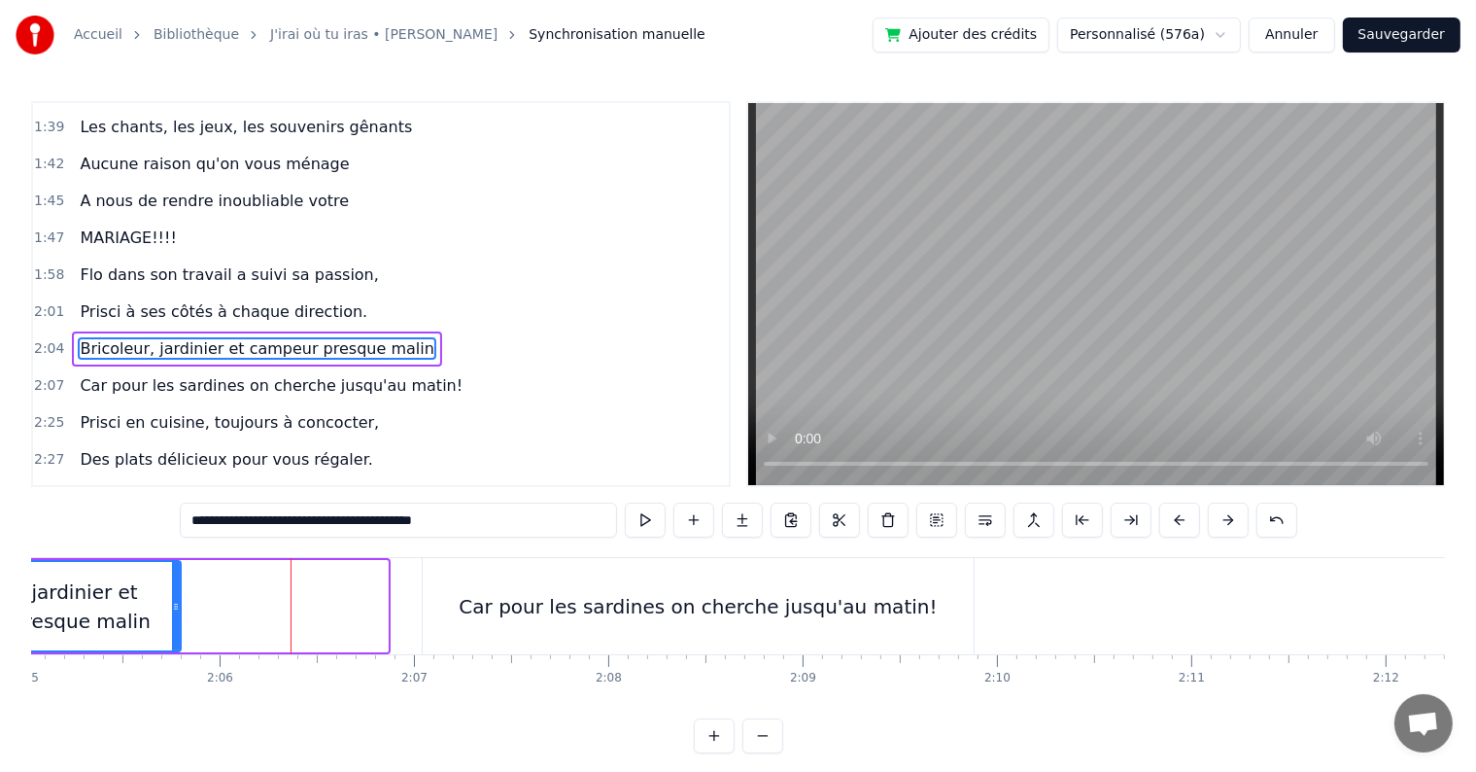
drag, startPoint x: 380, startPoint y: 614, endPoint x: 173, endPoint y: 593, distance: 208.1
click at [173, 593] on div at bounding box center [176, 606] width 8 height 88
click at [574, 614] on div "Car pour les sardines on cherche jusqu'au matin!" at bounding box center [698, 606] width 478 height 29
type input "**********"
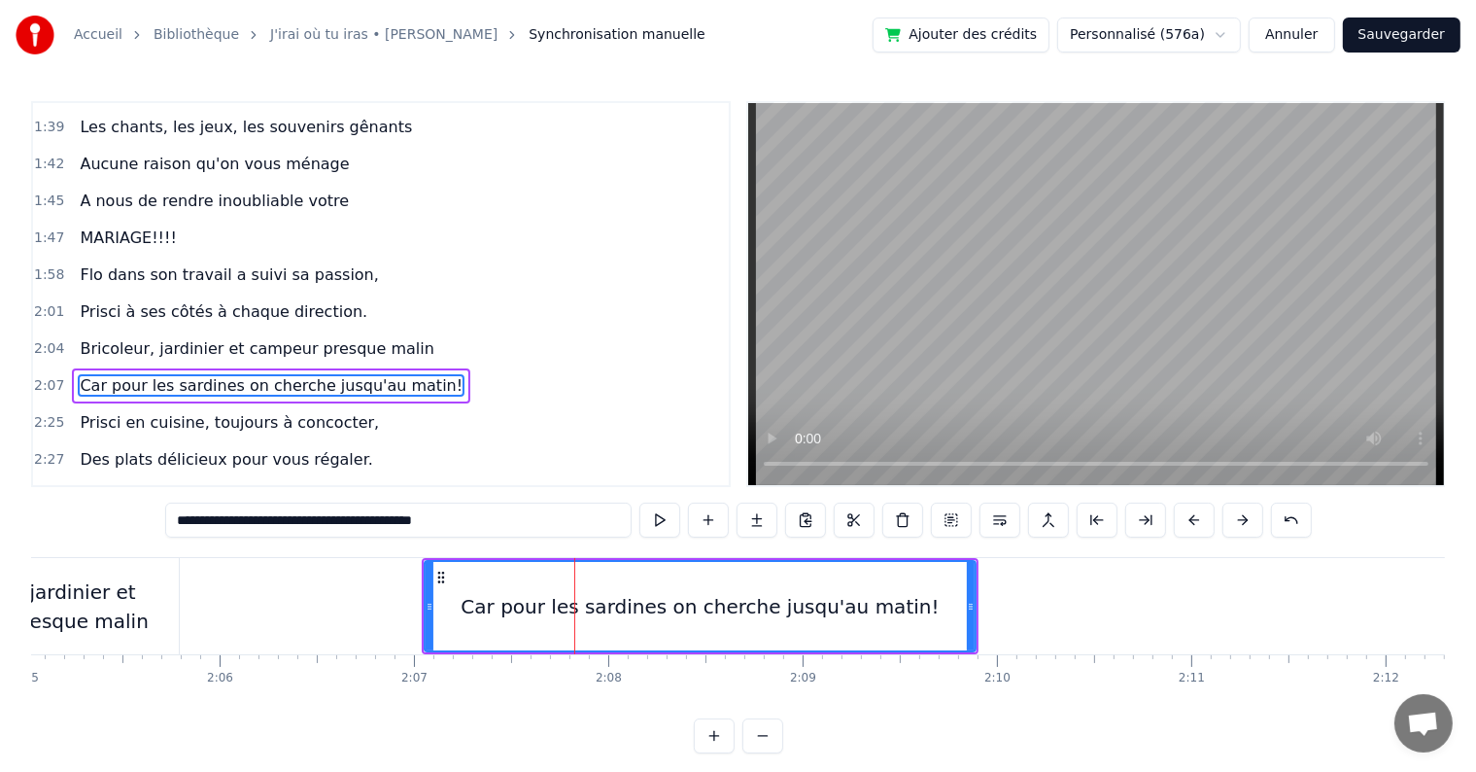
scroll to position [1507, 0]
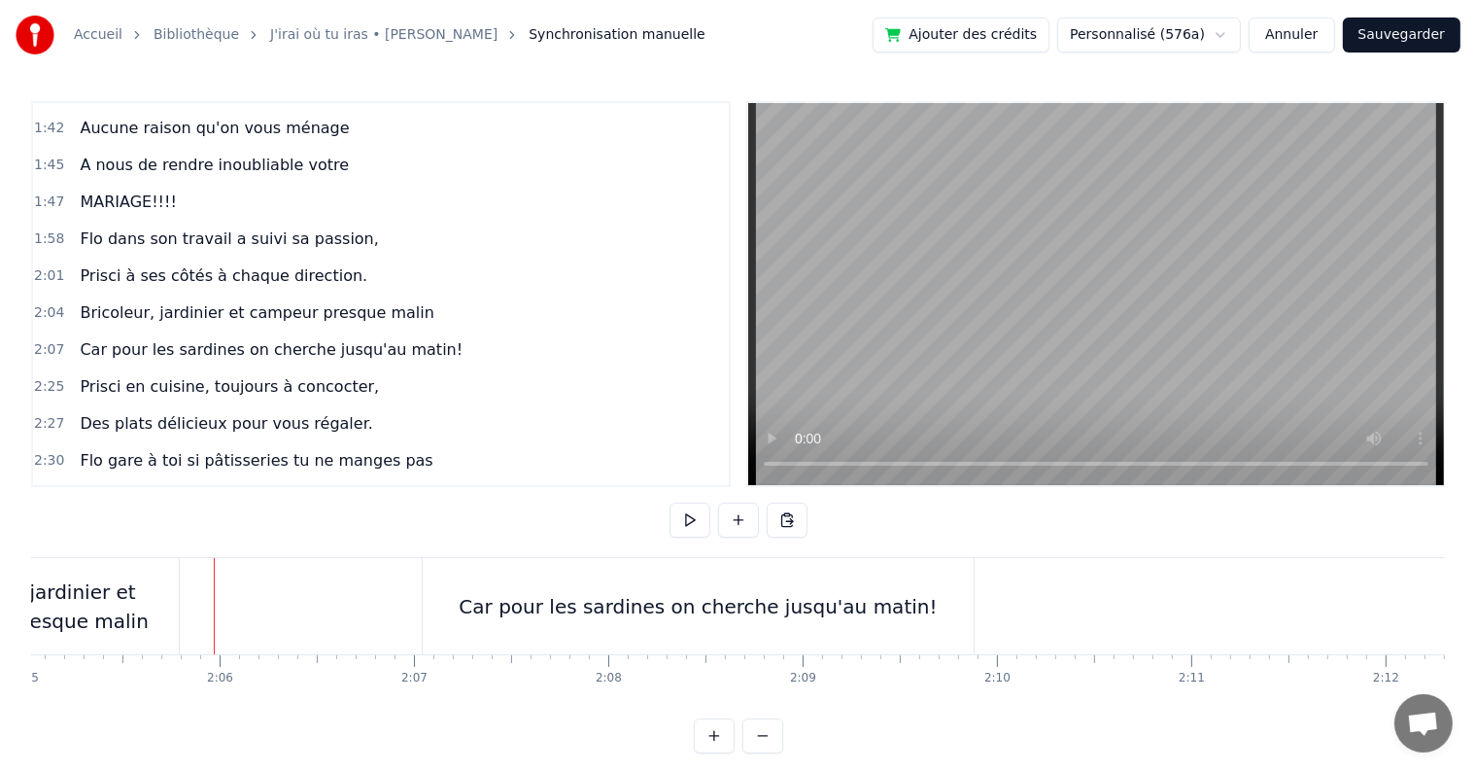
click at [476, 594] on div "Car pour les sardines on cherche jusqu'au matin!" at bounding box center [698, 606] width 551 height 96
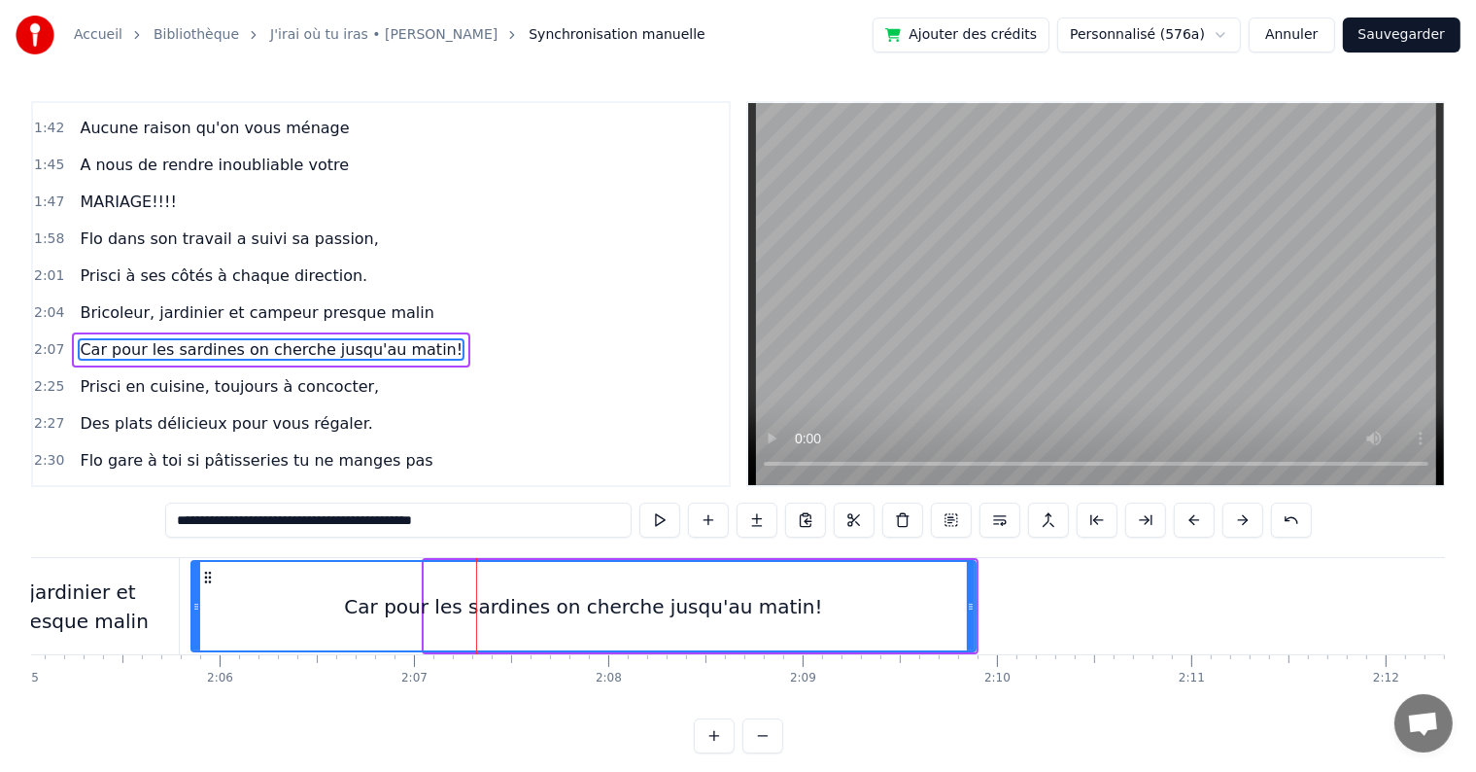
drag, startPoint x: 428, startPoint y: 602, endPoint x: 194, endPoint y: 604, distance: 233.3
click at [194, 604] on icon at bounding box center [196, 607] width 8 height 16
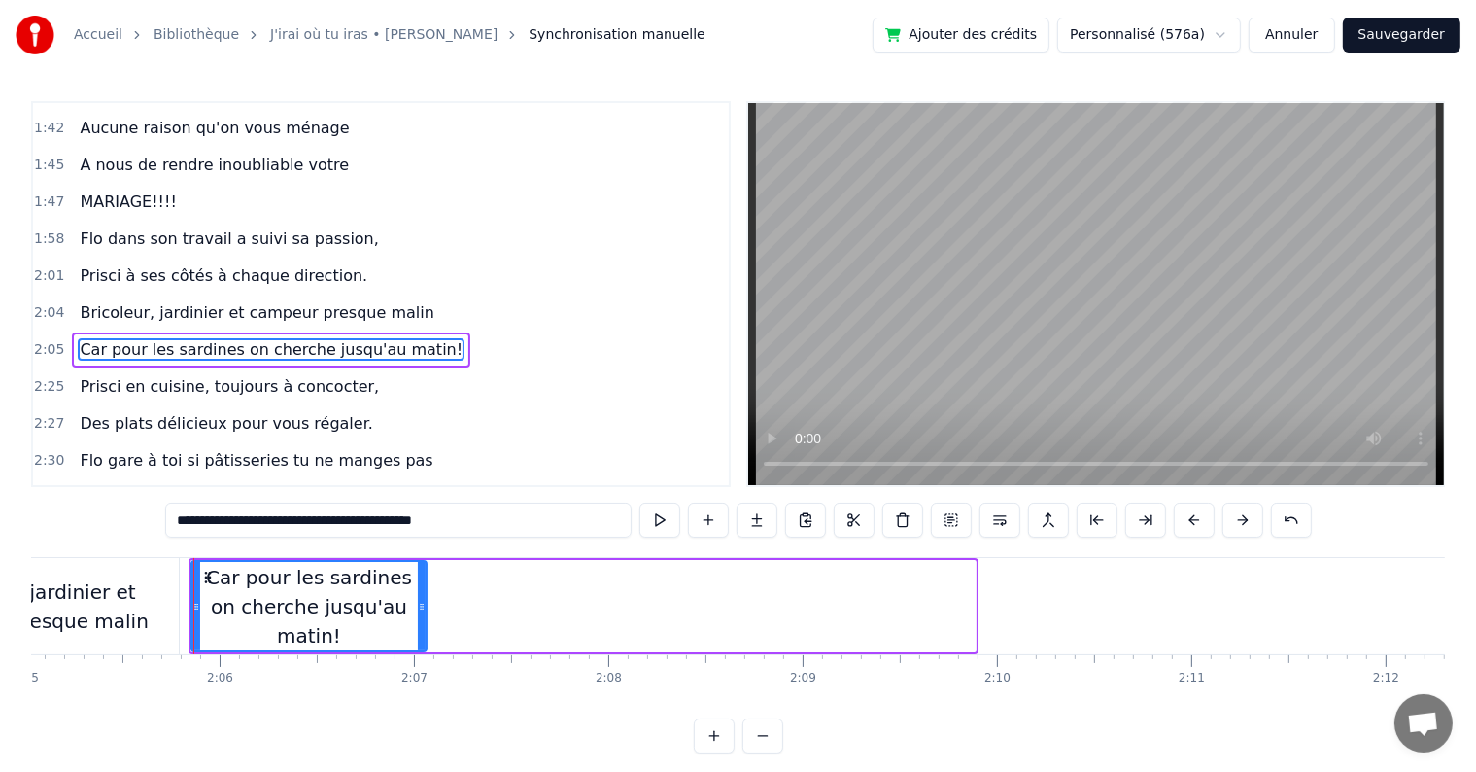
drag, startPoint x: 973, startPoint y: 595, endPoint x: 420, endPoint y: 612, distance: 553.3
click at [420, 612] on div at bounding box center [422, 606] width 8 height 88
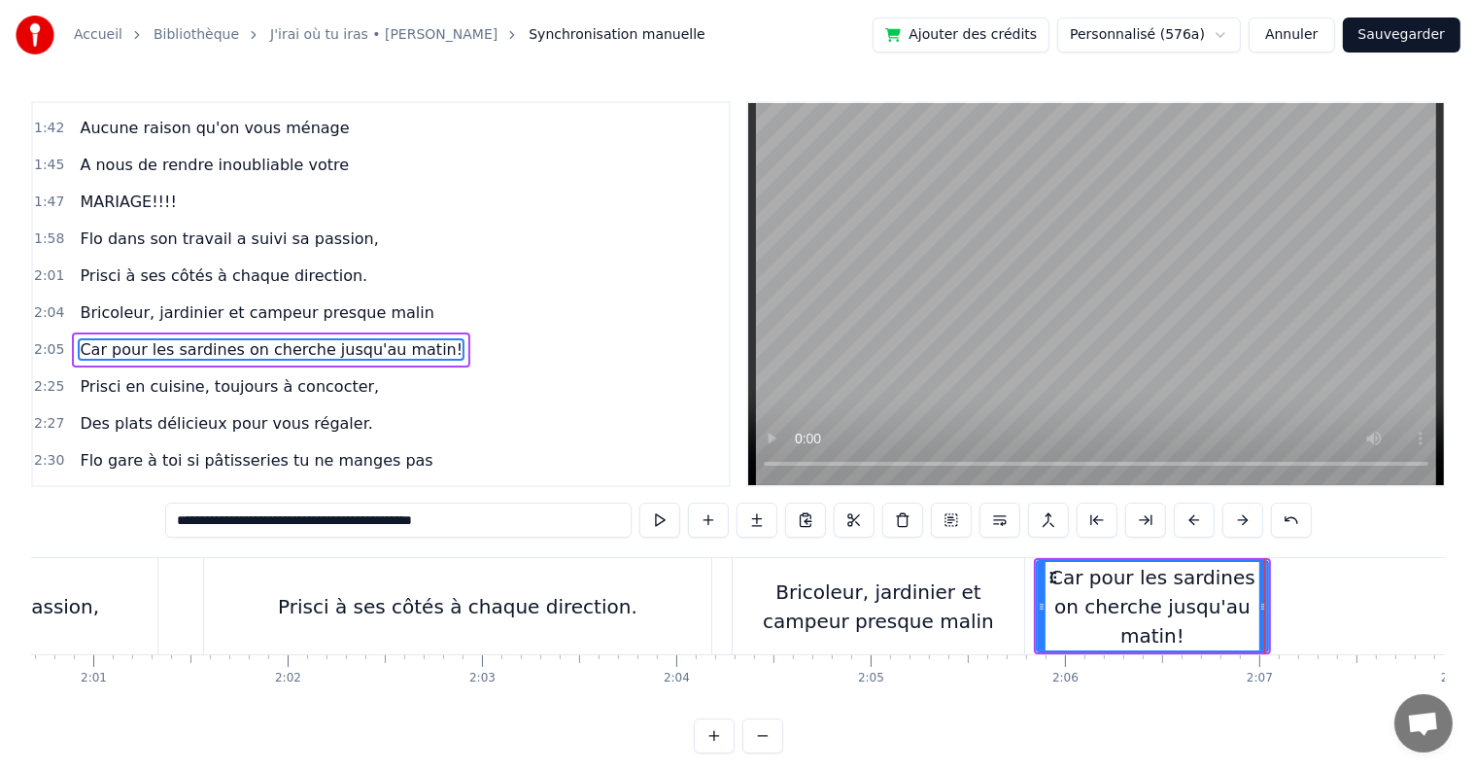
scroll to position [0, 23343]
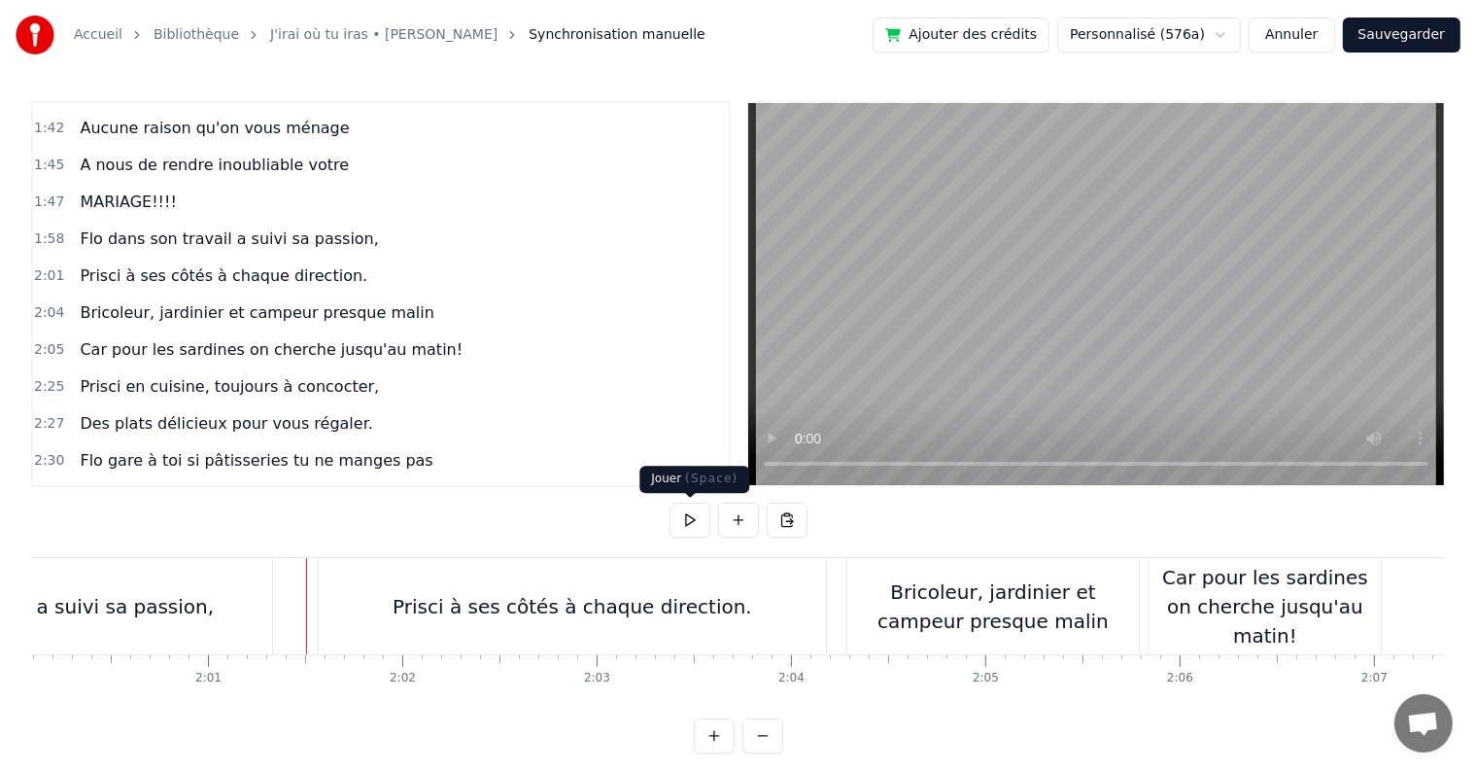
click at [691, 528] on button at bounding box center [690, 519] width 41 height 35
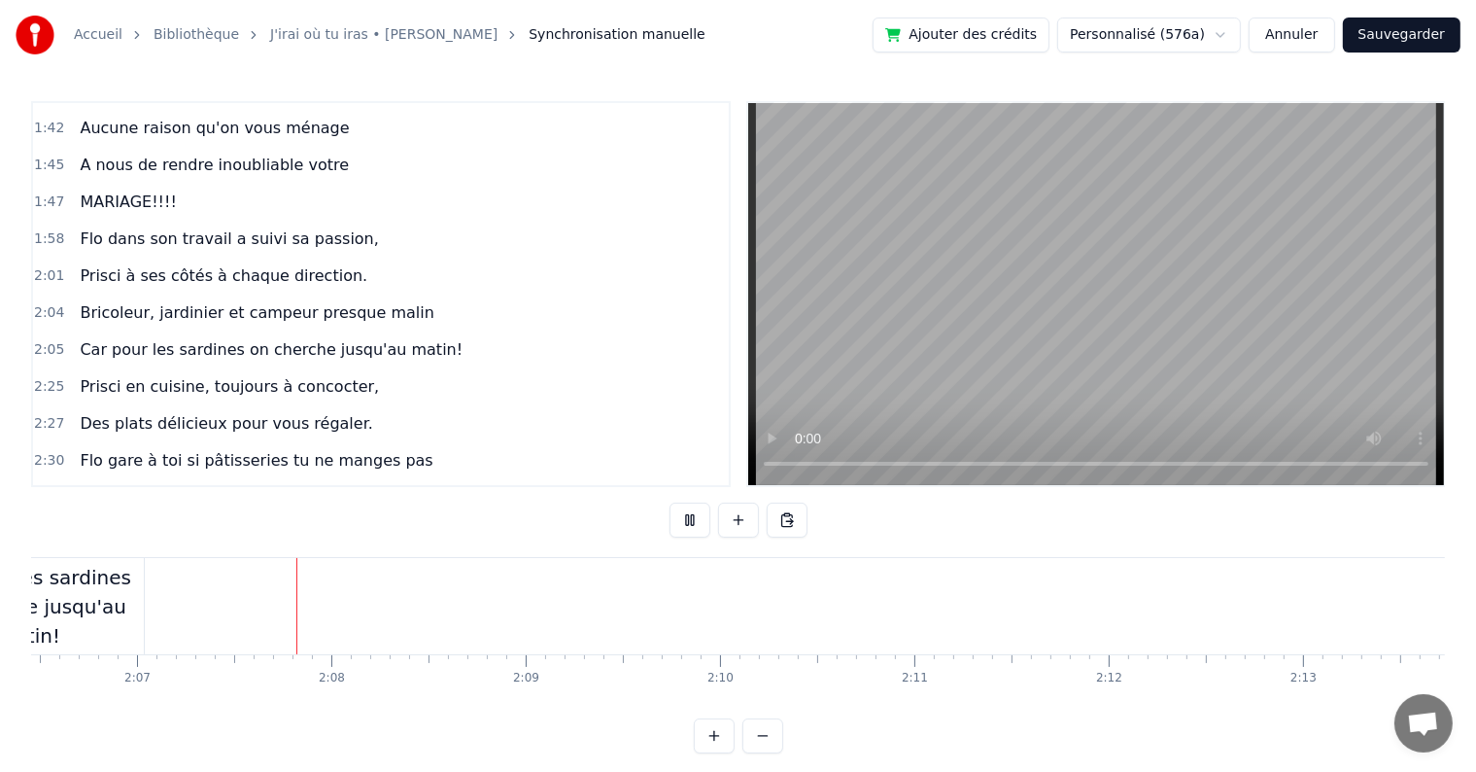
scroll to position [0, 24609]
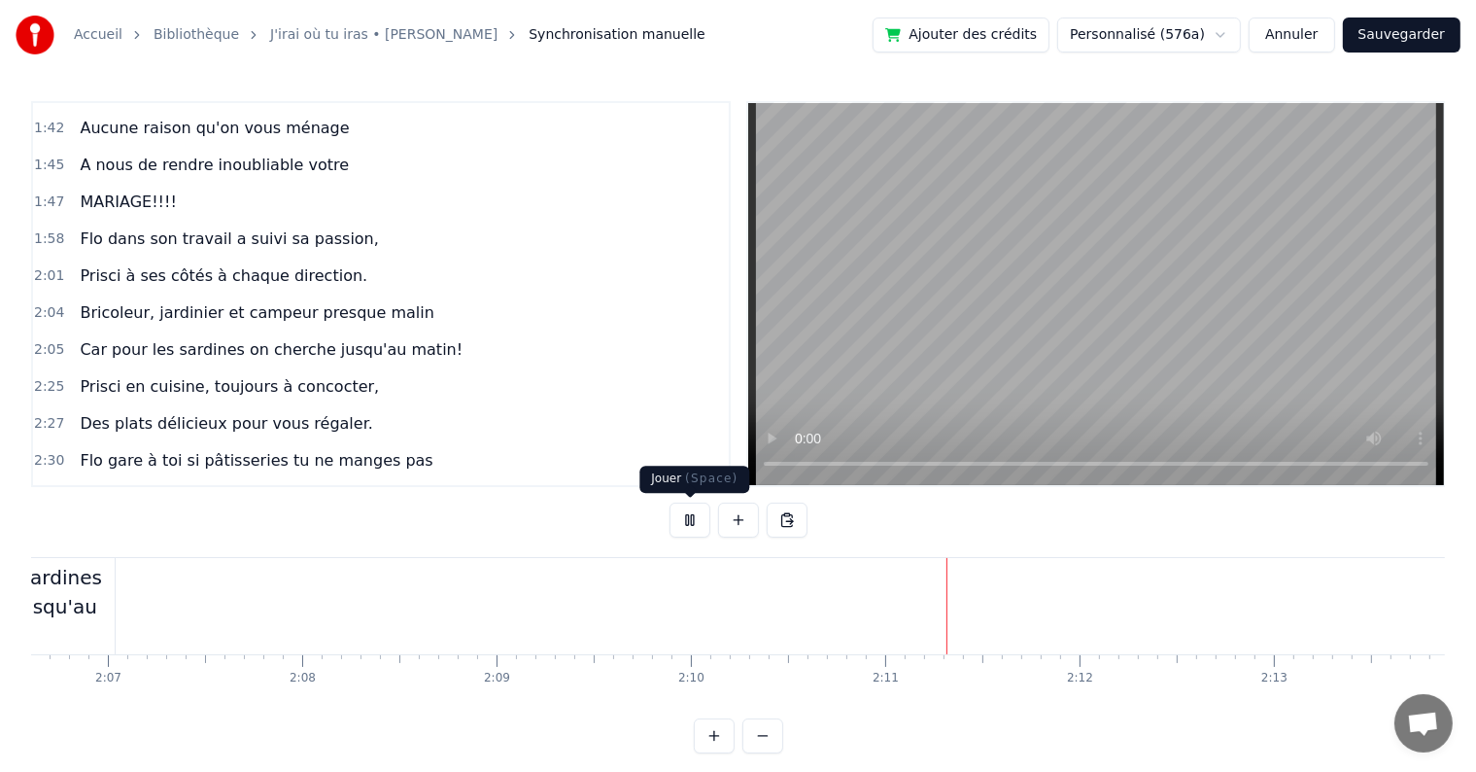
click at [677, 500] on div "0:05 C’est au lycée que tout commence 0:07 Flo et [PERSON_NAME] vivent encore l…" at bounding box center [738, 427] width 1414 height 652
click at [684, 517] on button at bounding box center [690, 519] width 41 height 35
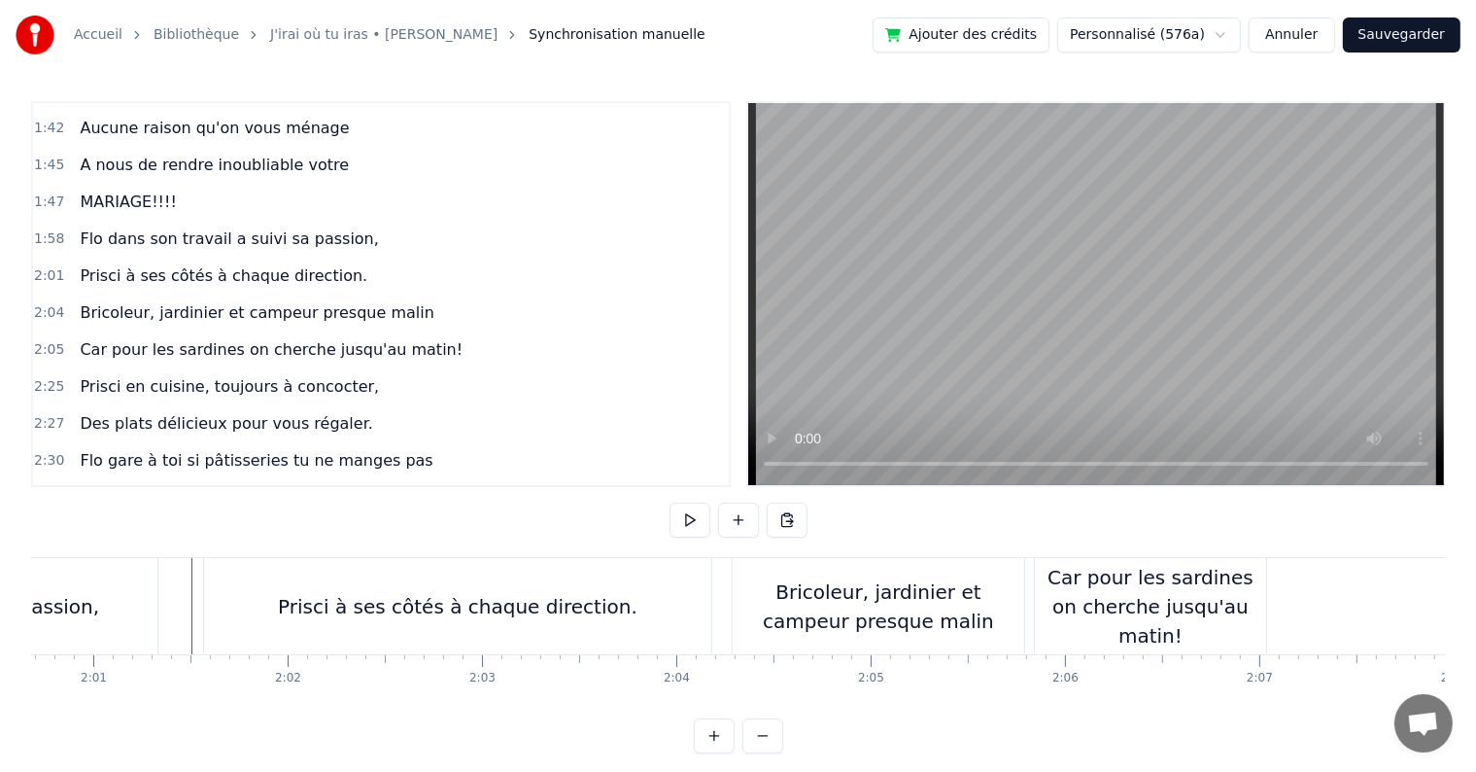
drag, startPoint x: 1127, startPoint y: 596, endPoint x: 1238, endPoint y: 605, distance: 111.1
click at [1238, 605] on div "Car pour les sardines on cherche jusqu'au matin!" at bounding box center [1150, 606] width 231 height 87
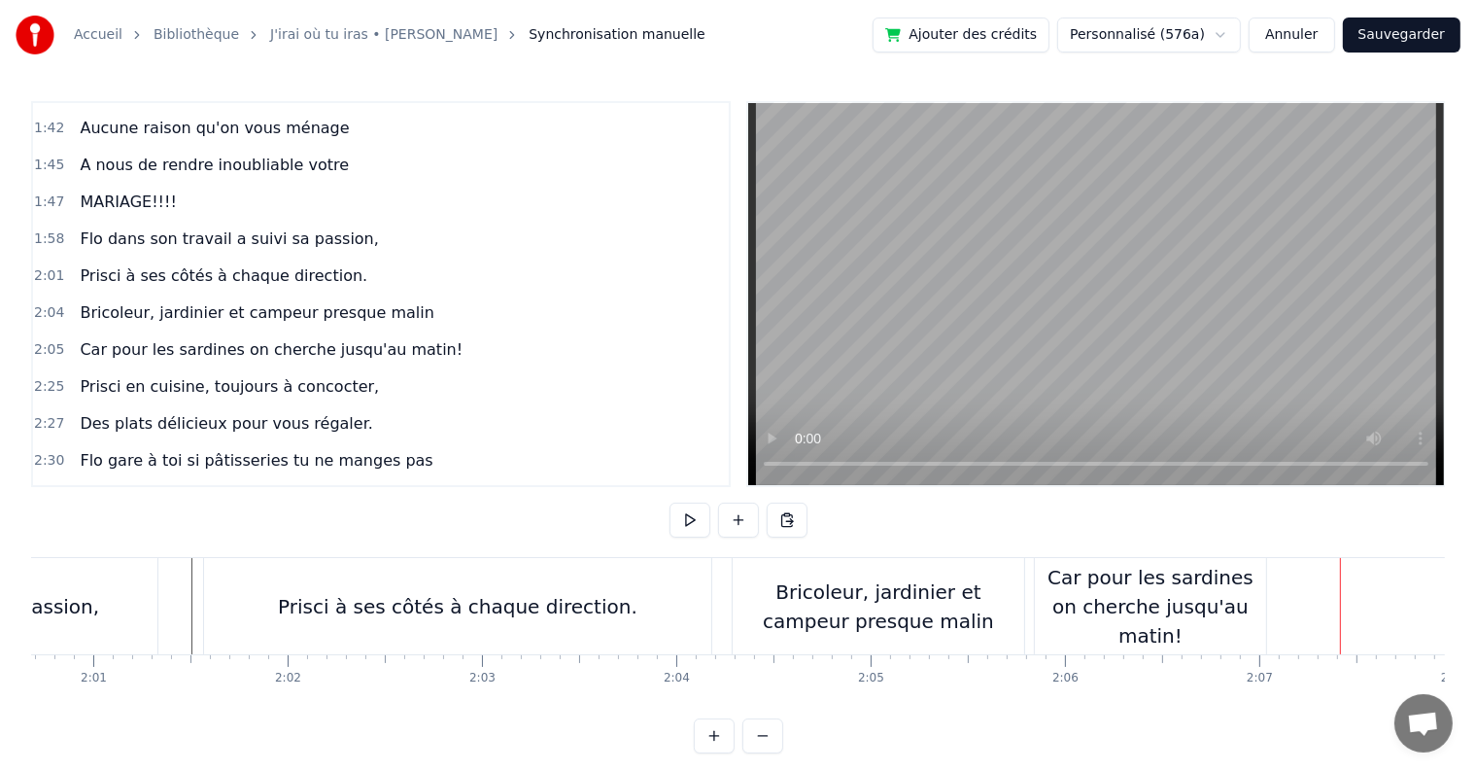
click at [1206, 609] on div "Car pour les sardines on cherche jusqu'au matin!" at bounding box center [1150, 606] width 231 height 87
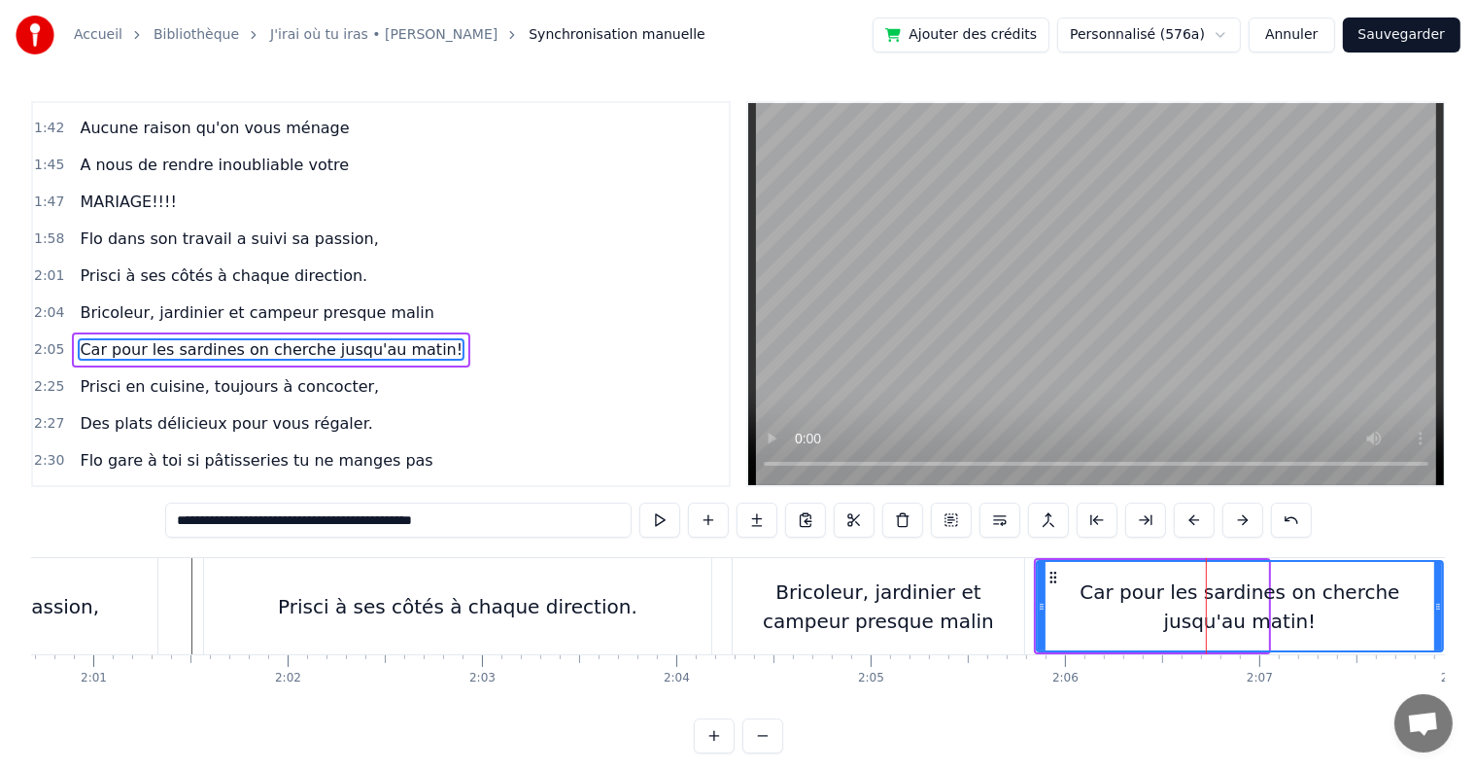
drag, startPoint x: 1264, startPoint y: 609, endPoint x: 1439, endPoint y: 626, distance: 175.7
click at [1439, 626] on div at bounding box center [1439, 606] width 8 height 88
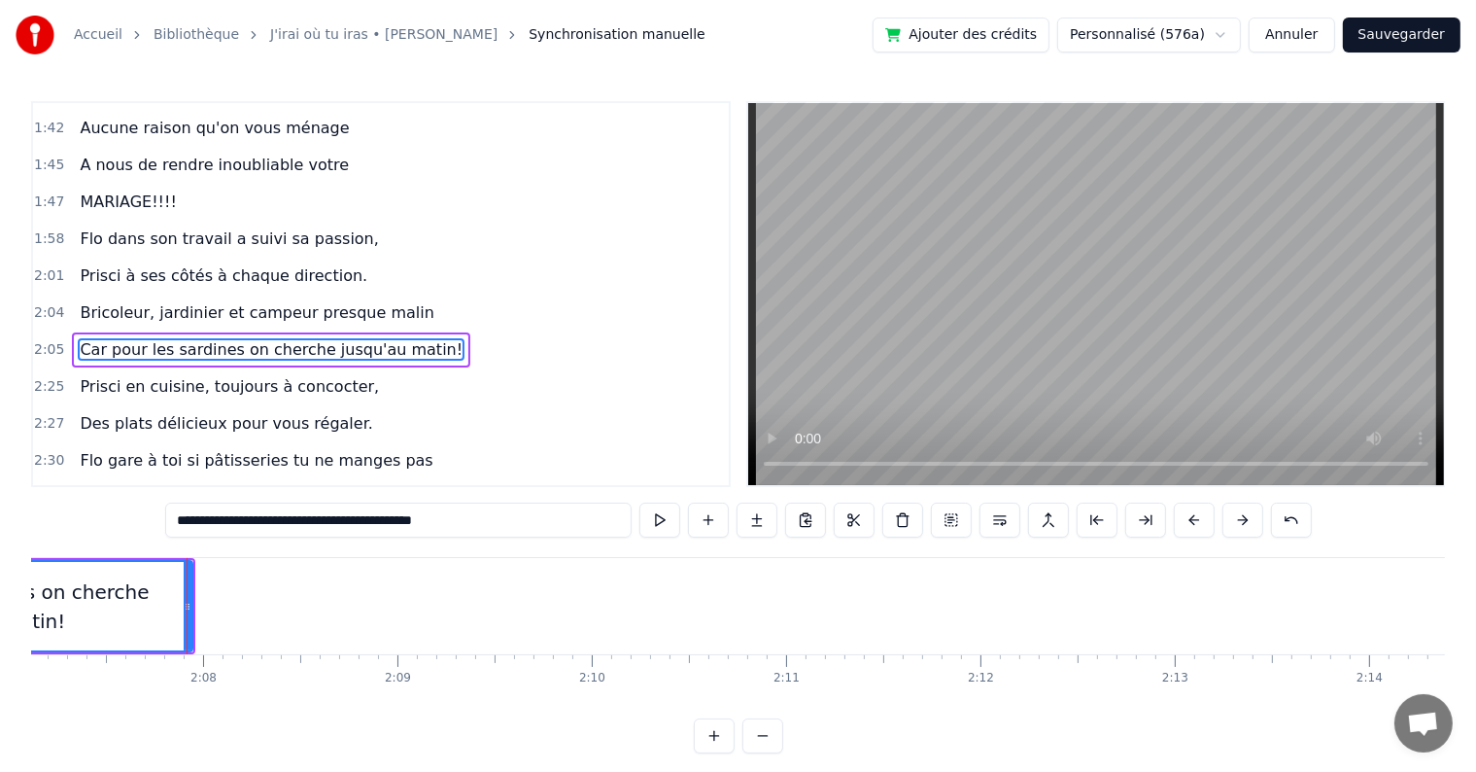
scroll to position [0, 24767]
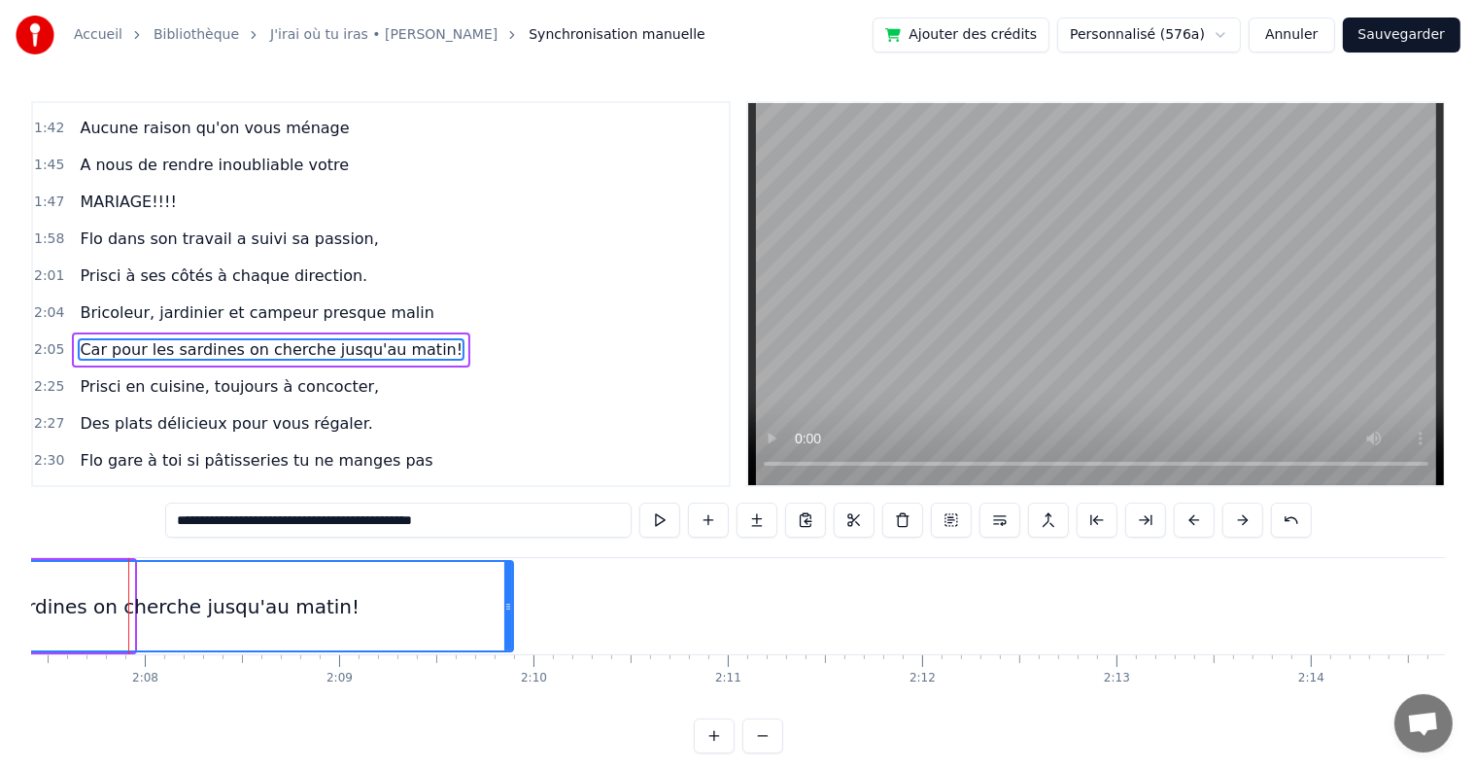
drag, startPoint x: 130, startPoint y: 599, endPoint x: 509, endPoint y: 603, distance: 379.1
click at [509, 603] on icon at bounding box center [508, 607] width 8 height 16
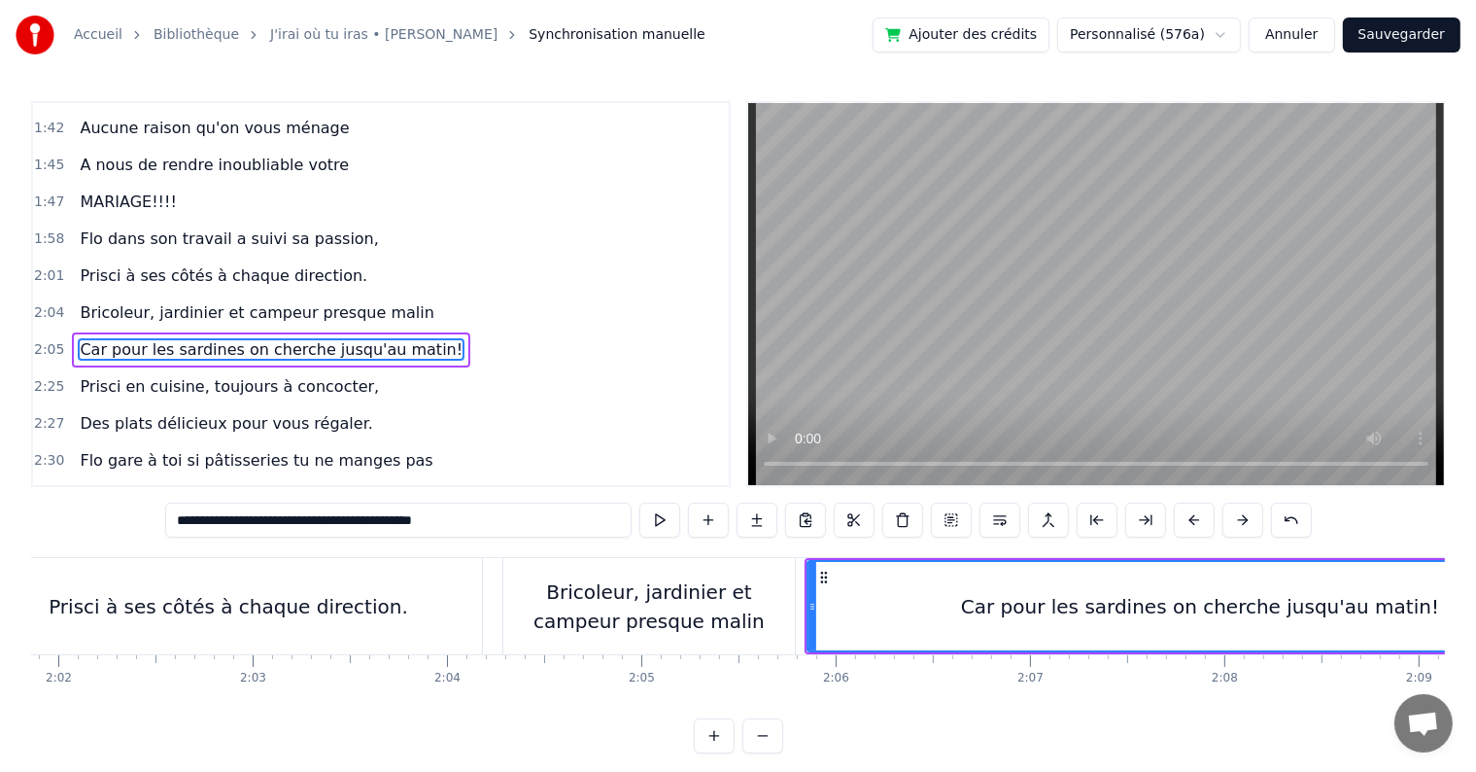
scroll to position [0, 23664]
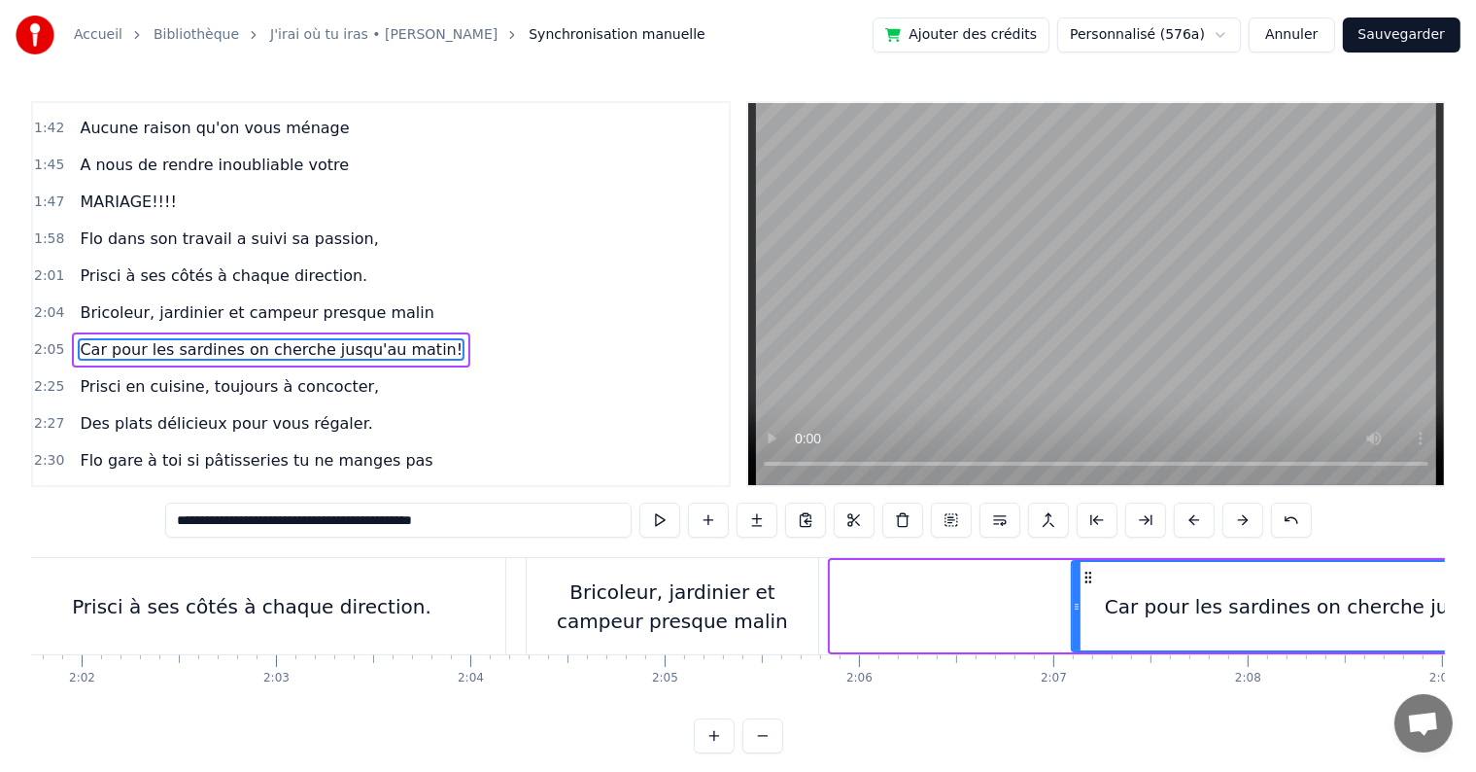
drag, startPoint x: 834, startPoint y: 606, endPoint x: 1075, endPoint y: 605, distance: 241.0
click at [1075, 605] on icon at bounding box center [1077, 607] width 8 height 16
click at [723, 605] on div "Bricoleur, jardinier et campeur presque malin" at bounding box center [673, 606] width 292 height 58
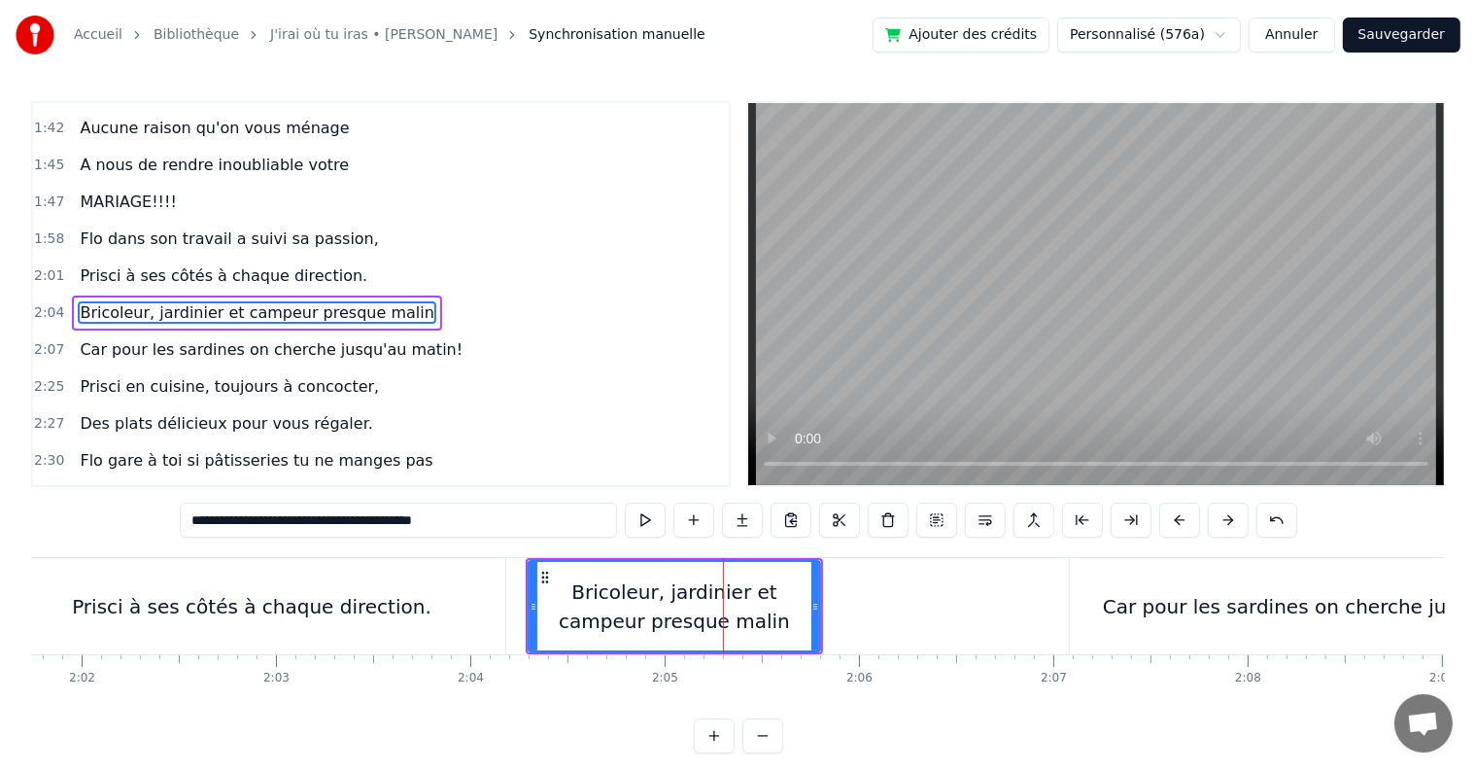
scroll to position [1471, 0]
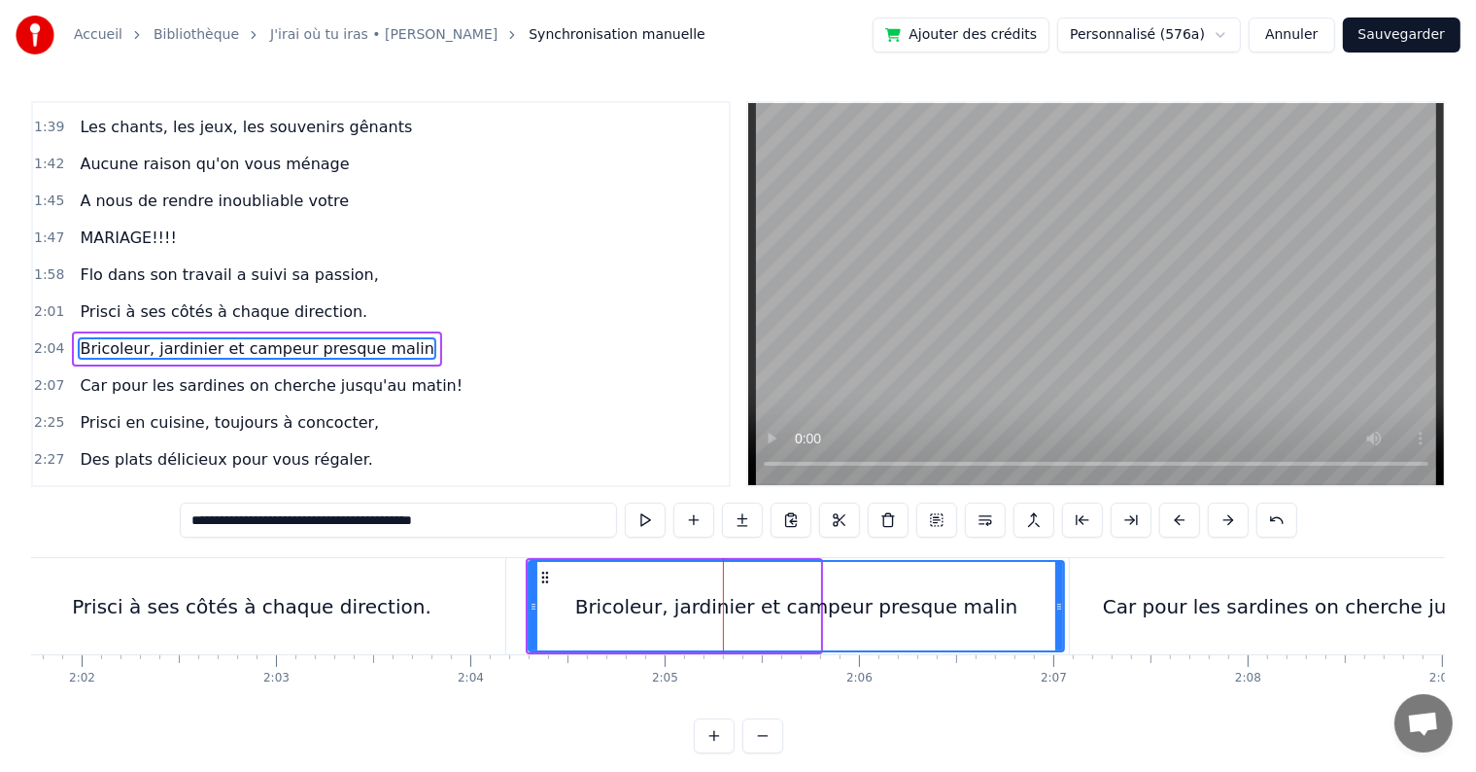
drag, startPoint x: 816, startPoint y: 595, endPoint x: 1060, endPoint y: 604, distance: 244.1
click at [1060, 604] on div at bounding box center [1059, 606] width 8 height 88
click at [1095, 599] on div "Car pour les sardines on cherche jusqu'au matin!" at bounding box center [1342, 606] width 544 height 96
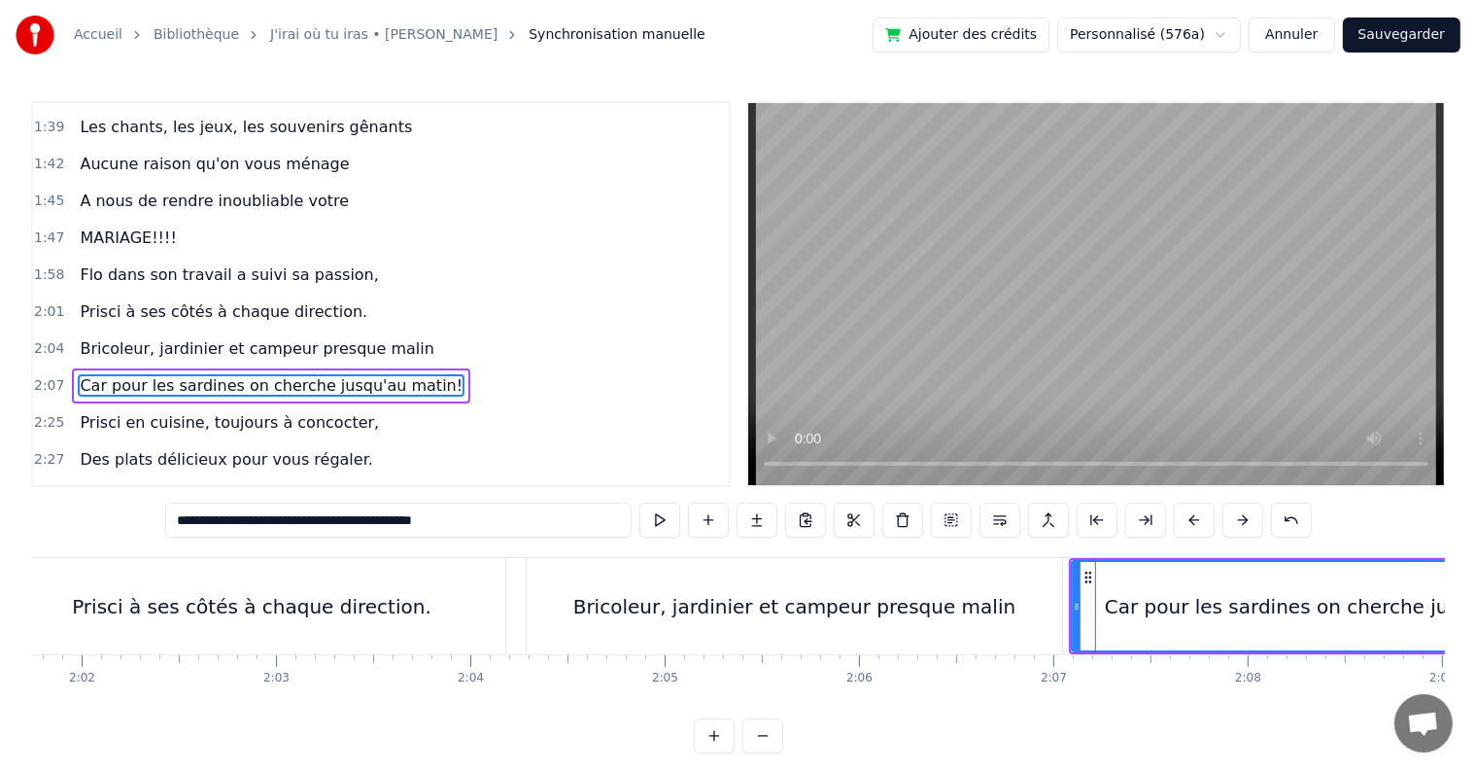
scroll to position [1507, 0]
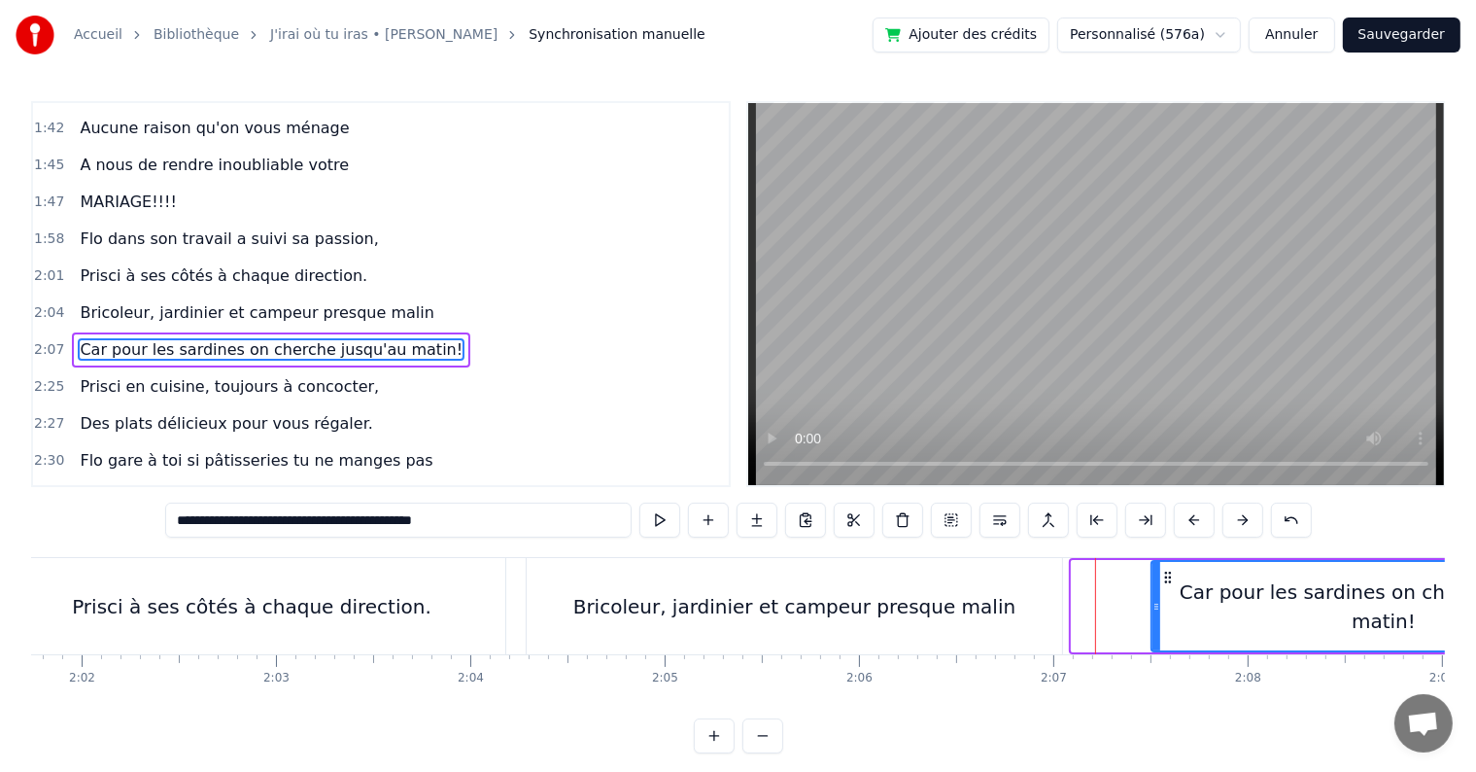
drag, startPoint x: 1076, startPoint y: 605, endPoint x: 1156, endPoint y: 608, distance: 79.7
click at [1156, 608] on icon at bounding box center [1157, 607] width 8 height 16
click at [652, 524] on button at bounding box center [660, 519] width 41 height 35
click at [53, 586] on div "Prisci à ses côtés à chaque direction." at bounding box center [251, 606] width 507 height 96
type input "**********"
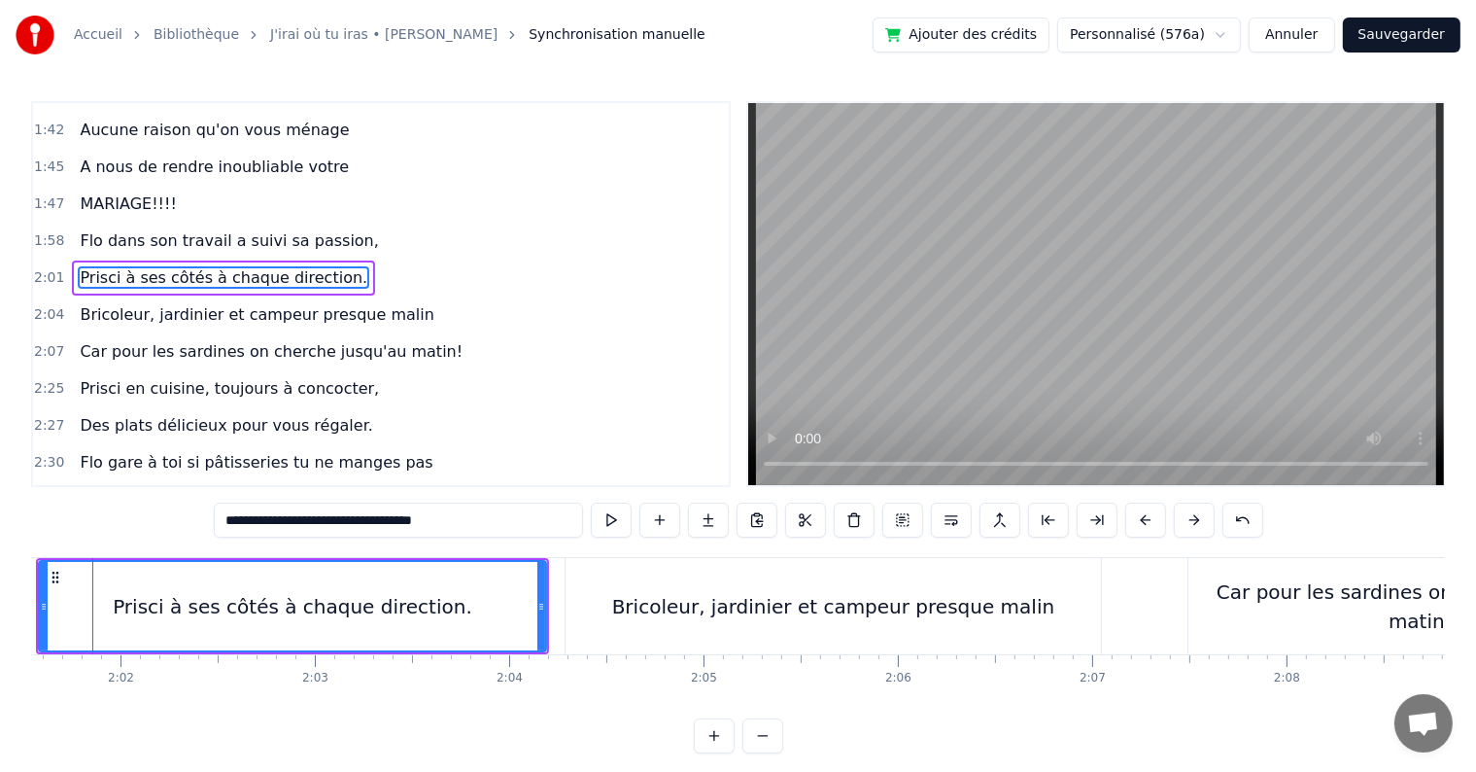
scroll to position [0, 23588]
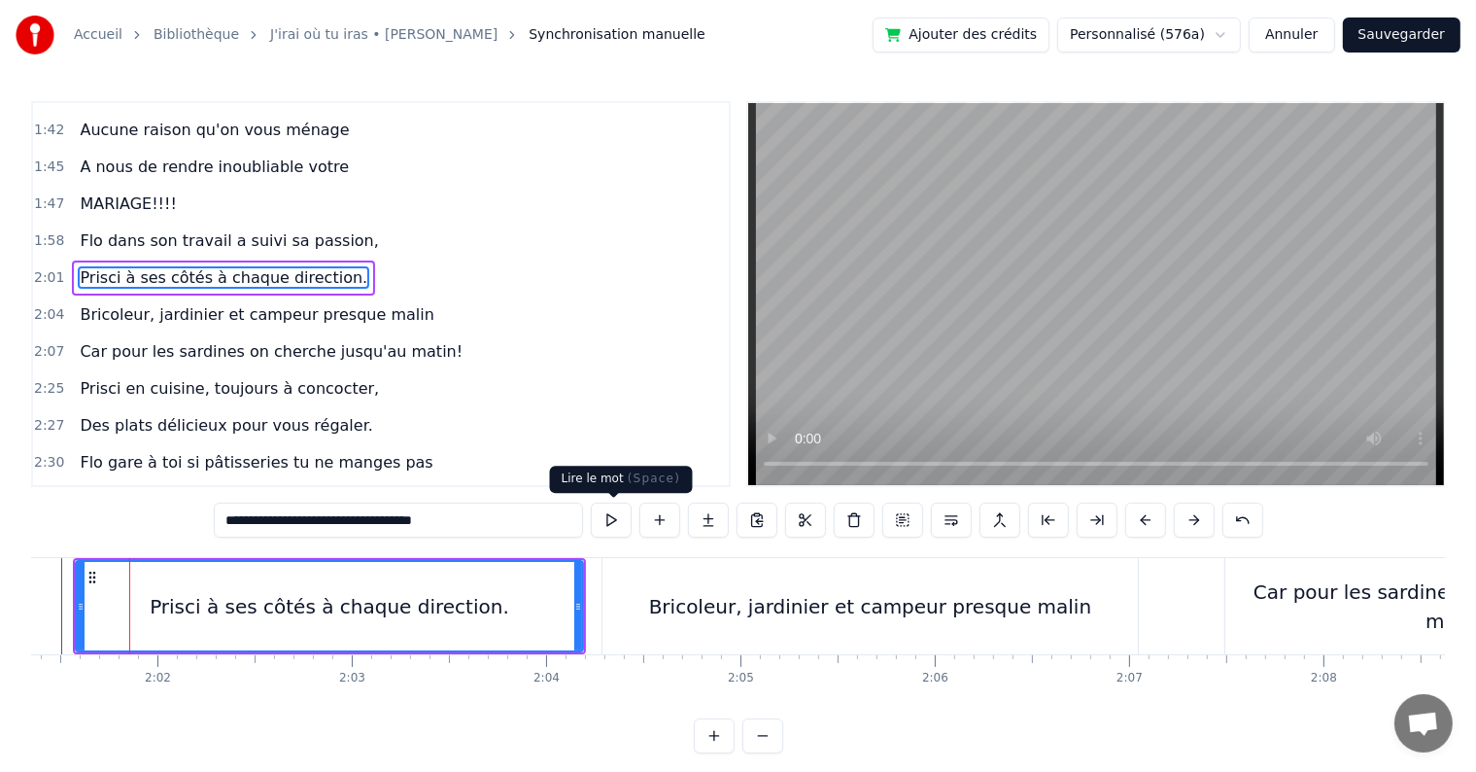
click at [626, 510] on button at bounding box center [611, 519] width 41 height 35
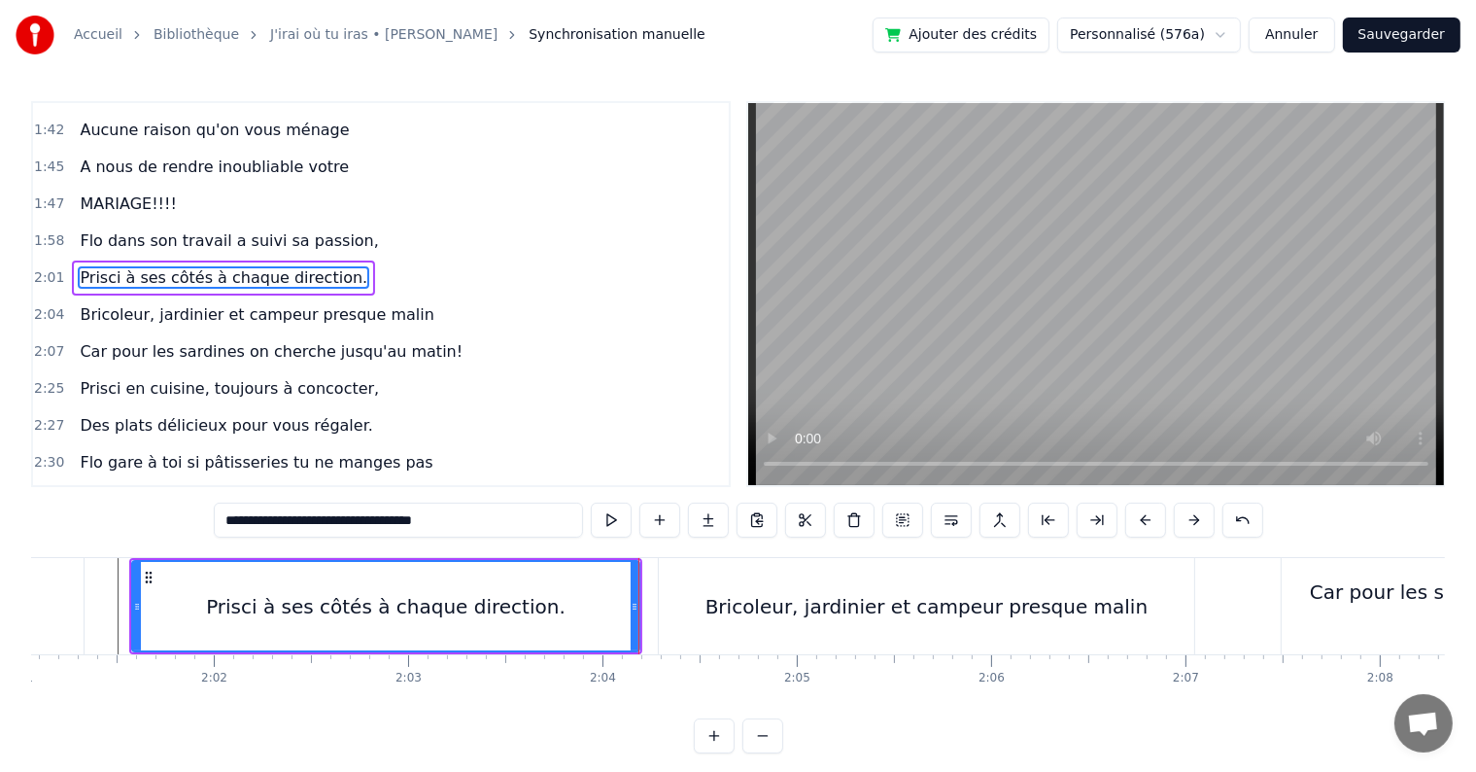
click at [626, 510] on button at bounding box center [611, 519] width 41 height 35
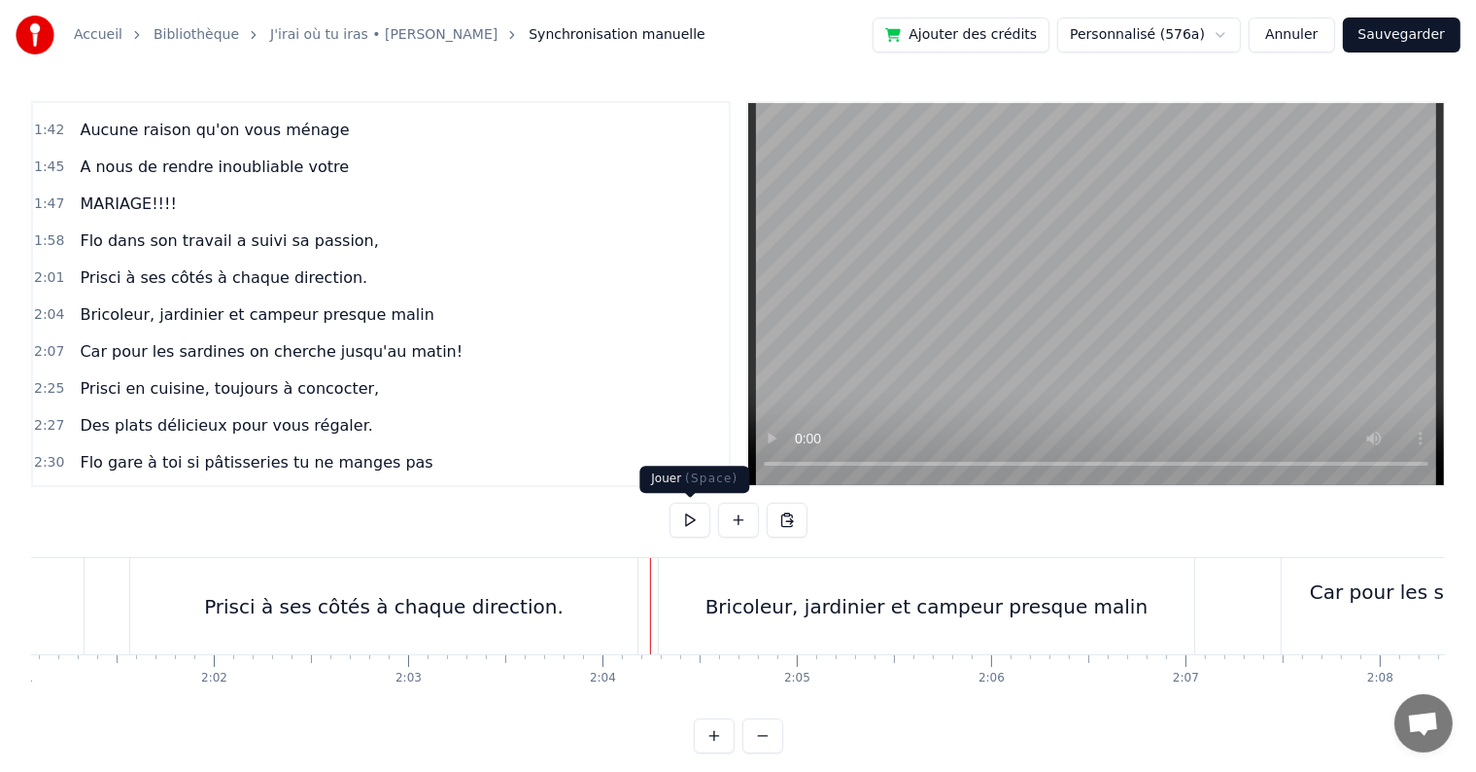
click at [684, 521] on button at bounding box center [690, 519] width 41 height 35
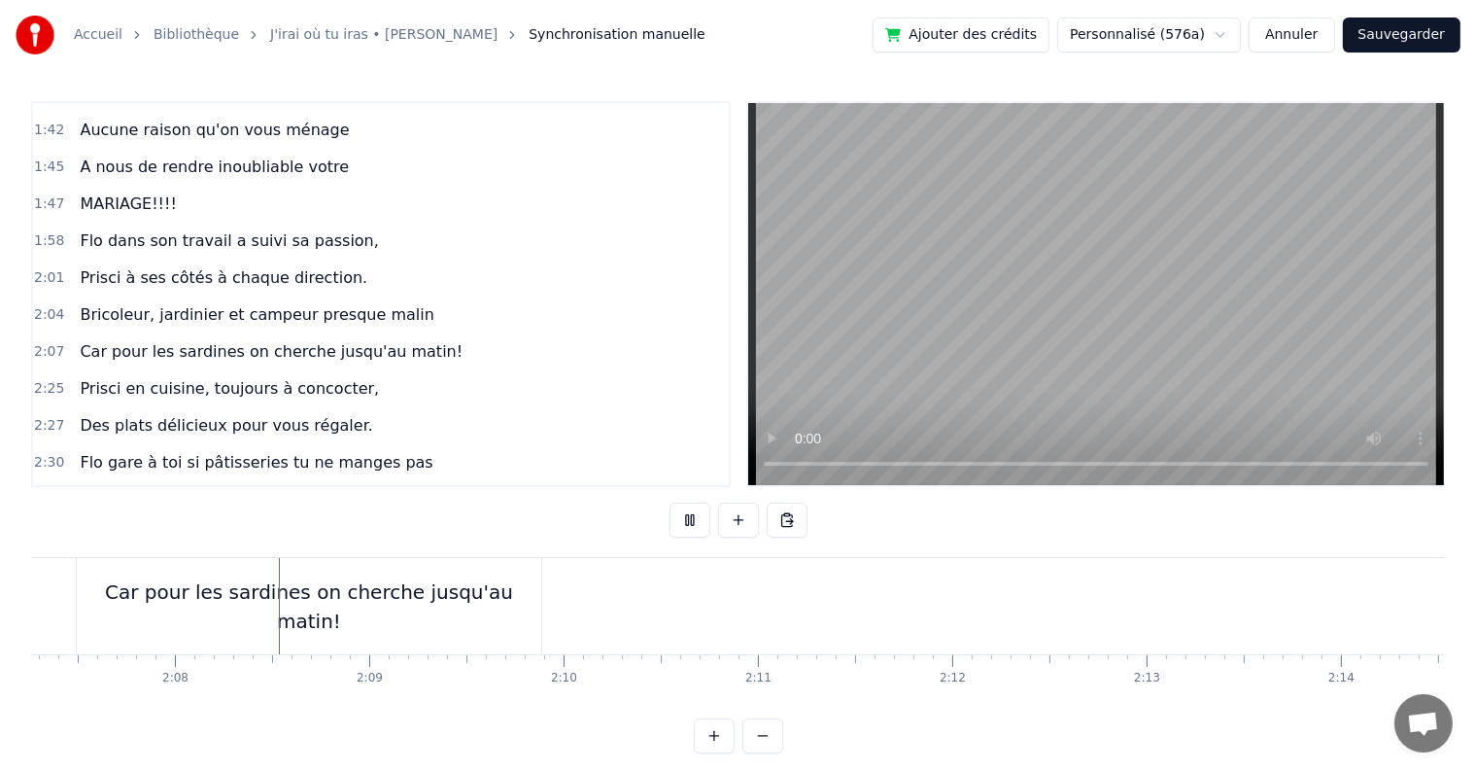
scroll to position [0, 24775]
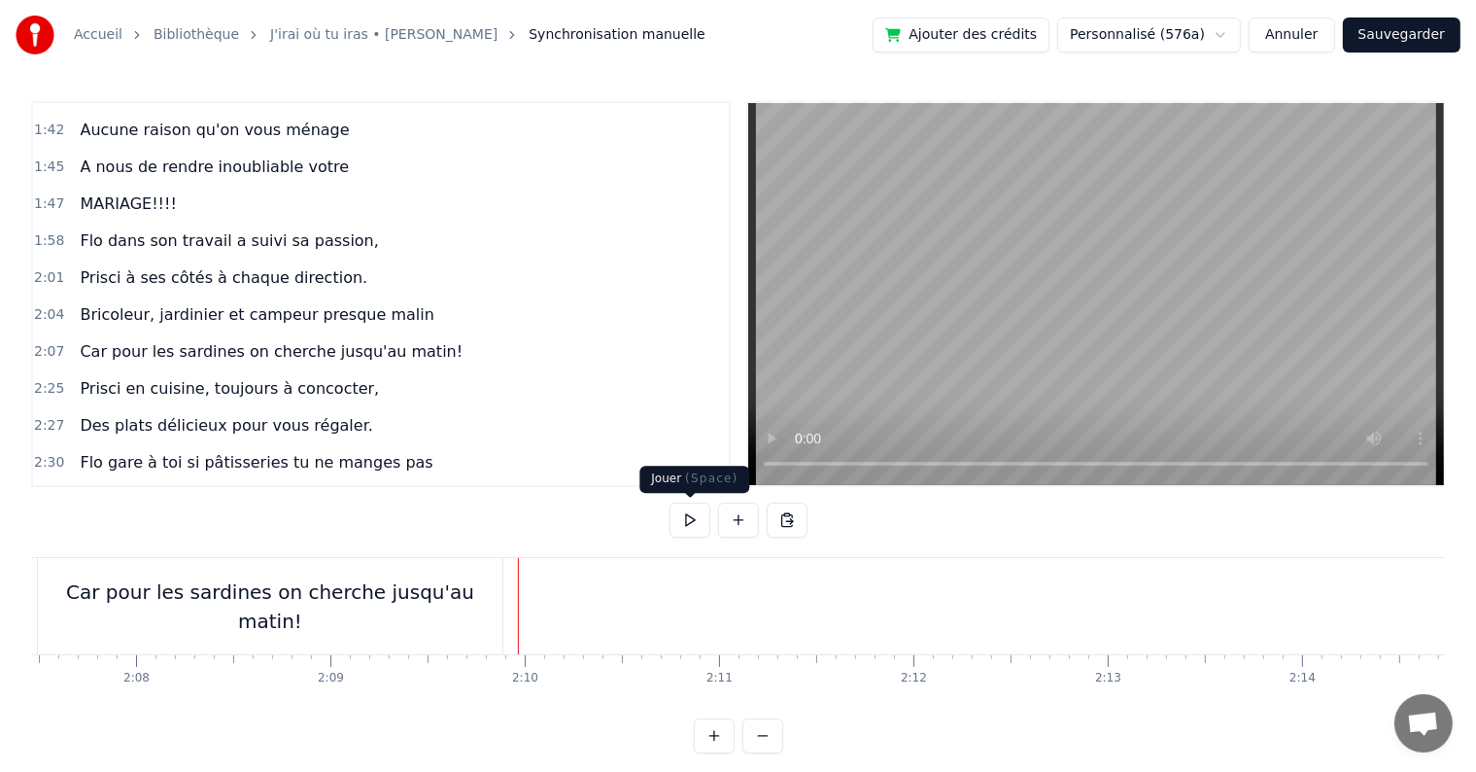
click at [705, 522] on button at bounding box center [690, 519] width 41 height 35
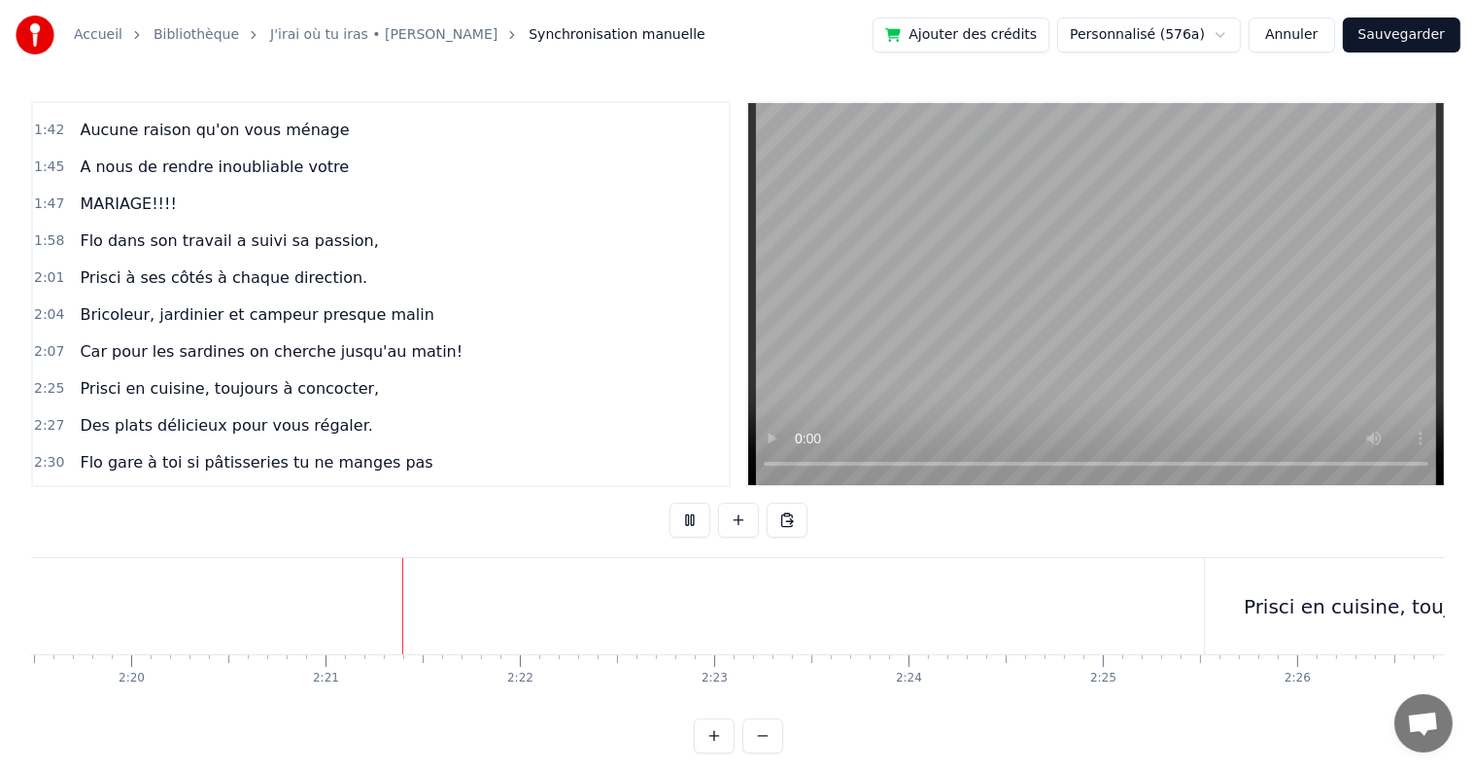
scroll to position [0, 27273]
click at [697, 521] on button at bounding box center [690, 519] width 41 height 35
click at [1179, 602] on div "Prisci en cuisine, toujours à concocter," at bounding box center [1271, 606] width 374 height 29
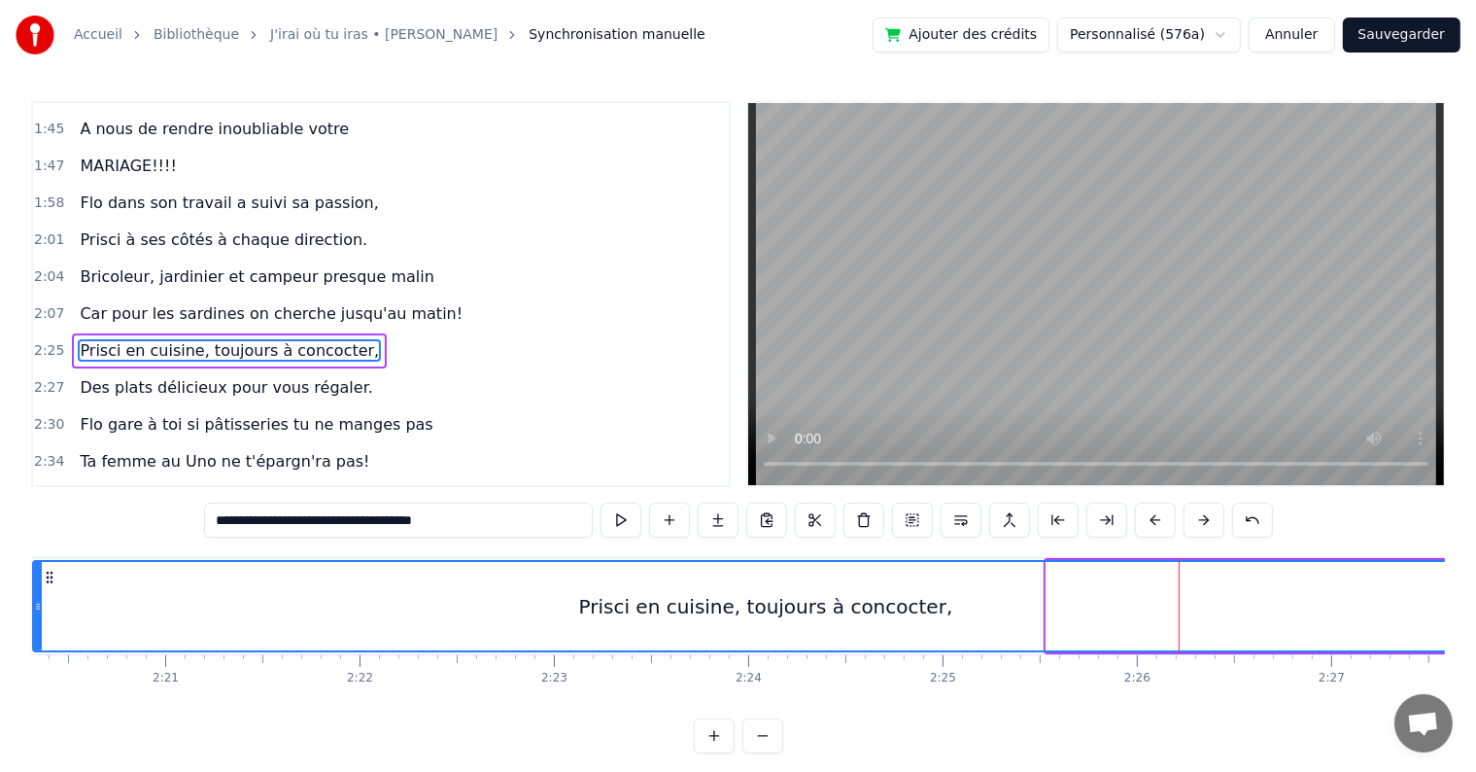
drag, startPoint x: 1049, startPoint y: 596, endPoint x: 35, endPoint y: 591, distance: 1013.7
click at [35, 591] on div at bounding box center [38, 606] width 8 height 88
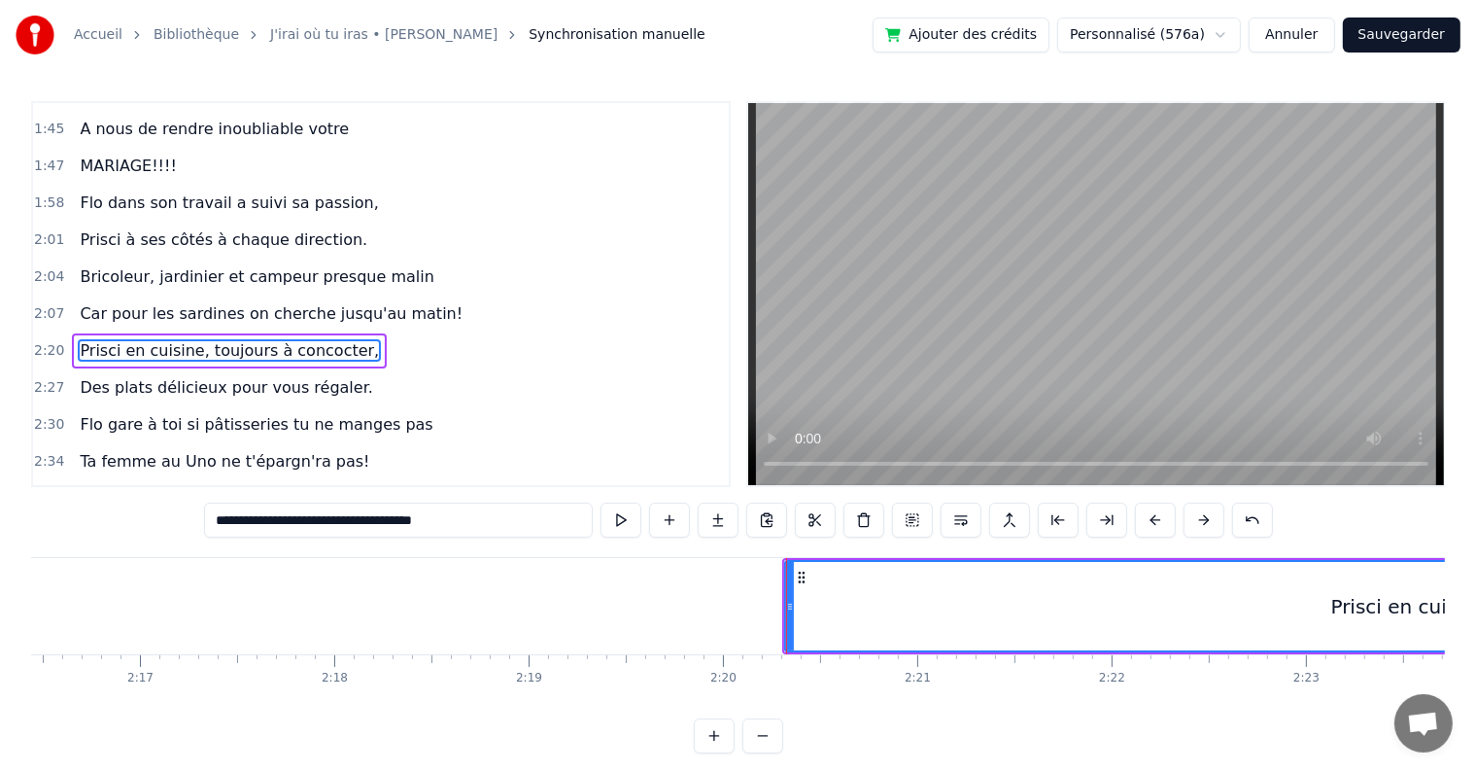
scroll to position [0, 26498]
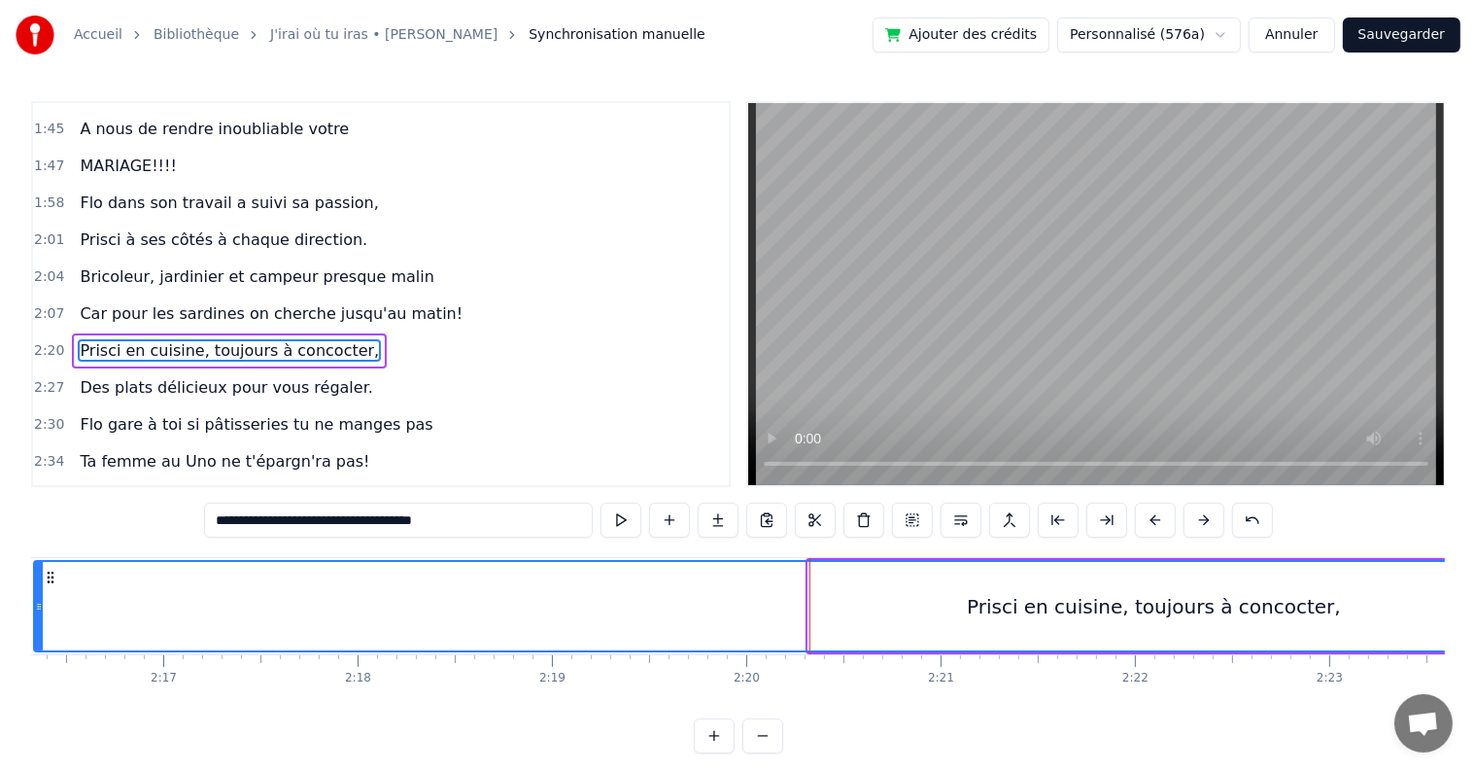
drag, startPoint x: 810, startPoint y: 603, endPoint x: 35, endPoint y: 566, distance: 775.5
click at [35, 566] on div at bounding box center [39, 606] width 8 height 88
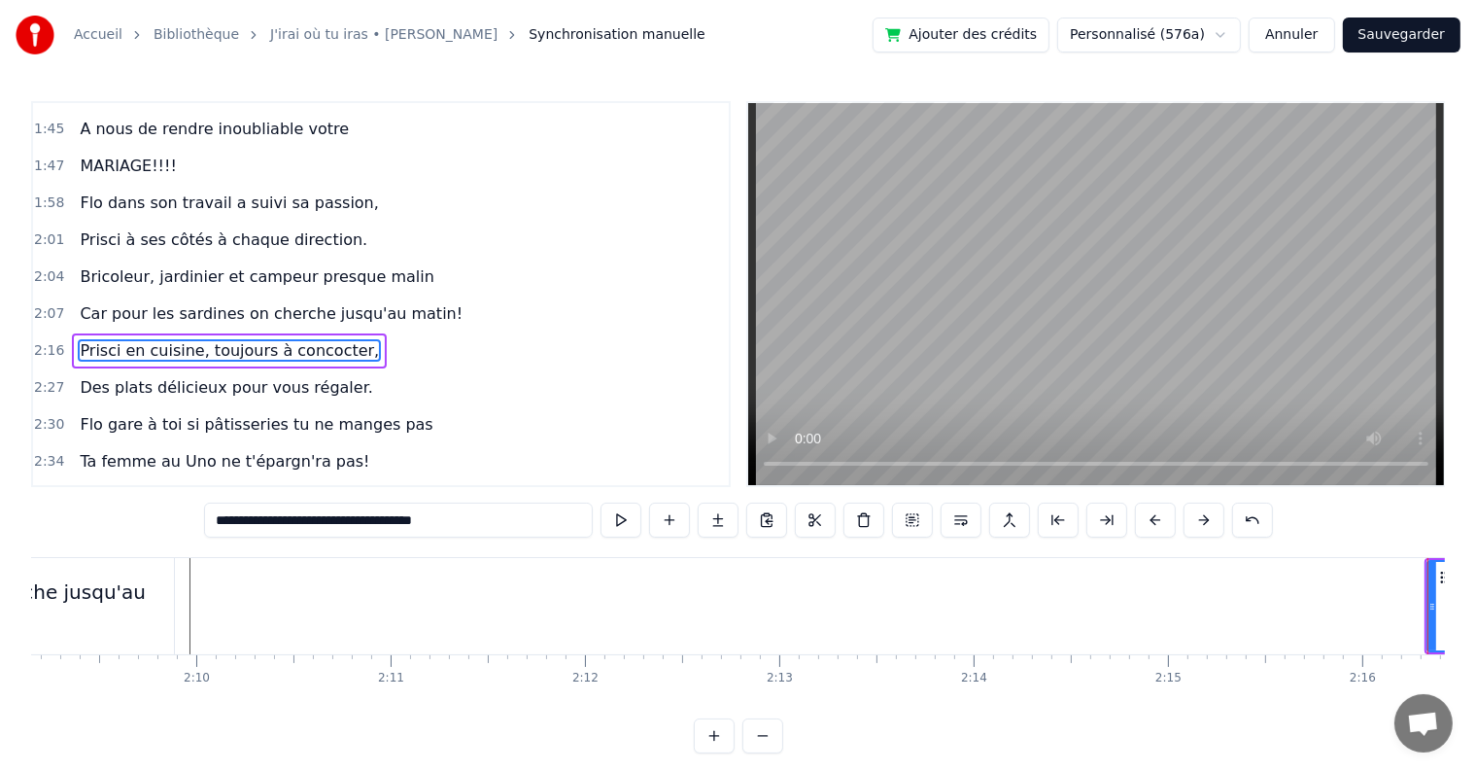
scroll to position [0, 25195]
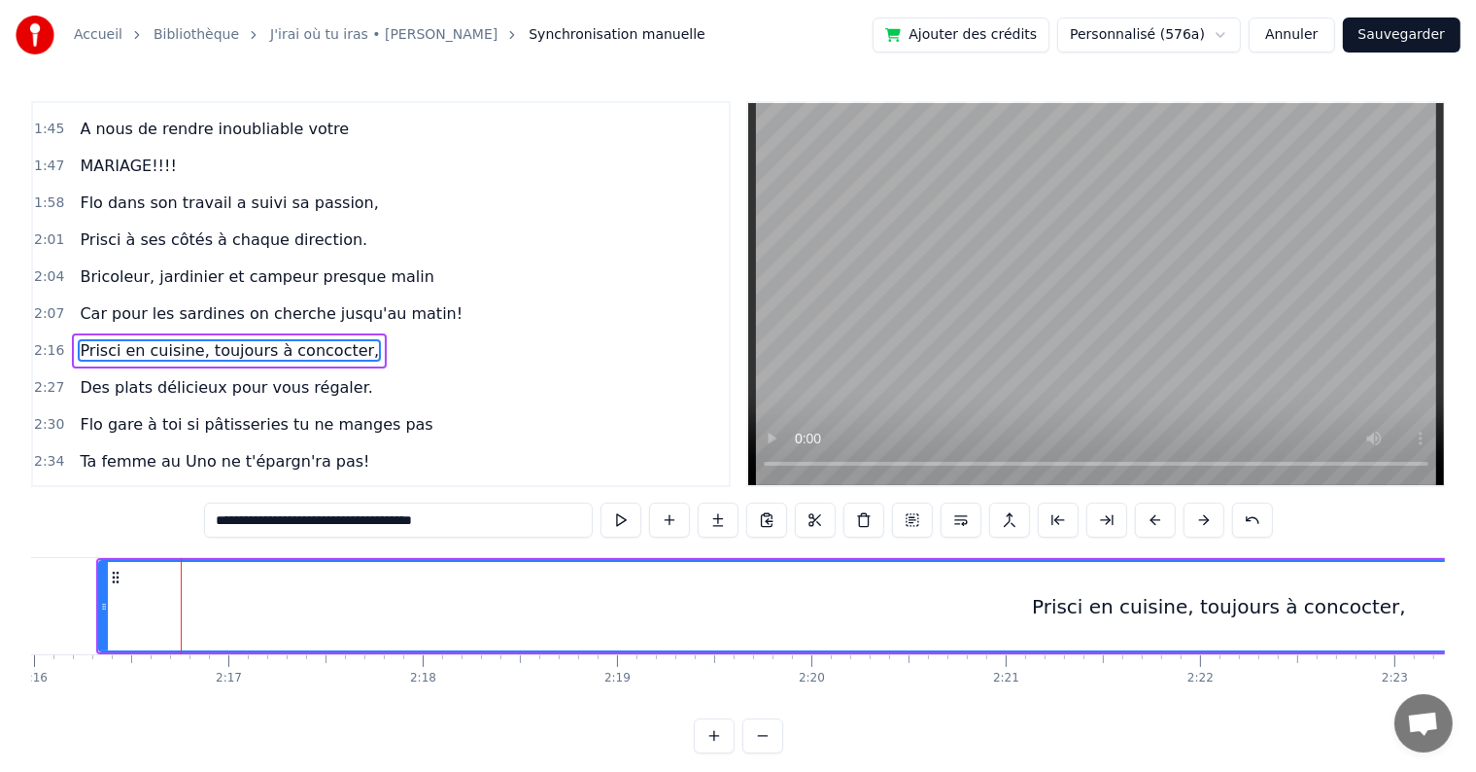
scroll to position [0, 26484]
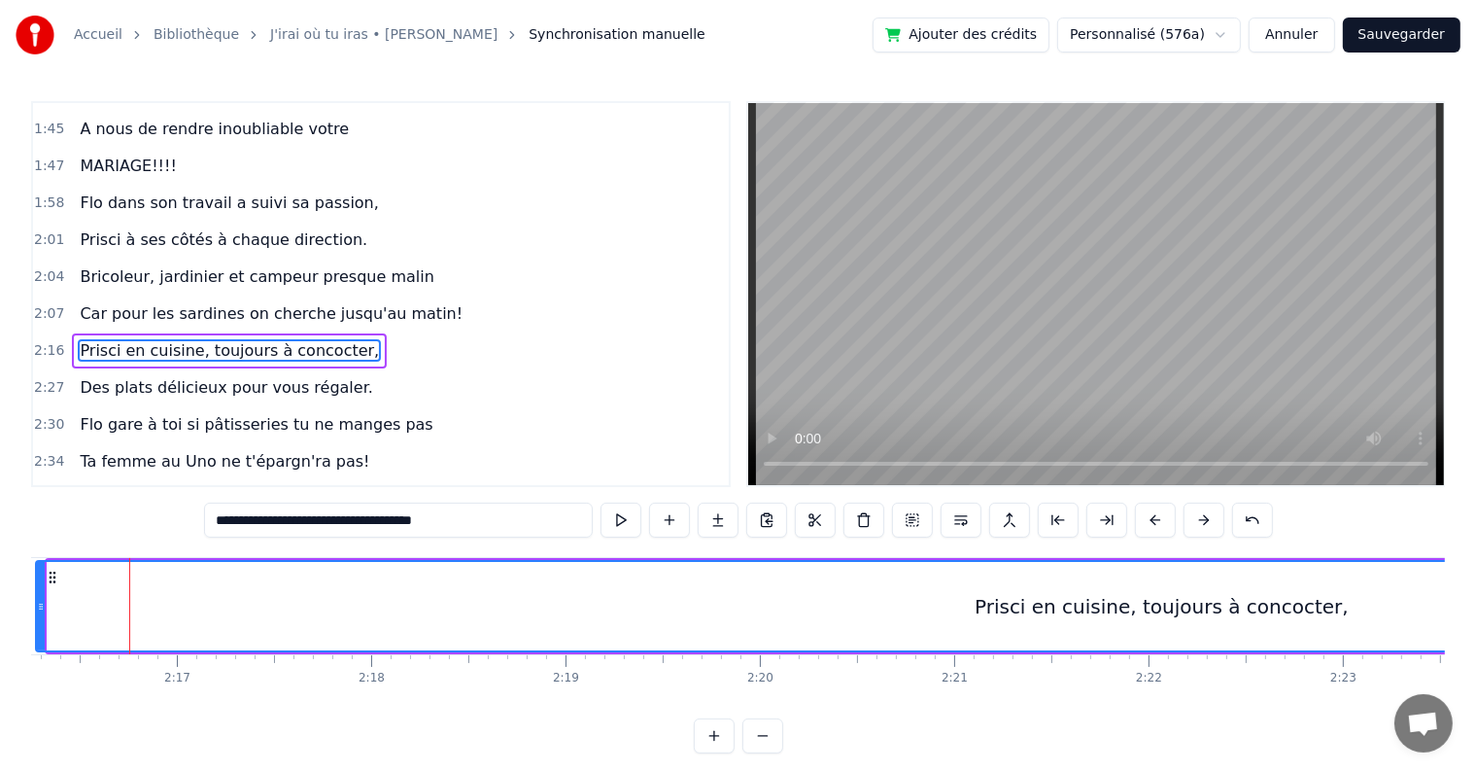
drag, startPoint x: 48, startPoint y: 605, endPoint x: 36, endPoint y: 596, distance: 14.6
click at [37, 596] on div at bounding box center [41, 606] width 8 height 88
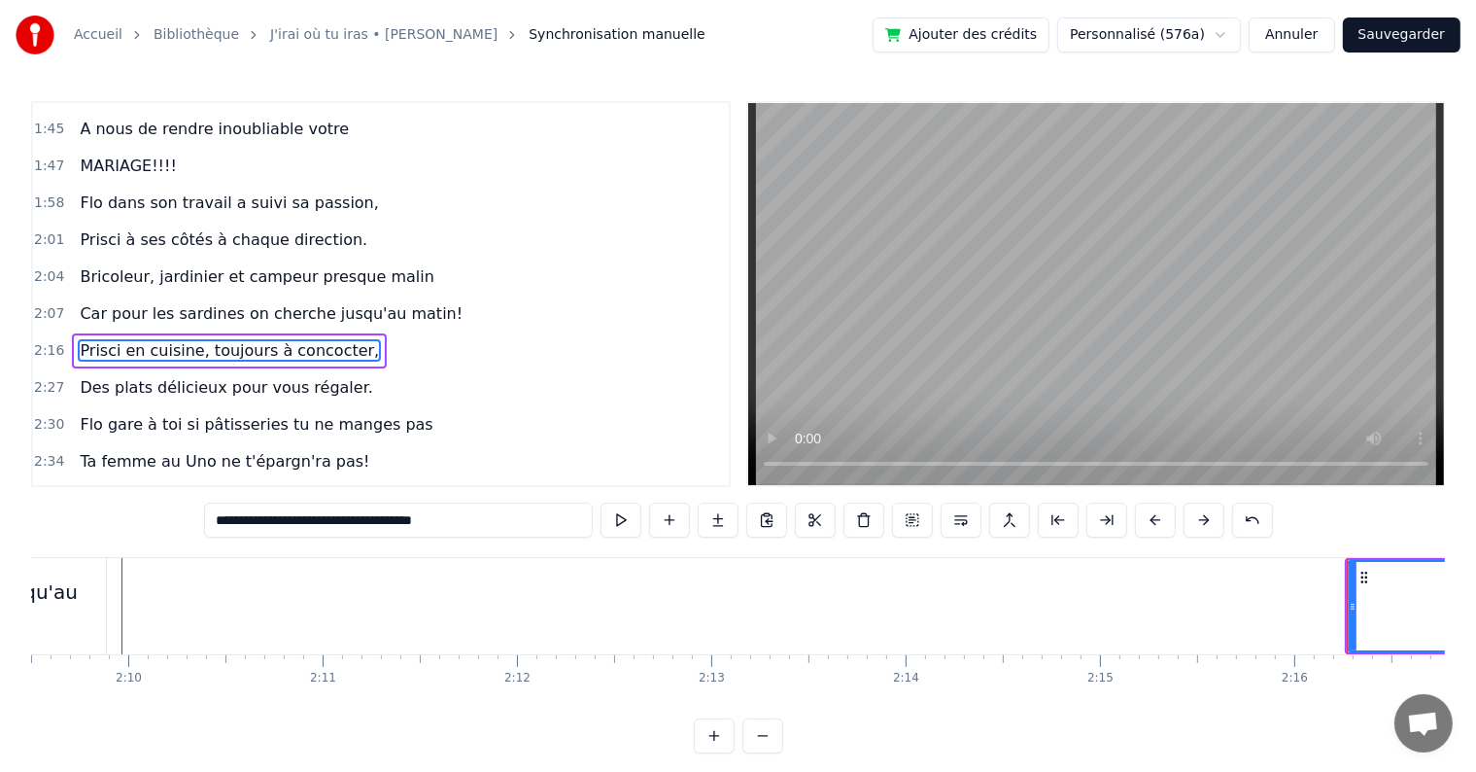
scroll to position [0, 25195]
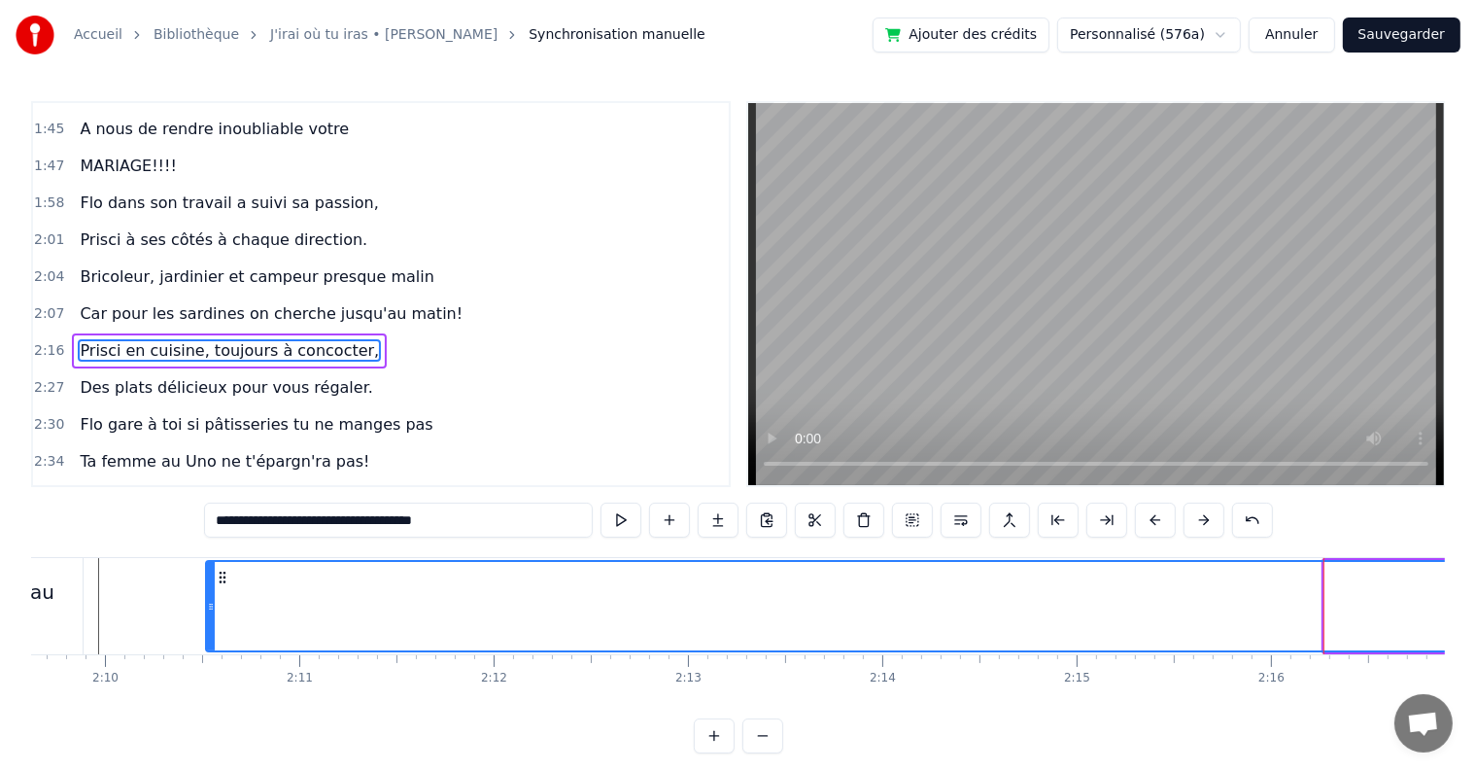
drag, startPoint x: 1328, startPoint y: 606, endPoint x: 209, endPoint y: 594, distance: 1118.7
click at [209, 594] on div at bounding box center [211, 606] width 8 height 88
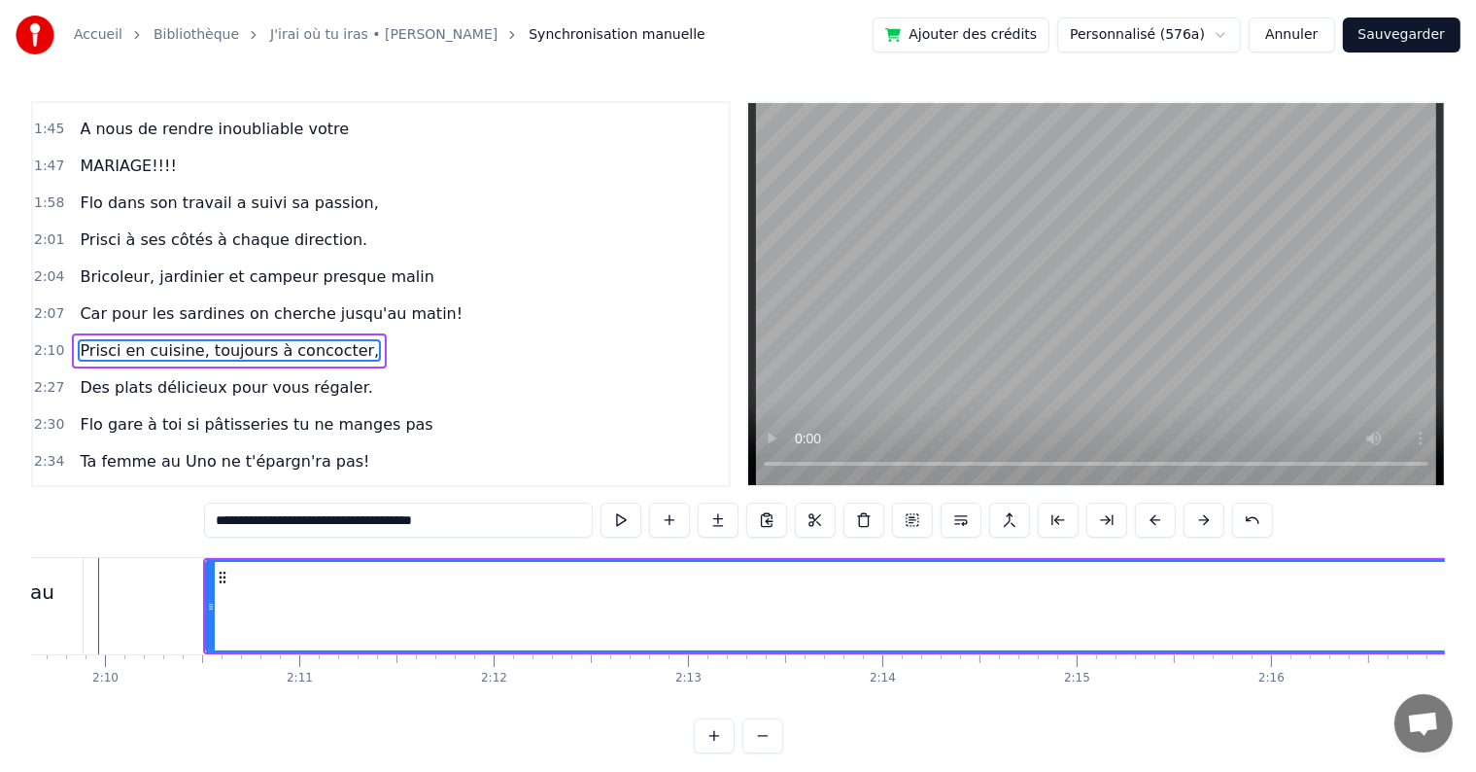
drag, startPoint x: 917, startPoint y: 702, endPoint x: 928, endPoint y: 709, distance: 13.2
click at [928, 703] on div "C’est au lycée que tout commence Flo et [PERSON_NAME] vivent encore leur romanc…" at bounding box center [738, 630] width 1414 height 146
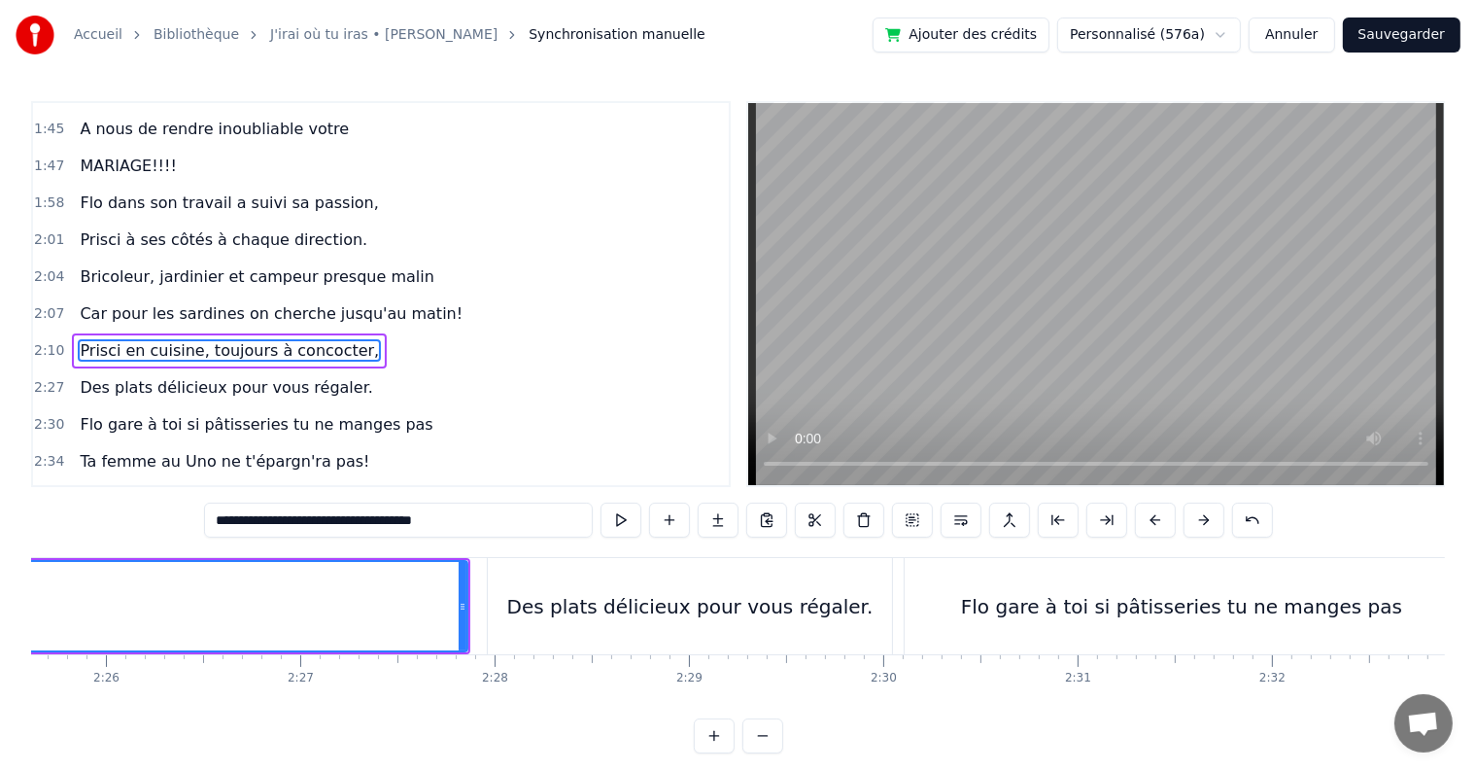
scroll to position [0, 28259]
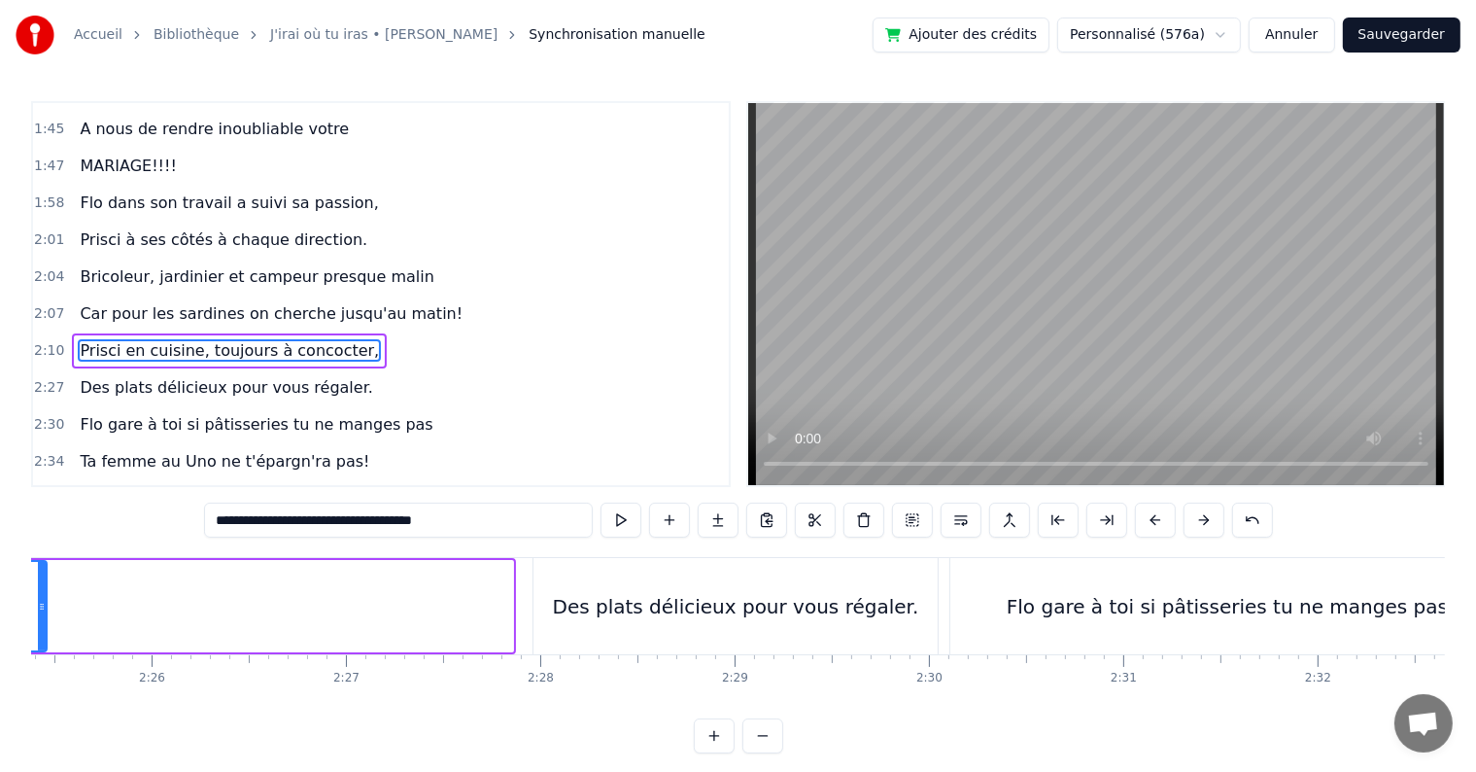
drag, startPoint x: 505, startPoint y: 606, endPoint x: 39, endPoint y: 595, distance: 466.7
click at [39, 595] on div at bounding box center [42, 606] width 8 height 88
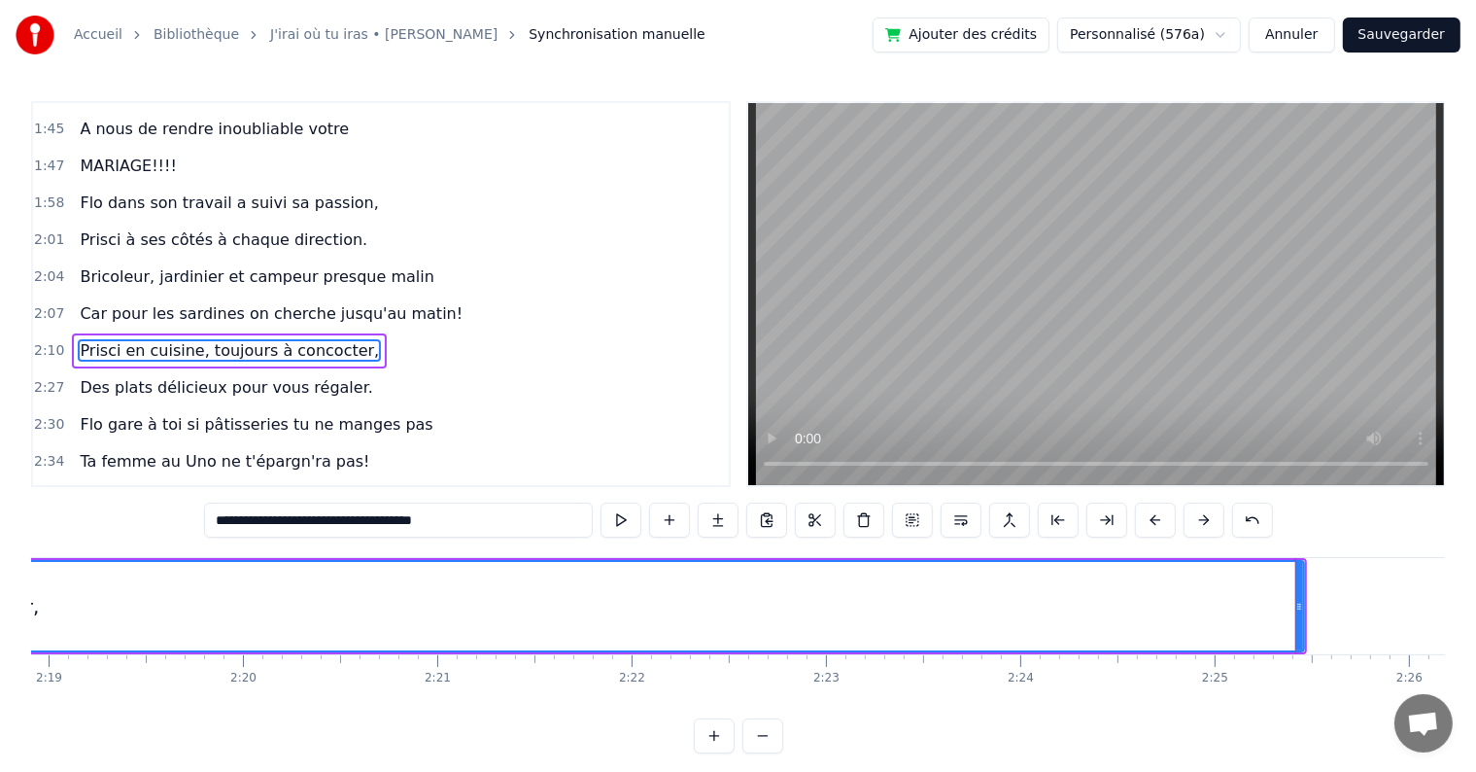
scroll to position [0, 27092]
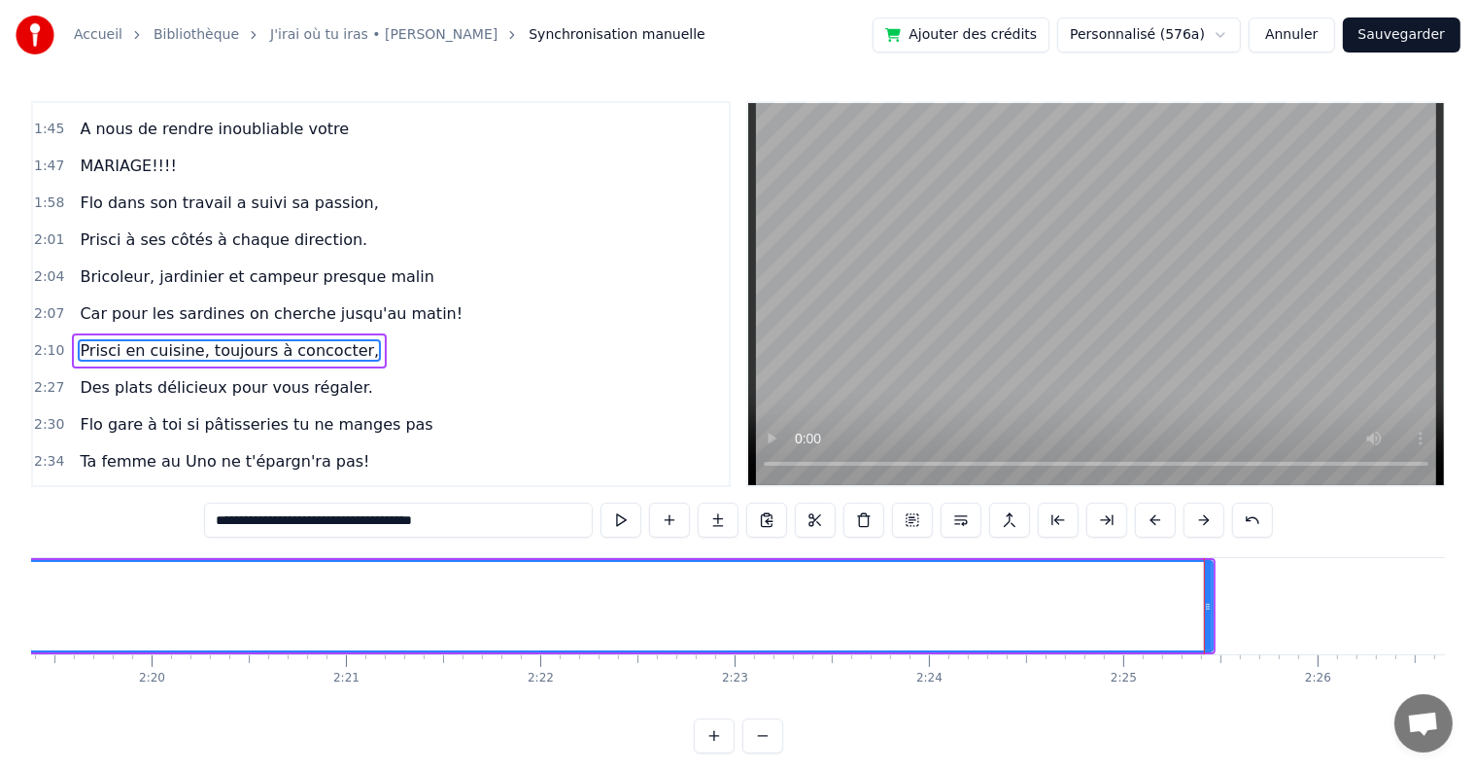
click at [1204, 611] on div at bounding box center [1204, 606] width 1 height 96
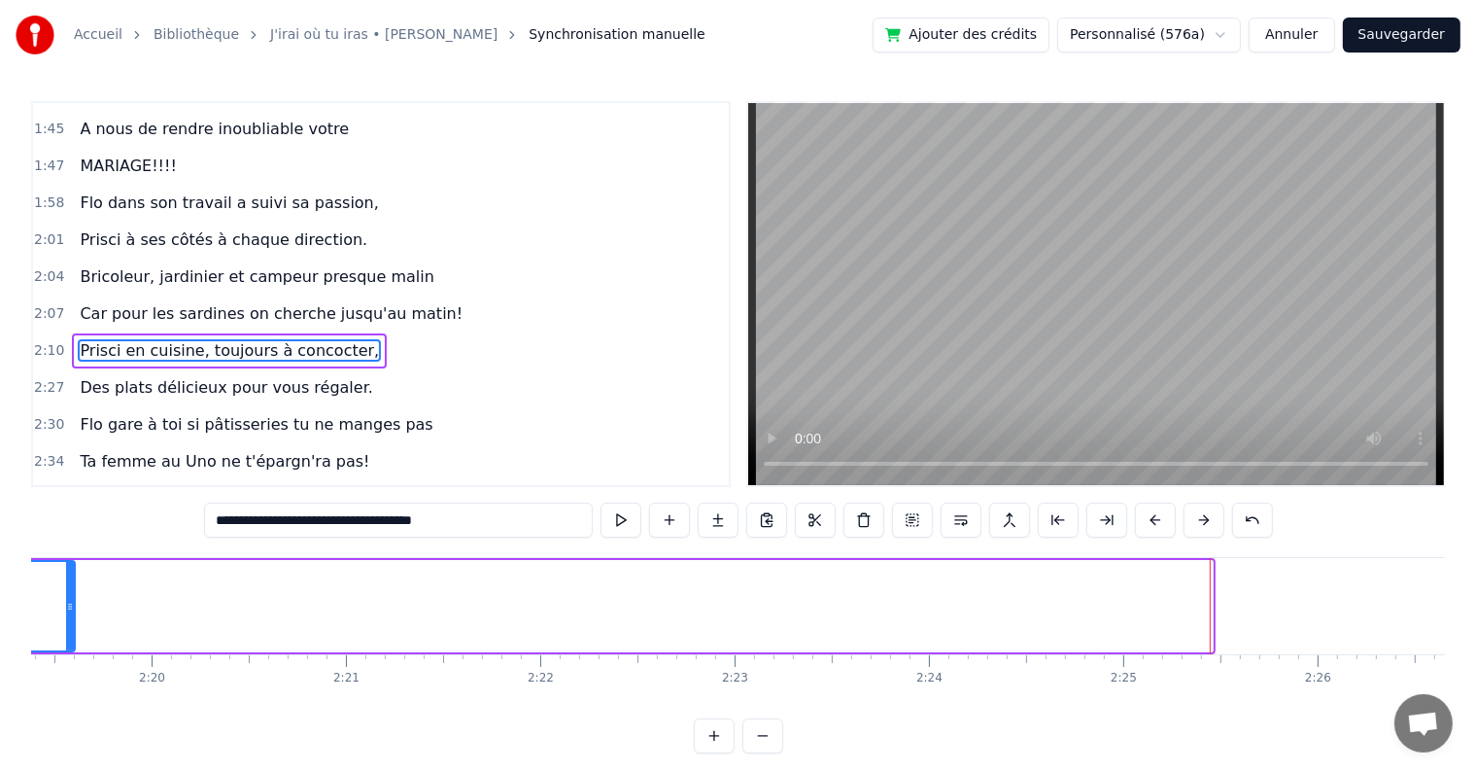
drag, startPoint x: 1206, startPoint y: 605, endPoint x: 66, endPoint y: 640, distance: 1140.6
click at [66, 640] on div at bounding box center [70, 606] width 8 height 88
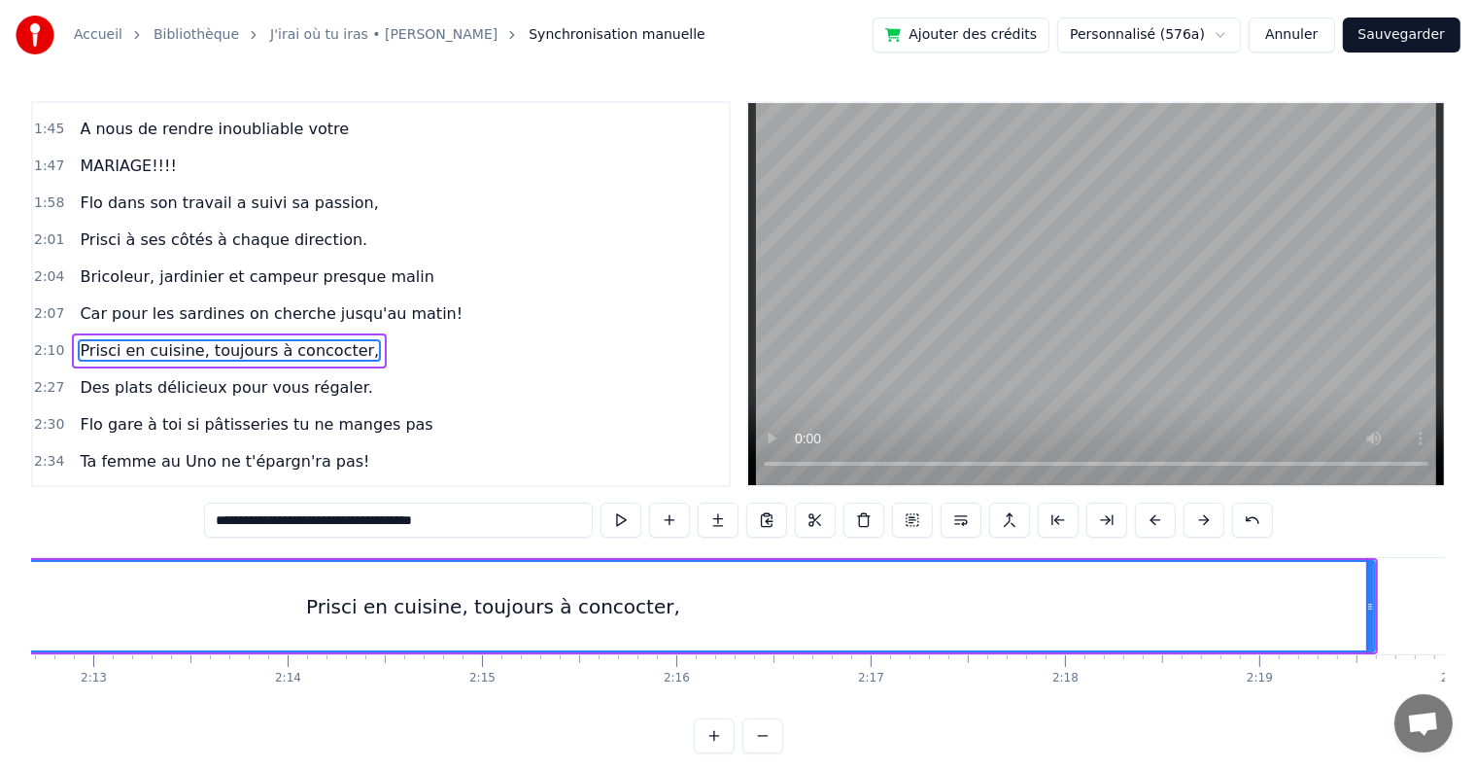
scroll to position [0, 25813]
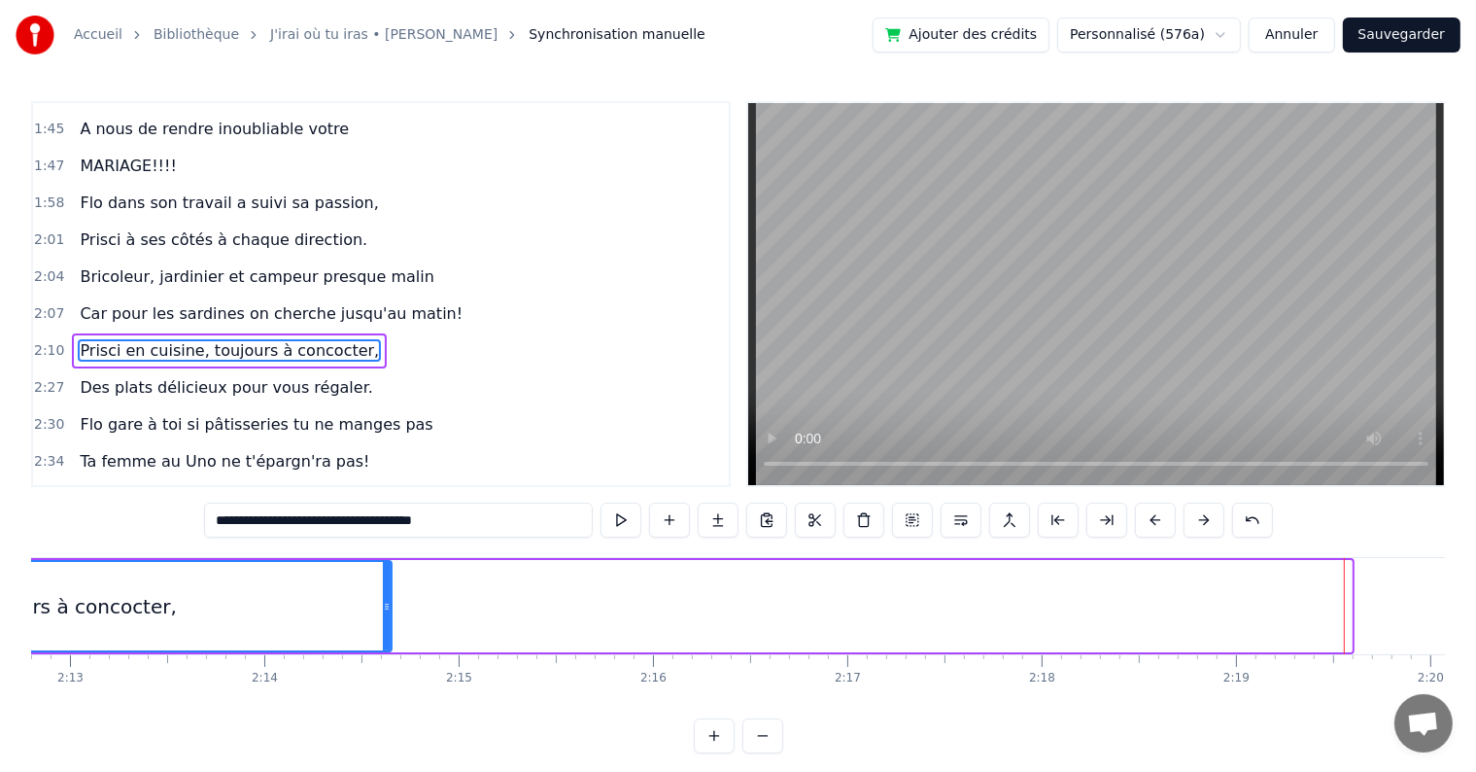
drag, startPoint x: 1349, startPoint y: 606, endPoint x: 389, endPoint y: 599, distance: 960.3
click at [389, 599] on icon at bounding box center [387, 607] width 8 height 16
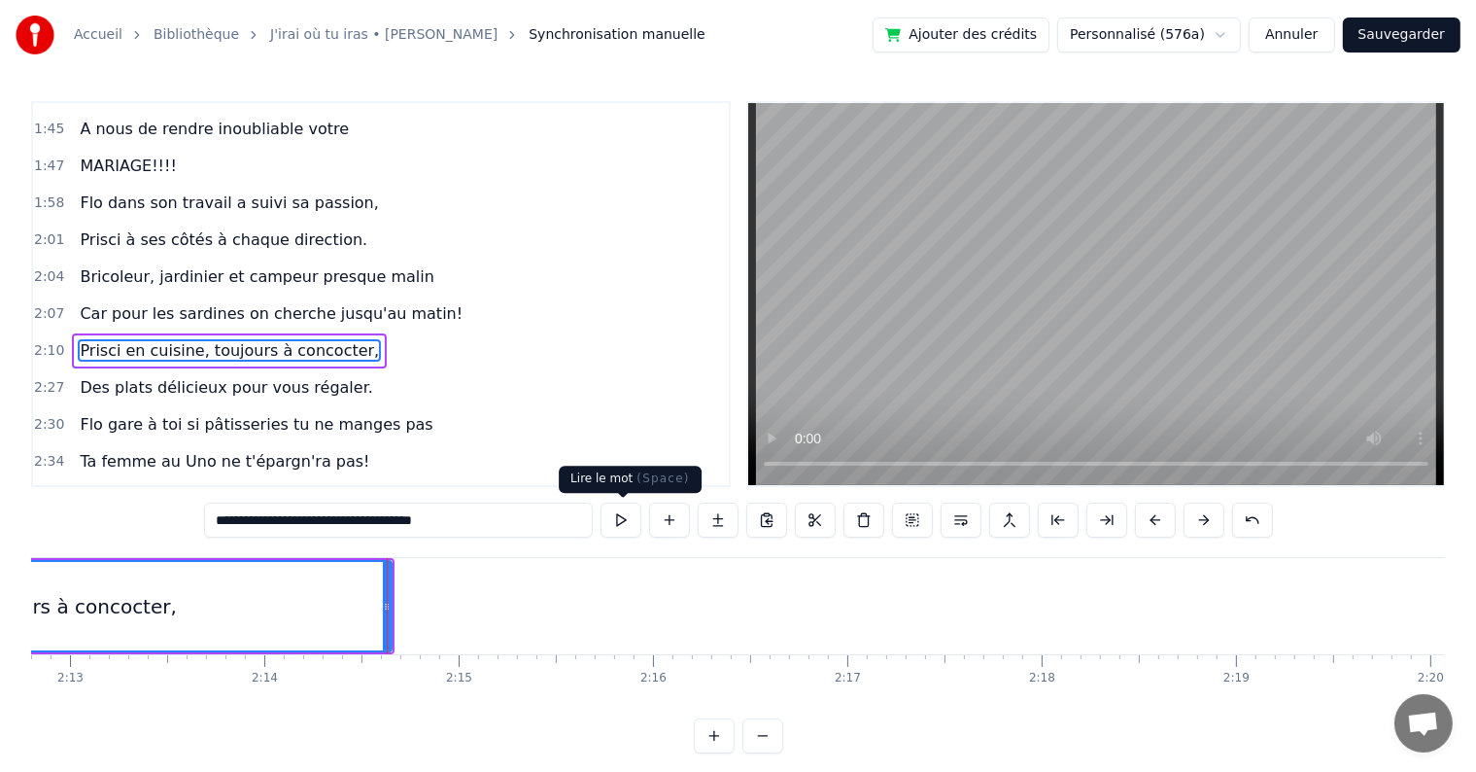
click at [610, 524] on button at bounding box center [621, 519] width 41 height 35
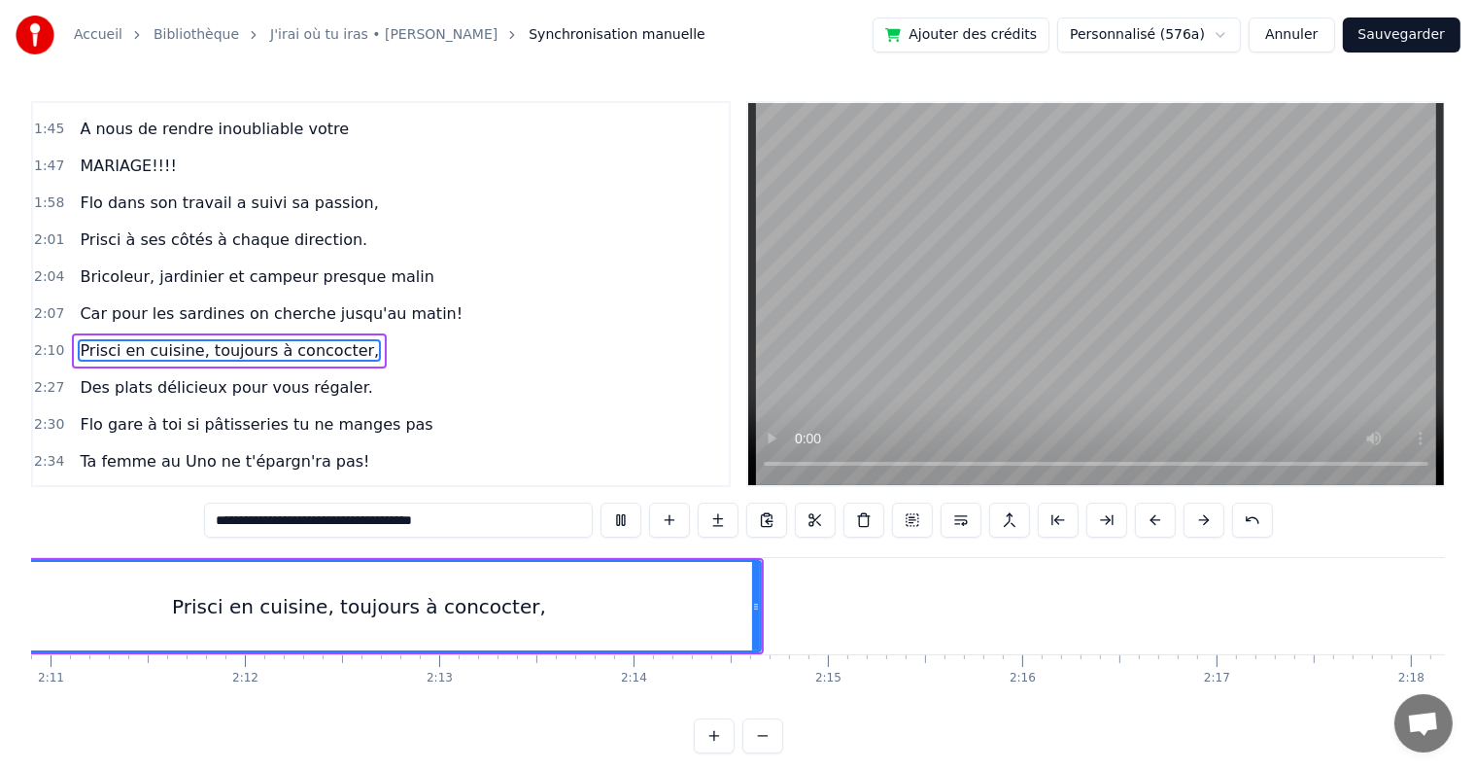
scroll to position [0, 25274]
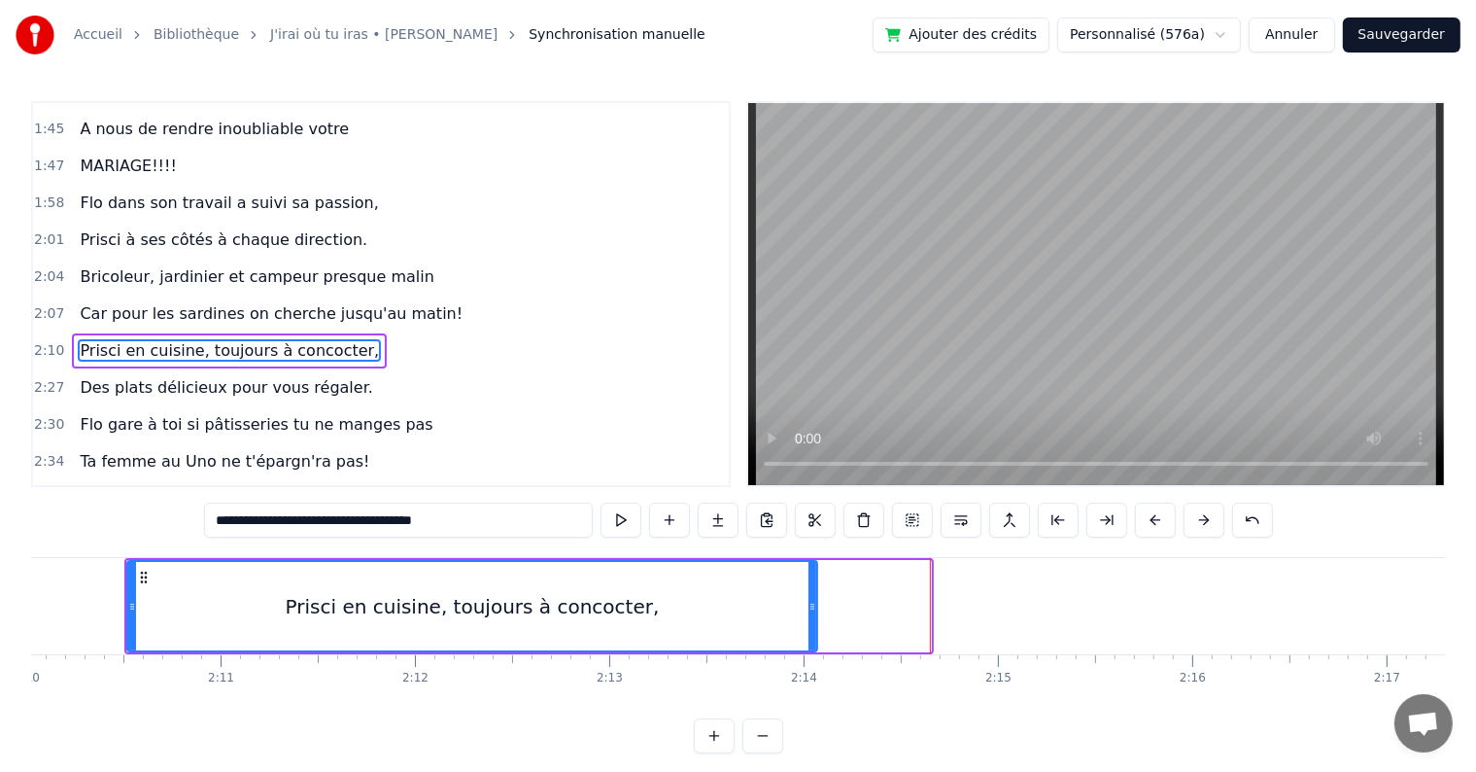
drag, startPoint x: 926, startPoint y: 606, endPoint x: 812, endPoint y: 590, distance: 114.9
click at [812, 590] on div at bounding box center [813, 606] width 8 height 88
click at [156, 610] on div "Prisci en cuisine, toujours à concocter," at bounding box center [472, 606] width 688 height 88
click at [621, 519] on button at bounding box center [621, 519] width 41 height 35
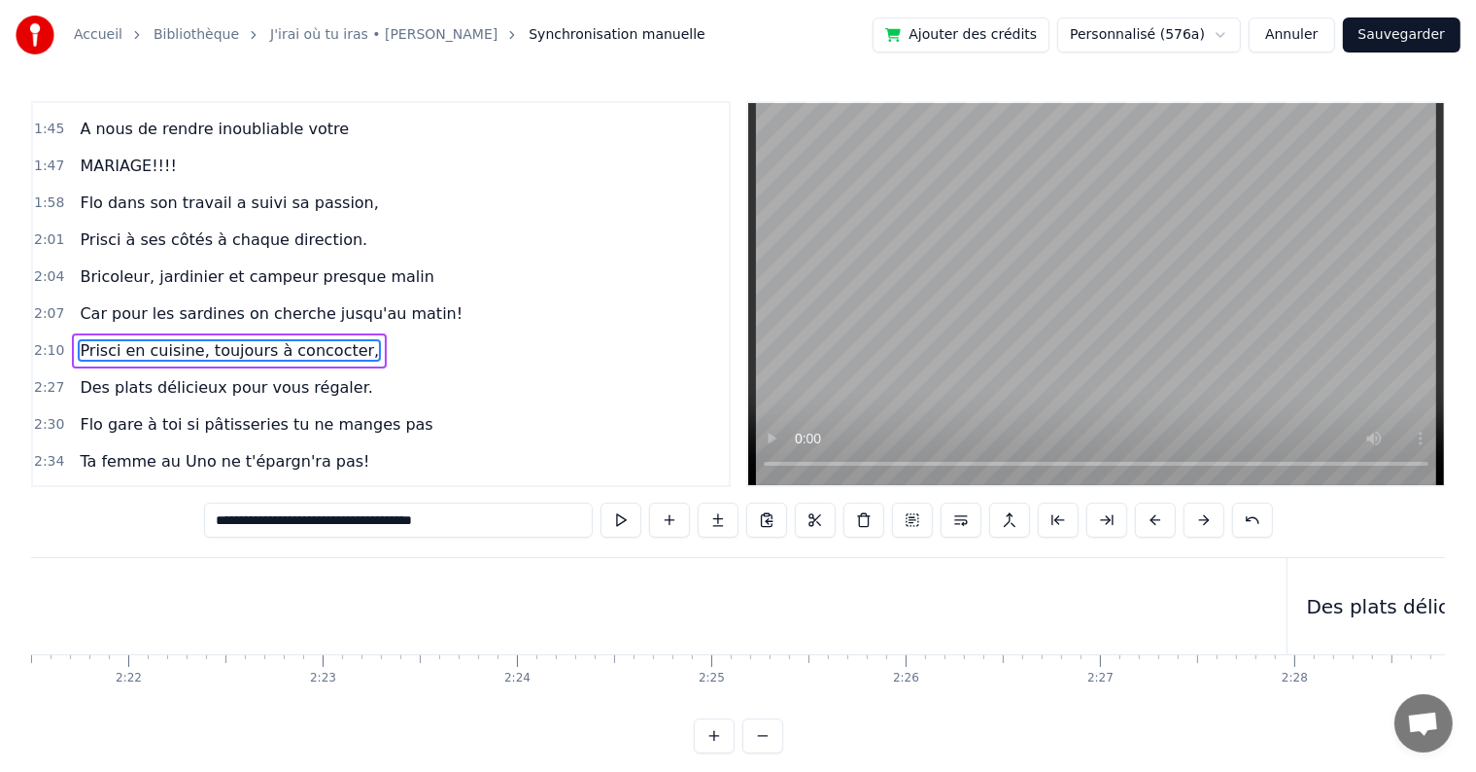
scroll to position [0, 27687]
click at [1262, 595] on div "Des plats délicieux pour vous régaler." at bounding box center [1307, 606] width 366 height 29
type input "**********"
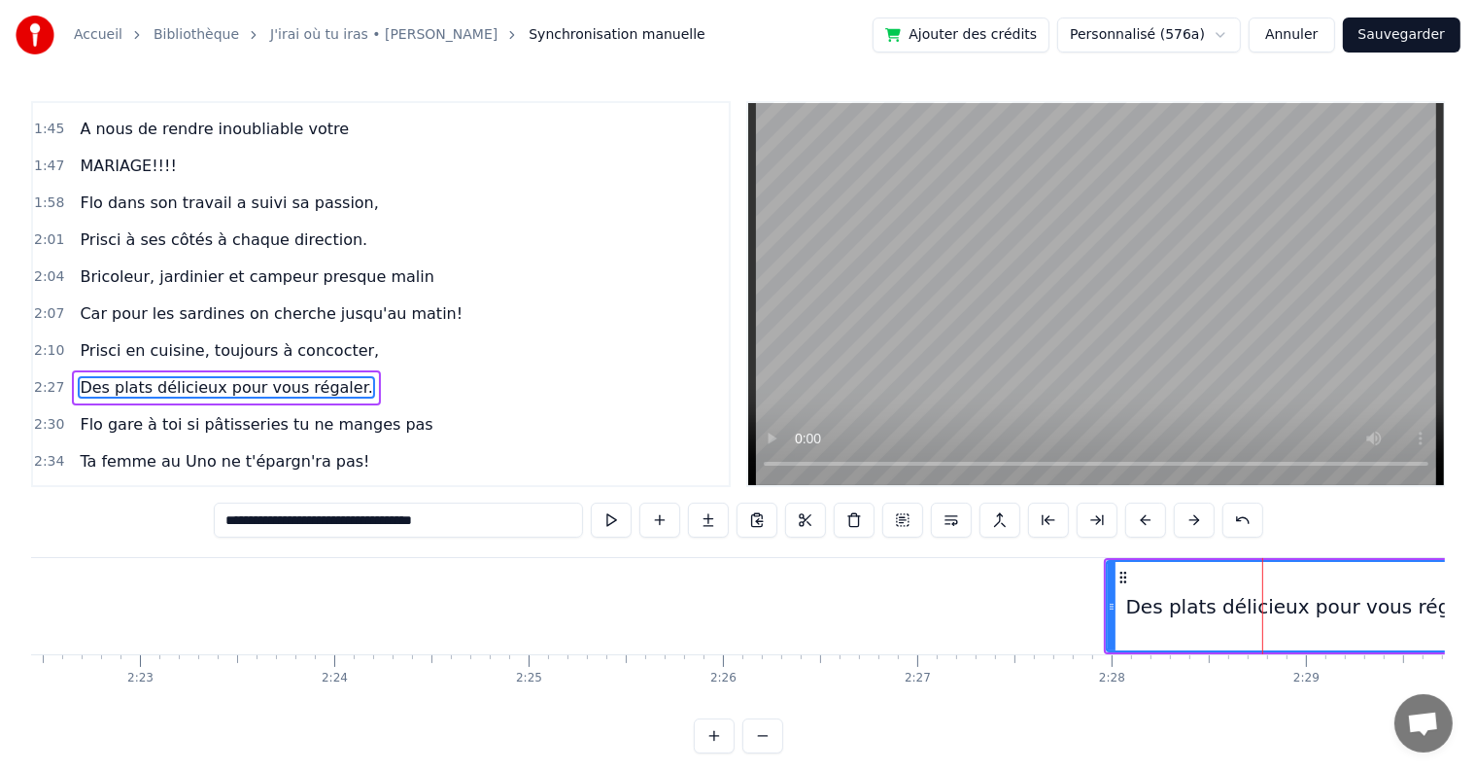
scroll to position [1578, 0]
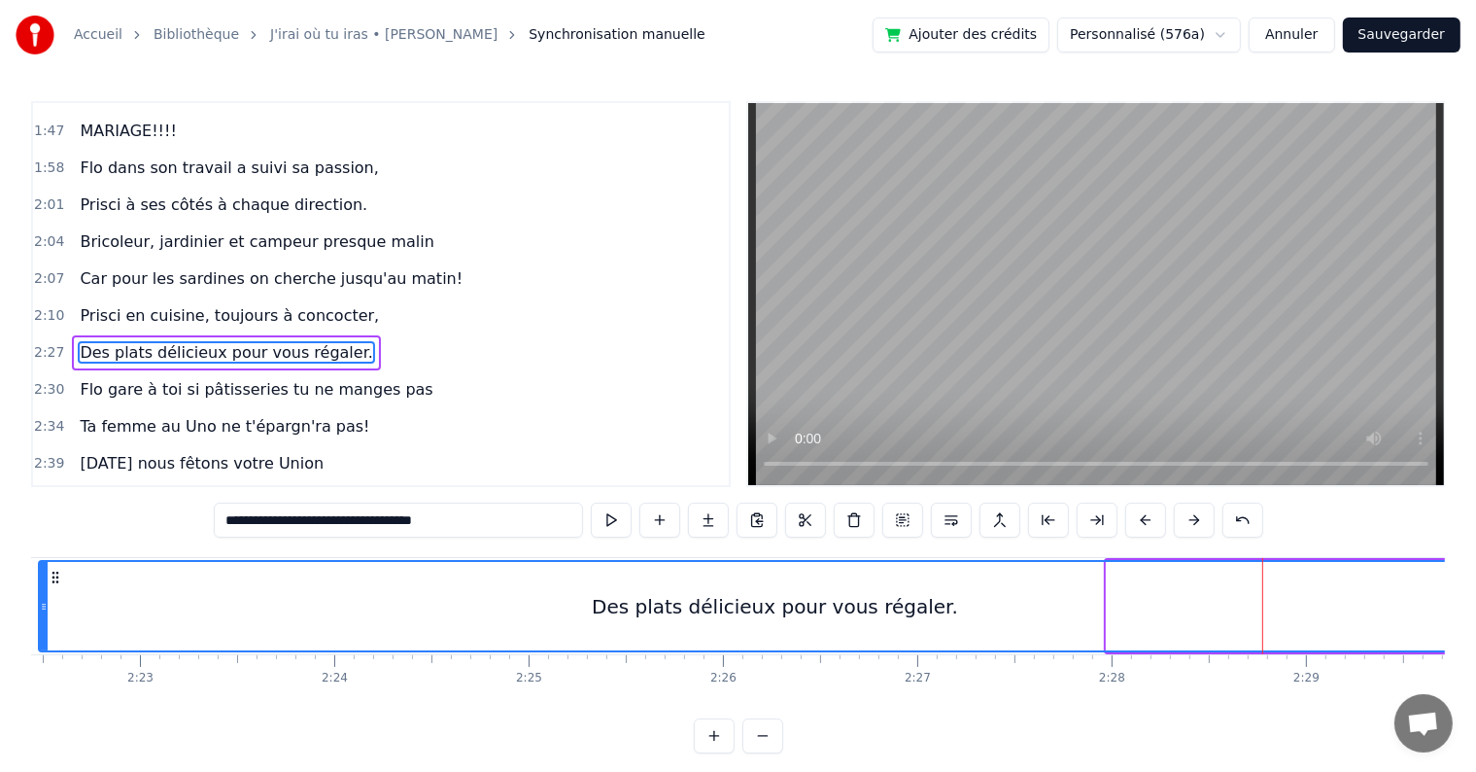
drag, startPoint x: 1108, startPoint y: 605, endPoint x: 41, endPoint y: 591, distance: 1067.2
click at [41, 591] on div at bounding box center [44, 606] width 8 height 88
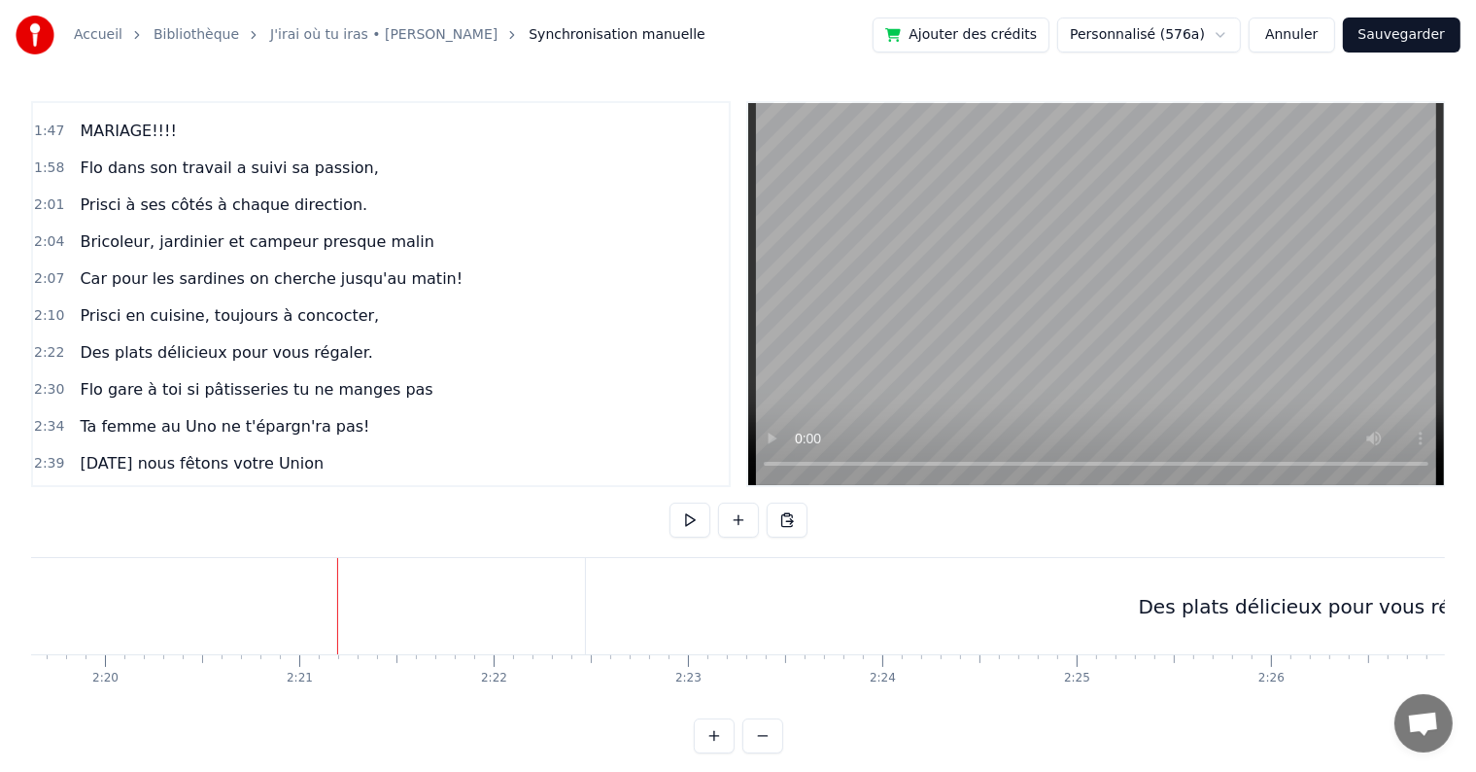
scroll to position [0, 27185]
click at [984, 605] on div "Des plats délicieux pour vous régaler." at bounding box center [1275, 606] width 1471 height 96
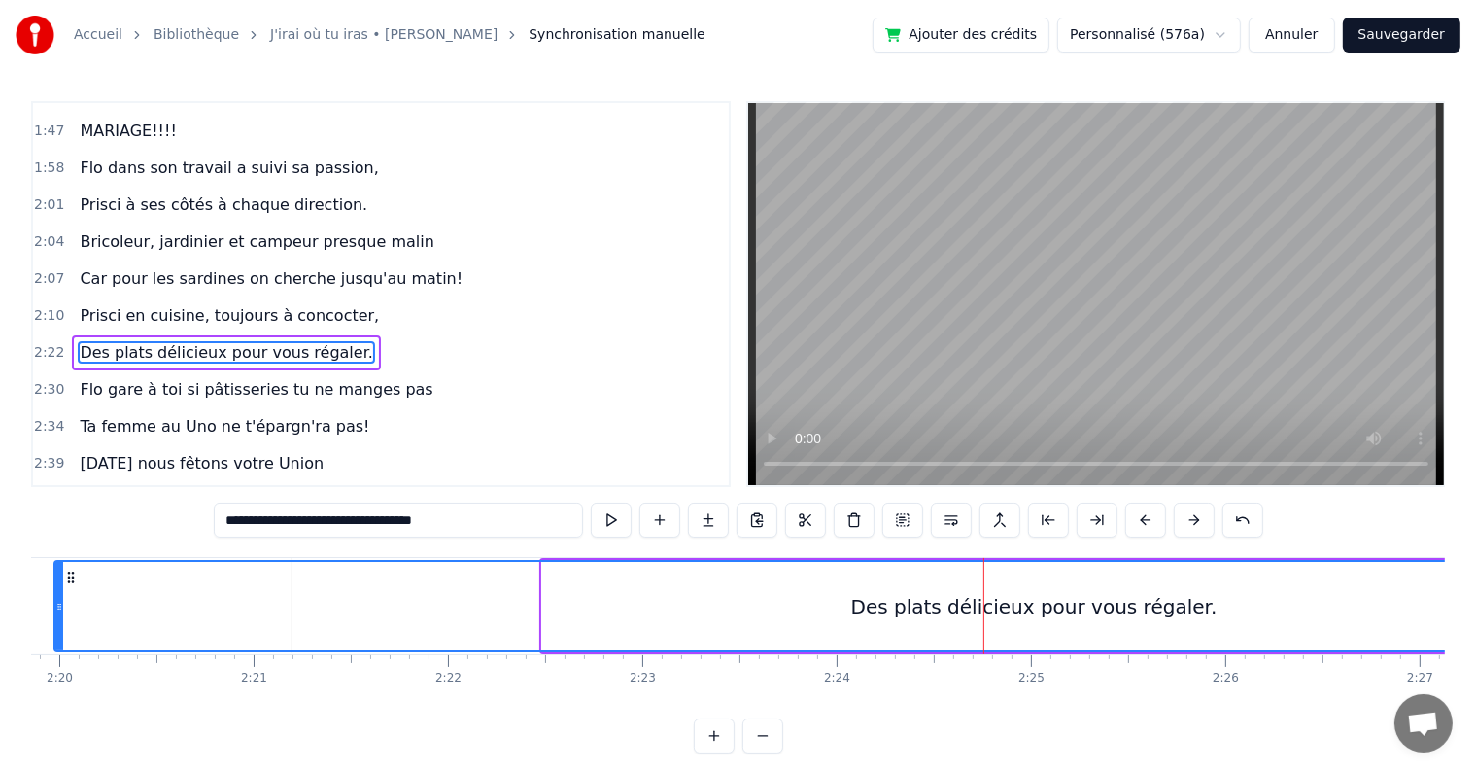
drag, startPoint x: 546, startPoint y: 595, endPoint x: 58, endPoint y: 574, distance: 488.3
click at [58, 574] on div at bounding box center [59, 606] width 8 height 88
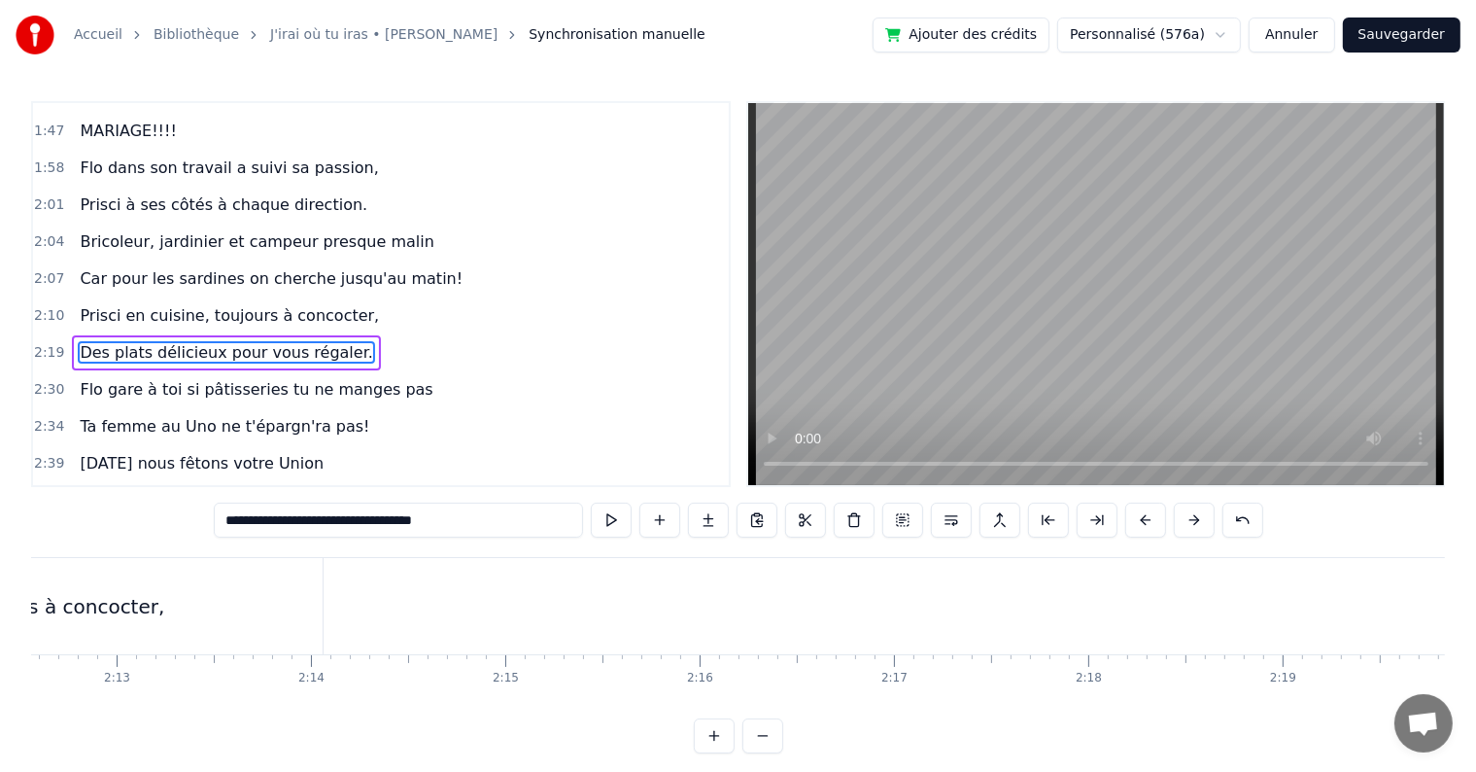
scroll to position [0, 25836]
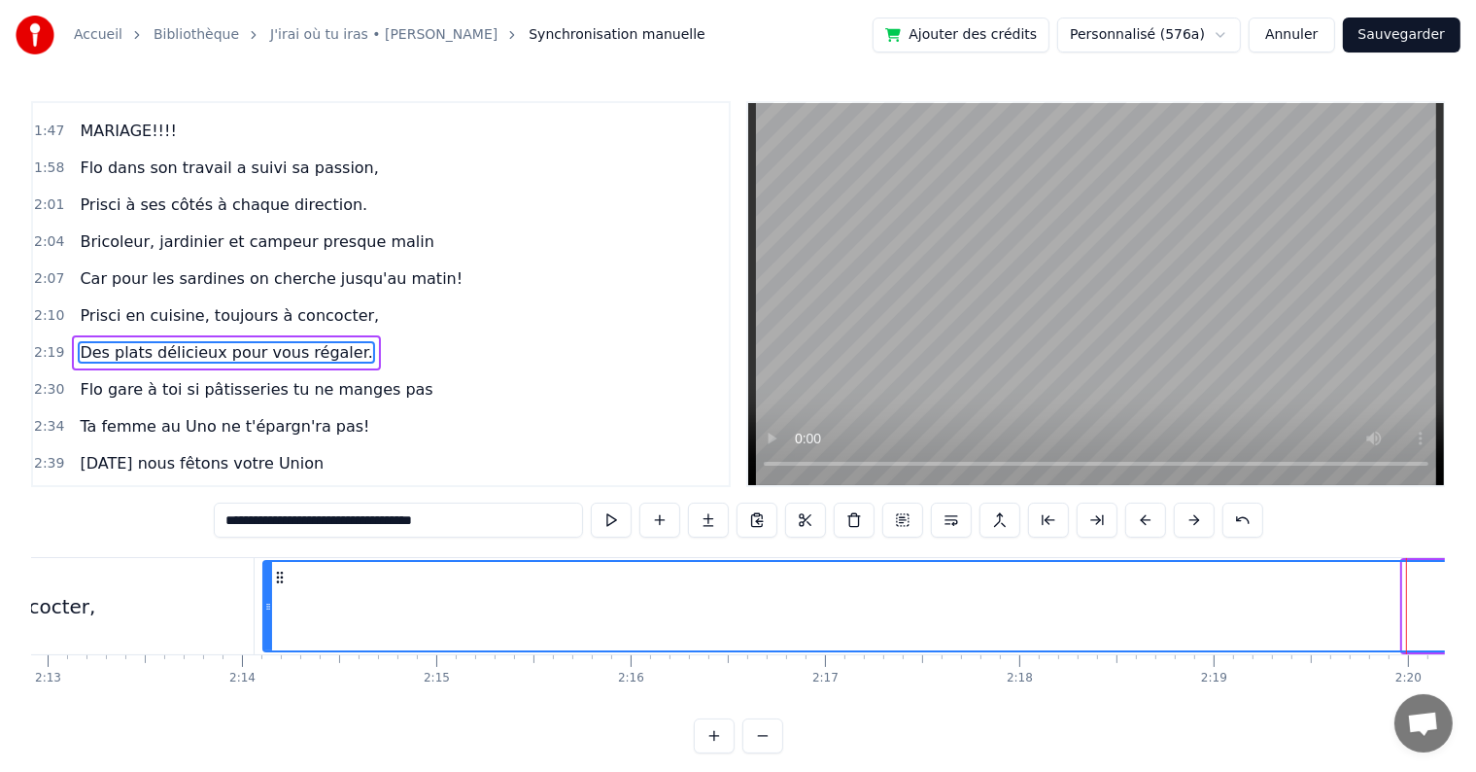
drag, startPoint x: 1408, startPoint y: 587, endPoint x: 268, endPoint y: 582, distance: 1140.0
click at [268, 582] on div at bounding box center [268, 606] width 8 height 88
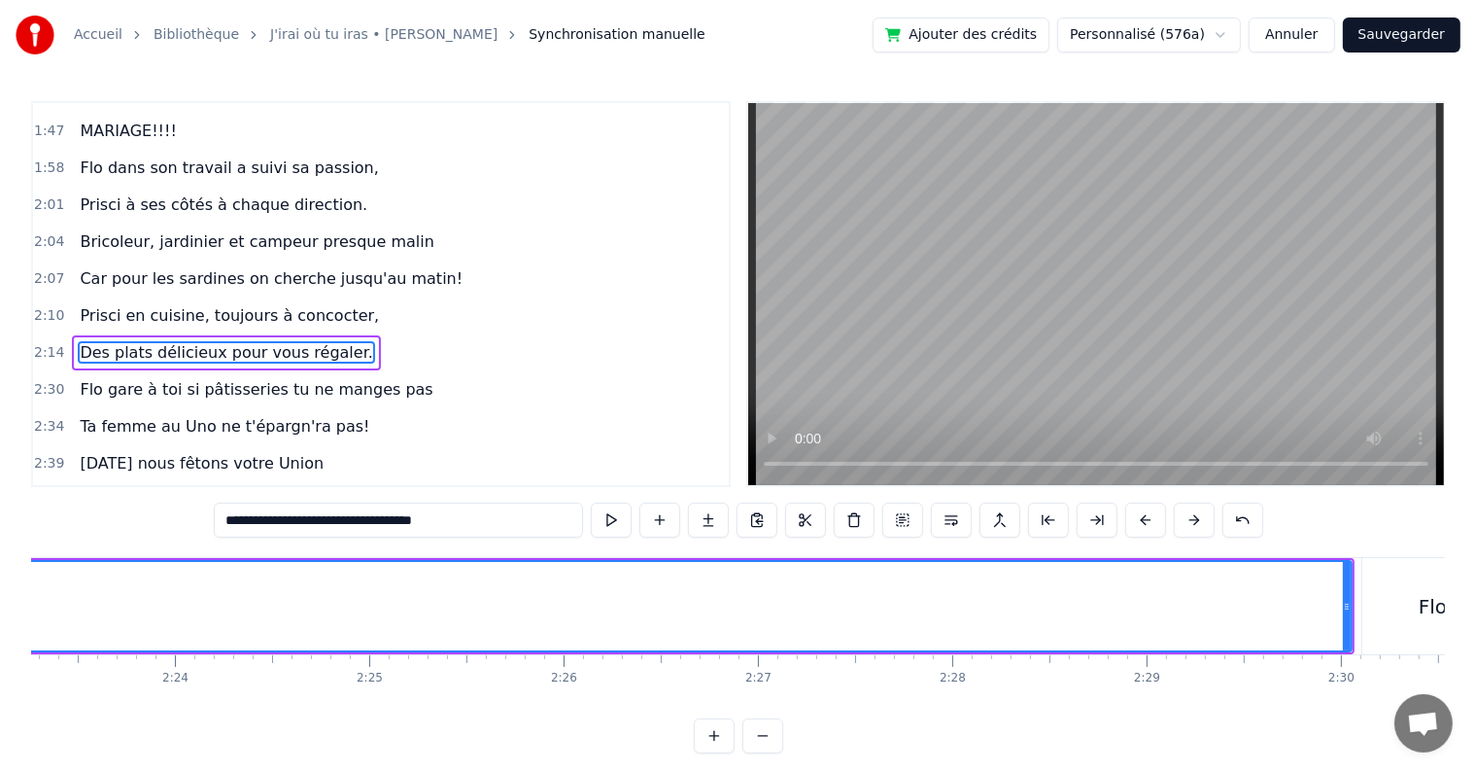
scroll to position [0, 27961]
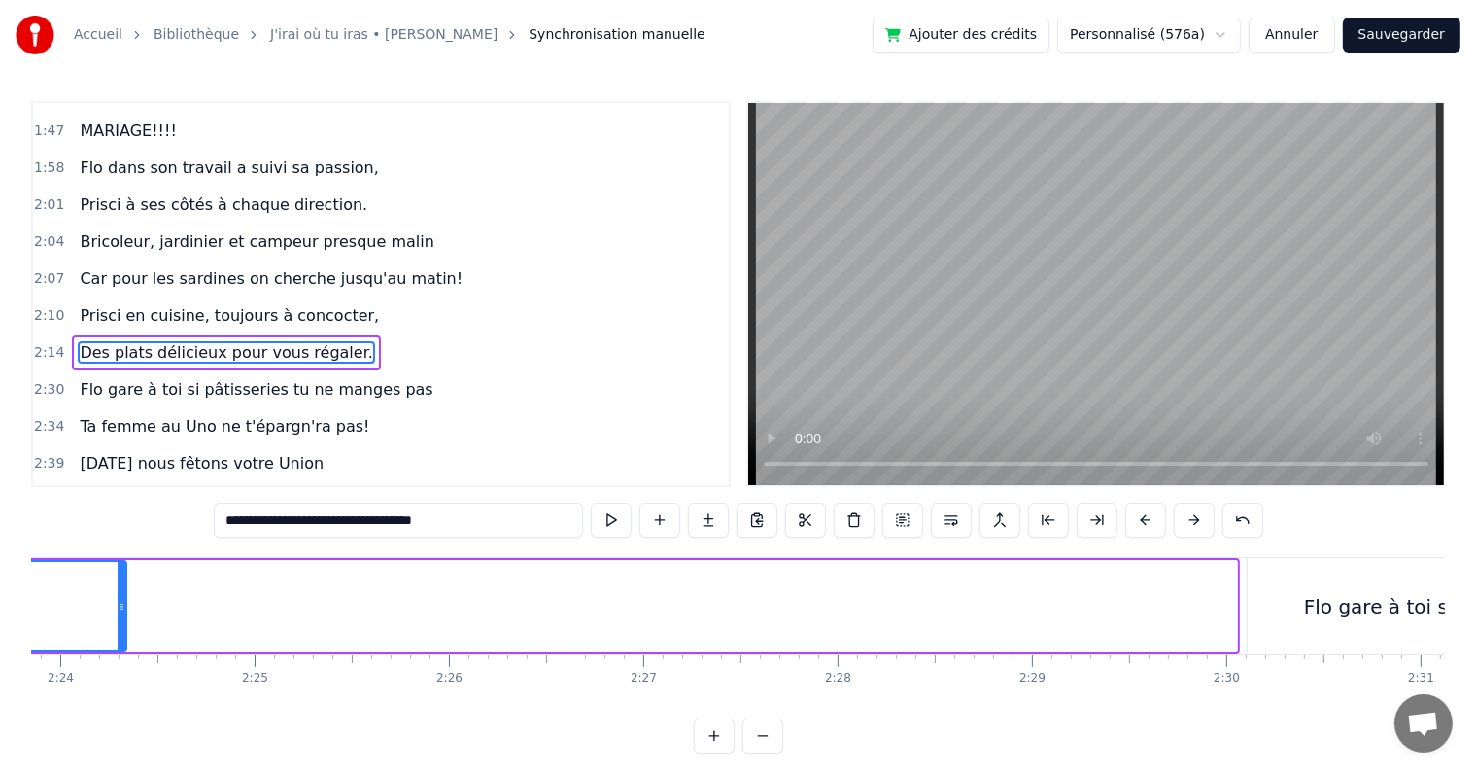
drag, startPoint x: 1232, startPoint y: 610, endPoint x: 121, endPoint y: 608, distance: 1110.9
click at [121, 608] on icon at bounding box center [122, 607] width 8 height 16
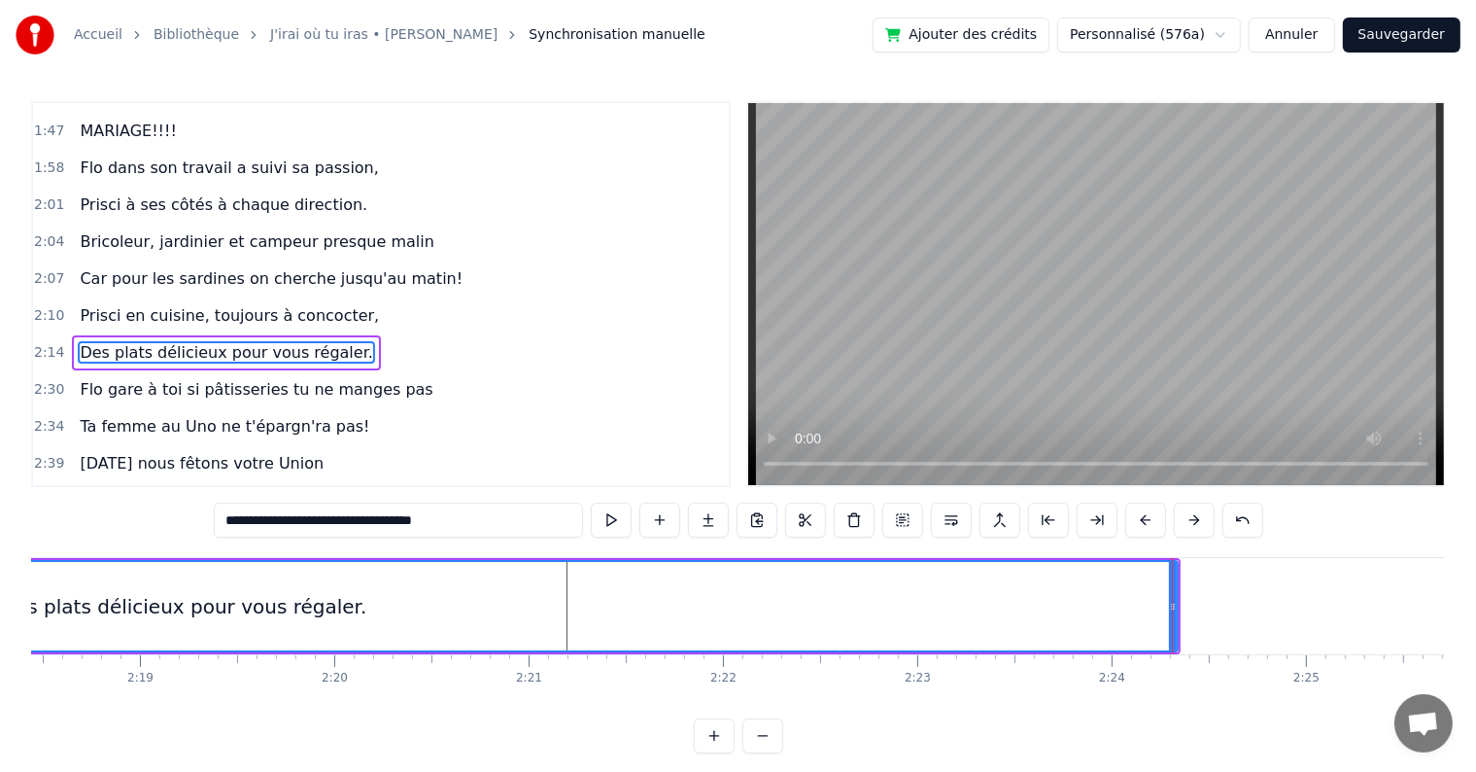
scroll to position [0, 27047]
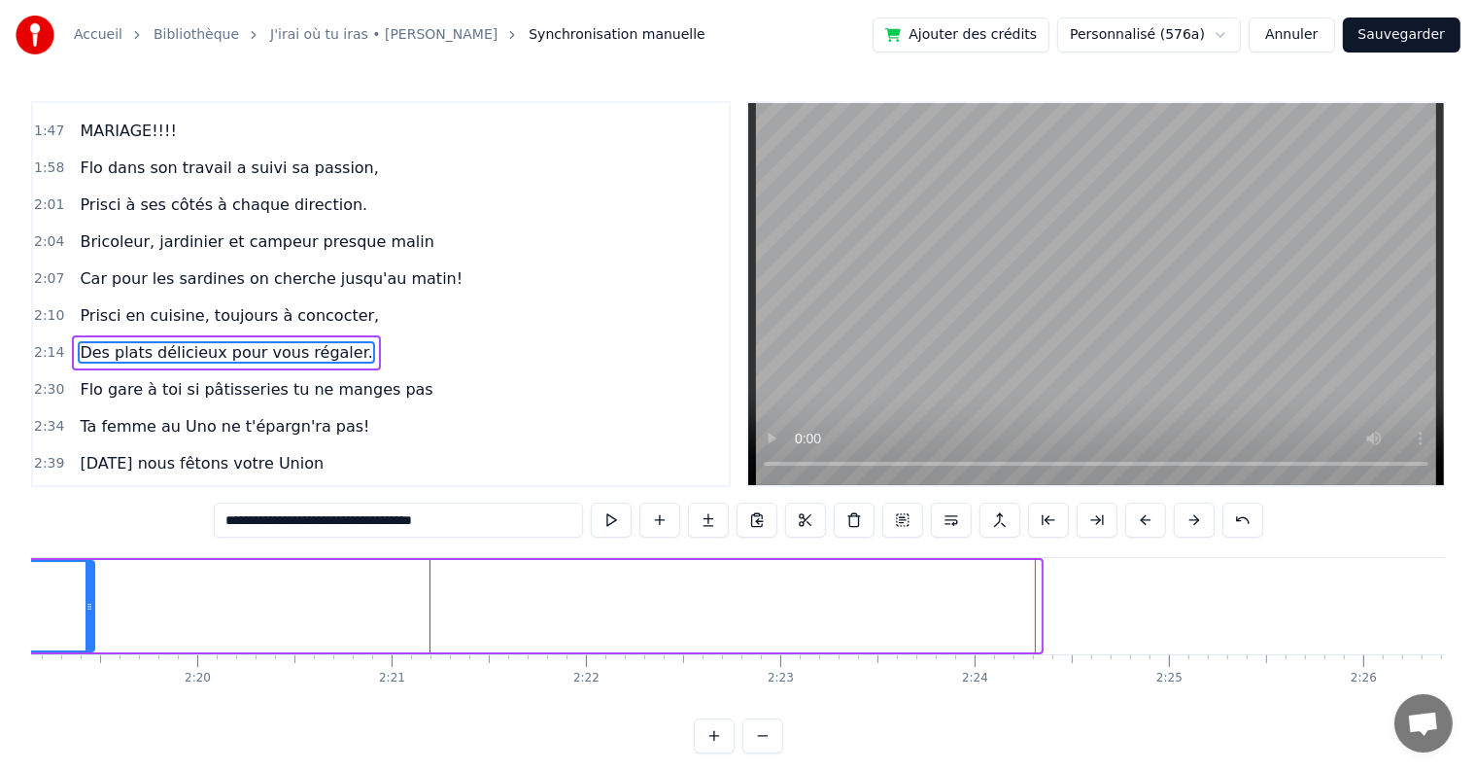
drag, startPoint x: 1036, startPoint y: 605, endPoint x: 89, endPoint y: 622, distance: 946.8
click at [89, 622] on div at bounding box center [90, 606] width 8 height 88
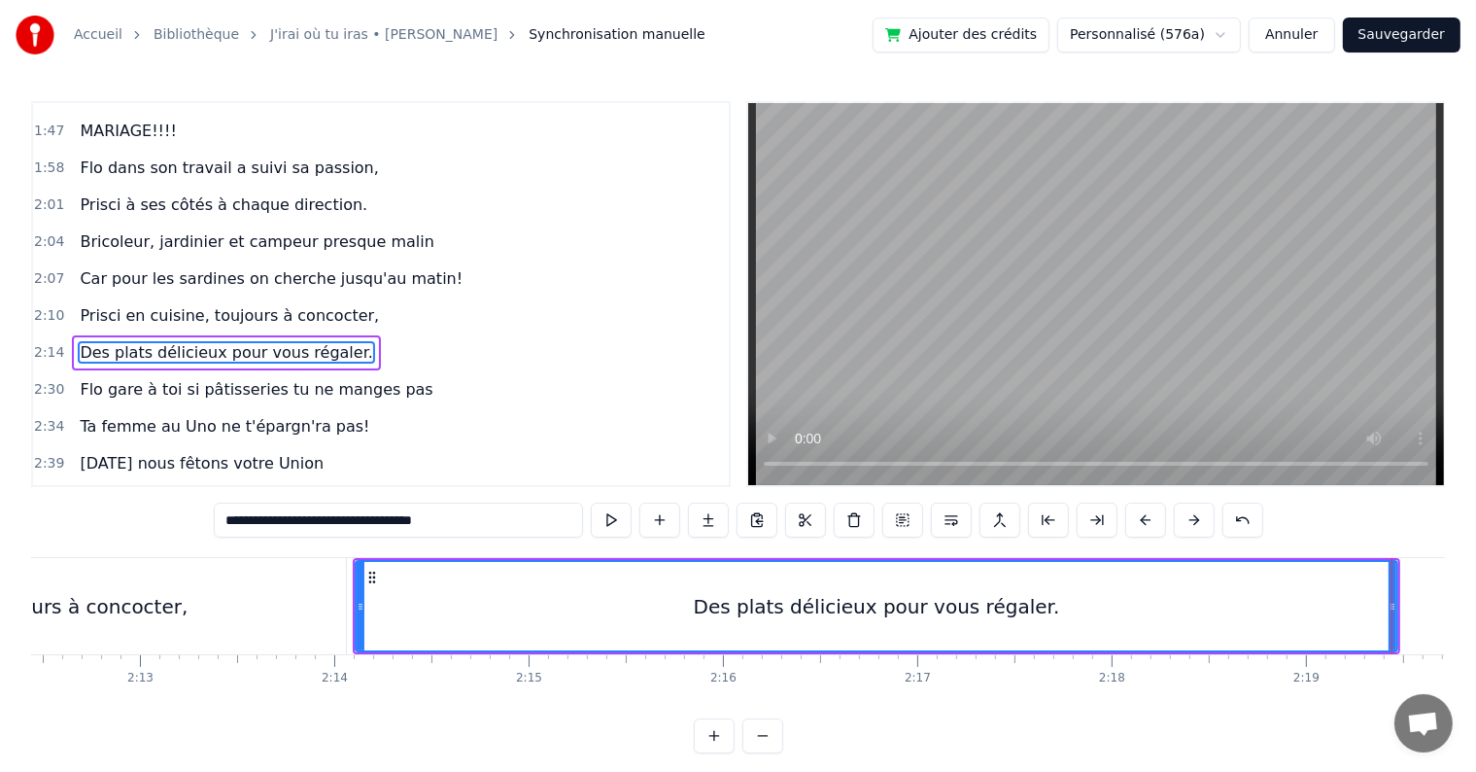
scroll to position [0, 25767]
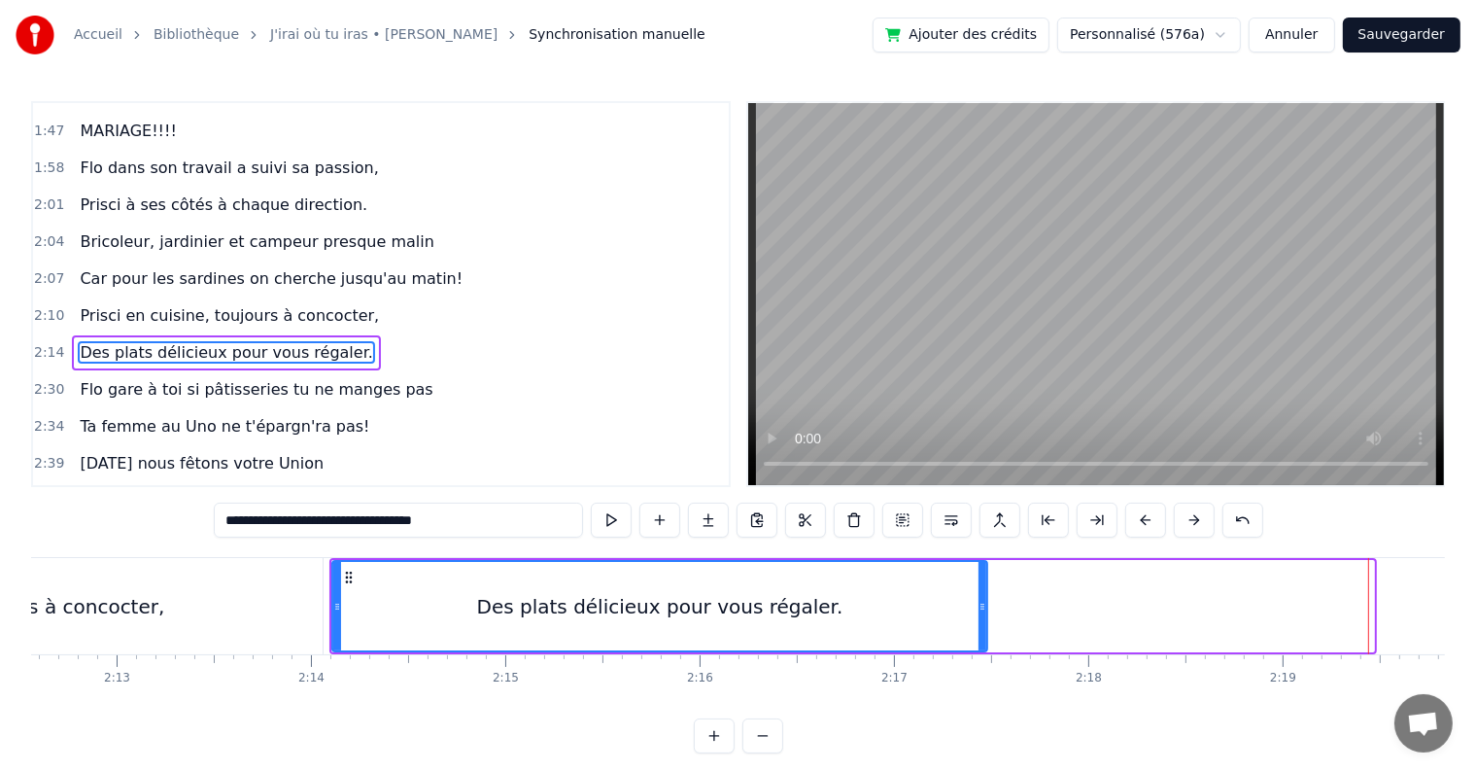
drag, startPoint x: 1371, startPoint y: 604, endPoint x: 984, endPoint y: 622, distance: 388.2
click at [984, 622] on div at bounding box center [983, 606] width 8 height 88
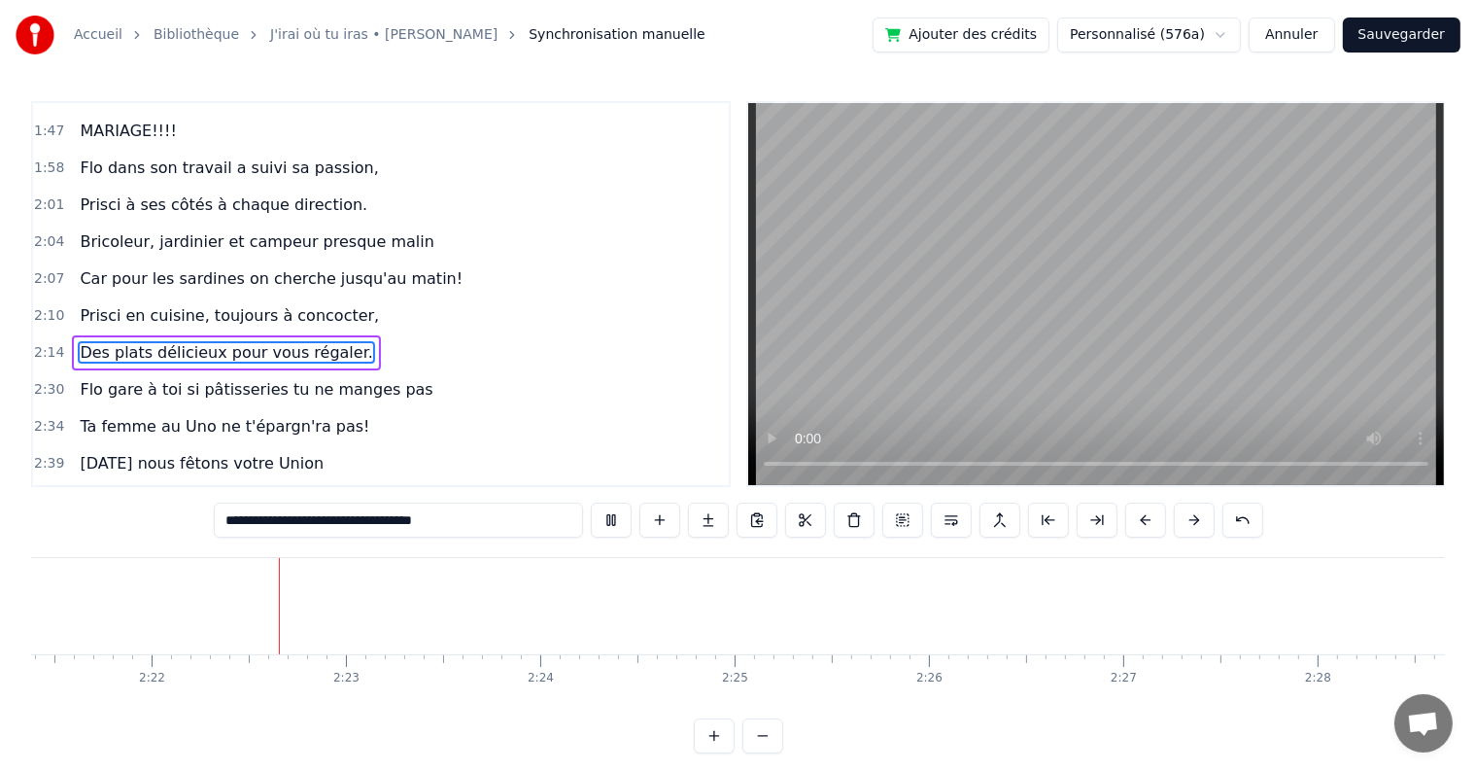
scroll to position [0, 27491]
click at [603, 531] on button at bounding box center [611, 519] width 41 height 35
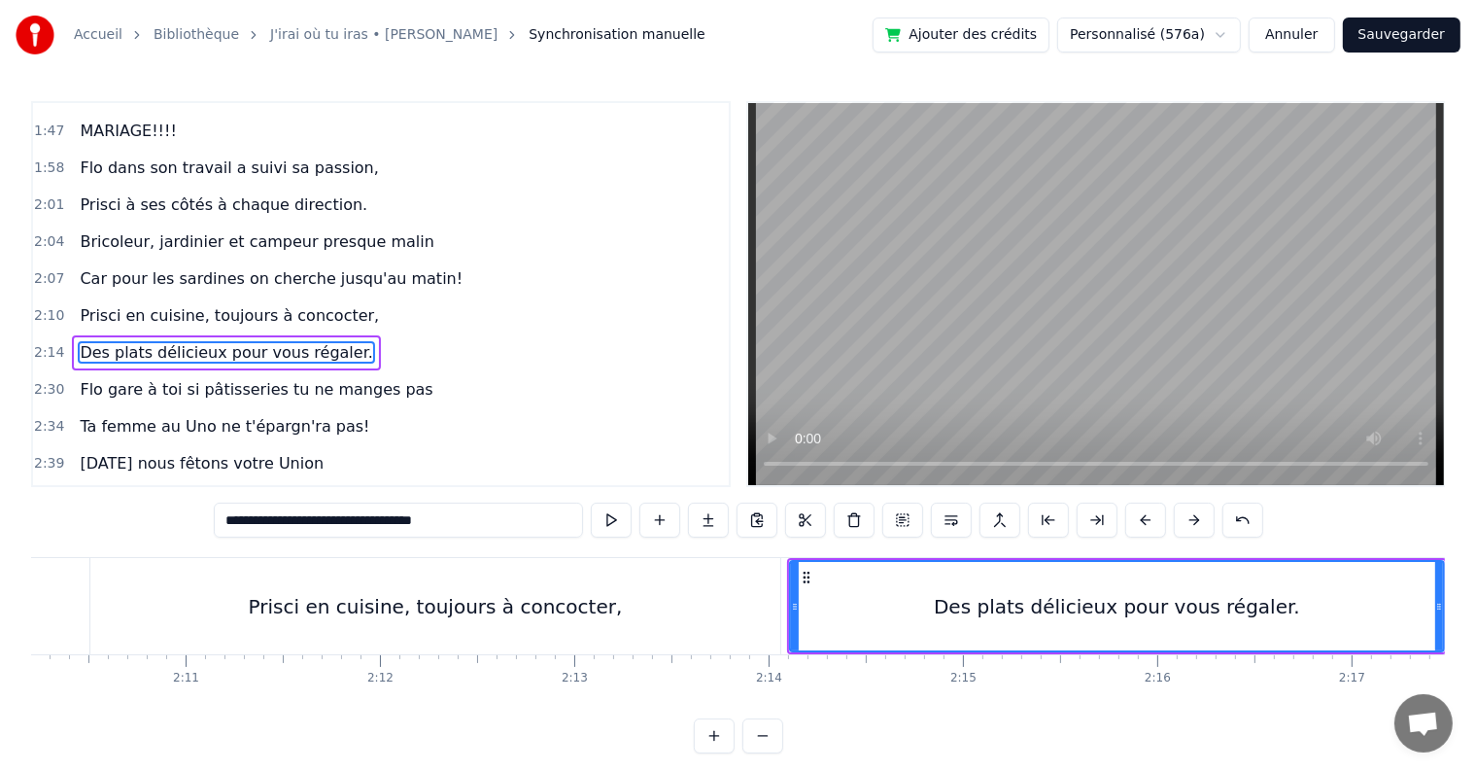
scroll to position [0, 25264]
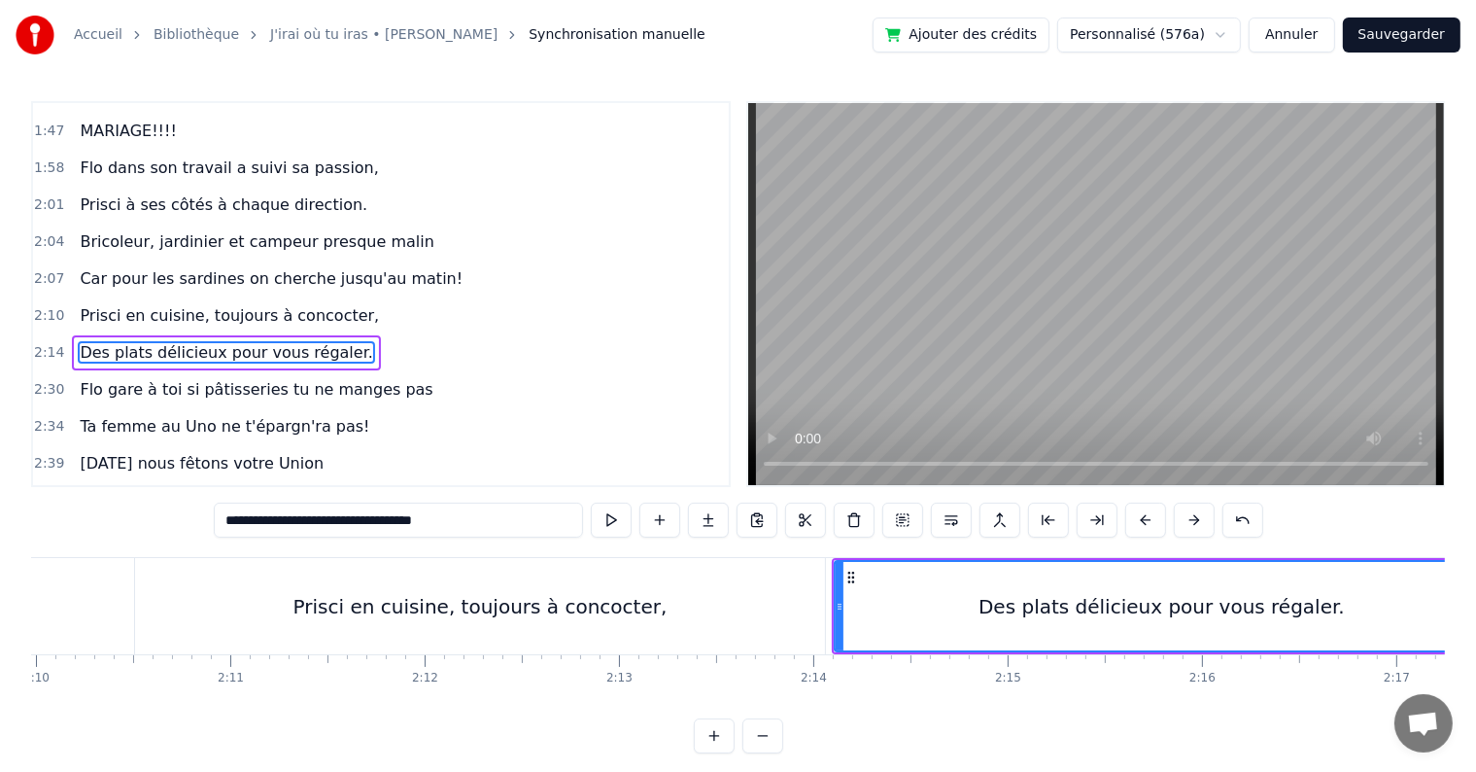
click at [770, 605] on div "Prisci en cuisine, toujours à concocter," at bounding box center [480, 606] width 690 height 96
type input "**********"
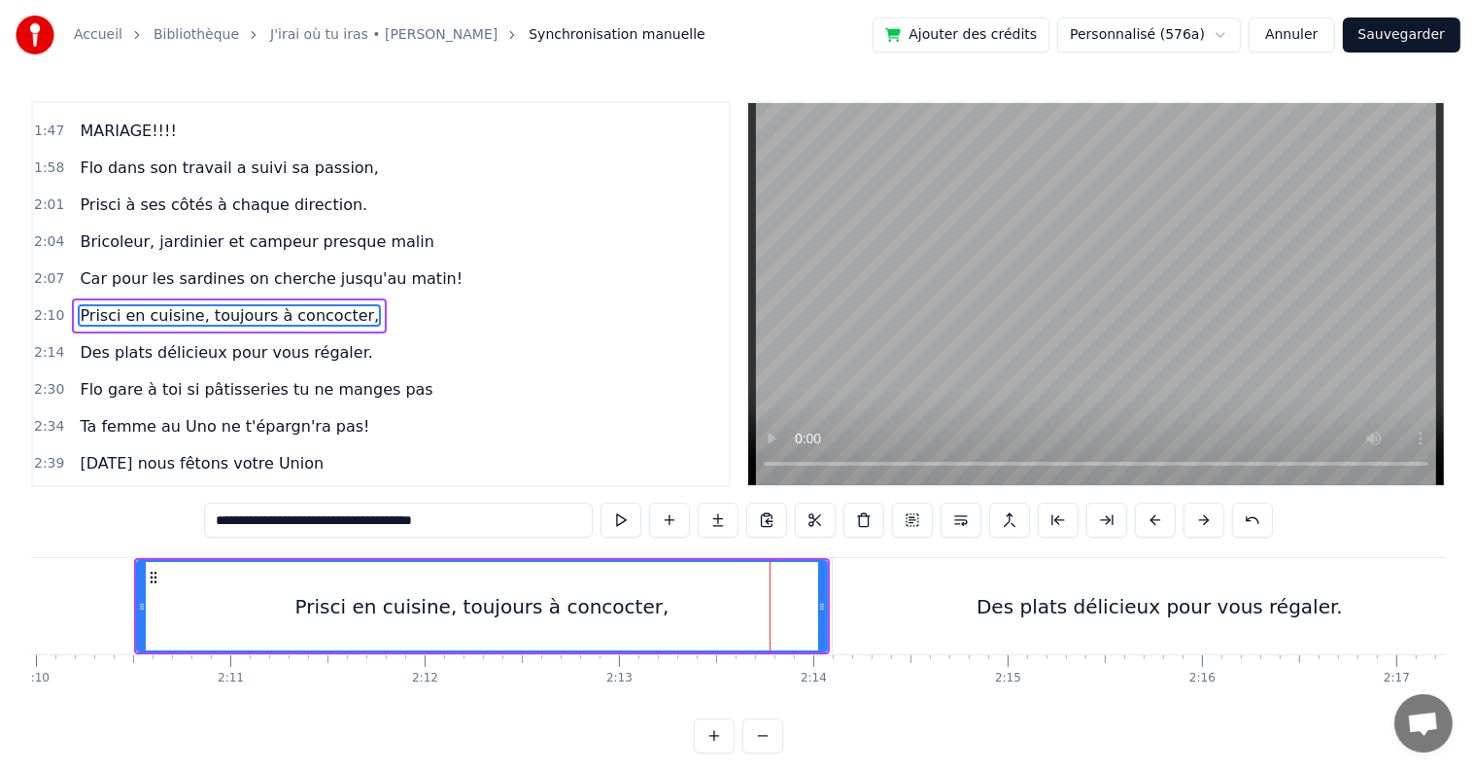
scroll to position [1543, 0]
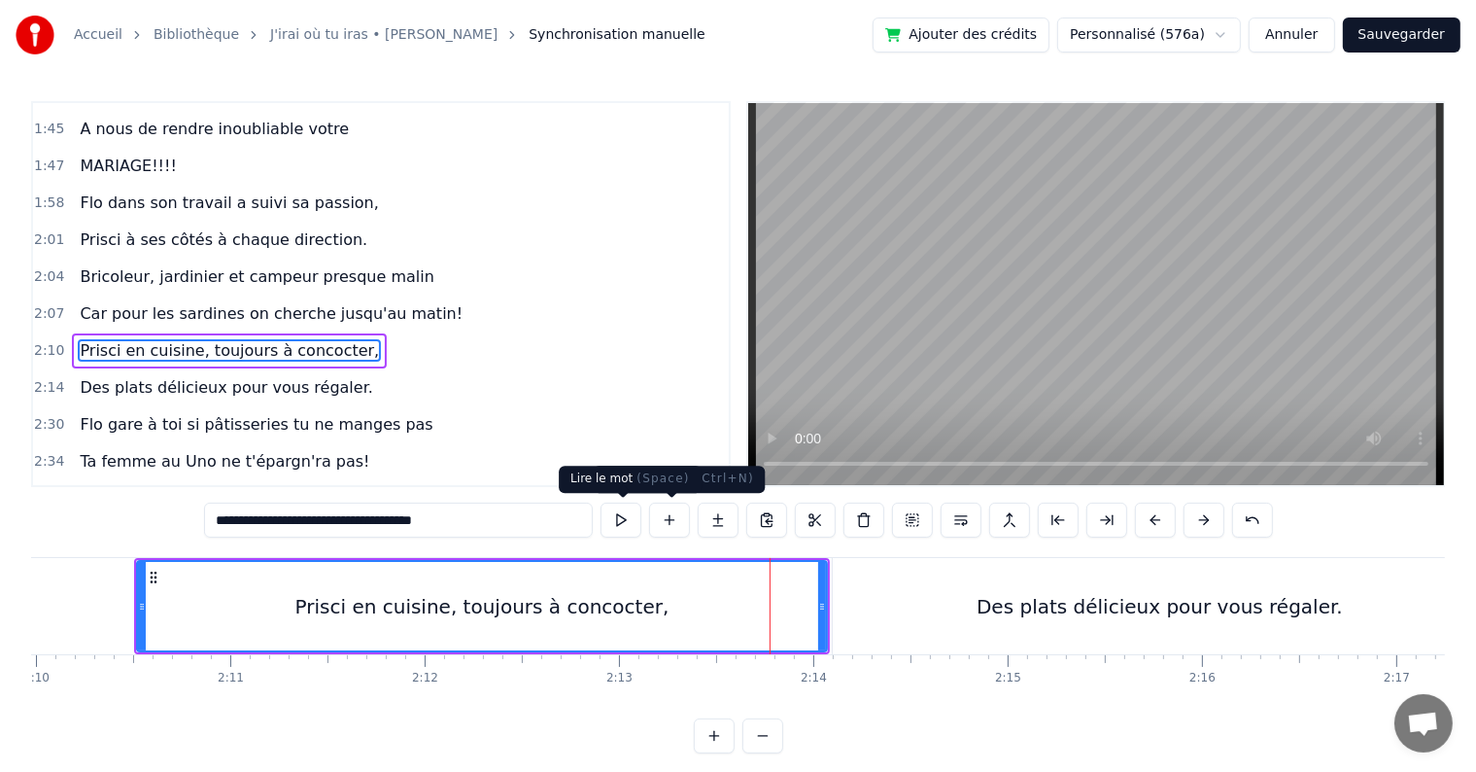
click at [626, 524] on button at bounding box center [621, 519] width 41 height 35
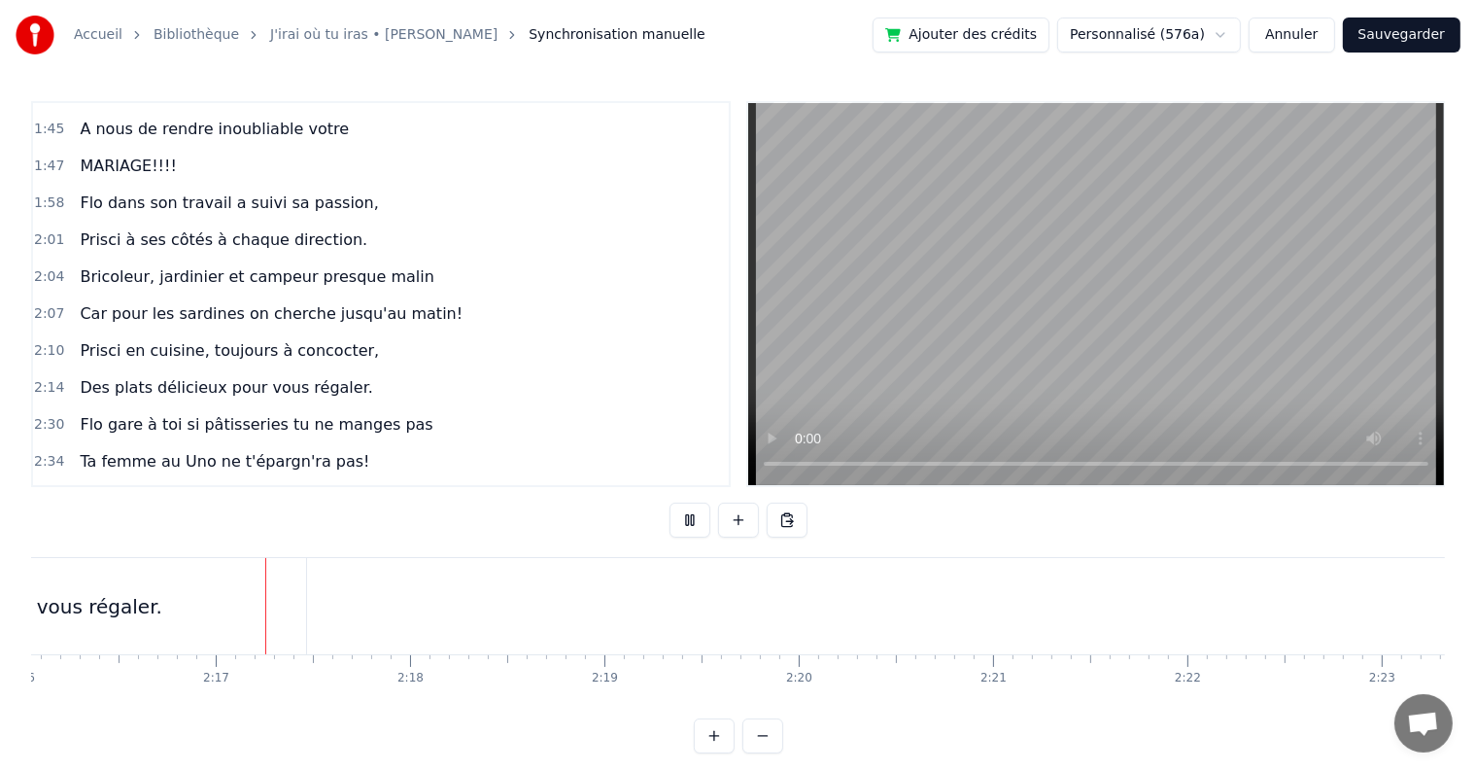
scroll to position [0, 26454]
click at [683, 522] on button at bounding box center [690, 519] width 41 height 35
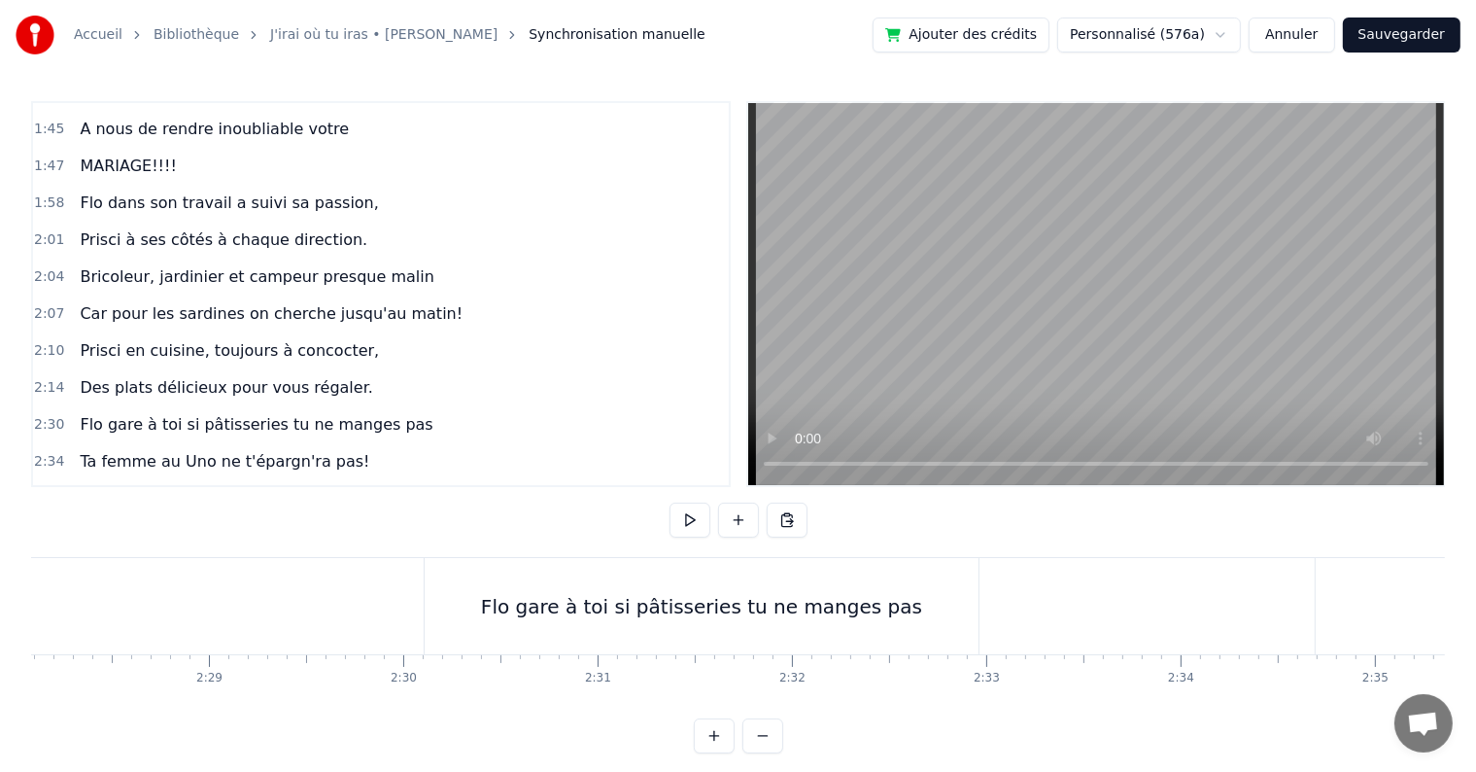
scroll to position [0, 28693]
click at [883, 626] on div "Flo gare à toi si pâtisseries tu ne manges pas" at bounding box center [793, 606] width 554 height 96
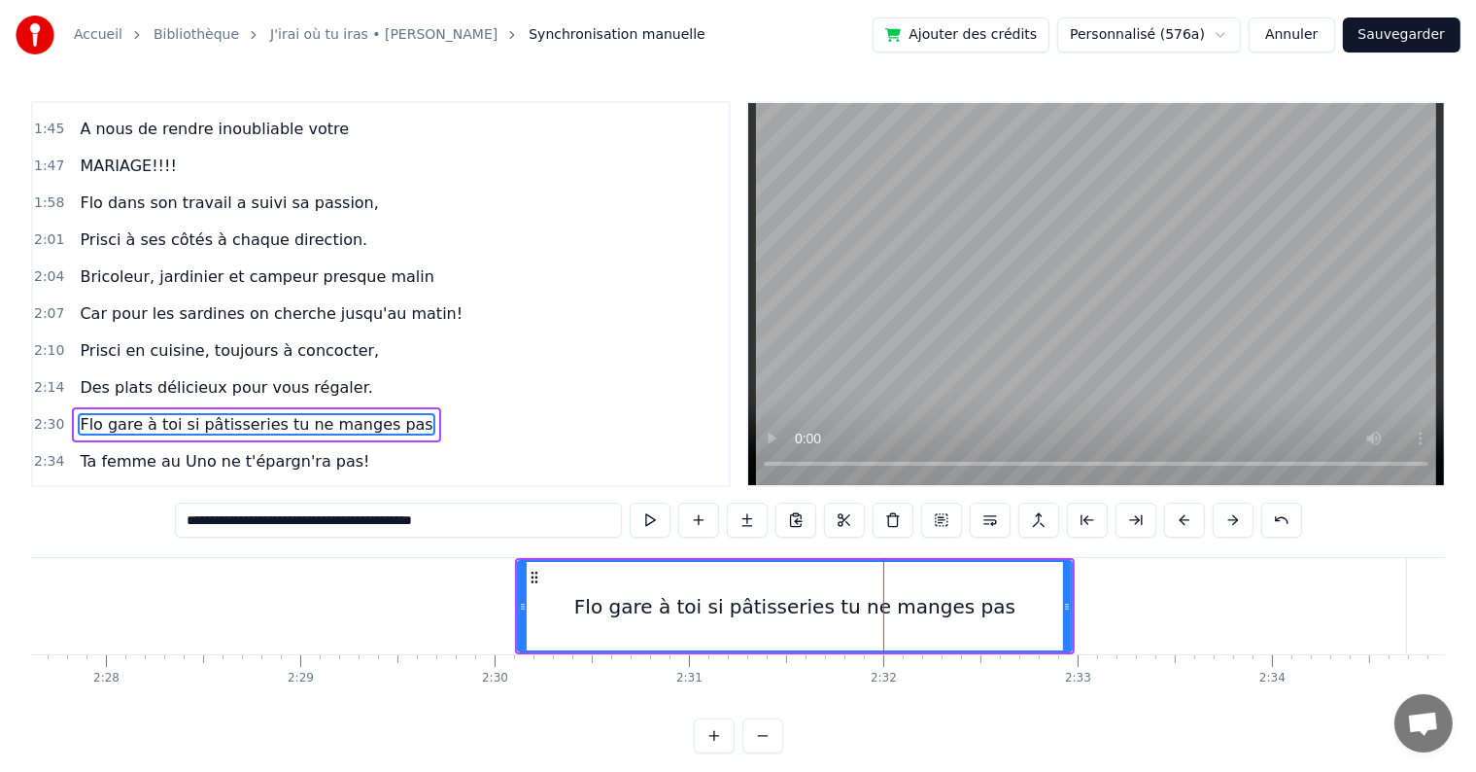
scroll to position [1614, 0]
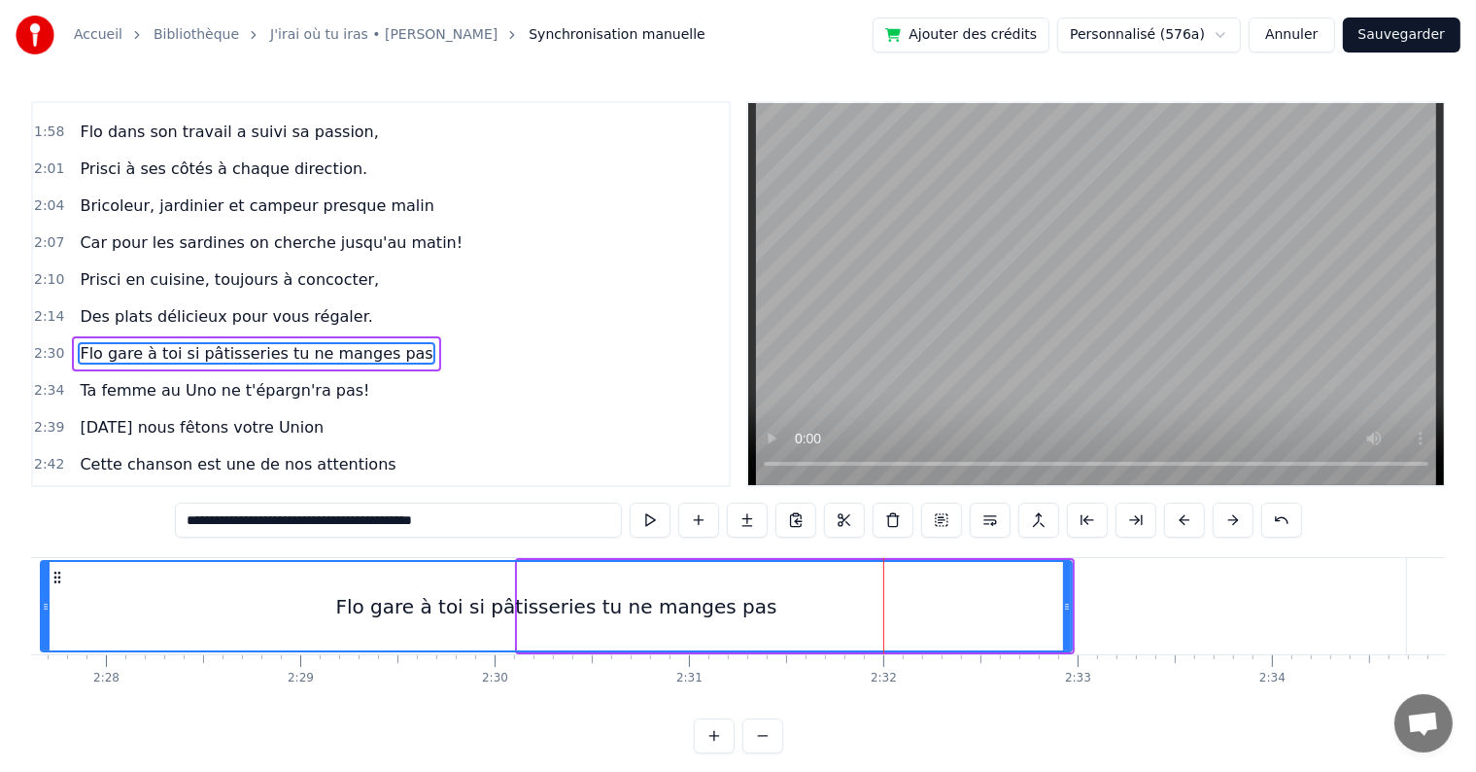
drag, startPoint x: 524, startPoint y: 604, endPoint x: 47, endPoint y: 593, distance: 477.3
click at [47, 593] on div at bounding box center [46, 606] width 8 height 88
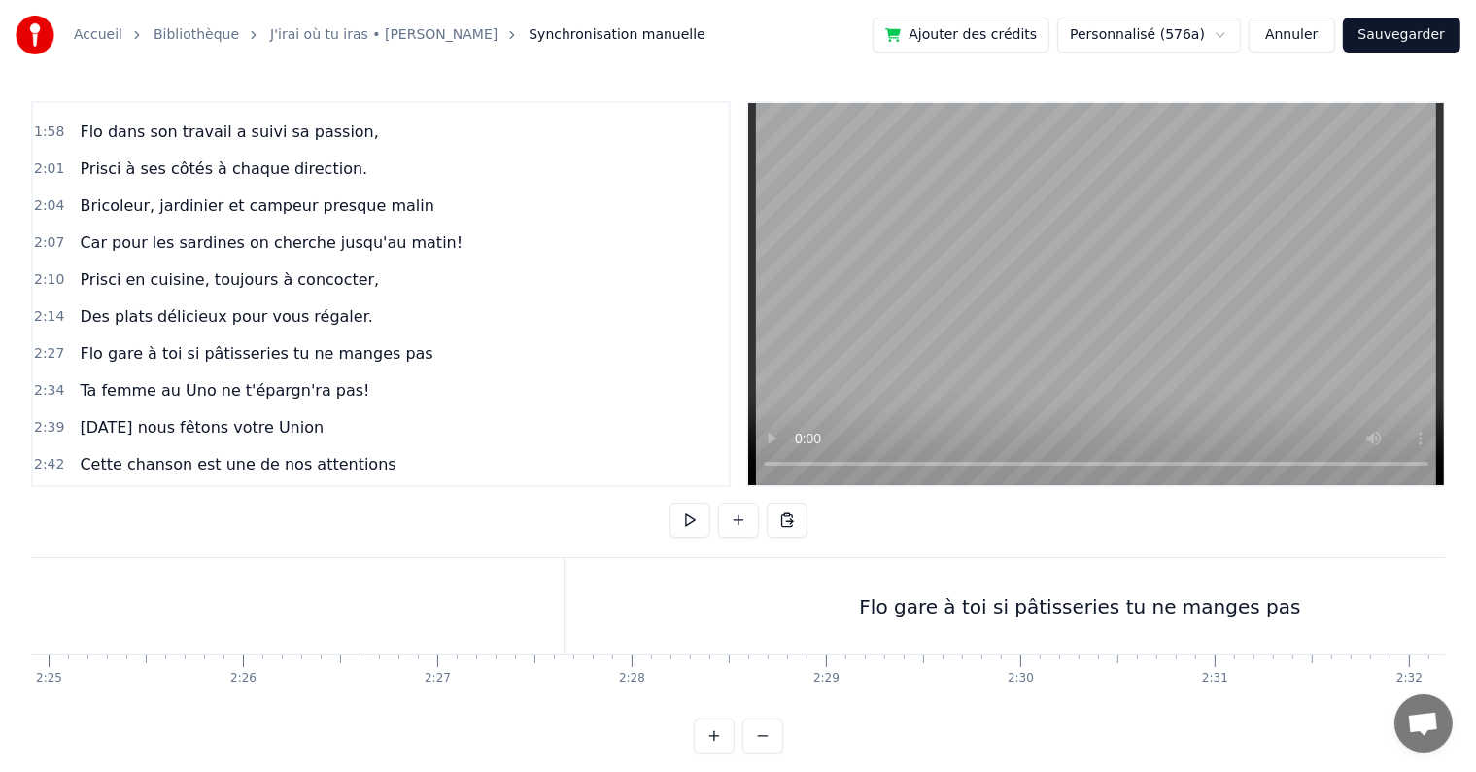
scroll to position [0, 28213]
click at [1007, 640] on div "Flo gare à toi si pâtisseries tu ne manges pas" at bounding box center [1034, 606] width 1031 height 96
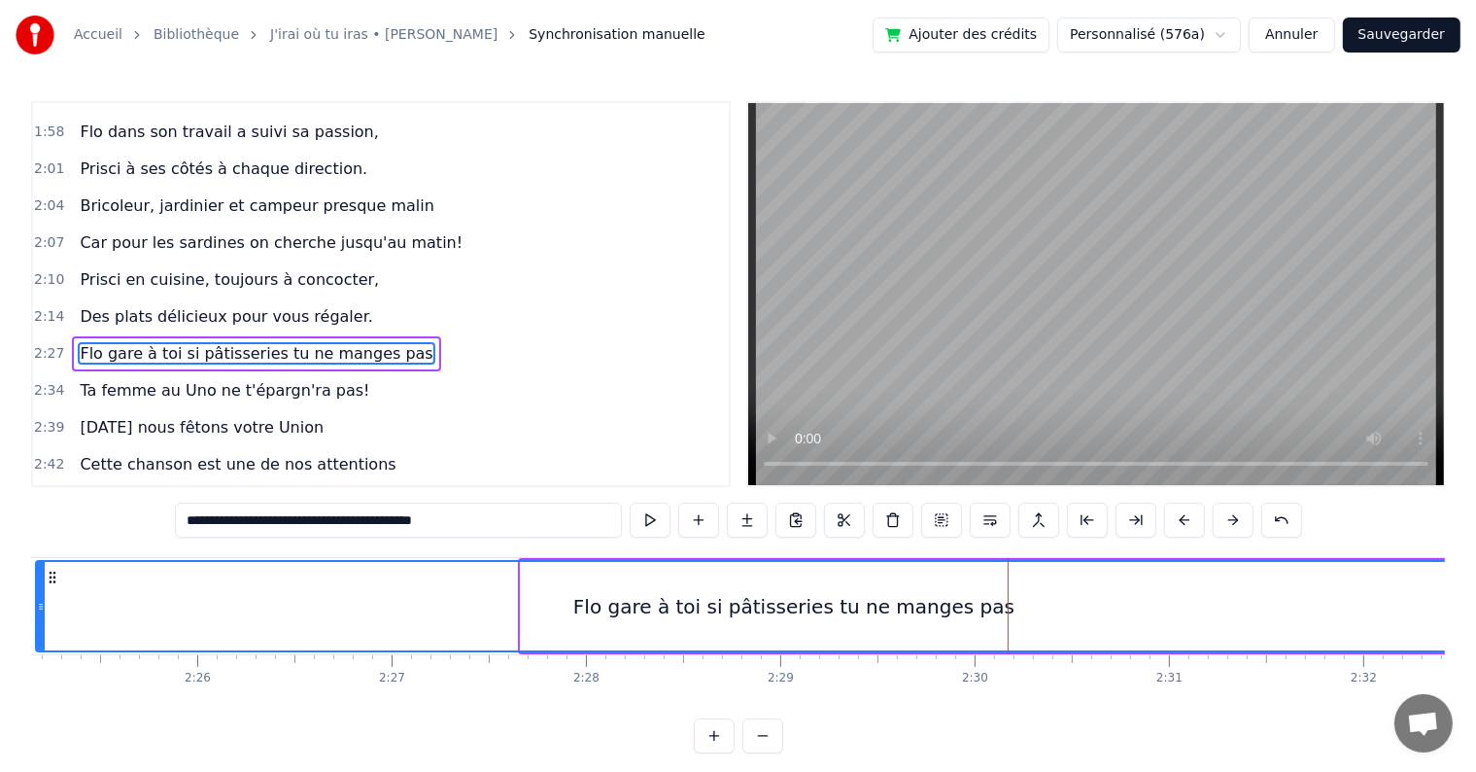
drag, startPoint x: 523, startPoint y: 606, endPoint x: 38, endPoint y: 601, distance: 485.0
click at [38, 601] on icon at bounding box center [41, 607] width 8 height 16
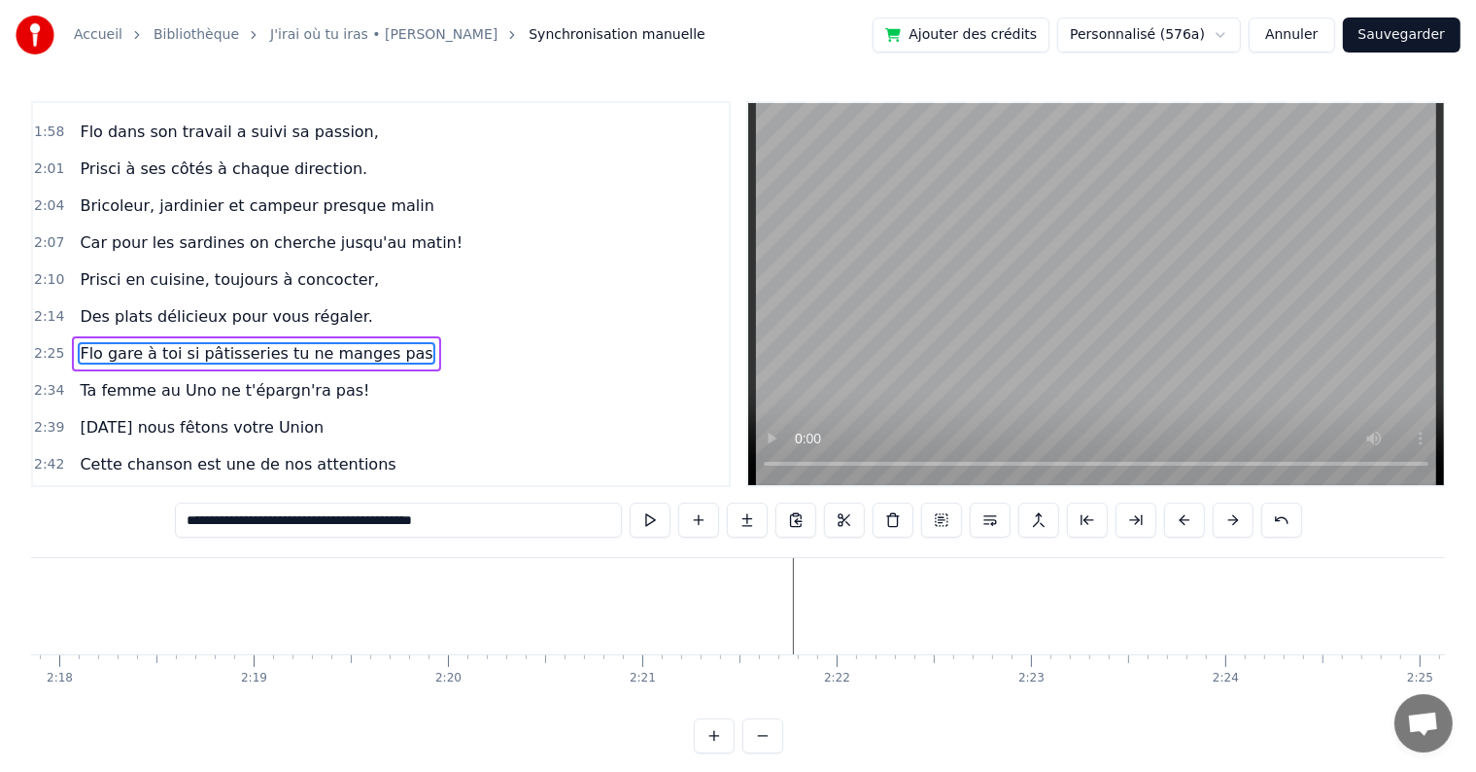
scroll to position [0, 26887]
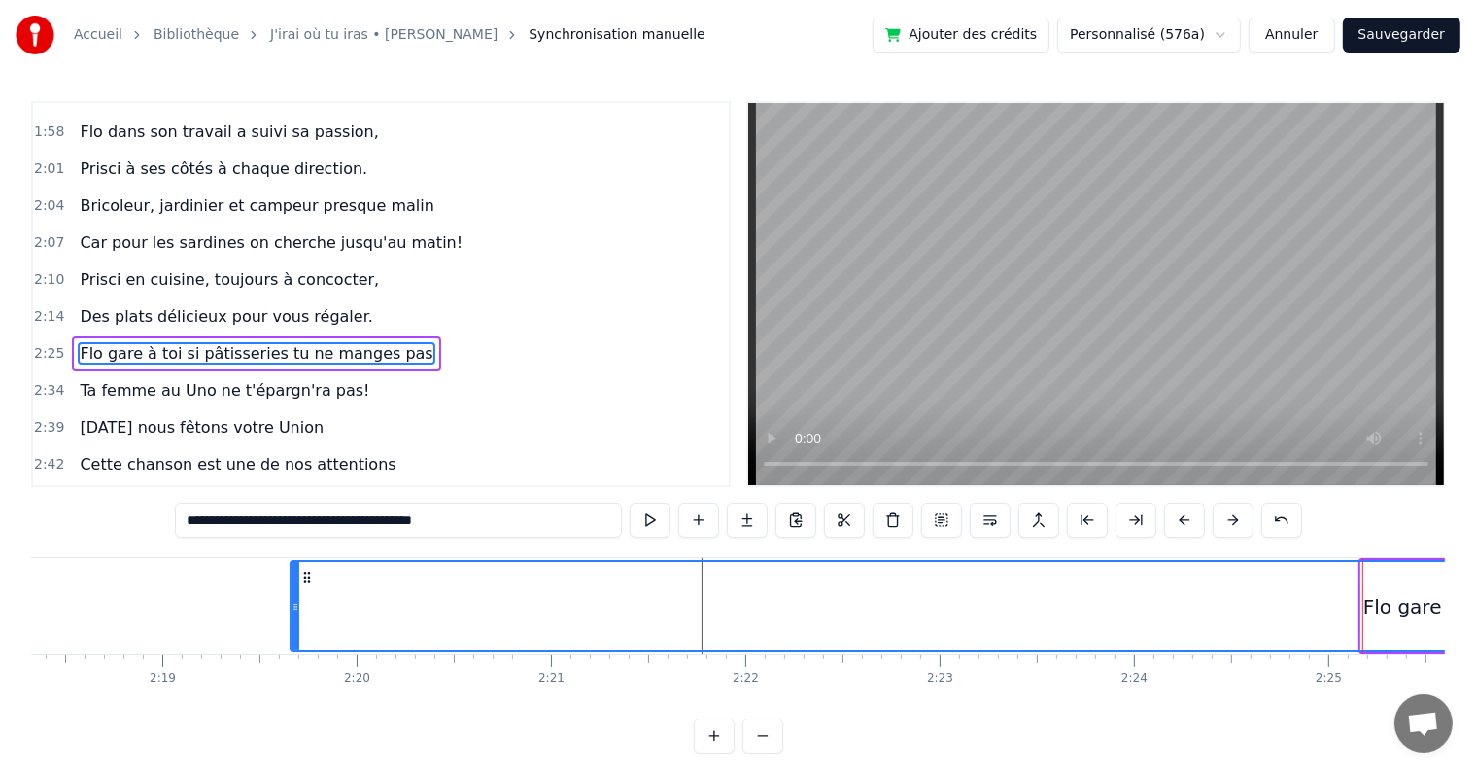
drag, startPoint x: 1366, startPoint y: 605, endPoint x: 294, endPoint y: 667, distance: 1074.7
click at [294, 667] on div "C’est au lycée que tout commence Flo et [PERSON_NAME] vivent encore leur romanc…" at bounding box center [738, 630] width 1414 height 146
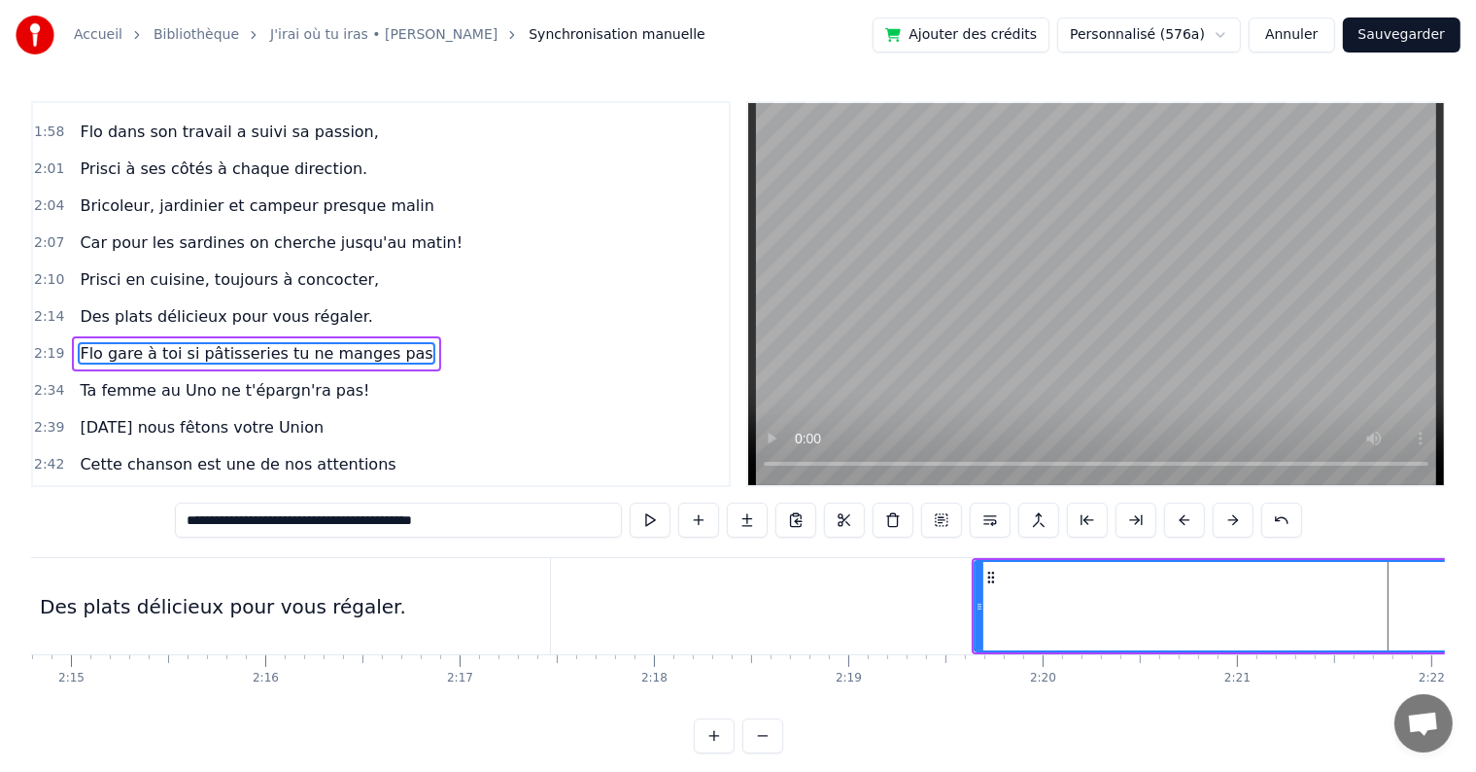
scroll to position [0, 26223]
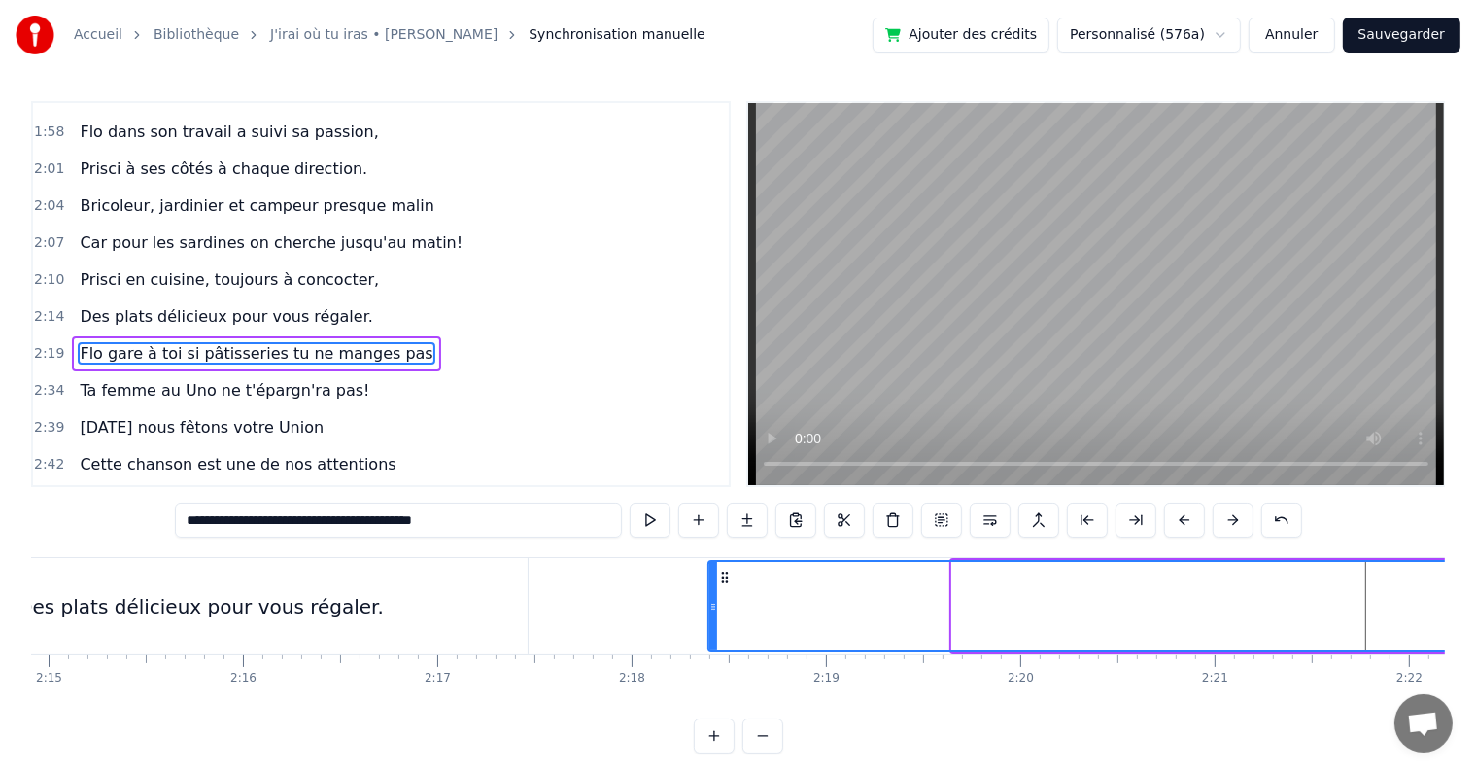
drag, startPoint x: 957, startPoint y: 603, endPoint x: 672, endPoint y: 575, distance: 287.0
click at [709, 575] on div at bounding box center [713, 606] width 8 height 88
click at [397, 612] on div "Des plats délicieux pour vous régaler." at bounding box center [201, 606] width 654 height 96
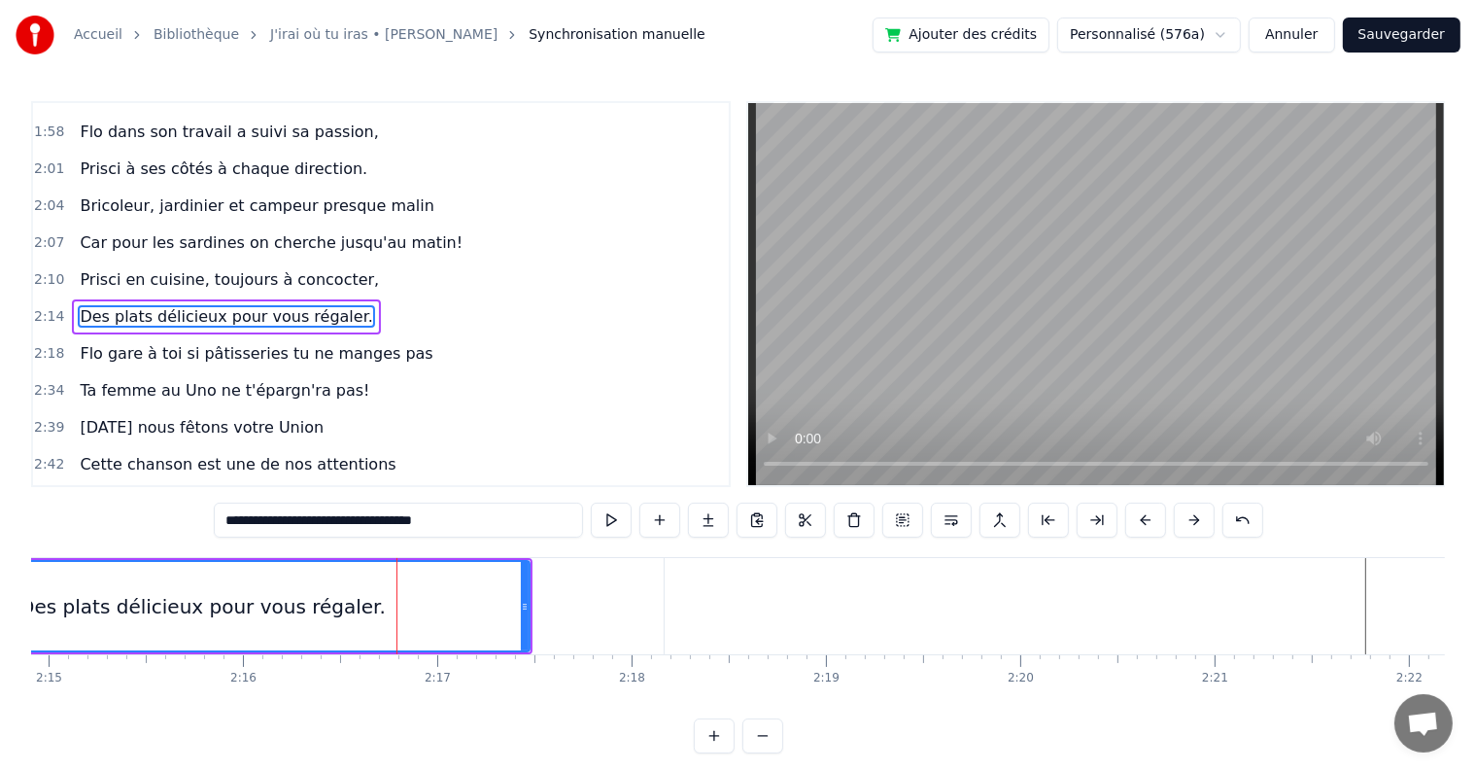
scroll to position [1578, 0]
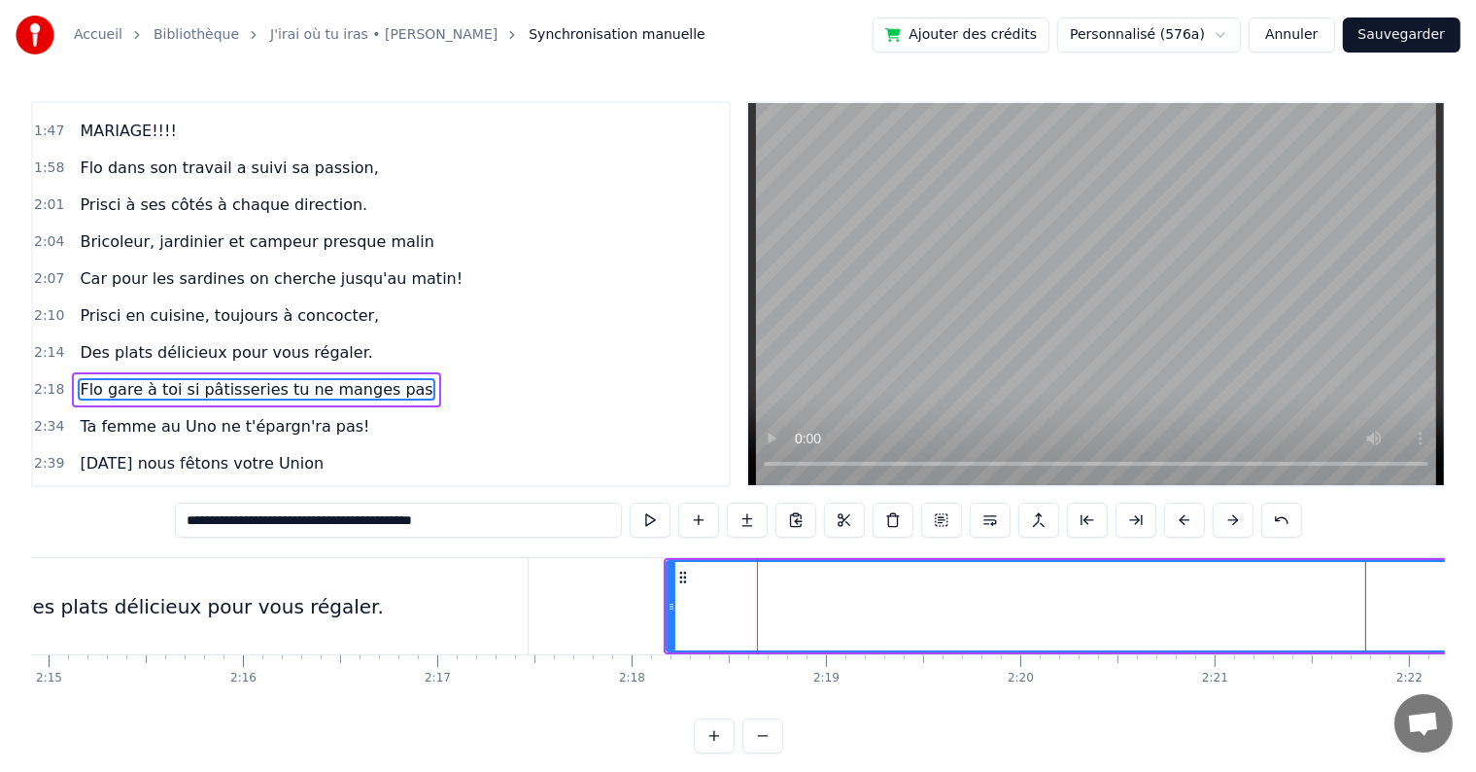
scroll to position [1614, 0]
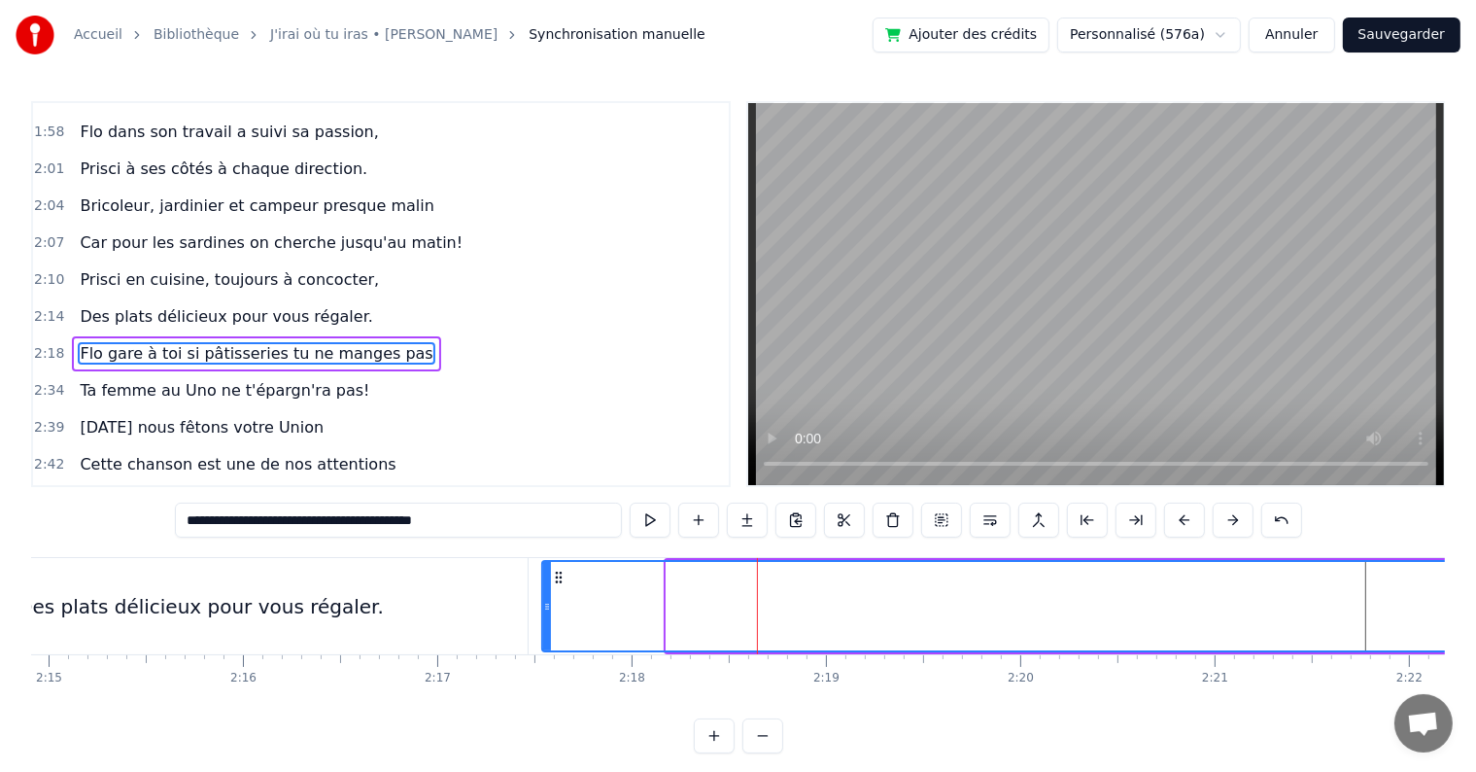
drag, startPoint x: 669, startPoint y: 605, endPoint x: 544, endPoint y: 604, distance: 124.4
click at [544, 604] on icon at bounding box center [547, 607] width 8 height 16
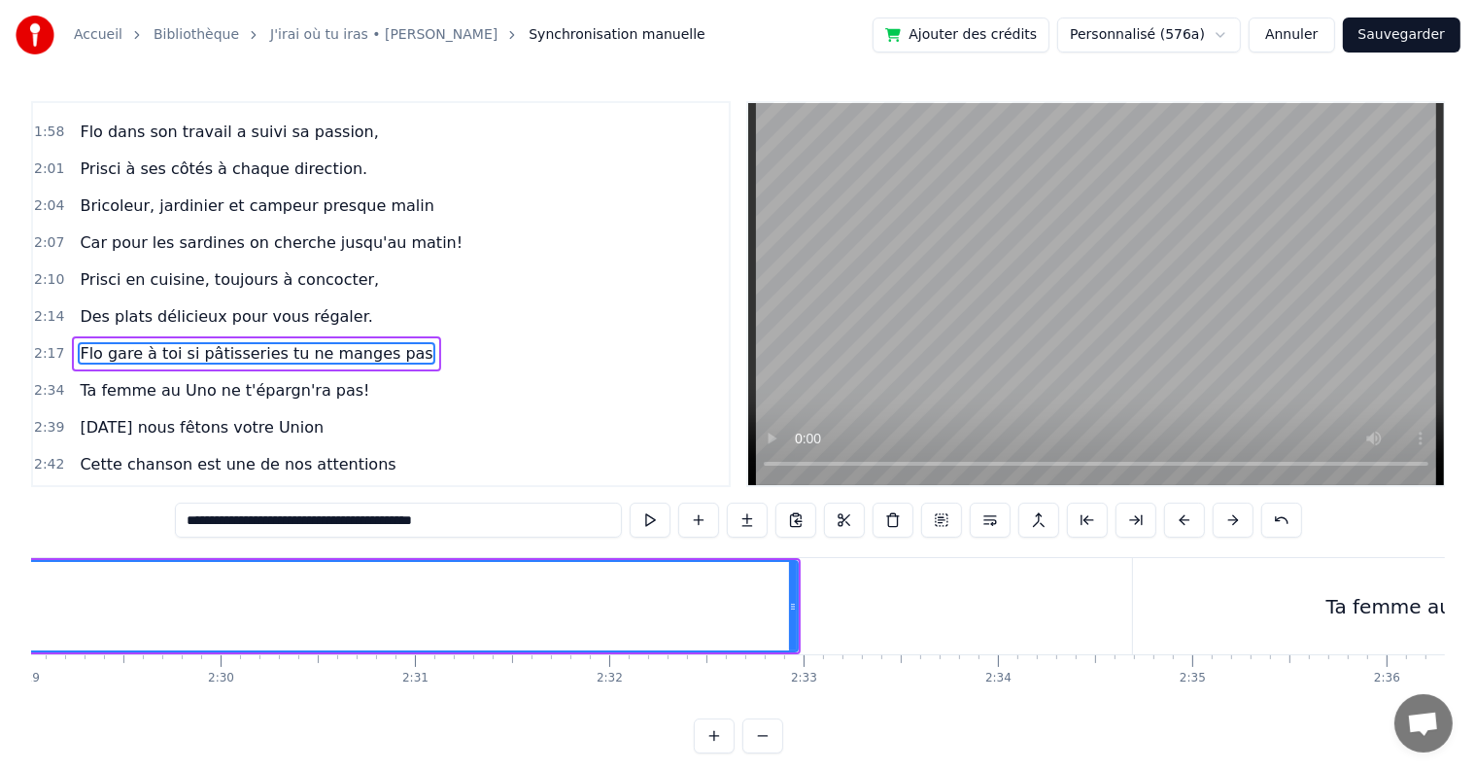
scroll to position [0, 29013]
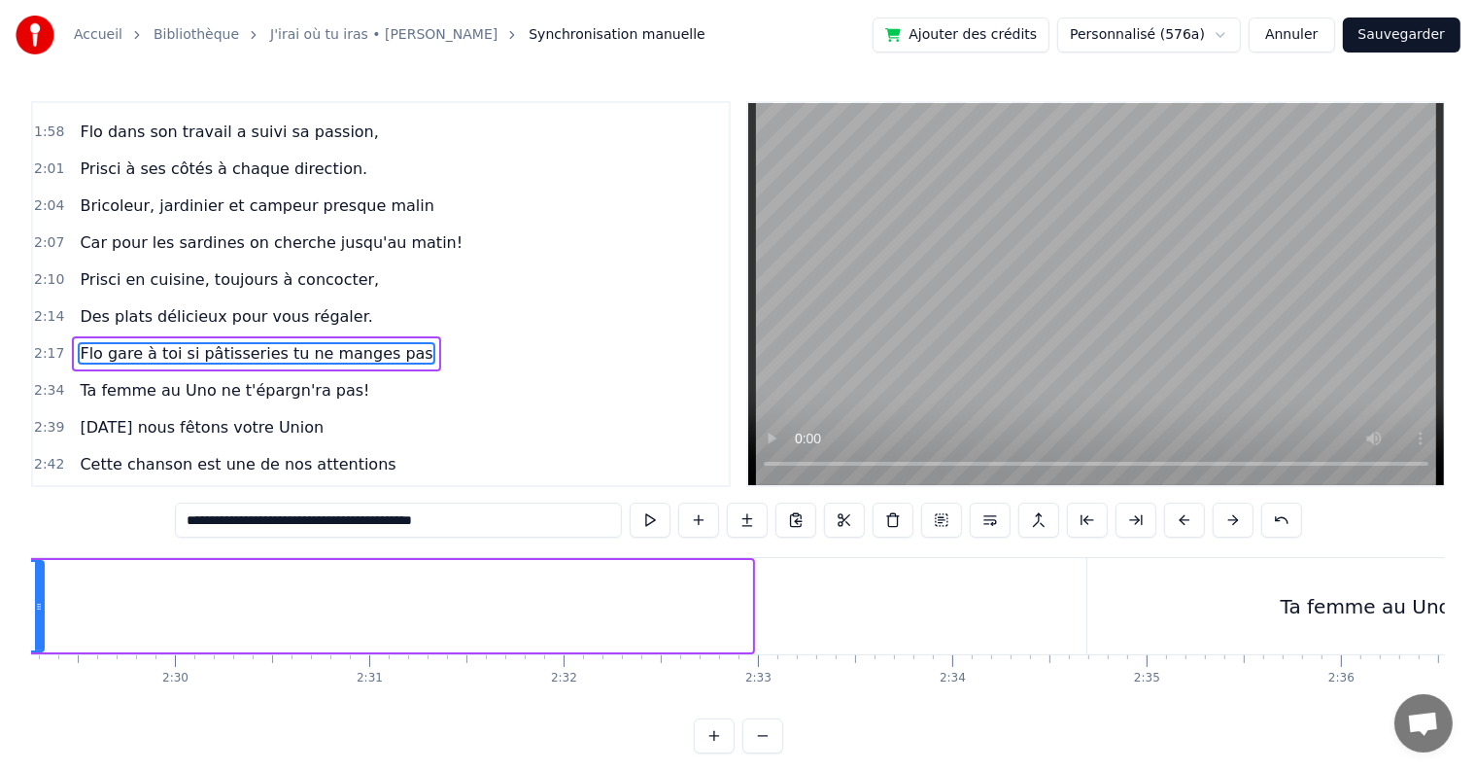
drag, startPoint x: 746, startPoint y: 607, endPoint x: 38, endPoint y: 589, distance: 708.7
click at [38, 589] on div at bounding box center [39, 606] width 8 height 88
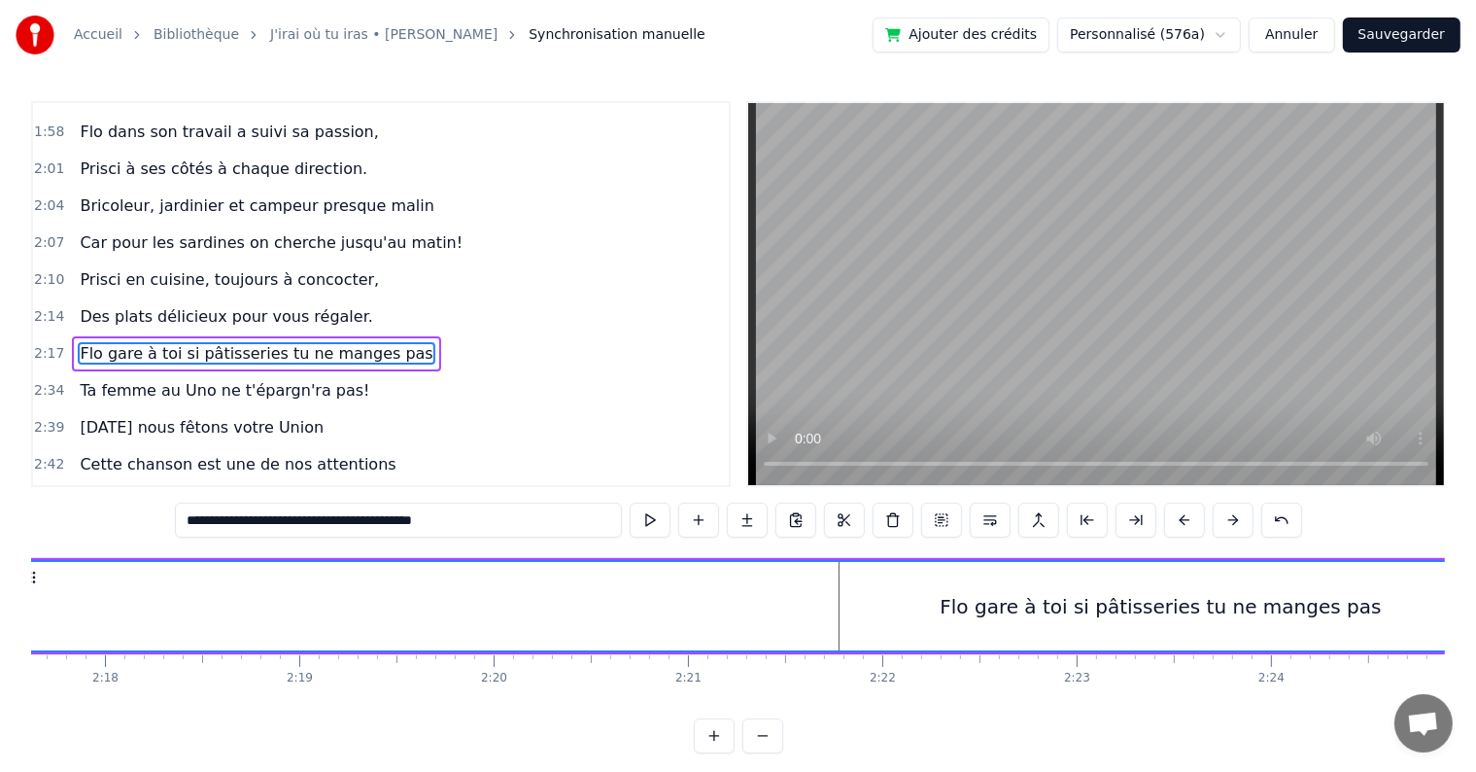
scroll to position [0, 26475]
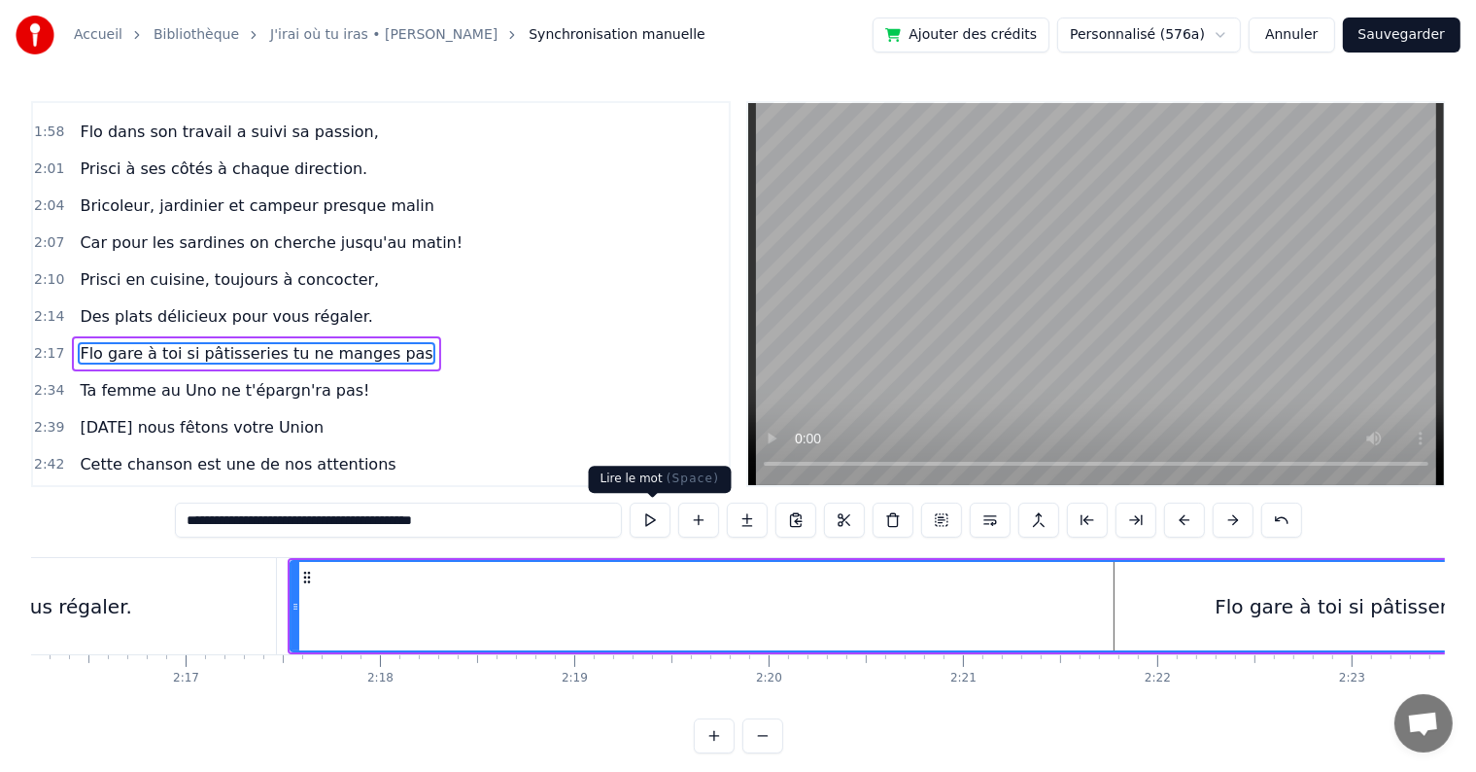
click at [645, 527] on button at bounding box center [650, 519] width 41 height 35
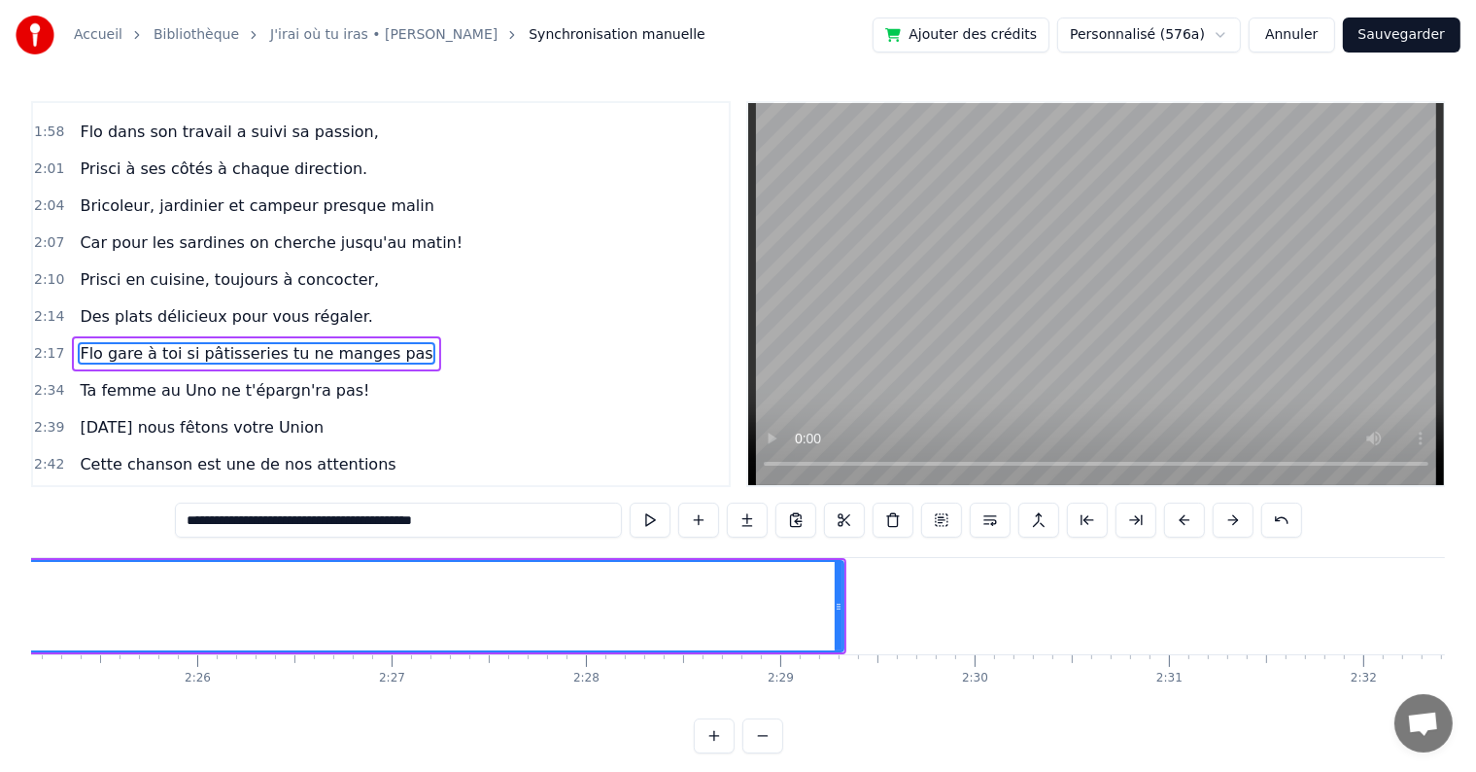
scroll to position [0, 28235]
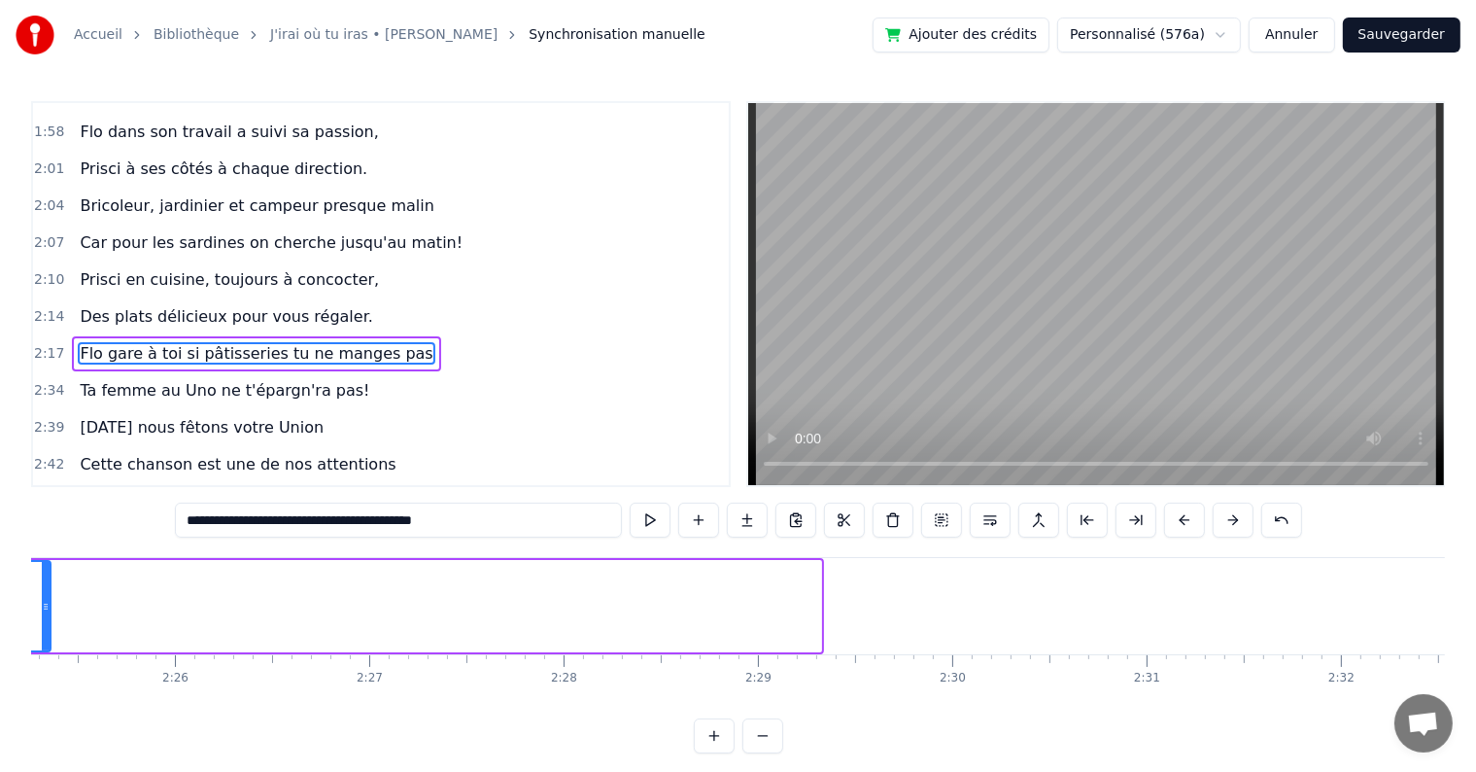
drag, startPoint x: 817, startPoint y: 609, endPoint x: 47, endPoint y: 597, distance: 770.8
click at [47, 597] on div at bounding box center [46, 606] width 8 height 88
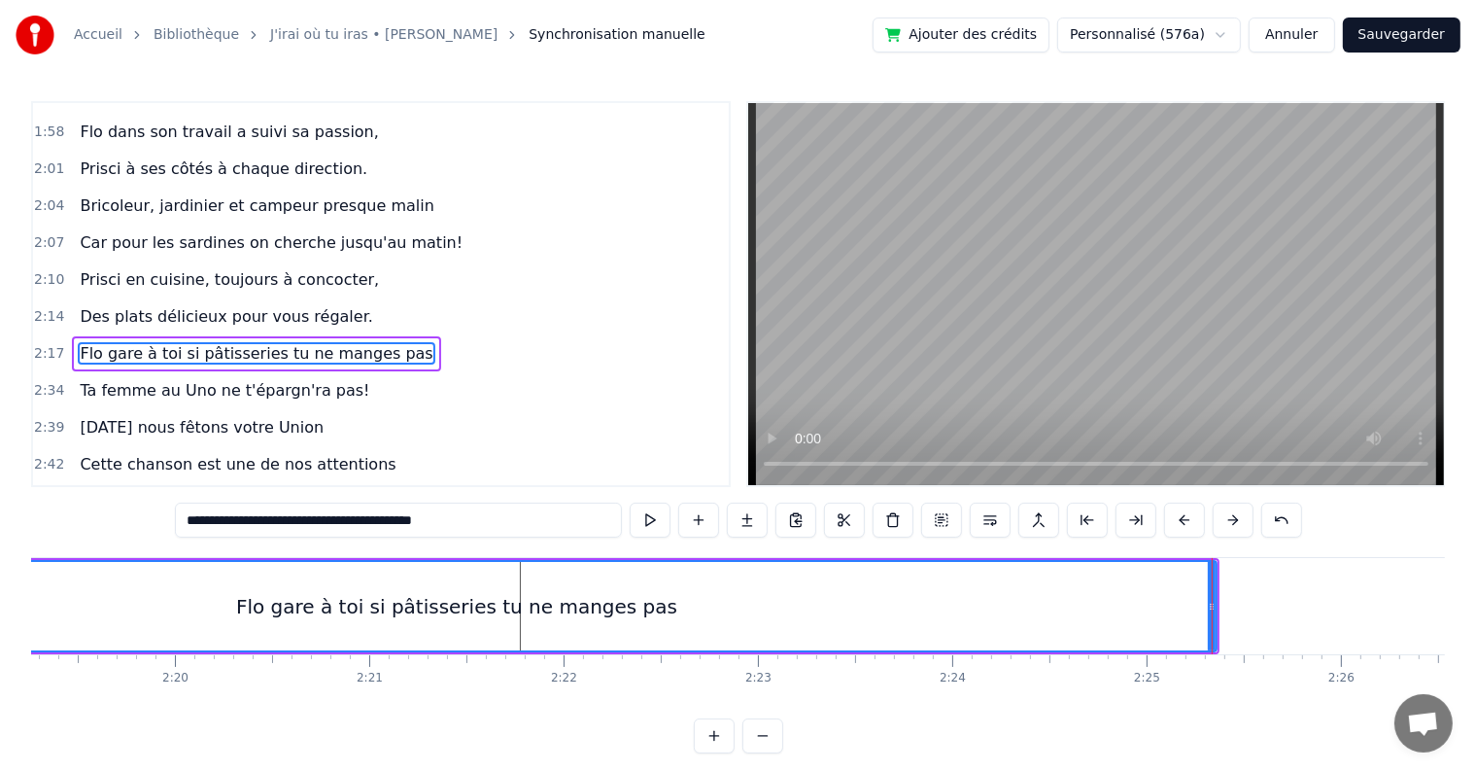
scroll to position [0, 27139]
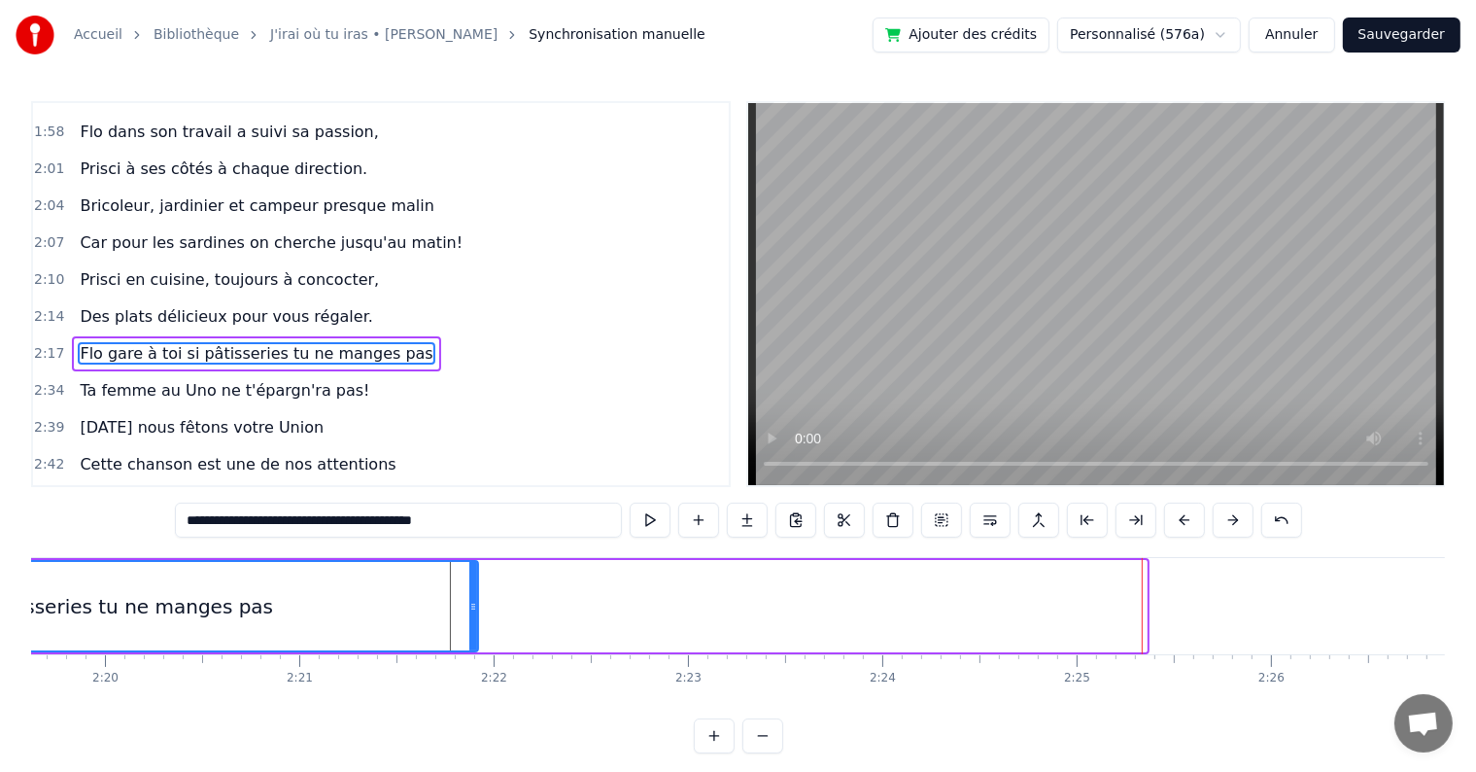
drag, startPoint x: 1143, startPoint y: 594, endPoint x: 474, endPoint y: 599, distance: 668.7
click at [474, 599] on div at bounding box center [473, 606] width 8 height 88
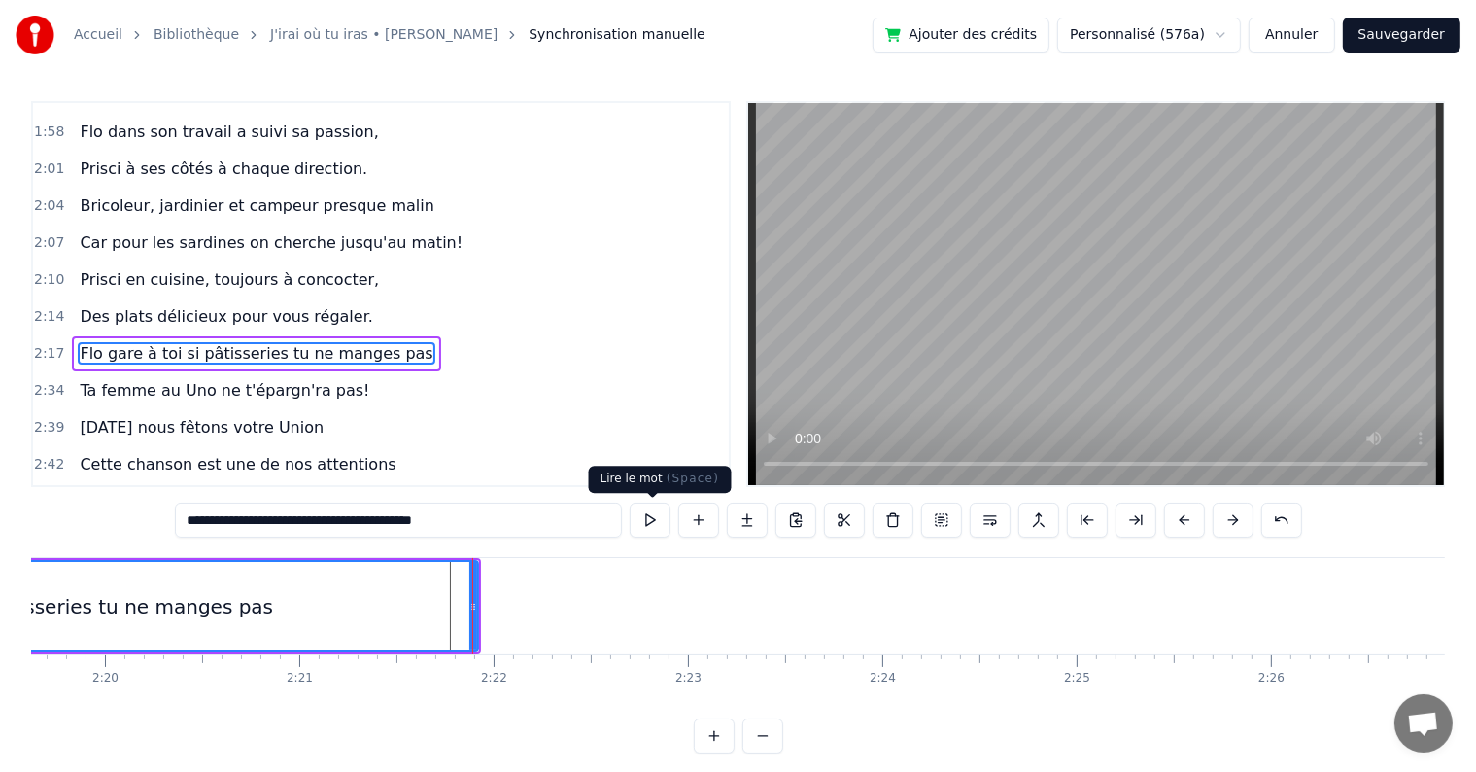
click at [641, 521] on button at bounding box center [650, 519] width 41 height 35
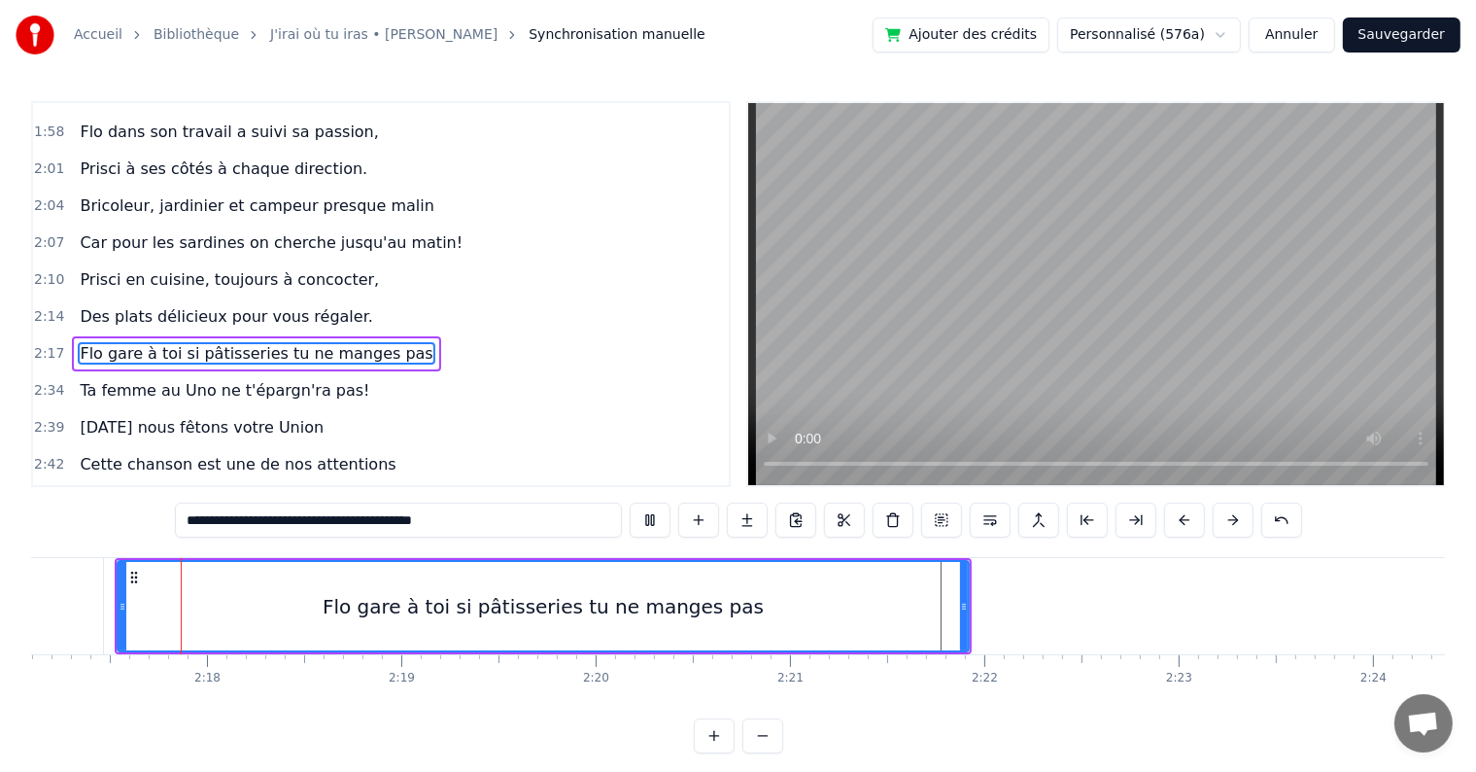
scroll to position [0, 26664]
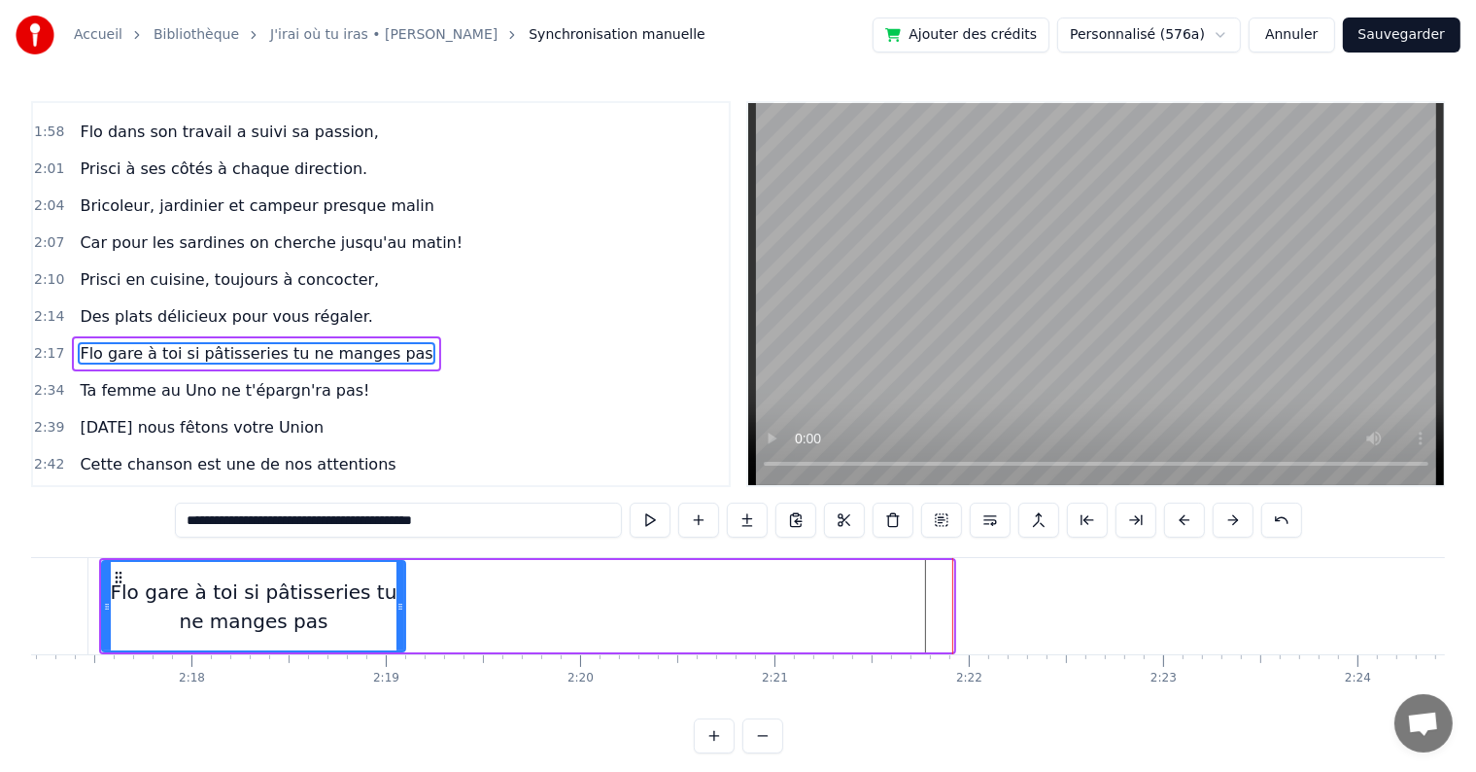
drag, startPoint x: 946, startPoint y: 606, endPoint x: 398, endPoint y: 598, distance: 548.2
click at [398, 599] on icon at bounding box center [401, 607] width 8 height 16
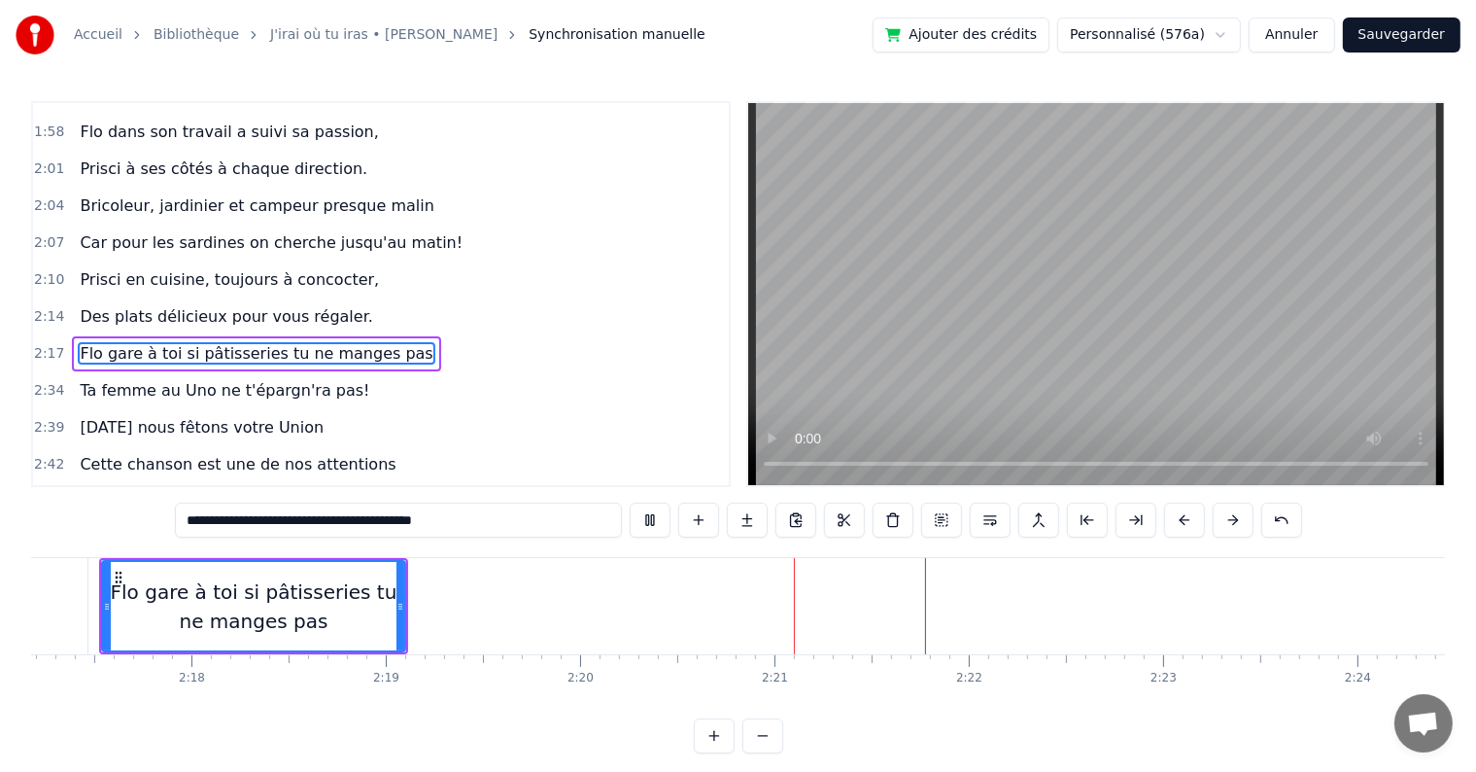
click at [145, 572] on div "Flo gare à toi si pâtisseries tu ne manges pas" at bounding box center [253, 606] width 301 height 88
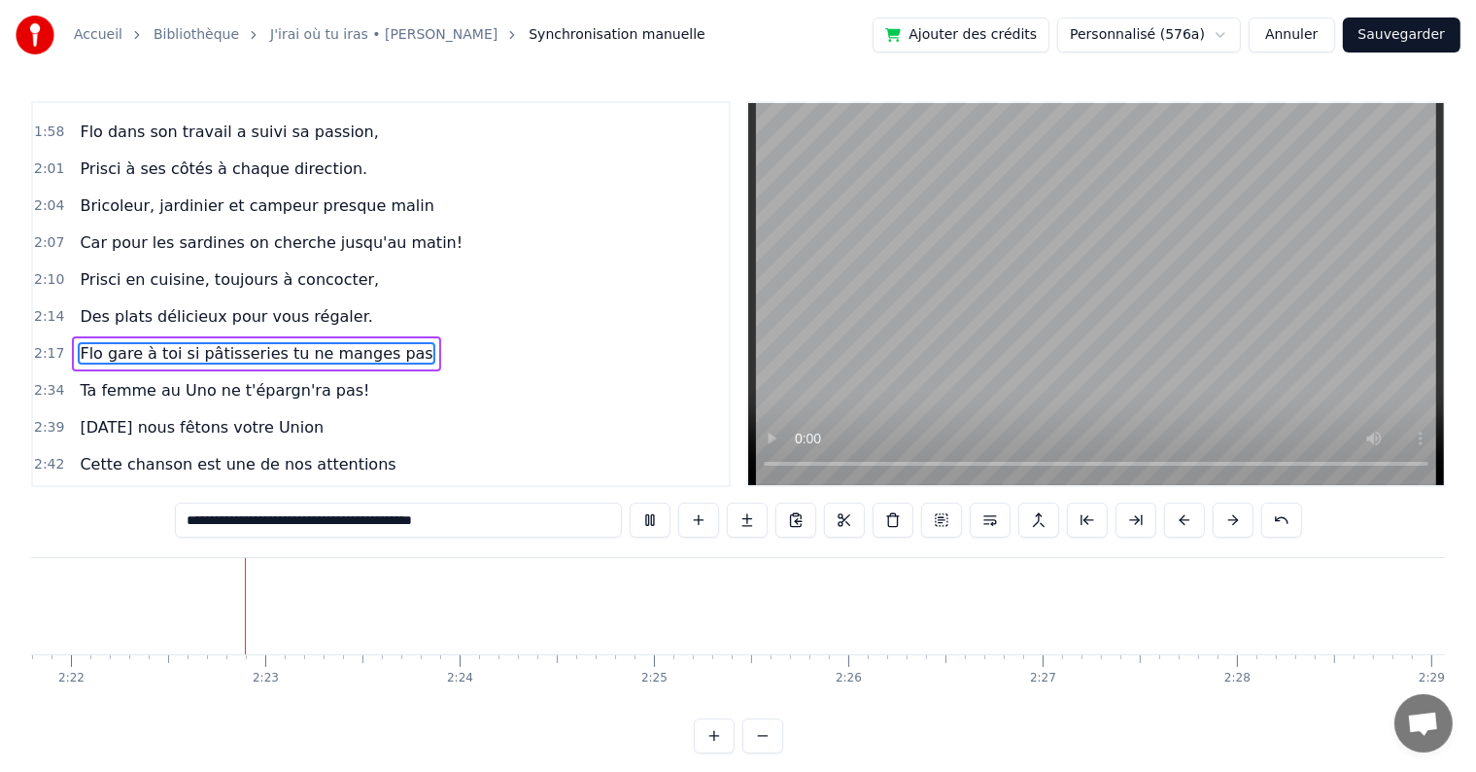
scroll to position [0, 27563]
click at [634, 521] on button at bounding box center [650, 519] width 41 height 35
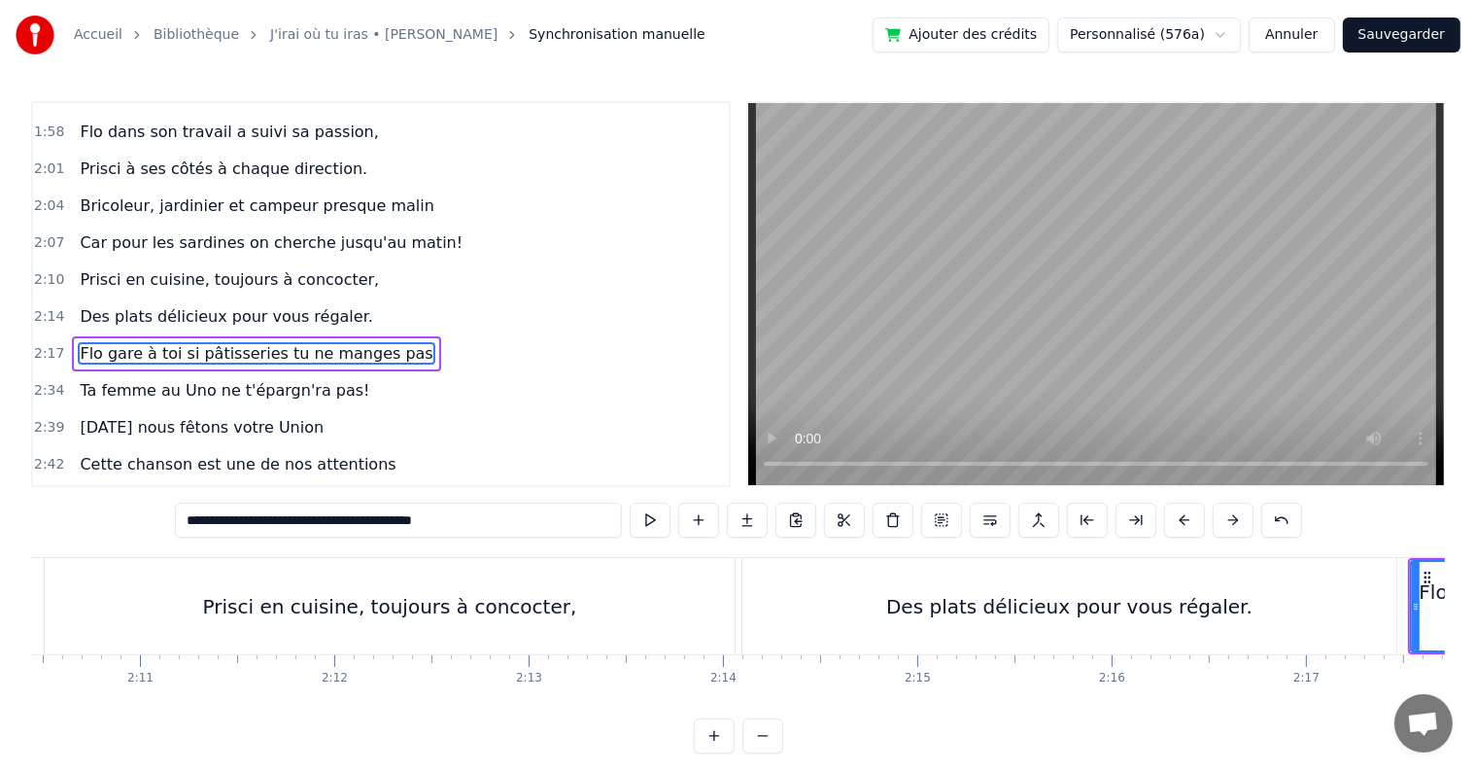
scroll to position [0, 25309]
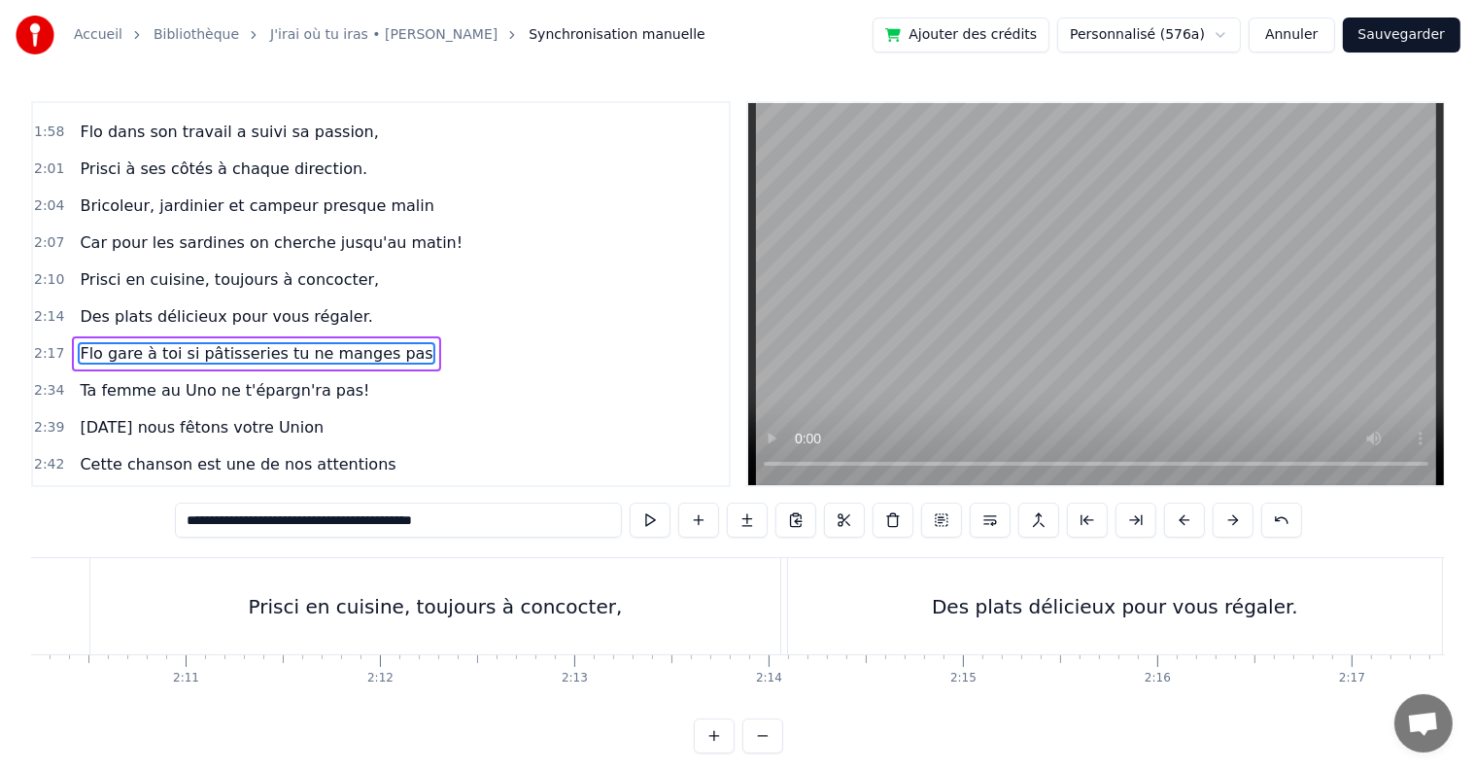
click at [1012, 626] on div "Des plats délicieux pour vous régaler." at bounding box center [1115, 606] width 654 height 96
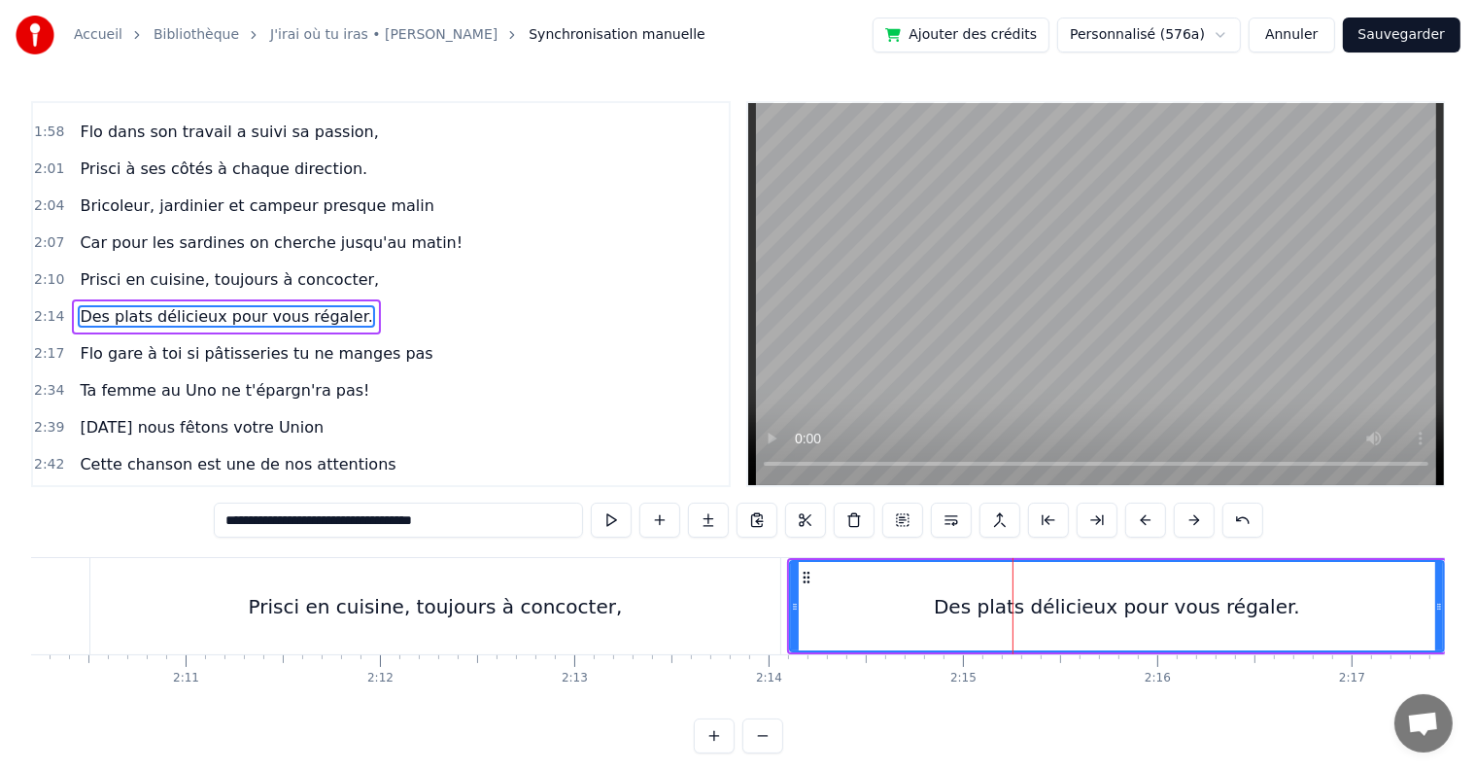
scroll to position [1578, 0]
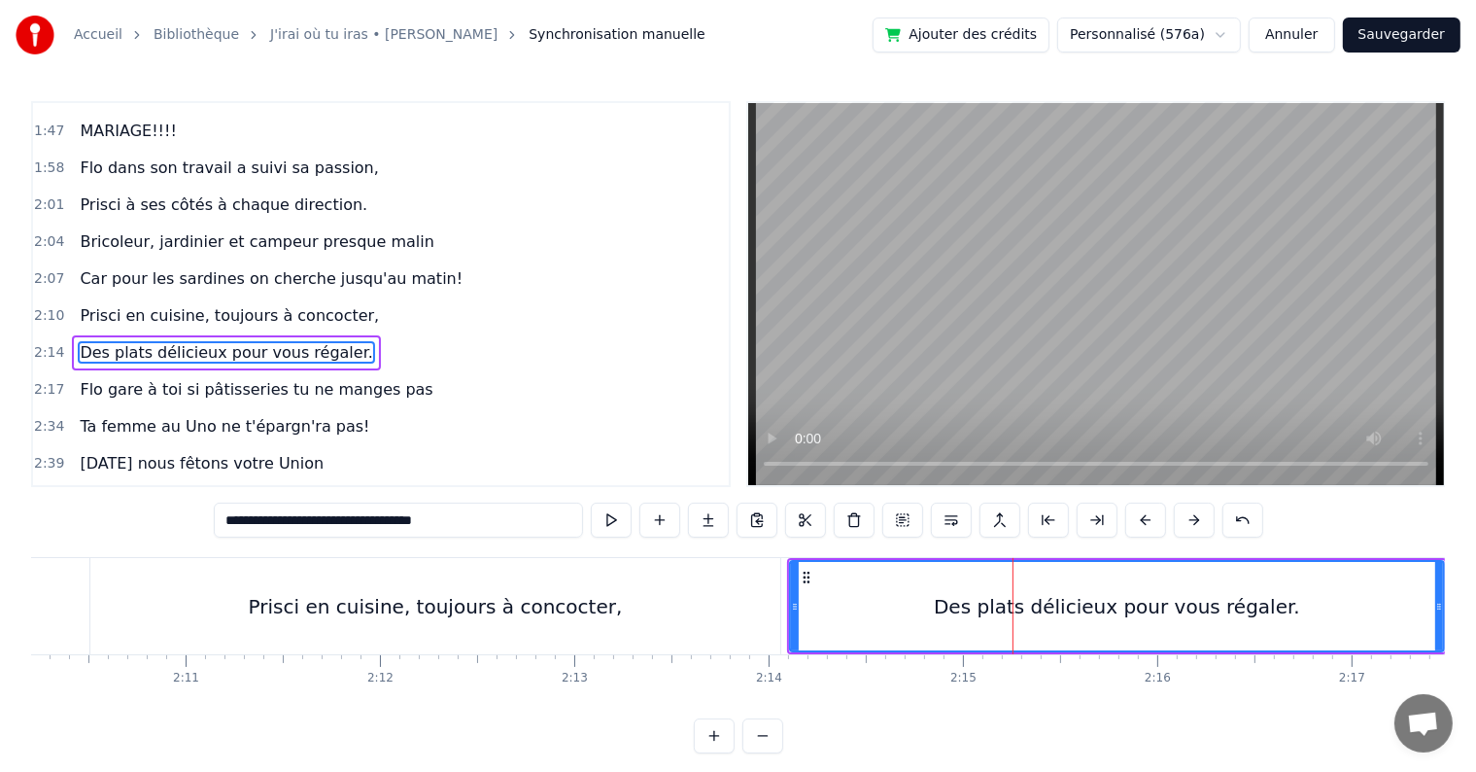
click at [705, 595] on div "Prisci en cuisine, toujours à concocter," at bounding box center [435, 606] width 690 height 96
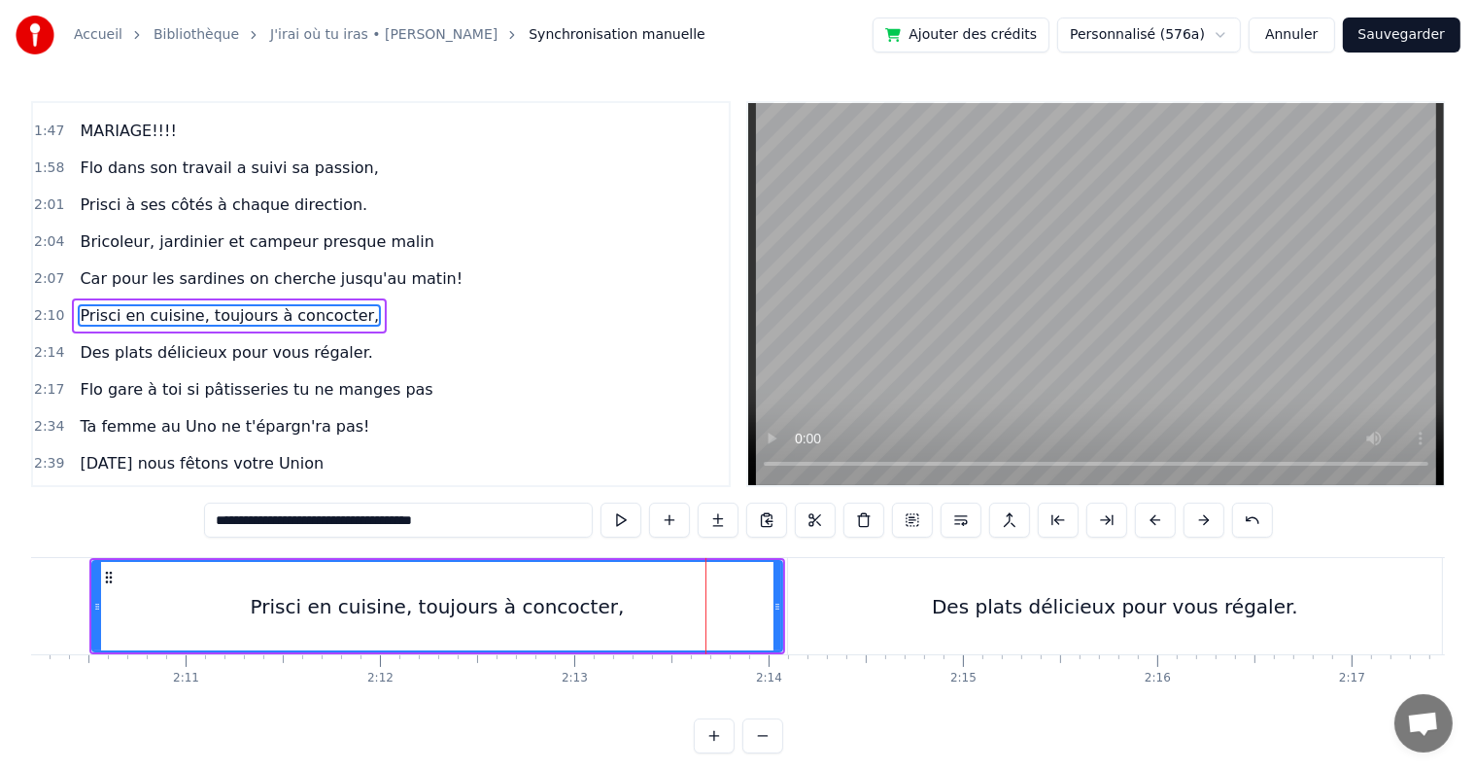
scroll to position [1543, 0]
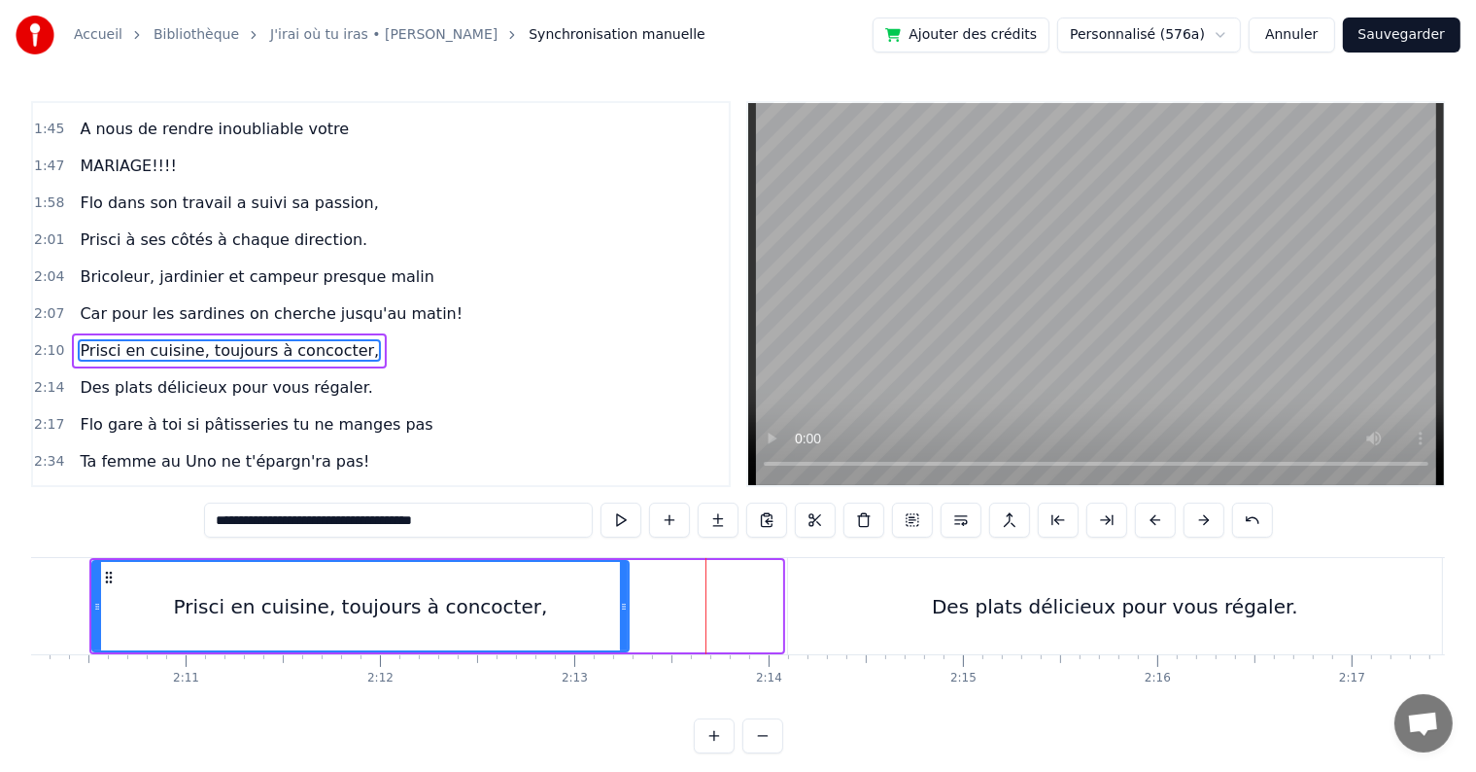
drag, startPoint x: 779, startPoint y: 614, endPoint x: 626, endPoint y: 601, distance: 154.2
click at [626, 601] on div at bounding box center [624, 606] width 8 height 88
click at [878, 612] on div "Des plats délicieux pour vous régaler." at bounding box center [1115, 606] width 654 height 96
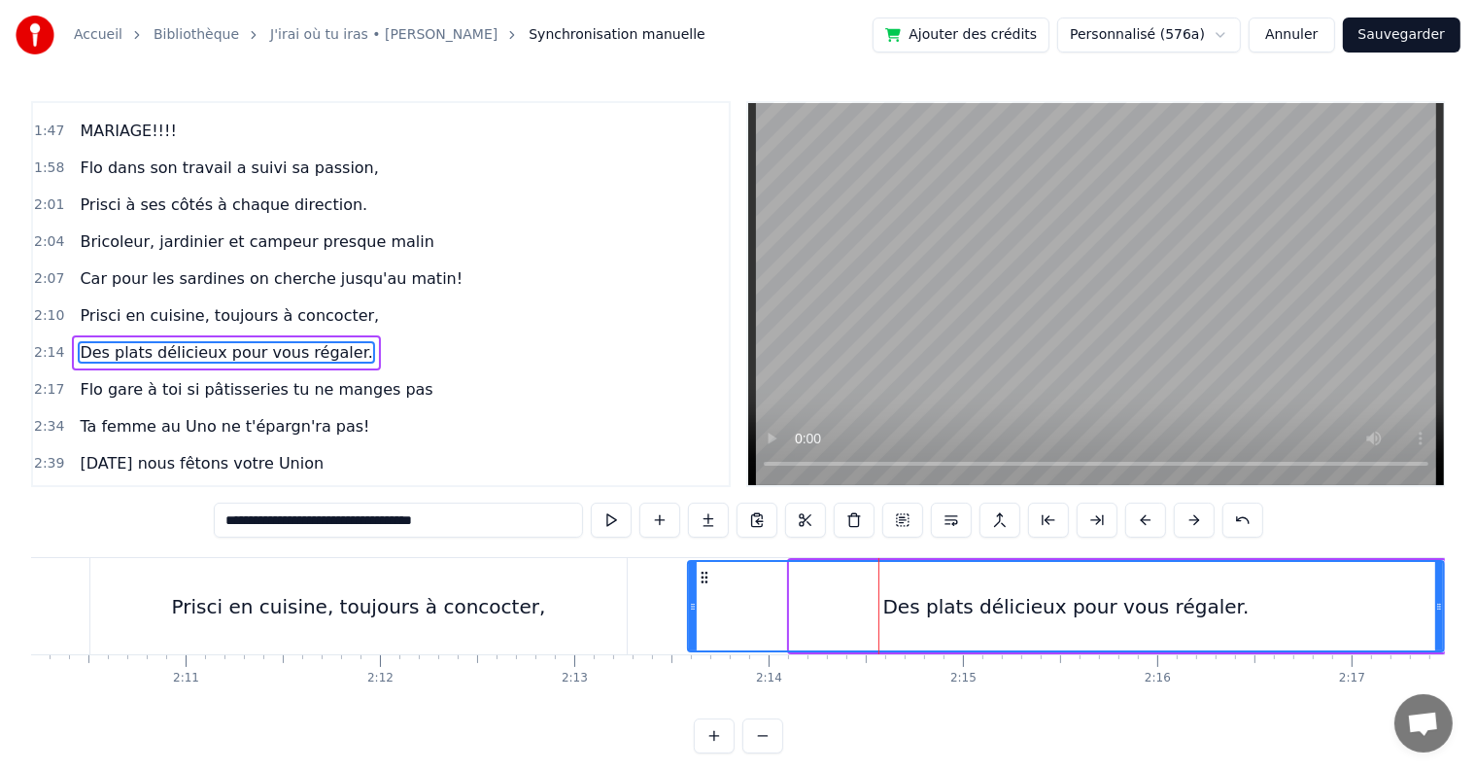
drag, startPoint x: 792, startPoint y: 604, endPoint x: 690, endPoint y: 599, distance: 102.2
click at [690, 599] on icon at bounding box center [693, 607] width 8 height 16
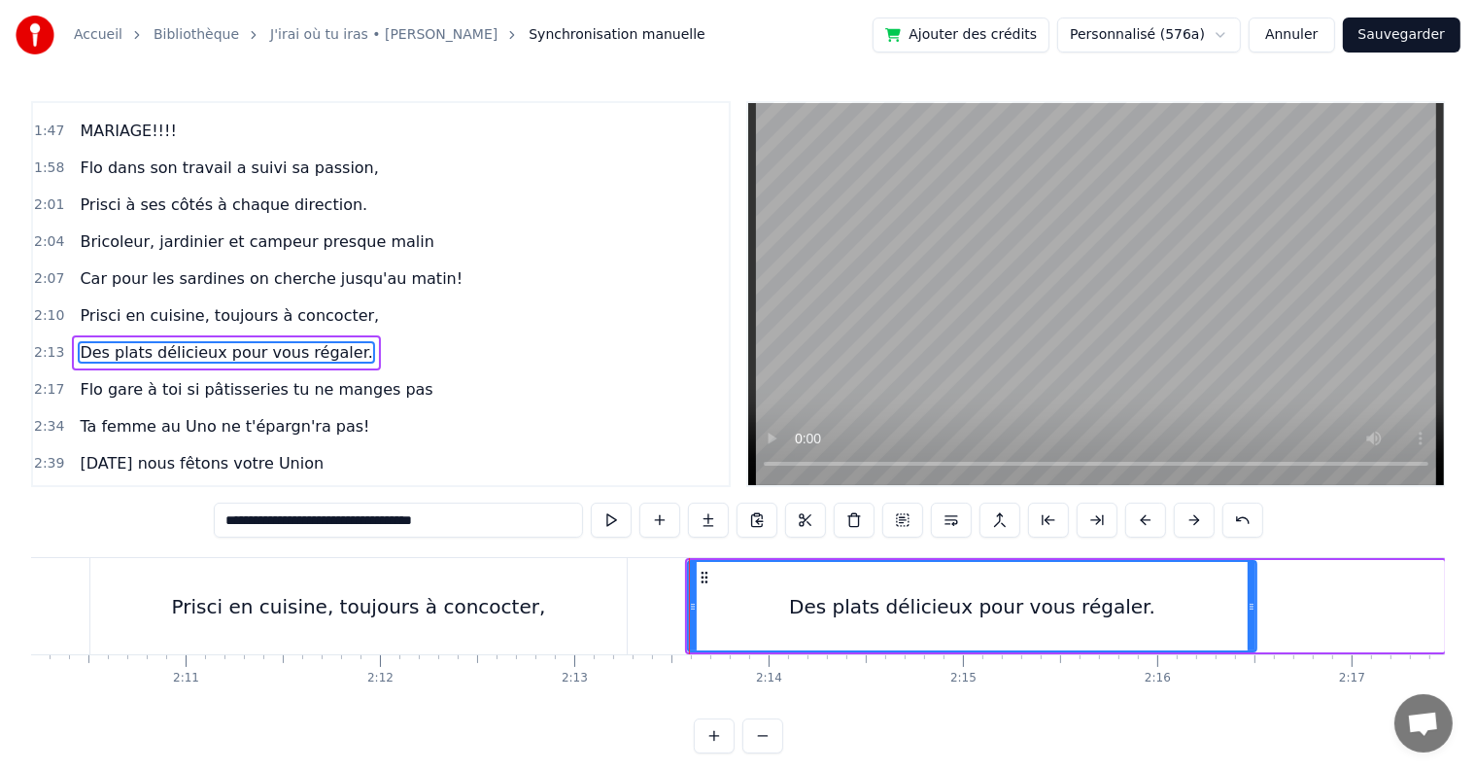
drag, startPoint x: 1438, startPoint y: 601, endPoint x: 1251, endPoint y: 603, distance: 187.6
click at [1251, 603] on icon at bounding box center [1252, 607] width 8 height 16
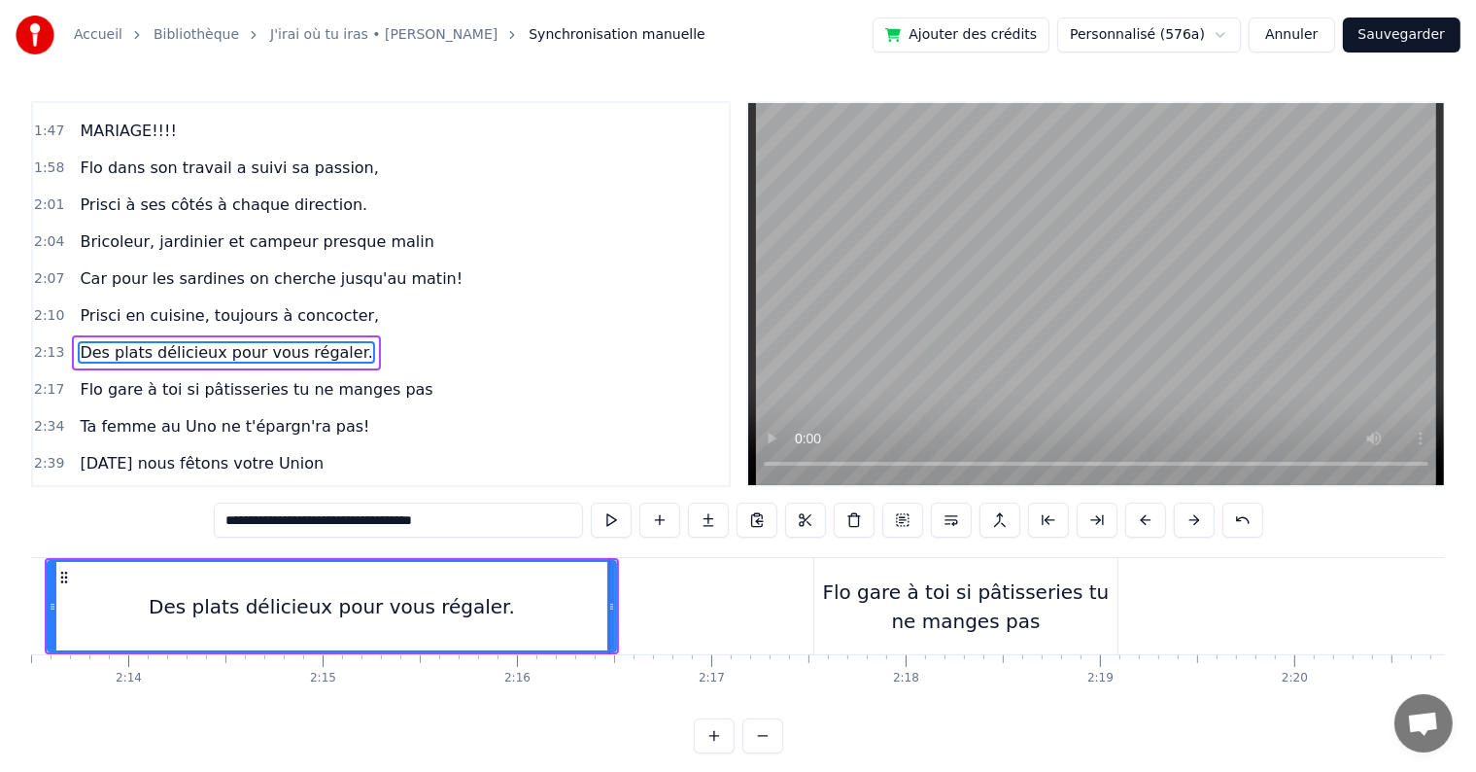
scroll to position [0, 25973]
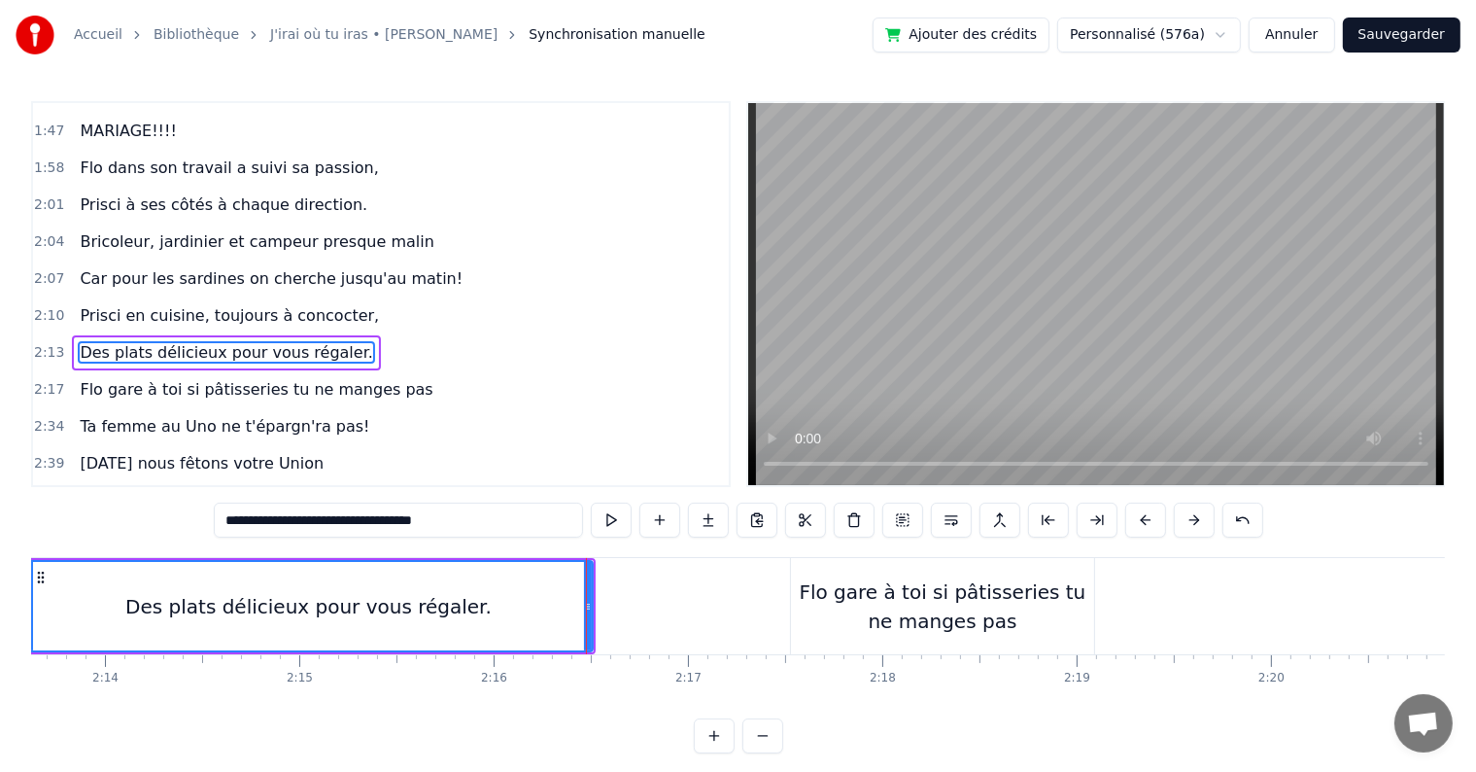
click at [980, 629] on div "Flo gare à toi si pâtisseries tu ne manges pas" at bounding box center [942, 606] width 303 height 58
type input "**********"
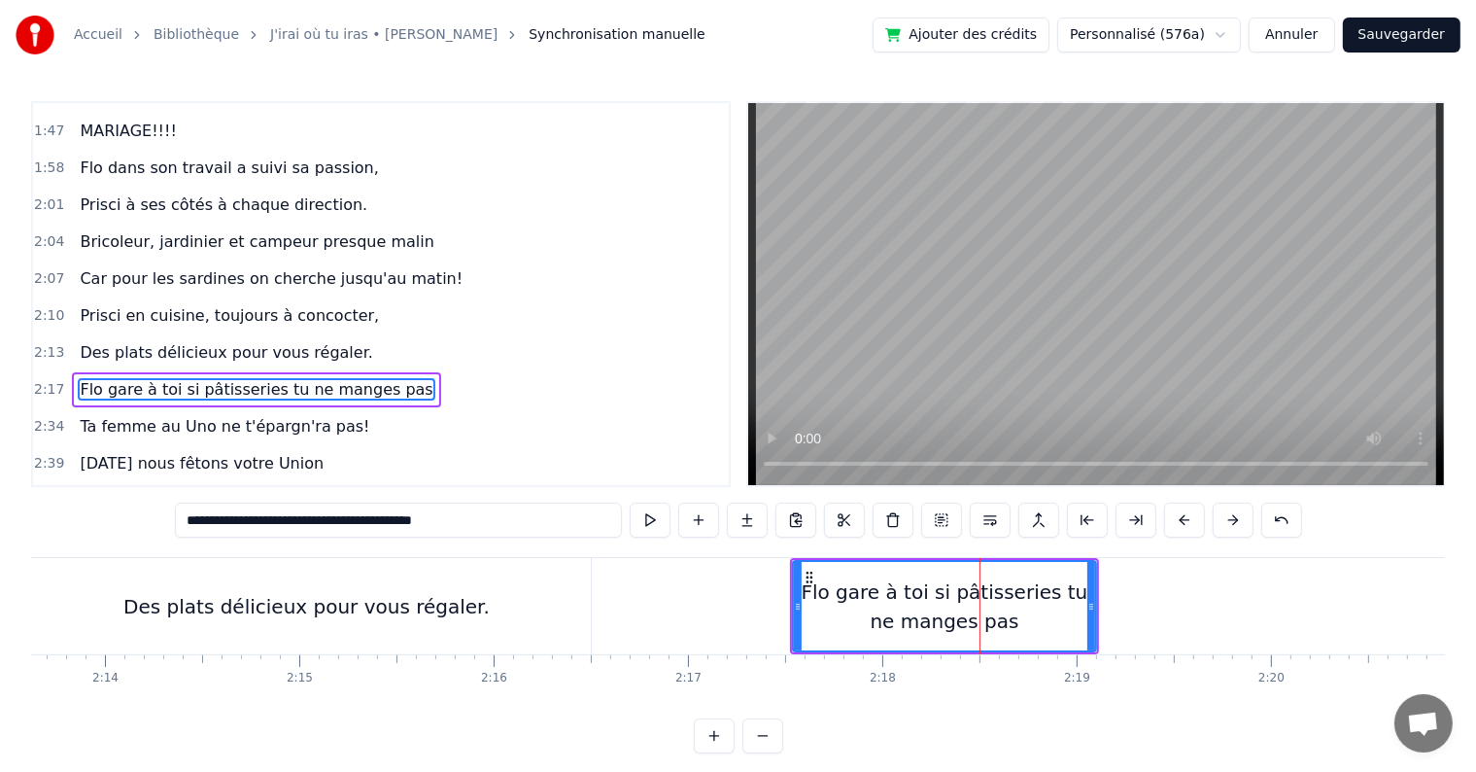
scroll to position [1614, 0]
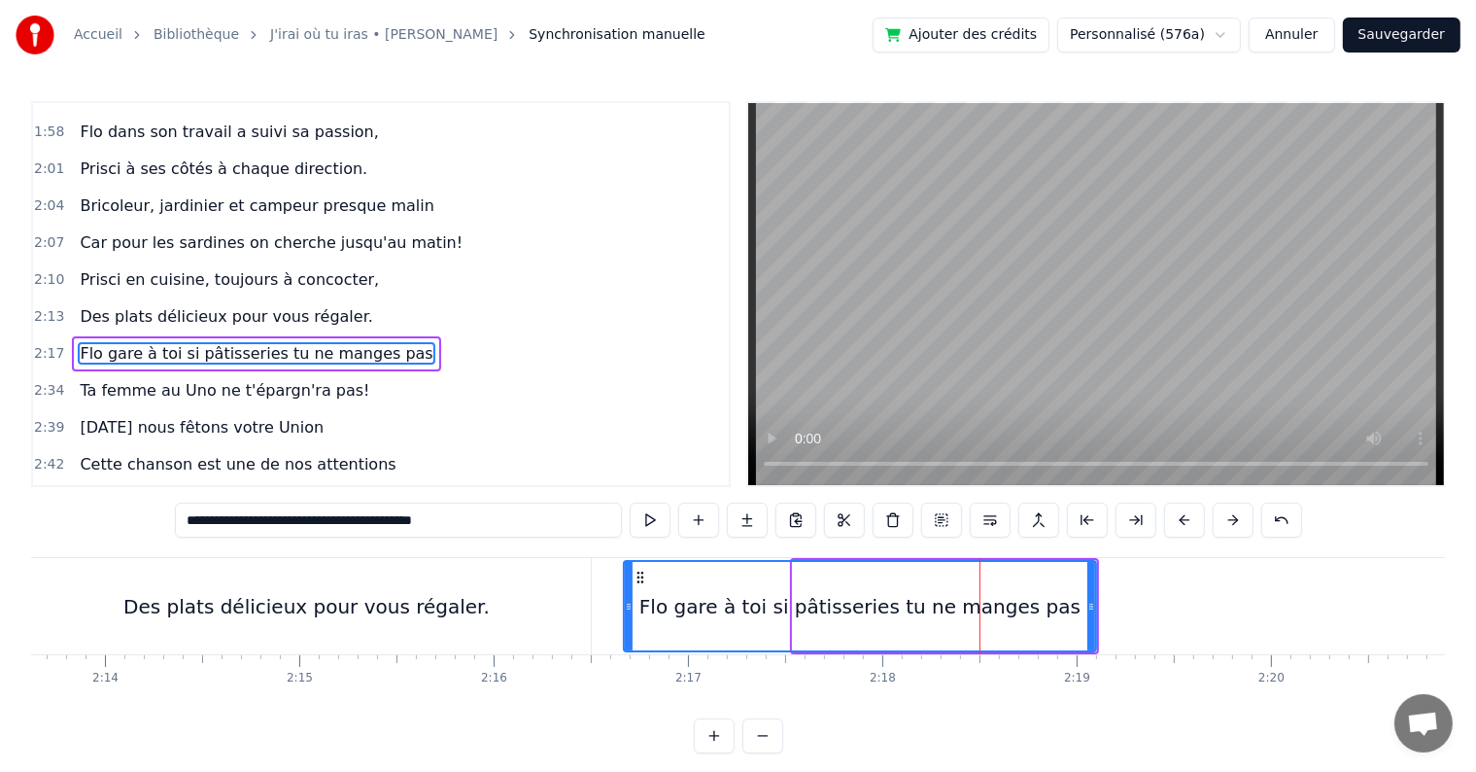
drag, startPoint x: 796, startPoint y: 605, endPoint x: 627, endPoint y: 597, distance: 169.3
click at [627, 597] on div at bounding box center [629, 606] width 8 height 88
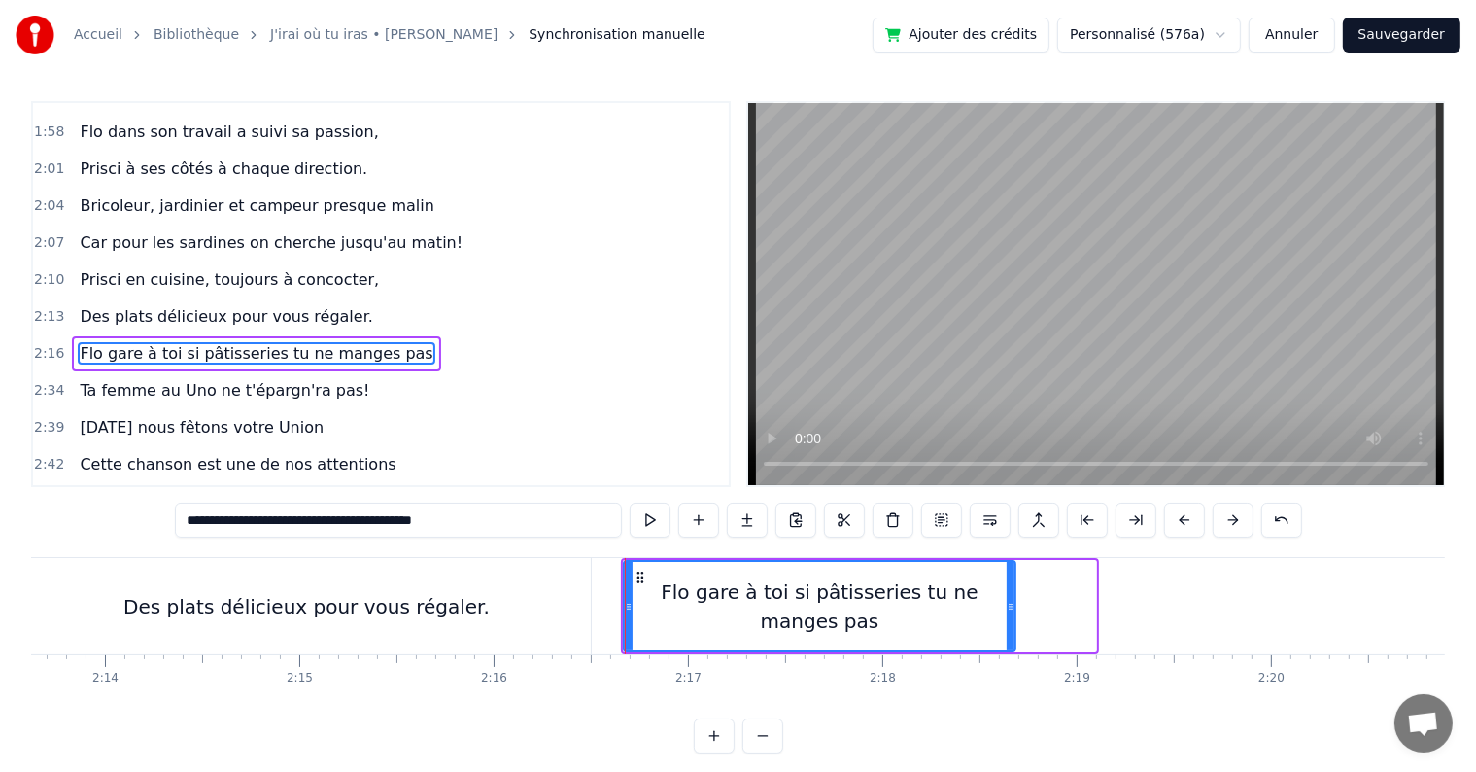
drag, startPoint x: 1088, startPoint y: 591, endPoint x: 1007, endPoint y: 591, distance: 80.7
click at [1007, 591] on div at bounding box center [1011, 606] width 8 height 88
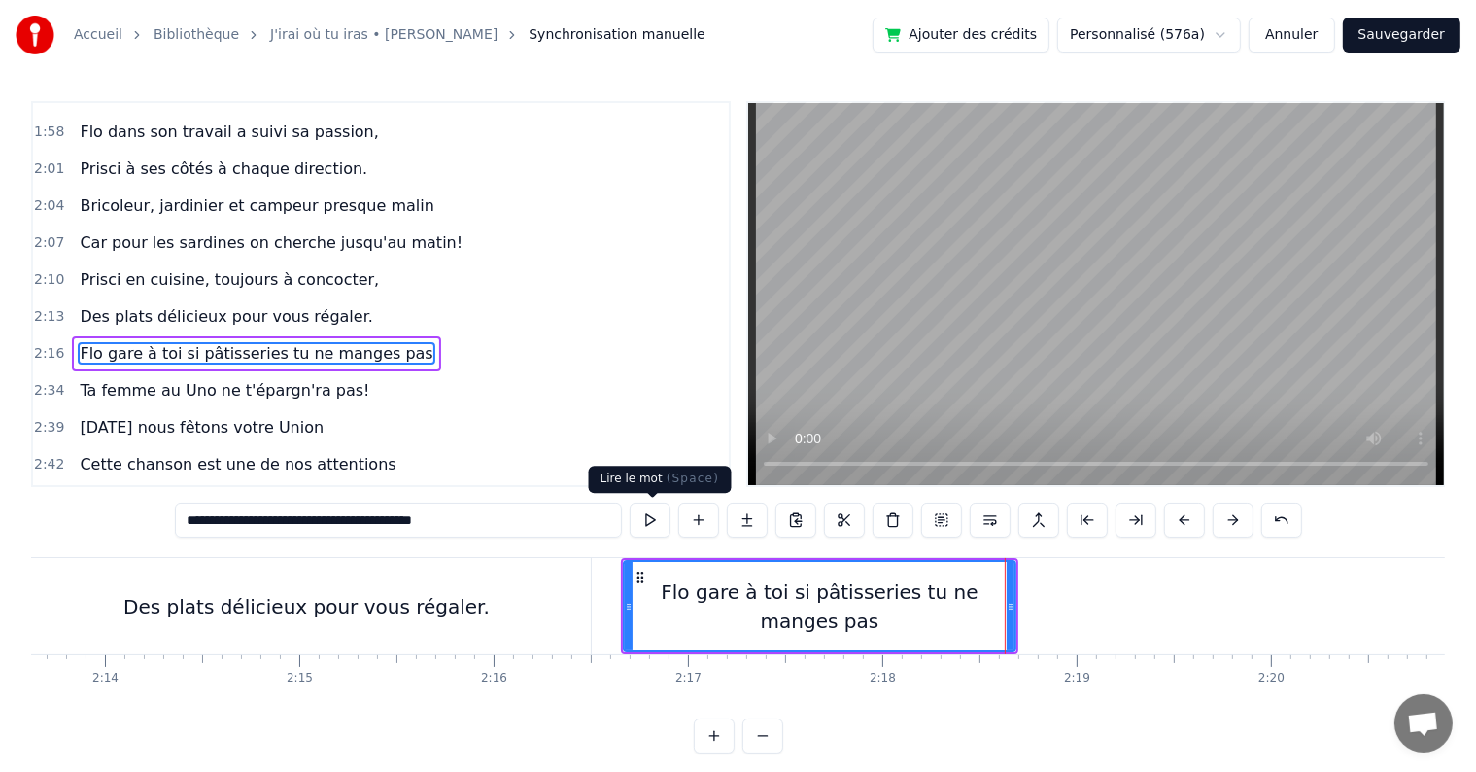
click at [638, 511] on button at bounding box center [650, 519] width 41 height 35
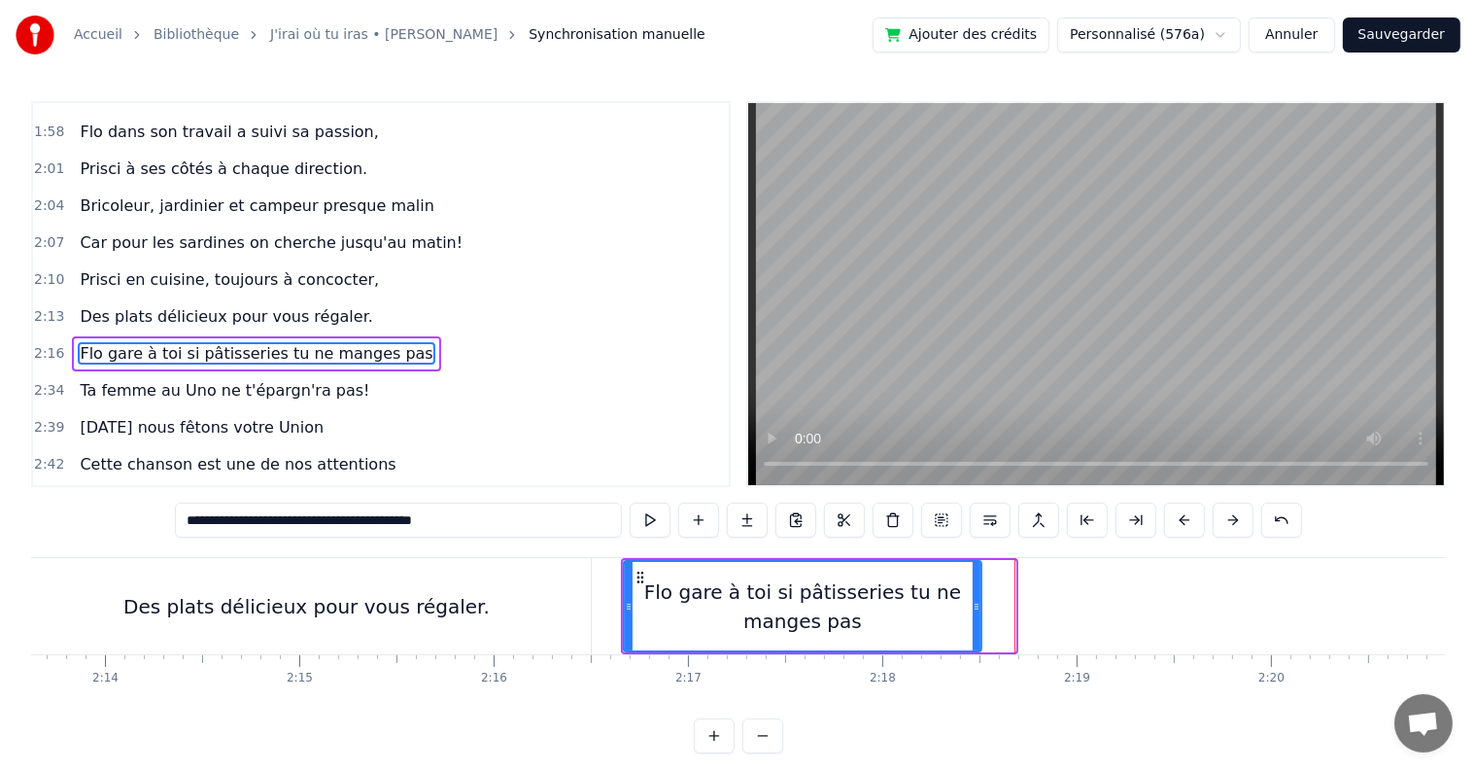
drag, startPoint x: 1012, startPoint y: 598, endPoint x: 978, endPoint y: 594, distance: 34.2
click at [978, 594] on div at bounding box center [977, 606] width 8 height 88
click at [651, 517] on button at bounding box center [650, 519] width 41 height 35
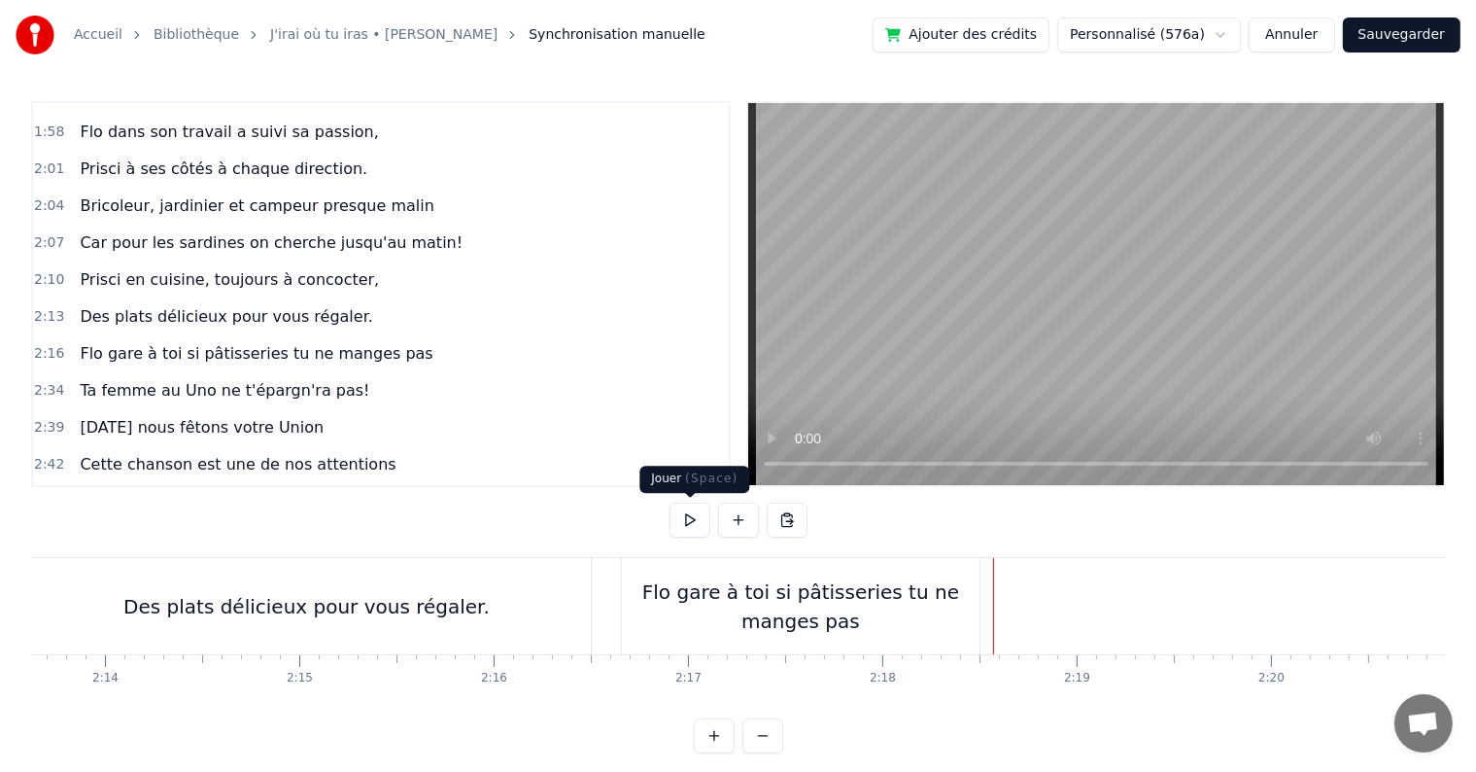
click at [690, 523] on button at bounding box center [690, 519] width 41 height 35
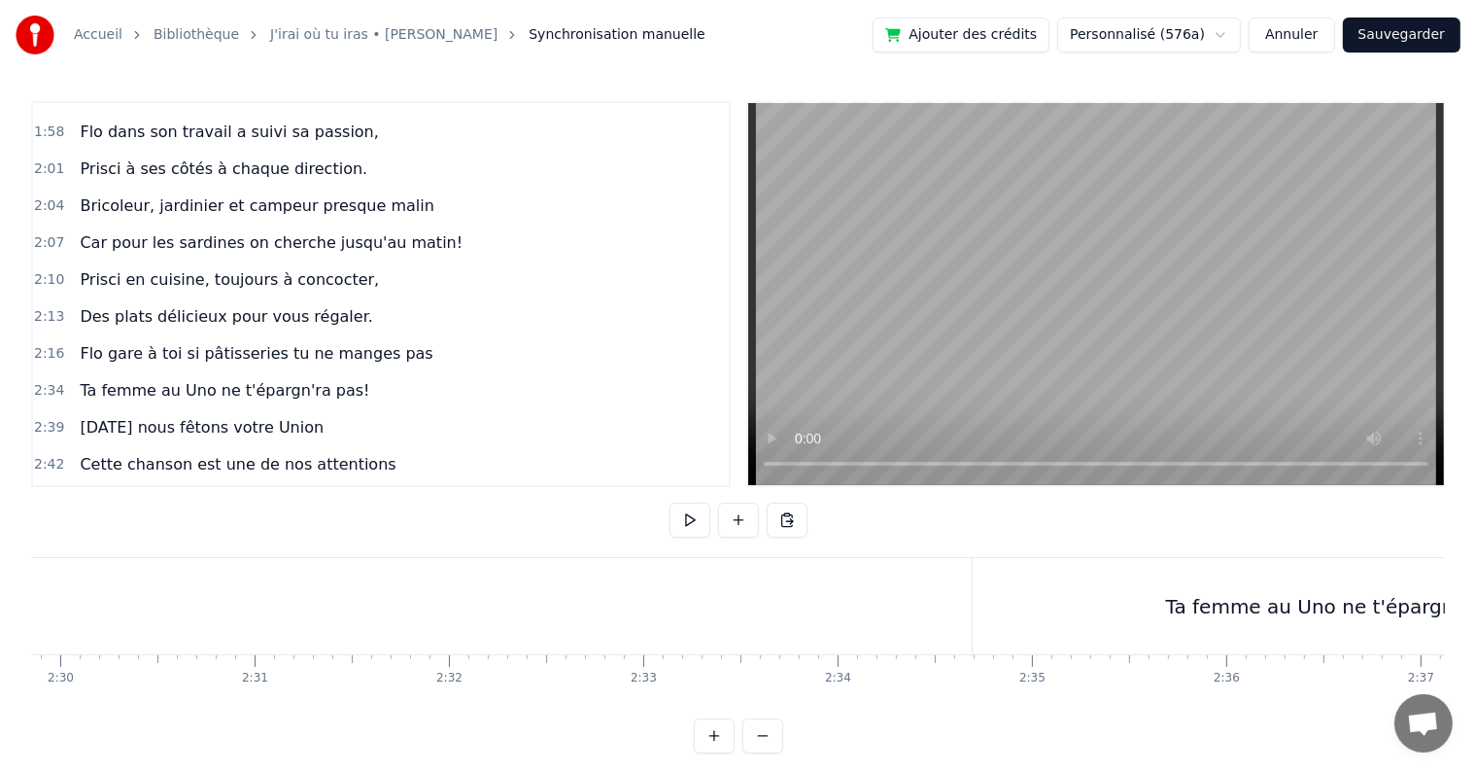
scroll to position [0, 29173]
click at [1251, 592] on div "Ta femme au Uno ne t'épargn'ra pas!" at bounding box center [1302, 606] width 363 height 29
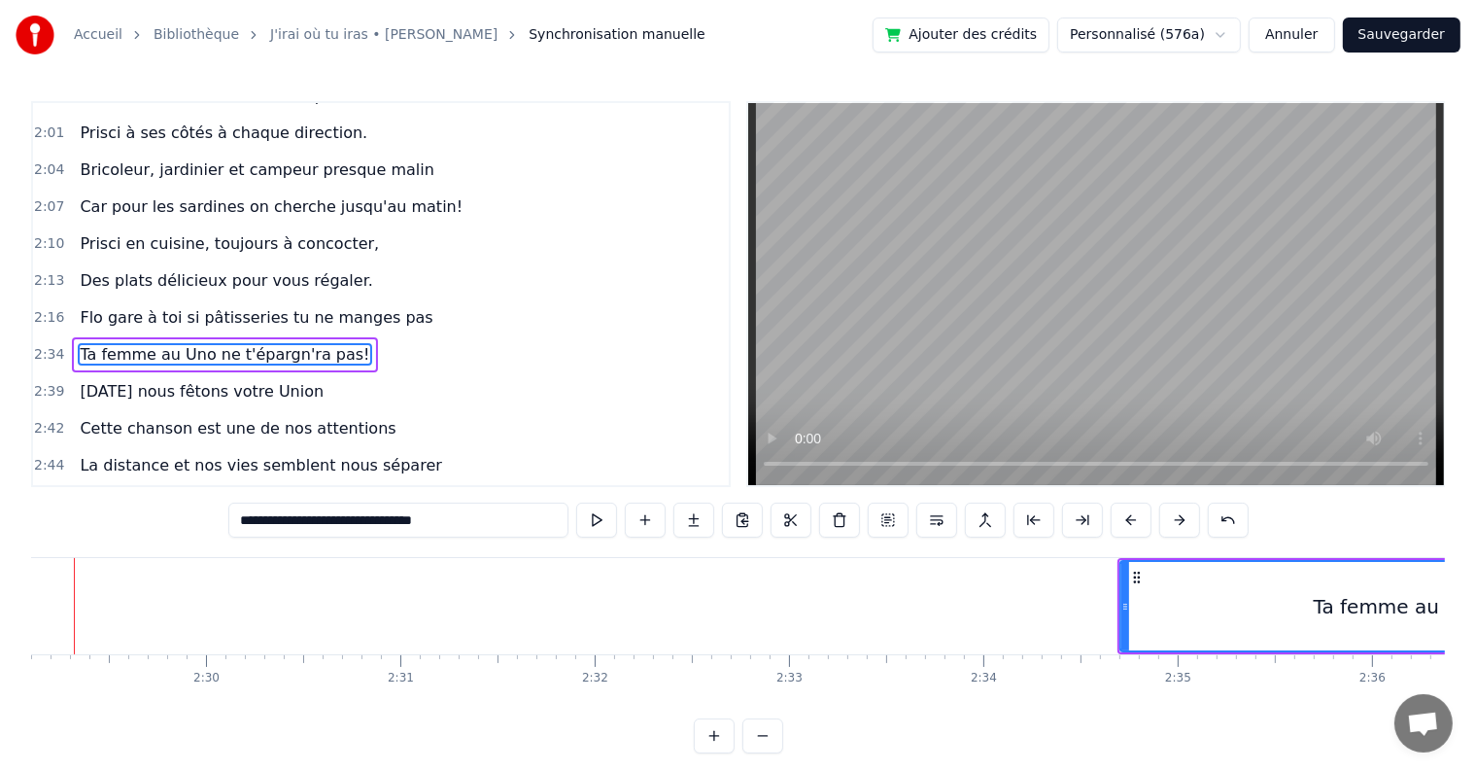
scroll to position [0, 28927]
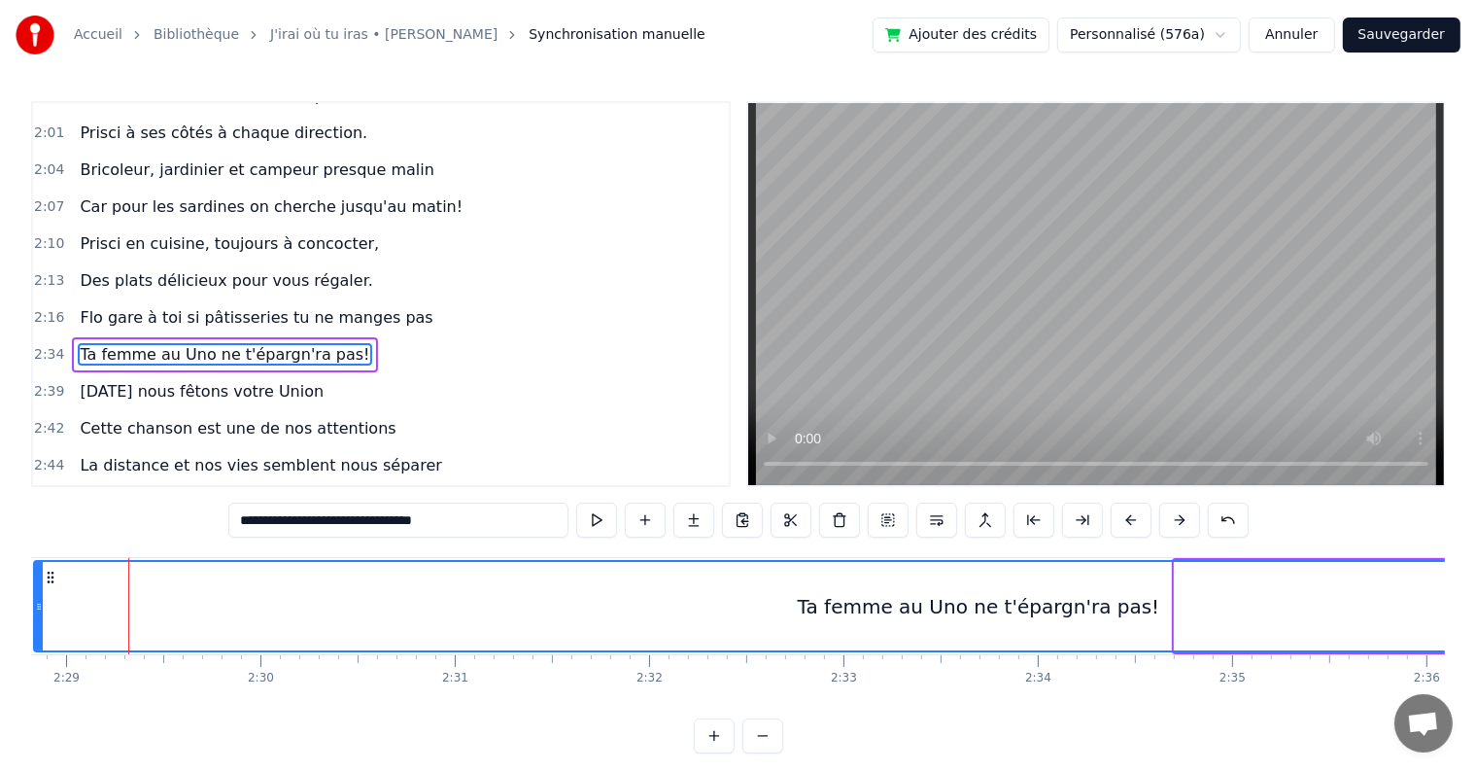
drag, startPoint x: 1178, startPoint y: 603, endPoint x: 37, endPoint y: 587, distance: 1141.1
click at [37, 587] on div at bounding box center [39, 606] width 8 height 88
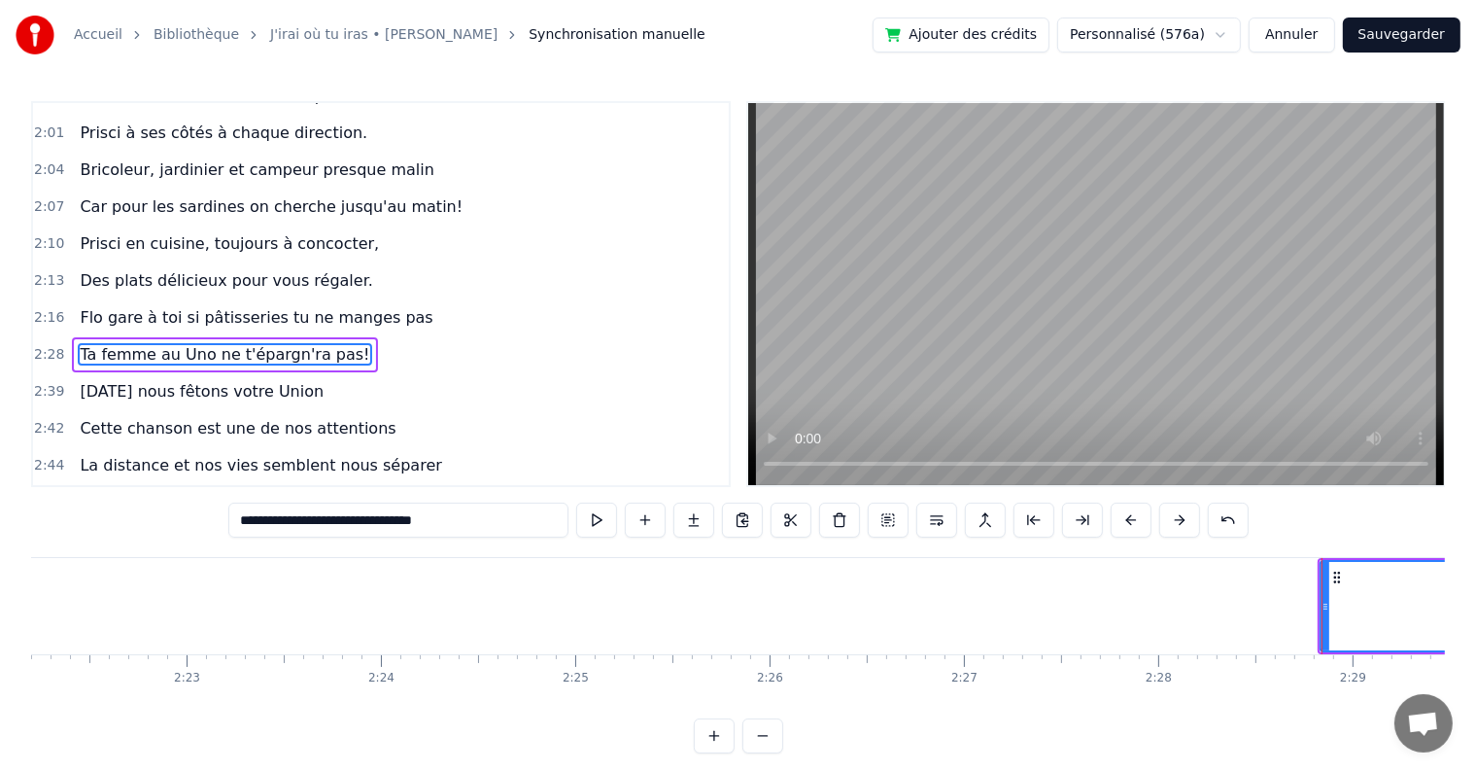
scroll to position [0, 27710]
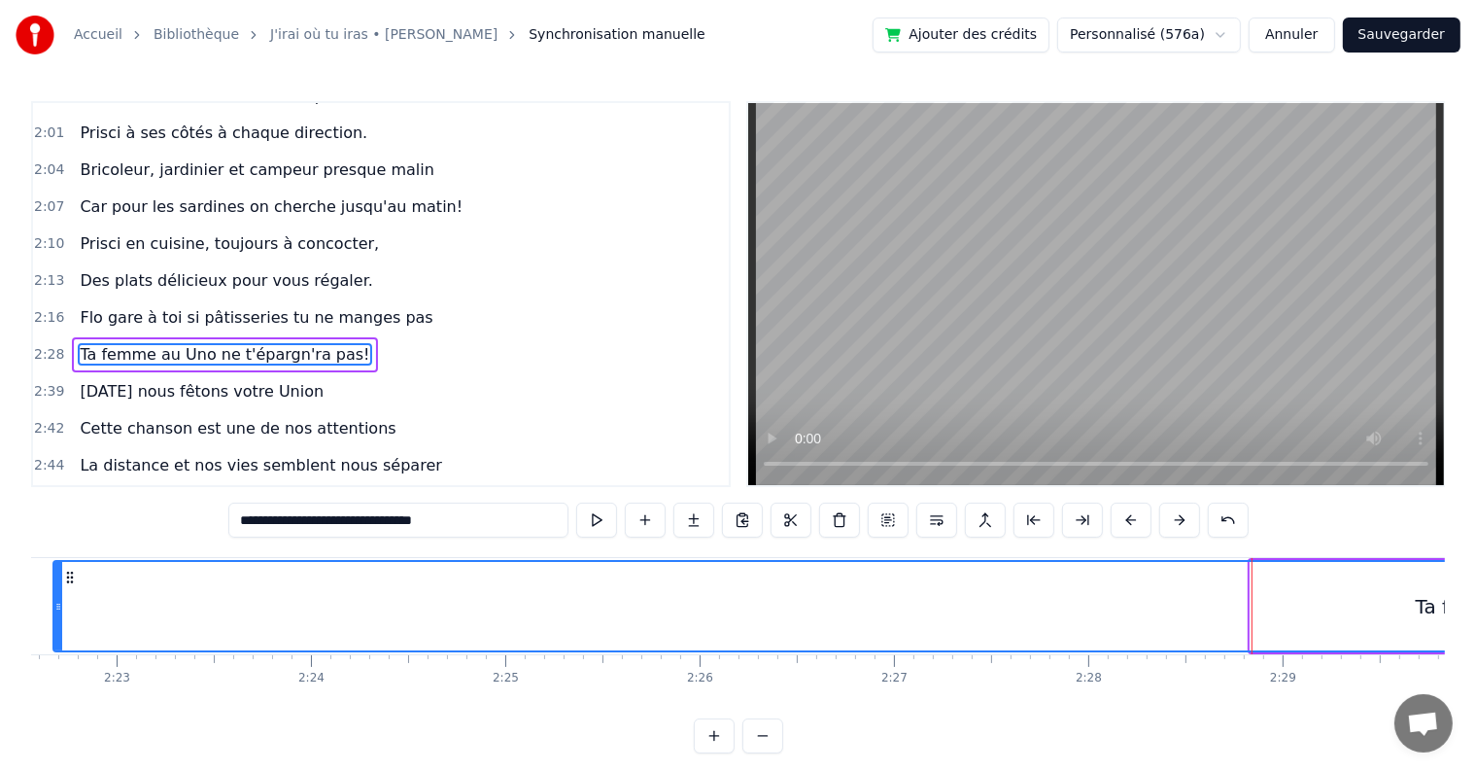
drag, startPoint x: 1251, startPoint y: 587, endPoint x: 53, endPoint y: 595, distance: 1197.4
click at [54, 595] on div at bounding box center [58, 606] width 8 height 88
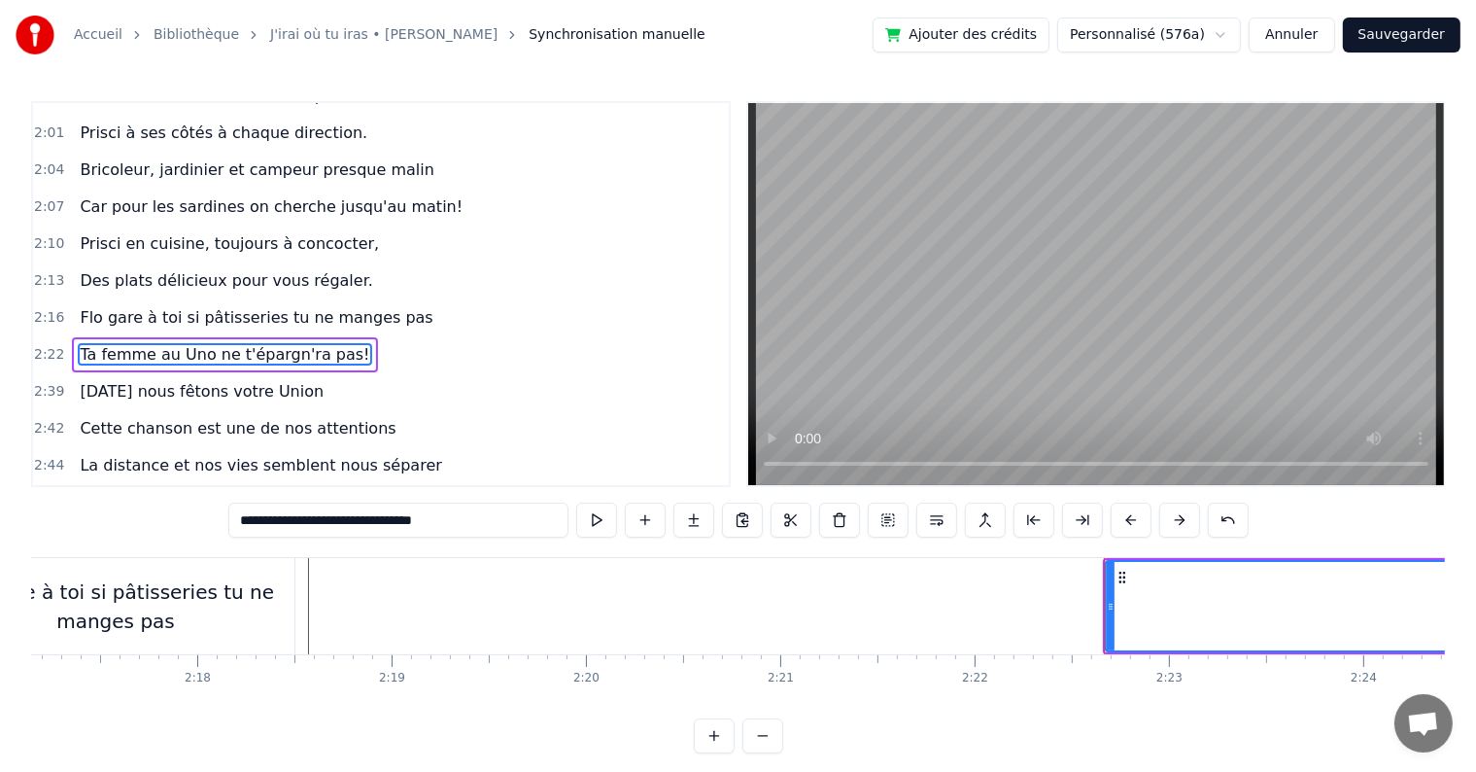
scroll to position [0, 26613]
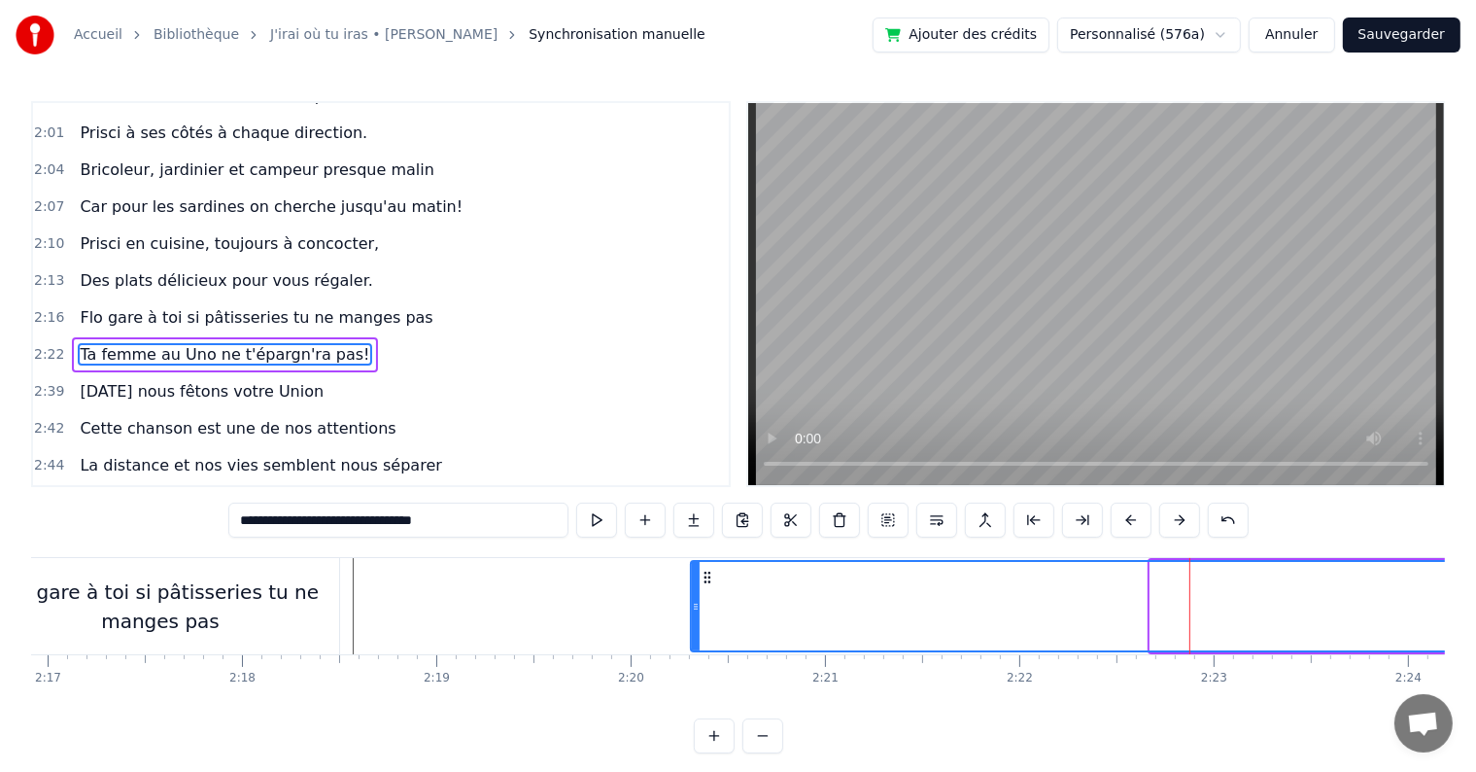
drag, startPoint x: 1155, startPoint y: 607, endPoint x: 695, endPoint y: 579, distance: 460.6
click at [695, 579] on div at bounding box center [696, 606] width 8 height 88
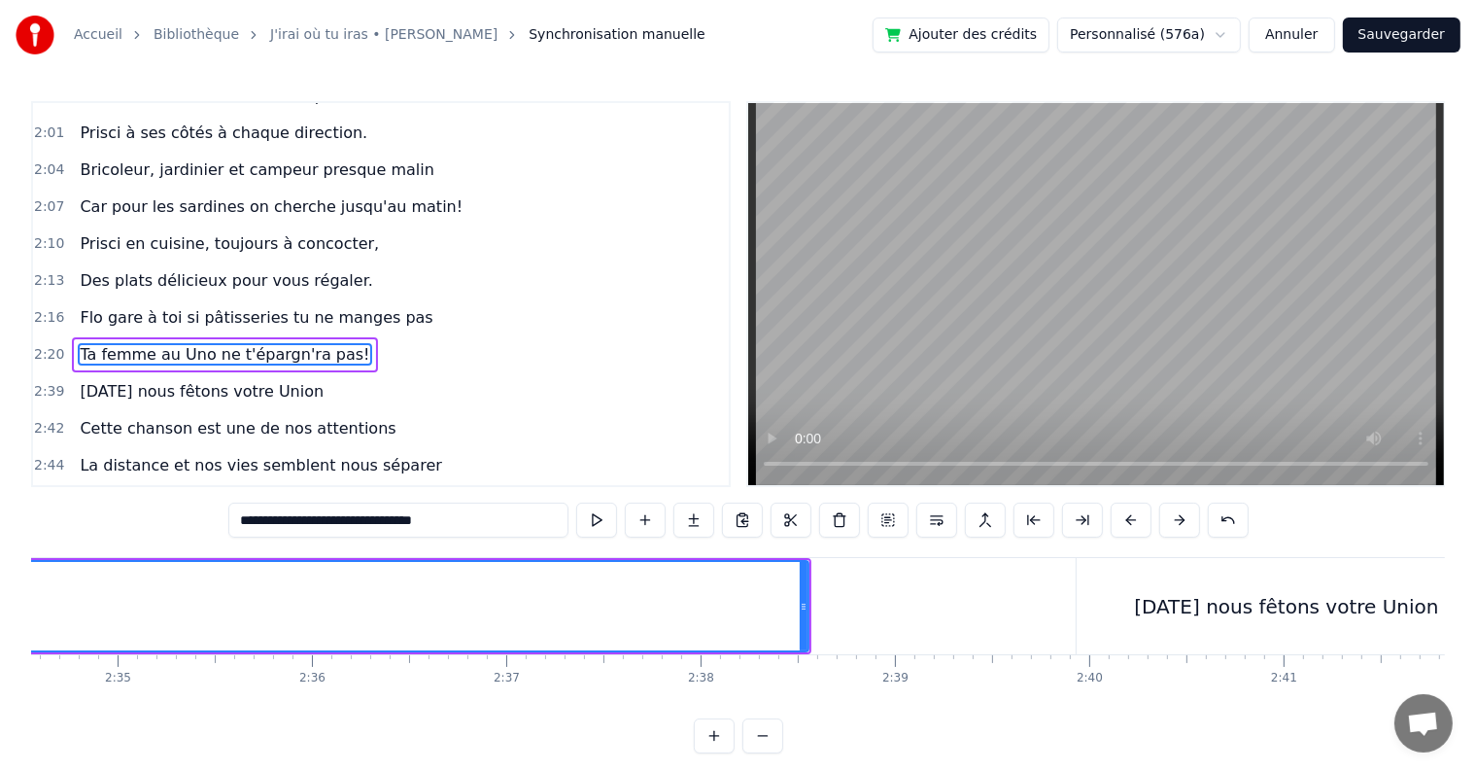
scroll to position [0, 30065]
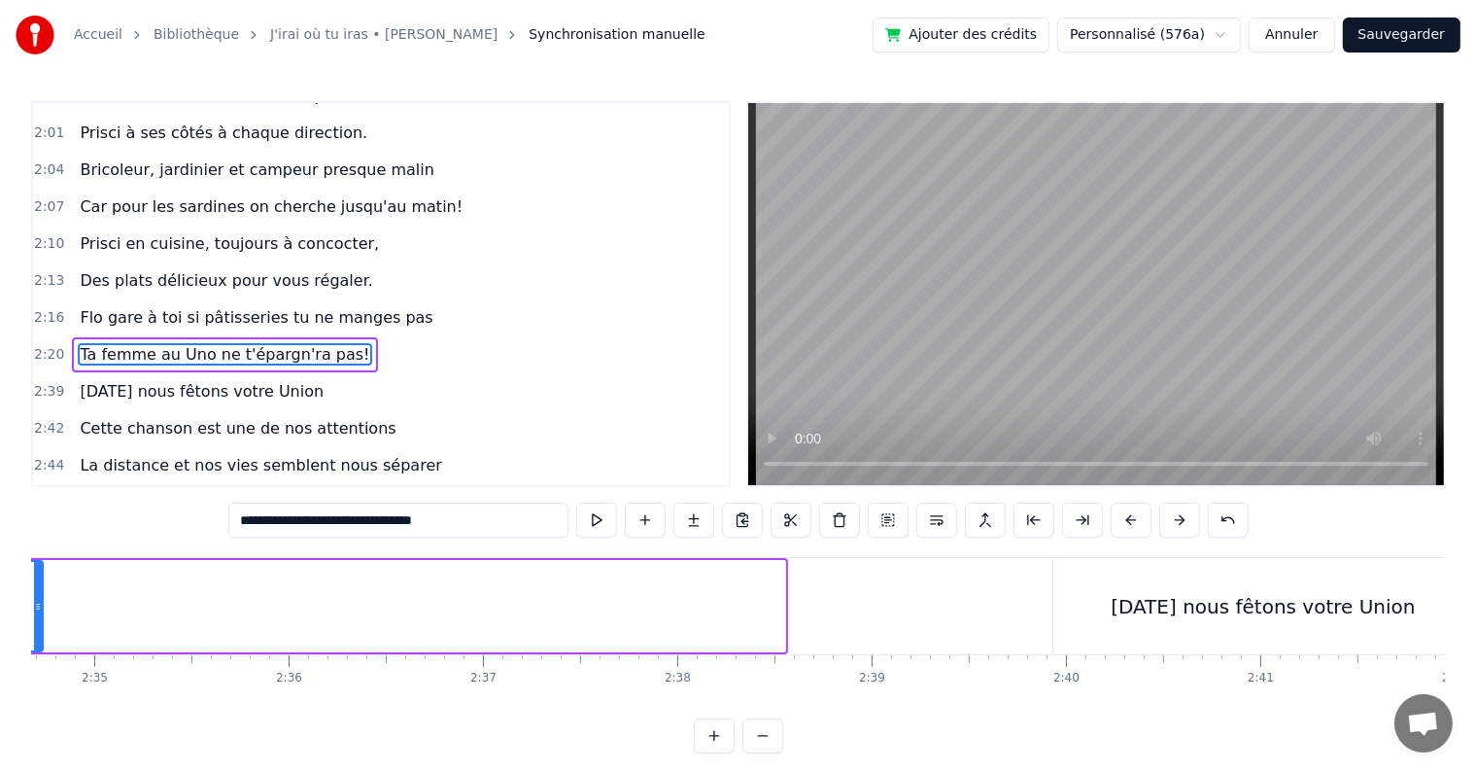
drag, startPoint x: 781, startPoint y: 607, endPoint x: 39, endPoint y: 584, distance: 742.9
click at [39, 584] on div at bounding box center [38, 606] width 8 height 88
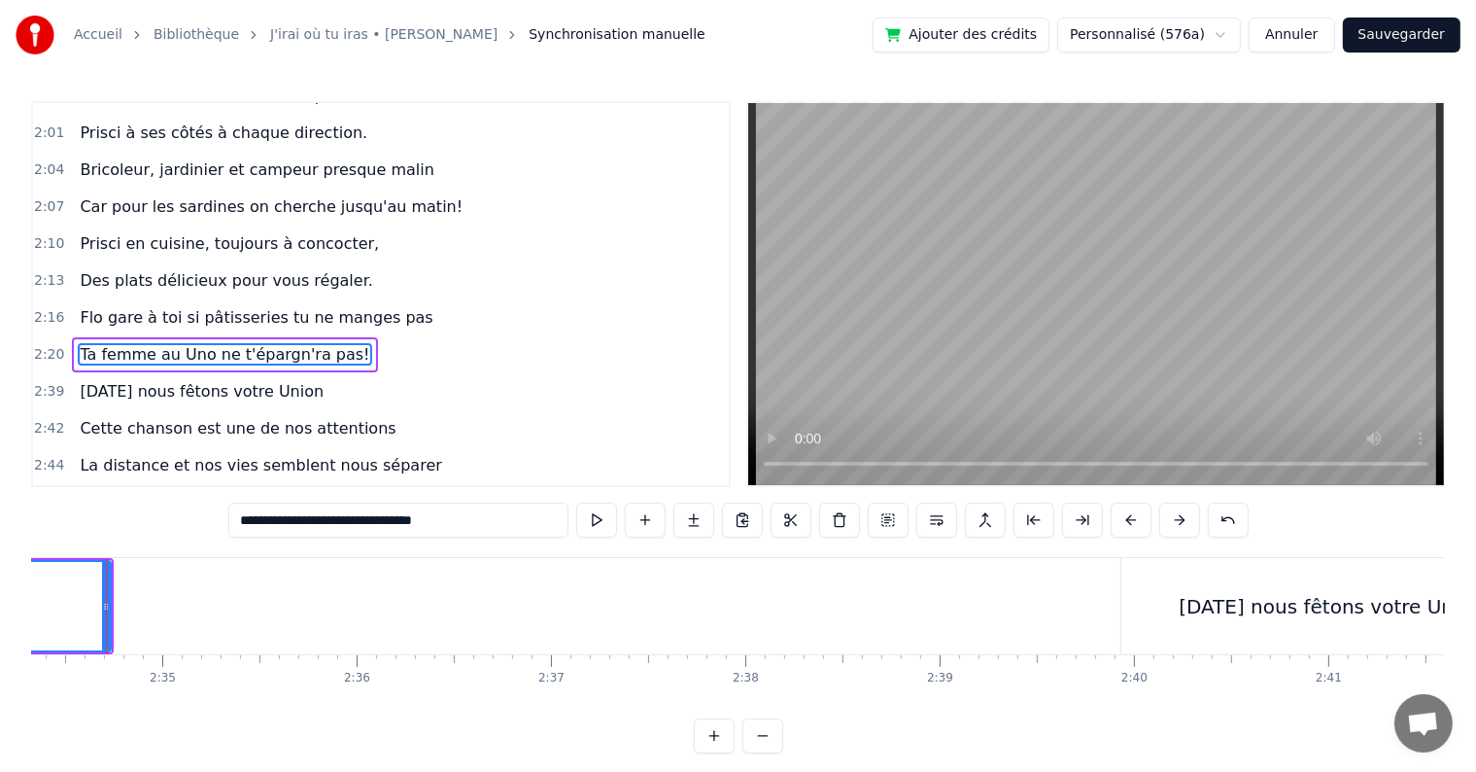
scroll to position [0, 29974]
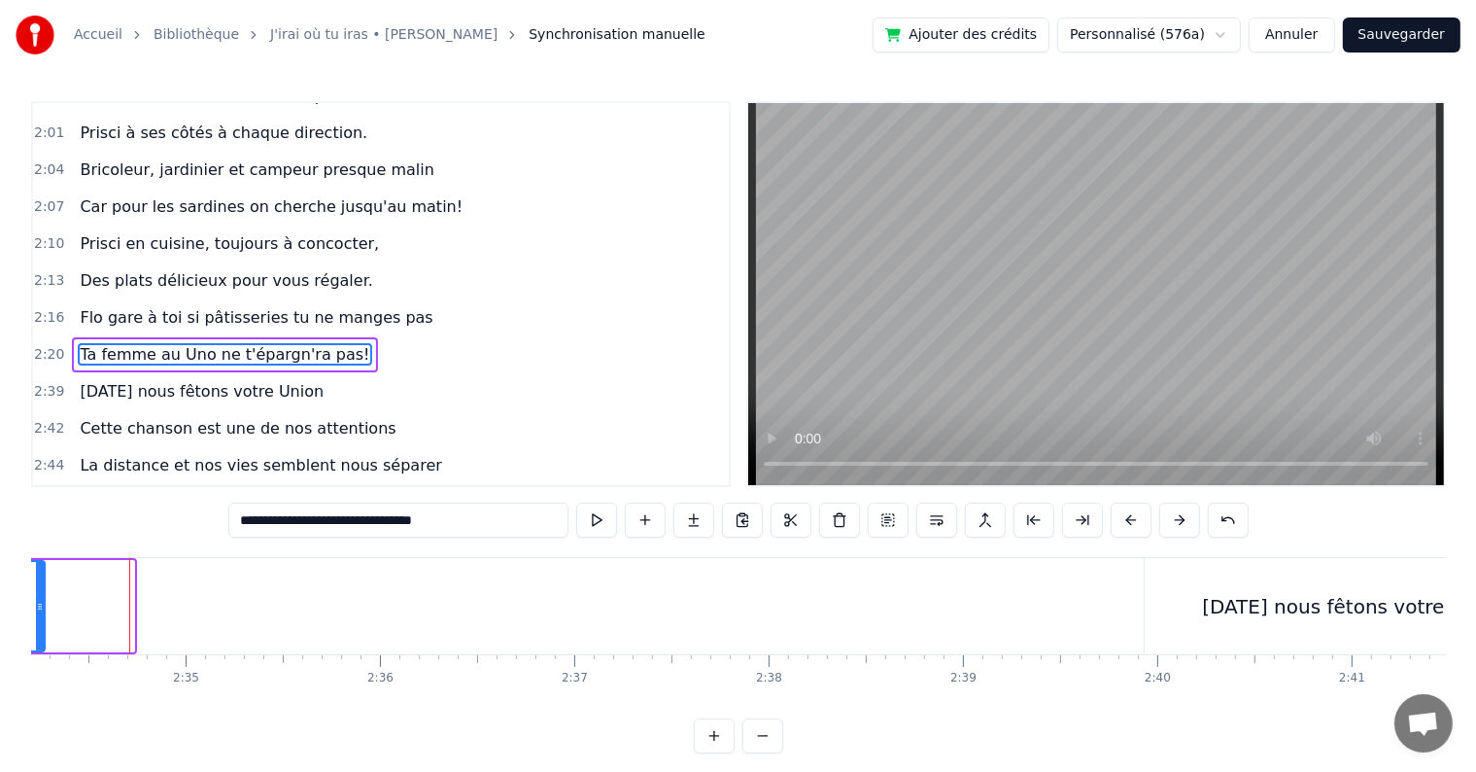
drag, startPoint x: 130, startPoint y: 604, endPoint x: 41, endPoint y: 592, distance: 90.2
click at [41, 592] on div at bounding box center [40, 606] width 8 height 88
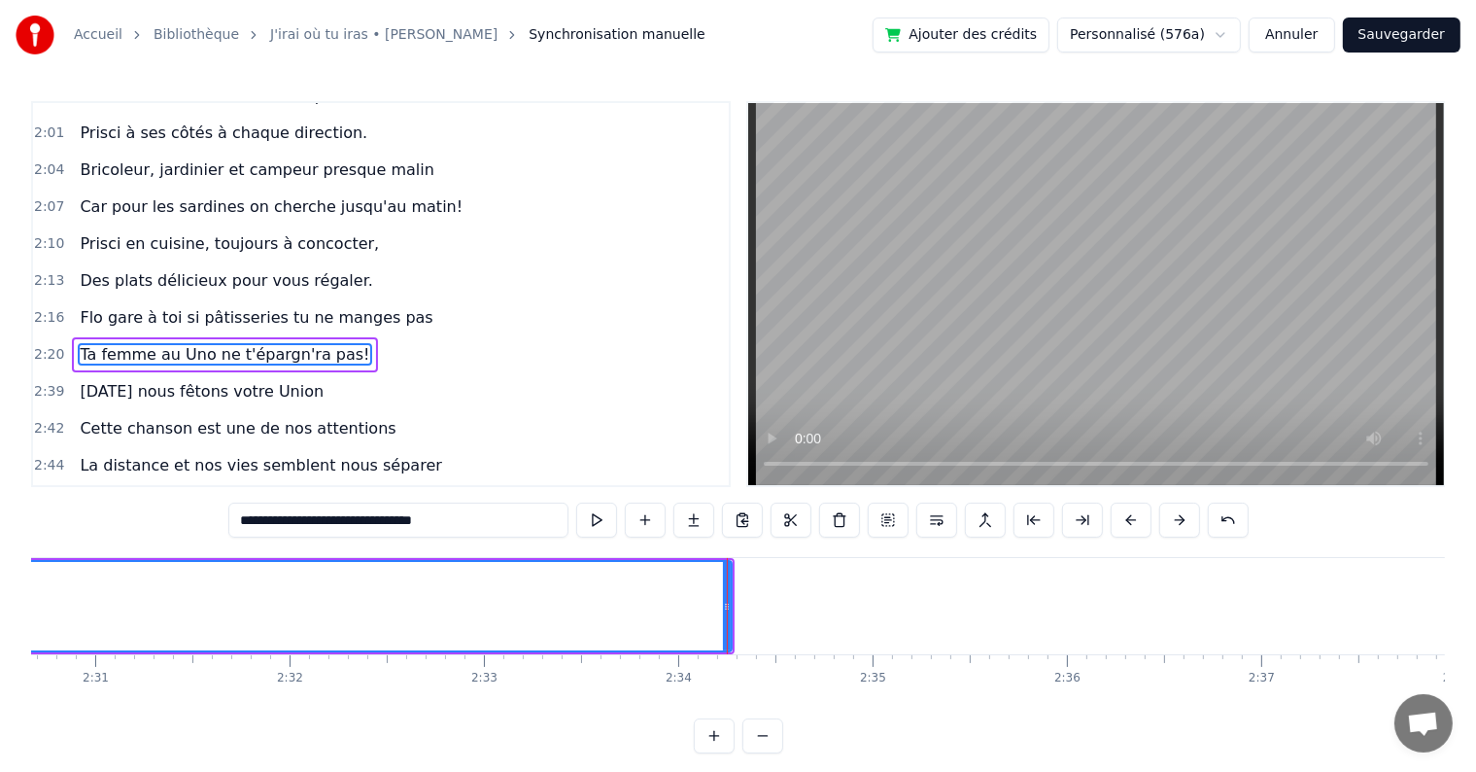
scroll to position [0, 28967]
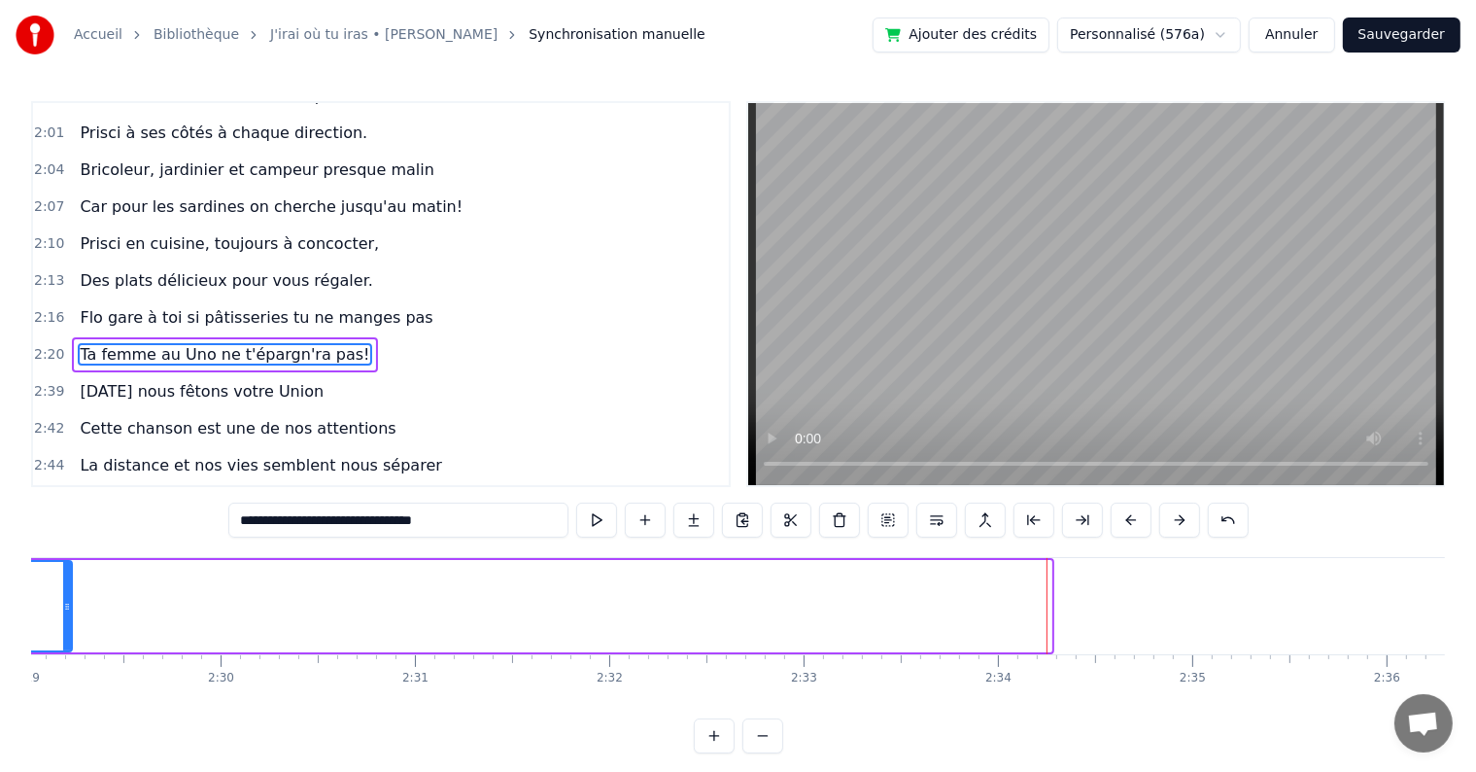
drag, startPoint x: 1049, startPoint y: 600, endPoint x: 69, endPoint y: 619, distance: 979.9
click at [69, 619] on div at bounding box center [67, 606] width 8 height 88
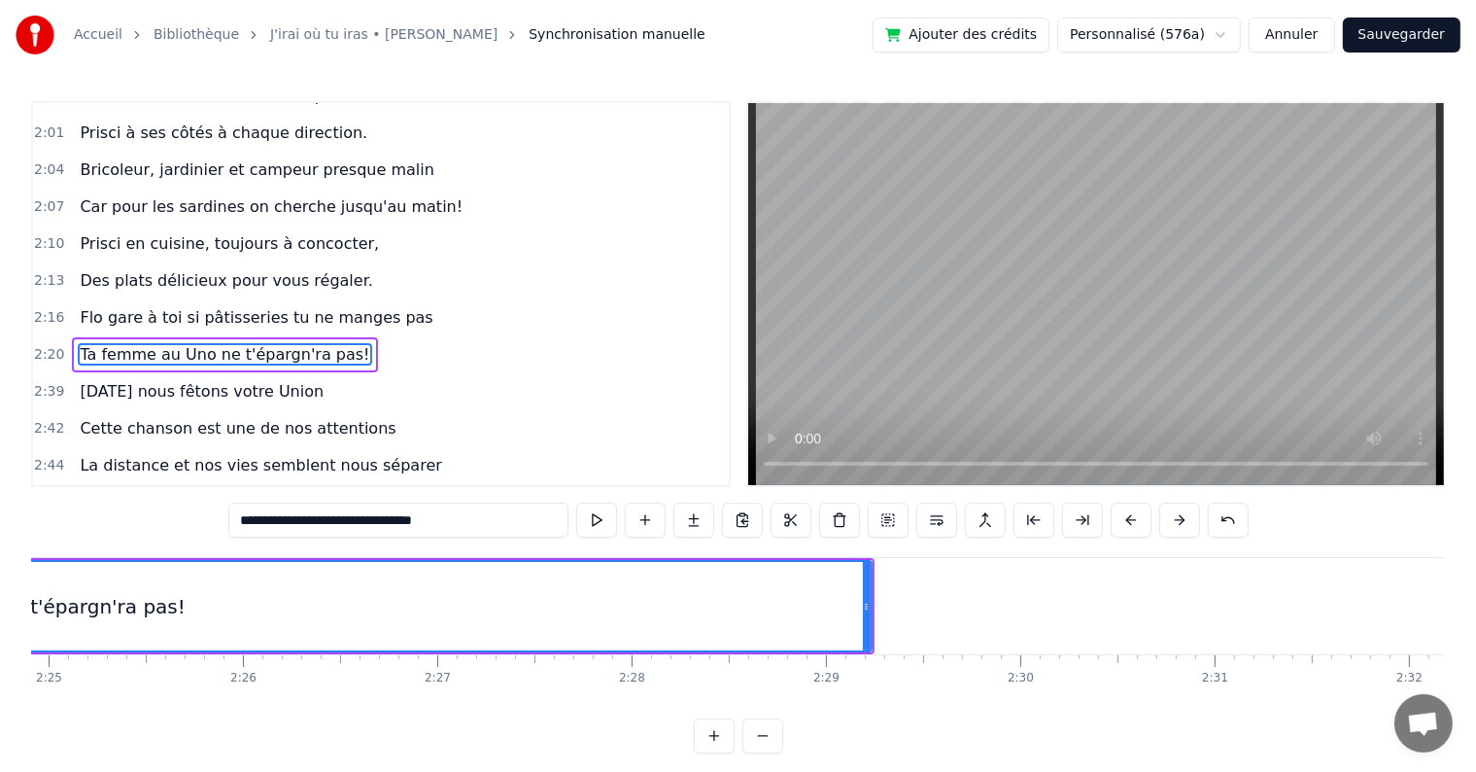
scroll to position [0, 28191]
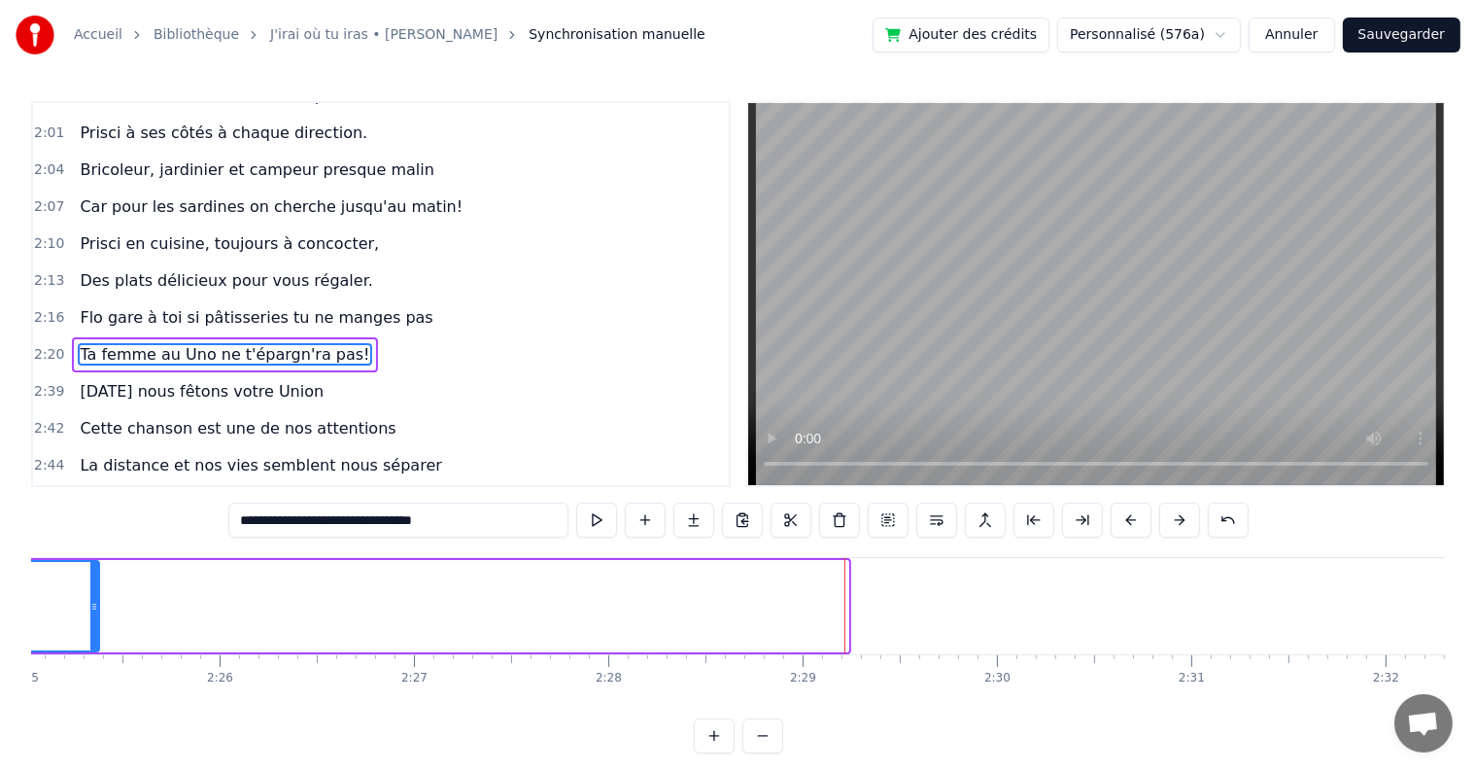
drag, startPoint x: 847, startPoint y: 600, endPoint x: 97, endPoint y: 585, distance: 749.5
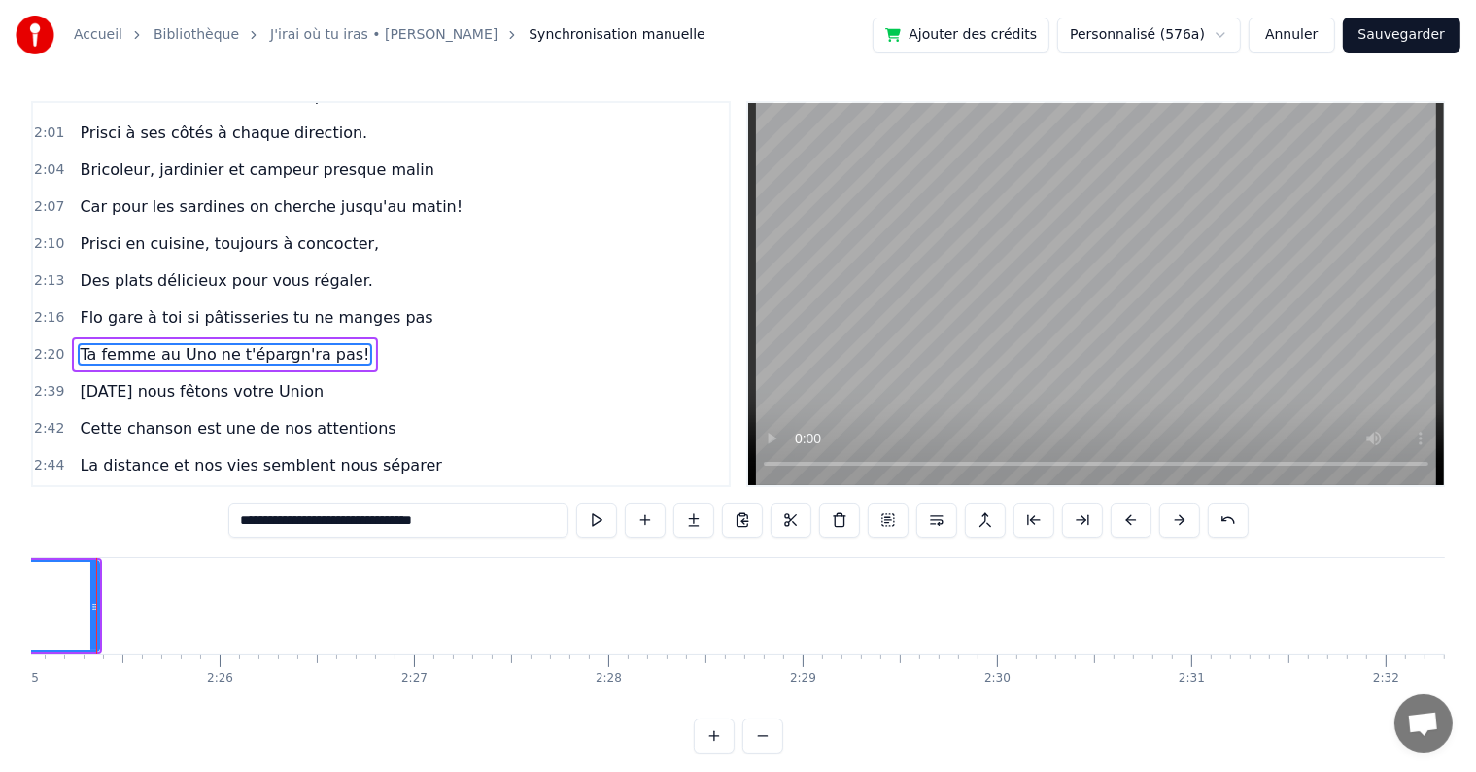
scroll to position [0, 28158]
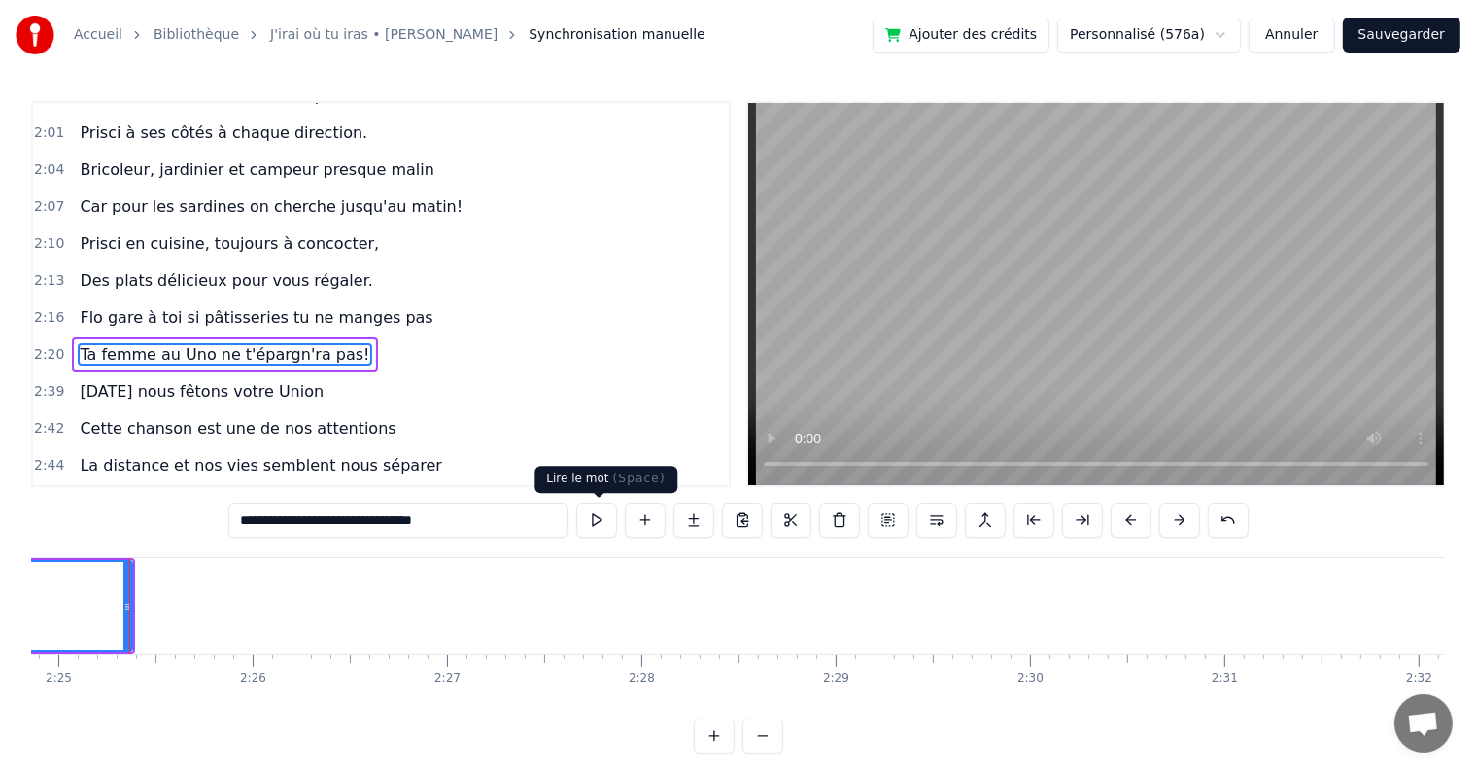
click at [614, 524] on button at bounding box center [596, 519] width 41 height 35
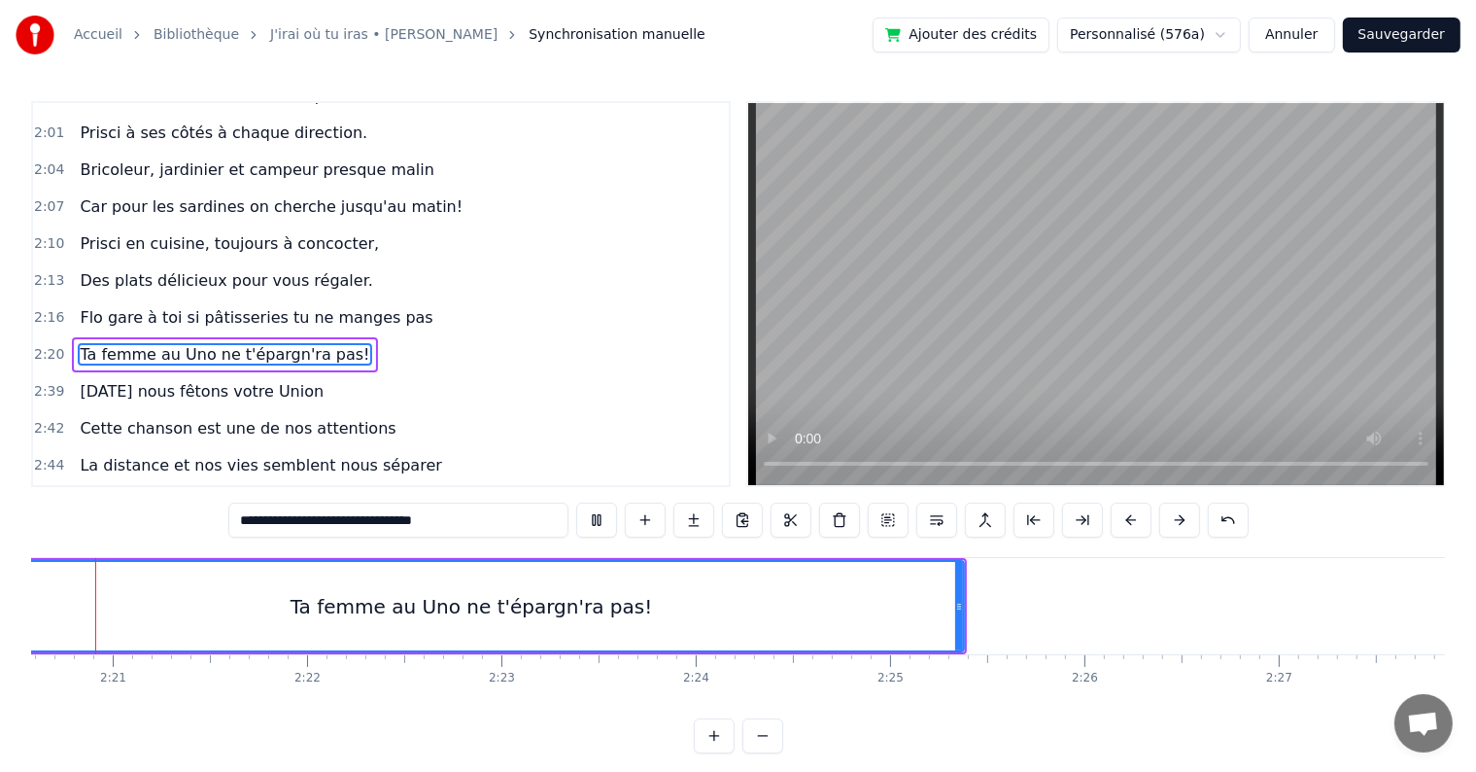
scroll to position [0, 27274]
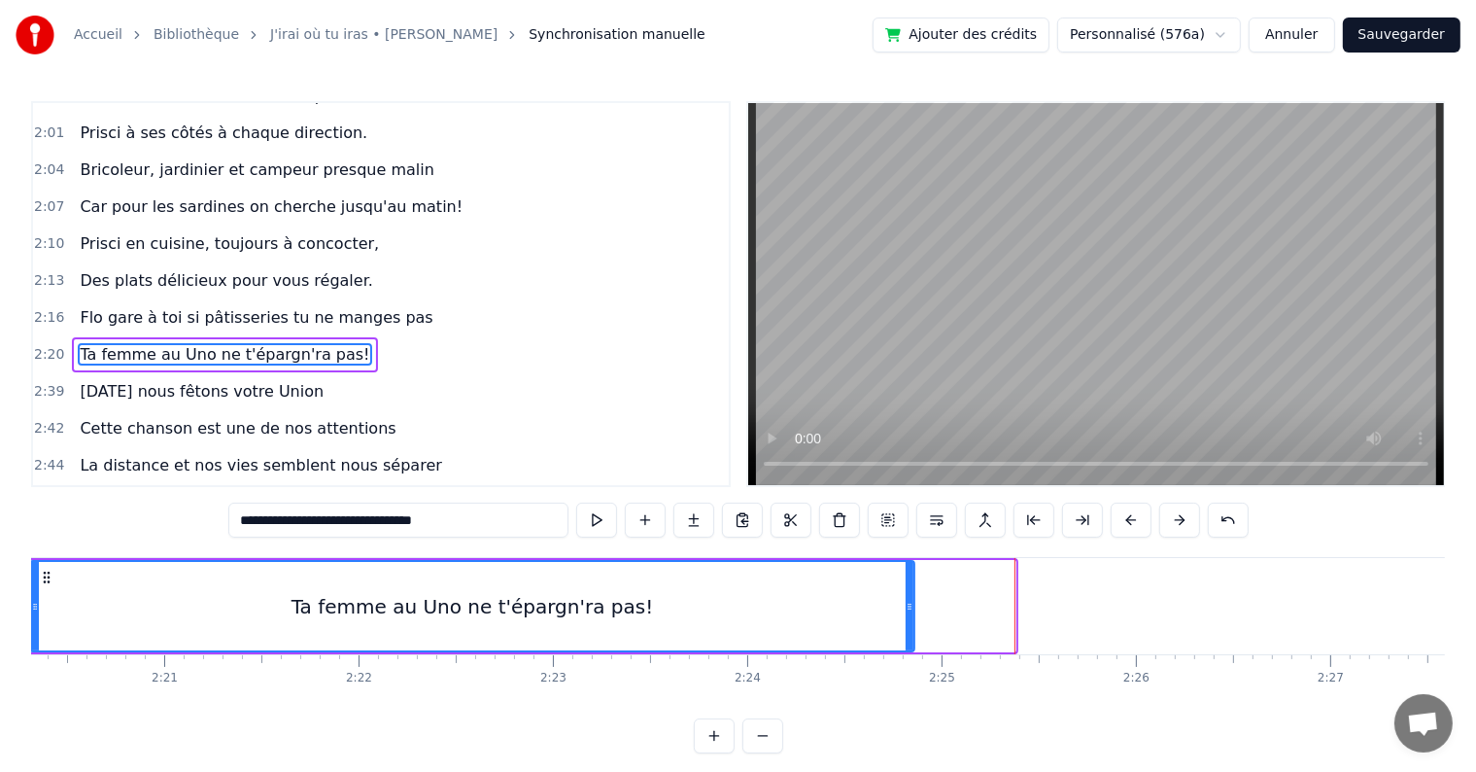
drag, startPoint x: 1011, startPoint y: 601, endPoint x: 910, endPoint y: 605, distance: 101.2
click at [910, 605] on icon at bounding box center [910, 607] width 8 height 16
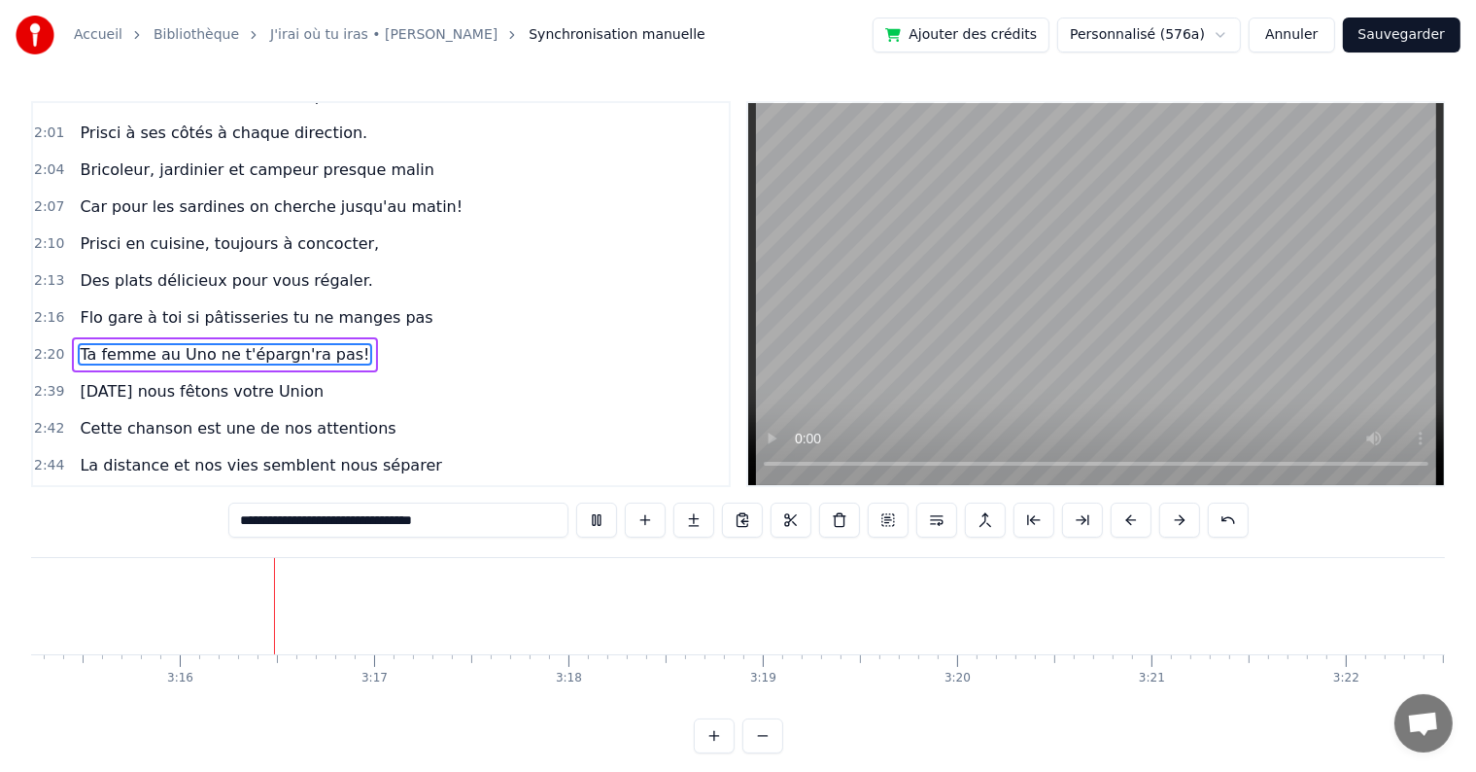
scroll to position [0, 37964]
click at [1427, 28] on button "Sauvegarder" at bounding box center [1402, 34] width 118 height 35
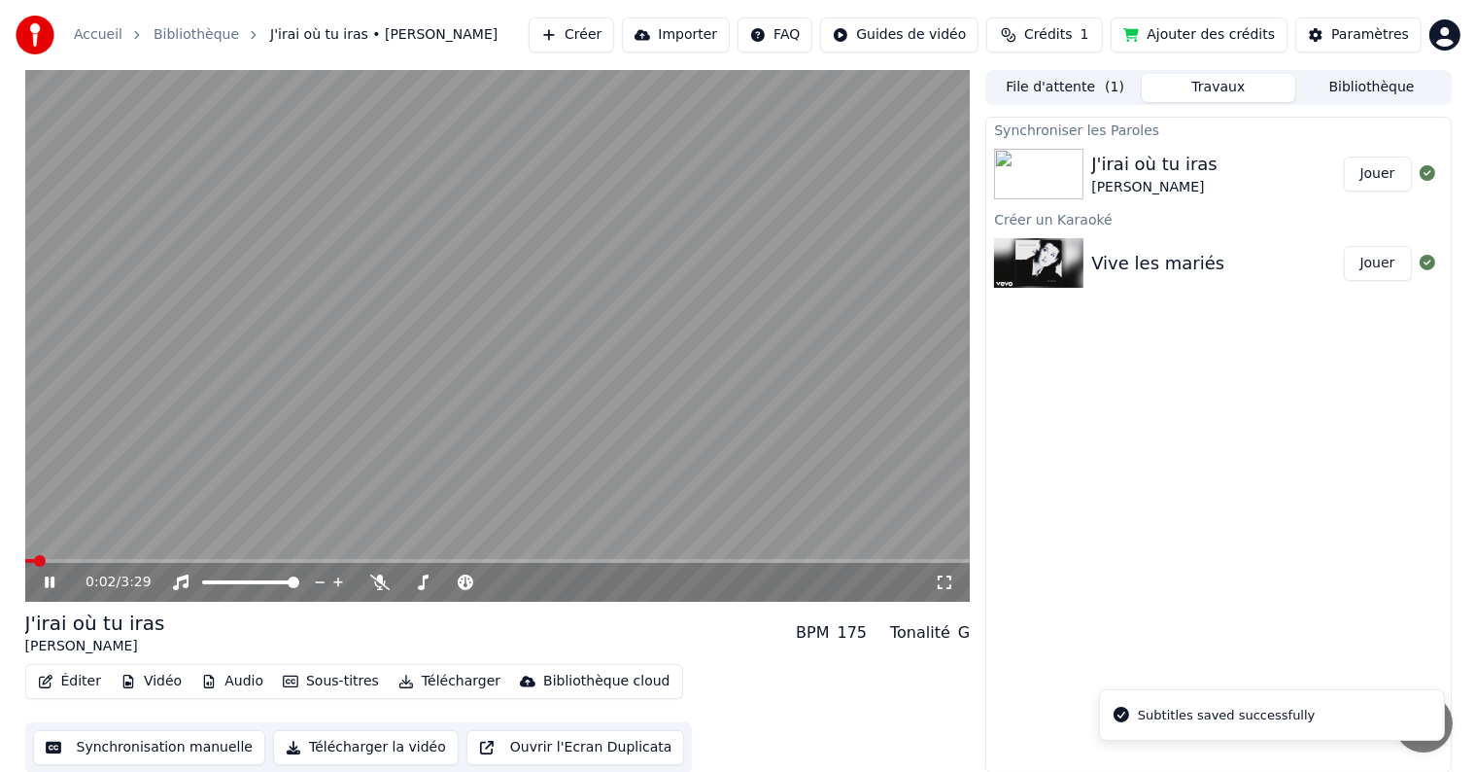
click at [1050, 261] on img at bounding box center [1038, 263] width 89 height 51
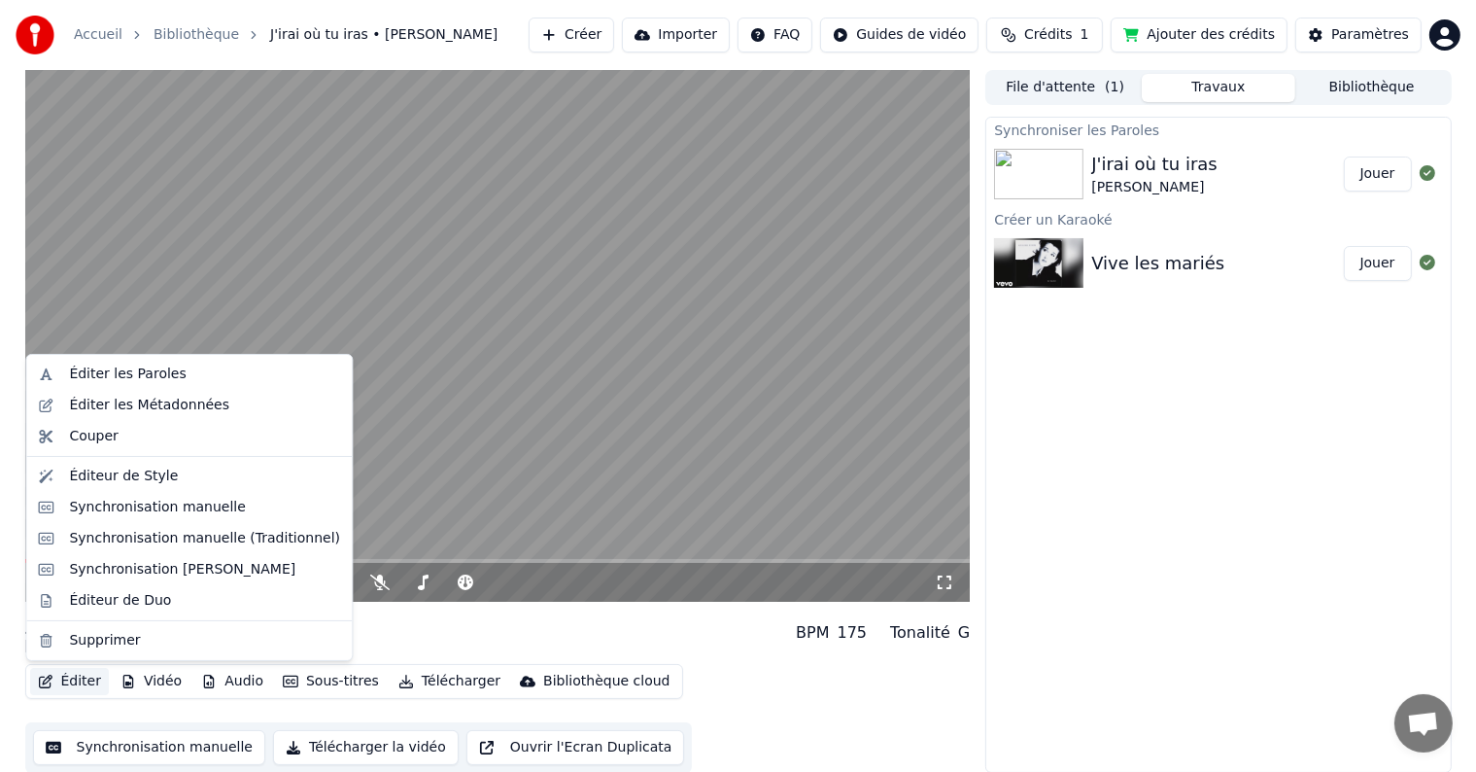
click at [70, 677] on button "Éditer" at bounding box center [69, 681] width 79 height 27
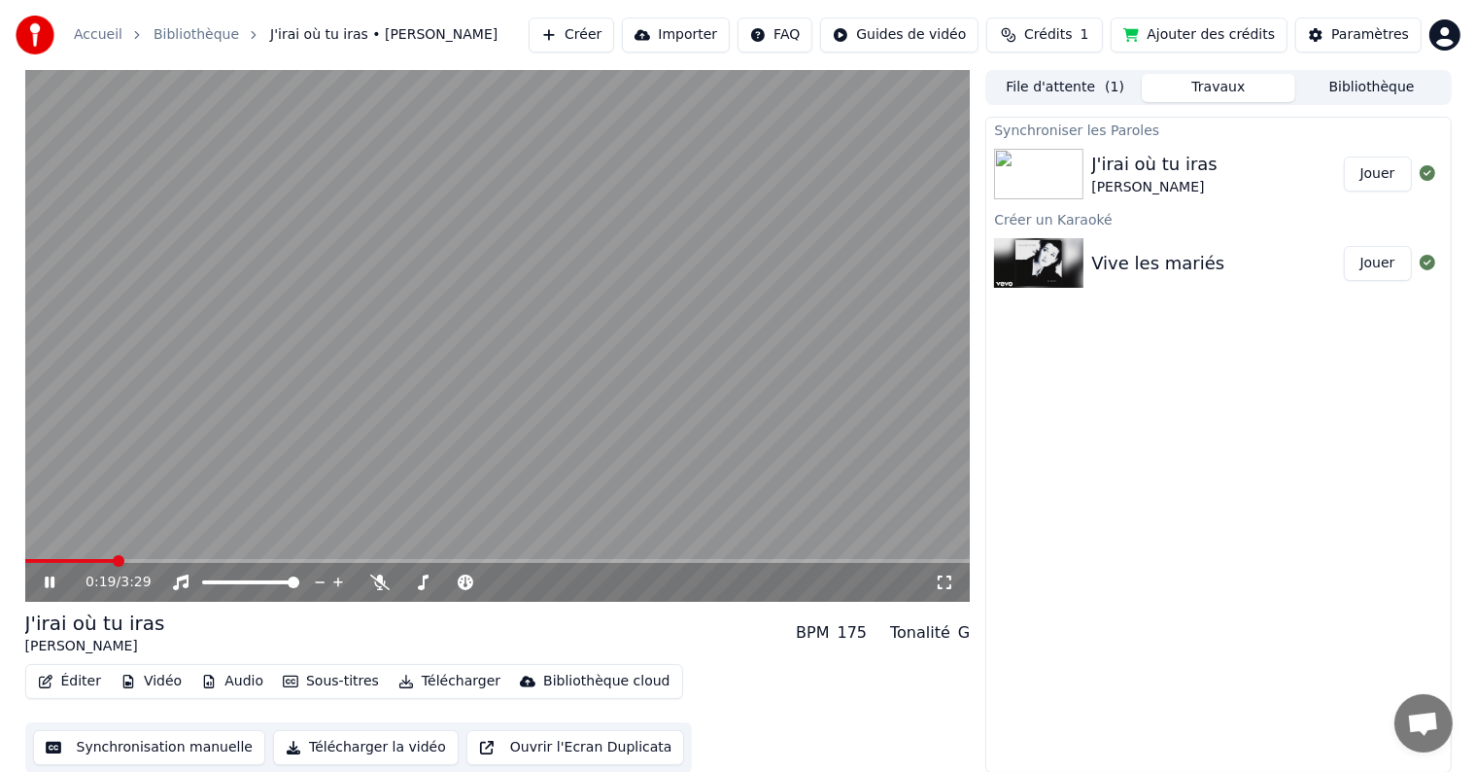
click at [1150, 619] on div "Synchroniser les Paroles J'irai où tu iras [PERSON_NAME] un Karaoké Vive les ma…" at bounding box center [1218, 445] width 466 height 656
click at [1072, 253] on img at bounding box center [1038, 263] width 89 height 51
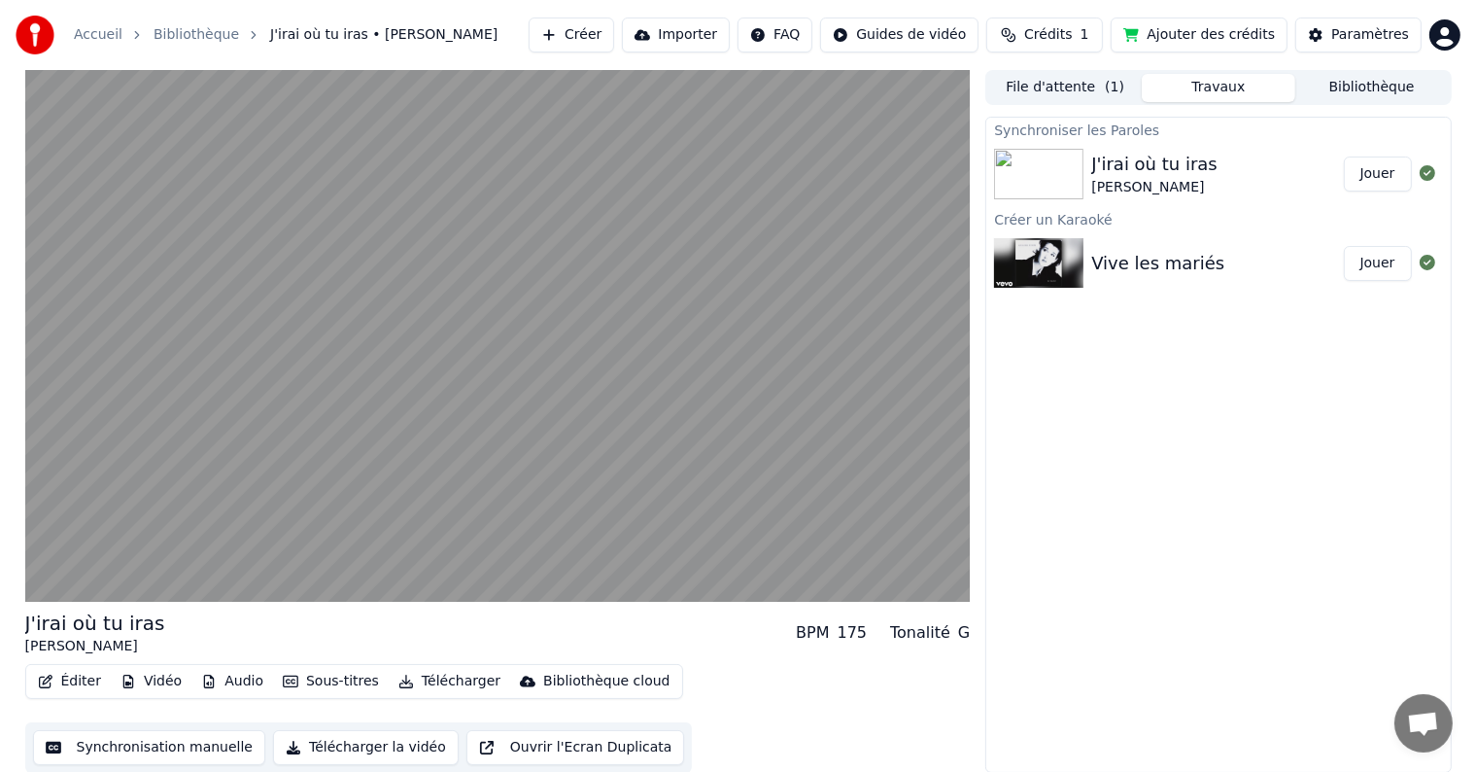
click at [1078, 245] on img at bounding box center [1038, 263] width 89 height 51
click at [1164, 185] on div "[PERSON_NAME]" at bounding box center [1154, 187] width 126 height 19
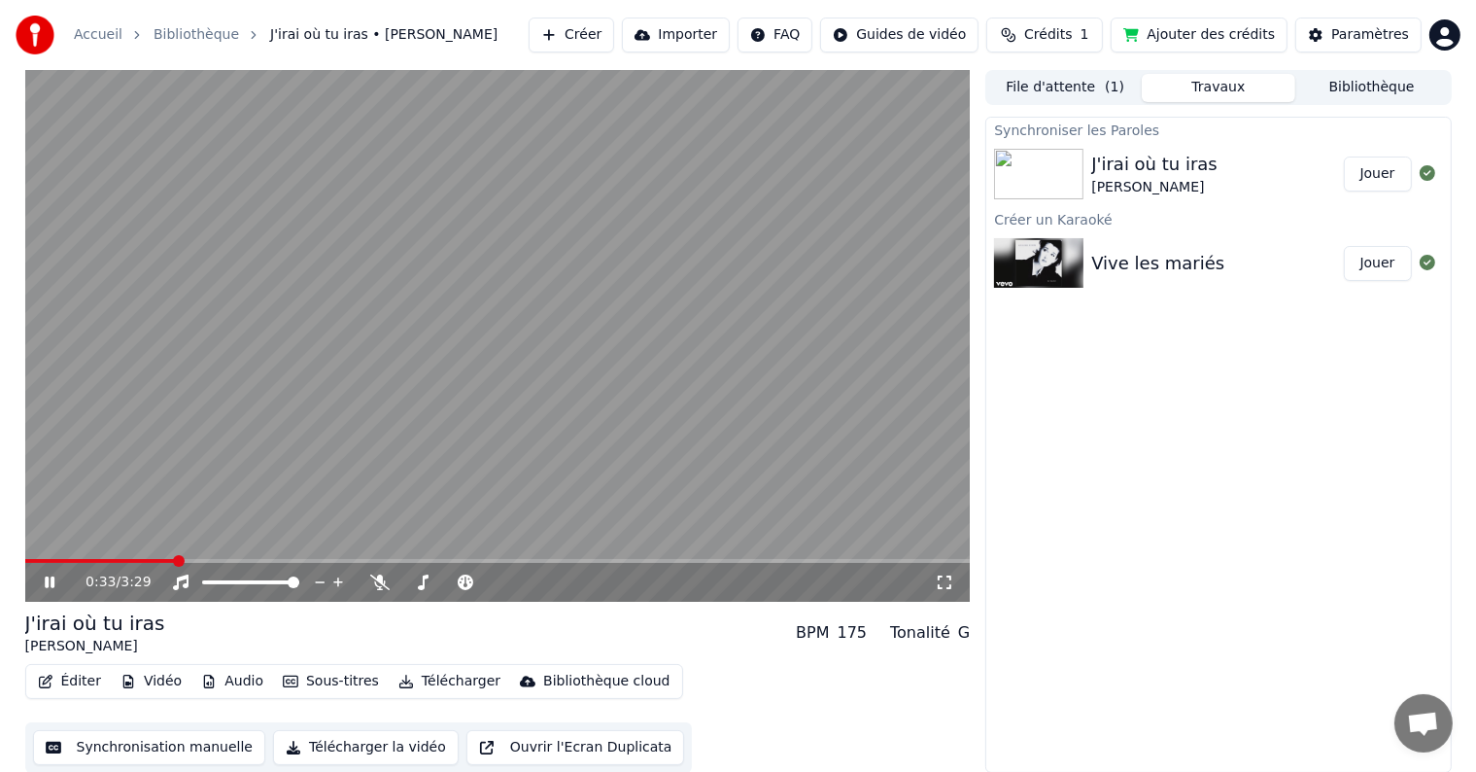
click at [54, 684] on button "Éditer" at bounding box center [69, 681] width 79 height 27
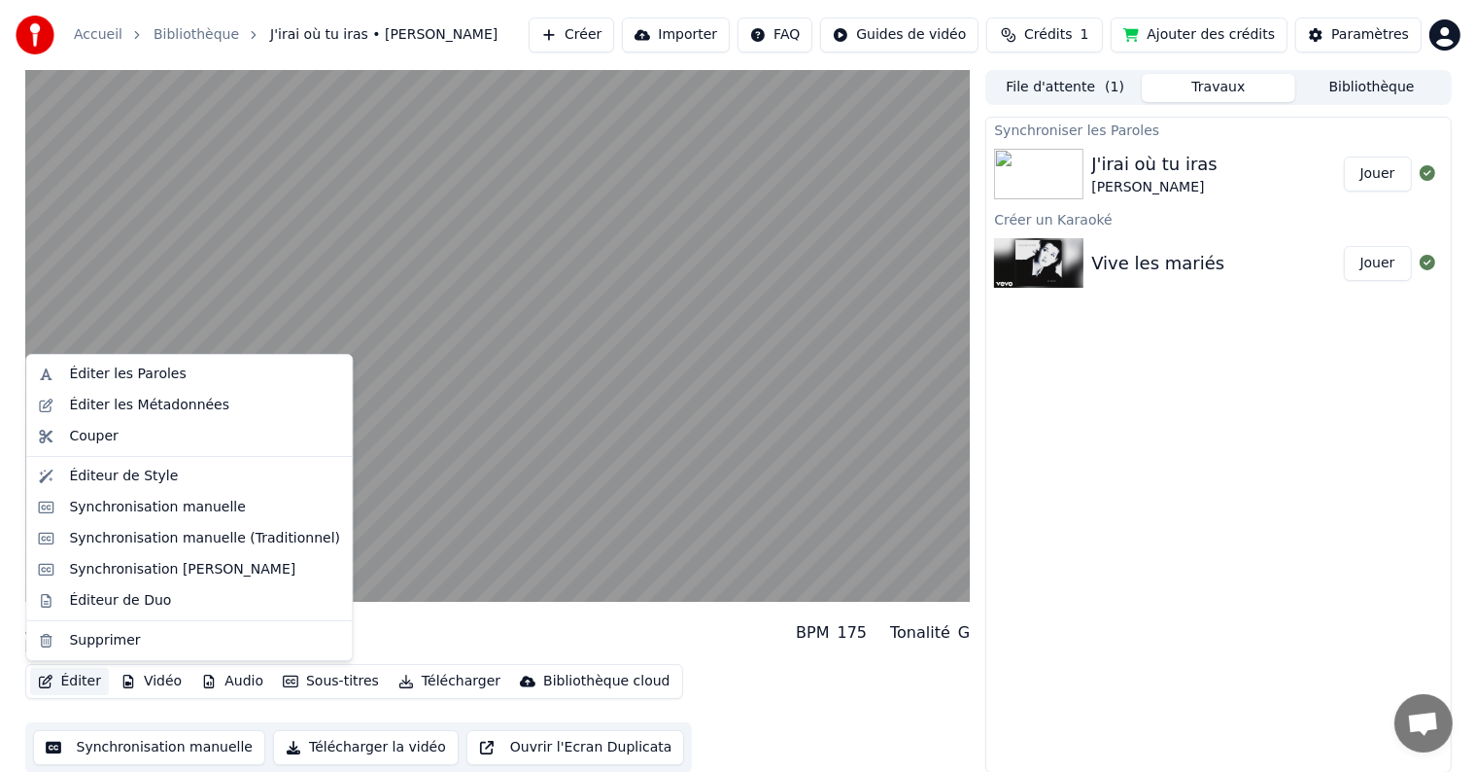
click at [52, 700] on div "Éditer Vidéo Audio Sous-titres Télécharger Bibliothèque cloud Synchronisation m…" at bounding box center [498, 718] width 946 height 109
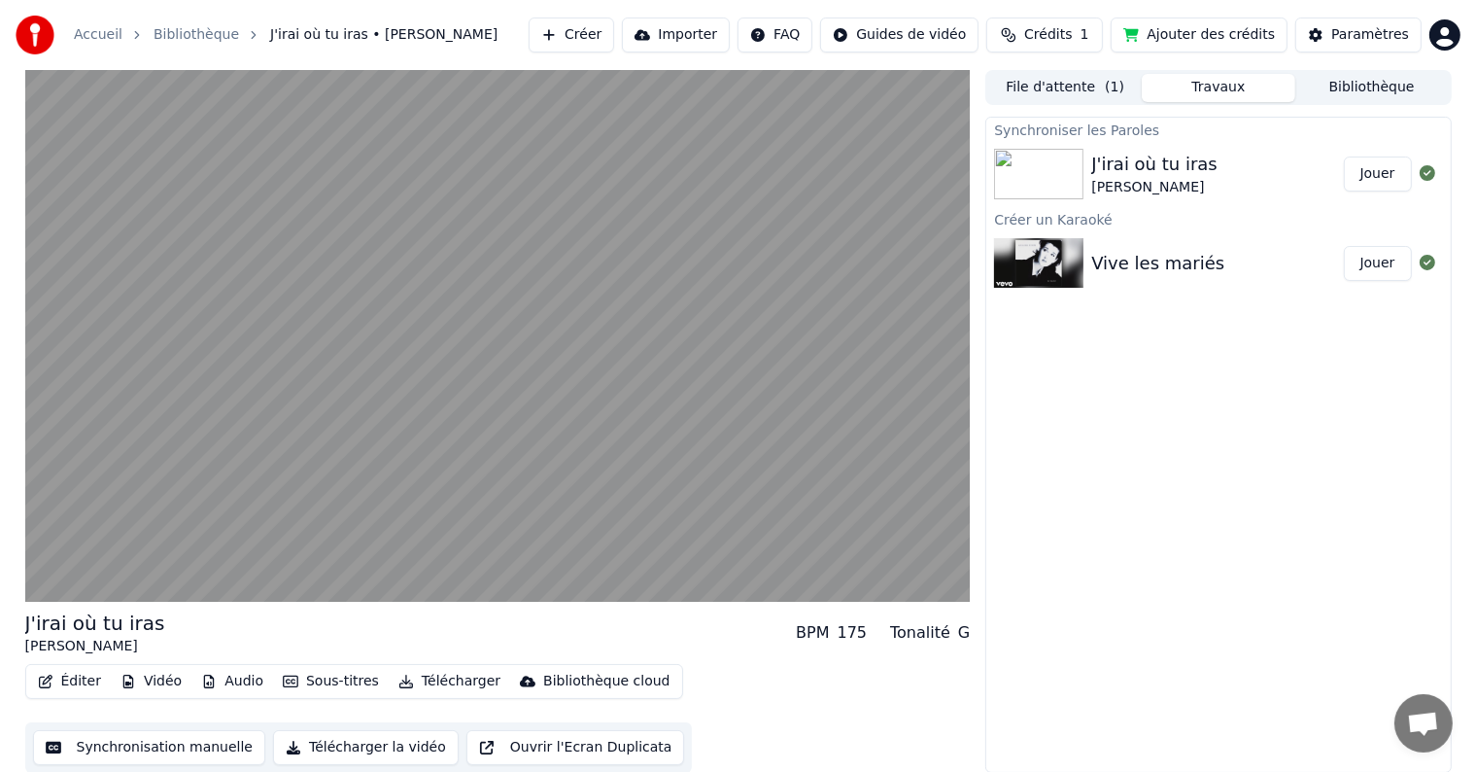
click at [52, 690] on button "Éditer" at bounding box center [69, 681] width 79 height 27
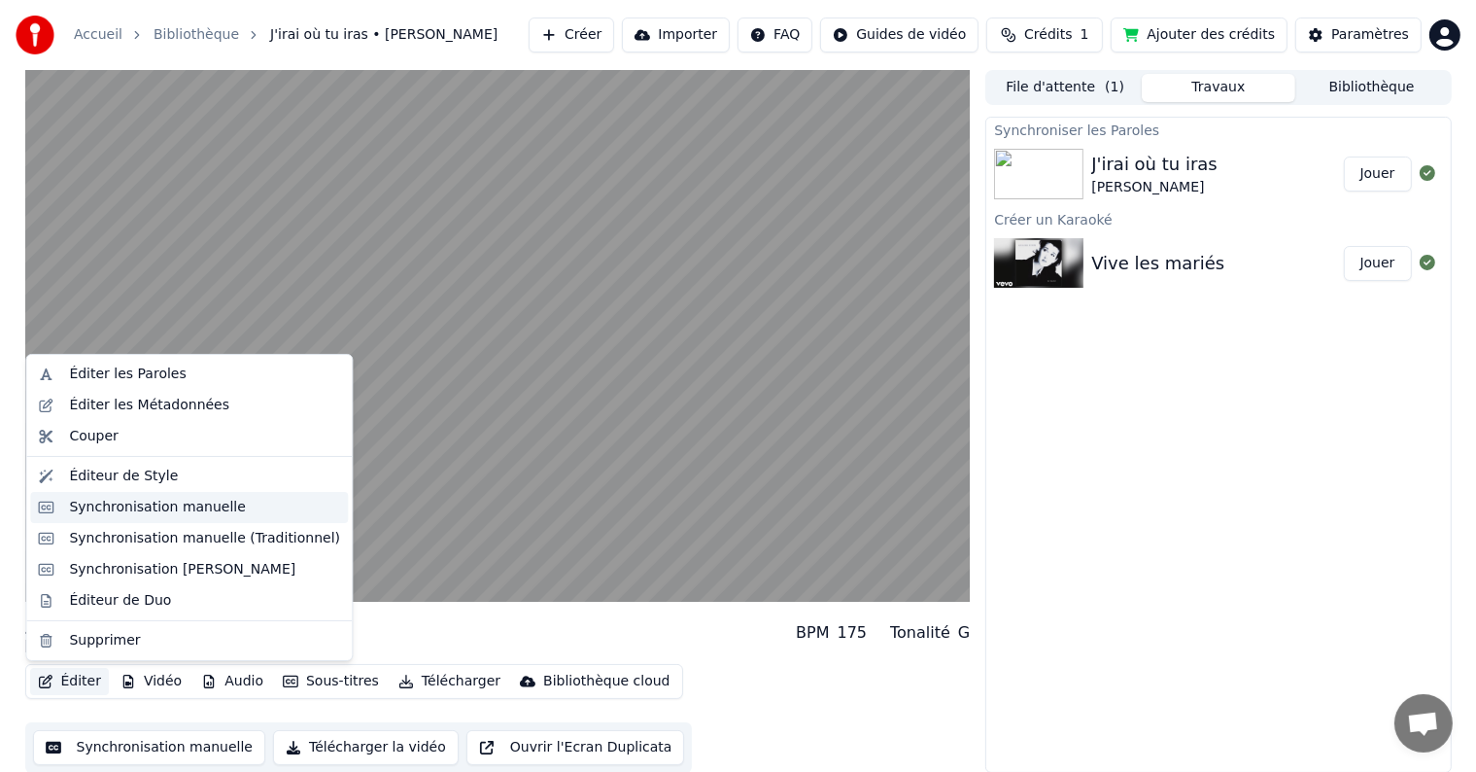
click at [113, 505] on div "Synchronisation manuelle" at bounding box center [157, 507] width 177 height 19
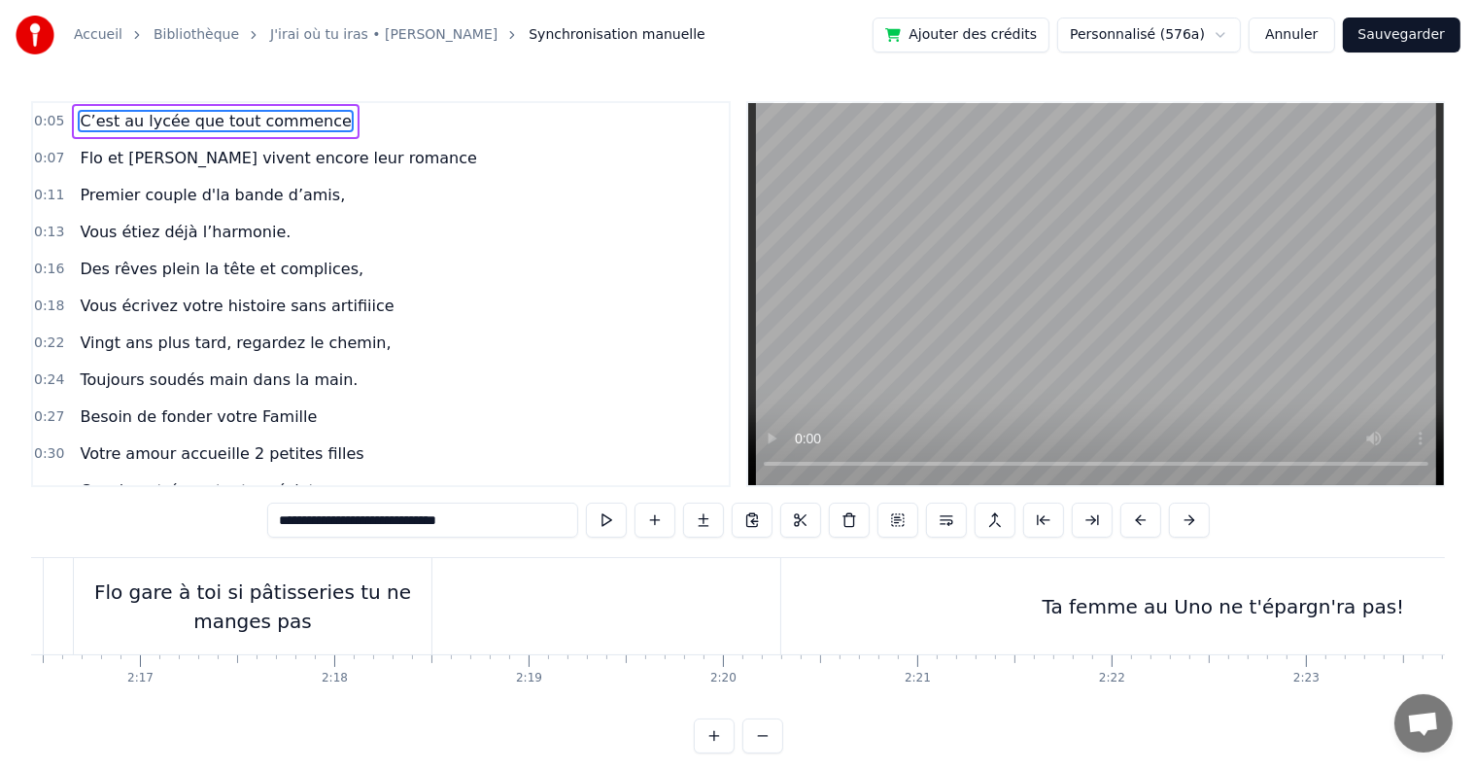
scroll to position [0, 26567]
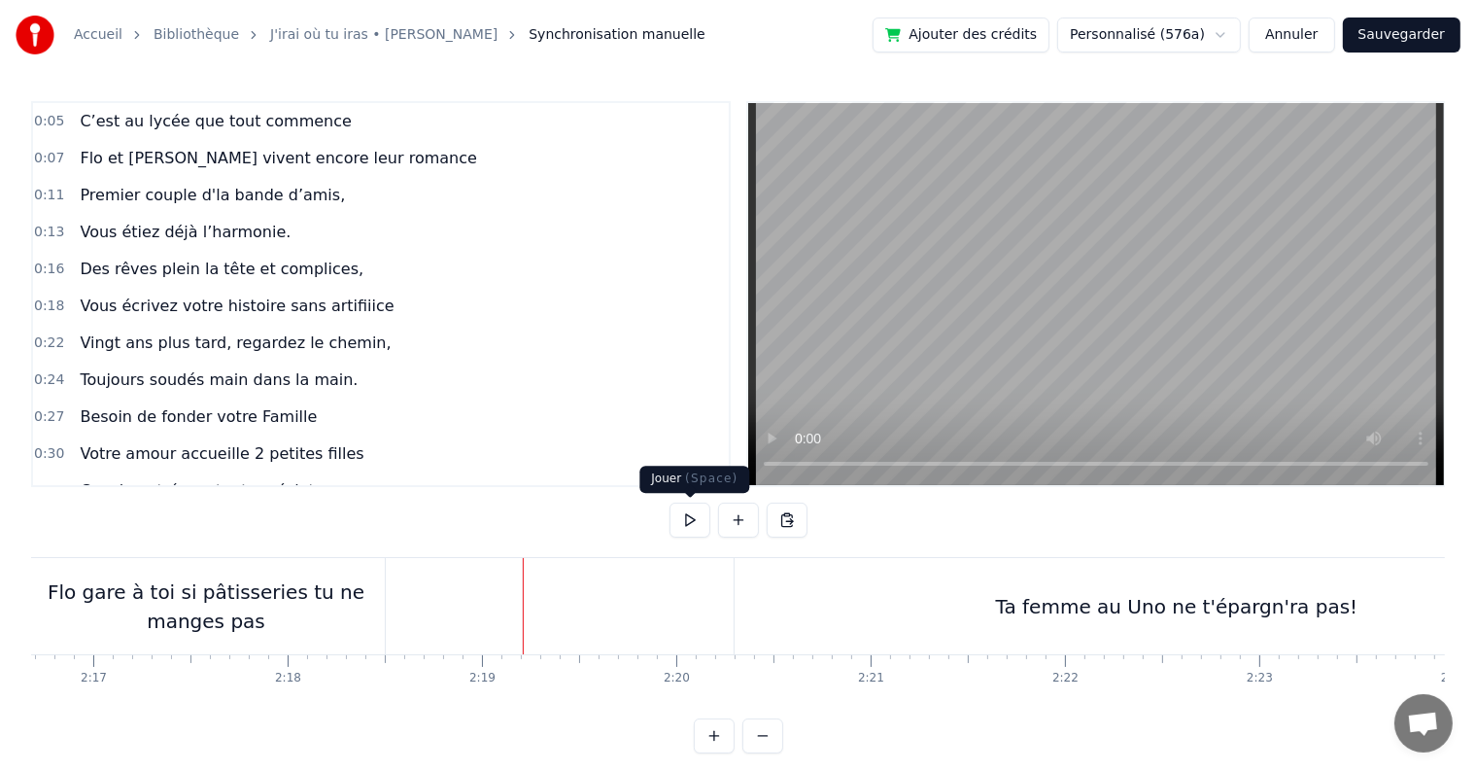
click at [682, 518] on button at bounding box center [690, 519] width 41 height 35
click at [1044, 610] on div "Ta femme au Uno ne t'épargn'ra pas!" at bounding box center [1177, 606] width 363 height 29
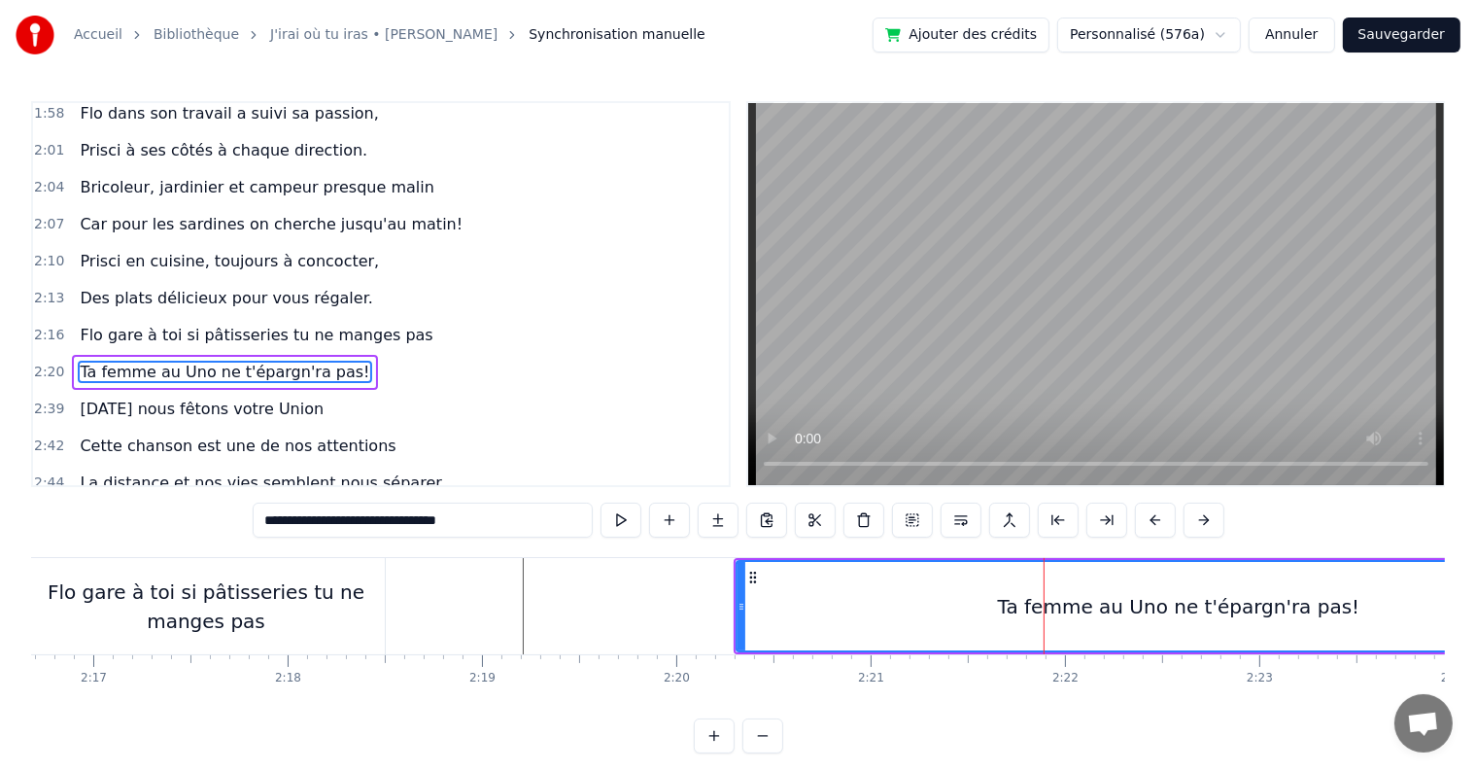
scroll to position [1650, 0]
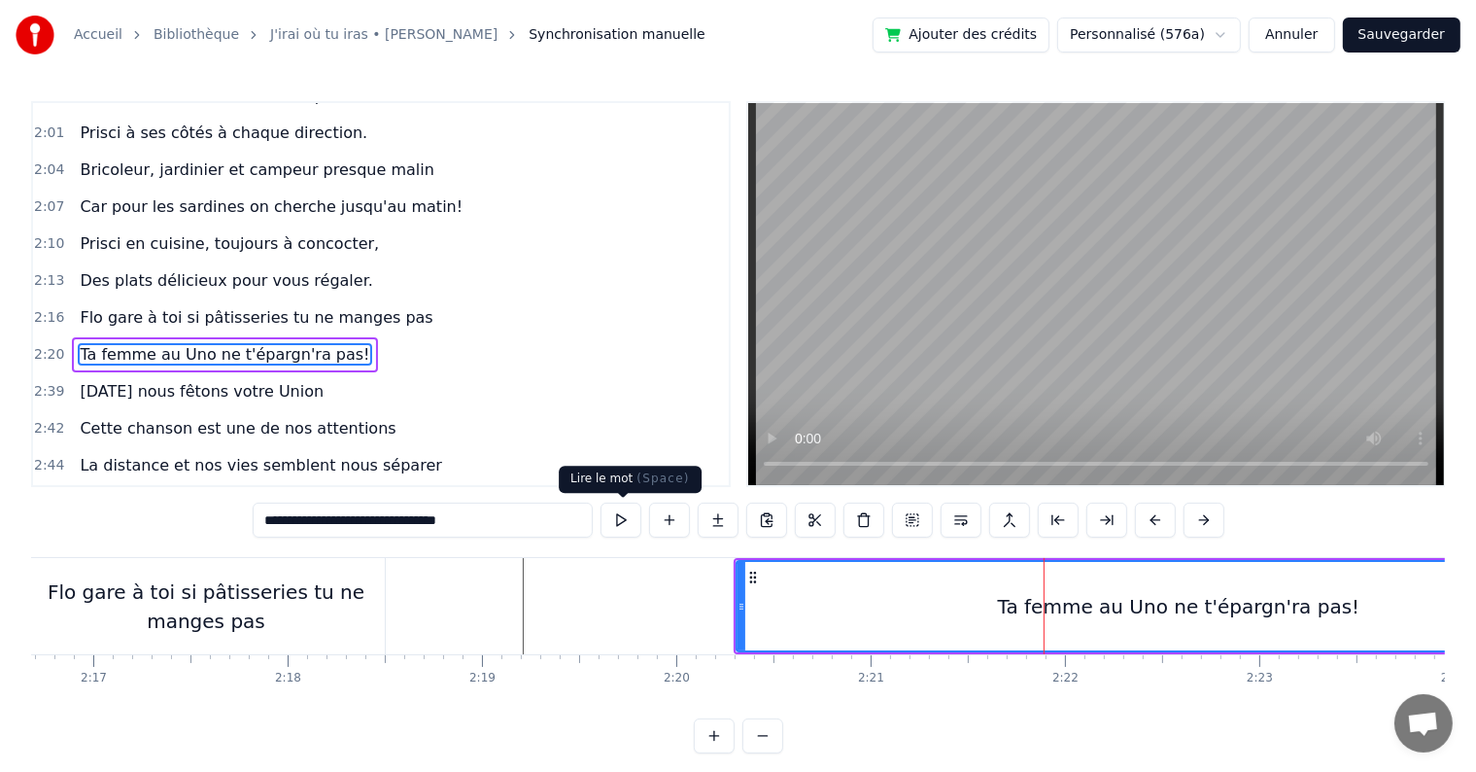
click at [625, 515] on button at bounding box center [621, 519] width 41 height 35
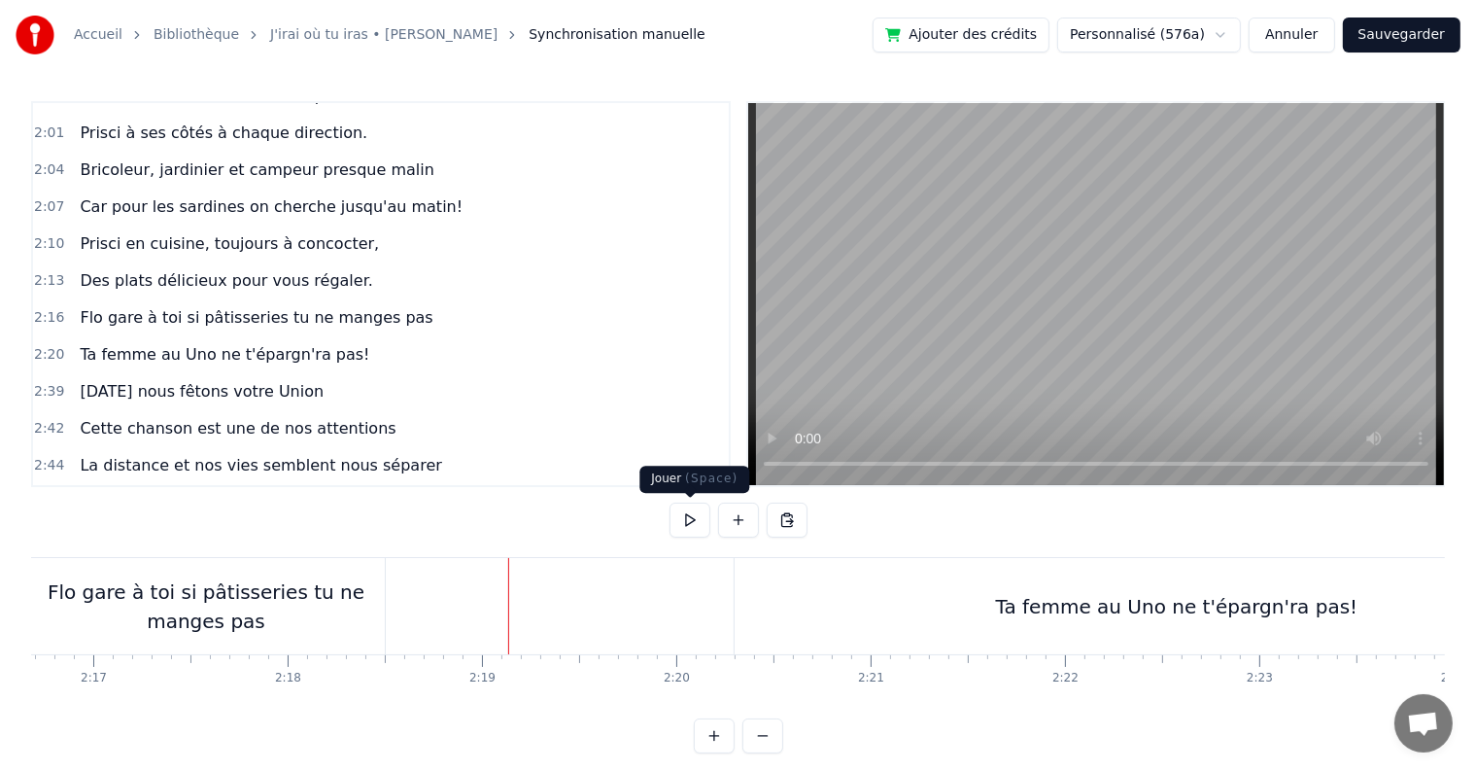
click at [685, 521] on button at bounding box center [690, 519] width 41 height 35
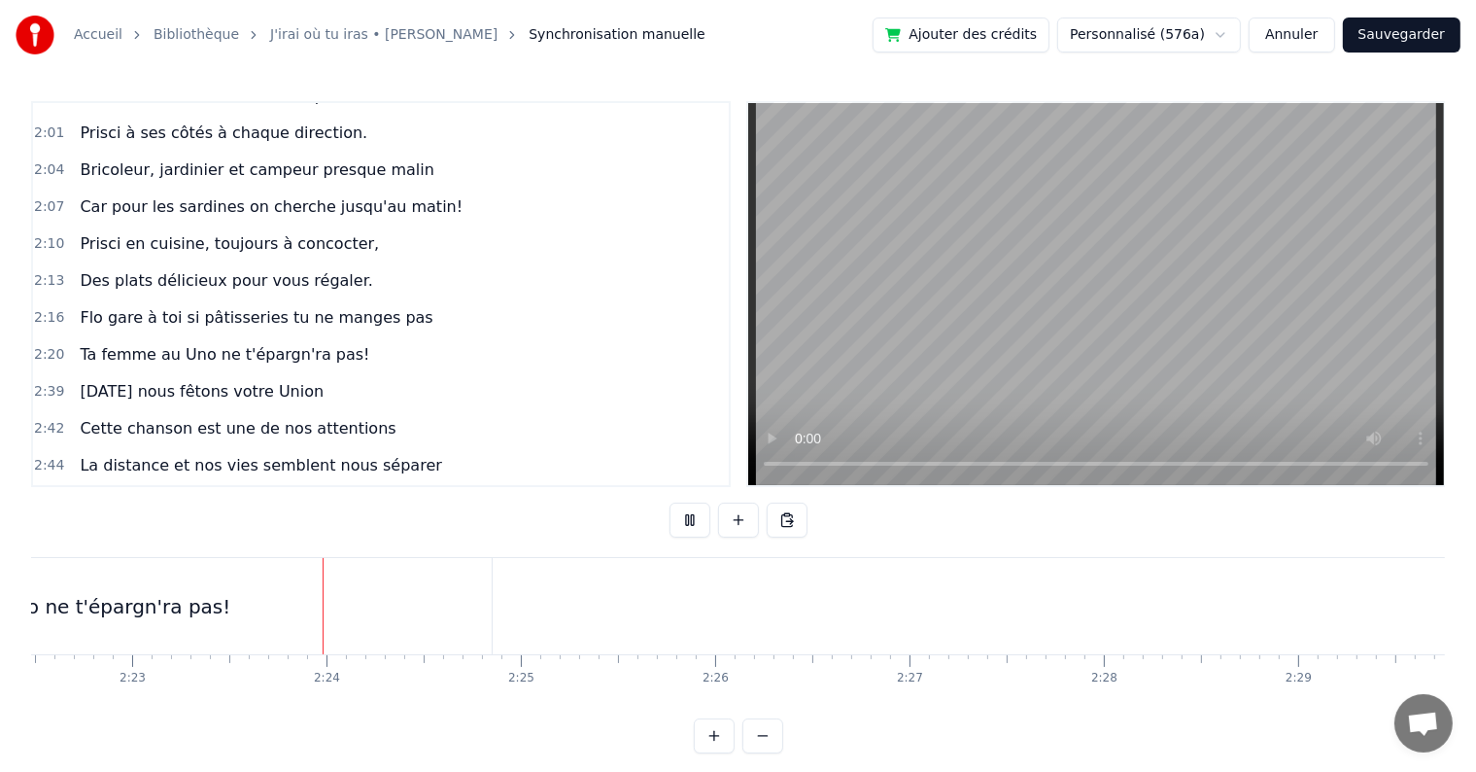
click at [685, 521] on button at bounding box center [690, 519] width 41 height 35
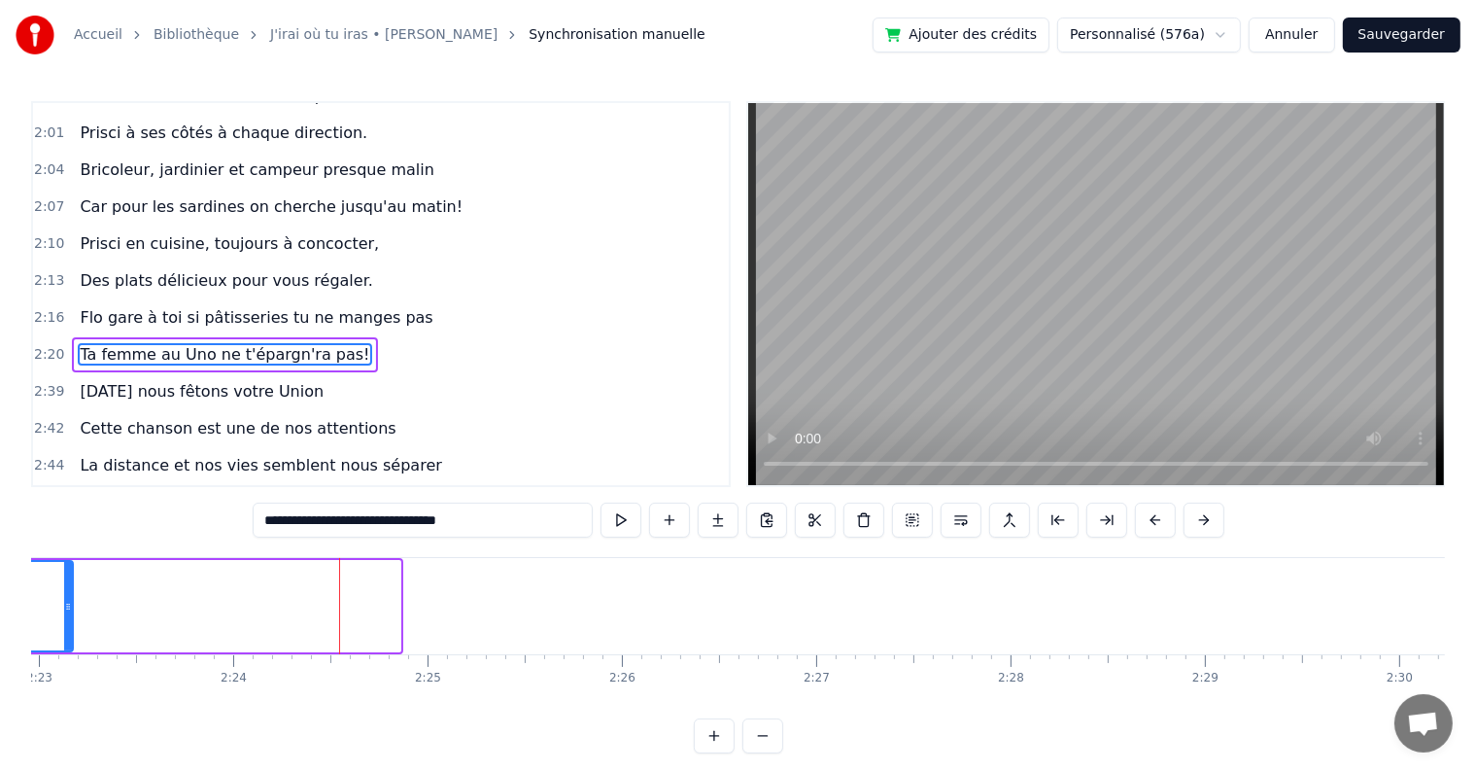
drag, startPoint x: 397, startPoint y: 608, endPoint x: 69, endPoint y: 582, distance: 328.6
click at [69, 582] on div at bounding box center [68, 606] width 8 height 88
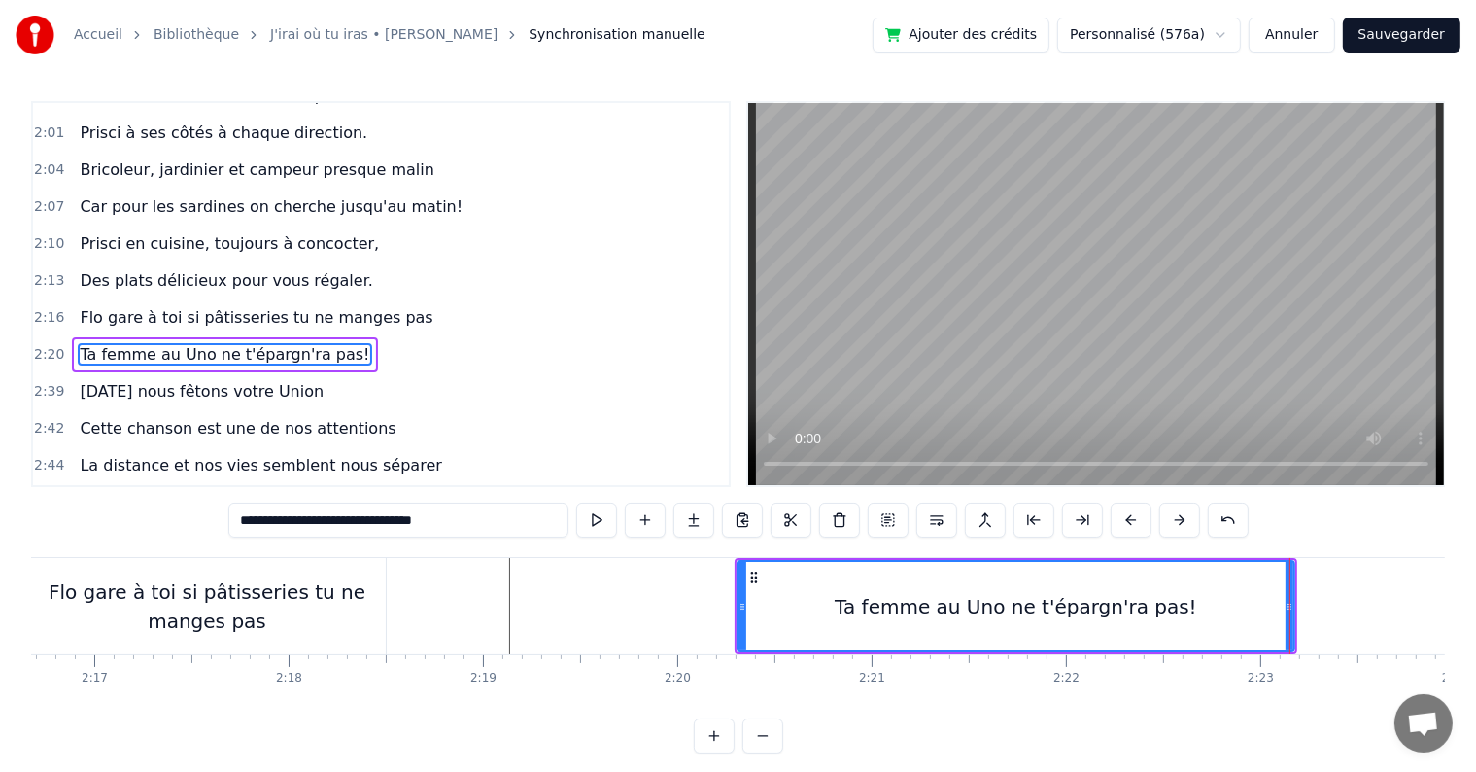
scroll to position [0, 26613]
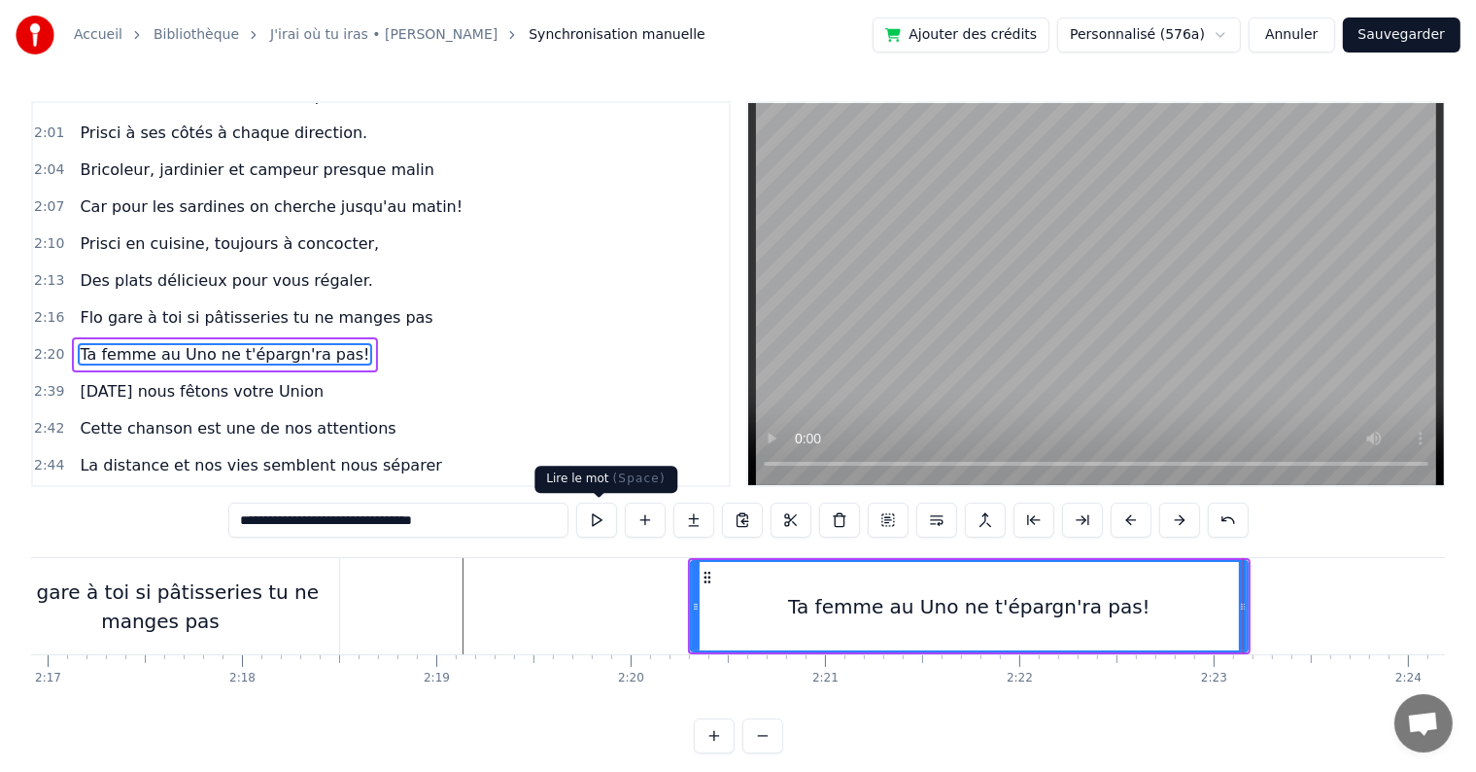
click at [610, 522] on button at bounding box center [596, 519] width 41 height 35
click at [369, 518] on input "**********" at bounding box center [398, 519] width 340 height 35
type input "**********"
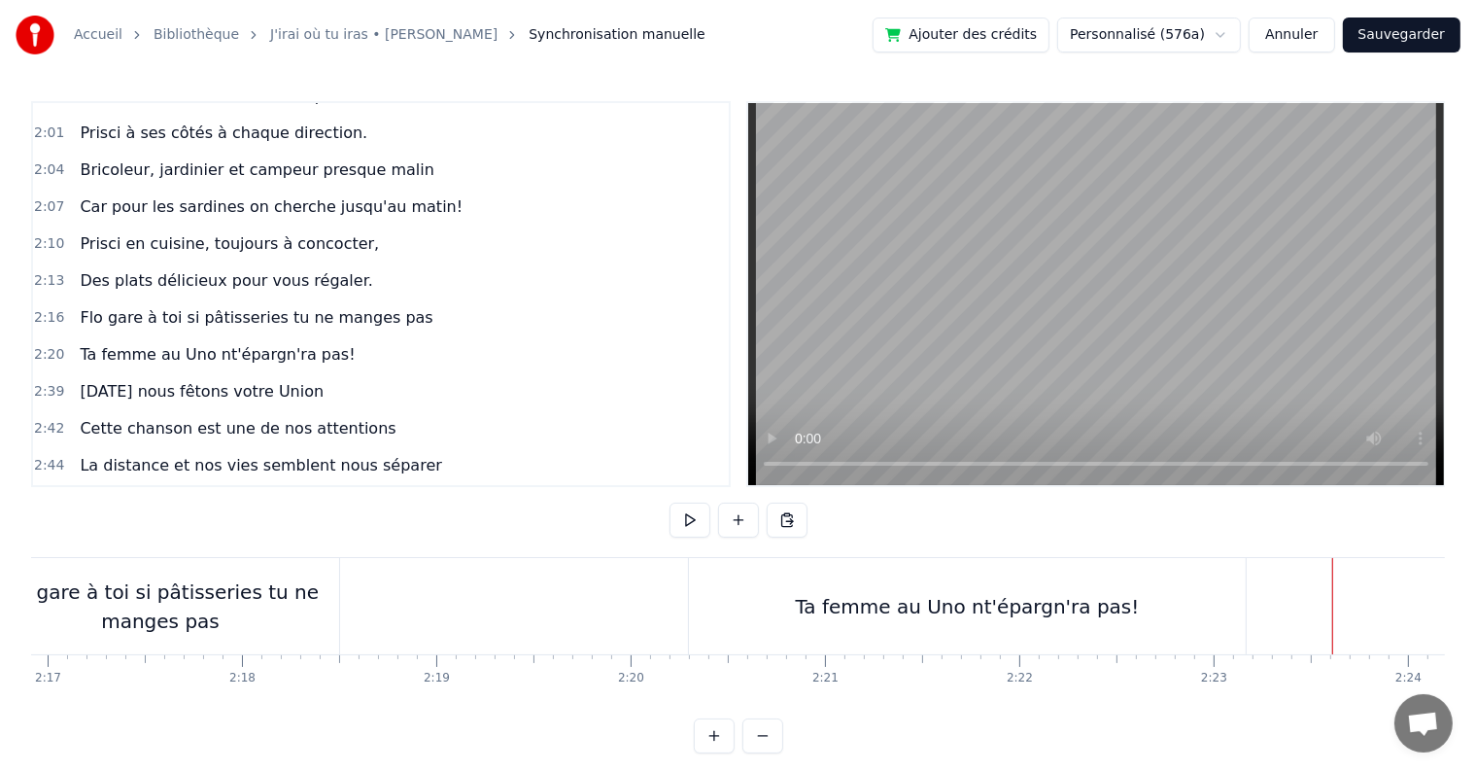
click at [996, 607] on div "Ta femme au Uno nt'épargn'ra pas!" at bounding box center [968, 606] width 344 height 29
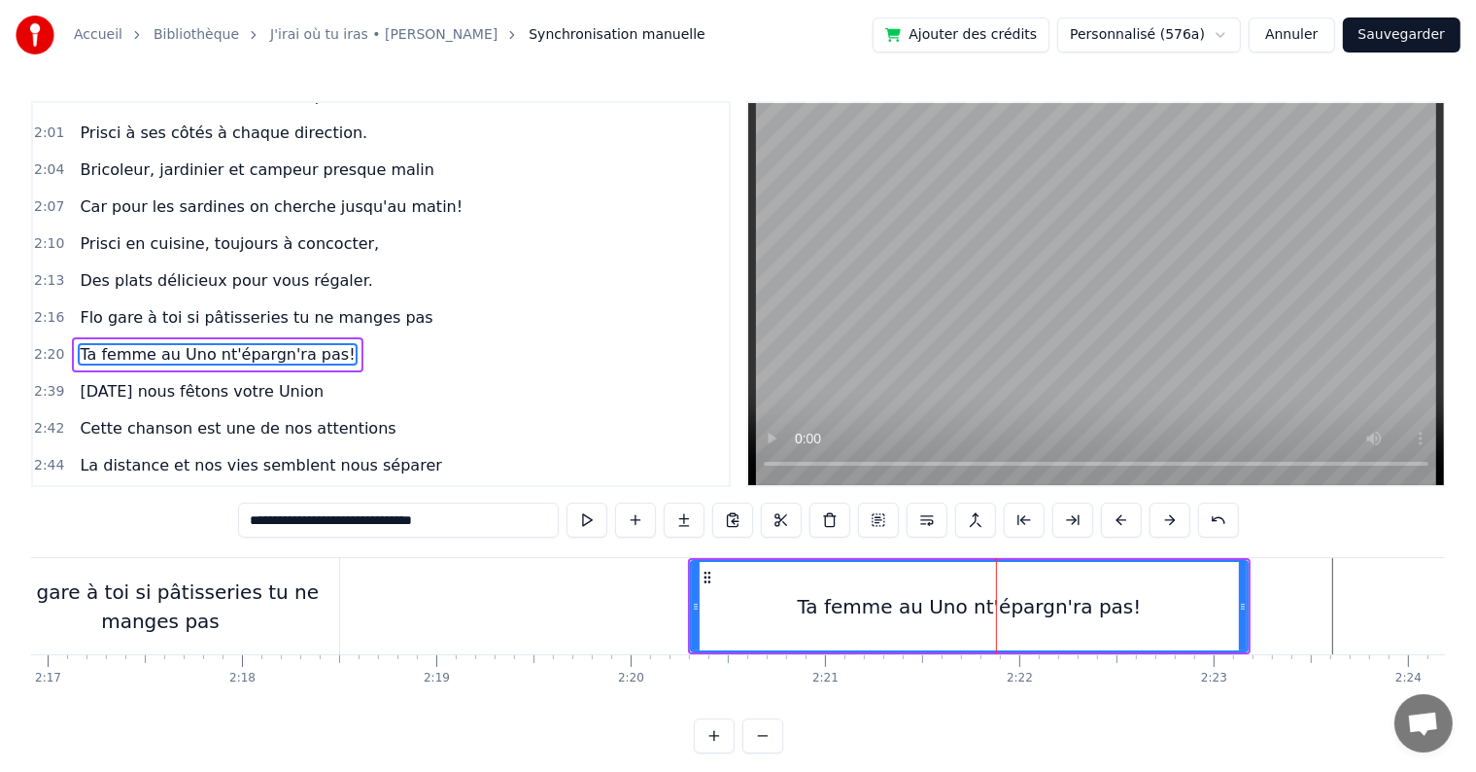
click at [592, 543] on div "0:05 C’est au lycée que tout commence 0:07 Flo et [PERSON_NAME] vivent encore l…" at bounding box center [738, 427] width 1414 height 652
click at [590, 536] on button at bounding box center [587, 519] width 41 height 35
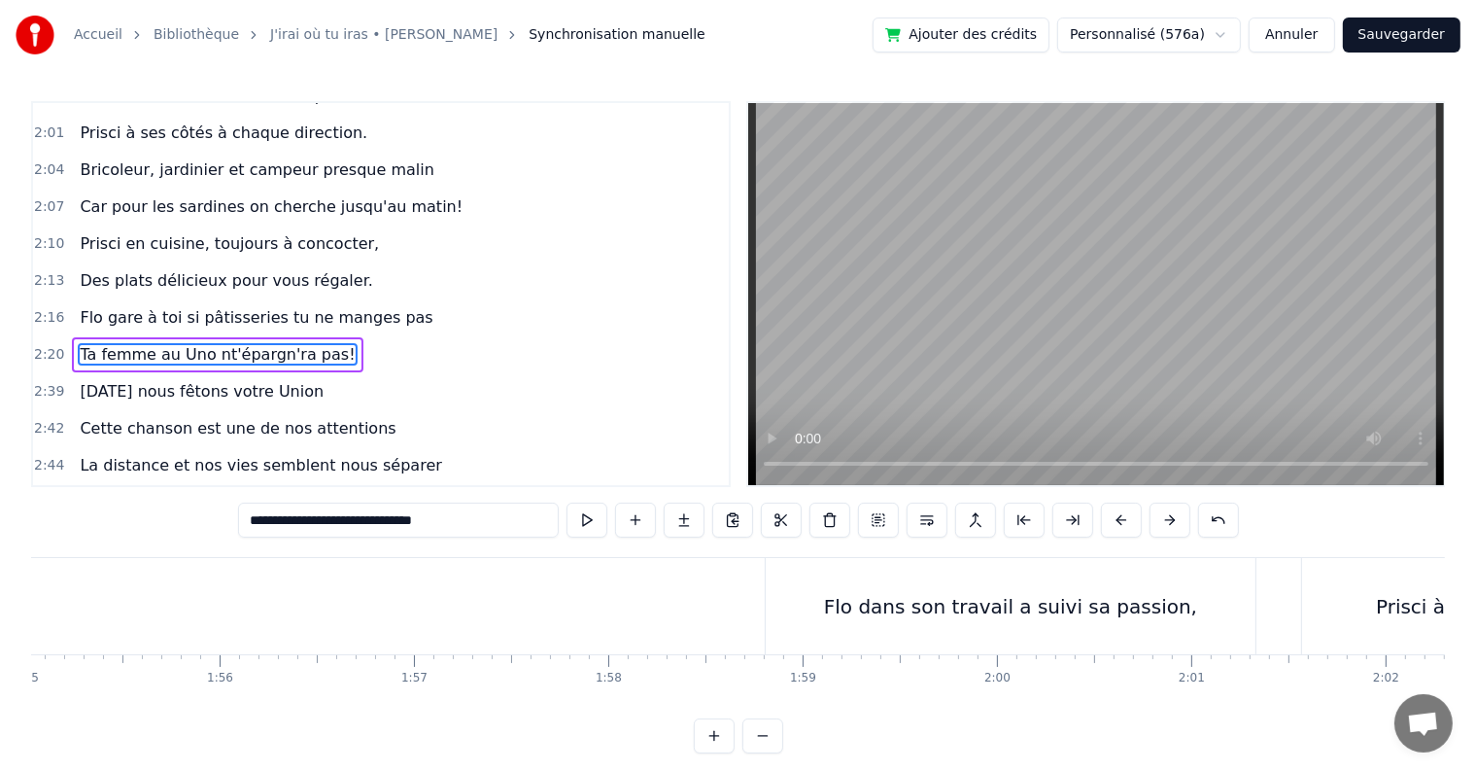
scroll to position [0, 22291]
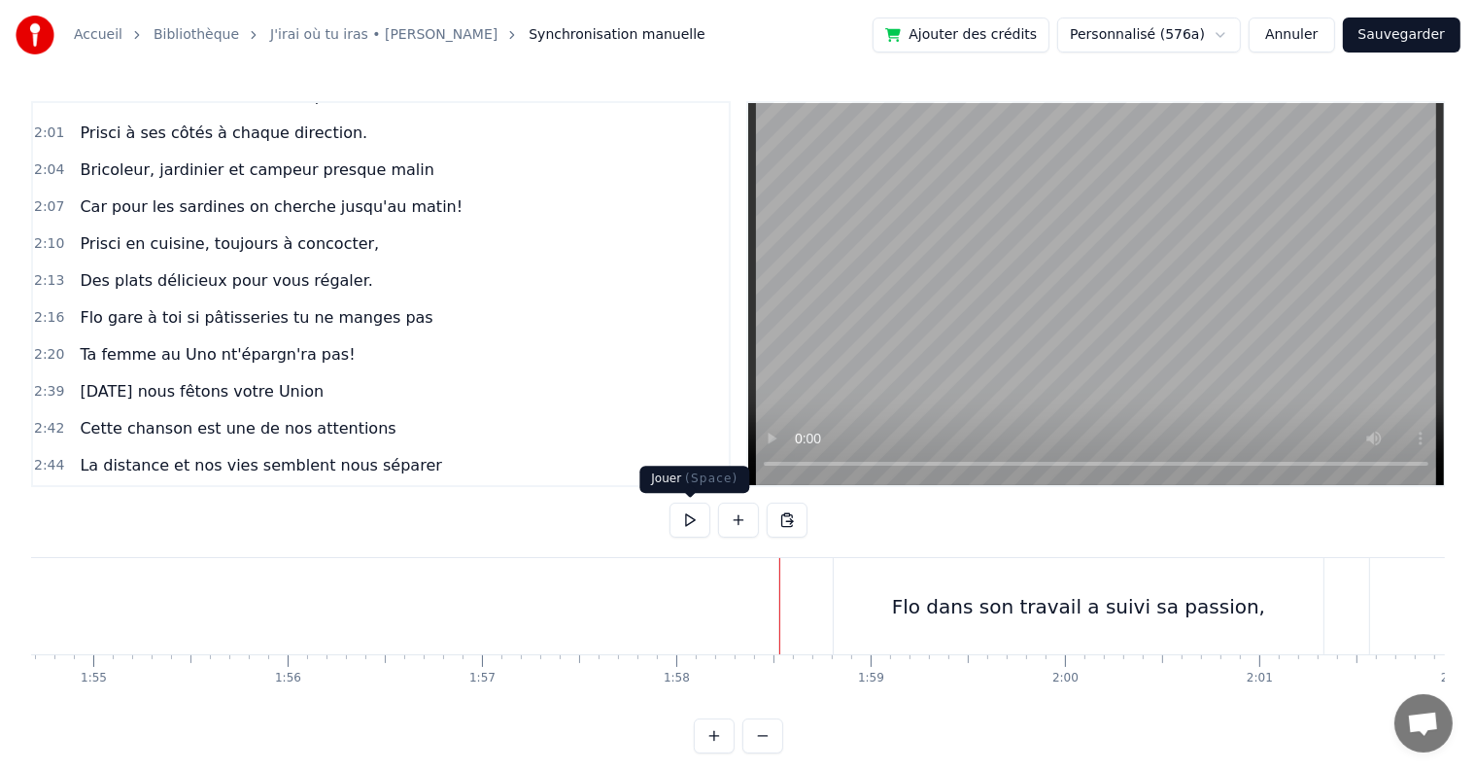
click at [688, 513] on button at bounding box center [690, 519] width 41 height 35
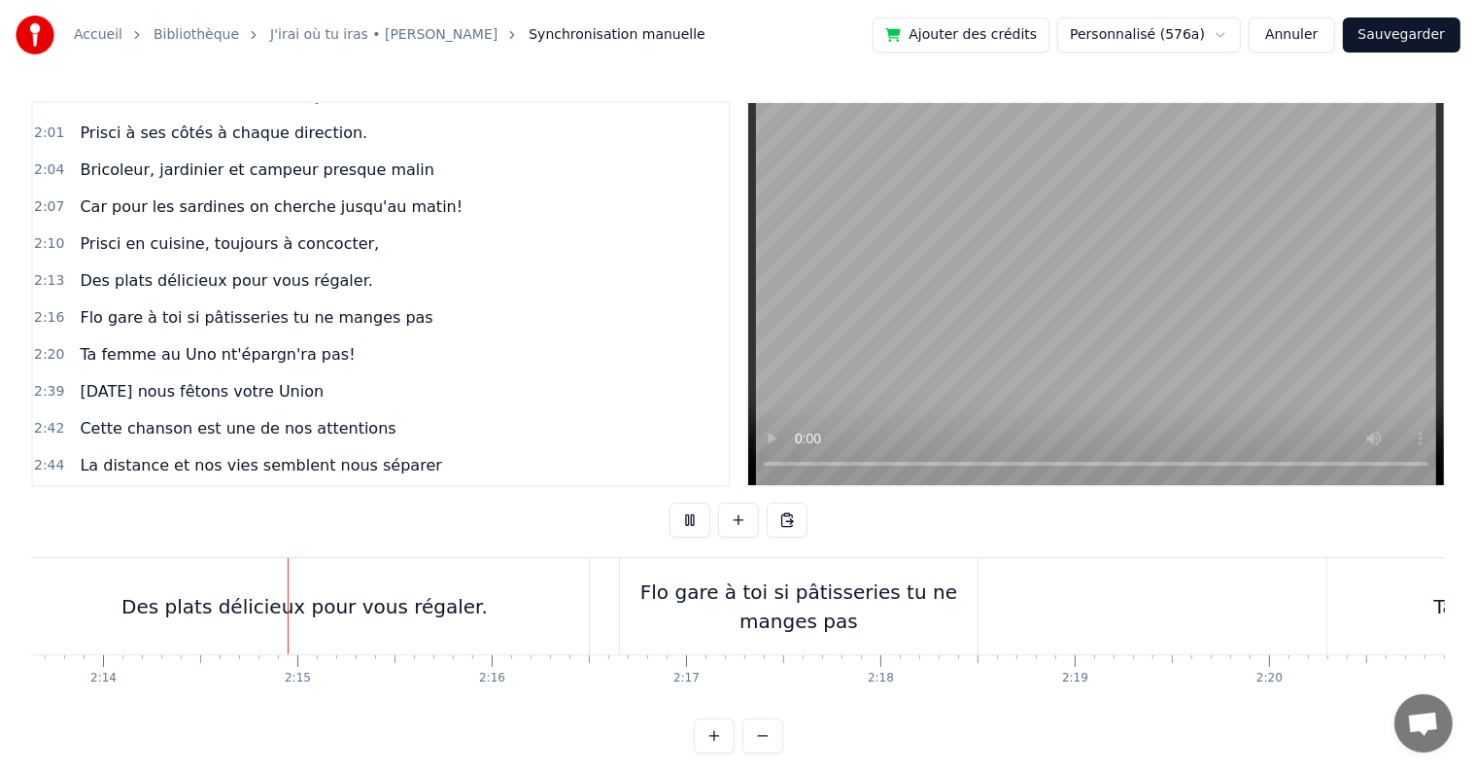
scroll to position [0, 26008]
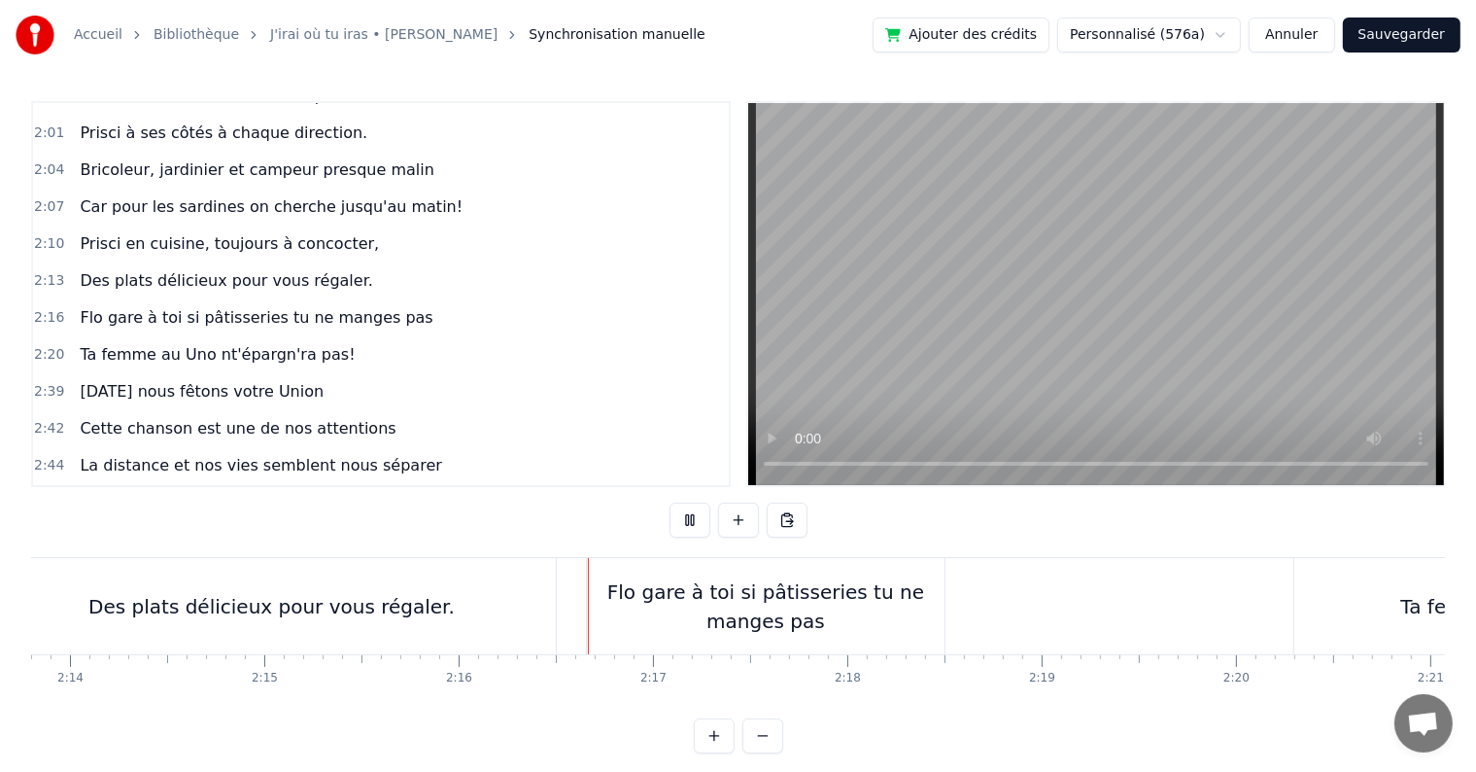
click at [1400, 35] on button "Sauvegarder" at bounding box center [1402, 34] width 118 height 35
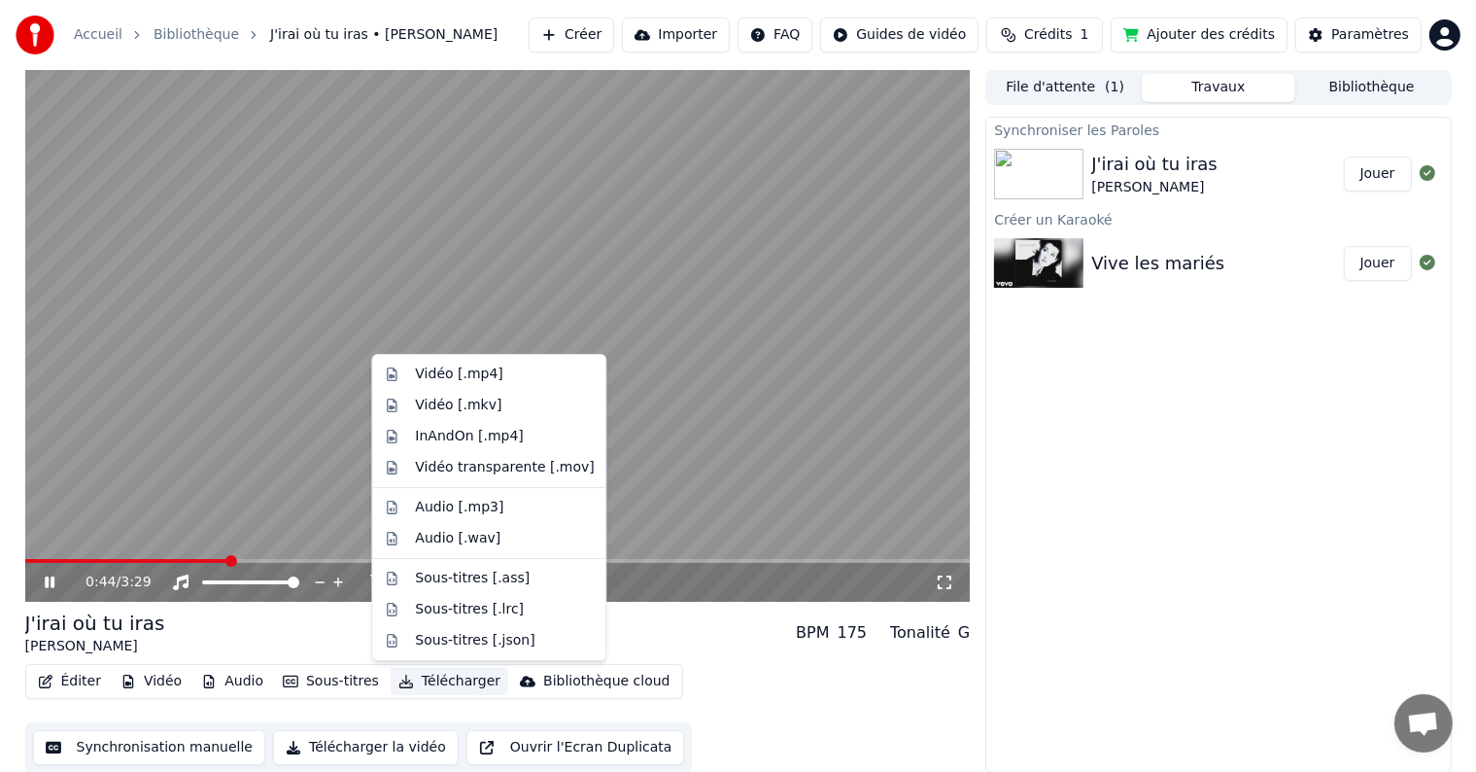
click at [423, 678] on button "Télécharger" at bounding box center [450, 681] width 118 height 27
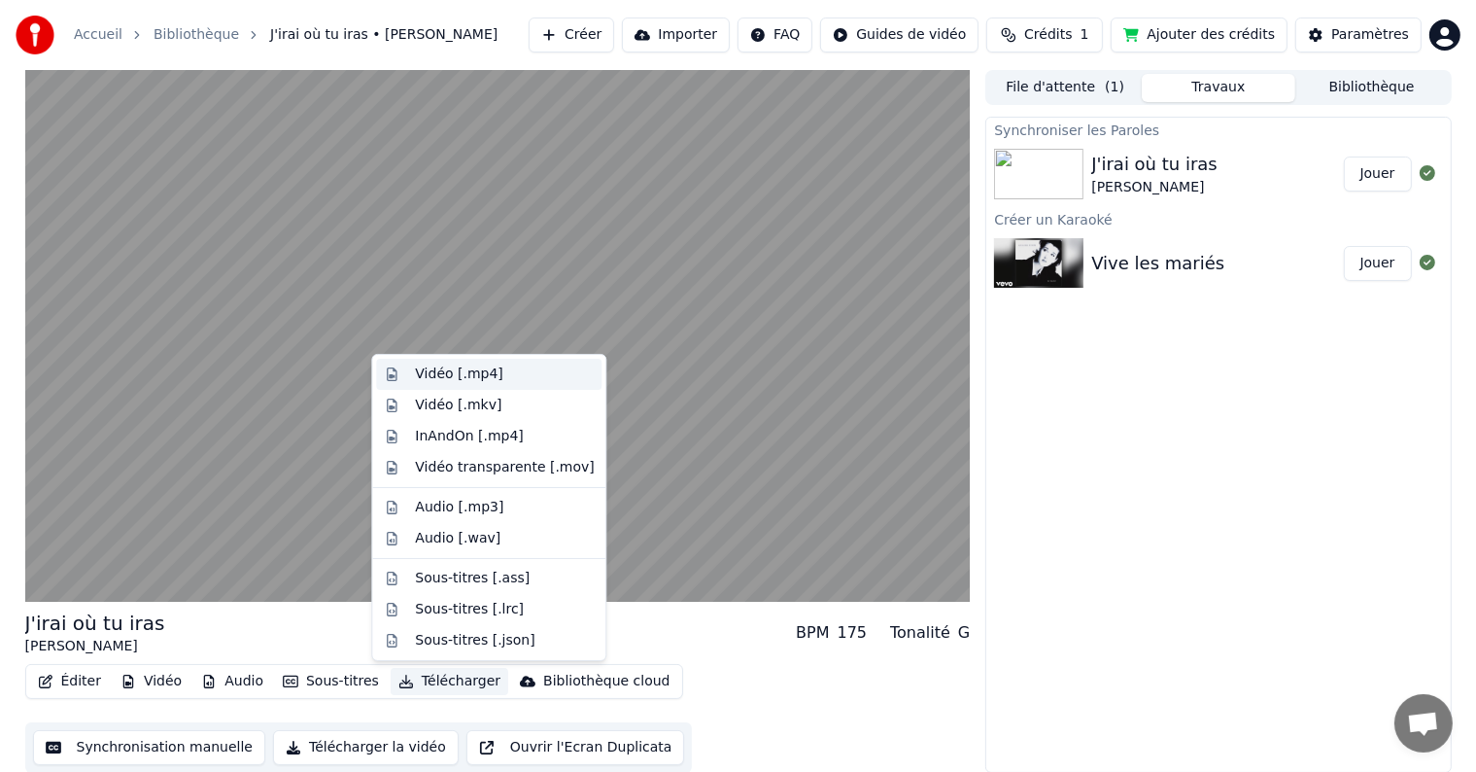
click at [452, 371] on div "Vidéo [.mp4]" at bounding box center [458, 373] width 87 height 19
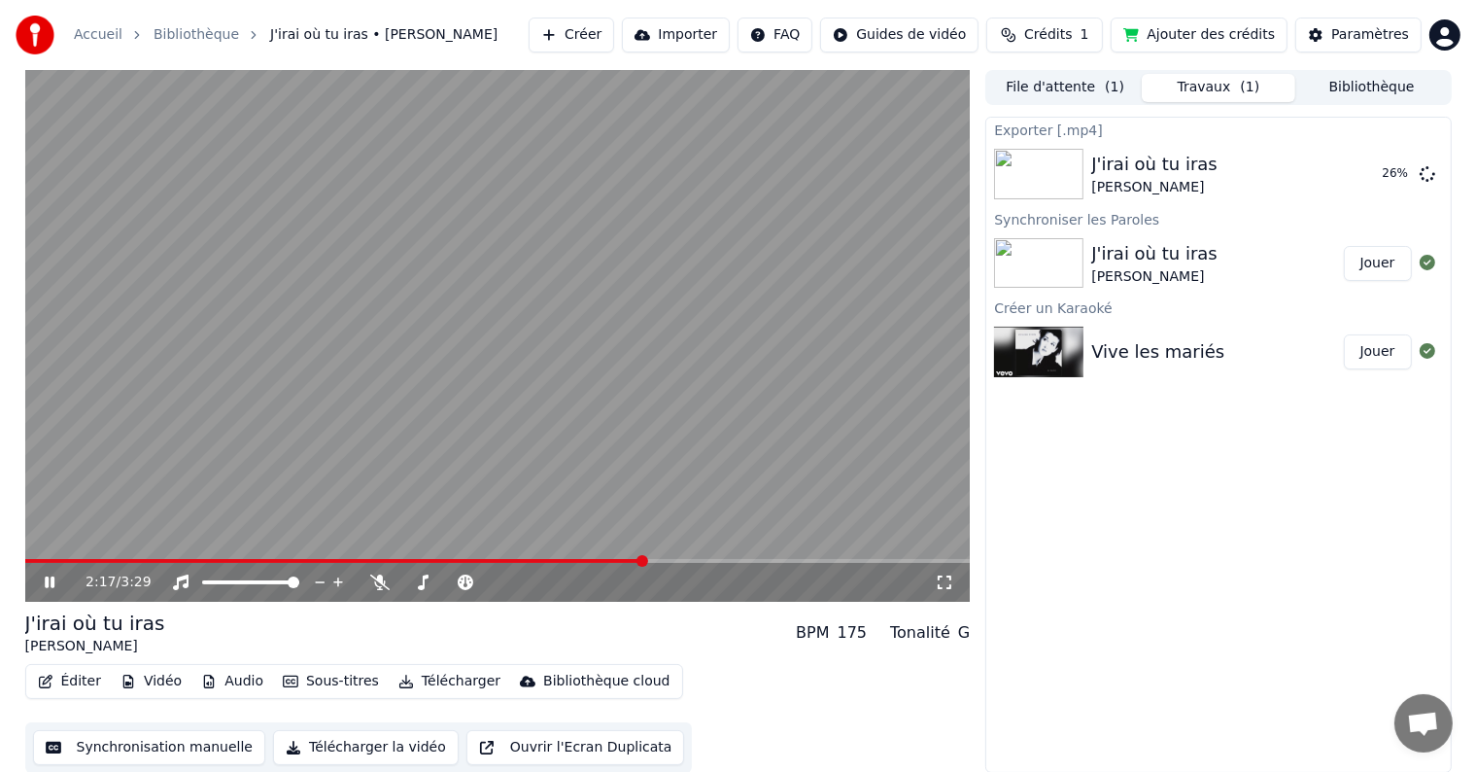
click at [642, 560] on span at bounding box center [335, 561] width 620 height 4
click at [535, 566] on div "2:18 / 3:29" at bounding box center [498, 582] width 946 height 39
click at [532, 559] on span at bounding box center [278, 561] width 506 height 4
click at [502, 560] on span at bounding box center [264, 561] width 479 height 4
click at [453, 561] on span at bounding box center [240, 561] width 430 height 4
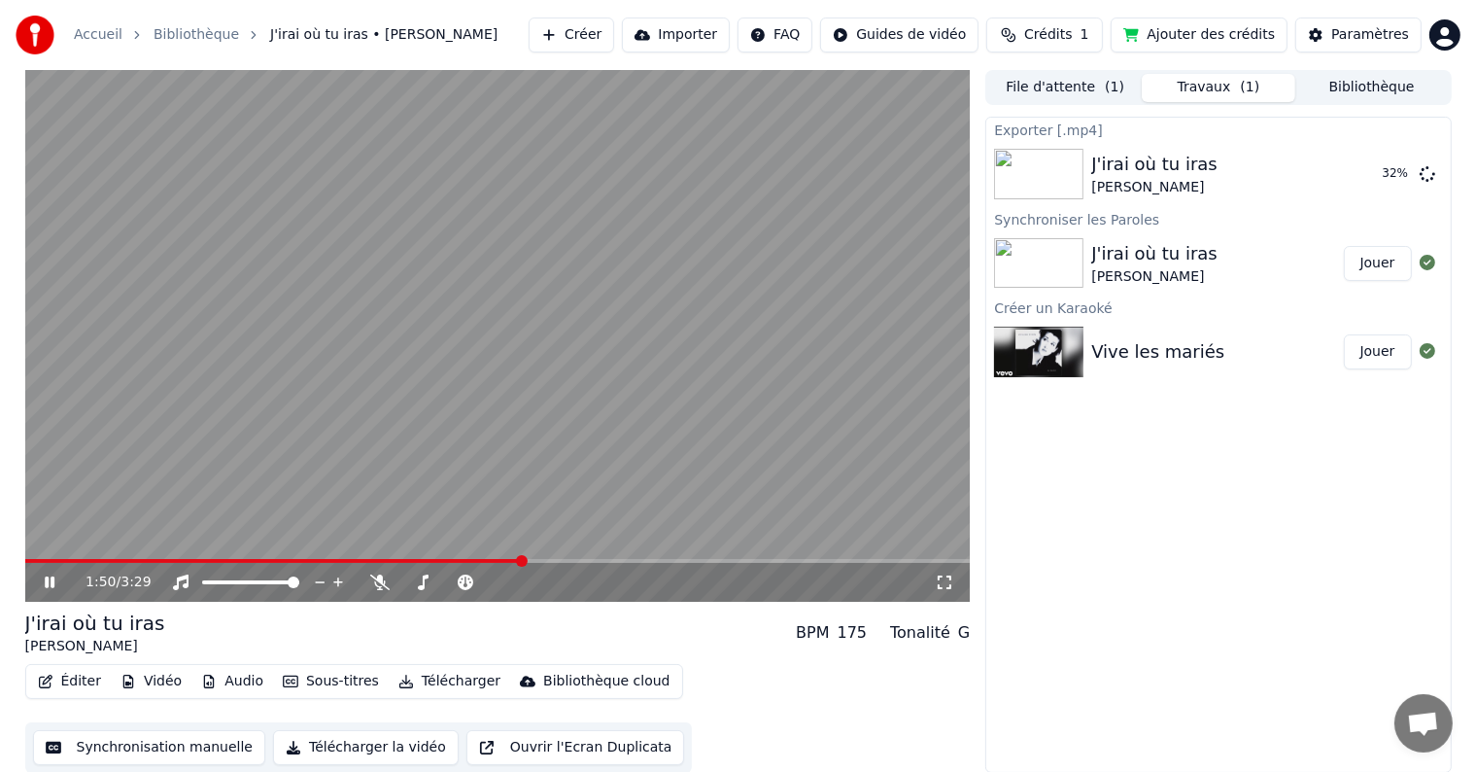
click at [46, 591] on div "1:50 / 3:29" at bounding box center [498, 581] width 930 height 19
click at [46, 586] on icon at bounding box center [50, 582] width 10 height 12
click at [74, 684] on button "Éditer" at bounding box center [69, 681] width 79 height 27
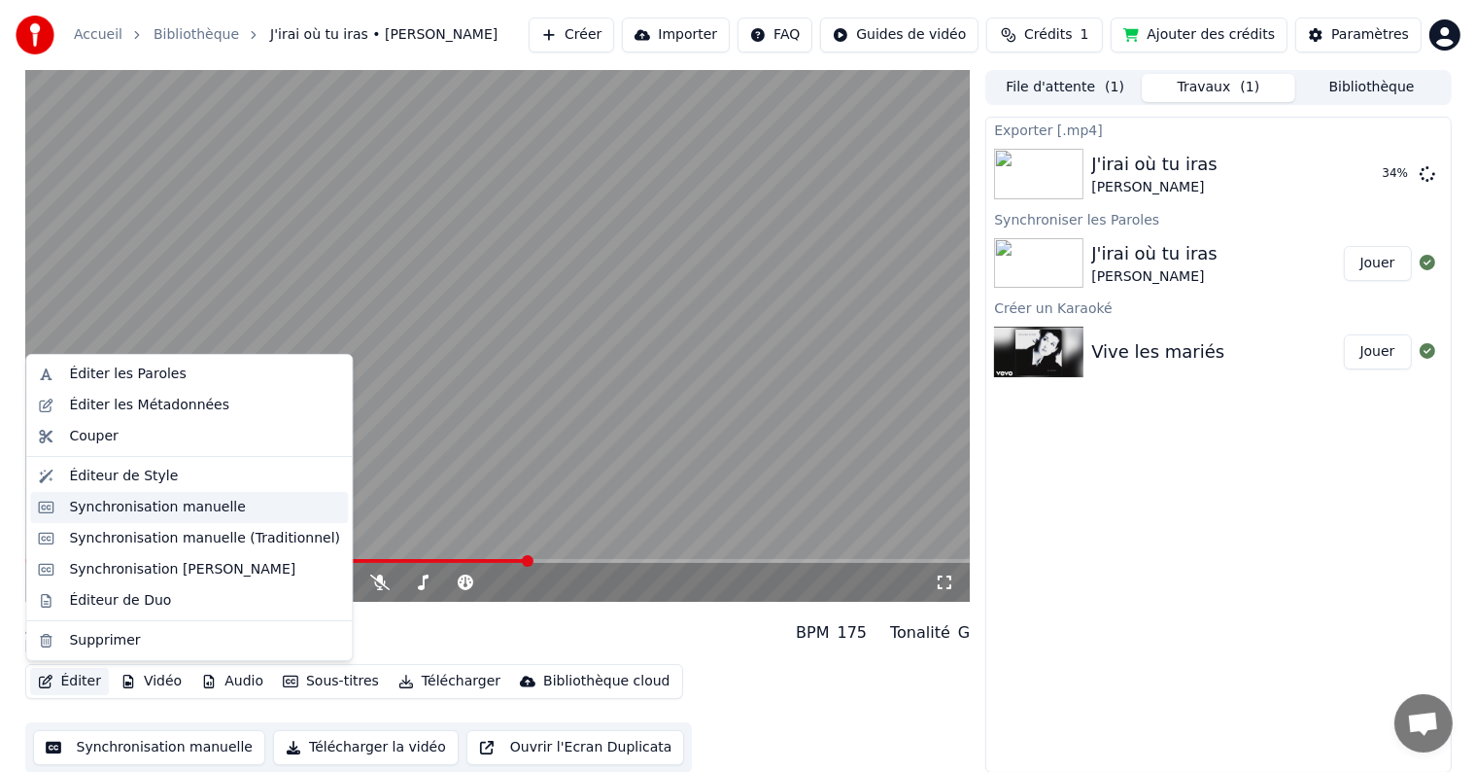
click at [132, 509] on div "Synchronisation manuelle" at bounding box center [157, 507] width 177 height 19
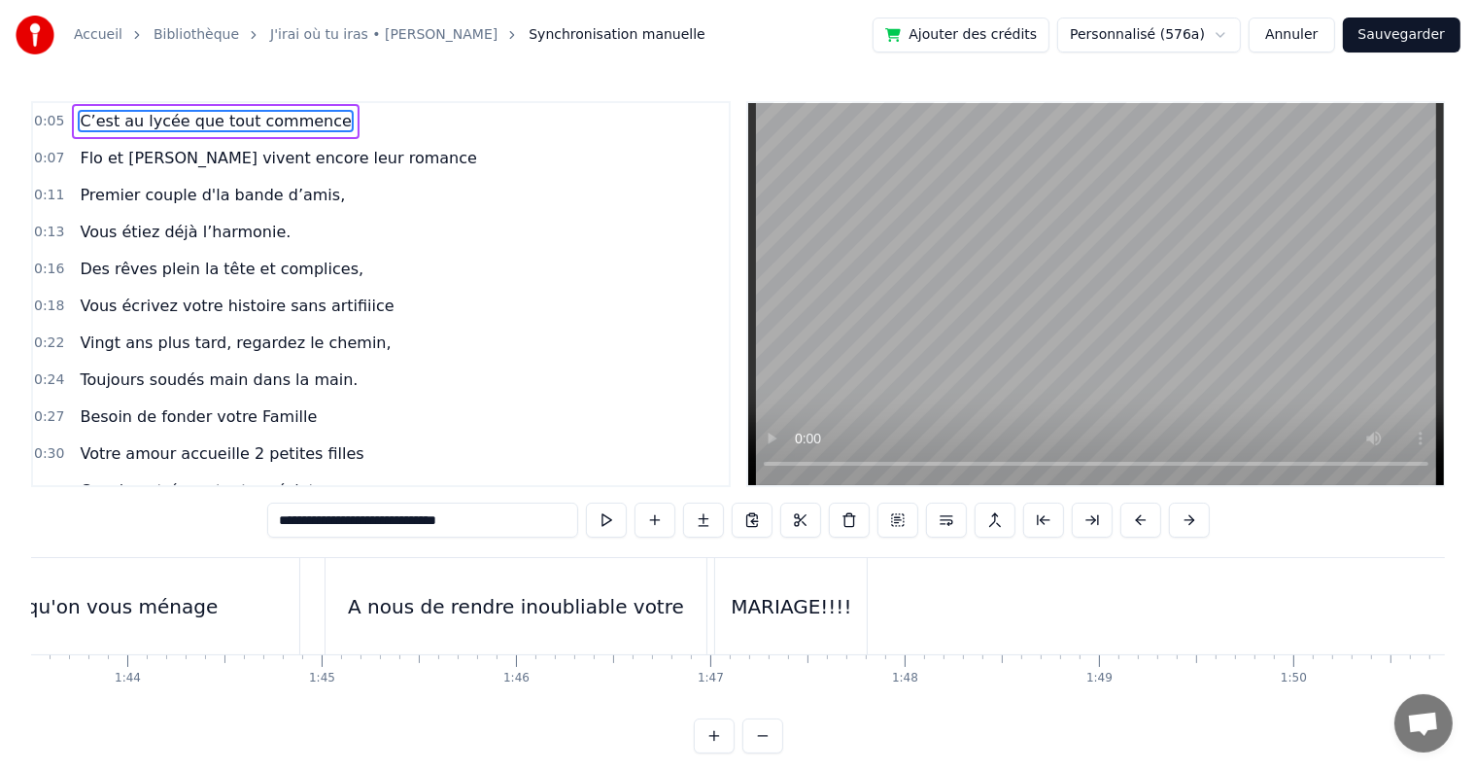
scroll to position [0, 20073]
click at [675, 603] on div "A nous de rendre inoubliable votre" at bounding box center [562, 606] width 336 height 29
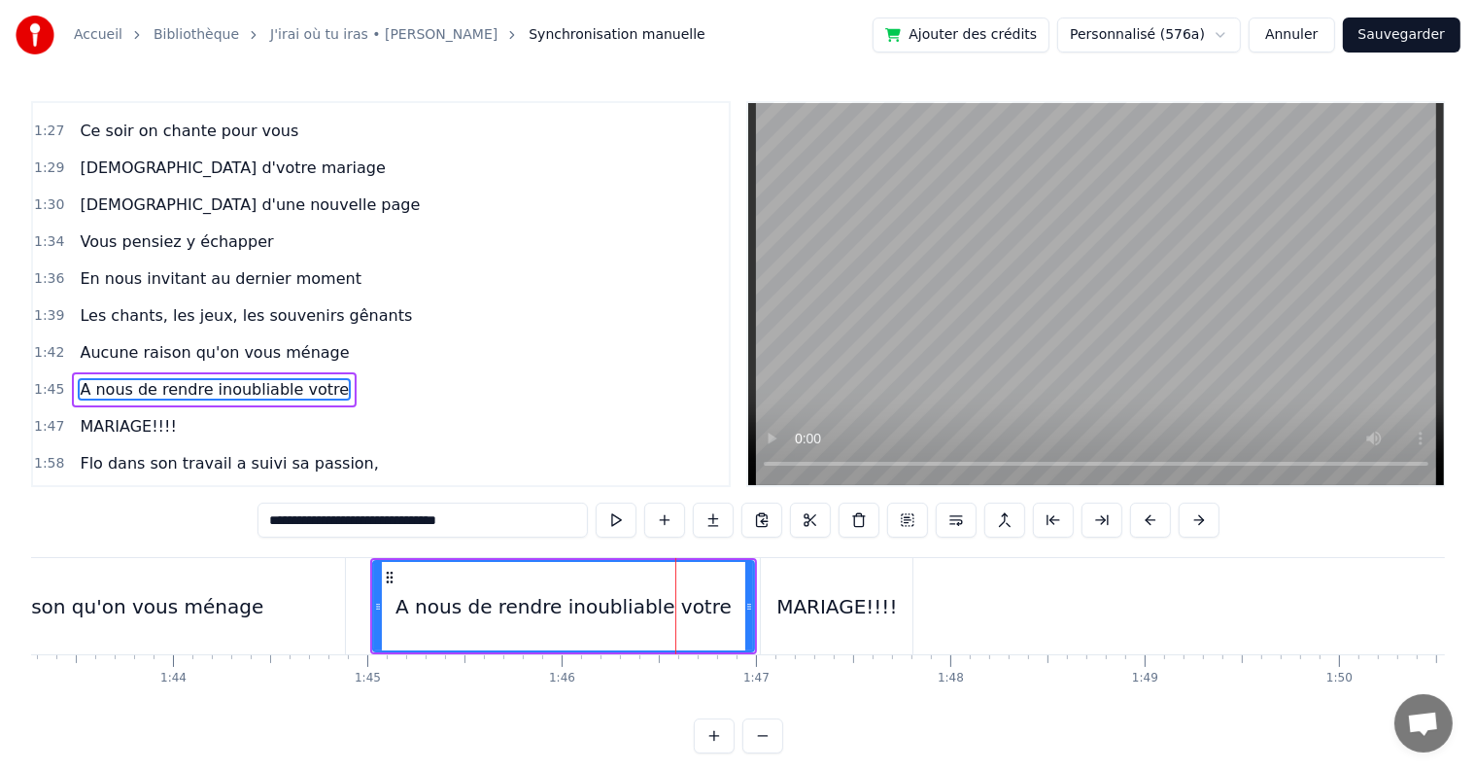
scroll to position [1329, 0]
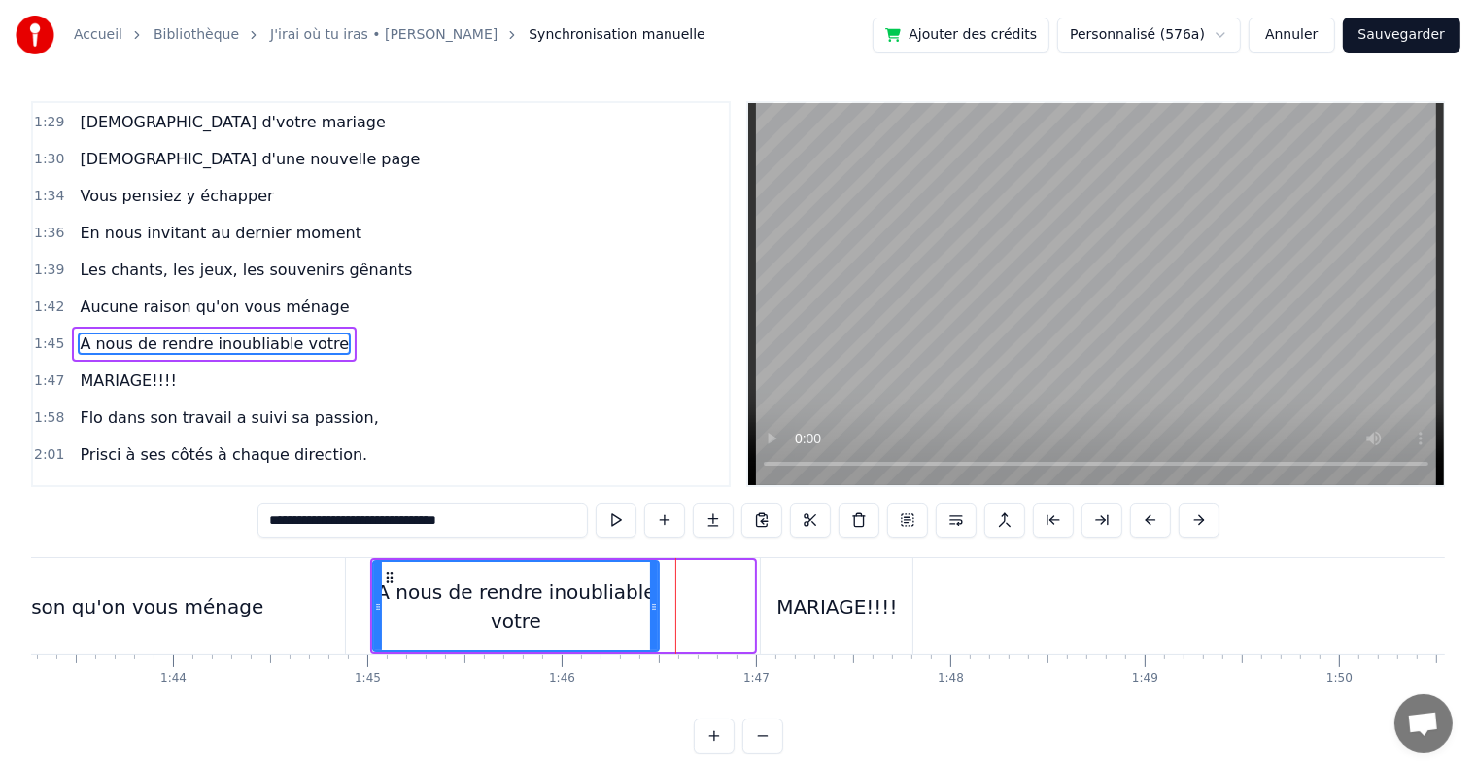
drag, startPoint x: 748, startPoint y: 605, endPoint x: 653, endPoint y: 605, distance: 95.2
click at [653, 605] on icon at bounding box center [654, 607] width 8 height 16
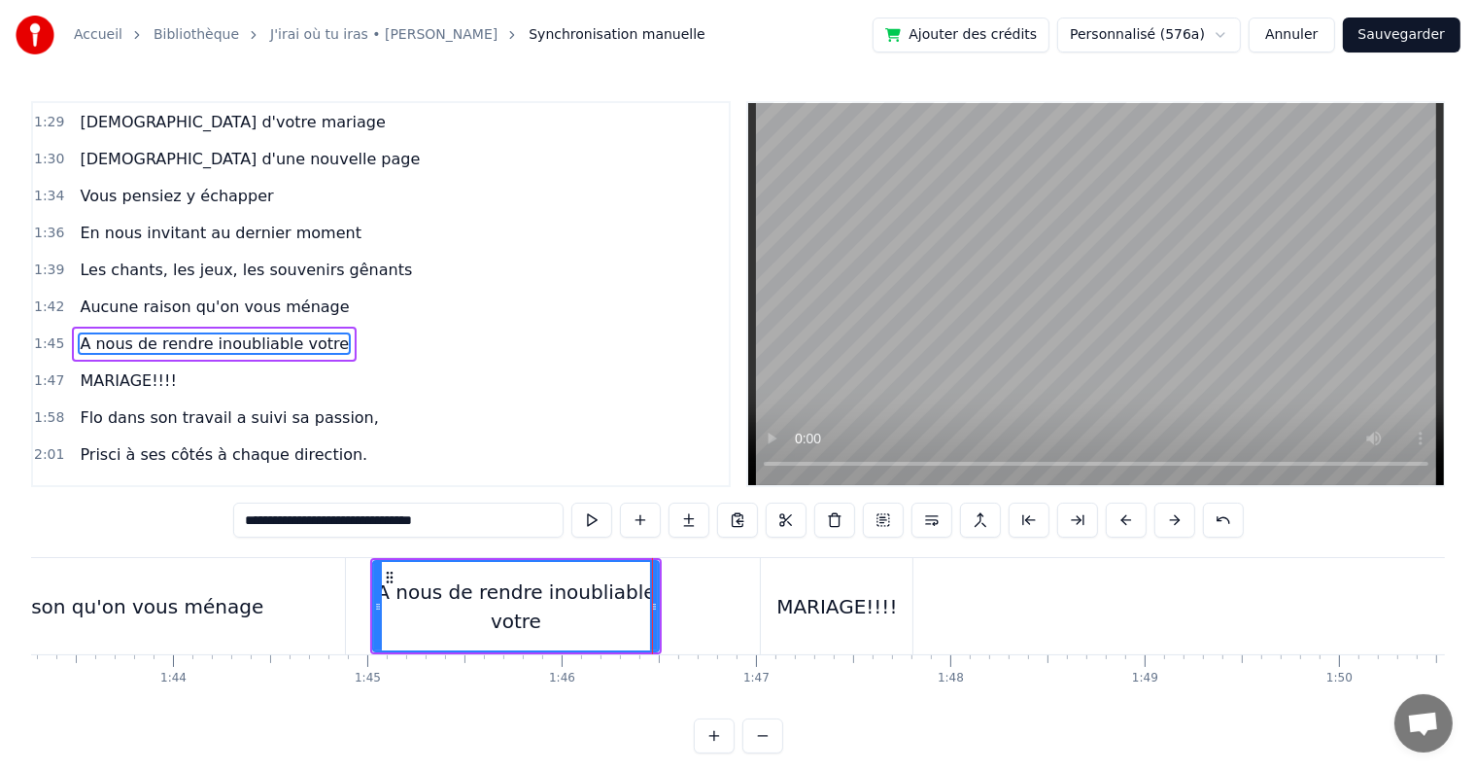
click at [829, 605] on div "MARIAGE!!!!" at bounding box center [837, 606] width 121 height 29
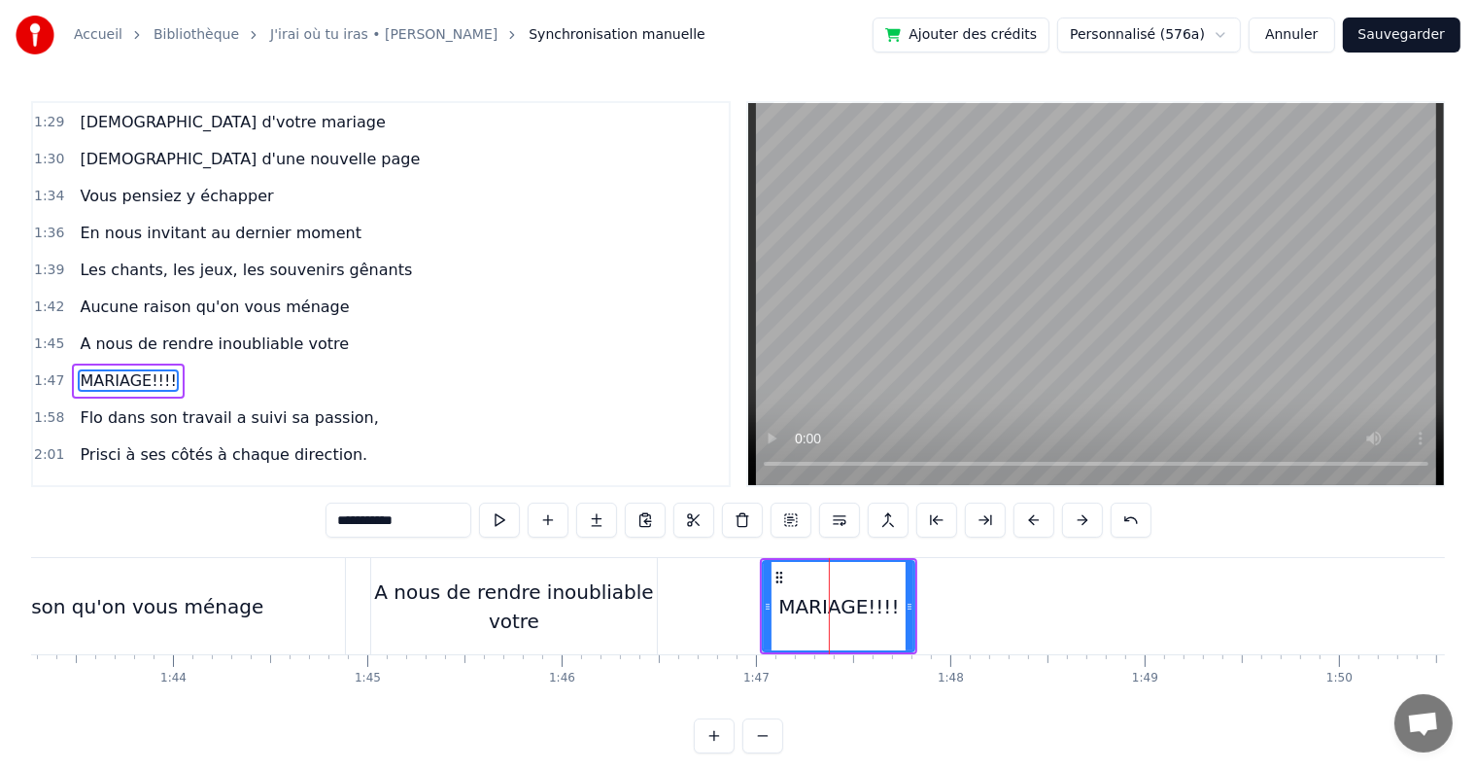
scroll to position [1365, 0]
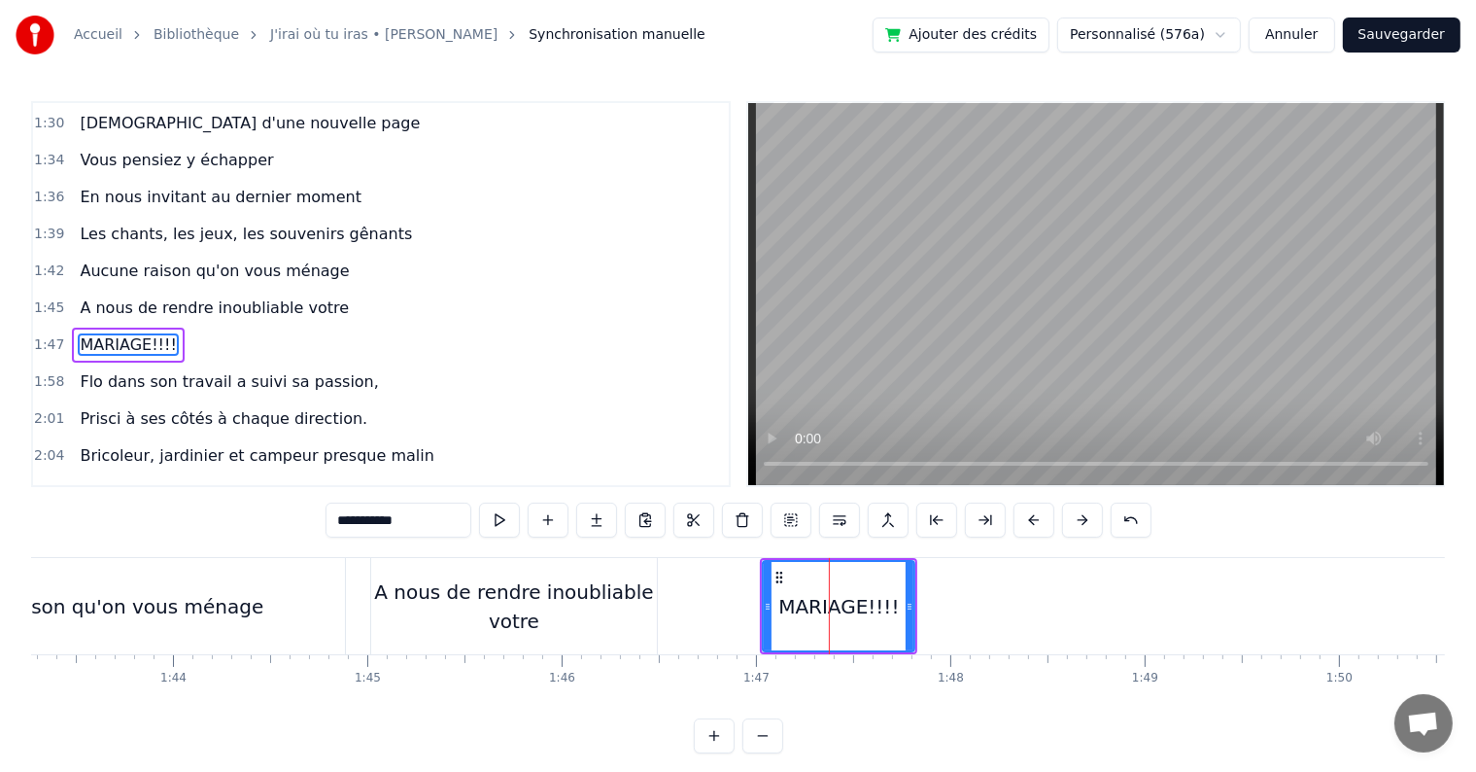
click at [82, 333] on span "MARIAGE!!!!" at bounding box center [128, 344] width 100 height 22
click at [337, 519] on input "**********" at bounding box center [399, 519] width 146 height 35
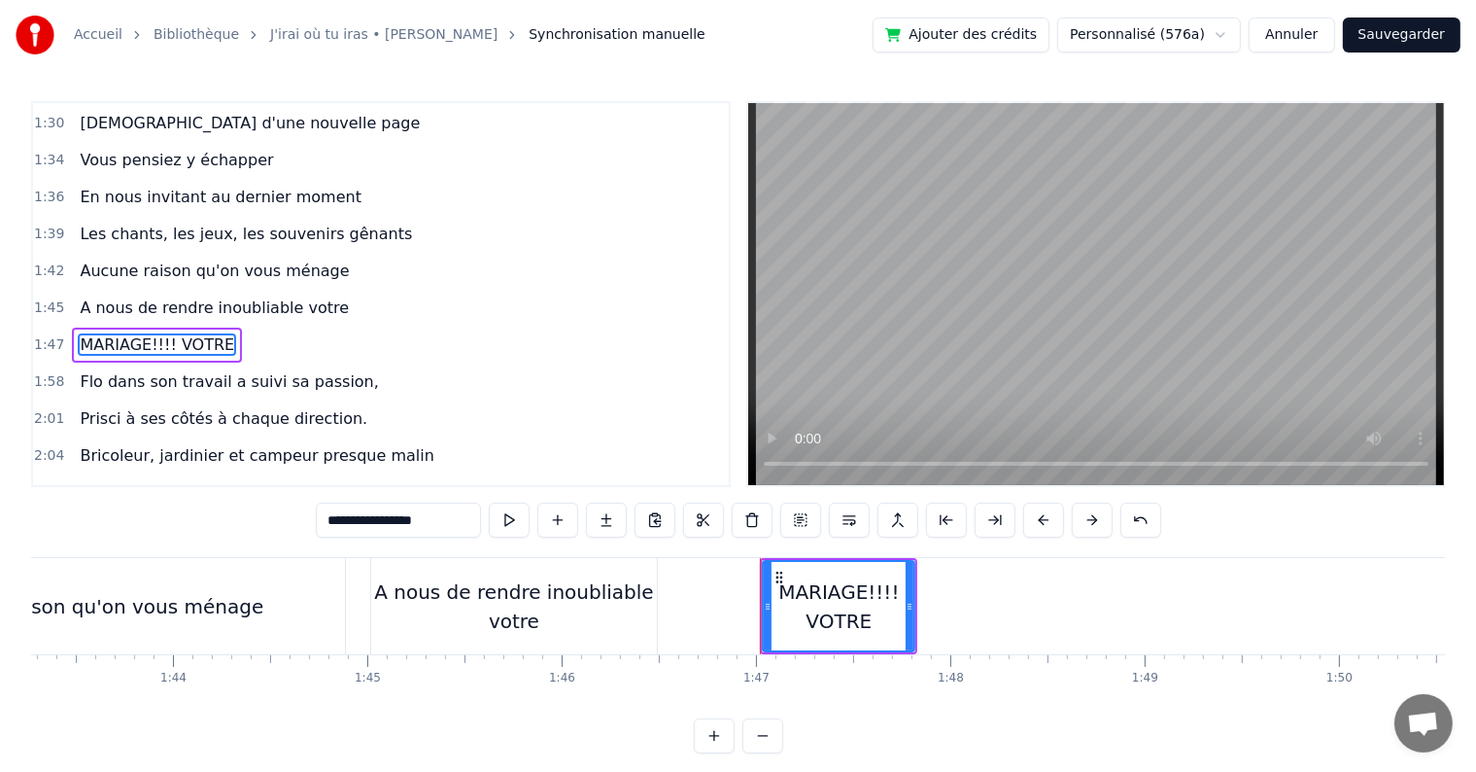
drag, startPoint x: 455, startPoint y: 520, endPoint x: 402, endPoint y: 520, distance: 52.5
click at [402, 520] on input "**********" at bounding box center [398, 519] width 165 height 35
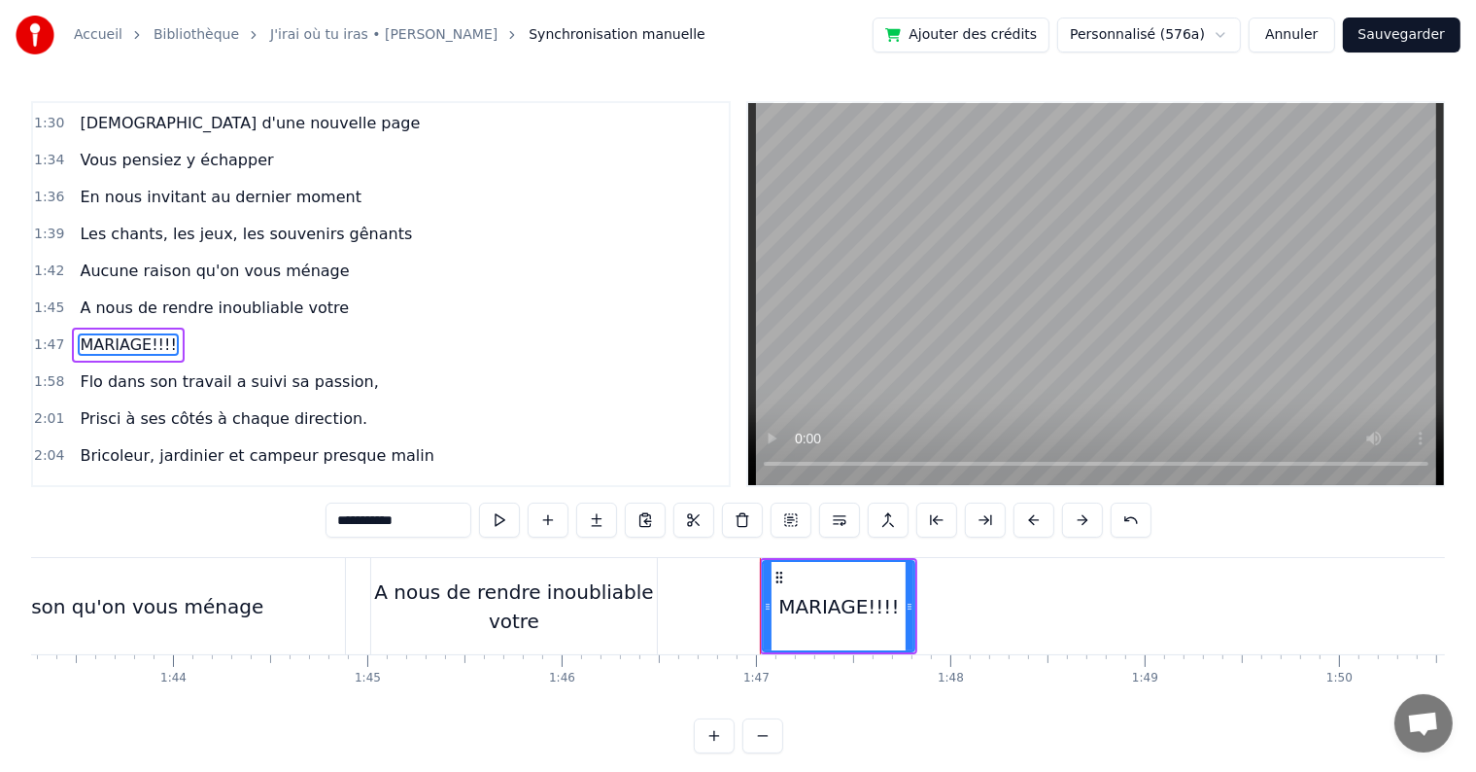
paste input "*****"
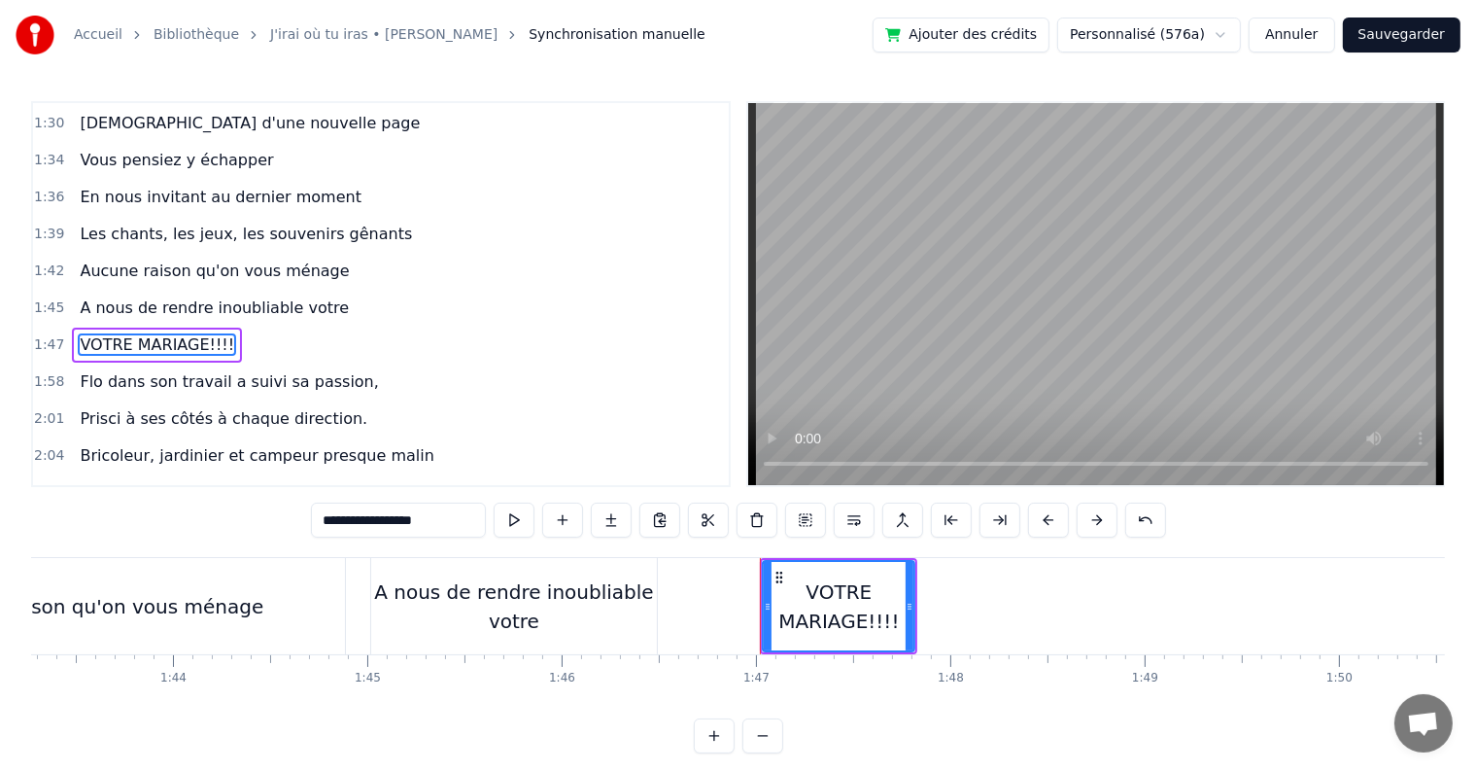
click at [522, 600] on div "A nous de rendre inoubliable votre" at bounding box center [514, 606] width 286 height 58
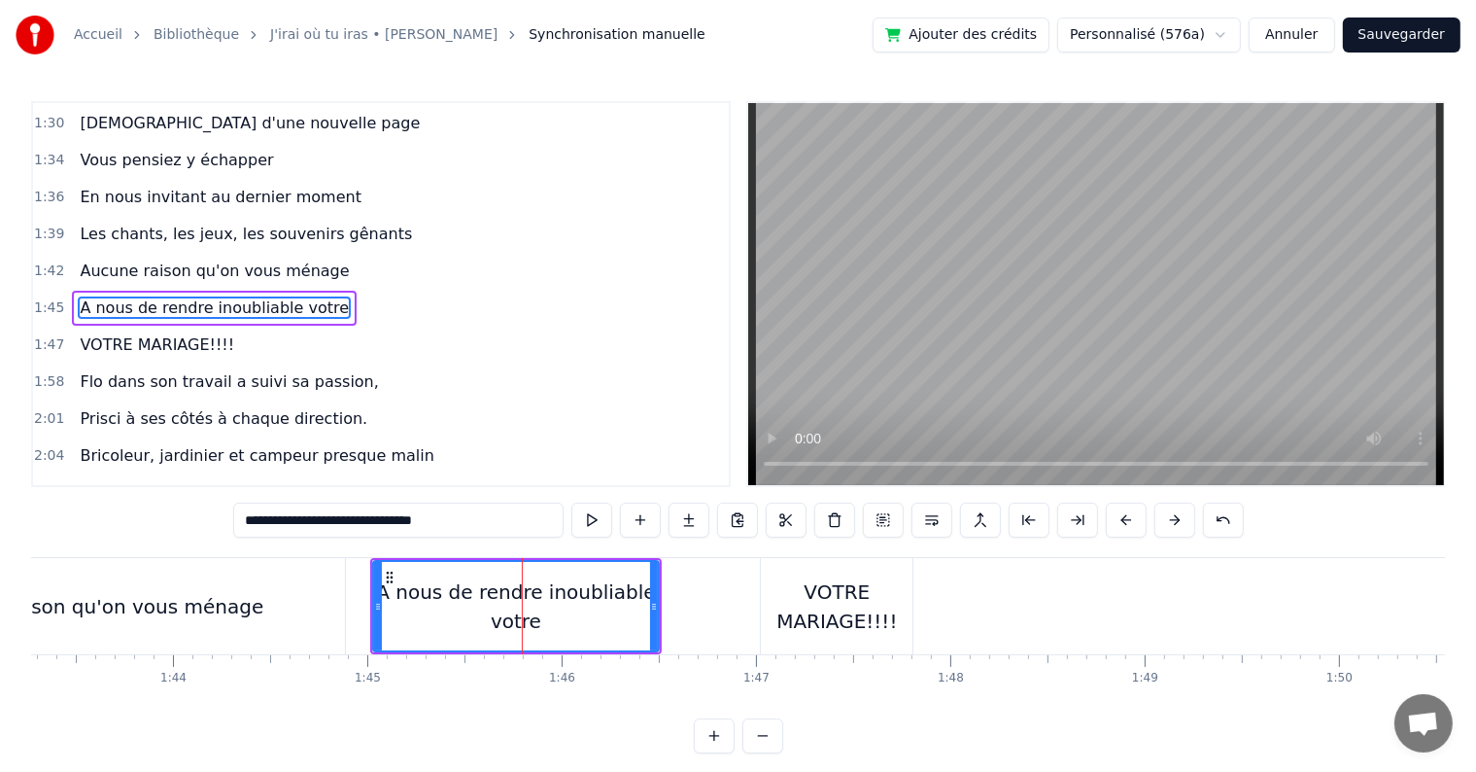
scroll to position [1329, 0]
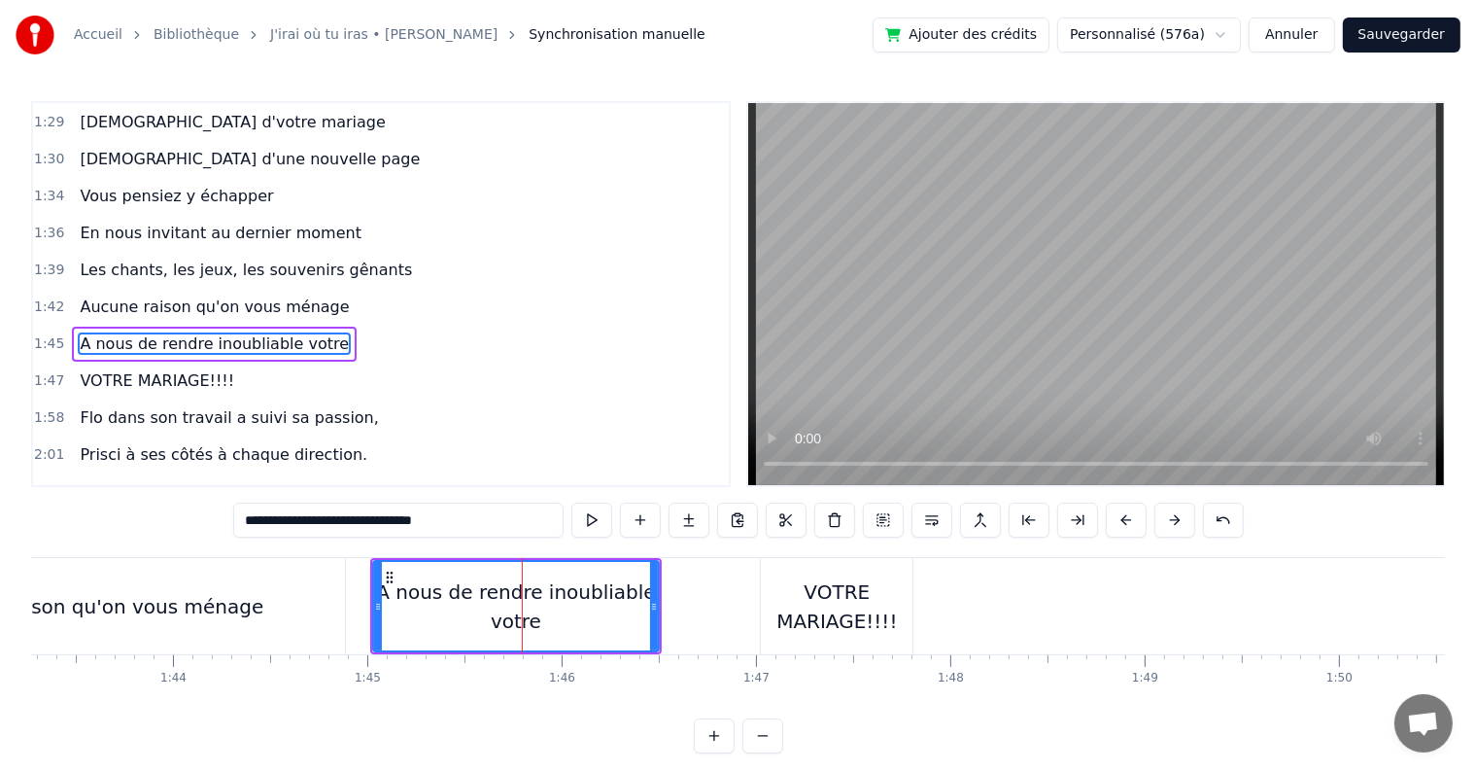
click at [461, 525] on input "**********" at bounding box center [398, 519] width 330 height 35
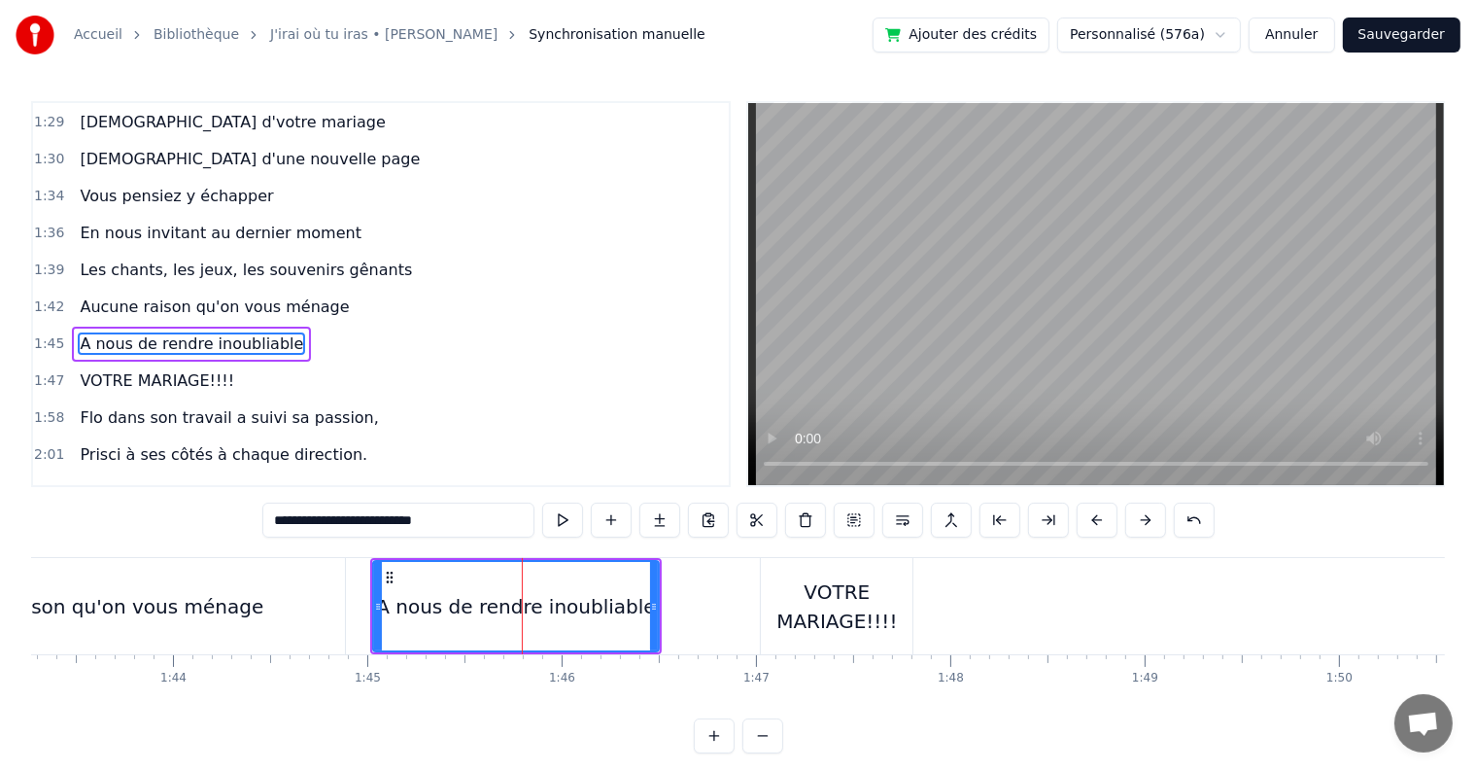
click at [837, 607] on div "VOTRE MARIAGE!!!!" at bounding box center [837, 606] width 152 height 58
type input "**********"
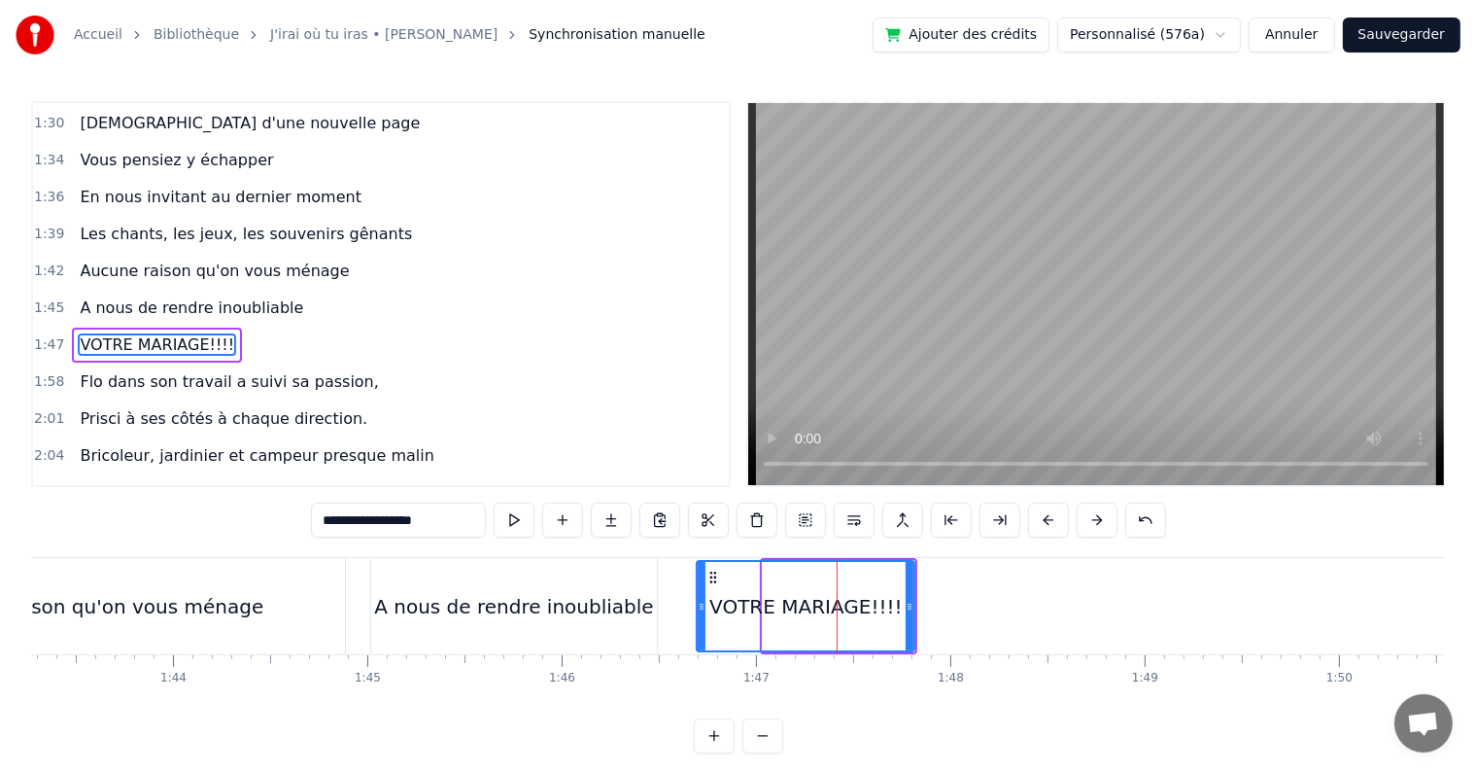
drag, startPoint x: 766, startPoint y: 604, endPoint x: 700, endPoint y: 602, distance: 66.1
click at [700, 602] on icon at bounding box center [702, 607] width 8 height 16
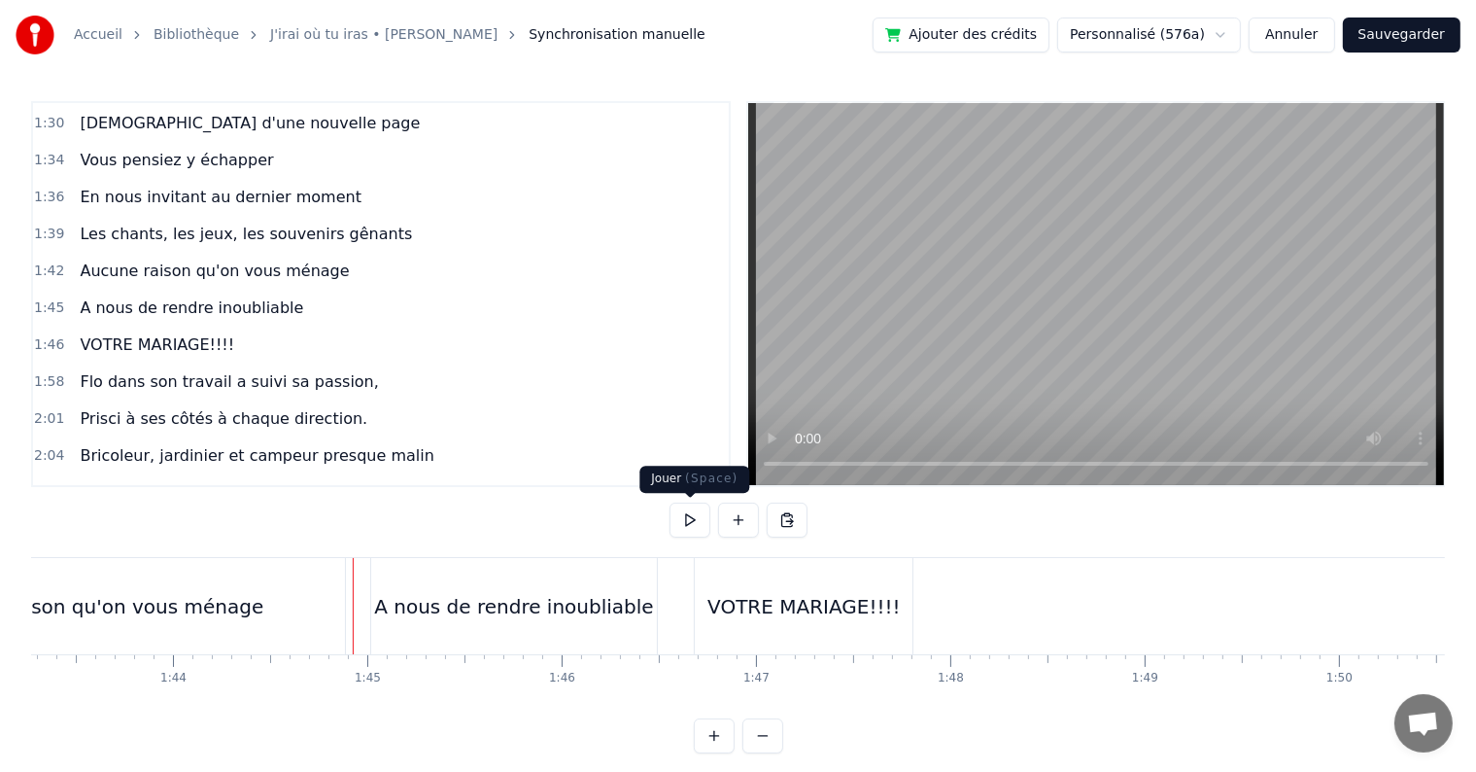
click at [696, 524] on button at bounding box center [690, 519] width 41 height 35
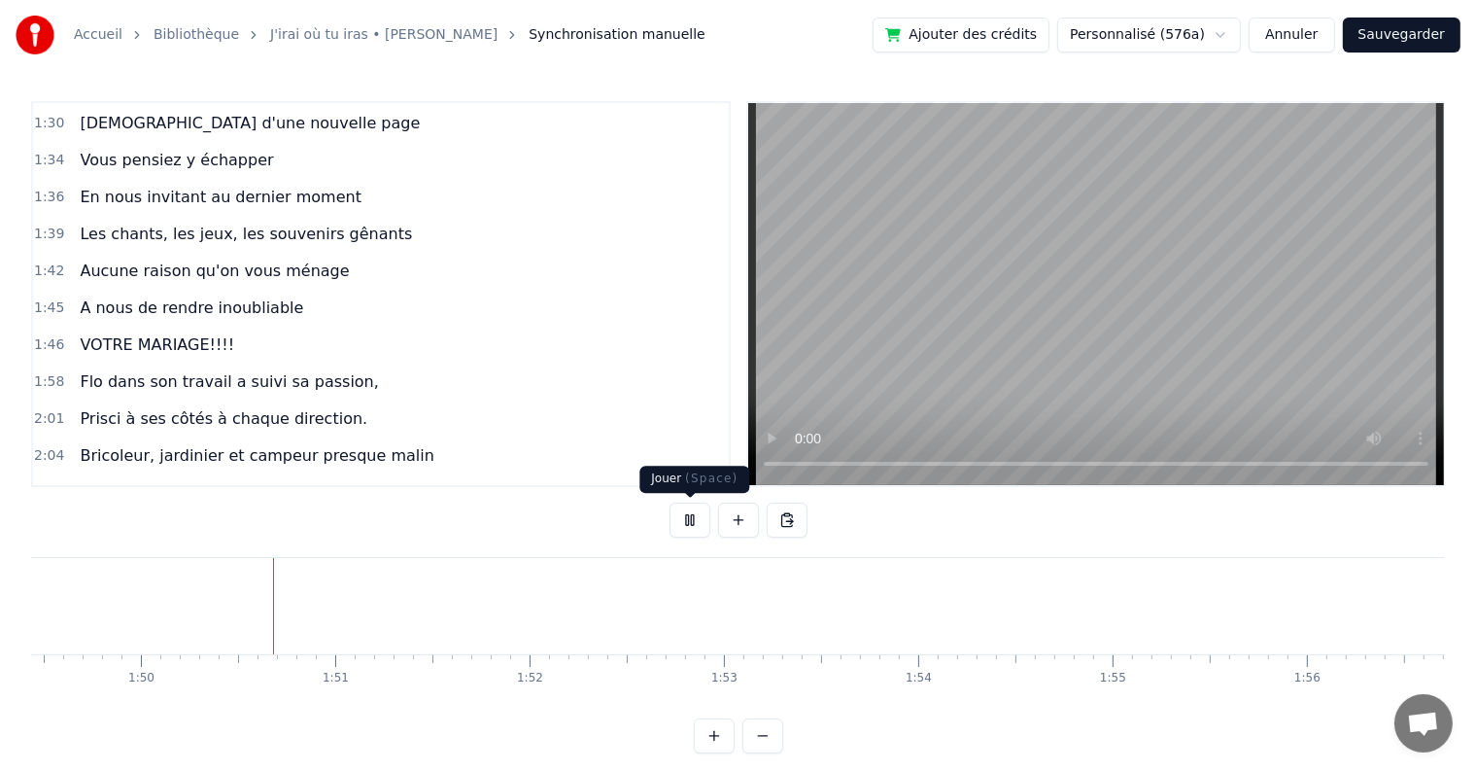
scroll to position [0, 21308]
click at [688, 521] on button at bounding box center [690, 519] width 41 height 35
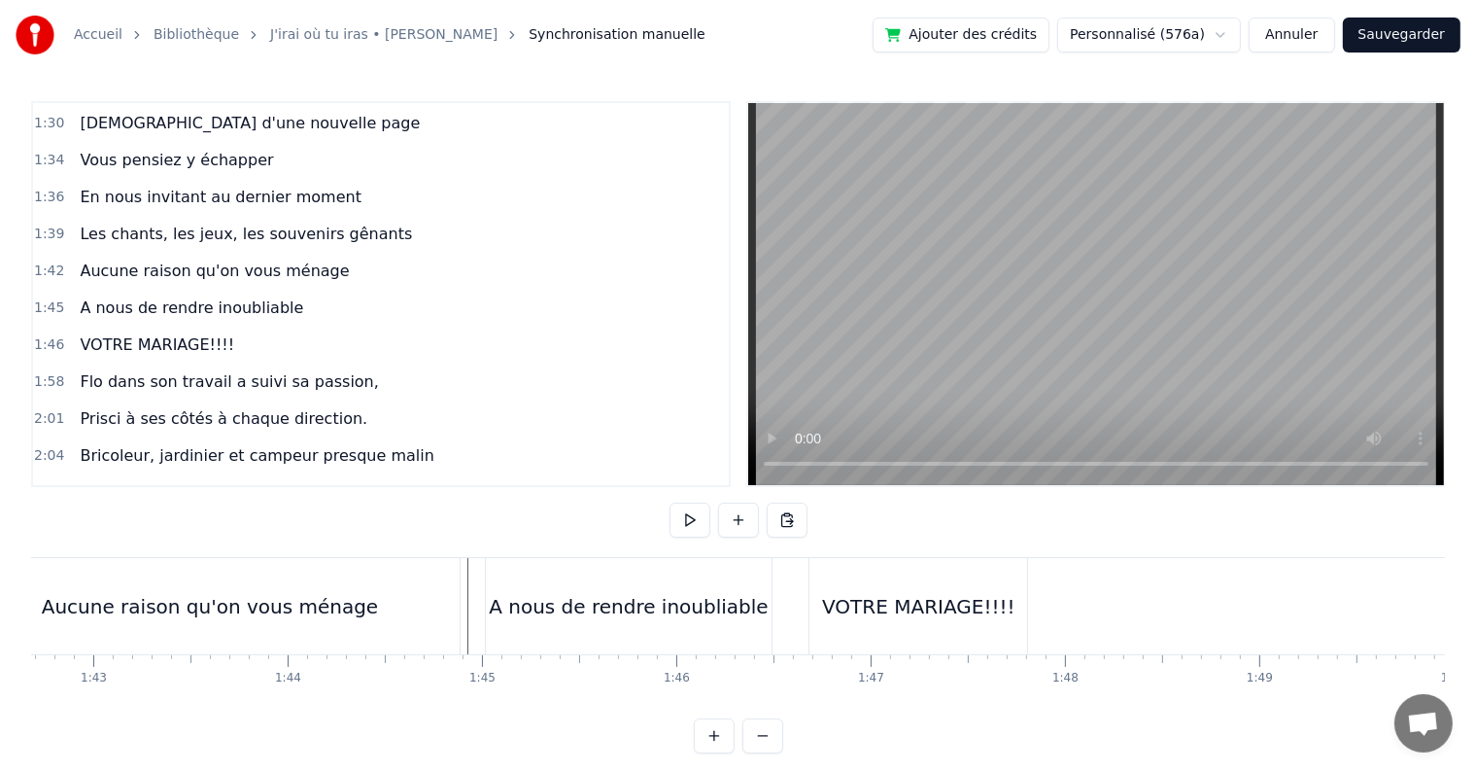
scroll to position [0, 19776]
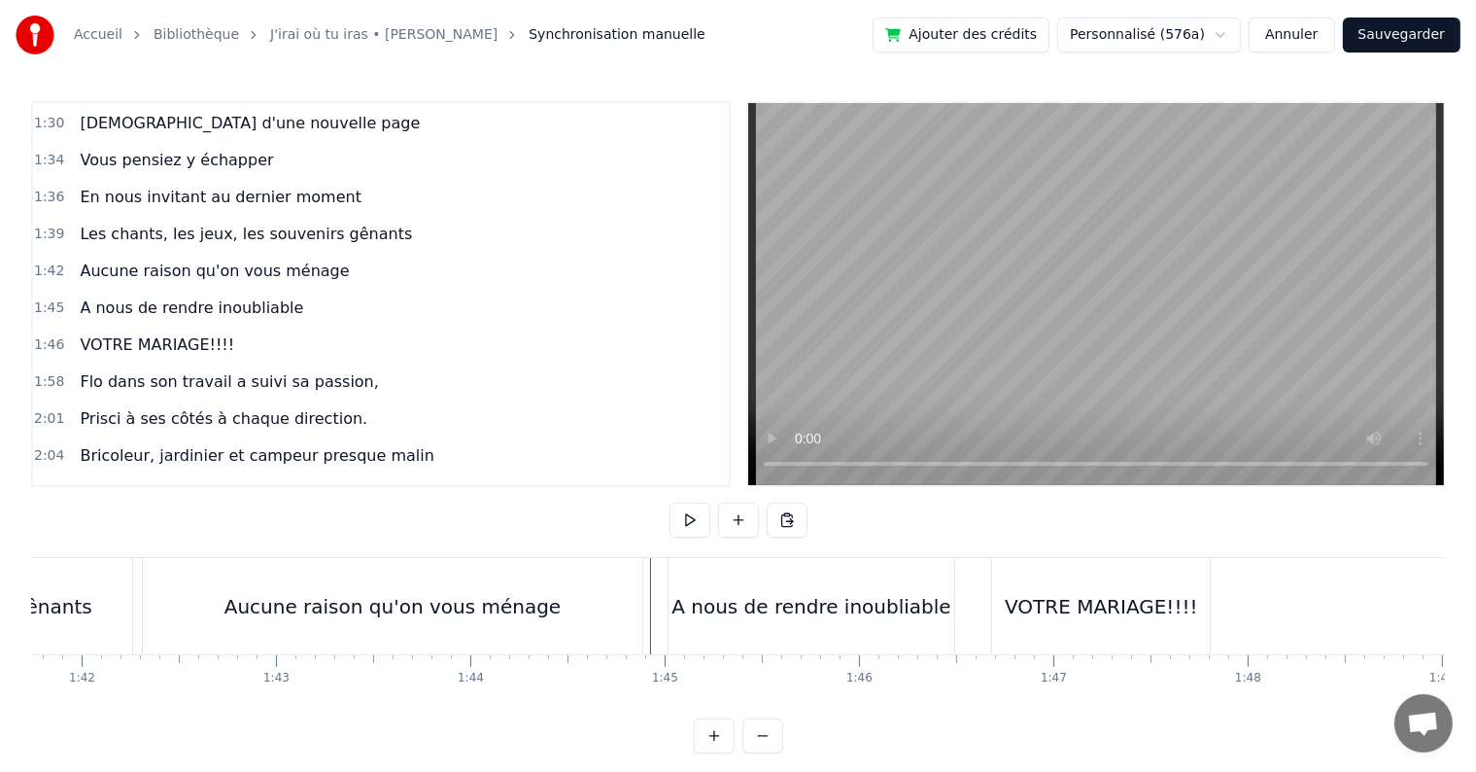
click at [1052, 610] on div "VOTRE MARIAGE!!!!" at bounding box center [1101, 606] width 192 height 29
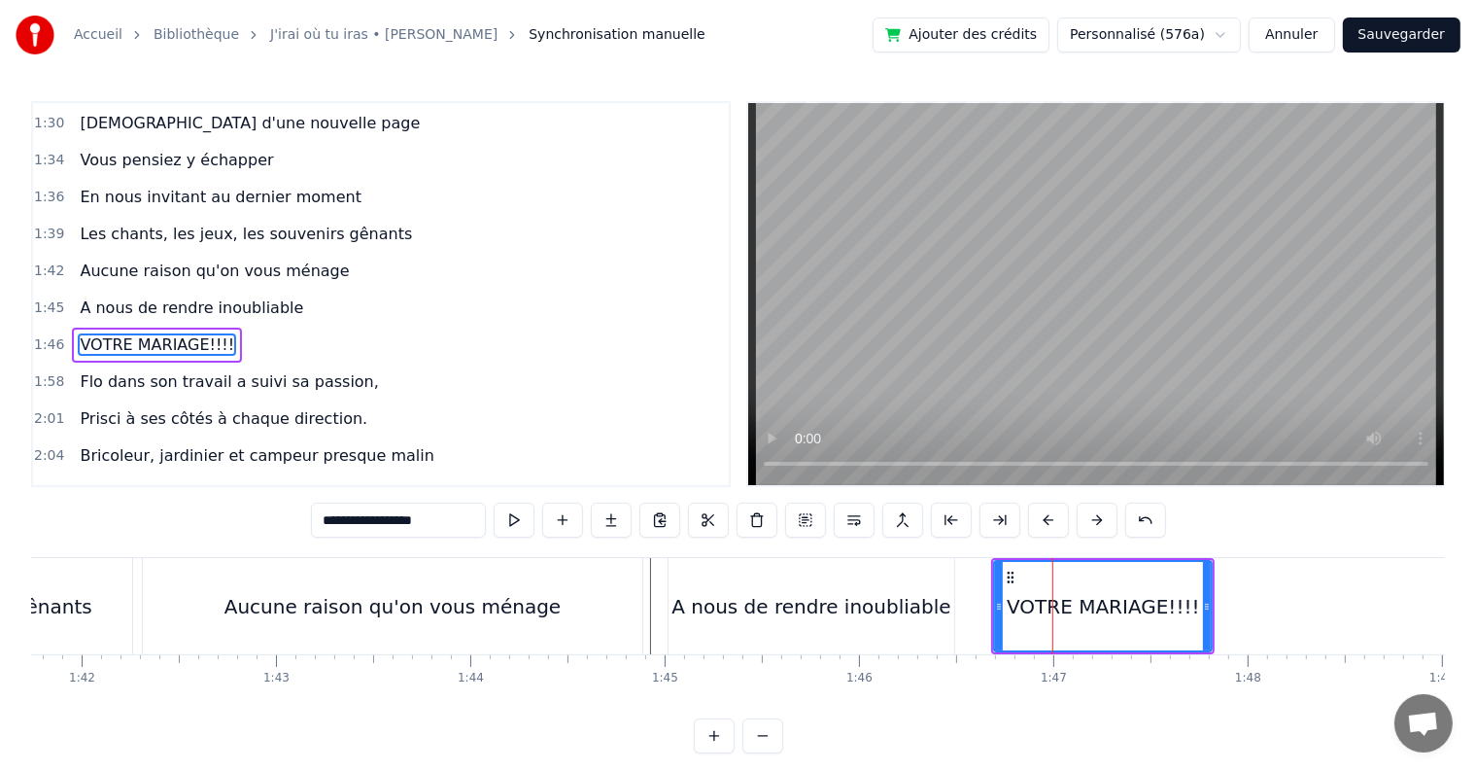
click at [414, 527] on input "**********" at bounding box center [398, 519] width 175 height 35
click at [467, 530] on input "**********" at bounding box center [398, 519] width 175 height 35
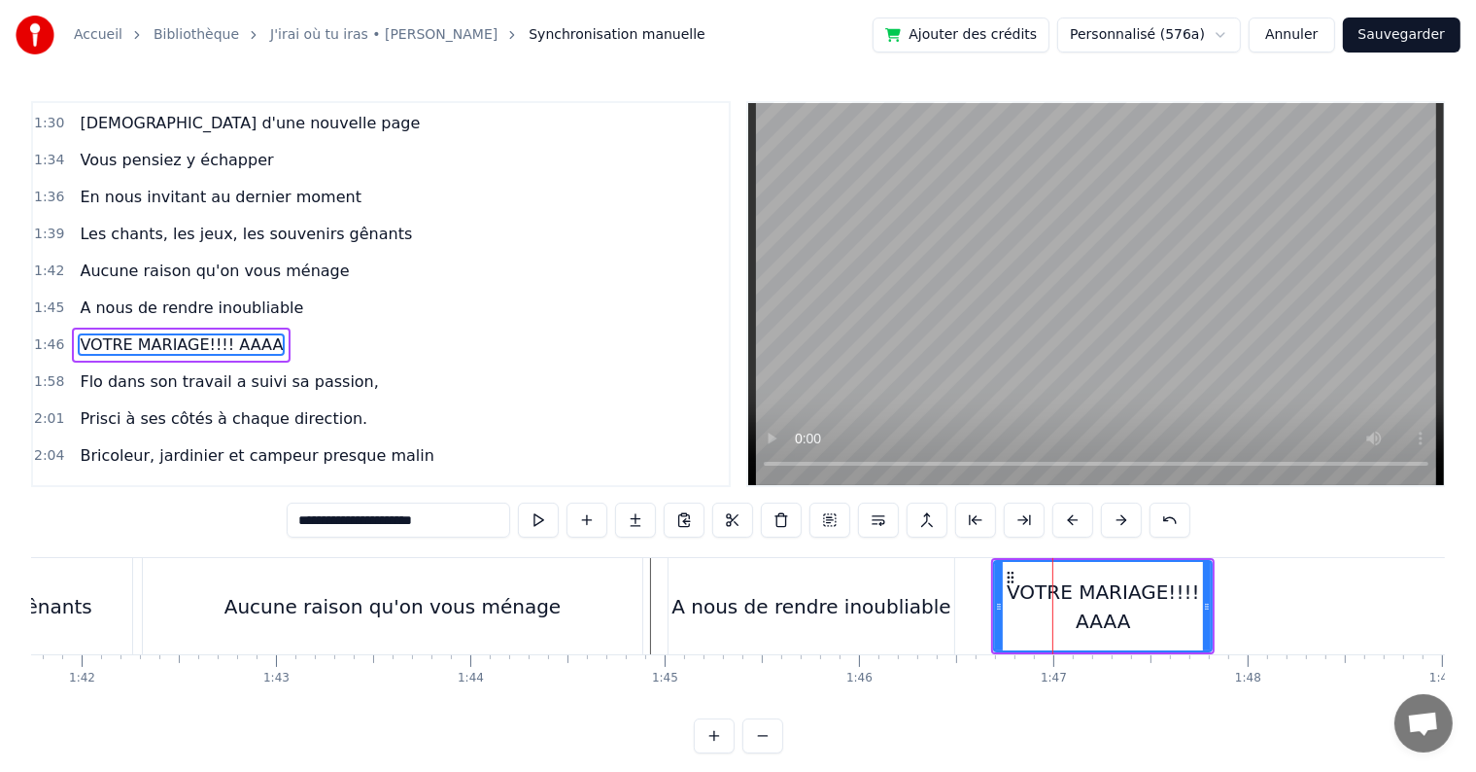
drag, startPoint x: 467, startPoint y: 529, endPoint x: 428, endPoint y: 522, distance: 39.5
click at [428, 522] on input "**********" at bounding box center [399, 519] width 224 height 35
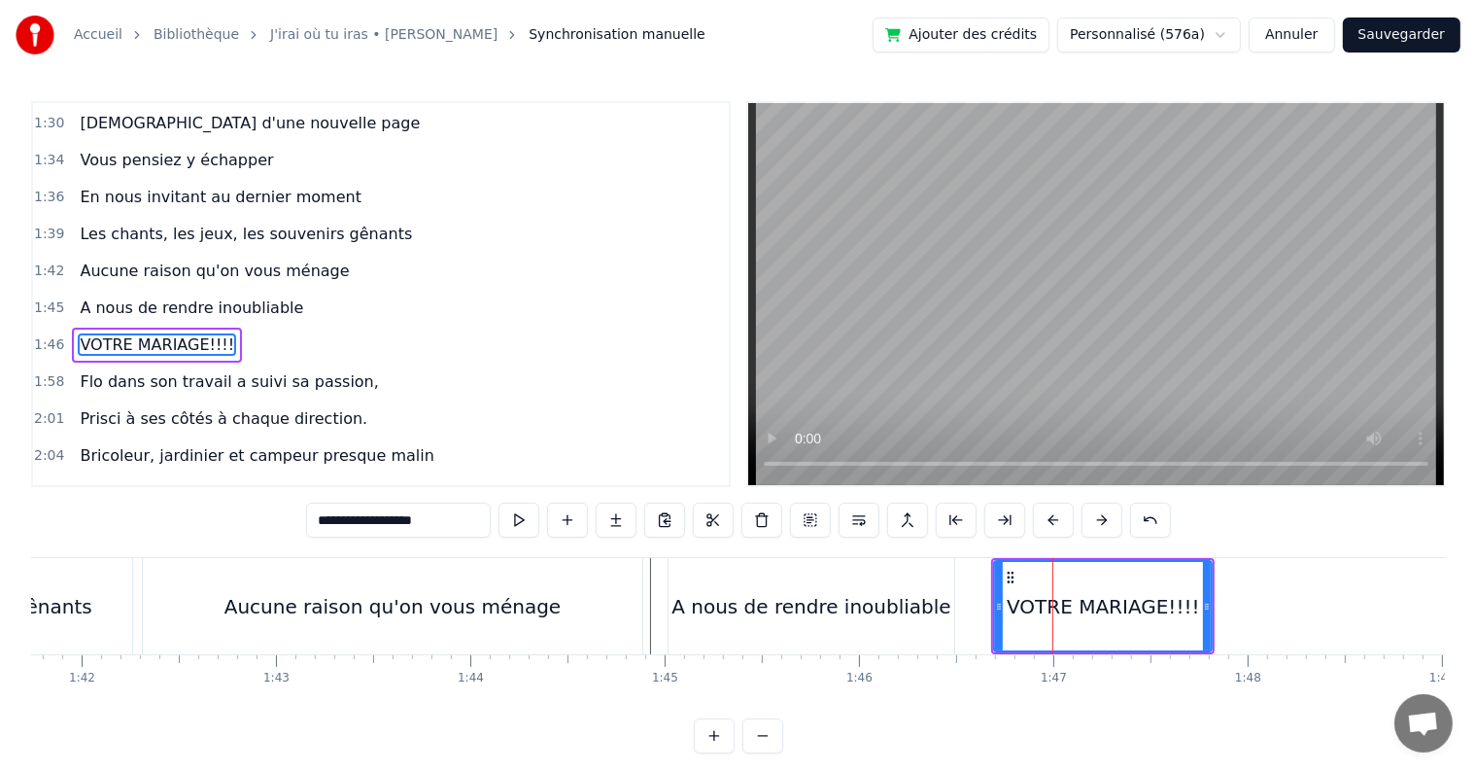
click at [408, 521] on input "**********" at bounding box center [398, 519] width 185 height 35
paste input "****"
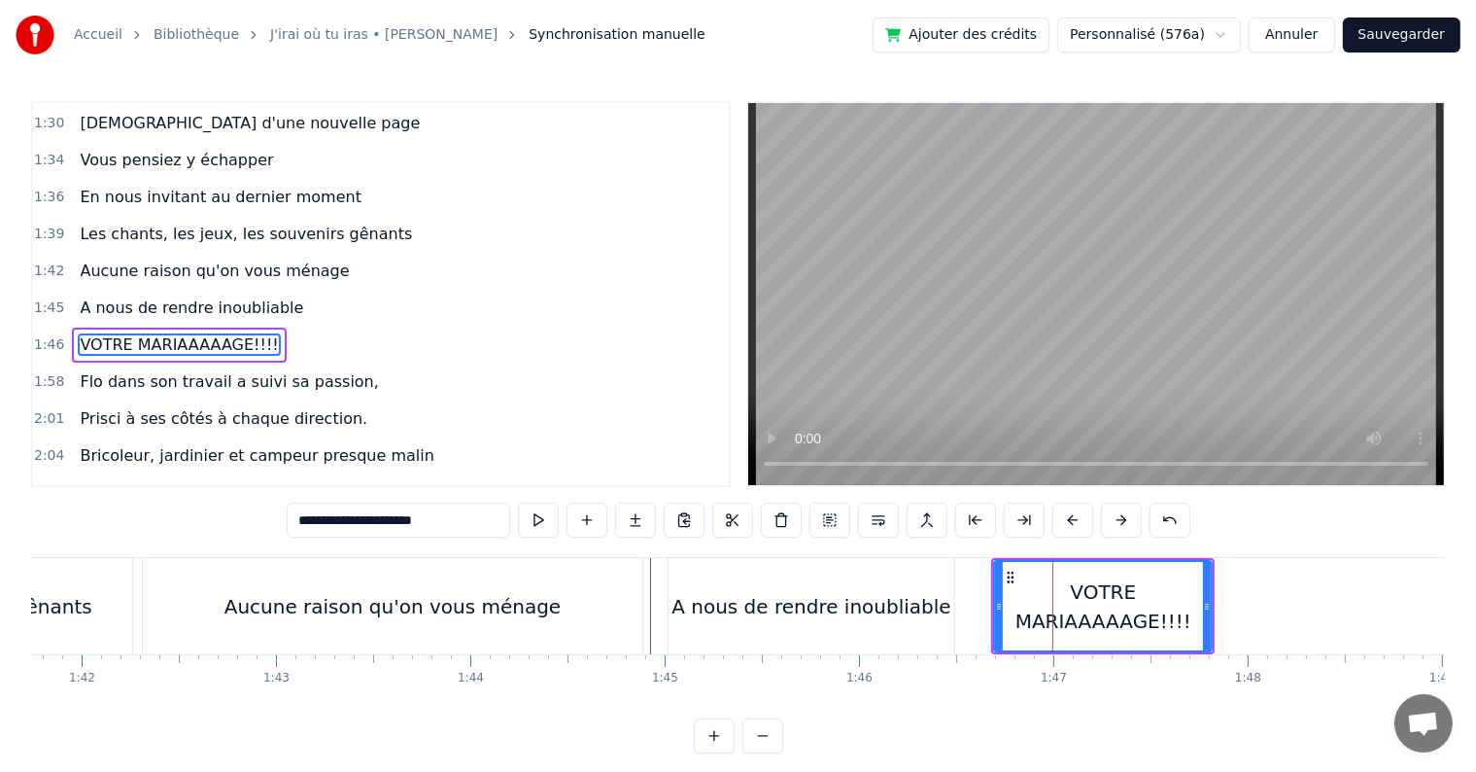
type input "**********"
click at [588, 363] on div "1:58 Flo dans son travail a suivi sa passion," at bounding box center [381, 381] width 696 height 37
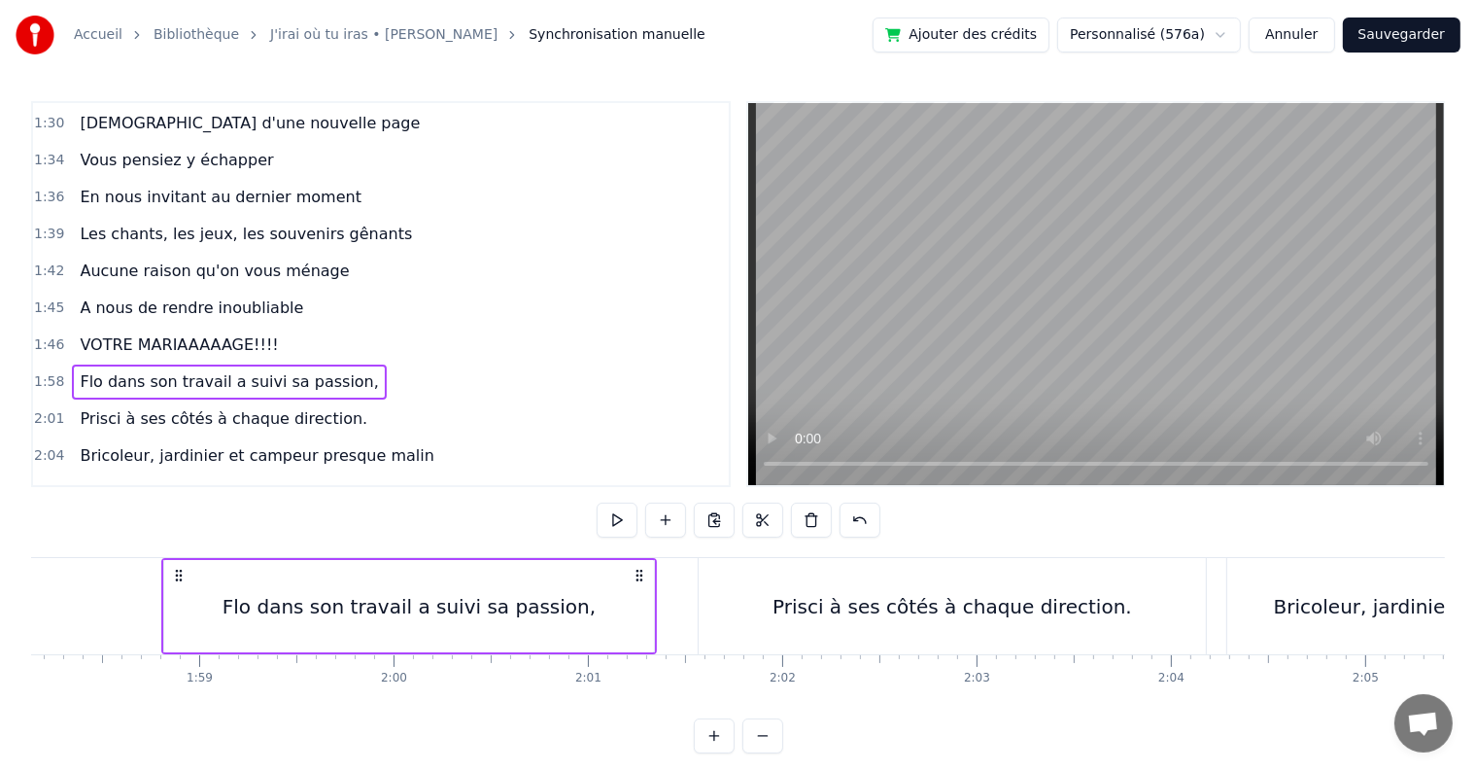
scroll to position [0, 22995]
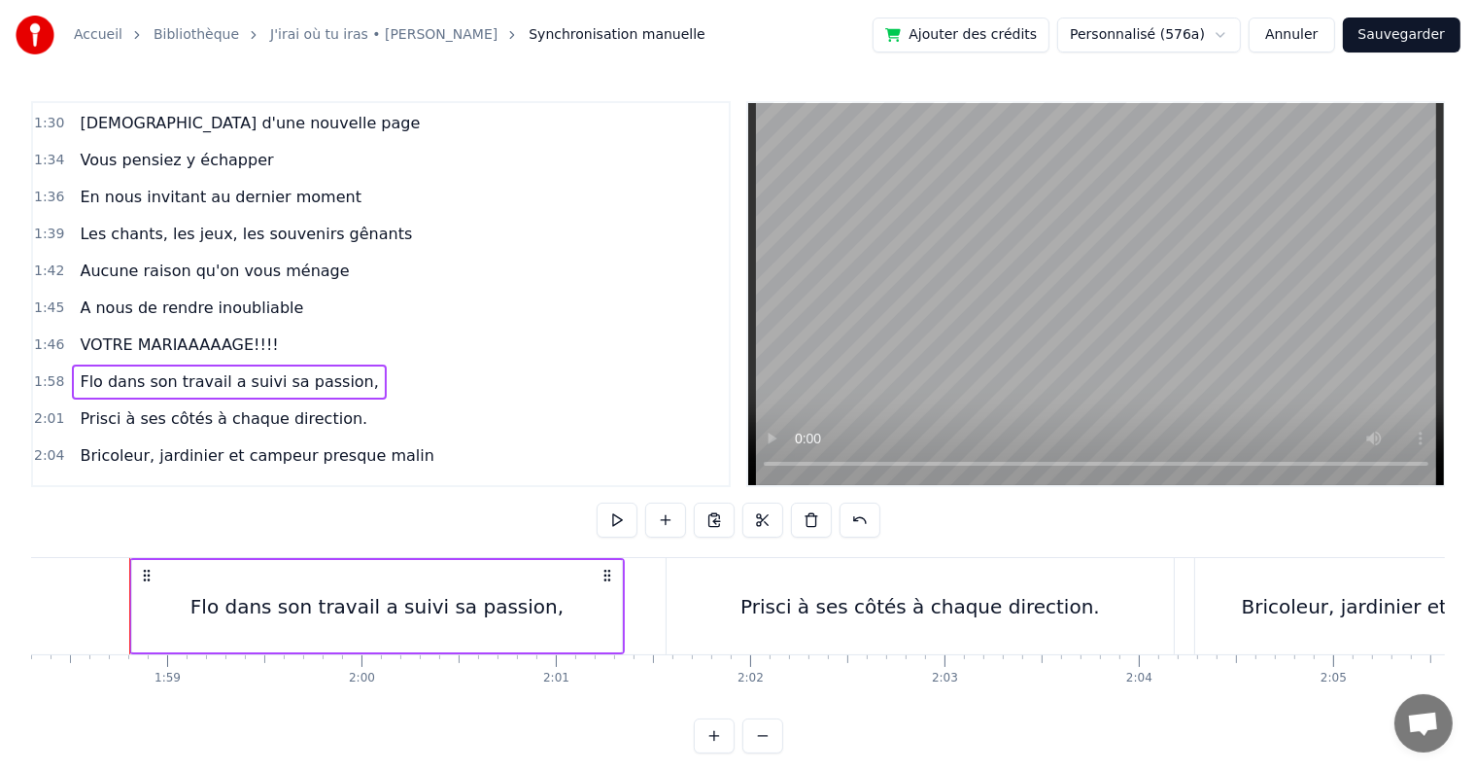
click at [630, 525] on button at bounding box center [617, 519] width 41 height 35
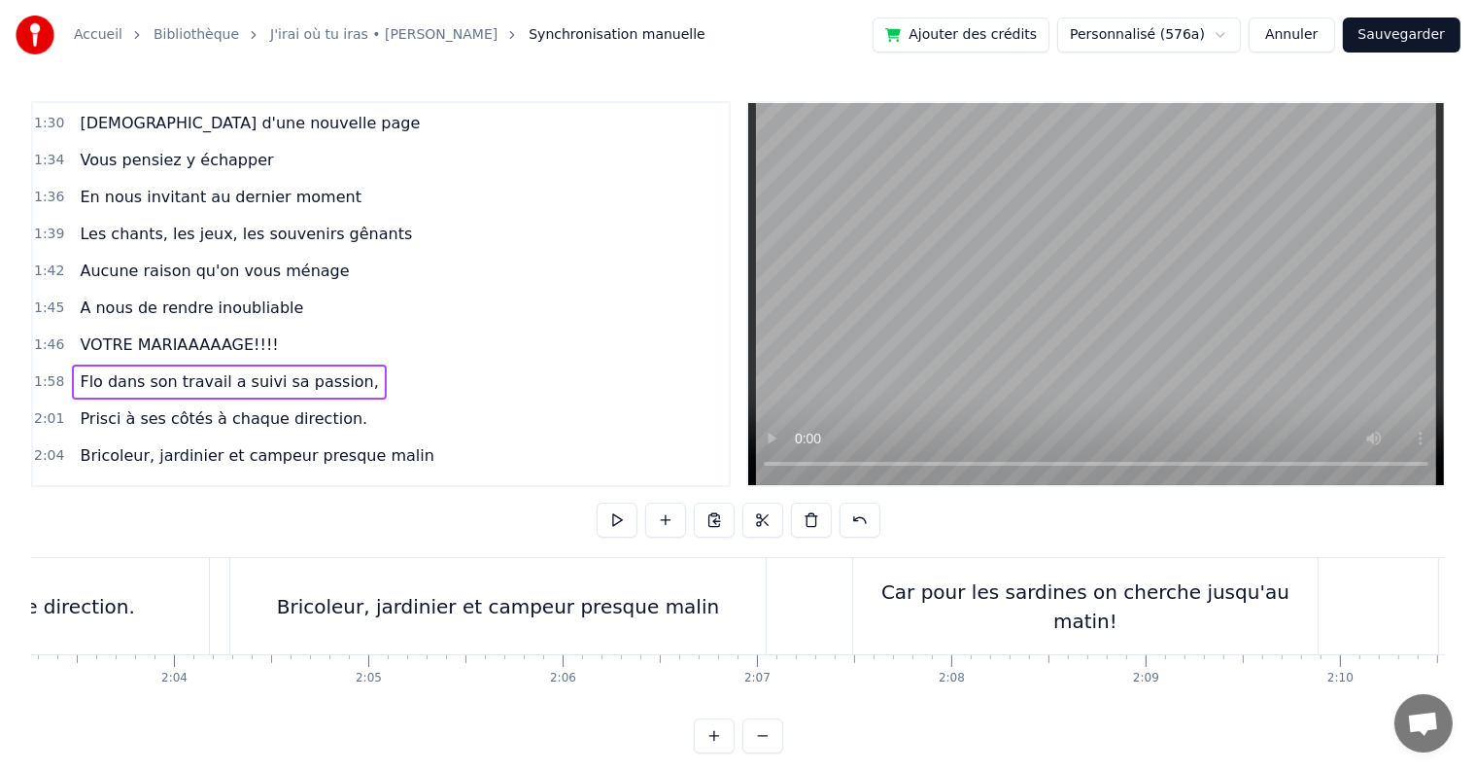
scroll to position [0, 24006]
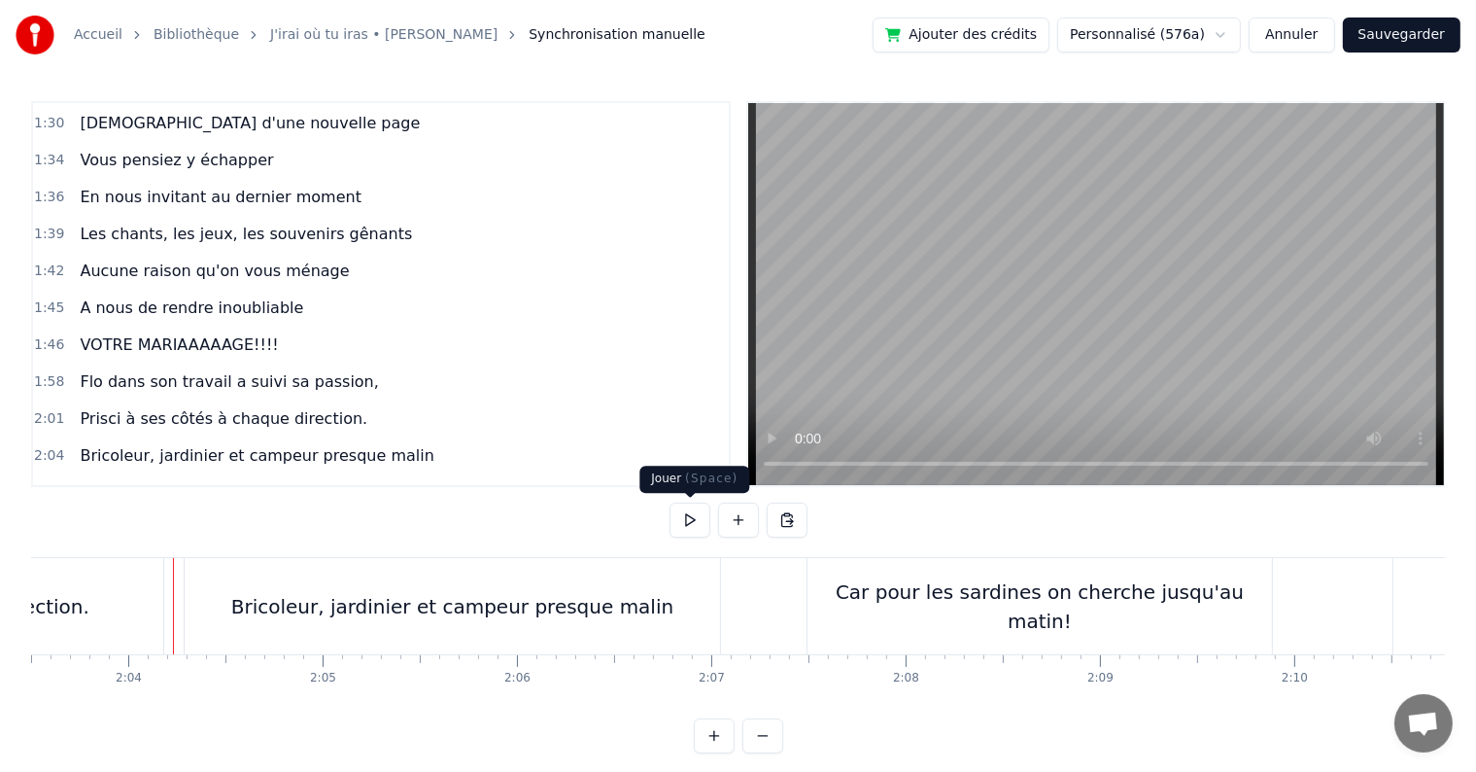
click at [687, 529] on button at bounding box center [690, 519] width 41 height 35
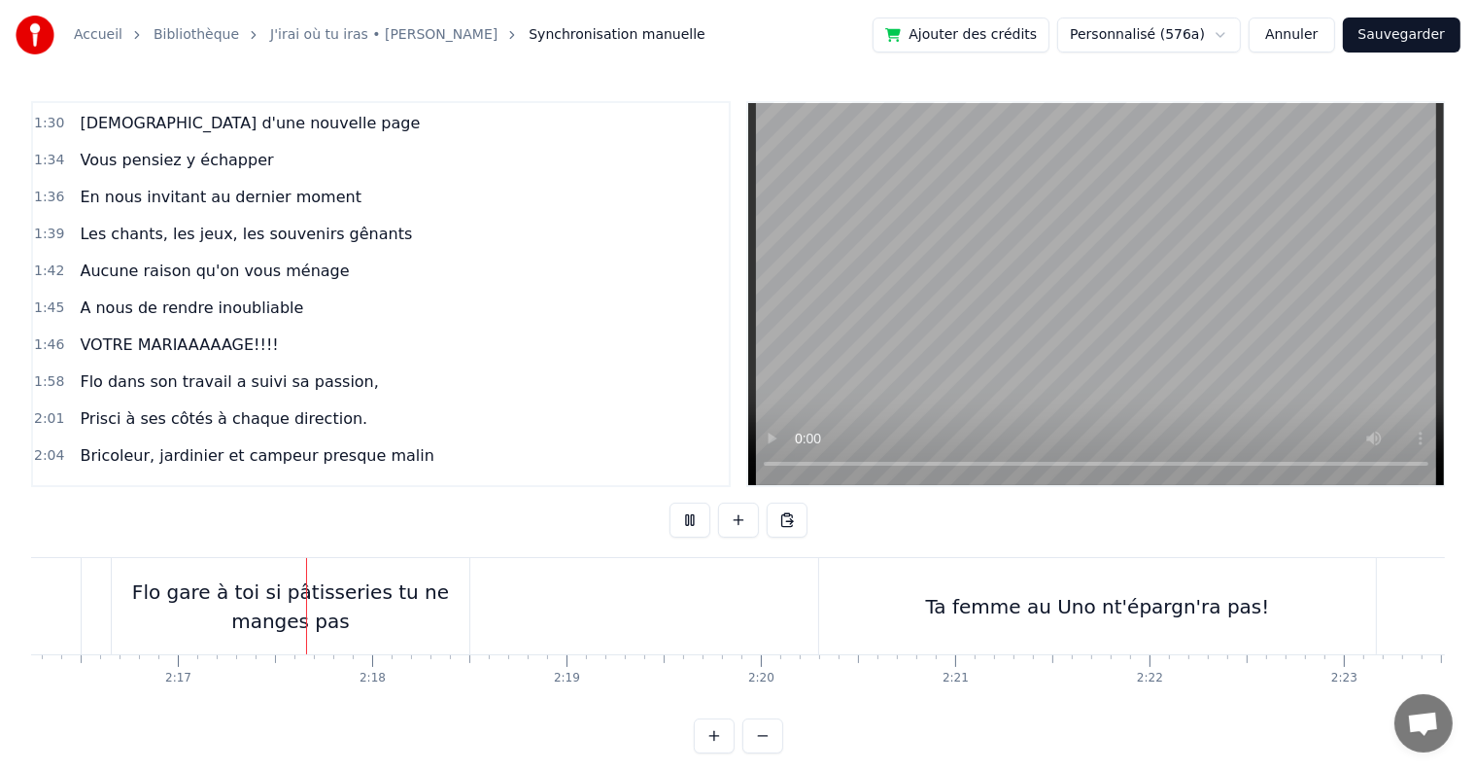
scroll to position [0, 26529]
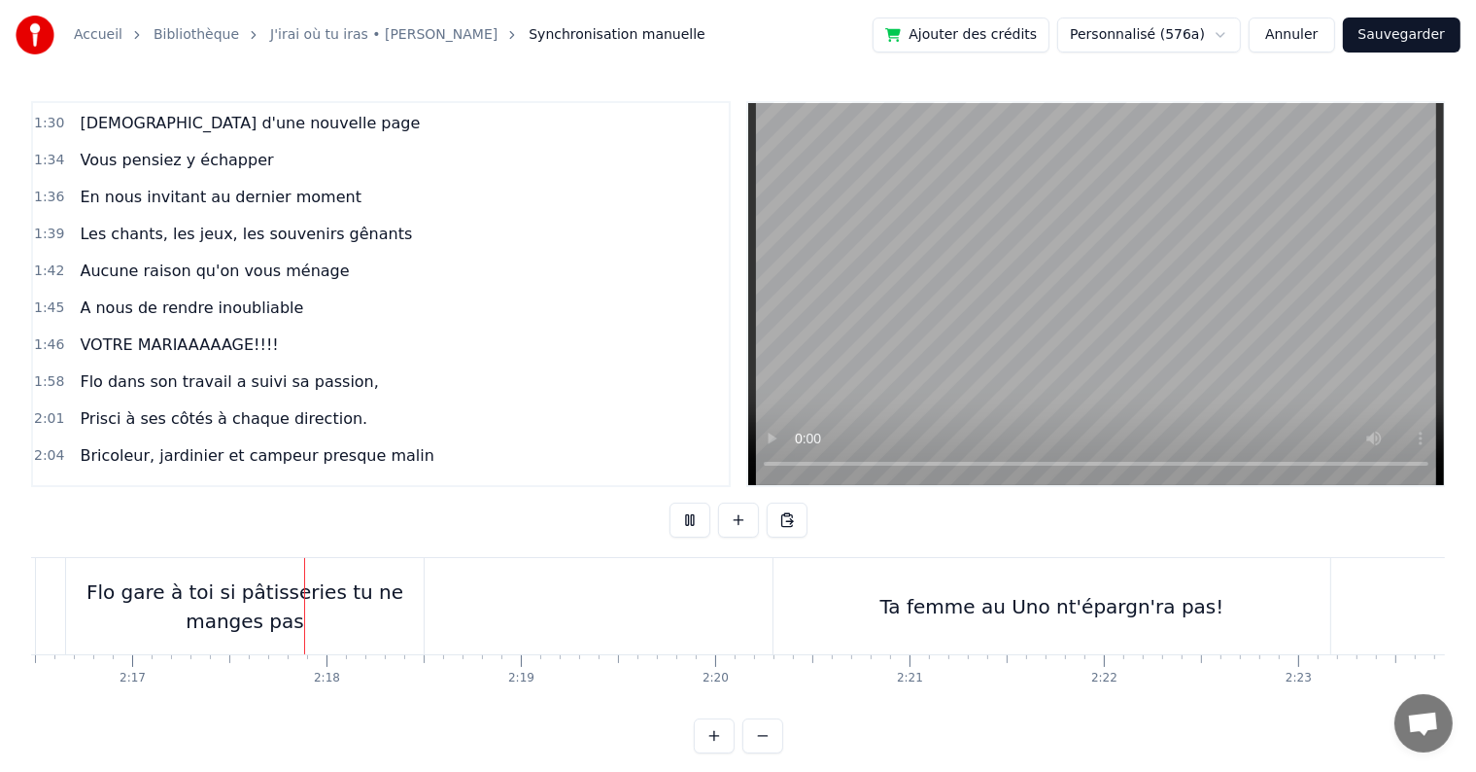
click at [687, 529] on button at bounding box center [690, 519] width 41 height 35
click at [1410, 25] on button "Sauvegarder" at bounding box center [1402, 34] width 118 height 35
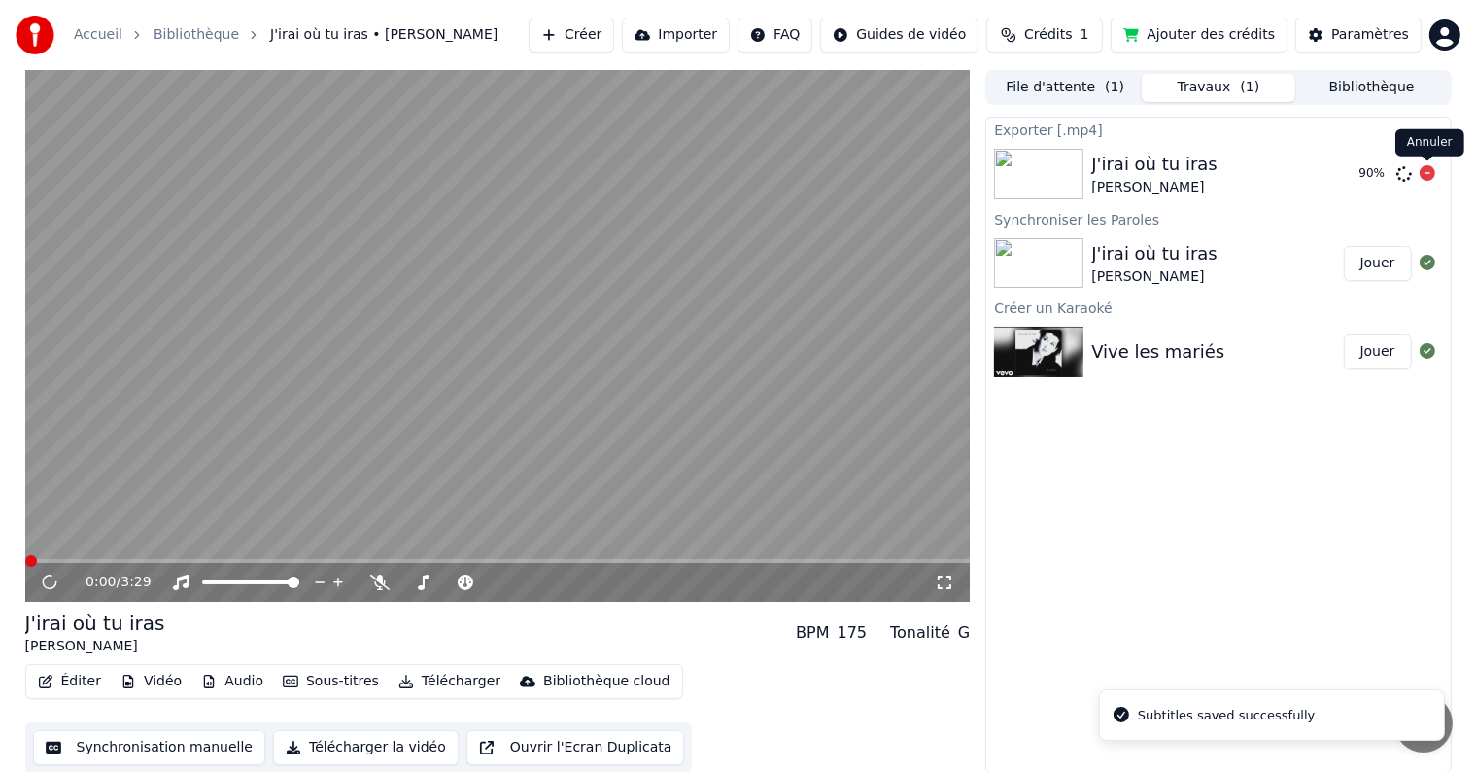
click at [1435, 176] on icon at bounding box center [1428, 173] width 16 height 16
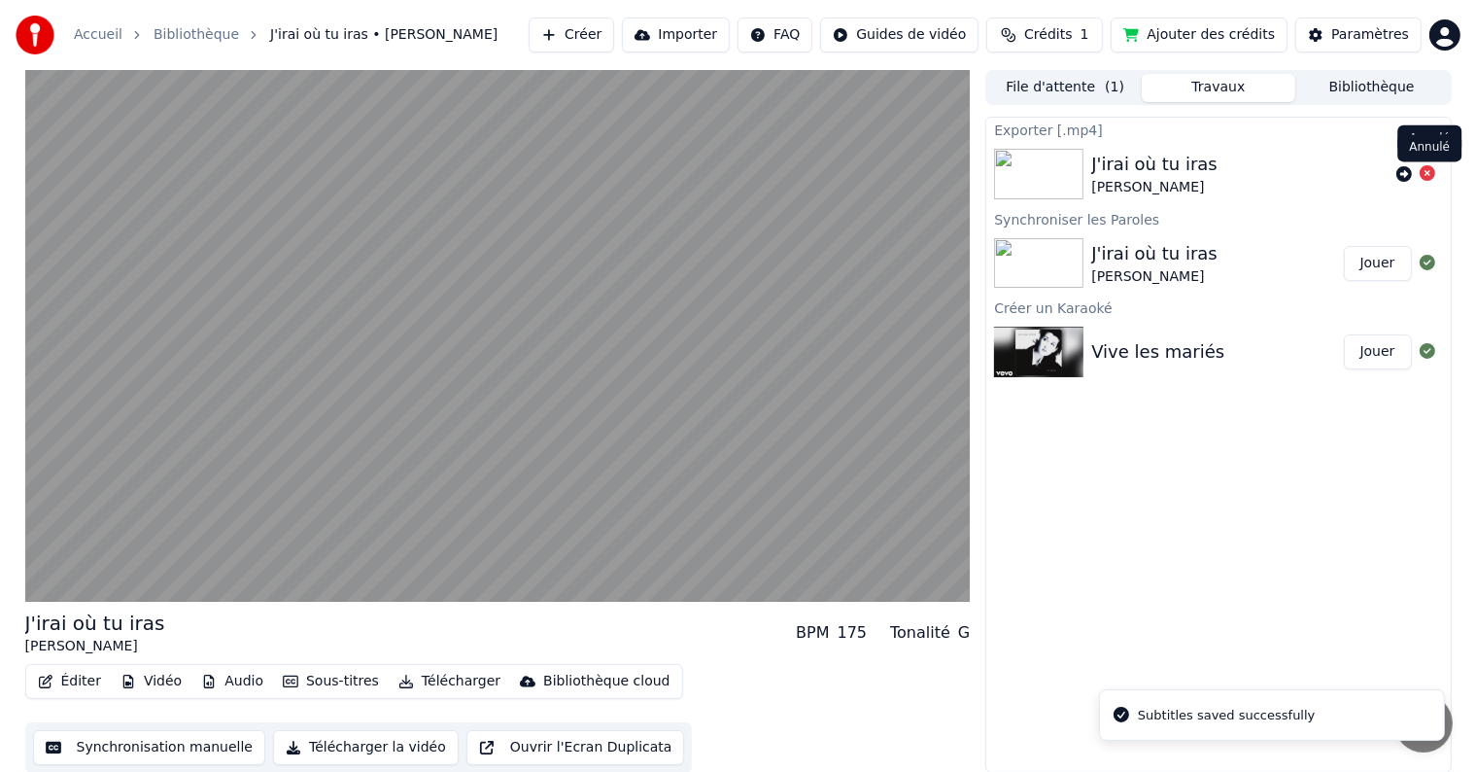
click at [1430, 175] on icon at bounding box center [1428, 173] width 16 height 16
click at [1246, 237] on div "J'irai où tu iras Céline Dion Jouer" at bounding box center [1218, 263] width 464 height 66
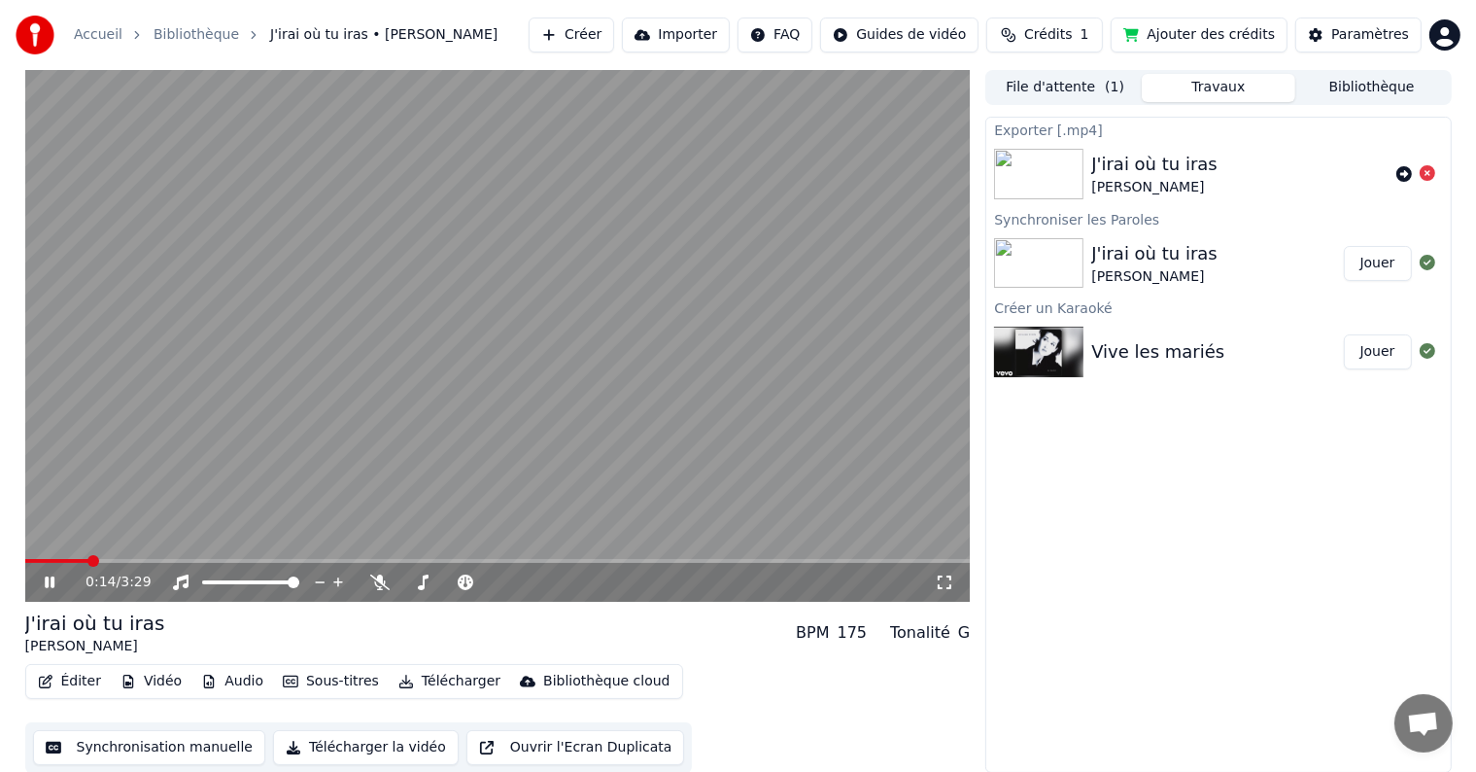
click at [1217, 476] on div "Exporter [.mp4] J'irai où tu iras Céline Dion Synchroniser les Paroles J'irai o…" at bounding box center [1218, 445] width 466 height 656
click at [1069, 461] on div "Exporter [.mp4] J'irai où tu iras Céline Dion Synchroniser les Paroles J'irai o…" at bounding box center [1218, 445] width 466 height 656
click at [482, 561] on span at bounding box center [498, 561] width 946 height 4
click at [507, 556] on video at bounding box center [498, 336] width 946 height 532
click at [516, 564] on div "1:42 / 3:29" at bounding box center [498, 582] width 946 height 39
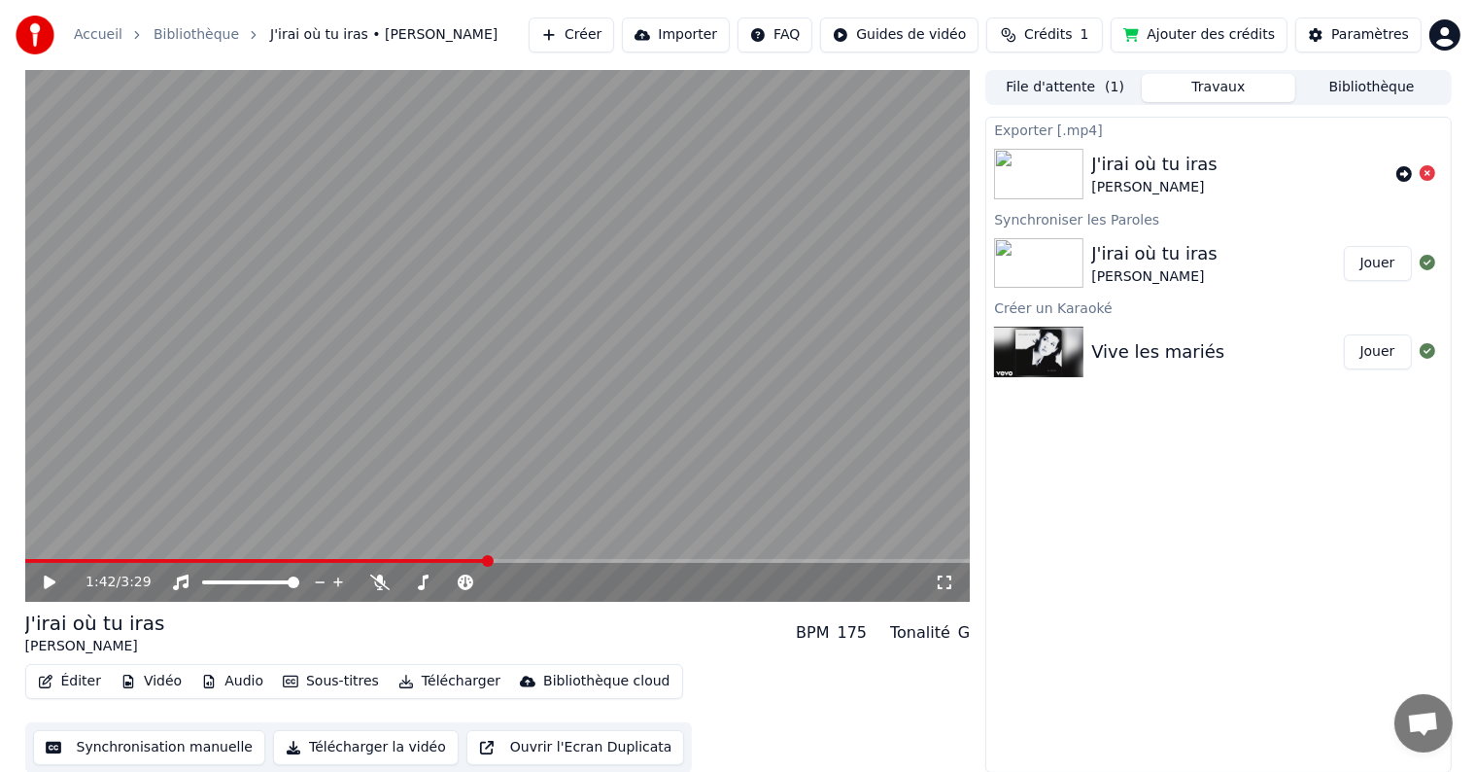
drag, startPoint x: 515, startPoint y: 557, endPoint x: 526, endPoint y: 564, distance: 12.7
click at [526, 564] on div "1:42 / 3:29" at bounding box center [498, 336] width 946 height 532
click at [526, 564] on div "1:44 / 3:29" at bounding box center [498, 582] width 946 height 39
click at [524, 560] on span at bounding box center [498, 561] width 946 height 4
click at [503, 564] on div "1:50 / 3:29" at bounding box center [498, 582] width 946 height 39
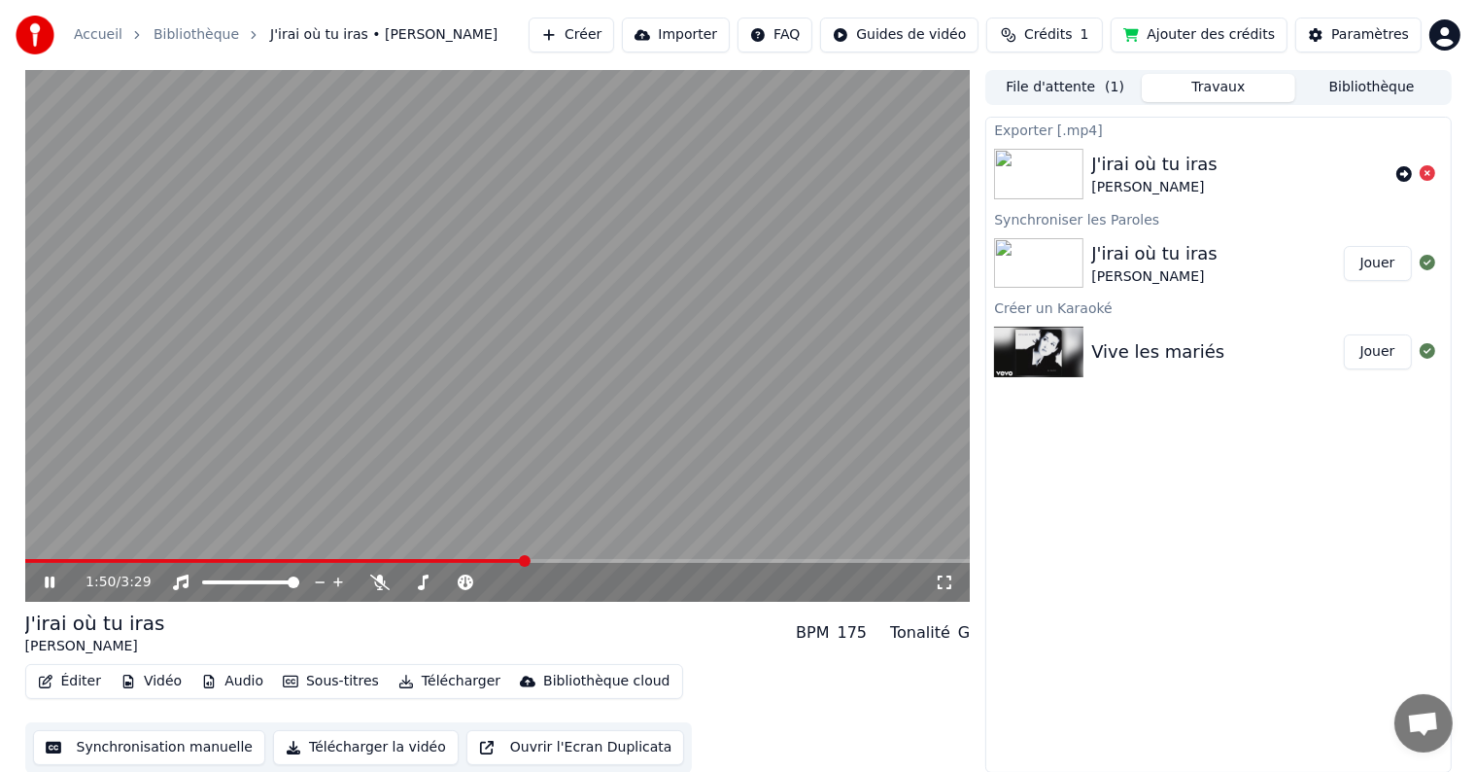
click at [481, 564] on div "1:50 / 3:29" at bounding box center [498, 582] width 946 height 39
click at [477, 563] on span at bounding box center [251, 561] width 452 height 4
click at [476, 567] on div "1:51 / 3:29" at bounding box center [498, 582] width 946 height 39
click at [471, 563] on span at bounding box center [249, 561] width 448 height 4
click at [71, 684] on button "Éditer" at bounding box center [69, 681] width 79 height 27
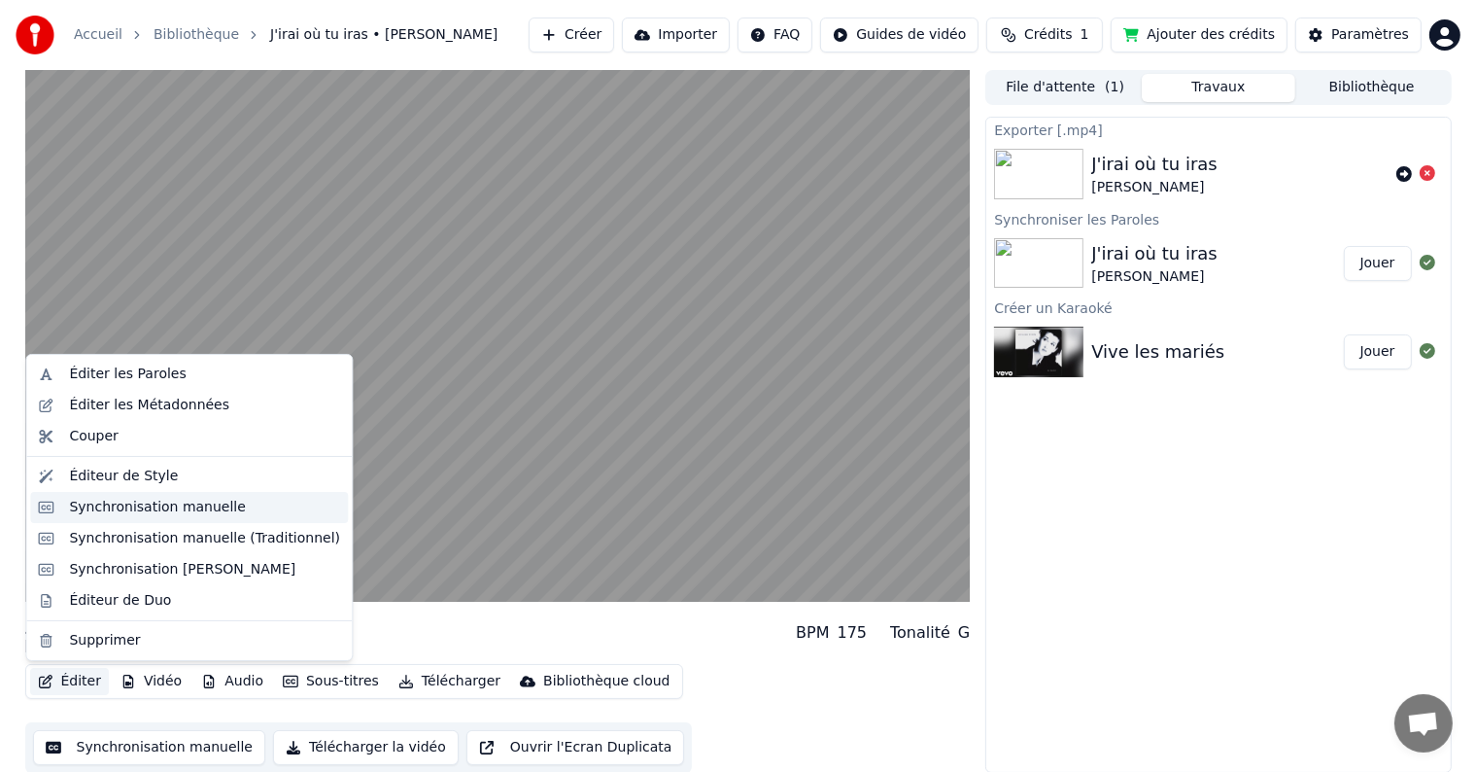
click at [175, 507] on div "Synchronisation manuelle" at bounding box center [157, 507] width 177 height 19
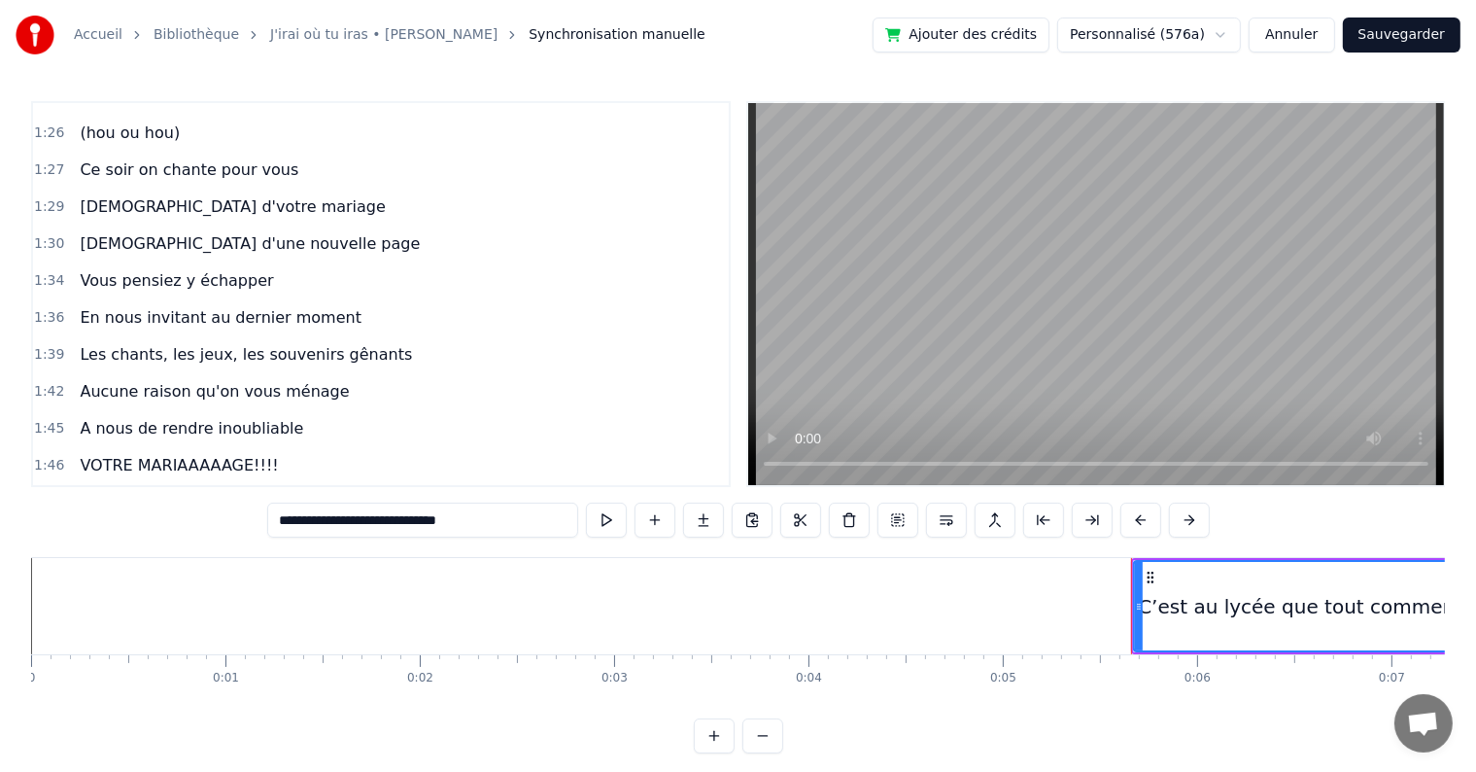
click at [124, 454] on span "VOTRE MARIAAAAAGE!!!!" at bounding box center [179, 465] width 202 height 22
type input "**********"
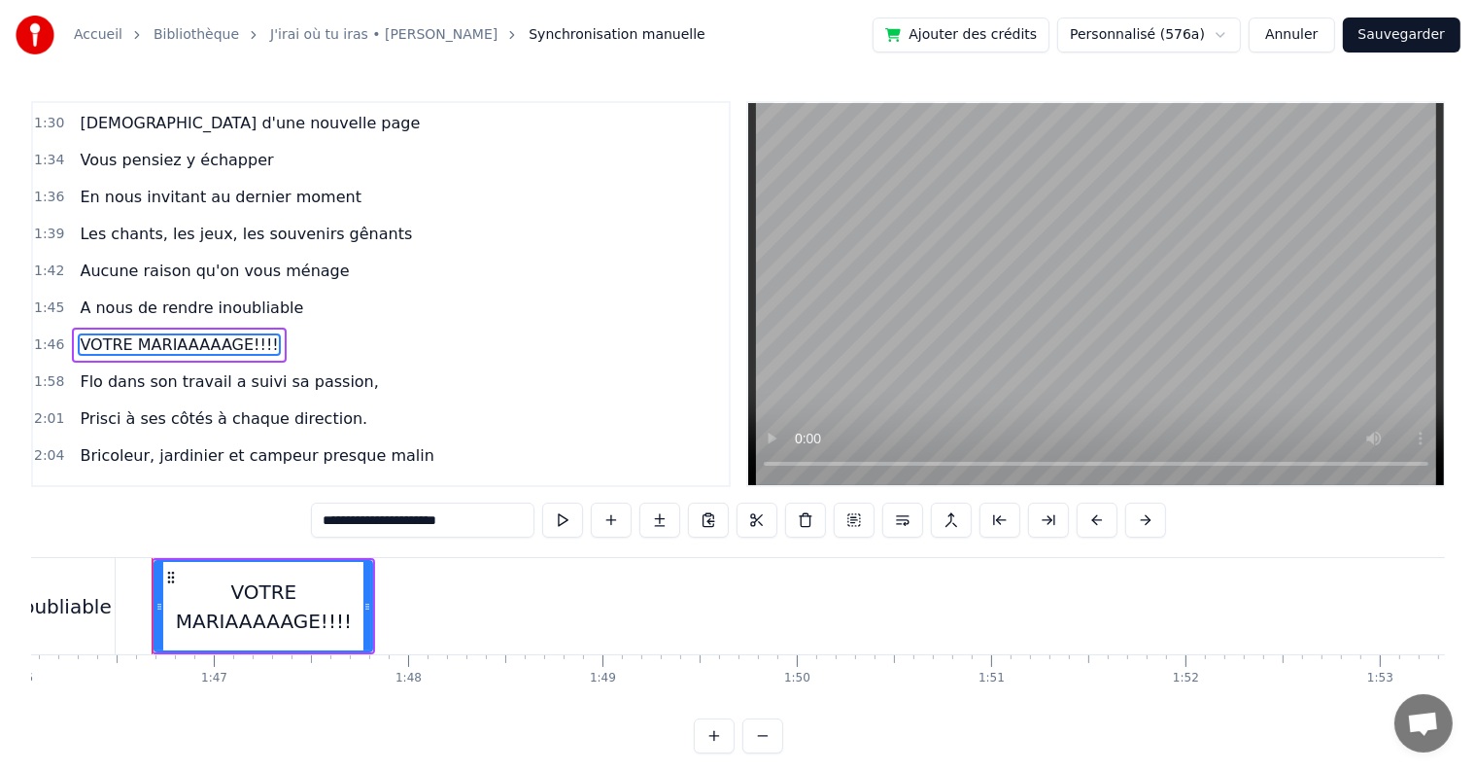
scroll to position [0, 20639]
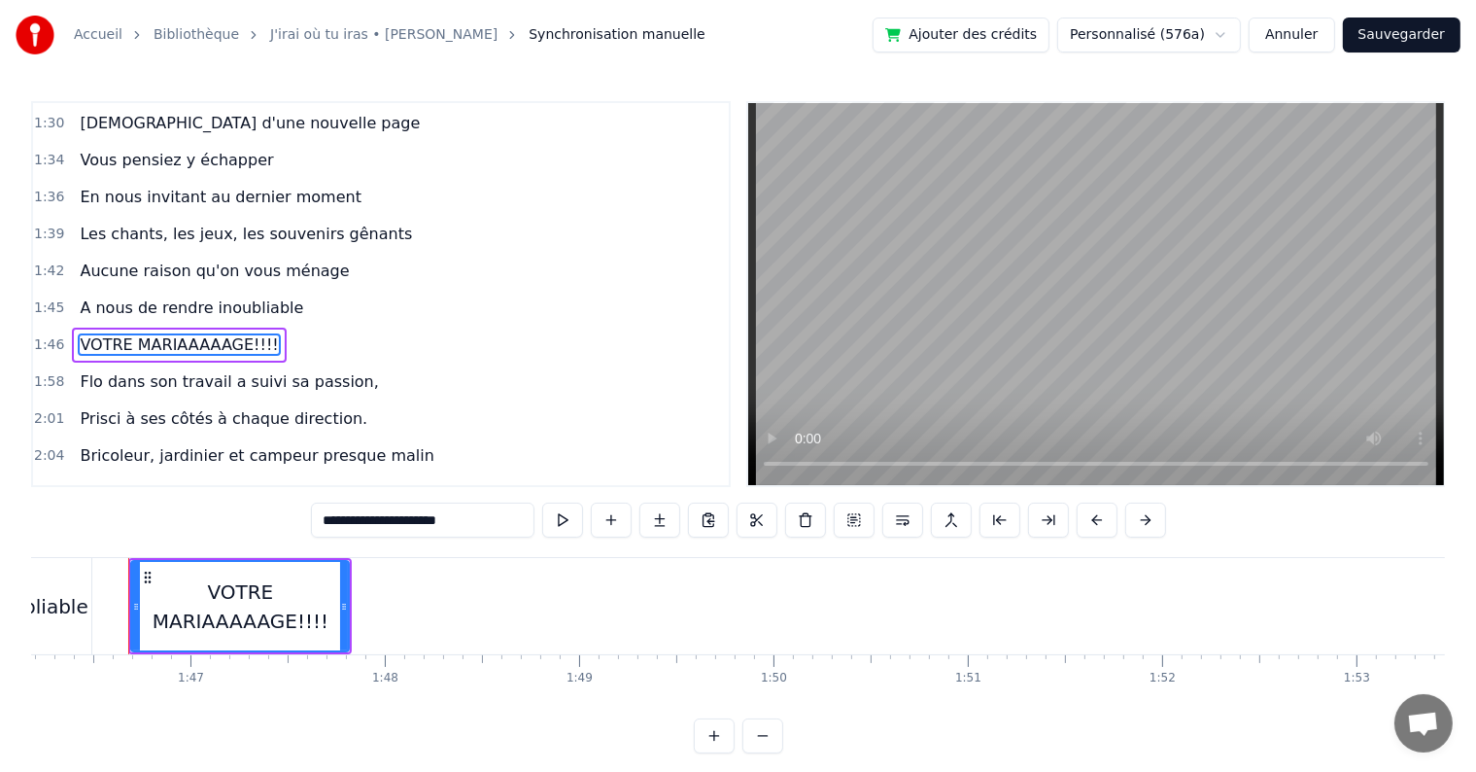
drag, startPoint x: 496, startPoint y: 523, endPoint x: 327, endPoint y: 502, distance: 170.3
click at [327, 502] on input "**********" at bounding box center [423, 519] width 224 height 35
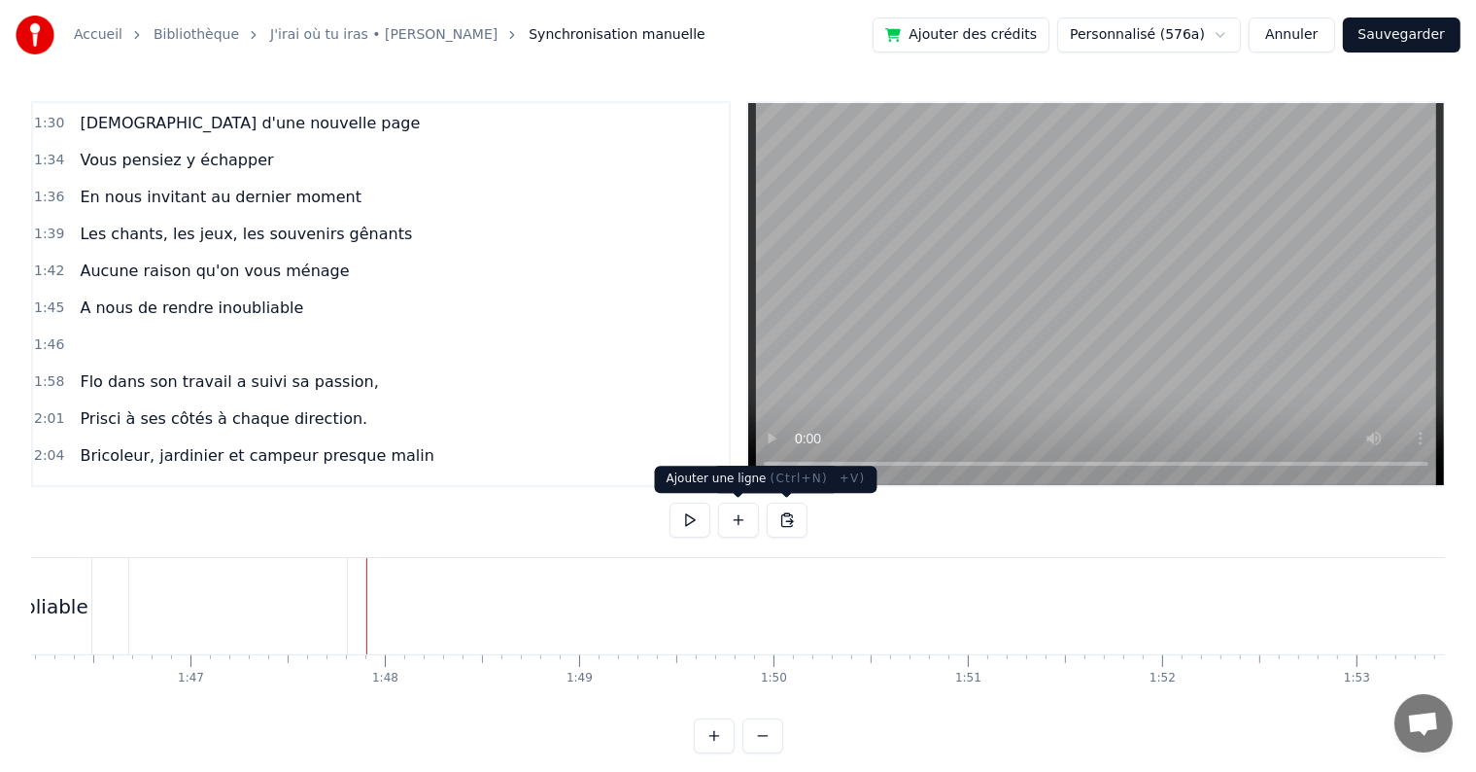
click at [721, 523] on button at bounding box center [738, 519] width 41 height 35
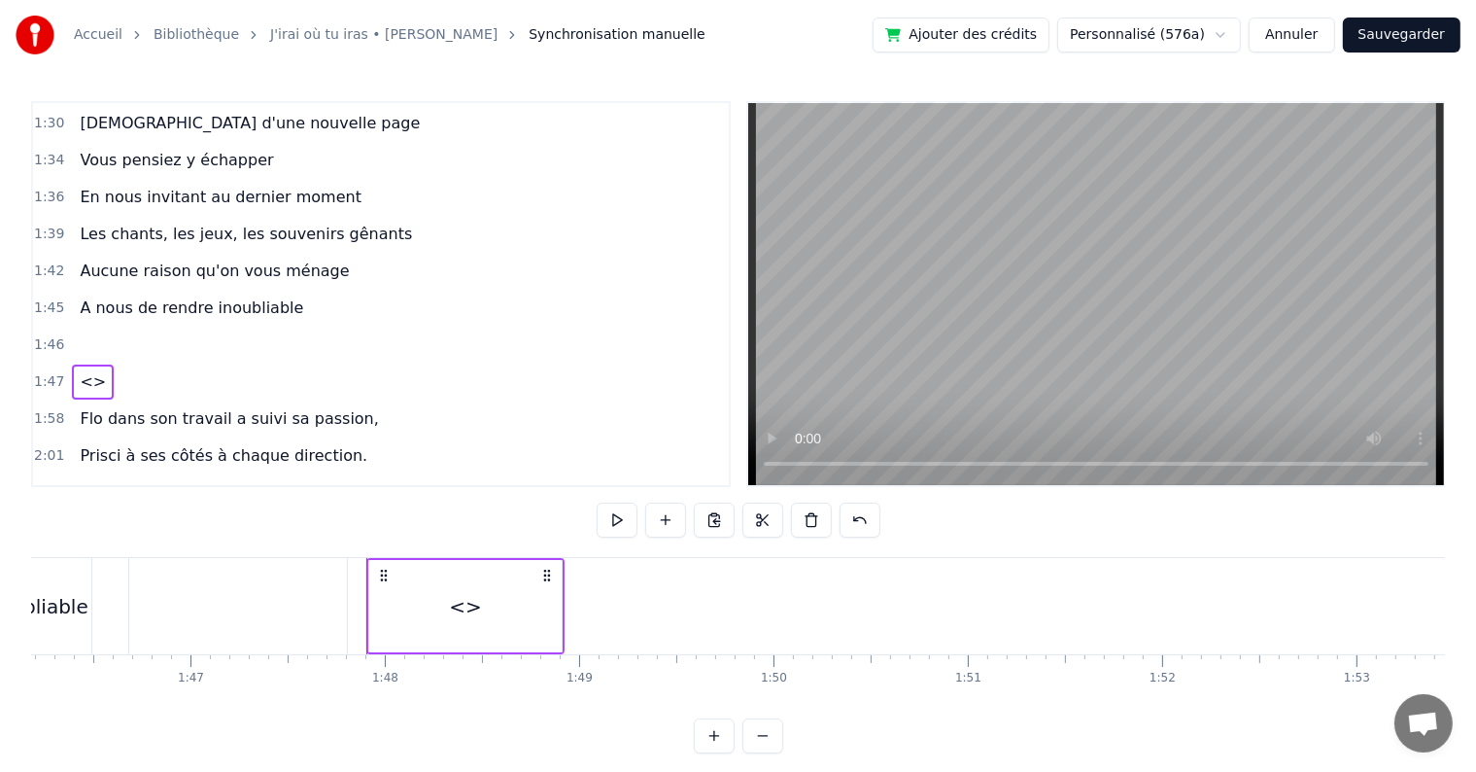
click at [82, 370] on span "<>" at bounding box center [93, 381] width 30 height 22
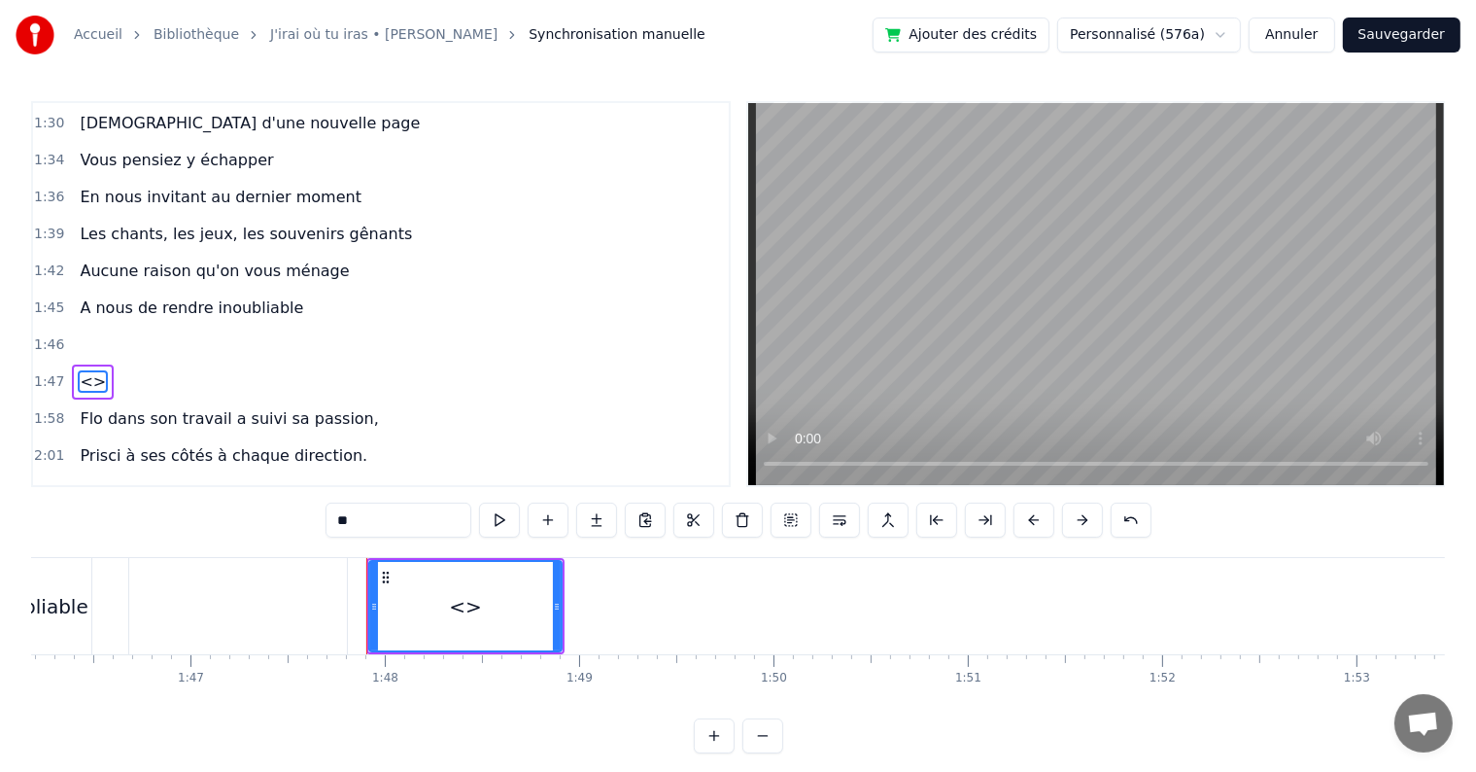
scroll to position [1400, 0]
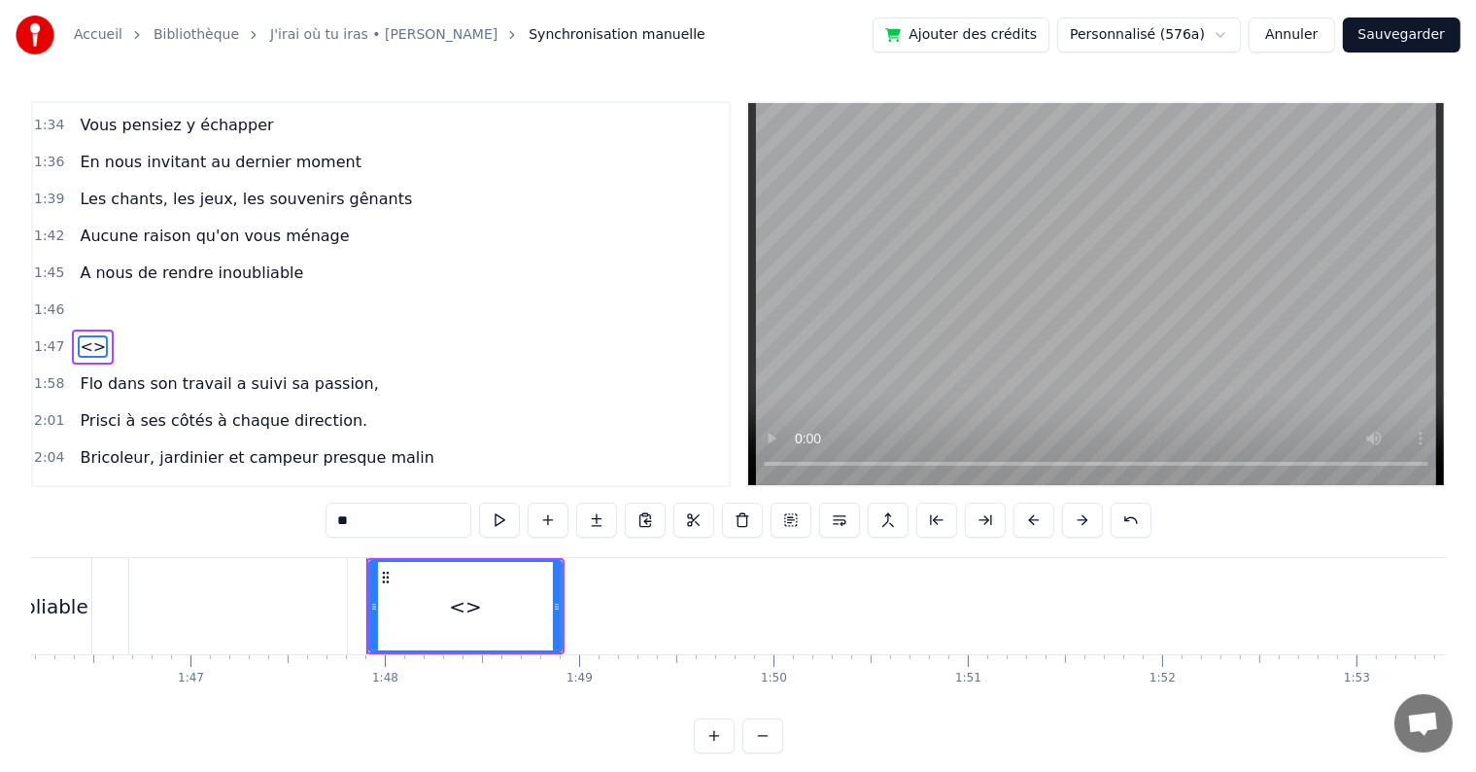
drag, startPoint x: 401, startPoint y: 529, endPoint x: 159, endPoint y: 500, distance: 243.7
click at [159, 500] on div "0:05 C’est au lycée que tout commence 0:07 Flo et [PERSON_NAME] vivent encore l…" at bounding box center [738, 427] width 1414 height 652
paste input "**********"
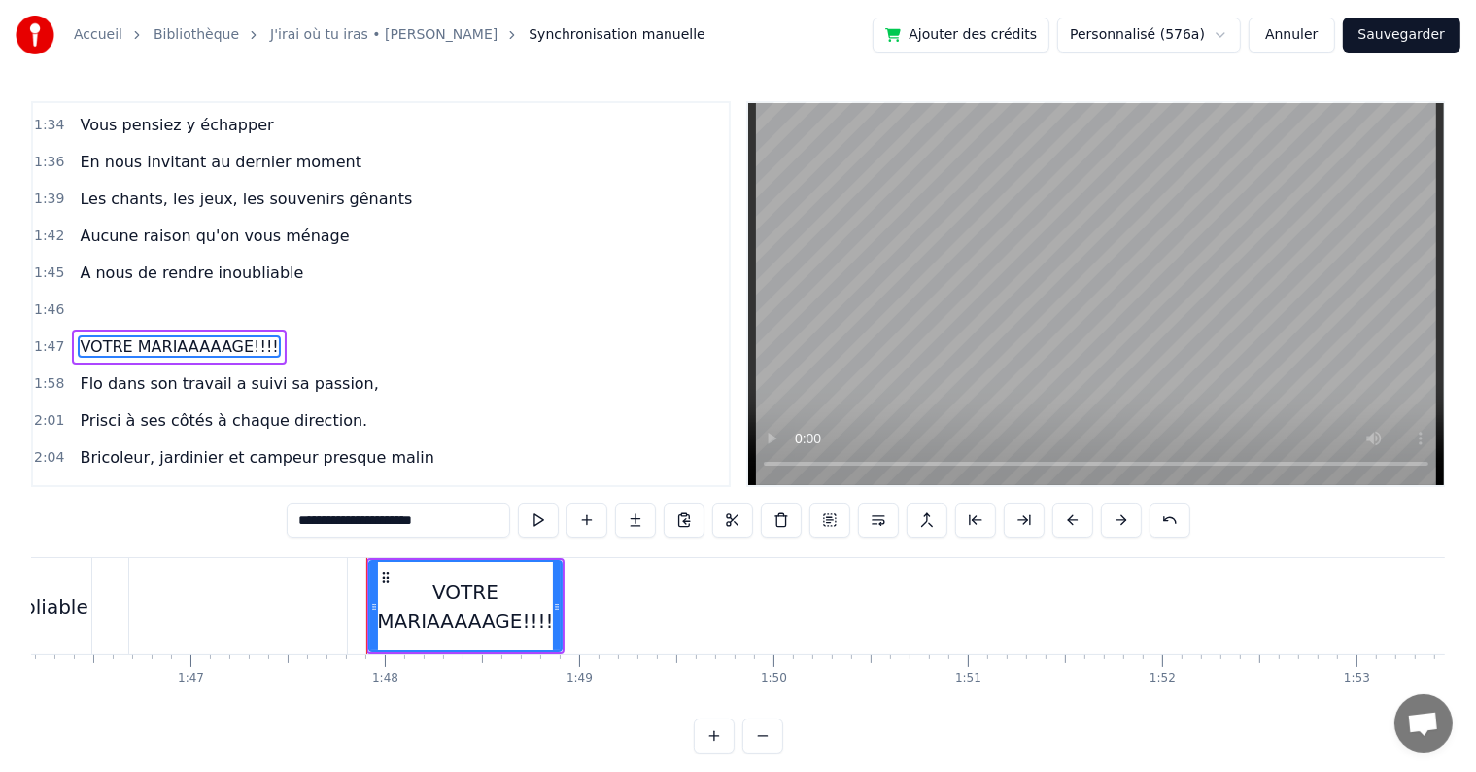
type input "**********"
click at [261, 607] on div at bounding box center [238, 606] width 218 height 96
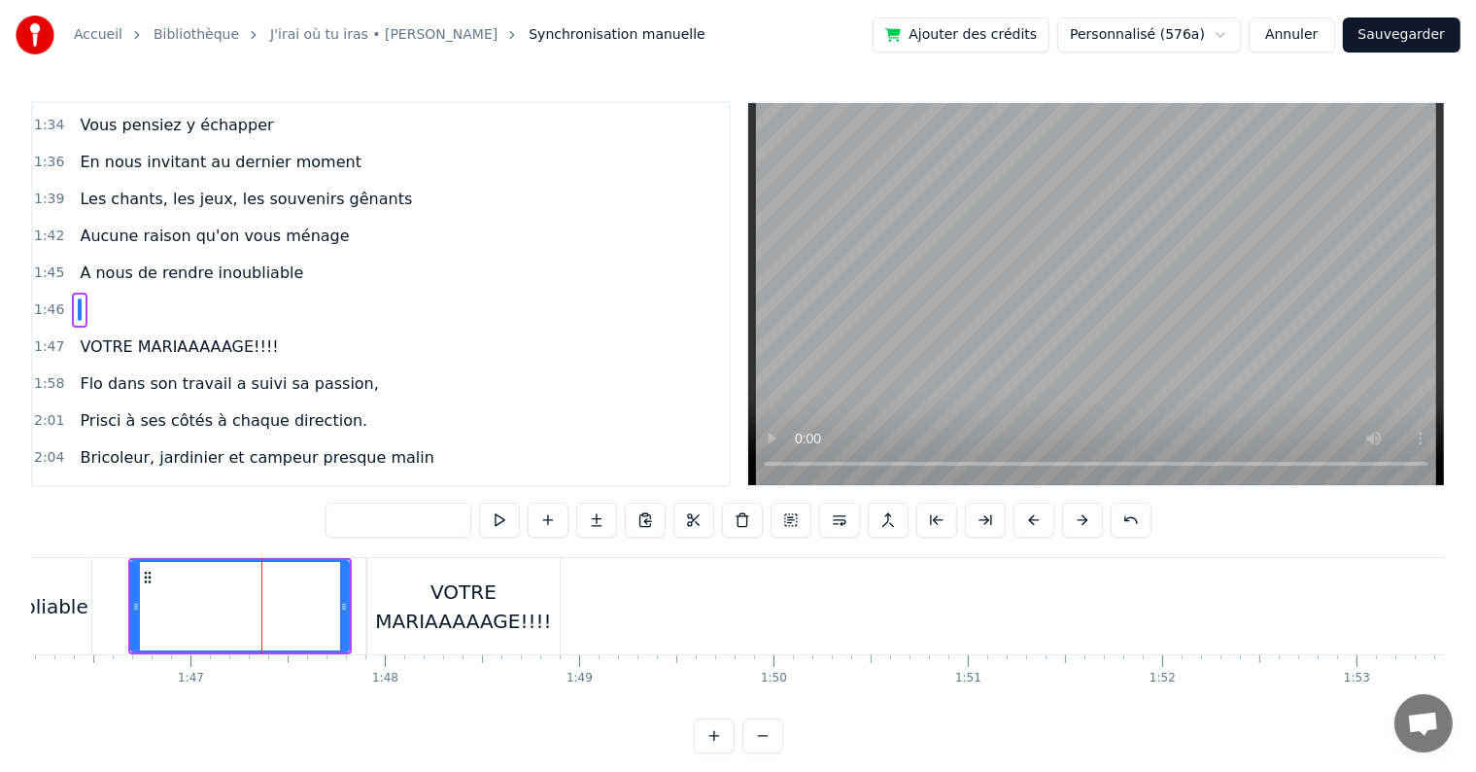
scroll to position [1365, 0]
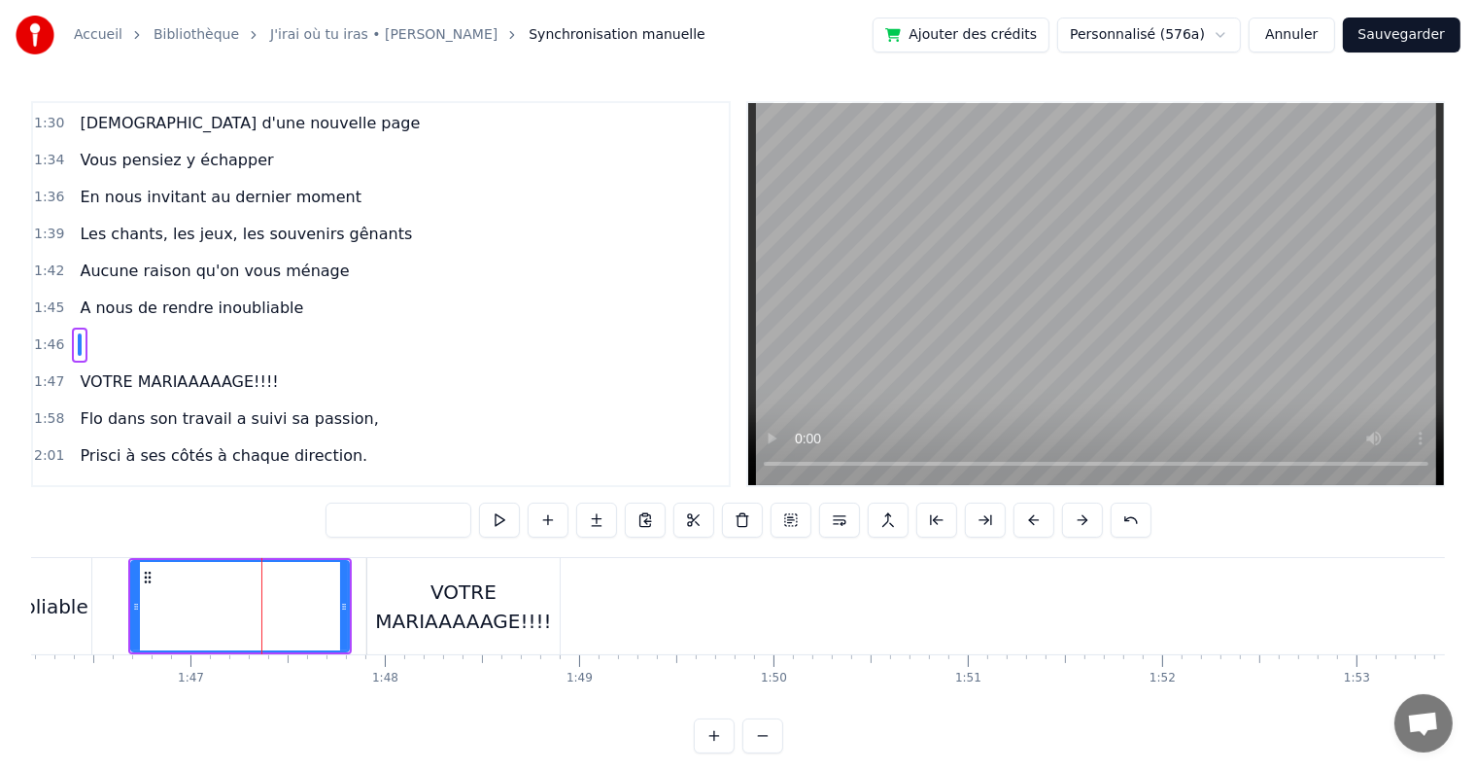
type input "**********"
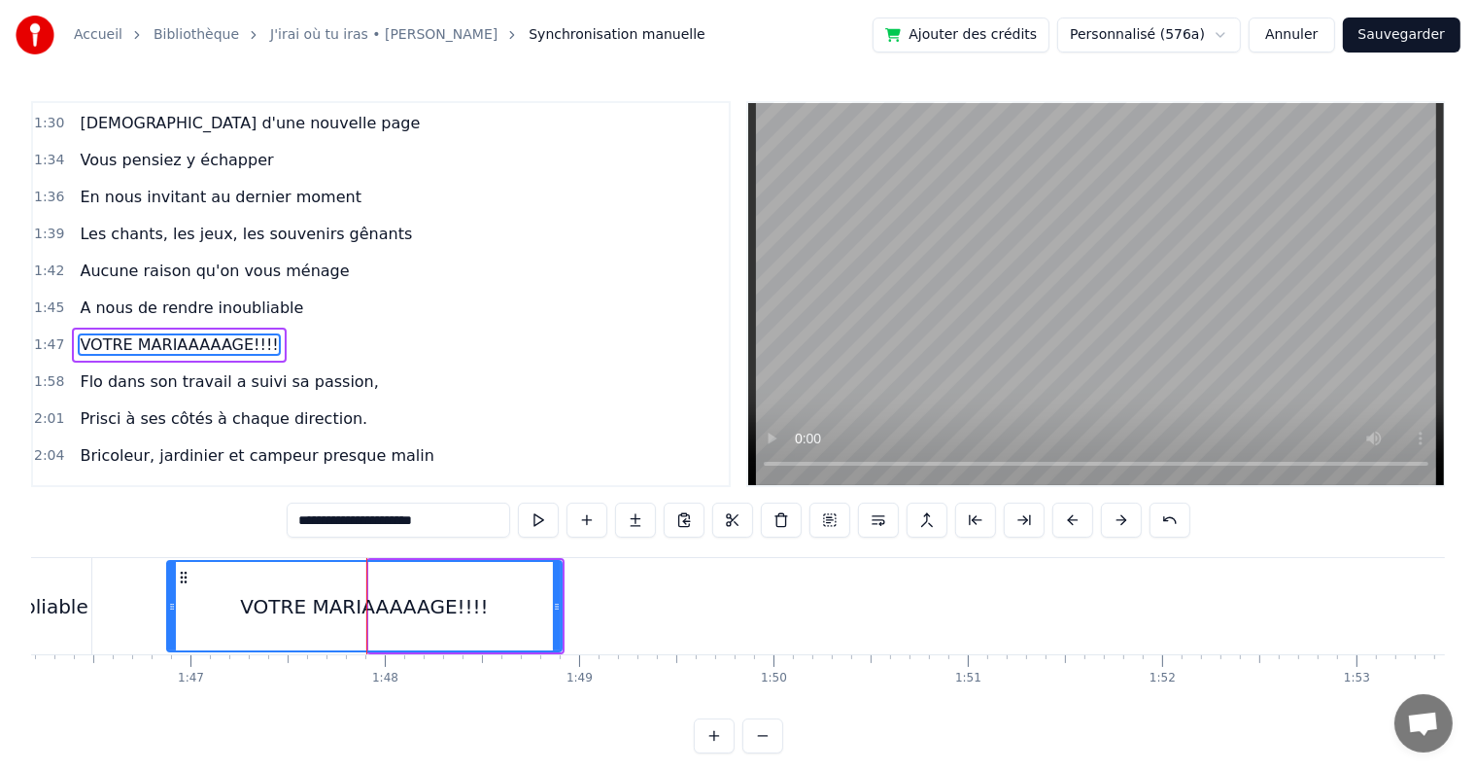
drag, startPoint x: 374, startPoint y: 582, endPoint x: 167, endPoint y: 590, distance: 207.2
click at [172, 589] on div at bounding box center [172, 606] width 8 height 88
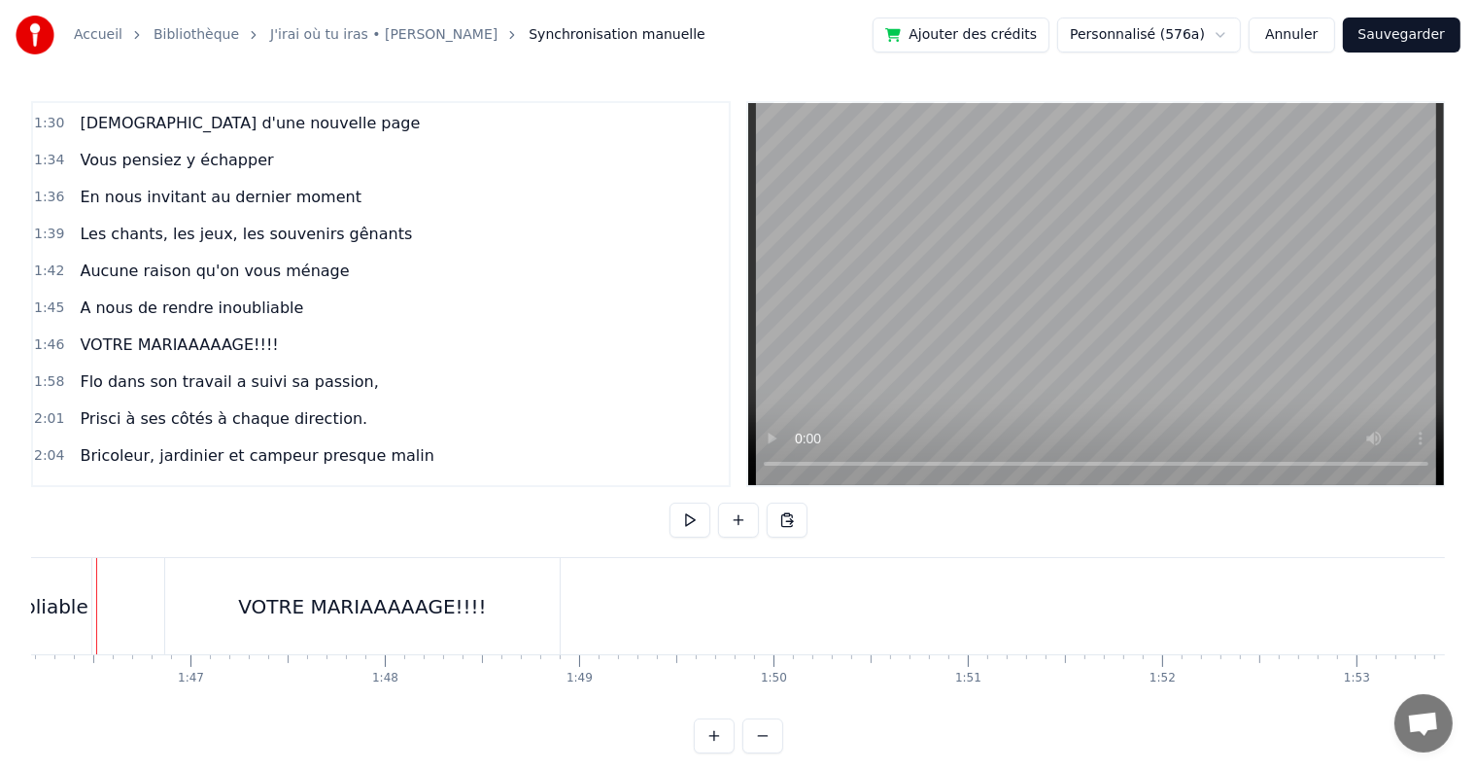
scroll to position [0, 20606]
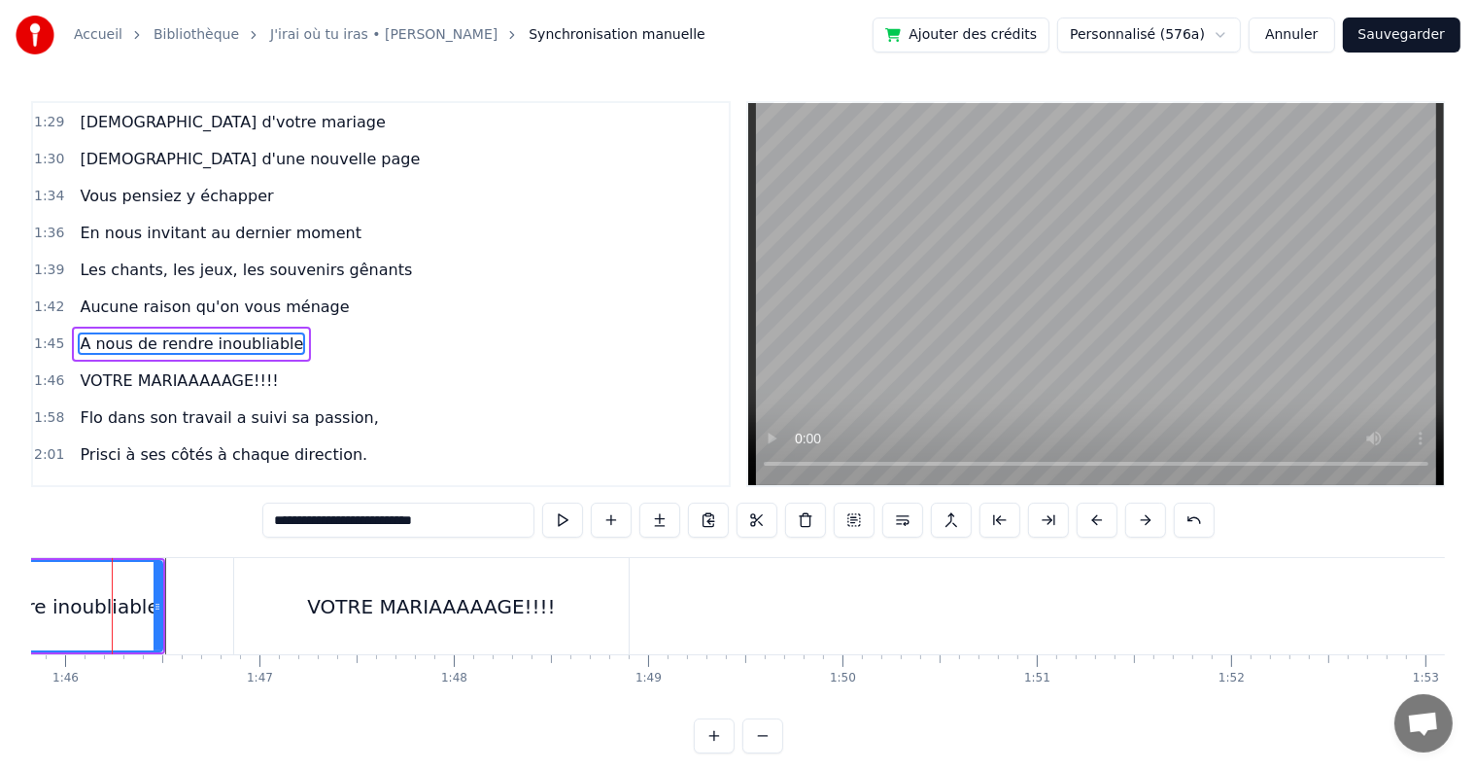
scroll to position [0, 20553]
click at [381, 618] on div "VOTRE MARIAAAAAGE!!!!" at bounding box center [448, 606] width 248 height 29
type input "**********"
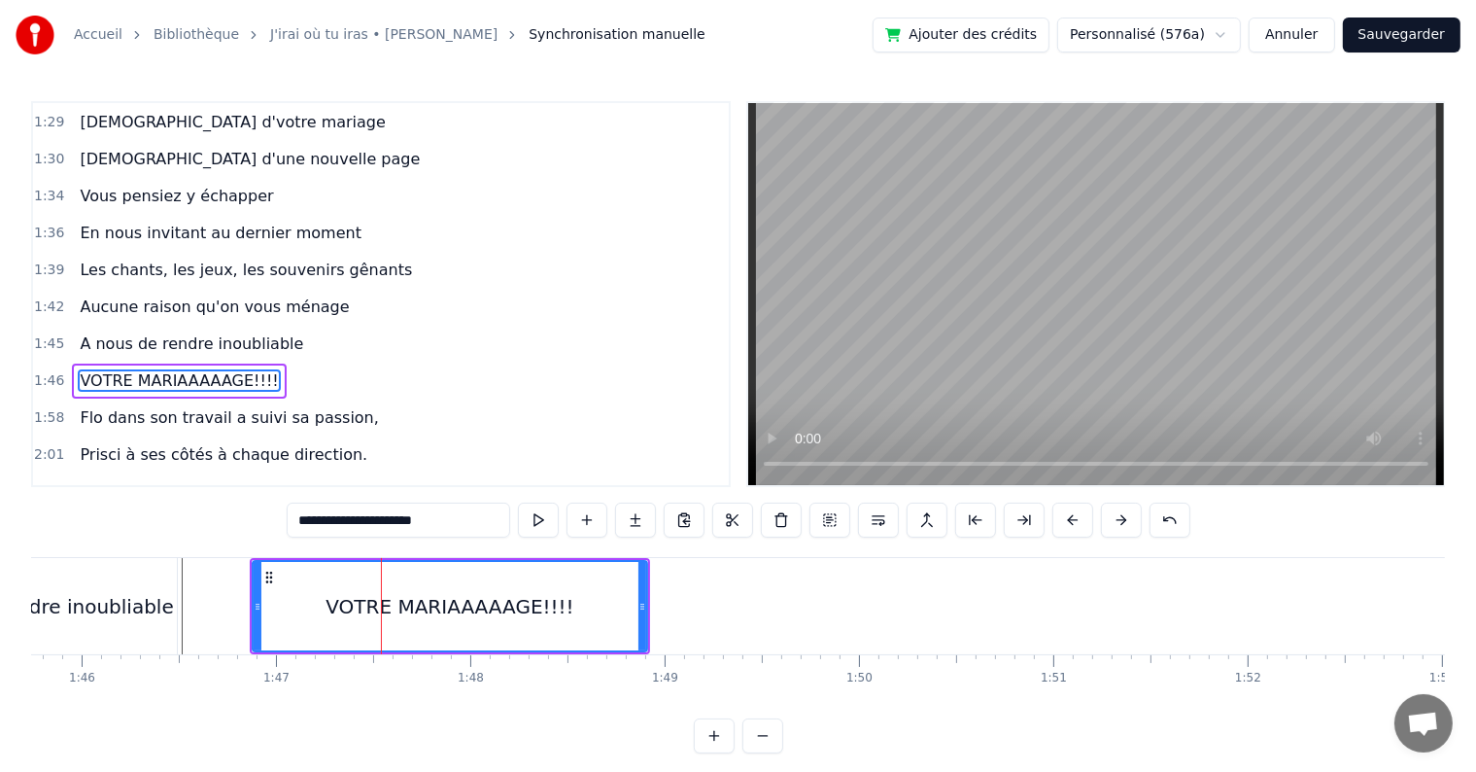
scroll to position [1365, 0]
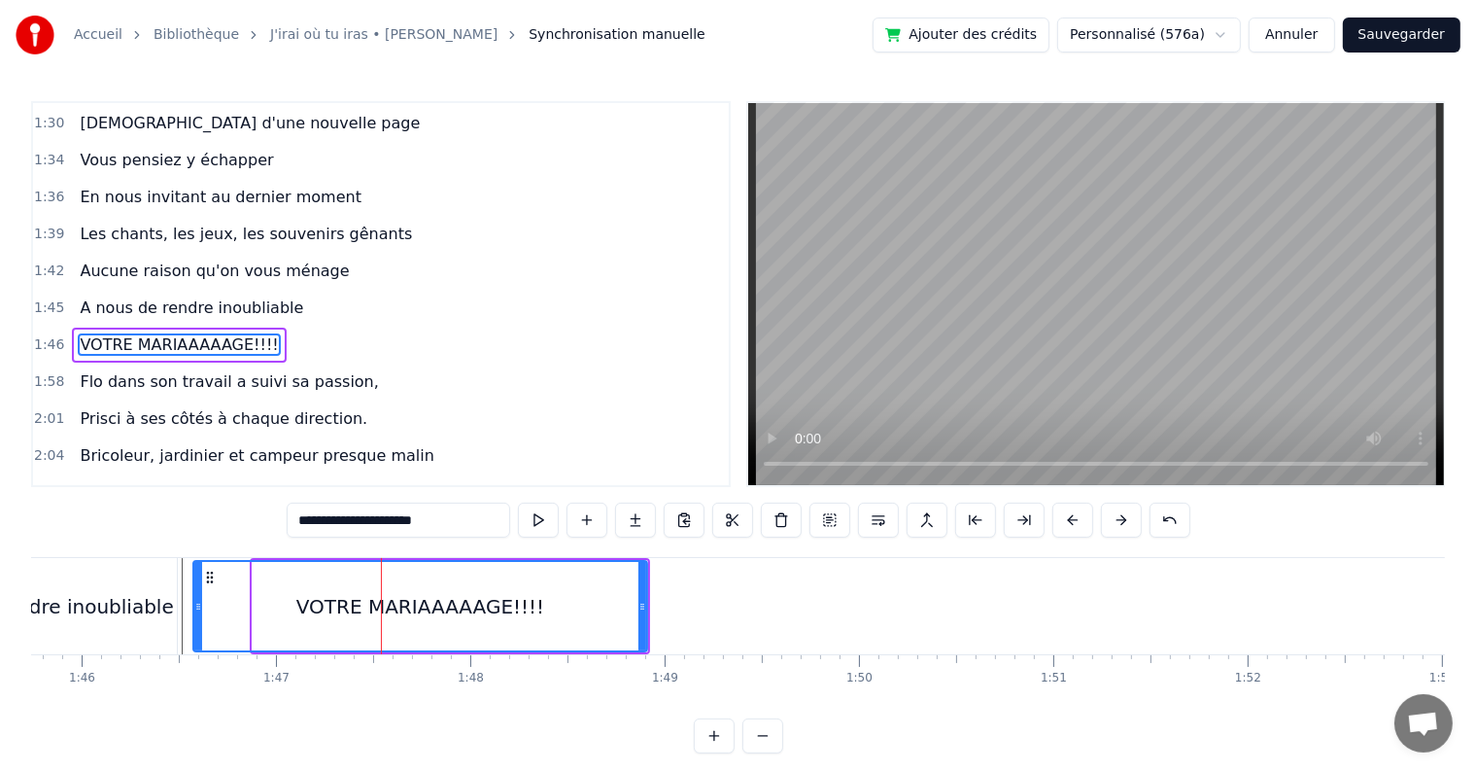
drag, startPoint x: 257, startPoint y: 599, endPoint x: 197, endPoint y: 597, distance: 59.3
click at [197, 597] on div at bounding box center [198, 606] width 8 height 88
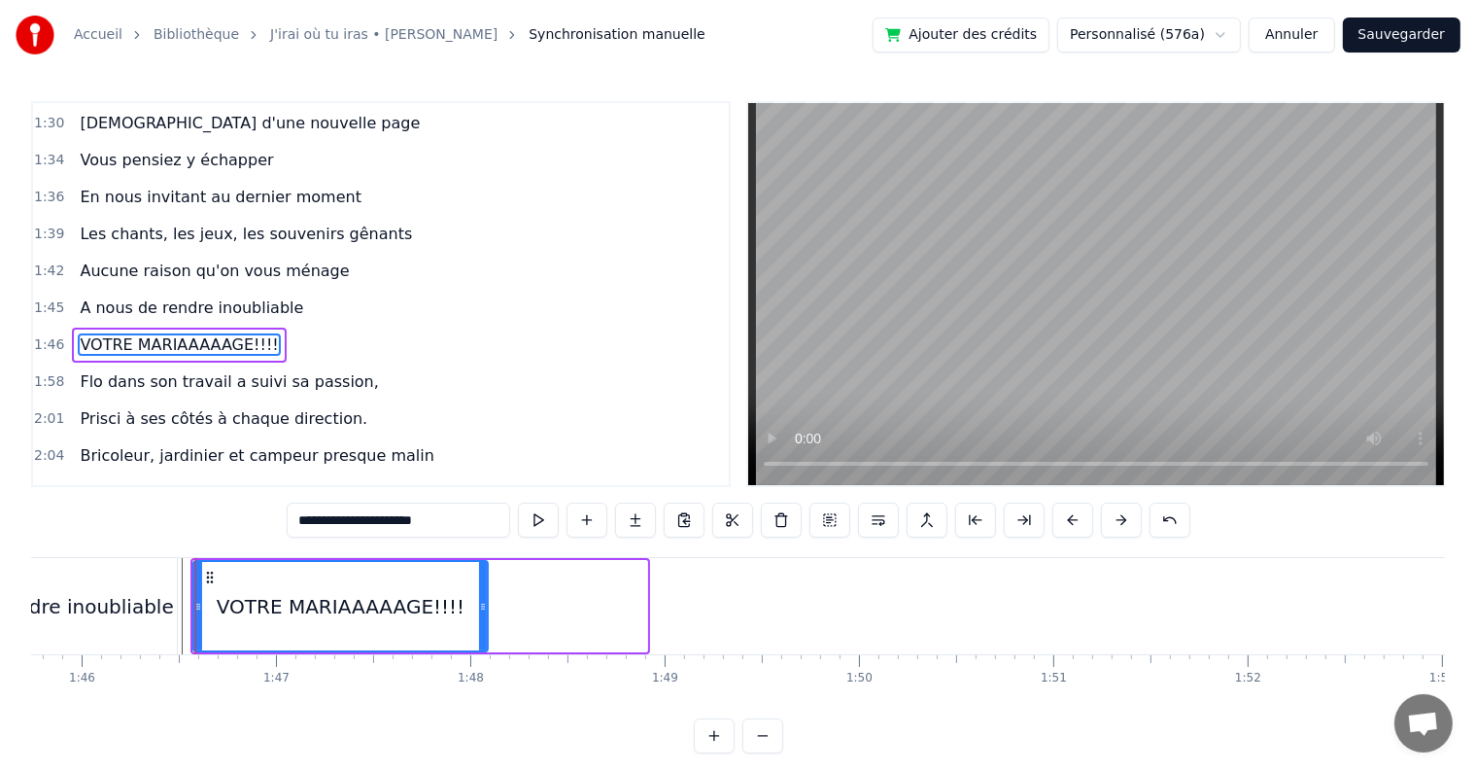
drag, startPoint x: 645, startPoint y: 603, endPoint x: 486, endPoint y: 591, distance: 159.8
click at [486, 591] on div at bounding box center [483, 606] width 8 height 88
click at [1396, 35] on button "Sauvegarder" at bounding box center [1402, 34] width 118 height 35
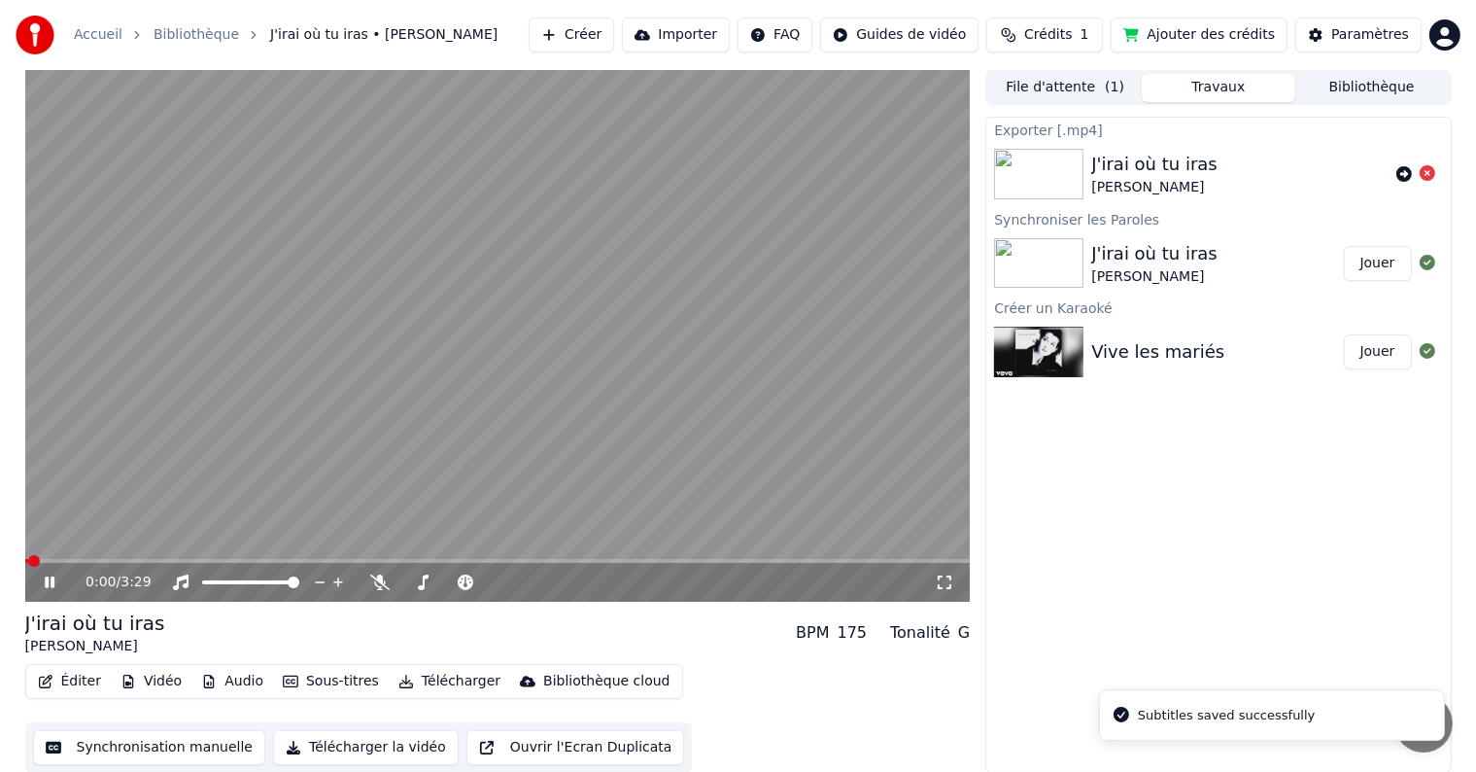
click at [286, 563] on span at bounding box center [498, 561] width 946 height 4
click at [390, 564] on div "1:08 / 3:29" at bounding box center [498, 582] width 946 height 39
click at [390, 561] on span at bounding box center [498, 561] width 946 height 4
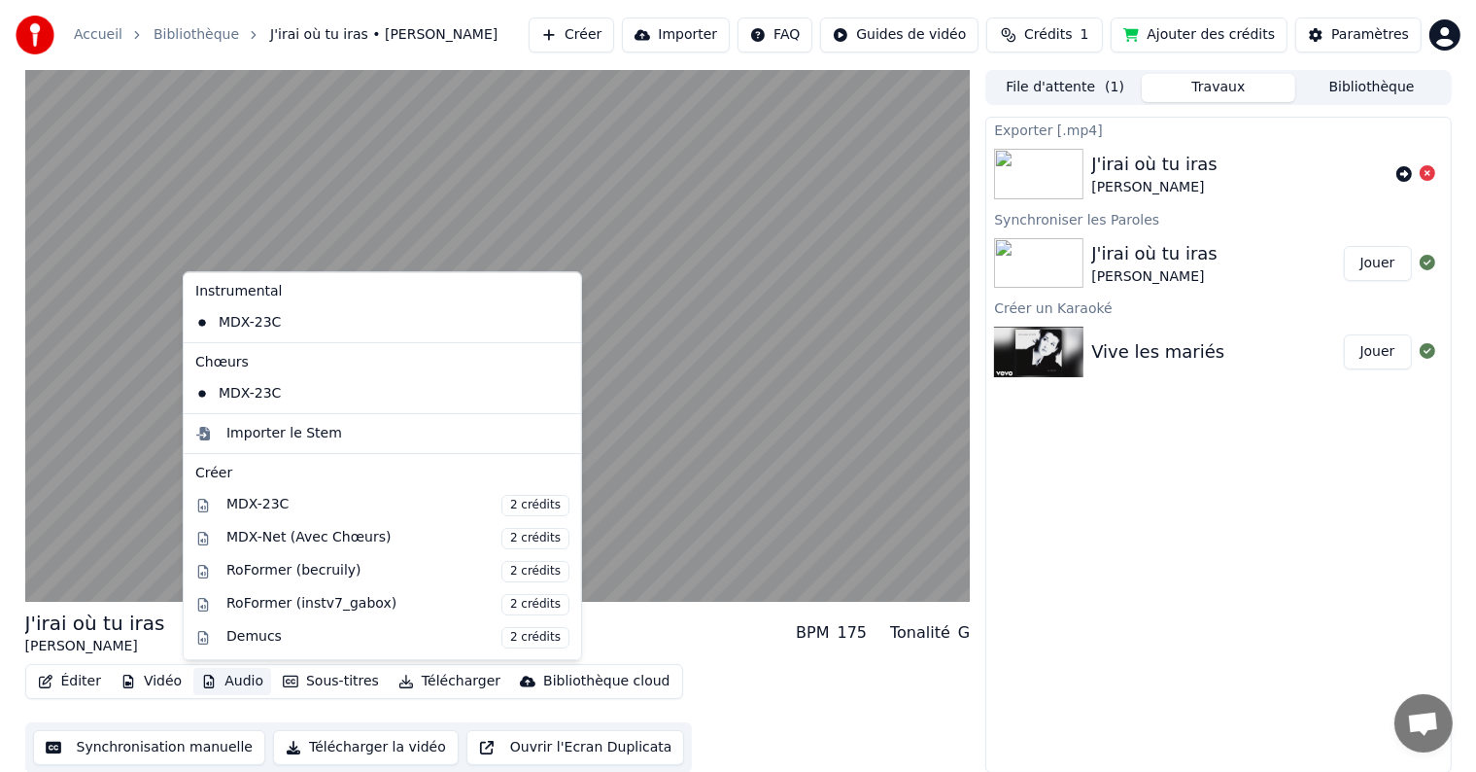
click at [201, 680] on icon "button" at bounding box center [209, 681] width 16 height 14
click at [751, 708] on div "Éditer Vidéo Audio Sous-titres Télécharger Bibliothèque cloud Synchronisation m…" at bounding box center [498, 718] width 946 height 109
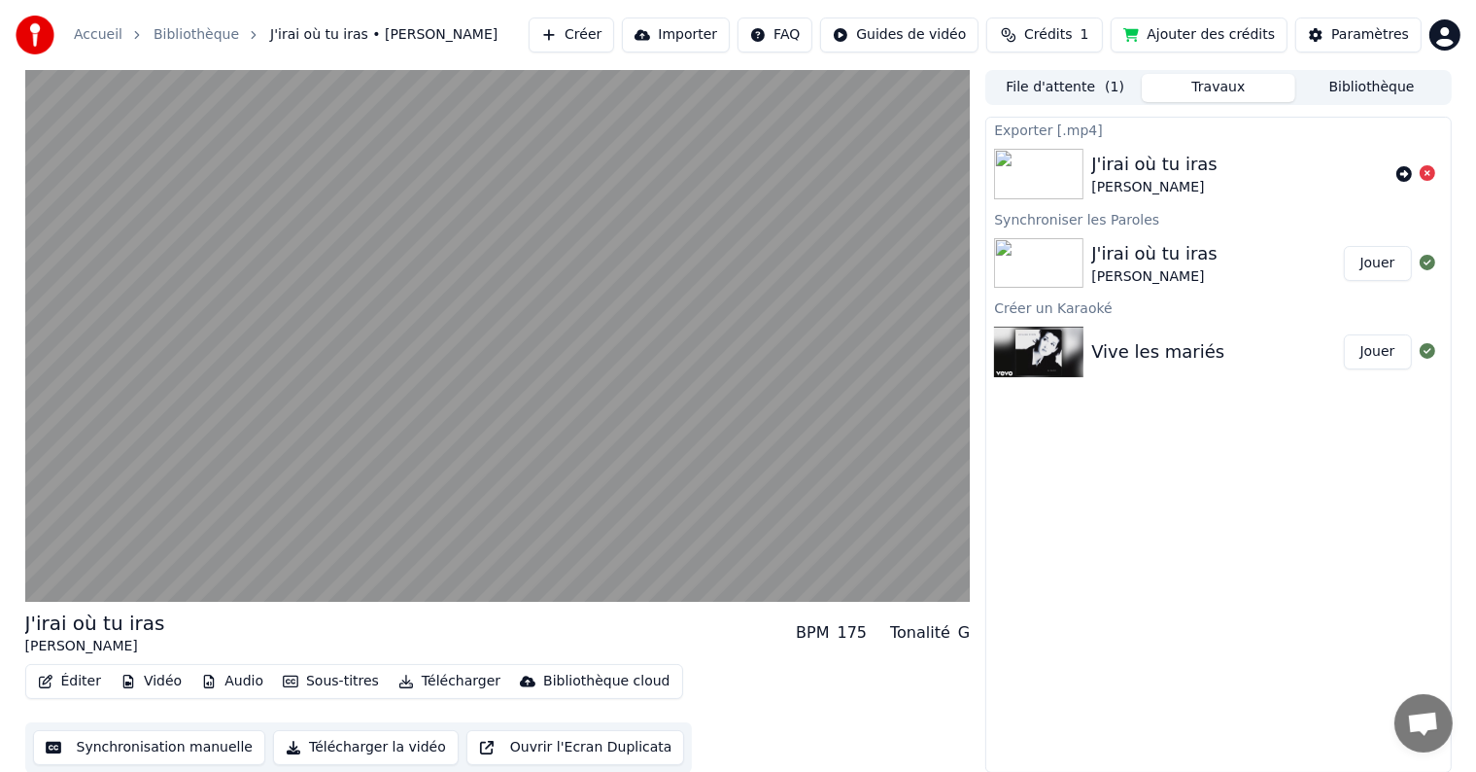
click at [231, 676] on button "Audio" at bounding box center [232, 681] width 78 height 27
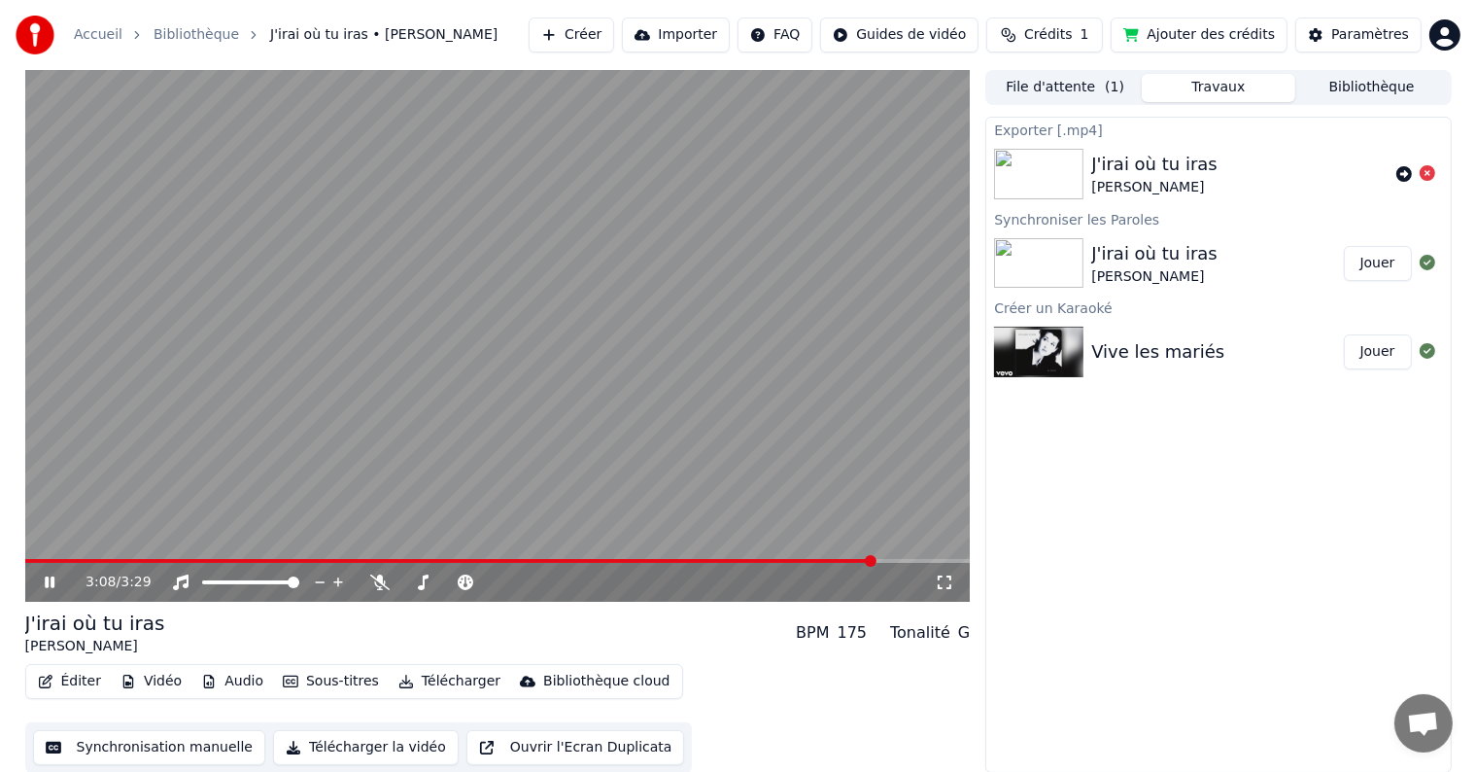
click at [801, 683] on div "Éditer Vidéo Audio Sous-titres Télécharger Bibliothèque cloud Synchronisation m…" at bounding box center [498, 718] width 946 height 109
click at [693, 677] on div "Éditer Vidéo Audio Sous-titres Télécharger Bibliothèque cloud Synchronisation m…" at bounding box center [498, 718] width 946 height 109
click at [1209, 587] on div "Exporter [.mp4] J'irai où tu iras Céline Dion Synchroniser les Paroles J'irai o…" at bounding box center [1218, 445] width 466 height 656
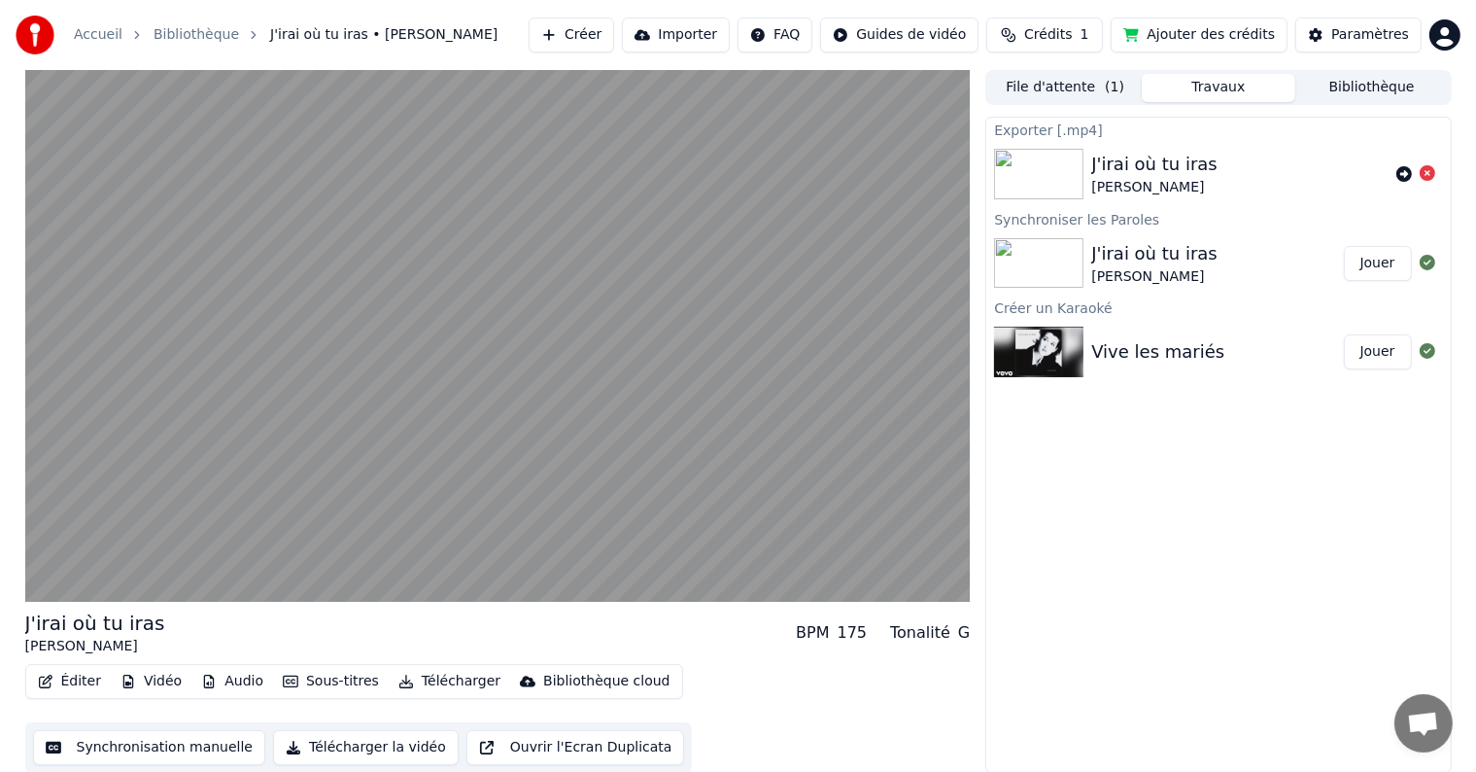
click at [1209, 587] on div "Exporter [.mp4] J'irai où tu iras Céline Dion Synchroniser les Paroles J'irai o…" at bounding box center [1218, 445] width 466 height 656
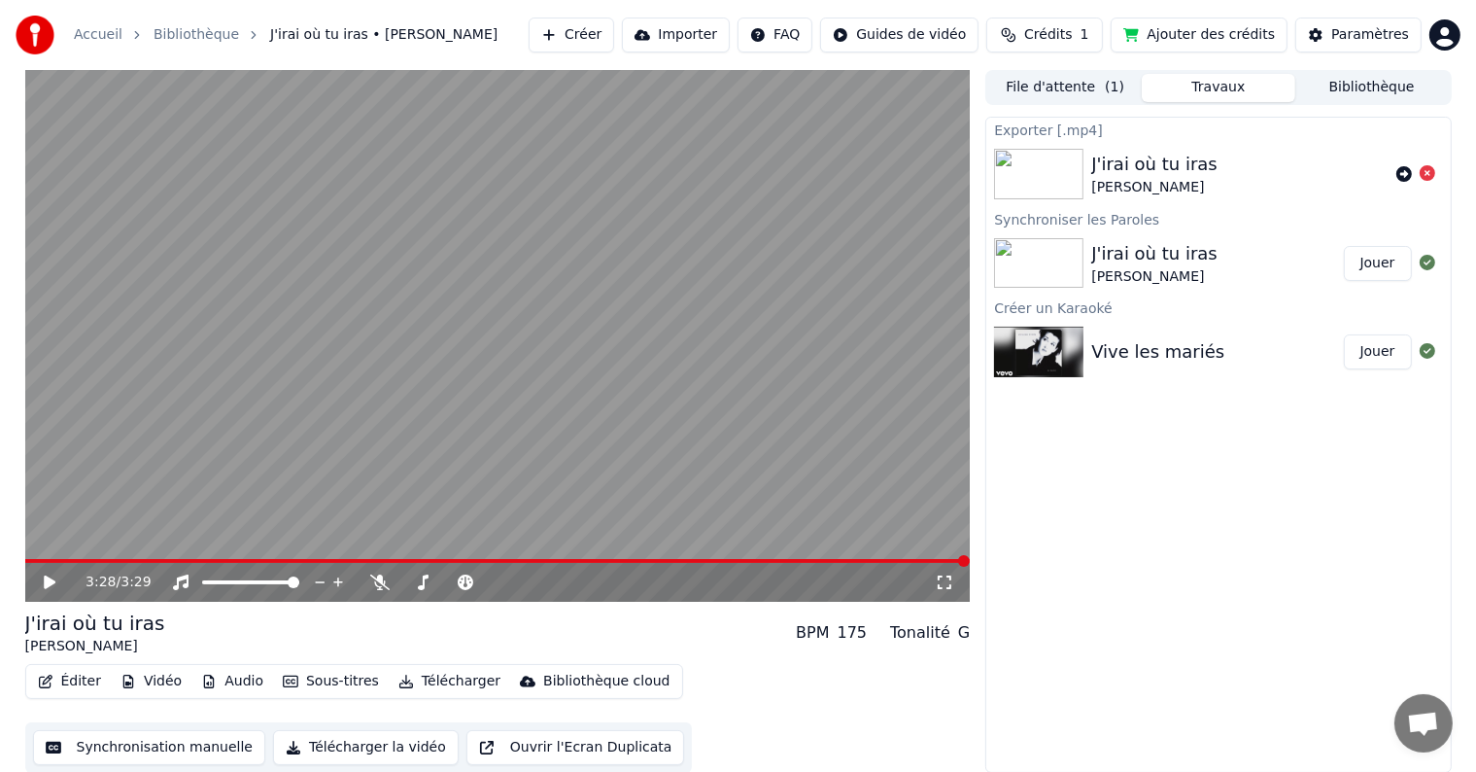
click at [412, 680] on button "Télécharger" at bounding box center [450, 681] width 118 height 27
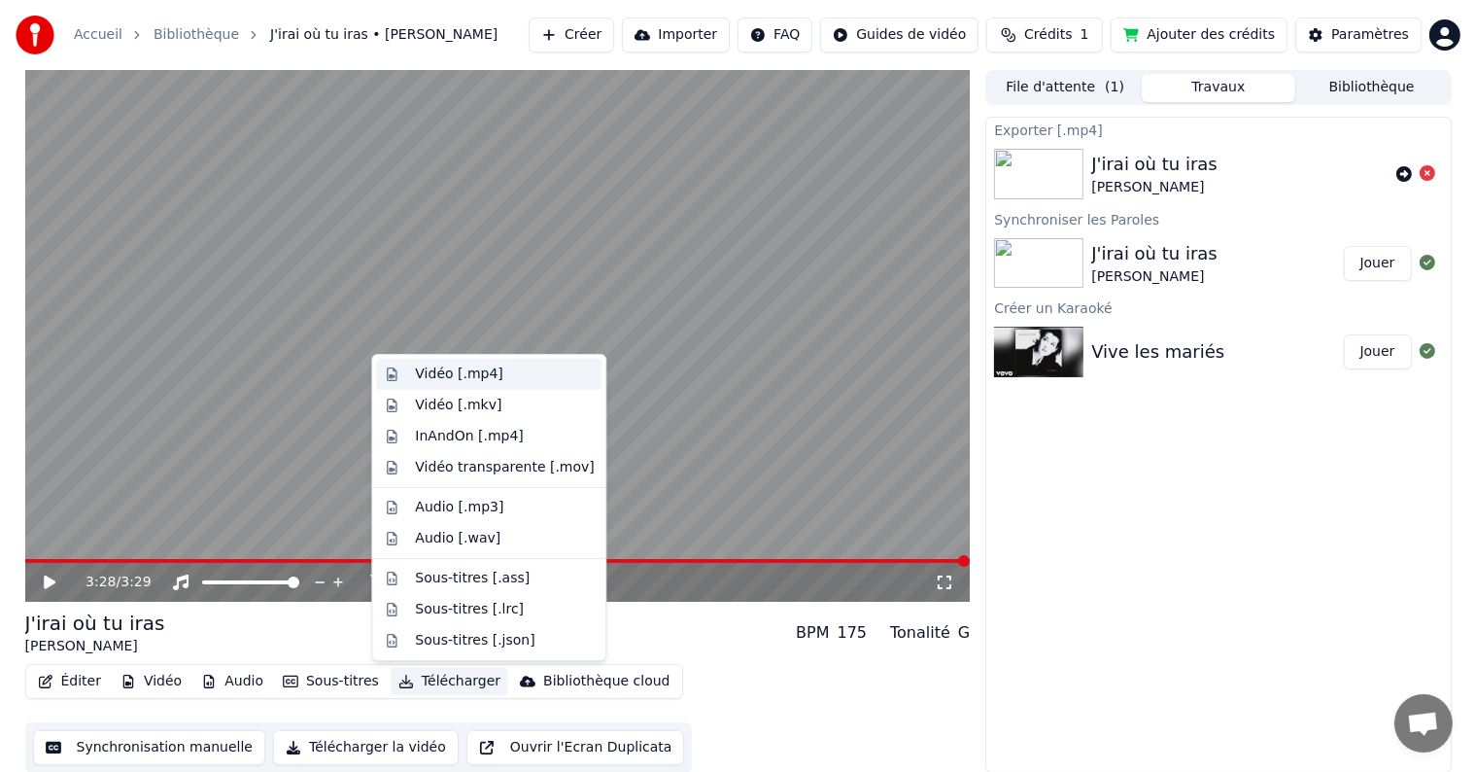
click at [450, 377] on div "Vidéo [.mp4]" at bounding box center [458, 373] width 87 height 19
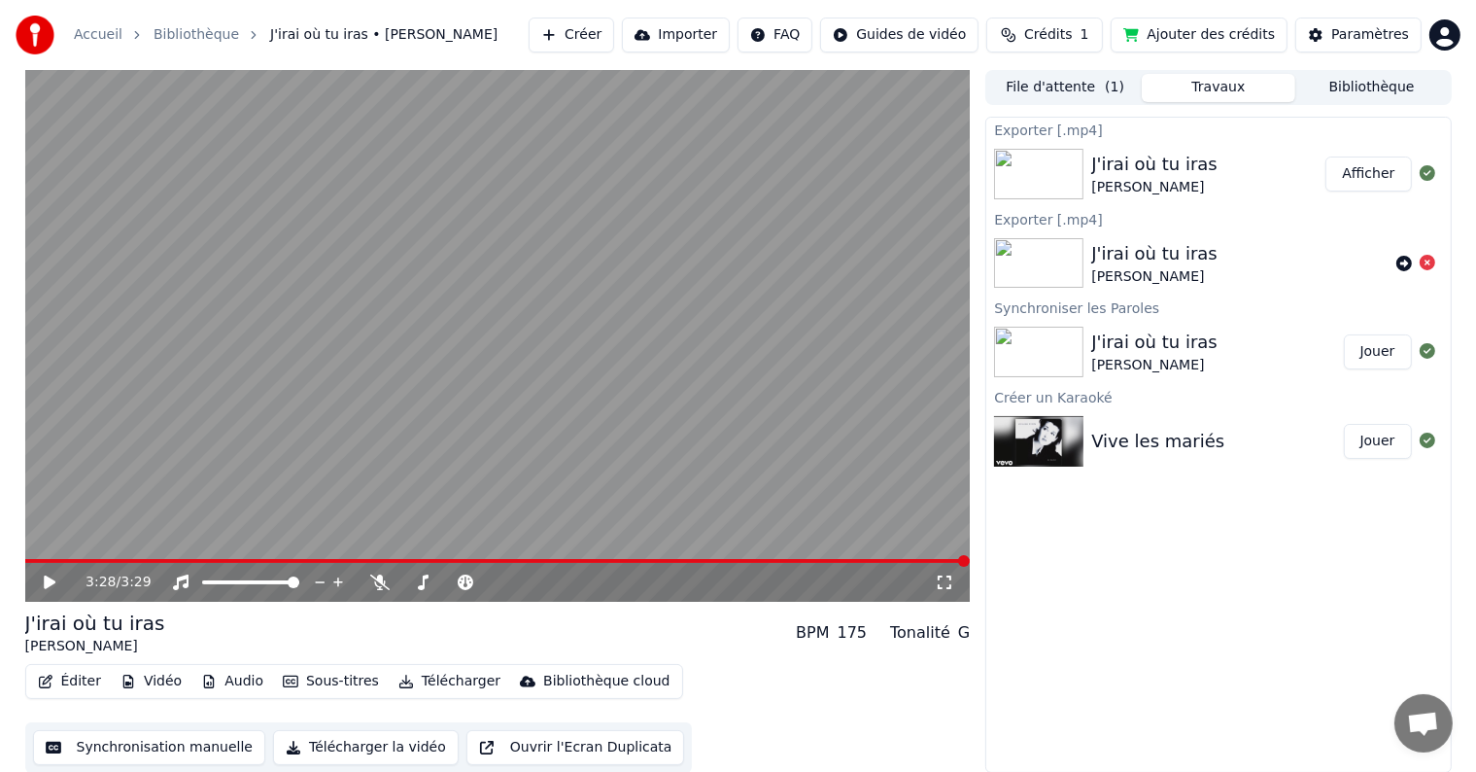
click at [1352, 179] on button "Afficher" at bounding box center [1369, 173] width 86 height 35
